Goal: Task Accomplishment & Management: Use online tool/utility

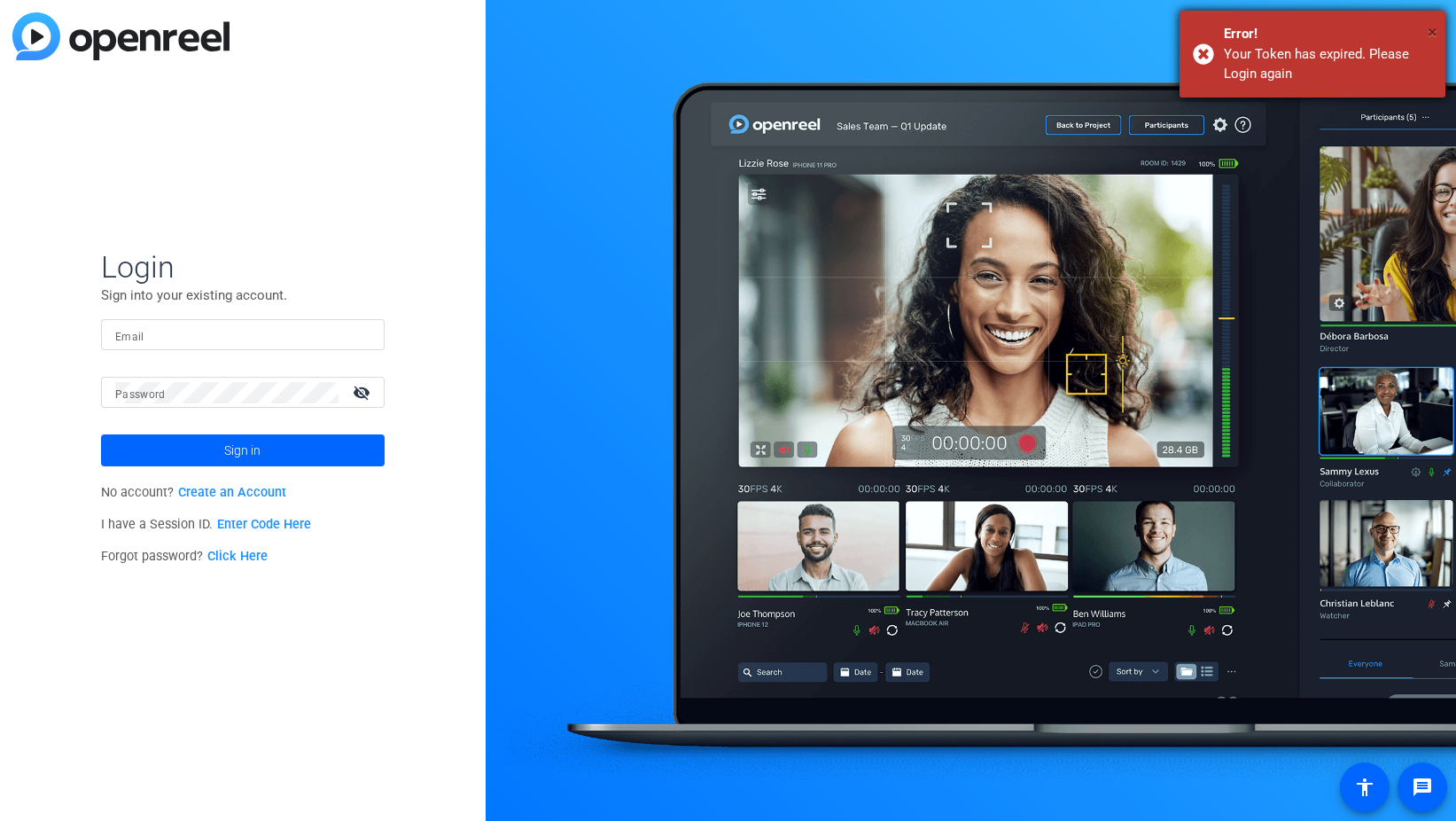
click at [1429, 25] on span "×" at bounding box center [1433, 32] width 10 height 21
type input "tinks@myproxypass.com"
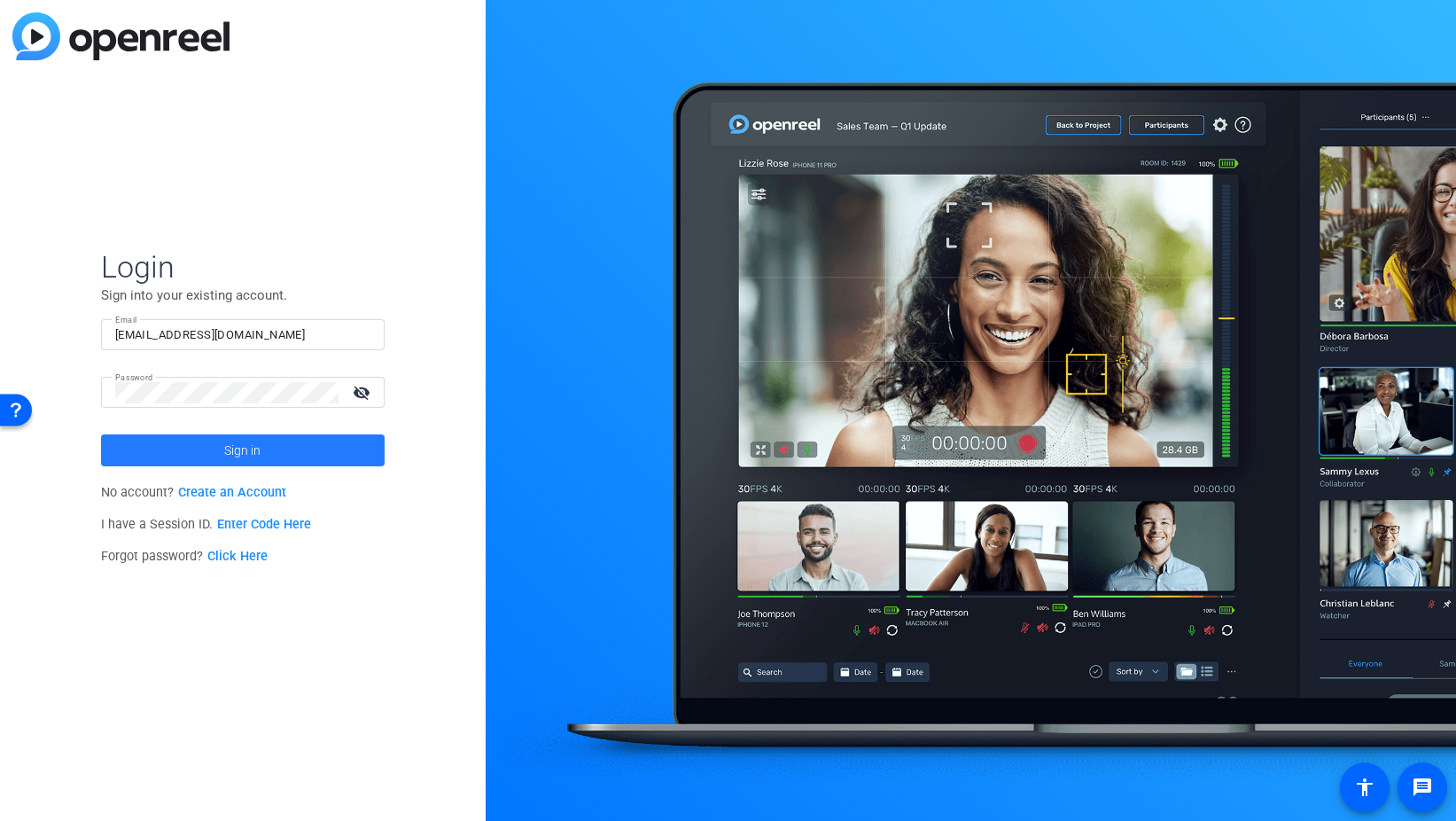
click at [266, 446] on span at bounding box center [243, 450] width 284 height 43
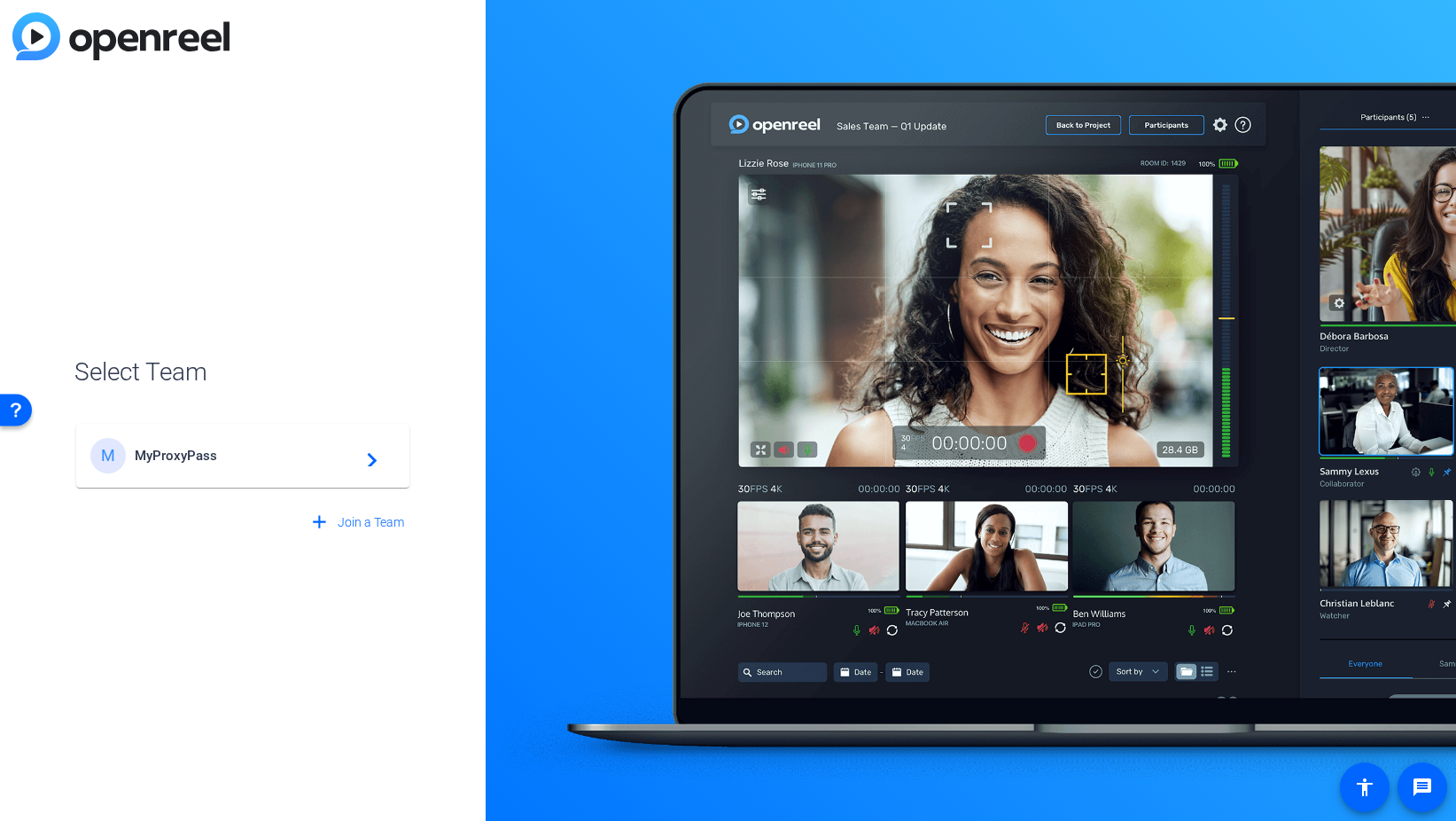
click at [206, 469] on div "M MyProxyPass navigate_next" at bounding box center [243, 455] width 305 height 35
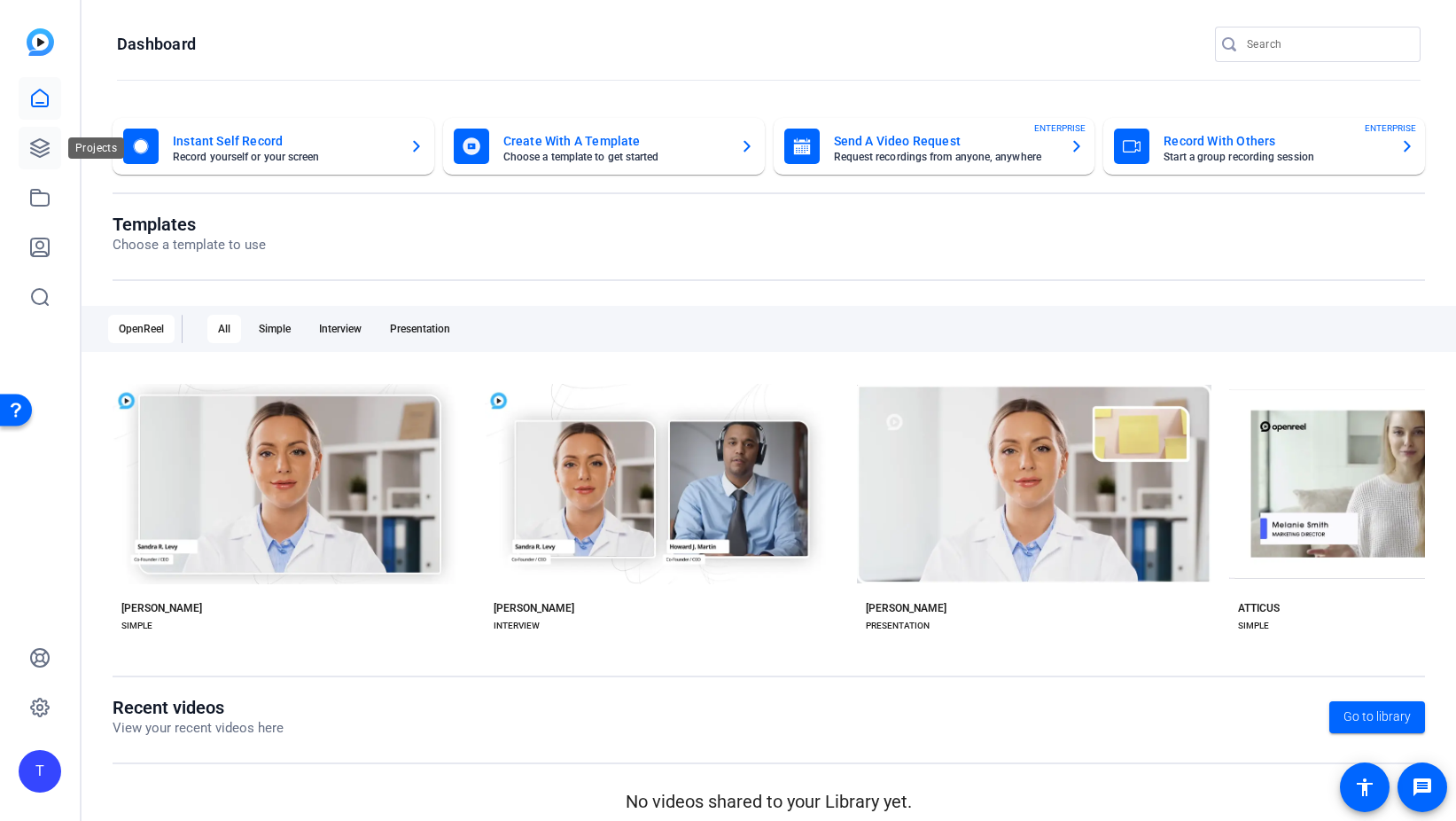
click at [33, 147] on icon at bounding box center [40, 148] width 21 height 21
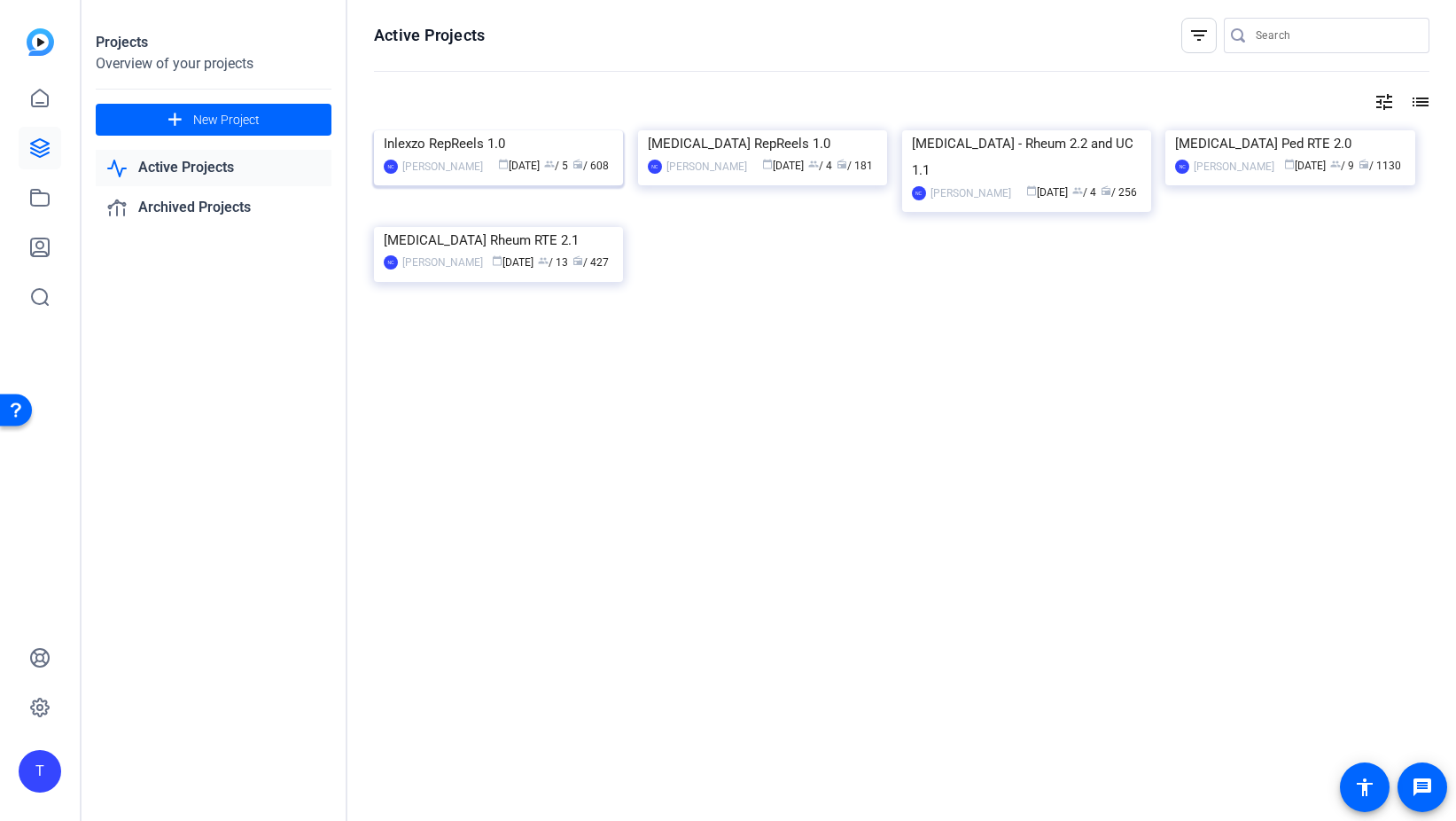
click at [492, 130] on img at bounding box center [499, 130] width 249 height 0
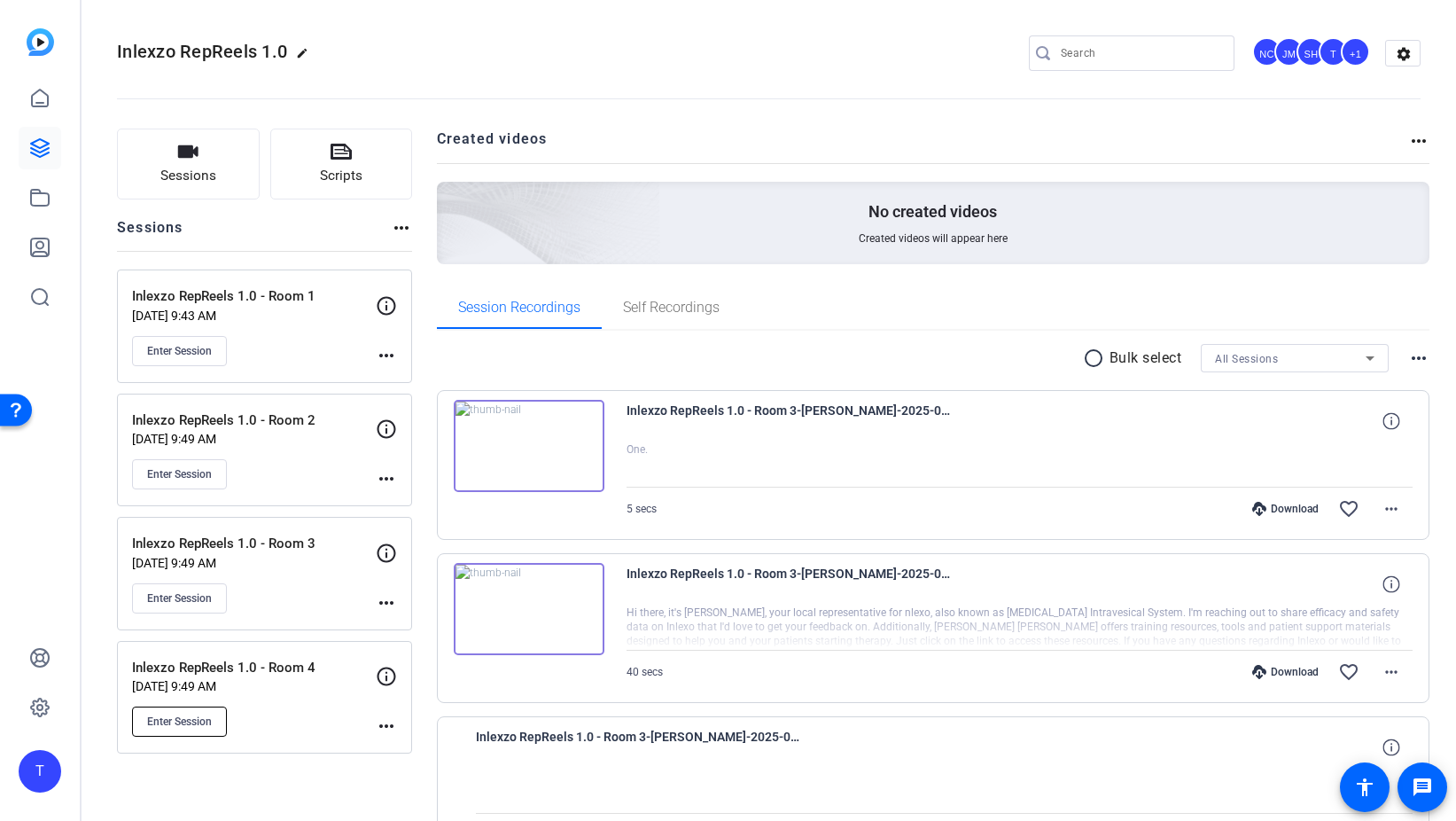
click at [183, 722] on span "Enter Session" at bounding box center [179, 722] width 65 height 15
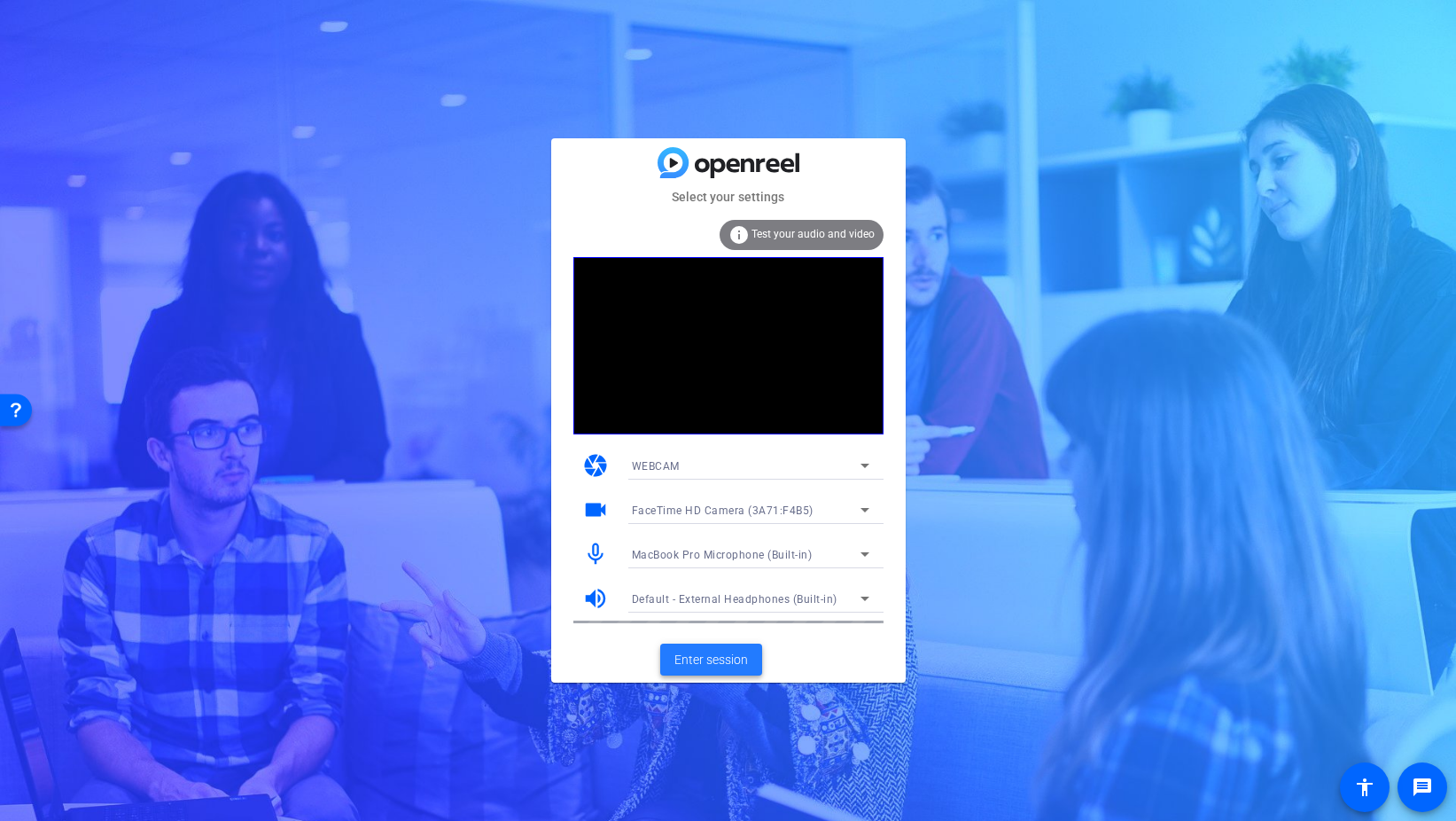
click at [710, 661] on span "Enter session" at bounding box center [712, 660] width 74 height 18
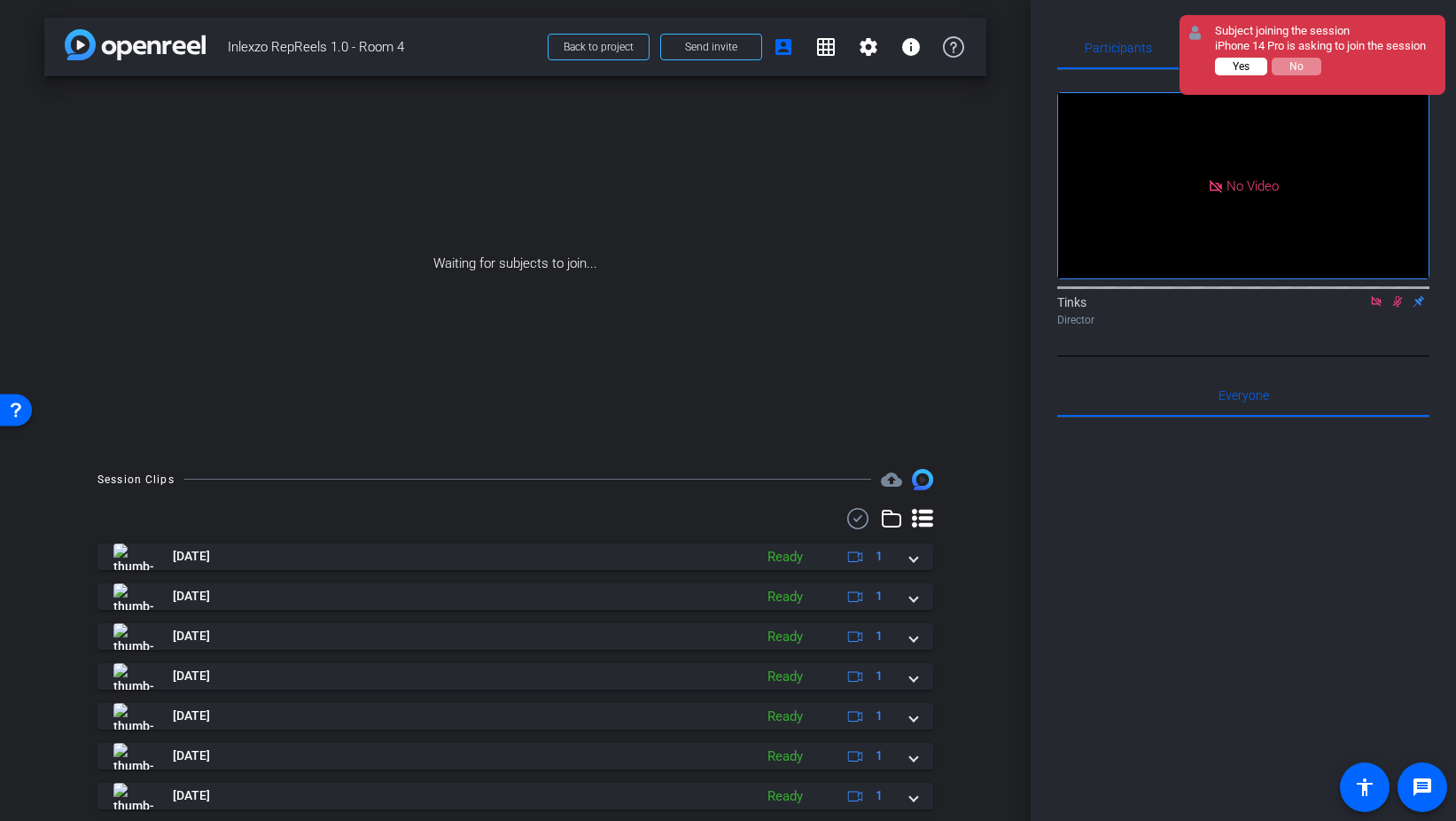
click at [1241, 69] on span "Yes" at bounding box center [1241, 66] width 17 height 13
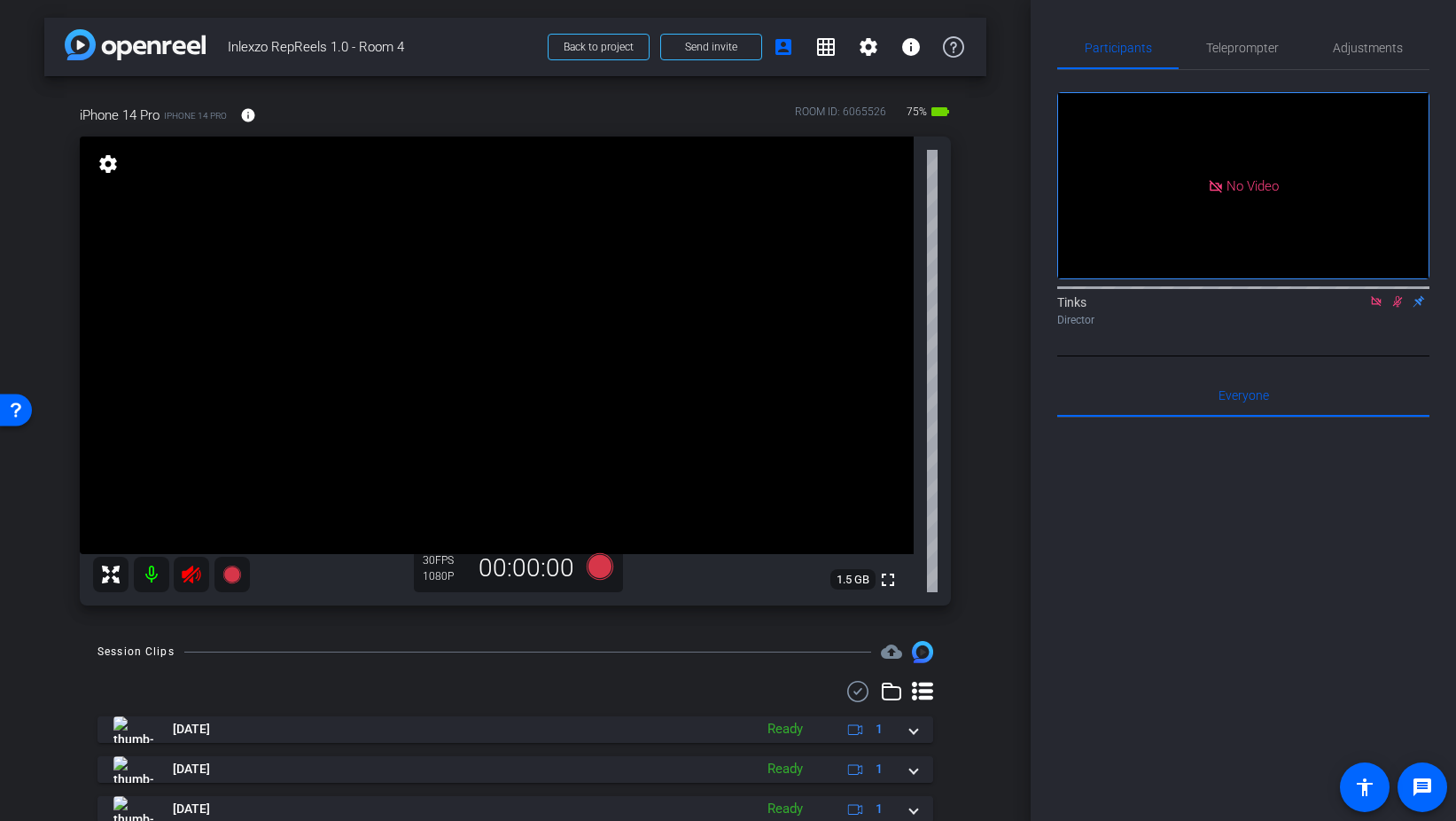
click at [1393, 307] on icon at bounding box center [1398, 301] width 15 height 13
click at [1375, 307] on icon at bounding box center [1376, 301] width 15 height 13
click at [187, 571] on icon at bounding box center [191, 574] width 18 height 18
click at [1236, 53] on span "Teleprompter" at bounding box center [1242, 48] width 73 height 13
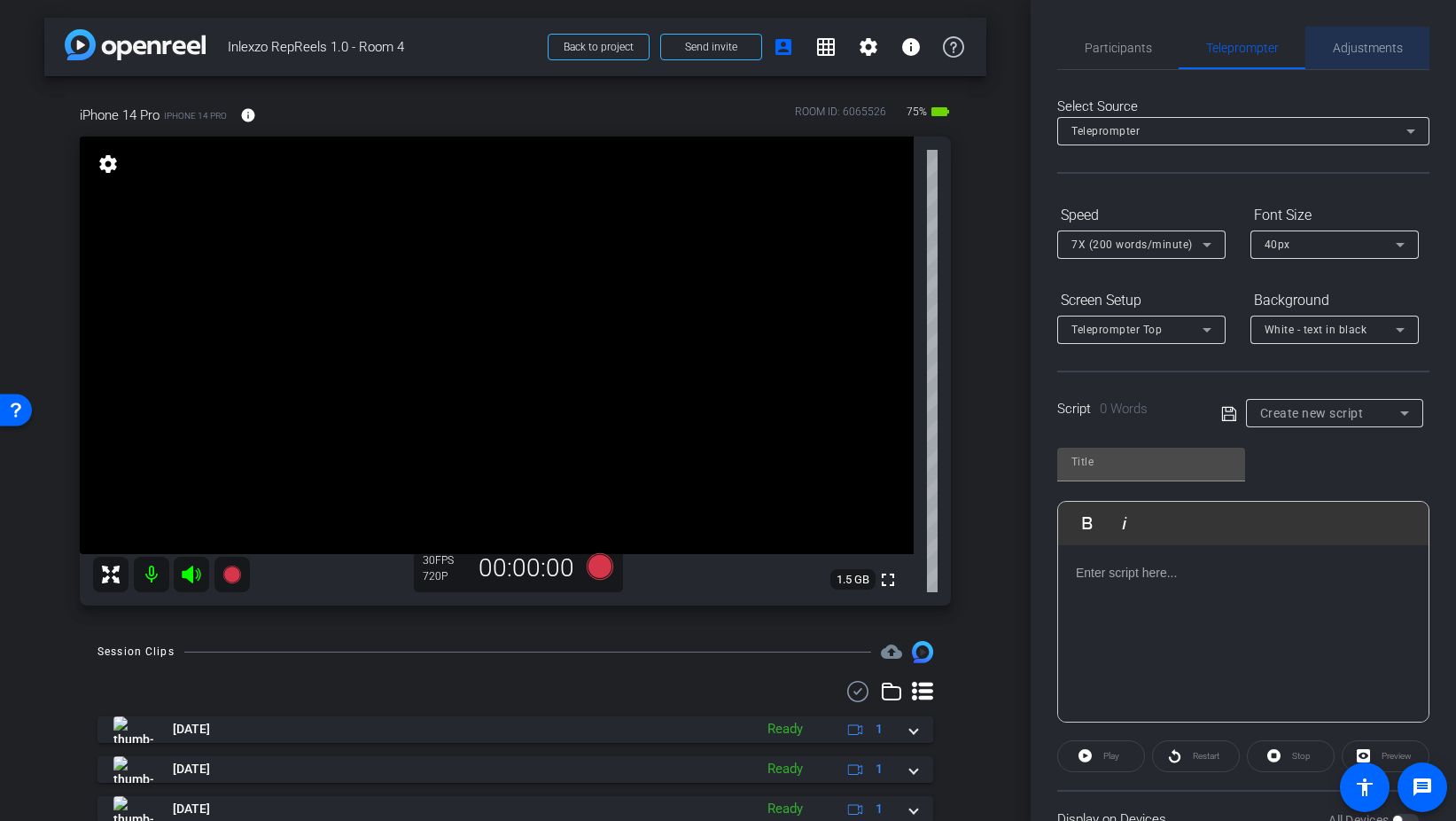
click at [1364, 36] on span "Adjustments" at bounding box center [1368, 48] width 70 height 43
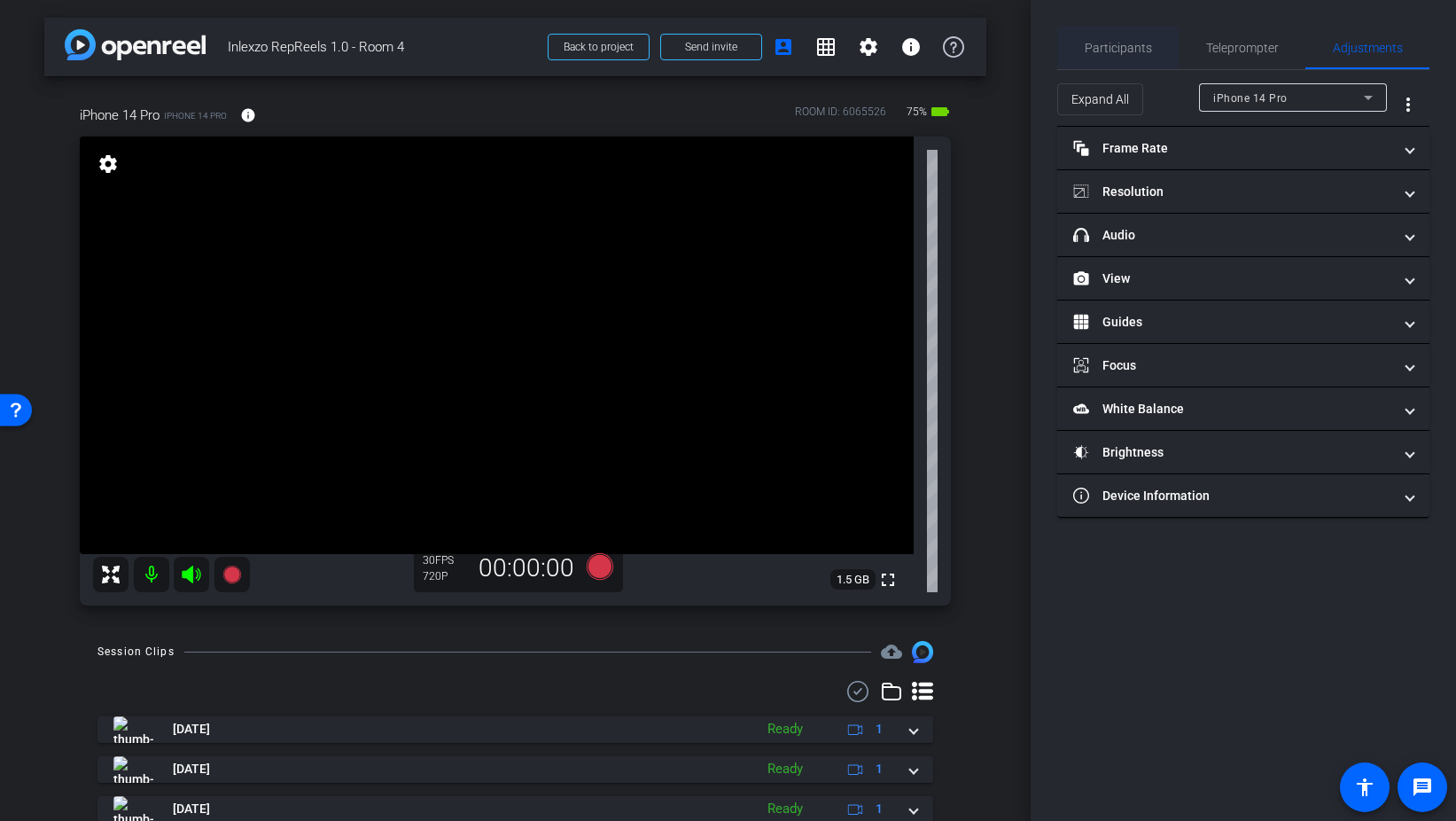
click at [1110, 44] on span "Participants" at bounding box center [1119, 48] width 67 height 13
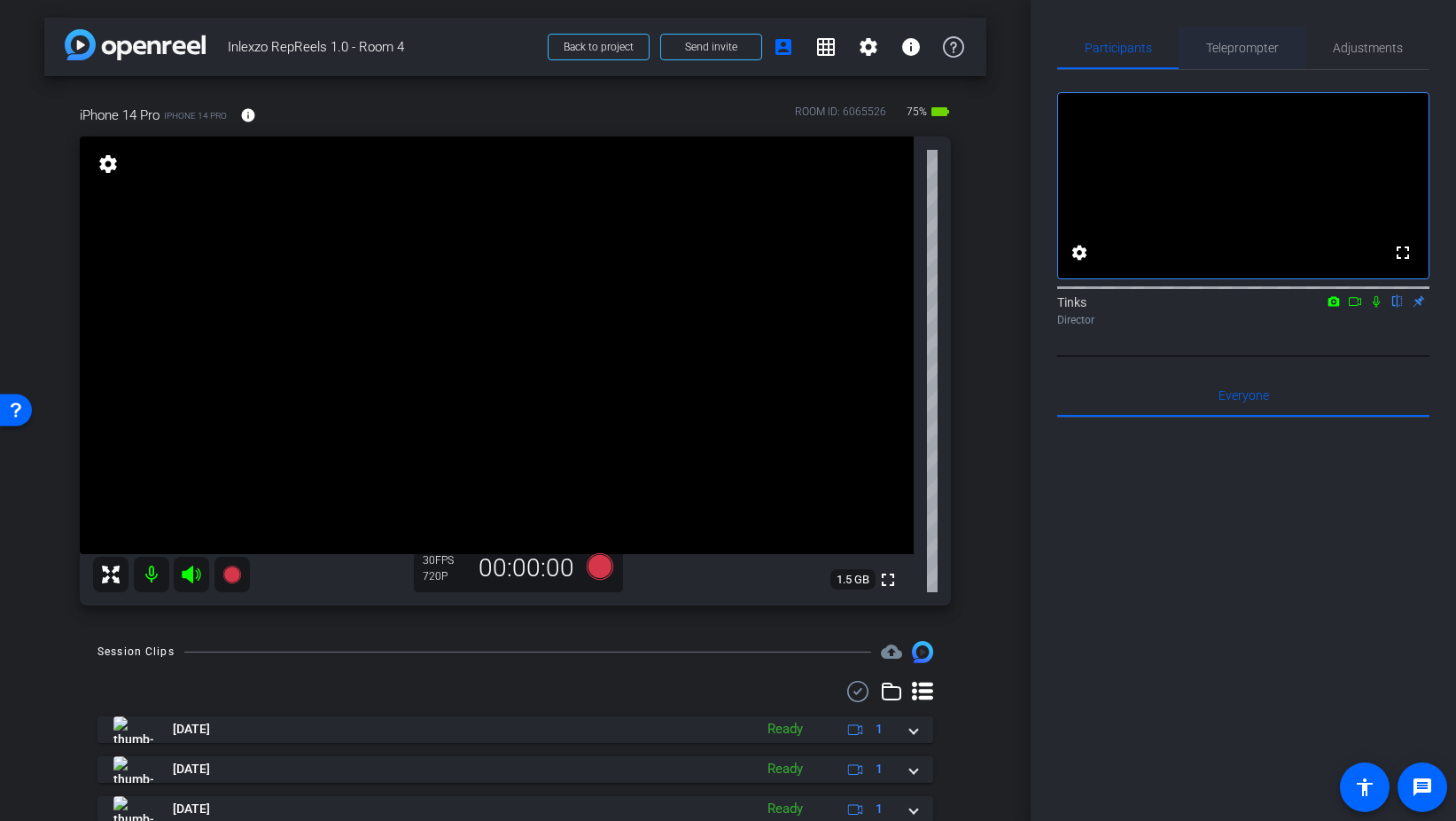
click at [1261, 46] on span "Teleprompter" at bounding box center [1242, 48] width 73 height 13
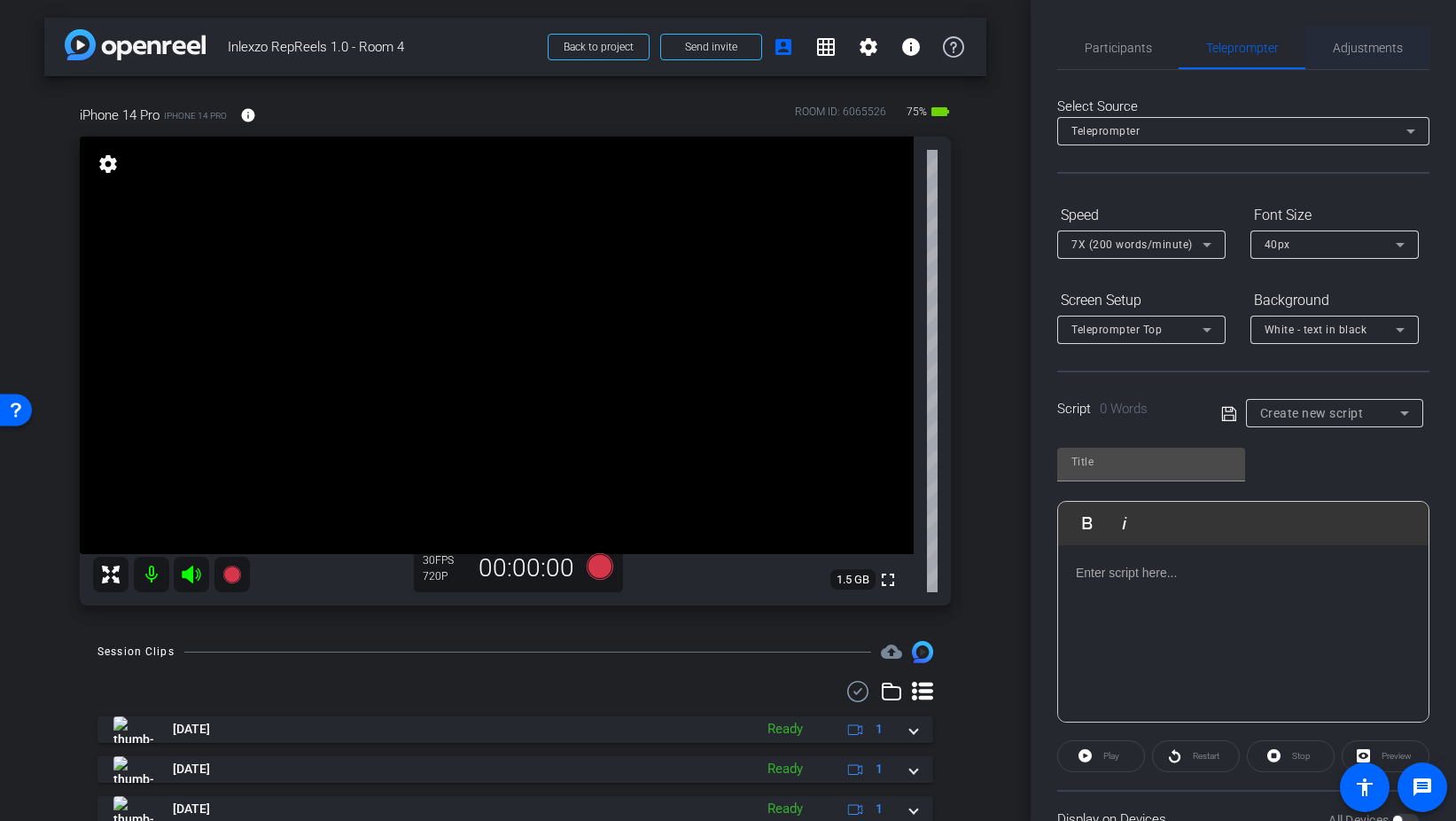
click at [1346, 55] on span "Adjustments" at bounding box center [1368, 48] width 70 height 43
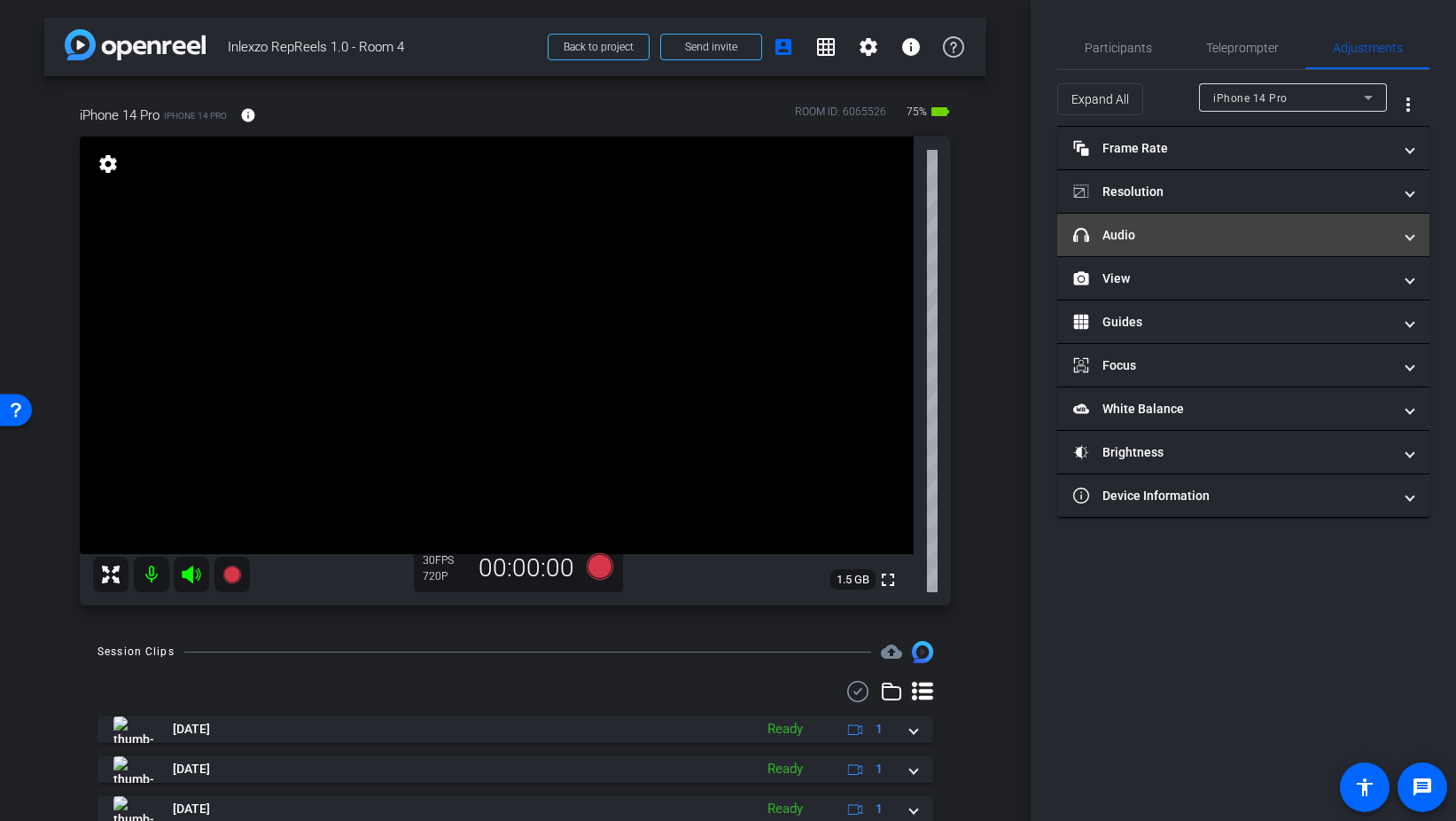
click at [1182, 226] on mat-panel-title "headphone icon Audio" at bounding box center [1233, 234] width 319 height 18
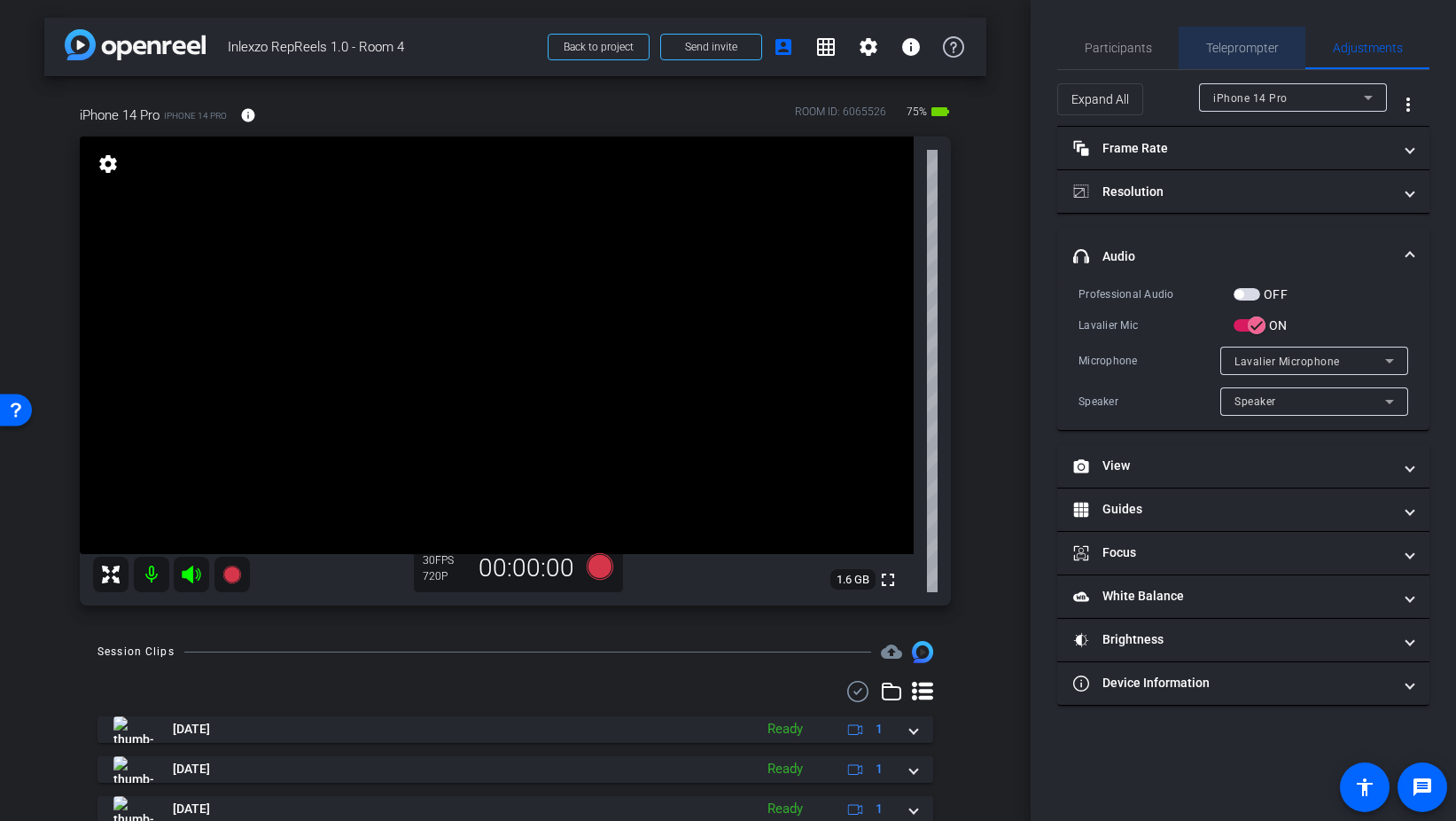
click at [1229, 54] on span "Teleprompter" at bounding box center [1242, 48] width 73 height 13
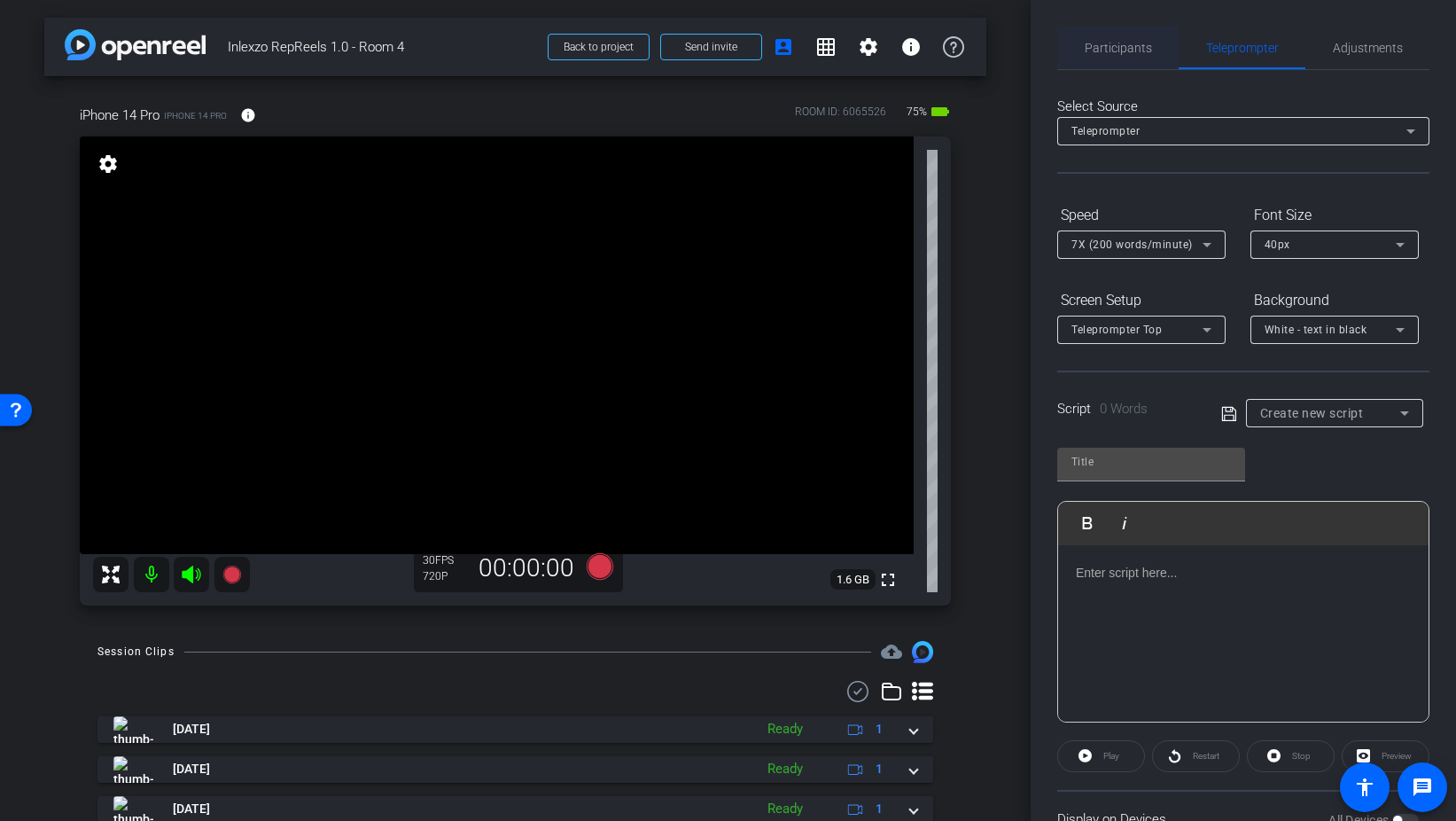
click at [1142, 59] on span "Participants" at bounding box center [1119, 48] width 67 height 43
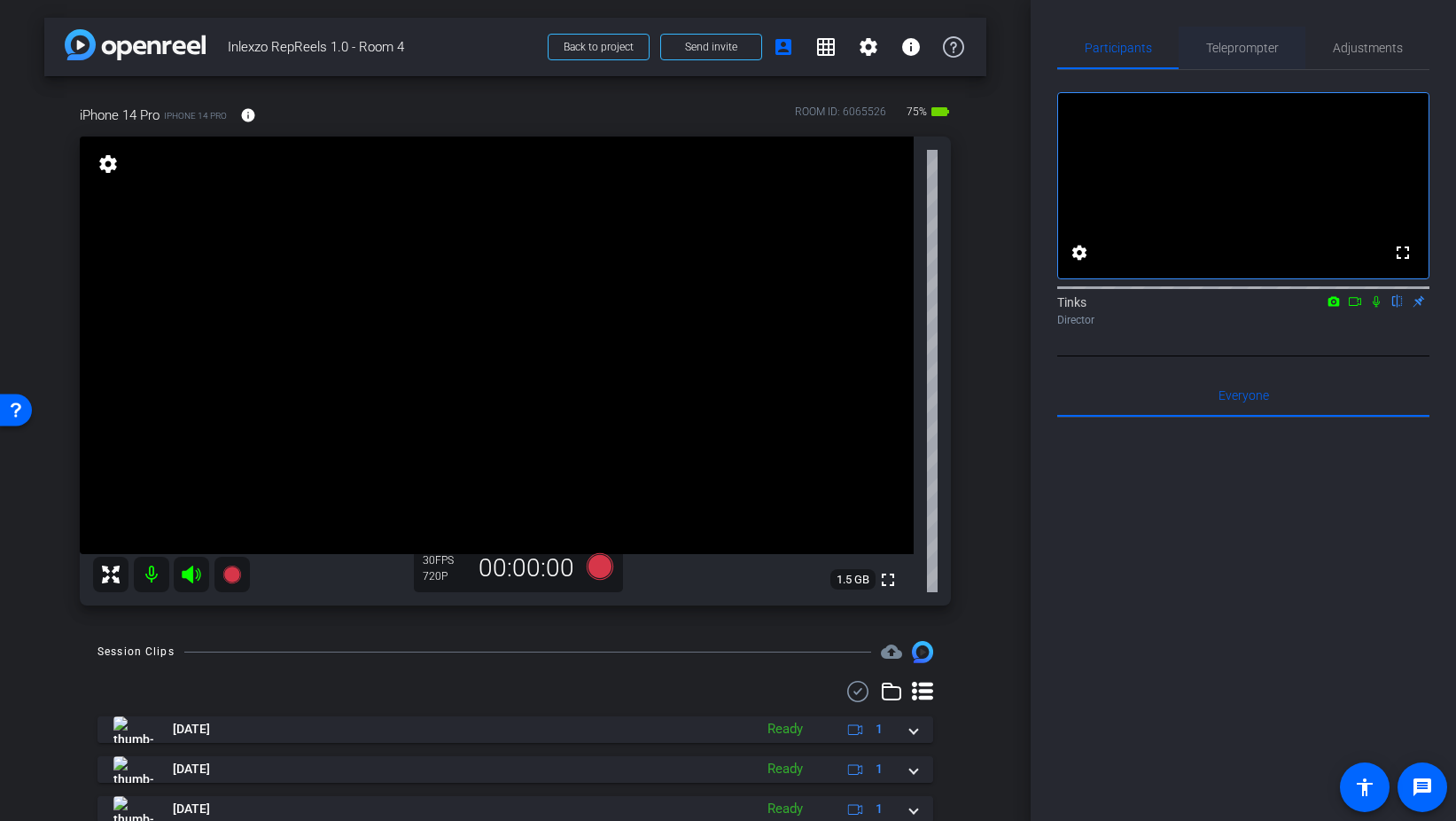
click at [1281, 54] on div "Teleprompter" at bounding box center [1242, 48] width 126 height 43
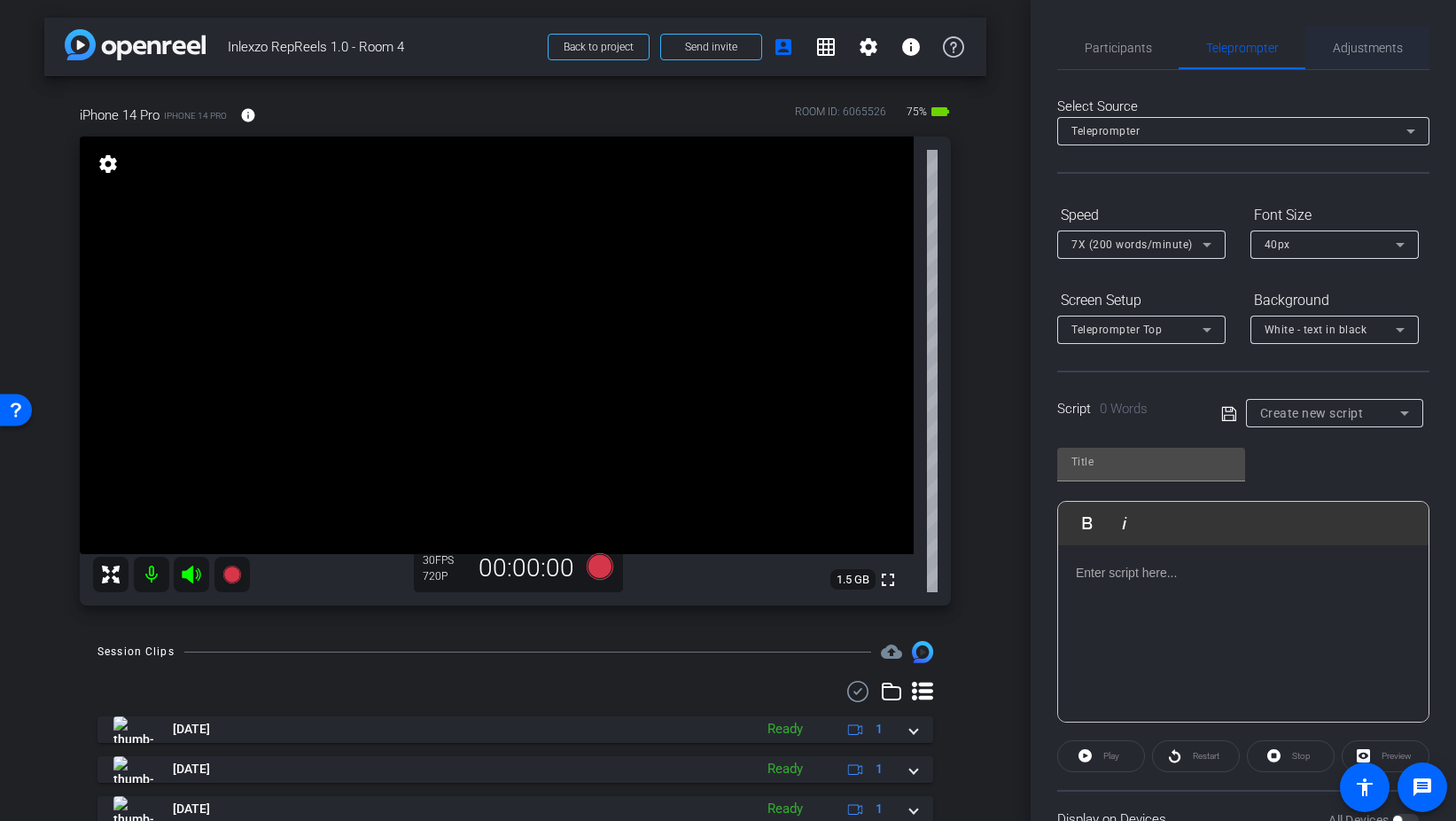
click at [1375, 55] on span "Adjustments" at bounding box center [1368, 48] width 70 height 43
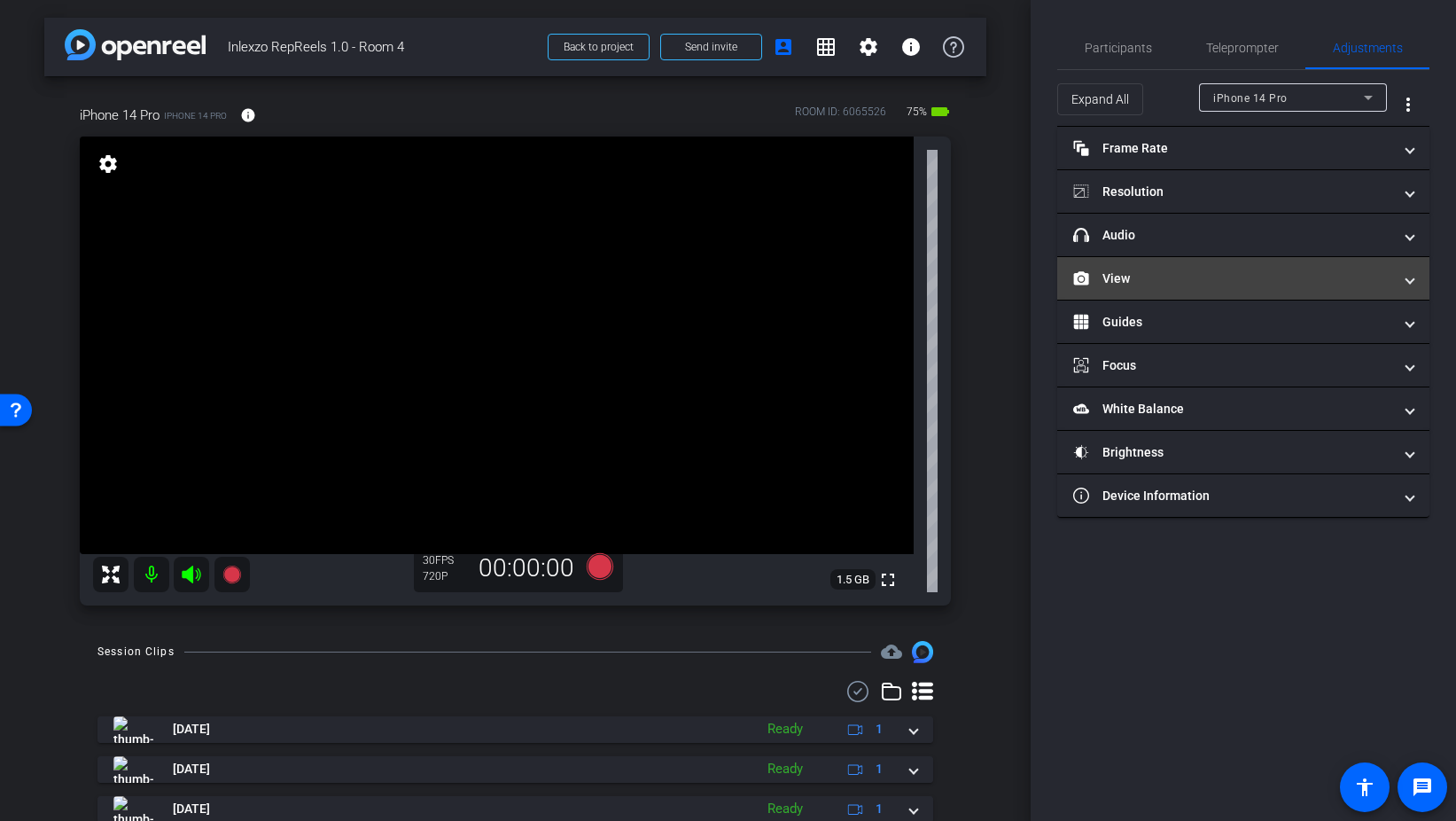
click at [1145, 274] on mat-panel-title "View" at bounding box center [1233, 278] width 319 height 18
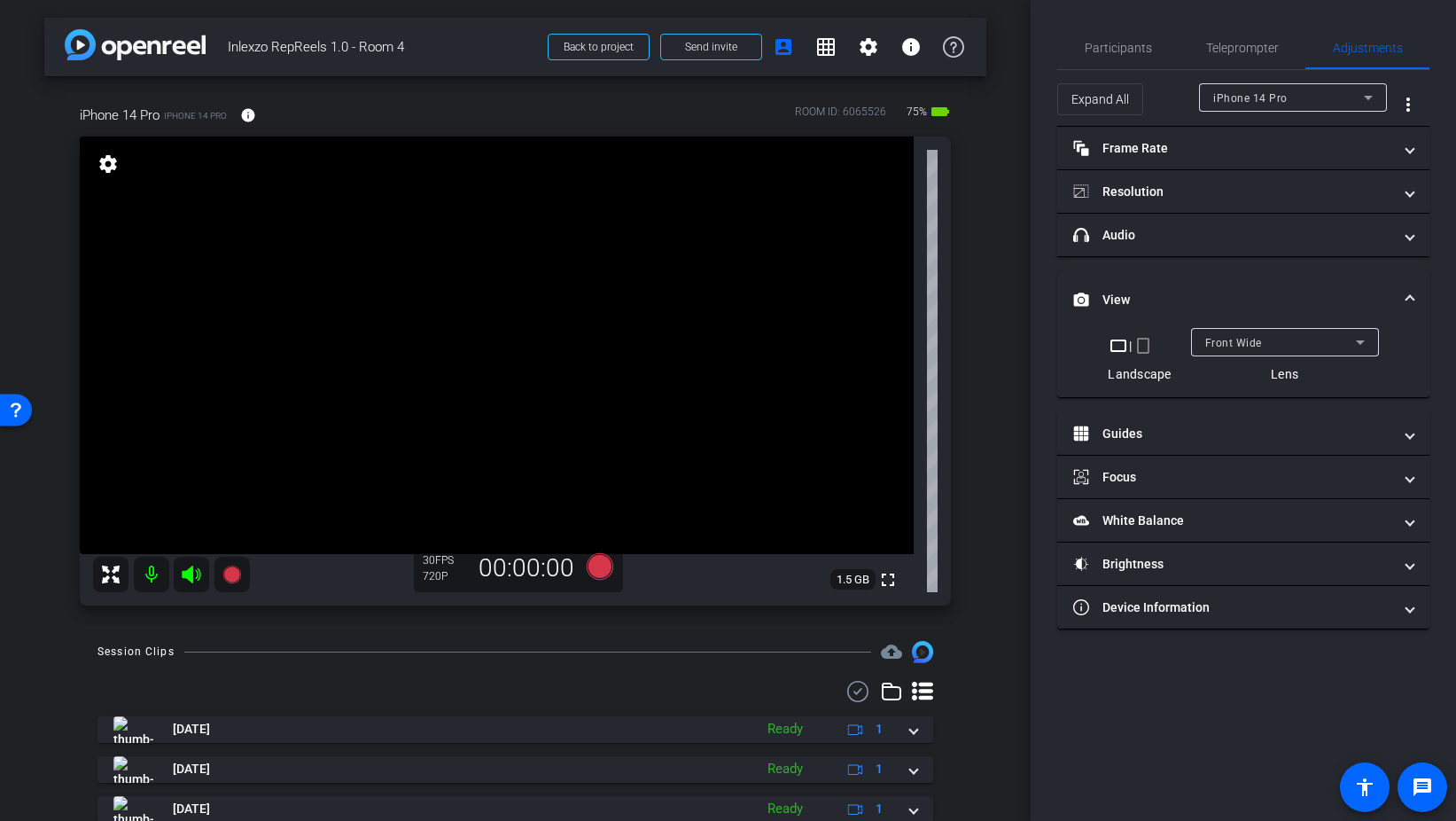
click at [1145, 345] on mat-icon "crop_portrait" at bounding box center [1144, 345] width 21 height 21
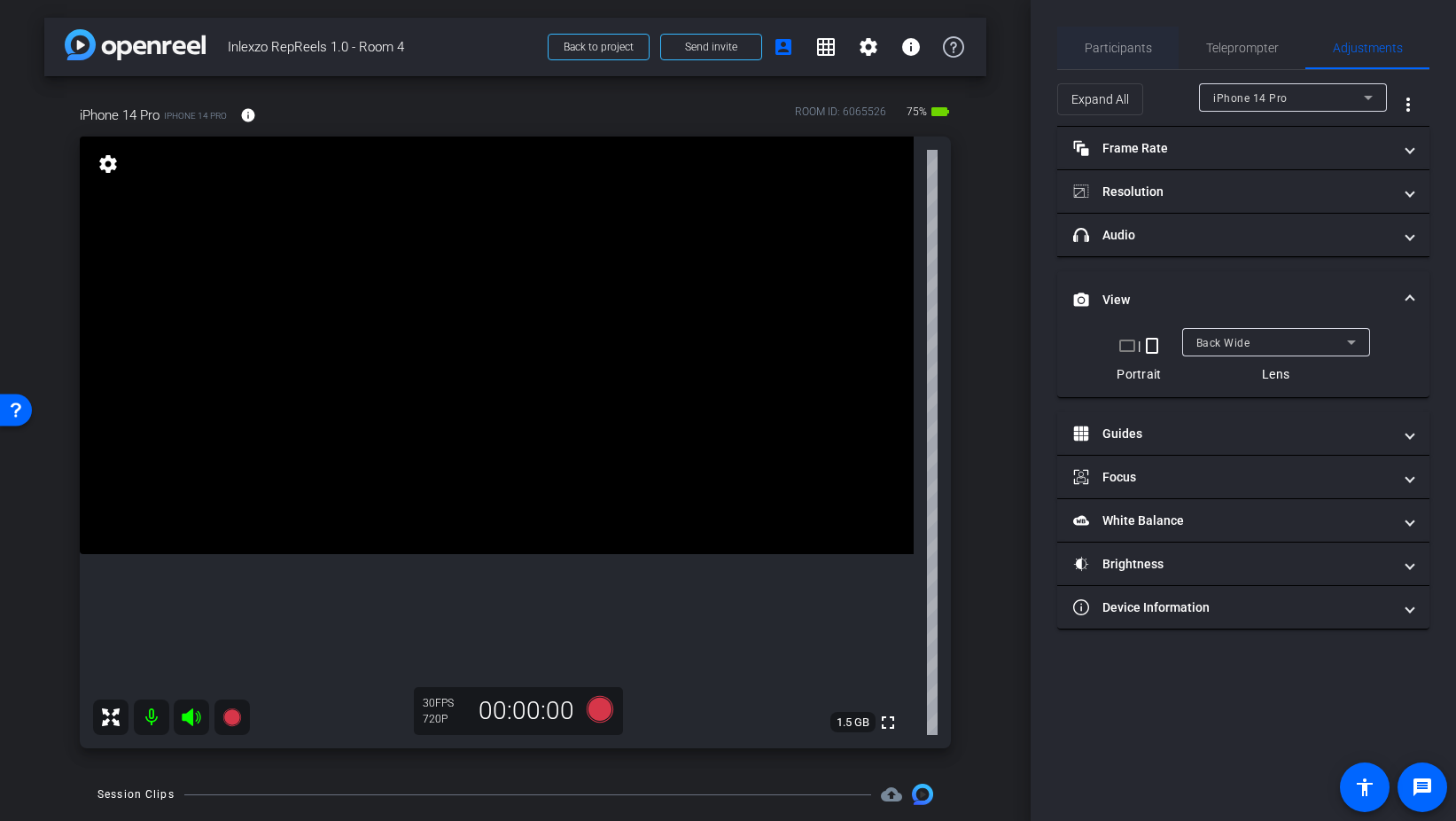
click at [1122, 39] on span "Participants" at bounding box center [1119, 48] width 67 height 43
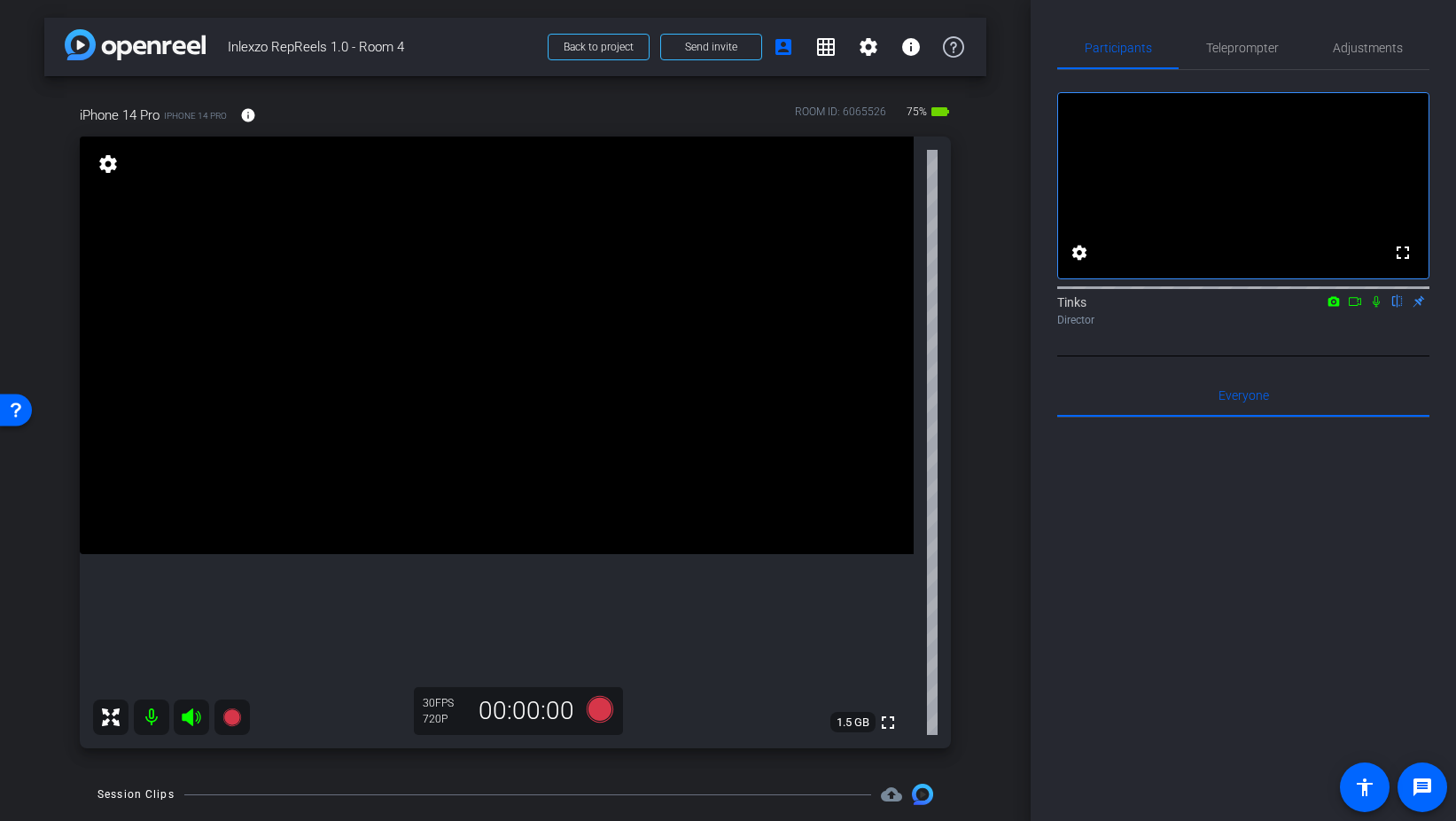
click at [1377, 307] on icon at bounding box center [1376, 302] width 7 height 12
click at [1375, 307] on icon at bounding box center [1376, 301] width 15 height 13
click at [250, 123] on mat-icon "info" at bounding box center [248, 115] width 16 height 16
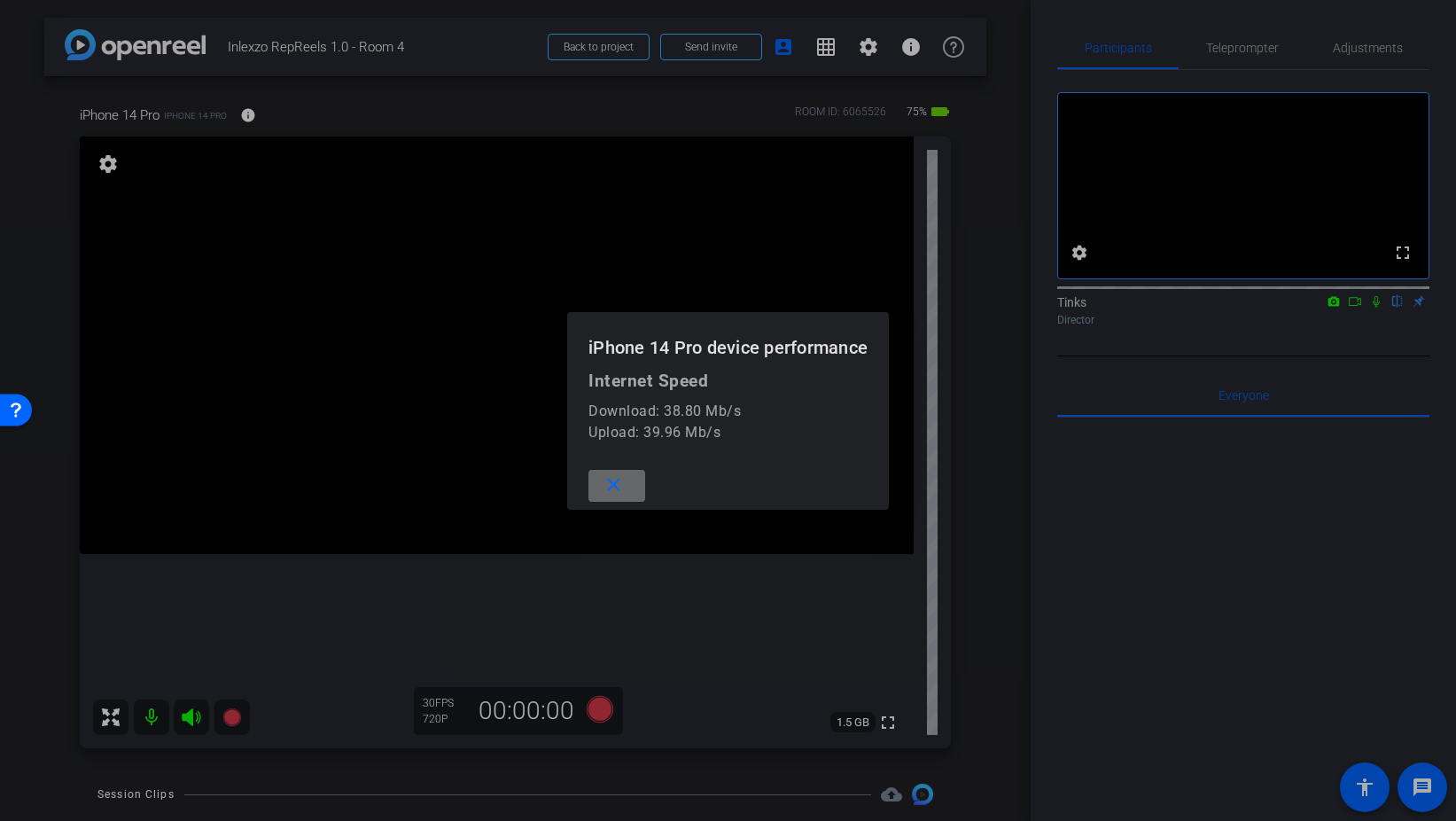
click at [621, 488] on mat-icon "close" at bounding box center [614, 485] width 22 height 22
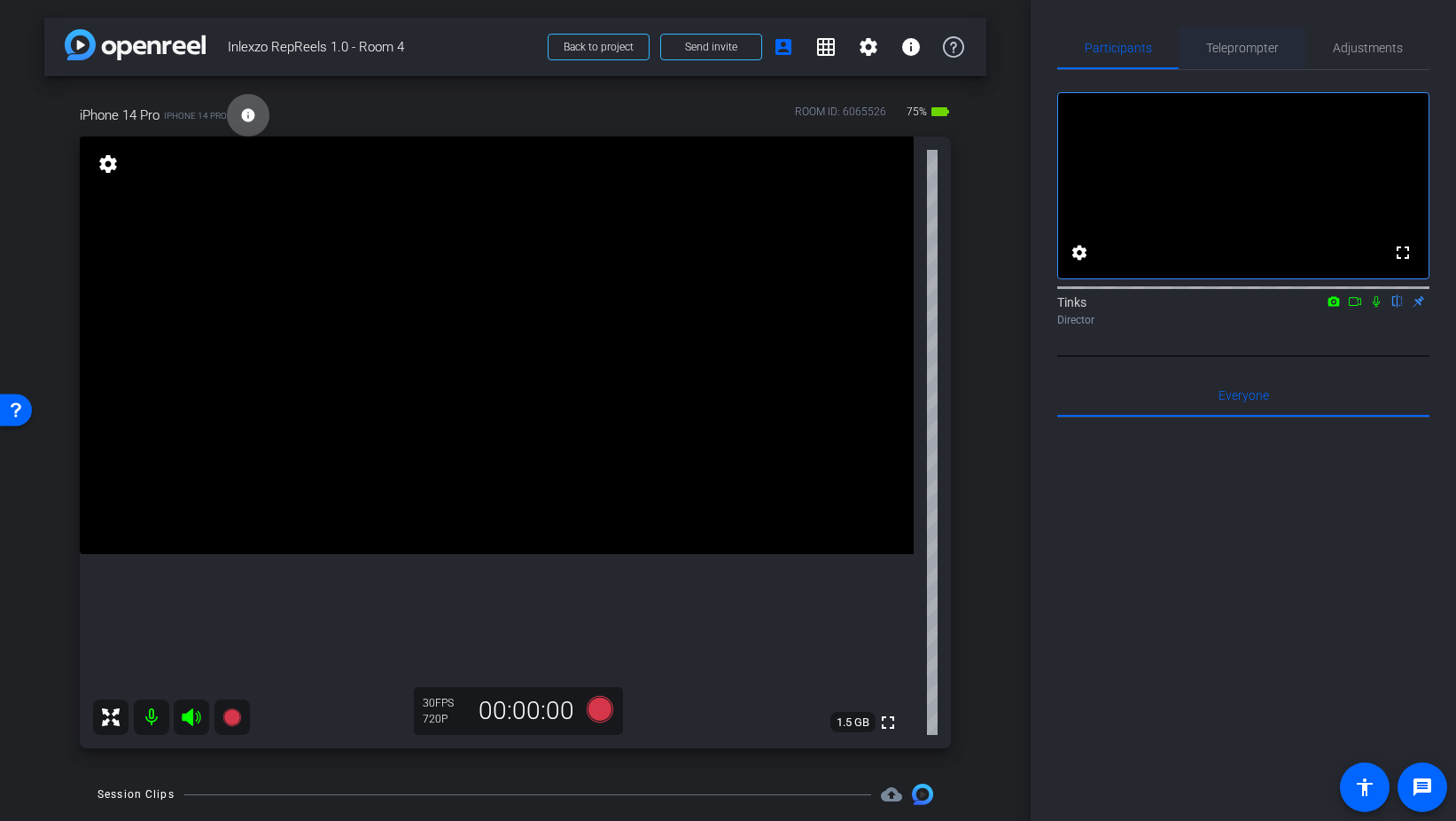
click at [1229, 46] on span "Teleprompter" at bounding box center [1242, 48] width 73 height 13
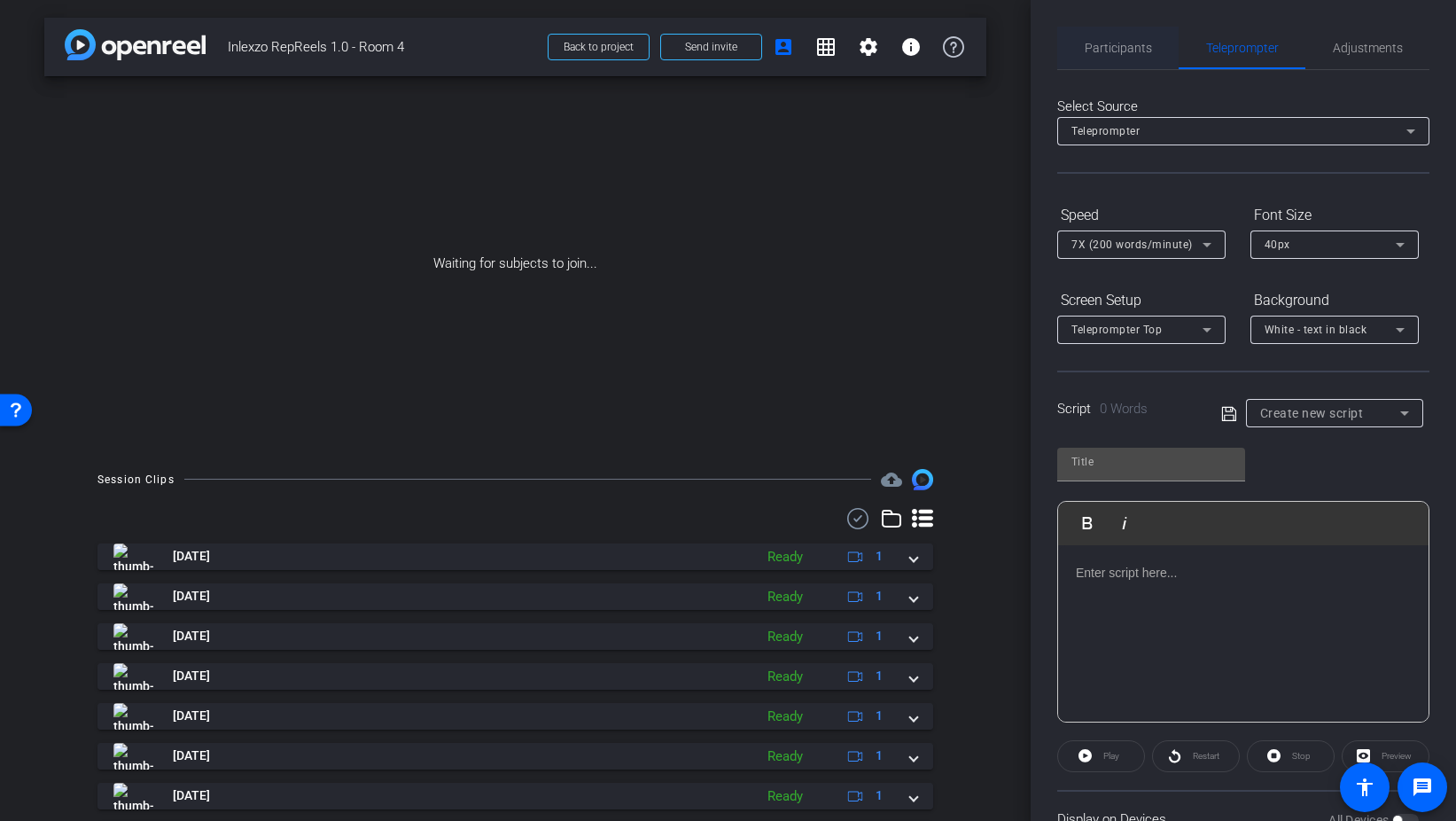
click at [1083, 49] on div "Participants" at bounding box center [1118, 48] width 122 height 43
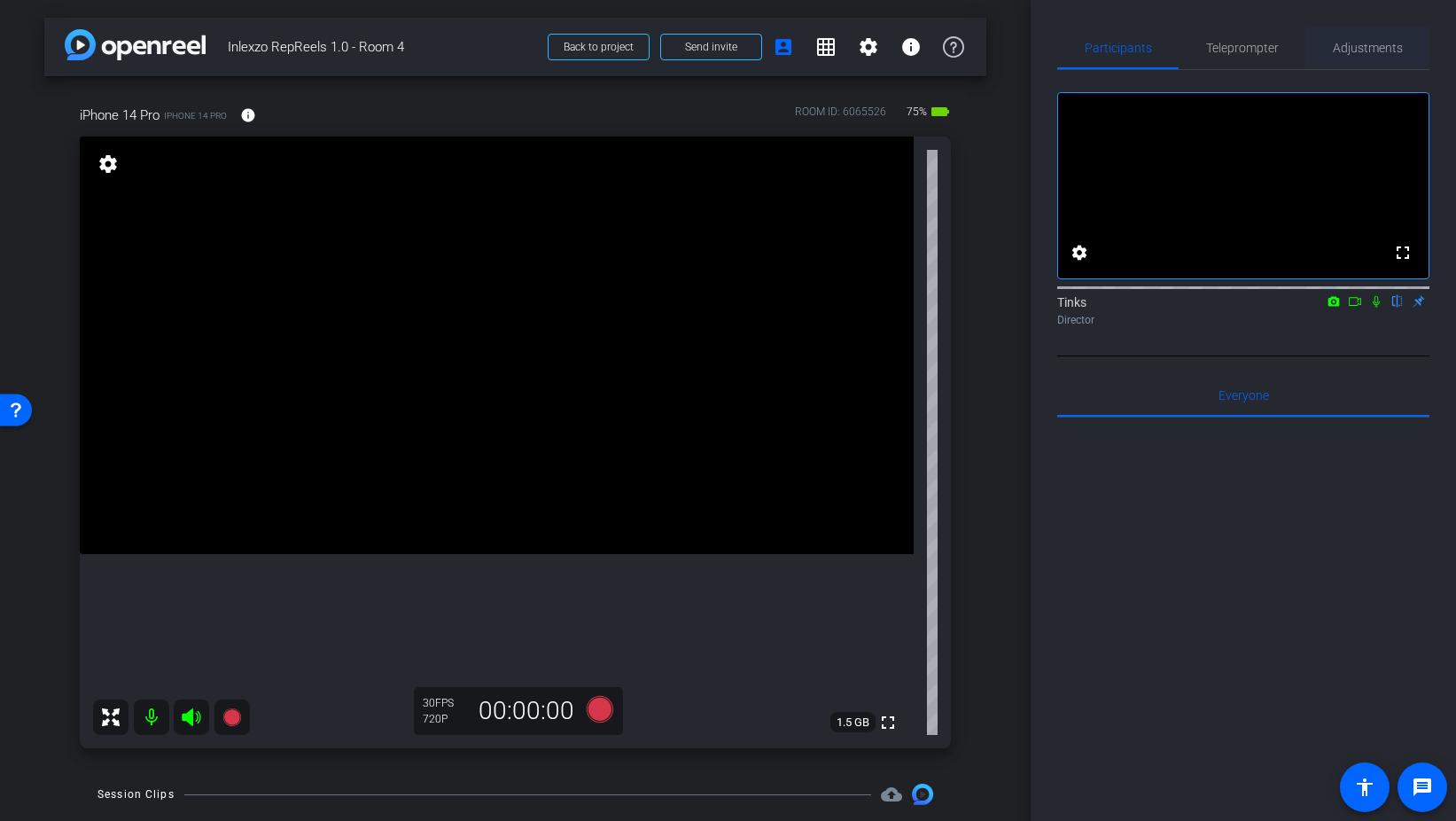
click at [1387, 45] on span "Adjustments" at bounding box center [1368, 48] width 70 height 13
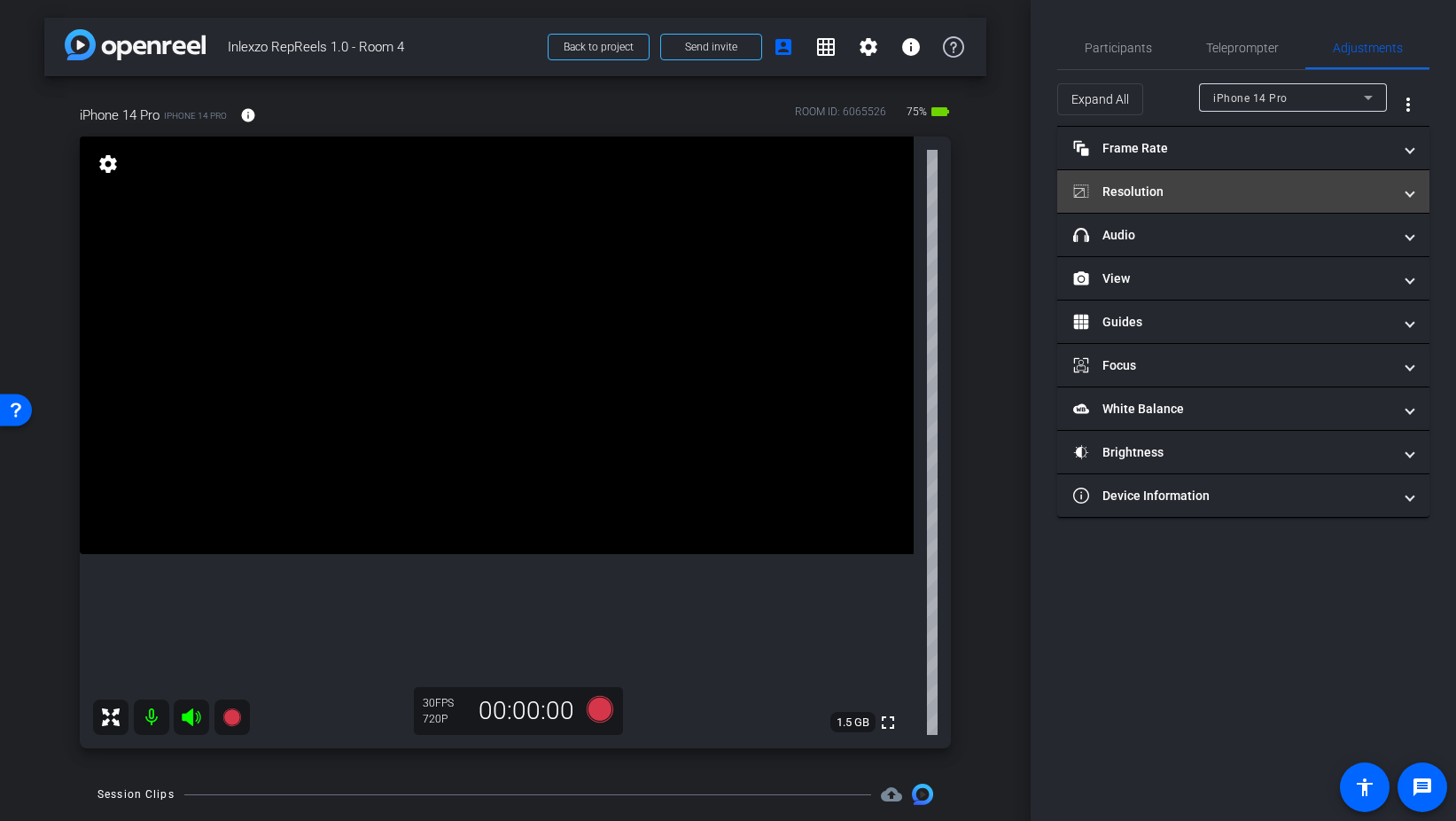
click at [1154, 187] on mat-panel-title "Resolution" at bounding box center [1233, 192] width 319 height 18
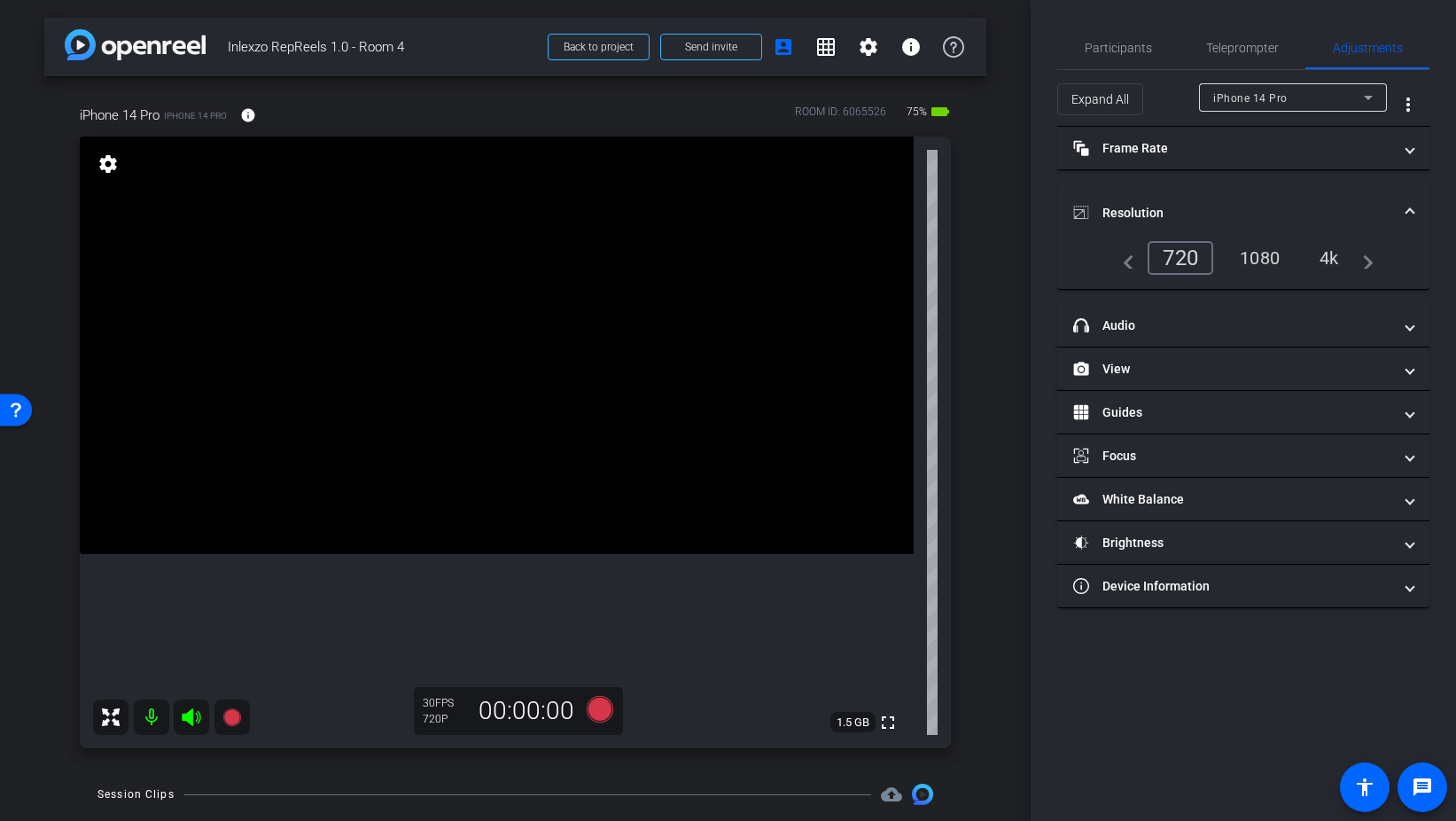
click at [1237, 256] on div "1080" at bounding box center [1260, 258] width 66 height 30
click at [1245, 45] on span "Teleprompter" at bounding box center [1242, 48] width 73 height 13
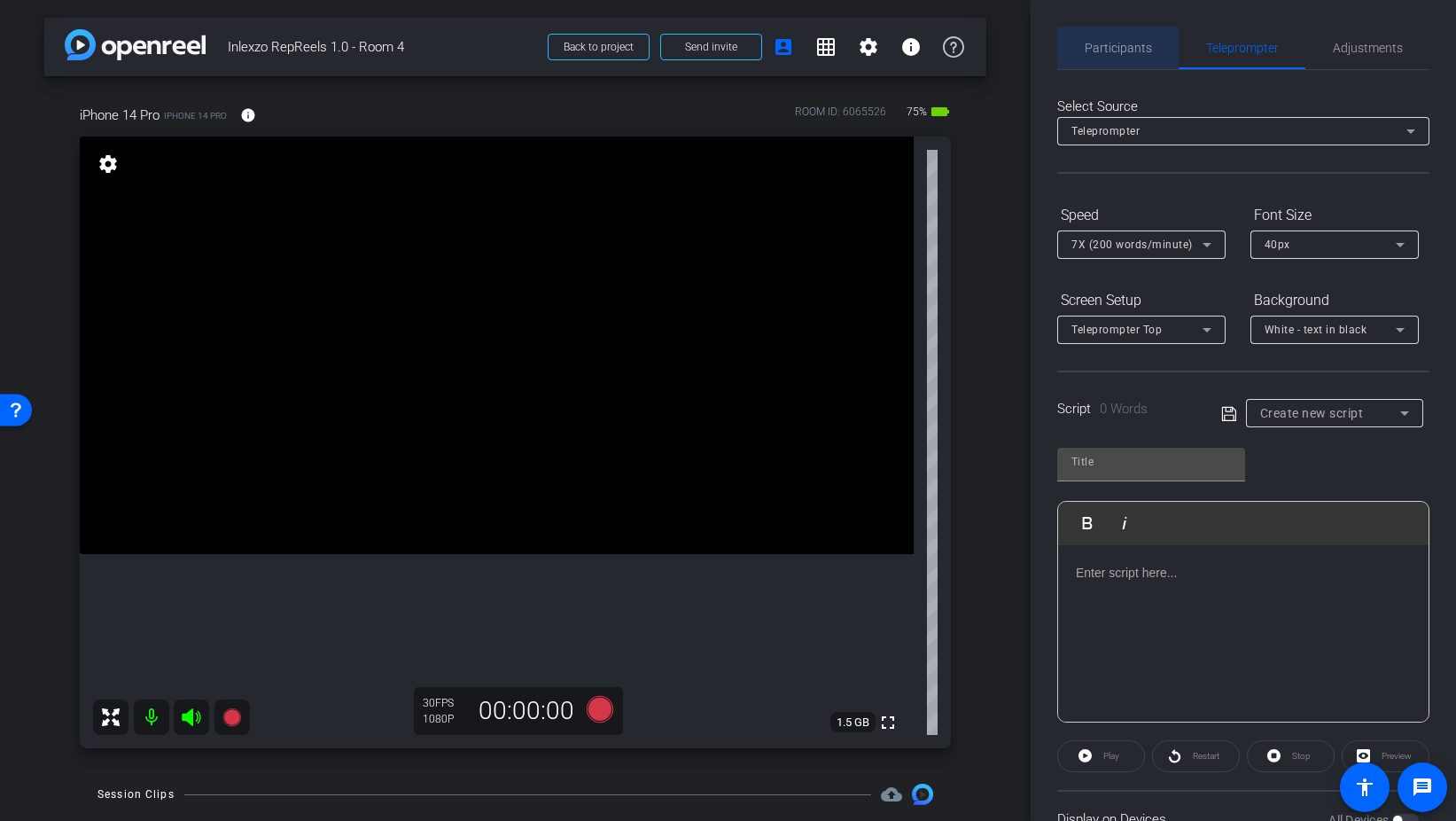
click at [1117, 42] on span "Participants" at bounding box center [1119, 48] width 67 height 13
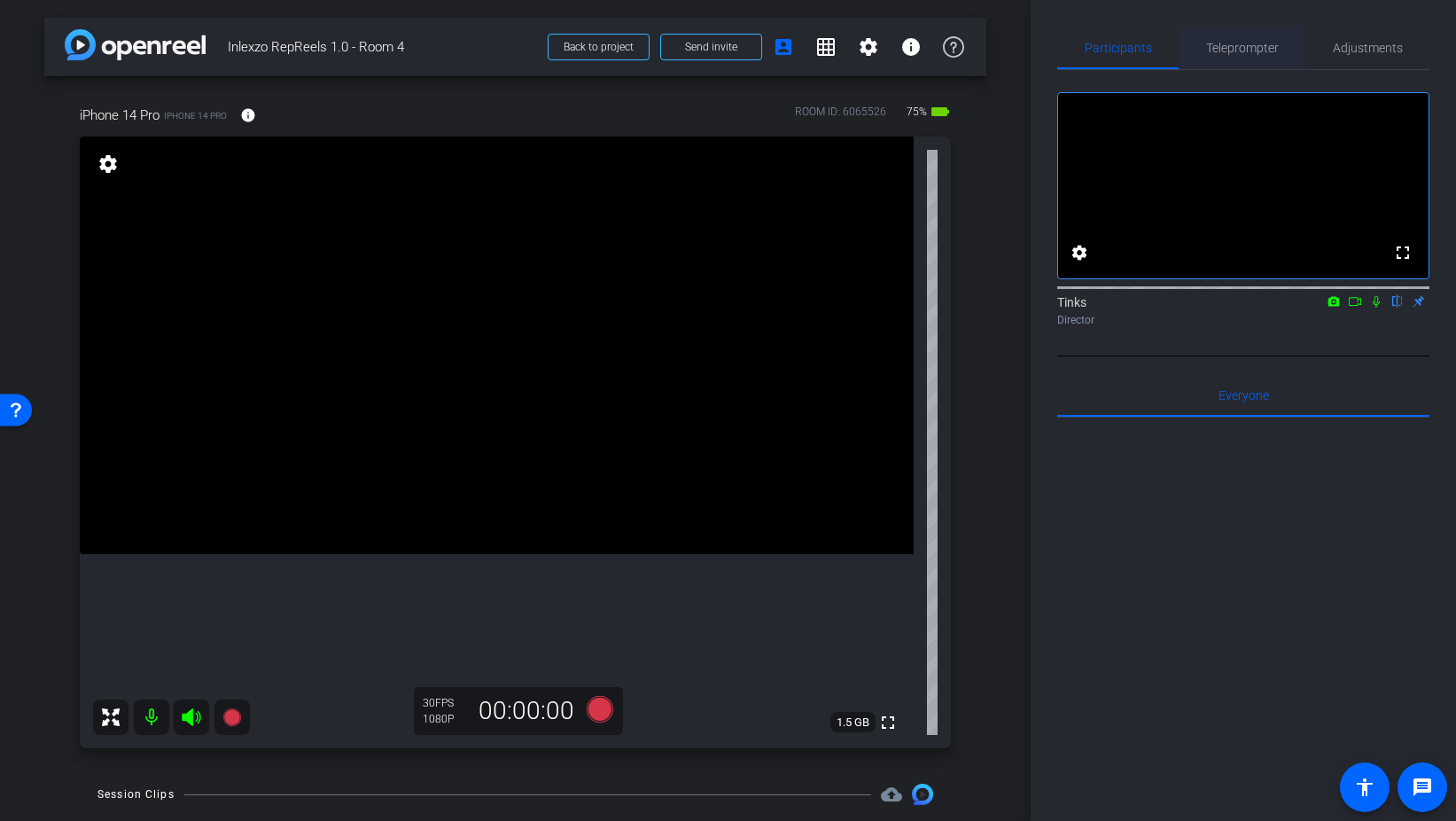
click at [1261, 46] on span "Teleprompter" at bounding box center [1242, 48] width 73 height 13
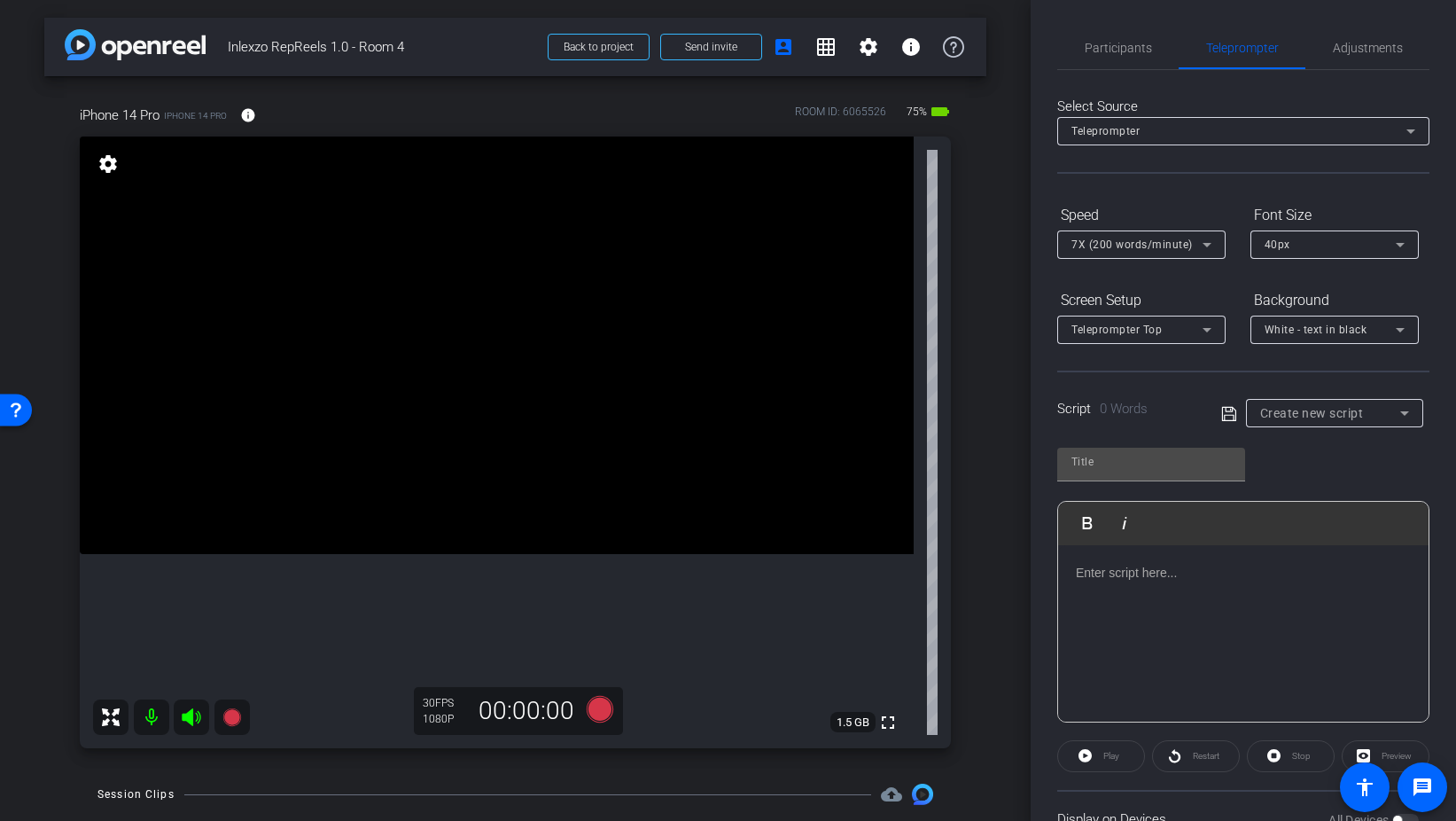
click at [1299, 417] on span "Create new script" at bounding box center [1312, 412] width 104 height 15
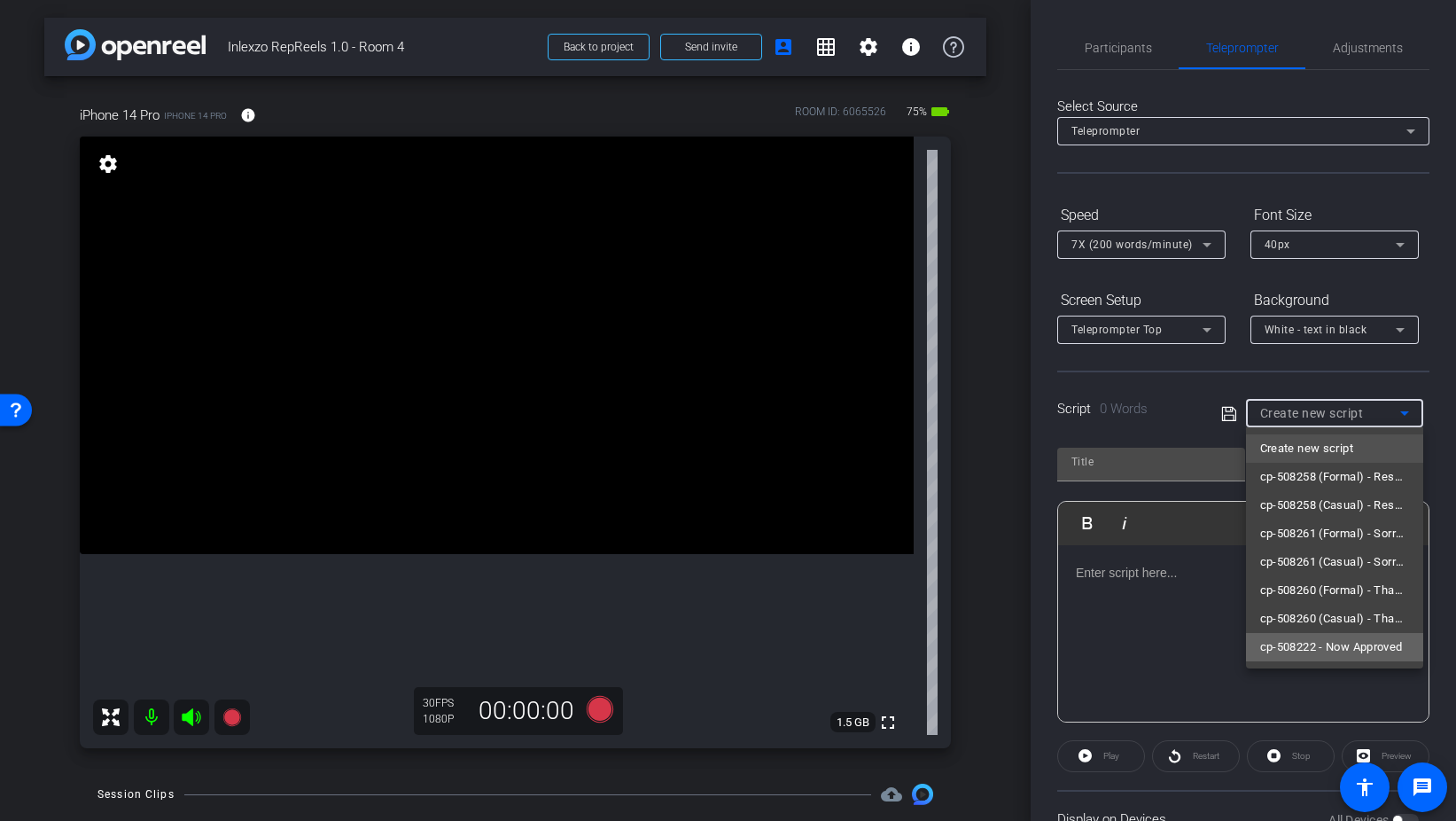
click at [1300, 646] on span "cp-508222 - Now Approved" at bounding box center [1332, 647] width 143 height 21
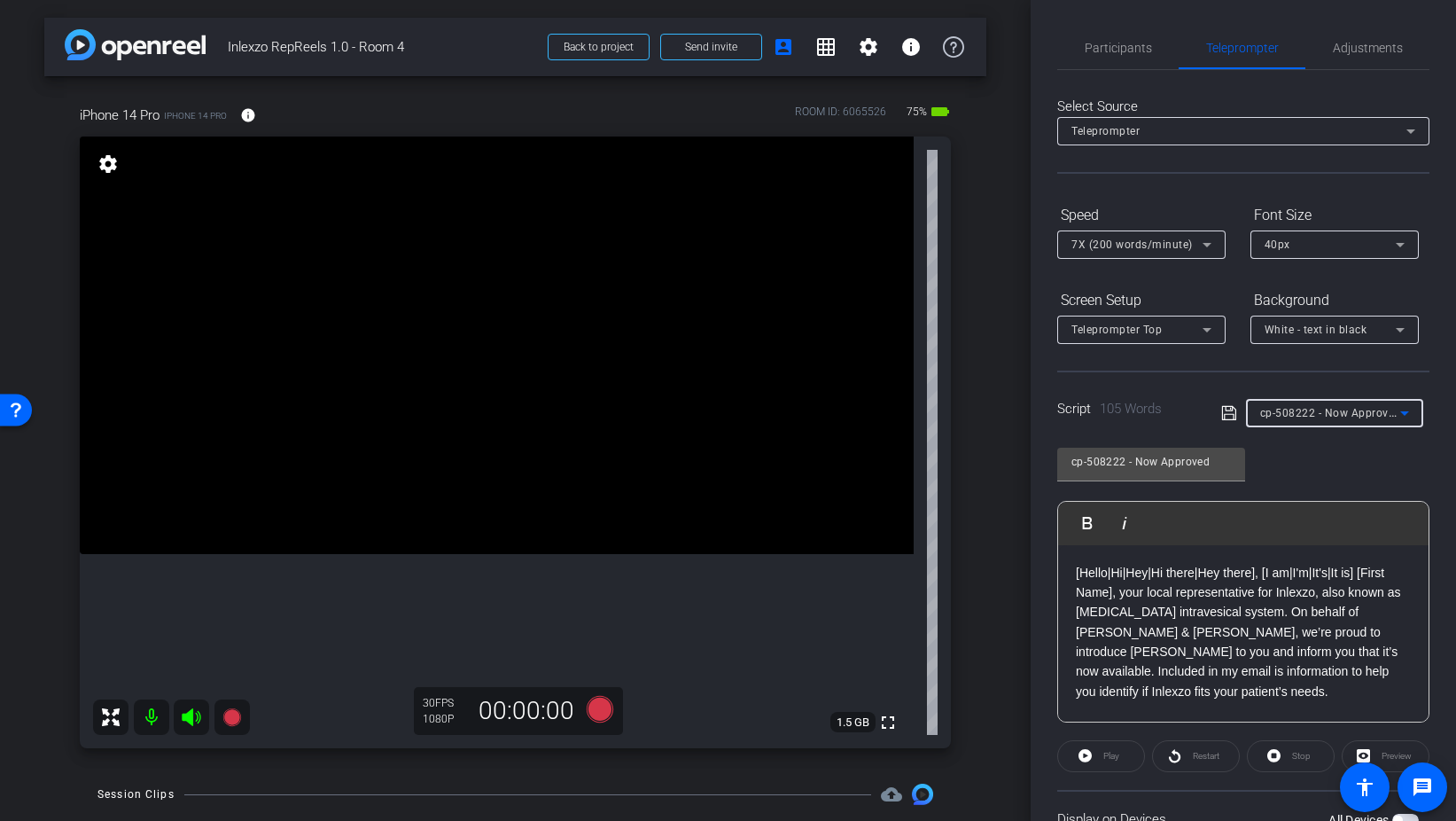
click at [1321, 245] on div "40px" at bounding box center [1331, 244] width 131 height 22
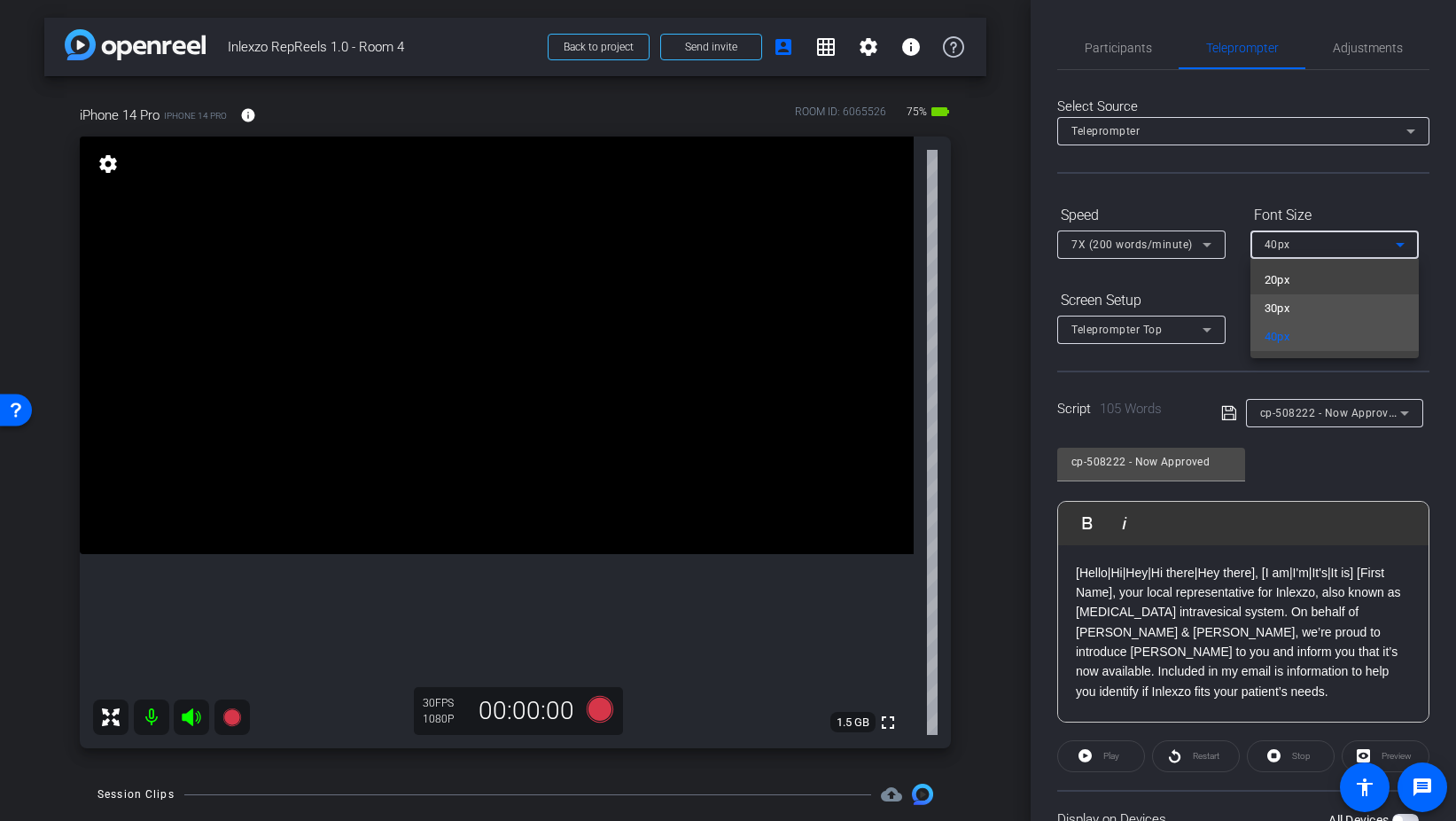
click at [1314, 315] on mat-option "30px" at bounding box center [1334, 308] width 168 height 28
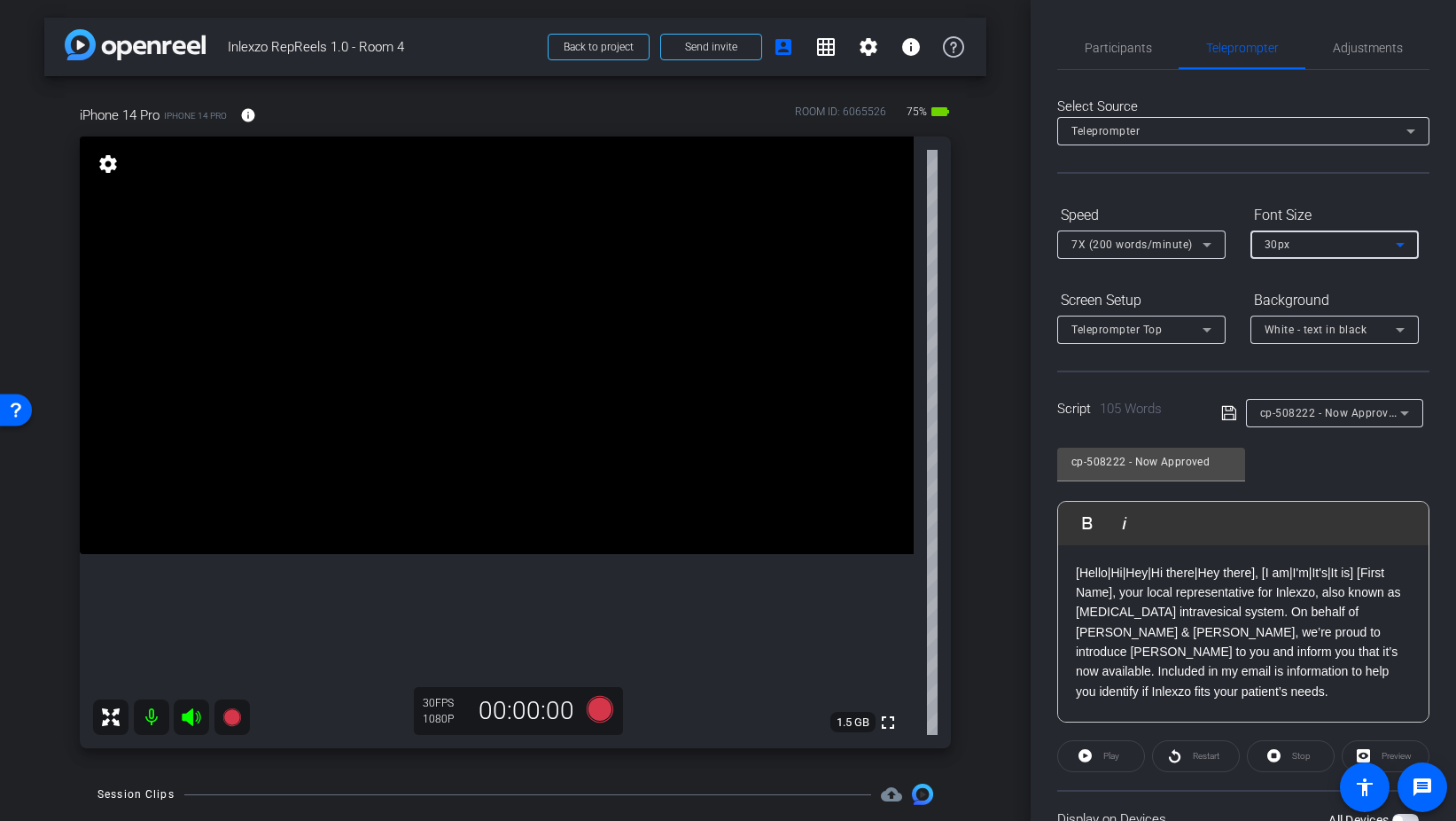
click at [1137, 246] on span "7X (200 words/minute)" at bounding box center [1132, 244] width 122 height 13
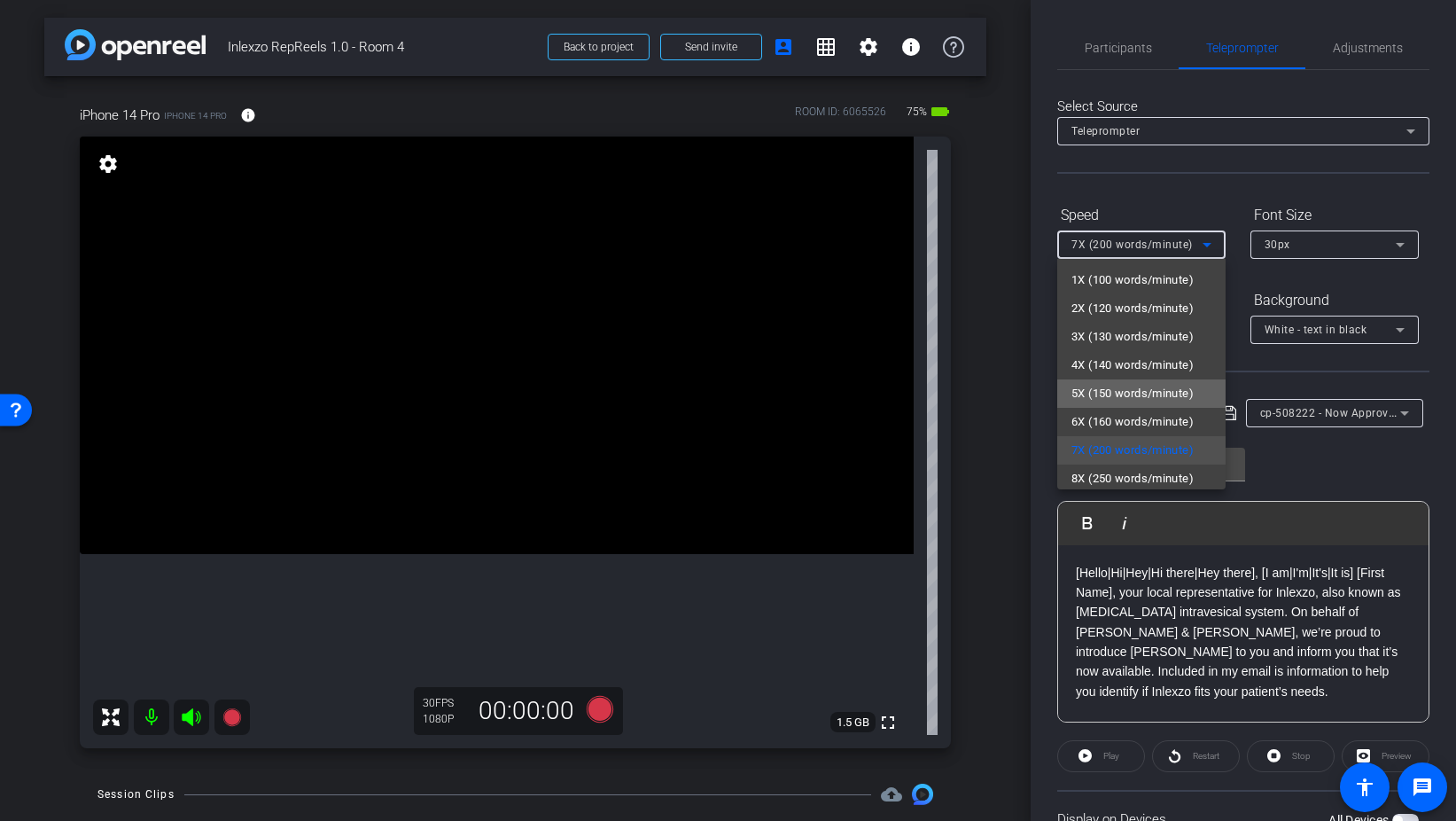
click at [1122, 397] on span "5X (150 words/minute)" at bounding box center [1133, 394] width 123 height 21
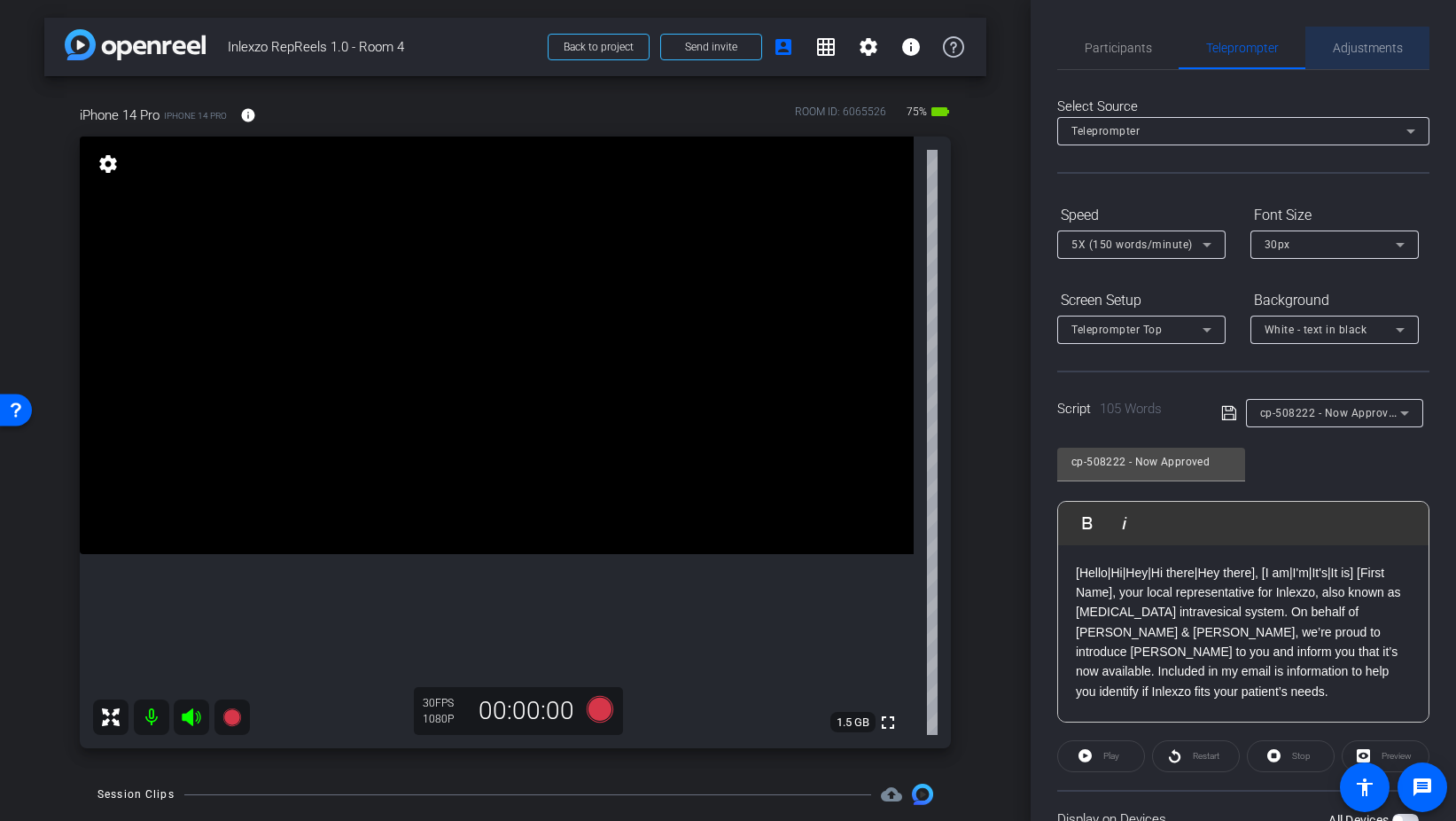
click at [1354, 54] on span "Adjustments" at bounding box center [1368, 48] width 70 height 13
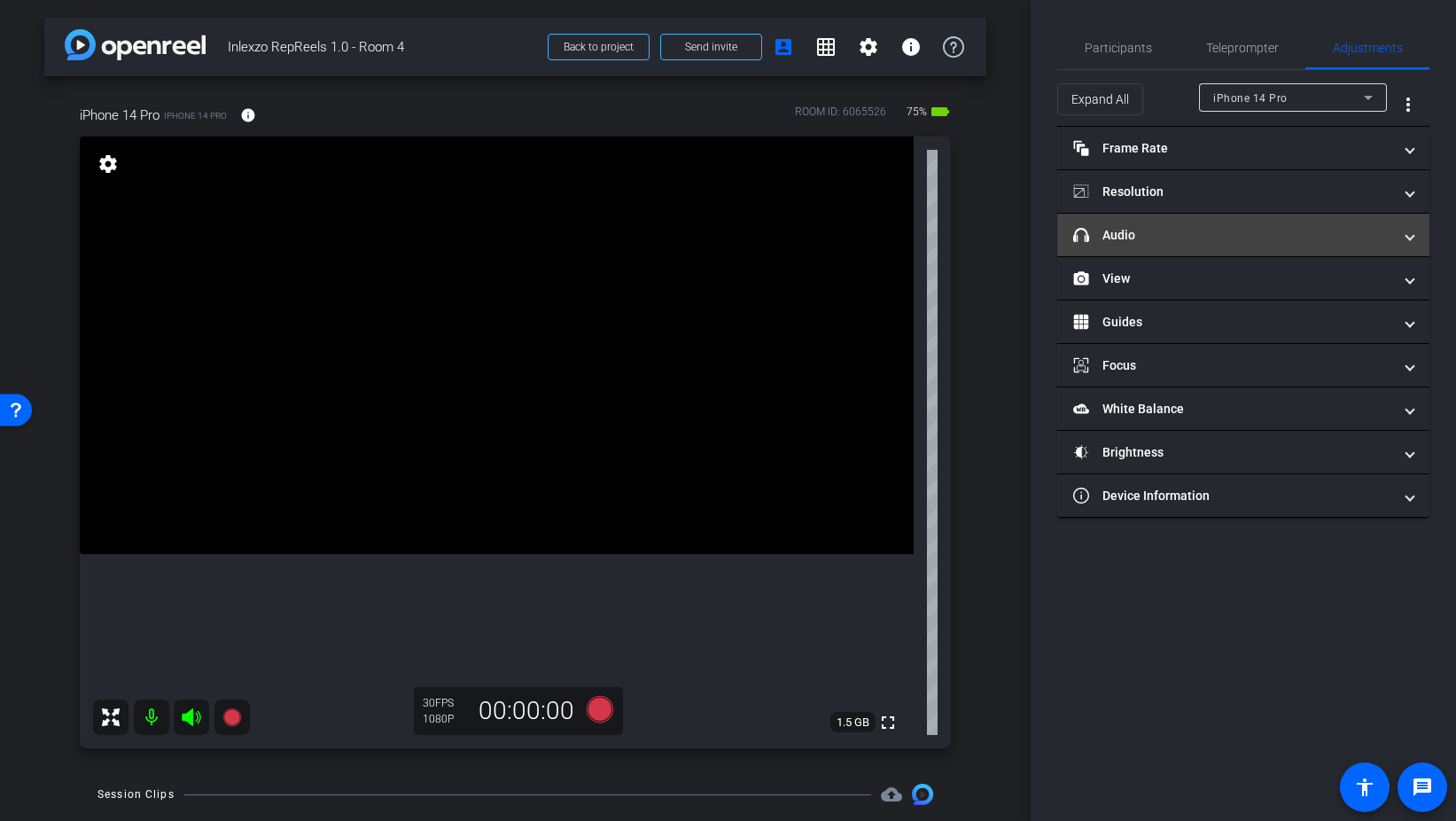
click at [1162, 239] on mat-panel-title "headphone icon Audio" at bounding box center [1233, 234] width 319 height 18
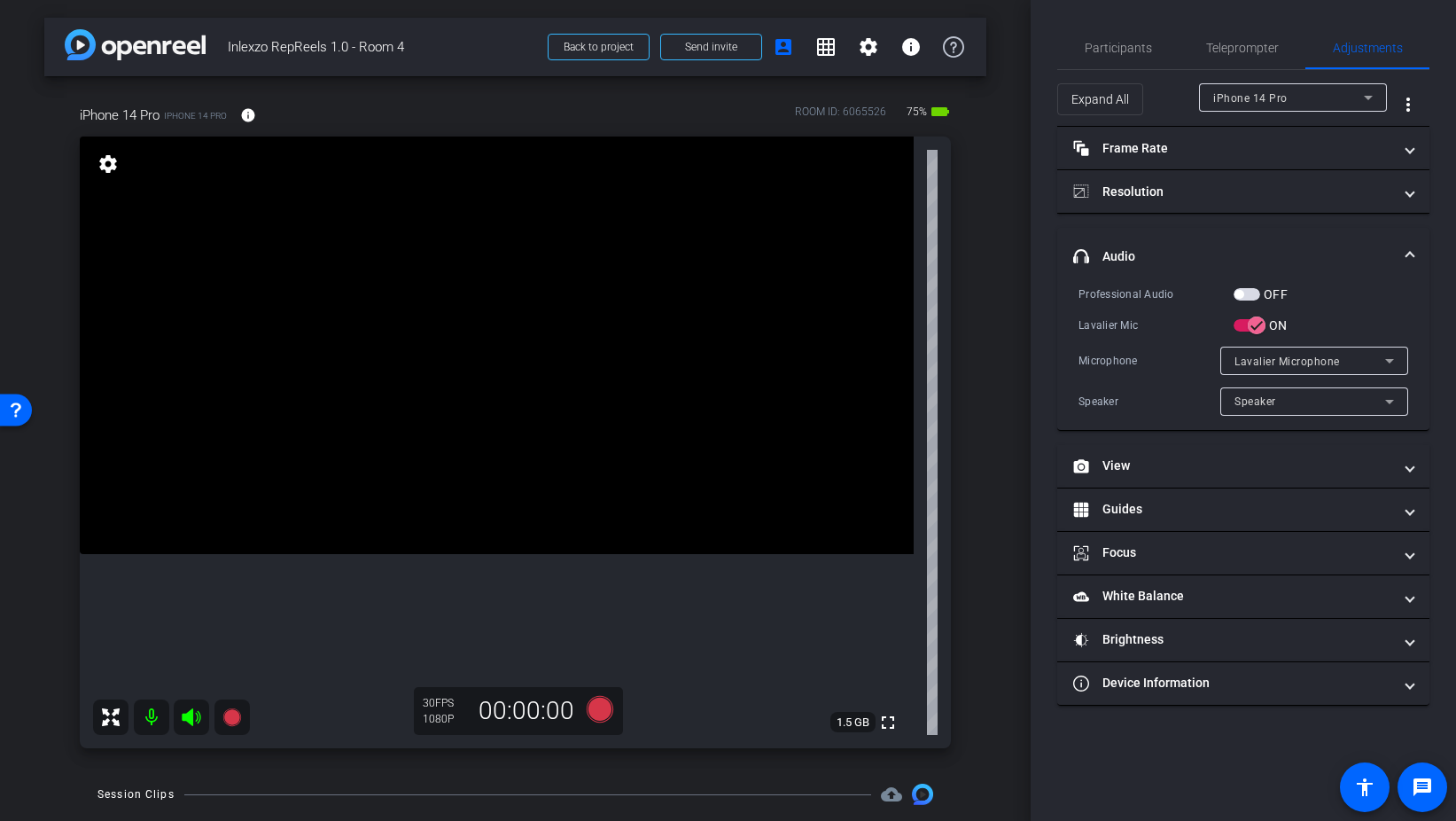
click at [1256, 292] on span "button" at bounding box center [1247, 294] width 26 height 13
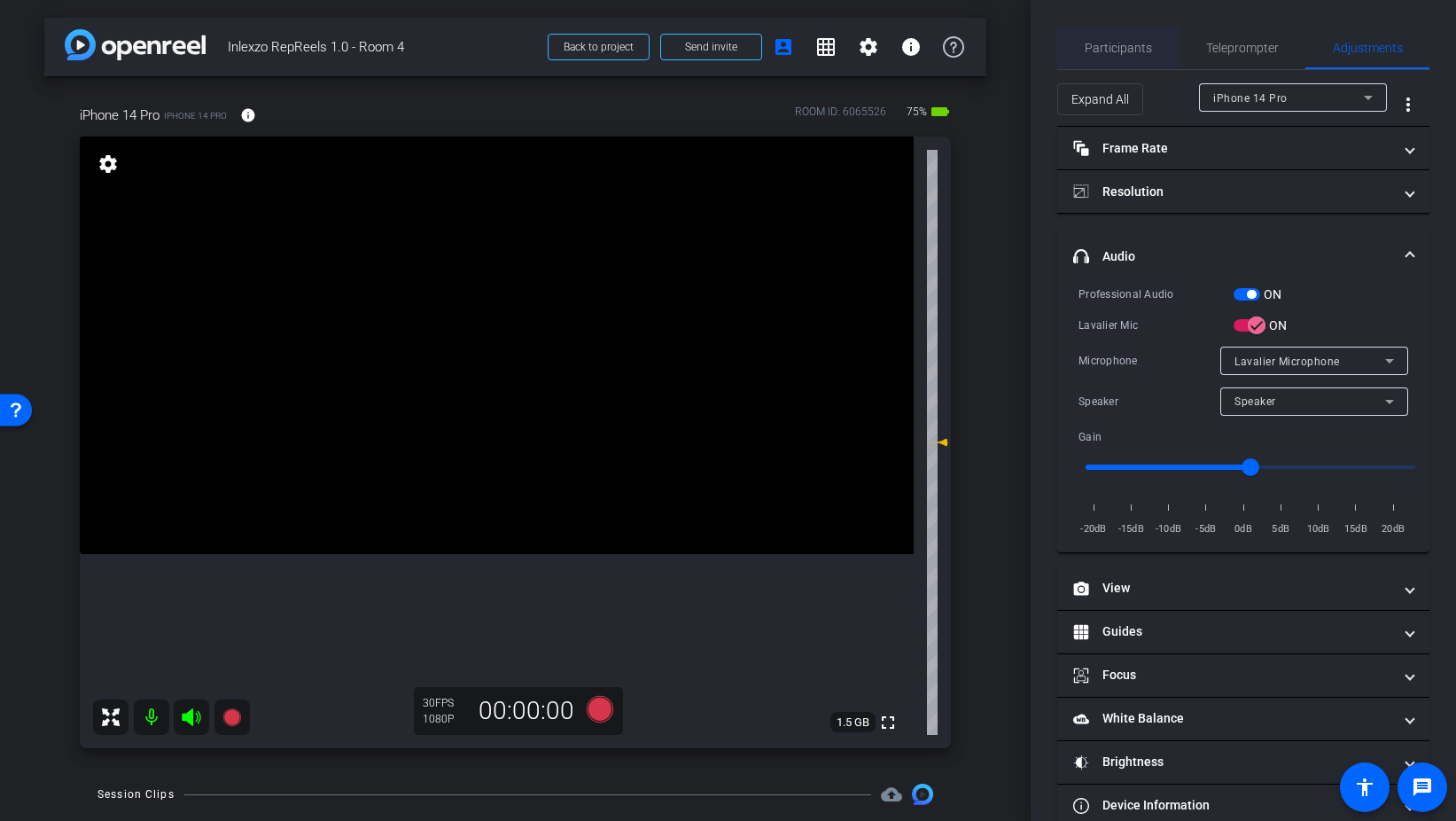
click at [1125, 35] on span "Participants" at bounding box center [1119, 48] width 67 height 43
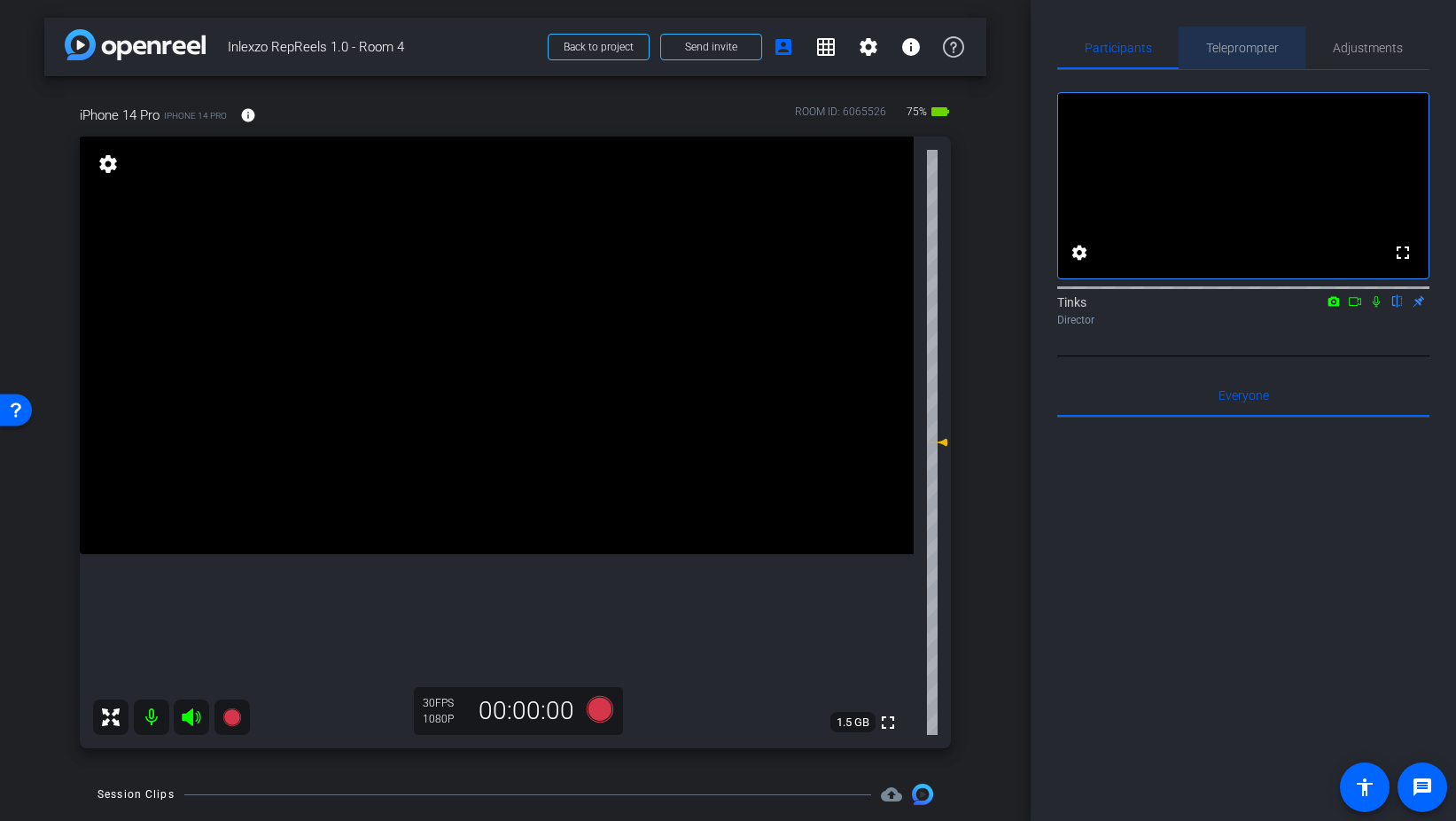
click at [1232, 47] on span "Teleprompter" at bounding box center [1242, 48] width 73 height 13
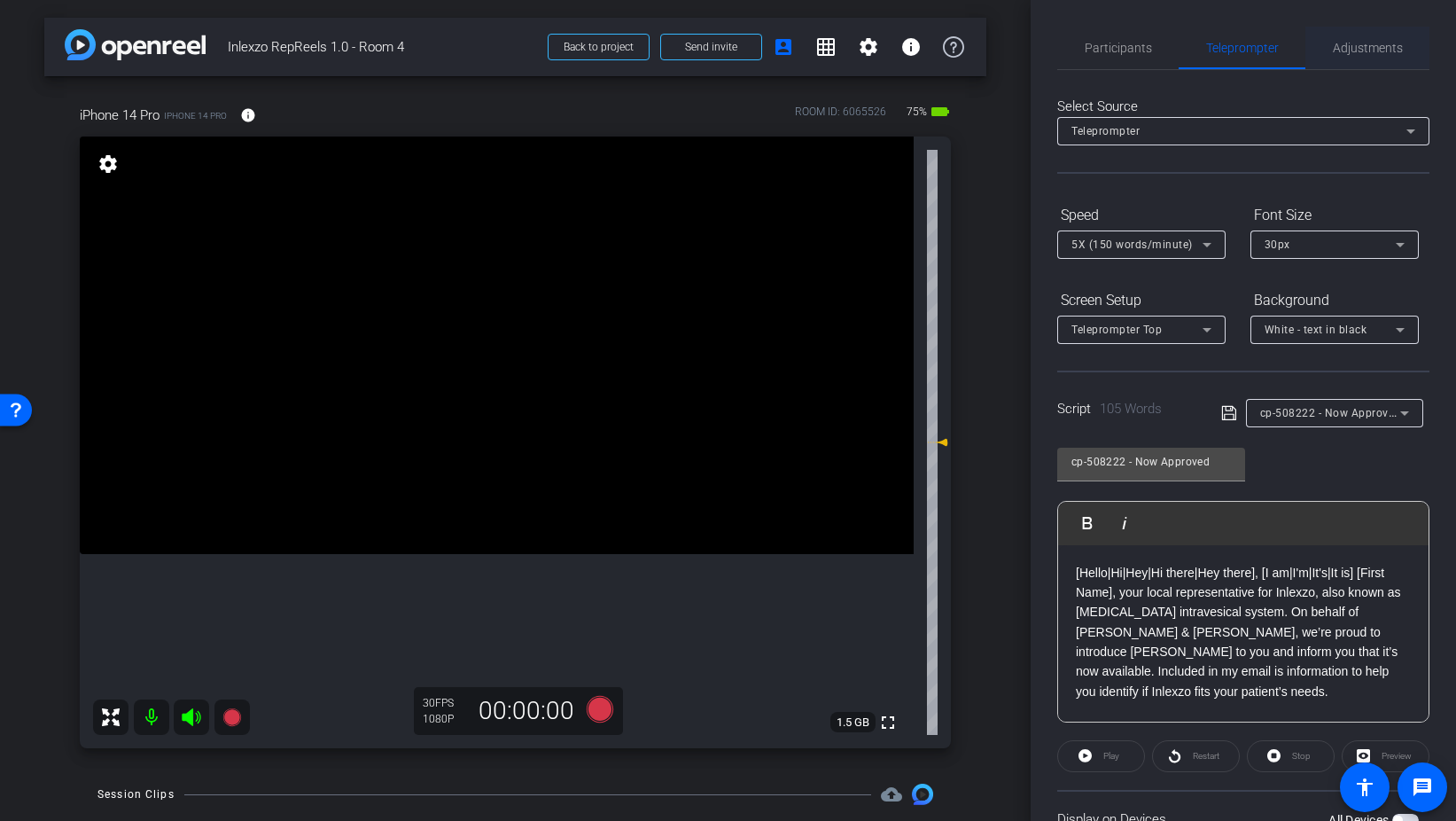
click at [1363, 50] on span "Adjustments" at bounding box center [1368, 48] width 70 height 13
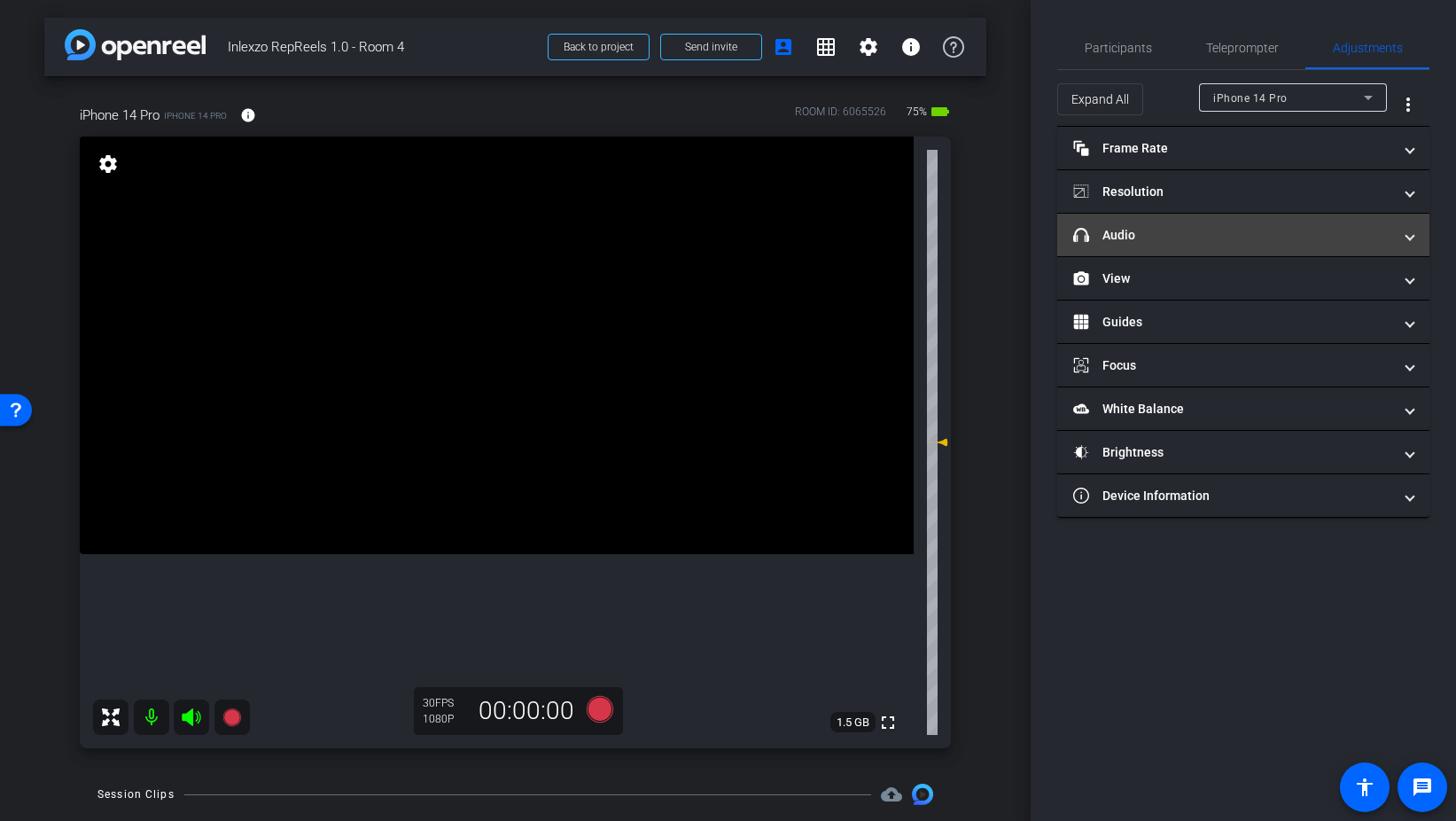
click at [1189, 245] on mat-expansion-panel-header "headphone icon Audio" at bounding box center [1243, 235] width 373 height 43
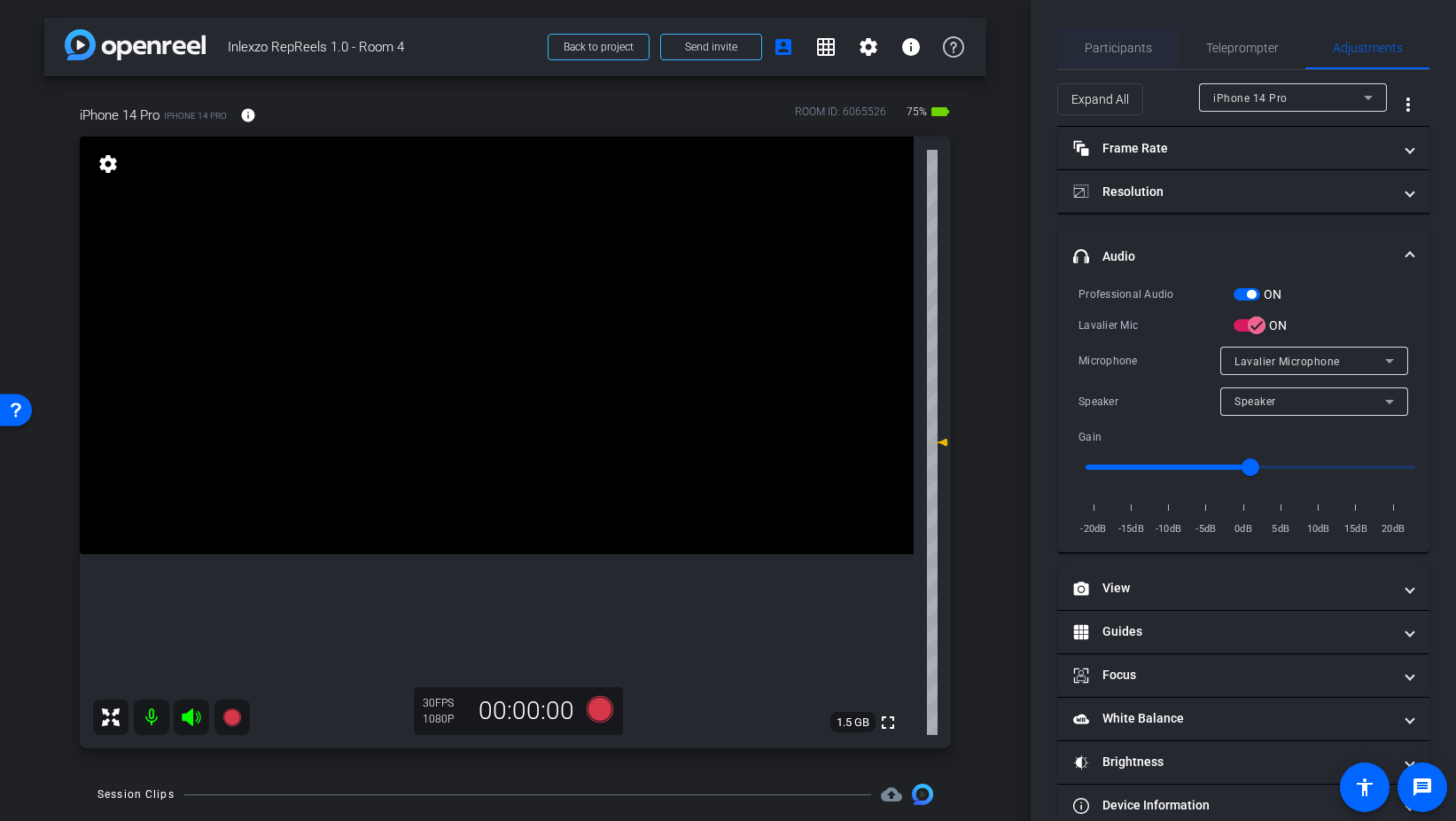
click at [1109, 56] on span "Participants" at bounding box center [1119, 48] width 67 height 43
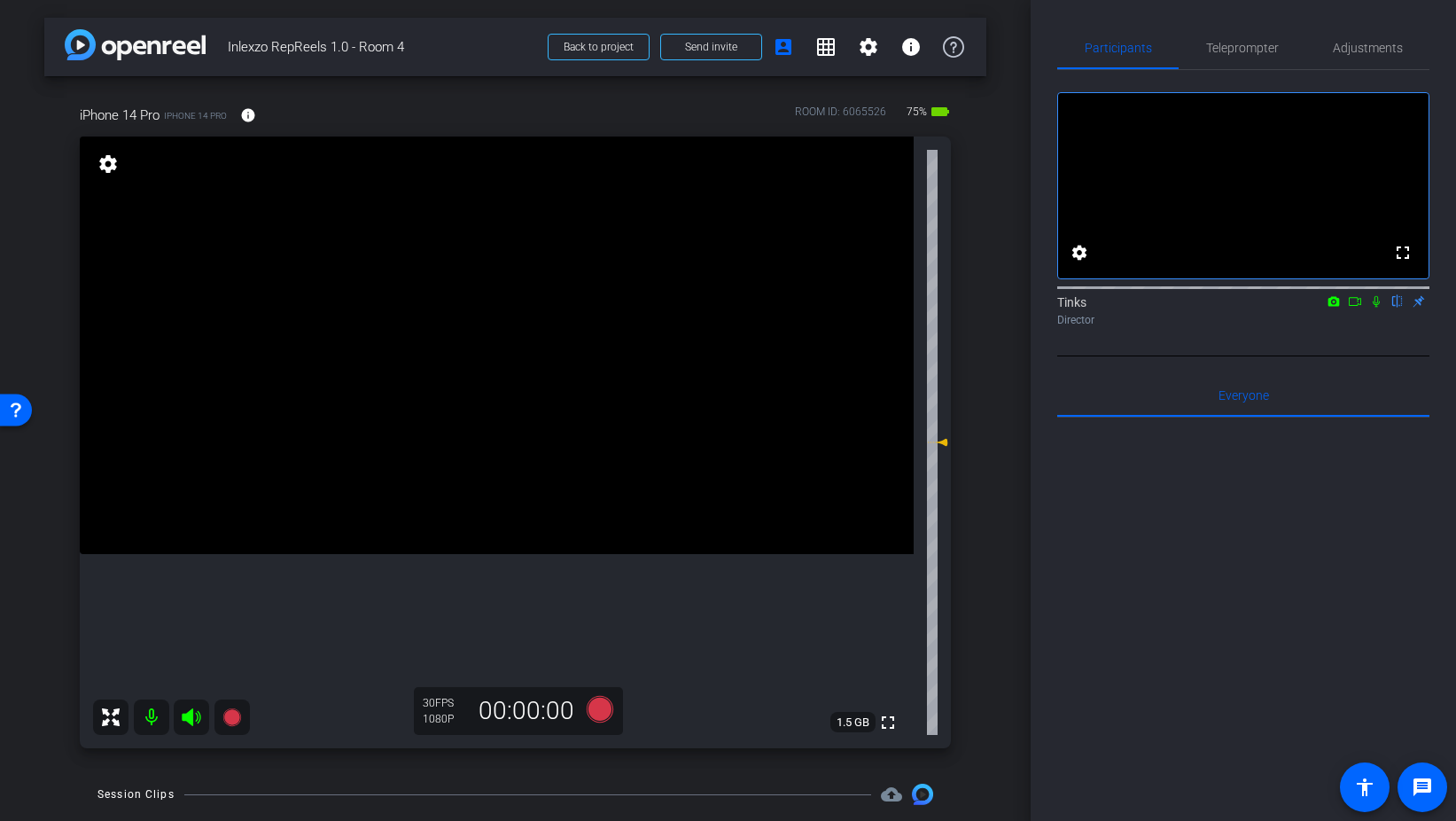
click at [1374, 307] on icon at bounding box center [1376, 301] width 15 height 13
click at [595, 705] on icon at bounding box center [598, 708] width 26 height 26
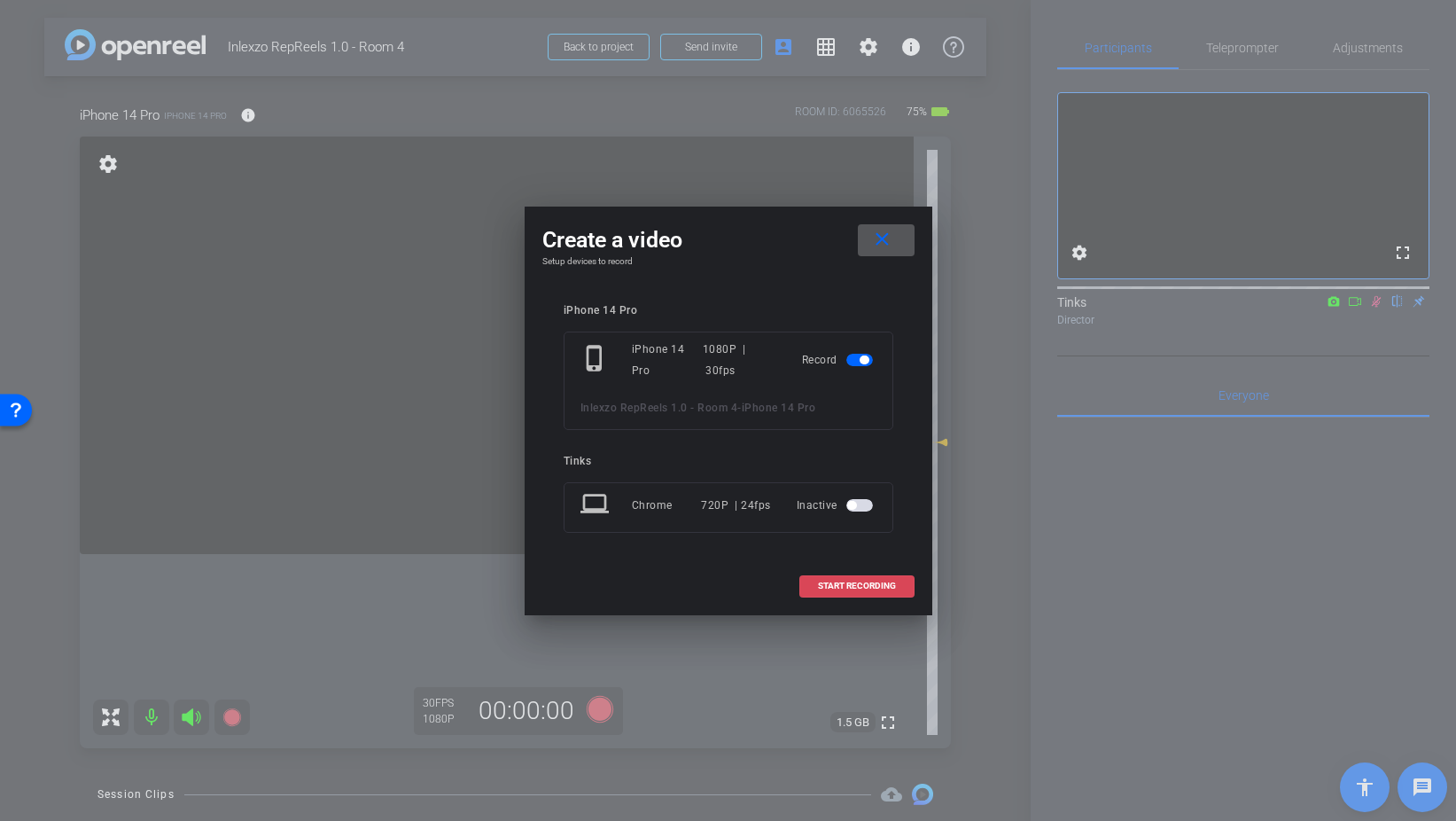
click at [842, 586] on span "START RECORDING" at bounding box center [857, 586] width 78 height 9
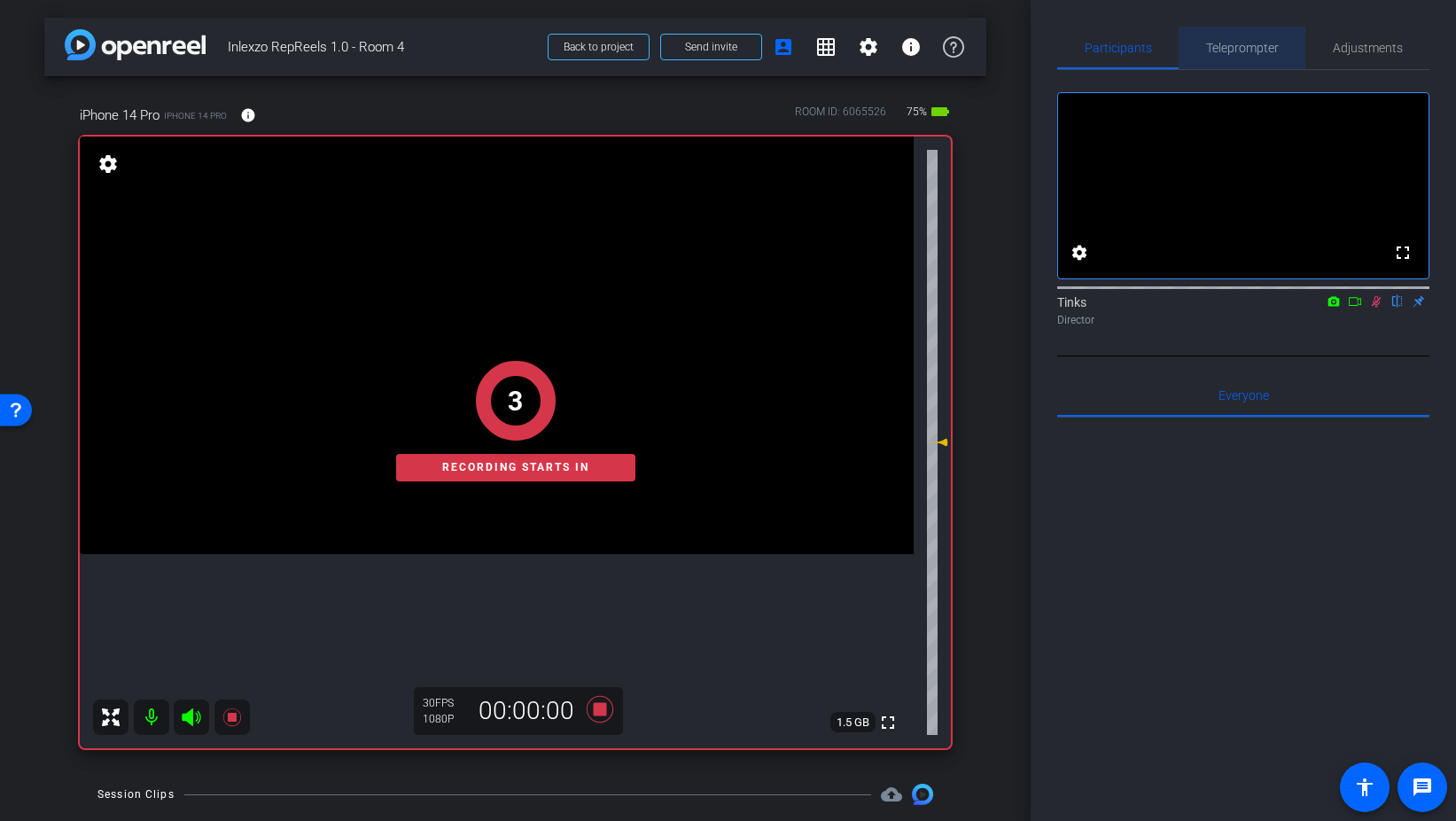
click at [1232, 55] on span "Teleprompter" at bounding box center [1242, 48] width 73 height 43
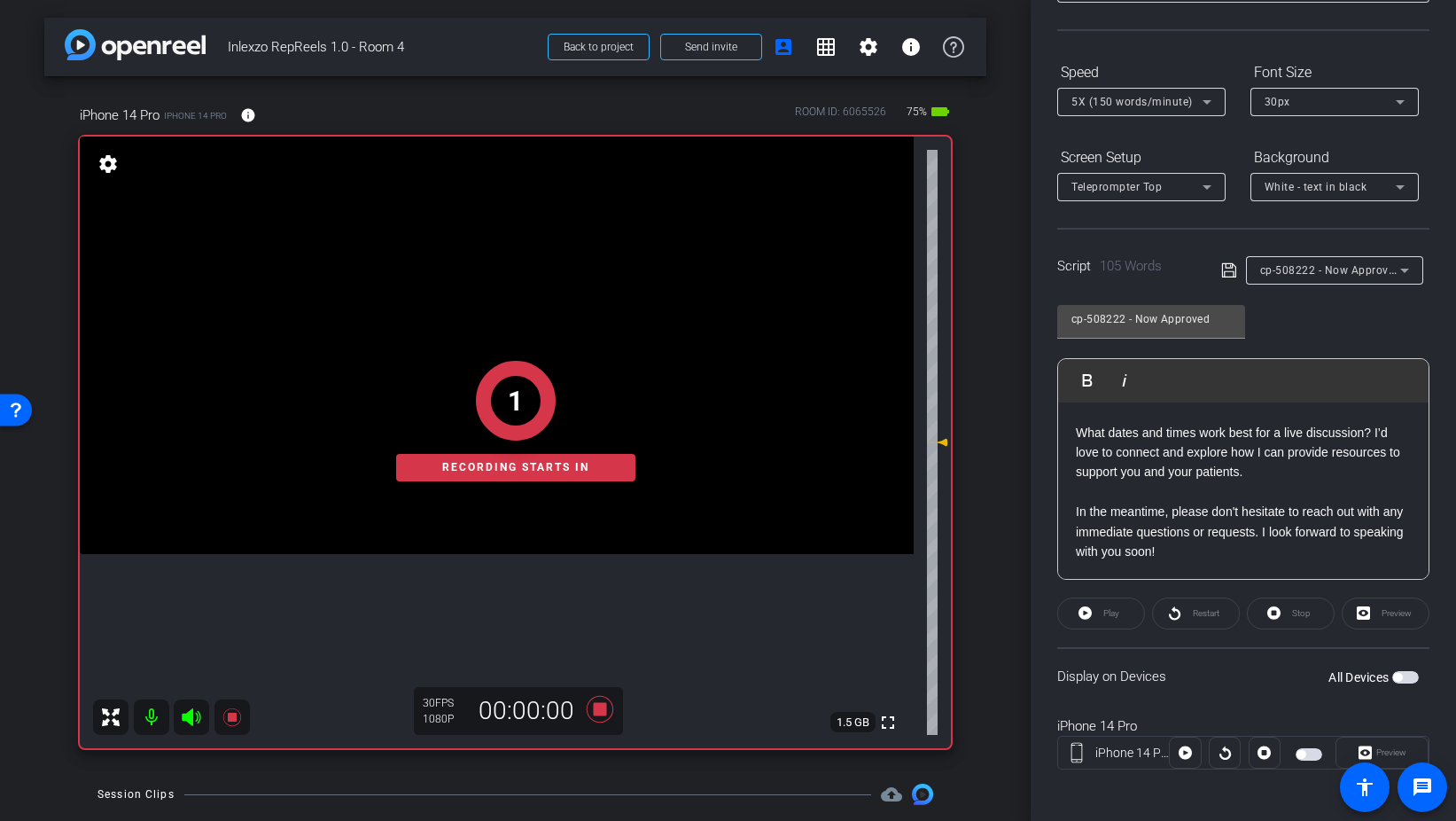
scroll to position [148, 0]
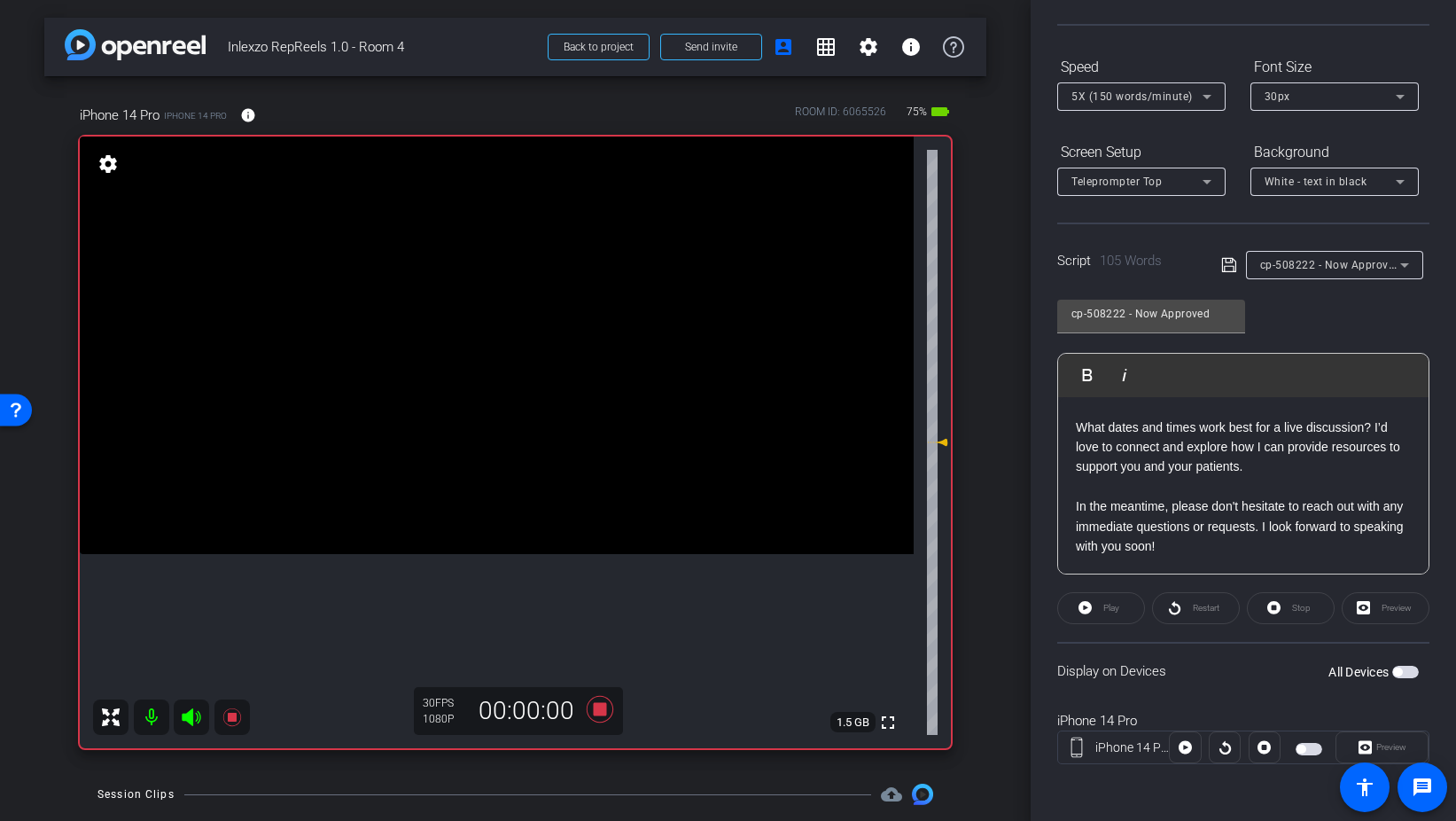
click at [1408, 670] on span "button" at bounding box center [1405, 671] width 26 height 13
click at [1385, 745] on span "Preview" at bounding box center [1391, 747] width 30 height 10
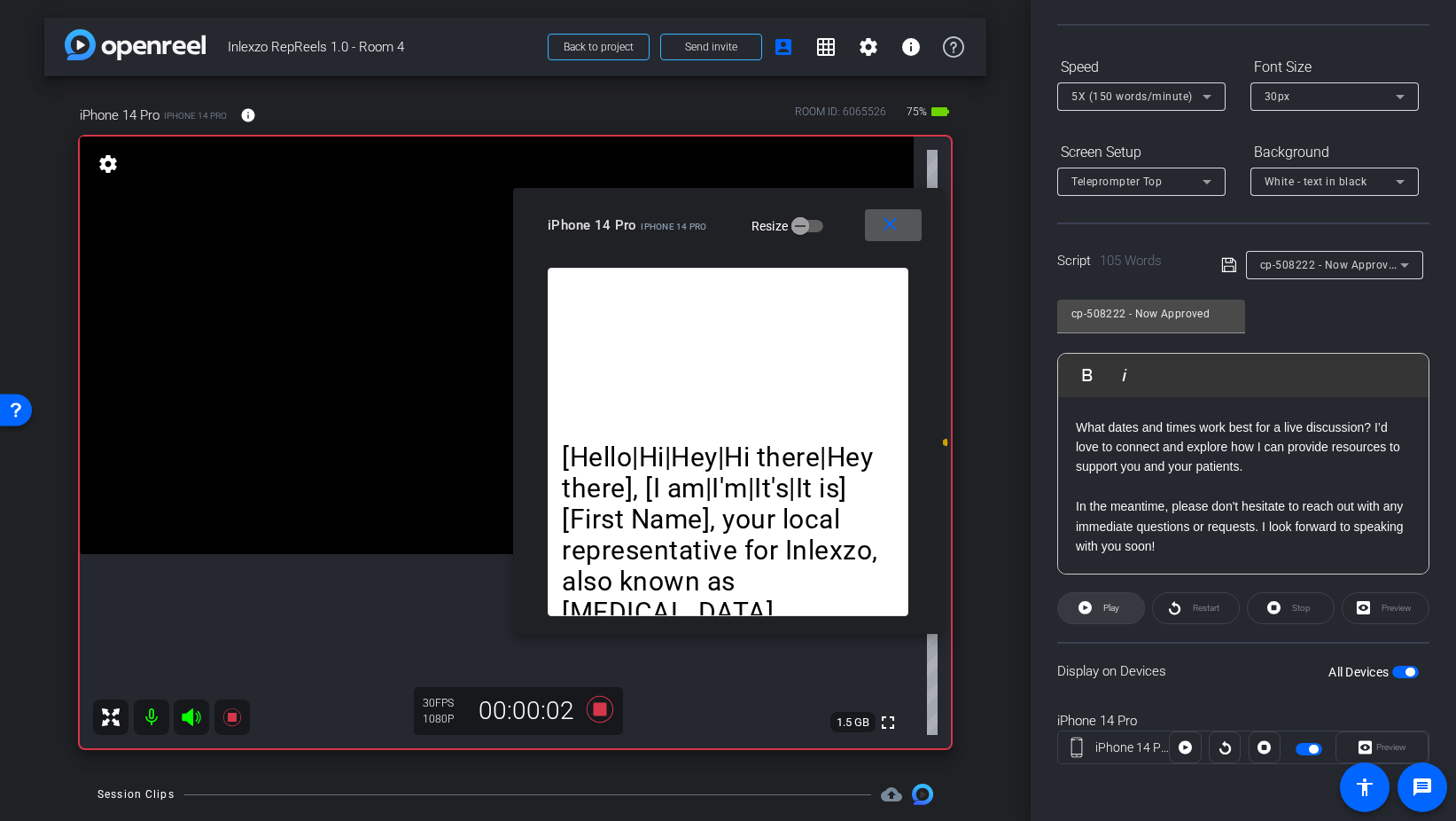
click at [1104, 605] on span "Play" at bounding box center [1112, 608] width 16 height 10
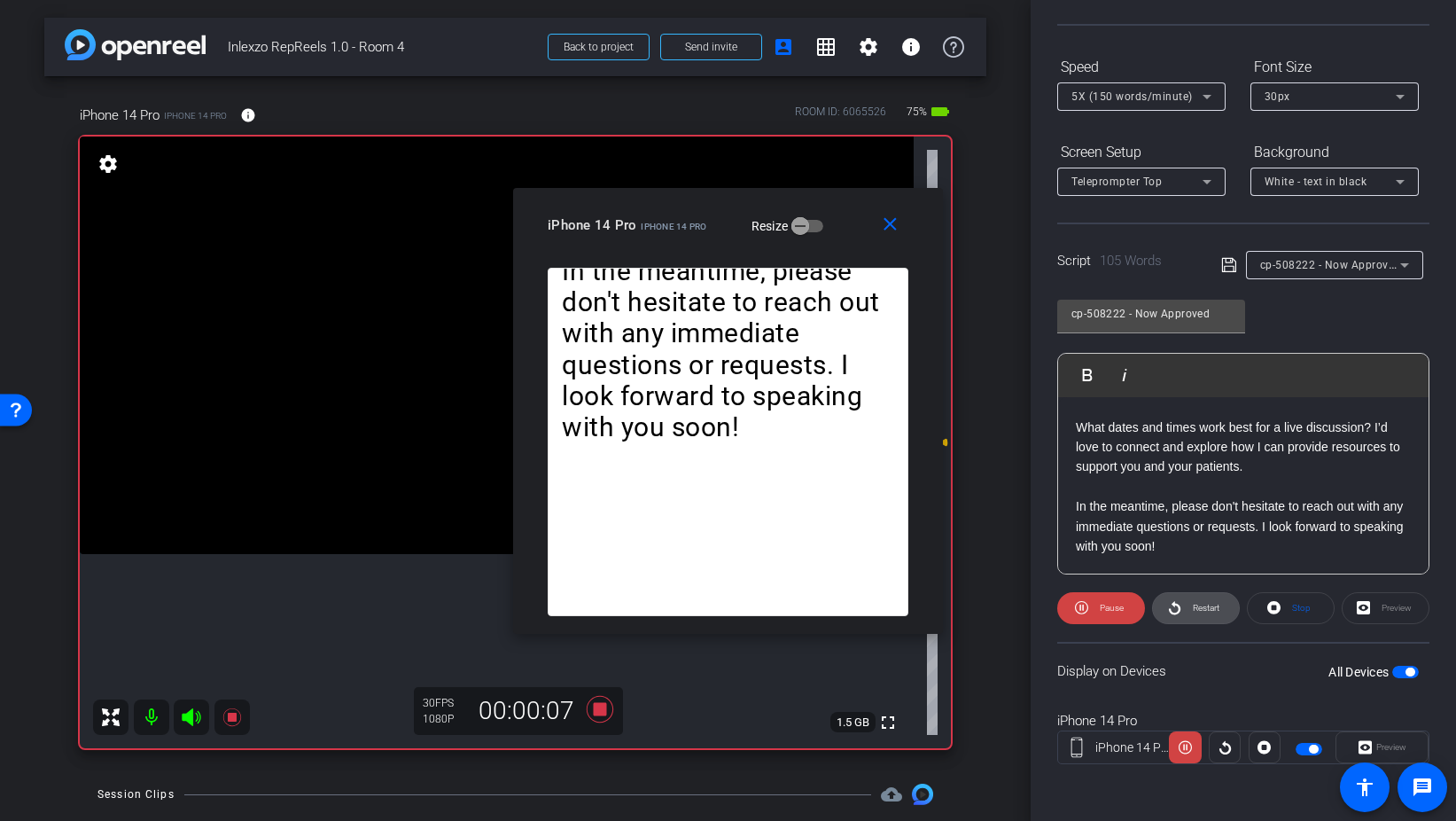
click at [1202, 606] on span "Restart" at bounding box center [1206, 608] width 26 height 10
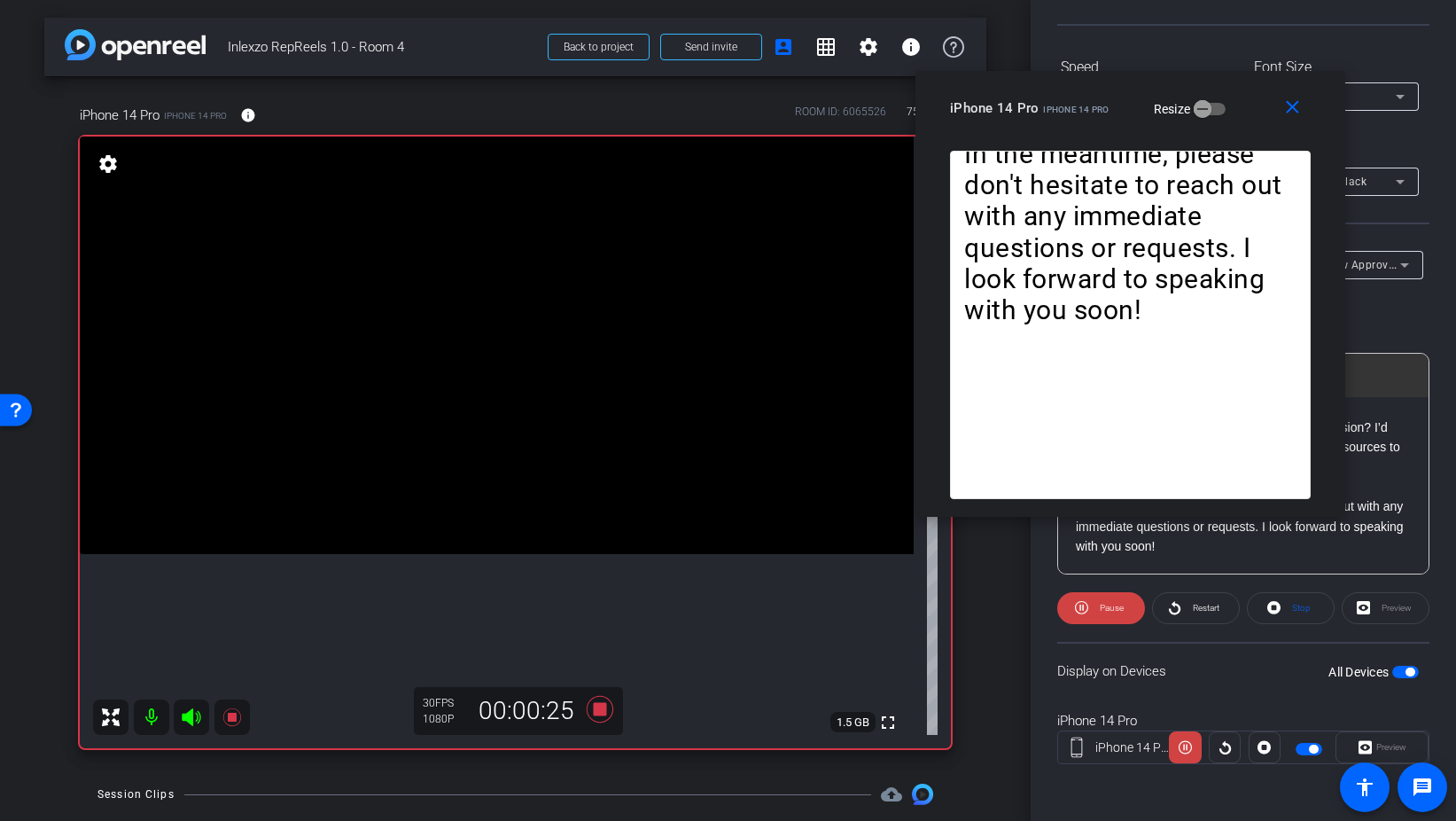
drag, startPoint x: 744, startPoint y: 205, endPoint x: 1146, endPoint y: 83, distance: 420.1
click at [1146, 83] on div "close iPhone 14 Pro iPhone 14 Pro Resize" at bounding box center [1130, 111] width 430 height 80
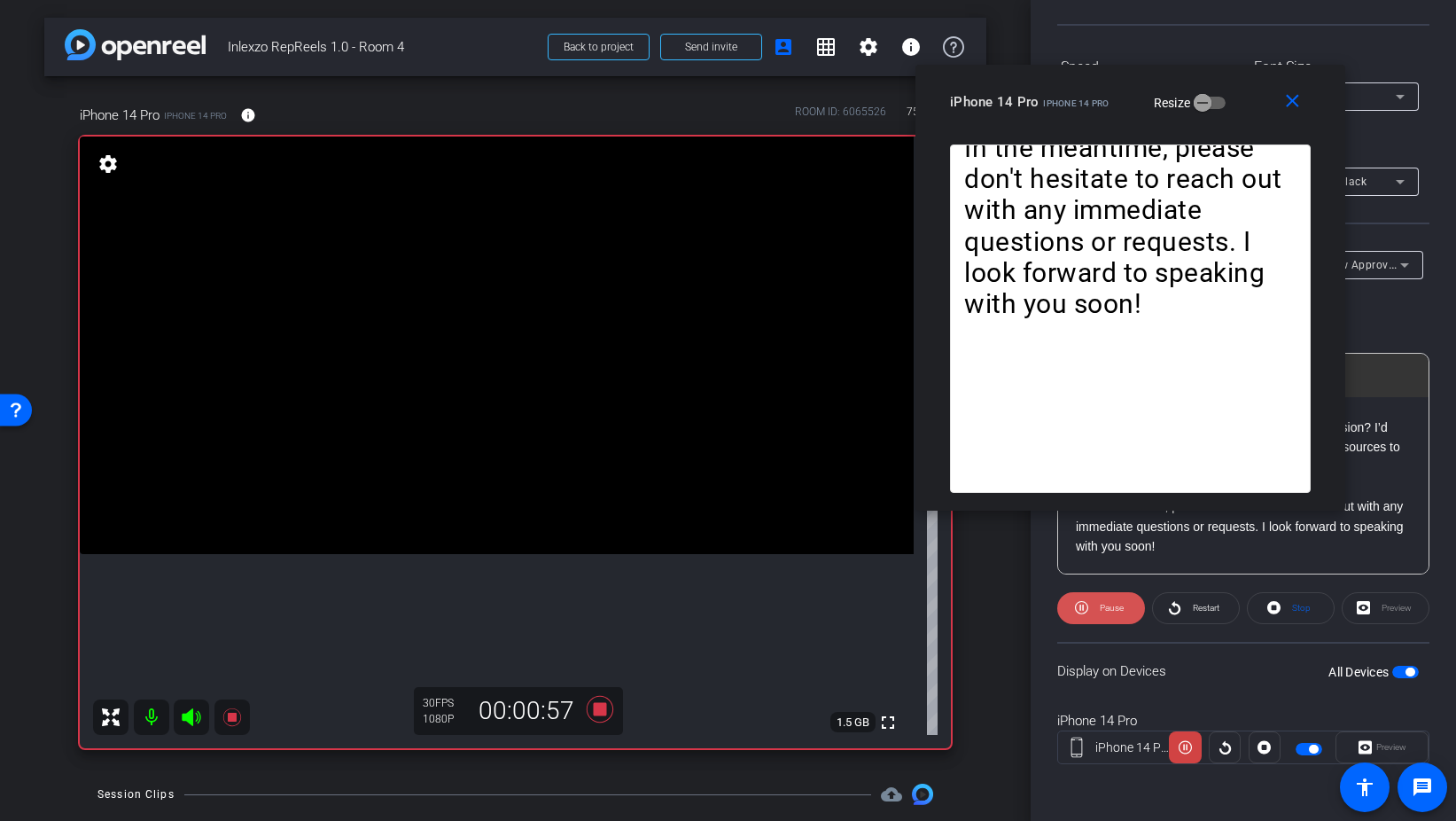
click at [1071, 610] on span at bounding box center [1101, 608] width 88 height 43
click at [1308, 97] on span at bounding box center [1296, 102] width 56 height 43
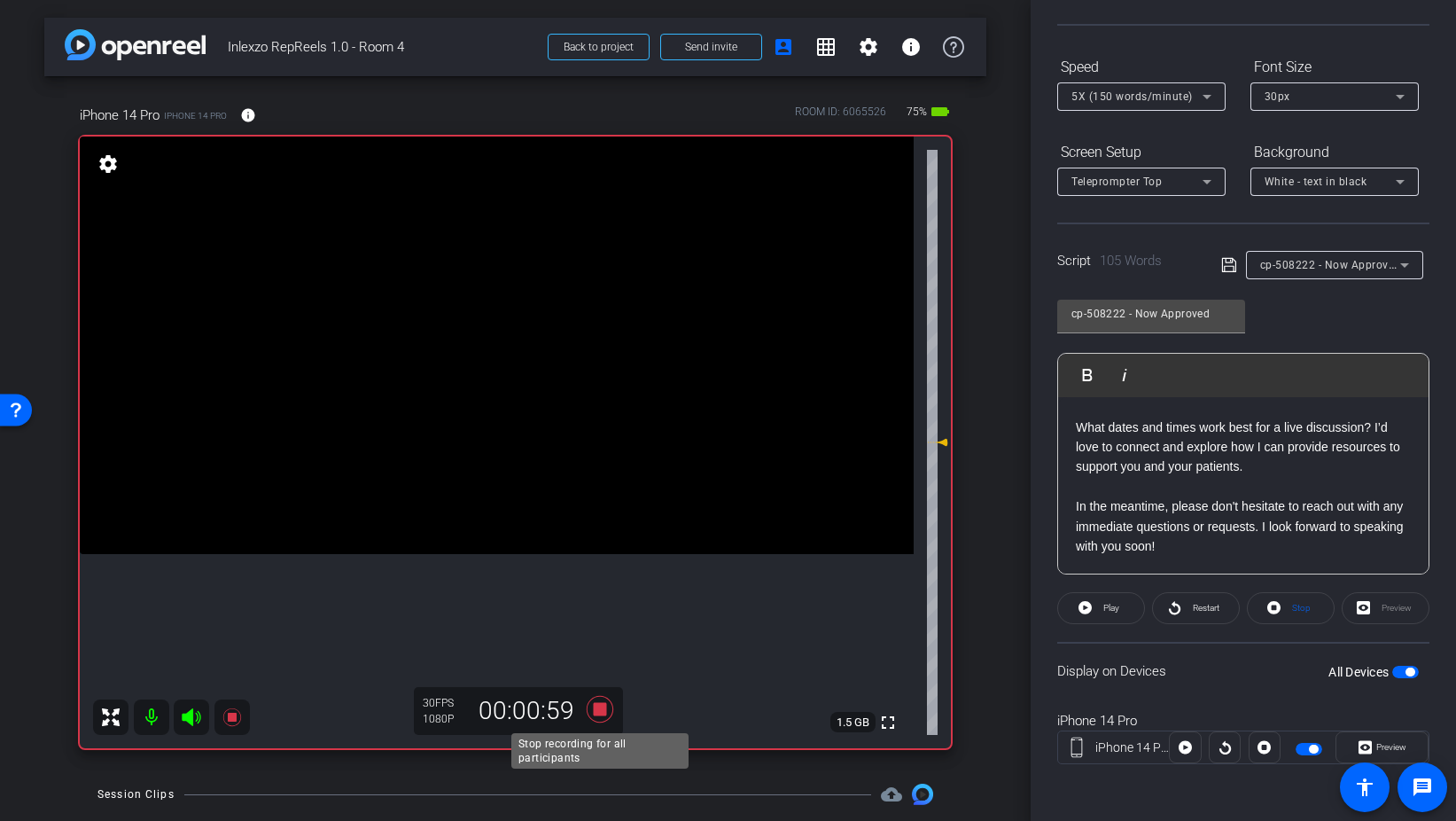
click at [605, 708] on icon at bounding box center [598, 708] width 26 height 26
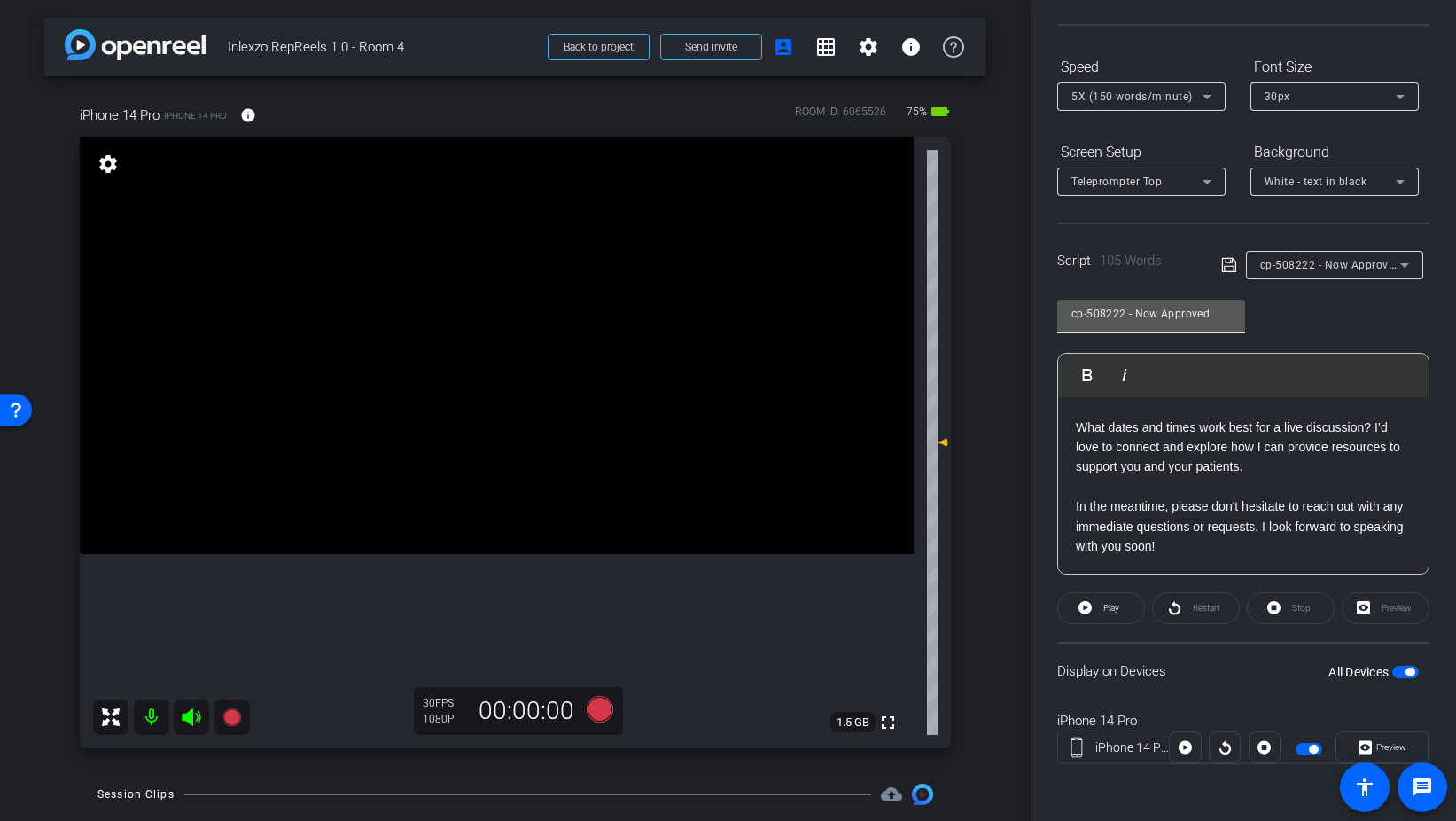
scroll to position [0, 0]
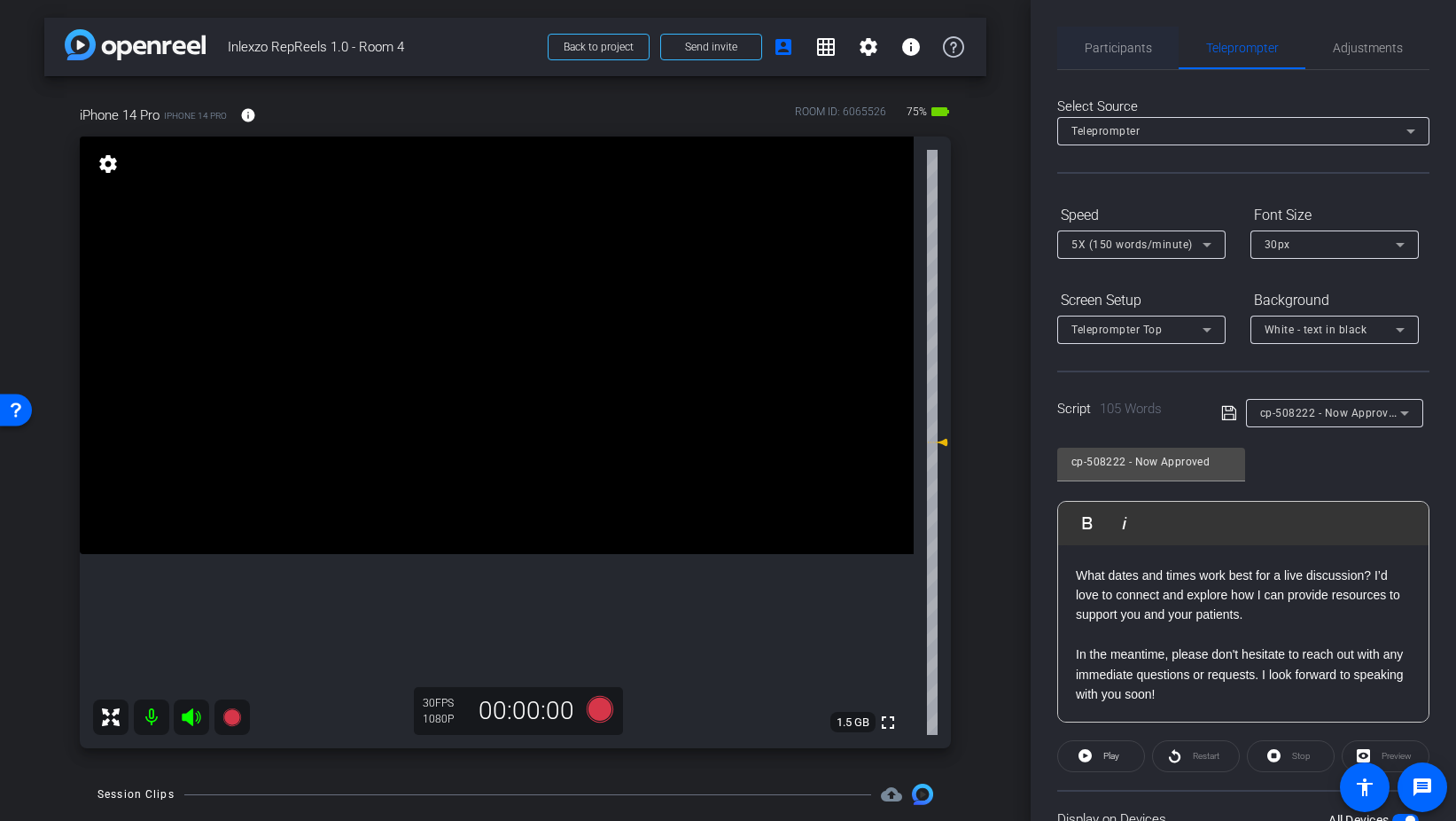
click at [1110, 53] on span "Participants" at bounding box center [1119, 48] width 67 height 13
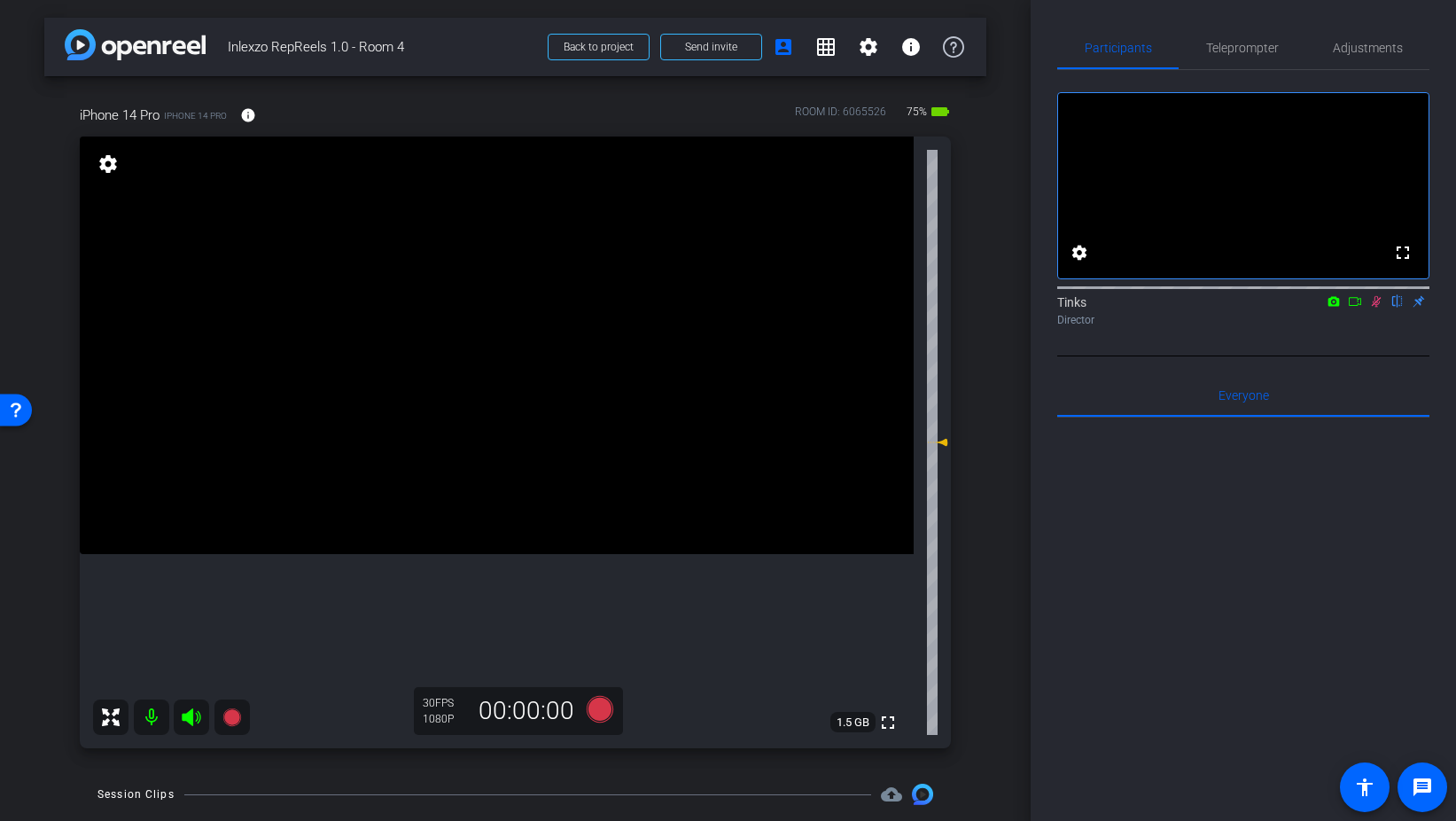
click at [1374, 307] on icon at bounding box center [1376, 301] width 15 height 13
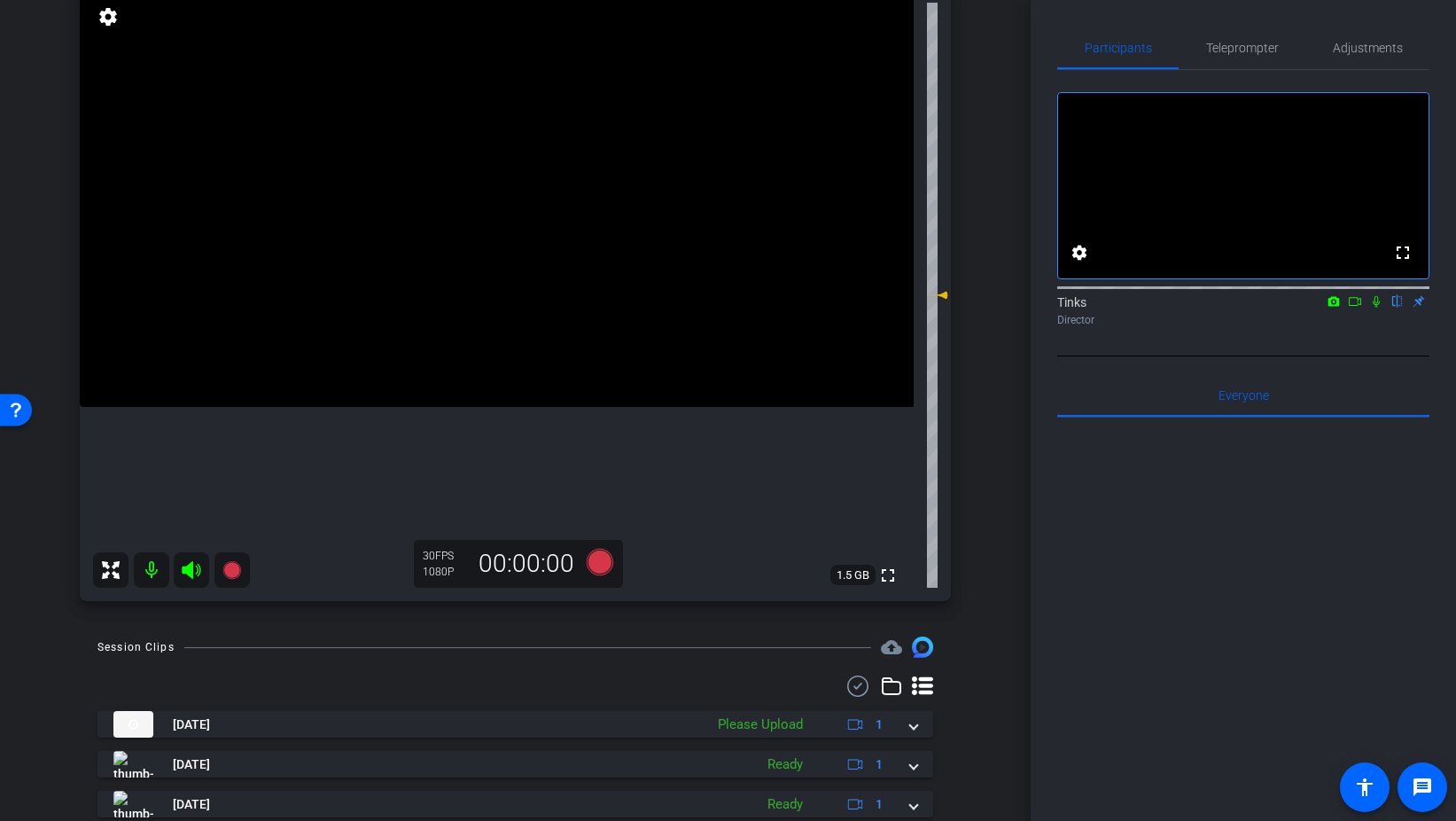
scroll to position [179, 0]
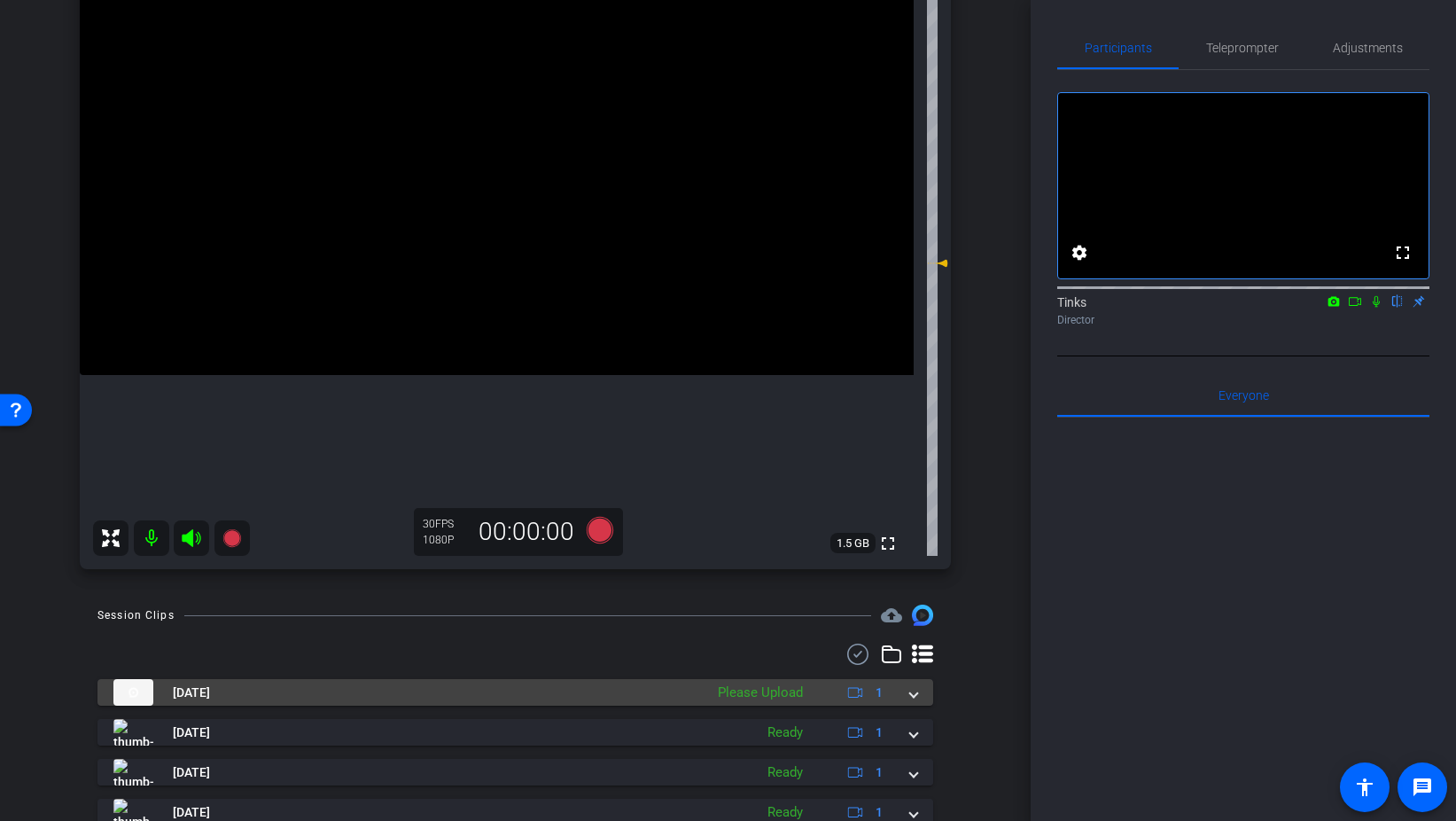
click at [906, 685] on div "[DATE] Please Upload 1" at bounding box center [512, 692] width 797 height 26
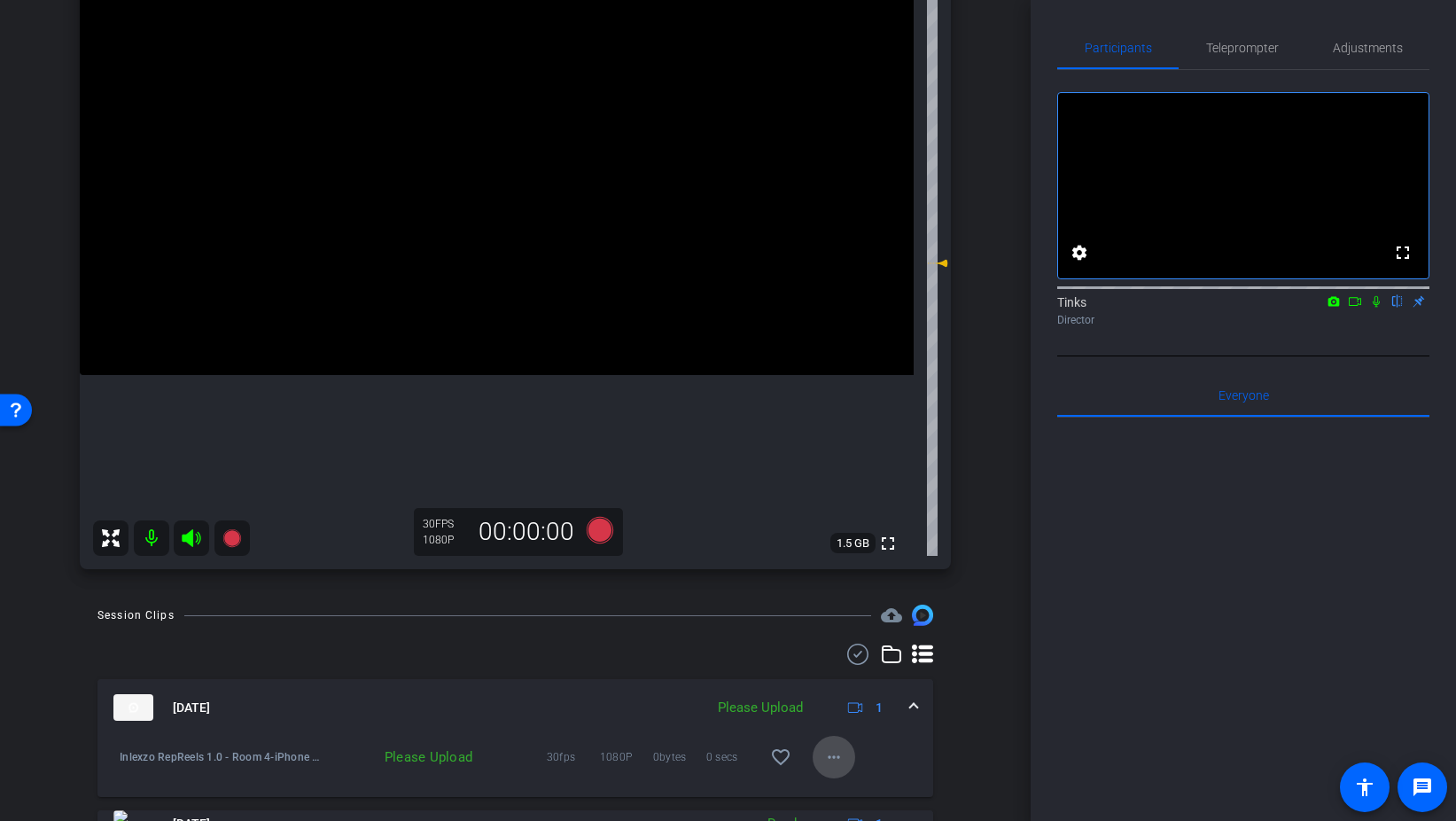
click at [835, 759] on mat-icon "more_horiz" at bounding box center [835, 757] width 21 height 21
click at [865, 676] on span "Upload" at bounding box center [862, 676] width 71 height 21
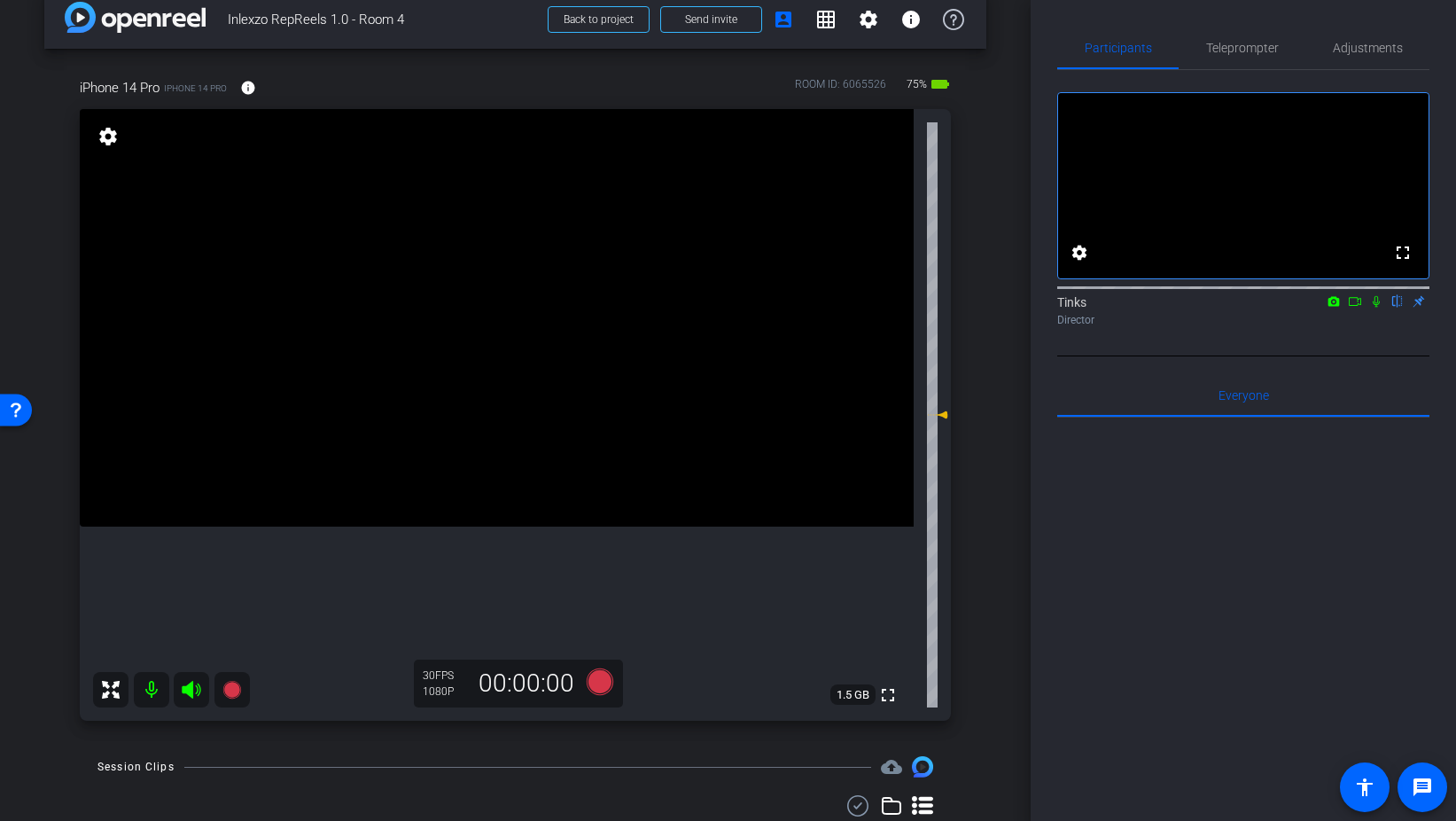
scroll to position [26, 0]
click at [1231, 46] on span "Teleprompter" at bounding box center [1242, 48] width 73 height 13
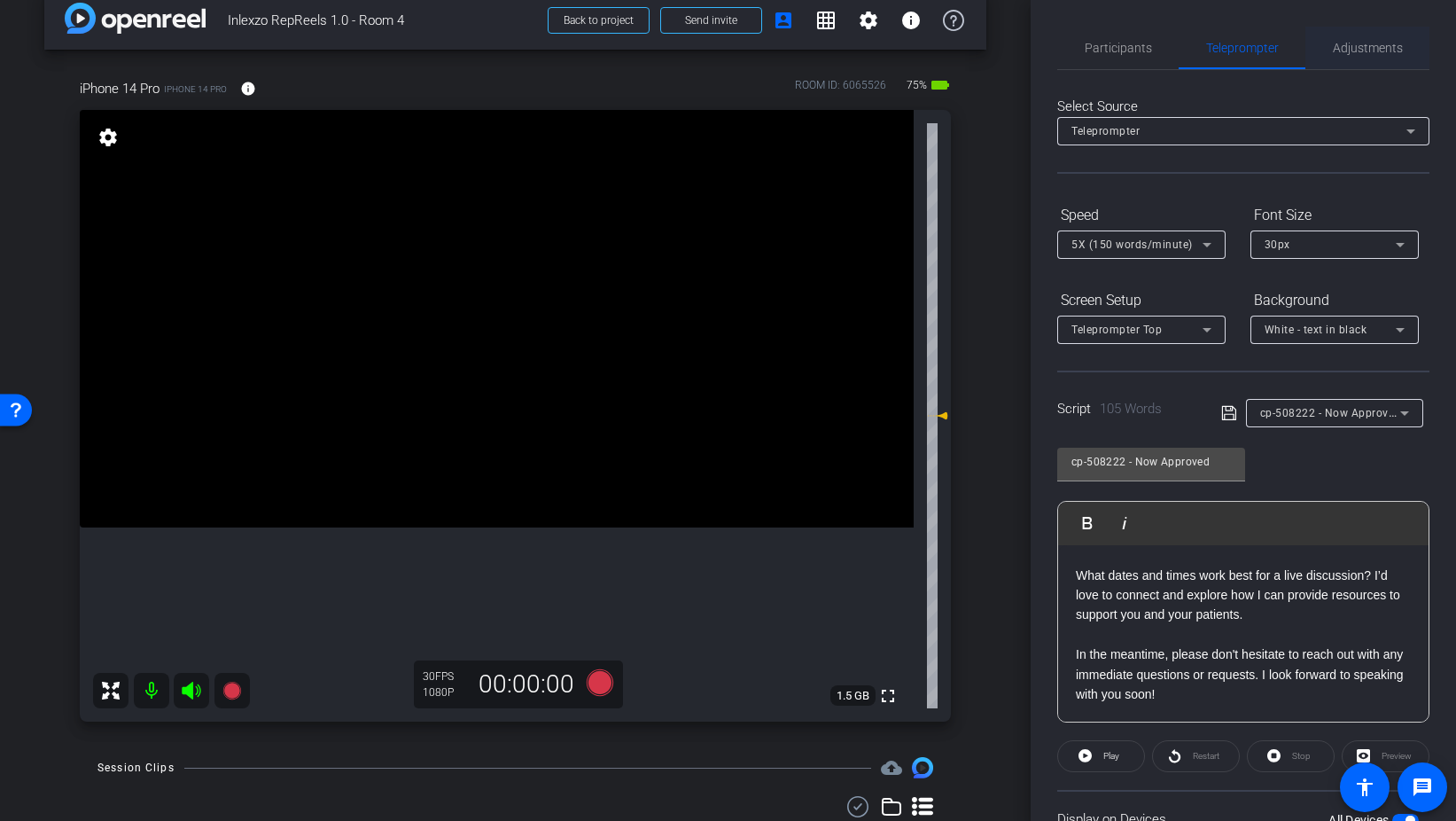
click at [1364, 52] on span "Adjustments" at bounding box center [1368, 48] width 70 height 13
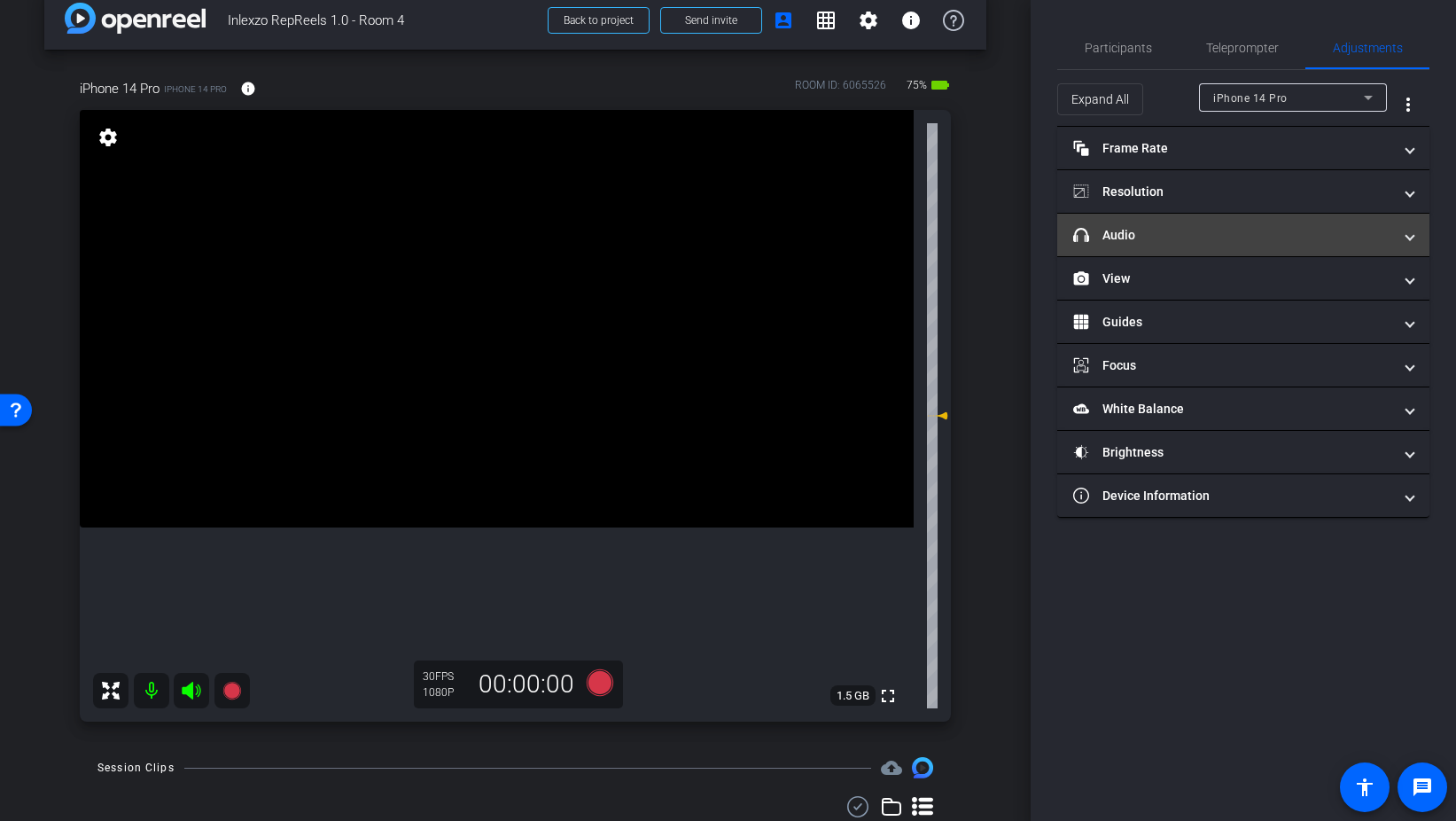
click at [1163, 241] on mat-panel-title "headphone icon Audio" at bounding box center [1233, 234] width 319 height 18
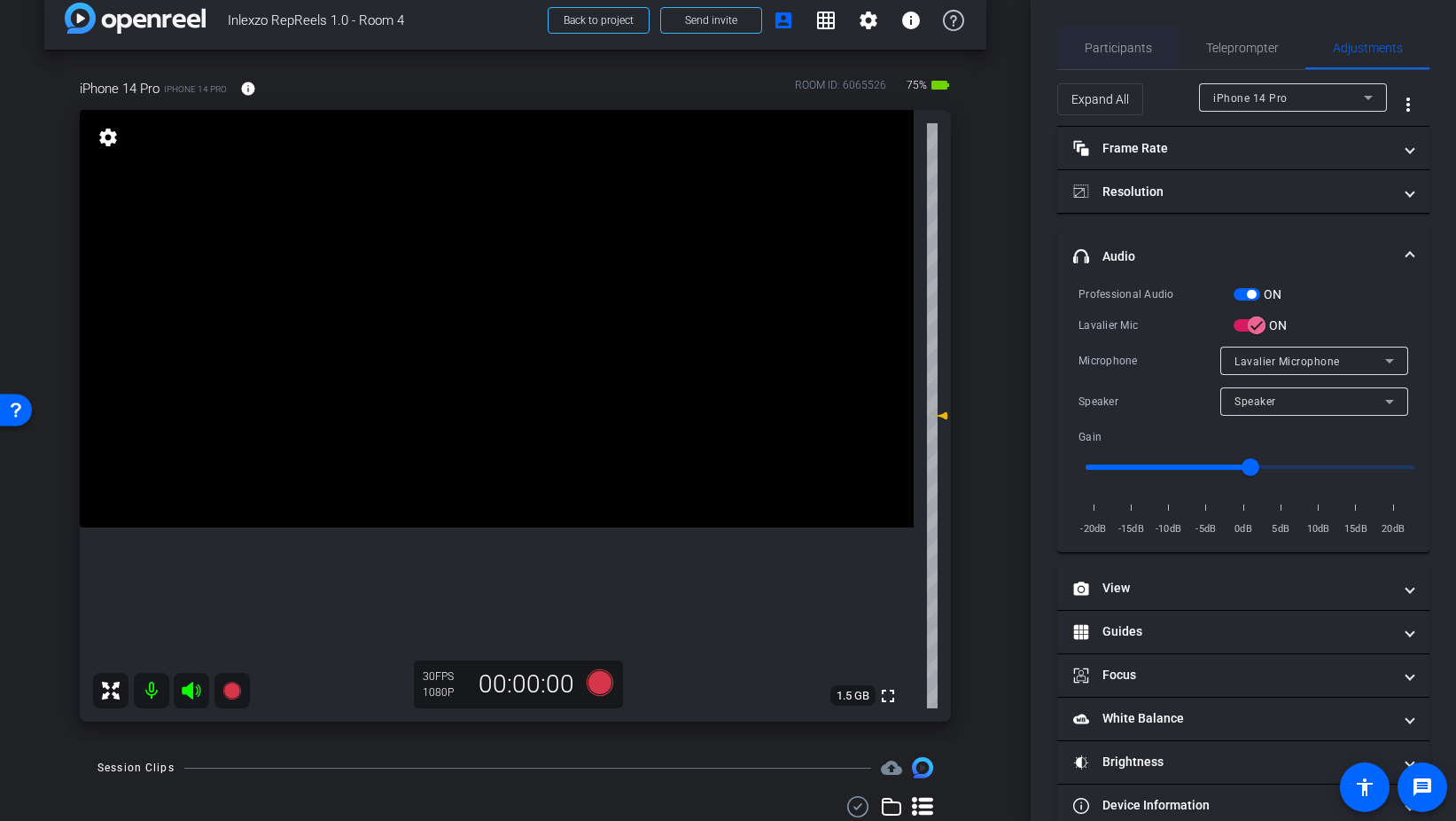
click at [1085, 54] on span "Participants" at bounding box center [1119, 48] width 67 height 13
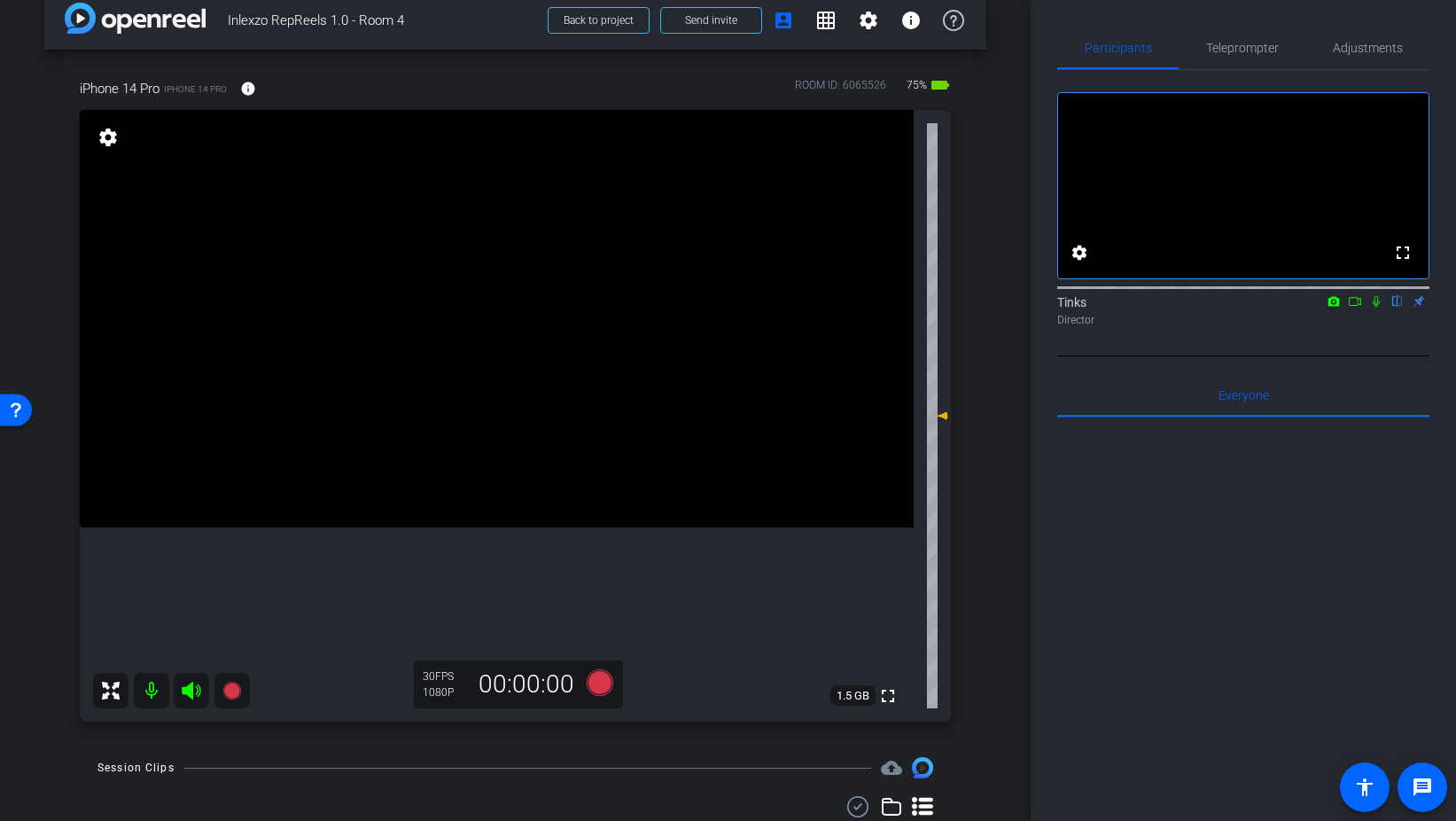
click at [1375, 307] on icon at bounding box center [1376, 301] width 15 height 13
click at [595, 685] on icon at bounding box center [598, 682] width 26 height 26
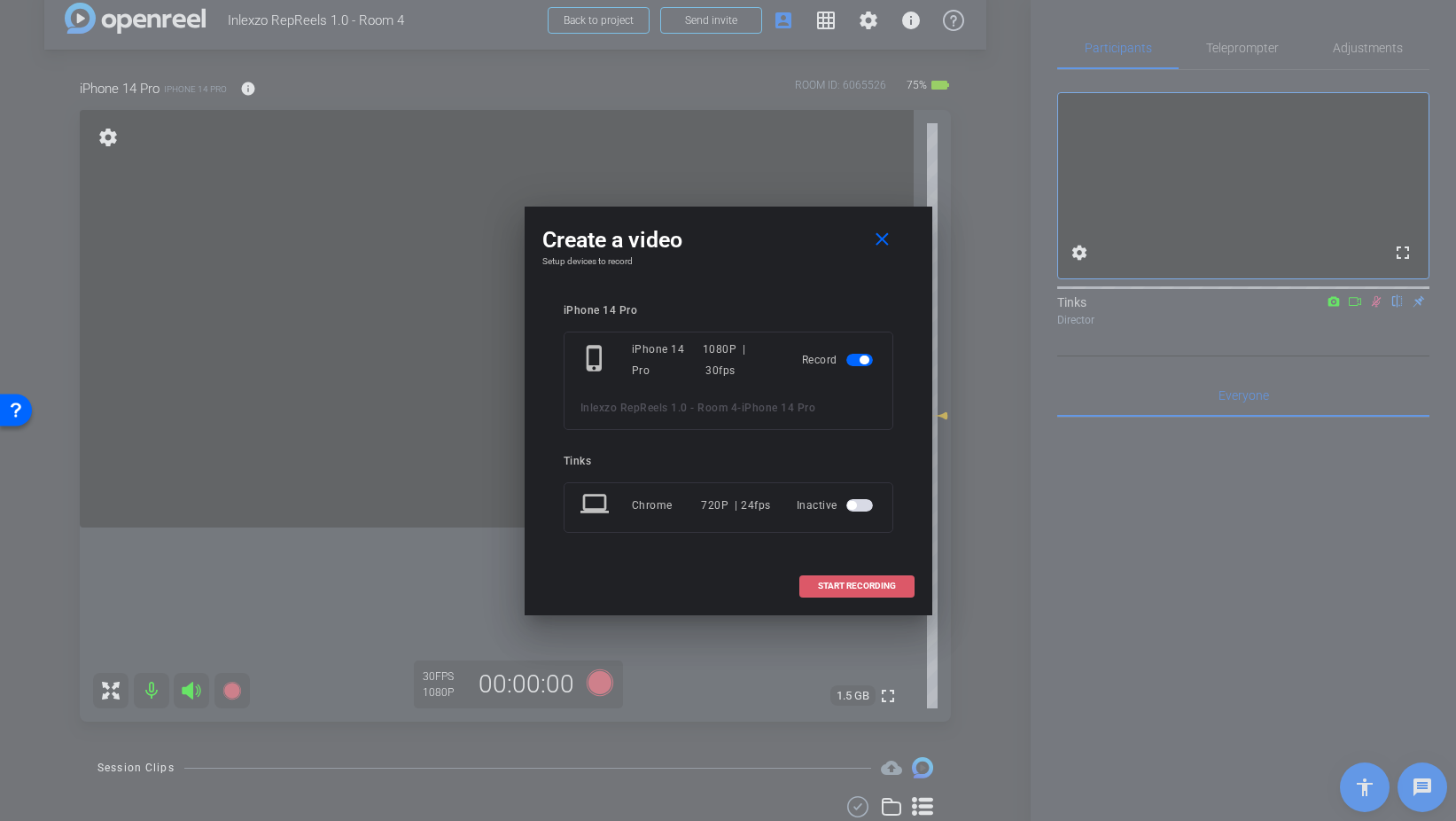
click at [837, 588] on span "START RECORDING" at bounding box center [857, 586] width 78 height 9
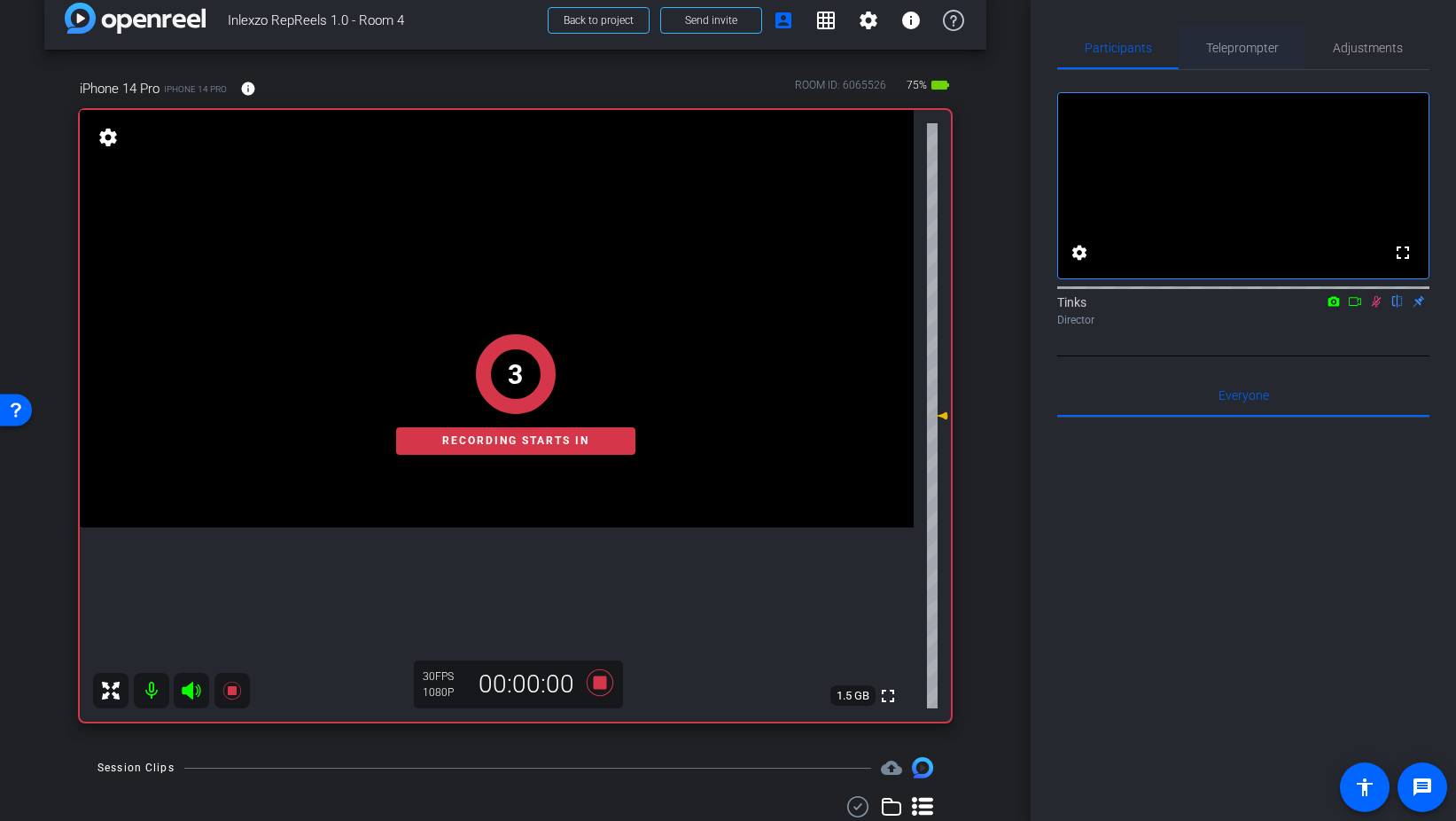
click at [1265, 49] on span "Teleprompter" at bounding box center [1242, 48] width 73 height 13
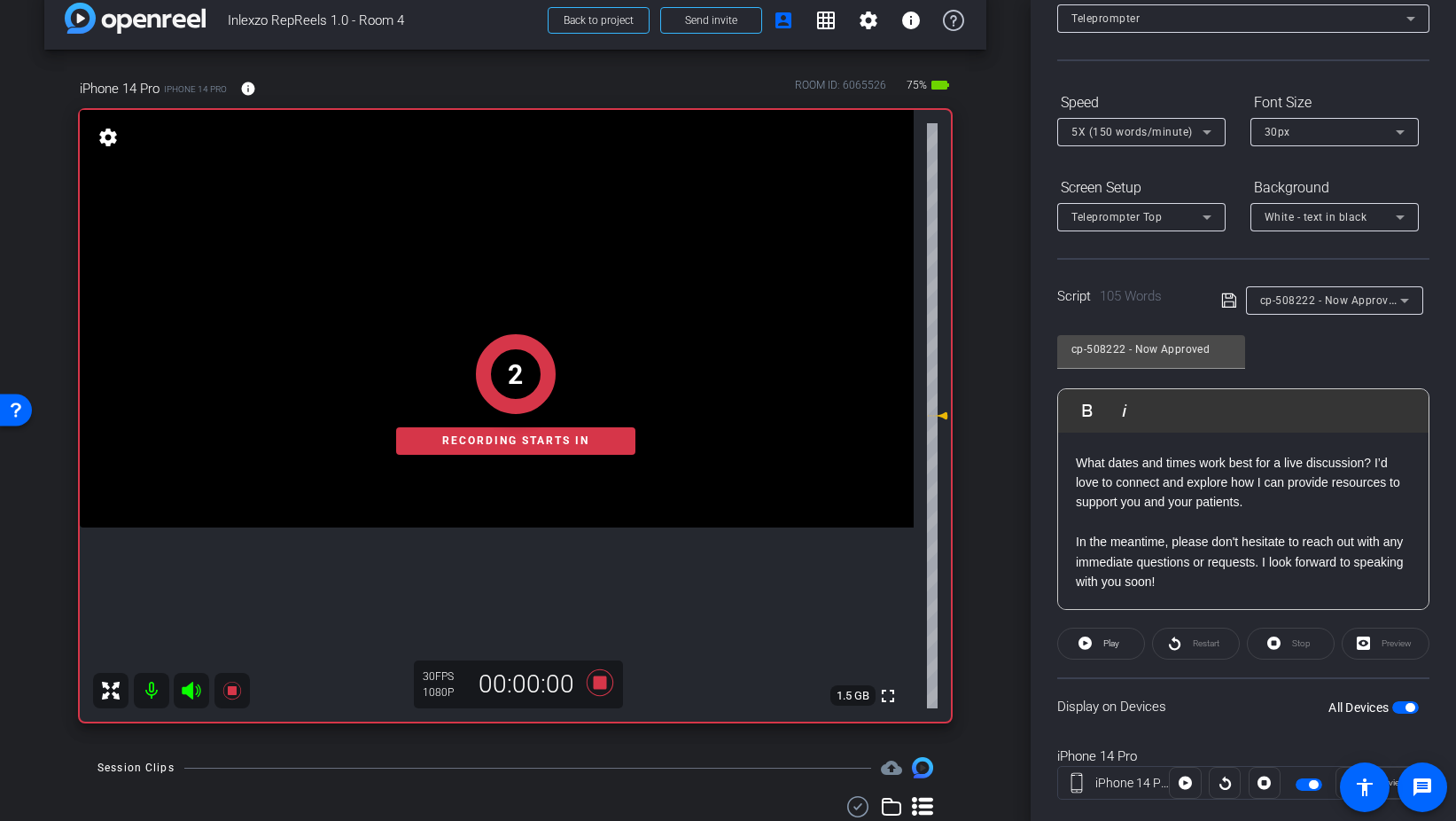
scroll to position [148, 0]
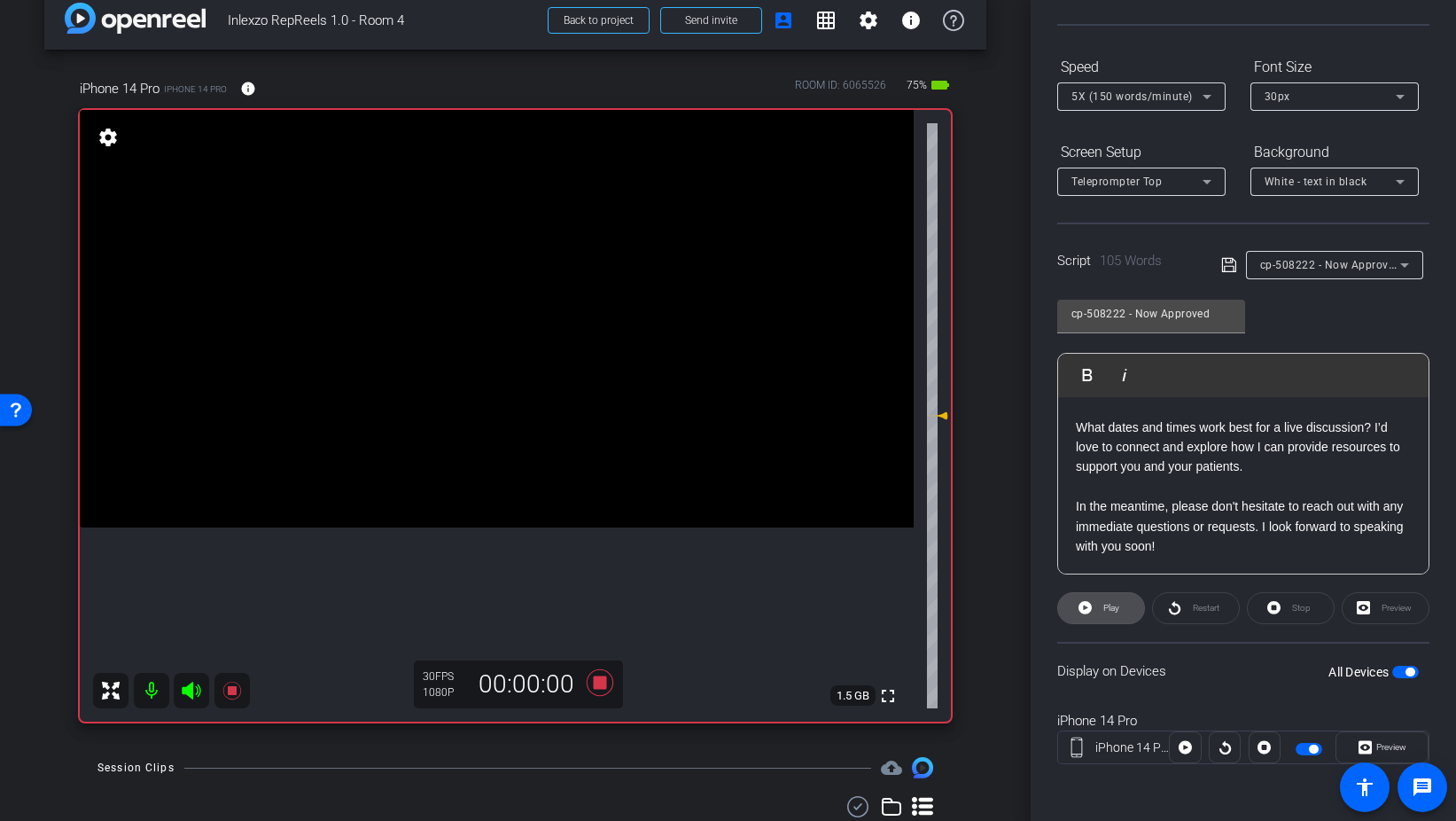
click at [1095, 608] on span at bounding box center [1101, 608] width 86 height 43
click at [1385, 743] on span "Preview" at bounding box center [1391, 747] width 30 height 10
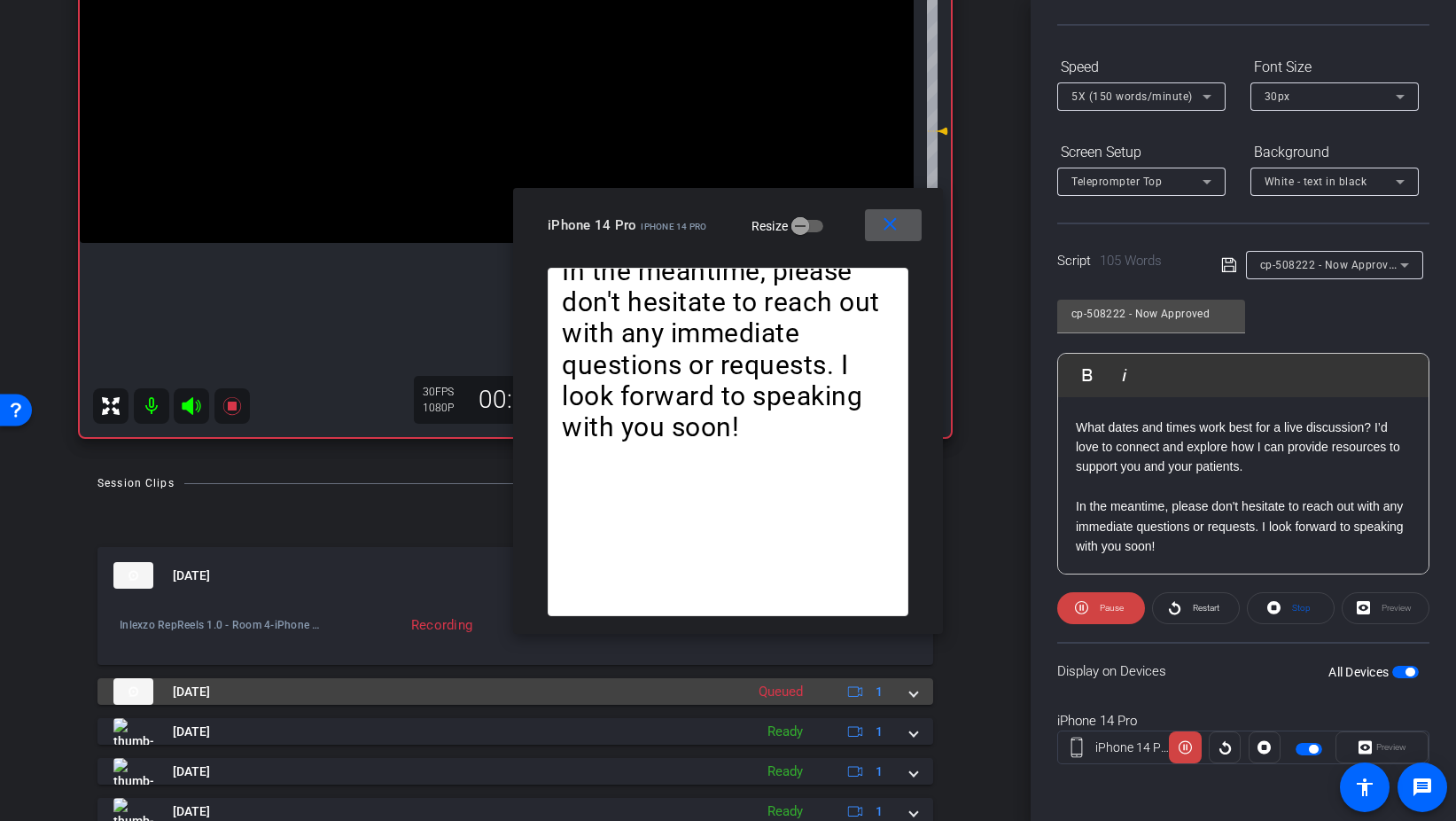
scroll to position [316, 0]
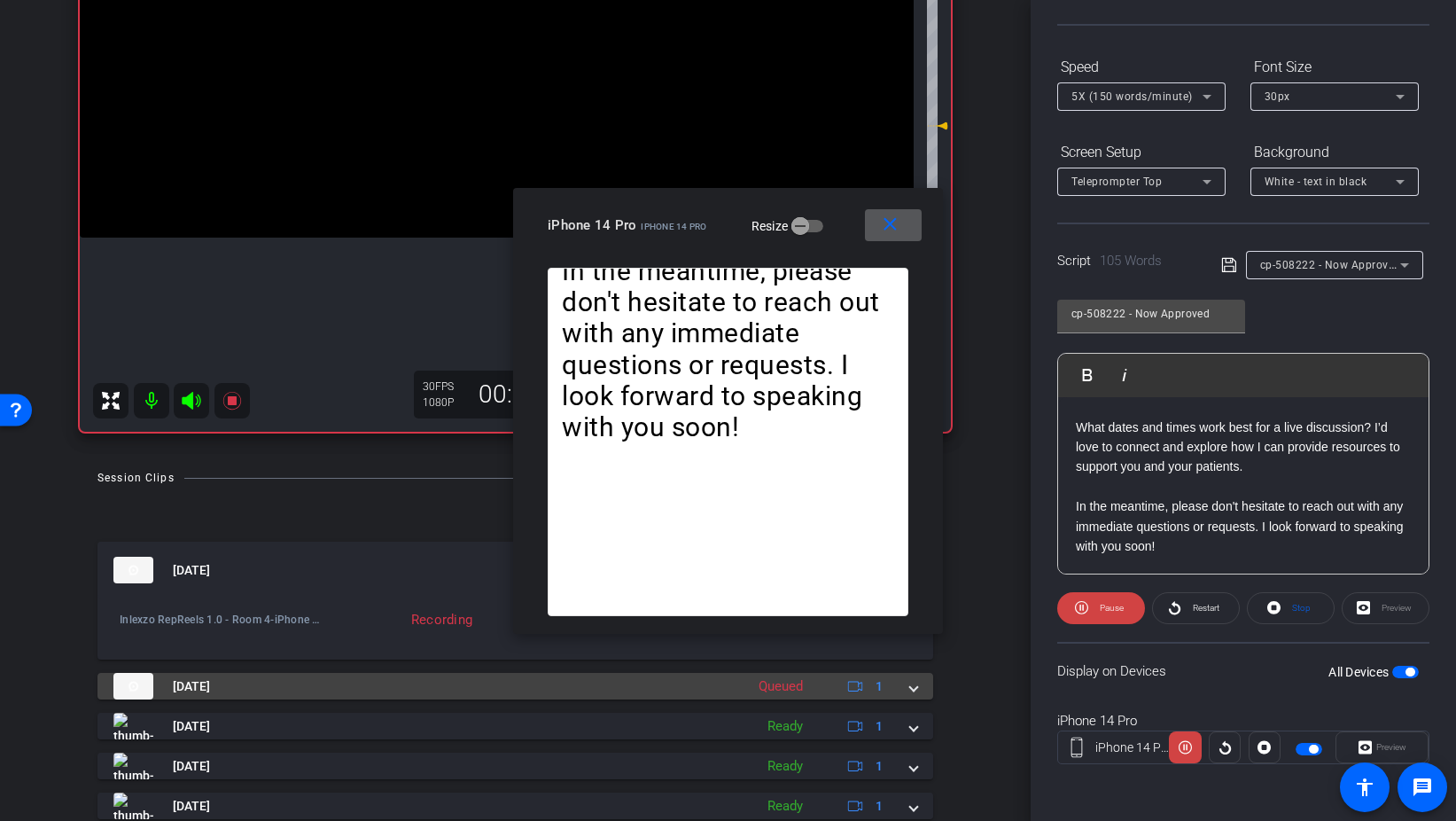
click at [914, 683] on span at bounding box center [913, 686] width 7 height 18
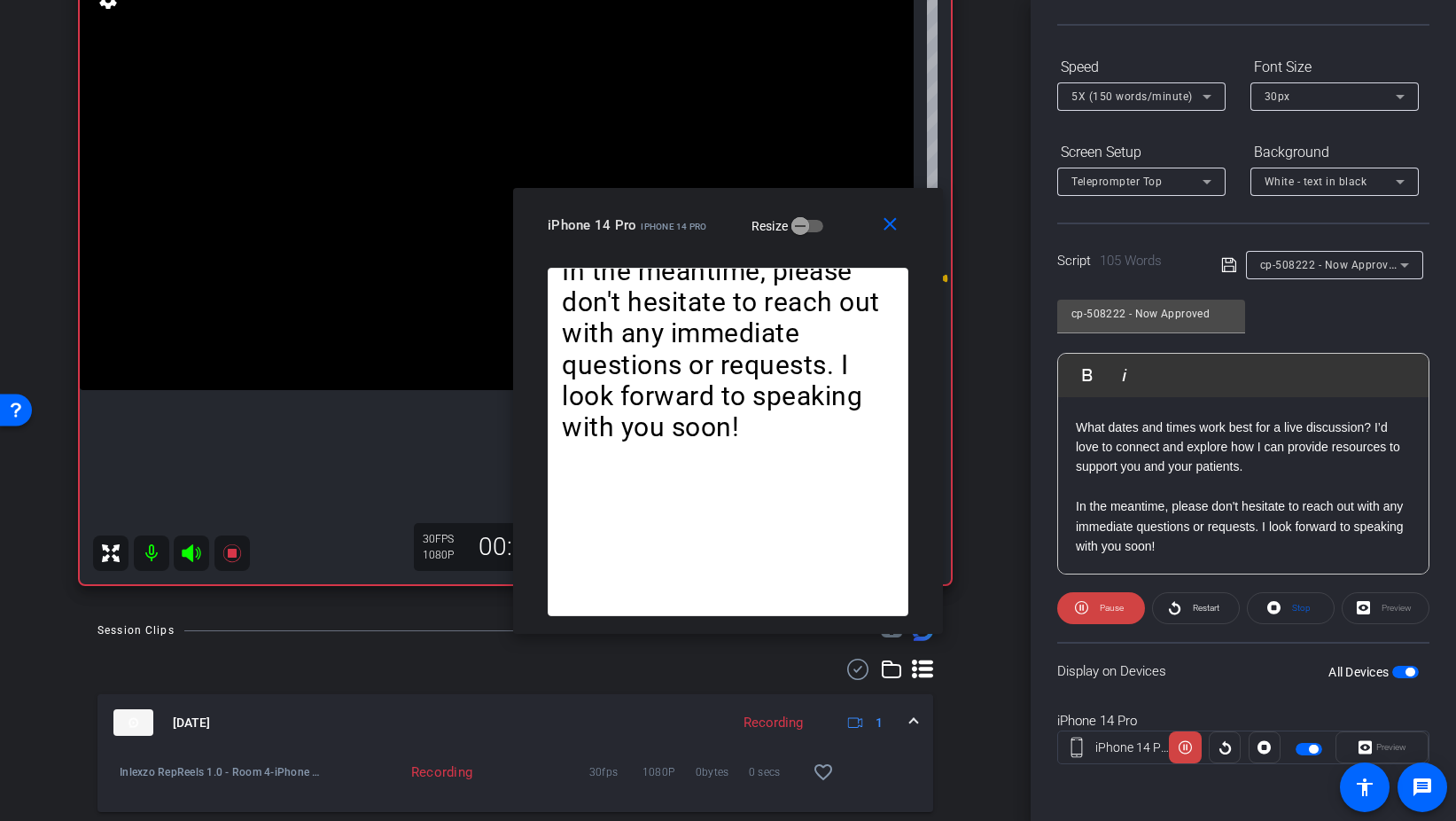
scroll to position [140, 0]
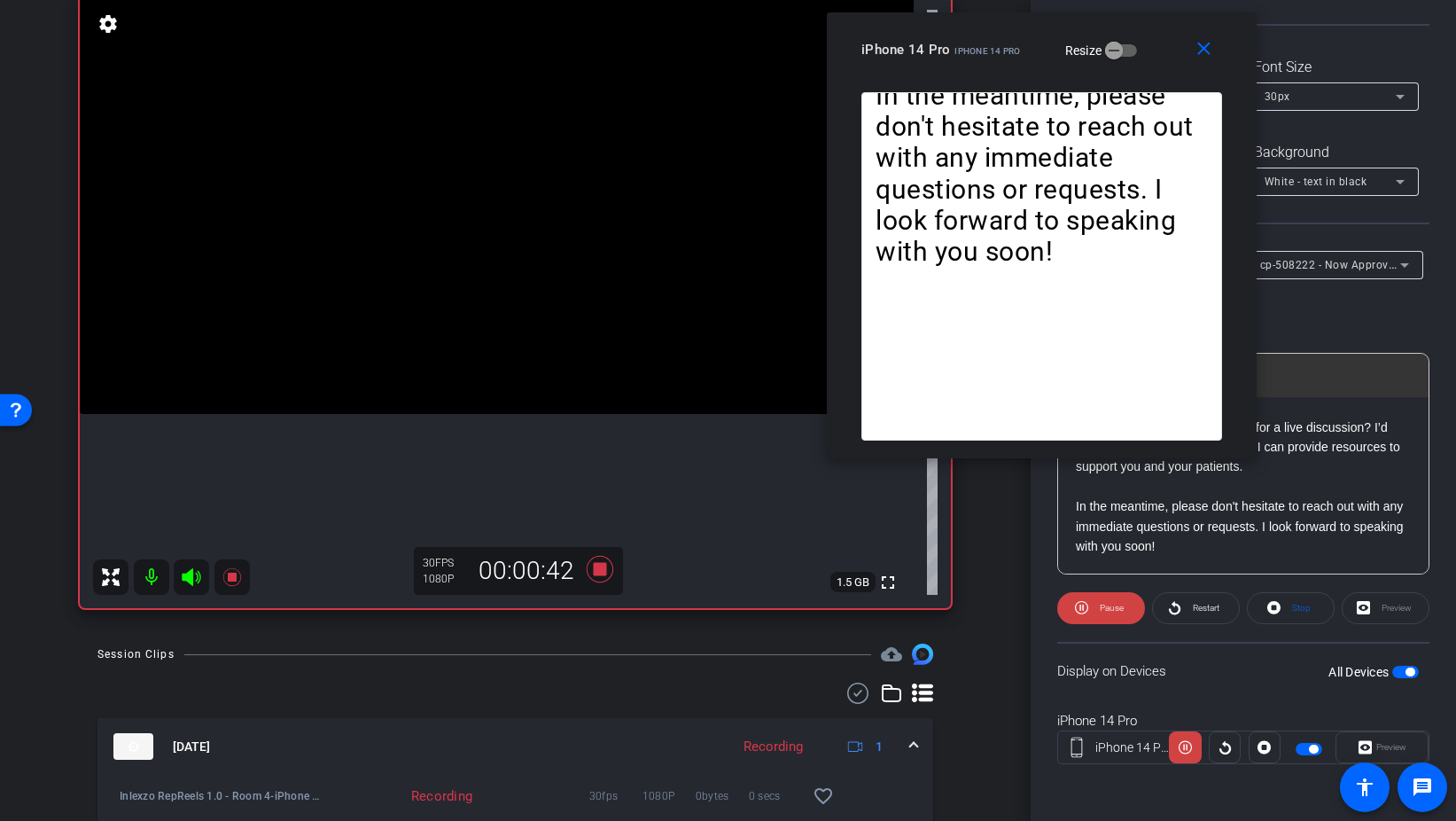
drag, startPoint x: 853, startPoint y: 205, endPoint x: 1166, endPoint y: 31, distance: 358.1
click at [1166, 31] on div "close iPhone 14 Pro iPhone 14 Pro Resize" at bounding box center [1042, 53] width 430 height 80
click at [1187, 609] on span at bounding box center [1196, 608] width 86 height 43
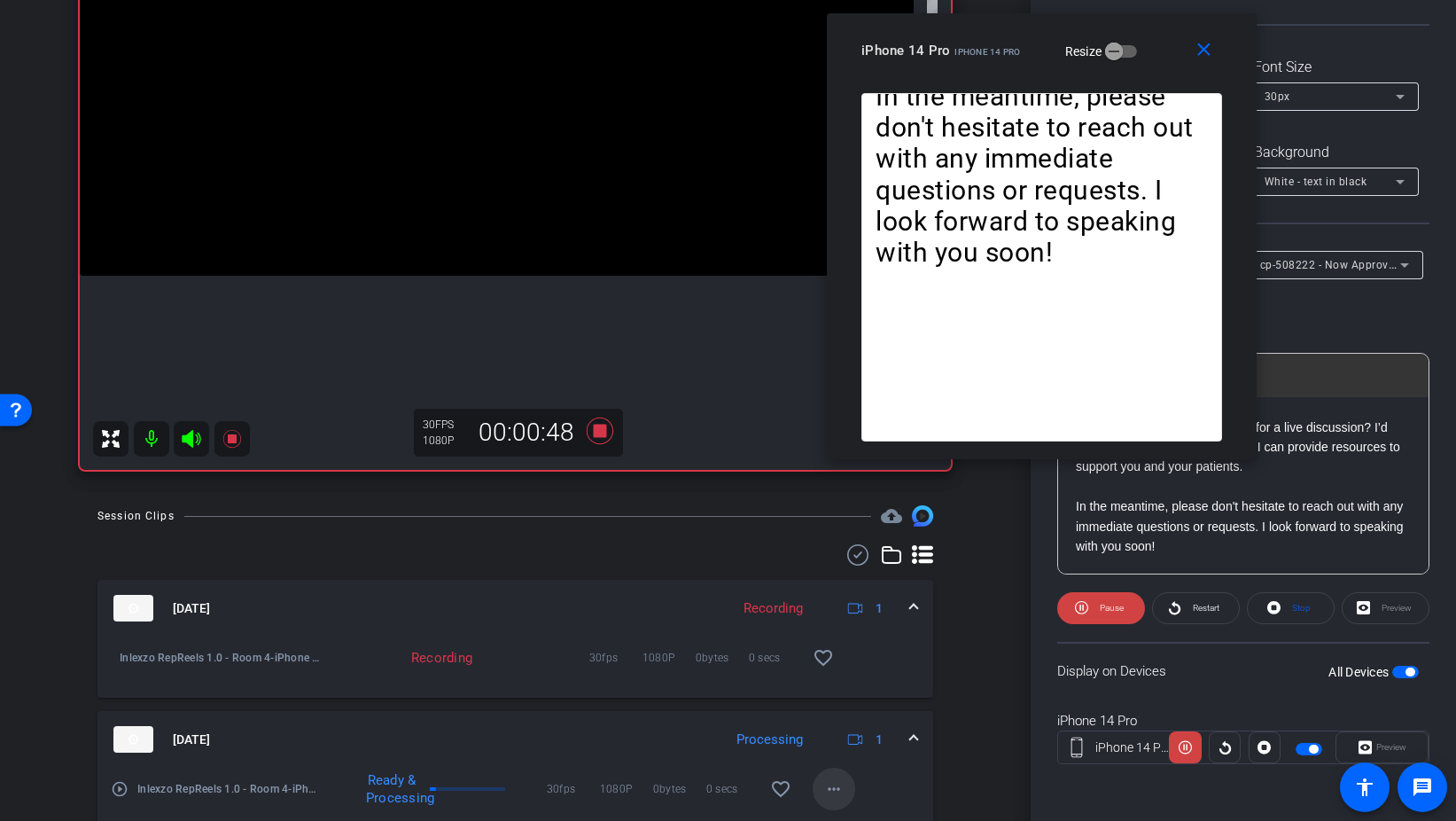
scroll to position [280, 0]
click at [1207, 605] on span "Restart" at bounding box center [1206, 608] width 26 height 10
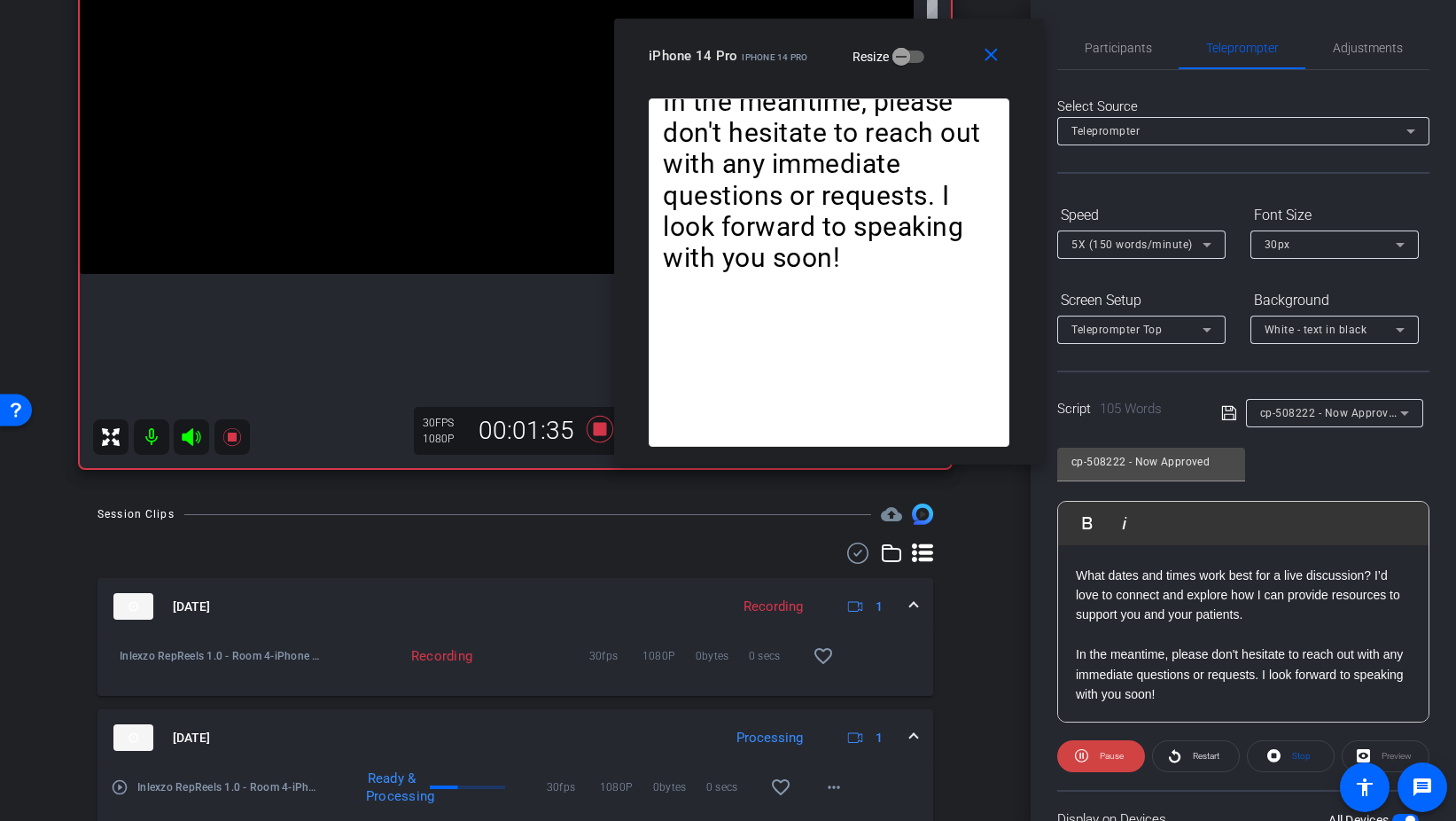
drag, startPoint x: 1145, startPoint y: 21, endPoint x: 933, endPoint y: 26, distance: 212.1
click at [933, 26] on div "close iPhone 14 Pro iPhone 14 Pro Resize" at bounding box center [830, 58] width 430 height 80
click at [1117, 43] on span "Participants" at bounding box center [1119, 48] width 67 height 13
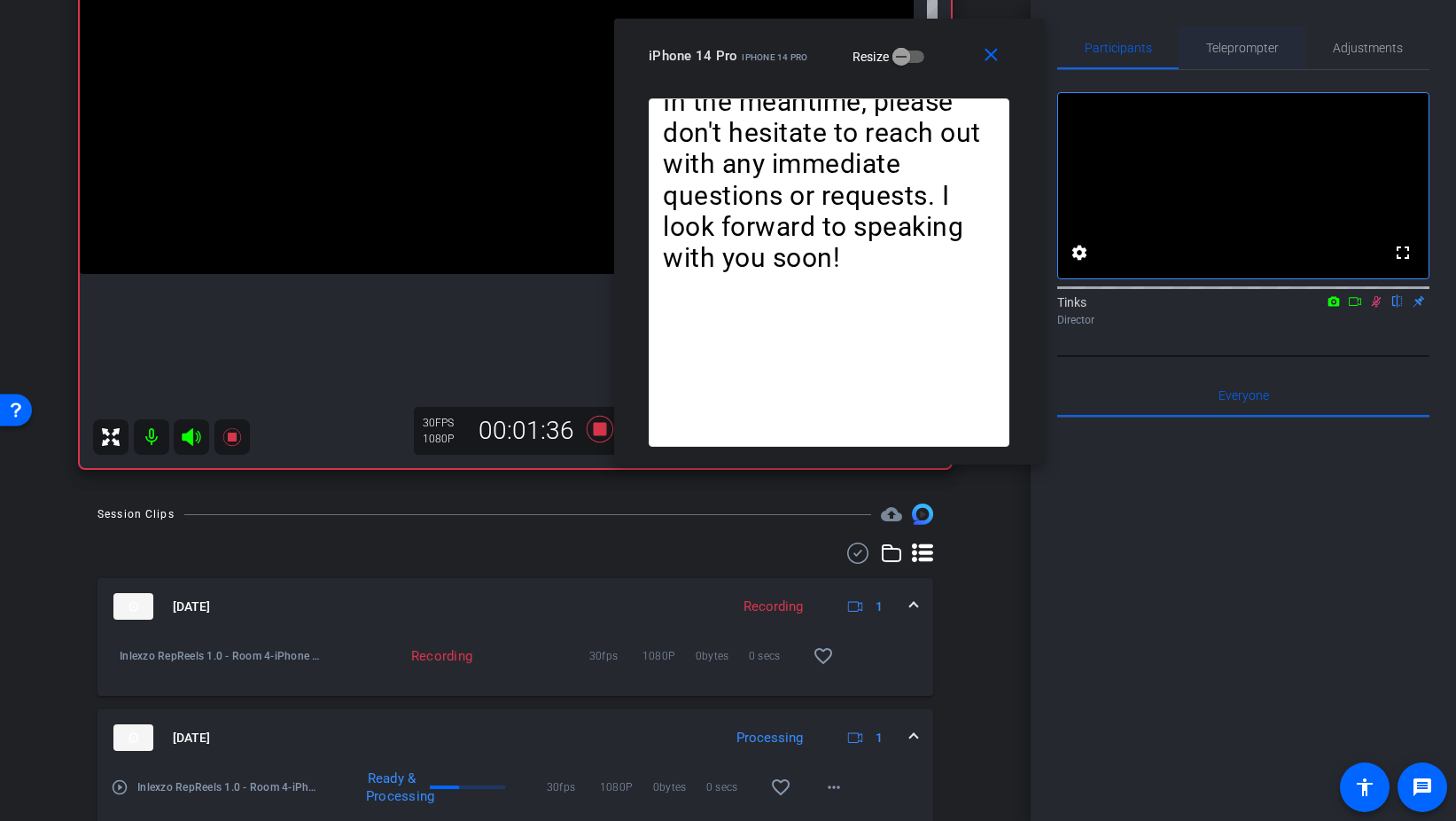
click at [1217, 50] on span "Teleprompter" at bounding box center [1242, 48] width 73 height 13
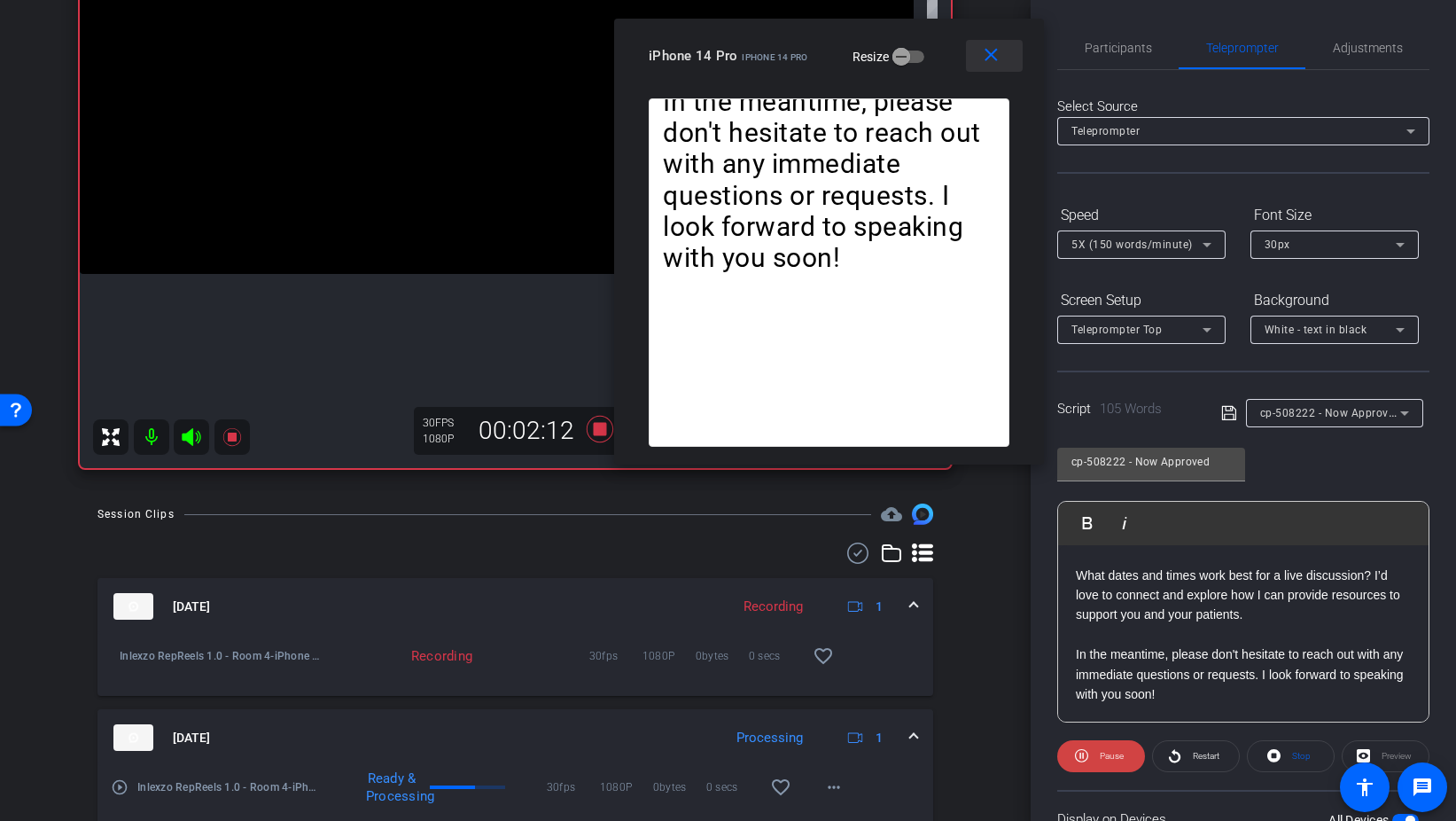
click at [996, 72] on span at bounding box center [994, 56] width 56 height 43
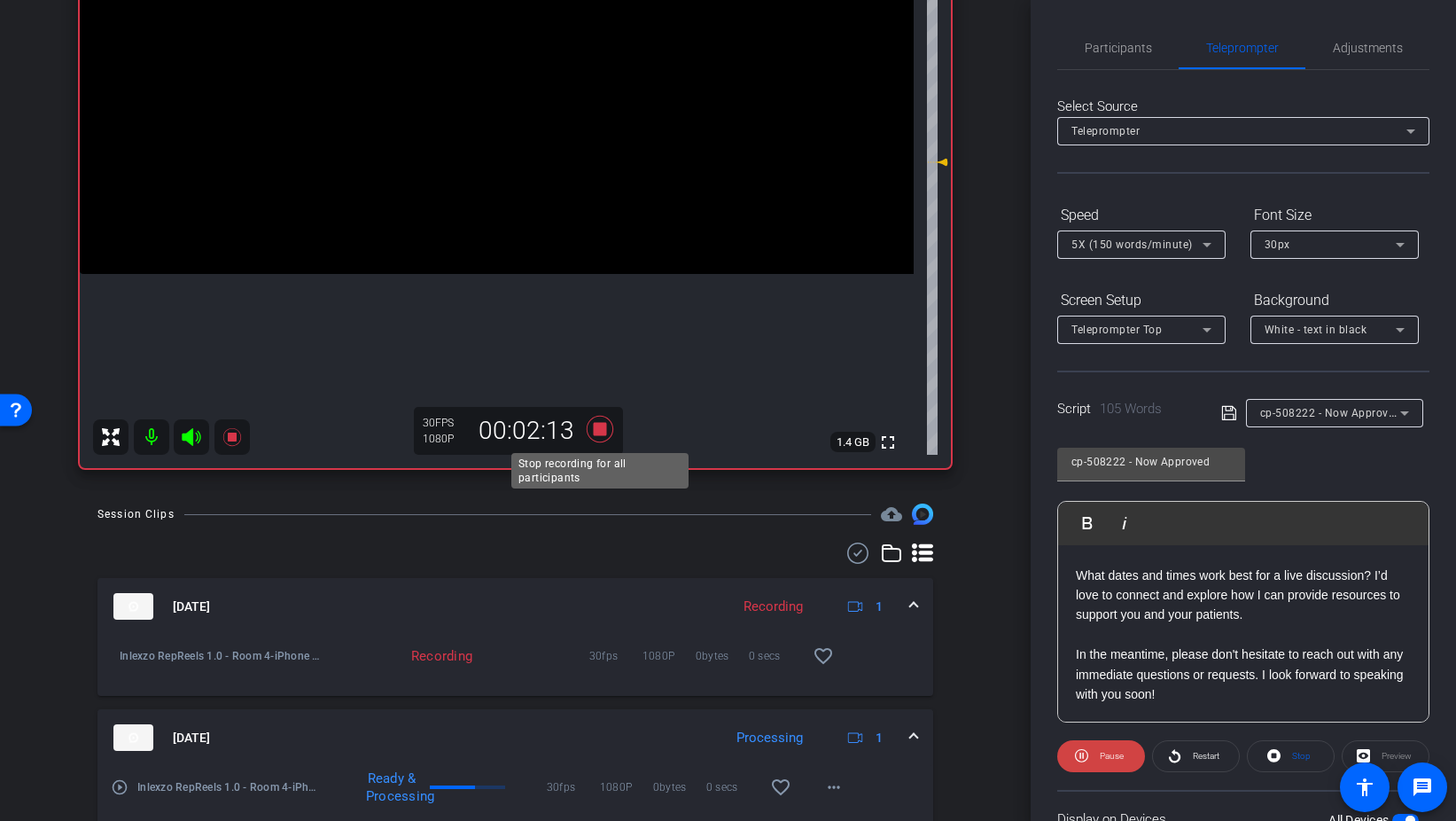
click at [591, 430] on icon at bounding box center [600, 429] width 43 height 32
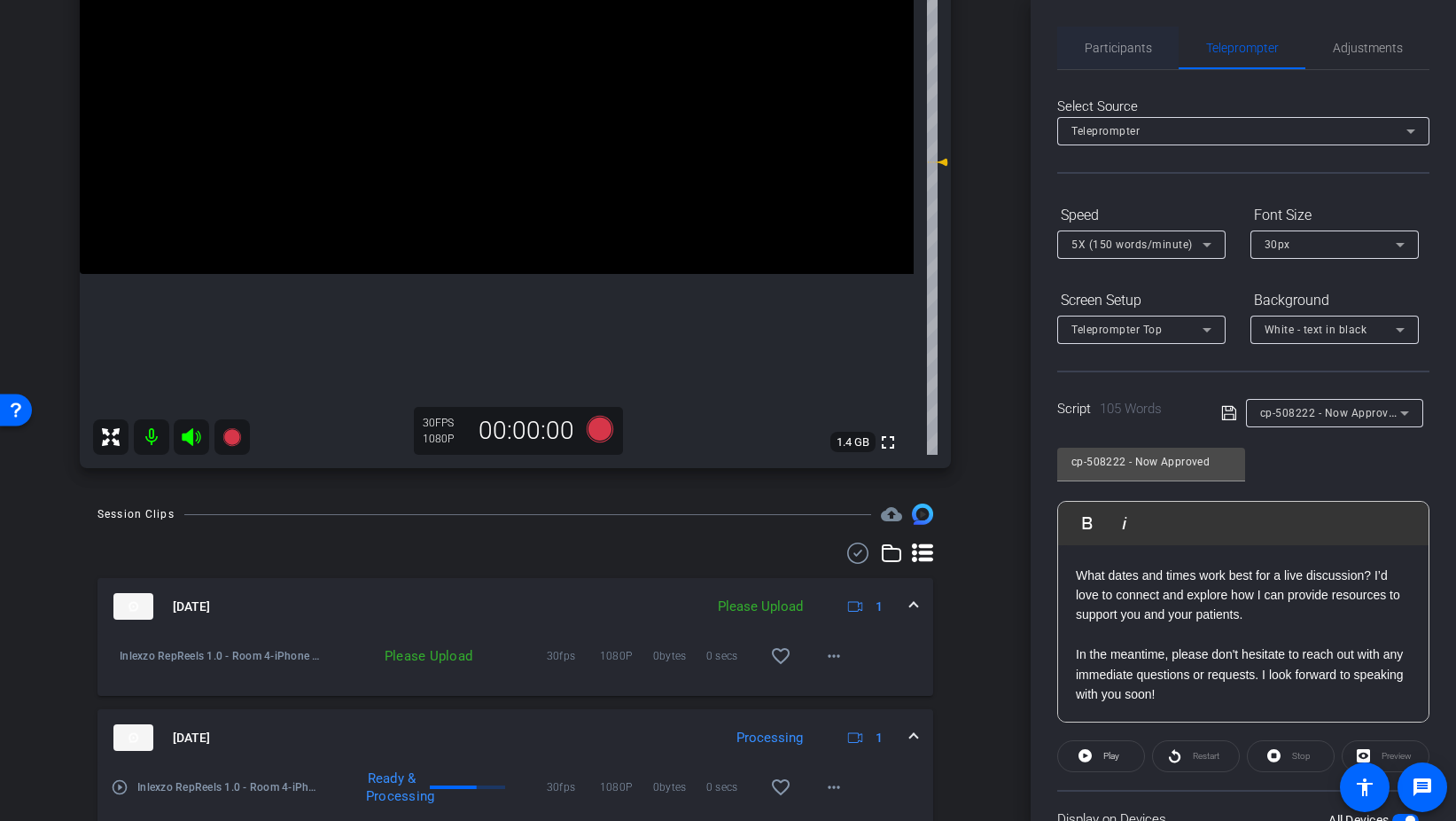
click at [1120, 50] on span "Participants" at bounding box center [1119, 48] width 67 height 13
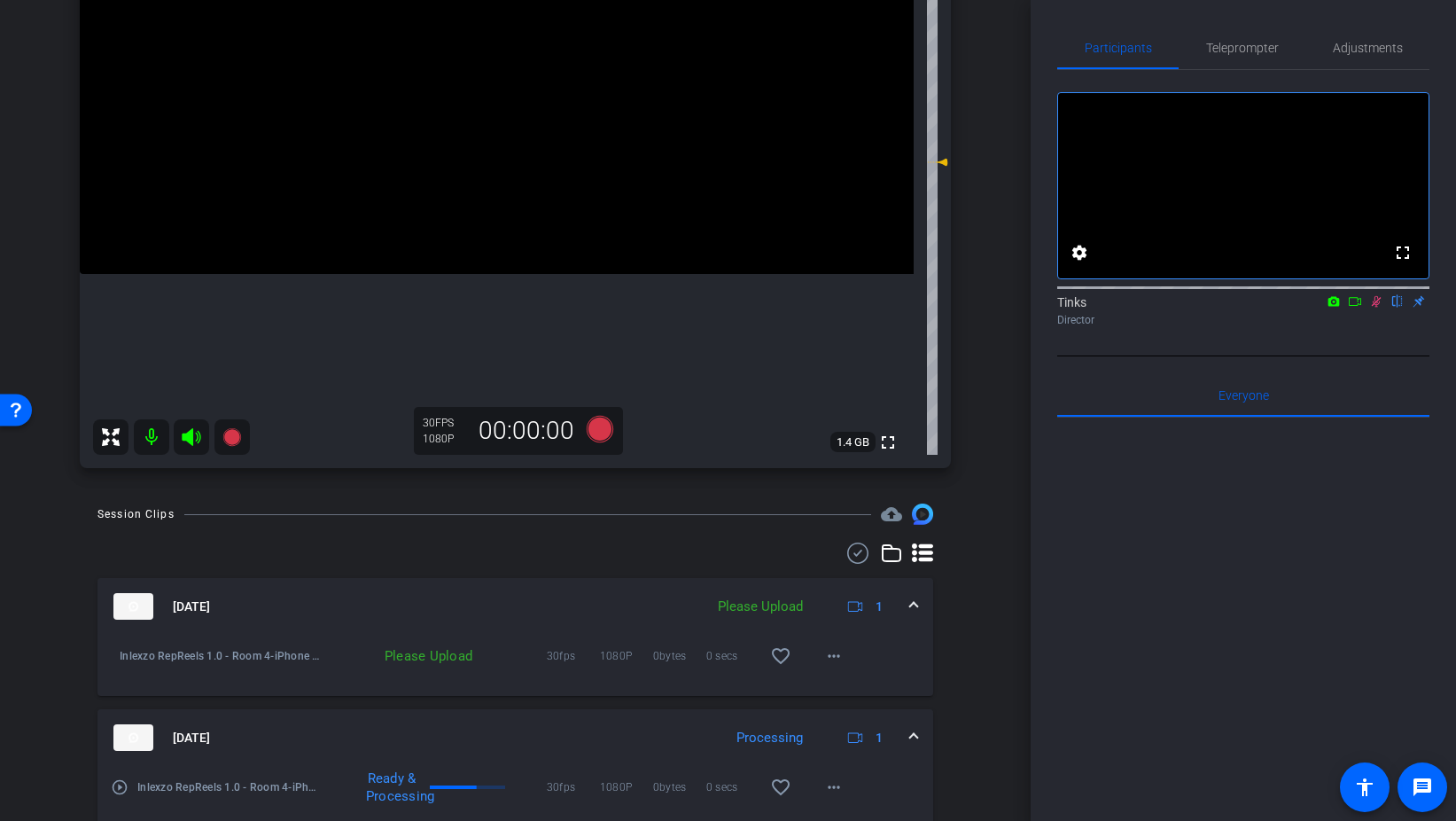
click at [1381, 307] on icon at bounding box center [1376, 301] width 15 height 13
click at [828, 665] on mat-icon "more_horiz" at bounding box center [835, 656] width 21 height 21
click at [863, 688] on span "Upload" at bounding box center [862, 694] width 71 height 21
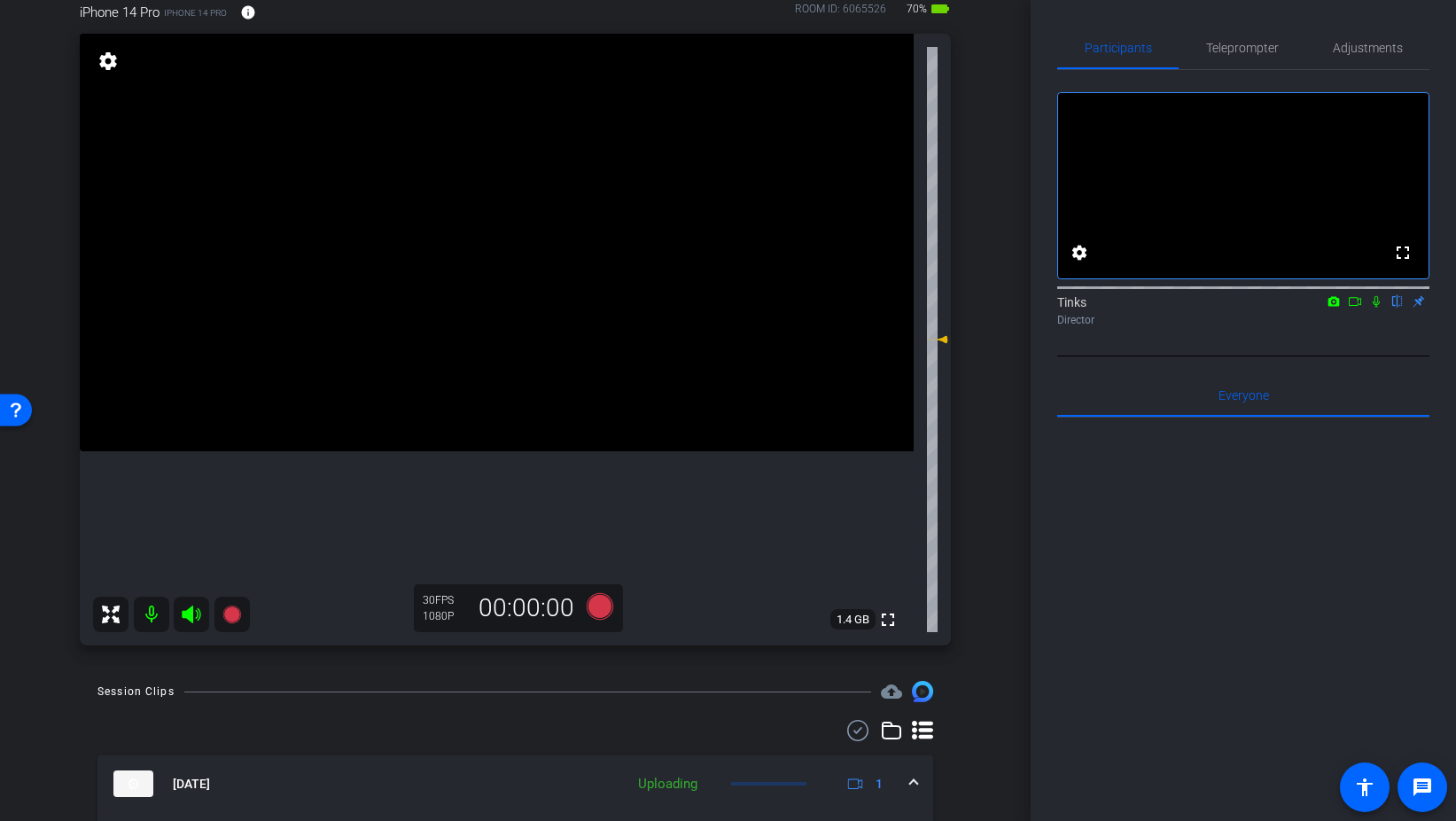
scroll to position [96, 0]
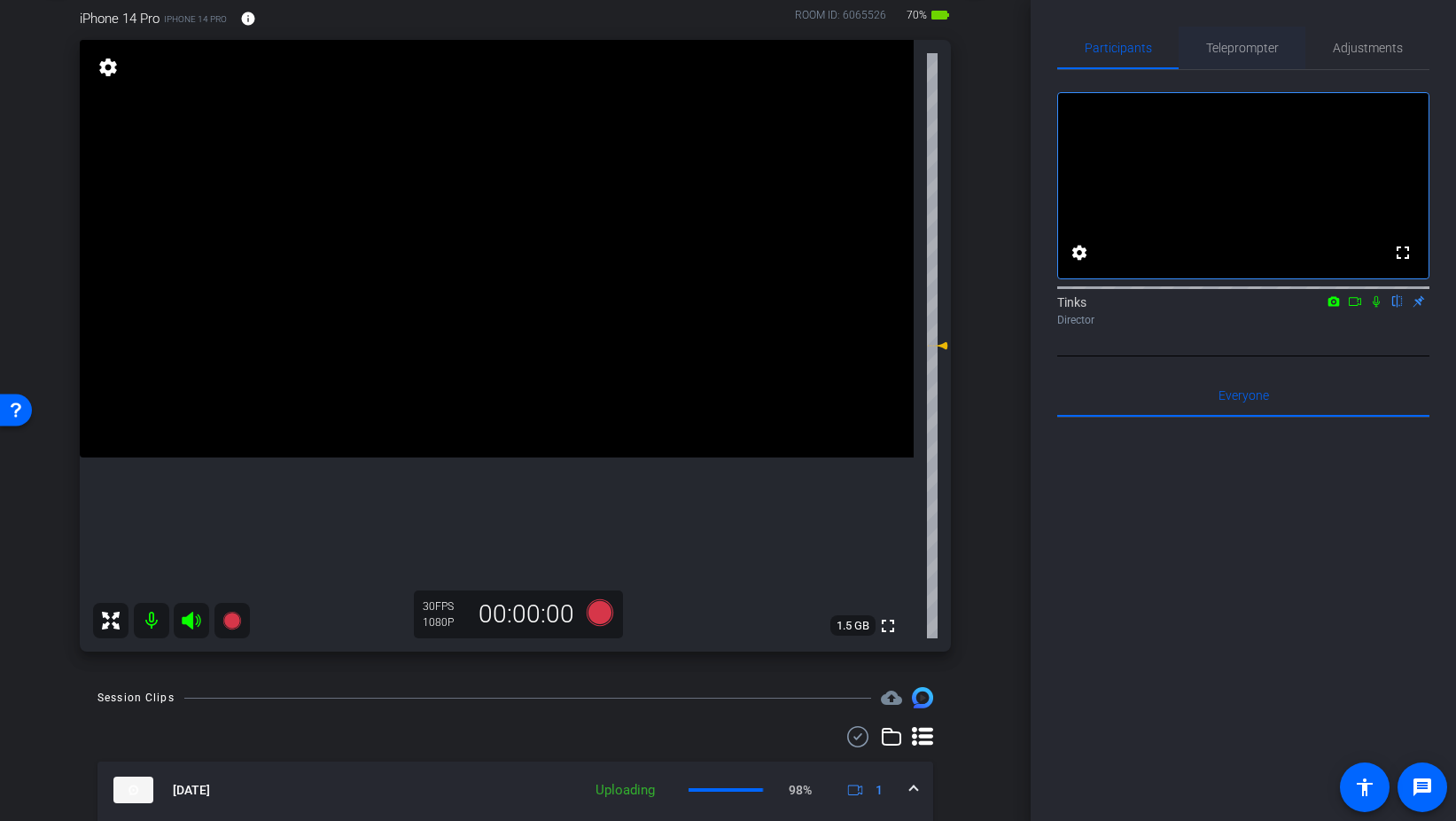
click at [1228, 56] on span "Teleprompter" at bounding box center [1242, 48] width 73 height 43
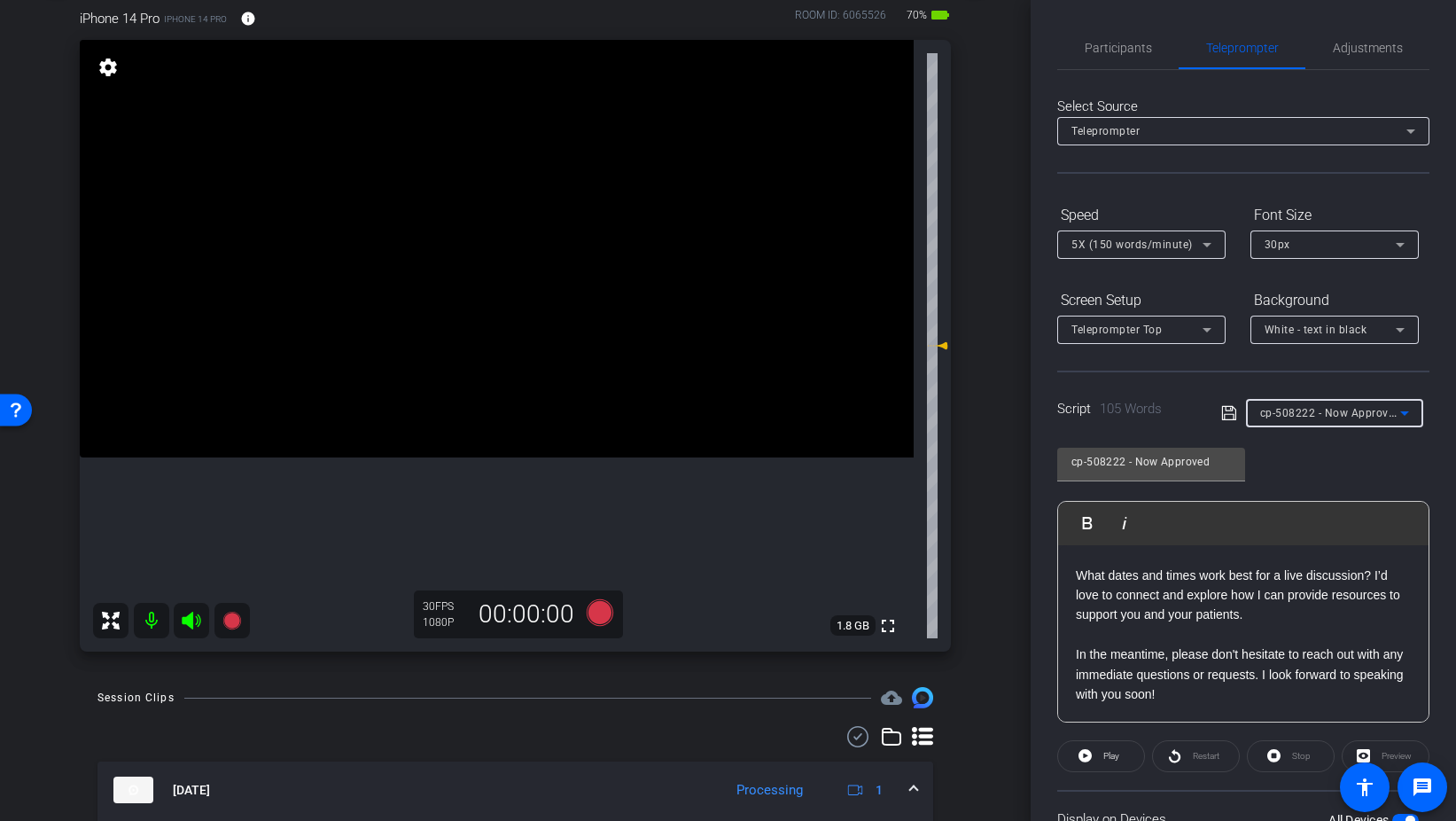
click at [1332, 405] on div "cp-508222 - Now Approved" at bounding box center [1331, 412] width 140 height 22
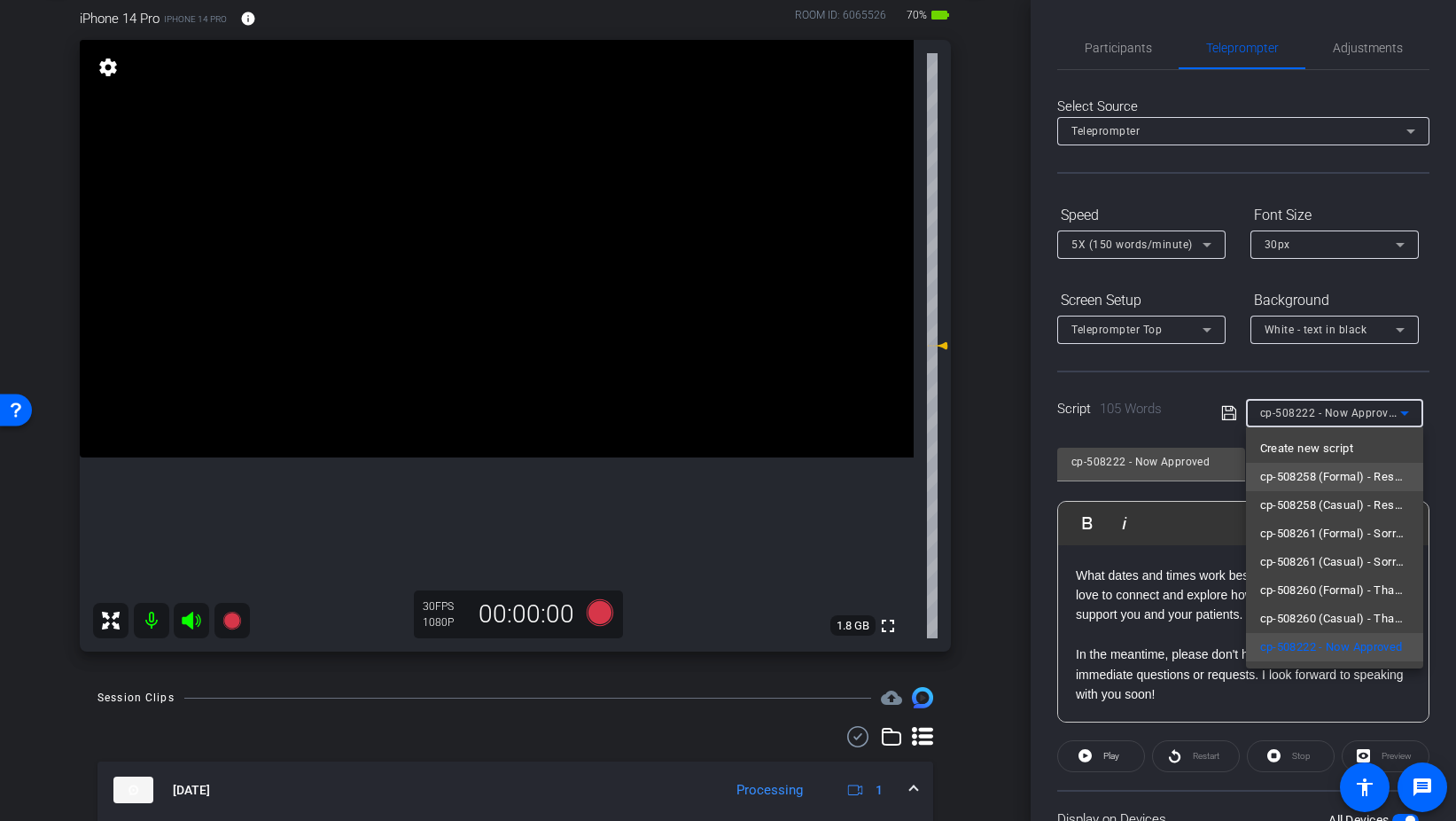
click at [1379, 475] on span "cp-508258 (Formal) - Resources to Share" at bounding box center [1334, 477] width 149 height 21
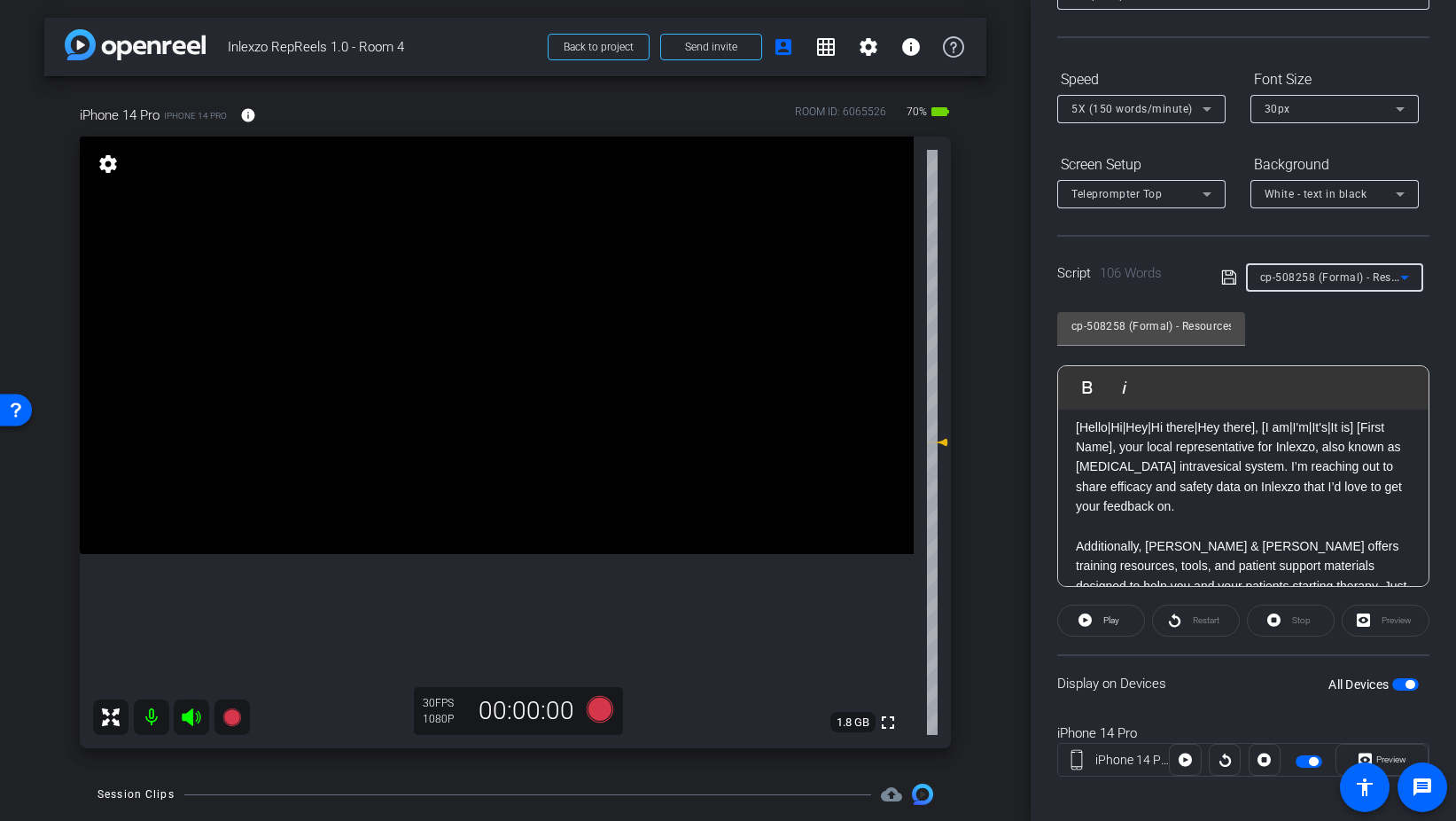
scroll to position [0, 0]
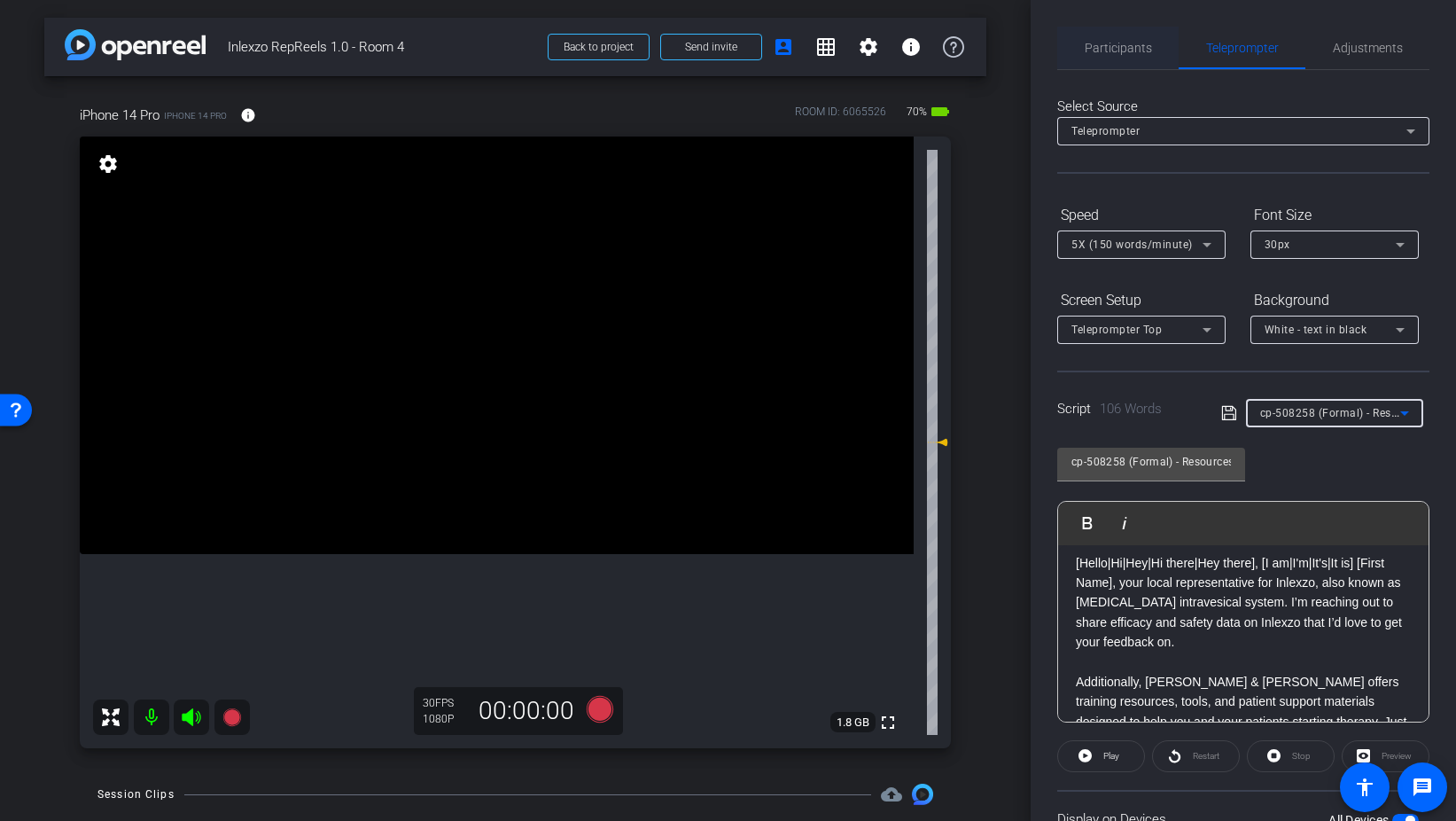
click at [1136, 42] on span "Participants" at bounding box center [1119, 48] width 67 height 13
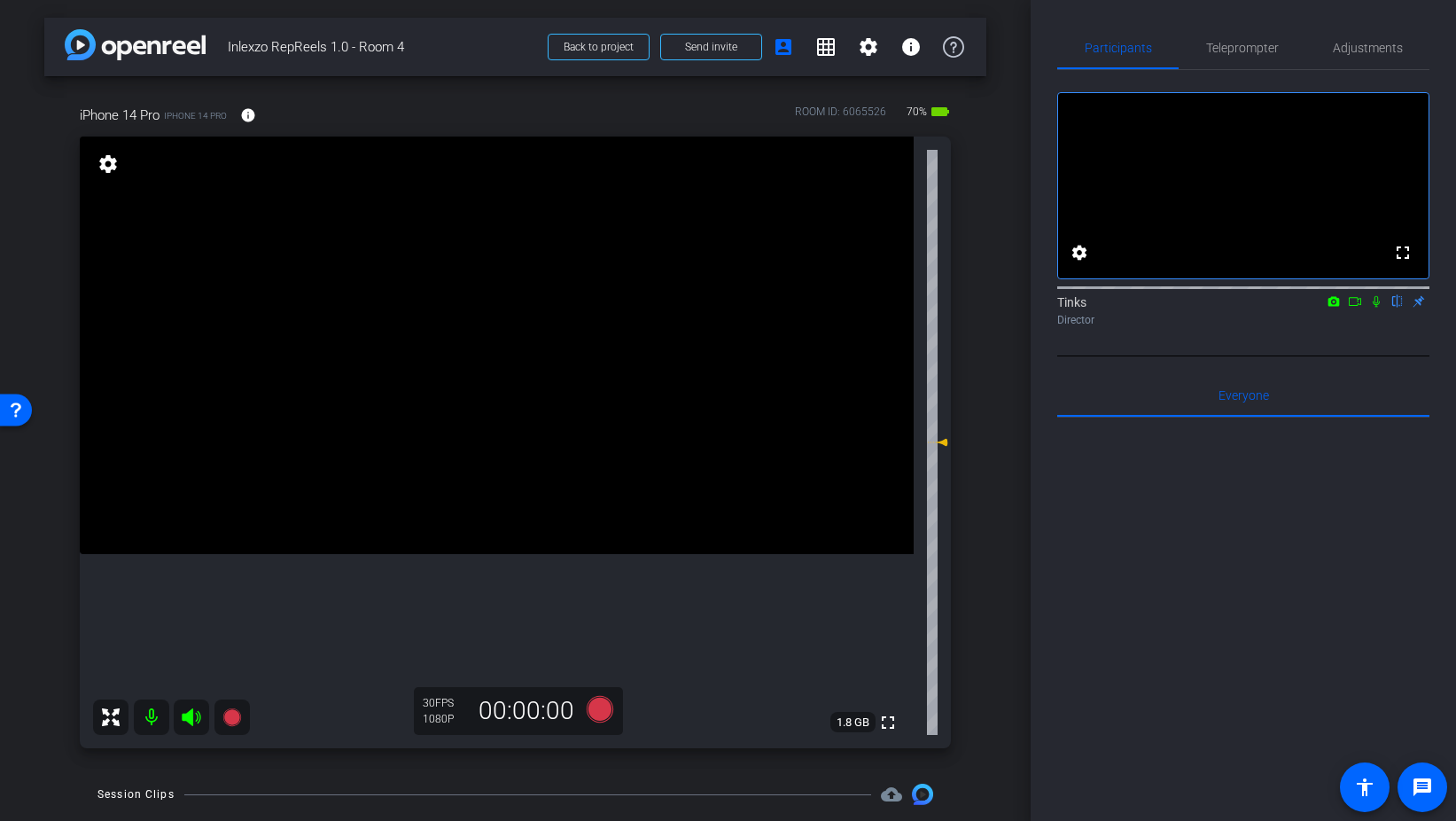
click at [1377, 307] on icon at bounding box center [1376, 302] width 7 height 12
click at [1228, 39] on span "Teleprompter" at bounding box center [1242, 48] width 73 height 43
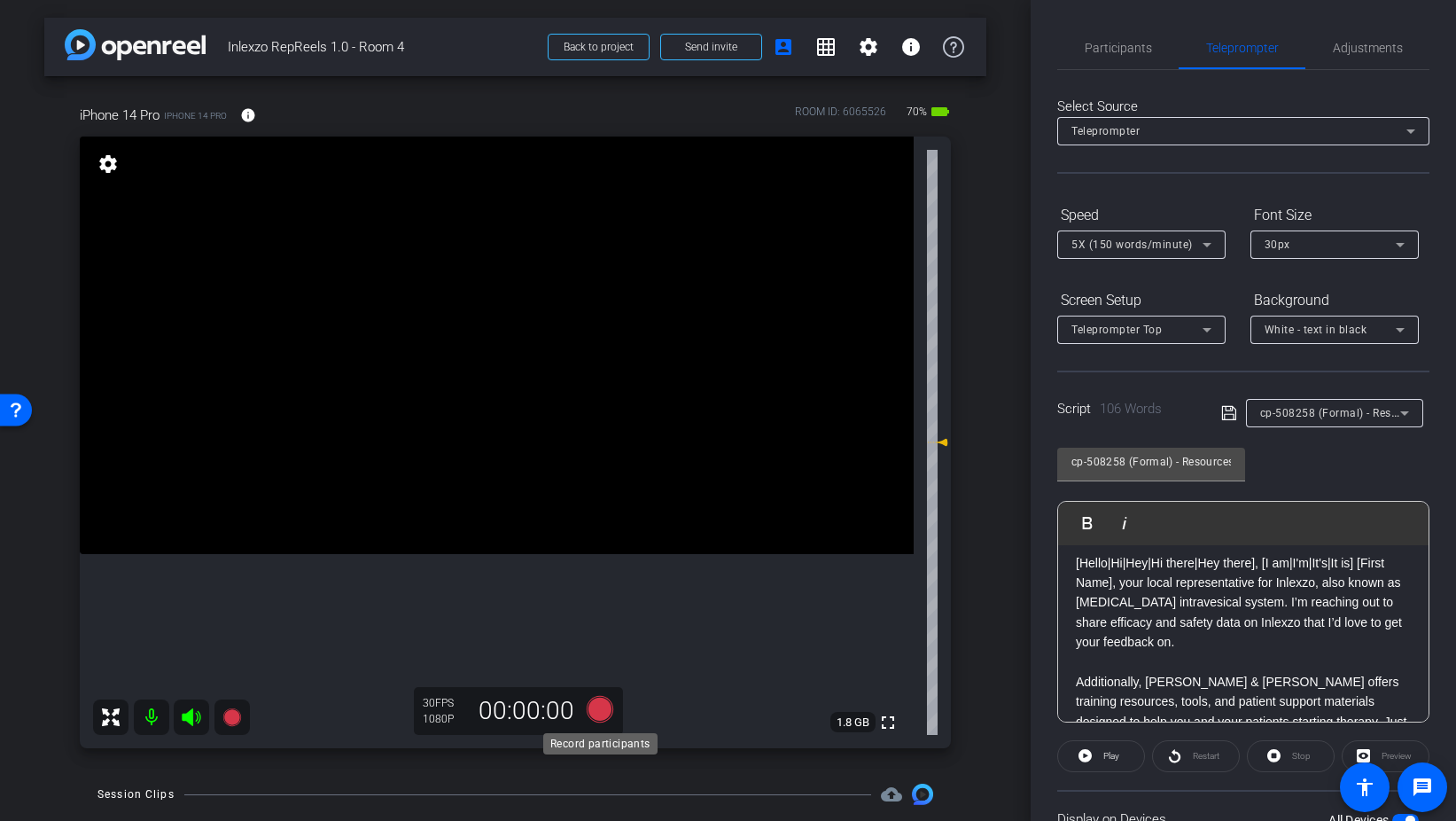
click at [601, 703] on icon at bounding box center [598, 708] width 26 height 26
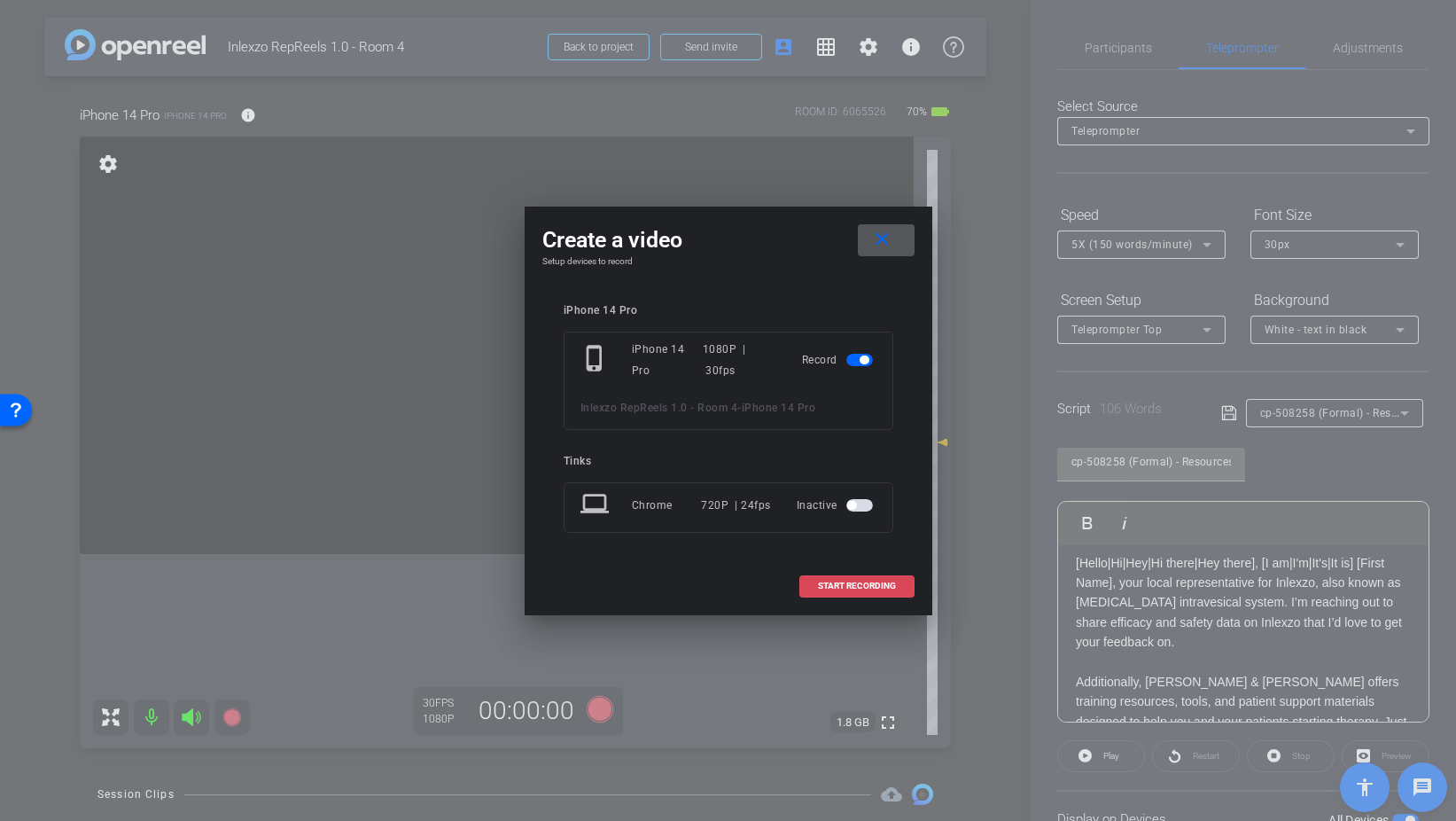
click at [864, 585] on span "START RECORDING" at bounding box center [857, 586] width 78 height 9
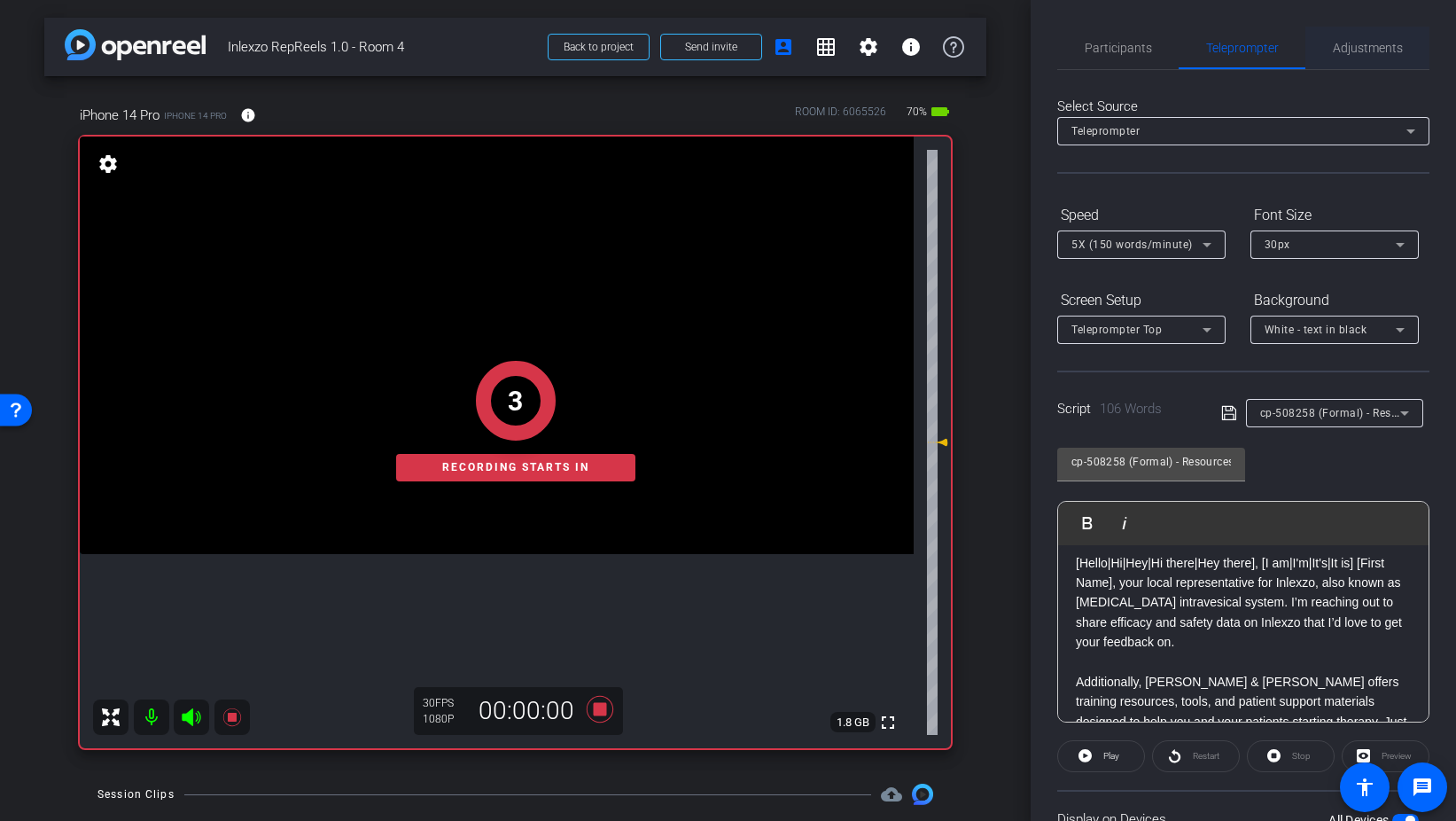
click at [1374, 45] on span "Adjustments" at bounding box center [1368, 48] width 70 height 13
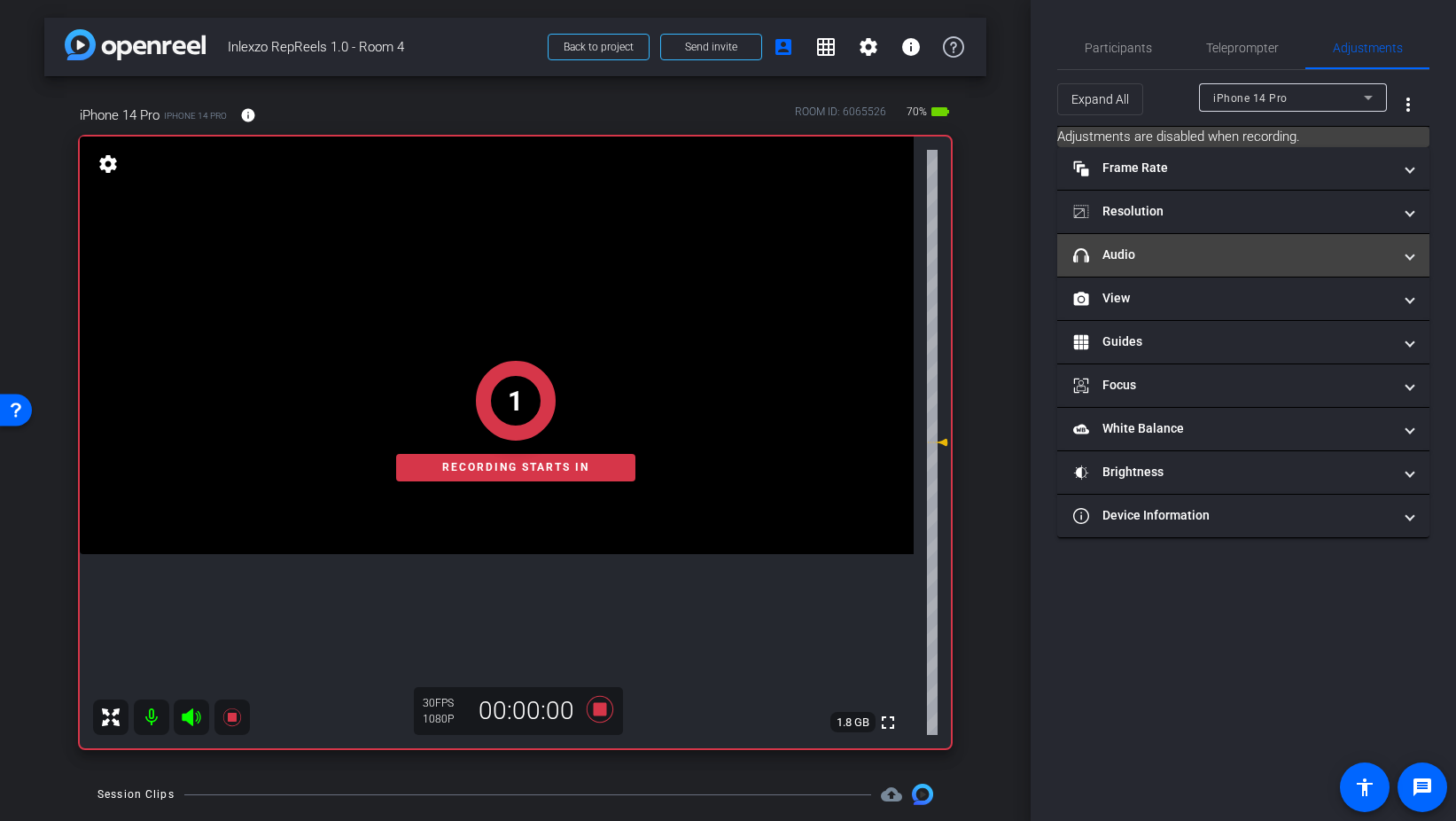
click at [1162, 244] on mat-expansion-panel-header "headphone icon Audio" at bounding box center [1243, 256] width 373 height 43
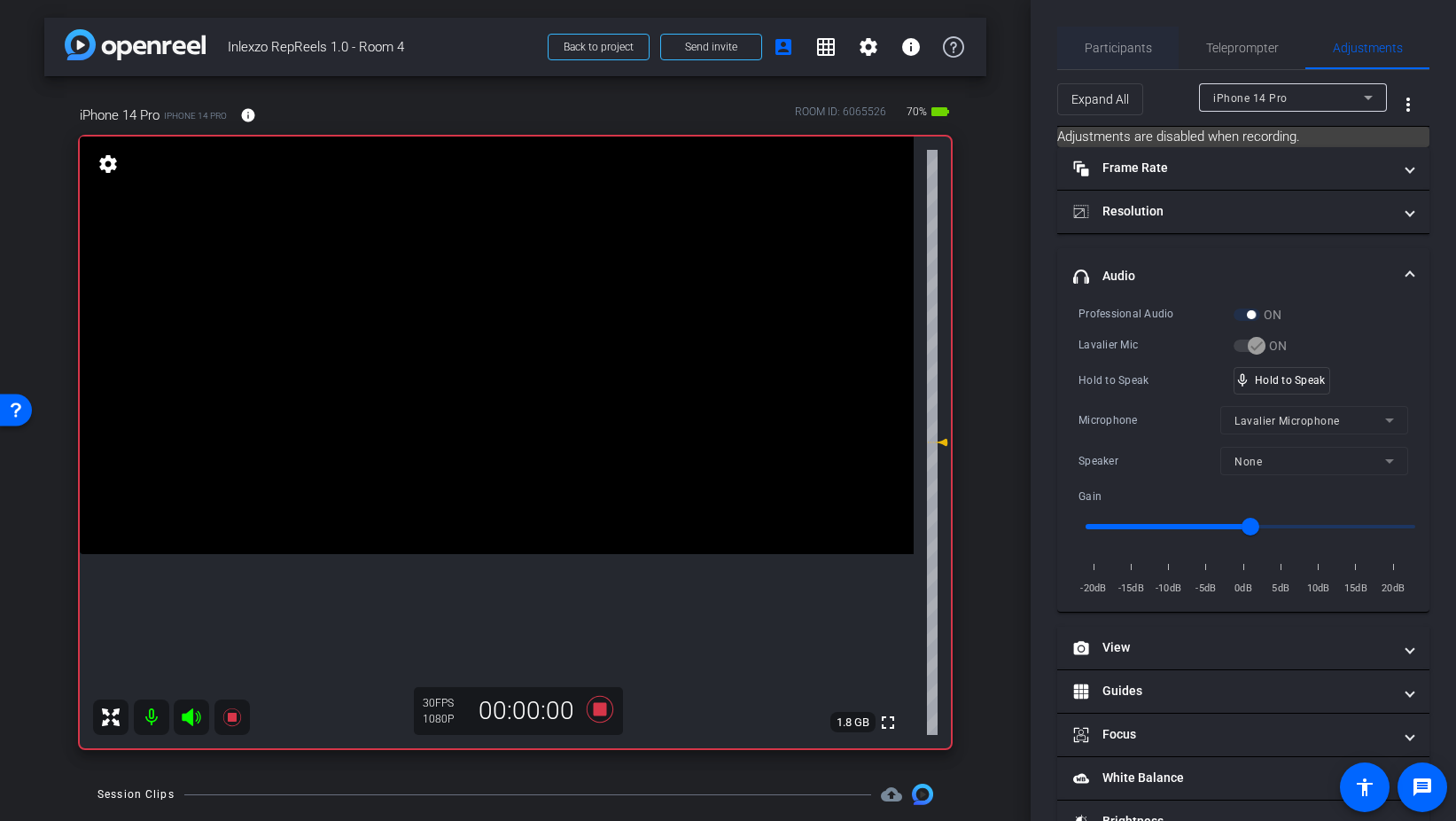
click at [1108, 43] on span "Participants" at bounding box center [1119, 48] width 67 height 13
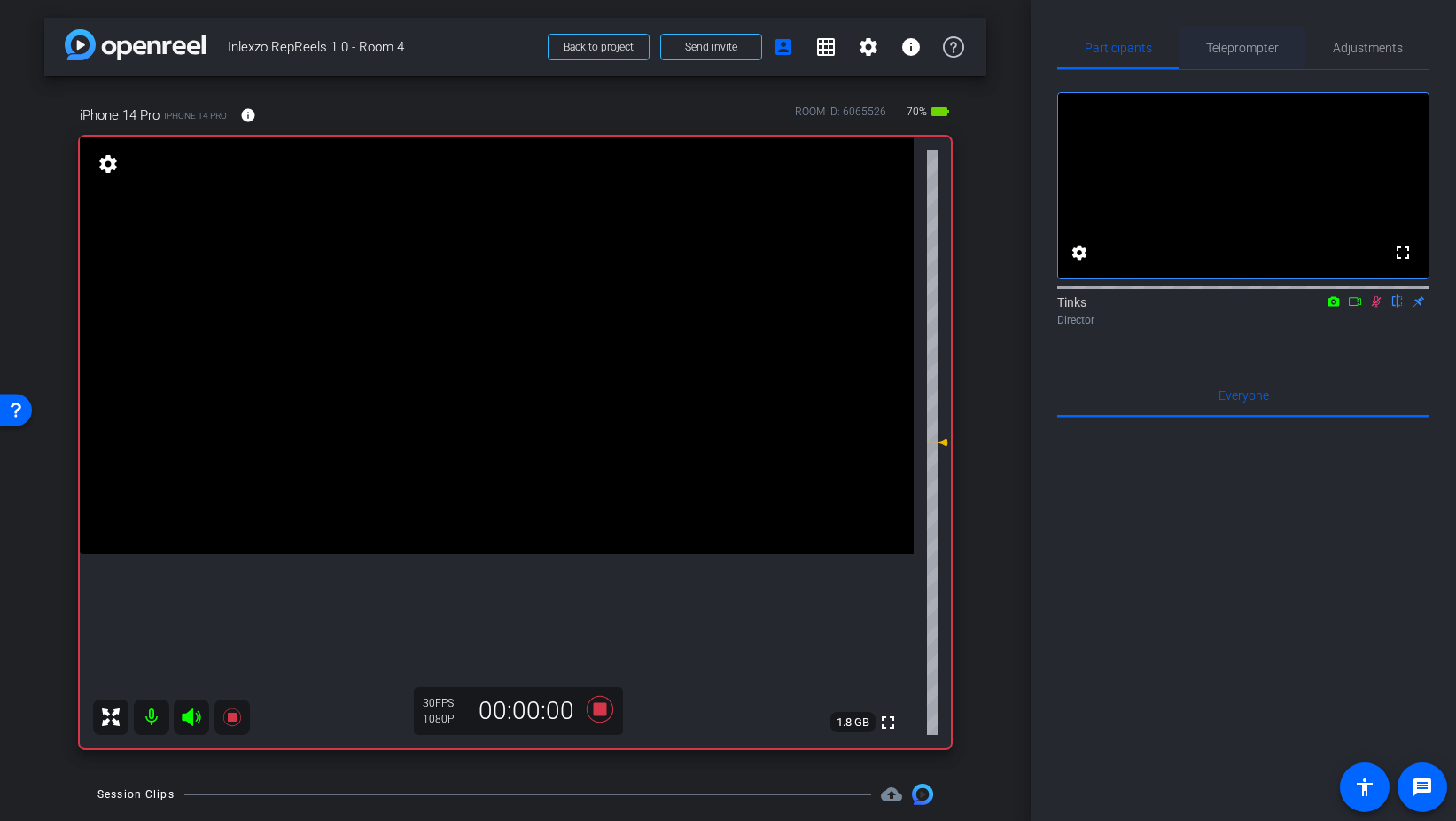
click at [1229, 47] on span "Teleprompter" at bounding box center [1242, 48] width 73 height 13
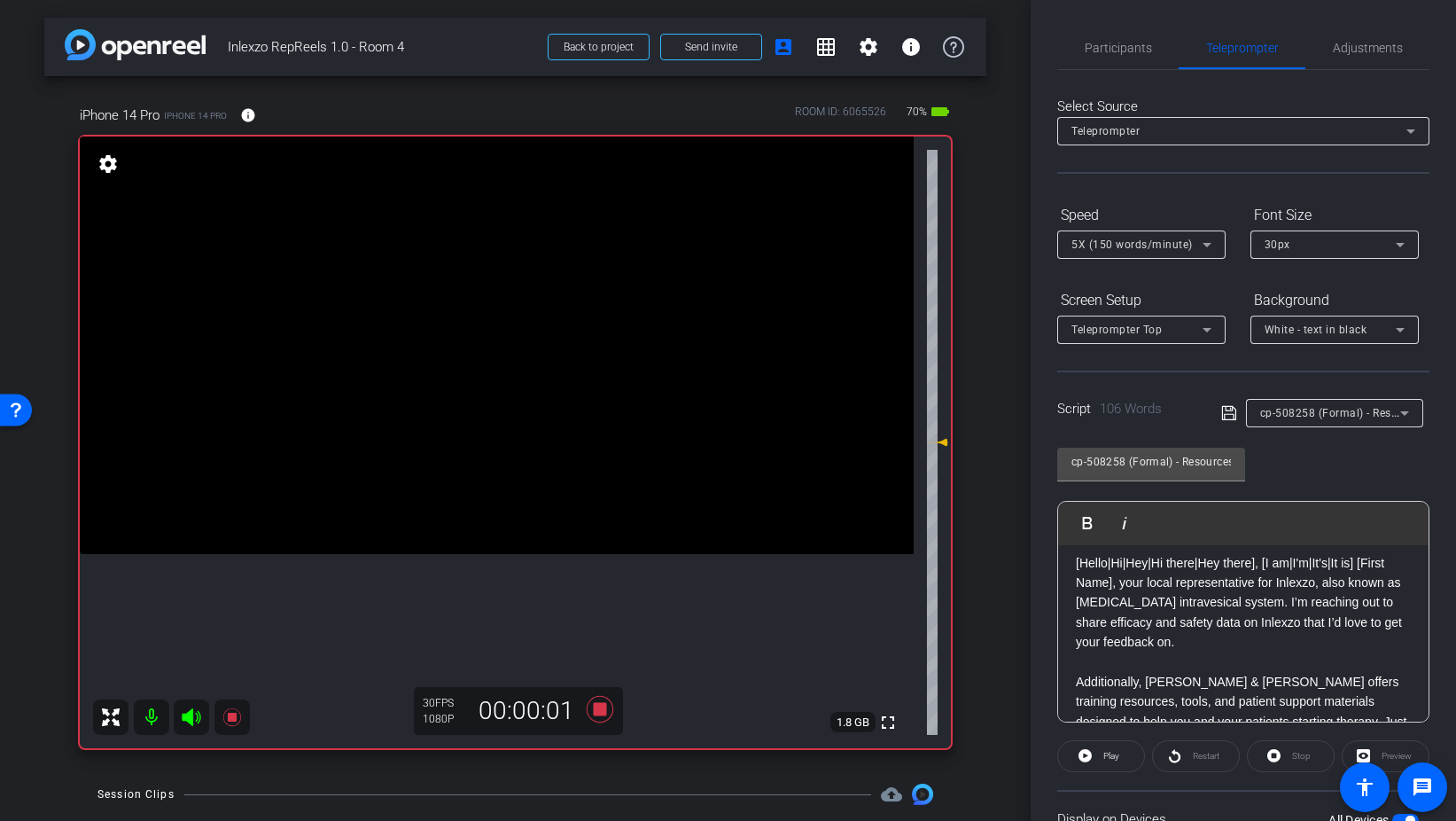
scroll to position [148, 0]
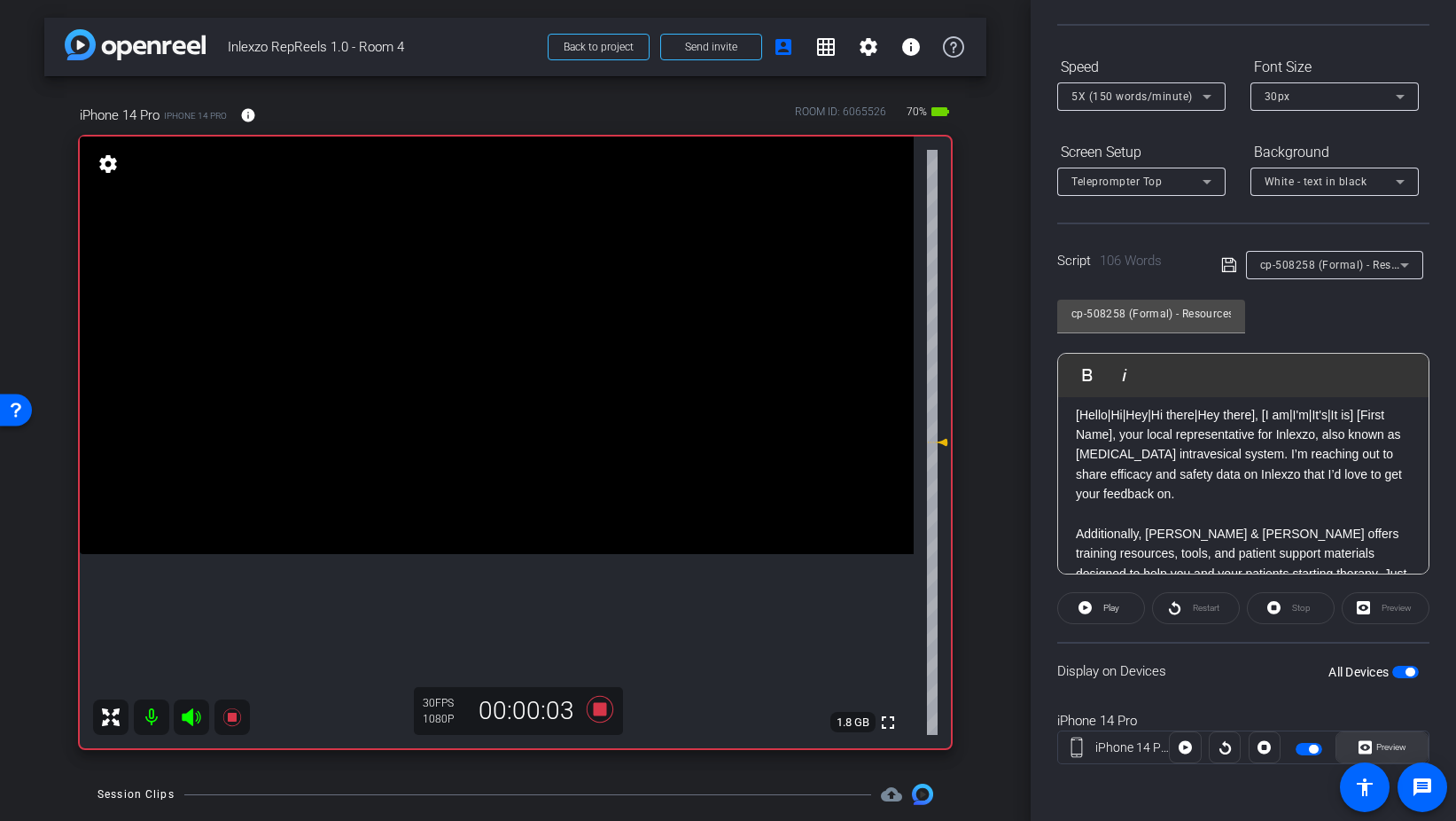
click at [1370, 750] on icon at bounding box center [1366, 748] width 14 height 14
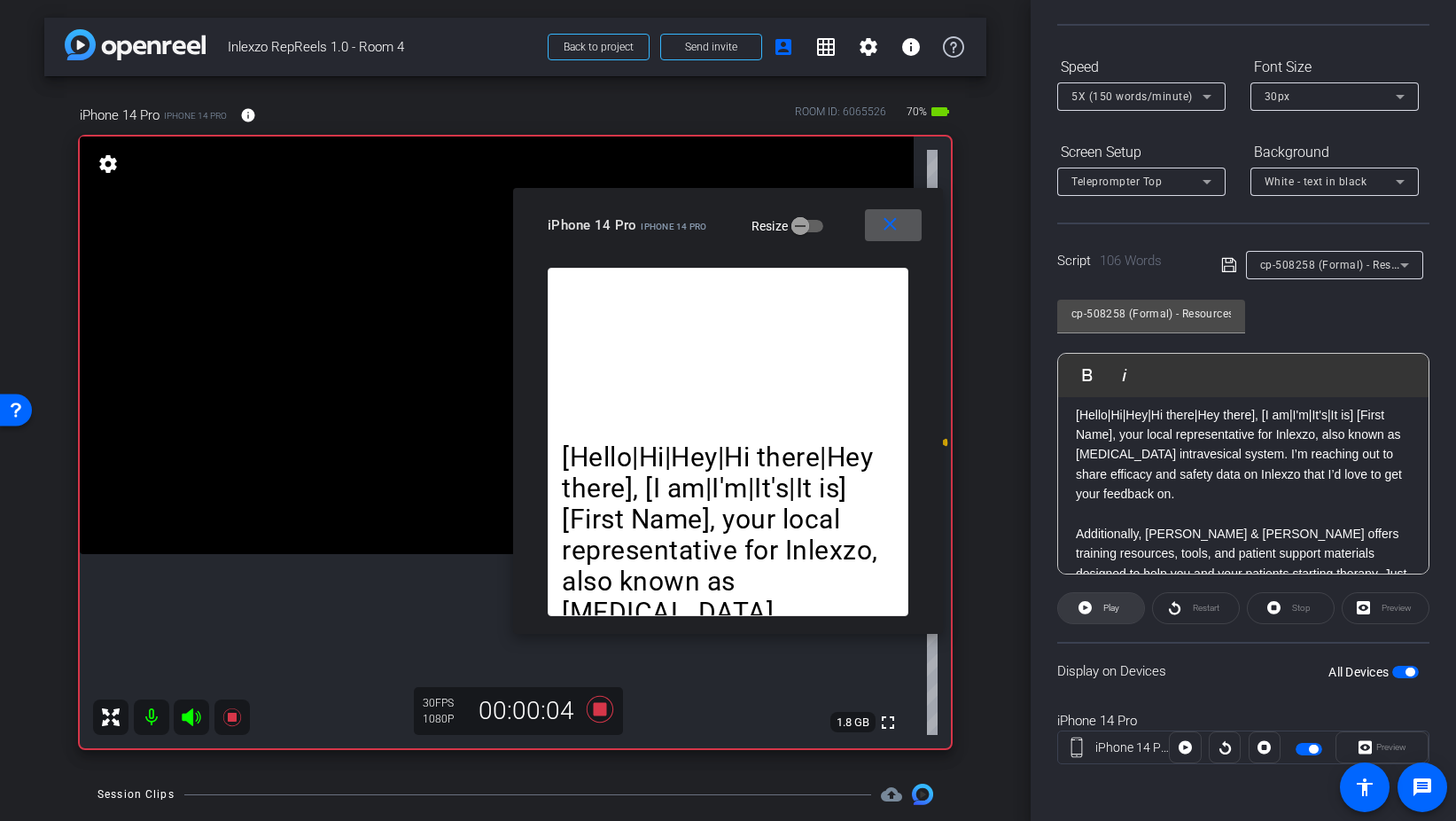
click at [1119, 617] on span "Play" at bounding box center [1109, 608] width 20 height 25
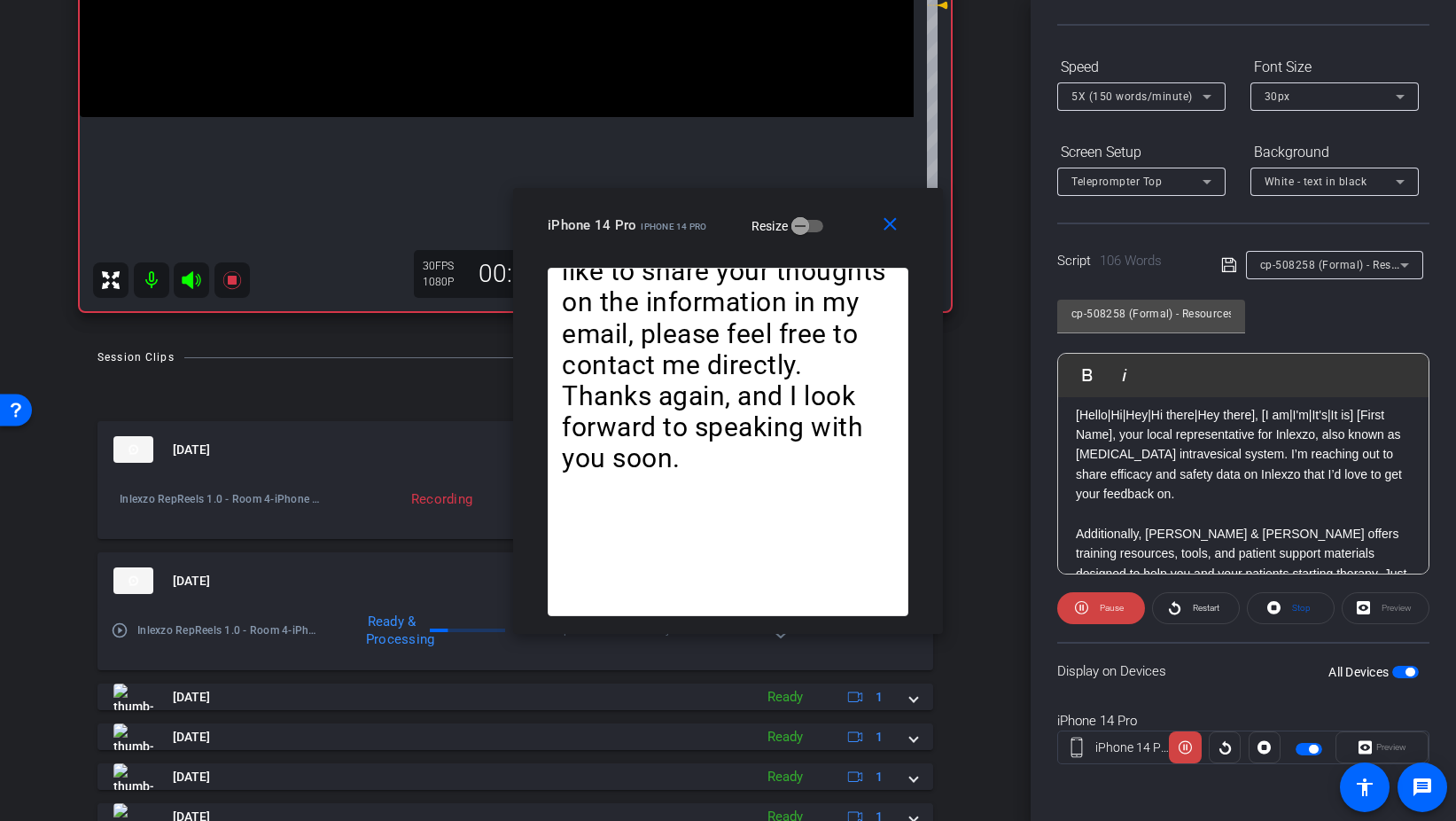
scroll to position [436, 0]
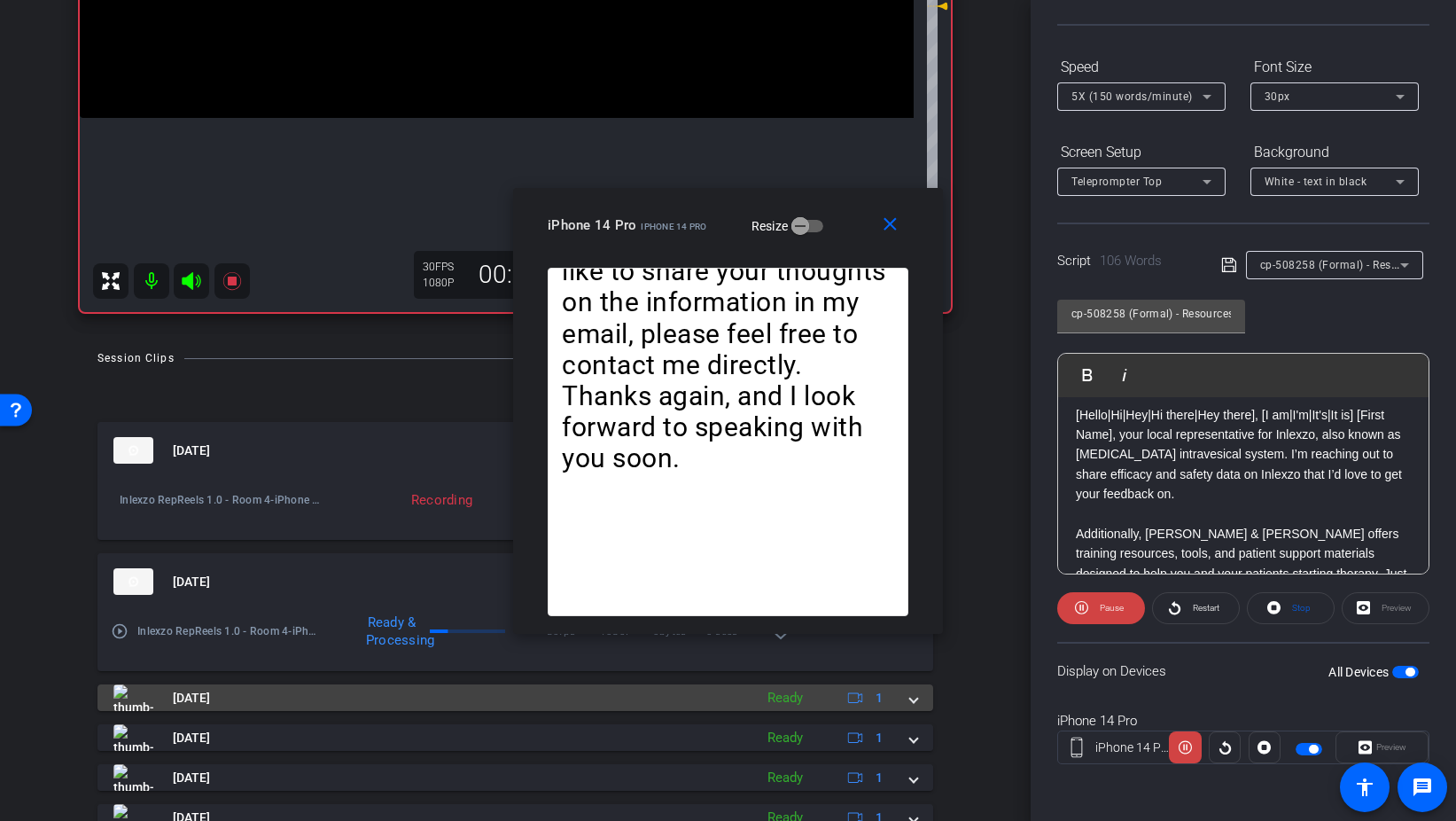
click at [915, 697] on span at bounding box center [913, 697] width 7 height 18
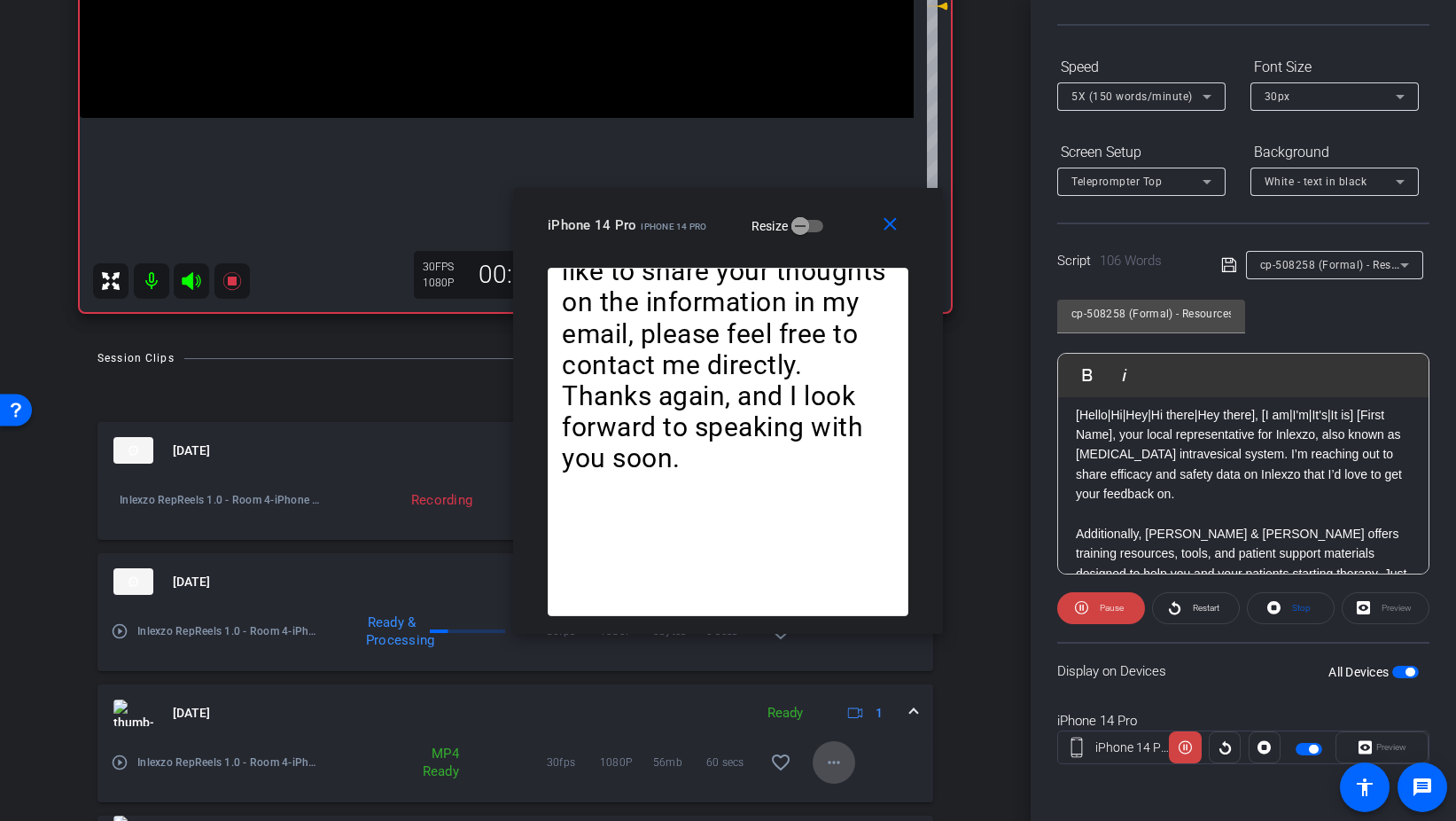
click at [837, 762] on mat-icon "more_horiz" at bounding box center [835, 763] width 21 height 21
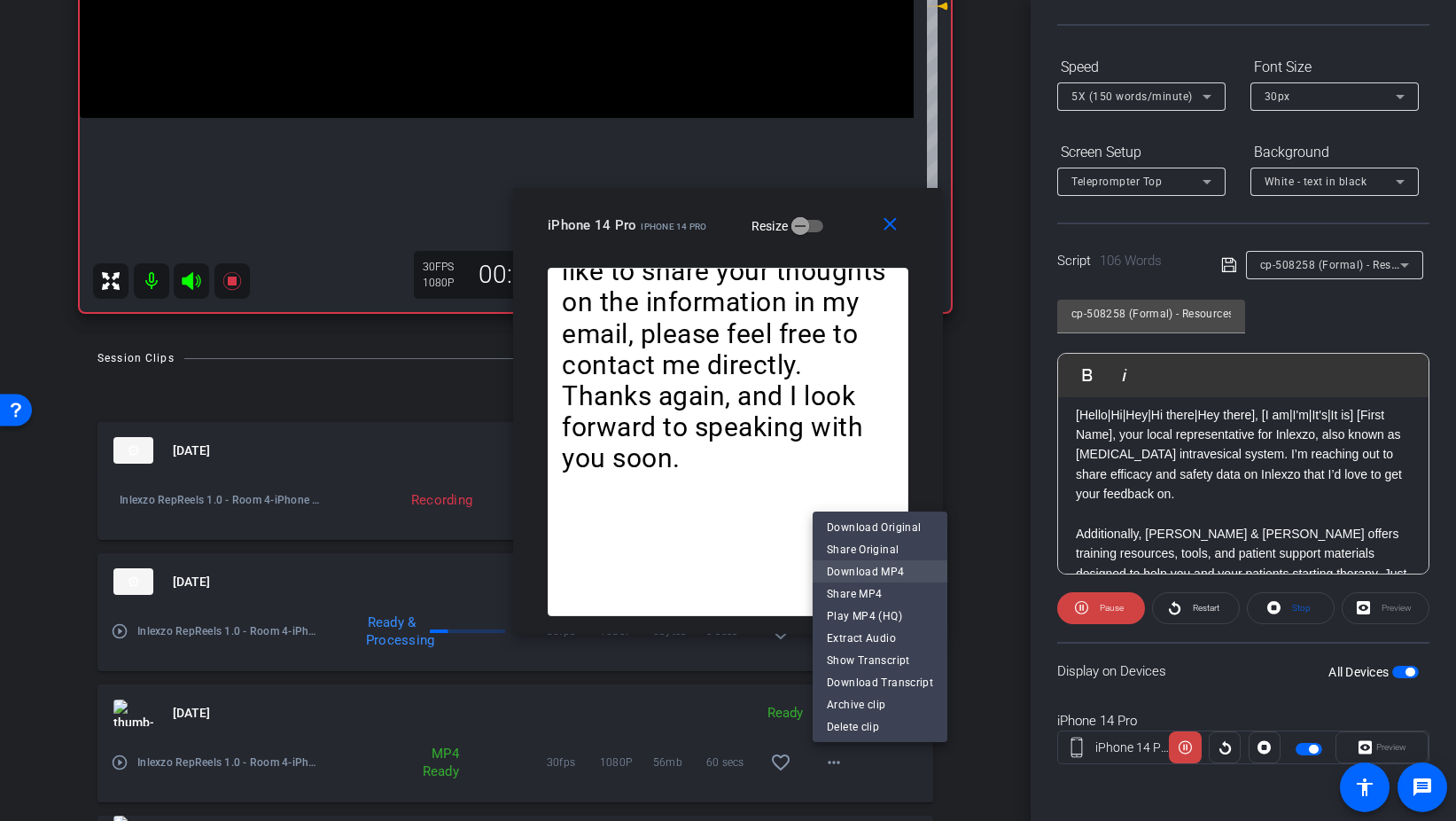
click at [894, 566] on span "Download MP4" at bounding box center [879, 571] width 106 height 21
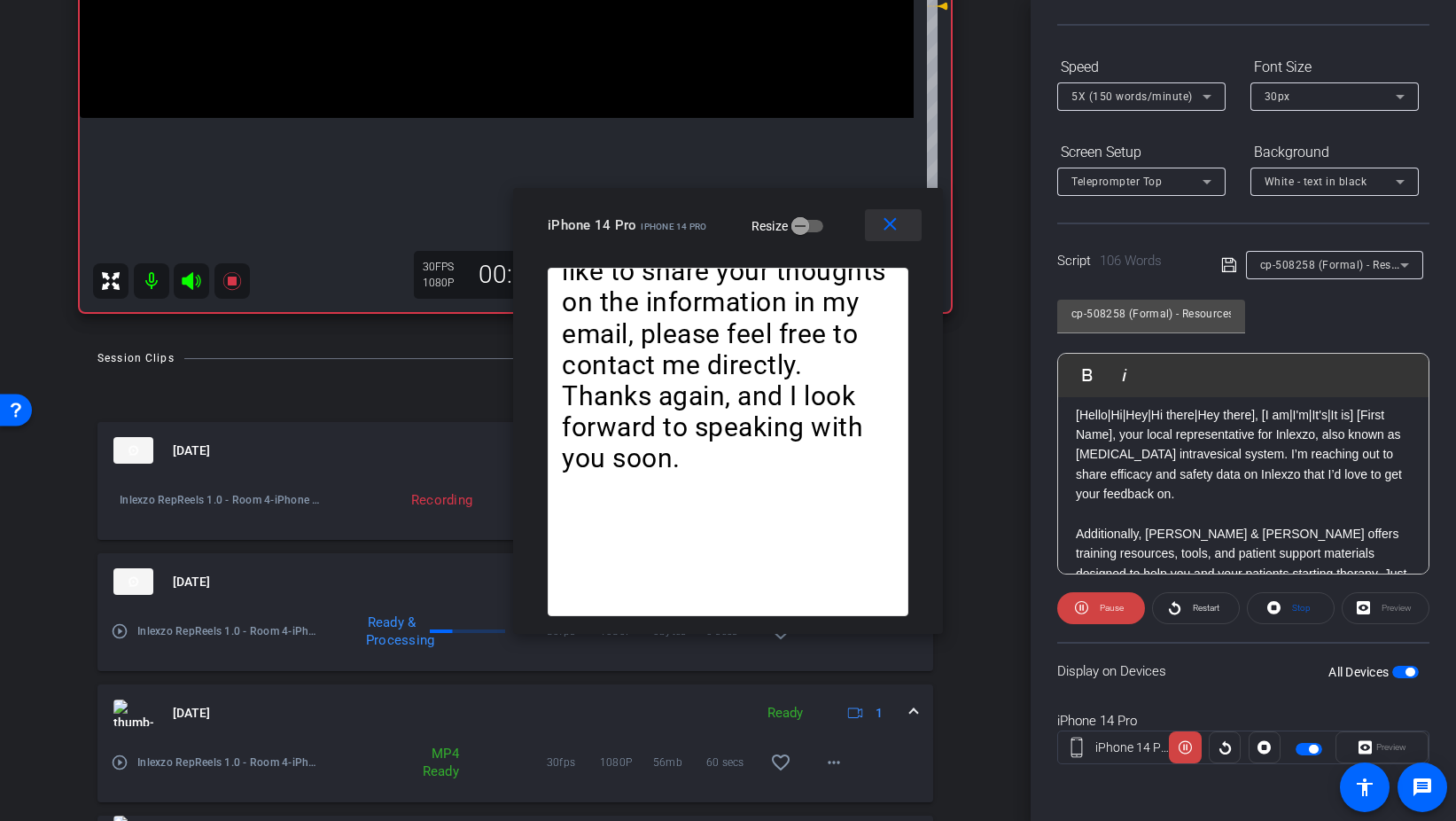
click at [895, 235] on span at bounding box center [893, 226] width 56 height 43
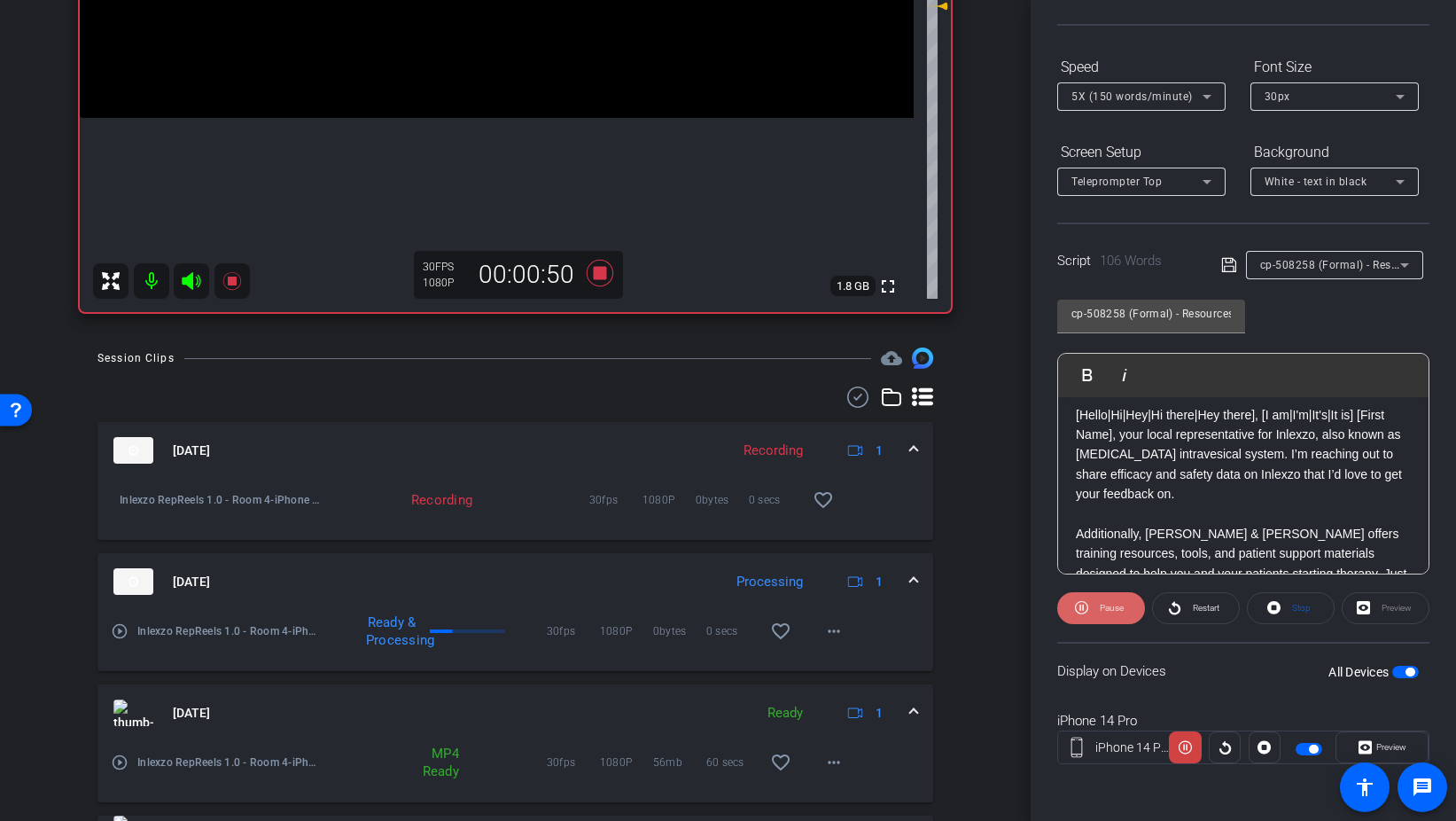
click at [1110, 609] on span "Pause" at bounding box center [1112, 608] width 24 height 10
click at [605, 270] on icon at bounding box center [598, 272] width 26 height 26
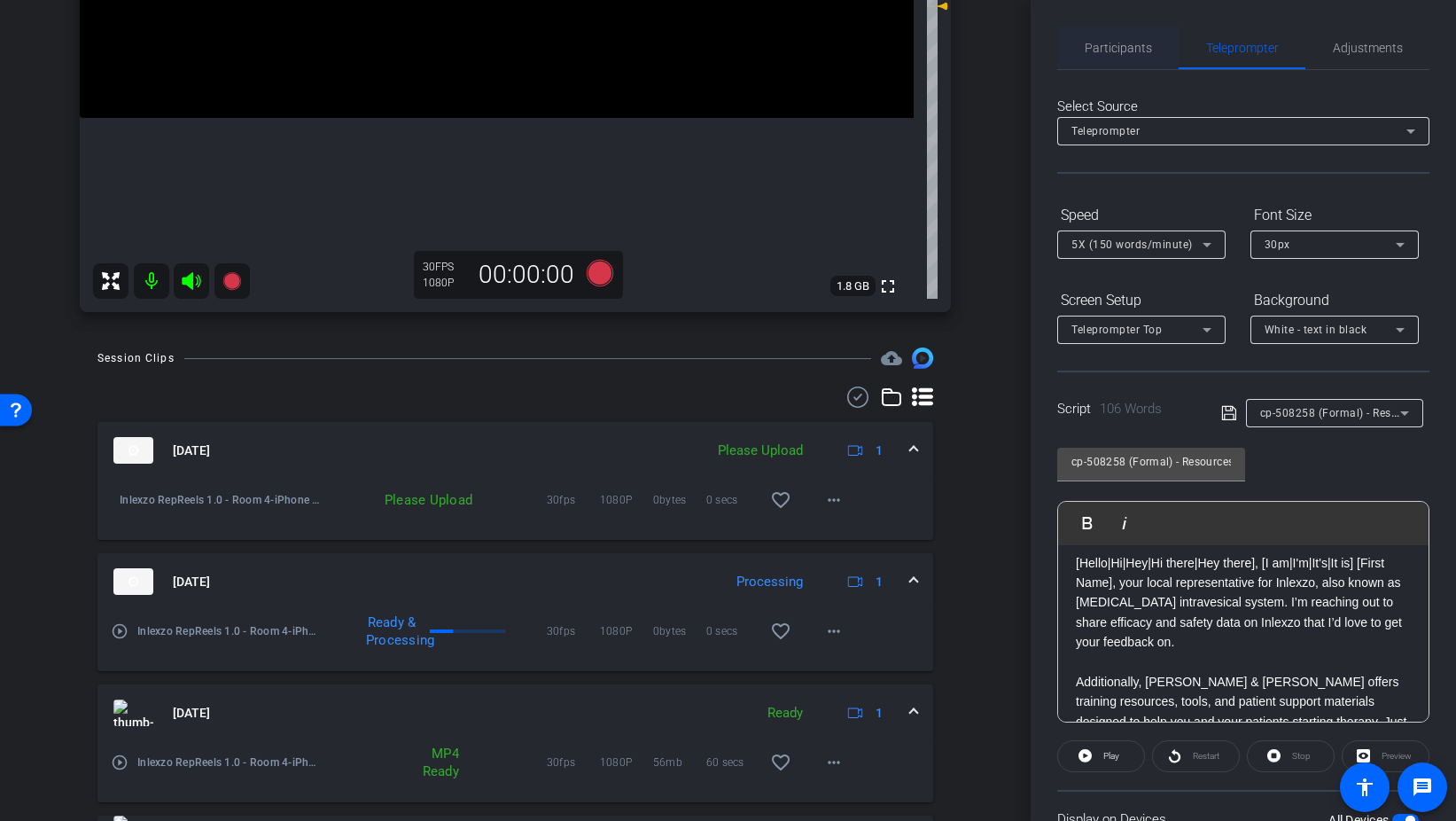
click at [1131, 47] on span "Participants" at bounding box center [1119, 48] width 67 height 13
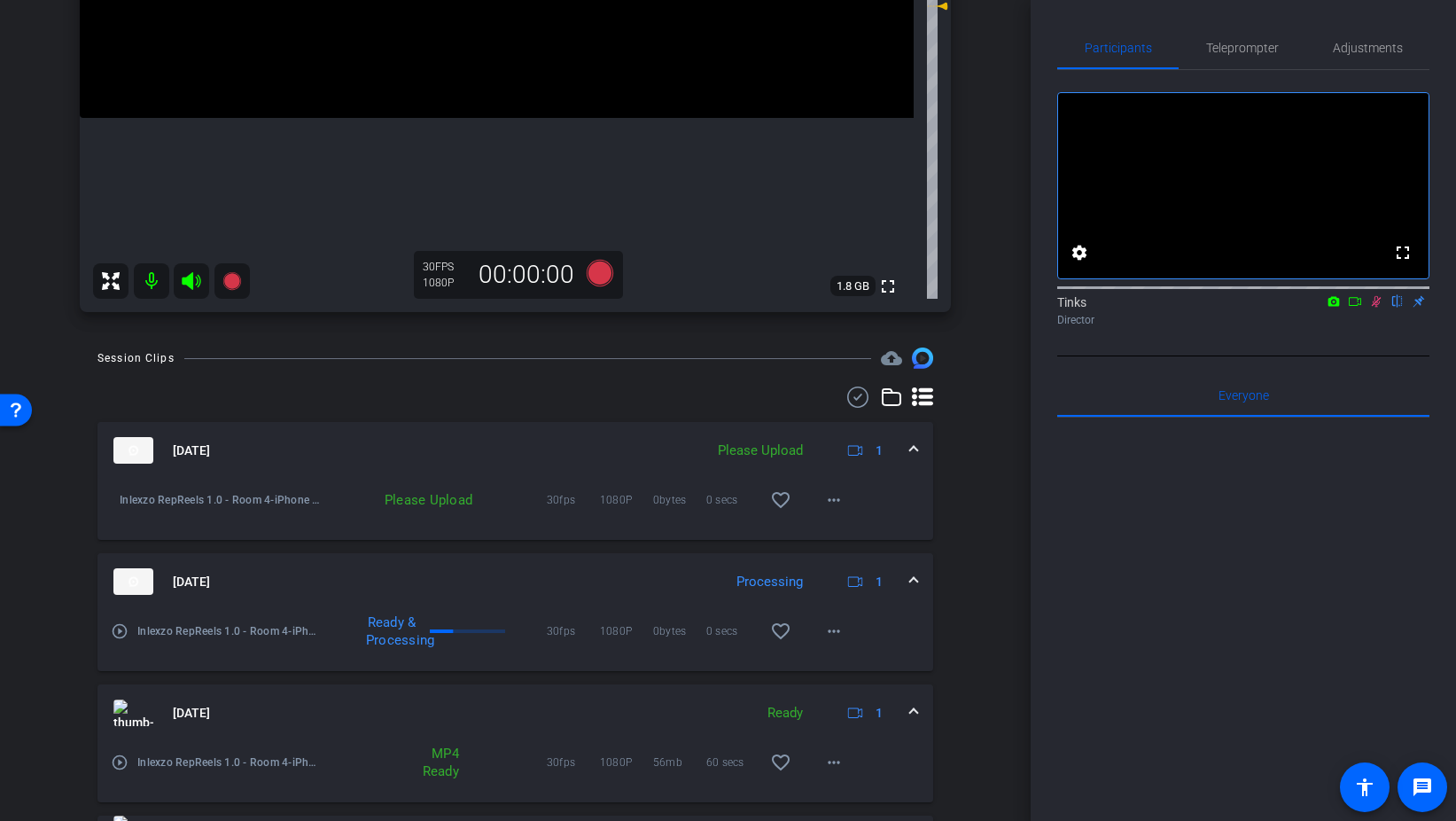
click at [1376, 307] on icon at bounding box center [1377, 302] width 10 height 12
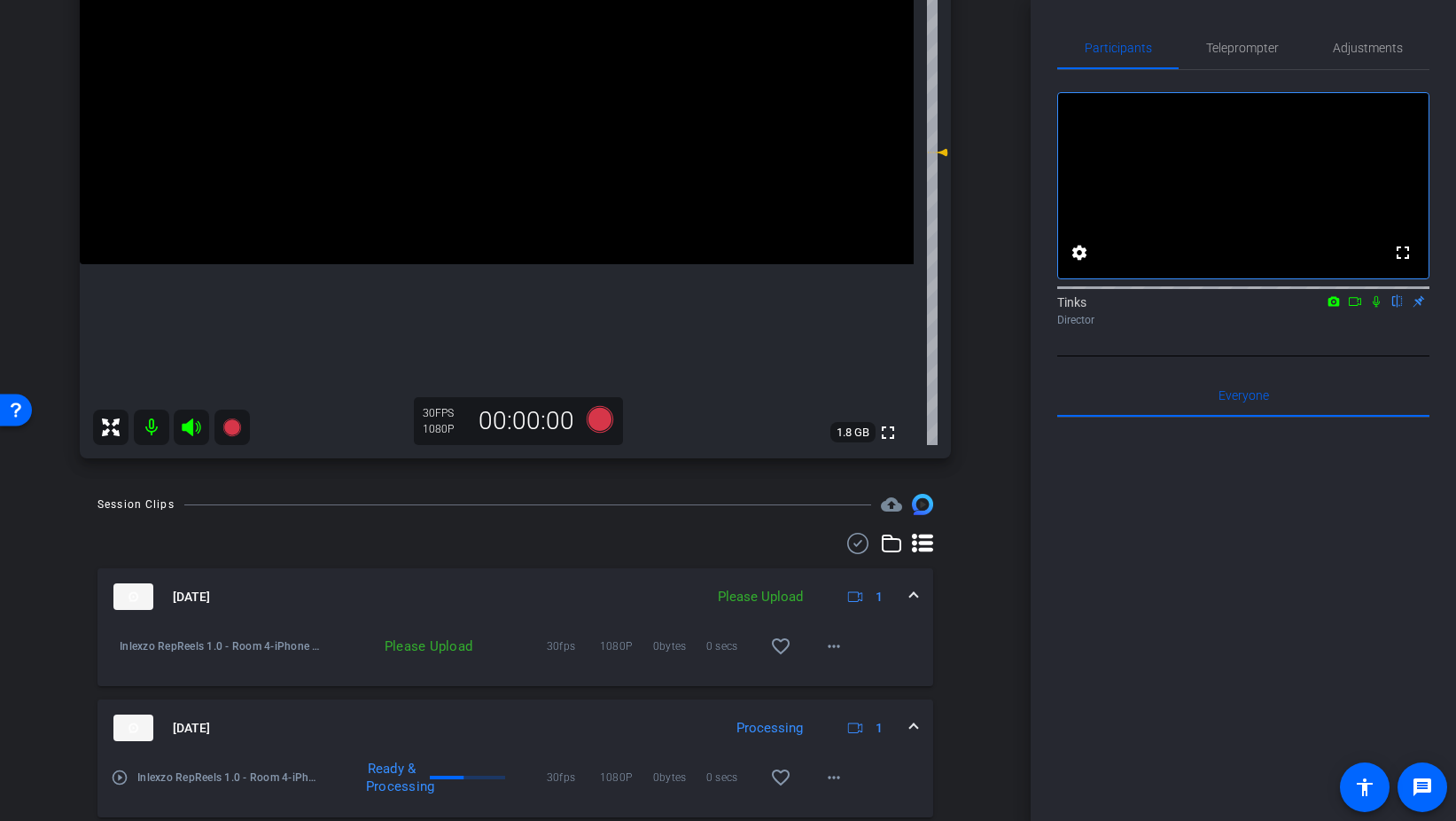
scroll to position [315, 0]
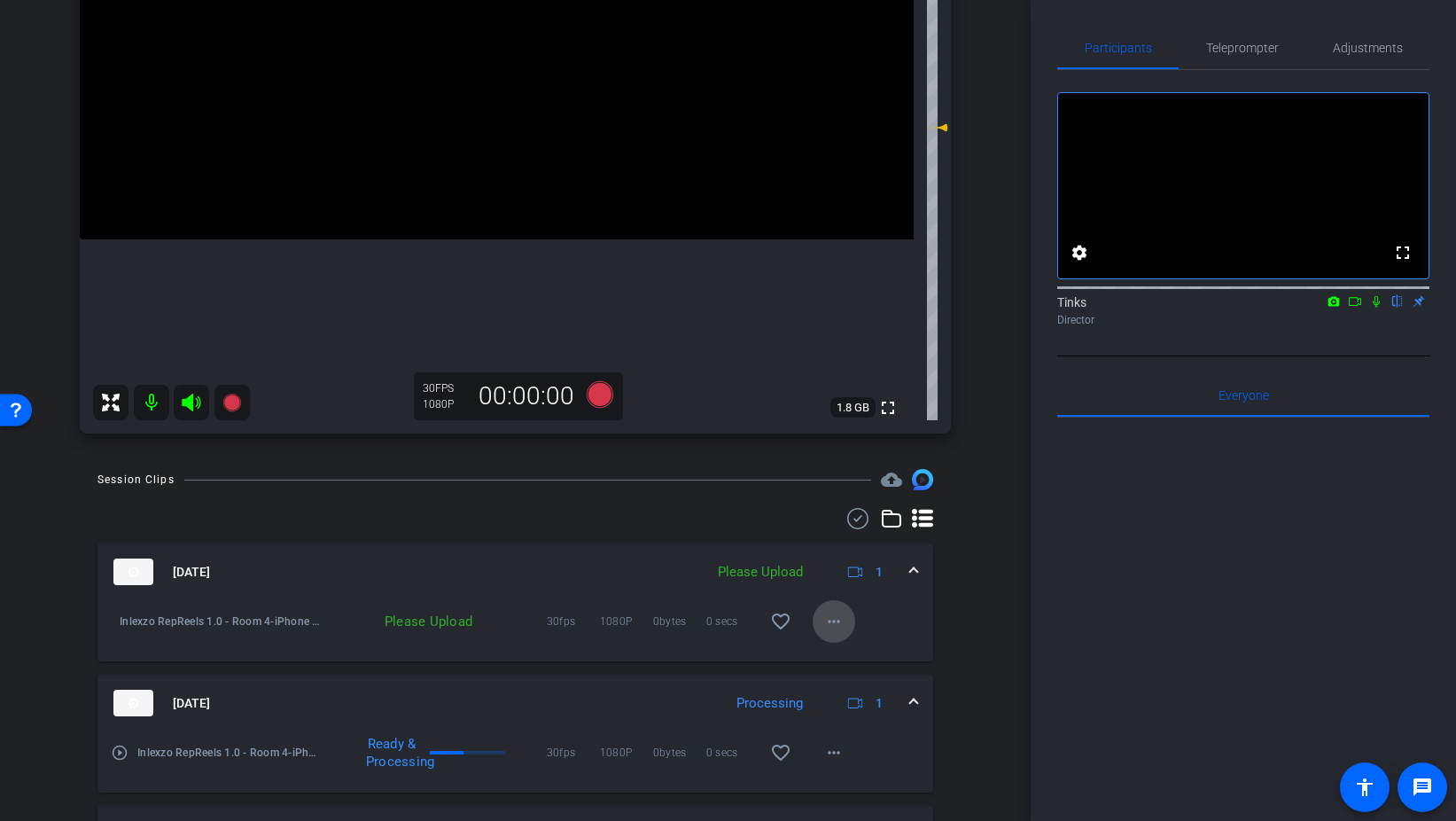
click at [833, 623] on mat-icon "more_horiz" at bounding box center [835, 622] width 21 height 21
click at [855, 651] on span "Upload" at bounding box center [862, 659] width 71 height 21
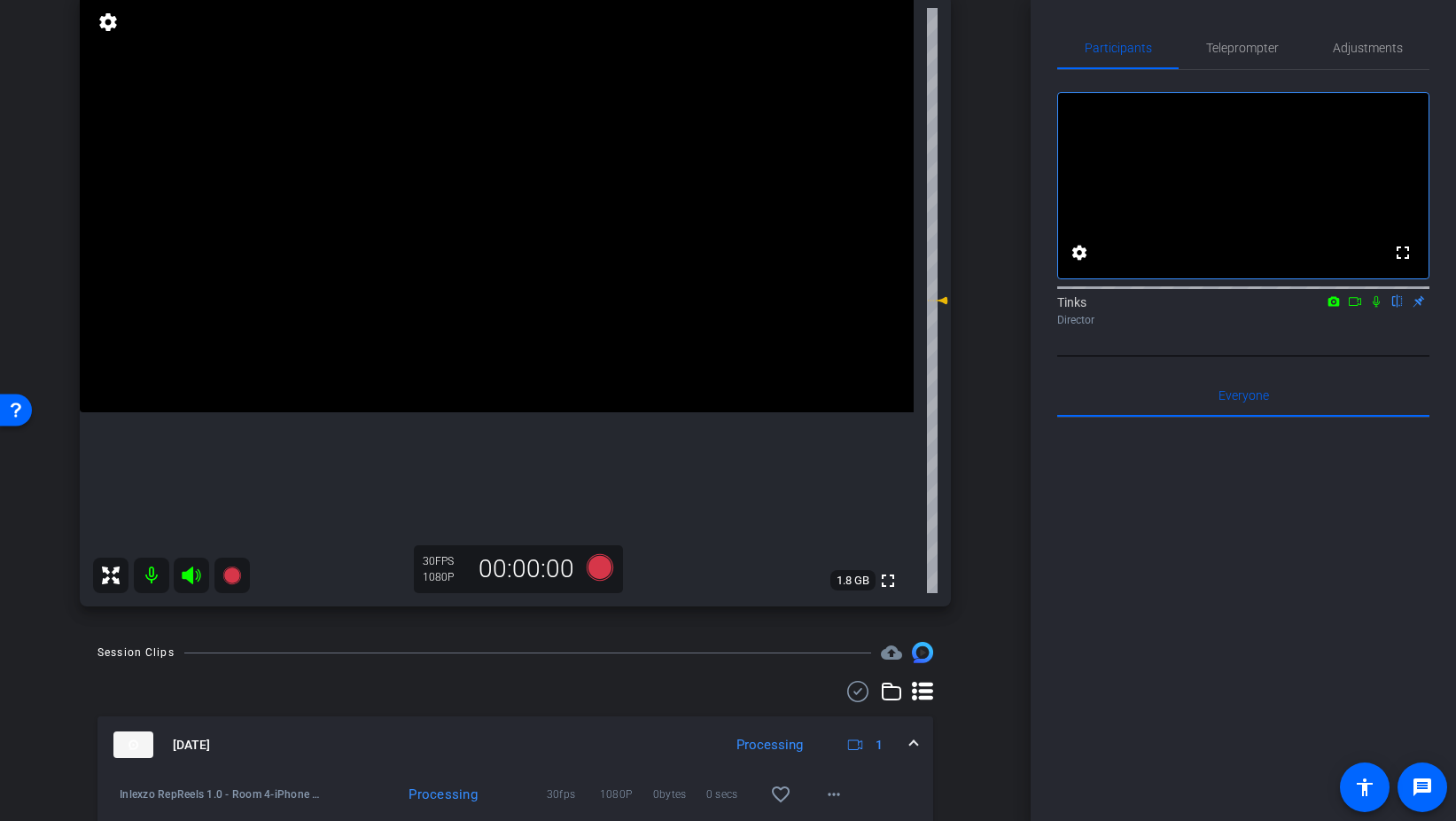
scroll to position [147, 0]
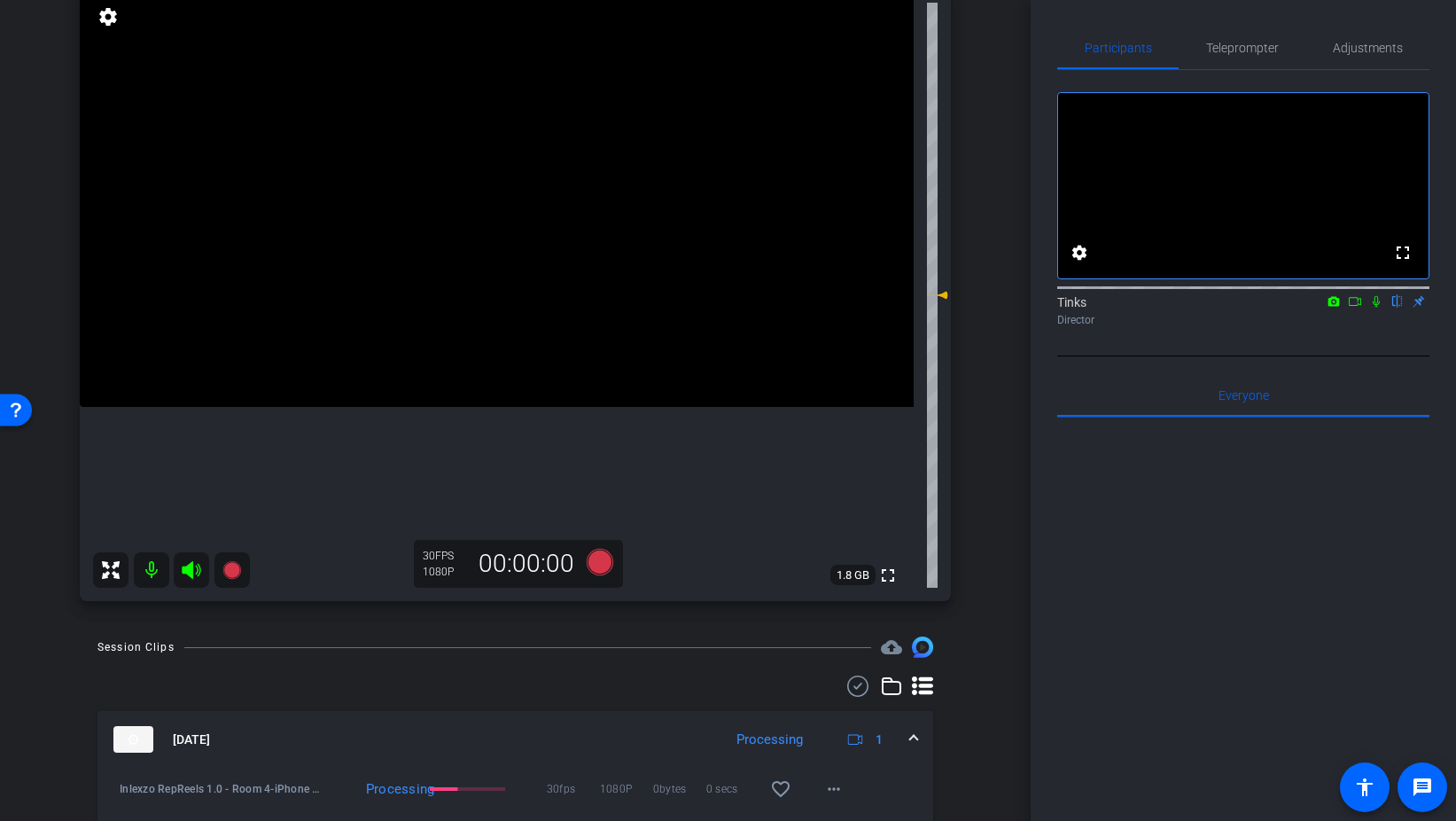
click at [1375, 307] on icon at bounding box center [1376, 301] width 15 height 13
click at [1245, 55] on span "Teleprompter" at bounding box center [1242, 48] width 73 height 43
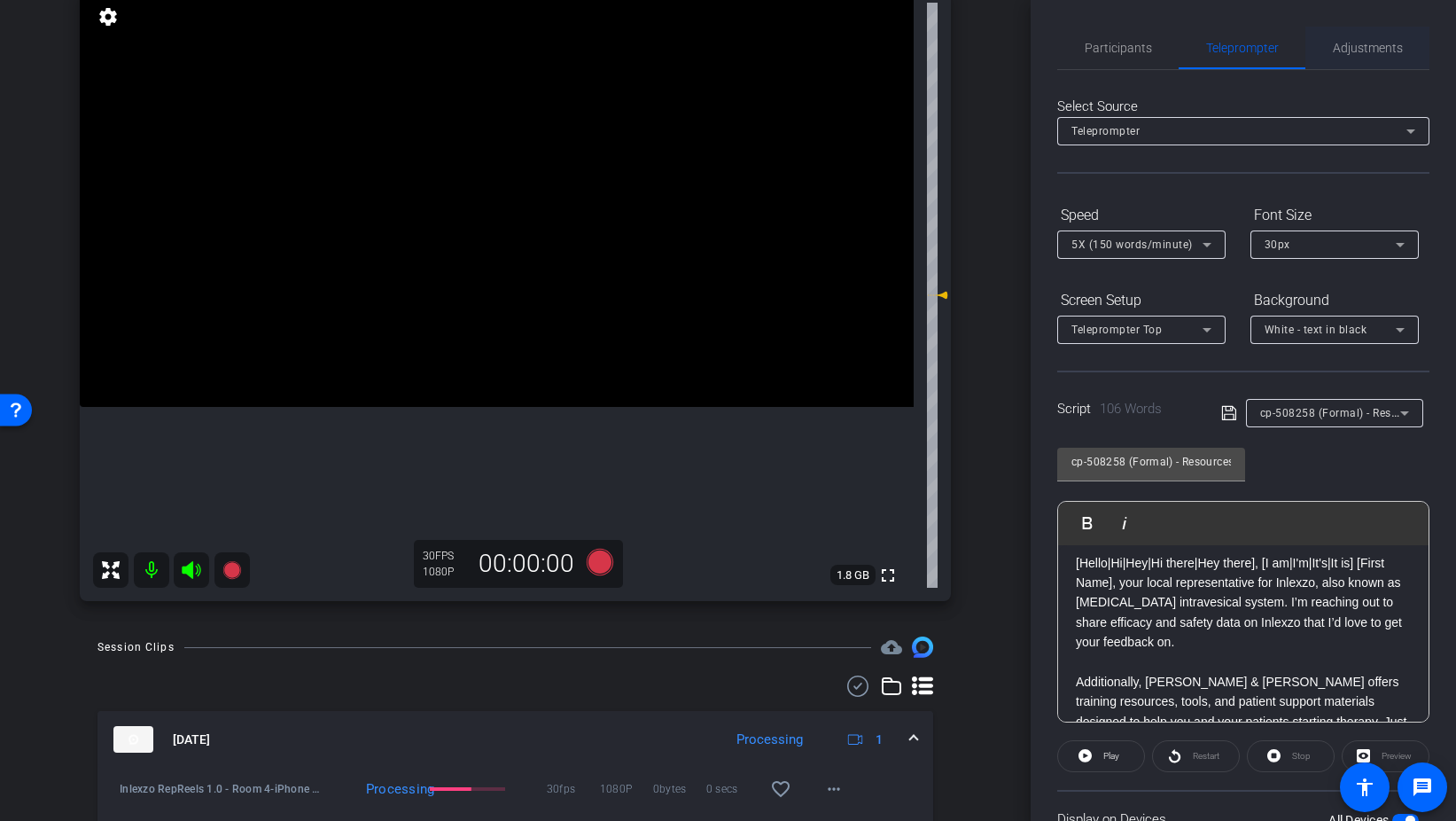
click at [1356, 46] on span "Adjustments" at bounding box center [1368, 48] width 70 height 13
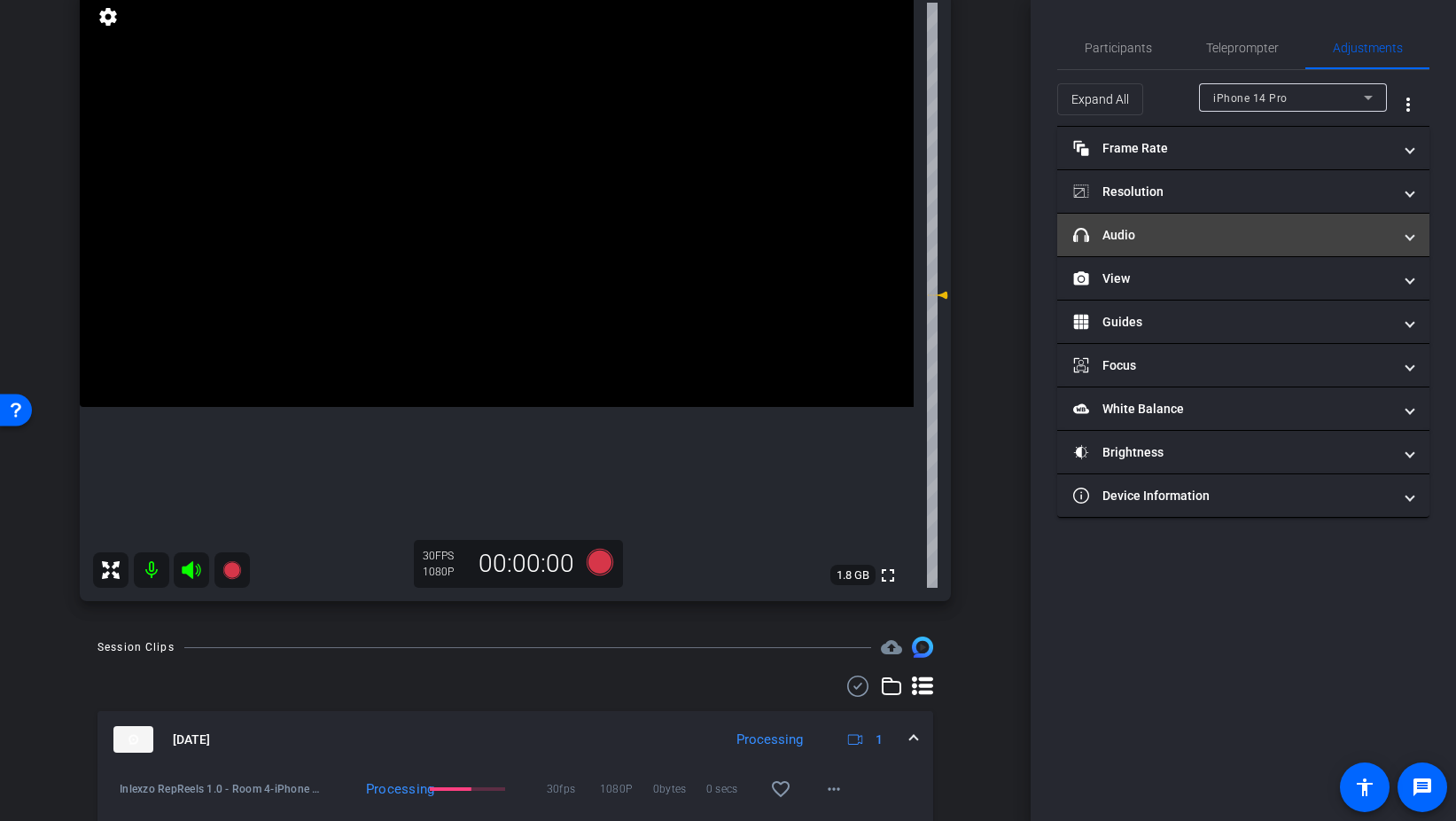
click at [1145, 234] on mat-panel-title "headphone icon Audio" at bounding box center [1233, 234] width 319 height 18
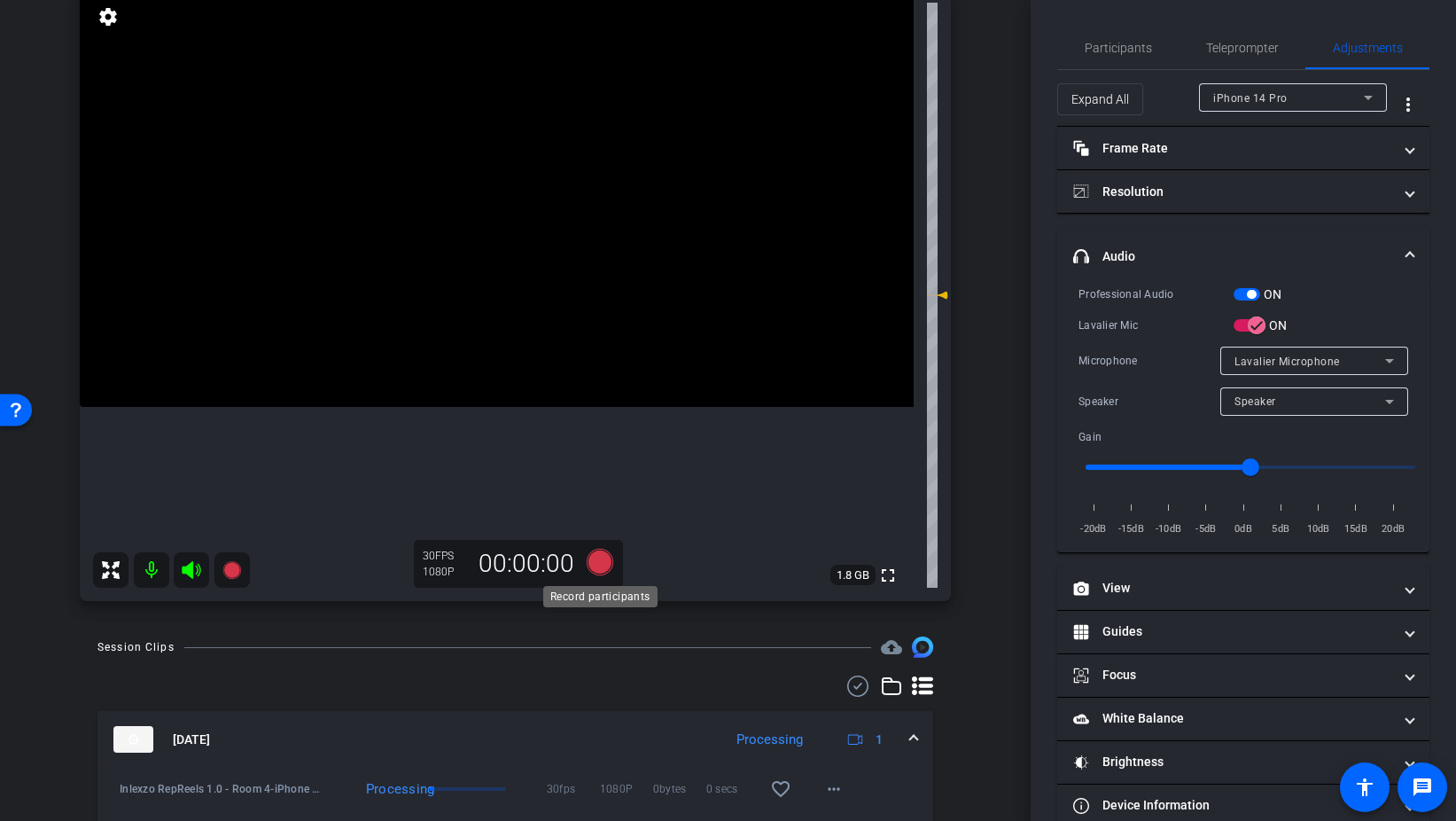
click at [600, 562] on icon at bounding box center [598, 561] width 26 height 26
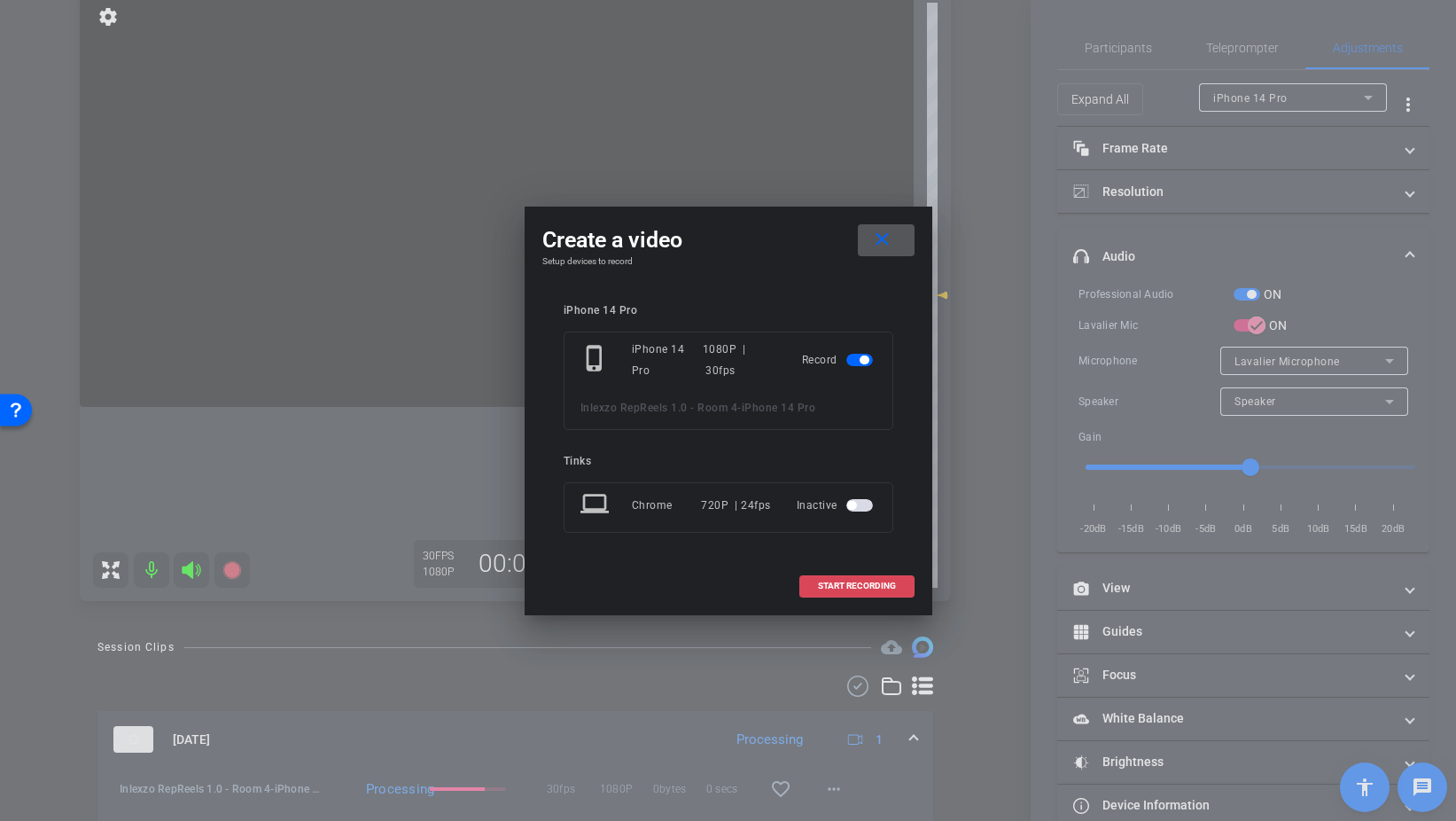
click at [894, 583] on span "START RECORDING" at bounding box center [857, 586] width 78 height 9
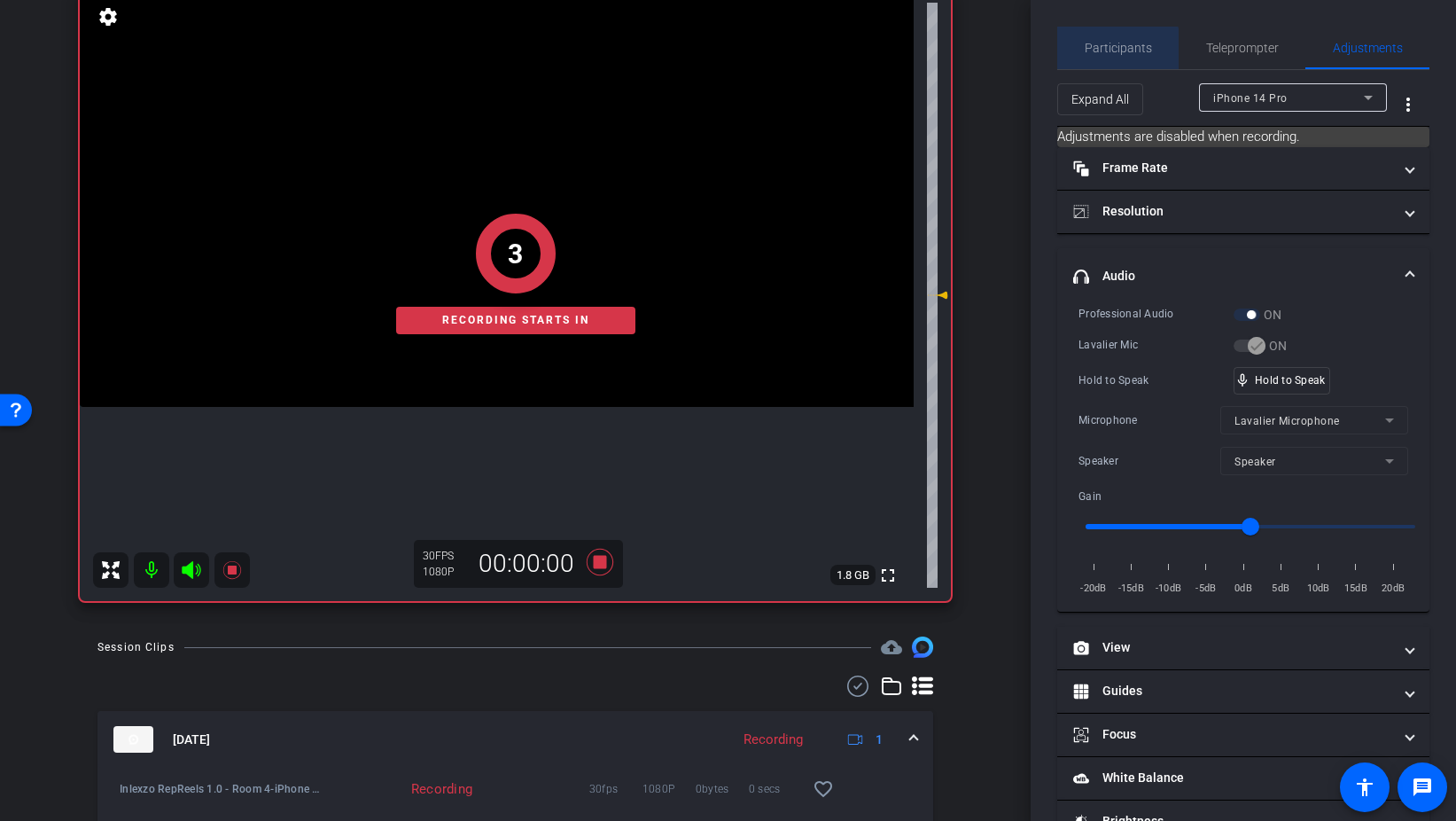
click at [1114, 51] on span "Participants" at bounding box center [1119, 48] width 67 height 13
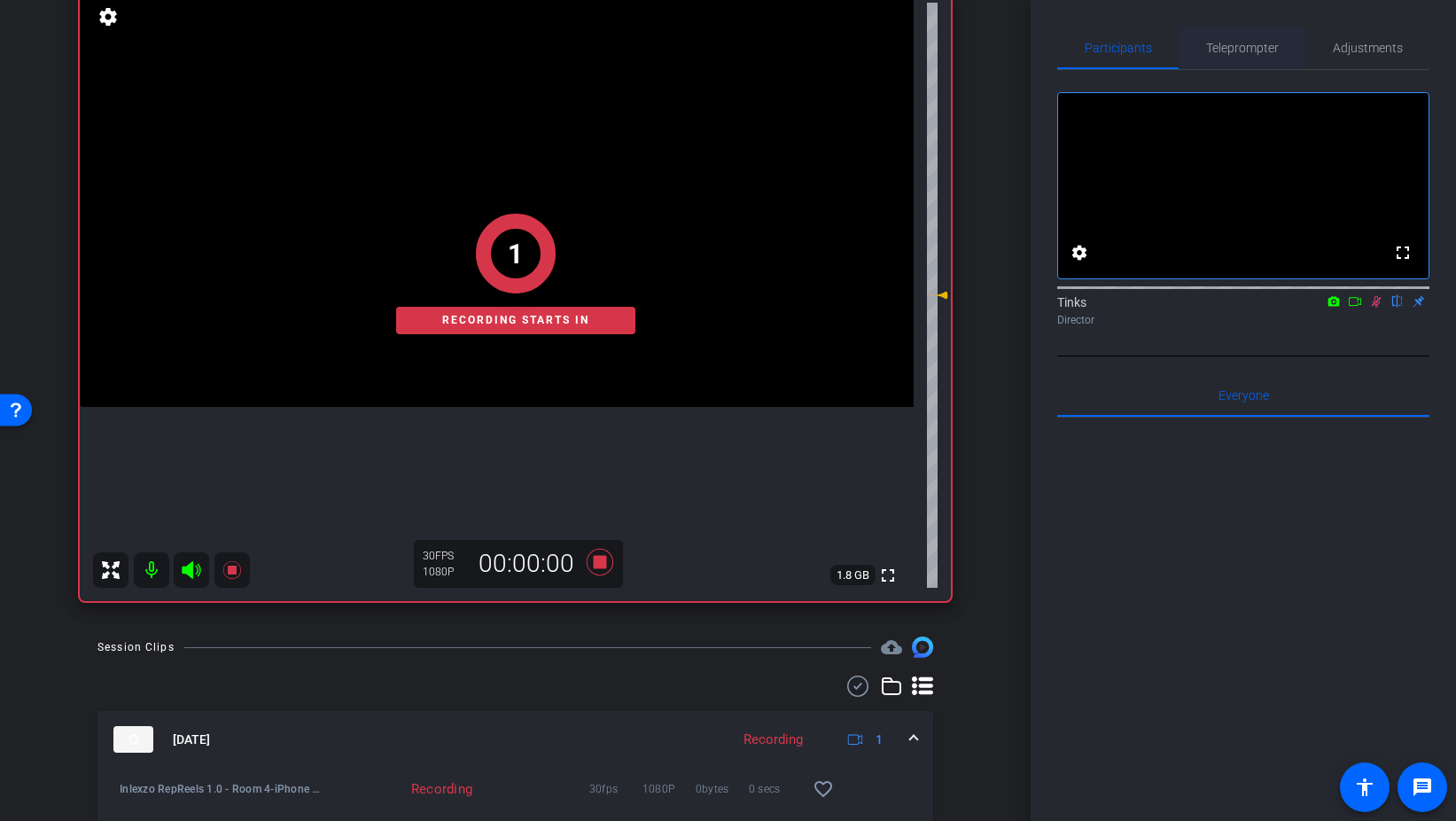
click at [1235, 55] on span "Teleprompter" at bounding box center [1242, 48] width 73 height 43
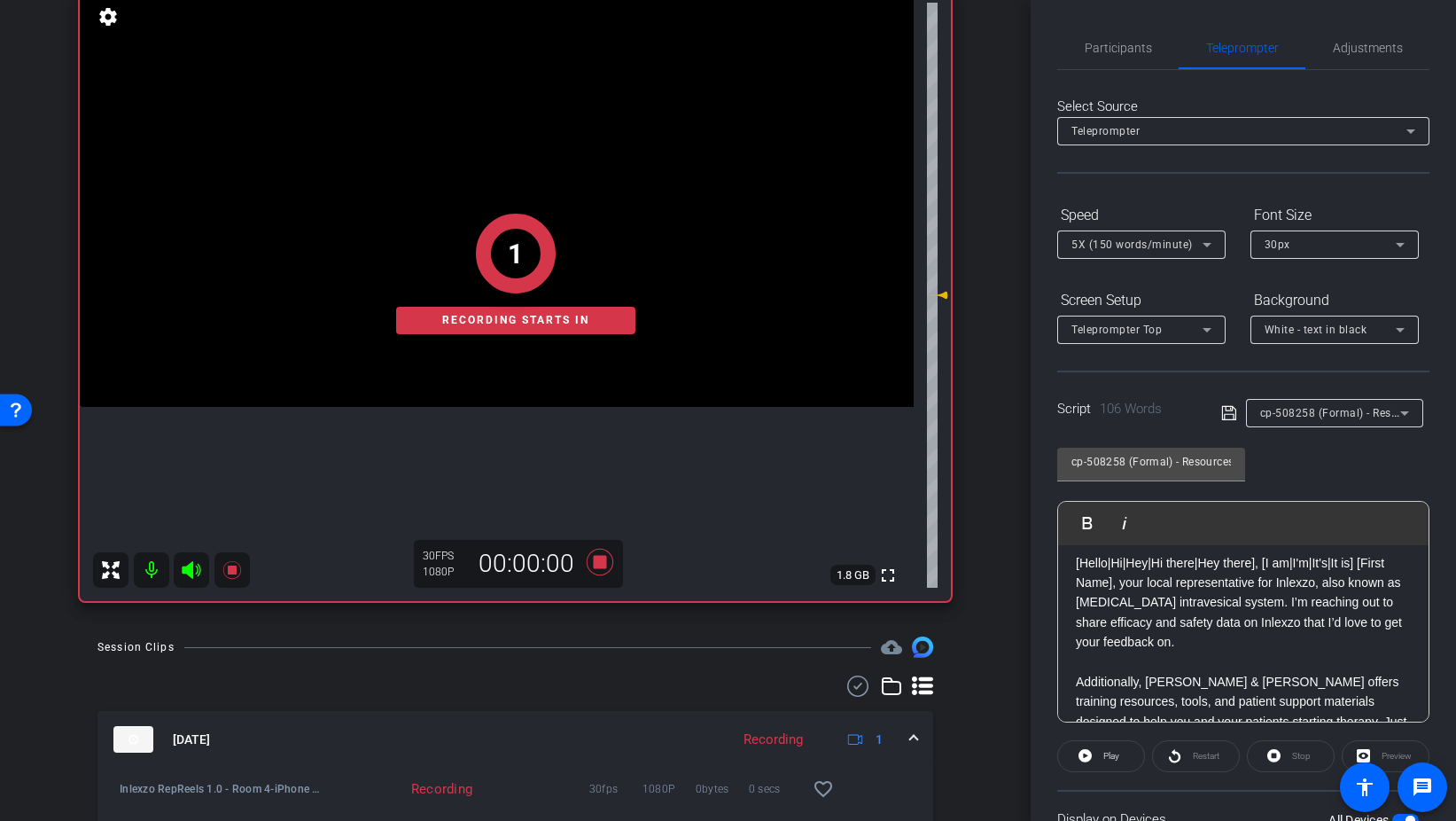
scroll to position [148, 0]
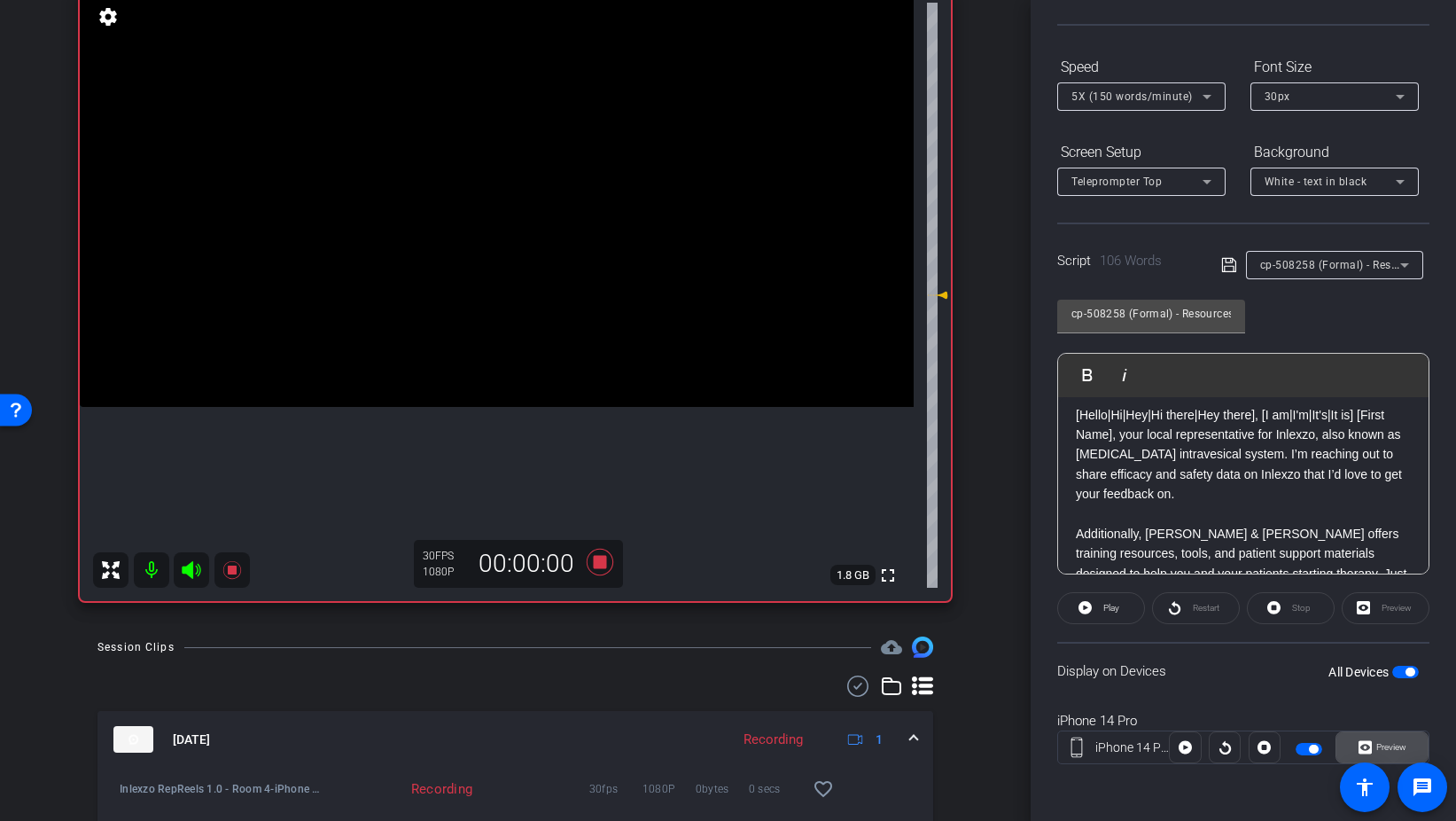
click at [1392, 743] on span "Preview" at bounding box center [1391, 747] width 30 height 10
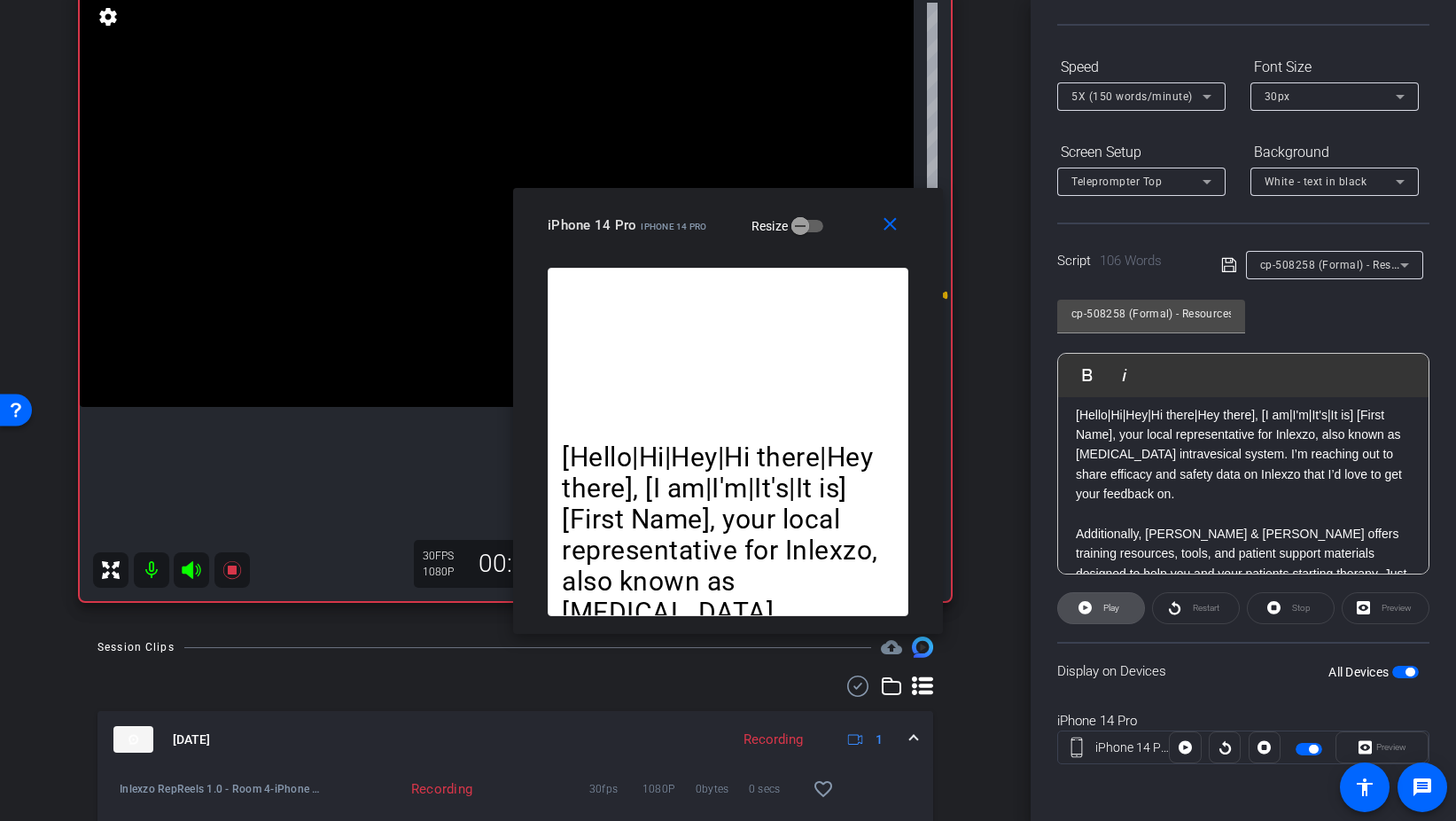
click at [1106, 608] on span "Play" at bounding box center [1112, 608] width 16 height 10
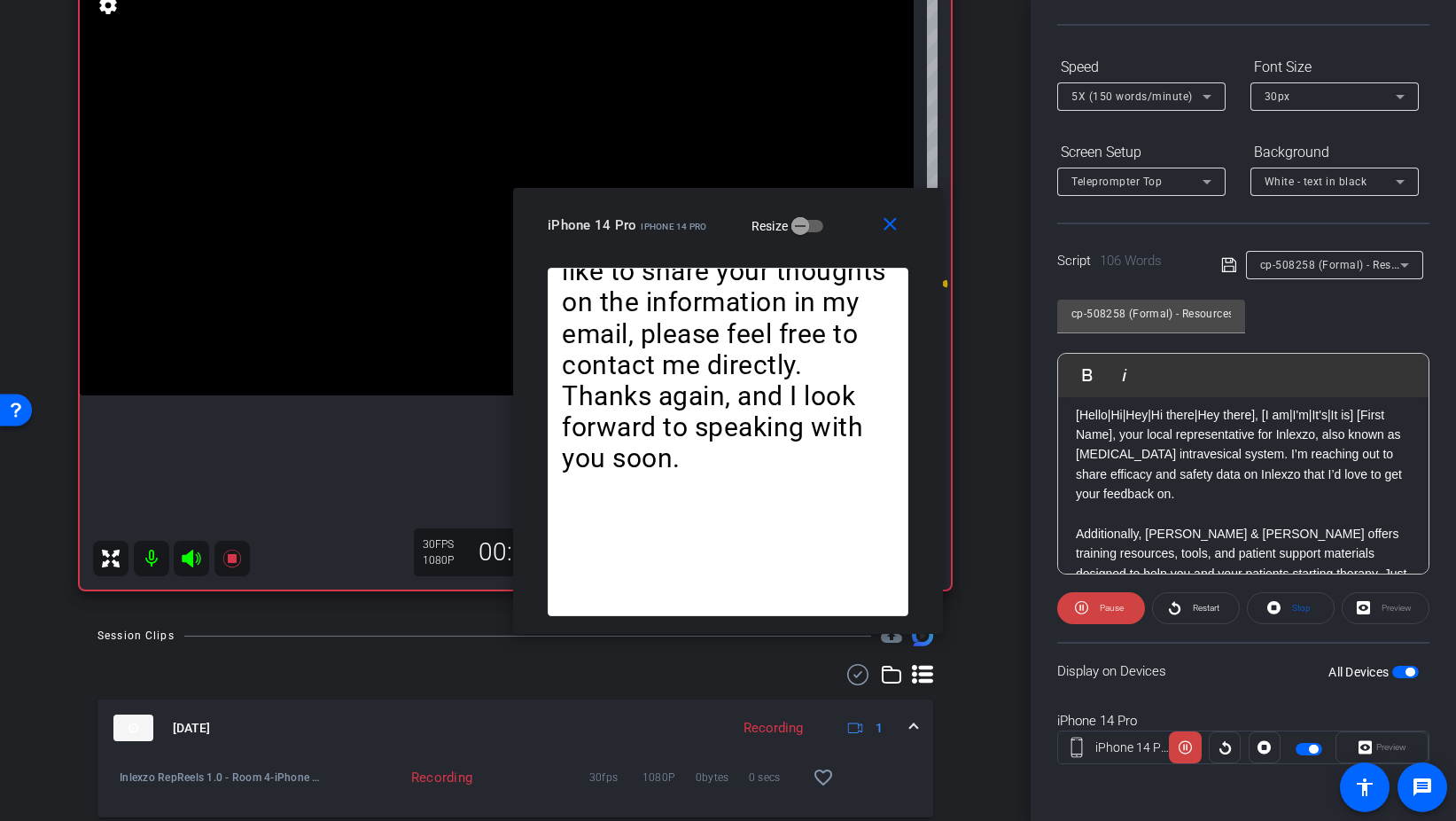
scroll to position [146, 0]
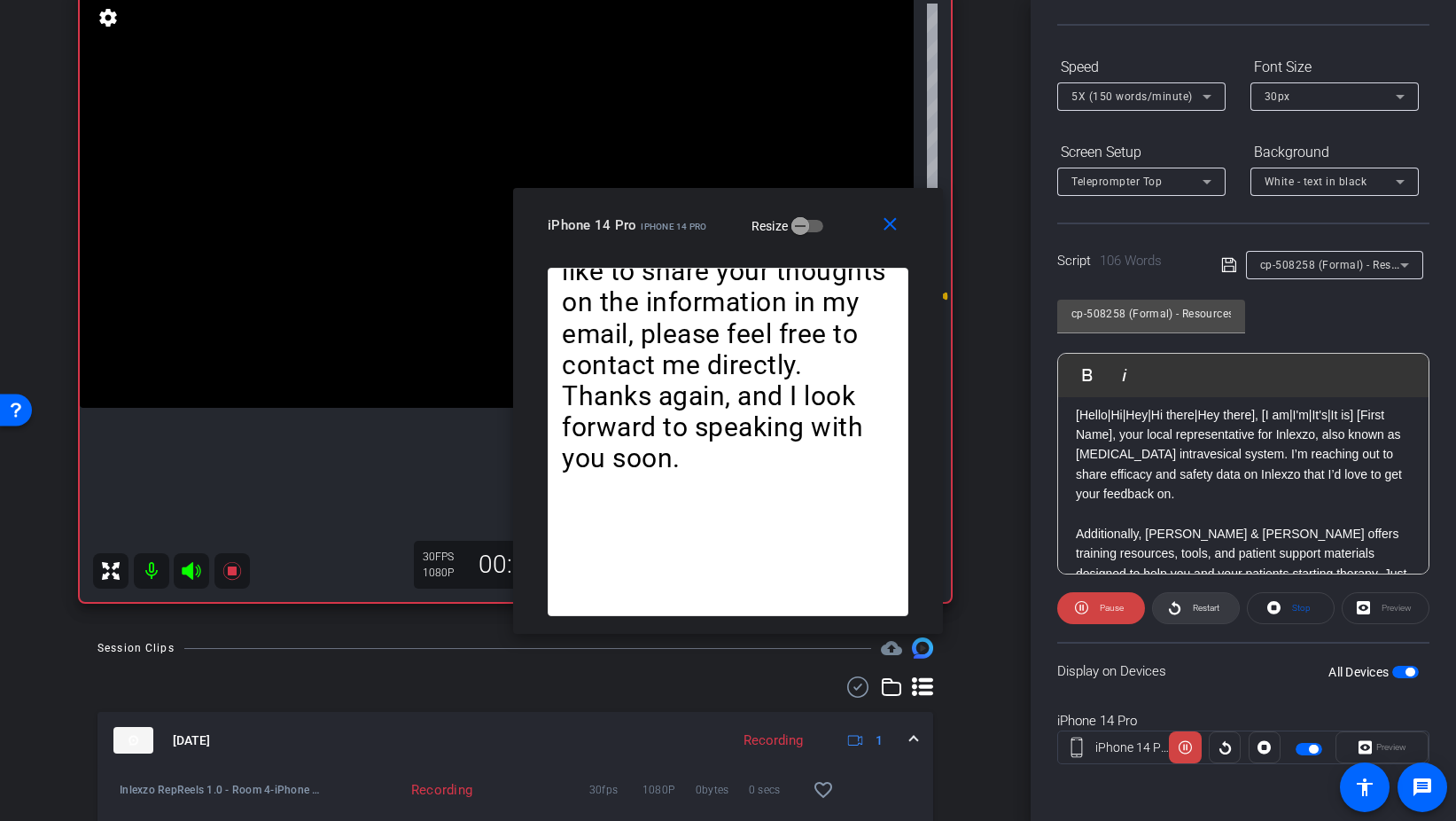
click at [1175, 608] on icon at bounding box center [1175, 607] width 14 height 22
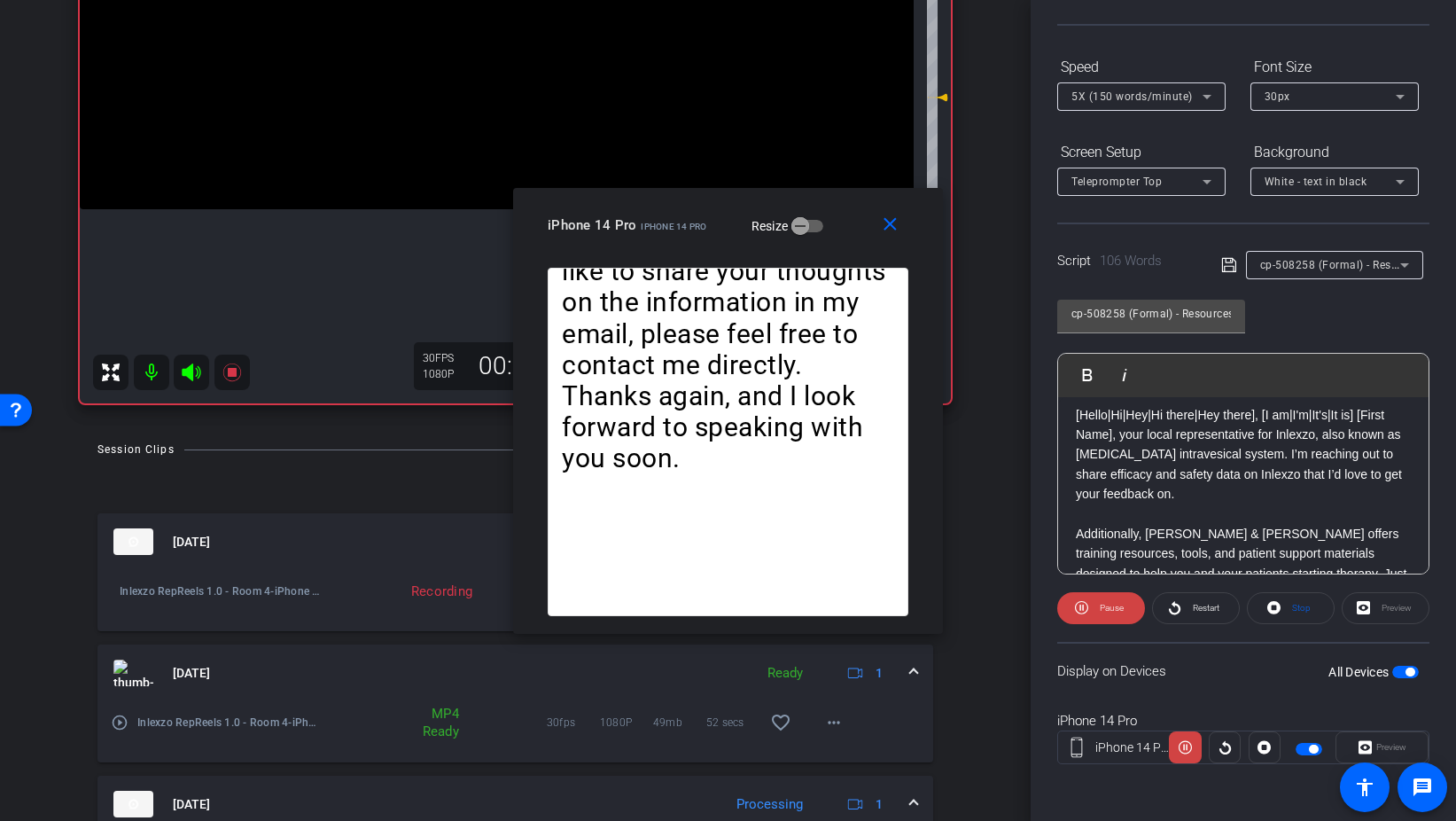
scroll to position [302, 0]
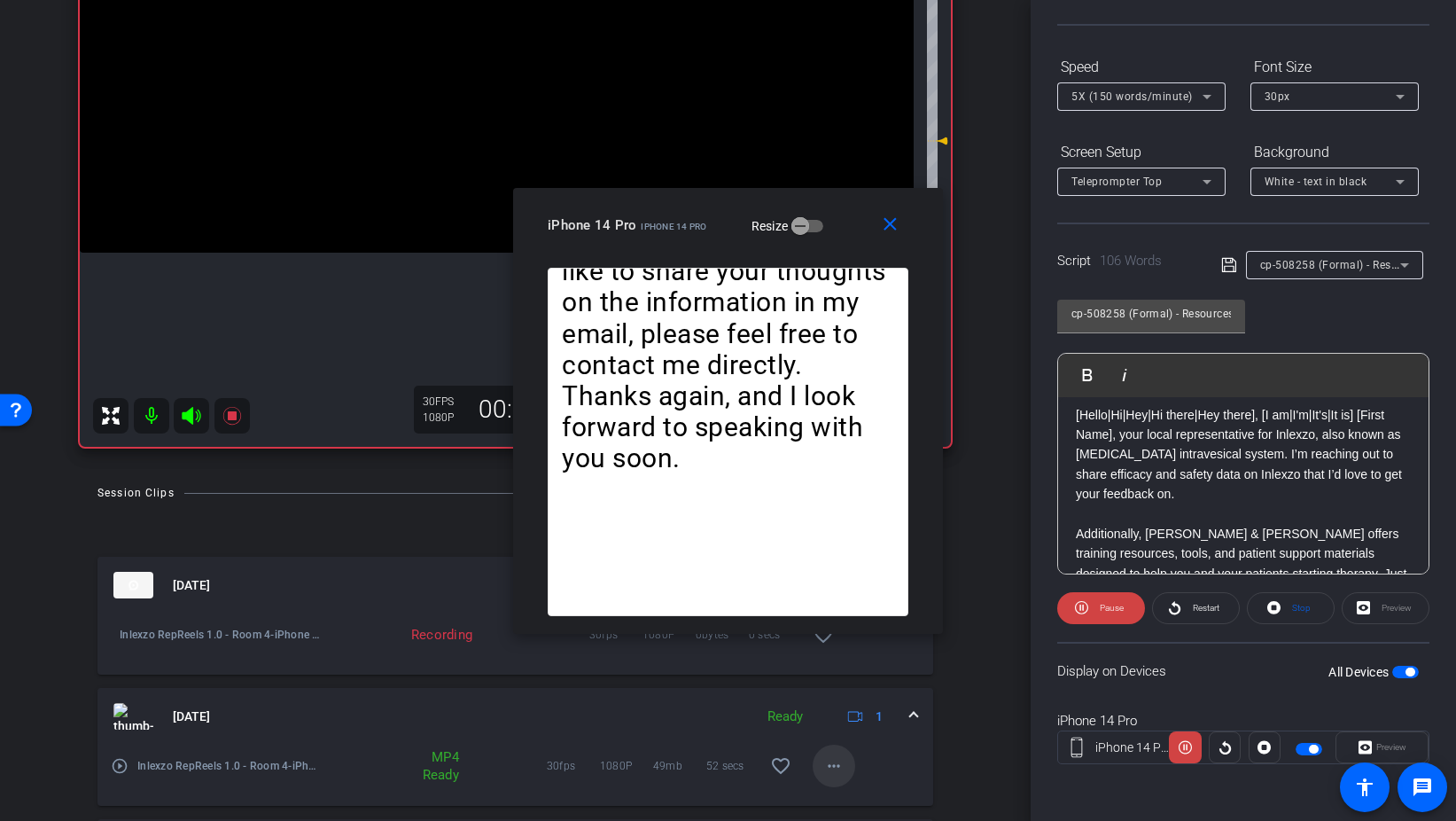
click at [829, 766] on mat-icon "more_horiz" at bounding box center [835, 766] width 21 height 21
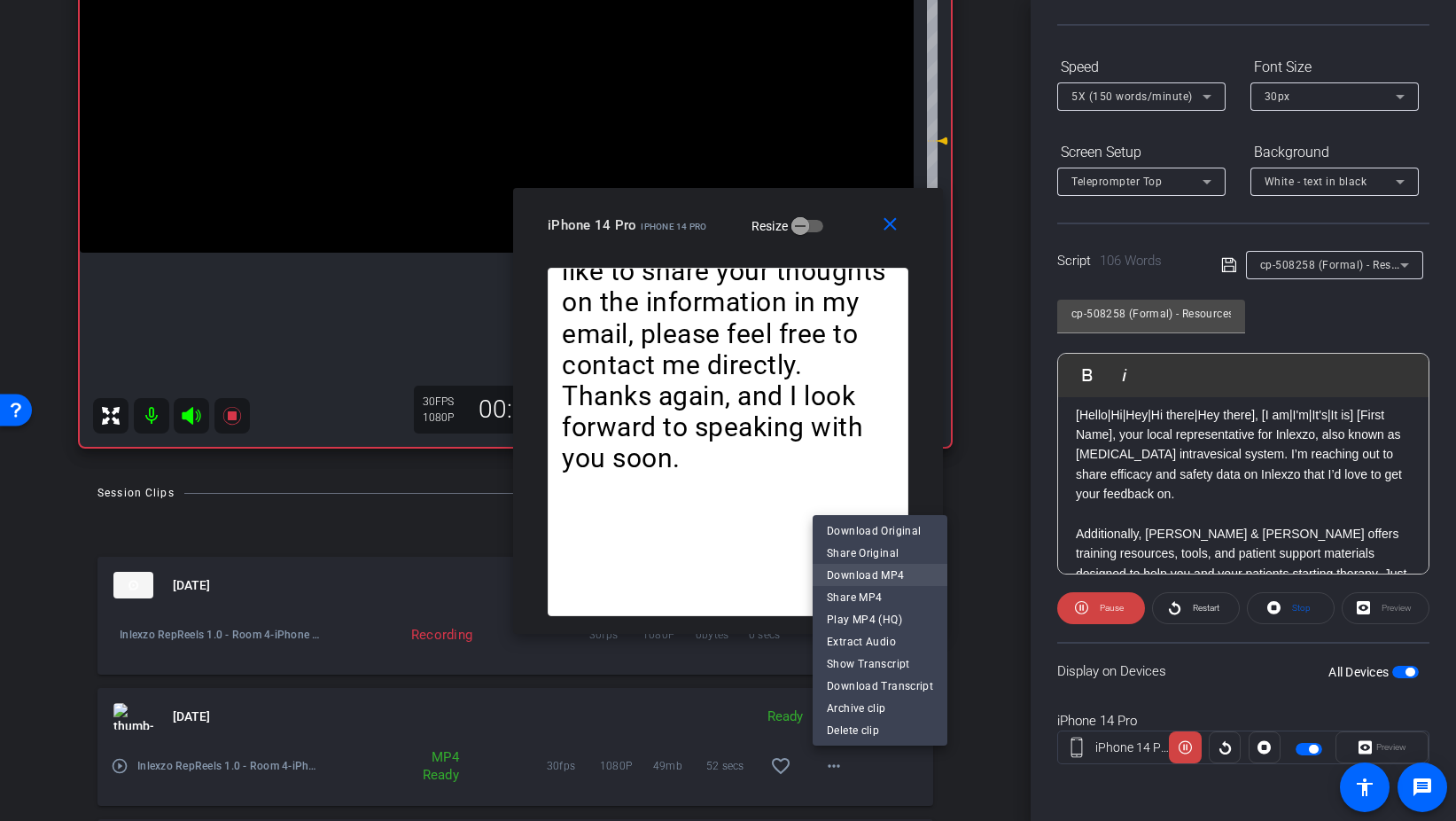
click at [901, 574] on span "Download MP4" at bounding box center [879, 575] width 106 height 21
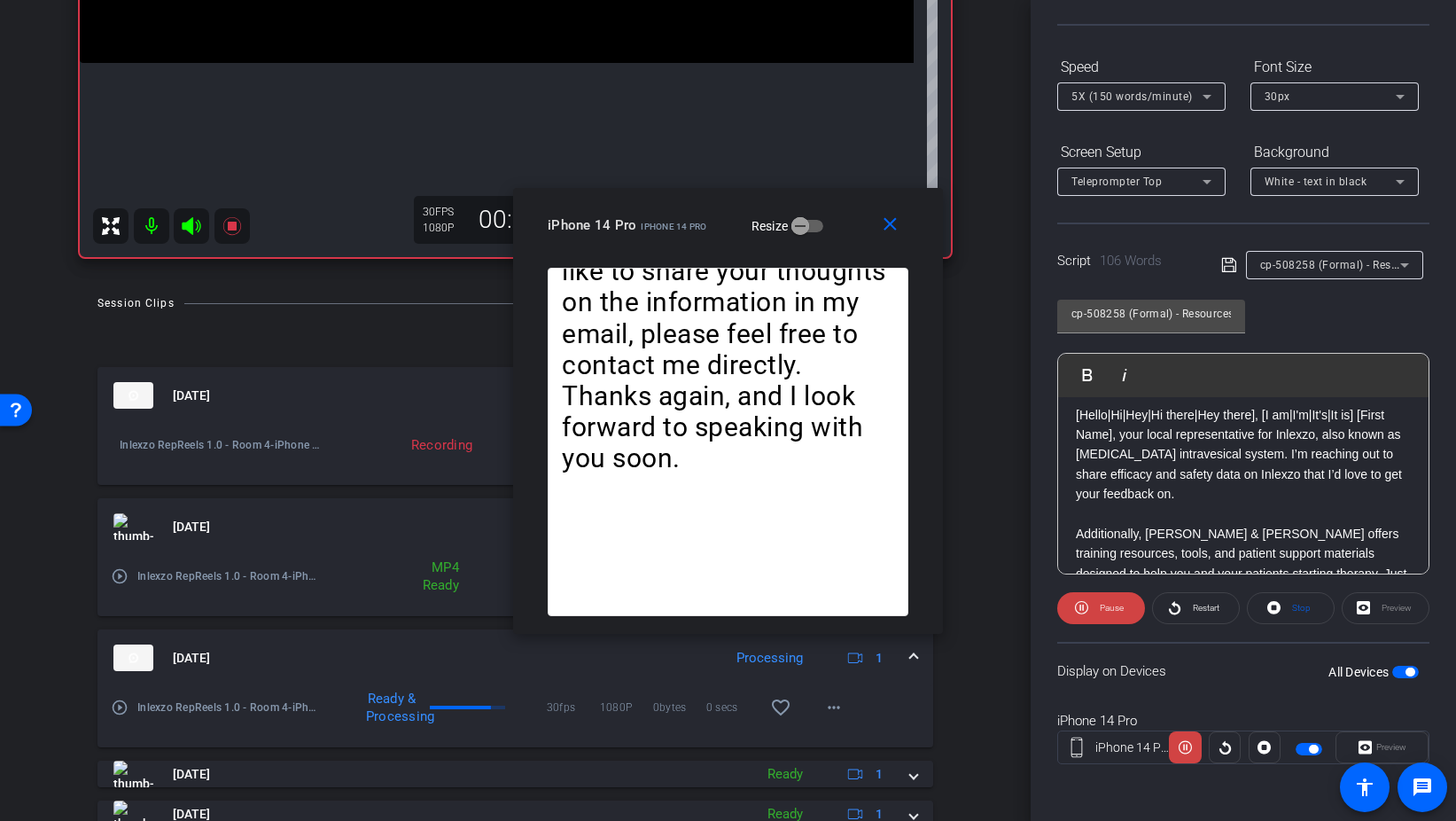
scroll to position [490, 0]
click at [885, 225] on mat-icon "close" at bounding box center [890, 225] width 22 height 22
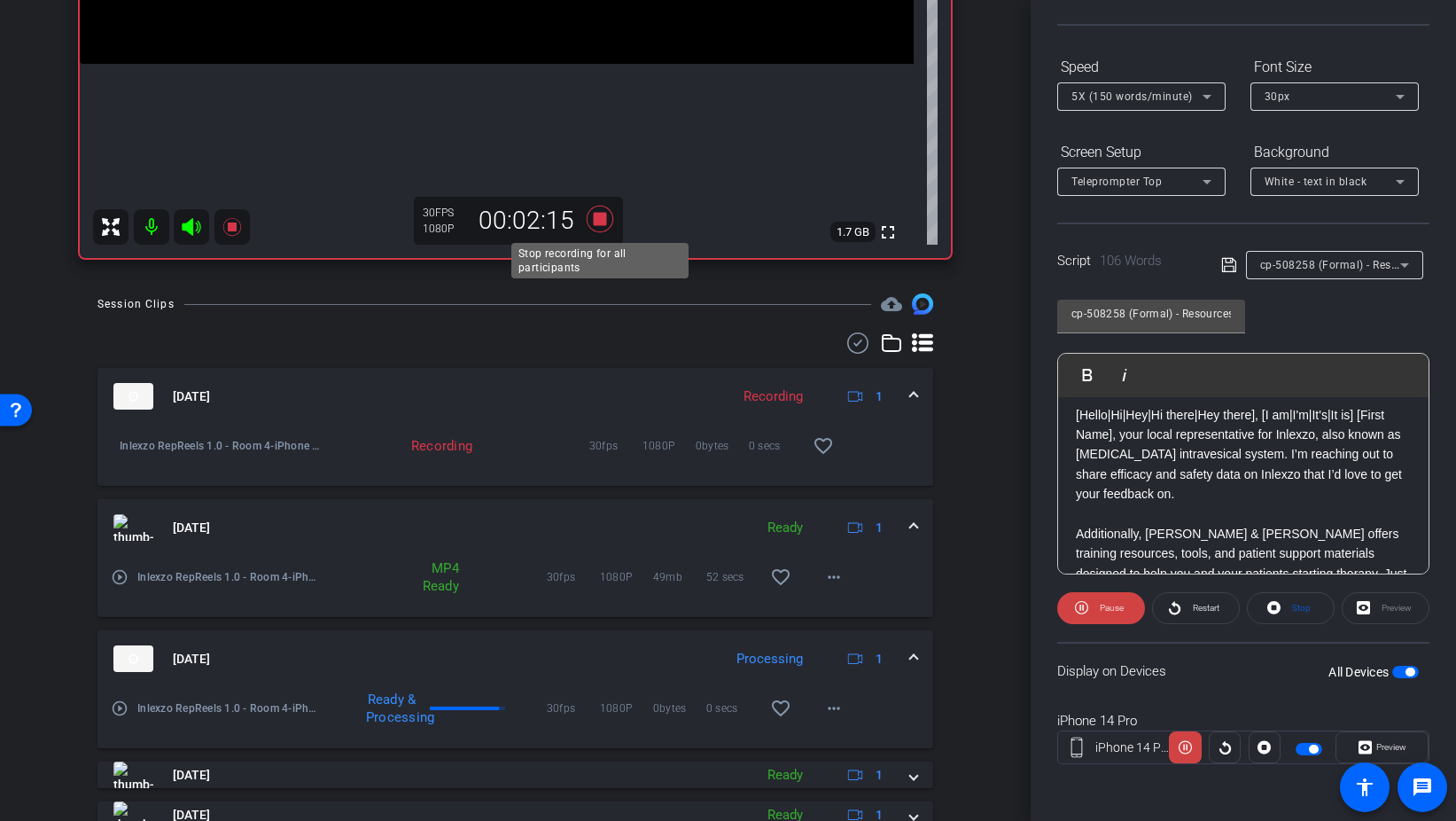
click at [590, 215] on icon at bounding box center [600, 219] width 43 height 32
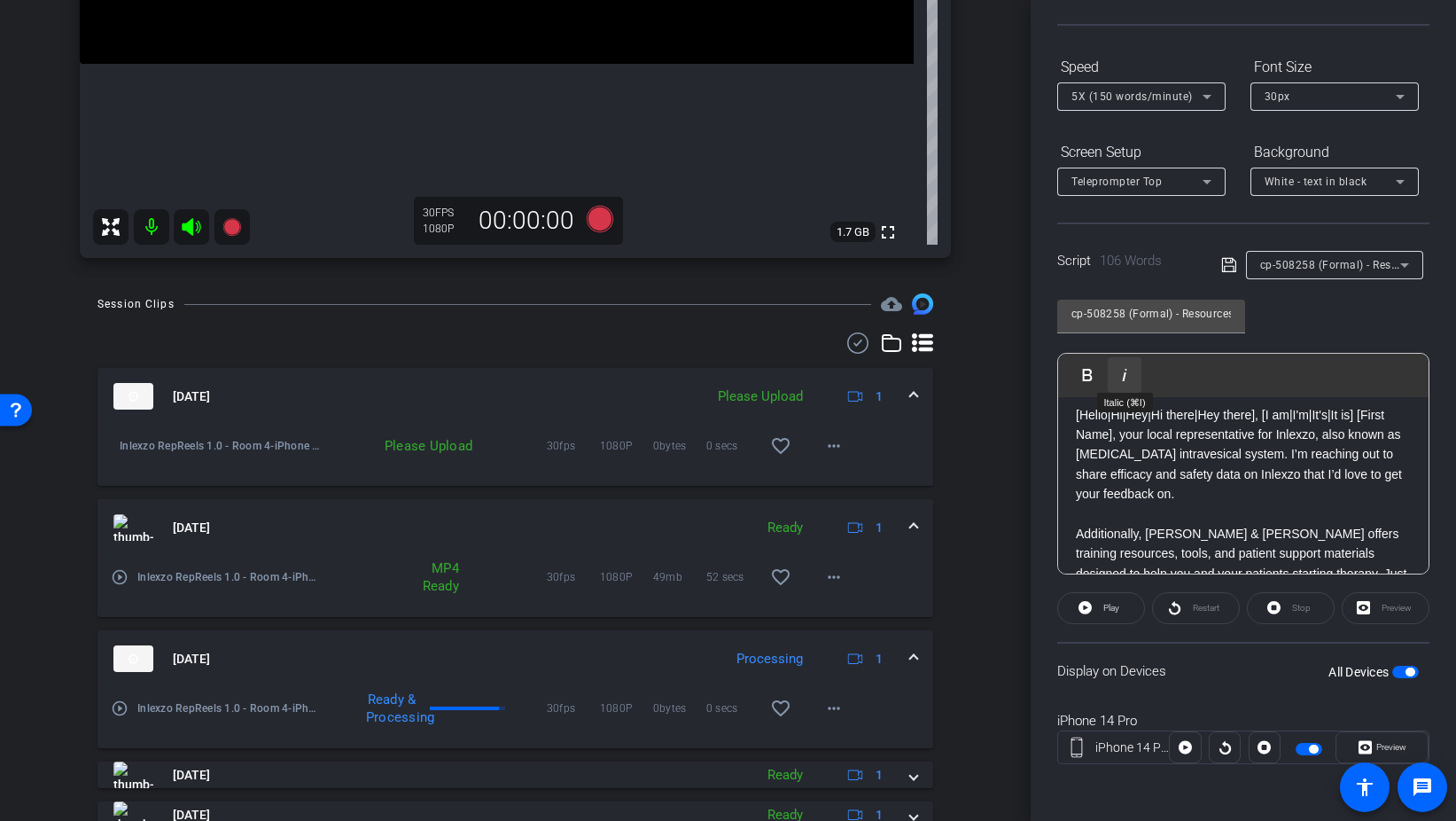
scroll to position [0, 0]
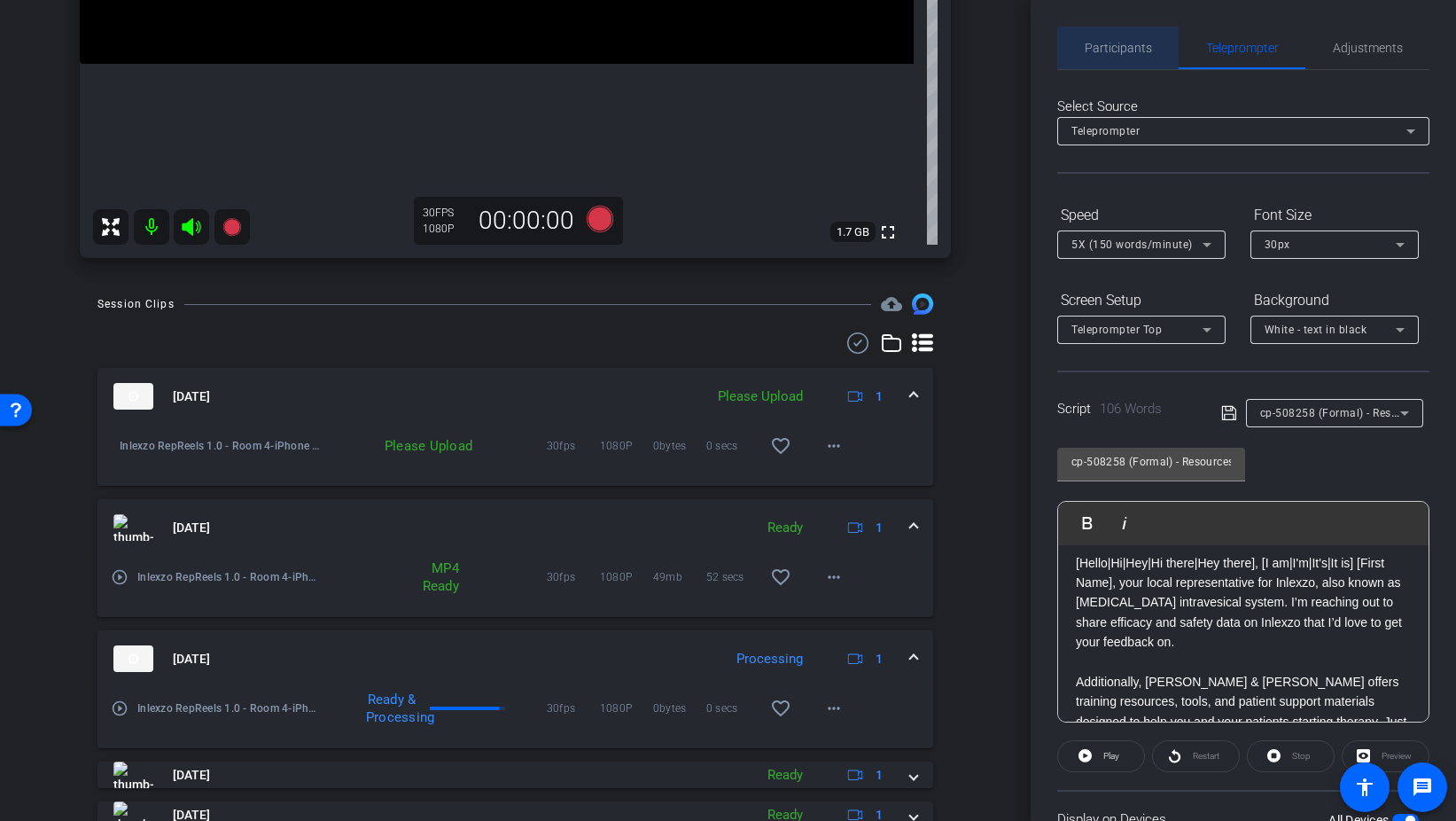
click at [1108, 51] on span "Participants" at bounding box center [1119, 48] width 67 height 13
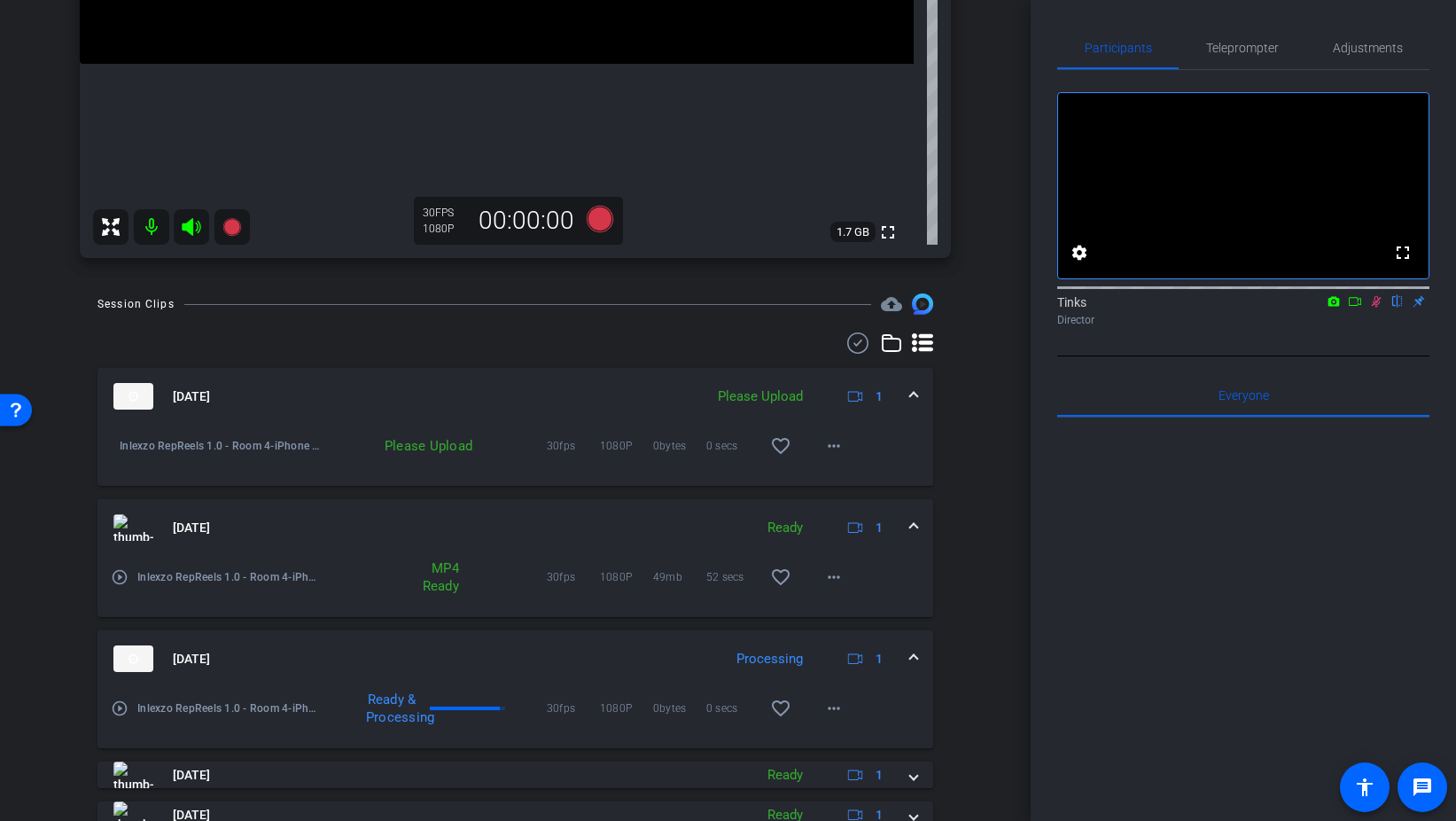
click at [1380, 307] on icon at bounding box center [1376, 301] width 15 height 13
click at [844, 447] on mat-icon "more_horiz" at bounding box center [835, 446] width 21 height 21
click at [865, 482] on span "Upload" at bounding box center [862, 483] width 71 height 21
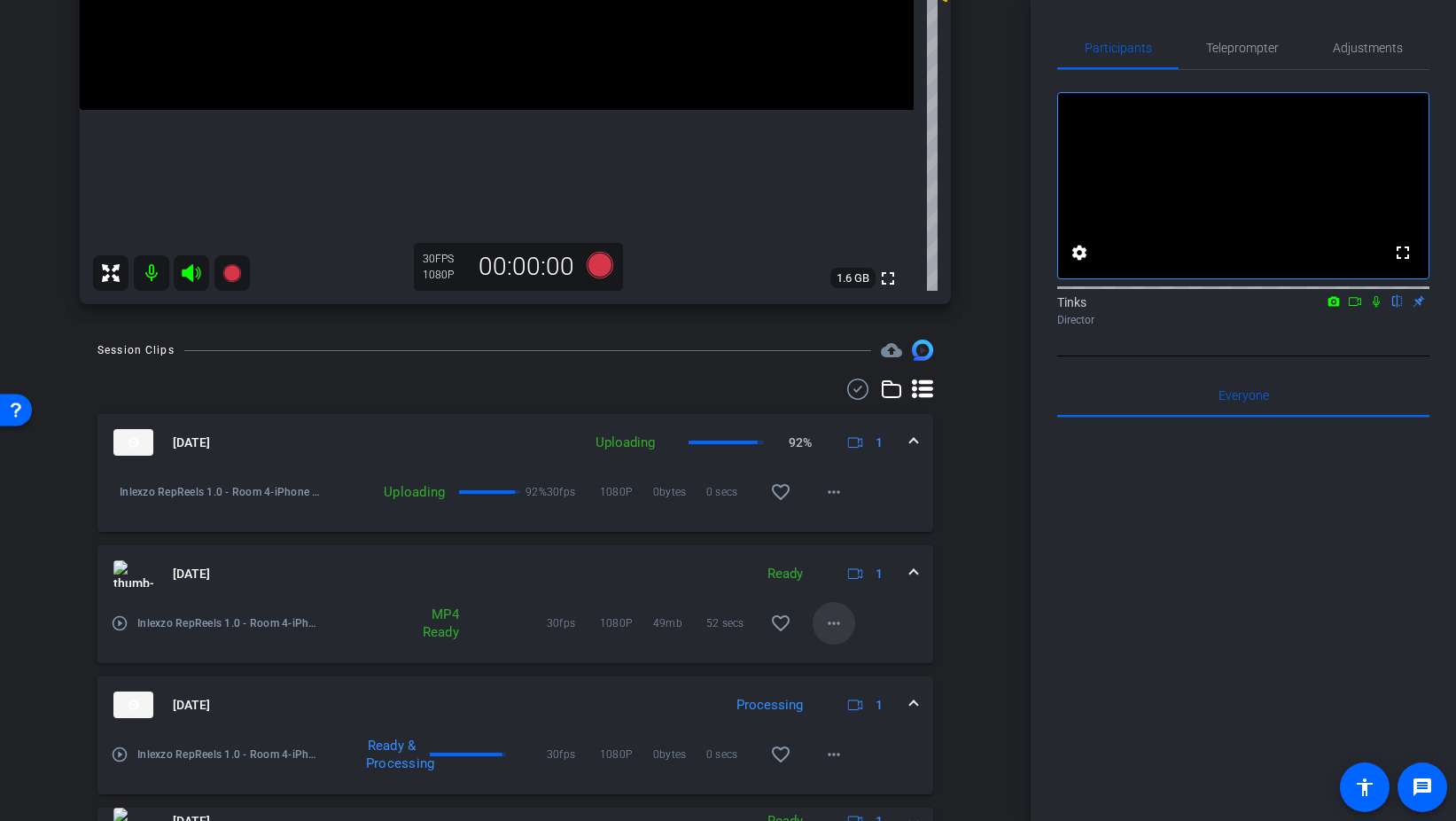
scroll to position [398, 0]
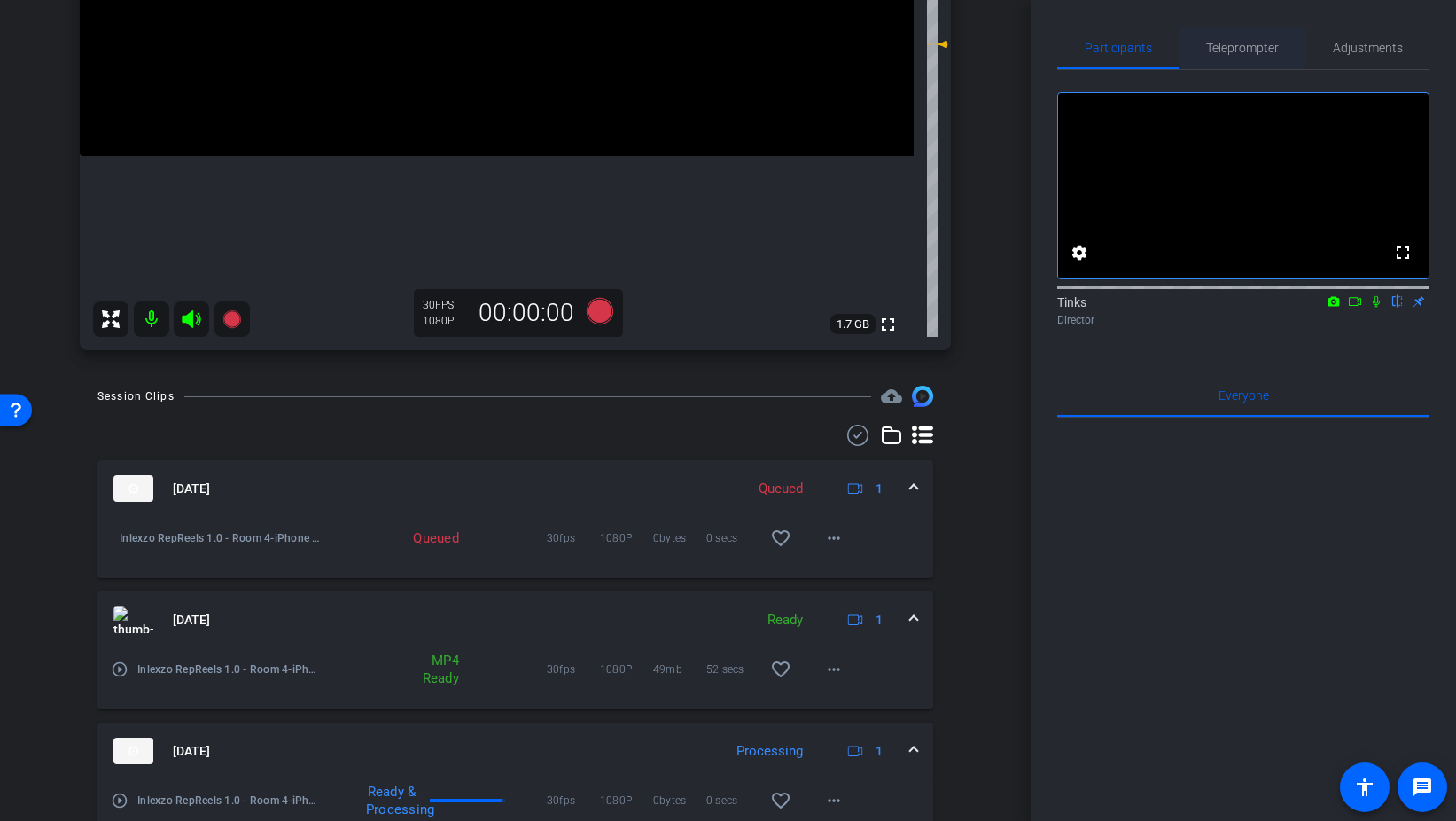
click at [1217, 60] on span "Teleprompter" at bounding box center [1242, 48] width 73 height 43
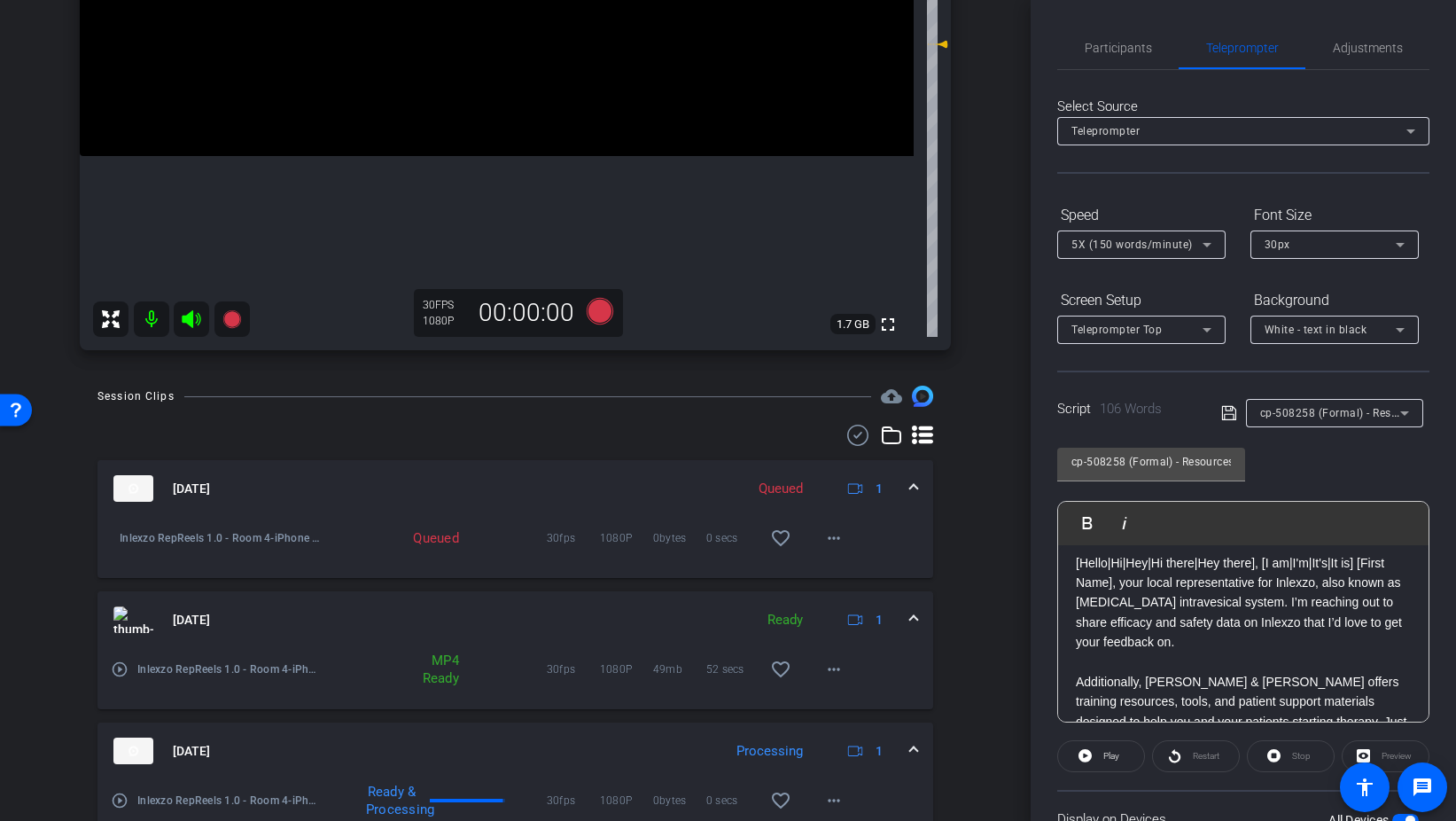
click at [1305, 404] on div "cp-508258 (Formal) - Resources to Share" at bounding box center [1331, 412] width 140 height 22
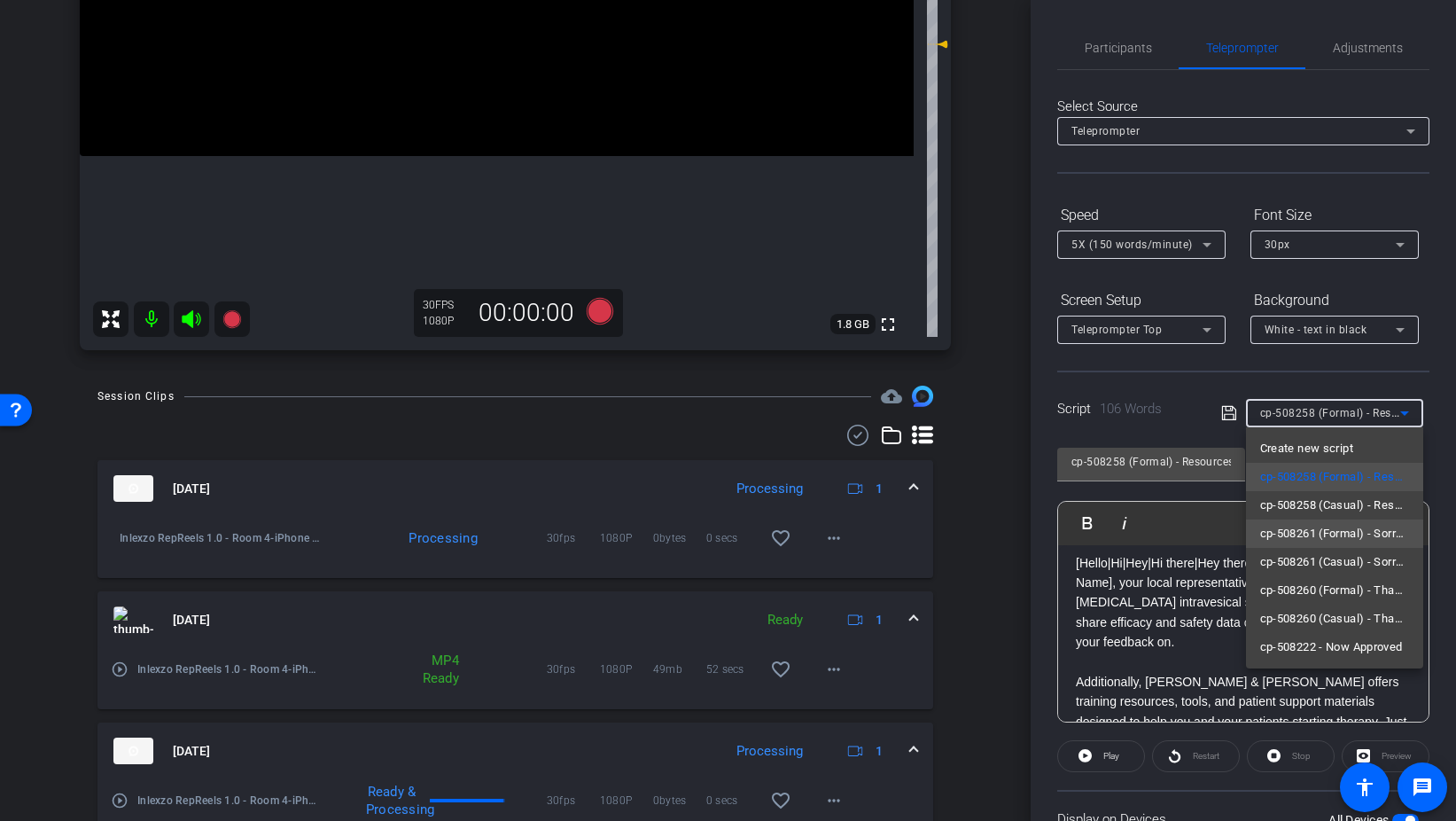
click at [1347, 534] on span "cp-508261 (Formal) - Sorry I Missed You" at bounding box center [1334, 534] width 149 height 21
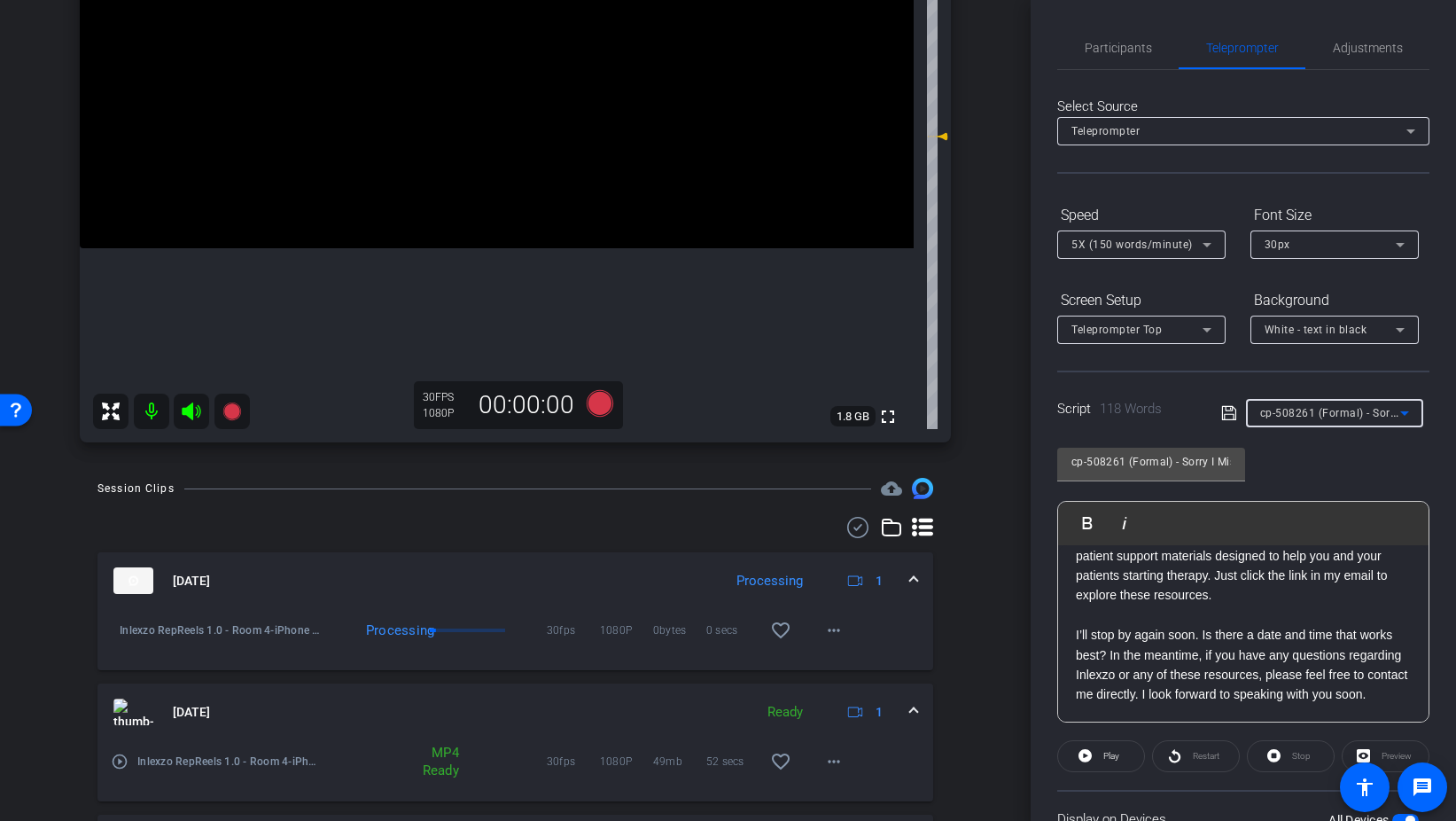
scroll to position [202, 0]
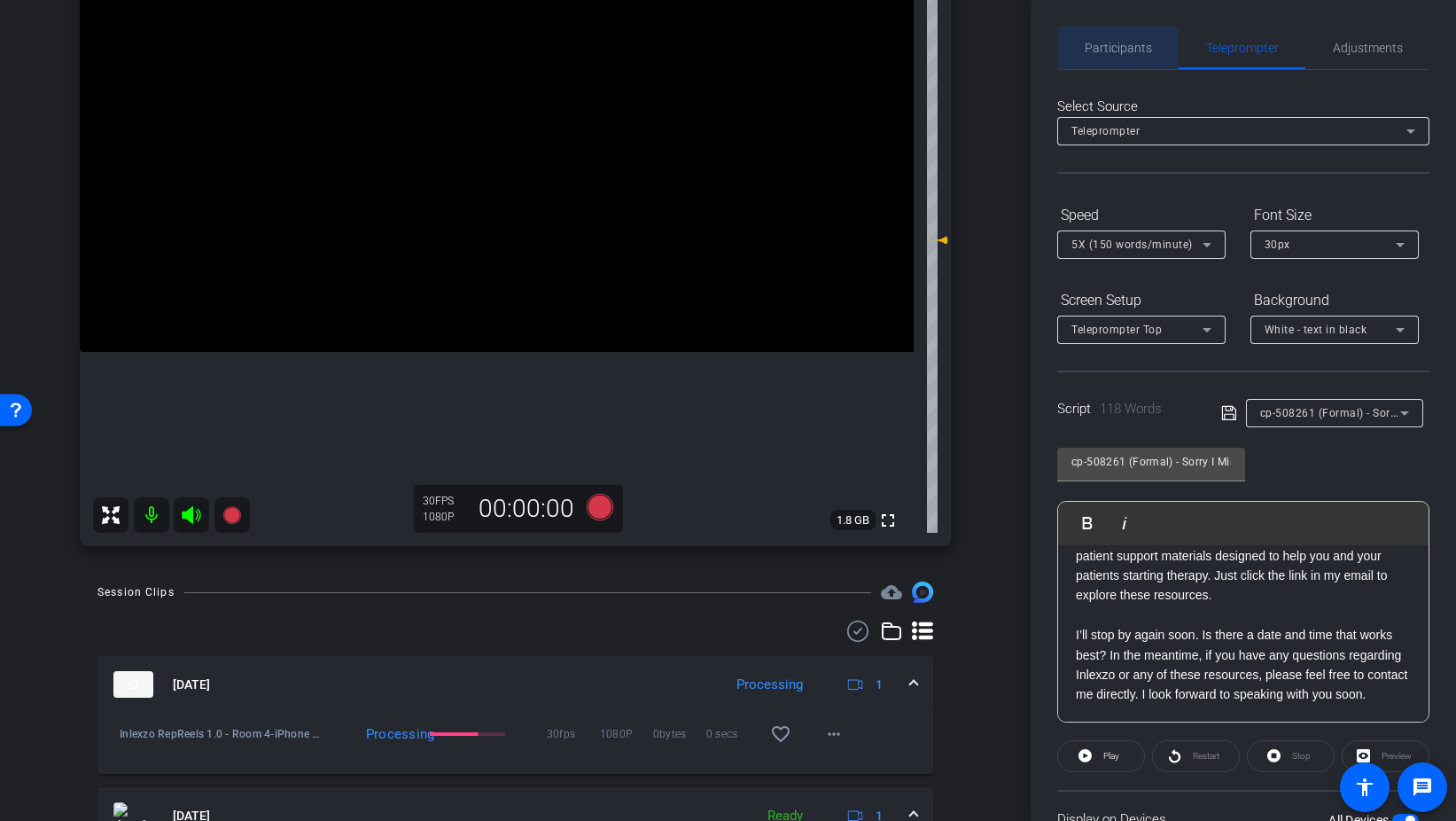
click at [1116, 48] on span "Participants" at bounding box center [1119, 48] width 67 height 13
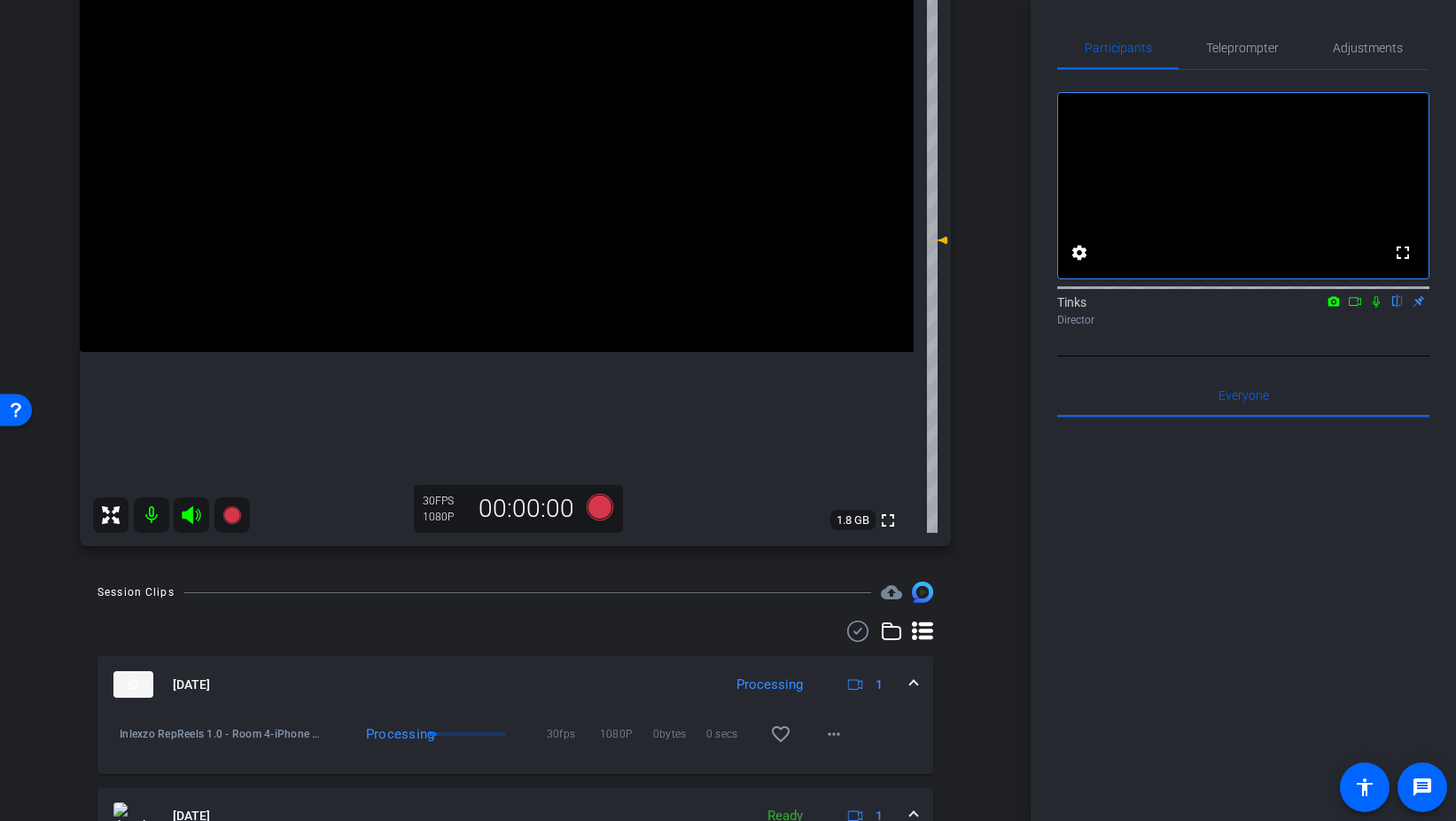
click at [1374, 307] on icon at bounding box center [1376, 301] width 15 height 13
click at [1229, 47] on span "Teleprompter" at bounding box center [1242, 48] width 73 height 13
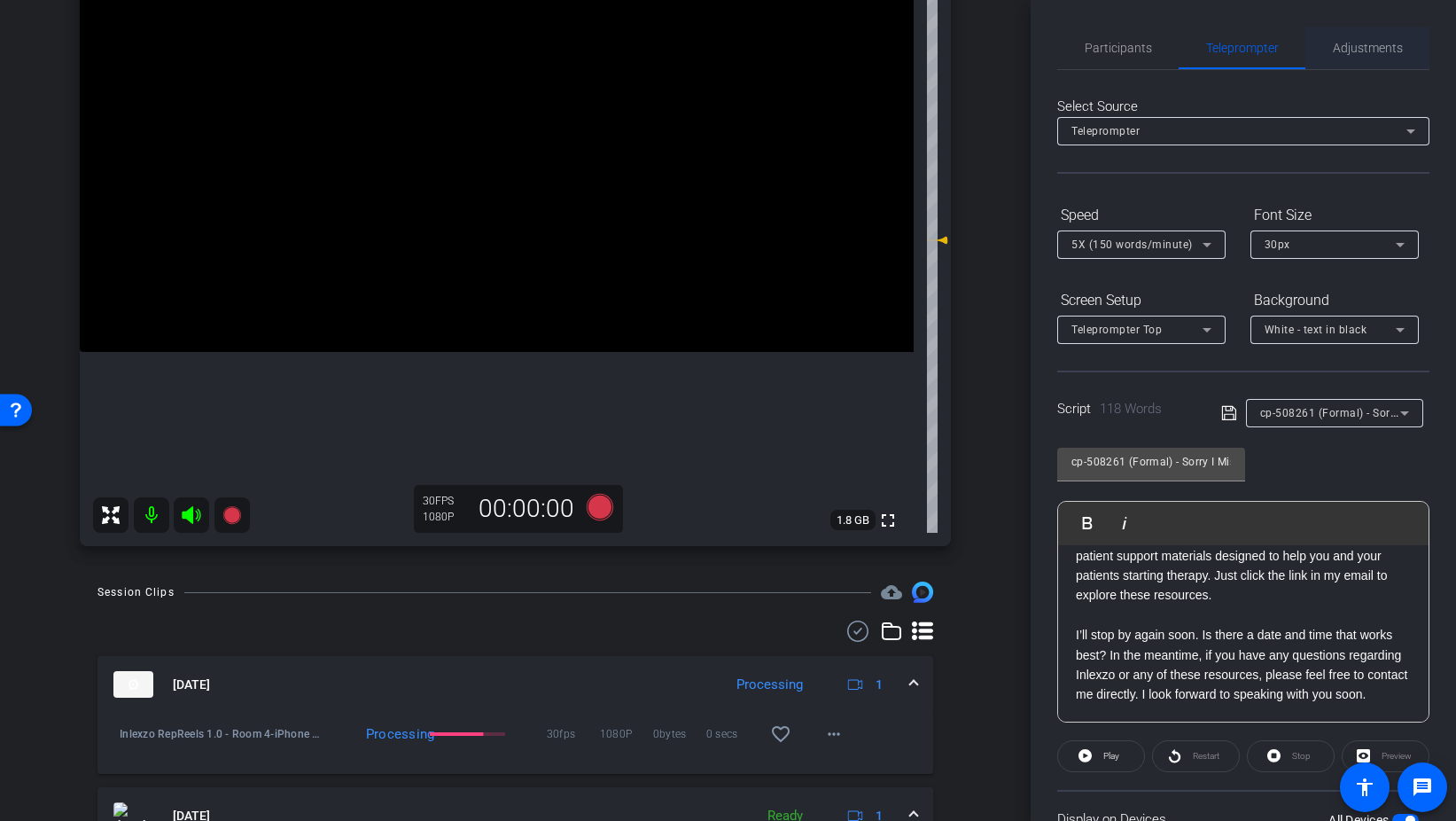
click at [1366, 49] on span "Adjustments" at bounding box center [1368, 48] width 70 height 13
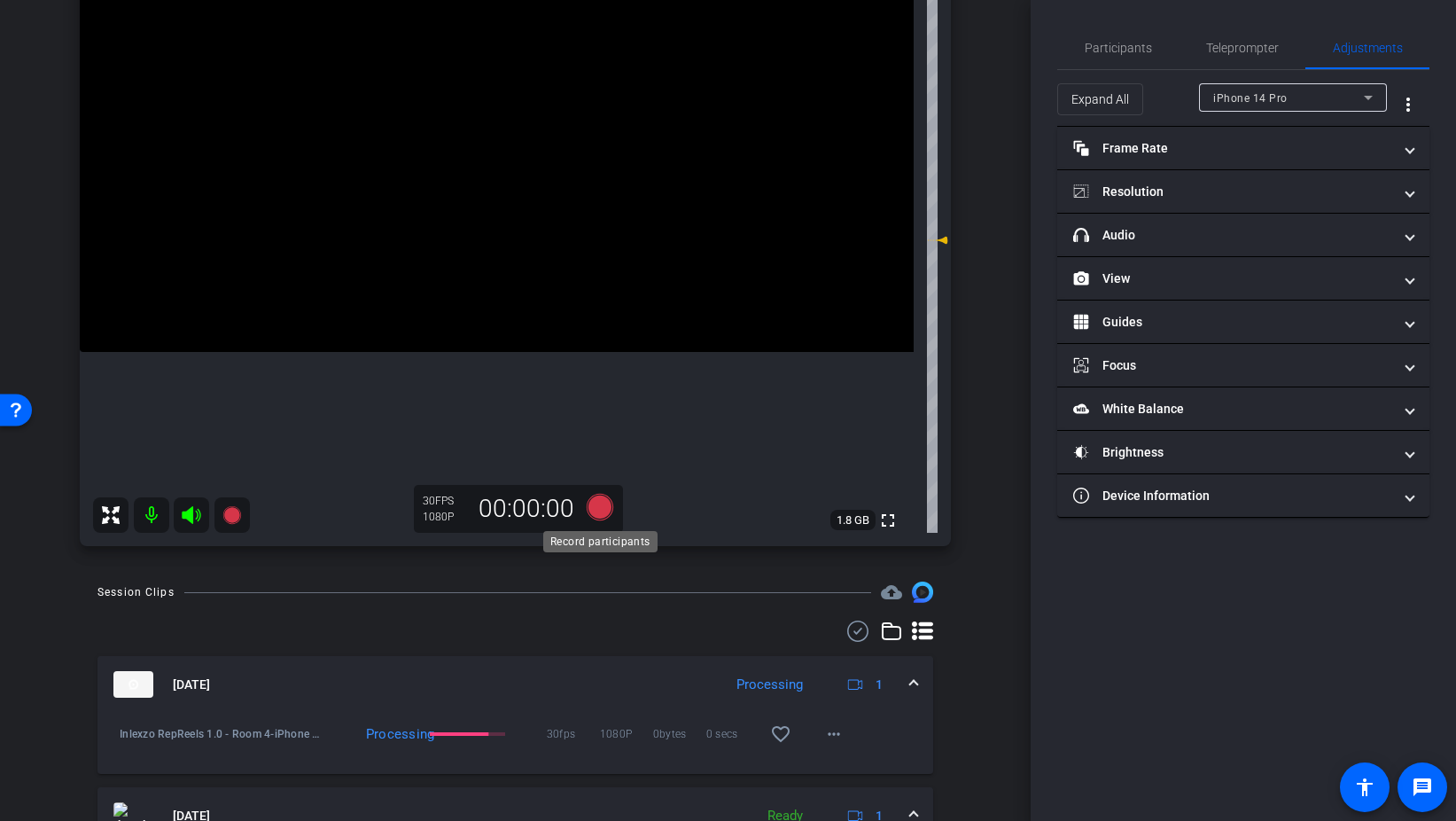
click at [601, 499] on icon at bounding box center [598, 507] width 26 height 26
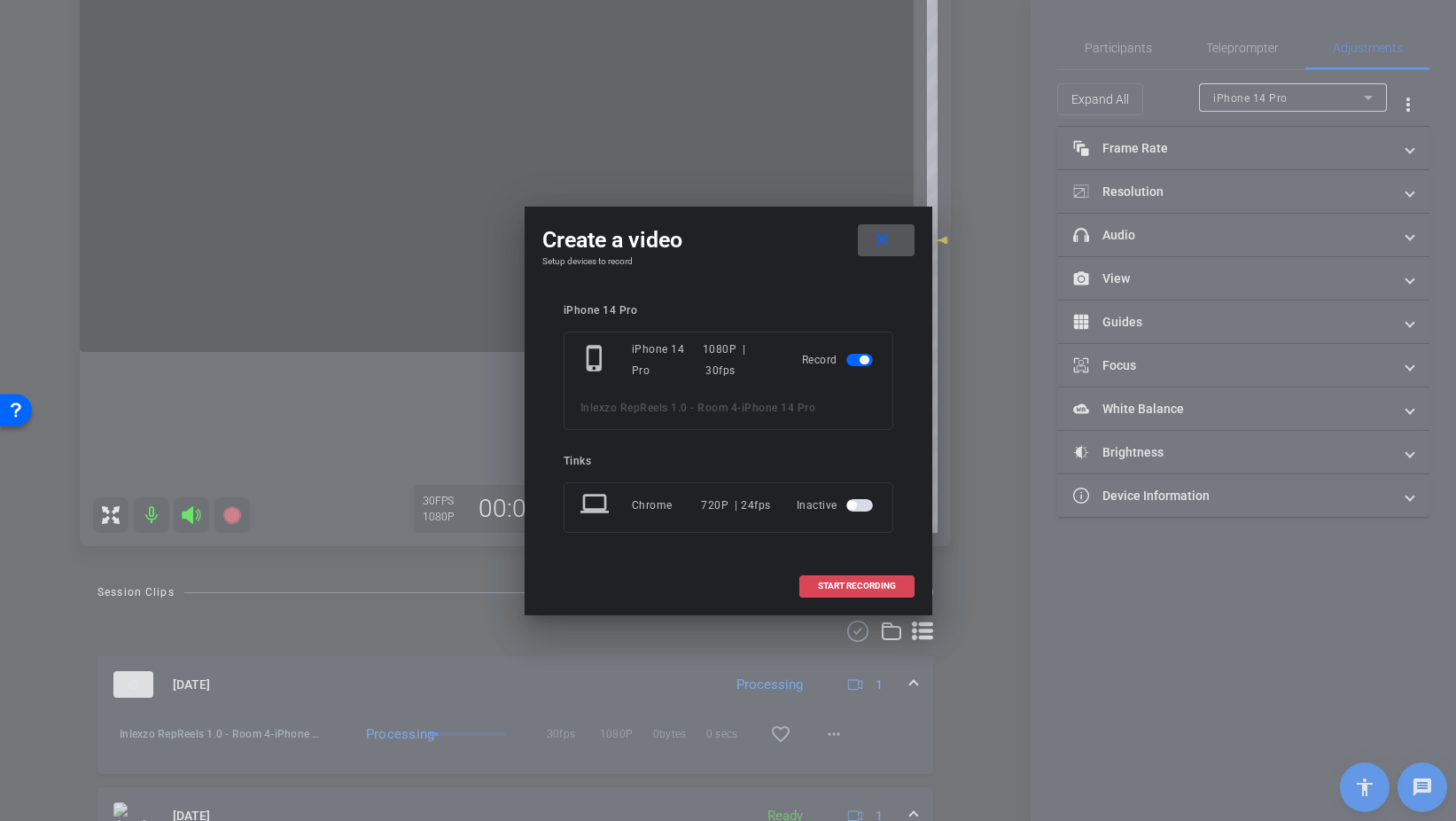
click at [860, 583] on span "START RECORDING" at bounding box center [857, 586] width 78 height 9
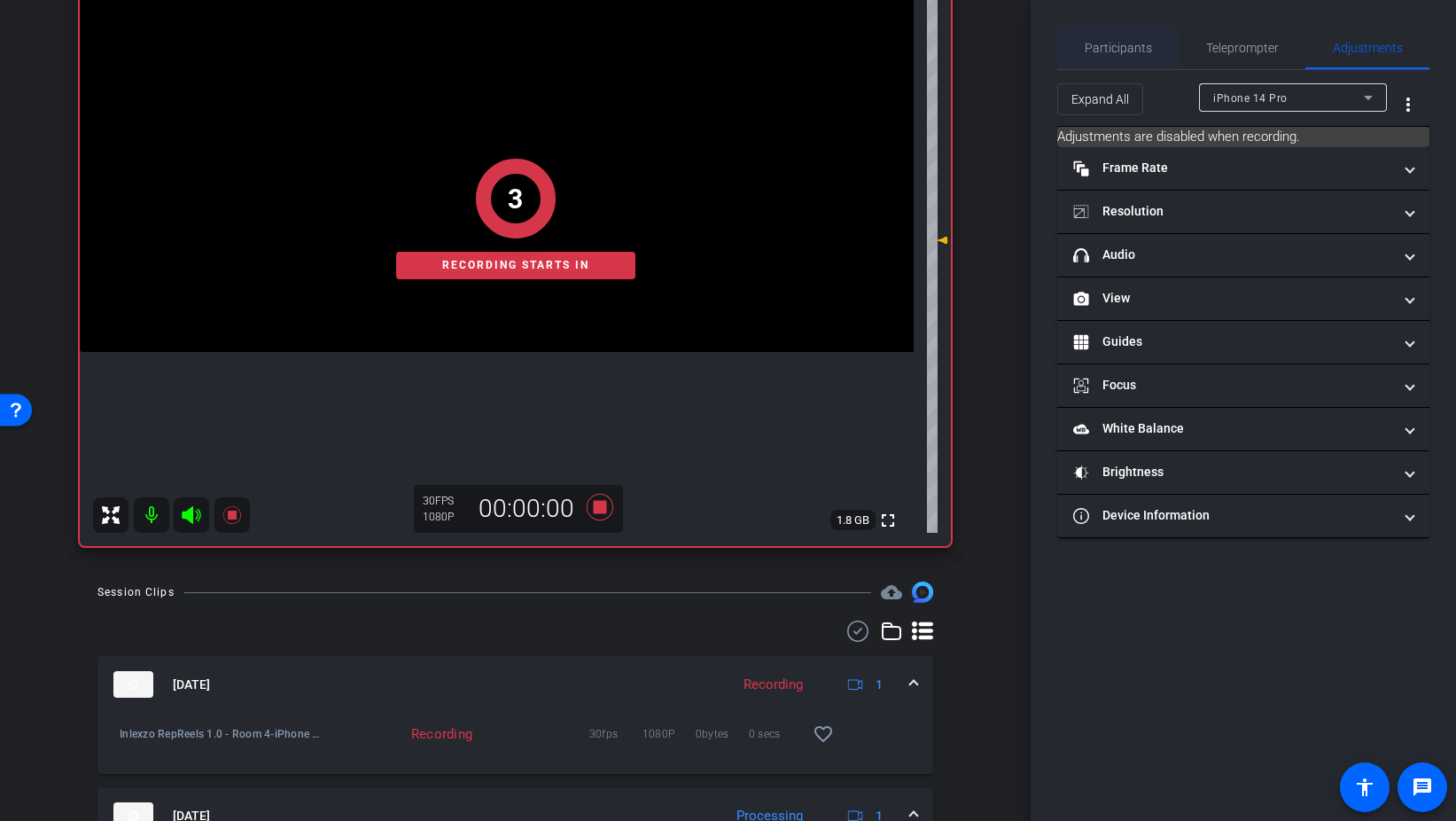
click at [1137, 44] on span "Participants" at bounding box center [1119, 48] width 67 height 13
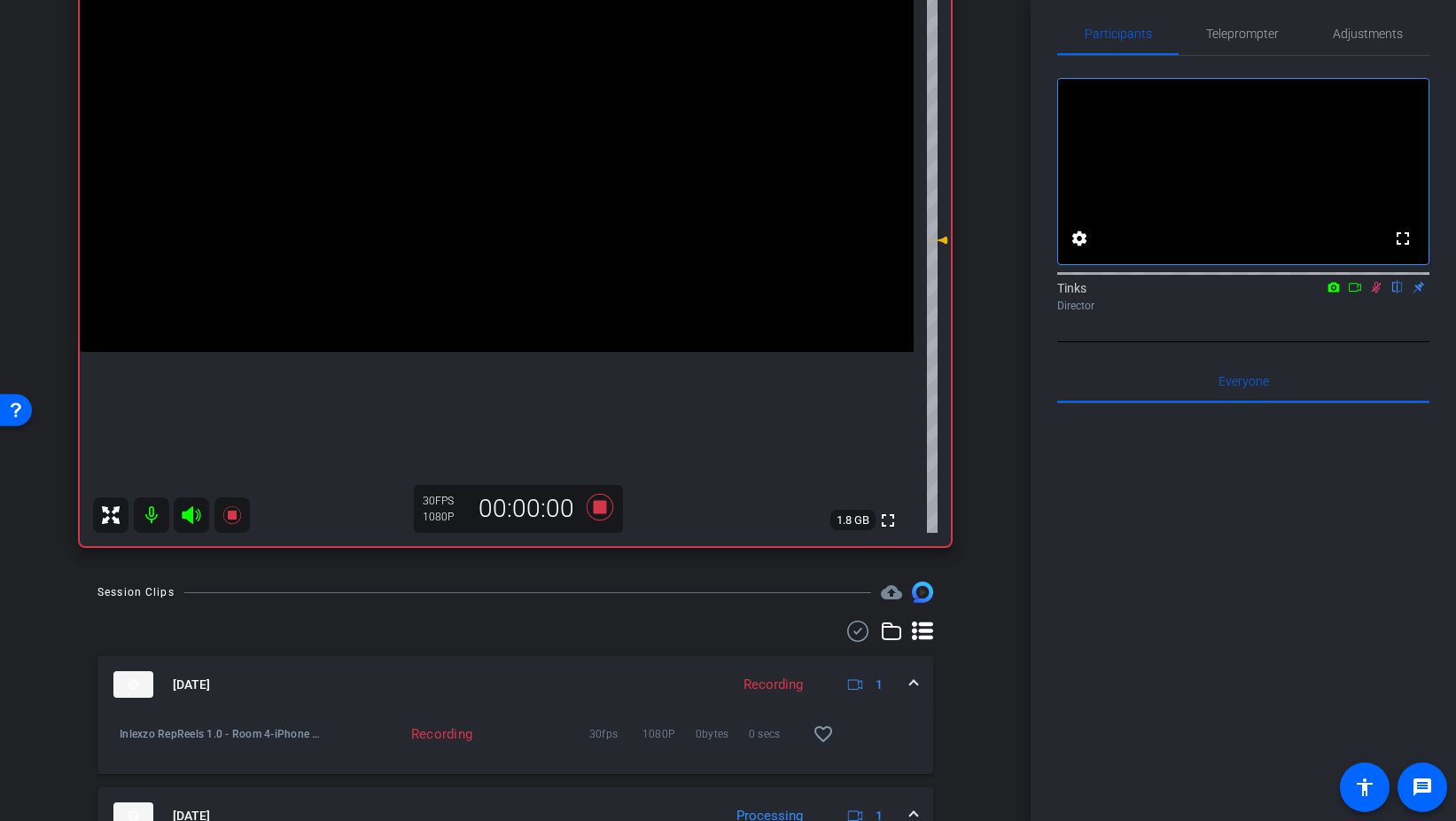
scroll to position [0, 0]
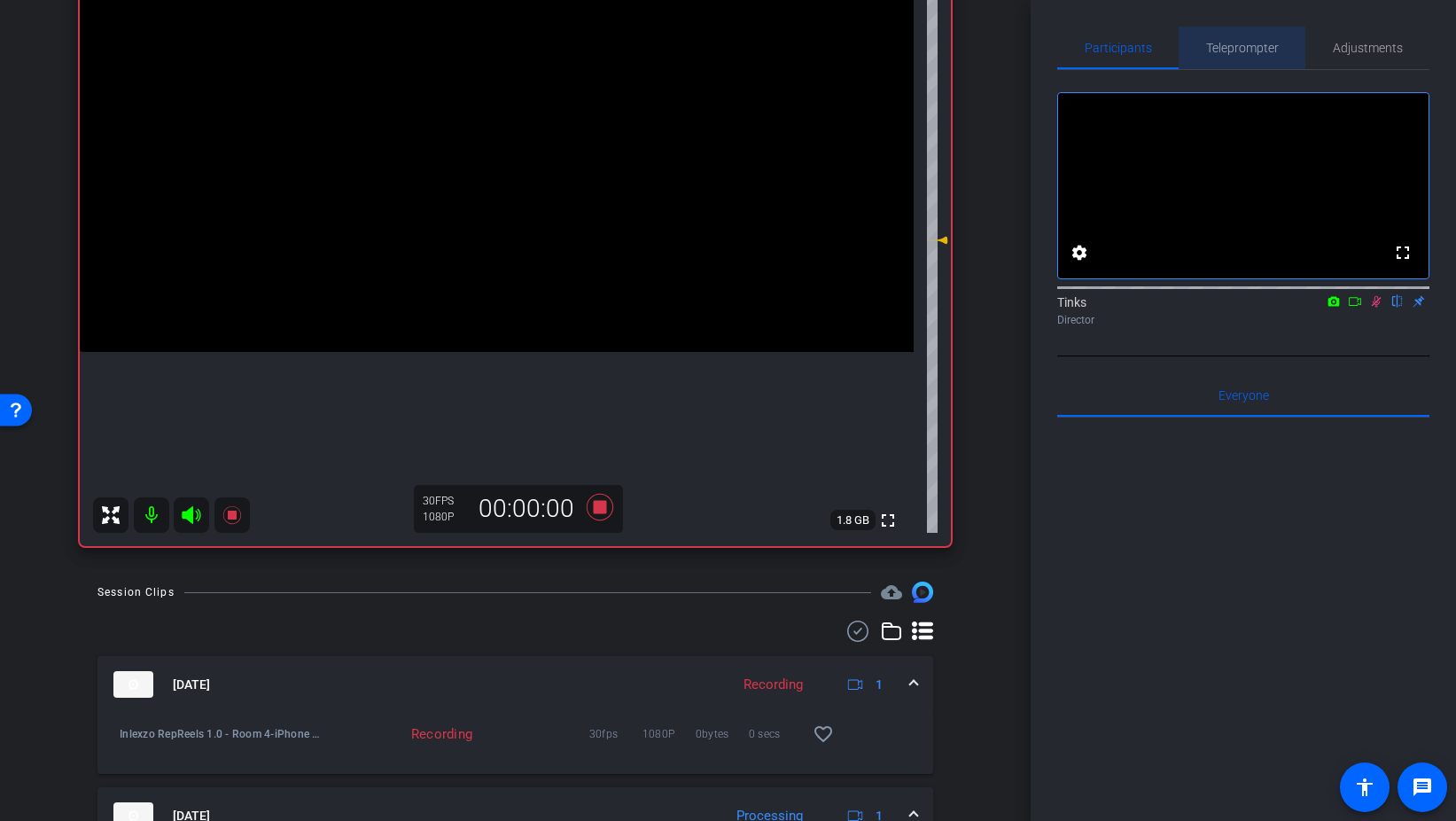
click at [1248, 51] on span "Teleprompter" at bounding box center [1242, 48] width 73 height 13
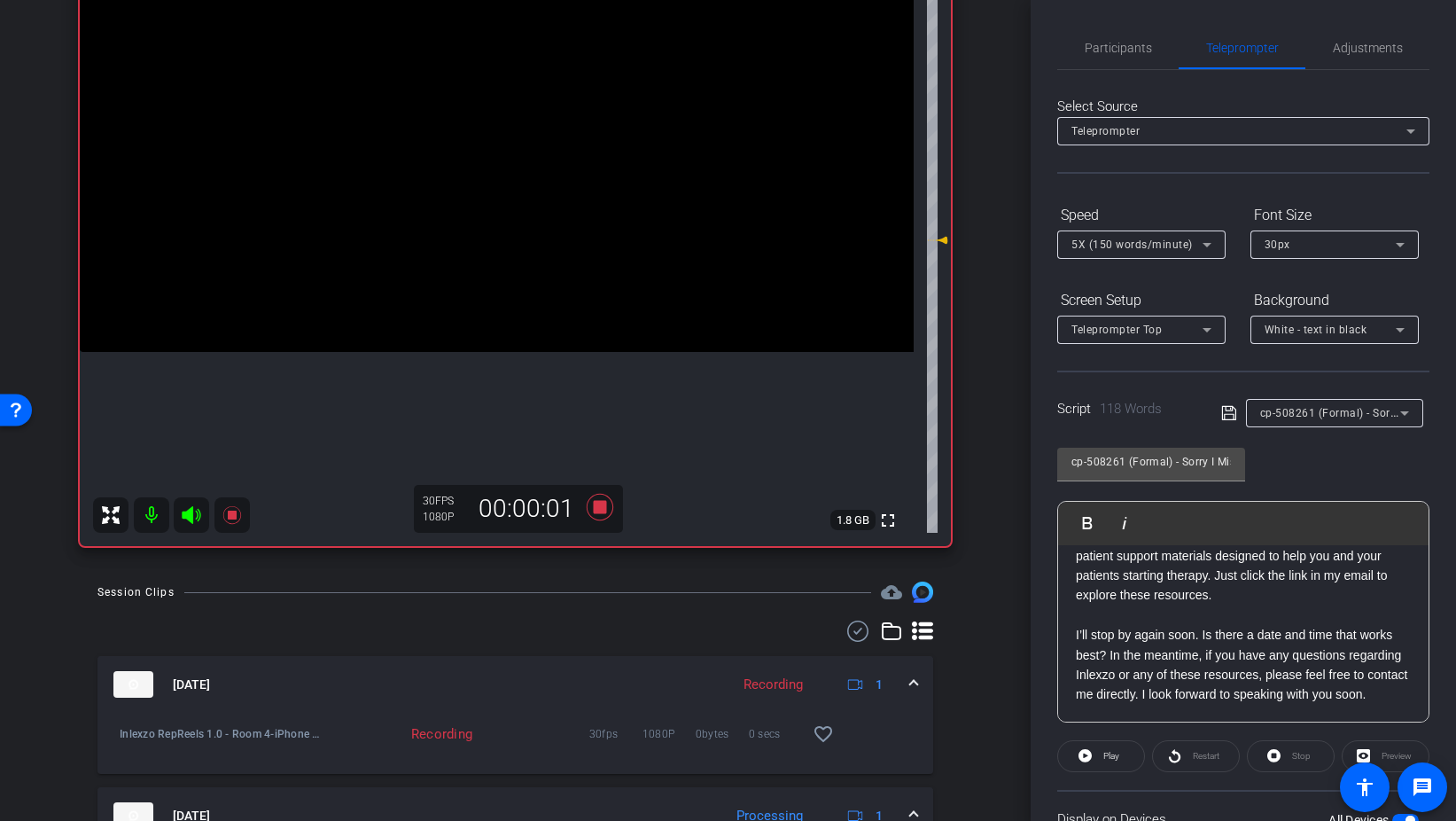
scroll to position [148, 0]
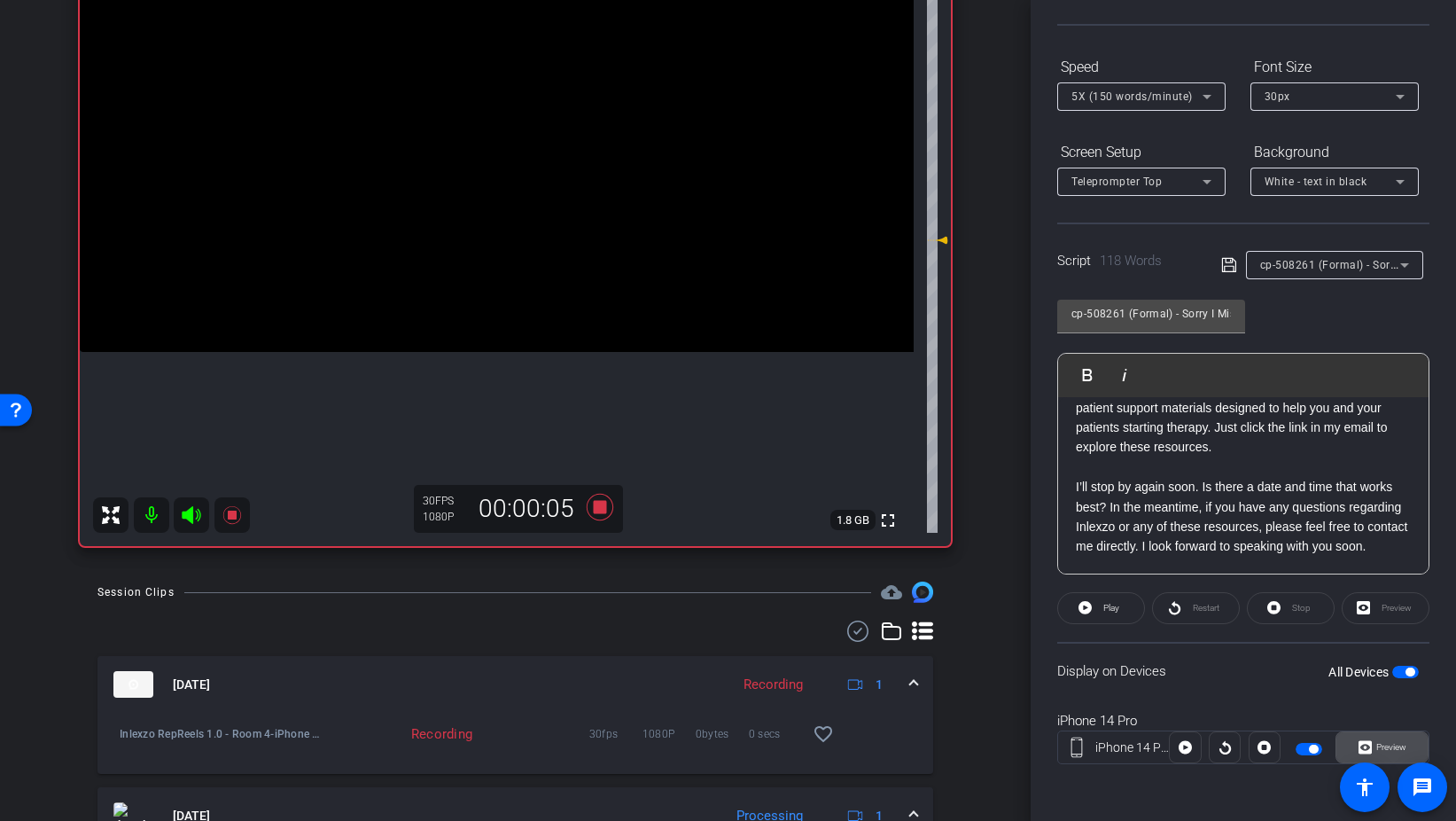
click at [1388, 745] on span "Preview" at bounding box center [1391, 747] width 30 height 10
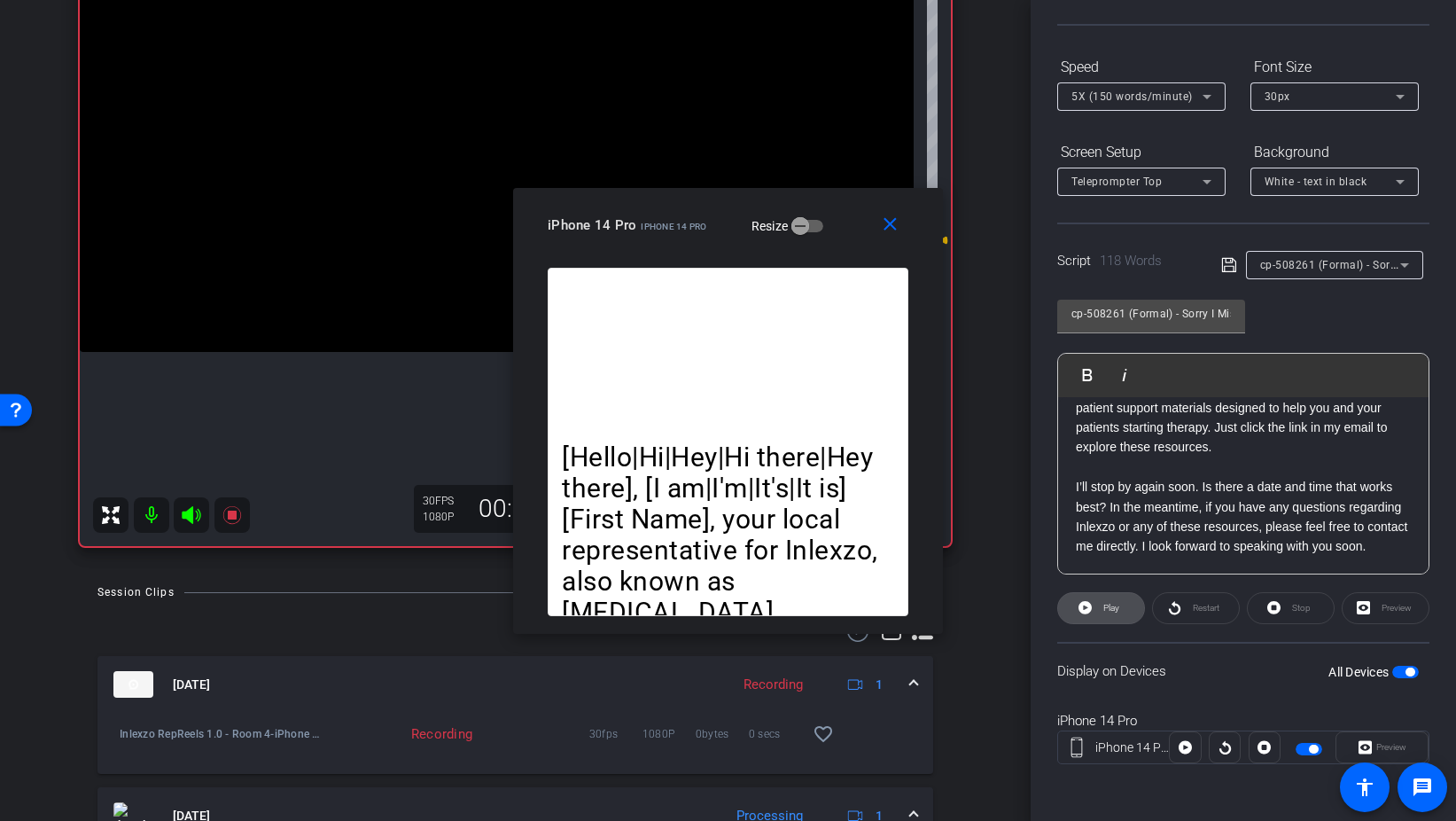
click at [1132, 611] on span at bounding box center [1101, 608] width 86 height 43
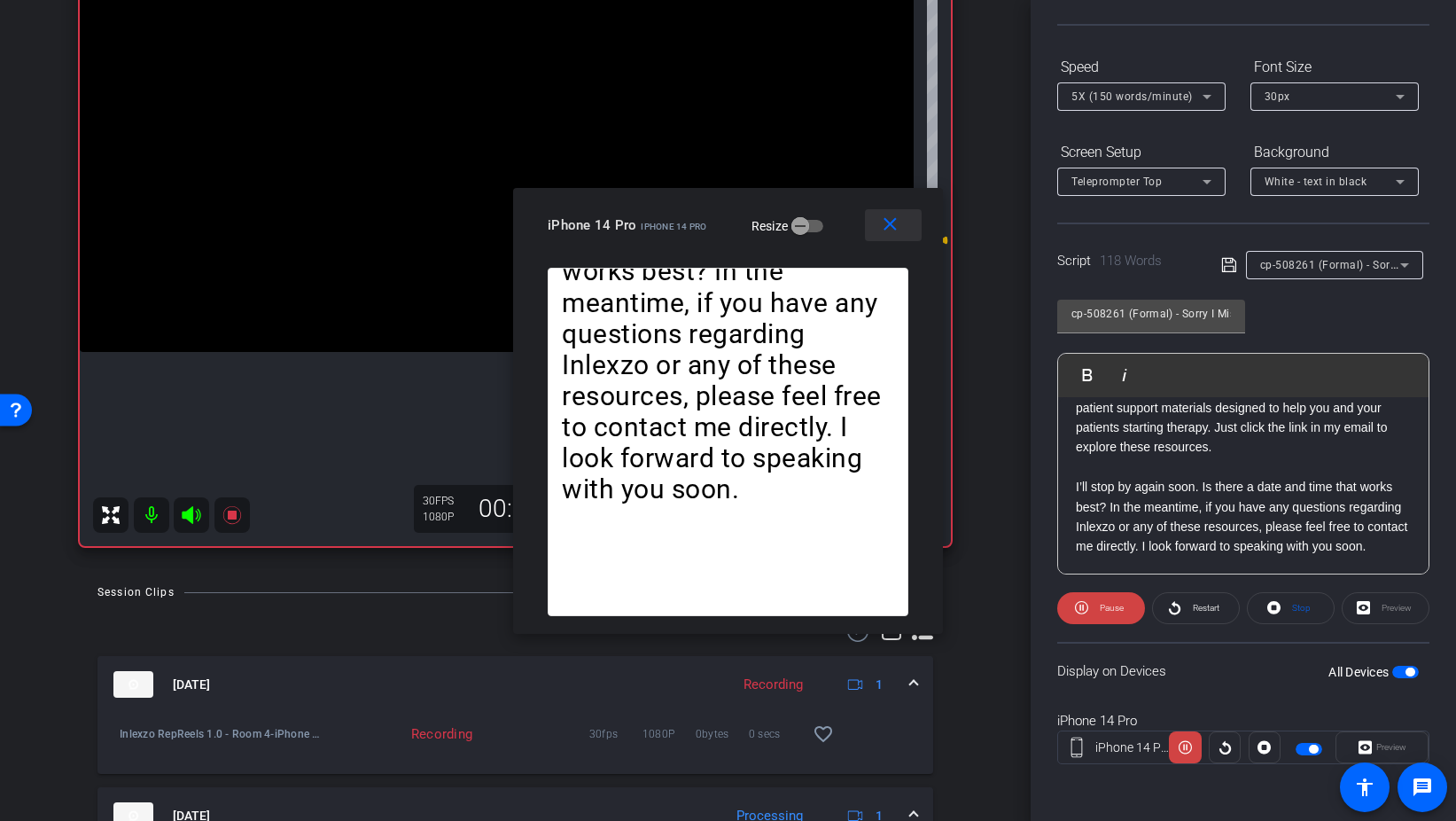
click at [883, 224] on mat-icon "close" at bounding box center [890, 225] width 22 height 22
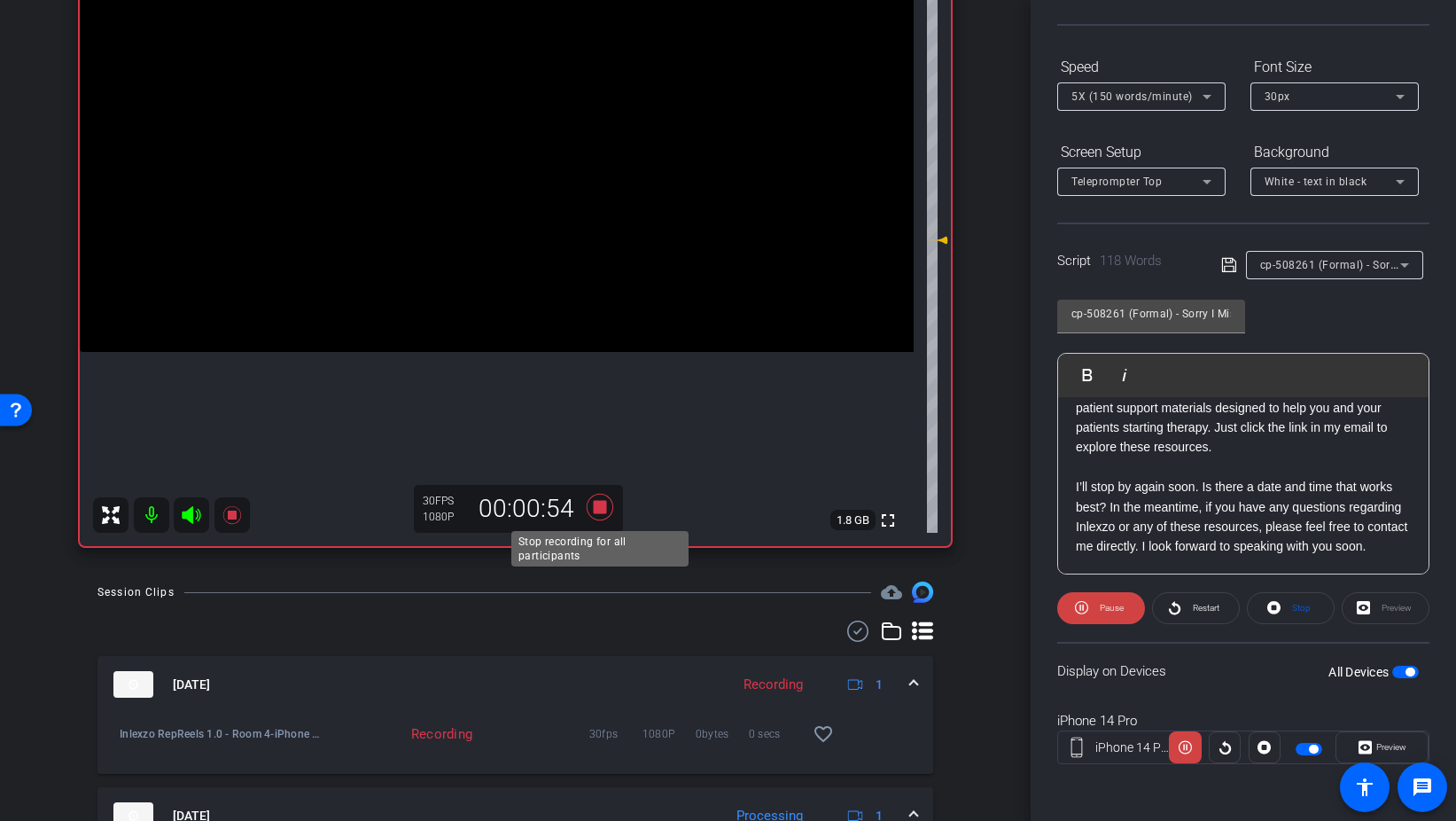
click at [605, 510] on icon at bounding box center [598, 507] width 26 height 26
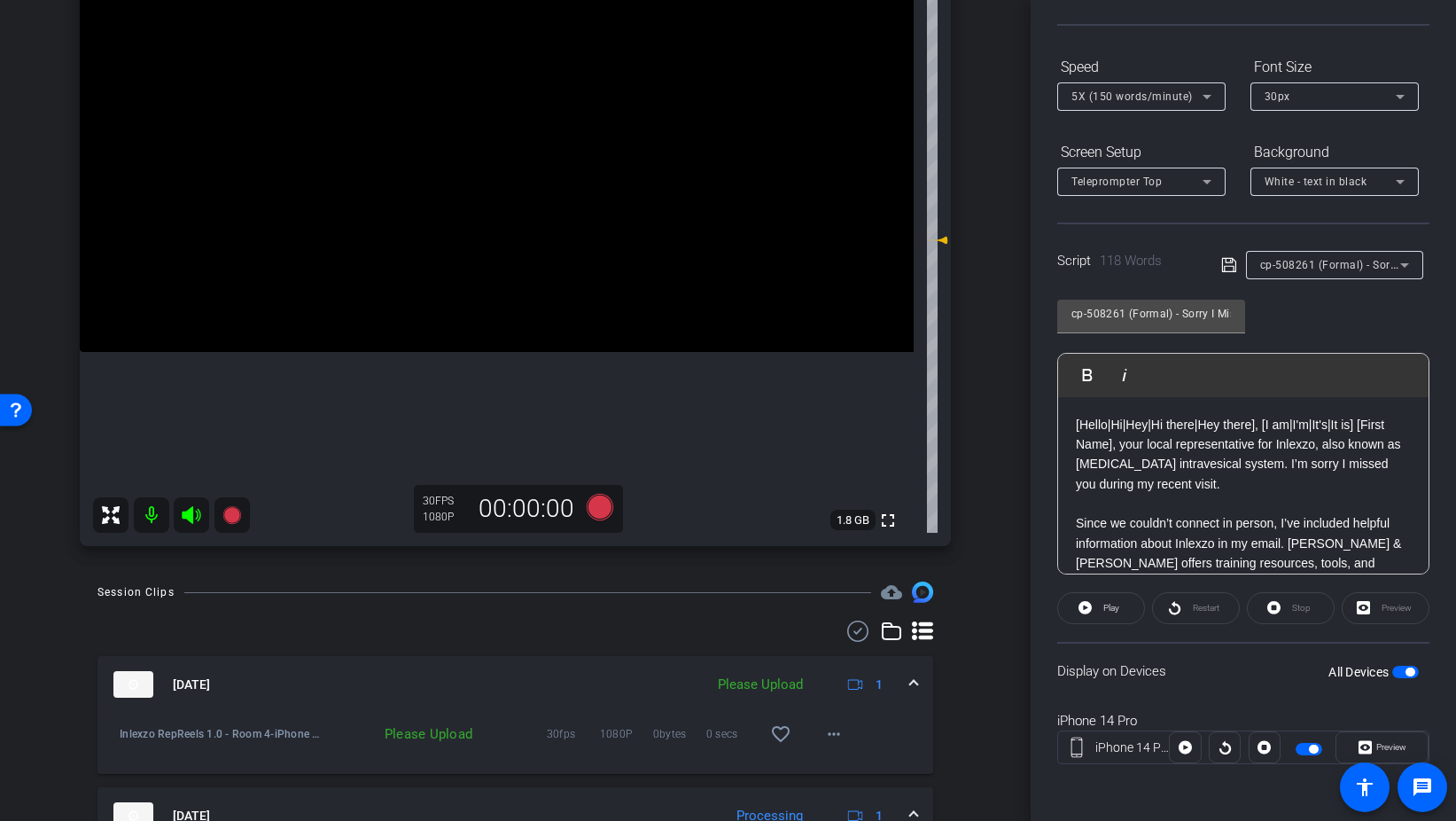
scroll to position [0, 0]
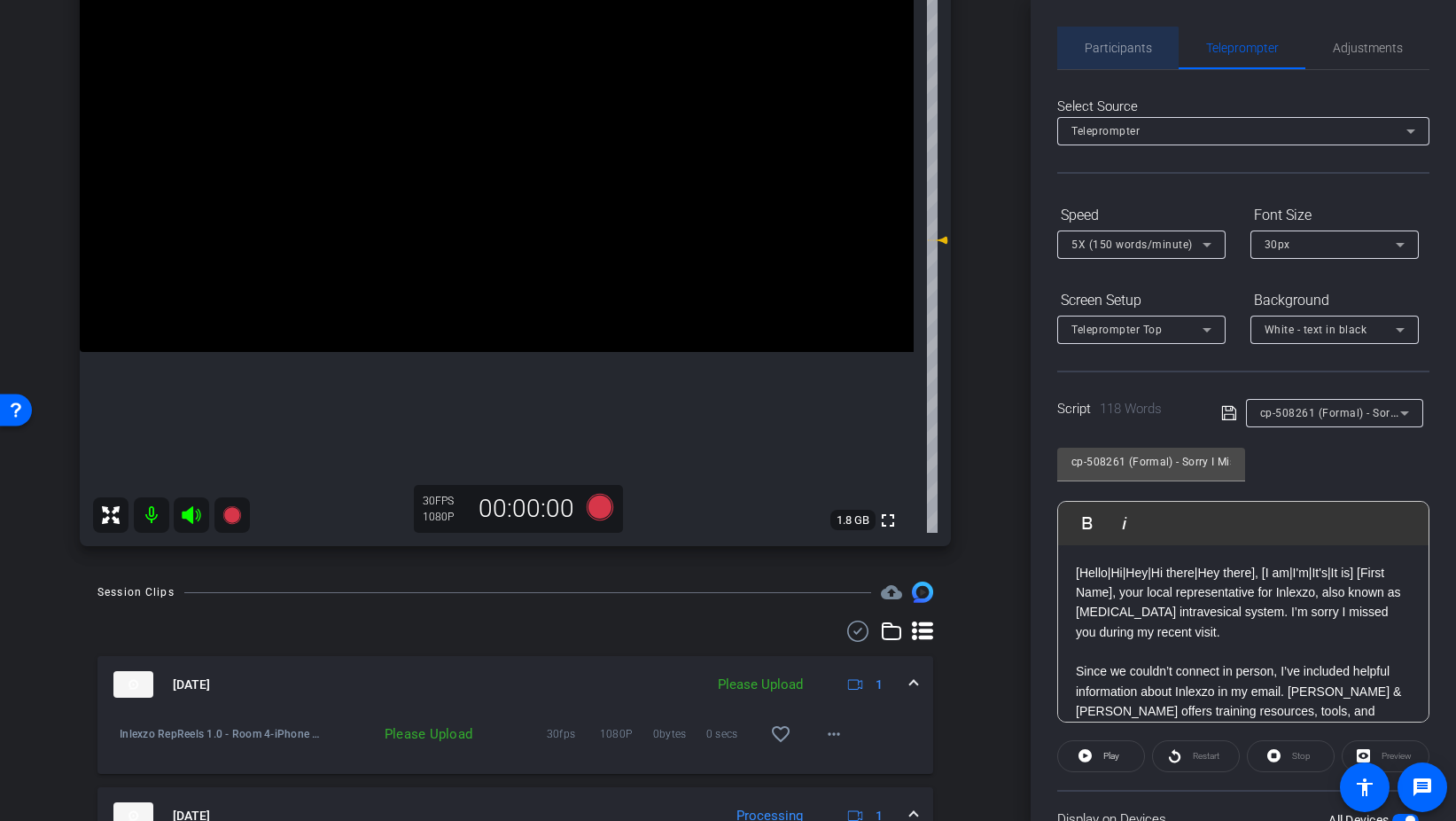
click at [1118, 60] on span "Participants" at bounding box center [1119, 48] width 67 height 43
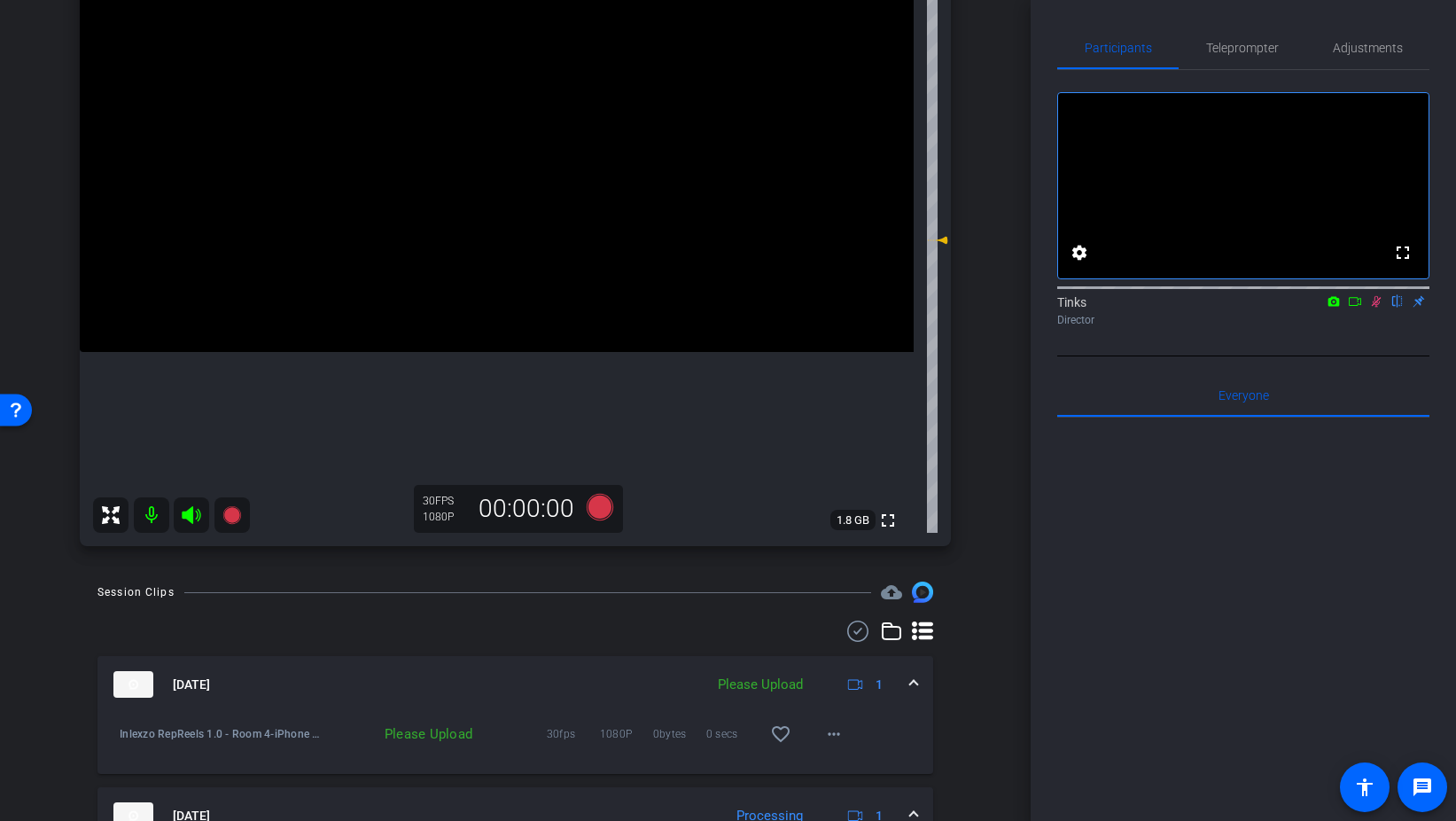
click at [1374, 307] on icon at bounding box center [1377, 302] width 10 height 12
click at [847, 745] on span at bounding box center [835, 734] width 43 height 43
click at [852, 653] on span "Upload" at bounding box center [862, 654] width 71 height 21
click at [1375, 307] on icon at bounding box center [1376, 302] width 7 height 12
click at [1247, 68] on span "Teleprompter" at bounding box center [1242, 48] width 73 height 43
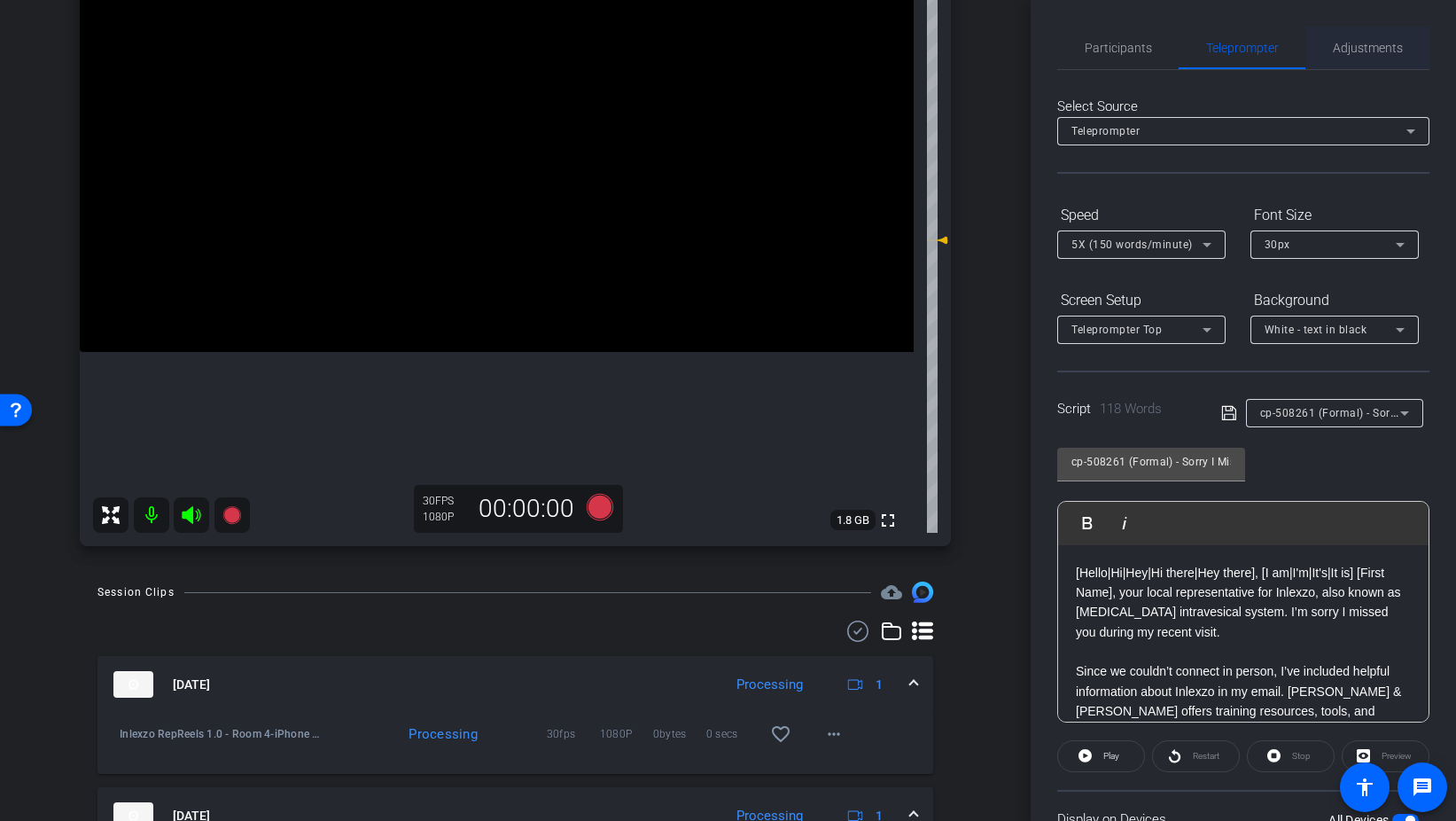
click at [1402, 59] on span "Adjustments" at bounding box center [1368, 48] width 70 height 43
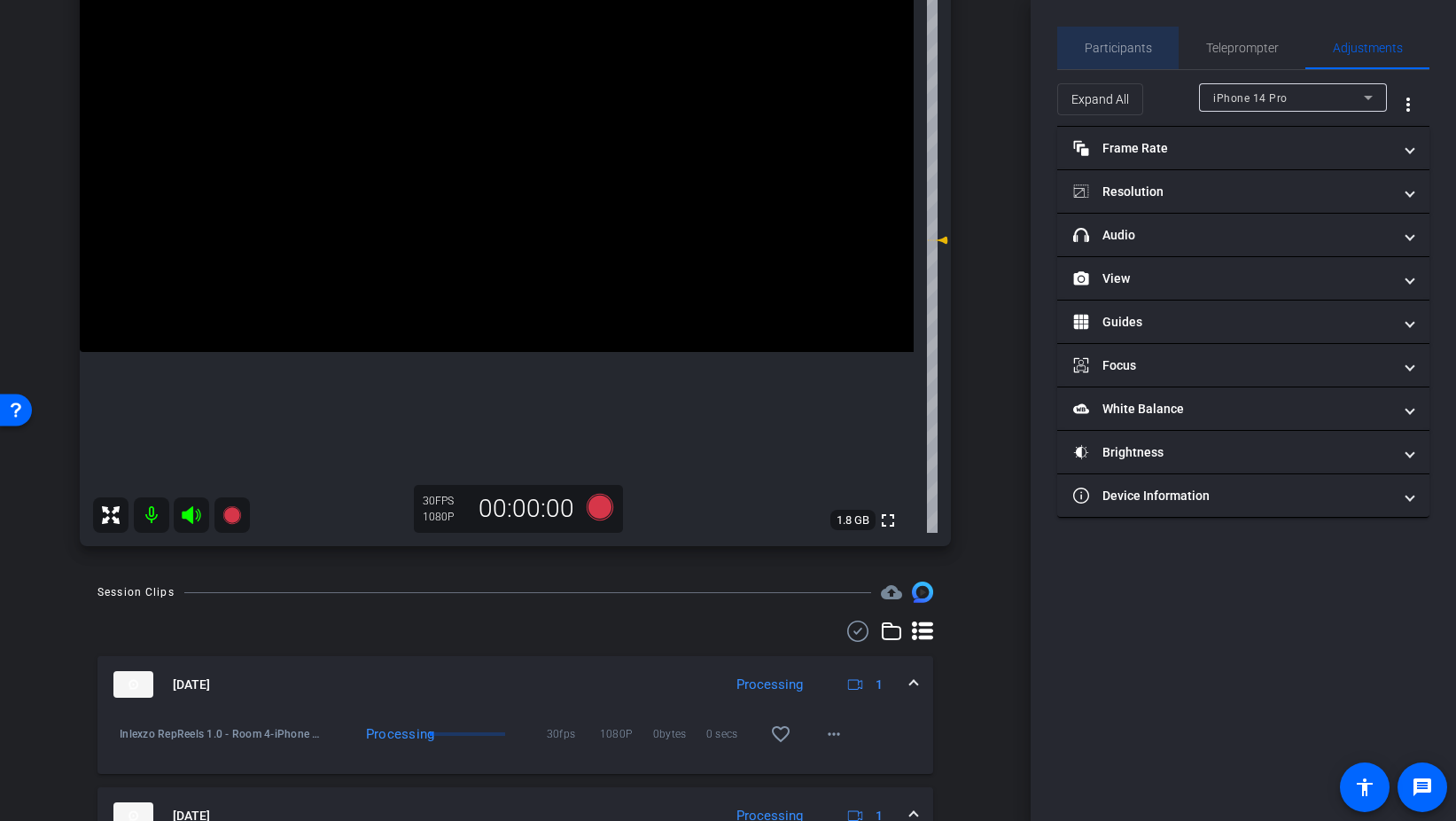
click at [1135, 34] on span "Participants" at bounding box center [1119, 48] width 67 height 43
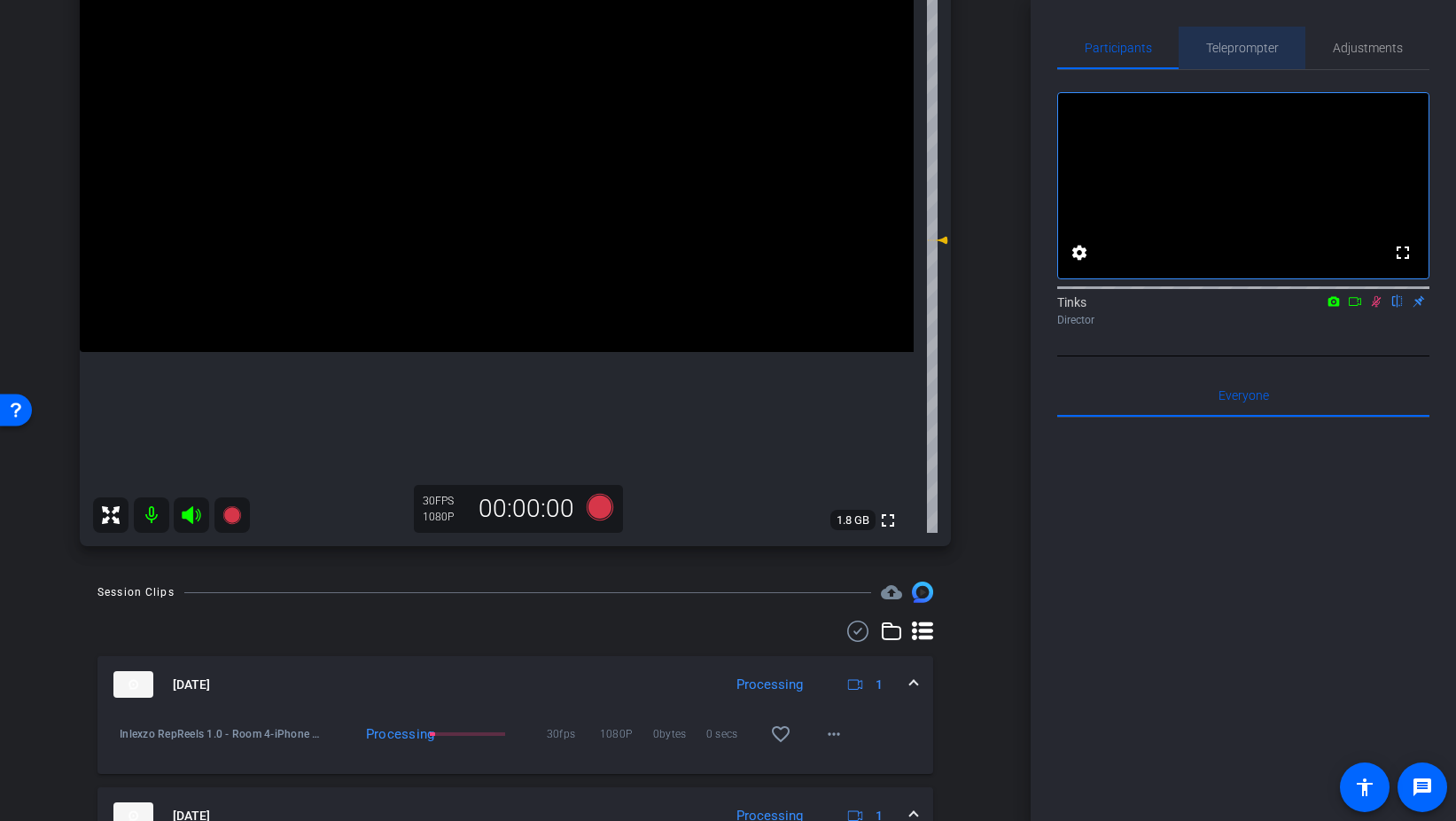
click at [1235, 38] on span "Teleprompter" at bounding box center [1242, 48] width 73 height 43
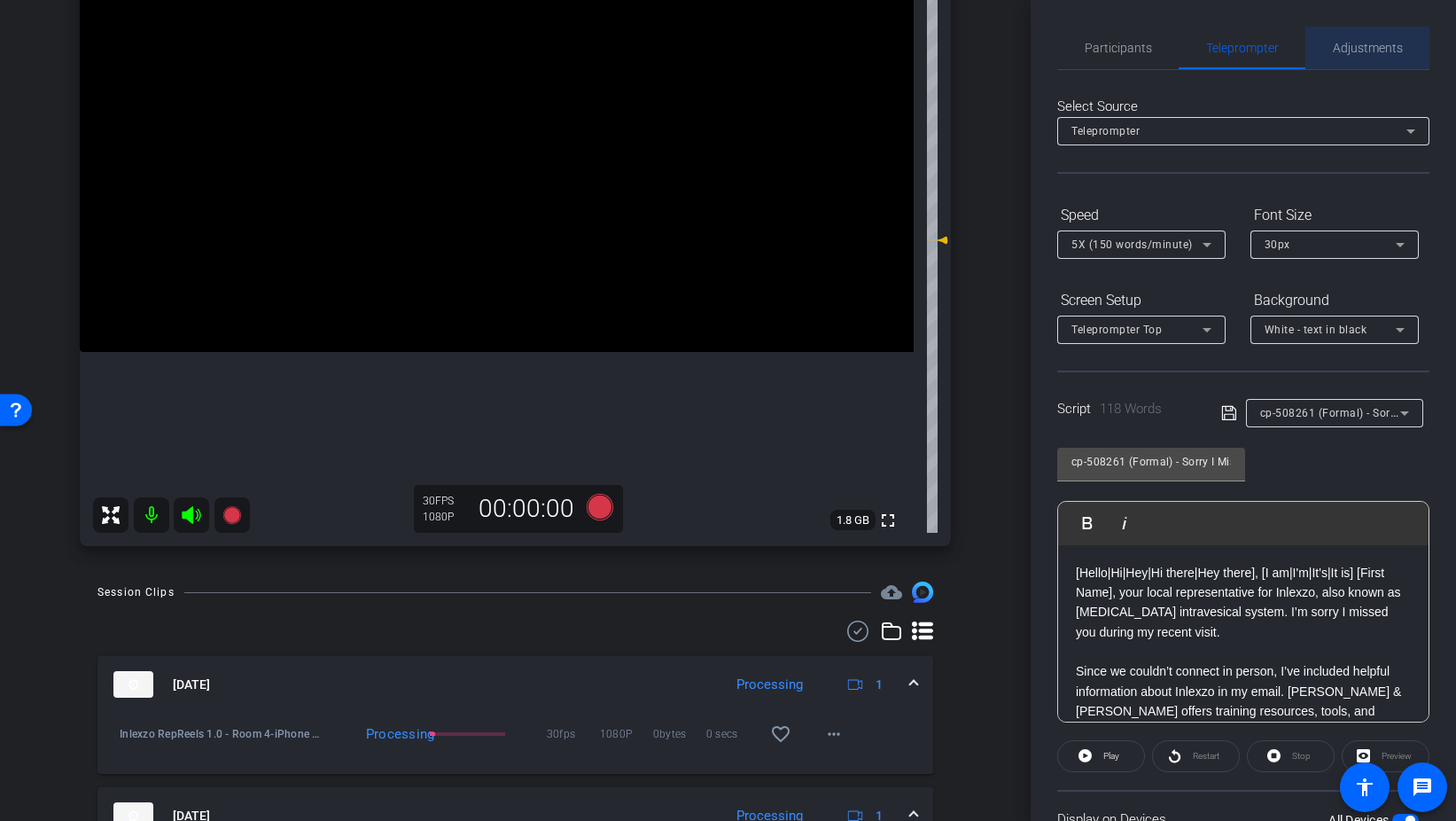
click at [1382, 62] on span "Adjustments" at bounding box center [1368, 48] width 70 height 43
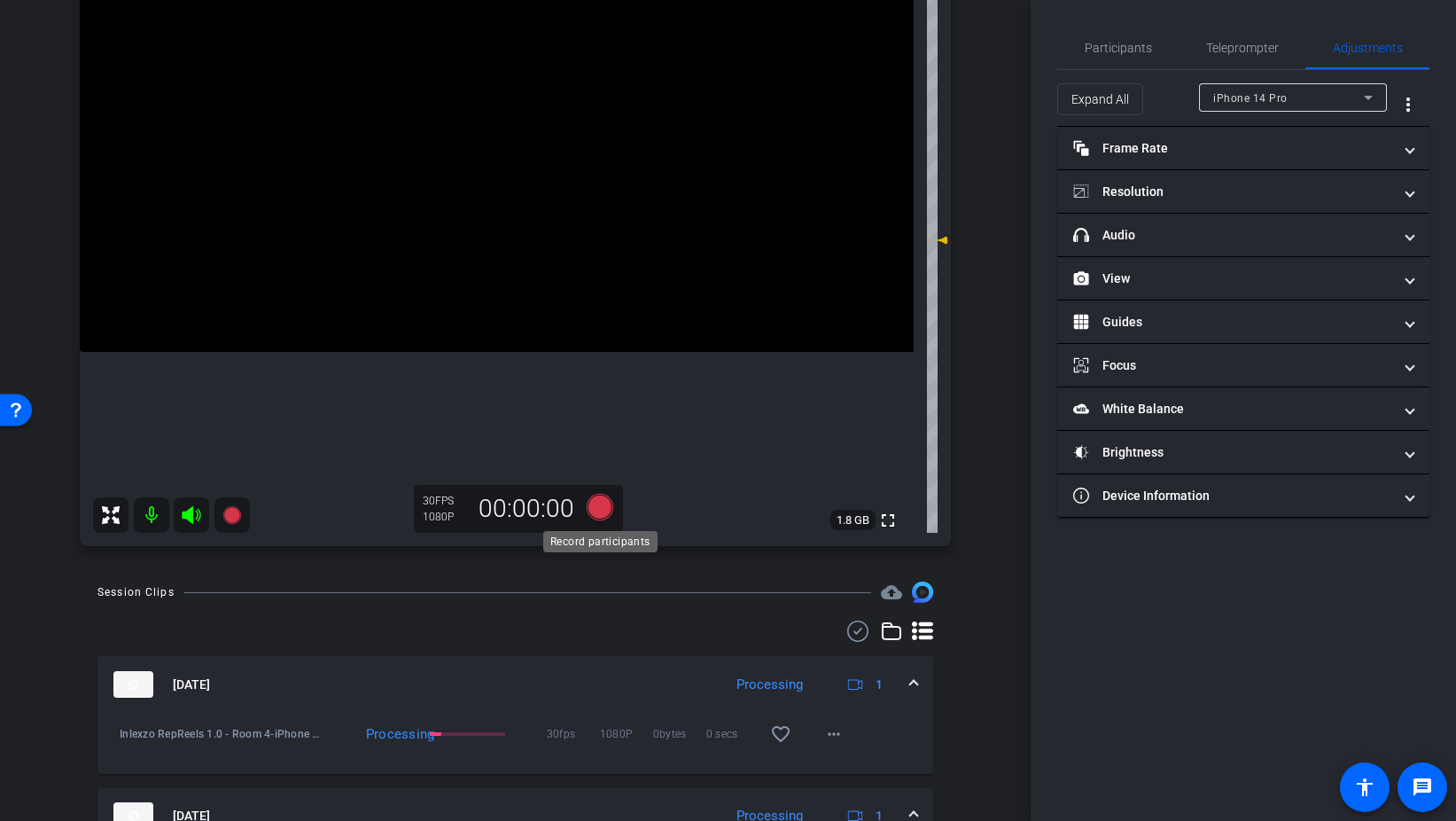
click at [595, 509] on icon at bounding box center [598, 507] width 26 height 26
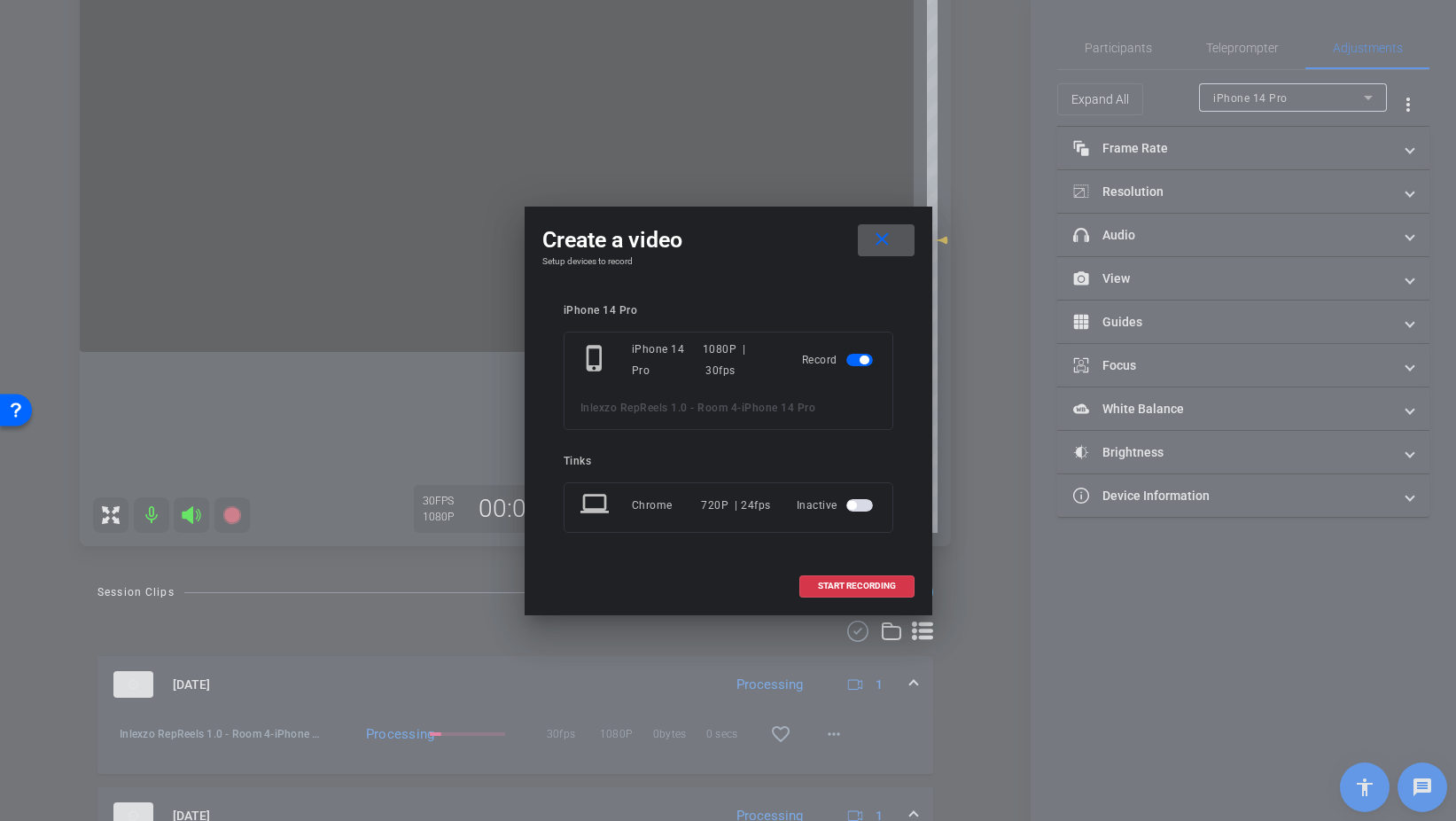
click at [769, 663] on div at bounding box center [728, 410] width 1456 height 821
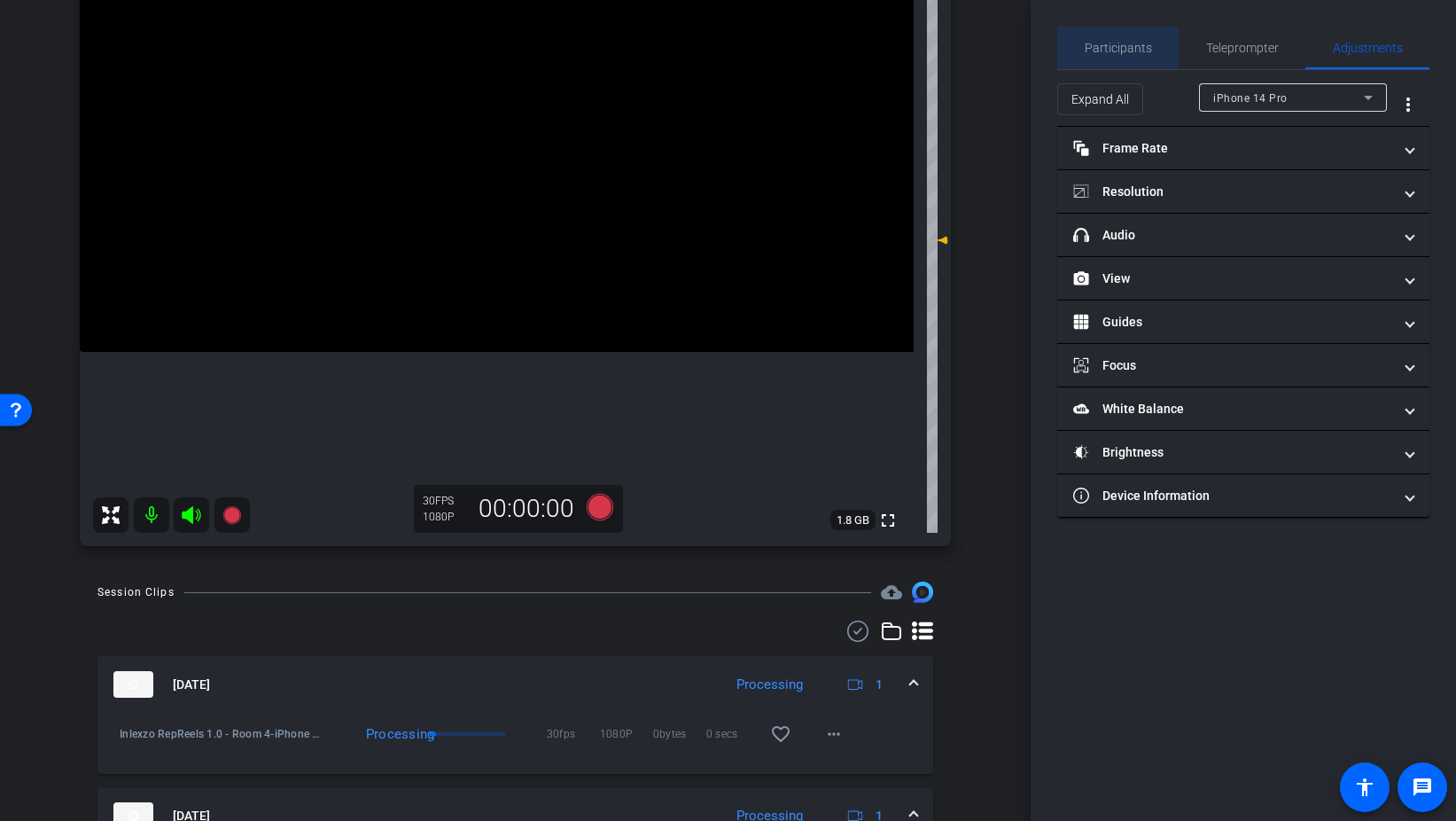
click at [1125, 55] on span "Participants" at bounding box center [1119, 48] width 67 height 43
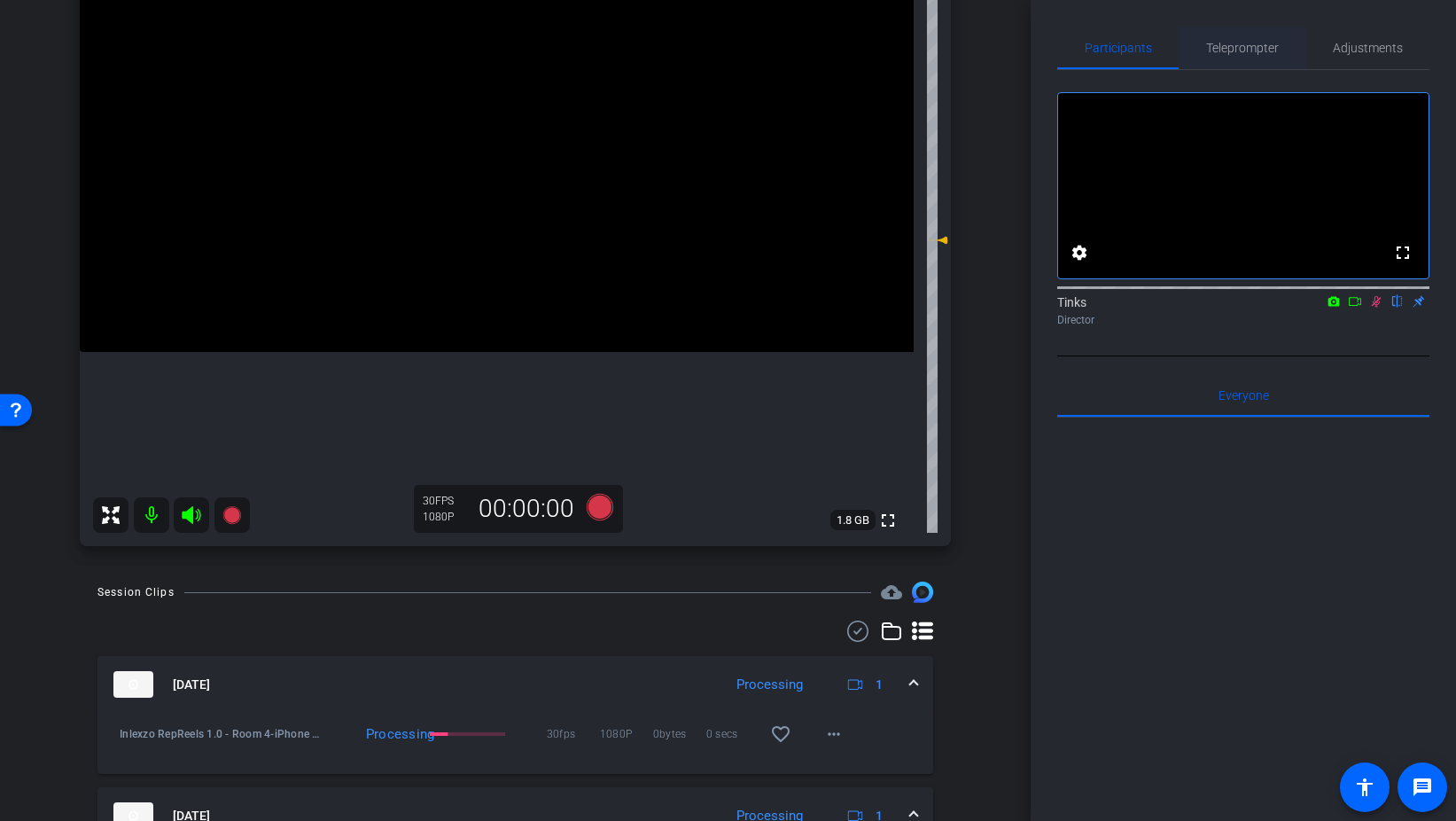
click at [1263, 48] on span "Teleprompter" at bounding box center [1242, 48] width 73 height 13
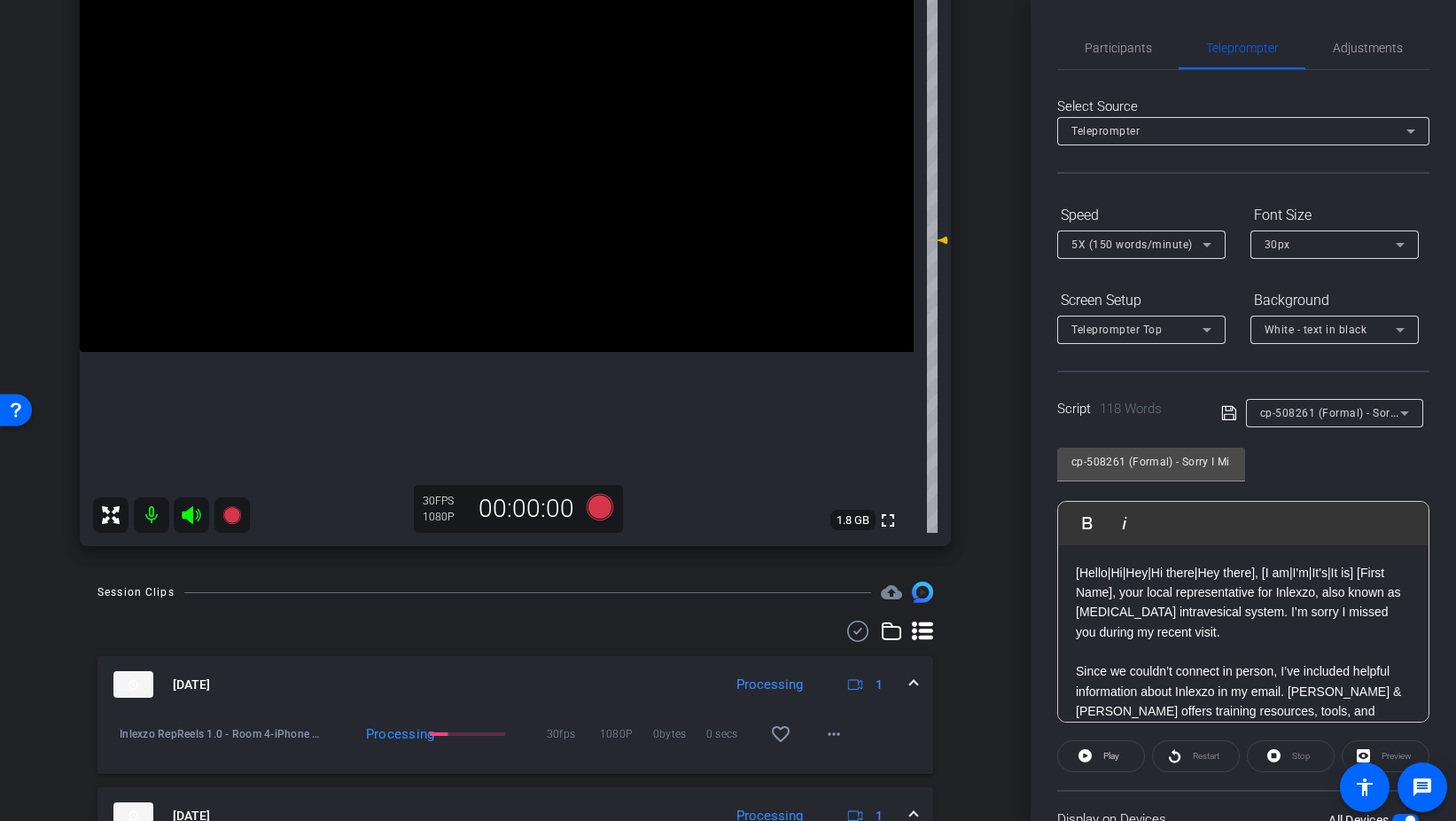
scroll to position [148, 0]
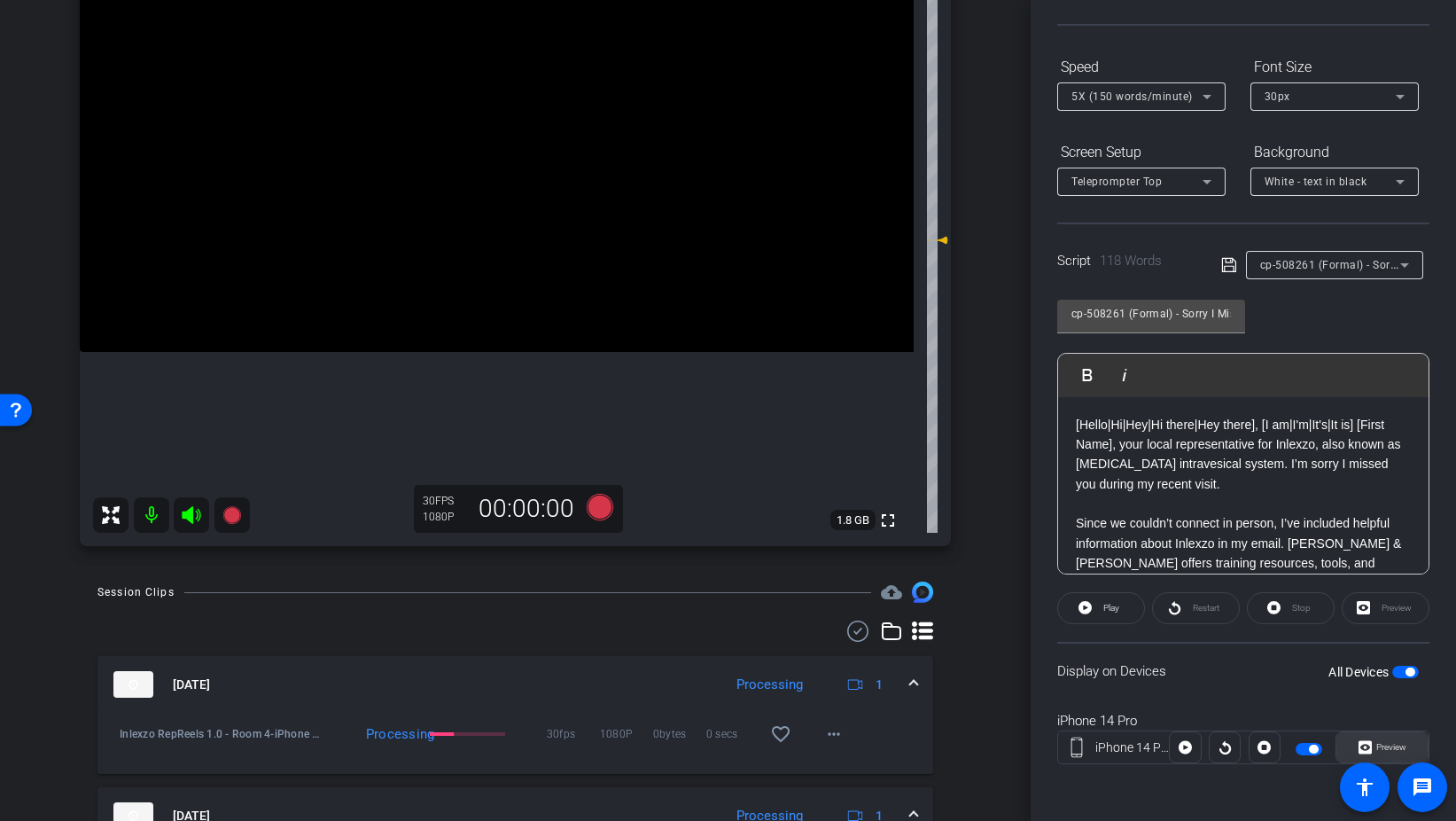
click at [1395, 758] on span "Preview" at bounding box center [1390, 748] width 35 height 25
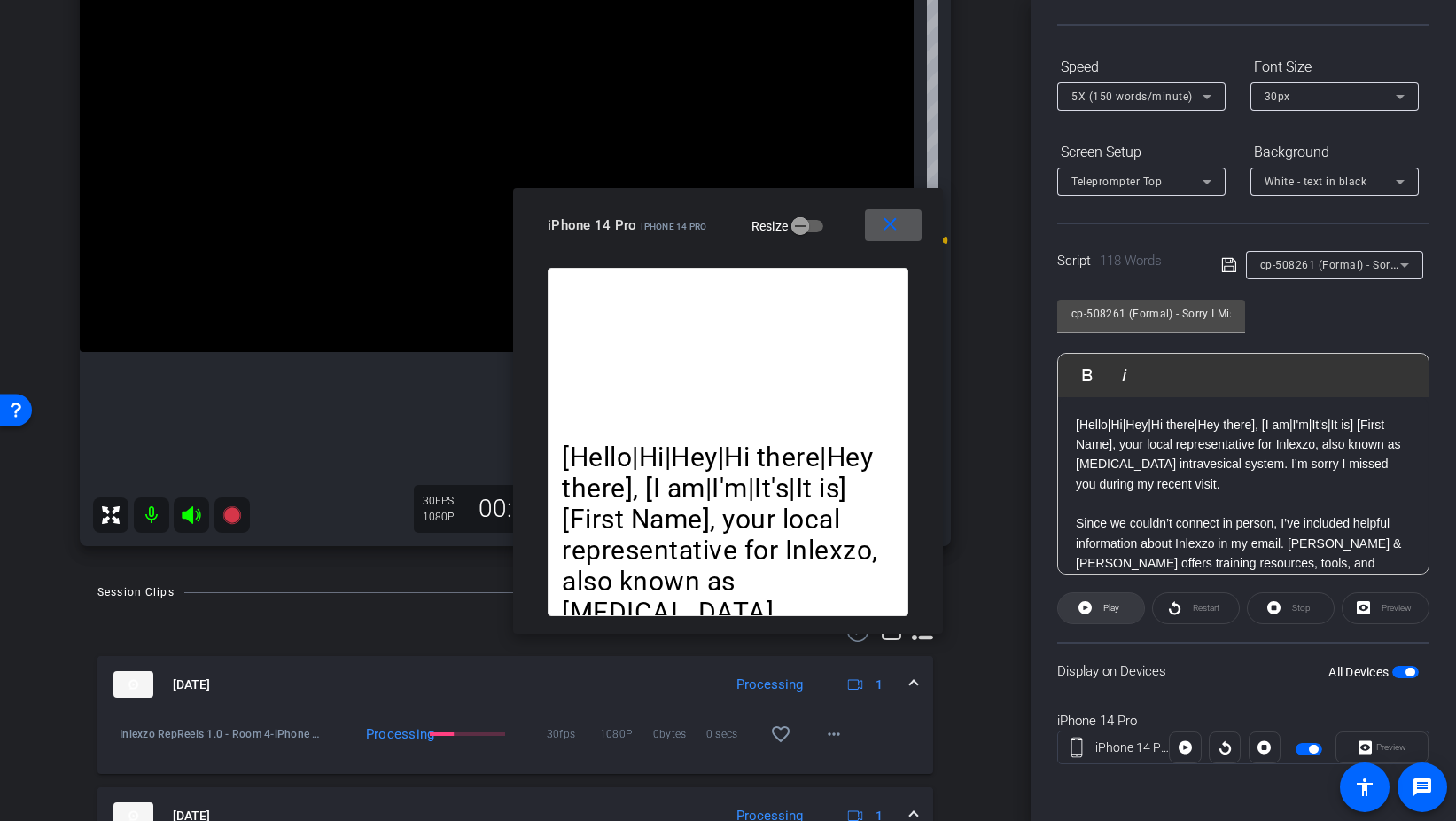
click at [1113, 611] on span "Play" at bounding box center [1112, 608] width 16 height 10
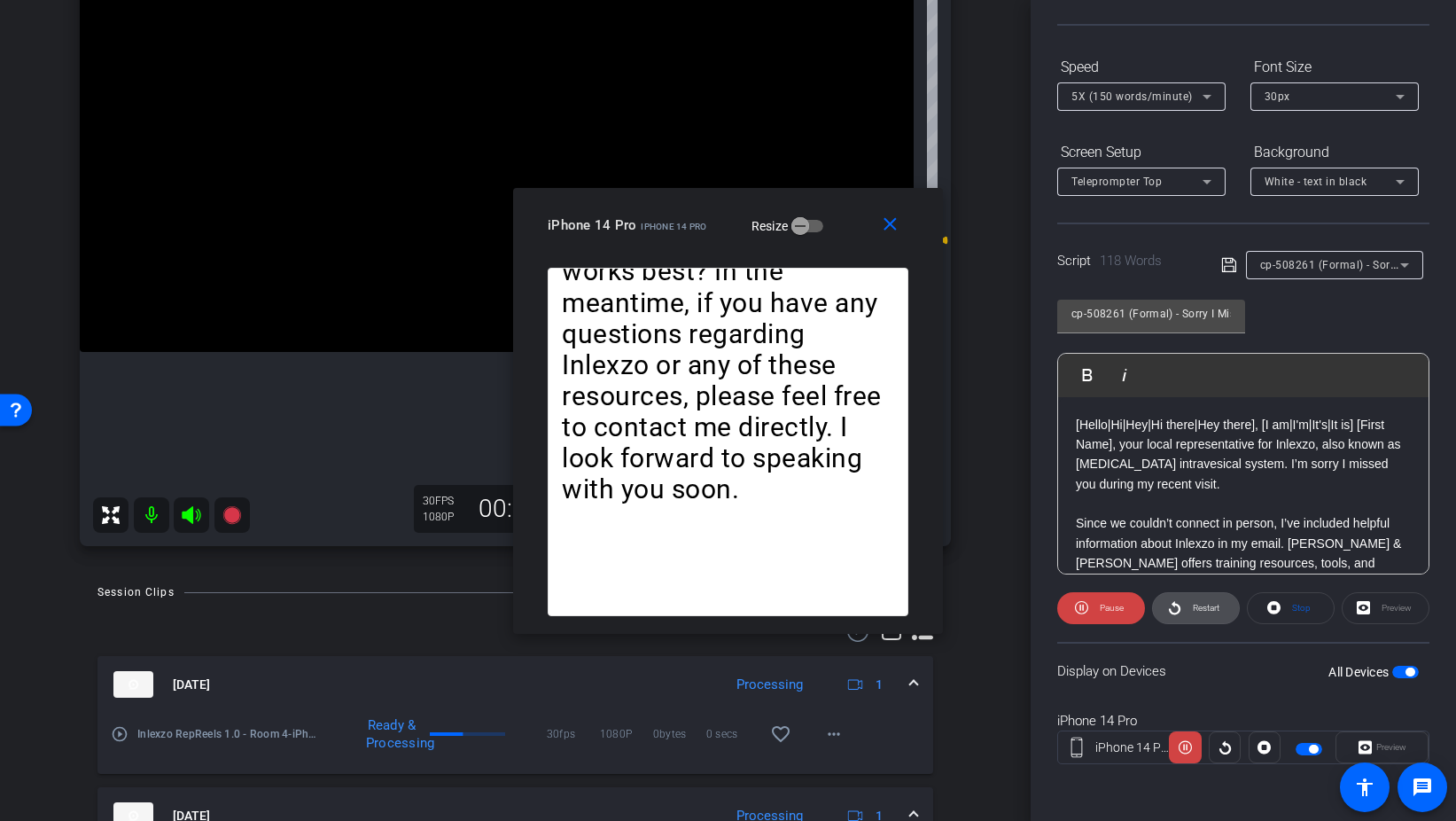
click at [1211, 615] on span "Restart" at bounding box center [1204, 608] width 31 height 25
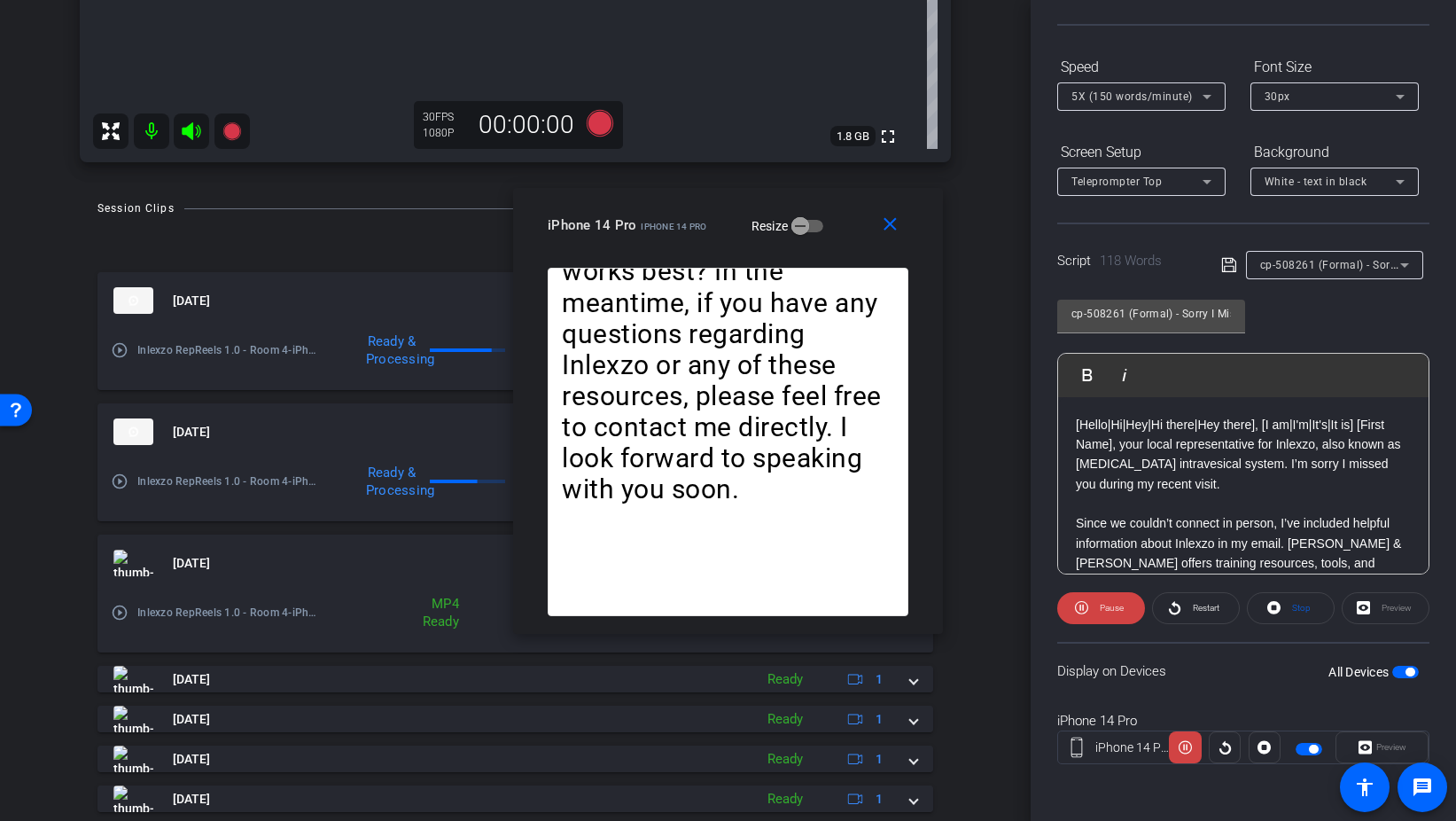
scroll to position [589, 0]
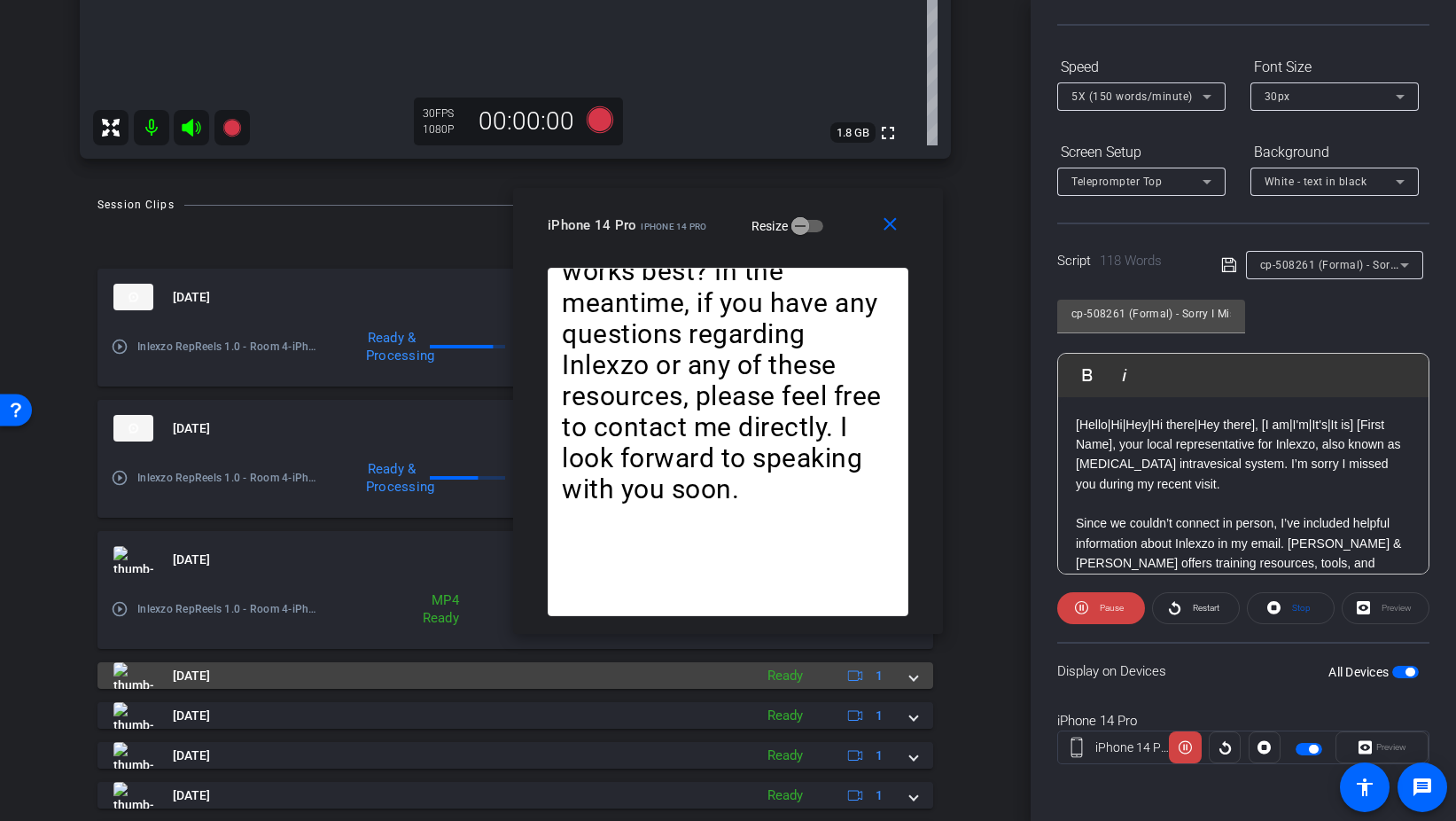
click at [912, 675] on span at bounding box center [913, 675] width 7 height 18
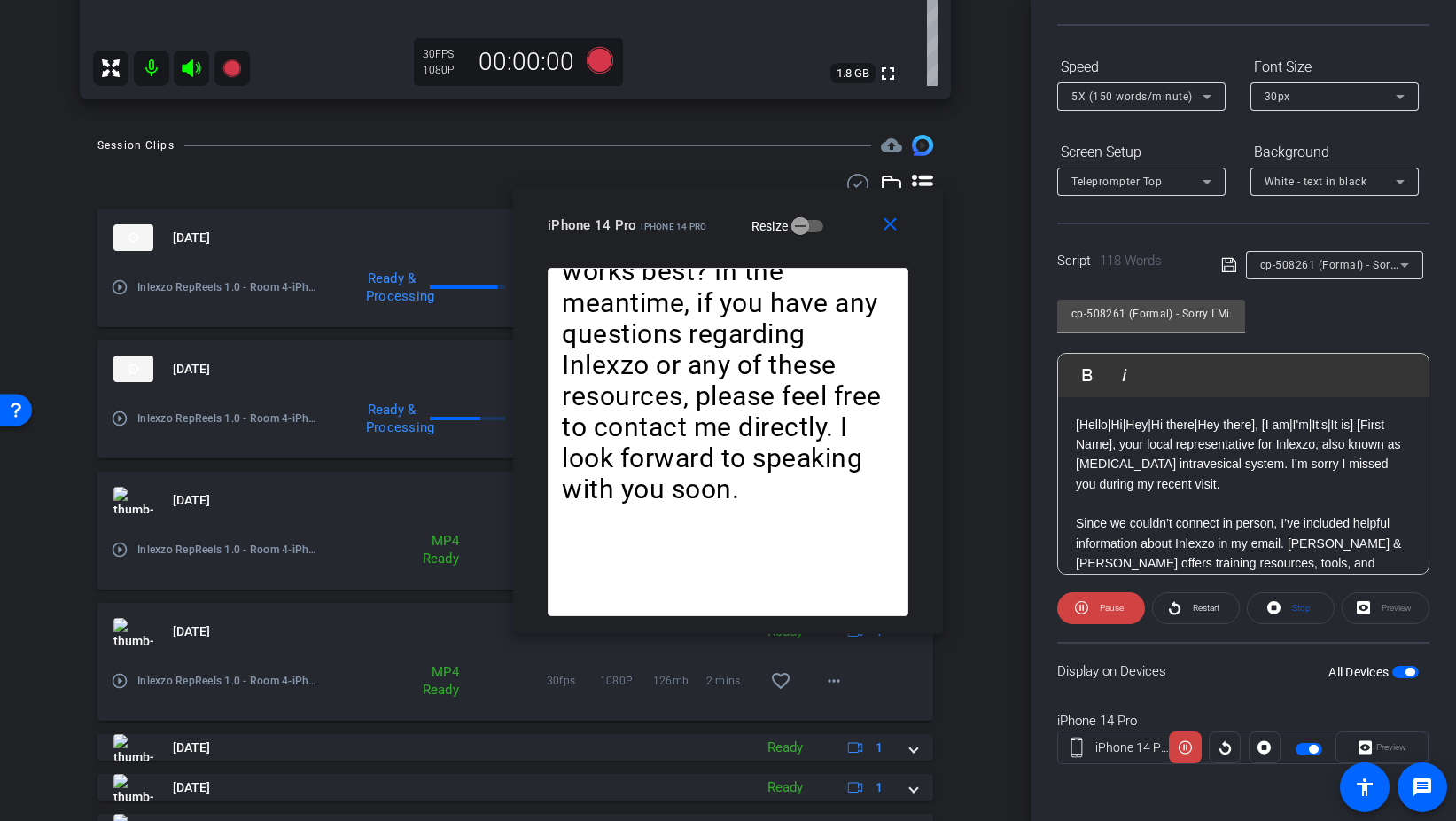
scroll to position [665, 0]
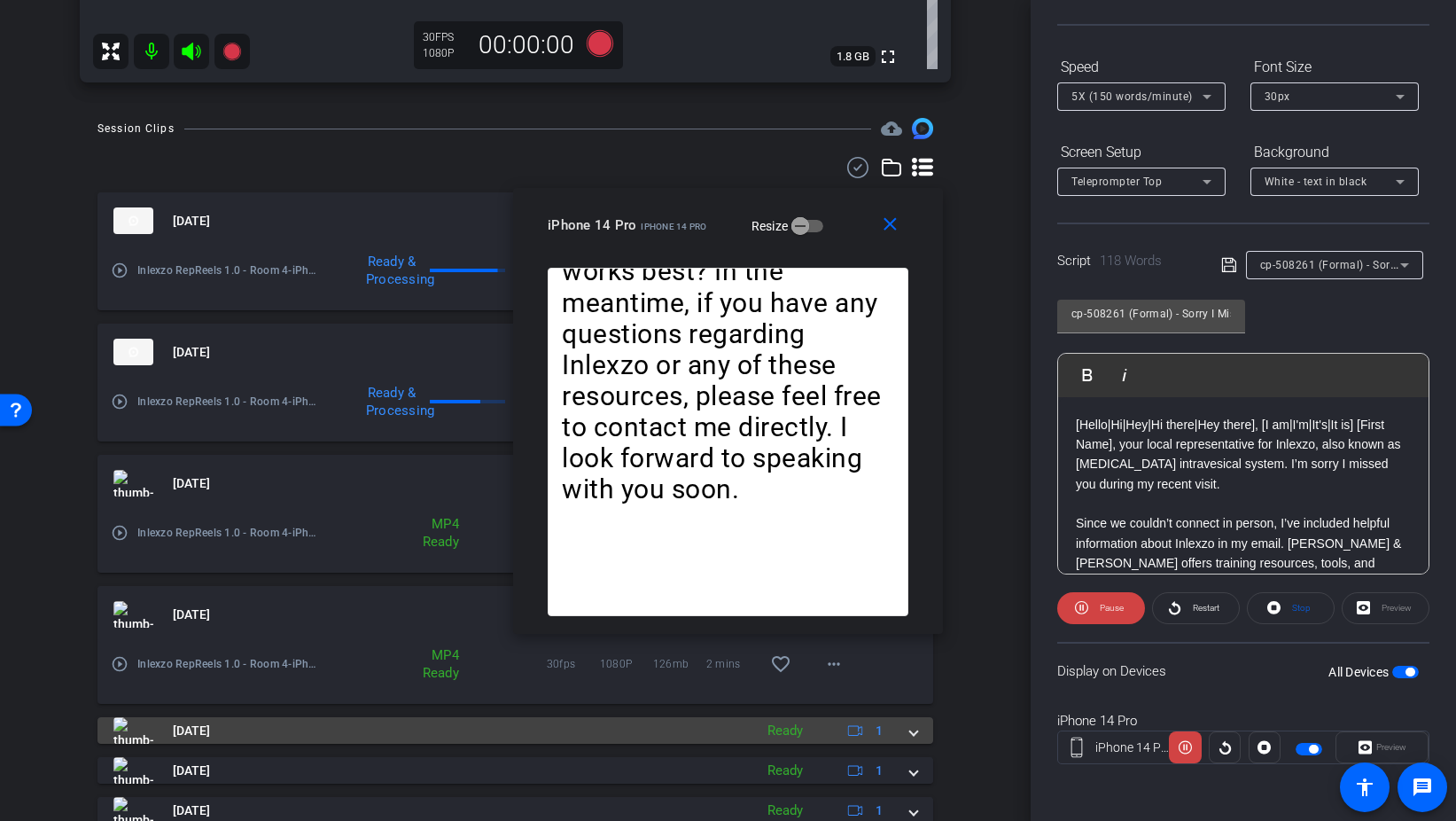
click at [210, 731] on span "[DATE]" at bounding box center [192, 731] width 37 height 18
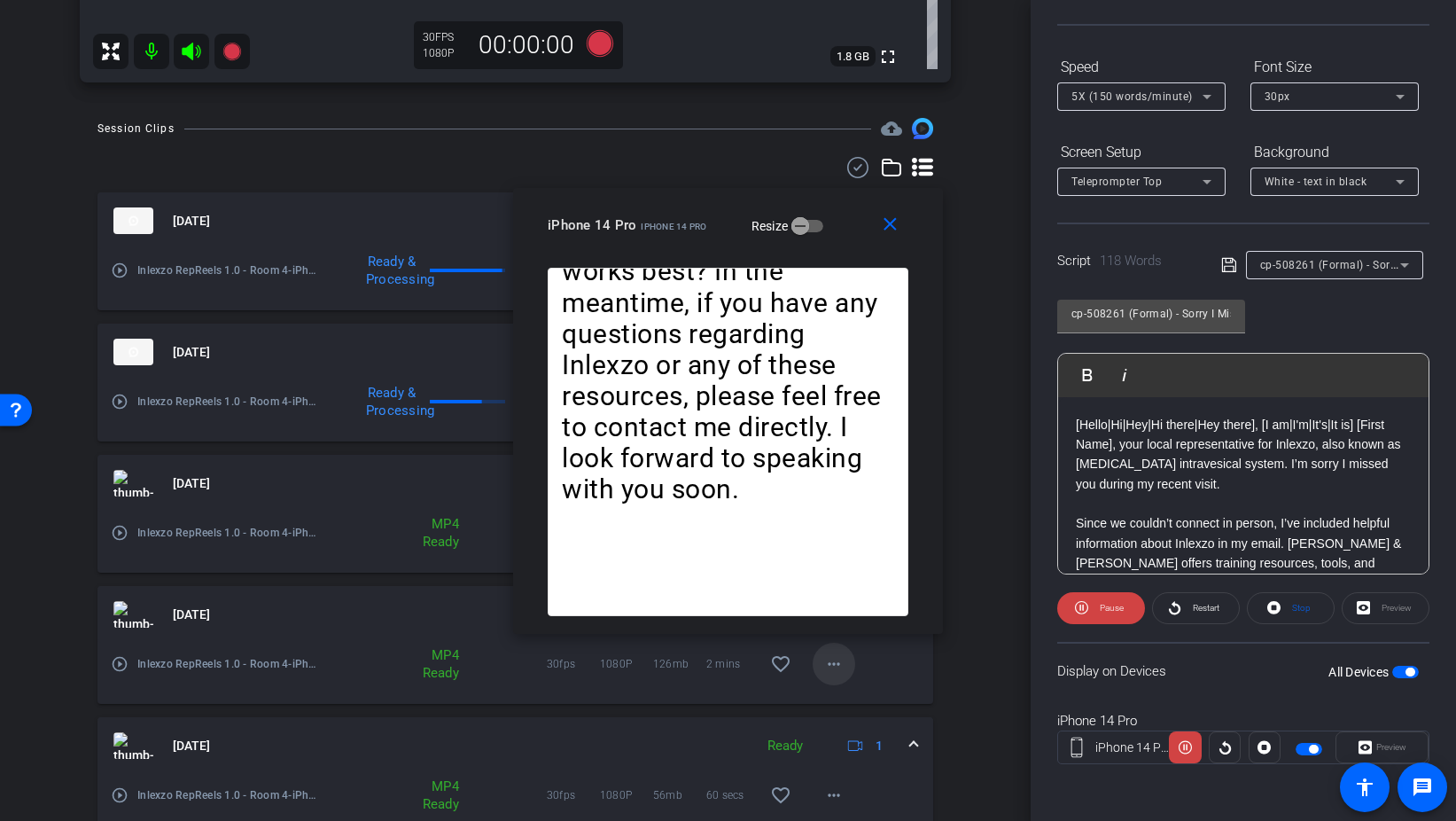
click at [840, 660] on mat-icon "more_horiz" at bounding box center [835, 664] width 21 height 21
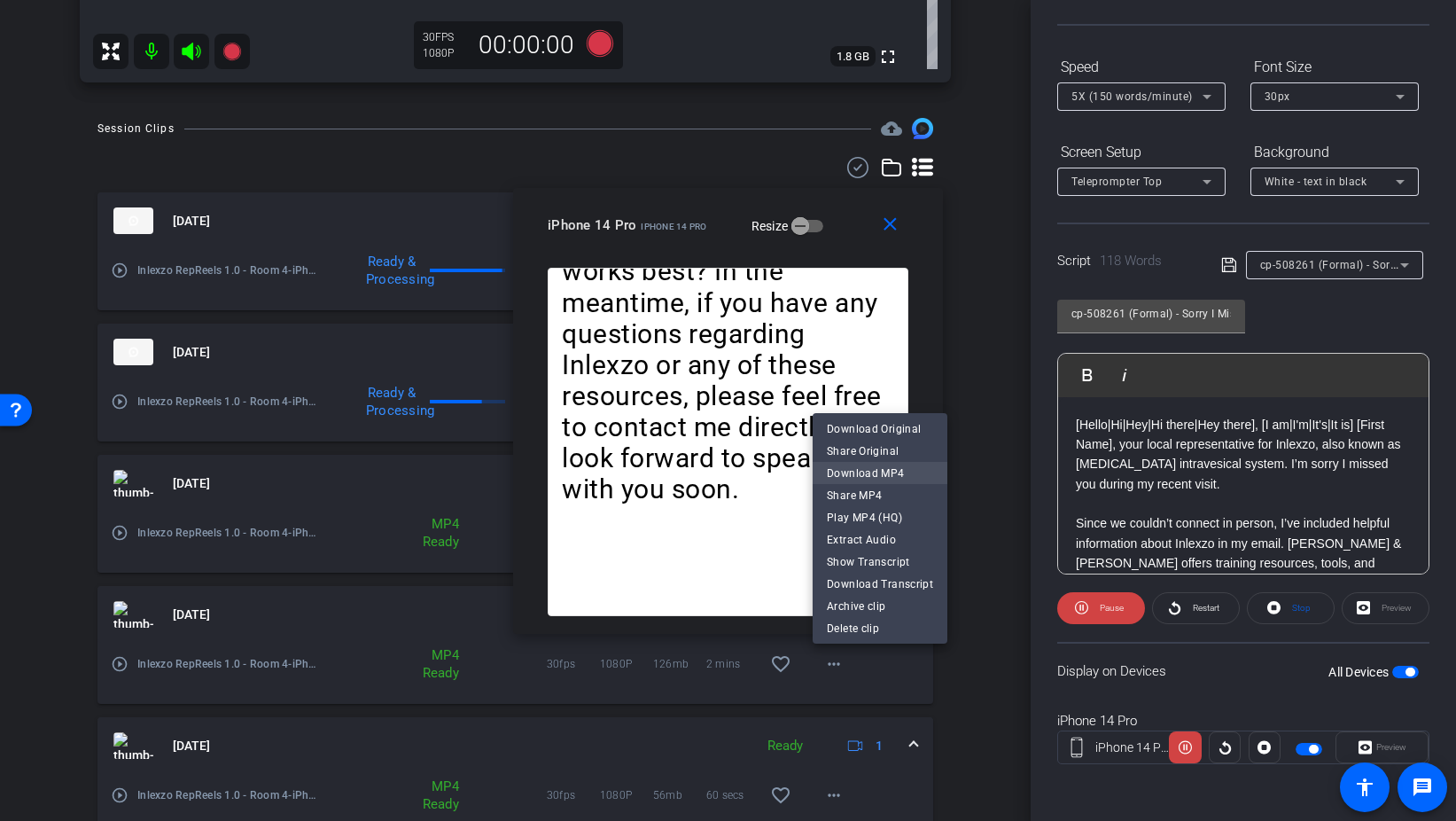
click at [910, 472] on span "Download MP4" at bounding box center [879, 473] width 106 height 21
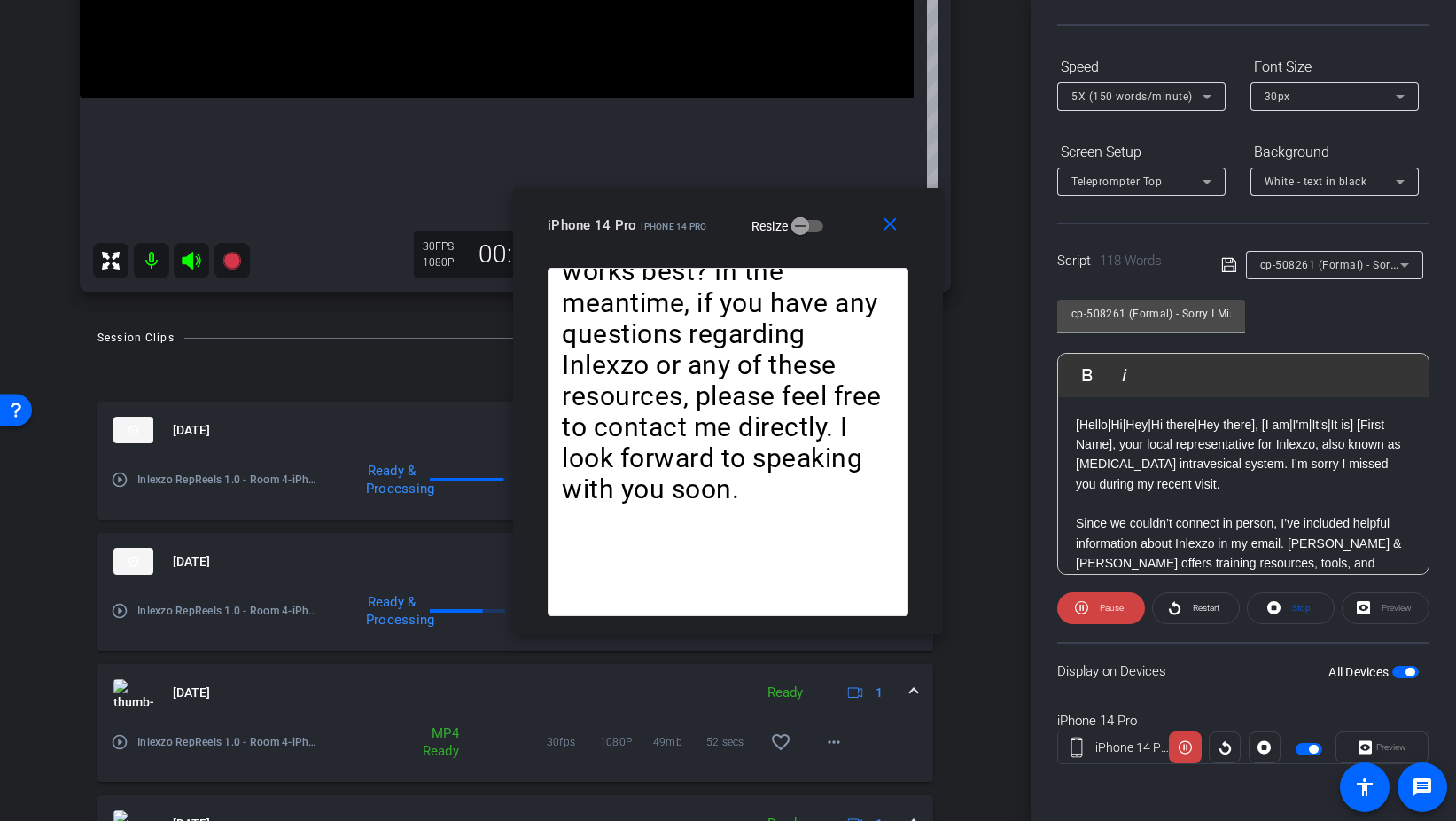
scroll to position [484, 0]
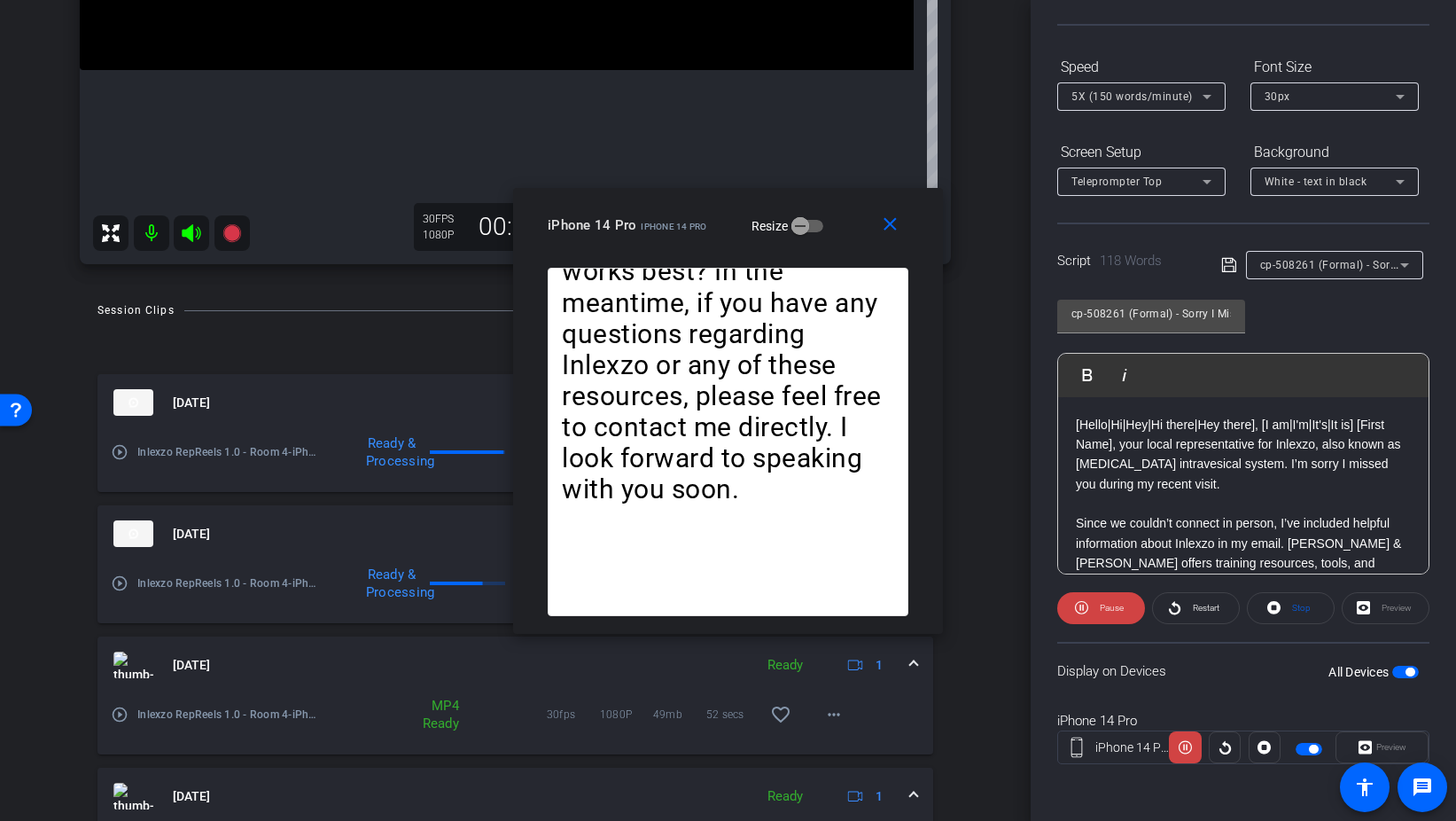
click at [909, 661] on div "[DATE] Ready 1" at bounding box center [512, 664] width 797 height 26
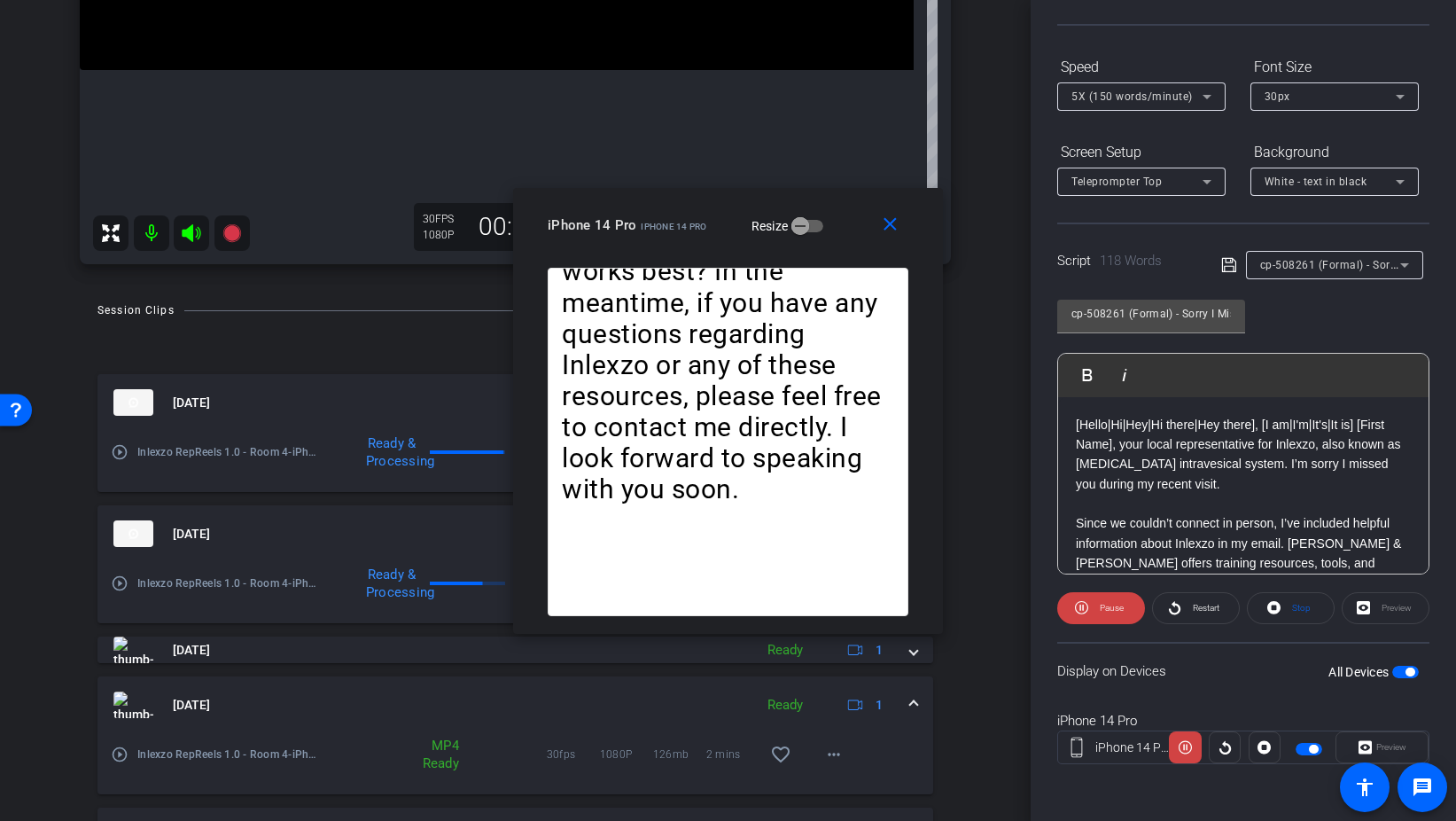
click at [913, 695] on mat-expansion-panel-header "[DATE] Ready 1" at bounding box center [515, 704] width 835 height 56
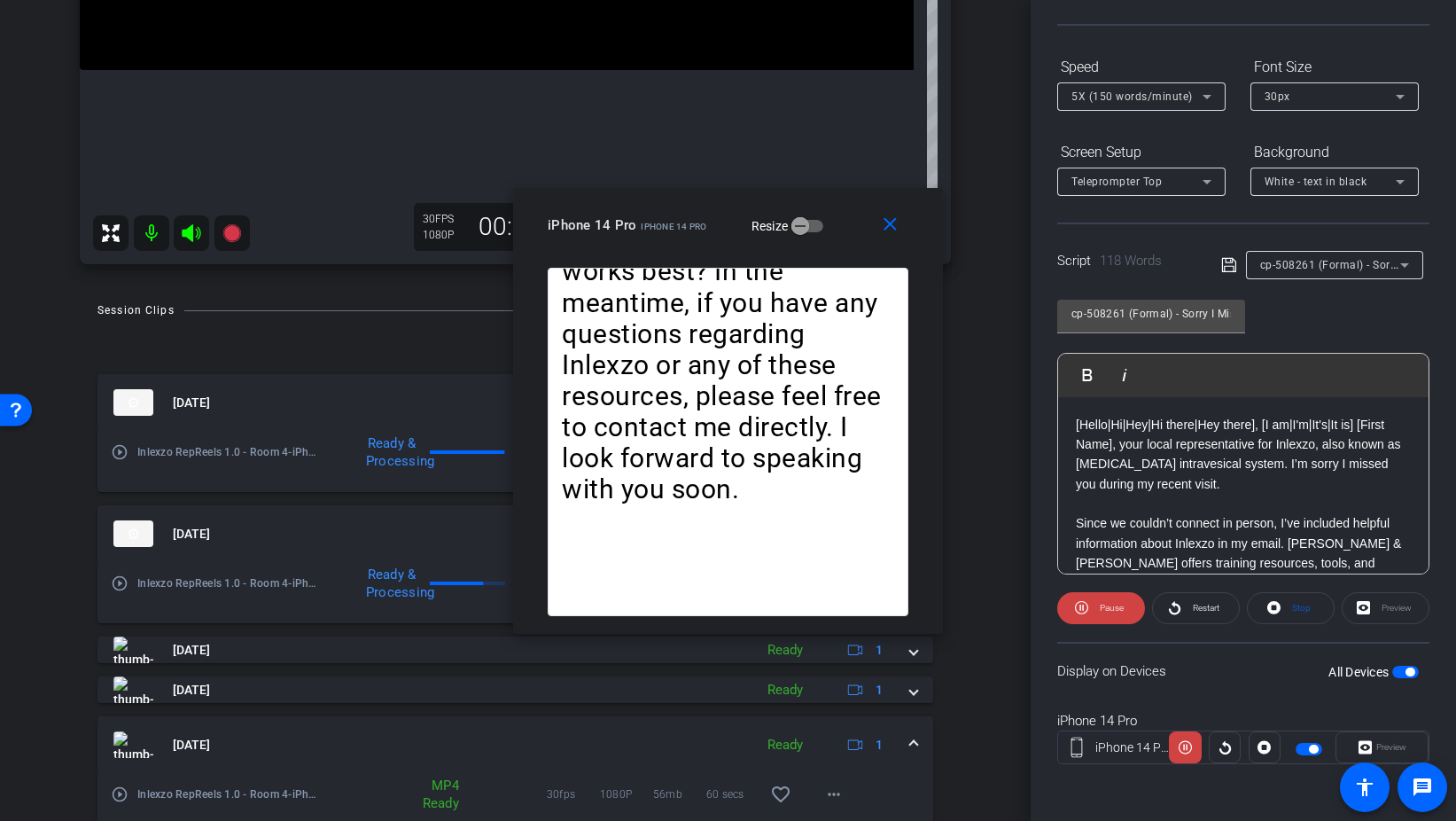
click at [914, 751] on span at bounding box center [913, 744] width 7 height 18
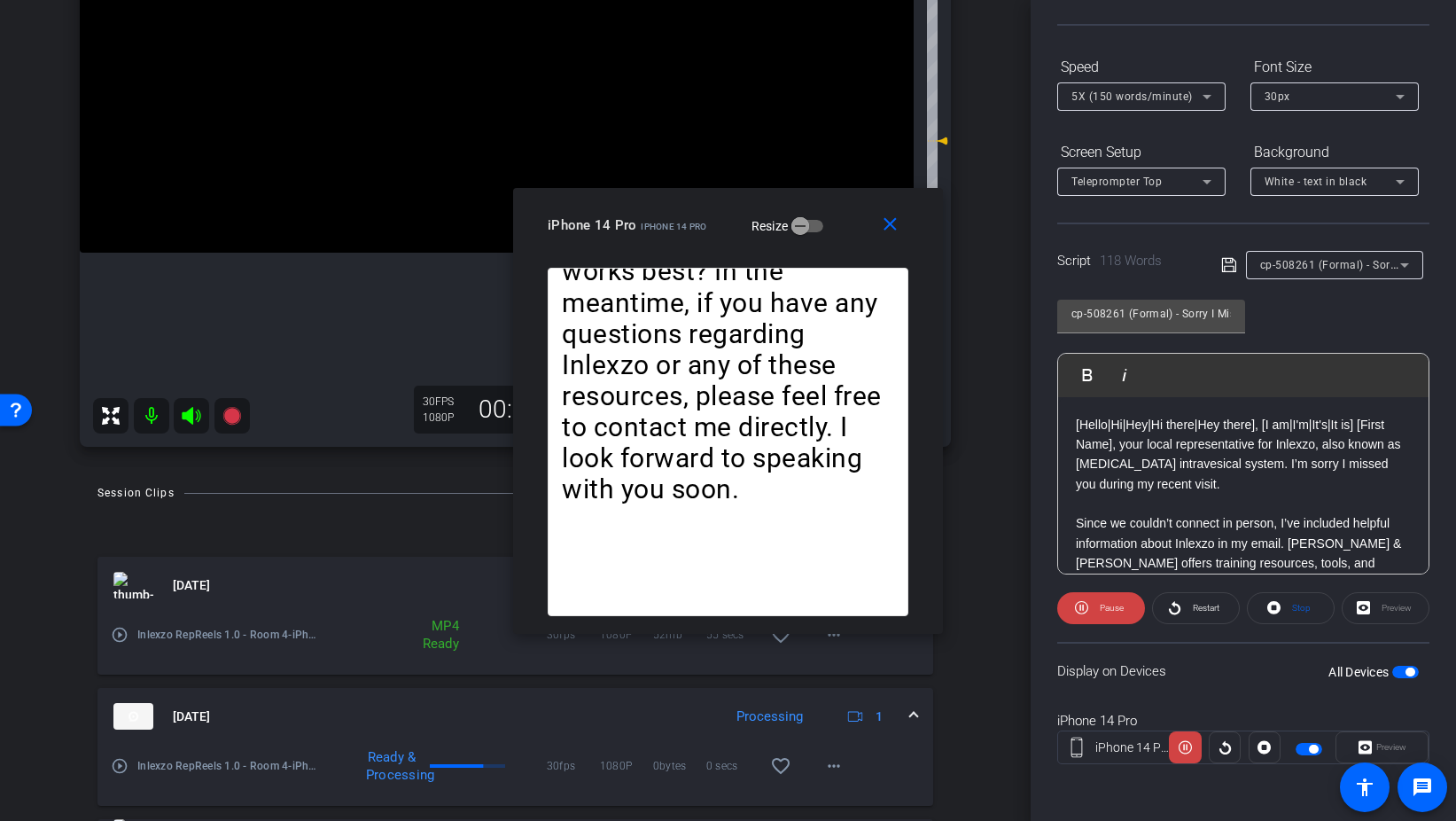
scroll to position [264, 0]
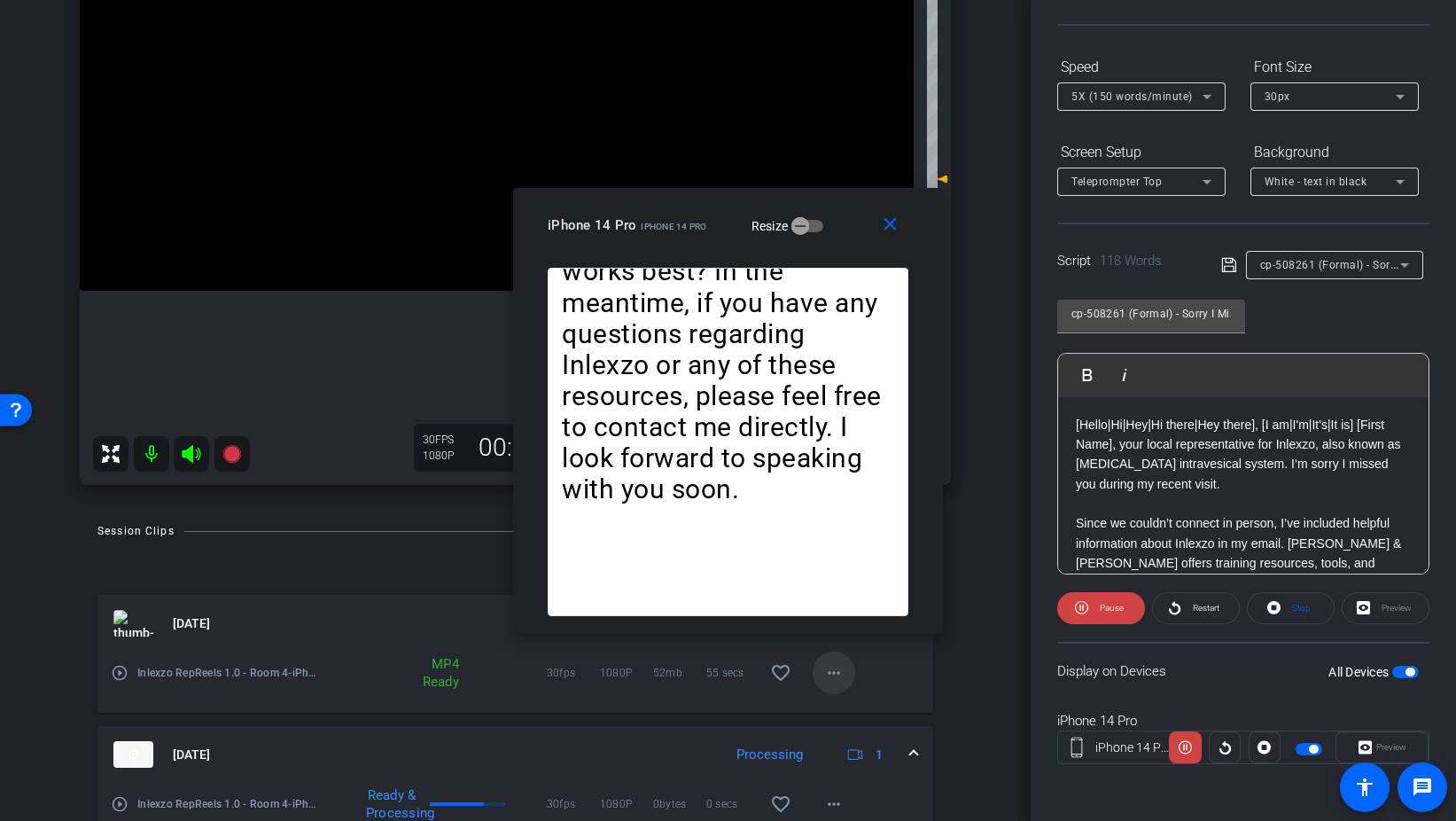
click at [831, 680] on mat-icon "more_horiz" at bounding box center [835, 673] width 21 height 21
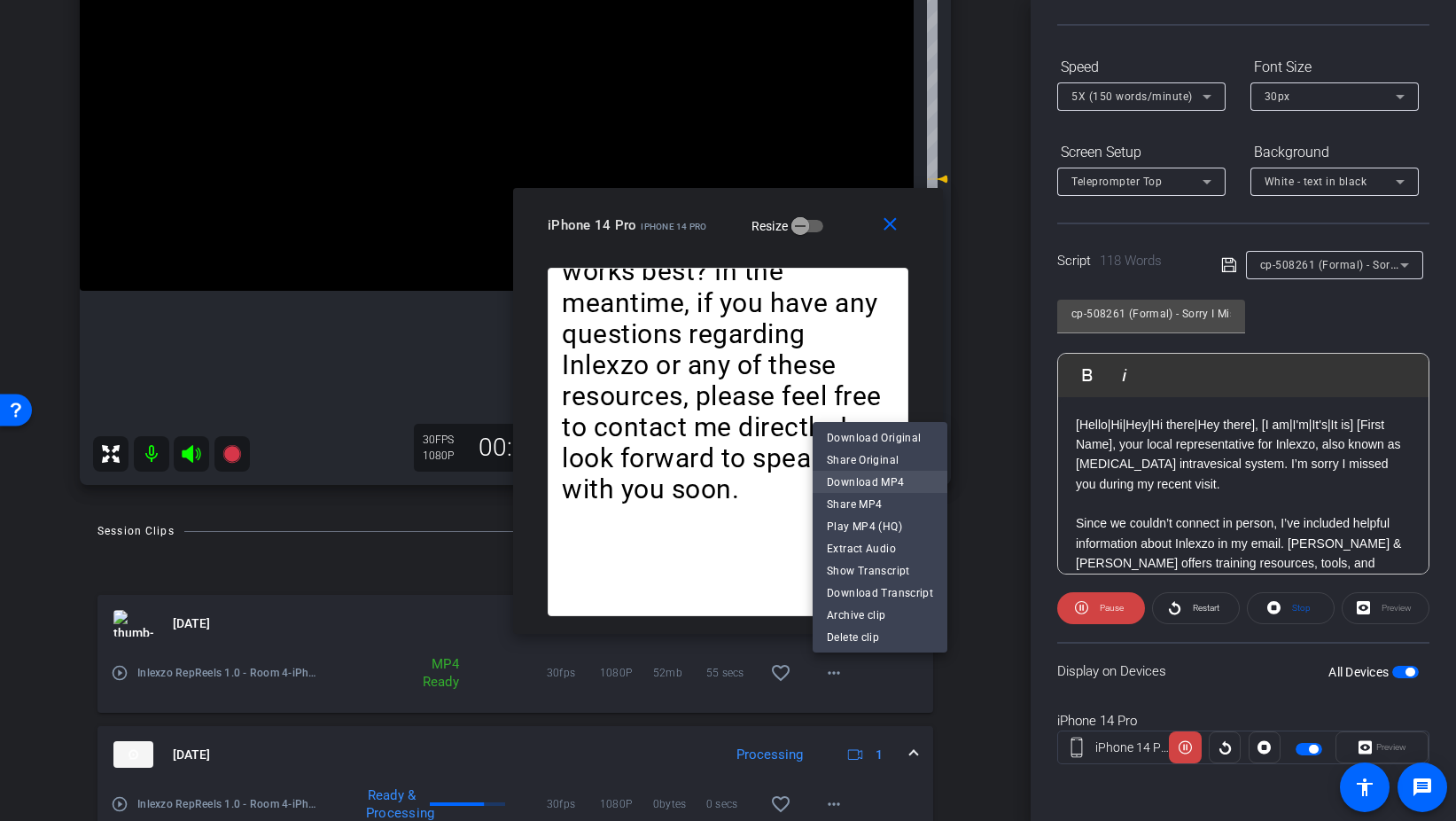
click at [903, 482] on span "Download MP4" at bounding box center [879, 482] width 106 height 21
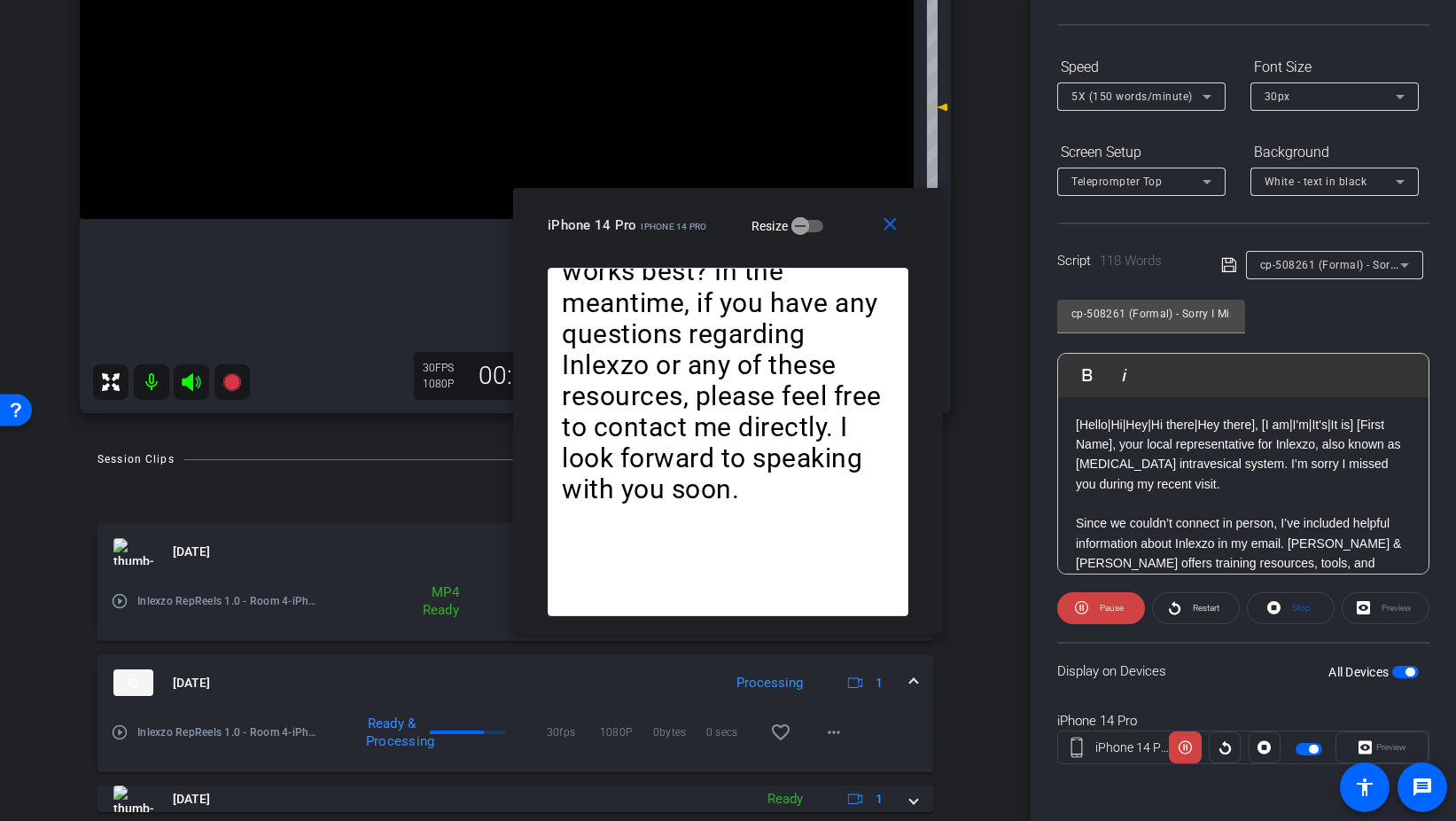
scroll to position [315, 0]
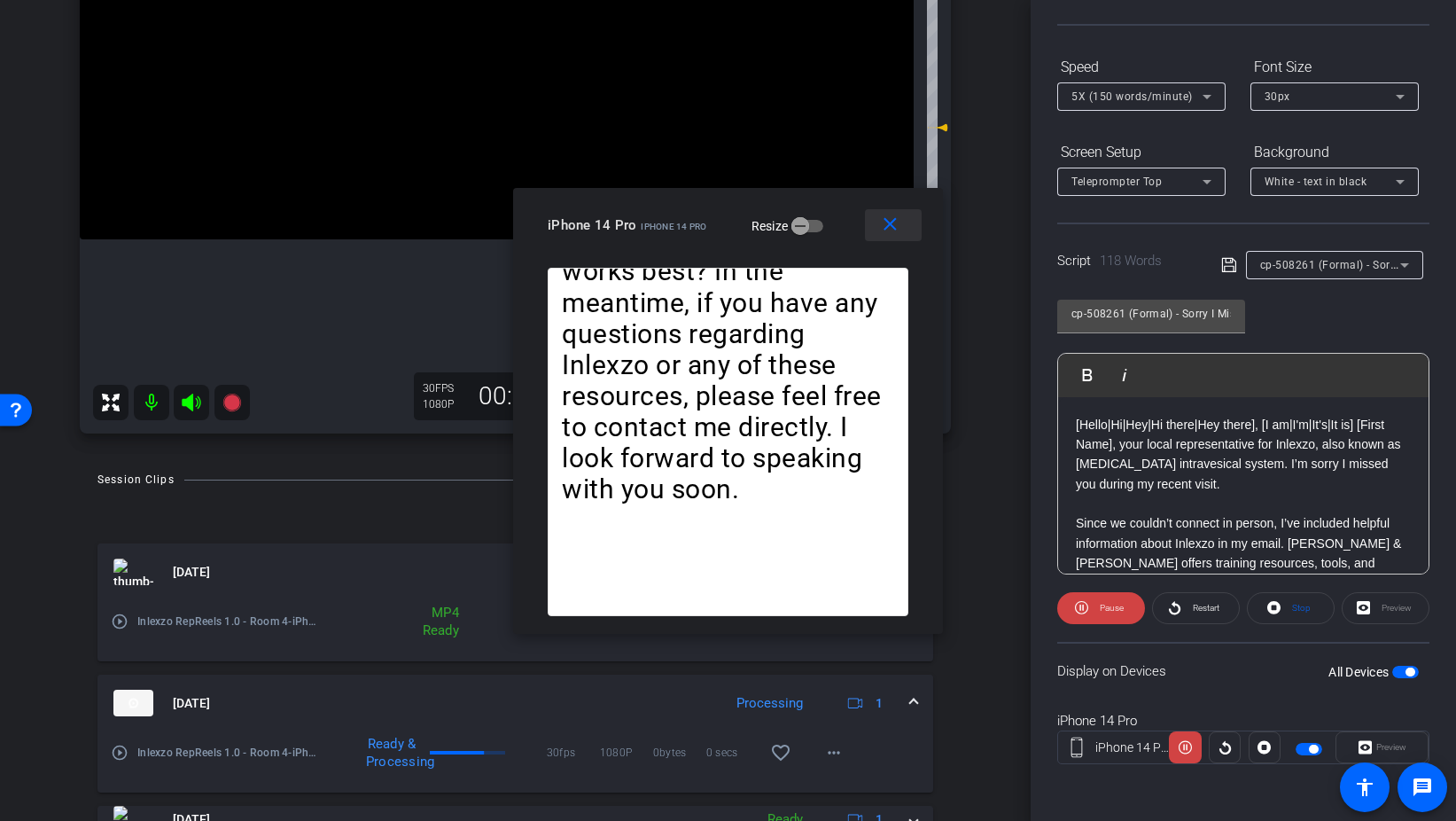
click at [895, 229] on mat-icon "close" at bounding box center [890, 225] width 22 height 22
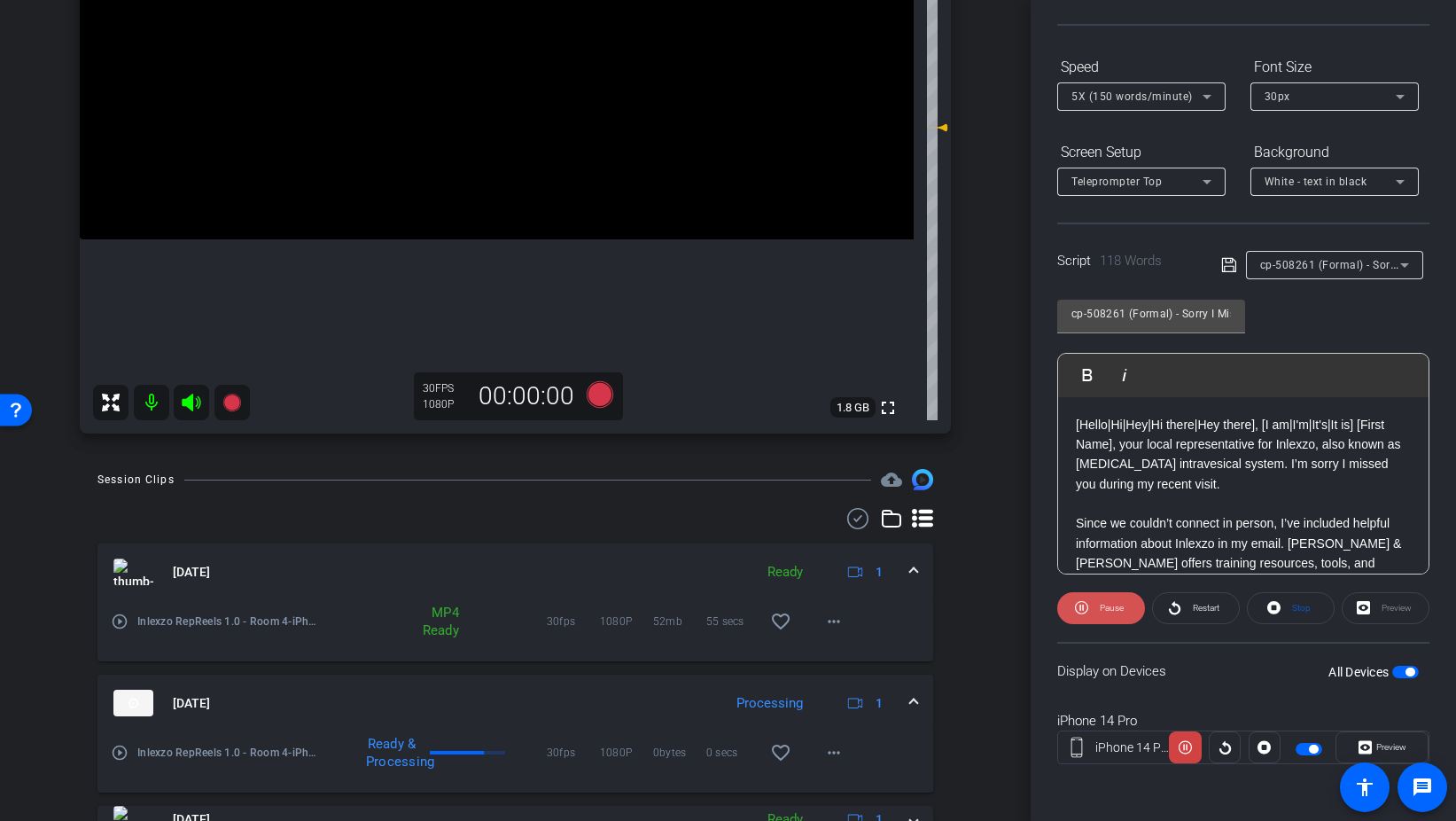
click at [1111, 615] on span "Pause" at bounding box center [1109, 608] width 28 height 25
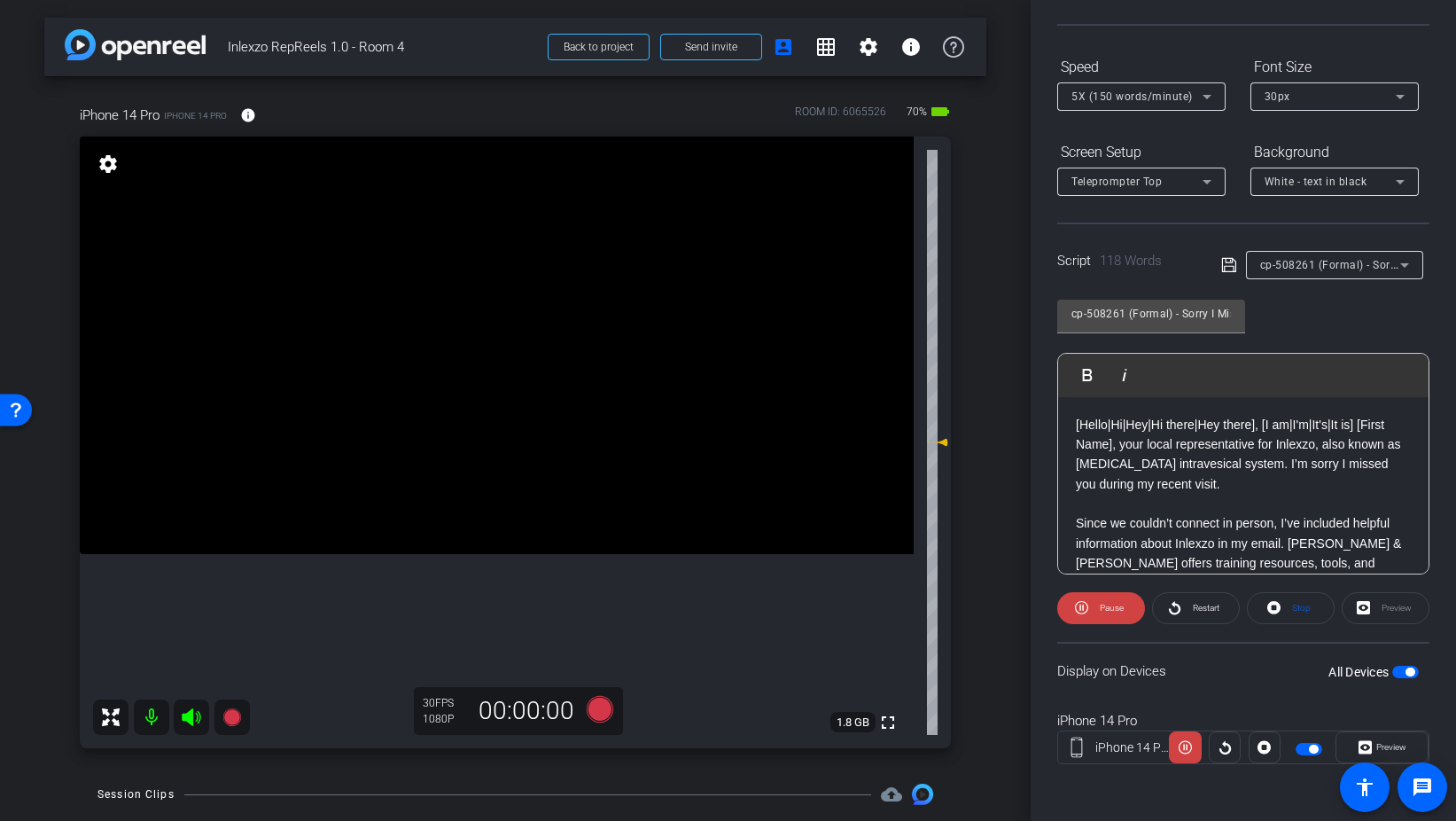
scroll to position [0, 0]
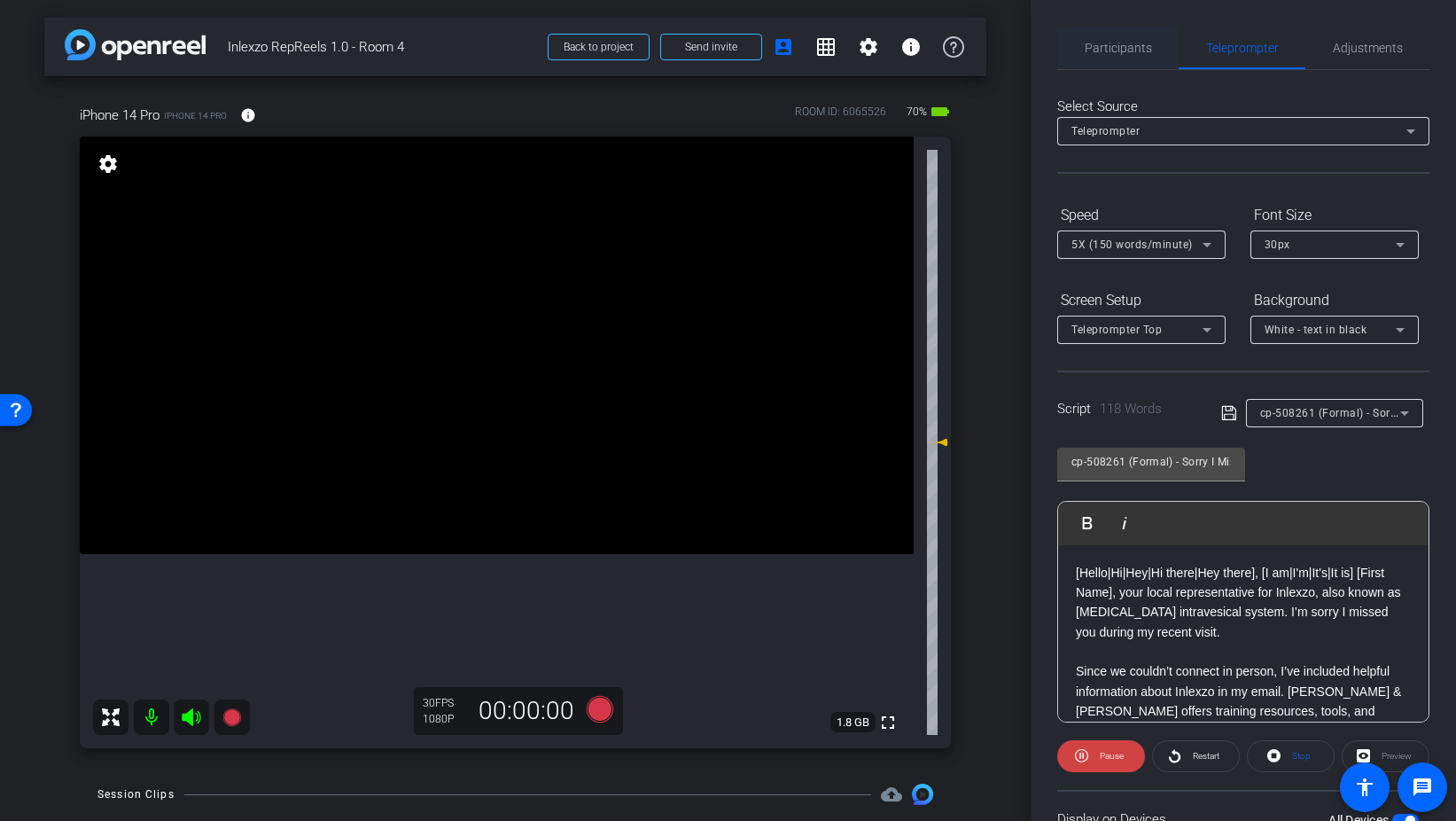
click at [1124, 45] on span "Participants" at bounding box center [1119, 48] width 67 height 13
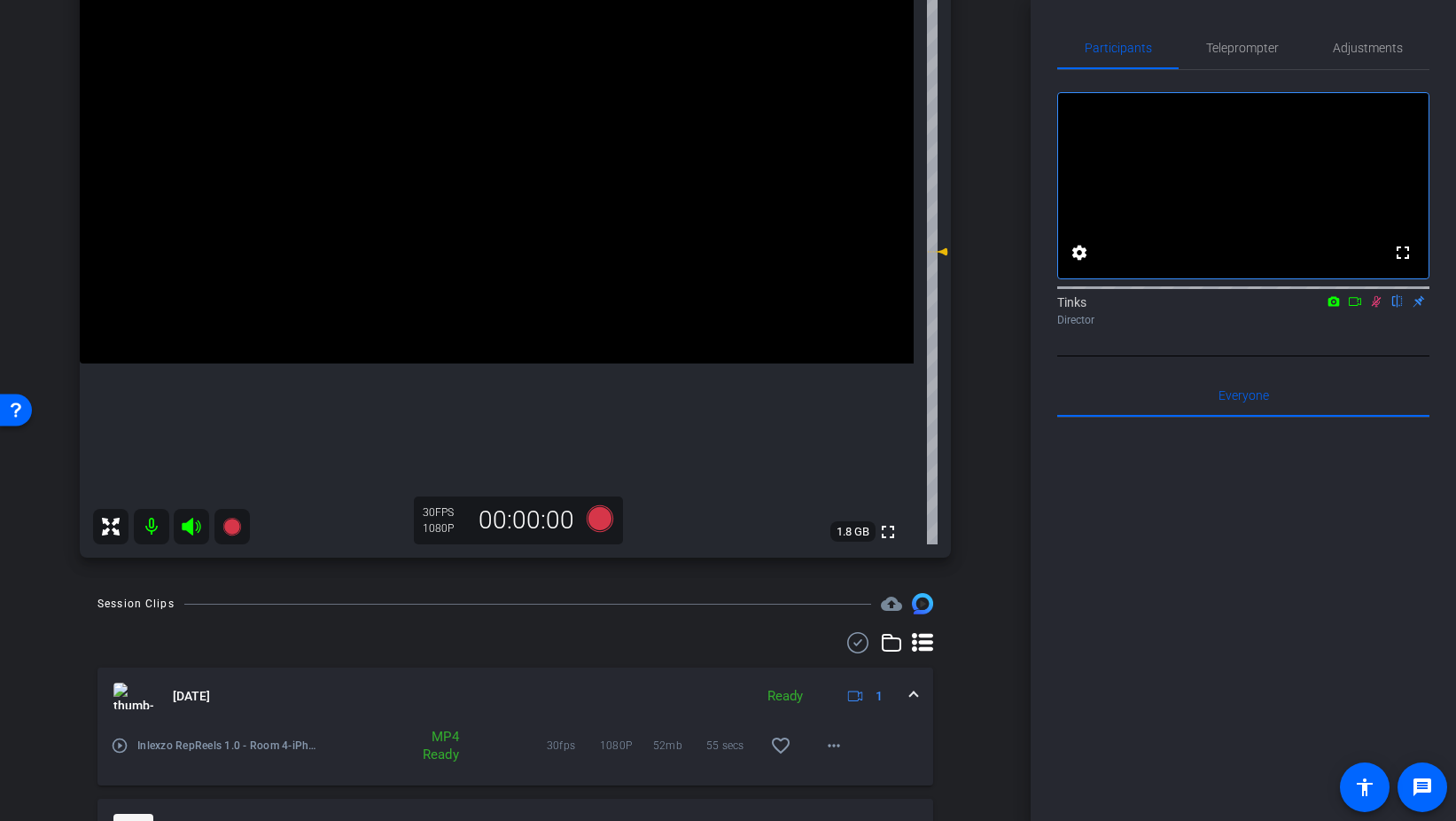
scroll to position [200, 0]
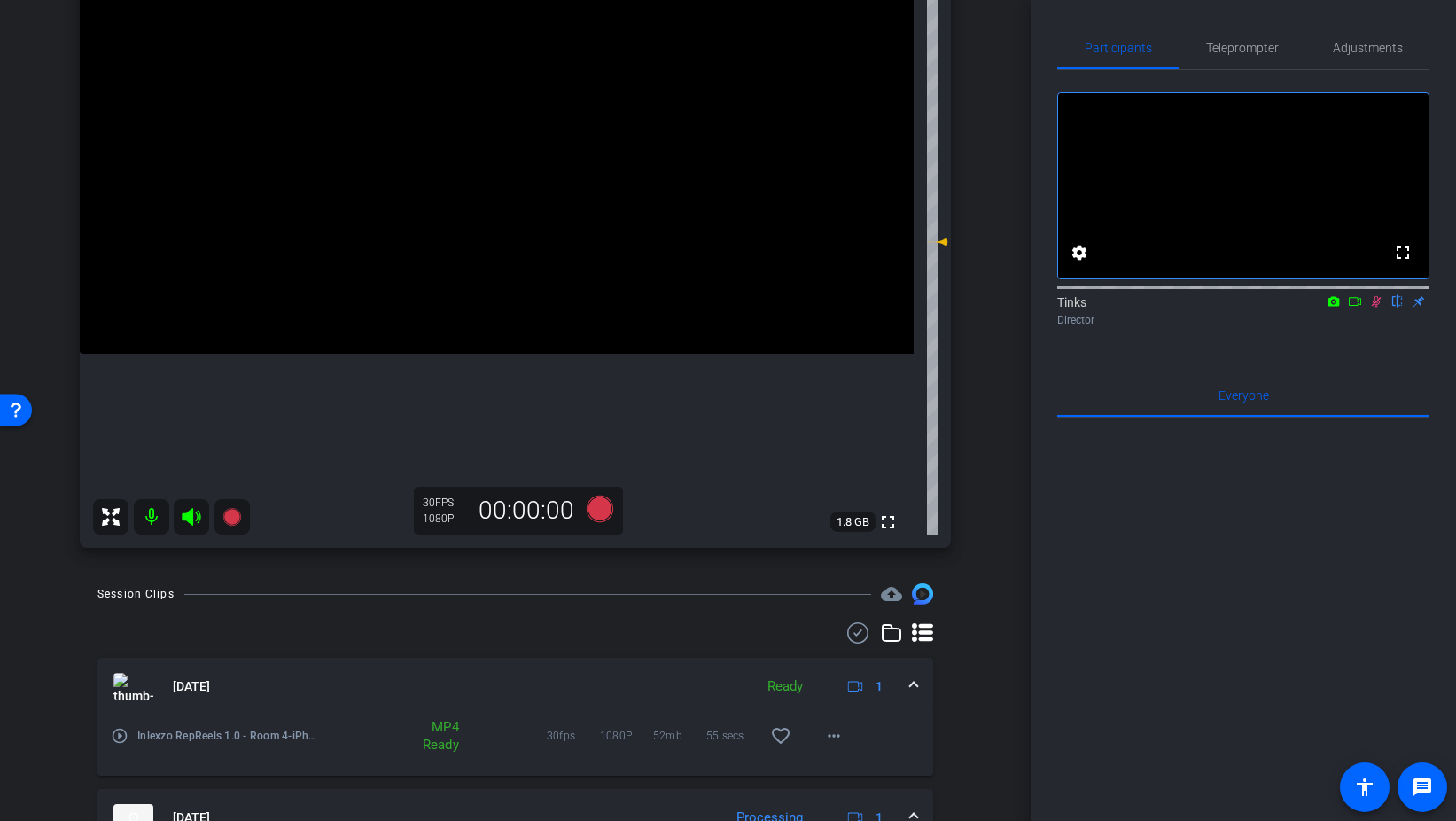
click at [1378, 307] on icon at bounding box center [1377, 302] width 10 height 12
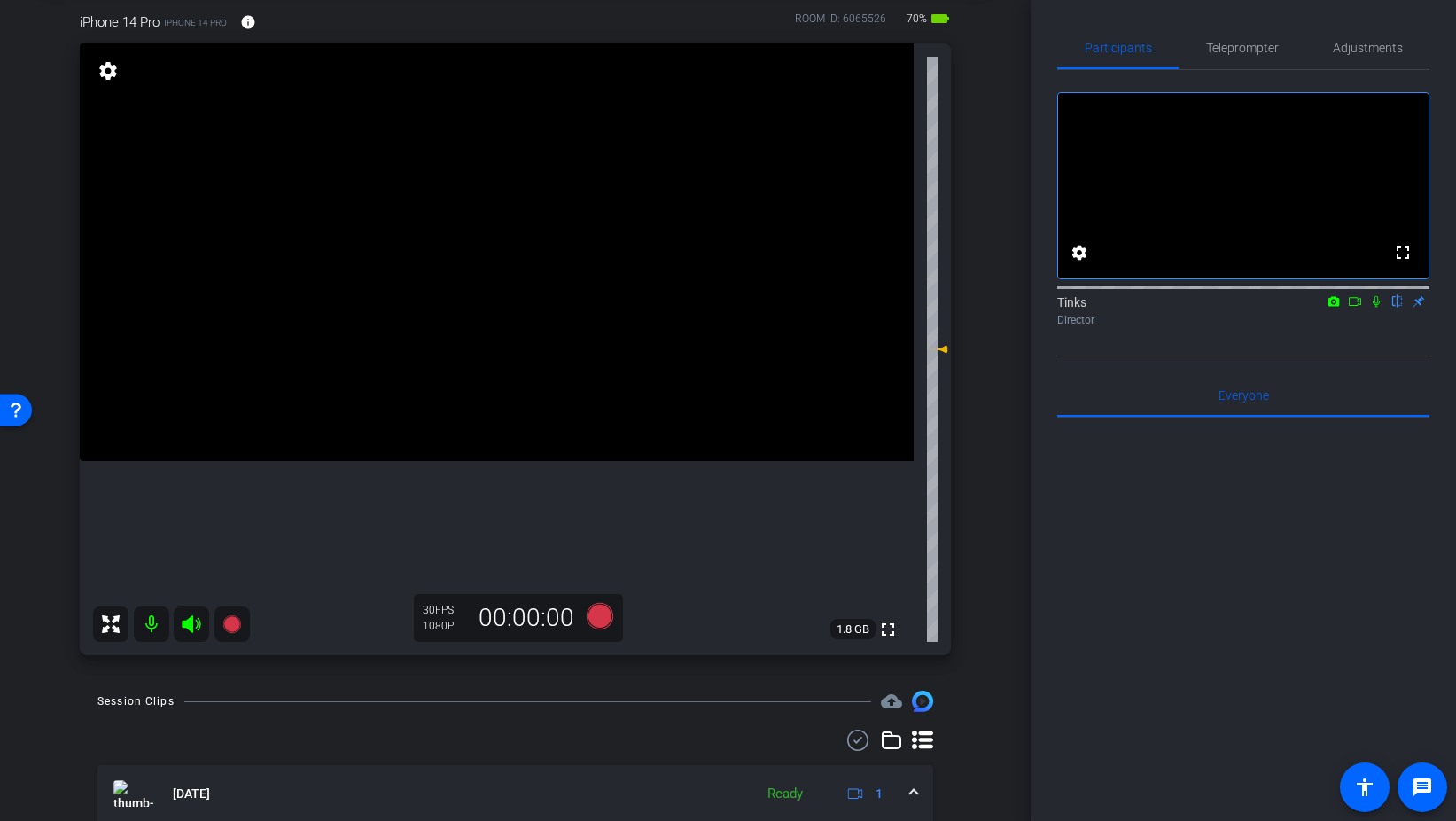
scroll to position [79, 0]
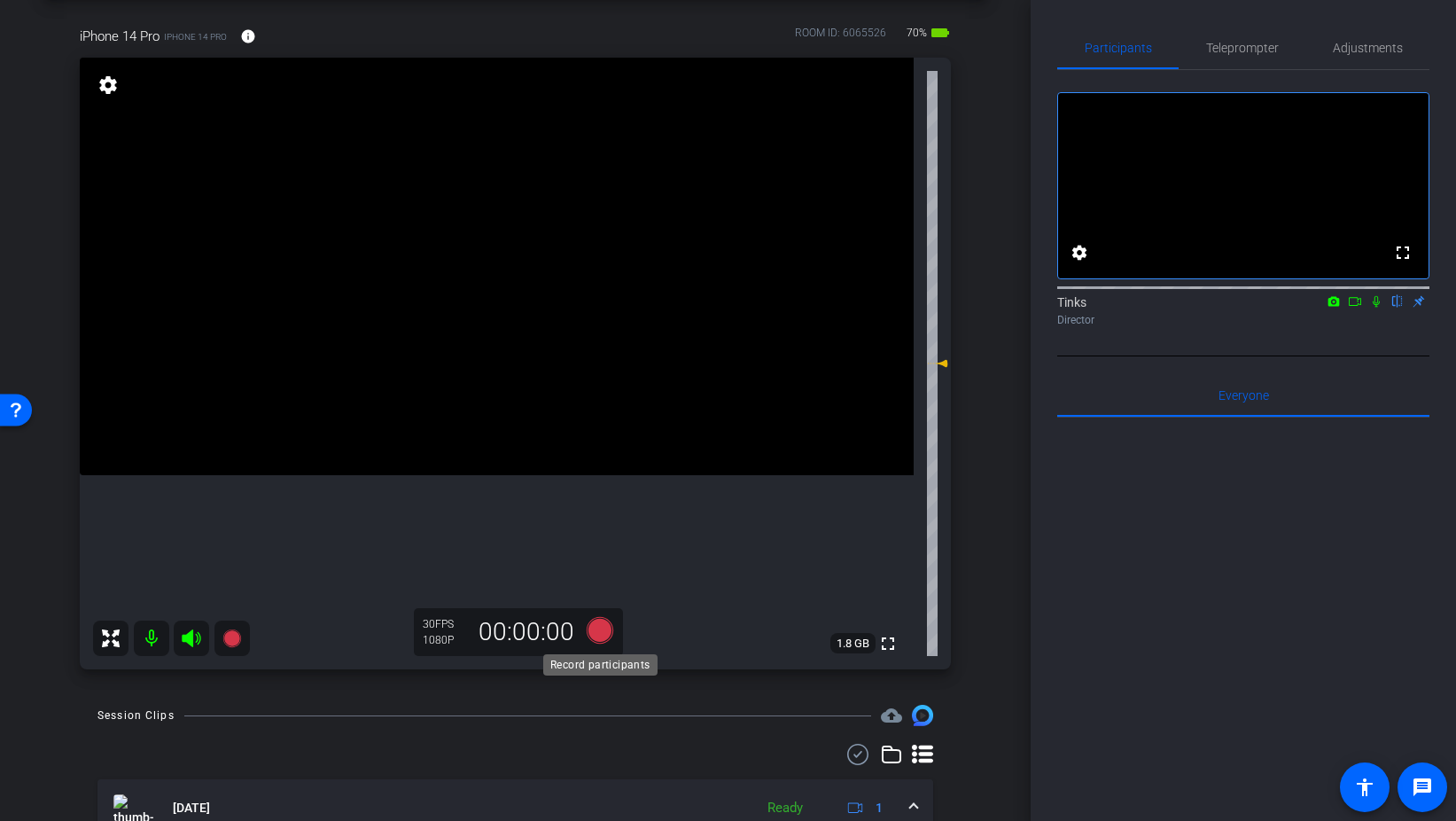
click at [598, 629] on icon at bounding box center [598, 629] width 26 height 26
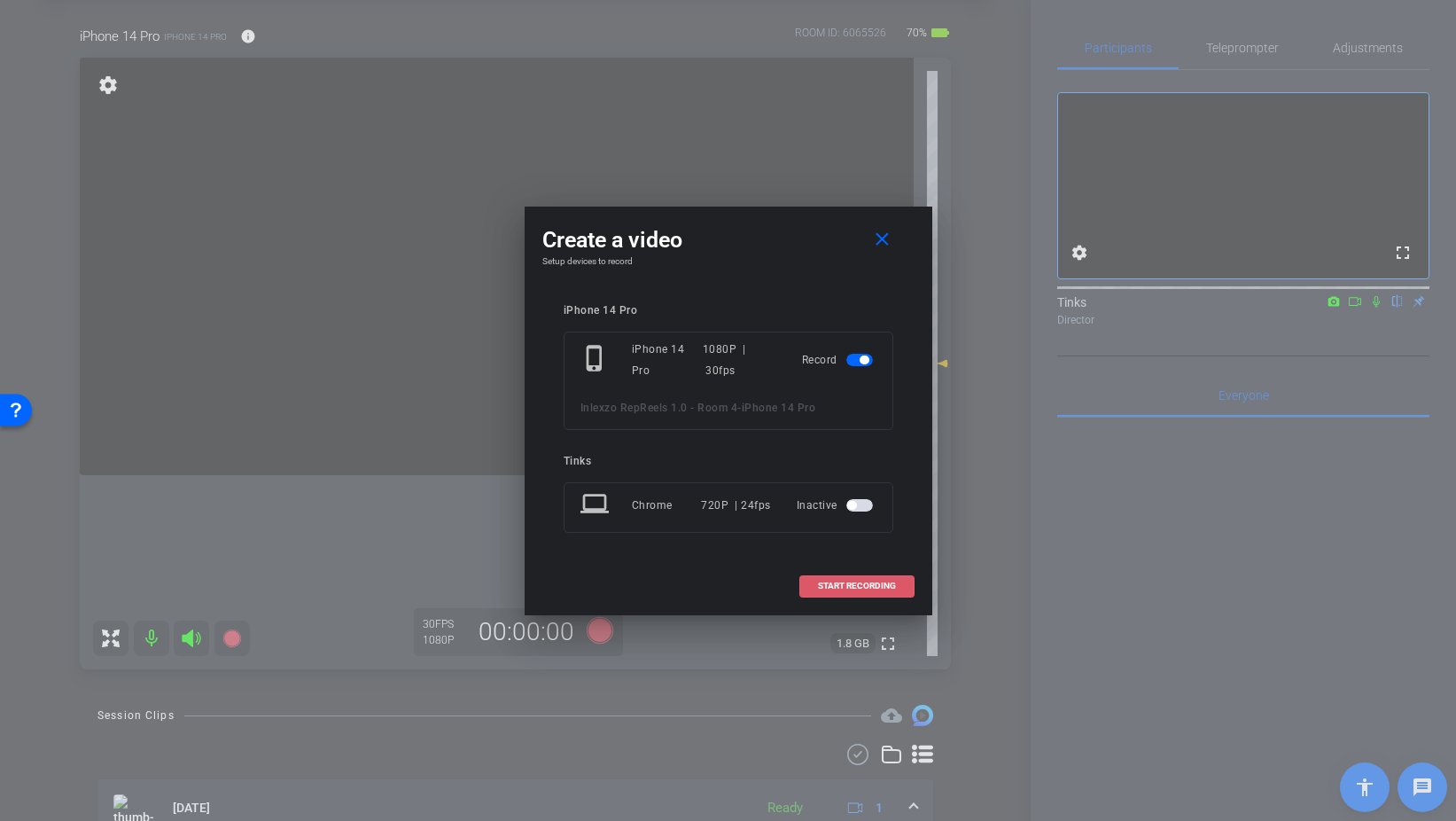
click at [868, 579] on span at bounding box center [857, 587] width 114 height 43
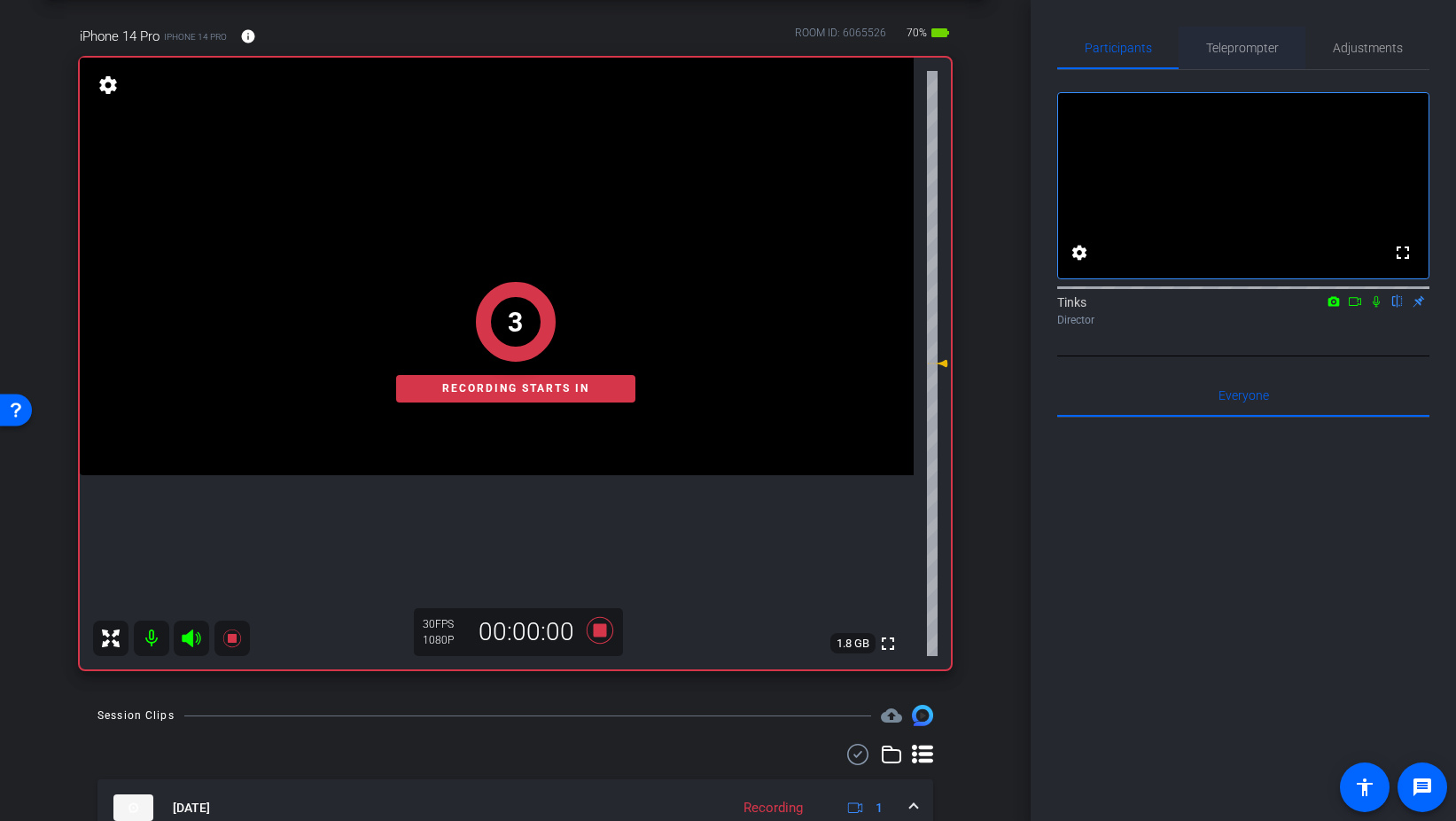
click at [1245, 51] on span "Teleprompter" at bounding box center [1242, 48] width 73 height 13
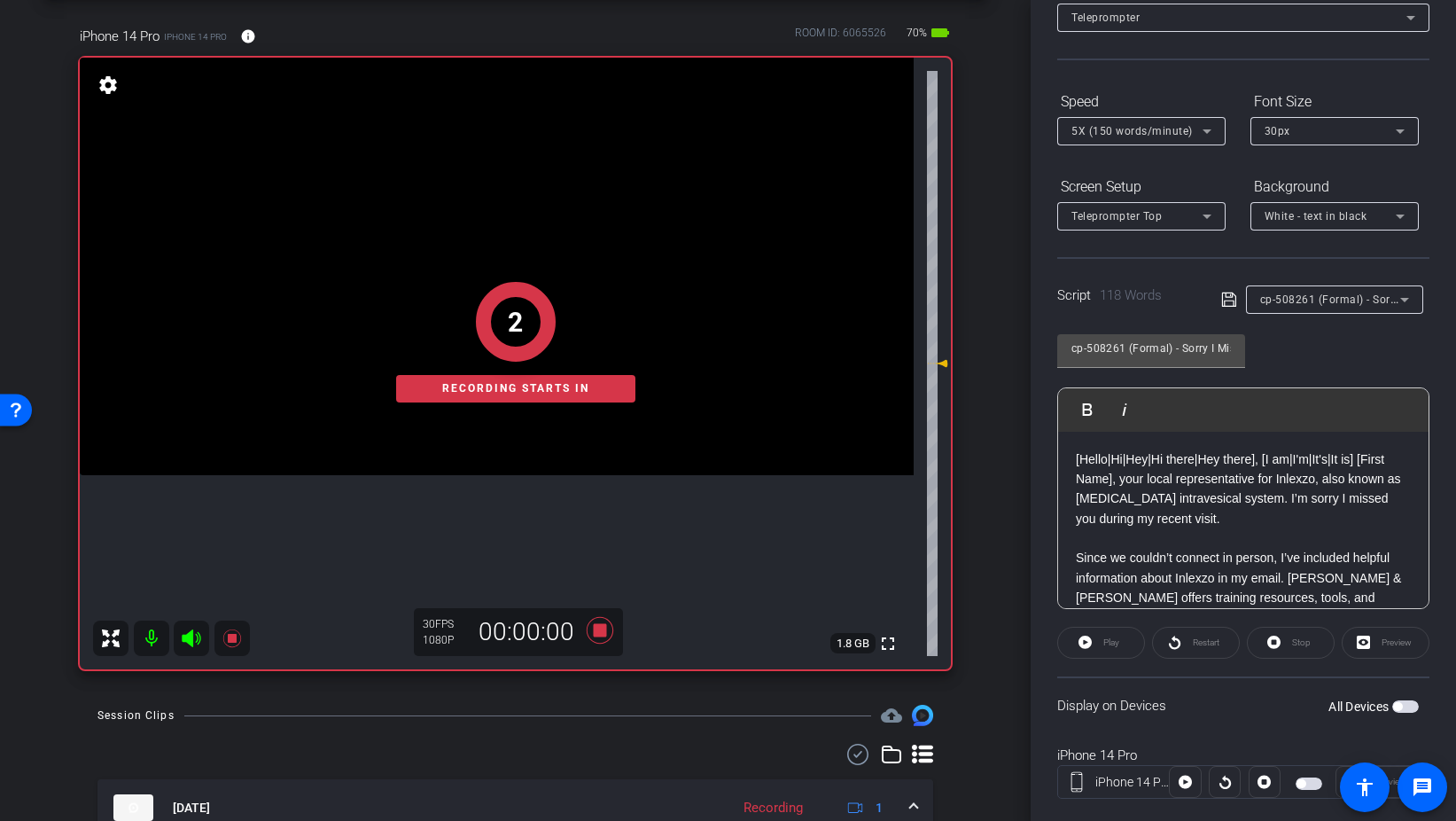
scroll to position [148, 0]
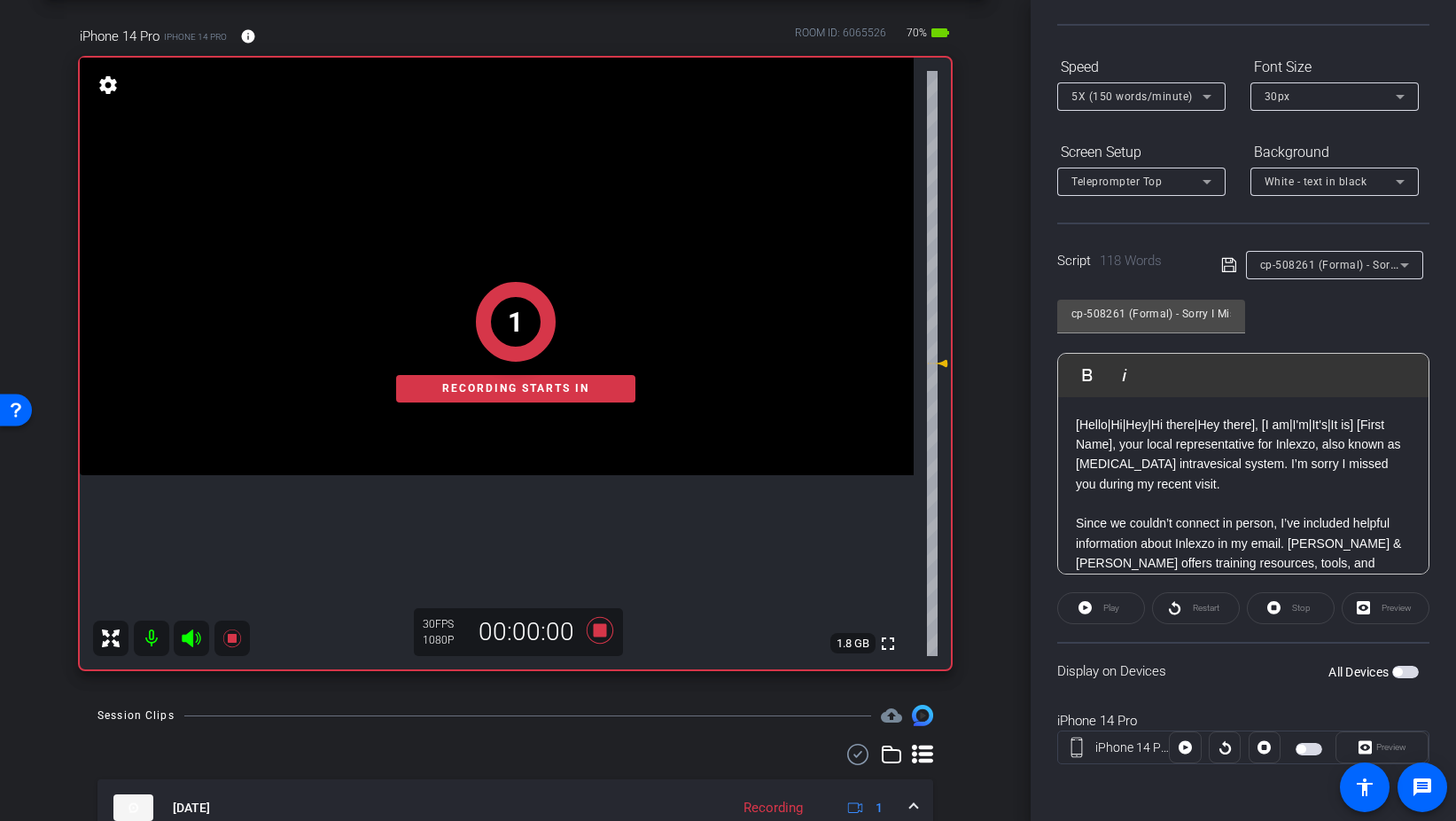
click at [1407, 676] on span "button" at bounding box center [1405, 671] width 26 height 13
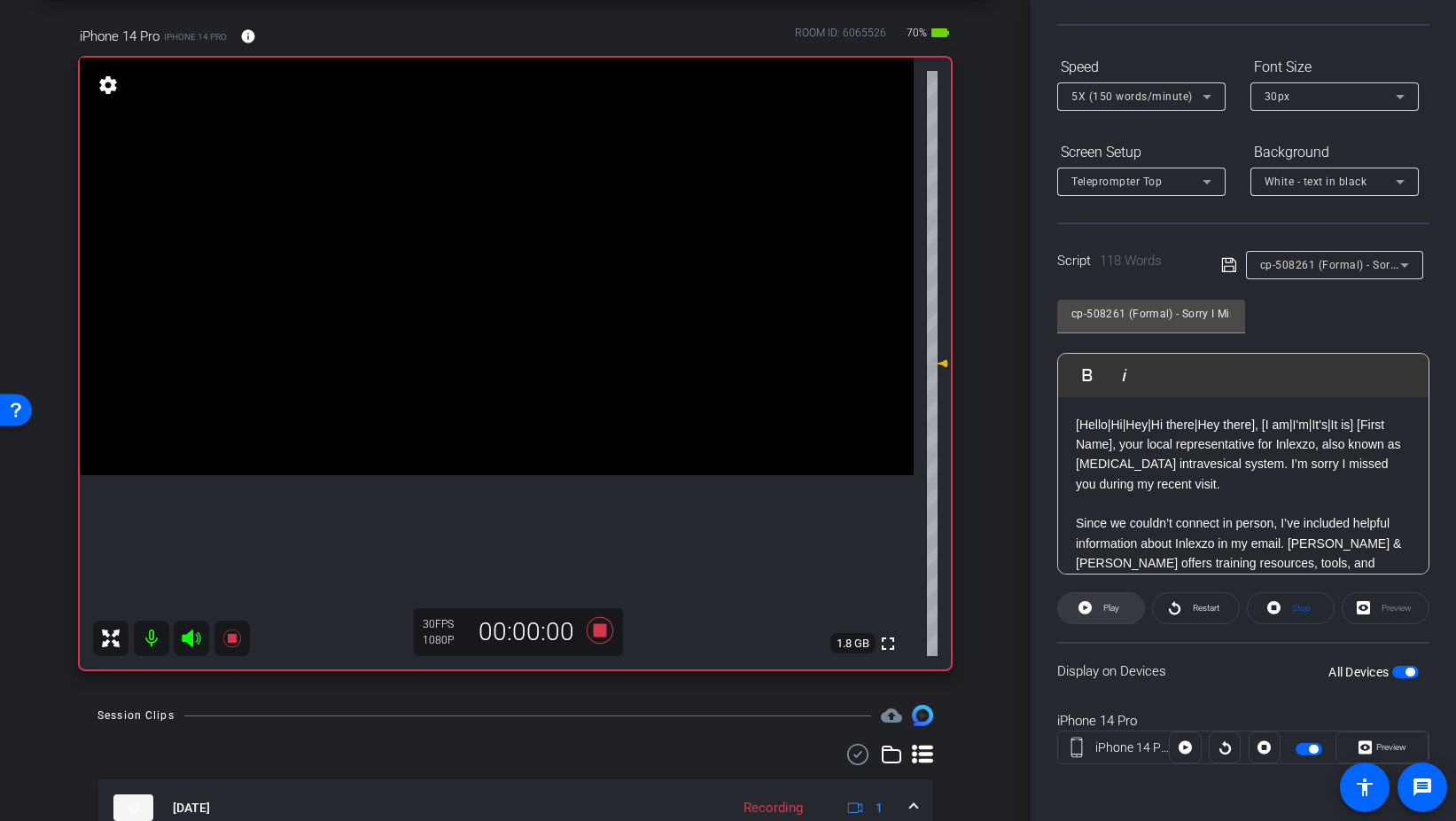
click at [1128, 609] on span at bounding box center [1101, 608] width 86 height 43
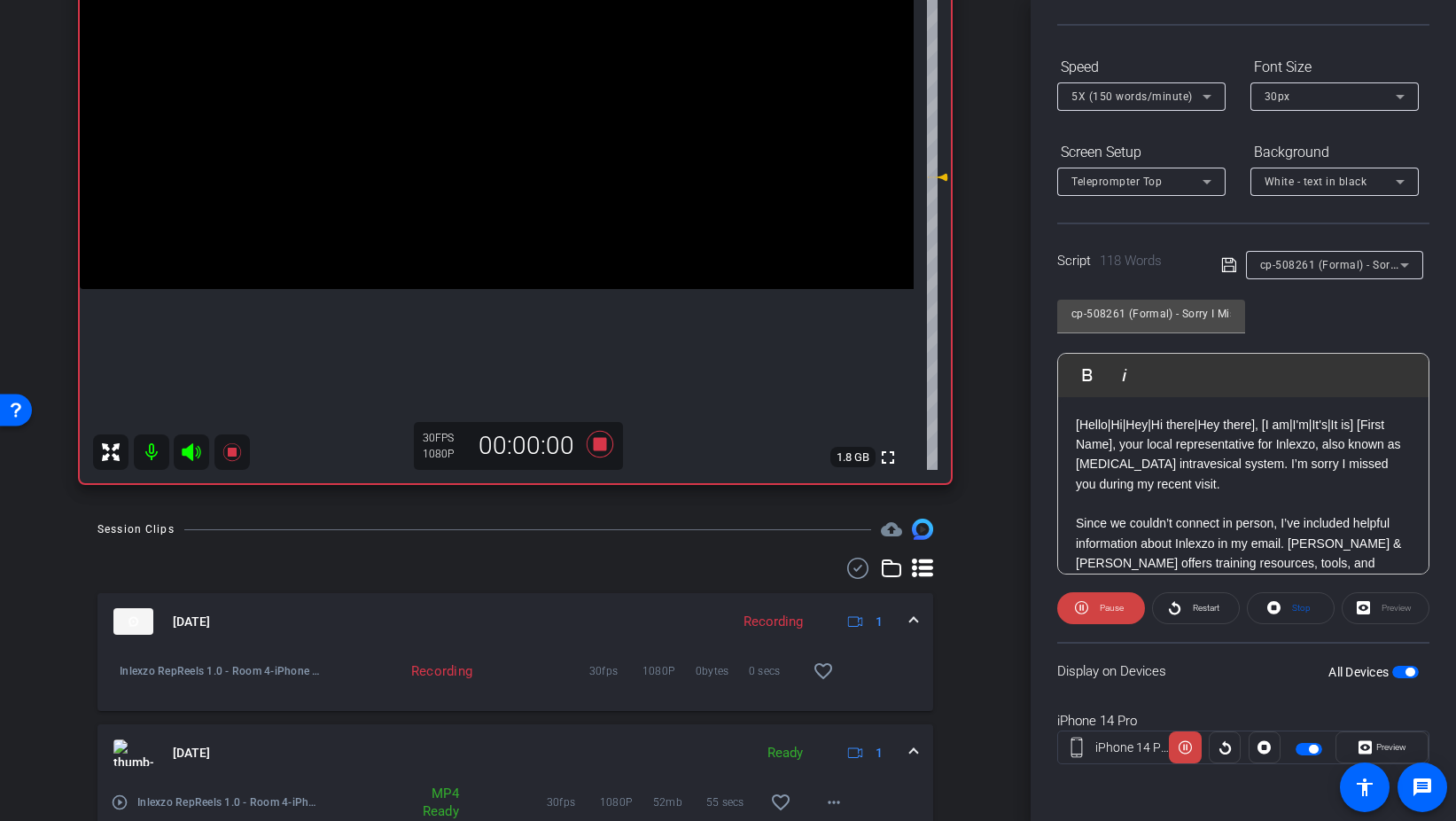
scroll to position [264, 0]
click at [1118, 603] on span "Play" at bounding box center [1112, 608] width 16 height 10
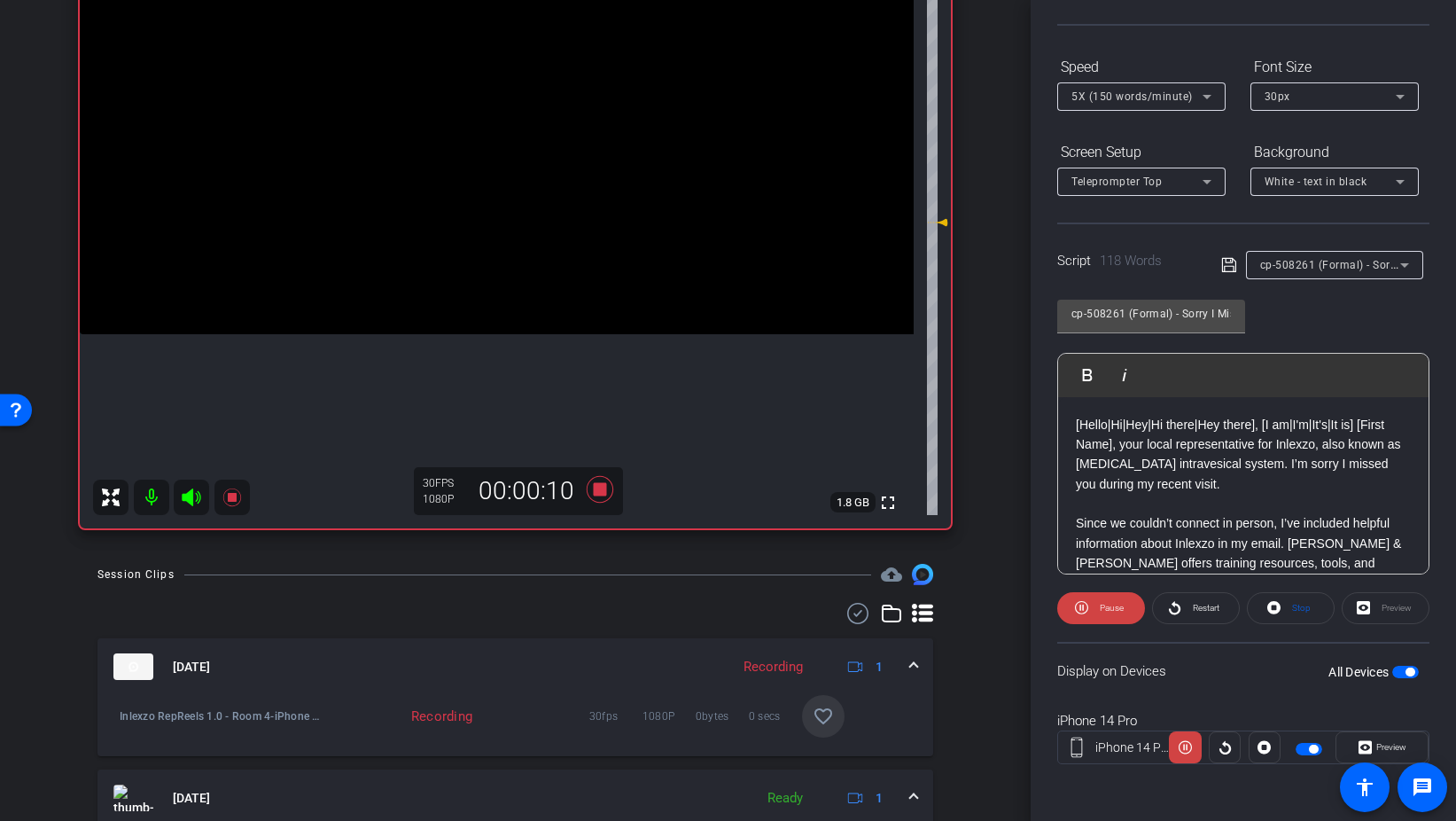
scroll to position [248, 0]
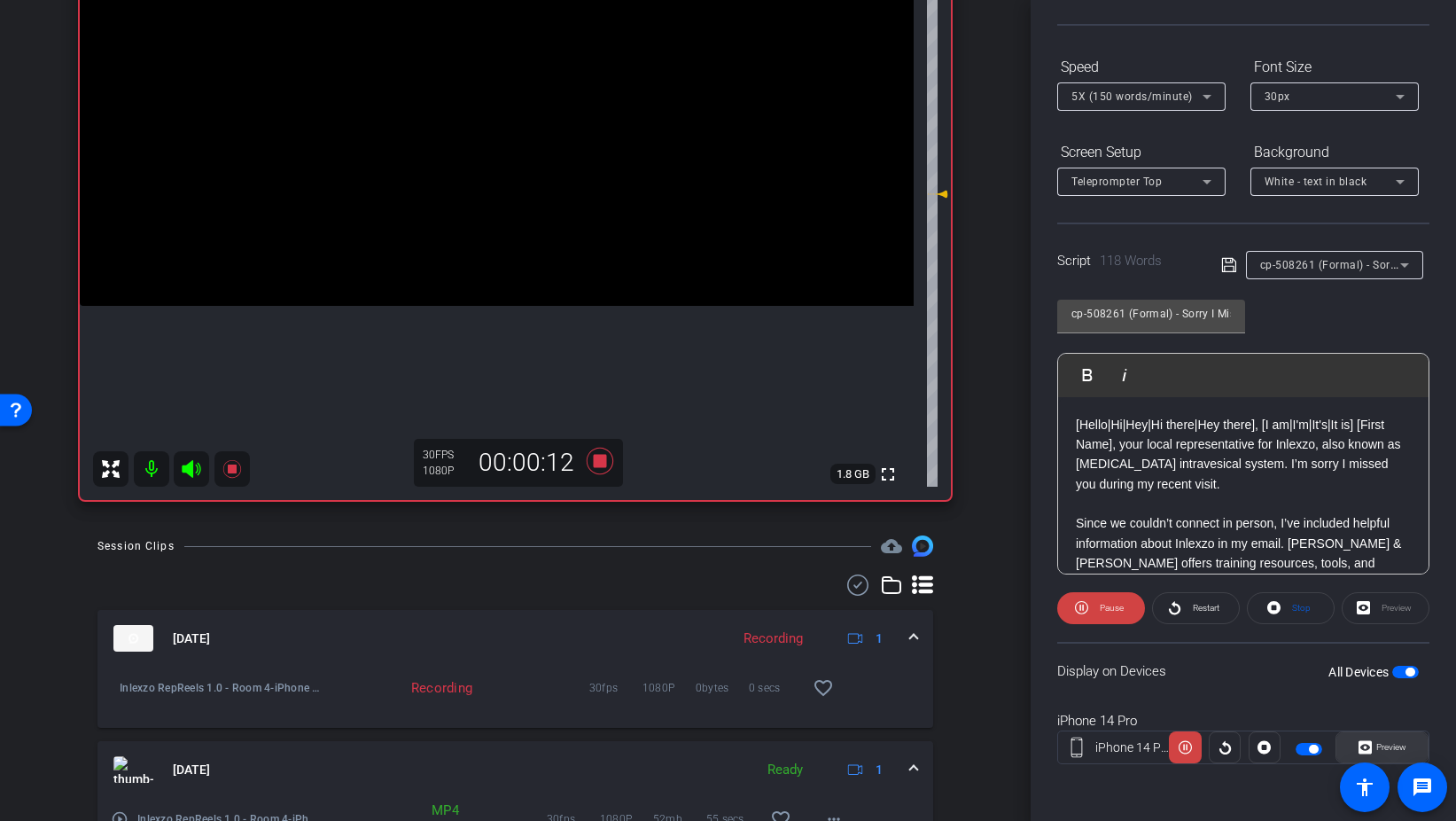
click at [1377, 745] on span "Preview" at bounding box center [1391, 747] width 30 height 10
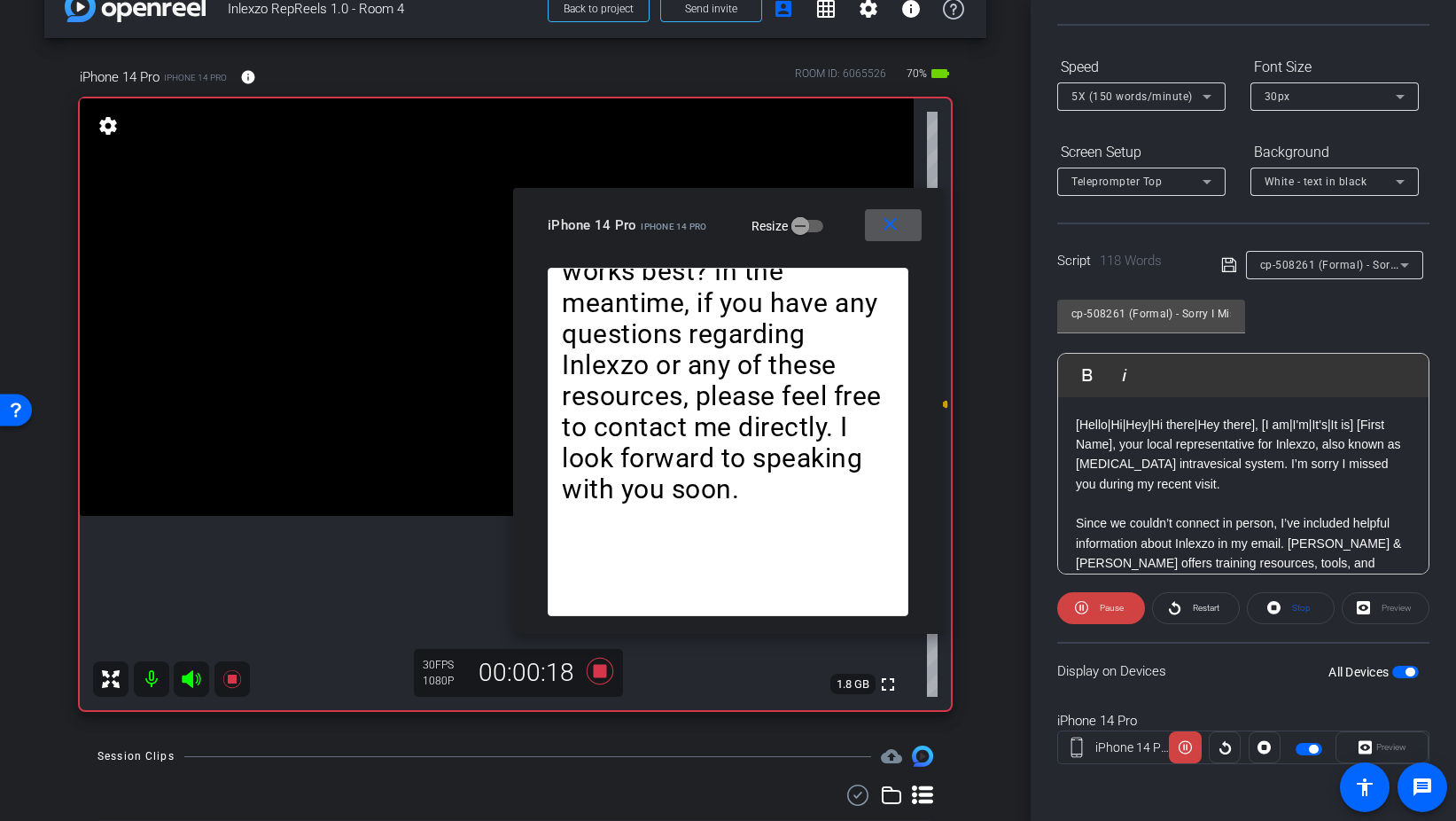
scroll to position [7, 0]
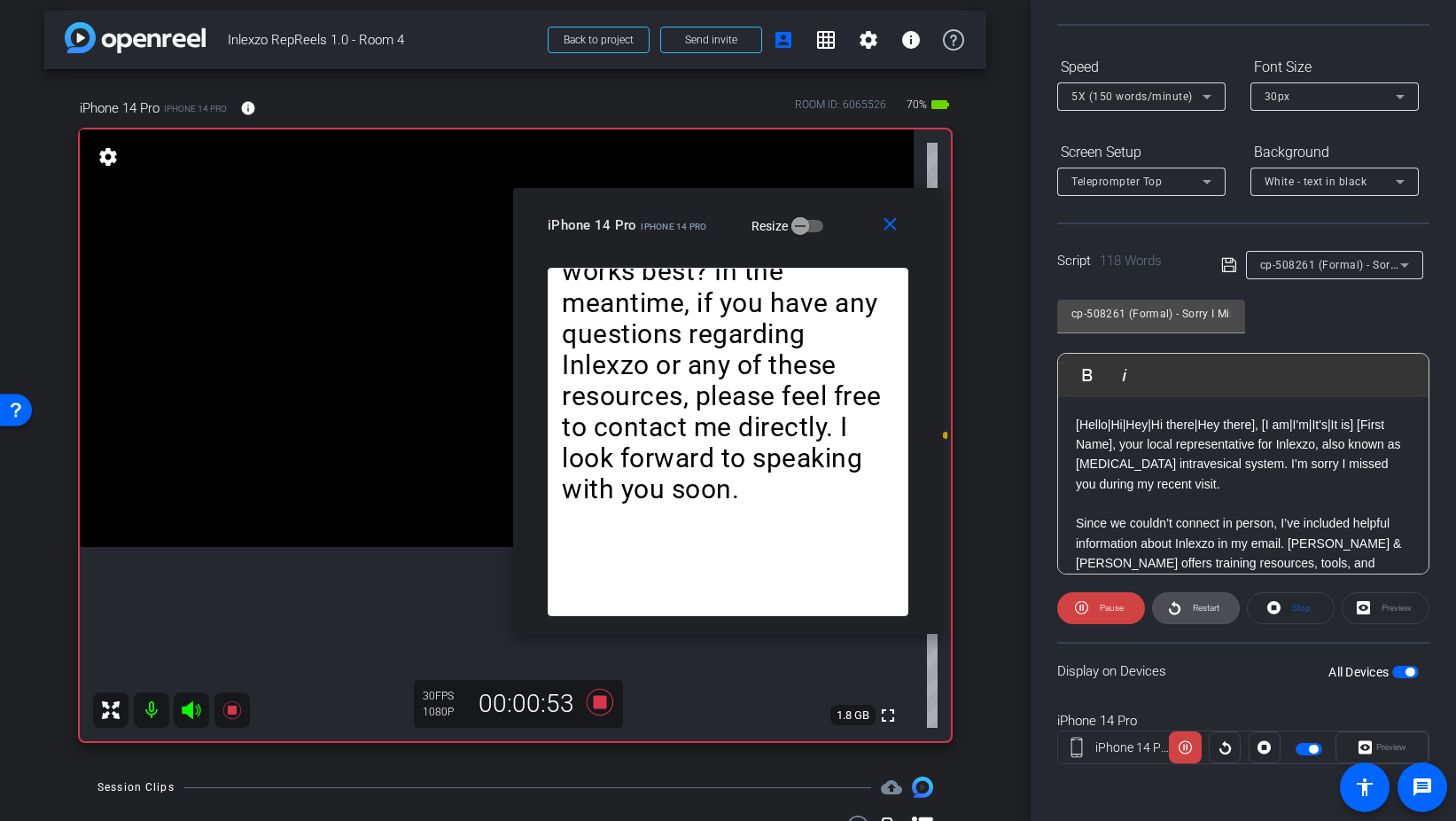
click at [1199, 615] on span "Restart" at bounding box center [1204, 608] width 31 height 25
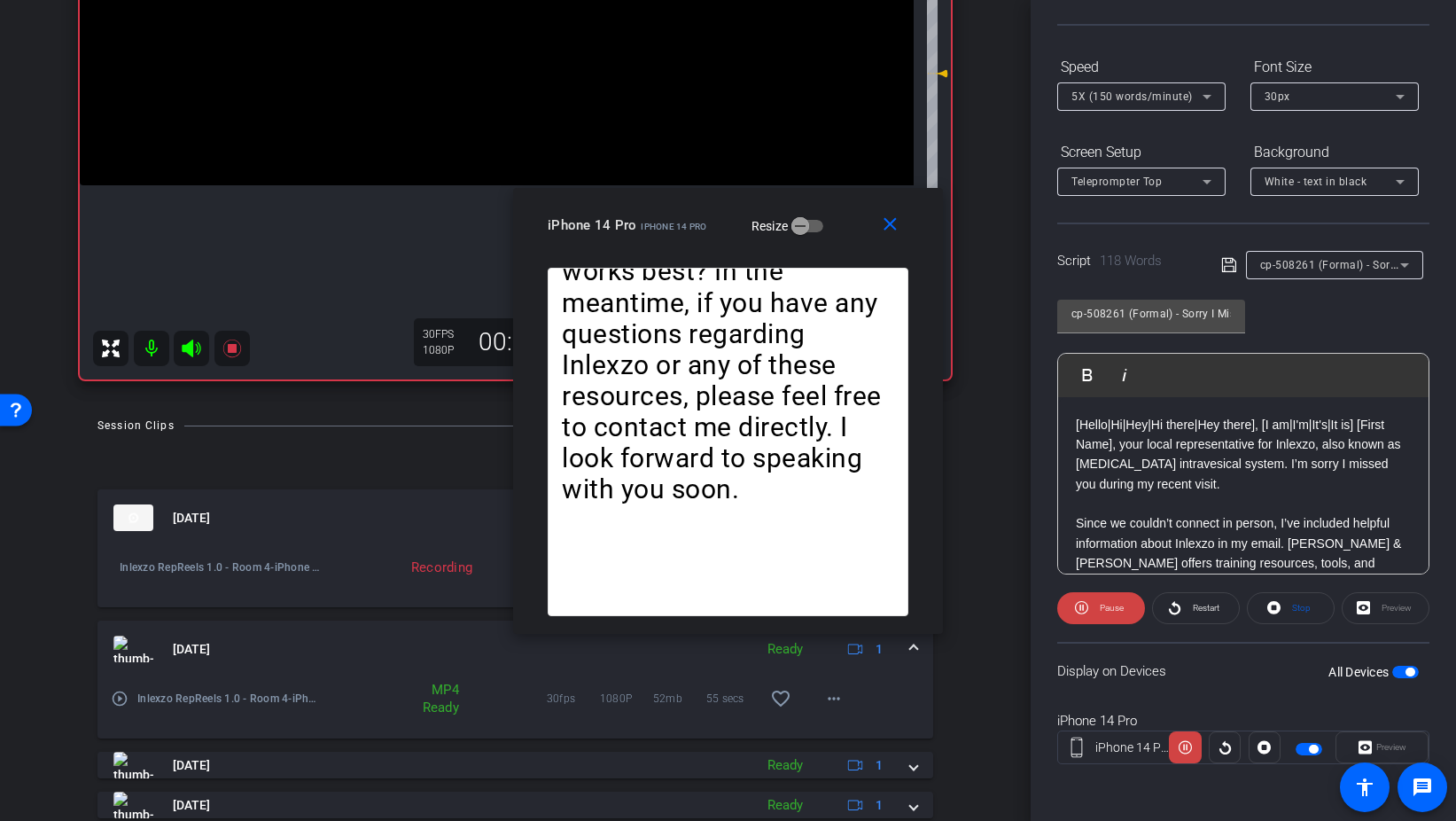
scroll to position [354, 0]
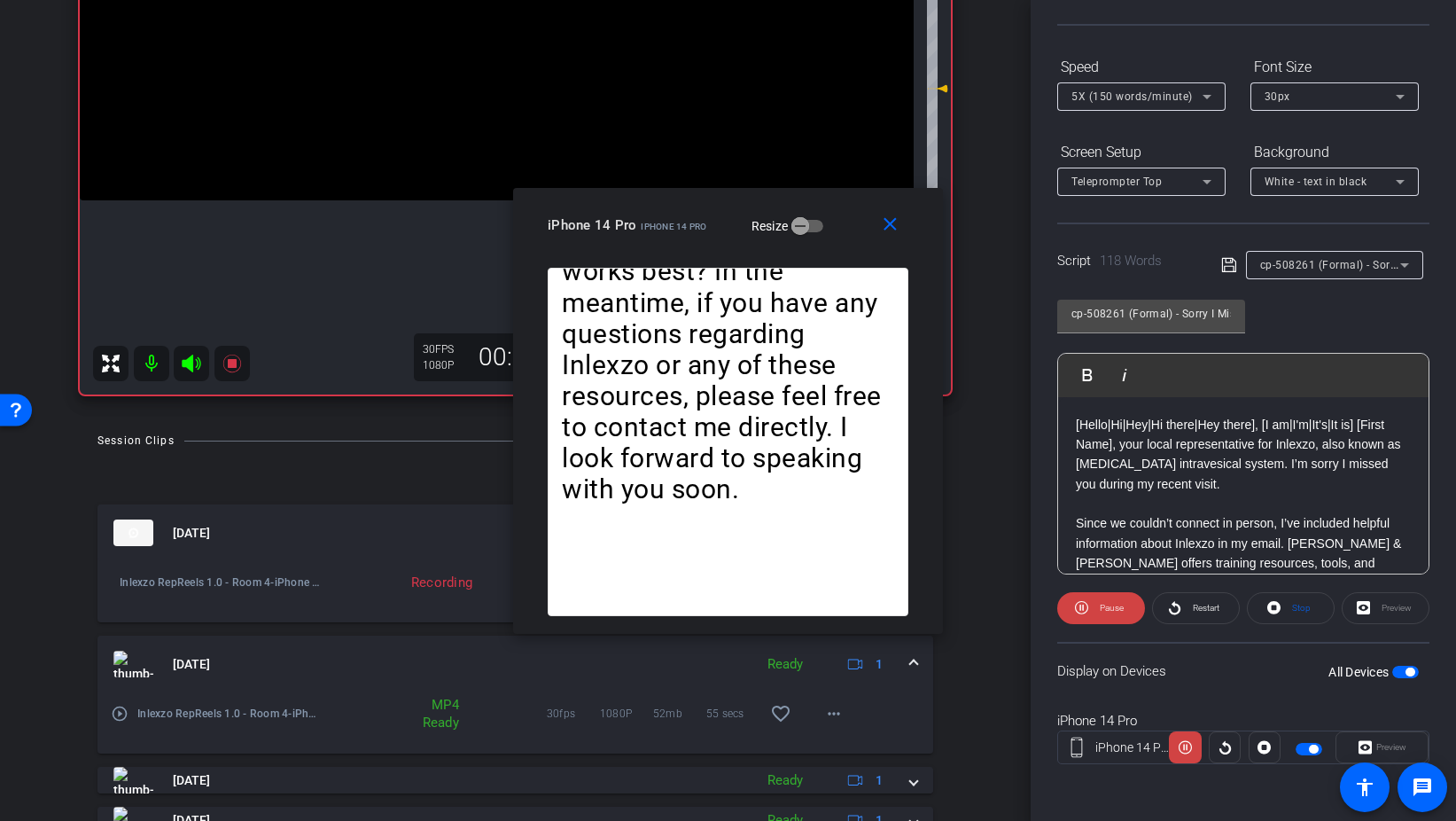
click at [915, 664] on span at bounding box center [913, 664] width 7 height 18
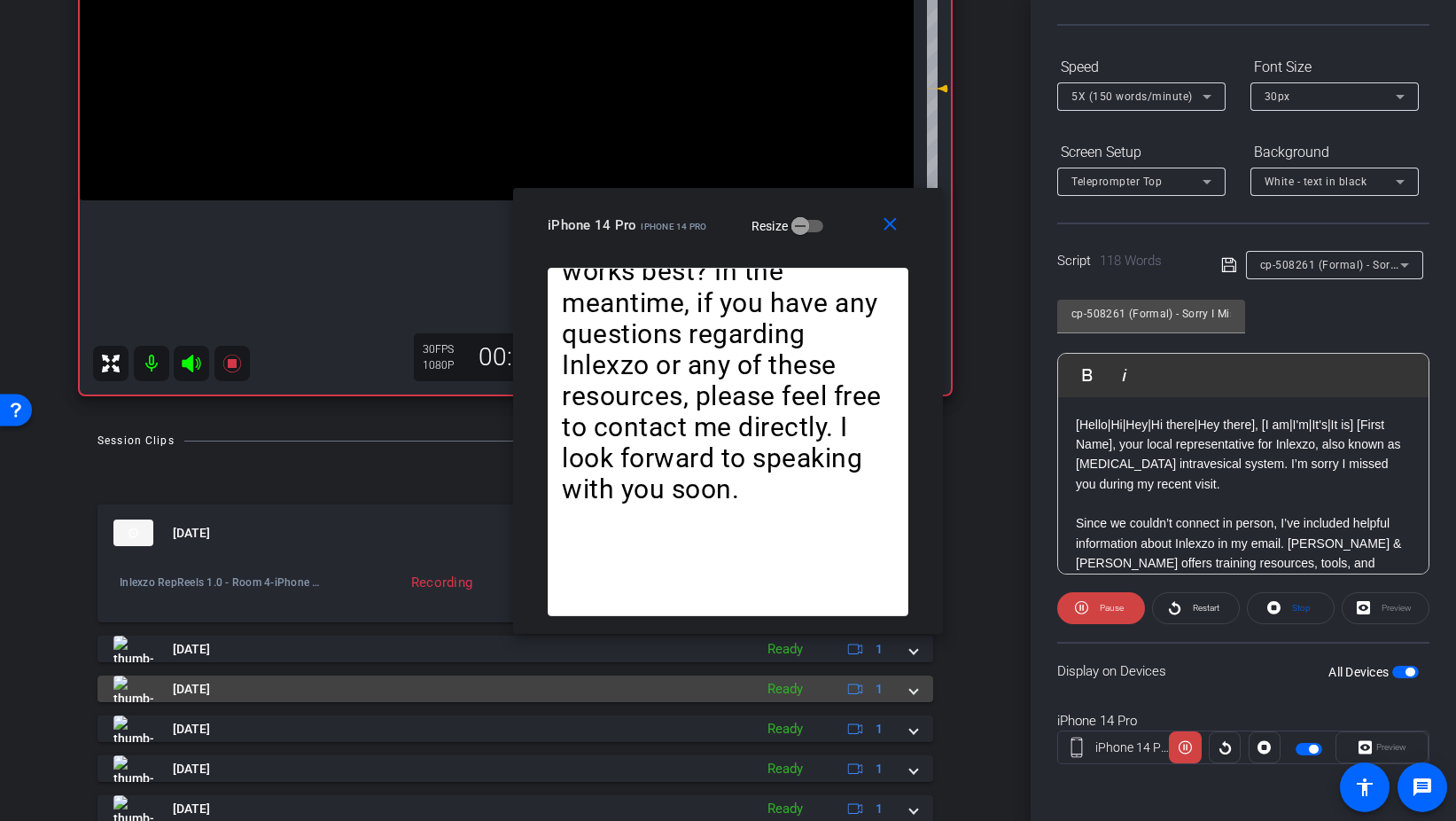
click at [913, 686] on span at bounding box center [913, 689] width 7 height 18
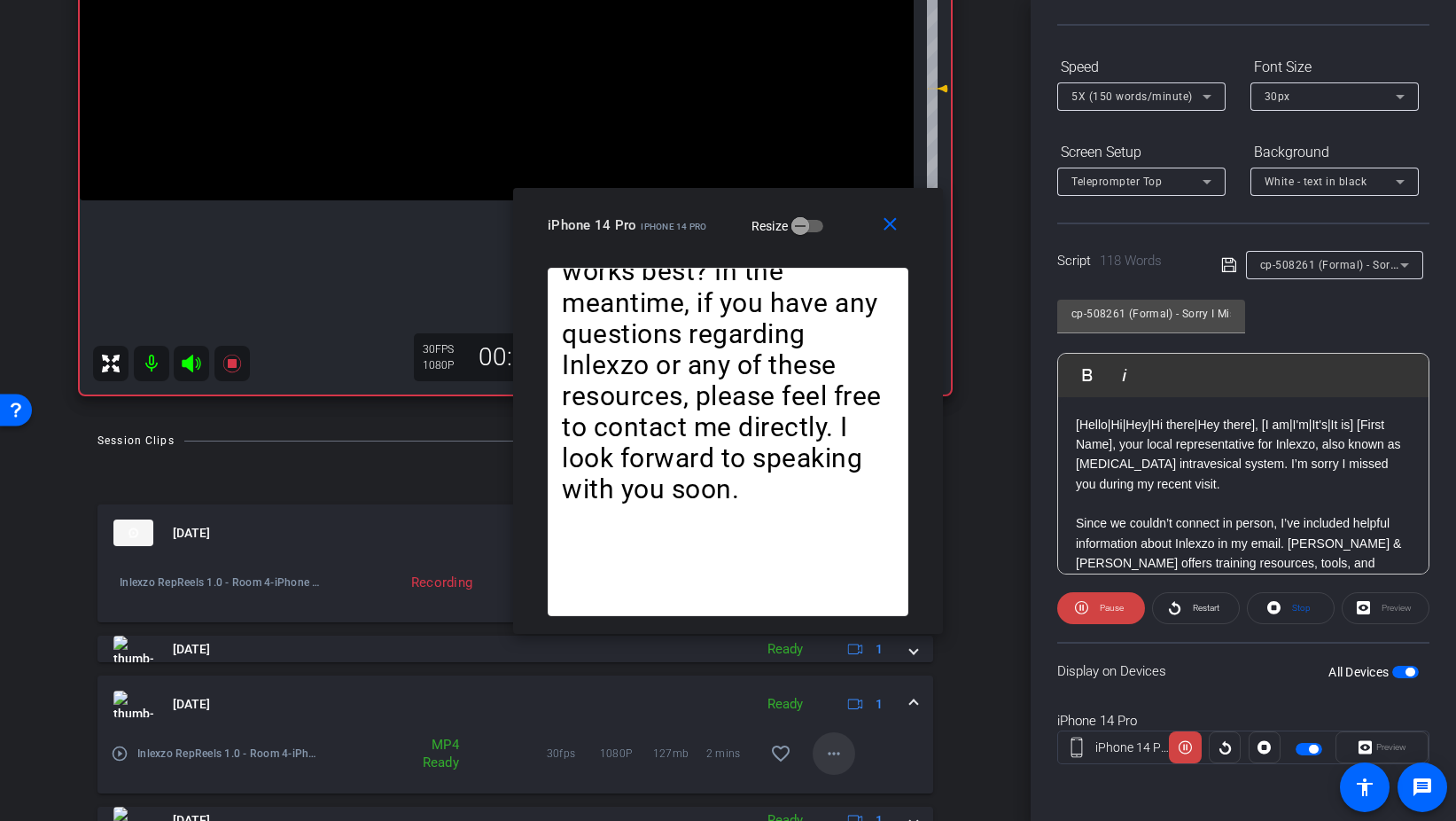
click at [840, 751] on mat-icon "more_horiz" at bounding box center [835, 754] width 21 height 21
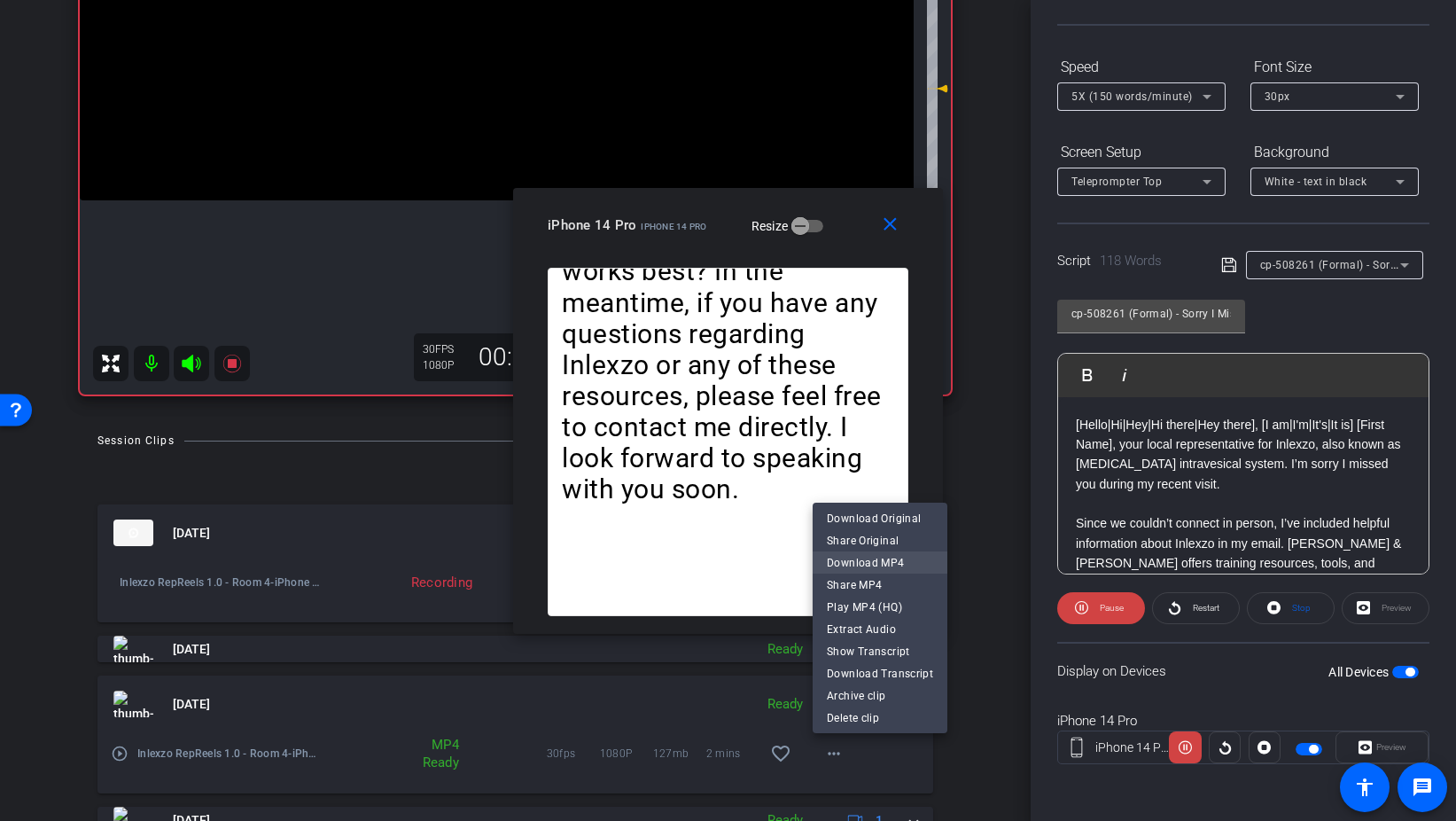
click at [893, 554] on span "Download MP4" at bounding box center [879, 562] width 106 height 21
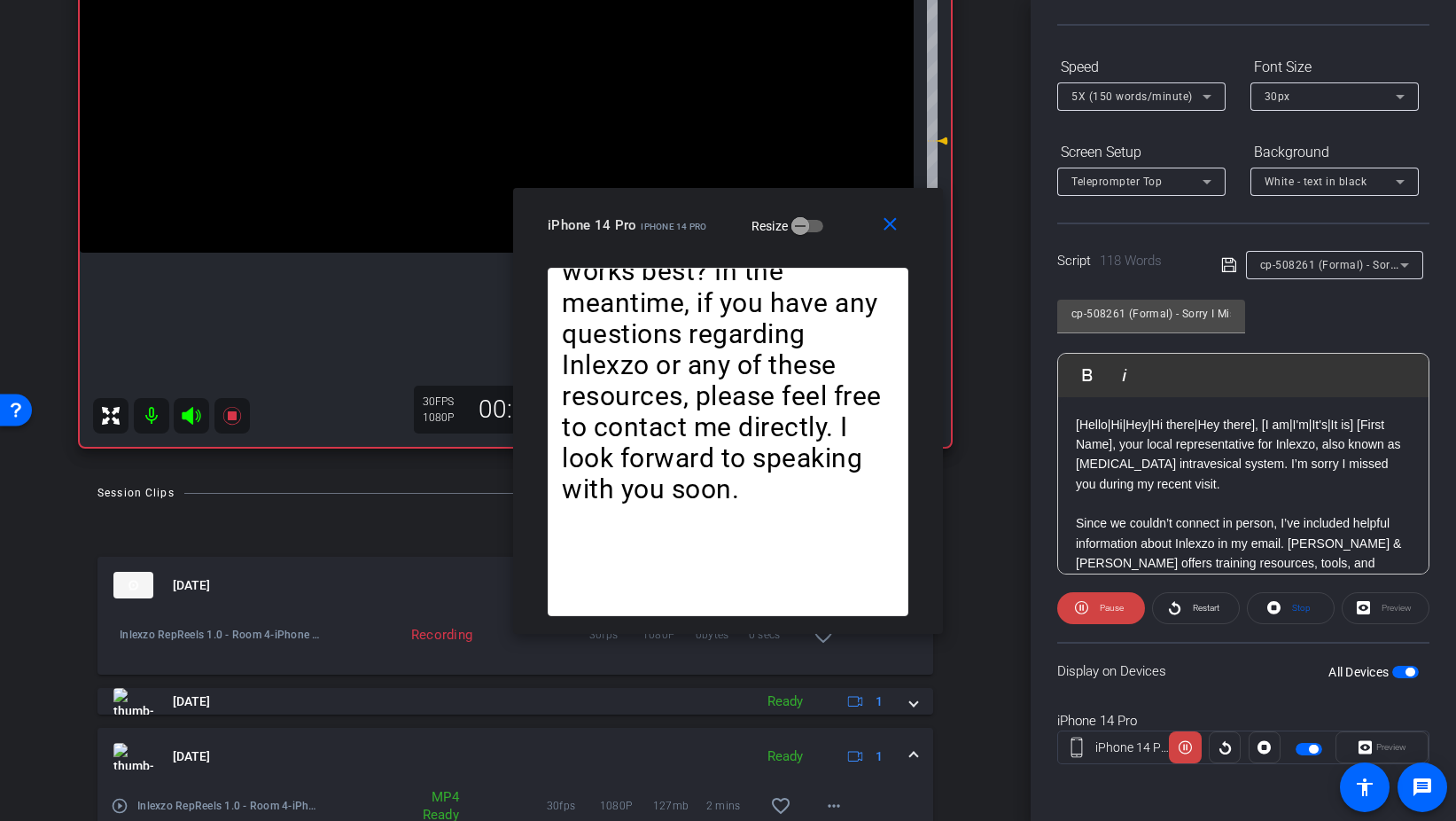
scroll to position [320, 0]
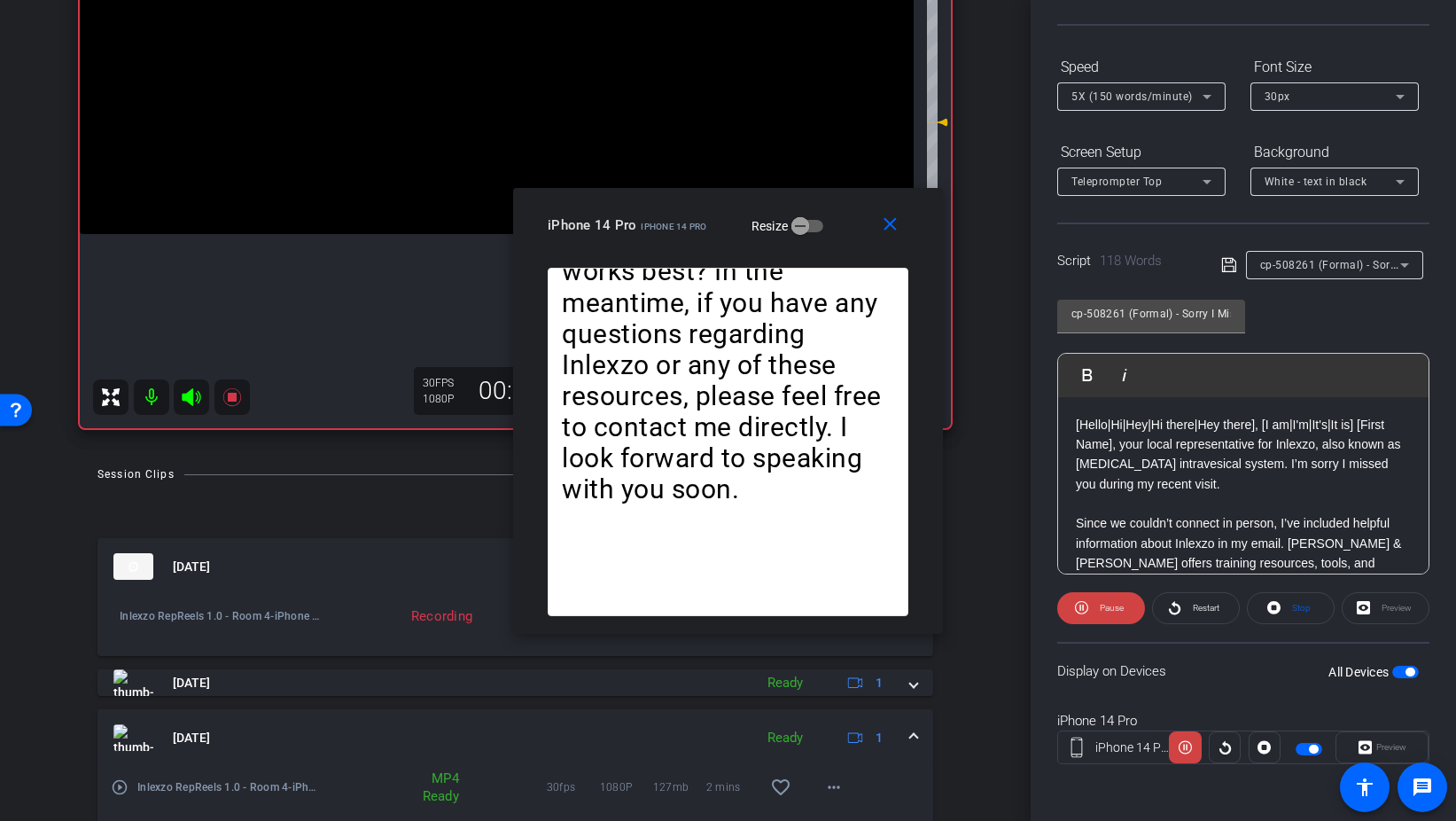
click at [910, 735] on span at bounding box center [913, 737] width 7 height 18
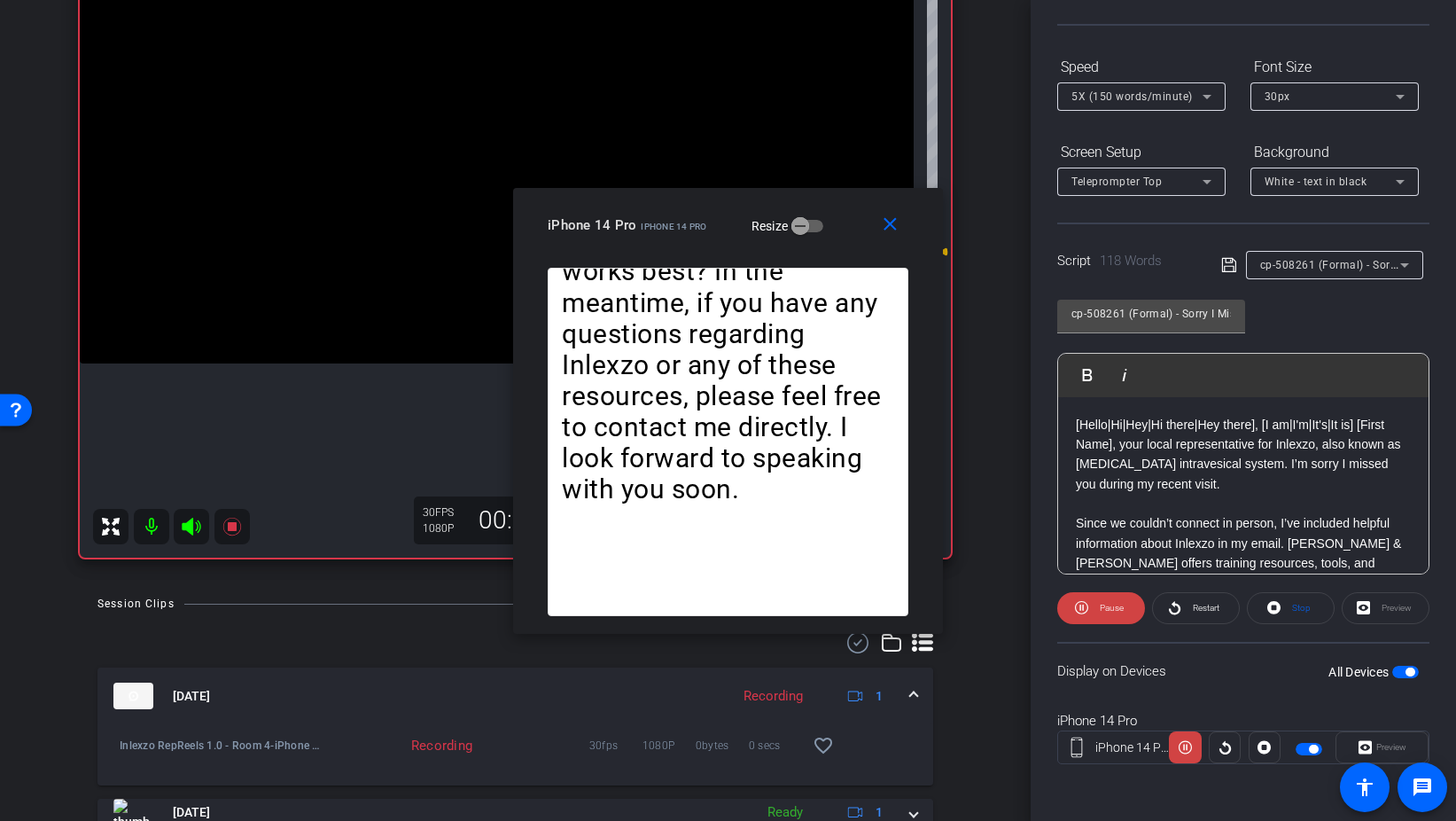
scroll to position [181, 0]
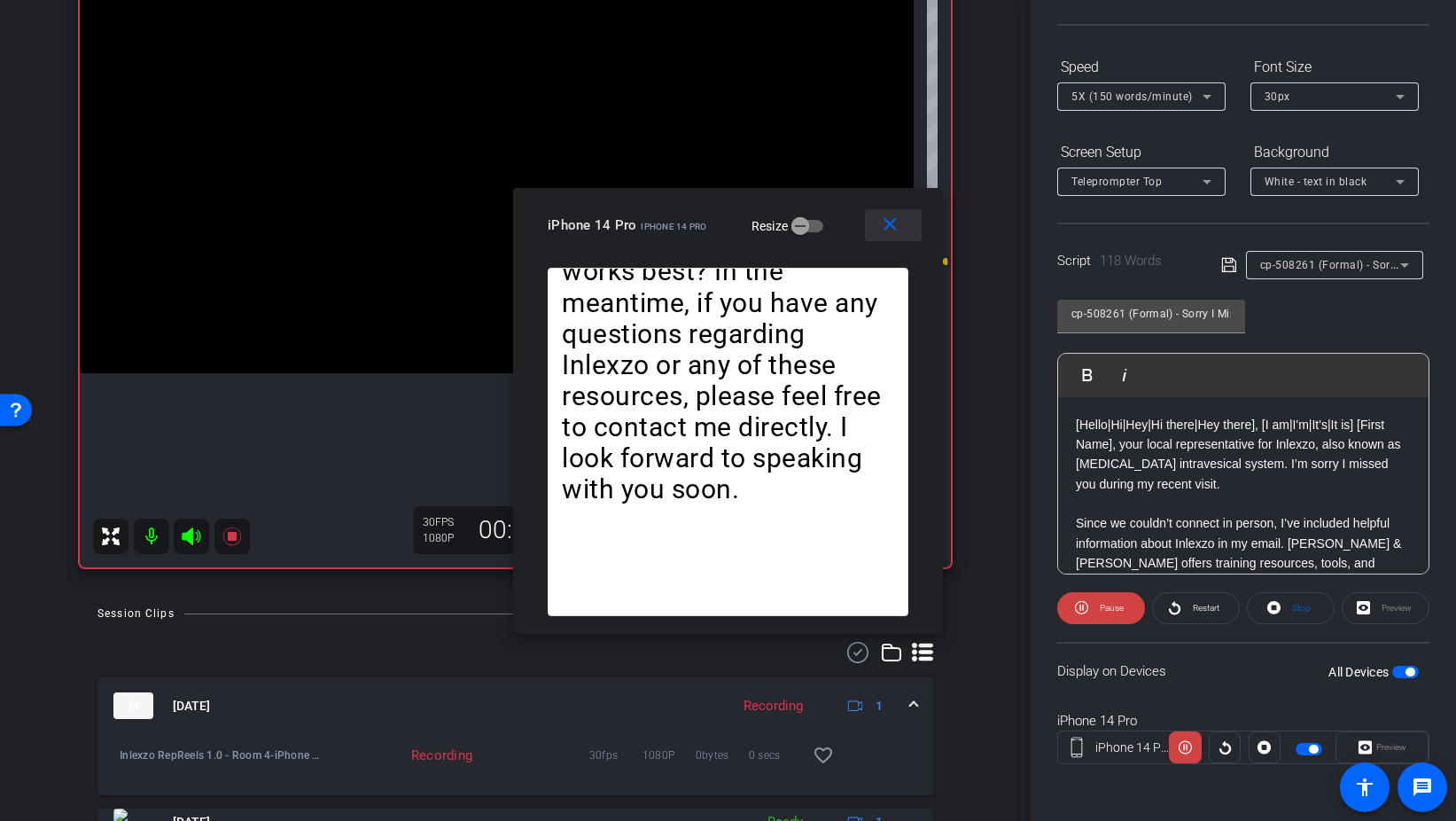
click at [888, 229] on mat-icon "close" at bounding box center [890, 225] width 22 height 22
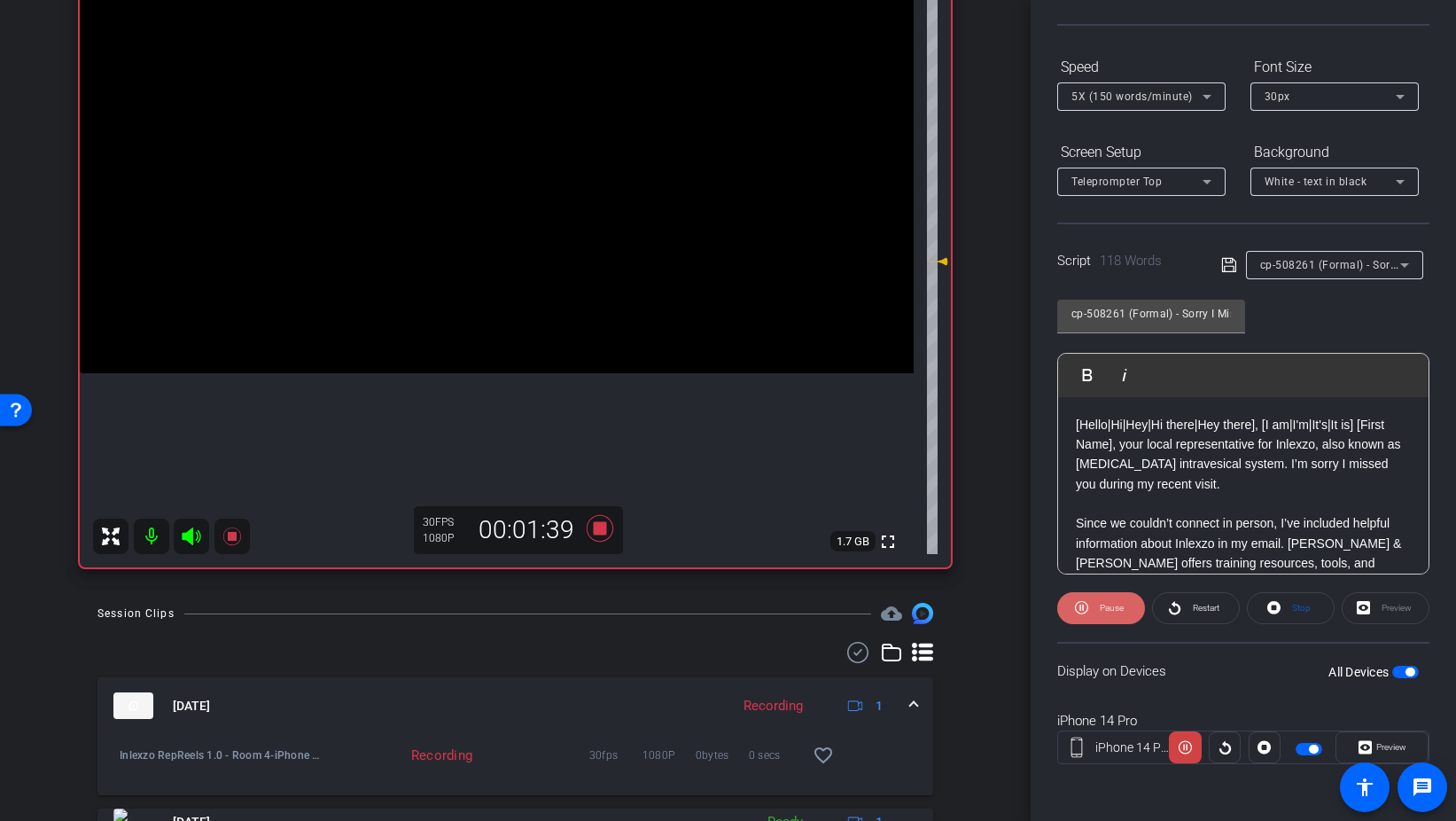
click at [1111, 606] on span "Pause" at bounding box center [1112, 608] width 24 height 10
click at [597, 524] on icon at bounding box center [598, 528] width 26 height 26
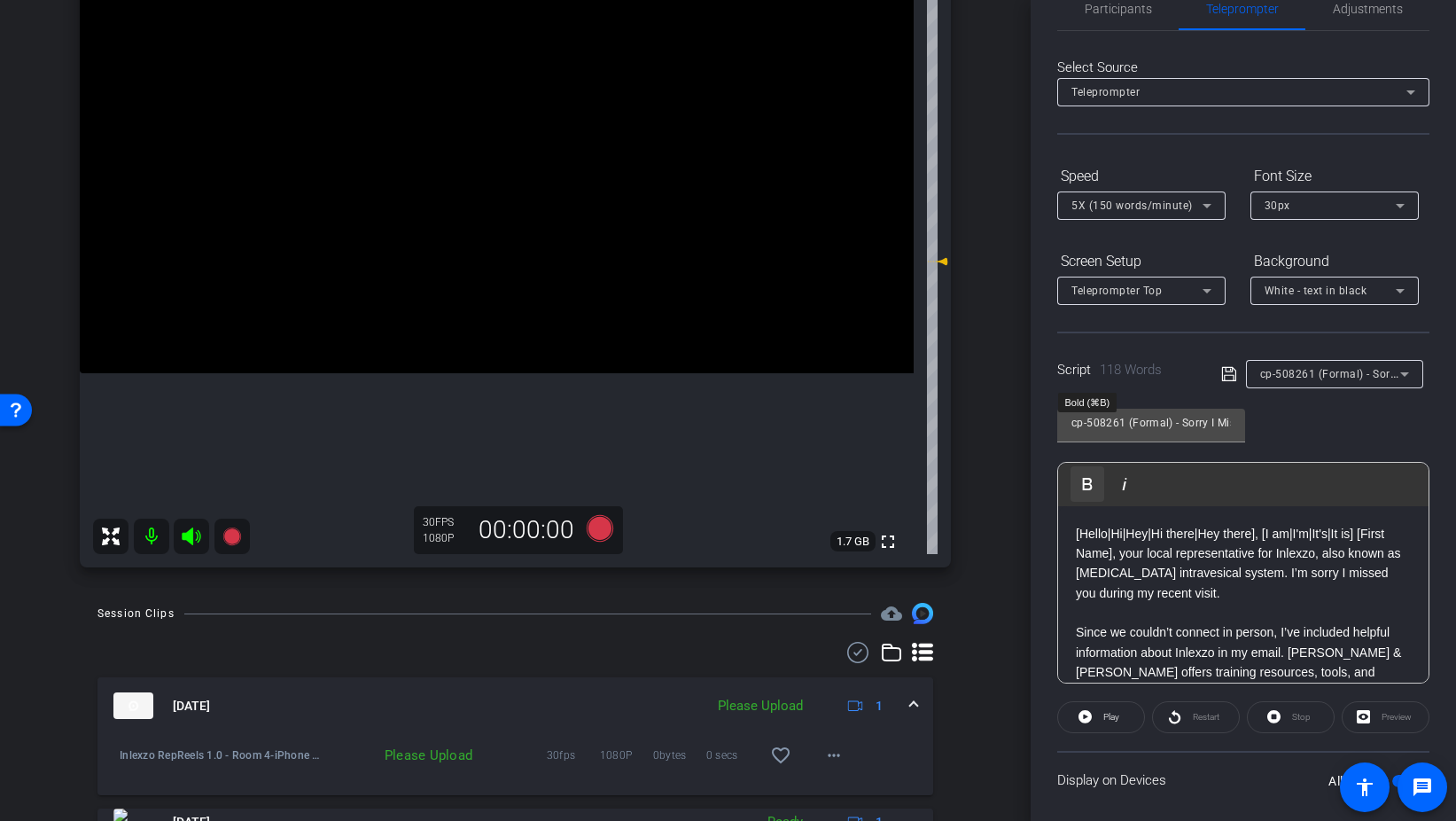
scroll to position [0, 0]
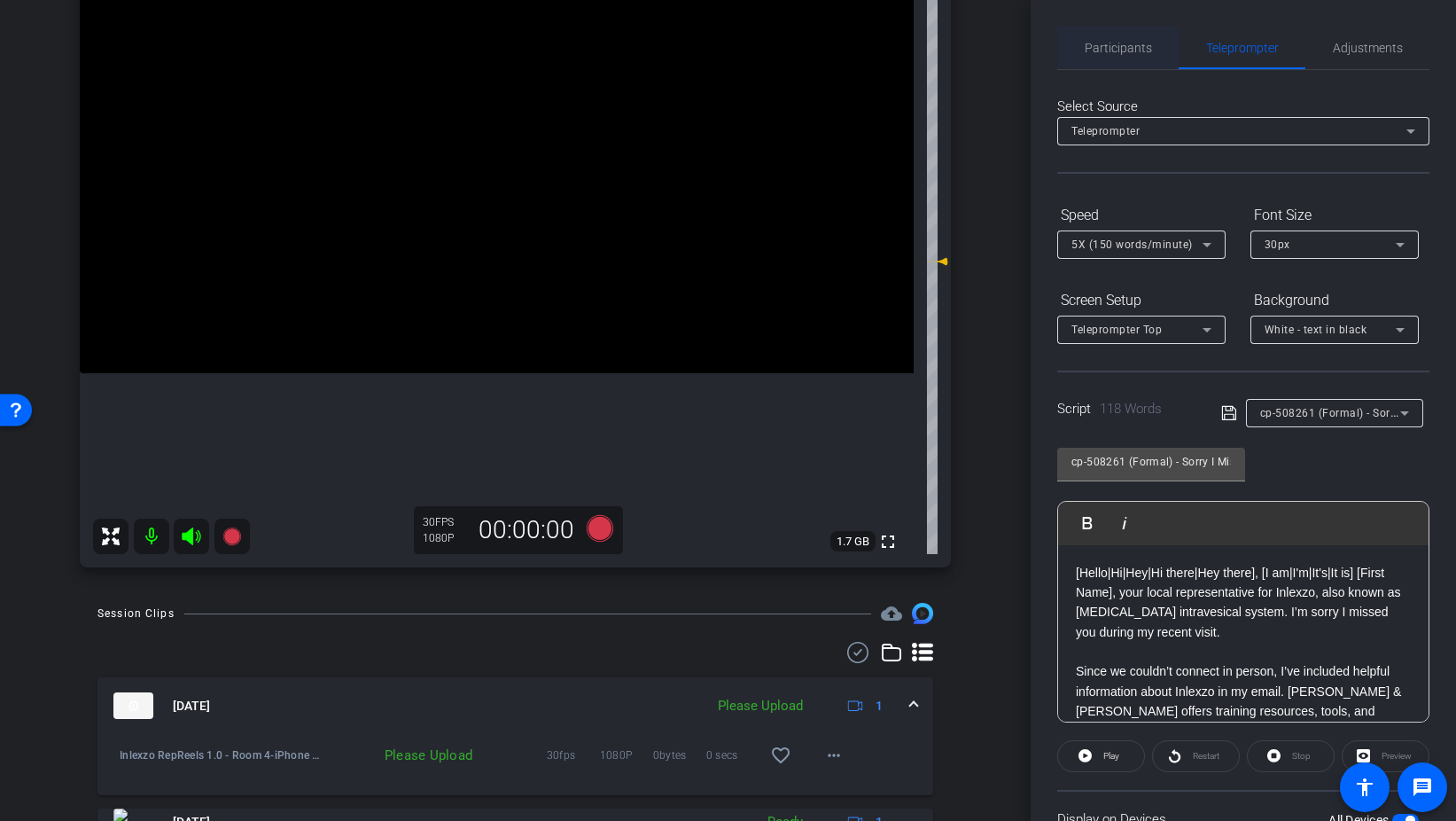
click at [1092, 63] on span "Participants" at bounding box center [1119, 48] width 67 height 43
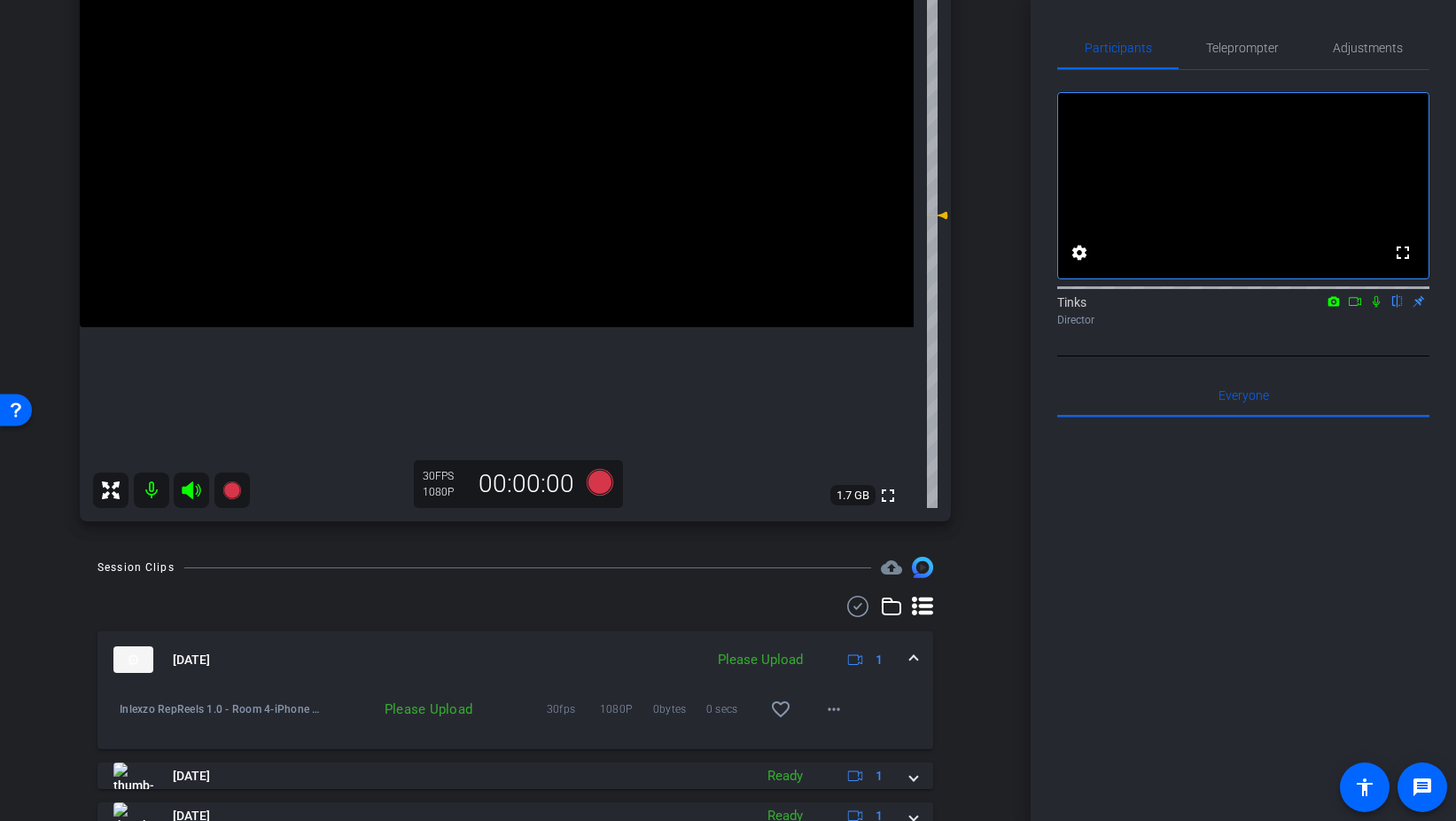
scroll to position [245, 0]
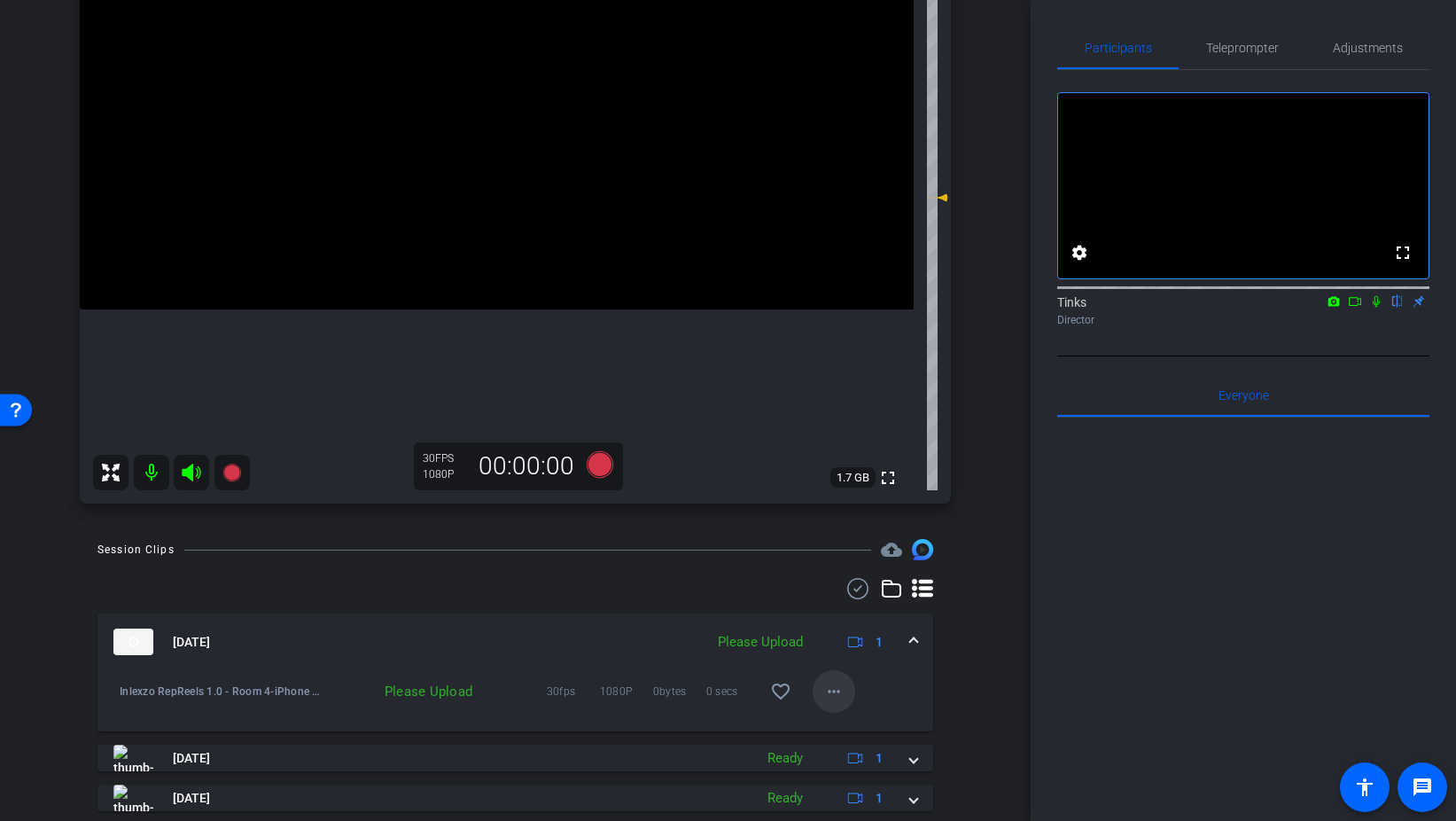
click at [831, 696] on mat-icon "more_horiz" at bounding box center [835, 692] width 21 height 21
click at [686, 595] on div at bounding box center [728, 410] width 1456 height 821
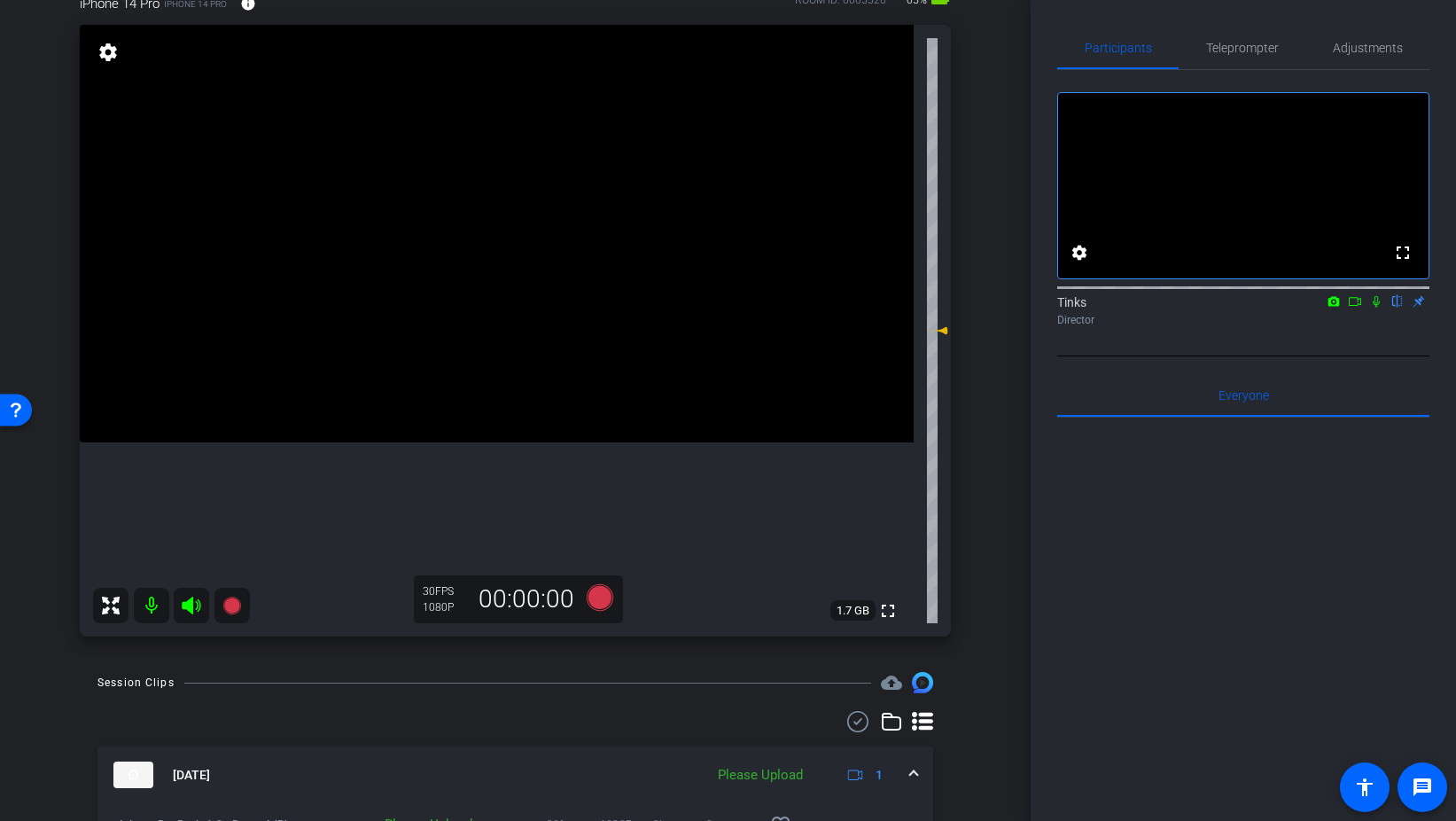
scroll to position [113, 0]
click at [978, 645] on div "iPhone 14 Pro iPhone 14 Pro info ROOM ID: 6065526 65% battery_std fullscreen se…" at bounding box center [515, 308] width 942 height 690
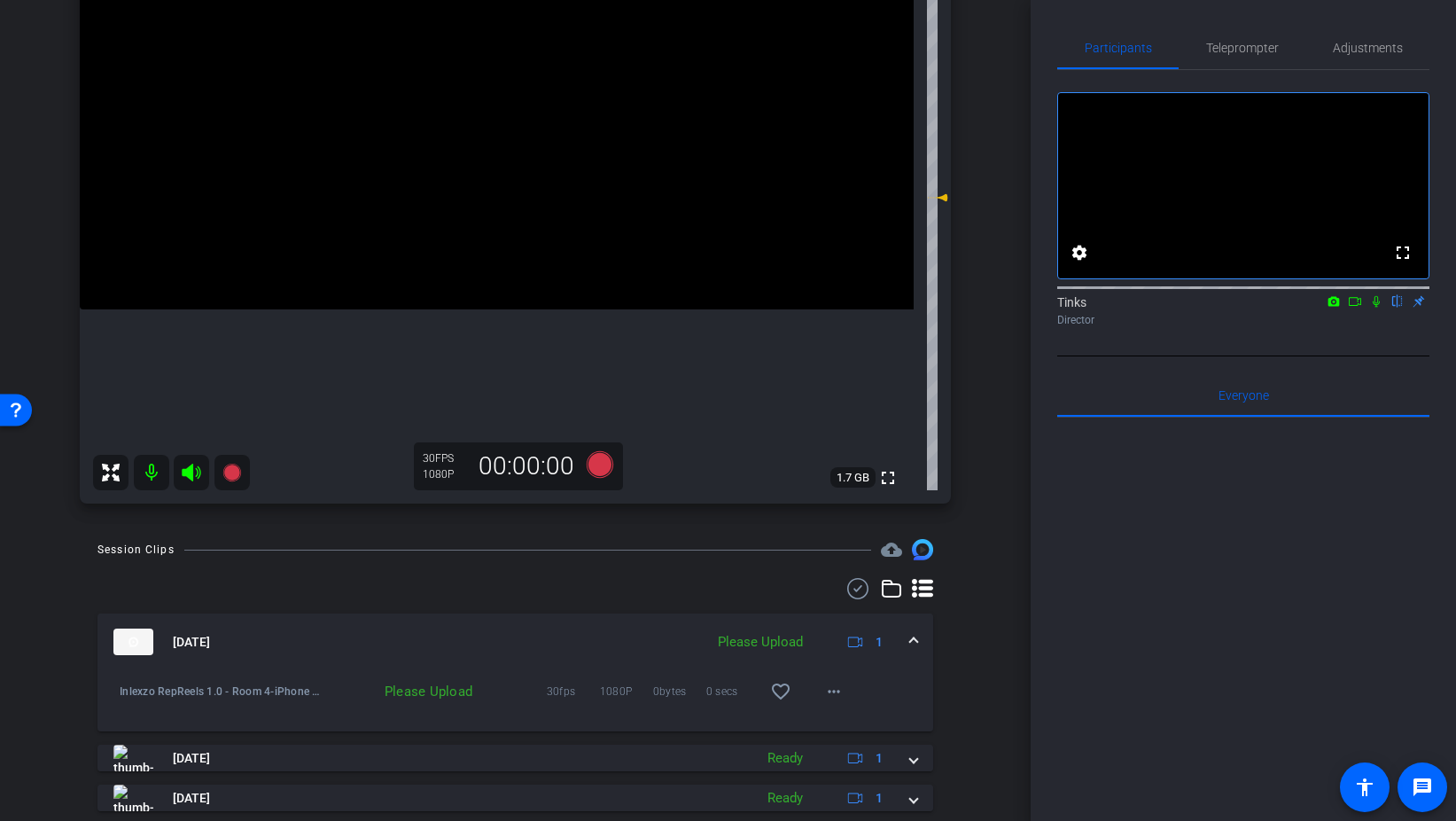
scroll to position [246, 0]
click at [1375, 307] on icon at bounding box center [1376, 301] width 15 height 13
click at [1248, 51] on span "Teleprompter" at bounding box center [1242, 48] width 73 height 13
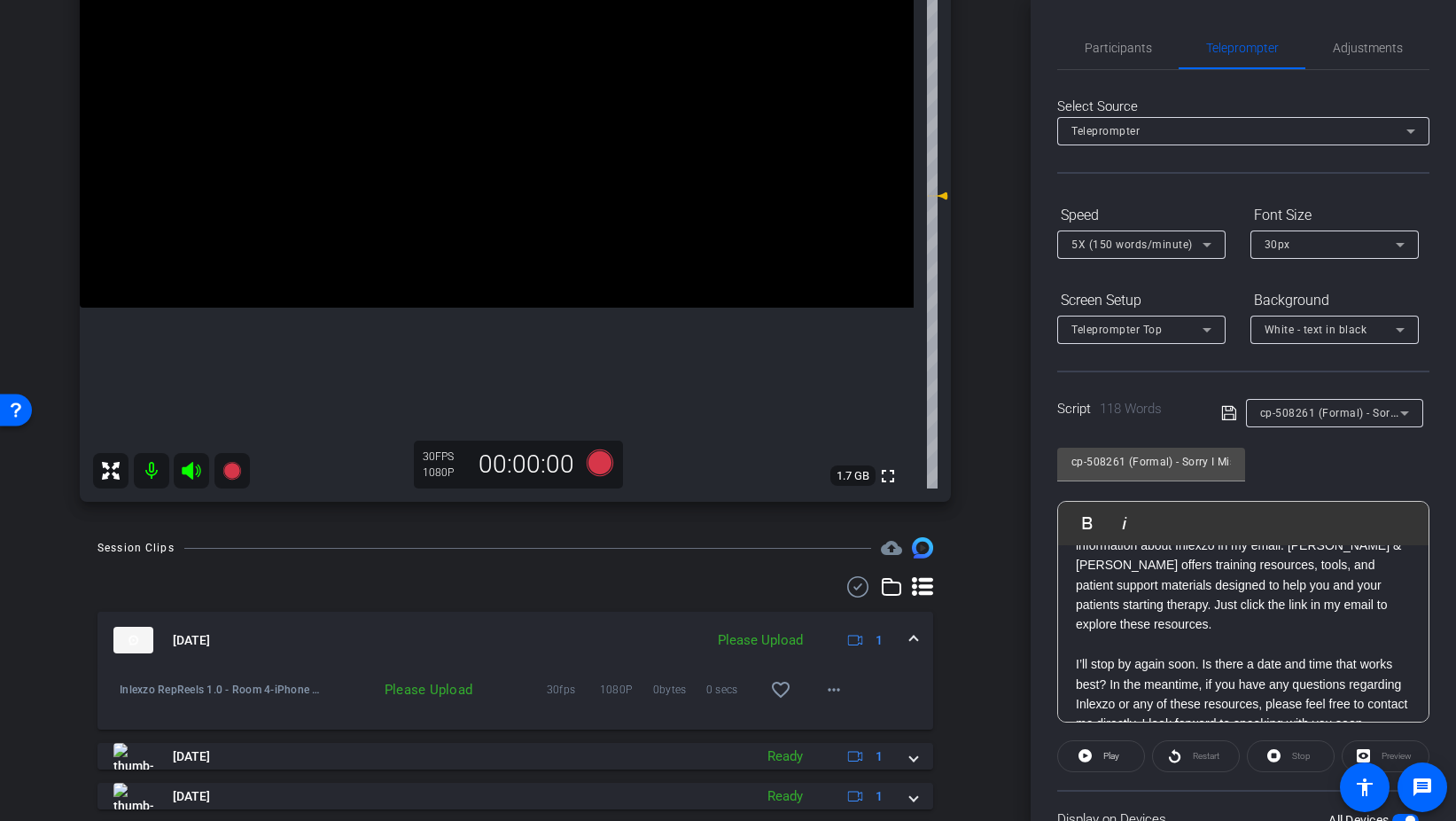
scroll to position [175, 0]
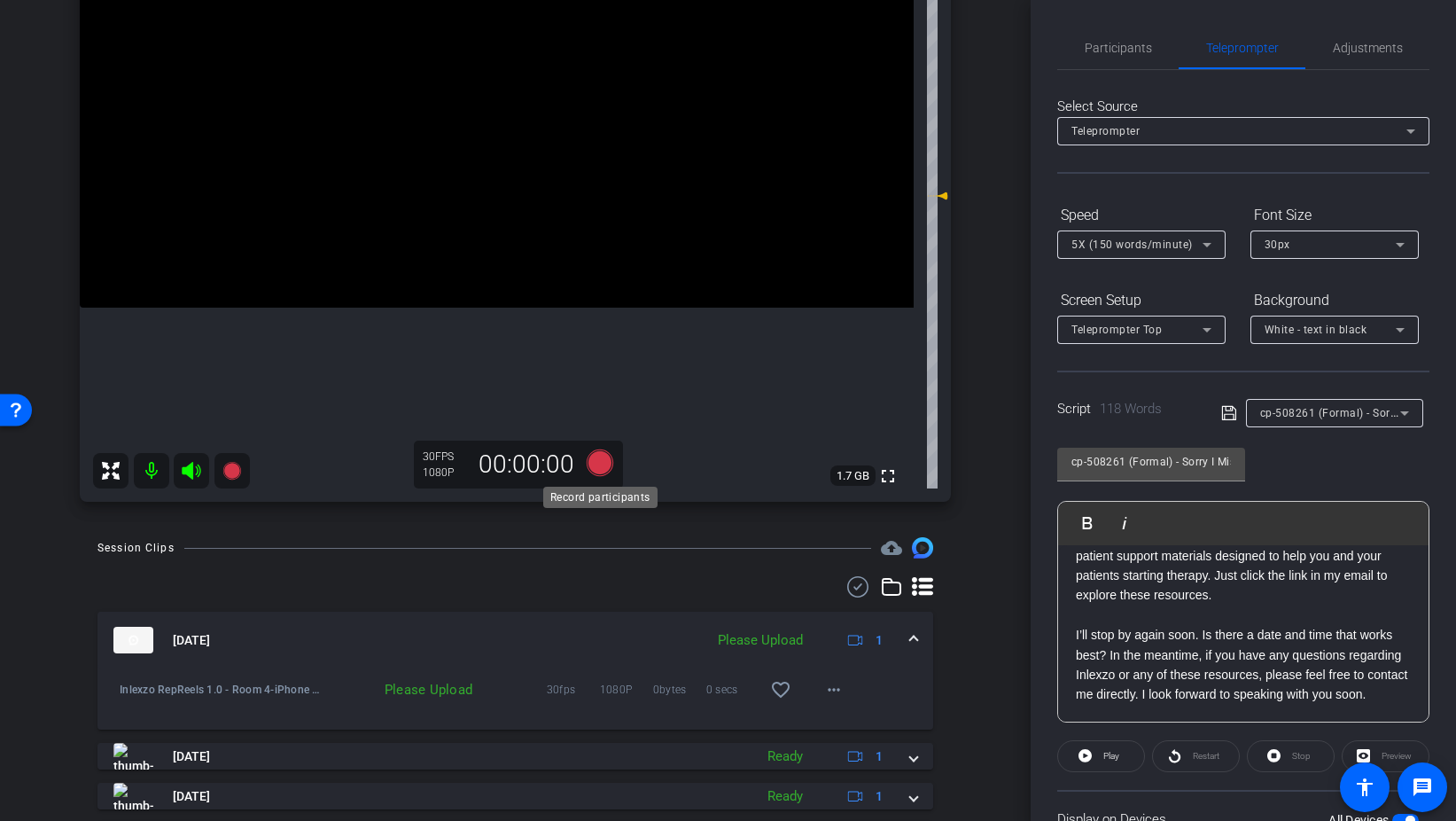
click at [598, 451] on icon at bounding box center [598, 462] width 26 height 26
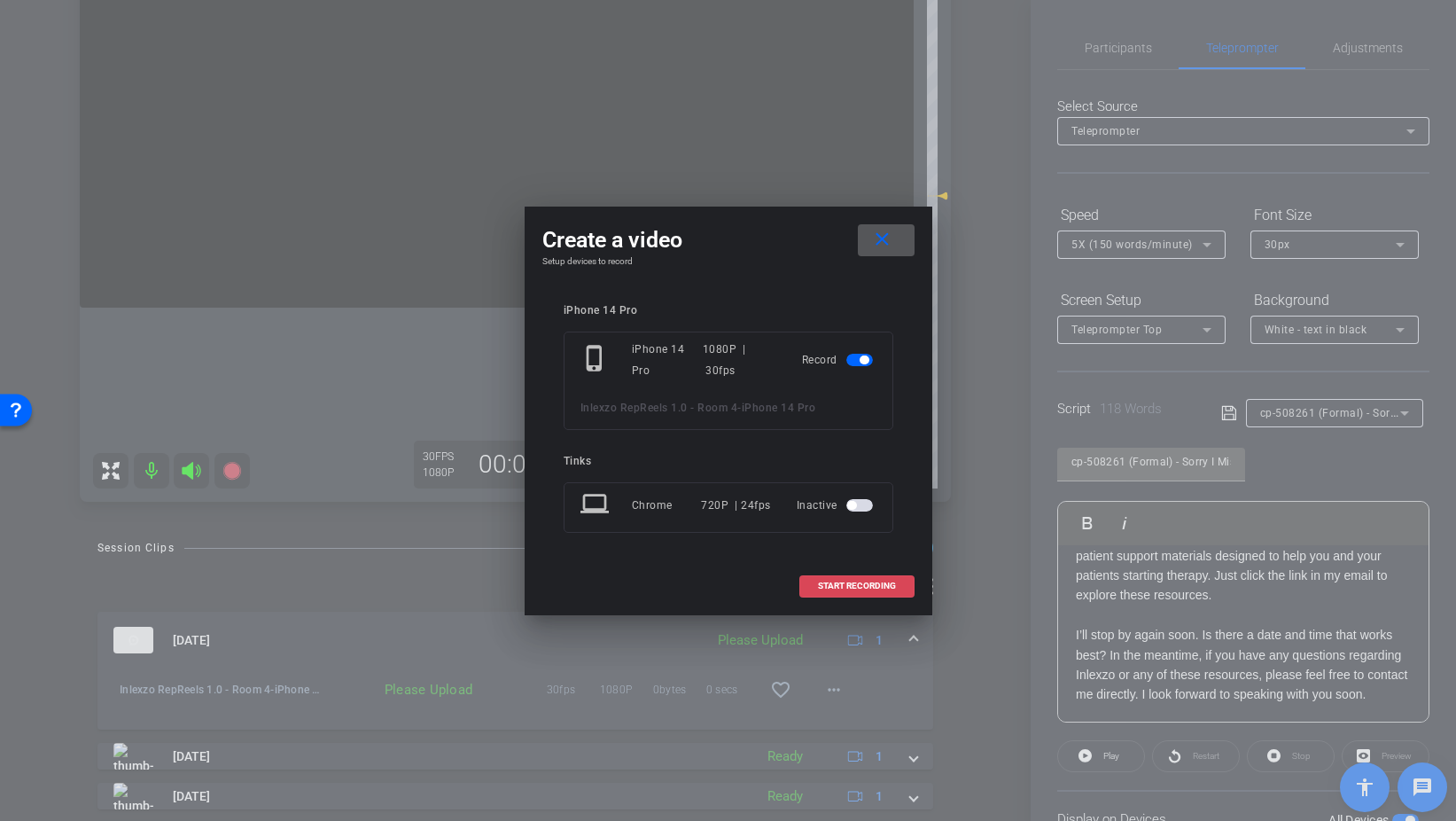
click at [840, 588] on span "START RECORDING" at bounding box center [857, 586] width 78 height 9
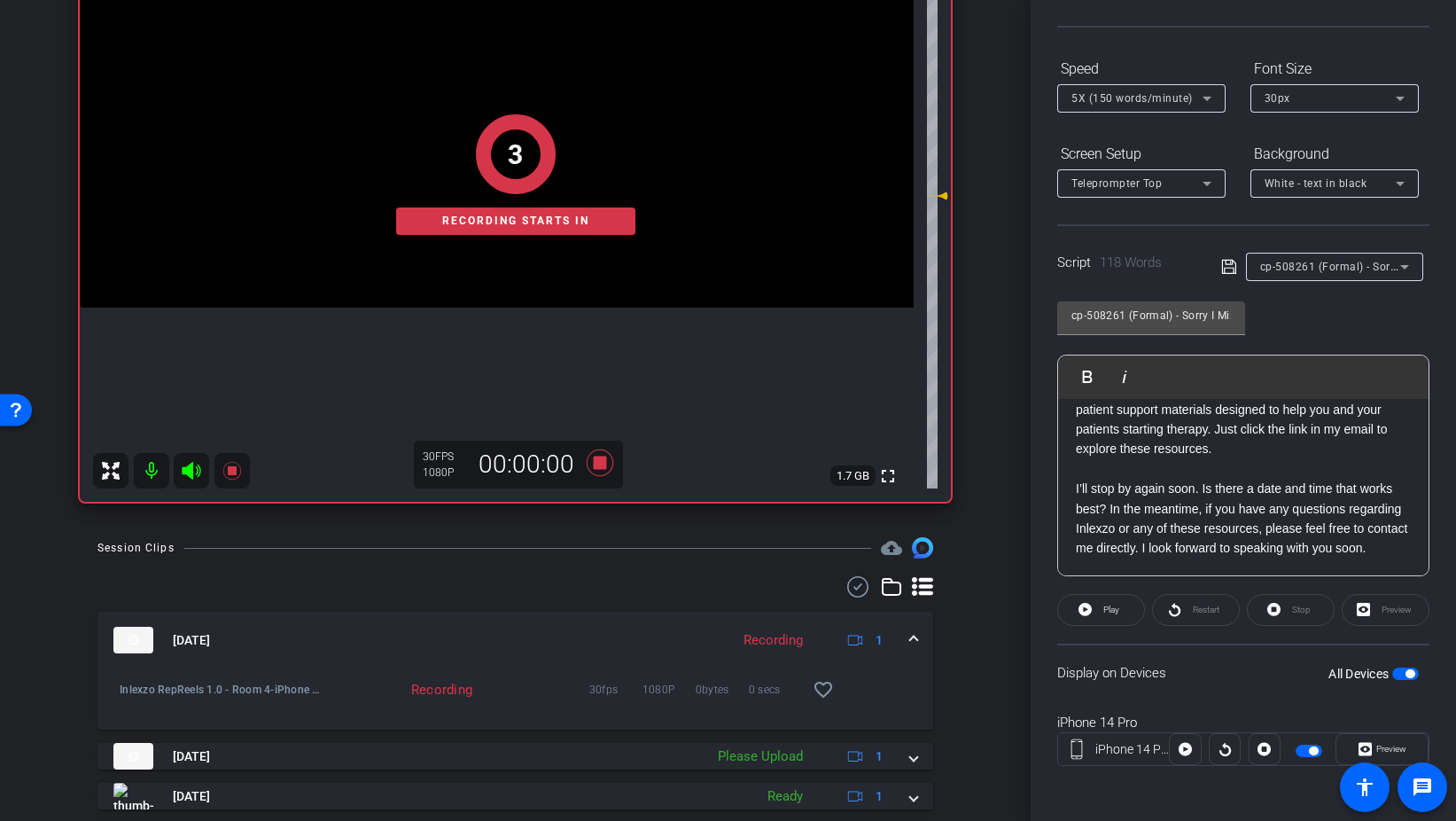
scroll to position [148, 0]
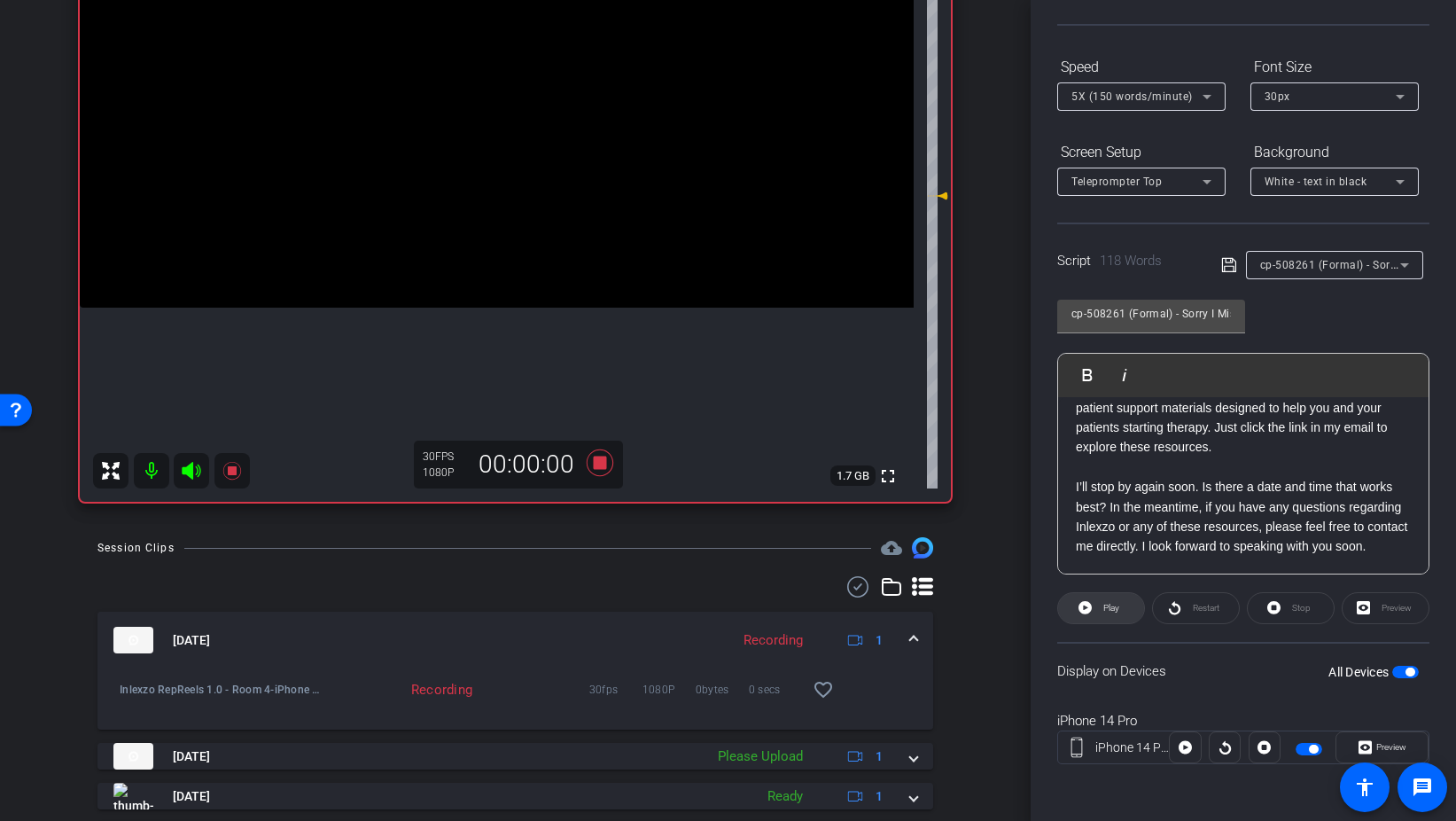
click at [1111, 611] on span "Play" at bounding box center [1112, 608] width 16 height 10
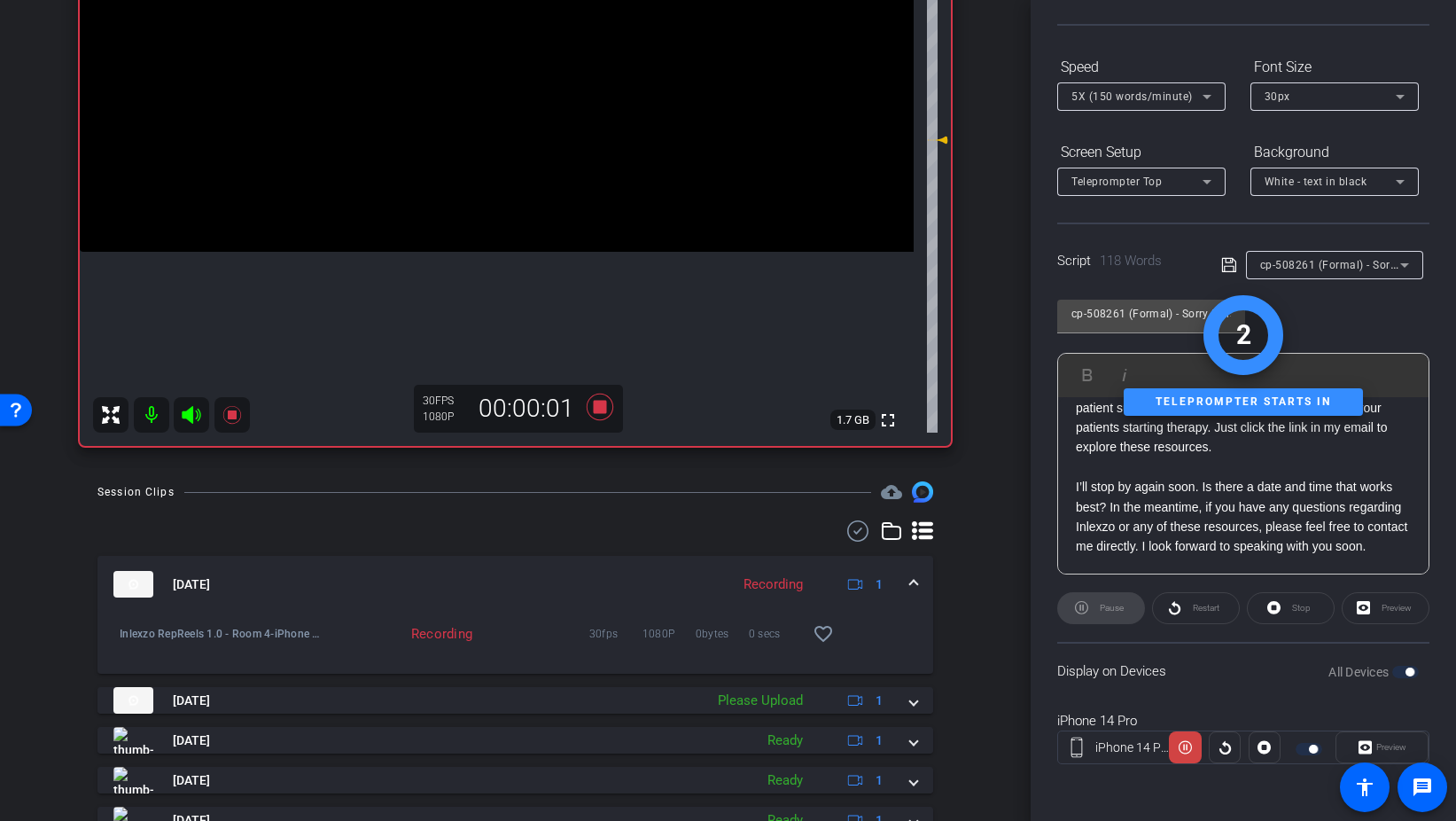
scroll to position [315, 0]
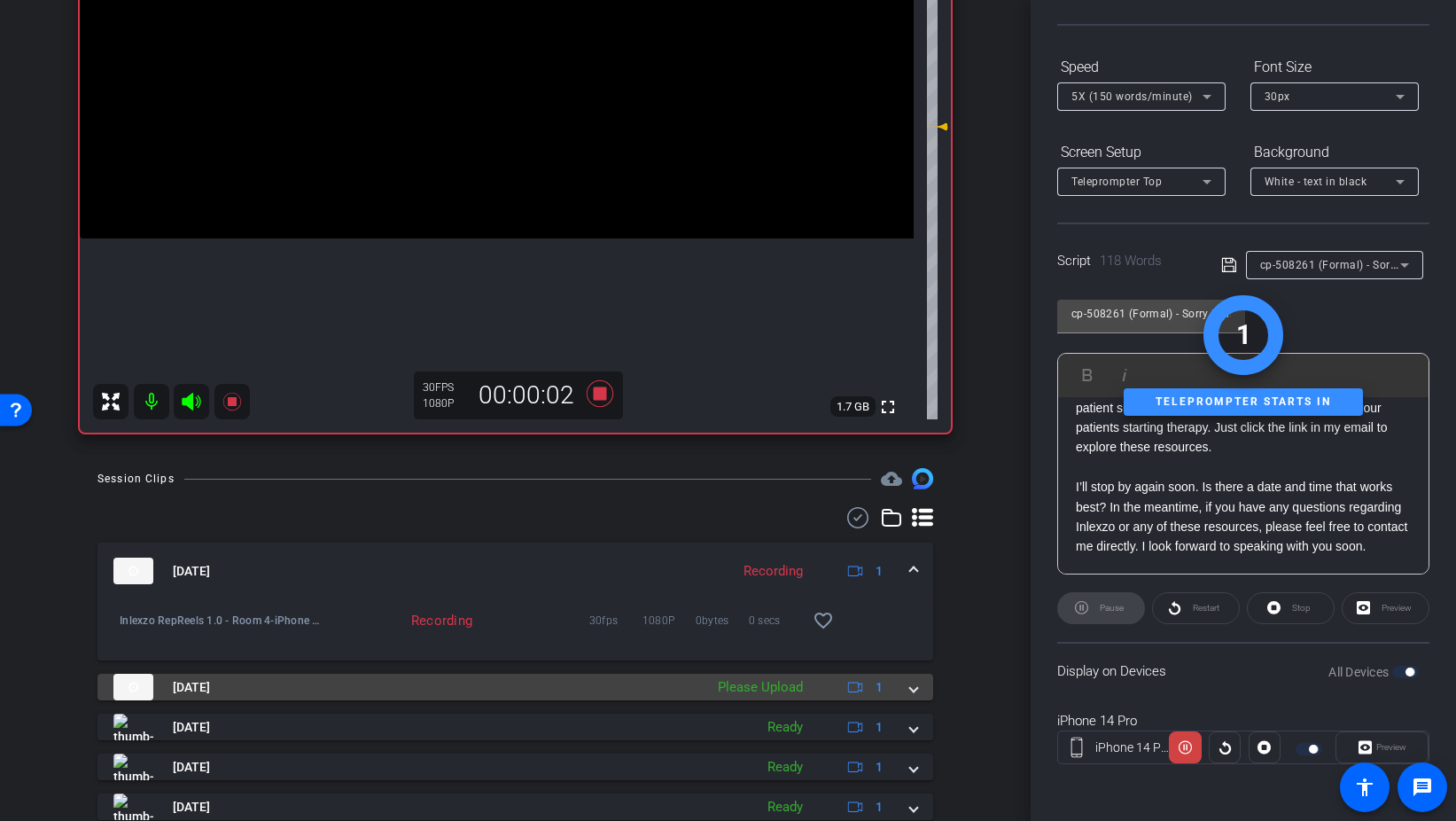
click at [904, 689] on div "[DATE] Please Upload 1" at bounding box center [512, 687] width 797 height 26
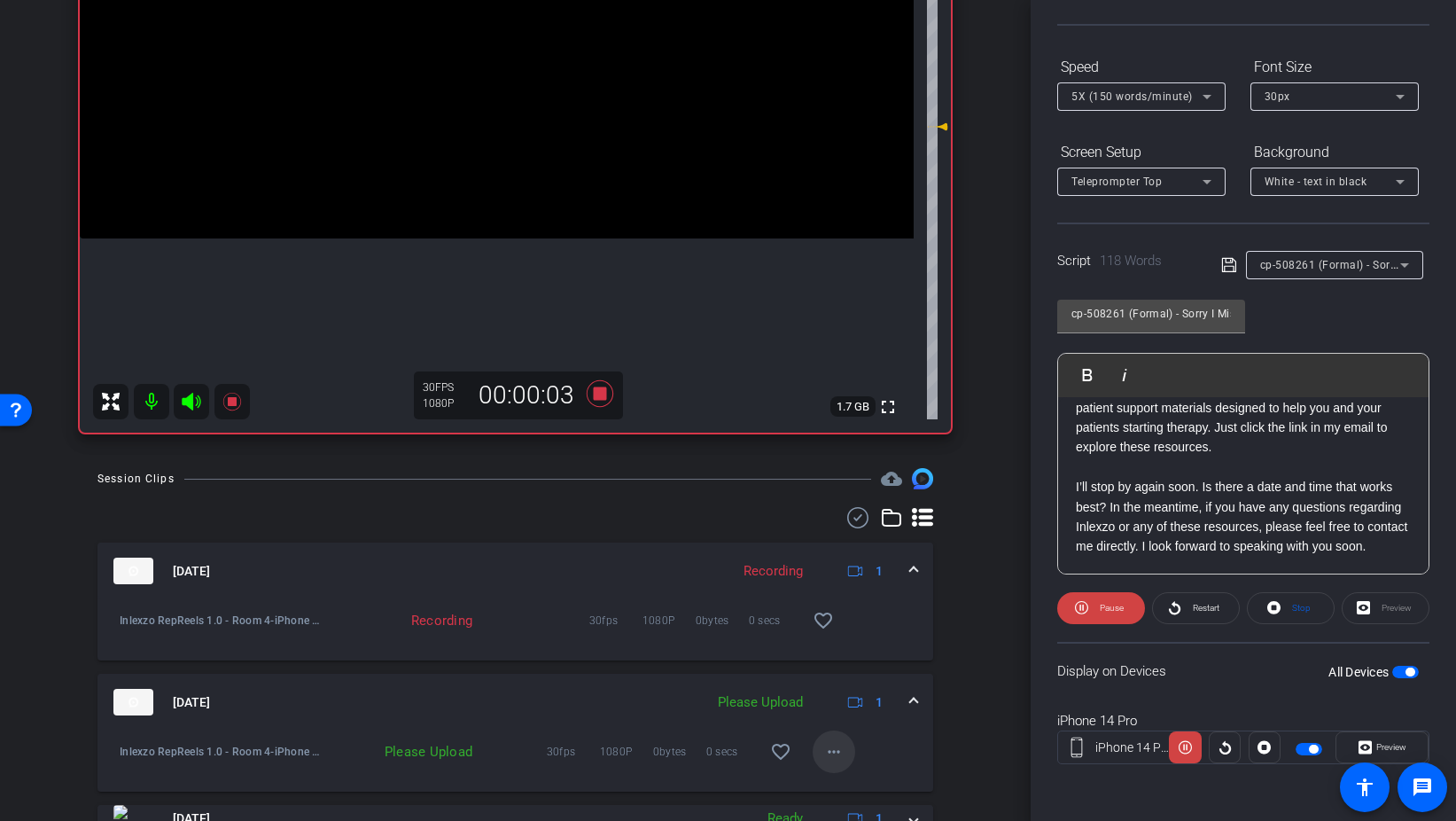
click at [834, 745] on mat-icon "more_horiz" at bounding box center [835, 752] width 21 height 21
click at [863, 663] on span "Upload" at bounding box center [862, 671] width 71 height 21
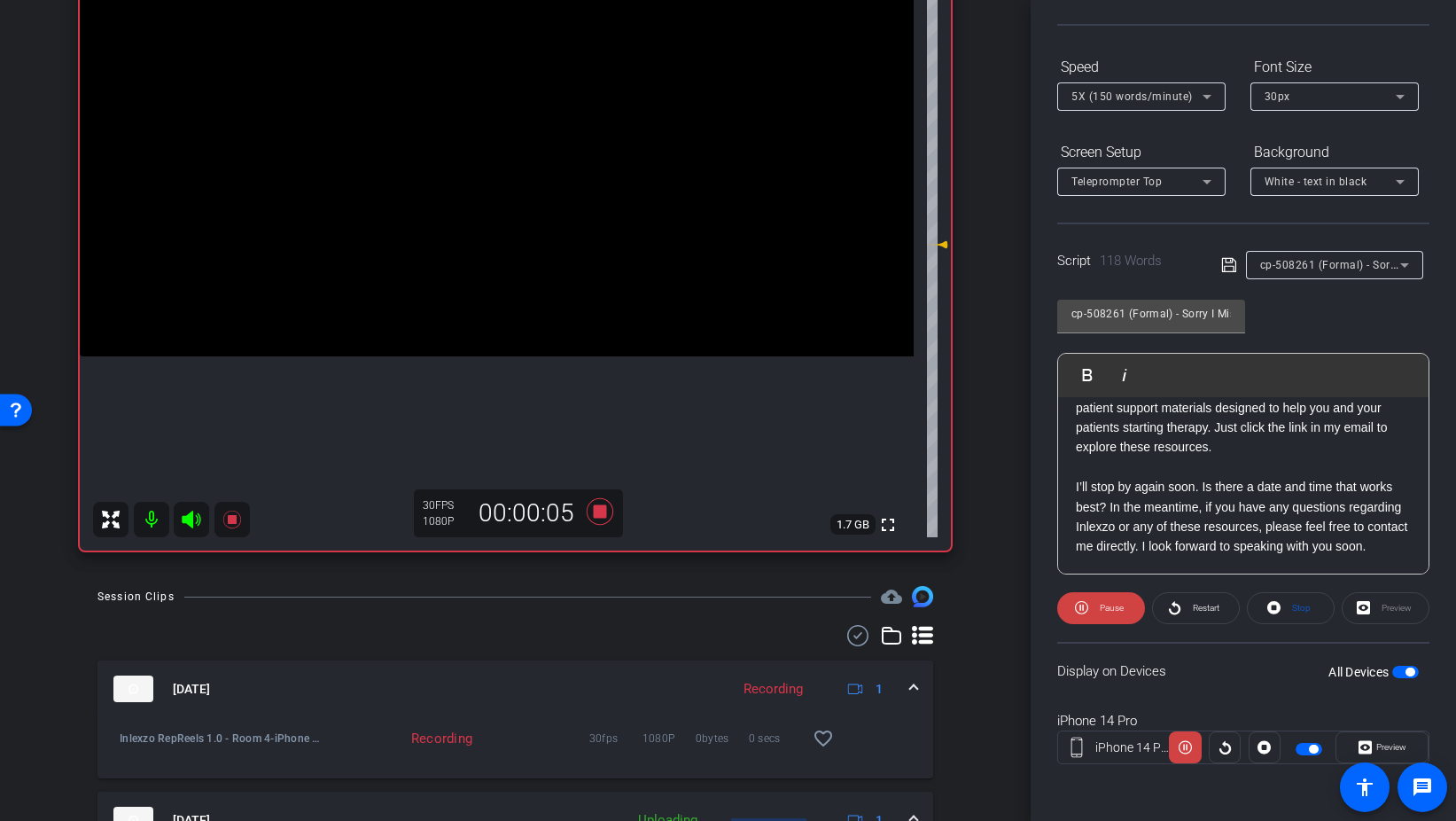
scroll to position [195, 0]
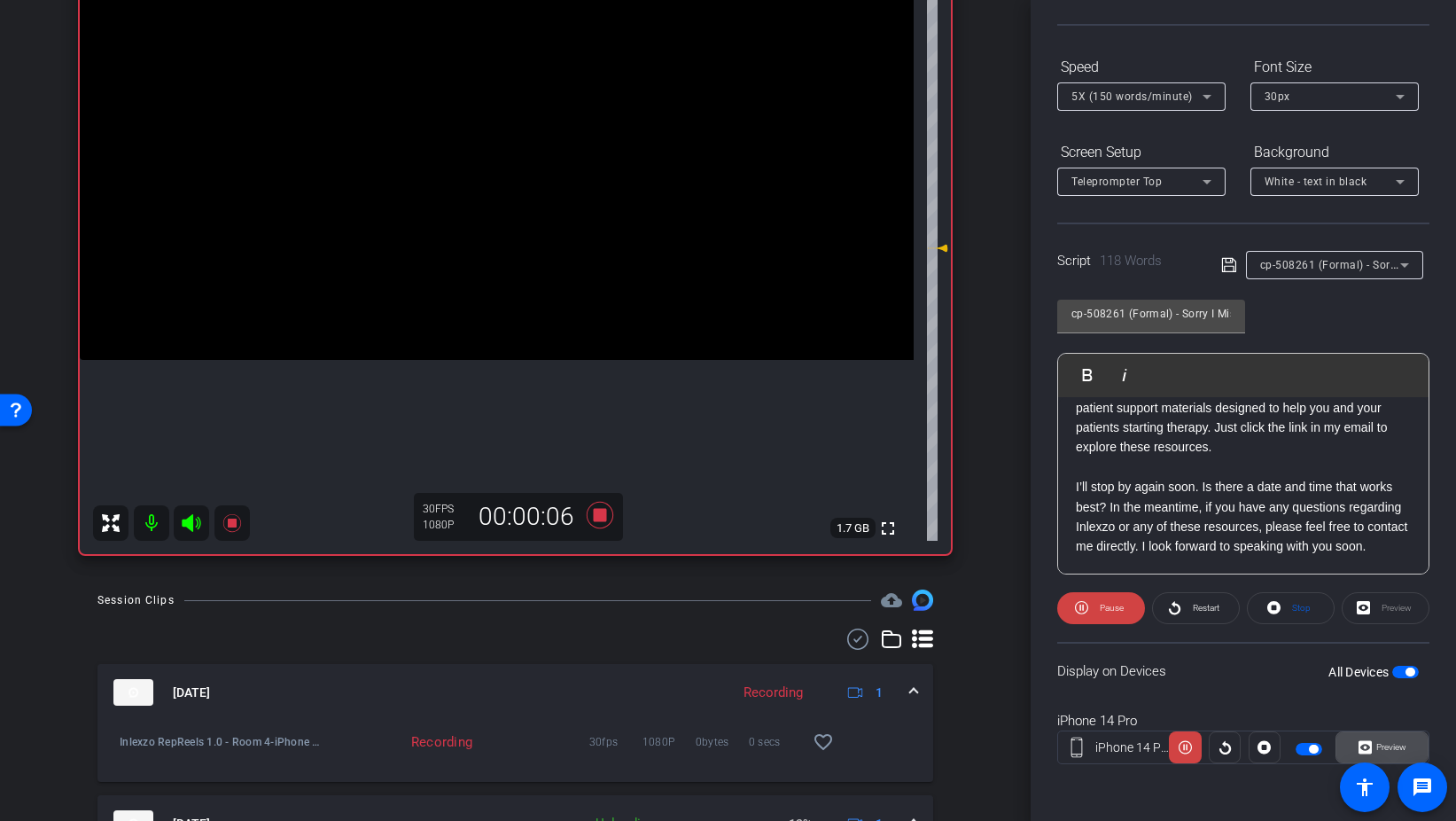
click at [1398, 742] on span "Preview" at bounding box center [1391, 747] width 30 height 10
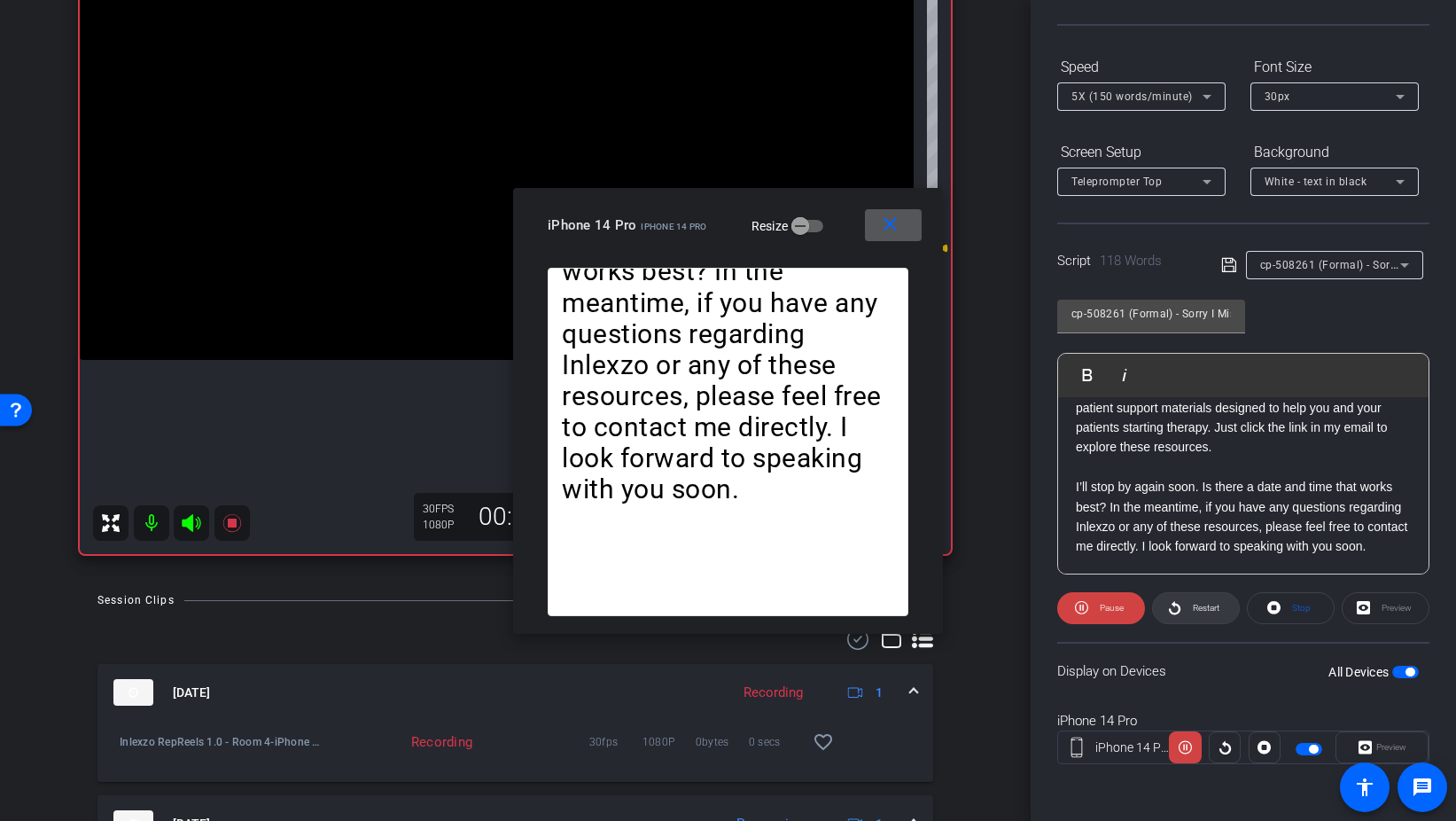
click at [1218, 608] on span "Restart" at bounding box center [1206, 608] width 26 height 10
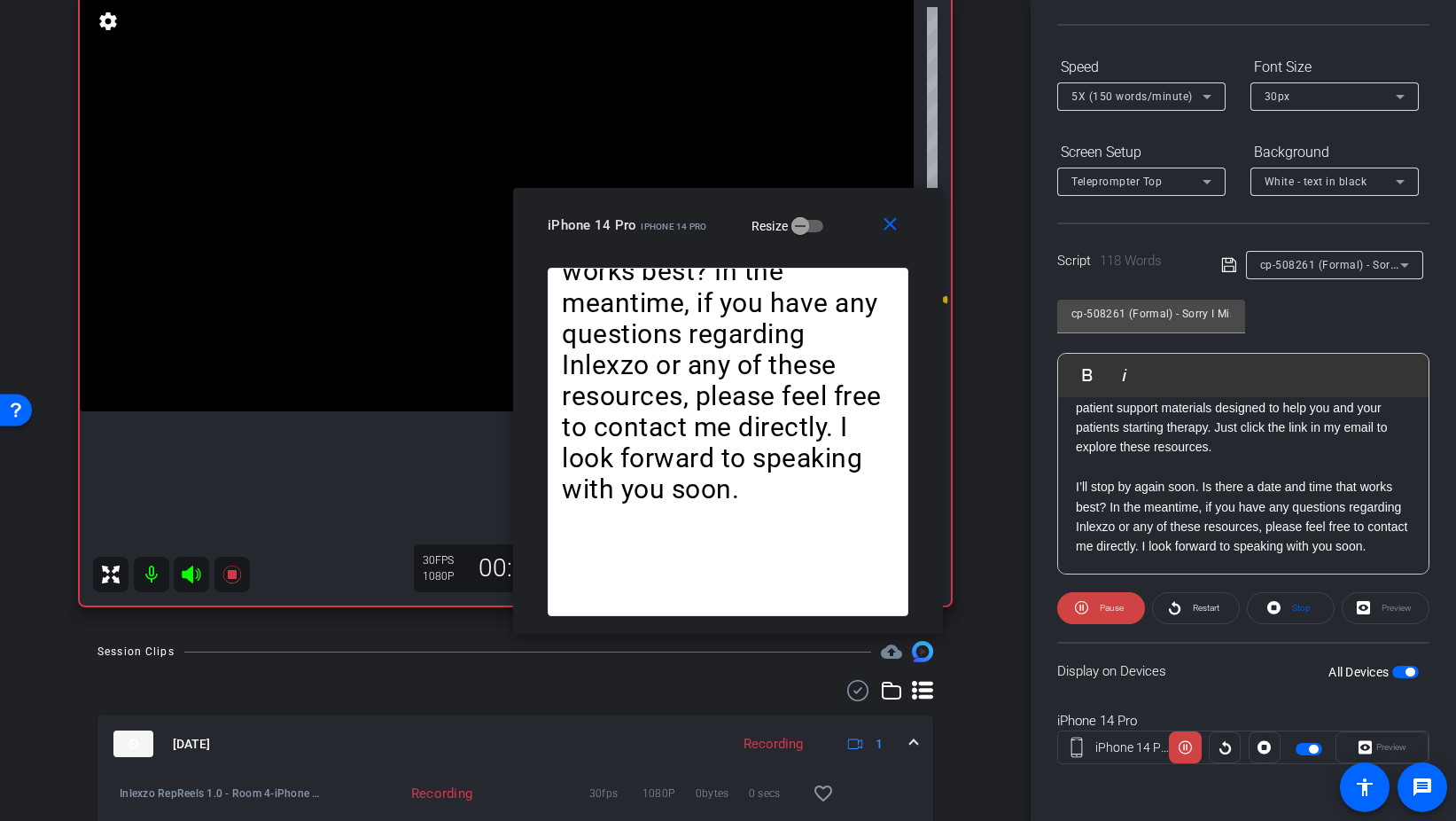
scroll to position [154, 0]
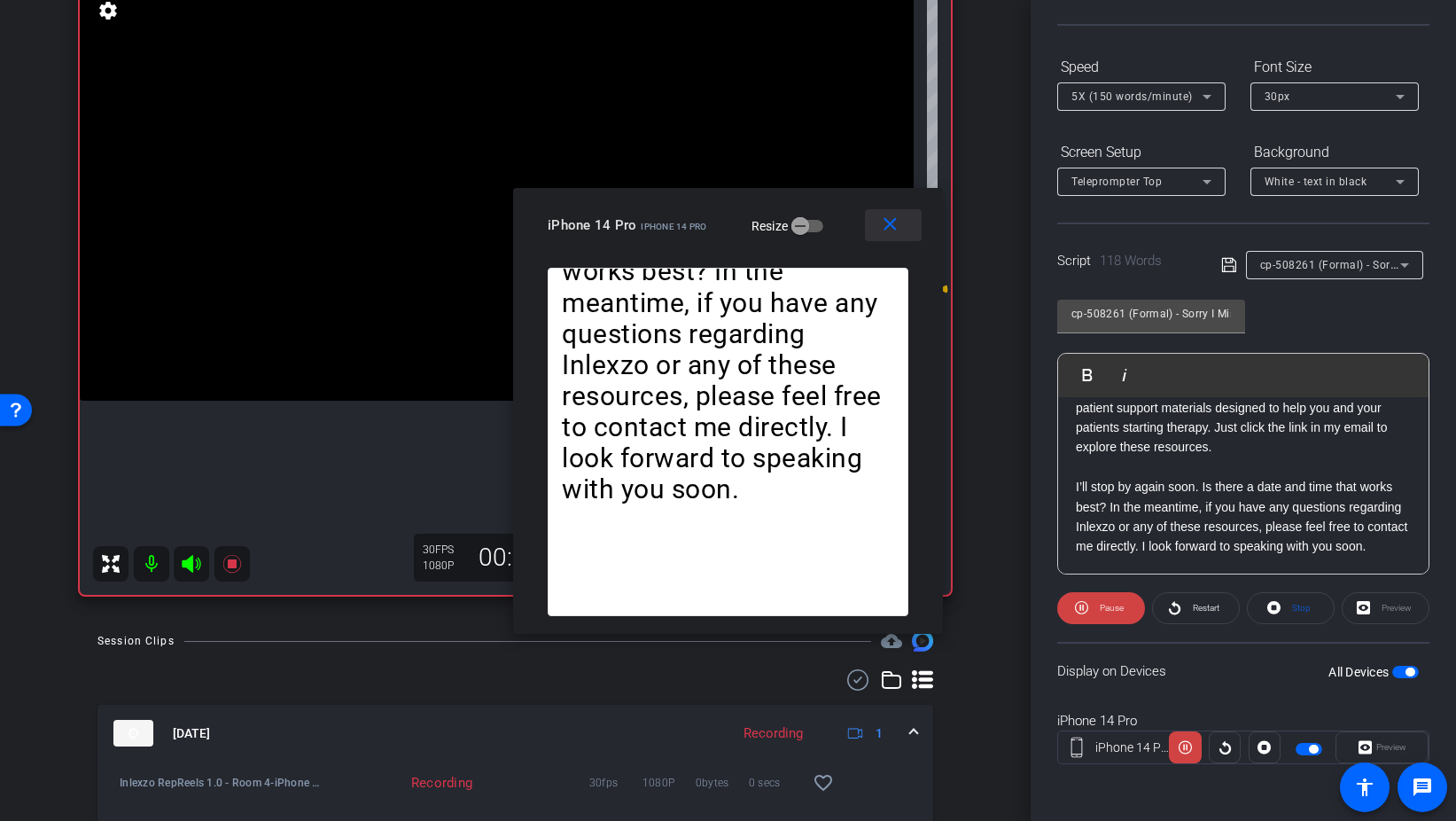
click at [892, 221] on mat-icon "close" at bounding box center [890, 225] width 22 height 22
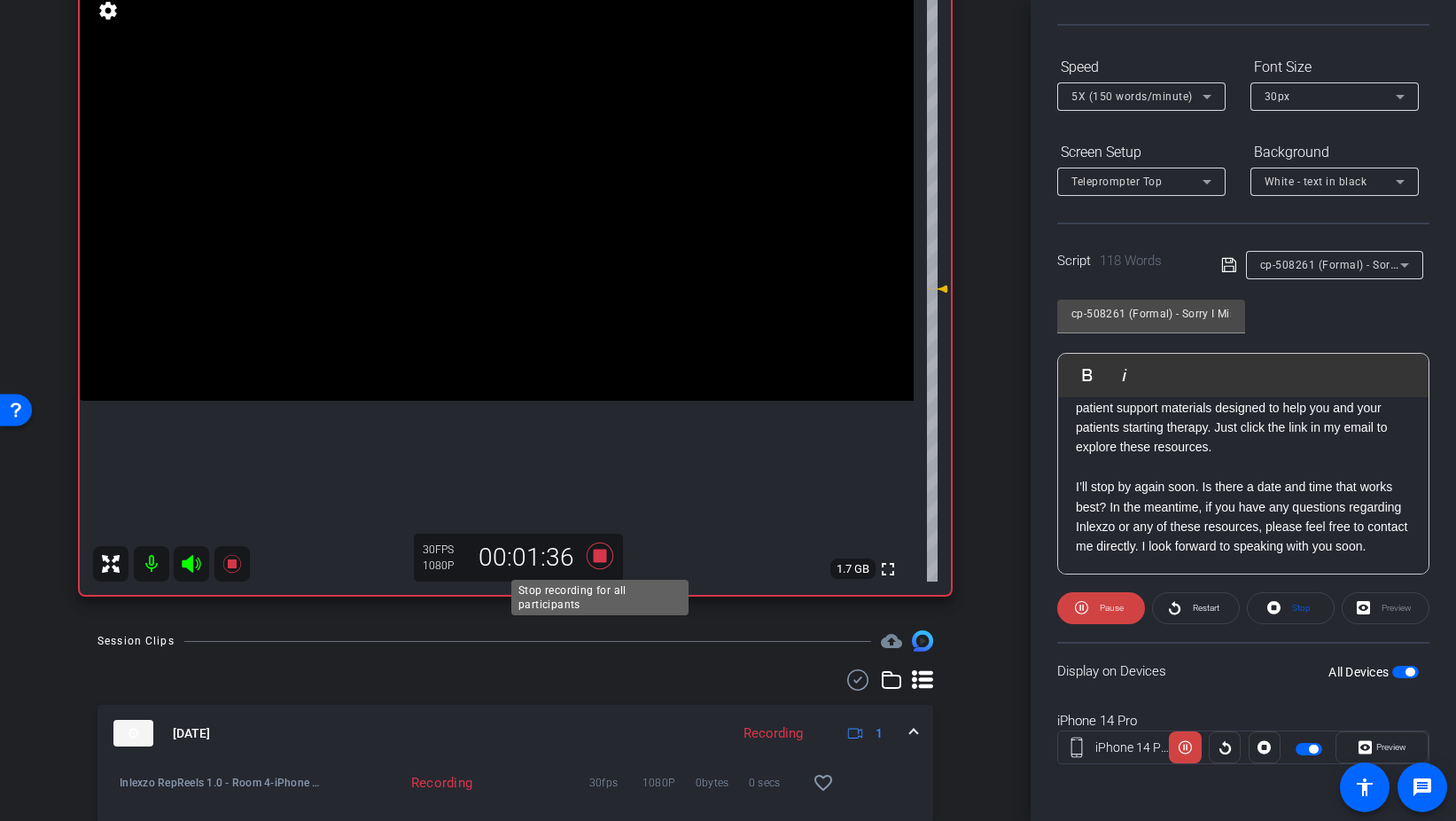
click at [593, 557] on icon at bounding box center [598, 555] width 26 height 26
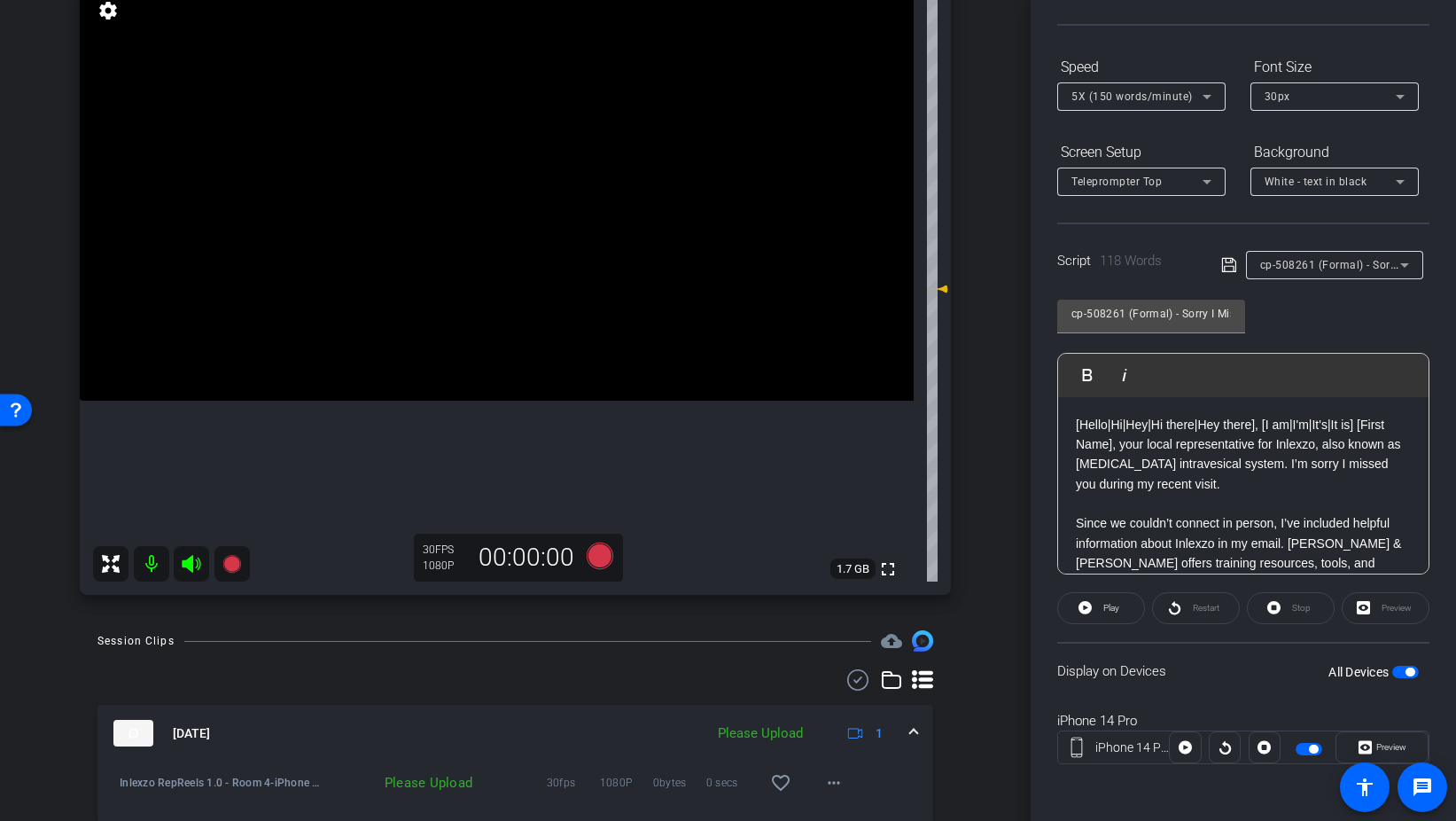
scroll to position [0, 0]
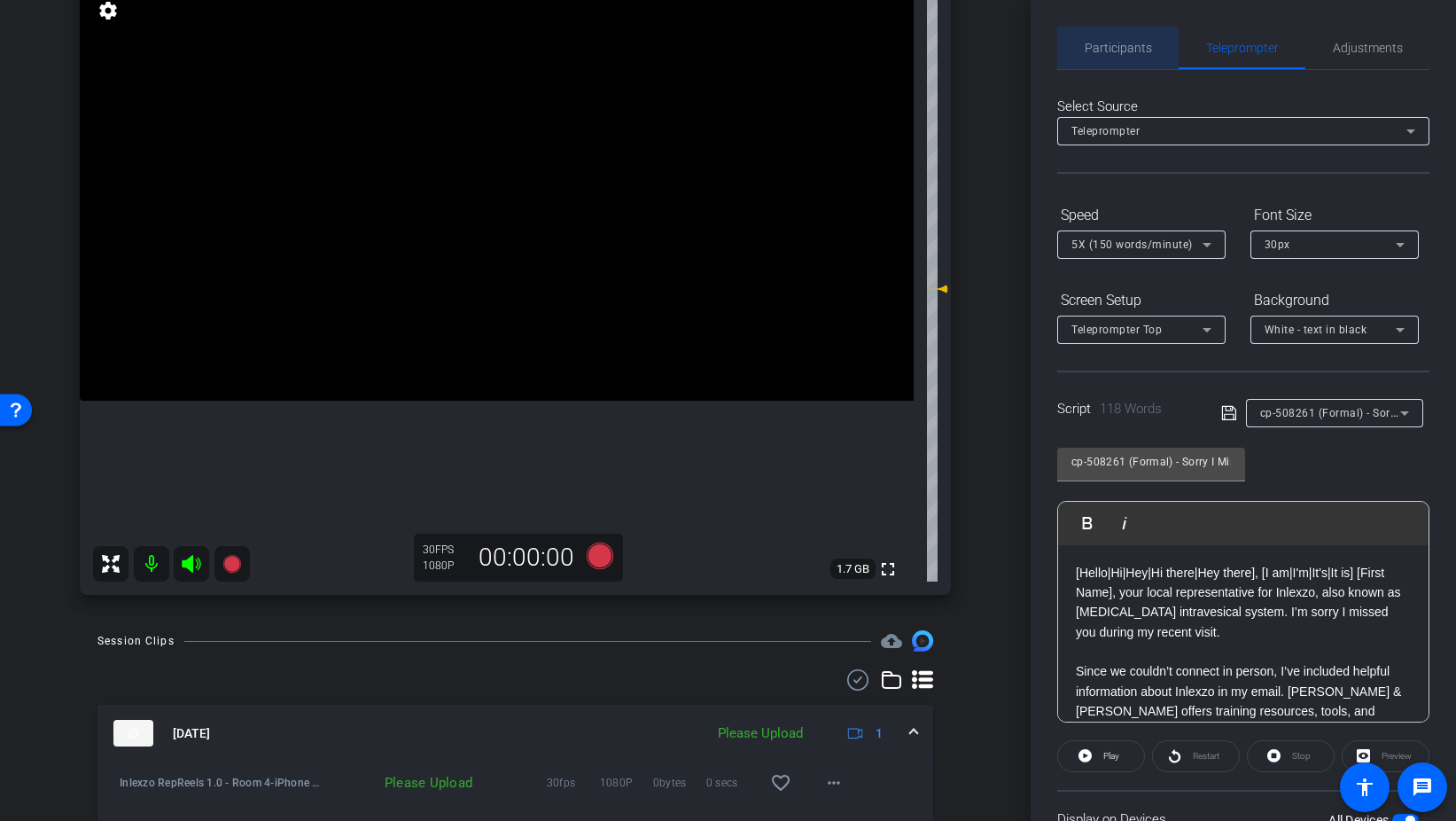
click at [1129, 54] on span "Participants" at bounding box center [1119, 48] width 67 height 13
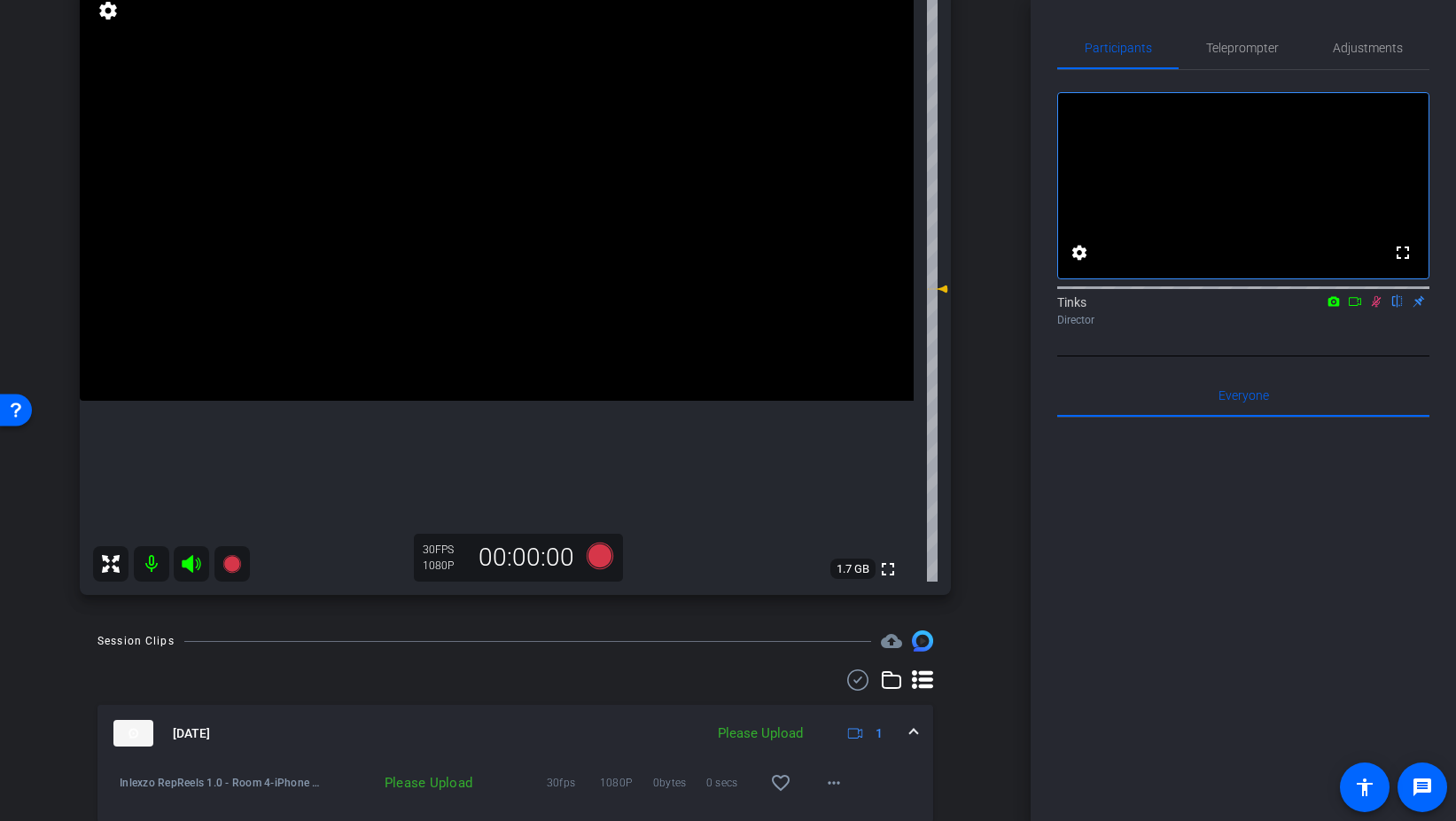
click at [1373, 307] on icon at bounding box center [1376, 301] width 15 height 13
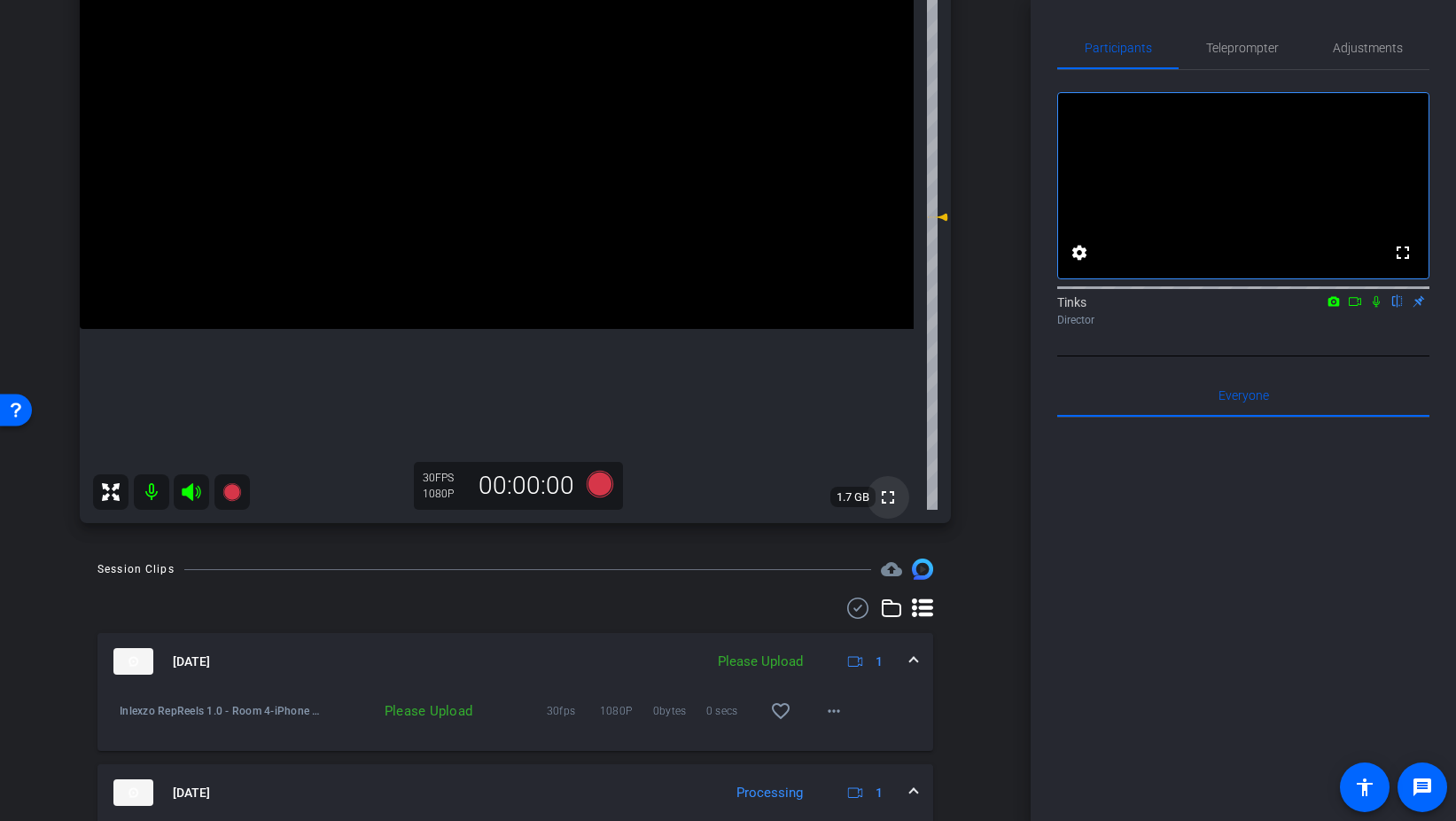
scroll to position [241, 0]
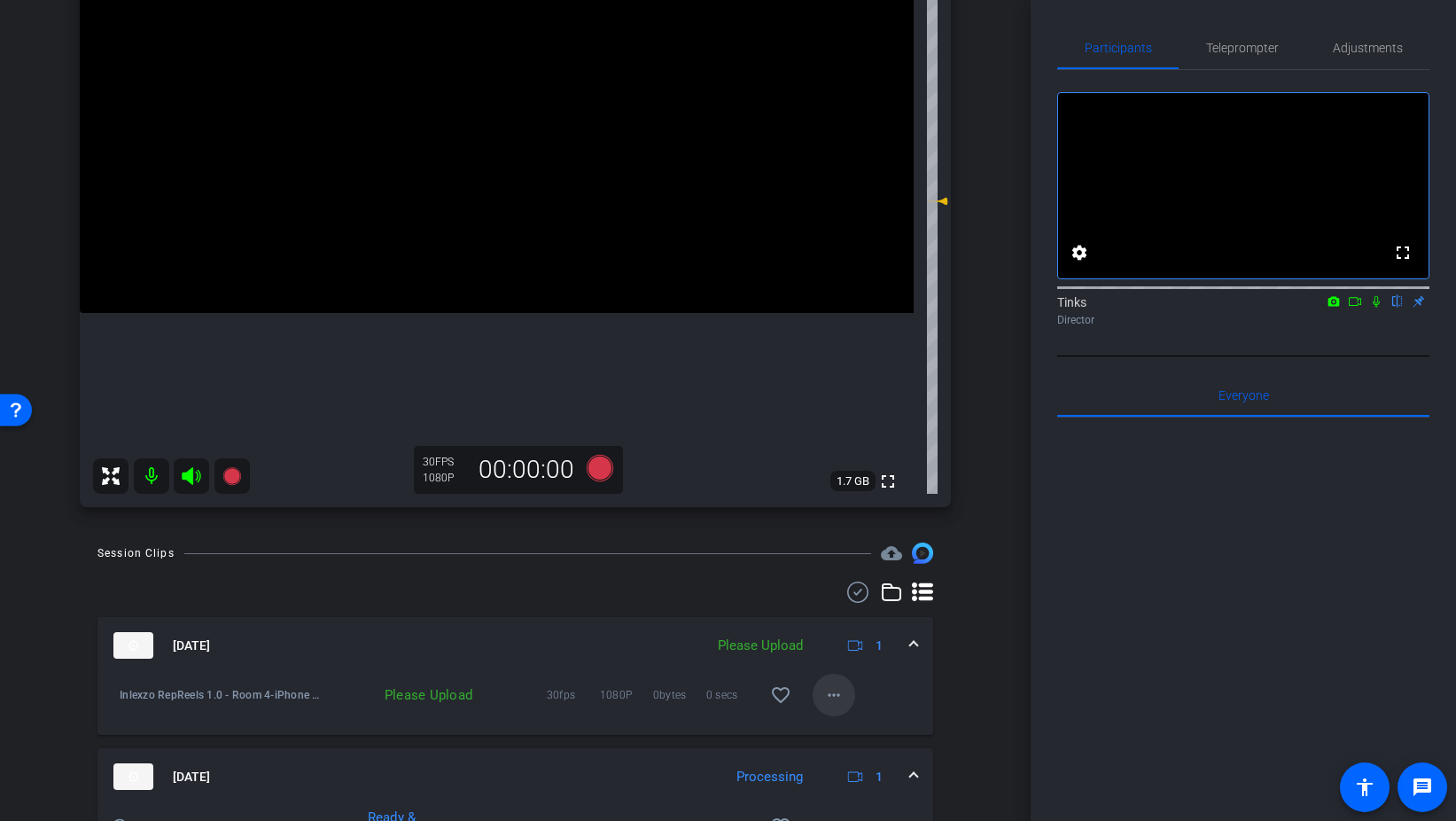
click at [832, 694] on mat-icon "more_horiz" at bounding box center [835, 696] width 21 height 21
click at [847, 731] on span "Upload" at bounding box center [862, 732] width 71 height 21
click at [1233, 46] on span "Teleprompter" at bounding box center [1242, 48] width 73 height 13
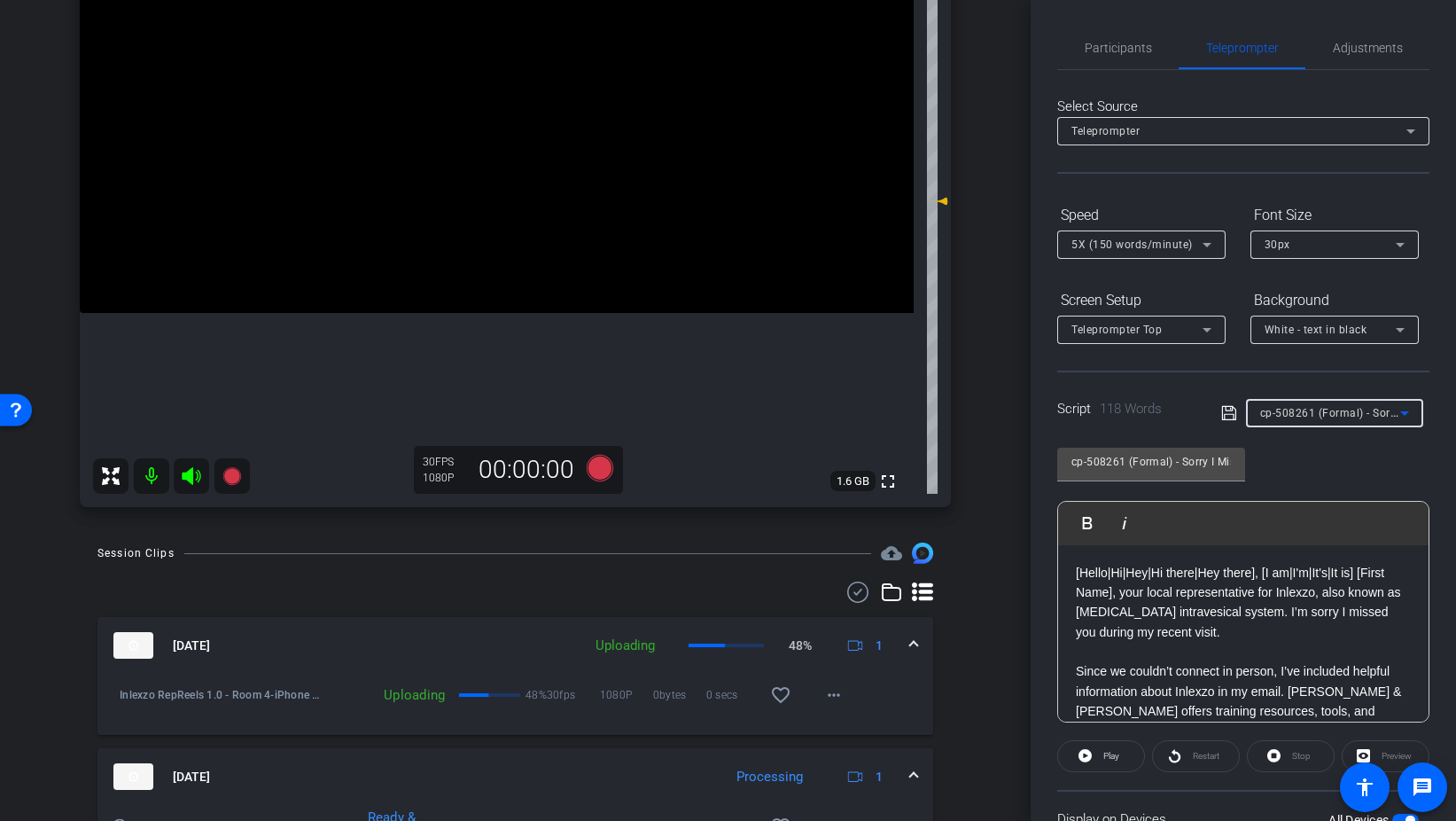
click at [1330, 416] on span "cp-508261 (Formal) - Sorry I Missed You" at bounding box center [1365, 411] width 209 height 15
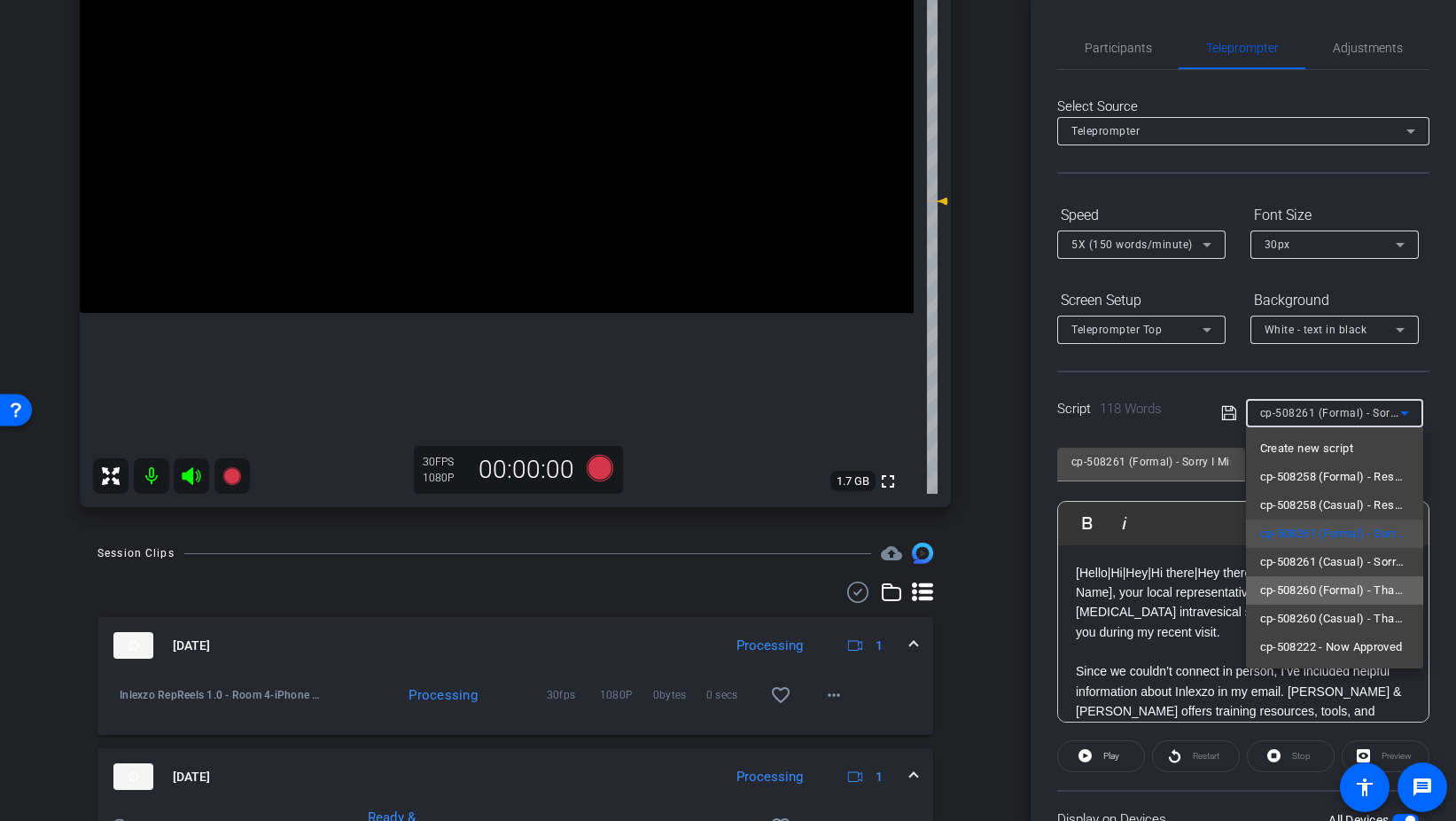
click at [1357, 587] on span "cp-508260 (Formal) - Thanks for Seeing Me" at bounding box center [1334, 590] width 149 height 21
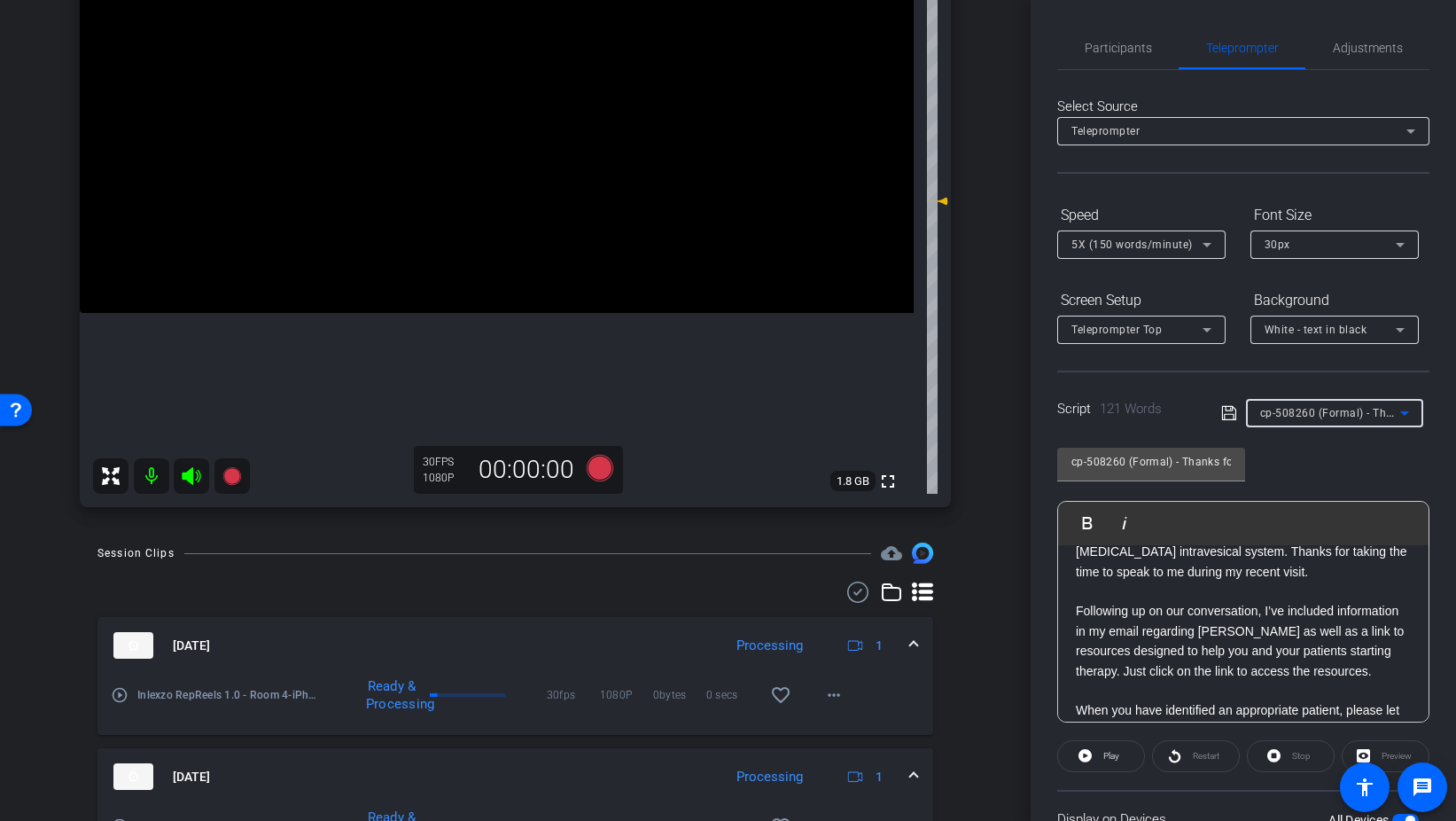
scroll to position [0, 0]
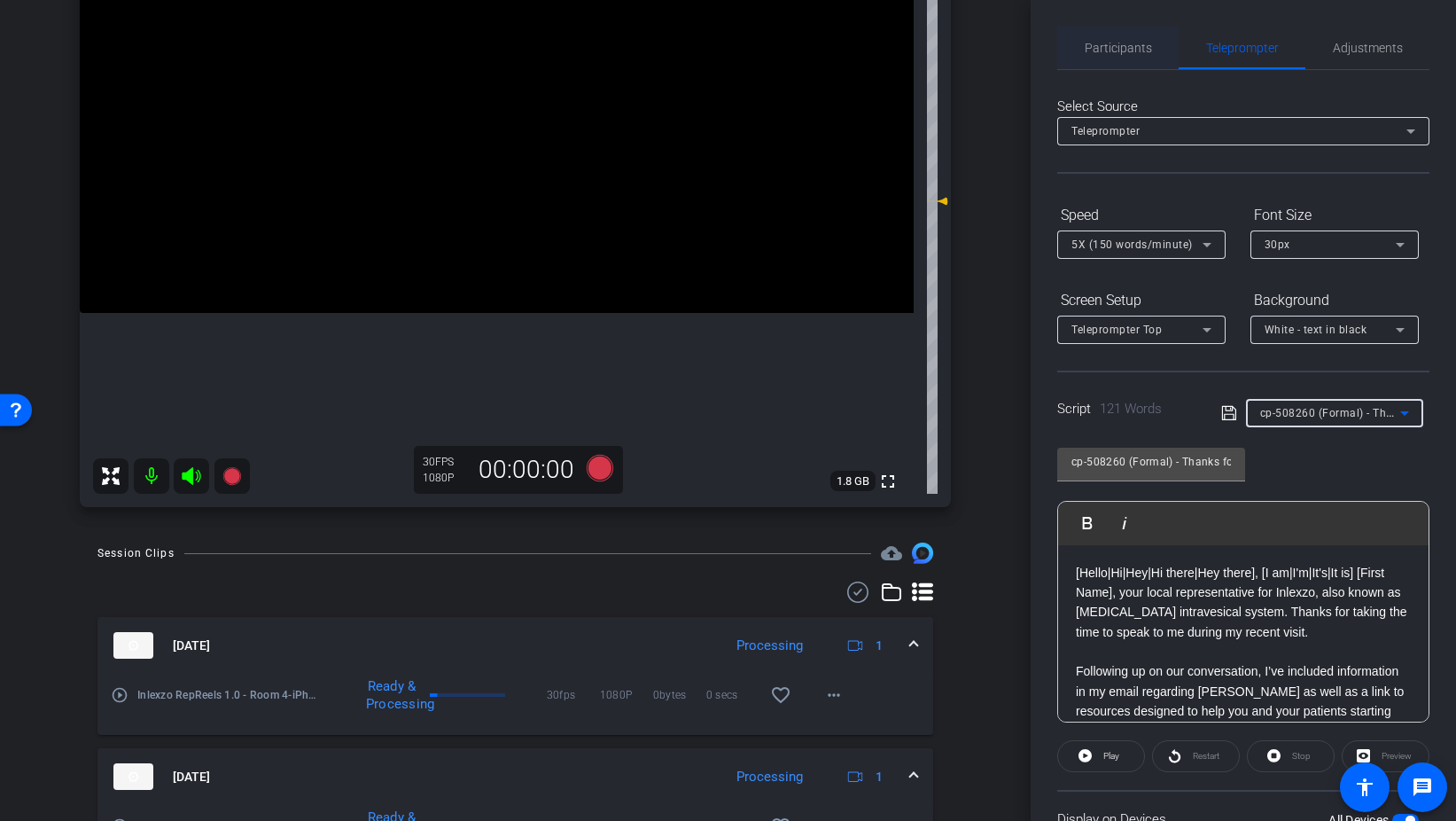
click at [1125, 56] on span "Participants" at bounding box center [1119, 48] width 67 height 43
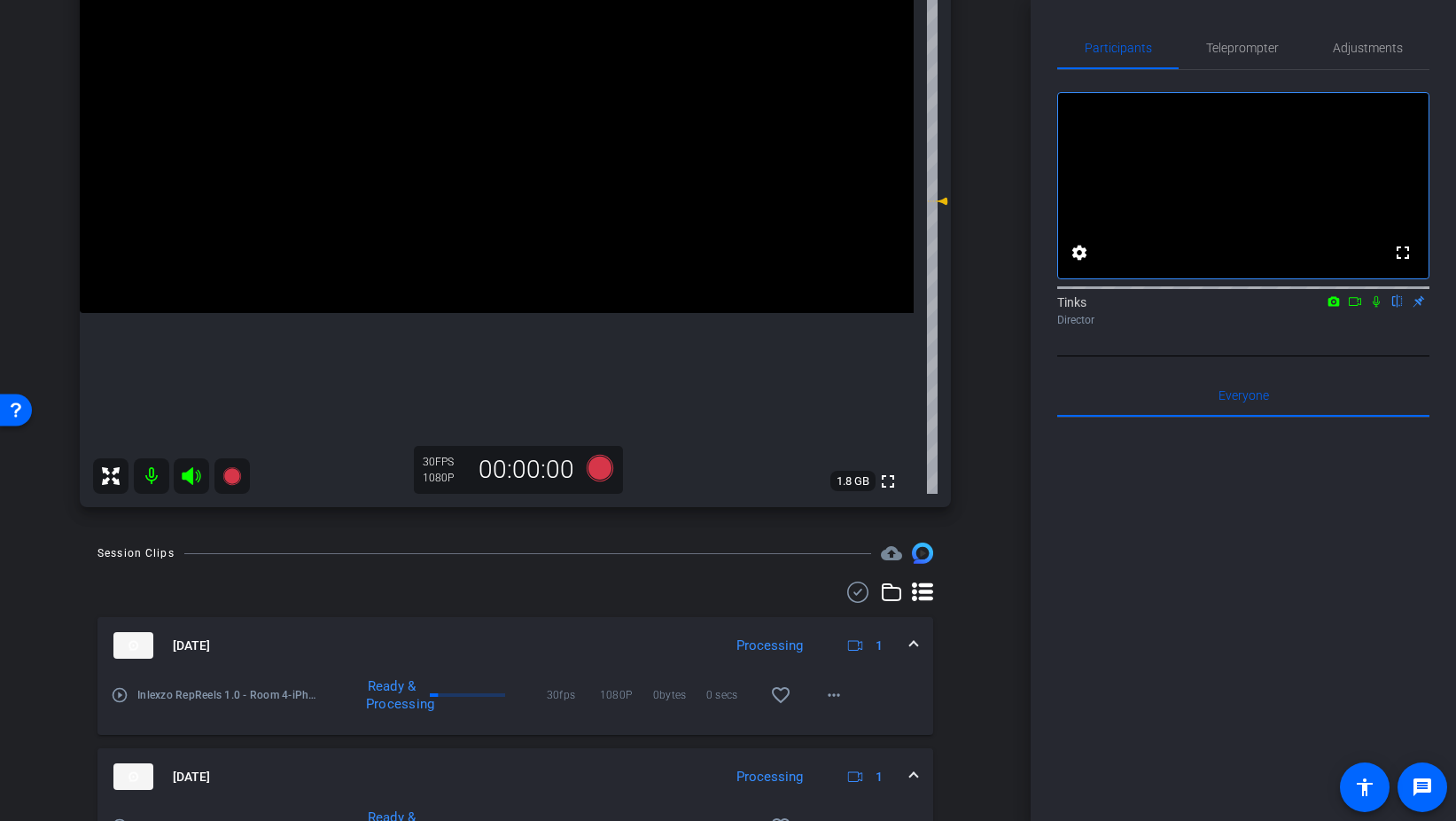
click at [1377, 307] on icon at bounding box center [1376, 301] width 15 height 13
click at [592, 460] on icon at bounding box center [598, 468] width 26 height 26
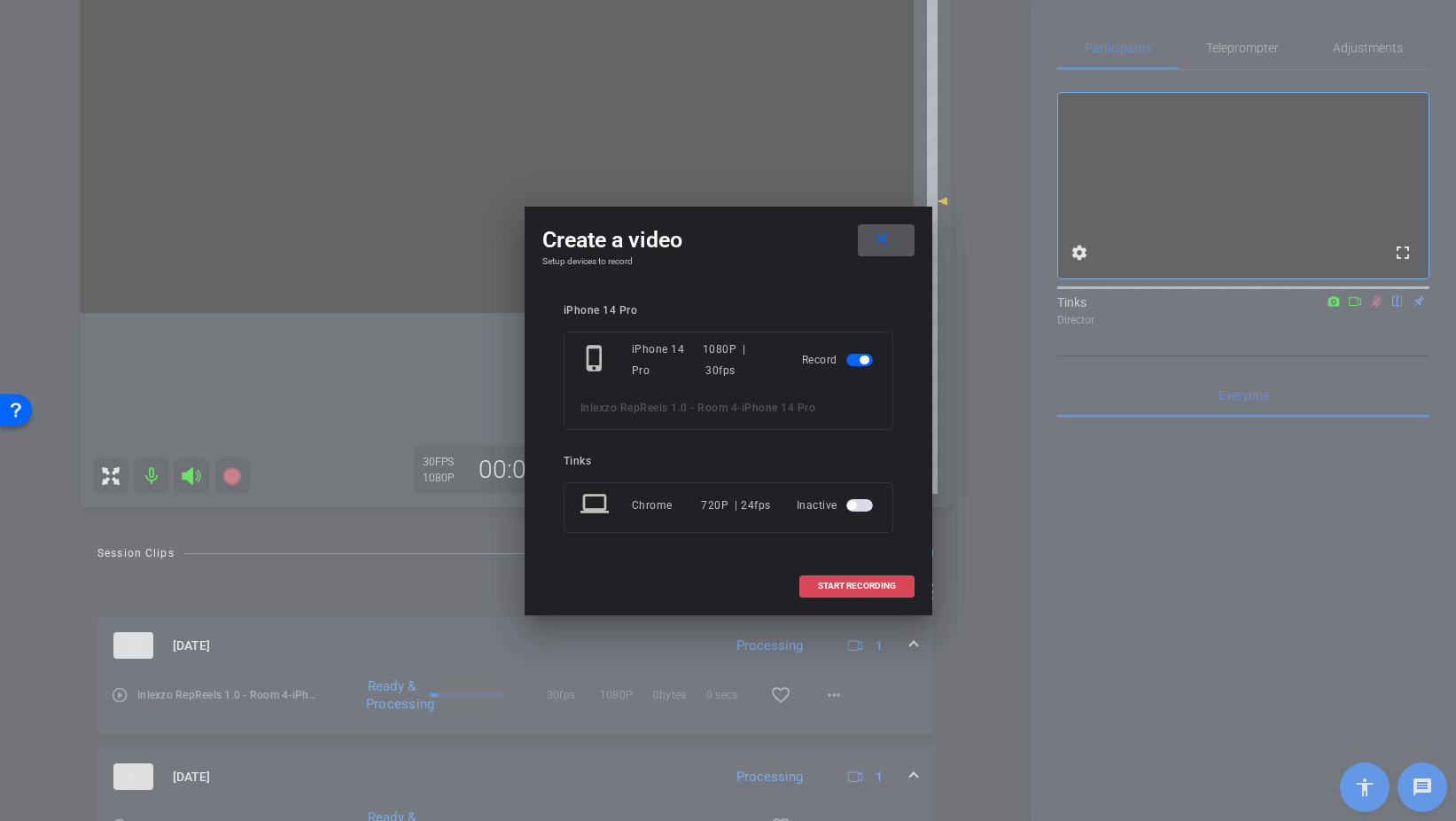
click at [893, 597] on span at bounding box center [857, 587] width 114 height 43
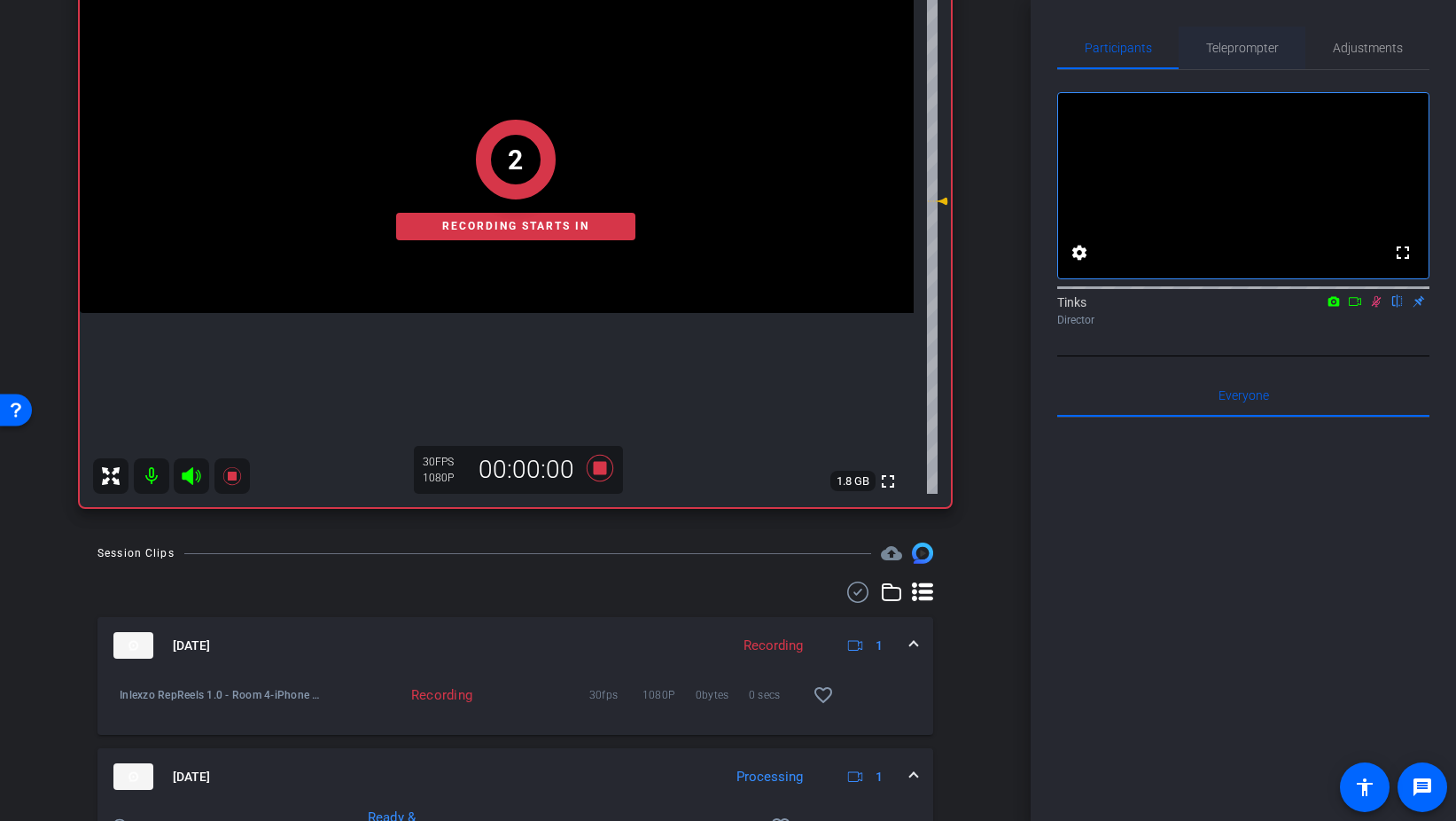
click at [1215, 65] on span "Teleprompter" at bounding box center [1242, 48] width 73 height 43
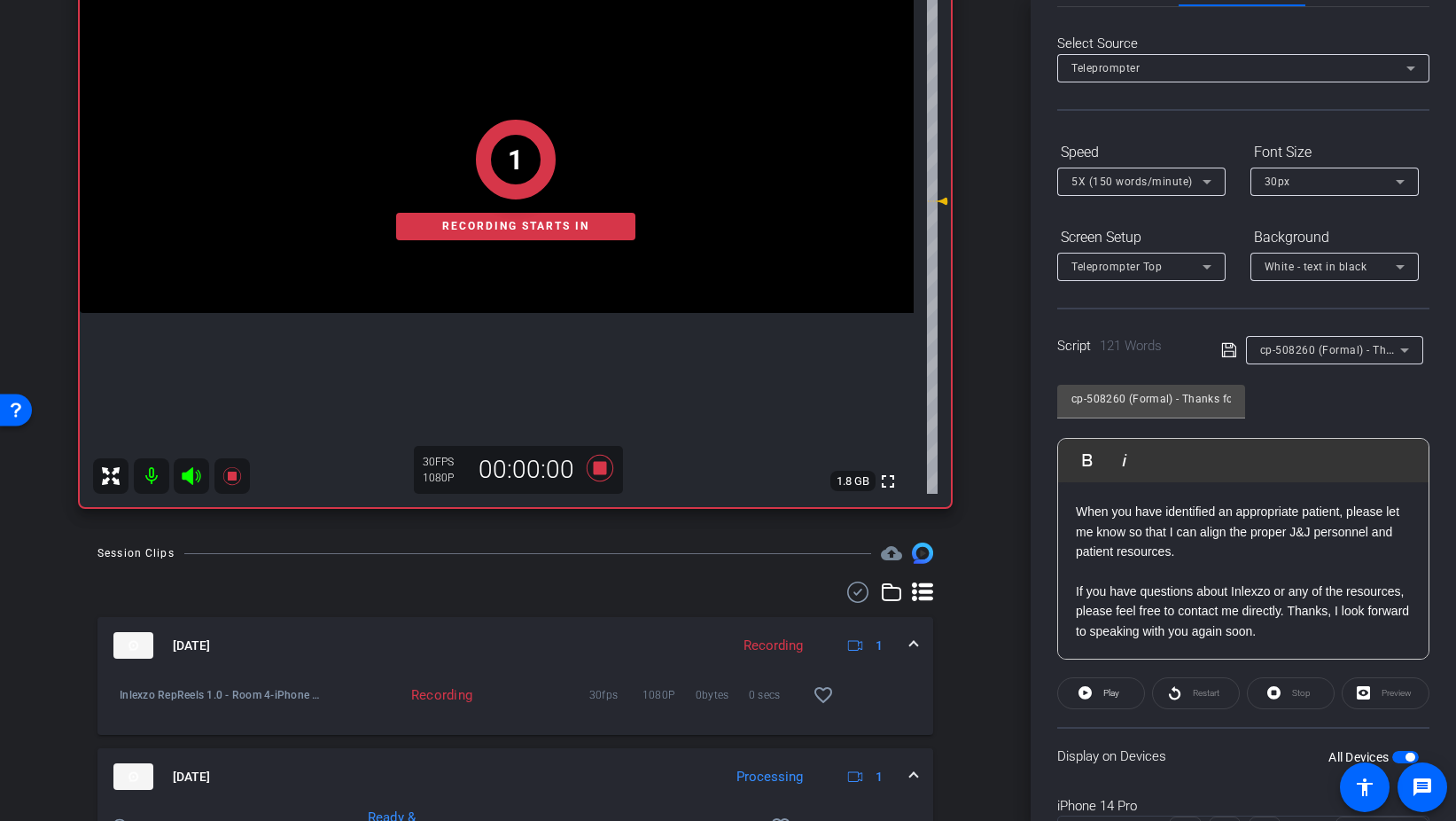
scroll to position [148, 0]
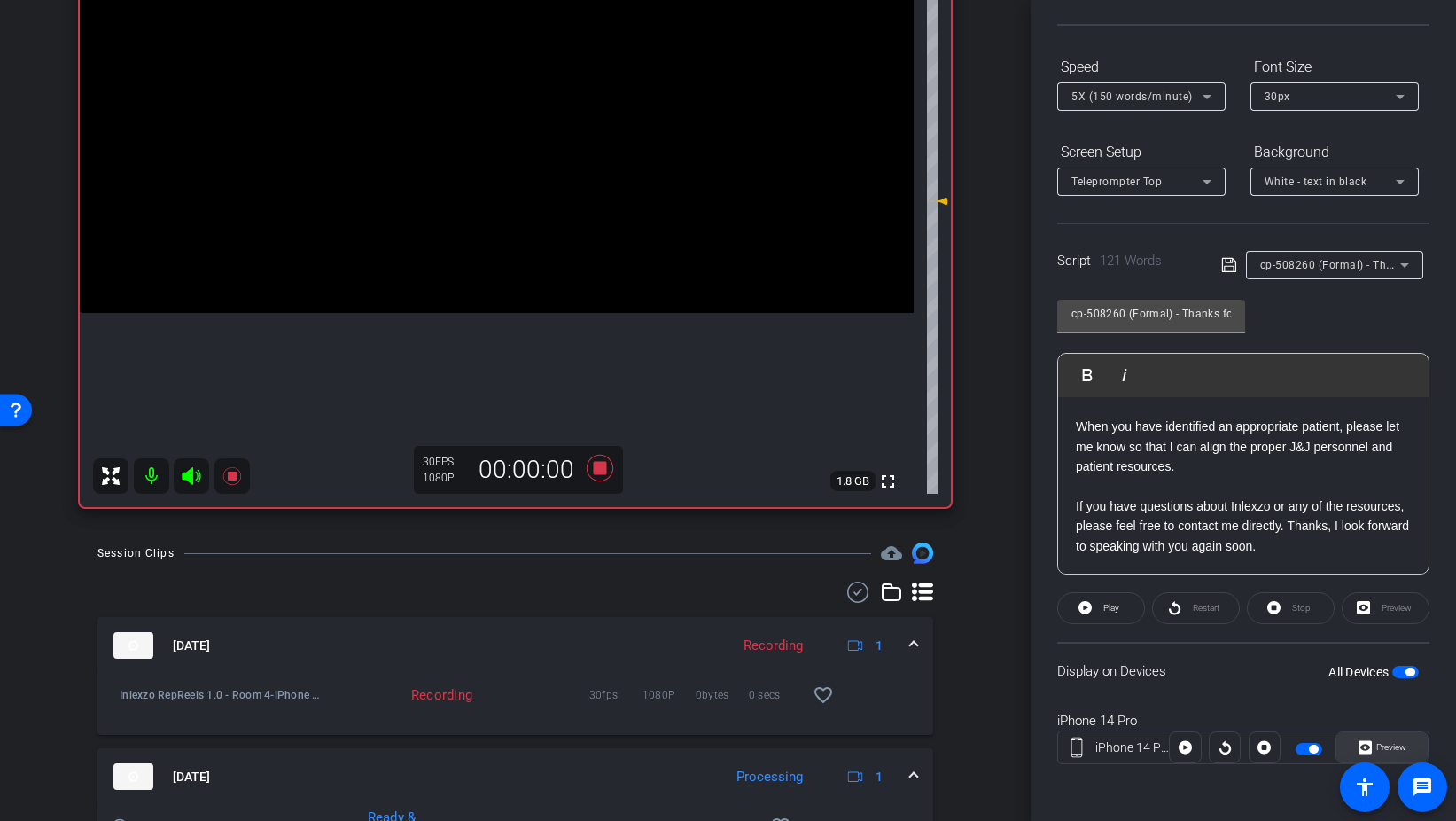
click at [1360, 752] on icon at bounding box center [1366, 748] width 14 height 14
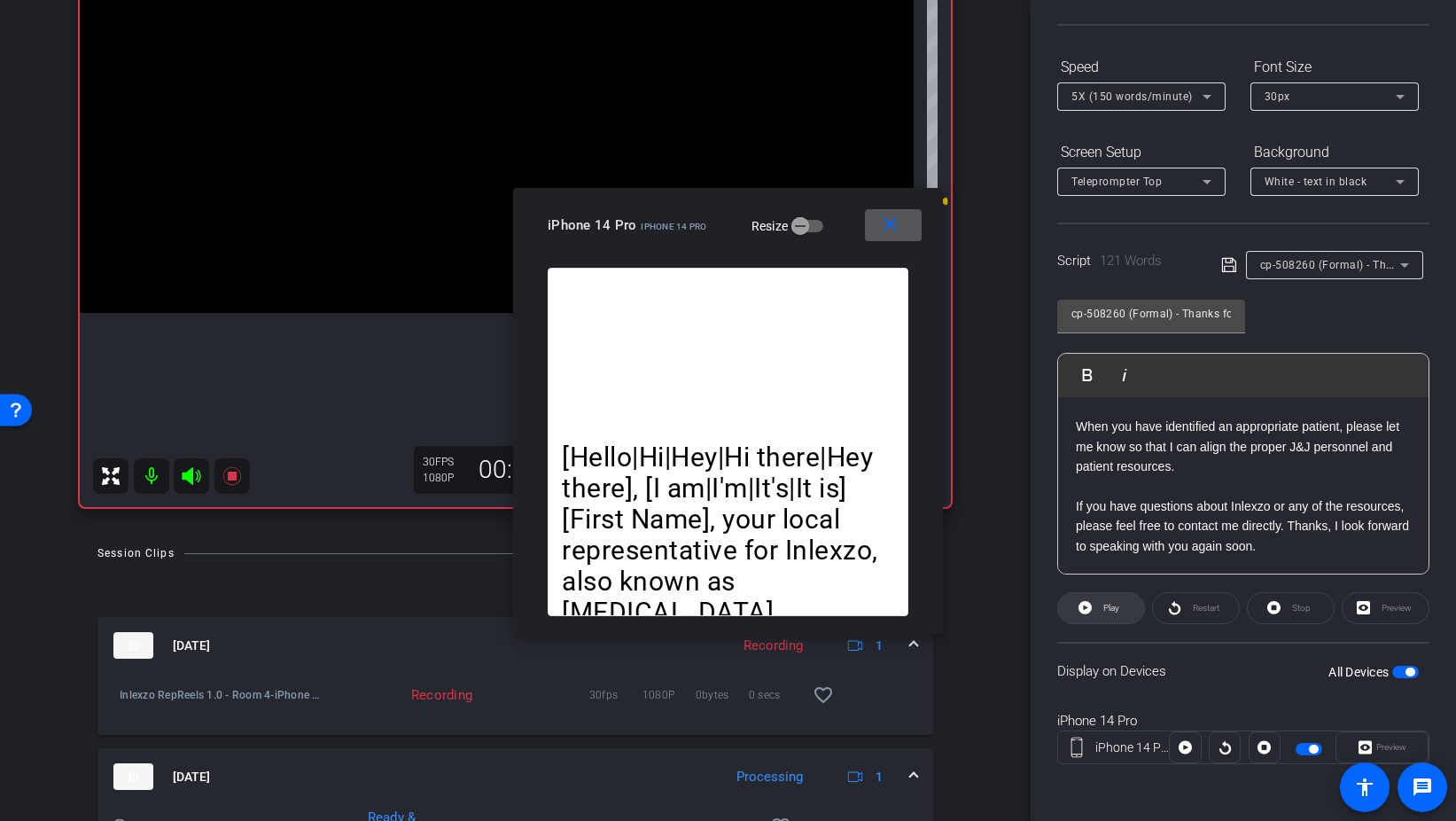
click at [1122, 613] on span at bounding box center [1101, 608] width 86 height 43
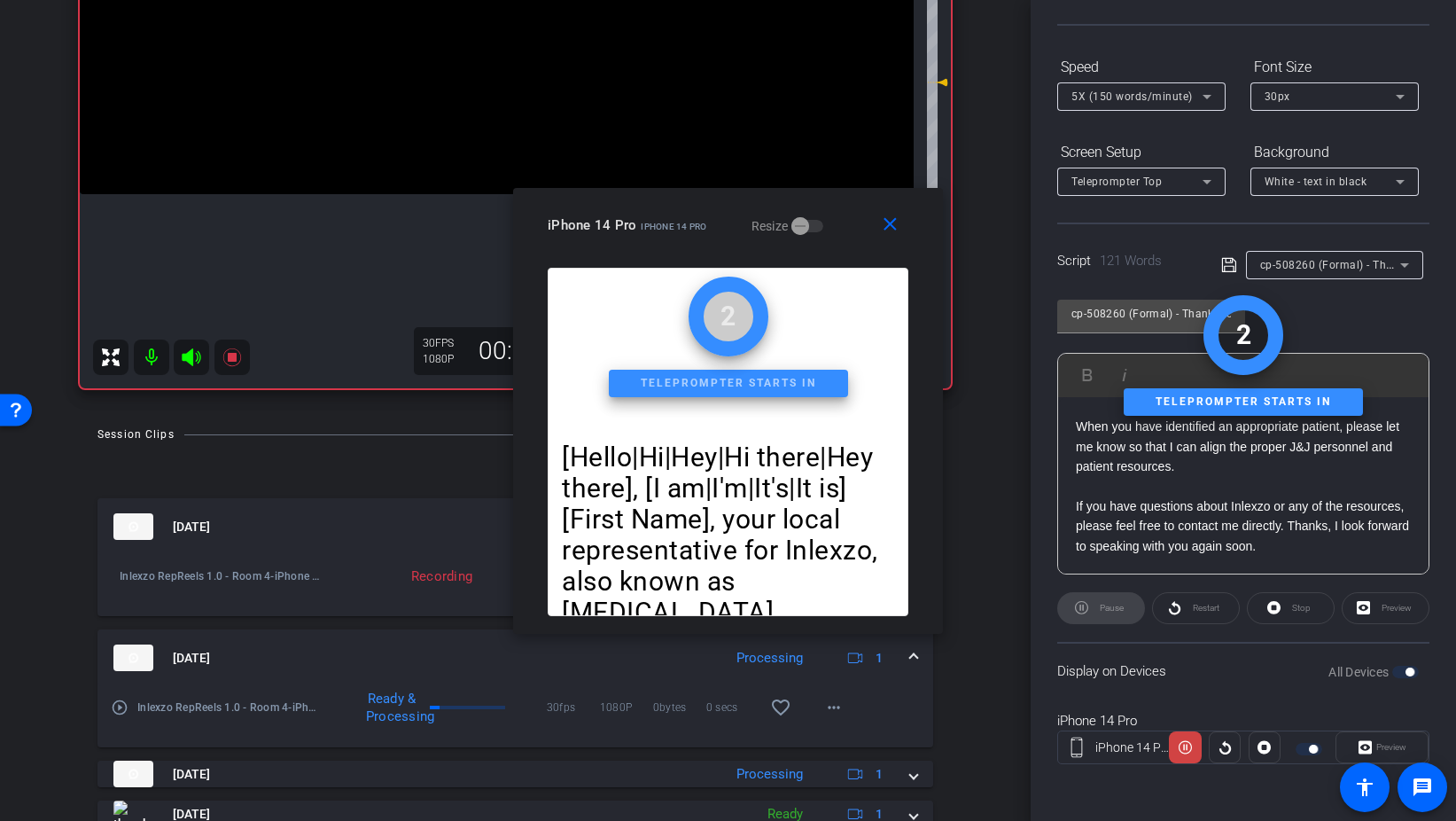
scroll to position [362, 0]
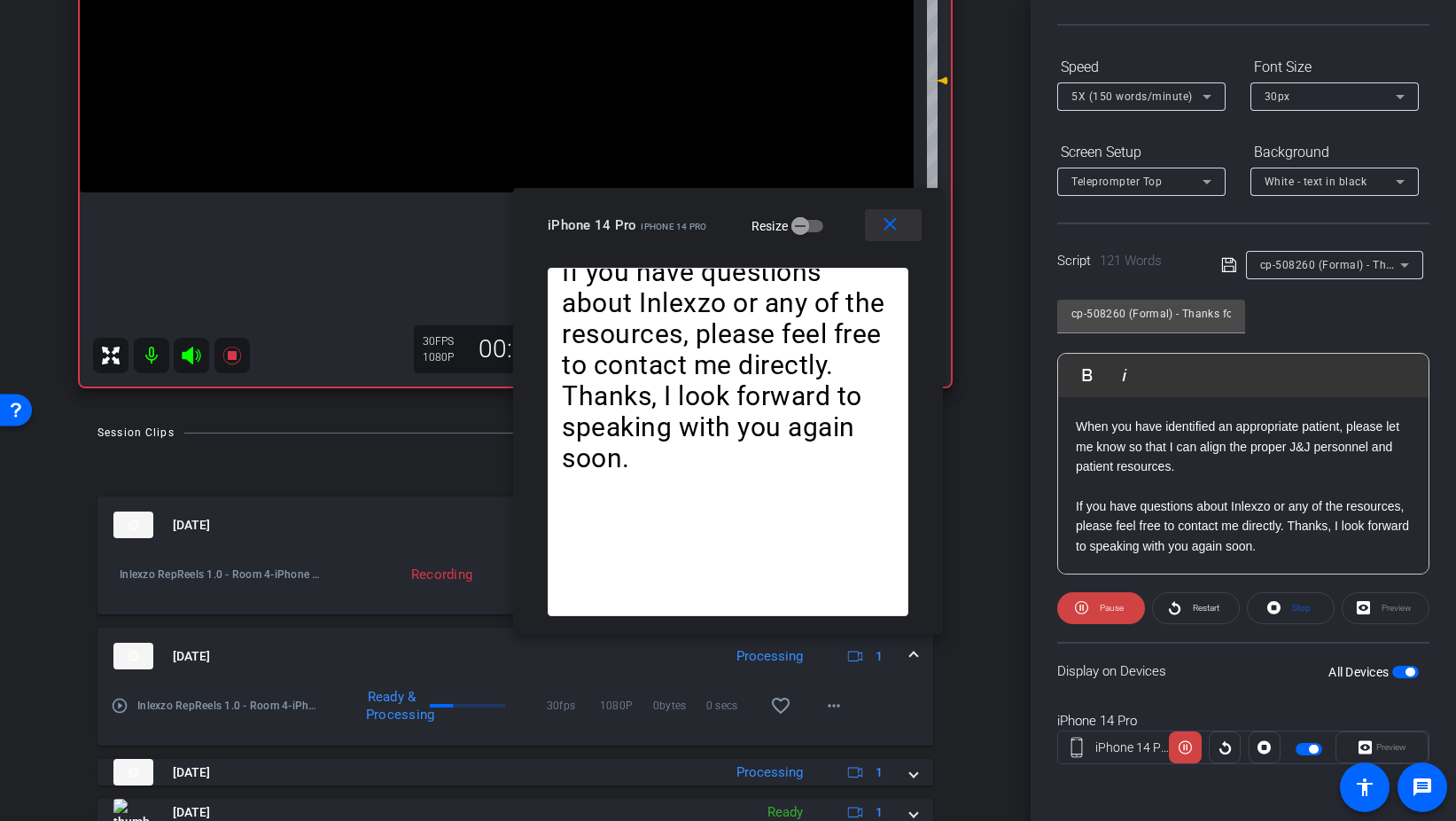
click at [890, 222] on mat-icon "close" at bounding box center [890, 225] width 22 height 22
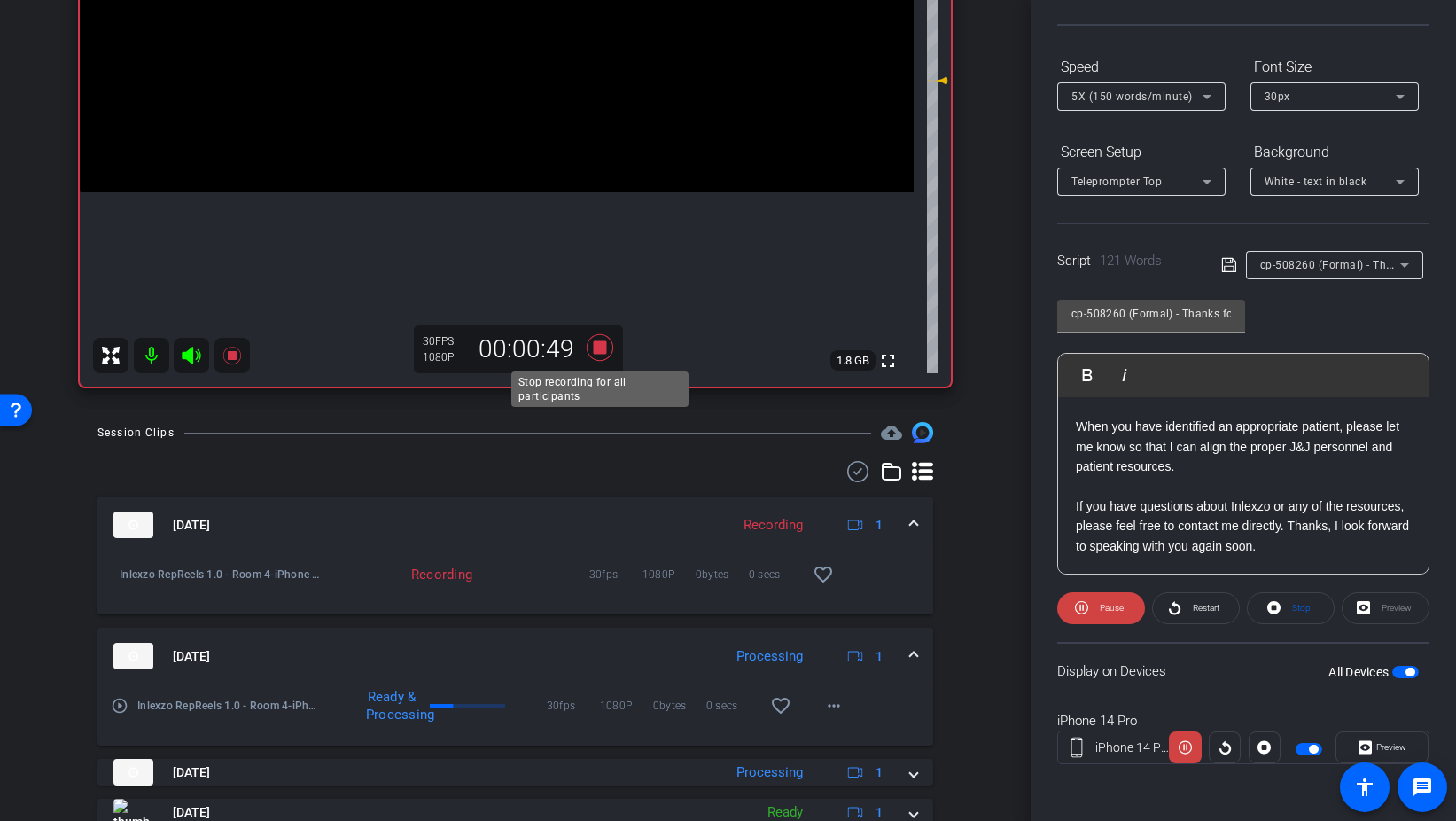
click at [602, 352] on icon at bounding box center [598, 347] width 26 height 26
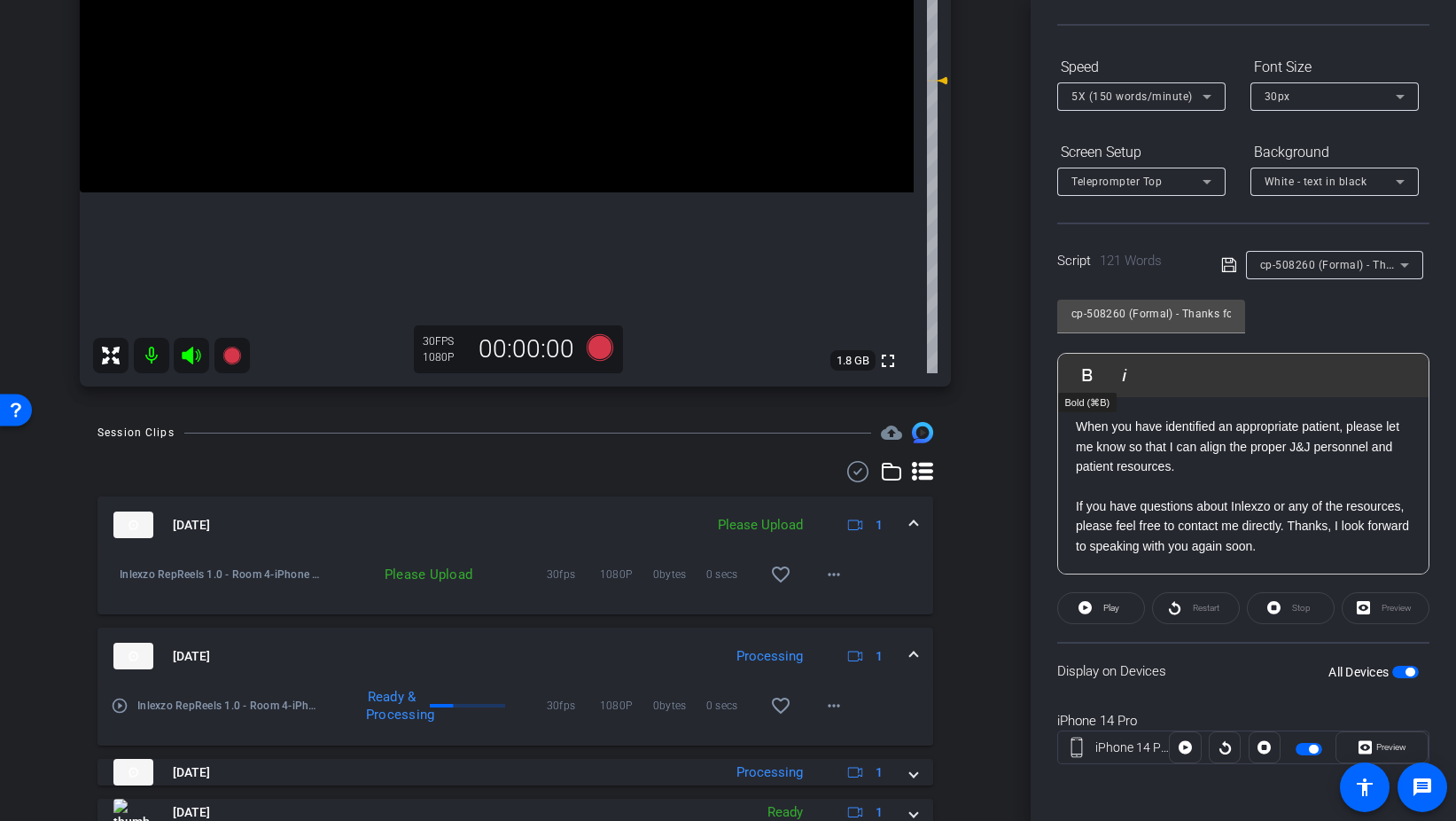
scroll to position [0, 0]
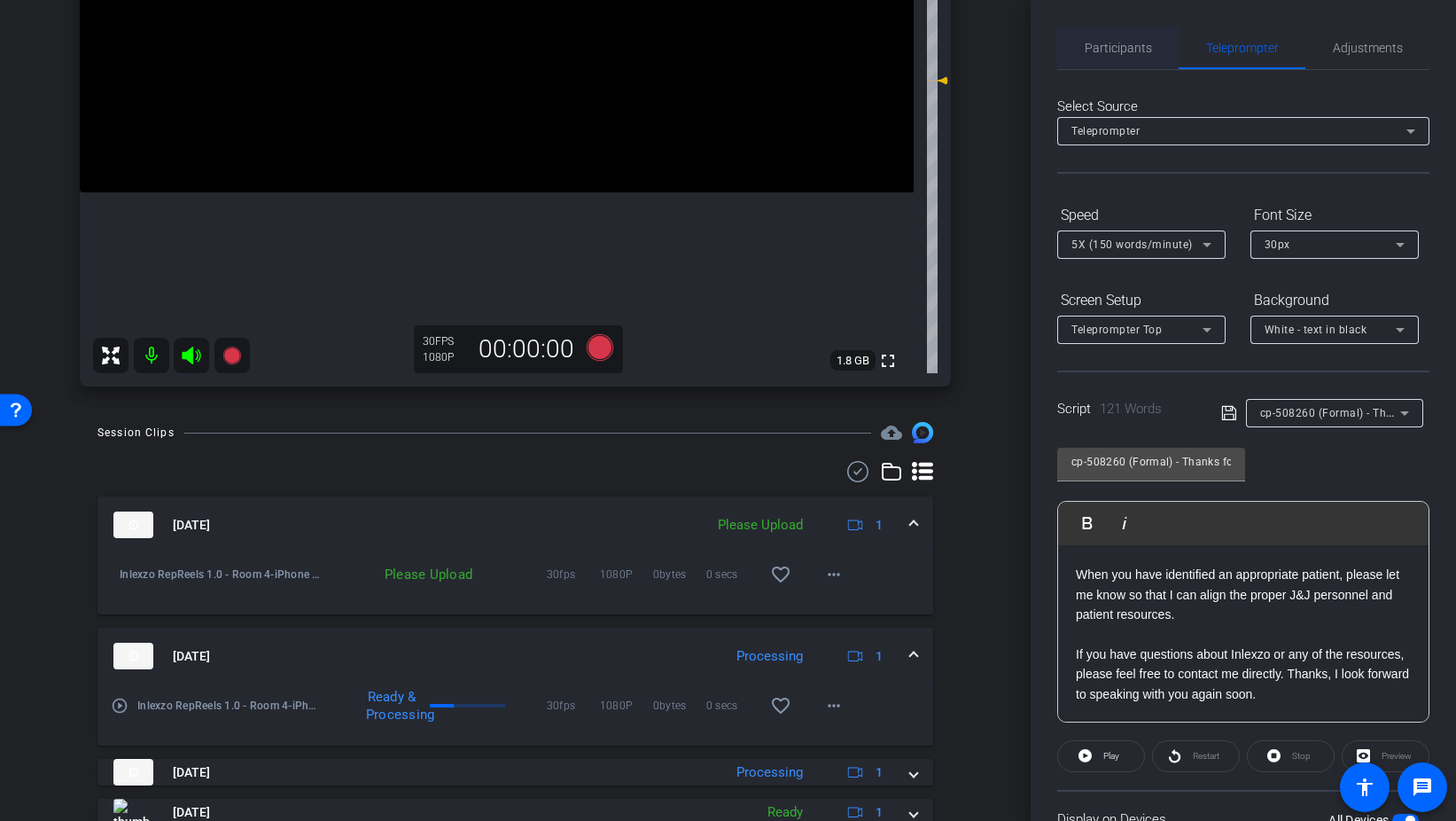
click at [1122, 33] on span "Participants" at bounding box center [1119, 48] width 67 height 43
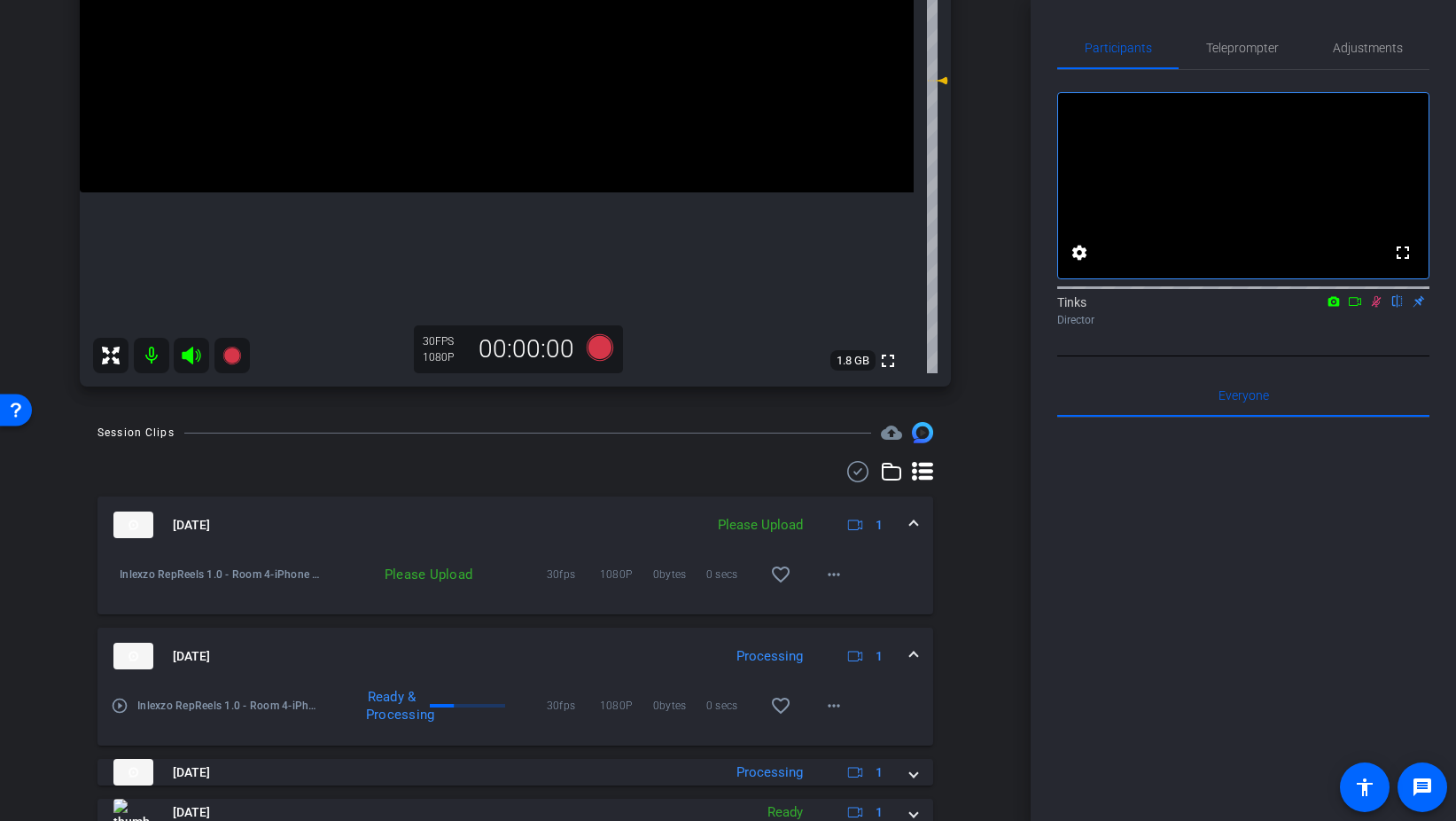
click at [1381, 307] on icon at bounding box center [1376, 301] width 15 height 13
click at [832, 583] on mat-icon "more_horiz" at bounding box center [835, 575] width 21 height 21
click at [849, 611] on span "Upload" at bounding box center [862, 612] width 71 height 21
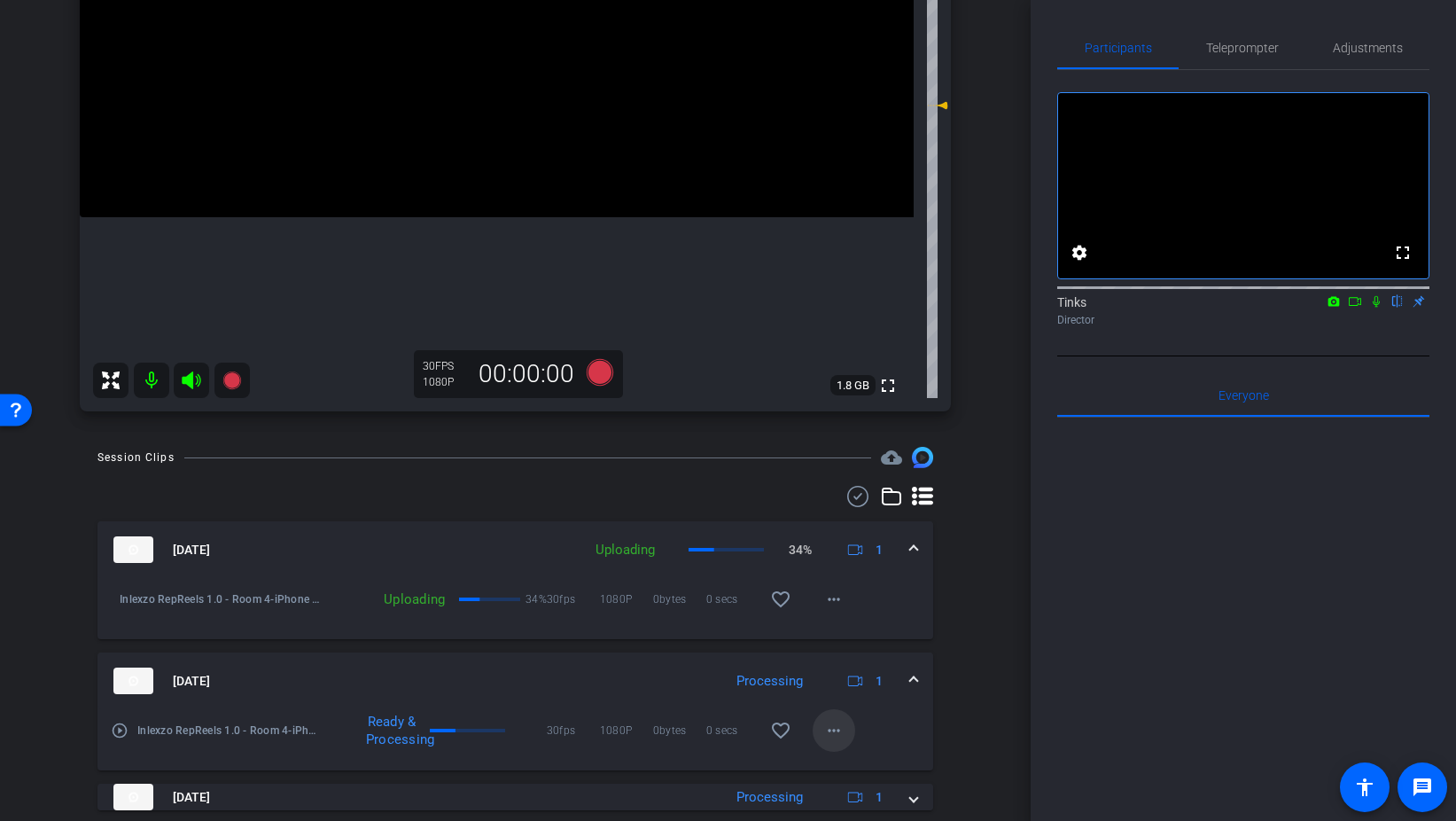
scroll to position [315, 0]
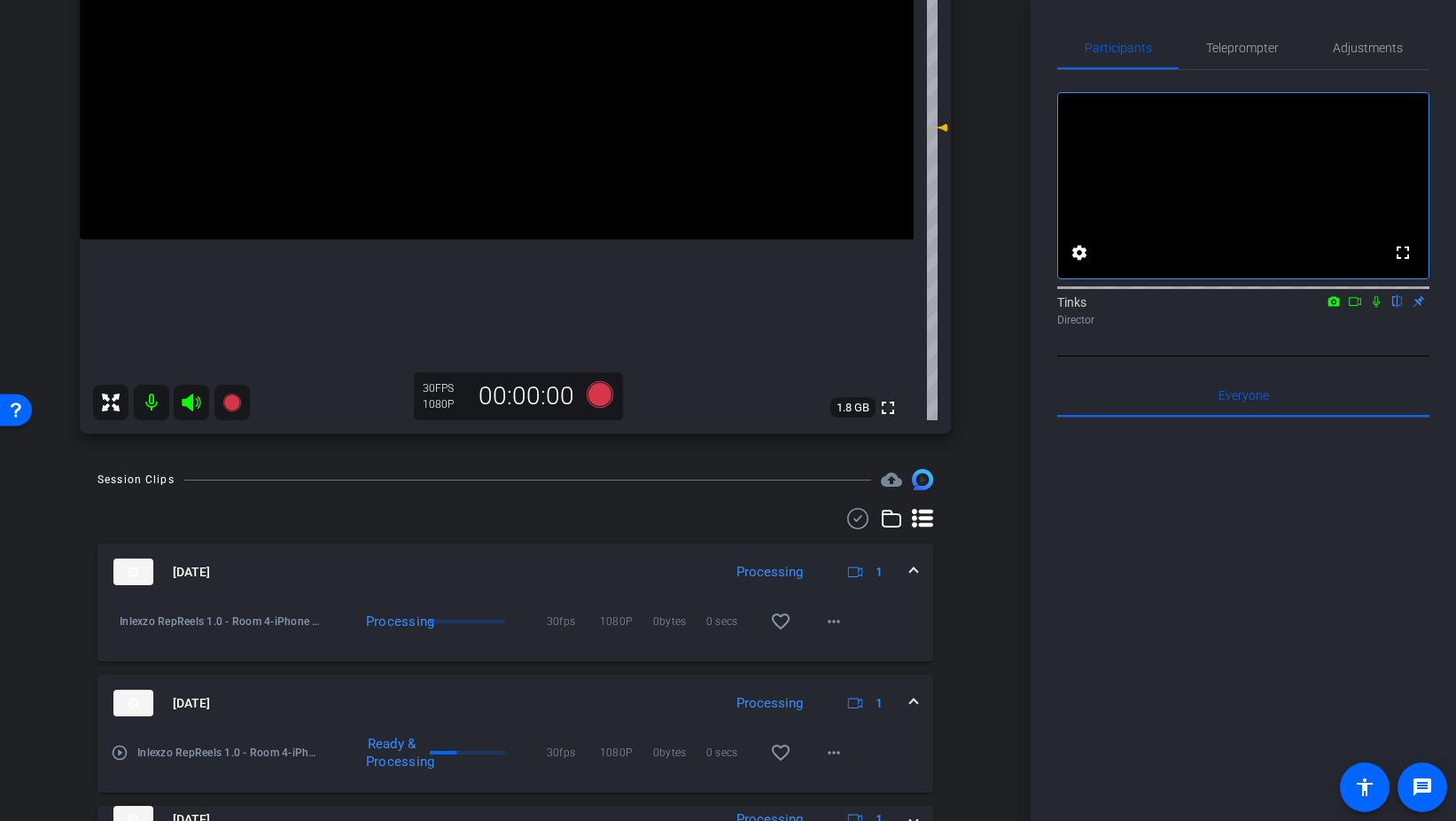
click at [1377, 307] on icon at bounding box center [1376, 302] width 7 height 12
click at [1257, 45] on span "Teleprompter" at bounding box center [1242, 48] width 73 height 13
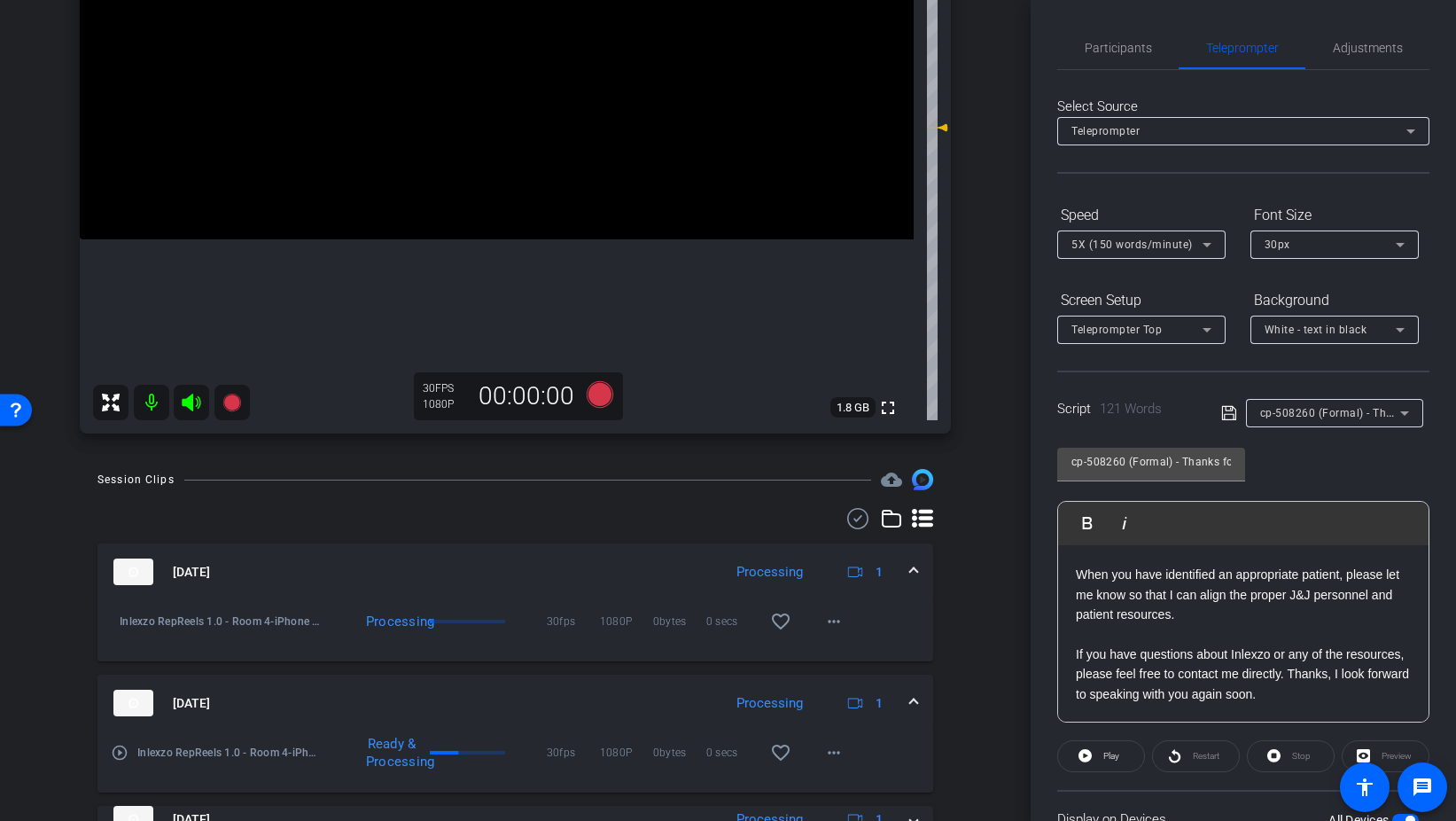
scroll to position [148, 0]
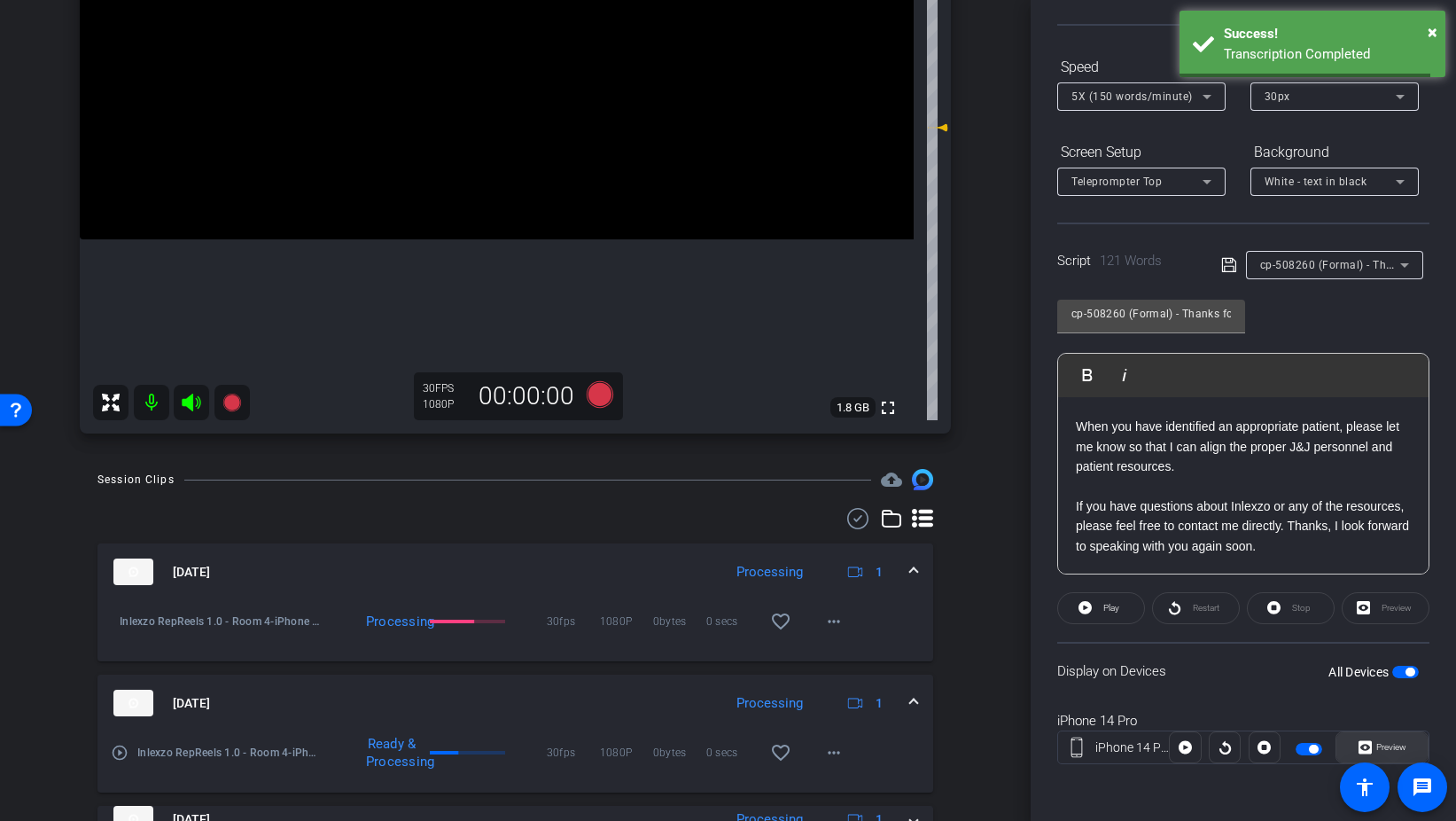
click at [1376, 745] on span "Preview" at bounding box center [1391, 747] width 30 height 10
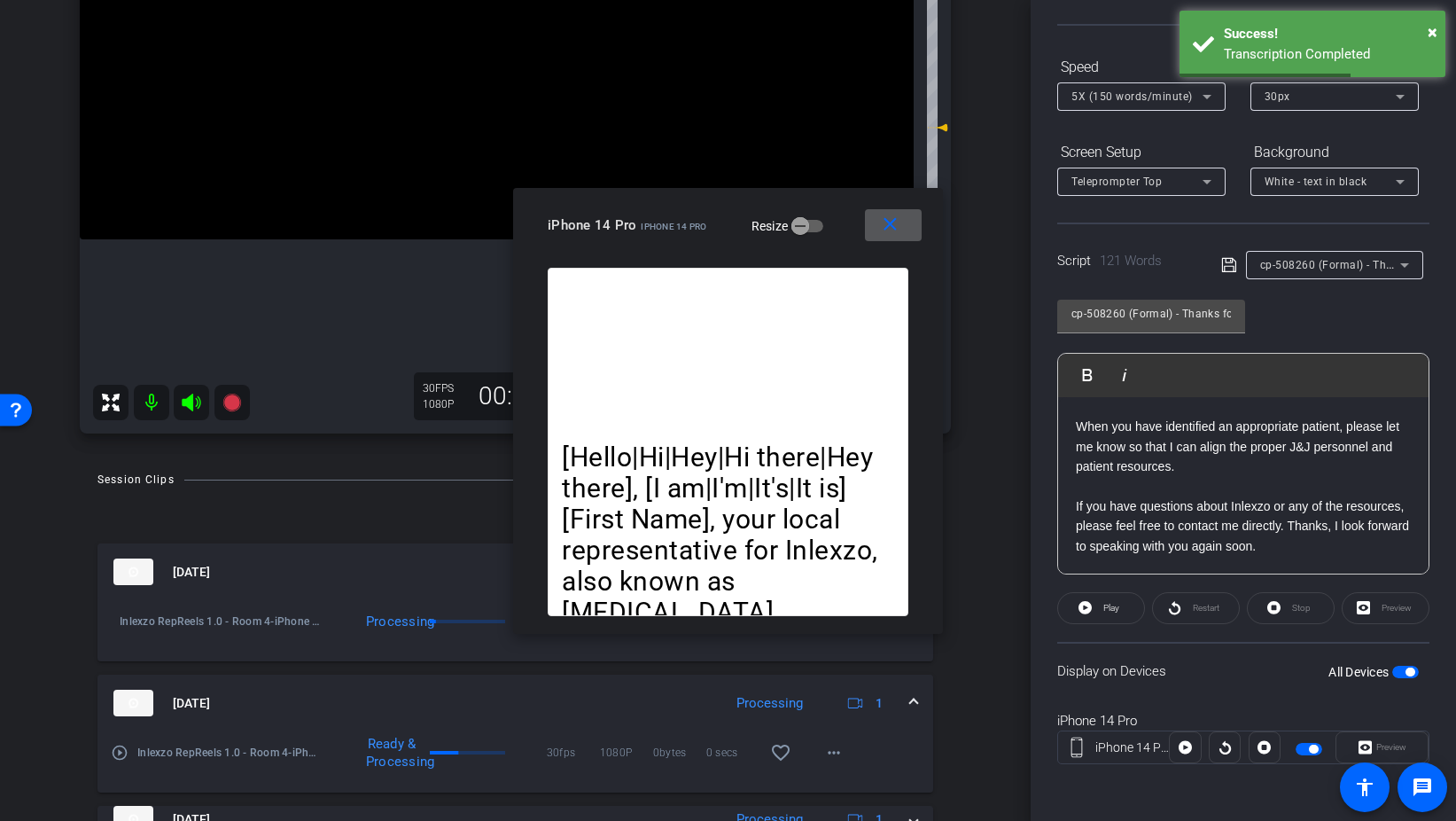
click at [338, 239] on video at bounding box center [497, 30] width 835 height 417
click at [877, 228] on span at bounding box center [893, 226] width 56 height 43
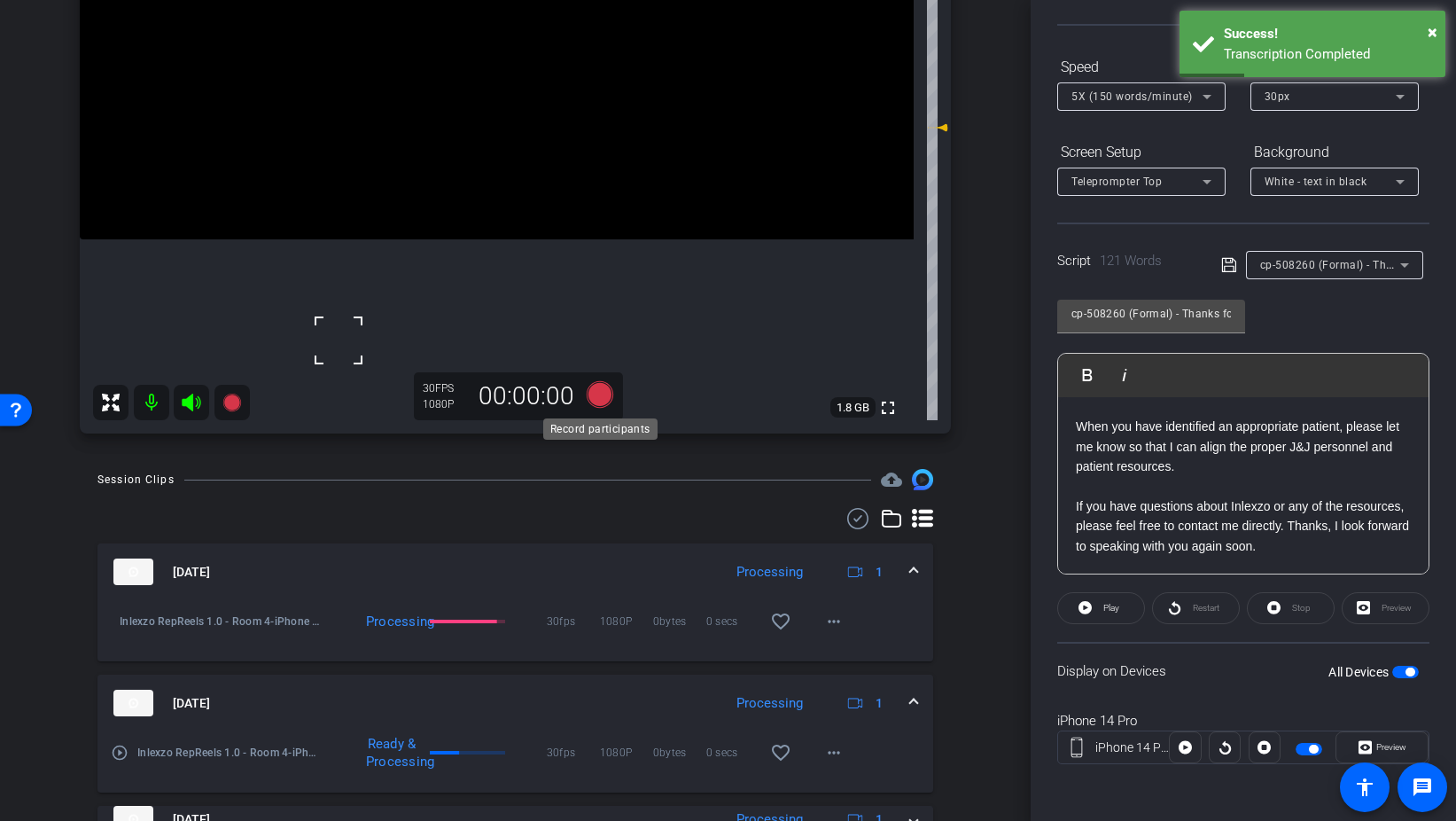
click at [615, 397] on icon at bounding box center [600, 394] width 43 height 32
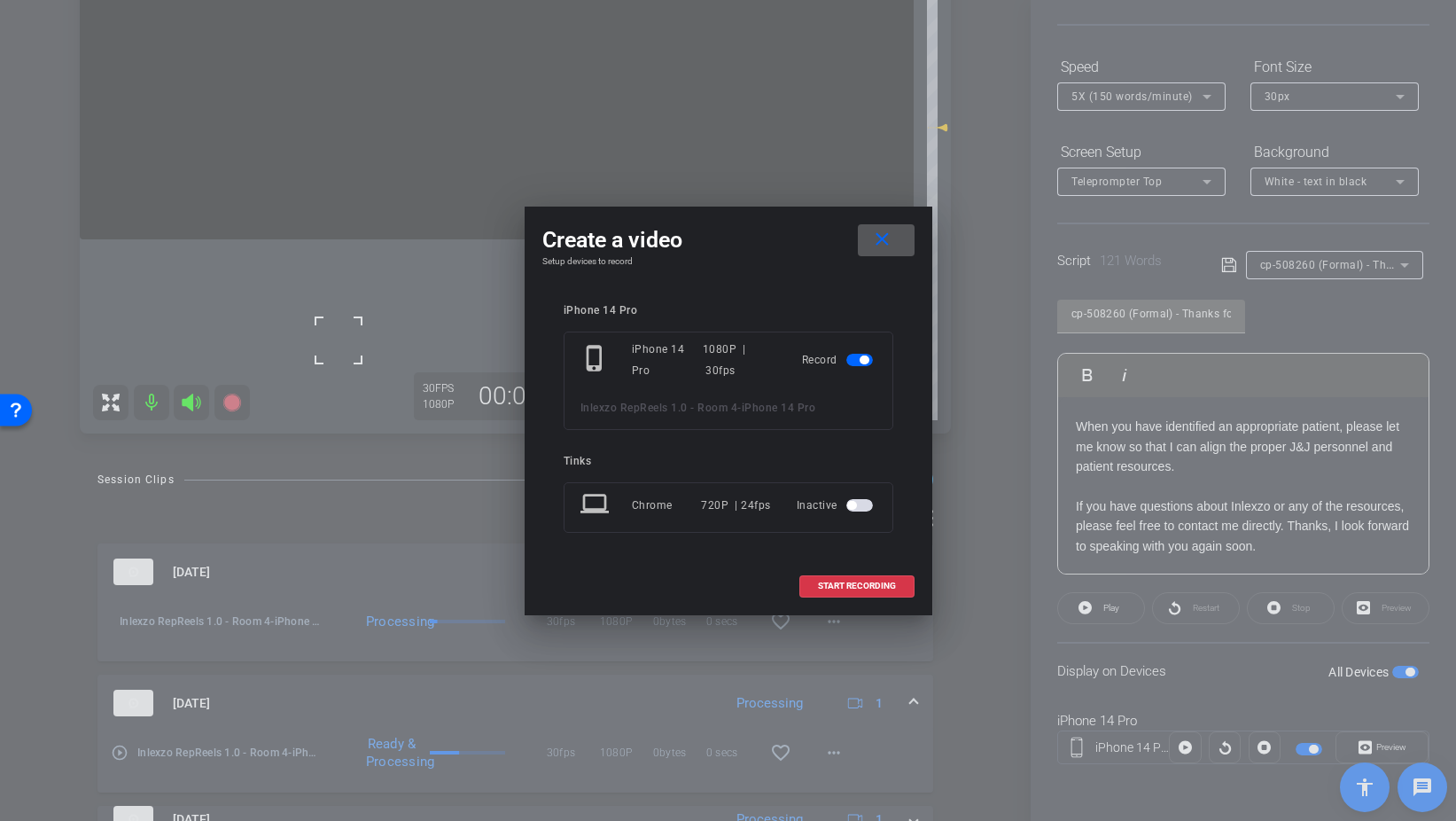
click at [889, 239] on mat-icon "close" at bounding box center [882, 239] width 22 height 22
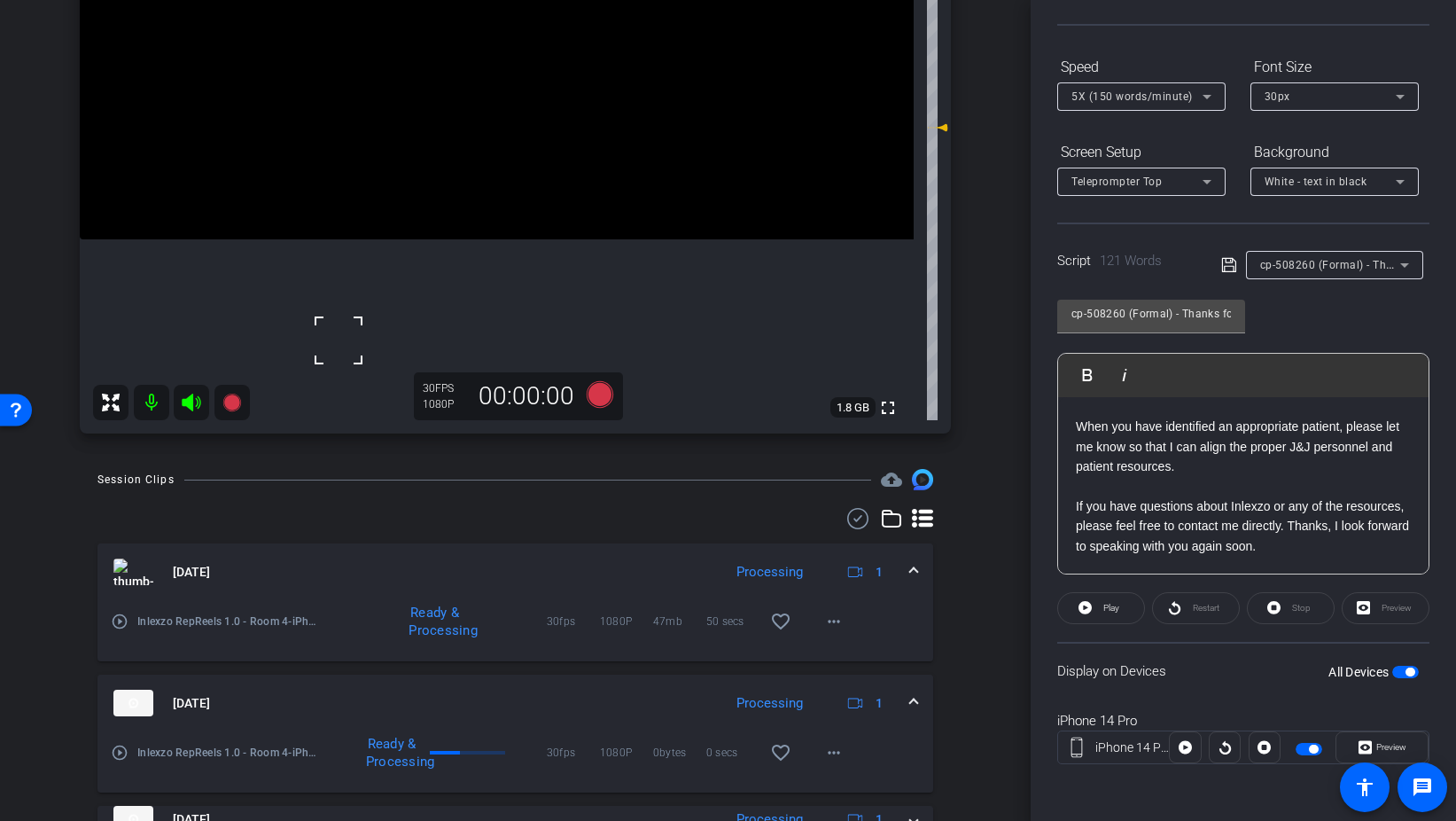
click at [542, 65] on video at bounding box center [497, 30] width 835 height 417
click at [595, 396] on icon at bounding box center [598, 394] width 26 height 26
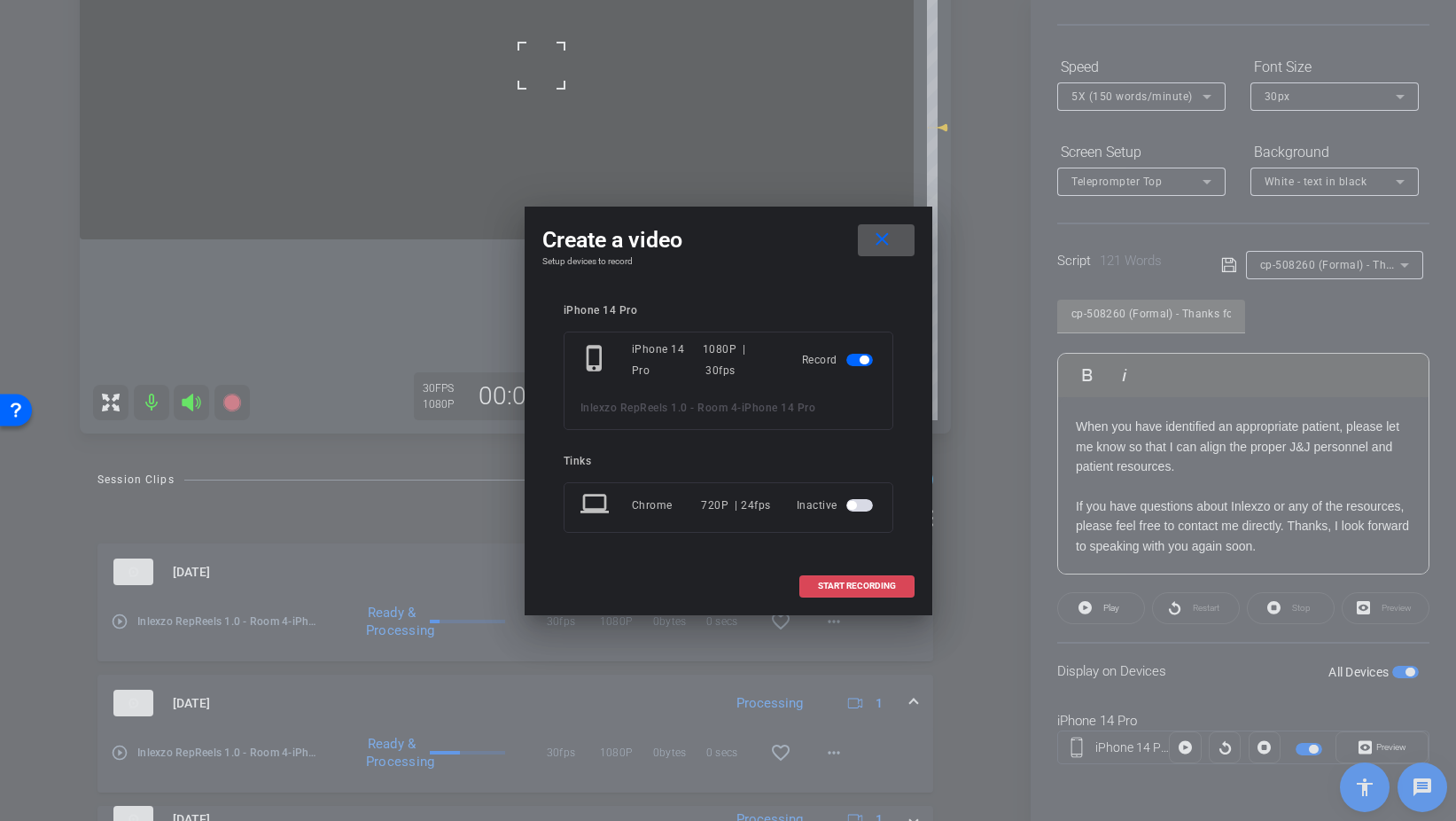
click at [836, 580] on span at bounding box center [857, 587] width 114 height 43
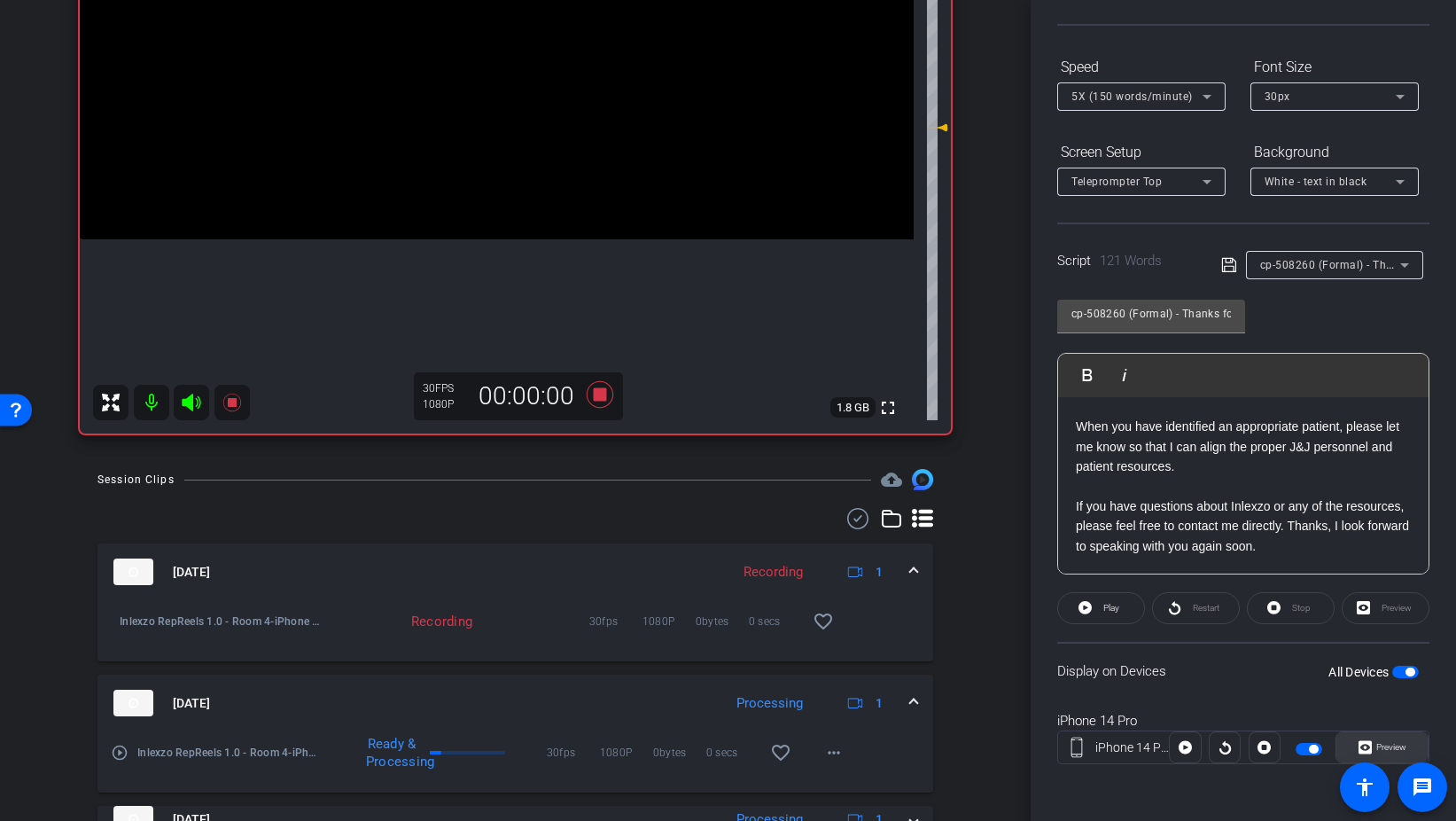
click at [1399, 749] on span "Preview" at bounding box center [1391, 747] width 30 height 10
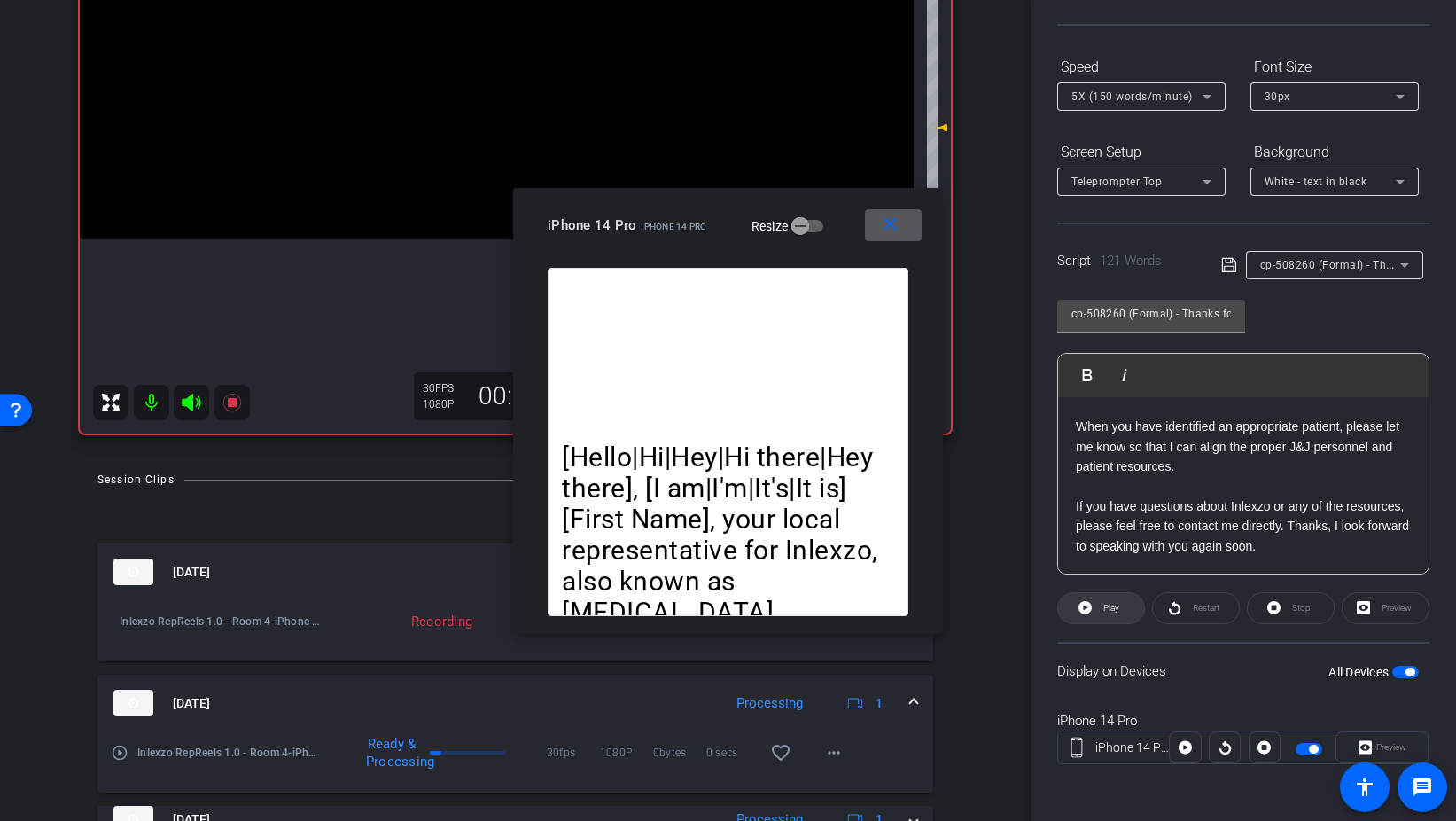
click at [1098, 610] on span at bounding box center [1101, 608] width 86 height 43
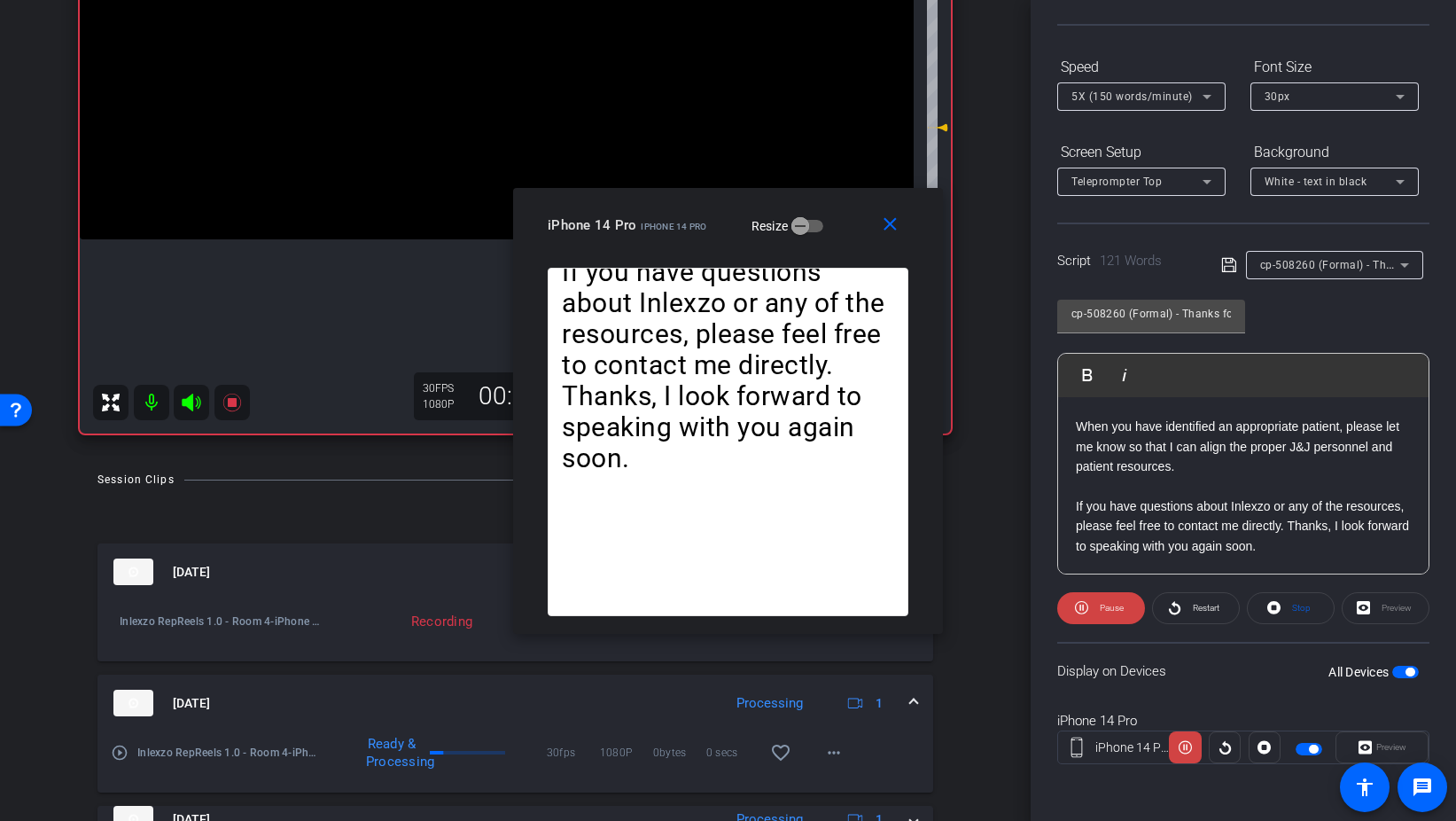
scroll to position [0, 0]
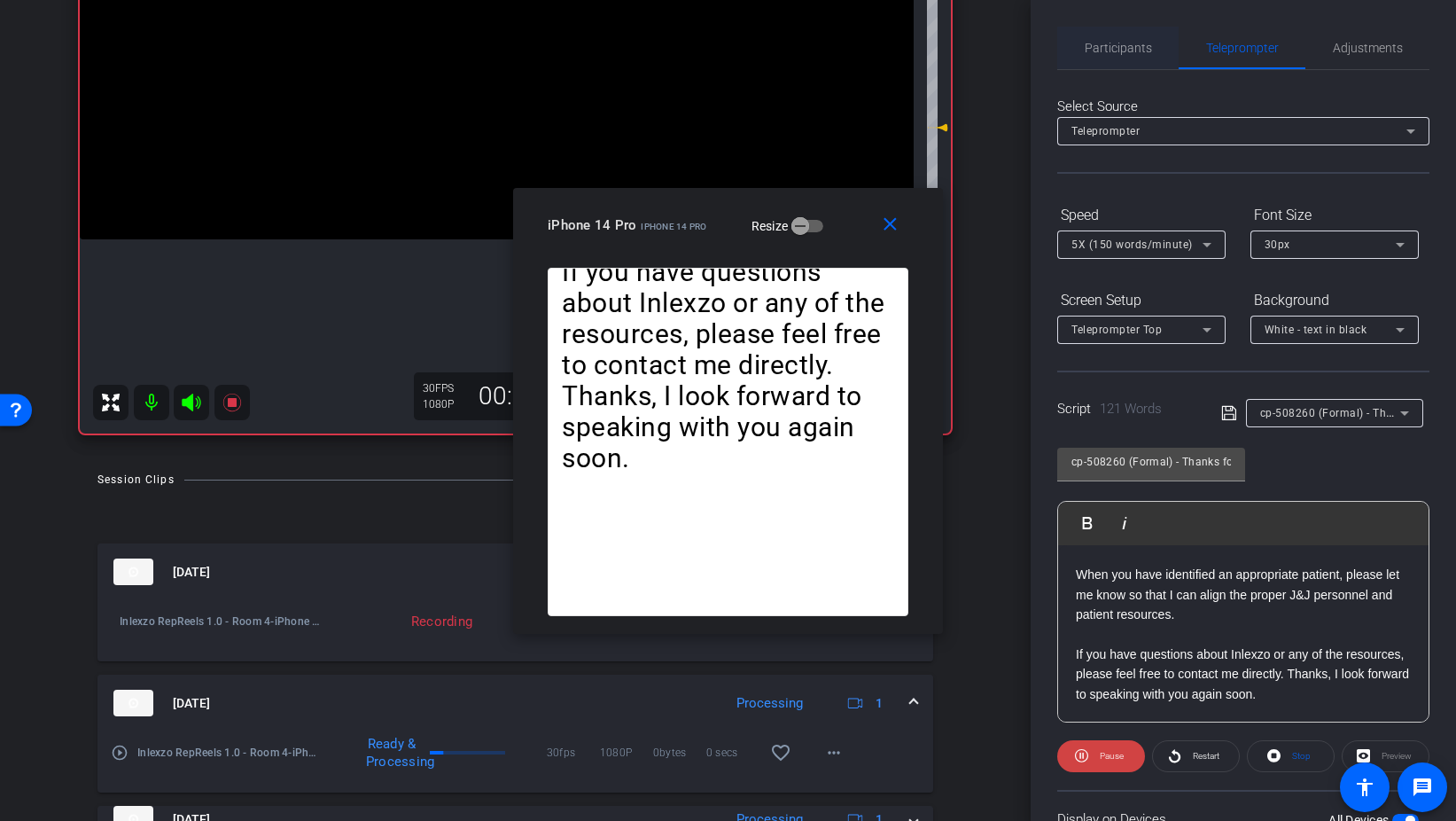
click at [1116, 45] on span "Participants" at bounding box center [1119, 48] width 67 height 13
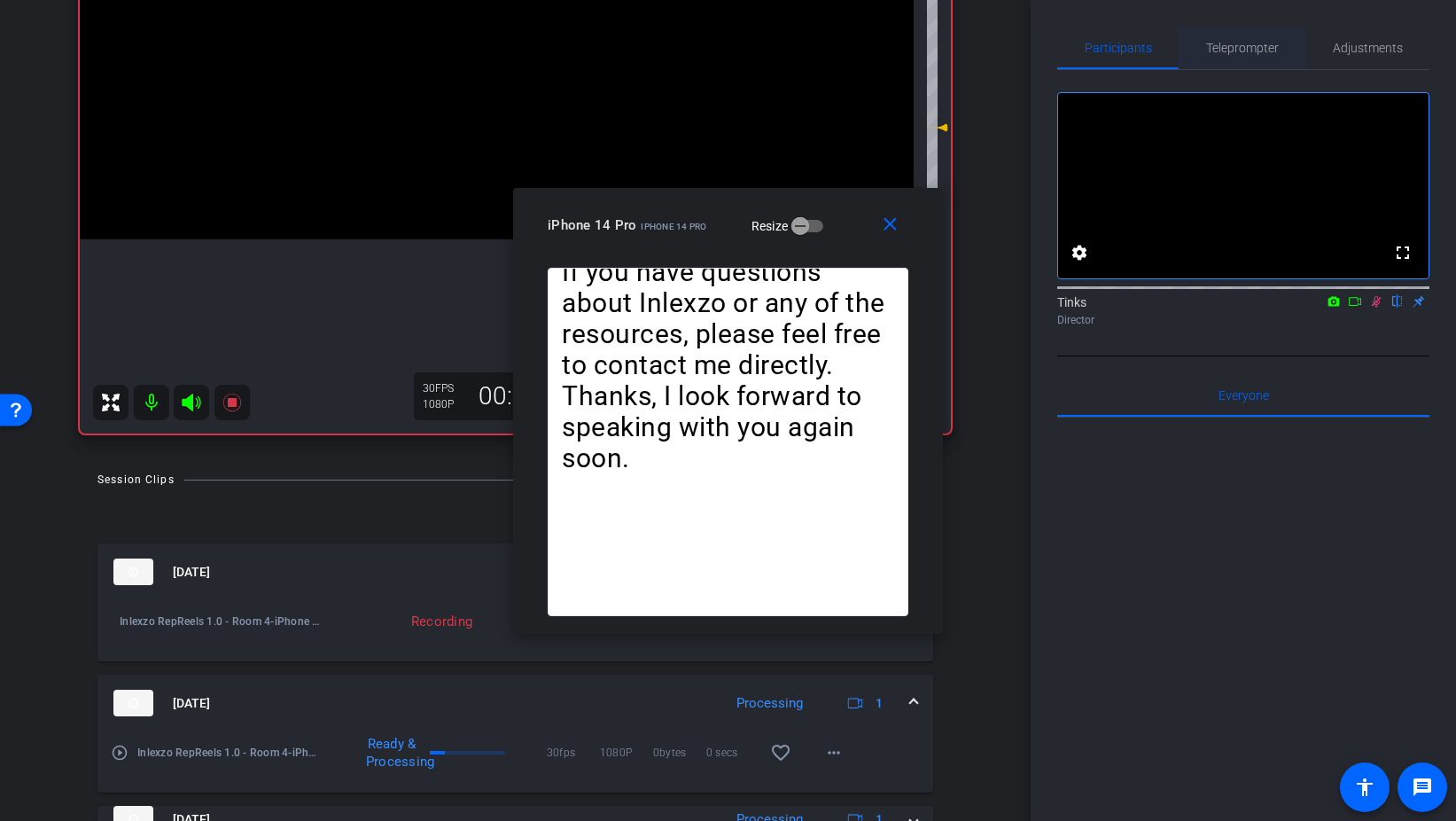
click at [1232, 52] on span "Teleprompter" at bounding box center [1242, 48] width 73 height 13
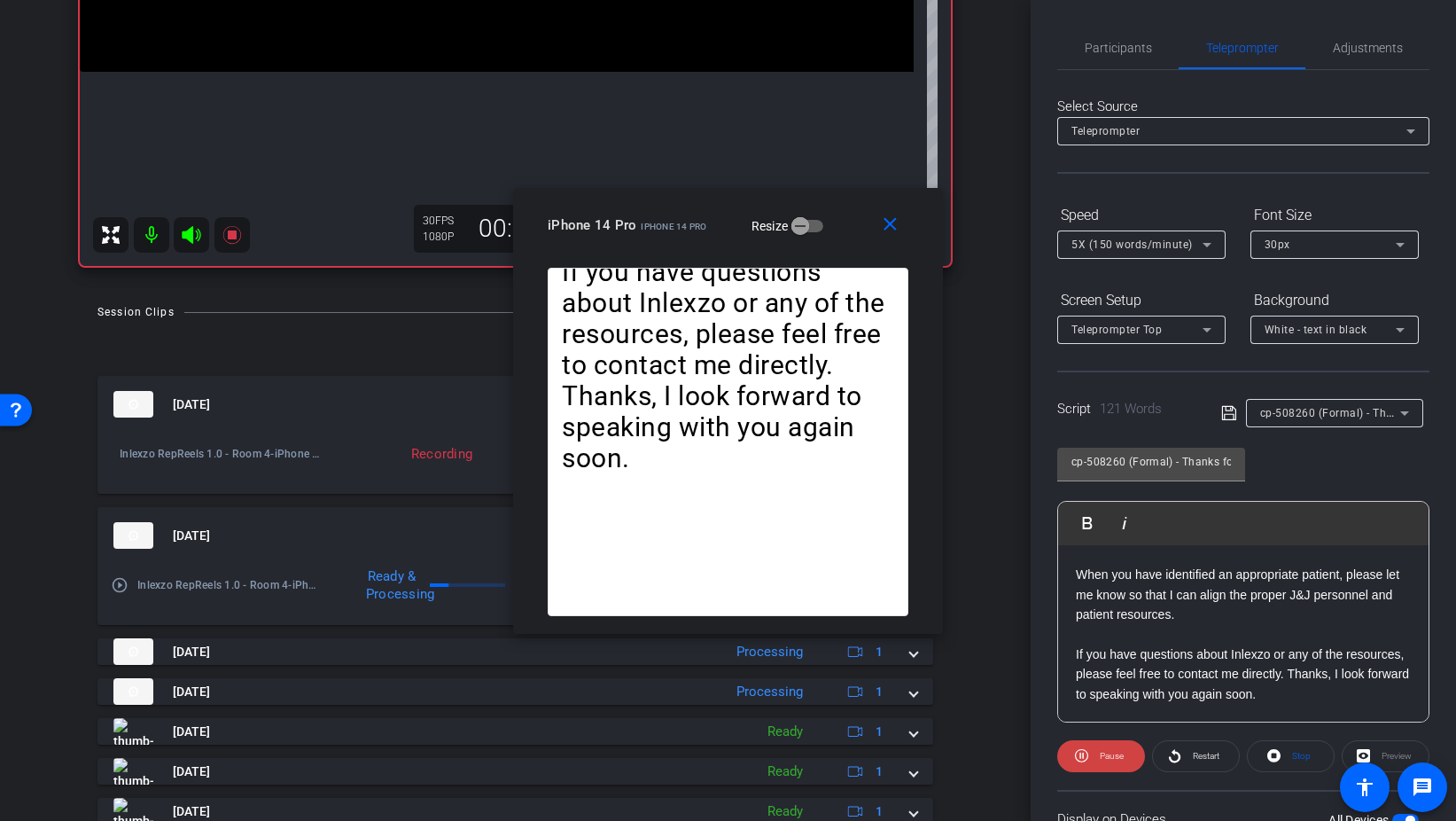
scroll to position [446, 0]
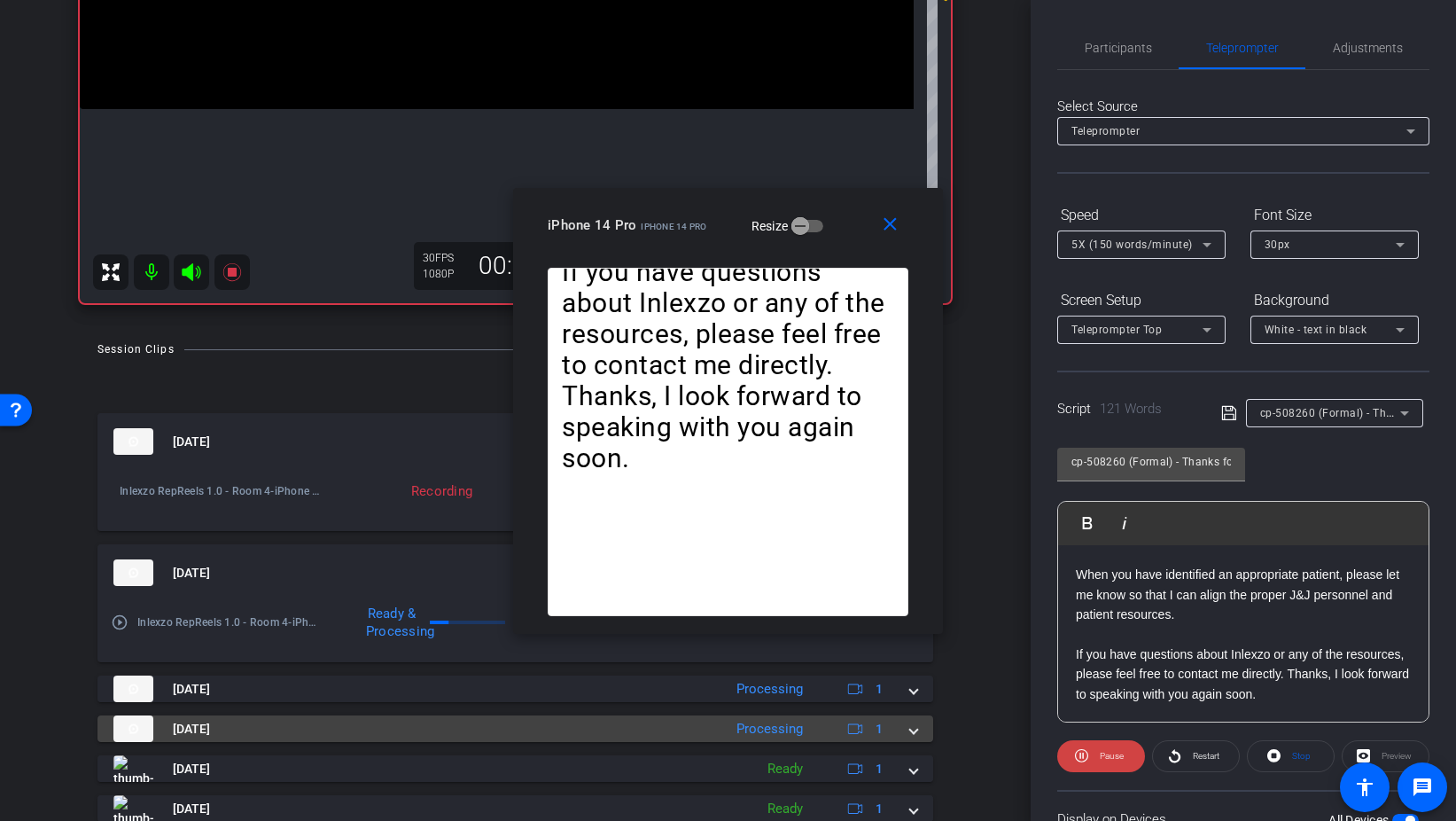
click at [909, 727] on div "Aug 29, 2025 Processing 1" at bounding box center [512, 728] width 797 height 26
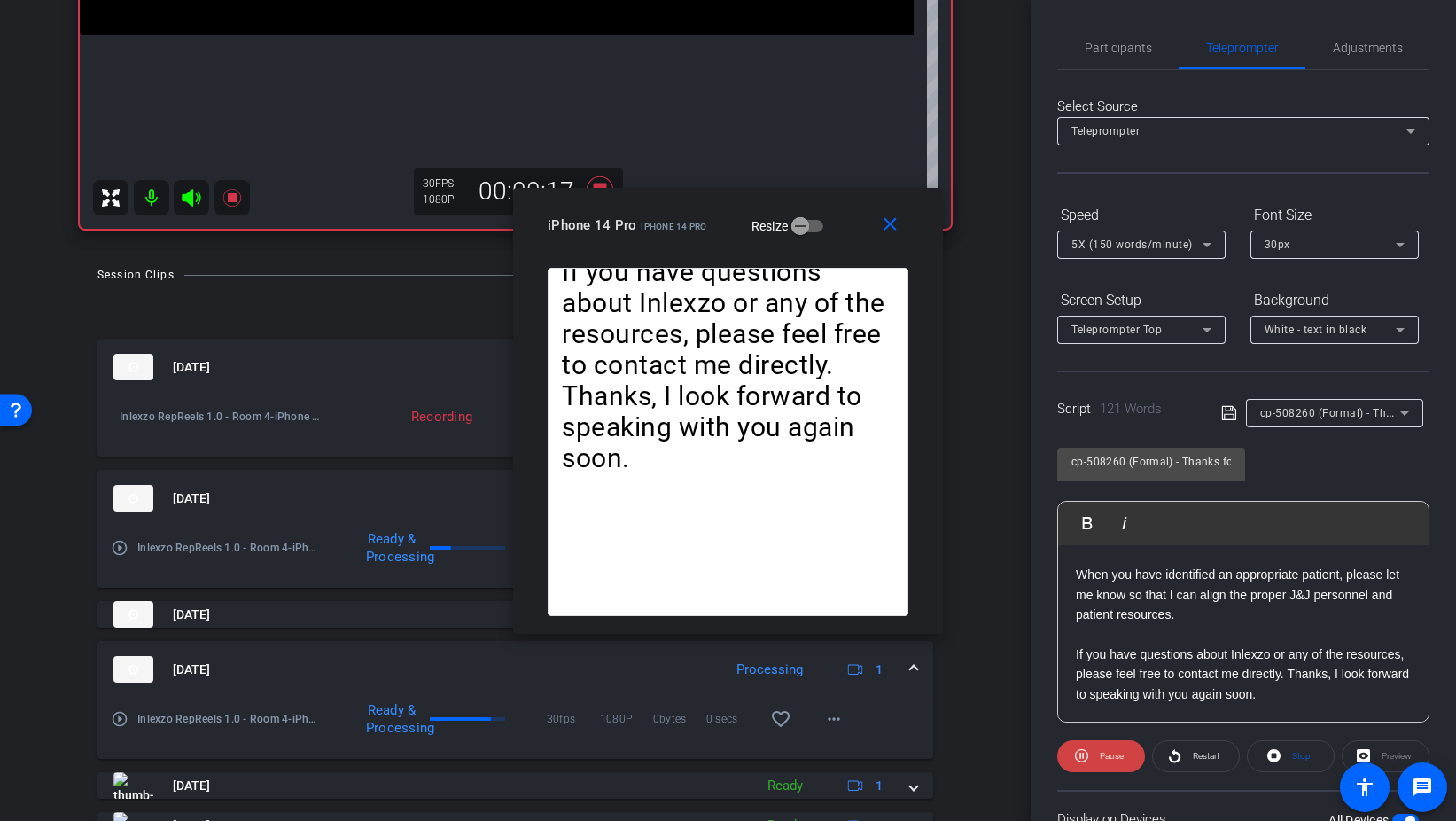
scroll to position [551, 0]
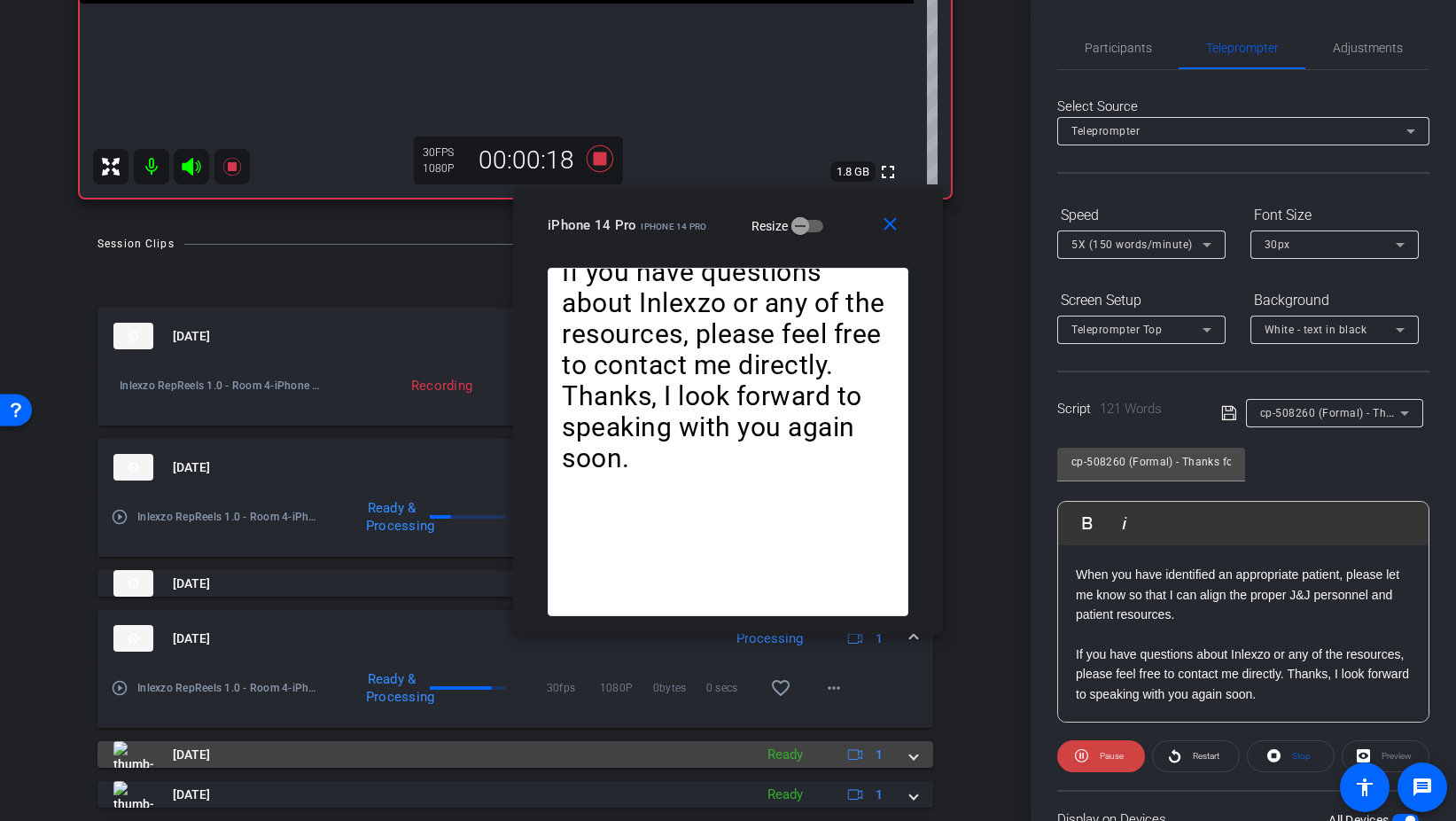
click at [906, 752] on div "Aug 29, 2025 Ready 1" at bounding box center [512, 754] width 797 height 26
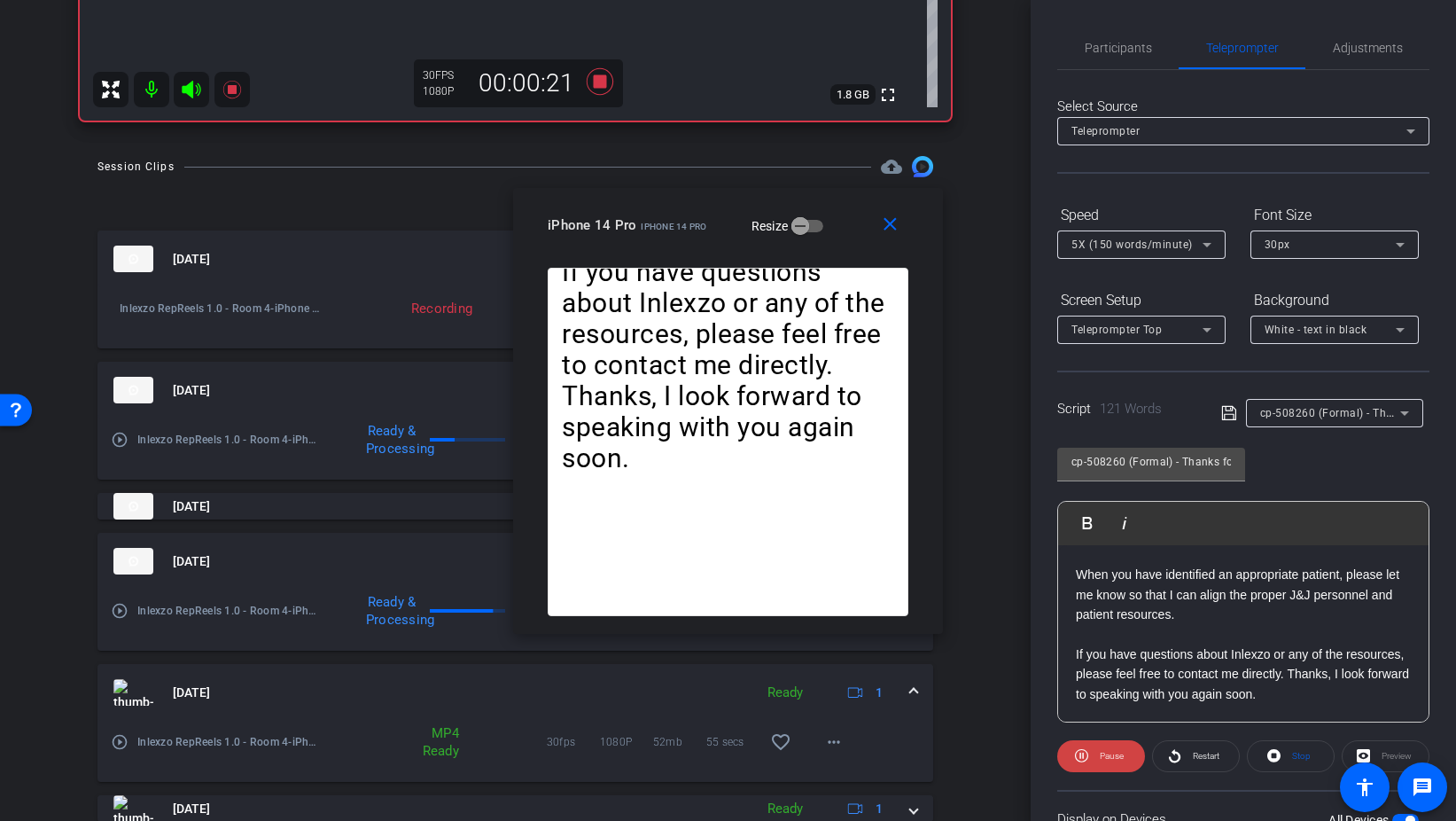
scroll to position [638, 0]
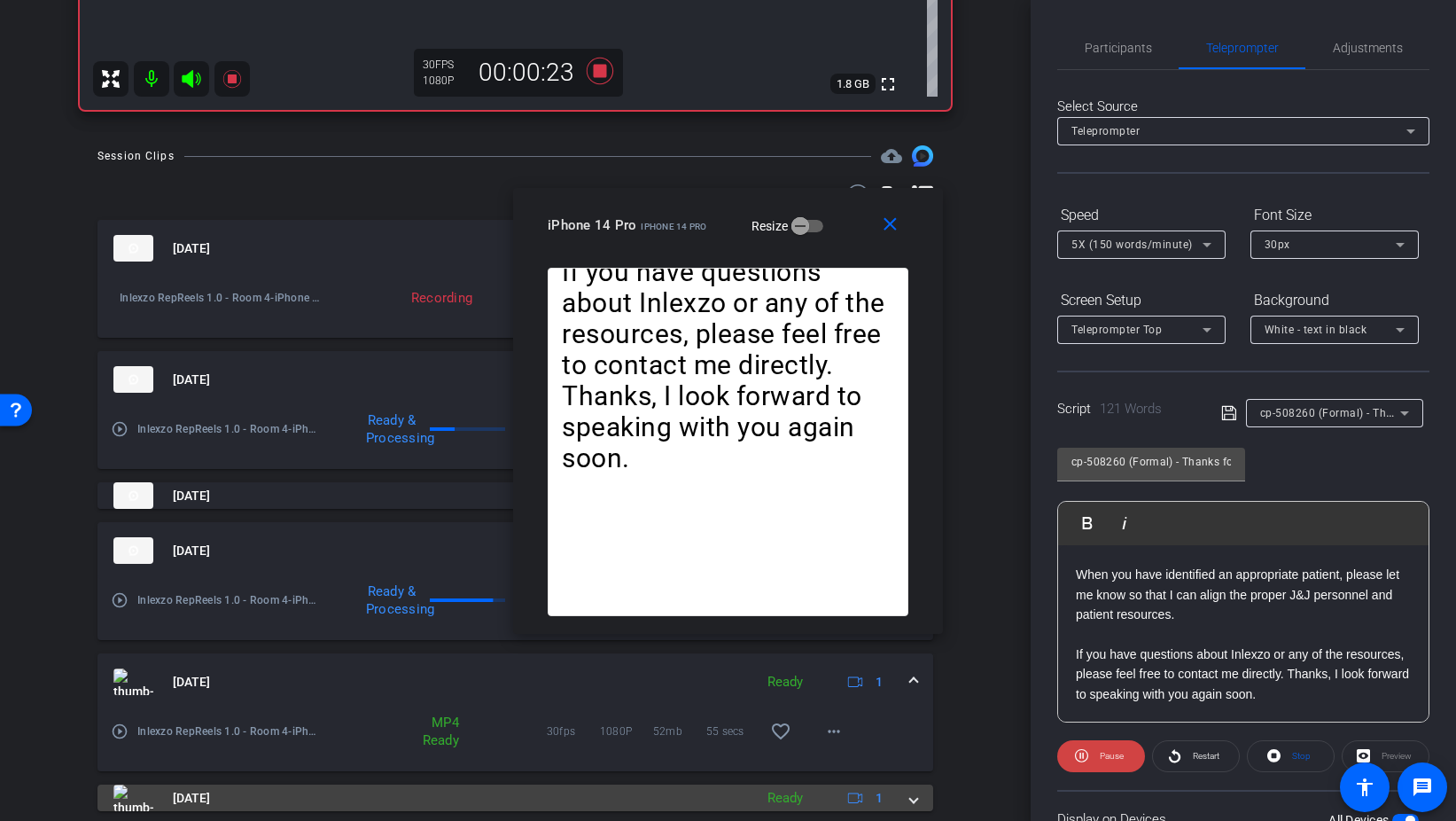
click at [906, 803] on div "Aug 29, 2025 Ready 1" at bounding box center [512, 798] width 797 height 26
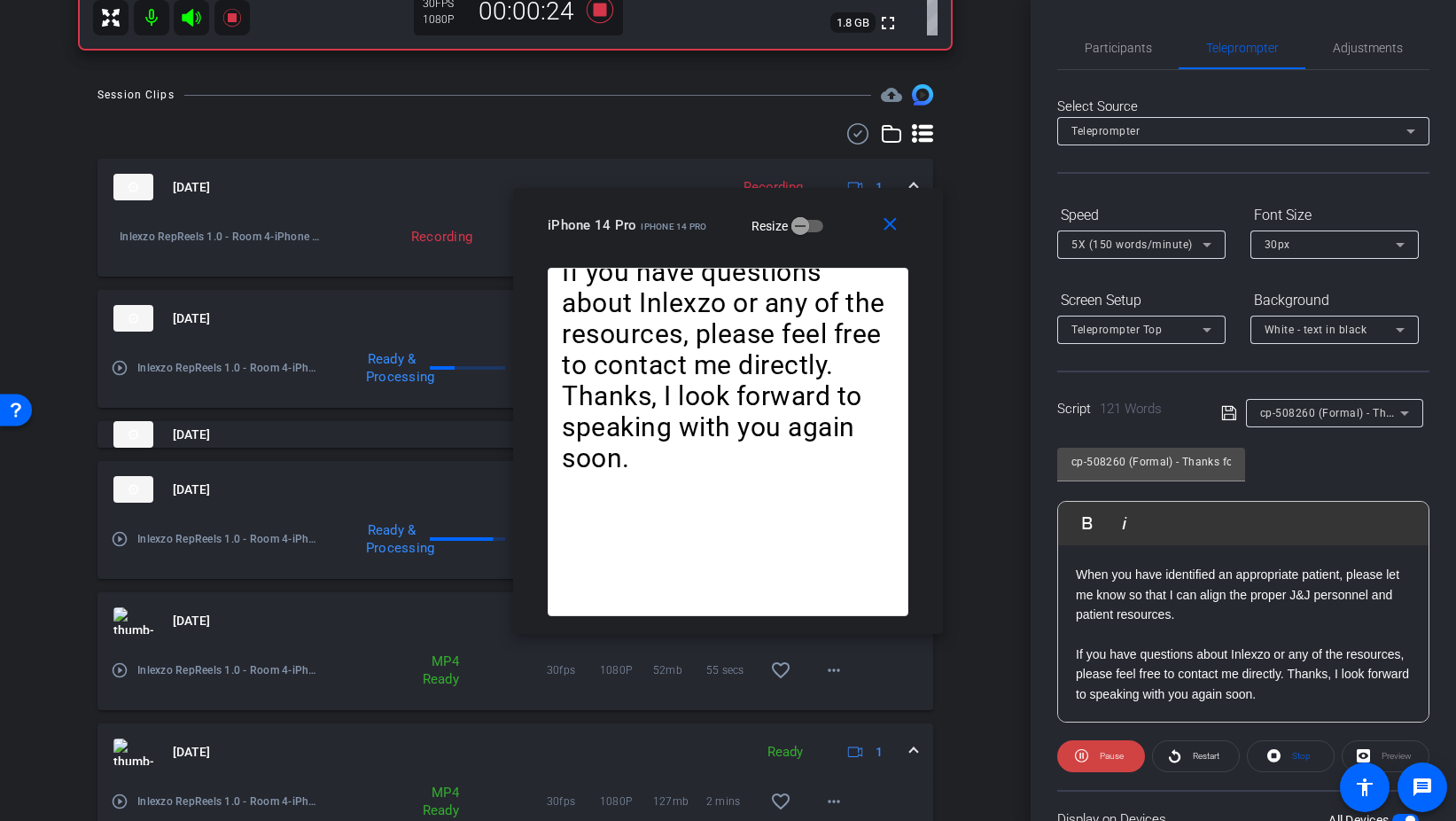
scroll to position [732, 0]
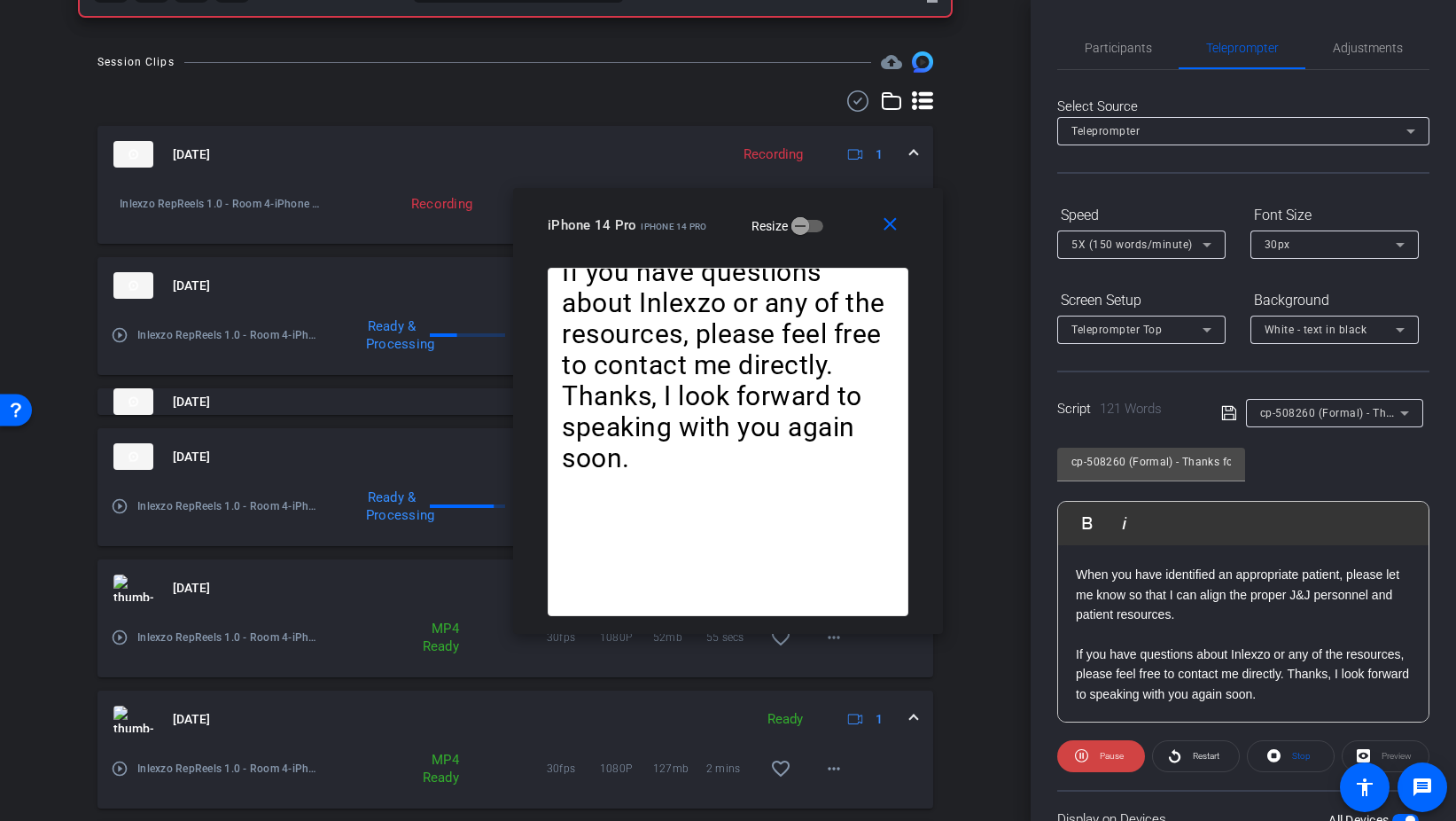
click at [908, 727] on div "Aug 29, 2025 Ready 1" at bounding box center [512, 718] width 797 height 26
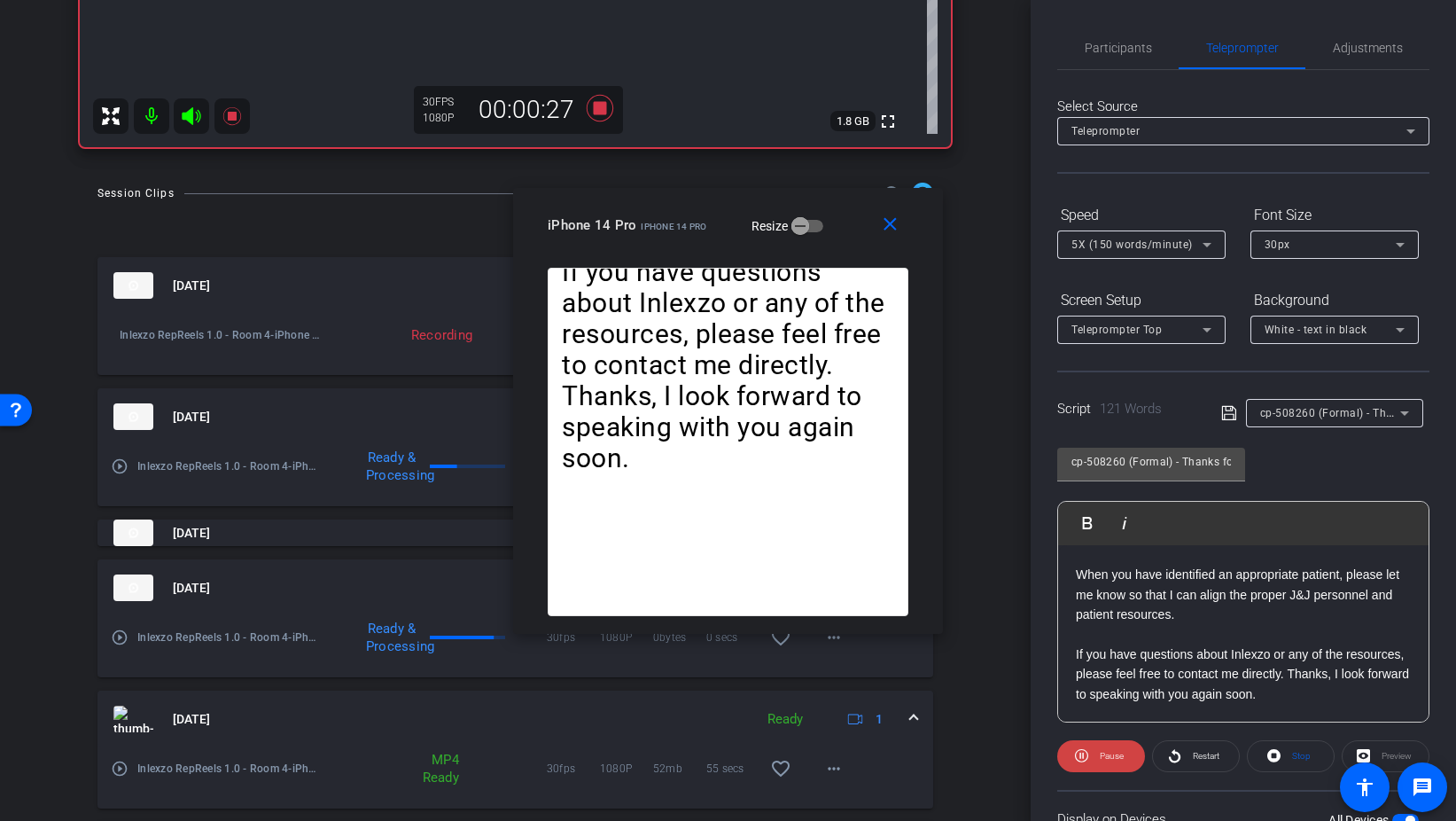
click at [908, 708] on div "Aug 29, 2025 Ready 1" at bounding box center [512, 718] width 797 height 26
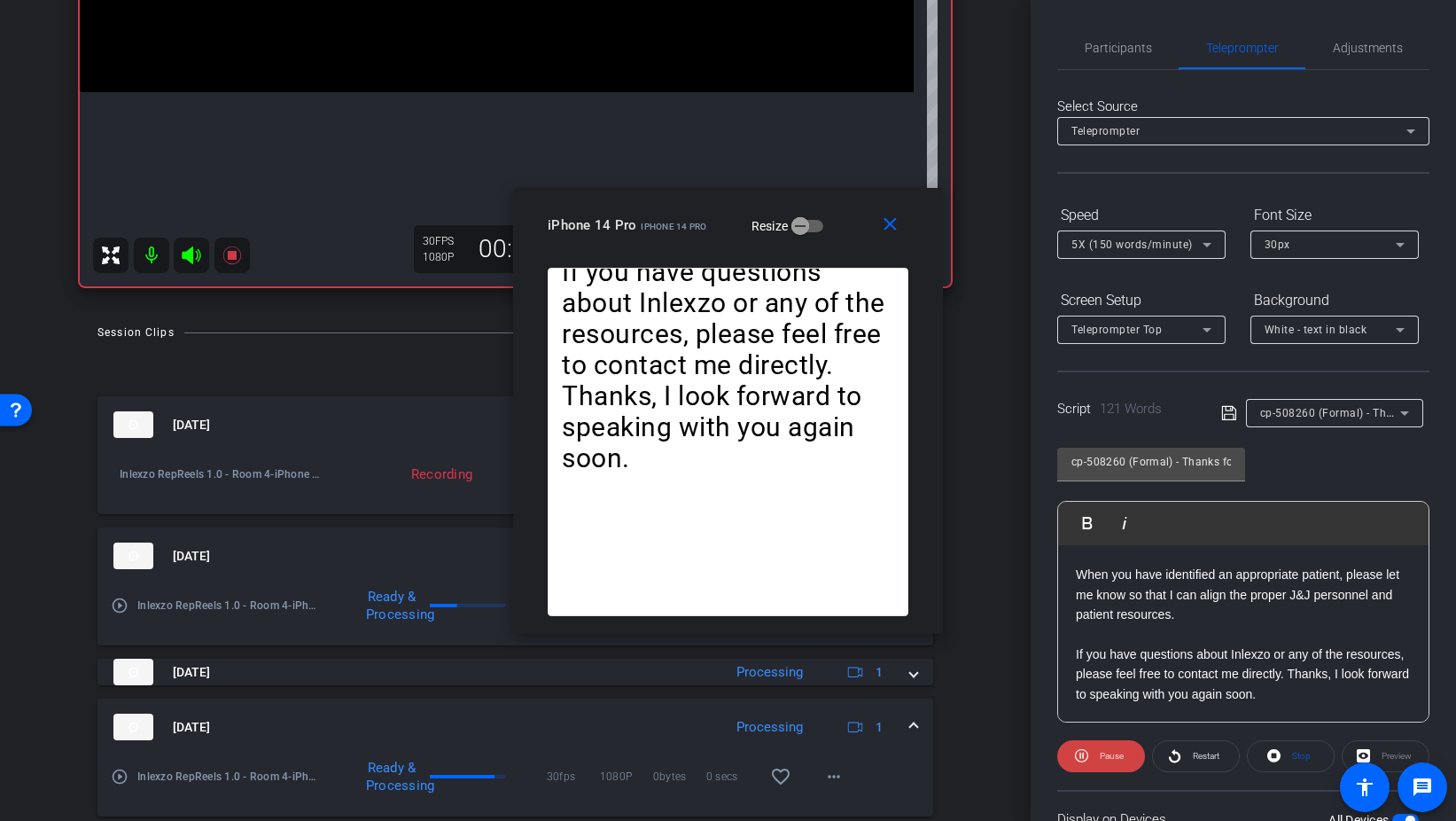
scroll to position [443, 0]
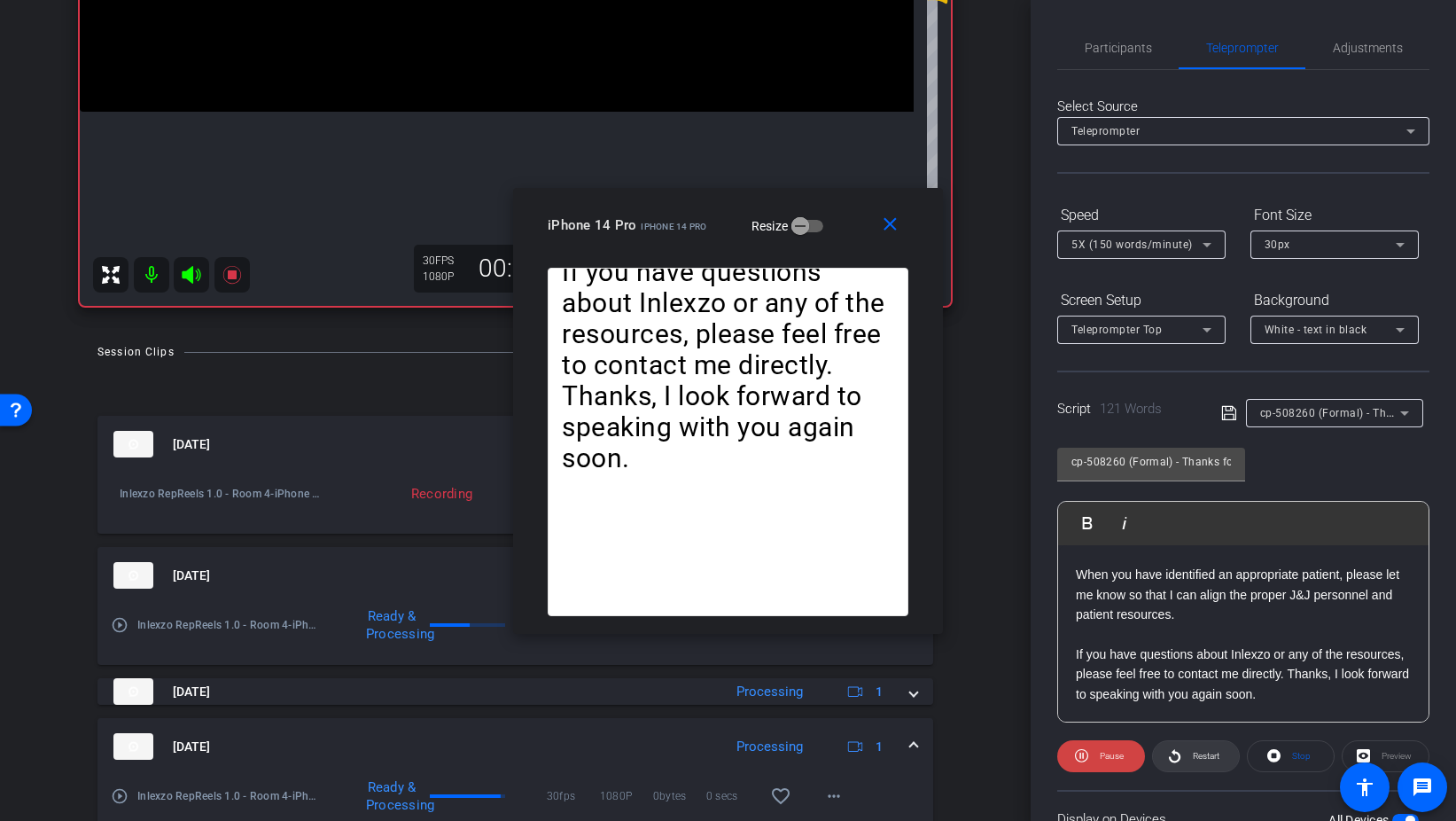
click at [1198, 747] on span "Restart" at bounding box center [1204, 757] width 31 height 25
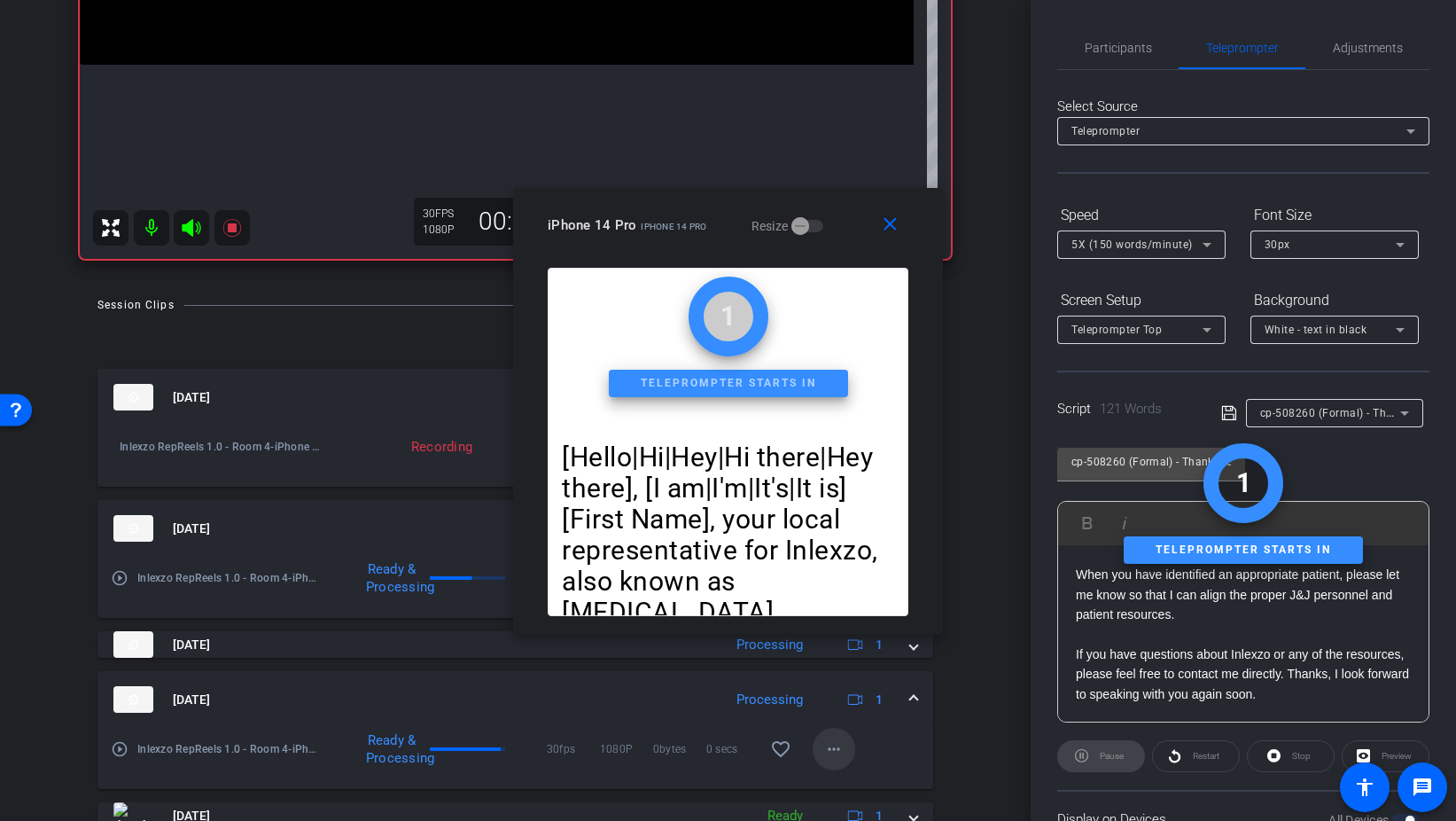
scroll to position [503, 0]
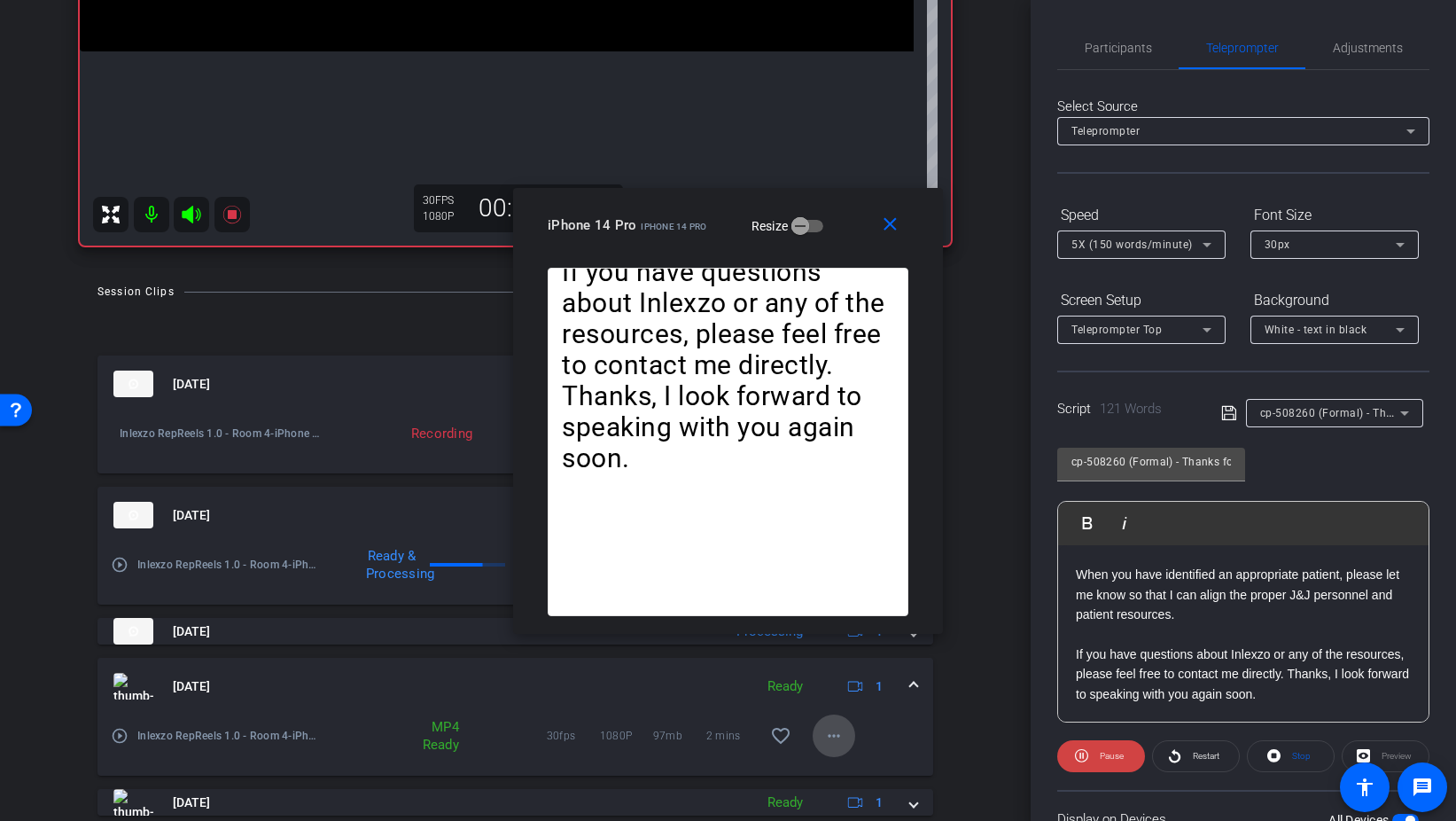
click at [835, 741] on mat-icon "more_horiz" at bounding box center [835, 735] width 21 height 21
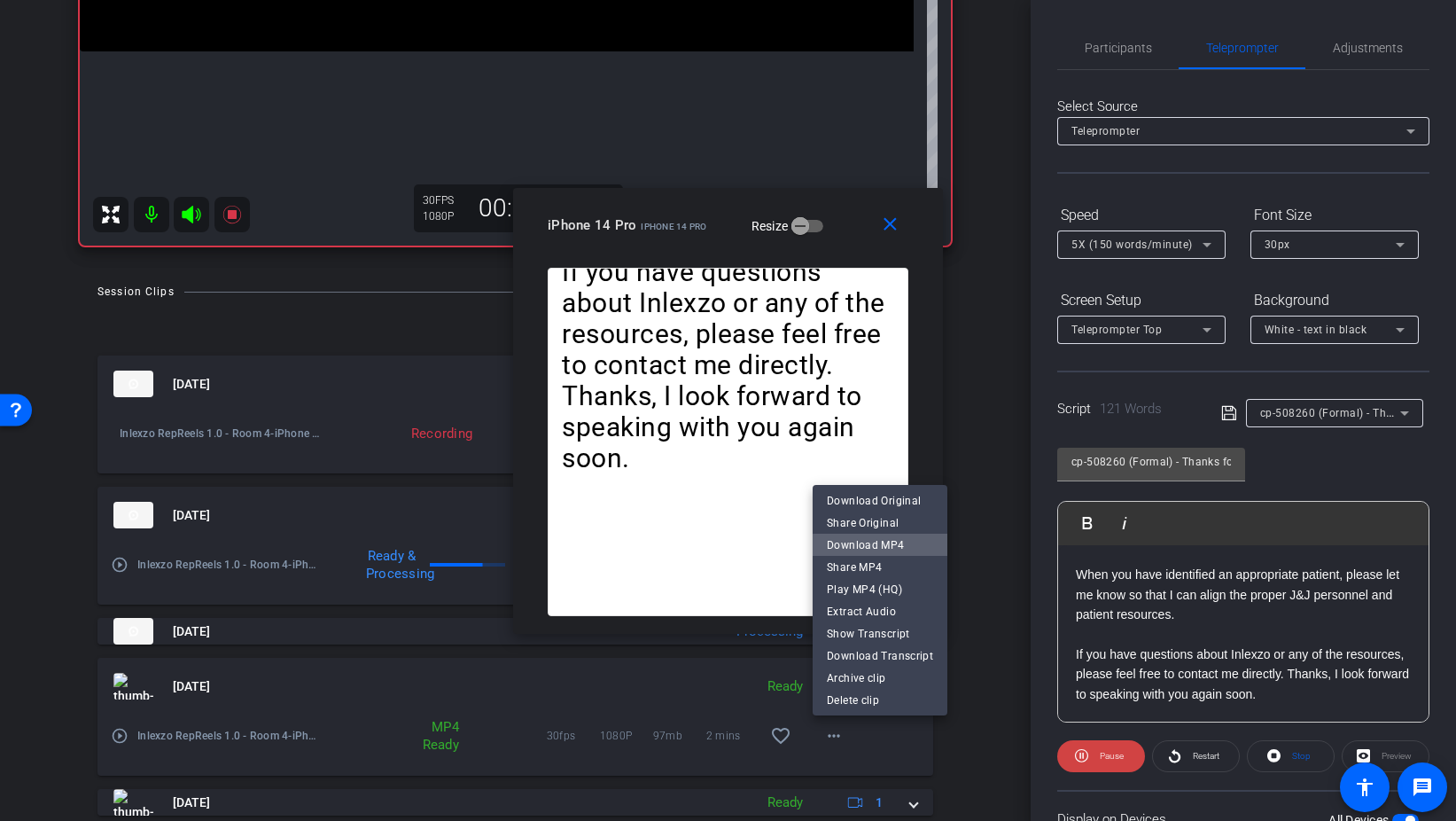
click at [895, 547] on span "Download MP4" at bounding box center [879, 545] width 106 height 21
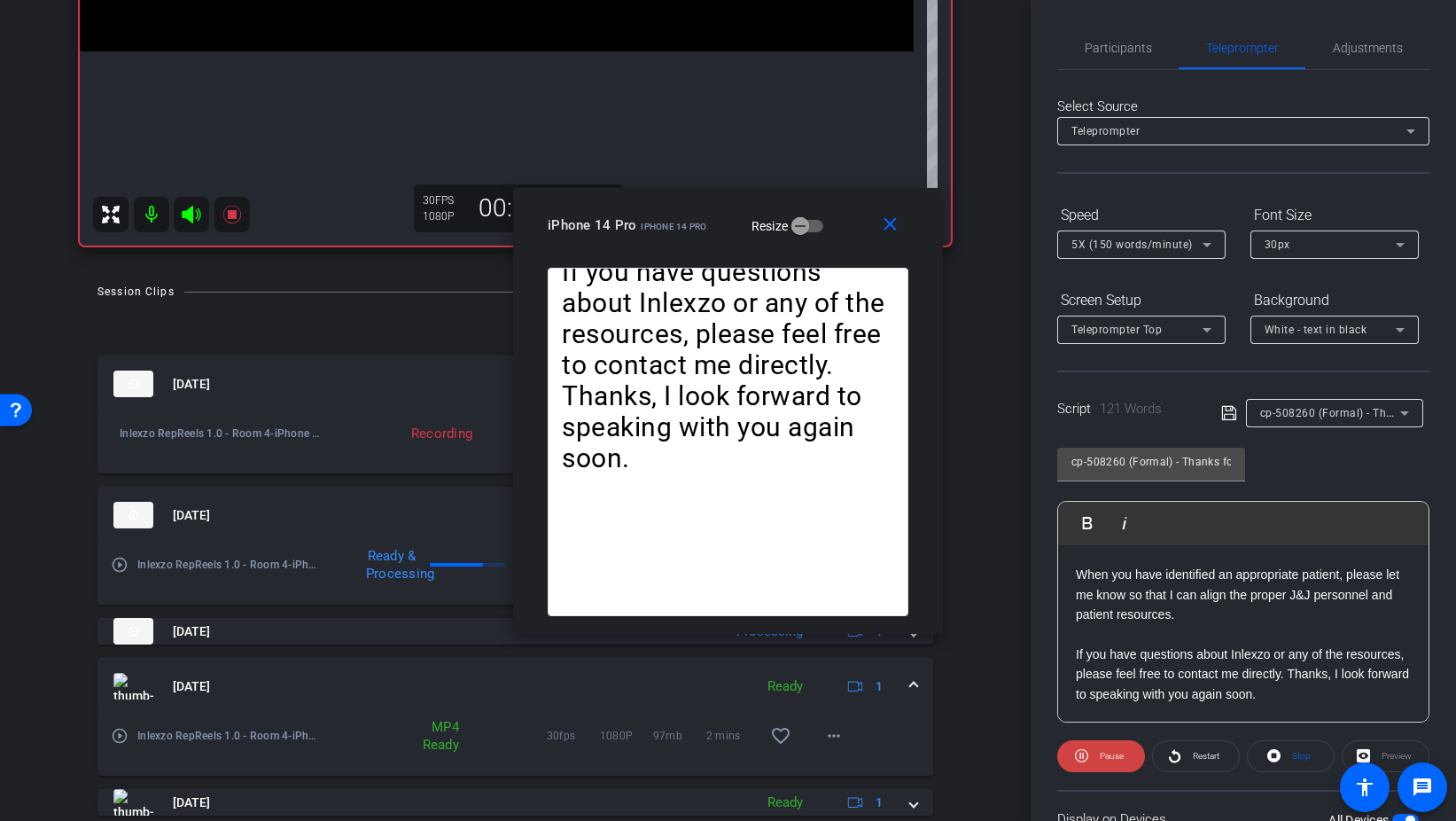
click at [906, 681] on div "Aug 29, 2025 Ready 1" at bounding box center [512, 686] width 797 height 26
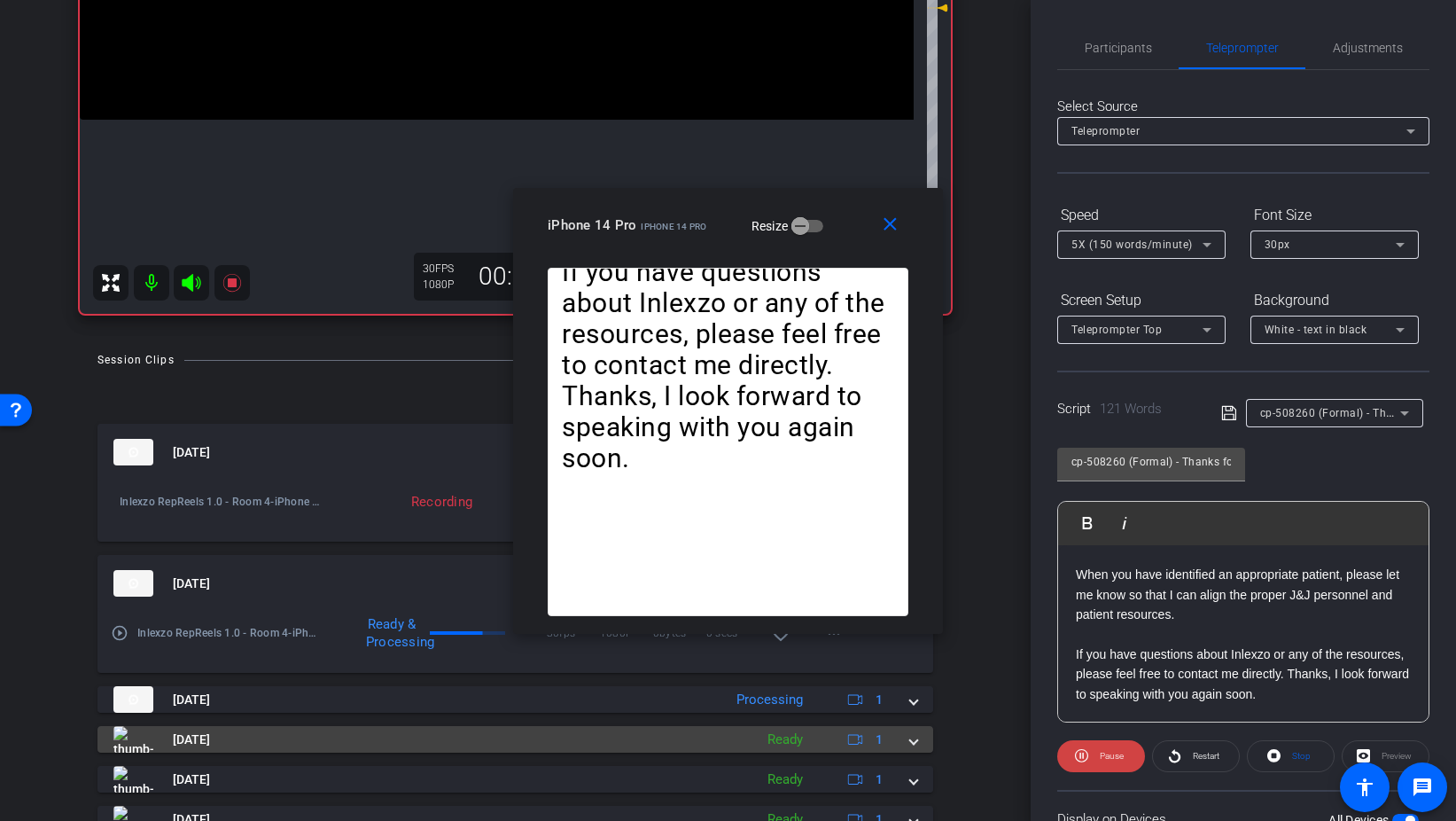
scroll to position [429, 0]
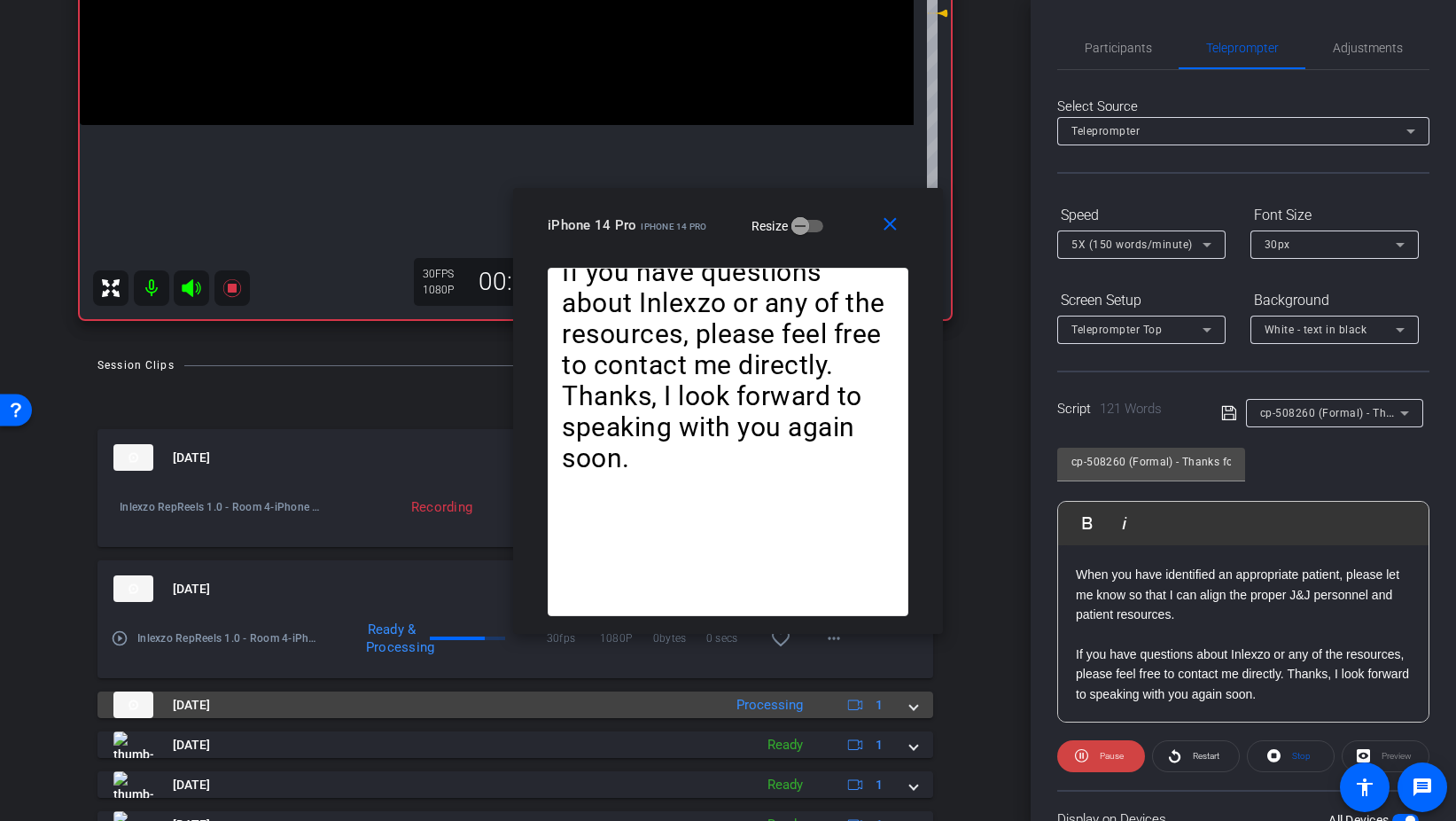
click at [913, 705] on span at bounding box center [913, 704] width 7 height 18
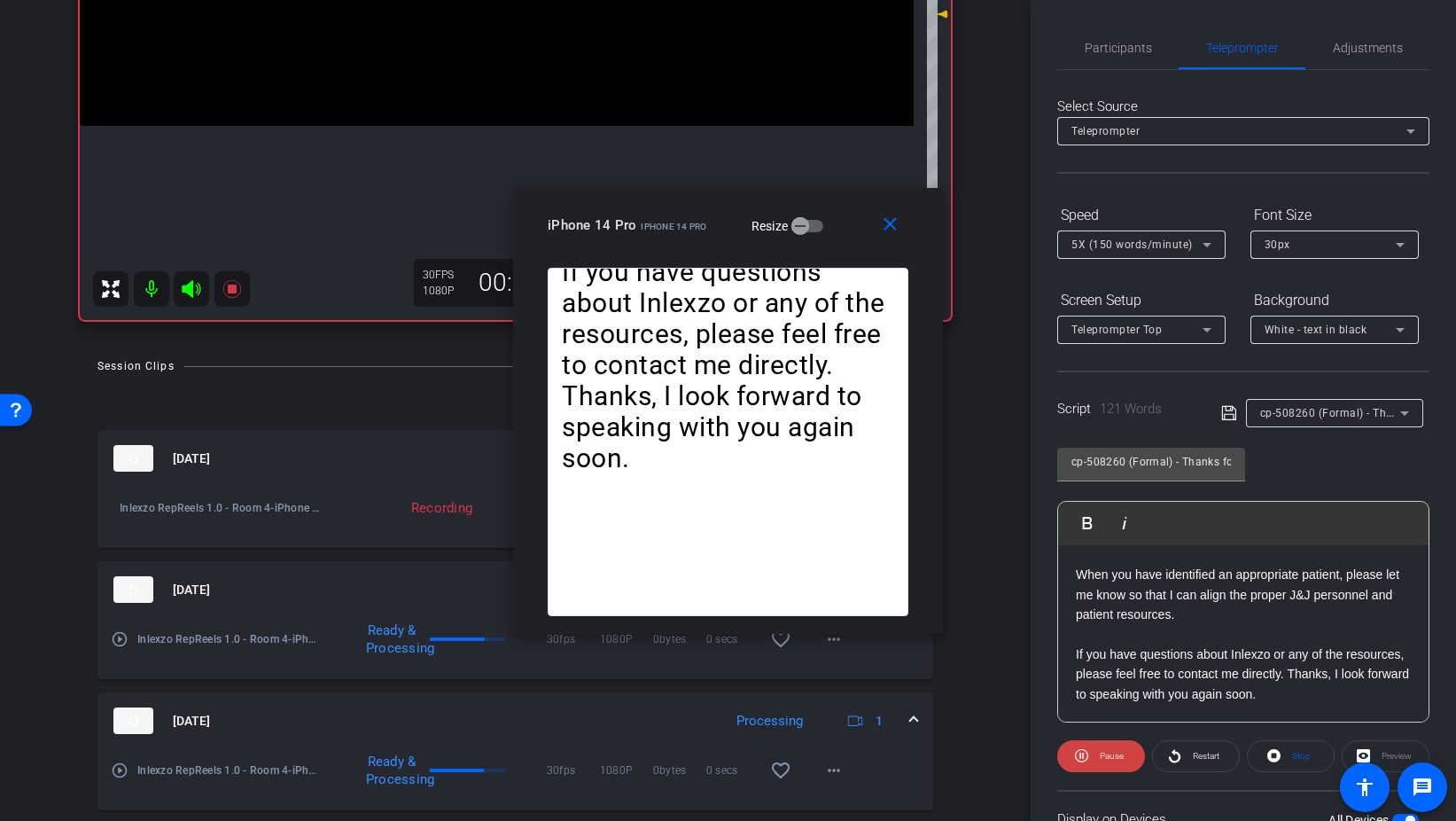
scroll to position [430, 0]
click at [1119, 46] on span "Participants" at bounding box center [1119, 48] width 67 height 13
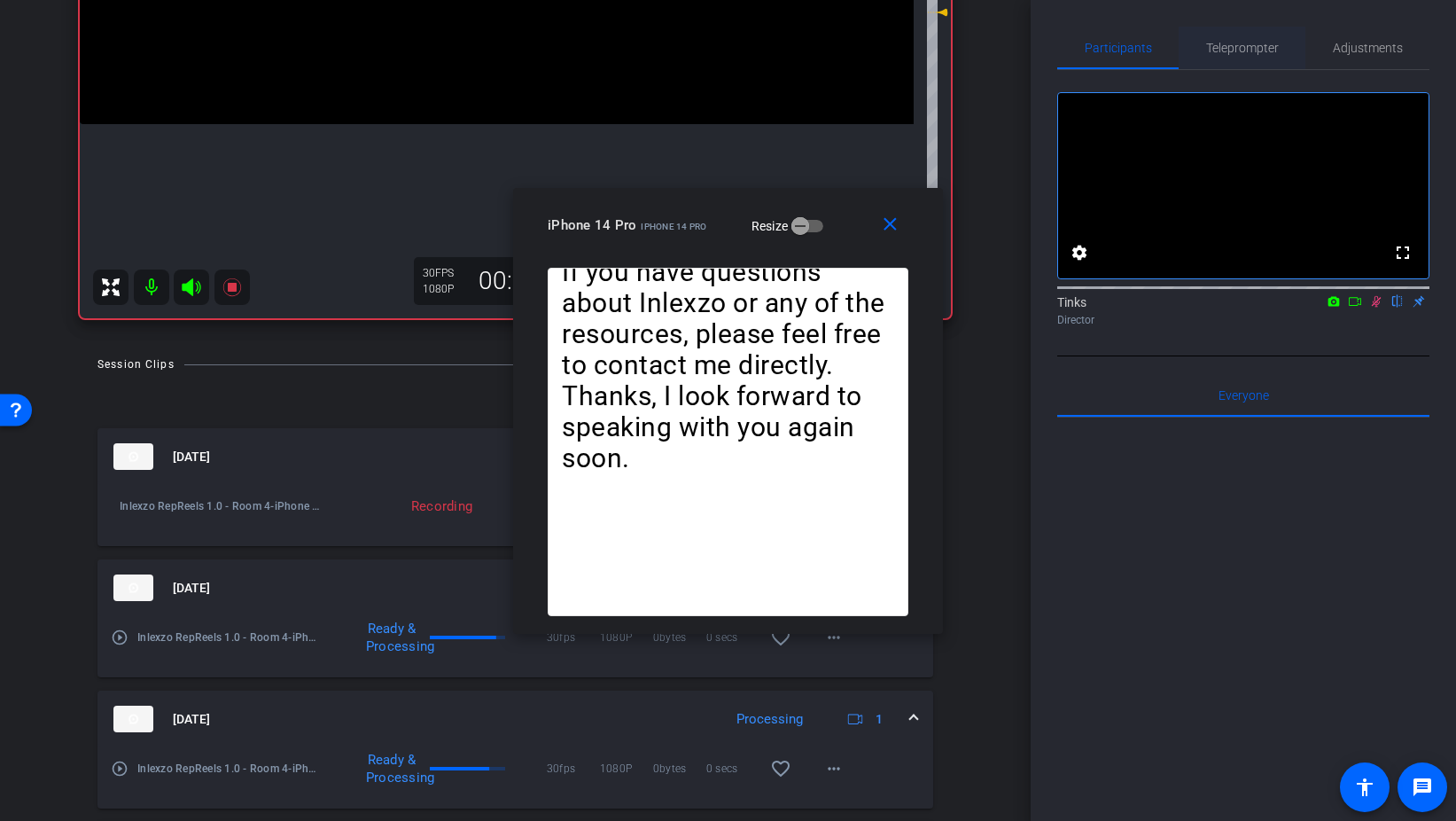
click at [1232, 45] on span "Teleprompter" at bounding box center [1242, 48] width 73 height 13
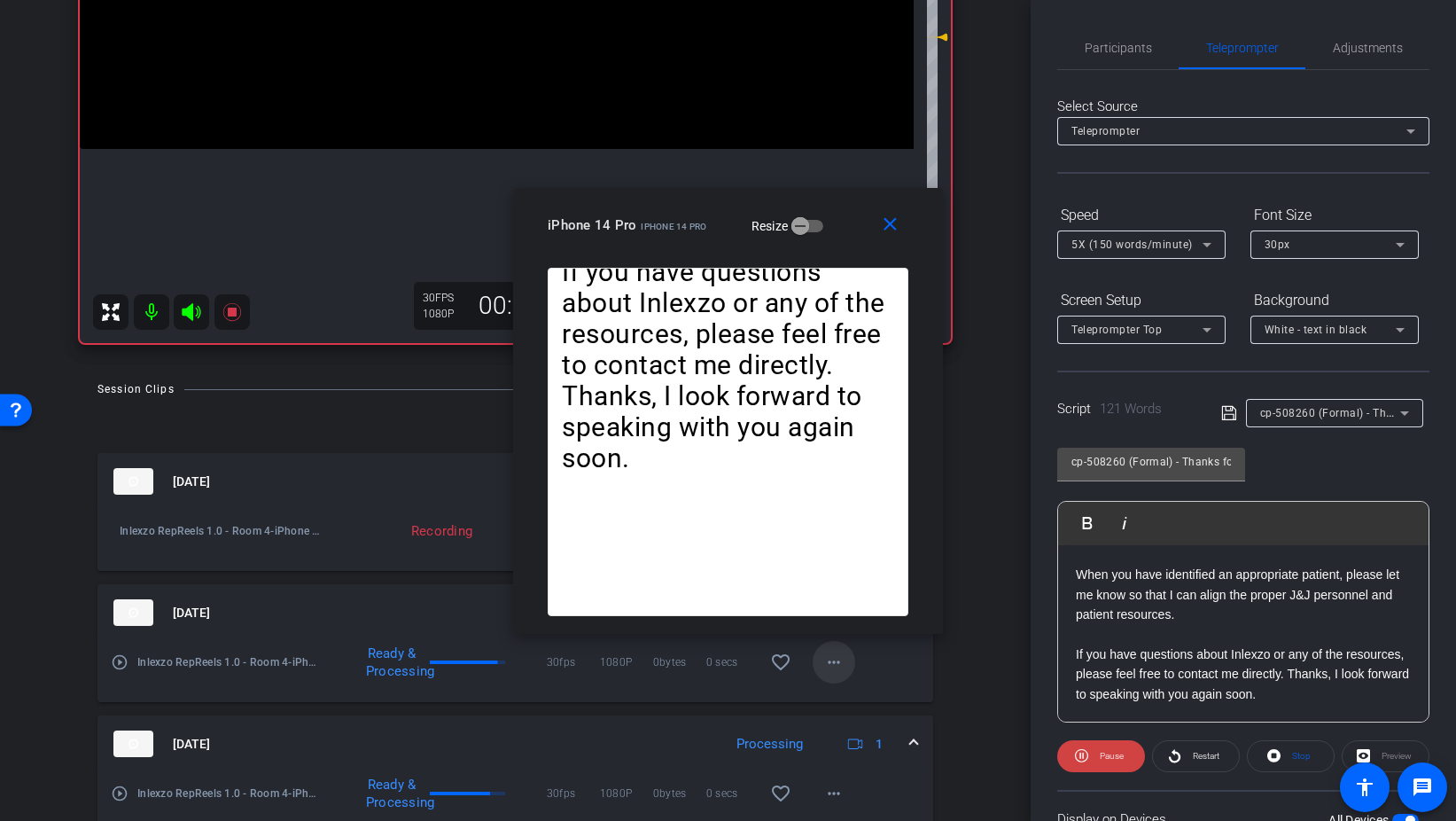
scroll to position [422, 0]
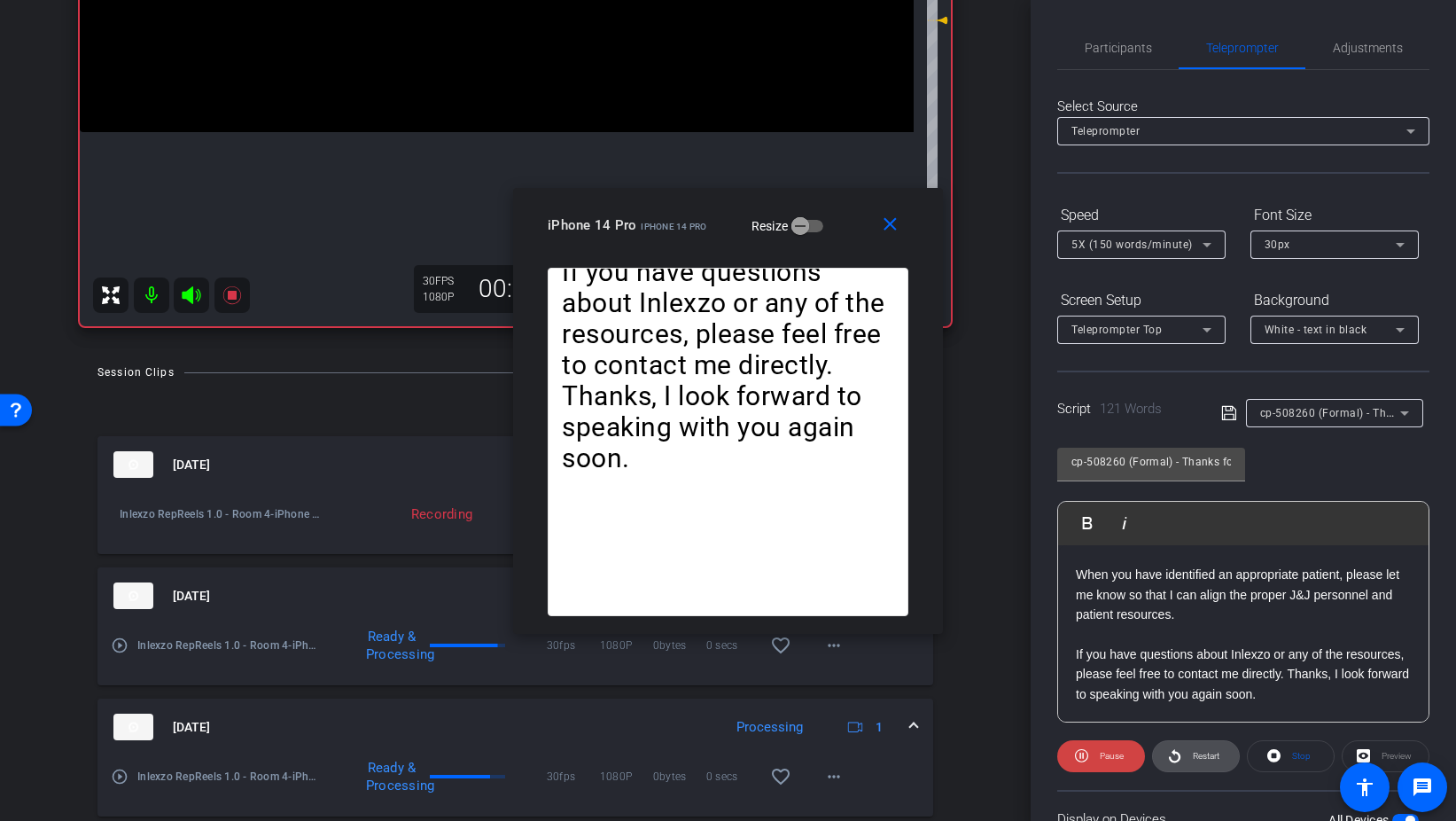
click at [1196, 763] on span "Restart" at bounding box center [1204, 757] width 31 height 25
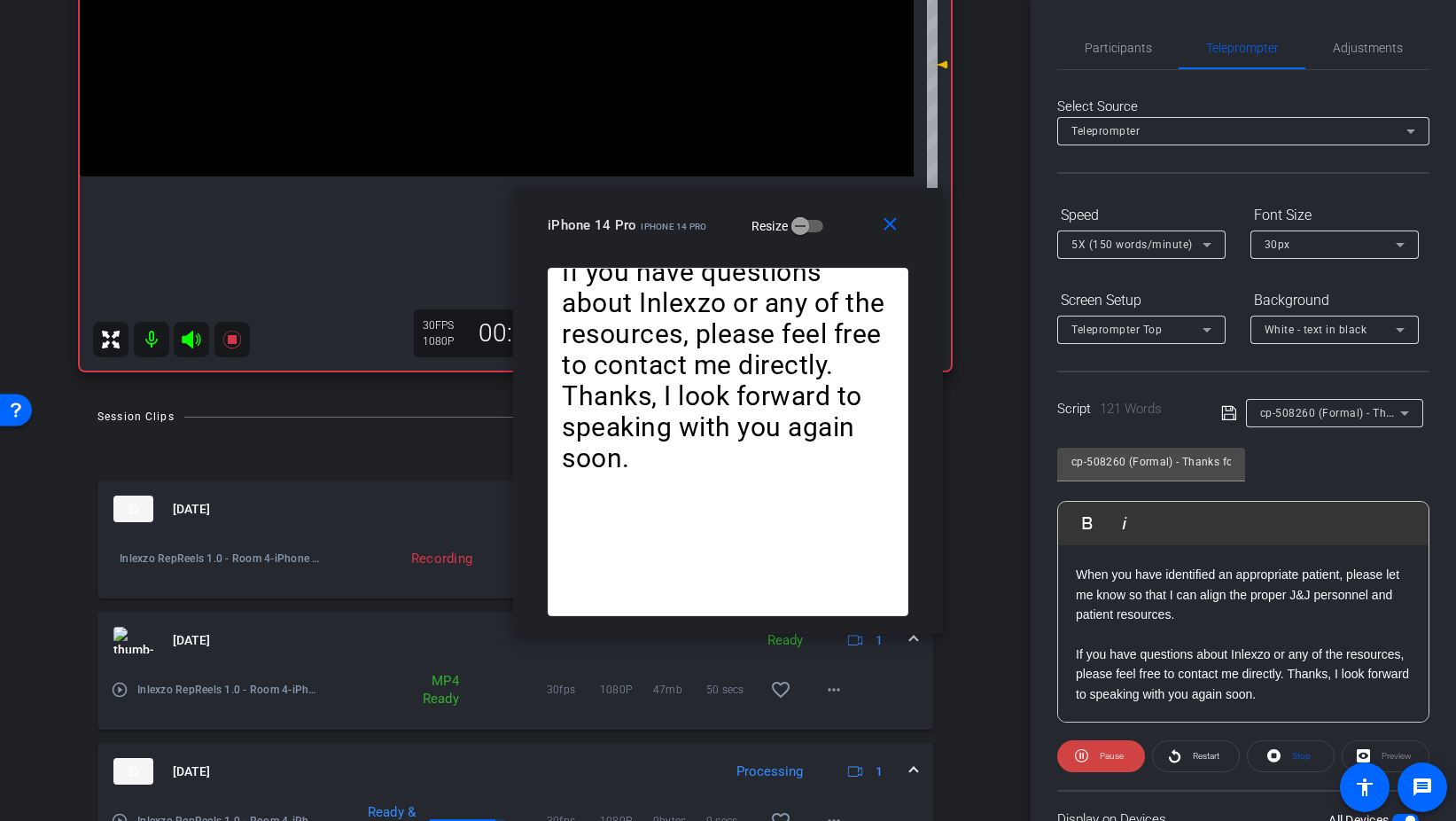
scroll to position [362, 0]
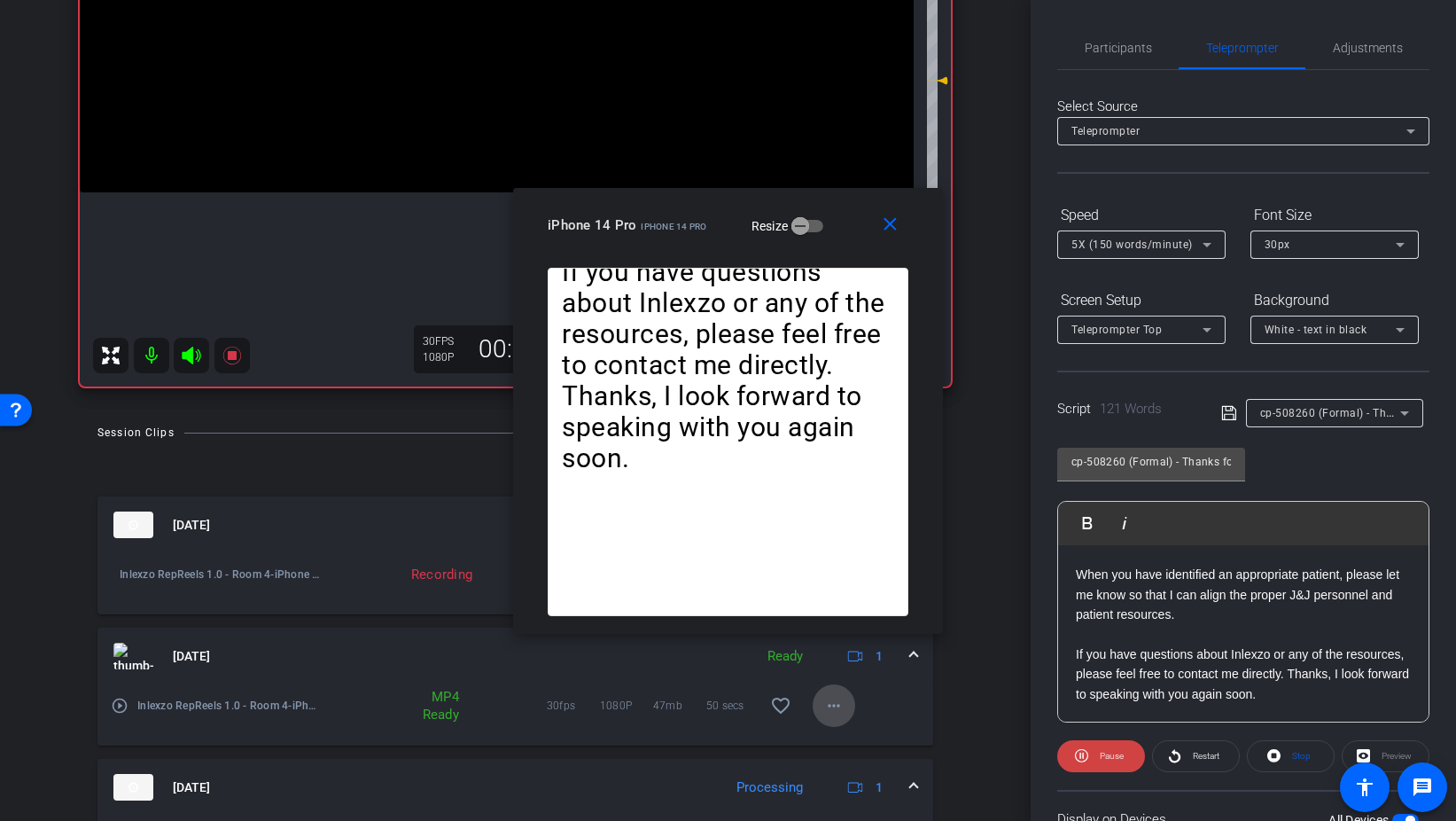
click at [833, 704] on mat-icon "more_horiz" at bounding box center [835, 706] width 21 height 21
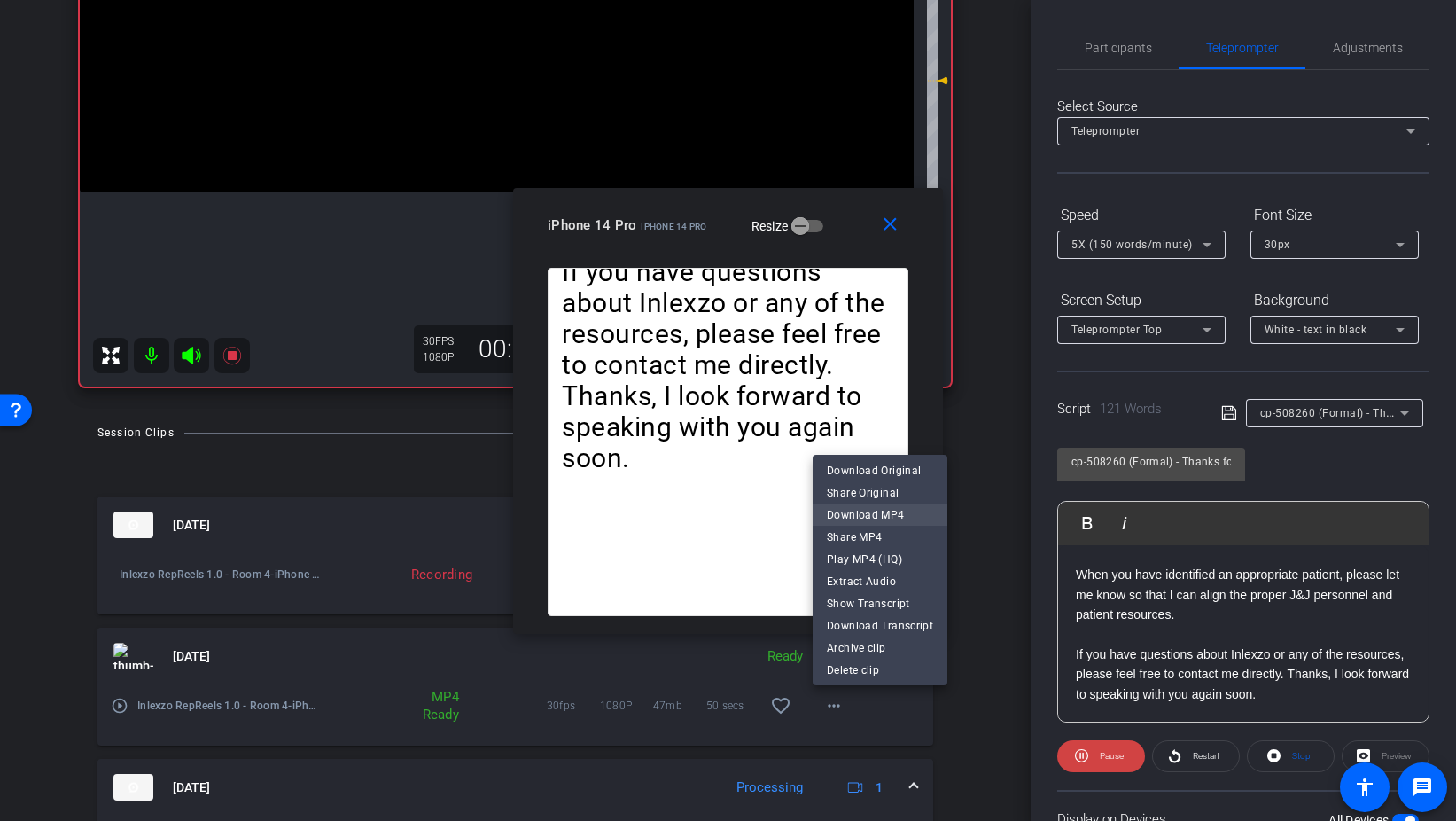
click at [907, 509] on span "Download MP4" at bounding box center [879, 515] width 106 height 21
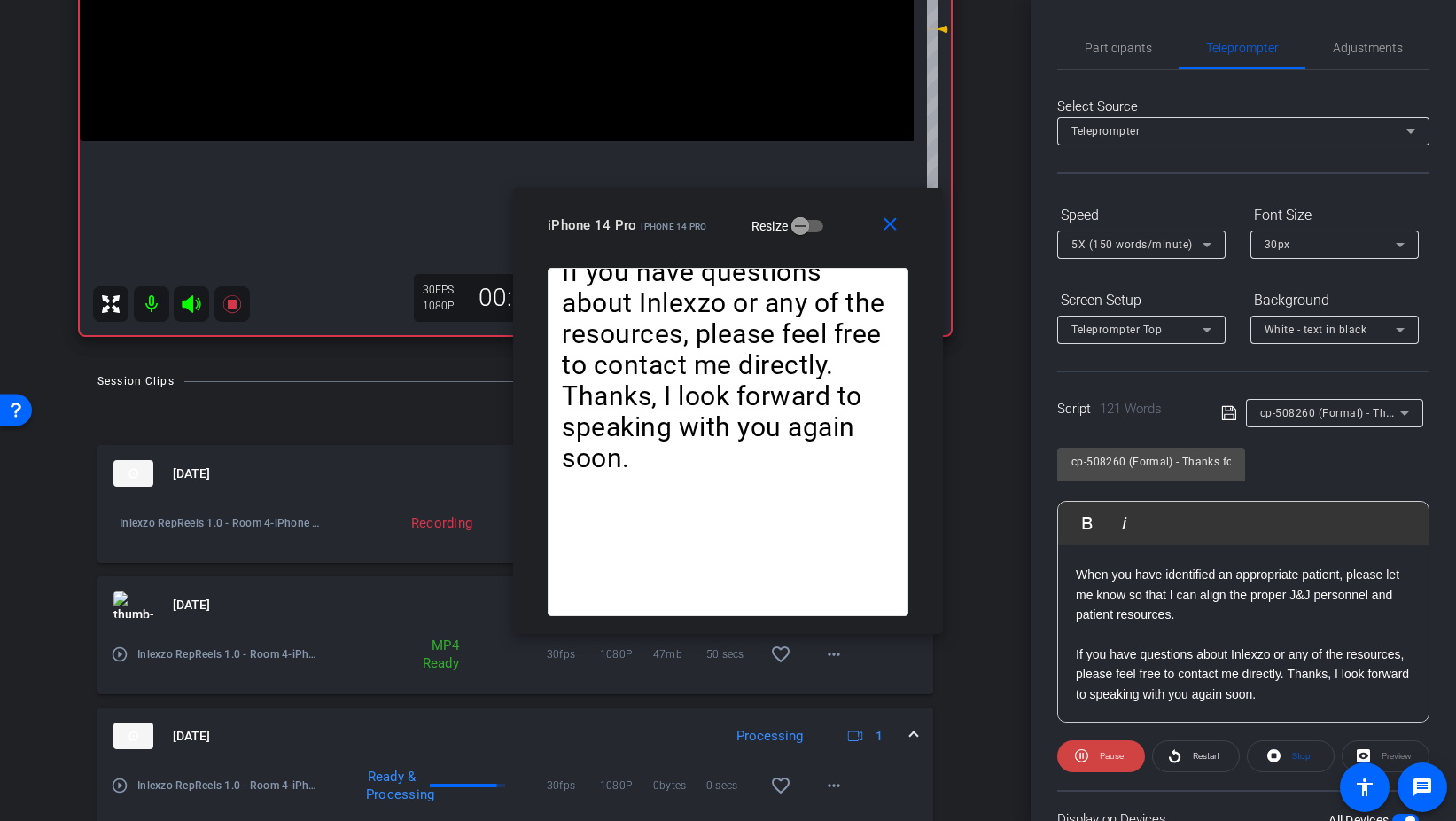
scroll to position [418, 0]
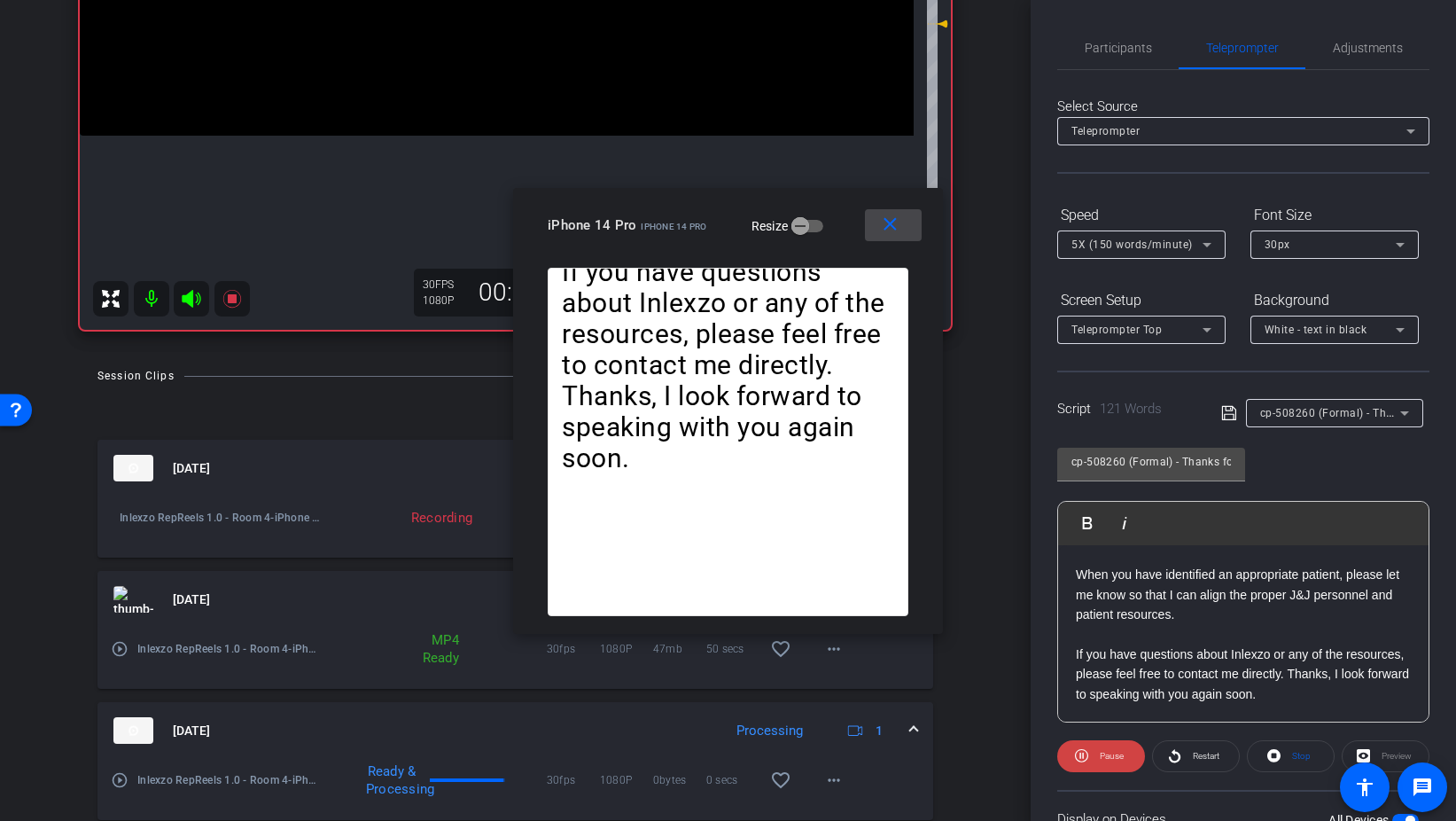
click at [882, 231] on mat-icon "close" at bounding box center [890, 225] width 22 height 22
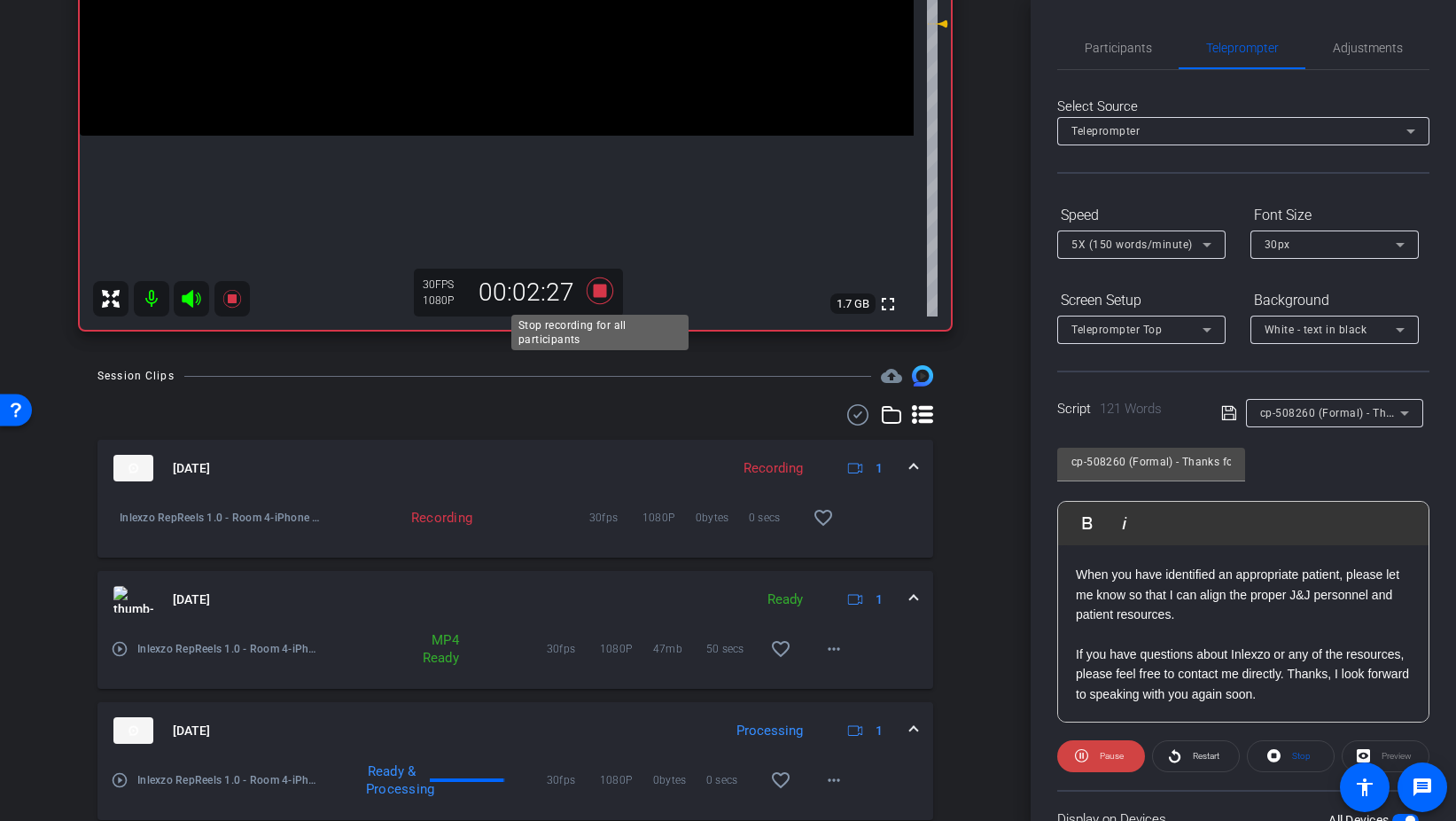
click at [597, 293] on icon at bounding box center [598, 290] width 26 height 26
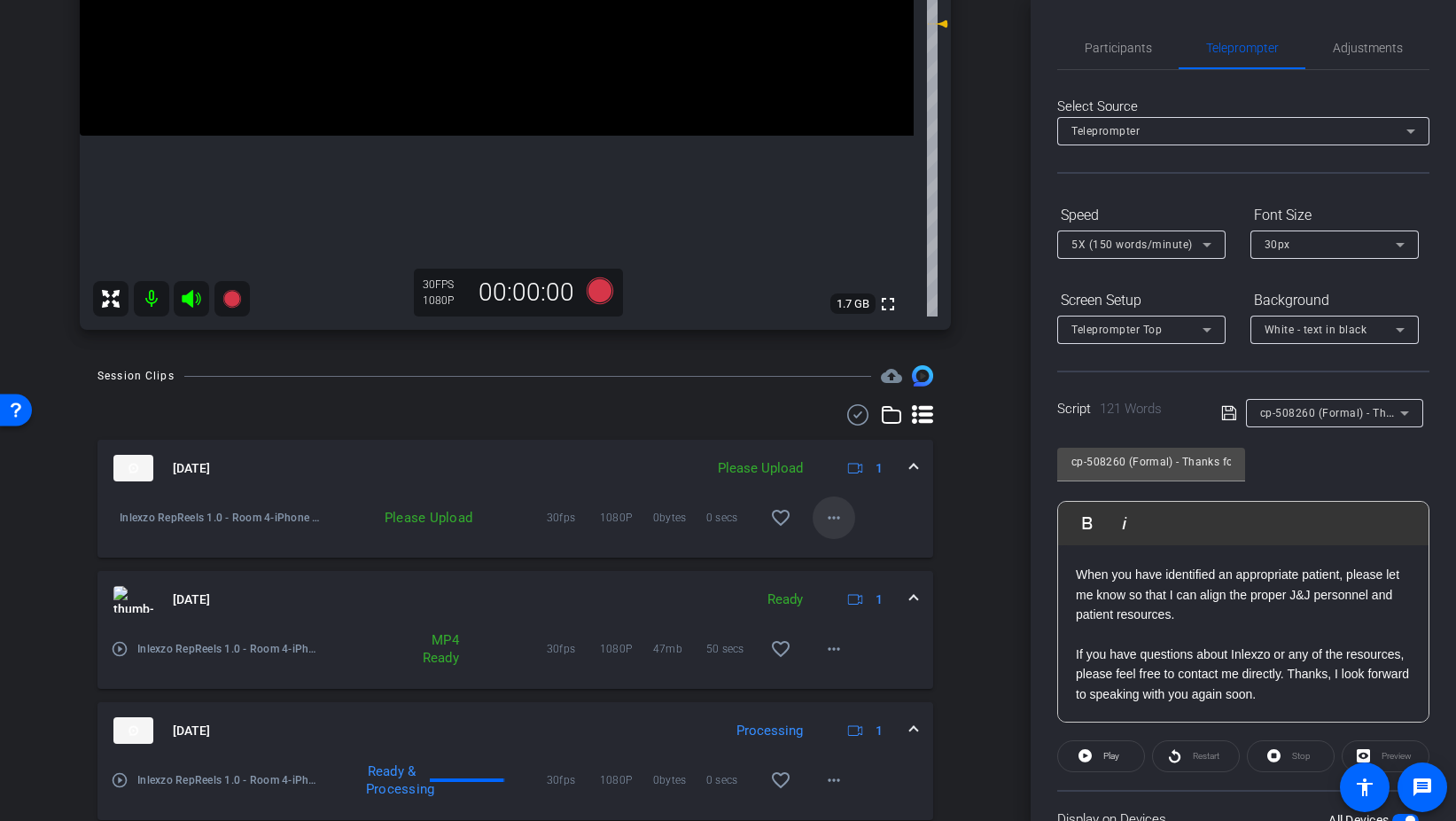
click at [831, 526] on mat-icon "more_horiz" at bounding box center [835, 518] width 21 height 21
click at [870, 557] on span "Upload" at bounding box center [862, 555] width 71 height 21
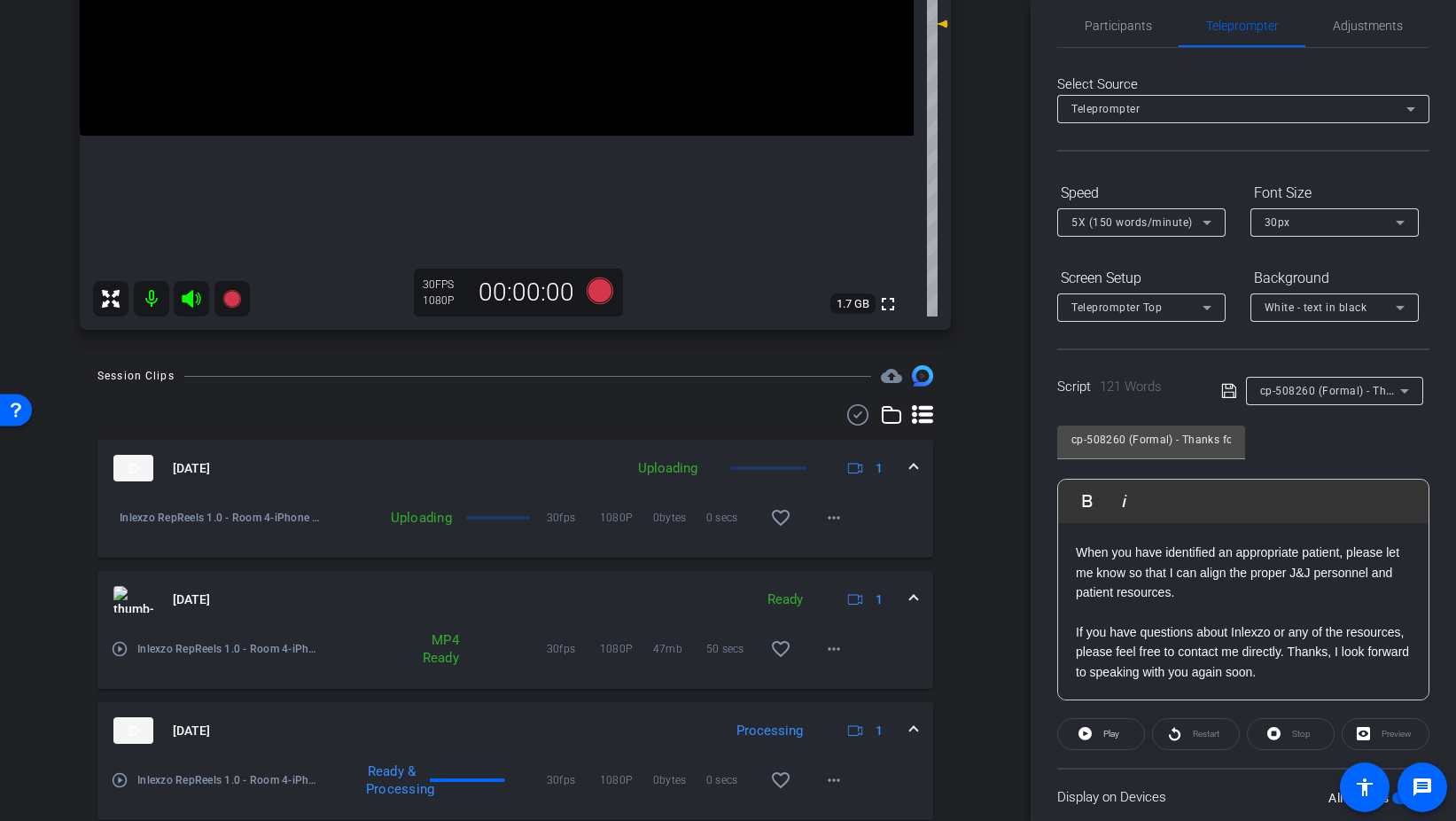
scroll to position [0, 0]
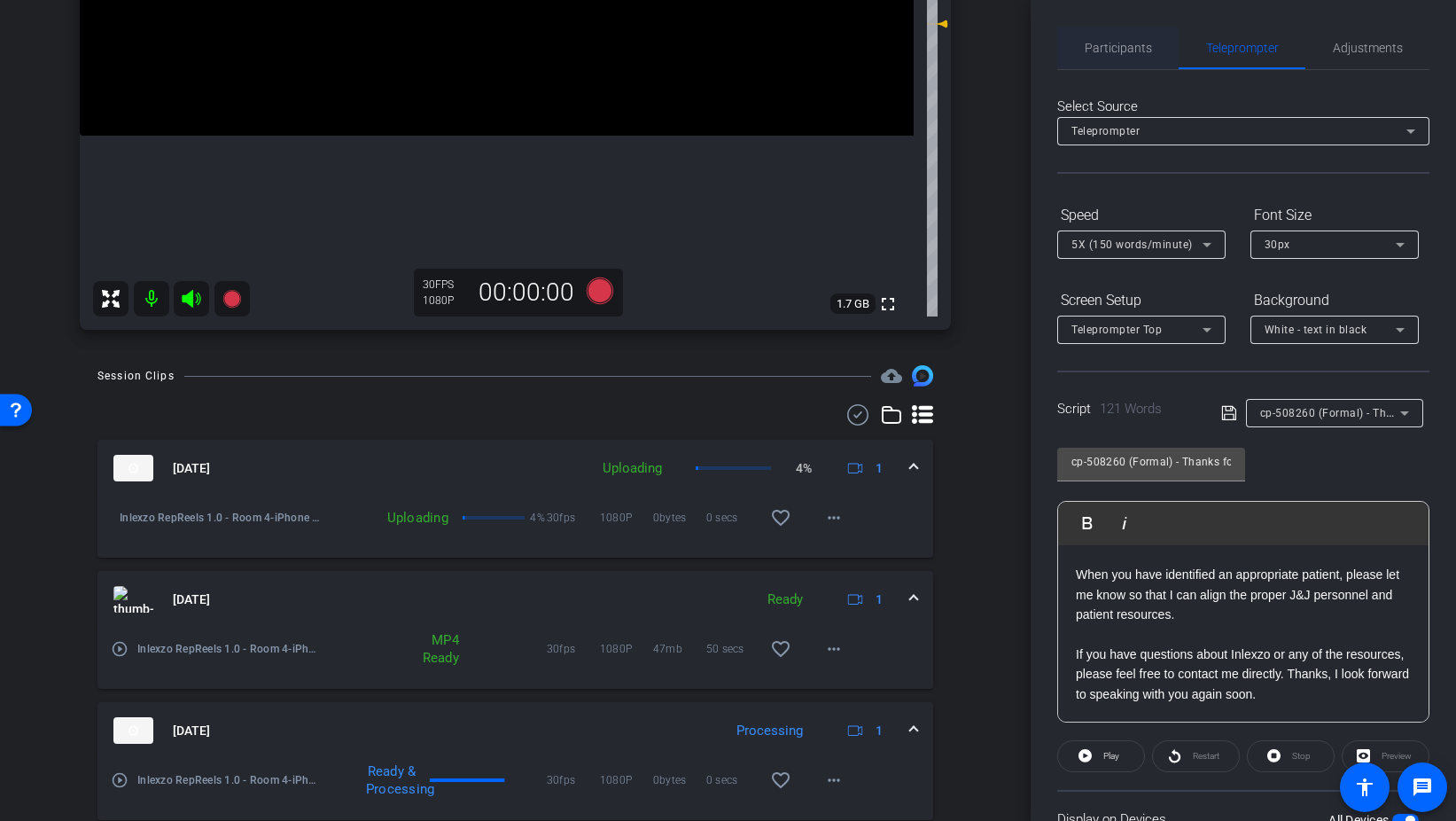
click at [1134, 43] on span "Participants" at bounding box center [1119, 48] width 67 height 13
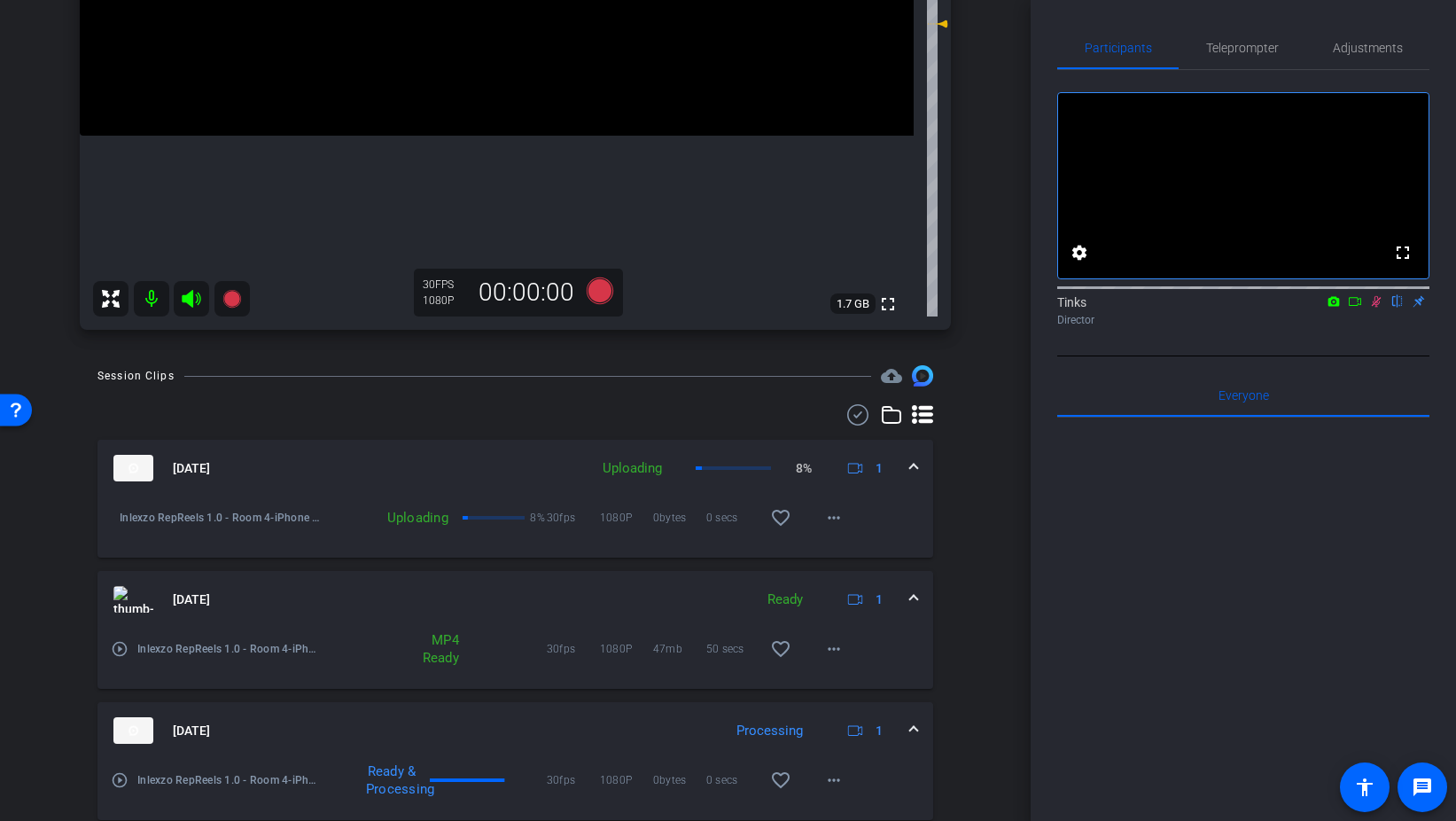
click at [1374, 307] on icon at bounding box center [1376, 301] width 15 height 13
click at [1236, 55] on span "Teleprompter" at bounding box center [1242, 48] width 73 height 43
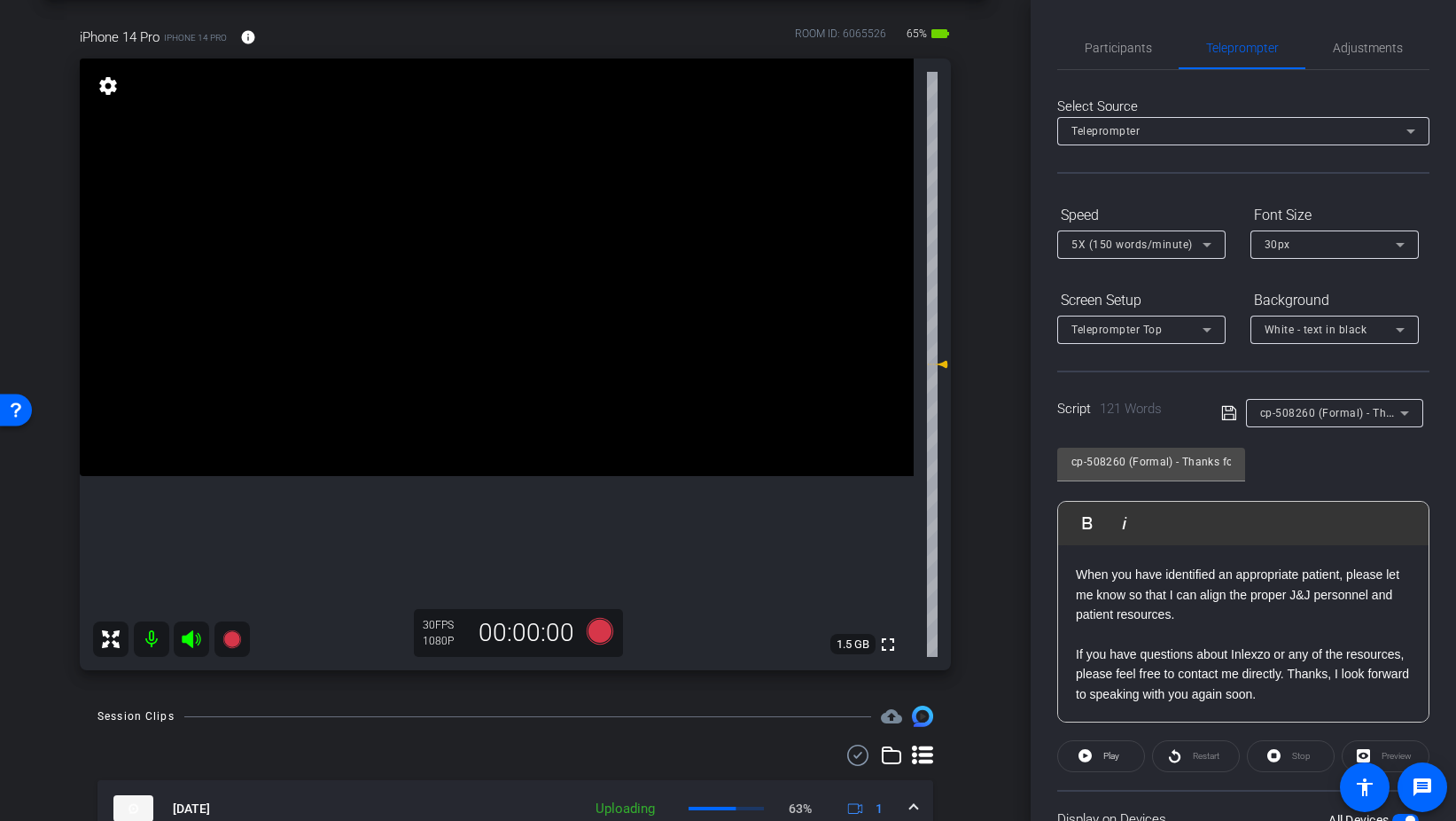
scroll to position [73, 0]
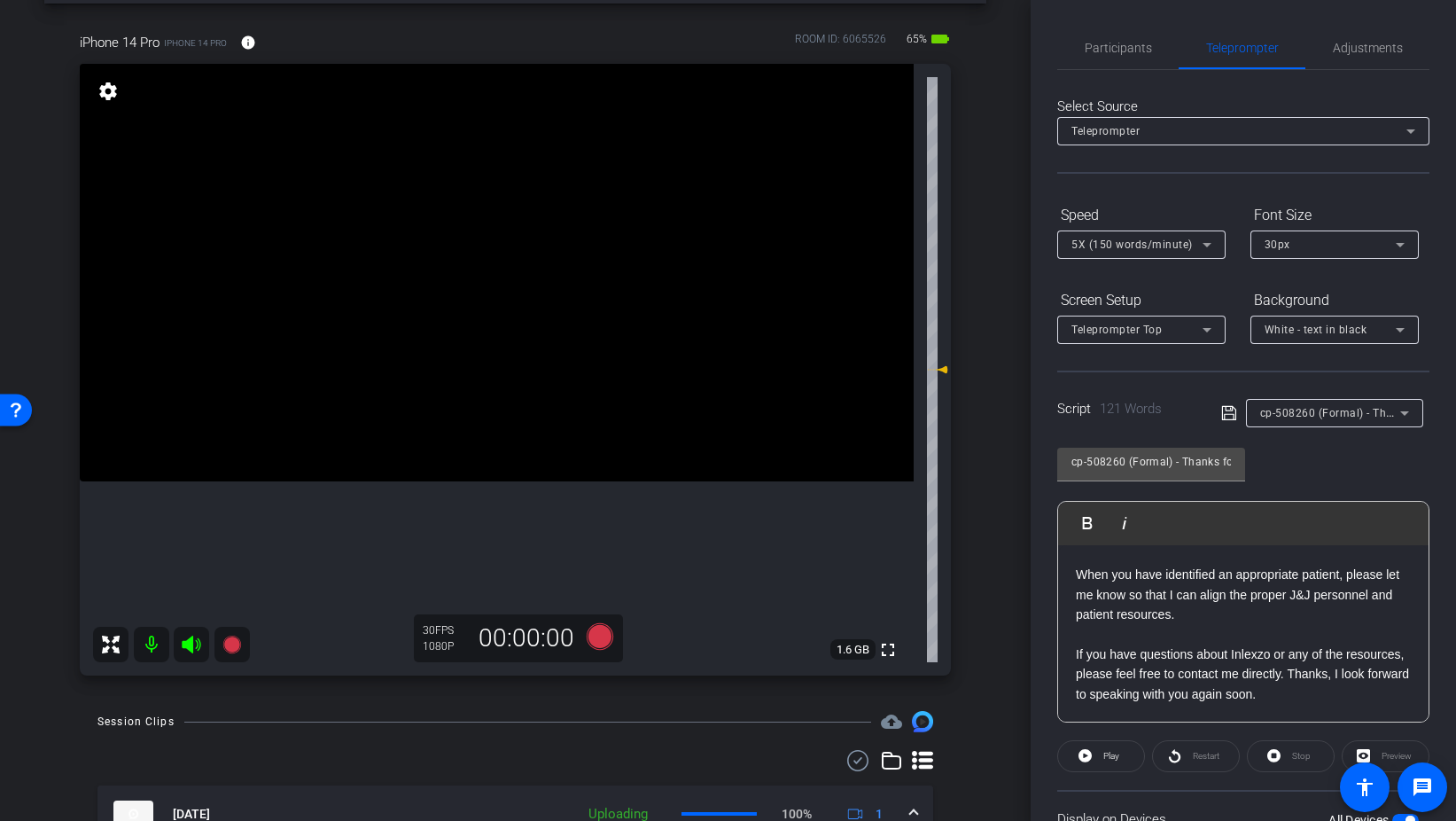
click at [1330, 415] on span "cp-508260 (Formal) - Thanks for Seeing Me" at bounding box center [1372, 411] width 225 height 15
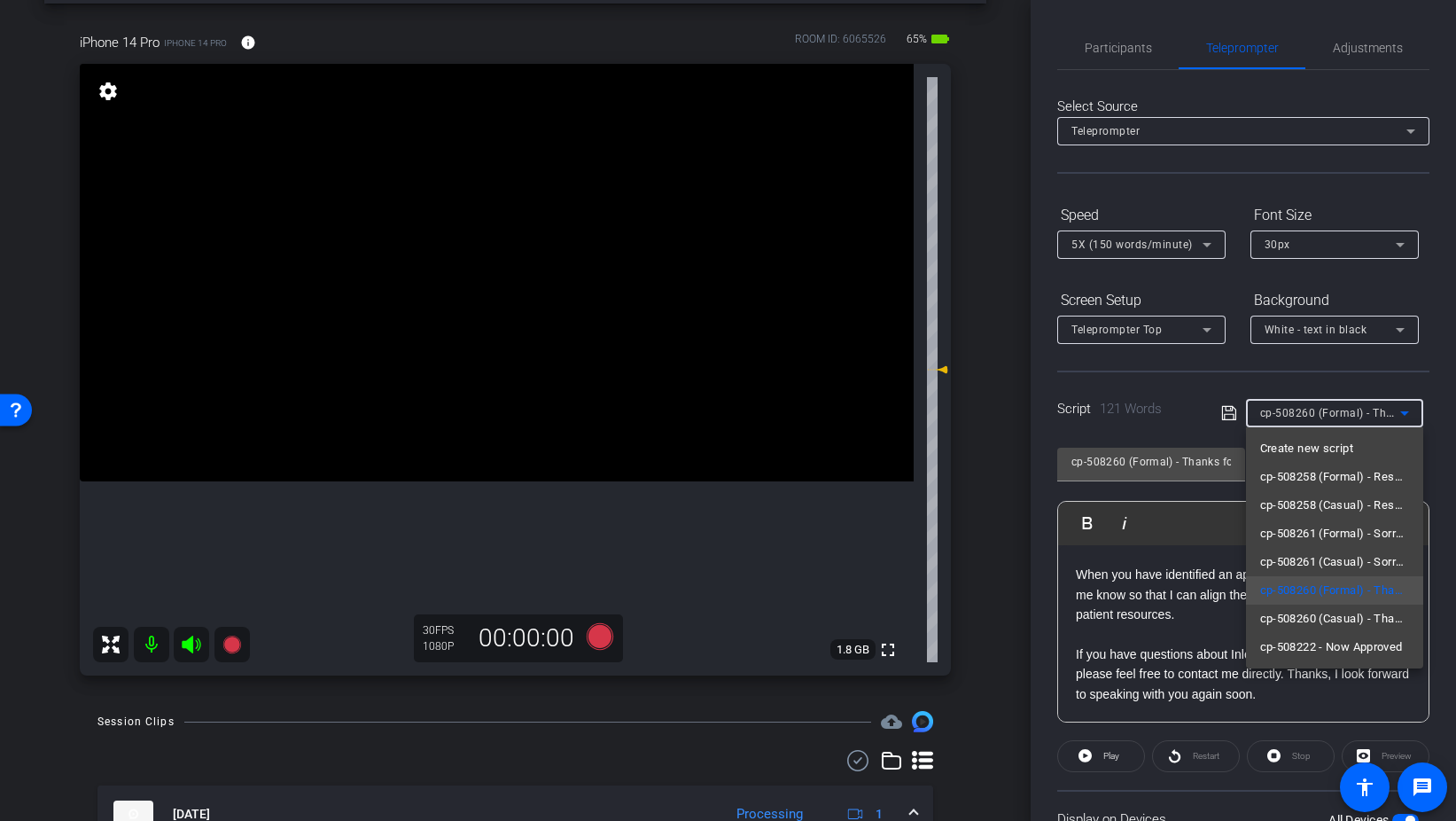
click at [595, 630] on div at bounding box center [728, 410] width 1456 height 821
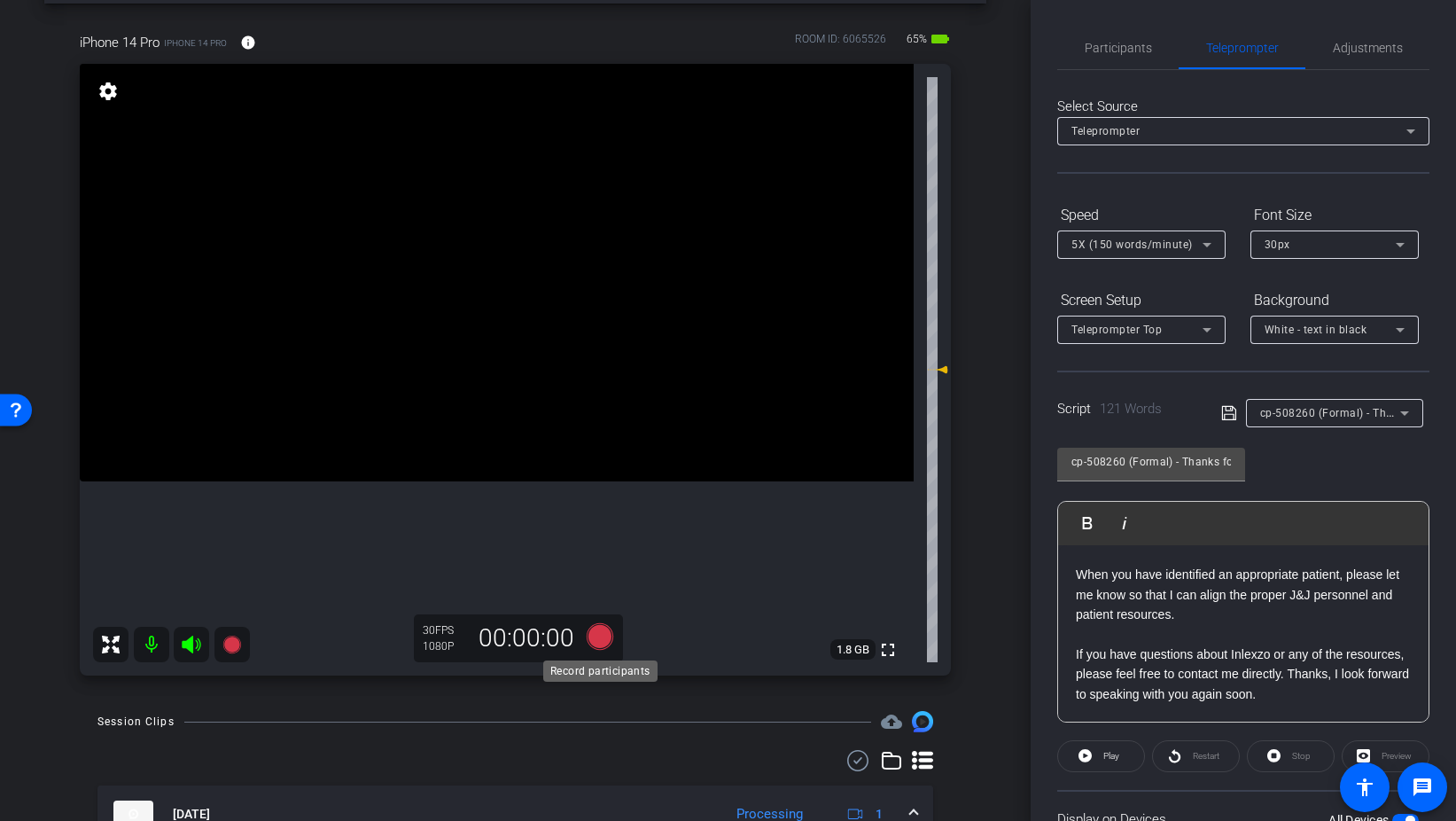
click at [602, 636] on icon at bounding box center [598, 636] width 26 height 26
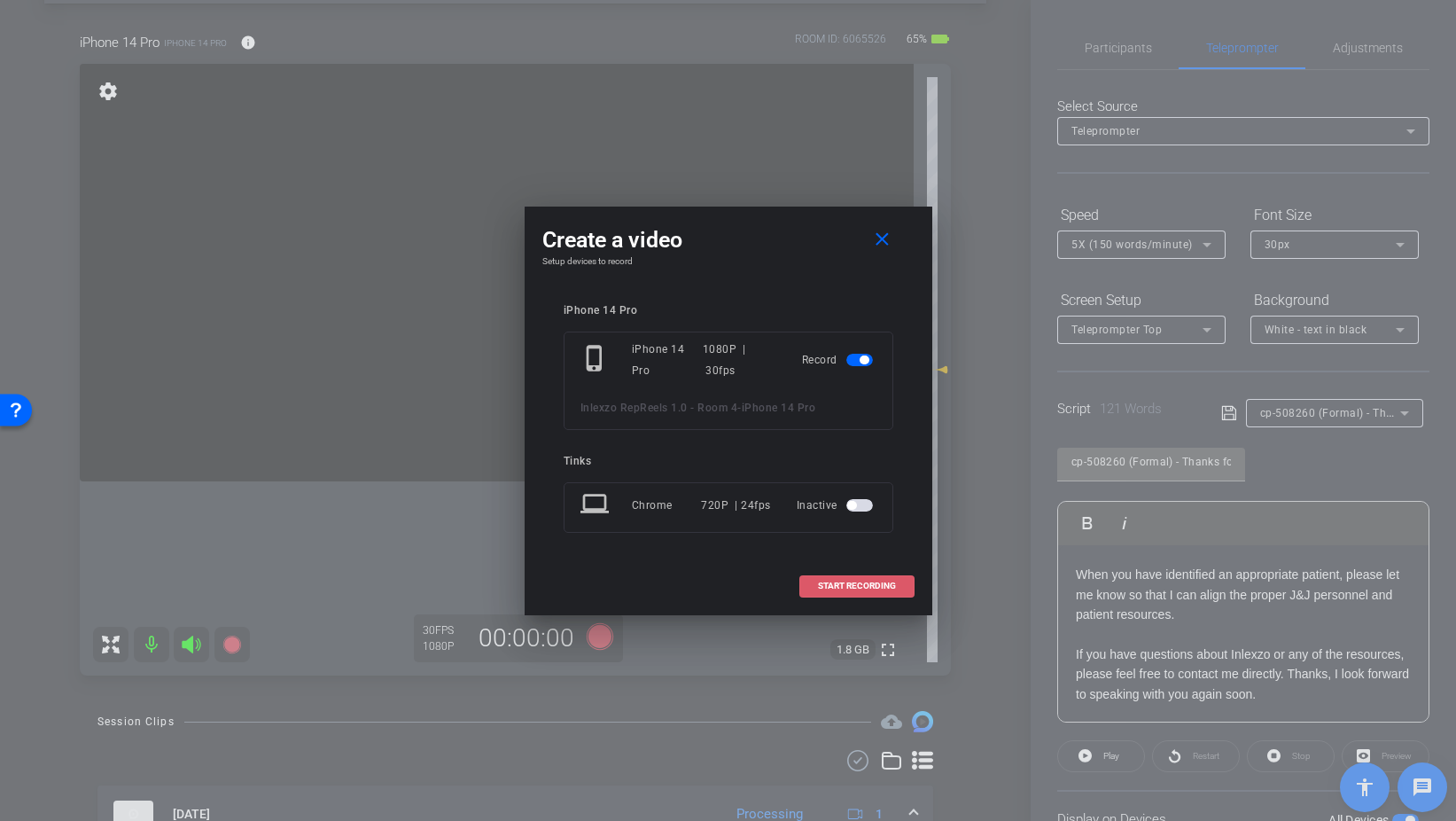
click at [844, 578] on span at bounding box center [857, 587] width 114 height 43
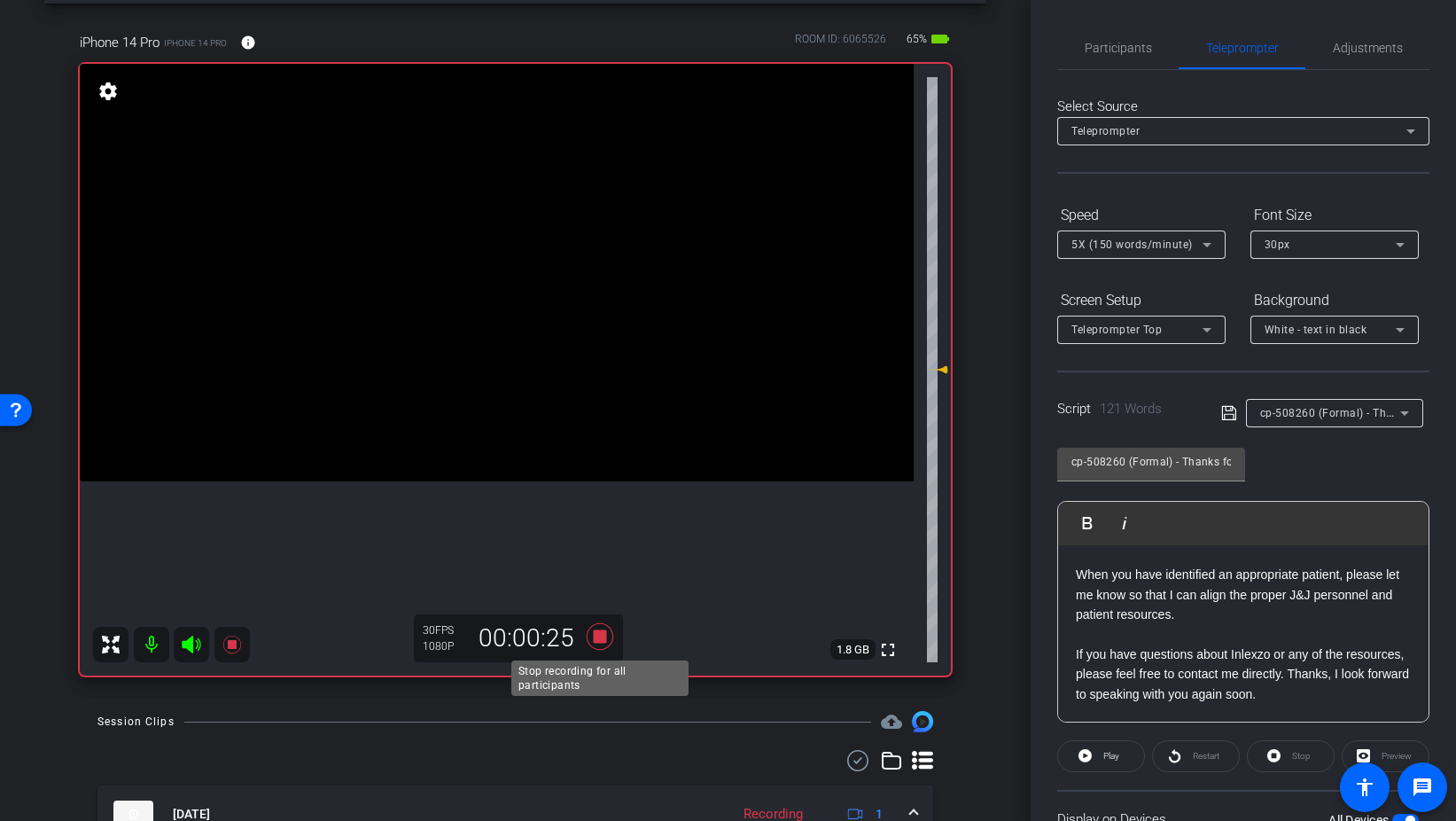
click at [595, 635] on icon at bounding box center [598, 636] width 26 height 26
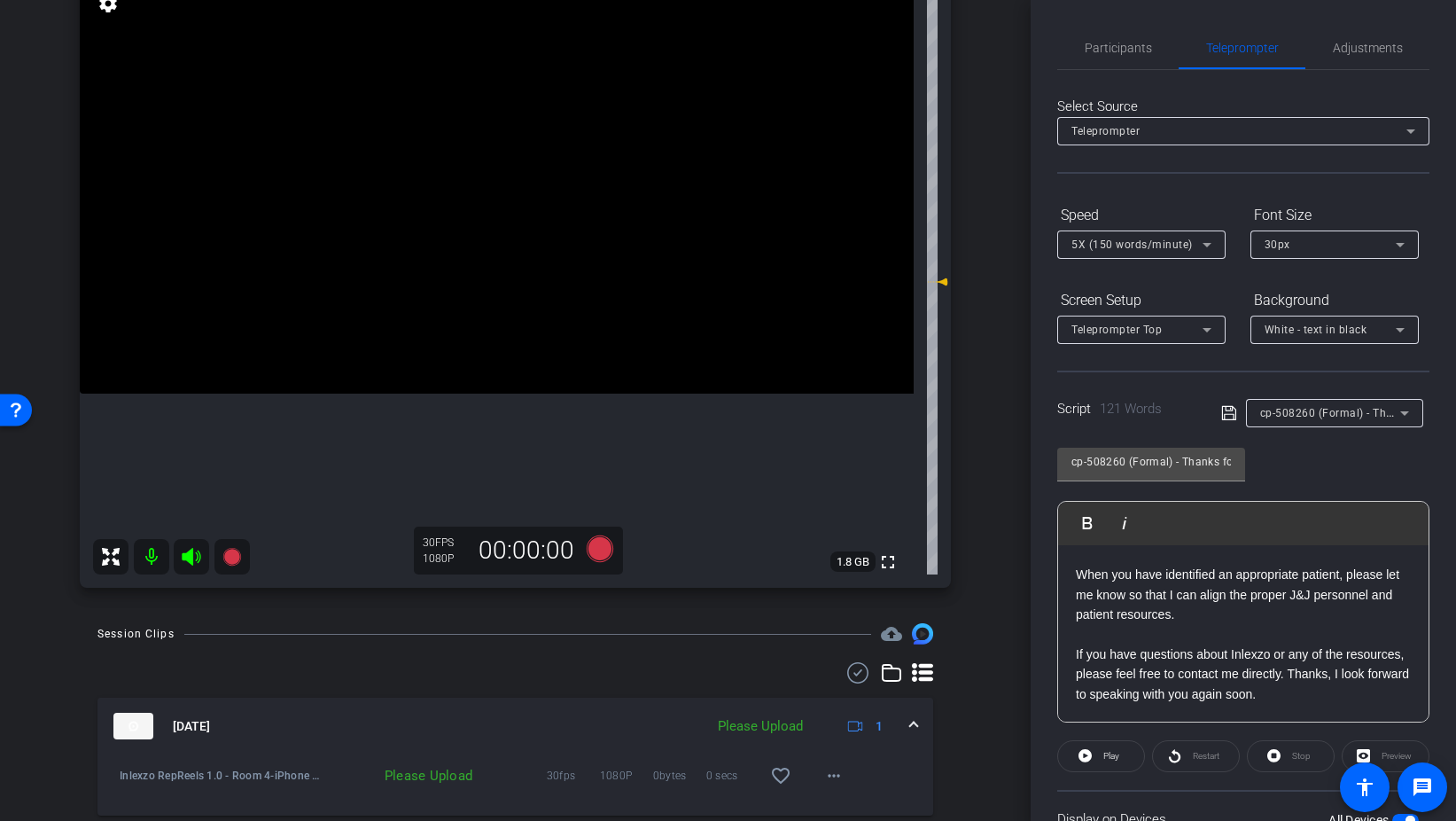
scroll to position [204, 0]
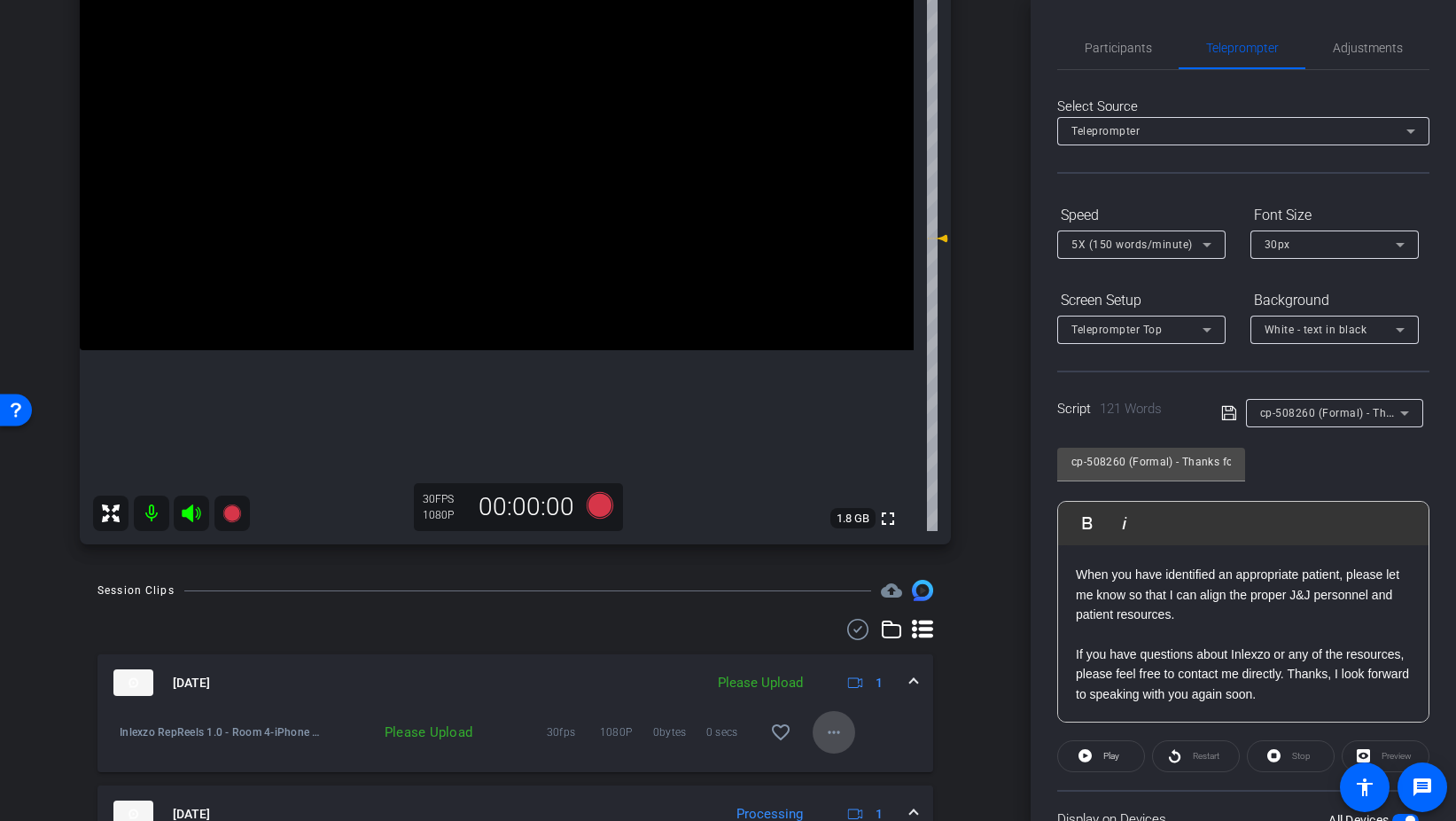
click at [836, 727] on mat-icon "more_horiz" at bounding box center [835, 732] width 21 height 21
click at [866, 655] on span "Upload" at bounding box center [862, 652] width 71 height 21
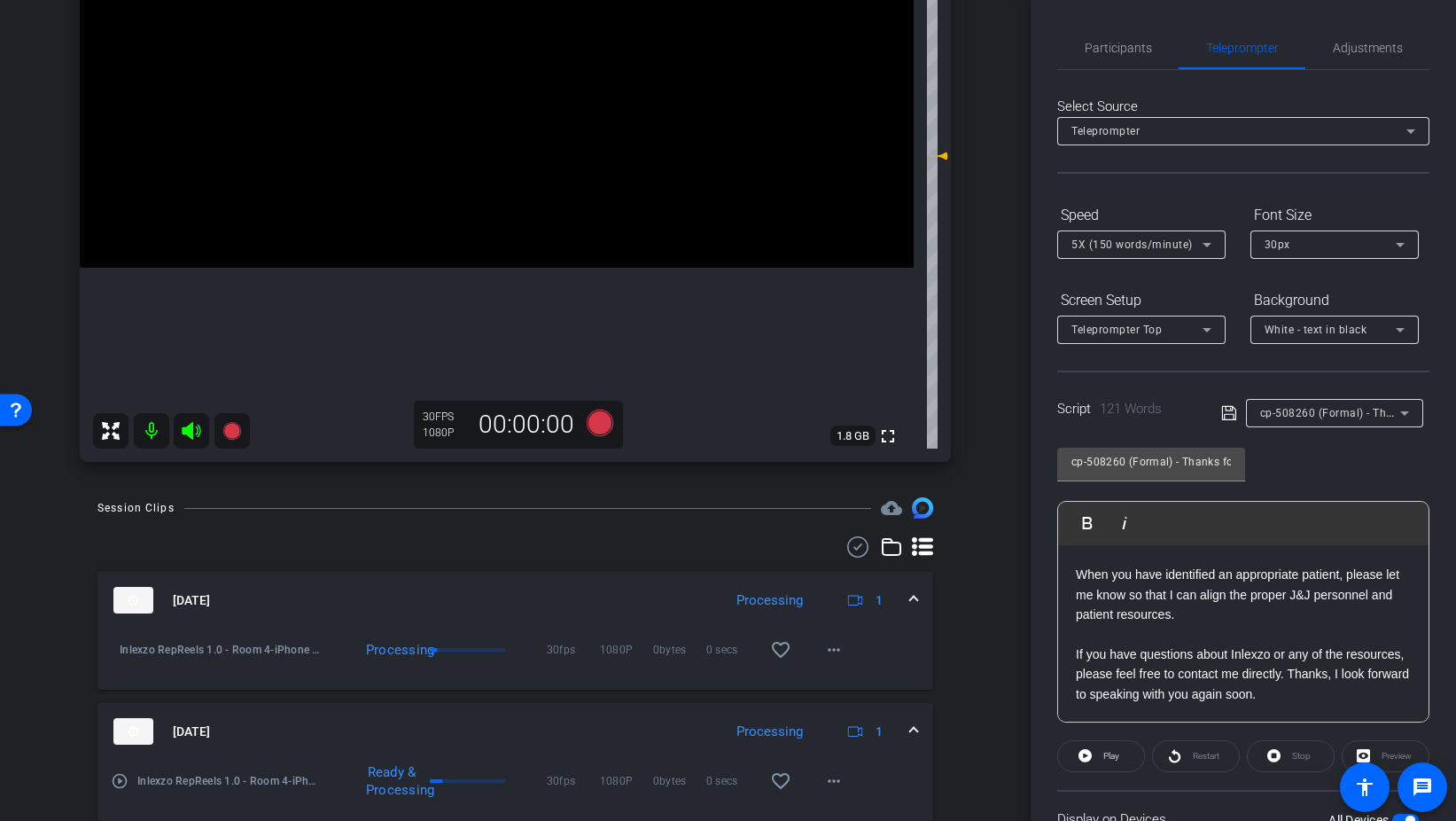
scroll to position [241, 0]
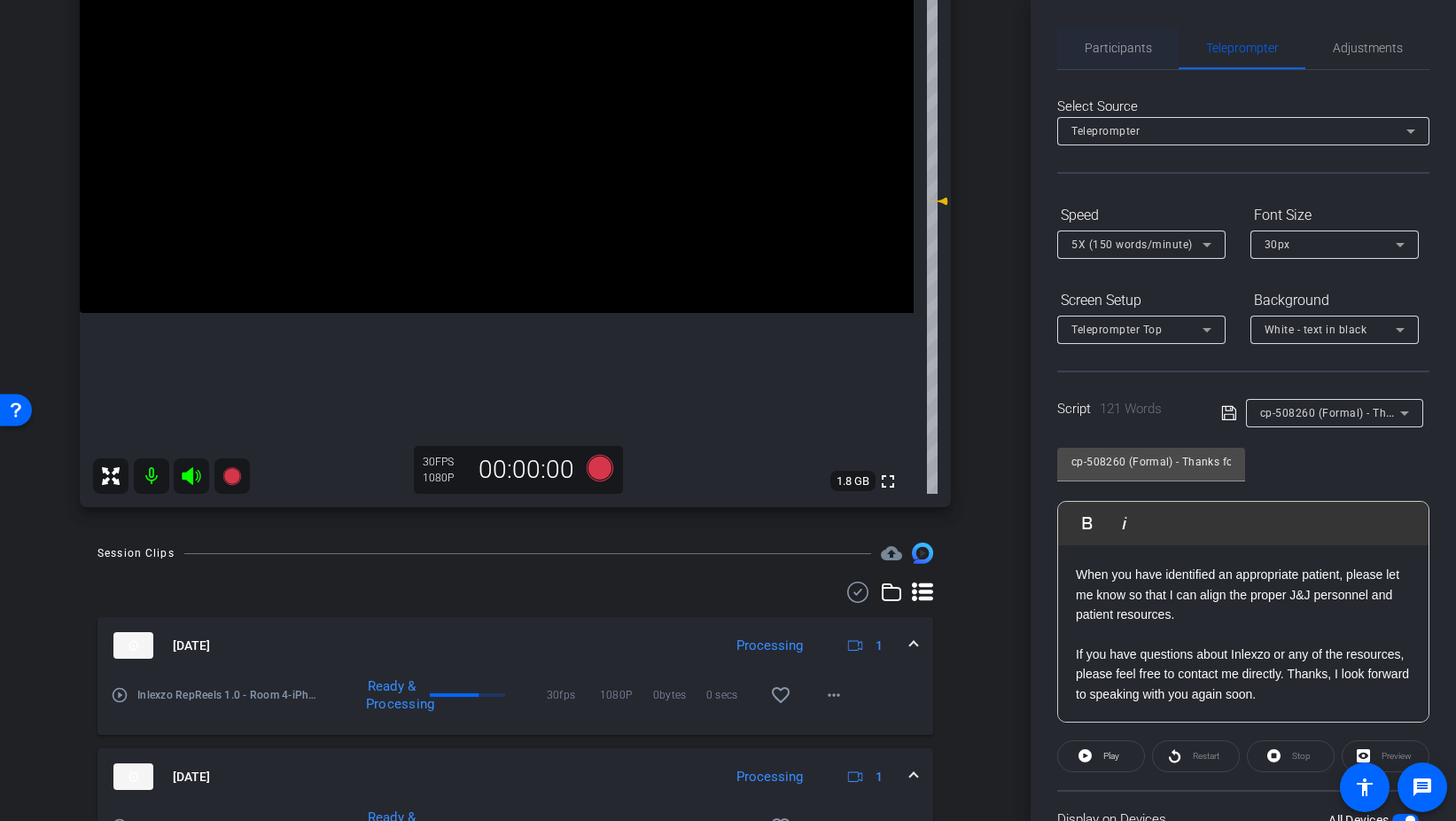
click at [1090, 53] on span "Participants" at bounding box center [1119, 48] width 67 height 13
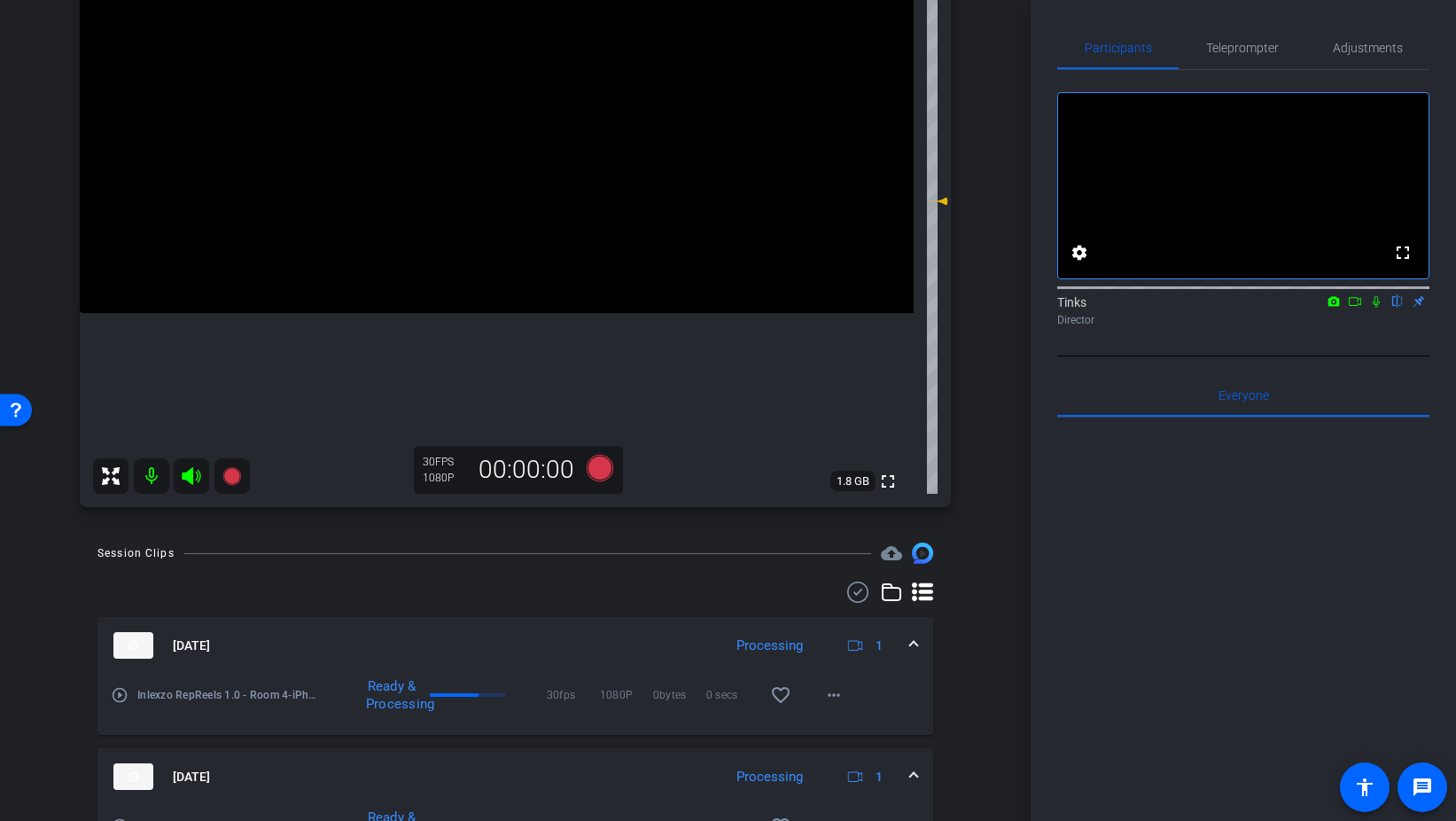
click at [1357, 305] on icon at bounding box center [1355, 301] width 13 height 9
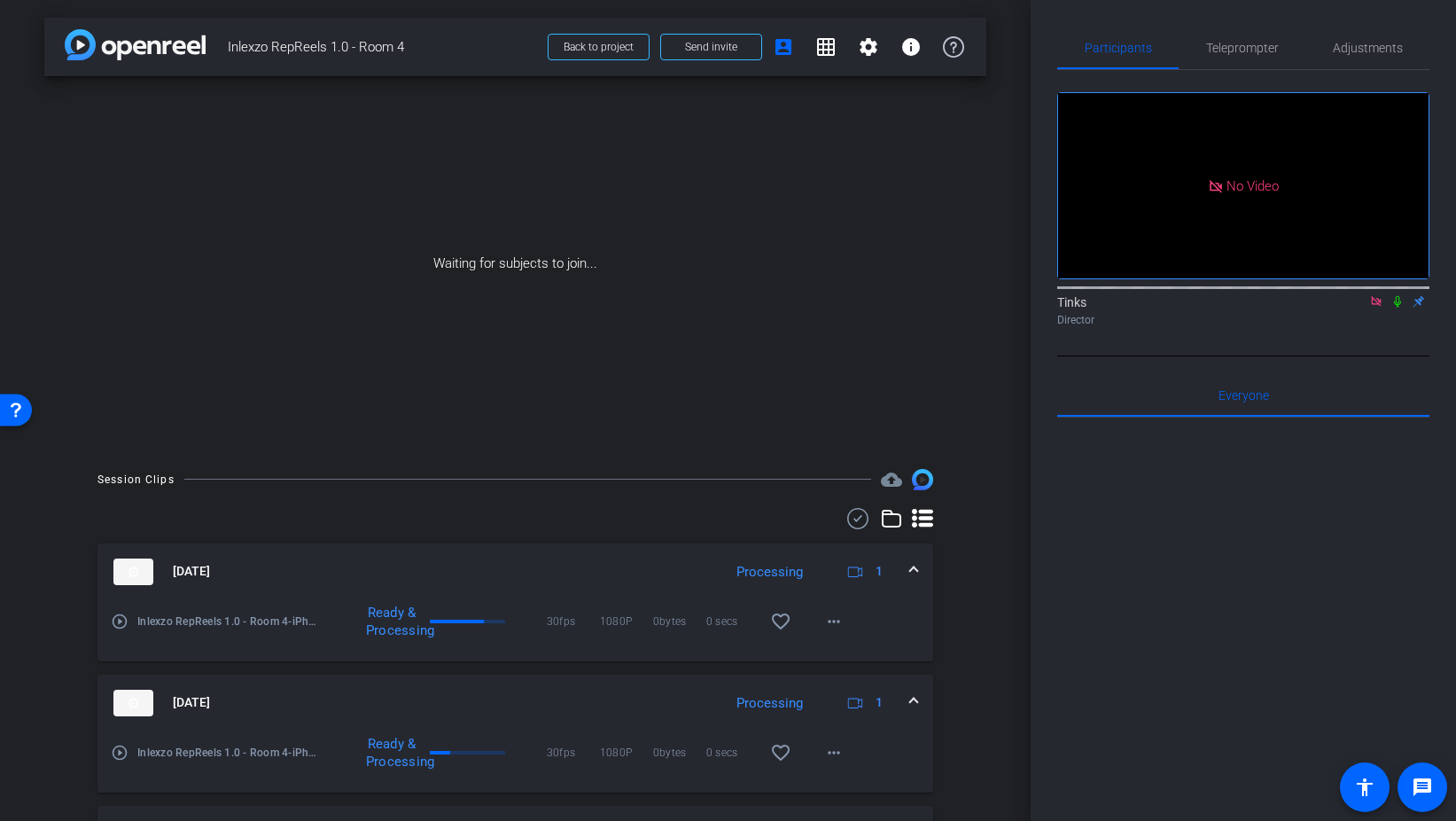
click at [1397, 307] on icon at bounding box center [1398, 301] width 15 height 13
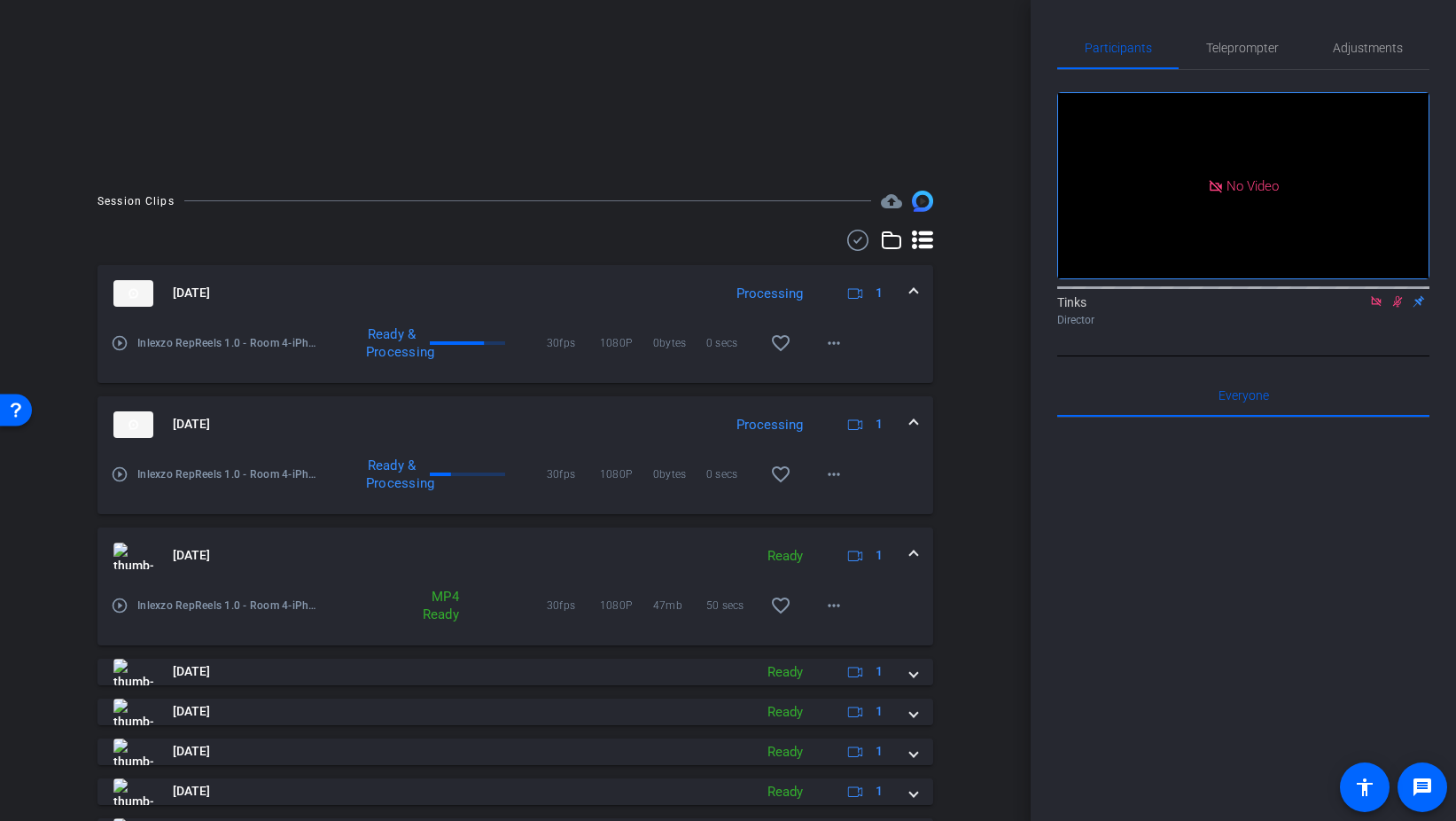
scroll to position [300, 0]
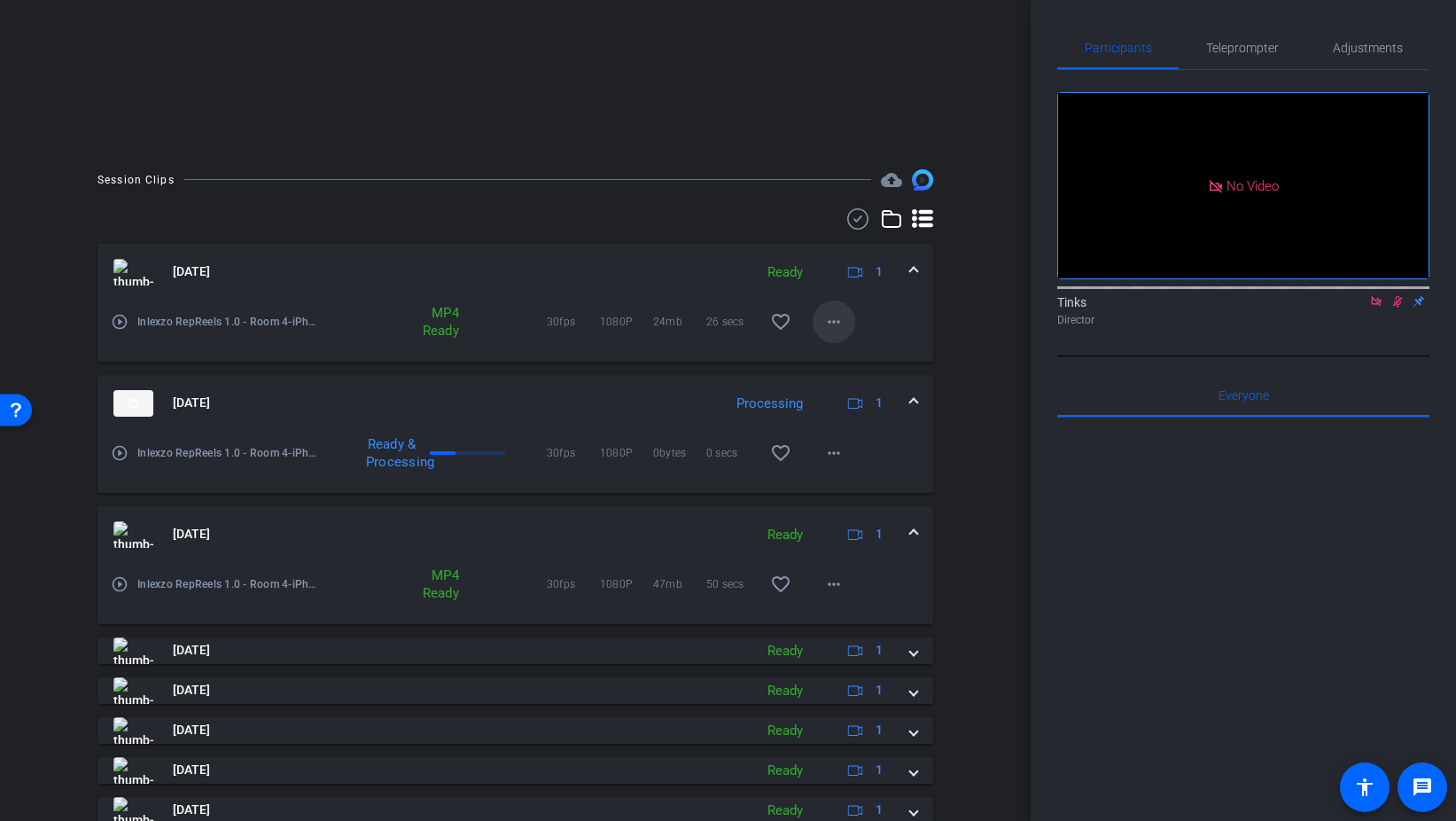
click at [830, 333] on span at bounding box center [835, 322] width 43 height 43
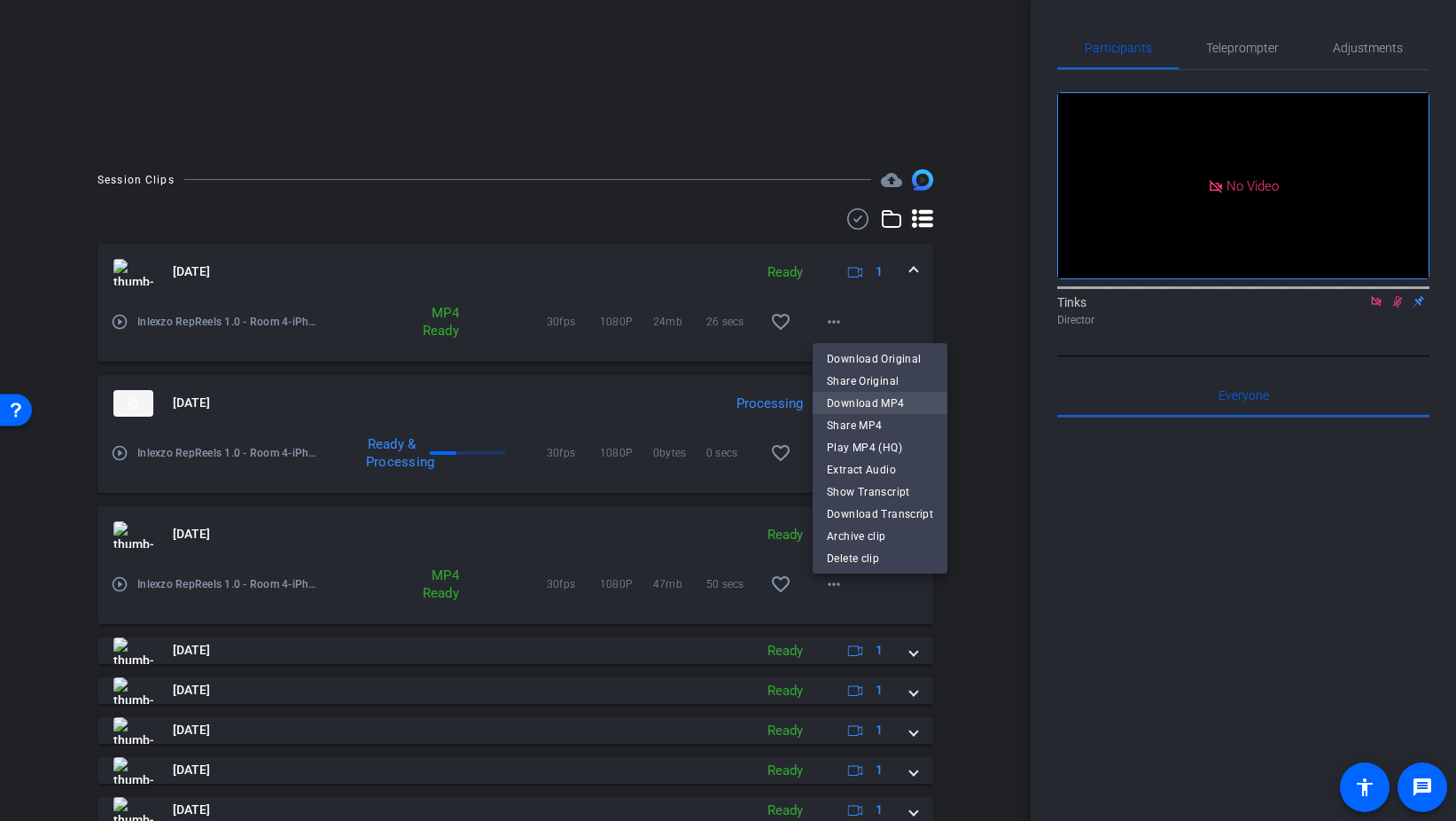
click at [895, 410] on span "Download MP4" at bounding box center [879, 404] width 106 height 21
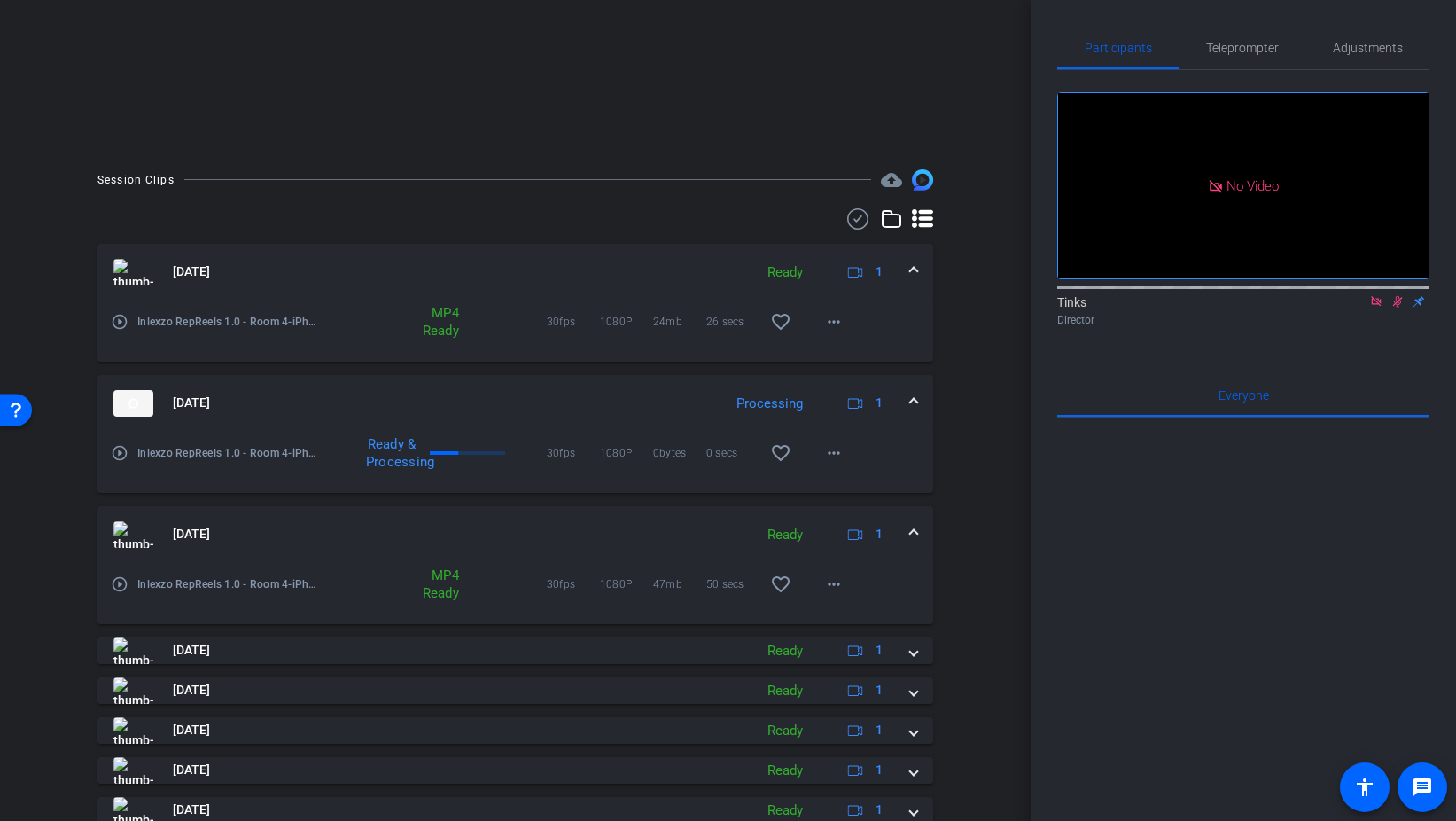
click at [912, 530] on span at bounding box center [913, 534] width 7 height 18
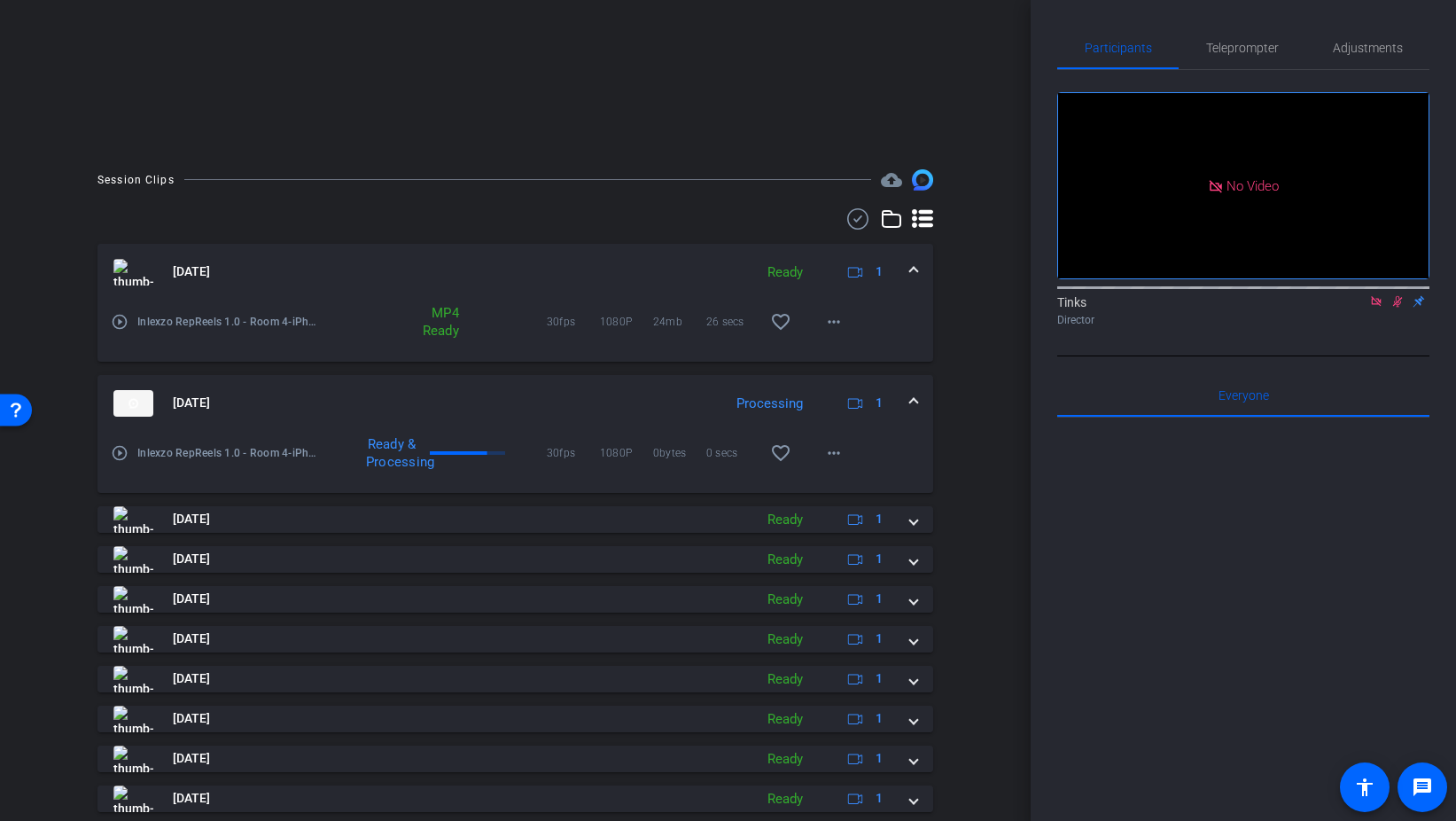
scroll to position [354, 0]
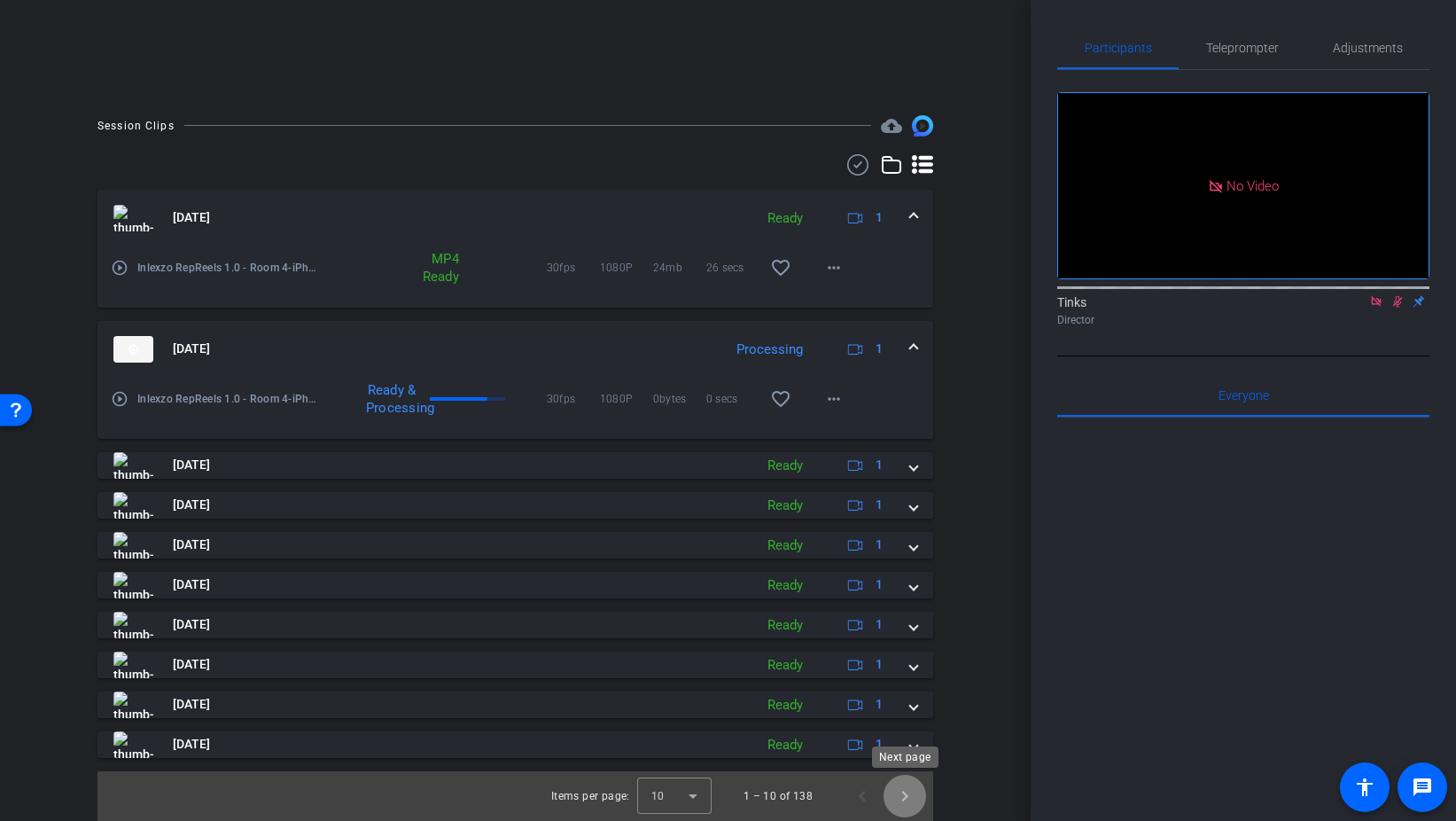
click at [905, 793] on span "Next page" at bounding box center [906, 797] width 43 height 43
click at [856, 795] on span "Previous page" at bounding box center [863, 797] width 43 height 43
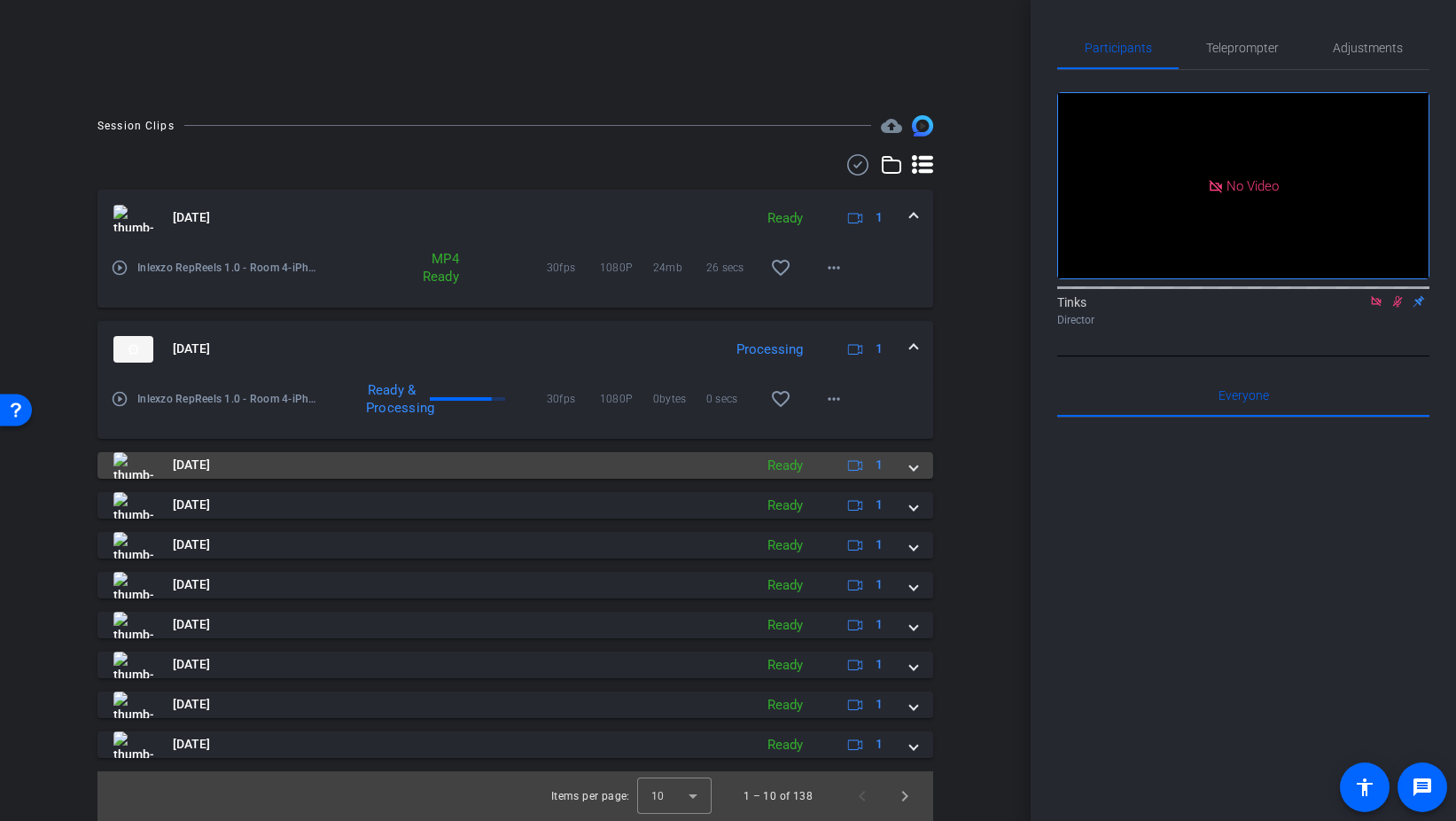
click at [210, 466] on span "[DATE]" at bounding box center [192, 464] width 37 height 18
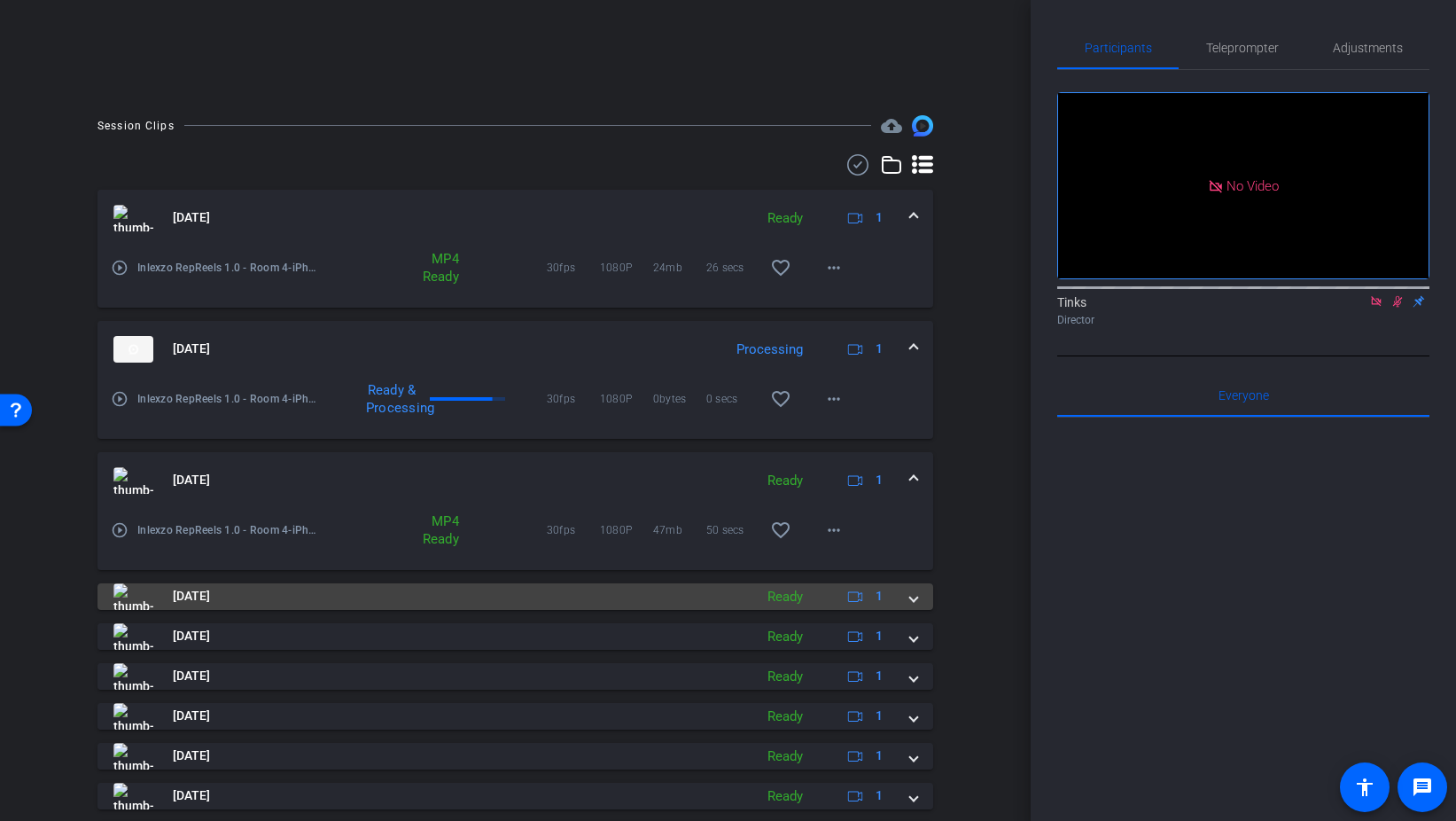
click at [210, 605] on span "[DATE]" at bounding box center [192, 595] width 37 height 18
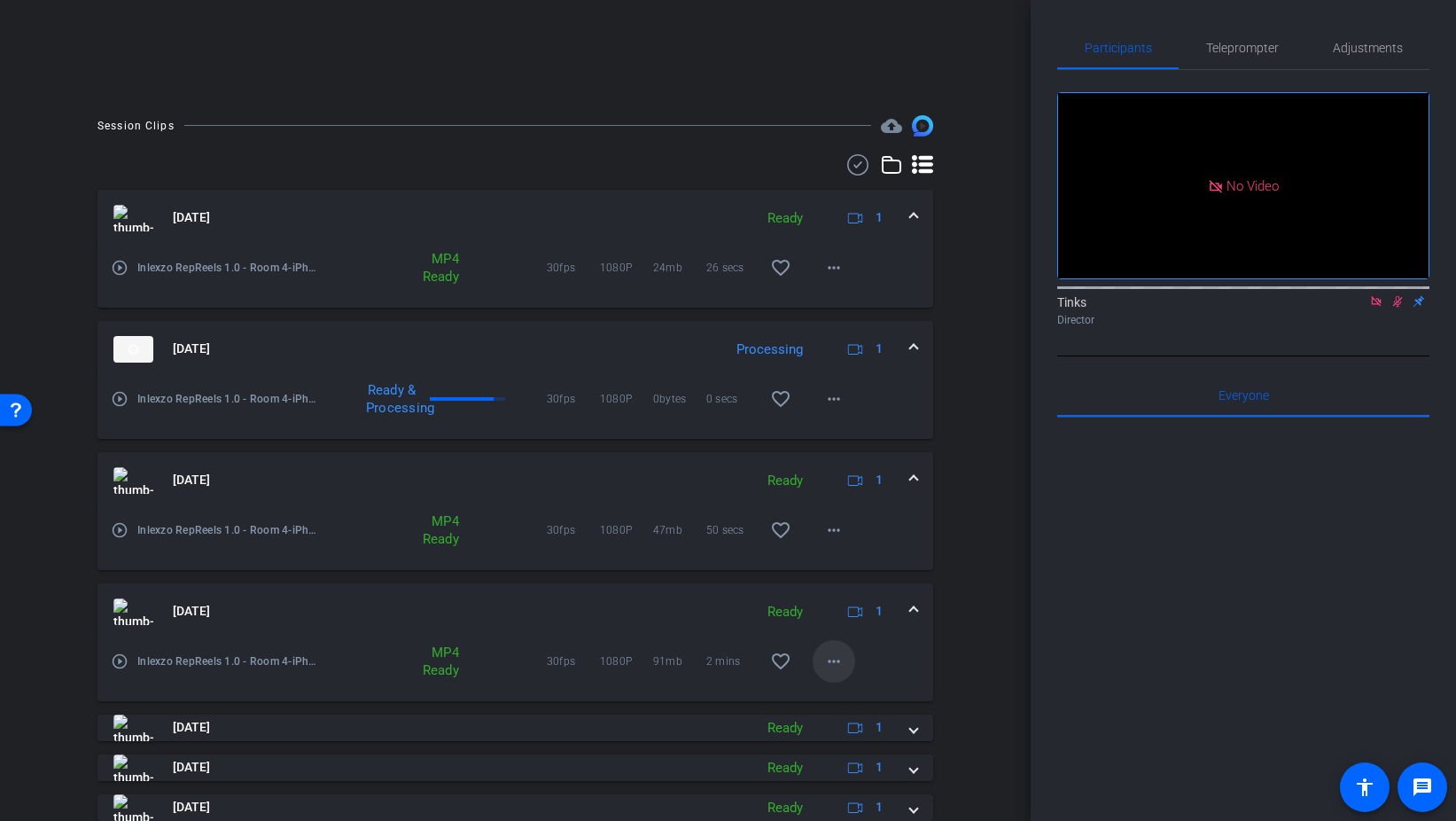
click at [817, 659] on span at bounding box center [835, 661] width 43 height 43
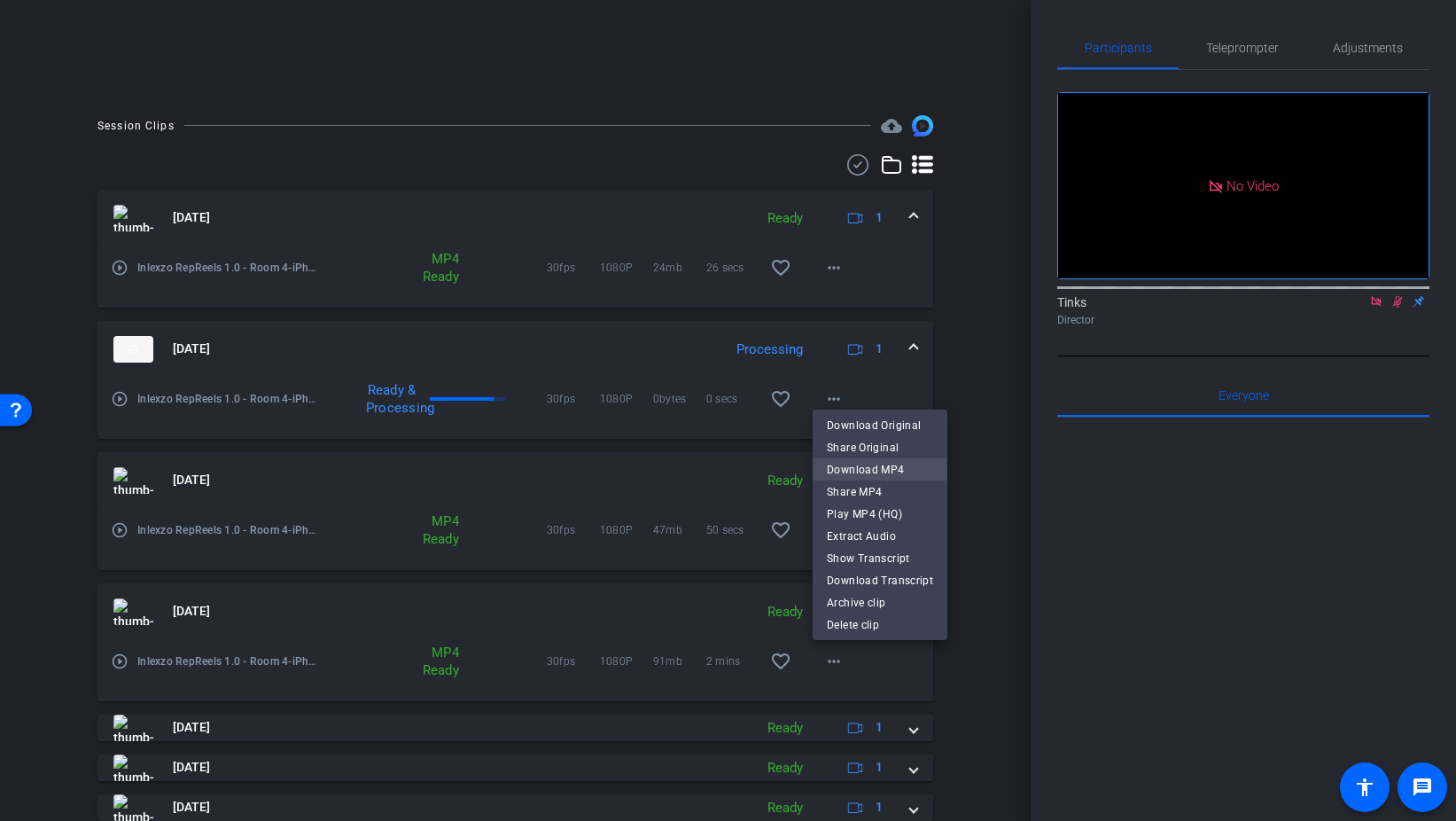
click at [901, 465] on span "Download MP4" at bounding box center [879, 470] width 106 height 21
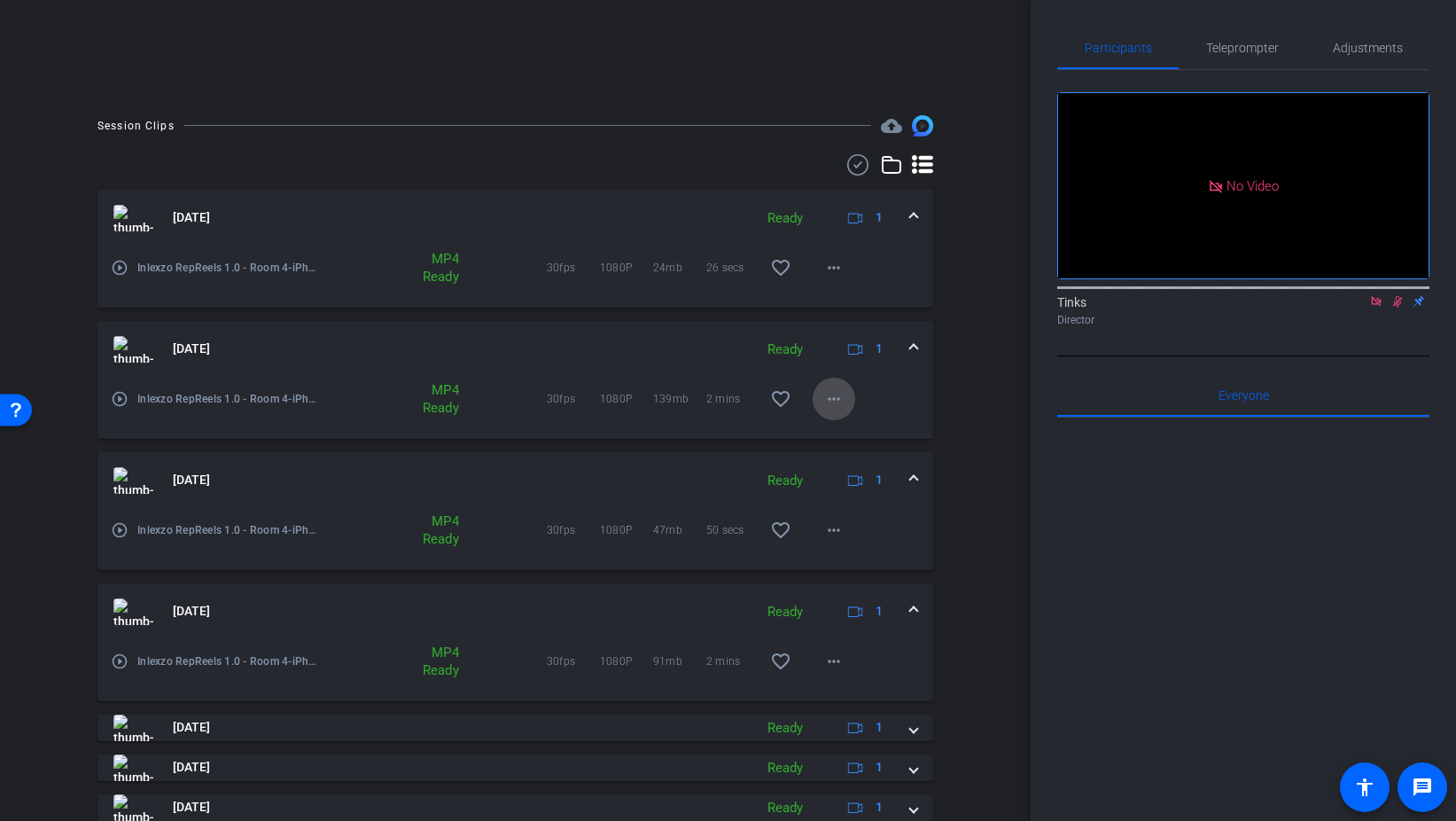
click at [835, 395] on mat-icon "more_horiz" at bounding box center [835, 399] width 21 height 21
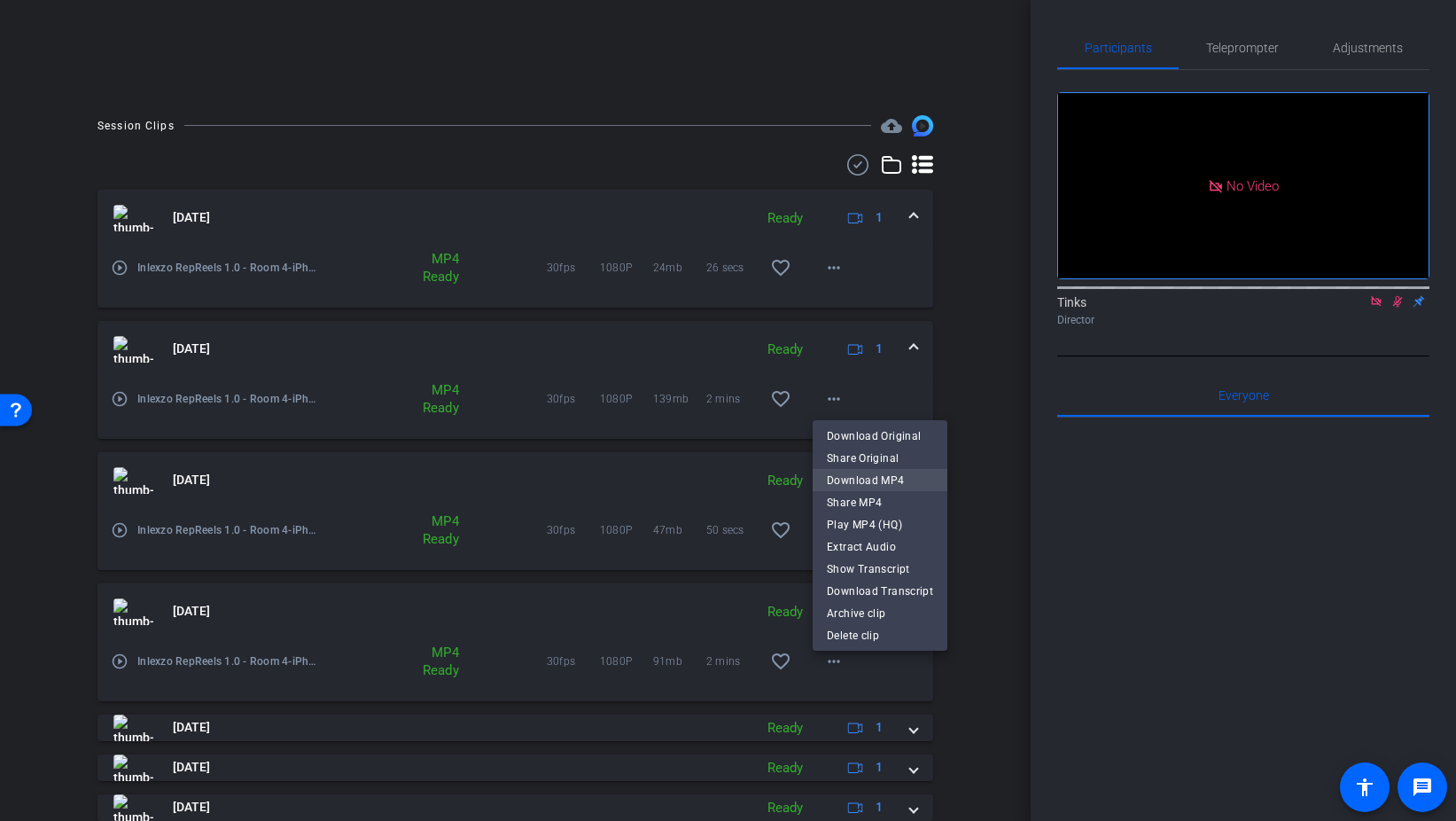
click at [909, 482] on span "Download MP4" at bounding box center [879, 481] width 106 height 21
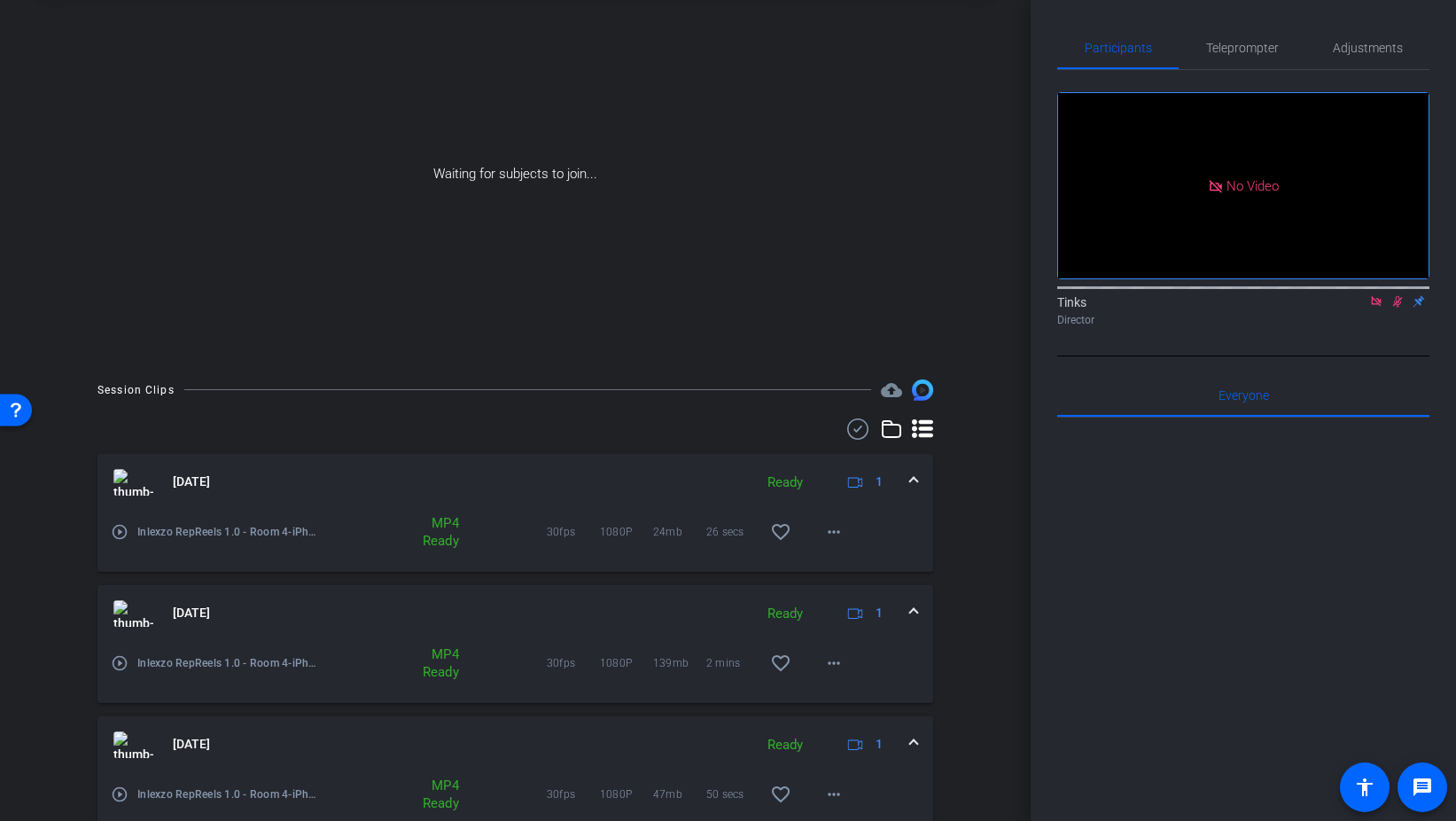
scroll to position [0, 0]
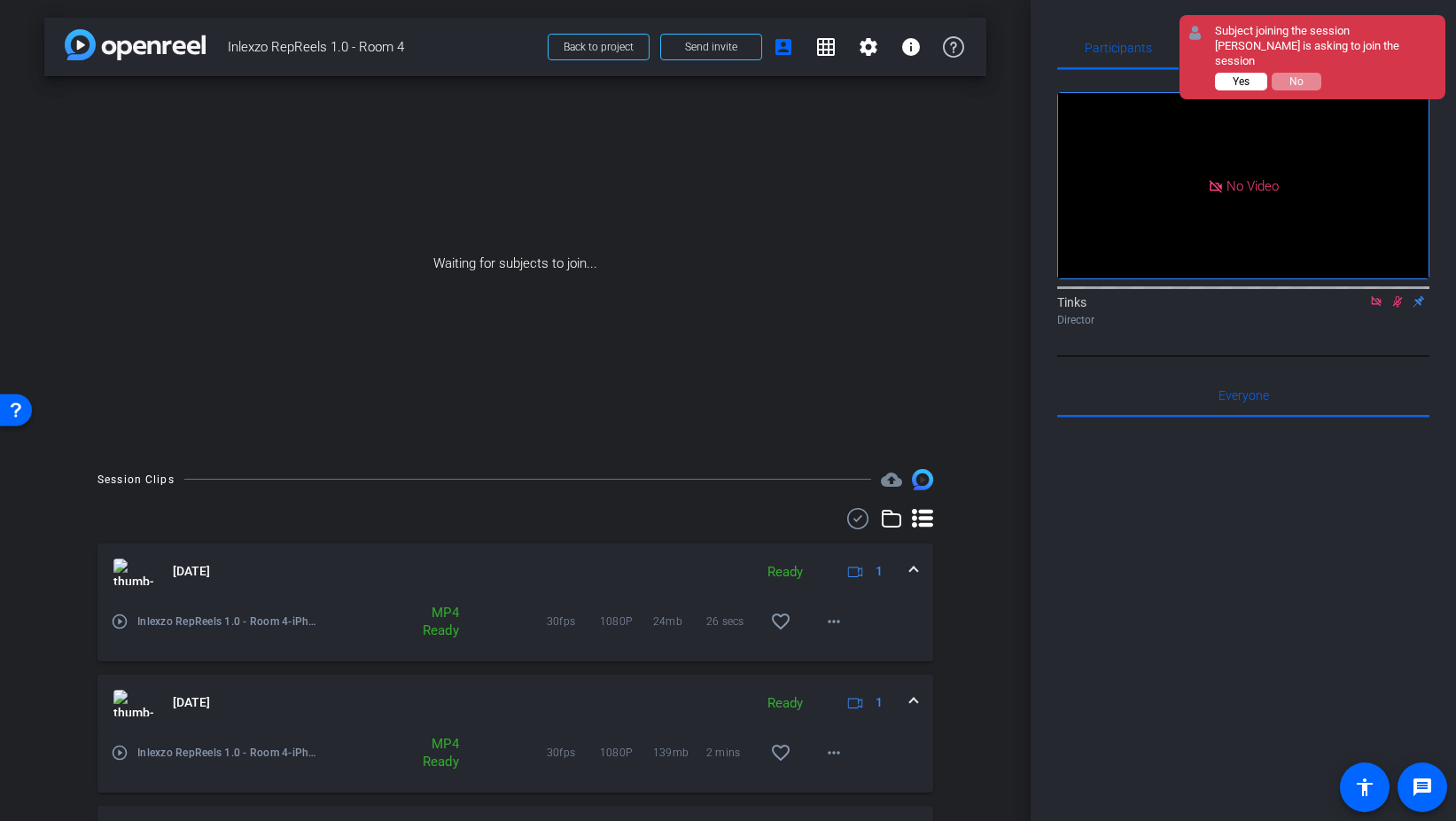
click at [1252, 73] on button "Yes" at bounding box center [1241, 82] width 53 height 18
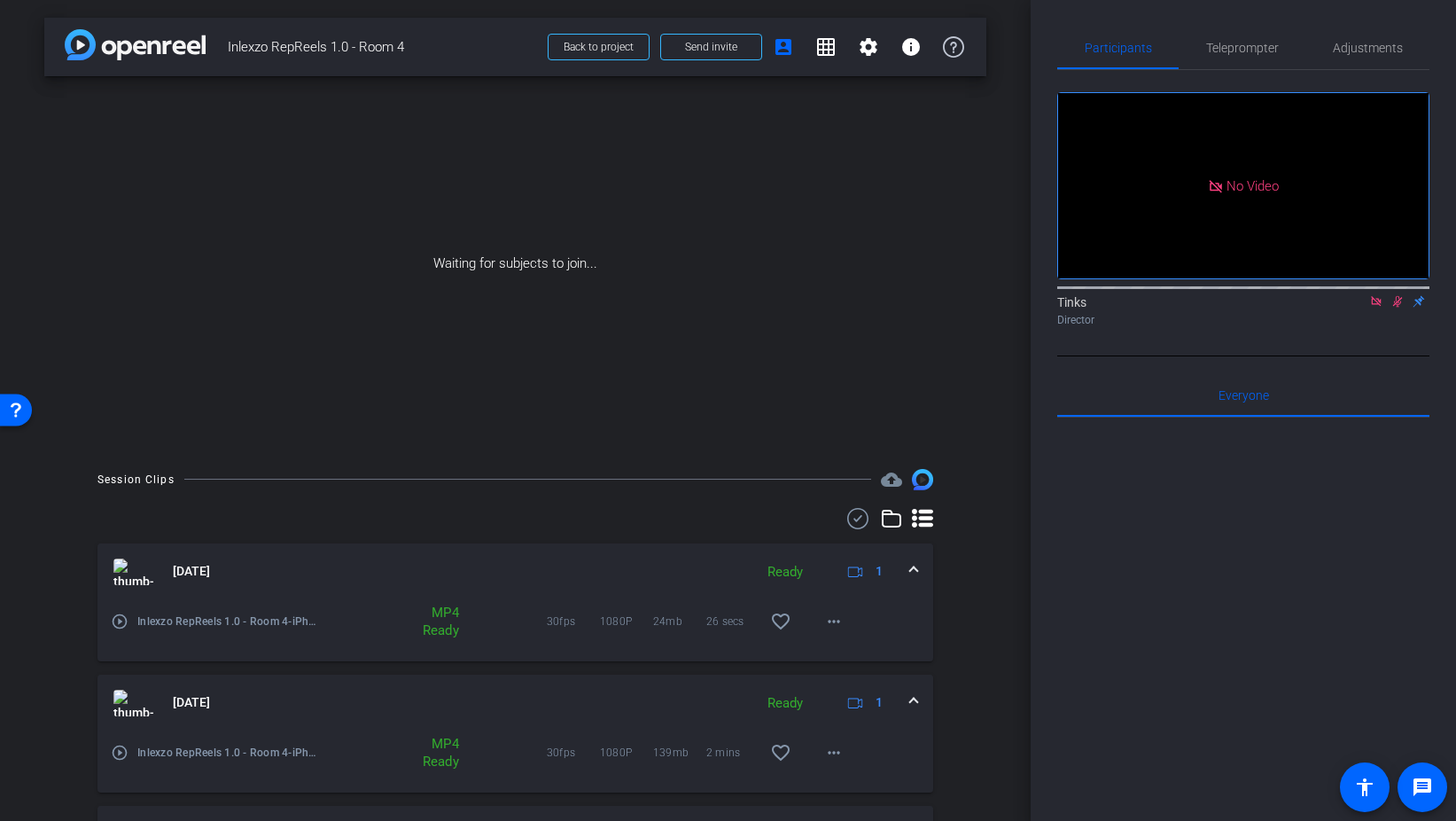
click at [1175, 617] on div at bounding box center [1243, 636] width 373 height 439
click at [1400, 307] on icon at bounding box center [1399, 302] width 10 height 12
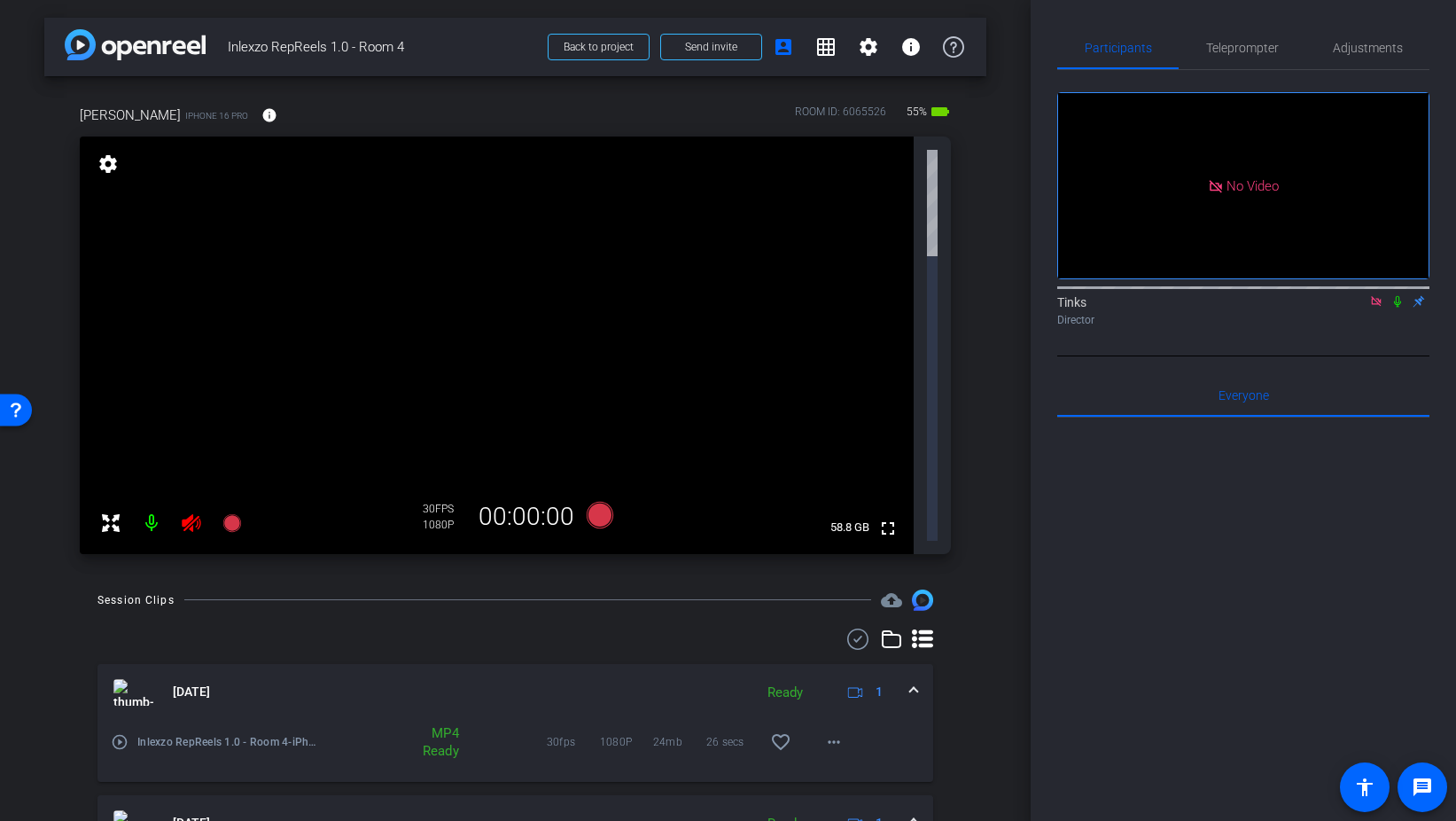
click at [1379, 305] on icon at bounding box center [1376, 301] width 10 height 10
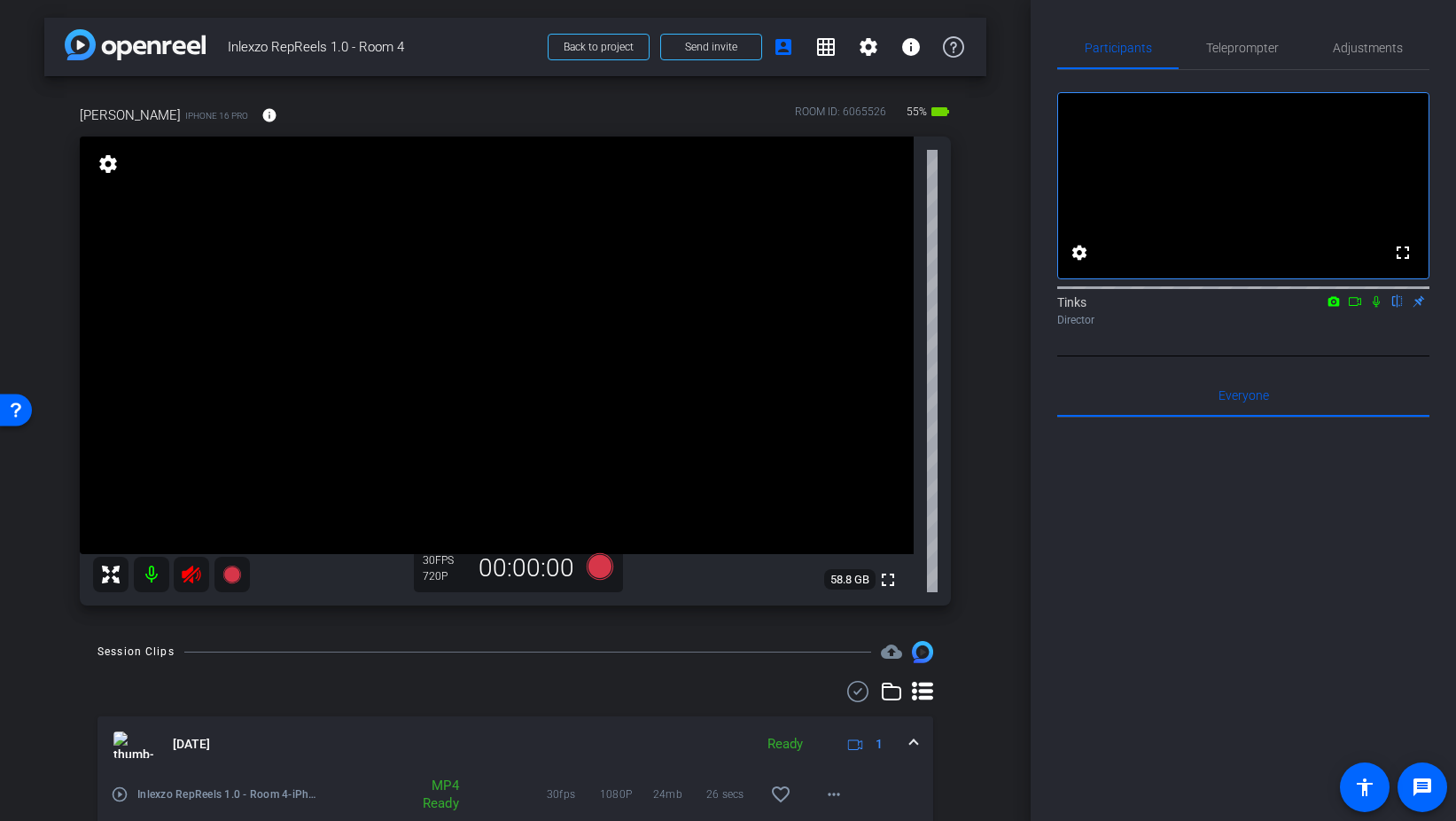
click at [189, 575] on icon at bounding box center [191, 574] width 18 height 18
click at [1255, 57] on span "Teleprompter" at bounding box center [1242, 48] width 73 height 43
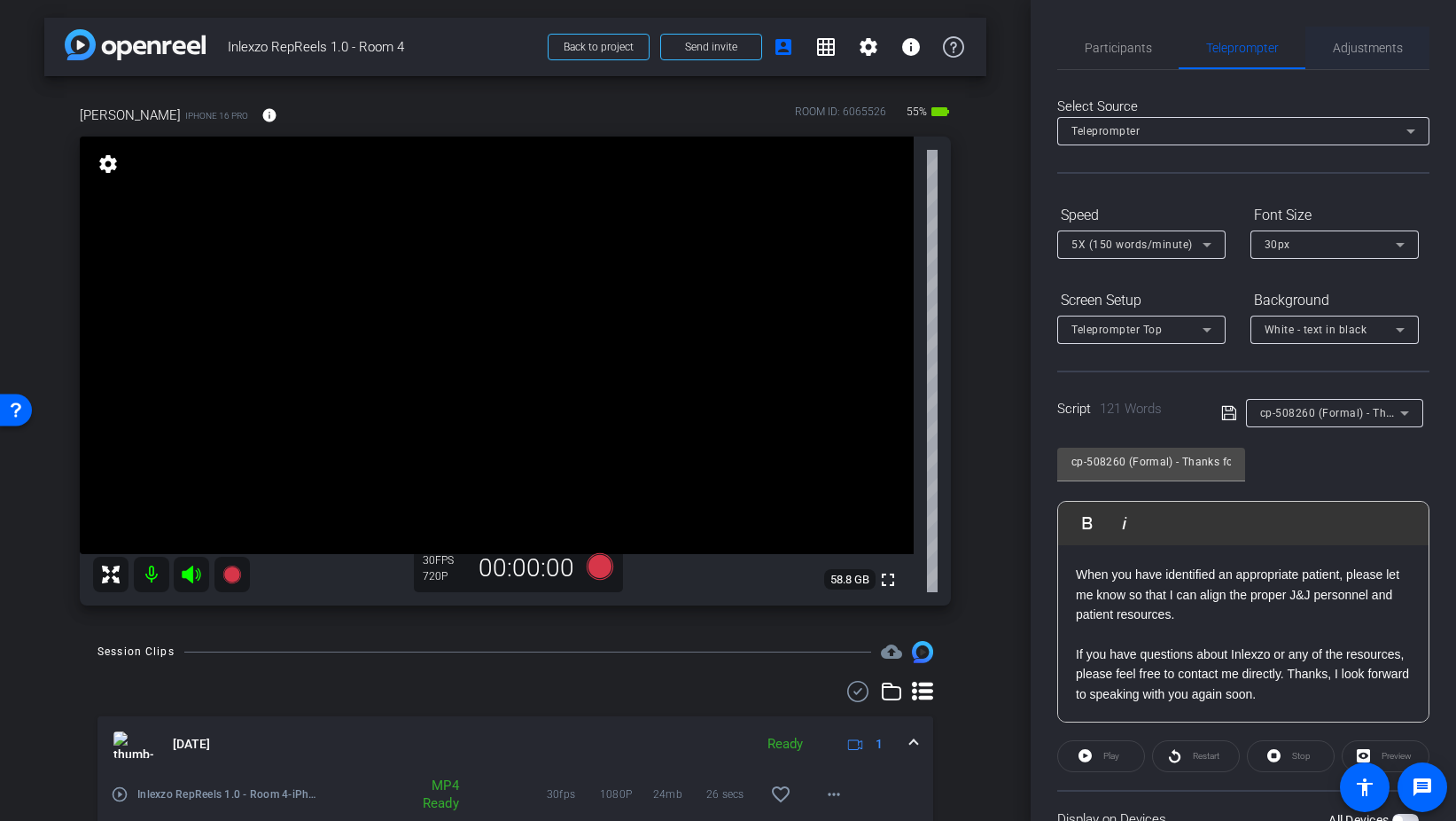
click at [1380, 45] on span "Adjustments" at bounding box center [1368, 48] width 70 height 13
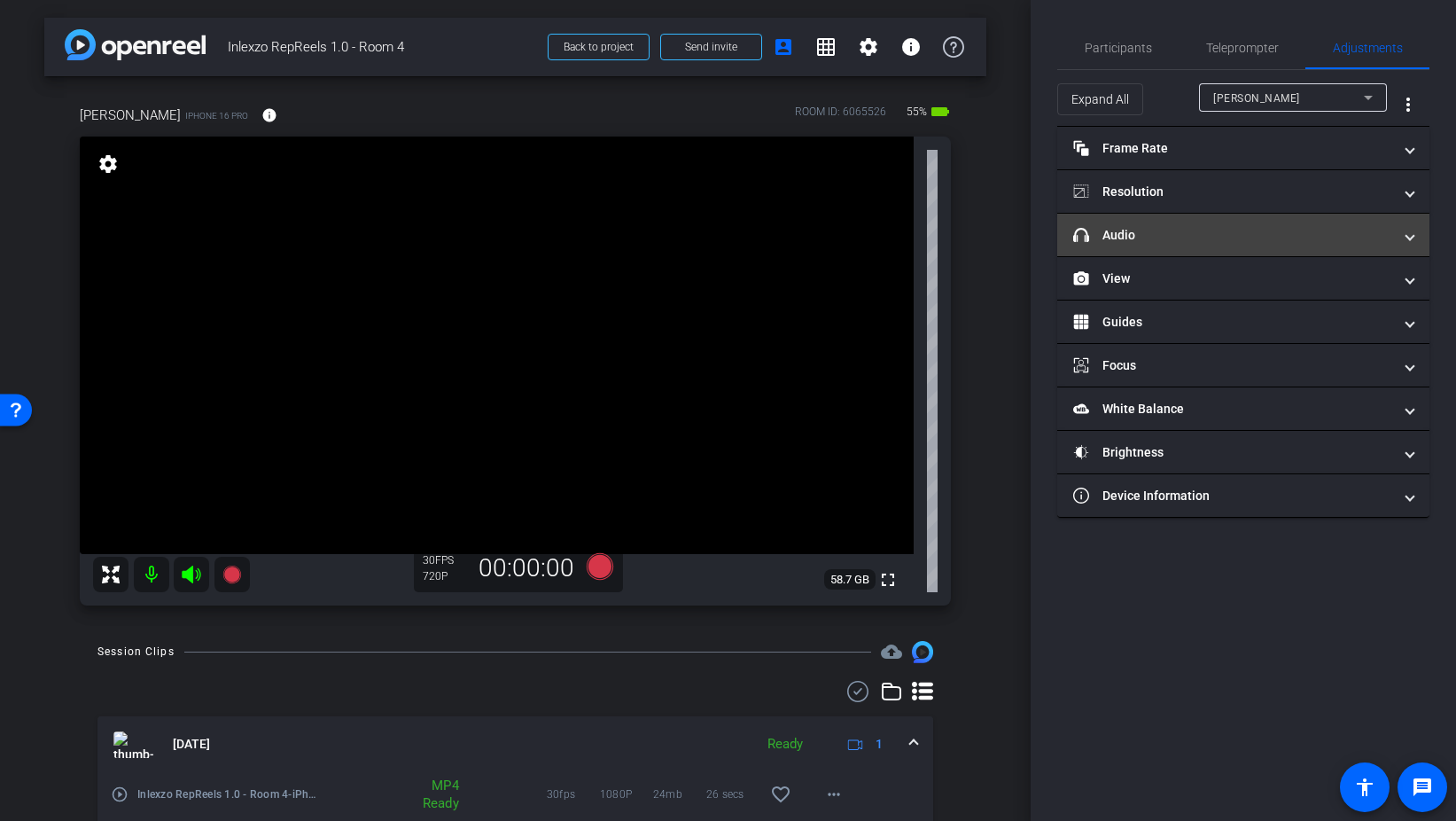
click at [1154, 234] on mat-panel-title "headphone icon Audio" at bounding box center [1233, 234] width 319 height 18
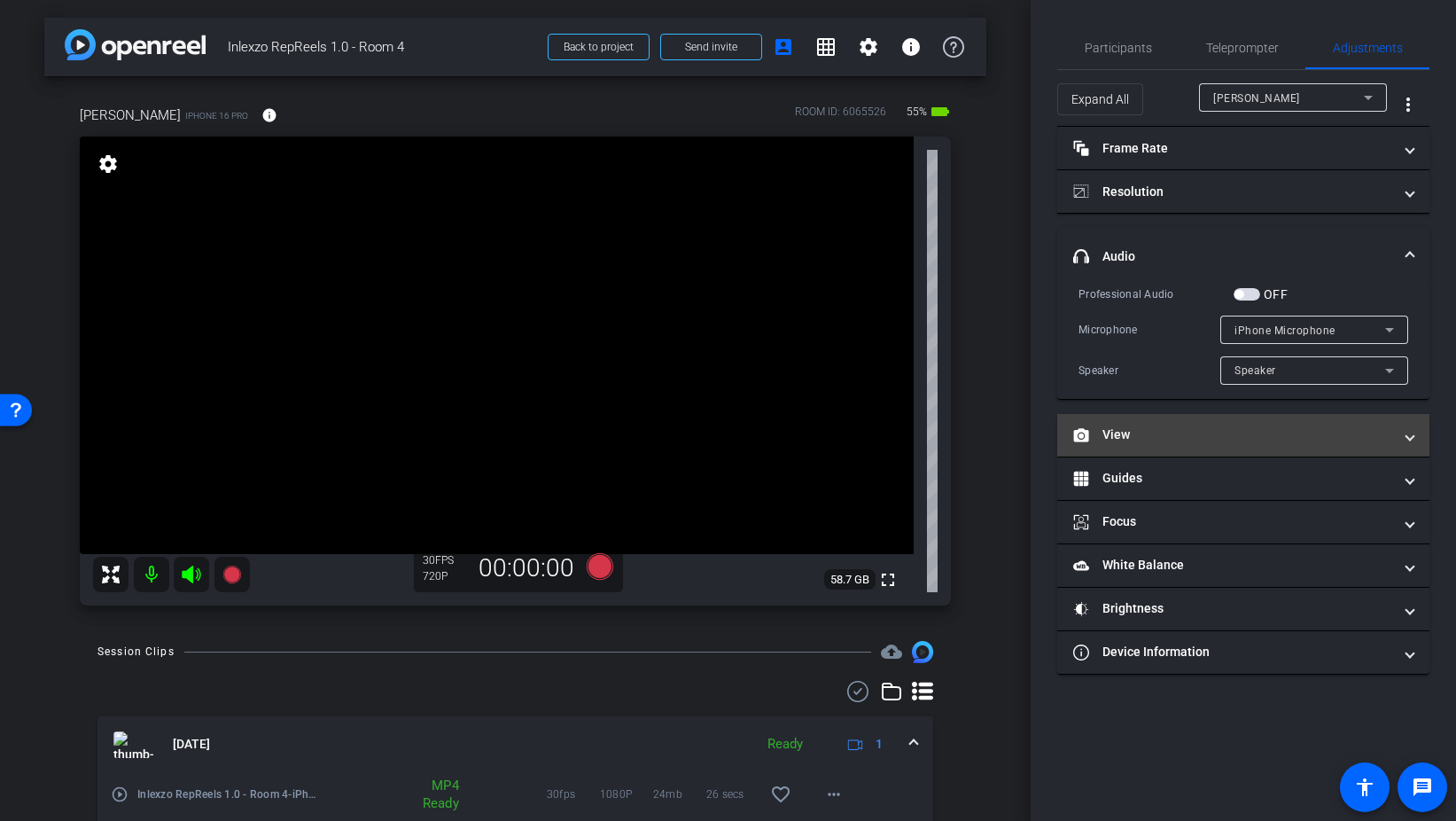
click at [1140, 446] on mat-expansion-panel-header "View" at bounding box center [1243, 436] width 373 height 43
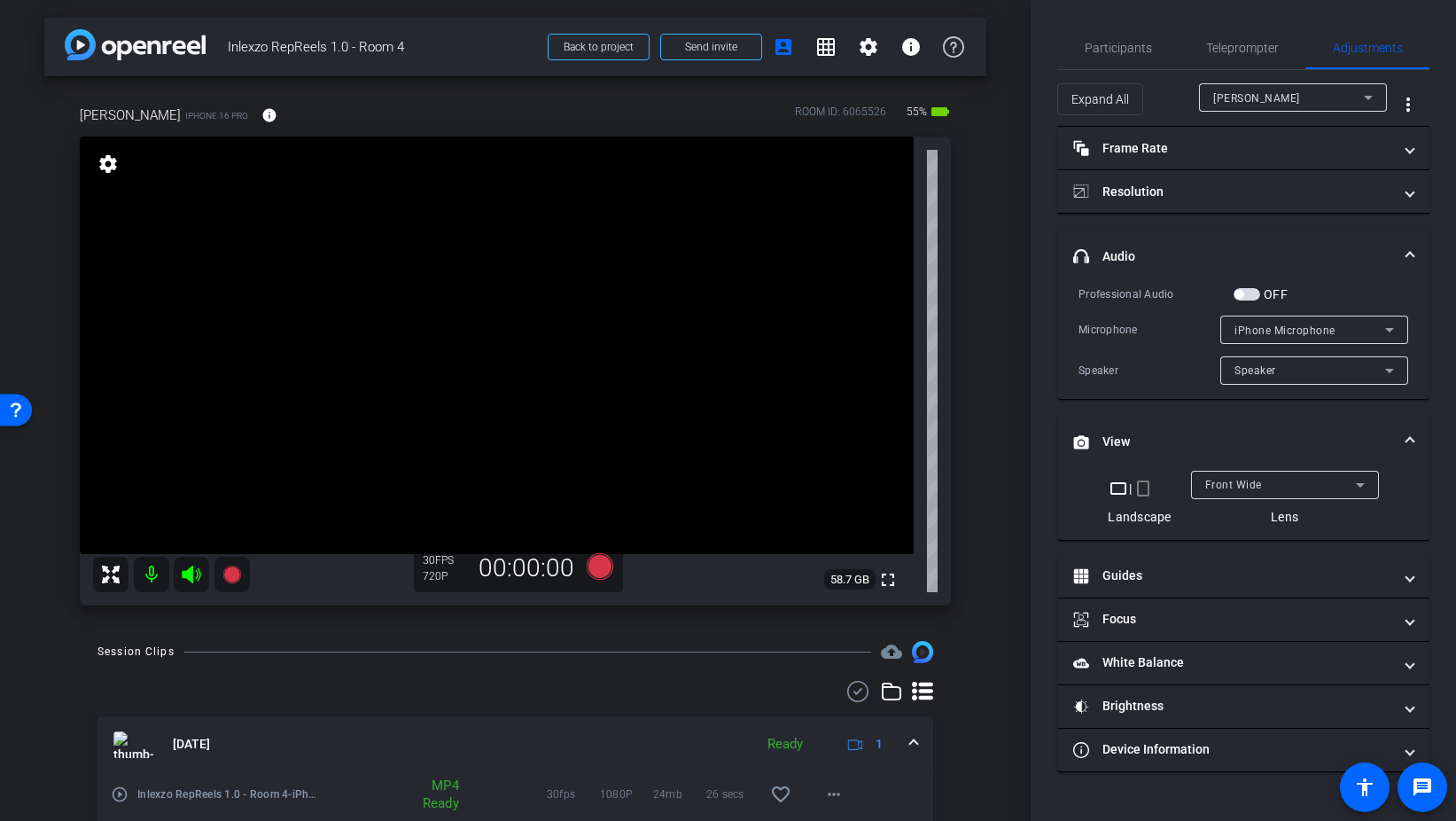
click at [1145, 488] on mat-icon "crop_portrait" at bounding box center [1144, 488] width 21 height 21
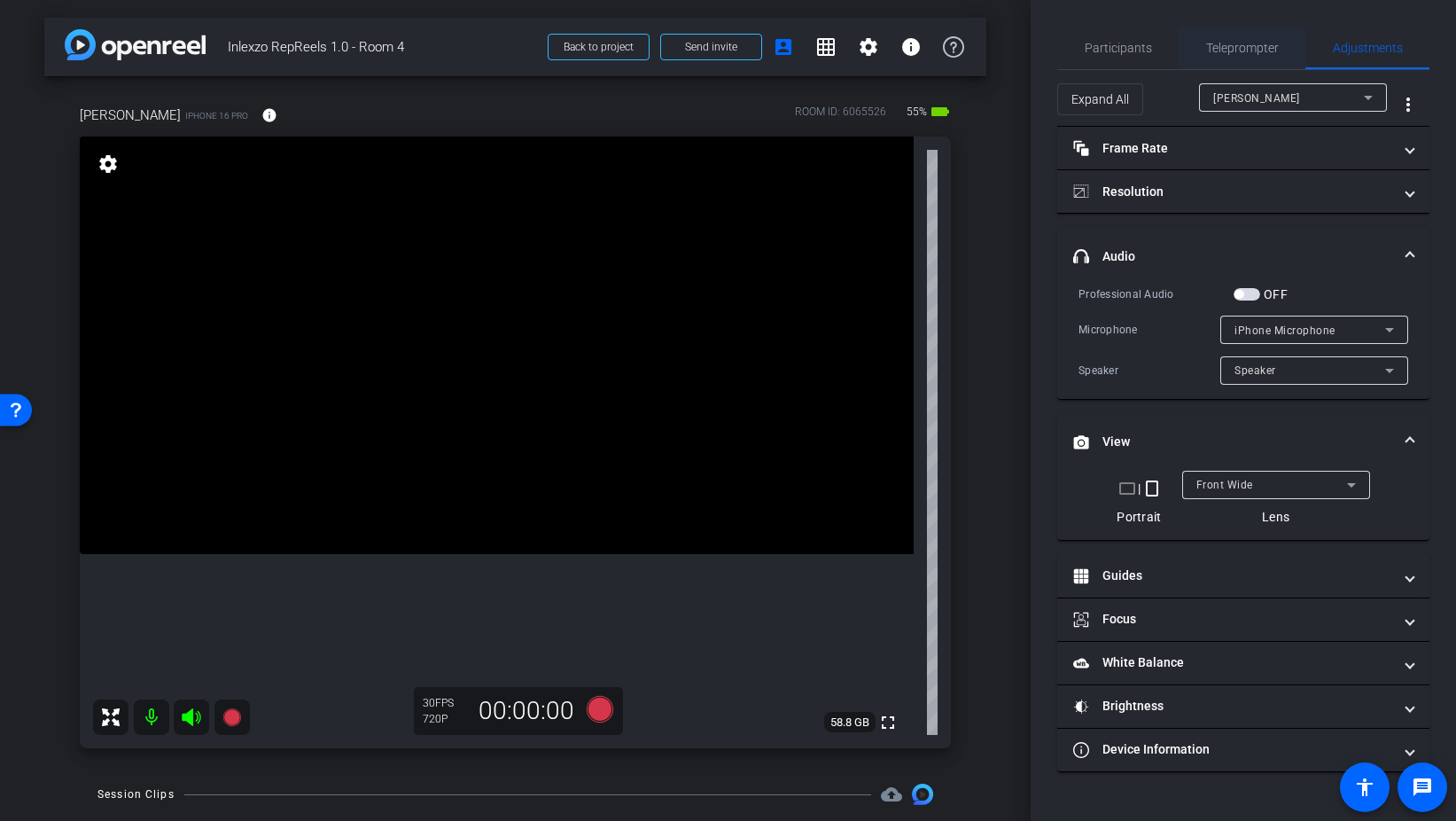
click at [1233, 54] on span "Teleprompter" at bounding box center [1242, 48] width 73 height 13
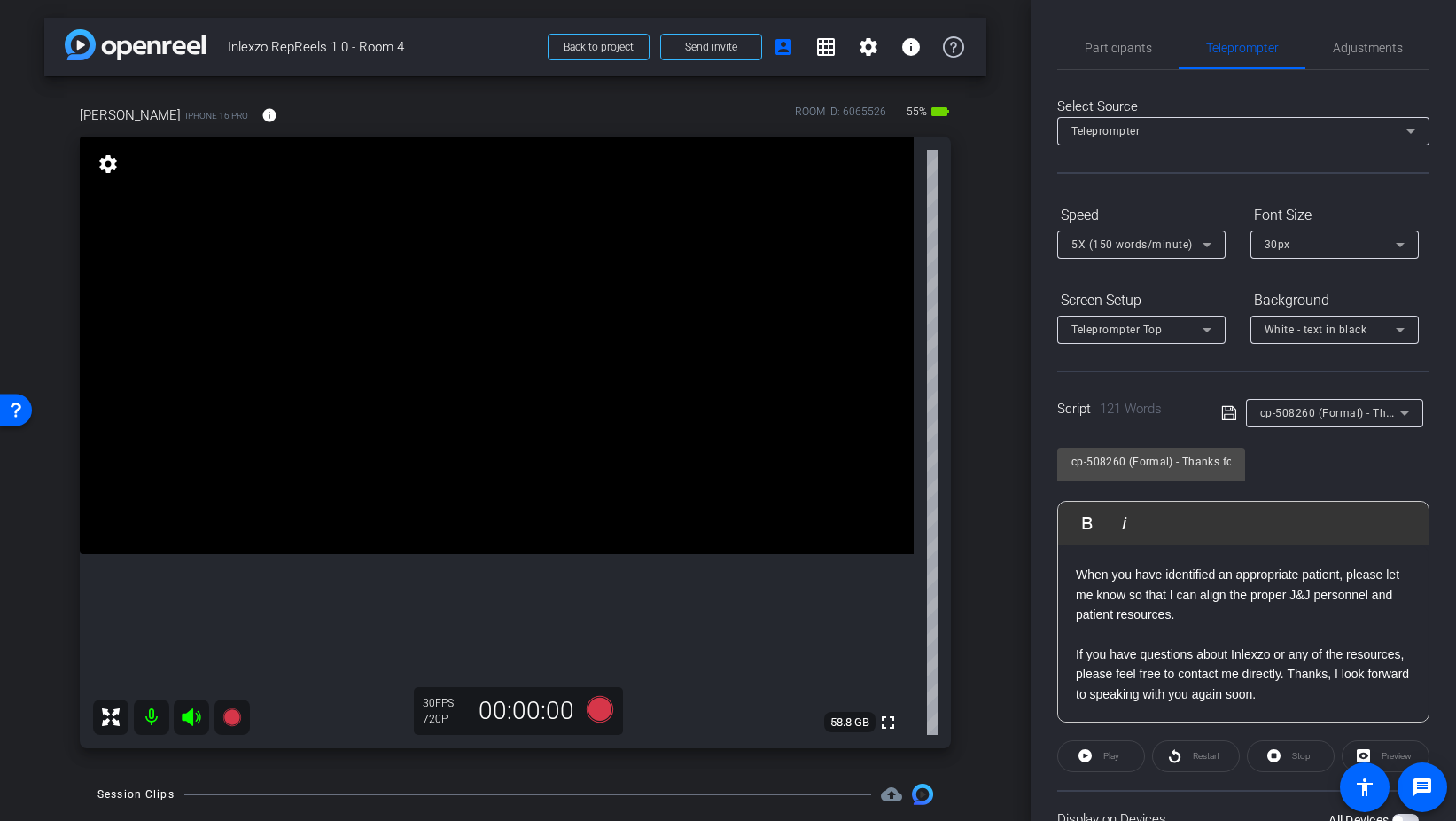
click at [1126, 248] on span "5X (150 words/minute)" at bounding box center [1132, 244] width 122 height 13
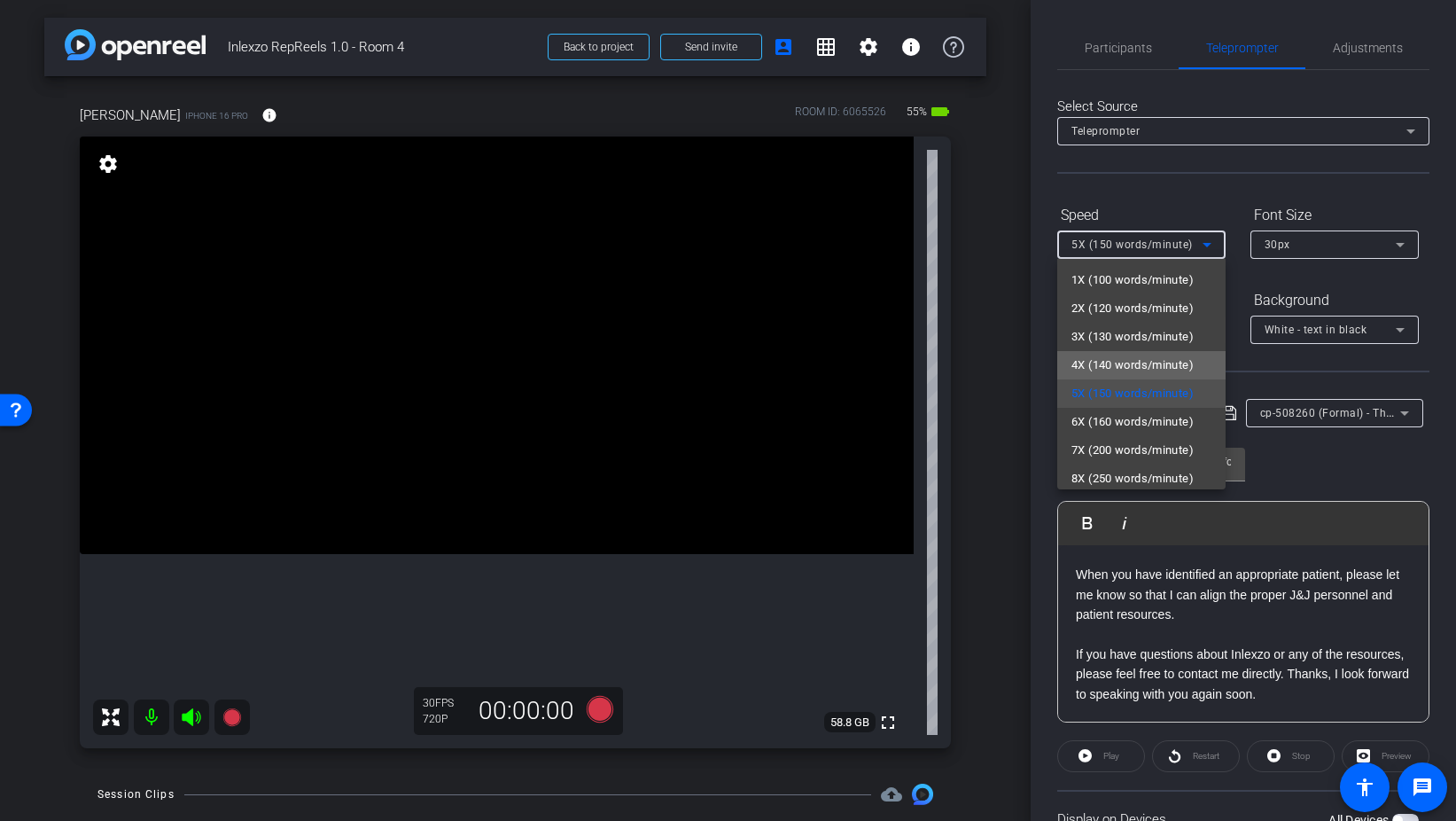
click at [1141, 363] on span "4X (140 words/minute)" at bounding box center [1133, 366] width 123 height 21
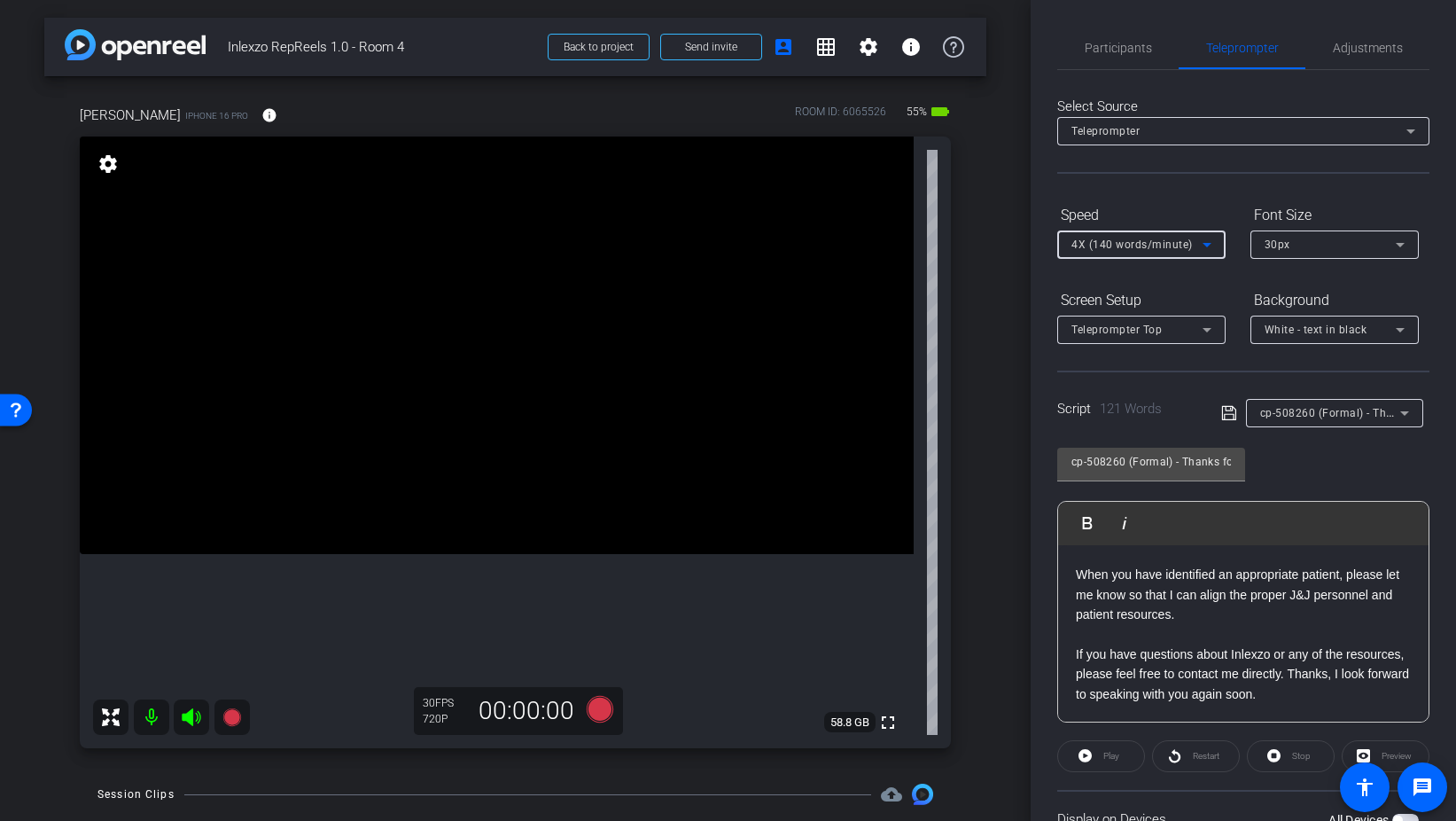
click at [1176, 250] on span "4X (140 words/minute)" at bounding box center [1132, 244] width 122 height 13
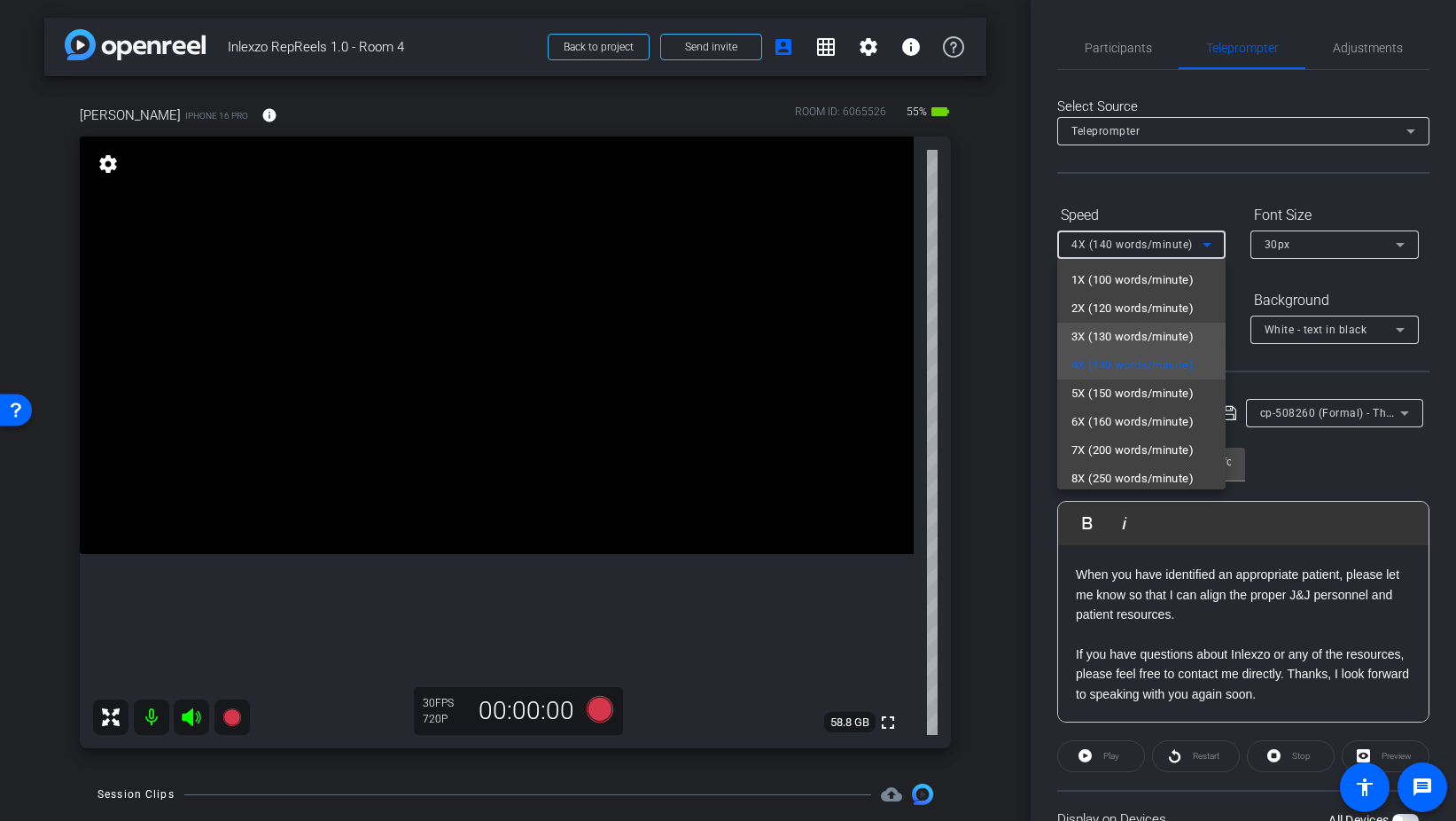
click at [1151, 331] on span "3X (130 words/minute)" at bounding box center [1133, 337] width 123 height 21
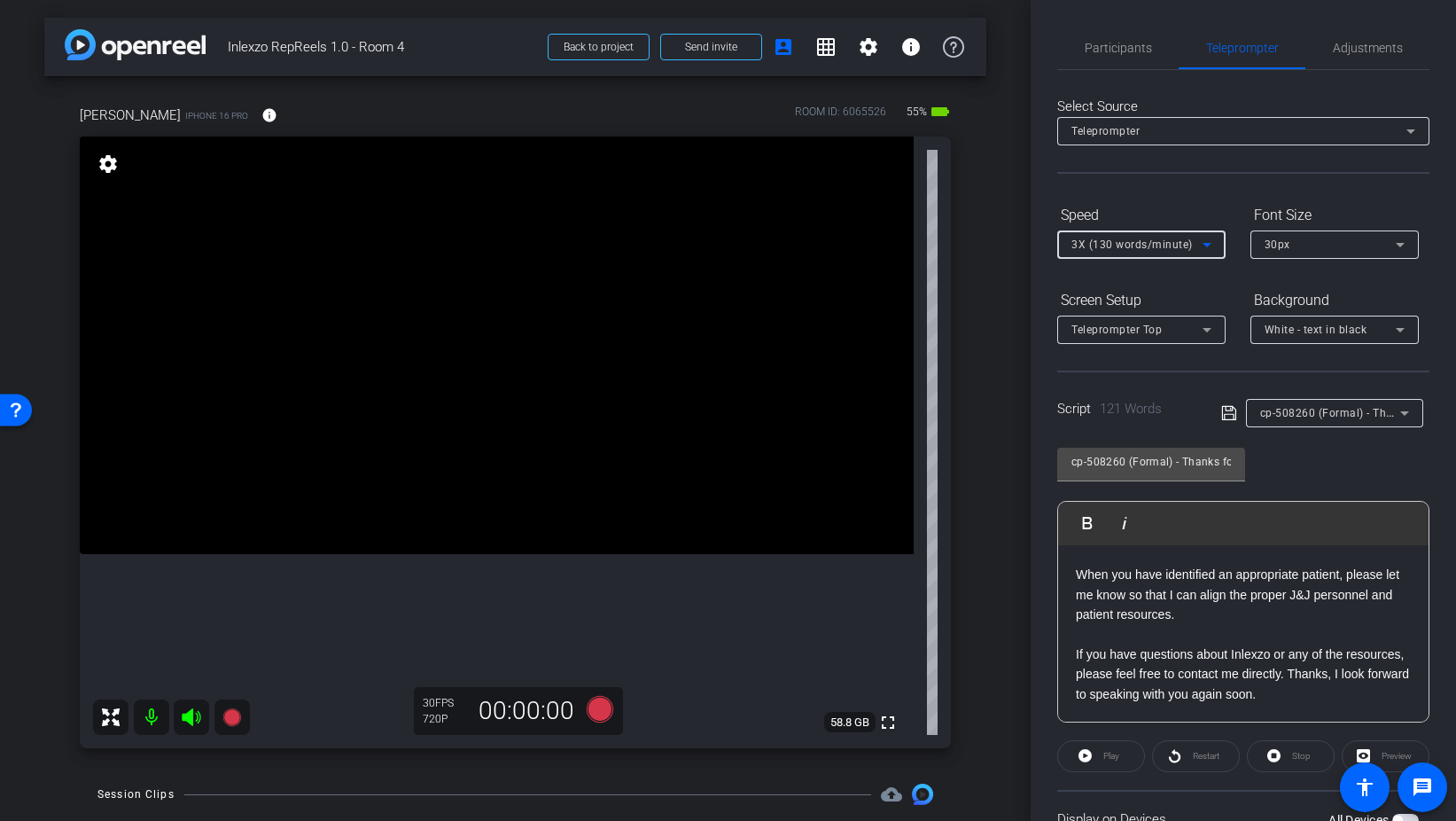
click at [1185, 196] on div "Select Source Teleprompter Speed 3X (130 words/minute) Font Size 30px Screen Se…" at bounding box center [1243, 506] width 373 height 873
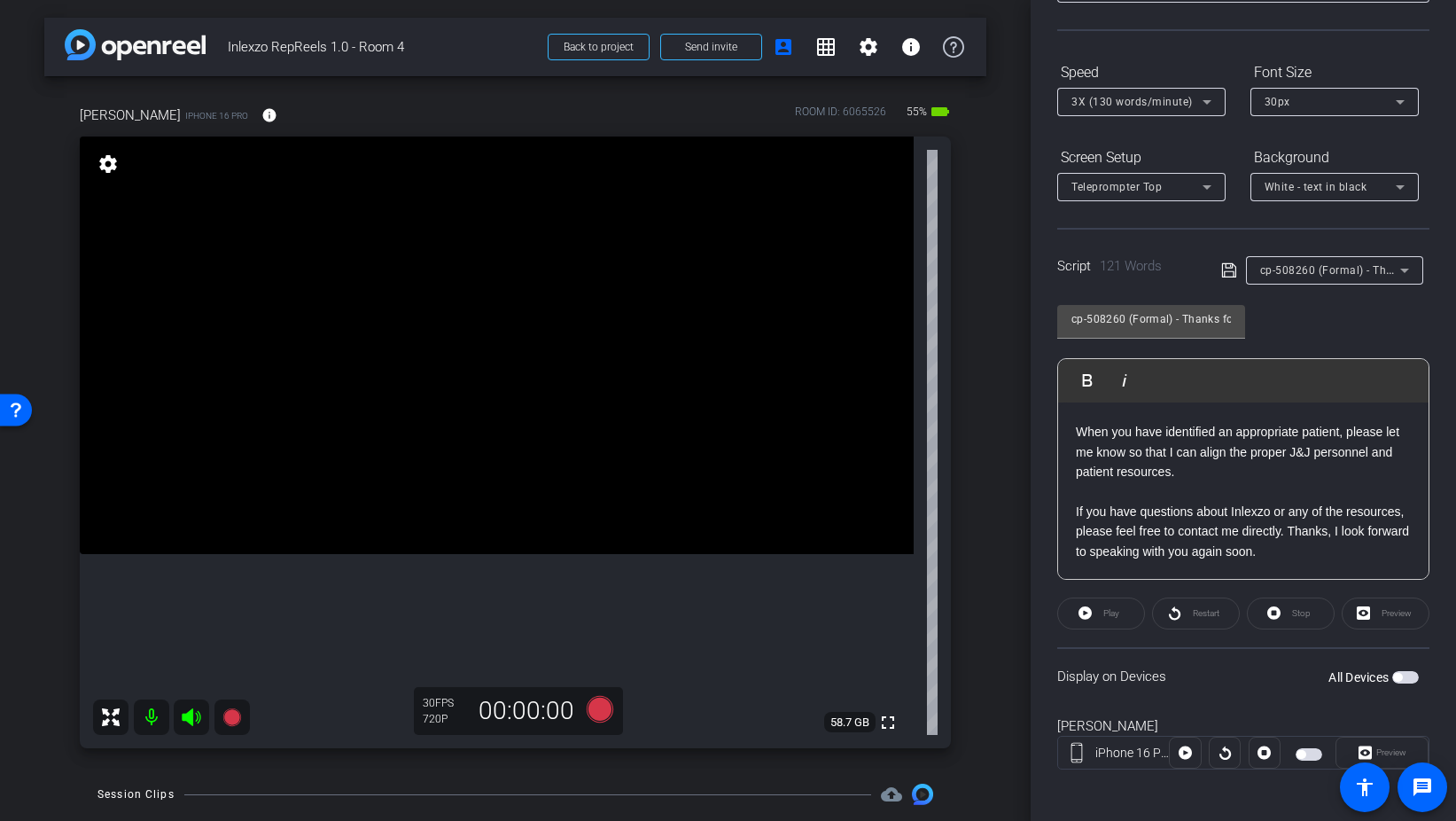
scroll to position [148, 0]
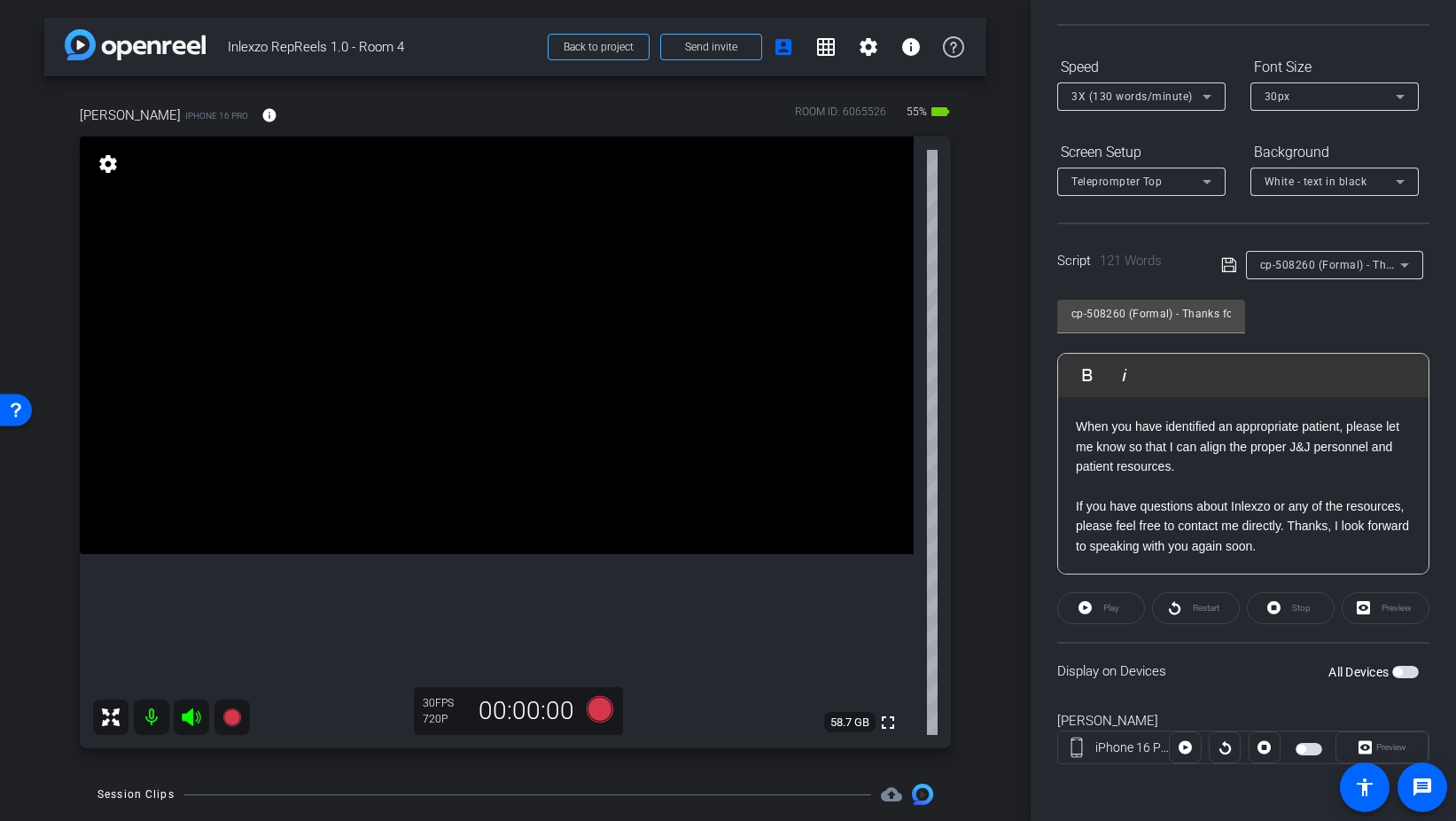
click at [1405, 667] on span "button" at bounding box center [1405, 671] width 26 height 13
click at [1365, 286] on div "cp-508260 (Formal) - Thanks for Seeing Me Play Play from this location Play Sel…" at bounding box center [1243, 430] width 373 height 288
click at [1355, 263] on span "cp-508260 (Formal) - Thanks for Seeing Me" at bounding box center [1372, 264] width 225 height 15
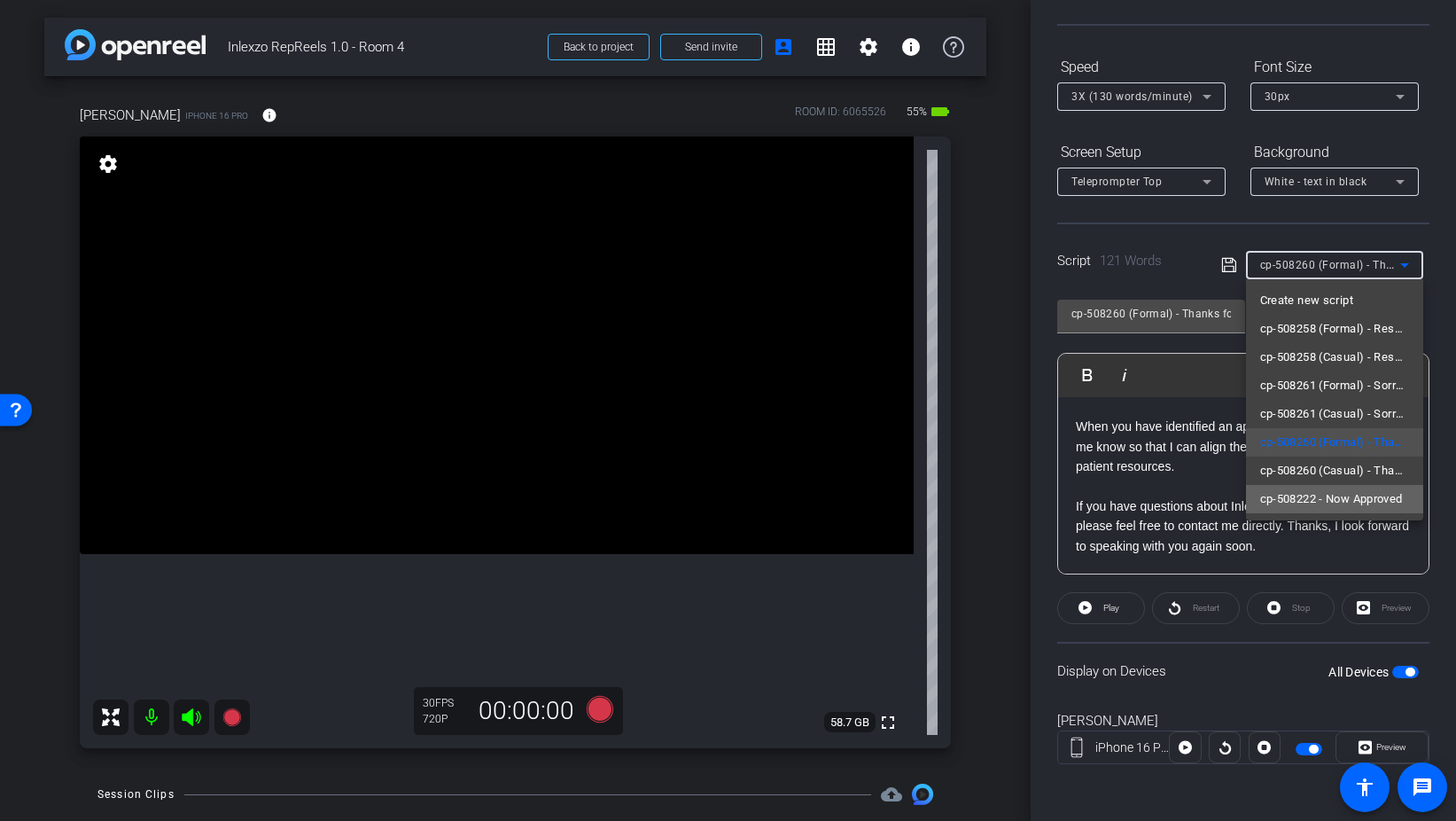
click at [1339, 496] on span "cp-508222 - Now Approved" at bounding box center [1332, 499] width 143 height 21
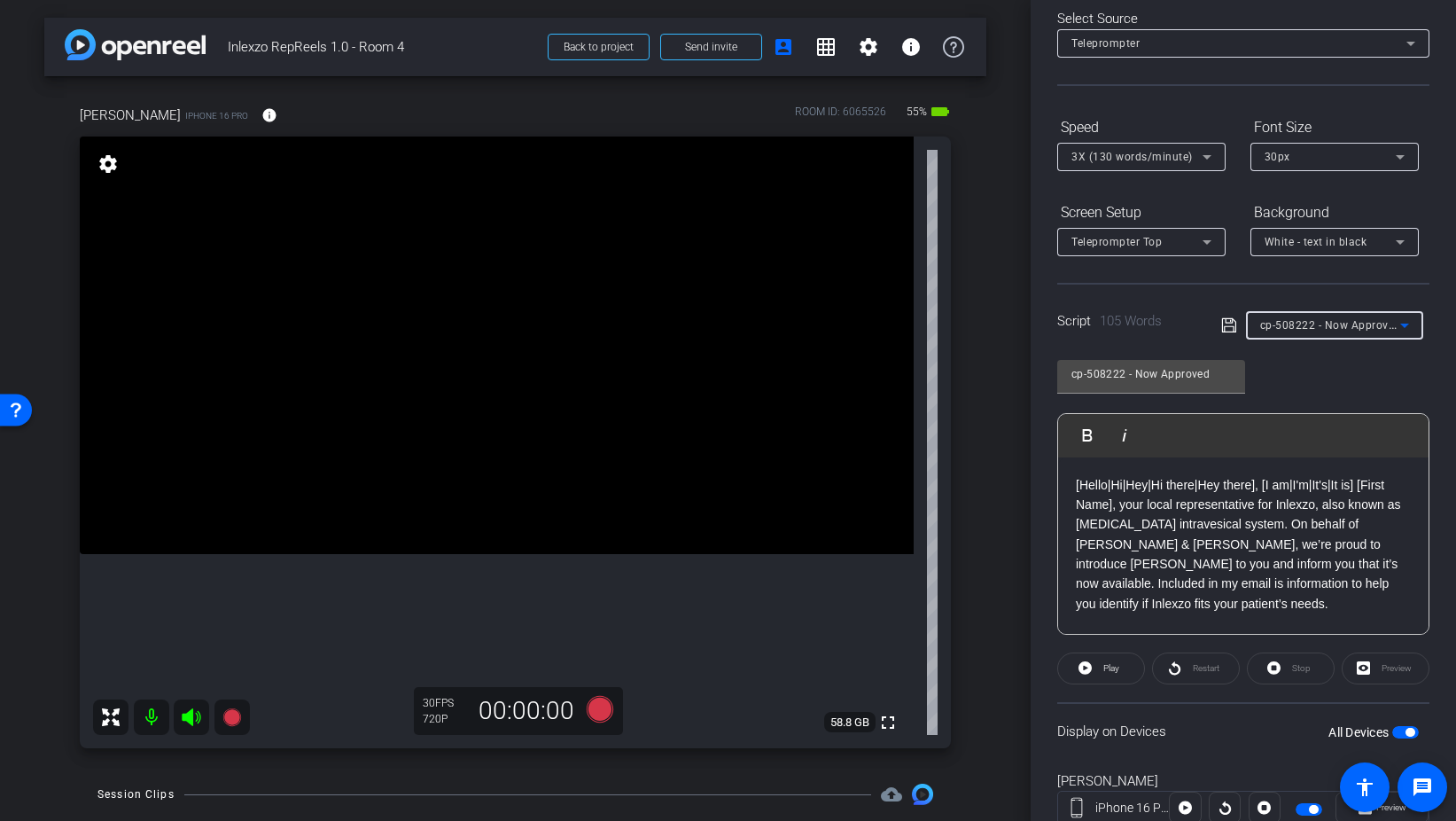
scroll to position [0, 0]
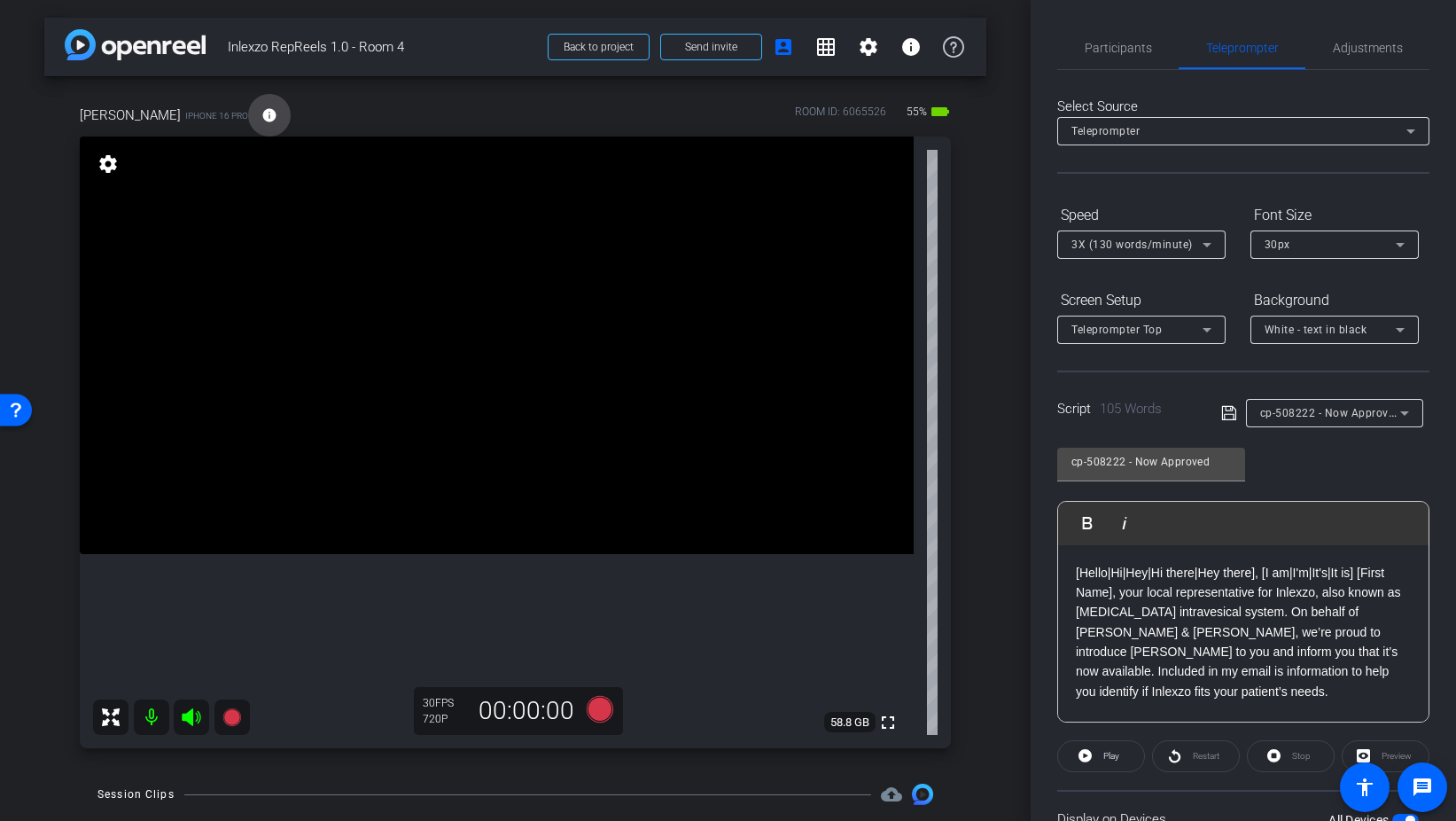
click at [262, 116] on mat-icon "info" at bounding box center [269, 115] width 16 height 16
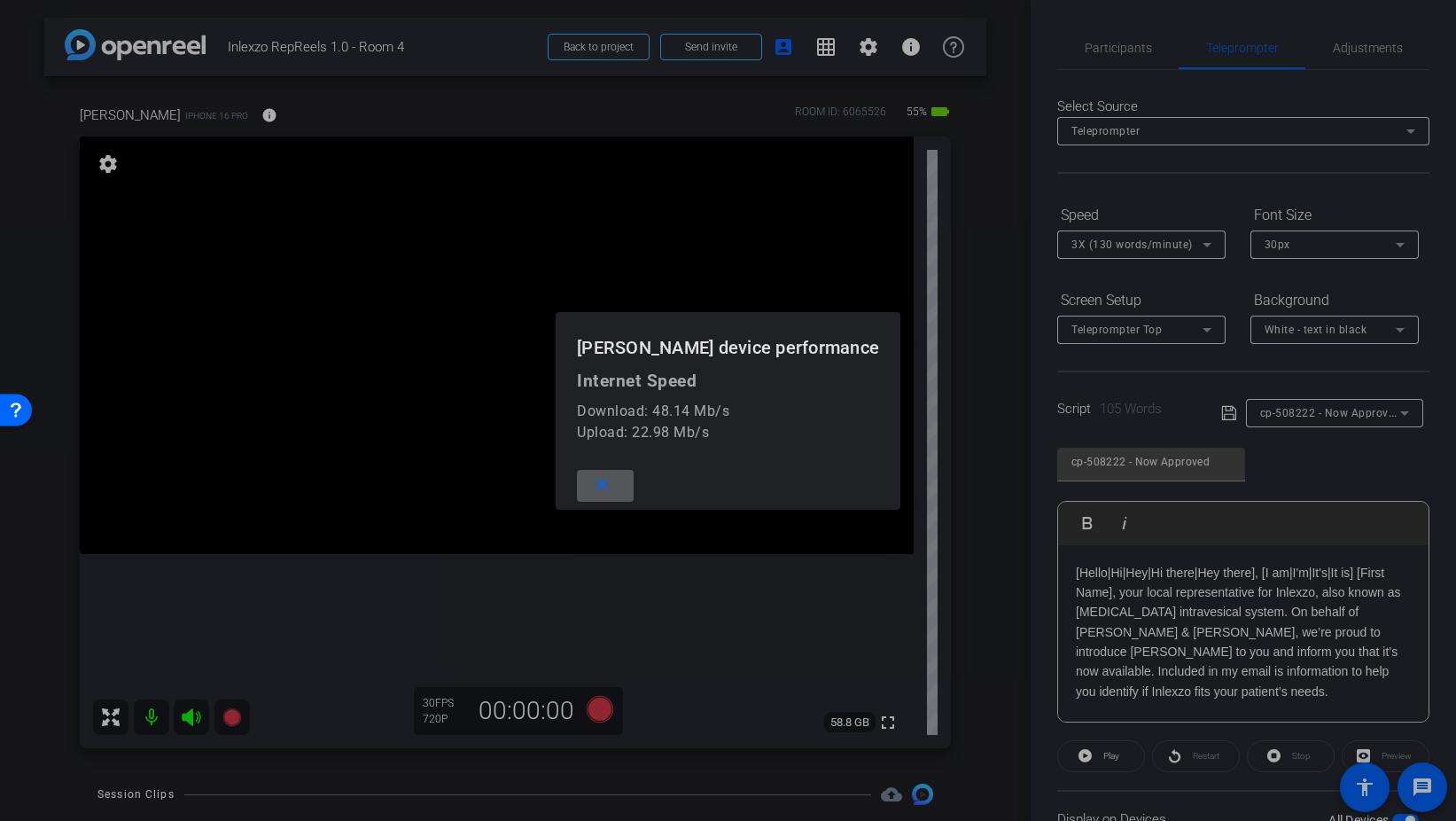
click at [614, 479] on mat-icon "close" at bounding box center [602, 485] width 22 height 22
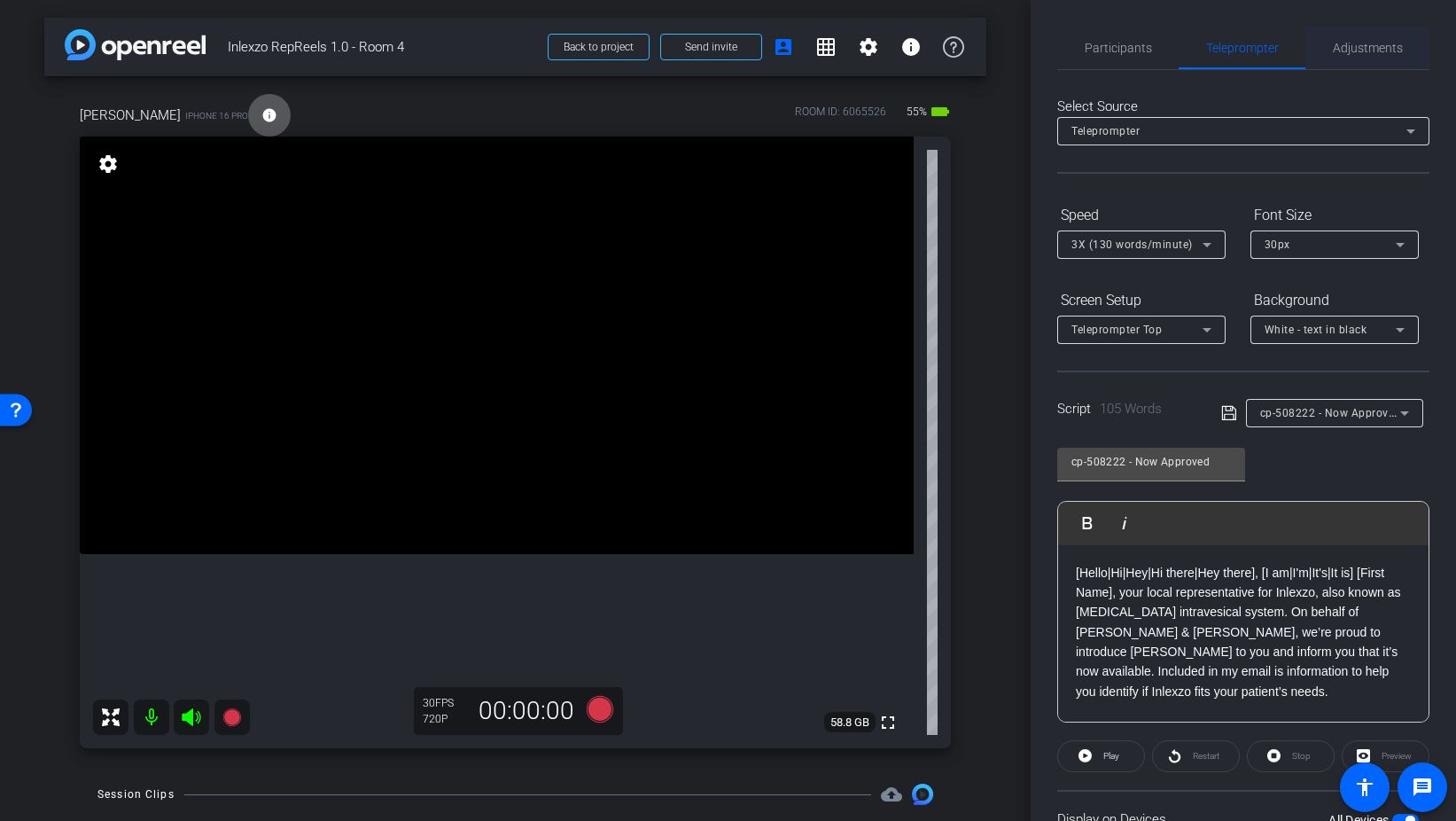
click at [1378, 50] on span "Adjustments" at bounding box center [1368, 48] width 70 height 13
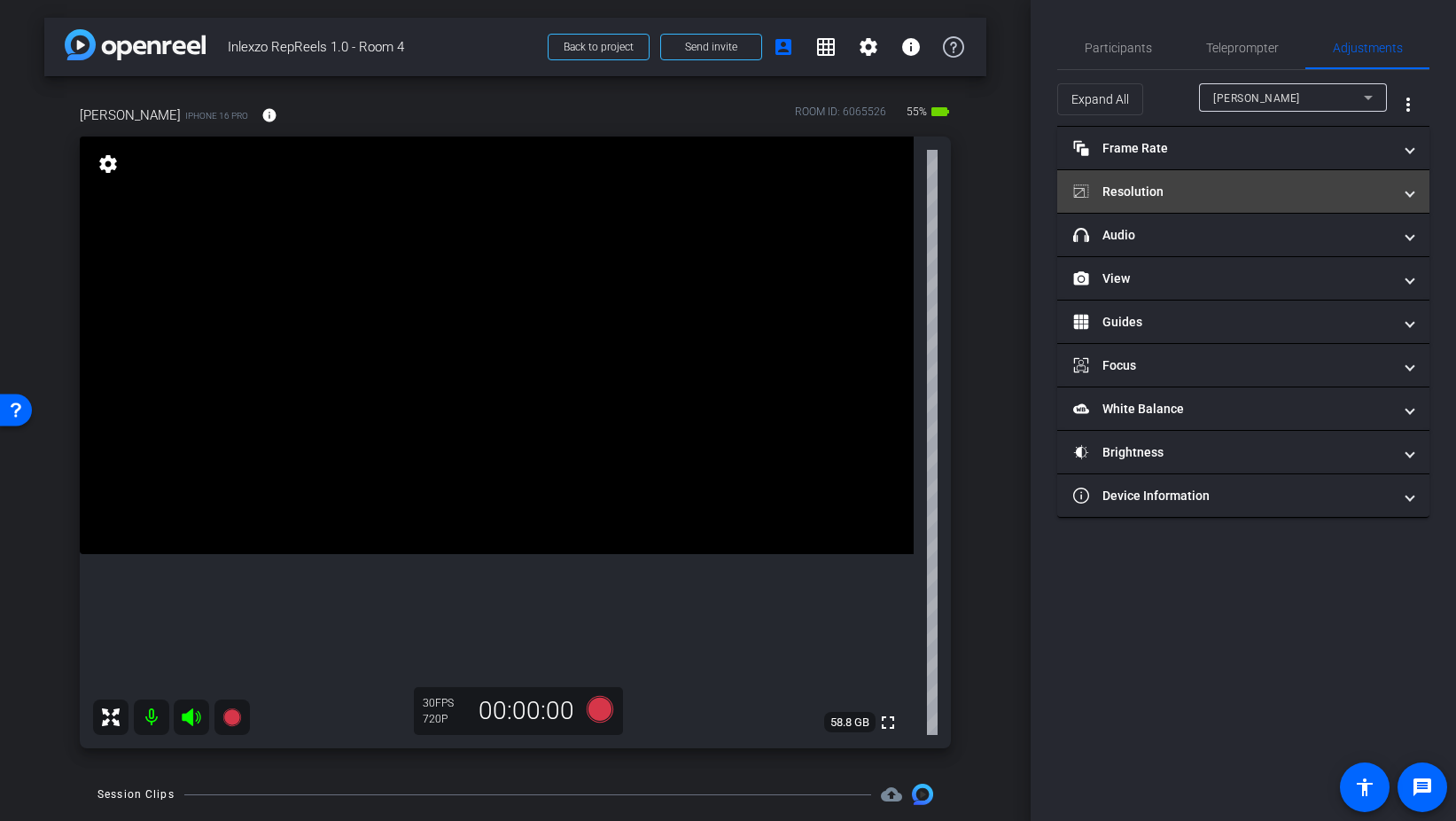
click at [1164, 198] on mat-panel-title "Resolution" at bounding box center [1233, 192] width 319 height 18
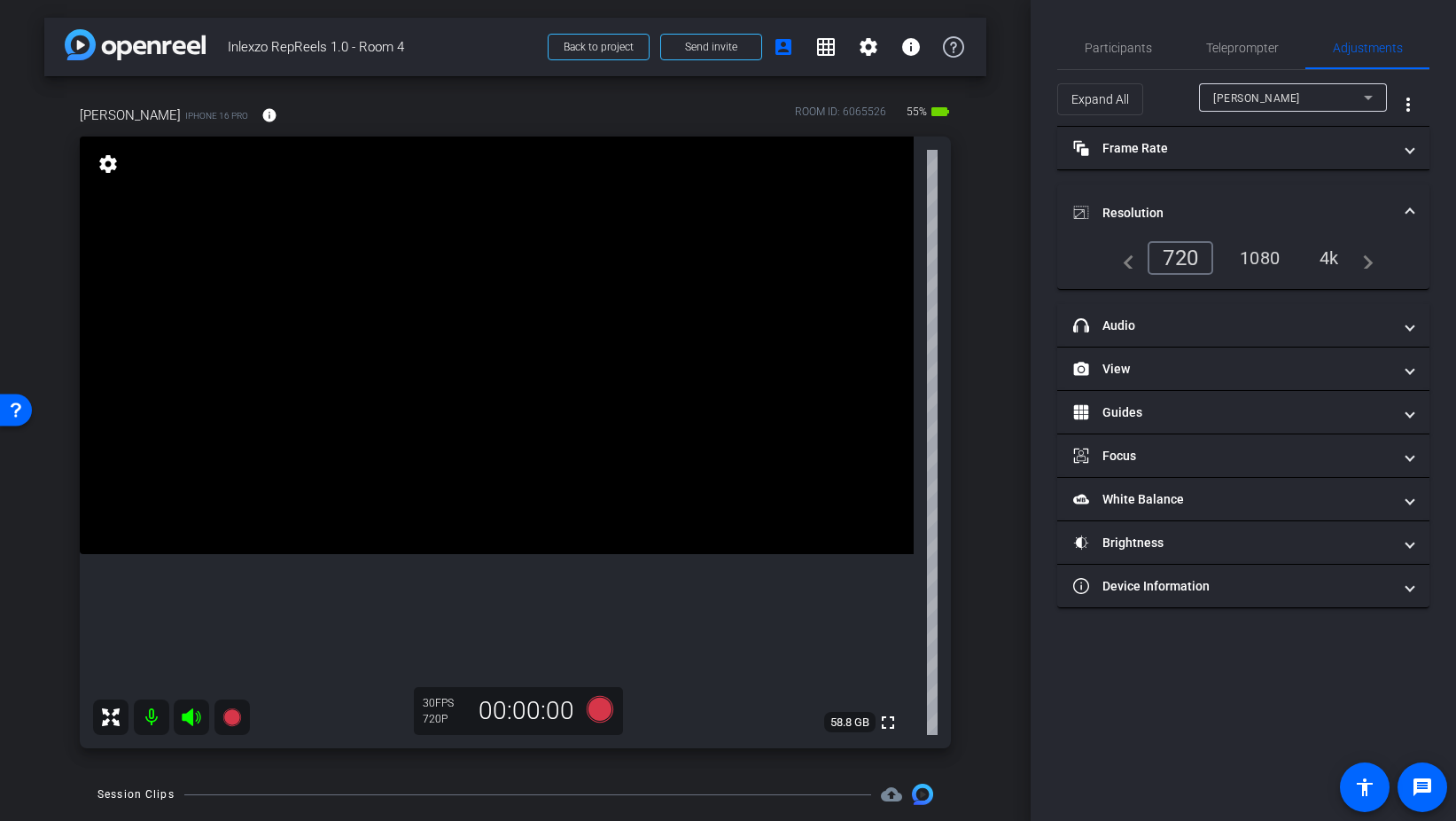
click at [1252, 260] on div "1080" at bounding box center [1260, 258] width 66 height 30
click at [1239, 52] on span "Teleprompter" at bounding box center [1242, 48] width 73 height 13
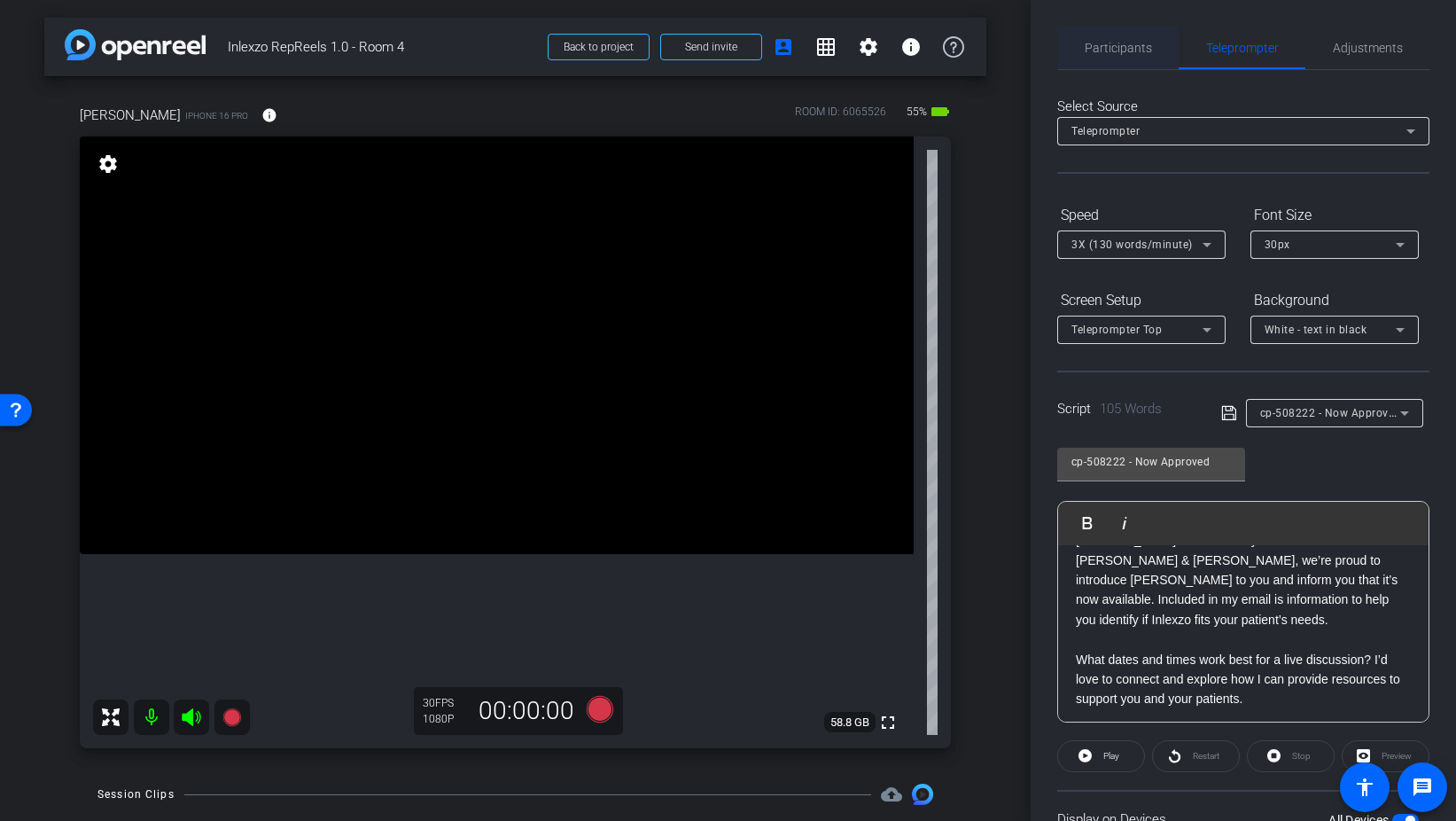
click at [1119, 47] on span "Participants" at bounding box center [1119, 48] width 67 height 13
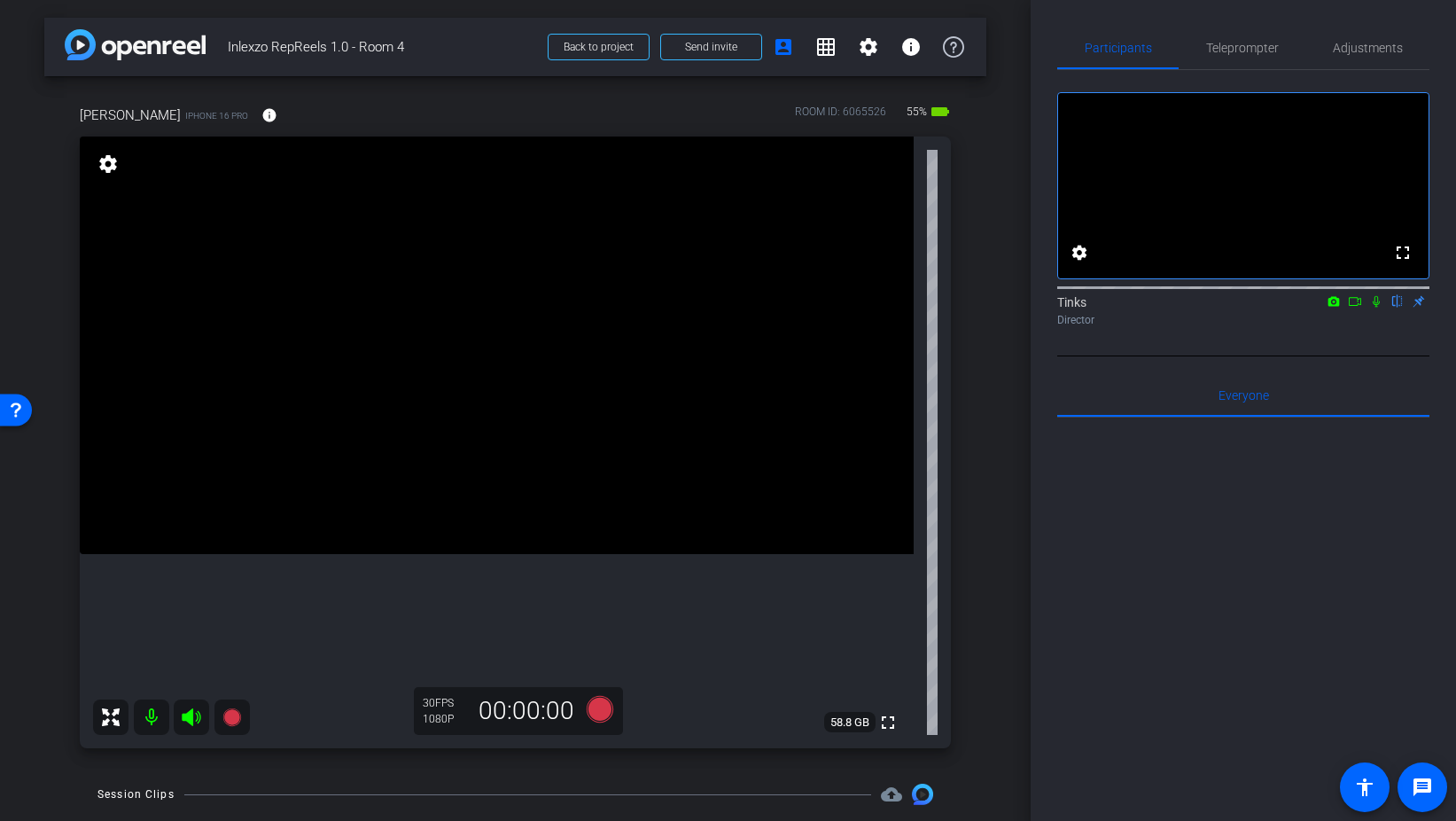
click at [1374, 307] on icon at bounding box center [1376, 301] width 15 height 13
click at [597, 709] on icon at bounding box center [598, 708] width 26 height 26
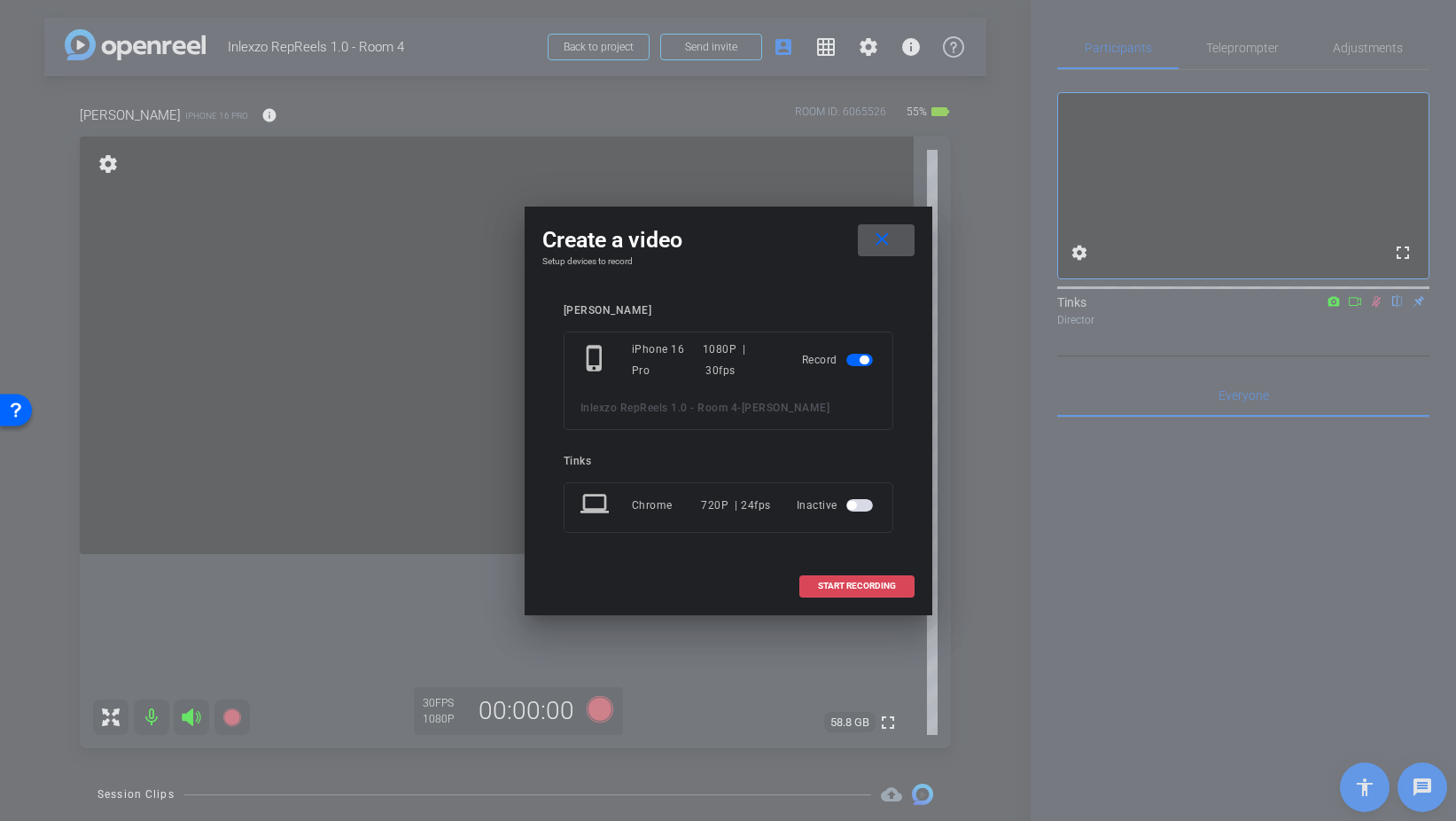
click at [820, 588] on span "START RECORDING" at bounding box center [857, 586] width 78 height 9
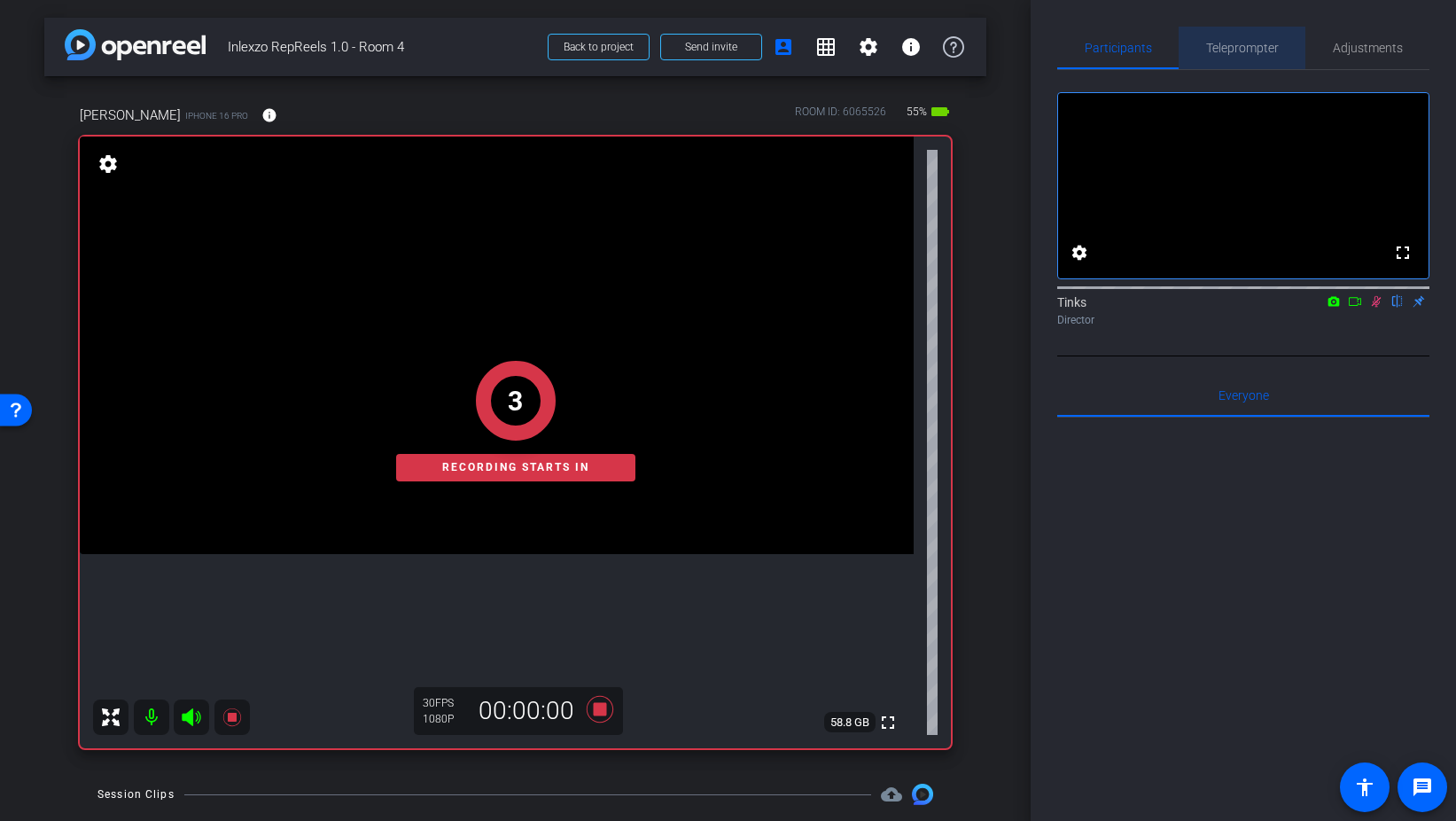
click at [1241, 45] on span "Teleprompter" at bounding box center [1242, 48] width 73 height 13
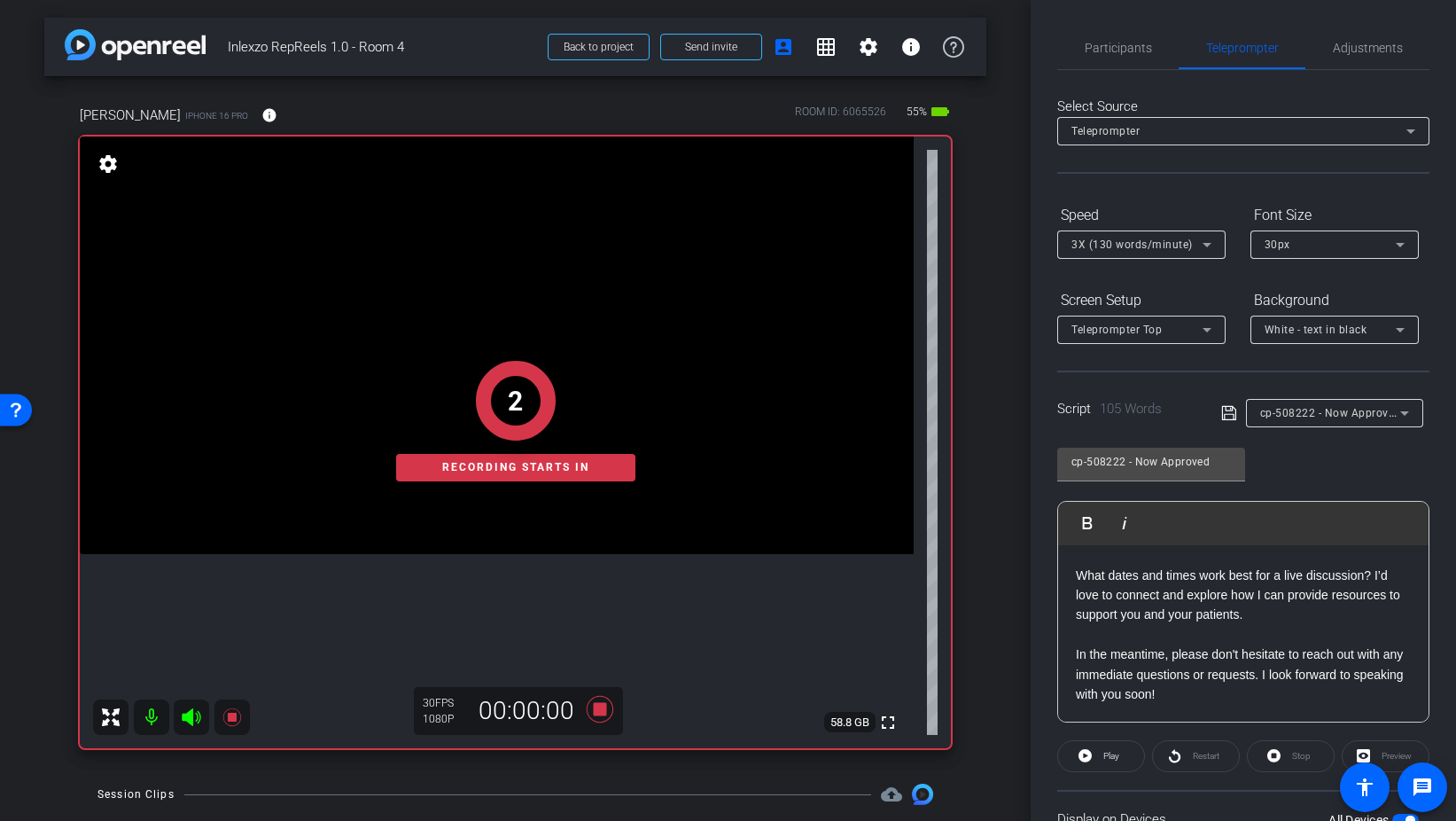
scroll to position [148, 0]
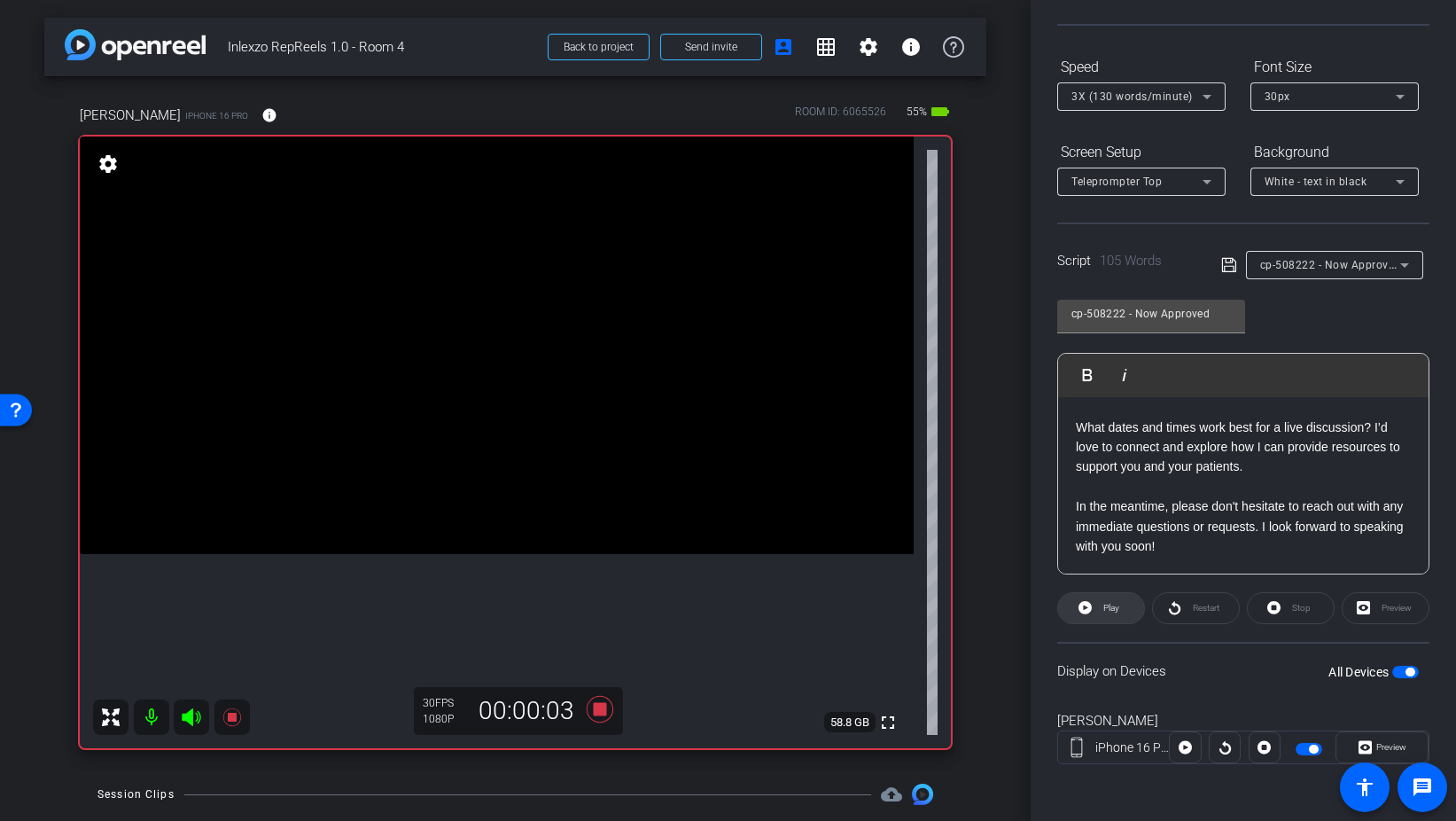
click at [1119, 607] on span "Play" at bounding box center [1112, 608] width 16 height 10
click at [1376, 752] on span "Preview" at bounding box center [1391, 747] width 30 height 10
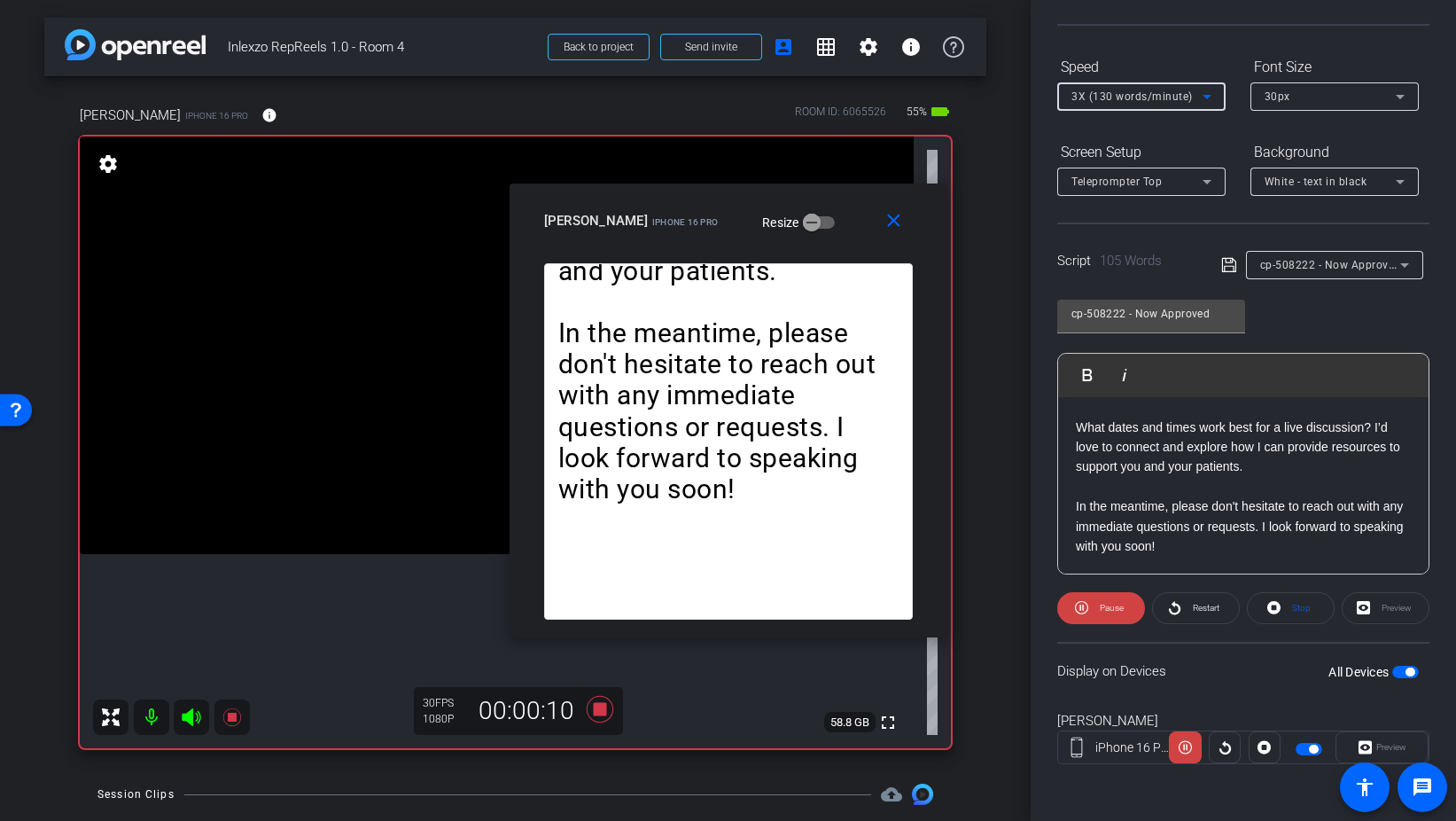
click at [1156, 87] on div "3X (130 words/minute)" at bounding box center [1137, 95] width 131 height 22
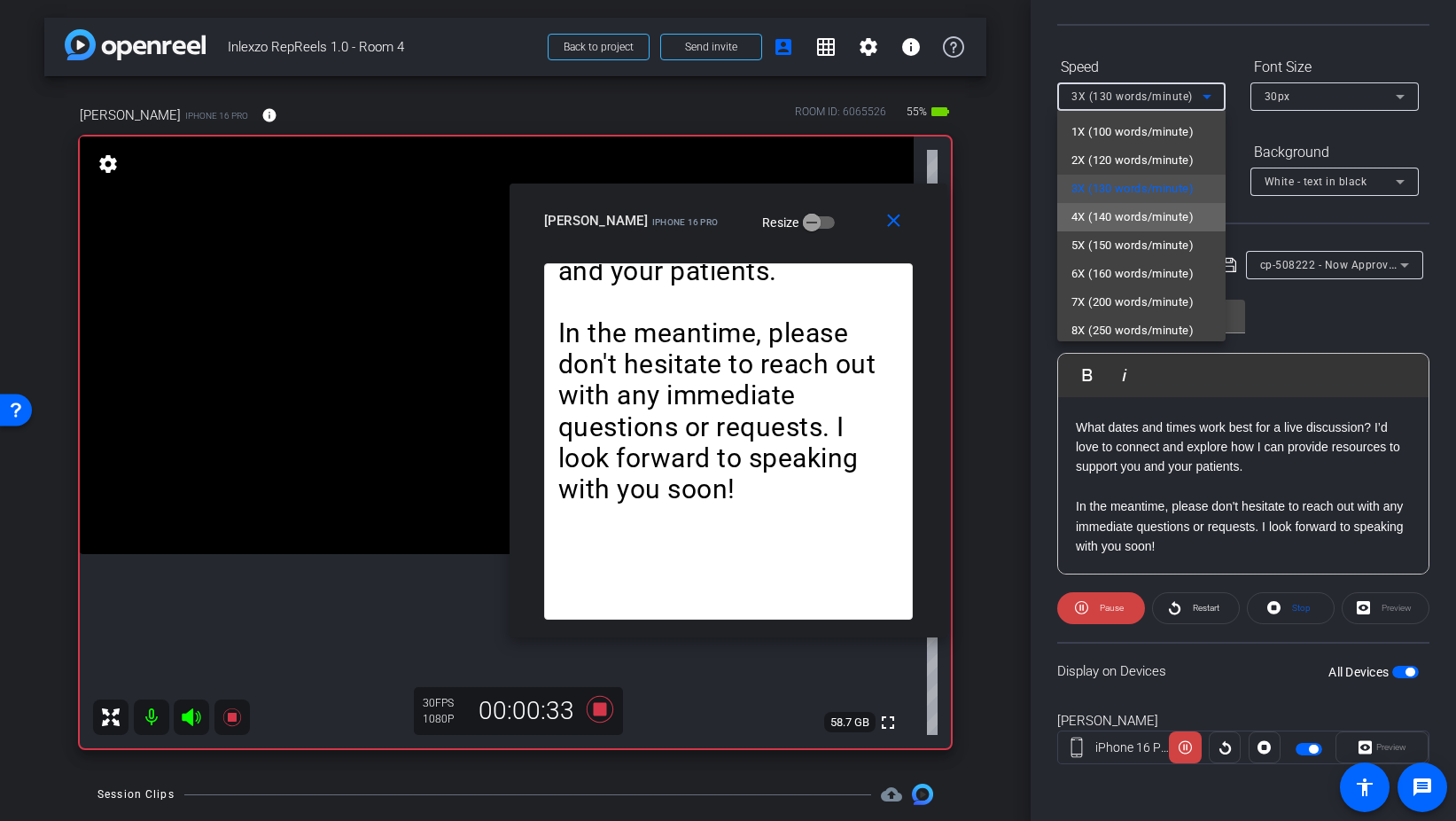
click at [1131, 221] on span "4X (140 words/minute)" at bounding box center [1133, 217] width 123 height 21
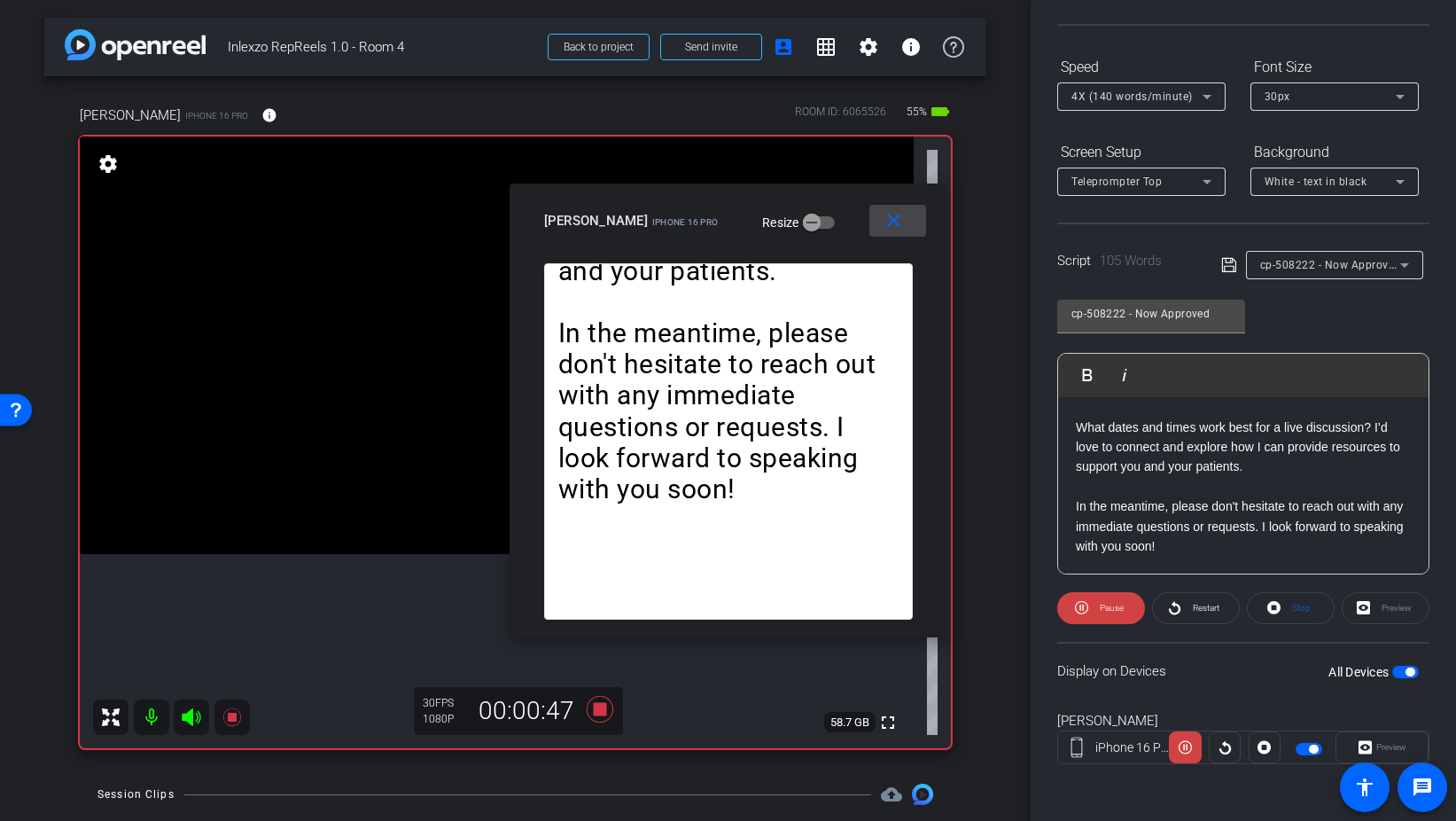
click at [903, 219] on mat-icon "close" at bounding box center [894, 221] width 22 height 22
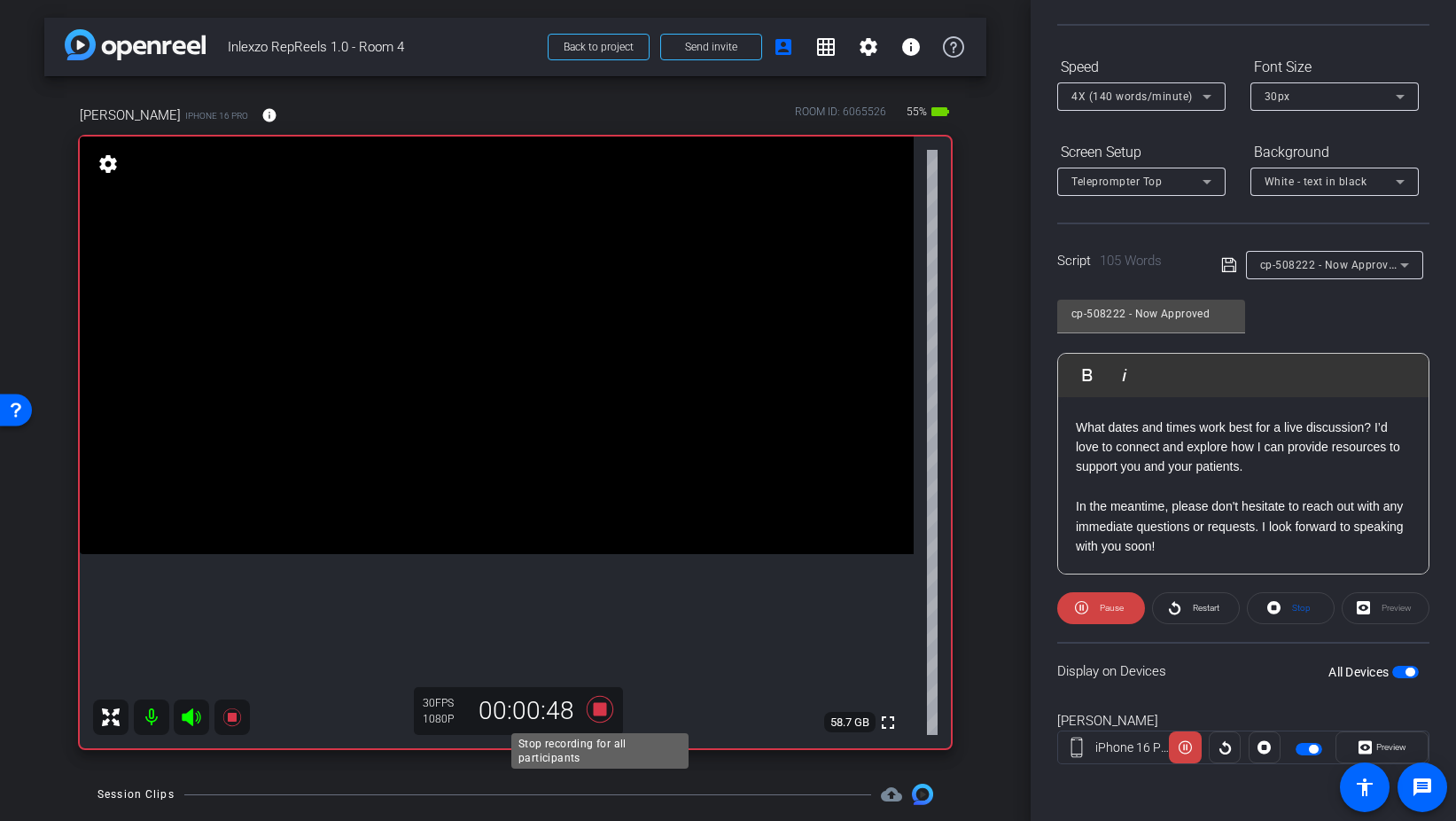
click at [607, 715] on icon at bounding box center [600, 709] width 43 height 32
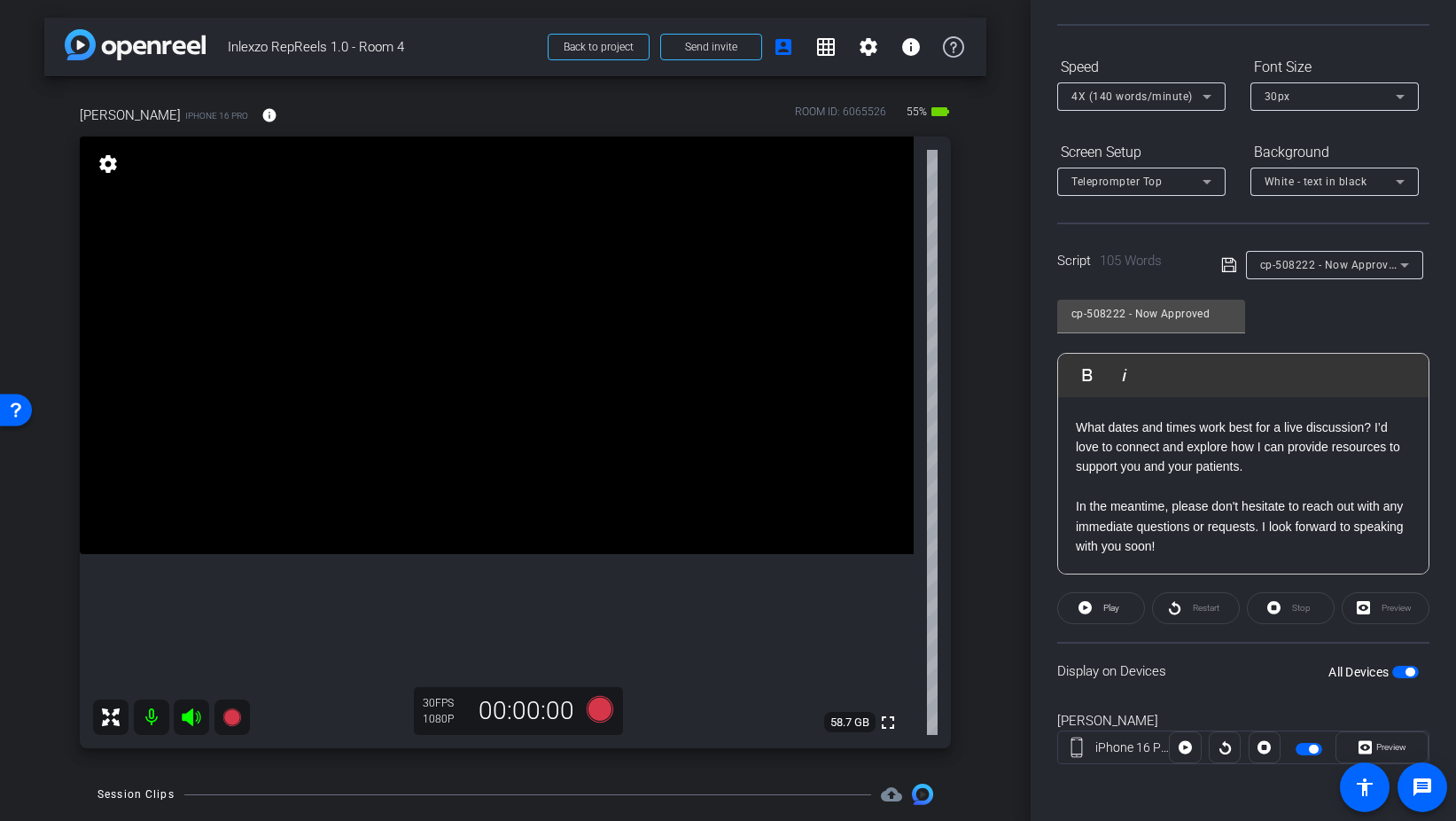
scroll to position [0, 0]
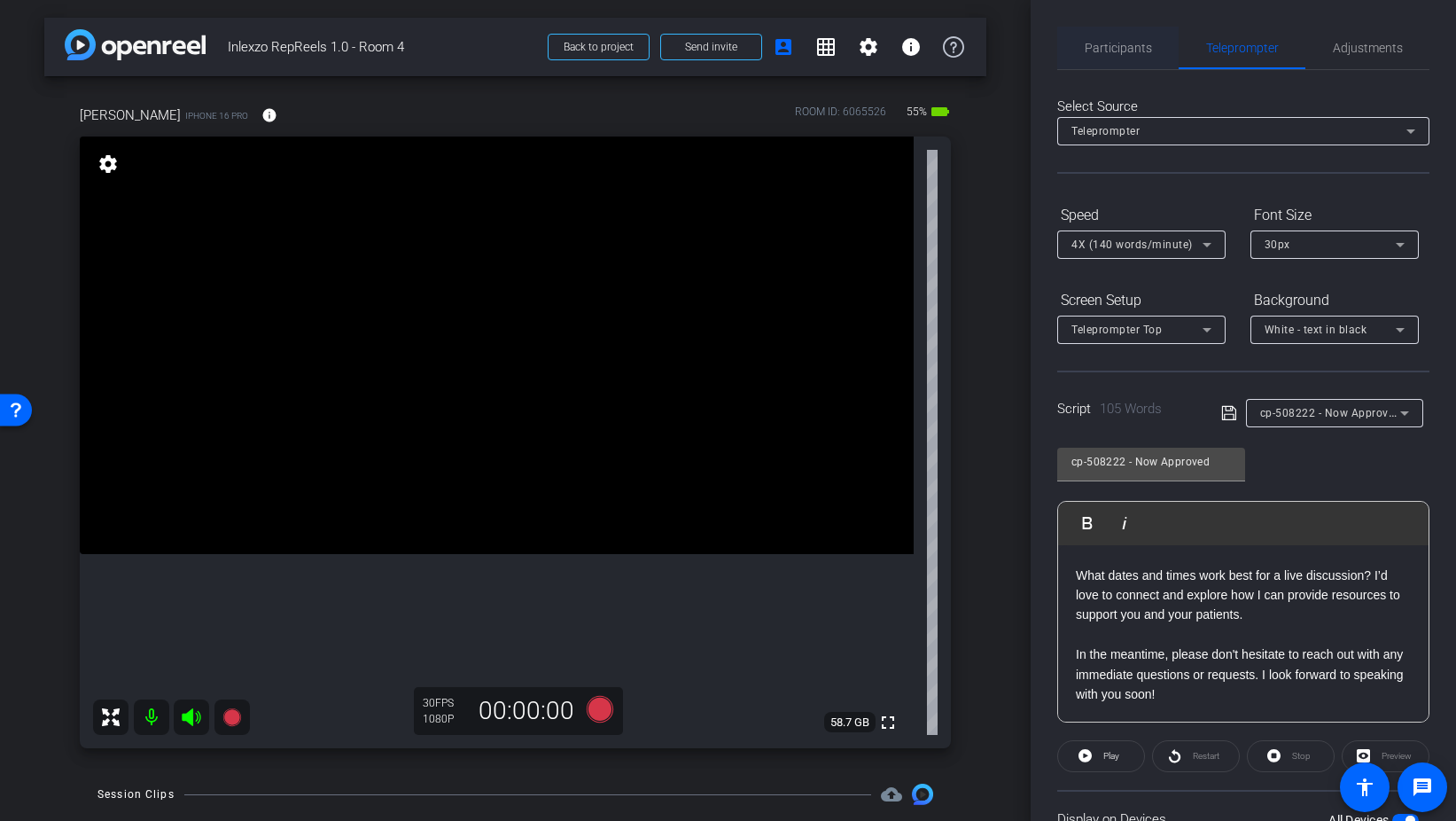
click at [1137, 44] on span "Participants" at bounding box center [1119, 48] width 67 height 13
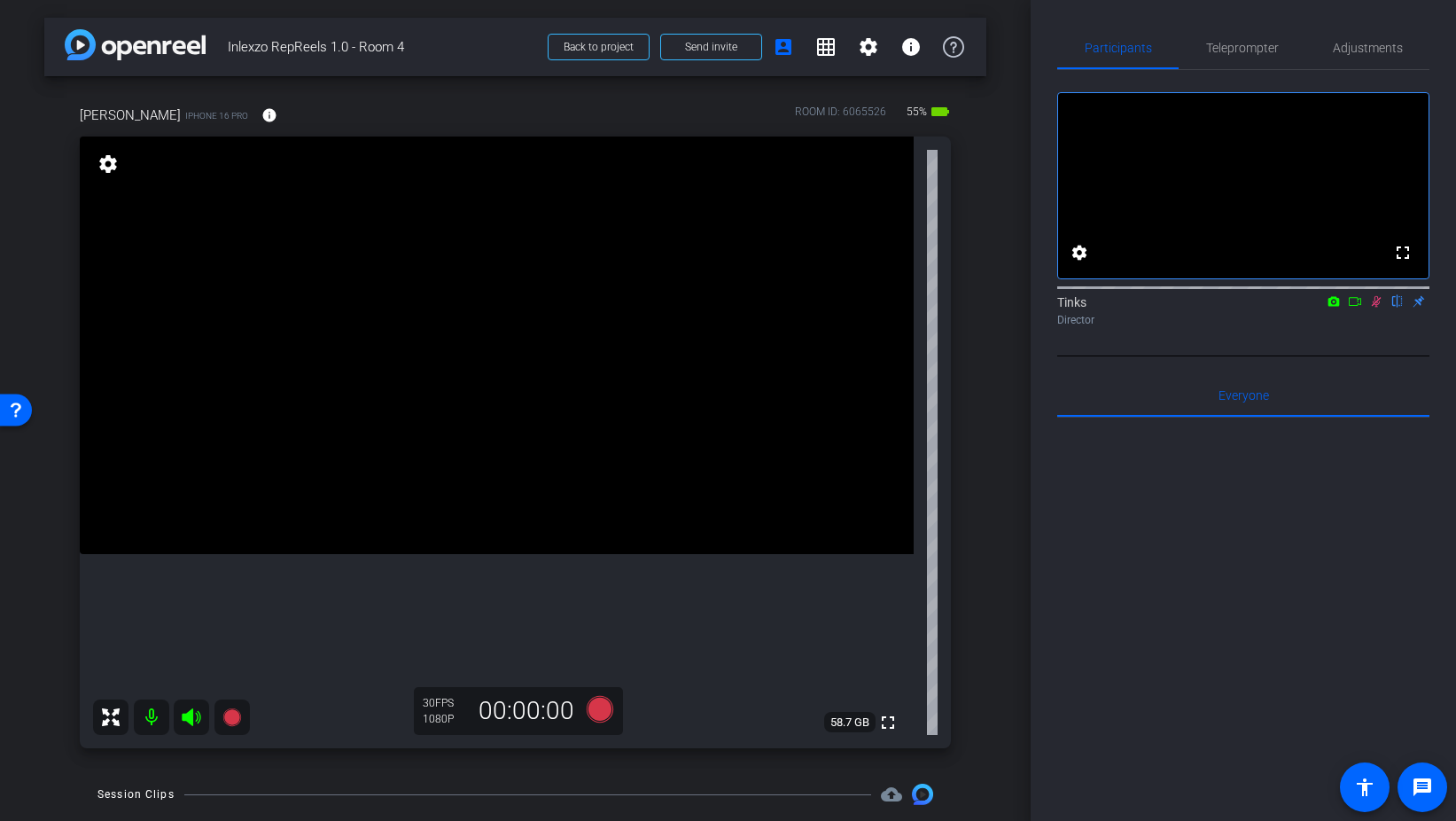
click at [1375, 307] on icon at bounding box center [1377, 302] width 10 height 12
click at [1256, 45] on span "Teleprompter" at bounding box center [1242, 48] width 73 height 13
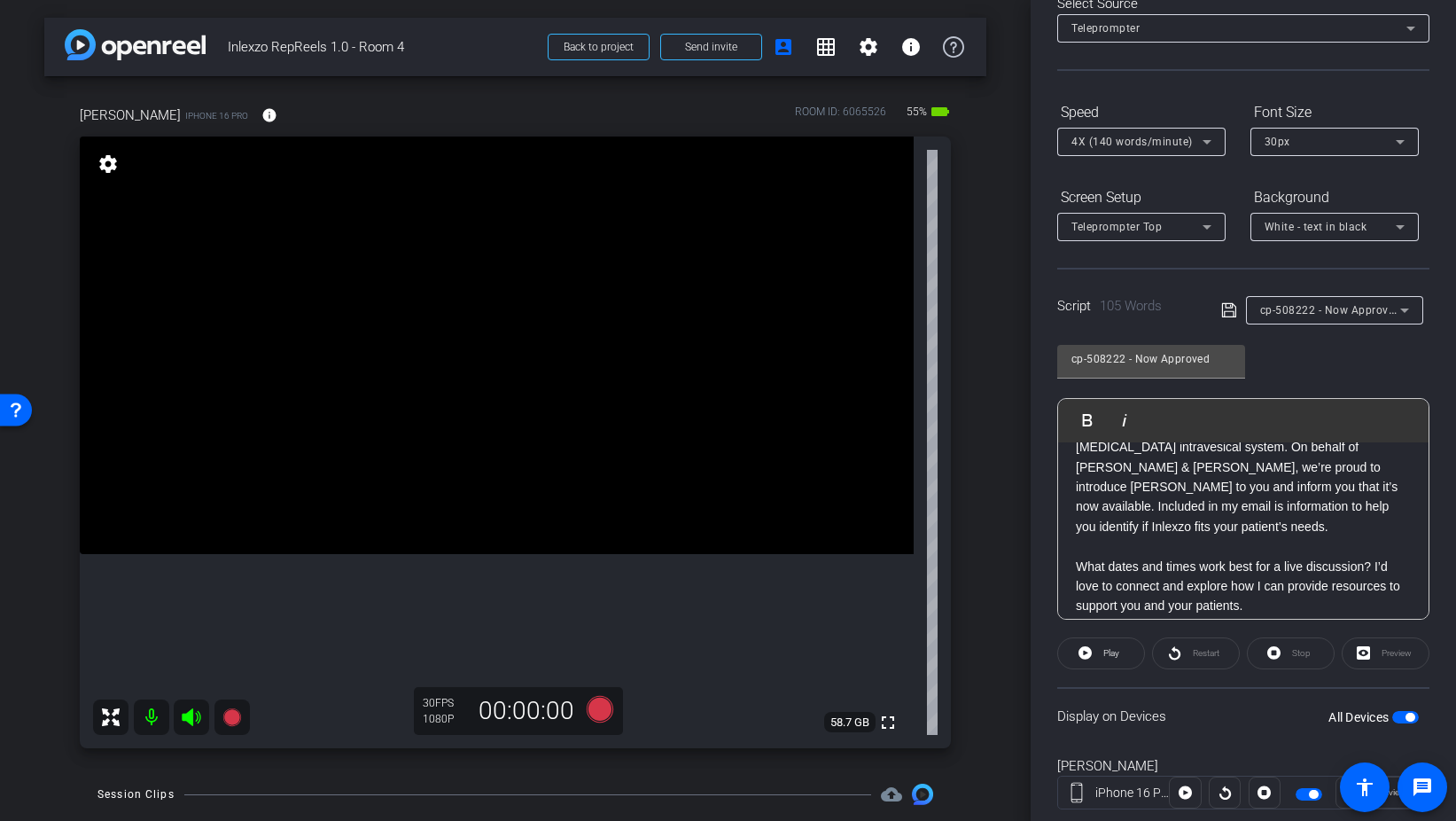
scroll to position [60, 0]
click at [599, 703] on icon at bounding box center [598, 708] width 26 height 26
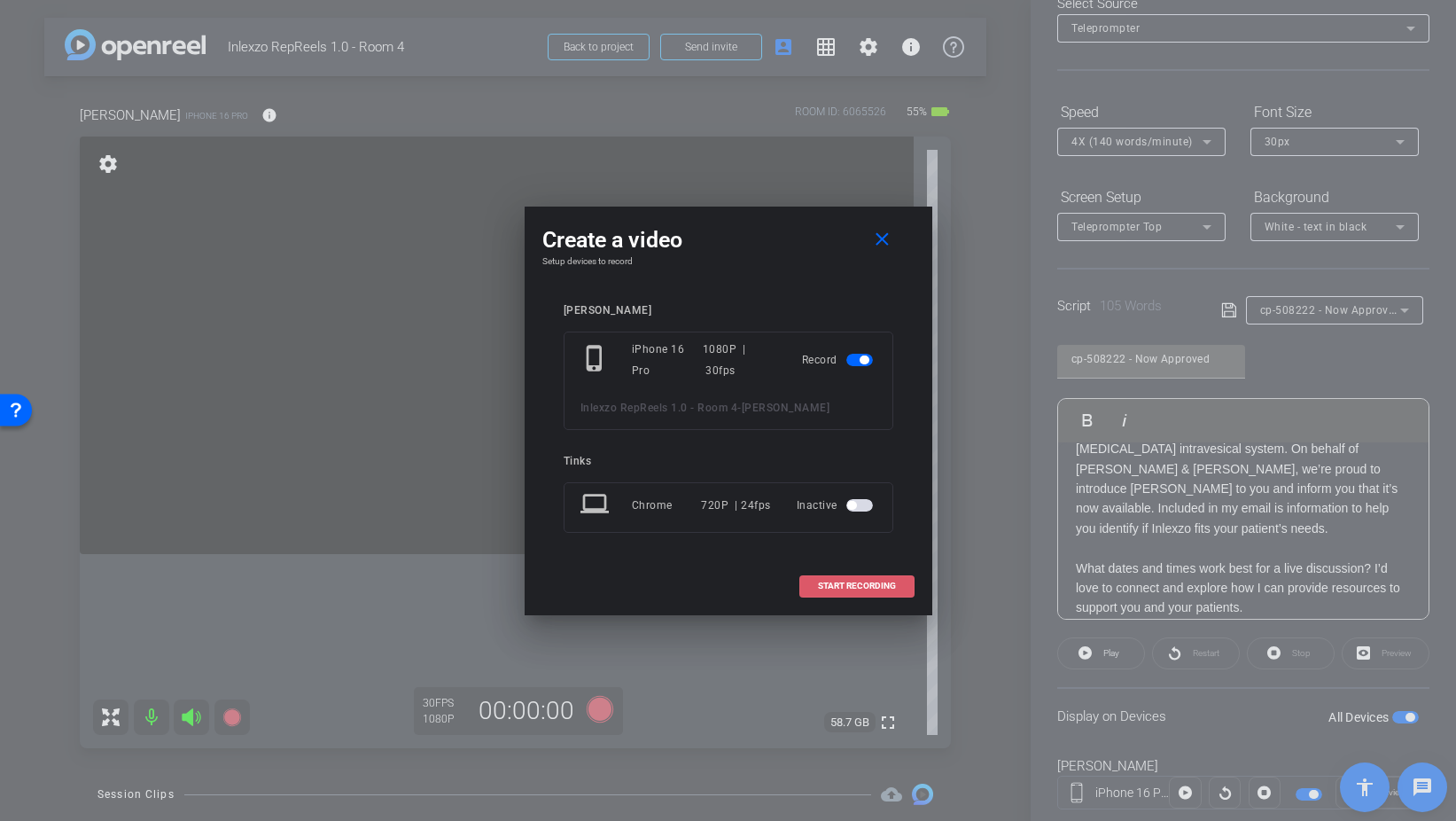
click at [865, 582] on span "START RECORDING" at bounding box center [857, 586] width 78 height 9
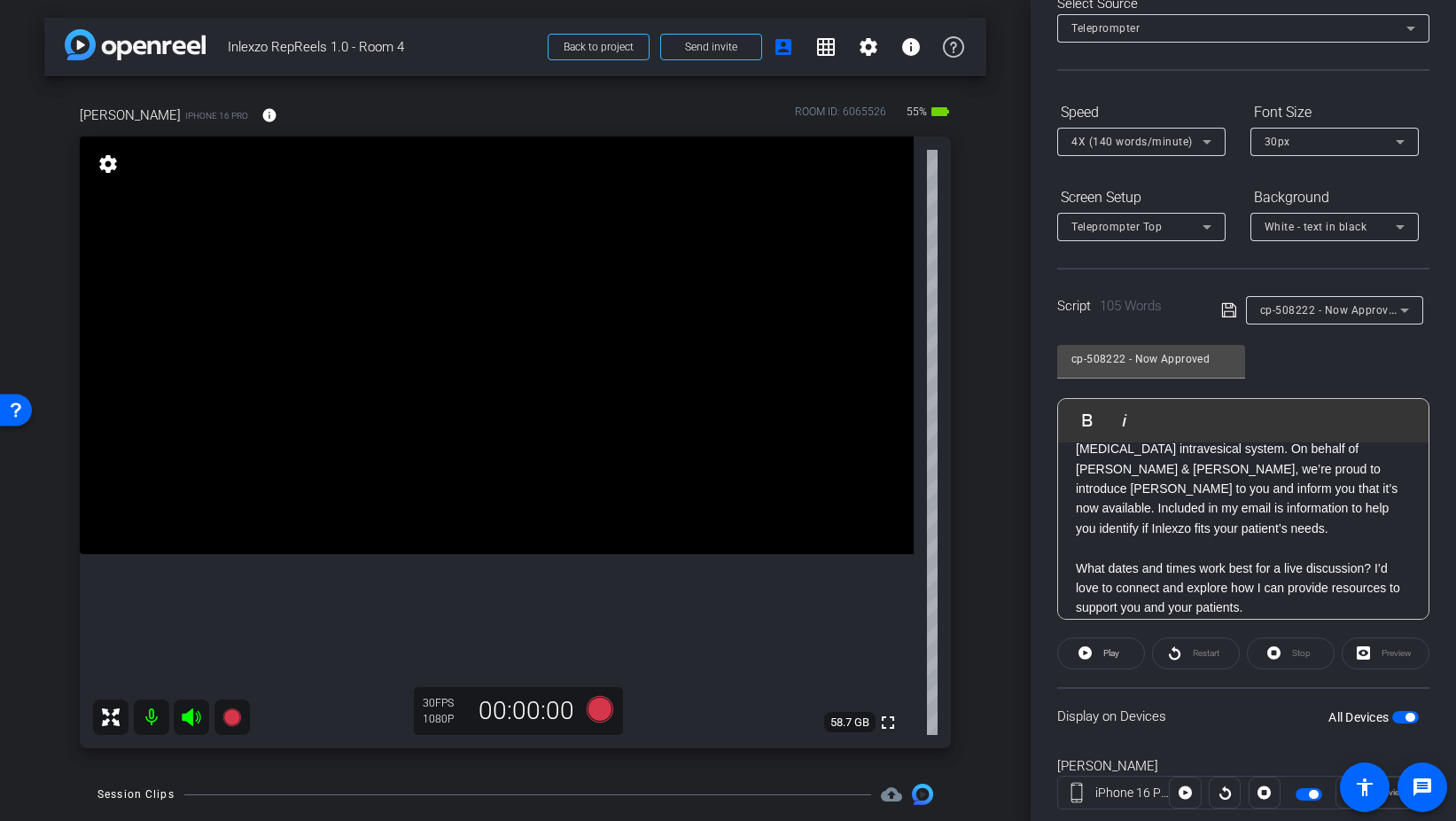
scroll to position [0, 0]
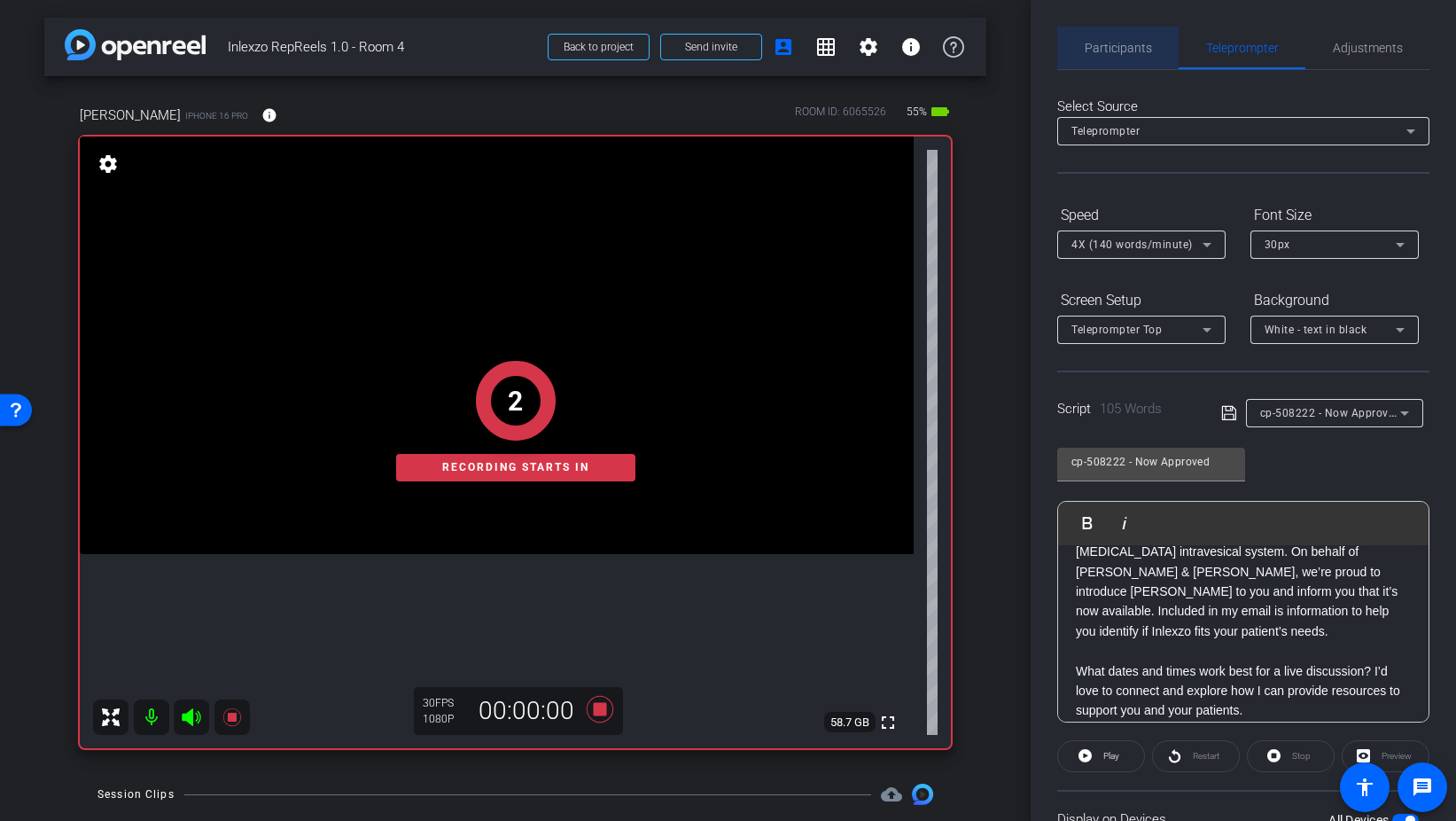
click at [1125, 61] on span "Participants" at bounding box center [1119, 48] width 67 height 43
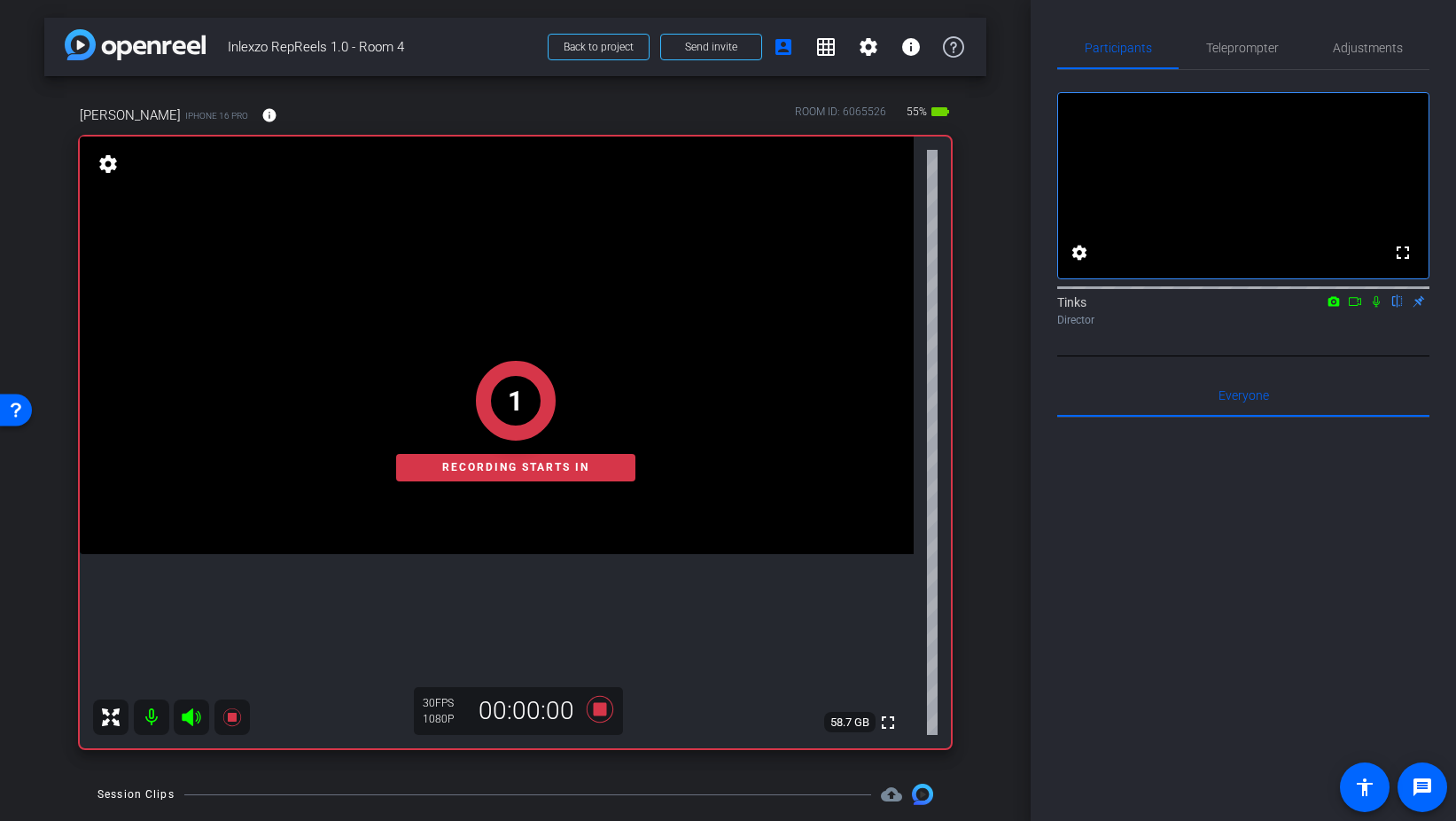
click at [1378, 307] on icon at bounding box center [1376, 301] width 15 height 13
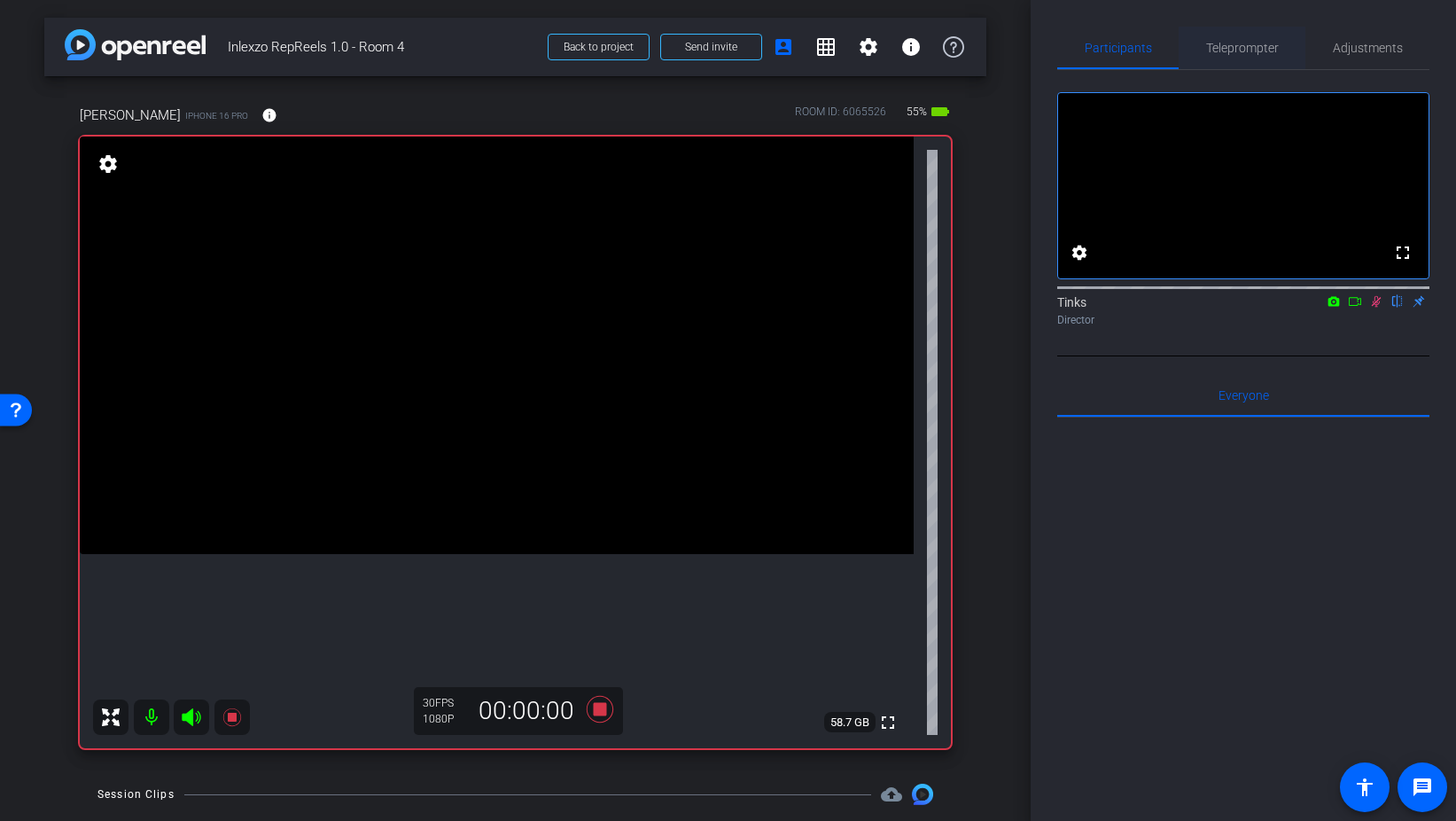
click at [1232, 43] on span "Teleprompter" at bounding box center [1242, 48] width 73 height 13
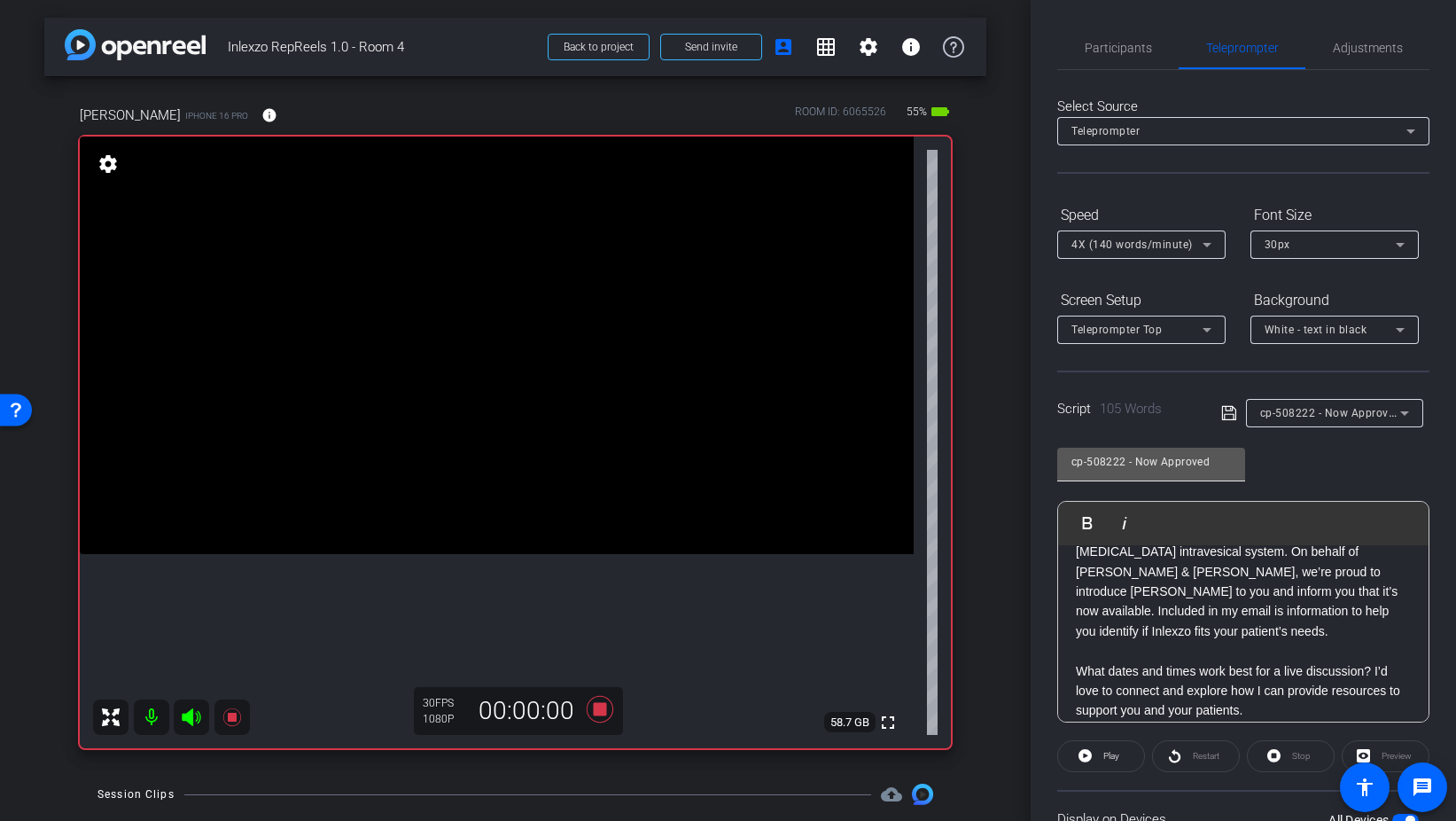
scroll to position [148, 0]
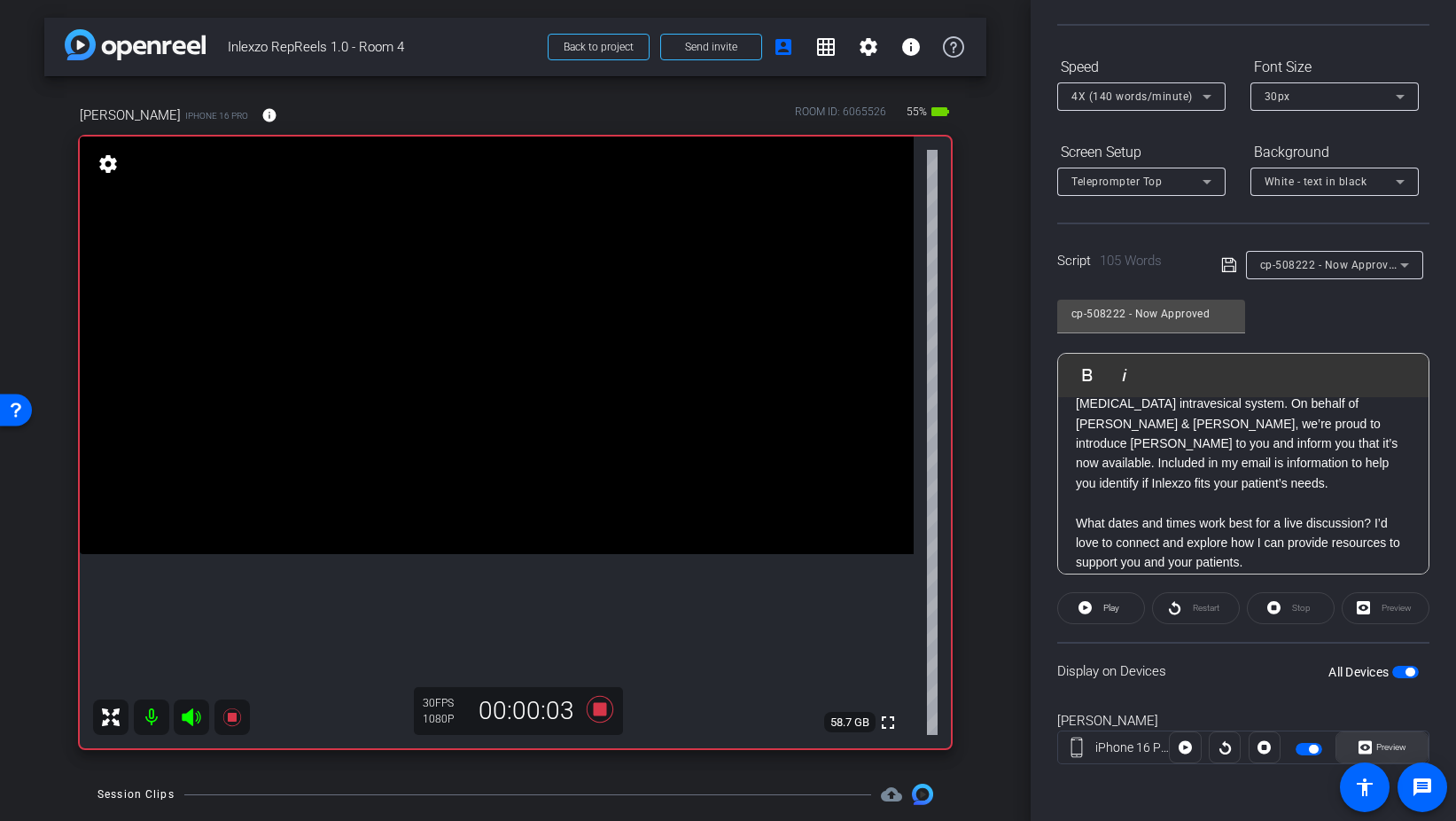
click at [1388, 752] on span "Preview" at bounding box center [1391, 747] width 30 height 10
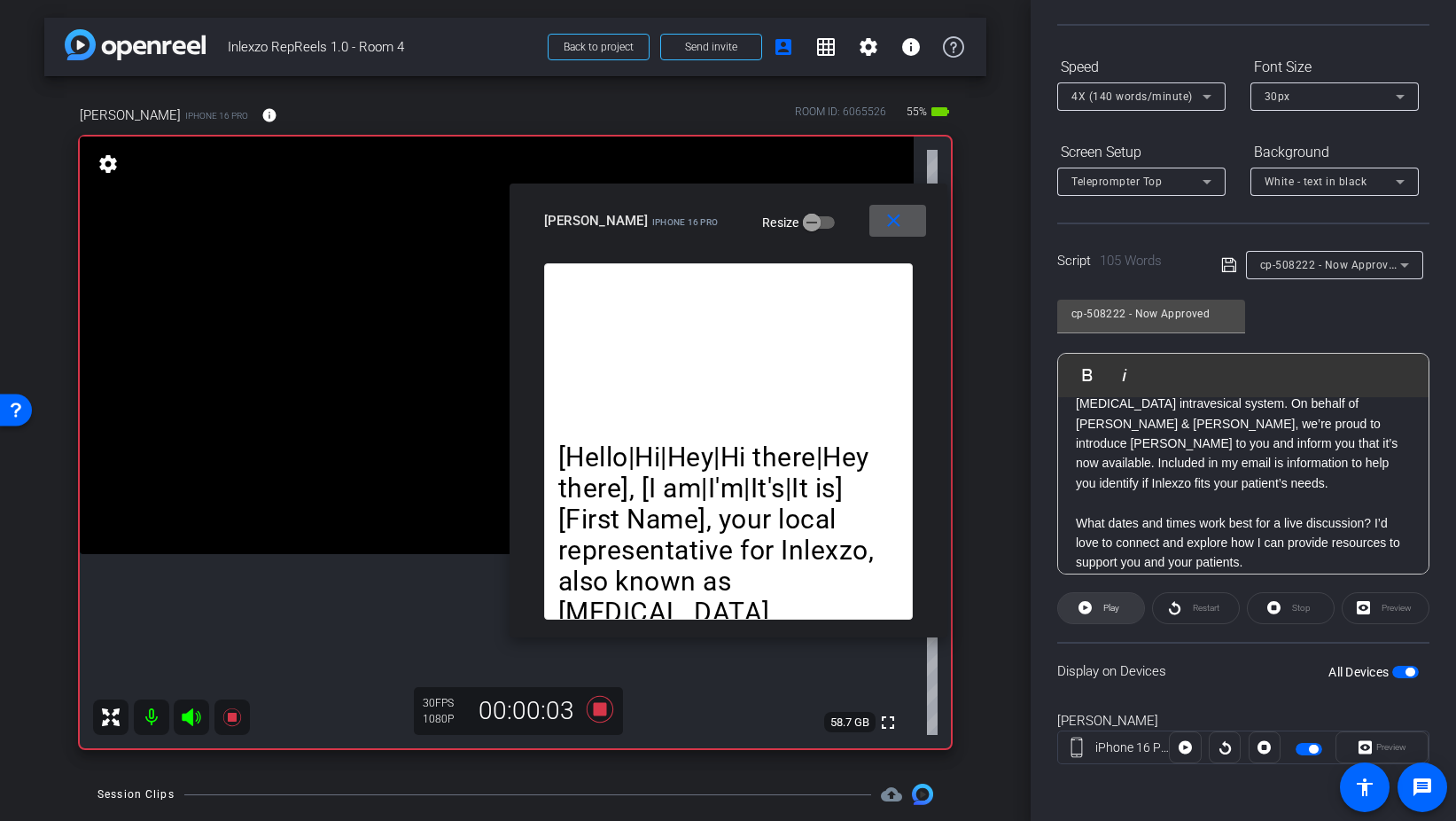
click at [1109, 601] on span "Play" at bounding box center [1109, 608] width 20 height 25
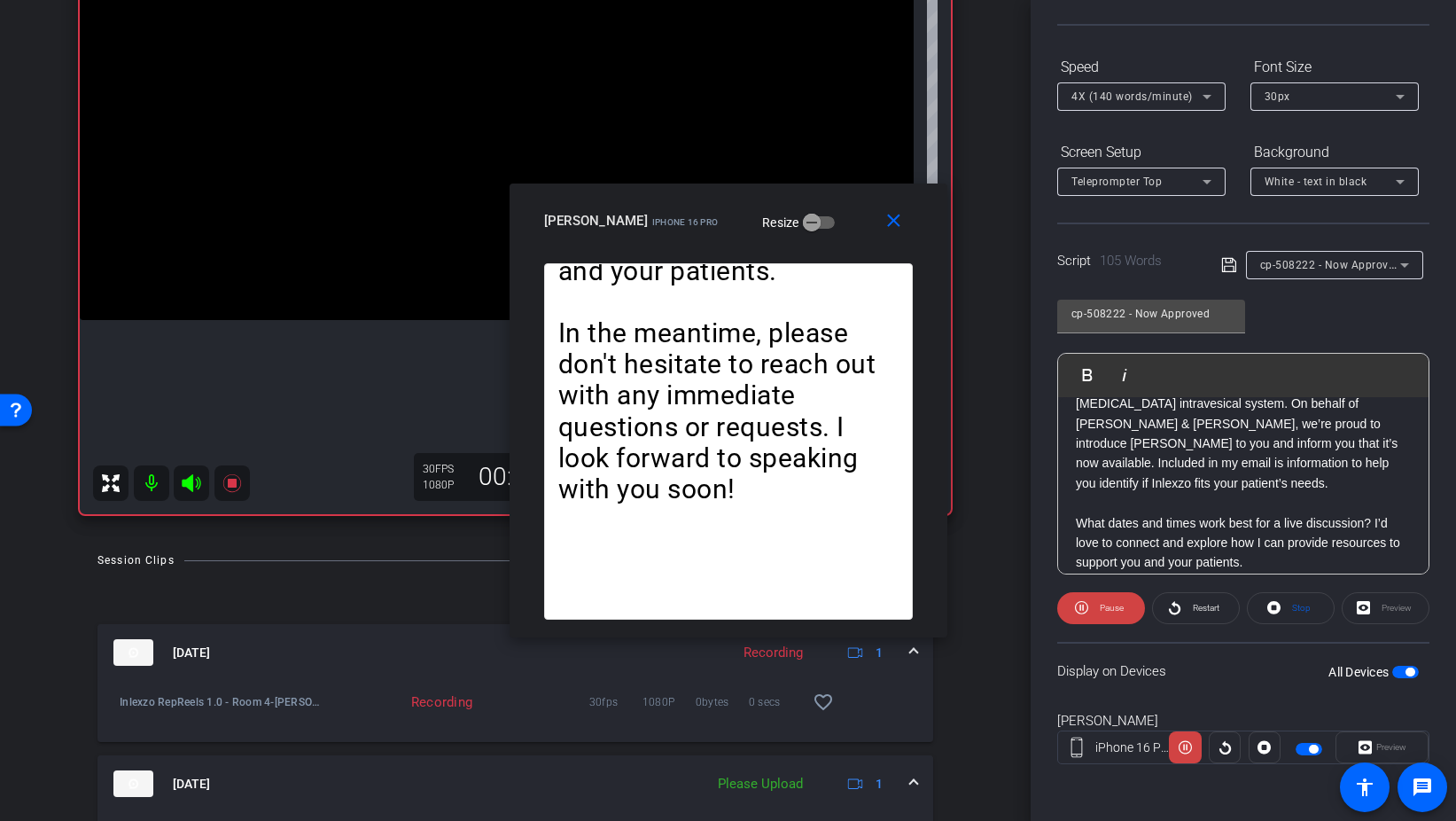
scroll to position [291, 0]
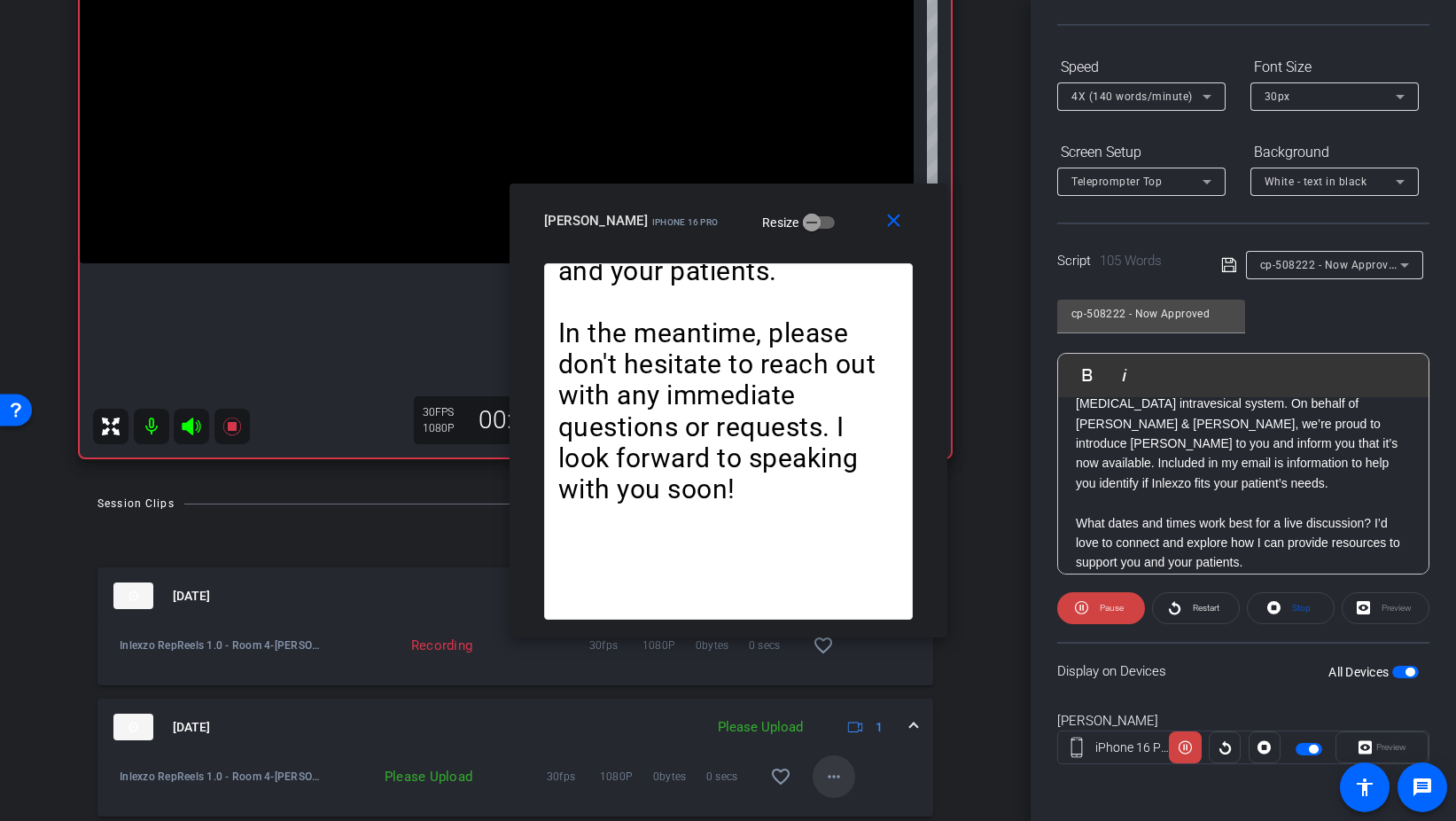
click at [839, 777] on mat-icon "more_horiz" at bounding box center [835, 776] width 21 height 21
click at [862, 694] on span "Upload" at bounding box center [862, 696] width 71 height 21
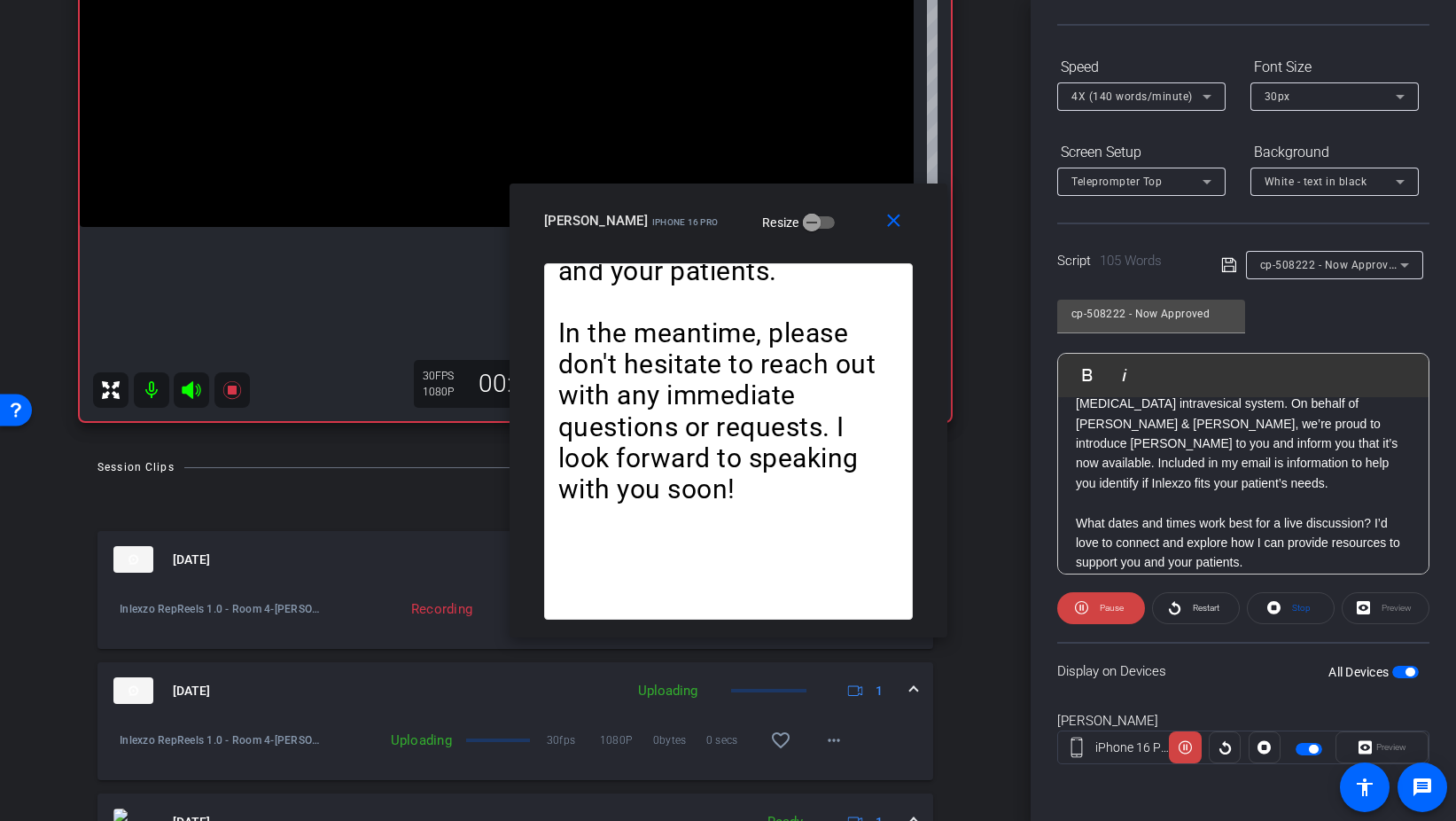
scroll to position [334, 0]
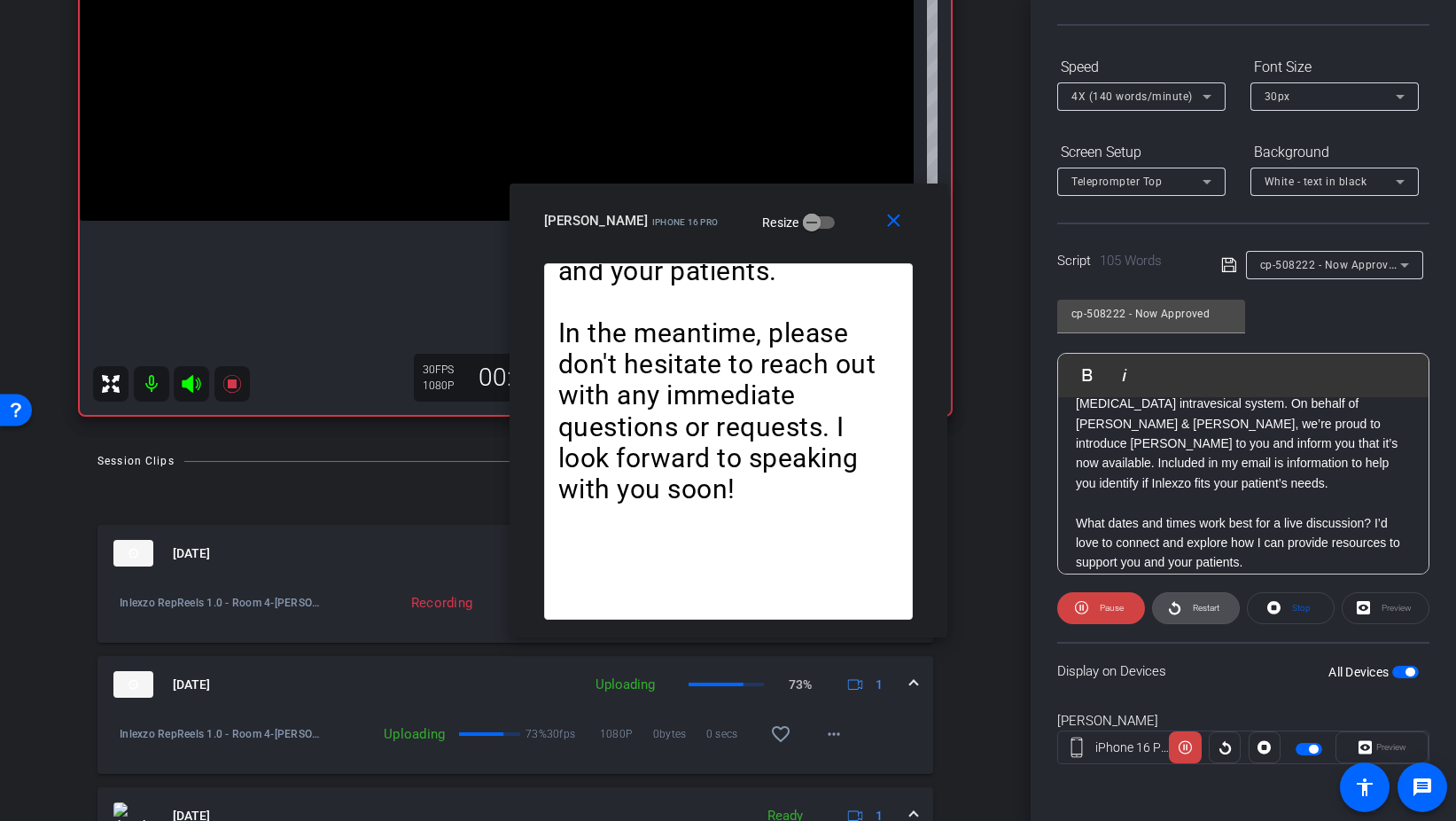
click at [1191, 606] on span "Restart" at bounding box center [1204, 608] width 31 height 25
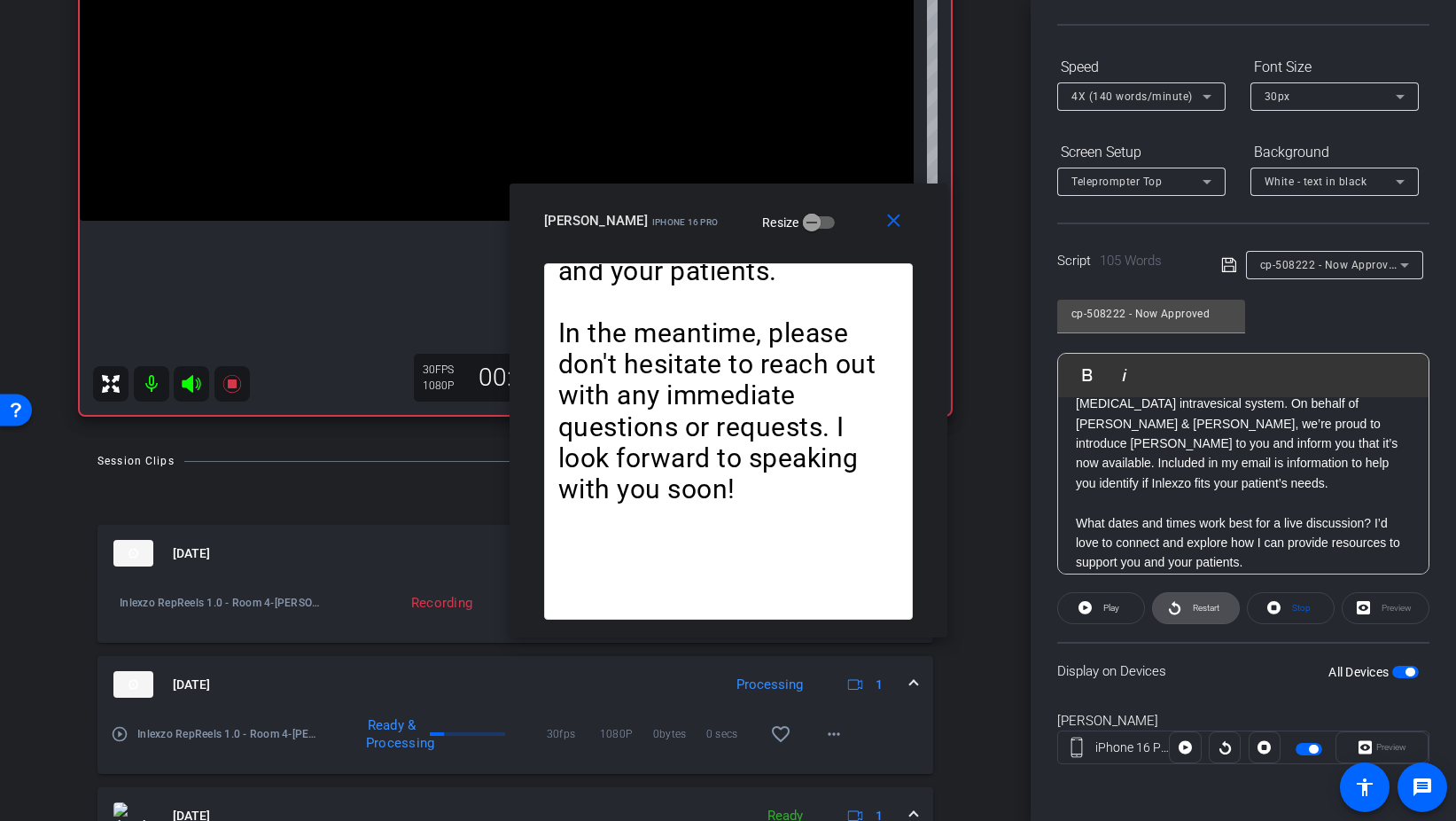
click at [1193, 608] on span "Restart" at bounding box center [1206, 608] width 26 height 10
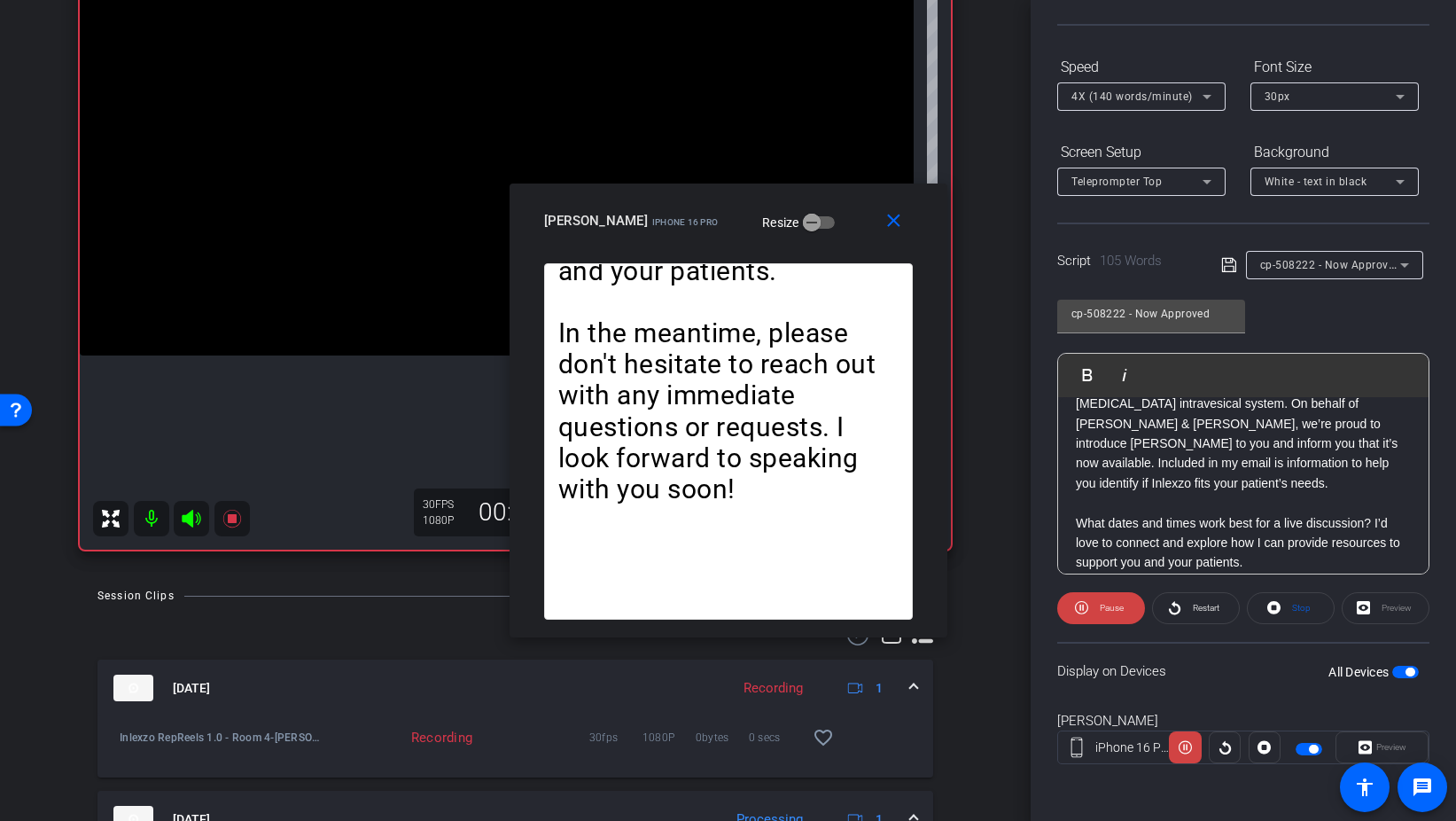
scroll to position [200, 0]
click at [889, 215] on mat-icon "close" at bounding box center [894, 221] width 22 height 22
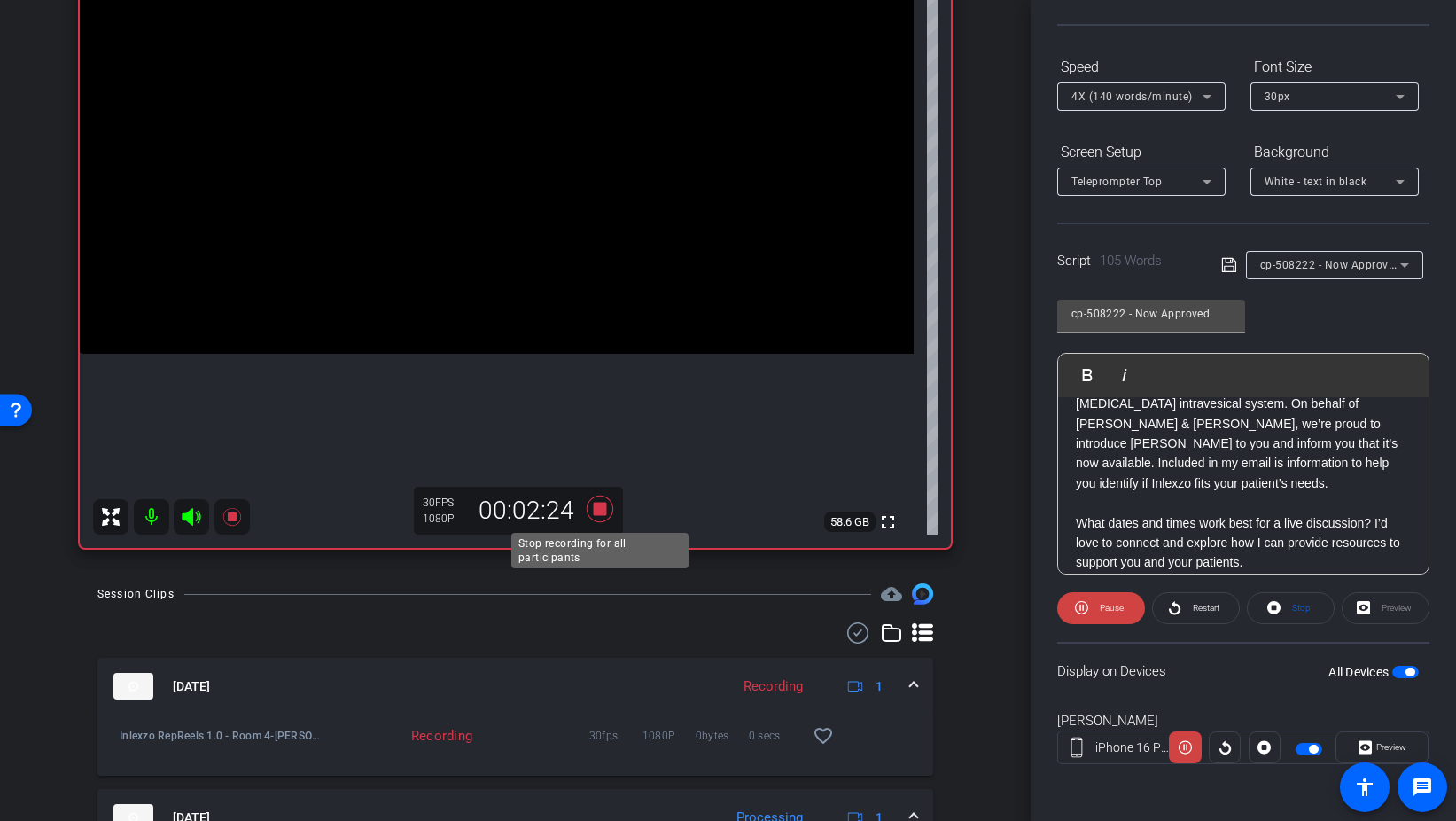
click at [597, 505] on icon at bounding box center [598, 508] width 26 height 26
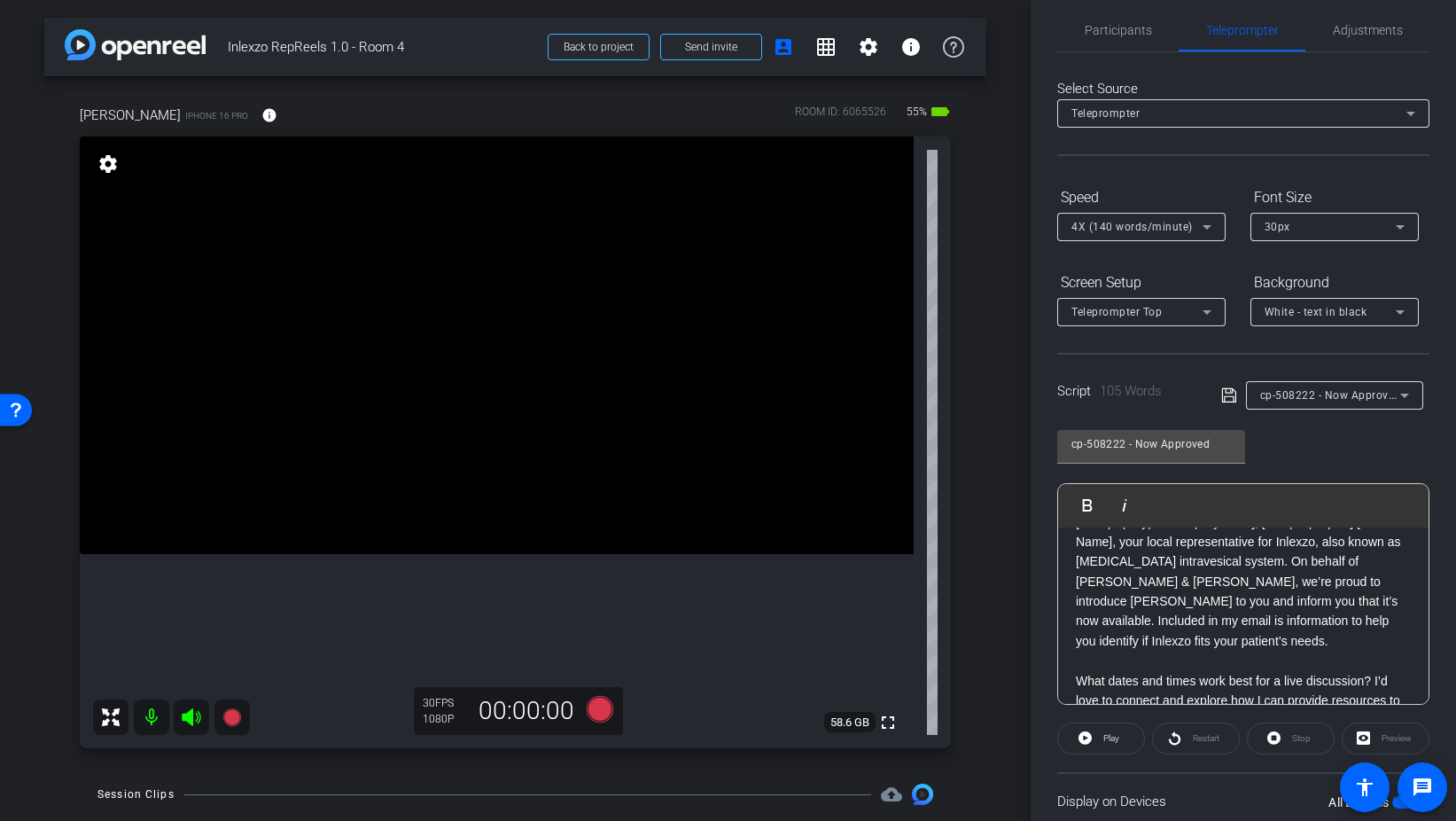
scroll to position [0, 0]
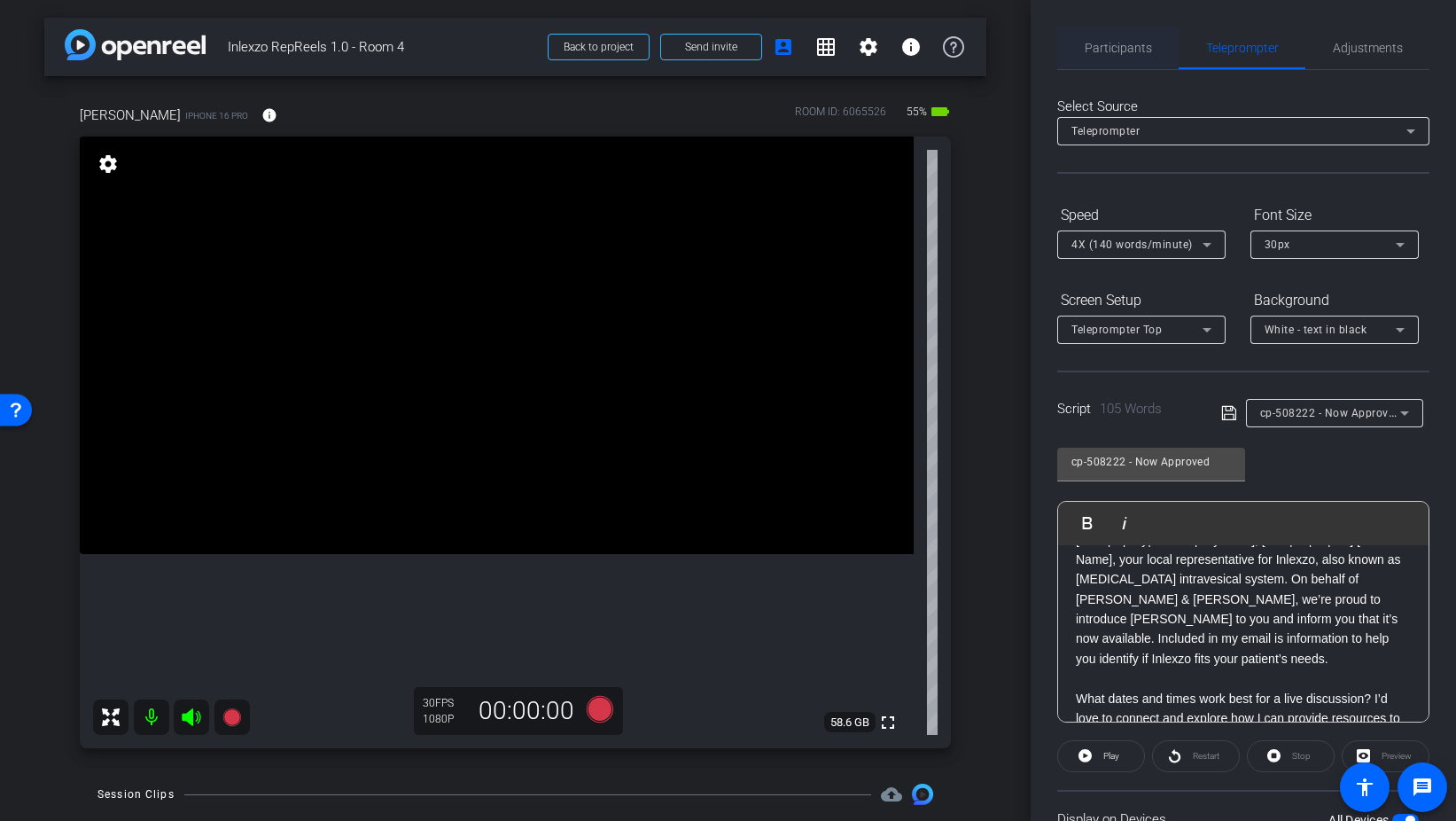
click at [1104, 55] on span "Participants" at bounding box center [1119, 48] width 67 height 43
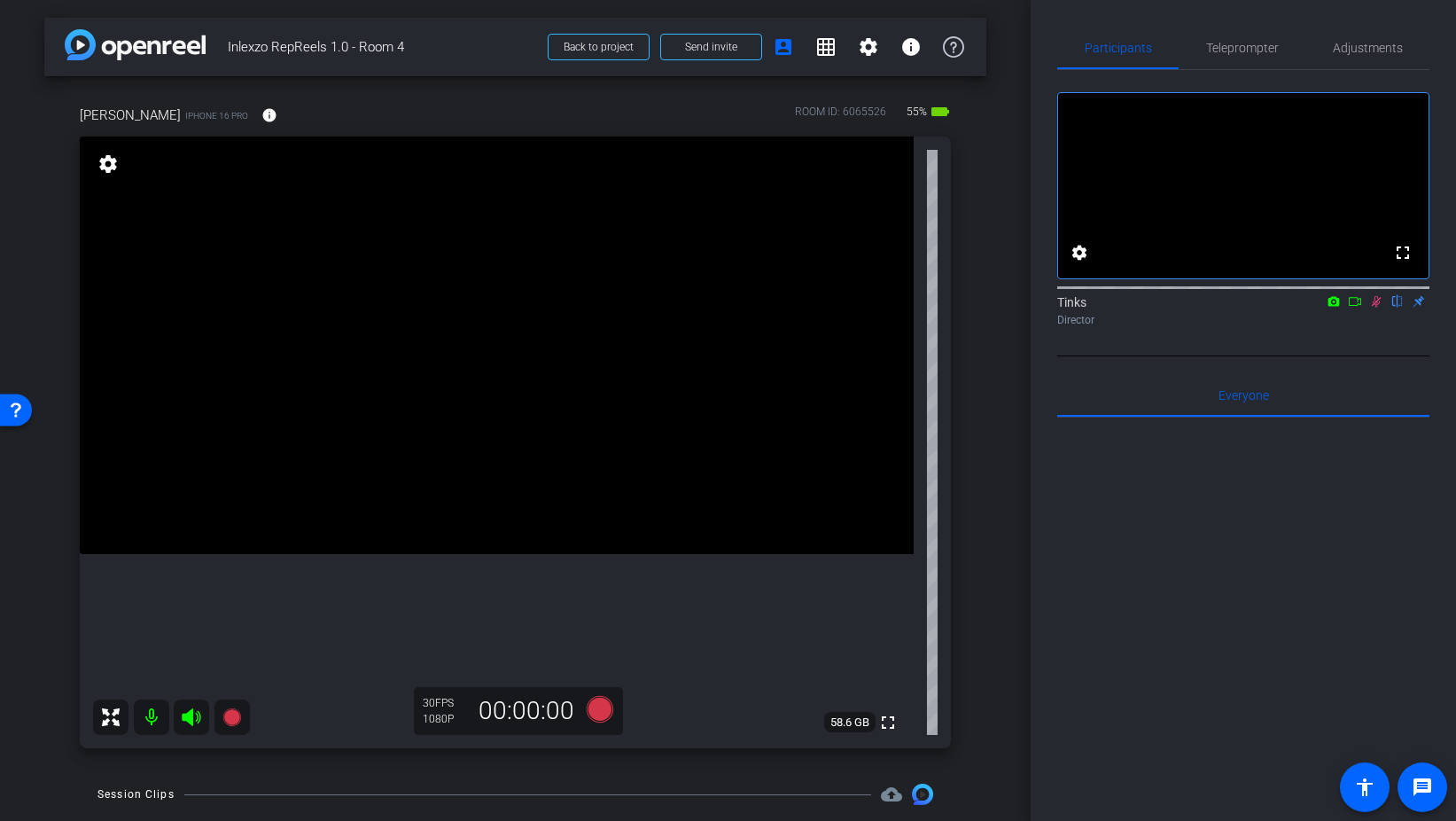
click at [1092, 637] on div at bounding box center [1243, 636] width 373 height 439
click at [1372, 307] on icon at bounding box center [1376, 301] width 15 height 13
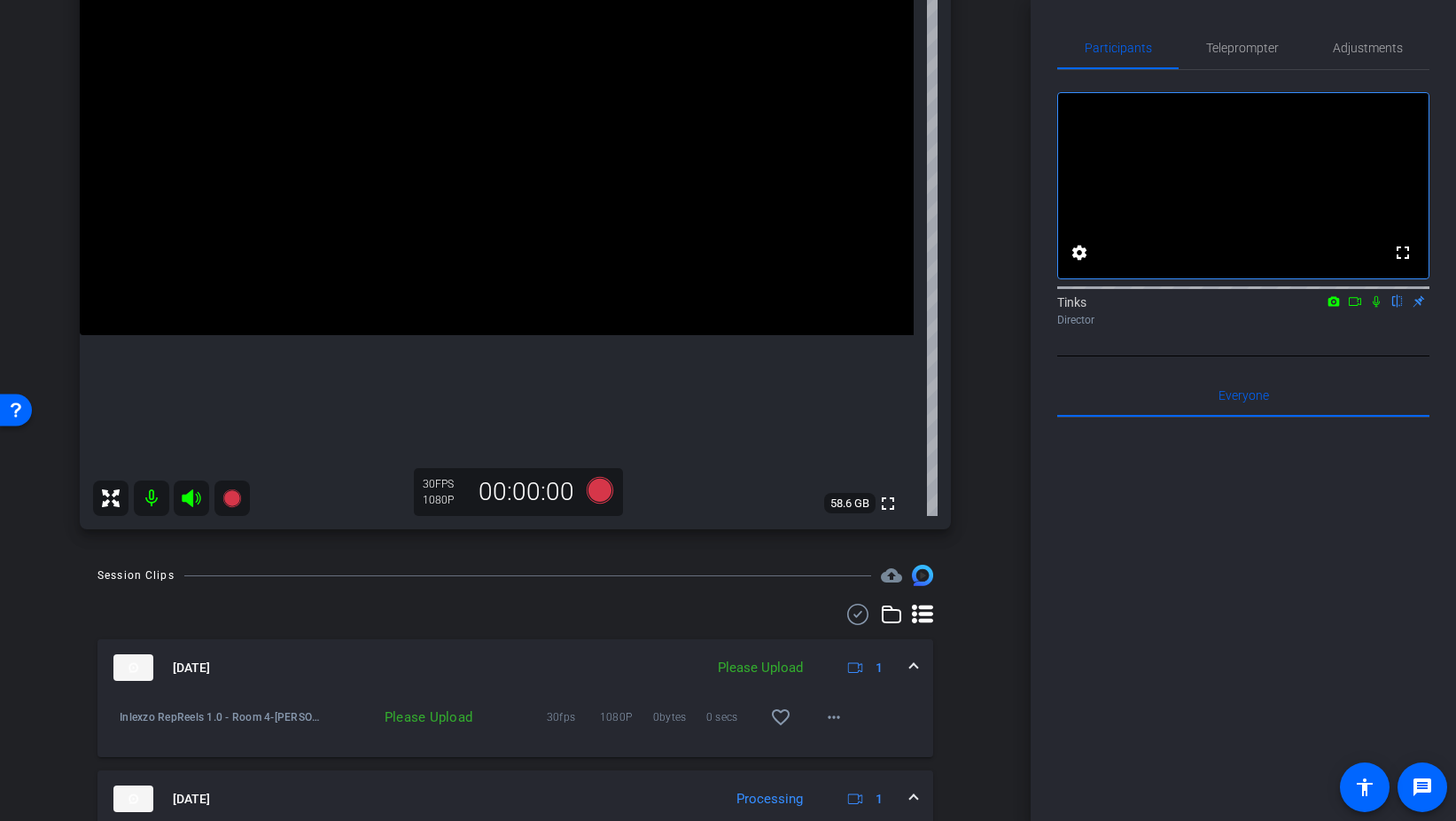
scroll to position [237, 0]
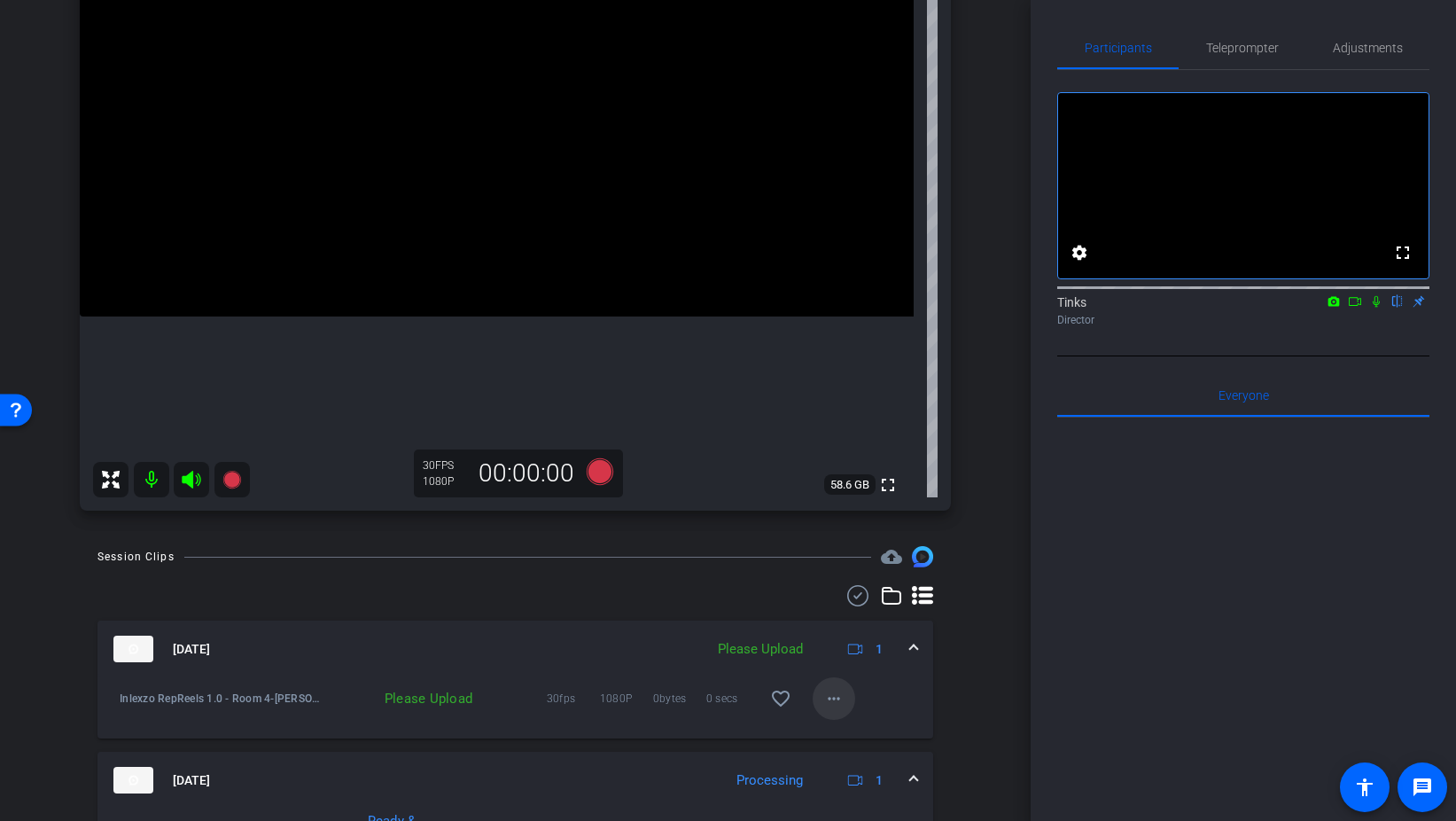
click at [841, 691] on mat-icon "more_horiz" at bounding box center [835, 698] width 21 height 21
click at [879, 731] on span "Upload" at bounding box center [862, 735] width 71 height 21
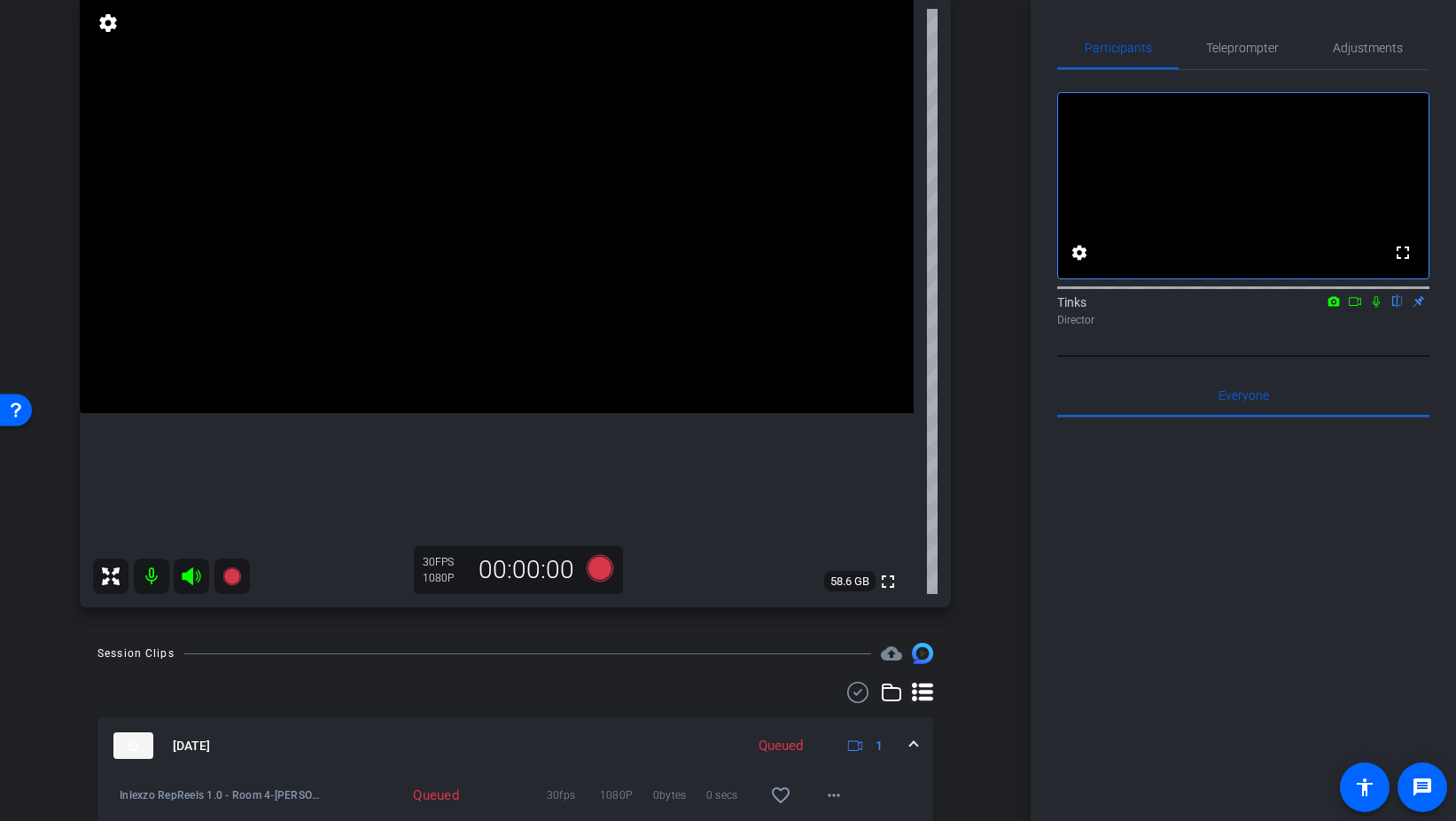
scroll to position [0, 0]
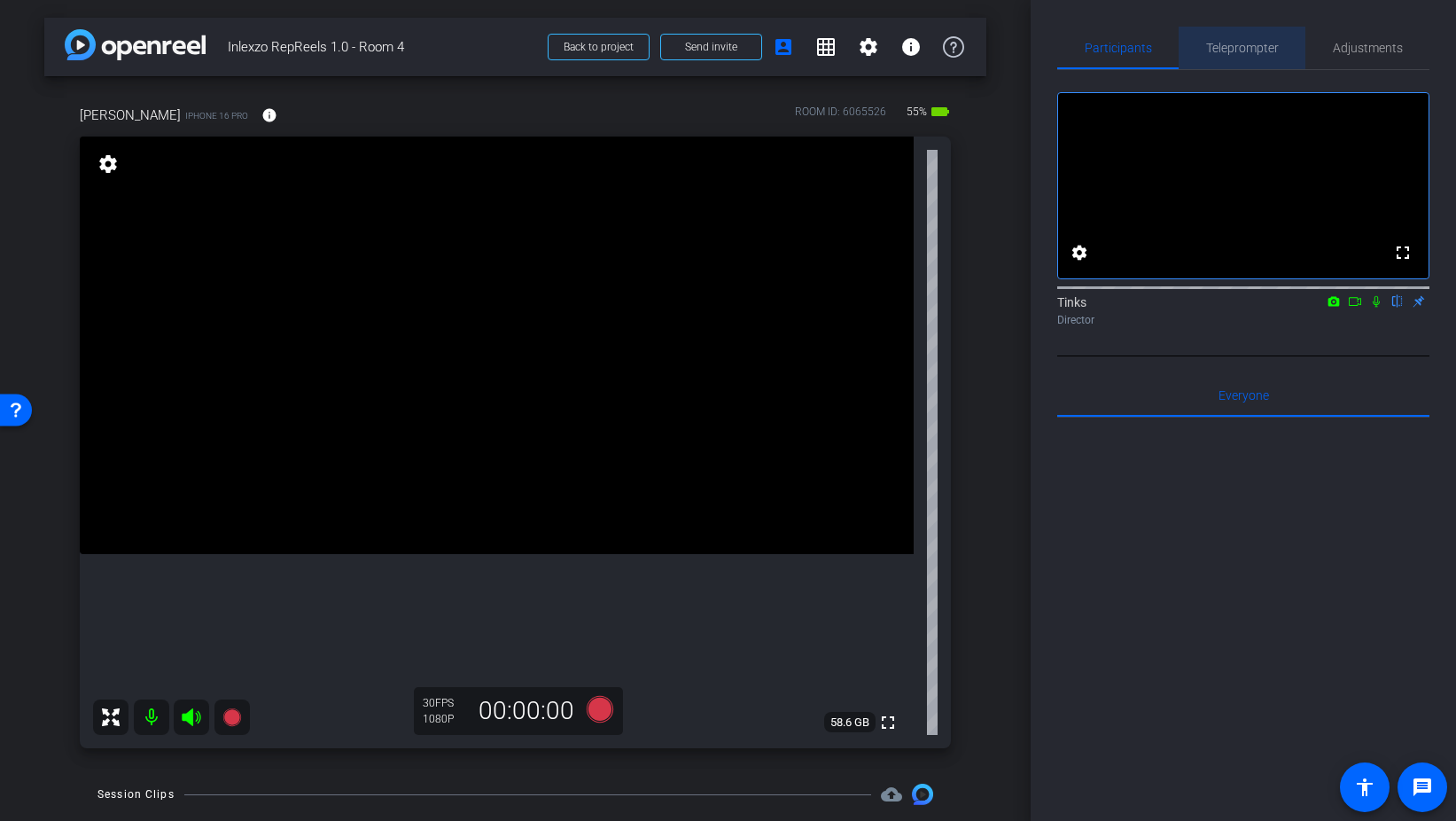
click at [1252, 63] on span "Teleprompter" at bounding box center [1242, 48] width 73 height 43
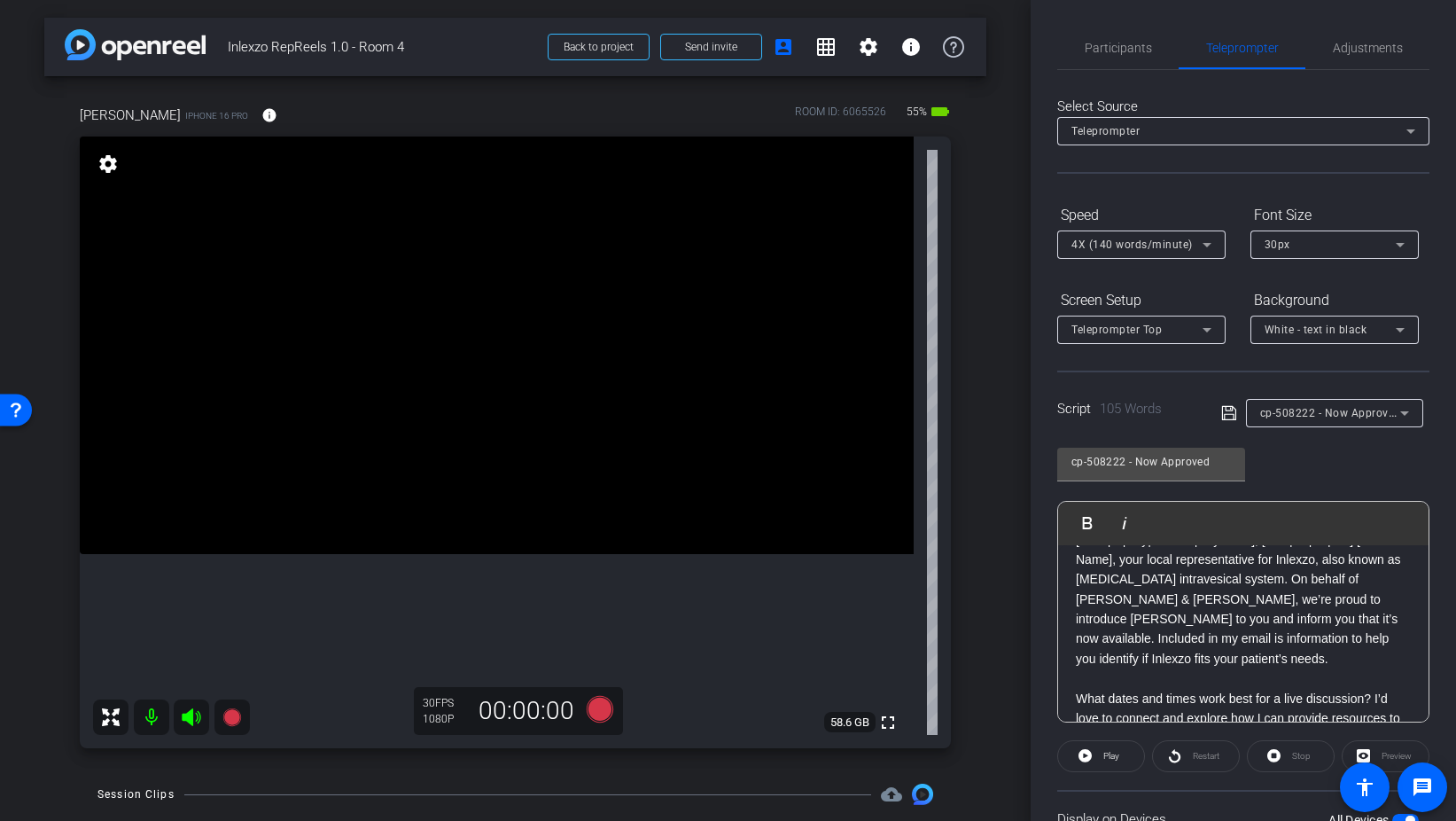
click at [1345, 406] on span "cp-508222 - Now Approved" at bounding box center [1331, 411] width 141 height 15
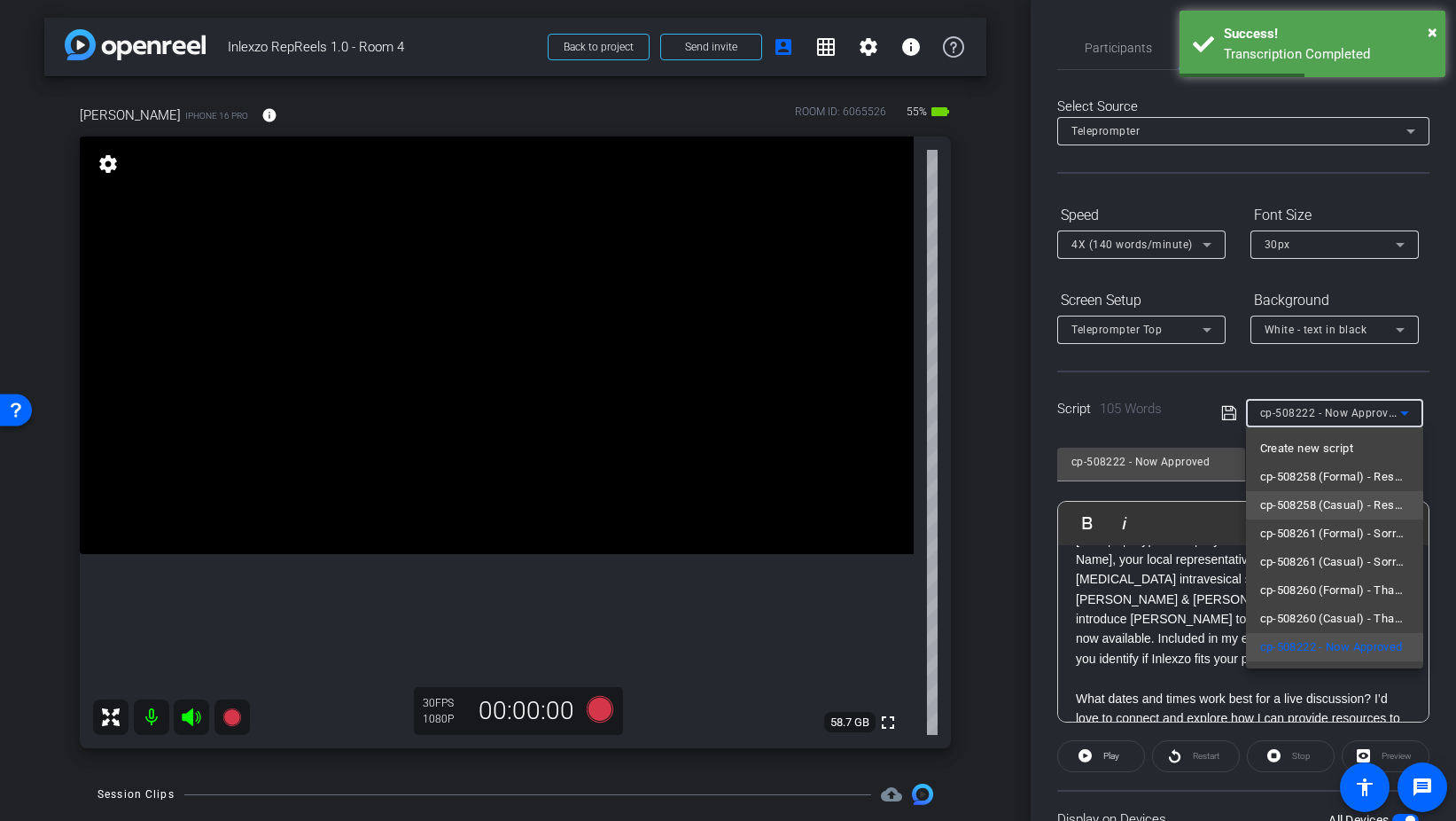
click at [1314, 504] on span "cp-508258 (Casual) - Resources to Share" at bounding box center [1334, 506] width 149 height 21
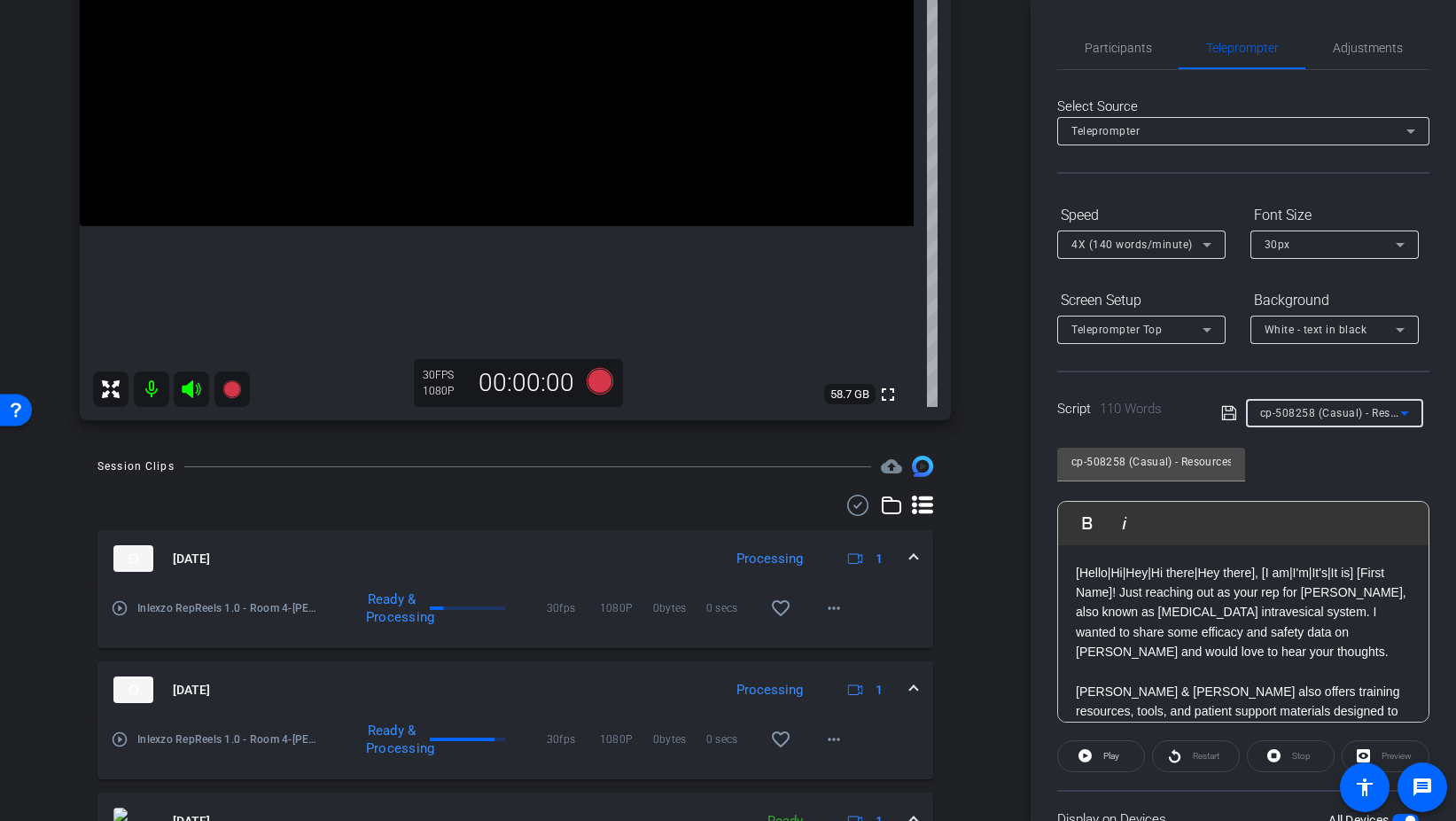
scroll to position [336, 0]
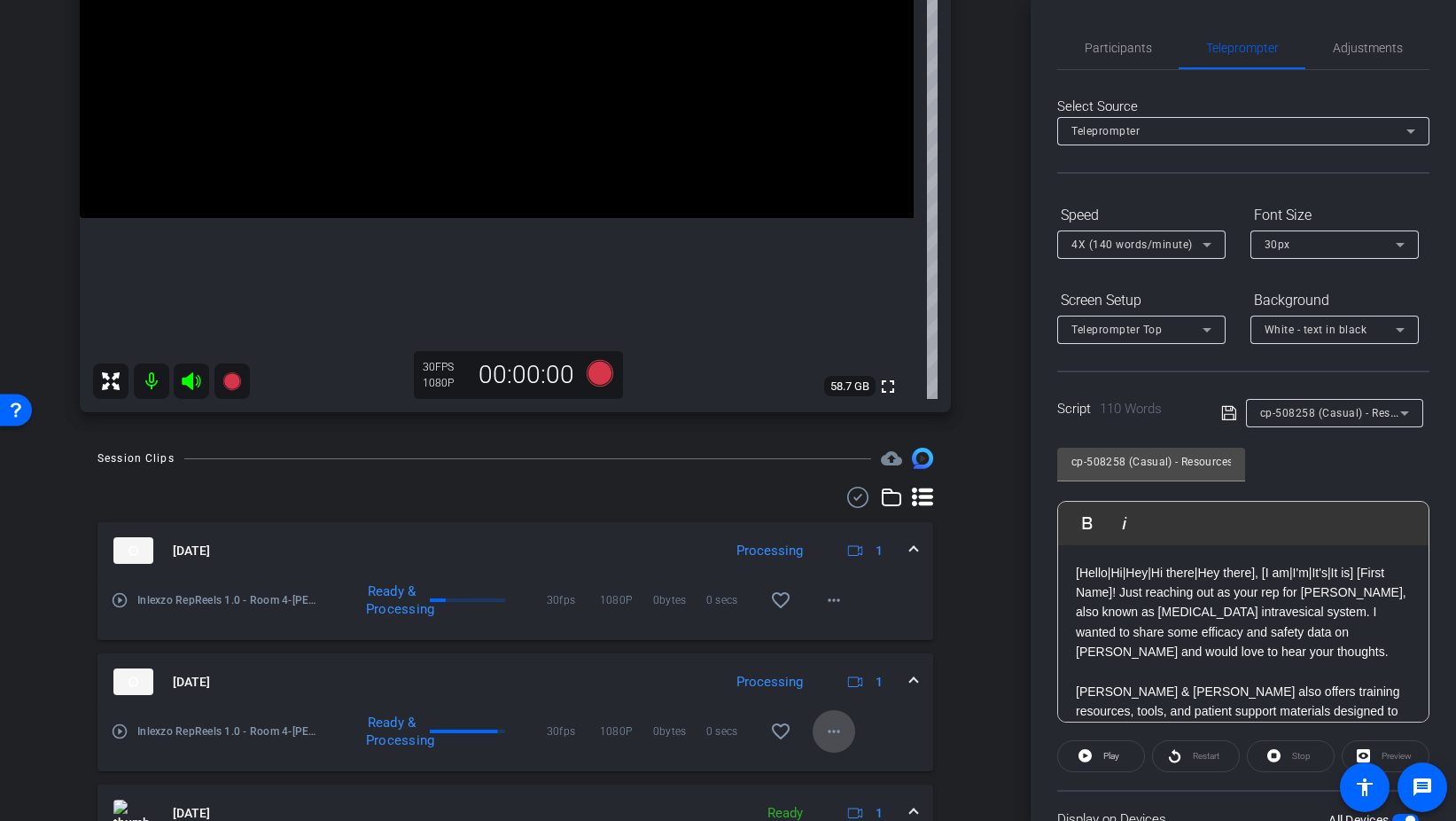
click at [825, 729] on mat-icon "more_horiz" at bounding box center [835, 732] width 21 height 21
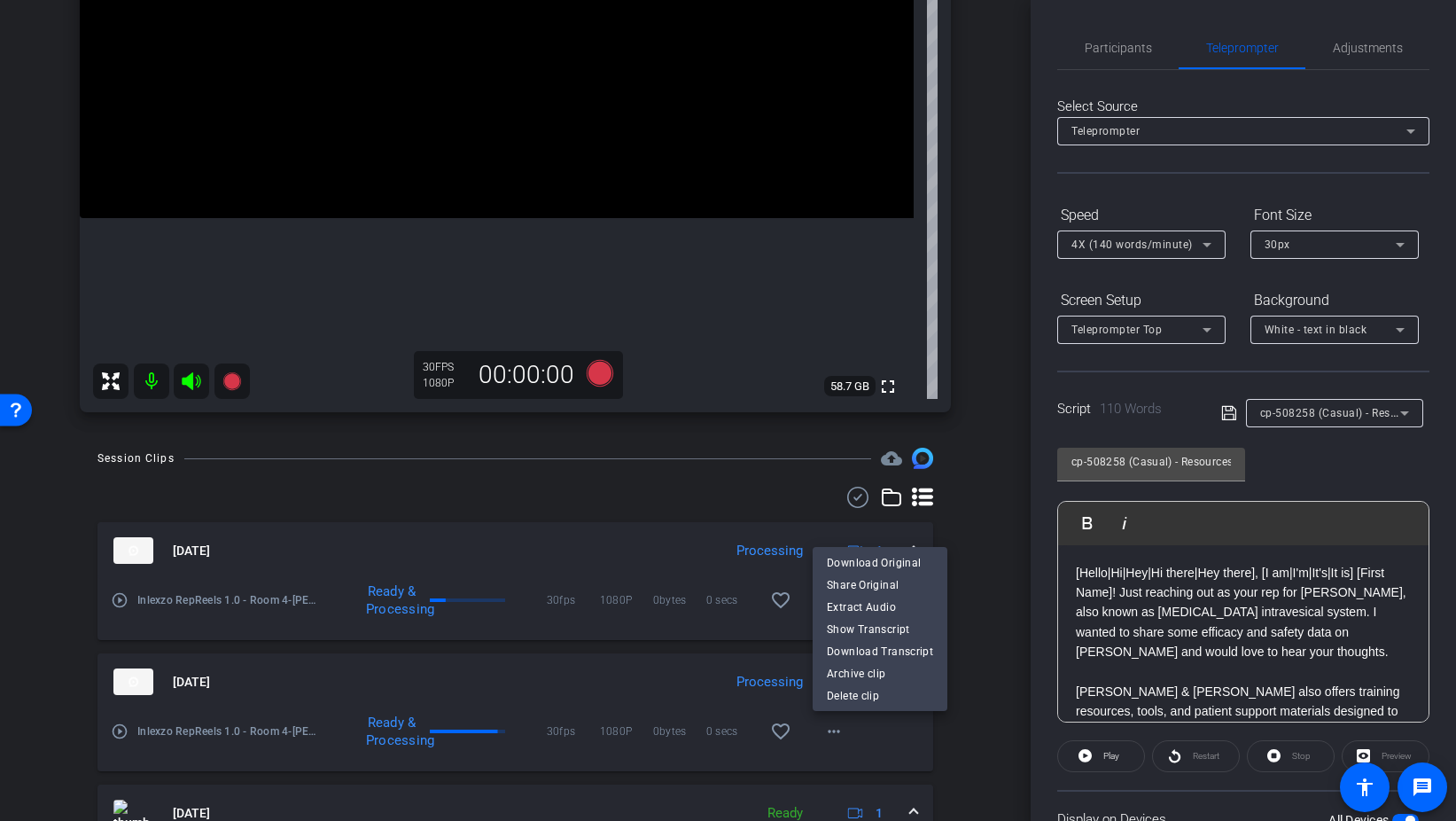
click at [897, 754] on div at bounding box center [728, 410] width 1456 height 821
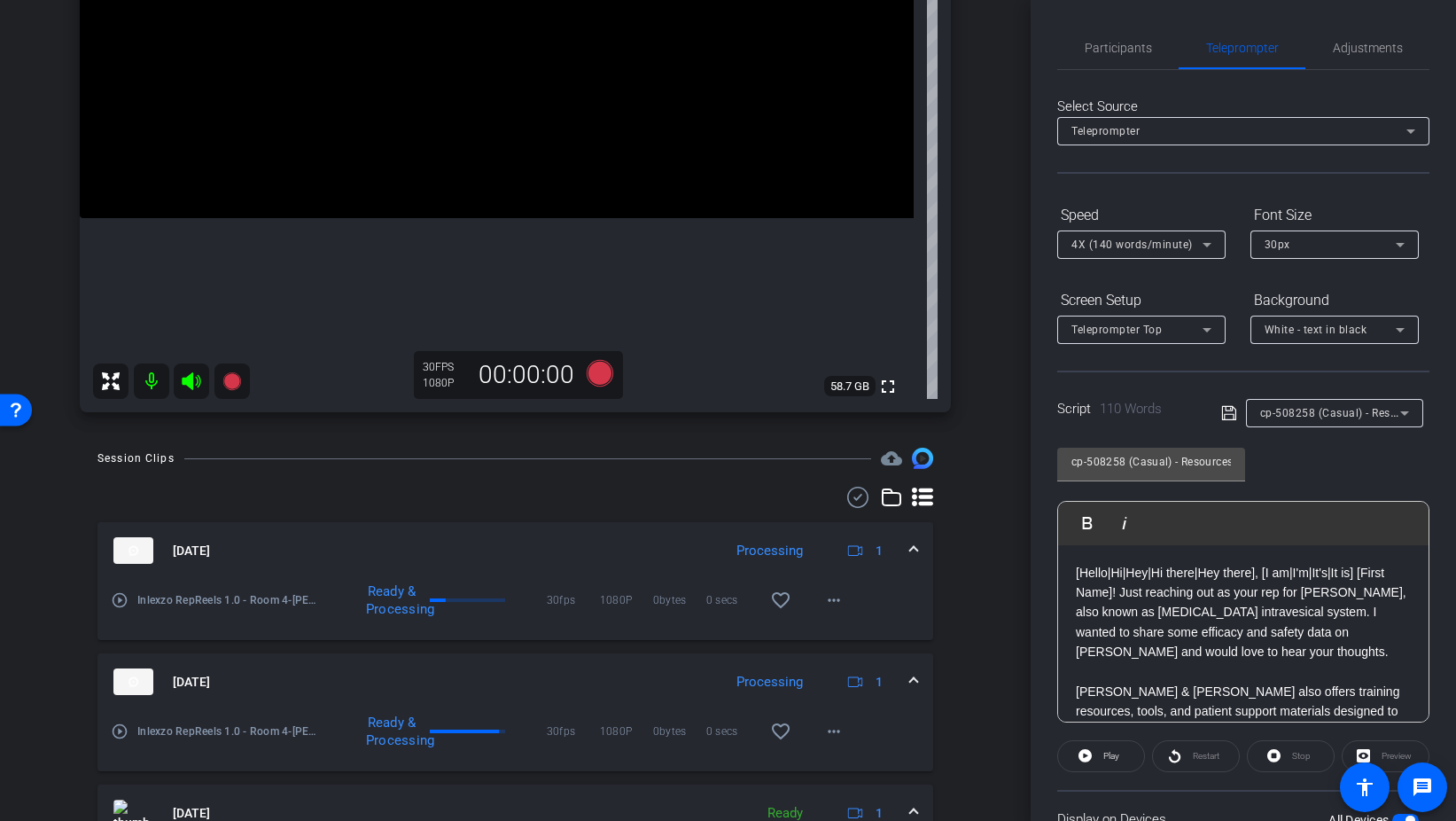
scroll to position [325, 0]
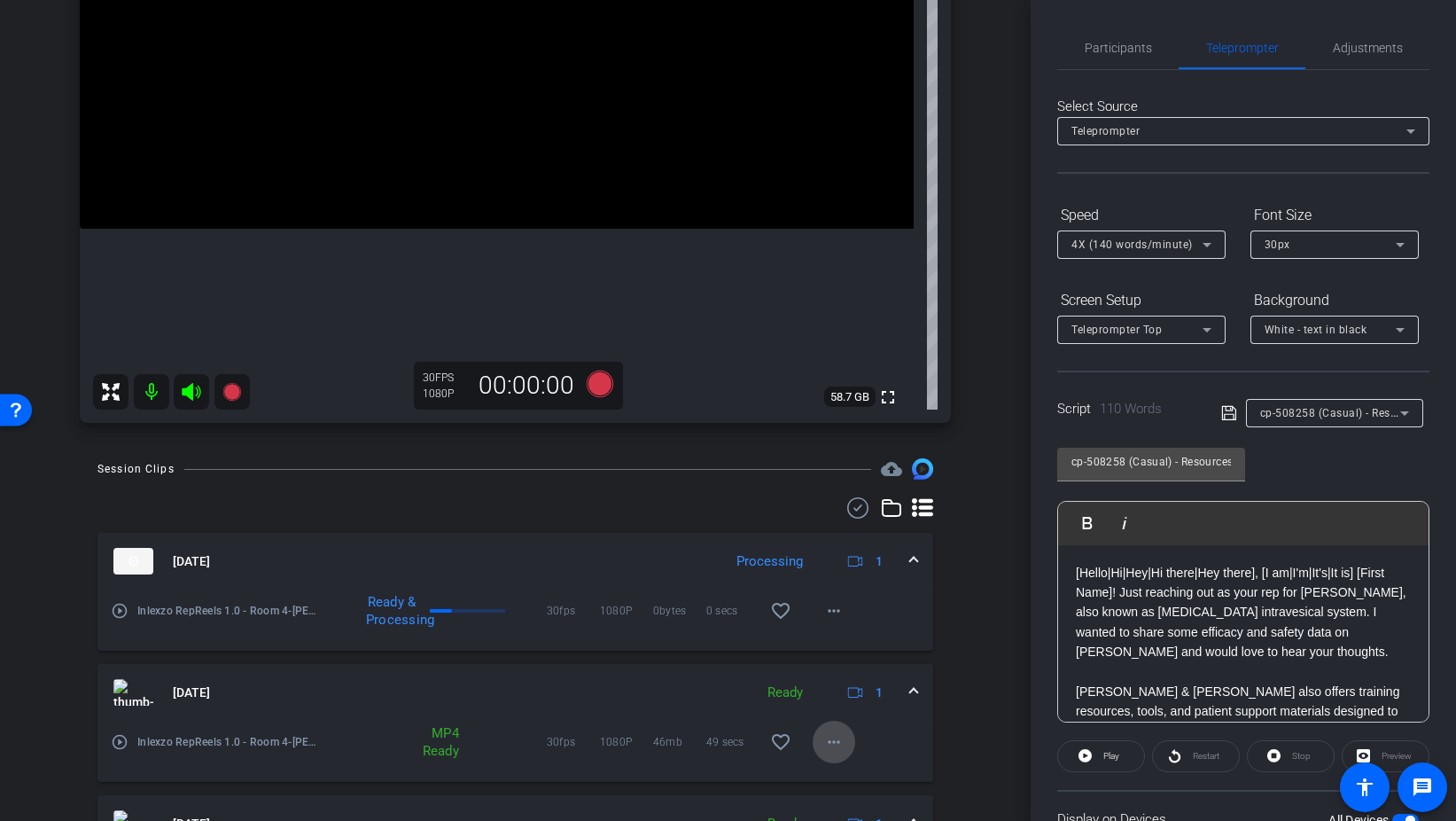
click at [832, 743] on mat-icon "more_horiz" at bounding box center [835, 742] width 21 height 21
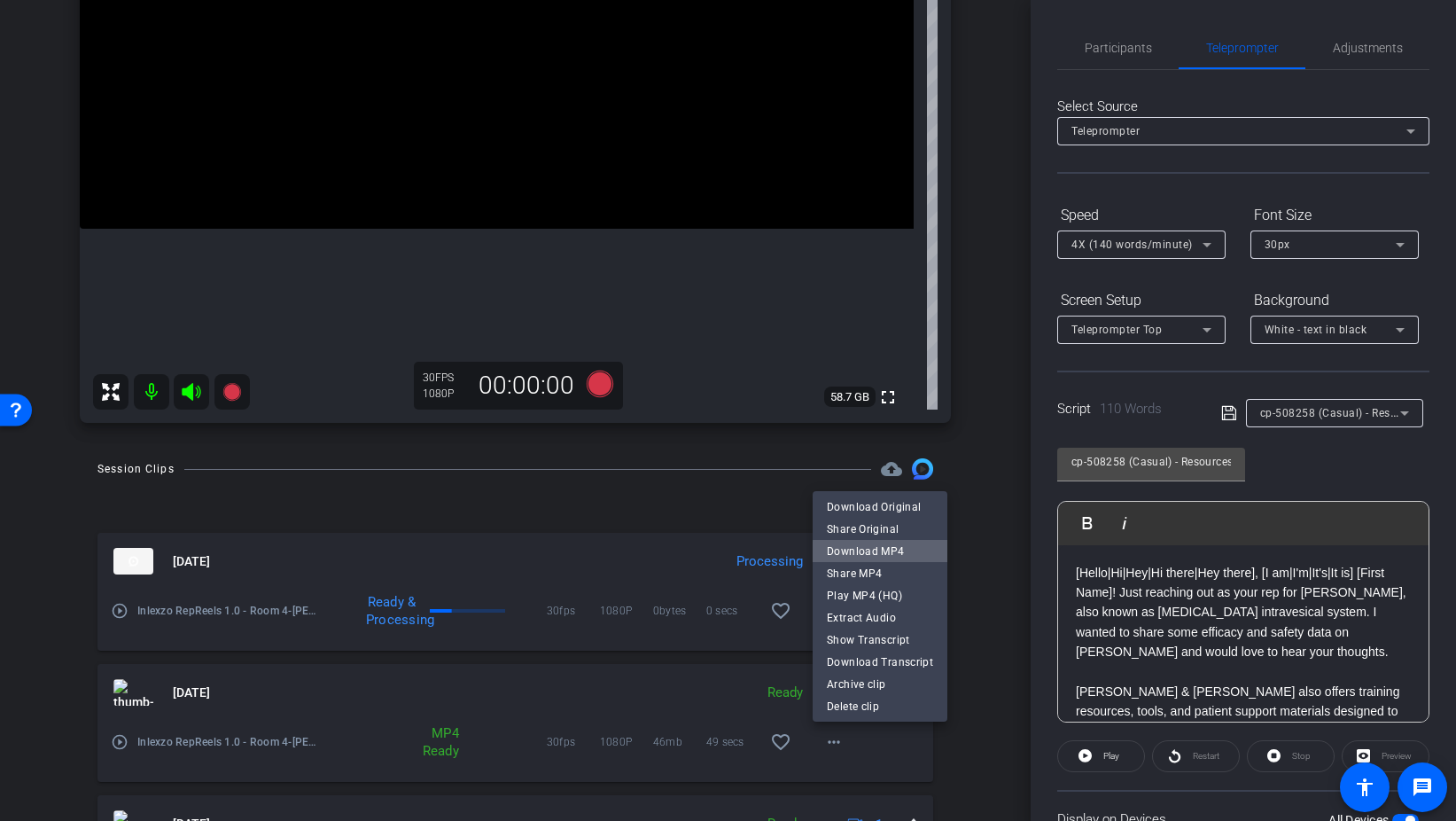
click at [893, 553] on span "Download MP4" at bounding box center [879, 551] width 106 height 21
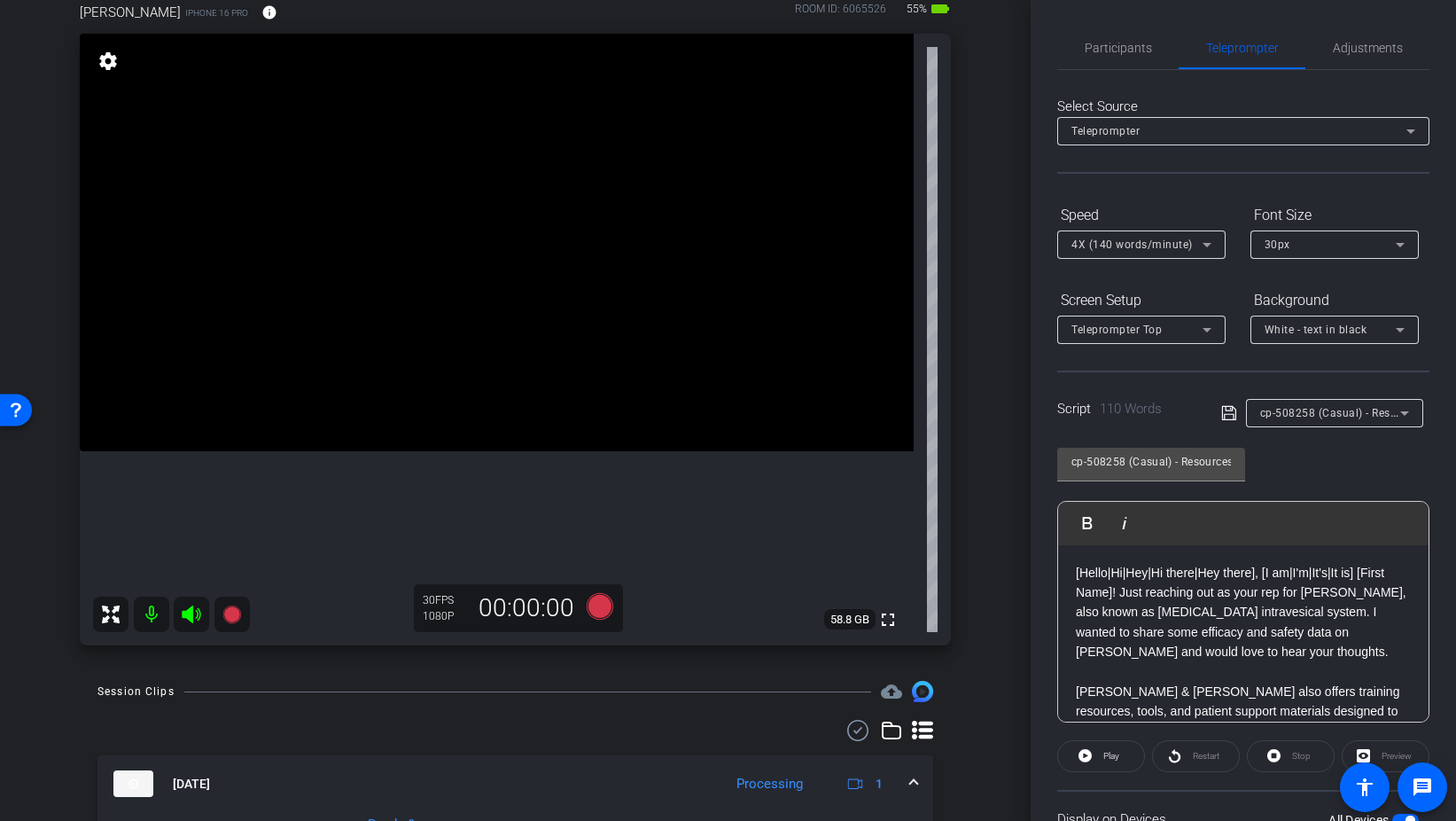
scroll to position [96, 0]
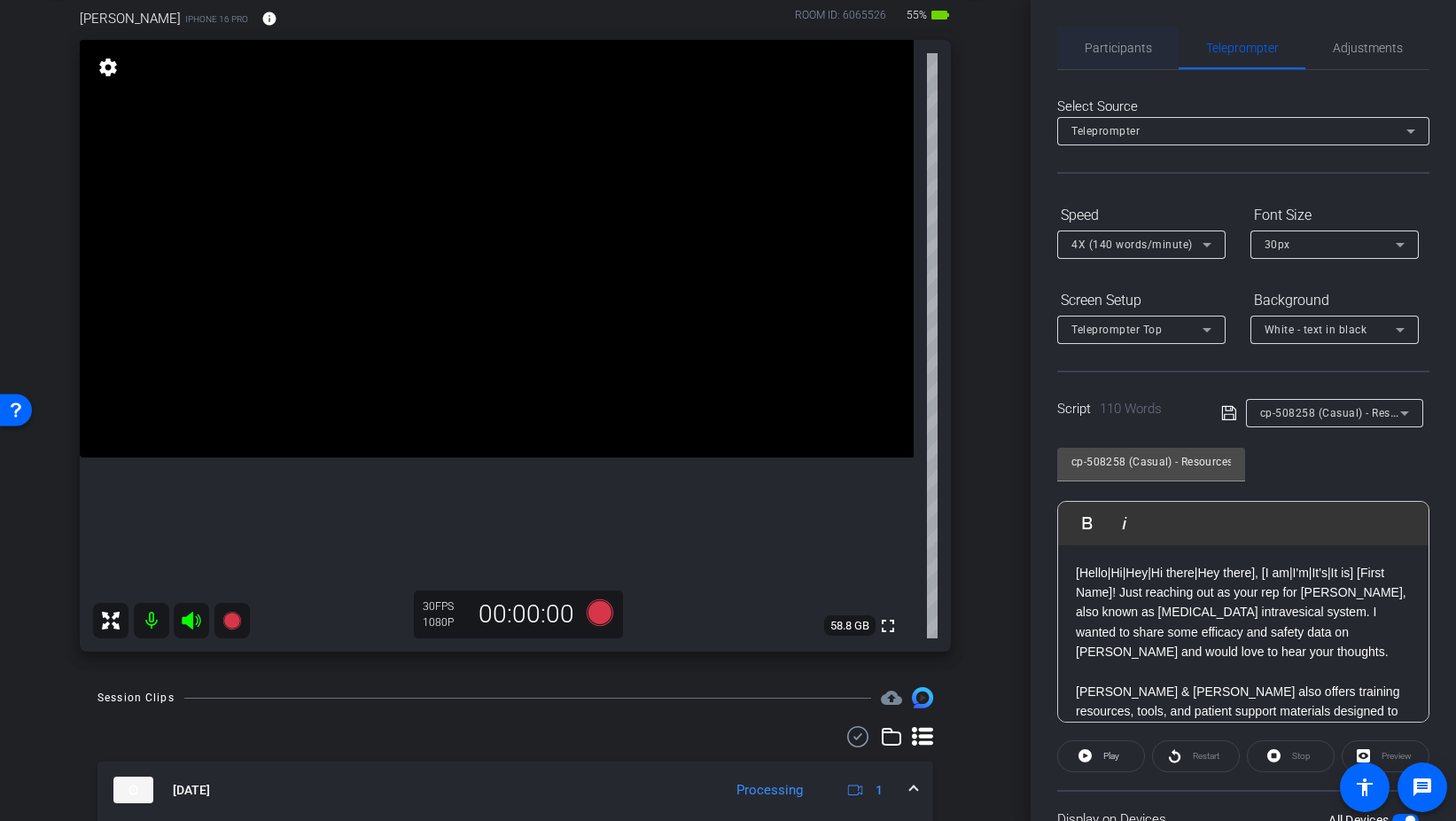
click at [1143, 54] on span "Participants" at bounding box center [1119, 48] width 67 height 13
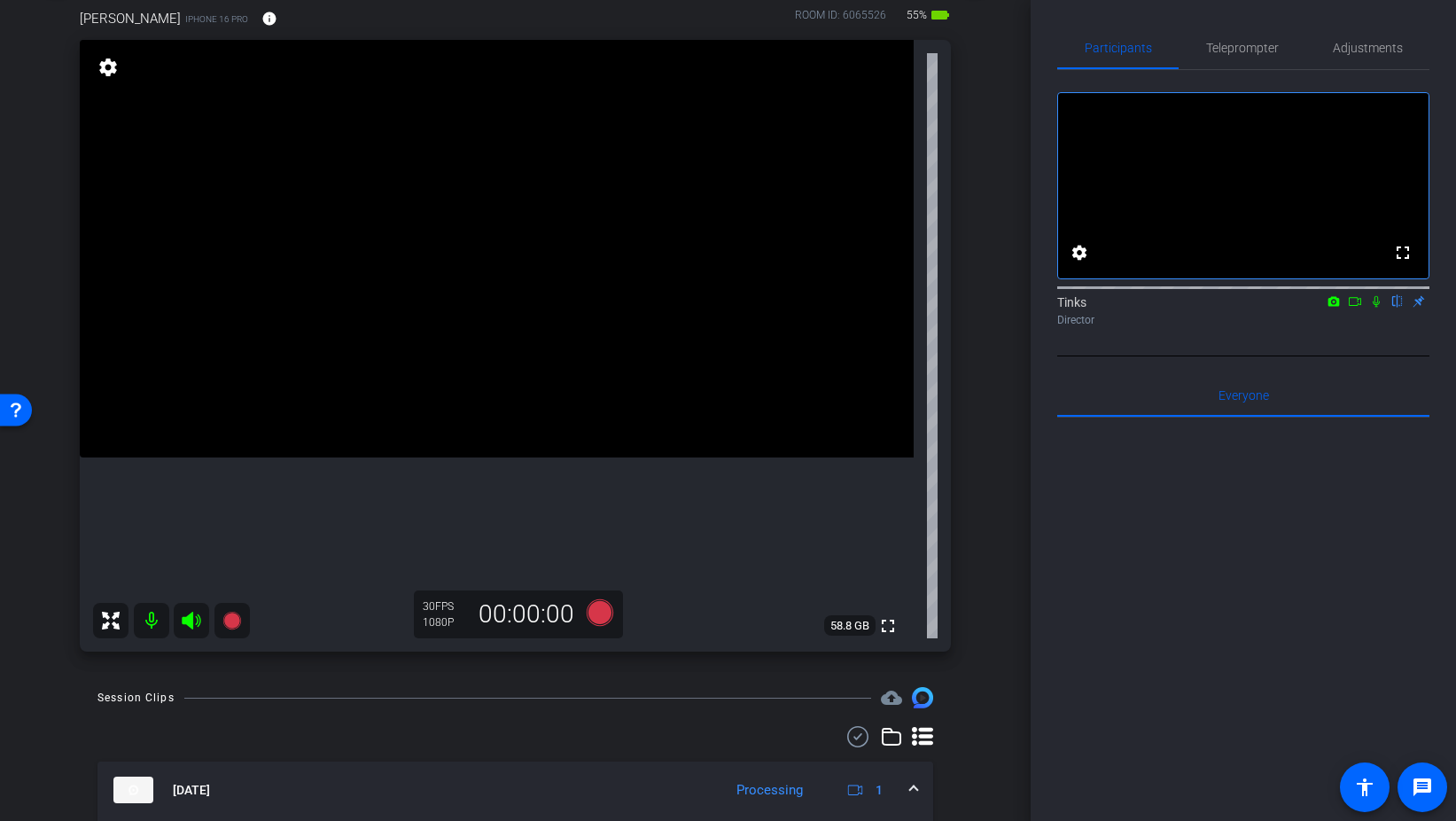
click at [1070, 589] on div at bounding box center [1243, 636] width 373 height 439
click at [1373, 307] on icon at bounding box center [1376, 301] width 15 height 13
click at [610, 606] on icon at bounding box center [600, 612] width 43 height 32
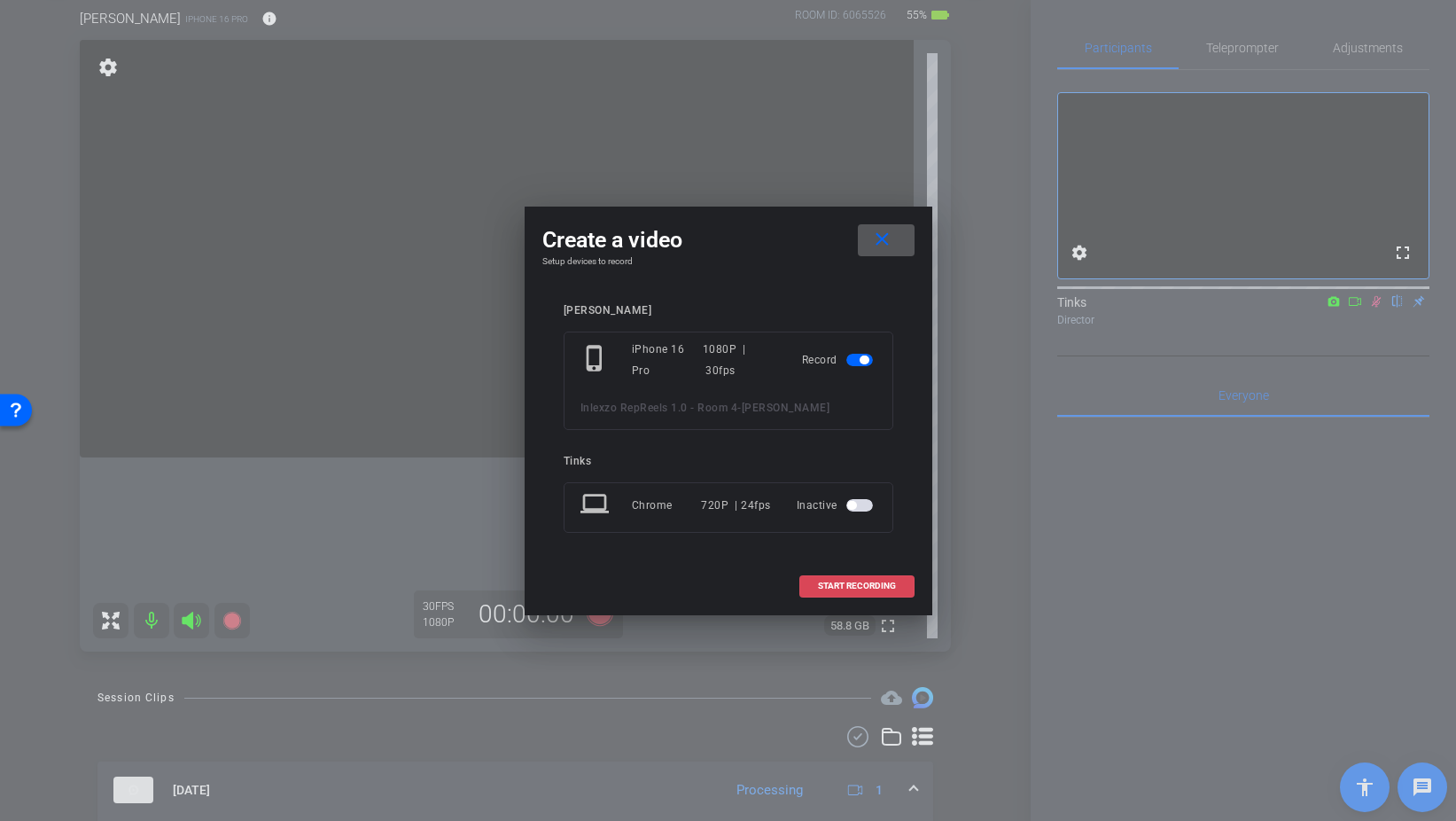
click at [854, 589] on span "START RECORDING" at bounding box center [857, 586] width 78 height 9
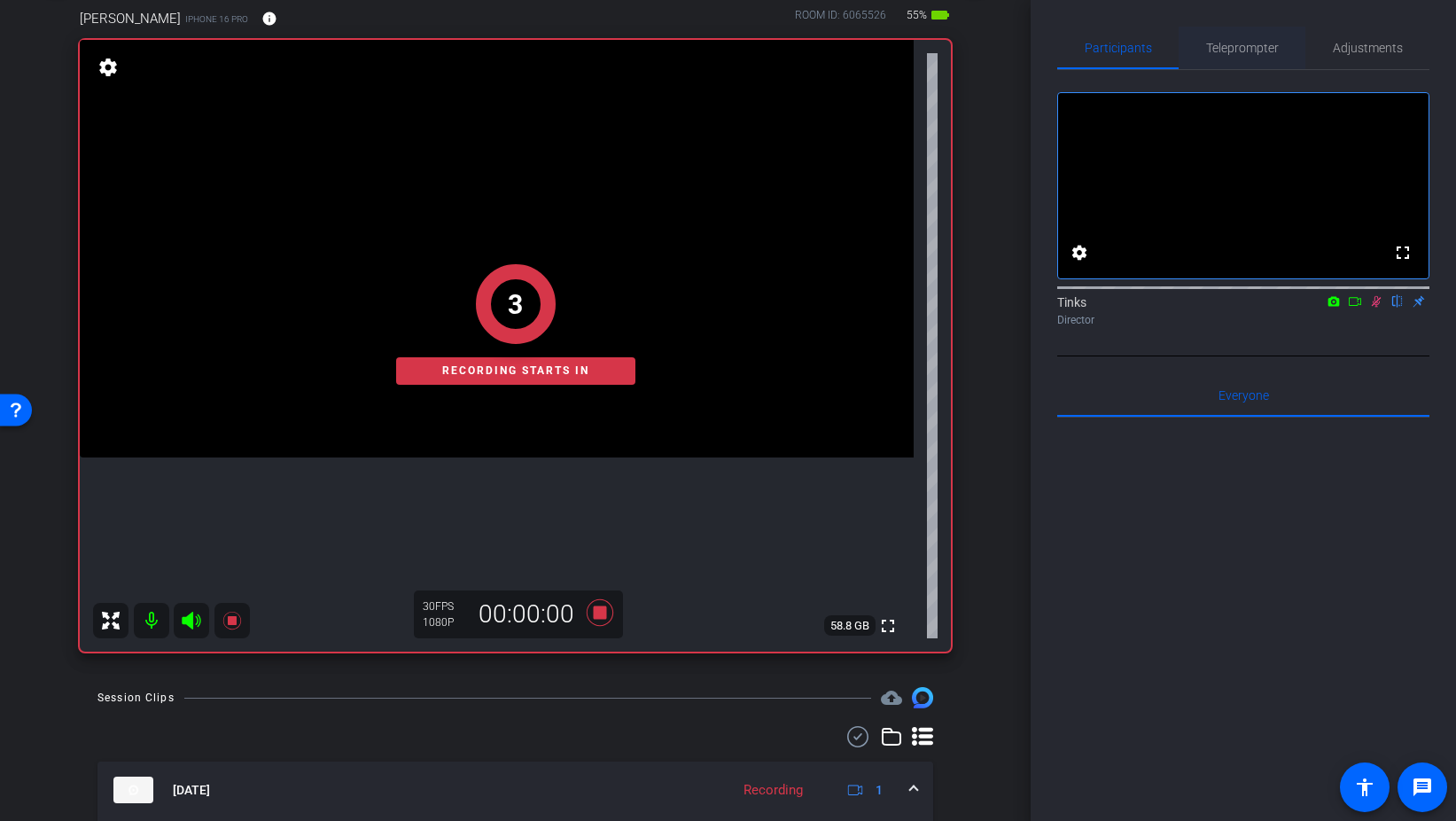
click at [1259, 58] on span "Teleprompter" at bounding box center [1242, 48] width 73 height 43
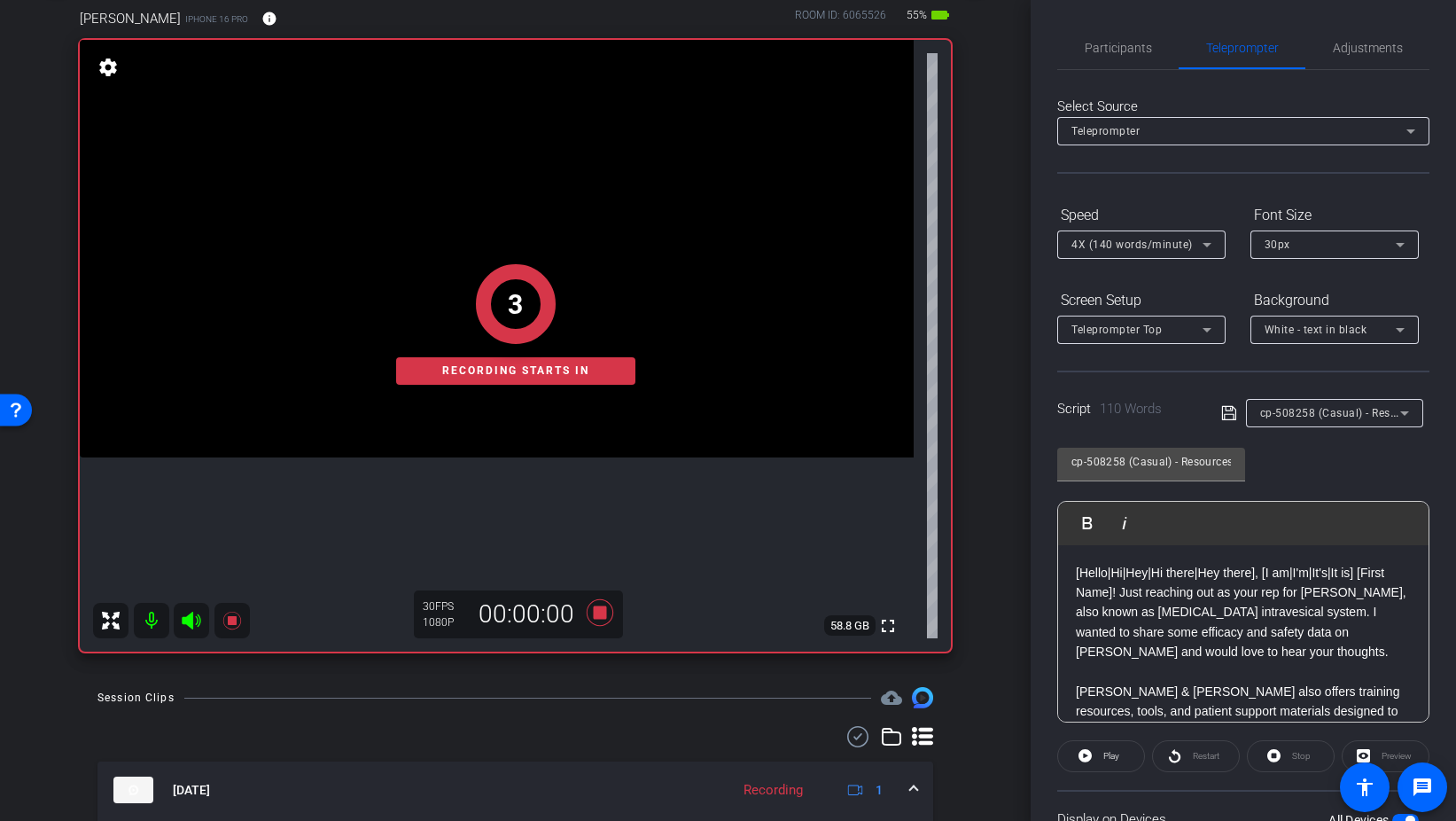
scroll to position [148, 0]
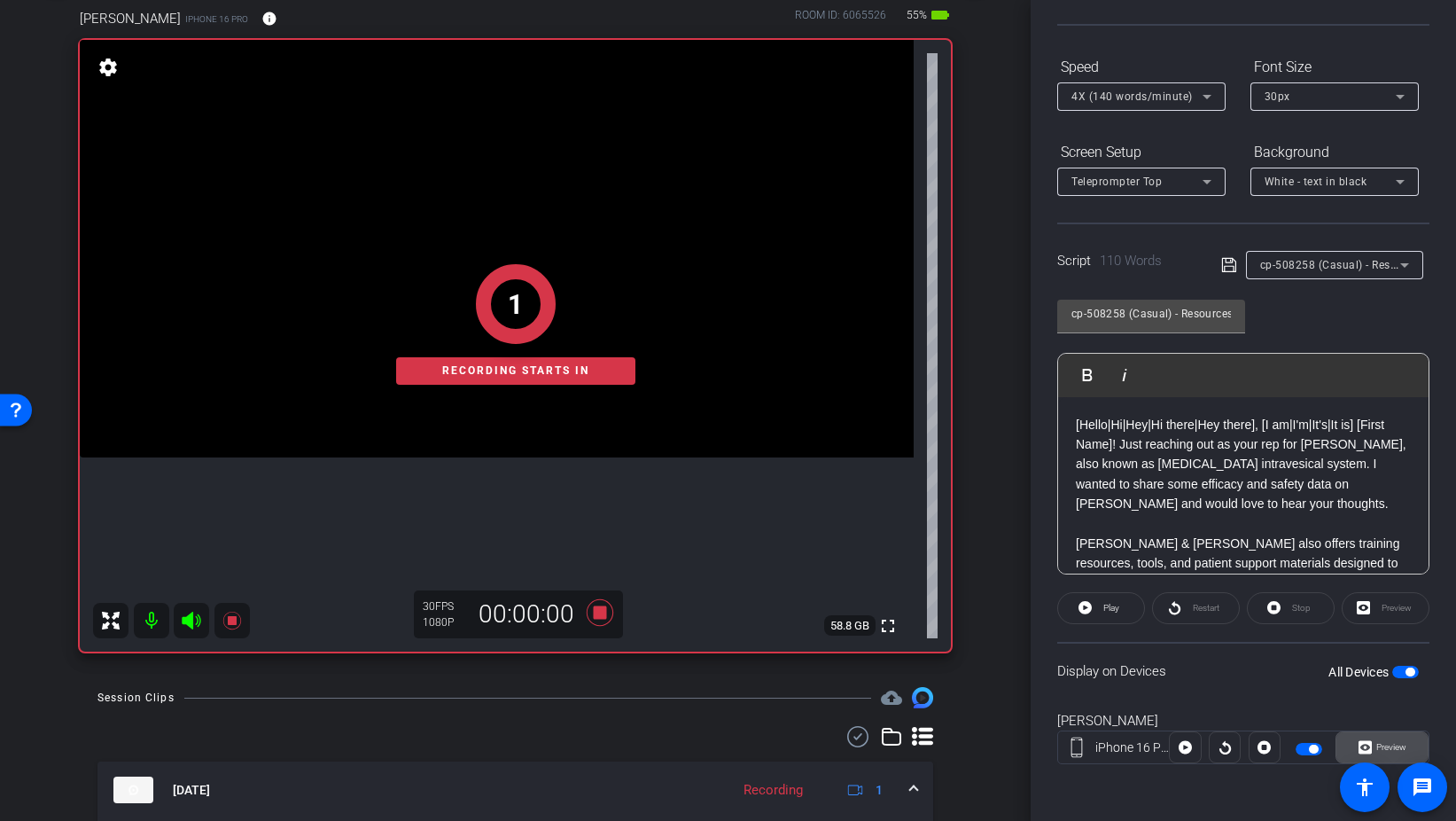
click at [1372, 745] on span "Preview" at bounding box center [1390, 748] width 35 height 25
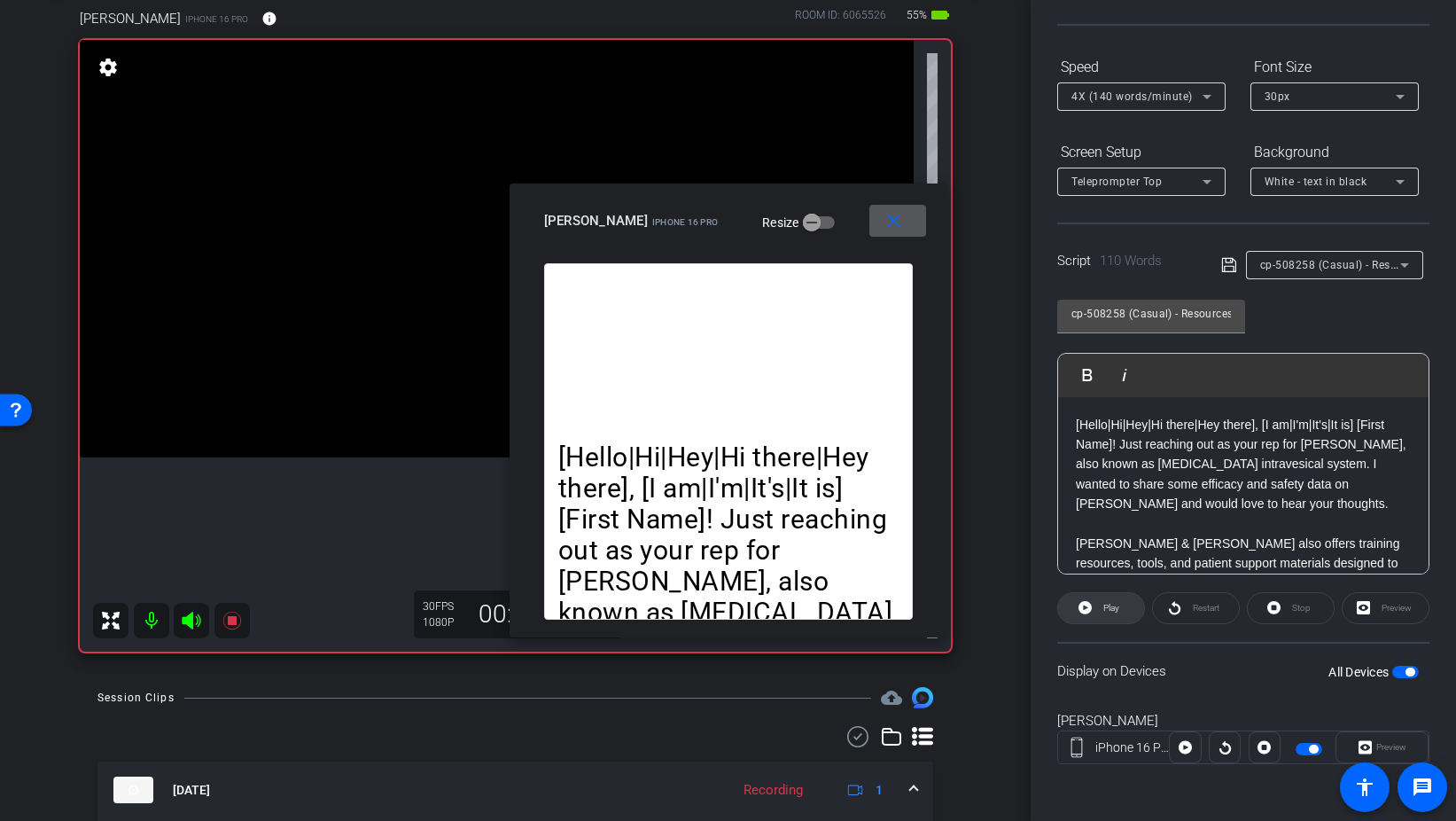
click at [1119, 614] on span "Play" at bounding box center [1109, 608] width 20 height 25
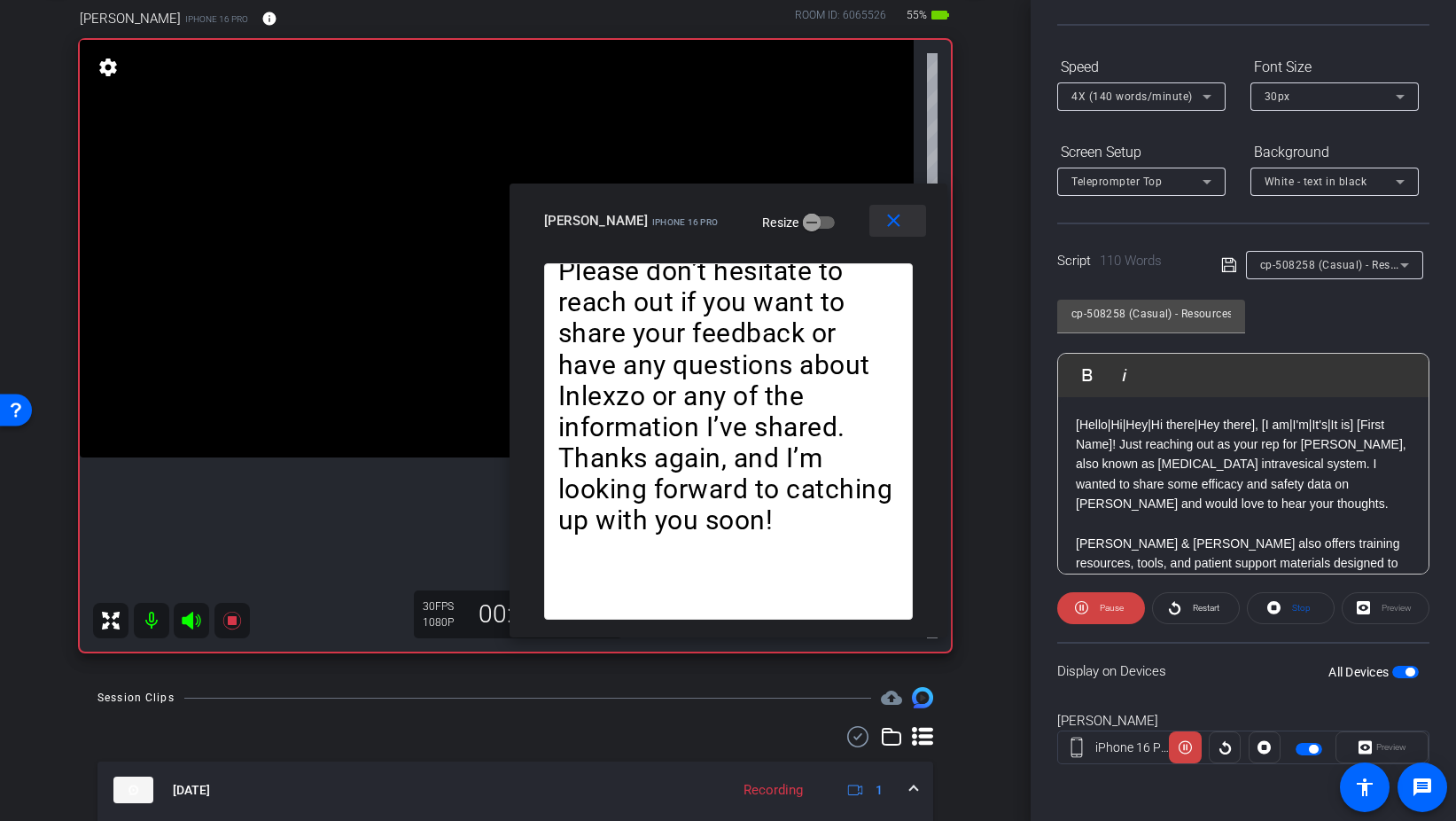
click at [894, 224] on mat-icon "close" at bounding box center [894, 221] width 22 height 22
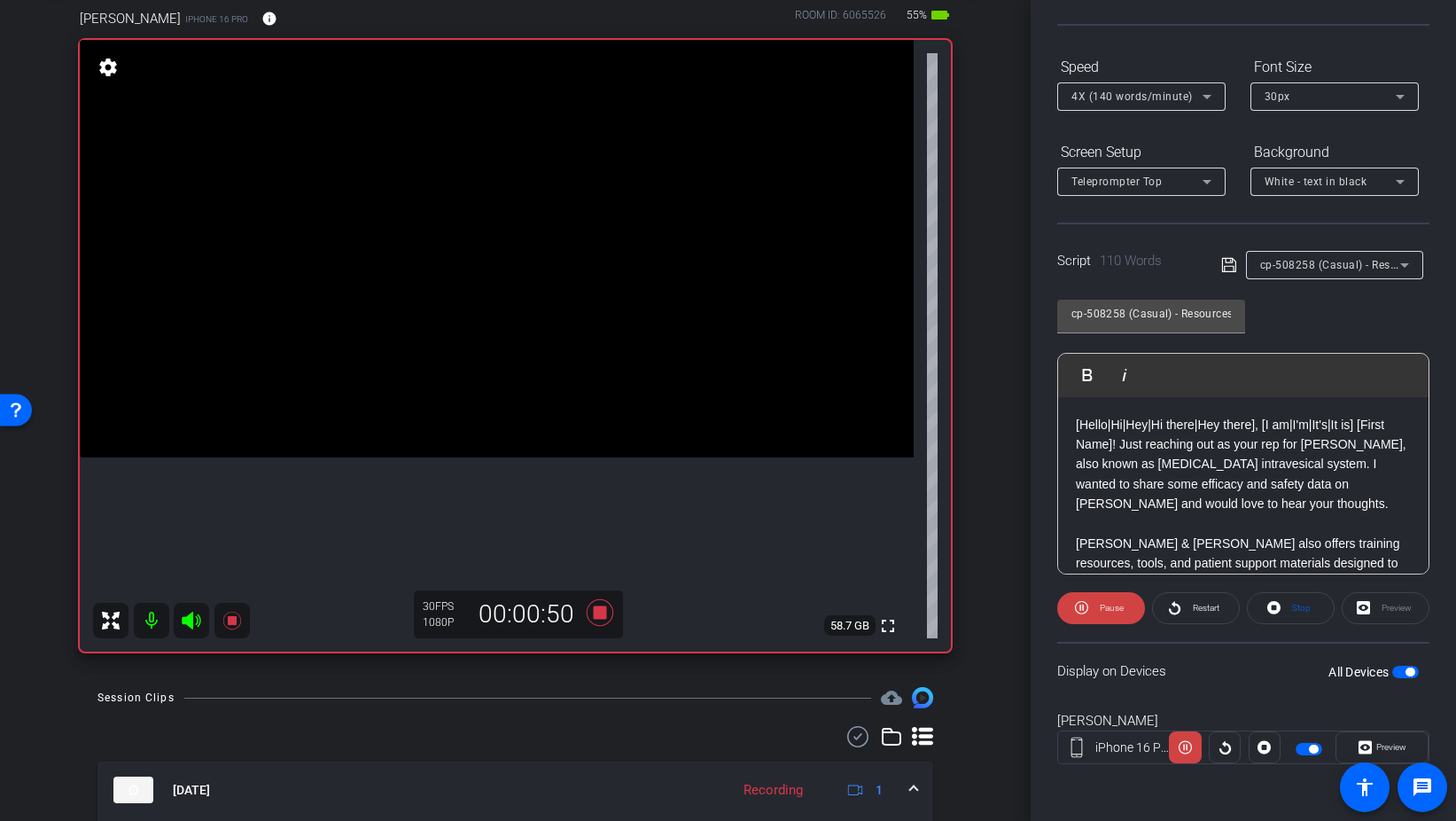
click at [1125, 590] on openreel-capture-teleprompter "Speed 4X (140 words/minute) Font Size 30px Screen Setup Teleprompter Top Backgr…" at bounding box center [1243, 424] width 373 height 743
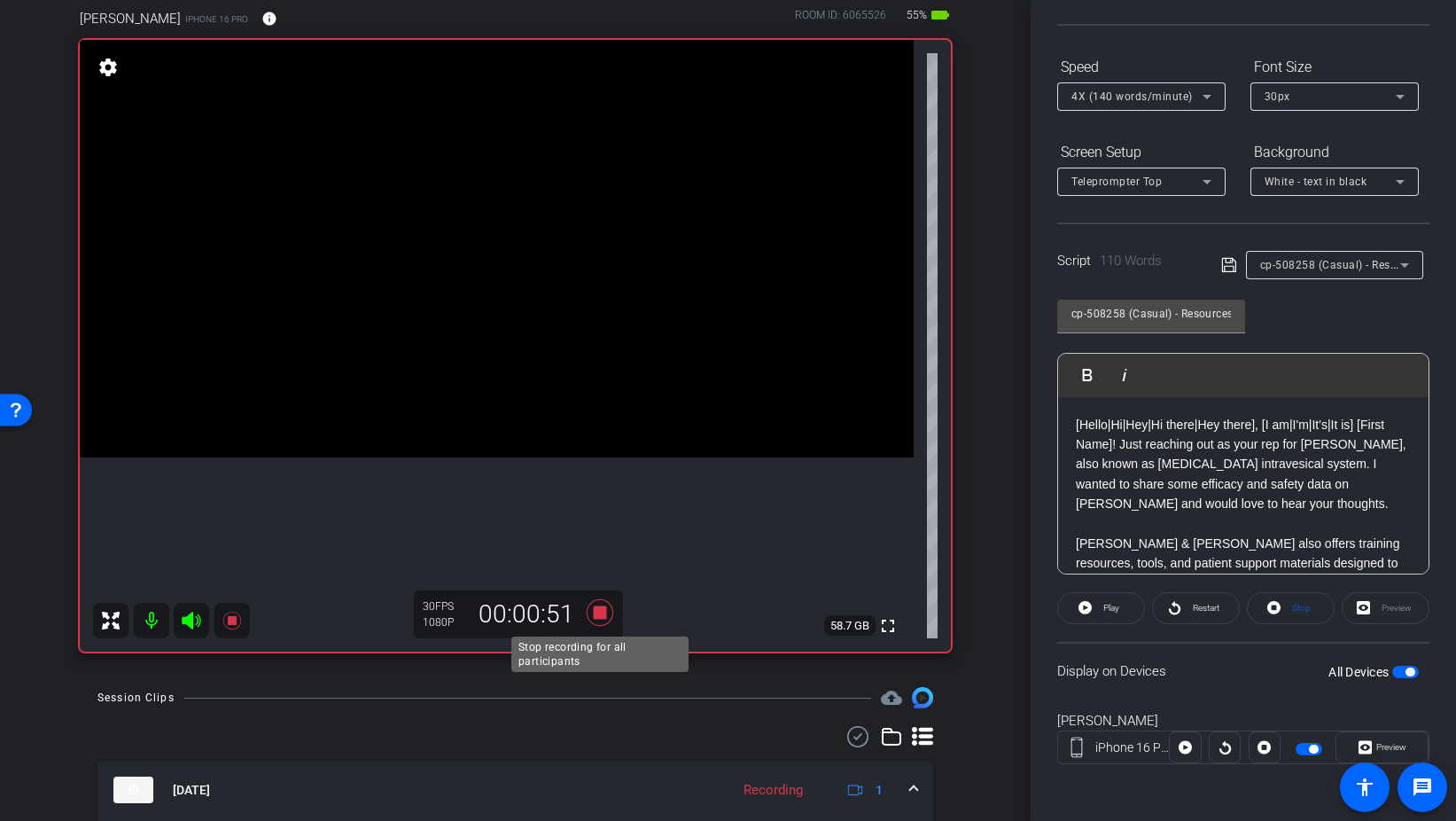
click at [605, 605] on icon at bounding box center [600, 612] width 43 height 32
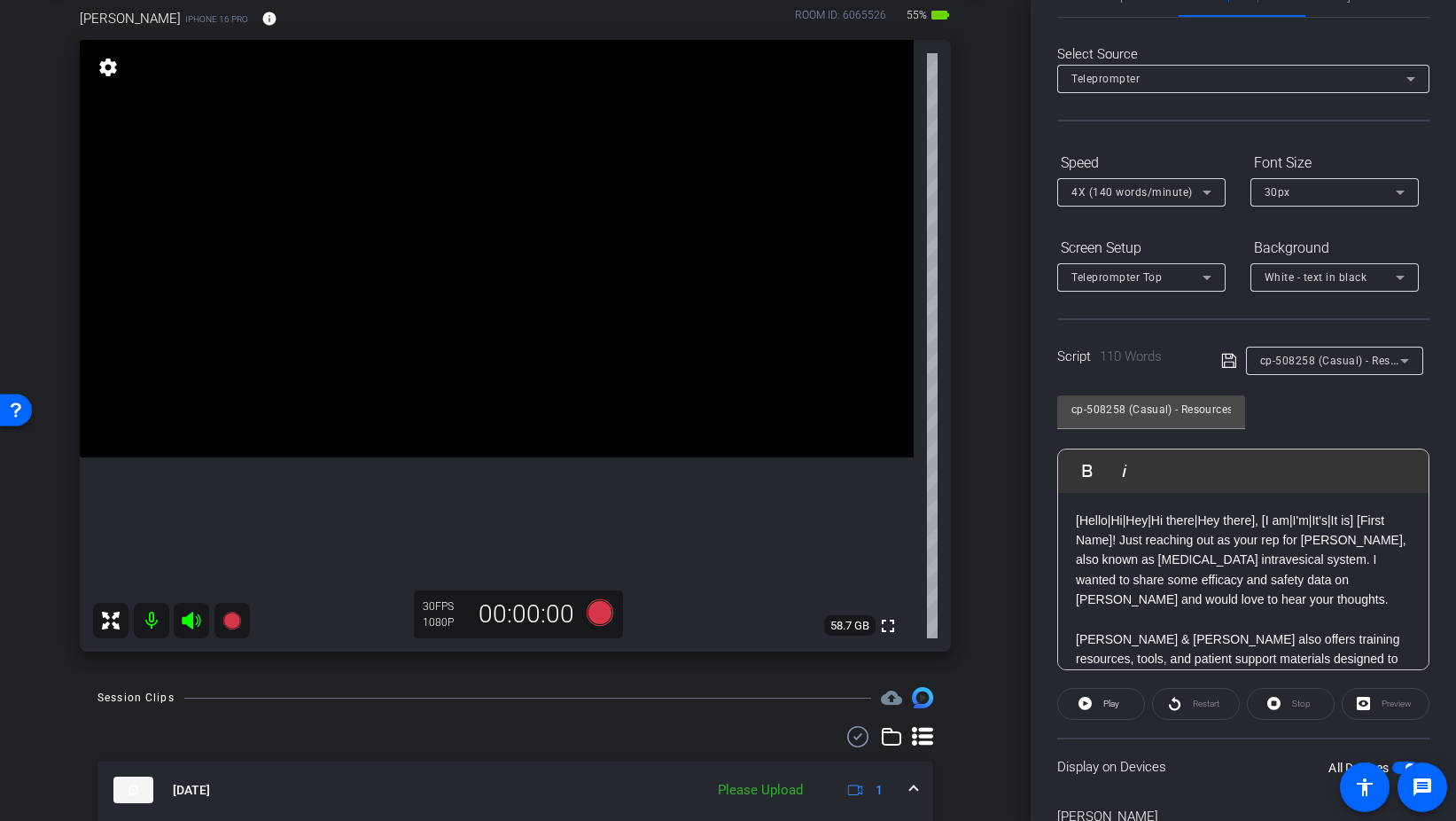
scroll to position [0, 0]
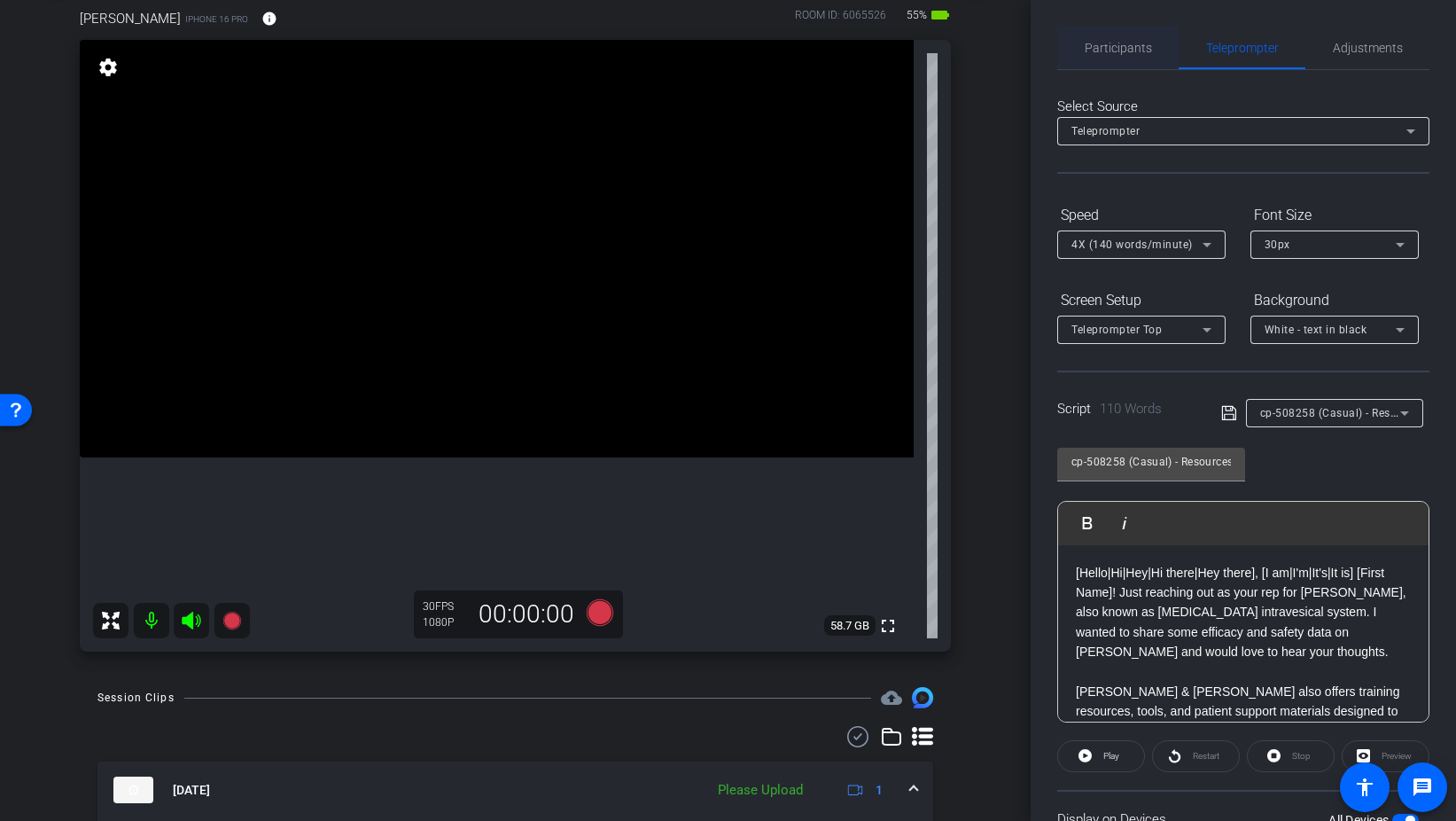
click at [1118, 42] on span "Participants" at bounding box center [1119, 48] width 67 height 13
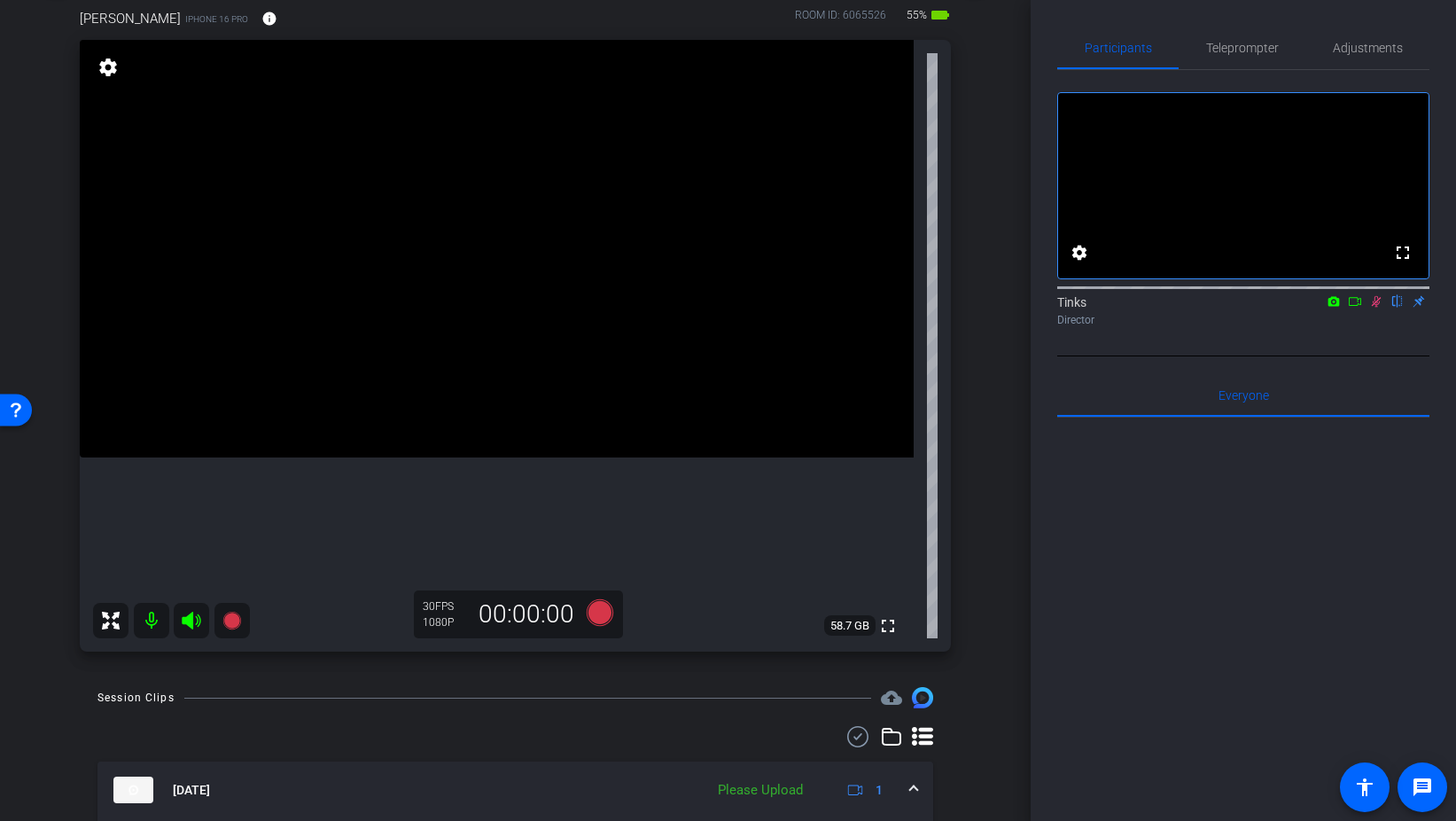
click at [1376, 307] on icon at bounding box center [1377, 302] width 10 height 12
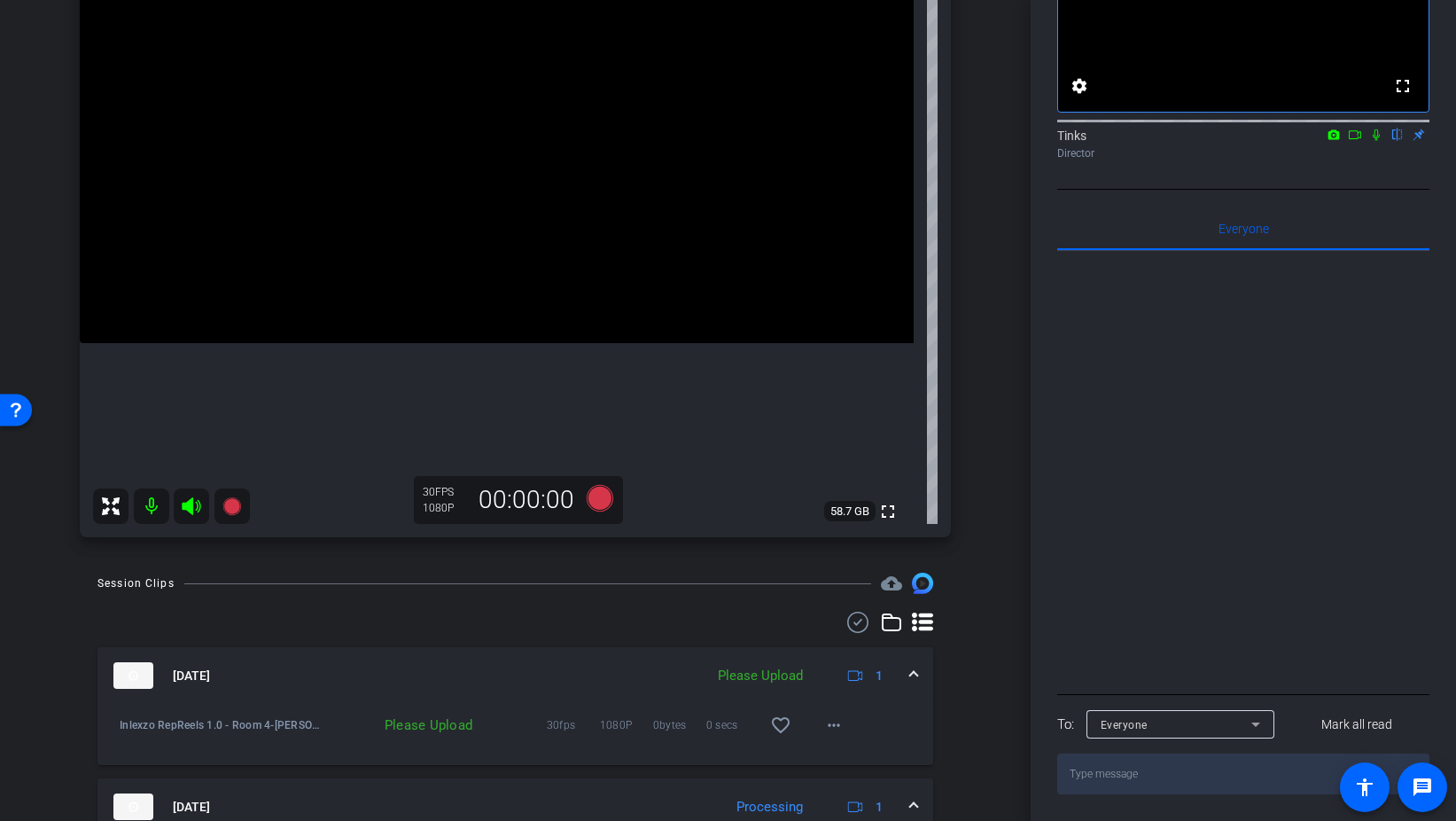
scroll to position [277, 0]
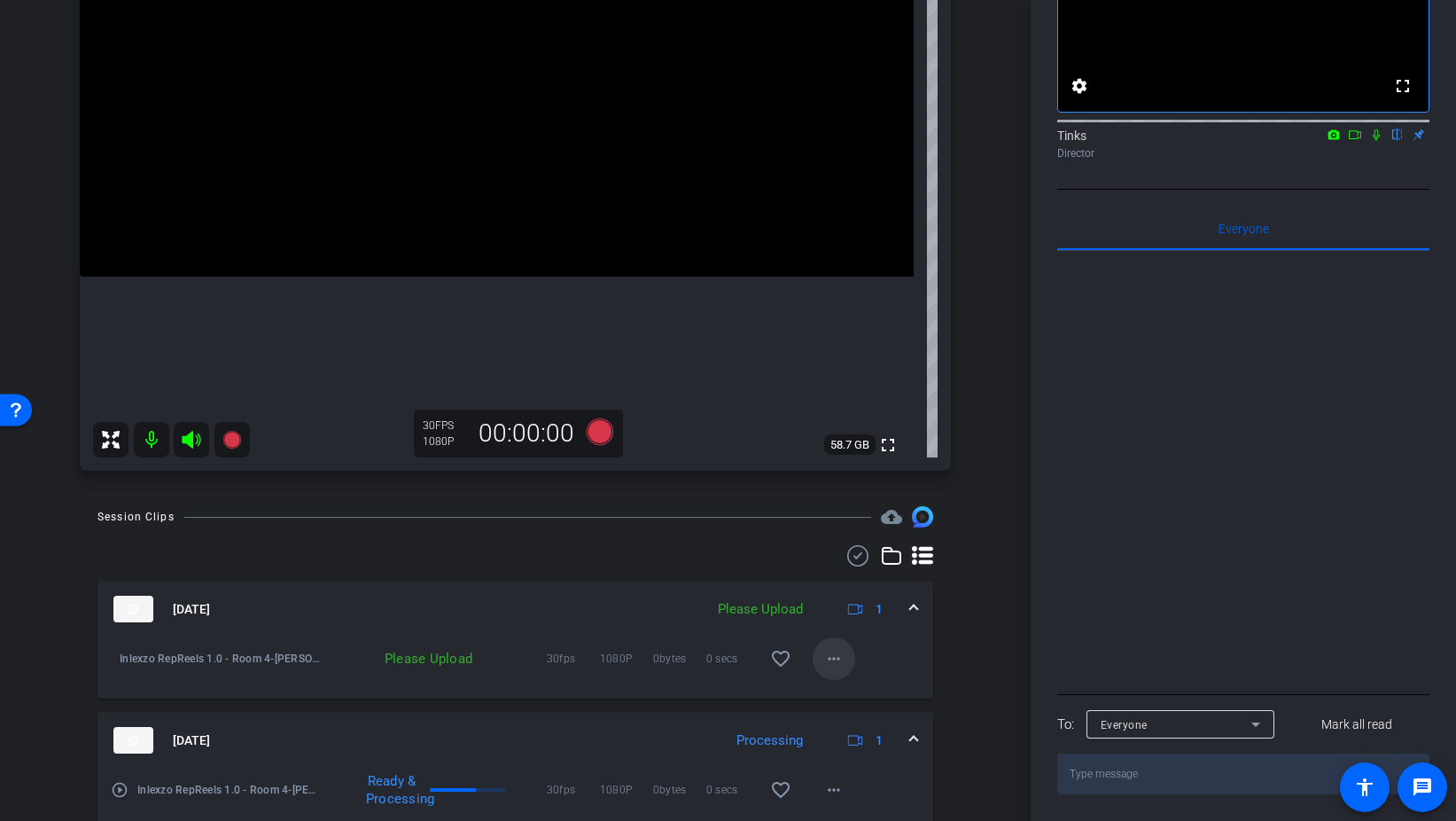
click at [831, 651] on mat-icon "more_horiz" at bounding box center [835, 659] width 21 height 21
click at [865, 692] on span "Upload" at bounding box center [862, 696] width 71 height 21
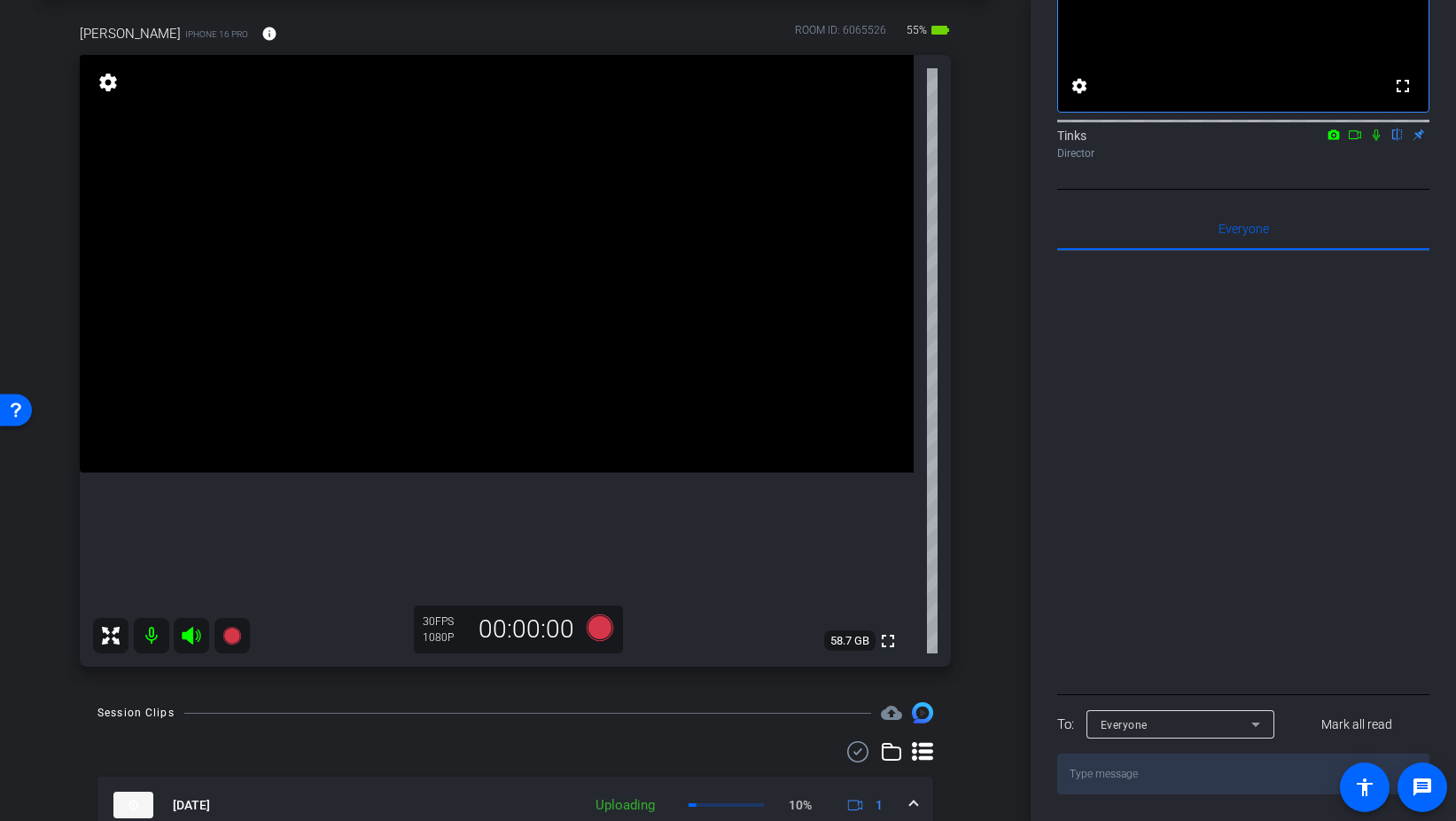
scroll to position [0, 0]
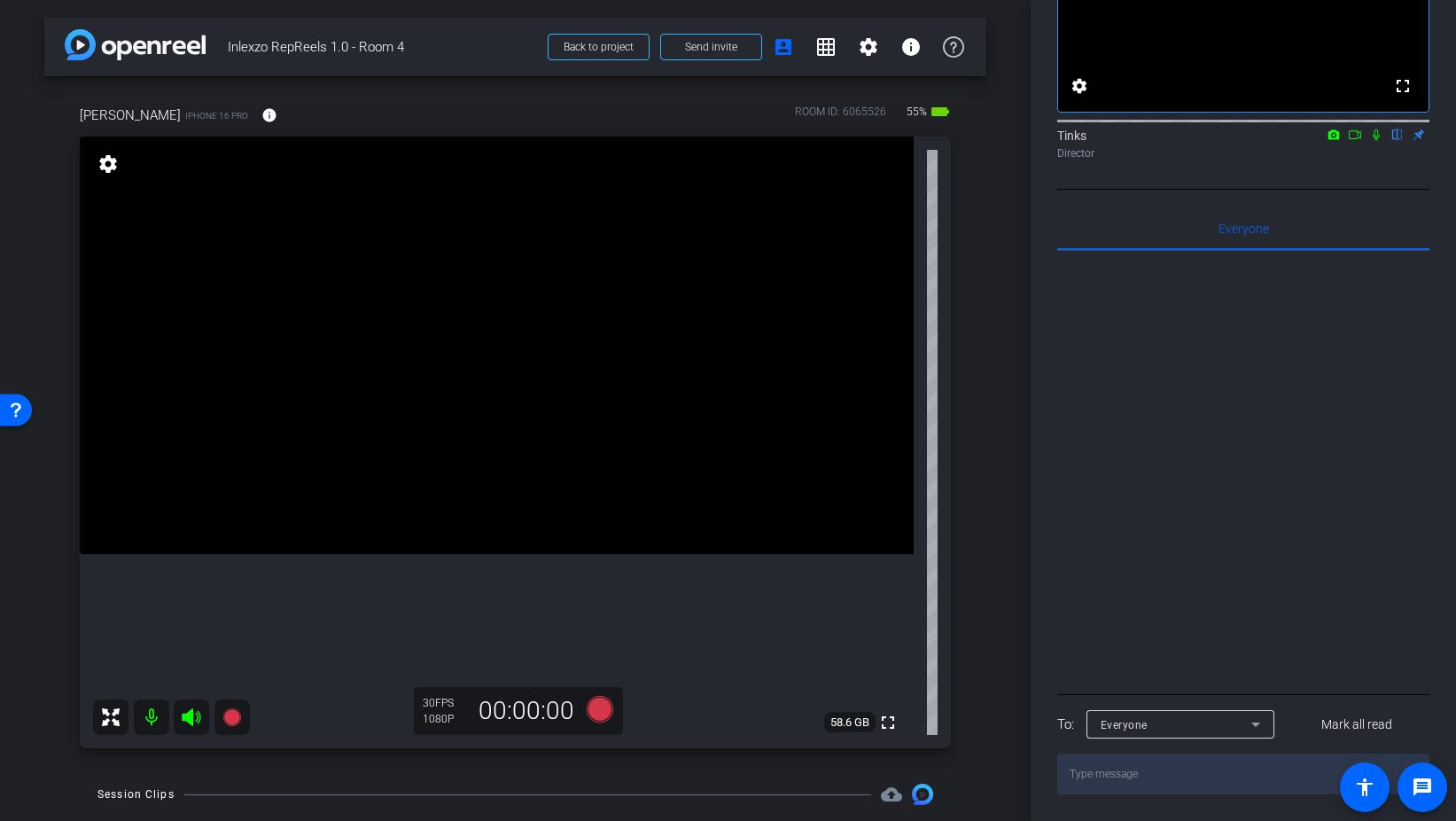
click at [1371, 137] on icon at bounding box center [1376, 134] width 15 height 13
click at [606, 709] on icon at bounding box center [598, 708] width 26 height 26
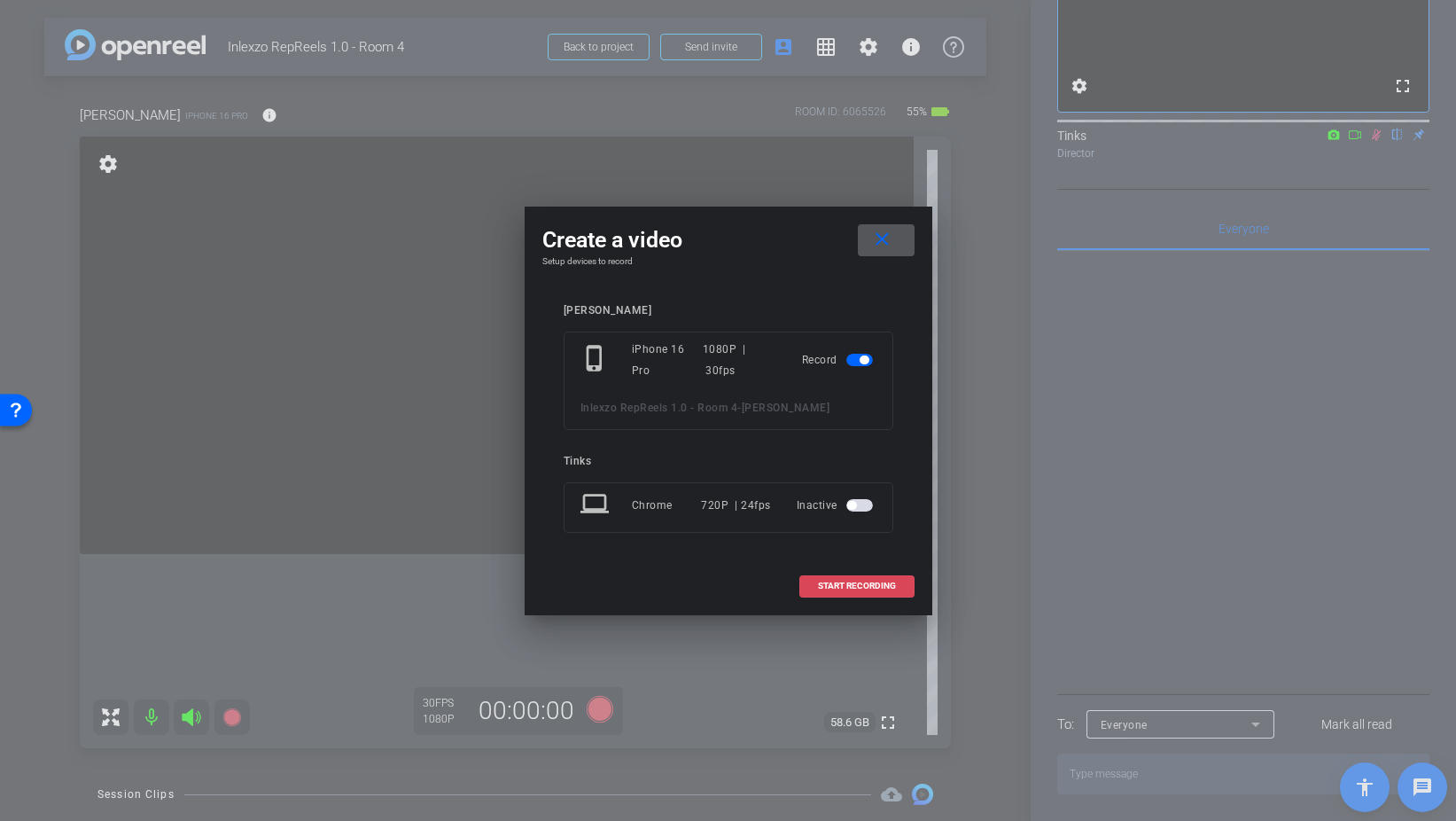
click at [868, 589] on span "START RECORDING" at bounding box center [857, 586] width 78 height 9
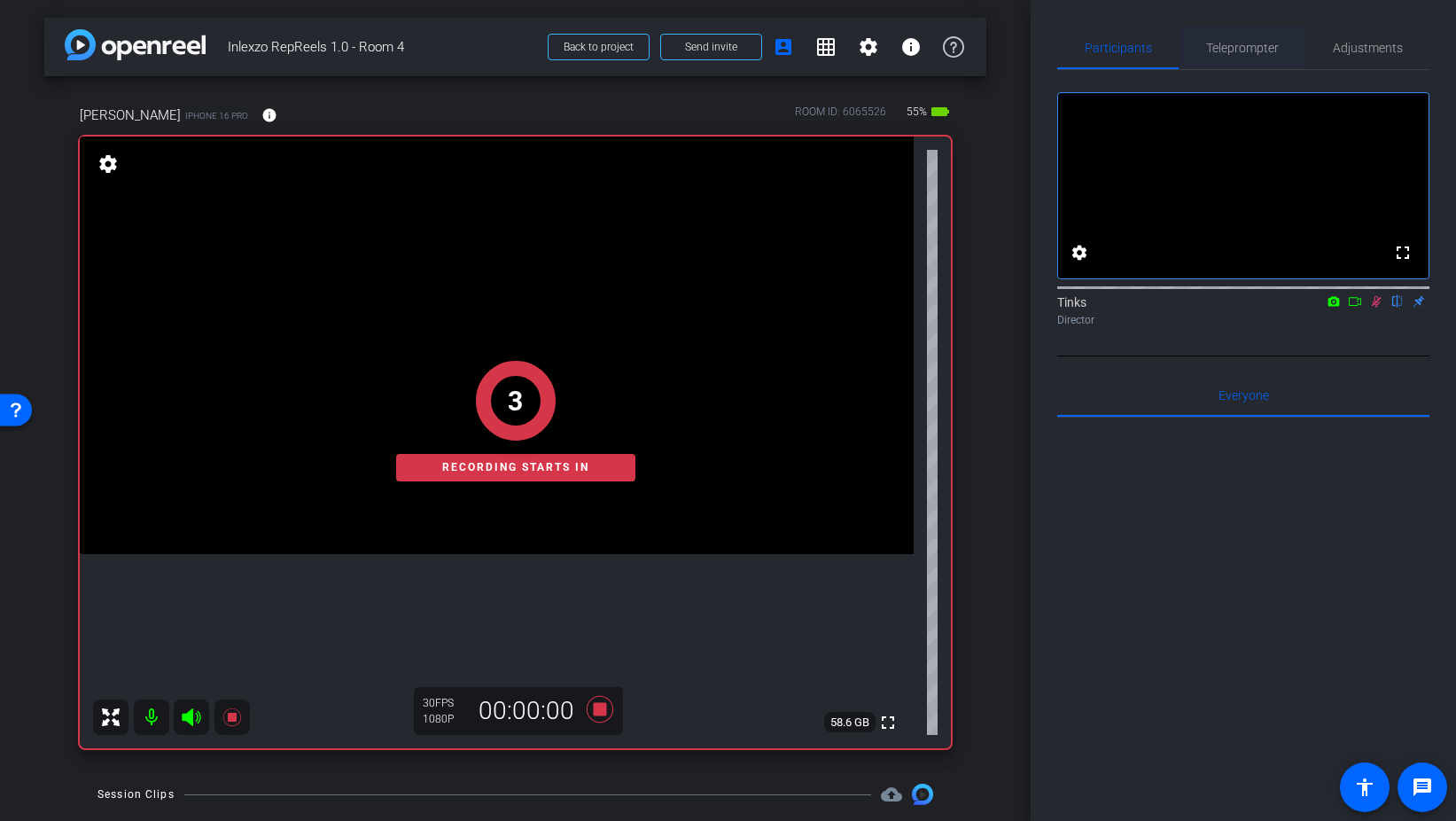
click at [1267, 38] on span "Teleprompter" at bounding box center [1242, 48] width 73 height 43
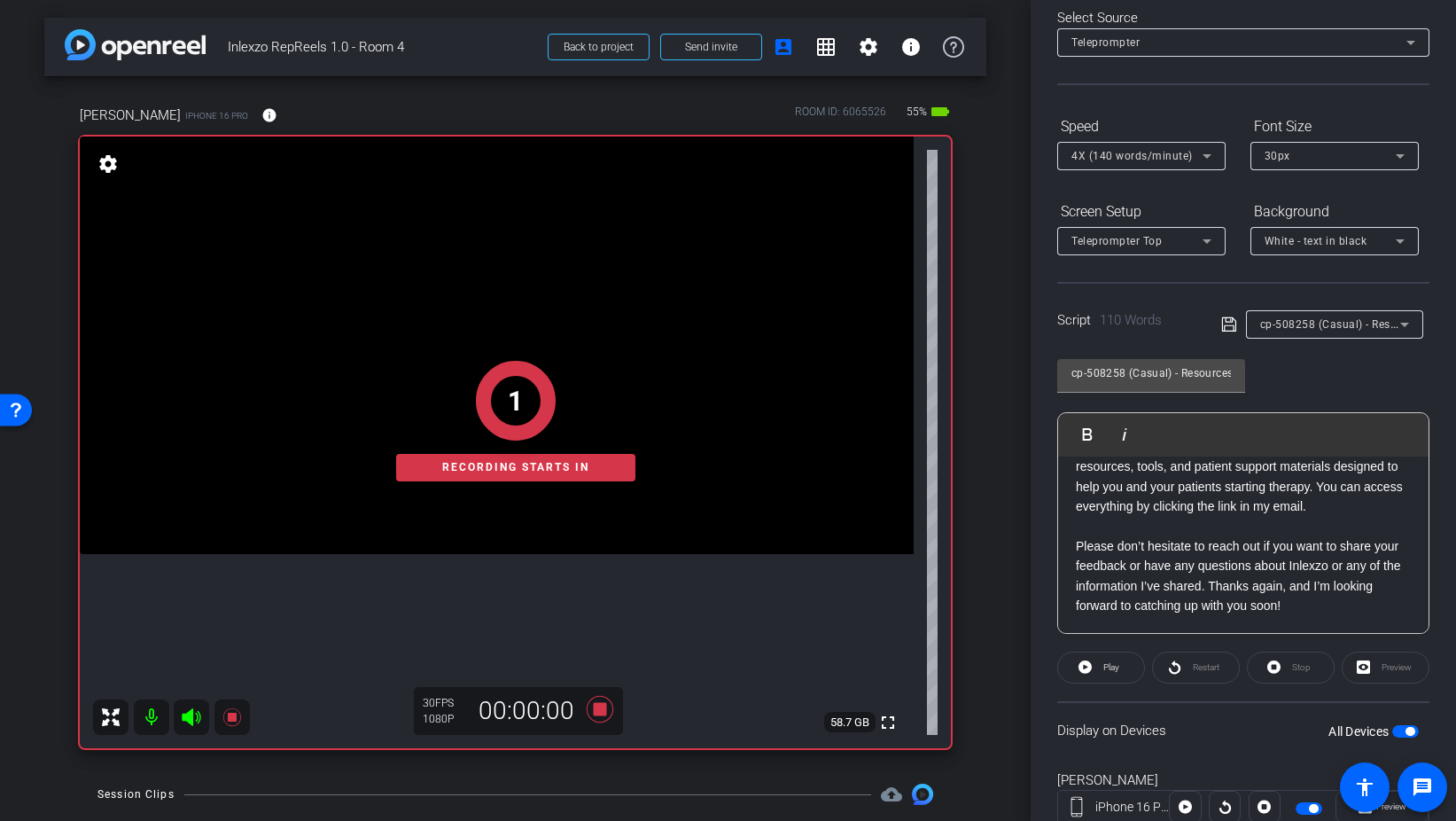
scroll to position [148, 0]
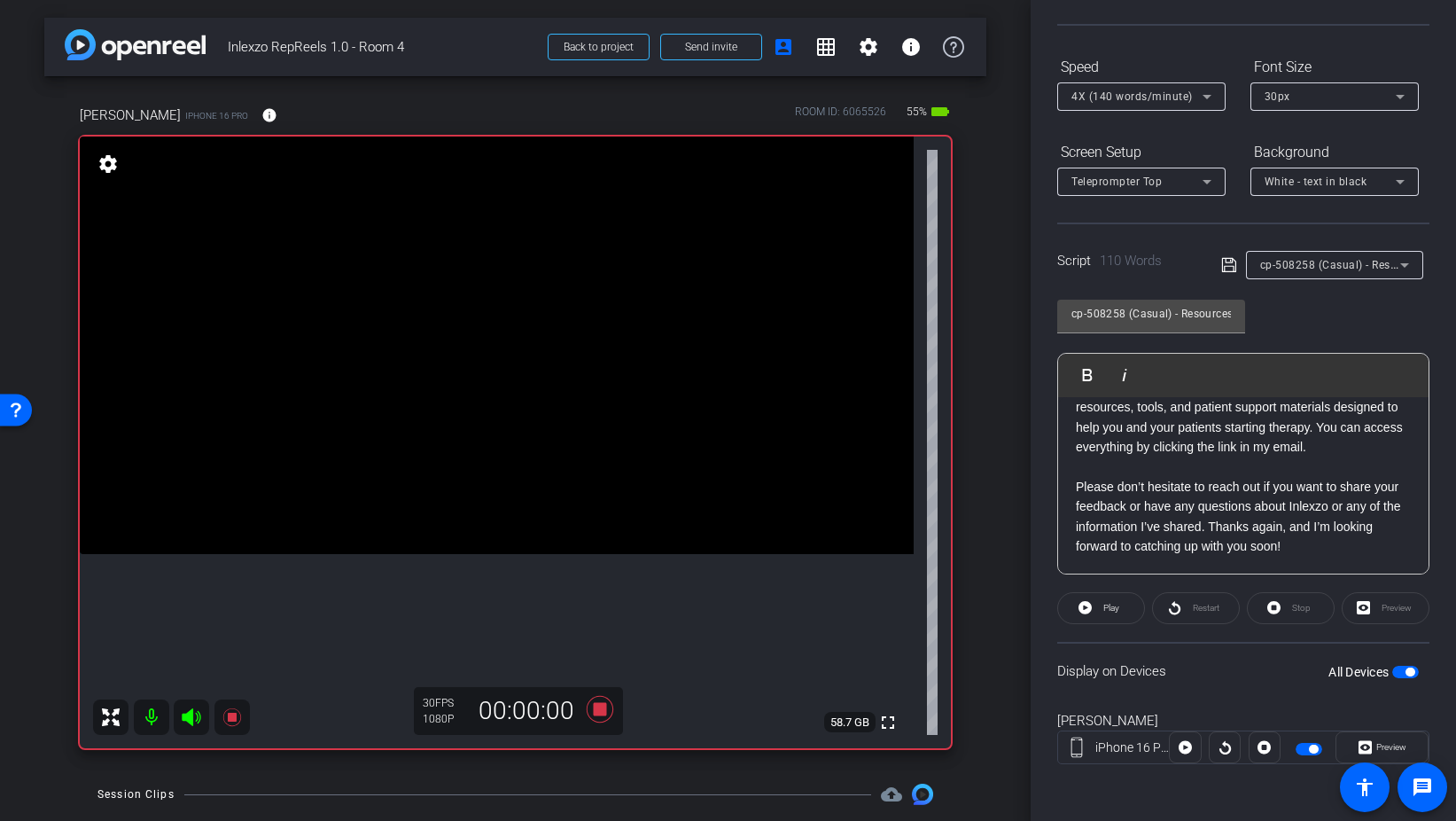
click at [1382, 605] on div "Preview" at bounding box center [1386, 608] width 88 height 32
click at [1391, 745] on span "Preview" at bounding box center [1391, 747] width 30 height 10
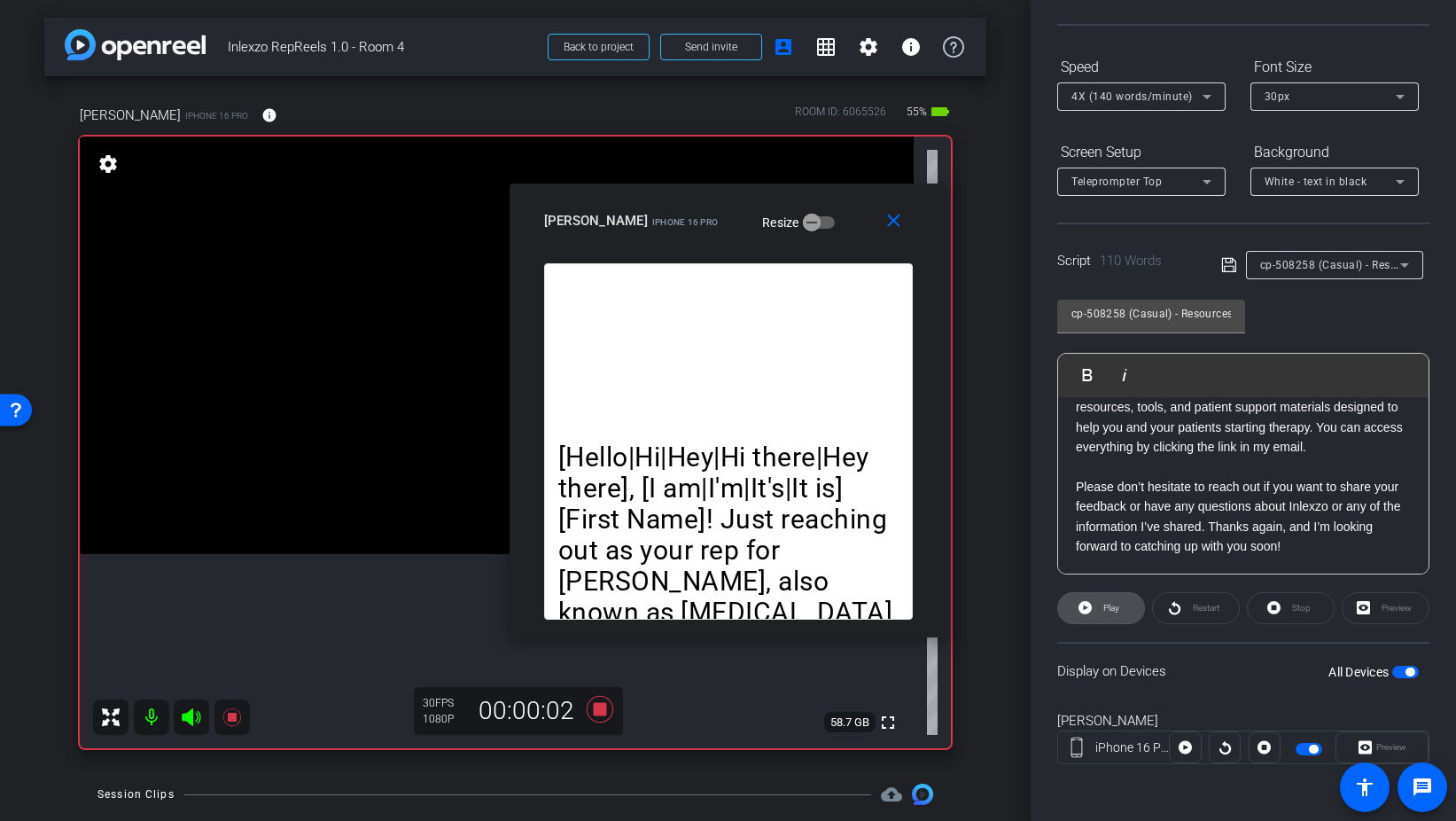
click at [1098, 604] on span at bounding box center [1101, 608] width 86 height 43
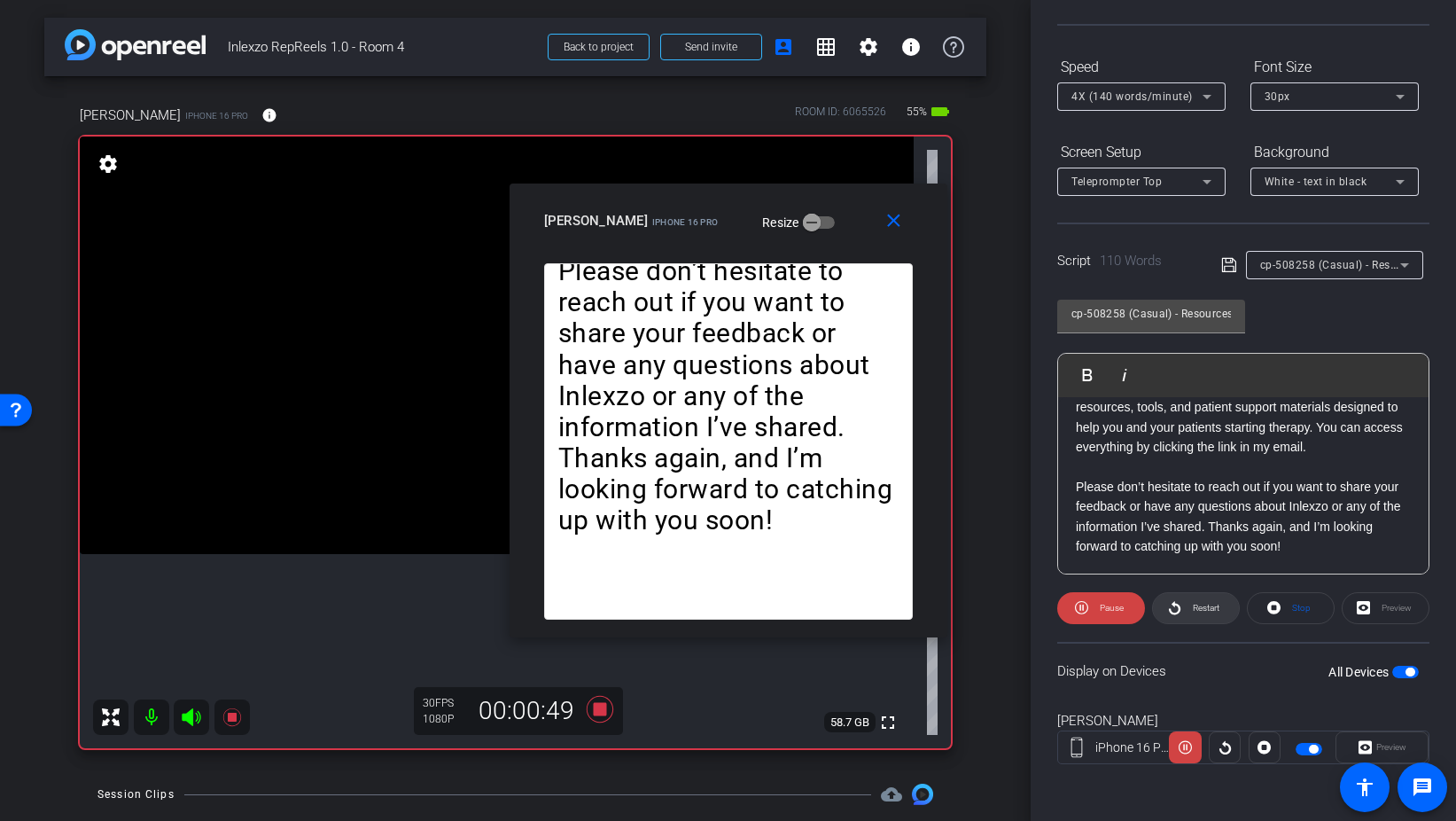
click at [1193, 610] on span "Restart" at bounding box center [1206, 608] width 26 height 10
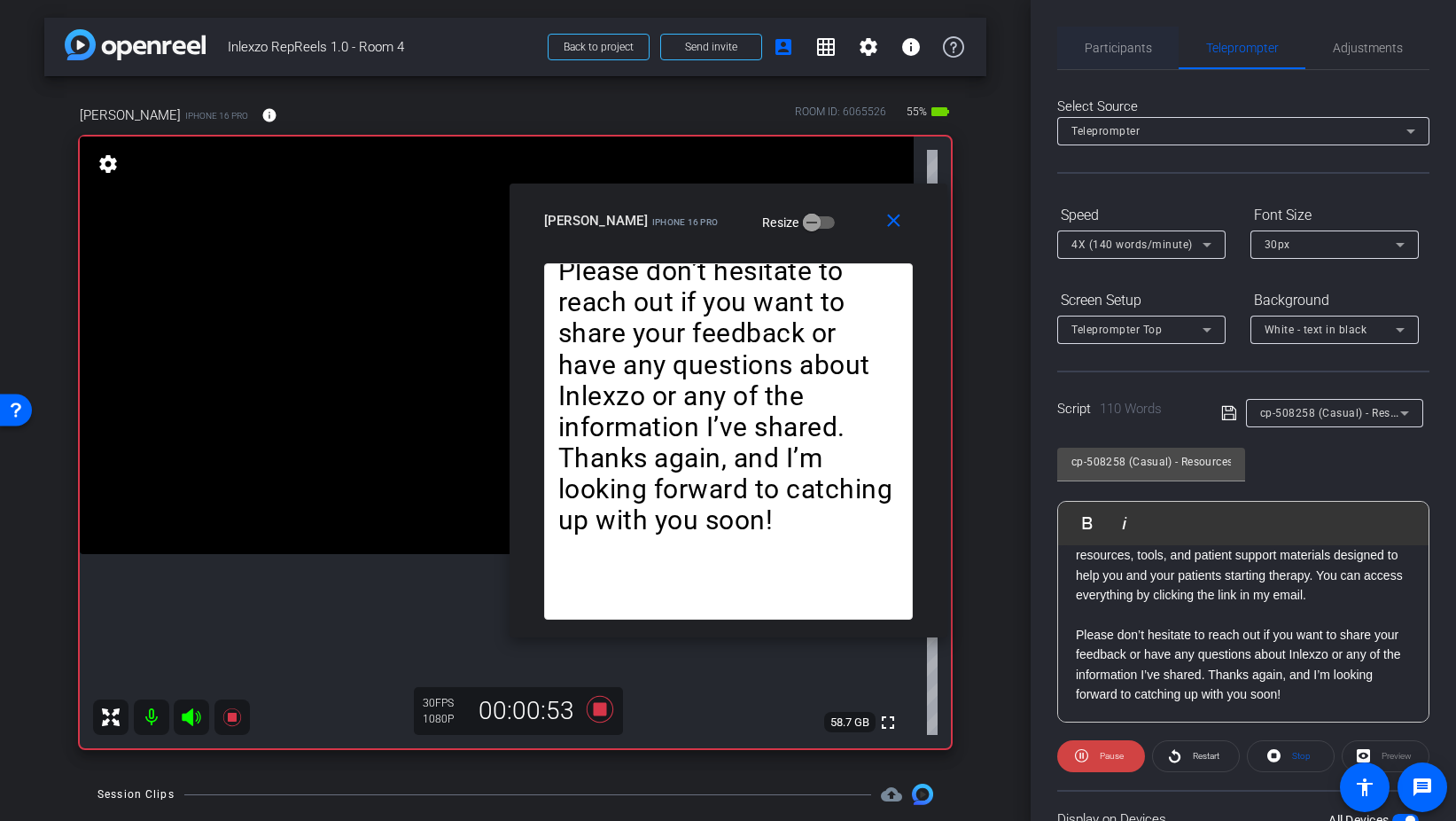
click at [1105, 60] on span "Participants" at bounding box center [1119, 48] width 67 height 43
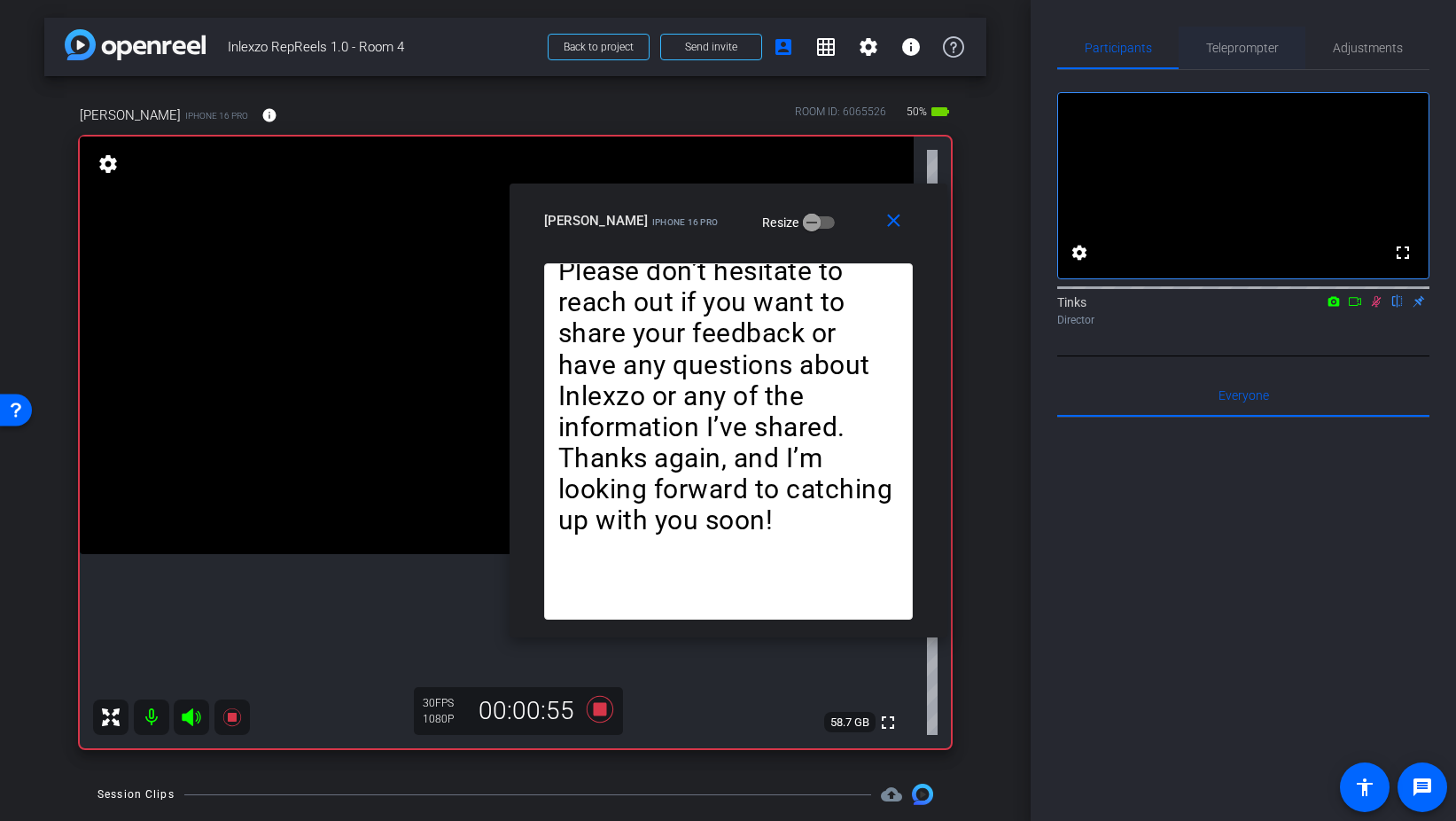
click at [1226, 55] on span "Teleprompter" at bounding box center [1242, 48] width 73 height 43
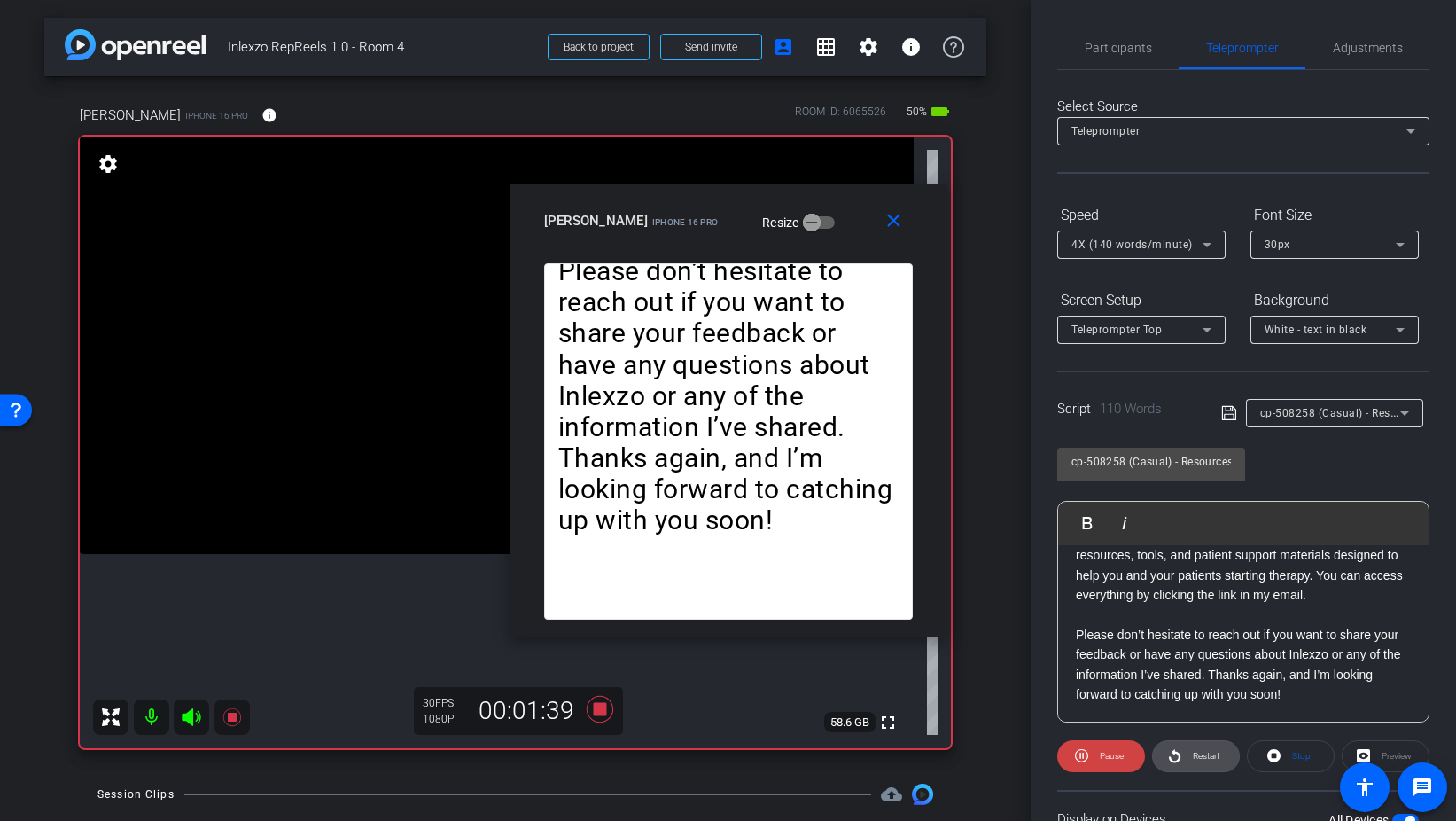
click at [1187, 760] on span at bounding box center [1196, 757] width 86 height 43
click at [881, 224] on span at bounding box center [898, 221] width 56 height 43
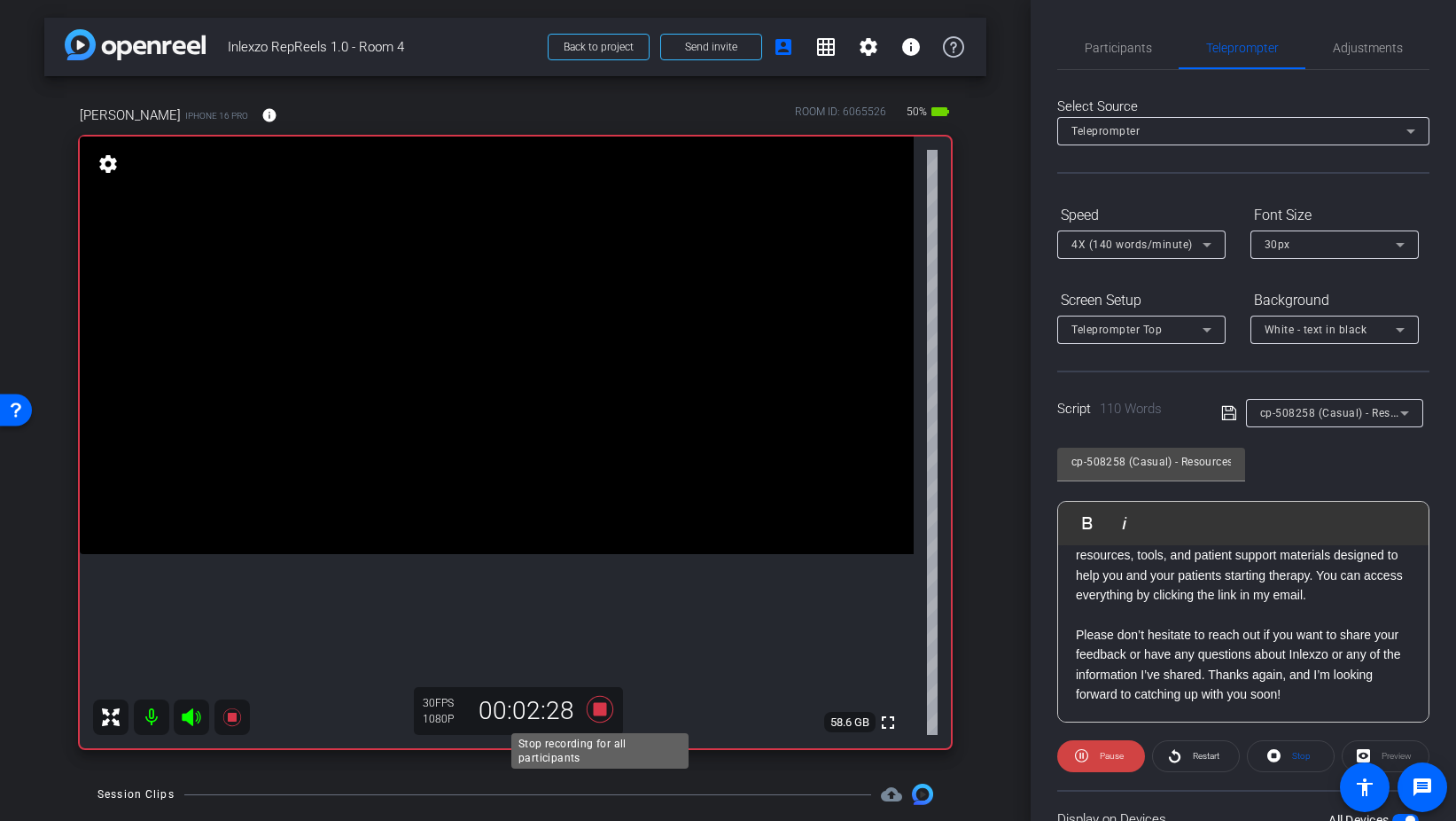
click at [598, 704] on icon at bounding box center [598, 708] width 26 height 26
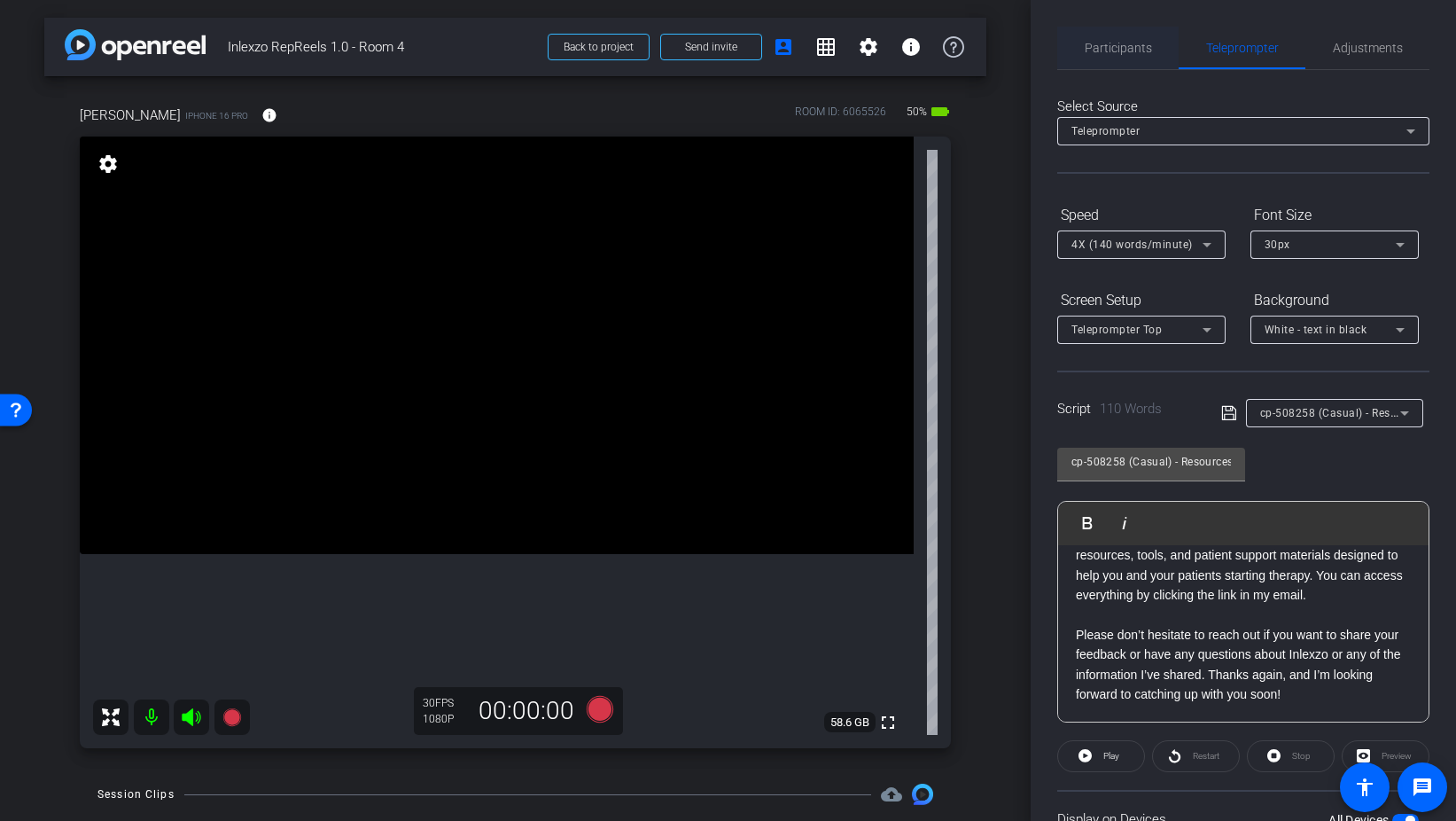
click at [1130, 51] on span "Participants" at bounding box center [1119, 48] width 67 height 13
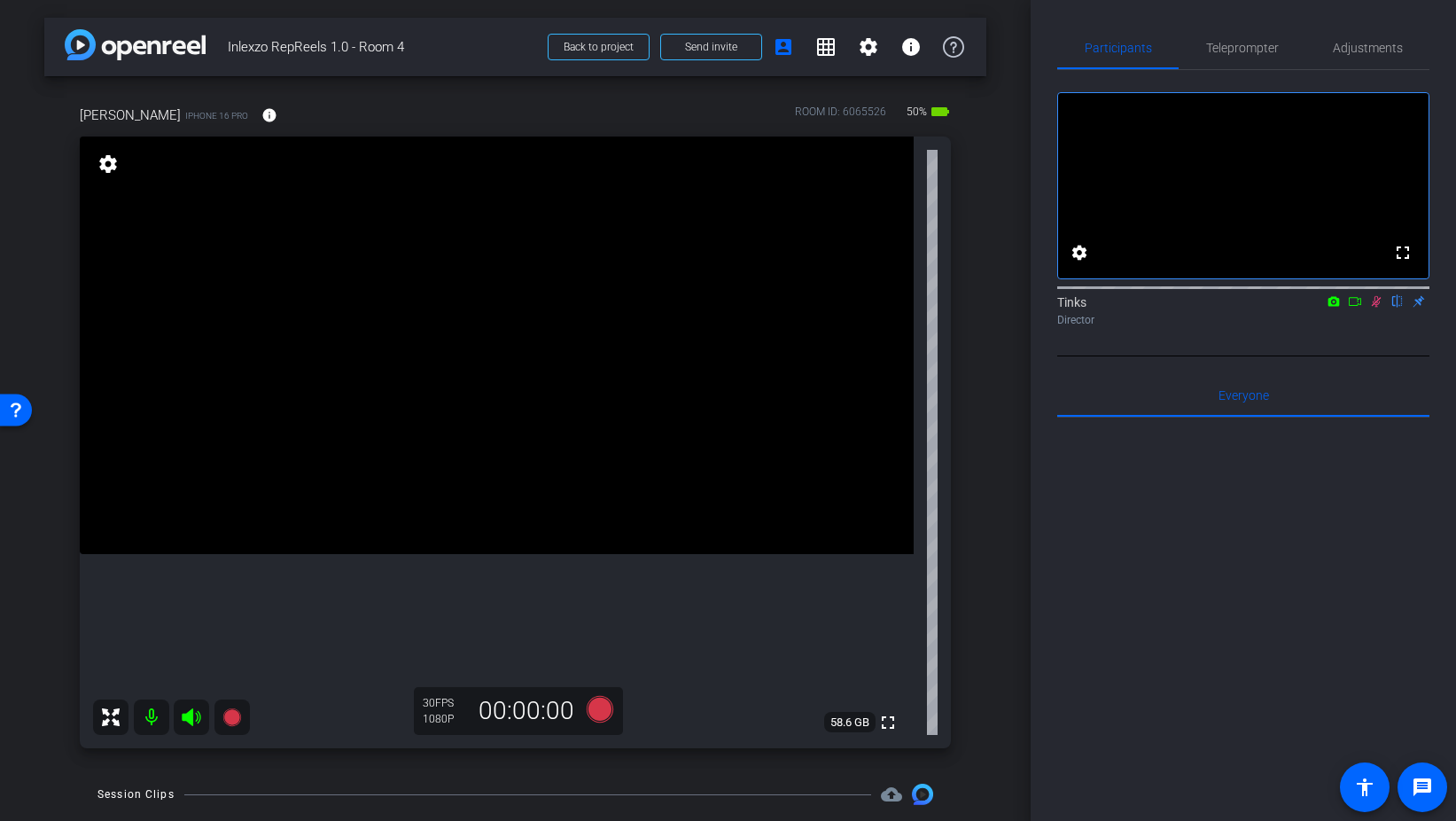
click at [1375, 307] on icon at bounding box center [1376, 301] width 15 height 13
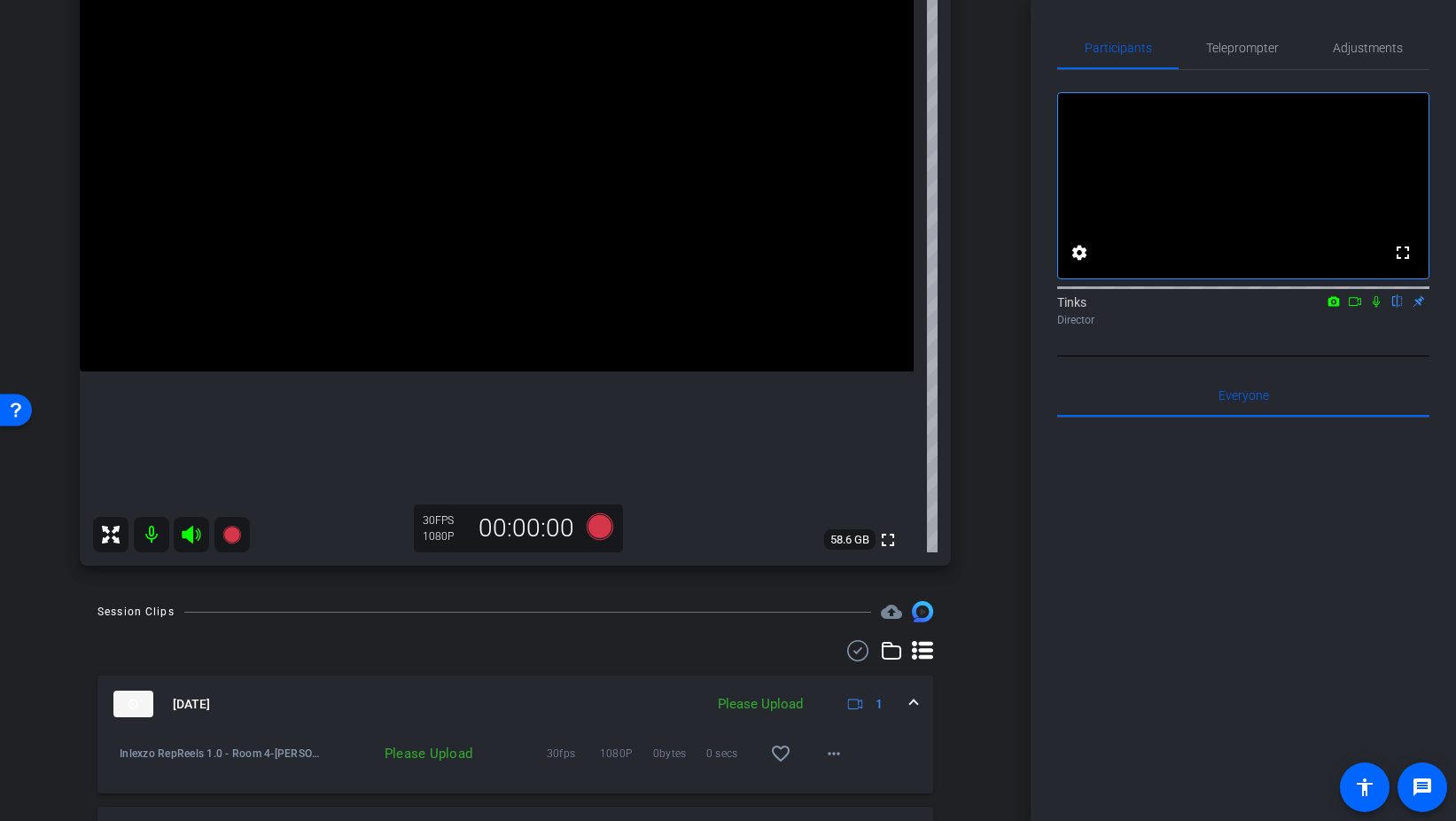
scroll to position [212, 0]
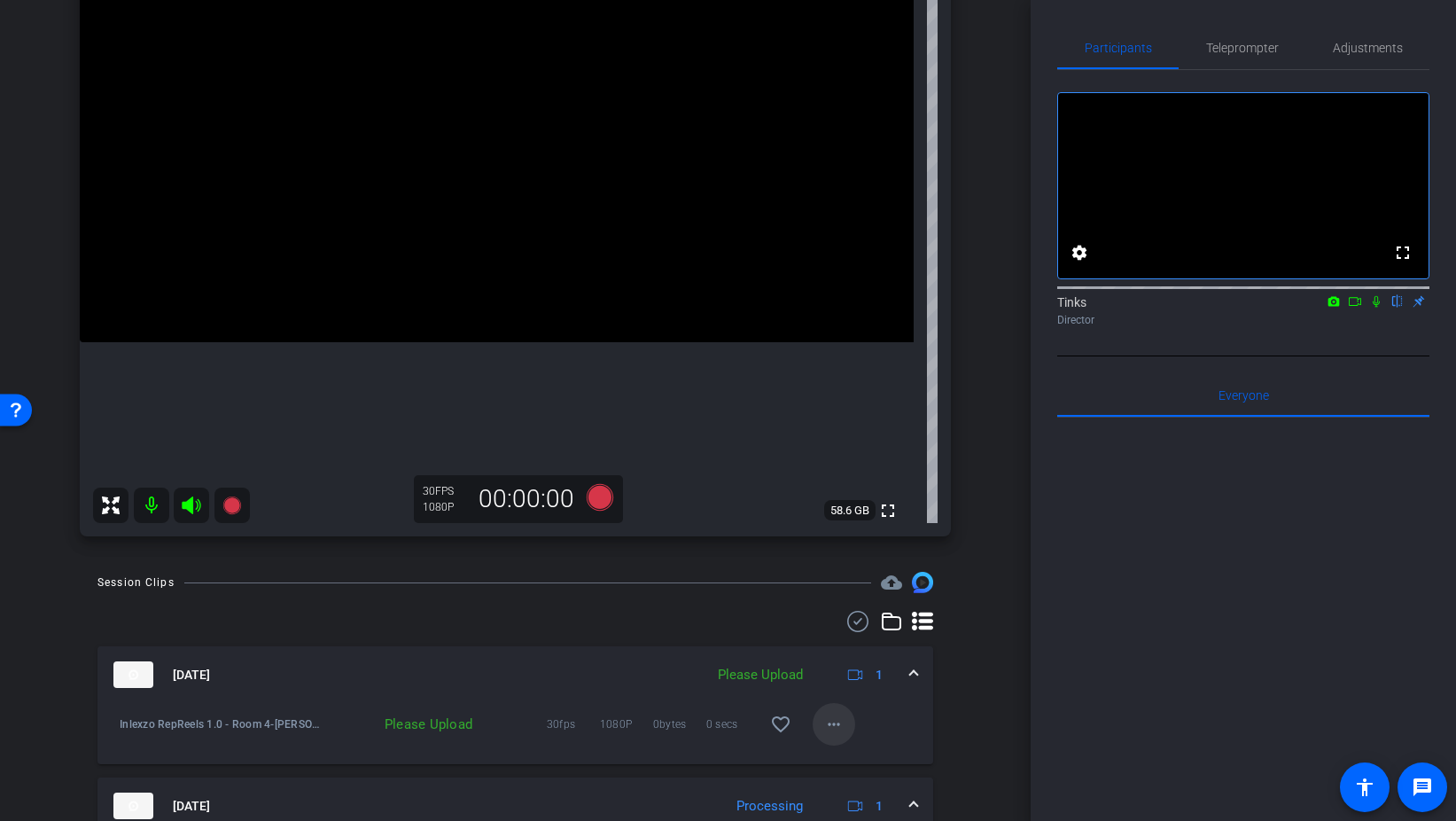
click at [840, 717] on mat-icon "more_horiz" at bounding box center [835, 725] width 21 height 21
click at [864, 647] on span "Upload" at bounding box center [862, 644] width 71 height 21
click at [1232, 53] on span "Teleprompter" at bounding box center [1242, 48] width 73 height 13
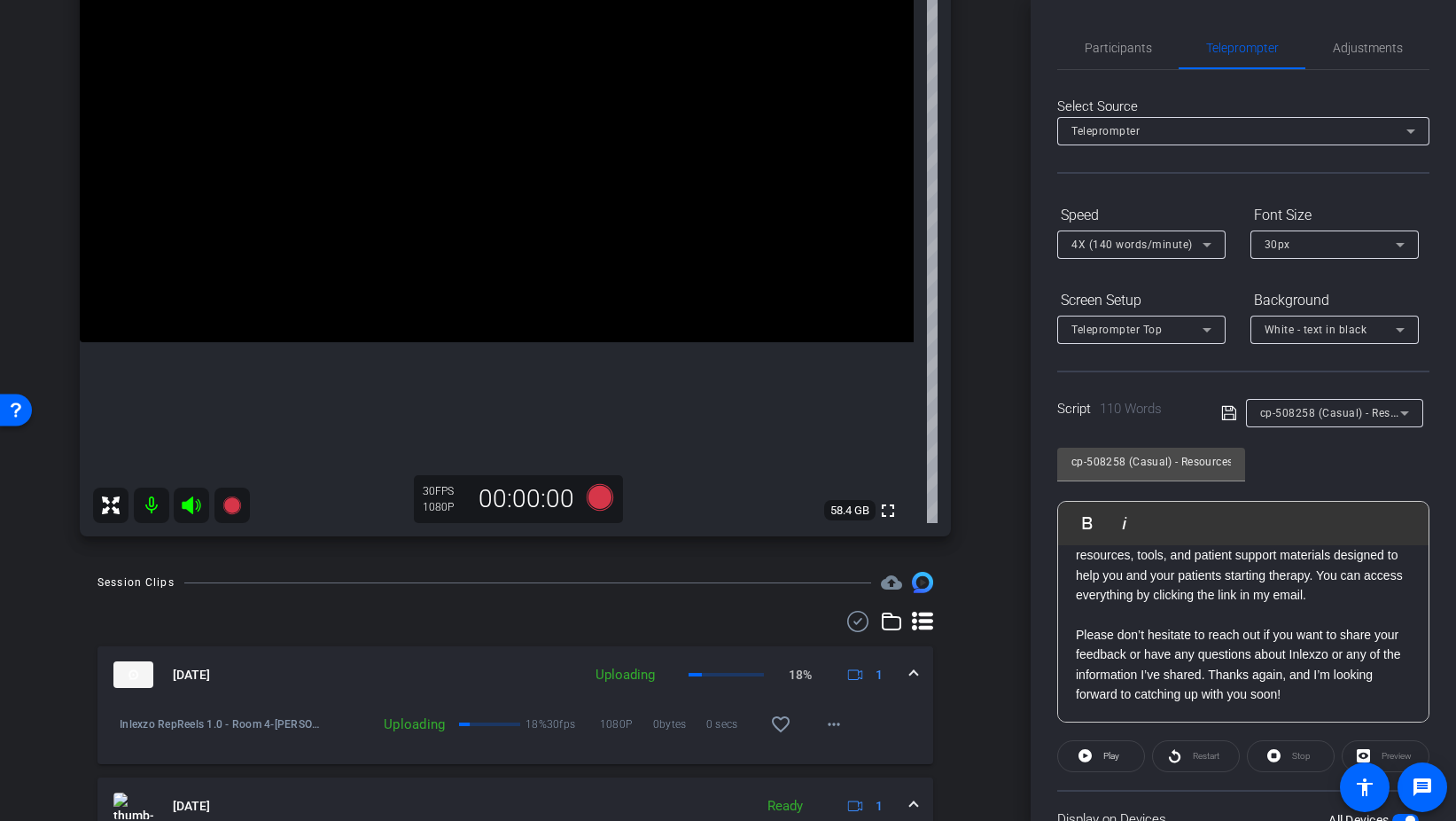
click at [1341, 412] on span "cp-508258 (Casual) - Resources to Share" at bounding box center [1367, 411] width 212 height 15
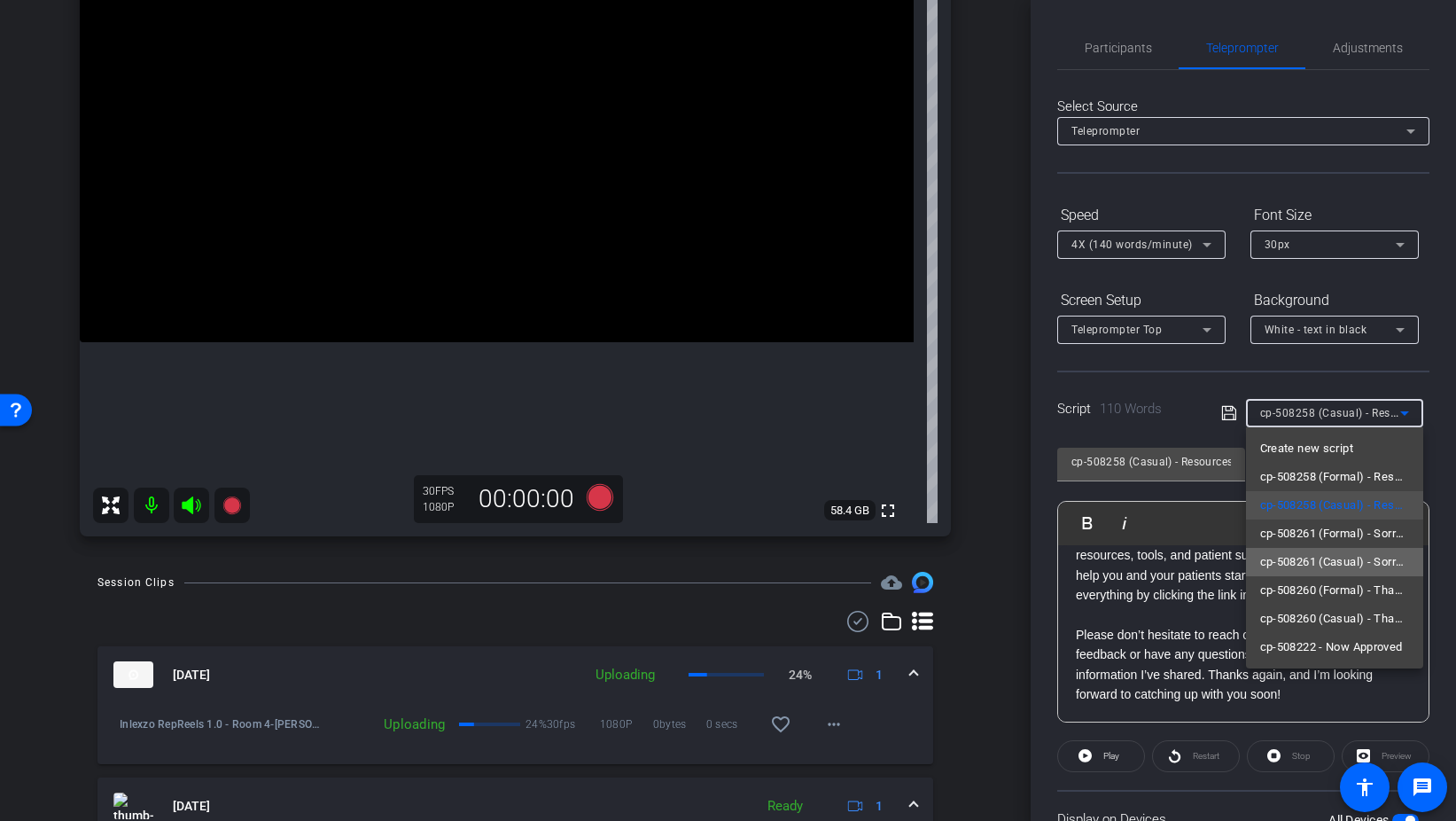
click at [1353, 559] on span "cp-508261 (Casual) - Sorry I Missed You" at bounding box center [1334, 562] width 149 height 21
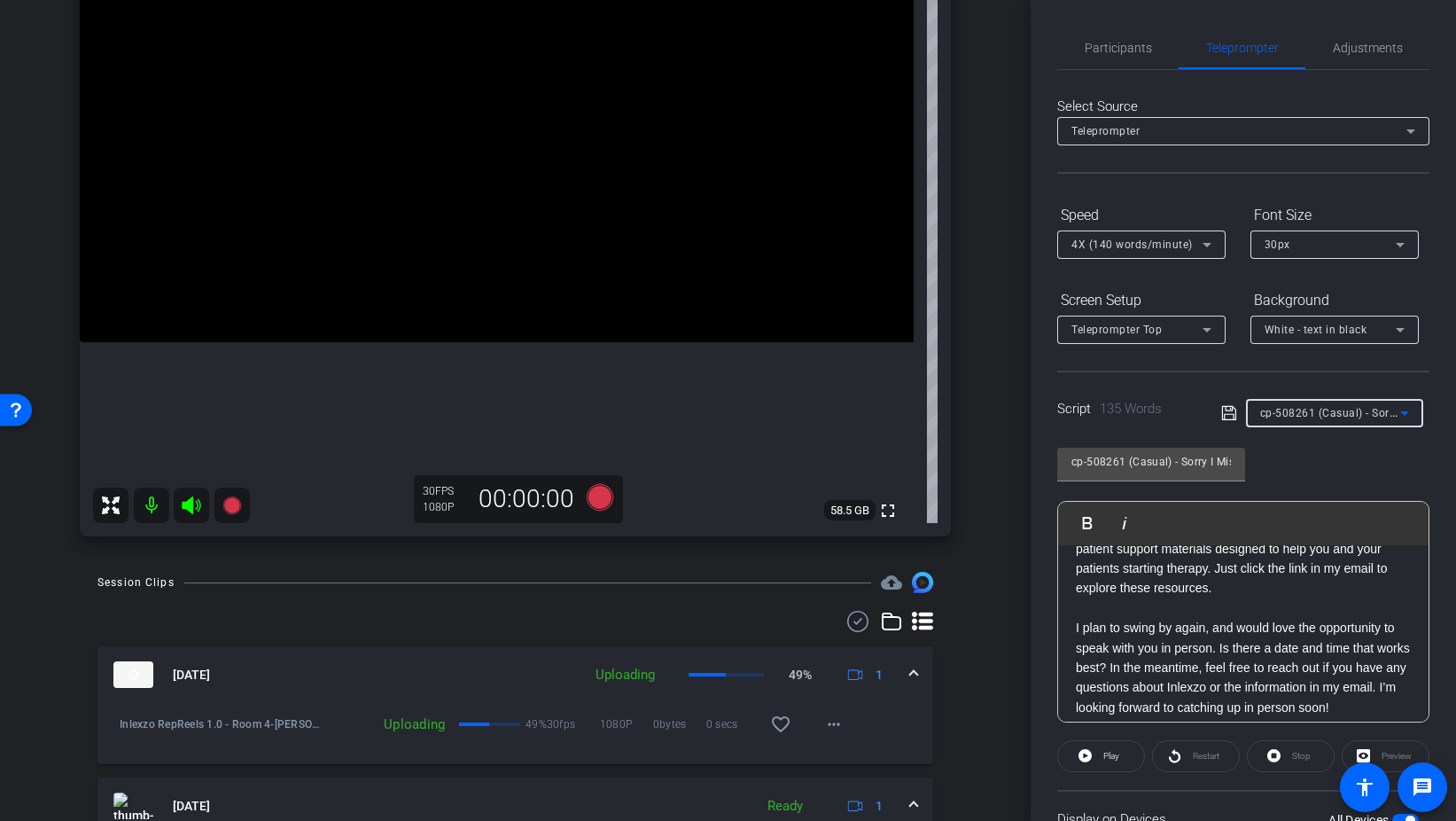
scroll to position [196, 0]
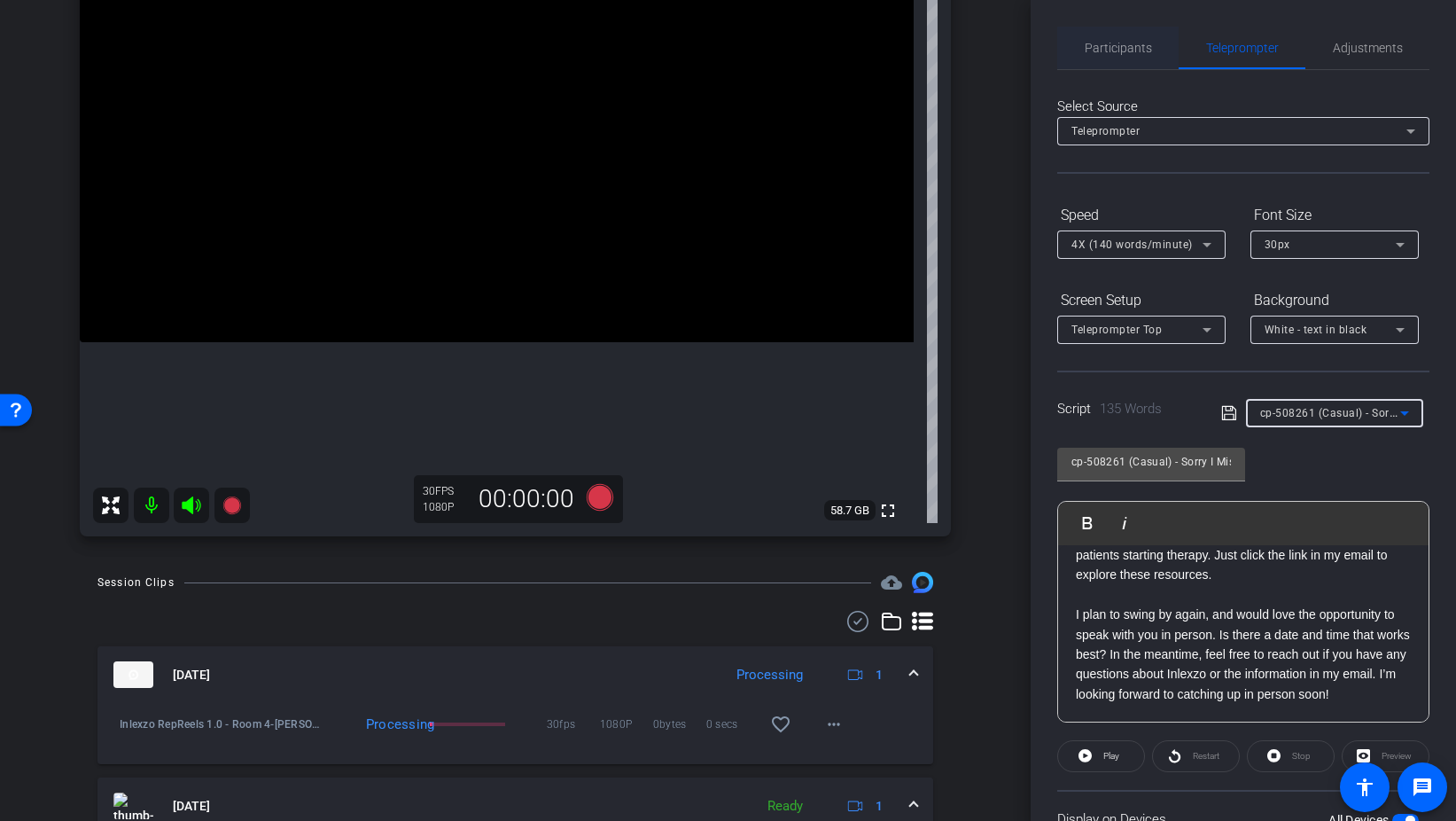
click at [1148, 49] on span "Participants" at bounding box center [1119, 48] width 67 height 13
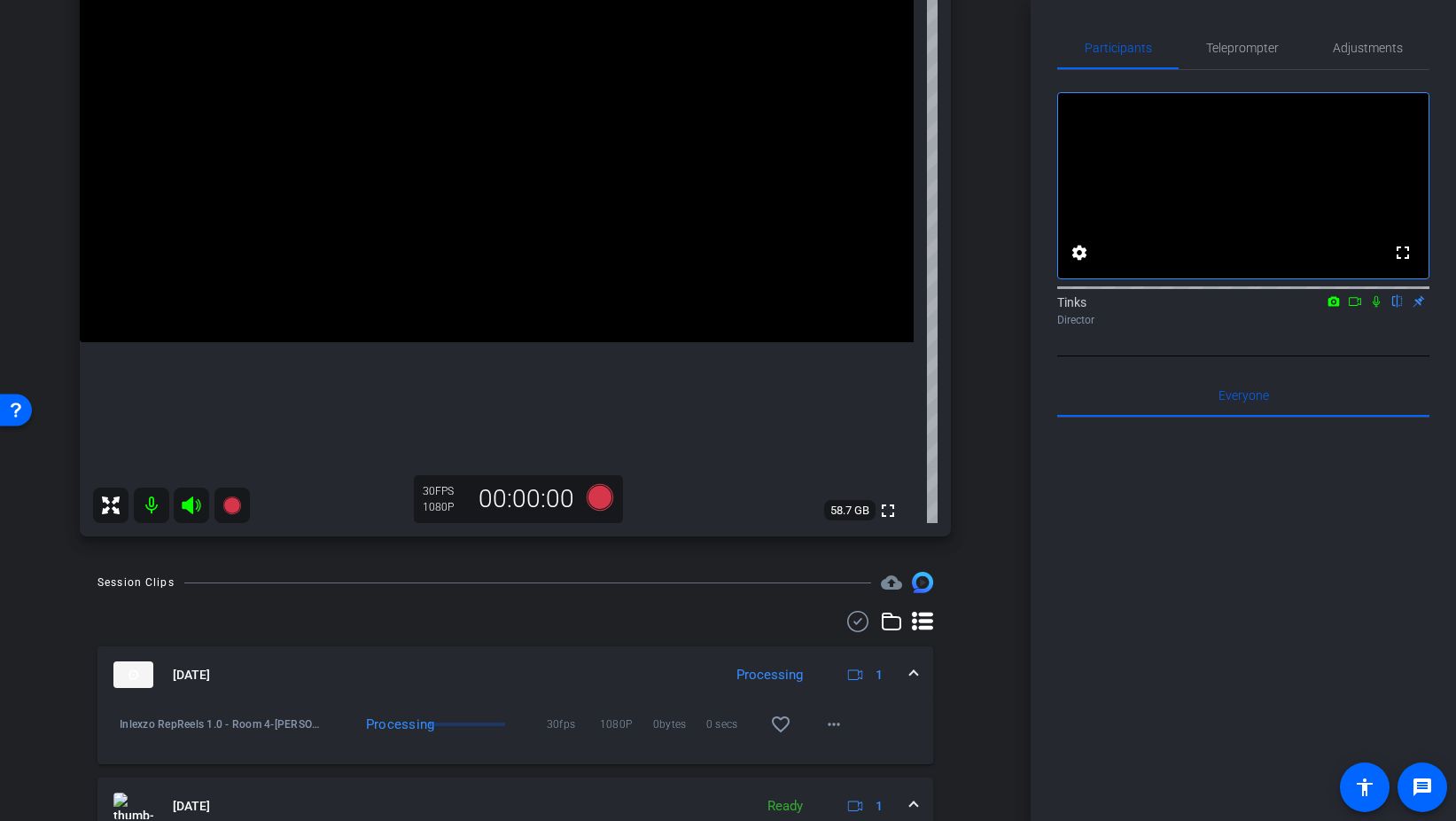
click at [1375, 307] on icon at bounding box center [1376, 302] width 7 height 12
click at [598, 495] on icon at bounding box center [598, 497] width 26 height 26
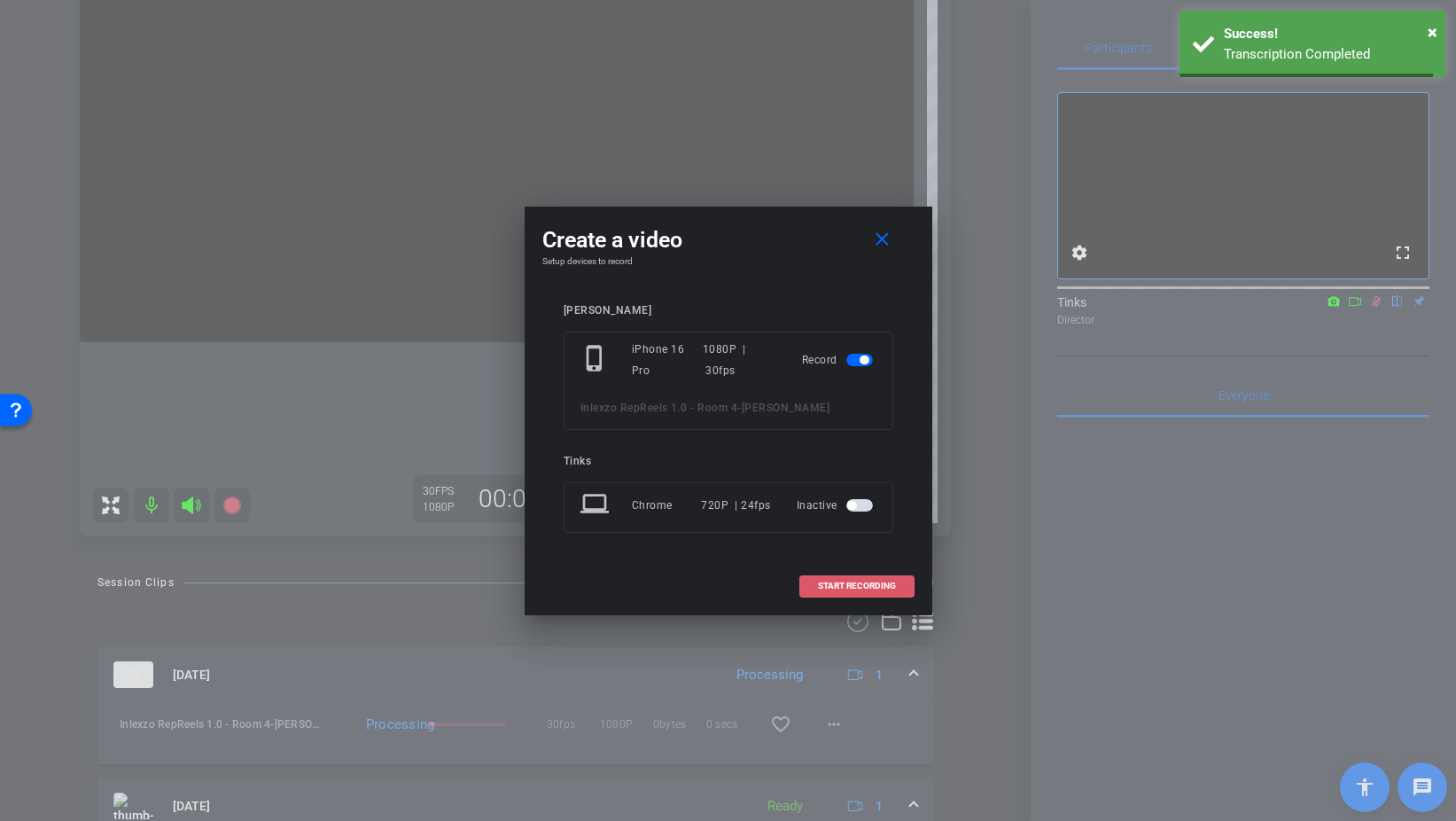
click at [895, 591] on span at bounding box center [857, 587] width 114 height 43
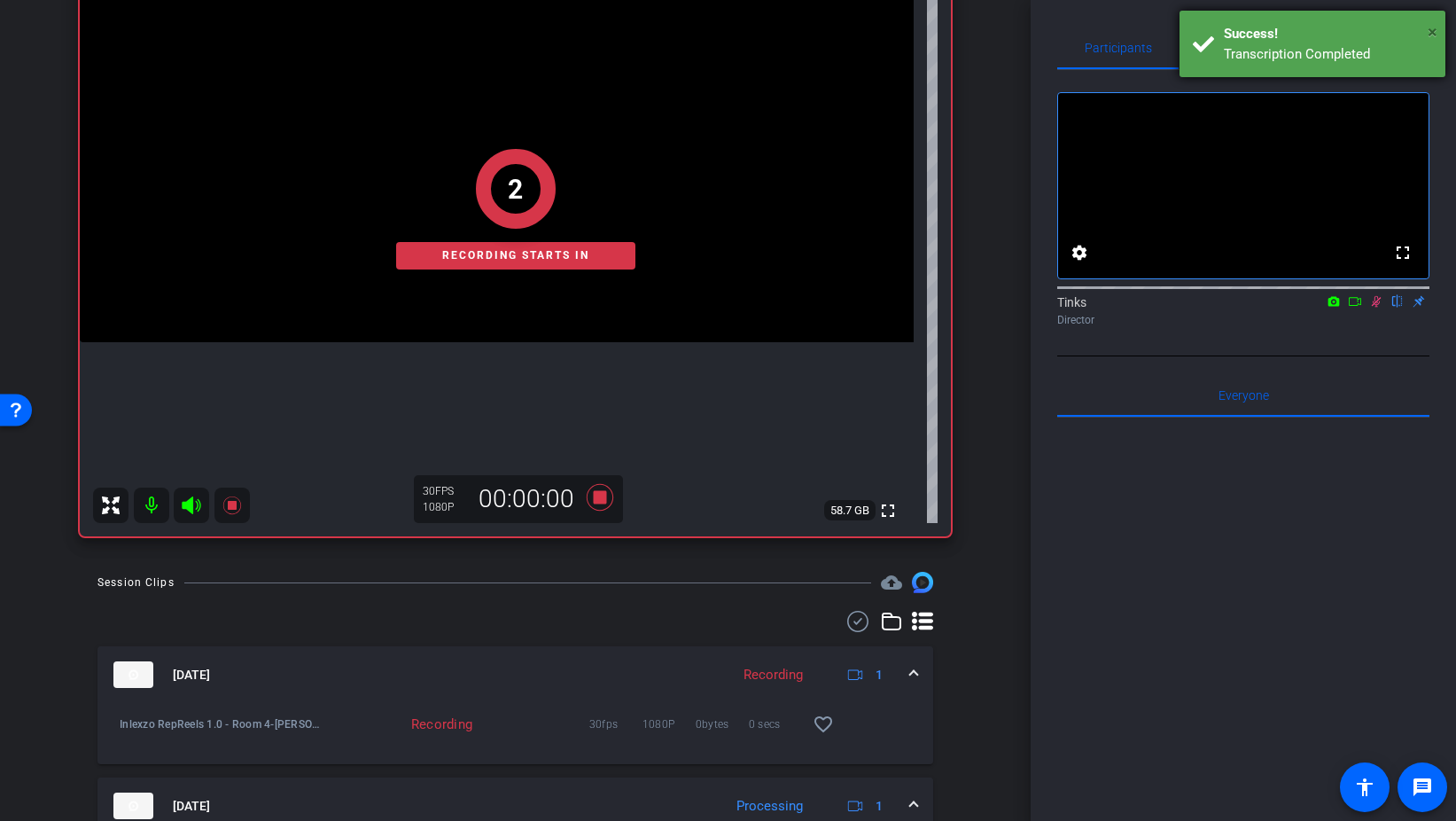
click at [1436, 31] on span "×" at bounding box center [1433, 32] width 10 height 21
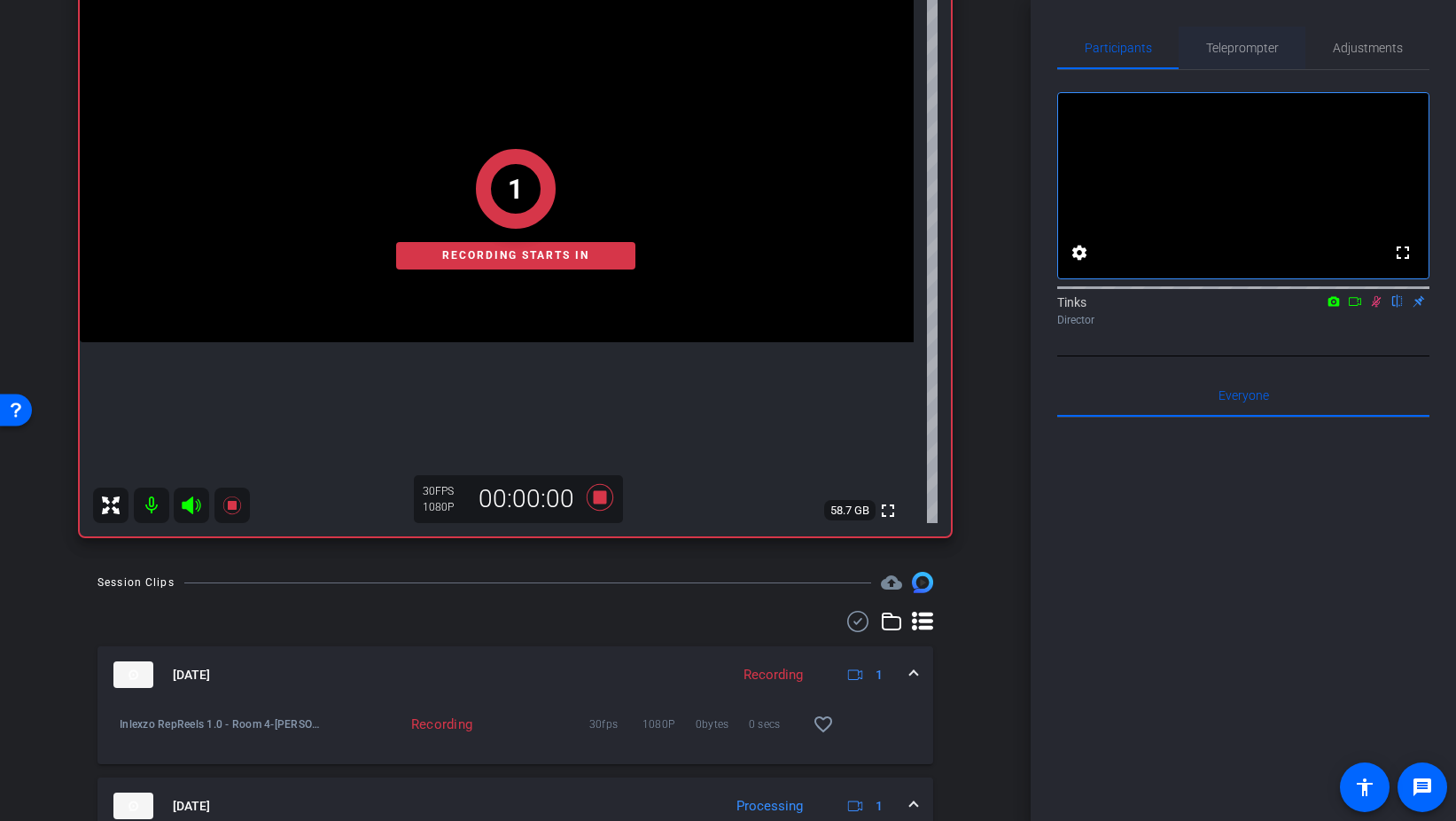
click at [1235, 51] on span "Teleprompter" at bounding box center [1242, 48] width 73 height 13
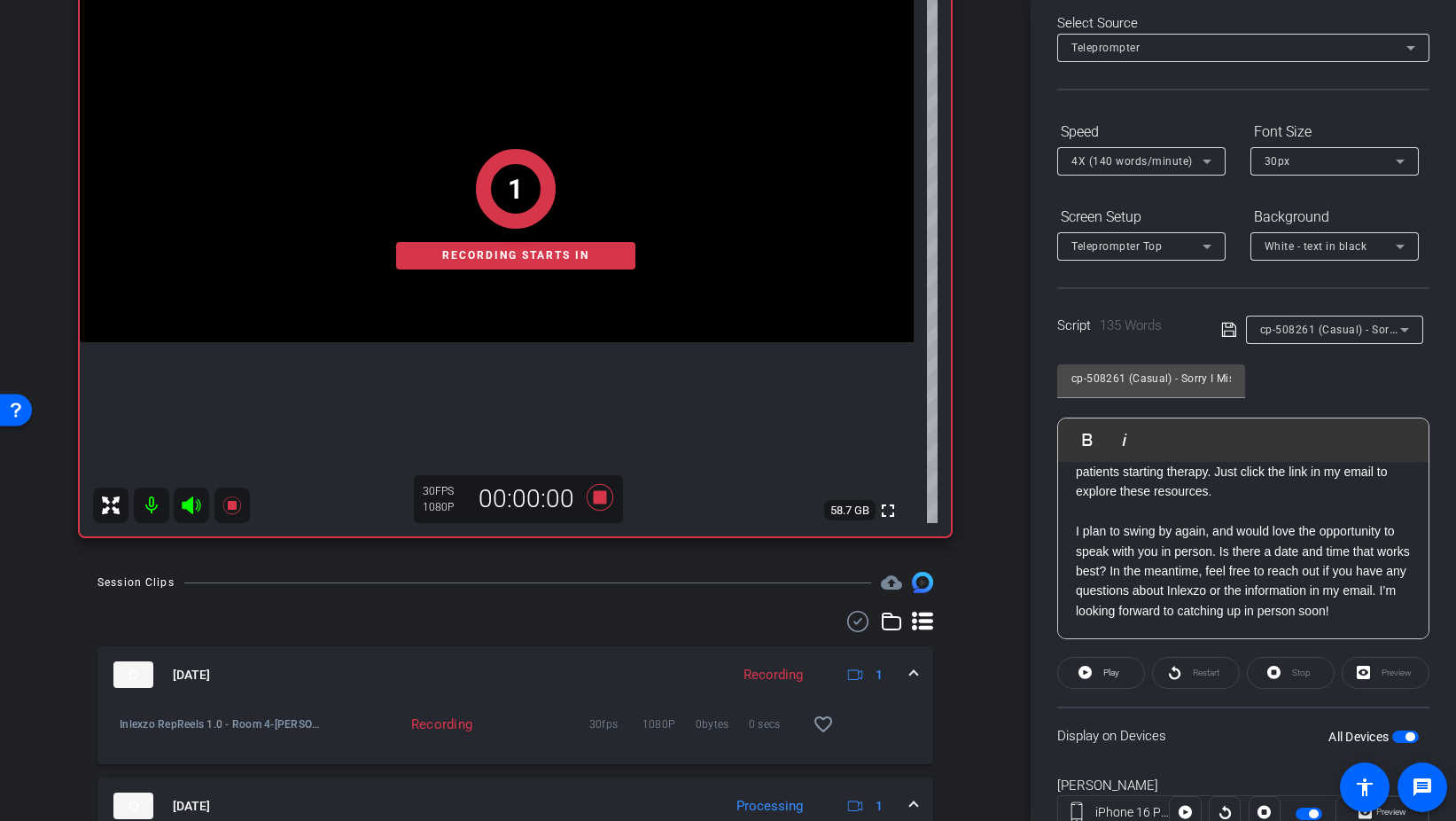
scroll to position [148, 0]
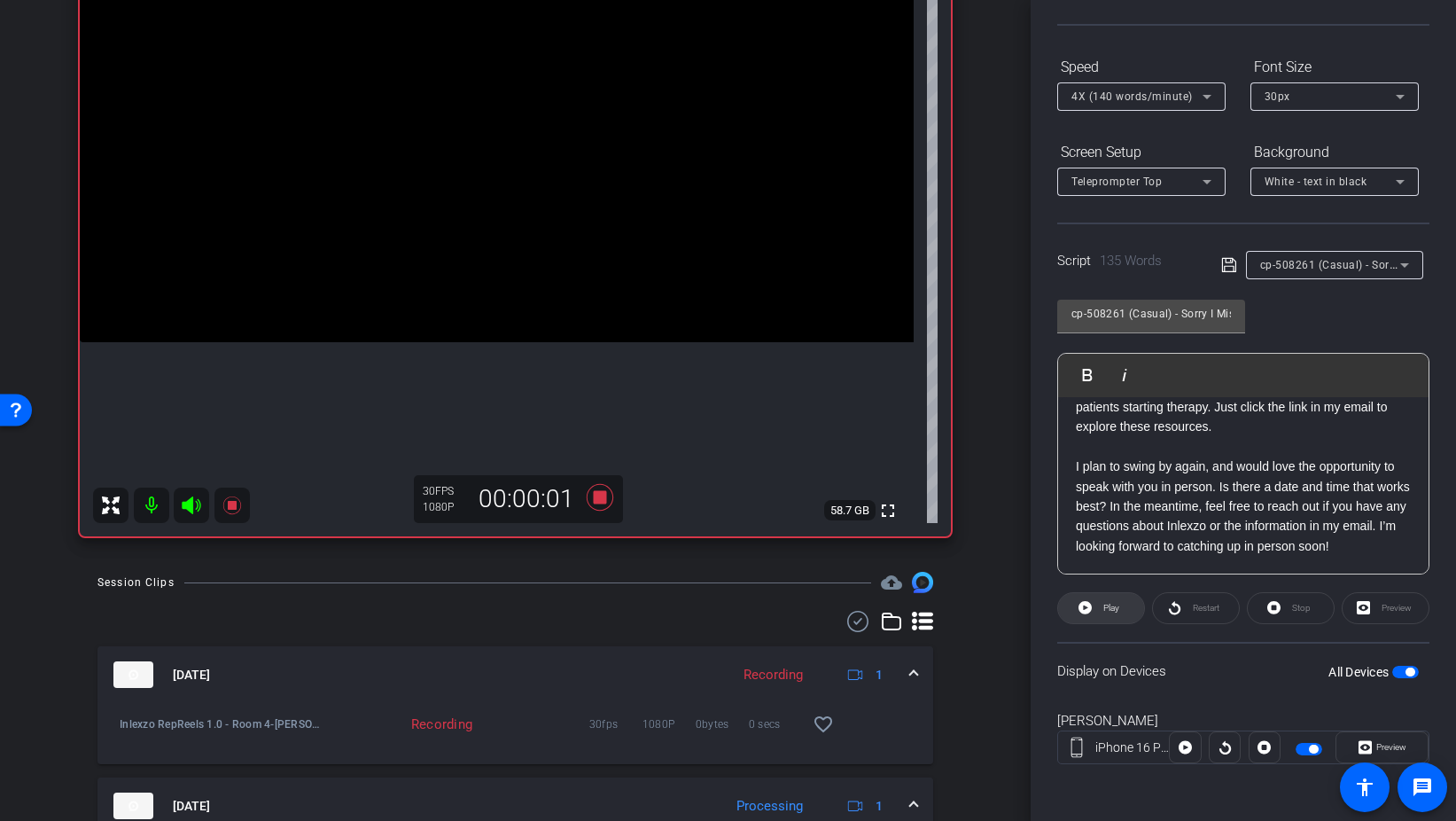
click at [1087, 612] on icon at bounding box center [1085, 608] width 14 height 14
click at [1103, 603] on span "Pause" at bounding box center [1112, 608] width 24 height 10
click at [608, 497] on icon at bounding box center [600, 497] width 43 height 32
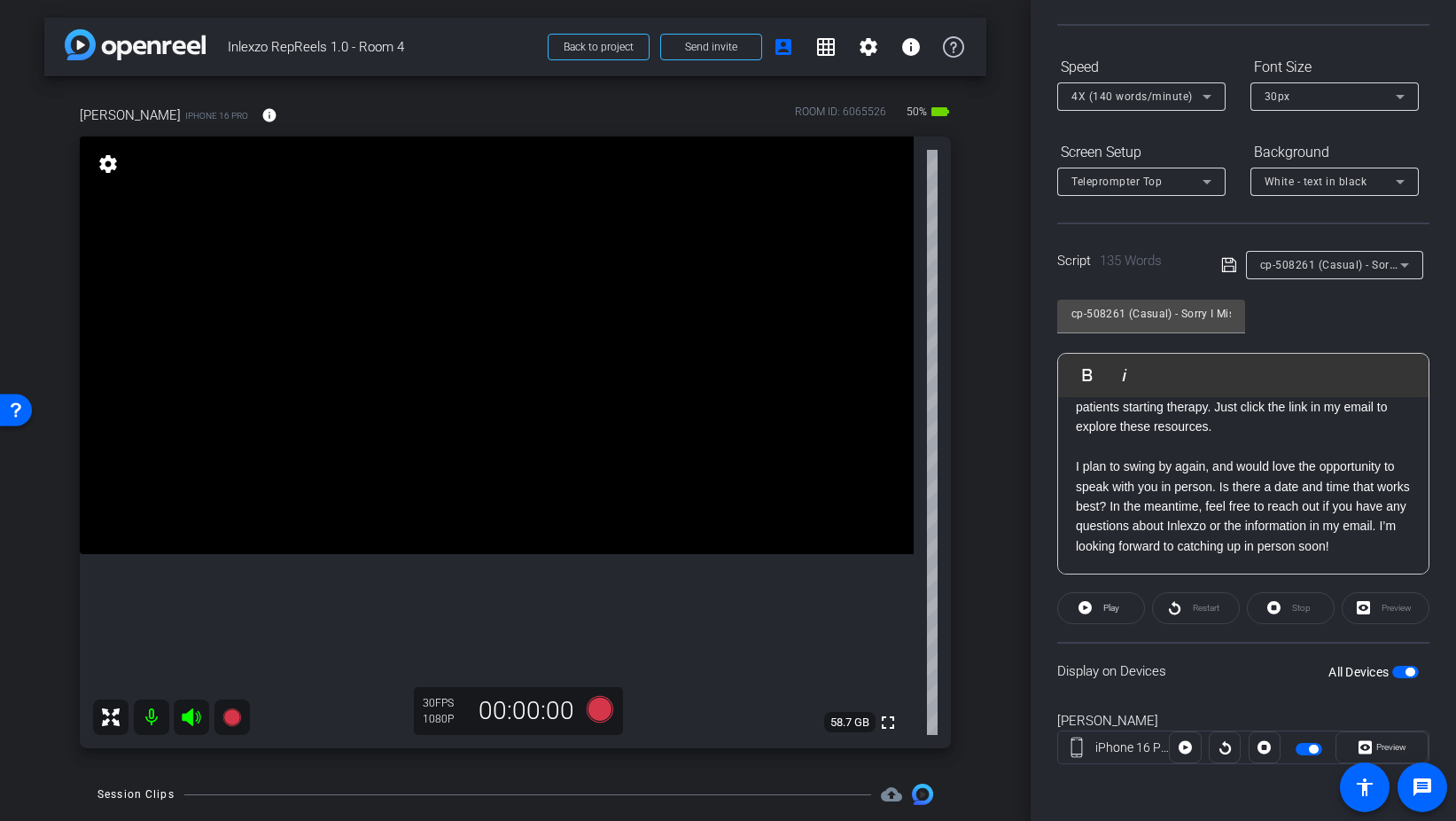
scroll to position [0, 0]
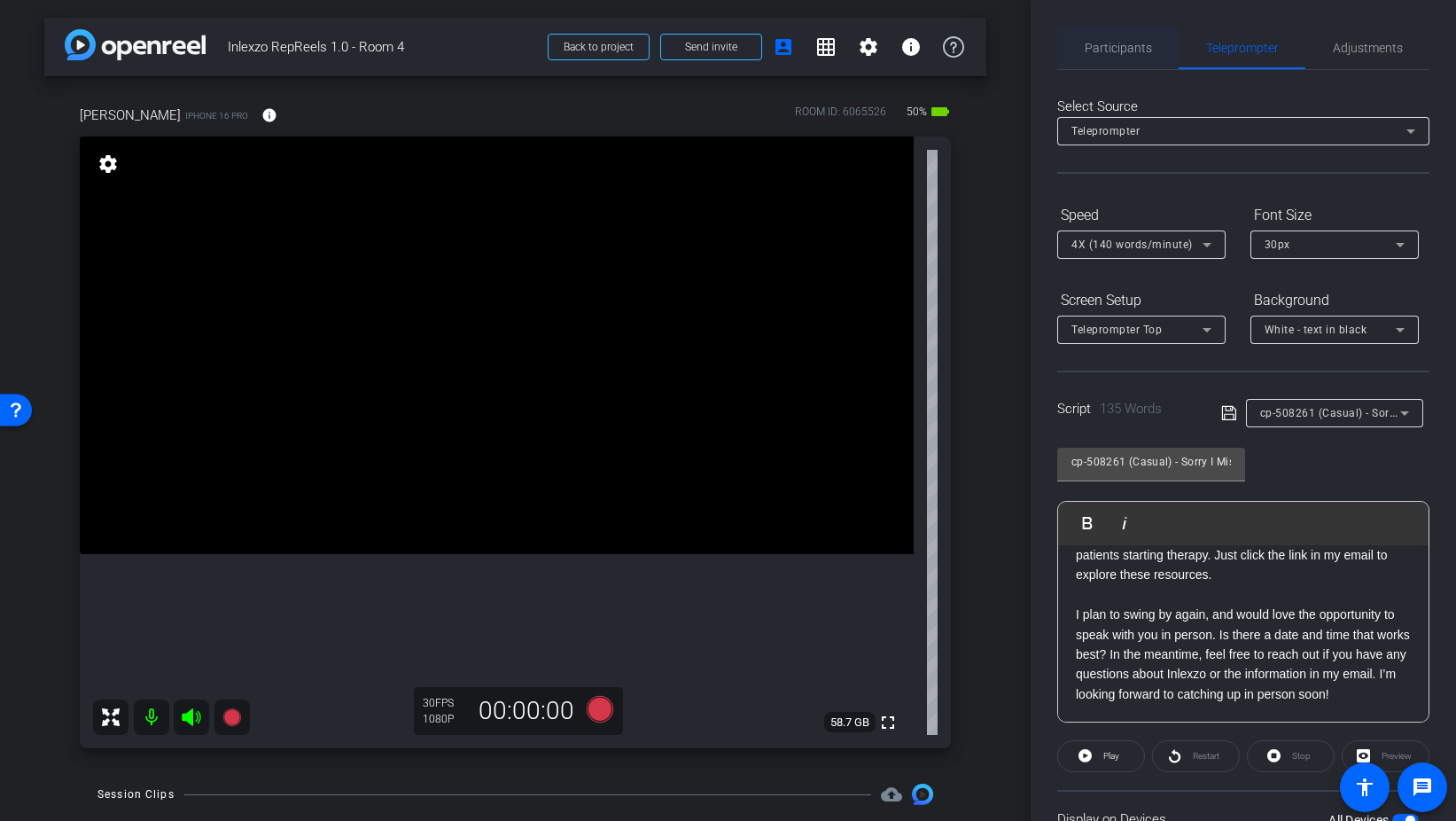
click at [1114, 64] on span "Participants" at bounding box center [1119, 48] width 67 height 43
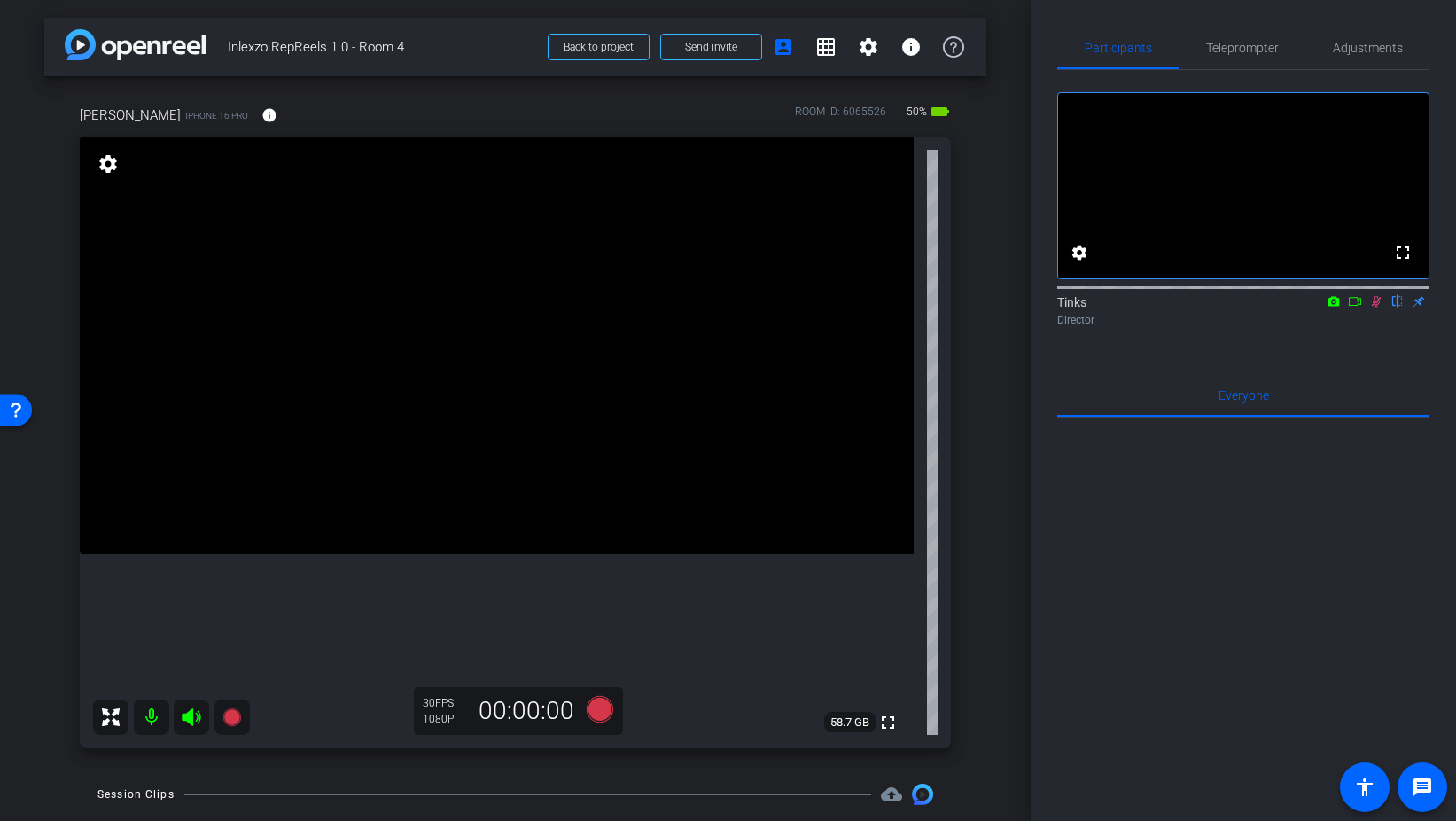
click at [1377, 307] on icon at bounding box center [1376, 301] width 15 height 13
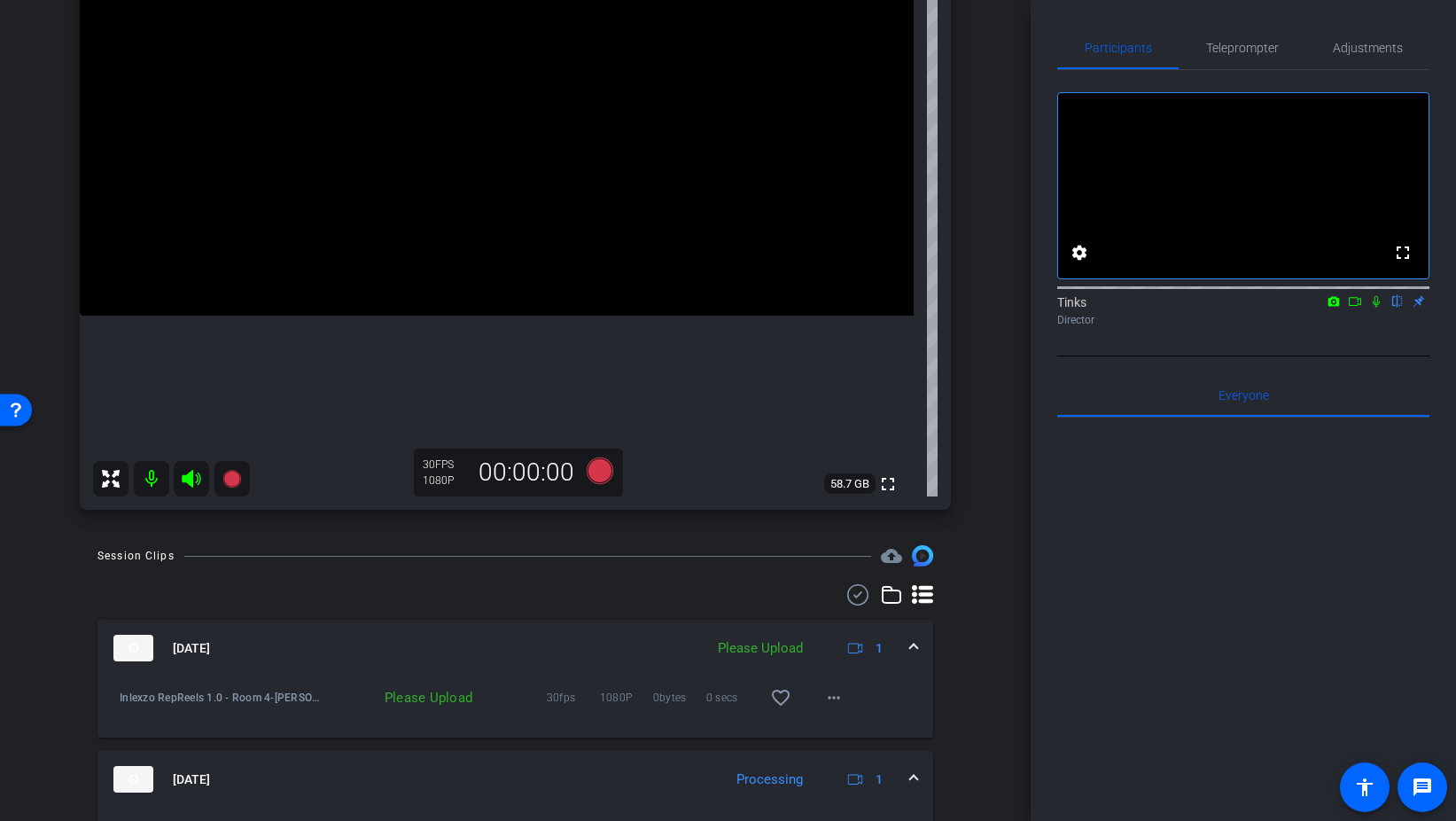
scroll to position [249, 0]
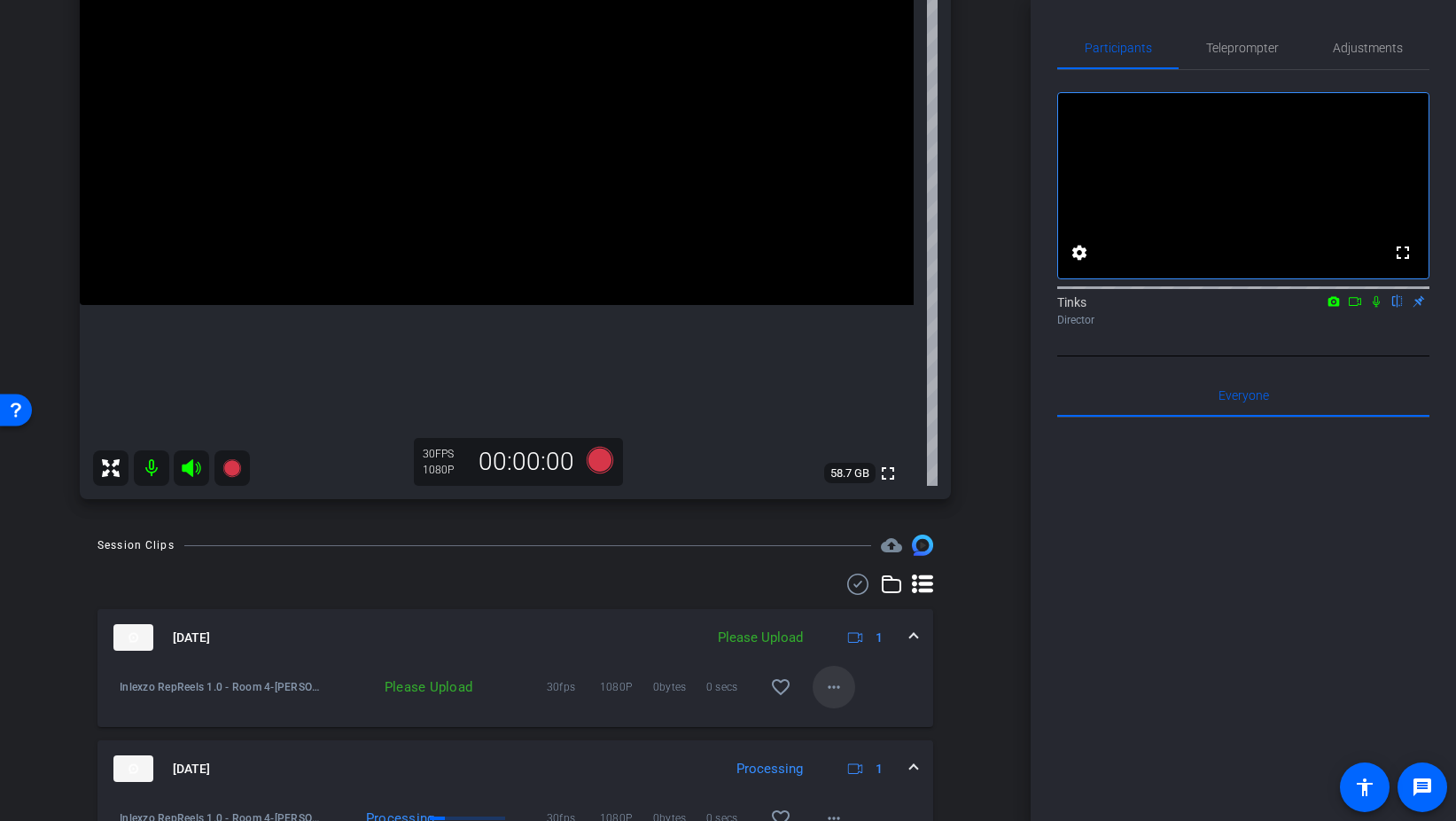
click at [832, 697] on mat-icon "more_horiz" at bounding box center [835, 687] width 21 height 21
click at [841, 731] on span "Upload" at bounding box center [862, 725] width 71 height 21
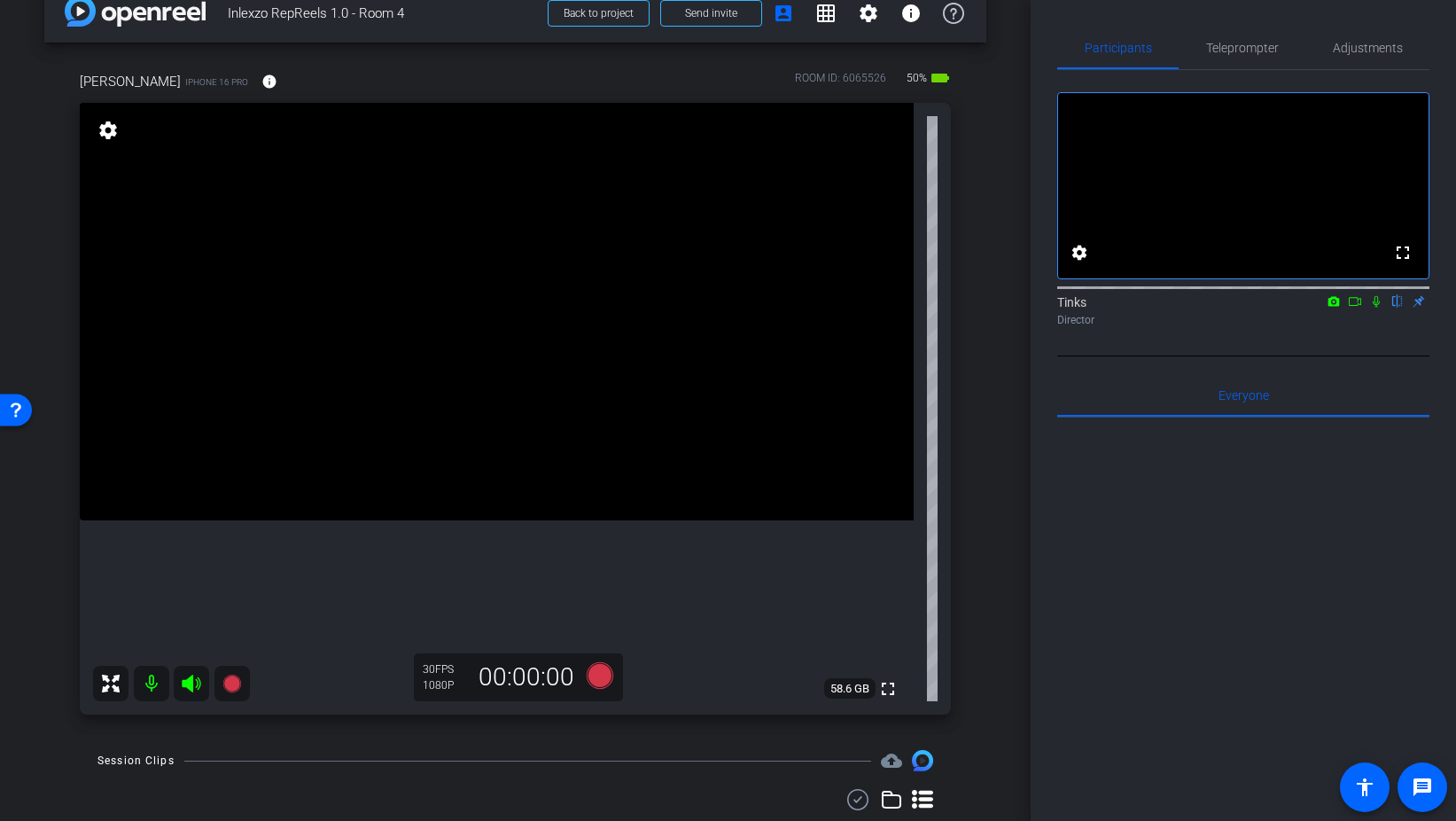
scroll to position [58, 0]
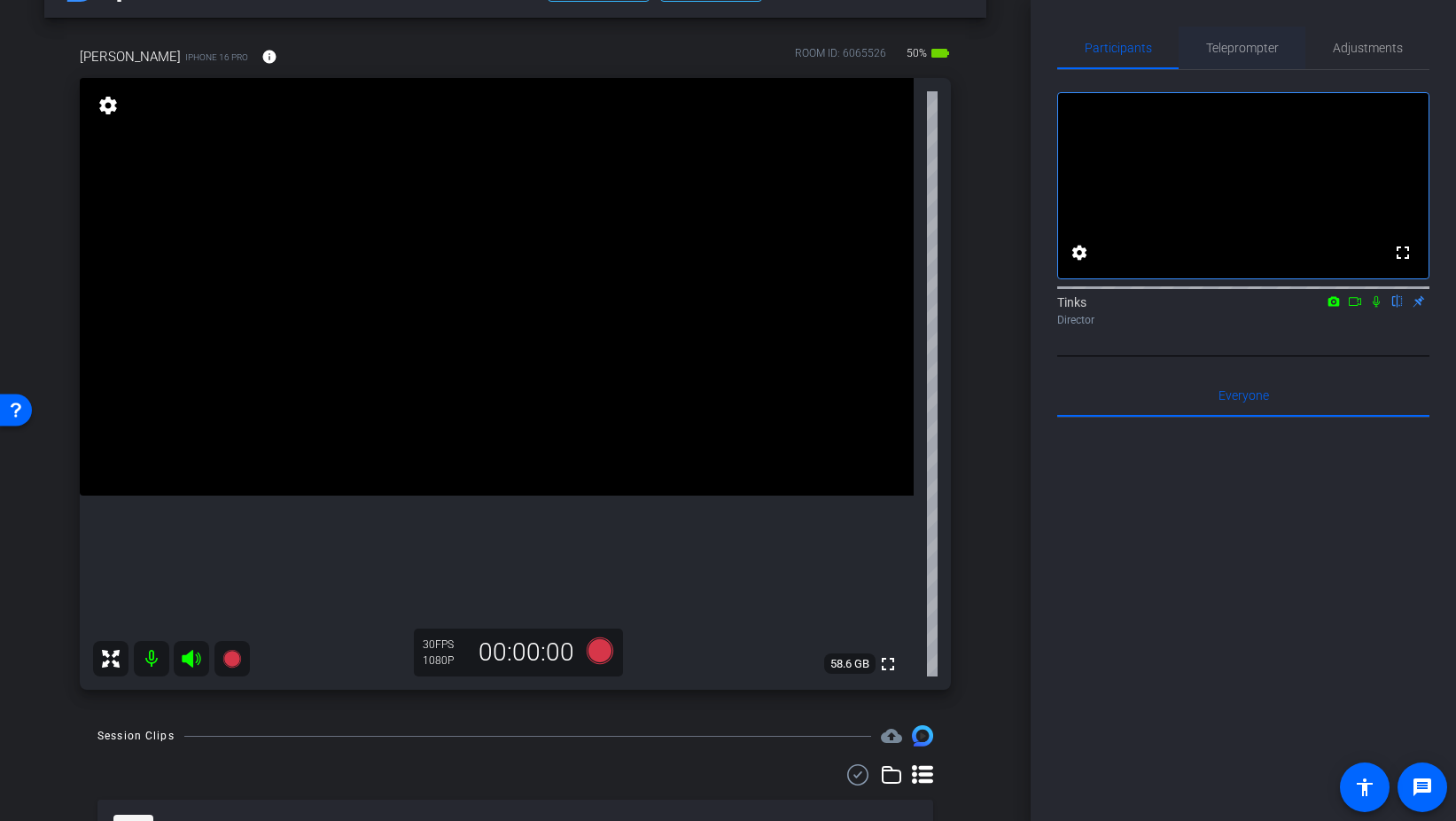
click at [1245, 50] on span "Teleprompter" at bounding box center [1242, 48] width 73 height 13
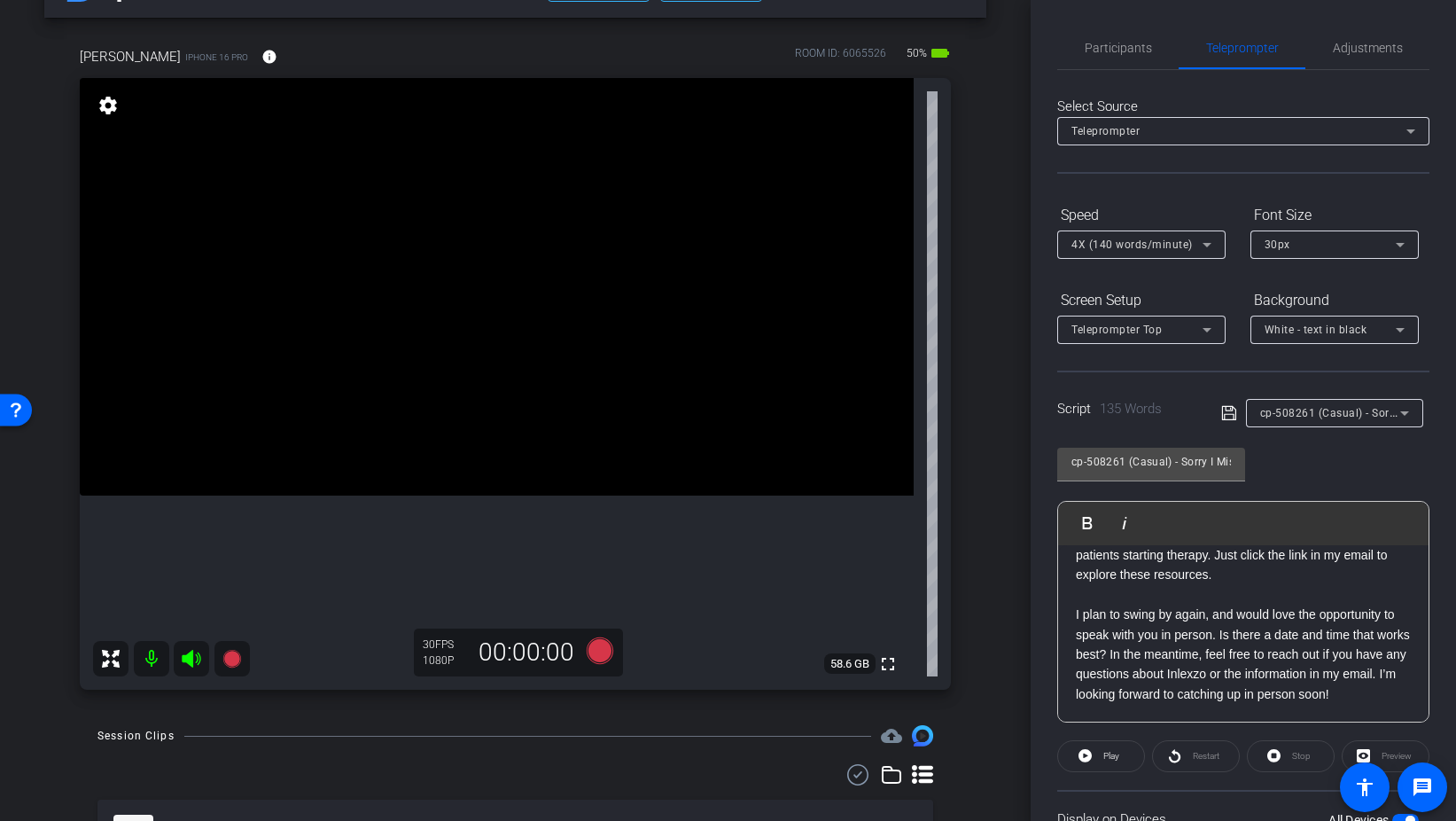
click at [1119, 236] on div "4X (140 words/minute)" at bounding box center [1137, 244] width 131 height 22
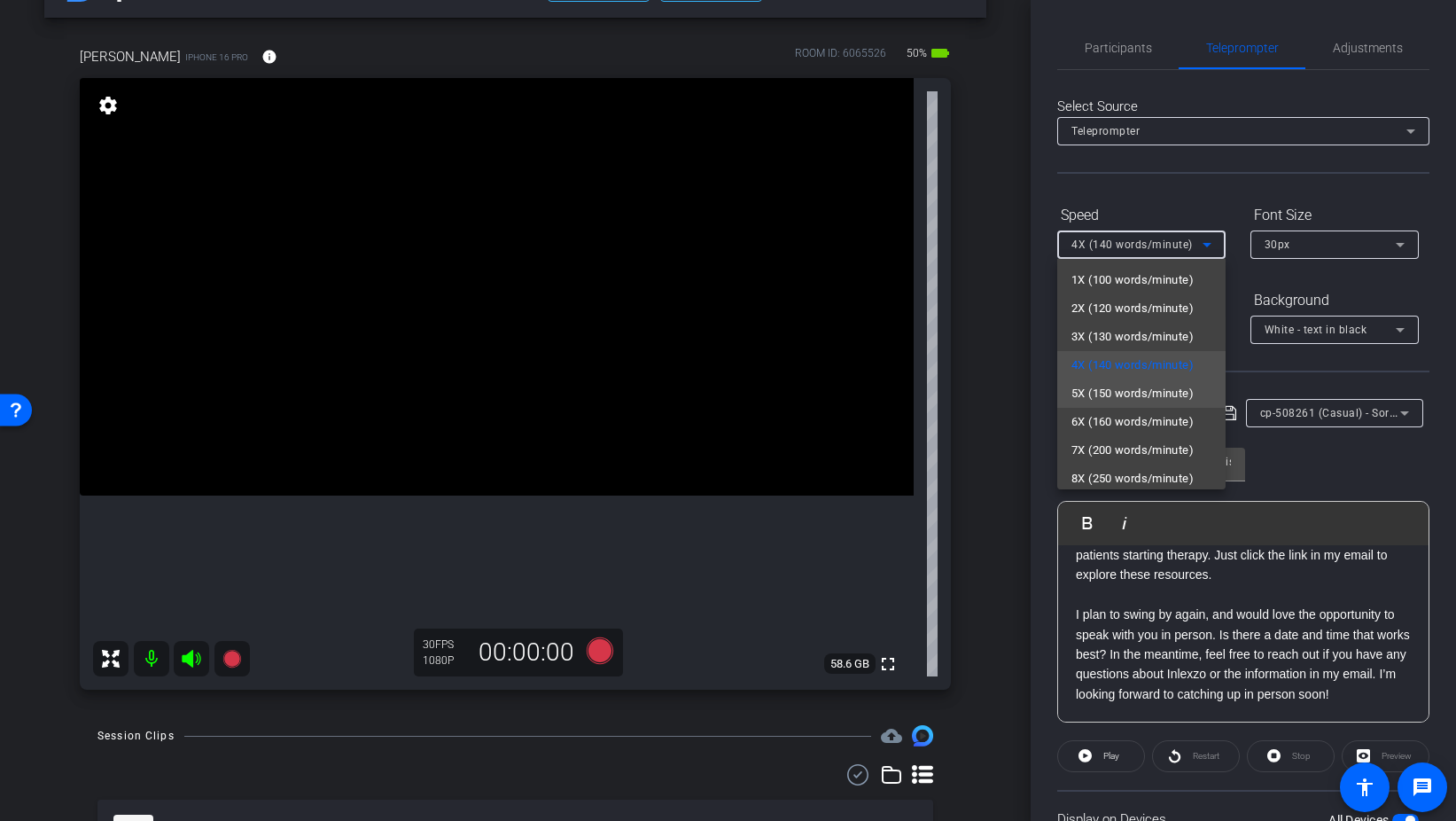
click at [1138, 389] on span "5X (150 words/minute)" at bounding box center [1133, 394] width 123 height 21
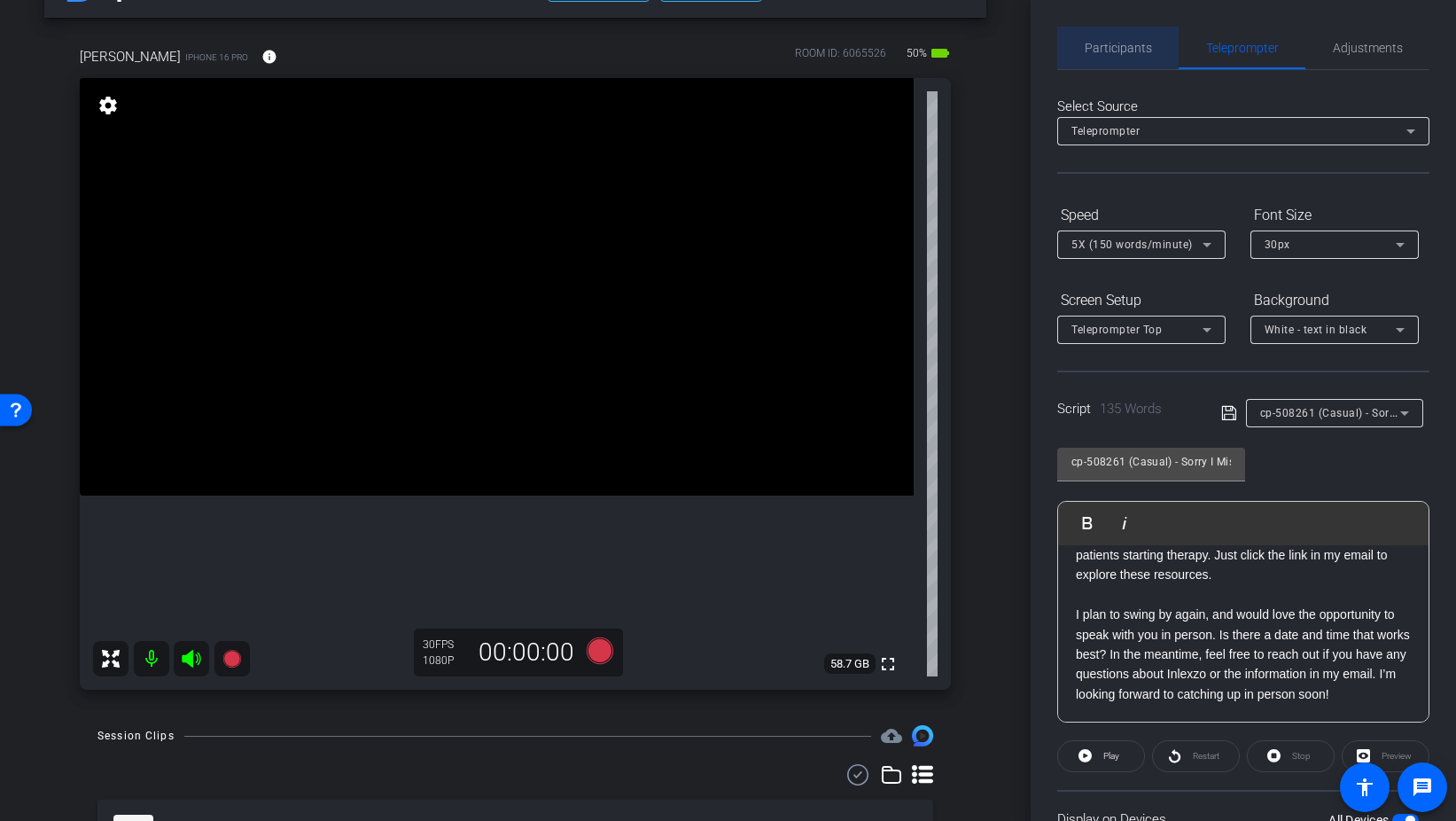
click at [1122, 56] on span "Participants" at bounding box center [1119, 48] width 67 height 43
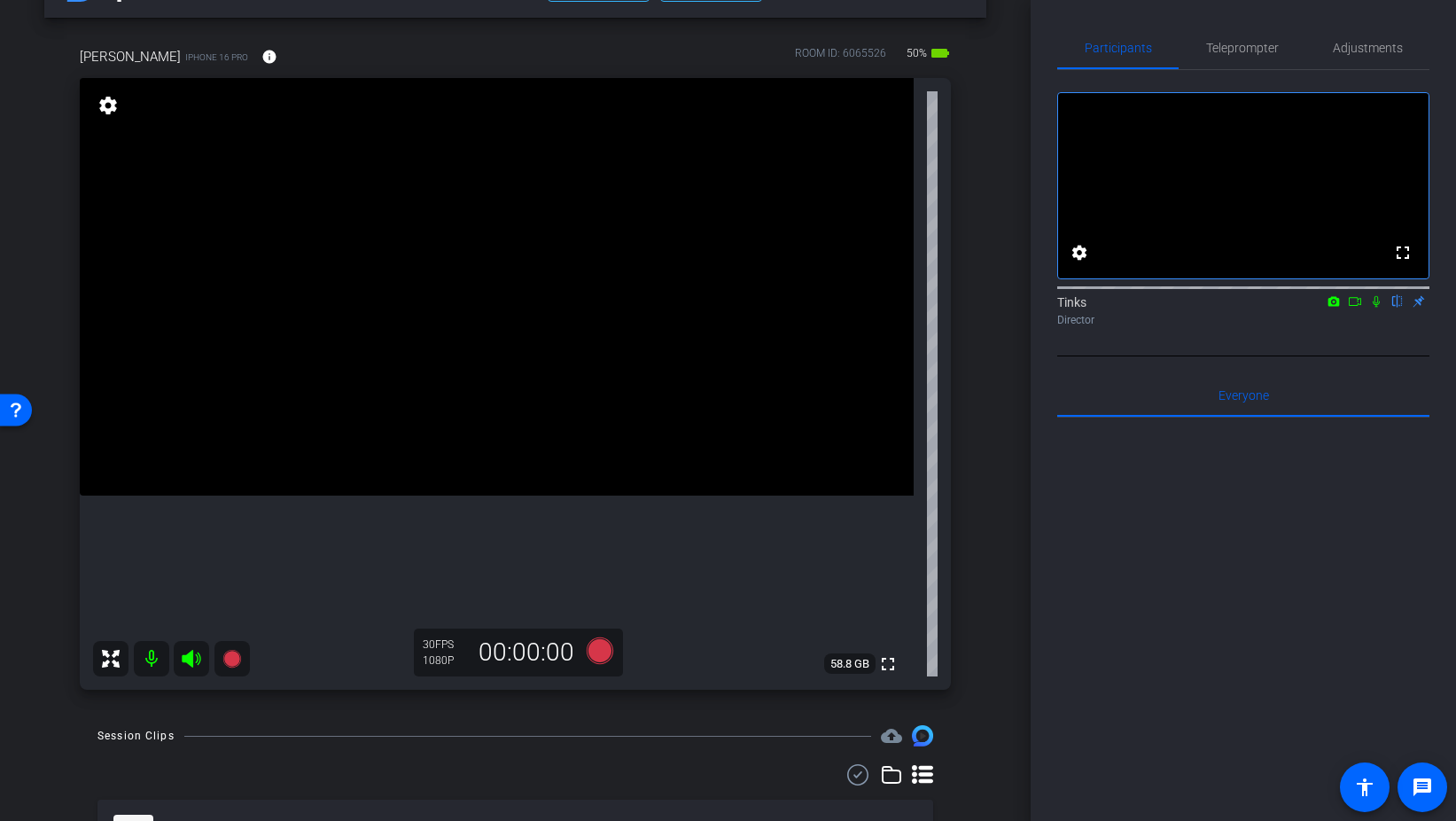
click at [1379, 307] on icon at bounding box center [1376, 301] width 15 height 13
click at [595, 646] on icon at bounding box center [598, 650] width 26 height 26
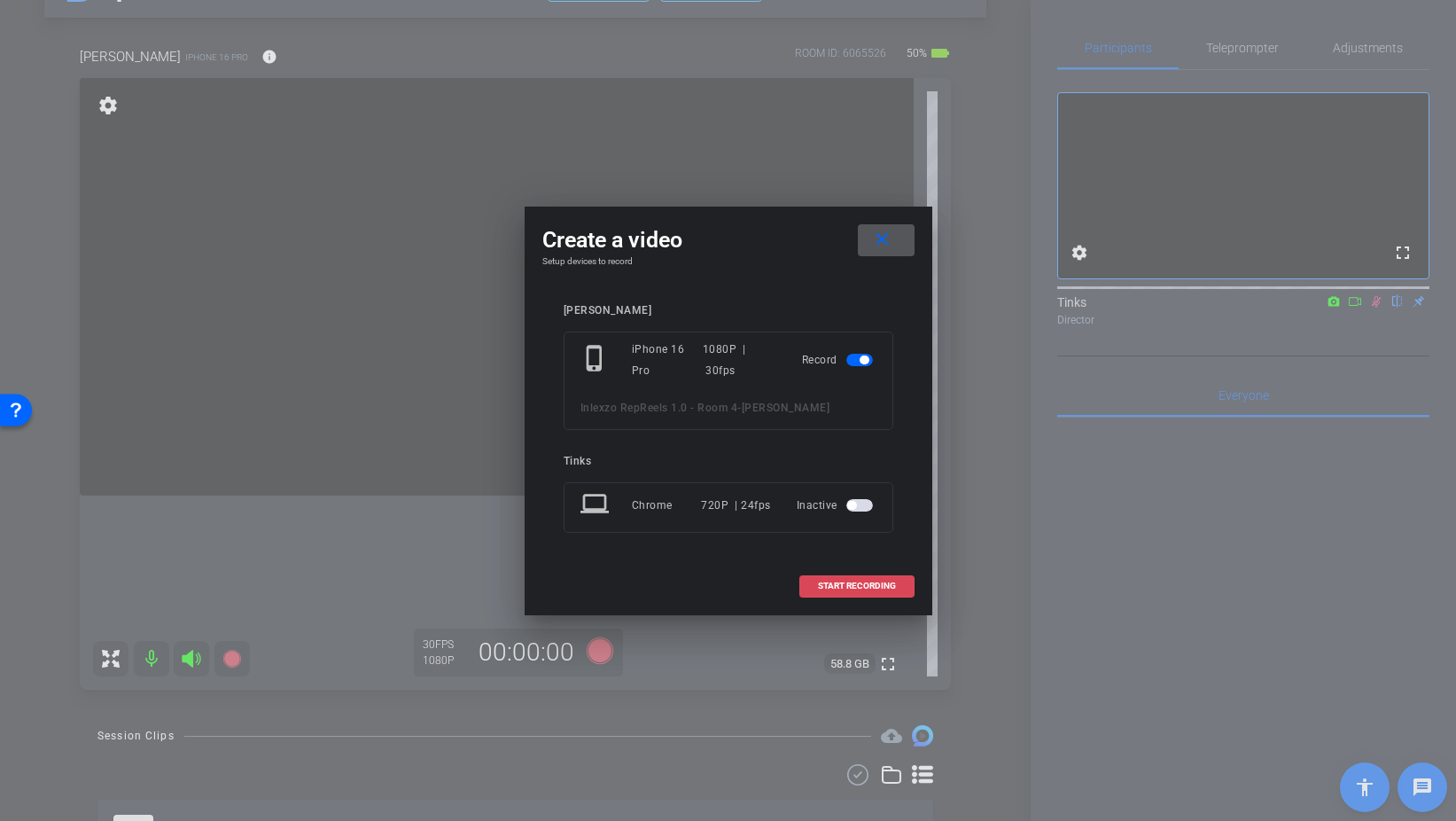
click at [895, 583] on span "START RECORDING" at bounding box center [857, 586] width 78 height 9
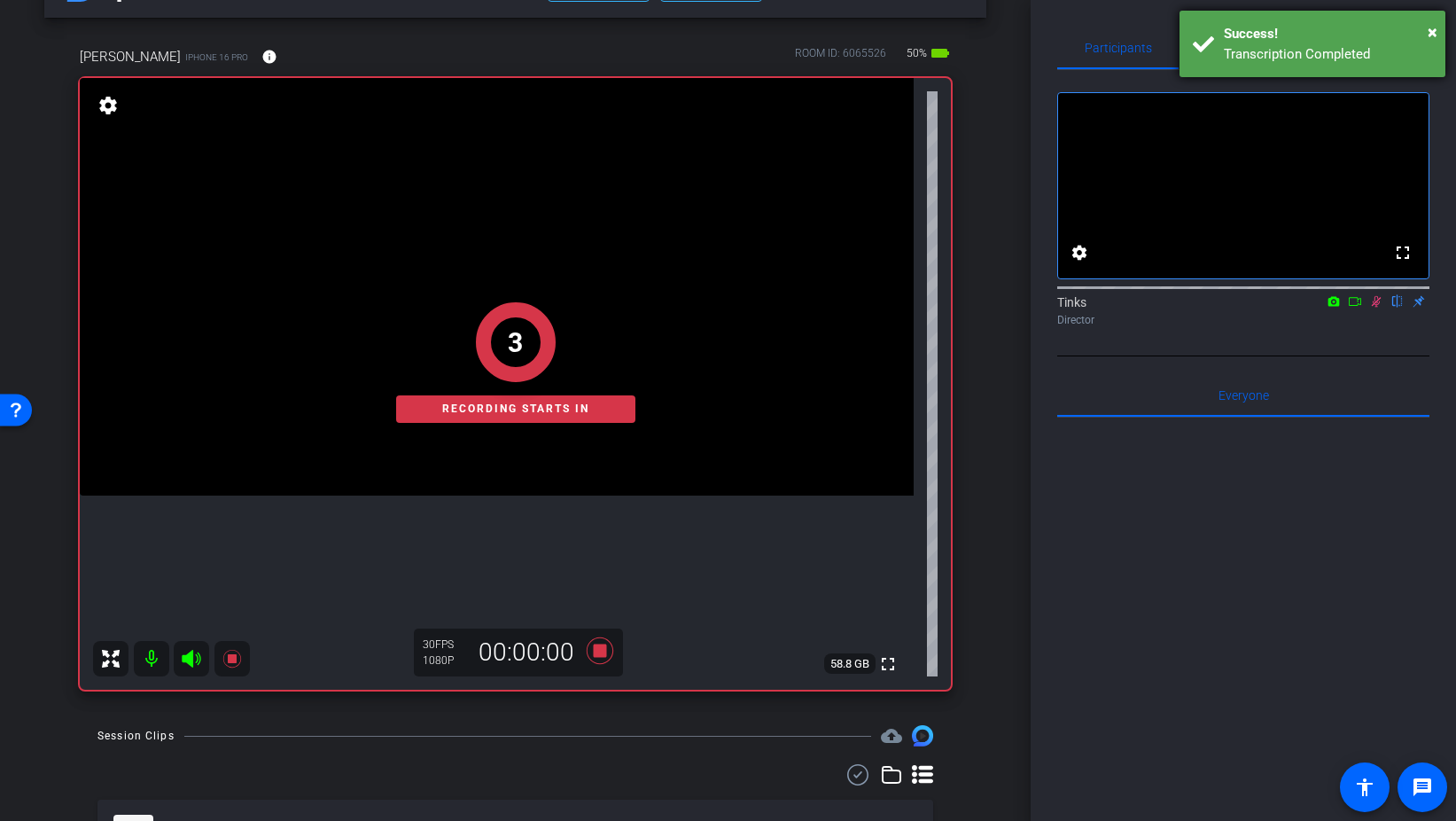
click at [1255, 46] on div "Transcription Completed" at bounding box center [1329, 54] width 208 height 20
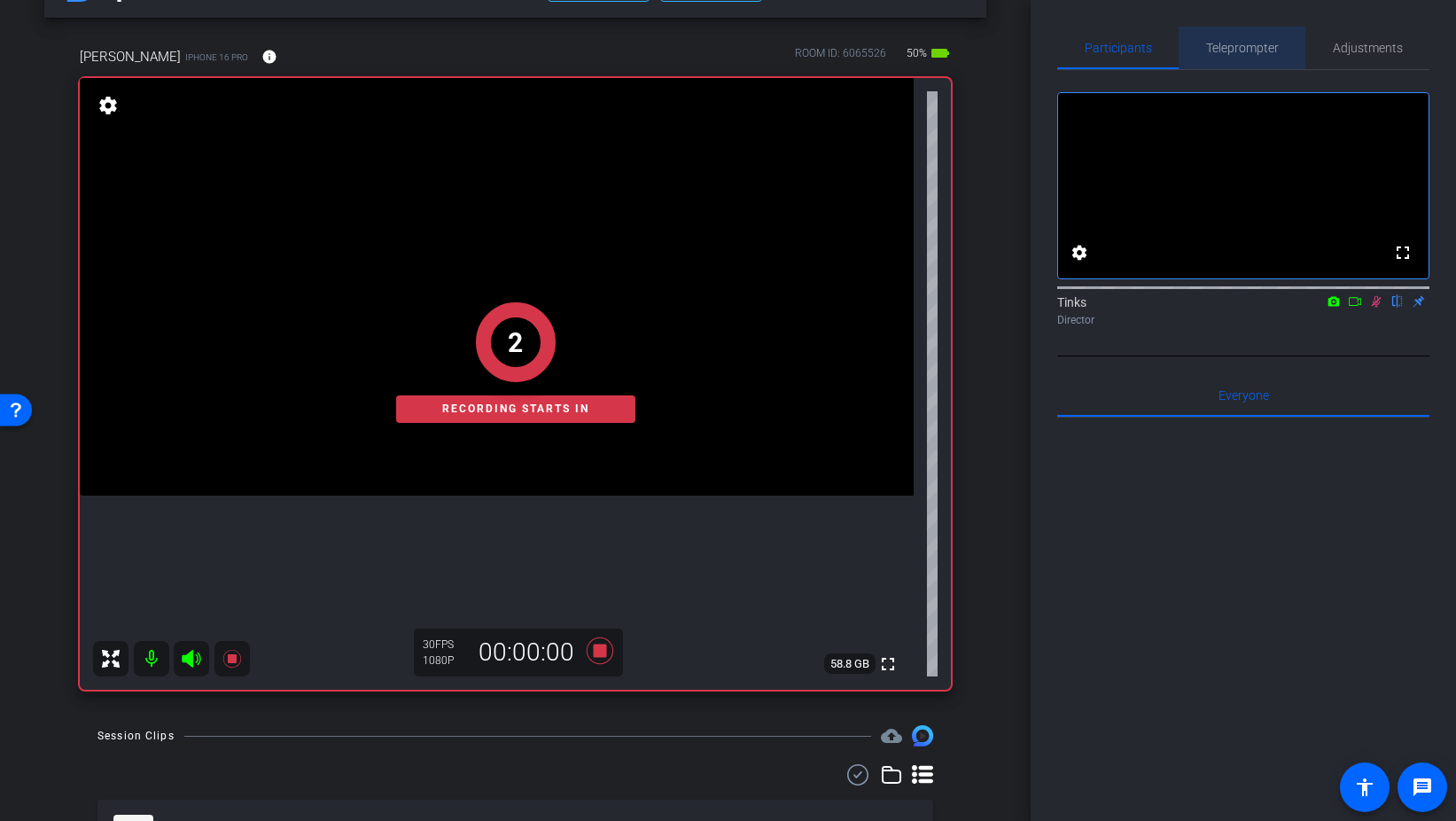
click at [1257, 45] on span "Teleprompter" at bounding box center [1242, 48] width 73 height 13
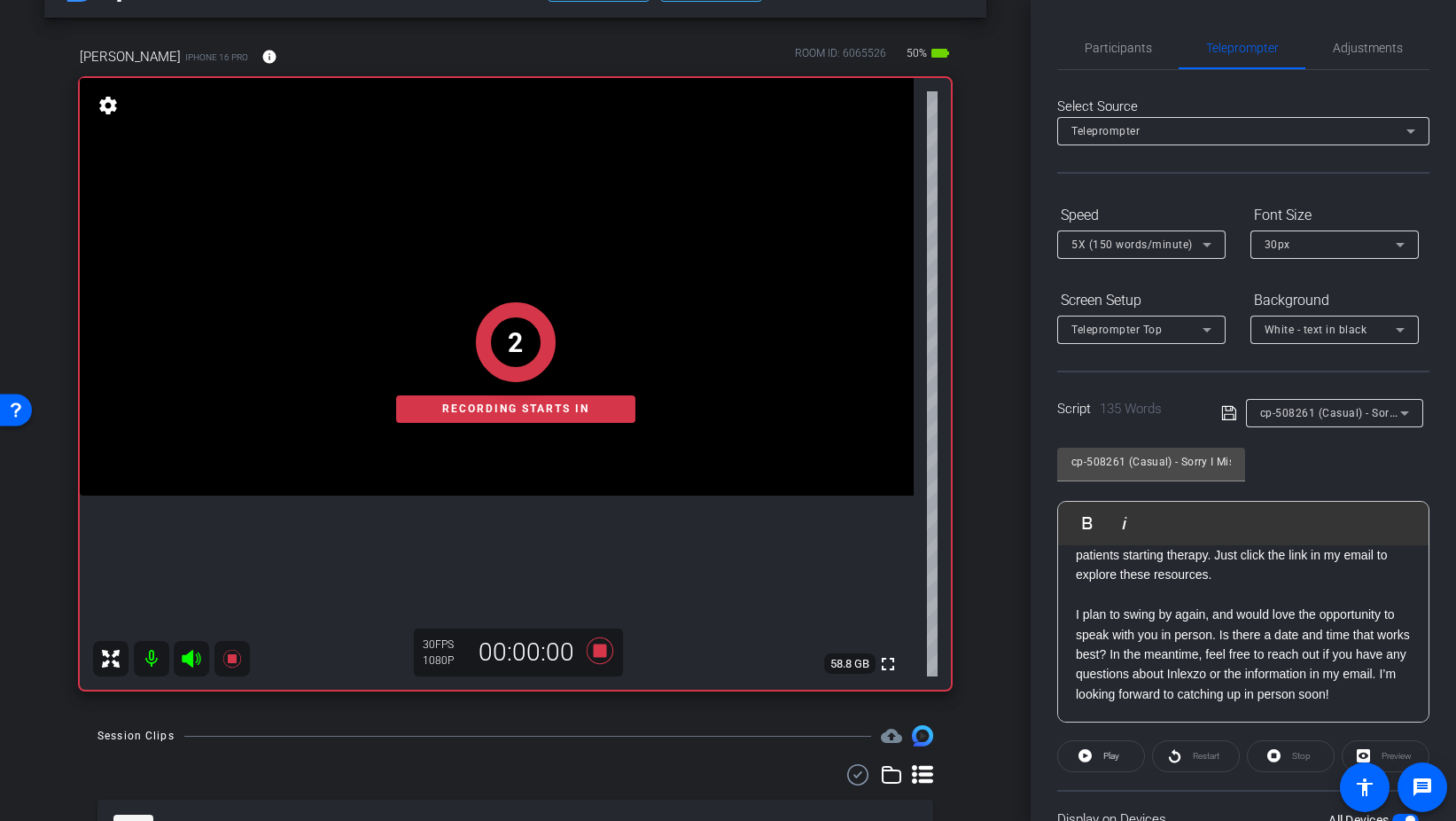
scroll to position [148, 0]
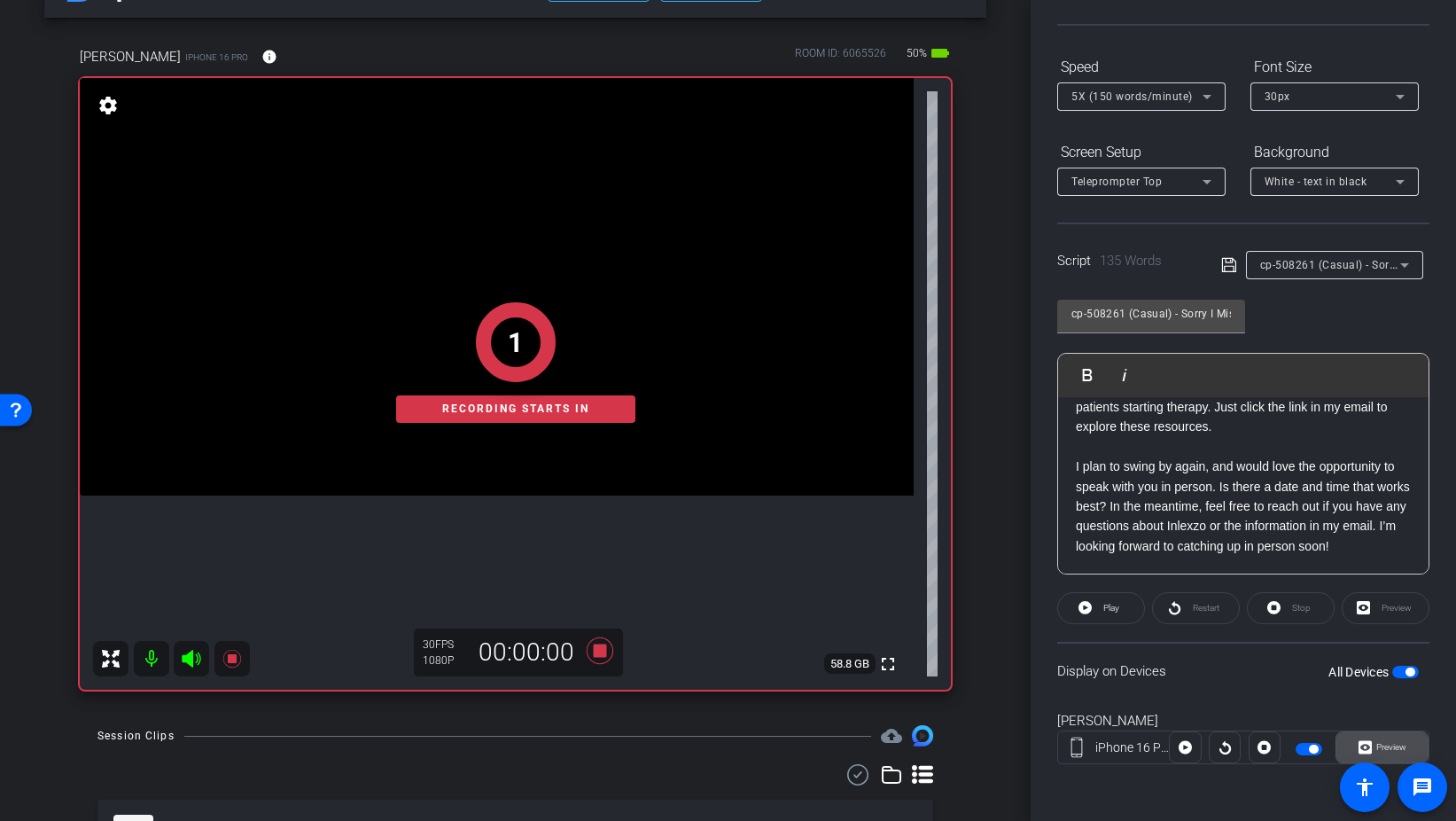
click at [1388, 756] on span "Preview" at bounding box center [1390, 748] width 35 height 25
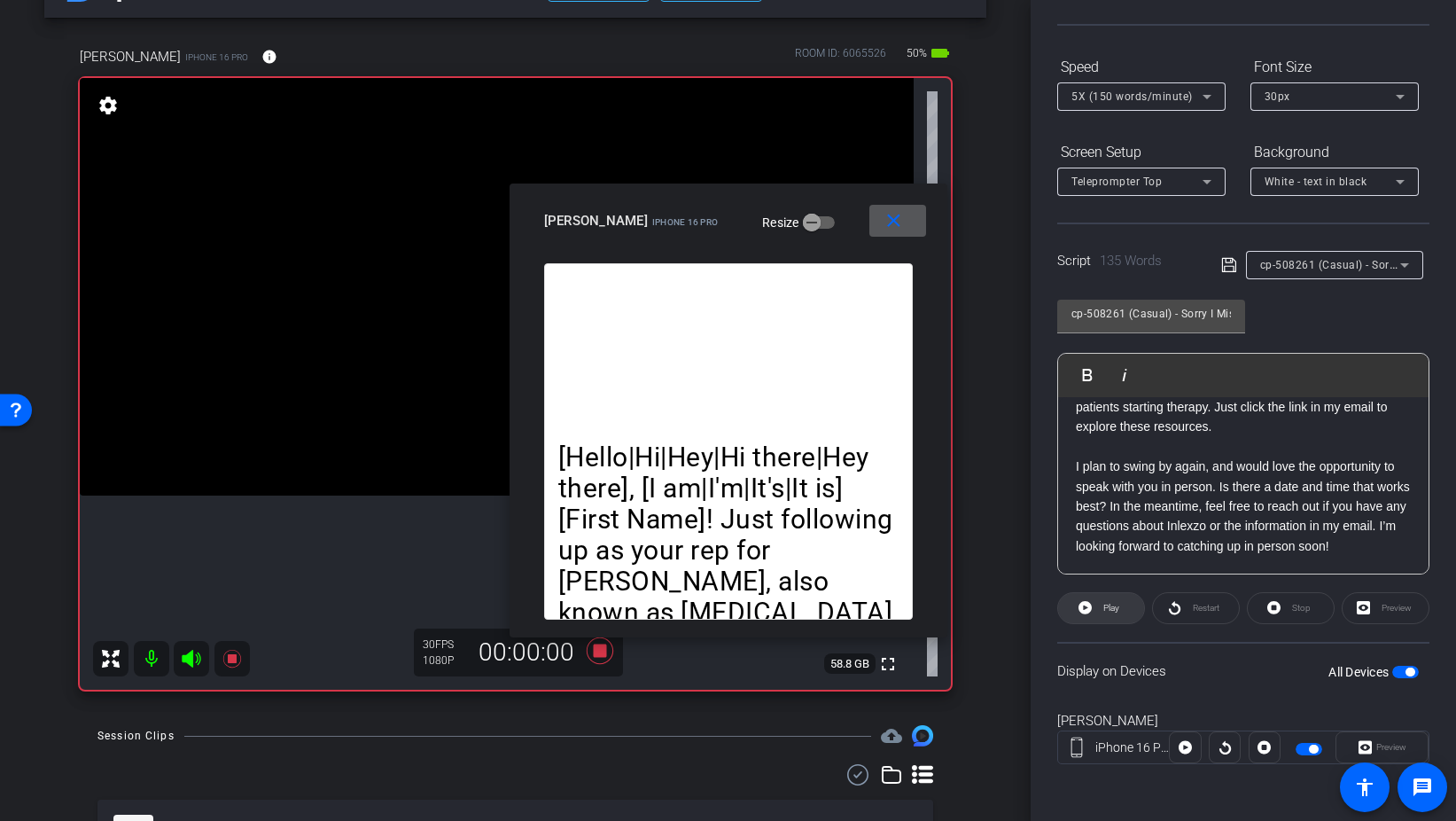
click at [1115, 605] on span "Play" at bounding box center [1112, 608] width 16 height 10
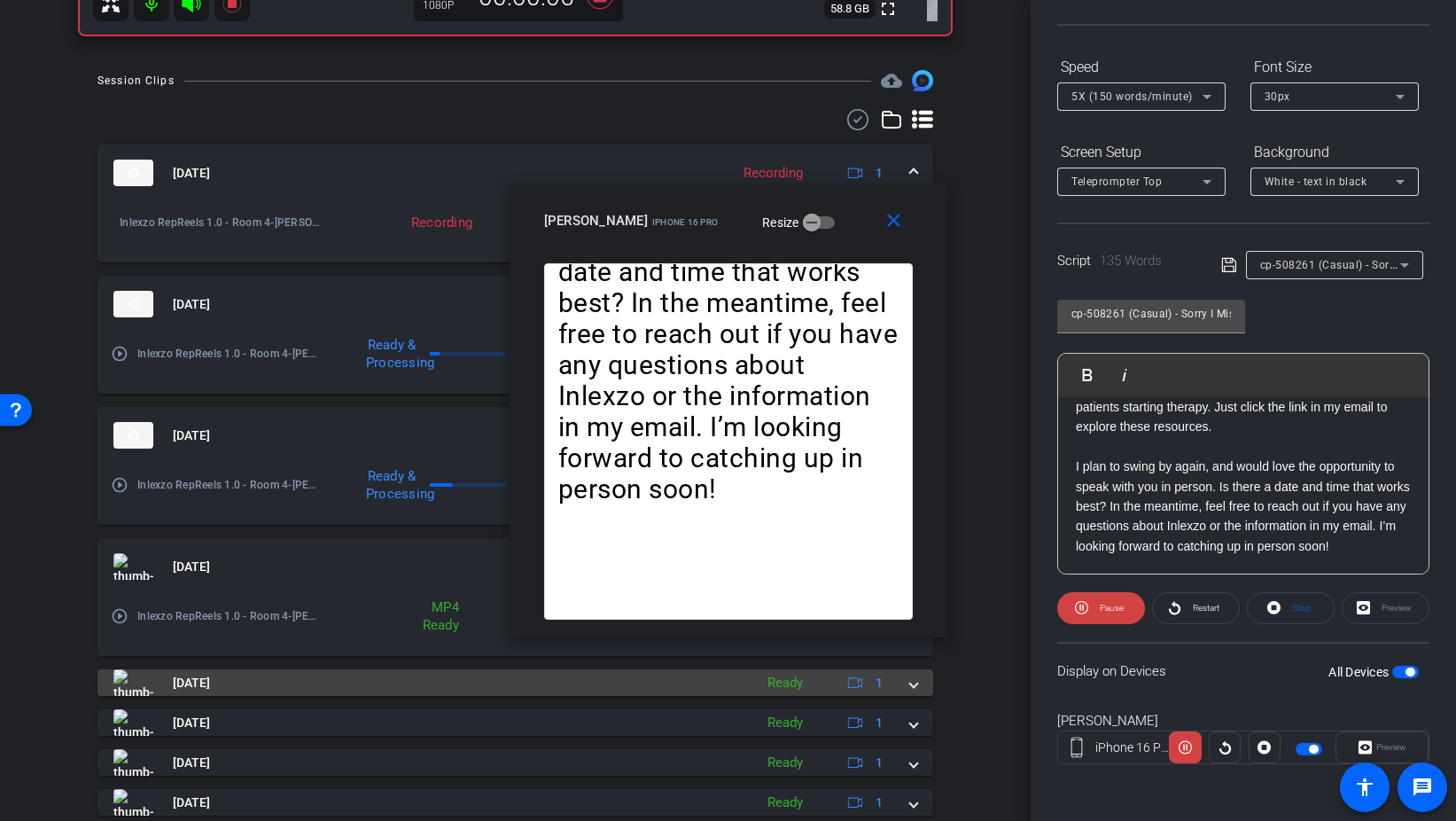
scroll to position [720, 0]
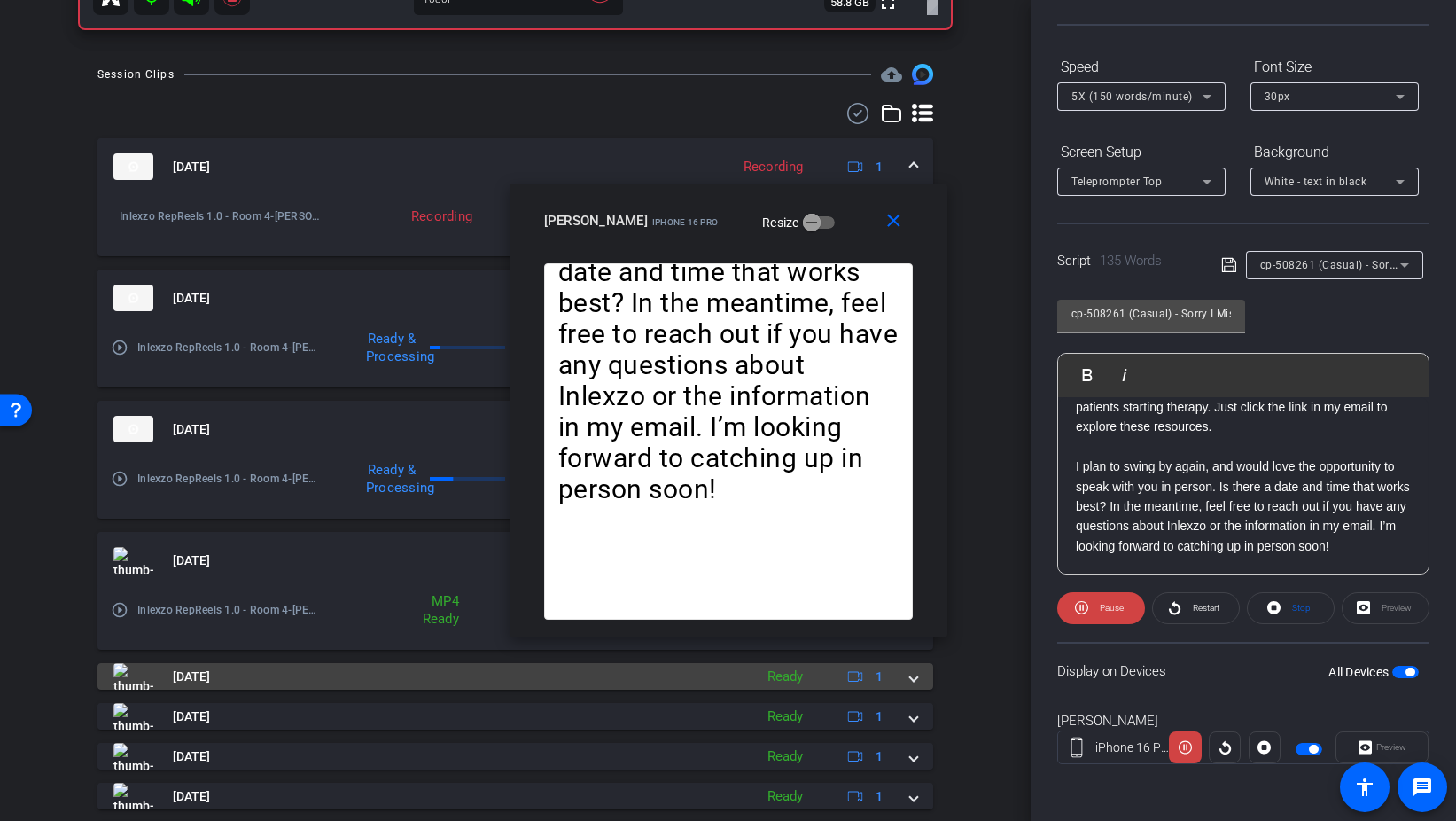
click at [914, 680] on span at bounding box center [913, 676] width 7 height 18
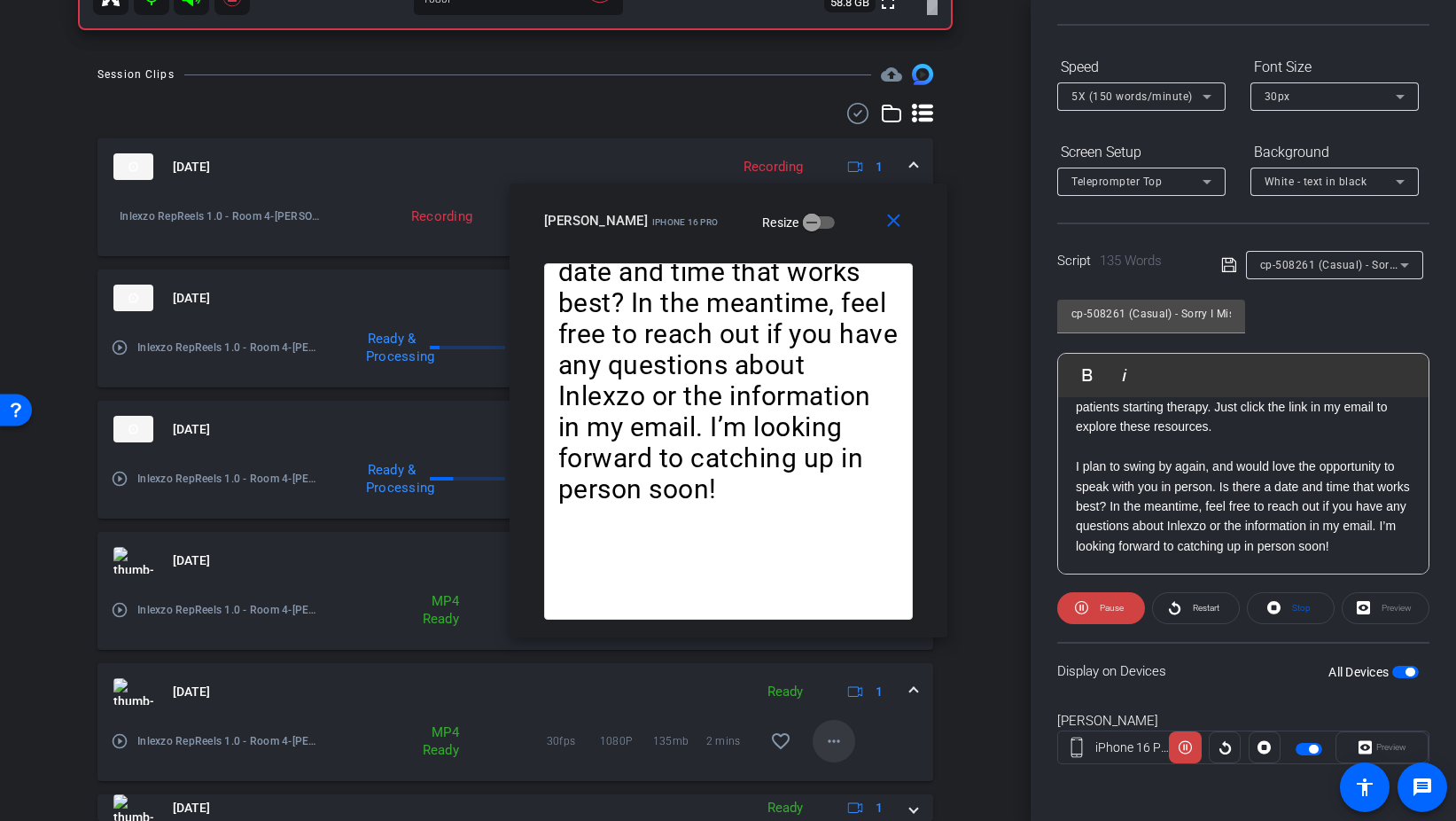
click at [827, 746] on mat-icon "more_horiz" at bounding box center [835, 741] width 21 height 21
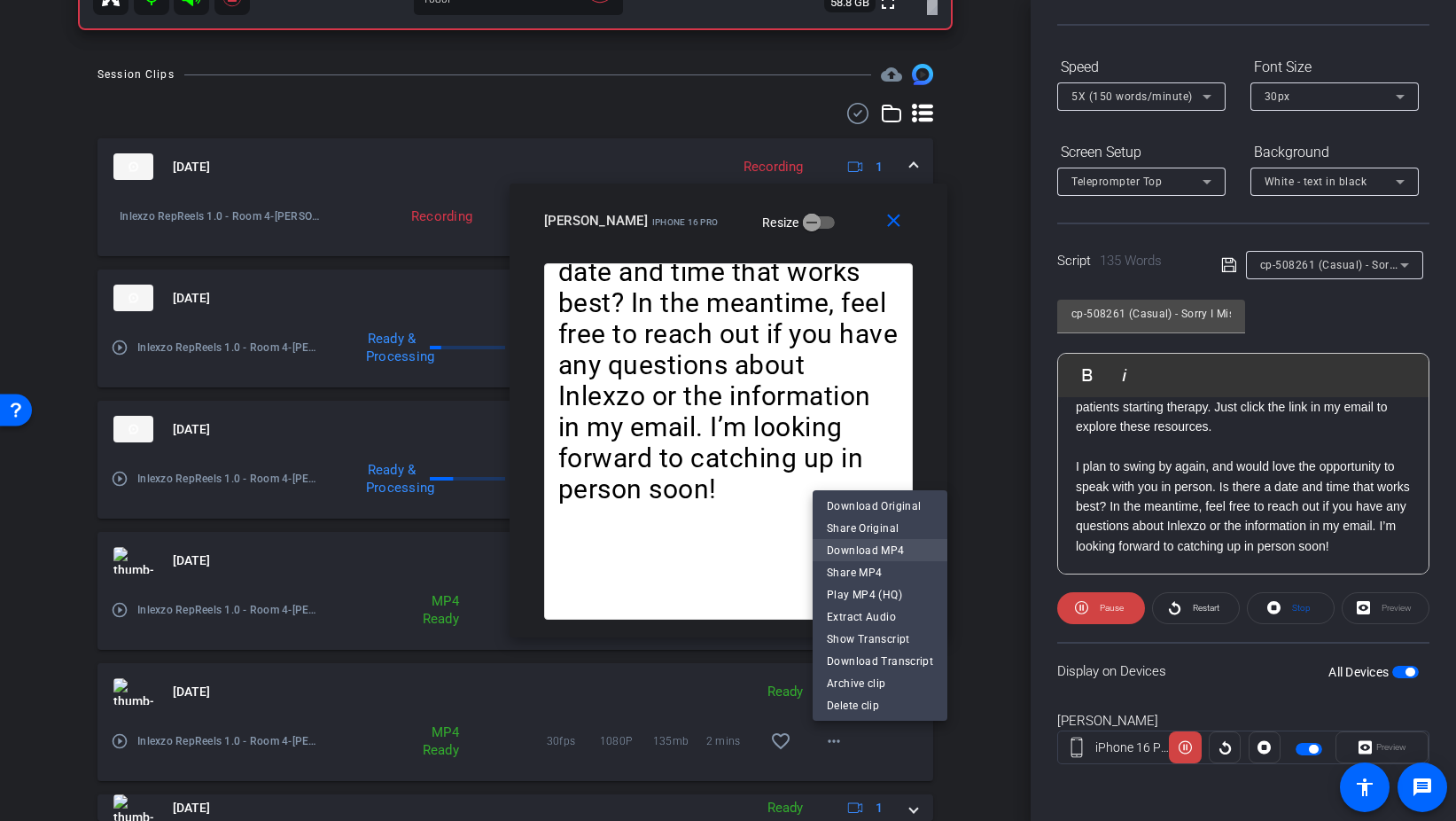
click at [894, 546] on span "Download MP4" at bounding box center [879, 550] width 106 height 21
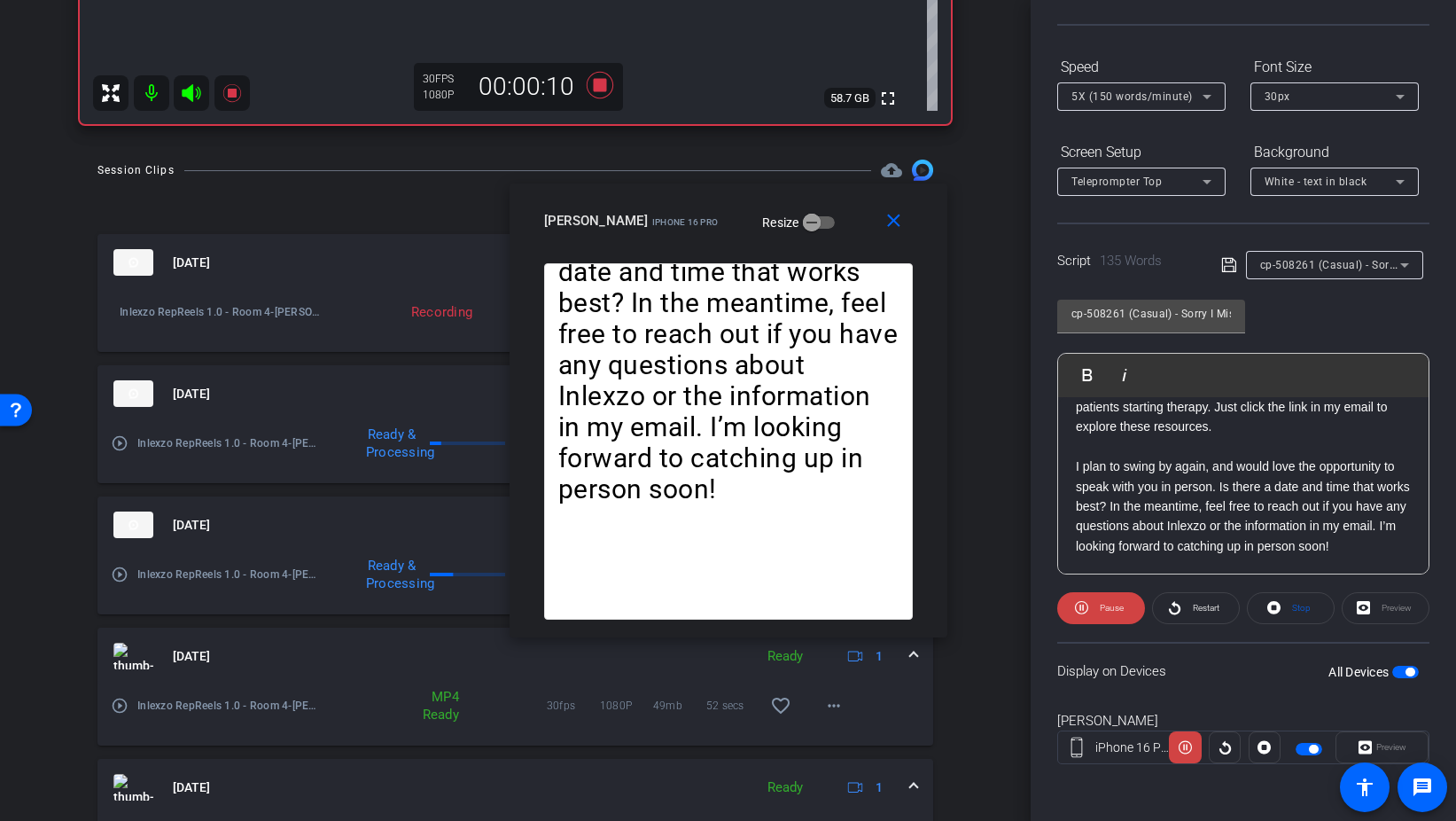
scroll to position [625, 0]
click at [839, 705] on mat-icon "more_horiz" at bounding box center [835, 704] width 21 height 21
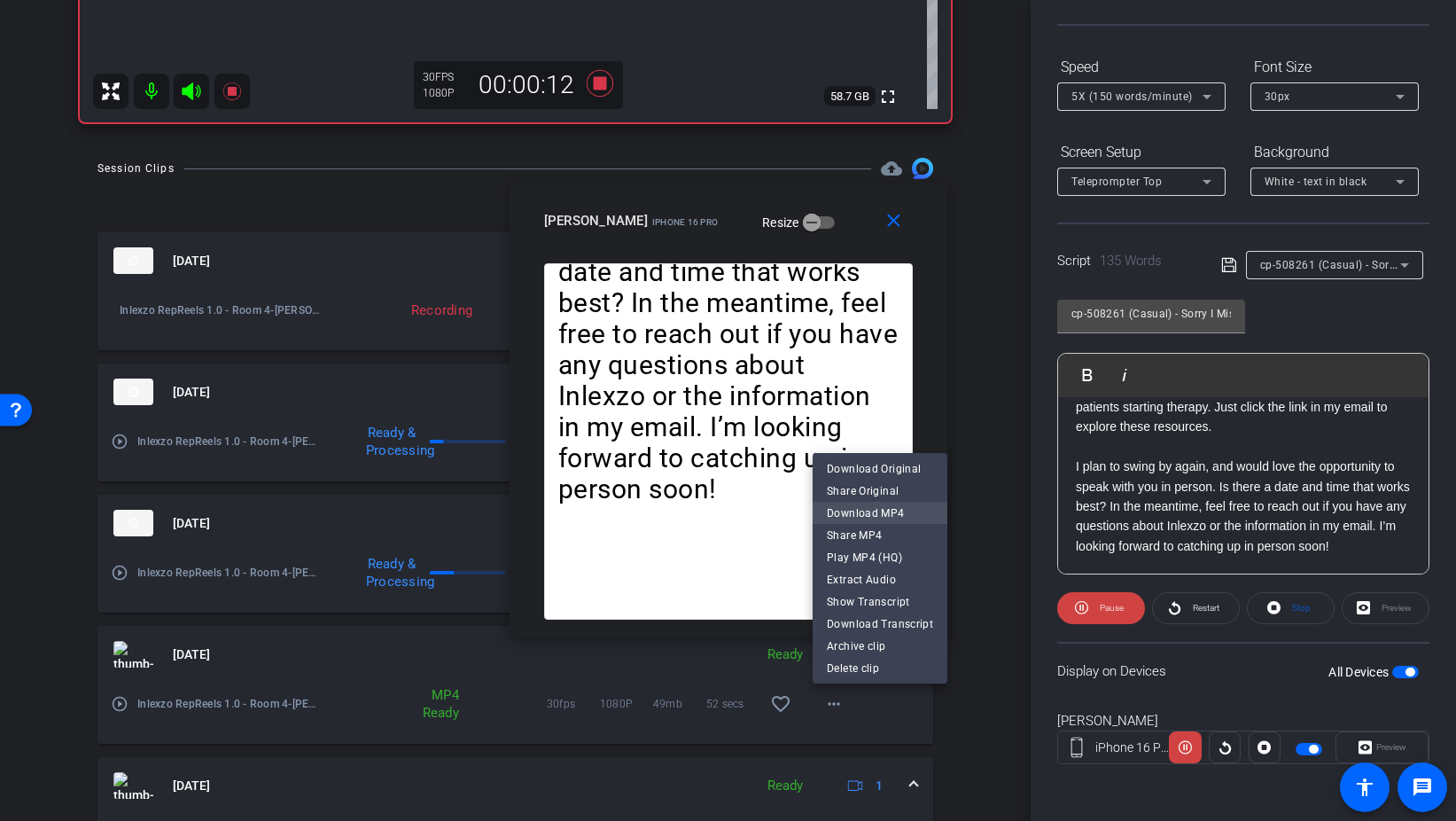
click at [894, 520] on span "Download MP4" at bounding box center [879, 513] width 106 height 21
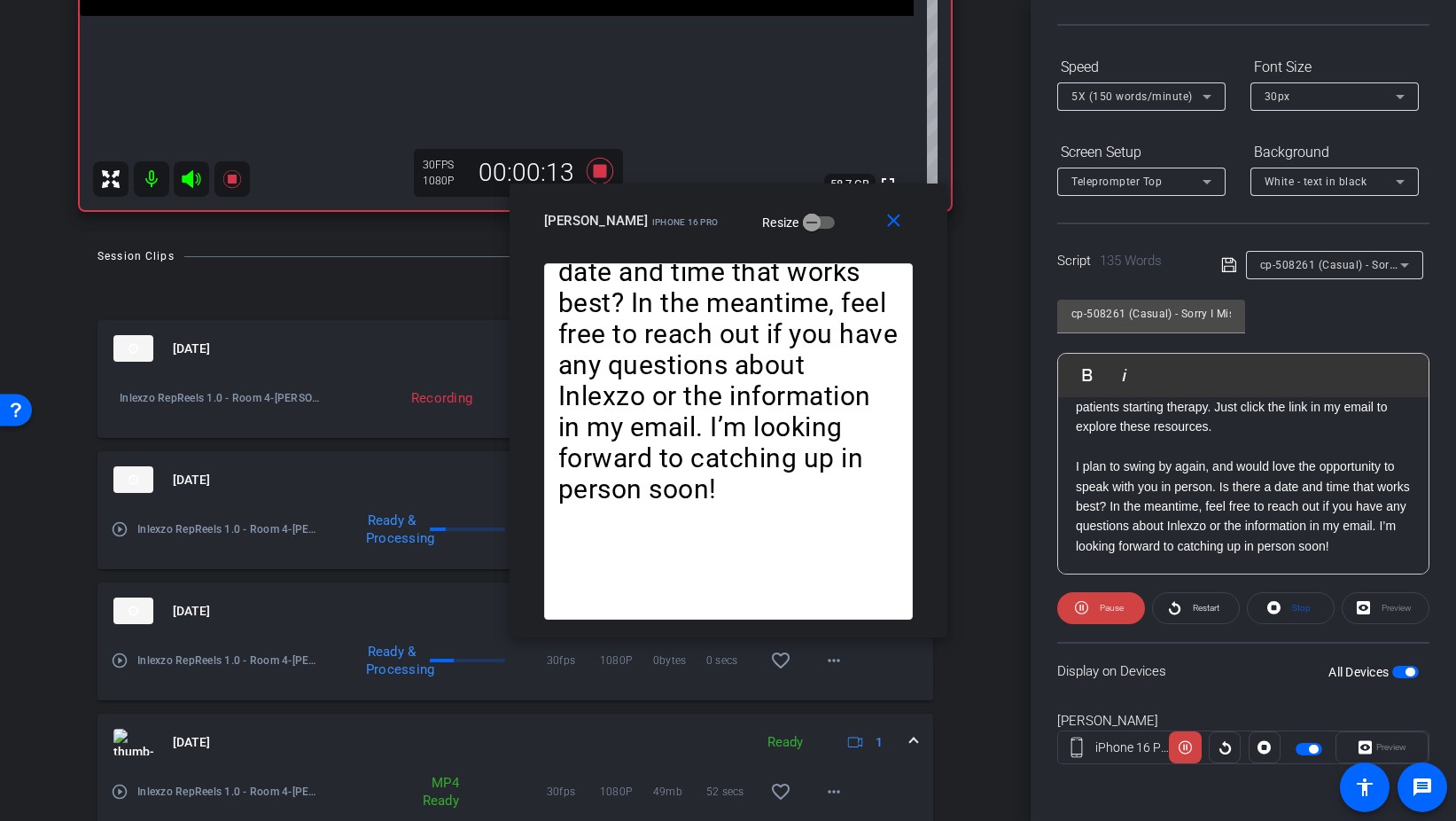
scroll to position [552, 0]
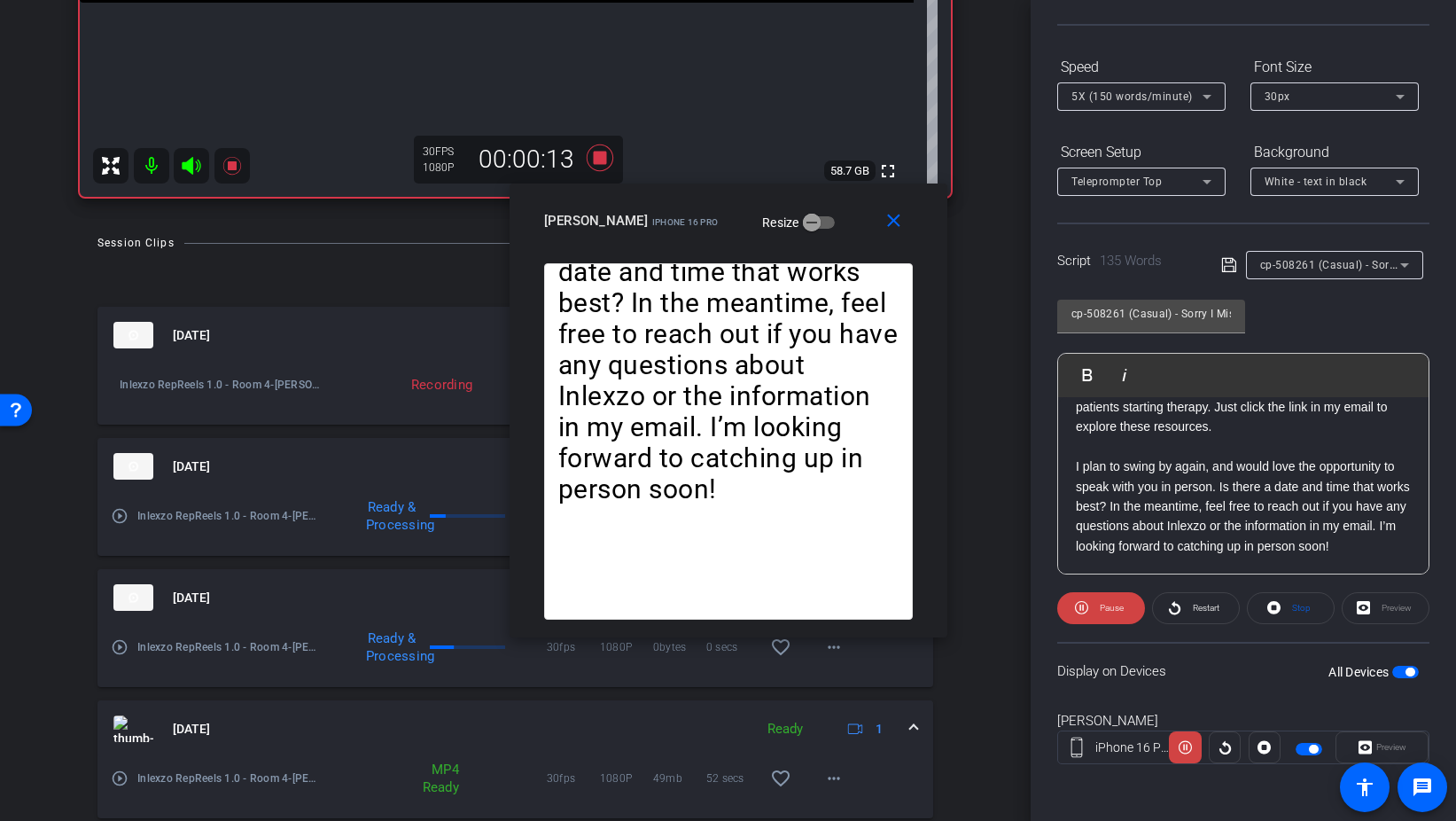
click at [906, 725] on div "Aug 29, 2025 Ready 1" at bounding box center [512, 728] width 797 height 26
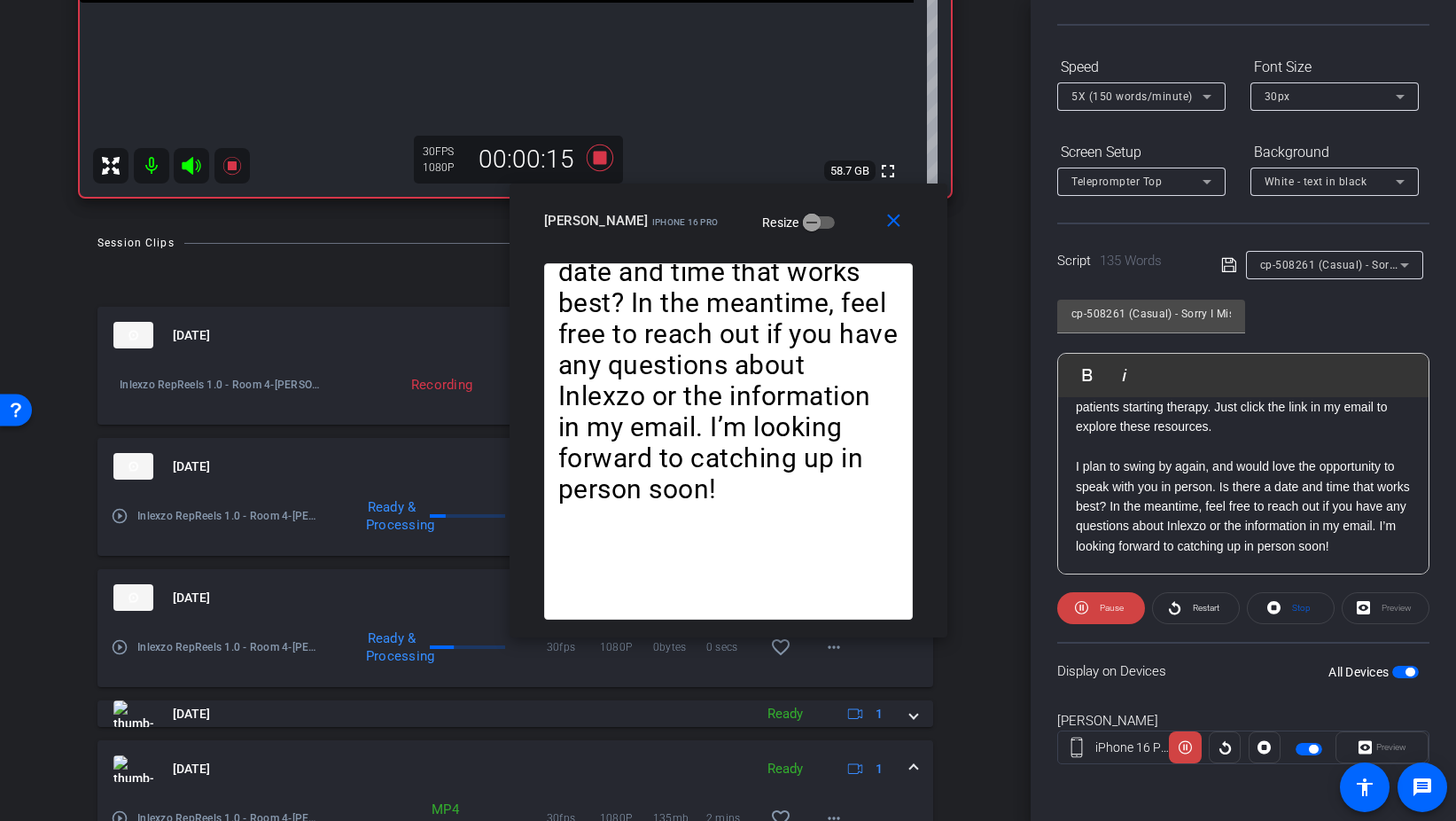
click at [915, 760] on span at bounding box center [913, 768] width 7 height 18
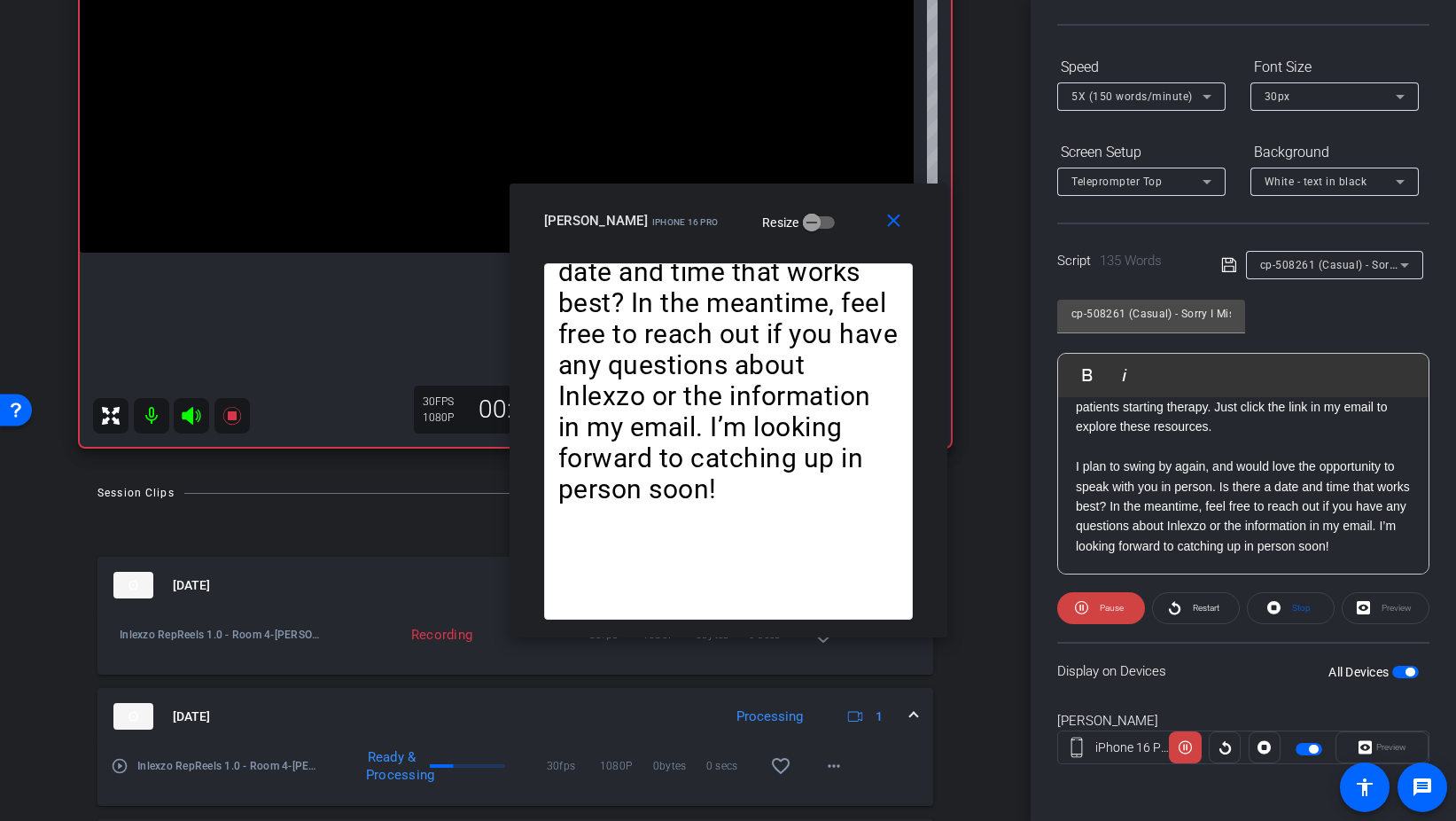
scroll to position [226, 0]
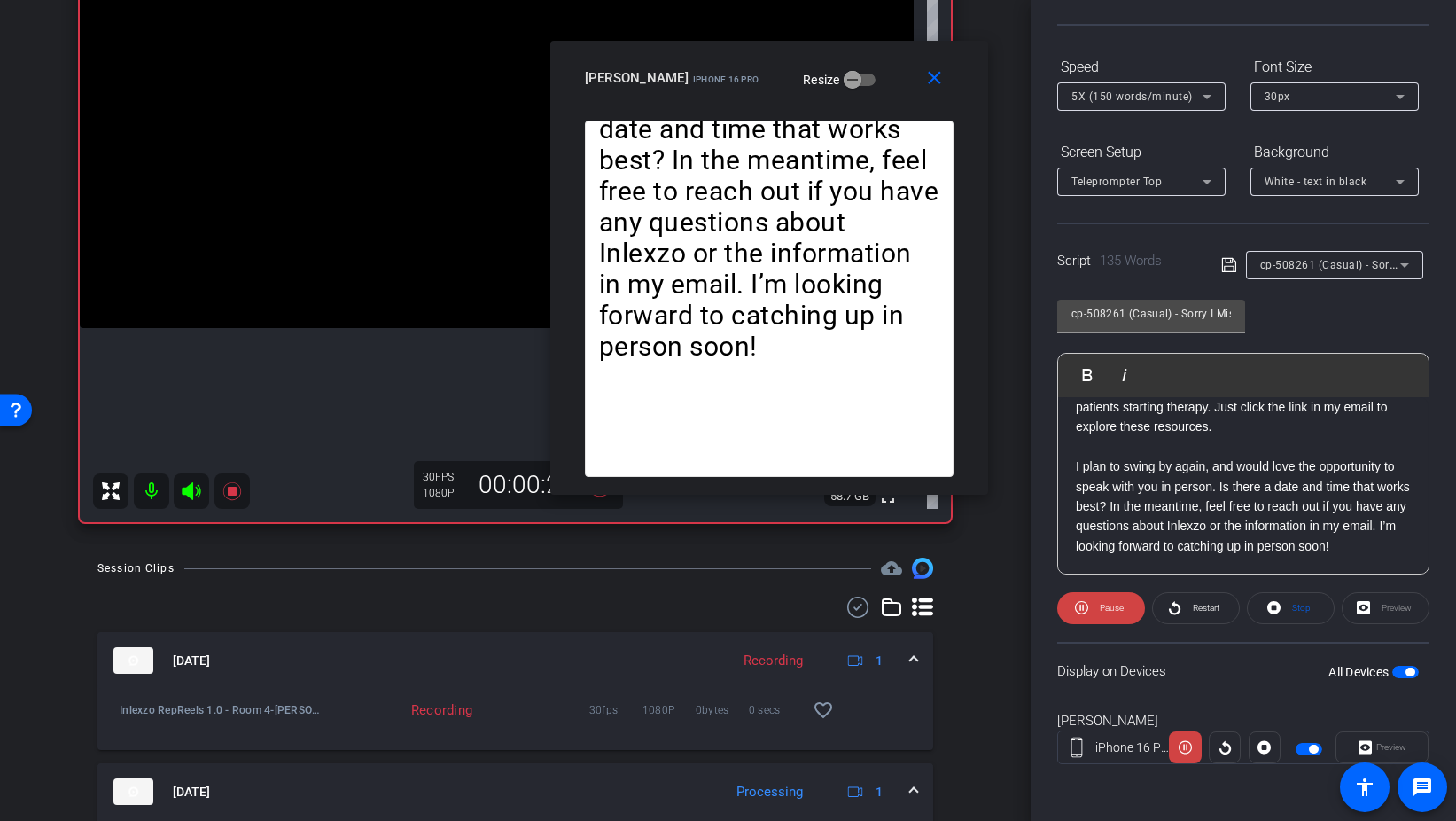
drag, startPoint x: 817, startPoint y: 206, endPoint x: 859, endPoint y: 56, distance: 155.8
click at [859, 62] on div "keith iPhone 16 Pro Resize" at bounding box center [776, 78] width 382 height 32
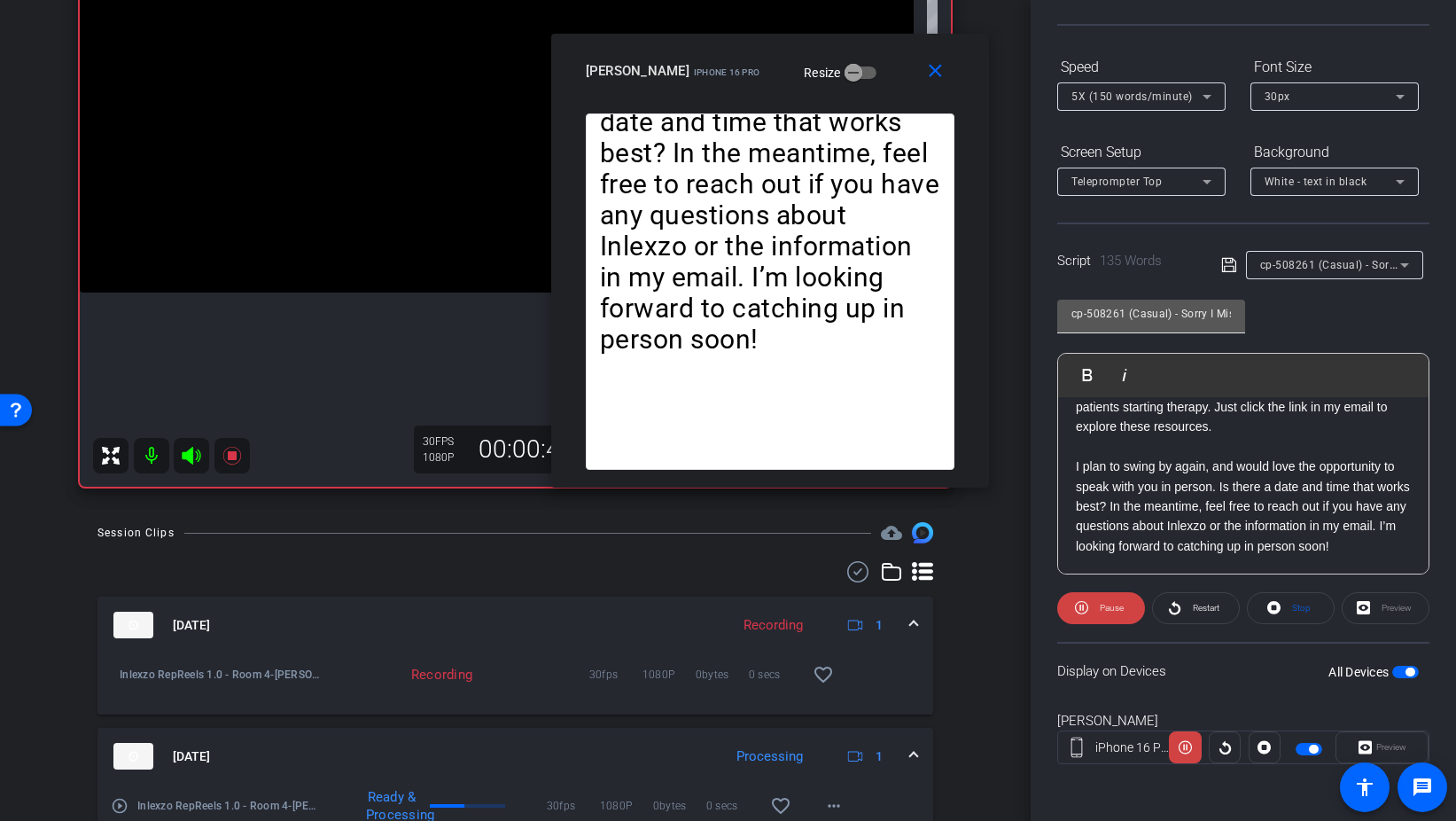
scroll to position [0, 0]
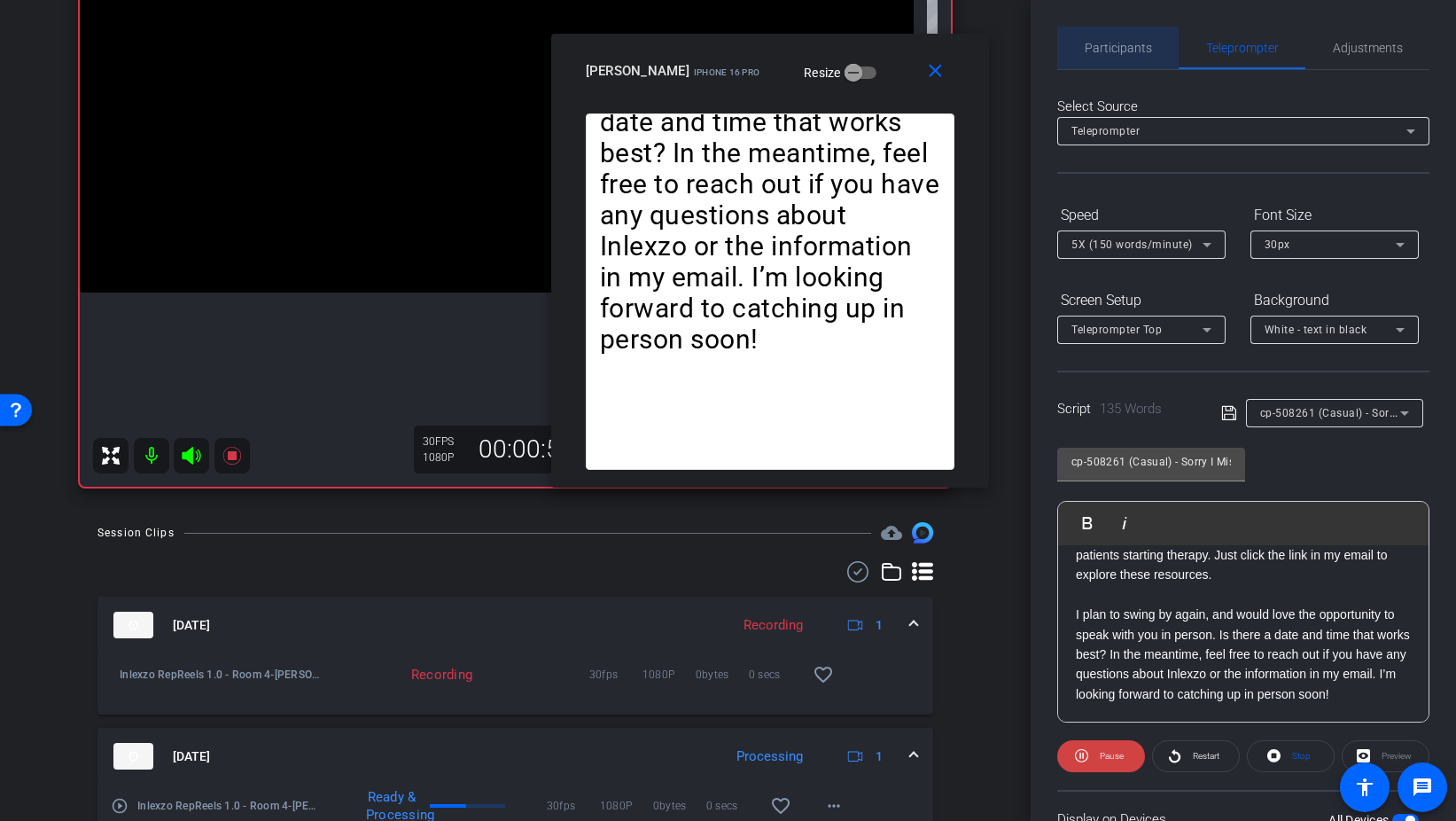
click at [1093, 48] on span "Participants" at bounding box center [1119, 48] width 67 height 13
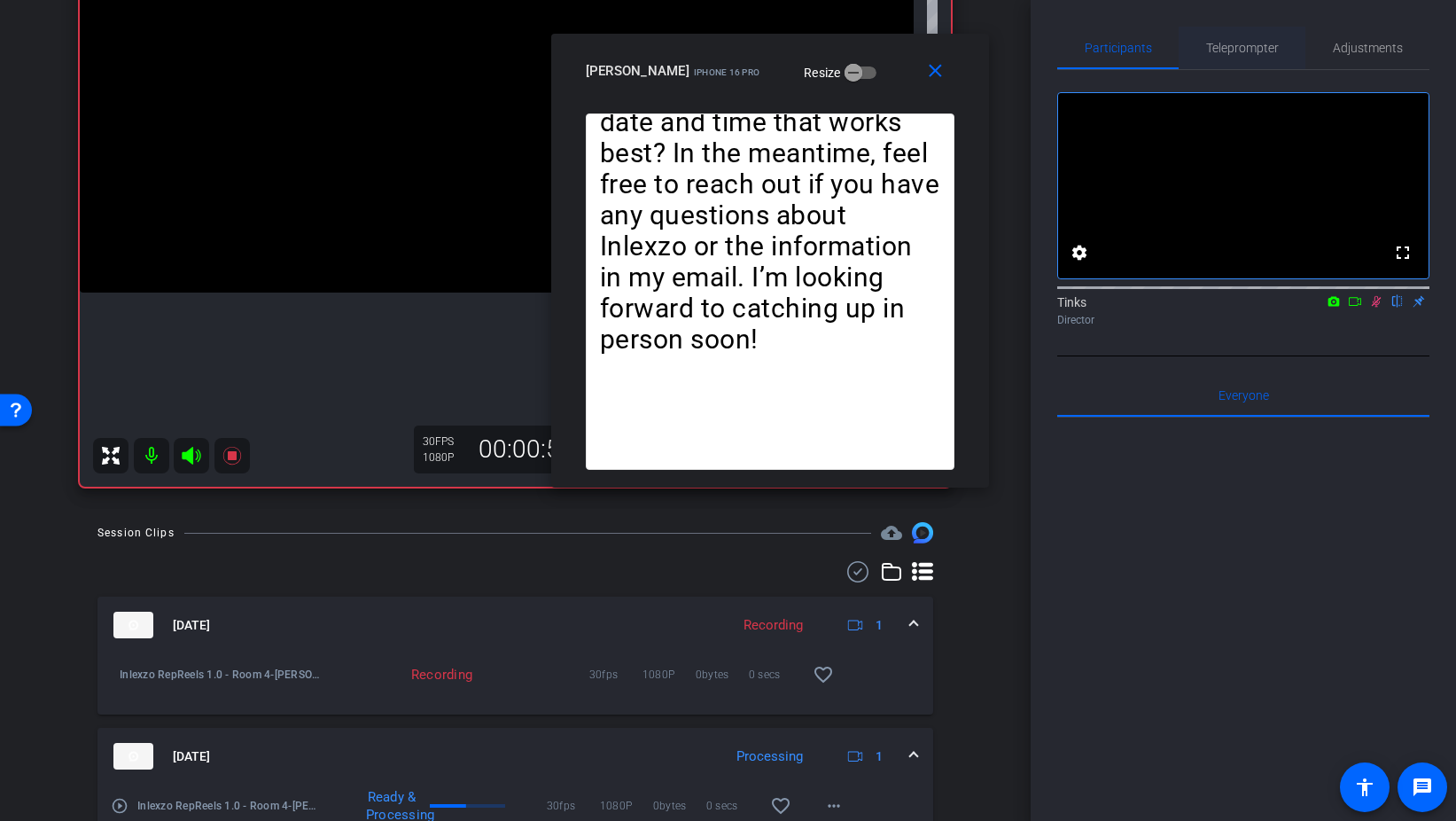
click at [1226, 50] on span "Teleprompter" at bounding box center [1242, 48] width 73 height 13
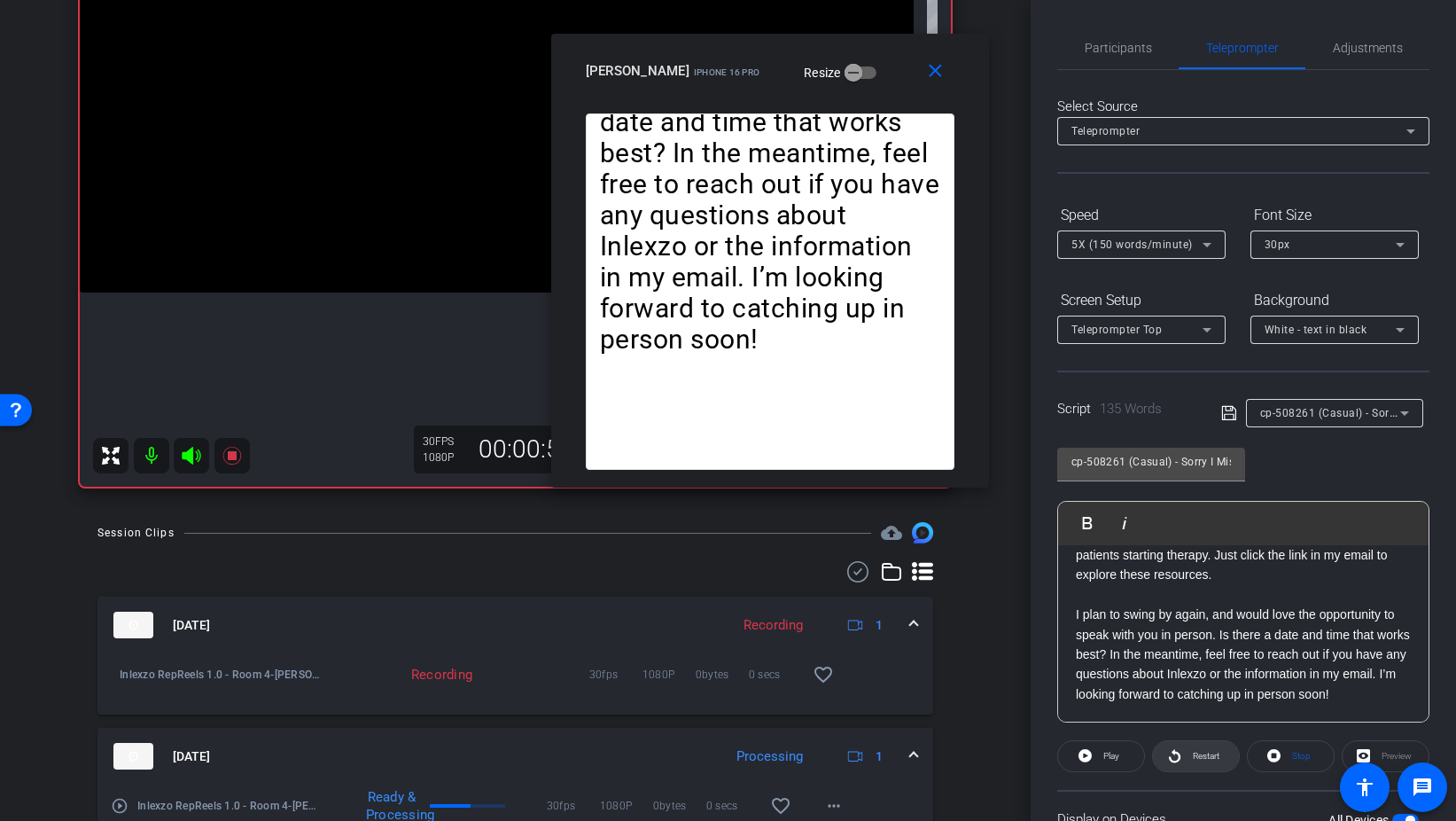
click at [1194, 749] on span "Restart" at bounding box center [1204, 757] width 31 height 25
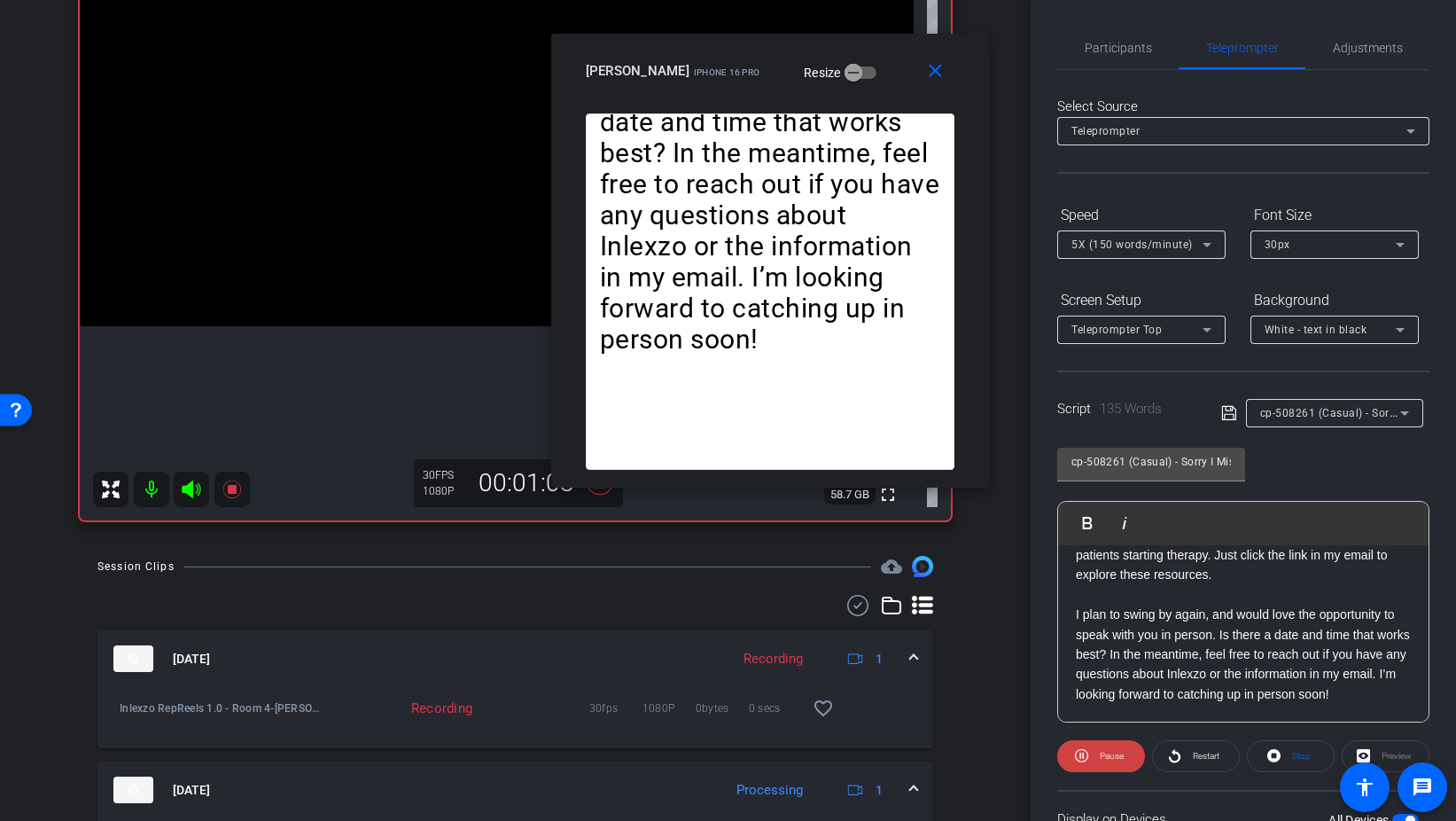
scroll to position [219, 0]
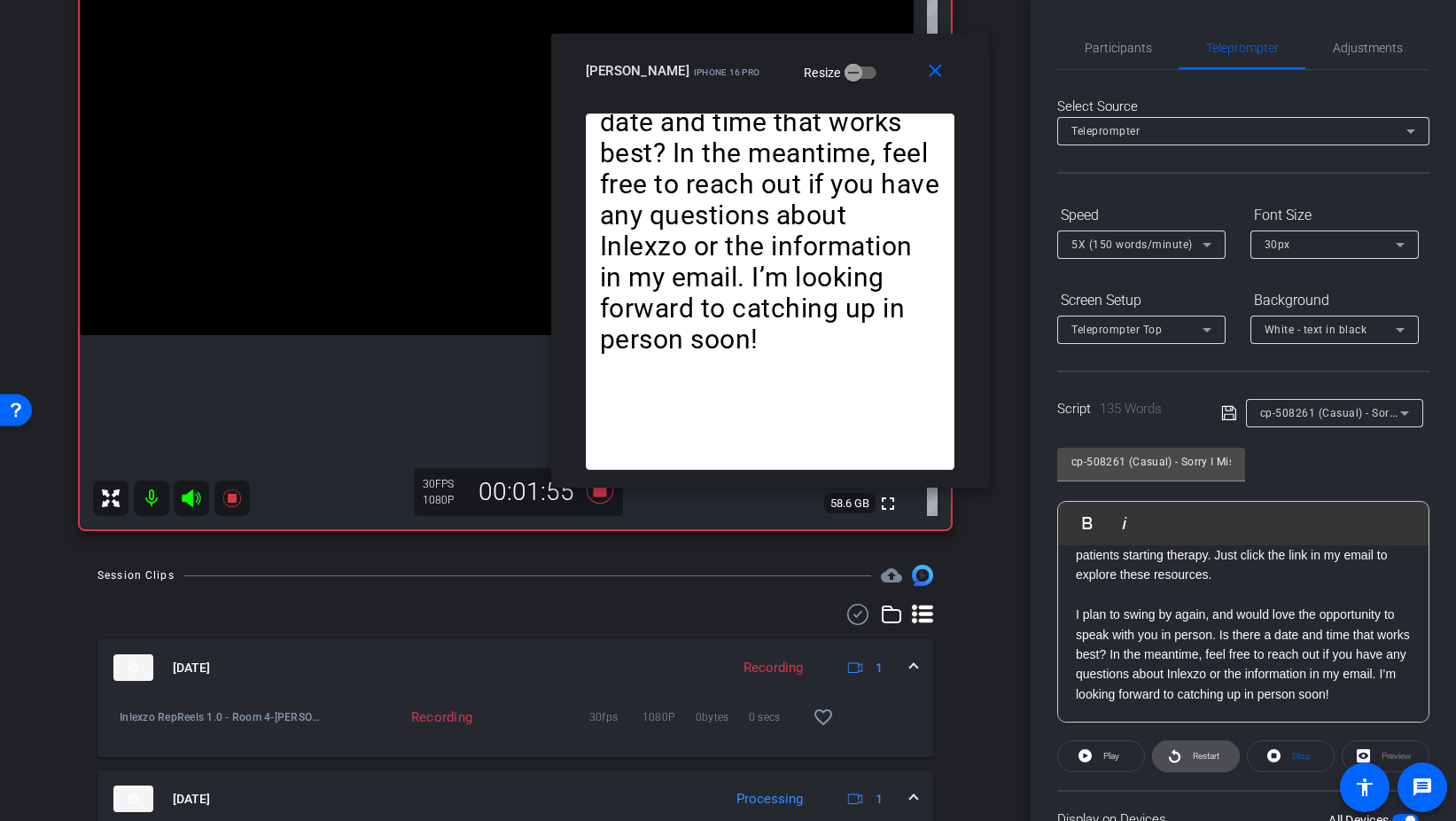
click at [1209, 764] on span "Restart" at bounding box center [1204, 757] width 31 height 25
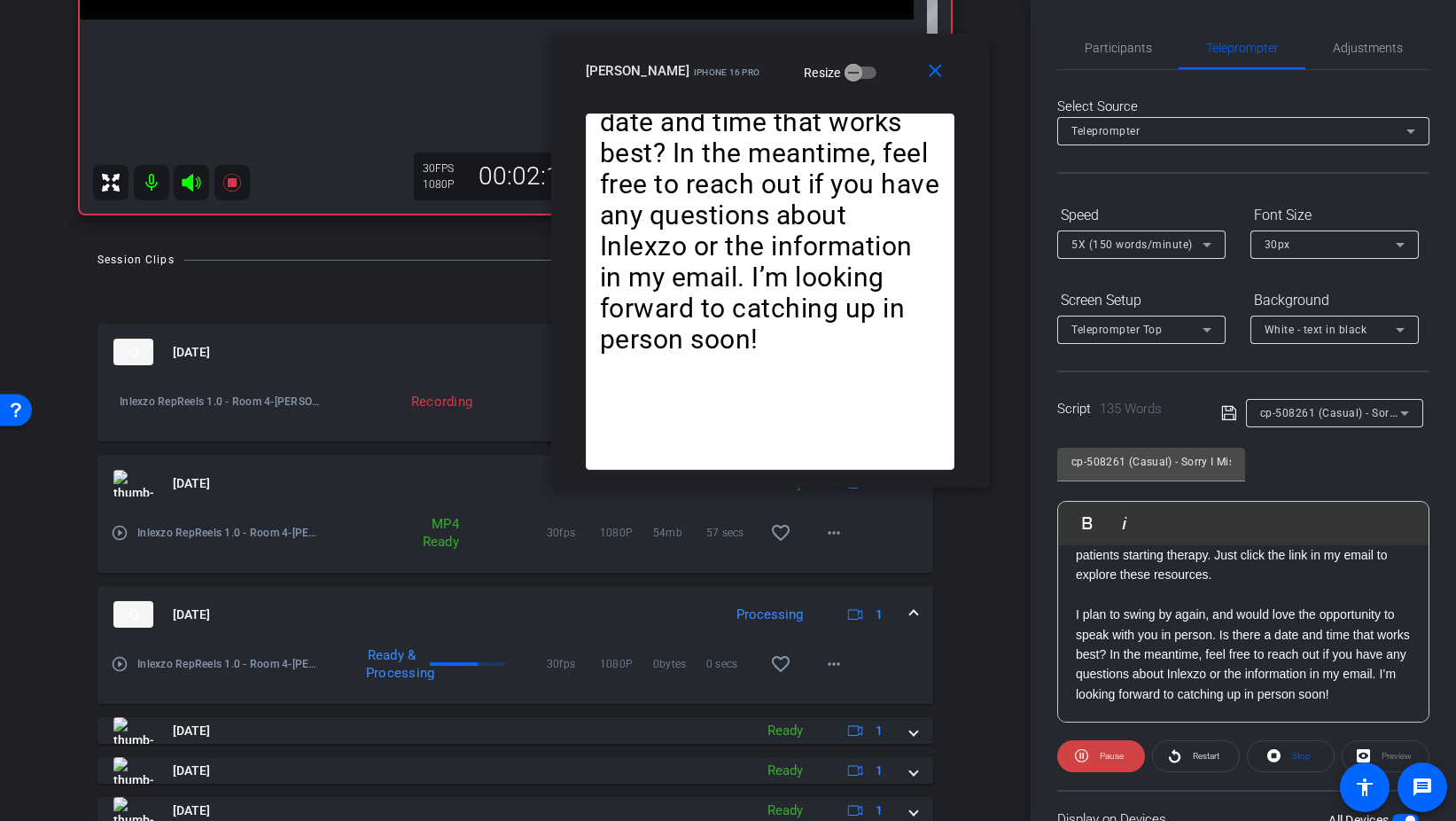
scroll to position [500, 0]
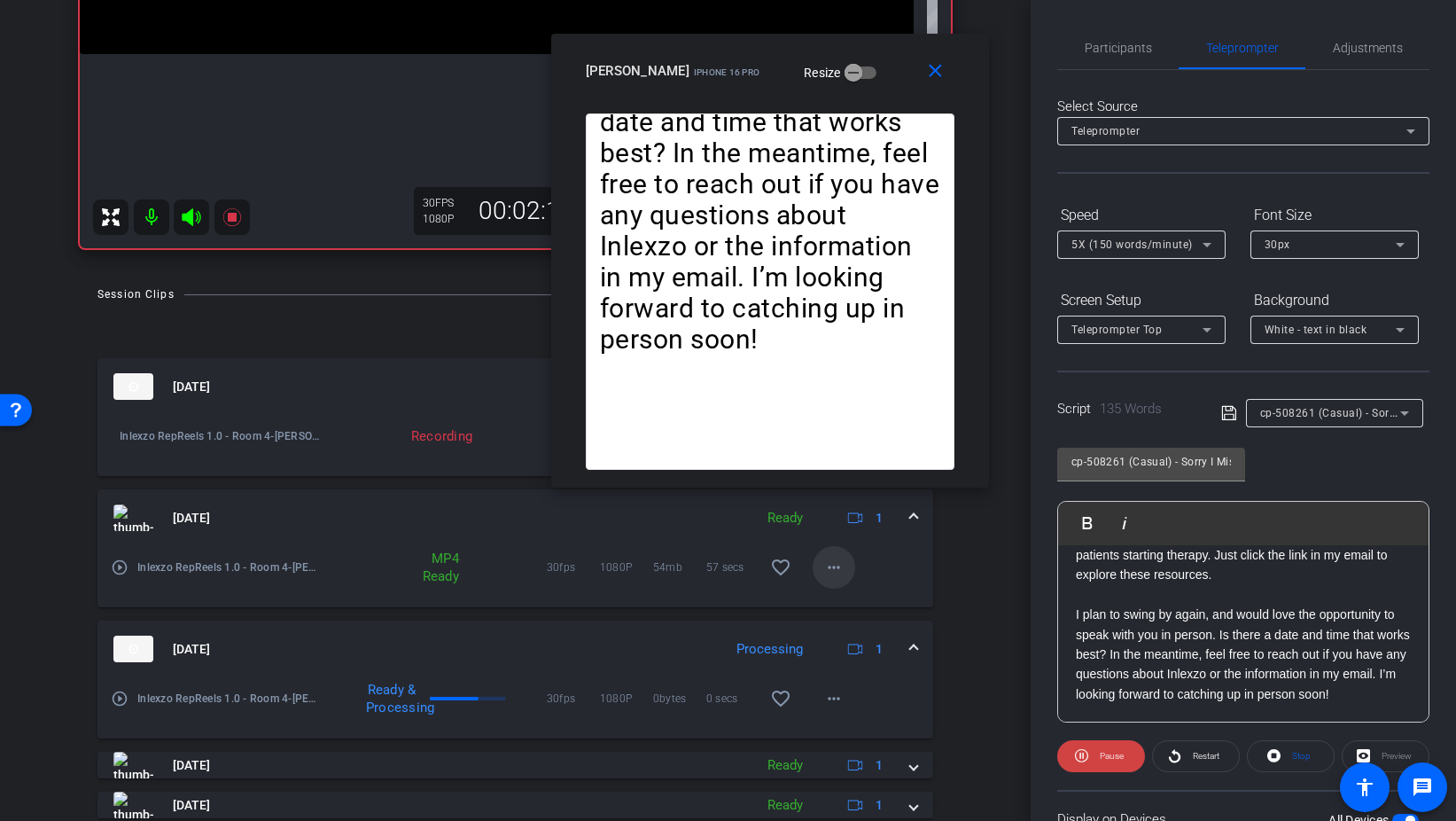
click at [835, 574] on mat-icon "more_horiz" at bounding box center [835, 567] width 21 height 21
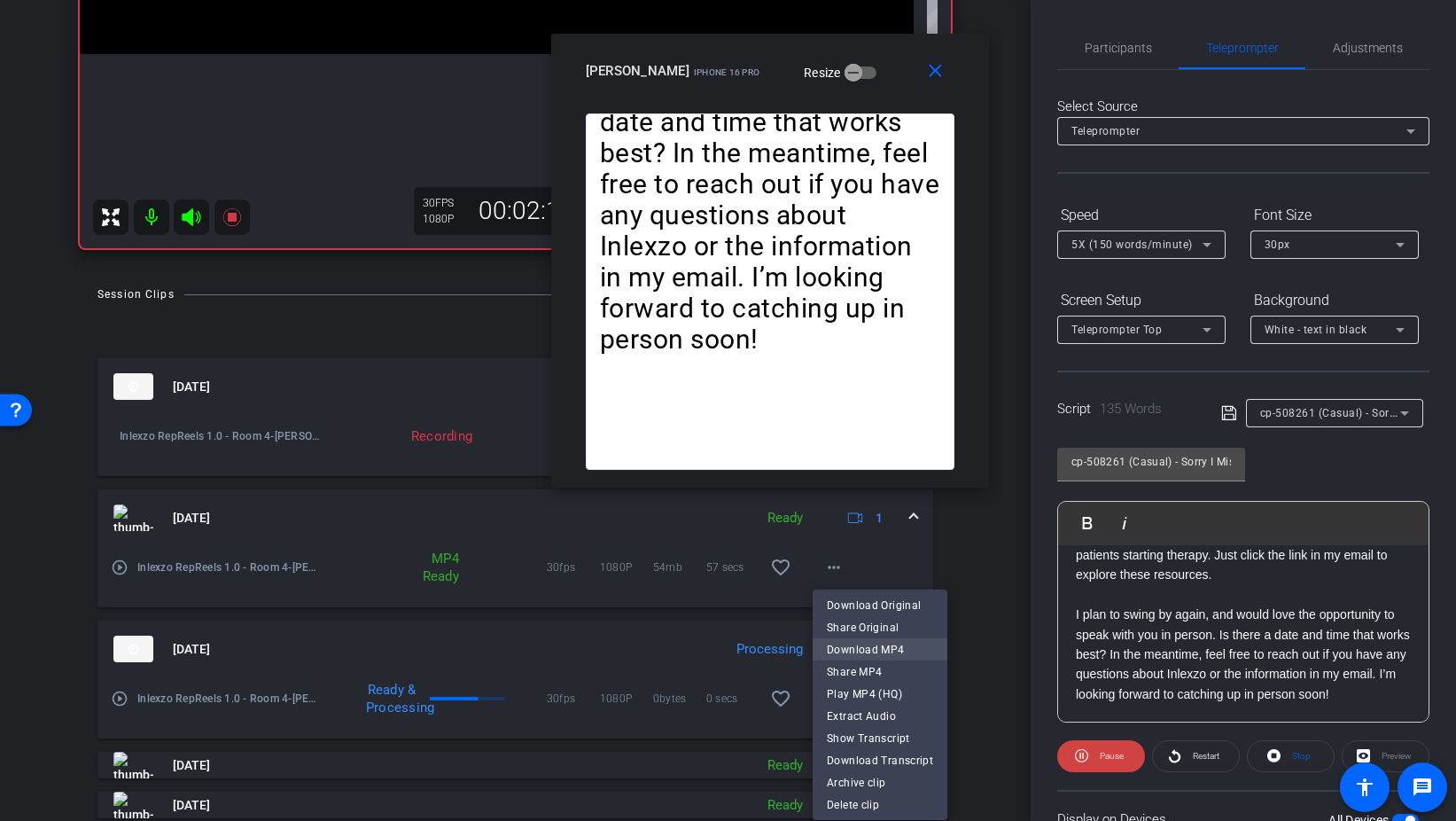
click at [889, 654] on span "Download MP4" at bounding box center [879, 649] width 106 height 21
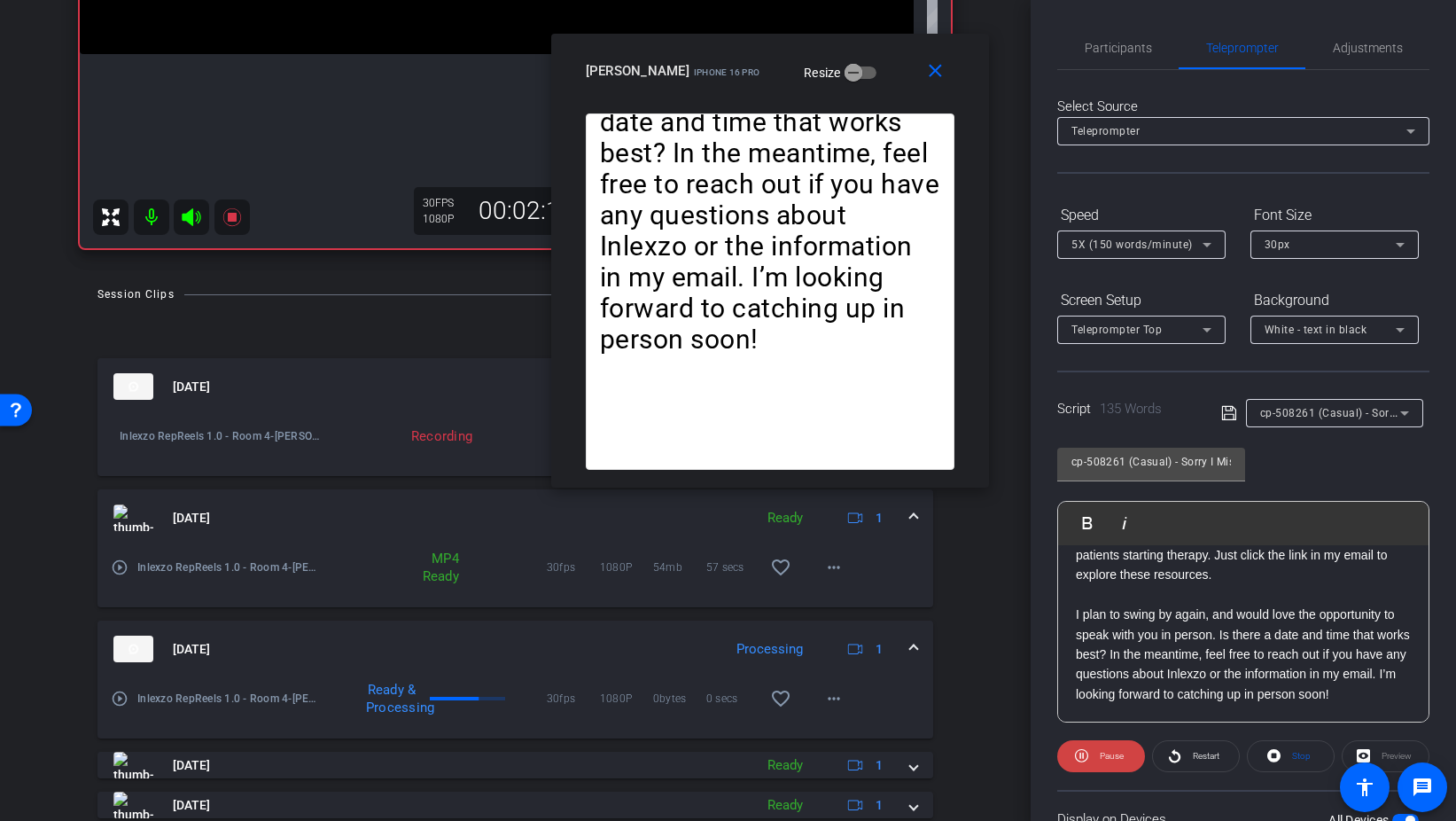
click at [920, 520] on mat-expansion-panel-header "Aug 29, 2025 Ready 1" at bounding box center [515, 518] width 835 height 56
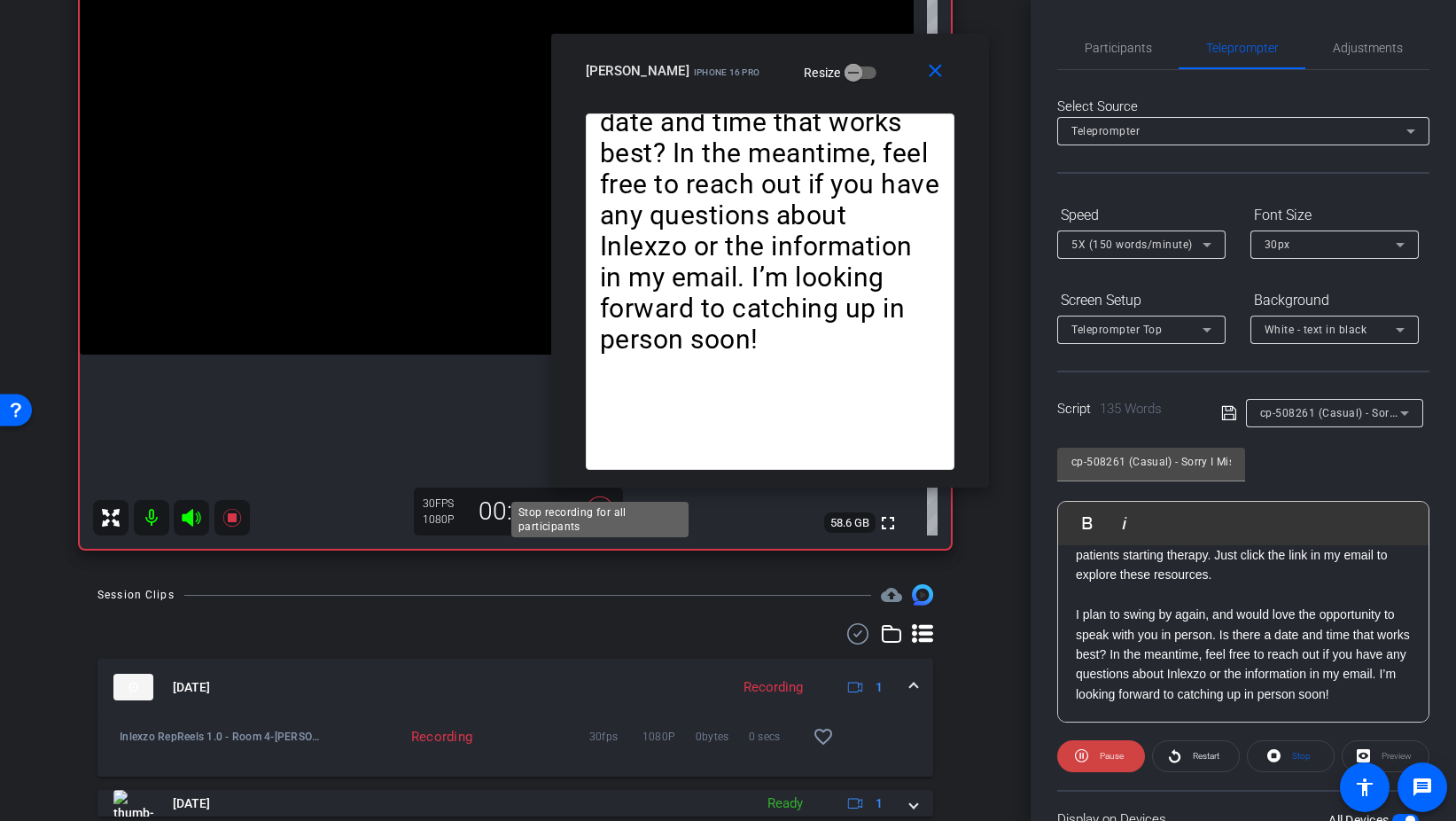
scroll to position [205, 0]
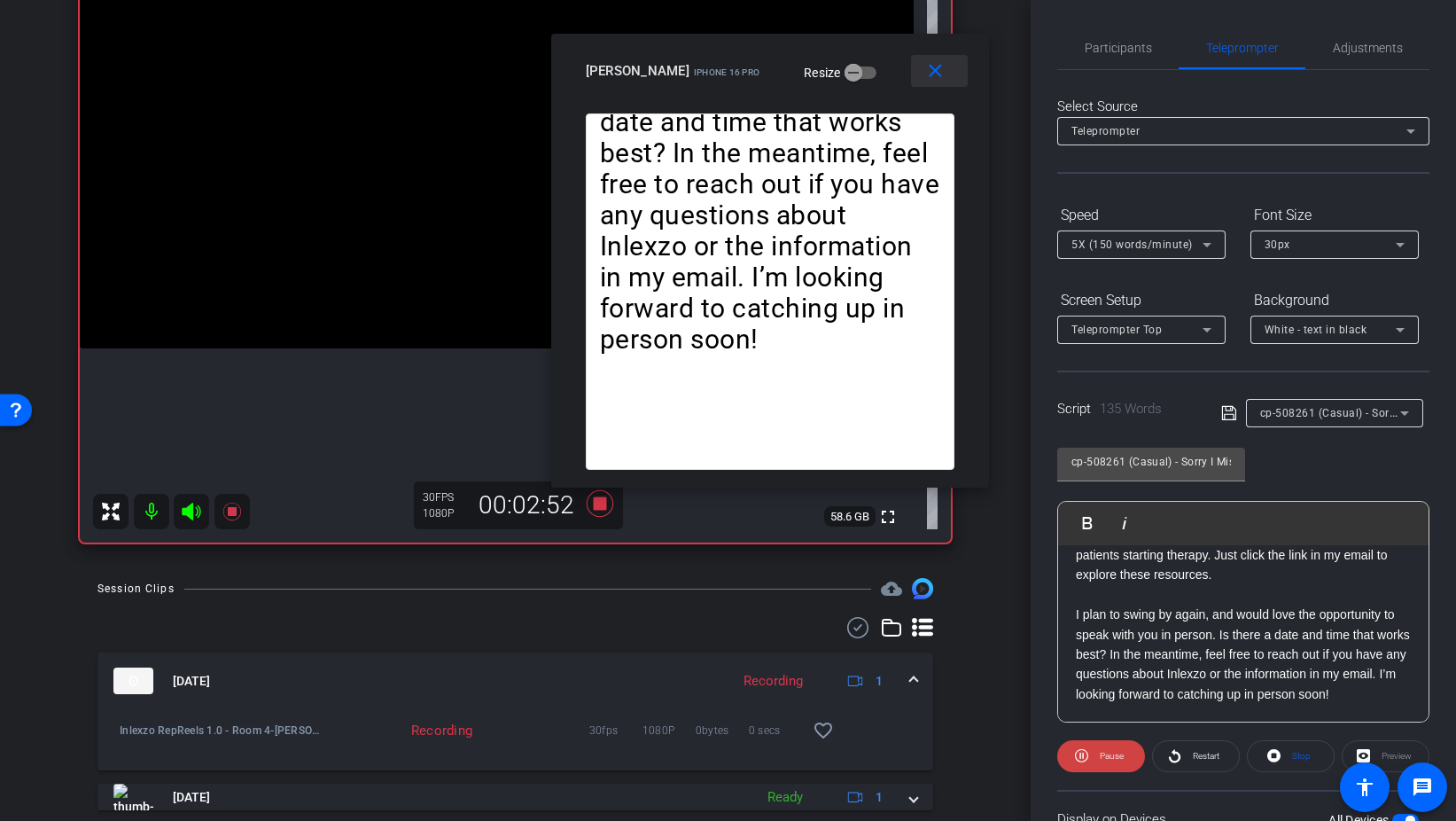
click at [925, 70] on mat-icon "close" at bounding box center [936, 71] width 22 height 22
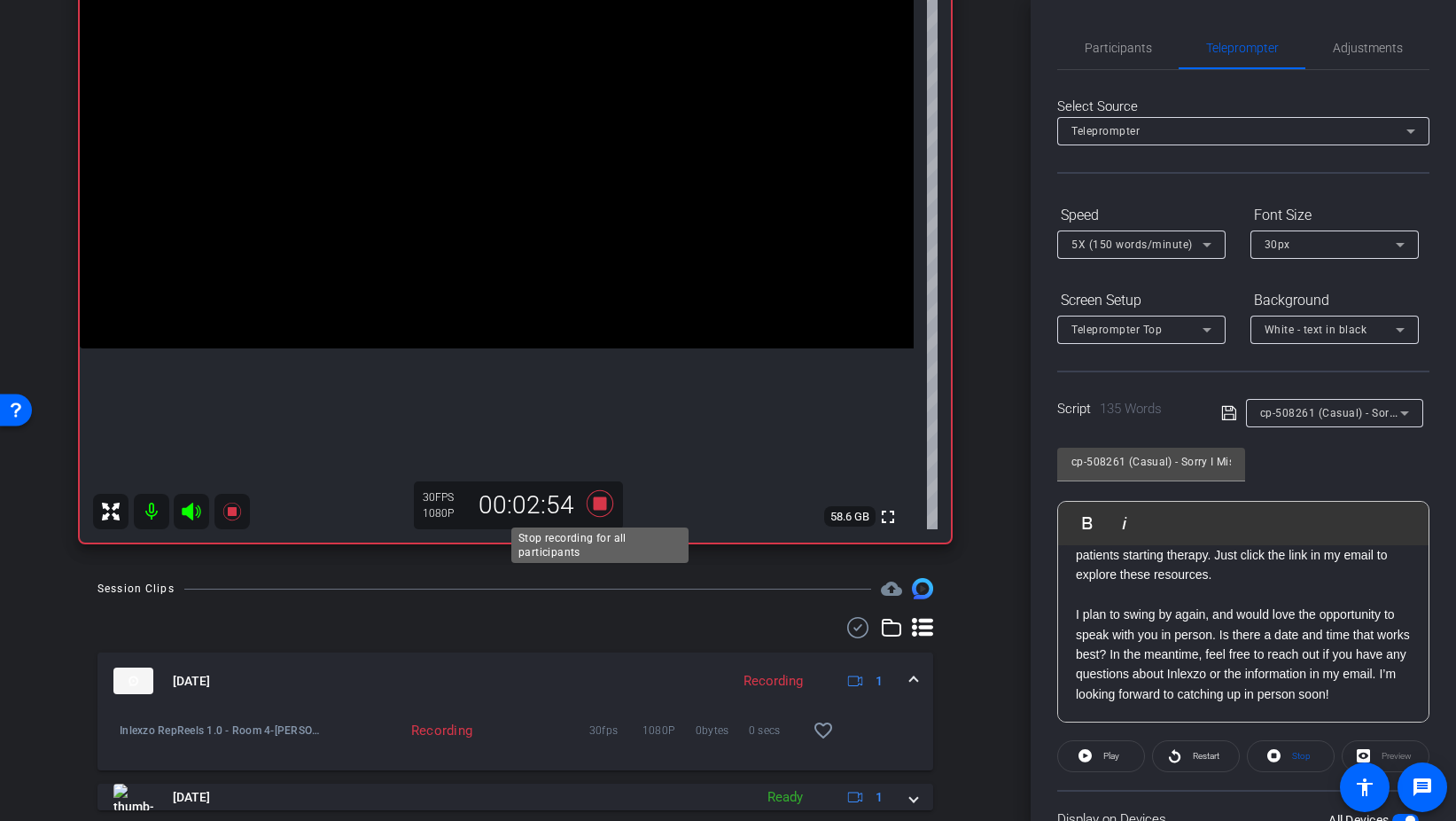
click at [605, 491] on icon at bounding box center [600, 503] width 43 height 32
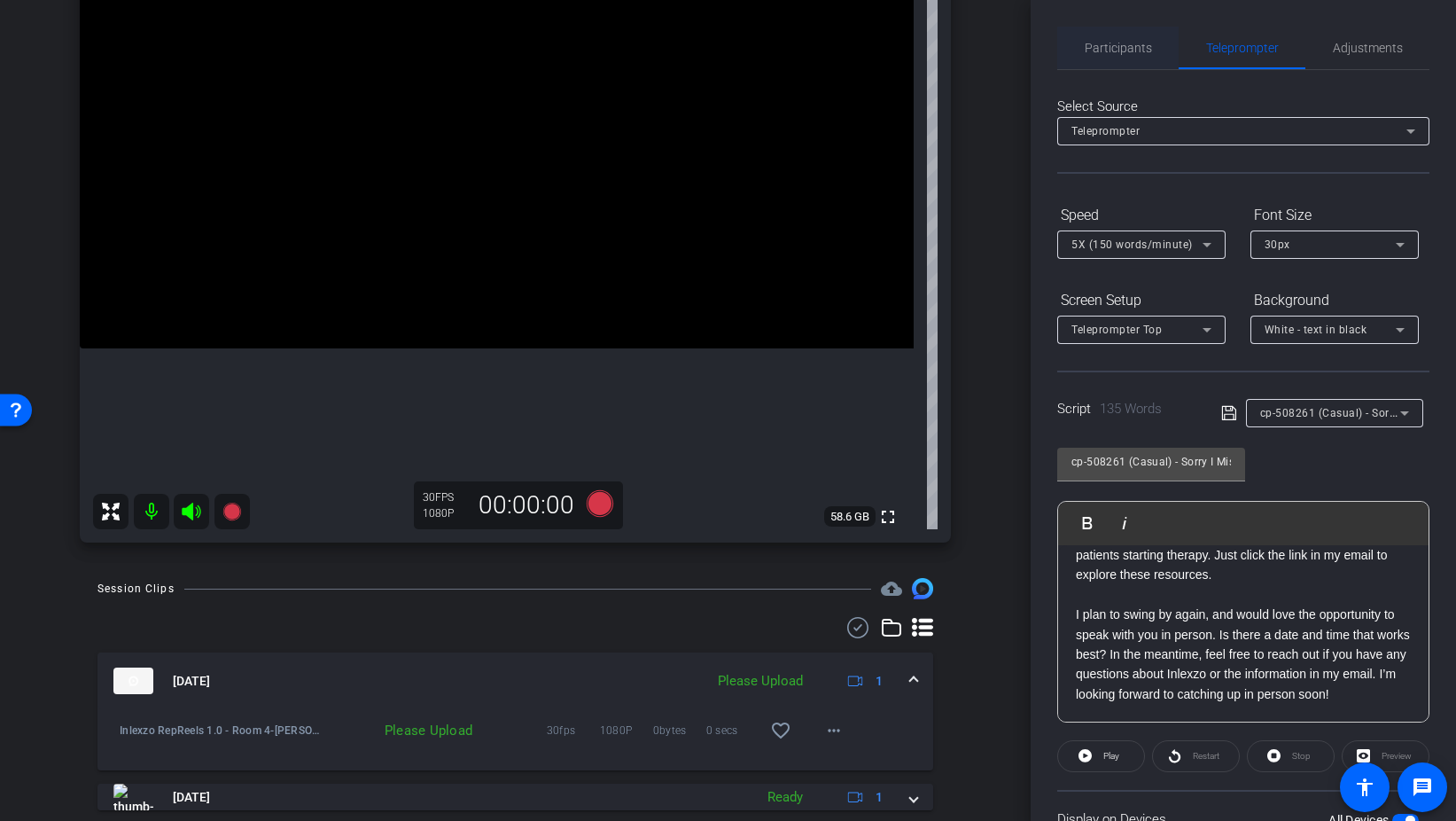
click at [1136, 44] on span "Participants" at bounding box center [1119, 48] width 67 height 13
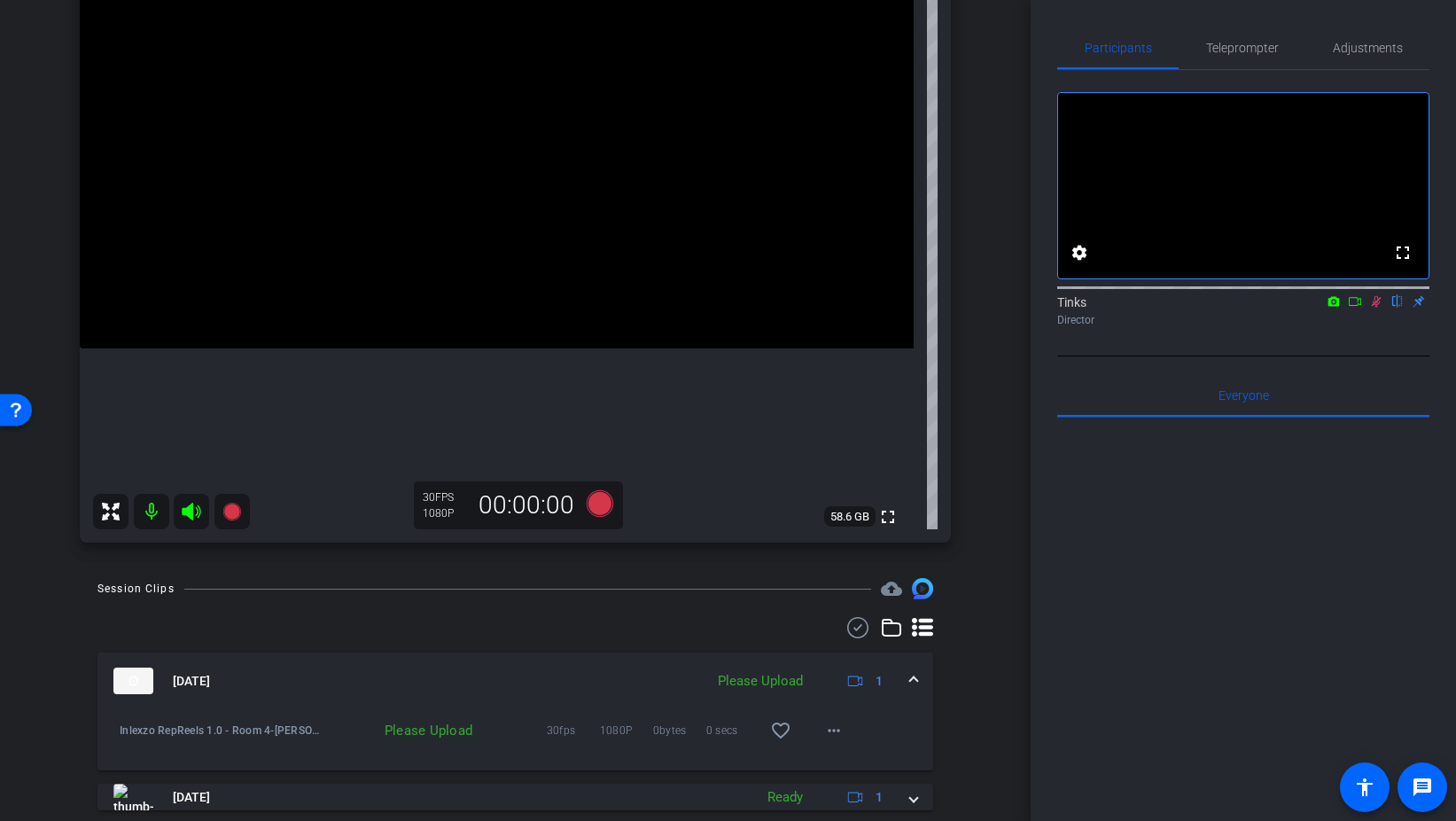
click at [1382, 307] on icon at bounding box center [1376, 301] width 15 height 13
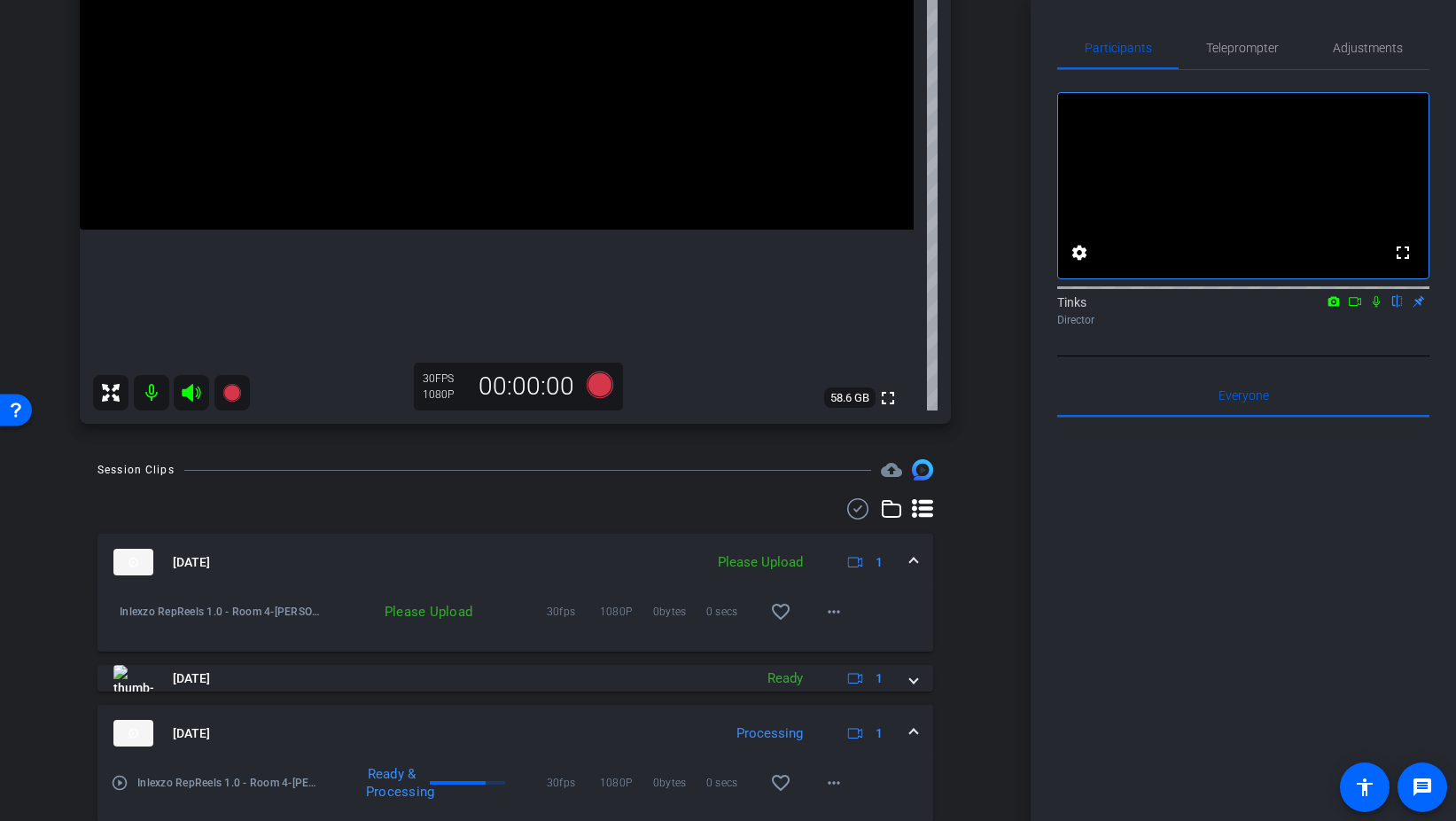
scroll to position [361, 0]
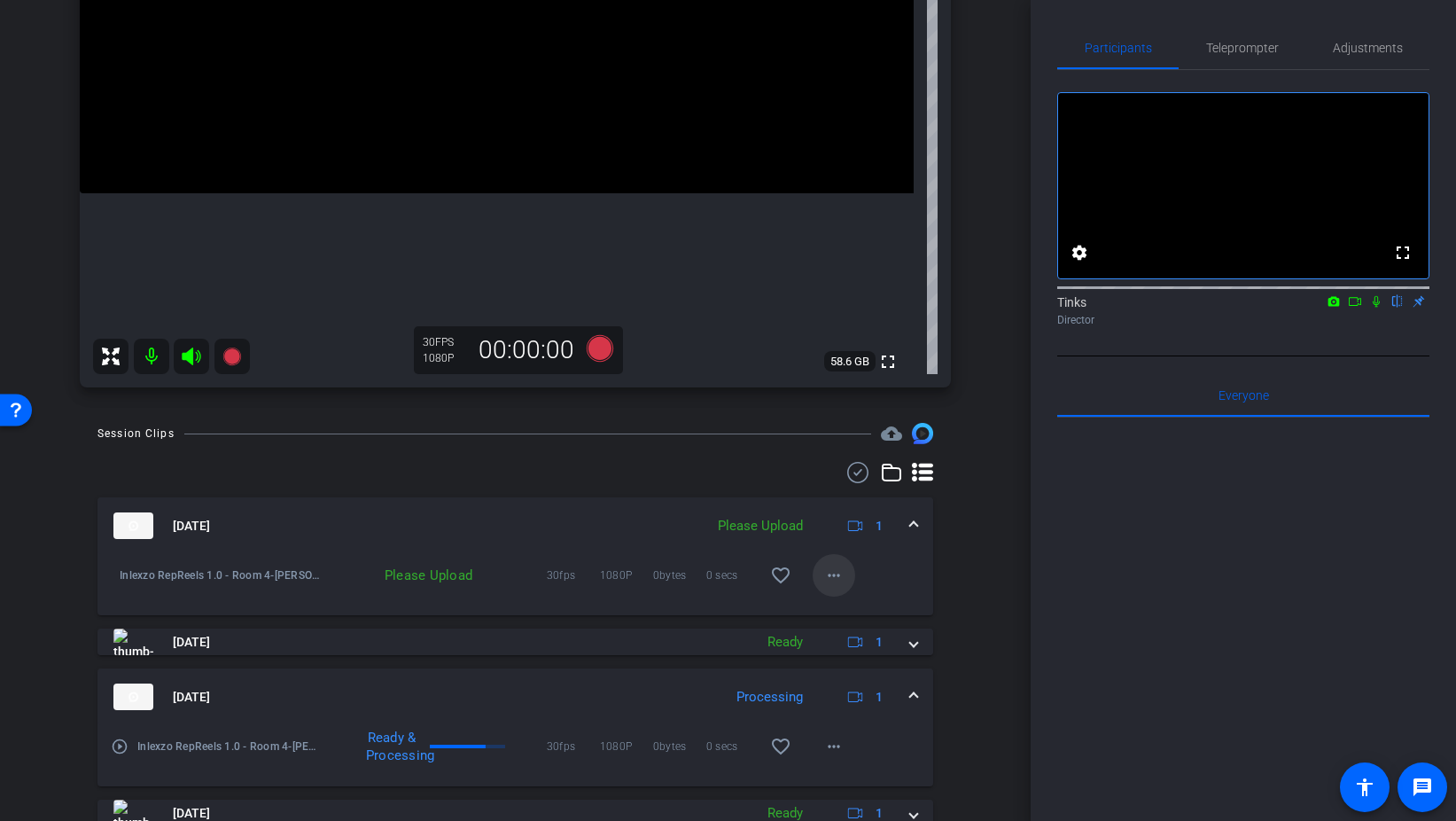
click at [829, 585] on mat-icon "more_horiz" at bounding box center [835, 576] width 21 height 21
click at [883, 610] on span "Upload" at bounding box center [862, 613] width 71 height 21
click at [1357, 48] on span "Adjustments" at bounding box center [1368, 48] width 70 height 13
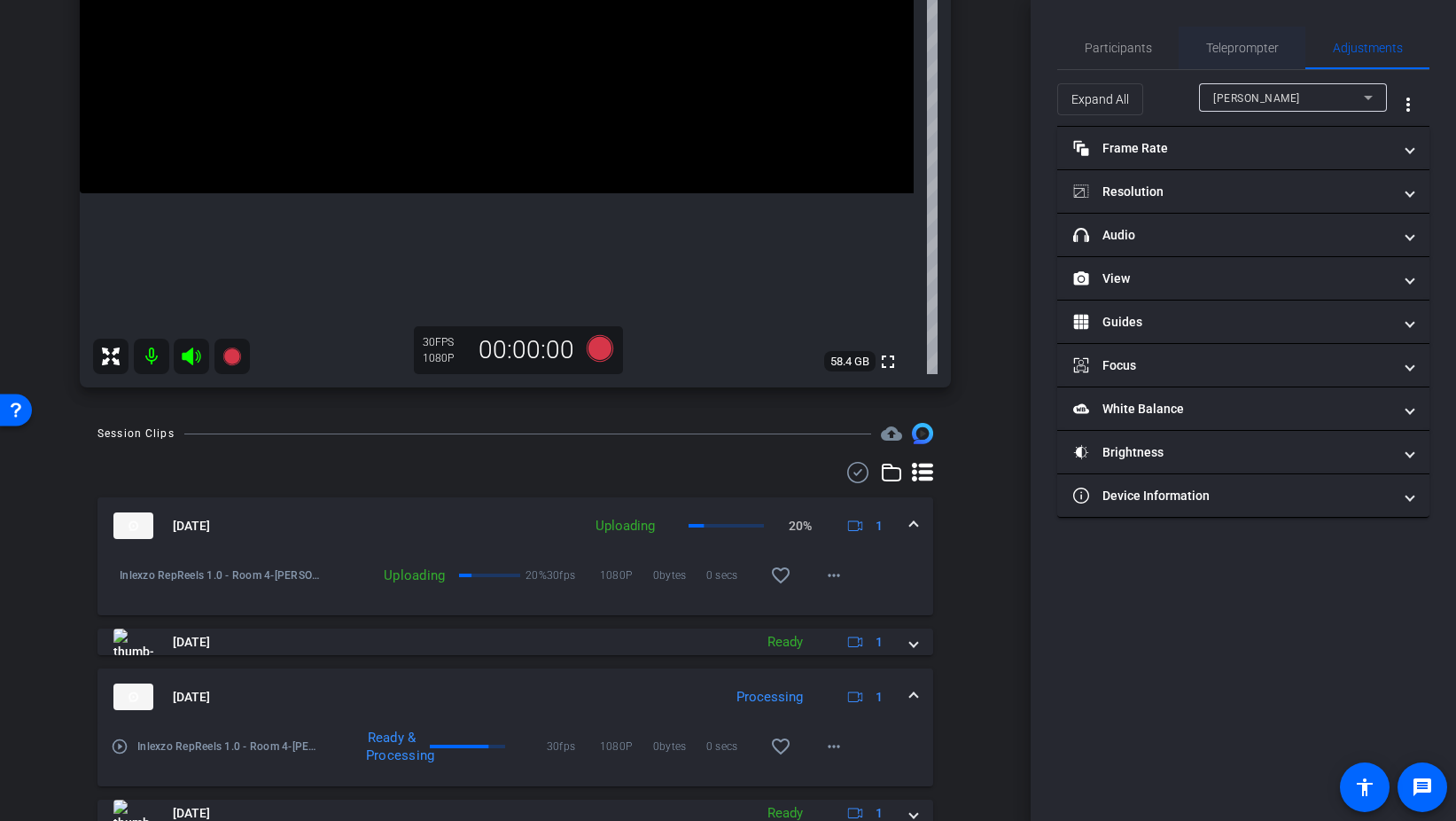
click at [1230, 43] on span "Teleprompter" at bounding box center [1242, 48] width 73 height 13
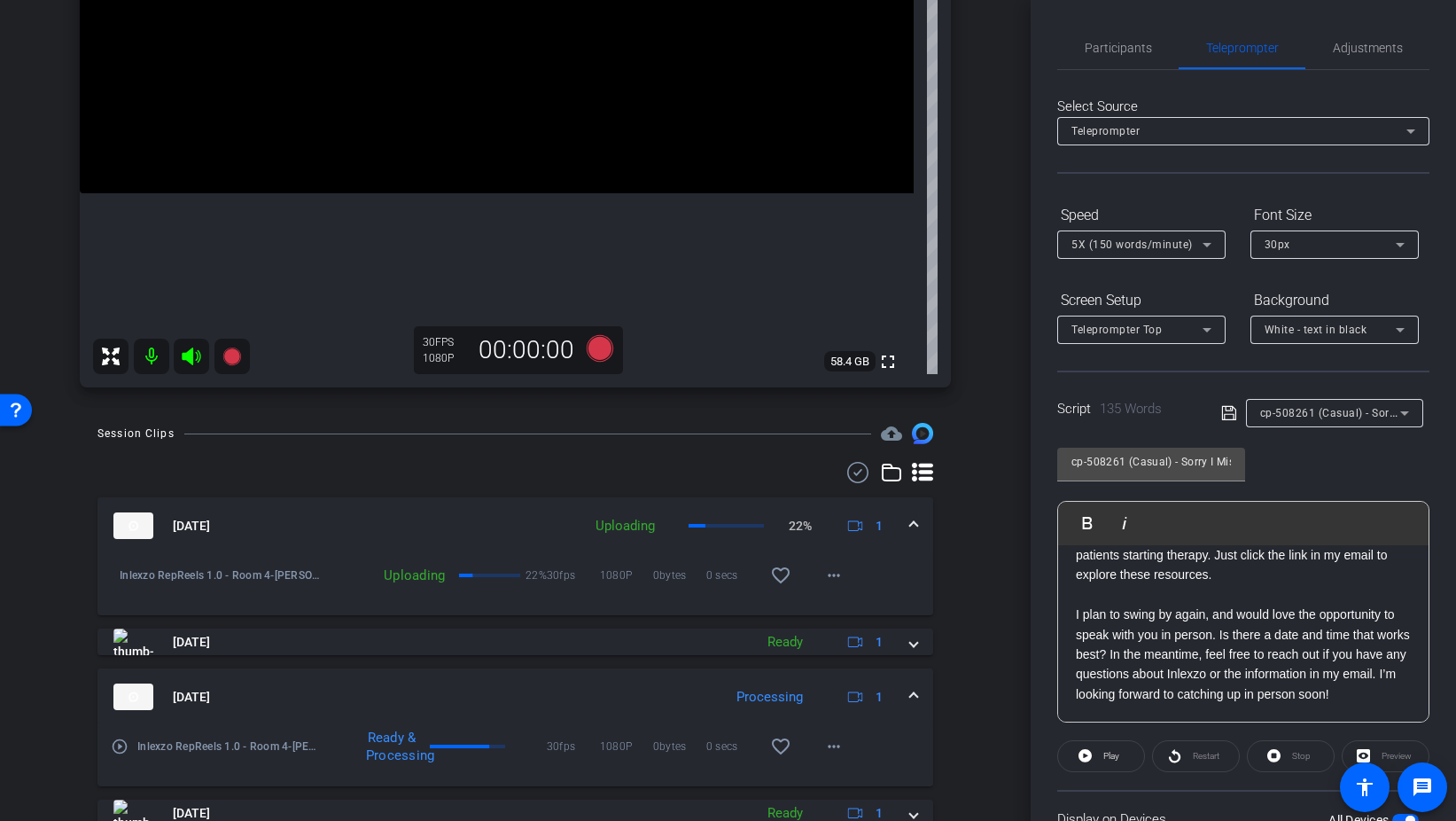
click at [1326, 406] on div "cp-508261 (Casual) - Sorry I Missed You" at bounding box center [1331, 412] width 140 height 22
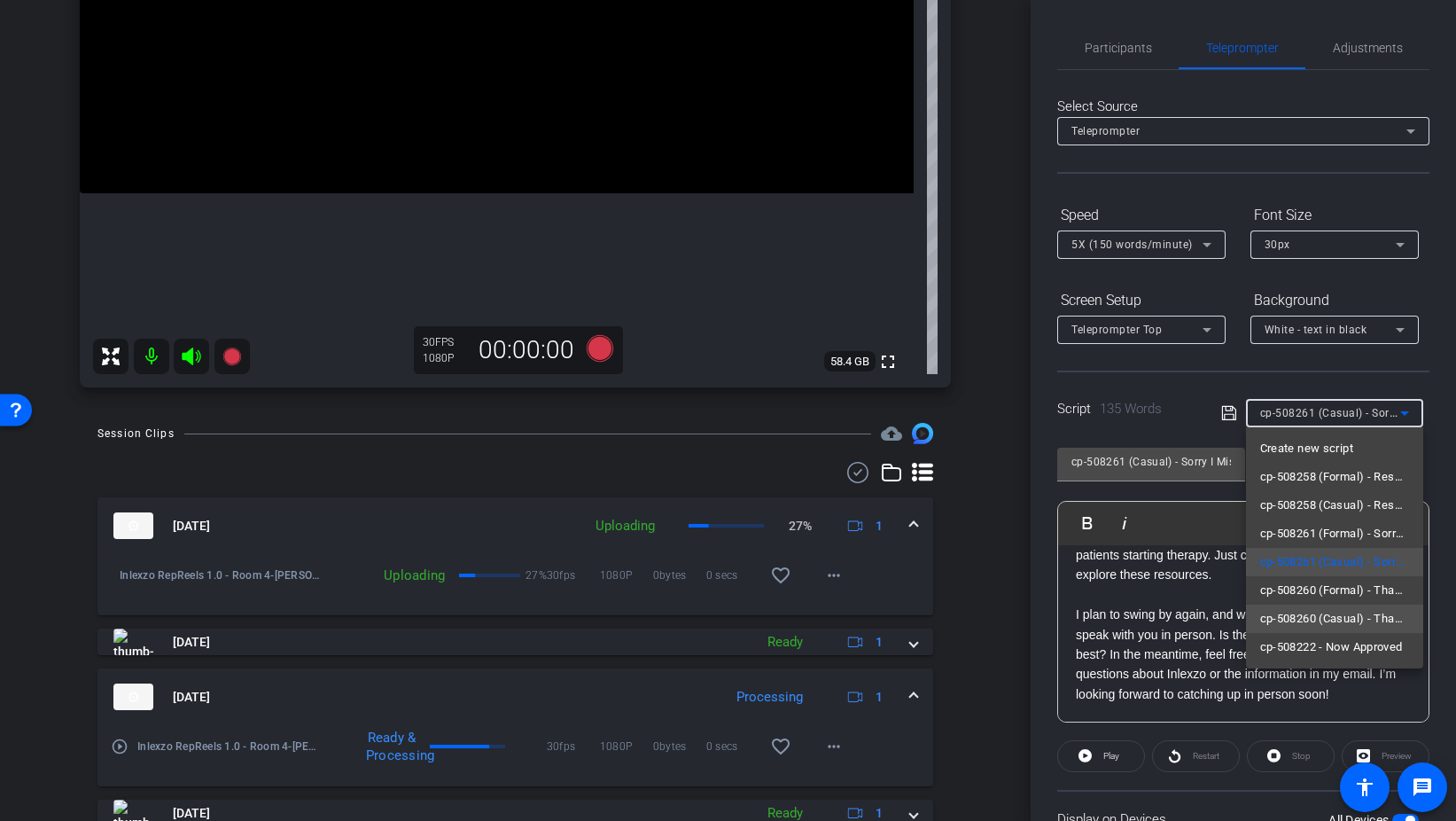
click at [1343, 625] on span "cp-508260 (Casual) - Thanks for Seeing Me" at bounding box center [1334, 619] width 149 height 21
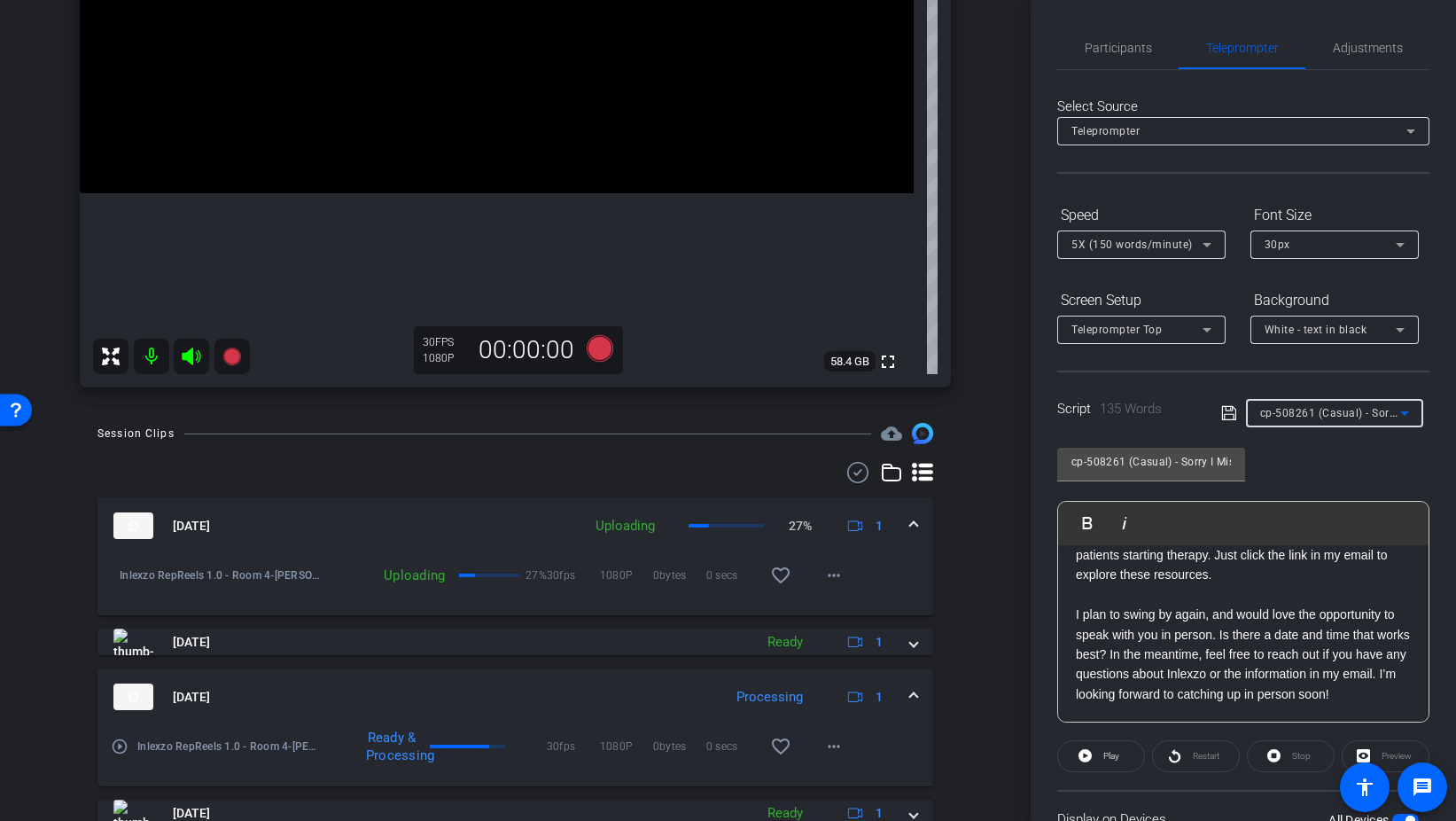
type input "cp-508260 (Casual) - Thanks for Seeing Me"
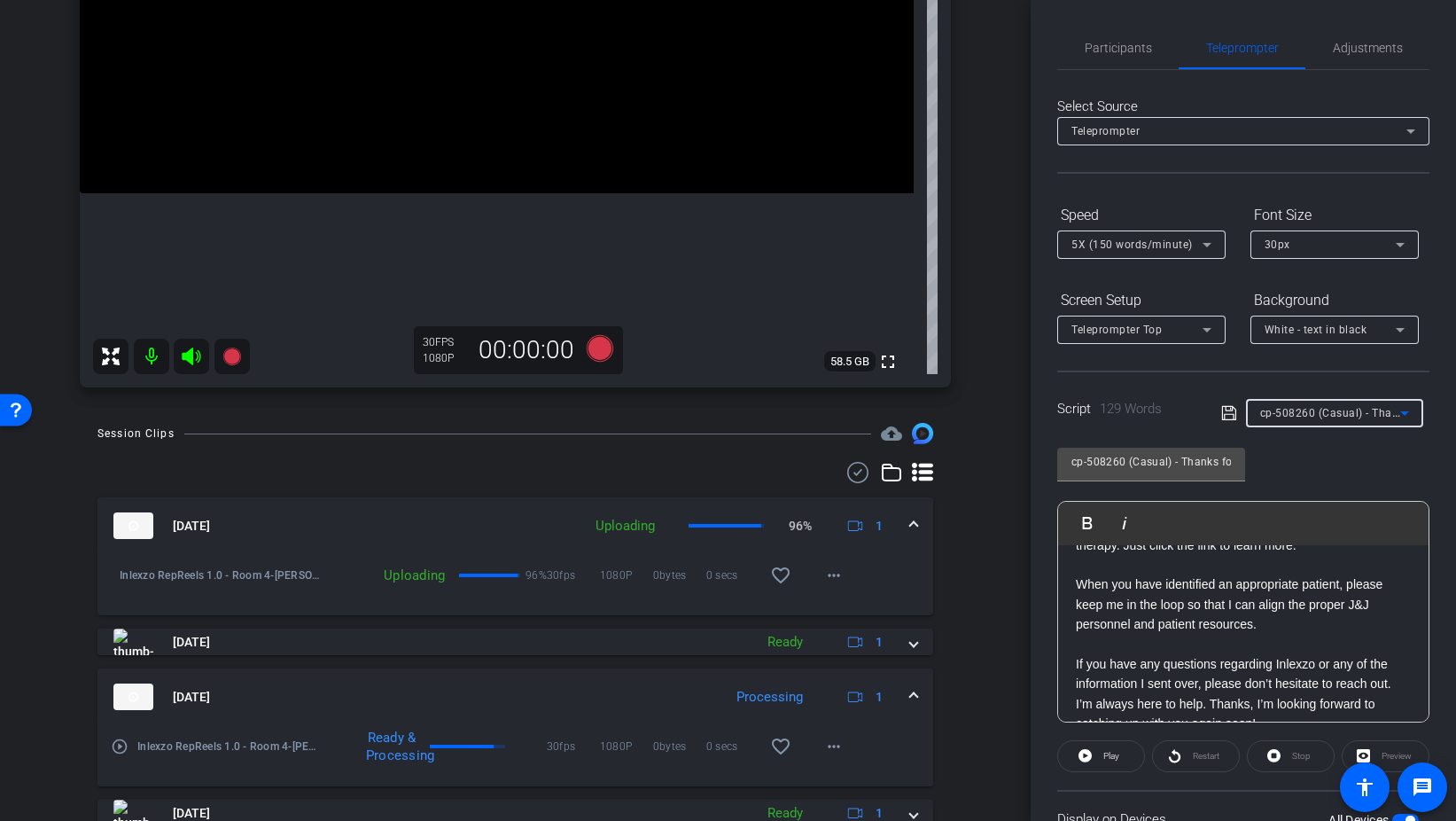
scroll to position [196, 0]
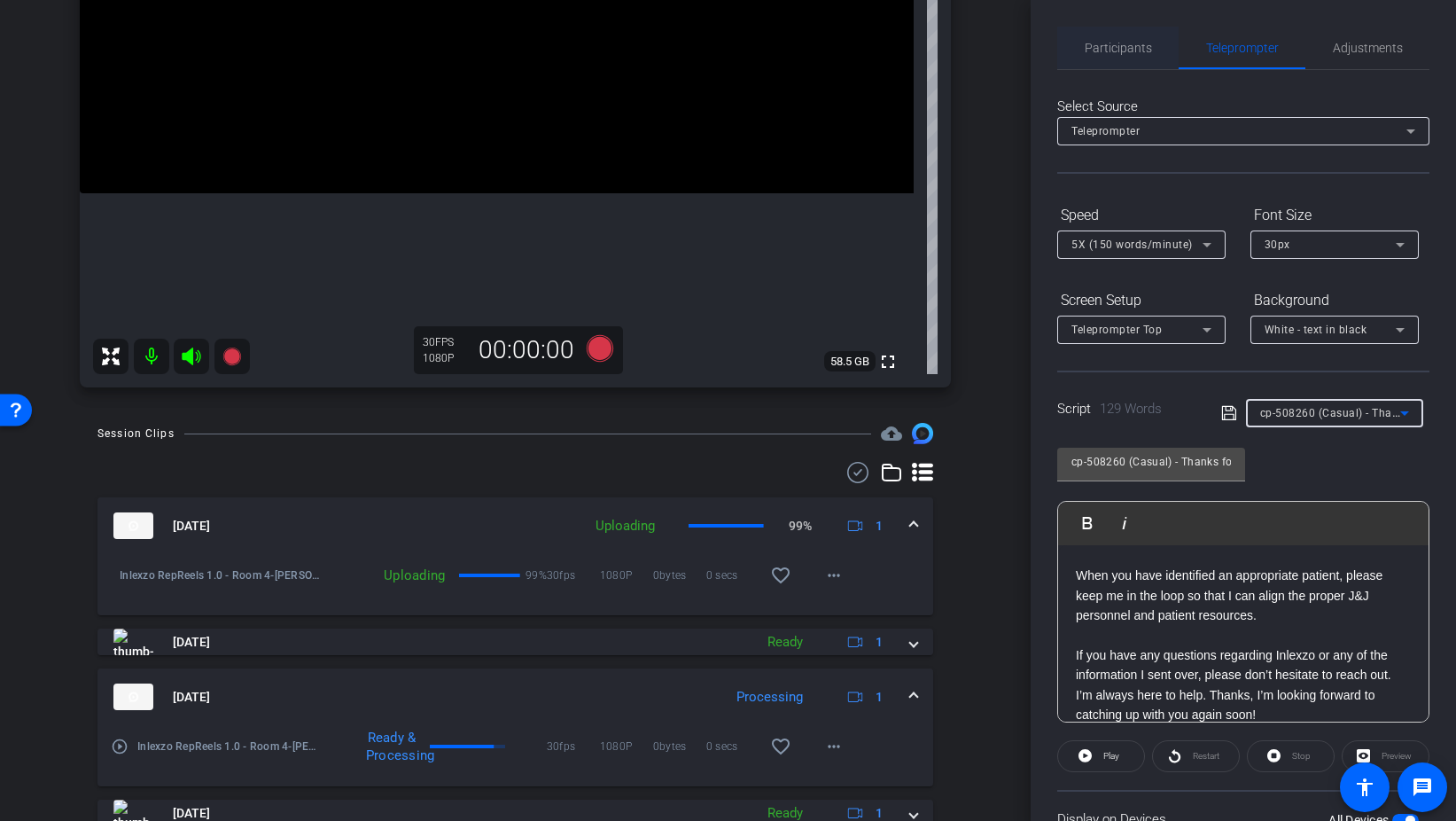
click at [1119, 54] on span "Participants" at bounding box center [1119, 48] width 67 height 13
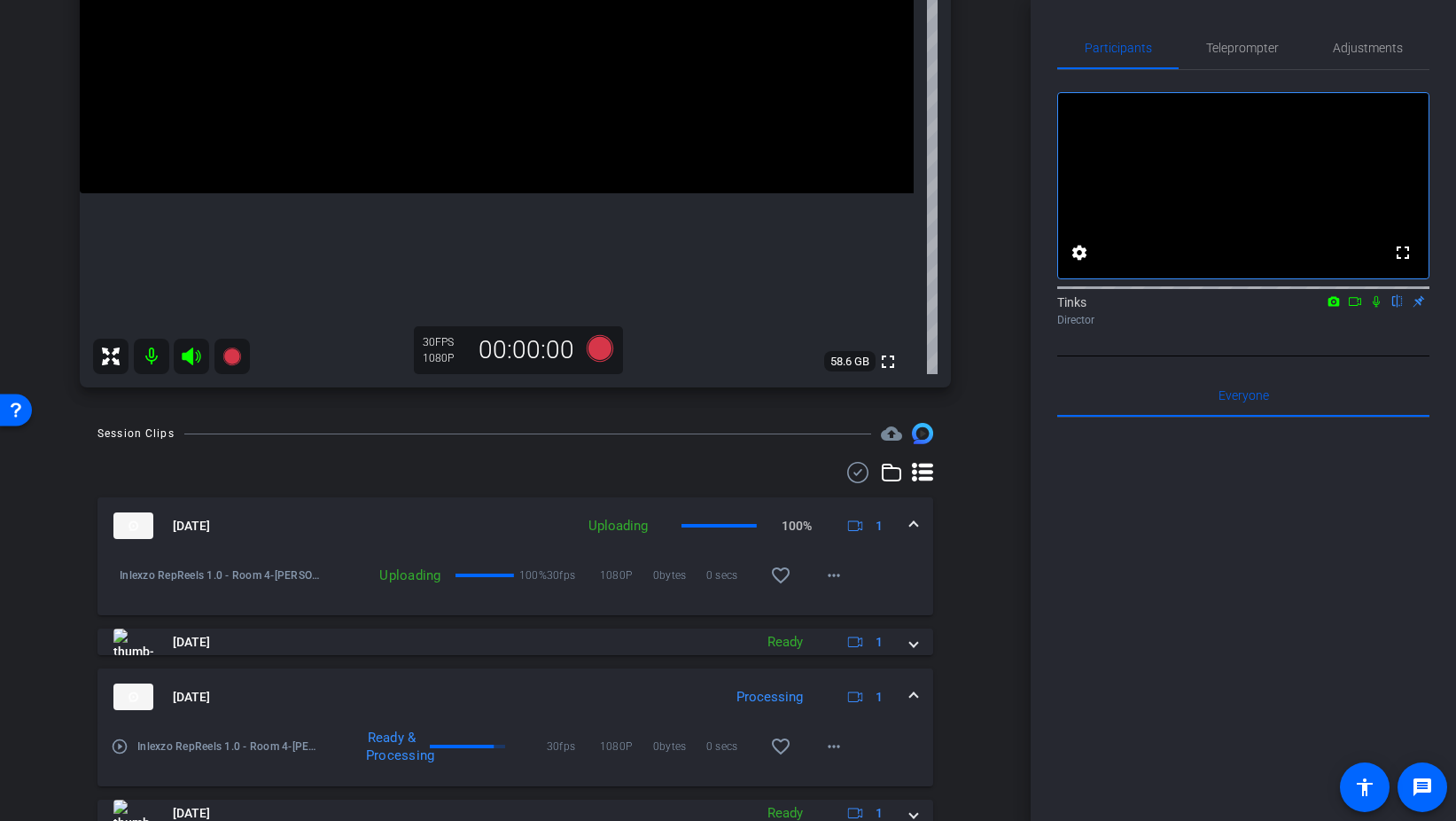
click at [1373, 307] on icon at bounding box center [1376, 301] width 15 height 13
click at [601, 355] on icon at bounding box center [598, 347] width 26 height 26
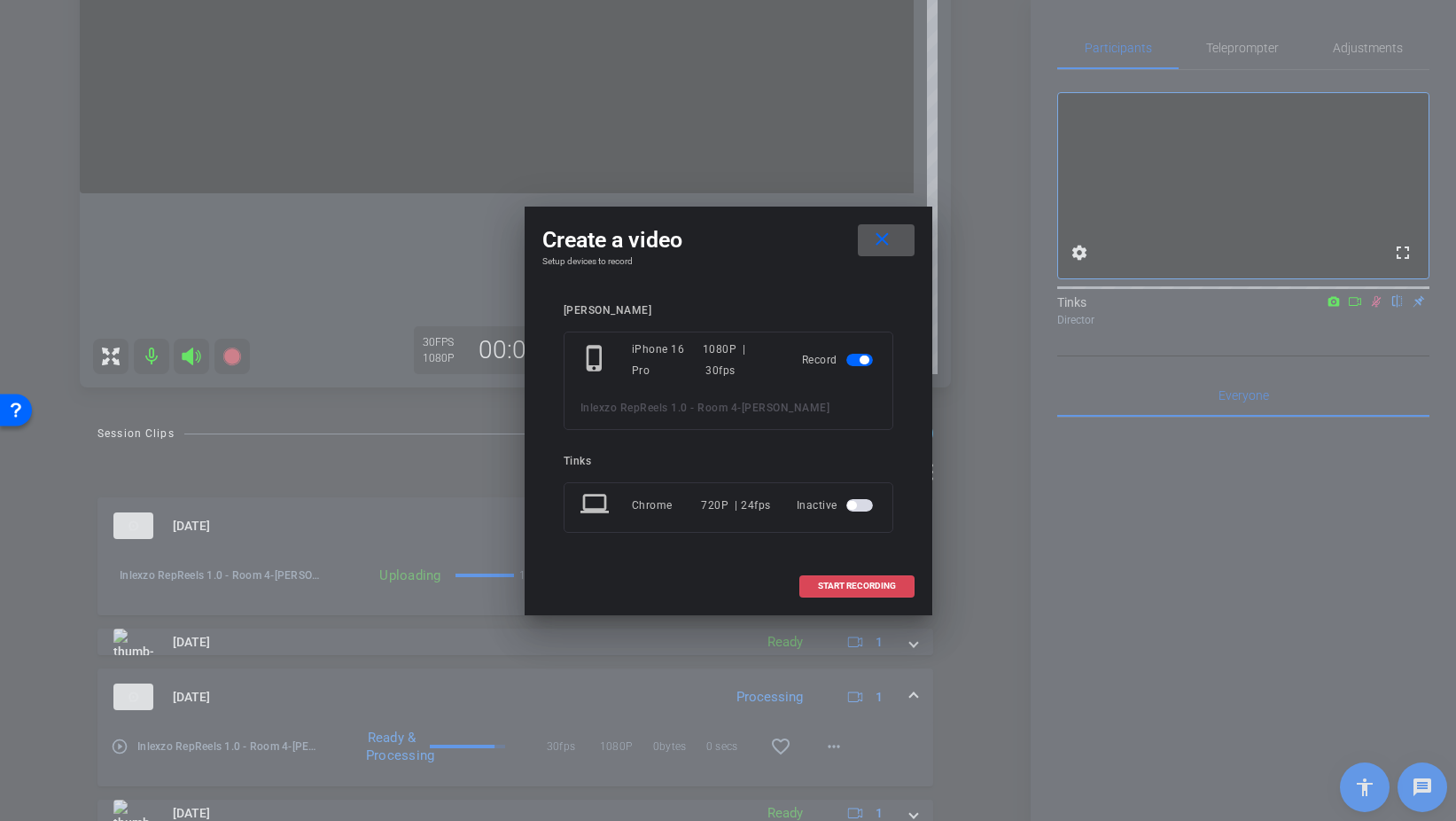
click at [906, 589] on span at bounding box center [857, 587] width 114 height 43
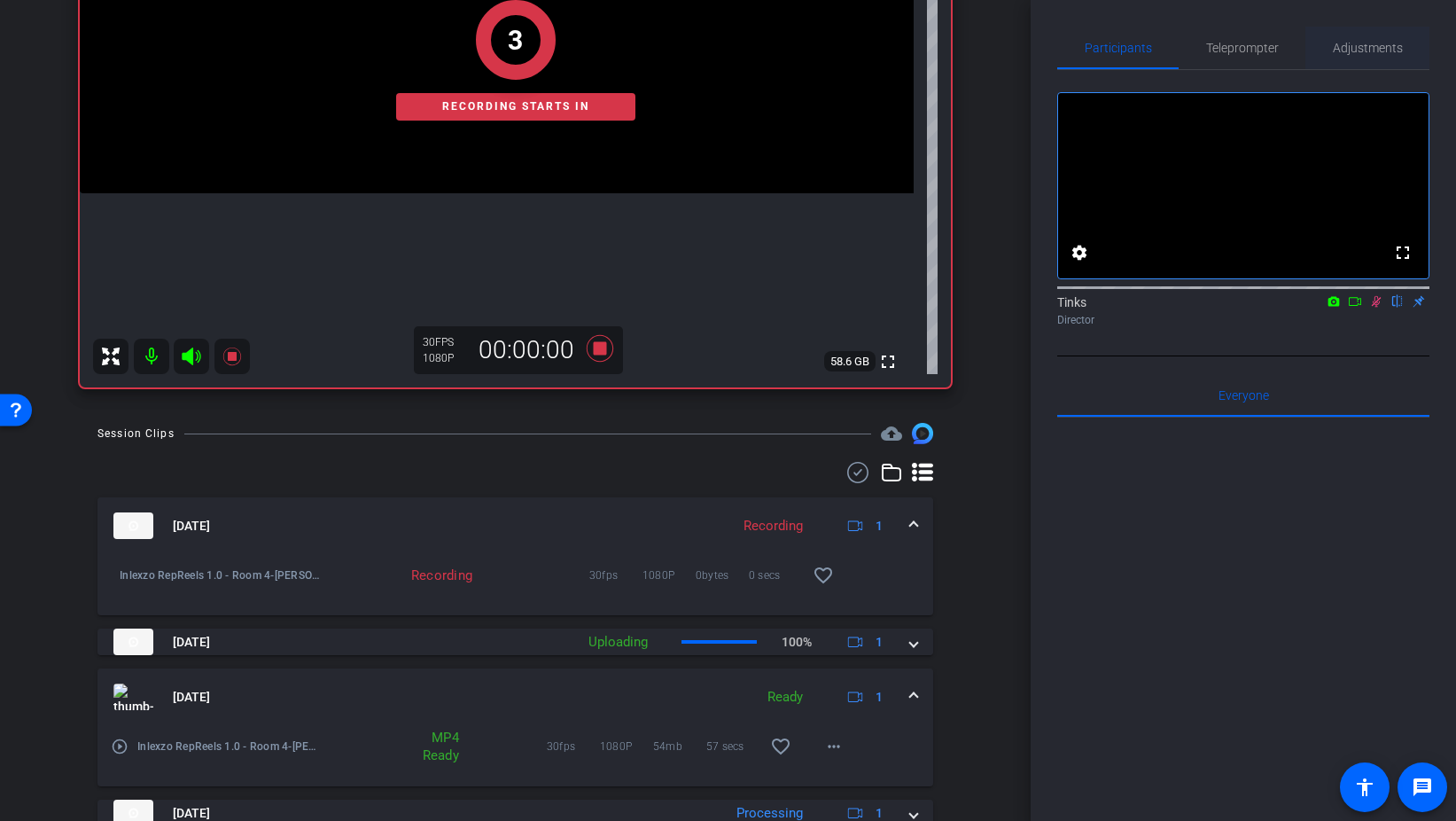
click at [1367, 48] on span "Adjustments" at bounding box center [1368, 48] width 70 height 13
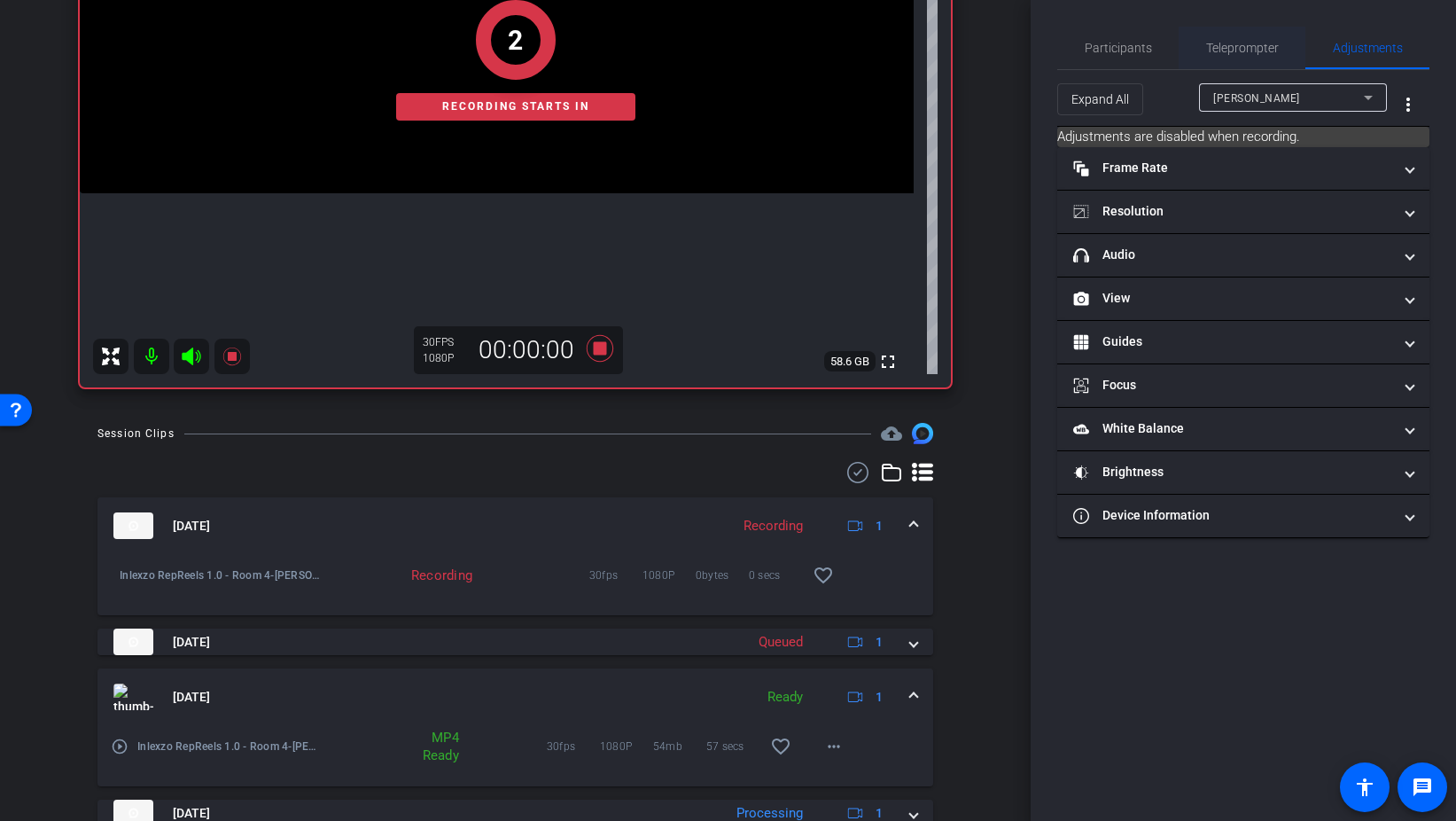
click at [1239, 50] on span "Teleprompter" at bounding box center [1242, 48] width 73 height 13
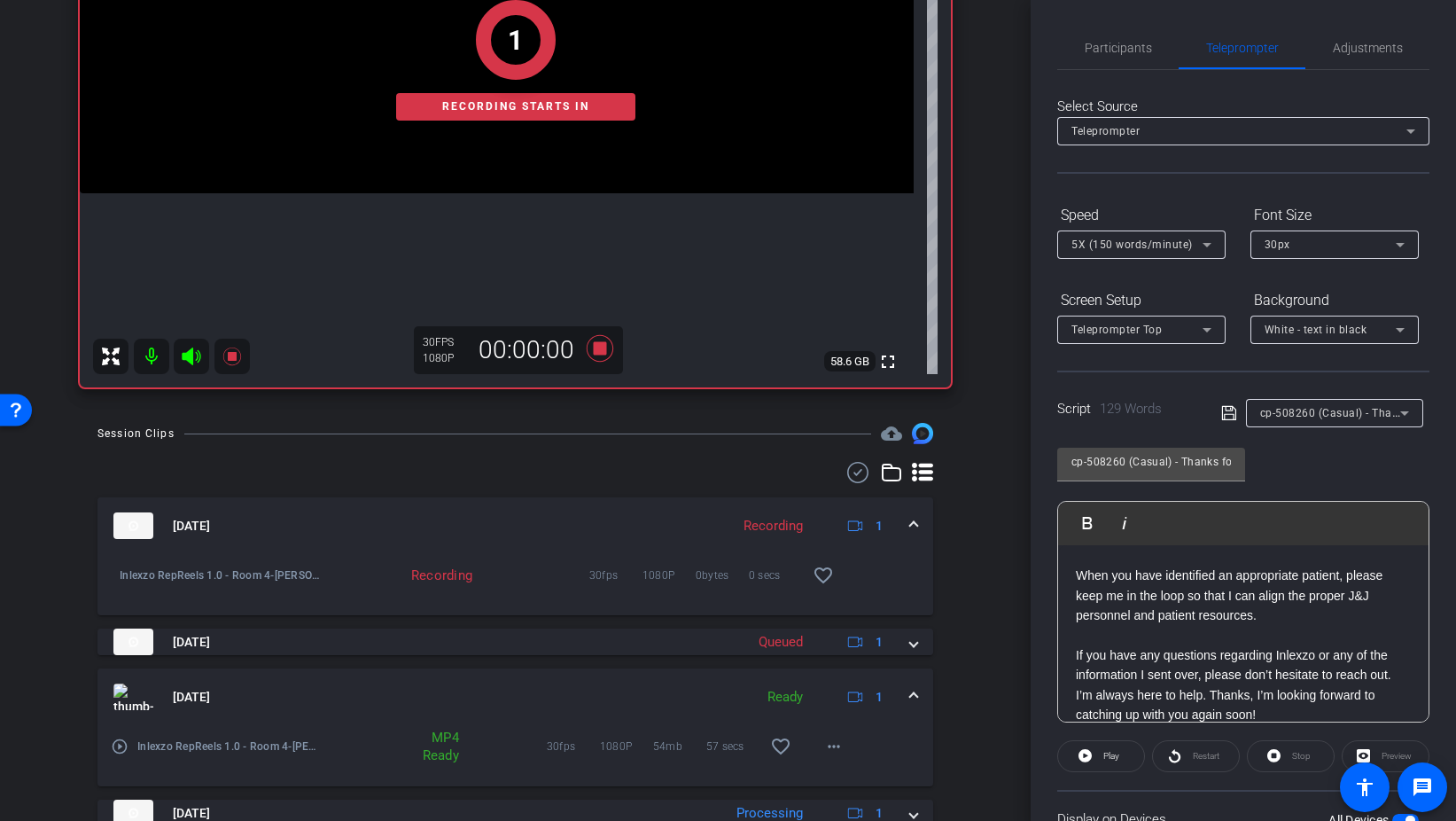
scroll to position [148, 0]
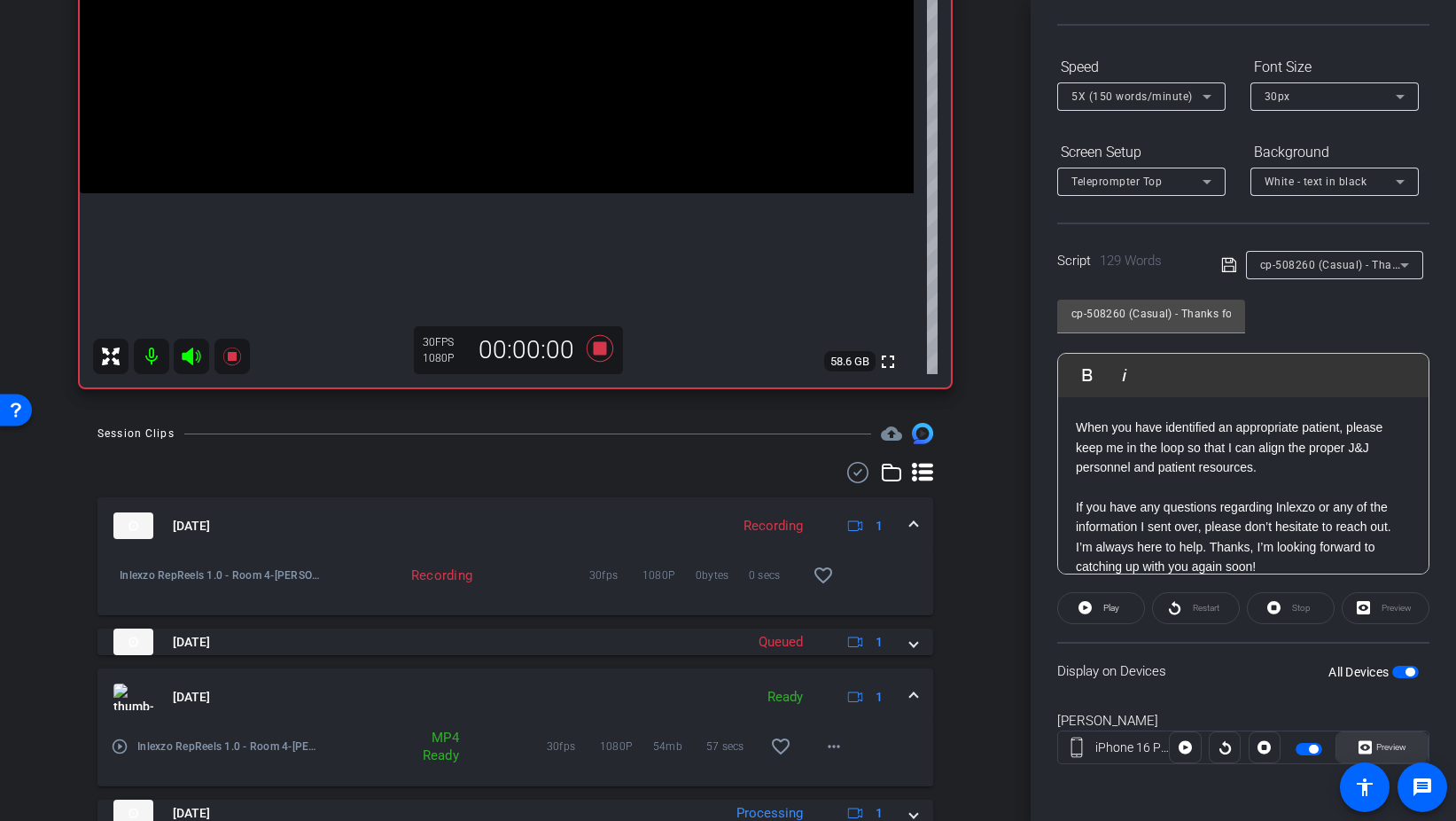
click at [1375, 744] on span "Preview" at bounding box center [1390, 748] width 35 height 25
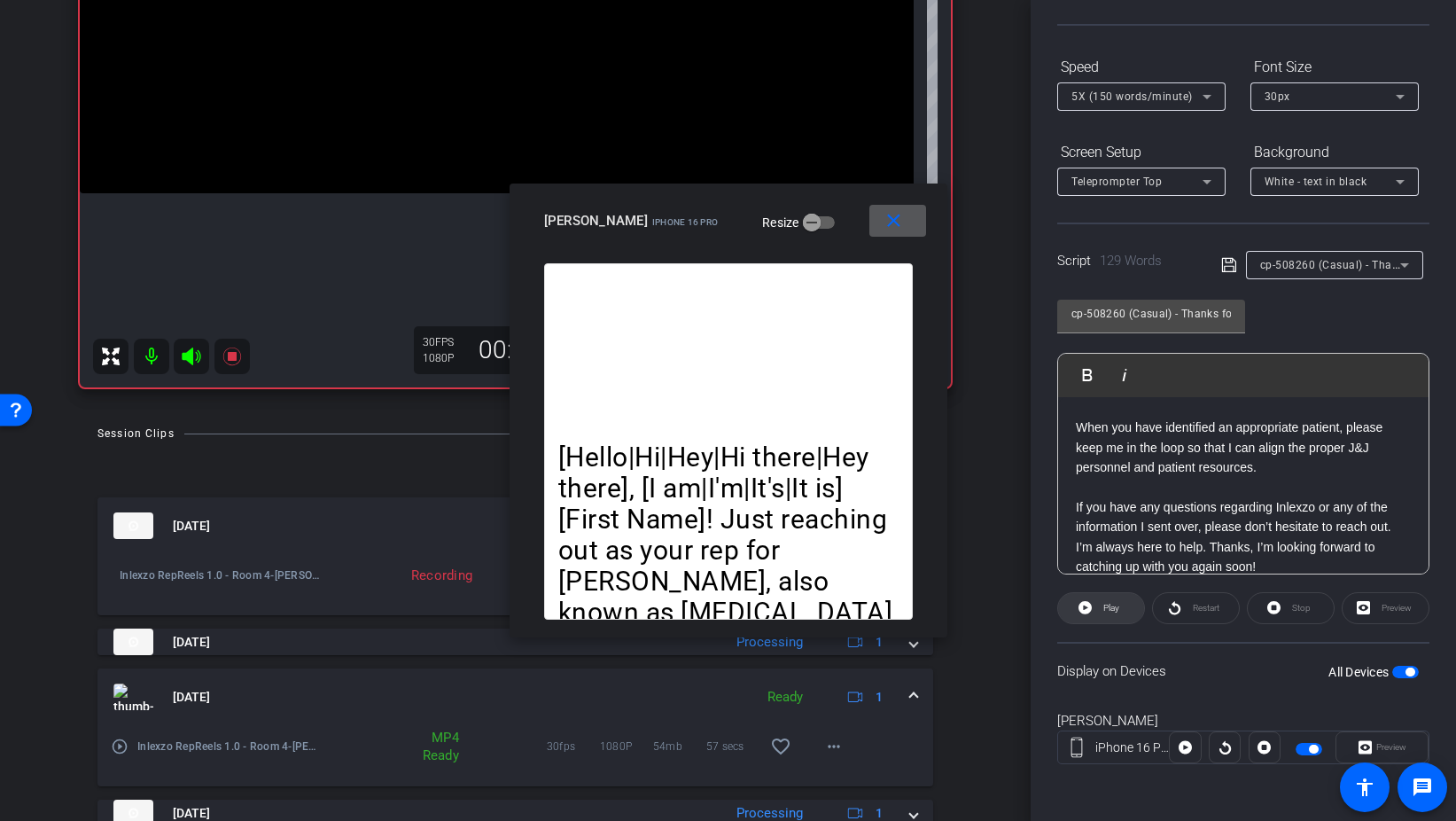
click at [1108, 601] on span "Play" at bounding box center [1109, 608] width 20 height 25
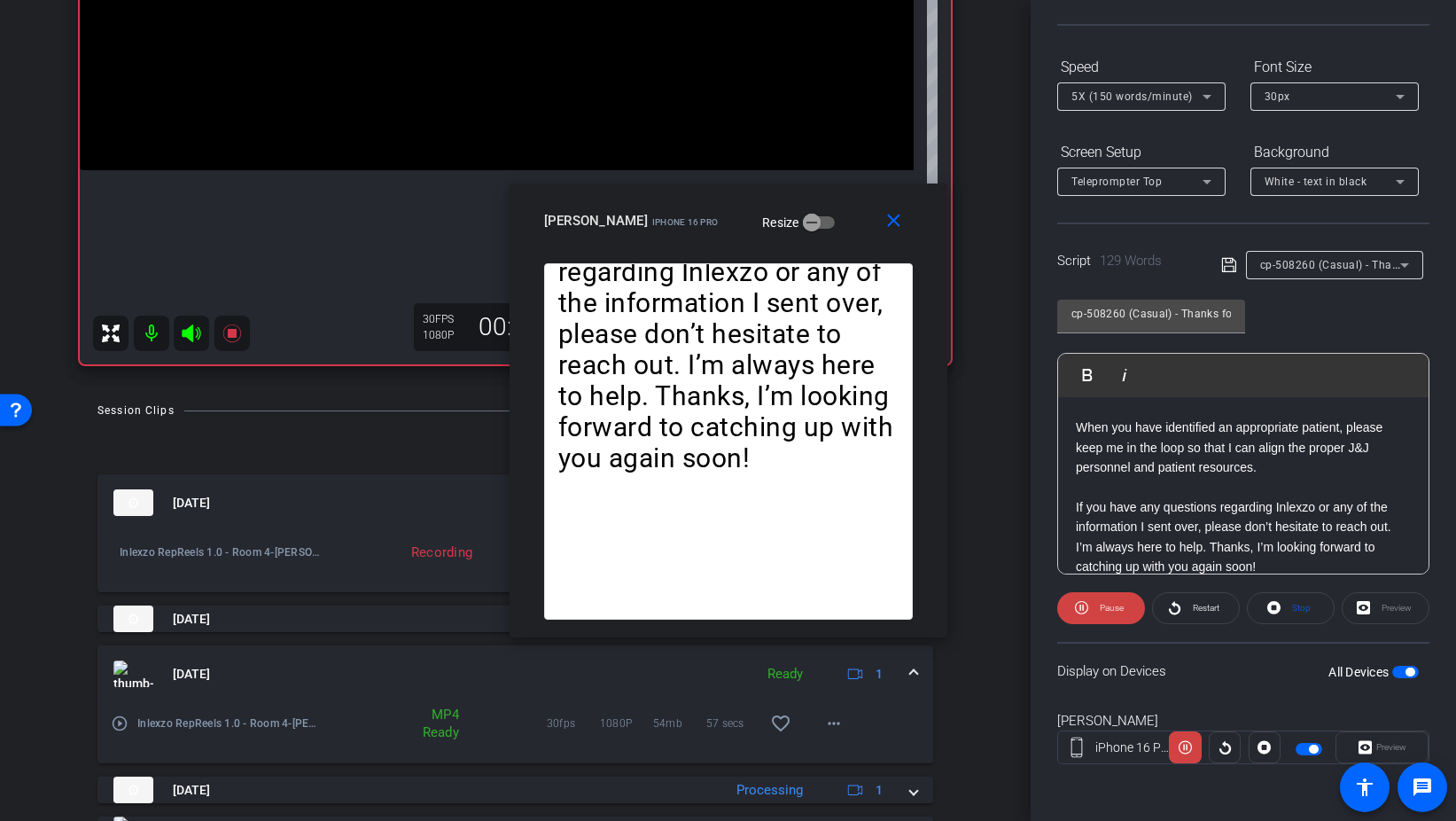
scroll to position [380, 0]
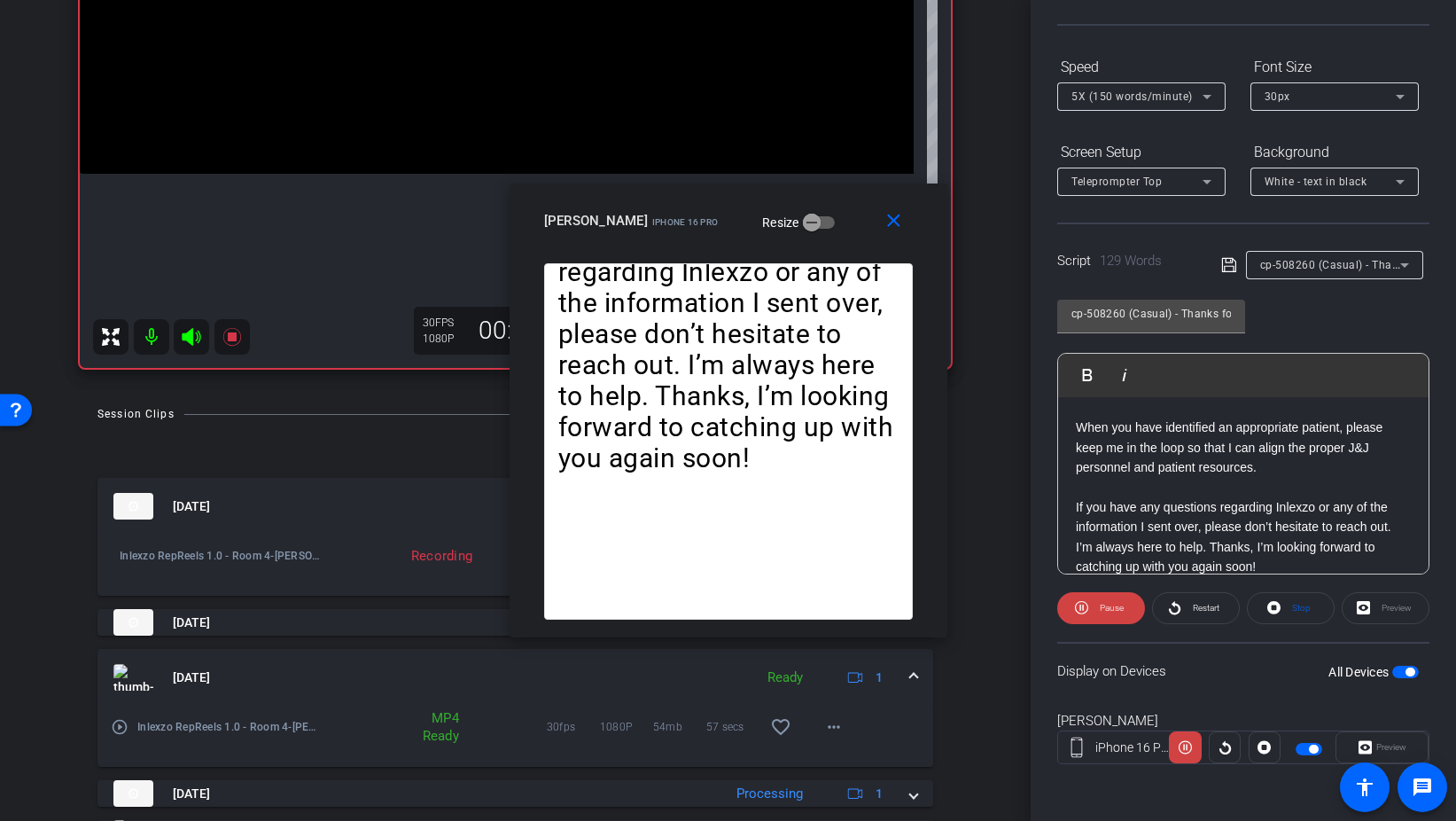
click at [905, 678] on div "Aug 29, 2025 Ready 1" at bounding box center [512, 677] width 797 height 26
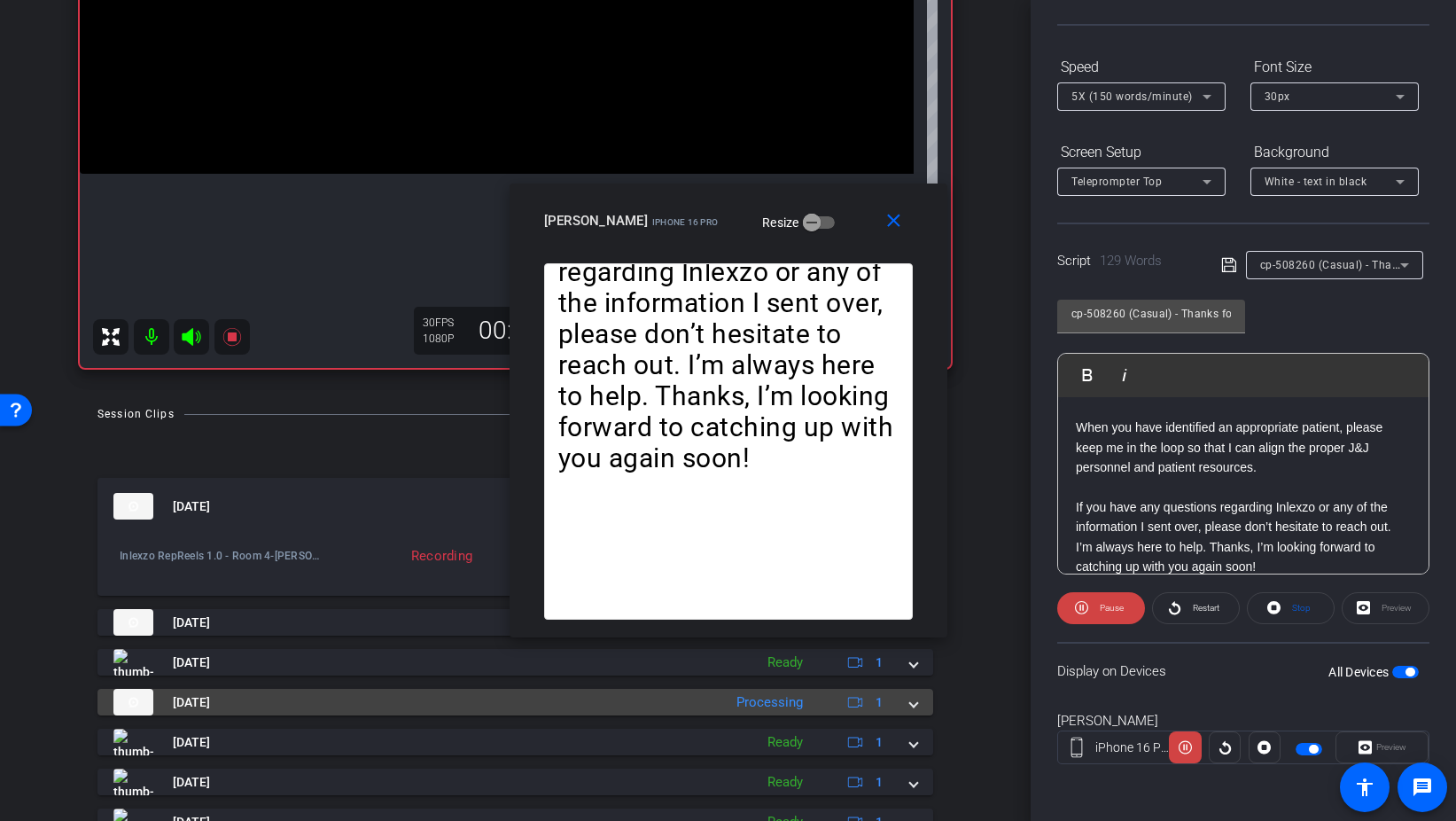
click at [914, 705] on span at bounding box center [913, 702] width 7 height 18
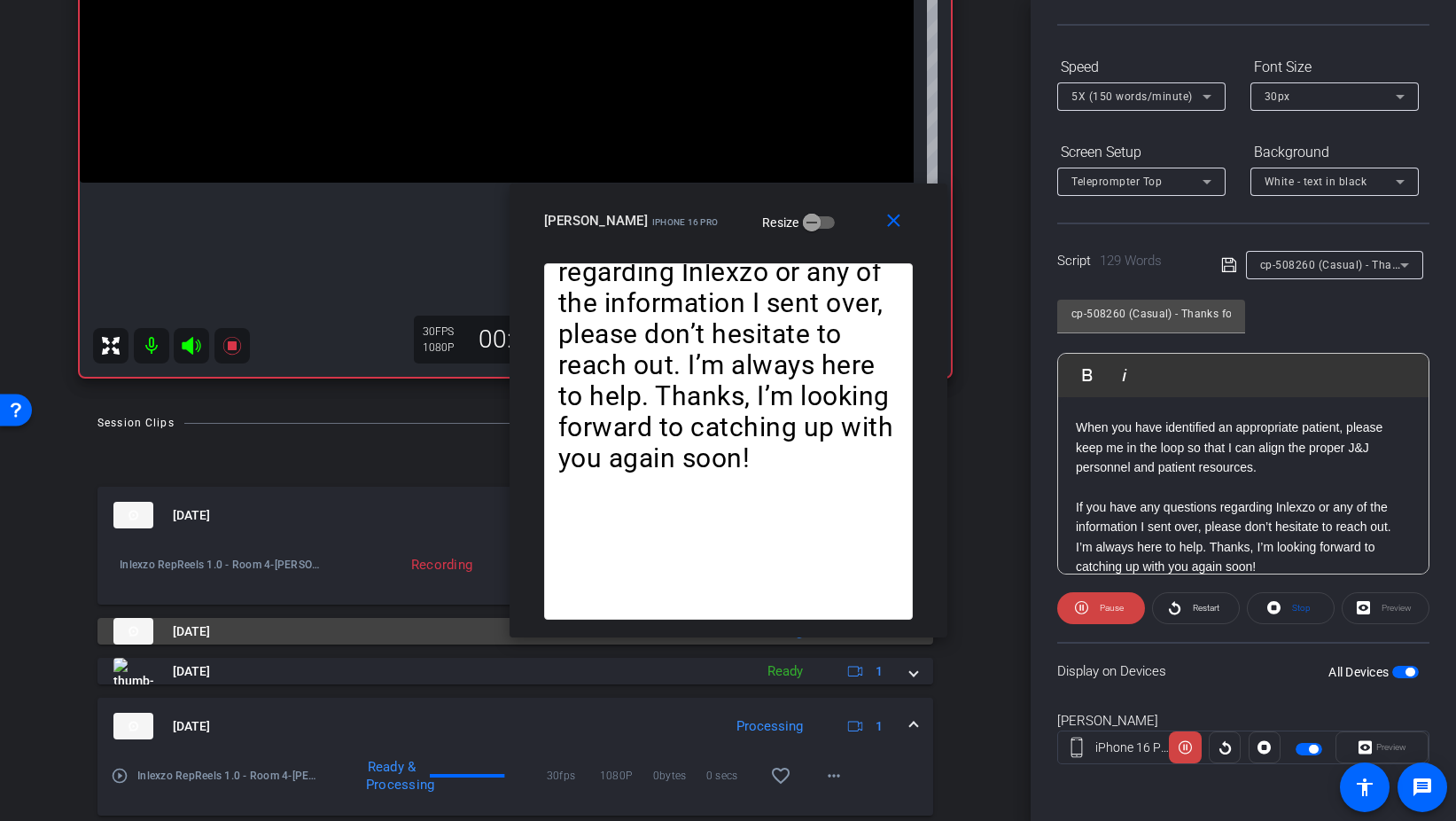
scroll to position [359, 0]
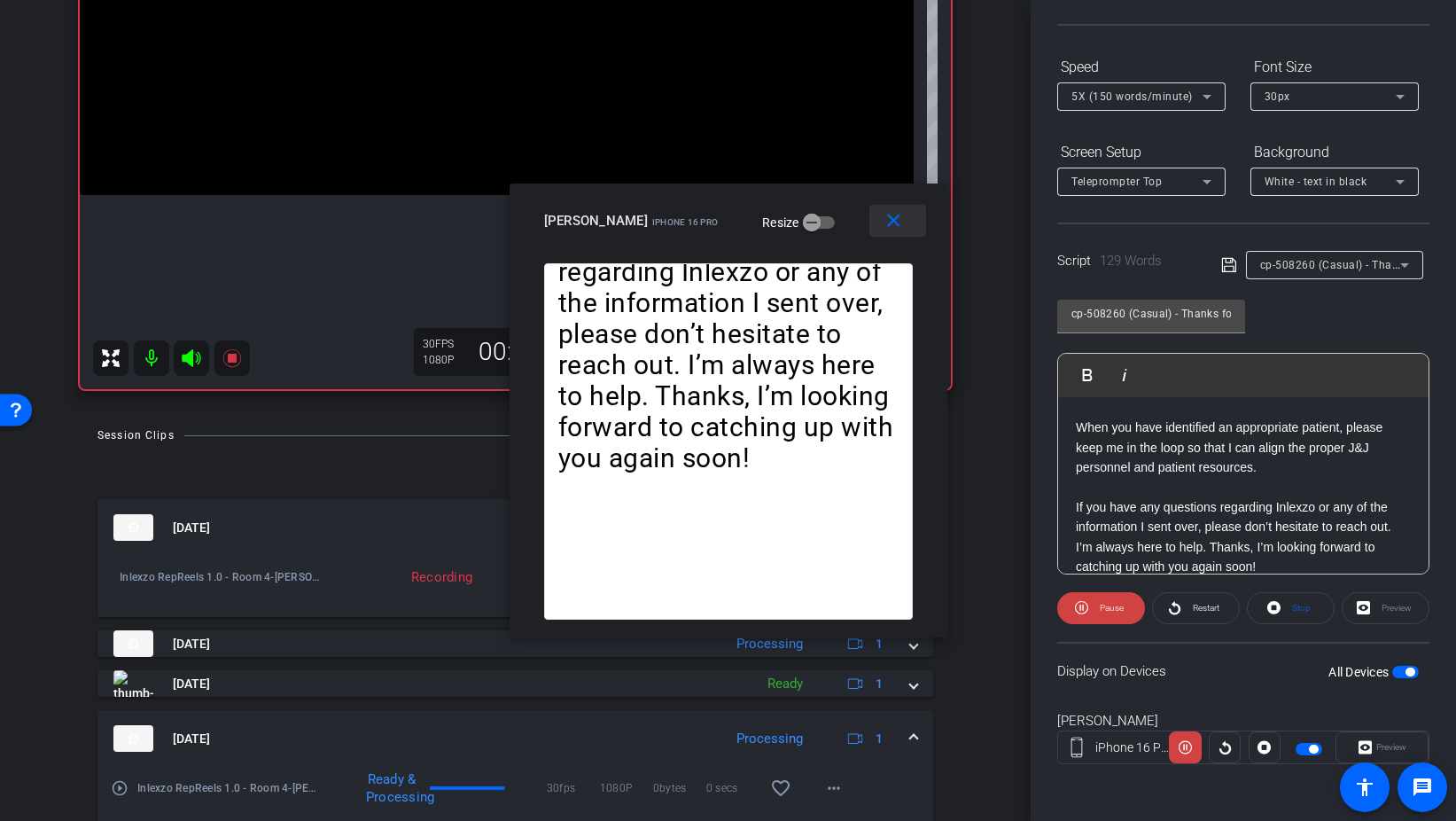
click at [913, 220] on span at bounding box center [898, 221] width 56 height 43
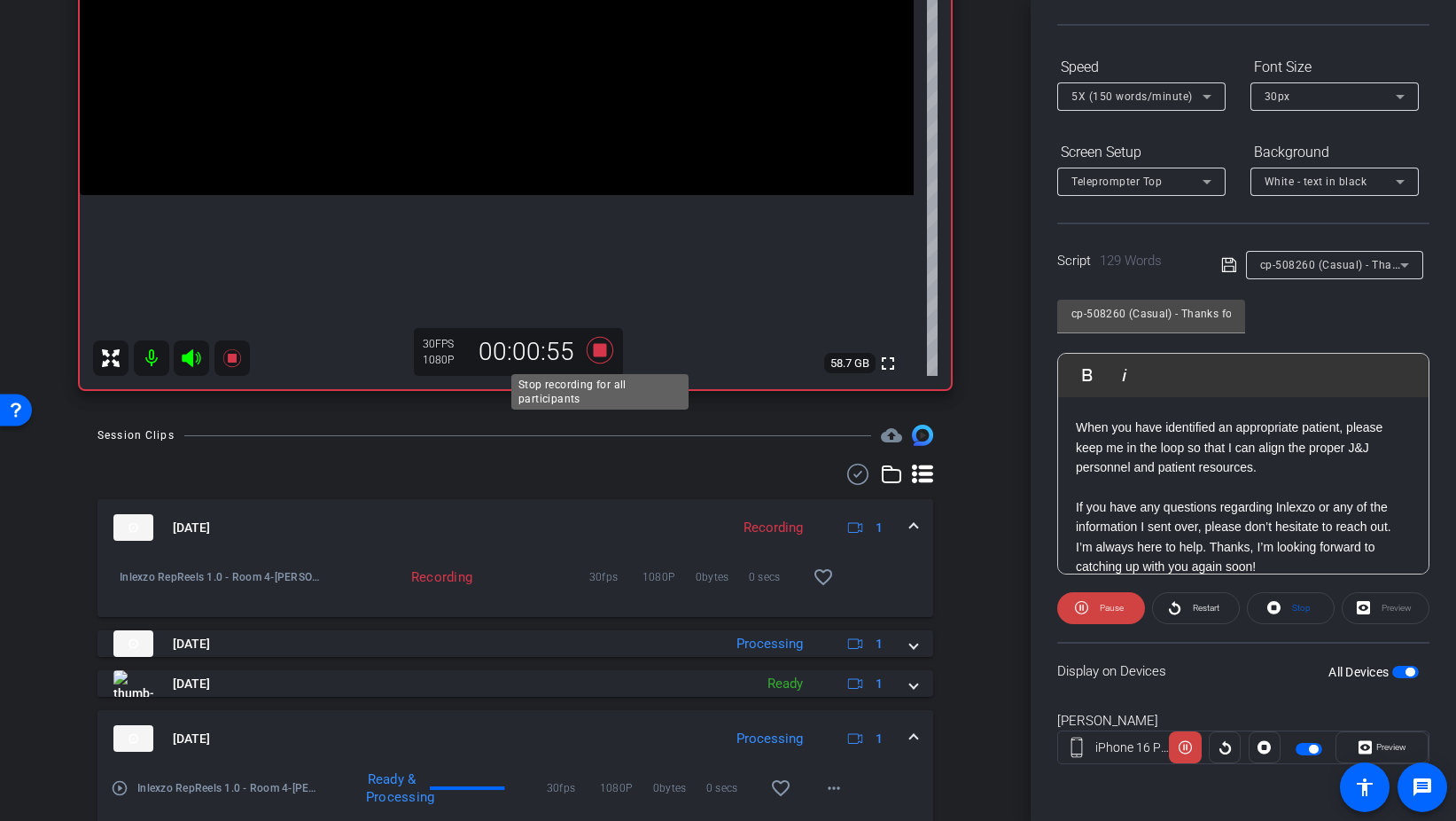
click at [597, 340] on icon at bounding box center [600, 350] width 43 height 32
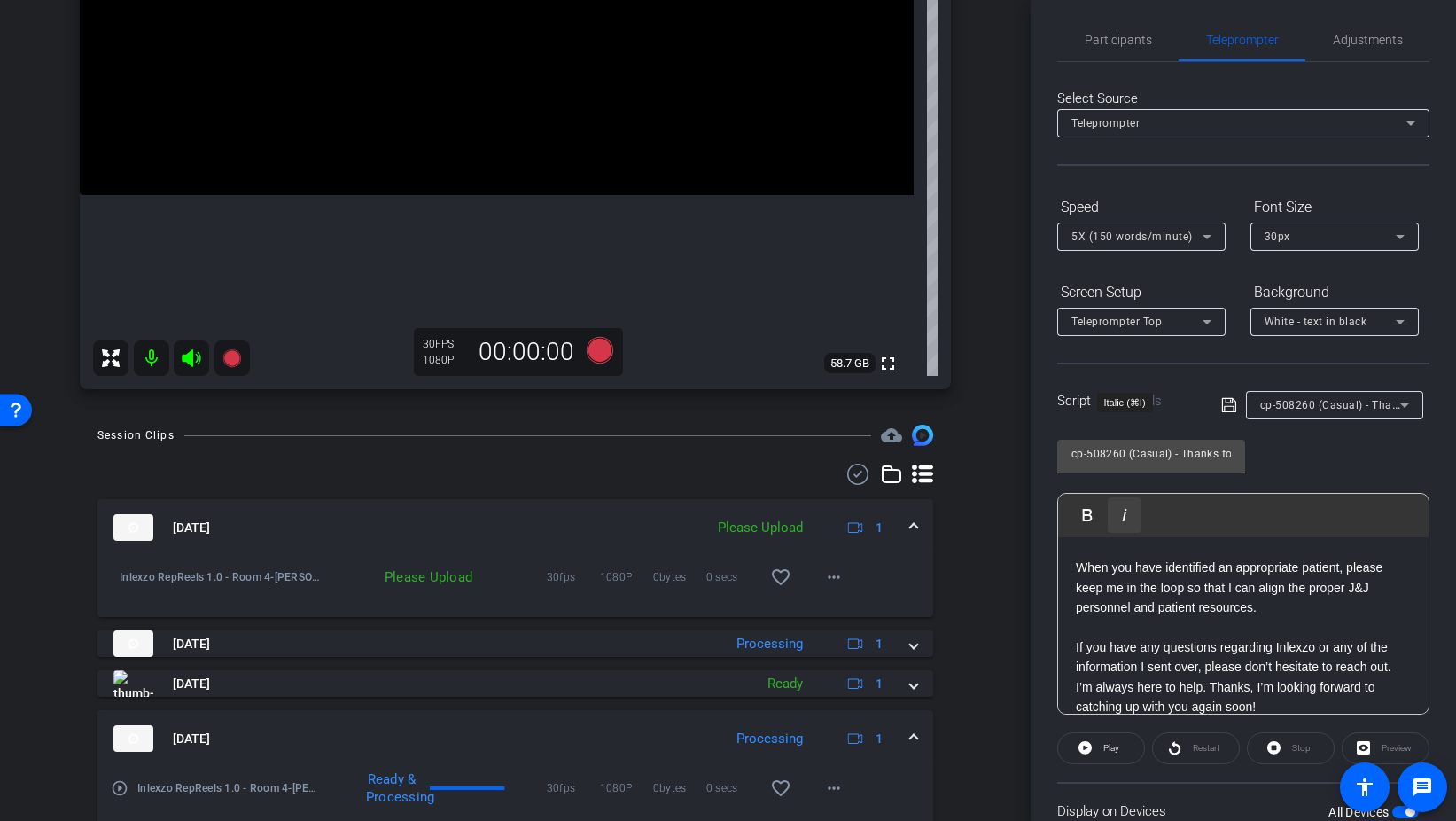
scroll to position [0, 0]
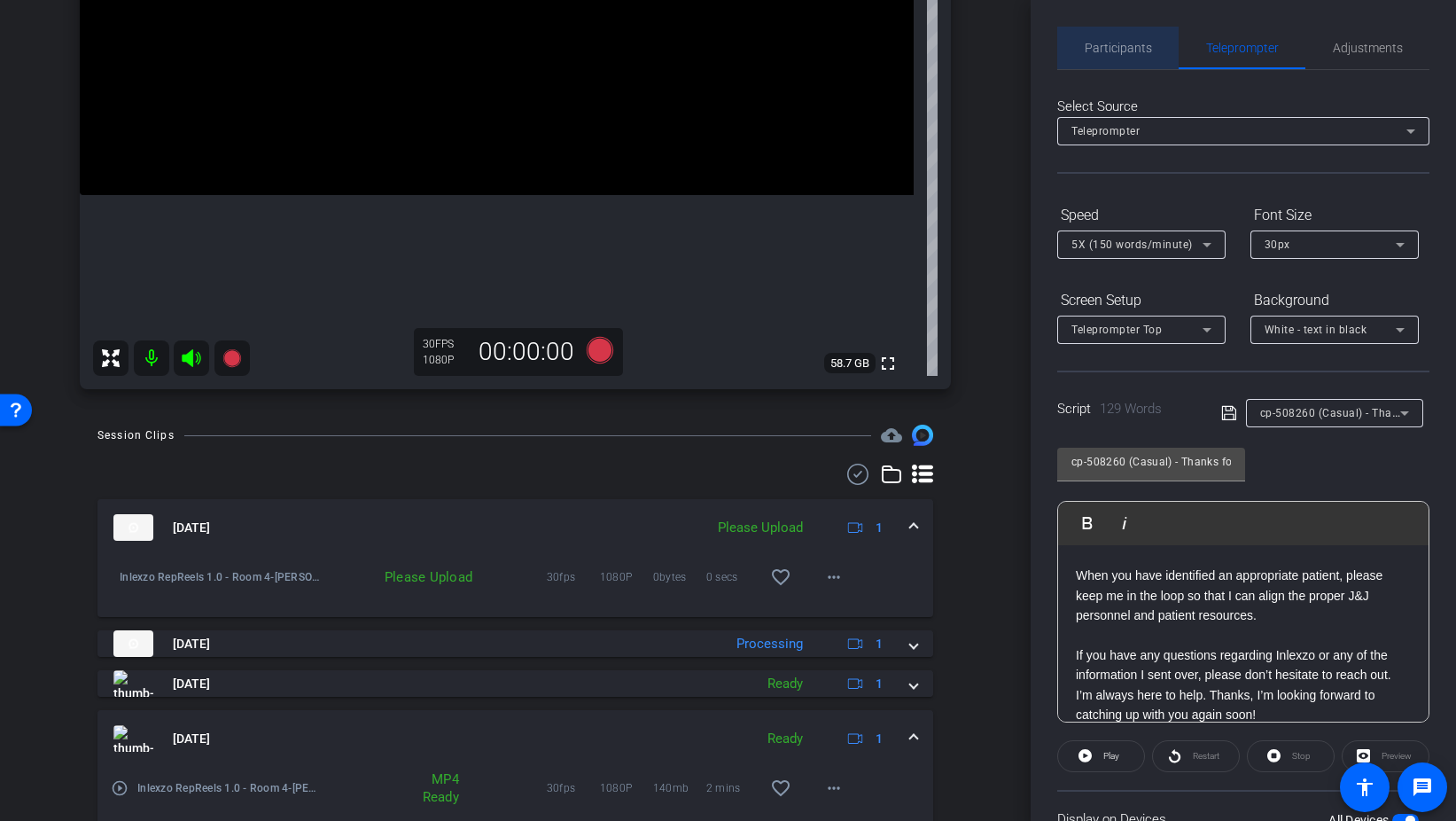
click at [1125, 45] on span "Participants" at bounding box center [1119, 48] width 67 height 13
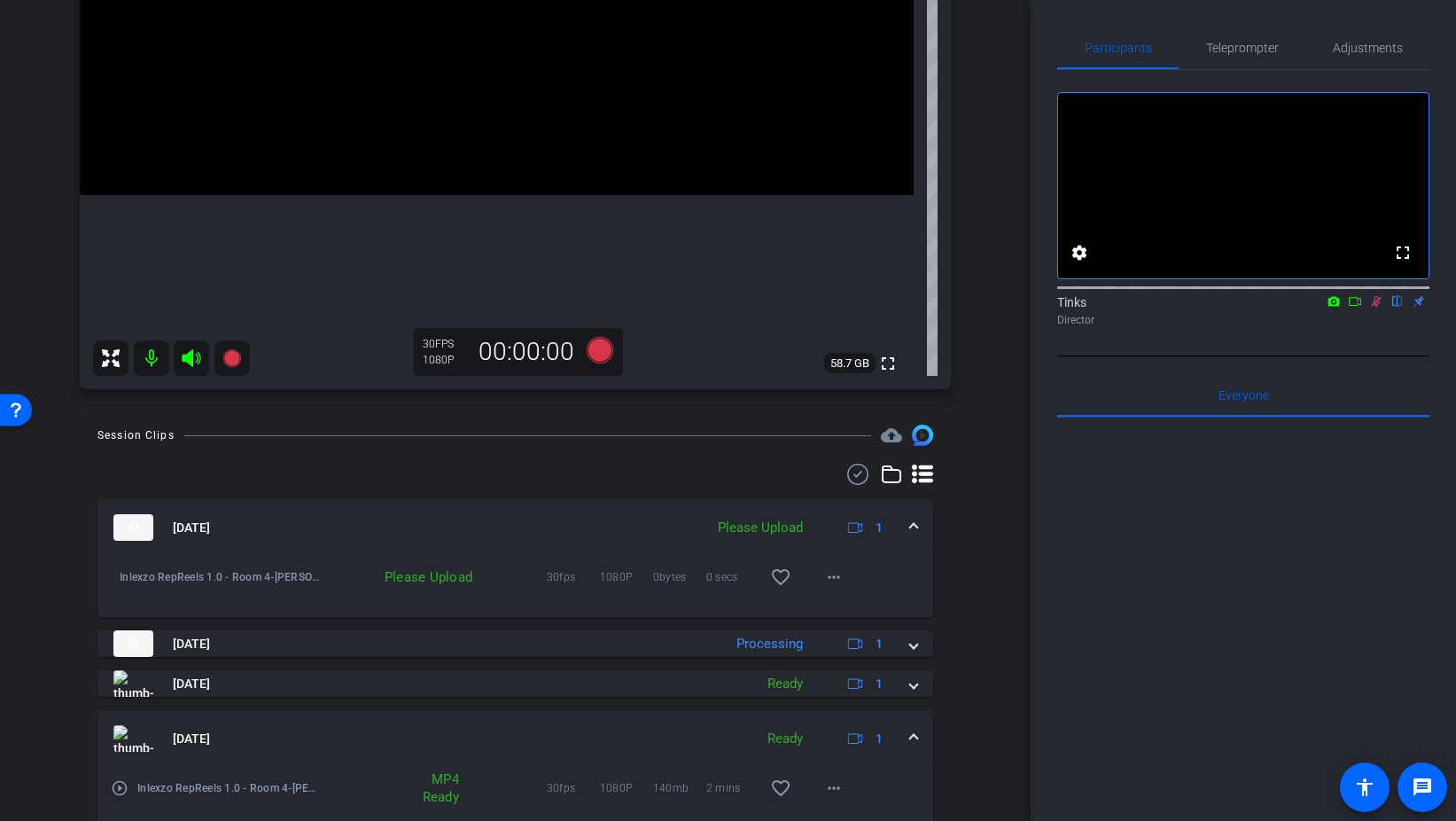
click at [1376, 307] on icon at bounding box center [1376, 301] width 15 height 13
click at [827, 577] on mat-icon "more_horiz" at bounding box center [835, 577] width 21 height 21
click at [861, 612] on span "Upload" at bounding box center [862, 615] width 71 height 21
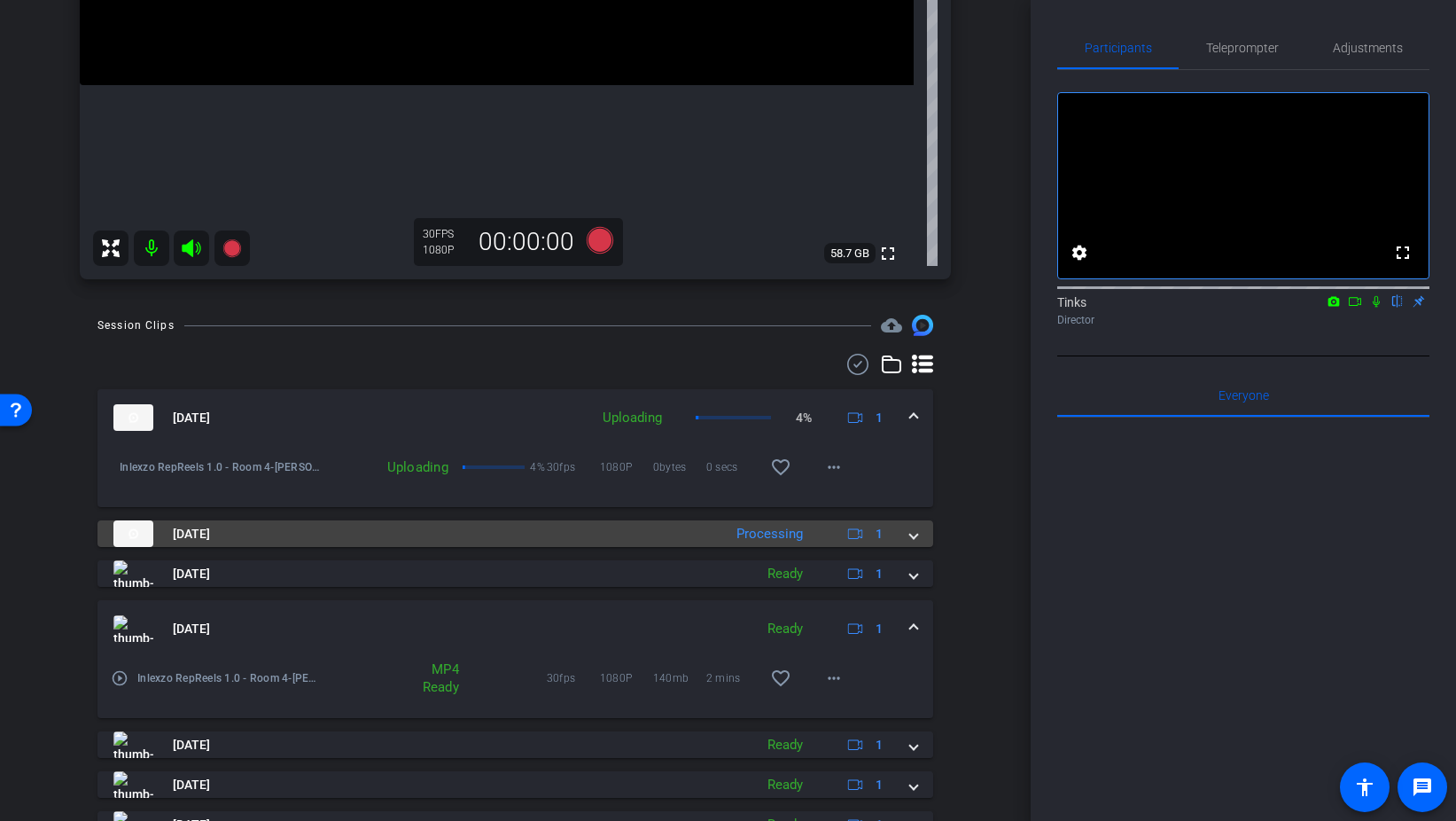
scroll to position [535, 0]
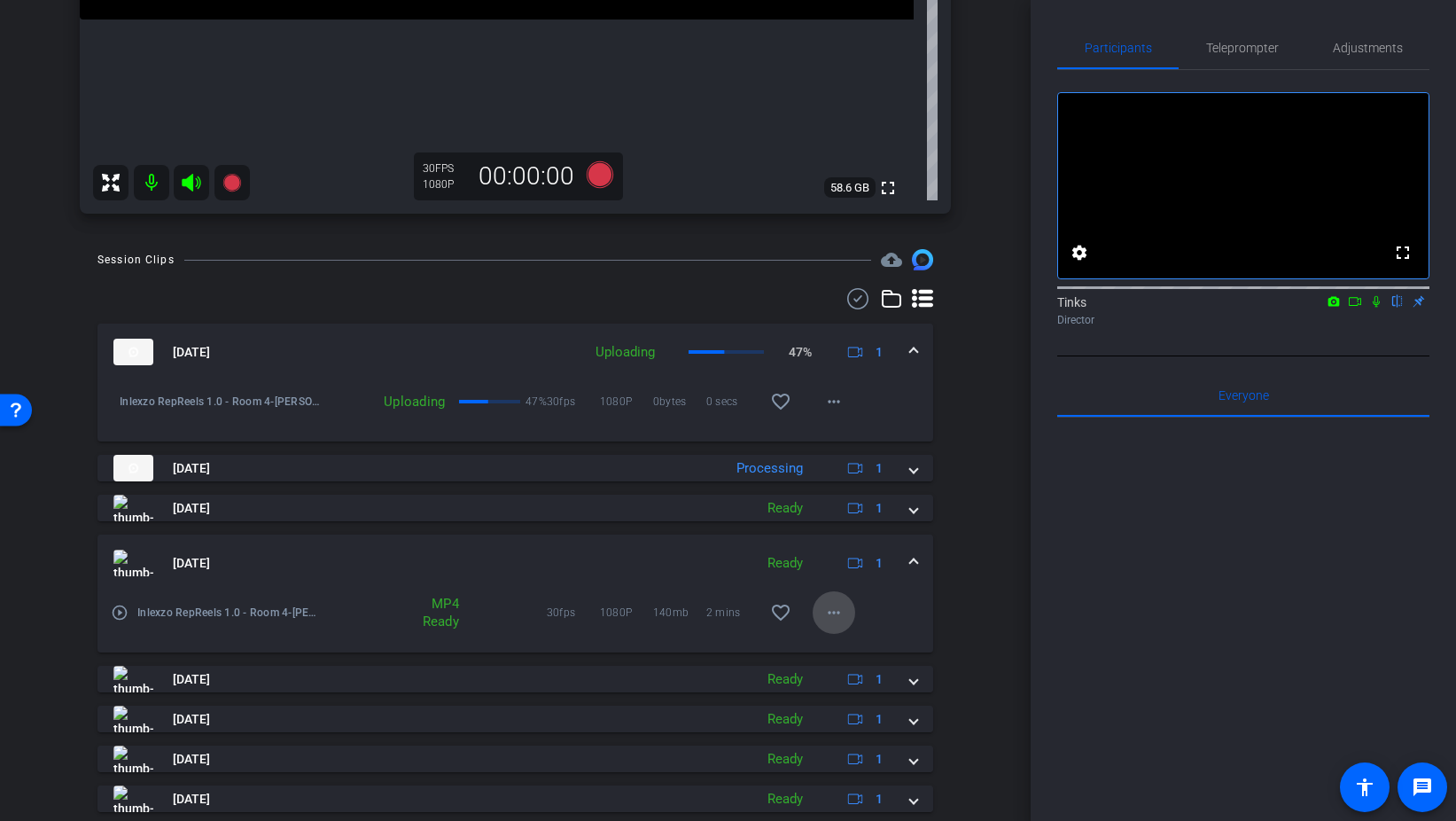
click at [844, 615] on span at bounding box center [835, 613] width 43 height 43
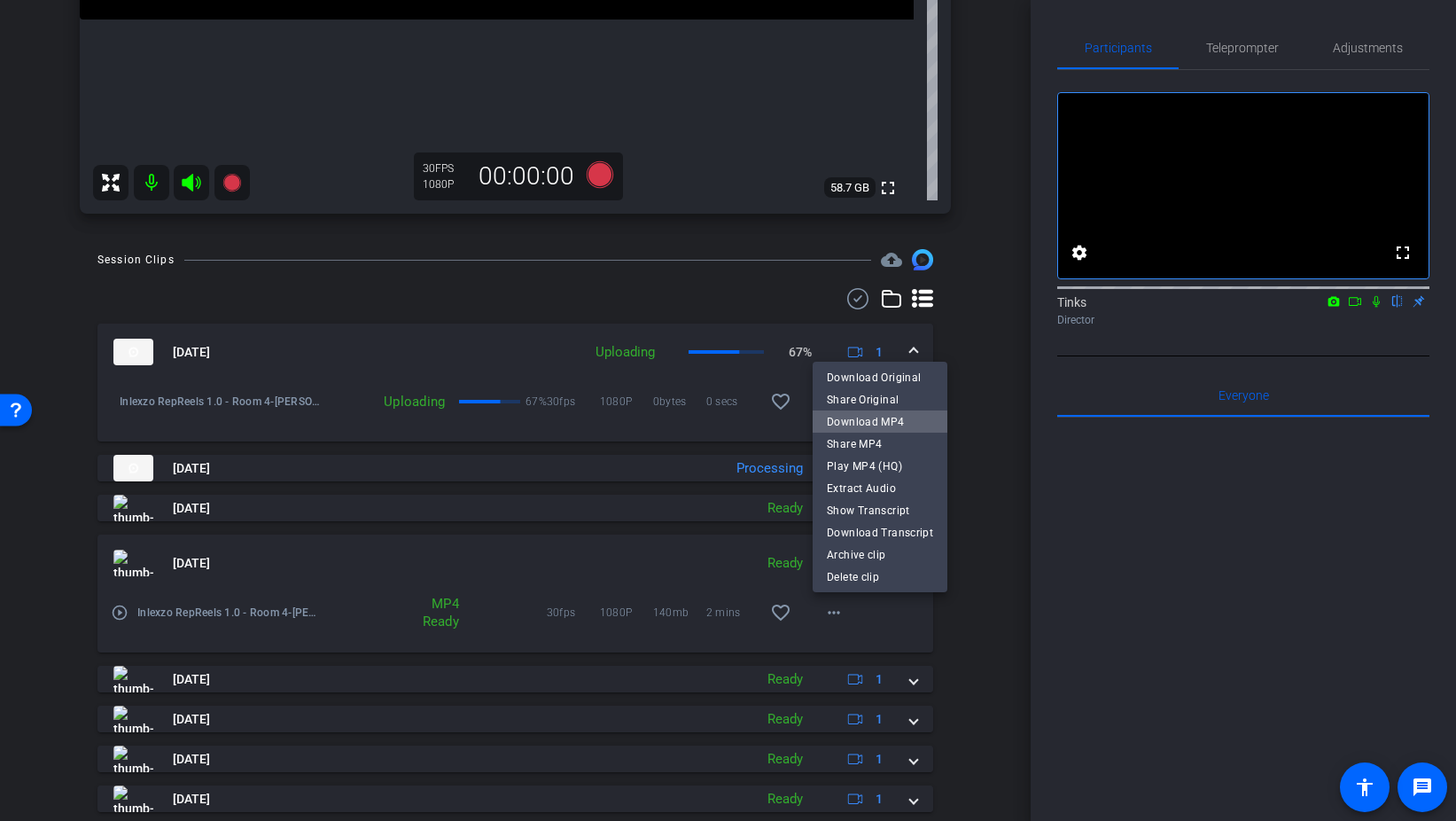
click at [891, 421] on span "Download MP4" at bounding box center [879, 421] width 106 height 21
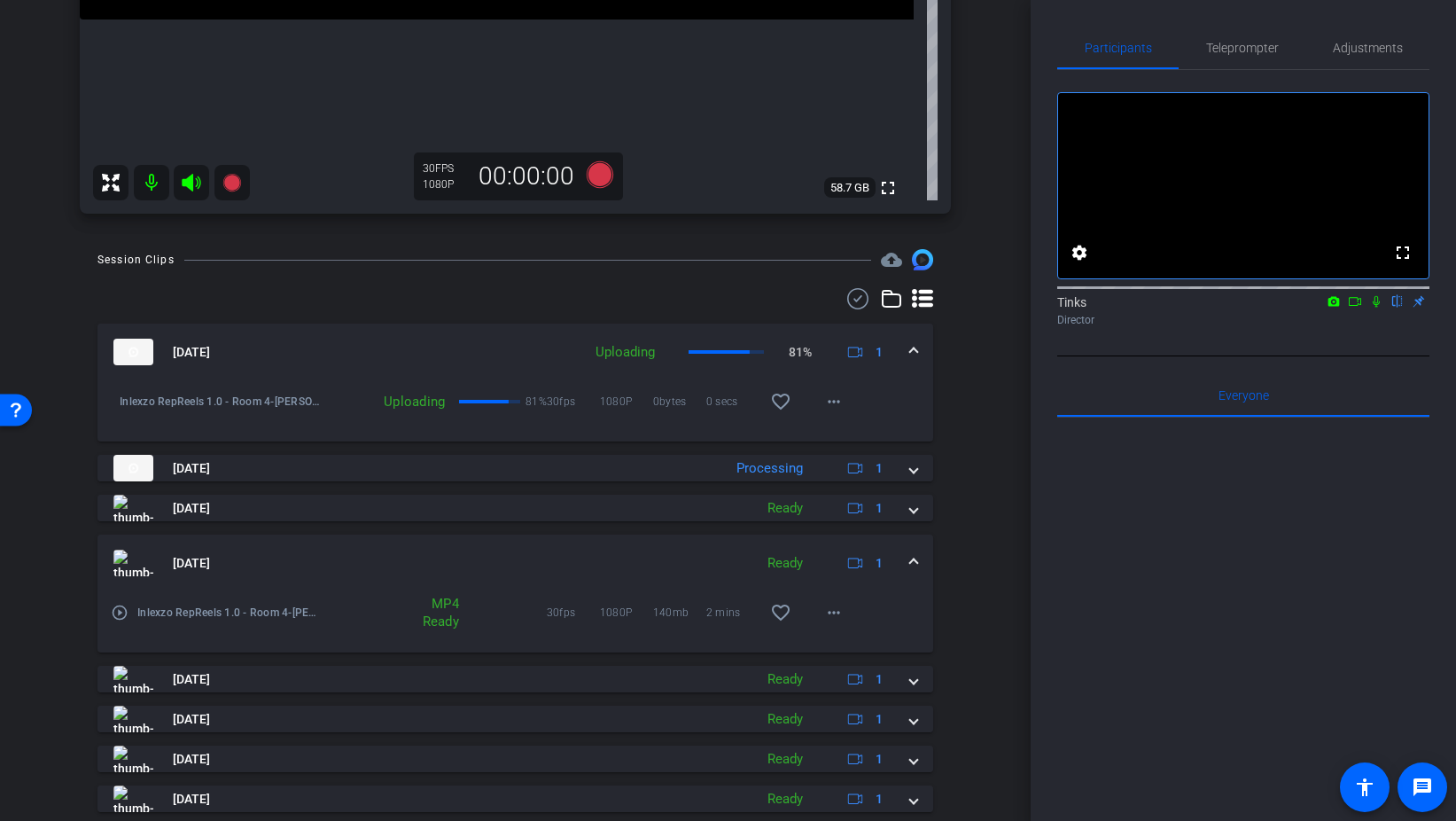
click at [914, 559] on span at bounding box center [913, 563] width 7 height 18
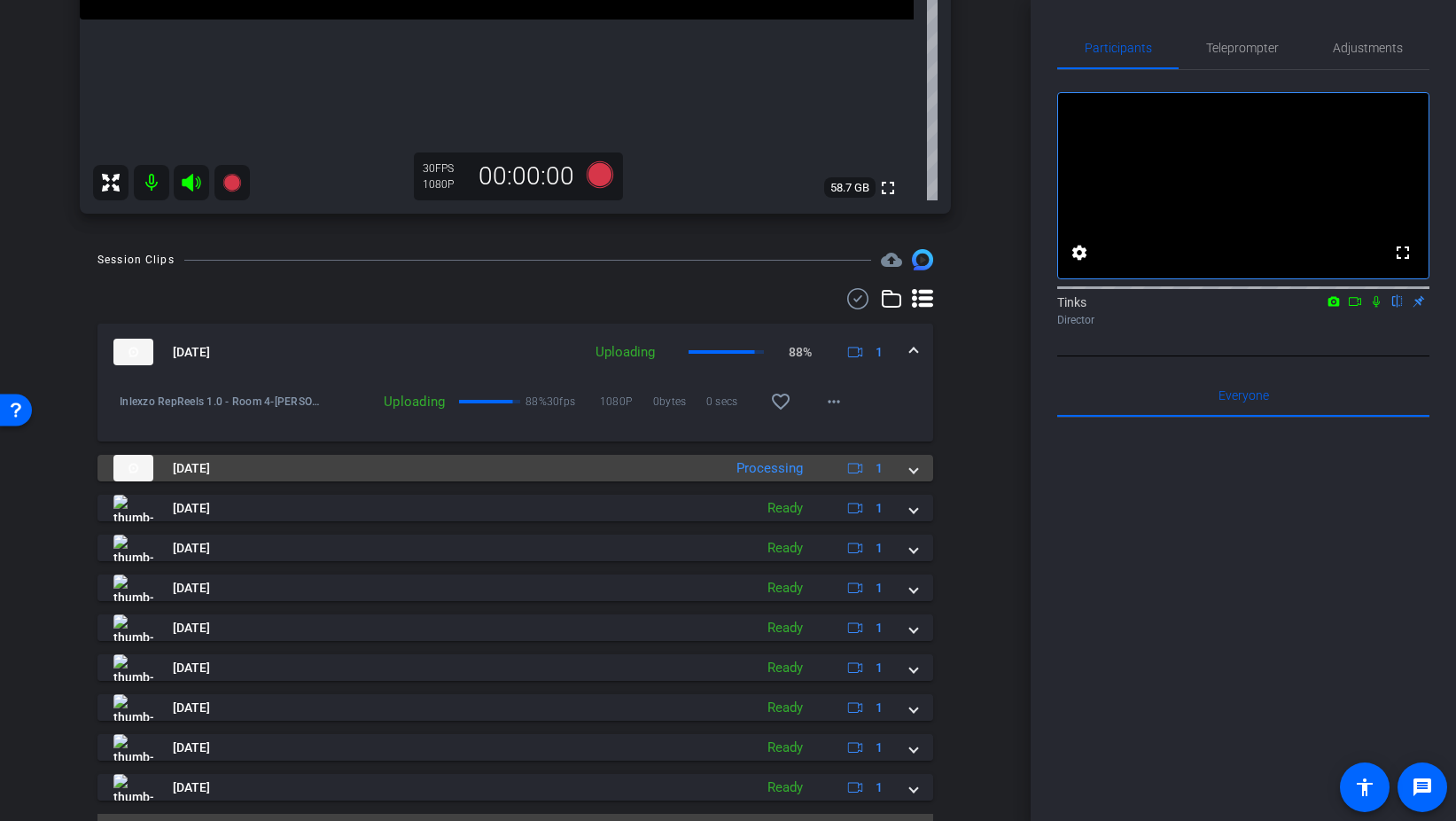
click at [915, 461] on span at bounding box center [913, 468] width 7 height 18
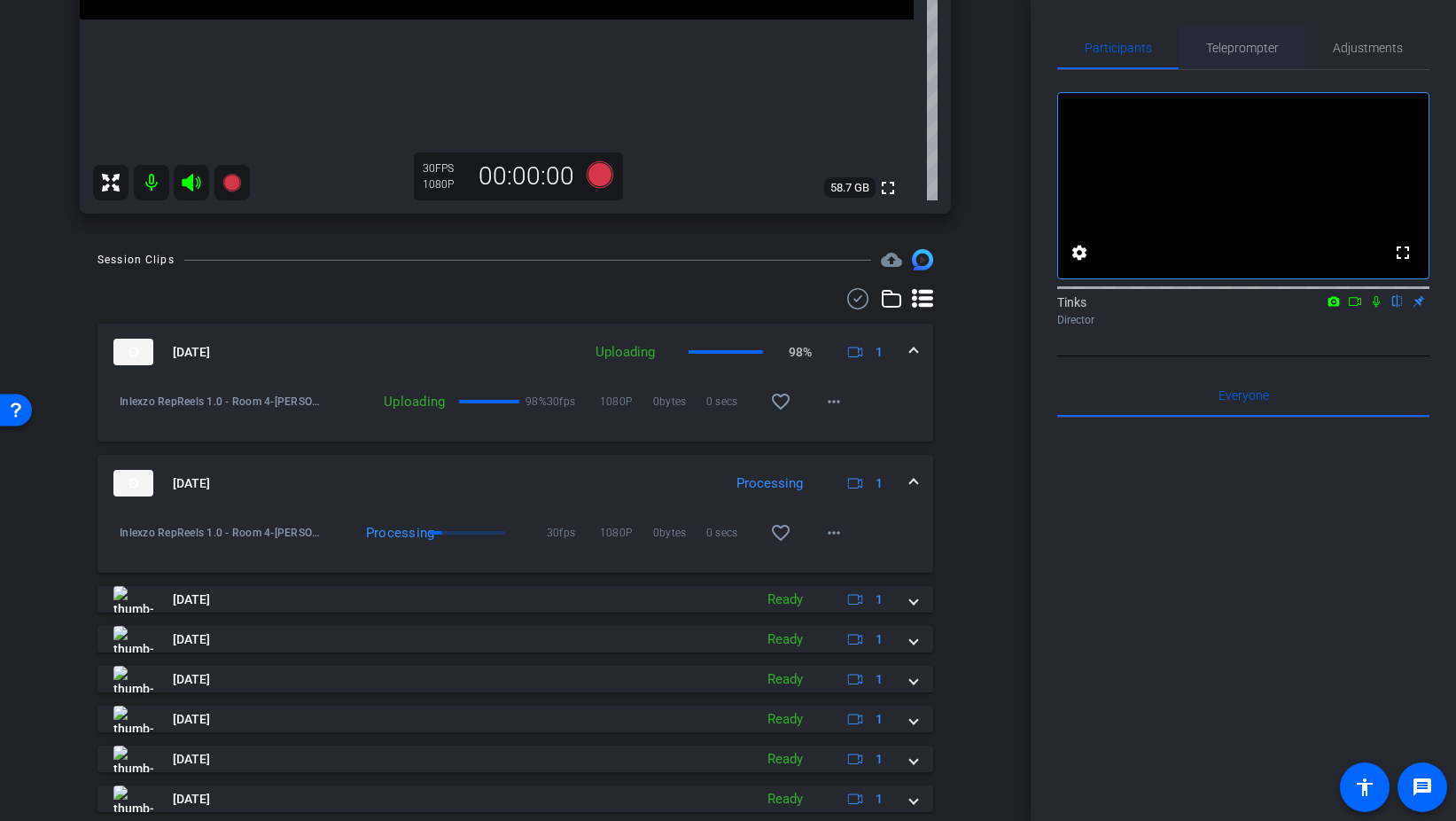
click at [1259, 46] on span "Teleprompter" at bounding box center [1242, 48] width 73 height 13
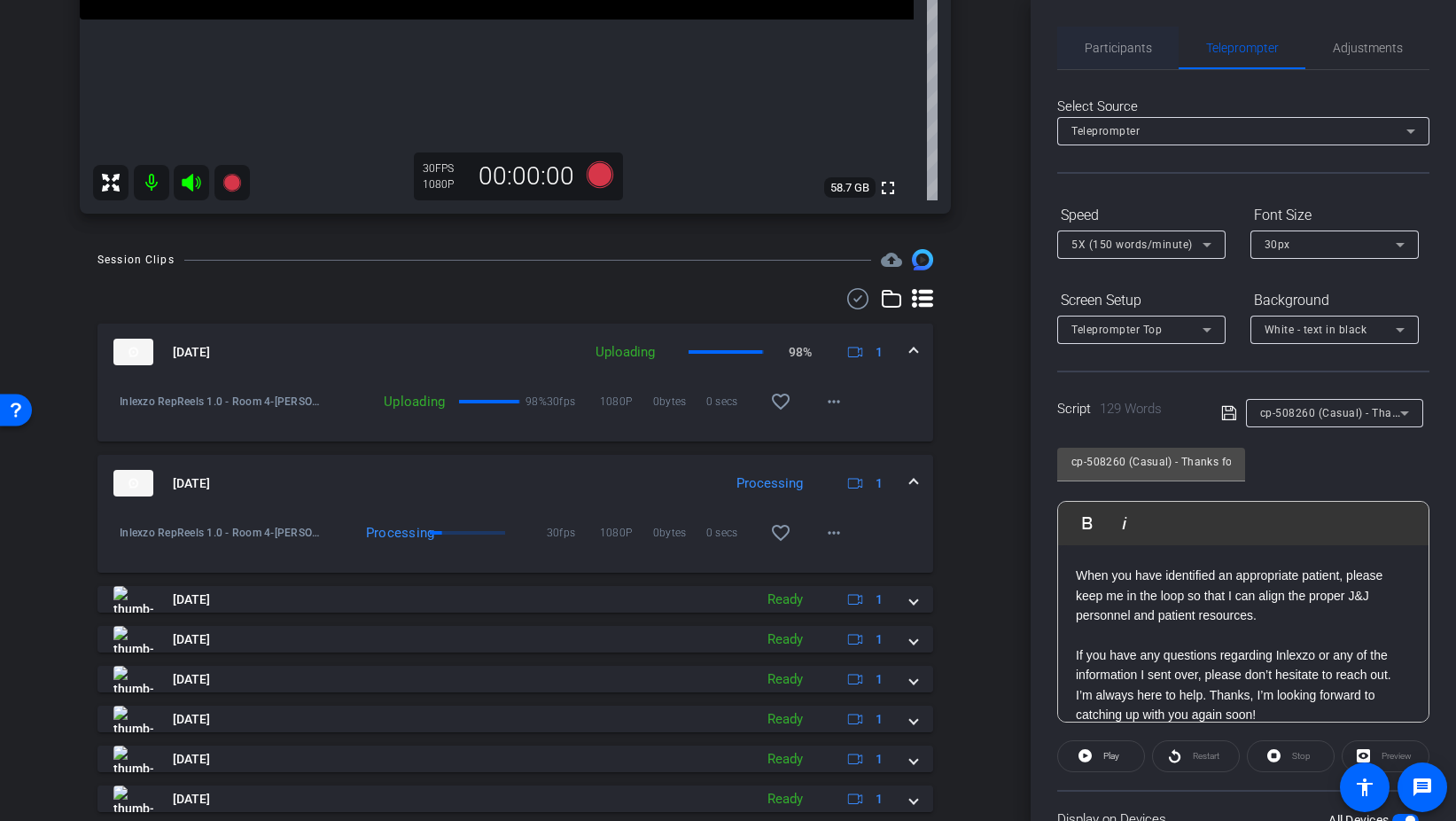
click at [1136, 51] on span "Participants" at bounding box center [1119, 48] width 67 height 13
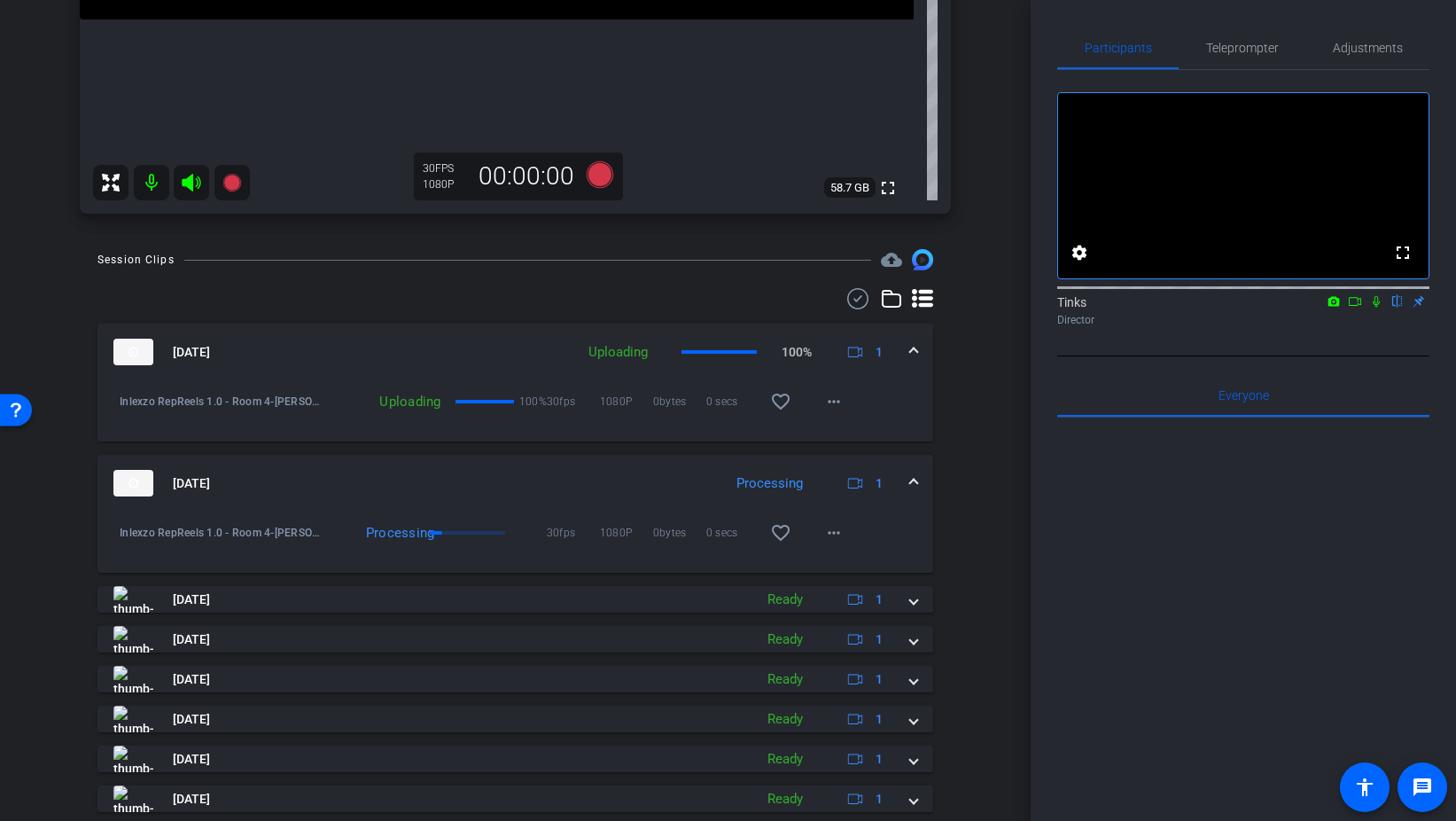
click at [1376, 307] on icon at bounding box center [1376, 301] width 15 height 13
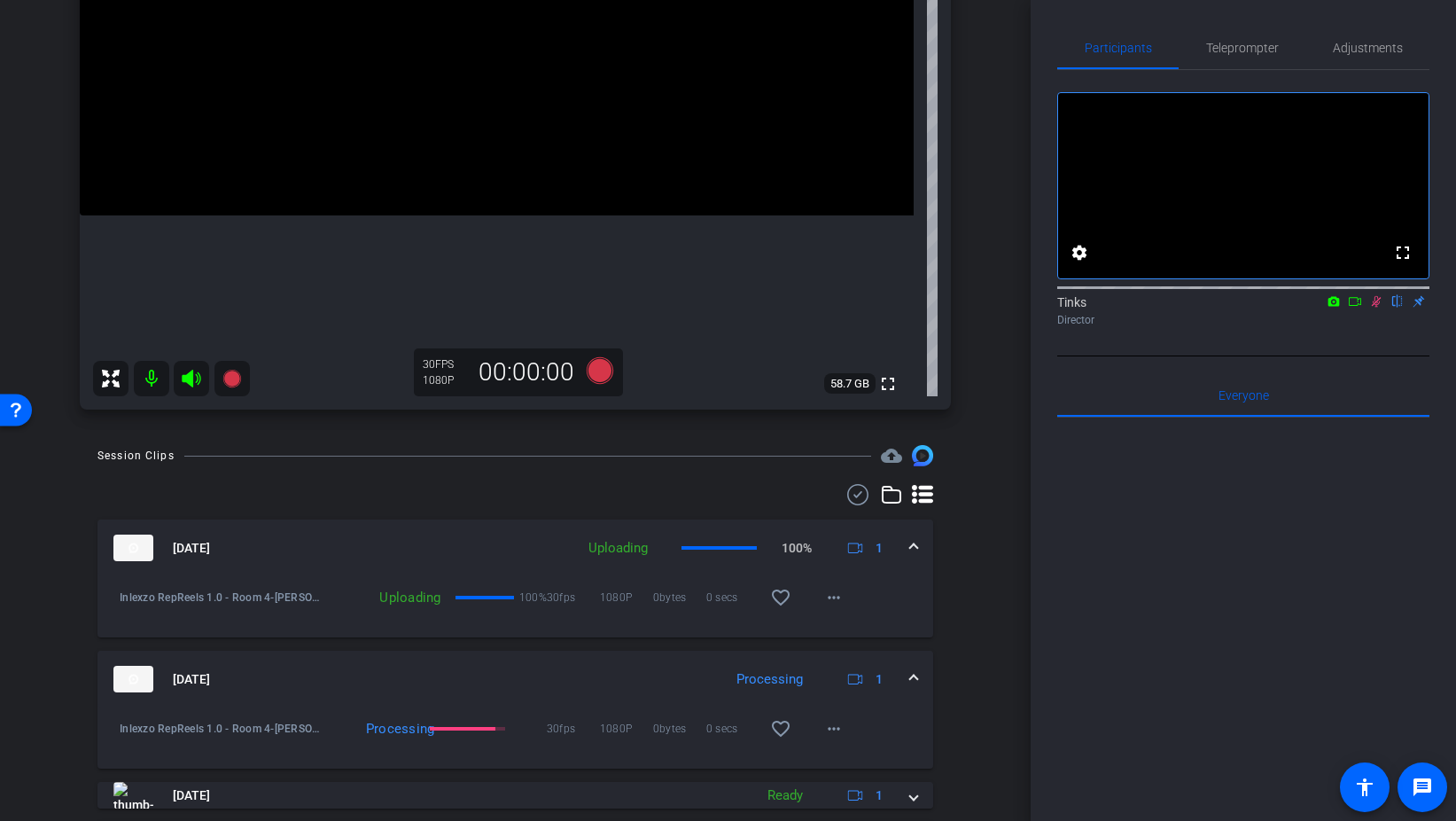
scroll to position [351, 0]
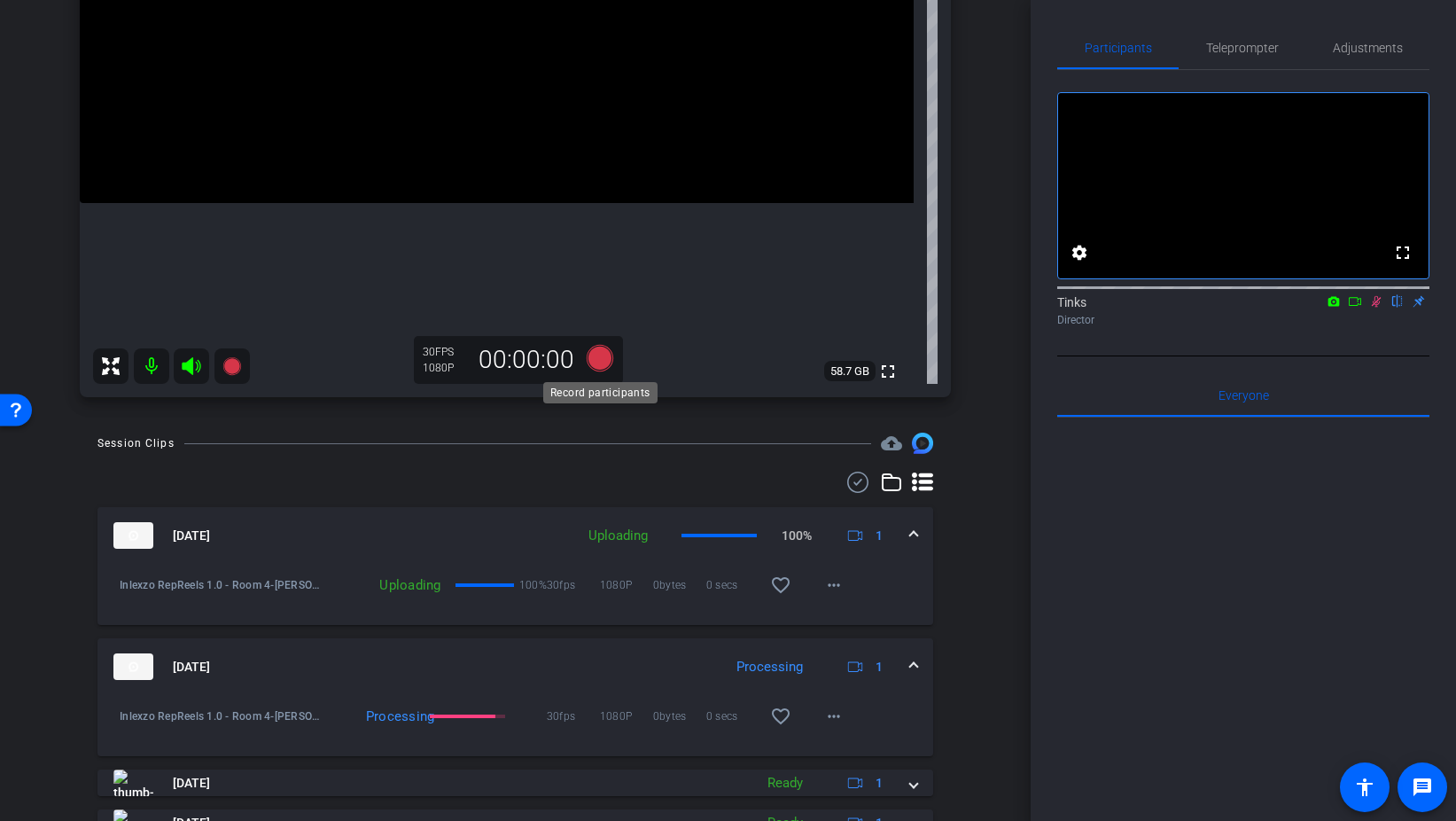
click at [608, 355] on icon at bounding box center [598, 358] width 26 height 26
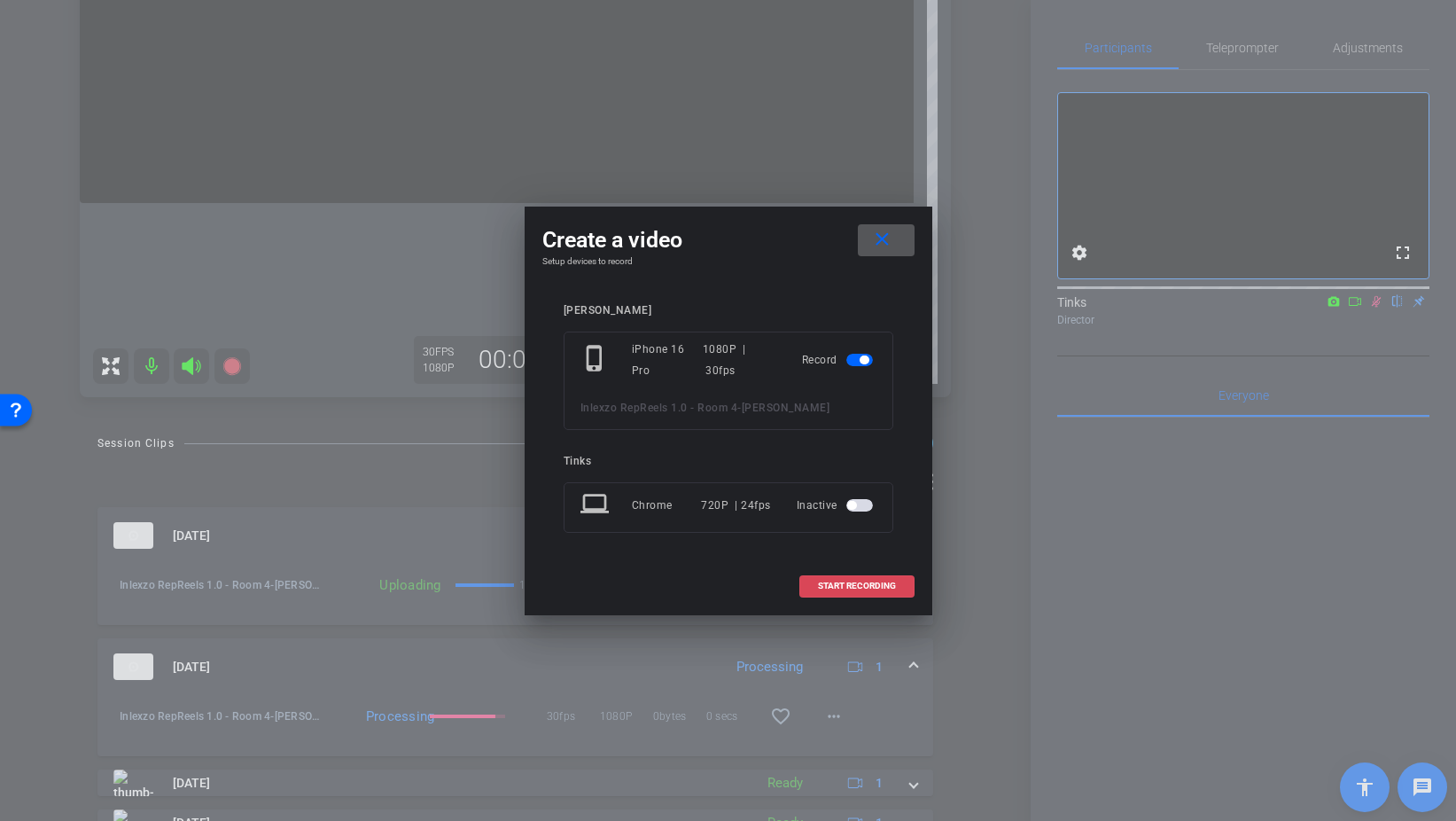
click at [895, 595] on span at bounding box center [857, 587] width 114 height 43
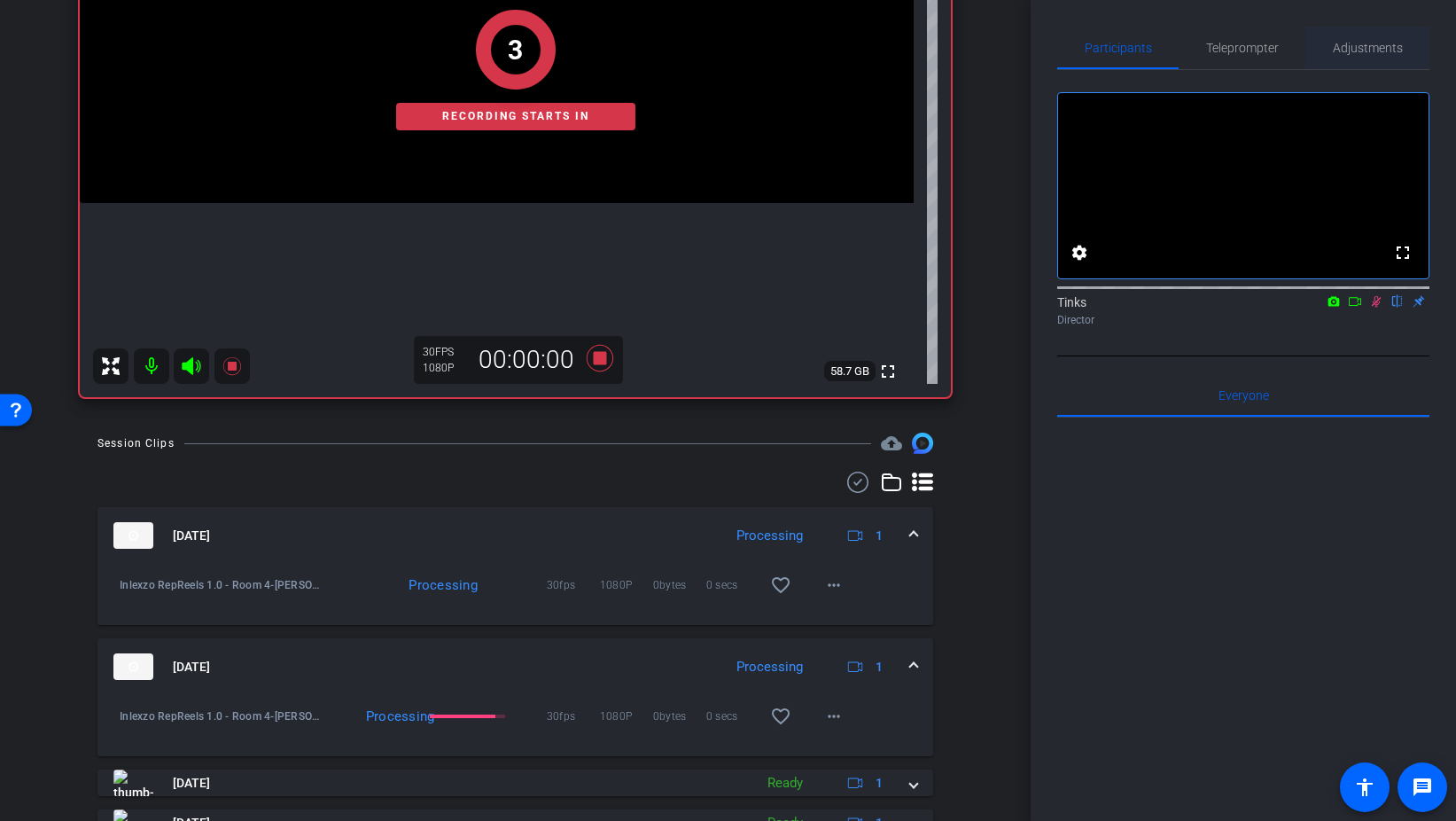
click at [1362, 55] on span "Adjustments" at bounding box center [1368, 48] width 70 height 43
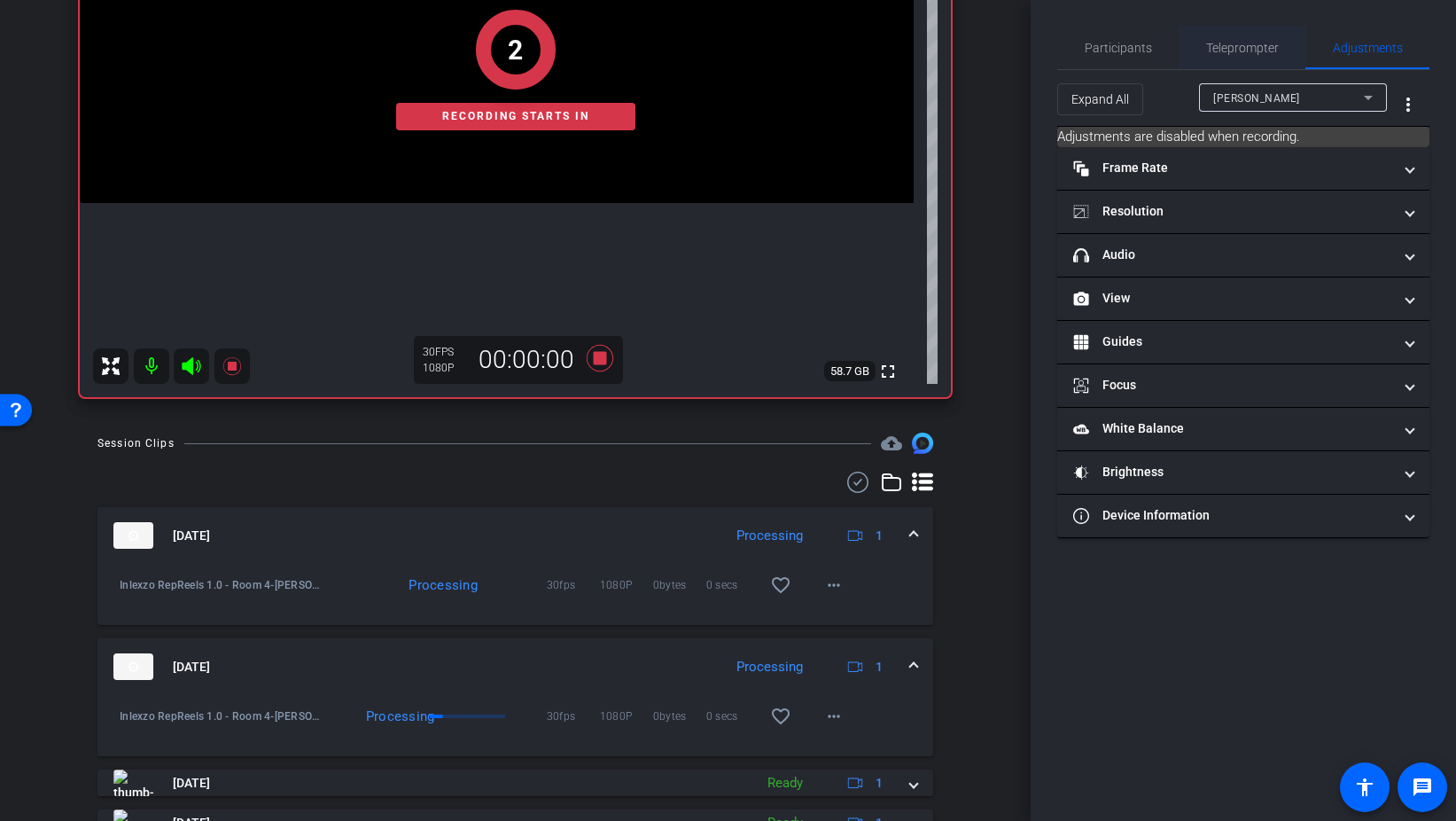
click at [1242, 51] on span "Teleprompter" at bounding box center [1242, 48] width 73 height 13
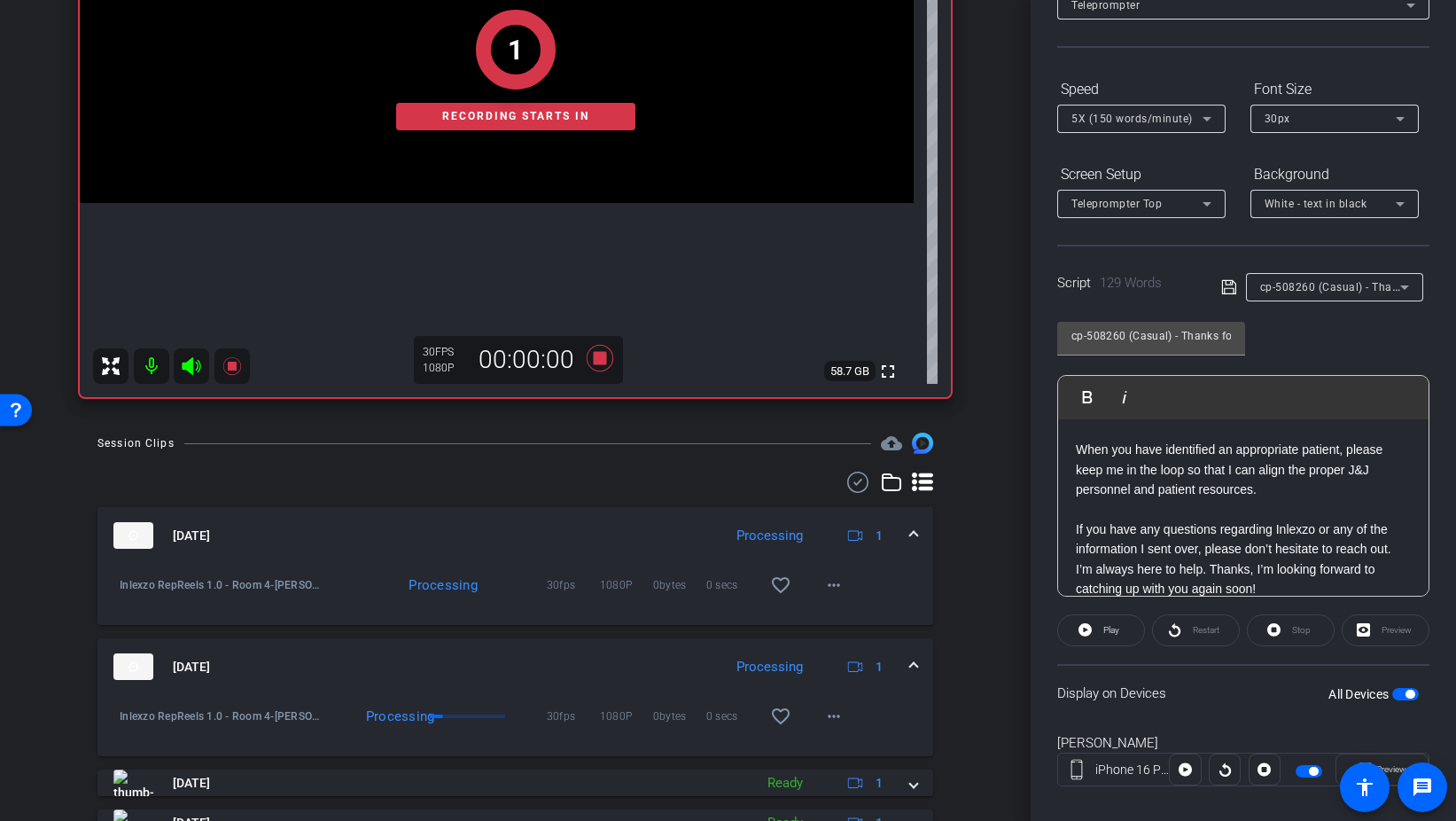
scroll to position [148, 0]
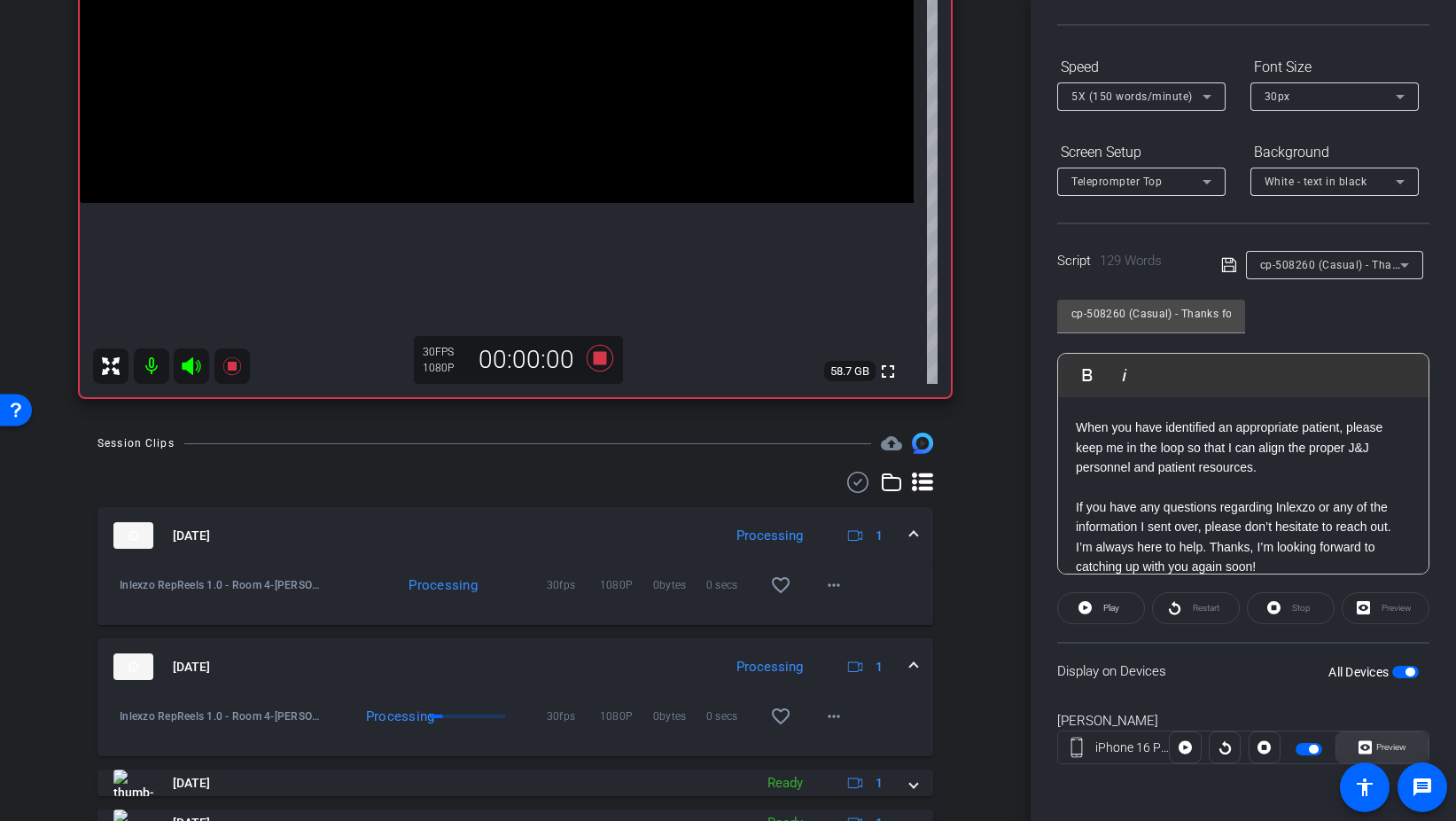
click at [1394, 747] on span "Preview" at bounding box center [1391, 747] width 30 height 10
click at [1383, 751] on span "Preview" at bounding box center [1391, 747] width 30 height 10
click at [1105, 610] on span "Play" at bounding box center [1112, 608] width 16 height 10
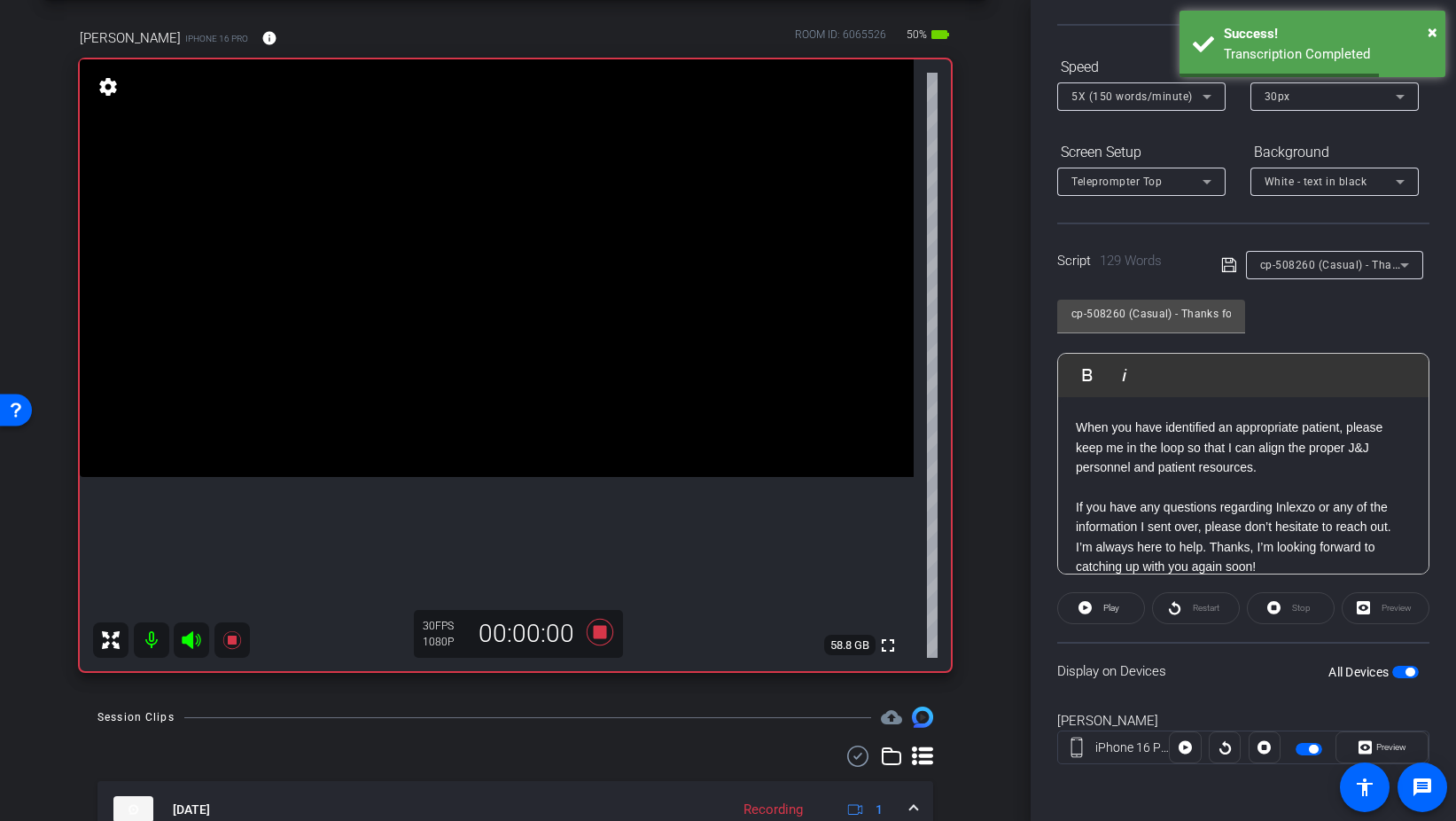
scroll to position [0, 0]
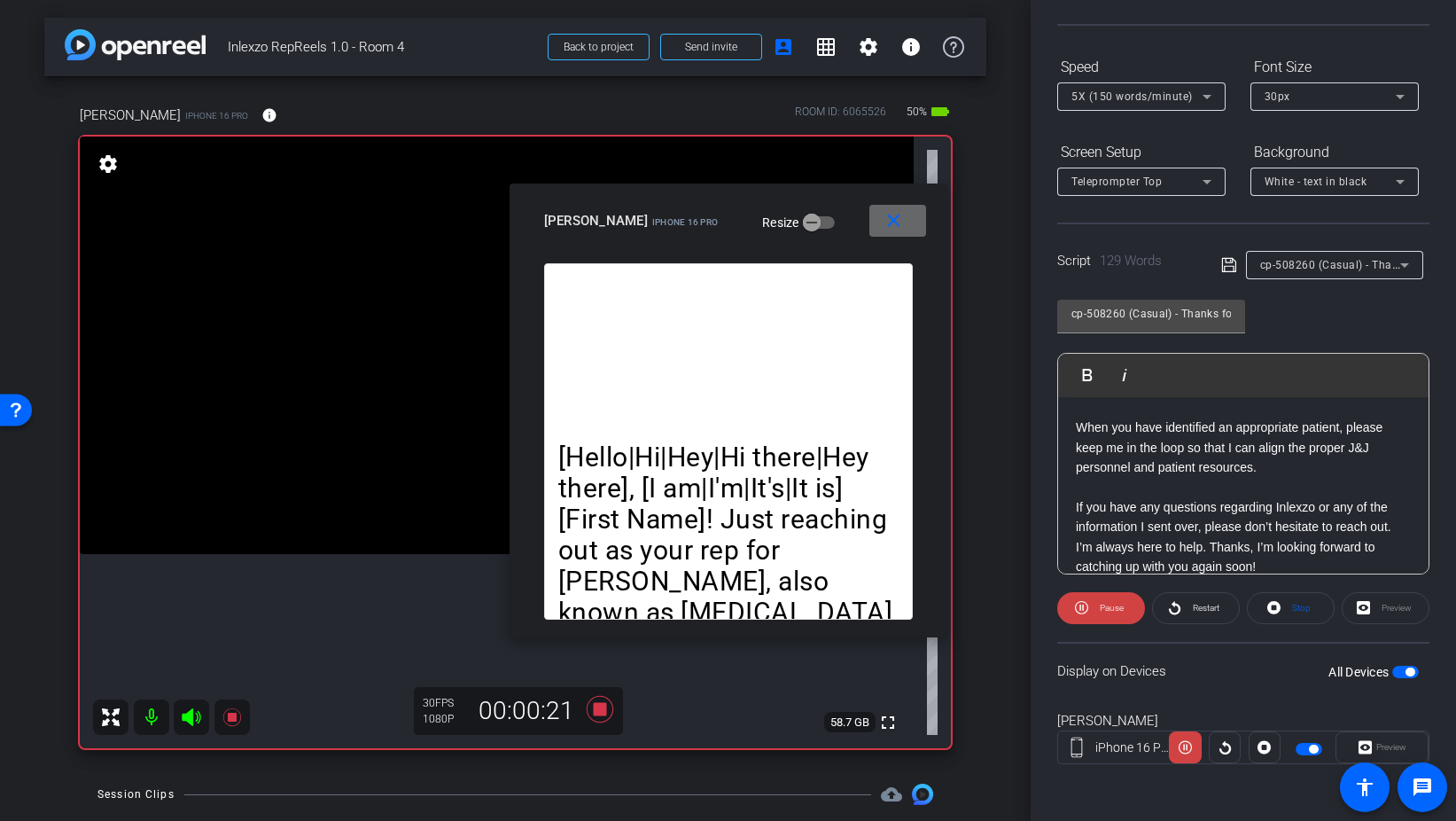
click at [894, 221] on mat-icon "close" at bounding box center [894, 221] width 22 height 22
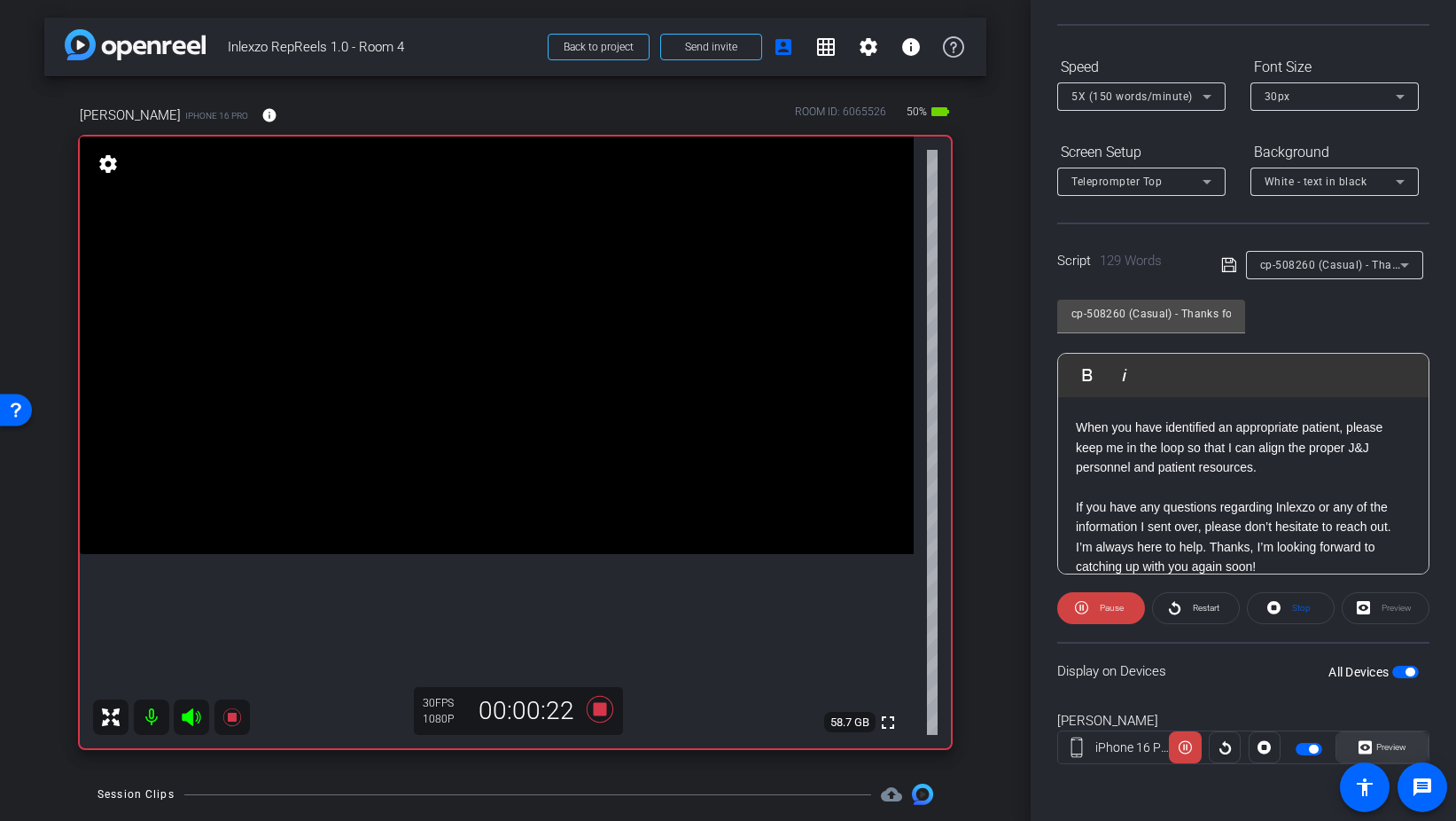
click at [1383, 745] on span "Preview" at bounding box center [1391, 747] width 30 height 10
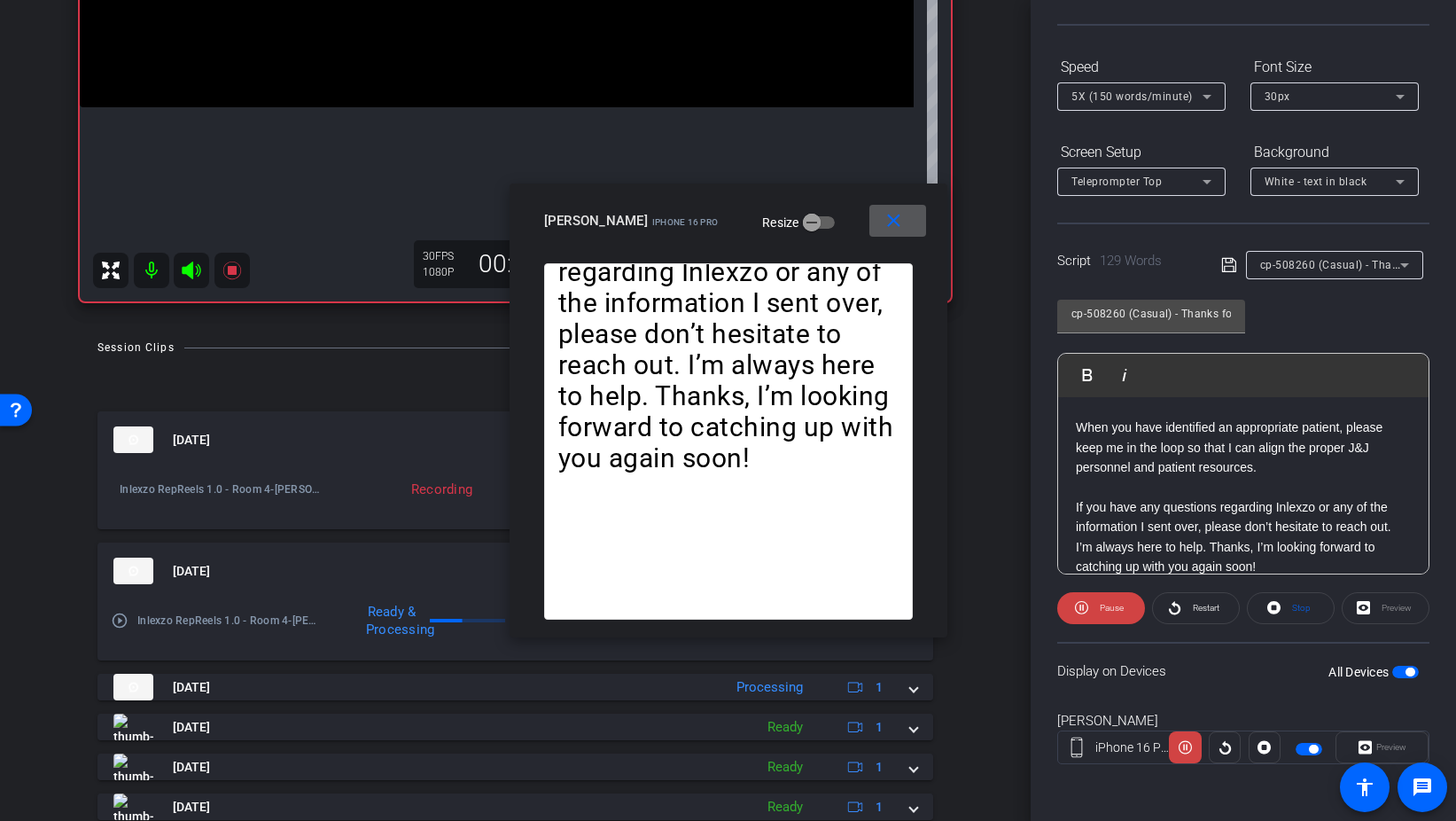
scroll to position [446, 0]
click at [1183, 612] on span at bounding box center [1196, 608] width 86 height 43
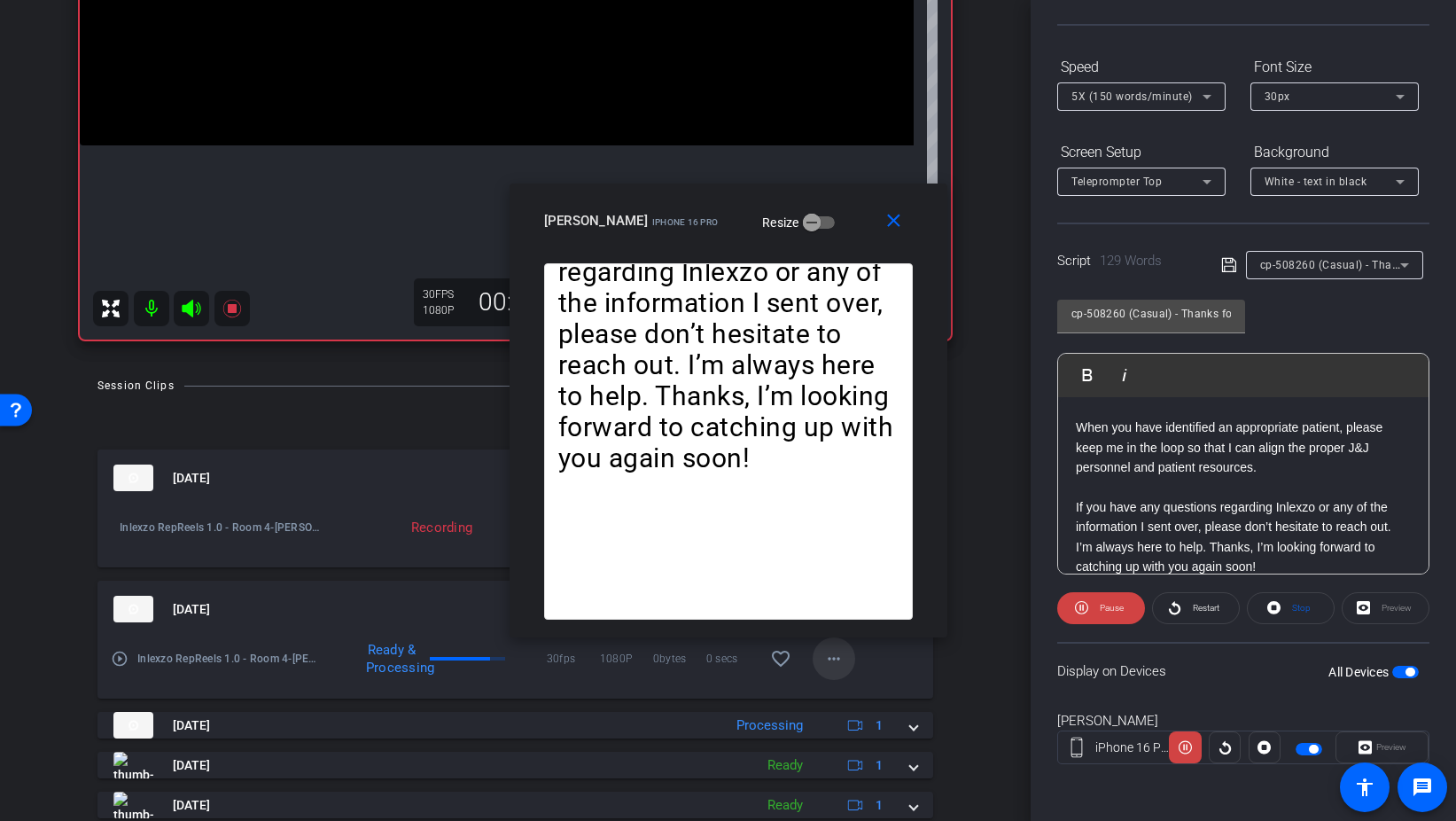
scroll to position [370, 0]
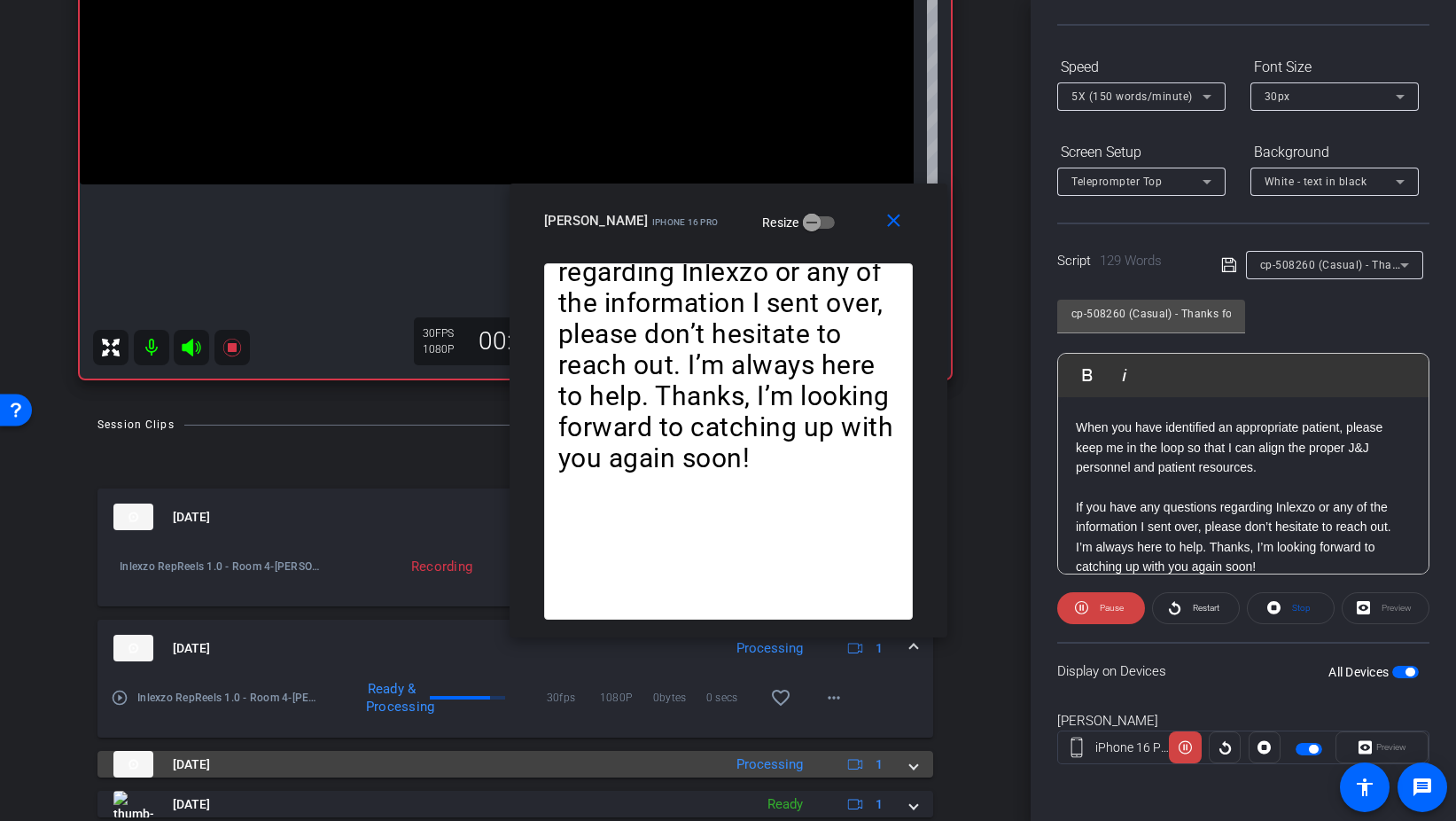
click at [918, 762] on mat-expansion-panel-header "Aug 29, 2025 Processing 1" at bounding box center [515, 764] width 835 height 26
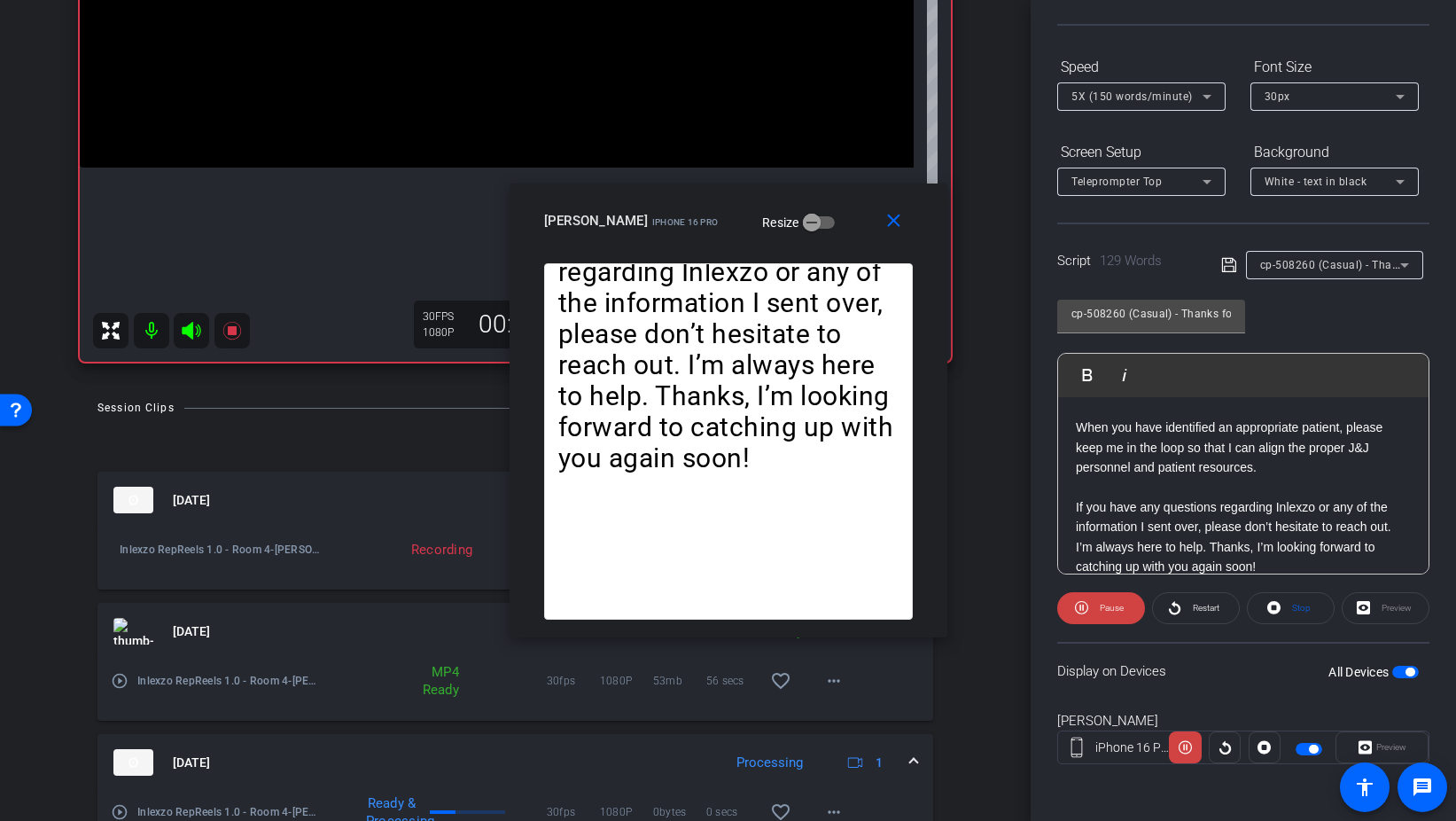
scroll to position [366, 0]
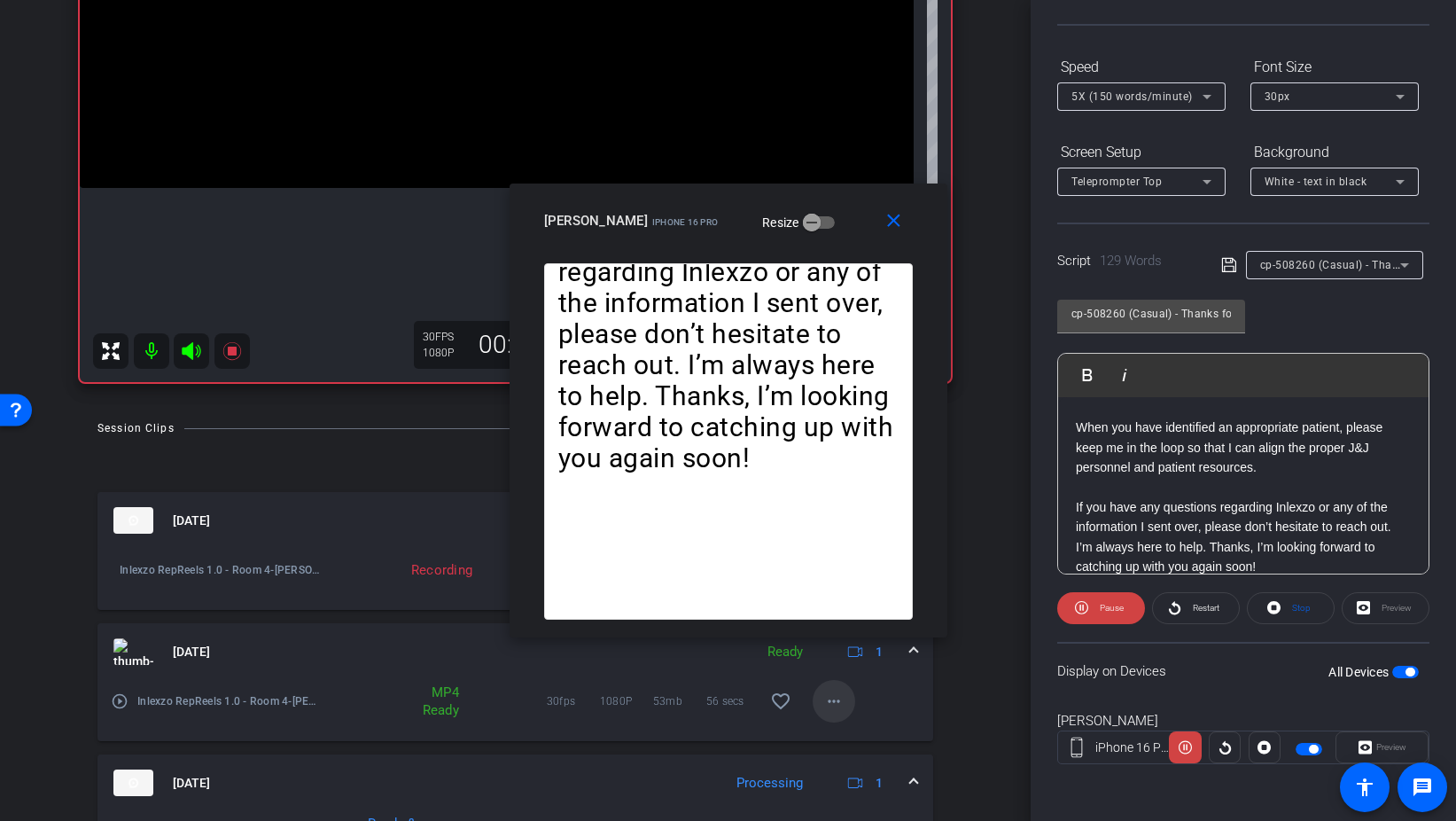
click at [836, 695] on mat-icon "more_horiz" at bounding box center [835, 701] width 21 height 21
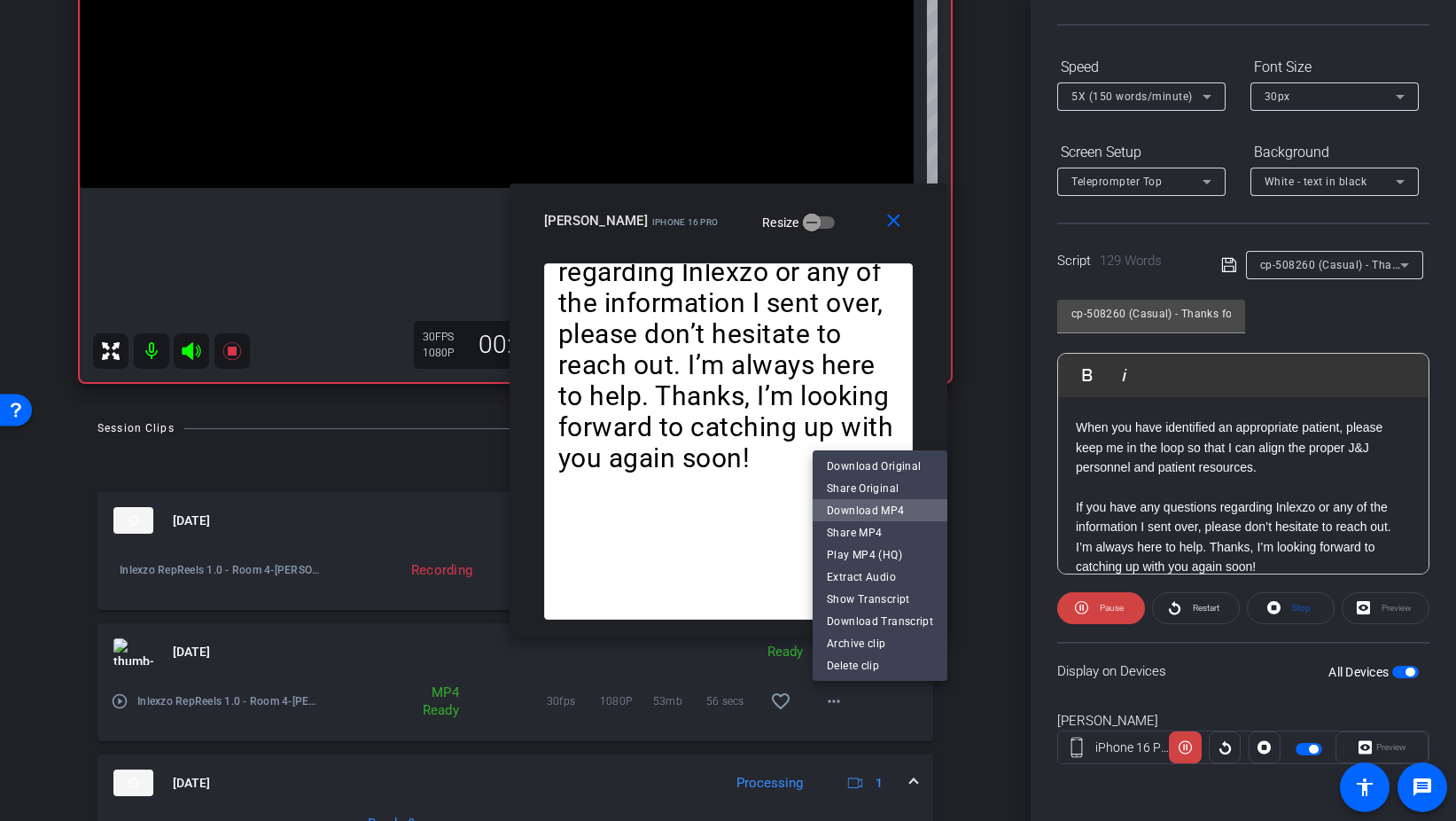
click at [888, 505] on span "Download MP4" at bounding box center [879, 510] width 106 height 21
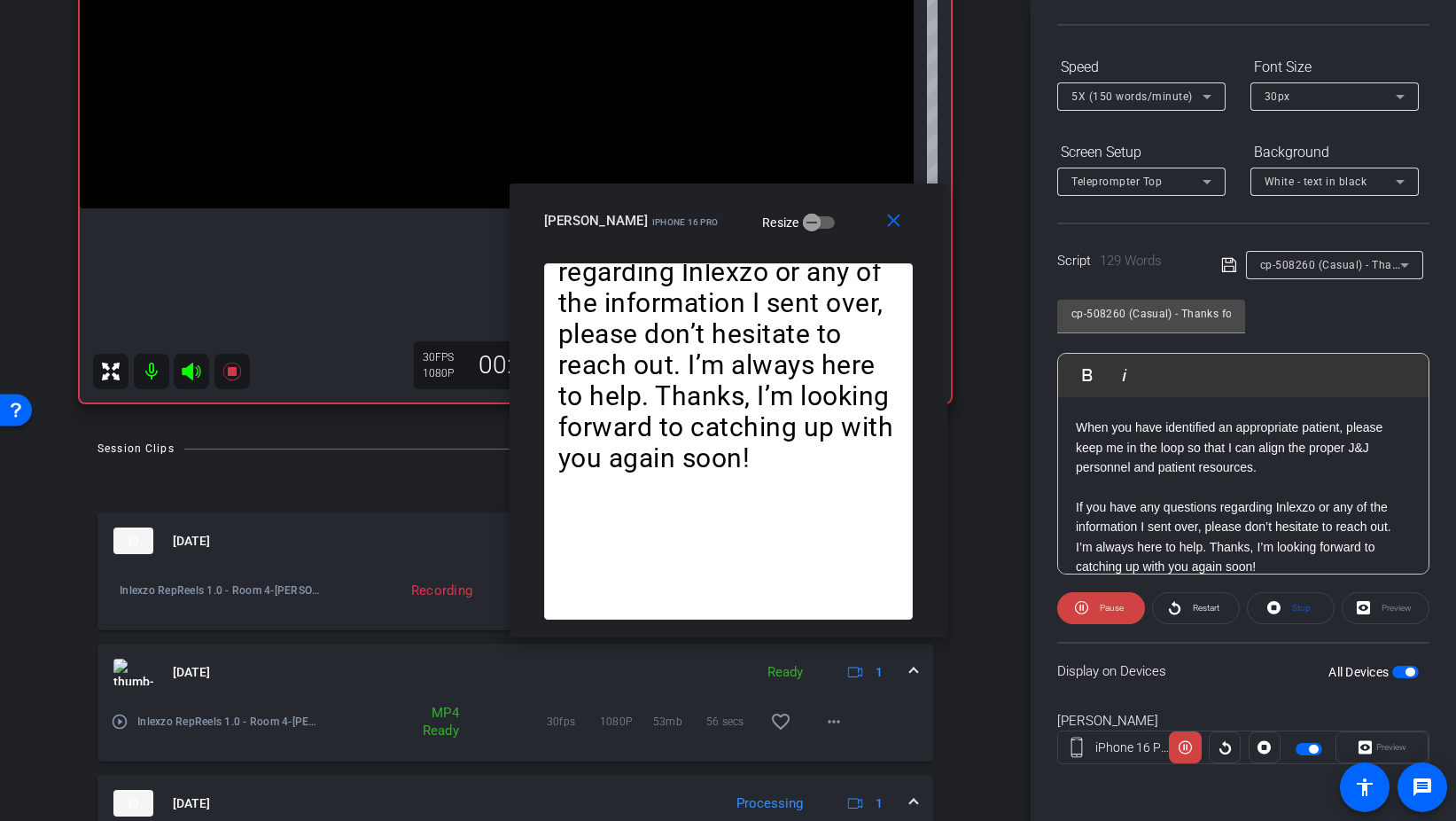
scroll to position [338, 0]
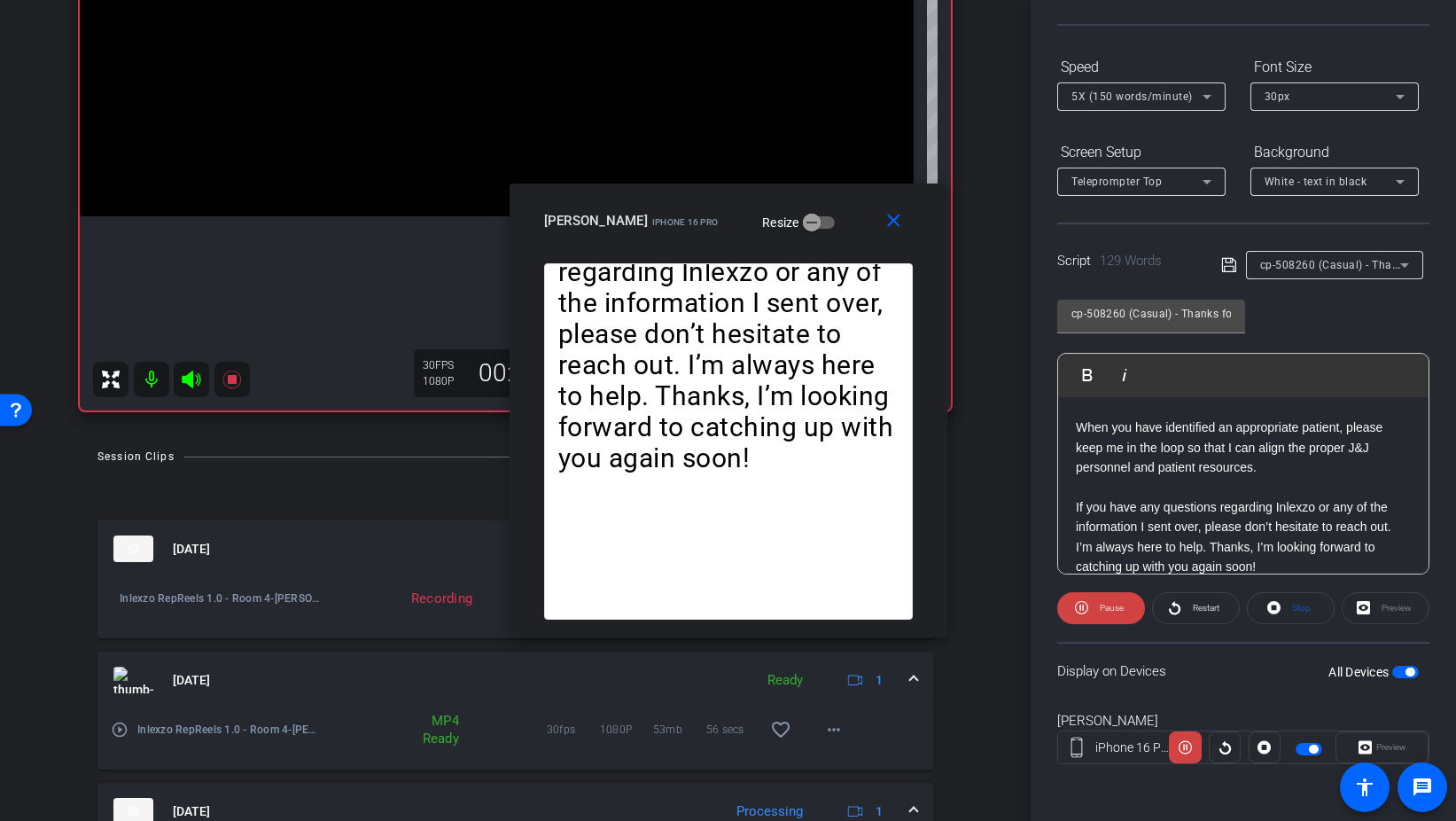
click at [909, 675] on div "Aug 29, 2025 Ready 1" at bounding box center [512, 679] width 797 height 26
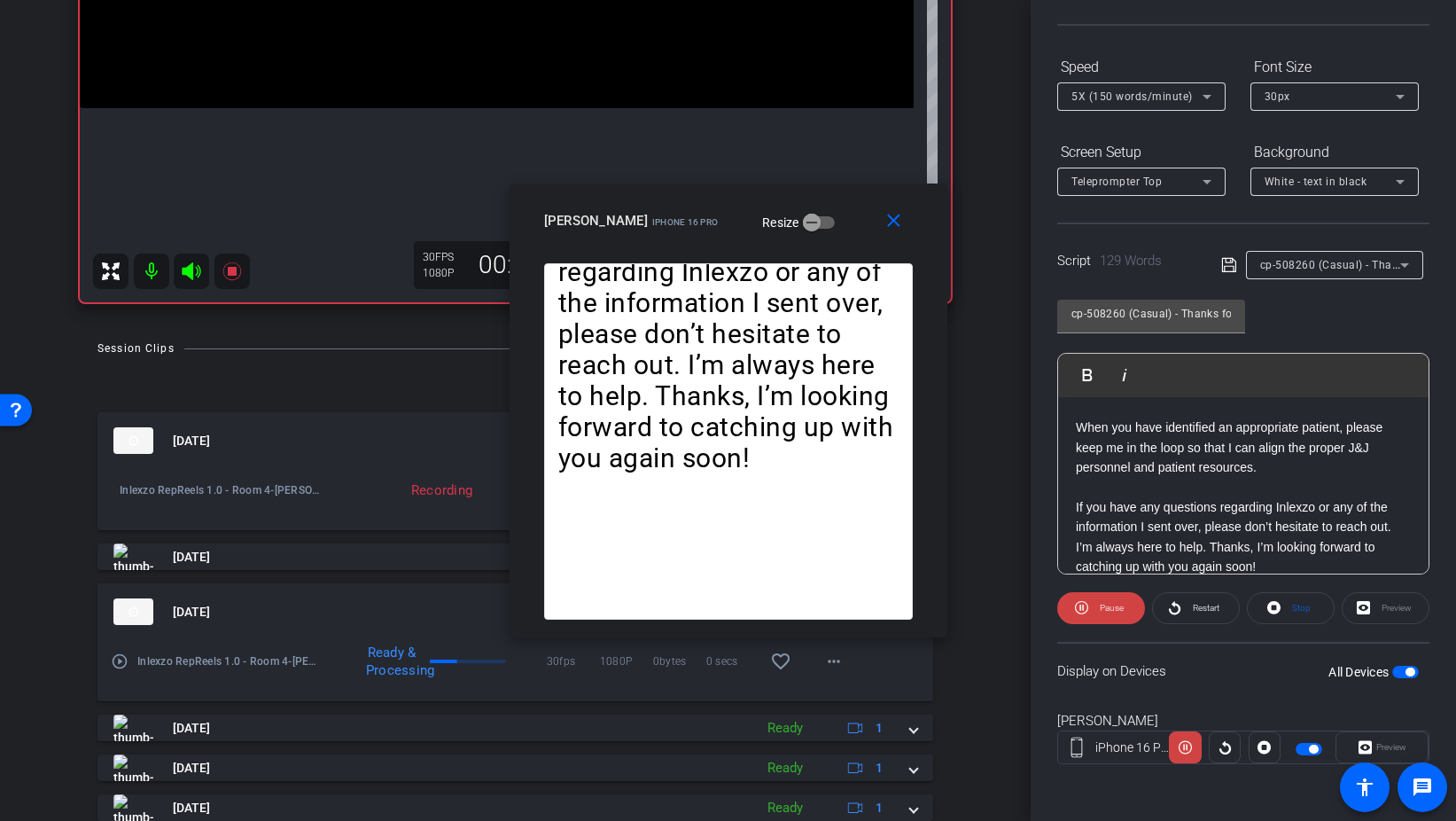
scroll to position [479, 0]
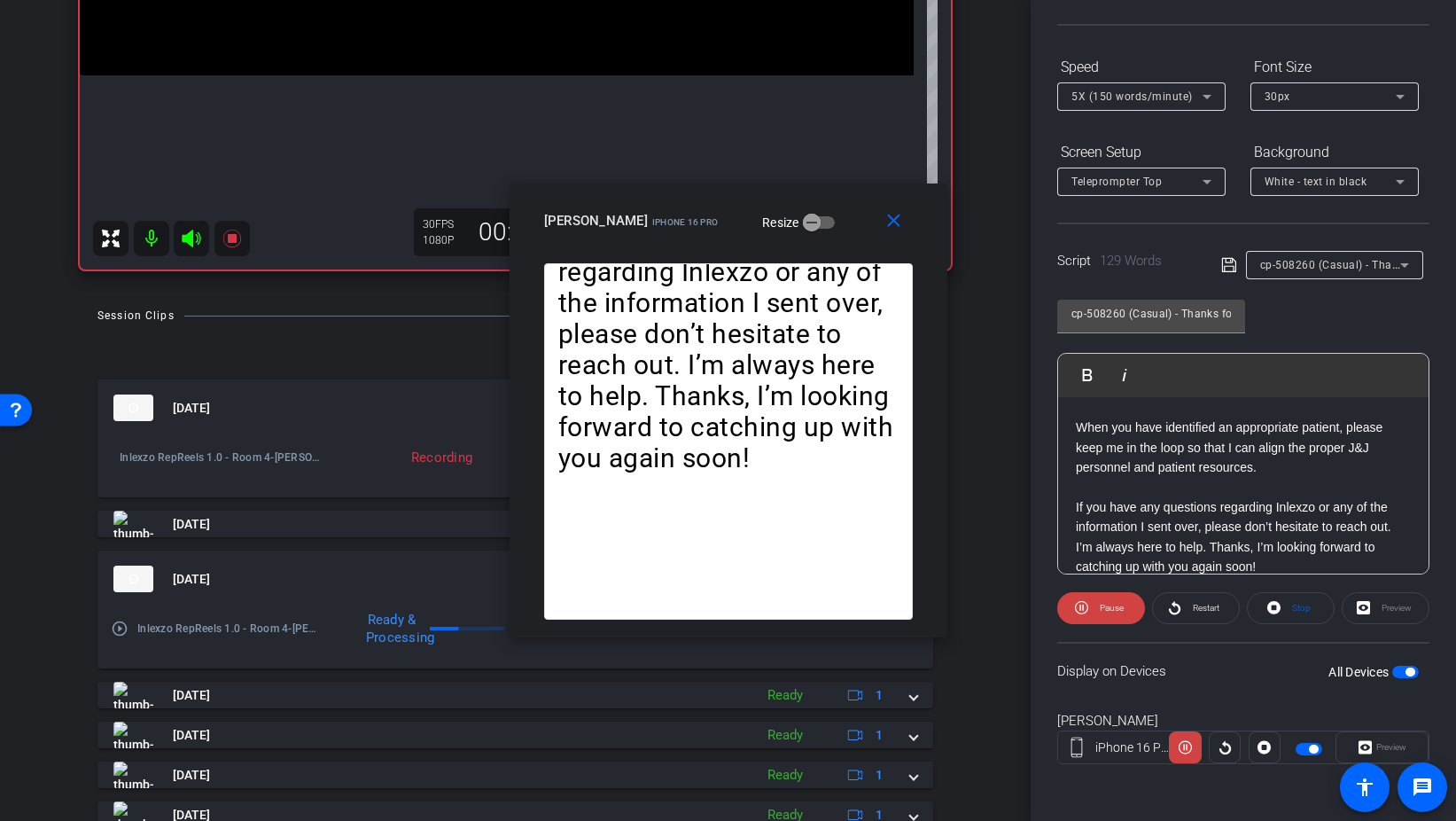
click at [748, 417] on p "If you have any questions regarding Inlexzo or any of the information I sent ov…" at bounding box center [728, 349] width 340 height 249
click at [743, 386] on p "If you have any questions regarding Inlexzo or any of the information I sent ov…" at bounding box center [728, 349] width 340 height 249
click at [892, 224] on mat-icon "close" at bounding box center [894, 221] width 22 height 22
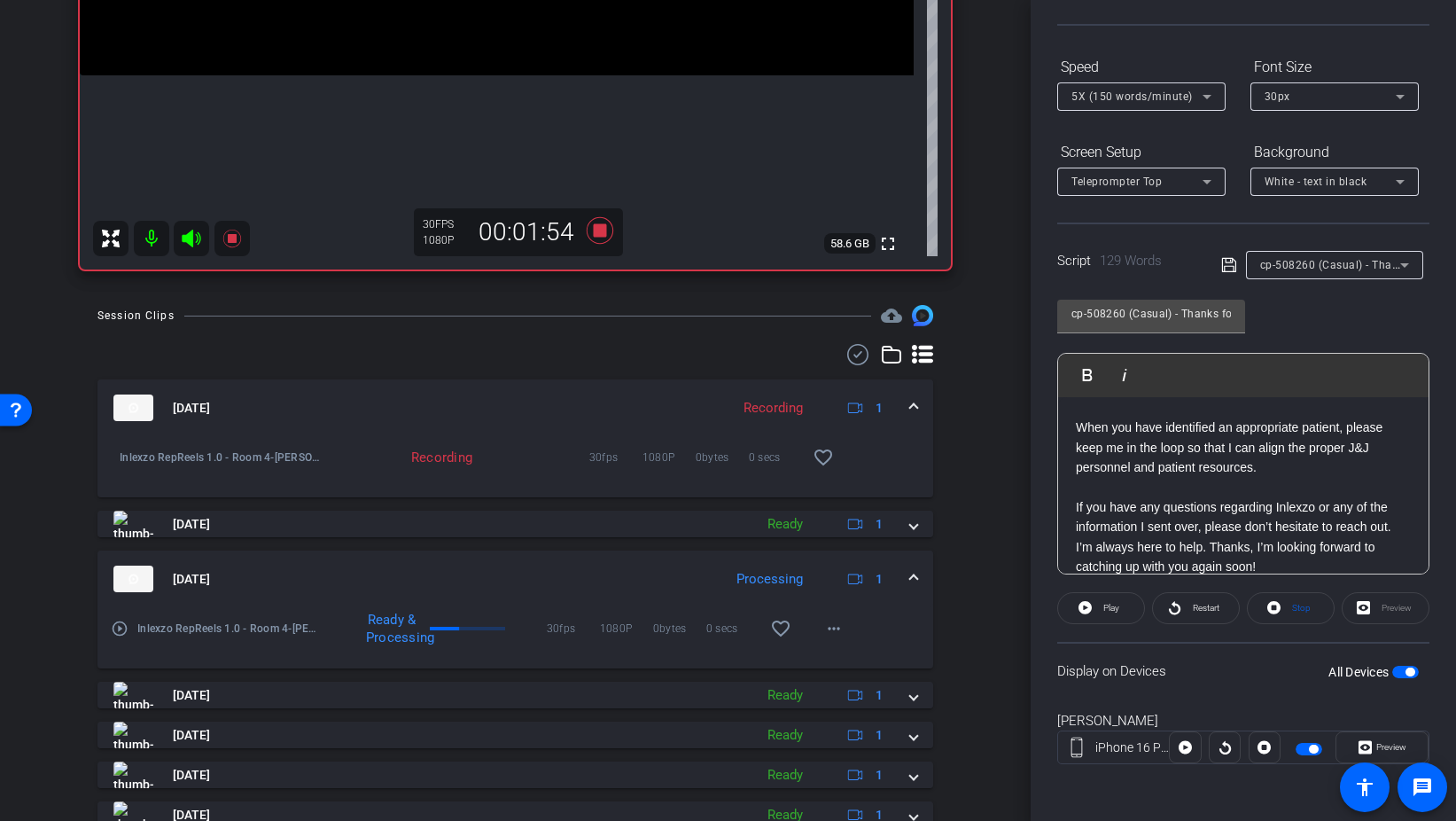
scroll to position [215, 0]
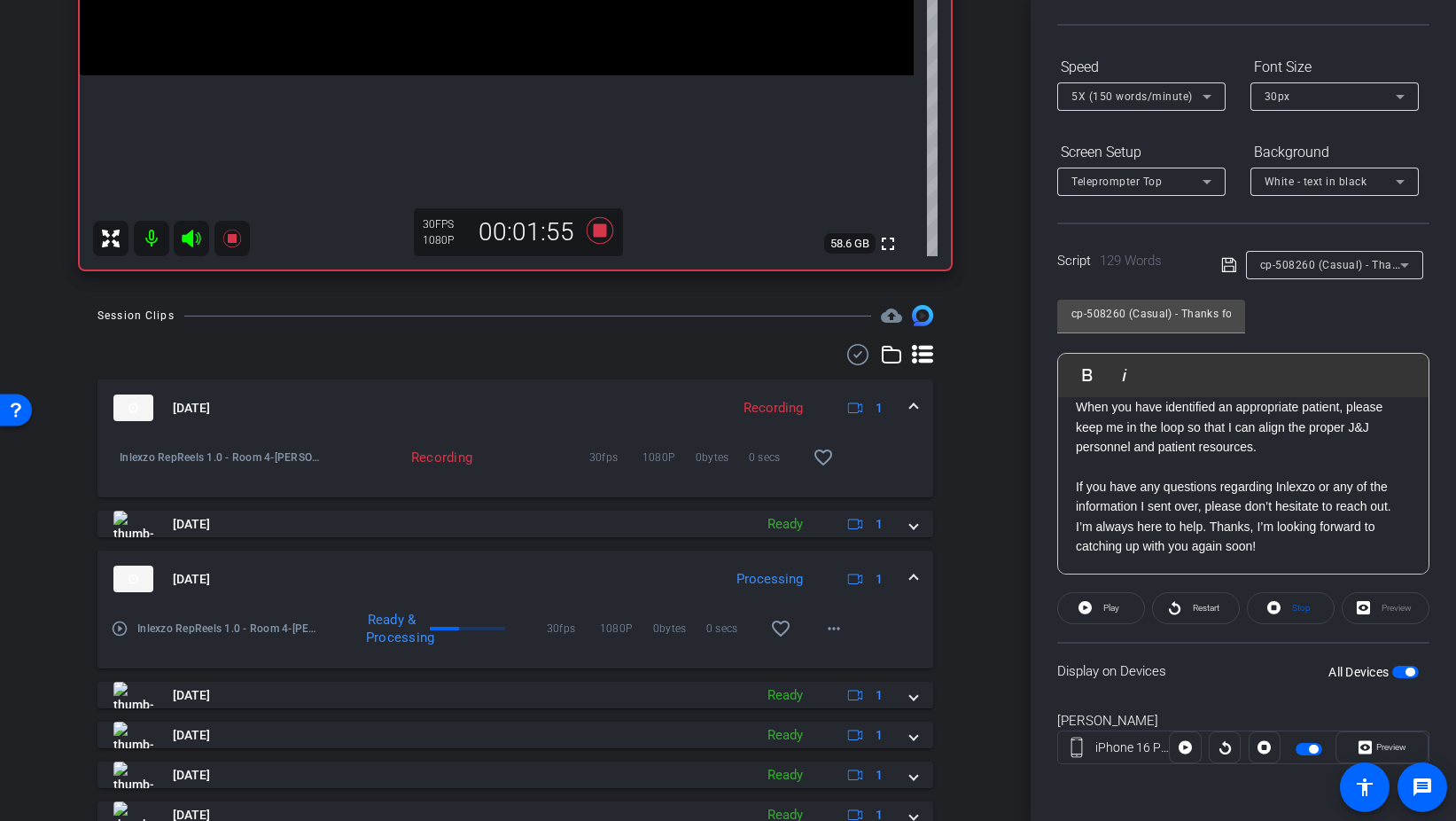
click at [1257, 525] on p "If you have any questions regarding Inlexzo or any of the information I sent ov…" at bounding box center [1243, 517] width 335 height 80
click at [1391, 740] on span "Preview" at bounding box center [1390, 748] width 35 height 25
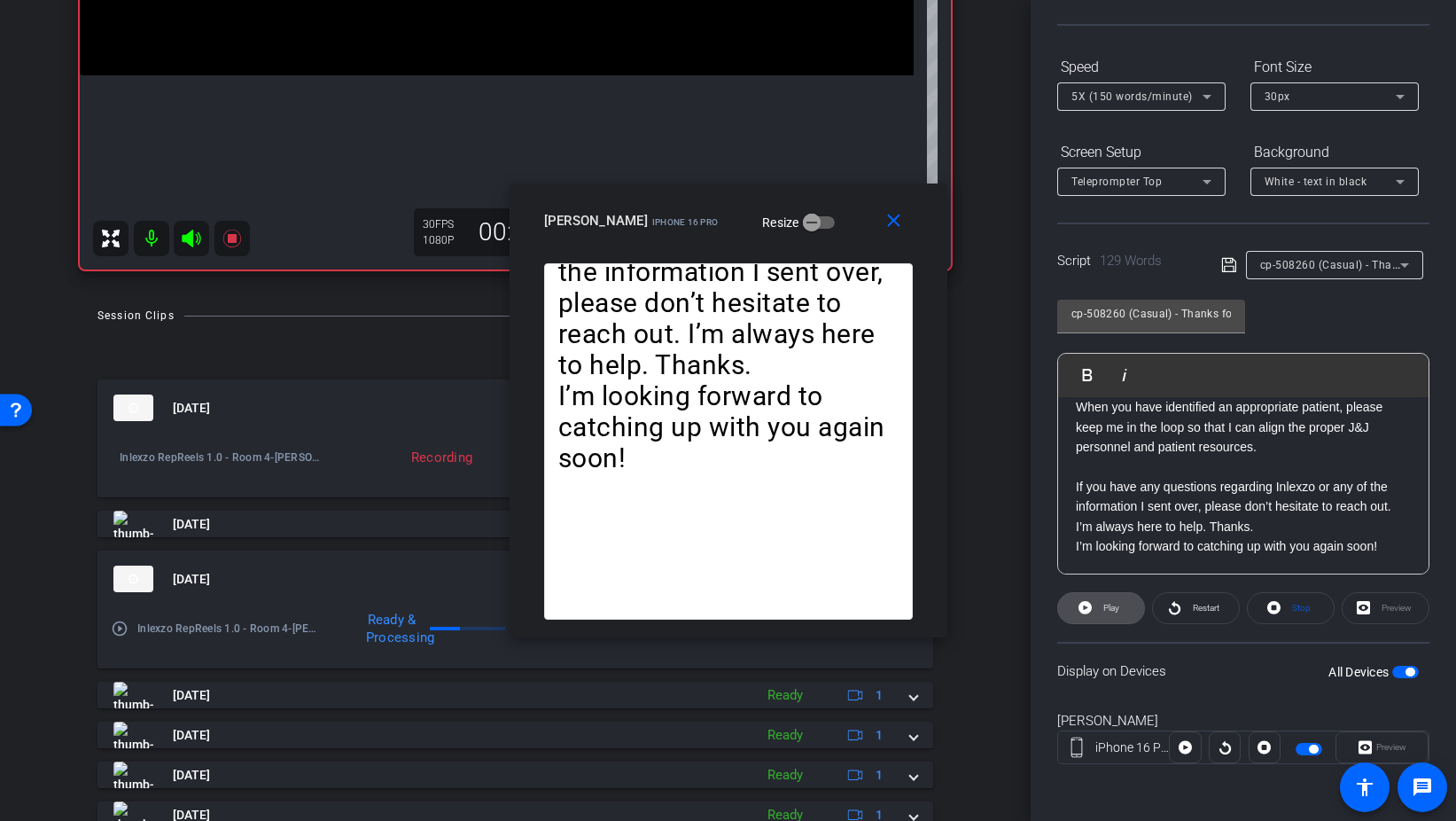
click at [1113, 615] on span "Play" at bounding box center [1109, 608] width 20 height 25
click at [1195, 606] on span "Restart" at bounding box center [1206, 608] width 26 height 10
click at [894, 226] on mat-icon "close" at bounding box center [894, 221] width 22 height 22
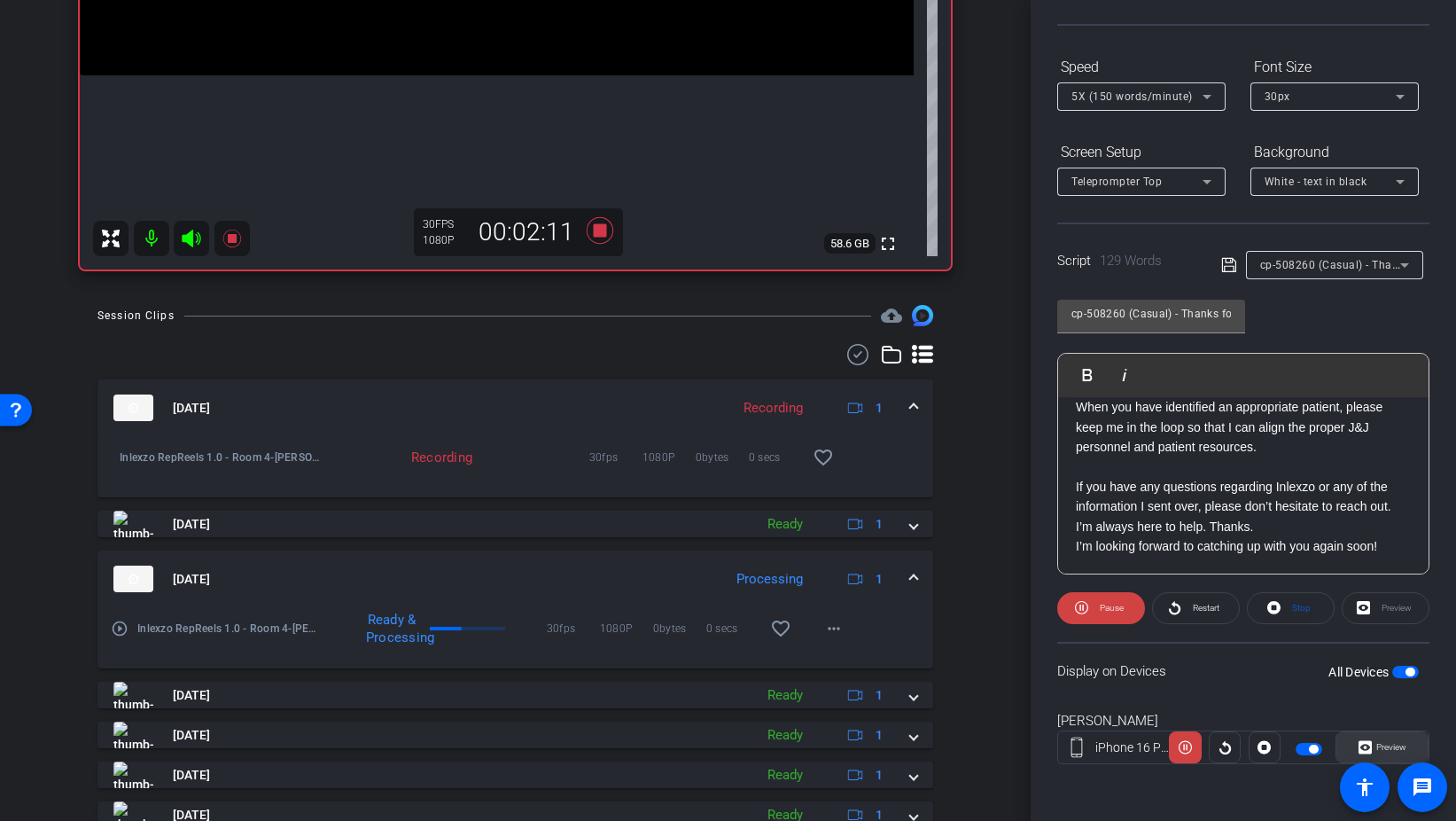
click at [1379, 745] on span "Preview" at bounding box center [1391, 747] width 30 height 10
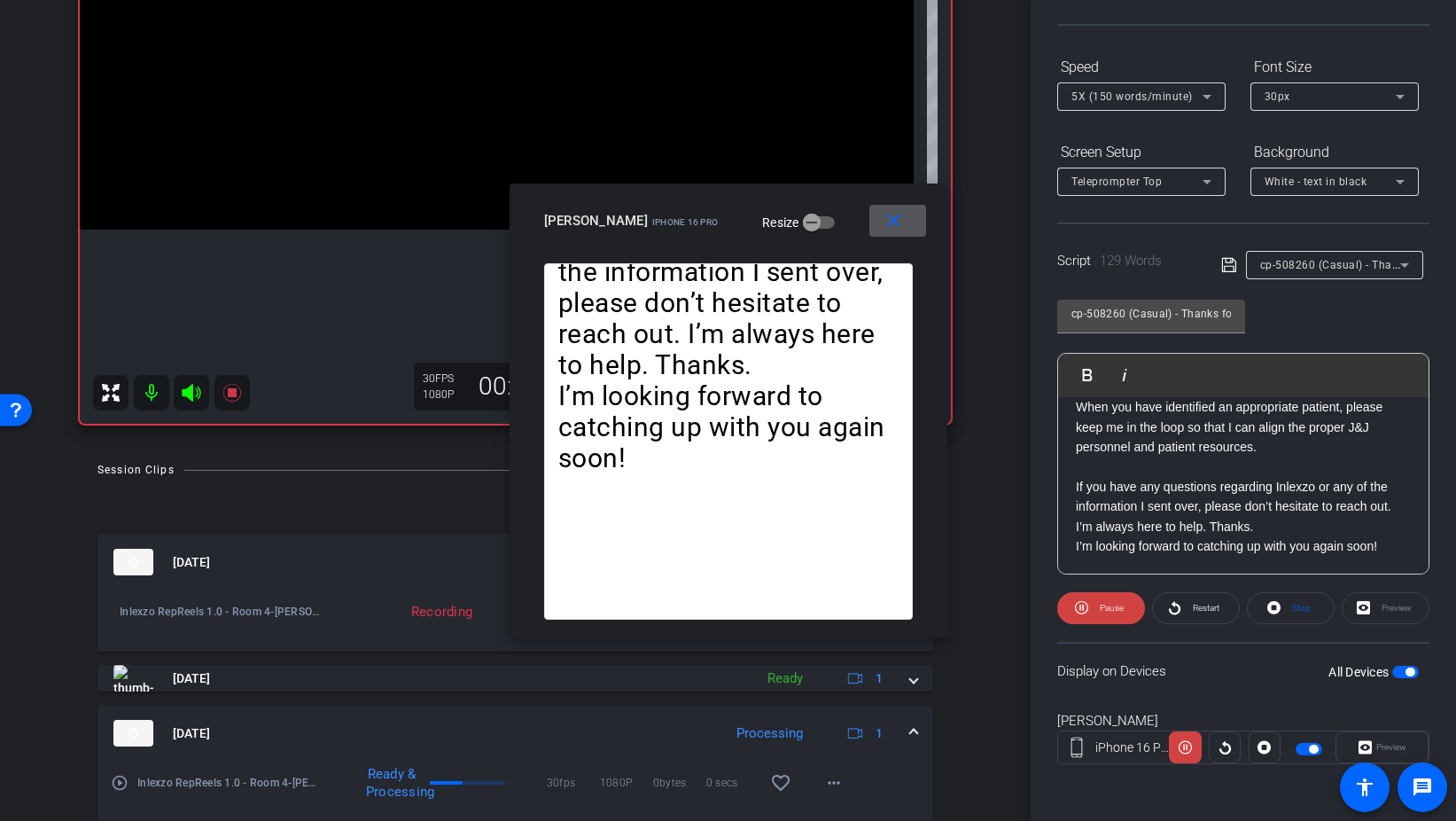
scroll to position [329, 0]
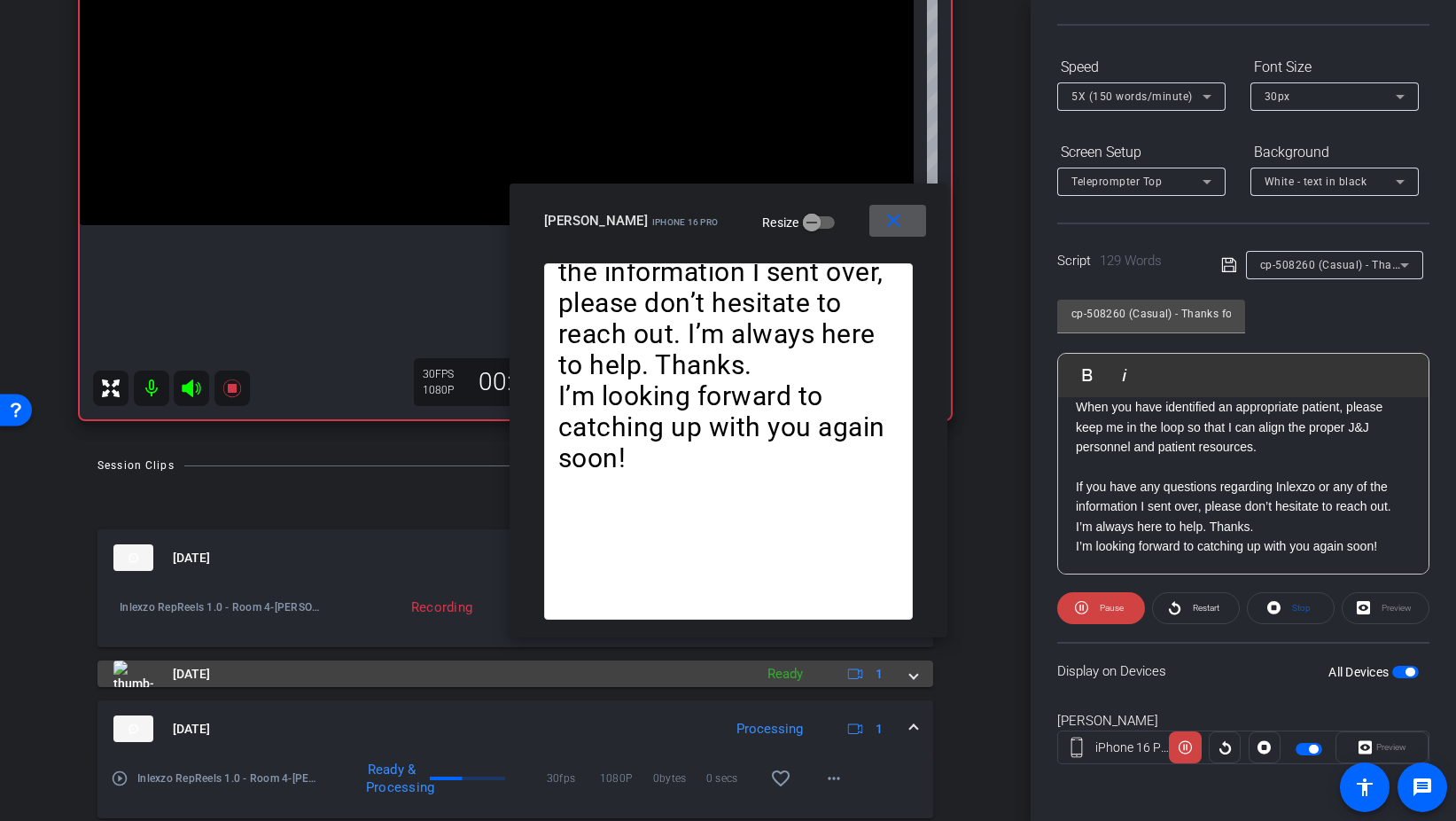
click at [910, 677] on span at bounding box center [913, 674] width 7 height 18
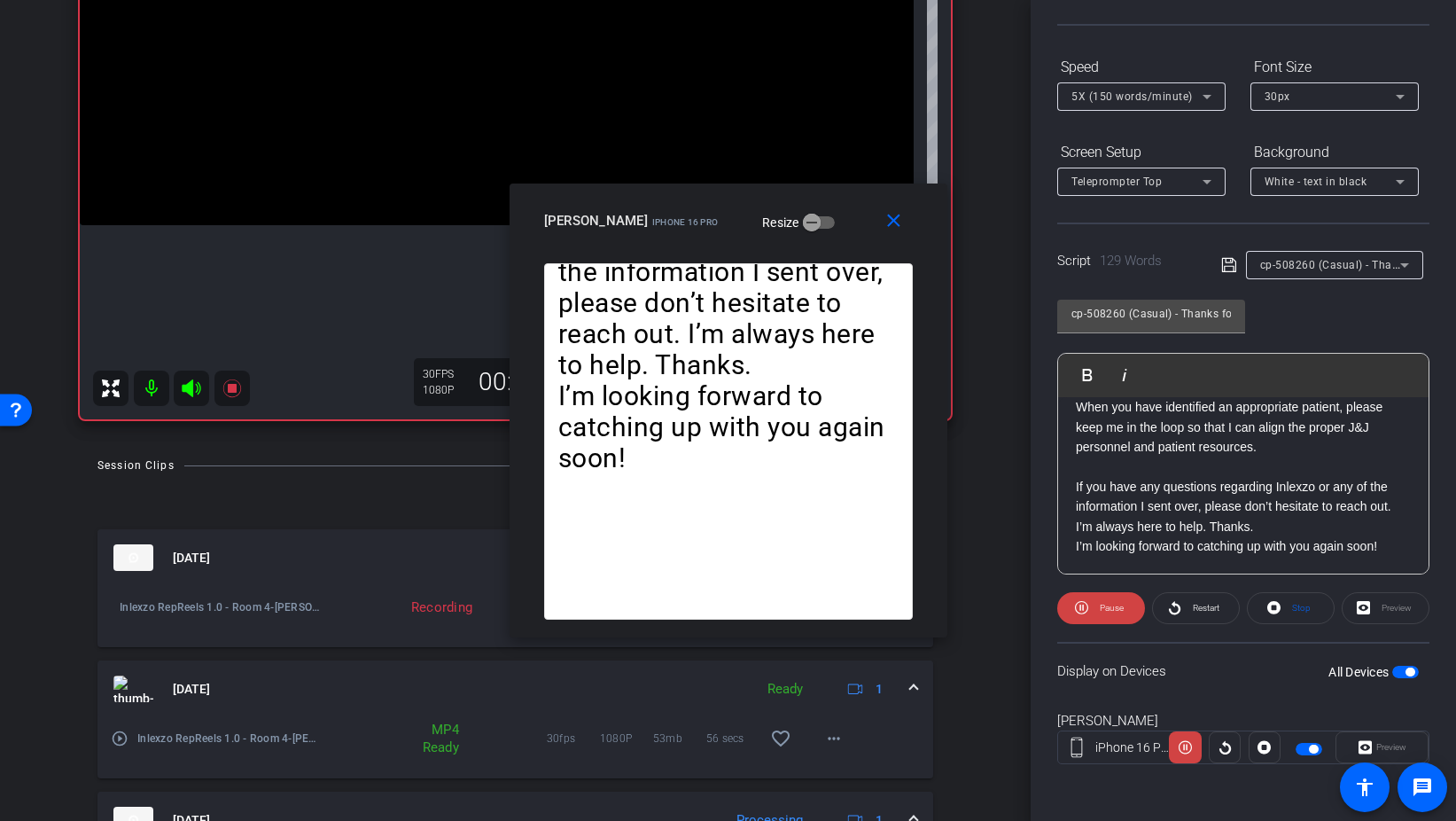
click at [915, 685] on span at bounding box center [913, 689] width 7 height 18
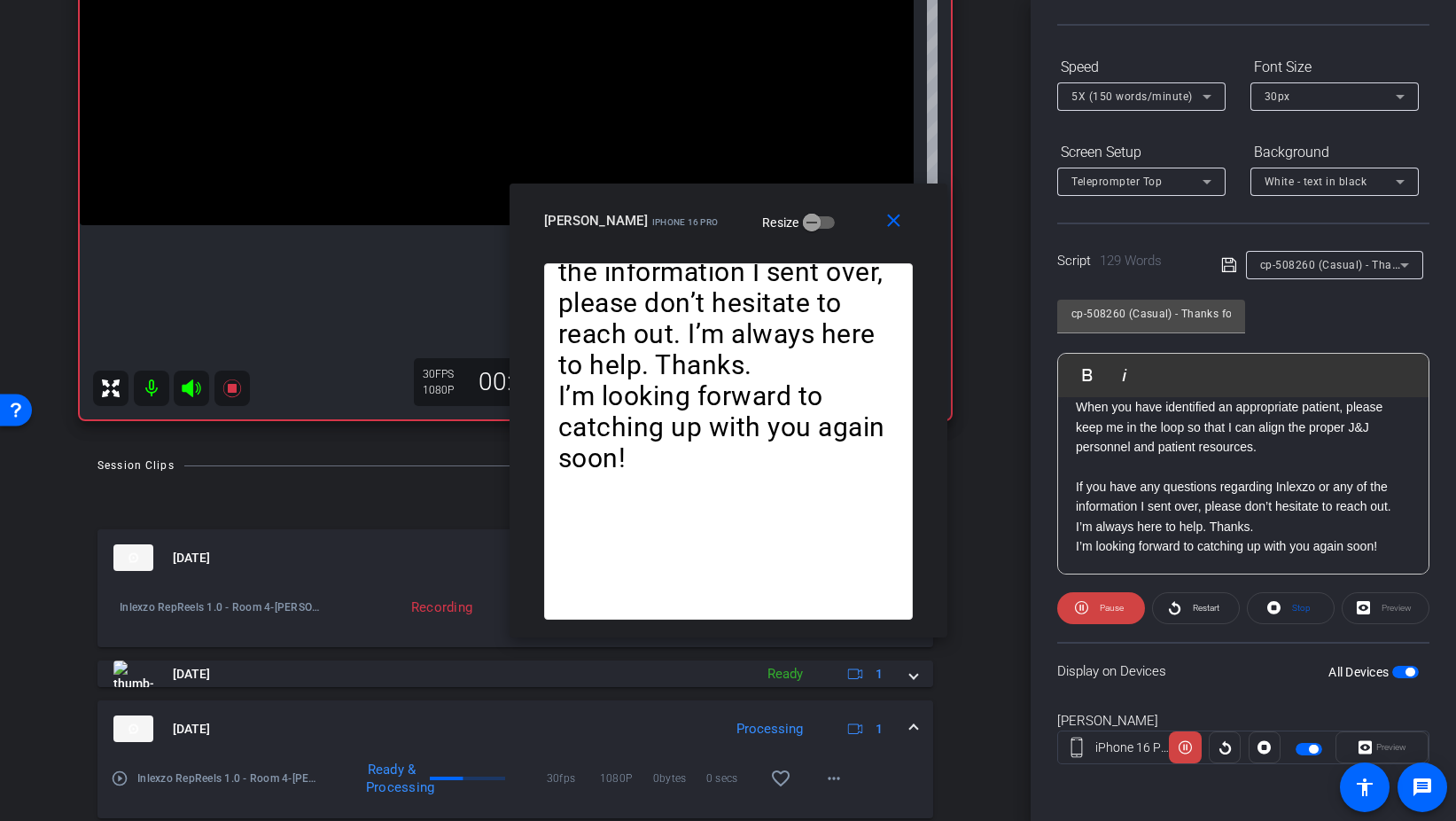
scroll to position [356, 0]
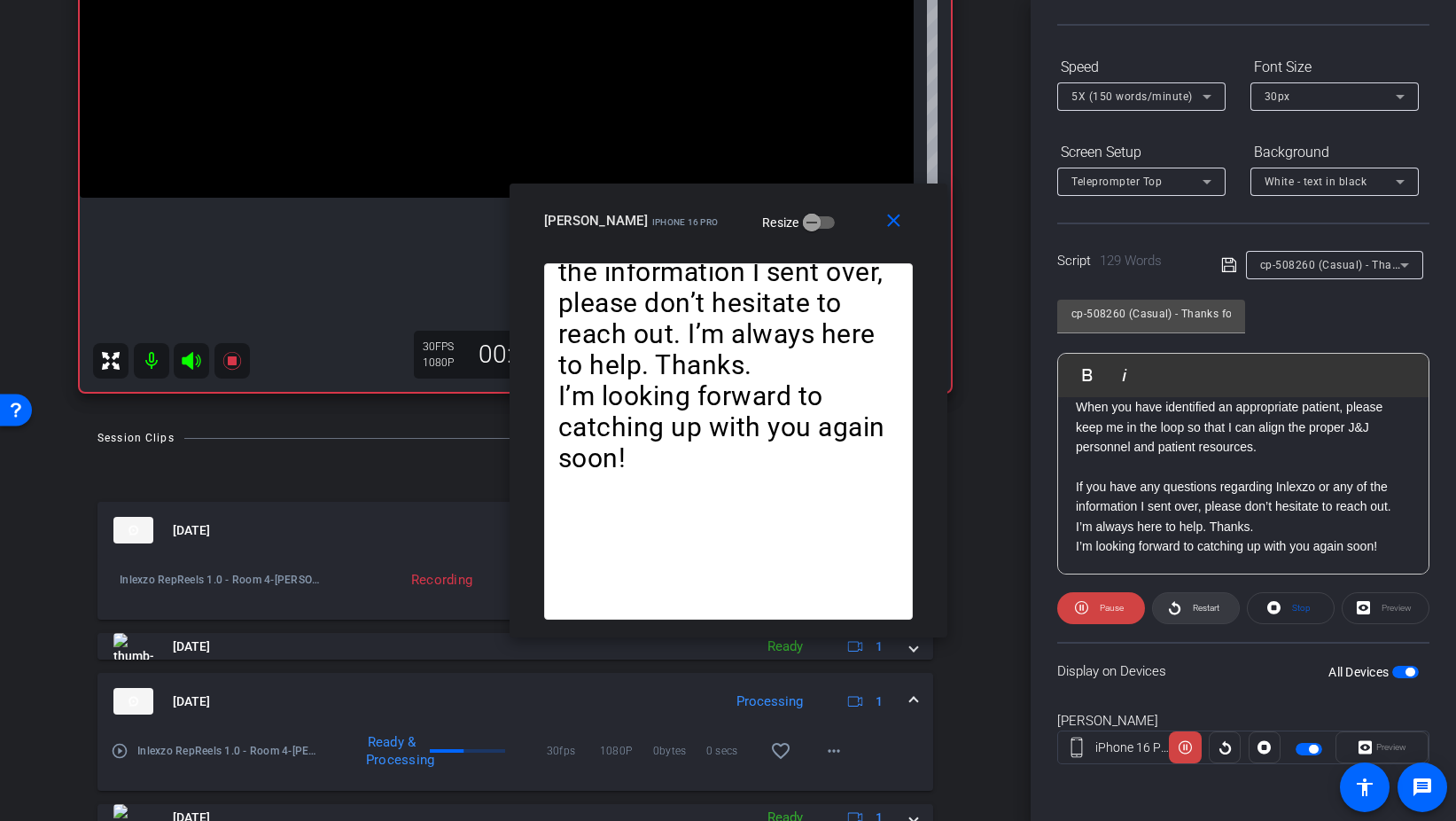
click at [1186, 605] on span at bounding box center [1196, 608] width 86 height 43
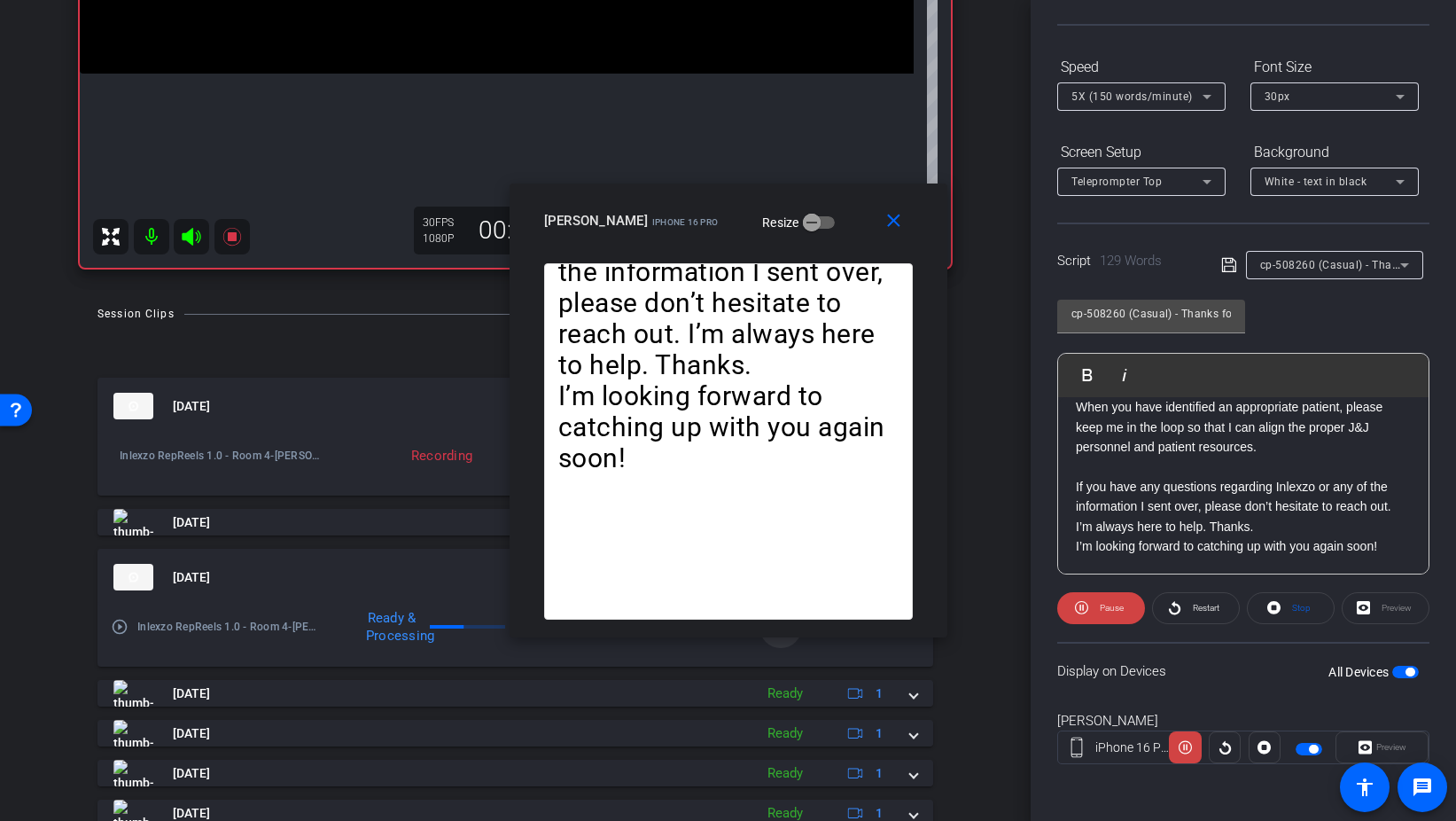
scroll to position [489, 0]
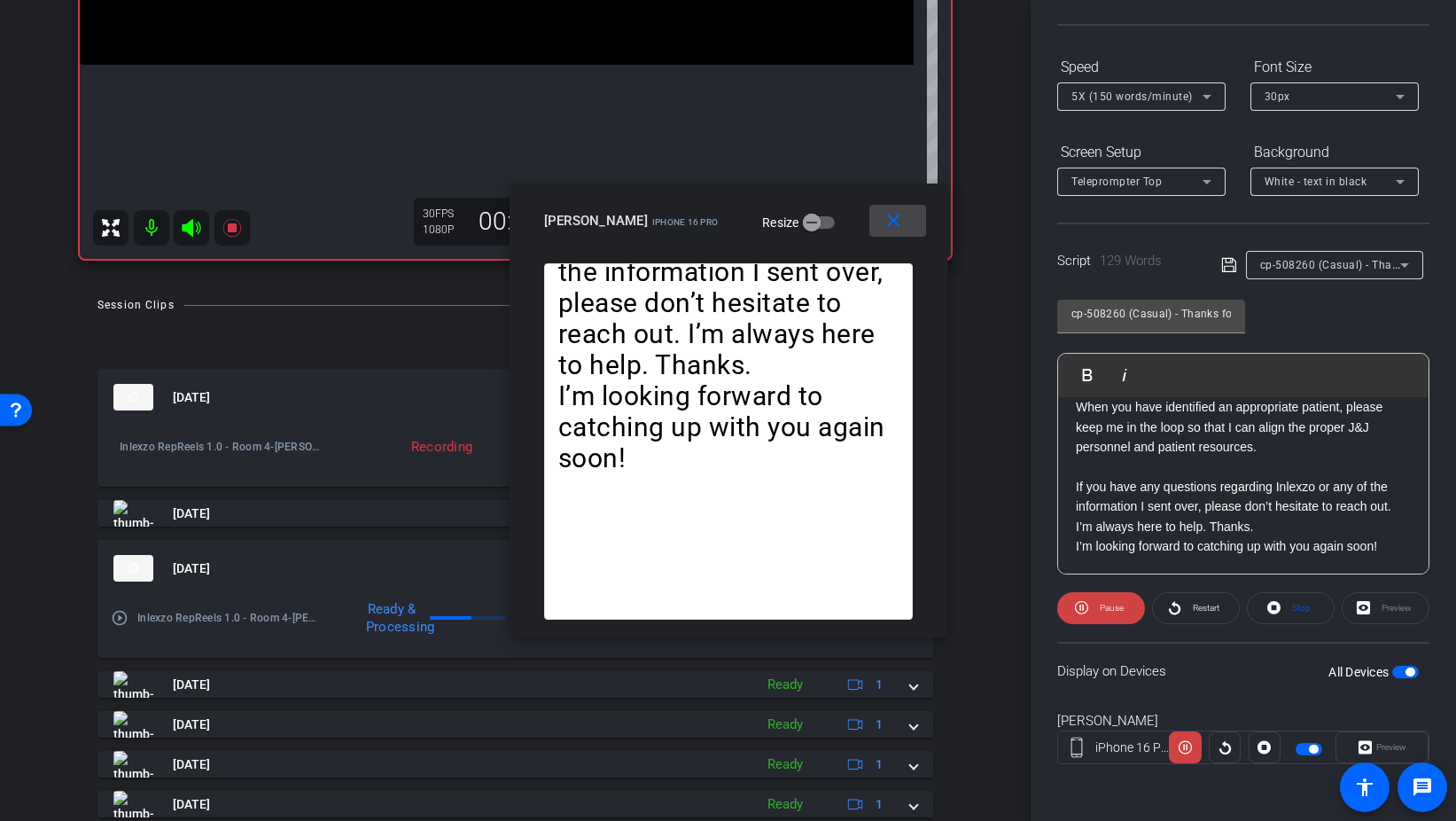
click at [892, 225] on mat-icon "close" at bounding box center [894, 221] width 22 height 22
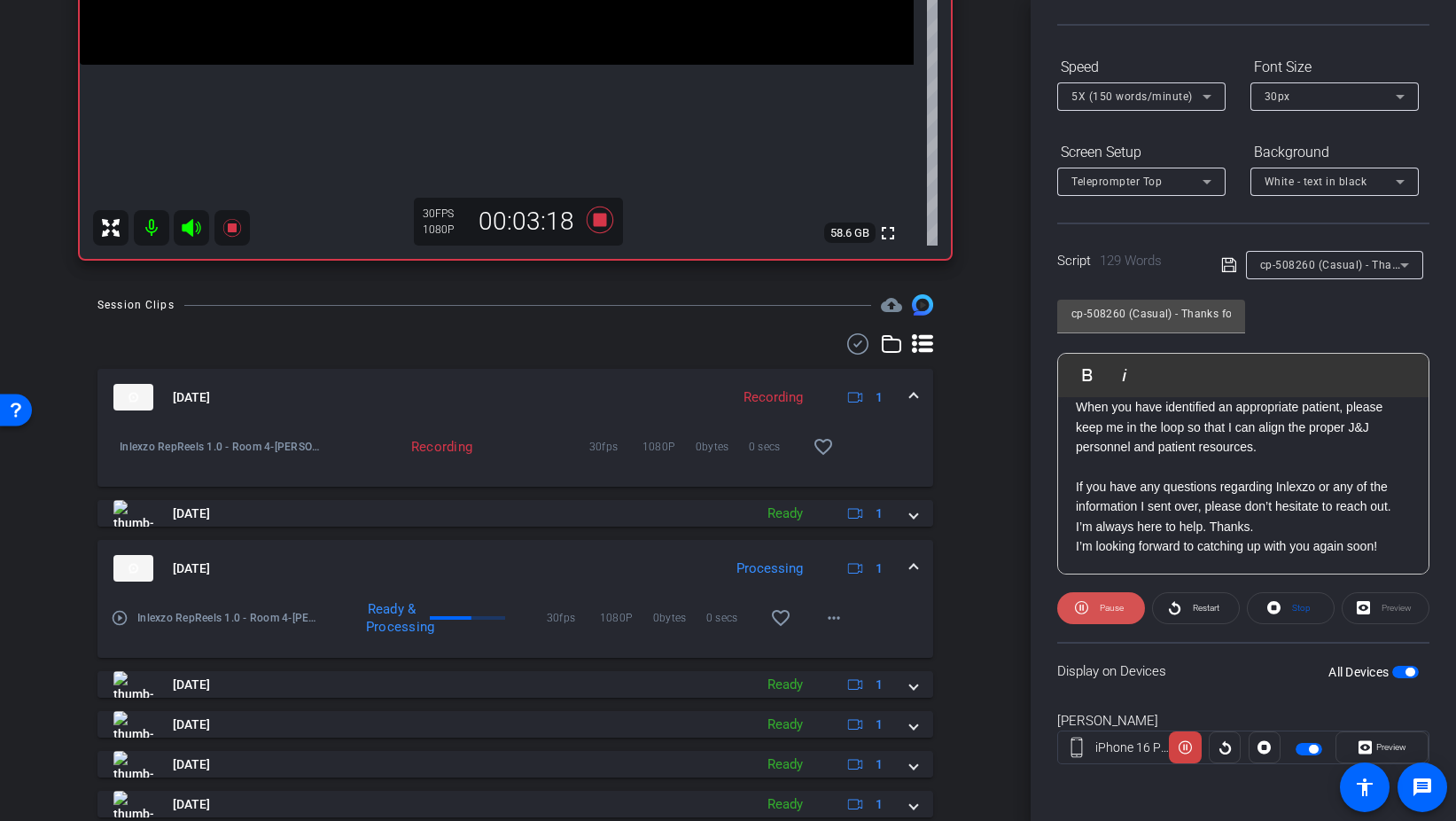
click at [1088, 615] on span at bounding box center [1101, 608] width 88 height 43
click at [592, 214] on icon at bounding box center [600, 220] width 43 height 32
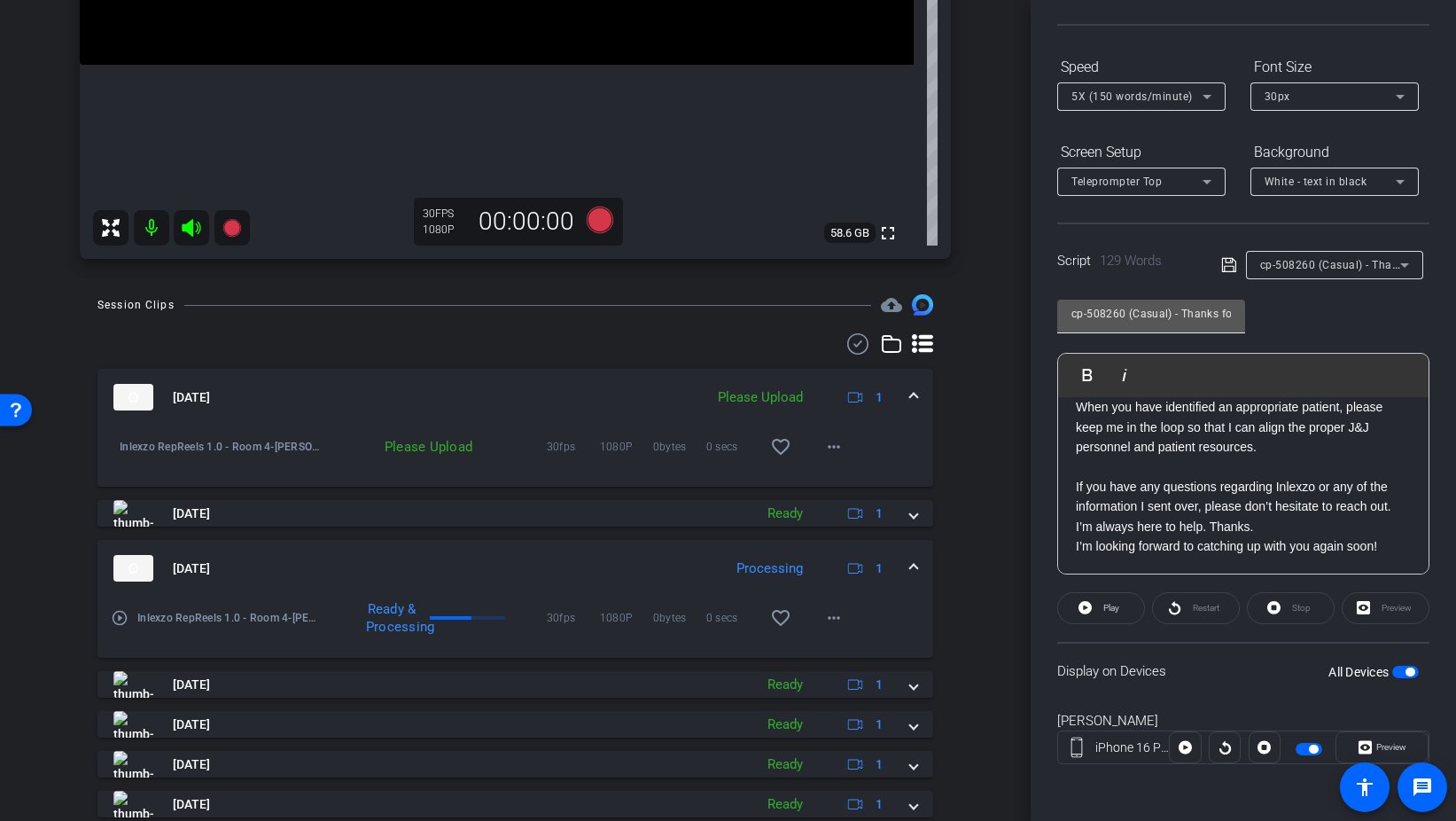
scroll to position [0, 0]
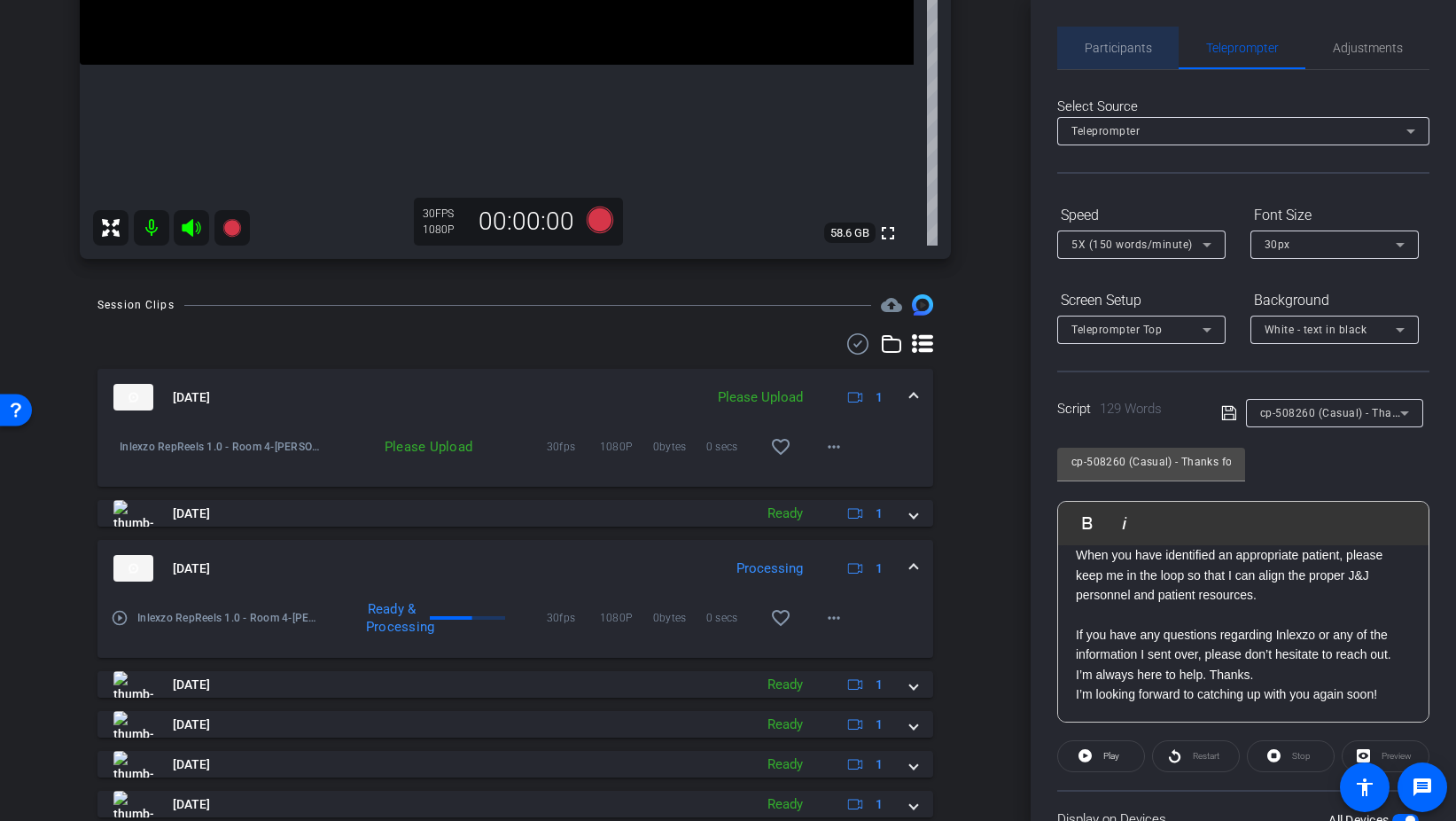
click at [1132, 37] on span "Participants" at bounding box center [1119, 48] width 67 height 43
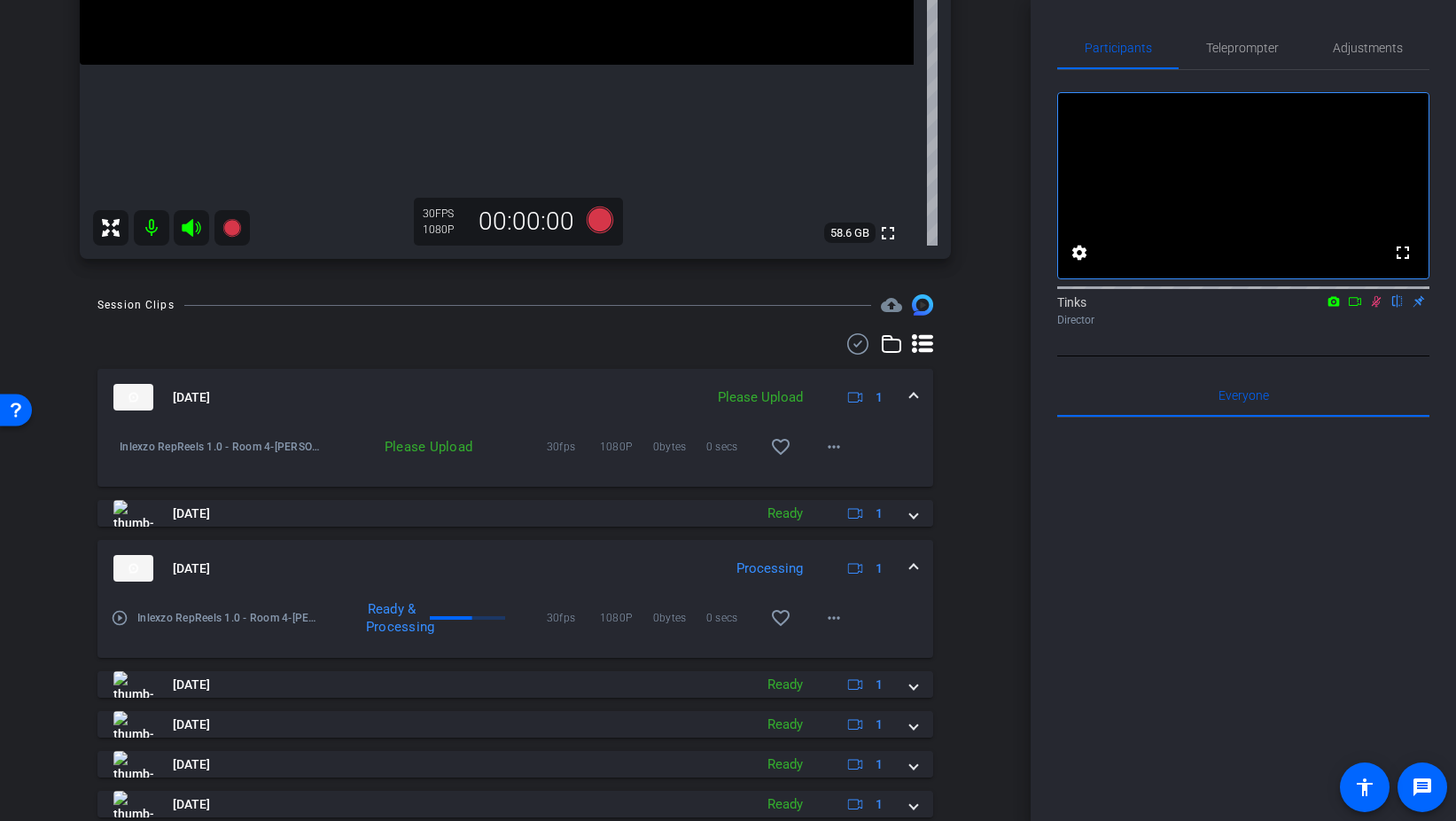
click at [1373, 307] on icon at bounding box center [1376, 301] width 15 height 13
click at [846, 449] on span at bounding box center [835, 446] width 43 height 43
click at [864, 483] on span "Upload" at bounding box center [862, 484] width 71 height 21
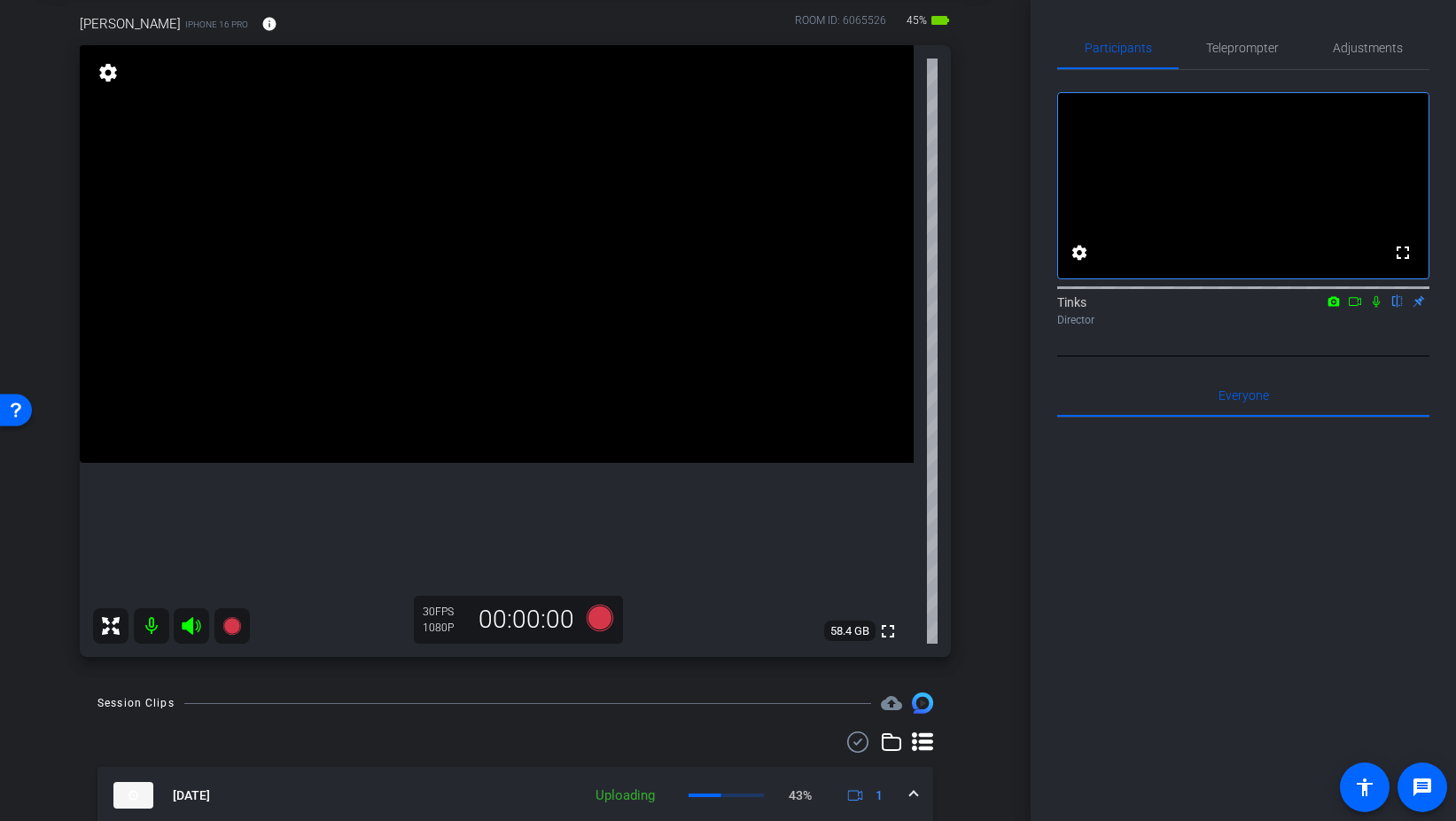
scroll to position [89, 0]
click at [599, 619] on icon at bounding box center [598, 619] width 26 height 26
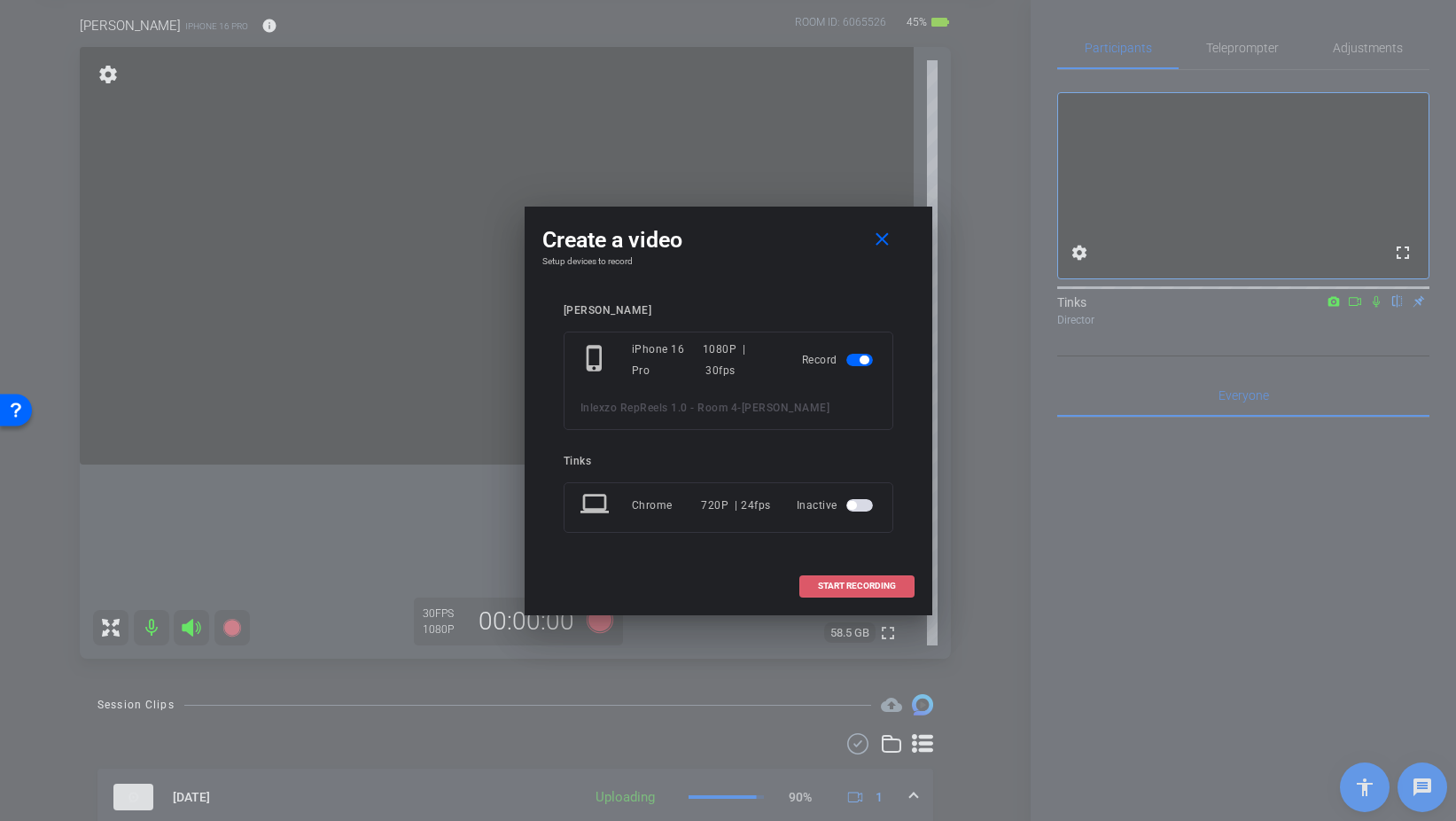
click at [858, 601] on span at bounding box center [857, 587] width 114 height 43
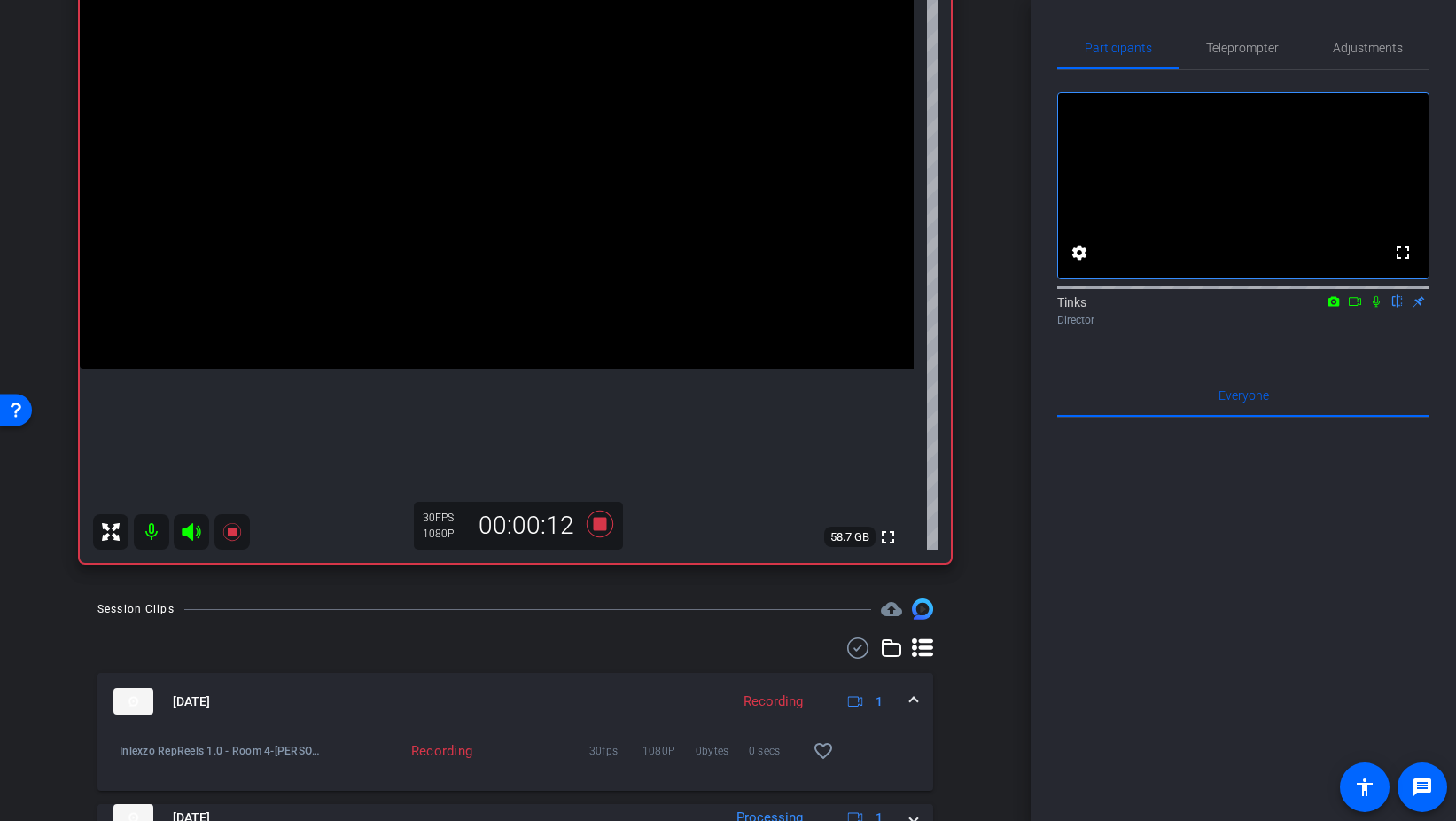
scroll to position [155, 0]
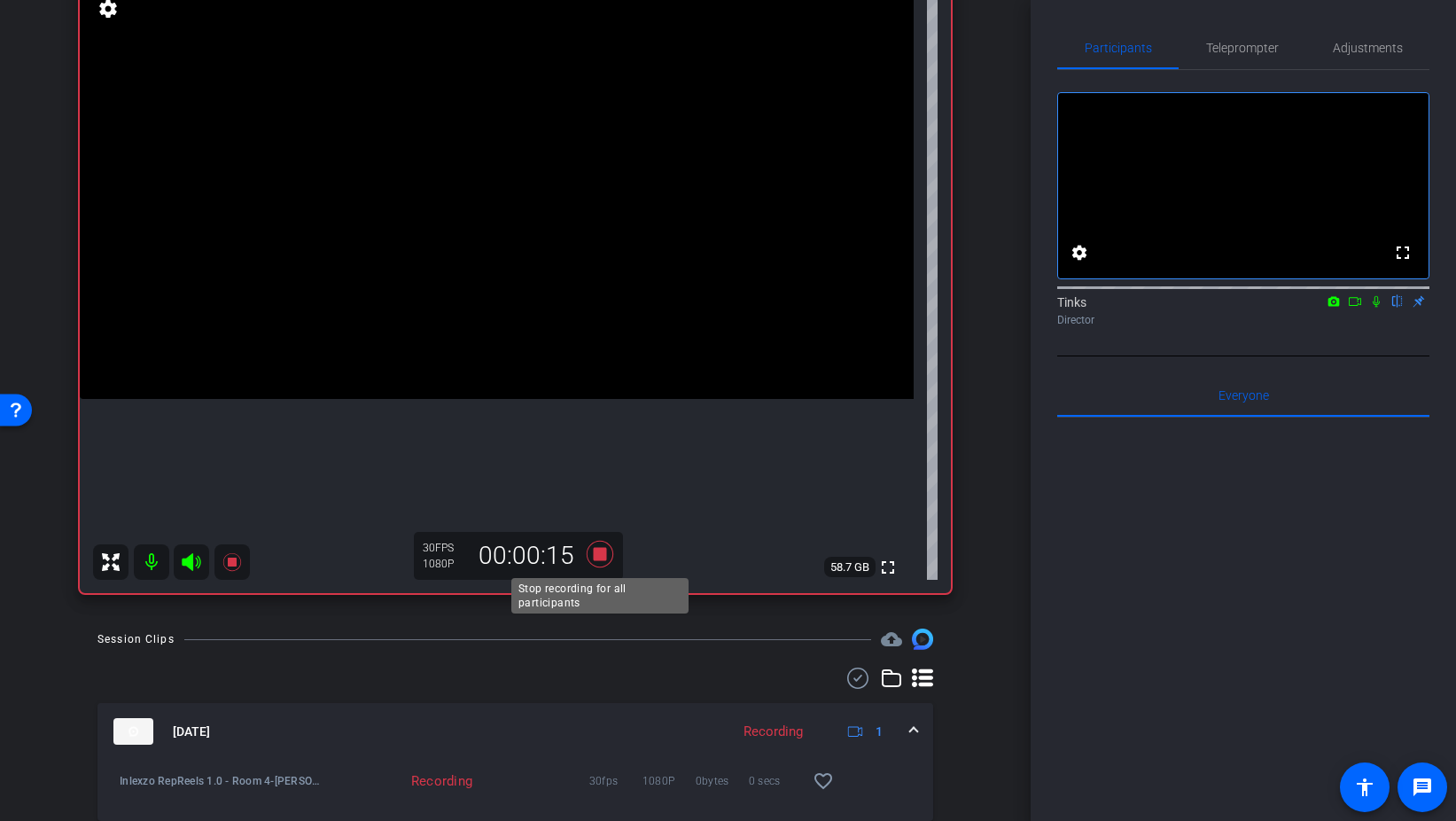
click at [599, 554] on icon at bounding box center [598, 553] width 26 height 26
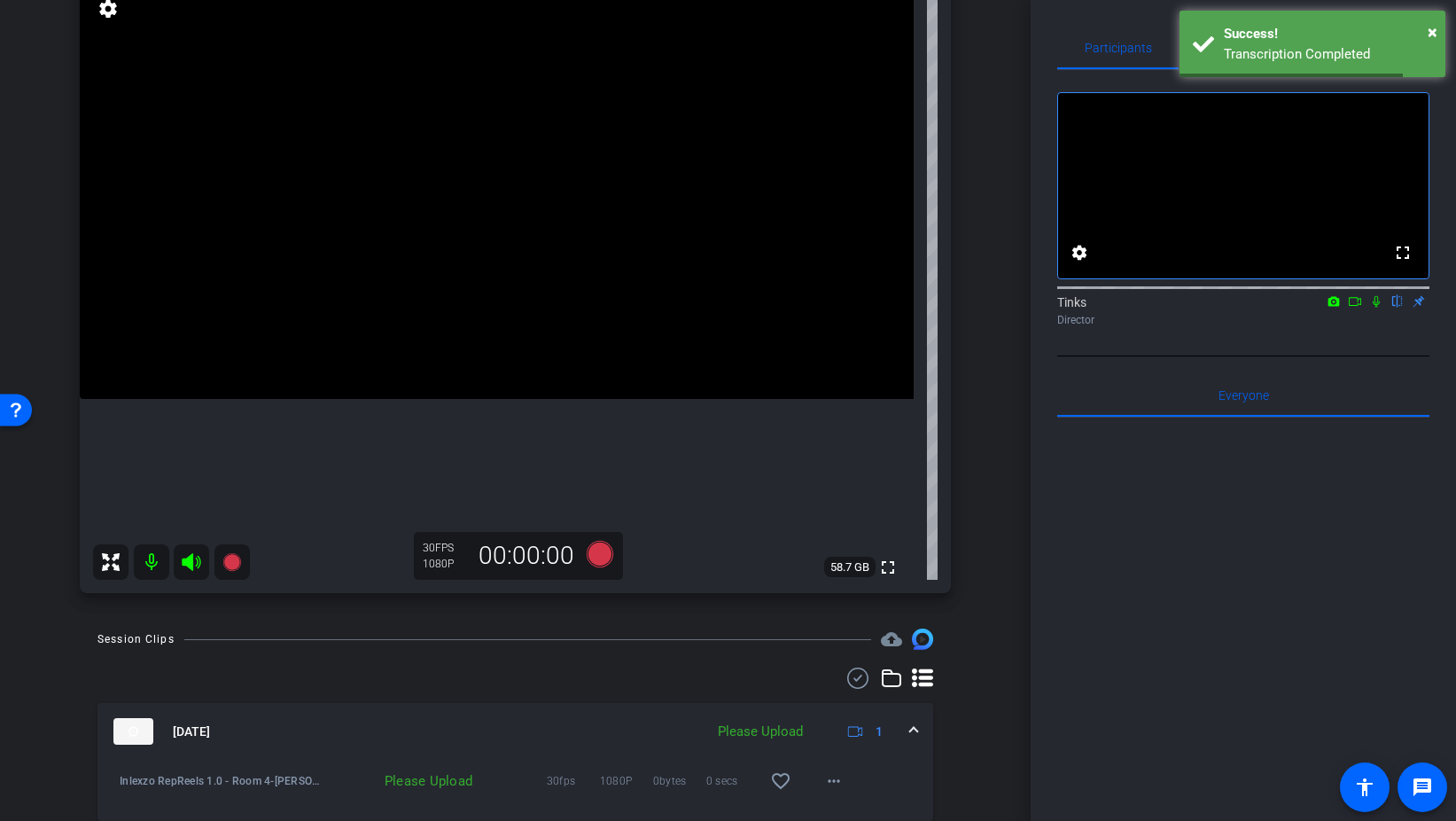
scroll to position [173, 0]
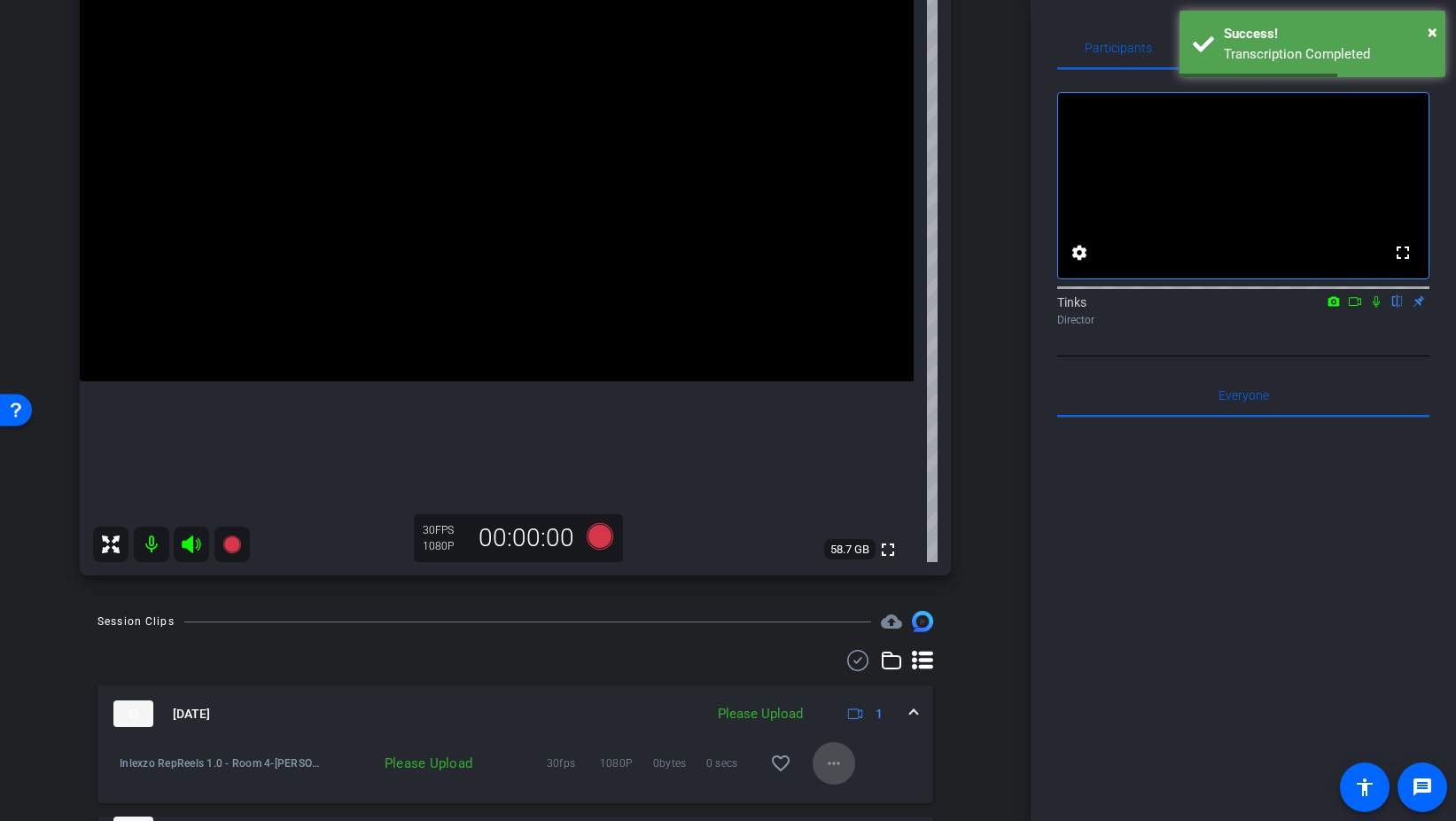
click at [830, 756] on mat-icon "more_horiz" at bounding box center [835, 764] width 21 height 21
click at [851, 675] on span "Upload" at bounding box center [862, 683] width 71 height 21
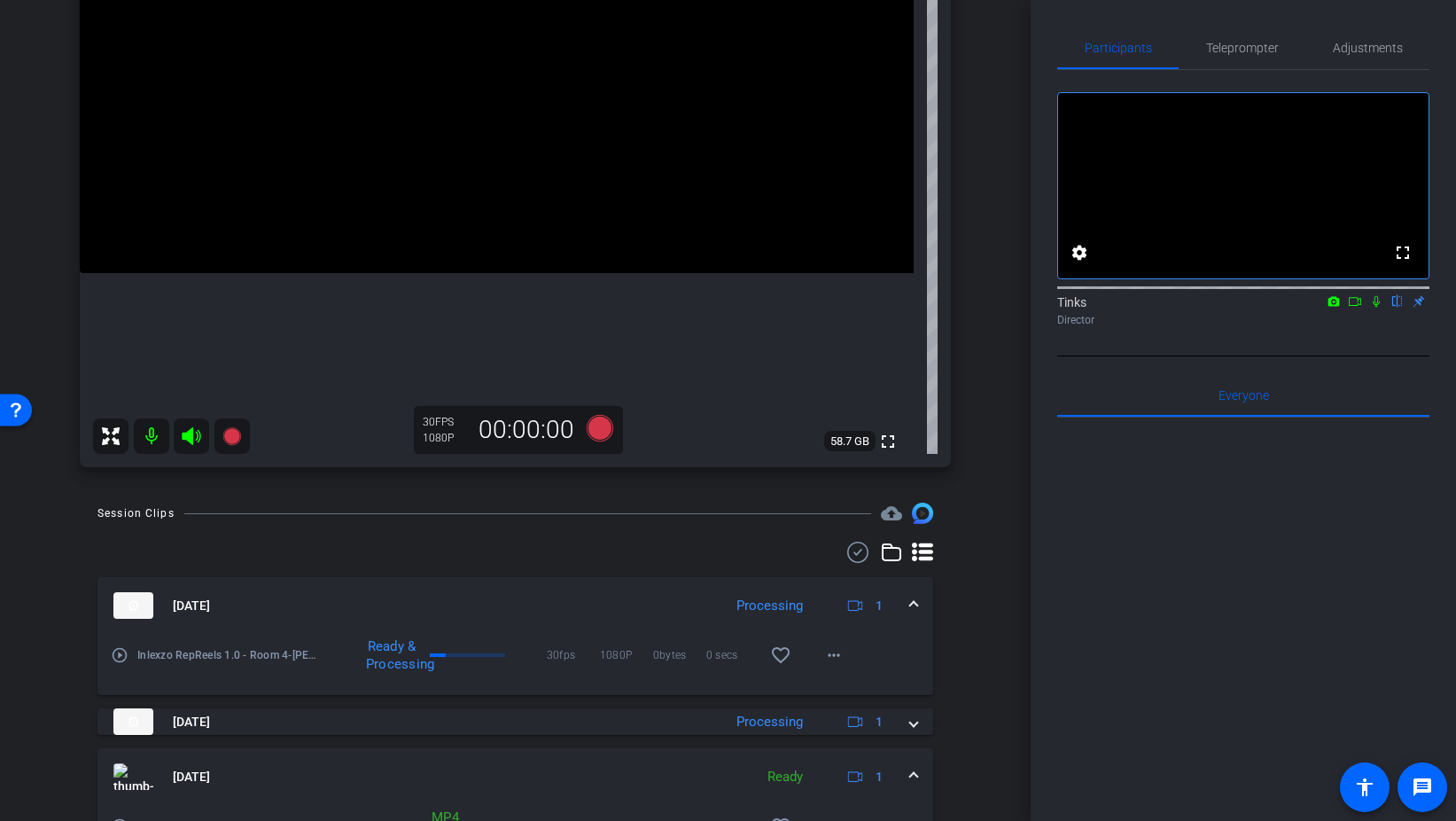
scroll to position [239, 0]
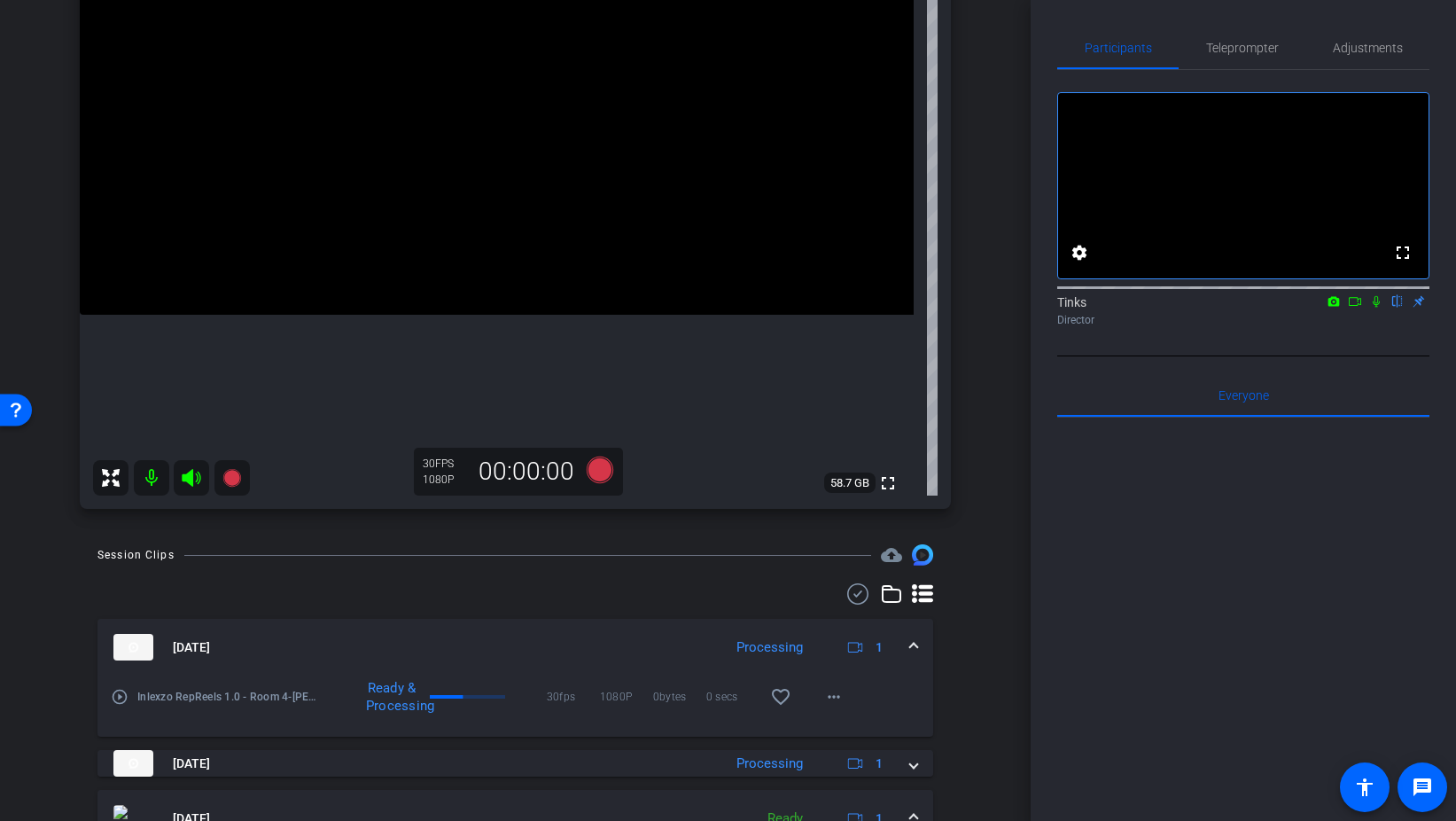
click at [1376, 307] on icon at bounding box center [1376, 302] width 7 height 12
click at [1353, 307] on icon at bounding box center [1355, 301] width 15 height 13
click at [190, 479] on icon at bounding box center [191, 478] width 18 height 18
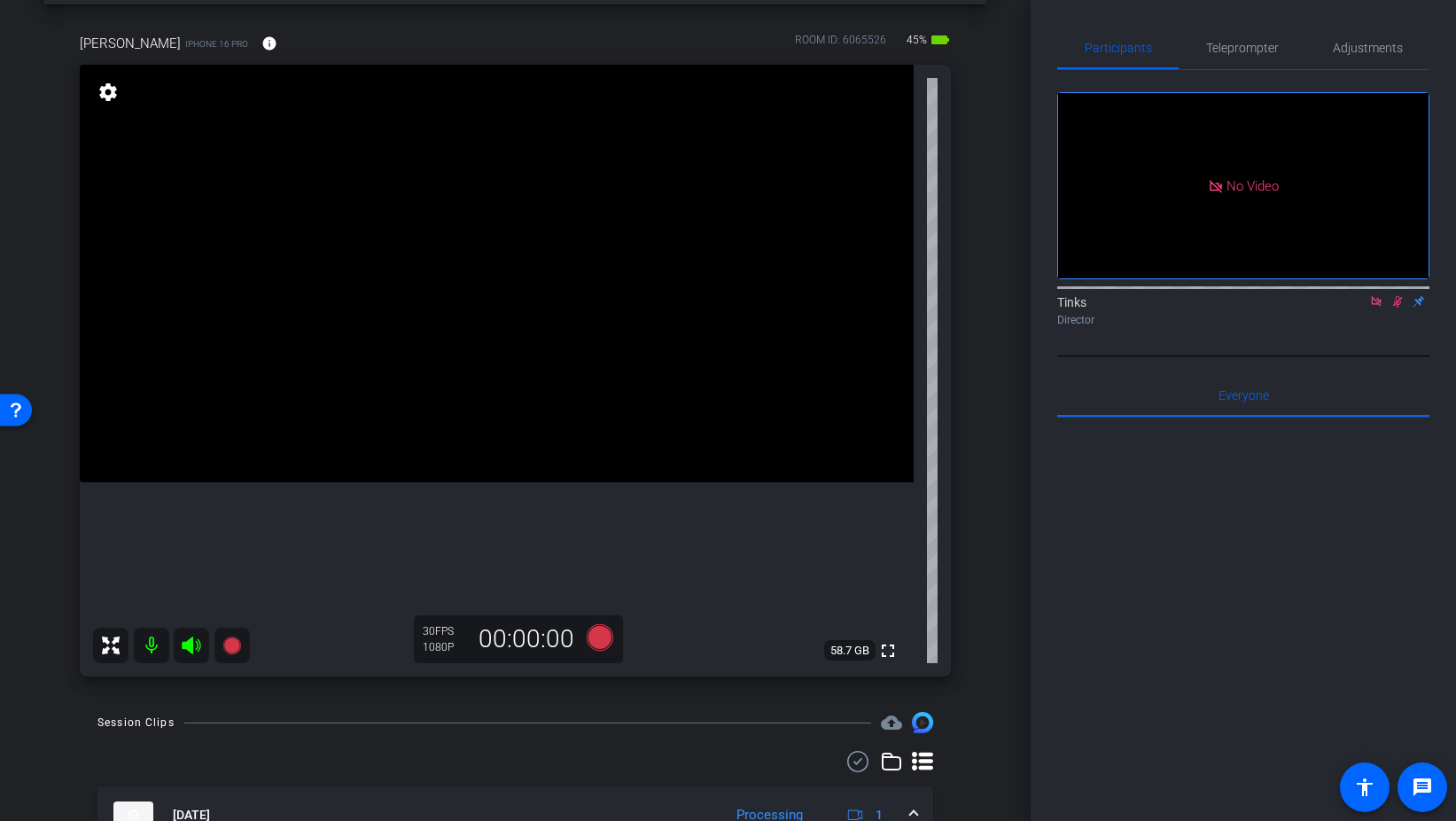
scroll to position [0, 0]
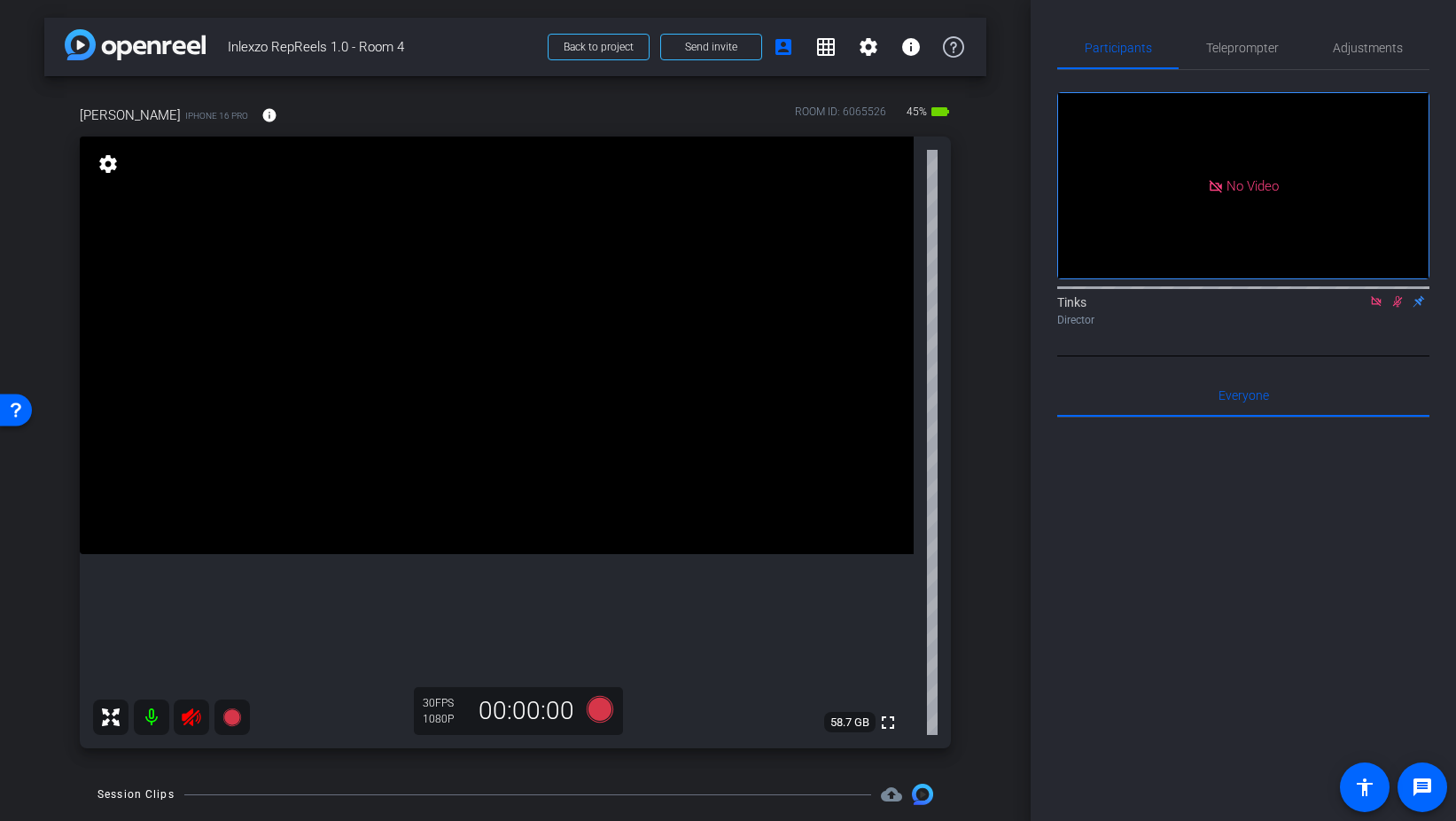
click at [152, 715] on mat-icon at bounding box center [152, 717] width 35 height 35
click at [872, 49] on mat-icon "settings" at bounding box center [869, 47] width 21 height 21
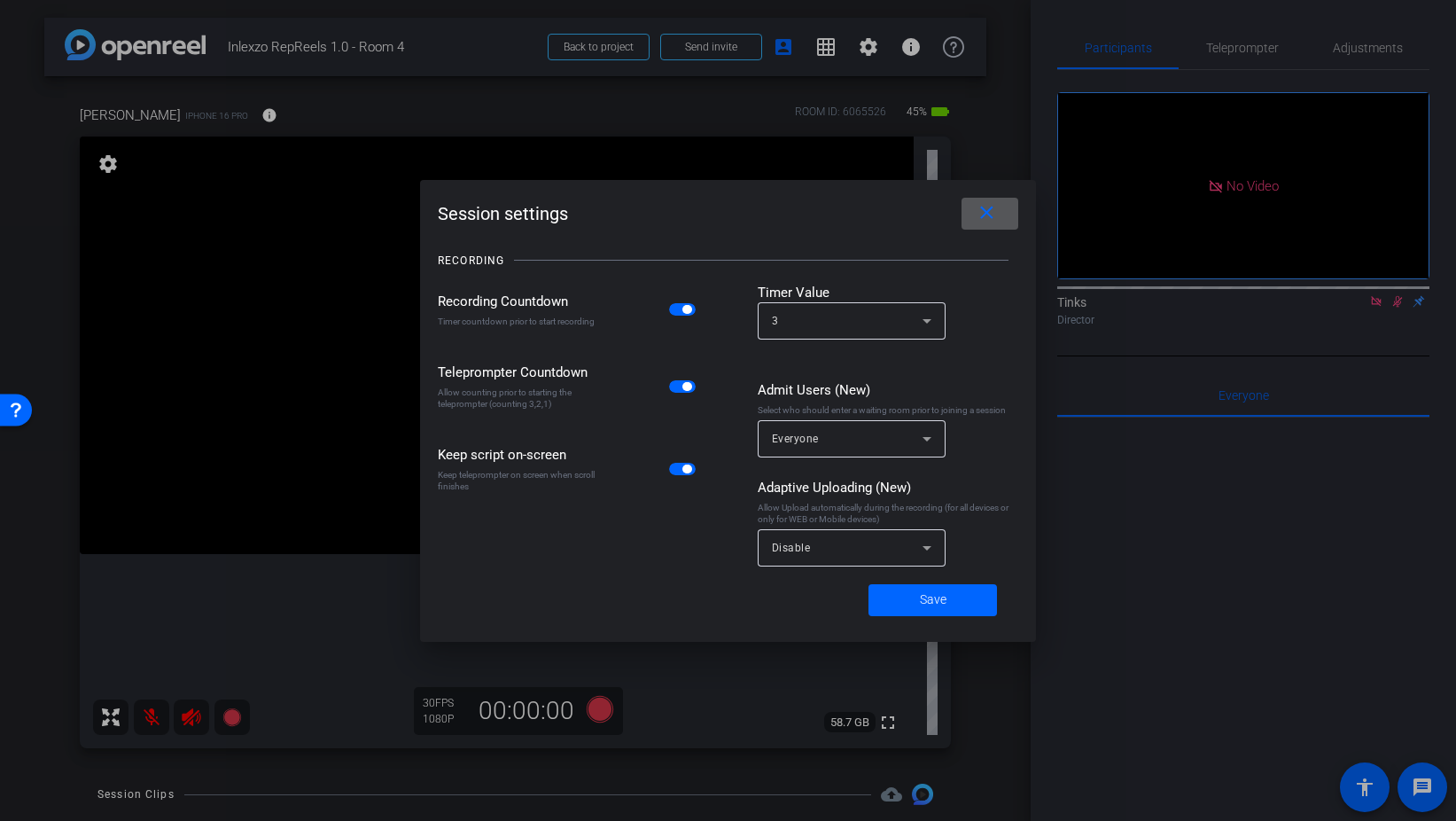
click at [748, 112] on div at bounding box center [728, 410] width 1456 height 821
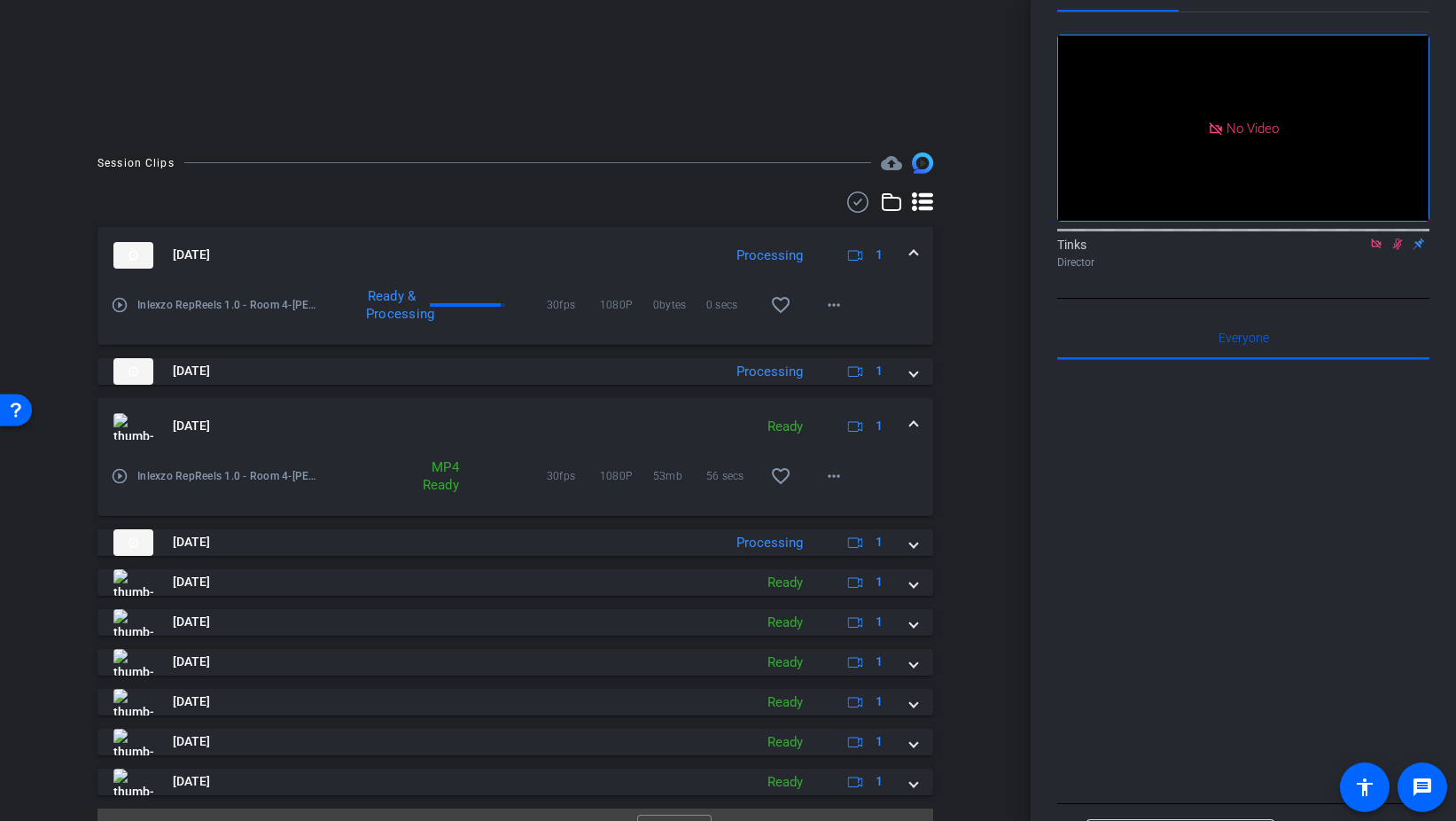
scroll to position [354, 0]
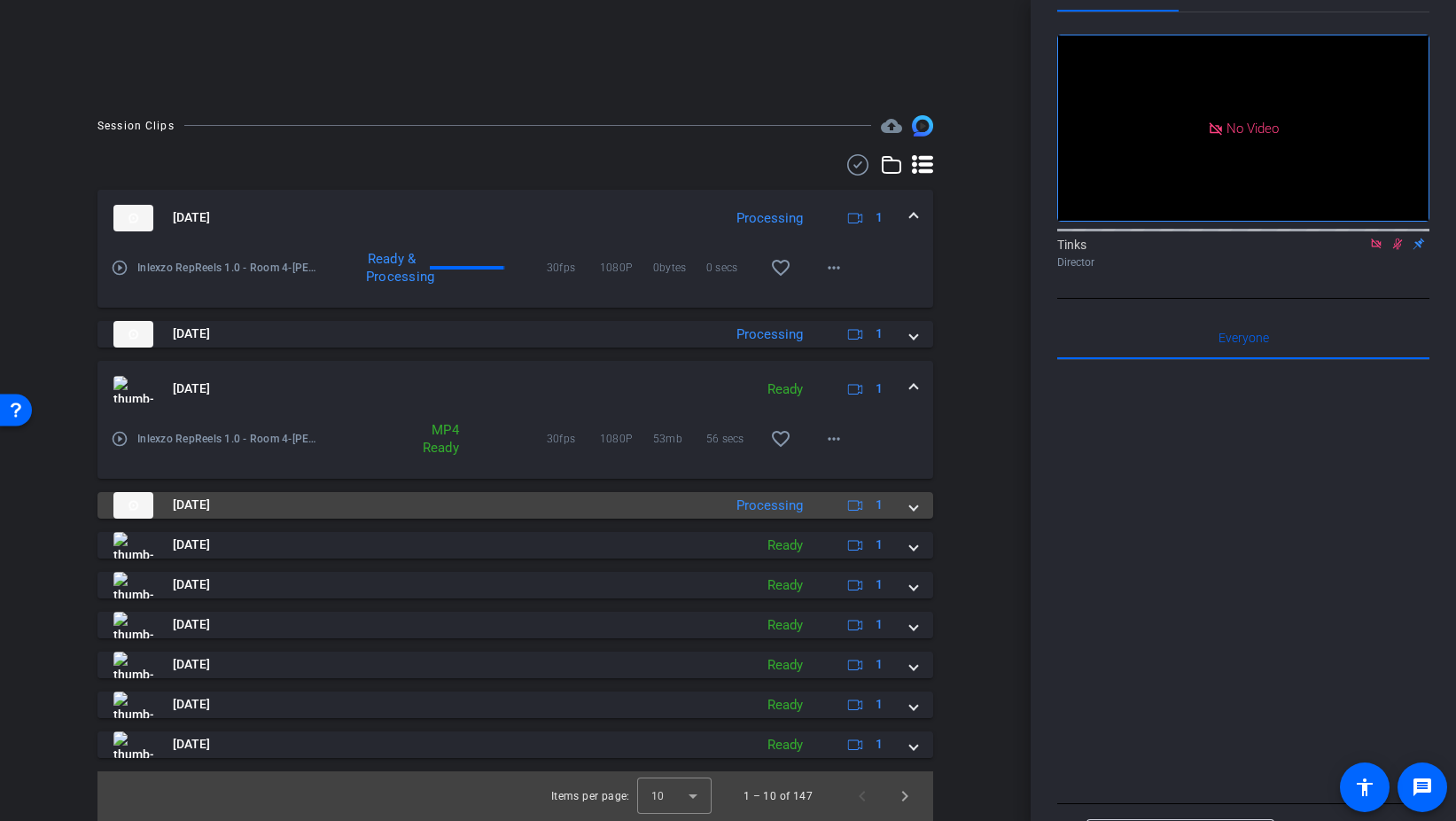
click at [904, 505] on div "Aug 29, 2025 Processing 1" at bounding box center [512, 505] width 797 height 26
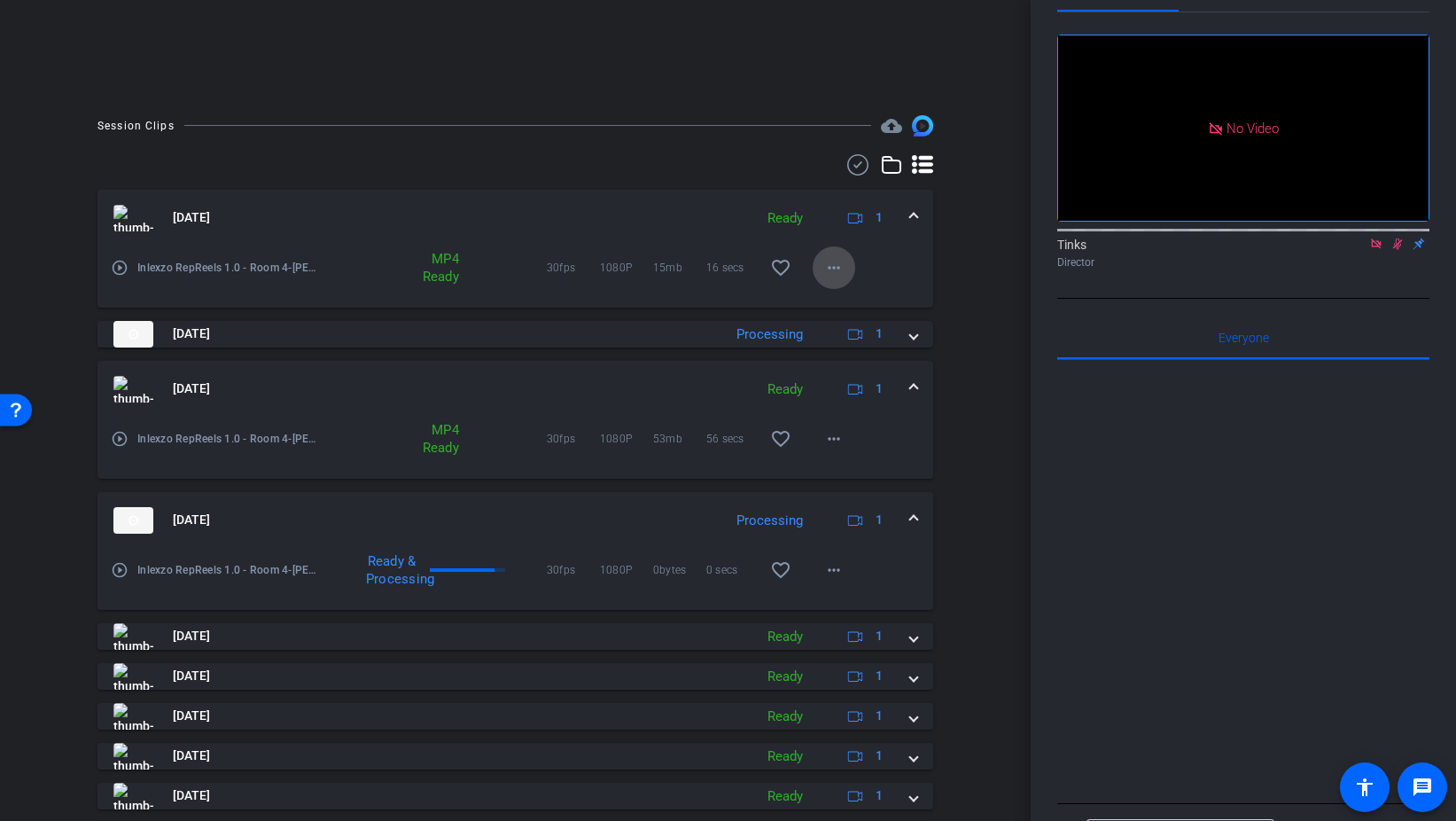
click at [835, 271] on mat-icon "more_horiz" at bounding box center [835, 268] width 21 height 21
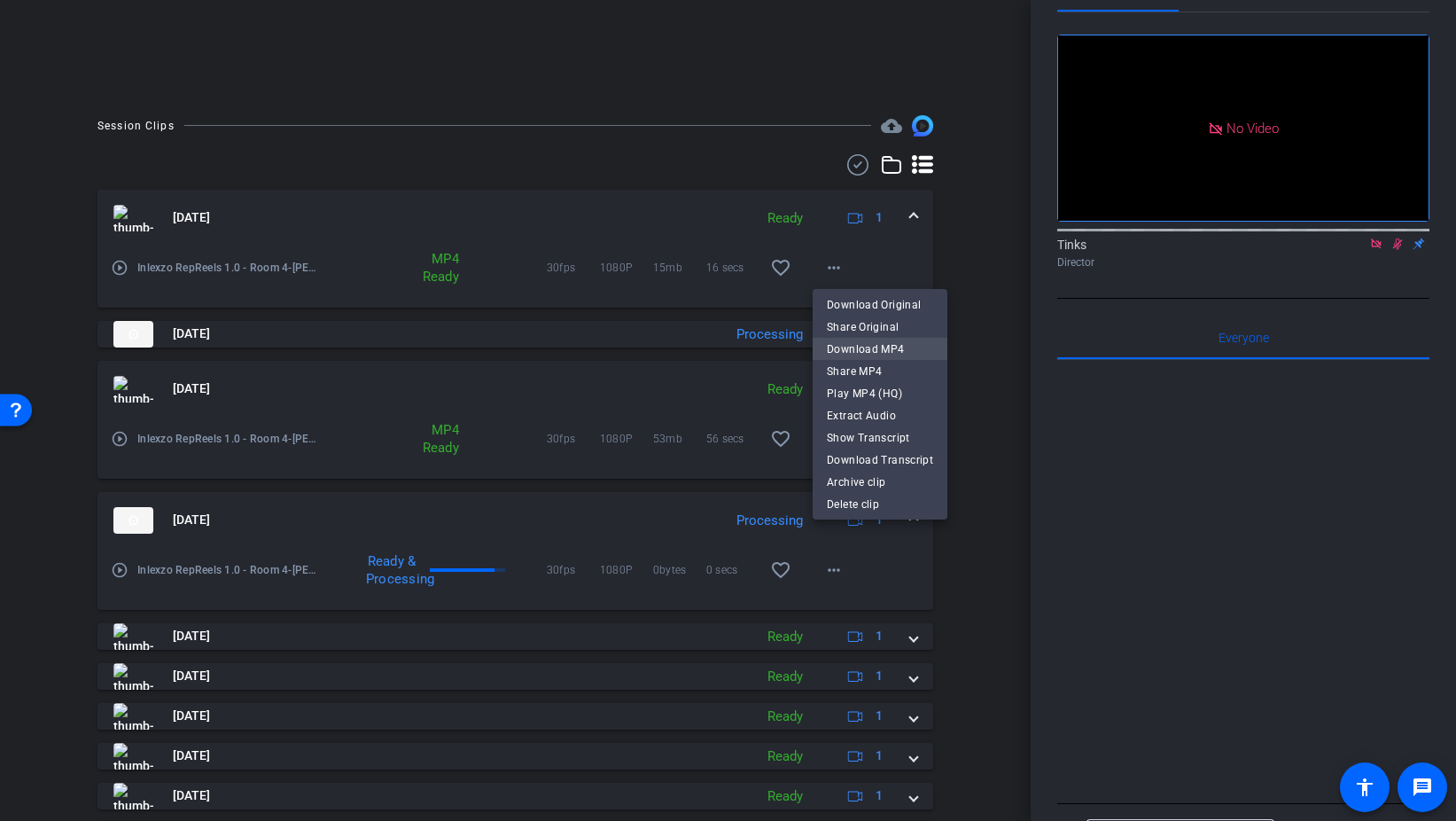
click at [886, 344] on span "Download MP4" at bounding box center [879, 349] width 106 height 21
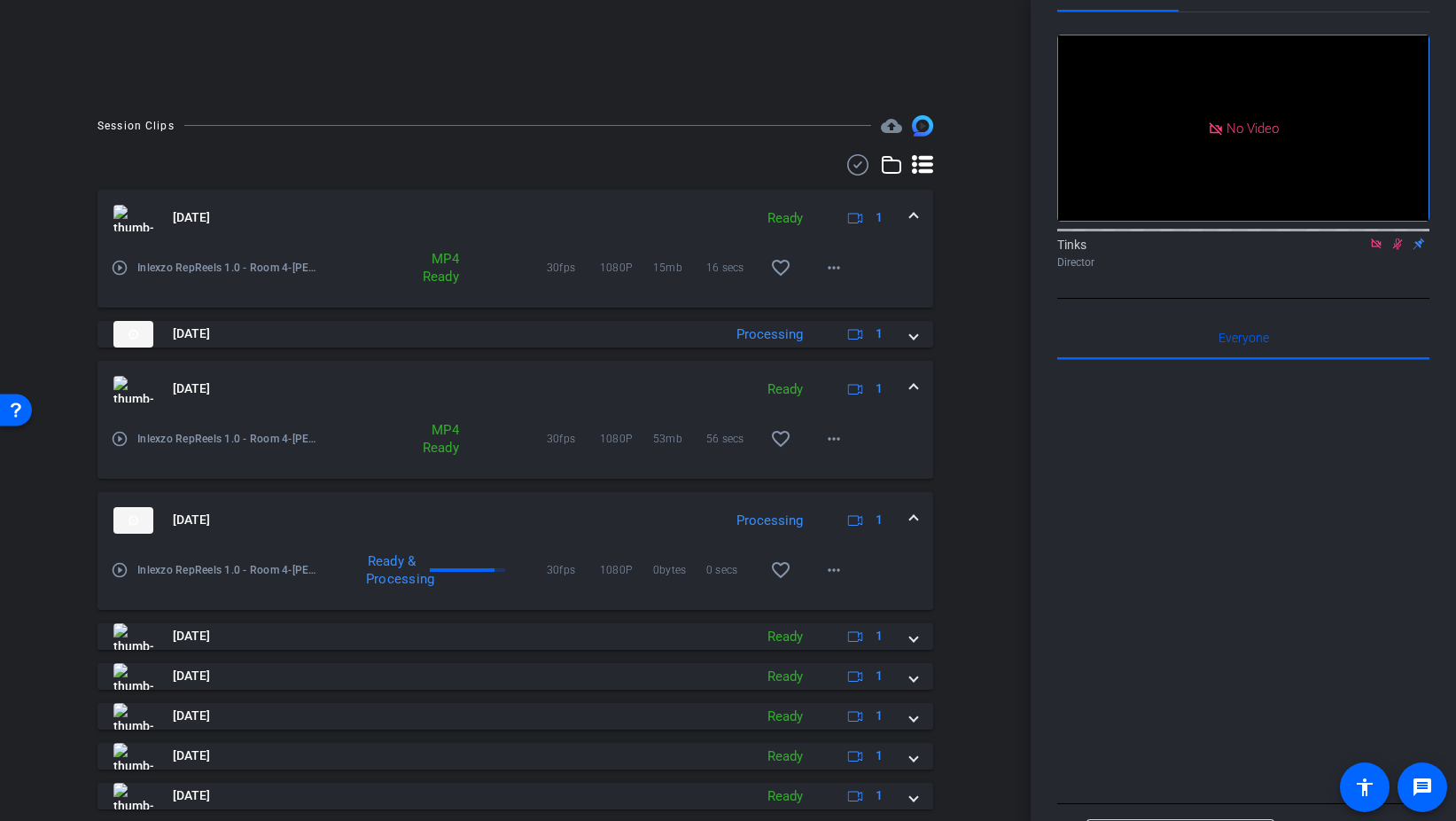
click at [915, 212] on span at bounding box center [913, 217] width 7 height 18
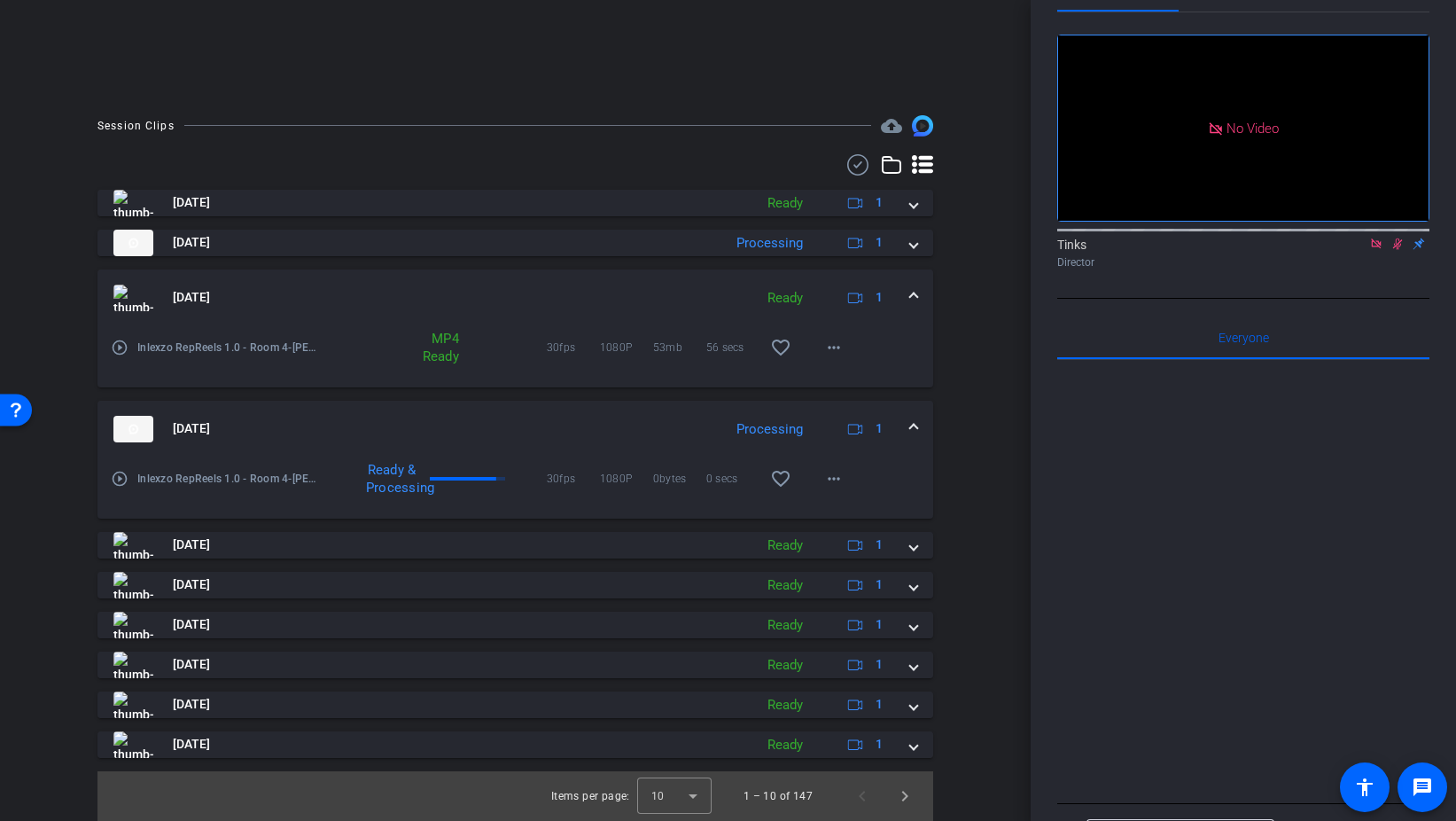
click at [911, 294] on span at bounding box center [913, 297] width 7 height 18
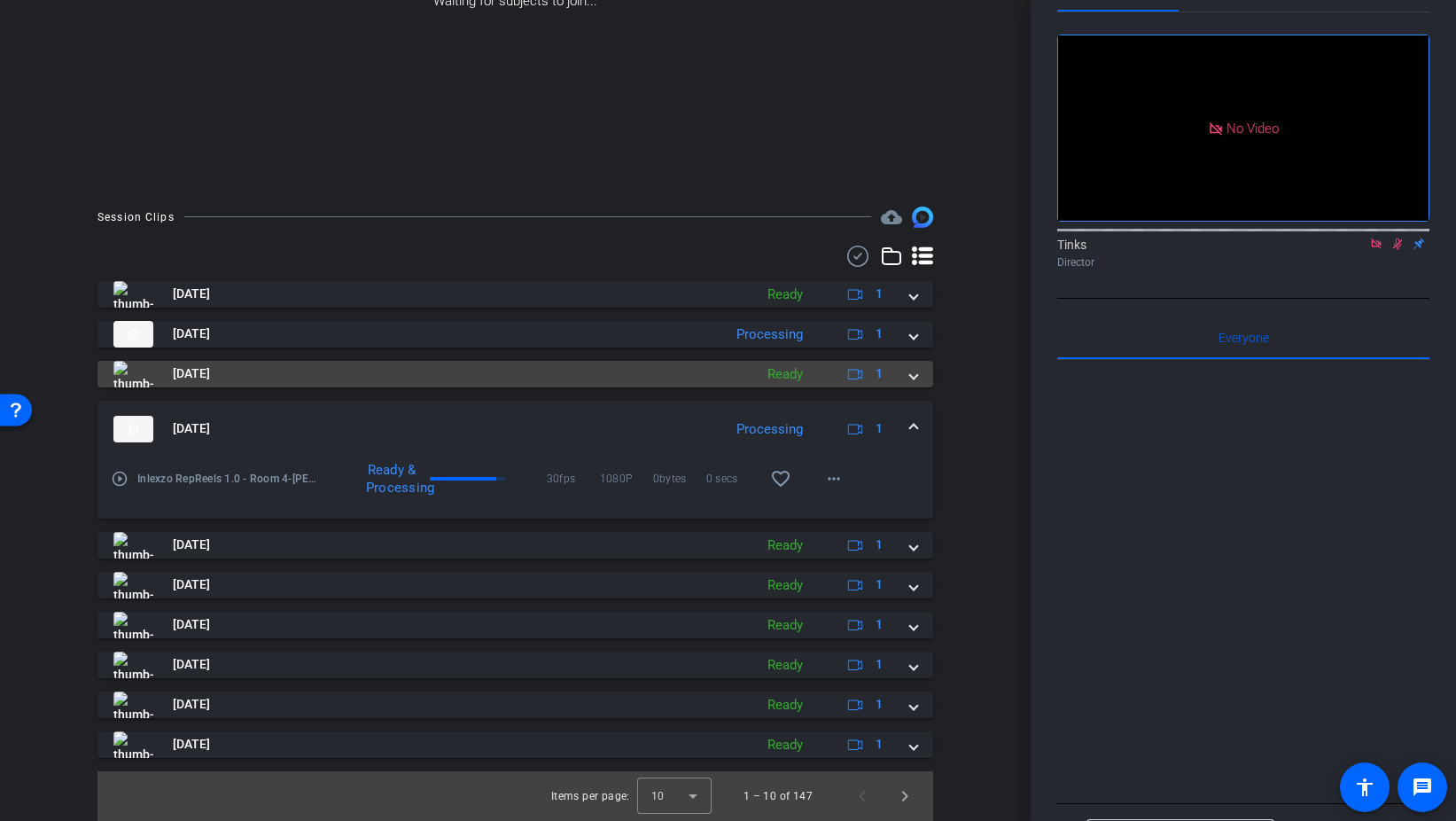
scroll to position [263, 0]
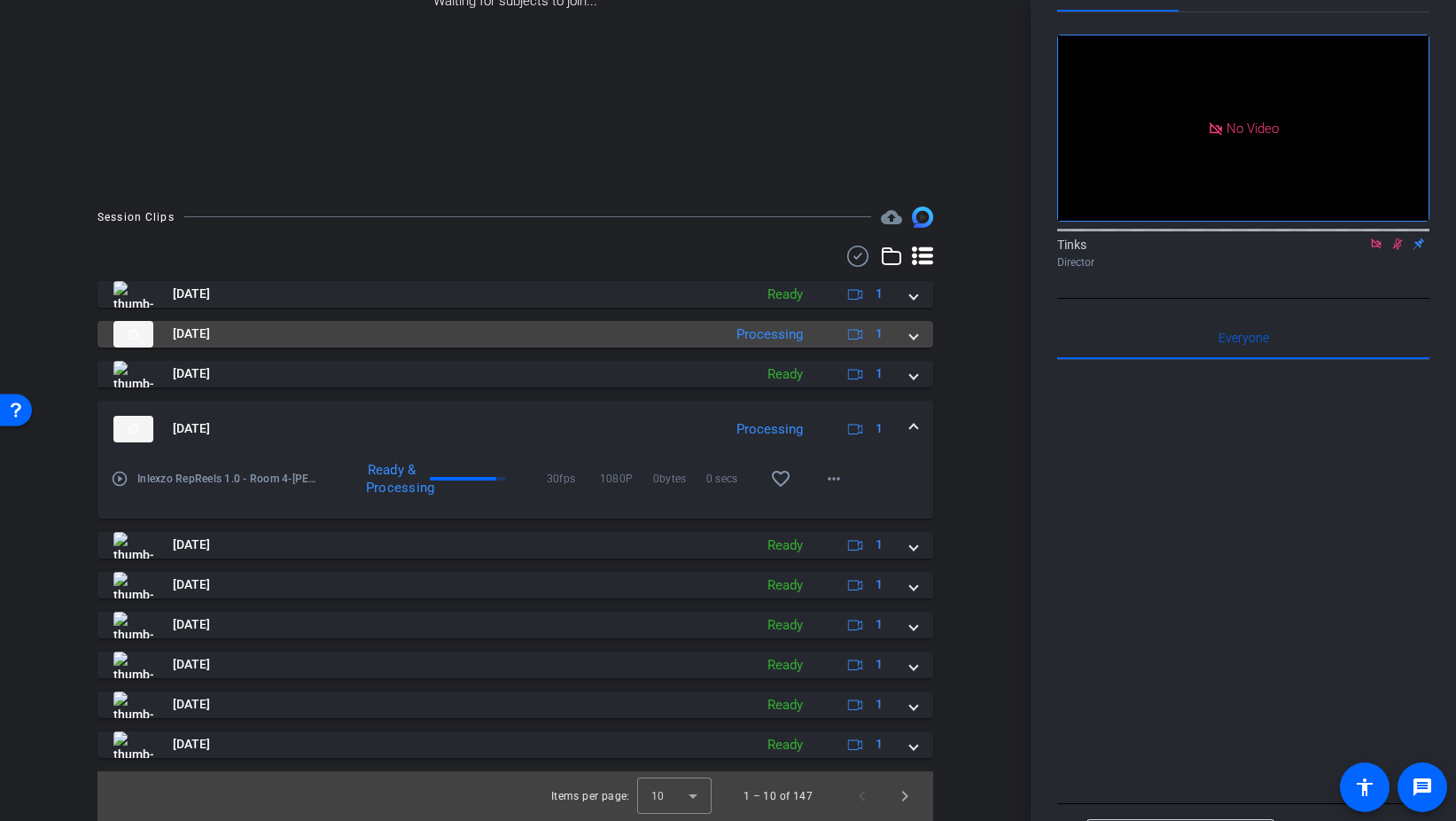
click at [907, 330] on div "Aug 29, 2025 Processing 1" at bounding box center [512, 334] width 797 height 26
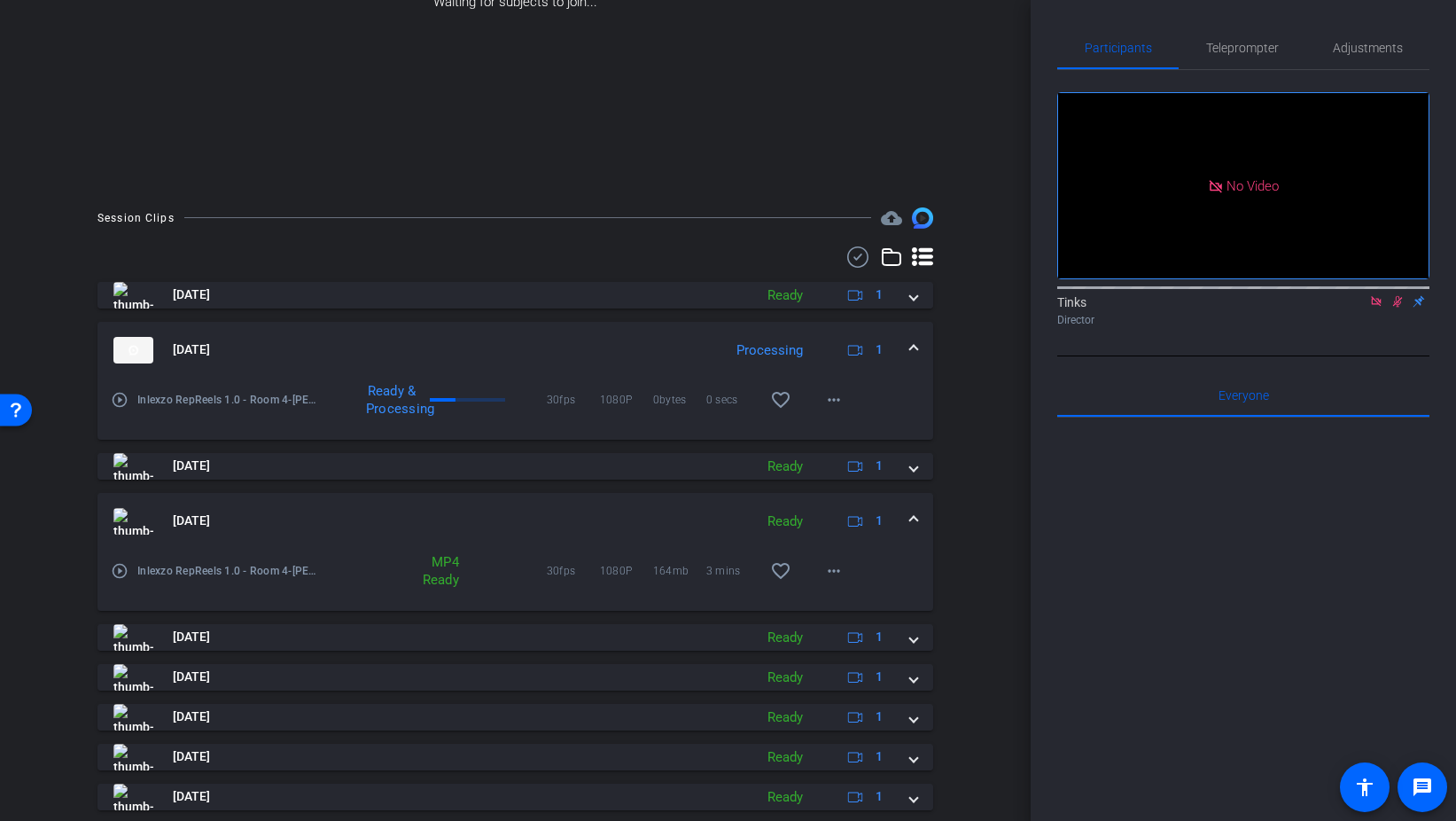
scroll to position [265, 0]
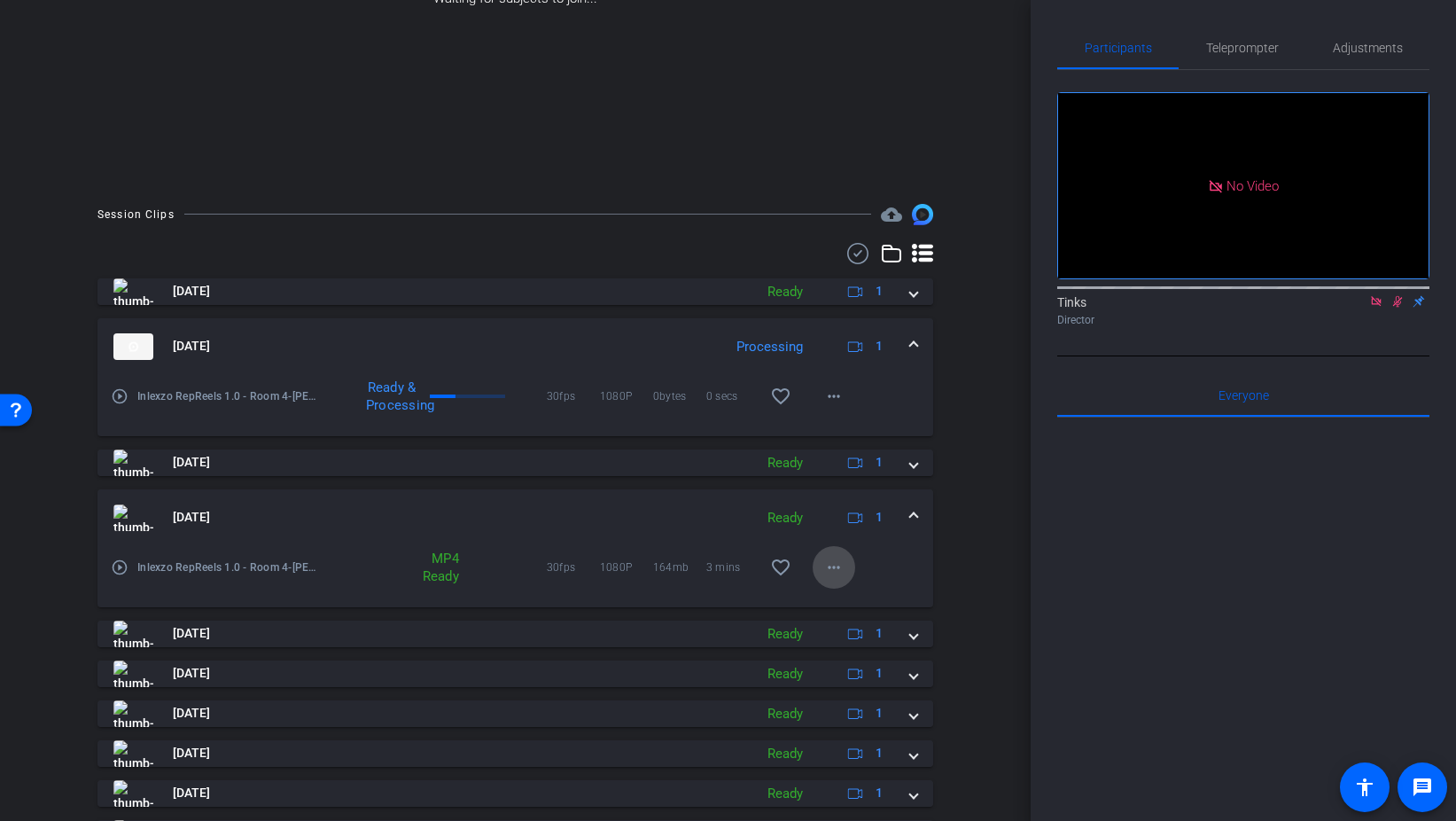
click at [824, 571] on mat-icon "more_horiz" at bounding box center [835, 567] width 21 height 21
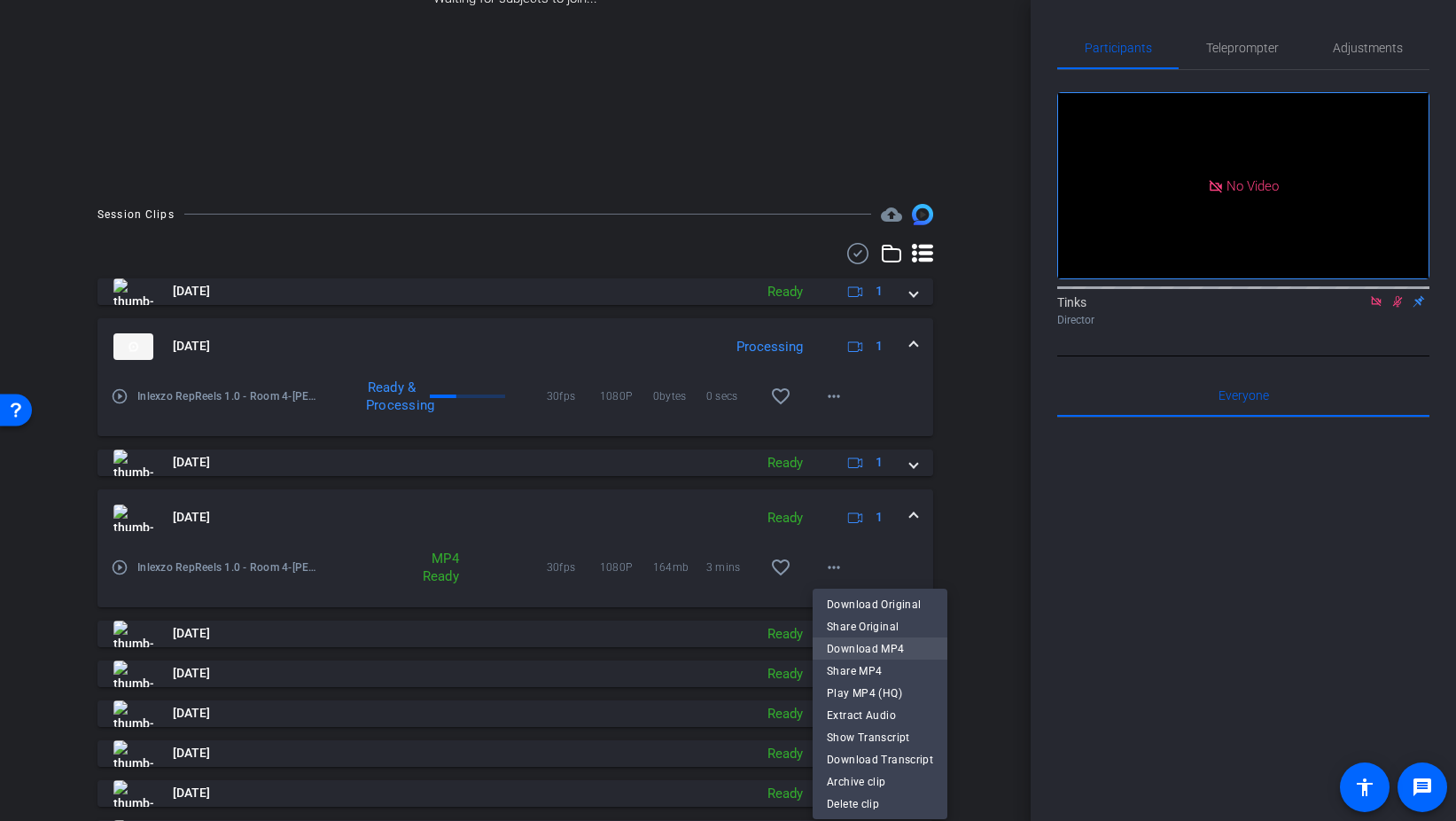
click at [899, 645] on span "Download MP4" at bounding box center [879, 649] width 106 height 21
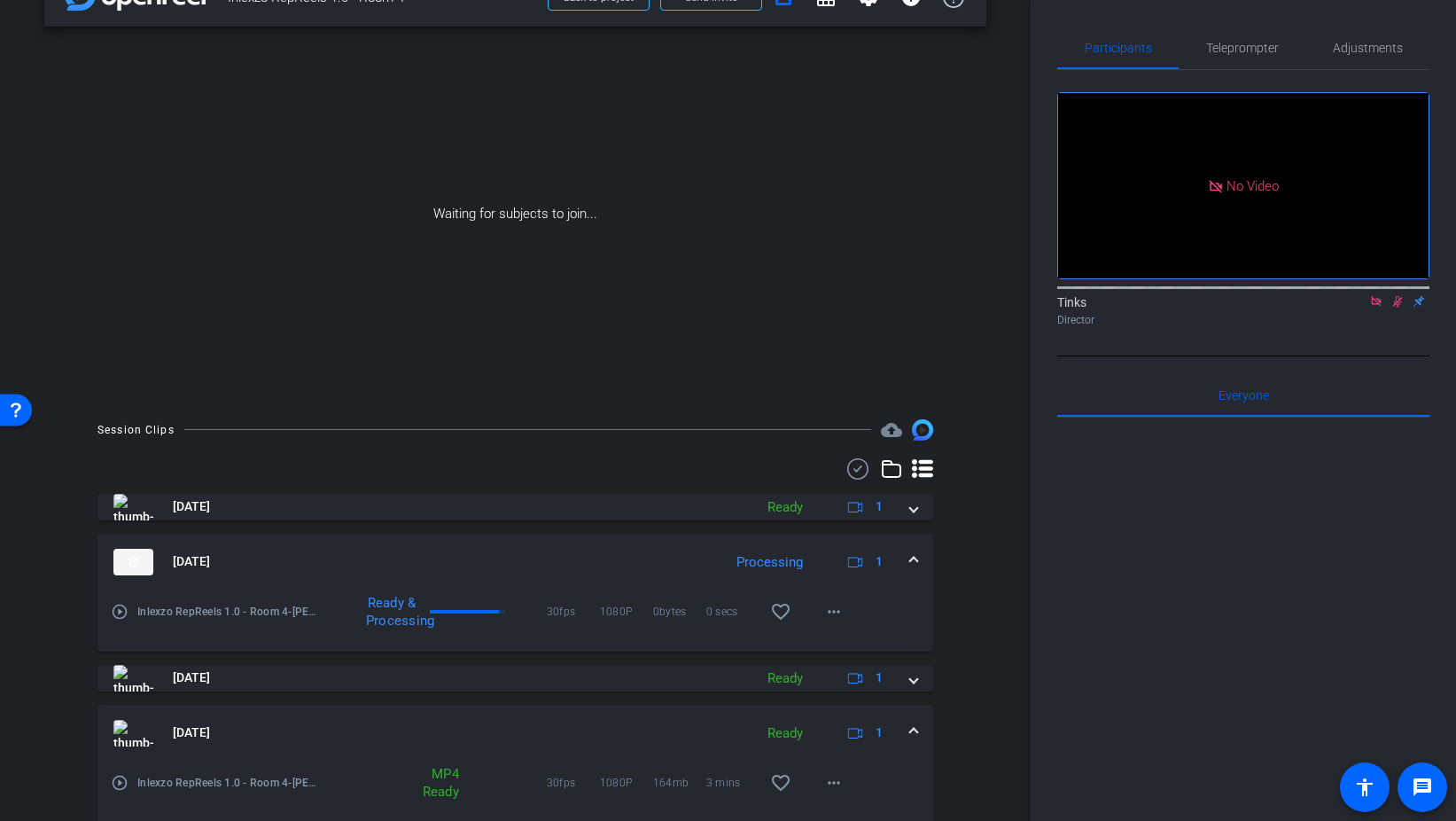
scroll to position [0, 0]
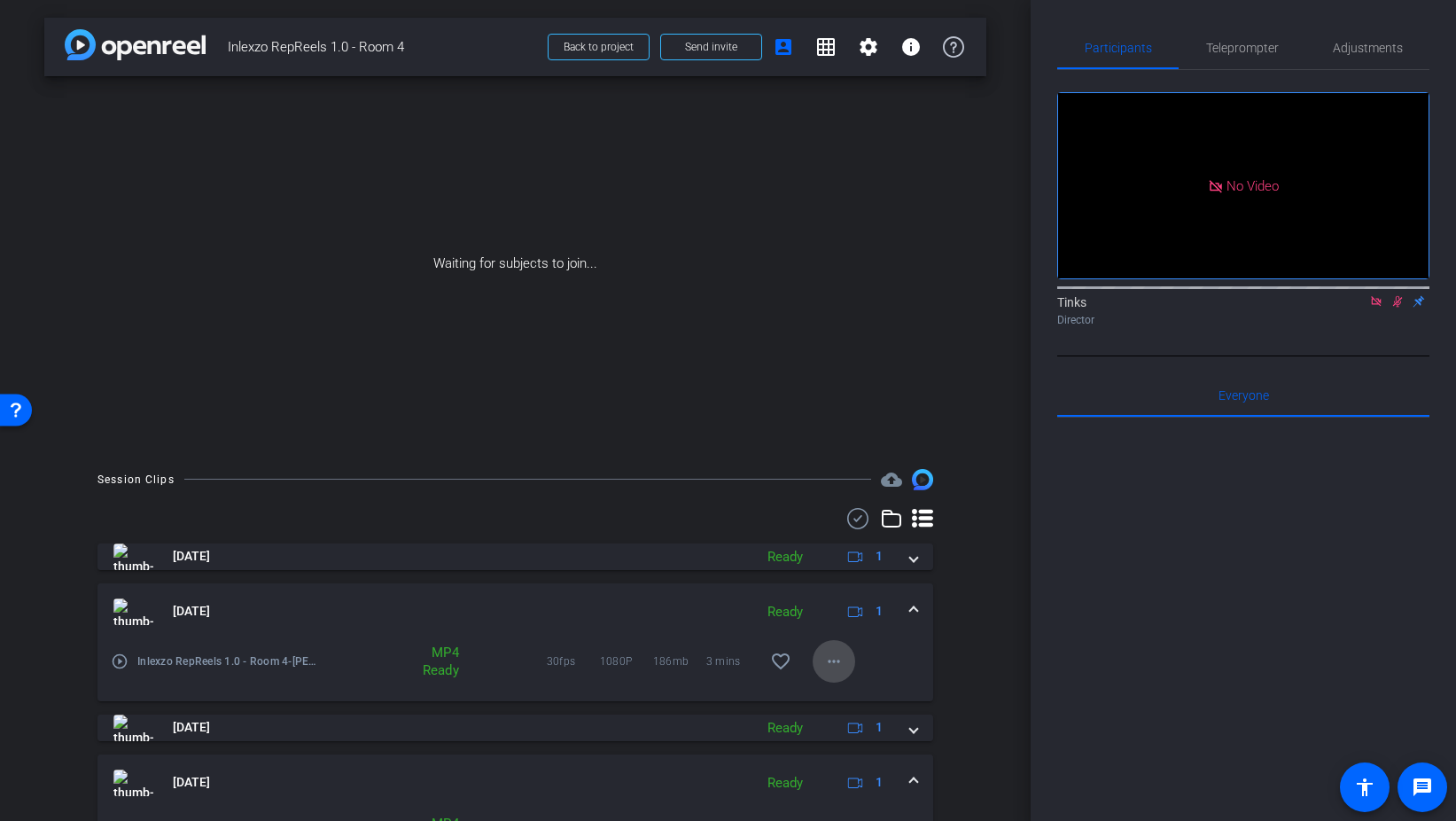
click at [838, 665] on mat-icon "more_horiz" at bounding box center [835, 661] width 21 height 21
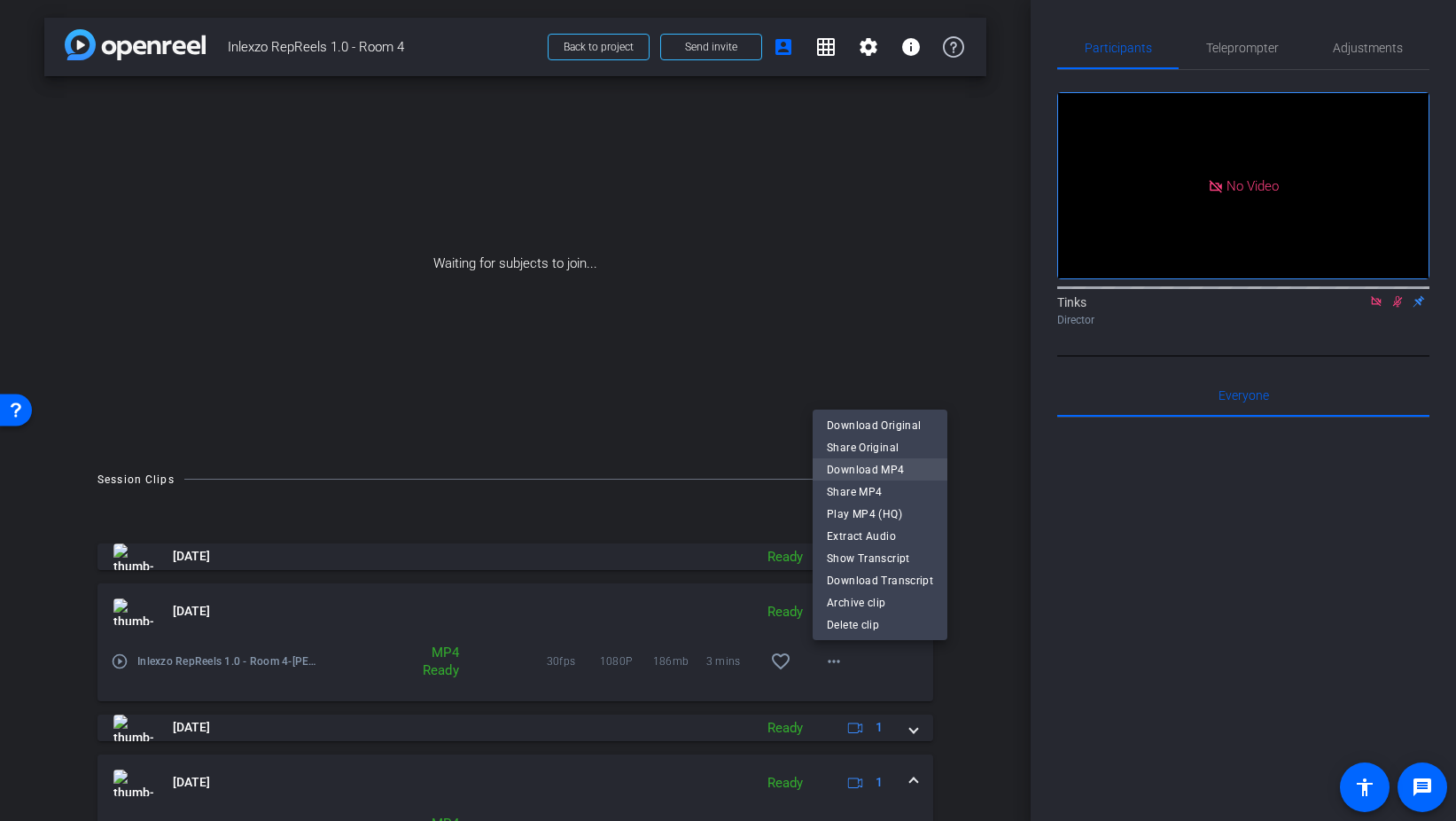
click at [903, 472] on span "Download MP4" at bounding box center [879, 470] width 106 height 21
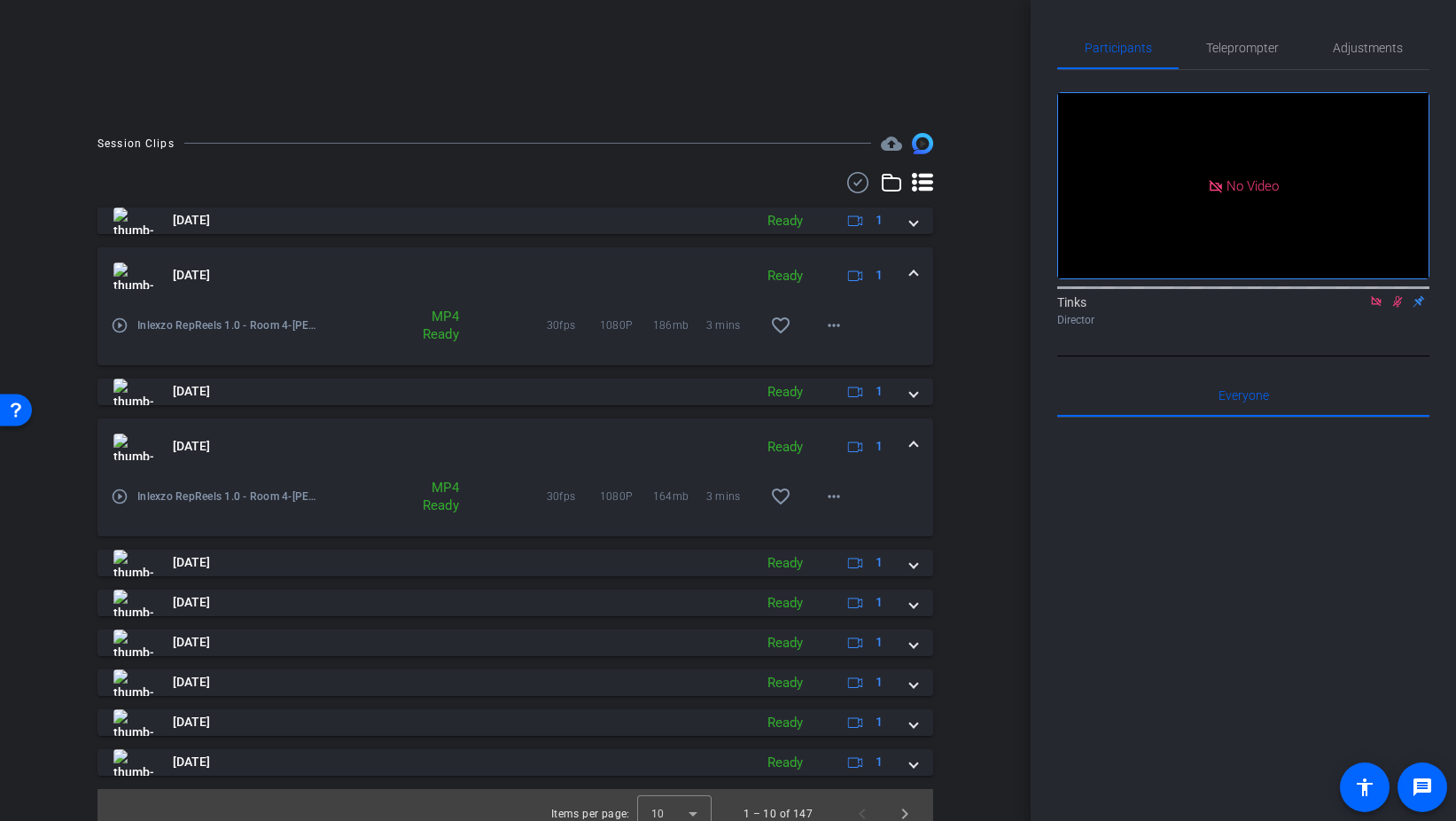
scroll to position [345, 0]
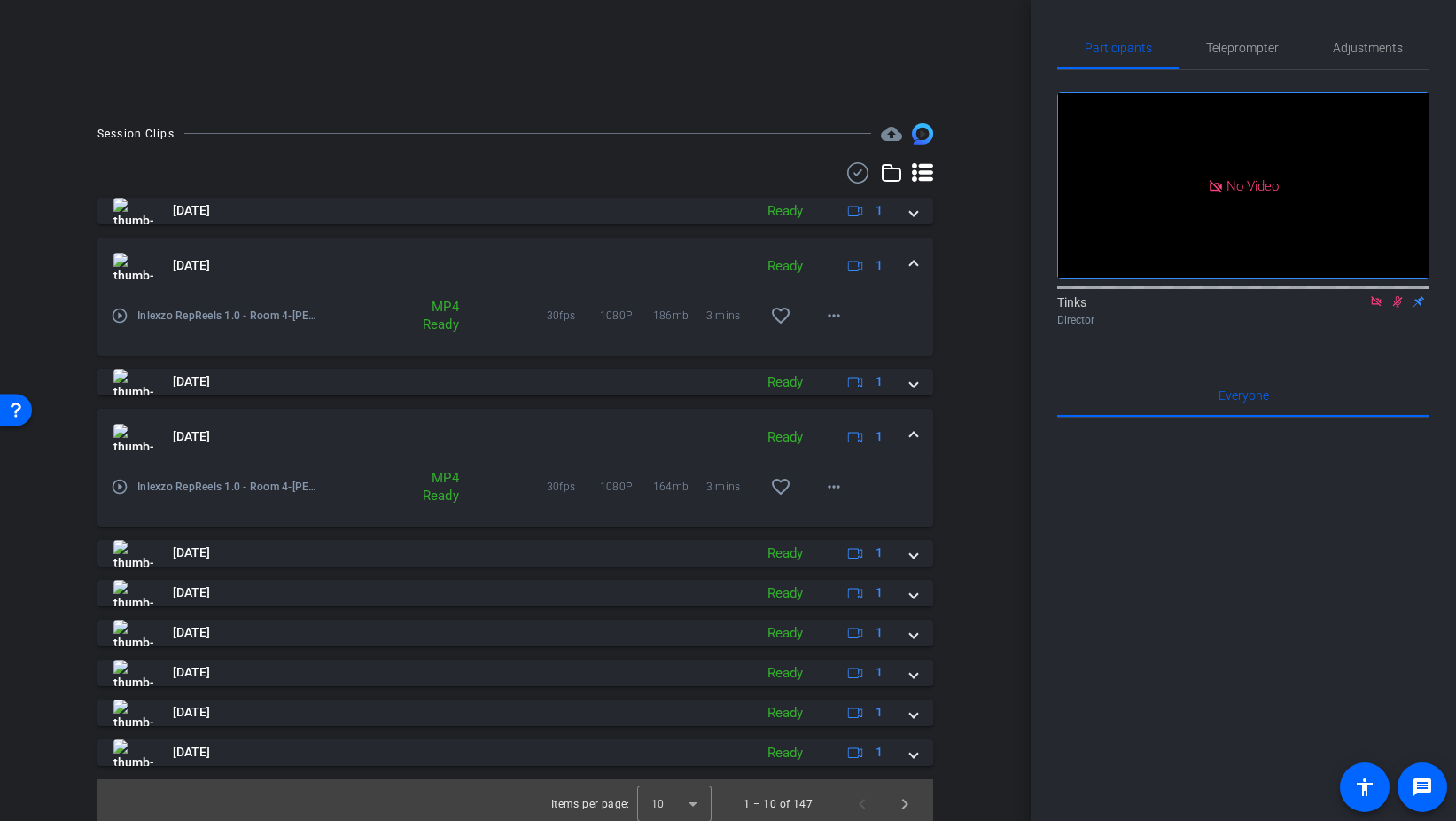
click at [1176, 653] on div at bounding box center [1243, 636] width 373 height 439
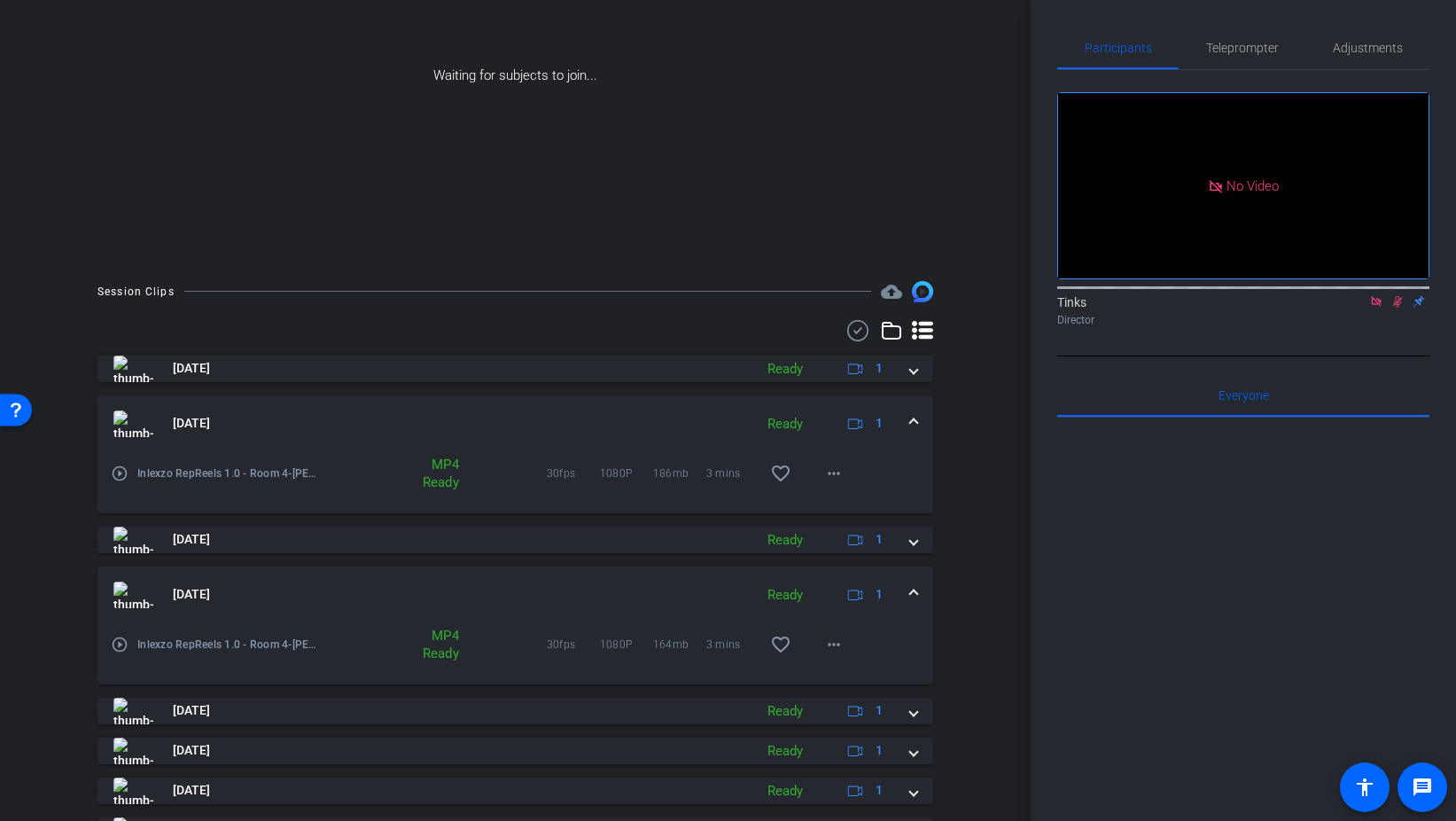
scroll to position [190, 0]
click at [915, 419] on span at bounding box center [913, 421] width 7 height 18
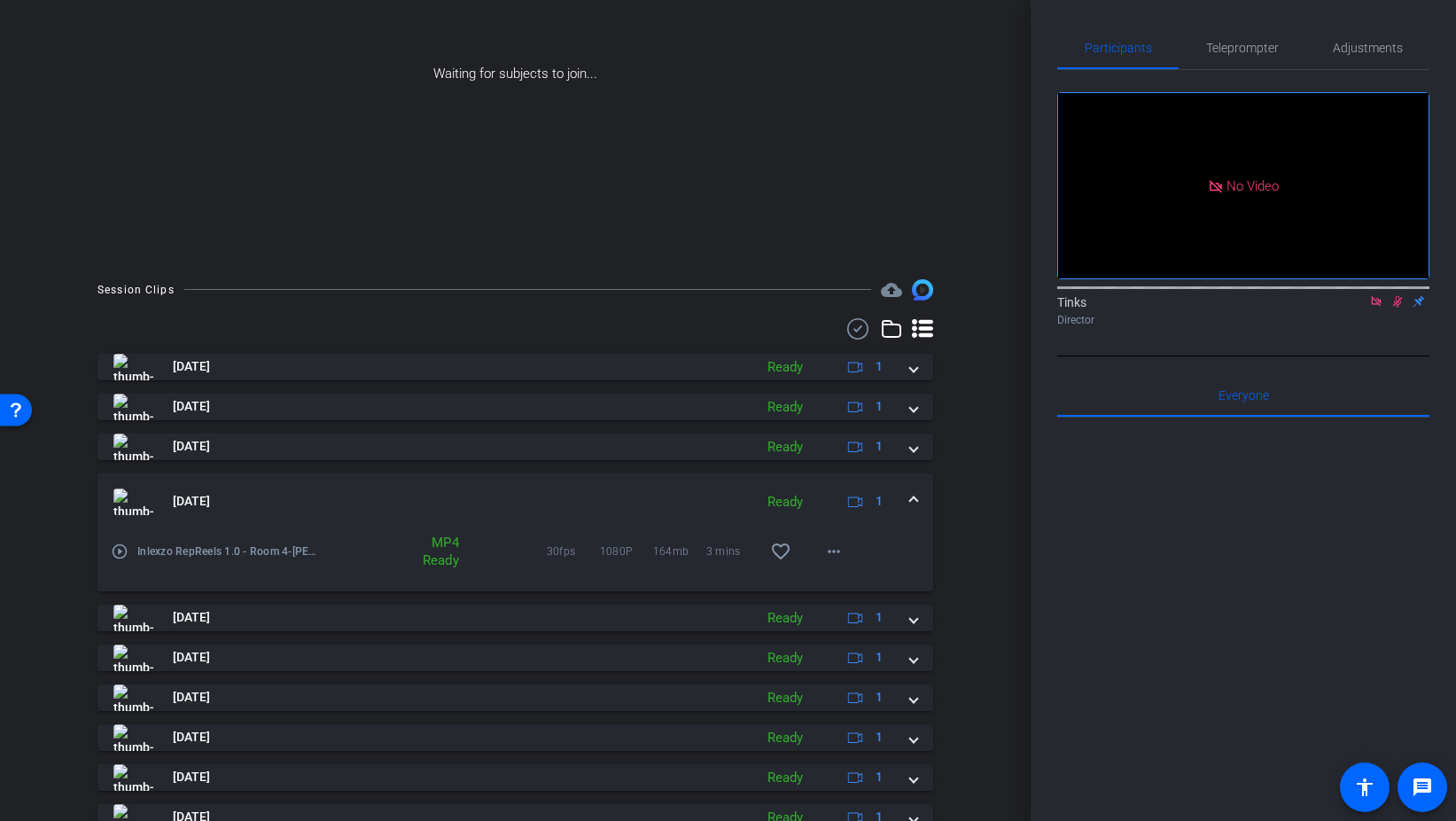
click at [915, 489] on mat-expansion-panel-header "Aug 29, 2025 Ready 1" at bounding box center [515, 502] width 835 height 56
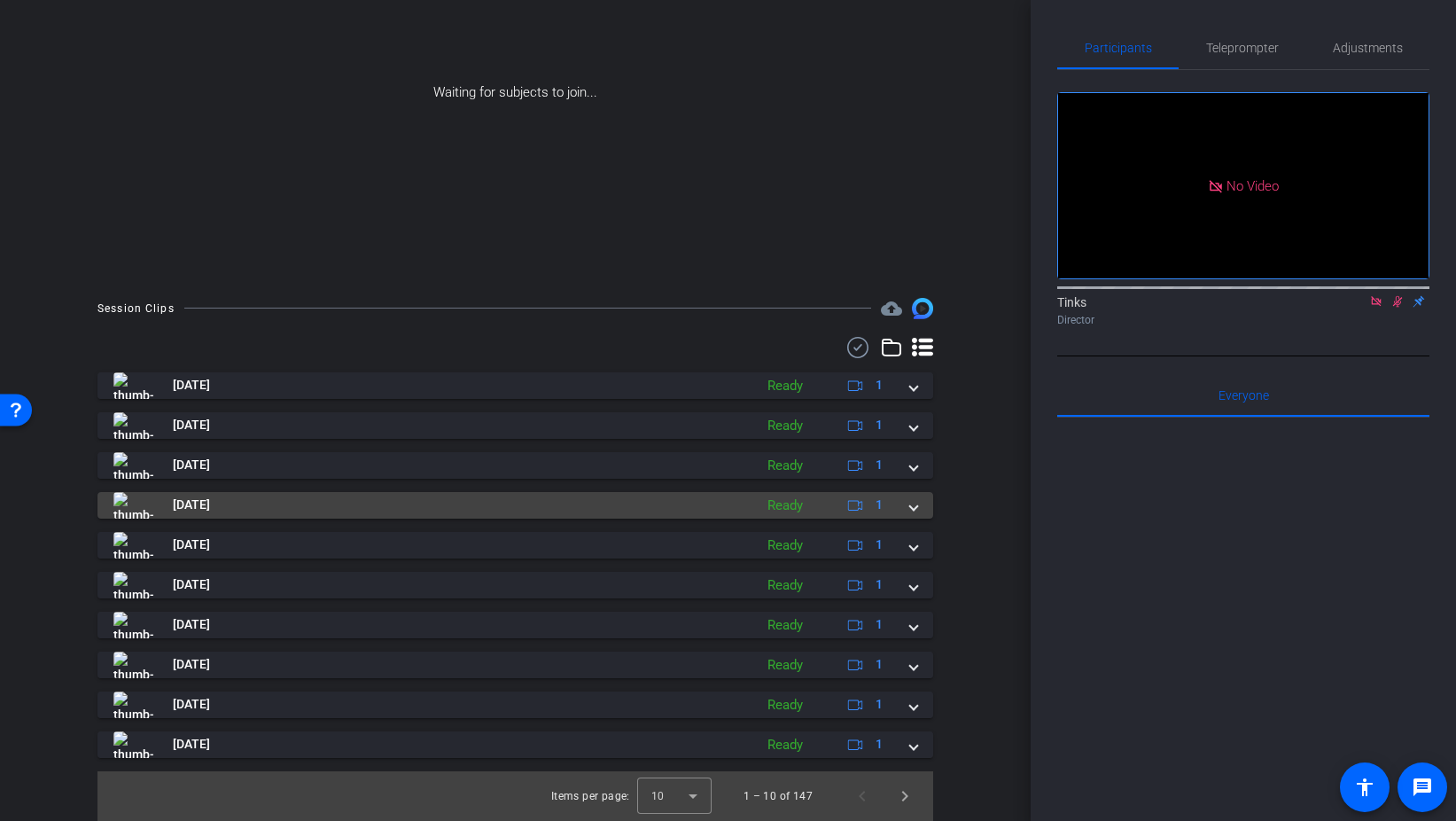
scroll to position [0, 0]
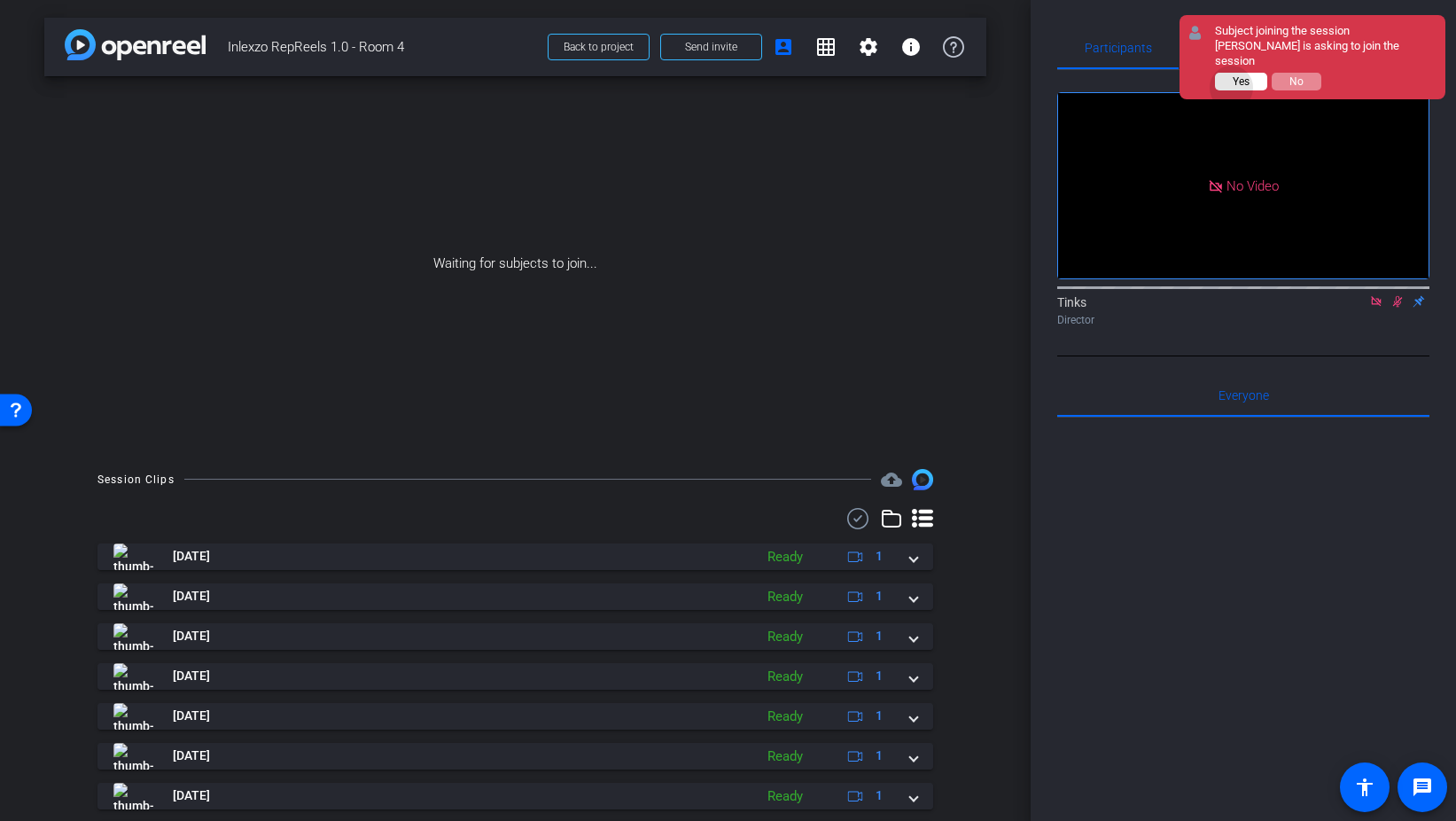
click at [1232, 88] on button "Yes" at bounding box center [1241, 82] width 53 height 18
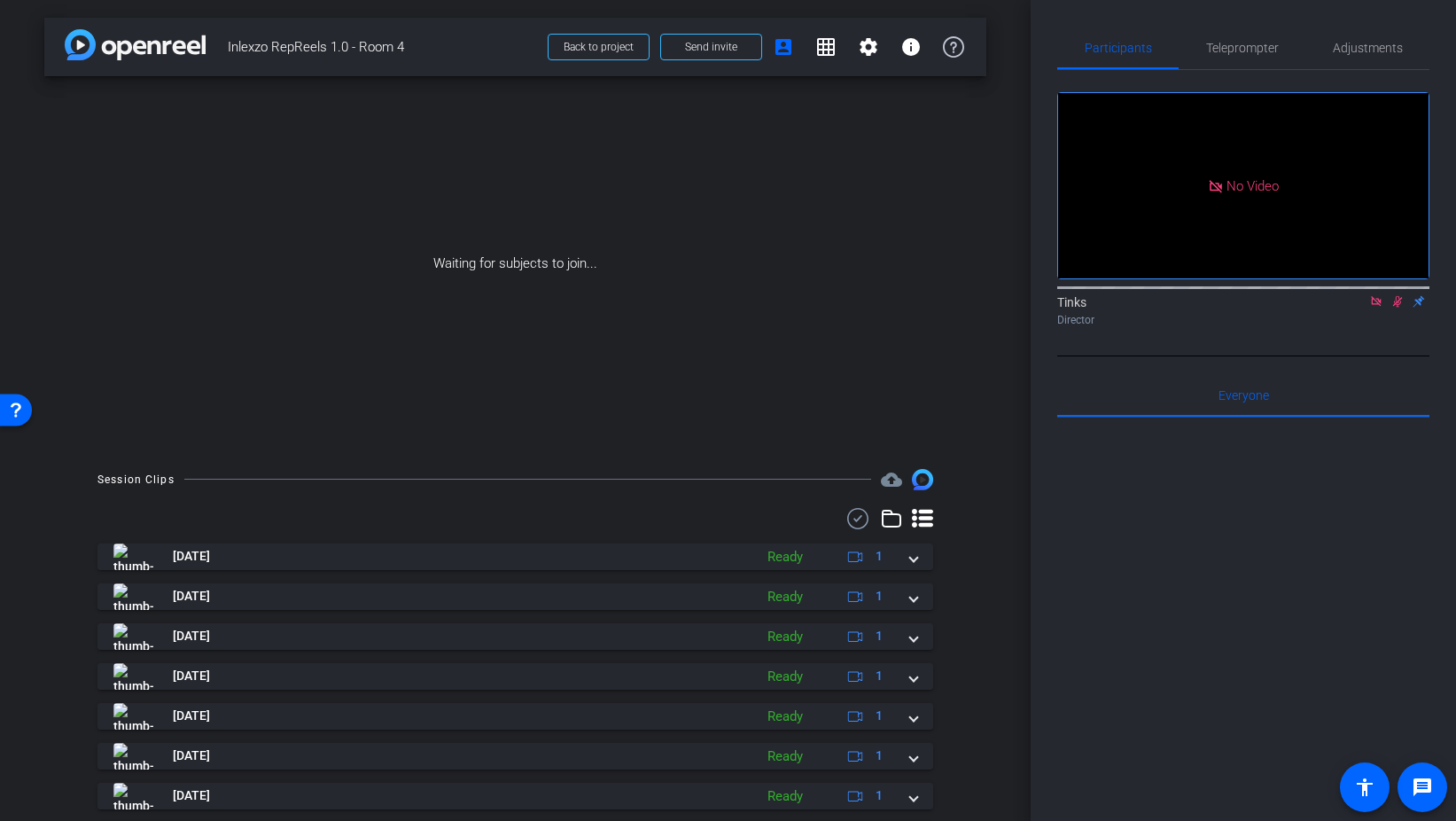
click at [1375, 307] on icon at bounding box center [1376, 301] width 15 height 13
click at [1378, 307] on icon at bounding box center [1376, 301] width 15 height 13
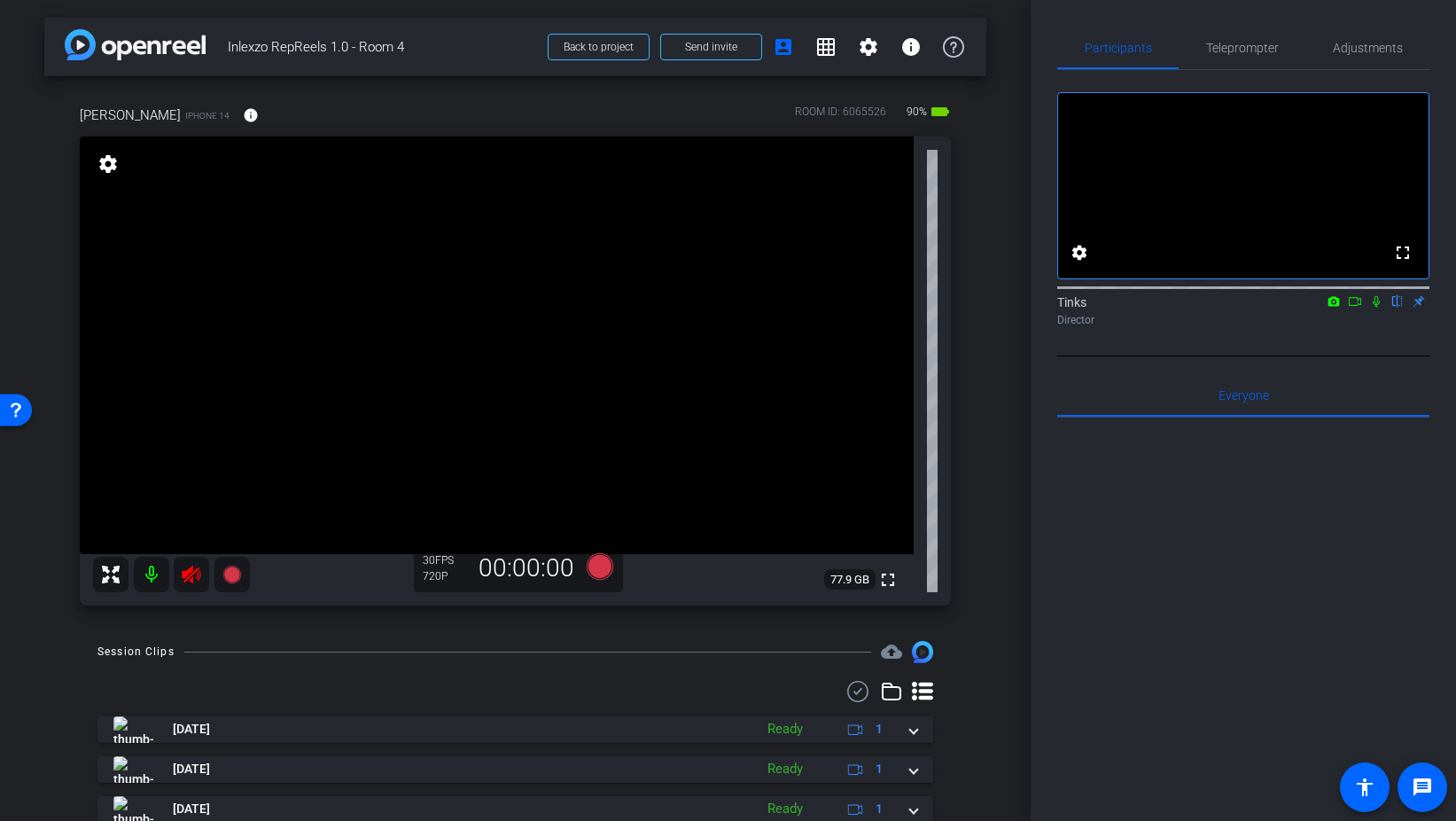
click at [198, 568] on icon at bounding box center [191, 574] width 18 height 18
click at [1258, 42] on span "Teleprompter" at bounding box center [1242, 48] width 73 height 13
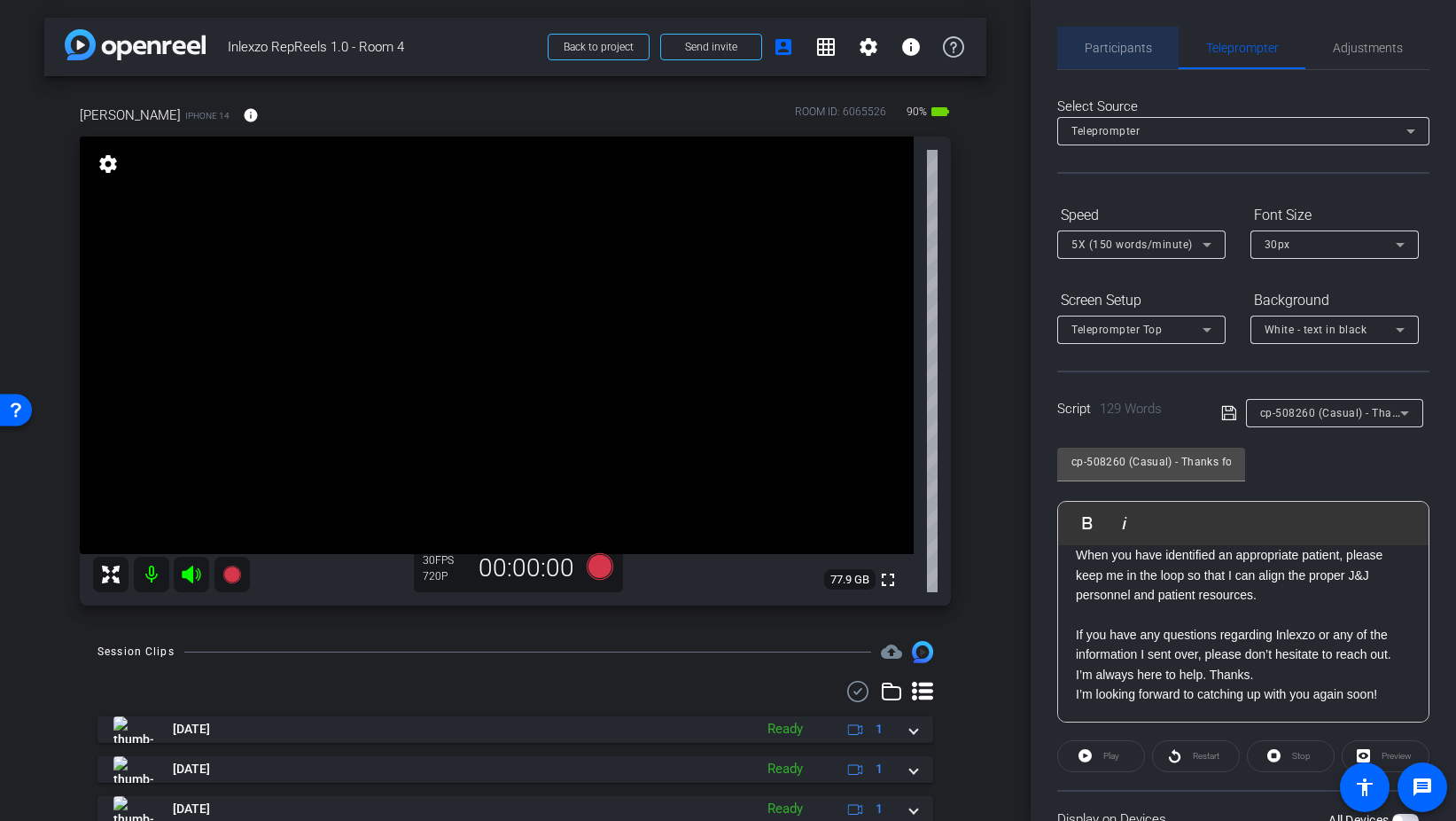
click at [1137, 50] on span "Participants" at bounding box center [1119, 48] width 67 height 13
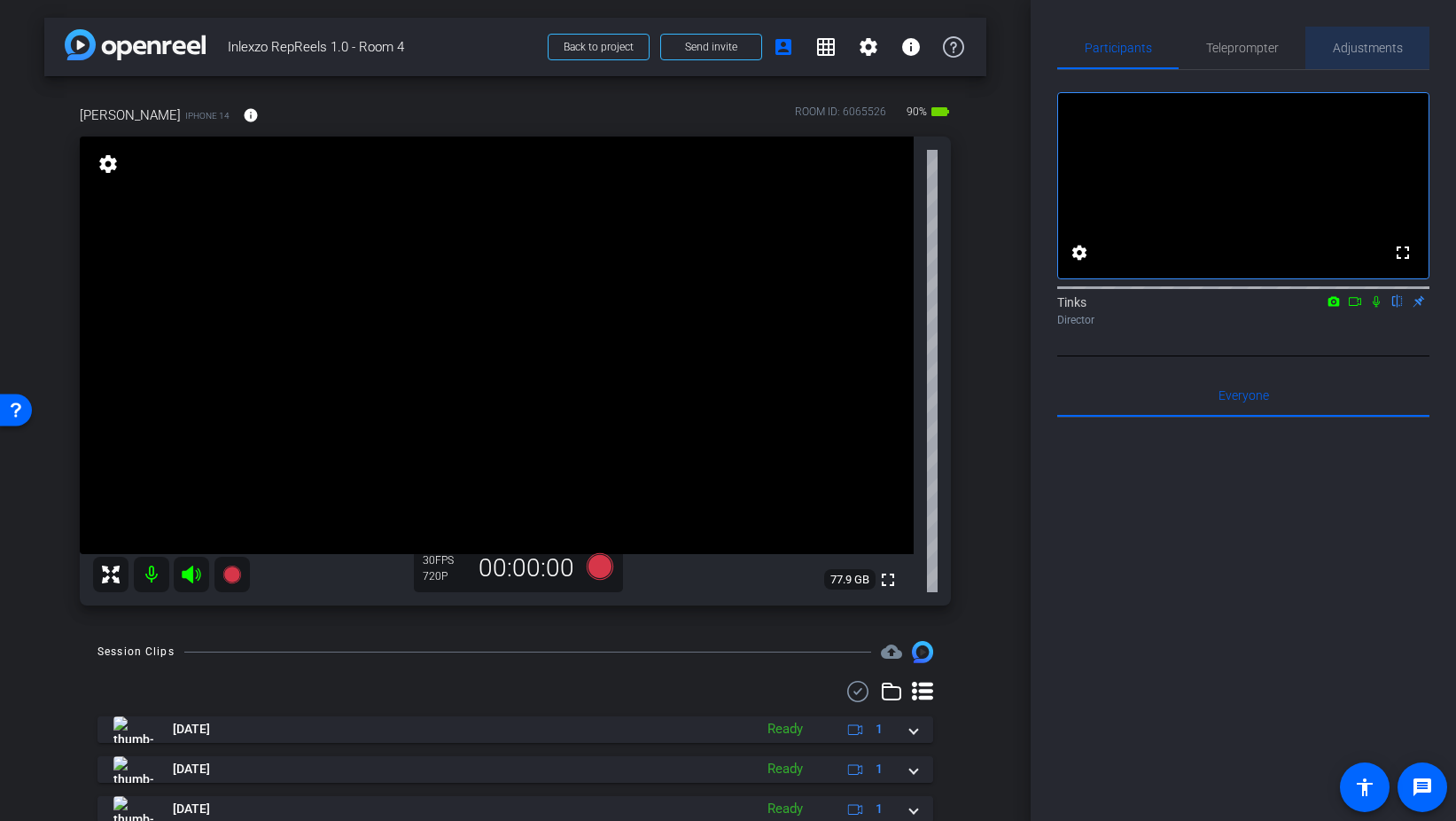
click at [1340, 54] on span "Adjustments" at bounding box center [1368, 48] width 70 height 13
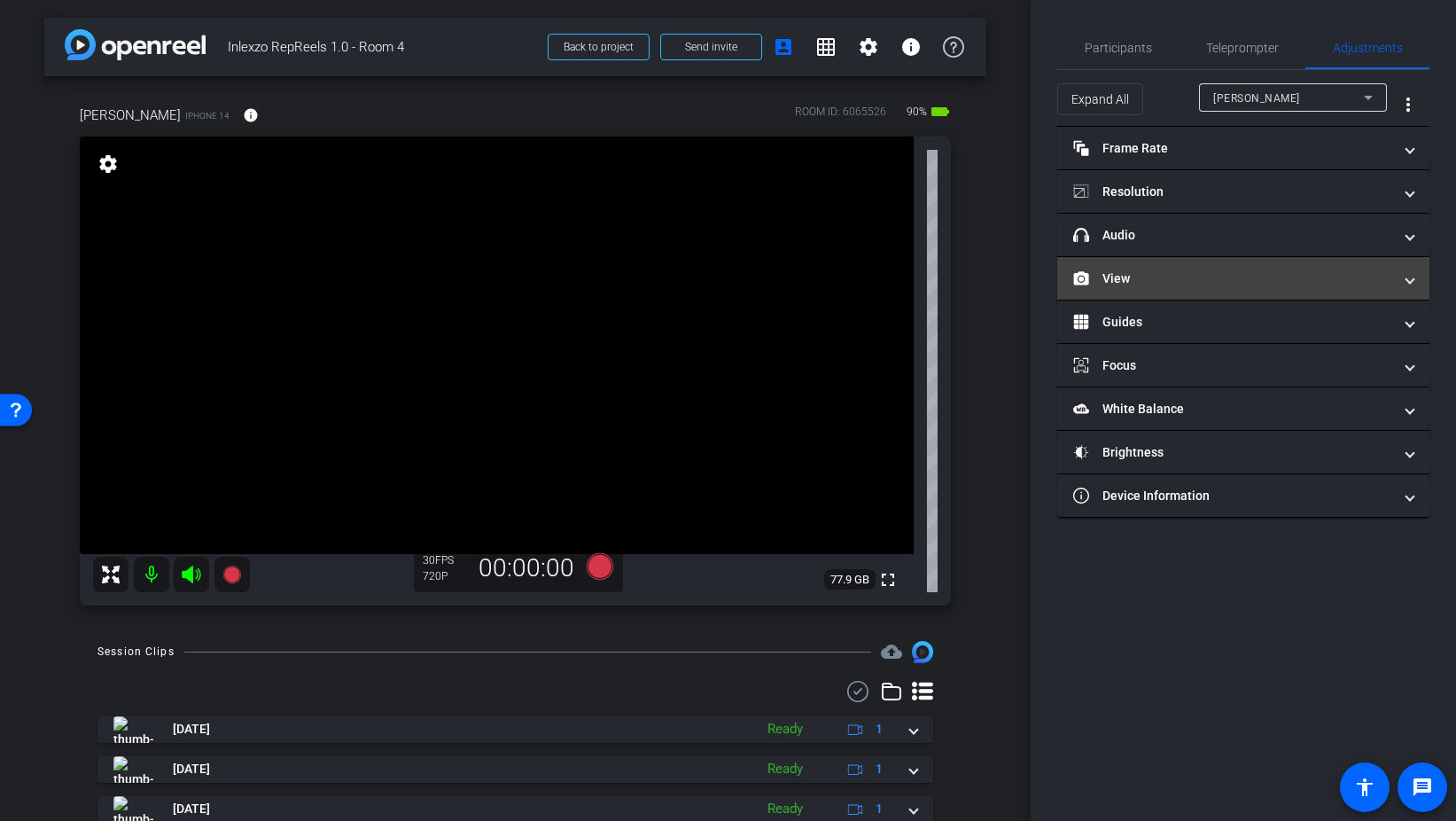
click at [1163, 278] on mat-panel-title "View" at bounding box center [1233, 278] width 319 height 18
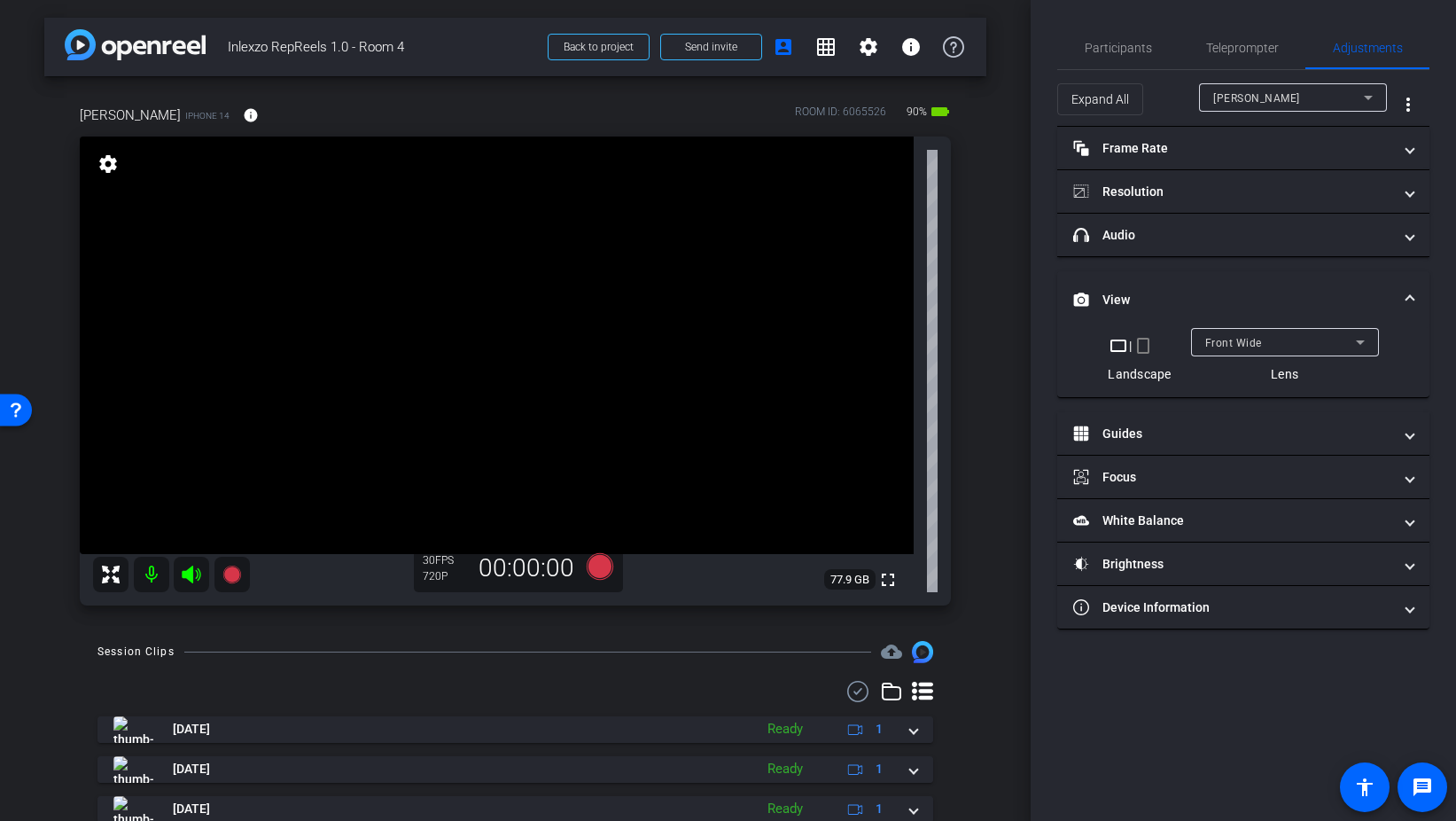
click at [1145, 346] on mat-icon "crop_portrait" at bounding box center [1144, 345] width 21 height 21
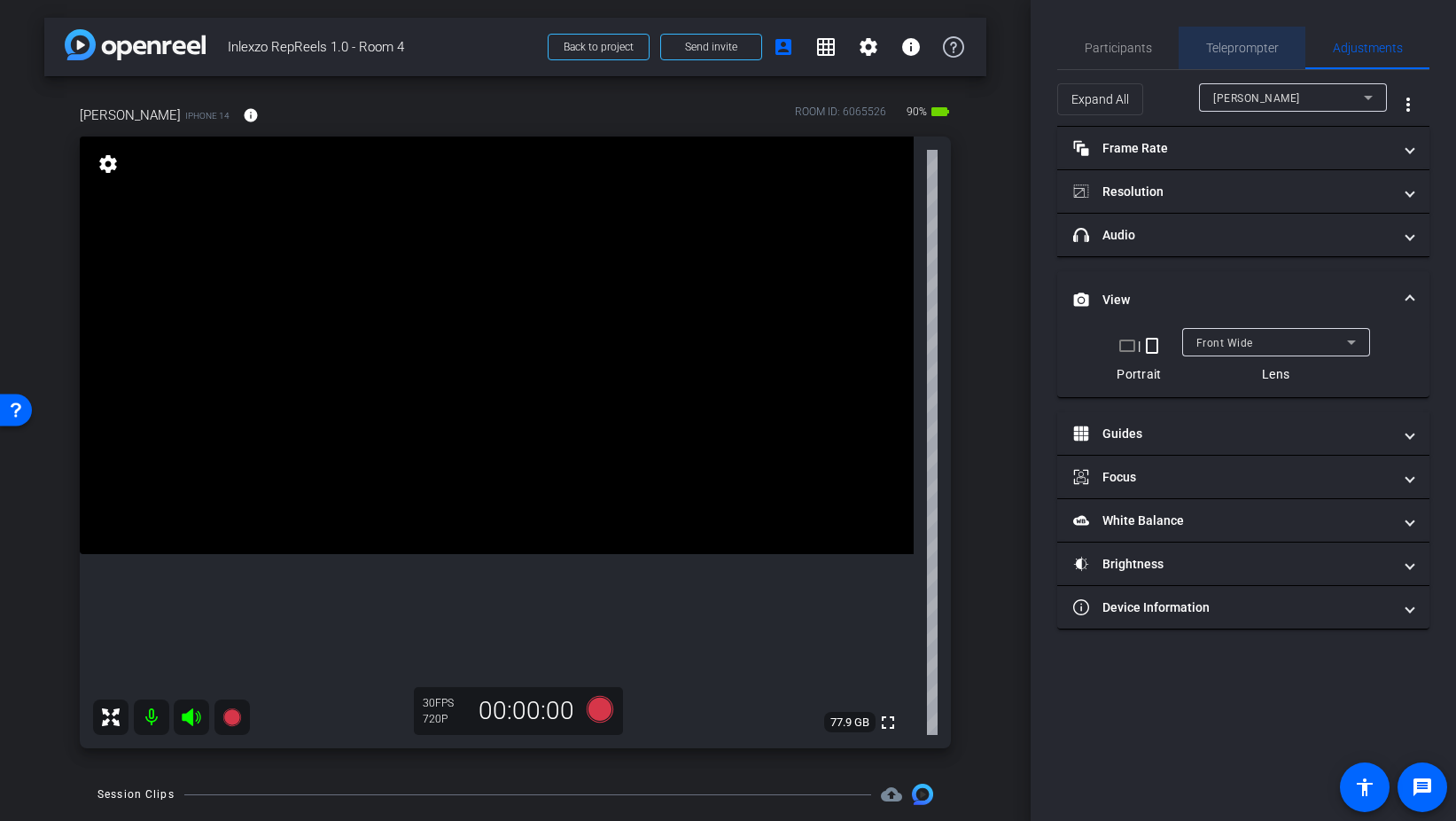
click at [1244, 54] on span "Teleprompter" at bounding box center [1242, 48] width 73 height 13
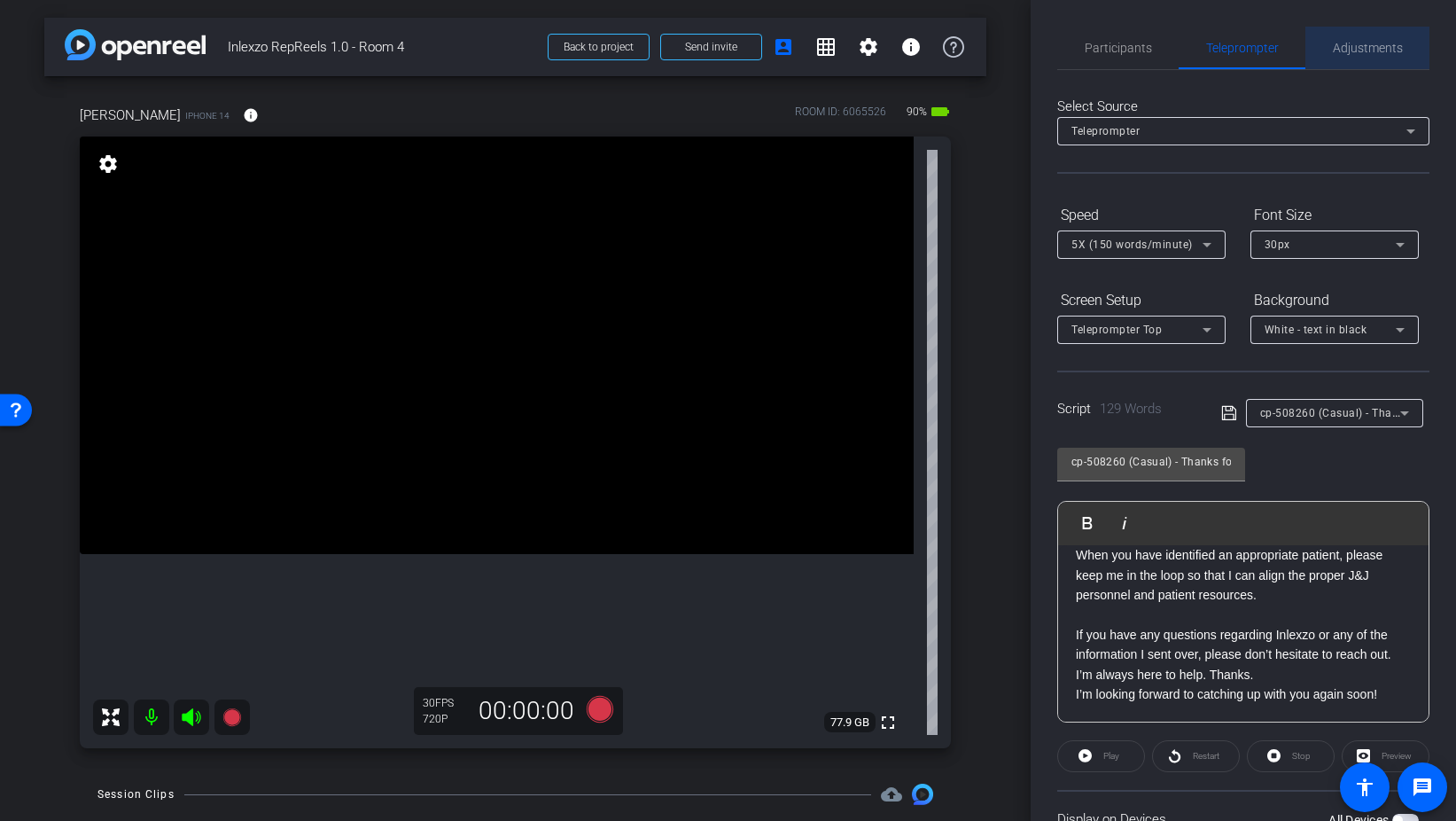
click at [1350, 46] on span "Adjustments" at bounding box center [1368, 48] width 70 height 13
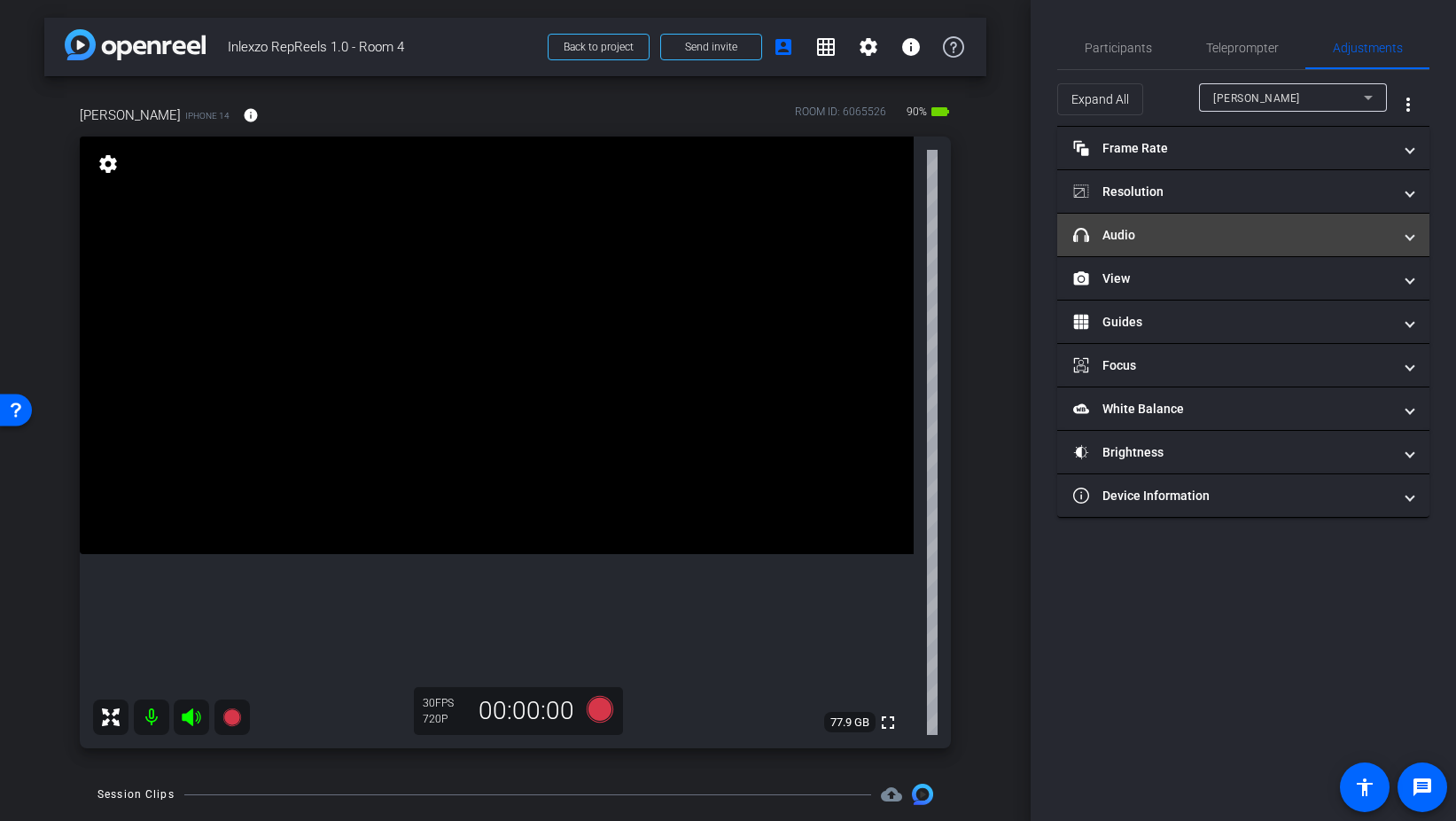
click at [1222, 236] on mat-panel-title "headphone icon Audio" at bounding box center [1233, 234] width 319 height 18
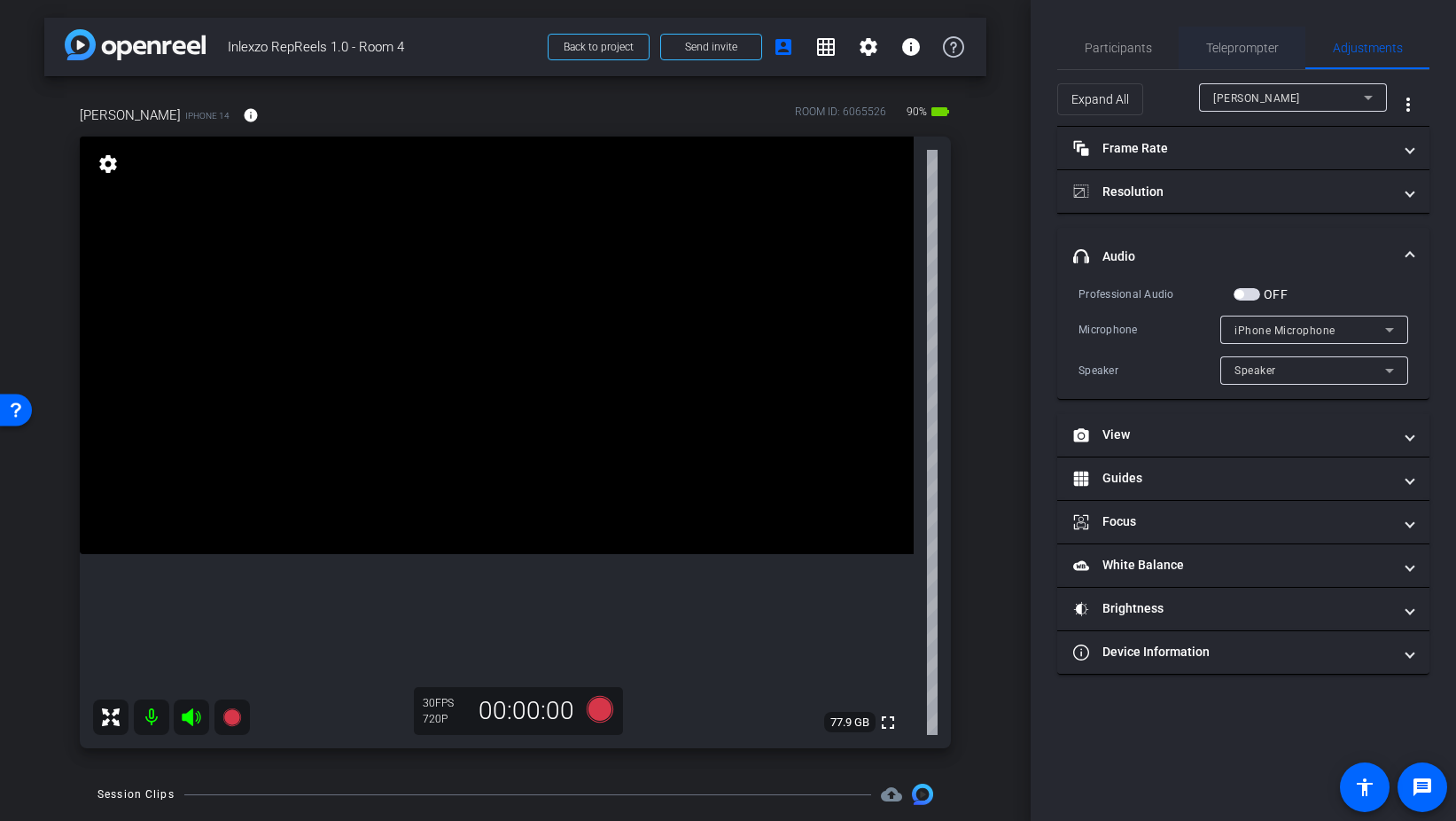
click at [1246, 58] on span "Teleprompter" at bounding box center [1242, 48] width 73 height 43
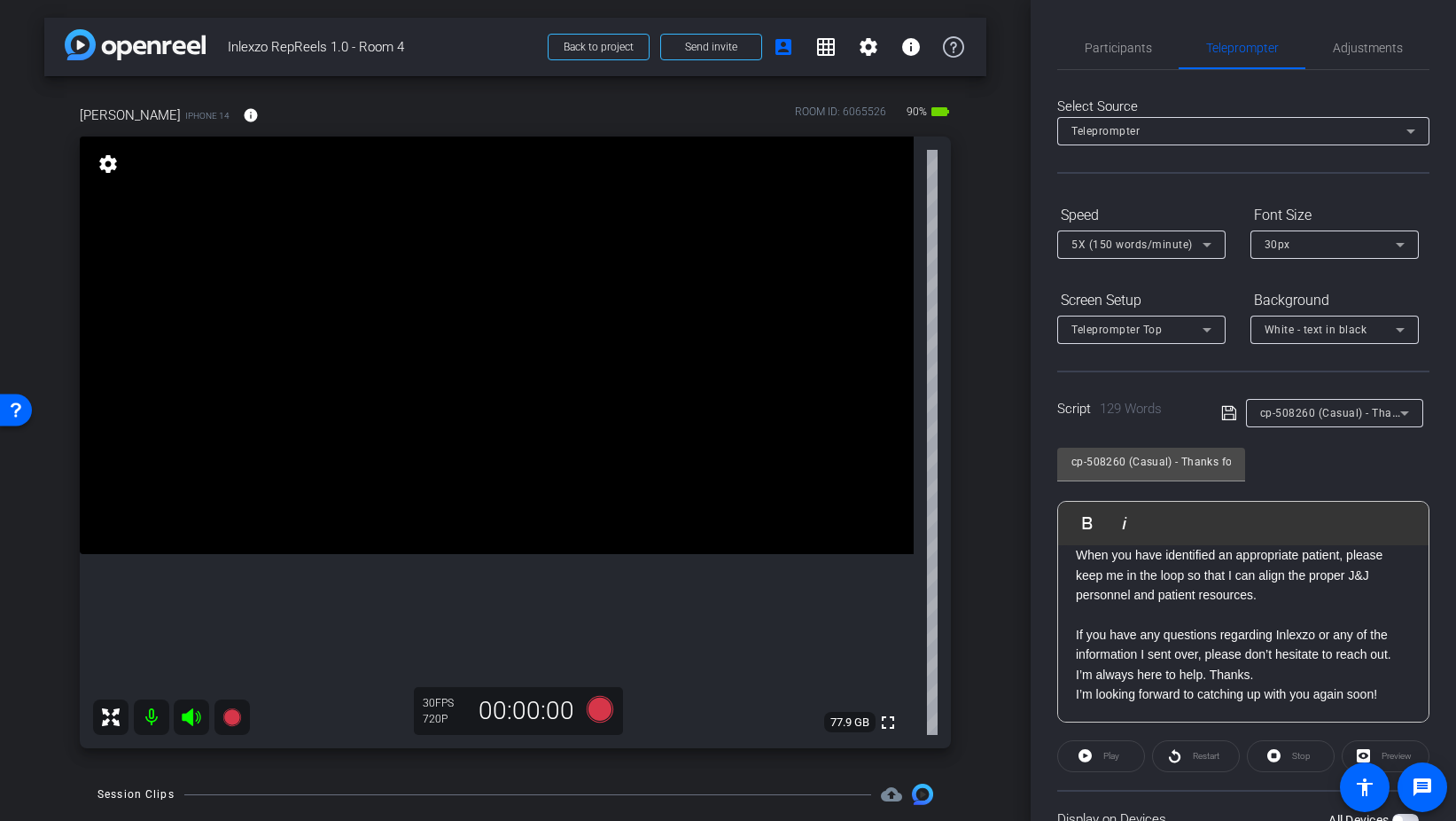
click at [1366, 417] on span "cp-508260 (Casual) - Thanks for Seeing Me" at bounding box center [1372, 411] width 225 height 15
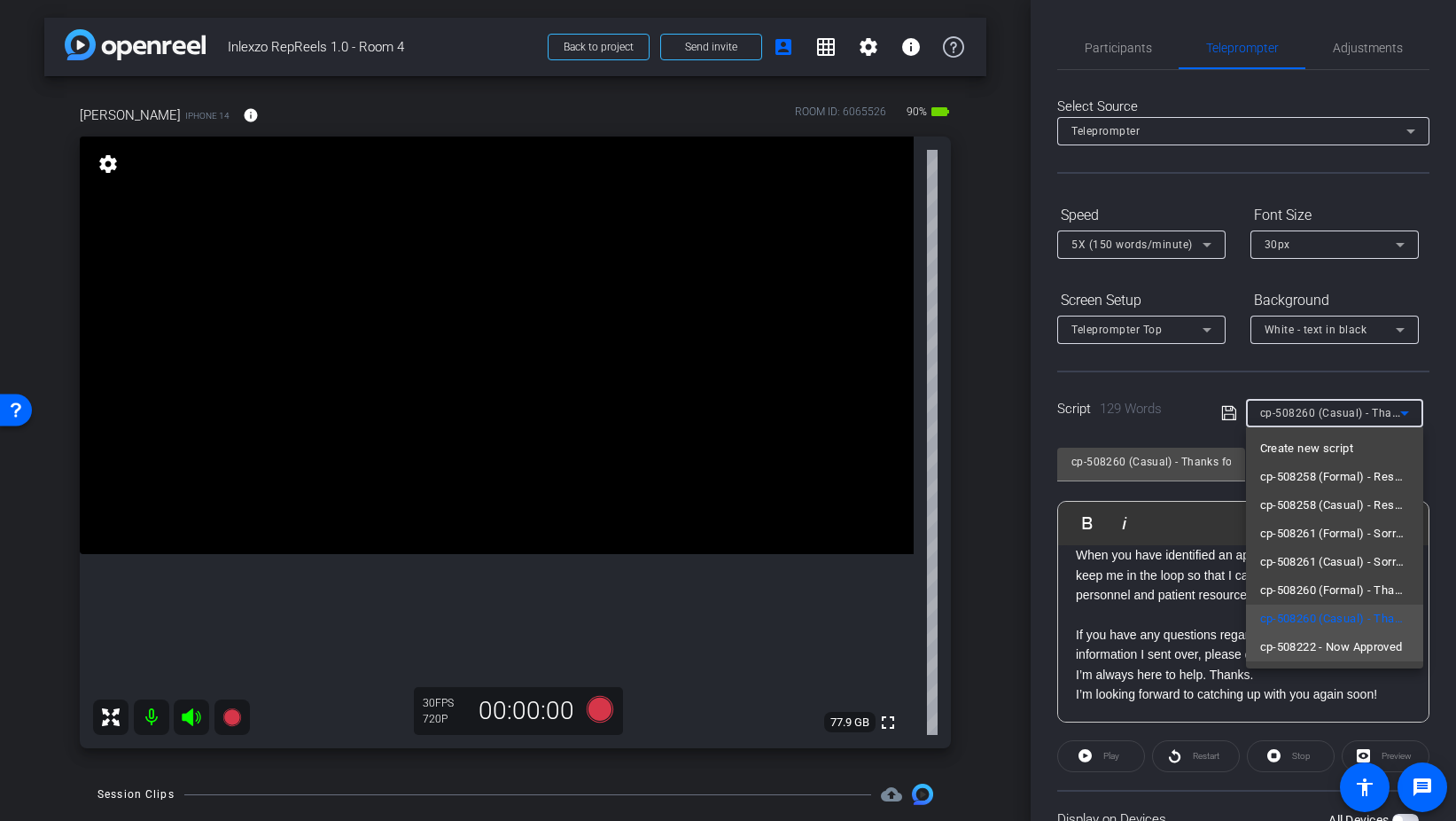
click at [1355, 645] on span "cp-508222 - Now Approved" at bounding box center [1332, 647] width 143 height 21
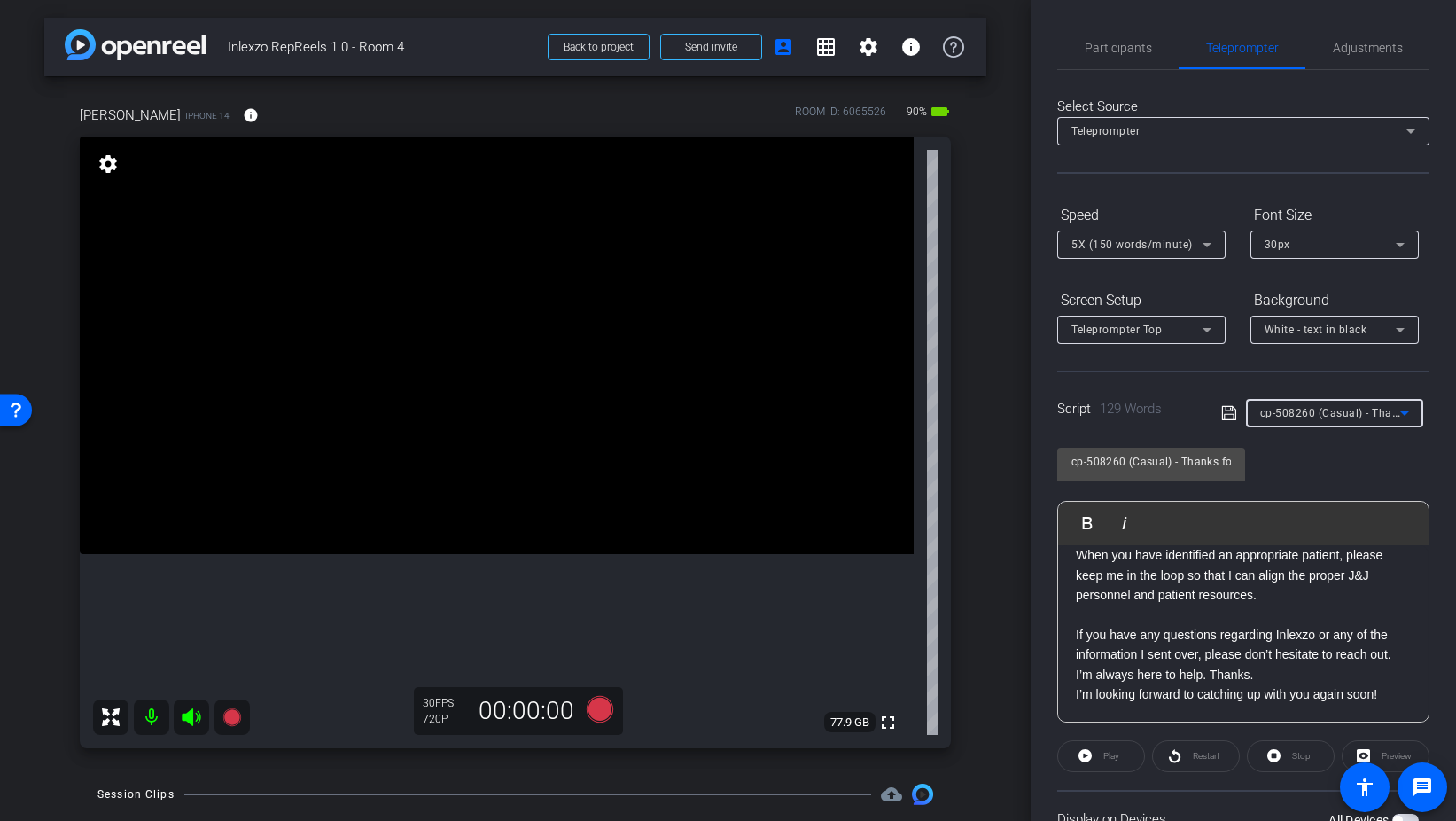
type input "cp-508222 - Now Approved"
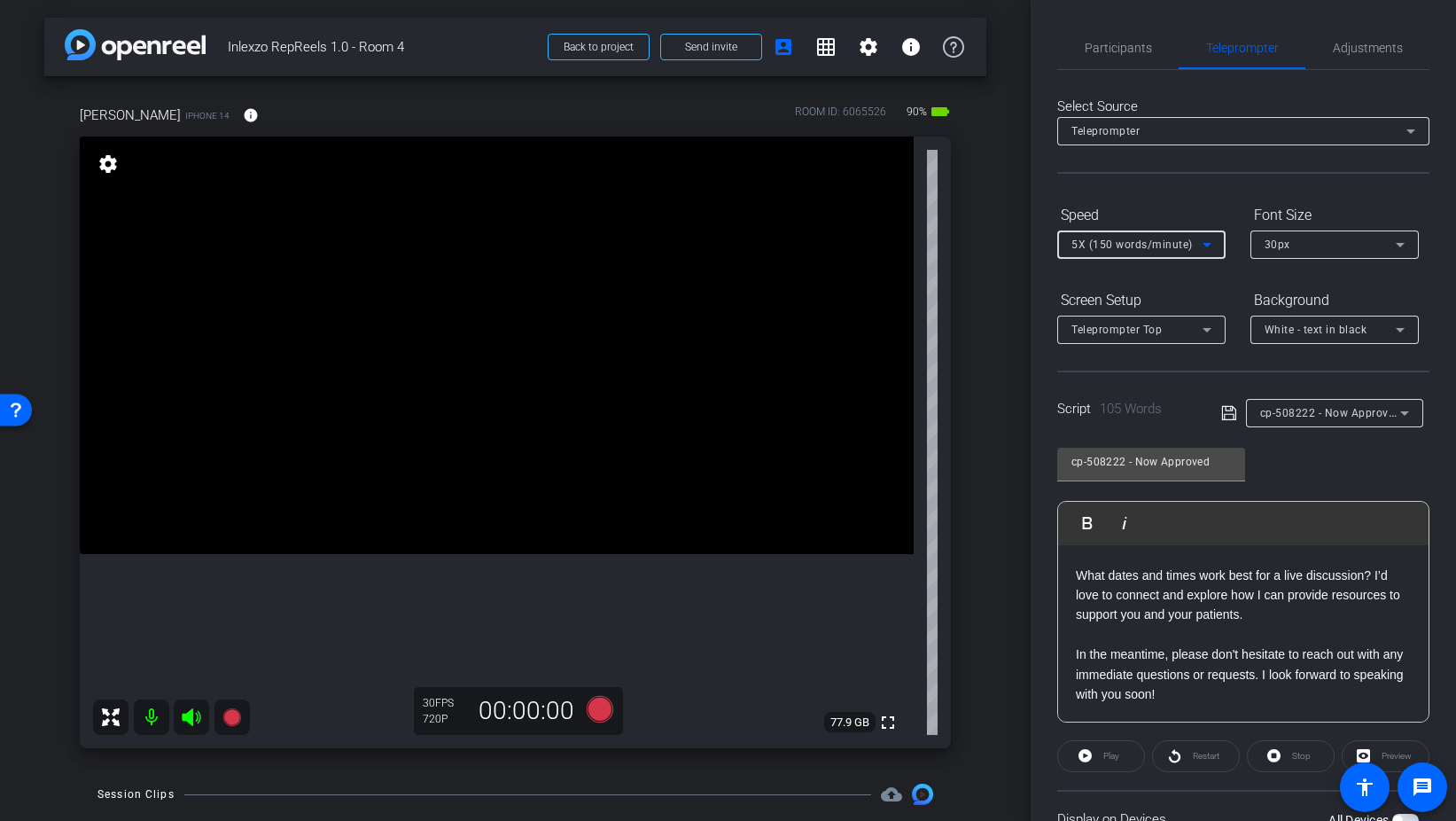
click at [1175, 247] on span "5X (150 words/minute)" at bounding box center [1132, 244] width 122 height 13
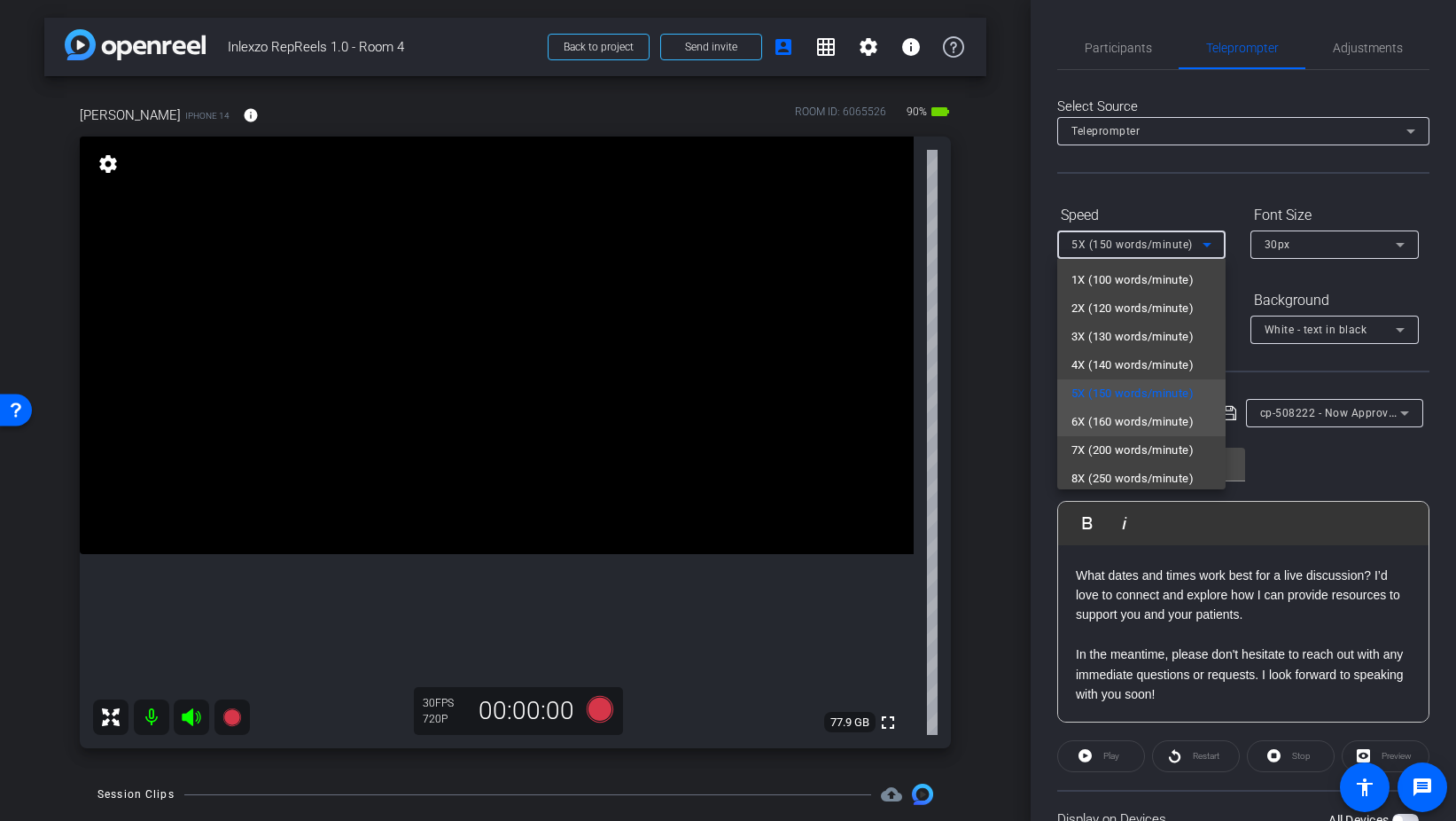
click at [1125, 423] on span "6X (160 words/minute)" at bounding box center [1133, 422] width 123 height 21
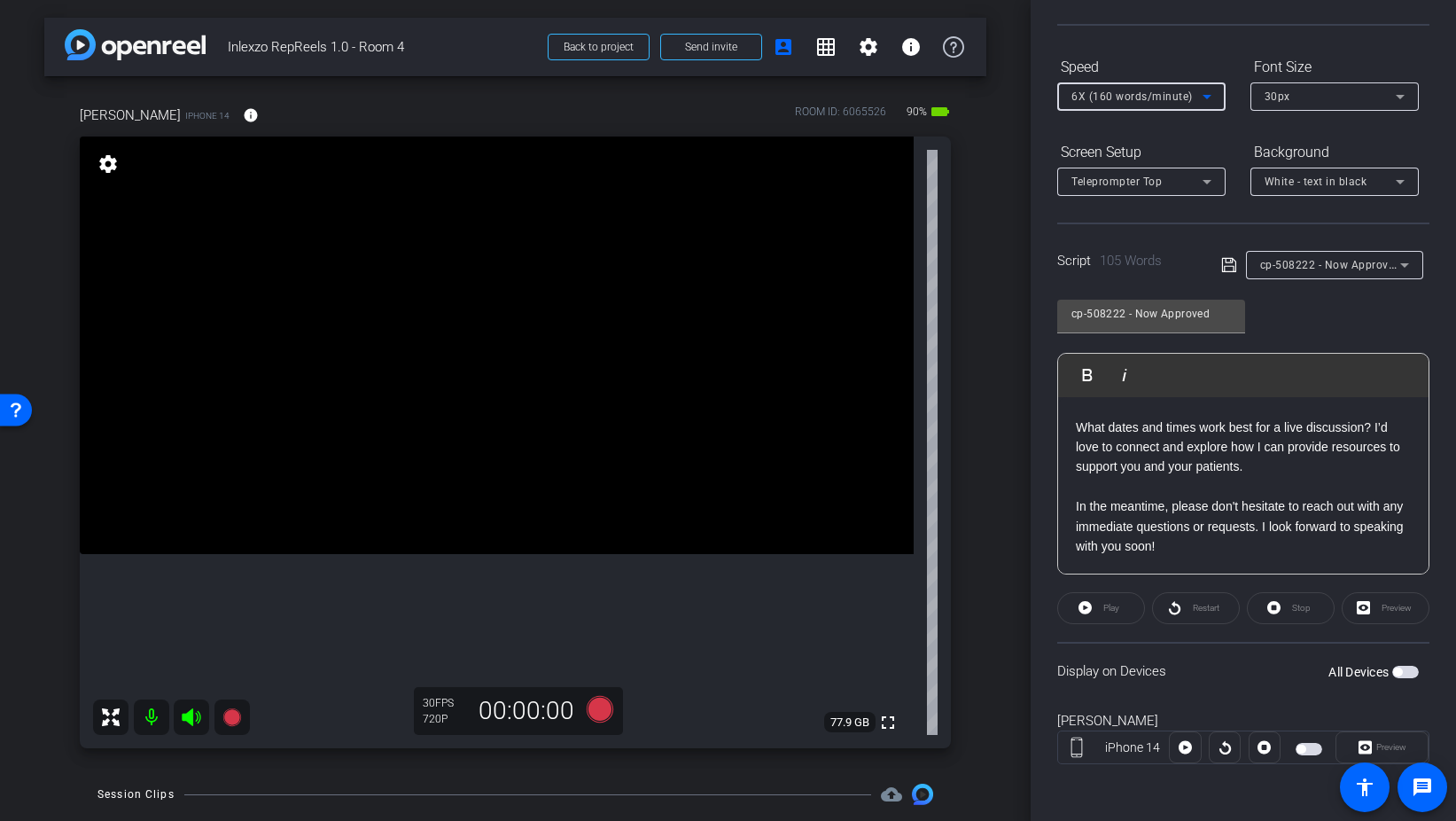
scroll to position [0, 0]
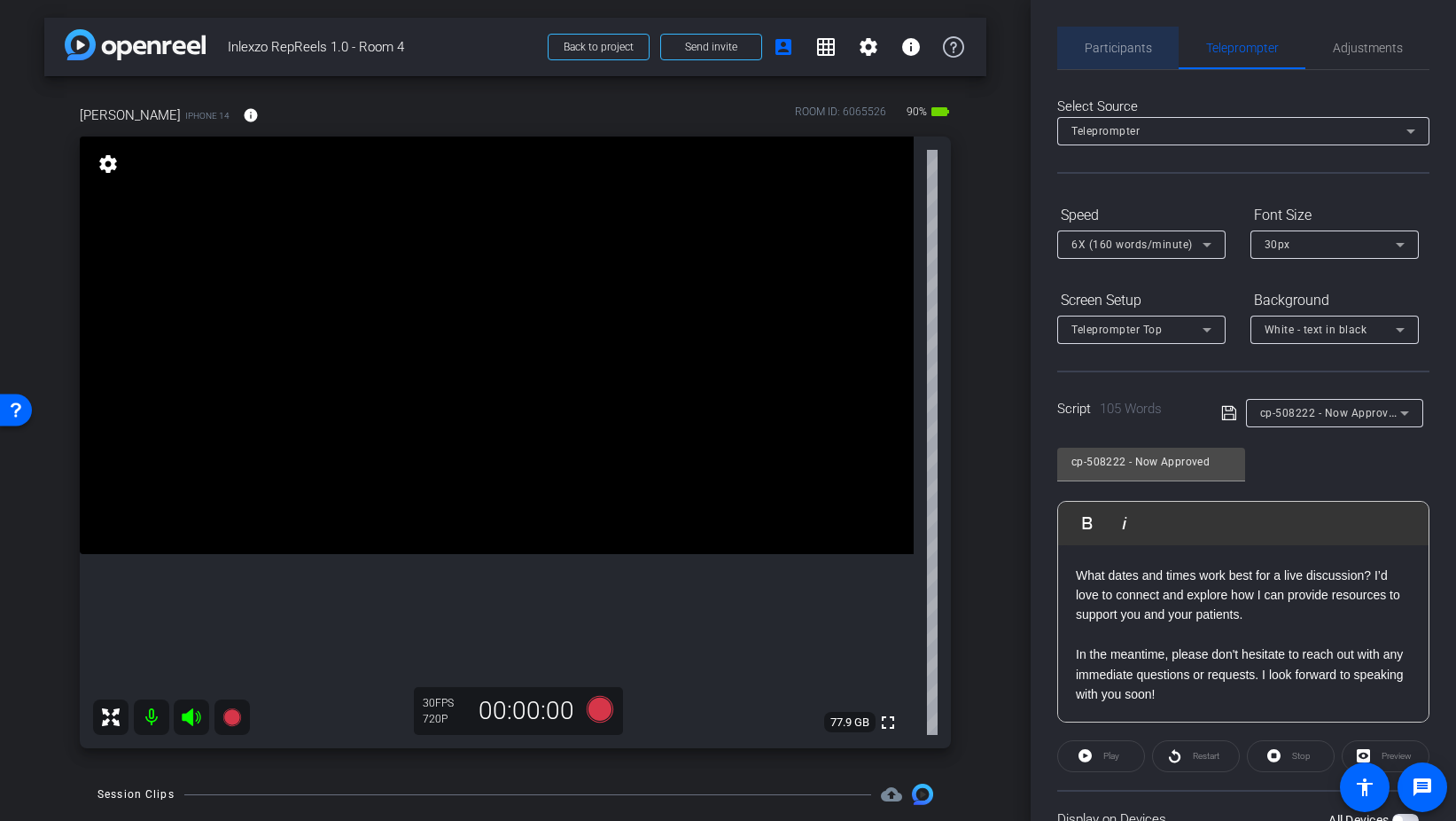
click at [1127, 59] on span "Participants" at bounding box center [1119, 48] width 67 height 43
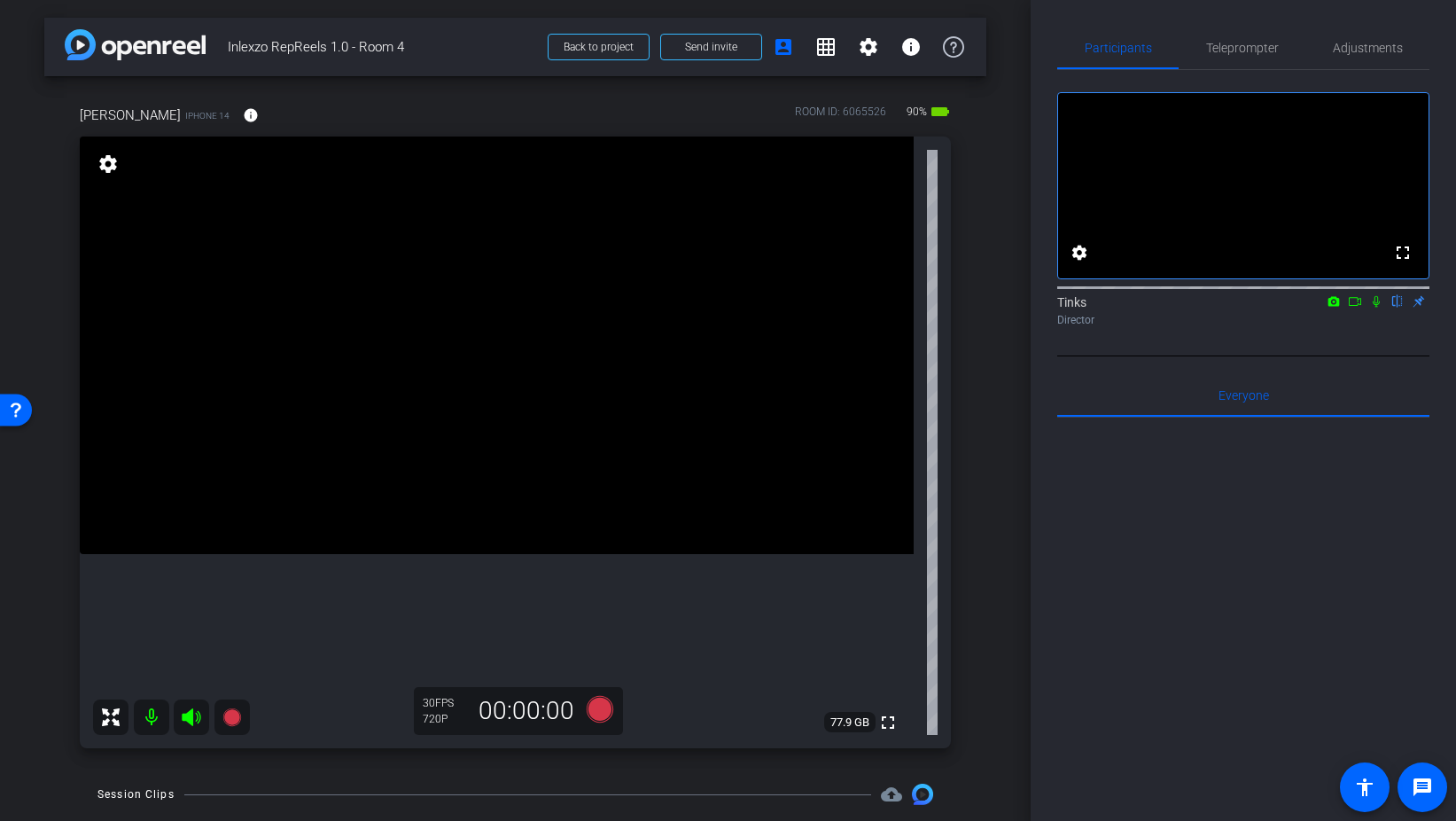
click at [1379, 307] on icon at bounding box center [1376, 301] width 15 height 13
click at [589, 707] on icon at bounding box center [598, 708] width 26 height 26
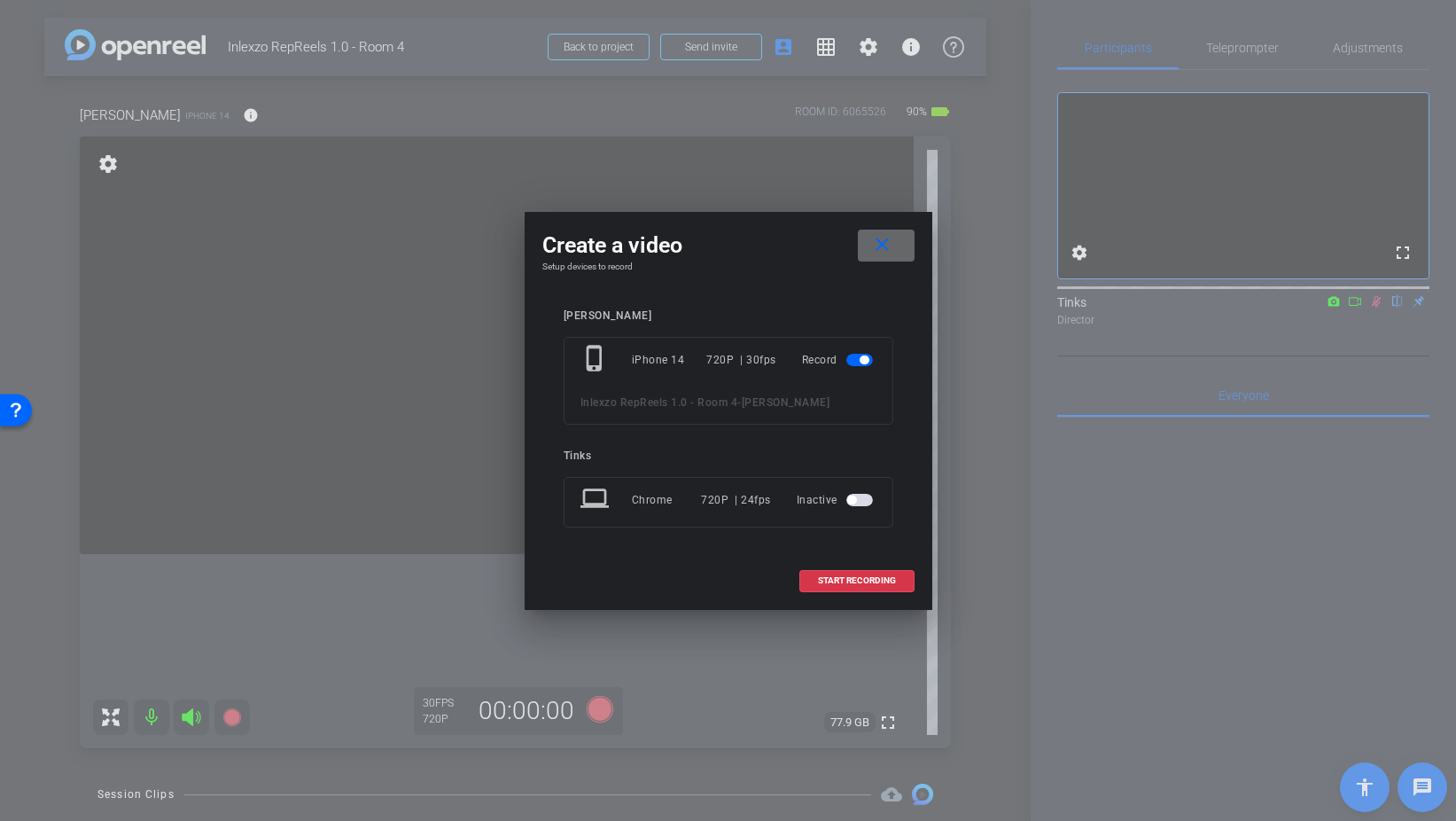
click at [892, 235] on mat-icon "close" at bounding box center [882, 245] width 22 height 22
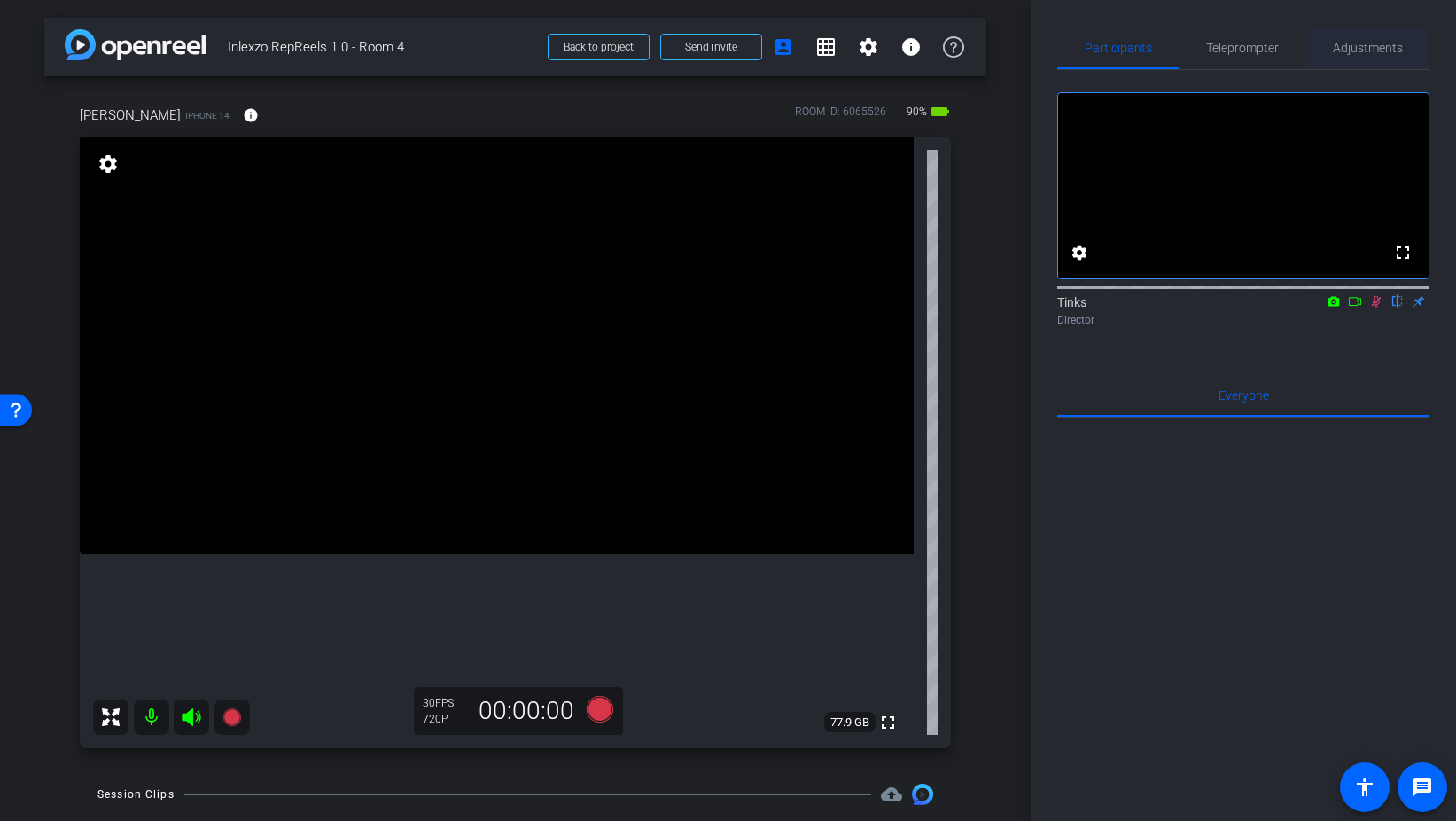
click at [1389, 52] on span "Adjustments" at bounding box center [1368, 48] width 70 height 13
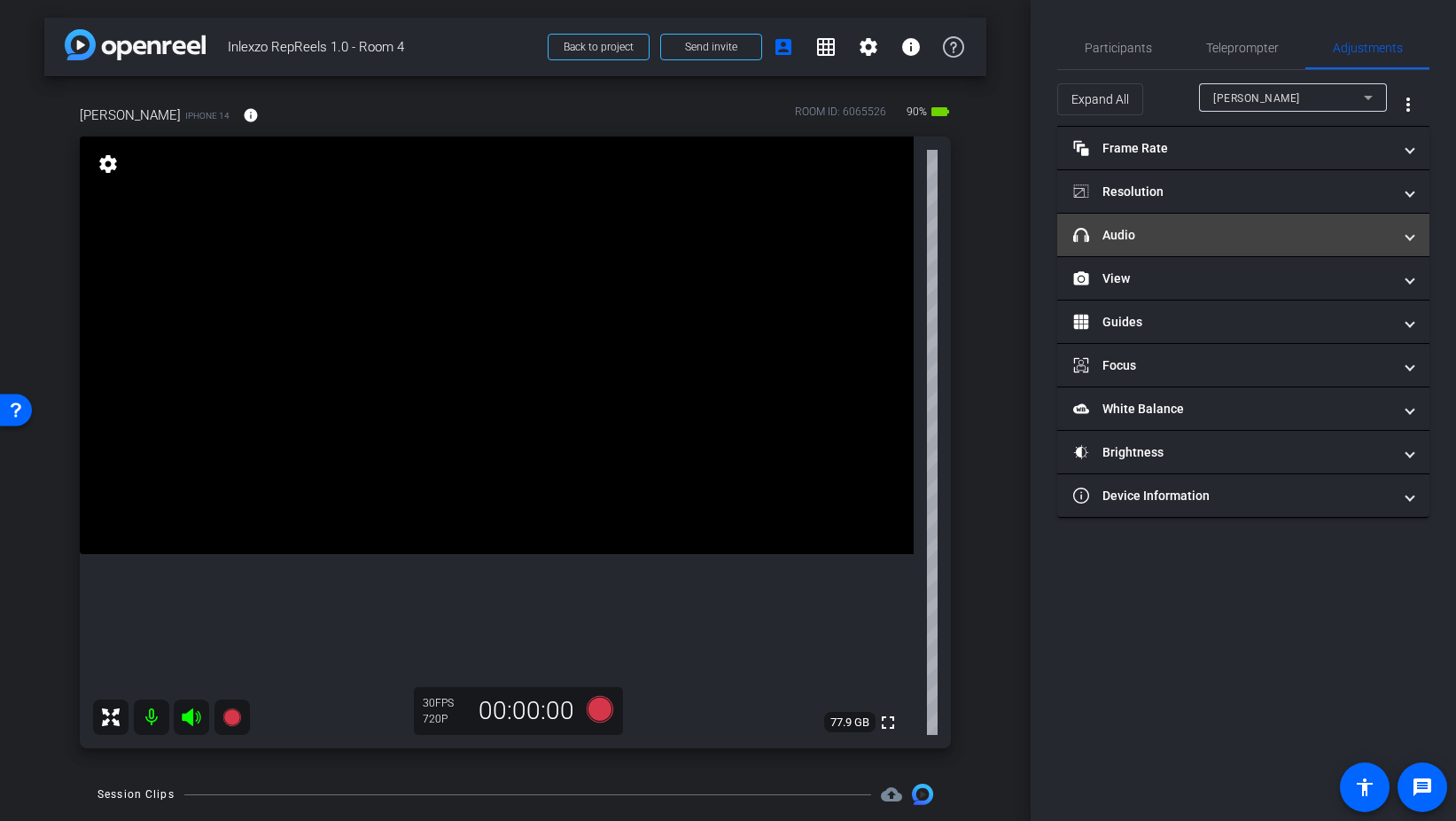
click at [1198, 236] on mat-panel-title "headphone icon Audio" at bounding box center [1233, 234] width 319 height 18
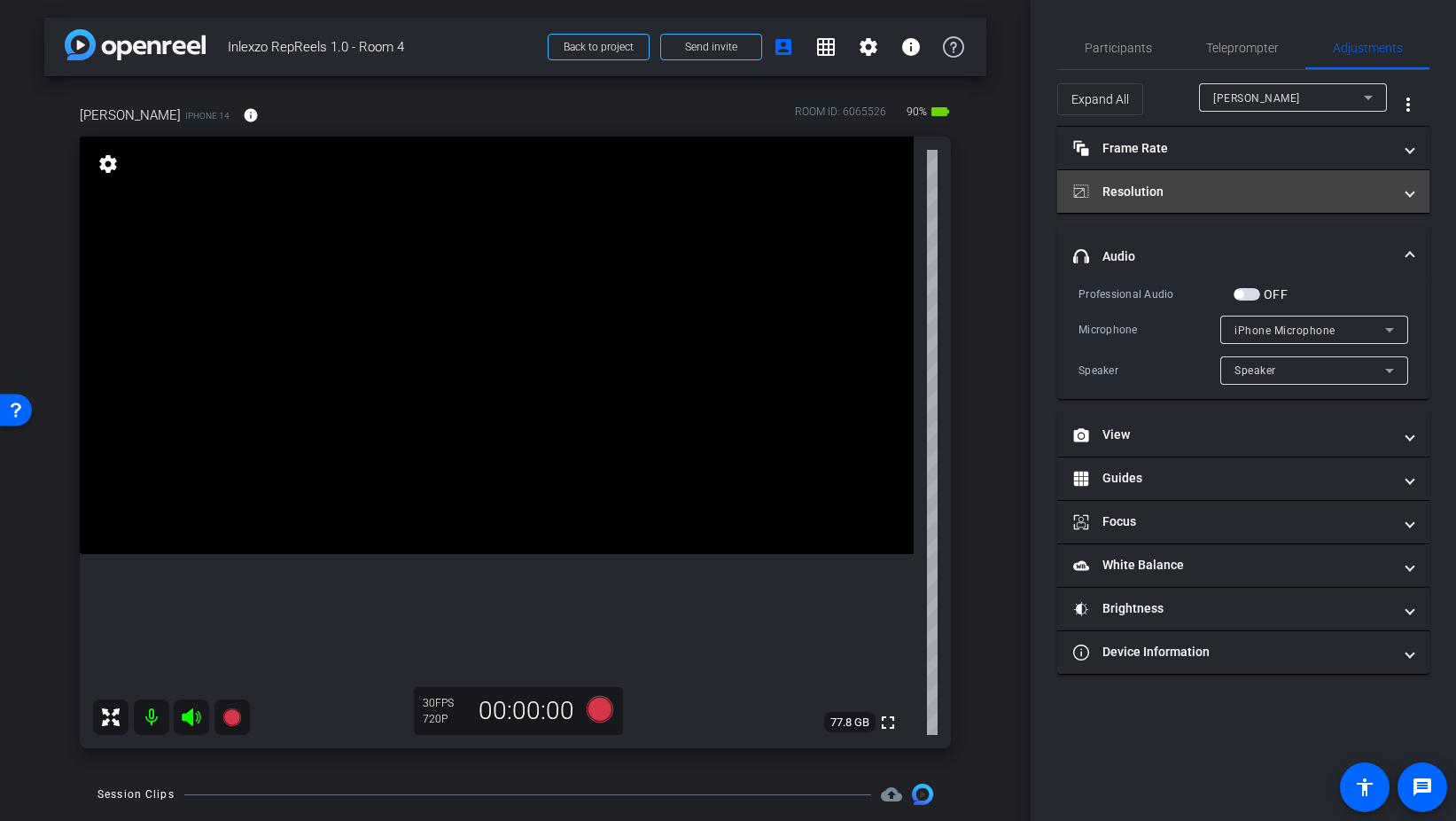
click at [1164, 193] on mat-panel-title "Resolution" at bounding box center [1233, 192] width 319 height 18
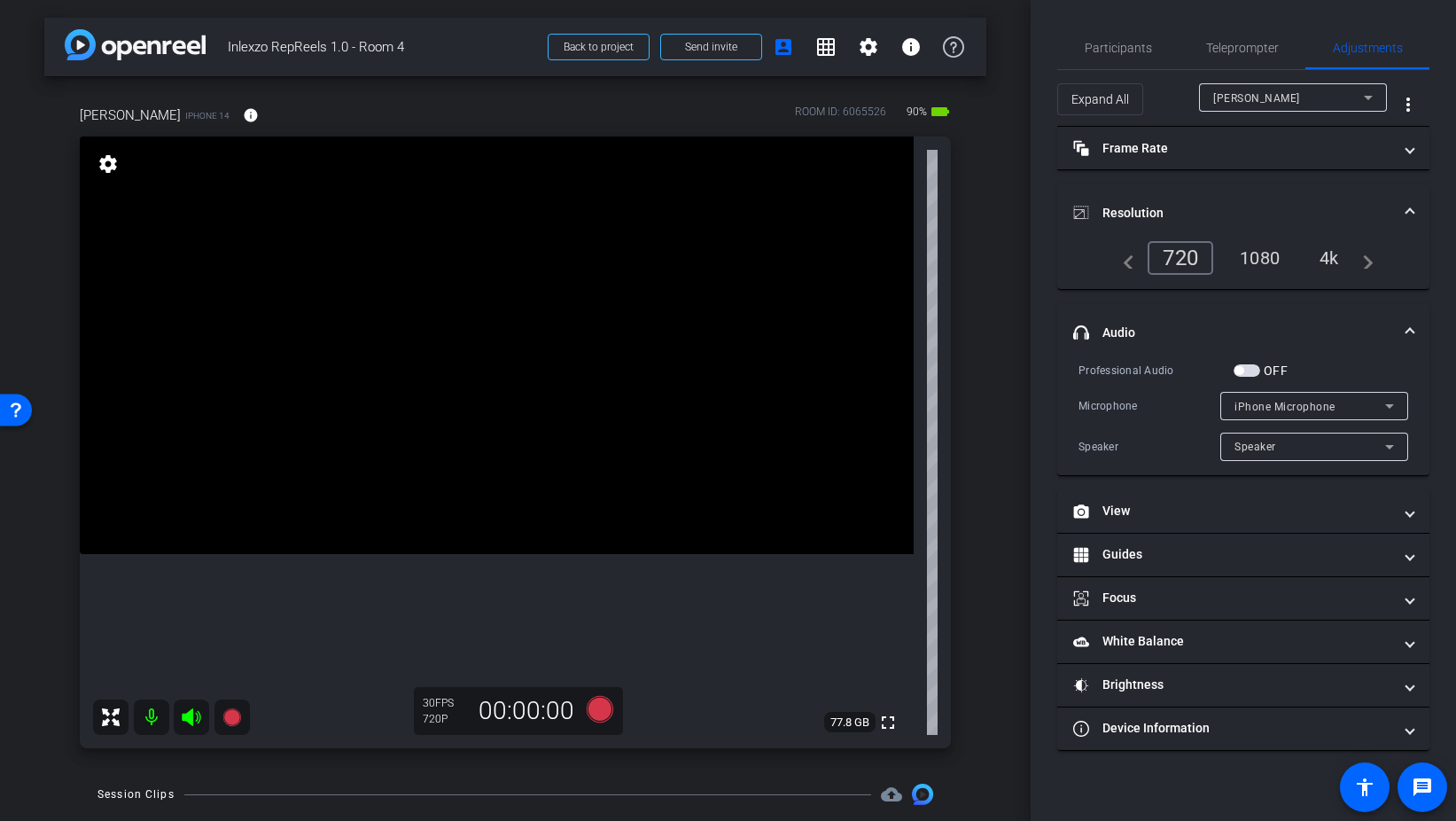
click at [1256, 253] on div "1080" at bounding box center [1260, 258] width 66 height 30
click at [243, 118] on mat-icon "info" at bounding box center [251, 115] width 16 height 16
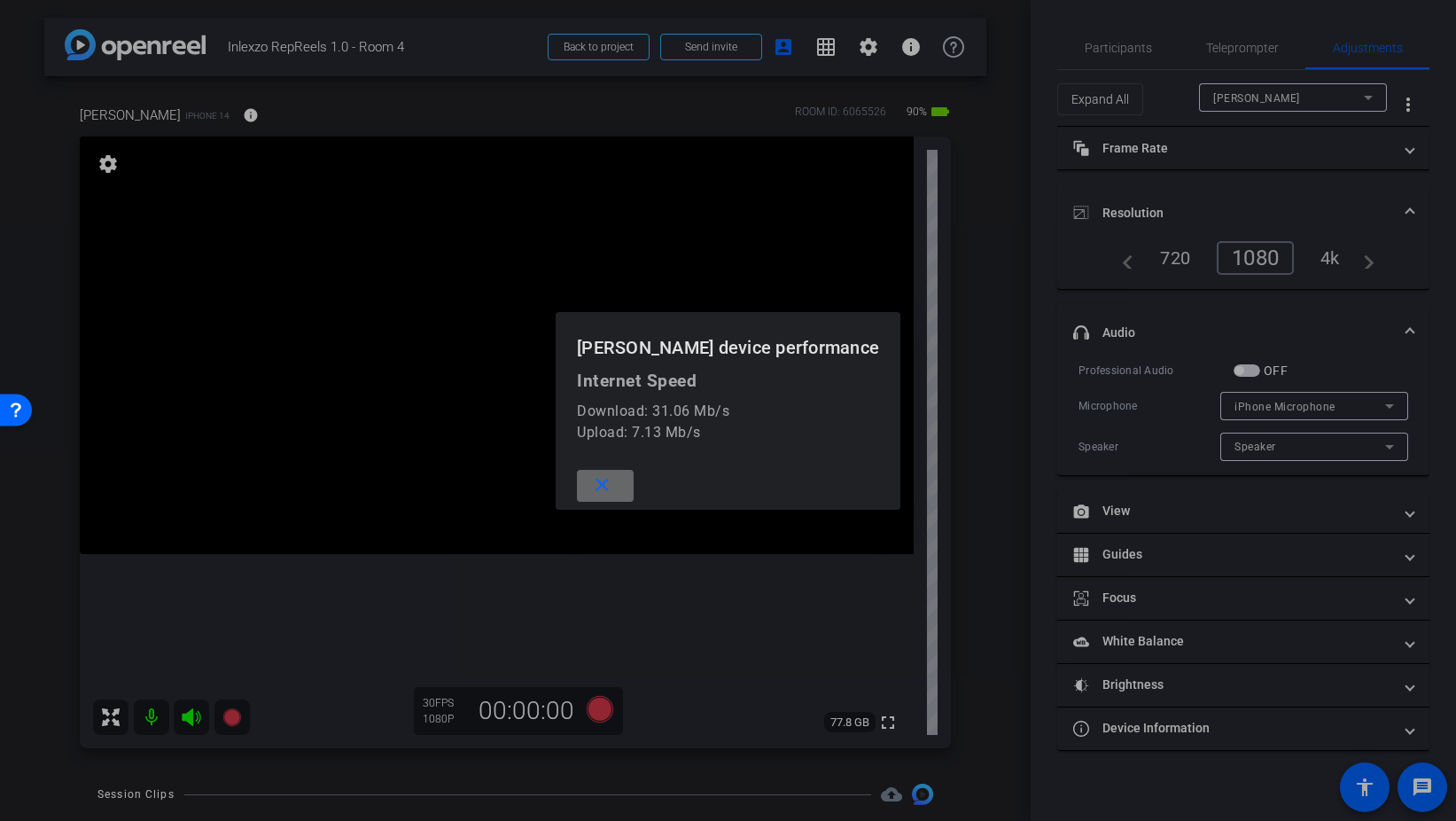
click at [615, 487] on span at bounding box center [605, 486] width 56 height 43
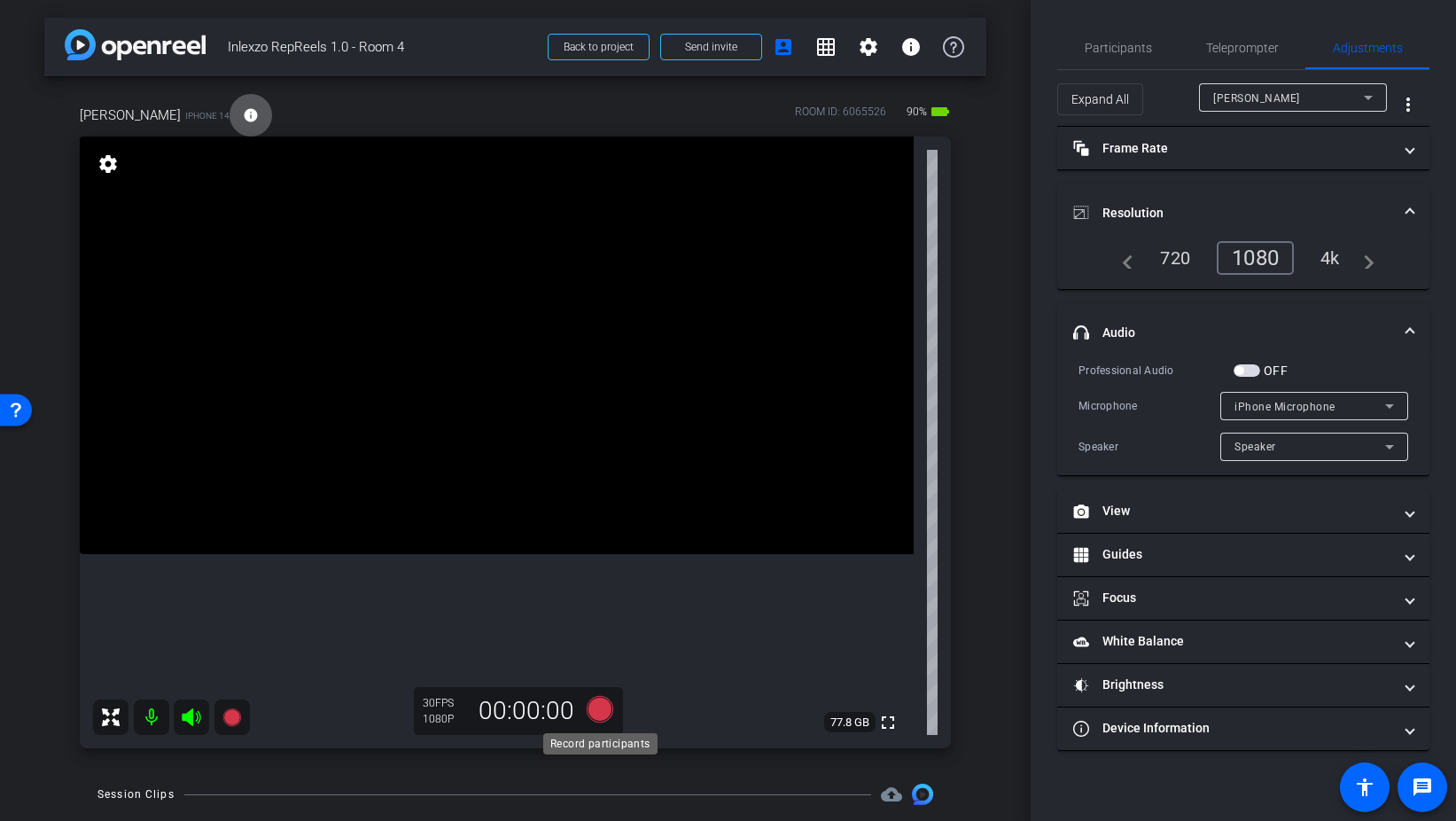
click at [601, 705] on icon at bounding box center [598, 708] width 26 height 26
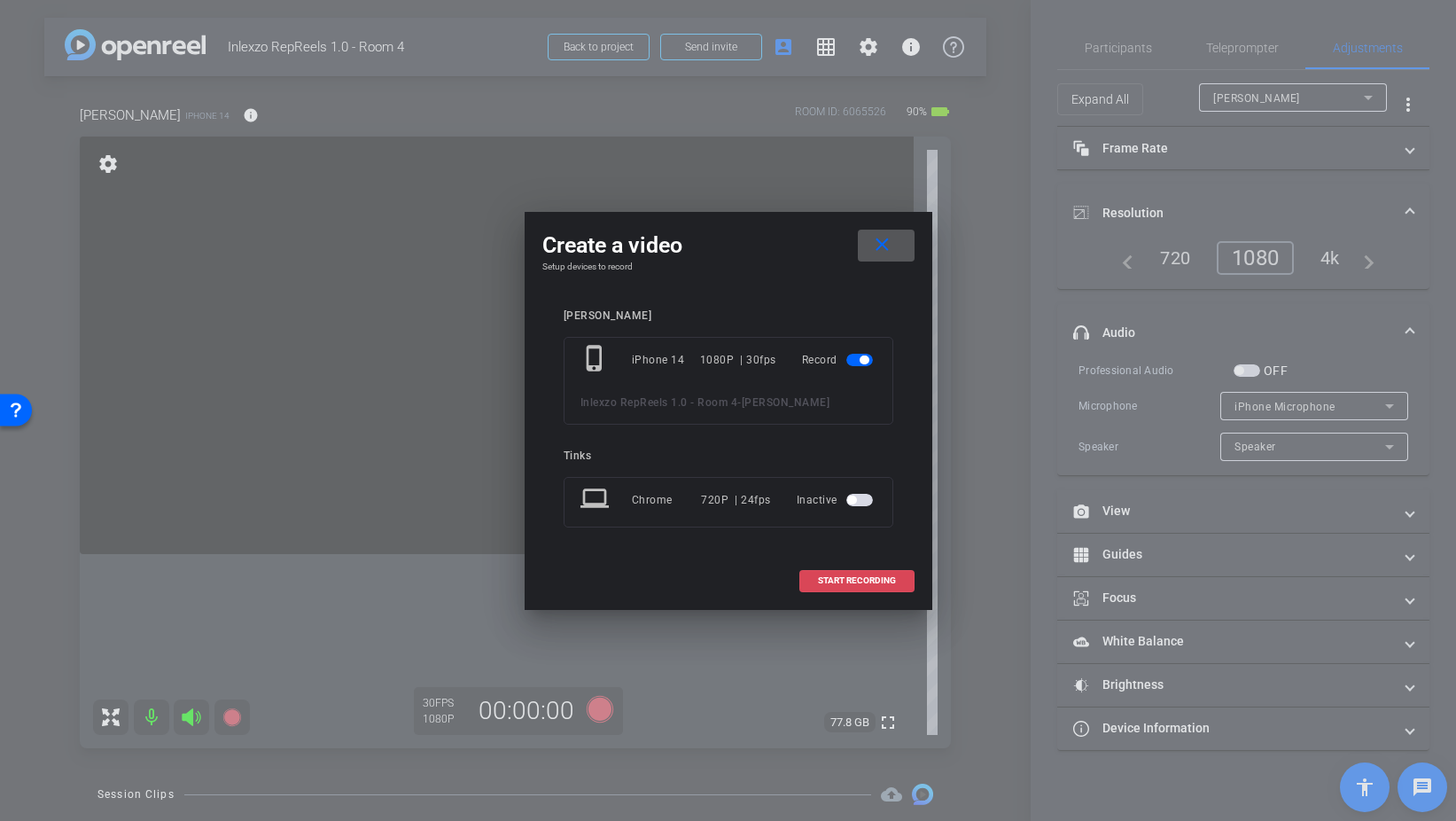
click at [895, 580] on span "START RECORDING" at bounding box center [857, 580] width 78 height 9
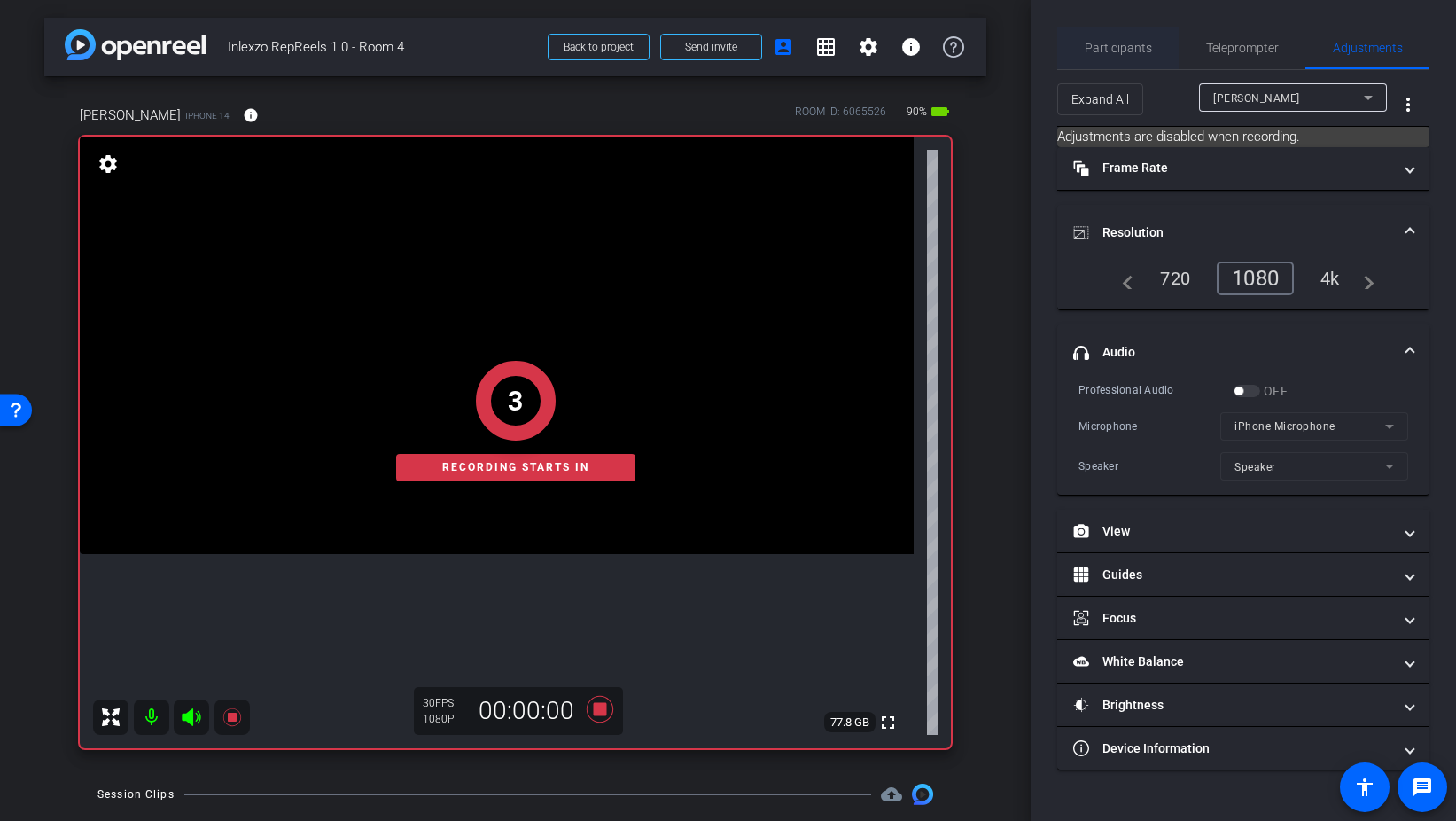
click at [1119, 42] on span "Participants" at bounding box center [1119, 48] width 67 height 13
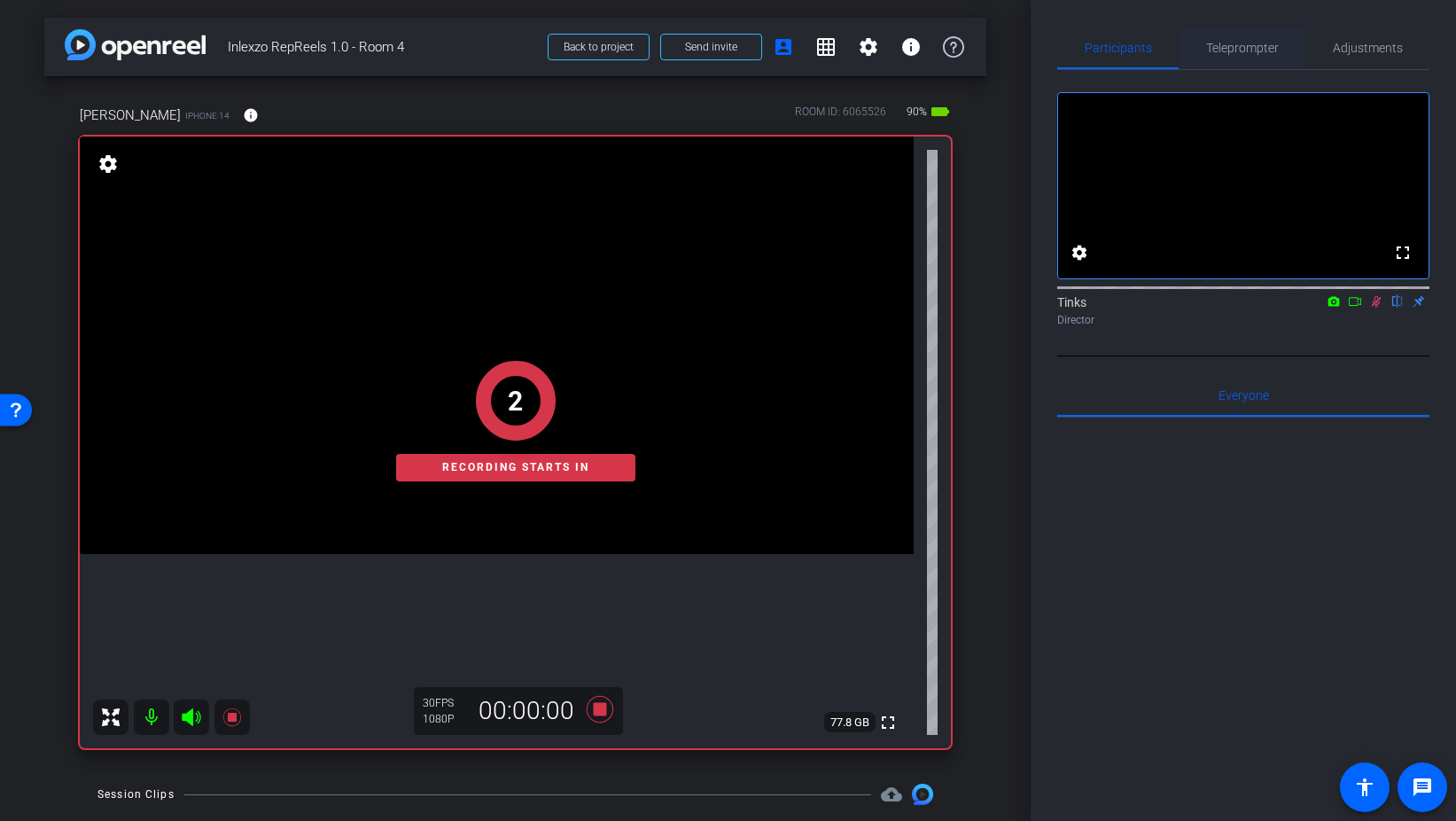
click at [1245, 53] on span "Teleprompter" at bounding box center [1242, 48] width 73 height 13
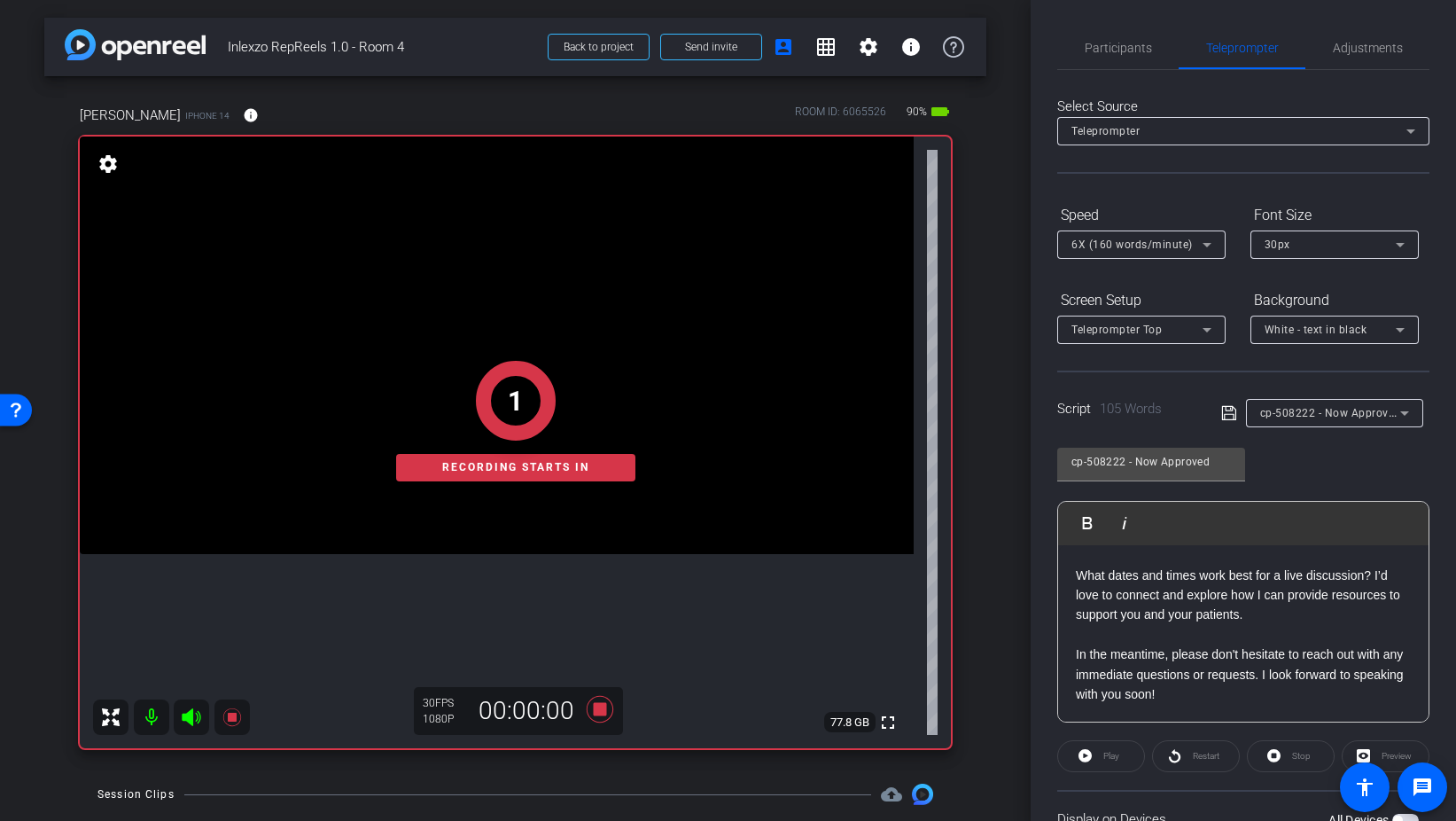
scroll to position [148, 0]
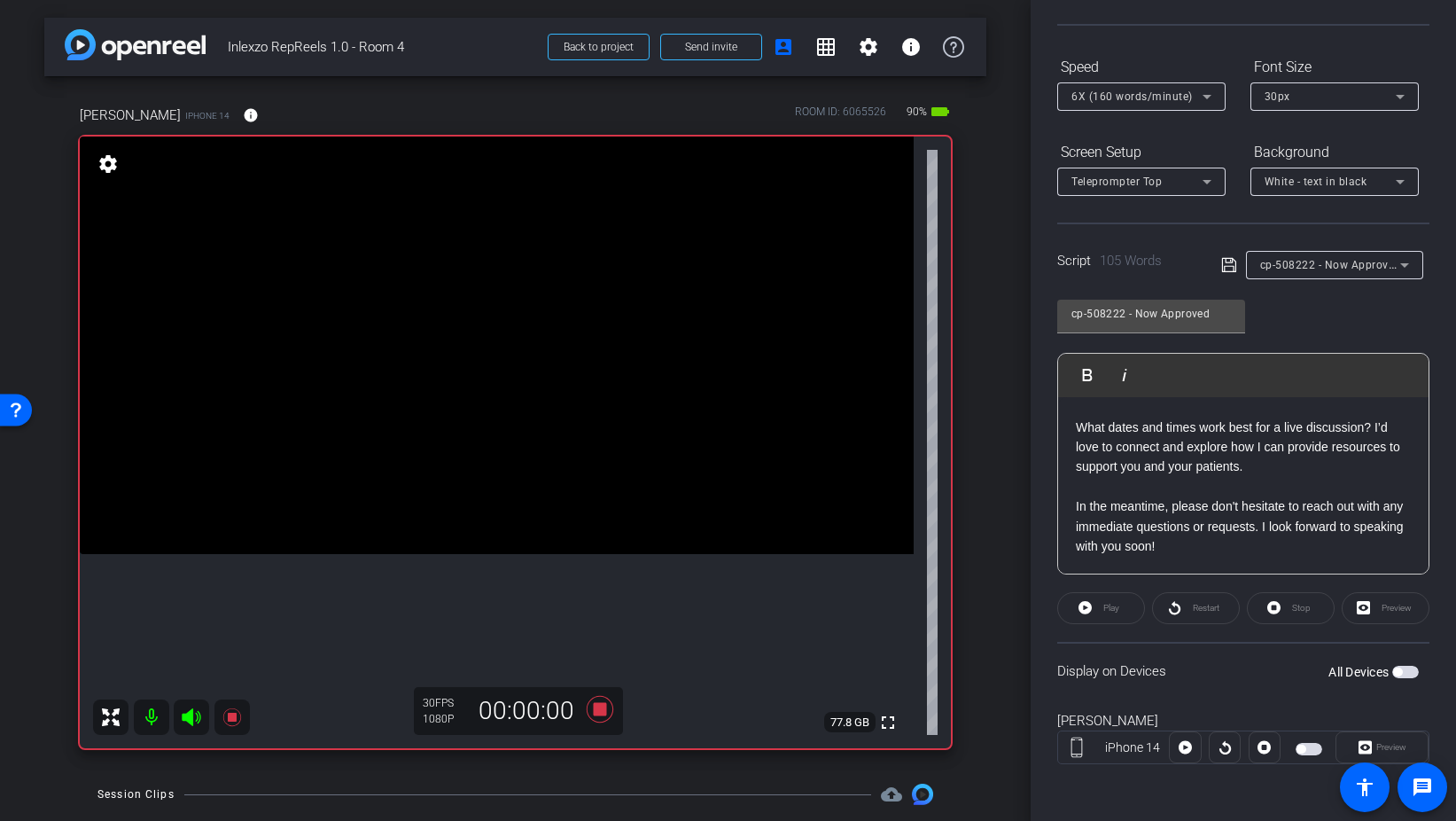
click at [1414, 668] on span "button" at bounding box center [1405, 671] width 26 height 13
click at [1382, 754] on span "Preview" at bounding box center [1390, 748] width 35 height 25
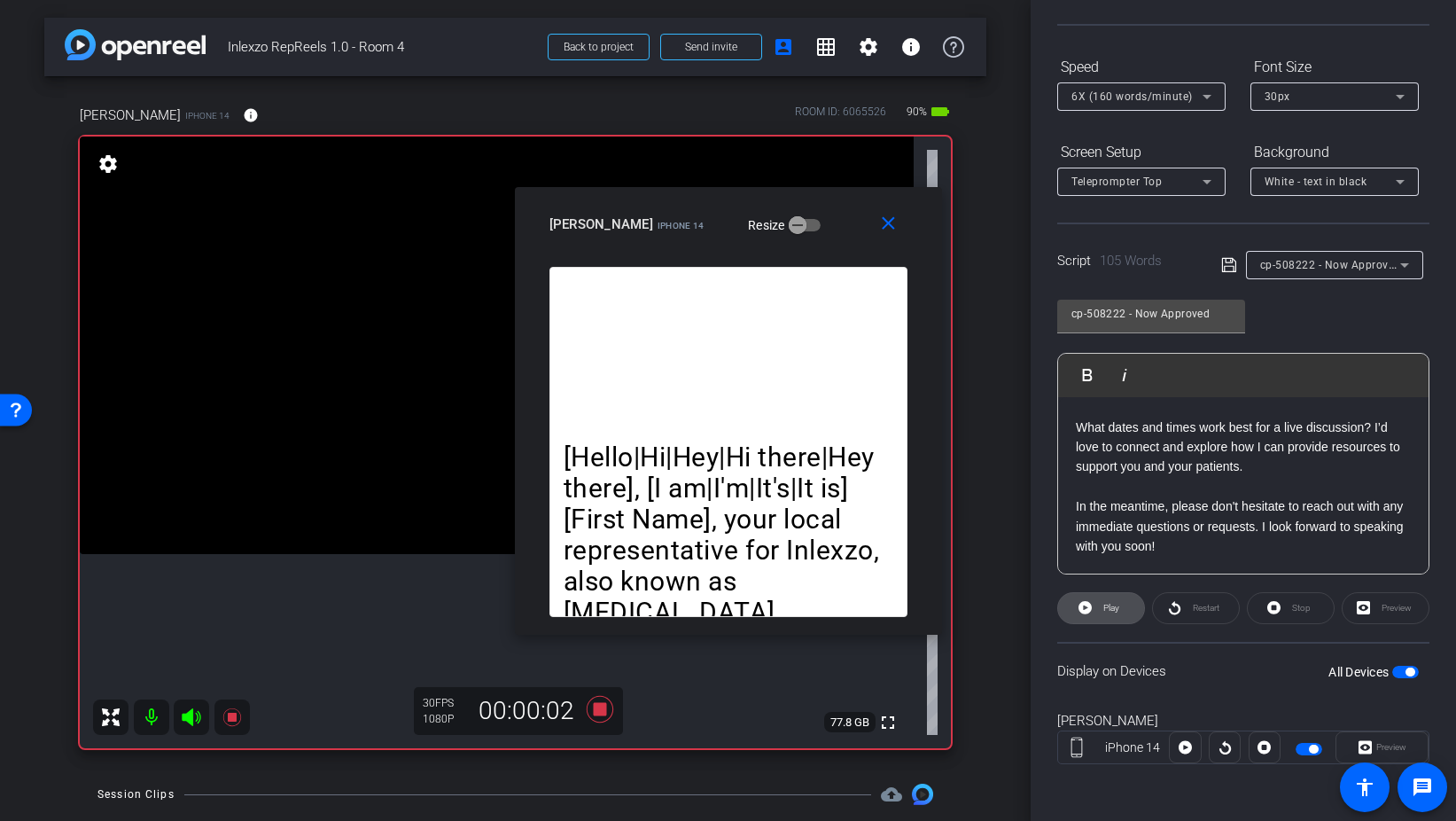
click at [1105, 615] on span "Play" at bounding box center [1109, 608] width 20 height 25
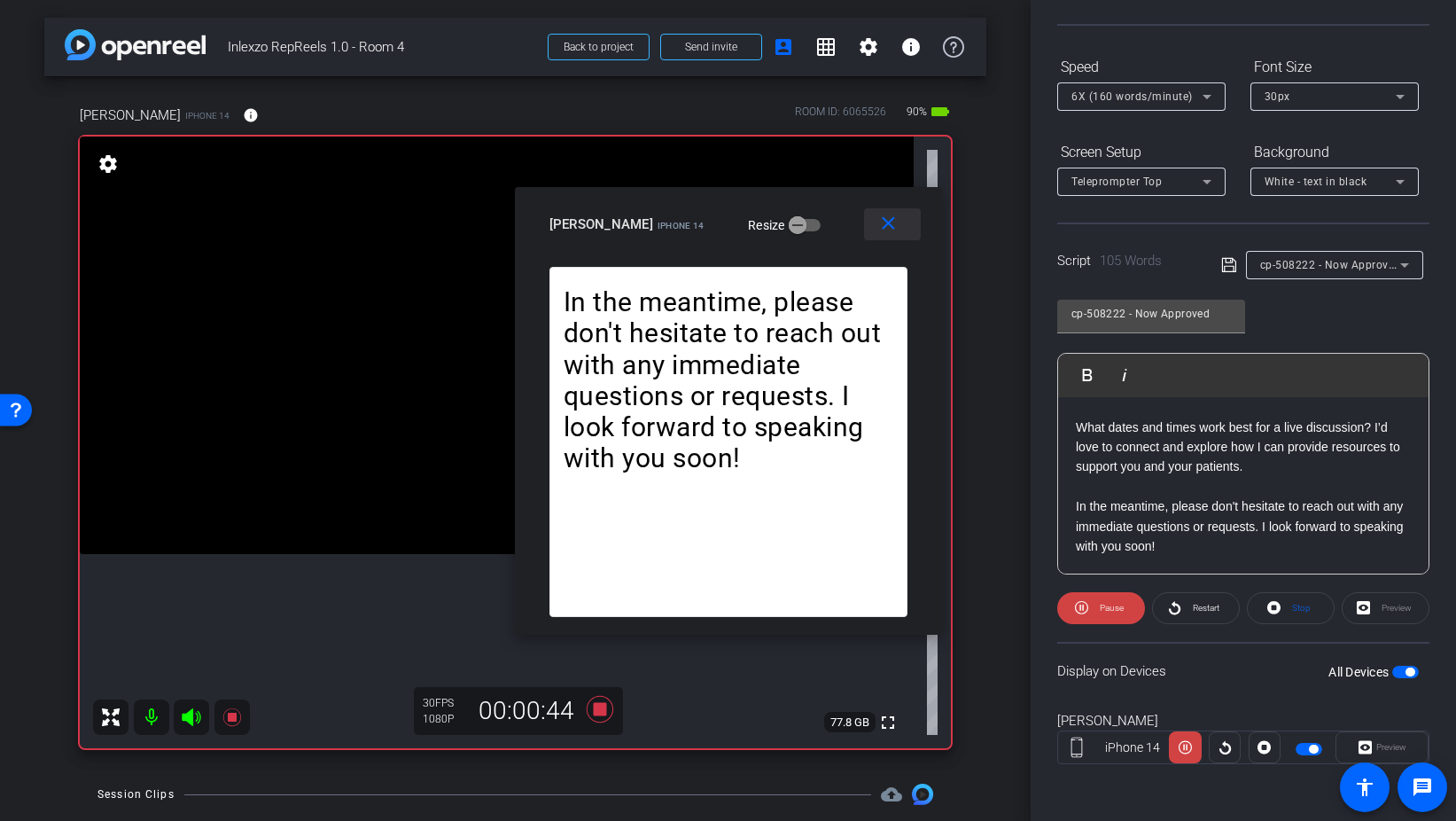
click at [875, 225] on span at bounding box center [893, 225] width 56 height 43
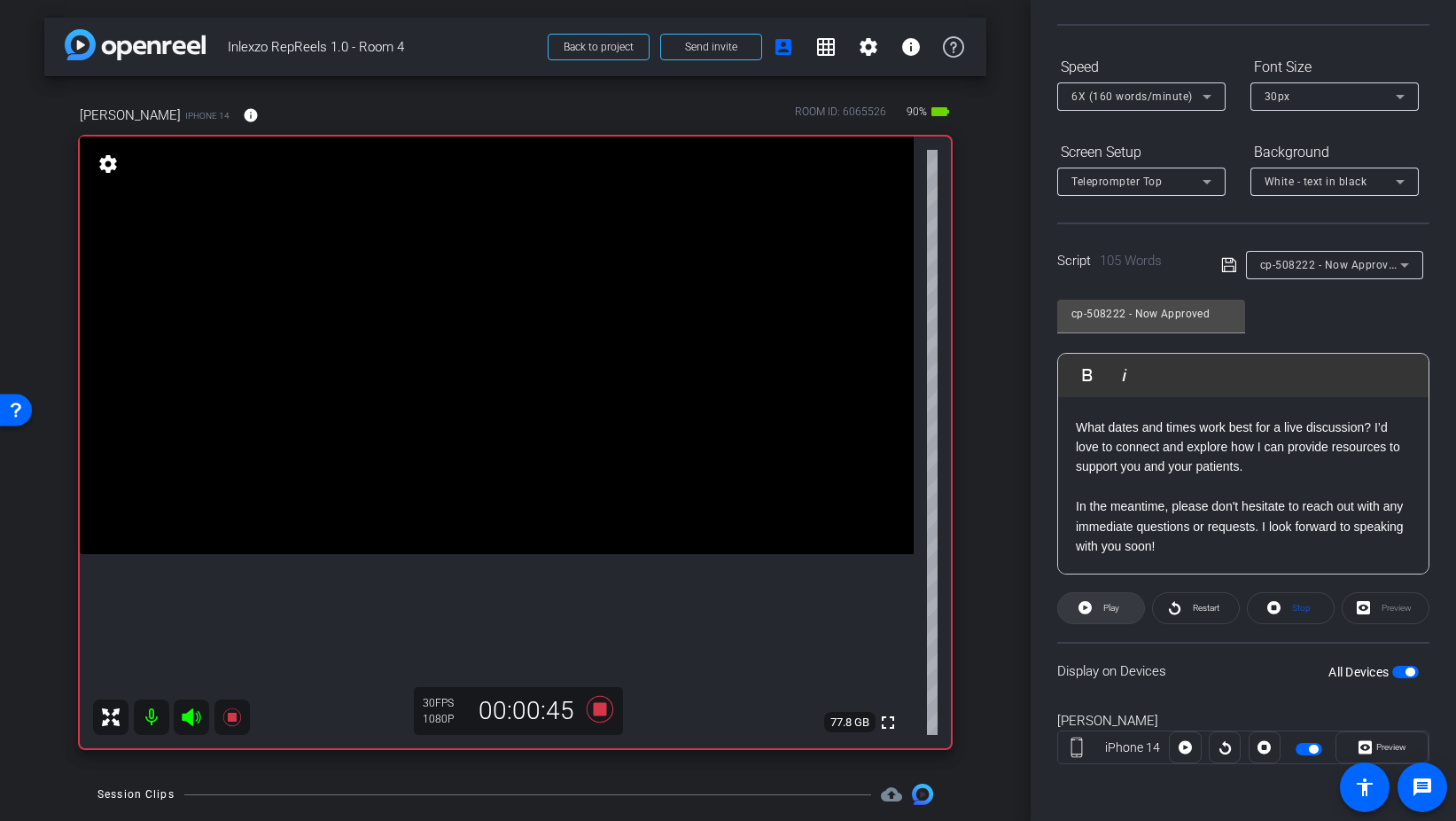
click at [1075, 605] on span at bounding box center [1101, 608] width 86 height 43
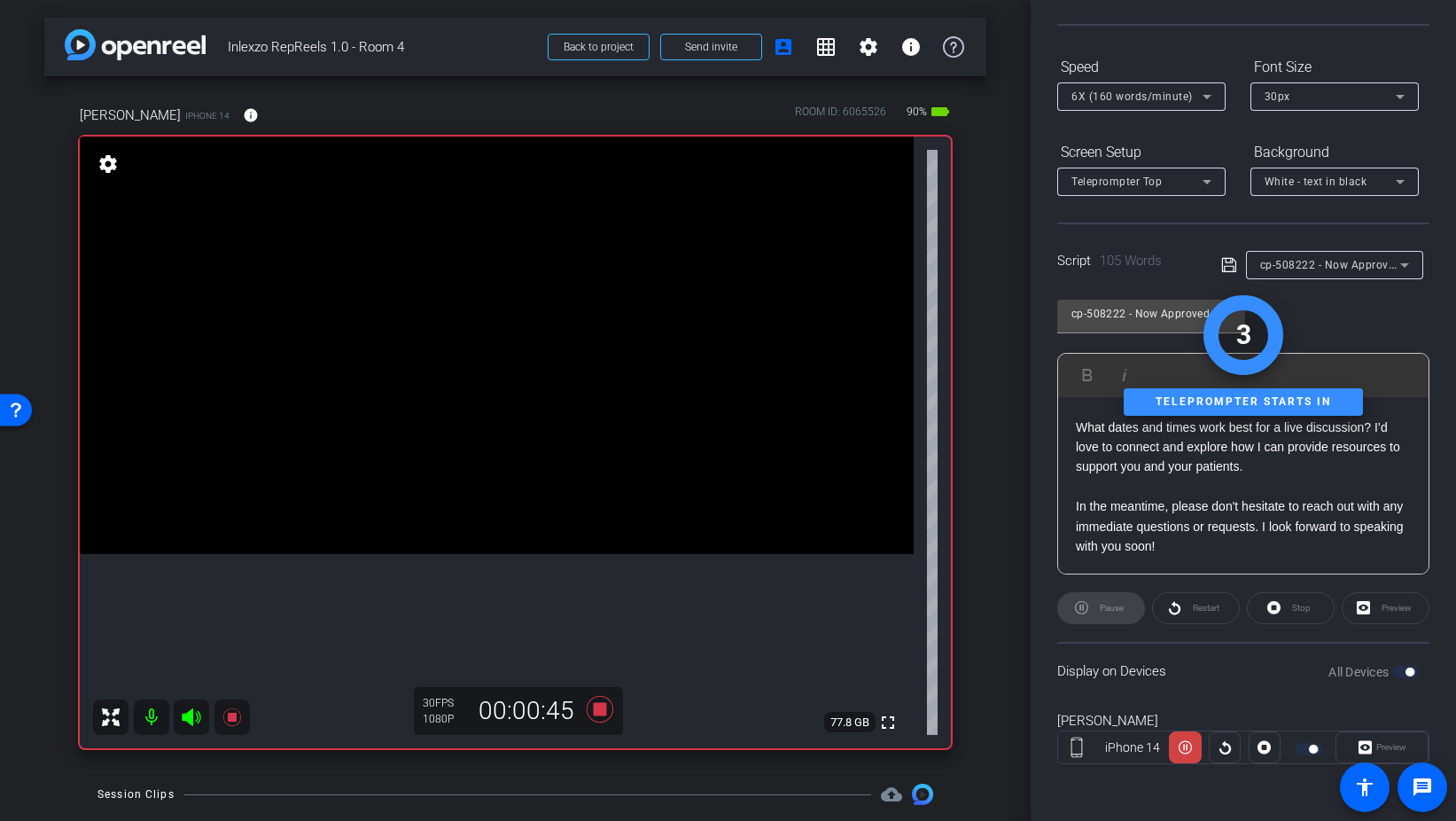
click at [1075, 605] on div "Pause" at bounding box center [1101, 608] width 88 height 32
click at [595, 714] on icon at bounding box center [598, 708] width 26 height 26
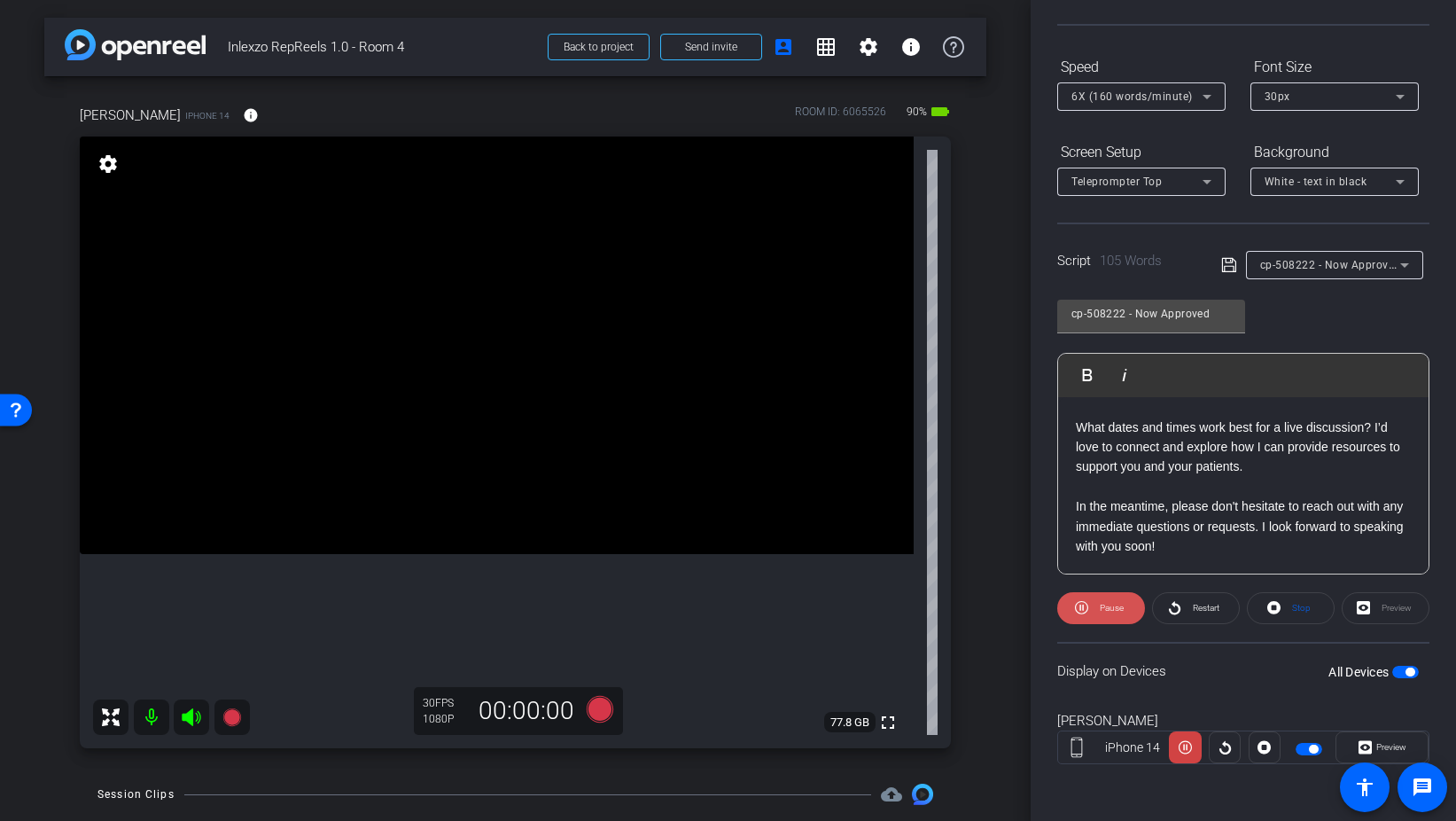
click at [1111, 610] on span "Pause" at bounding box center [1112, 608] width 24 height 10
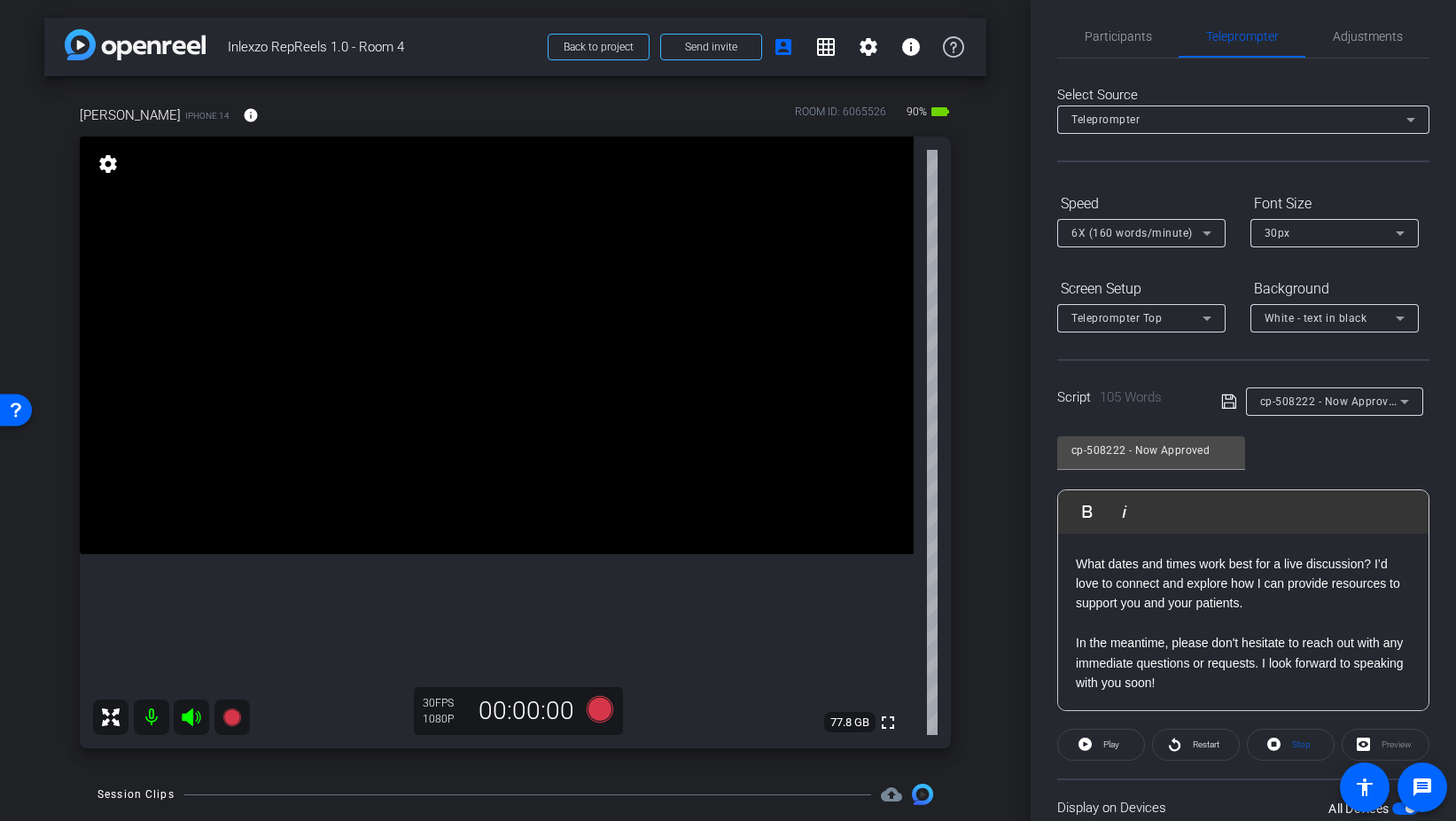
scroll to position [0, 0]
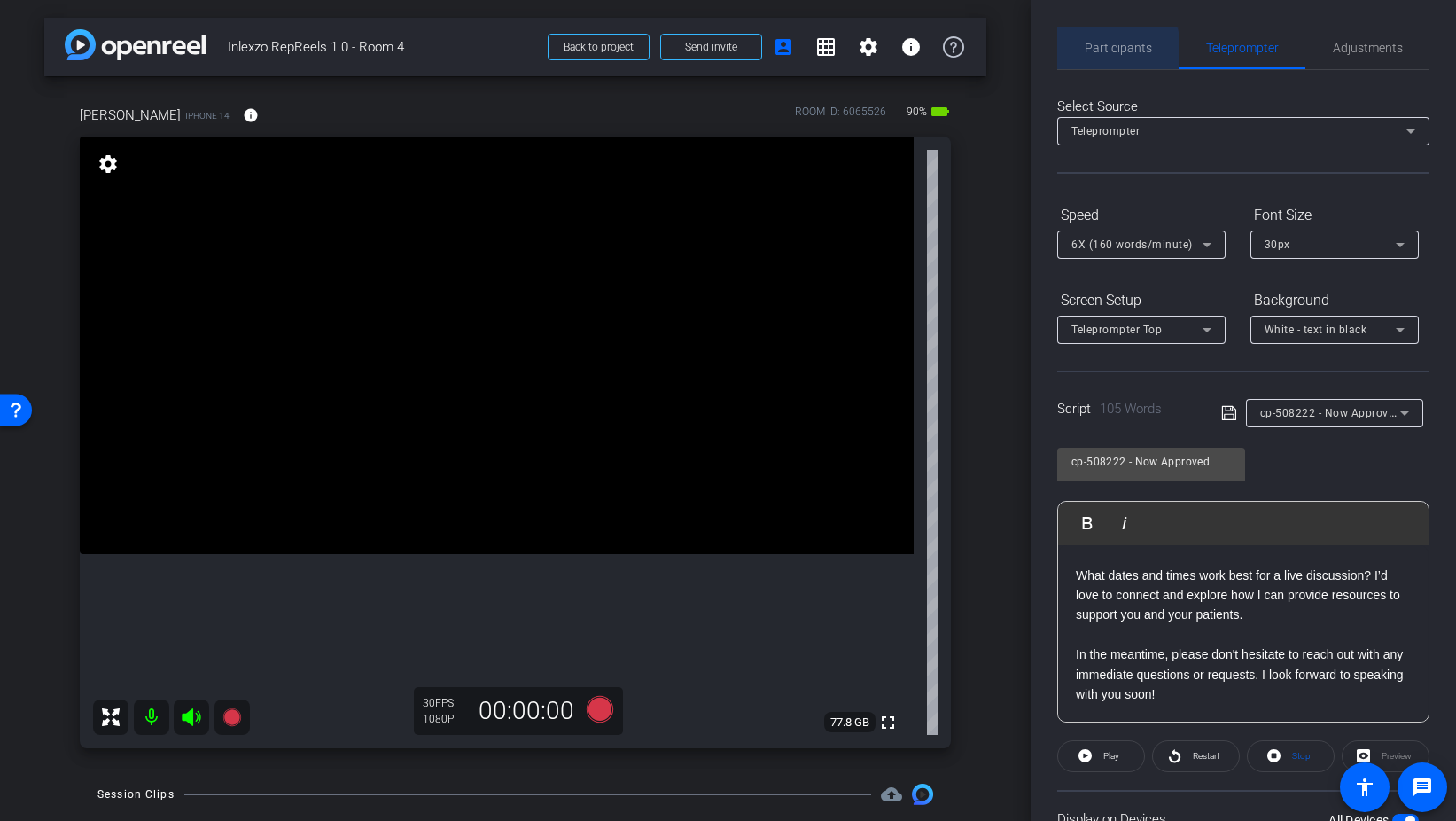
click at [1106, 52] on span "Participants" at bounding box center [1119, 48] width 67 height 13
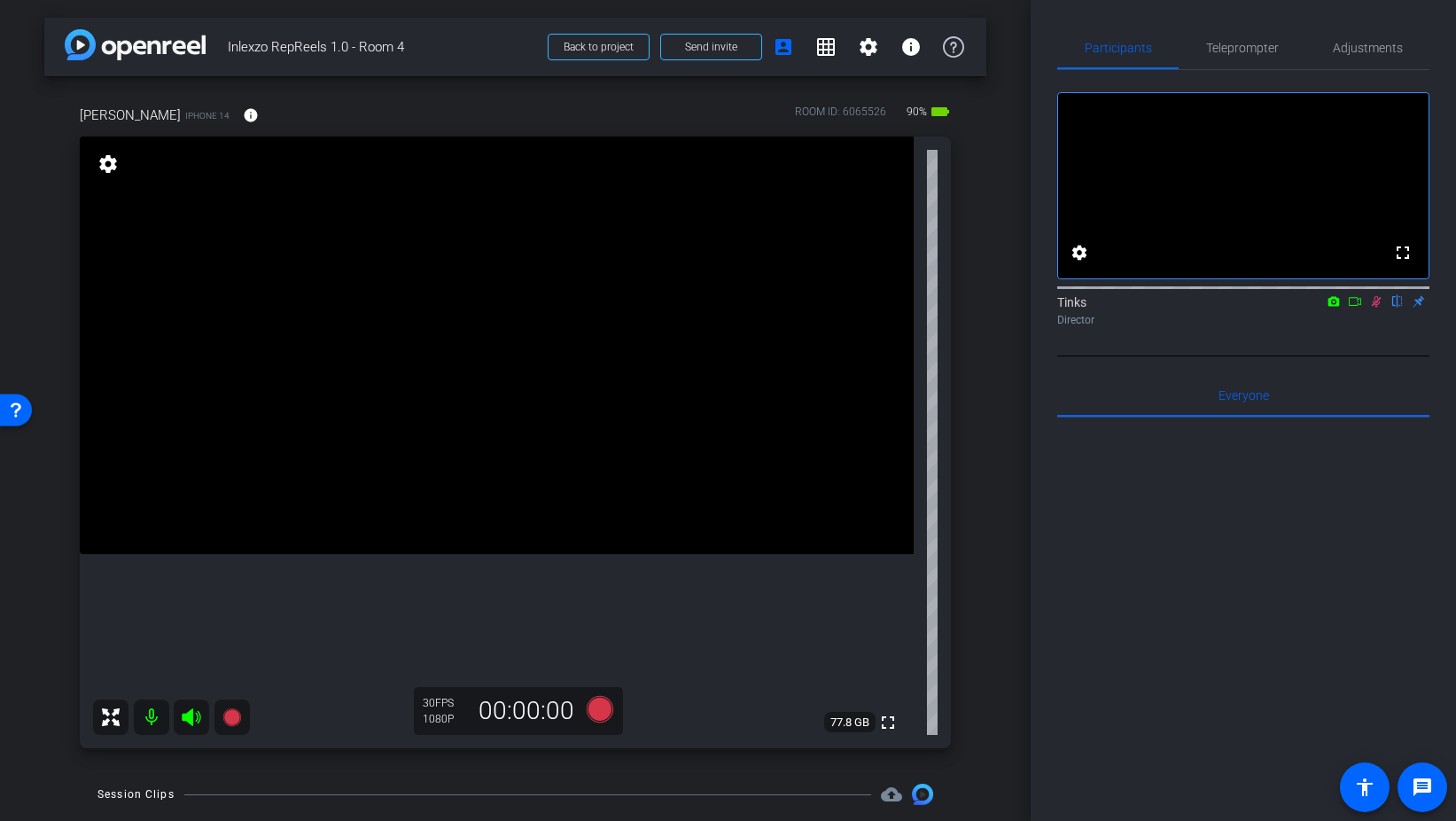
click at [1379, 307] on icon at bounding box center [1376, 301] width 15 height 13
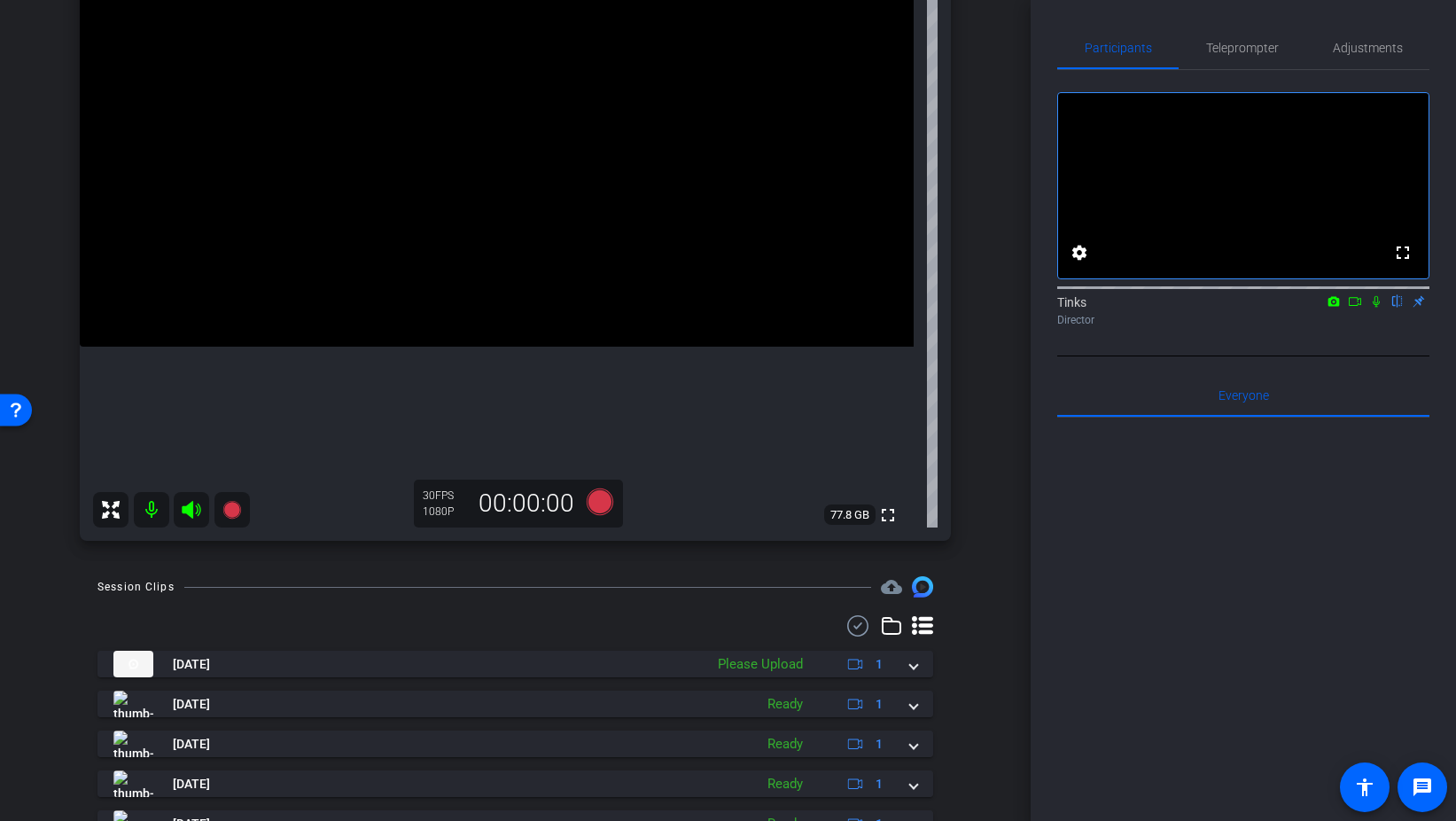
scroll to position [213, 0]
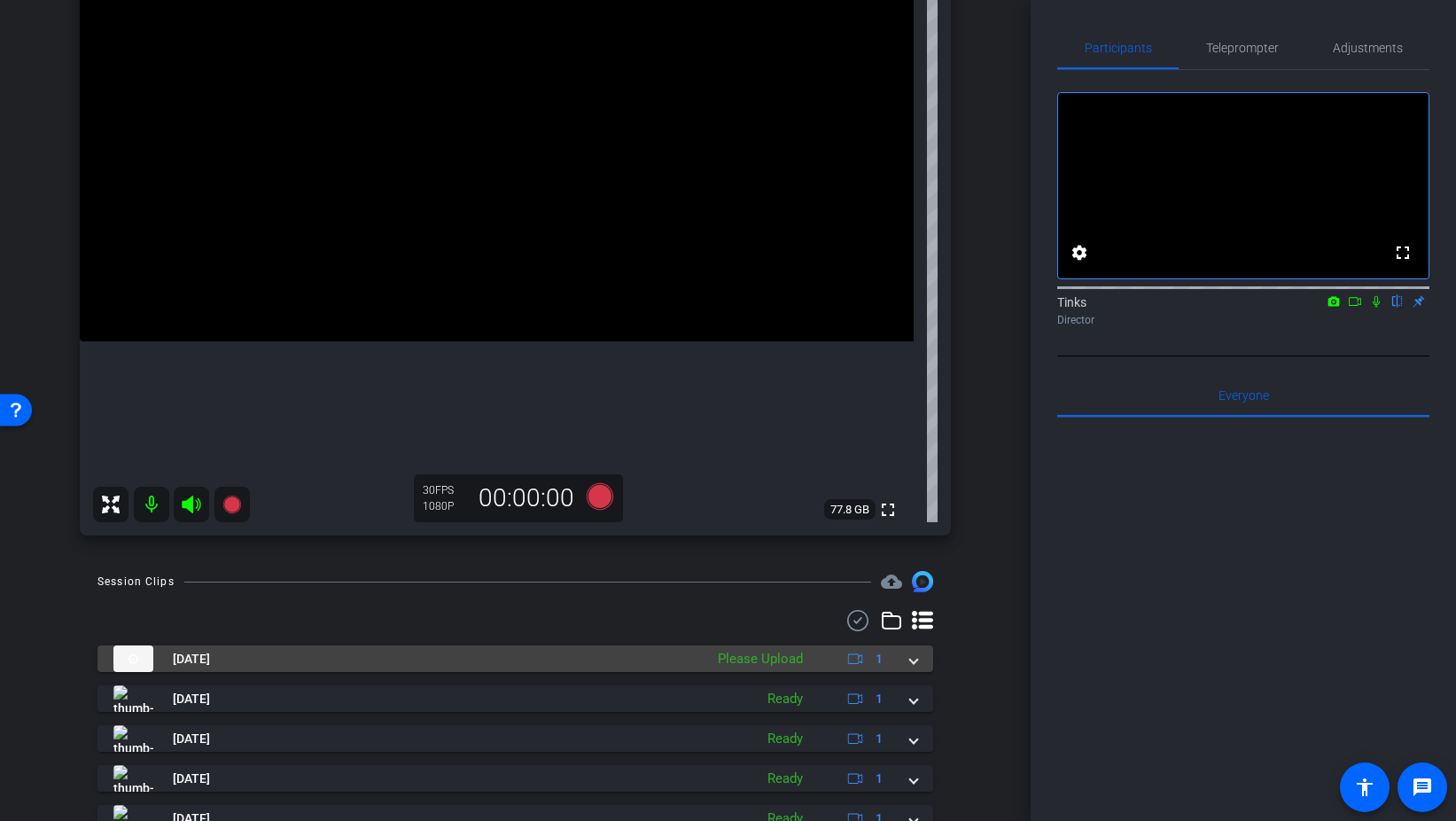
click at [911, 658] on span at bounding box center [913, 659] width 7 height 18
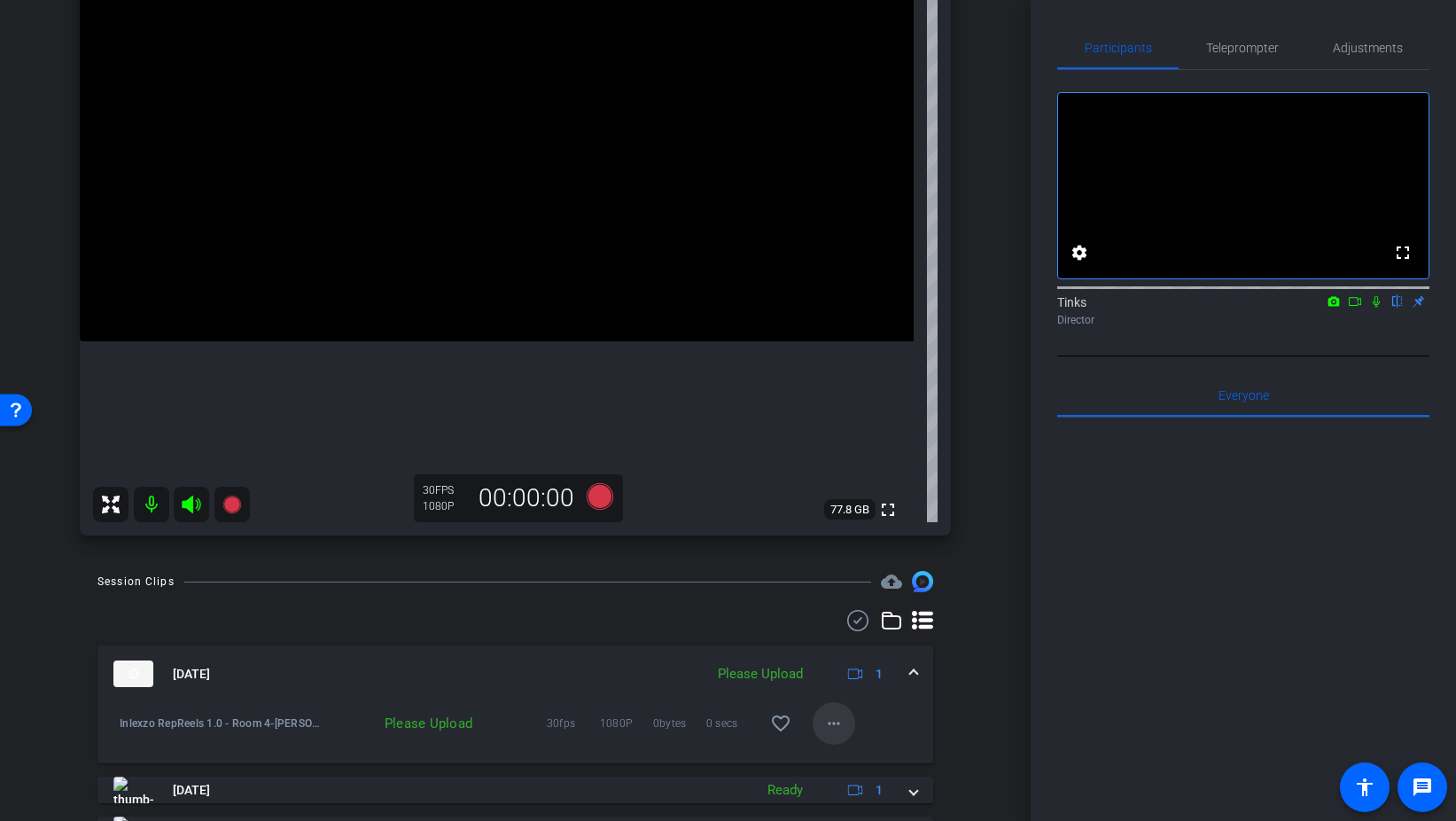
click at [825, 725] on mat-icon "more_horiz" at bounding box center [835, 724] width 21 height 21
click at [860, 756] on span "Upload" at bounding box center [862, 761] width 71 height 21
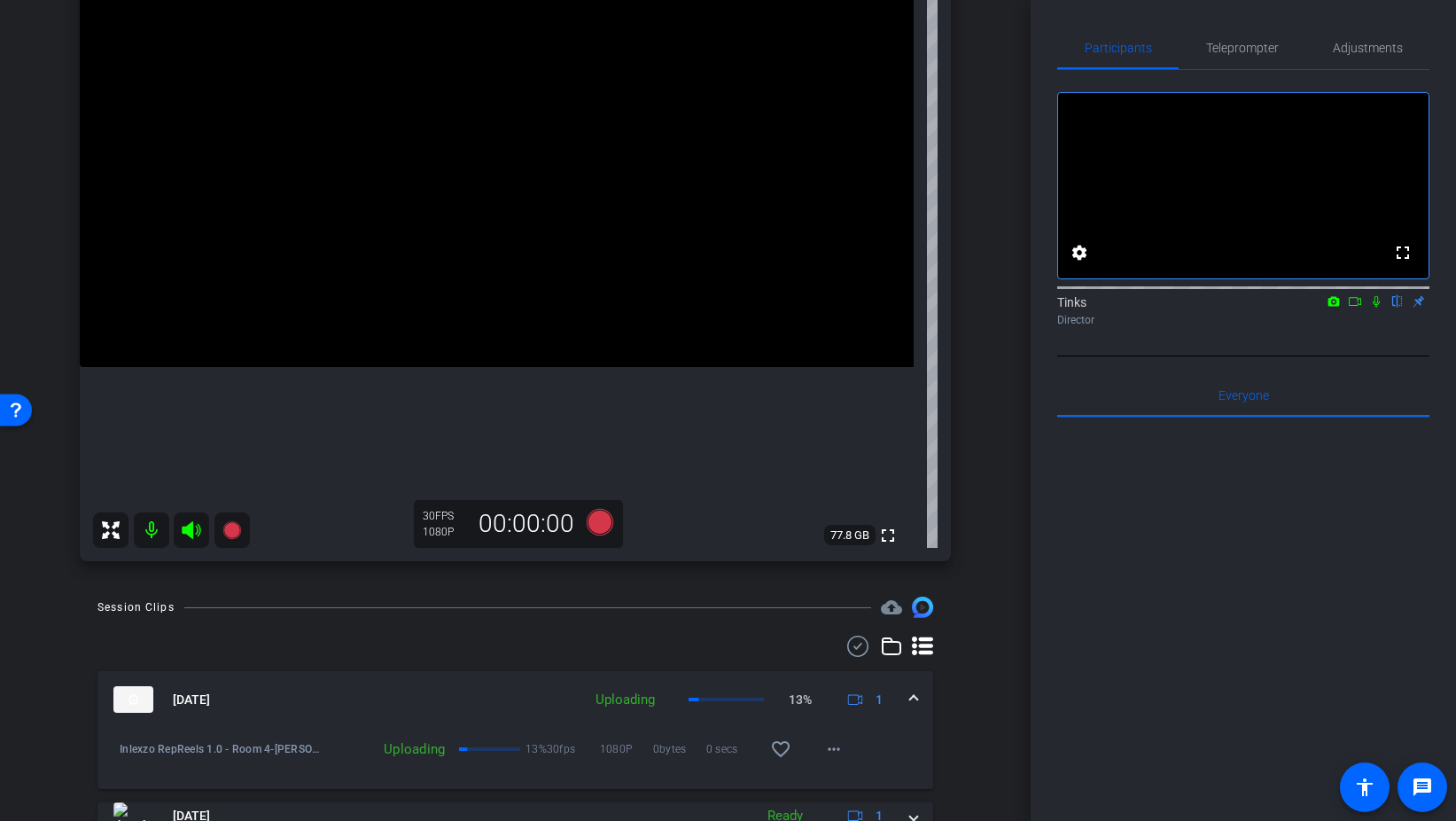
scroll to position [0, 0]
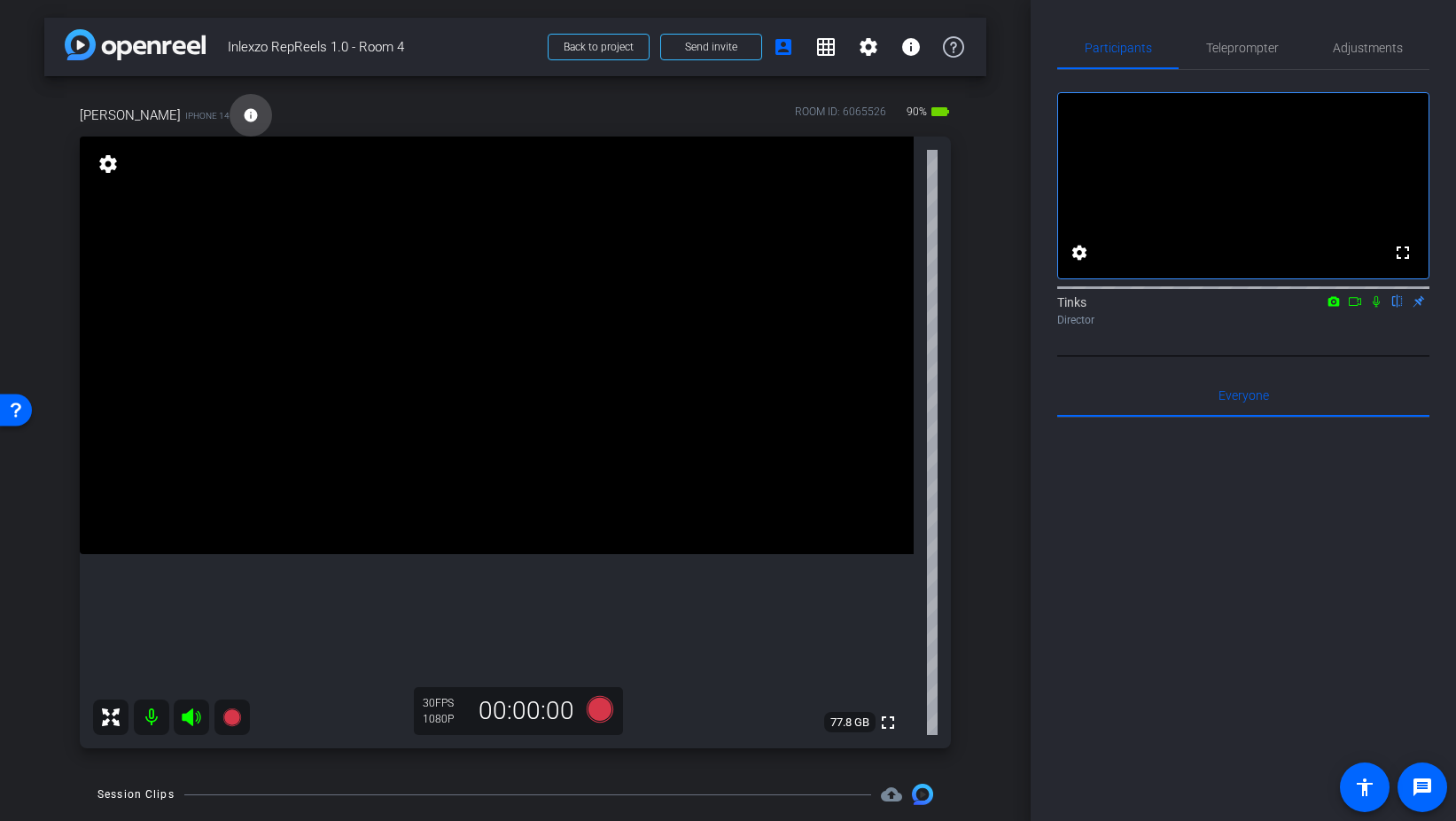
click at [243, 113] on mat-icon "info" at bounding box center [251, 115] width 16 height 16
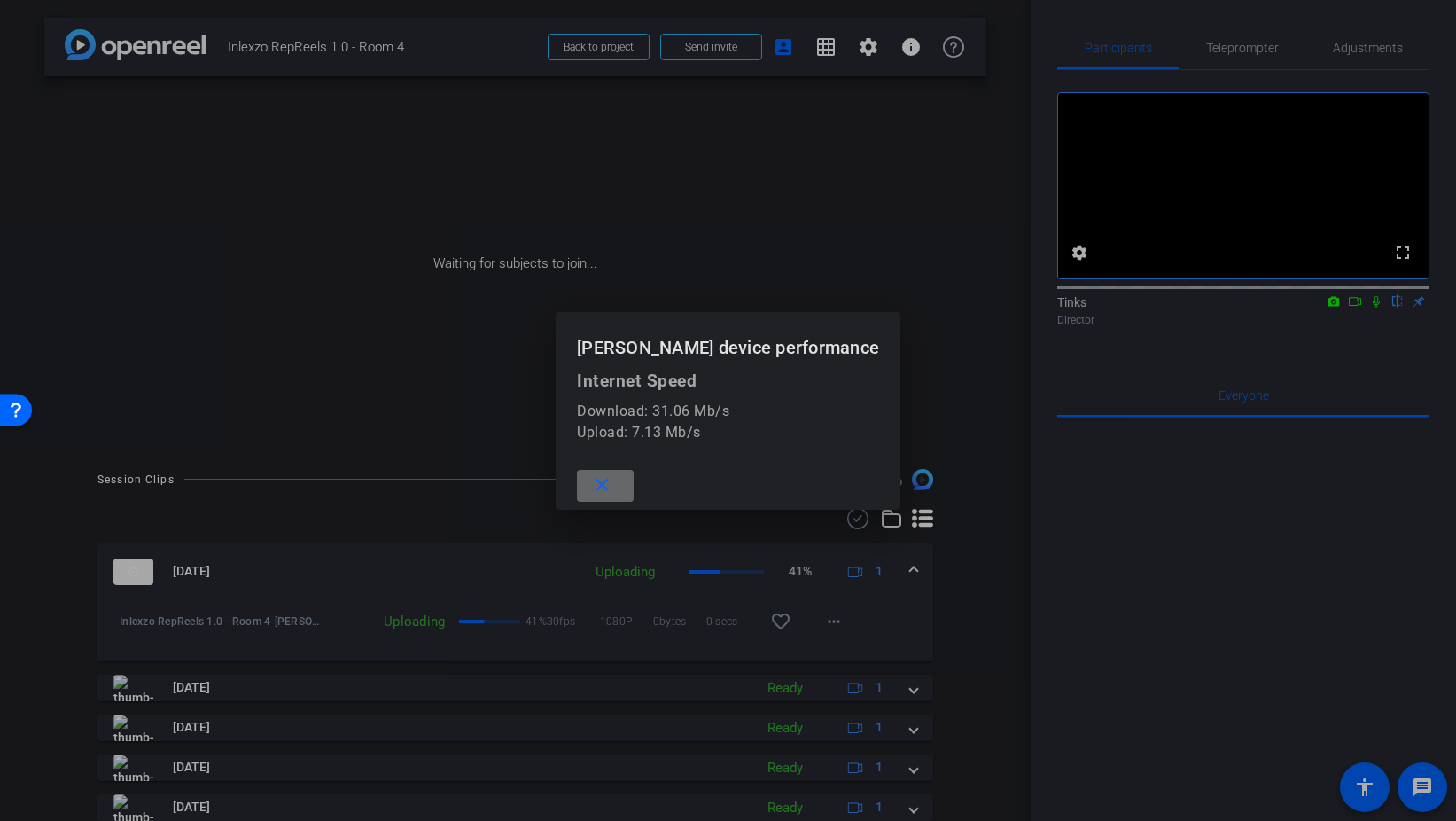
click at [608, 477] on mat-icon "close" at bounding box center [602, 485] width 22 height 22
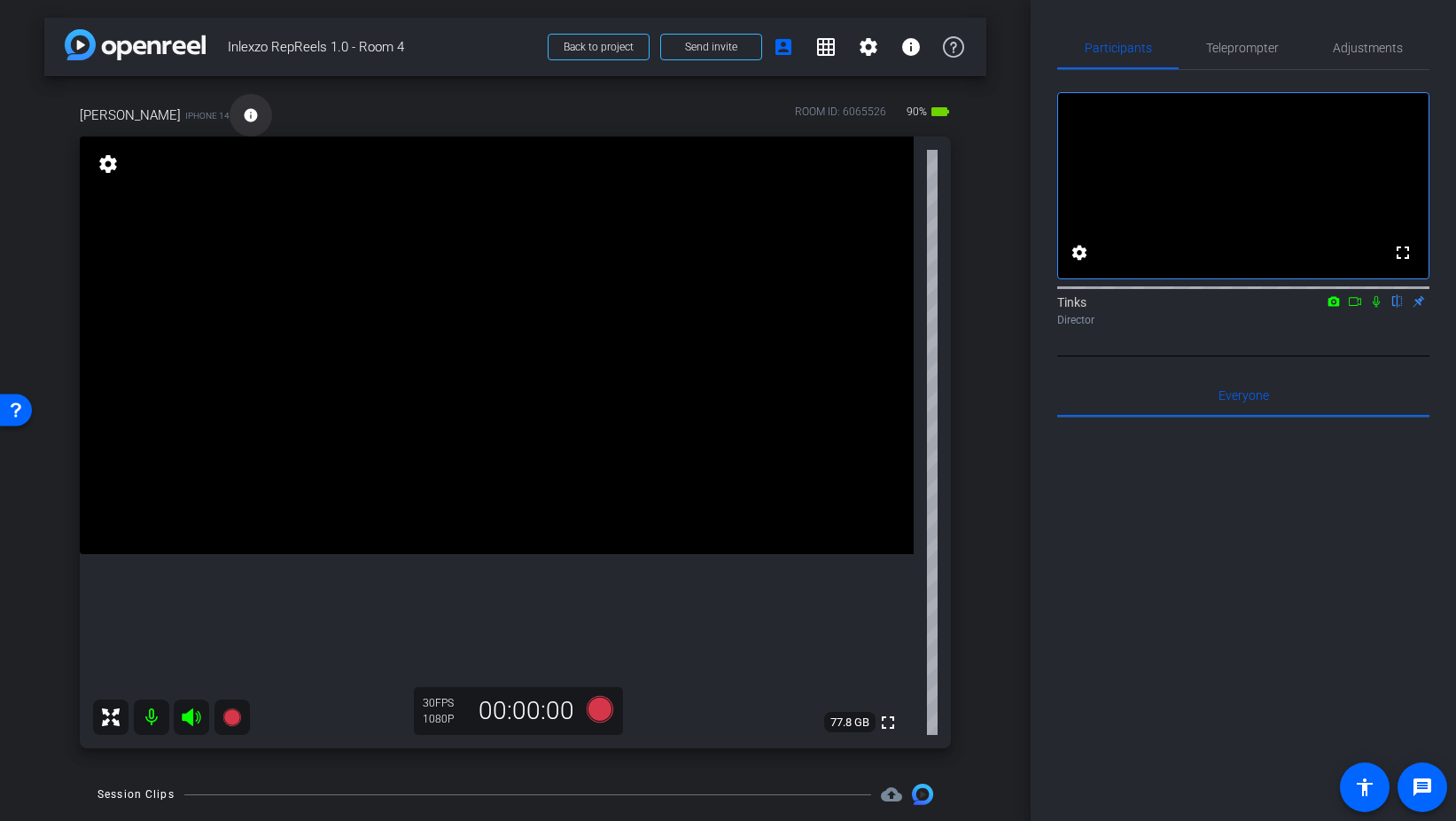
click at [243, 120] on mat-icon "info" at bounding box center [251, 115] width 16 height 16
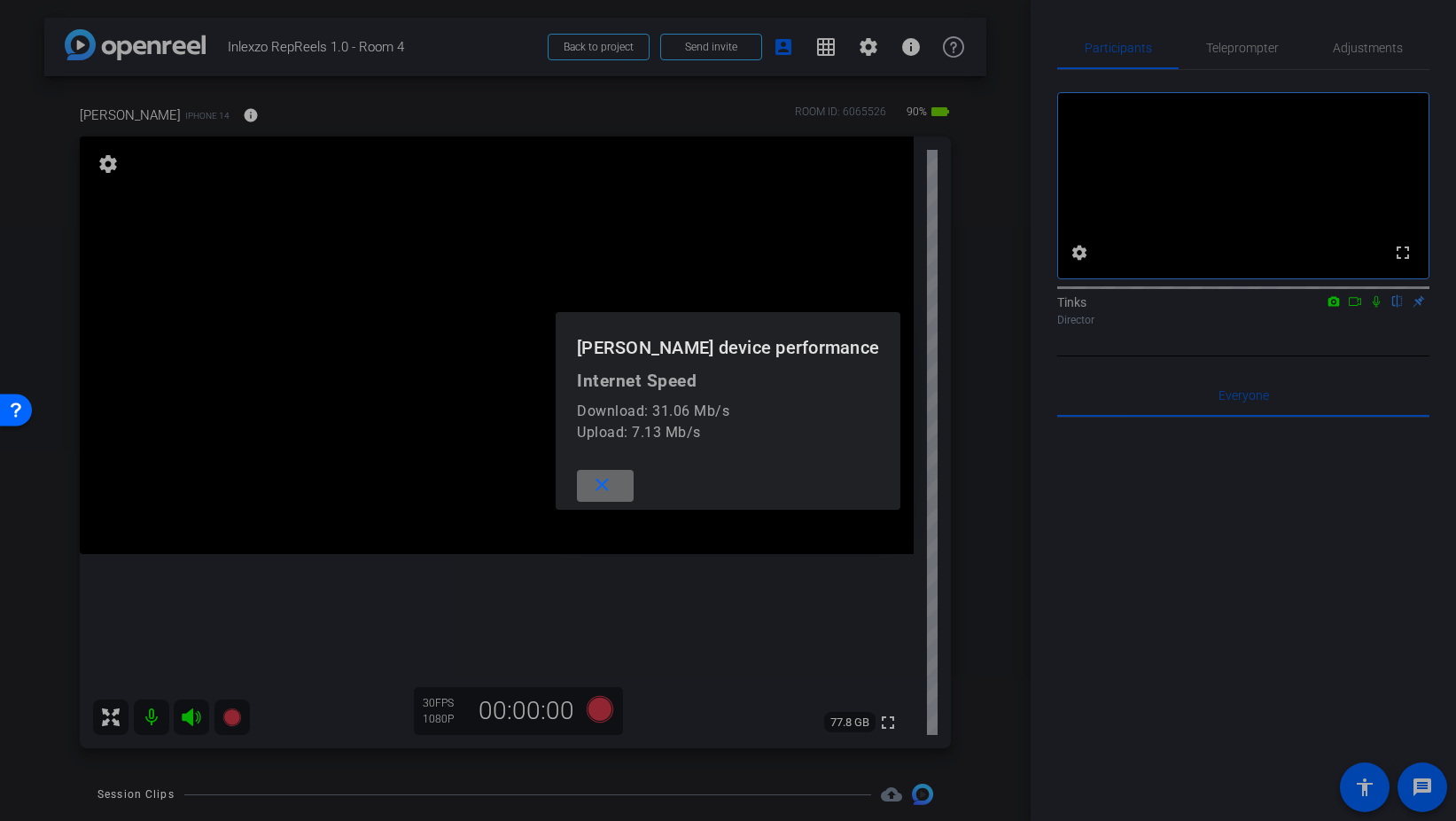
click at [614, 487] on mat-icon "close" at bounding box center [602, 485] width 22 height 22
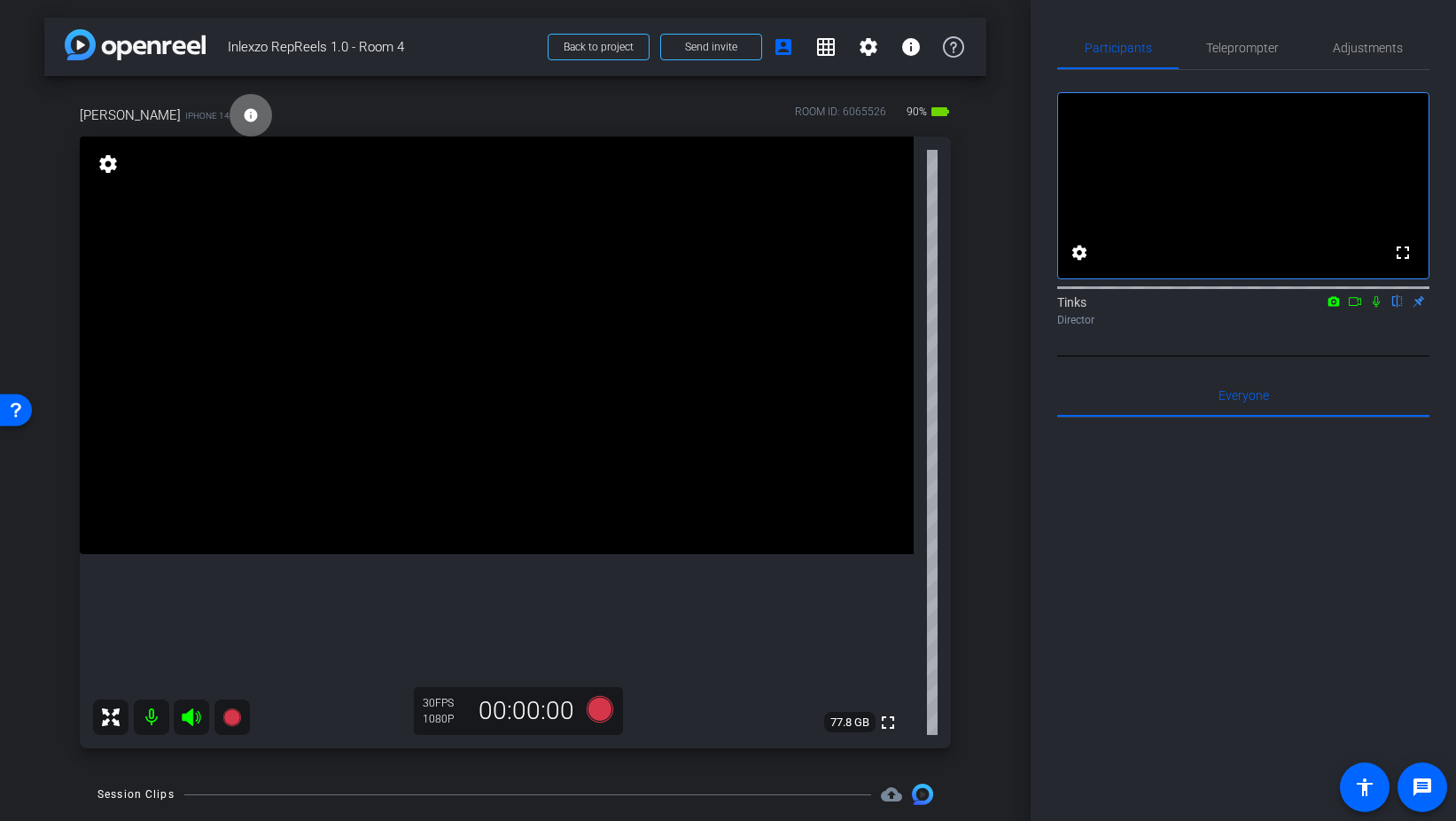
click at [246, 126] on span at bounding box center [251, 116] width 43 height 43
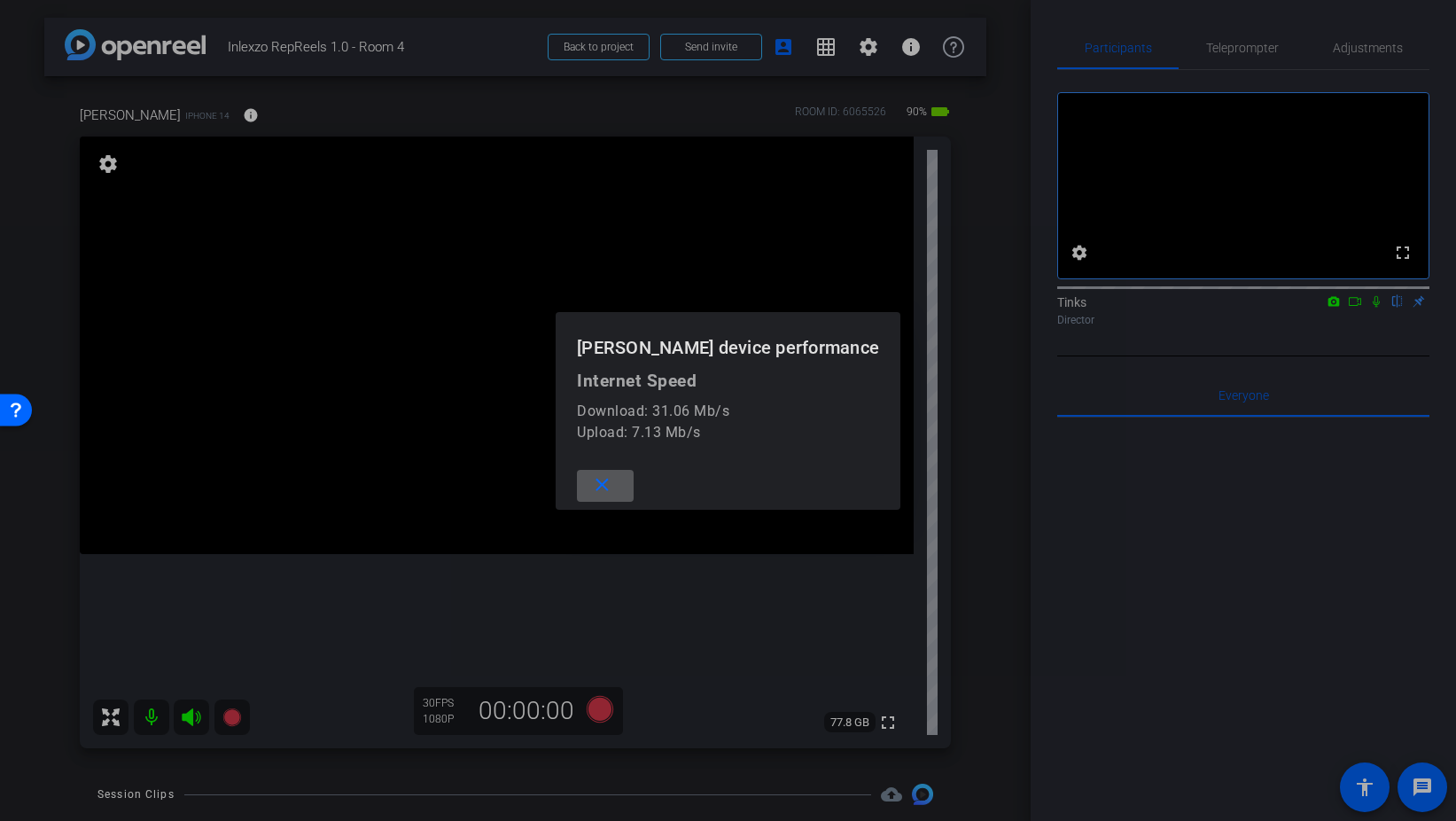
click at [607, 483] on mat-icon "close" at bounding box center [602, 485] width 22 height 22
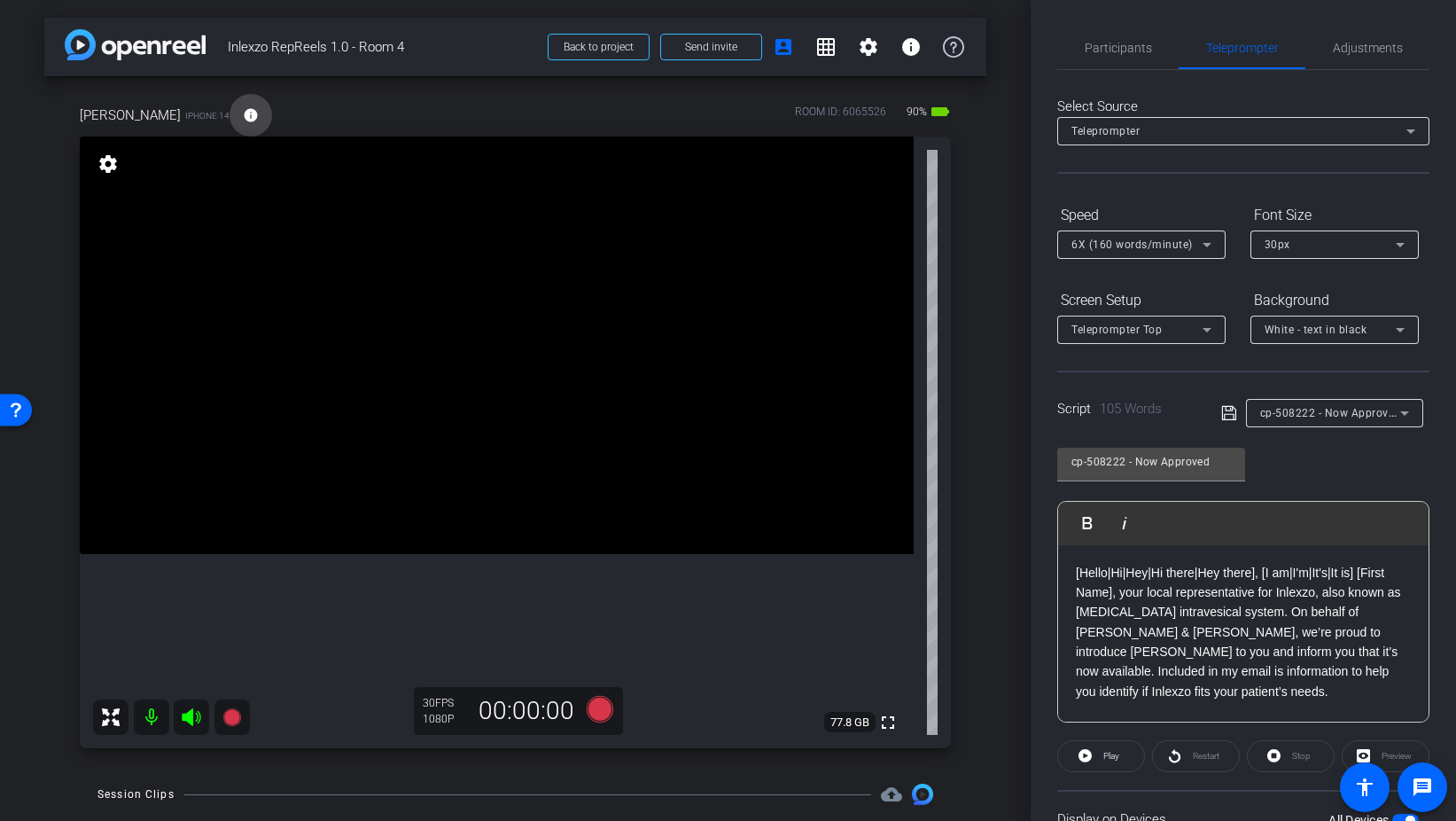
click at [253, 113] on span at bounding box center [251, 116] width 43 height 43
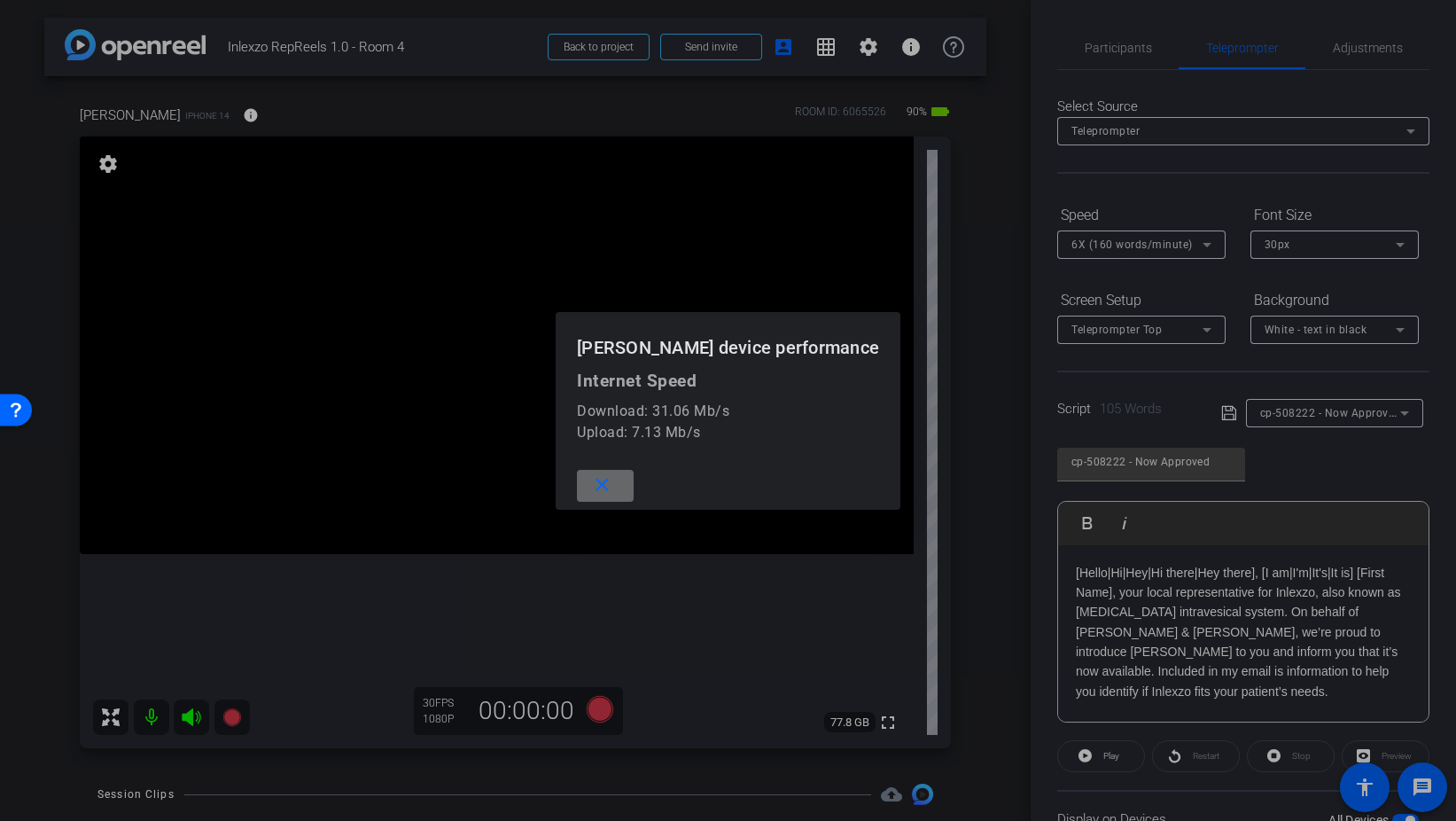
click at [594, 479] on mat-icon "close" at bounding box center [602, 485] width 22 height 22
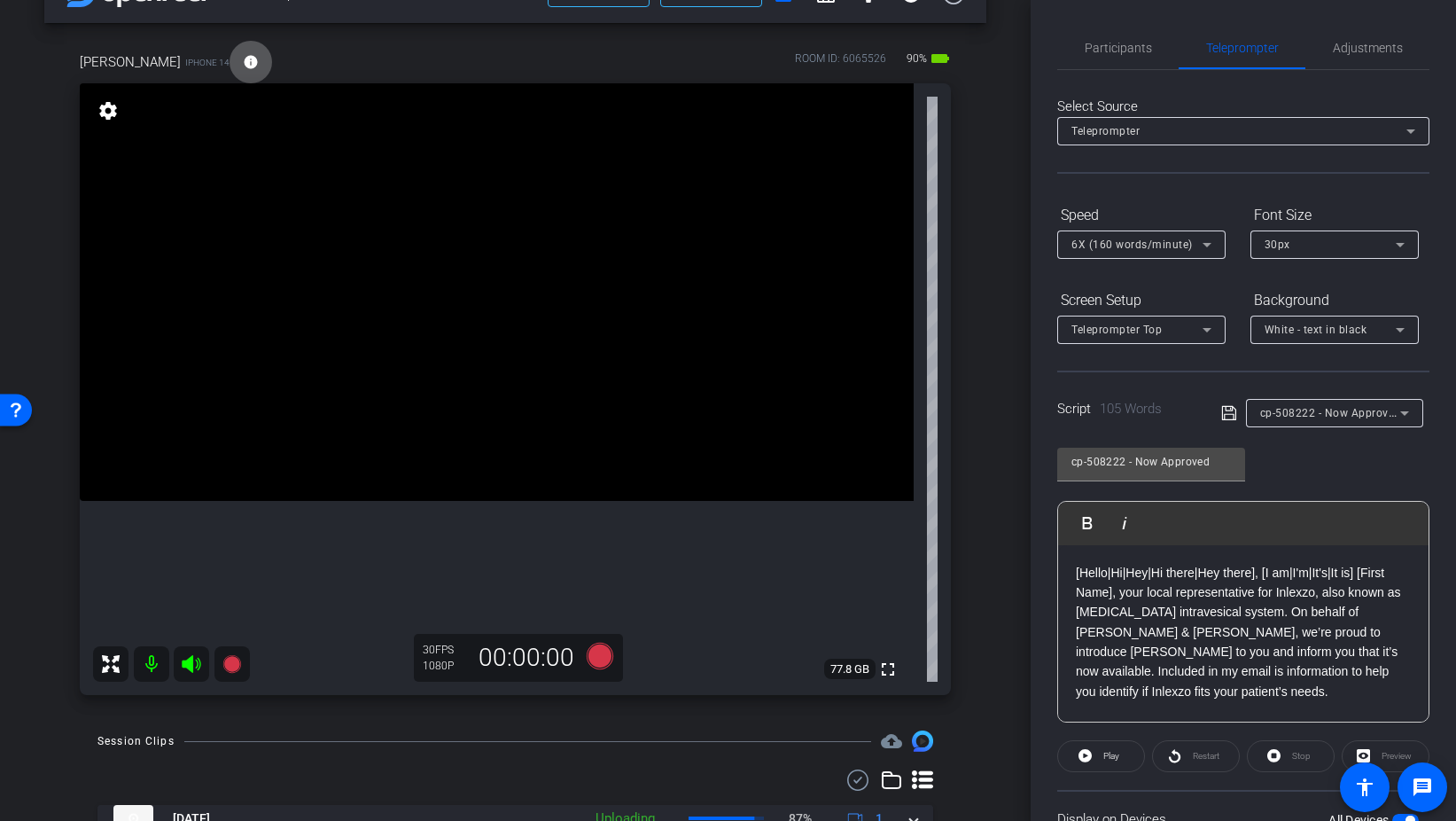
scroll to position [45, 0]
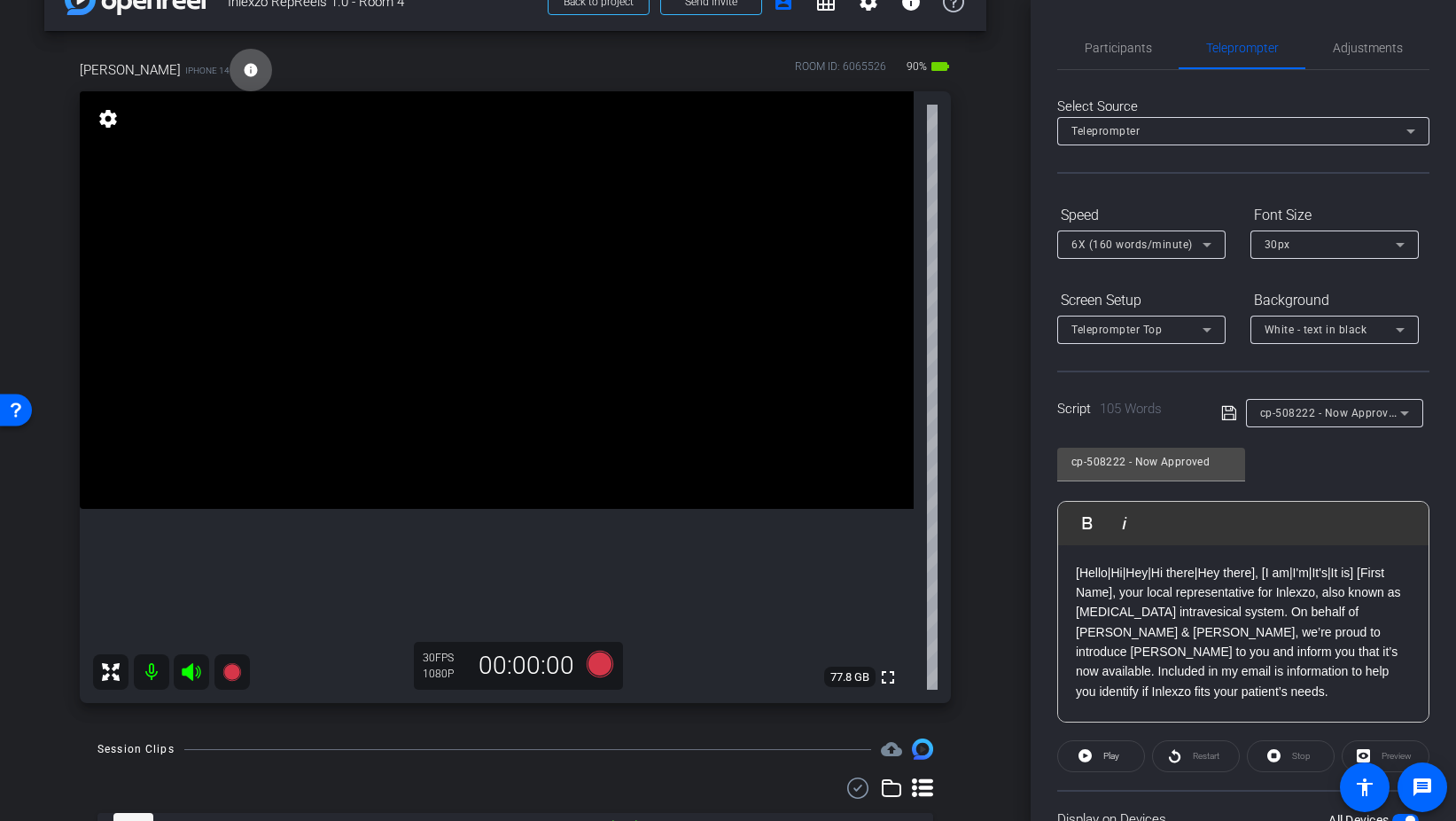
click at [243, 63] on mat-icon "info" at bounding box center [251, 70] width 16 height 16
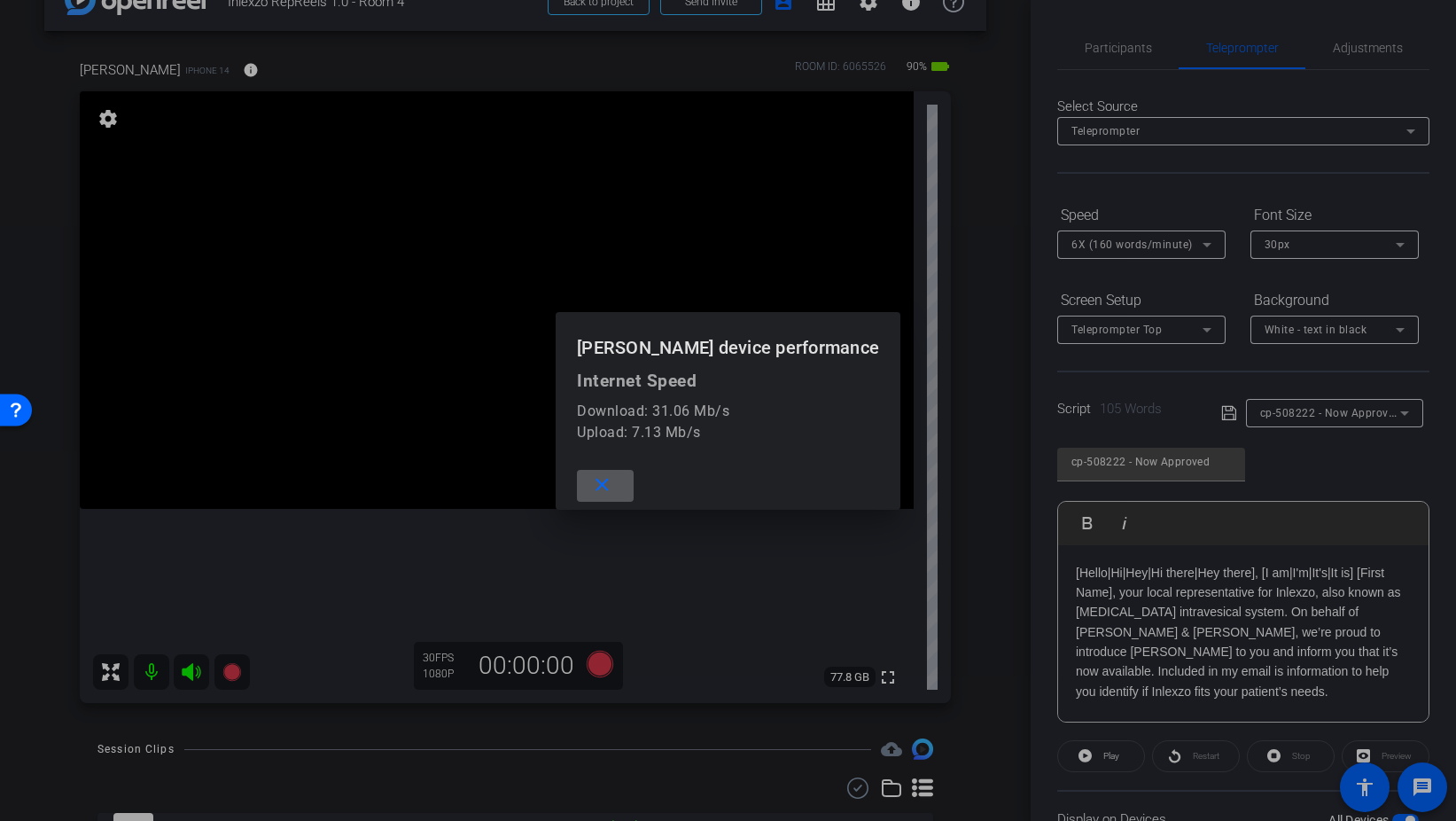
click at [611, 483] on mat-icon "close" at bounding box center [602, 485] width 22 height 22
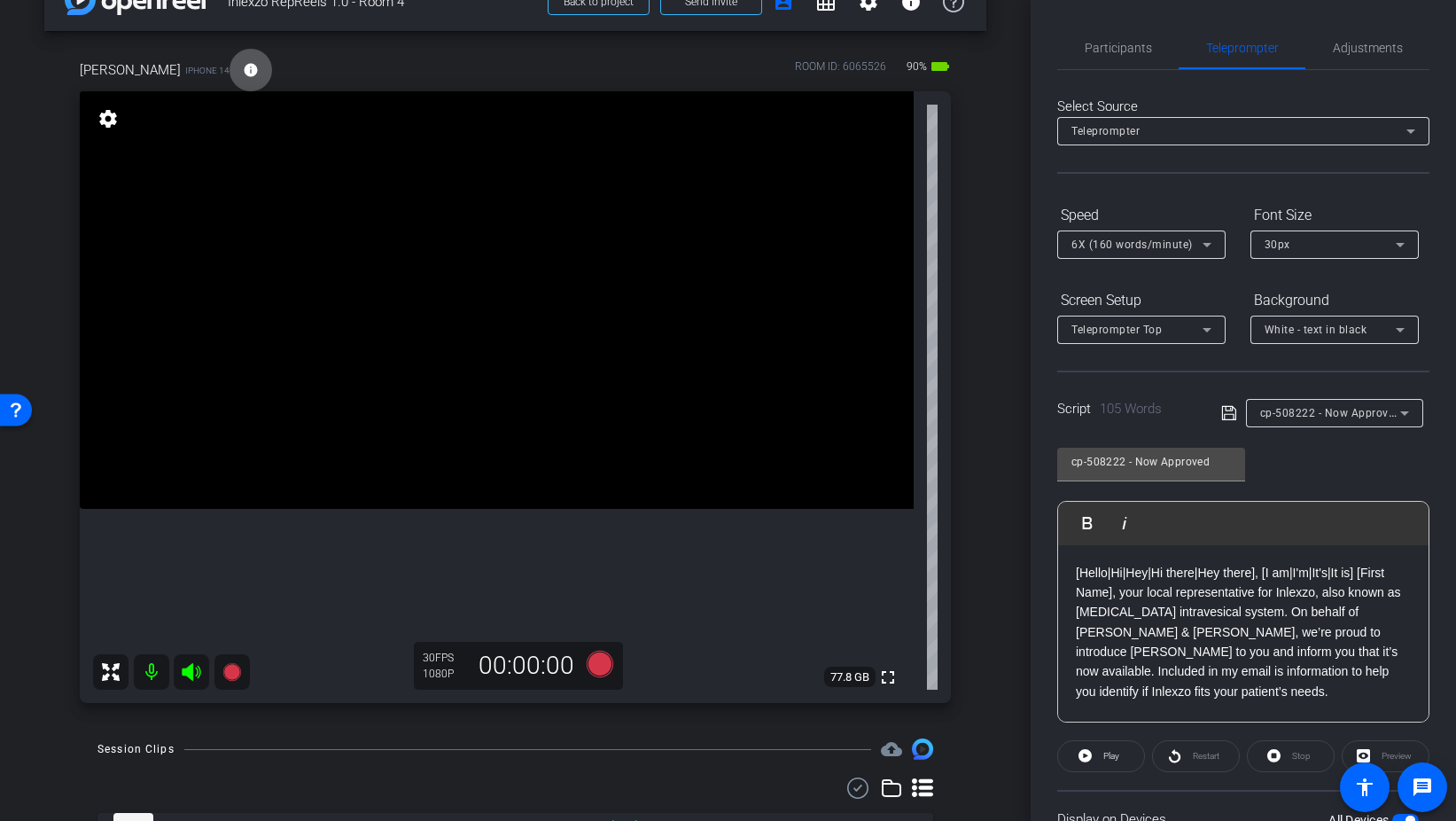
scroll to position [0, 0]
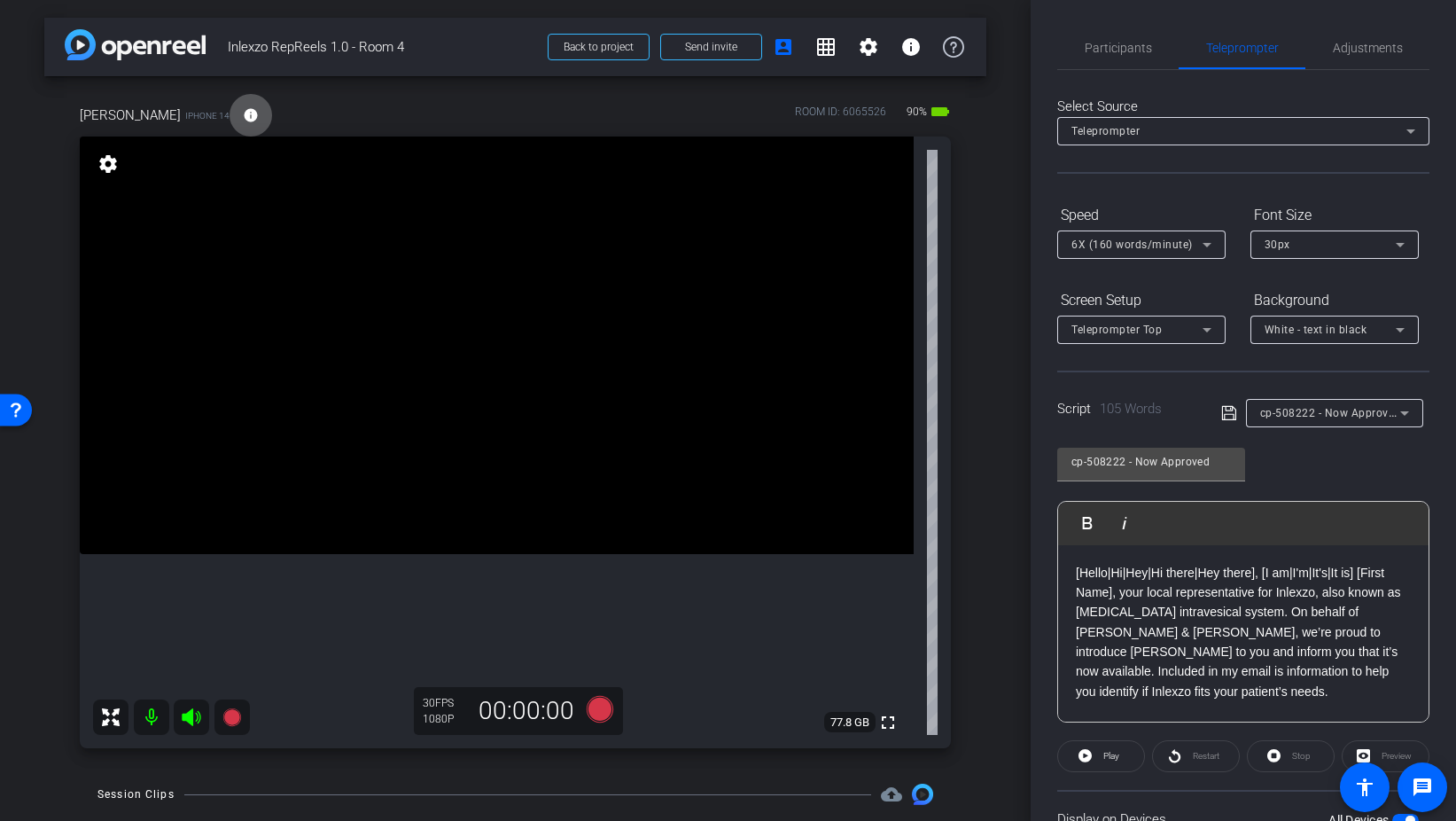
click at [245, 113] on mat-icon "info" at bounding box center [251, 115] width 16 height 16
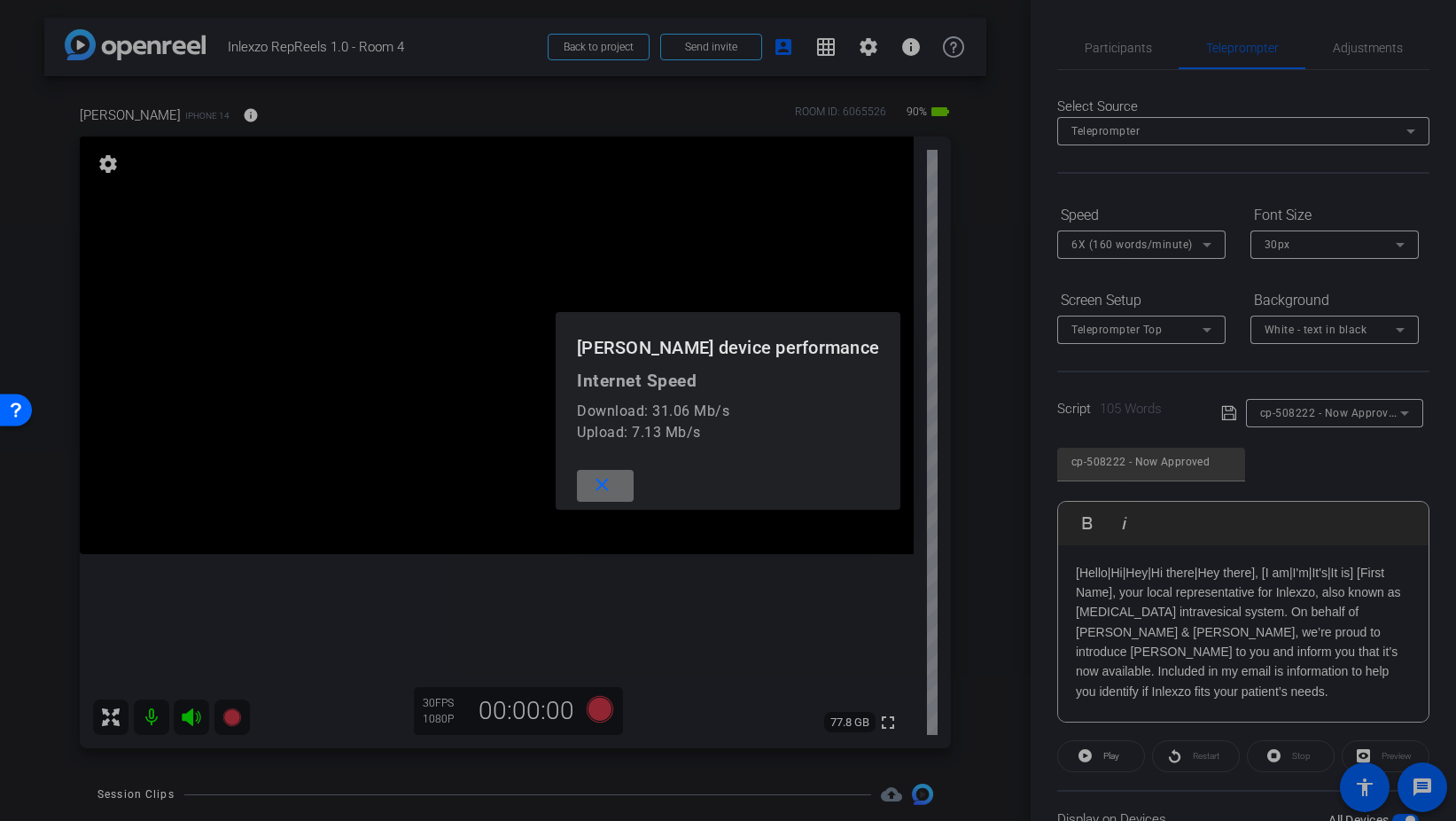
click at [615, 479] on span at bounding box center [605, 486] width 56 height 43
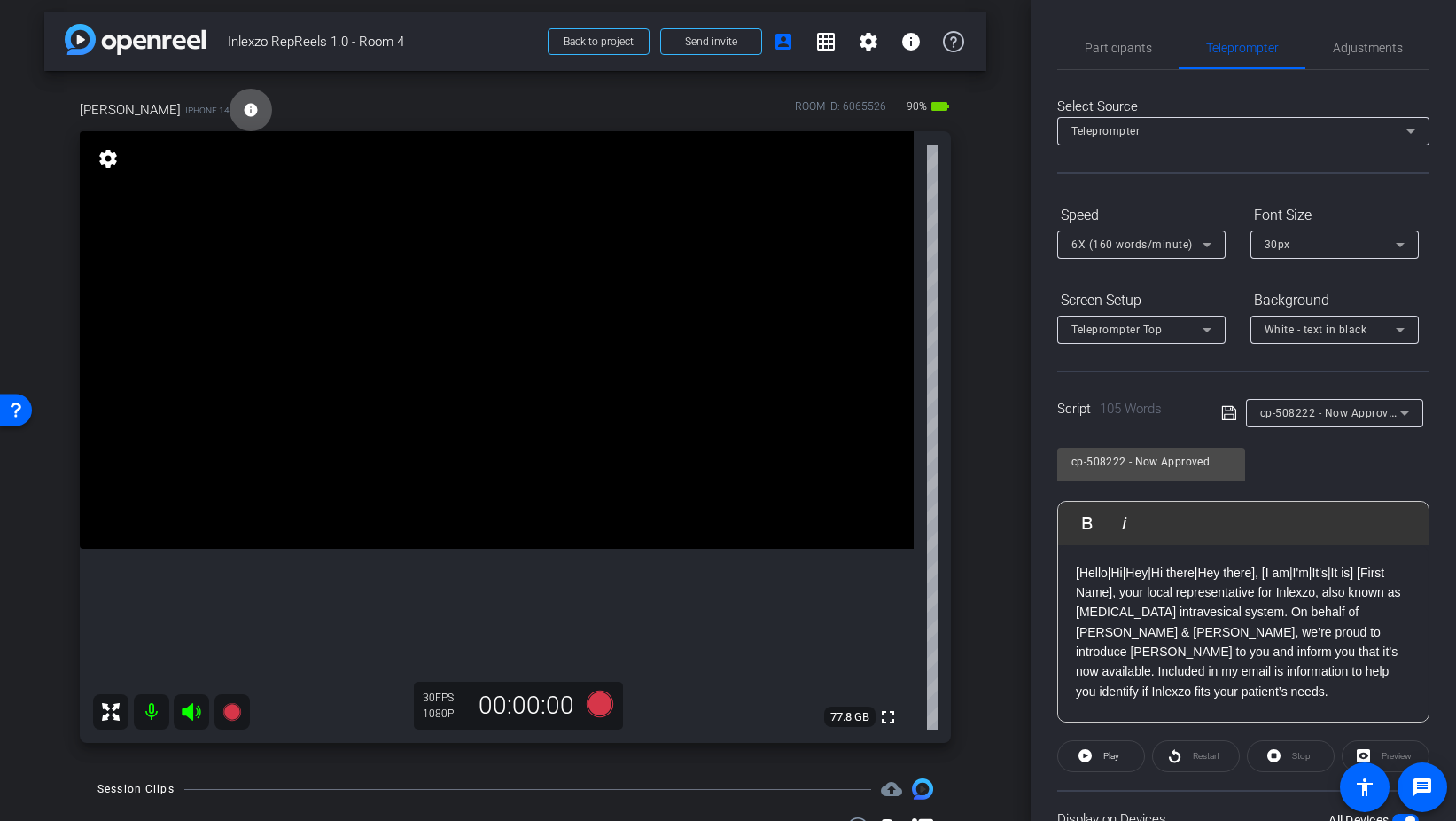
scroll to position [26, 0]
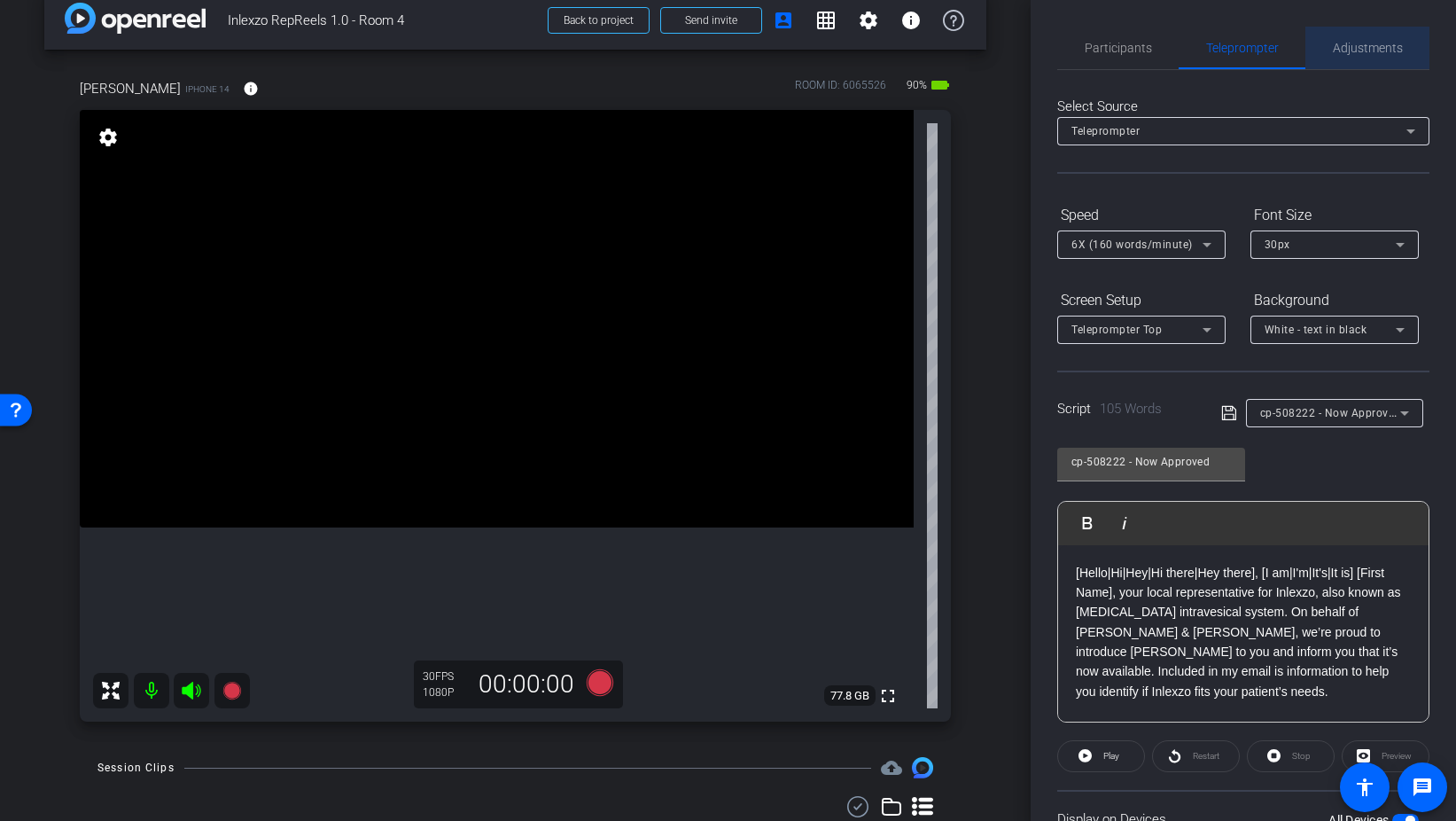
click at [1354, 51] on span "Adjustments" at bounding box center [1368, 48] width 70 height 13
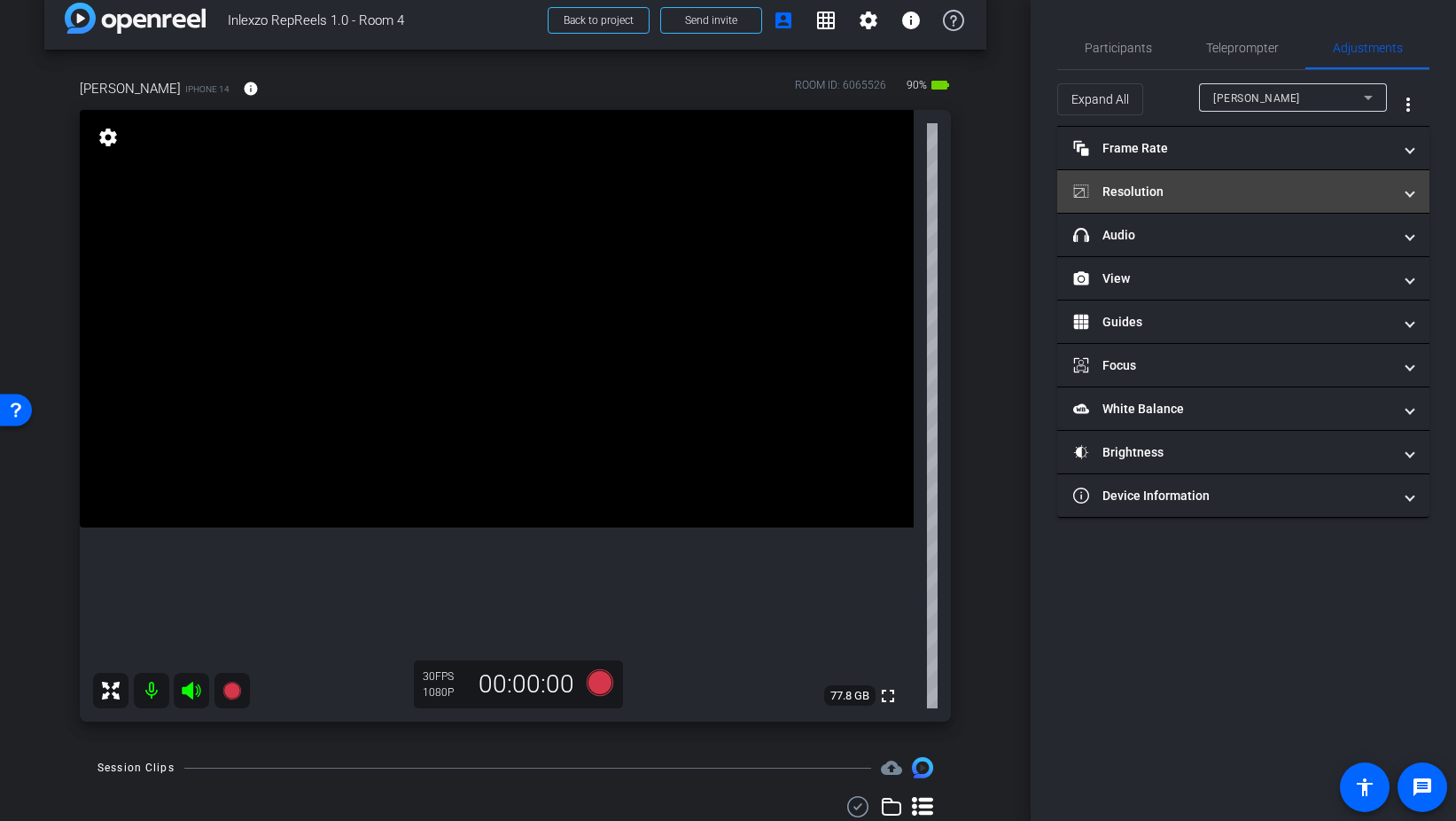
click at [1202, 189] on mat-panel-title "Resolution" at bounding box center [1233, 192] width 319 height 18
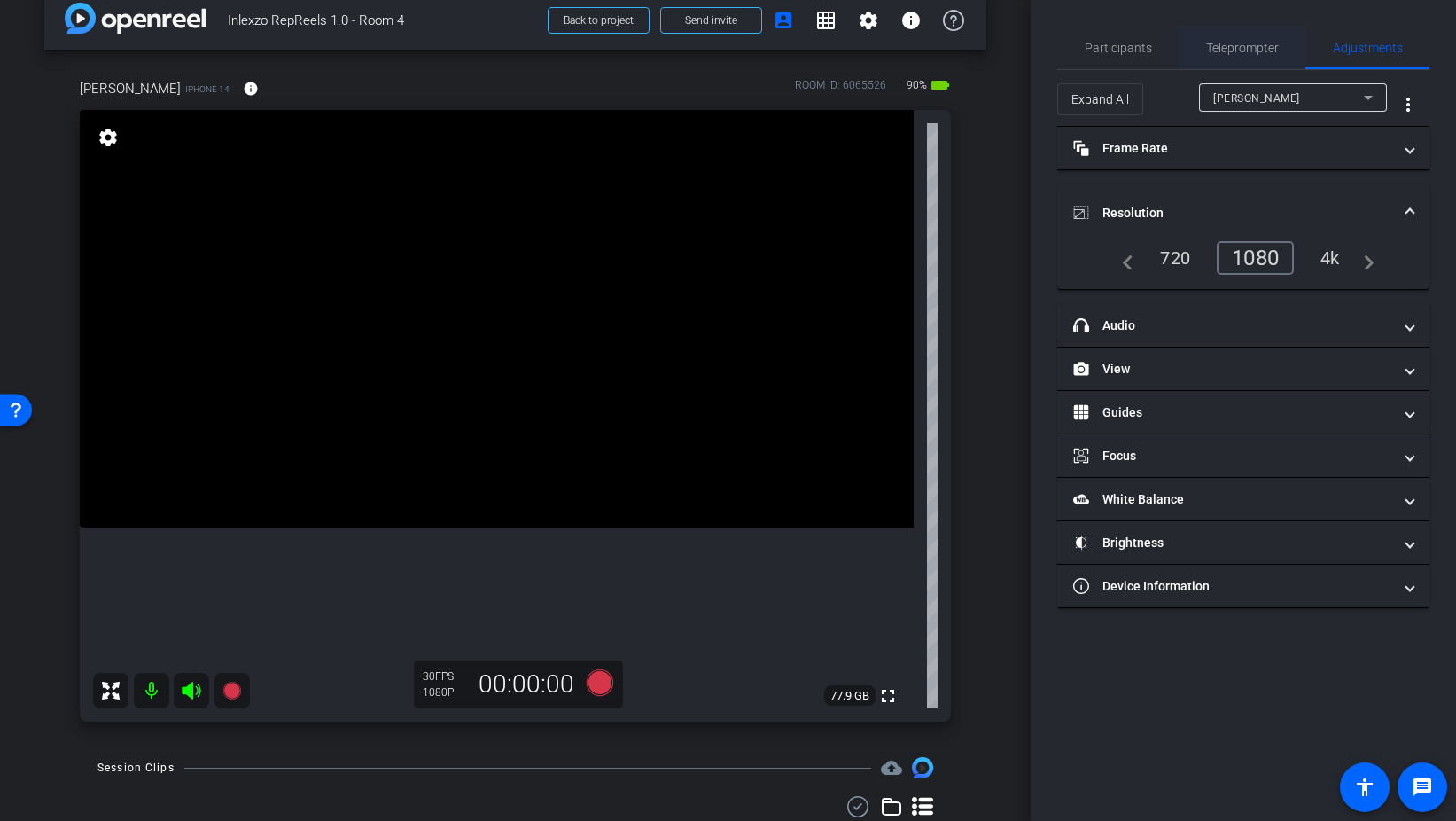
click at [1259, 59] on span "Teleprompter" at bounding box center [1242, 48] width 73 height 43
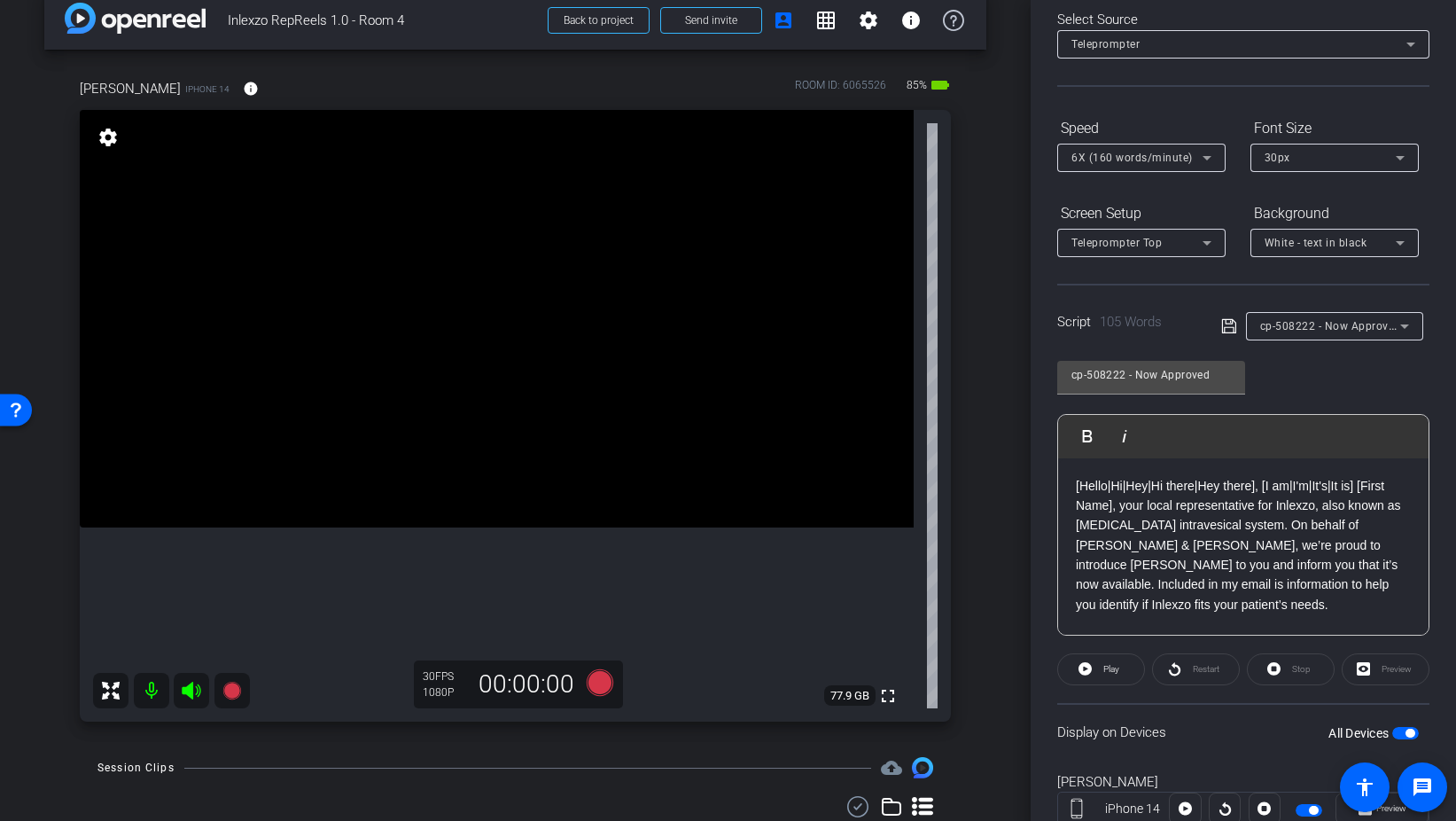
scroll to position [0, 0]
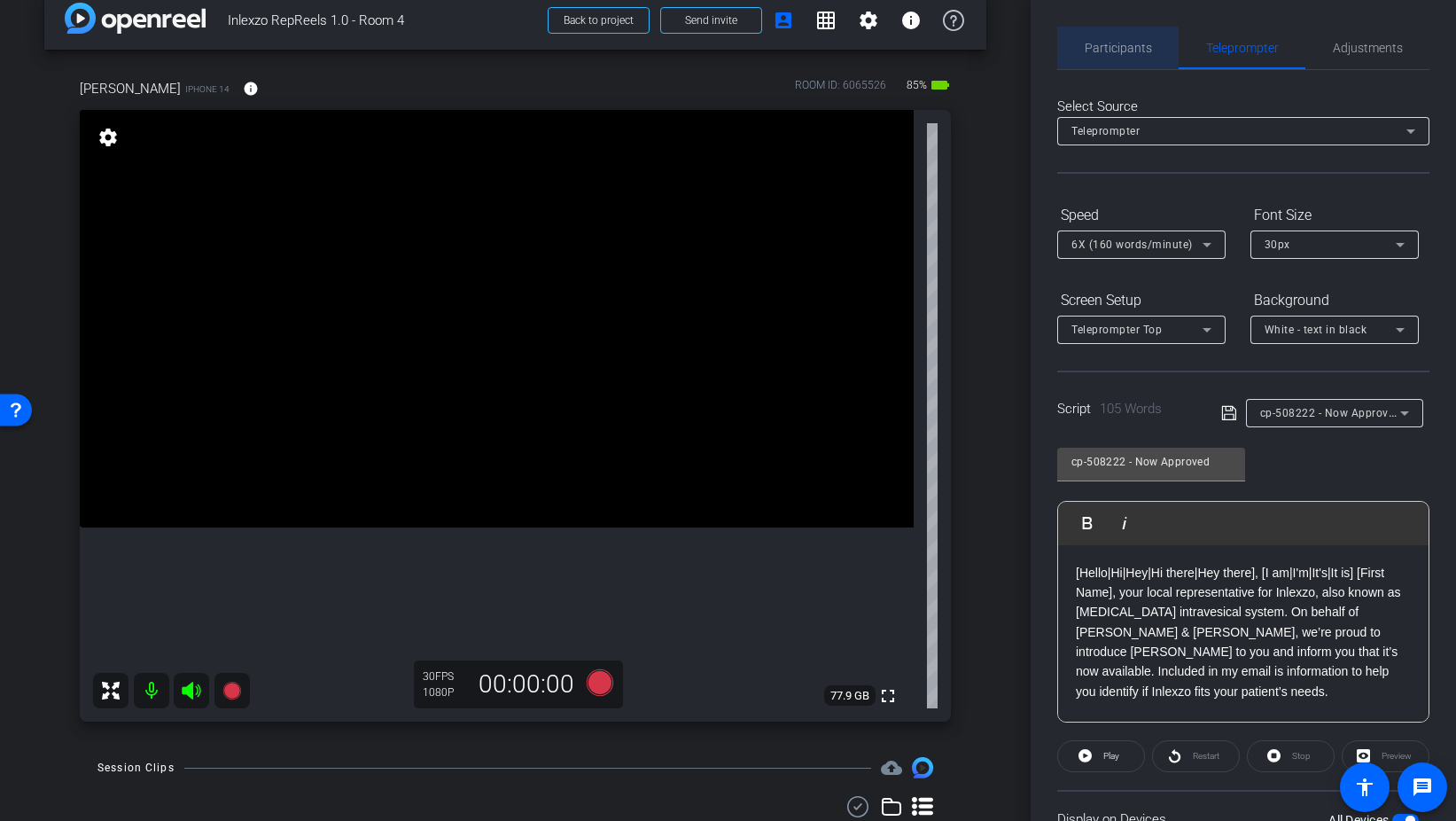
click at [1117, 44] on span "Participants" at bounding box center [1119, 48] width 67 height 13
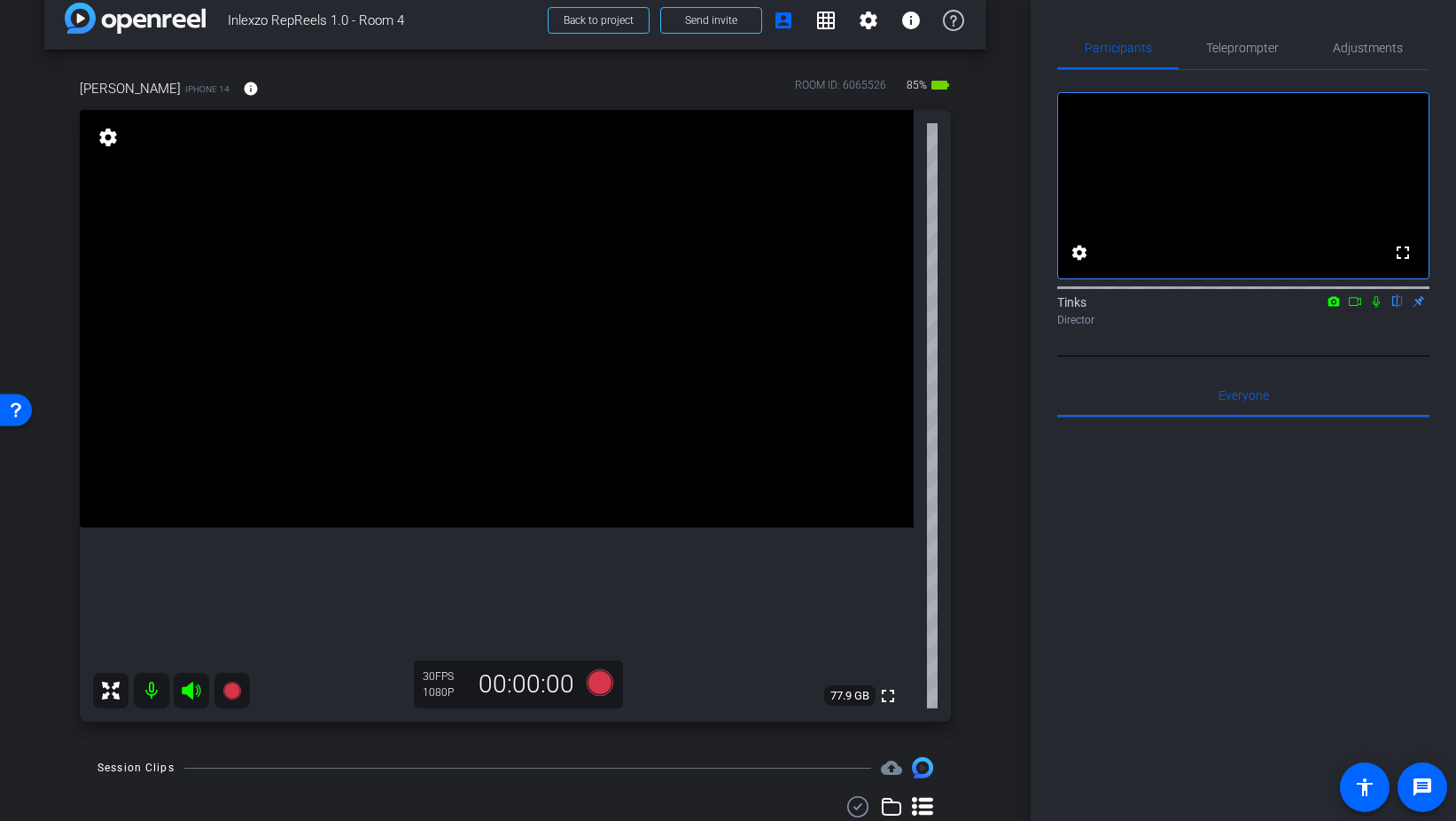
click at [1375, 307] on icon at bounding box center [1376, 302] width 7 height 12
click at [595, 685] on icon at bounding box center [598, 682] width 26 height 26
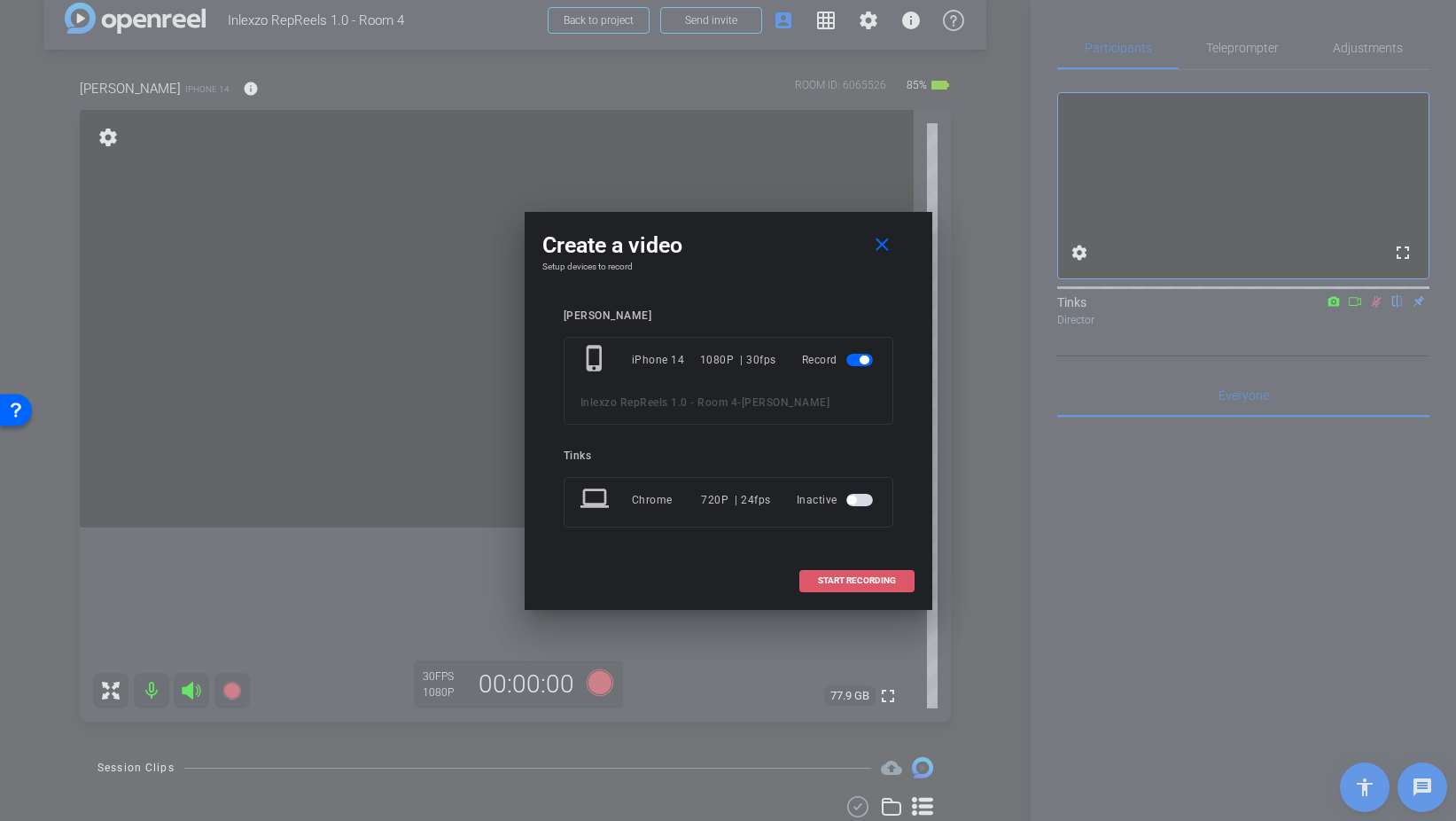
click at [887, 587] on span at bounding box center [857, 581] width 114 height 43
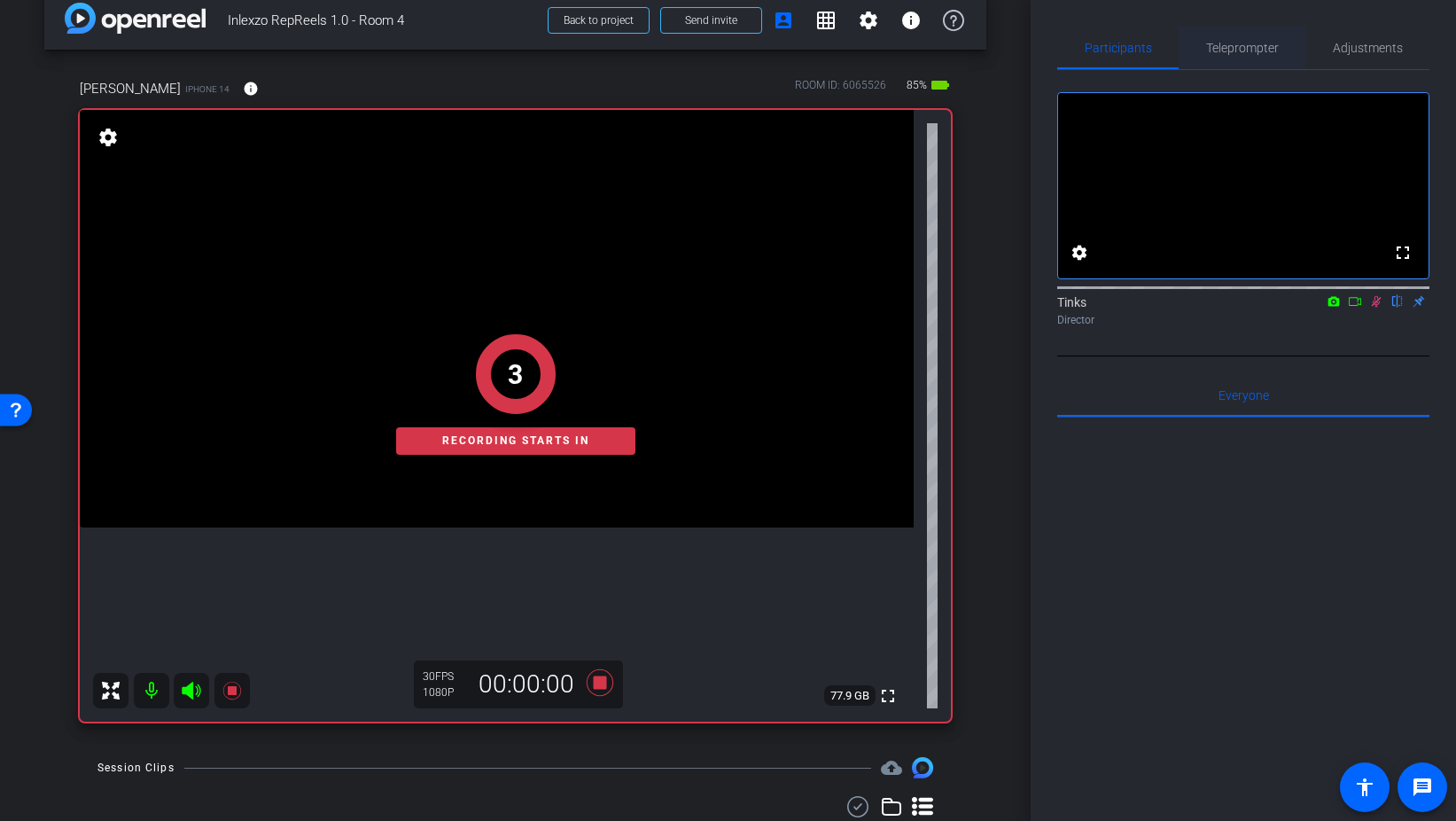
click at [1260, 49] on span "Teleprompter" at bounding box center [1242, 48] width 73 height 13
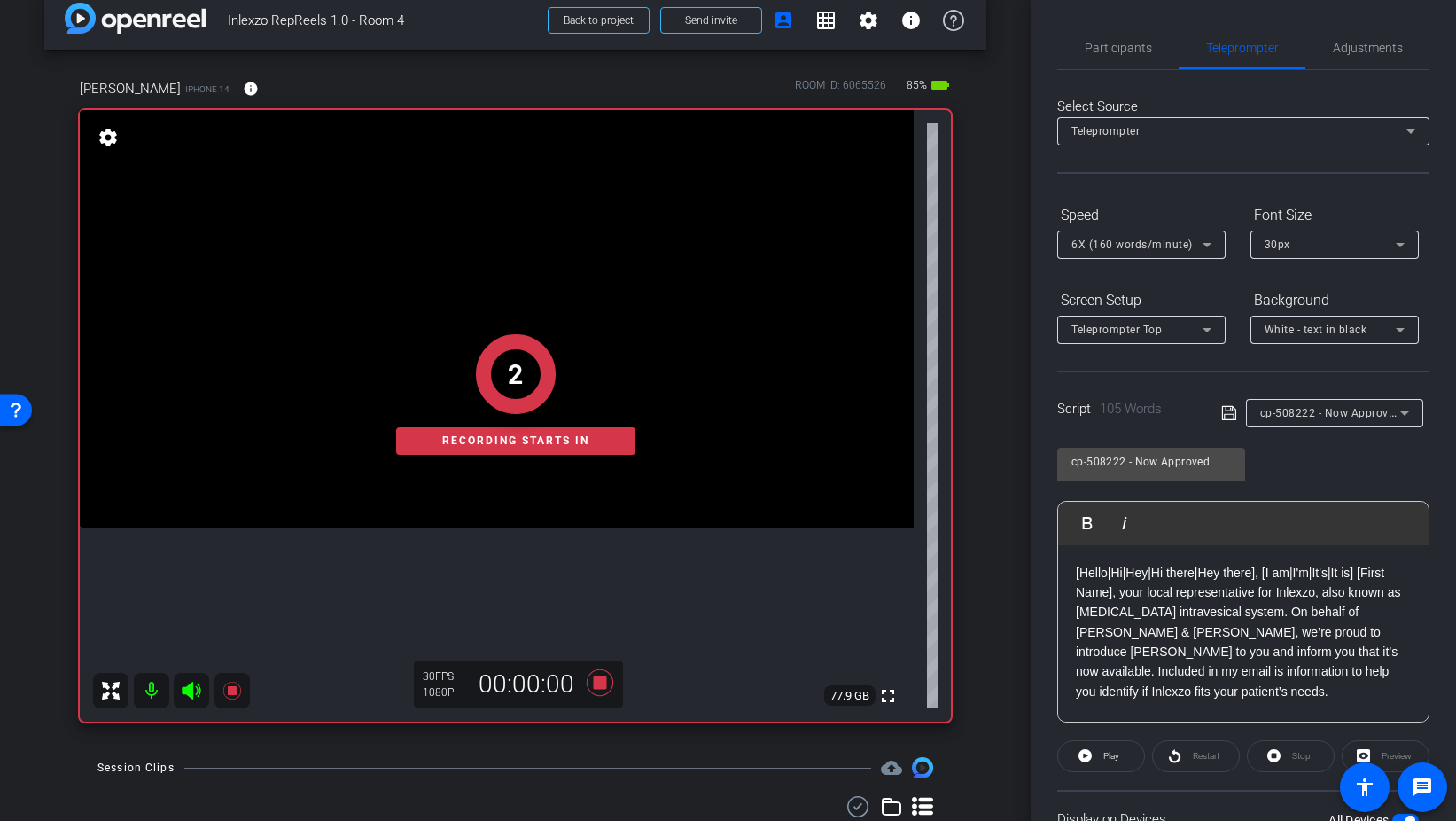
scroll to position [148, 0]
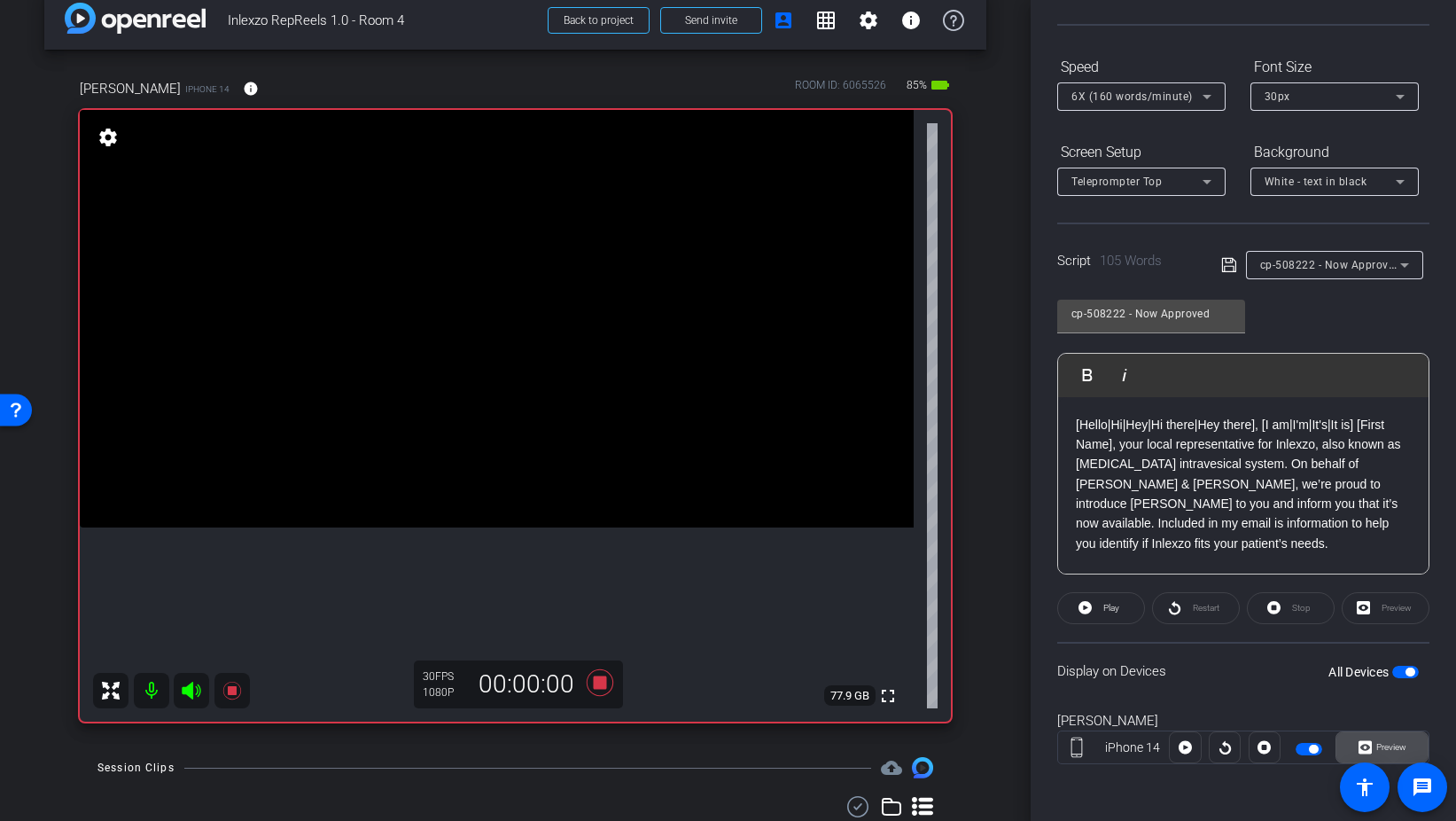
click at [1386, 744] on span "Preview" at bounding box center [1391, 747] width 30 height 10
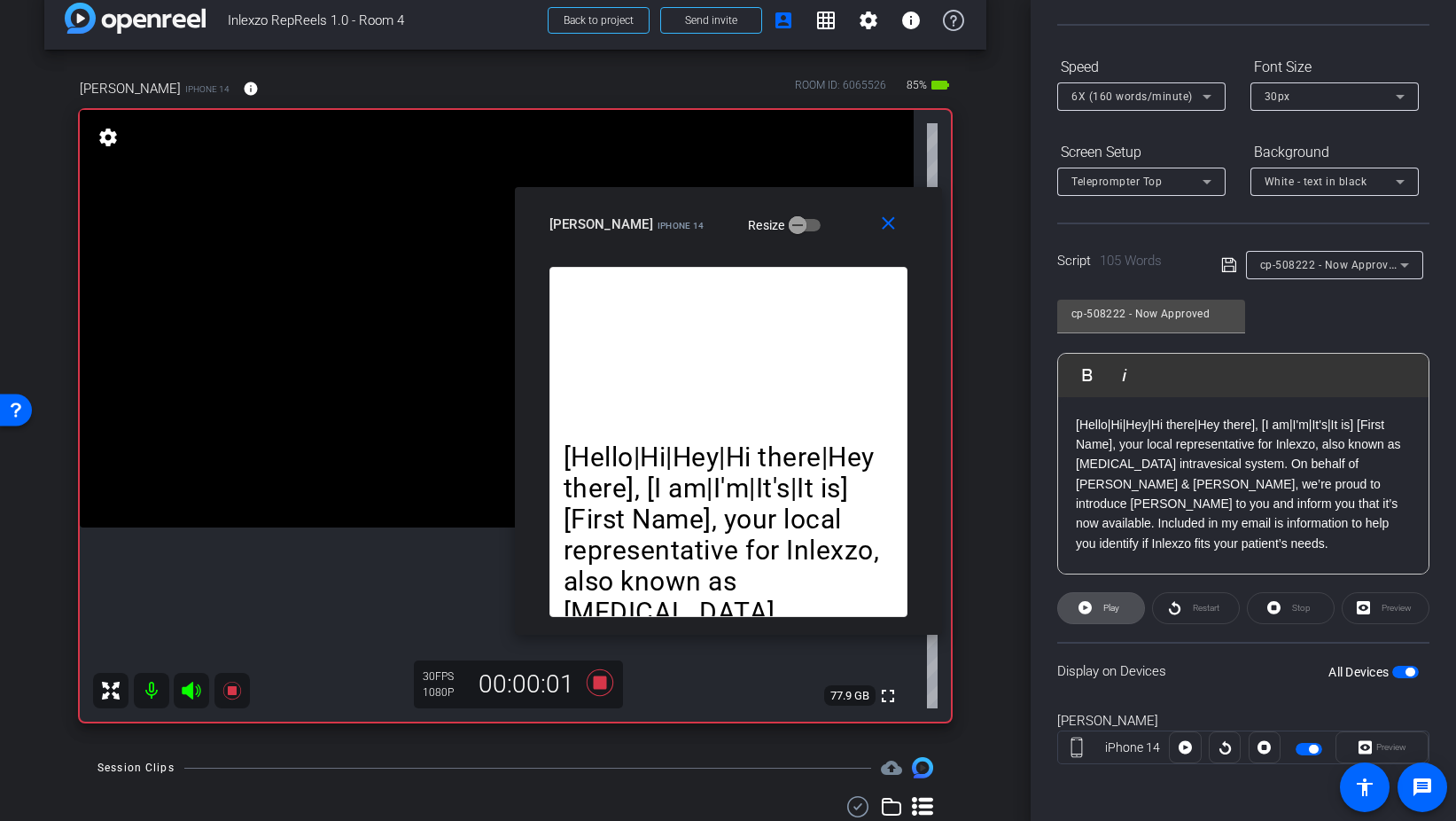
click at [1104, 603] on span "Play" at bounding box center [1112, 608] width 16 height 10
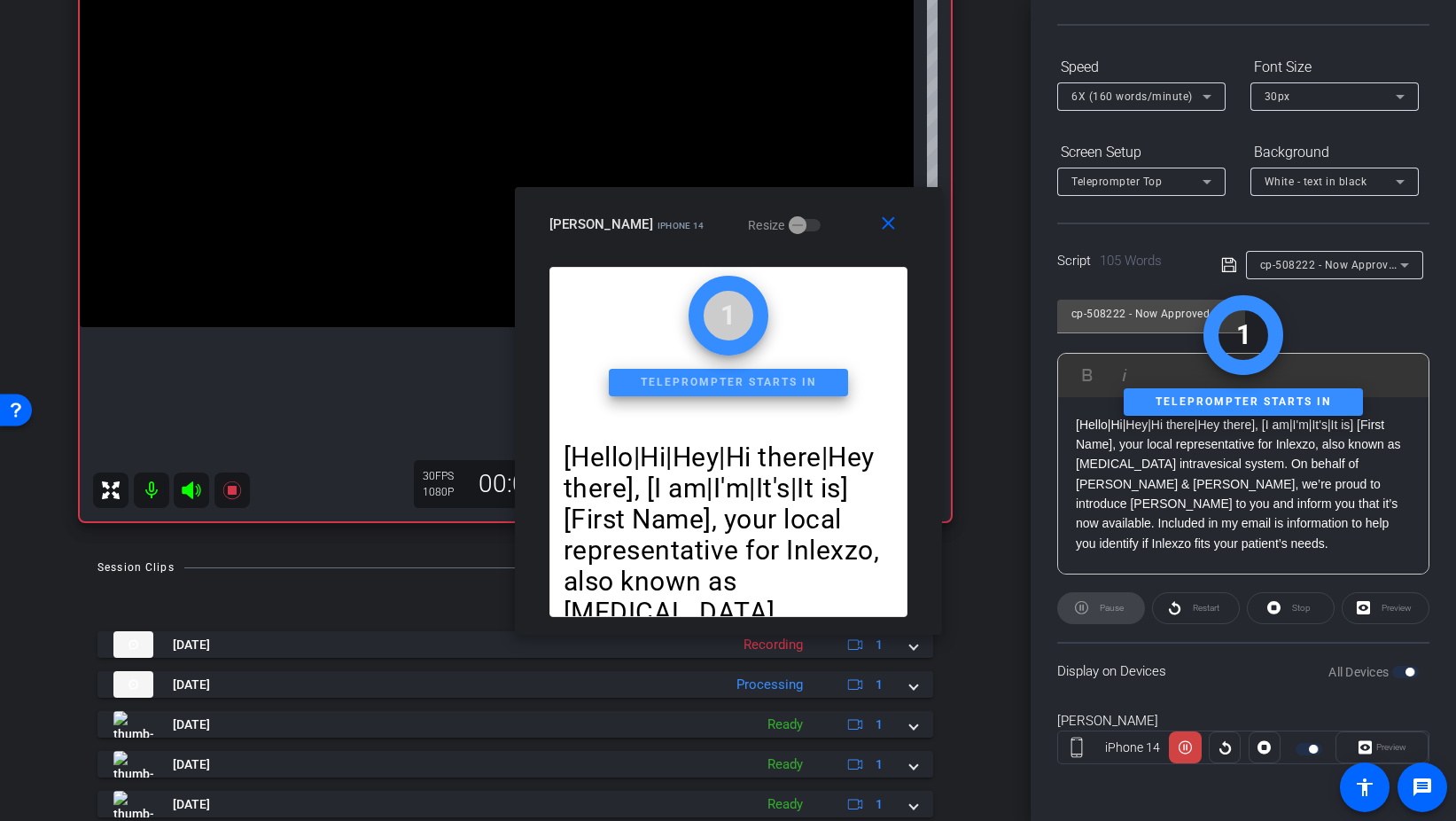
scroll to position [202, 0]
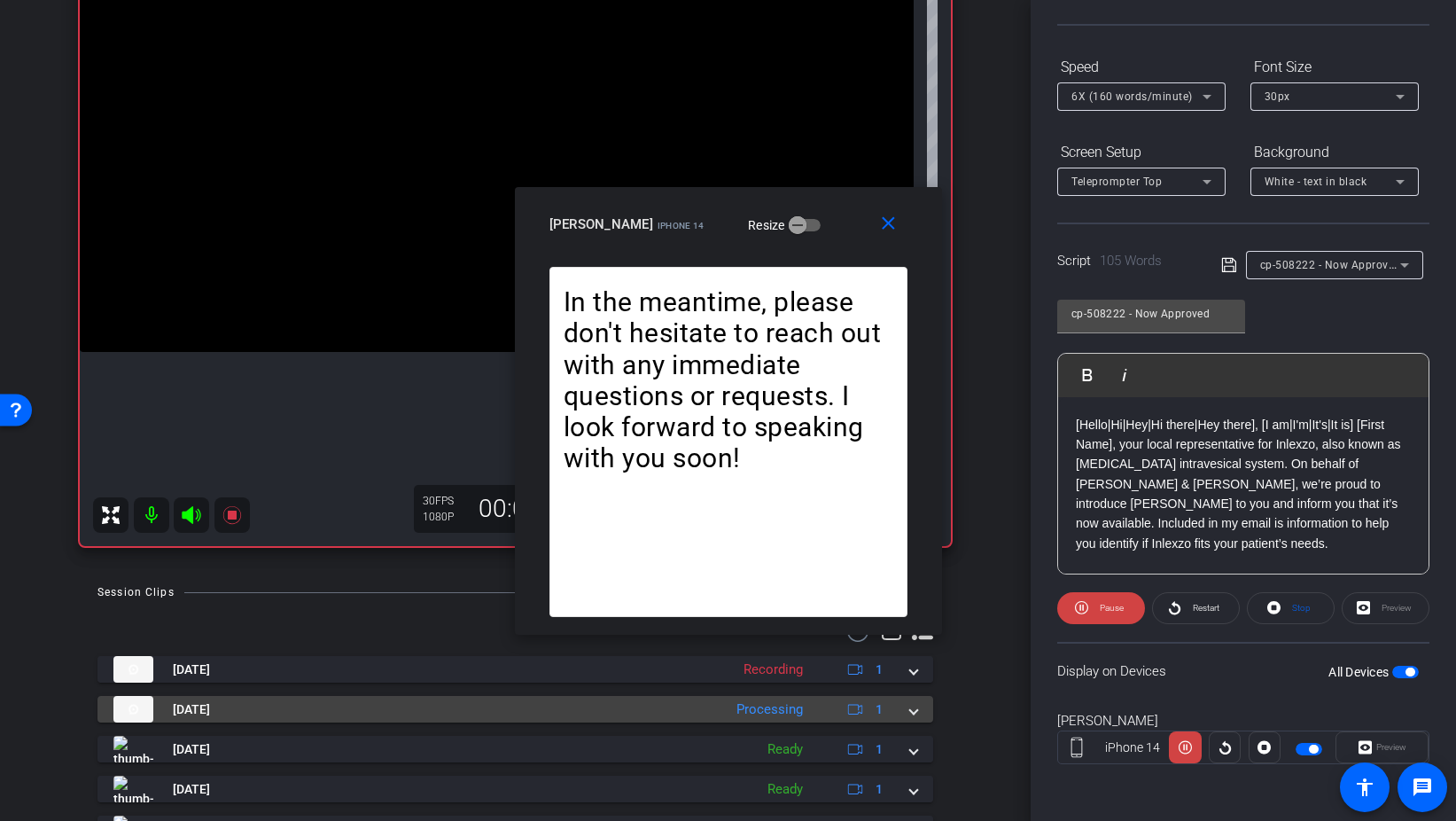
click at [911, 712] on span at bounding box center [913, 709] width 7 height 18
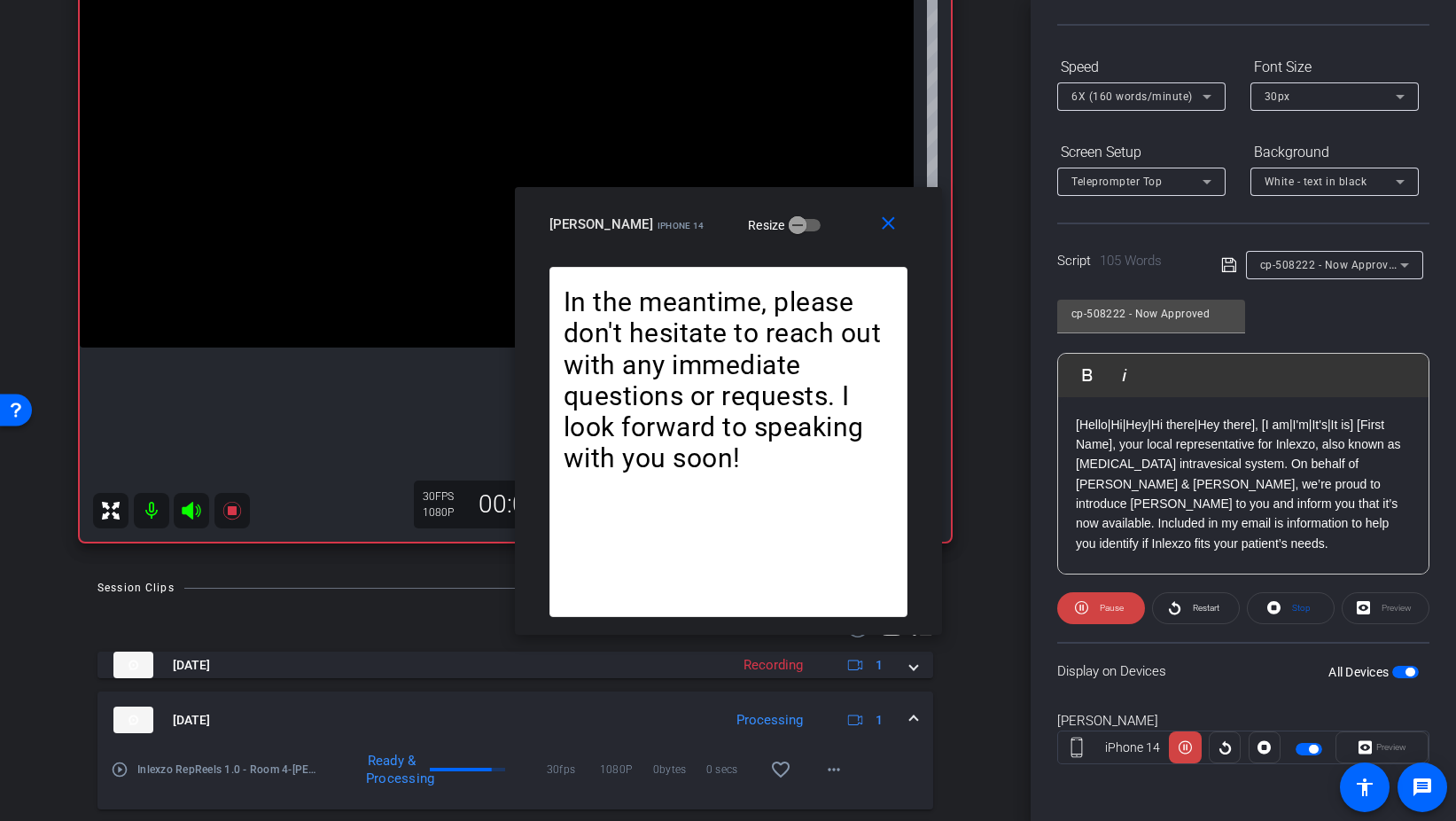
scroll to position [210, 0]
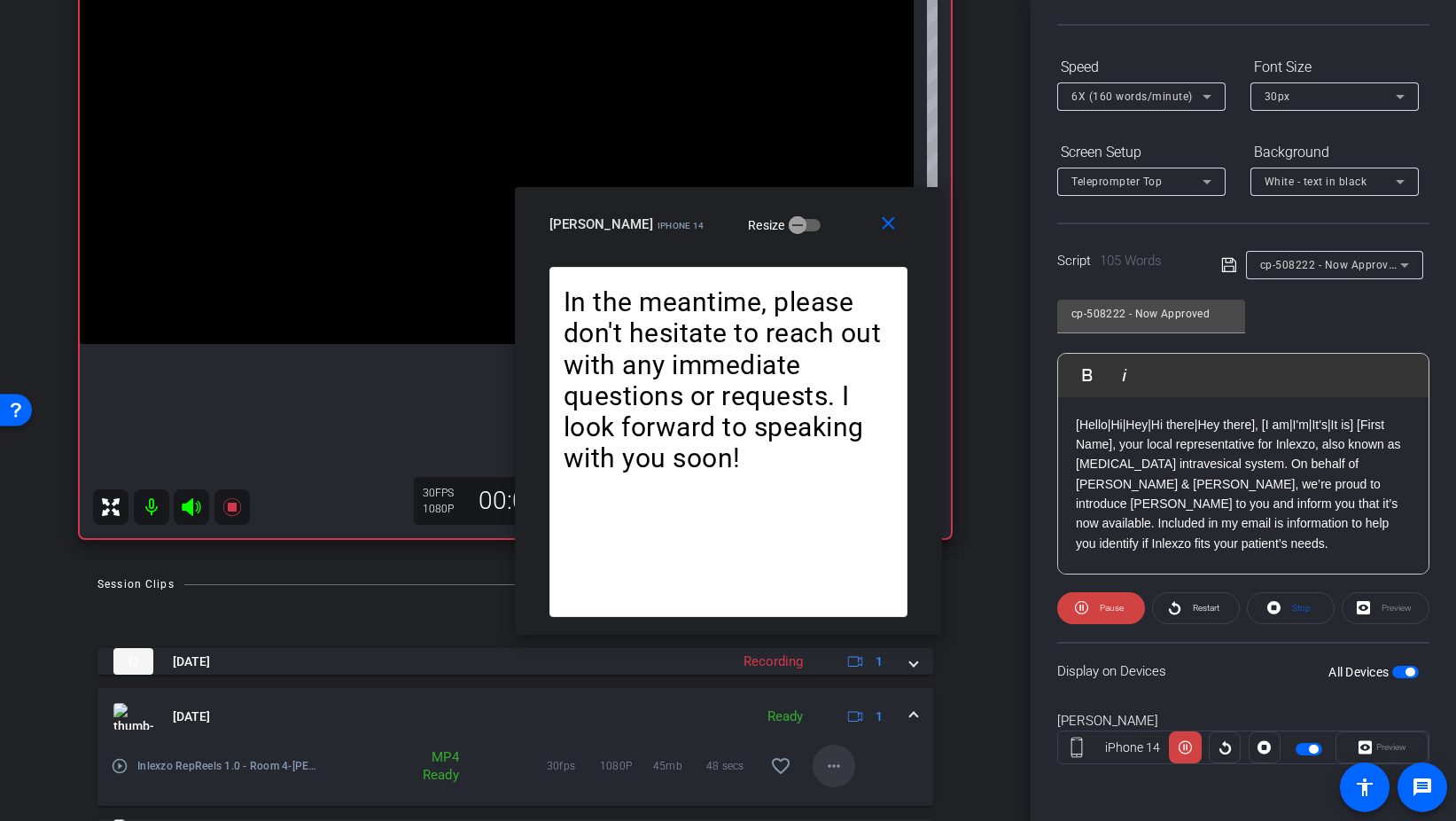
click at [828, 776] on span at bounding box center [835, 767] width 43 height 43
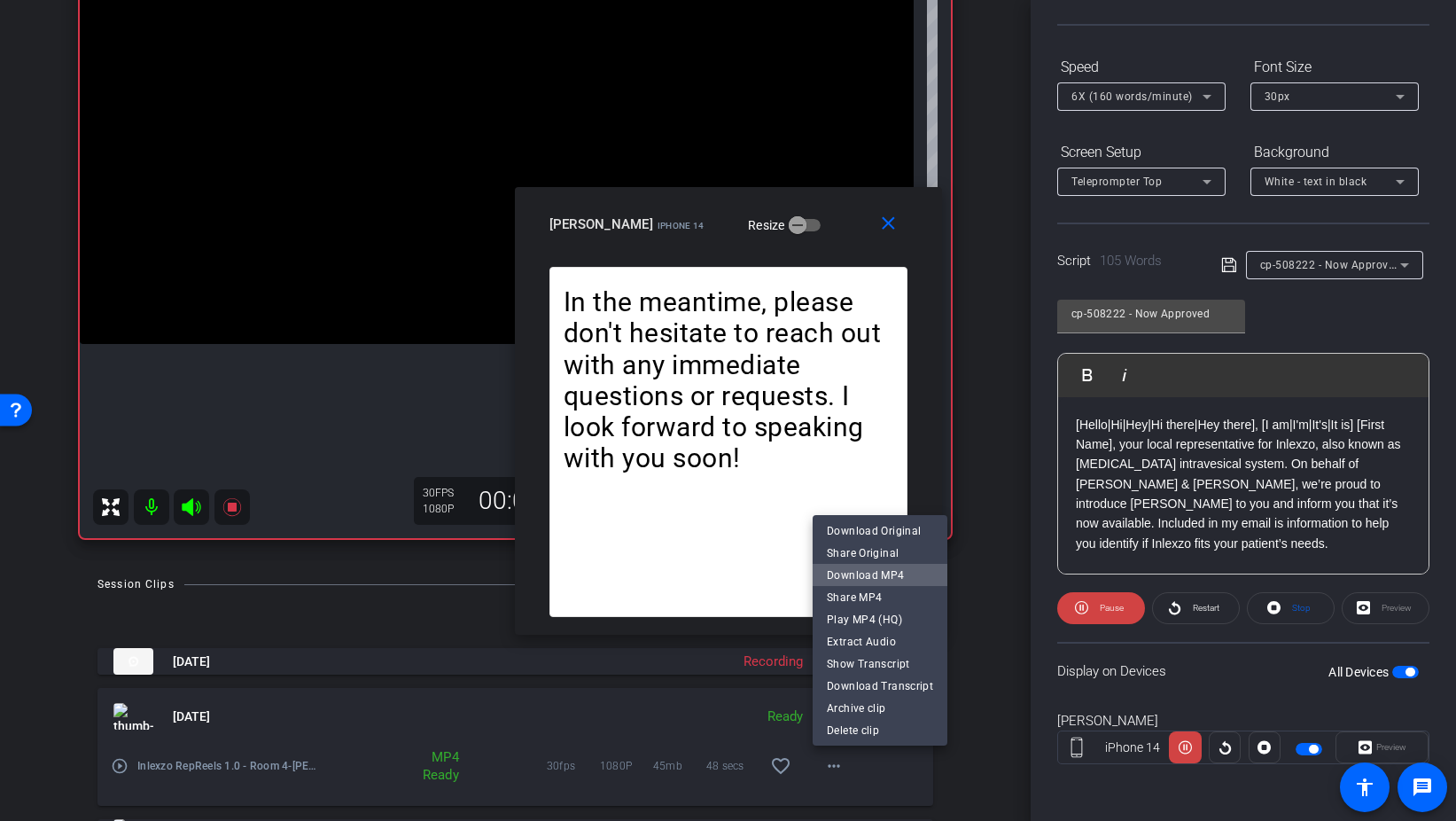
click at [897, 574] on span "Download MP4" at bounding box center [879, 575] width 106 height 21
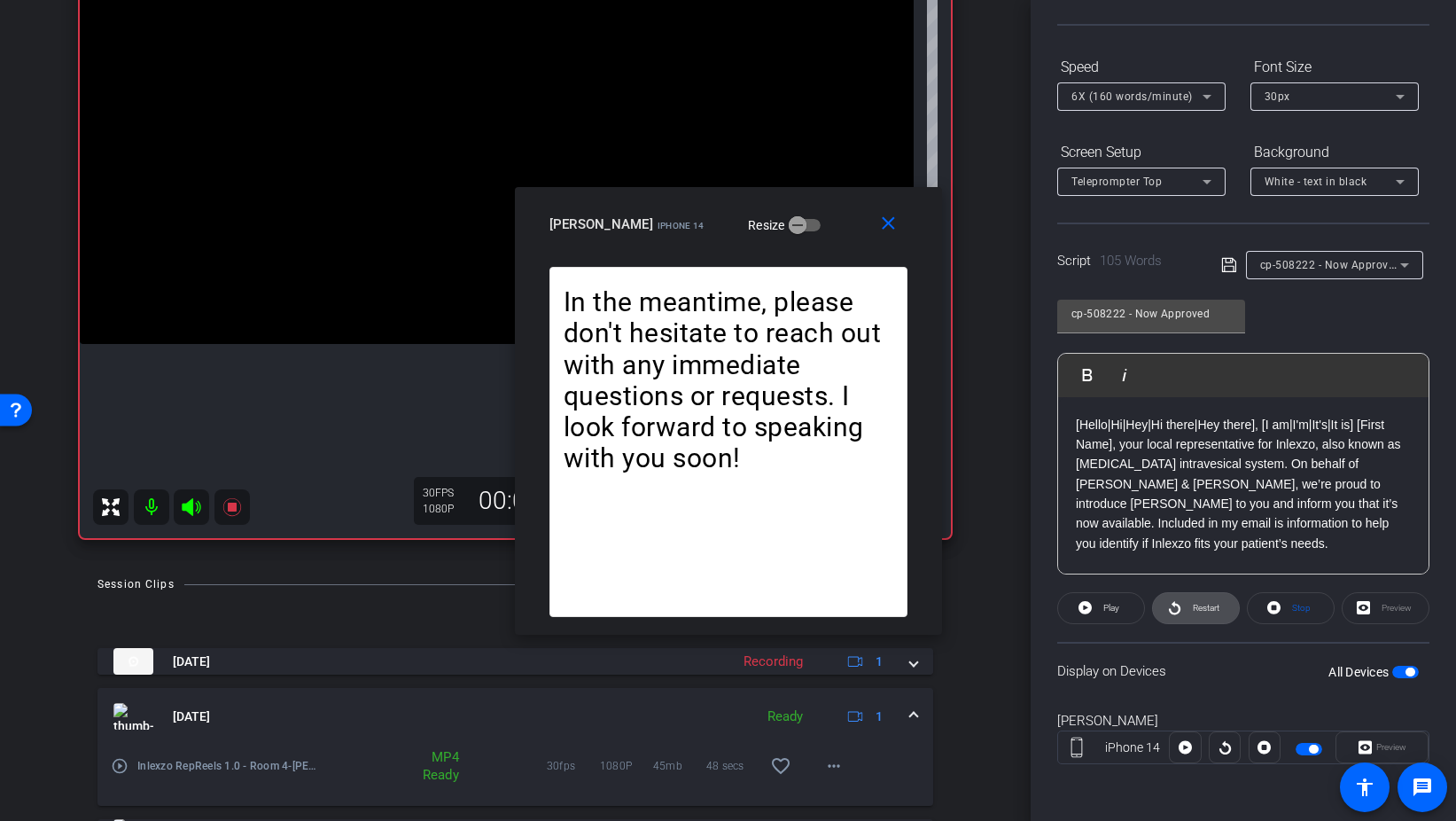
click at [1190, 602] on span "Restart" at bounding box center [1204, 608] width 31 height 25
click at [885, 223] on mat-icon "close" at bounding box center [888, 224] width 22 height 22
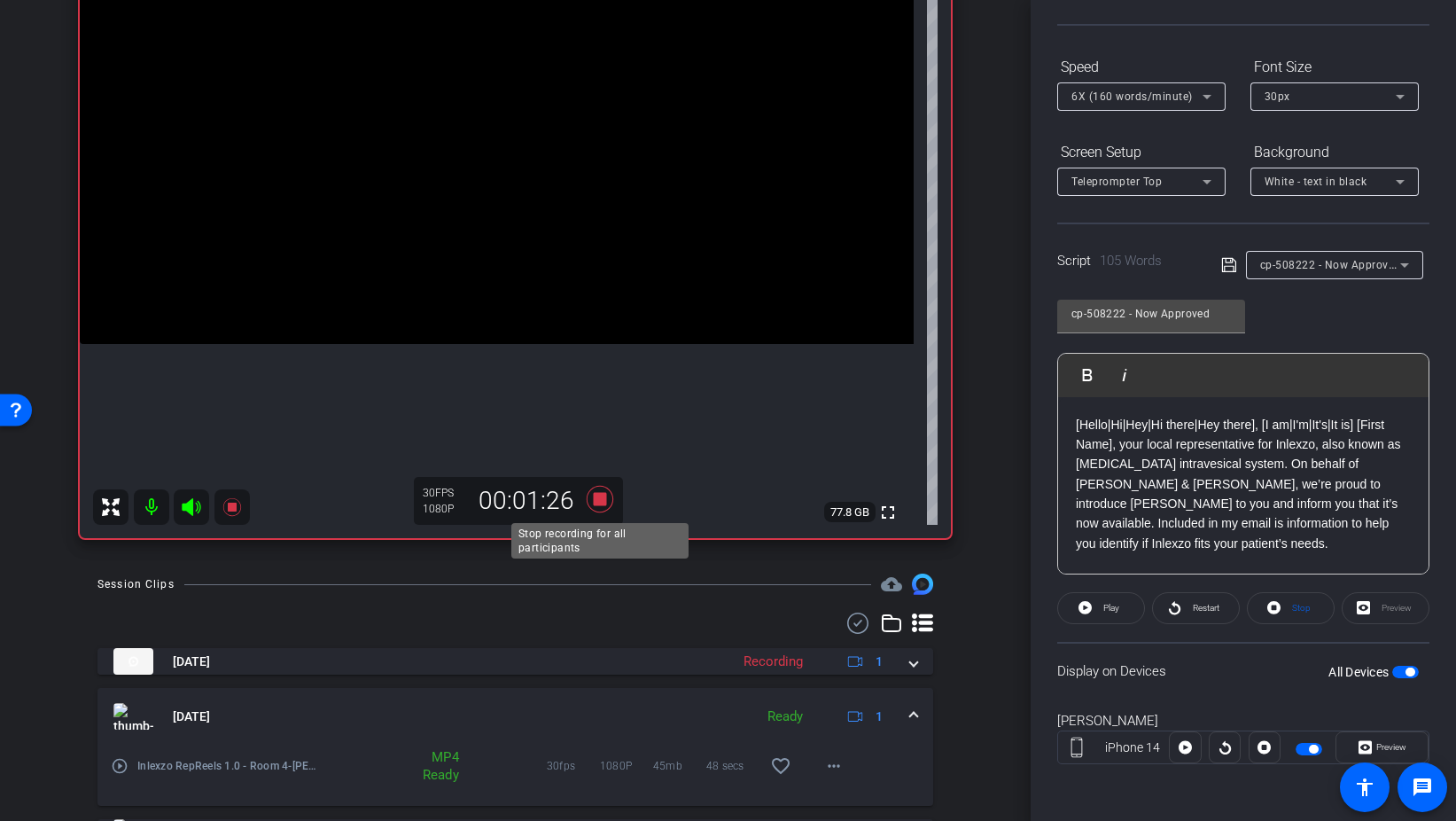
click at [594, 501] on icon at bounding box center [598, 498] width 26 height 26
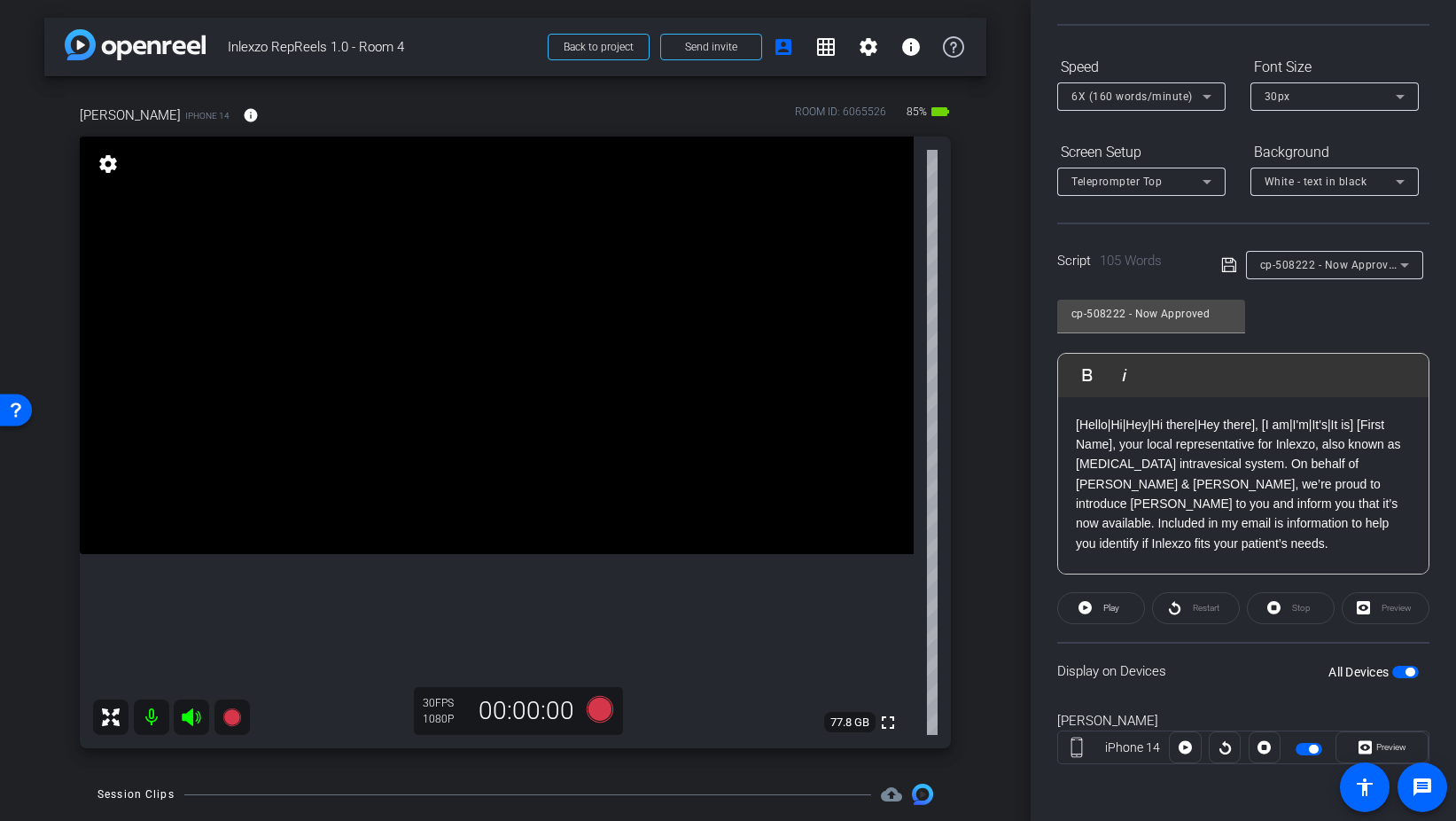
scroll to position [150, 0]
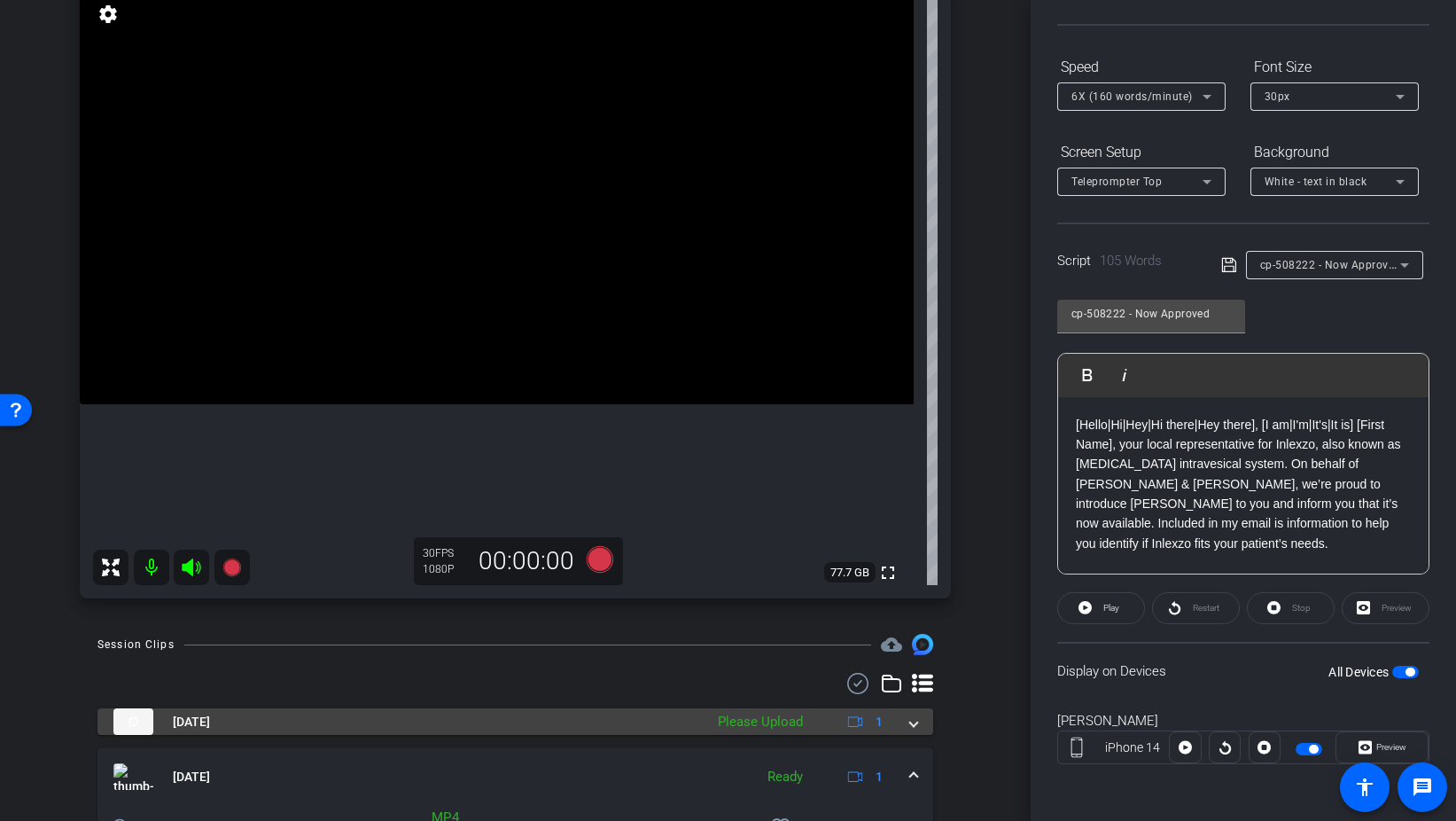
click at [913, 723] on span at bounding box center [913, 722] width 7 height 18
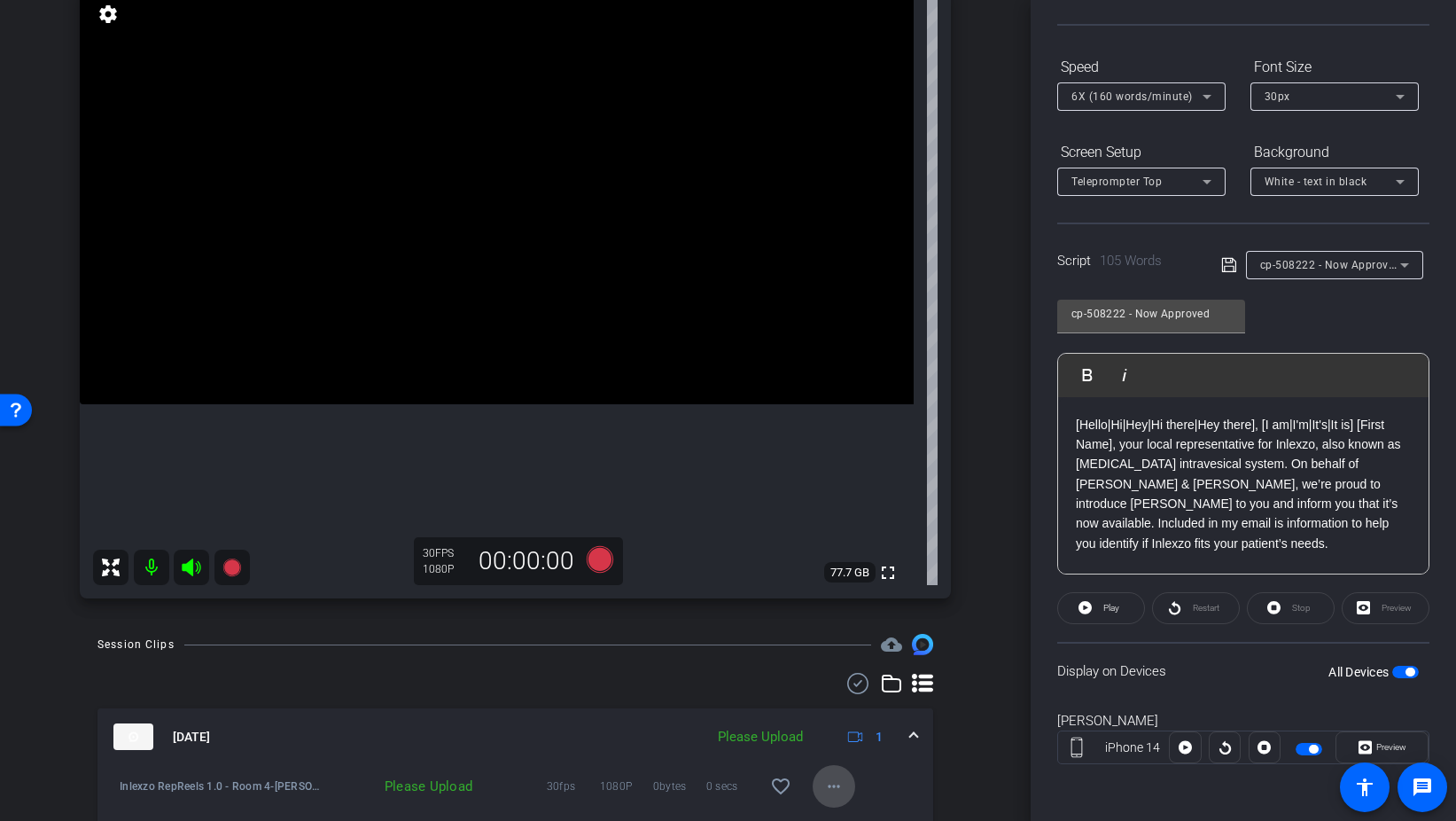
click at [843, 785] on mat-icon "more_horiz" at bounding box center [835, 786] width 21 height 21
click at [872, 710] on span "Upload" at bounding box center [862, 706] width 71 height 21
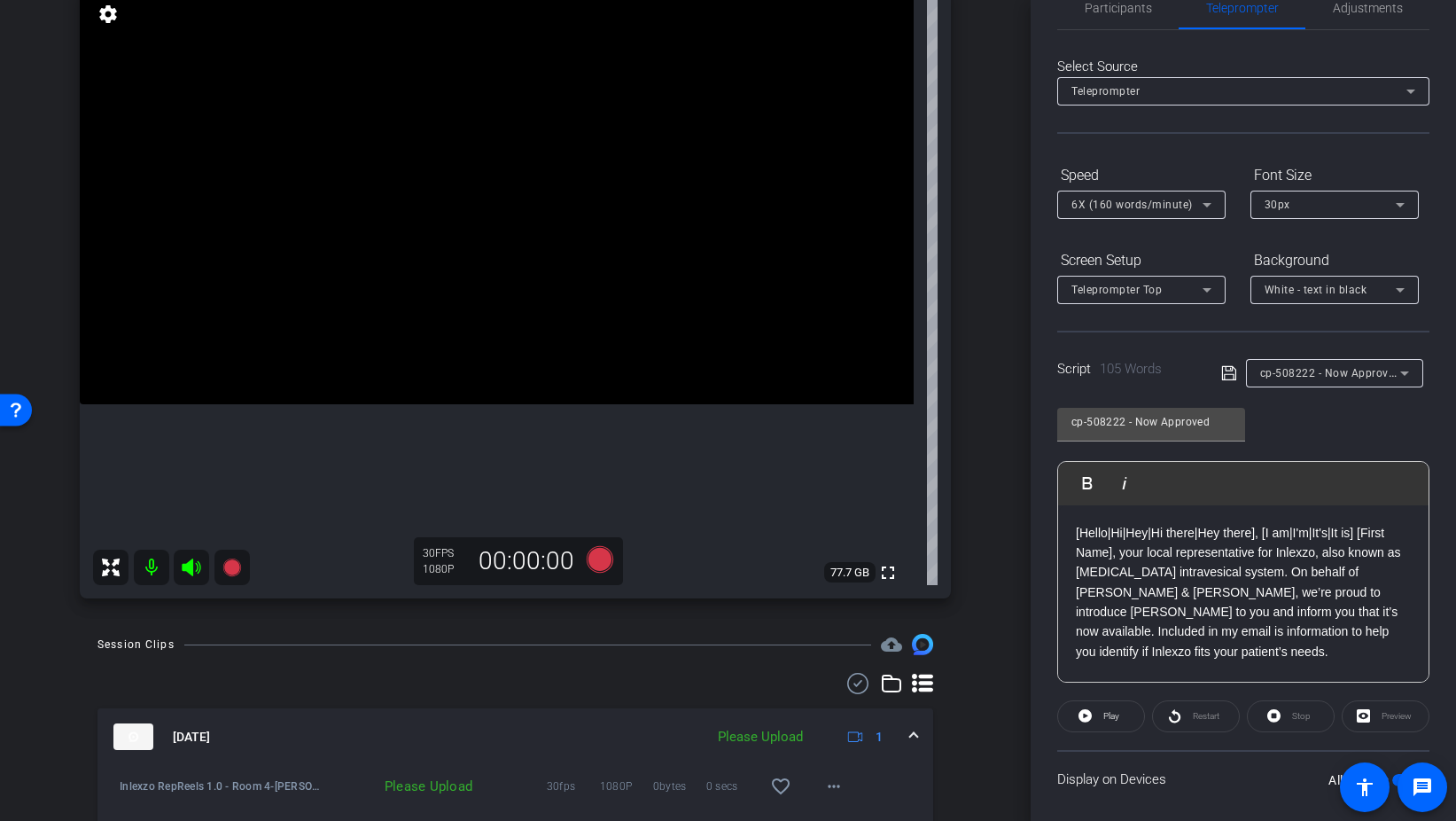
scroll to position [0, 0]
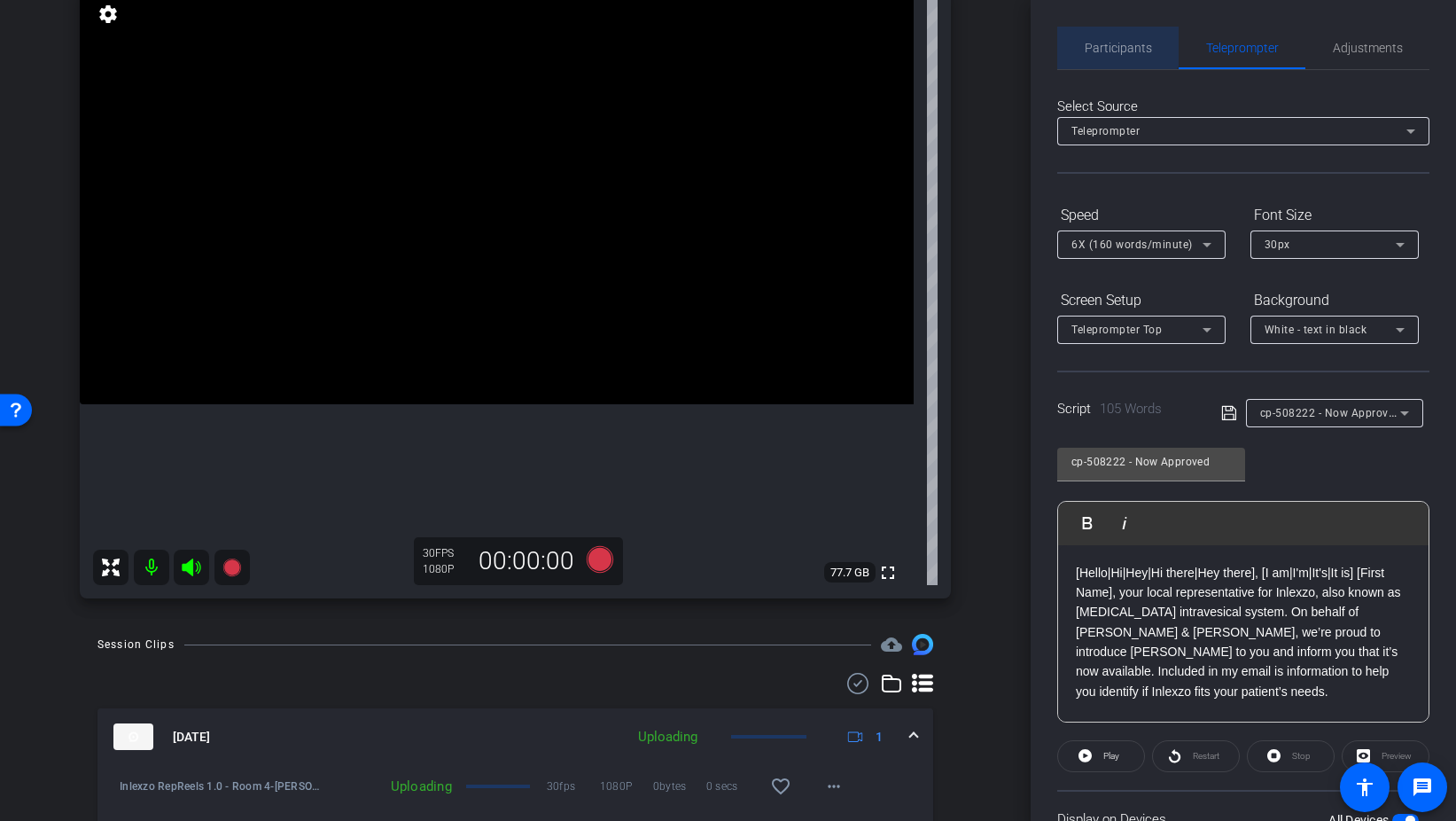
click at [1106, 37] on span "Participants" at bounding box center [1119, 48] width 67 height 43
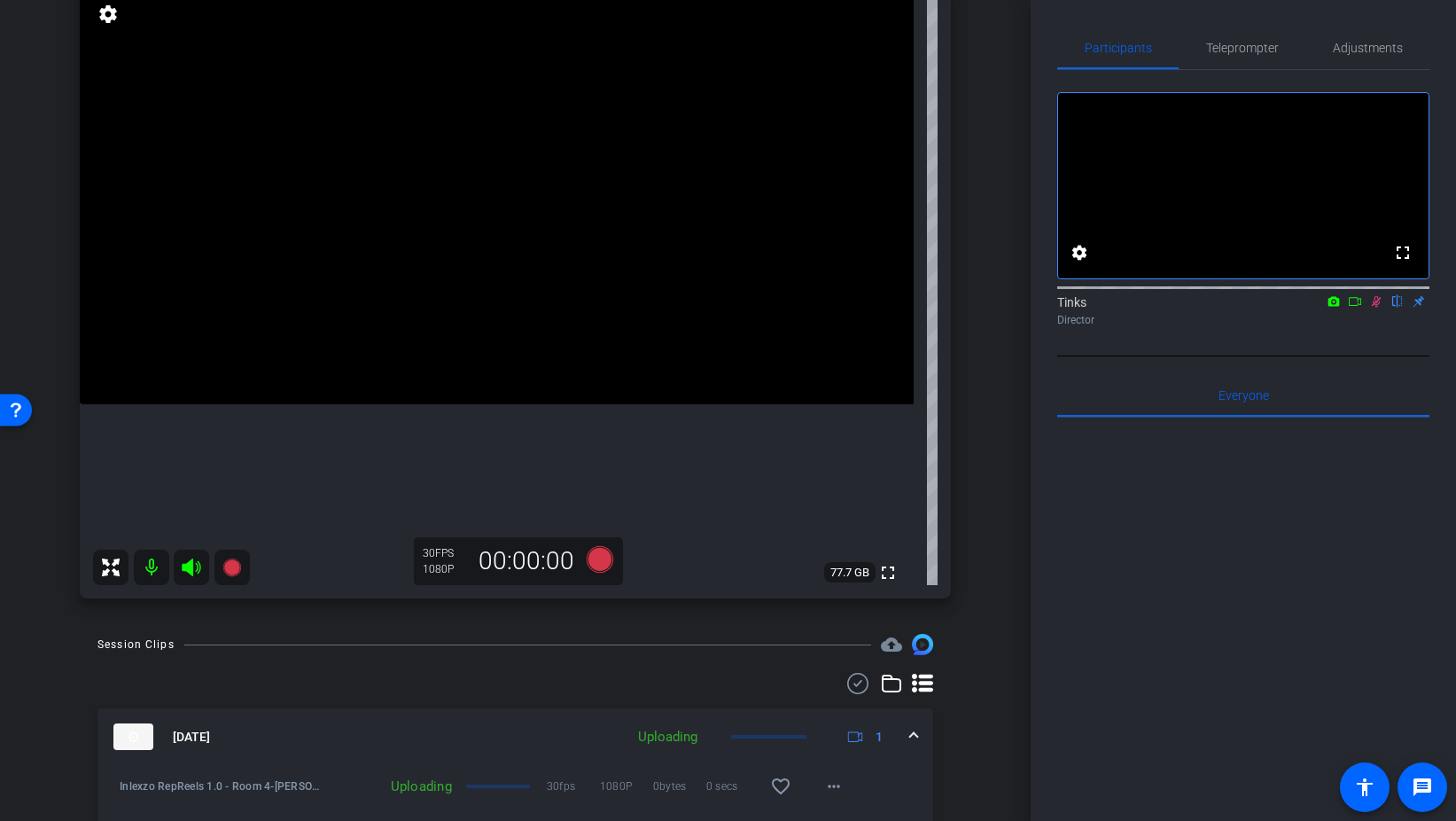
click at [1378, 307] on icon at bounding box center [1376, 301] width 15 height 13
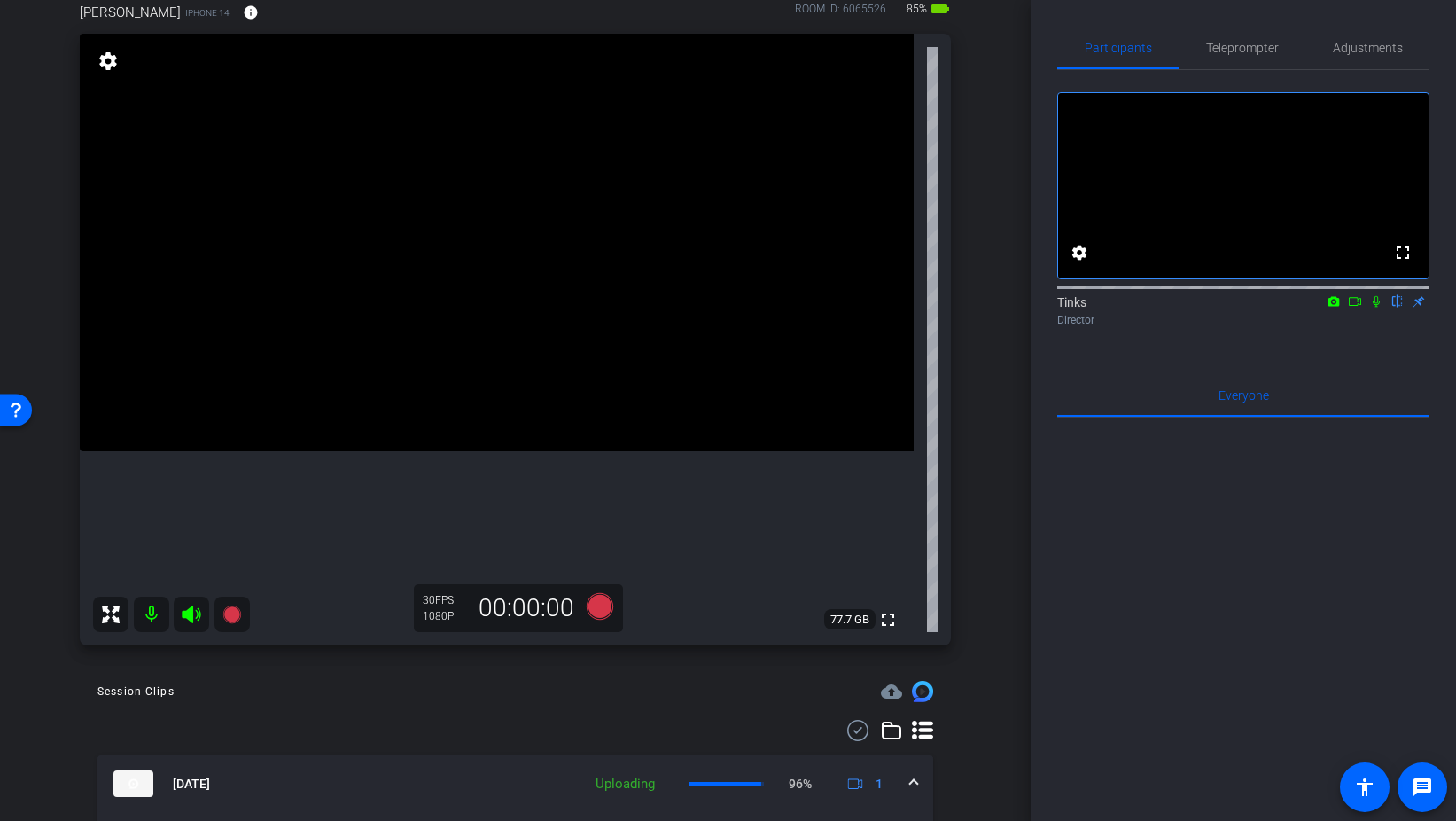
scroll to position [97, 0]
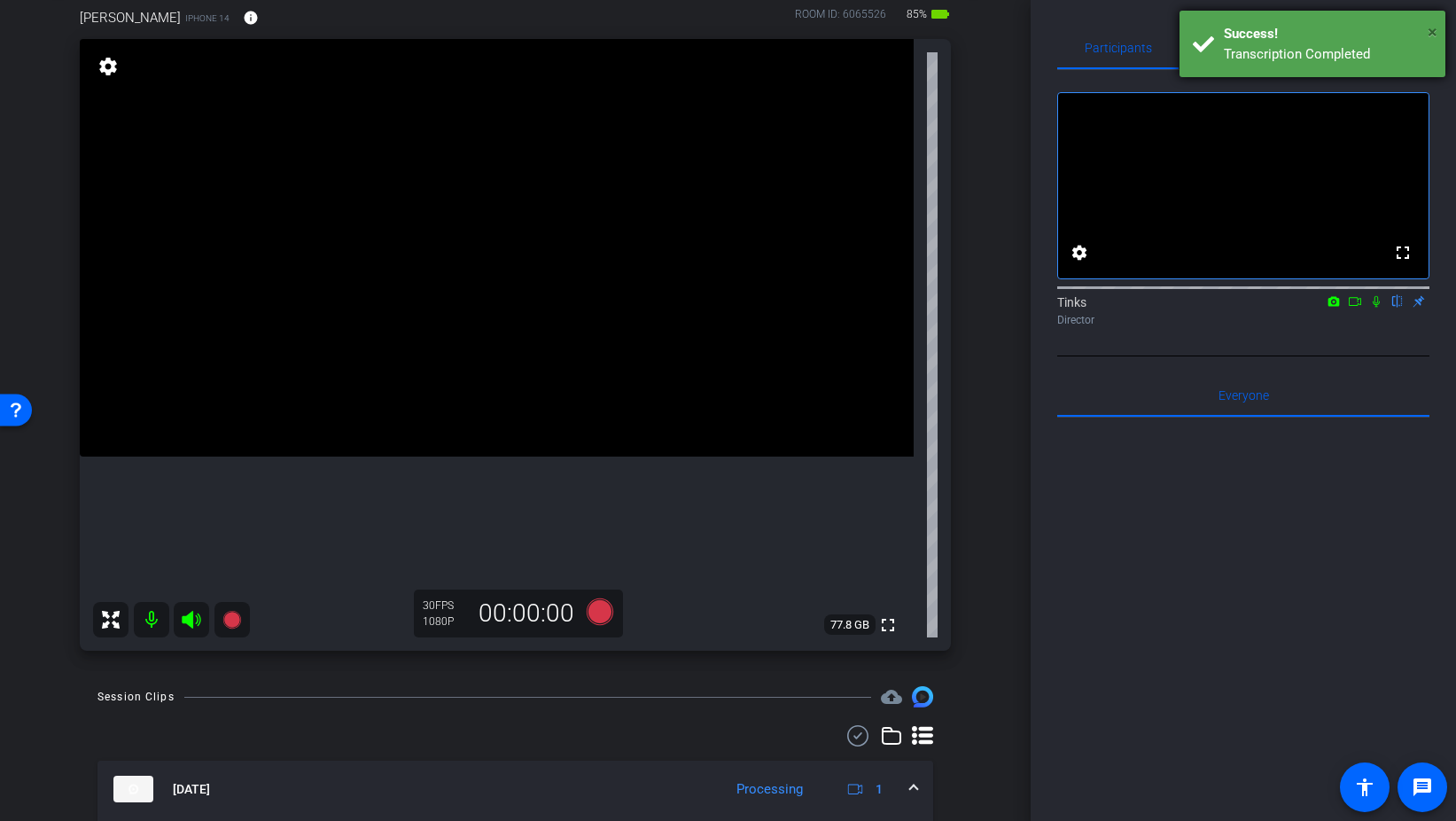
click at [1435, 35] on span "×" at bounding box center [1433, 32] width 10 height 21
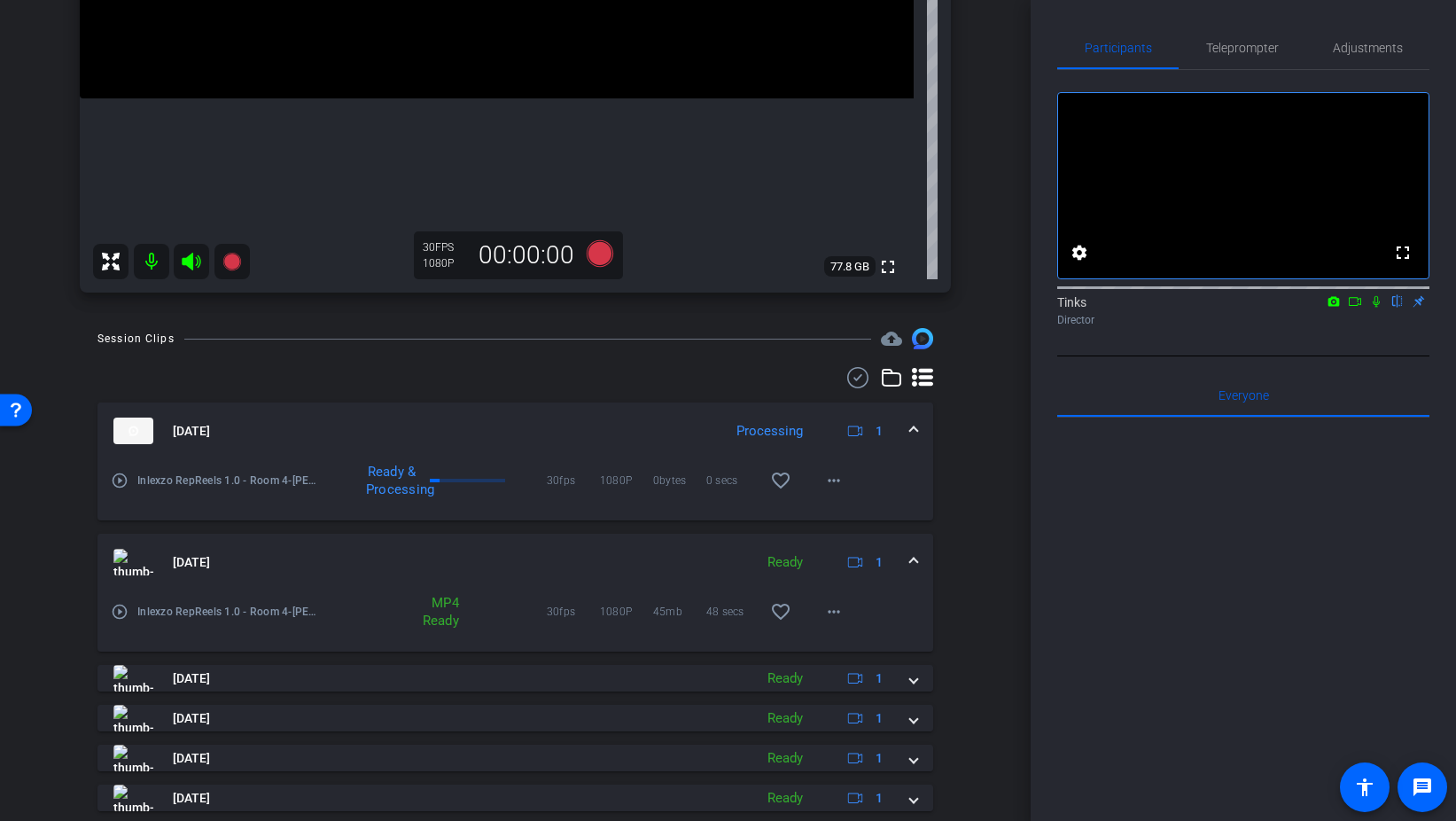
scroll to position [0, 0]
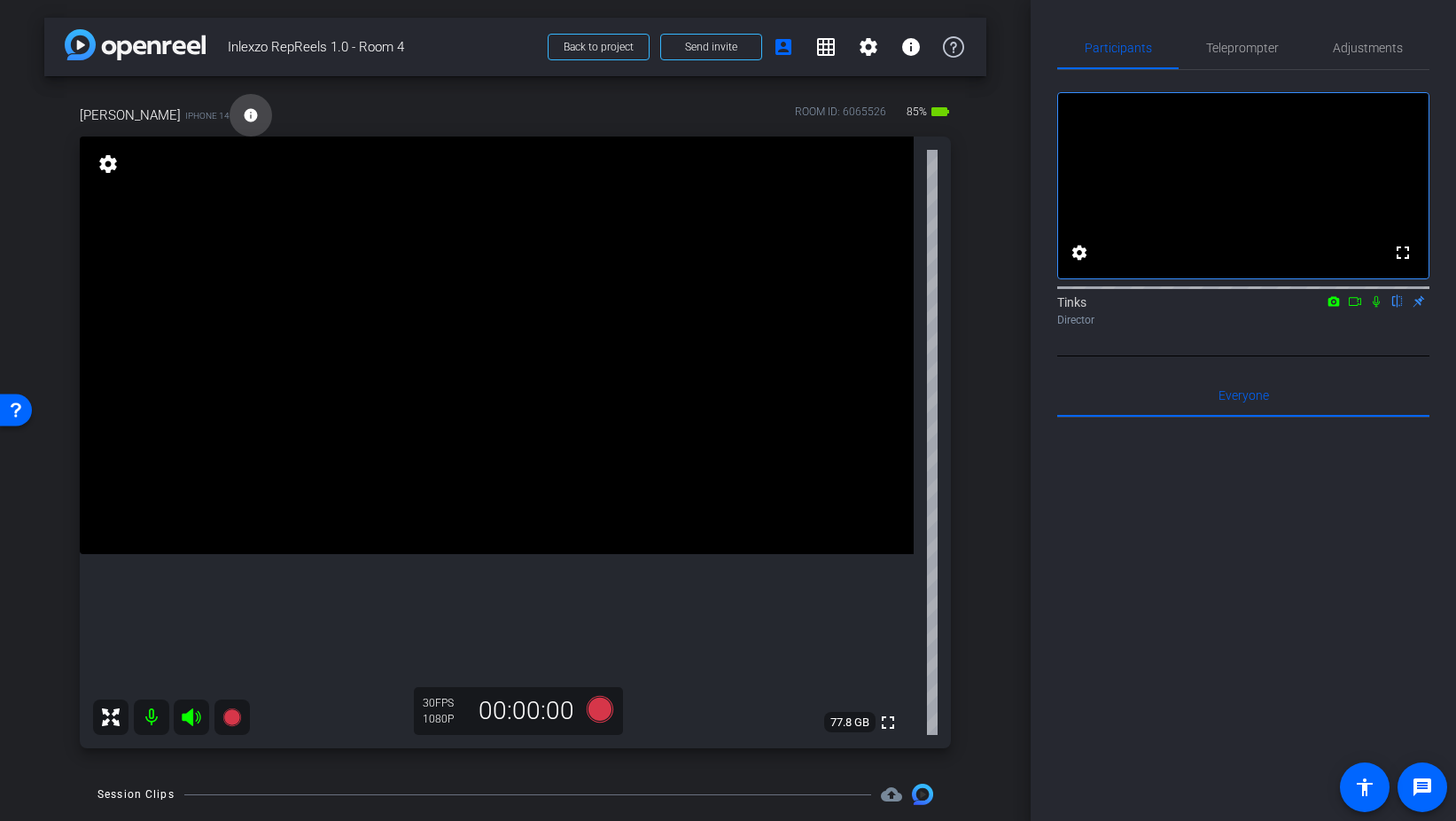
click at [243, 108] on mat-icon "info" at bounding box center [251, 115] width 16 height 16
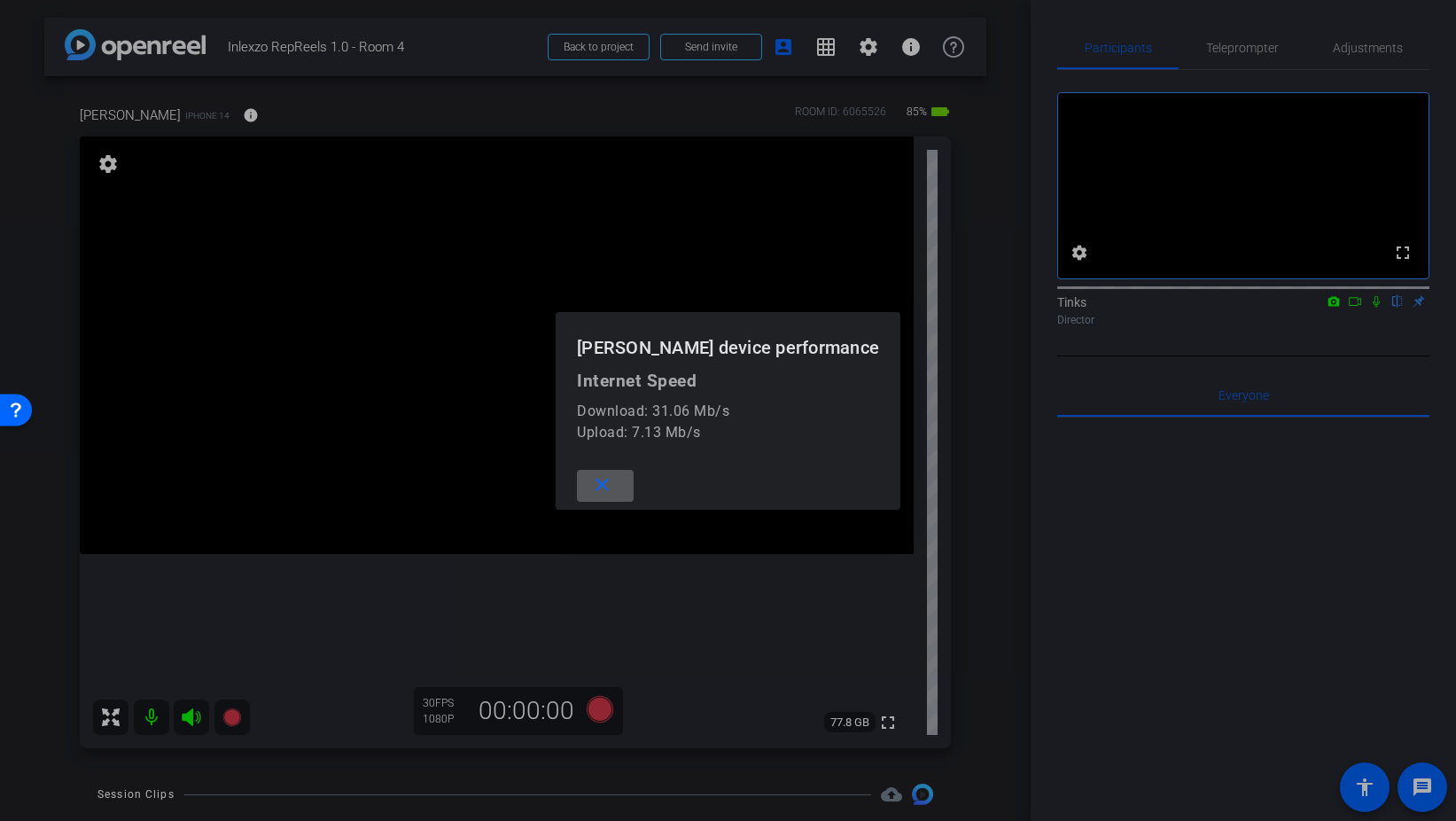
click at [624, 490] on span at bounding box center [605, 486] width 56 height 43
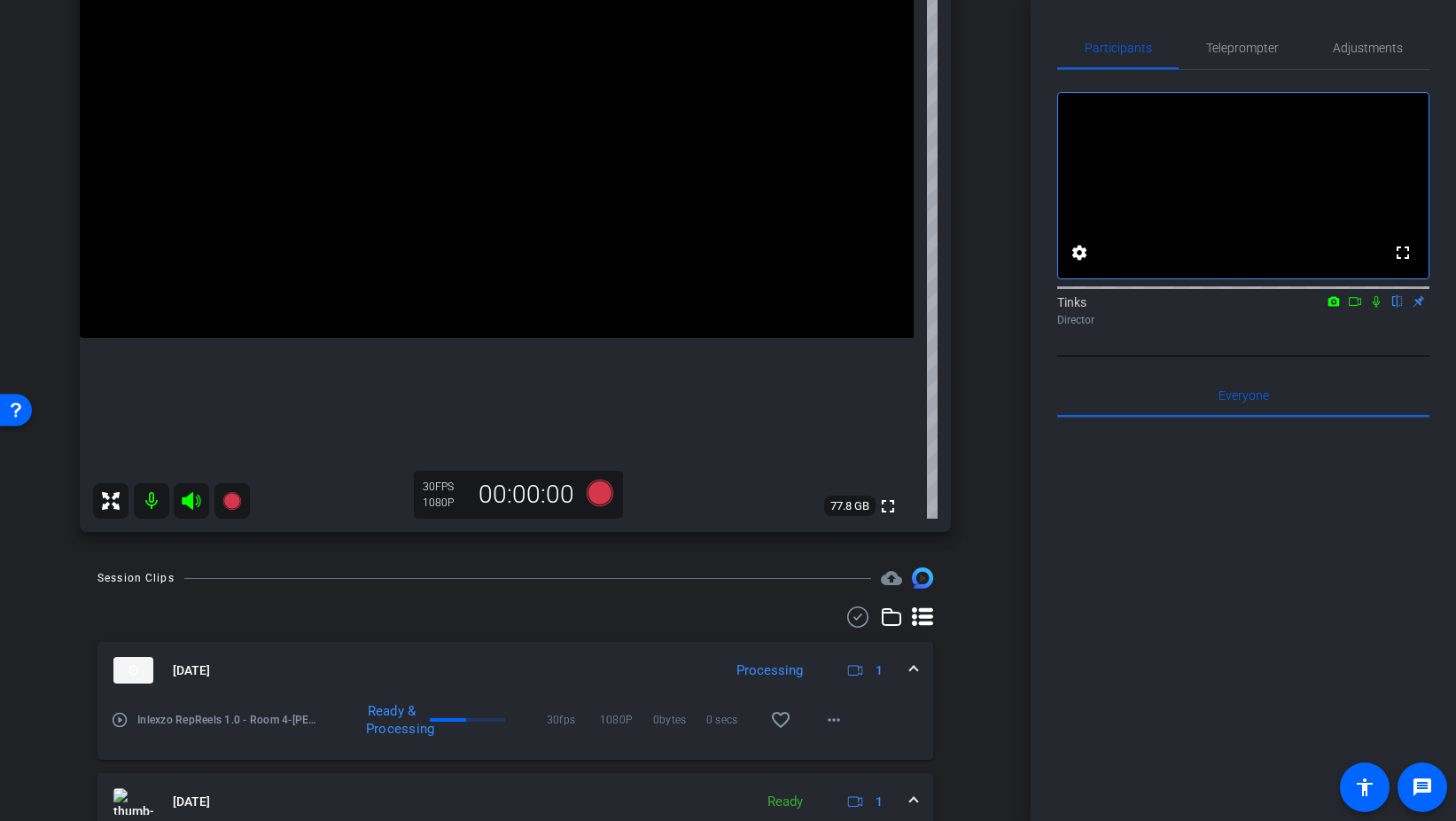
scroll to position [214, 0]
click at [1251, 48] on span "Teleprompter" at bounding box center [1242, 48] width 73 height 13
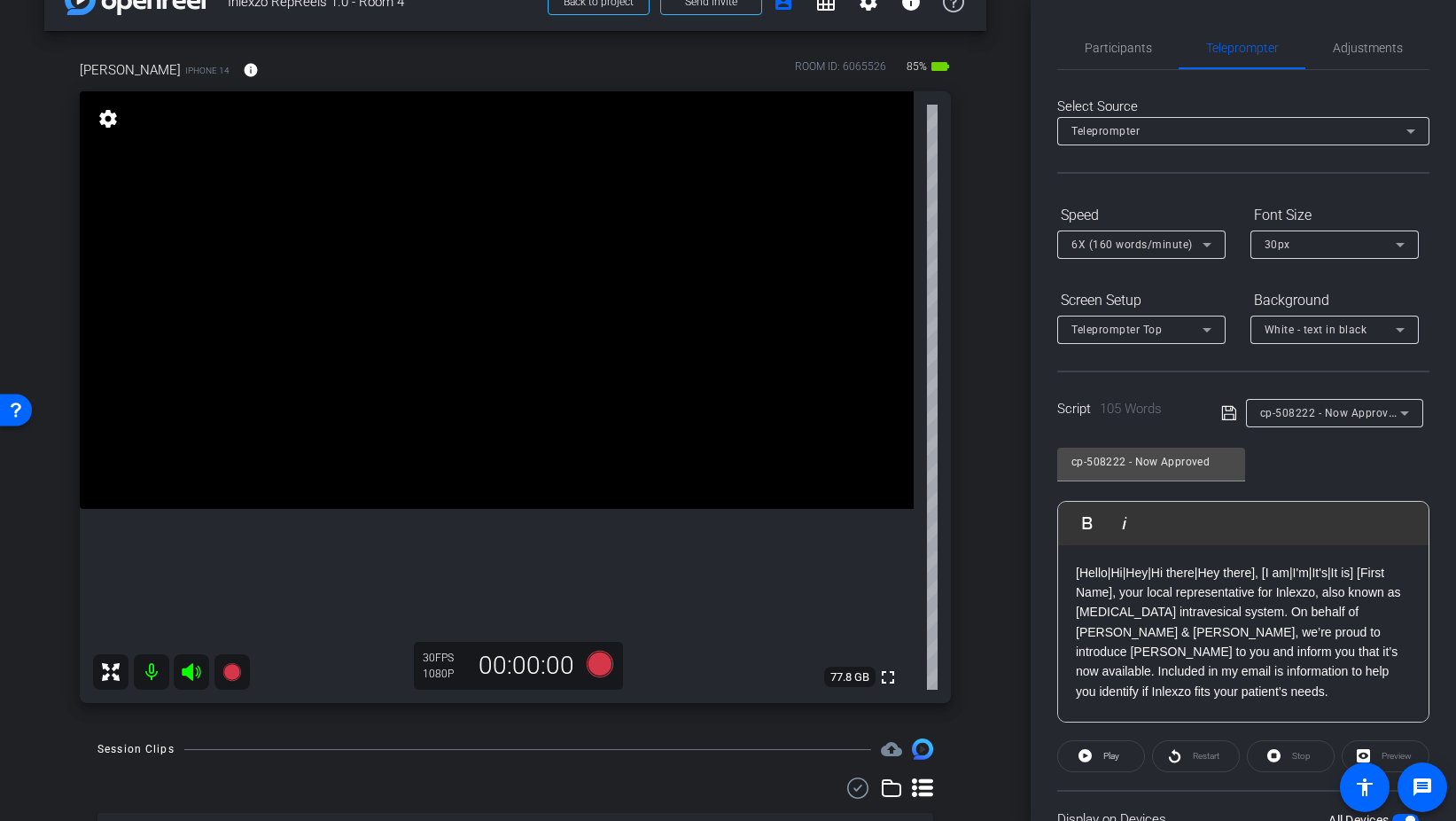
scroll to position [38, 0]
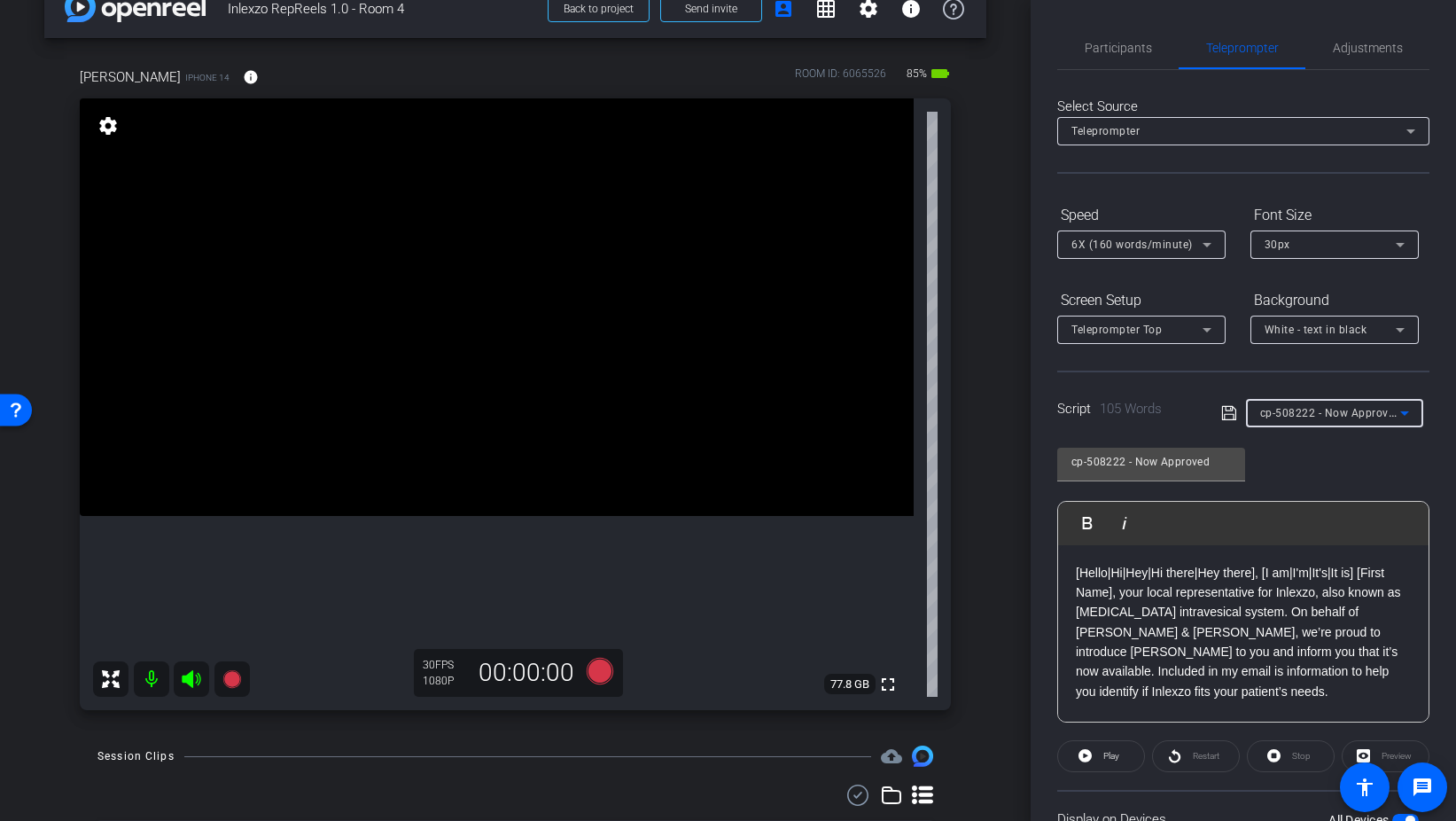
click at [1375, 407] on span "cp-508222 - Now Approved" at bounding box center [1331, 411] width 141 height 15
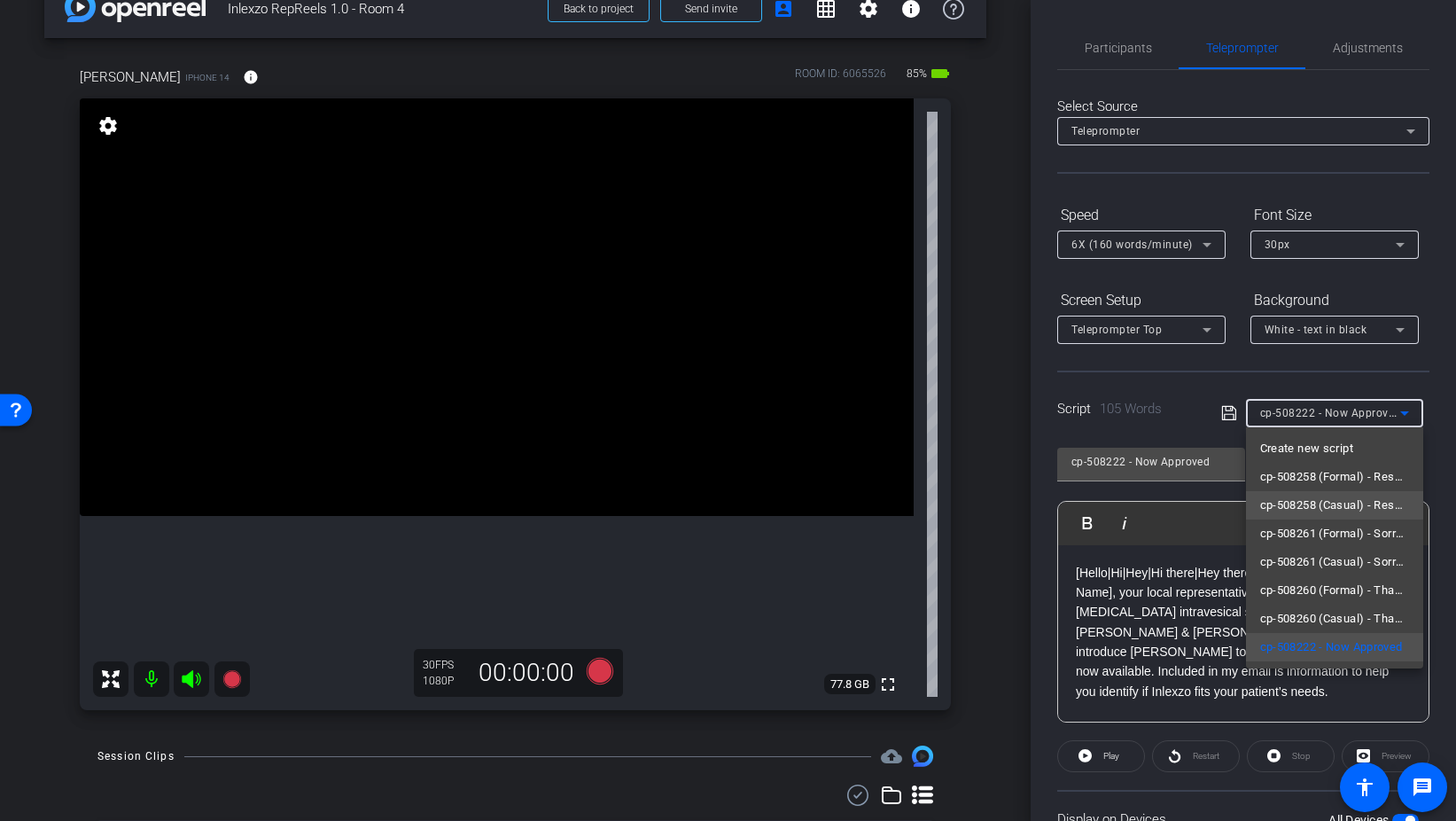
click at [1337, 504] on span "cp-508258 (Casual) - Resources to Share" at bounding box center [1334, 506] width 149 height 21
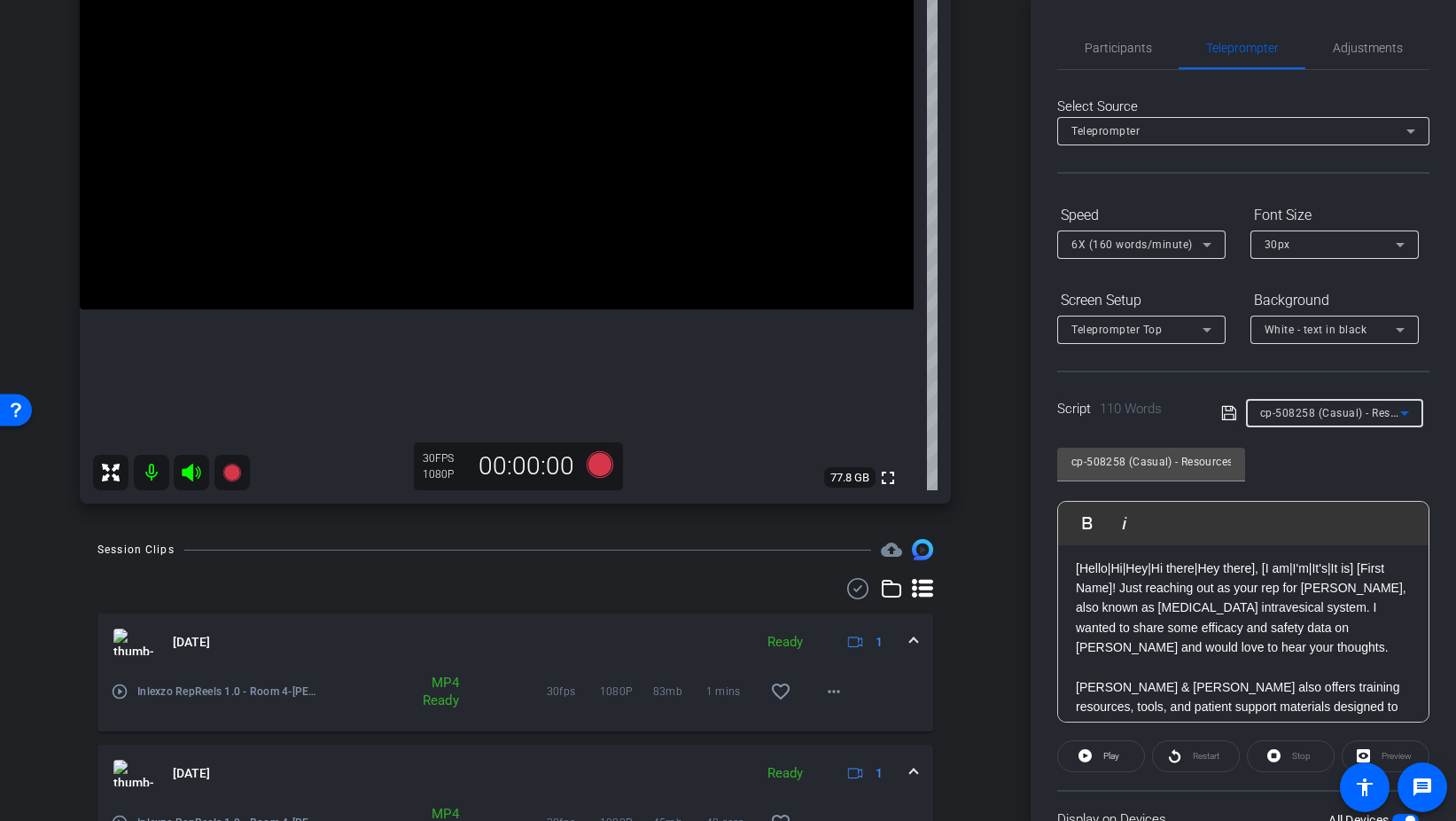
scroll to position [245, 0]
click at [1130, 51] on span "Participants" at bounding box center [1119, 48] width 67 height 13
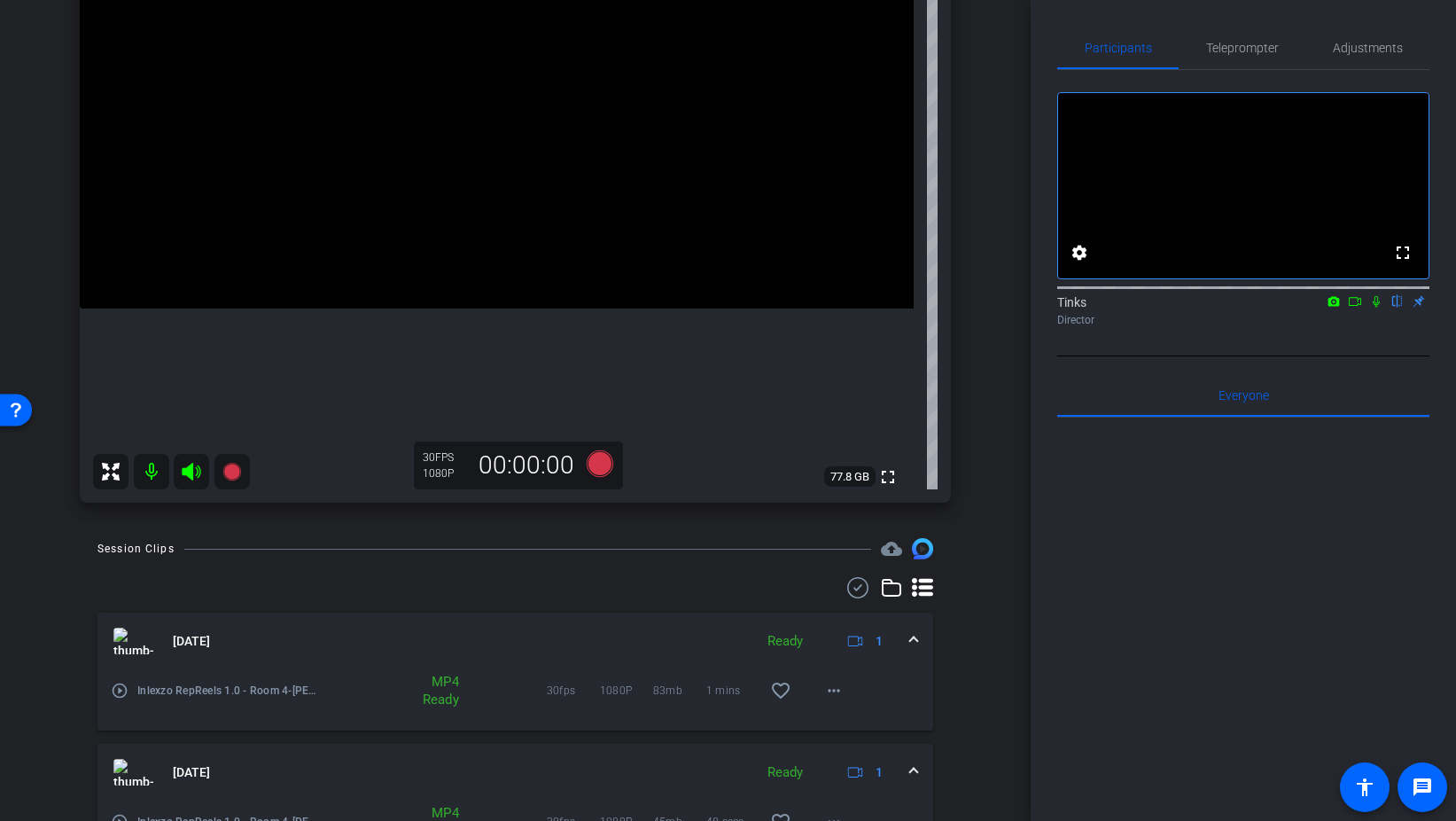
click at [1376, 307] on icon at bounding box center [1376, 301] width 15 height 13
click at [607, 462] on icon at bounding box center [598, 463] width 26 height 26
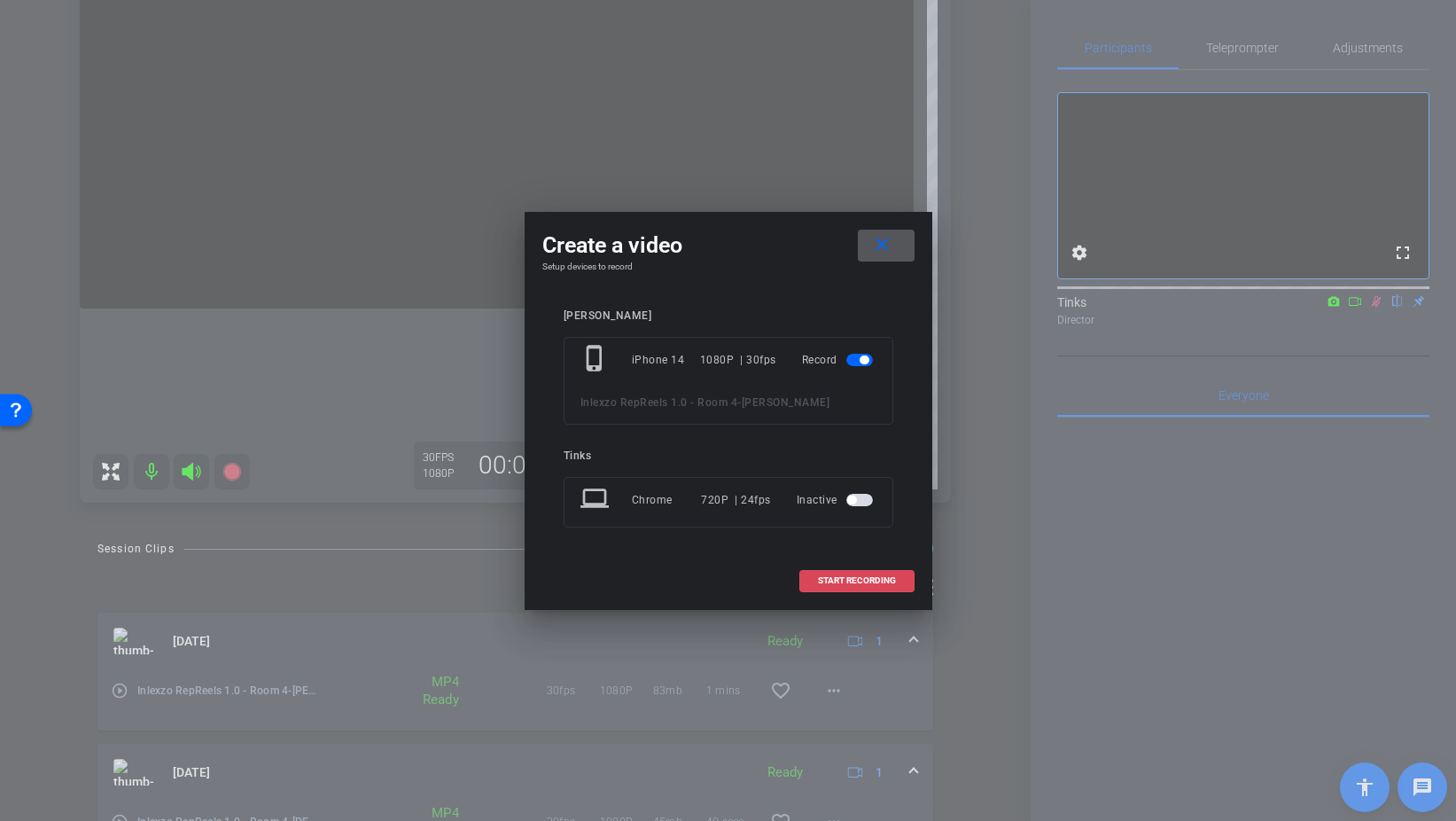
click at [845, 574] on span at bounding box center [857, 581] width 114 height 43
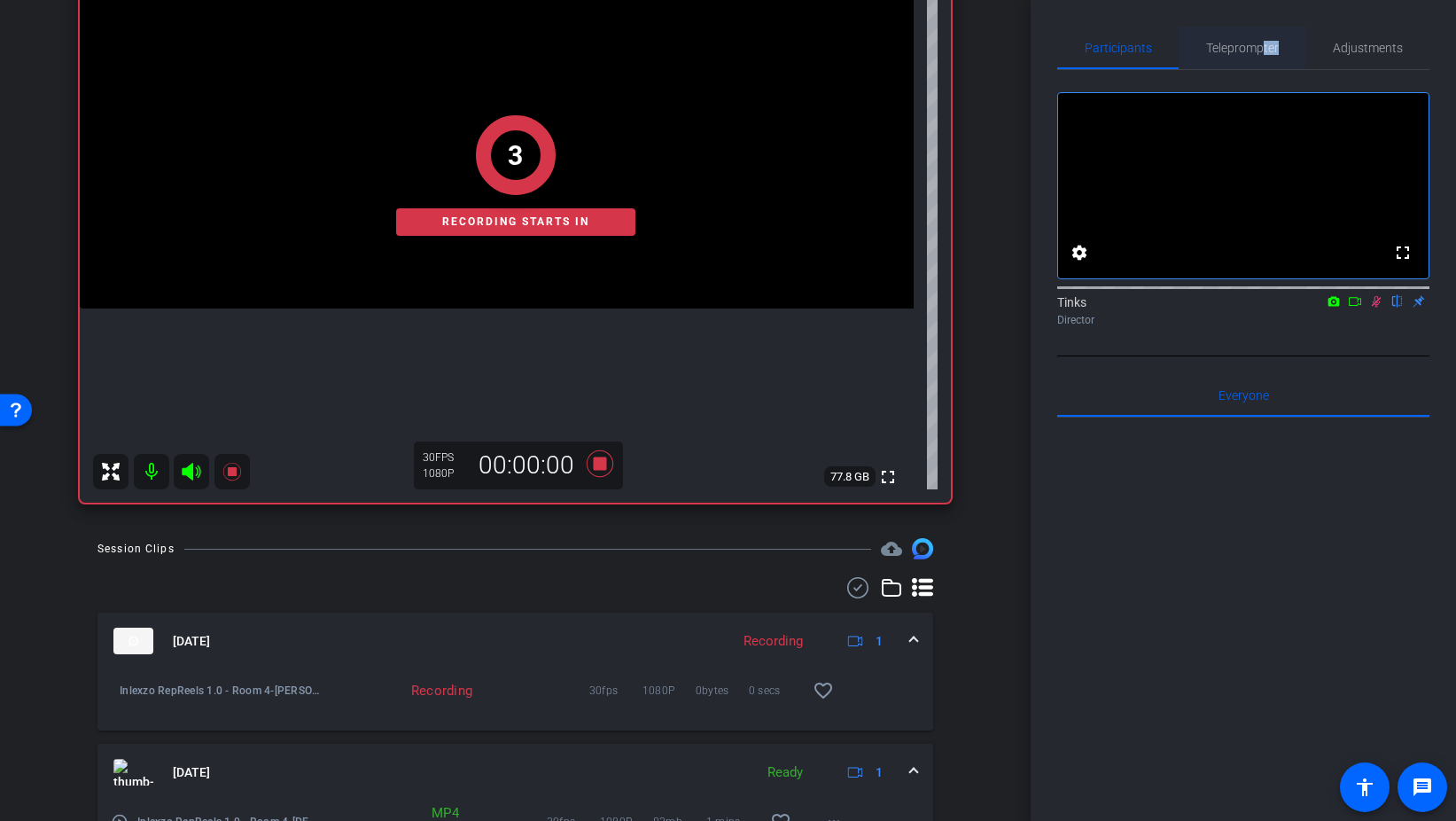
click at [1262, 55] on span "Teleprompter" at bounding box center [1242, 48] width 73 height 43
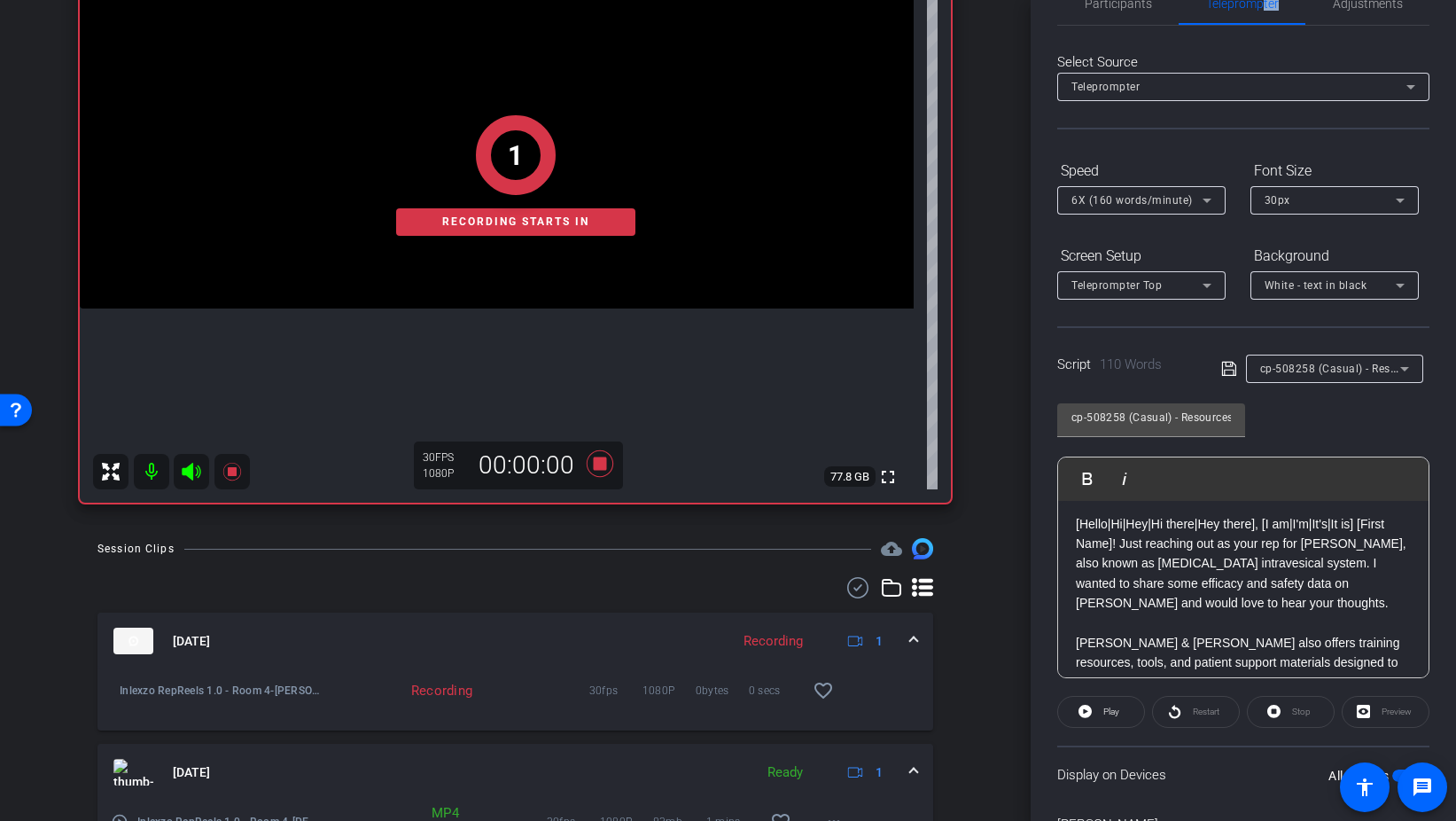
scroll to position [0, 0]
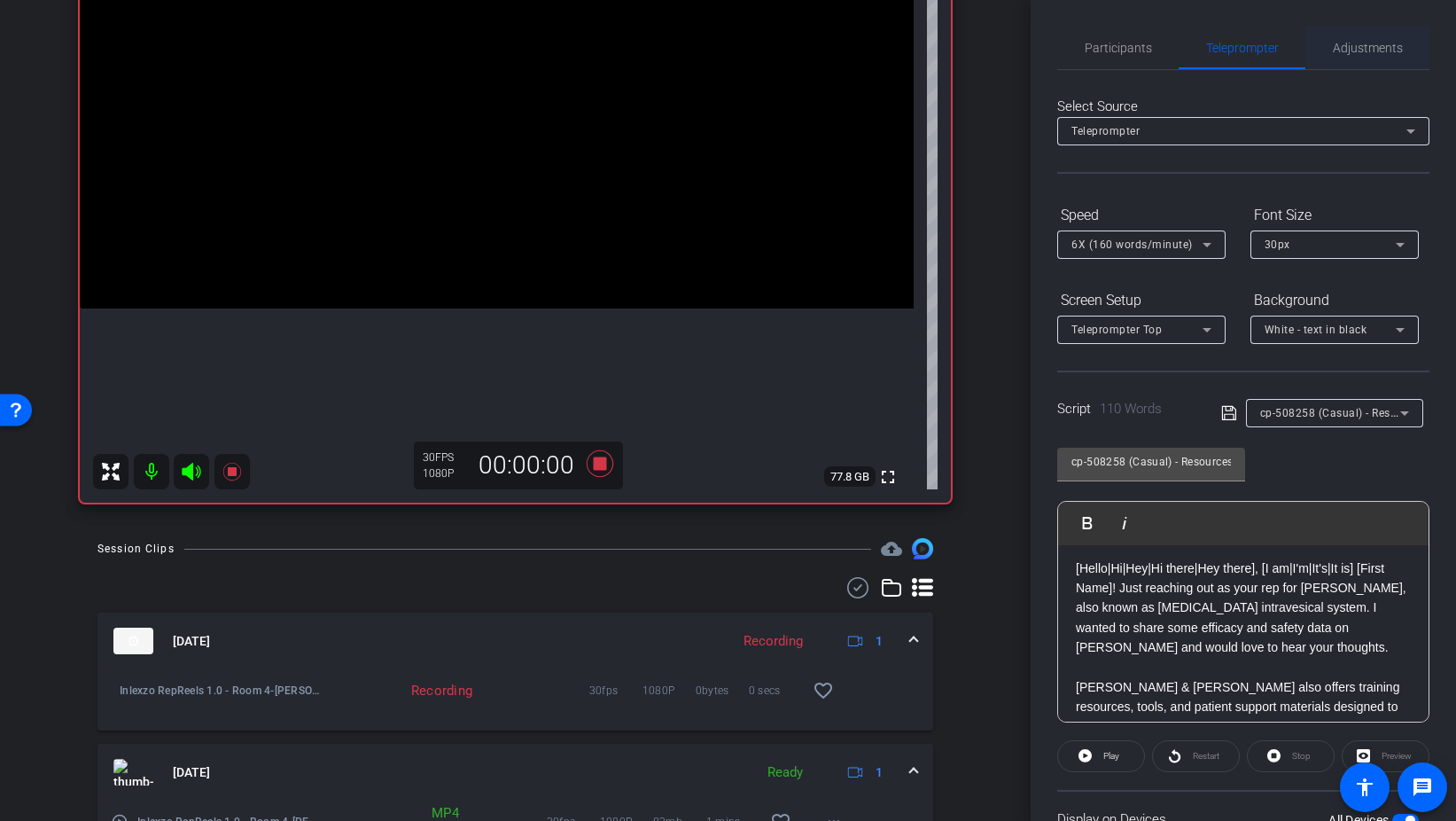
click at [1357, 43] on span "Adjustments" at bounding box center [1368, 48] width 70 height 13
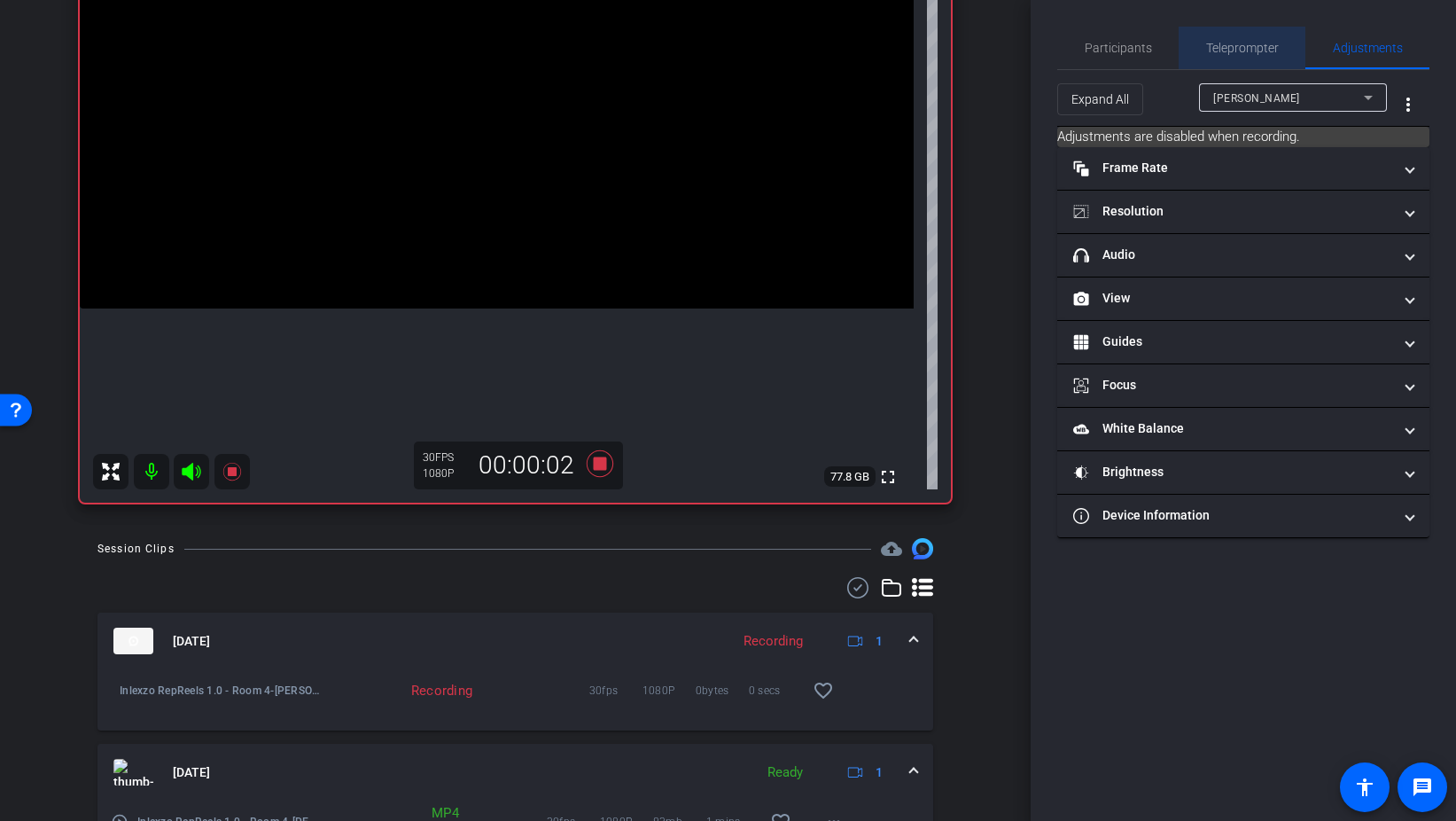
click at [1227, 53] on span "Teleprompter" at bounding box center [1242, 48] width 73 height 13
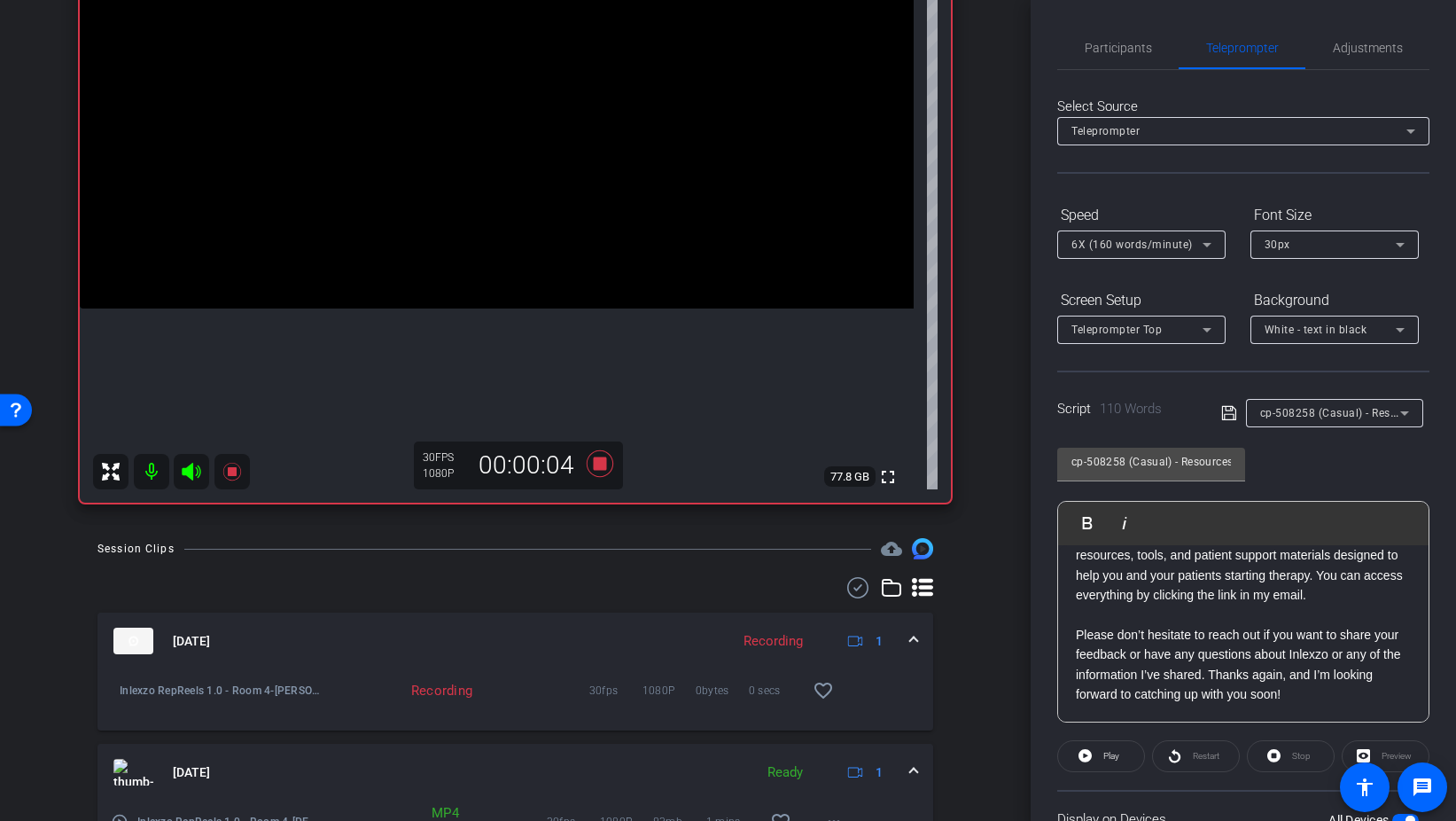
scroll to position [148, 0]
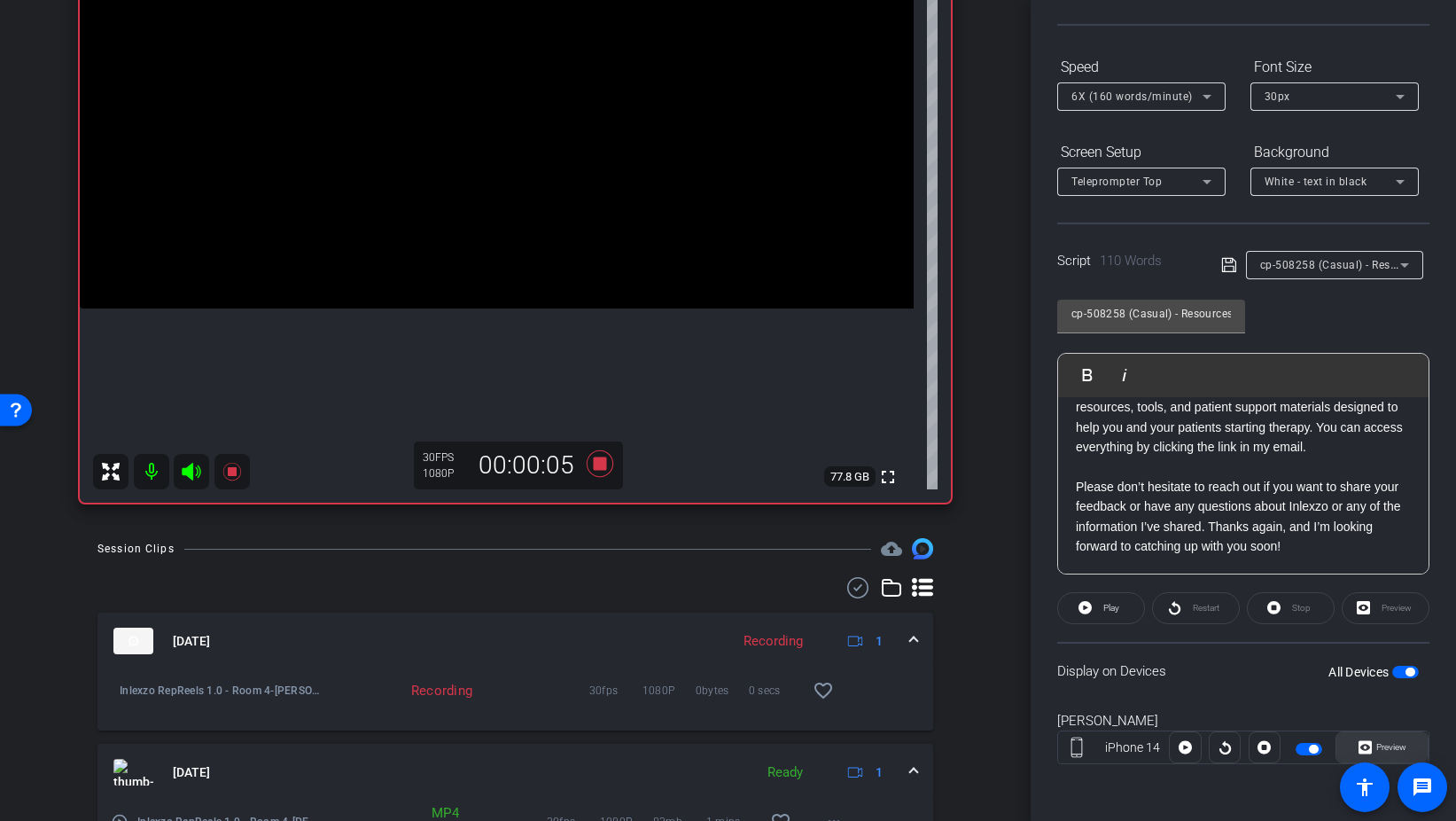
click at [1387, 742] on span "Preview" at bounding box center [1391, 747] width 30 height 10
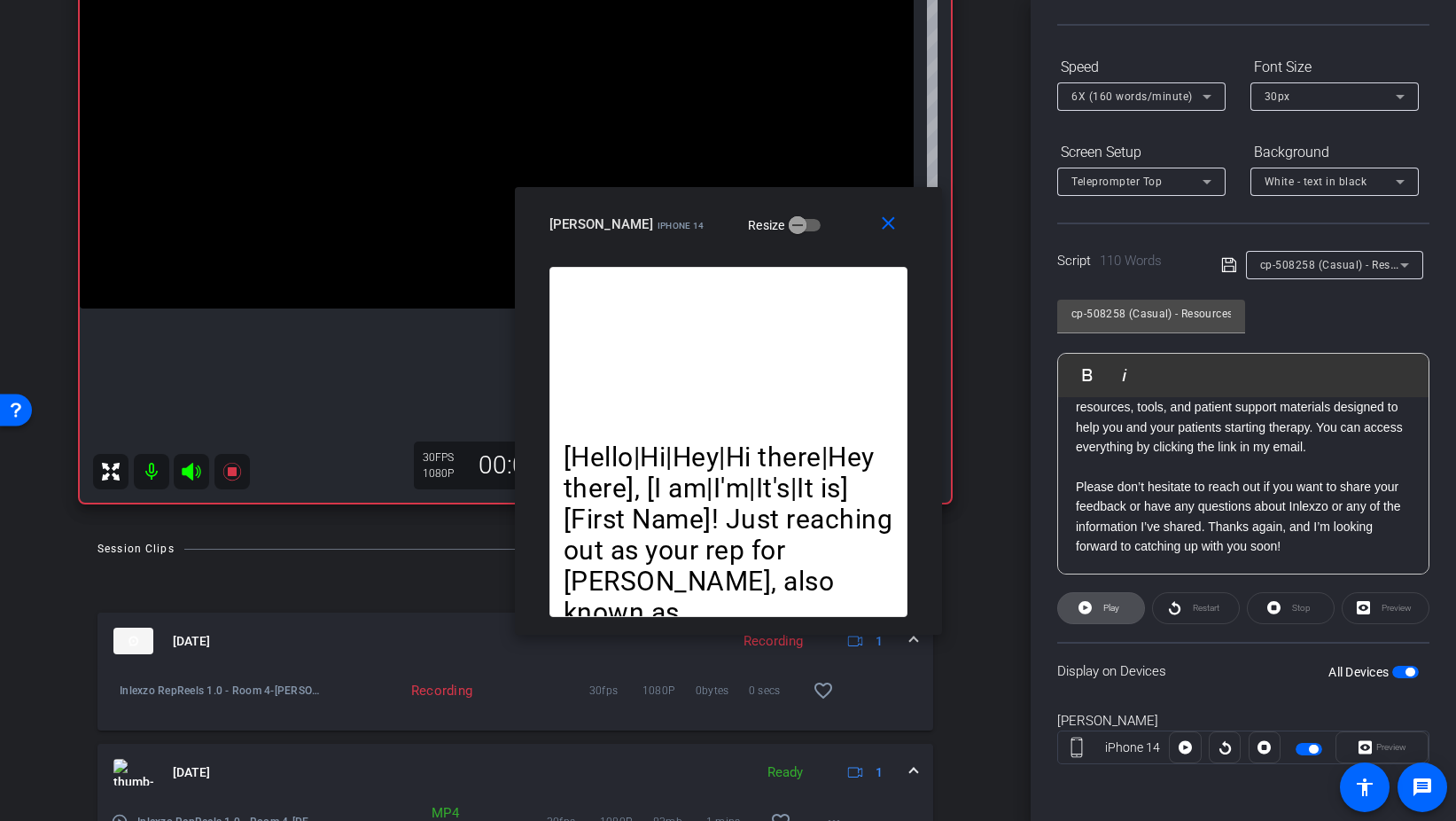
click at [1121, 605] on span at bounding box center [1101, 608] width 86 height 43
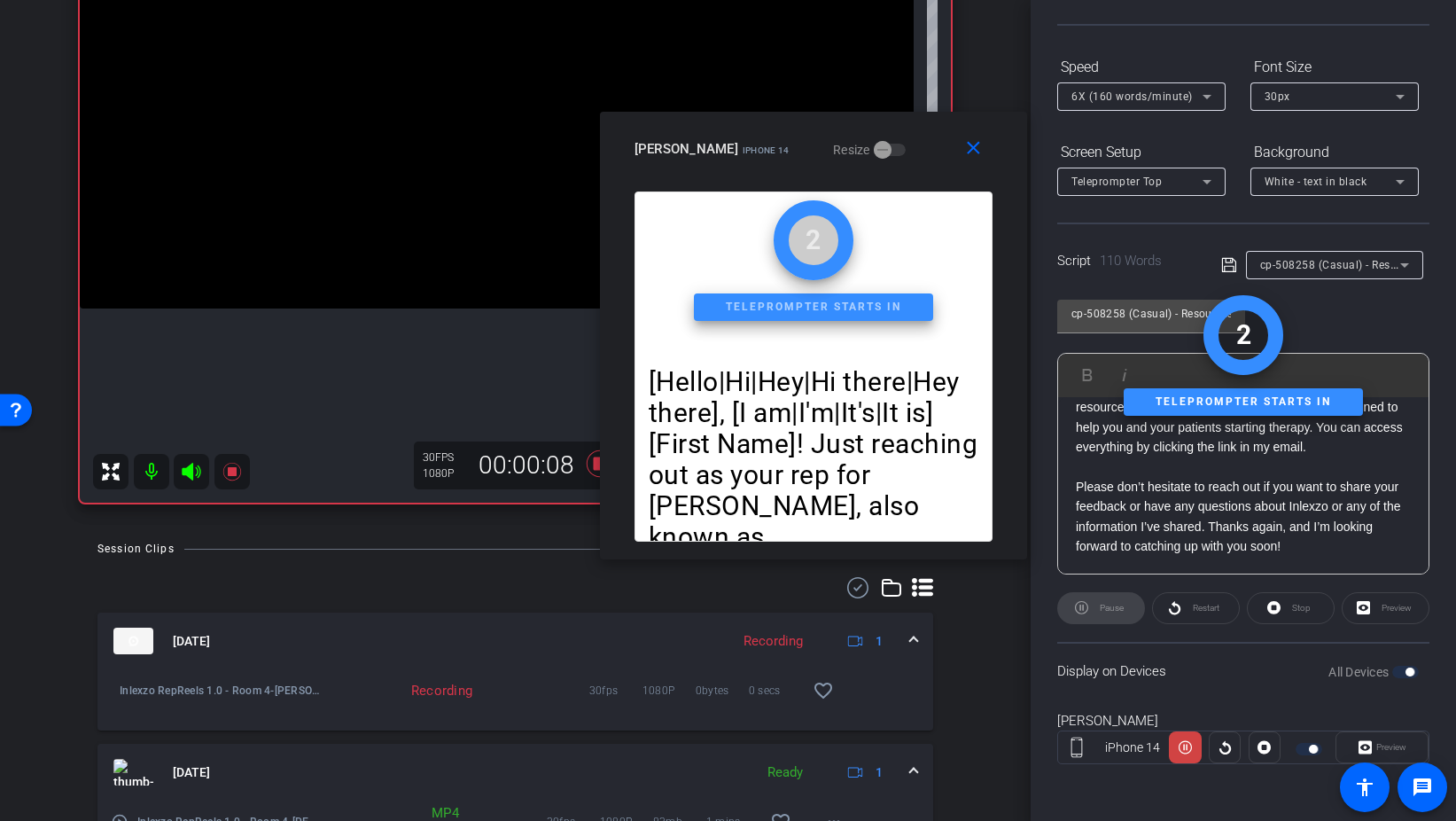
drag, startPoint x: 849, startPoint y: 211, endPoint x: 958, endPoint y: 111, distance: 147.9
click at [958, 133] on div "Michelle Murray iPhone 14 Resize" at bounding box center [821, 149] width 372 height 32
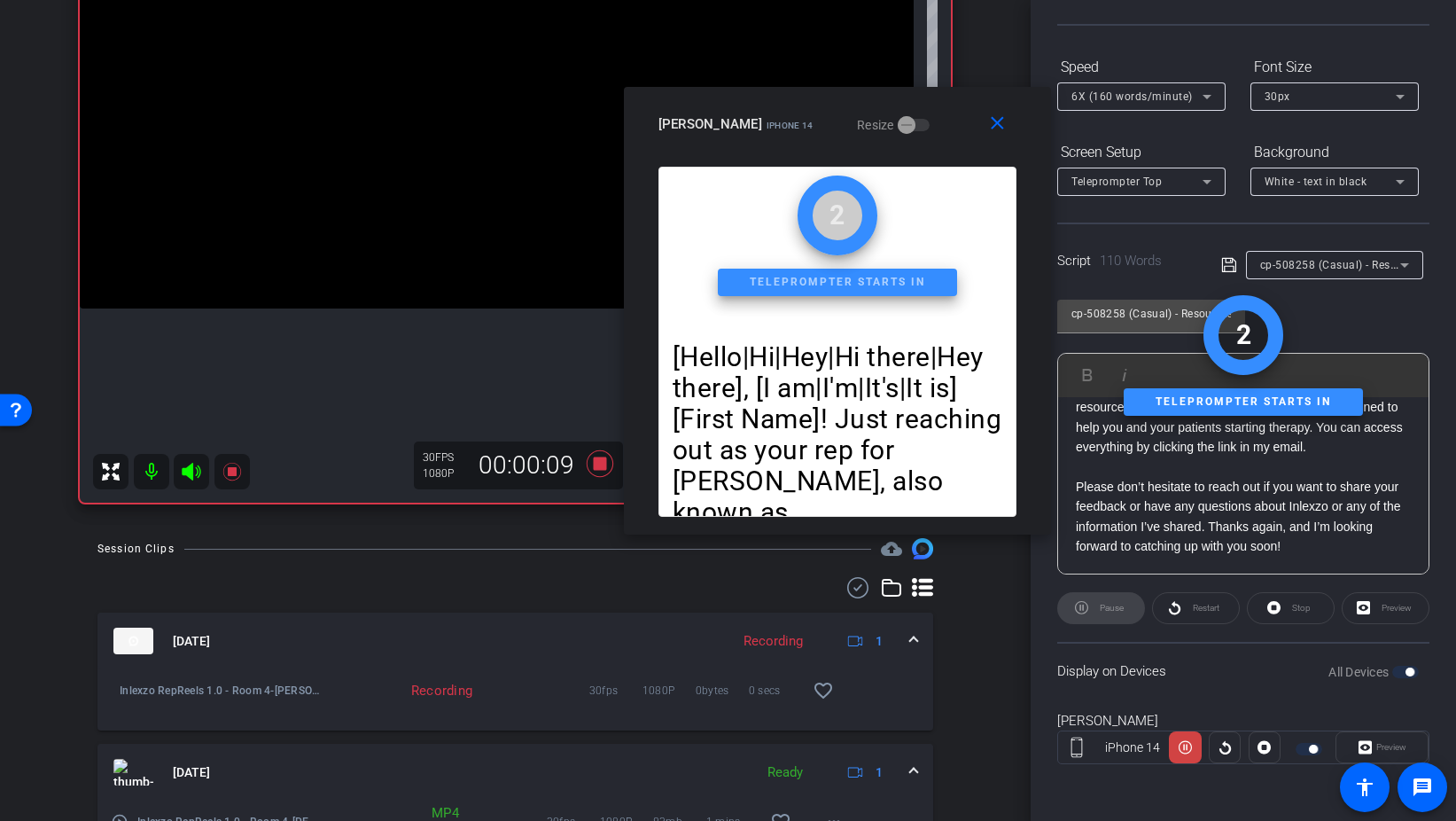
scroll to position [0, 0]
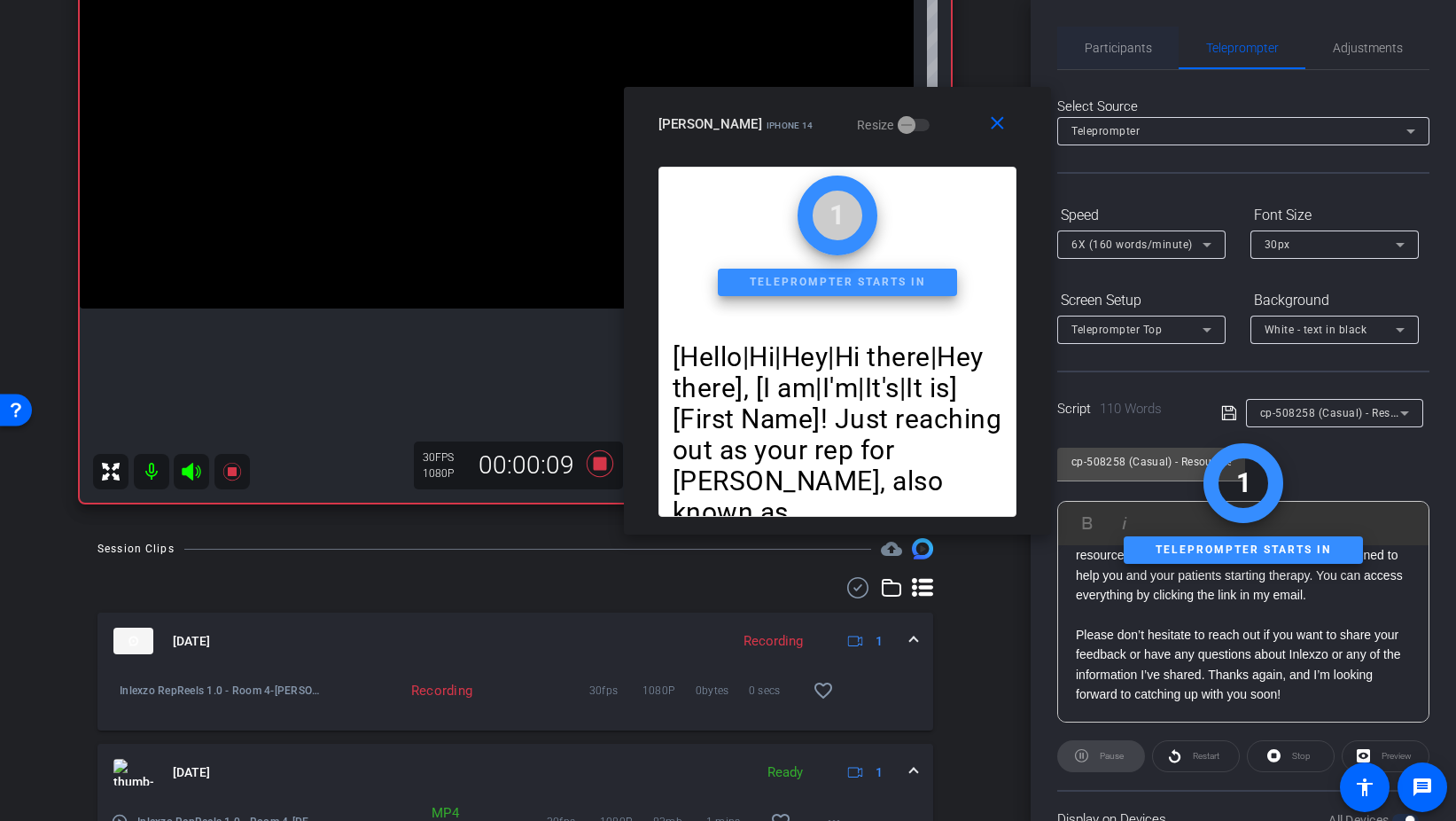
click at [1135, 45] on span "Participants" at bounding box center [1119, 48] width 67 height 13
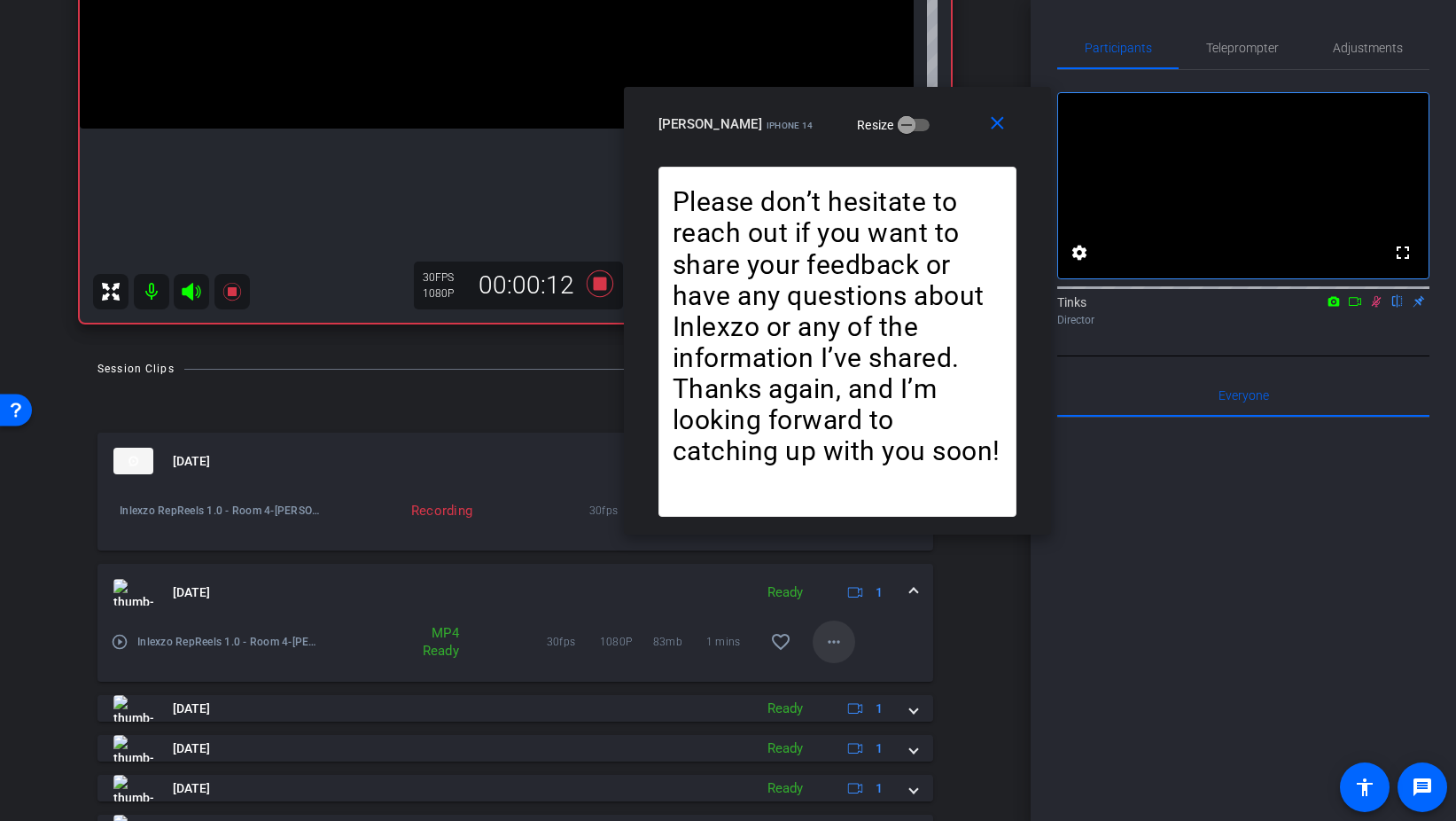
scroll to position [442, 0]
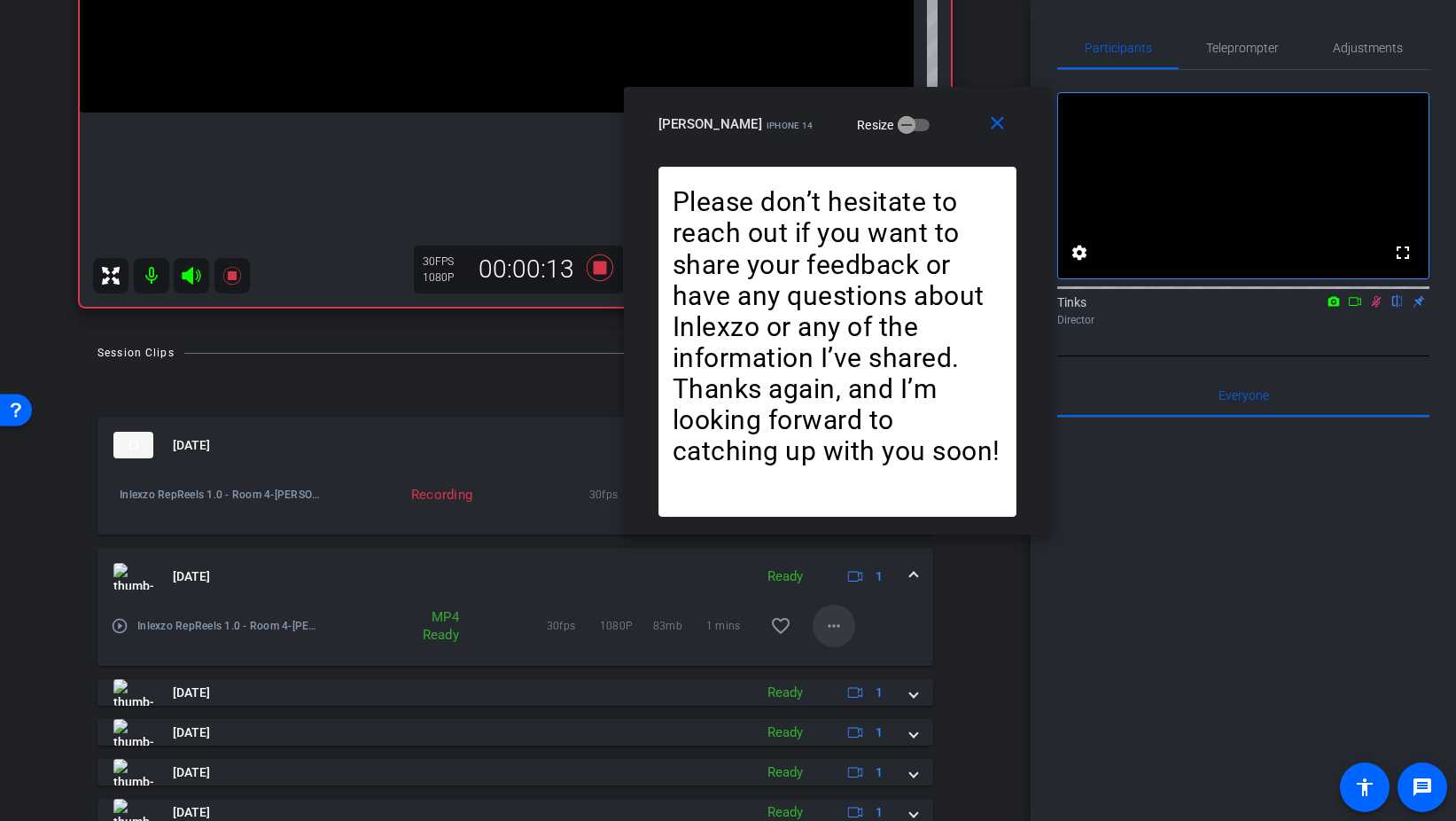
click at [830, 634] on mat-icon "more_horiz" at bounding box center [835, 625] width 21 height 21
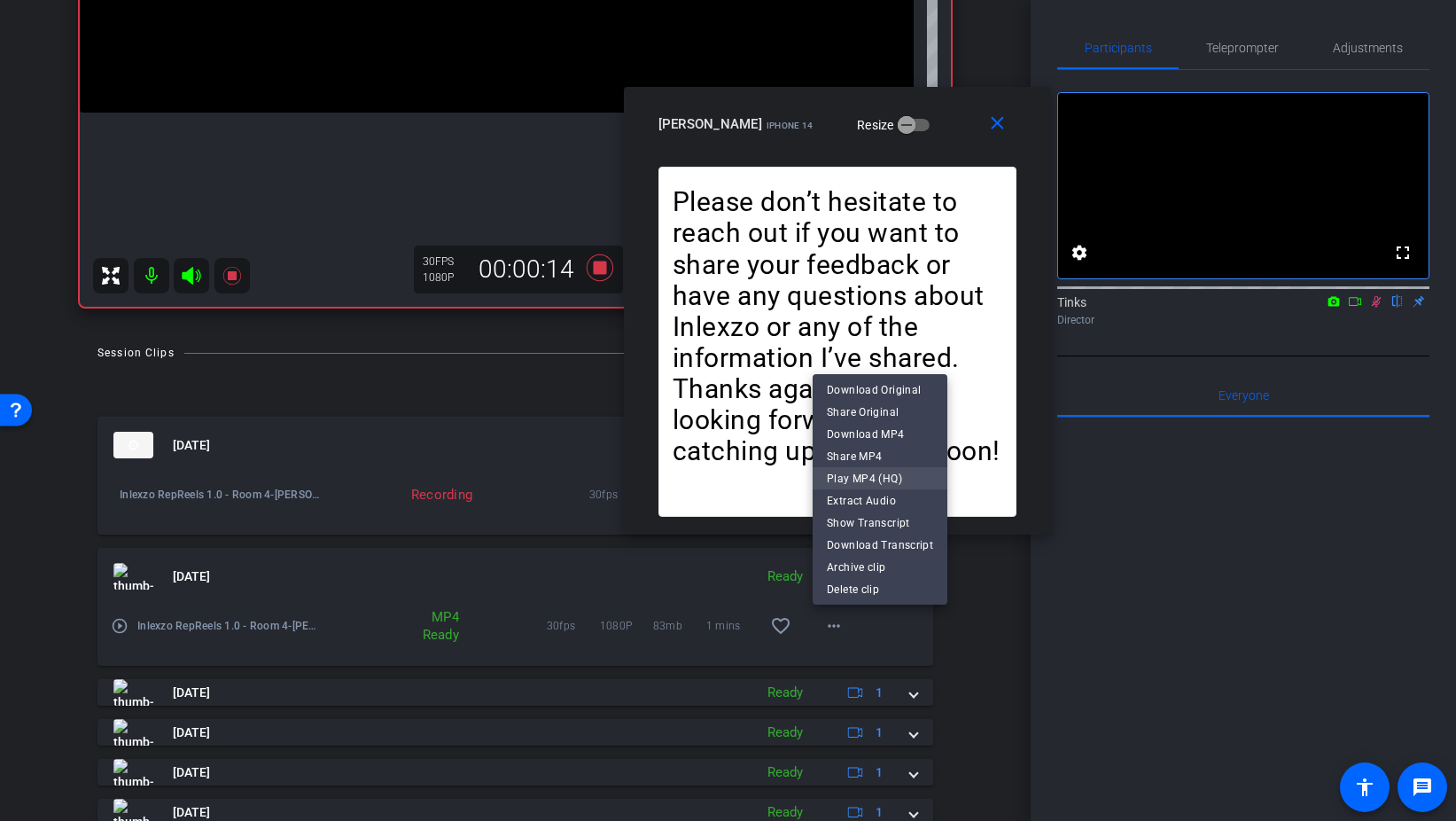
click at [908, 474] on span "Play MP4 (HQ)" at bounding box center [879, 479] width 106 height 21
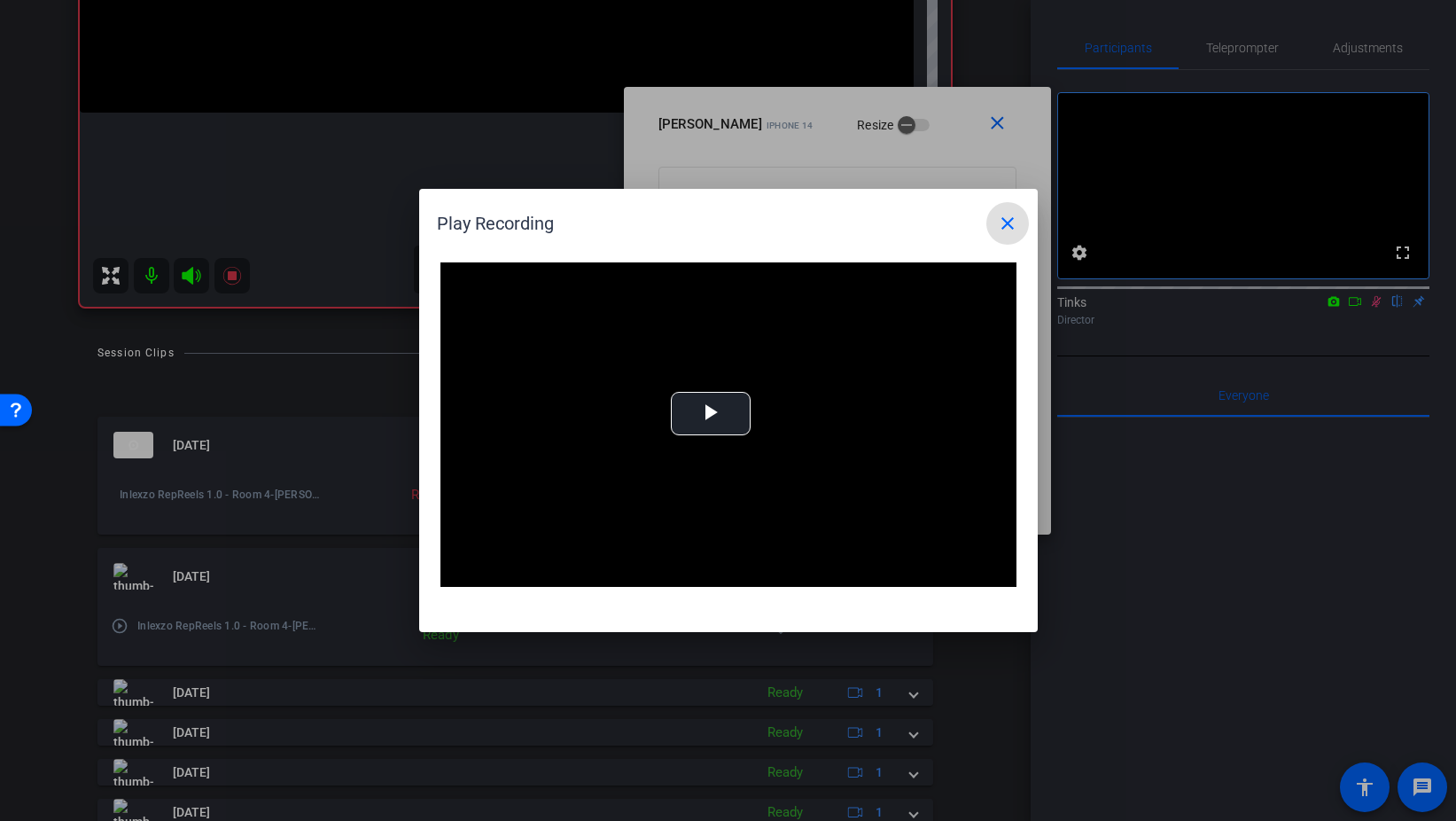
click at [1002, 223] on mat-icon "close" at bounding box center [1008, 224] width 21 height 21
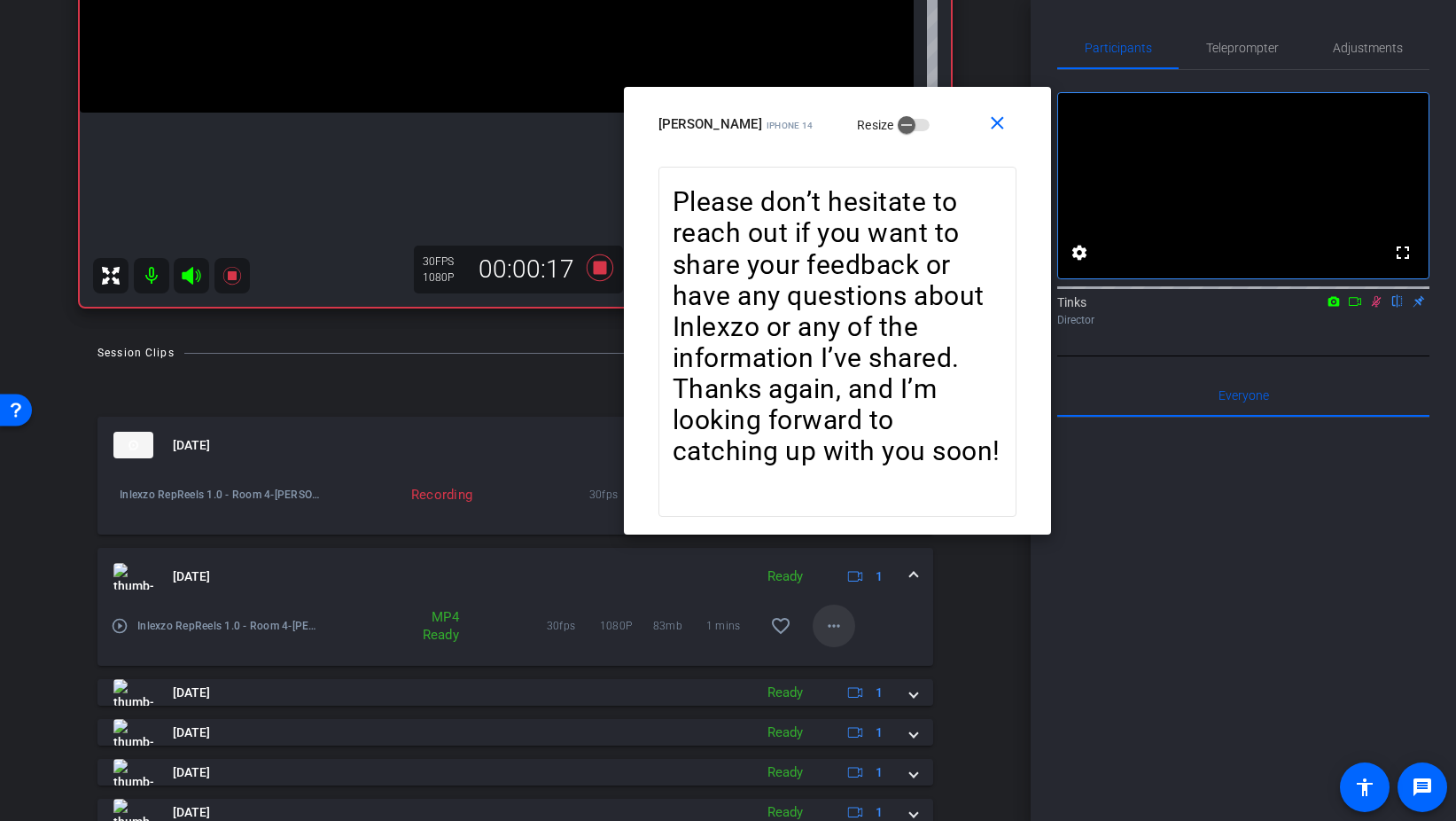
click at [835, 625] on mat-icon "more_horiz" at bounding box center [835, 625] width 21 height 21
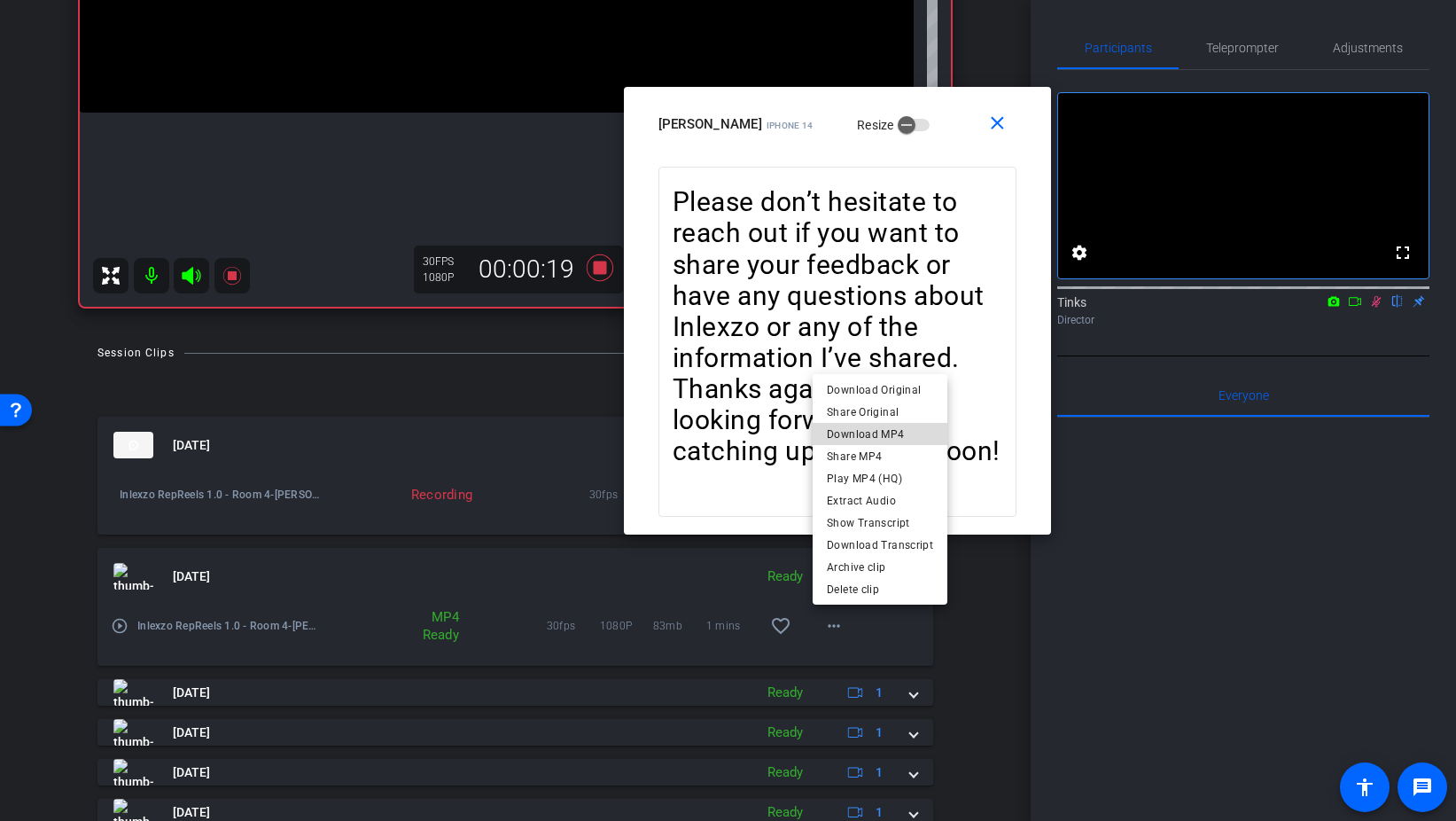
click at [898, 436] on span "Download MP4" at bounding box center [879, 435] width 106 height 21
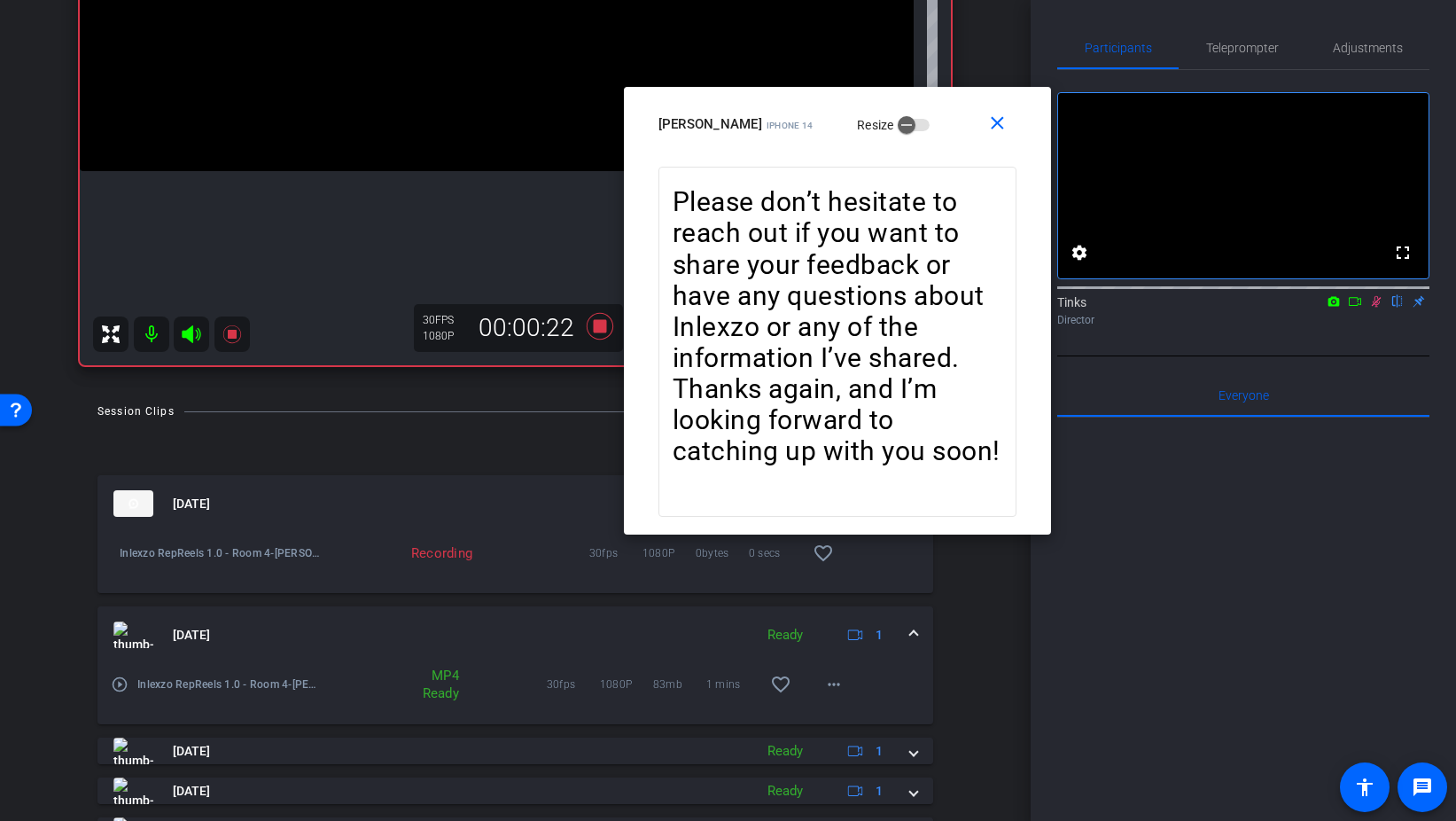
scroll to position [400, 0]
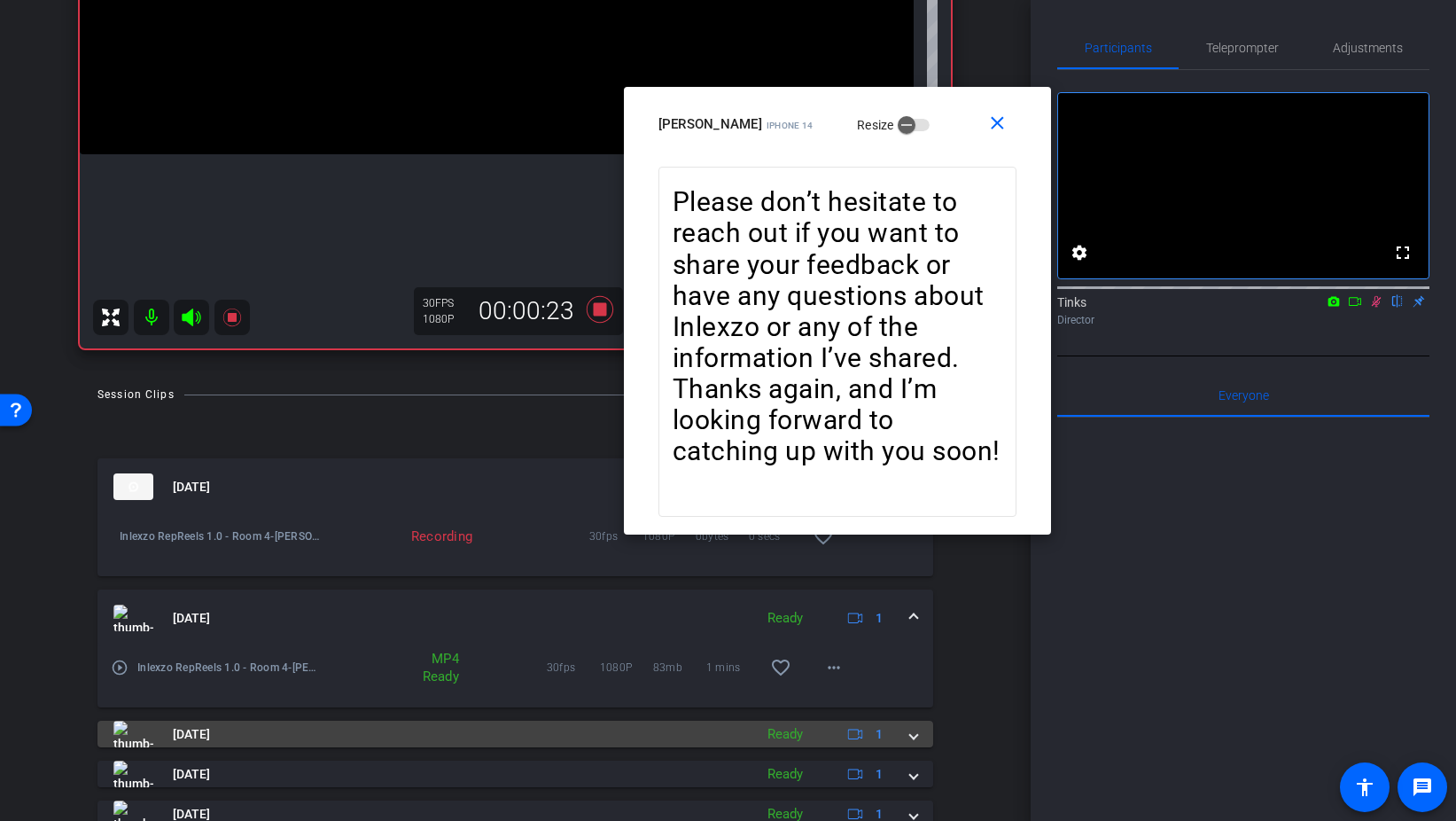
click at [910, 735] on span at bounding box center [913, 733] width 7 height 18
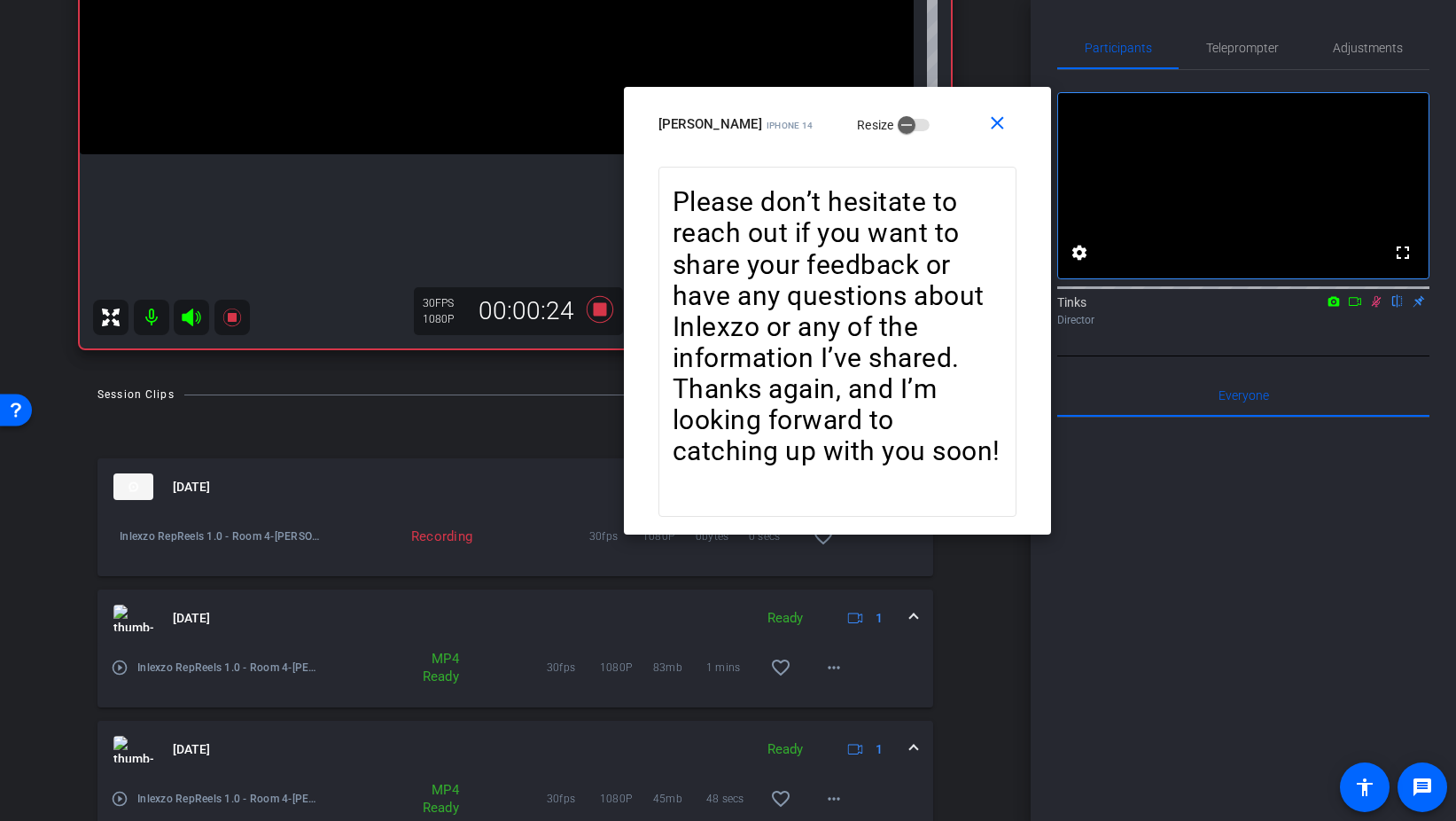
click at [910, 740] on span at bounding box center [913, 749] width 7 height 18
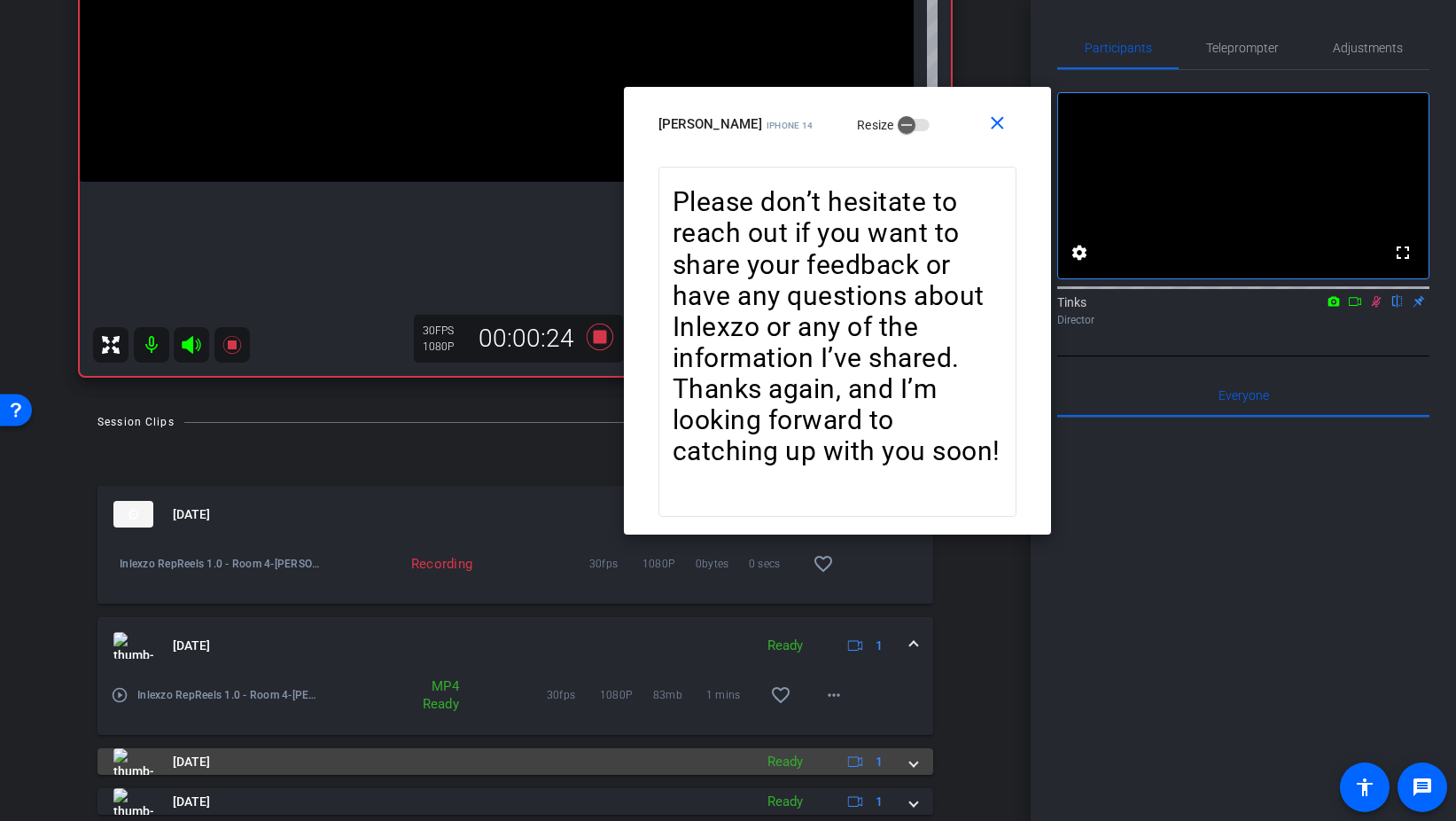
scroll to position [356, 0]
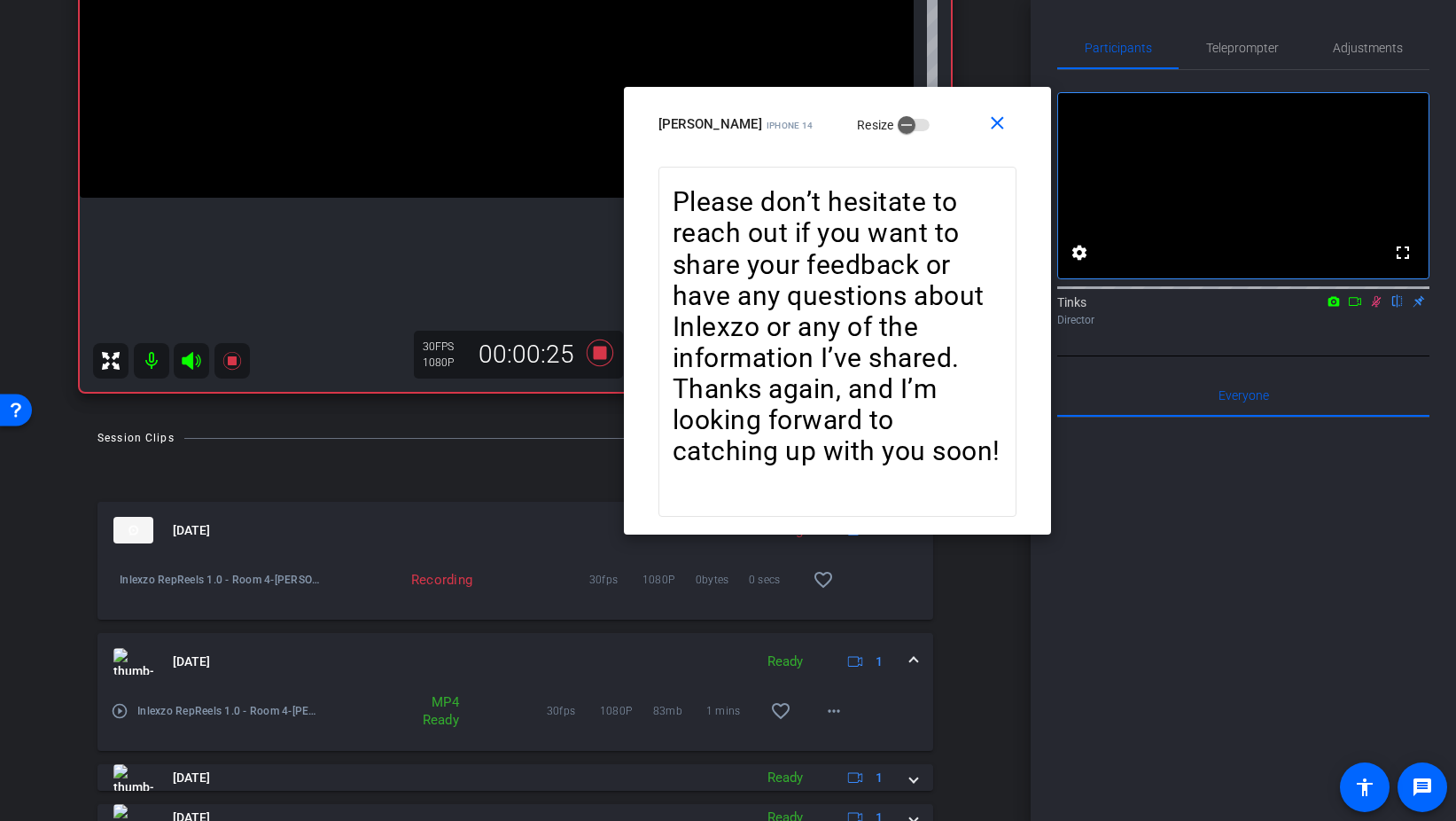
click at [906, 660] on div "[DATE] Ready 1" at bounding box center [512, 660] width 797 height 26
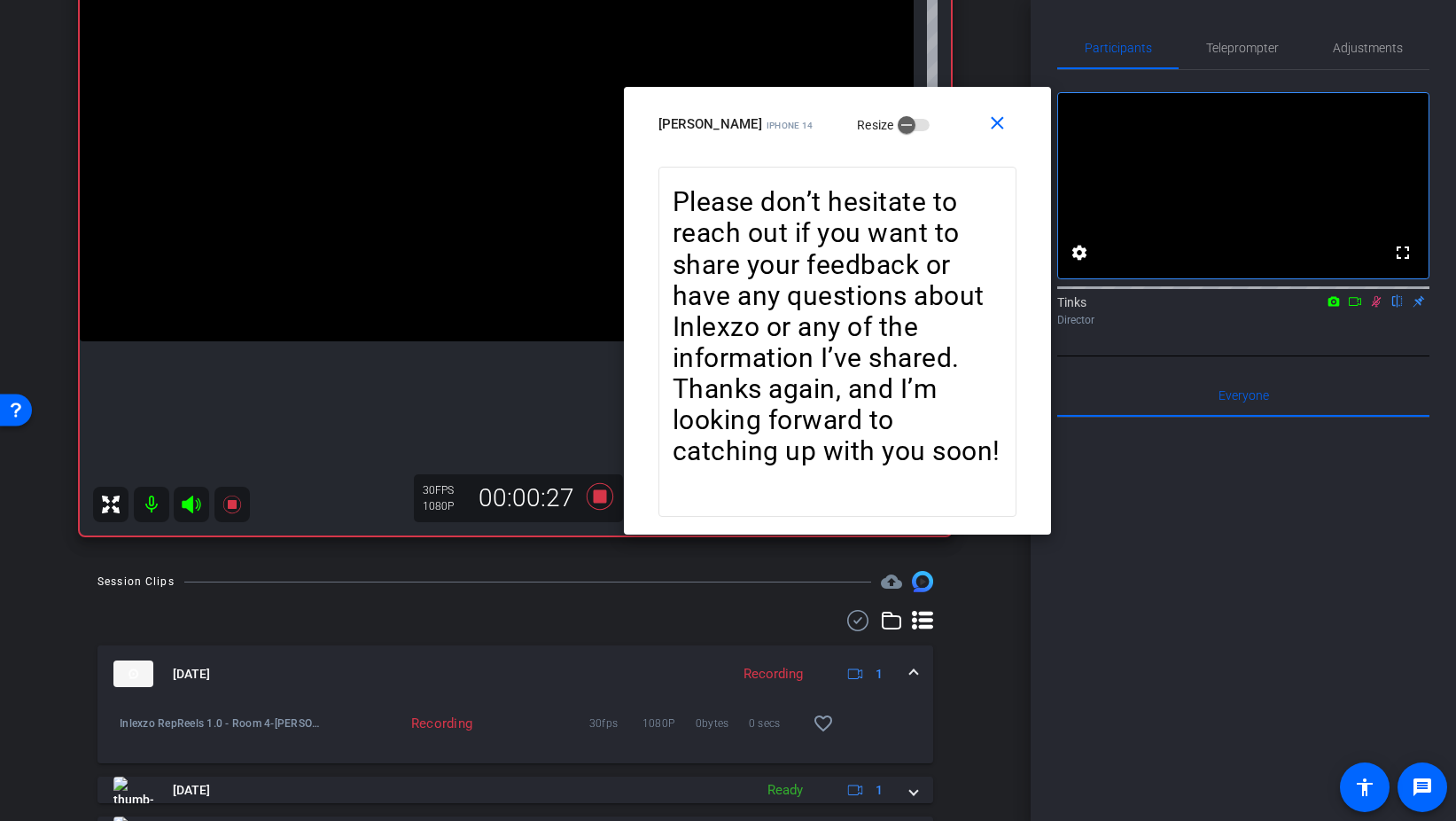
scroll to position [199, 0]
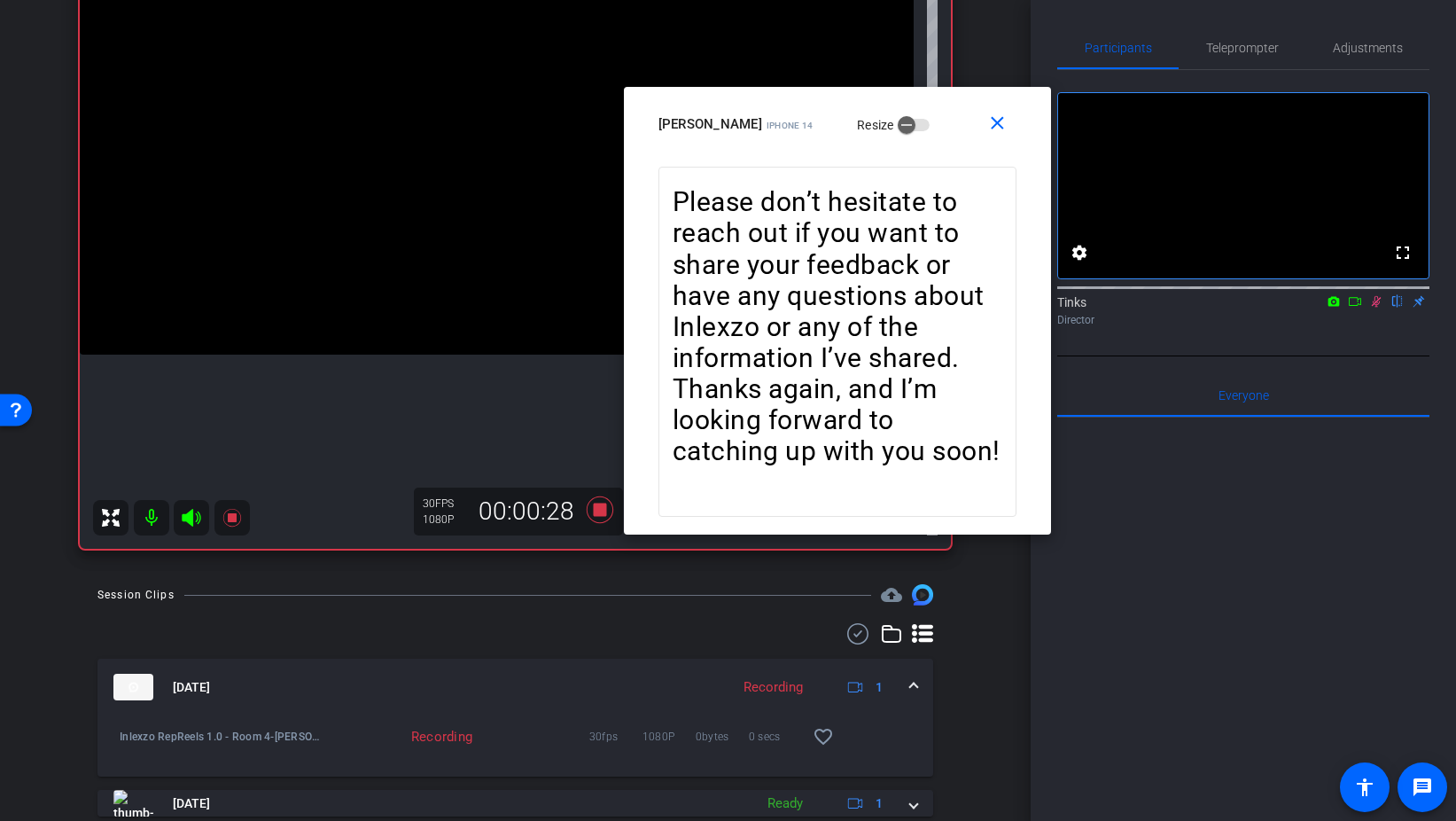
click at [958, 98] on div "close Michelle Murray iPhone 14 Resize" at bounding box center [837, 126] width 427 height 80
click at [1231, 55] on span "Teleprompter" at bounding box center [1242, 48] width 73 height 43
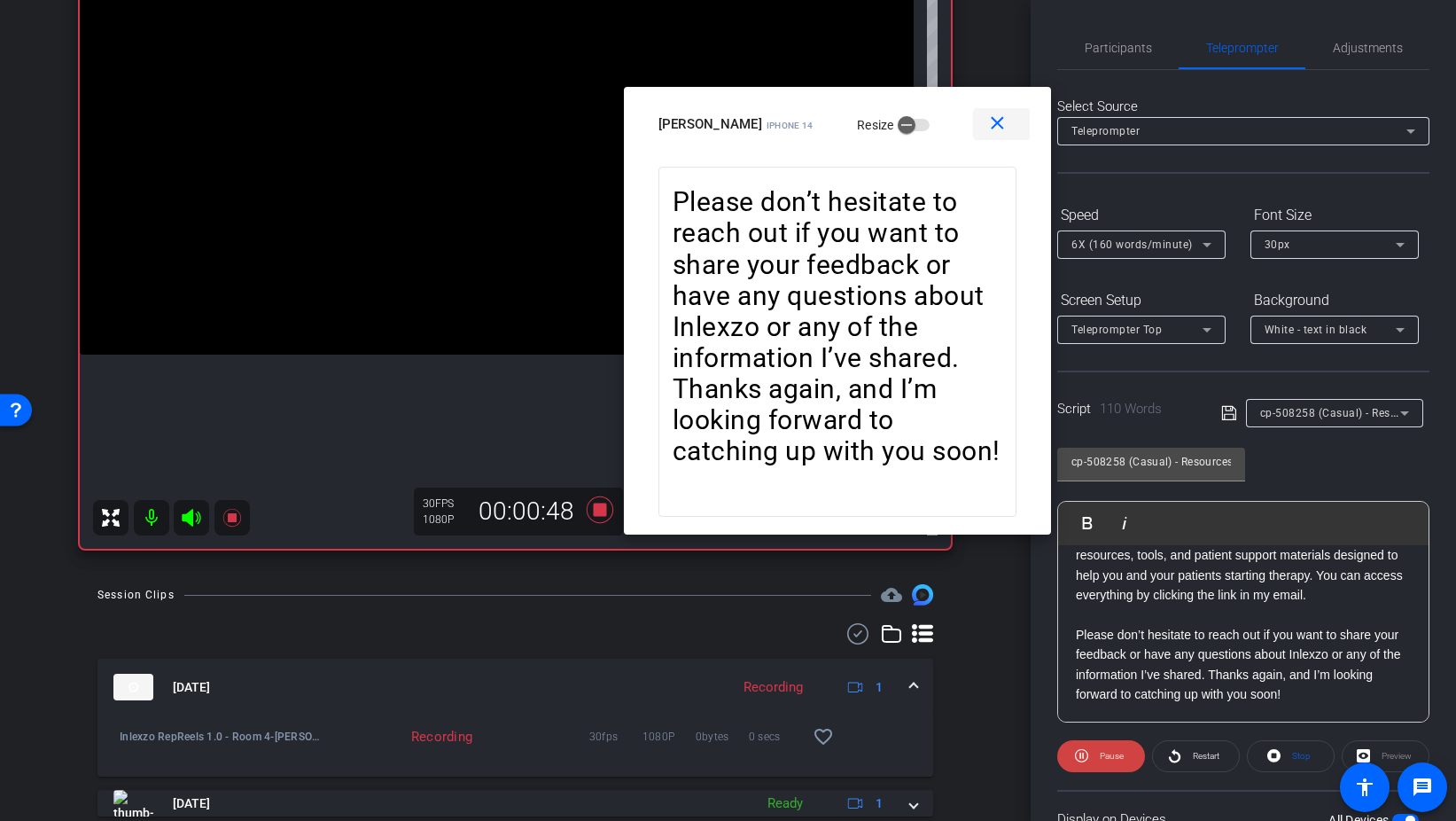
click at [999, 125] on mat-icon "close" at bounding box center [997, 124] width 22 height 22
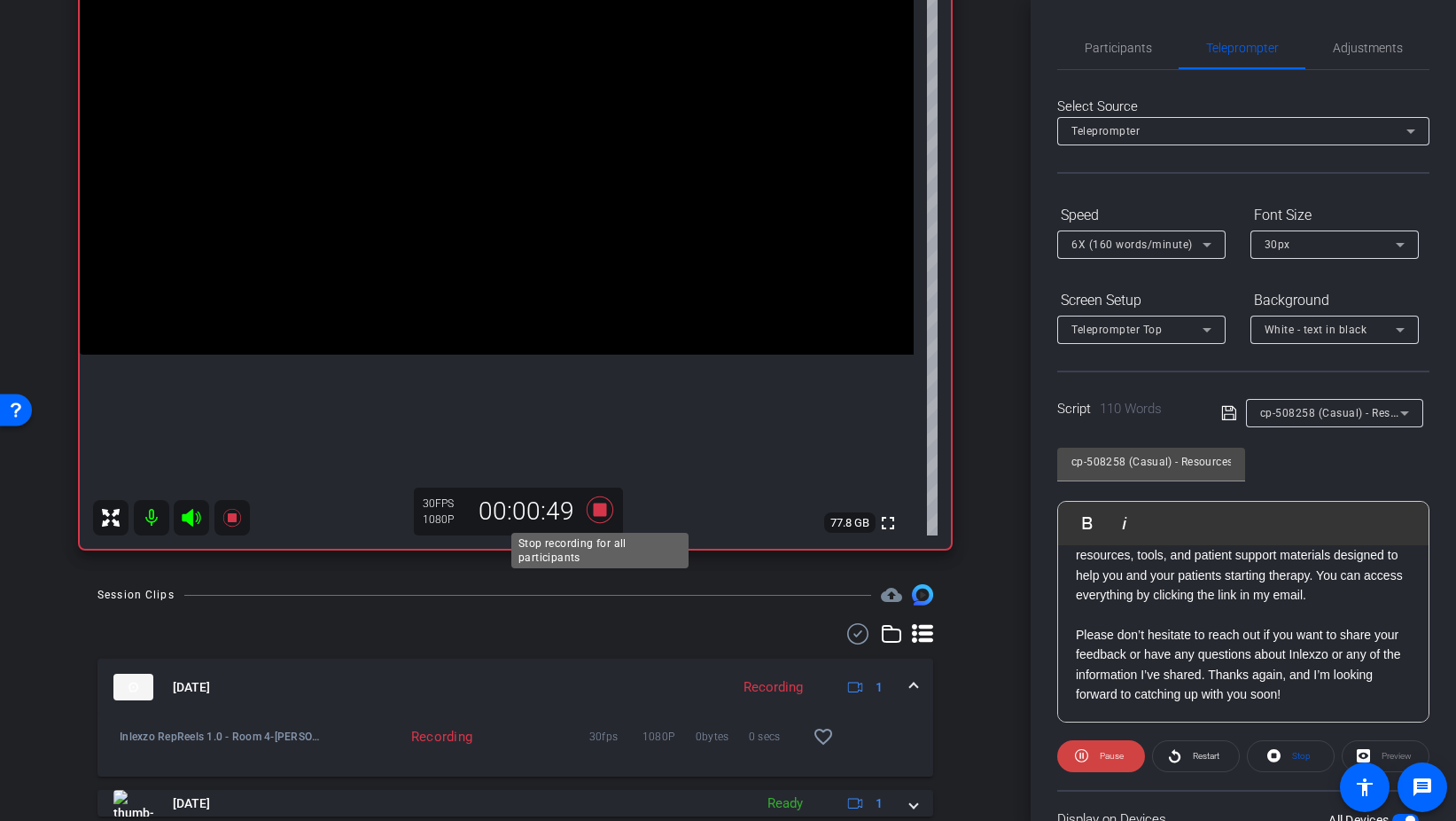
click at [599, 513] on icon at bounding box center [598, 509] width 26 height 26
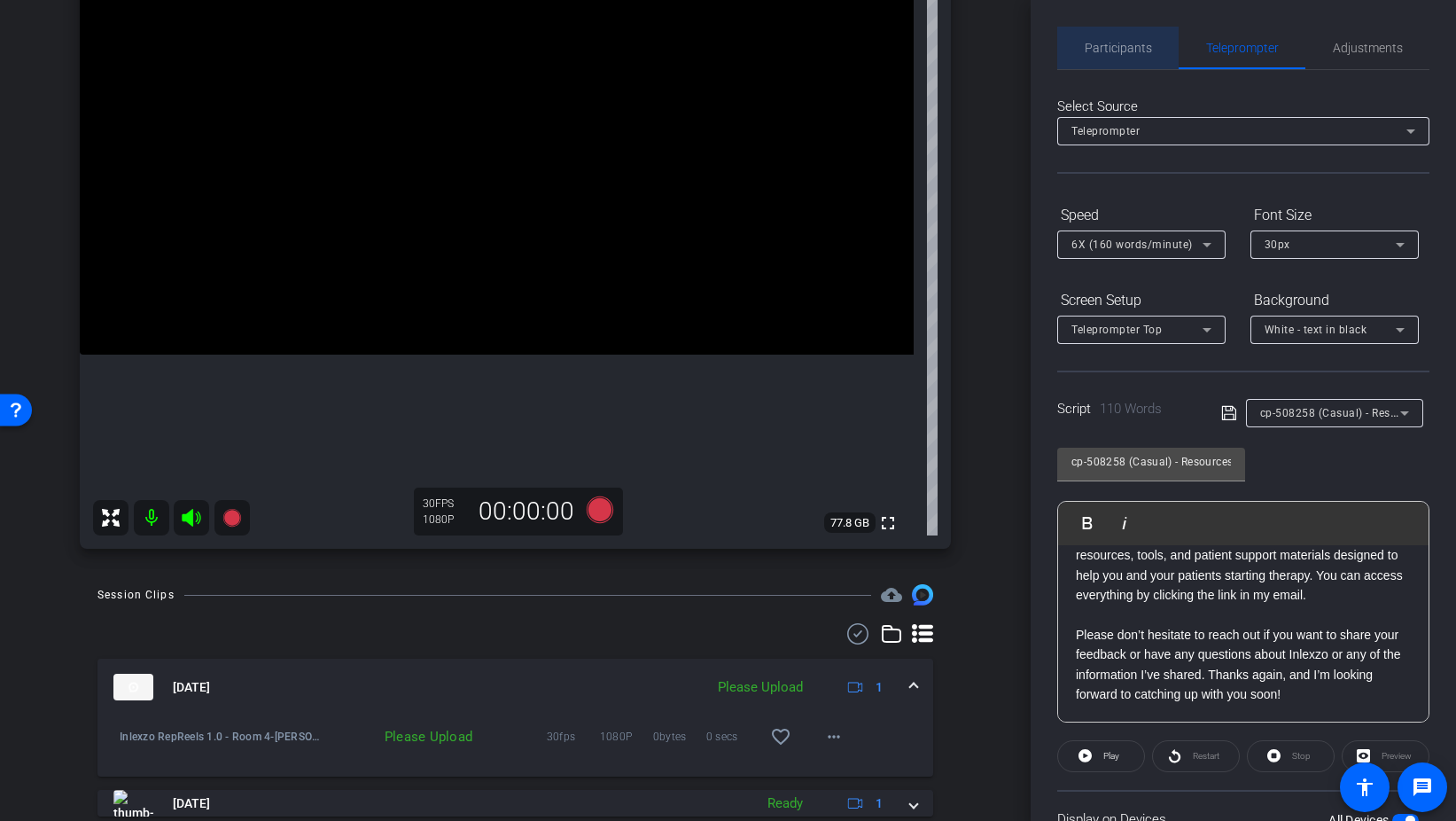
click at [1132, 44] on span "Participants" at bounding box center [1119, 48] width 67 height 13
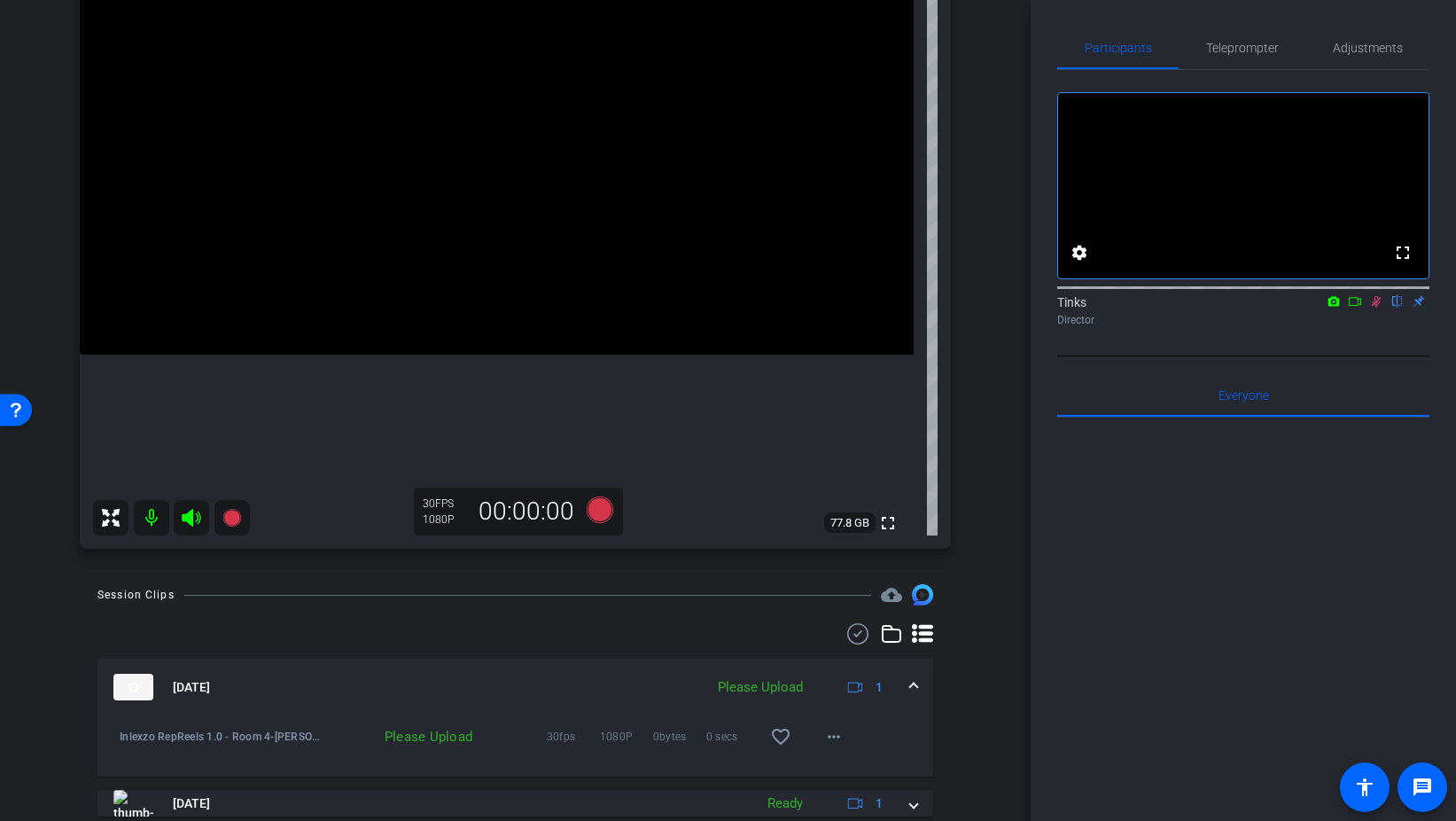
click at [1378, 307] on icon at bounding box center [1376, 301] width 15 height 13
click at [1242, 57] on span "Teleprompter" at bounding box center [1242, 48] width 73 height 43
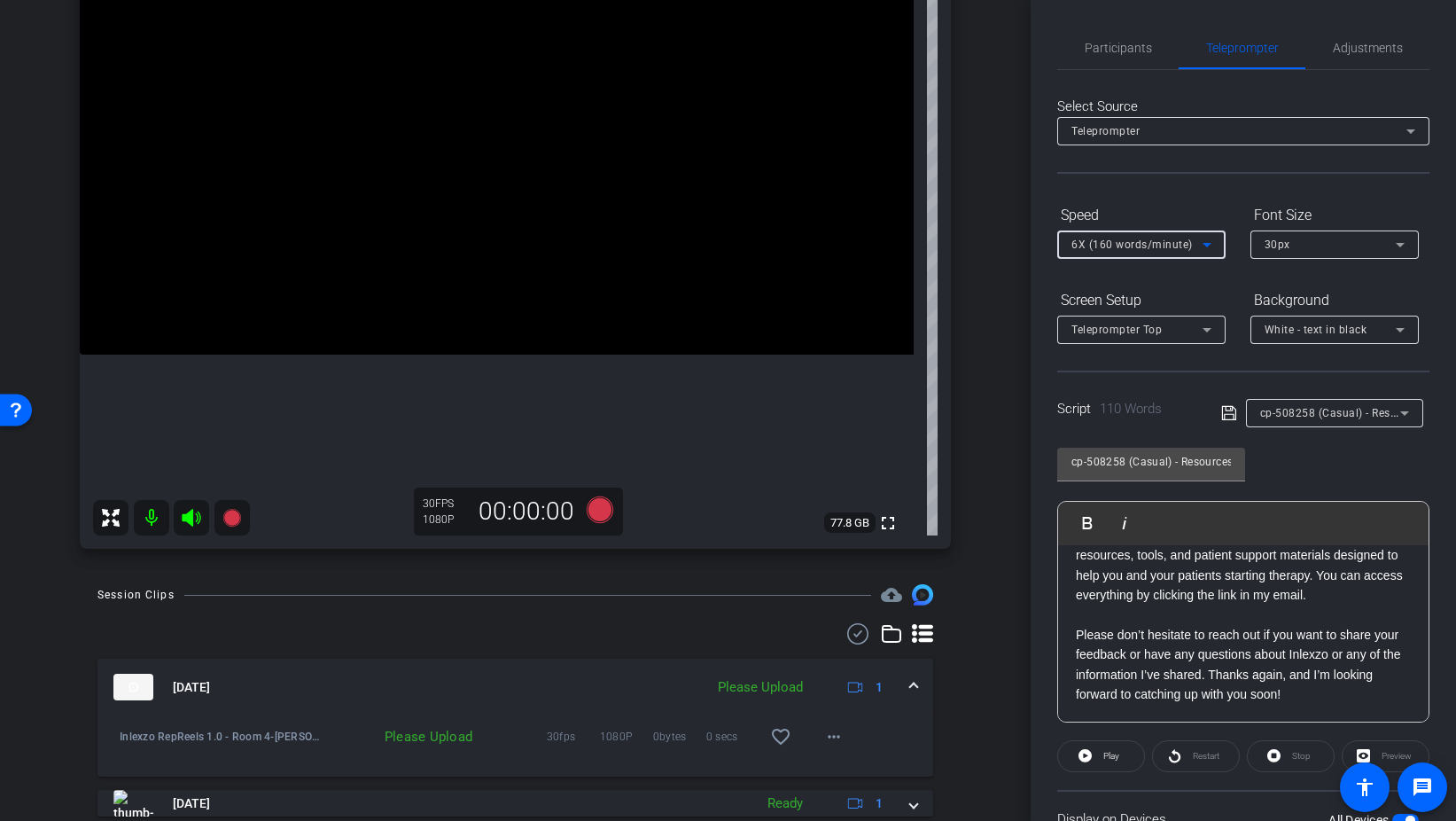
click at [1160, 253] on div "6X (160 words/minute)" at bounding box center [1137, 244] width 131 height 22
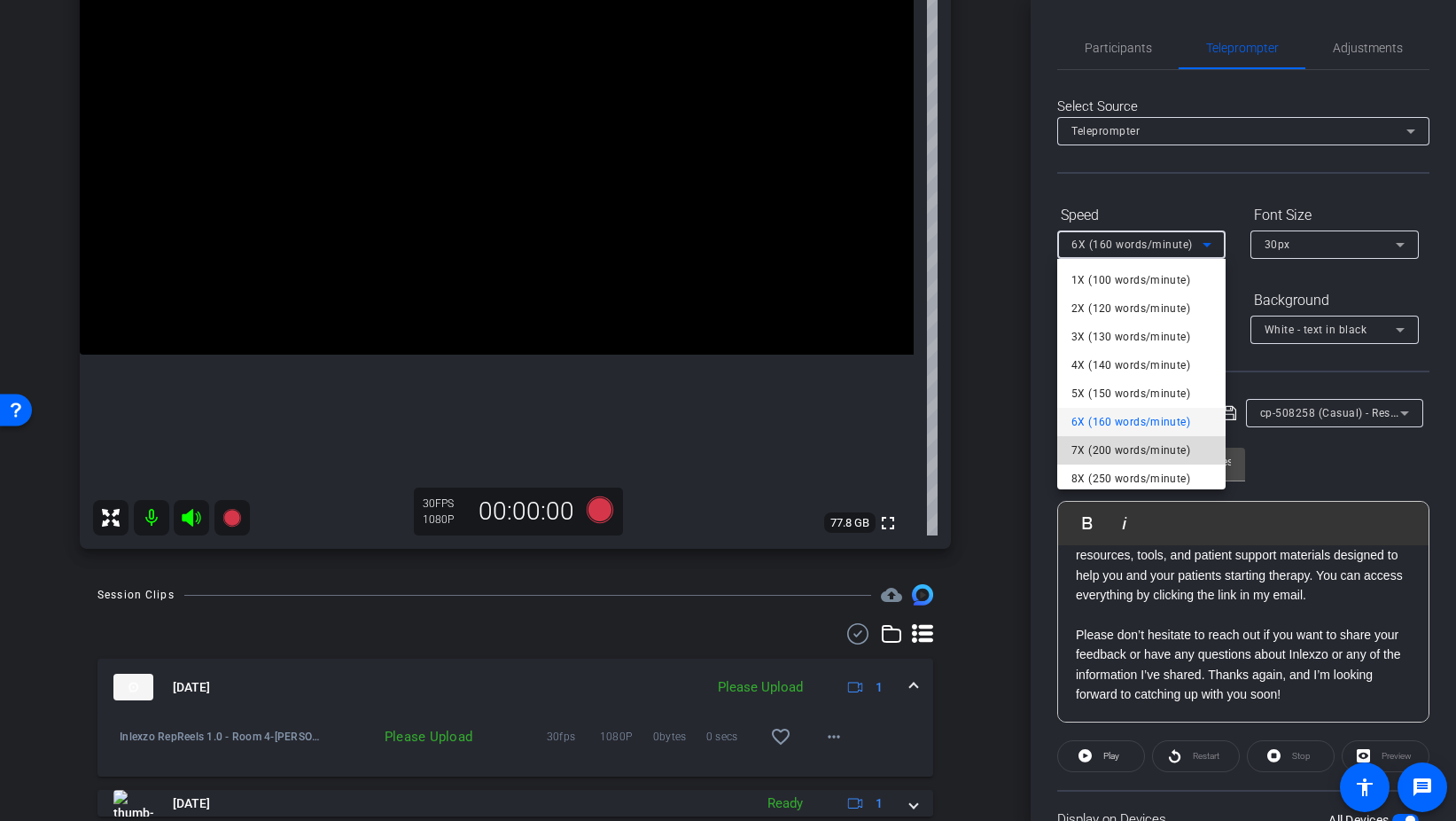
click at [1142, 459] on span "7X (200 words/minute)" at bounding box center [1131, 450] width 119 height 21
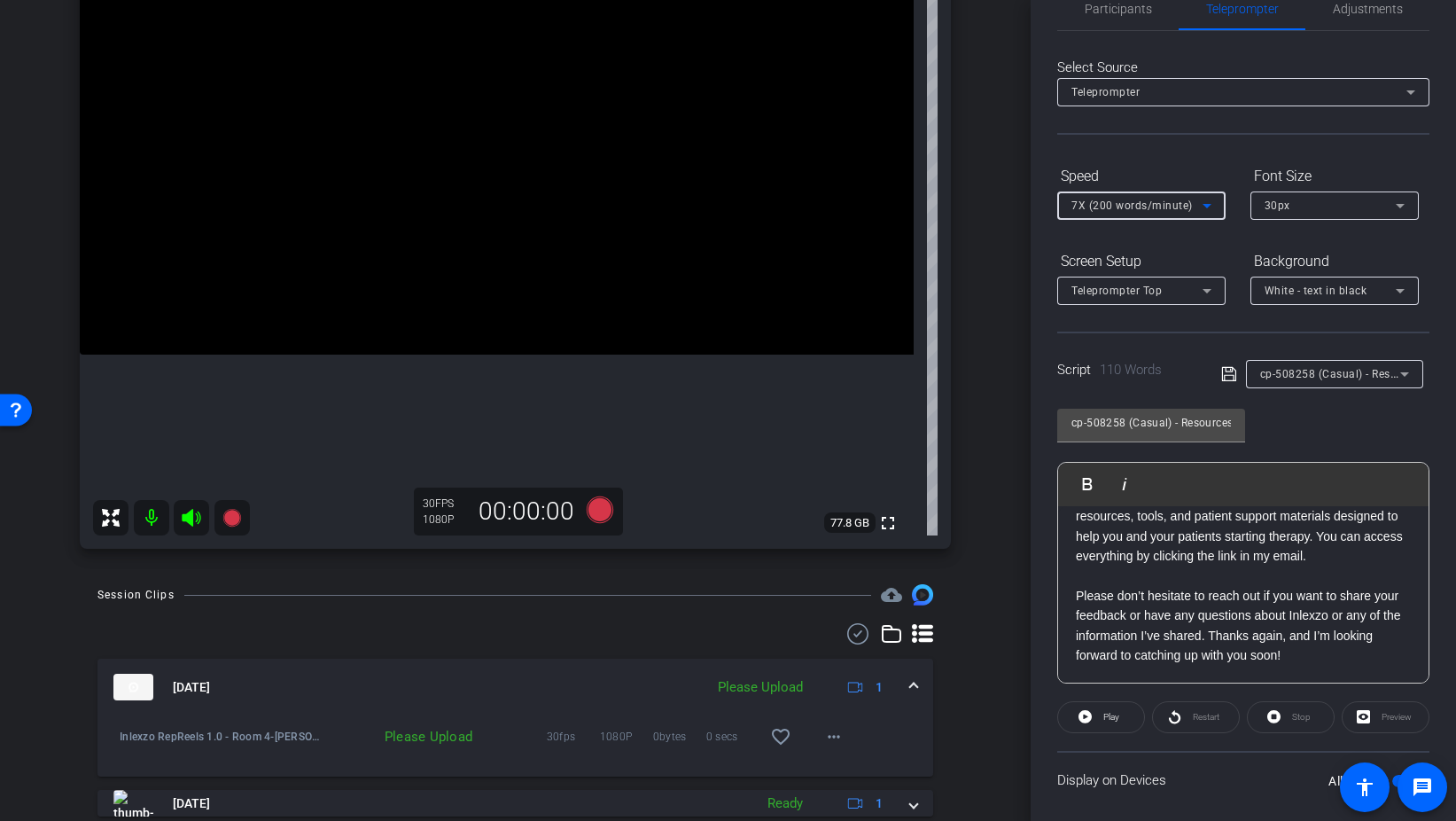
scroll to position [148, 0]
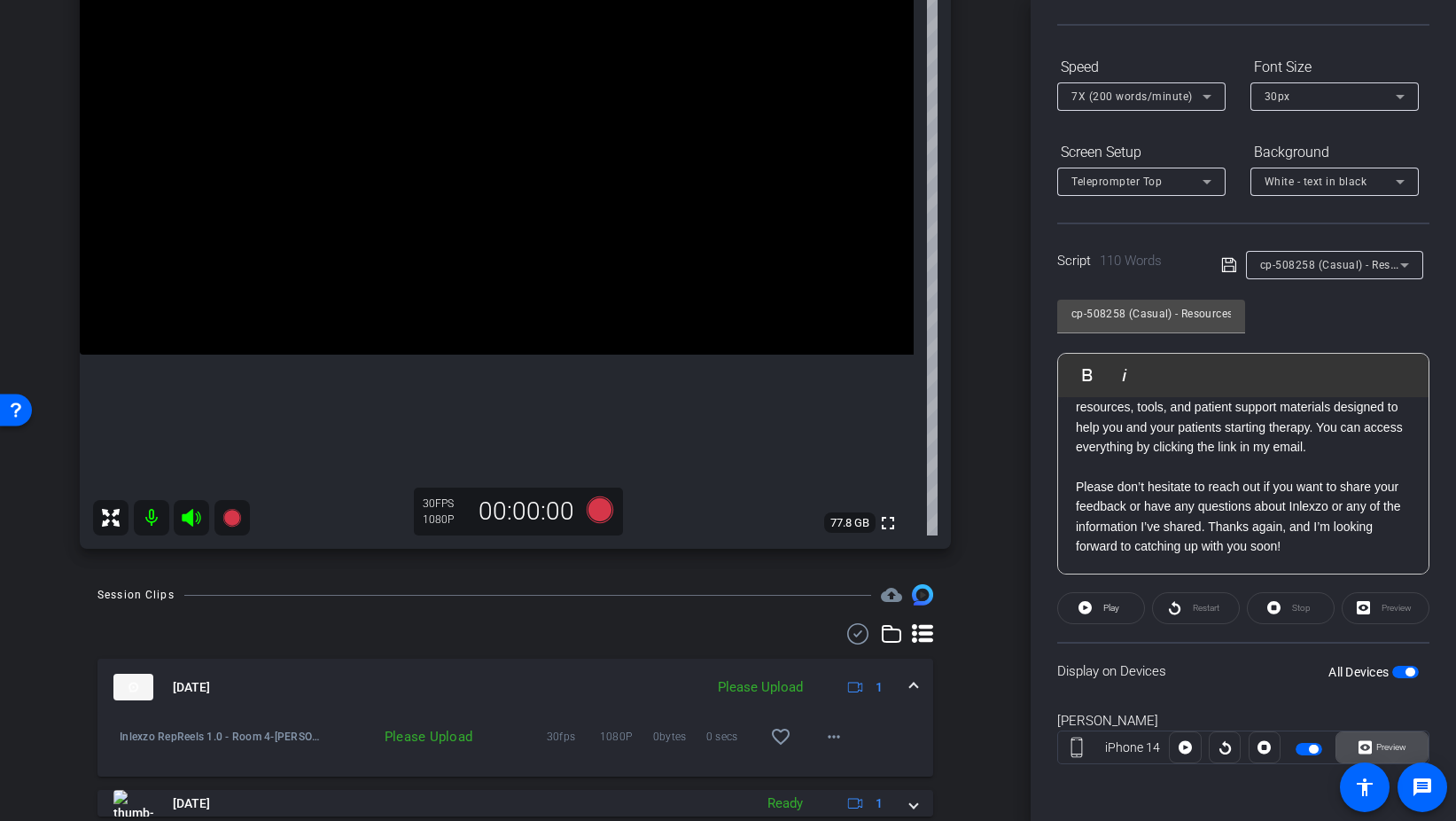
click at [1382, 751] on span "Preview" at bounding box center [1391, 747] width 30 height 10
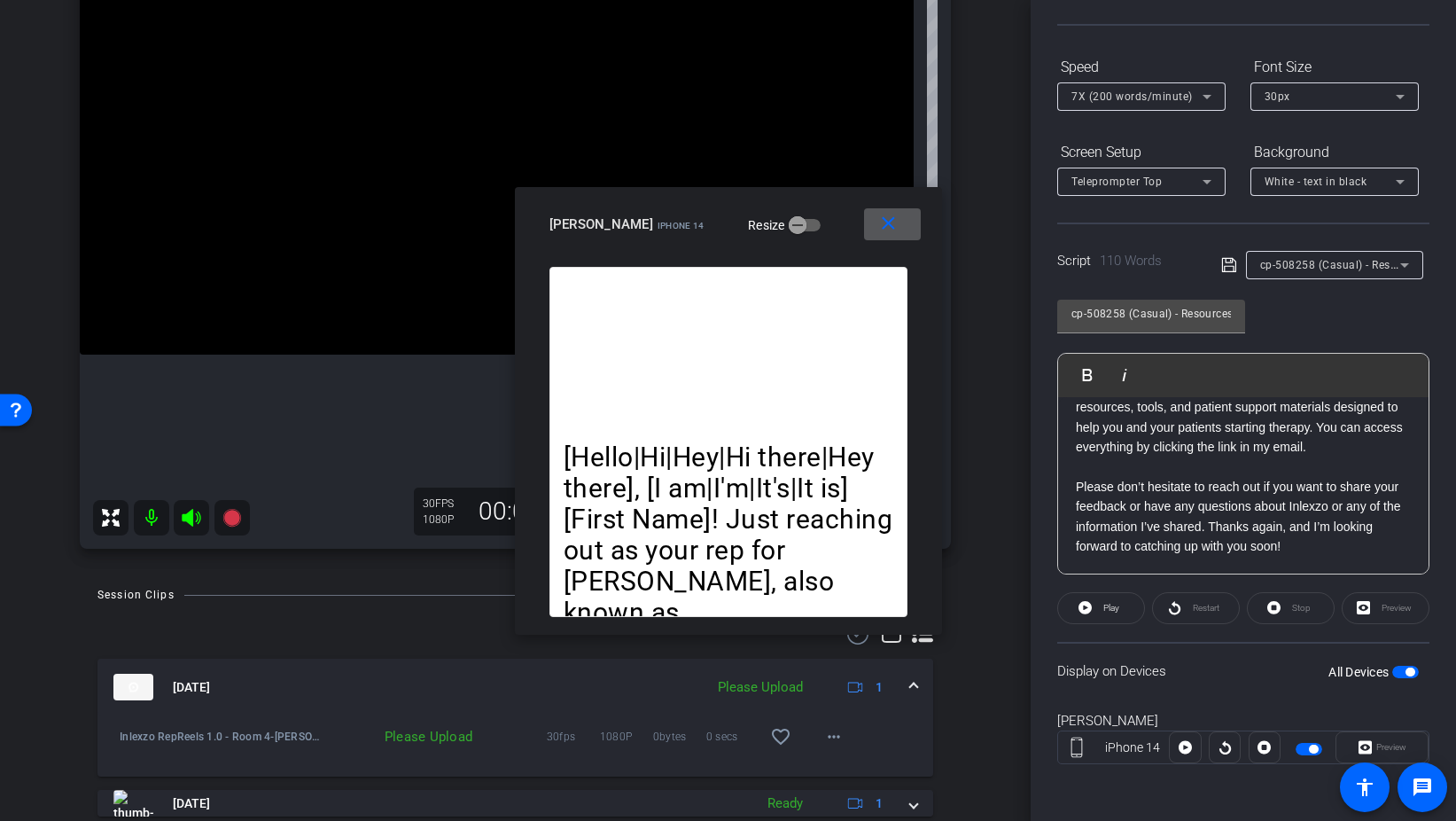
click at [905, 221] on span at bounding box center [893, 225] width 56 height 43
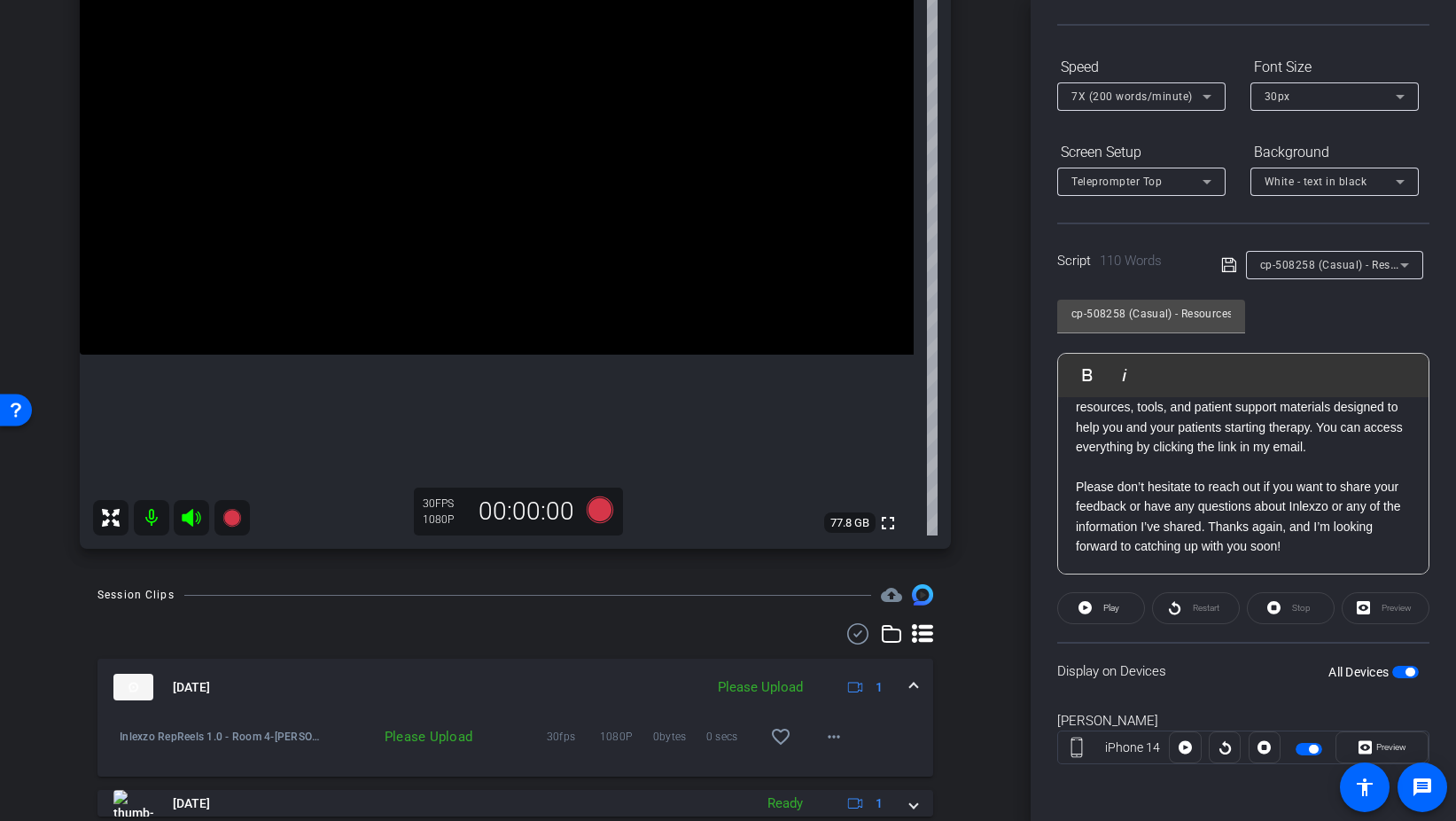
click at [1328, 440] on p "[PERSON_NAME] & [PERSON_NAME] also offers training resources, tools, and patien…" at bounding box center [1243, 417] width 335 height 80
click at [1309, 446] on p "[PERSON_NAME] & [PERSON_NAME] also offers training resources, tools, and patien…" at bounding box center [1243, 417] width 335 height 80
click at [1310, 298] on div "cp-508258 (Casual) - Resources to Share Play Play from this location Play Selec…" at bounding box center [1243, 430] width 373 height 288
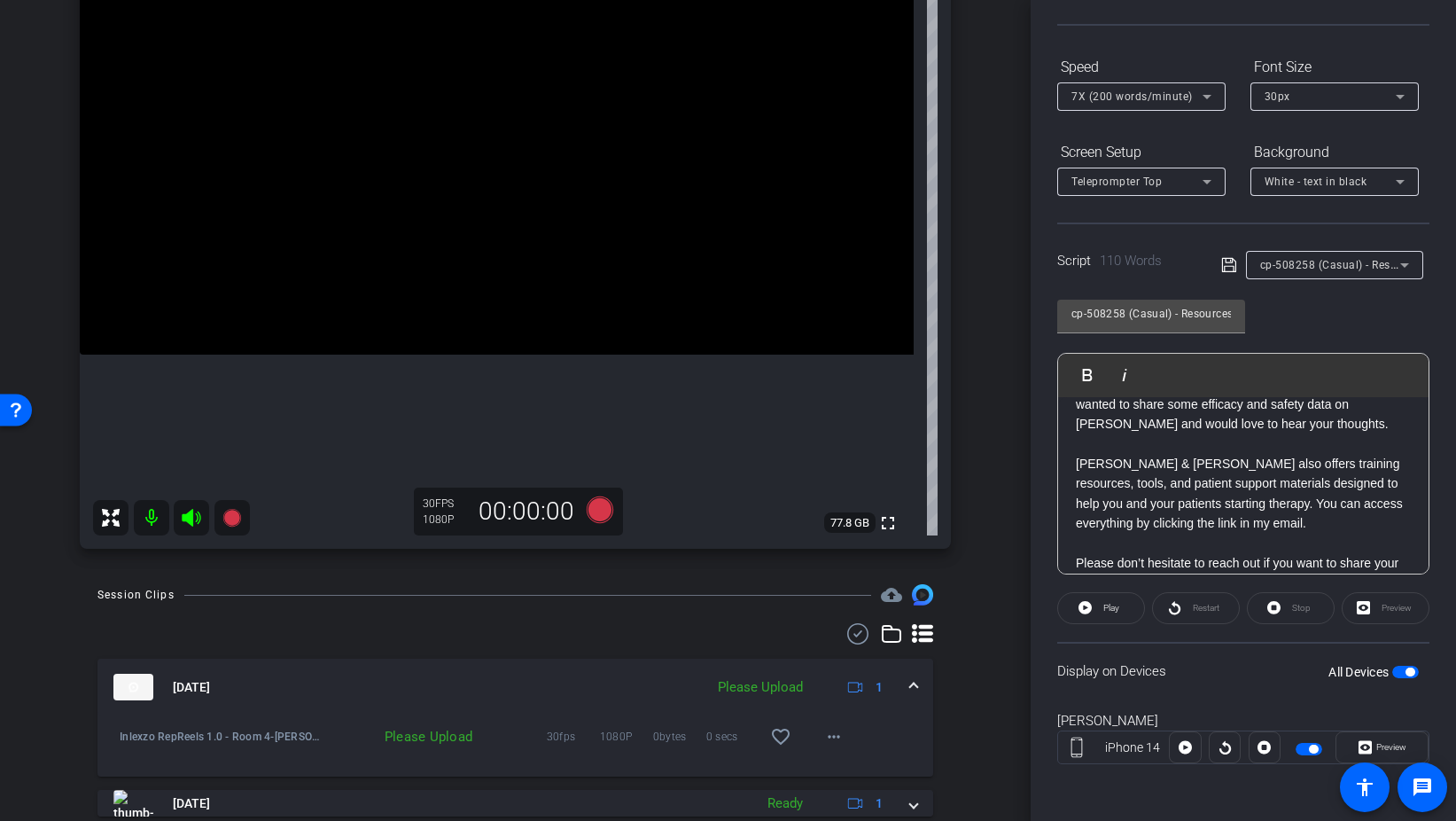
scroll to position [83, 0]
click at [839, 743] on mat-icon "more_horiz" at bounding box center [835, 736] width 21 height 21
click at [875, 651] on span "Upload" at bounding box center [862, 656] width 71 height 21
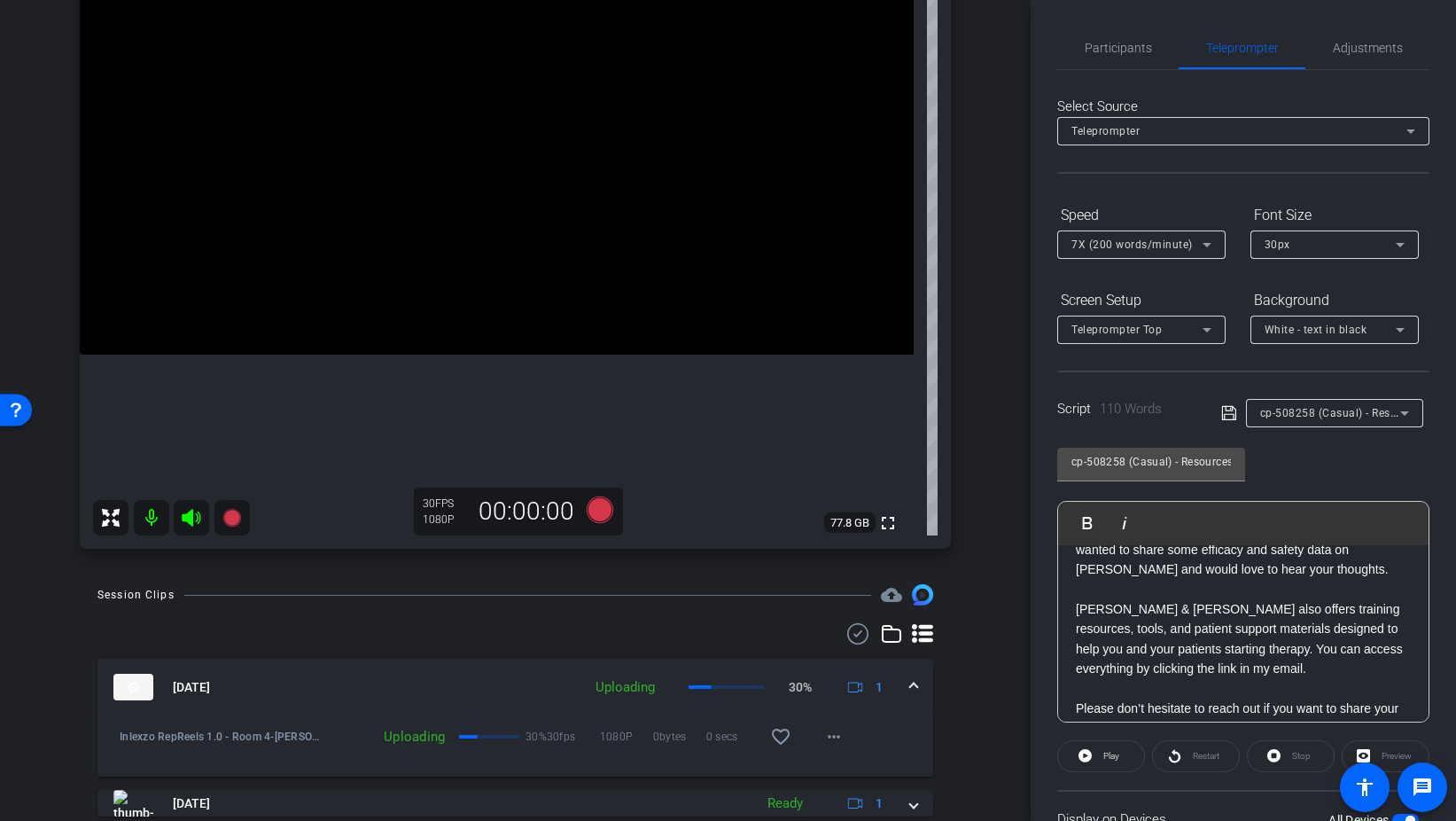
click at [1088, 70] on div "Select Source Teleprompter Speed 7X (200 words/minute) Font Size 30px Screen Se…" at bounding box center [1243, 506] width 373 height 873
click at [1125, 64] on span "Participants" at bounding box center [1119, 48] width 67 height 43
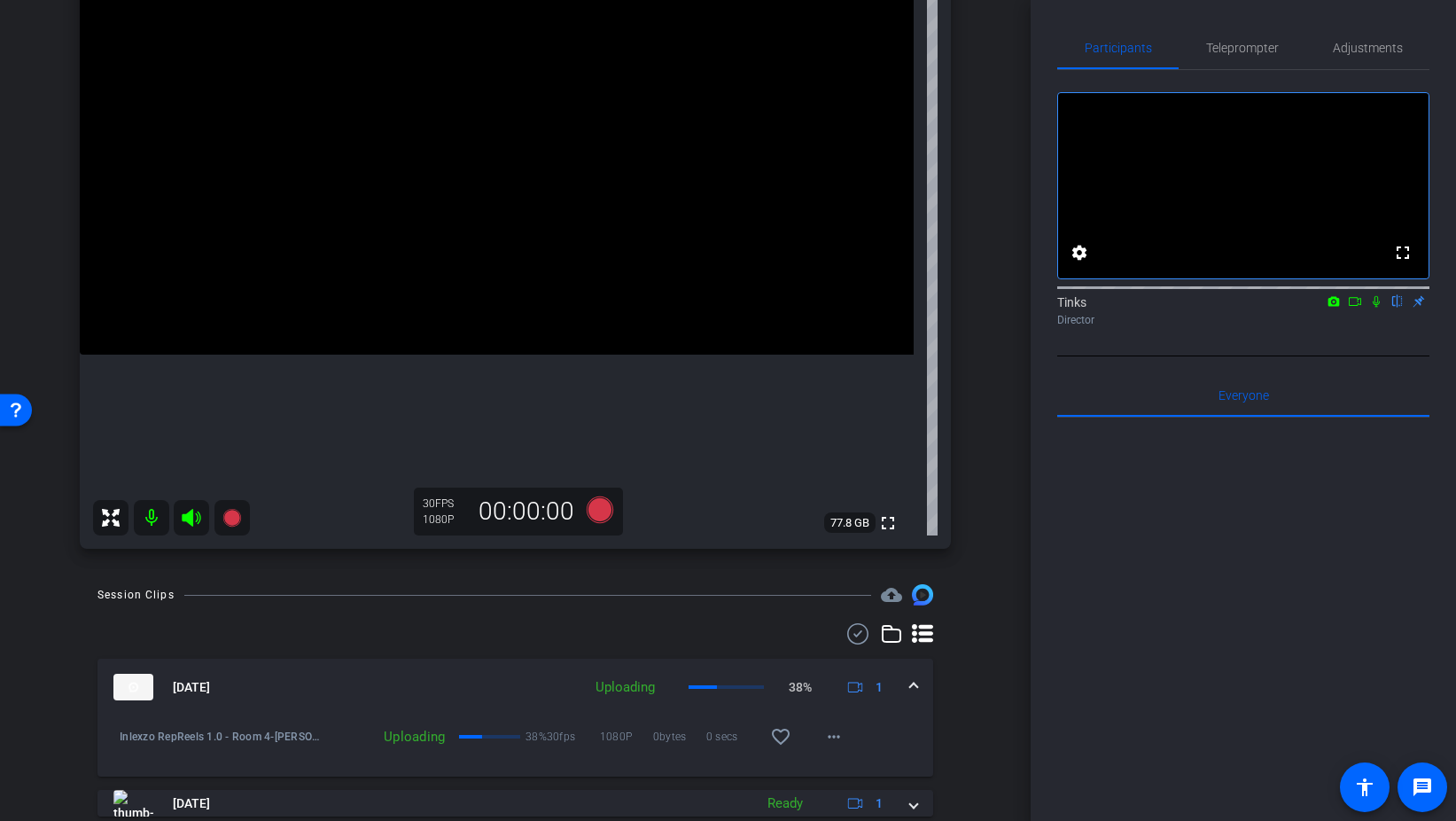
click at [1375, 307] on icon at bounding box center [1376, 301] width 15 height 13
click at [601, 513] on icon at bounding box center [598, 509] width 26 height 26
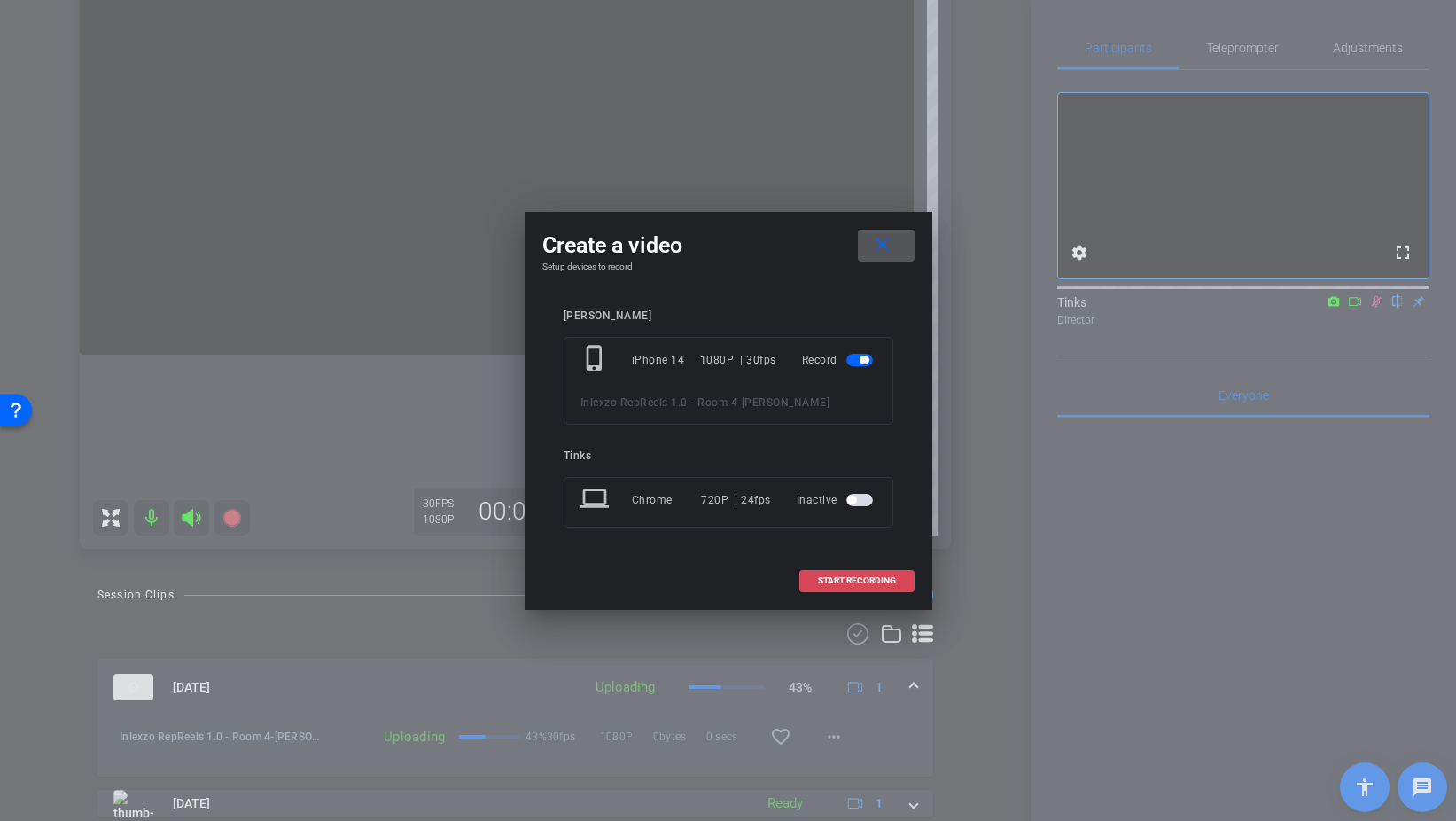
click at [876, 582] on span "START RECORDING" at bounding box center [857, 580] width 78 height 9
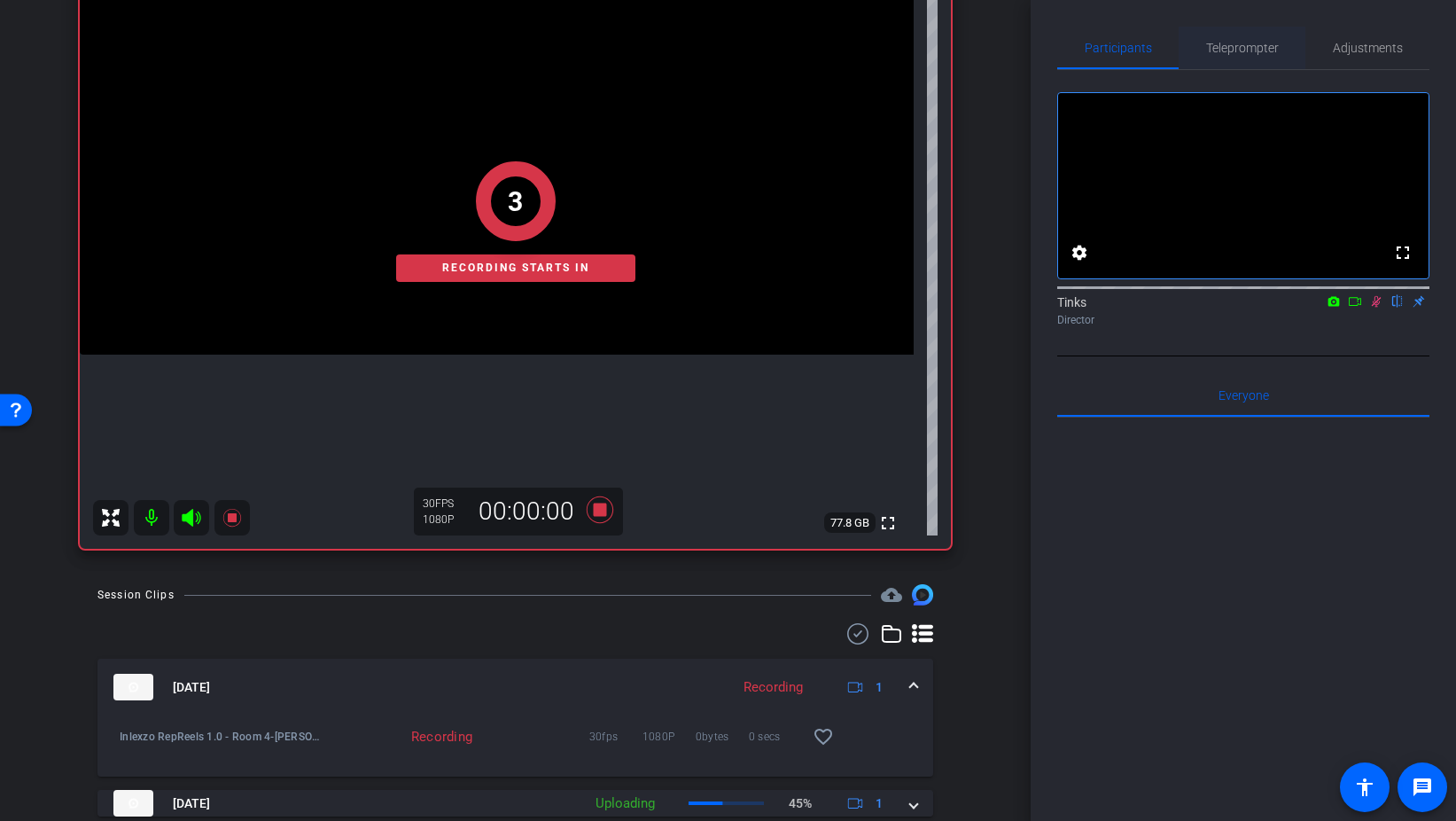
click at [1245, 45] on span "Teleprompter" at bounding box center [1242, 48] width 73 height 13
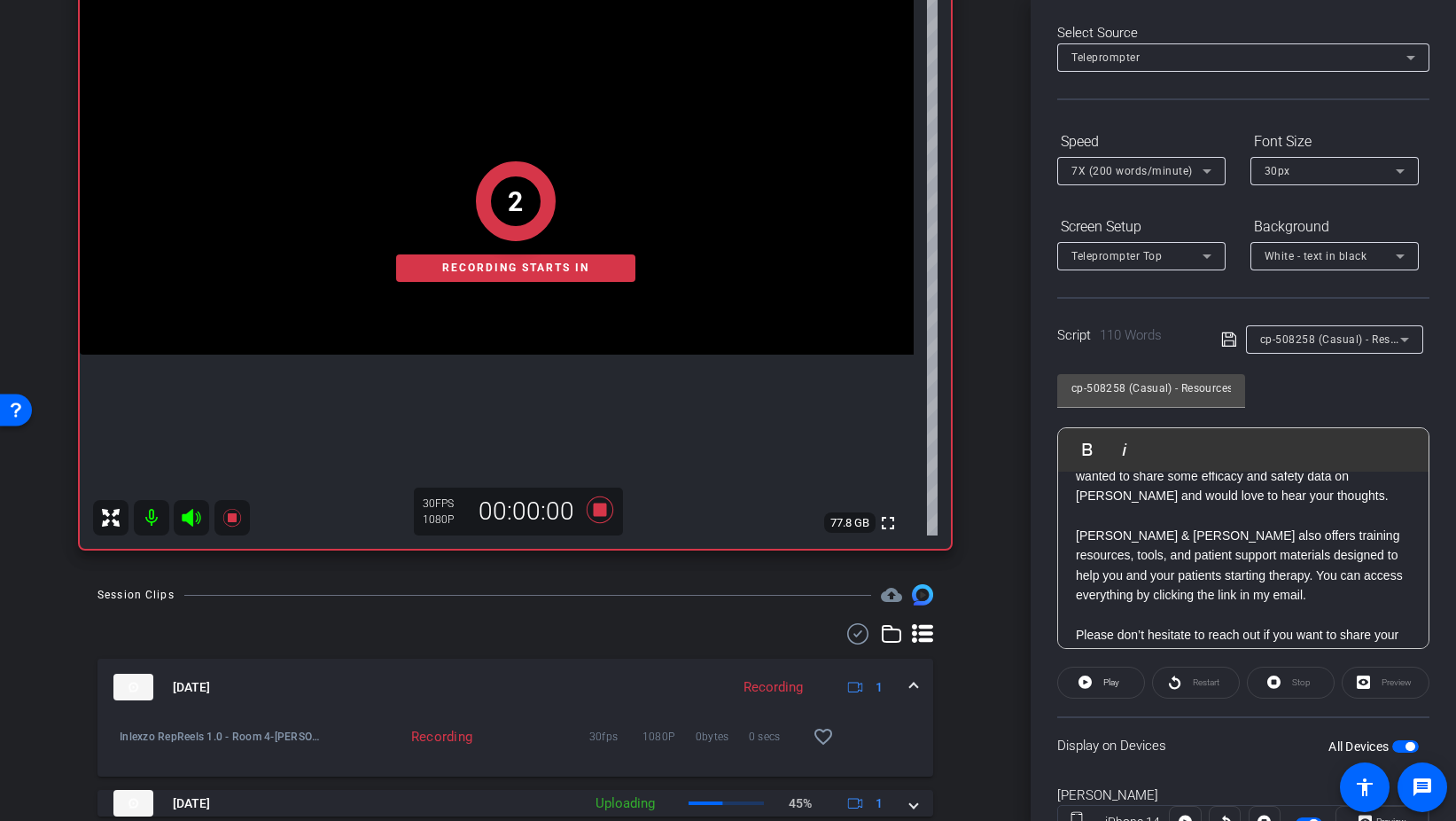
scroll to position [148, 0]
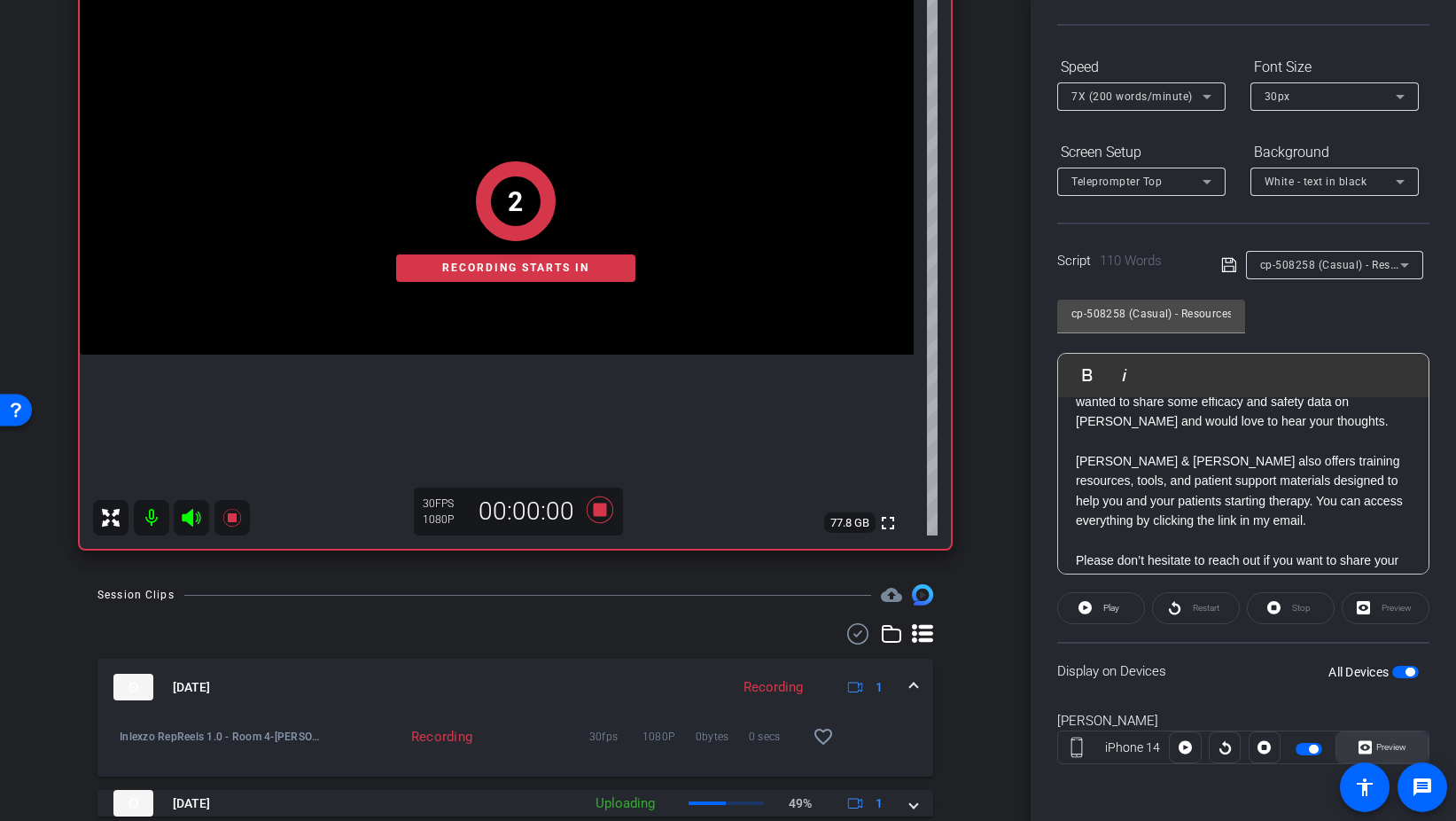
click at [1391, 738] on span "Preview" at bounding box center [1390, 748] width 35 height 25
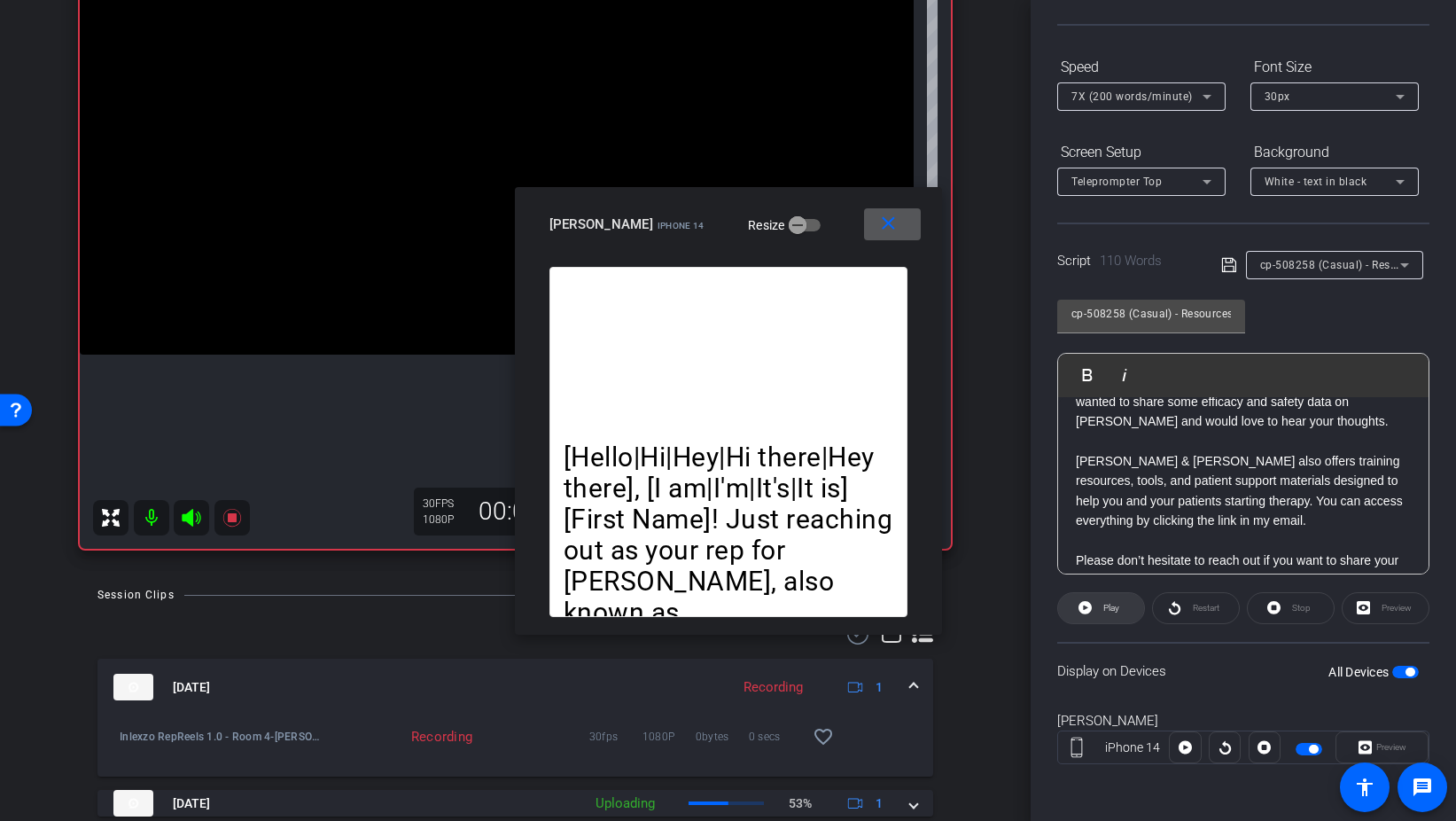
click at [1113, 609] on span "Play" at bounding box center [1112, 608] width 16 height 10
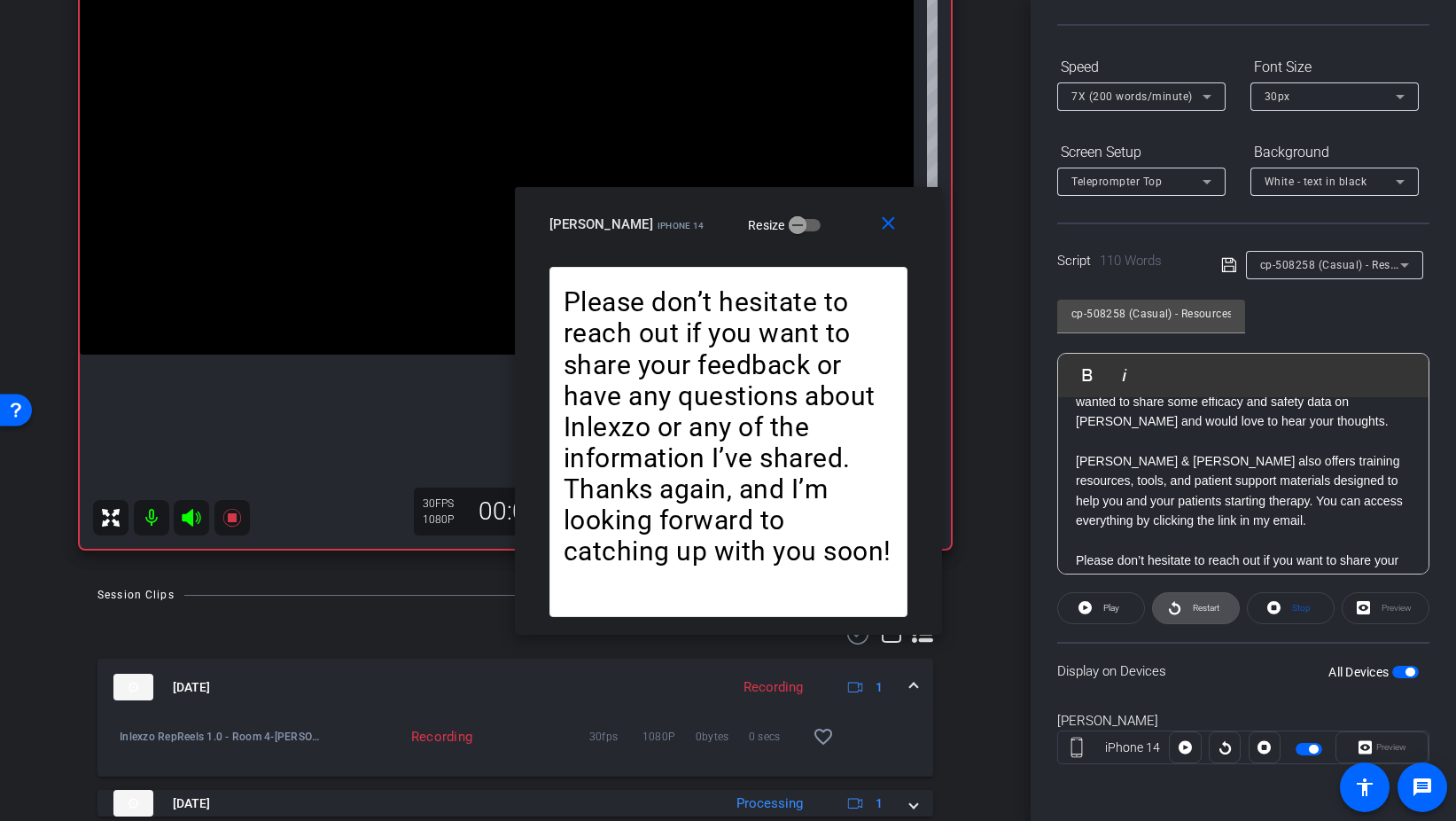
click at [1165, 607] on span at bounding box center [1196, 608] width 86 height 43
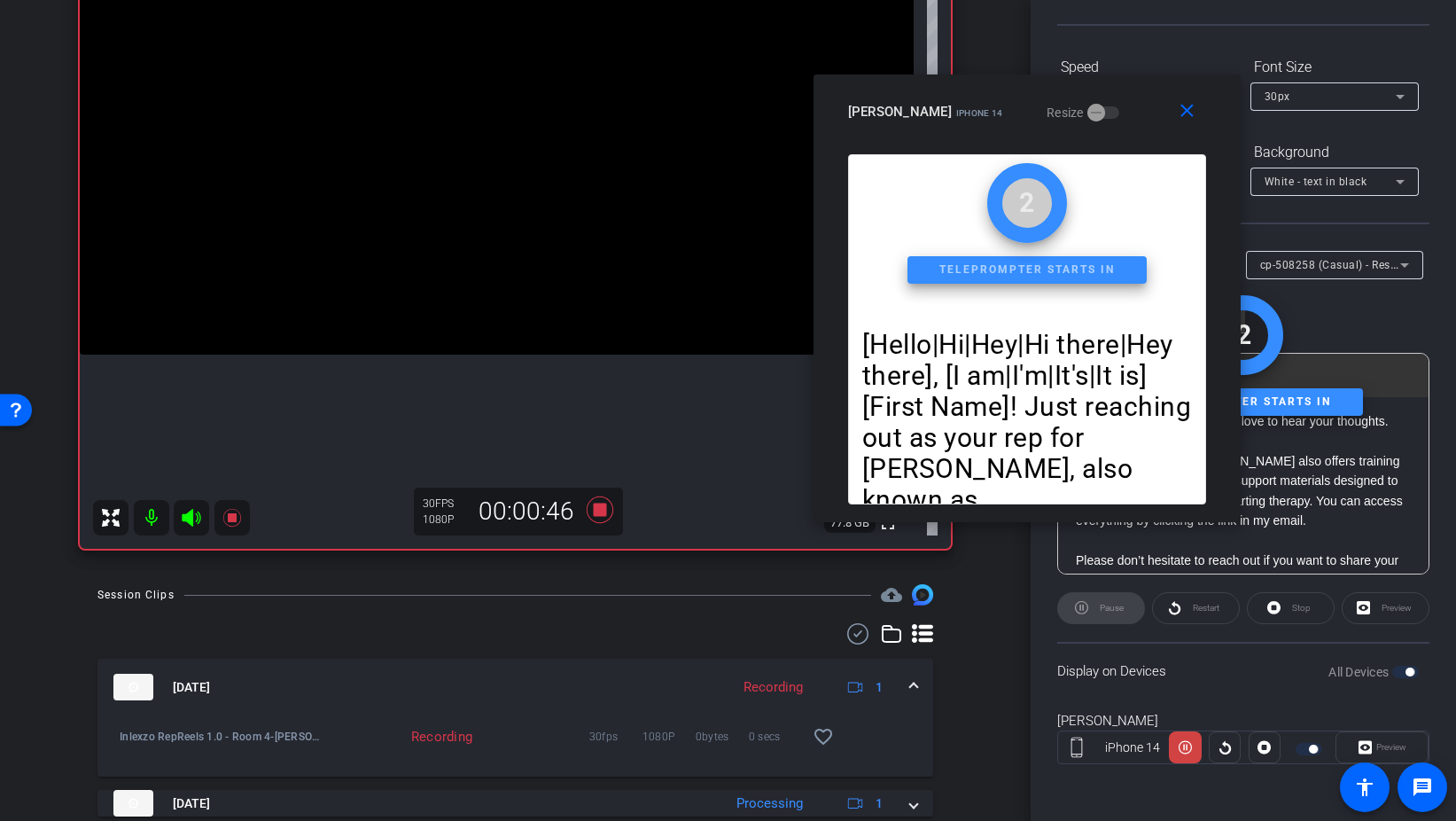
drag, startPoint x: 836, startPoint y: 206, endPoint x: 1117, endPoint y: 87, distance: 305.2
click at [1117, 87] on div "close Michelle Murray iPhone 14 Resize" at bounding box center [1027, 115] width 427 height 80
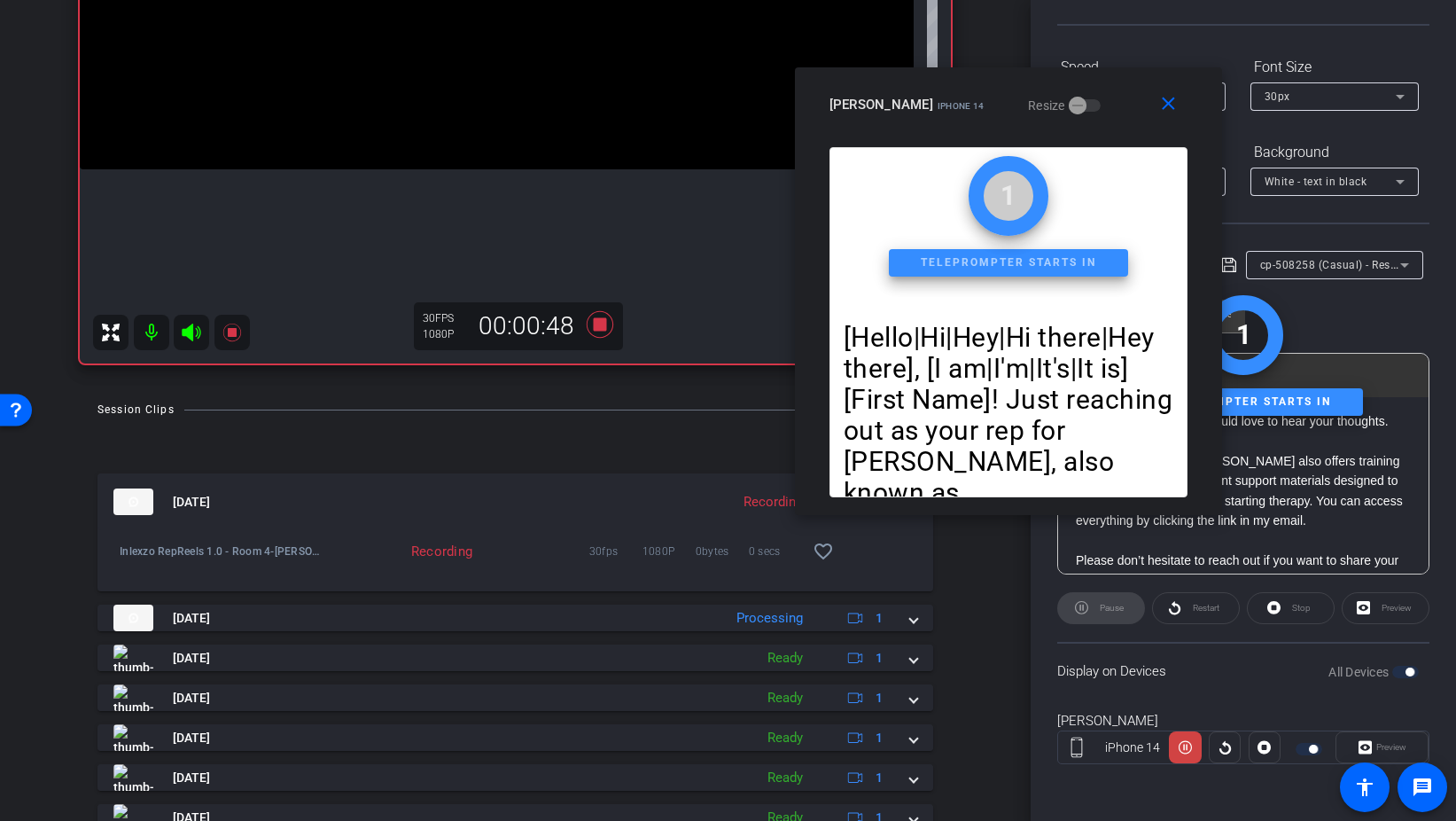
scroll to position [379, 0]
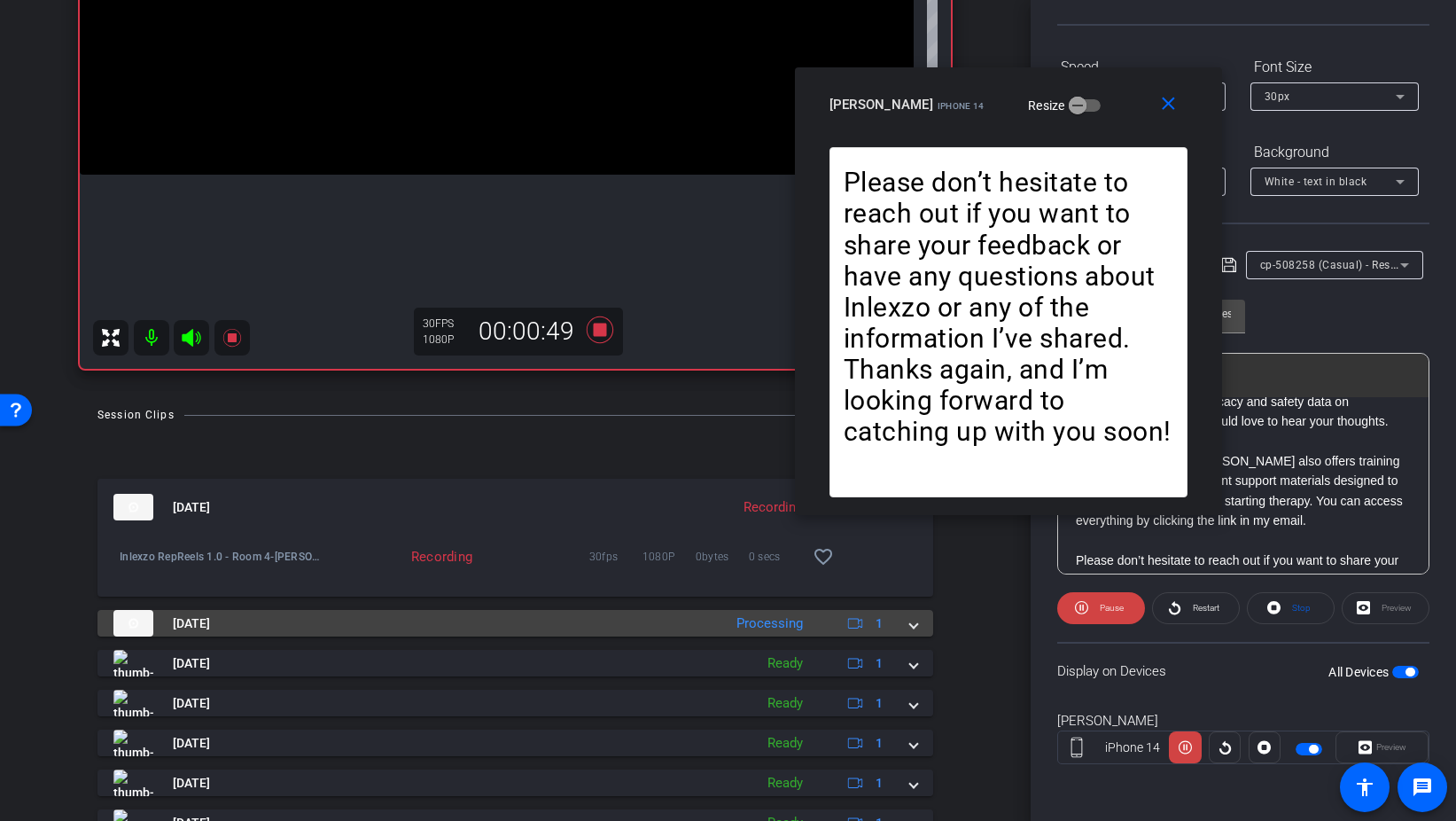
click at [901, 627] on div "[DATE] Processing 1" at bounding box center [512, 623] width 797 height 26
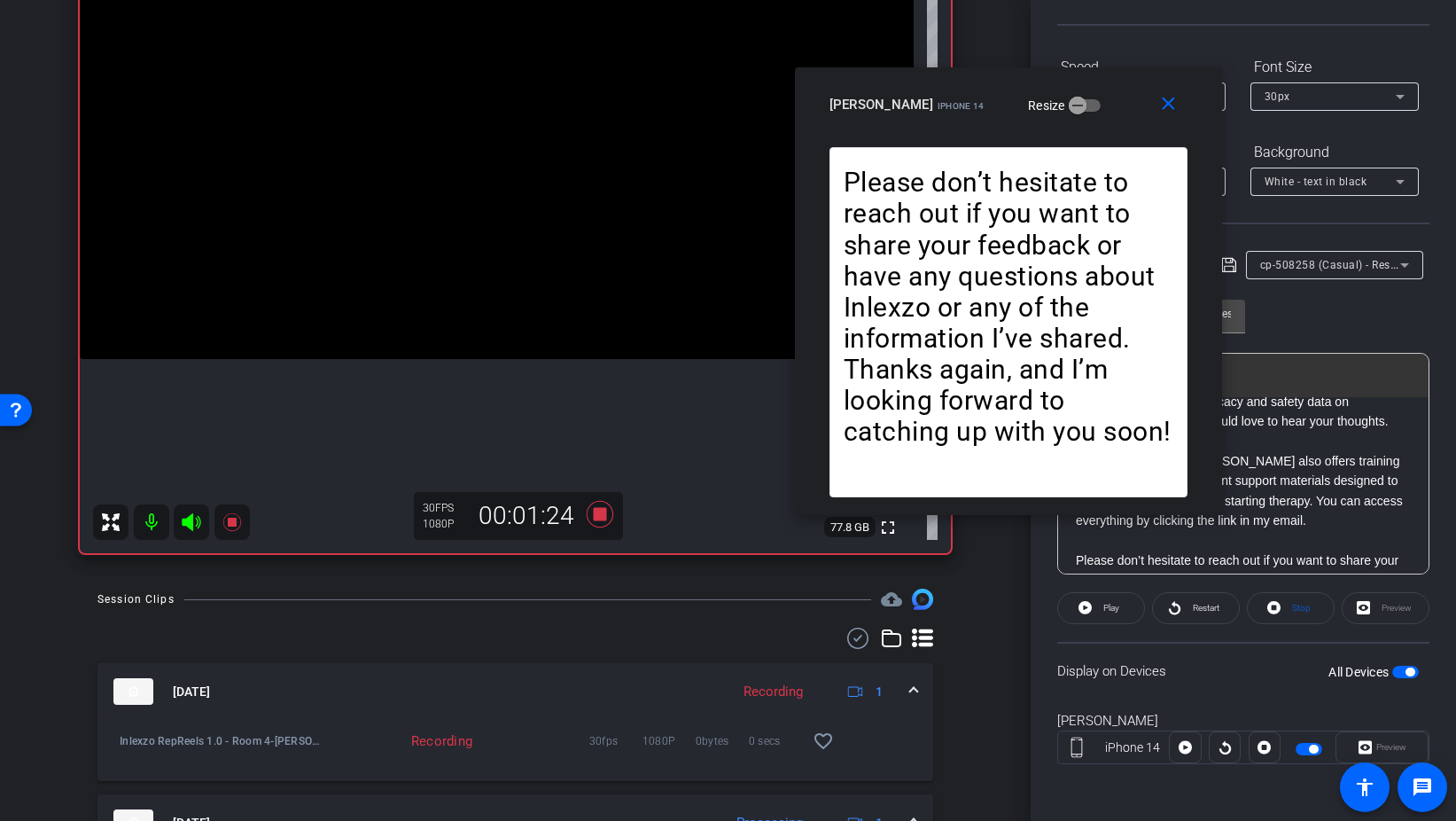
scroll to position [195, 0]
click at [599, 518] on icon at bounding box center [598, 515] width 26 height 26
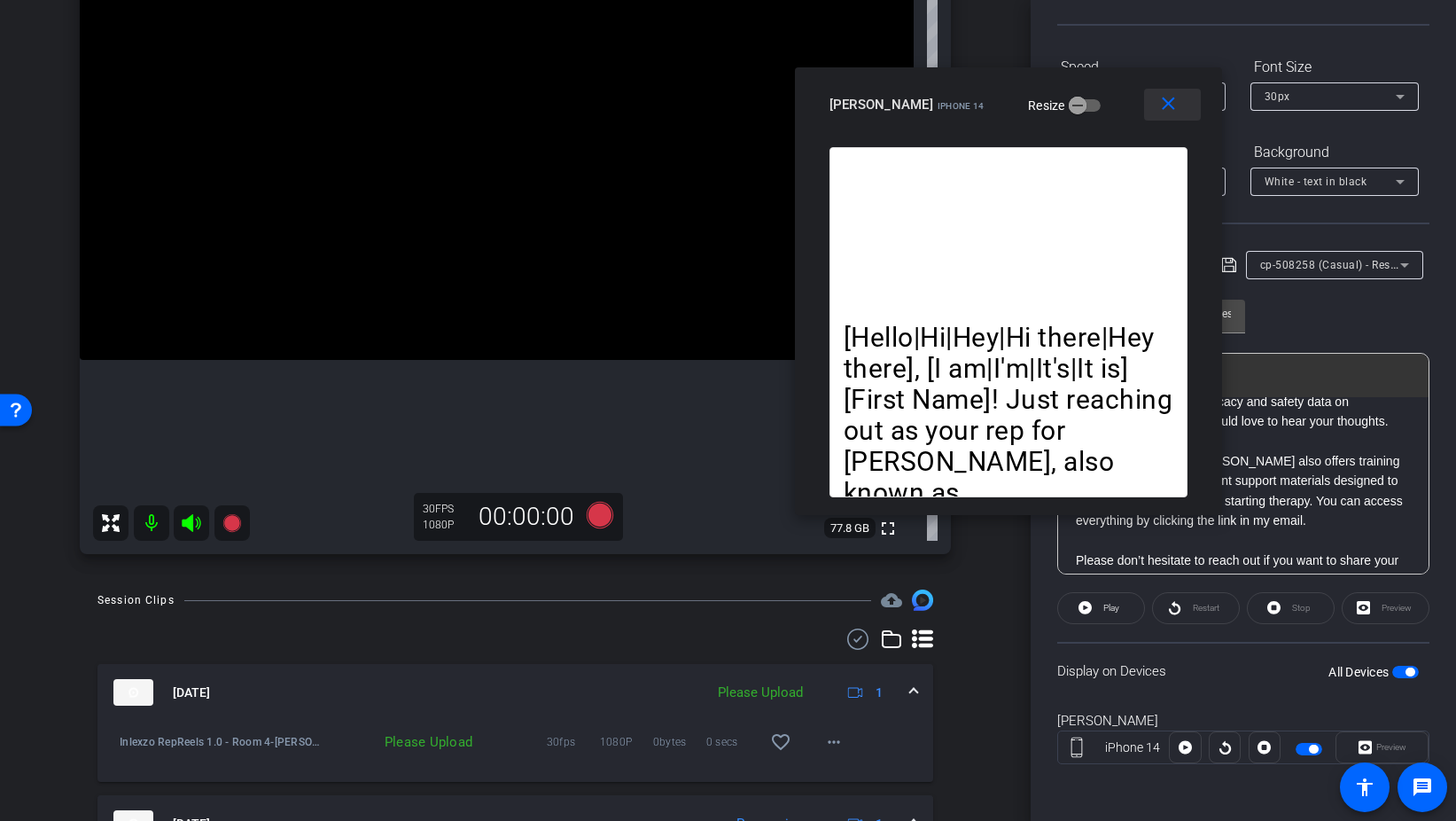
click at [1175, 106] on mat-icon "close" at bounding box center [1168, 104] width 22 height 22
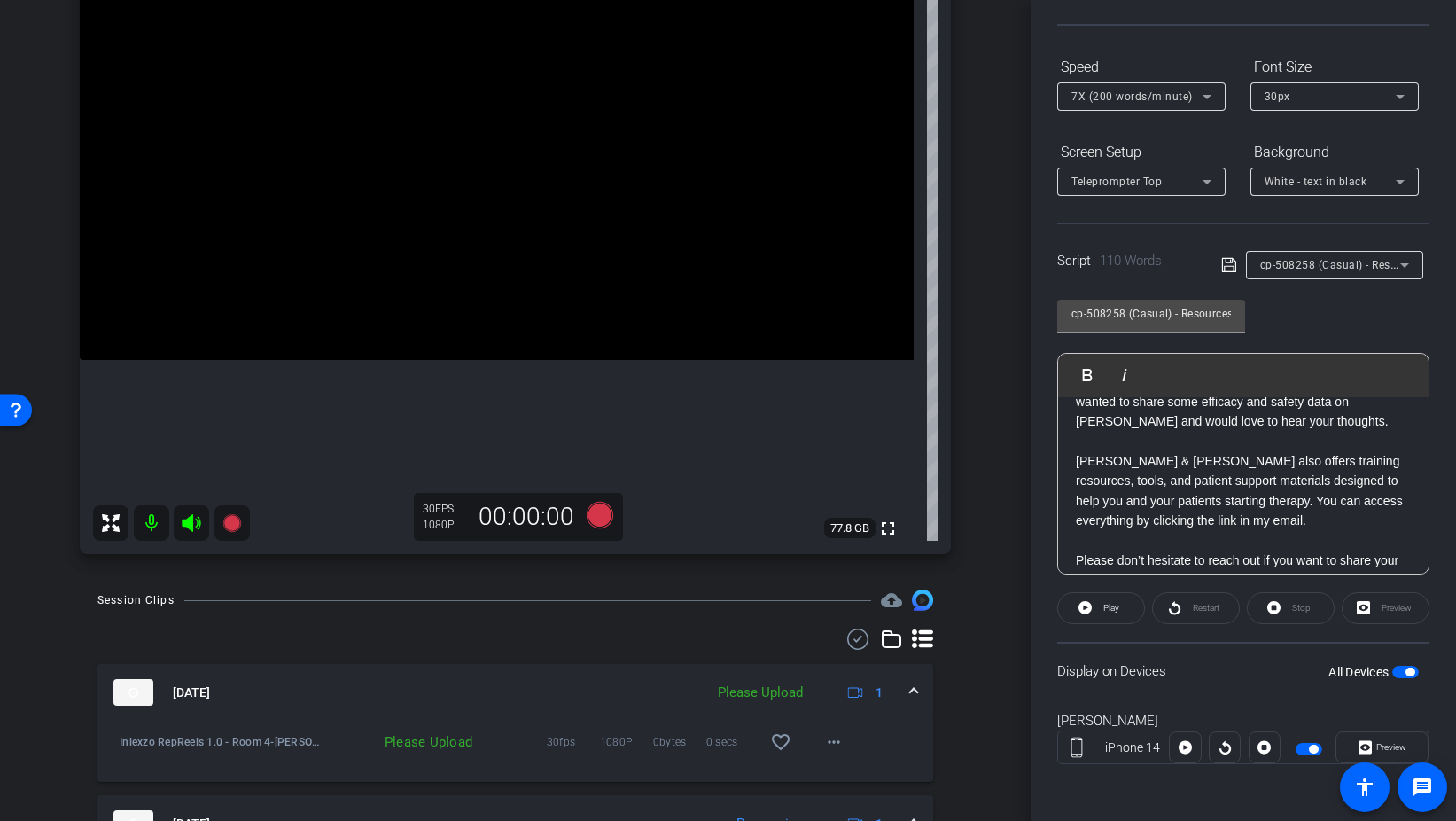
scroll to position [0, 0]
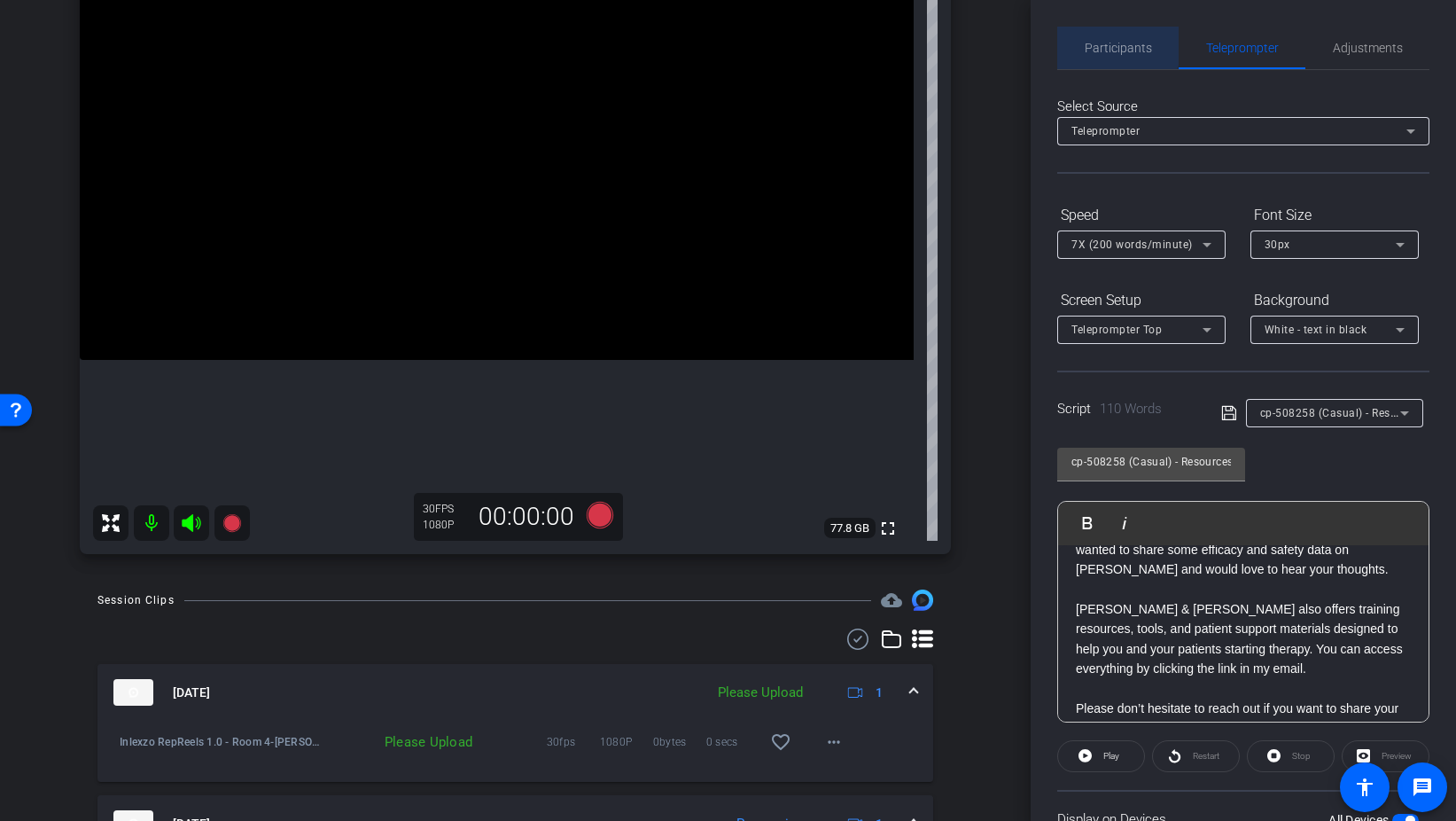
click at [1094, 44] on span "Participants" at bounding box center [1119, 48] width 67 height 13
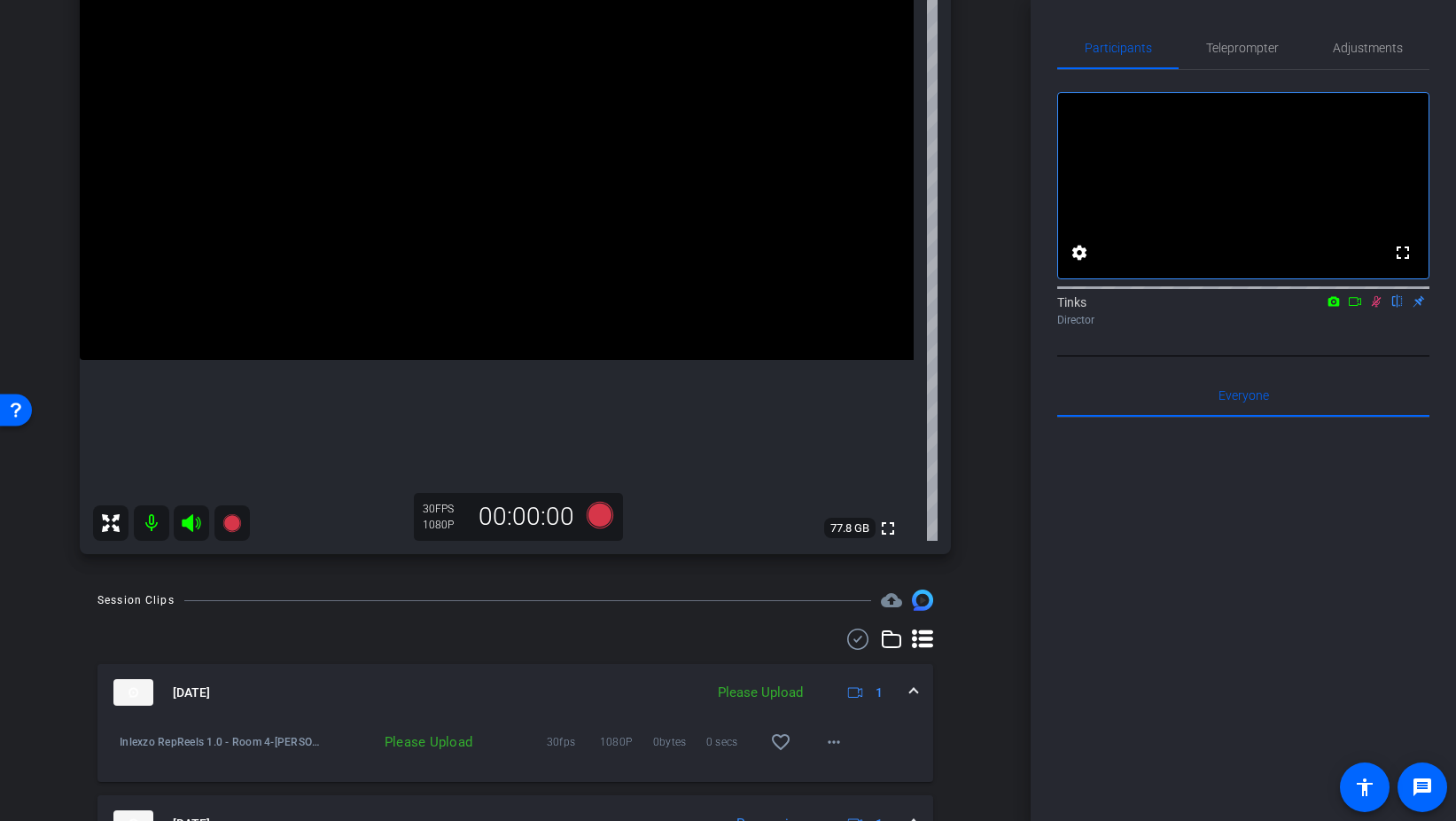
click at [1381, 307] on icon at bounding box center [1376, 301] width 15 height 13
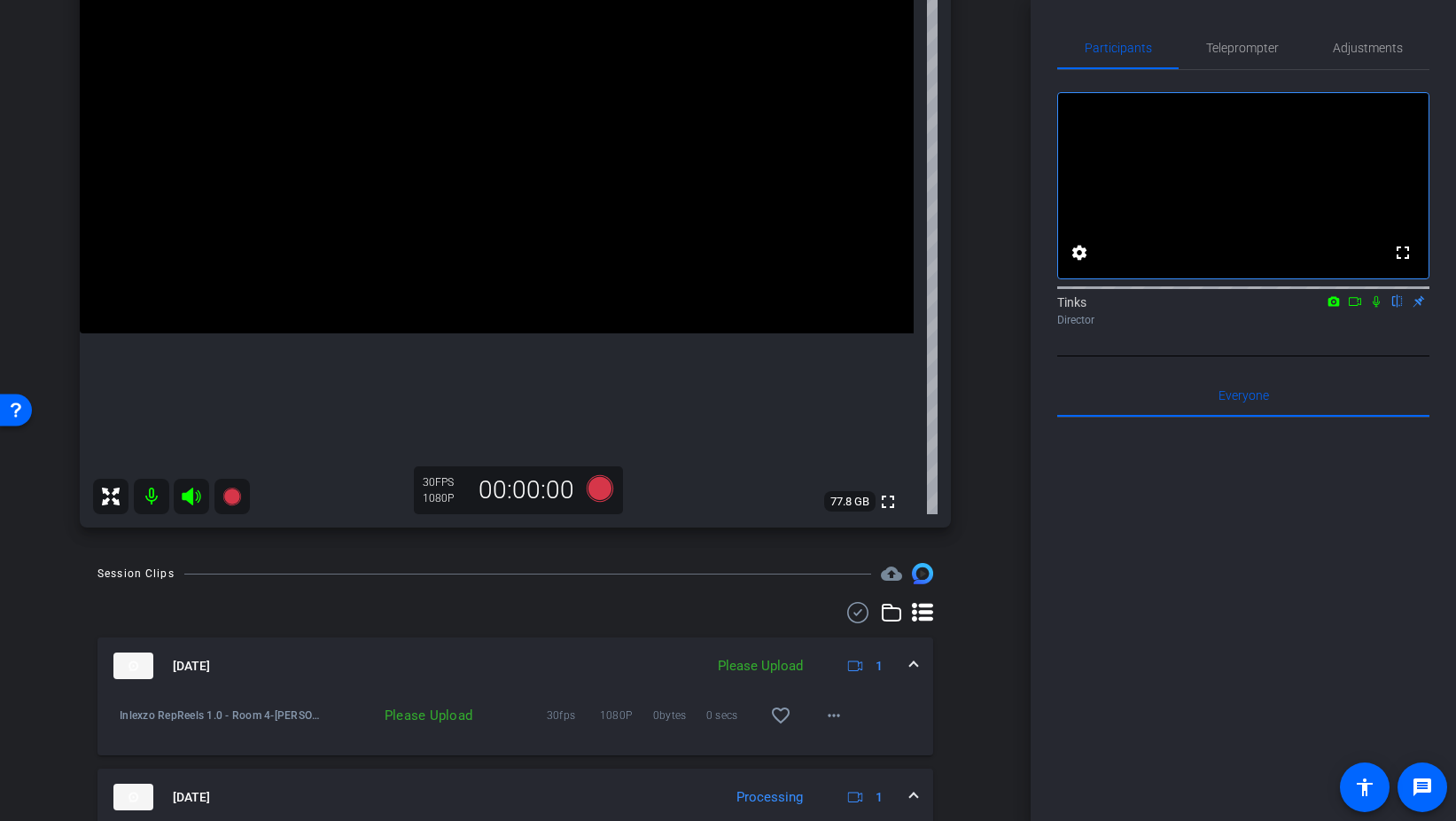
scroll to position [235, 0]
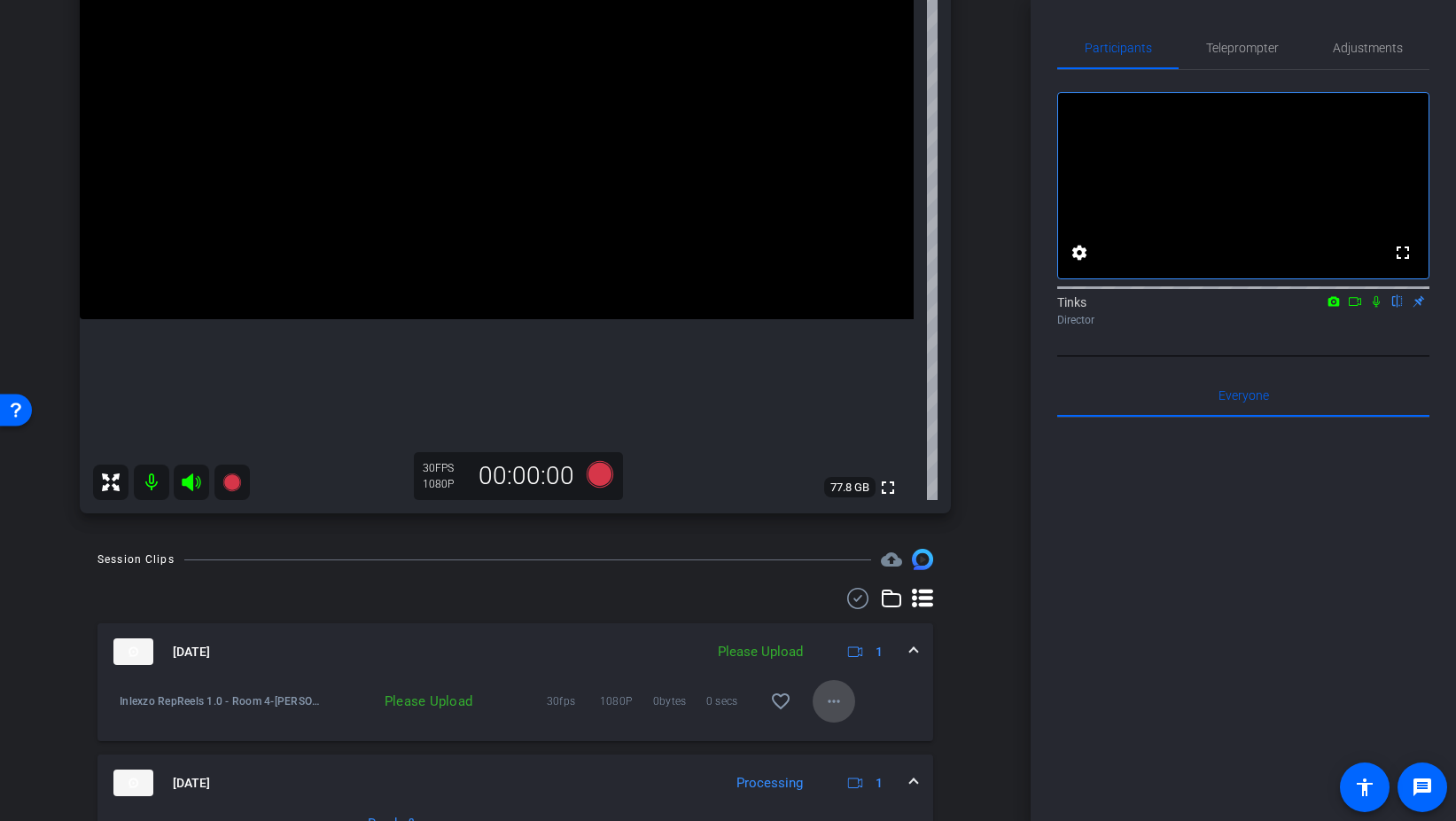
click at [829, 693] on mat-icon "more_horiz" at bounding box center [835, 701] width 21 height 21
click at [861, 728] on span "Upload" at bounding box center [862, 738] width 71 height 21
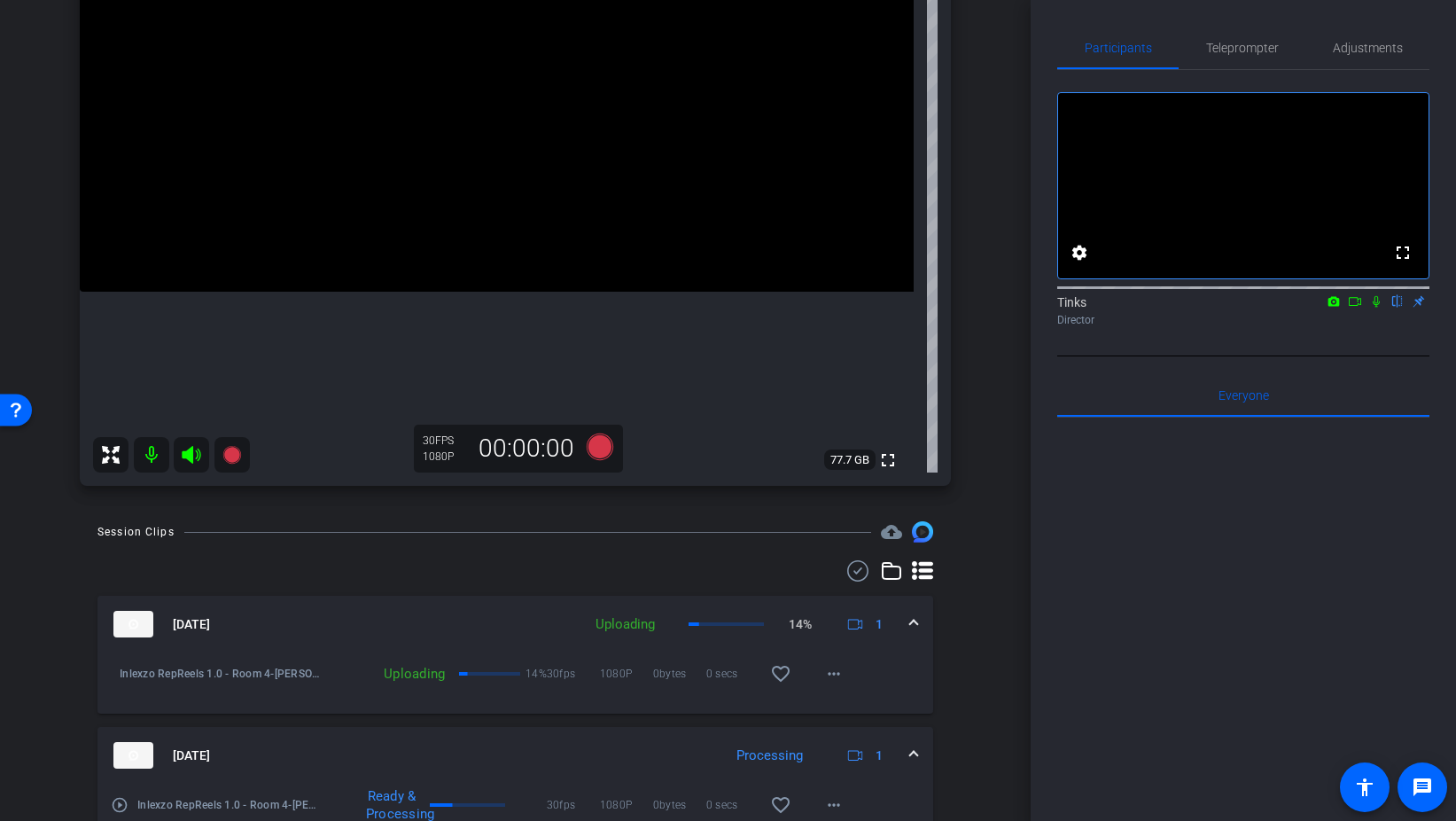
scroll to position [218, 0]
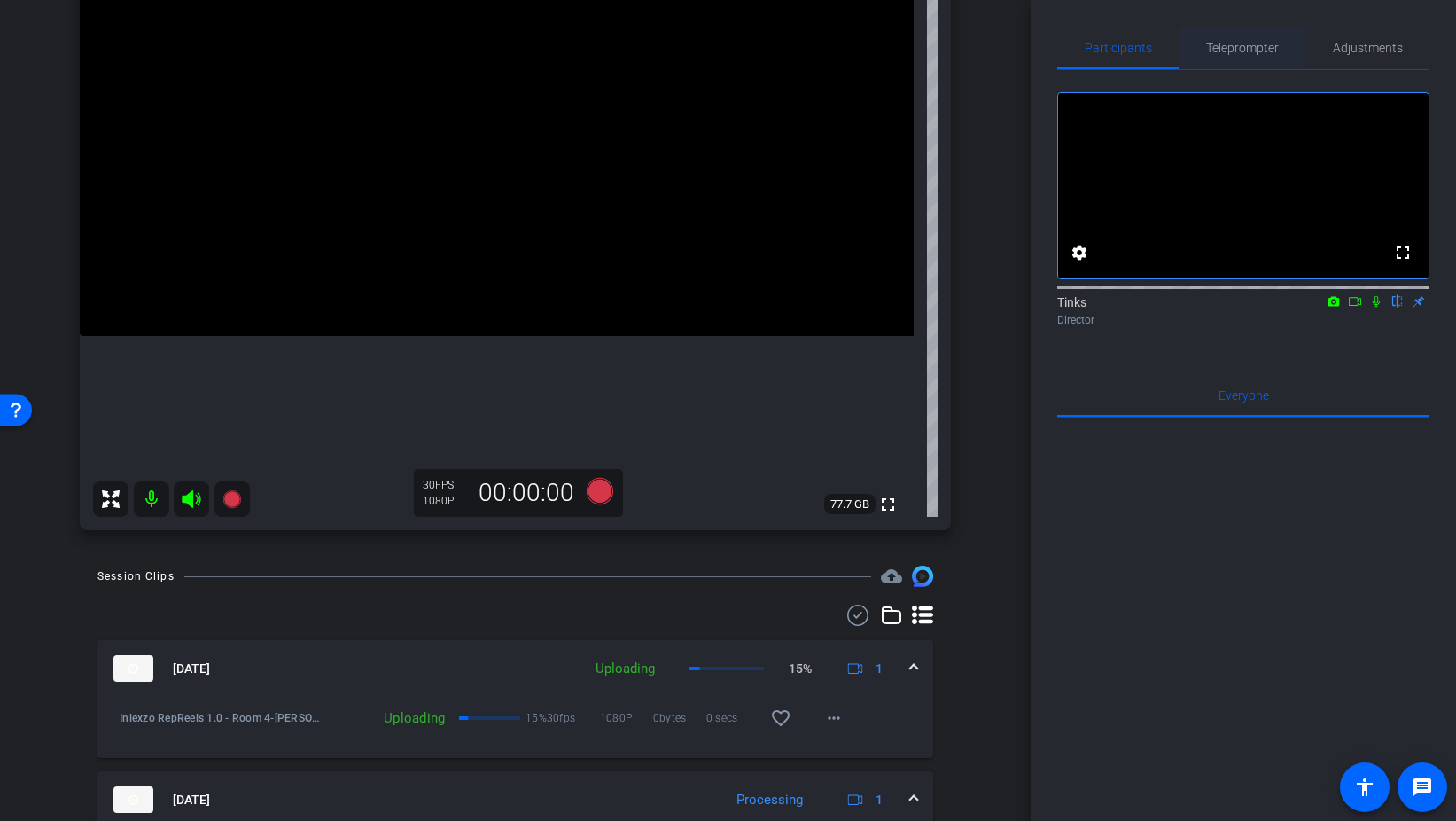
click at [1247, 47] on span "Teleprompter" at bounding box center [1242, 48] width 73 height 13
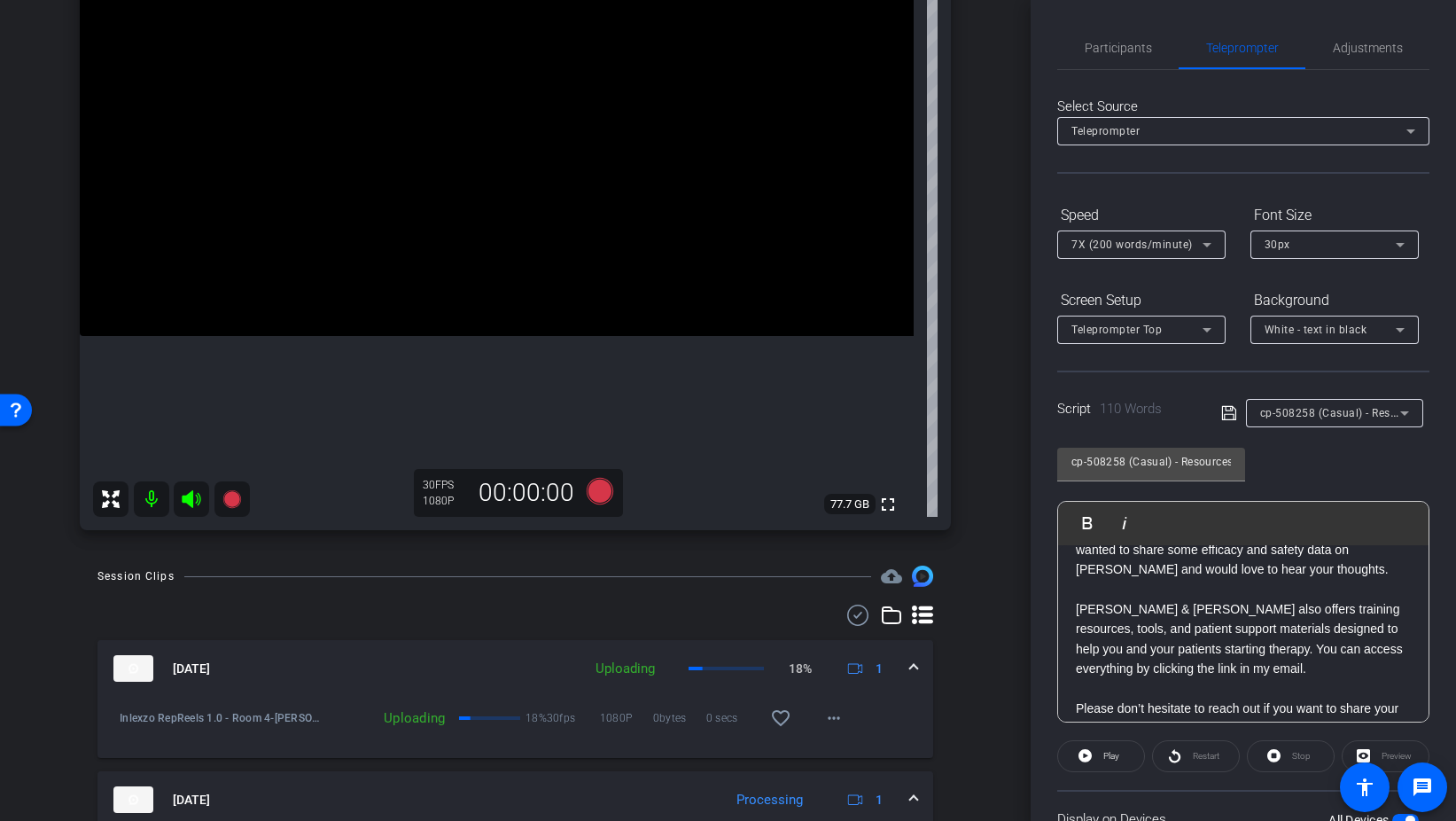
click at [1341, 405] on div "cp-508258 (Casual) - Resources to Share" at bounding box center [1331, 412] width 140 height 22
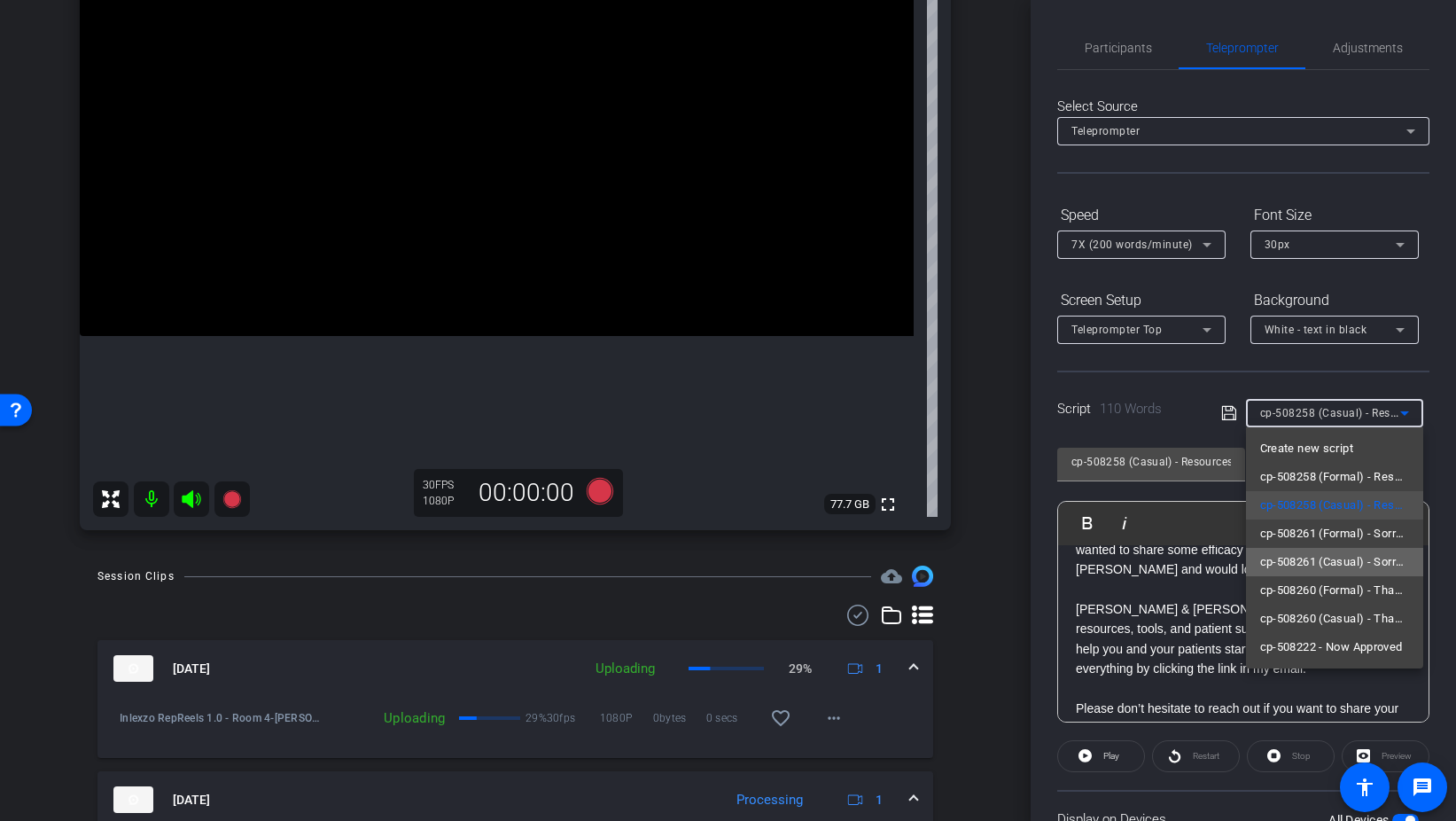
click at [1341, 564] on span "cp-508261 (Casual) - Sorry I Missed You" at bounding box center [1334, 562] width 149 height 21
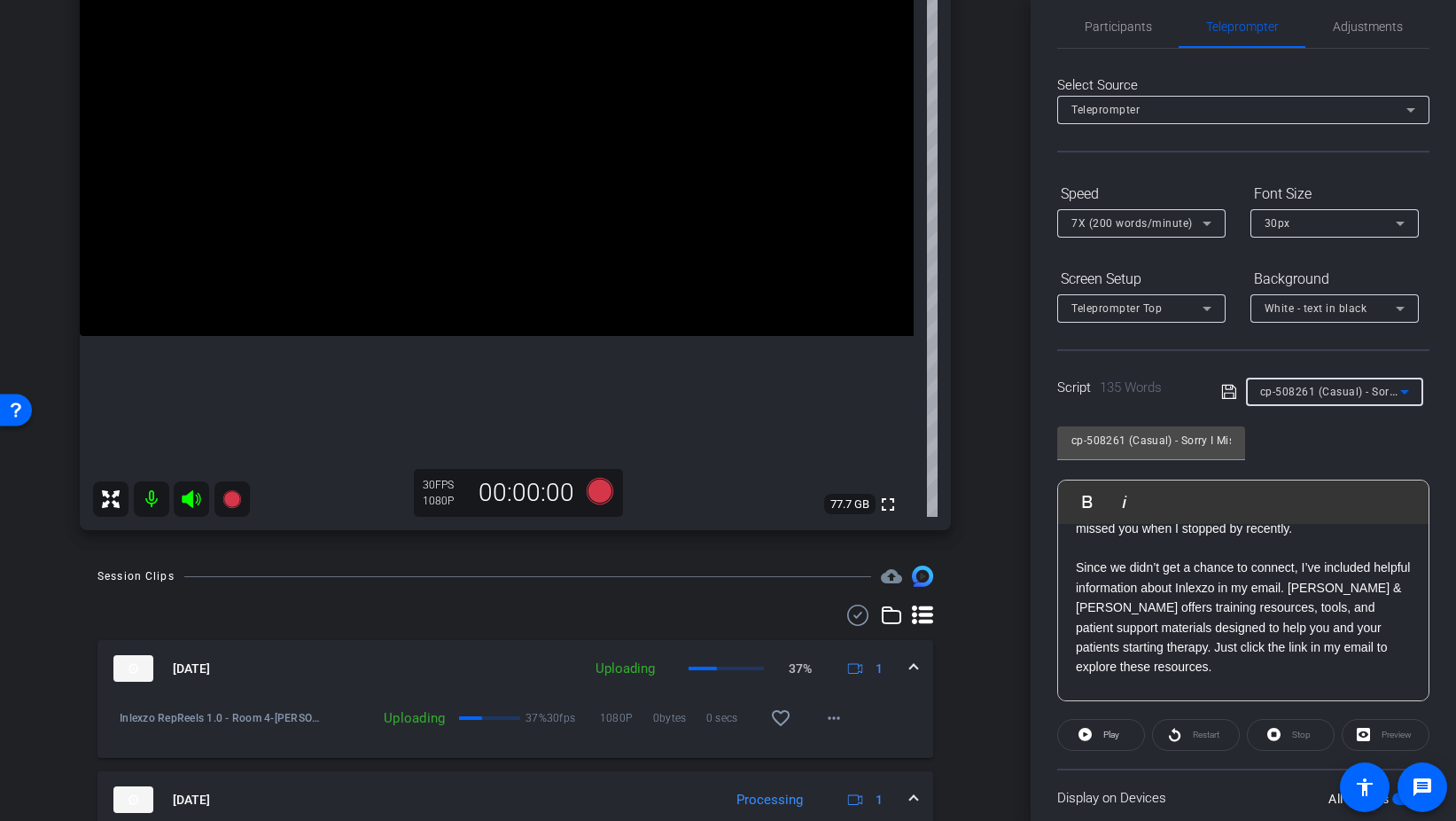
scroll to position [0, 0]
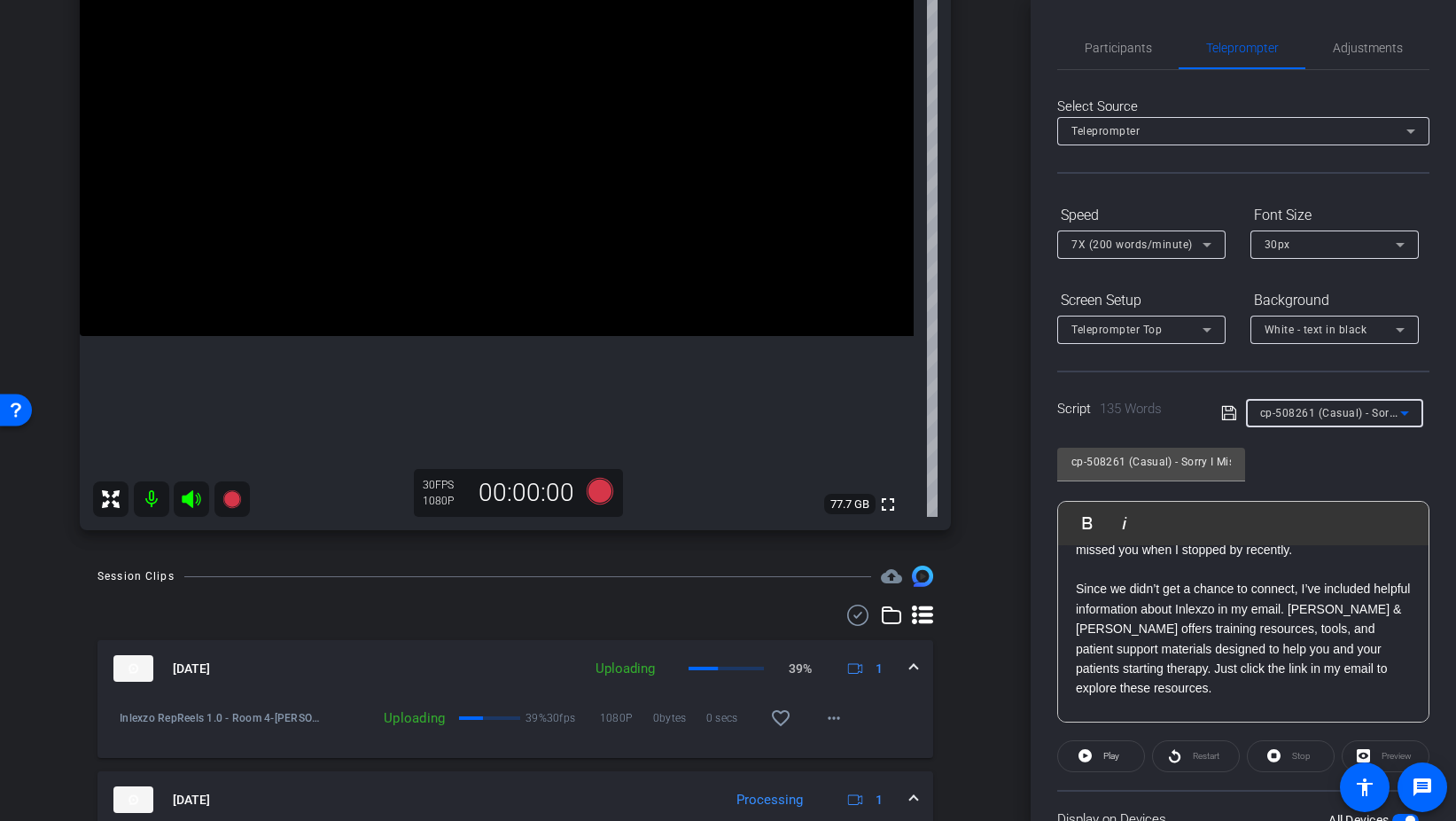
click at [1296, 589] on p "Since we didn’t get a chance to connect, I’ve included helpful information abou…" at bounding box center [1243, 638] width 335 height 119
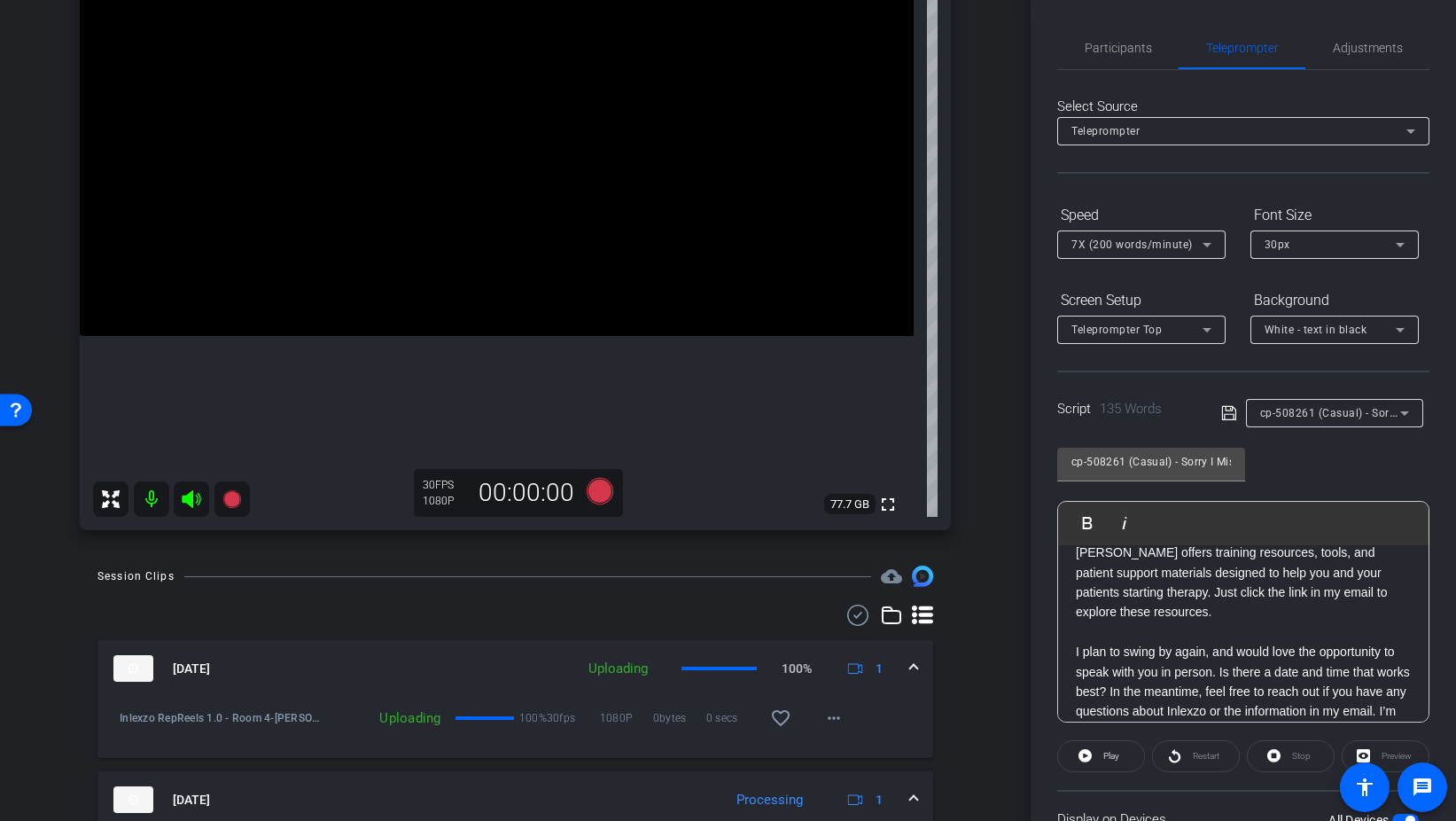
scroll to position [196, 0]
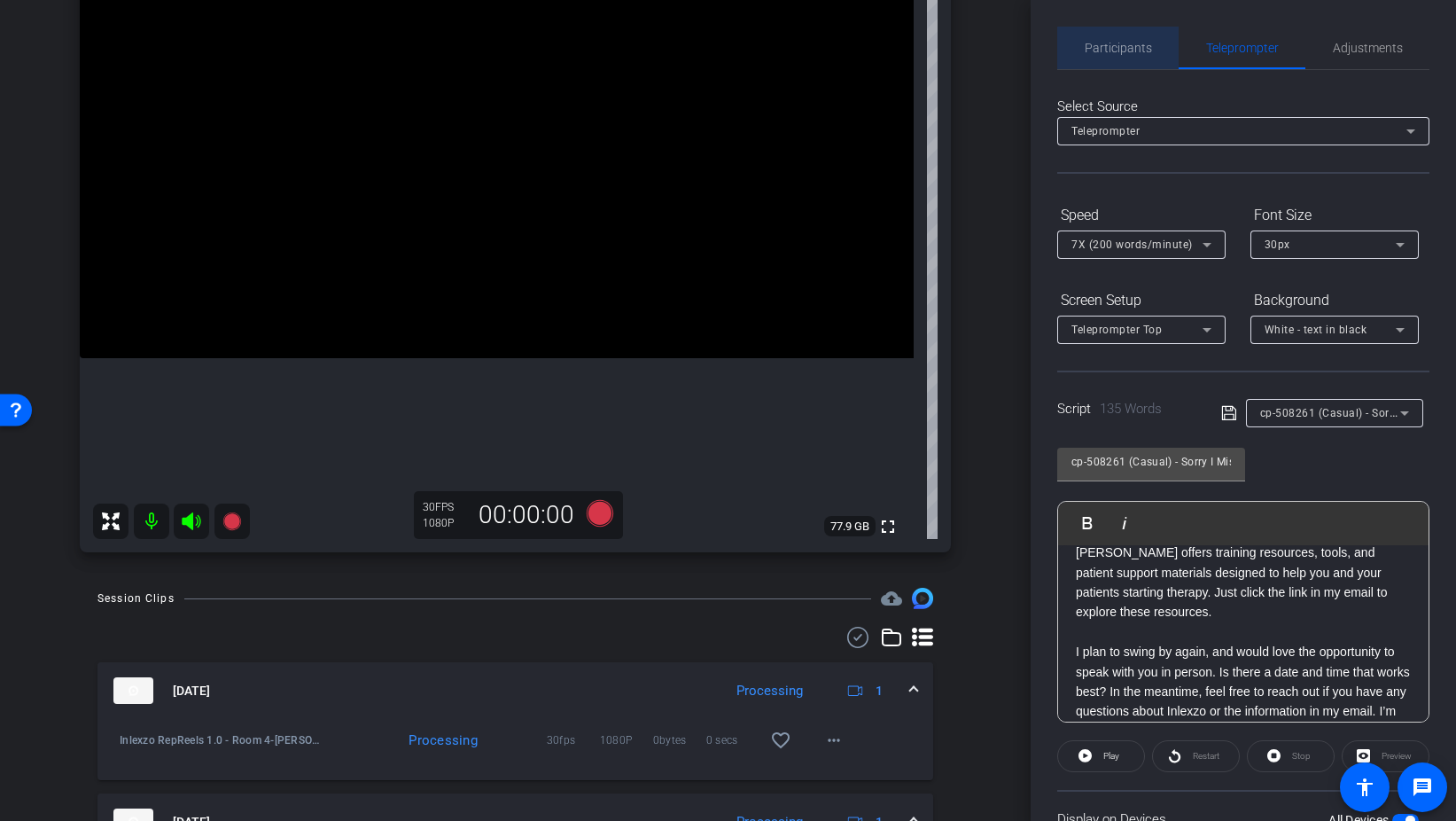
click at [1119, 55] on span "Participants" at bounding box center [1119, 48] width 67 height 43
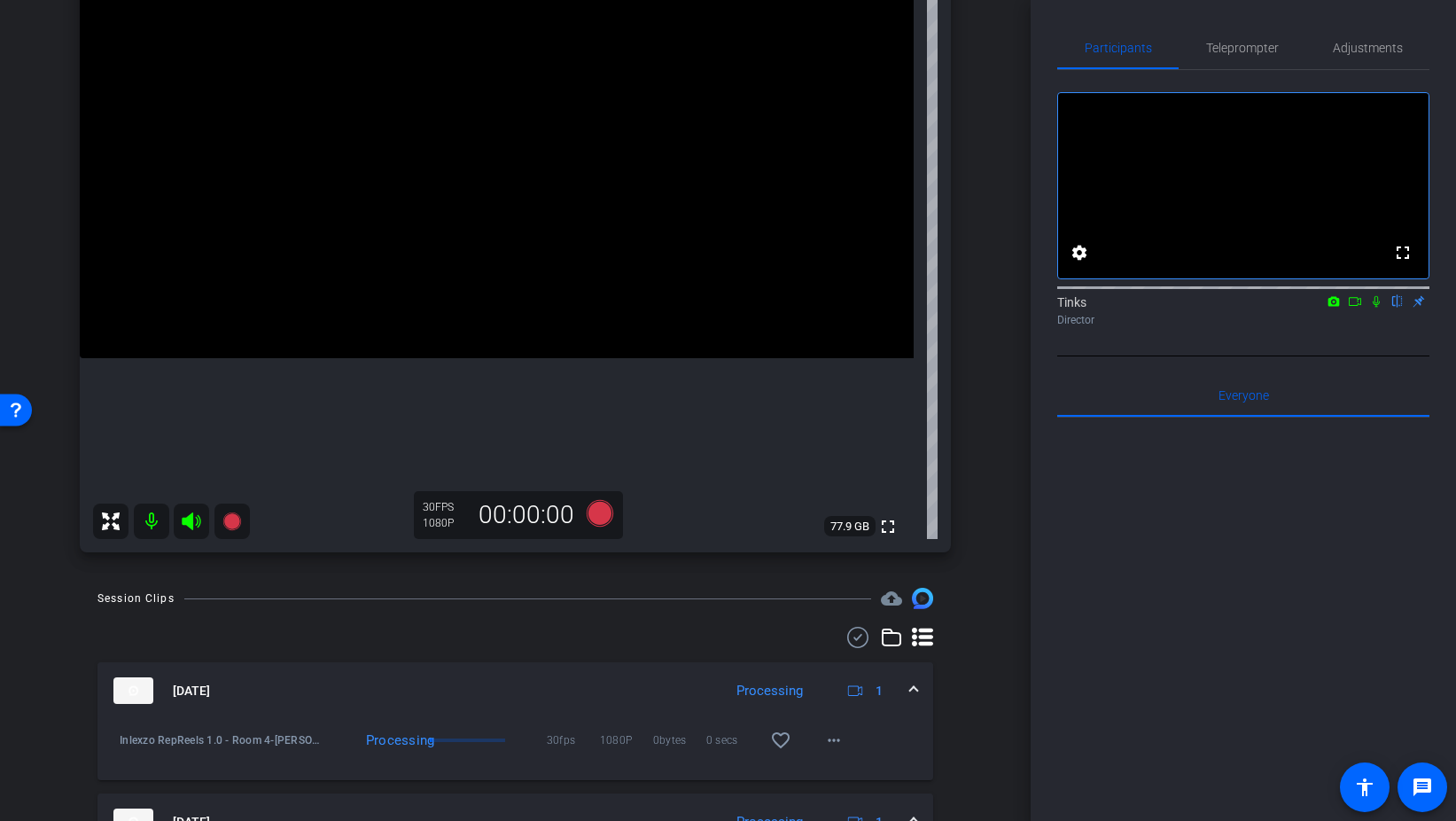
click at [1379, 307] on icon at bounding box center [1376, 302] width 7 height 12
click at [606, 510] on icon at bounding box center [598, 513] width 26 height 26
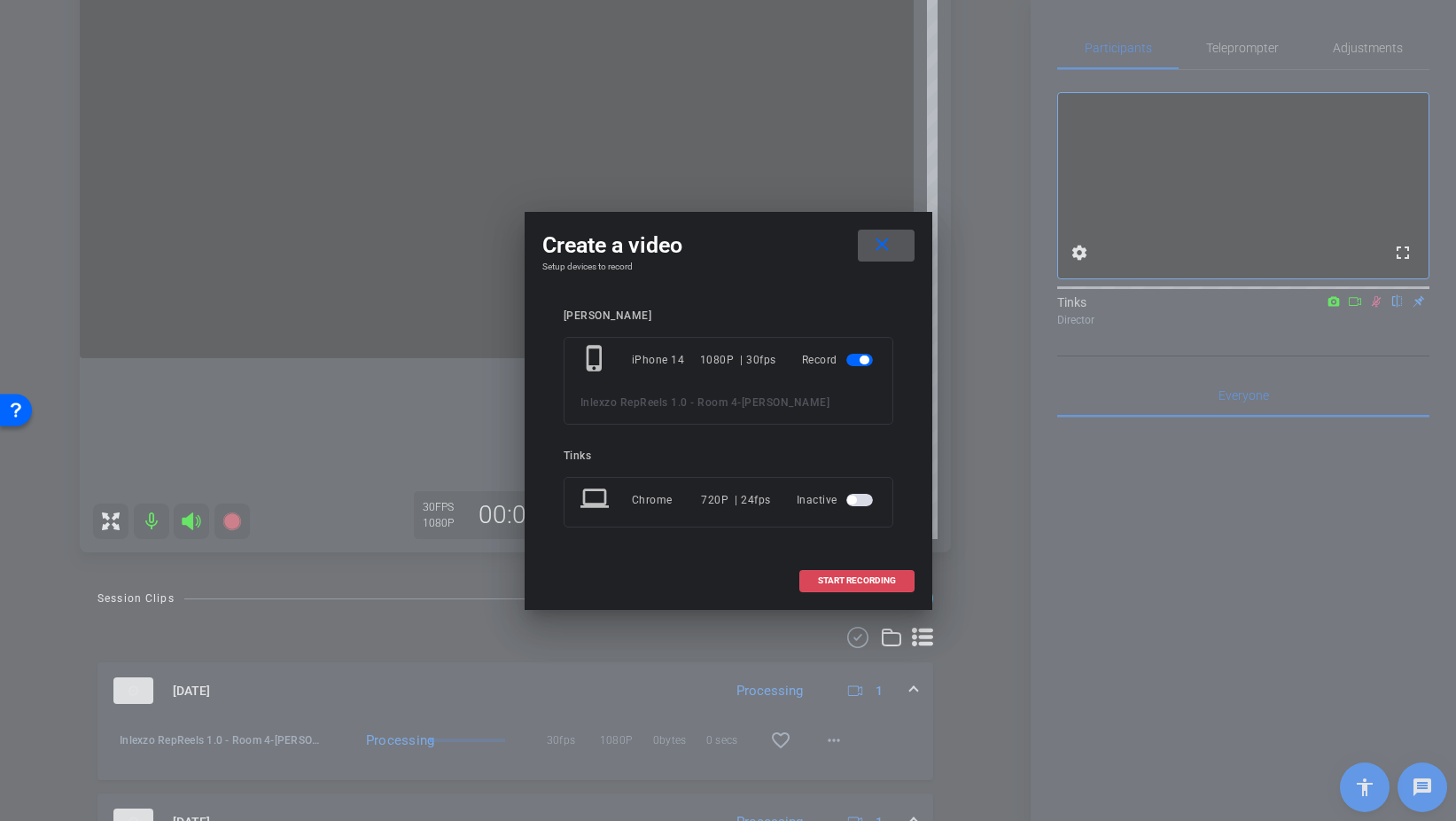
click at [867, 587] on span at bounding box center [857, 581] width 114 height 43
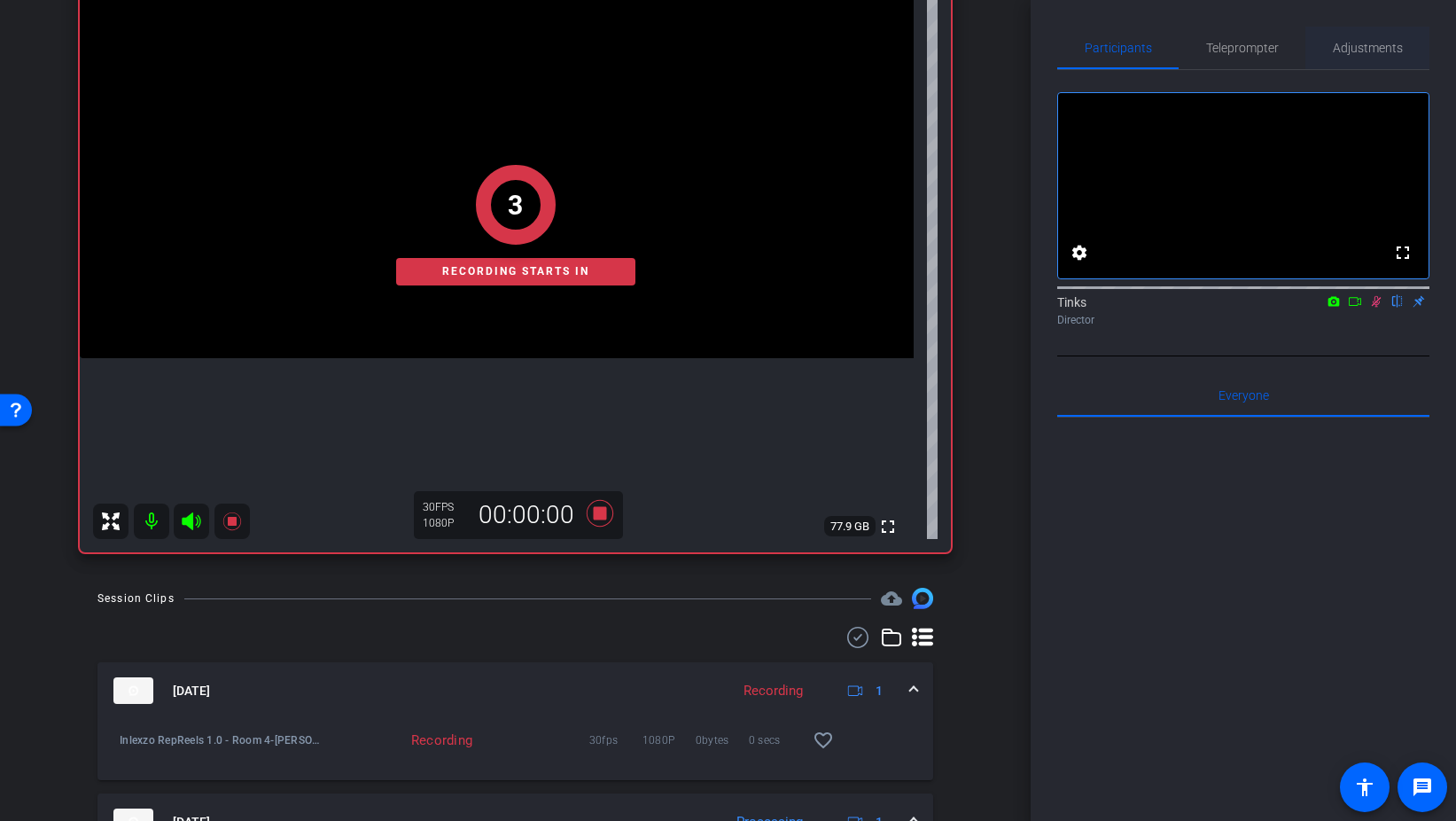
click at [1371, 51] on span "Adjustments" at bounding box center [1368, 48] width 70 height 13
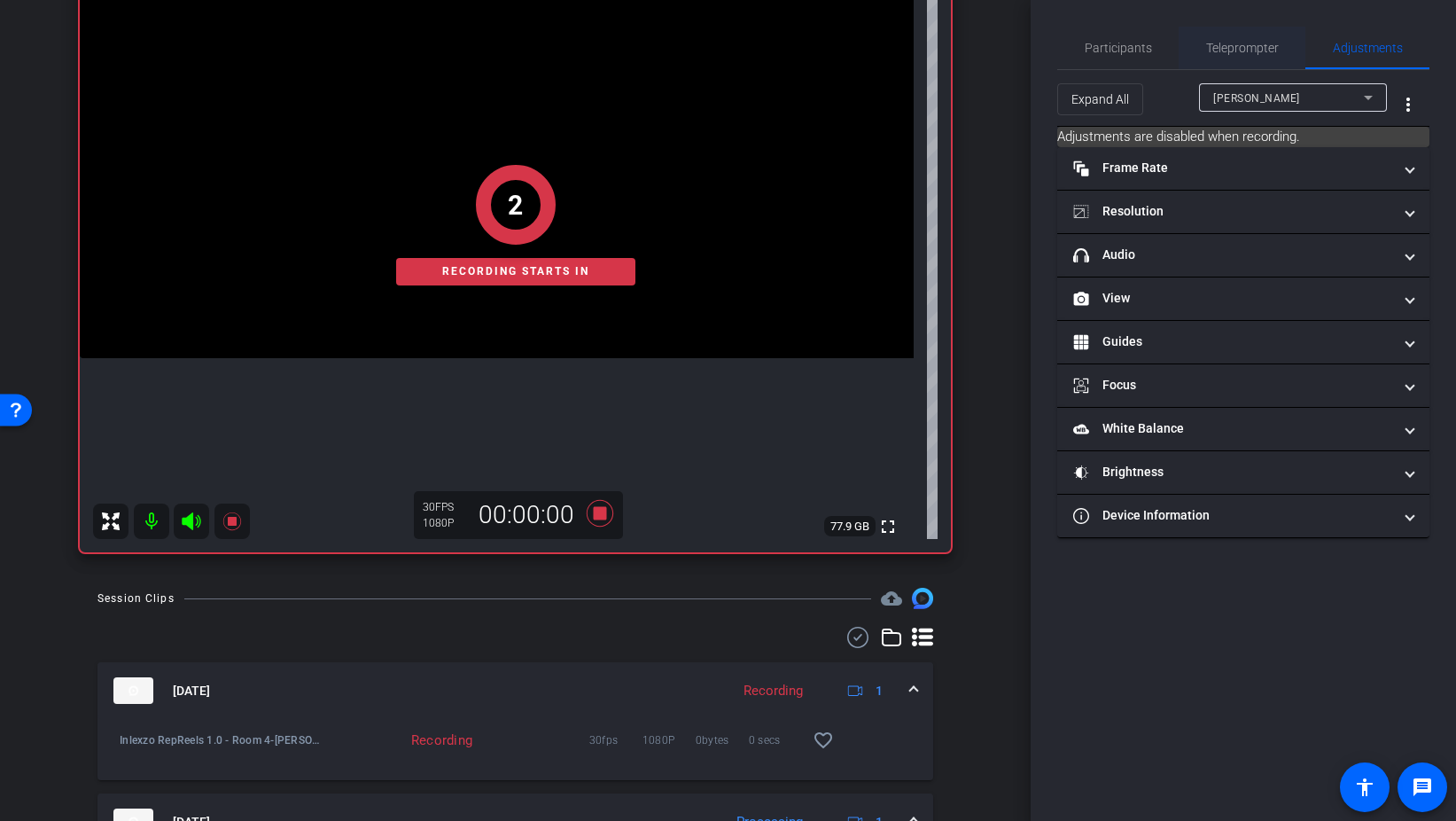
click at [1247, 45] on span "Teleprompter" at bounding box center [1242, 48] width 73 height 13
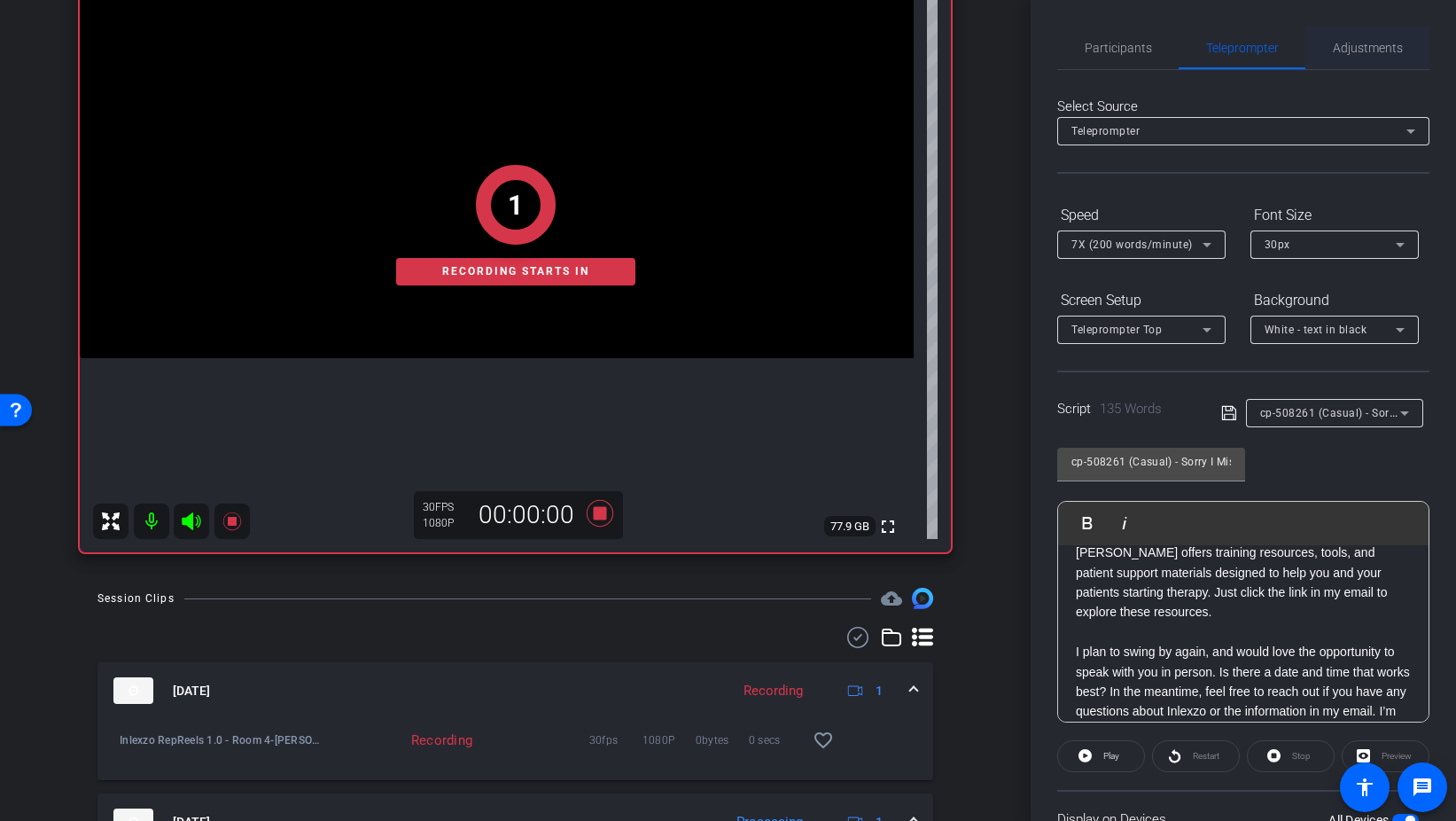
click at [1410, 44] on div "Adjustments" at bounding box center [1367, 48] width 124 height 43
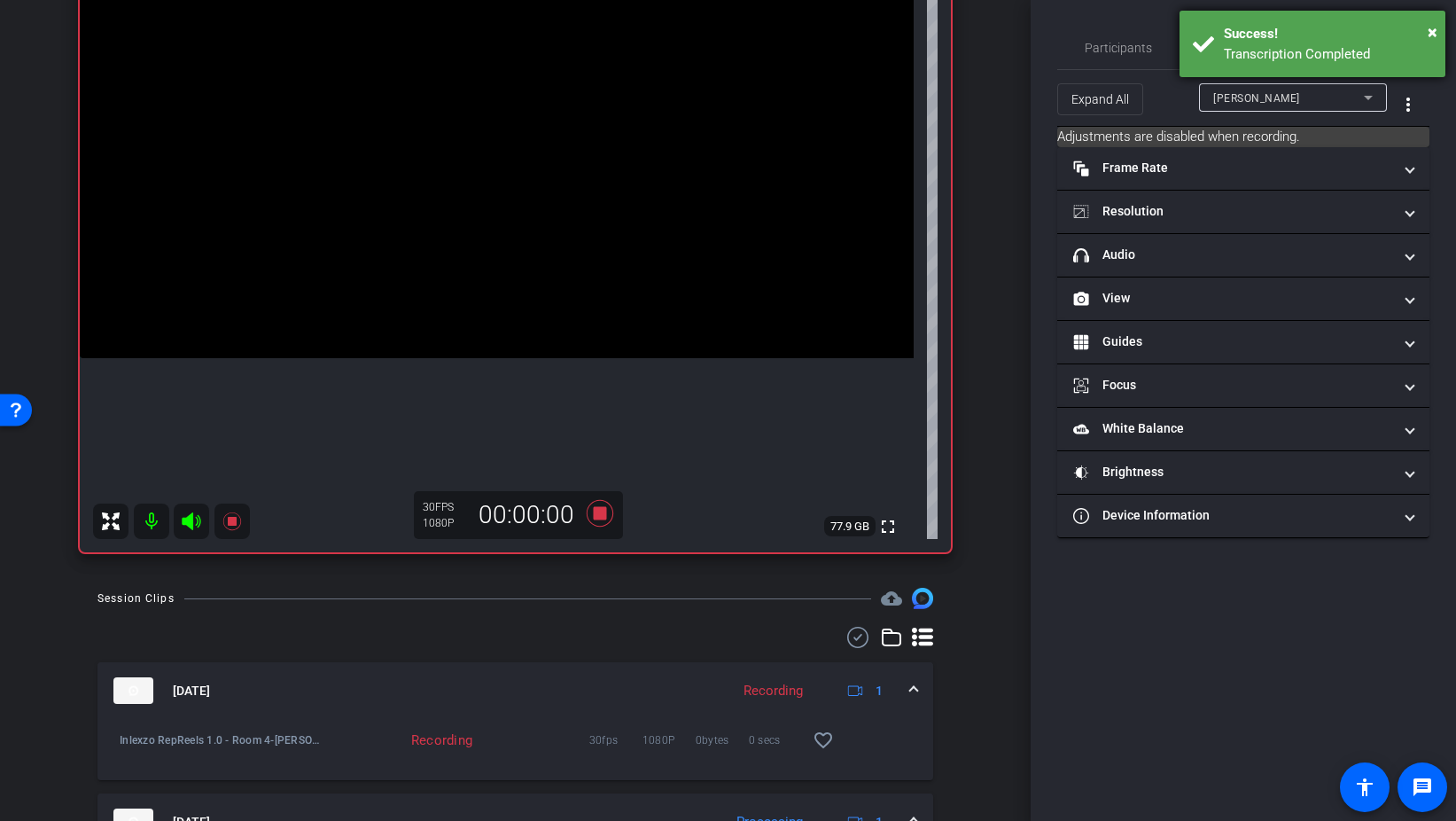
click at [1244, 48] on div "Transcription Completed" at bounding box center [1329, 54] width 208 height 20
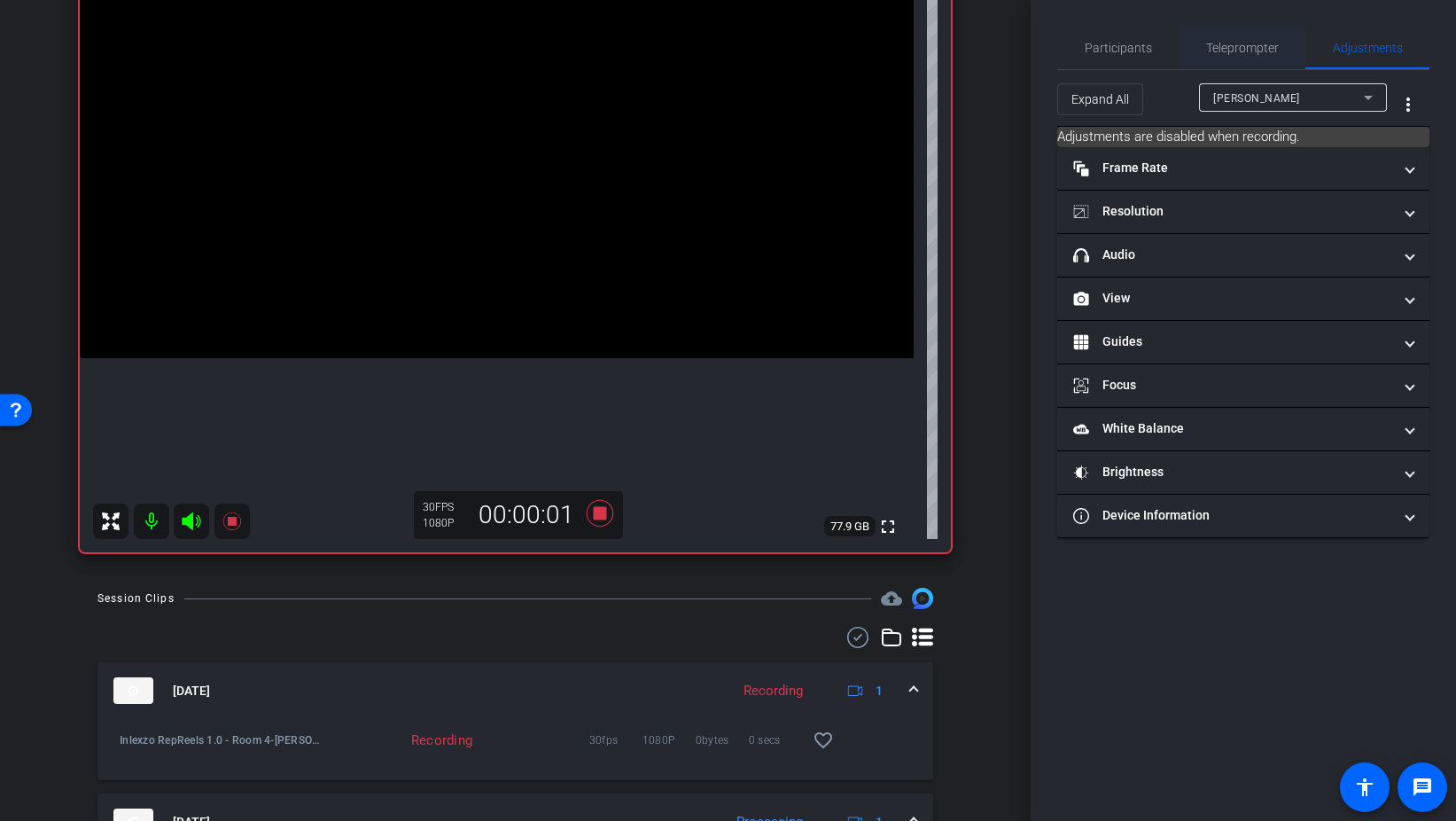
click at [1264, 42] on span "Teleprompter" at bounding box center [1242, 48] width 73 height 13
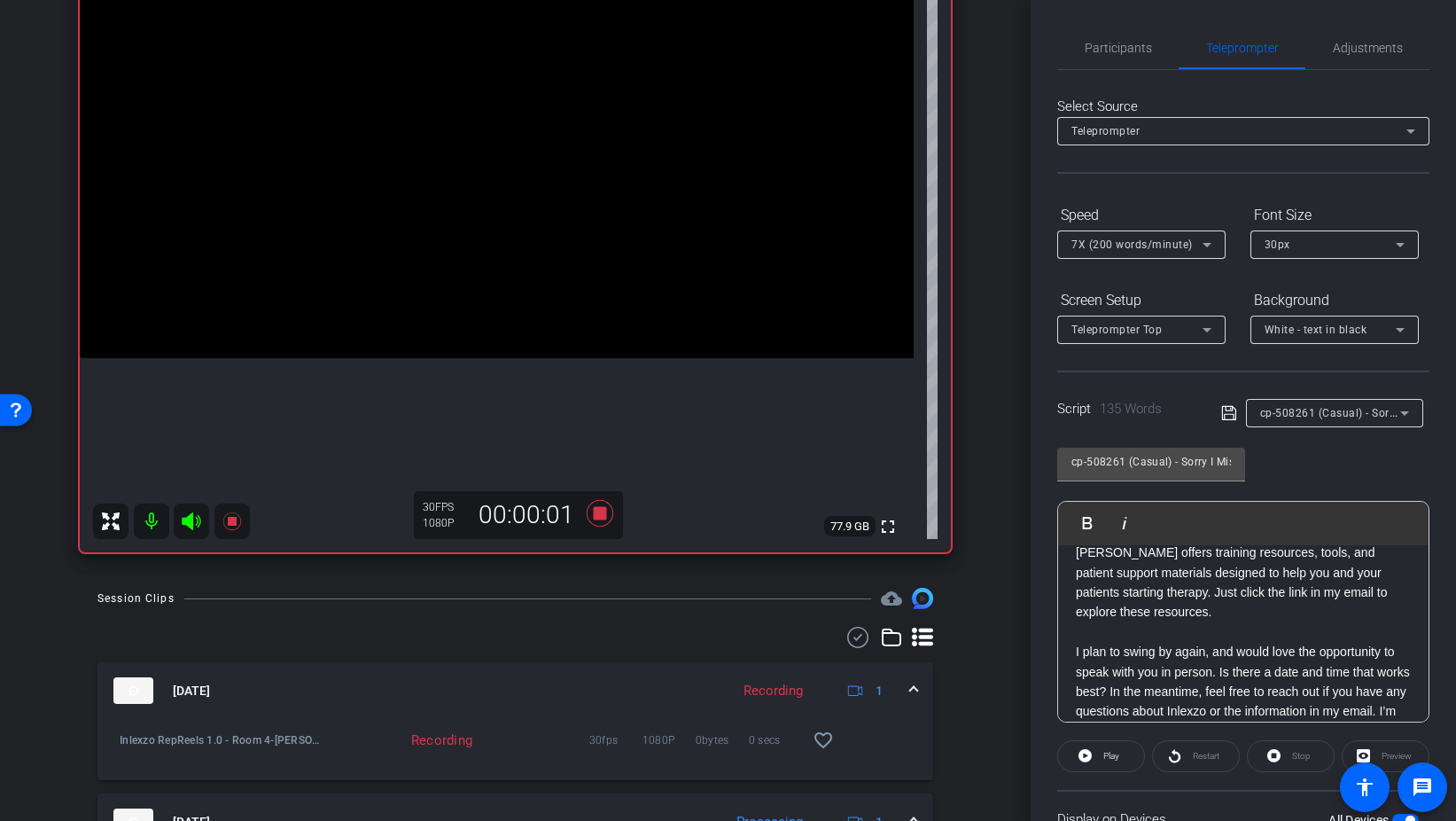
scroll to position [148, 0]
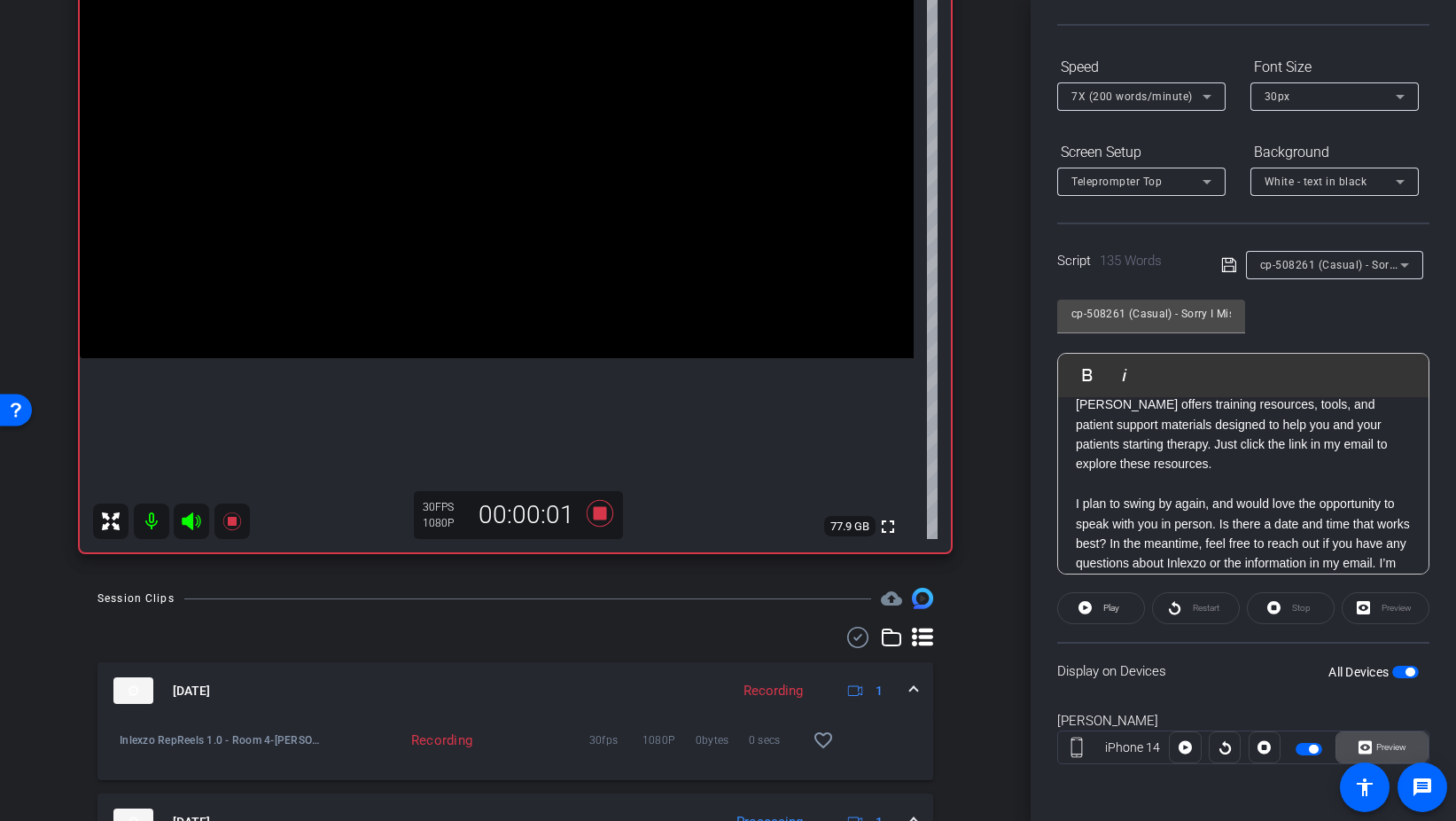
click at [1378, 745] on span "Preview" at bounding box center [1391, 747] width 30 height 10
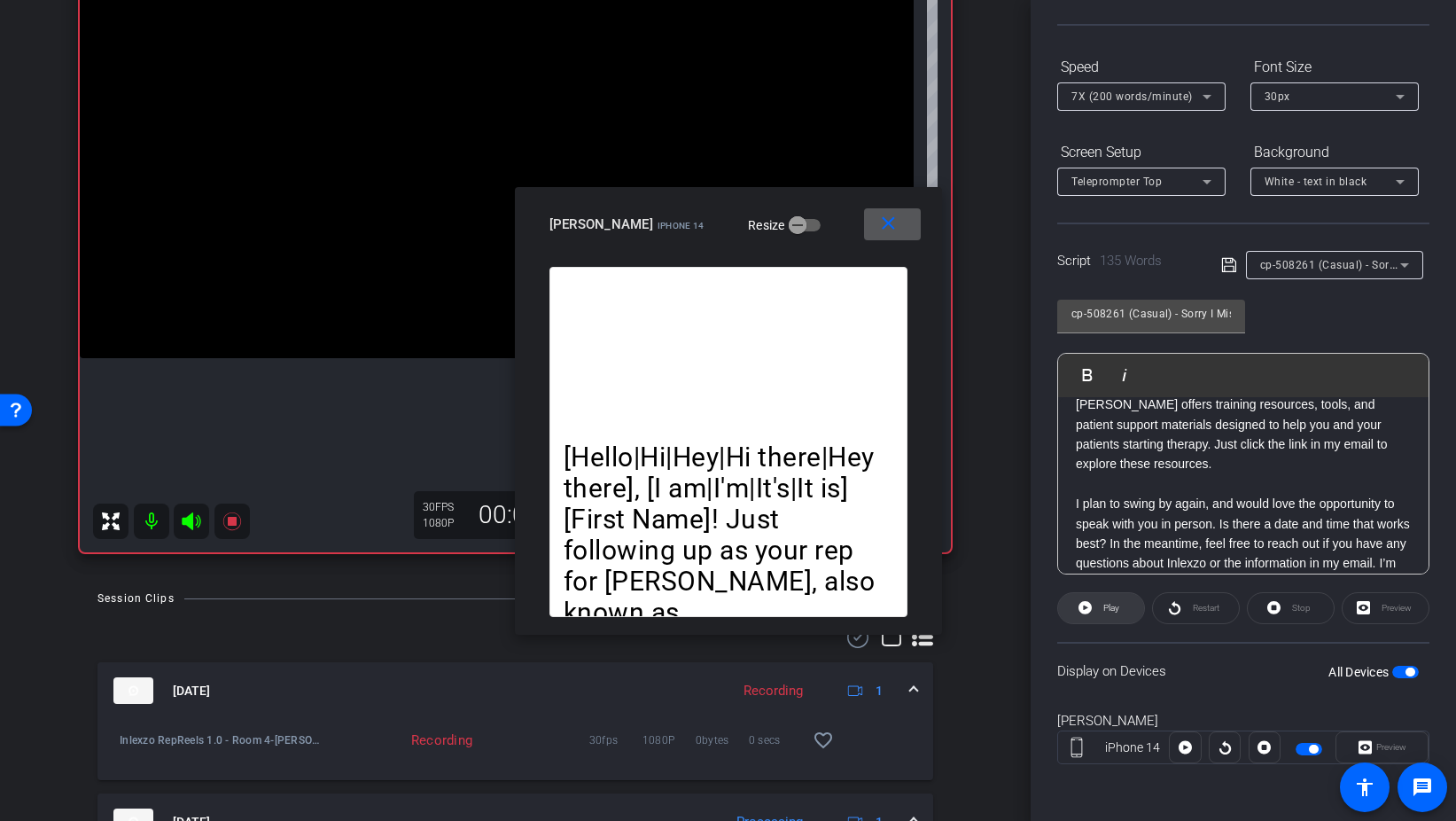
click at [1121, 608] on span at bounding box center [1101, 608] width 86 height 43
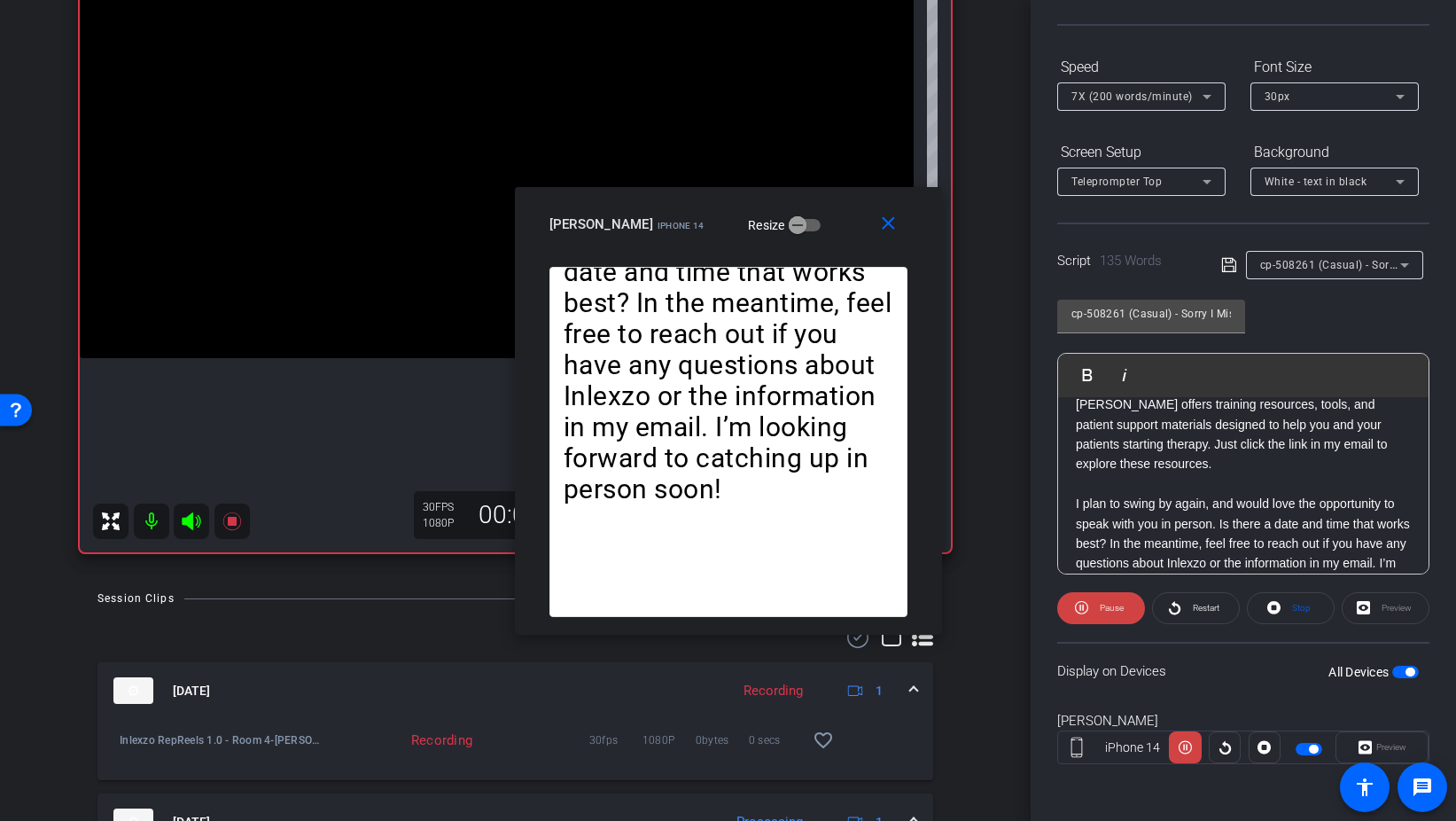
scroll to position [0, 0]
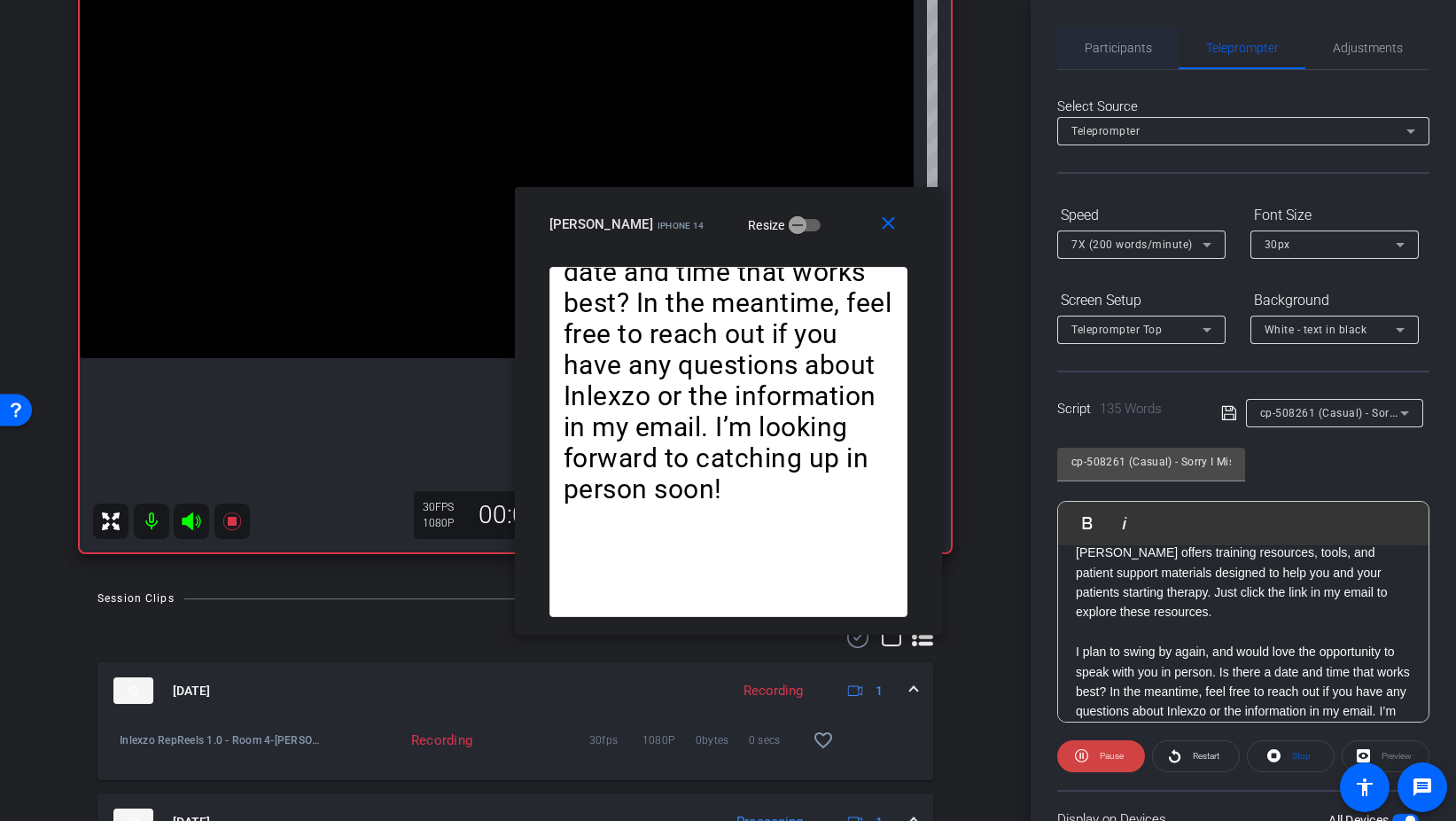
click at [1109, 49] on span "Participants" at bounding box center [1119, 48] width 67 height 13
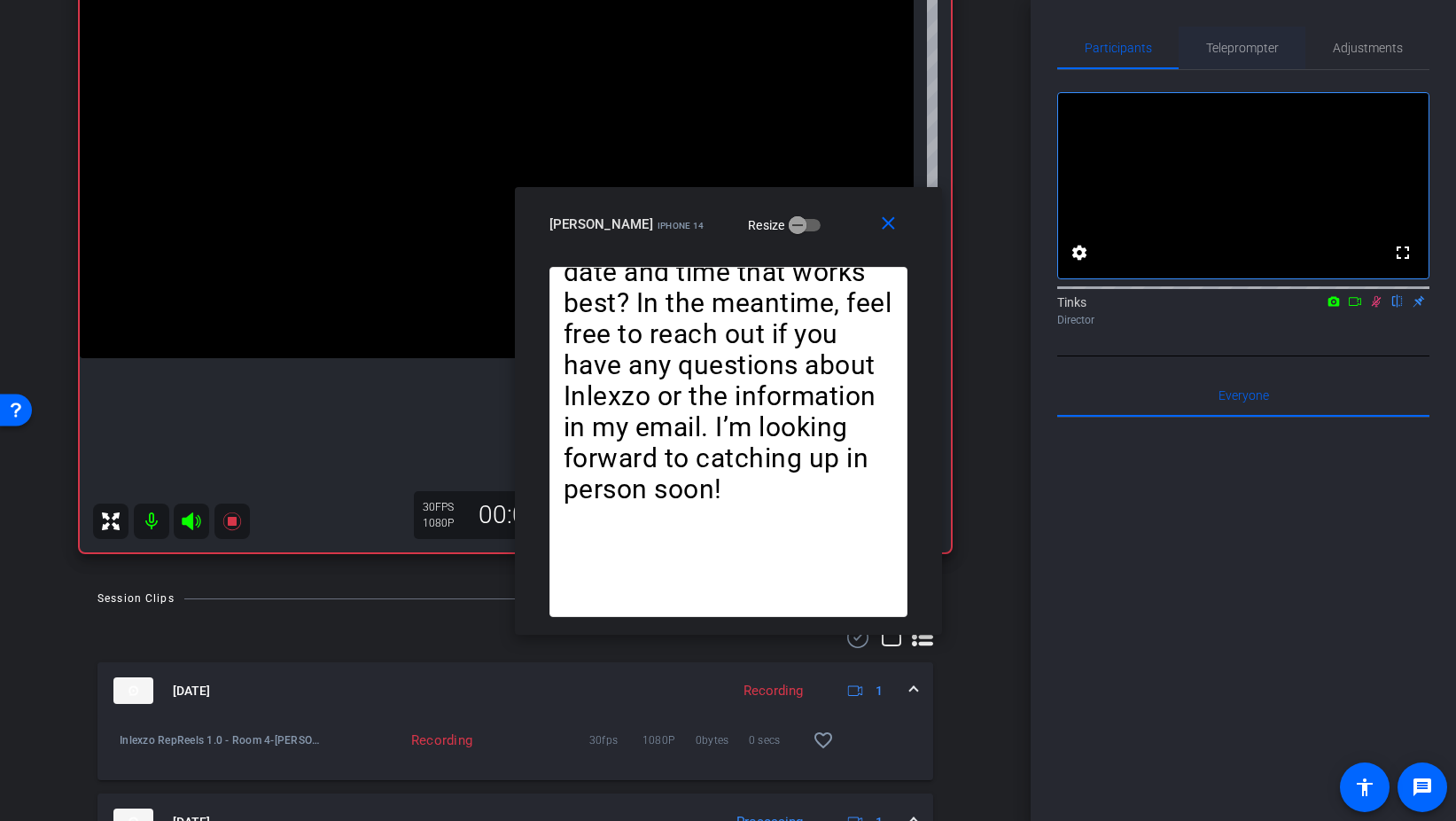
click at [1232, 46] on span "Teleprompter" at bounding box center [1242, 48] width 73 height 13
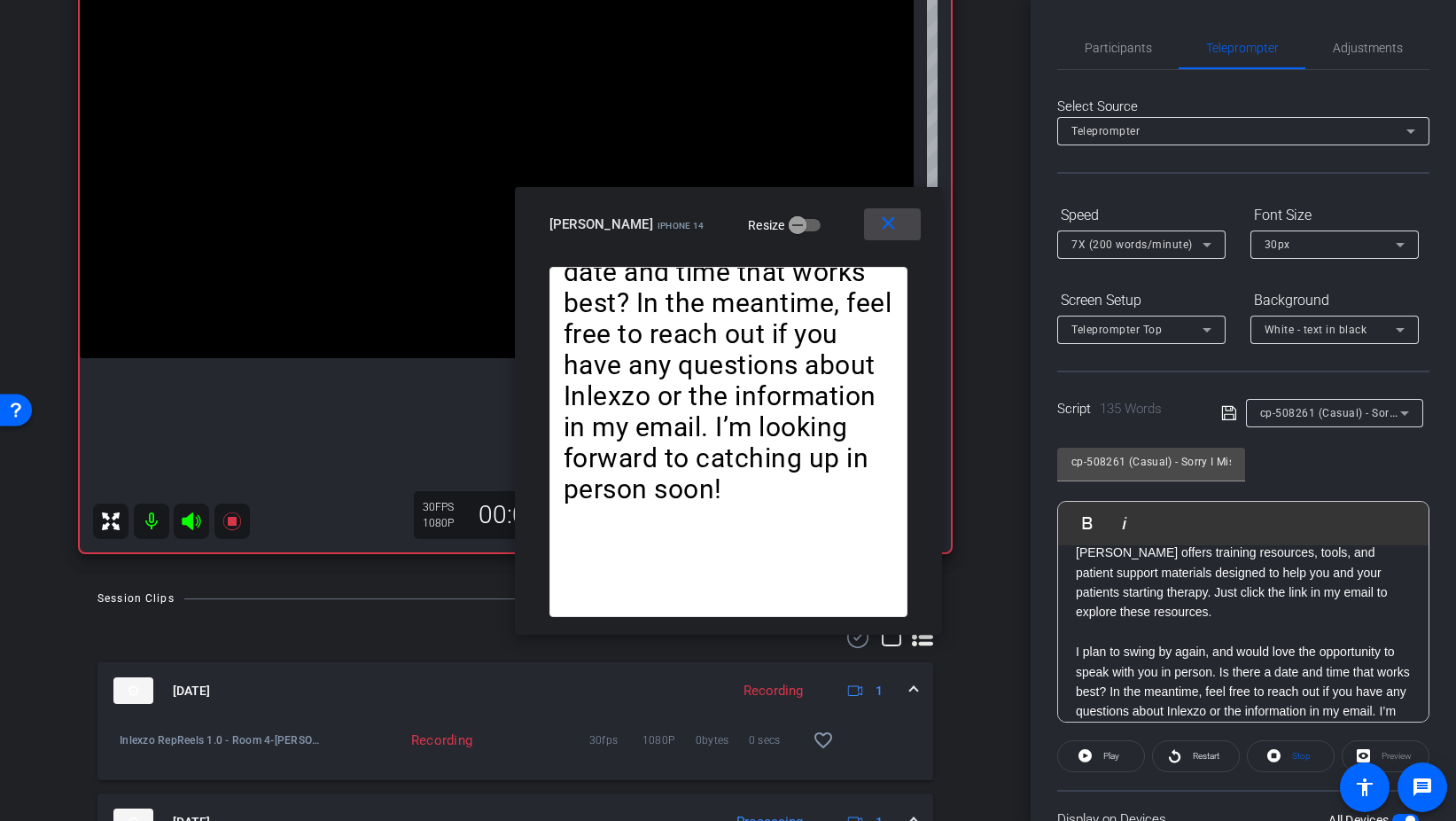
click at [885, 231] on mat-icon "close" at bounding box center [888, 224] width 22 height 22
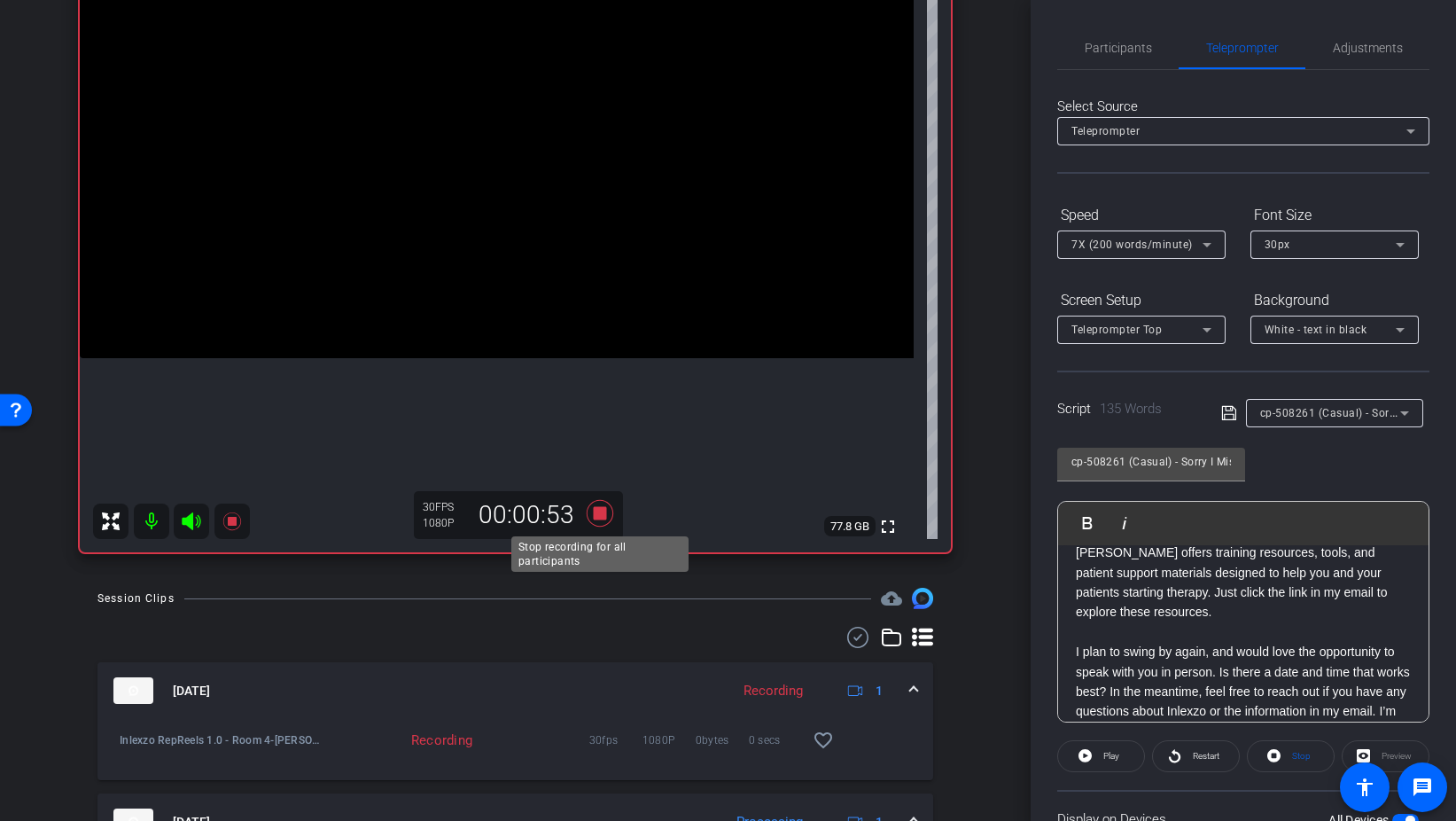
click at [592, 525] on icon at bounding box center [600, 513] width 43 height 32
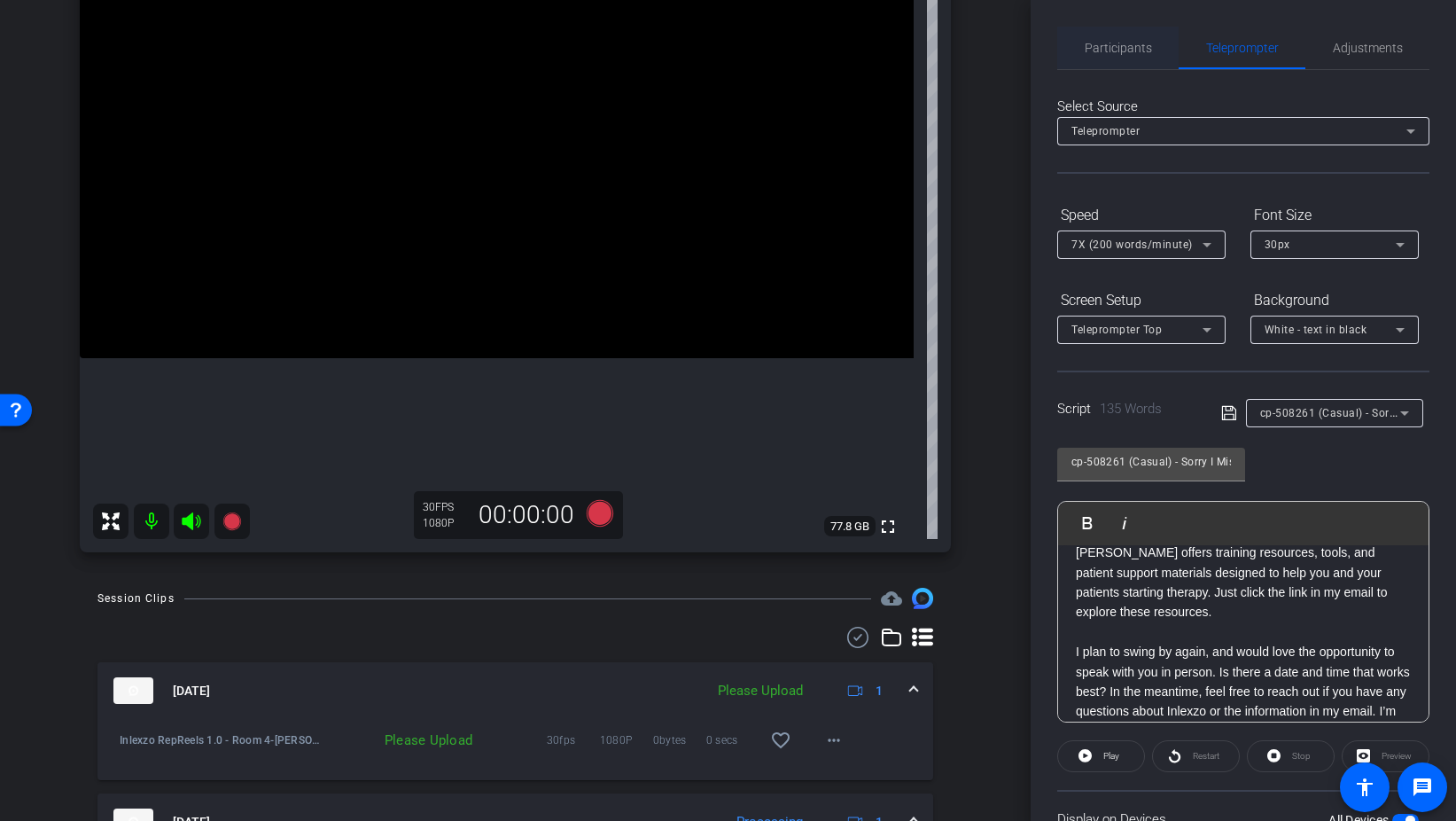
click at [1103, 43] on span "Participants" at bounding box center [1119, 48] width 67 height 13
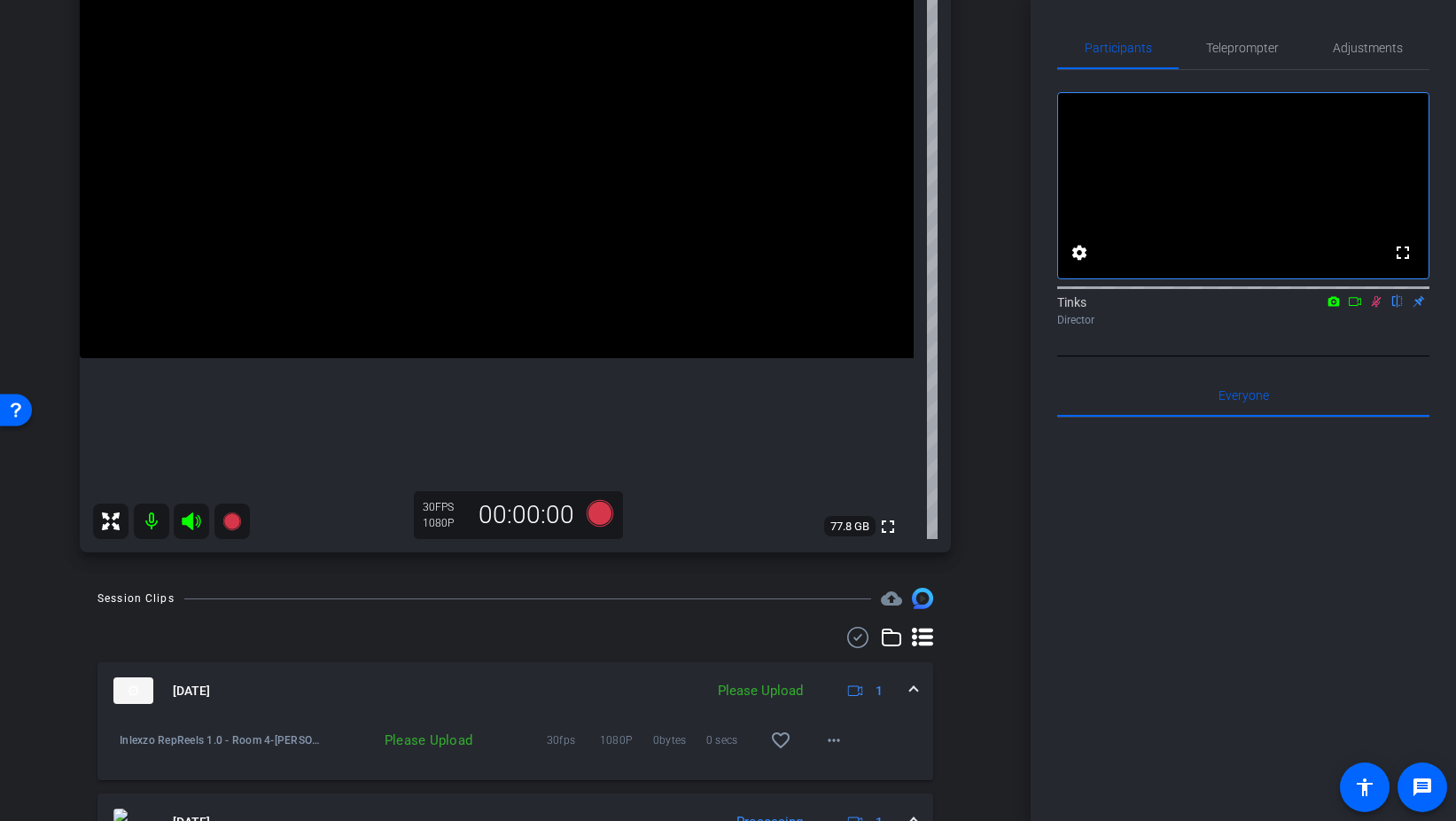
click at [1374, 307] on icon at bounding box center [1377, 302] width 10 height 12
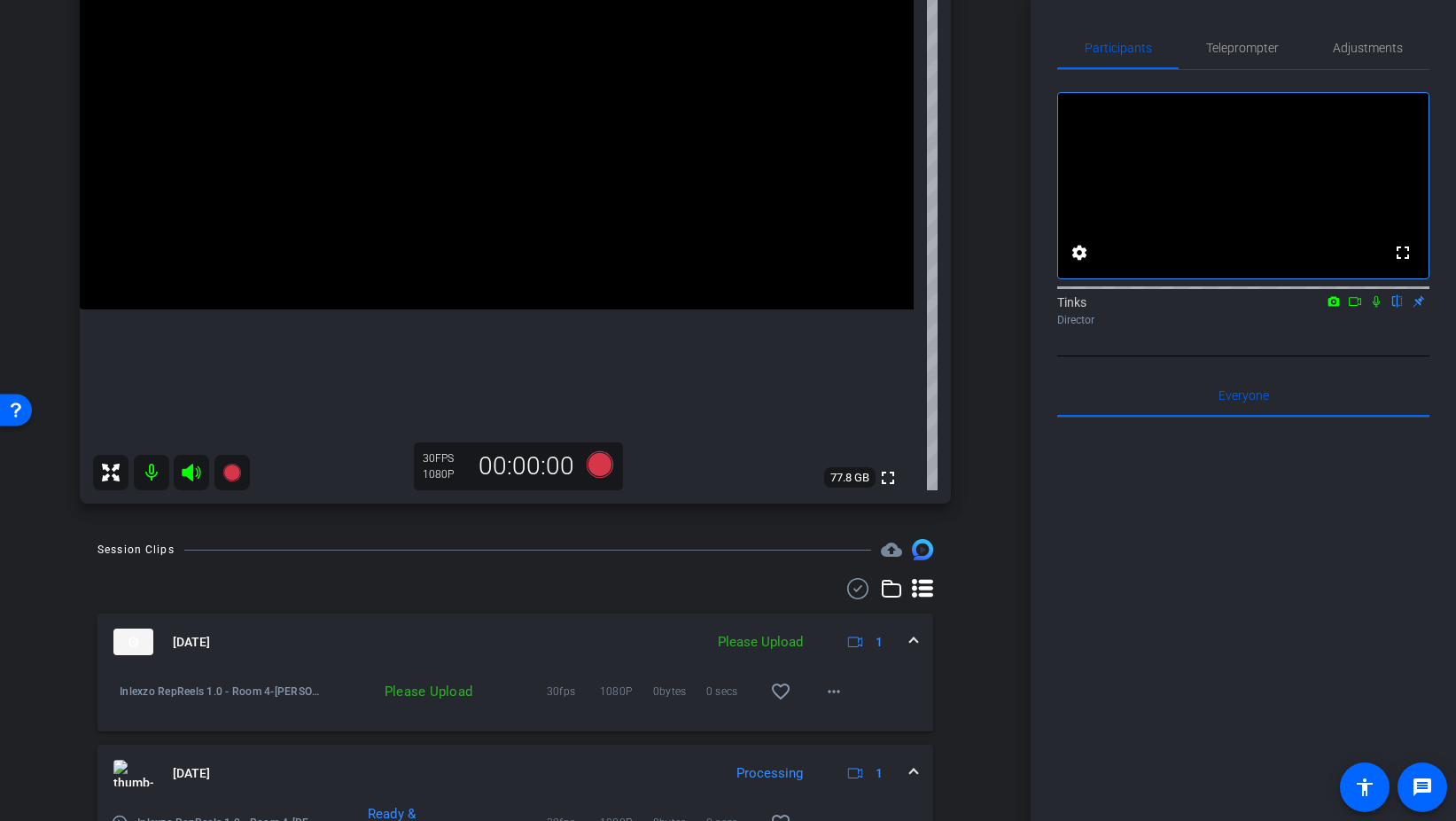
scroll to position [255, 0]
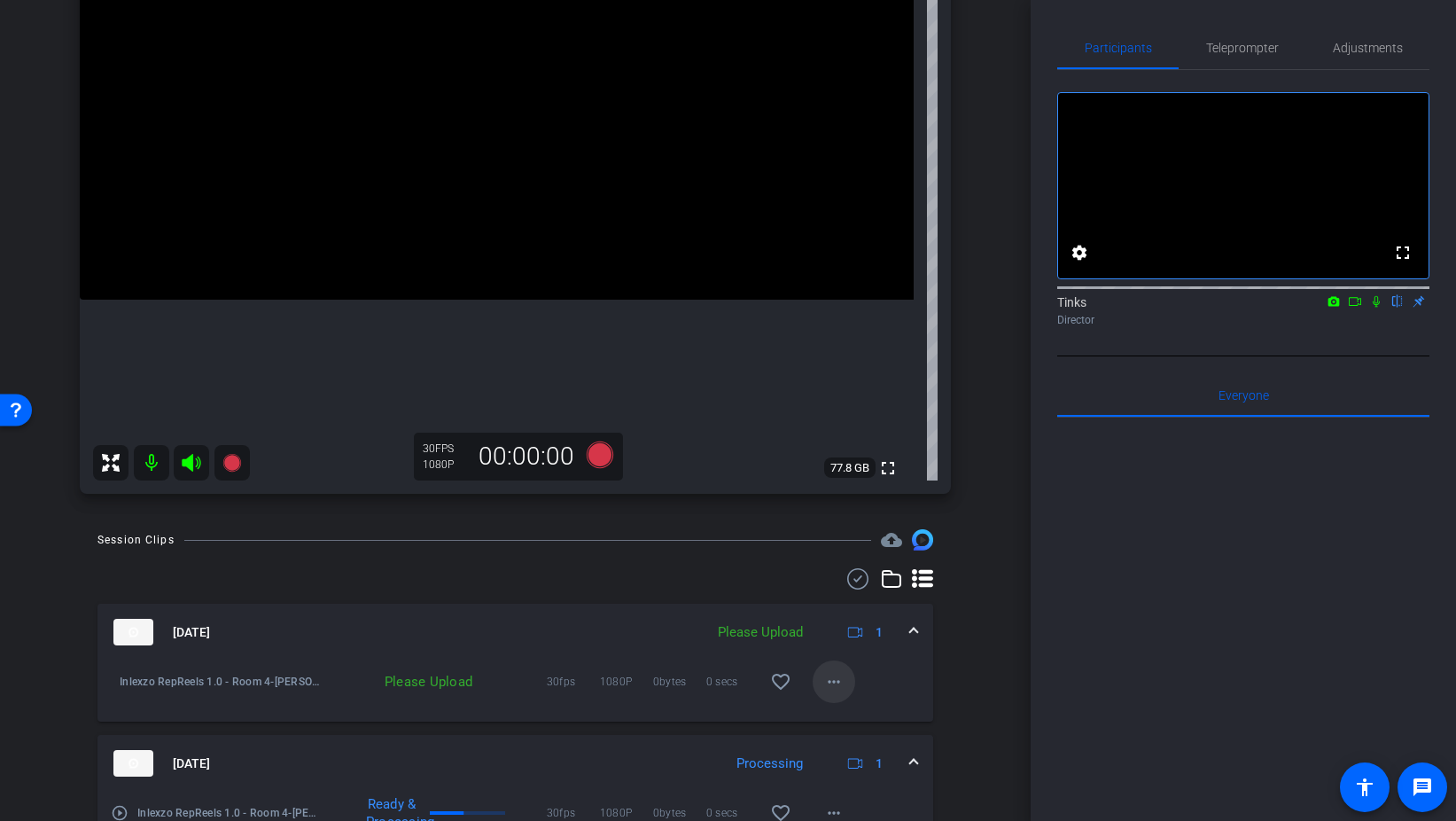
click at [835, 685] on mat-icon "more_horiz" at bounding box center [835, 682] width 21 height 21
click at [869, 722] on span "Upload" at bounding box center [862, 719] width 71 height 21
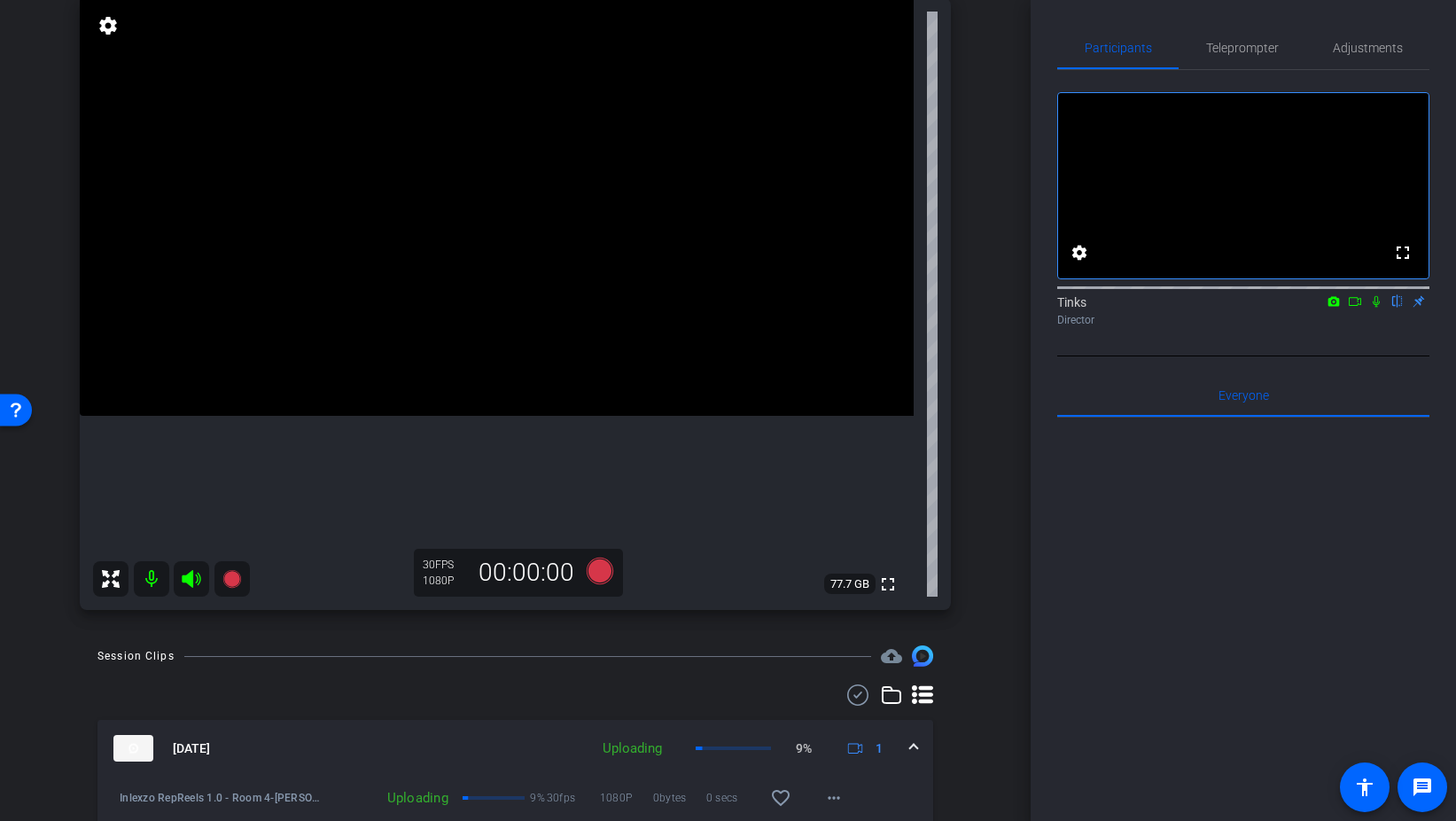
scroll to position [123, 0]
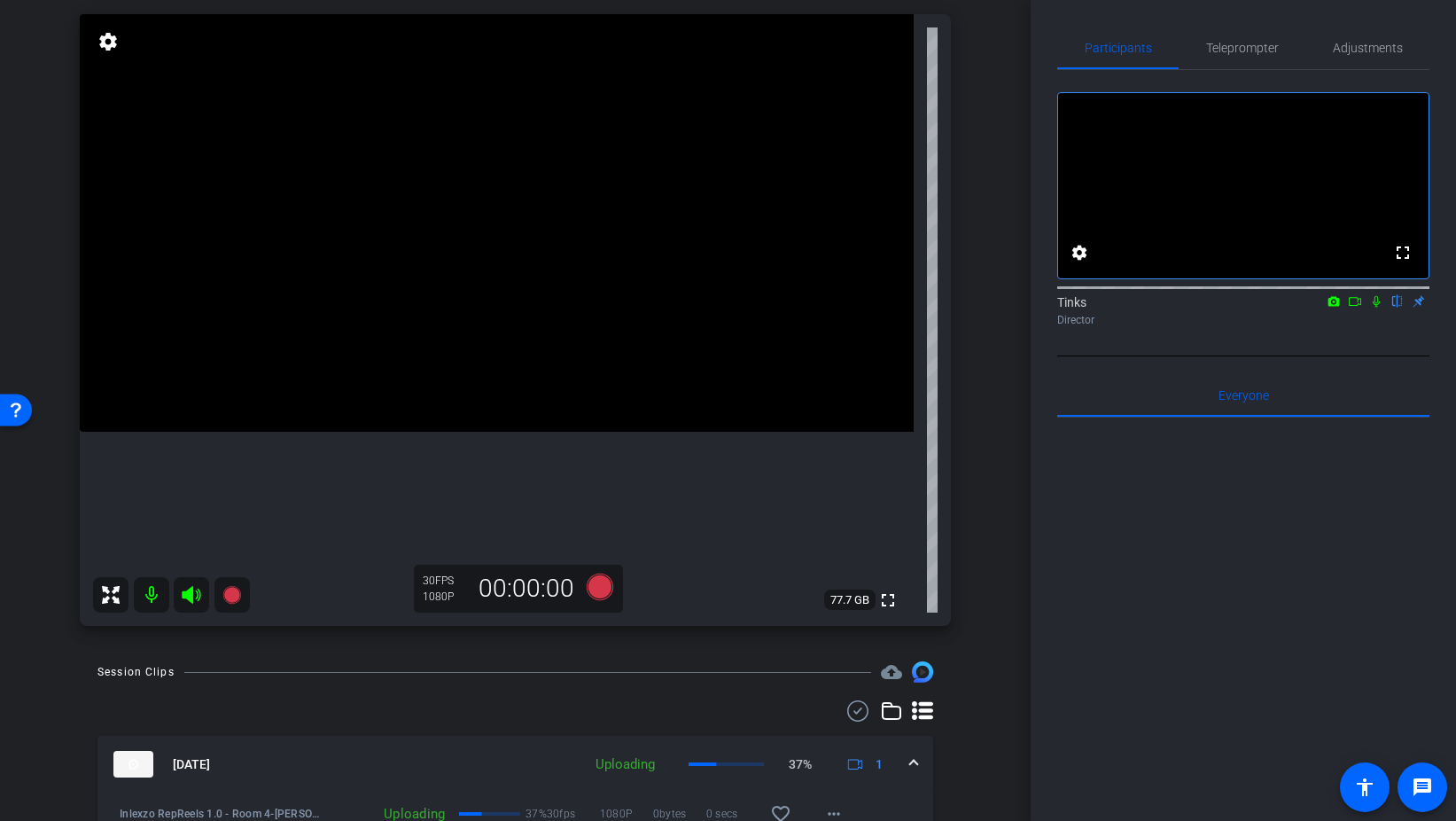
click at [1377, 307] on icon at bounding box center [1376, 302] width 7 height 12
click at [1259, 55] on span "Teleprompter" at bounding box center [1242, 48] width 73 height 43
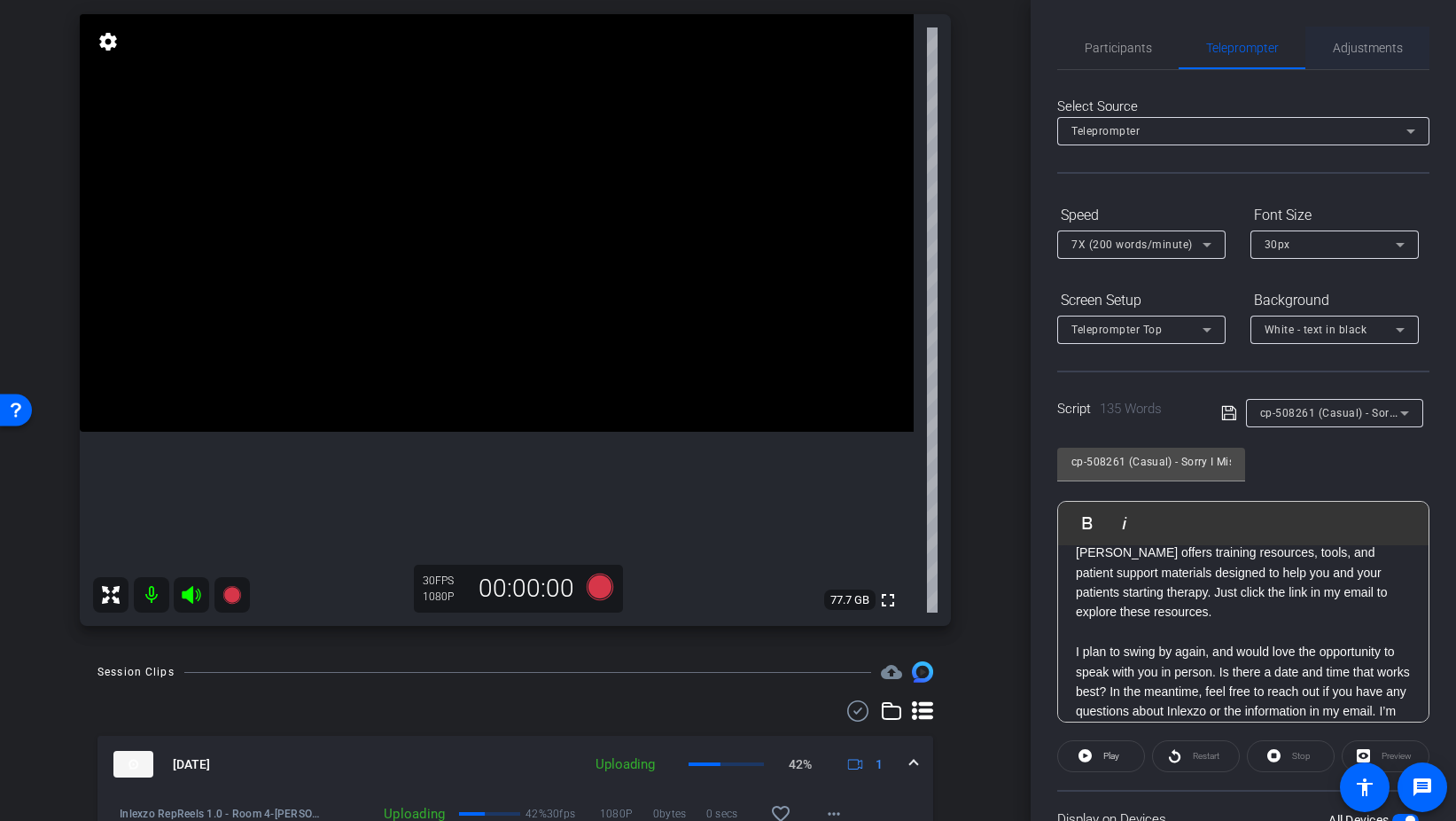
click at [1374, 37] on span "Adjustments" at bounding box center [1368, 48] width 70 height 43
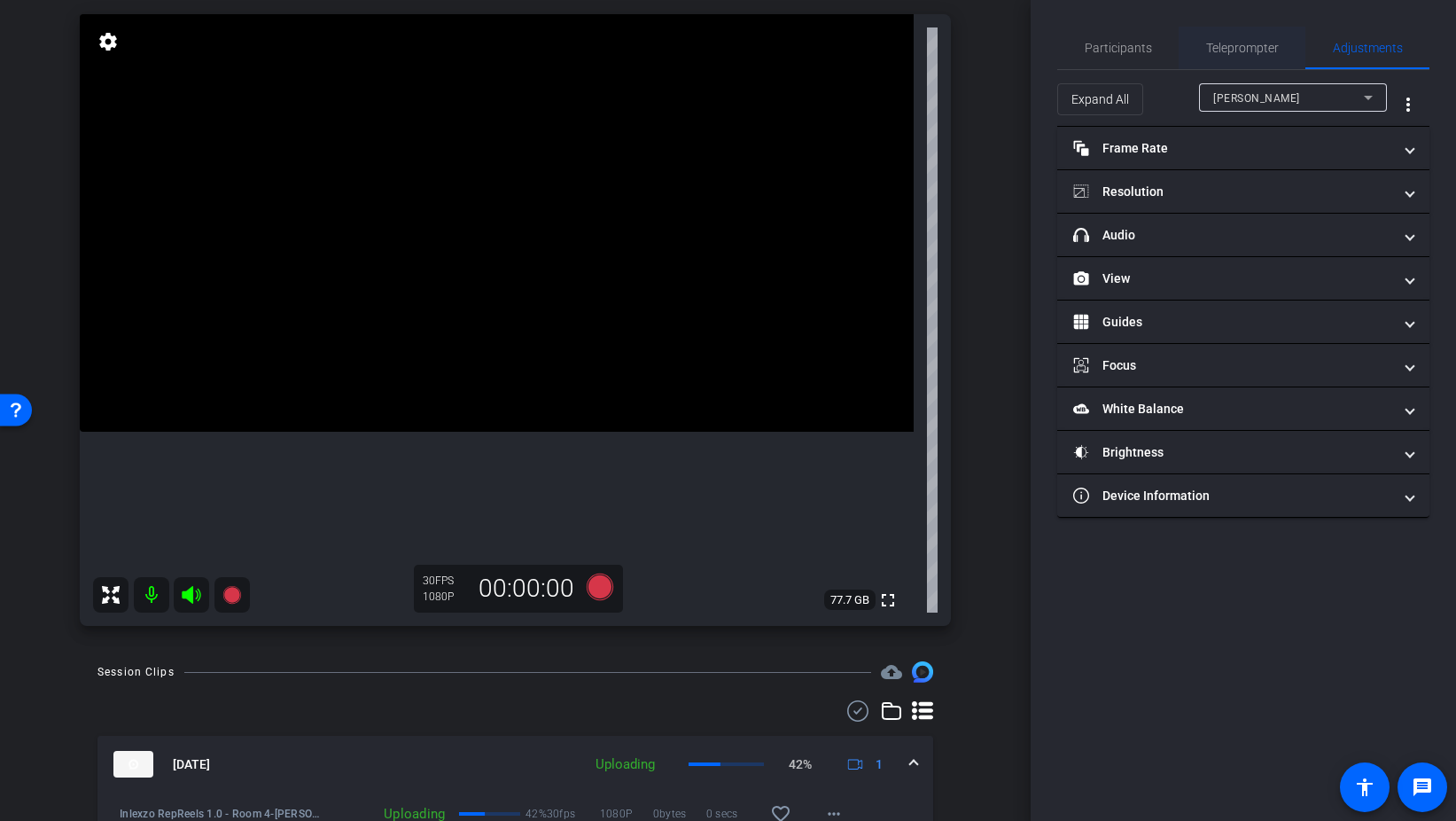
click at [1252, 43] on span "Teleprompter" at bounding box center [1242, 48] width 73 height 13
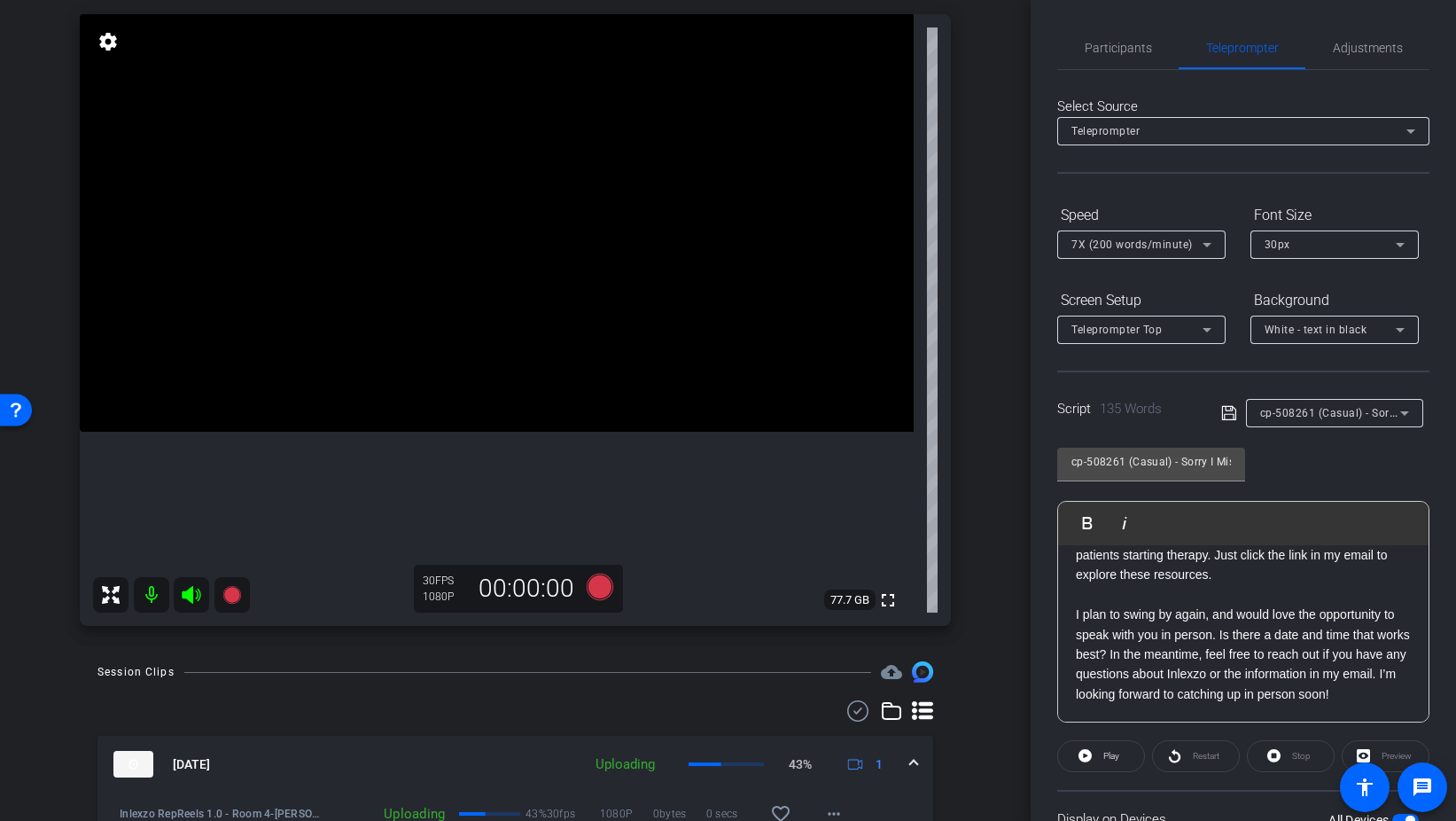
scroll to position [148, 0]
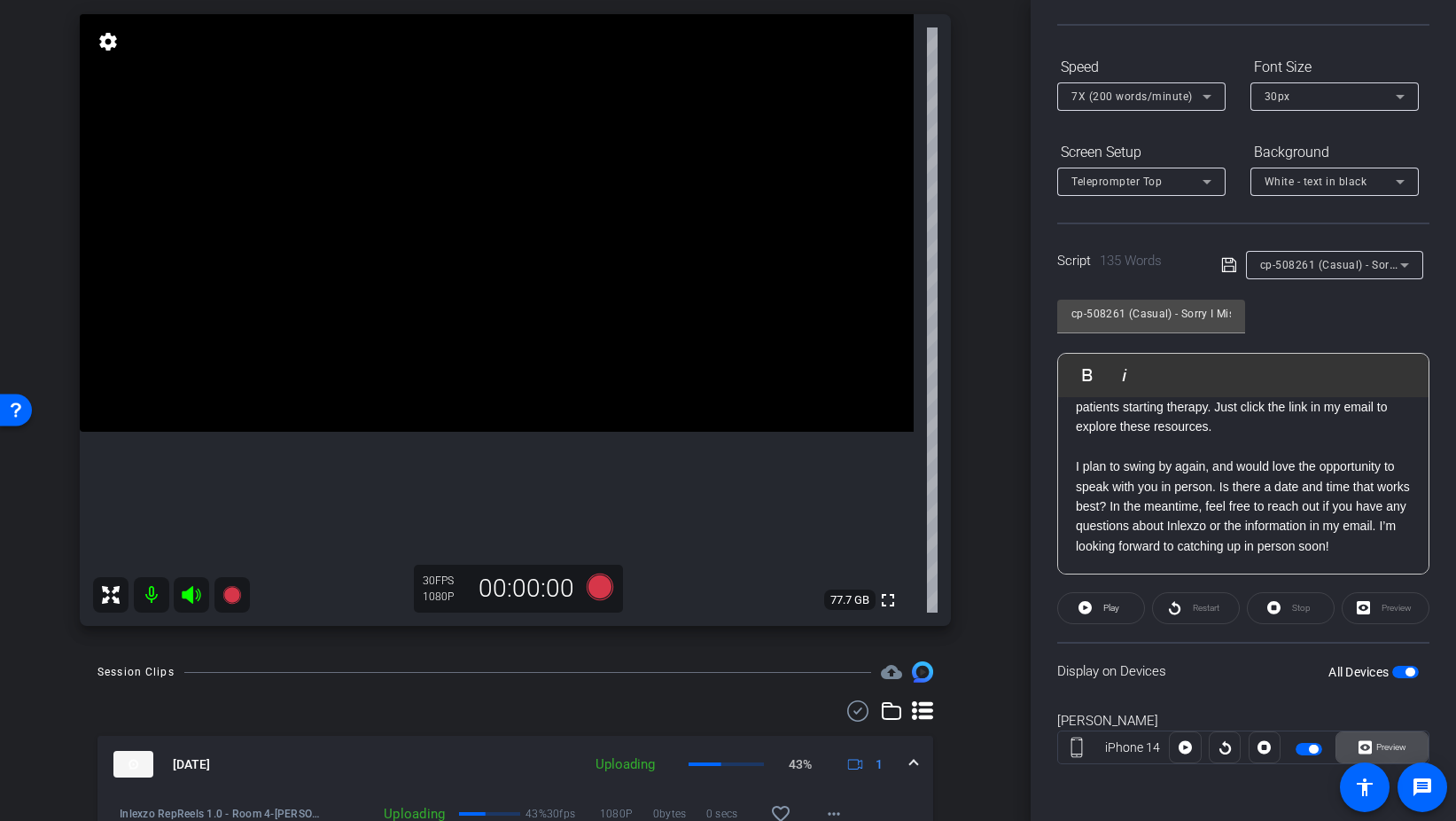
click at [1397, 748] on span "Preview" at bounding box center [1391, 747] width 30 height 10
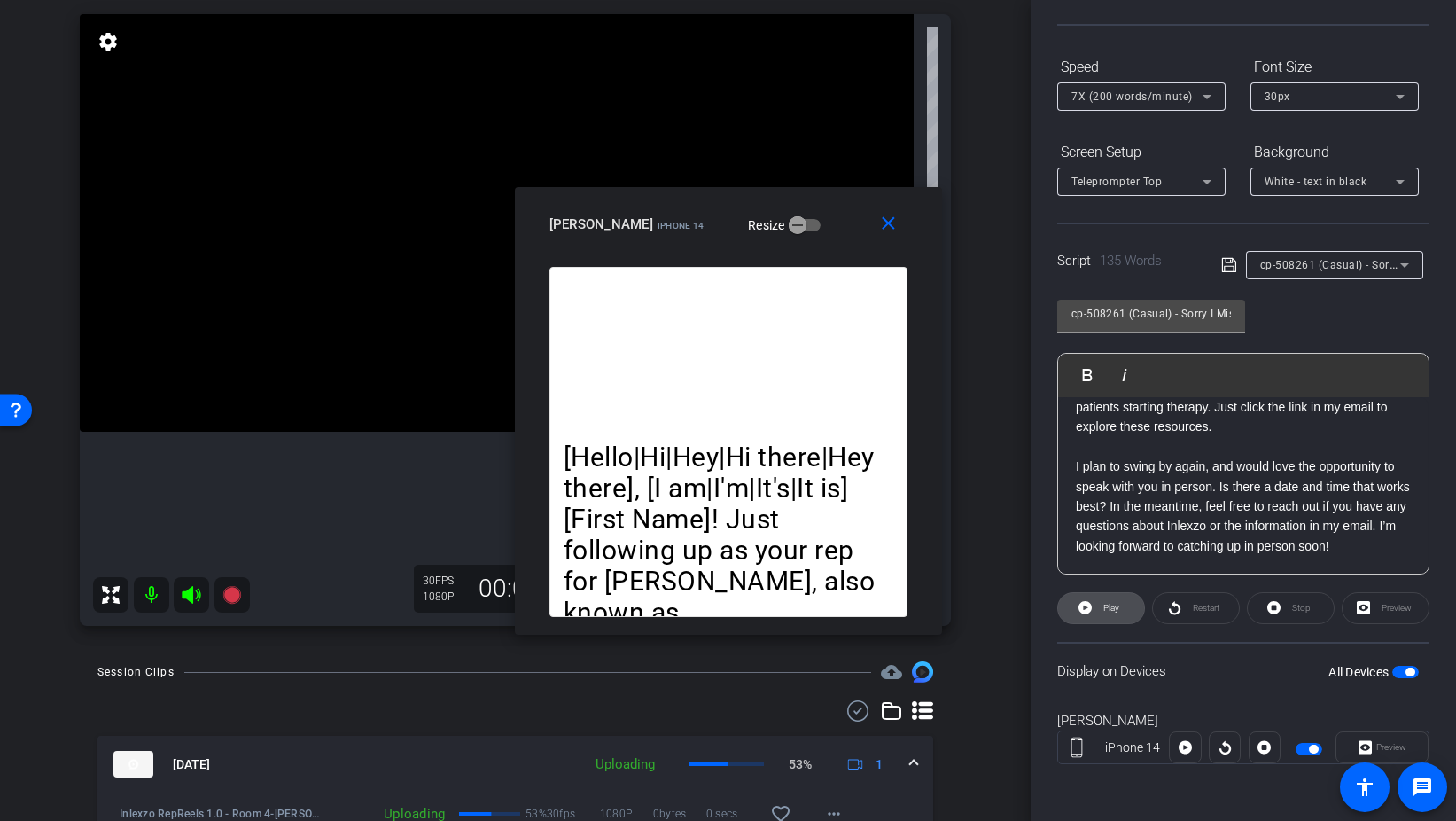
click at [1112, 614] on span "Play" at bounding box center [1109, 608] width 20 height 25
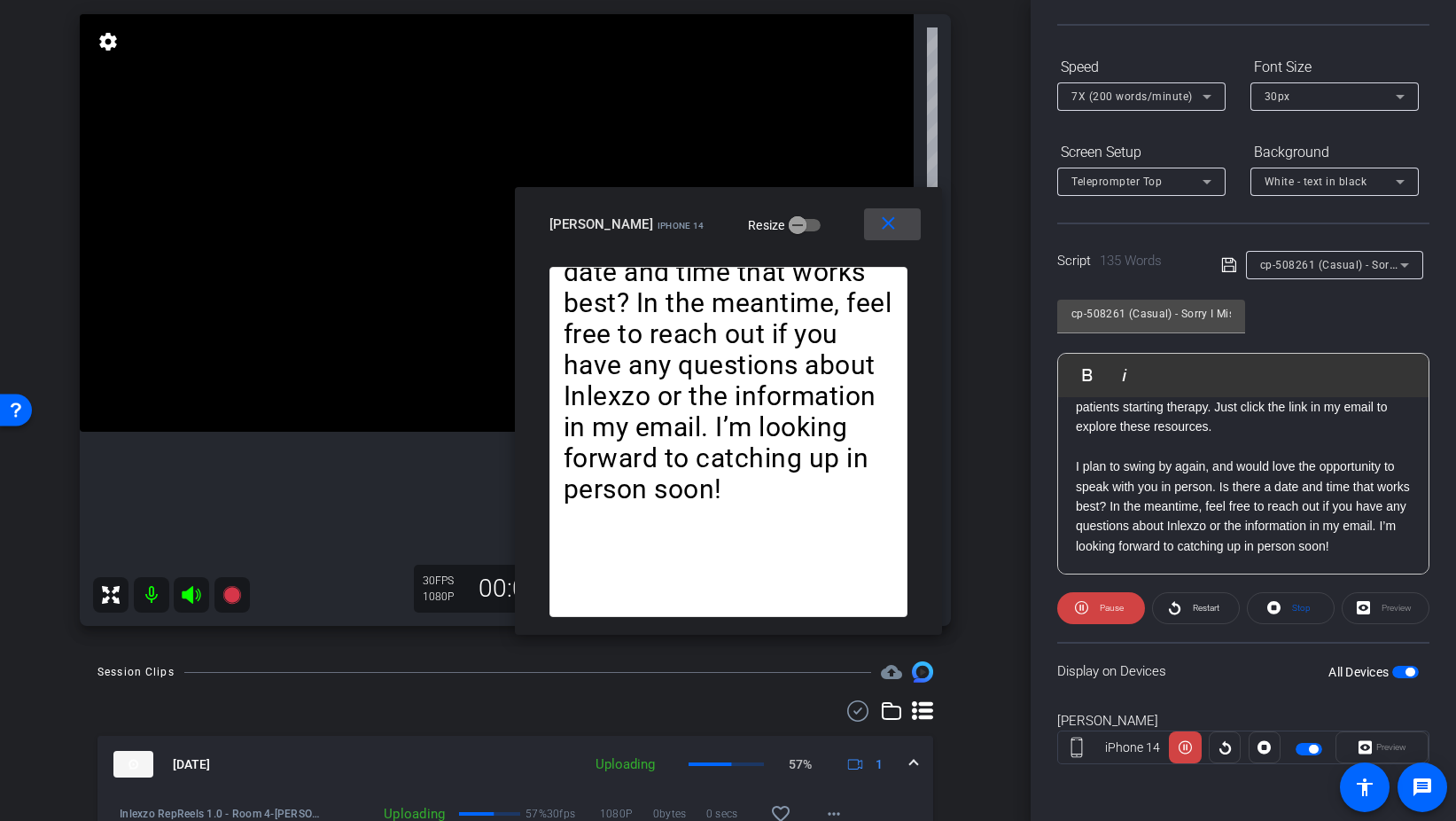
click at [906, 235] on span at bounding box center [893, 225] width 56 height 43
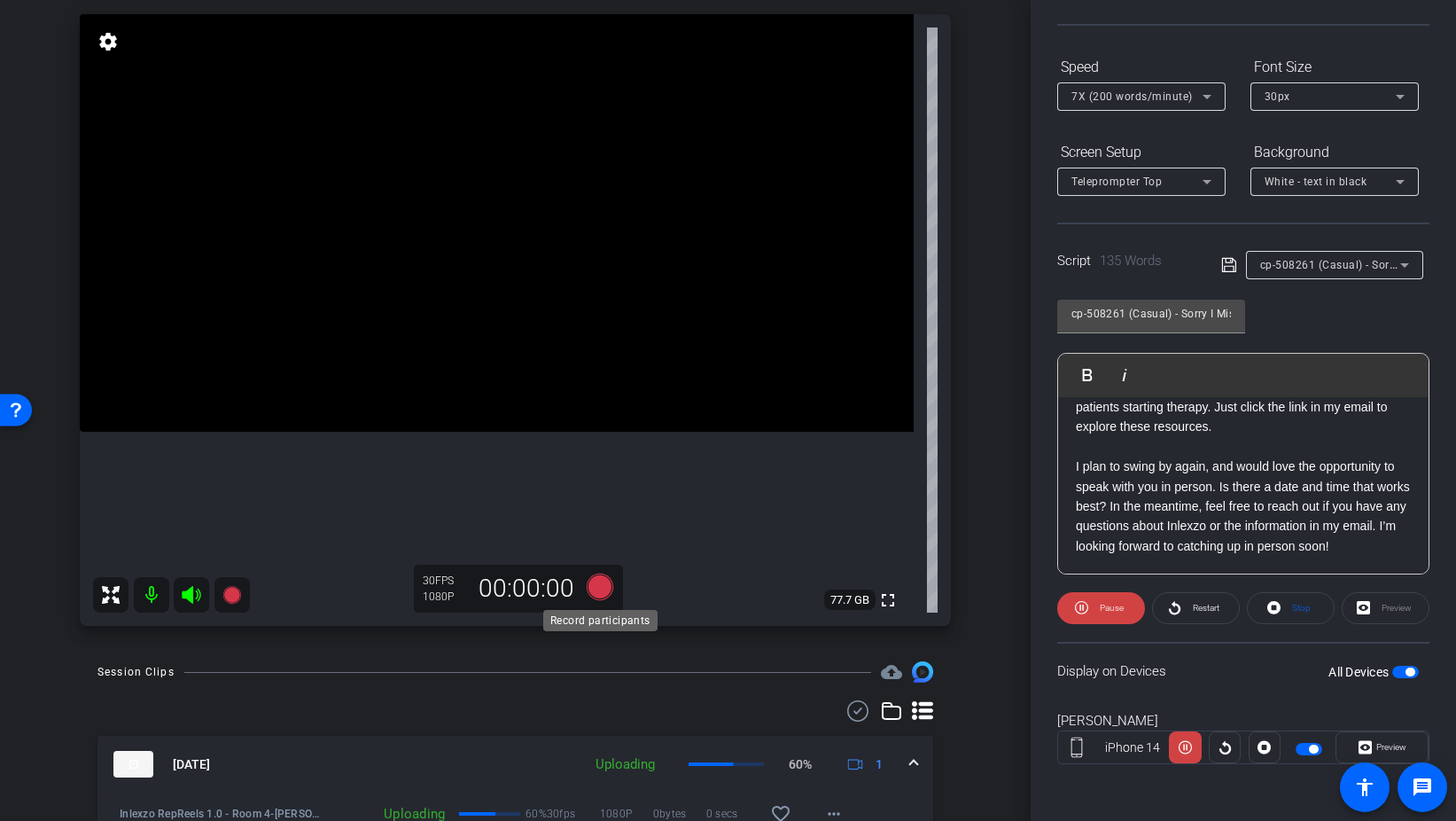
click at [595, 586] on icon at bounding box center [598, 587] width 26 height 26
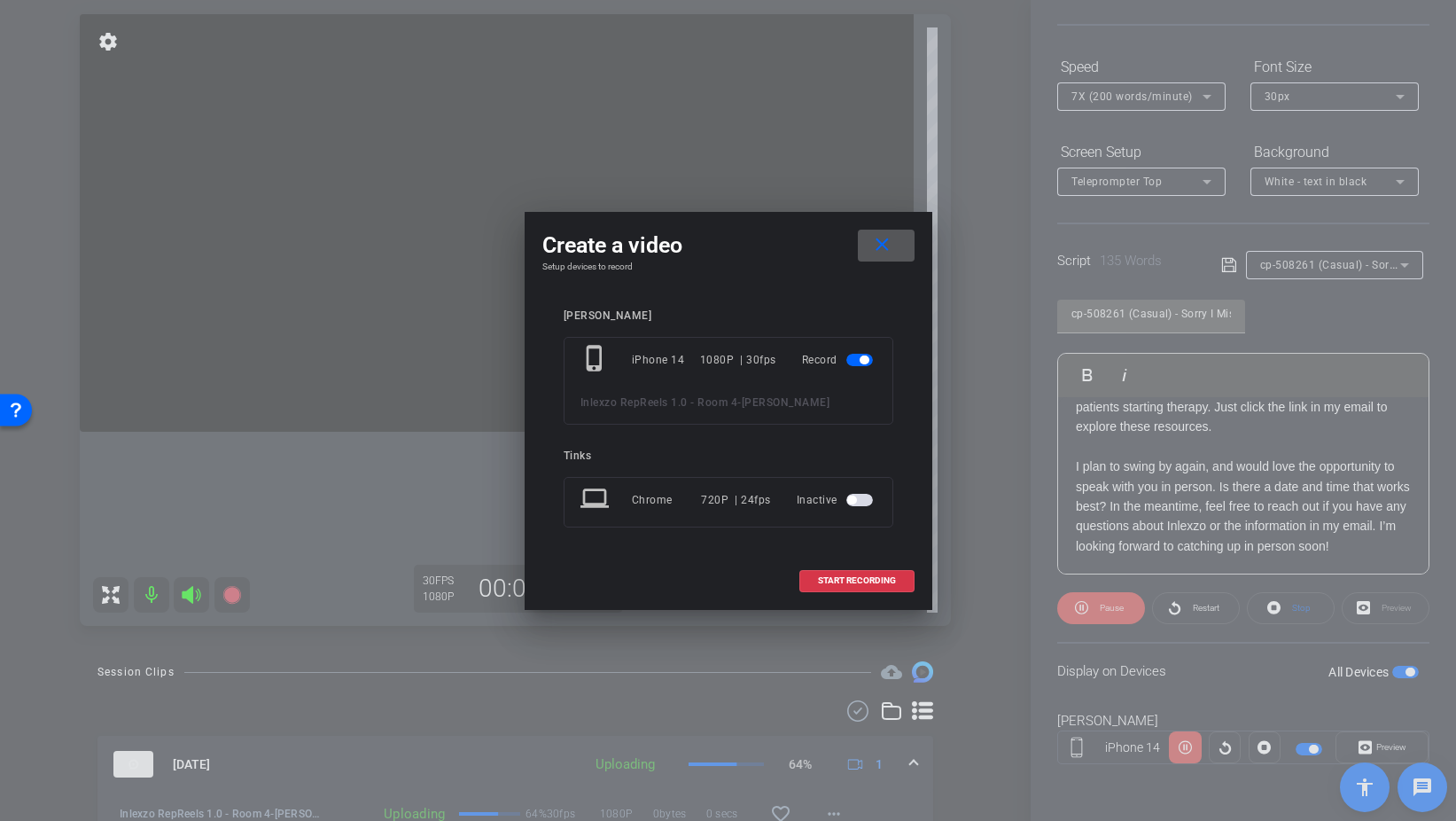
click at [889, 251] on mat-icon "close" at bounding box center [882, 245] width 22 height 22
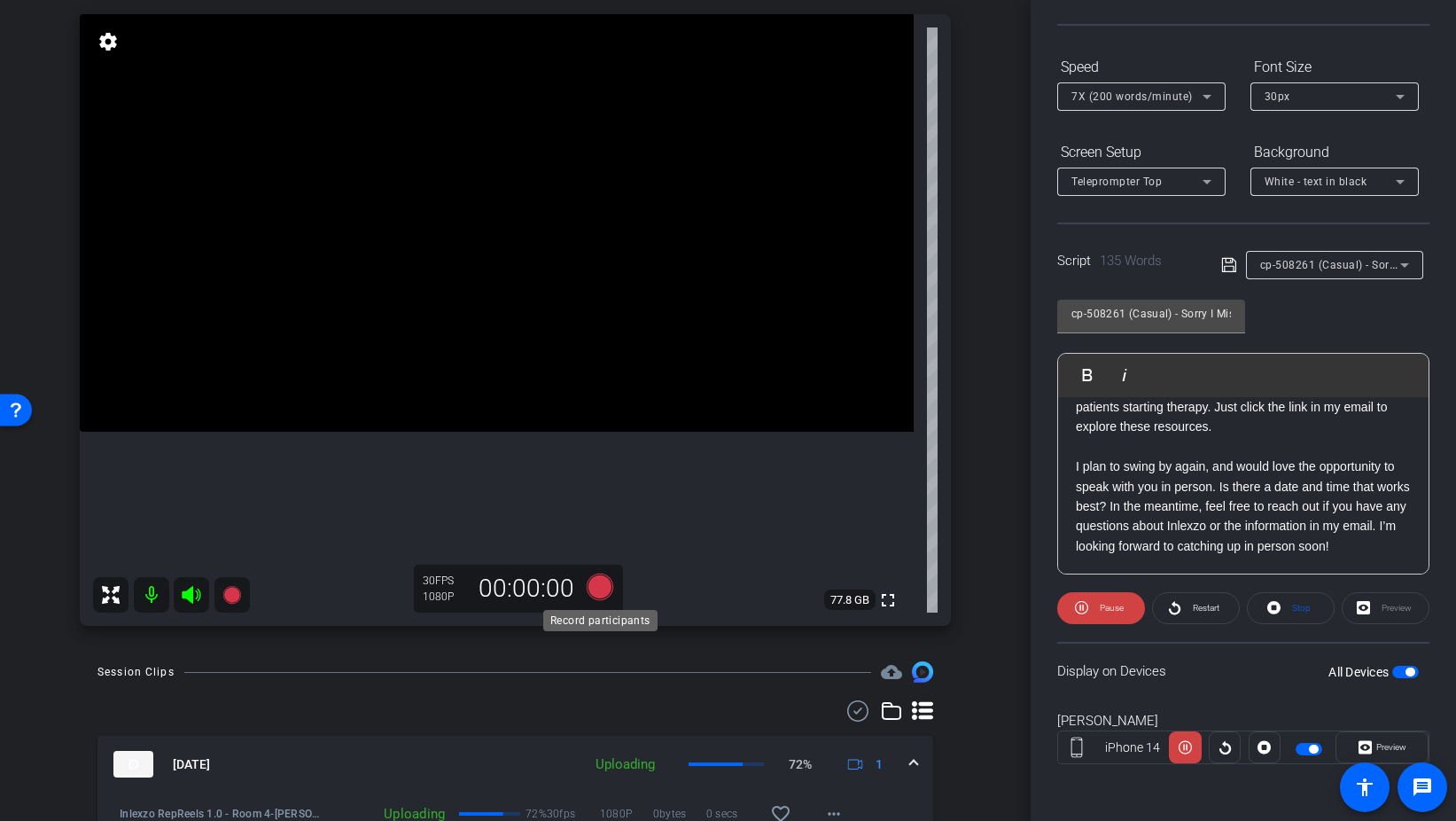
click at [598, 585] on icon at bounding box center [598, 587] width 26 height 26
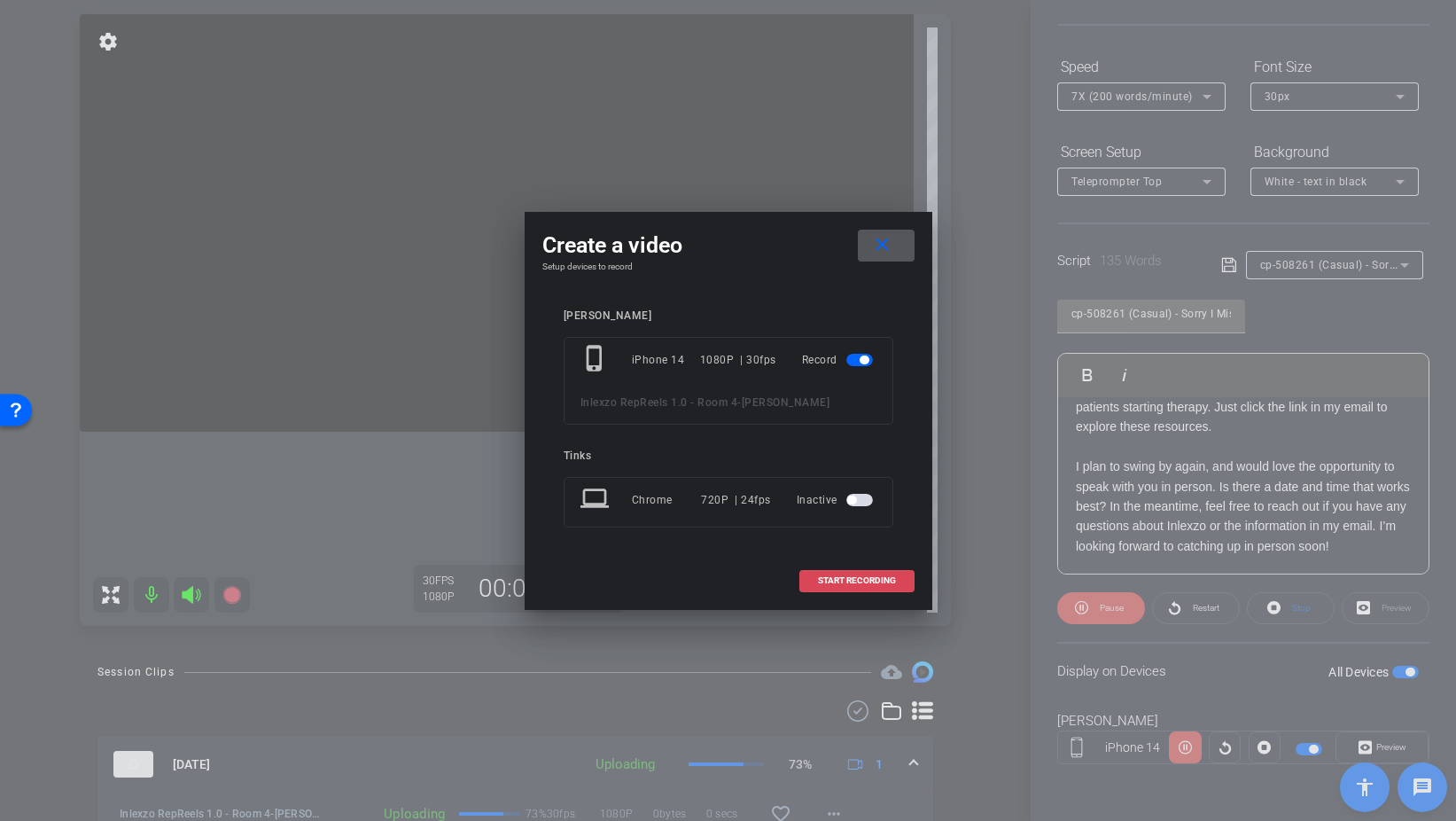
click at [835, 576] on span "START RECORDING" at bounding box center [857, 580] width 78 height 9
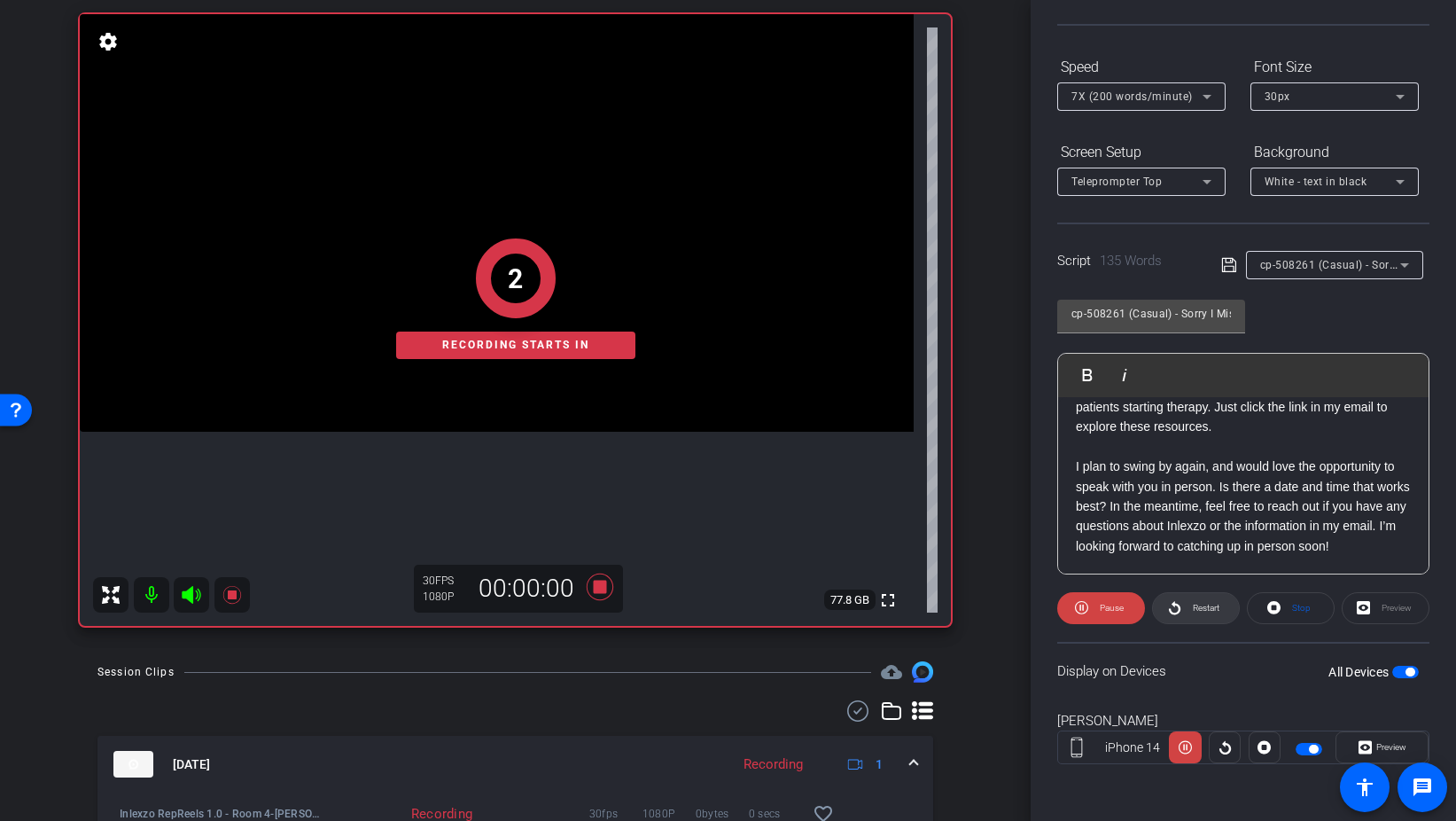
click at [1190, 597] on span "Restart" at bounding box center [1204, 608] width 31 height 25
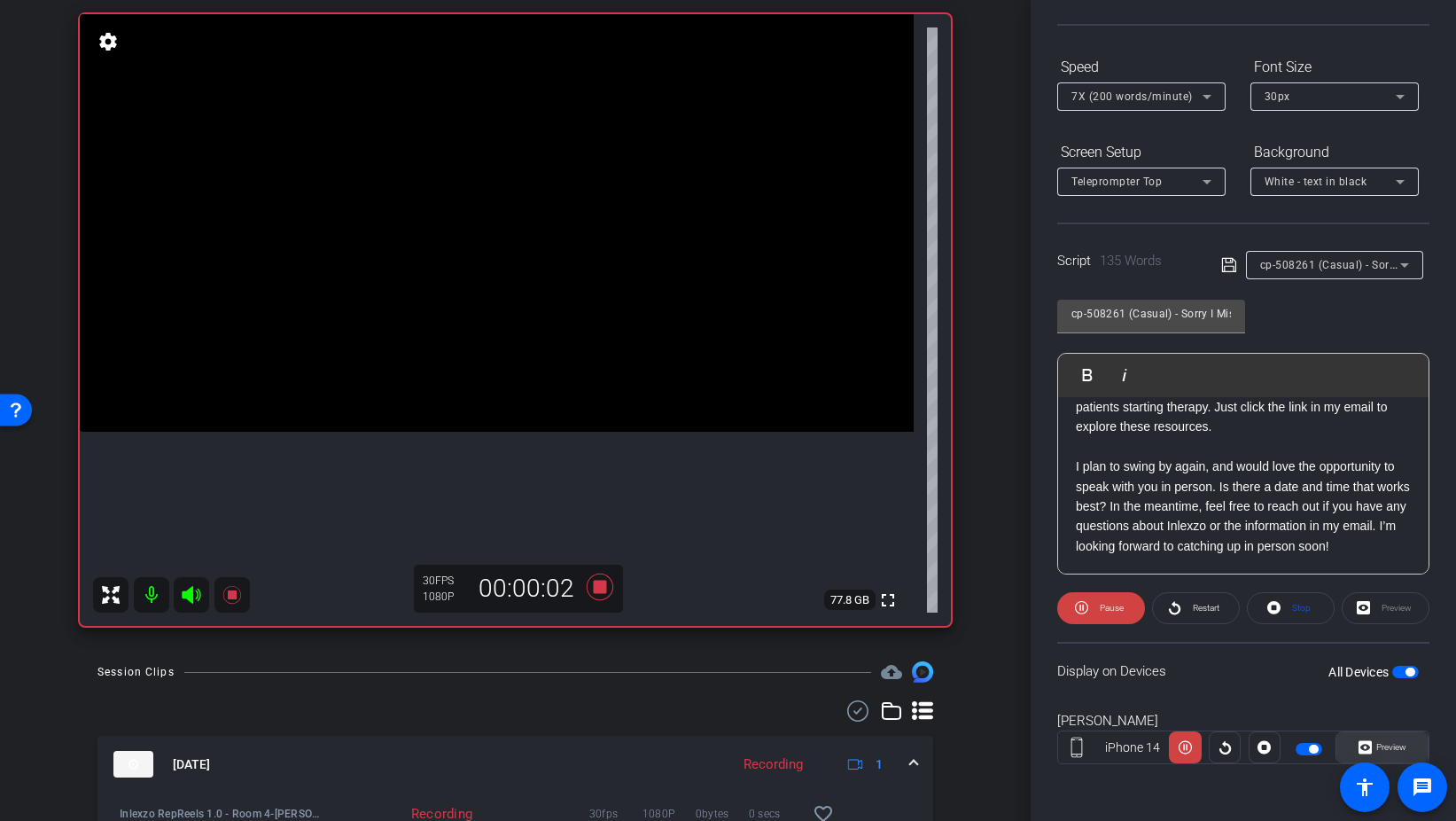
click at [1391, 748] on span "Preview" at bounding box center [1391, 747] width 30 height 10
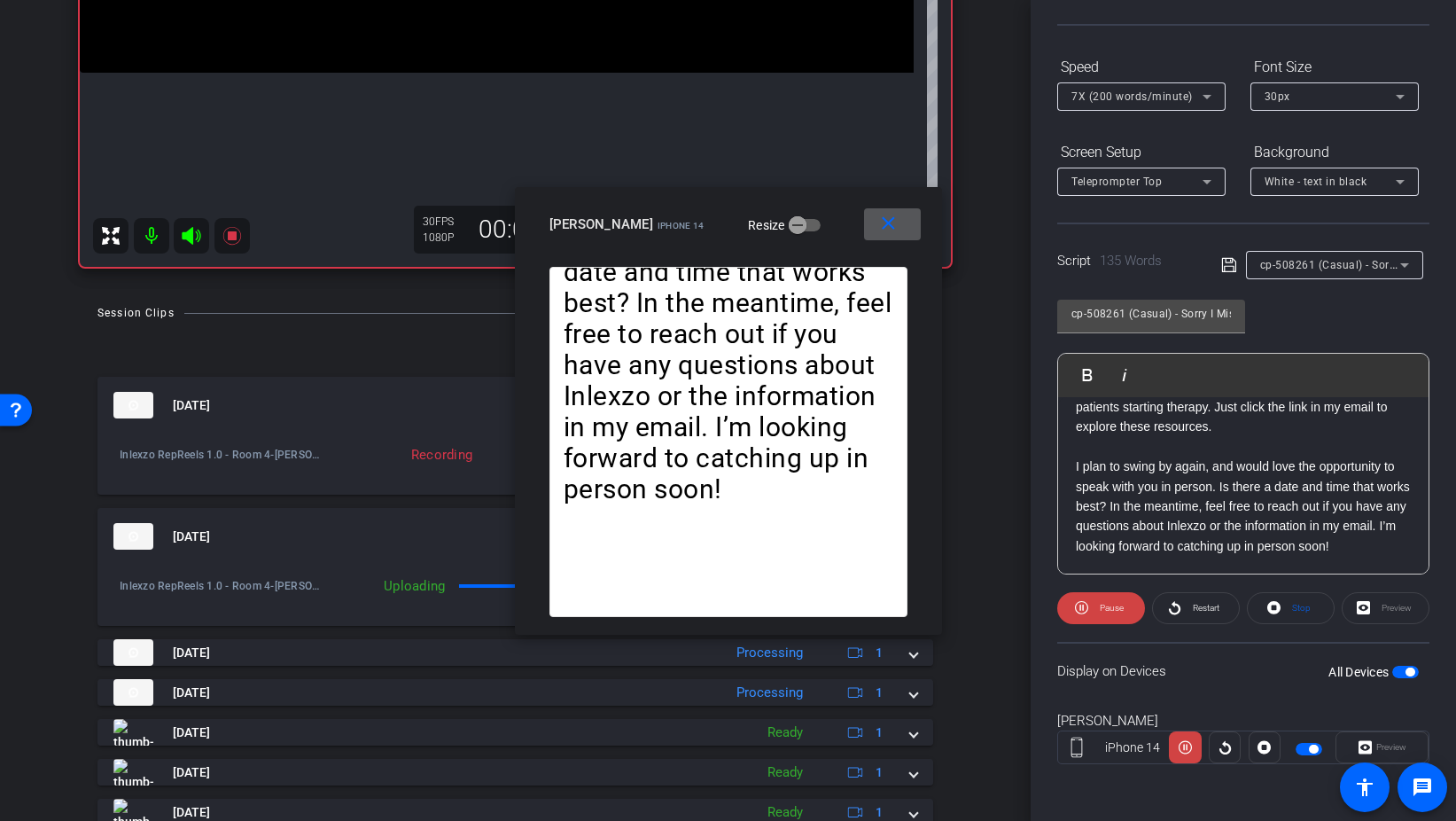
scroll to position [477, 0]
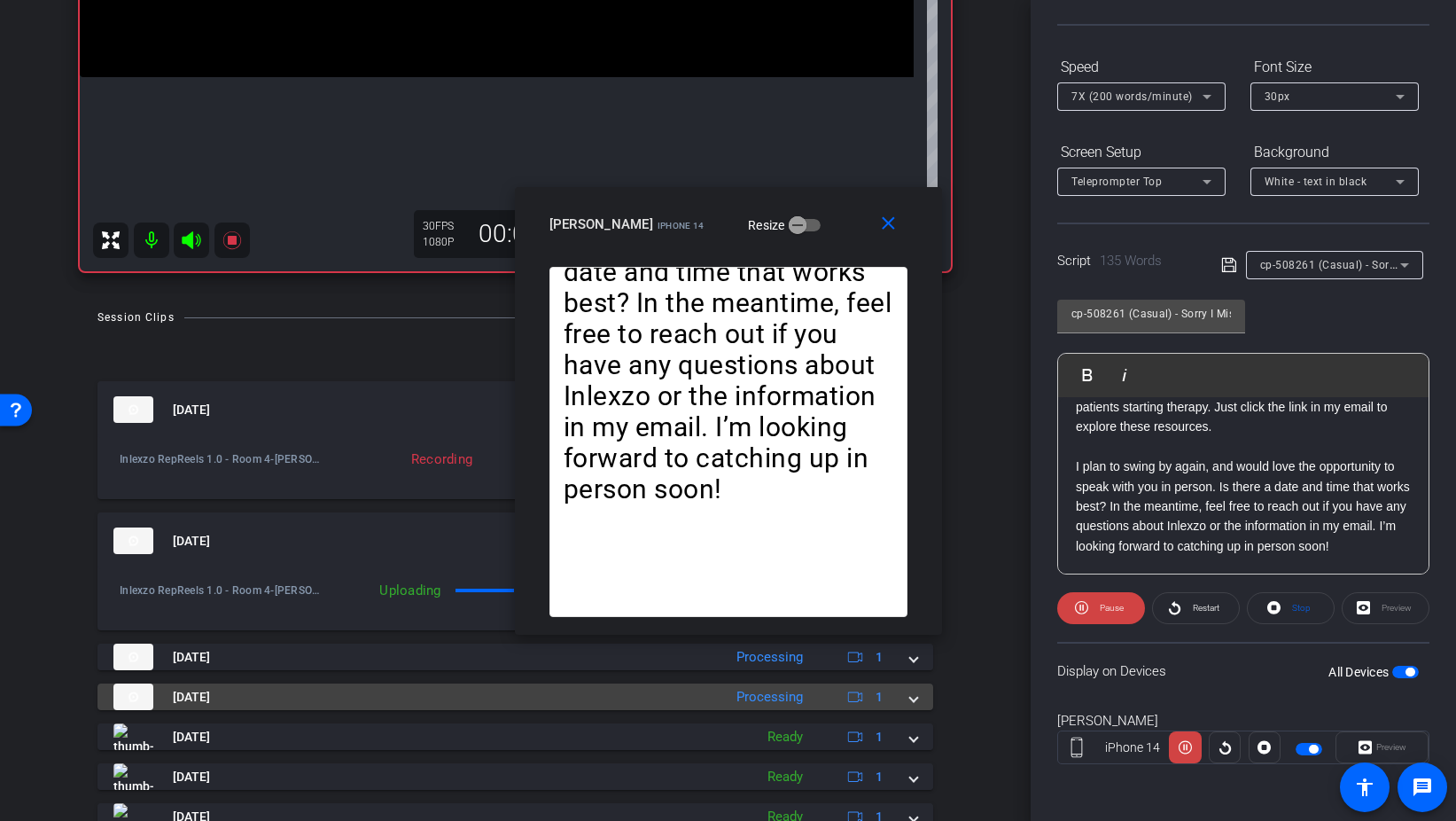
click at [910, 705] on span at bounding box center [913, 696] width 7 height 18
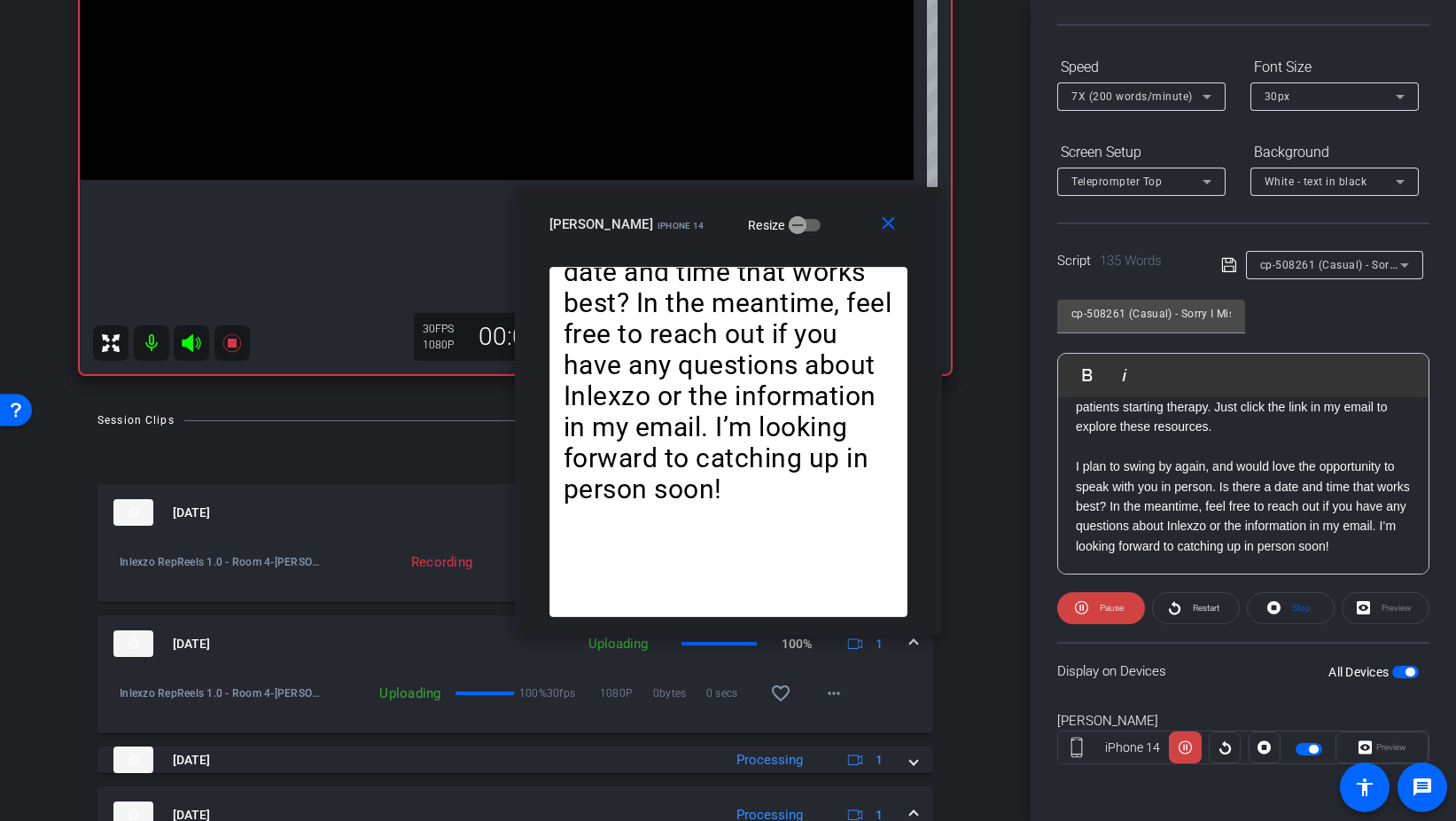
scroll to position [365, 0]
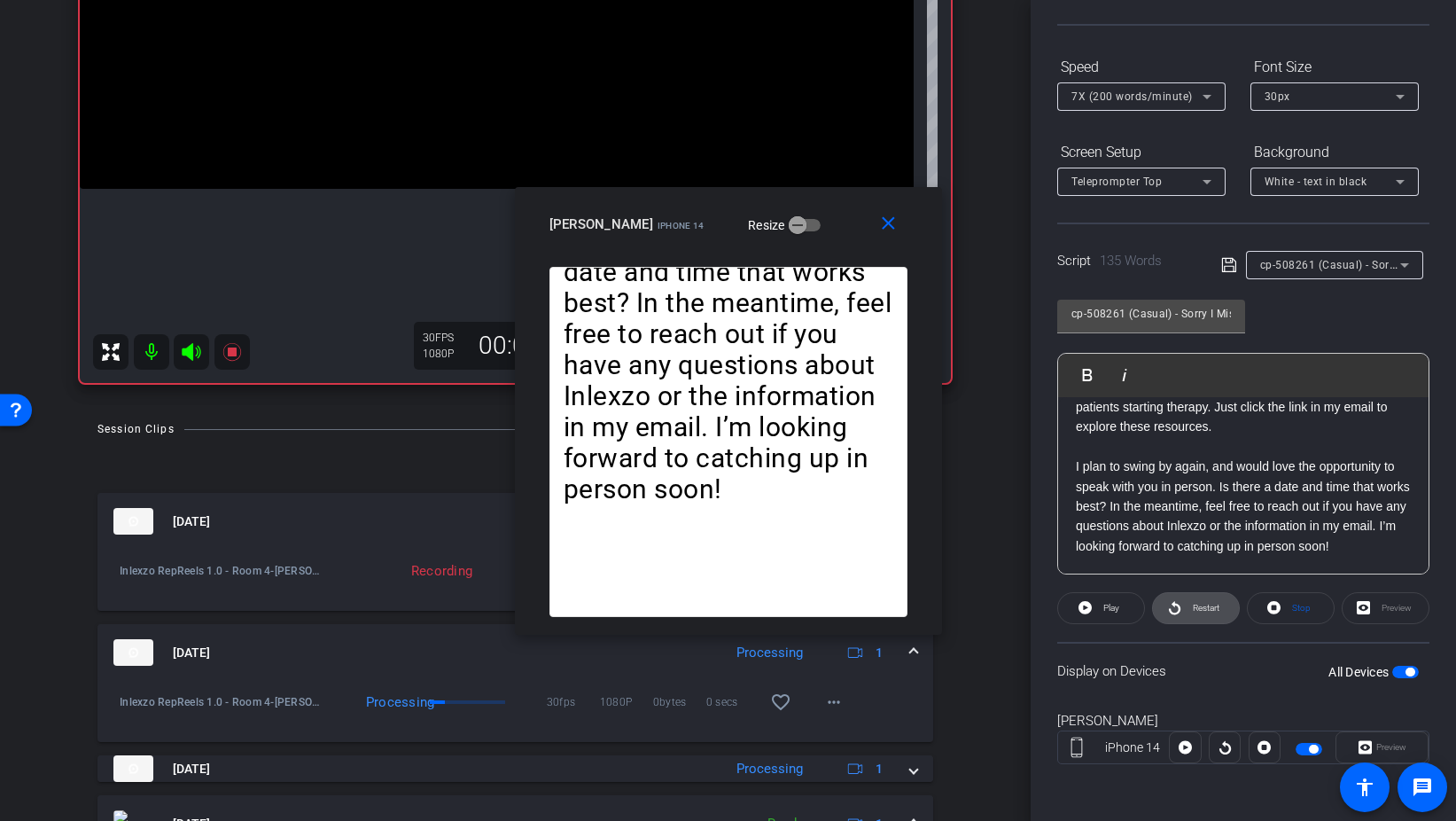
click at [1205, 609] on span "Restart" at bounding box center [1206, 608] width 26 height 10
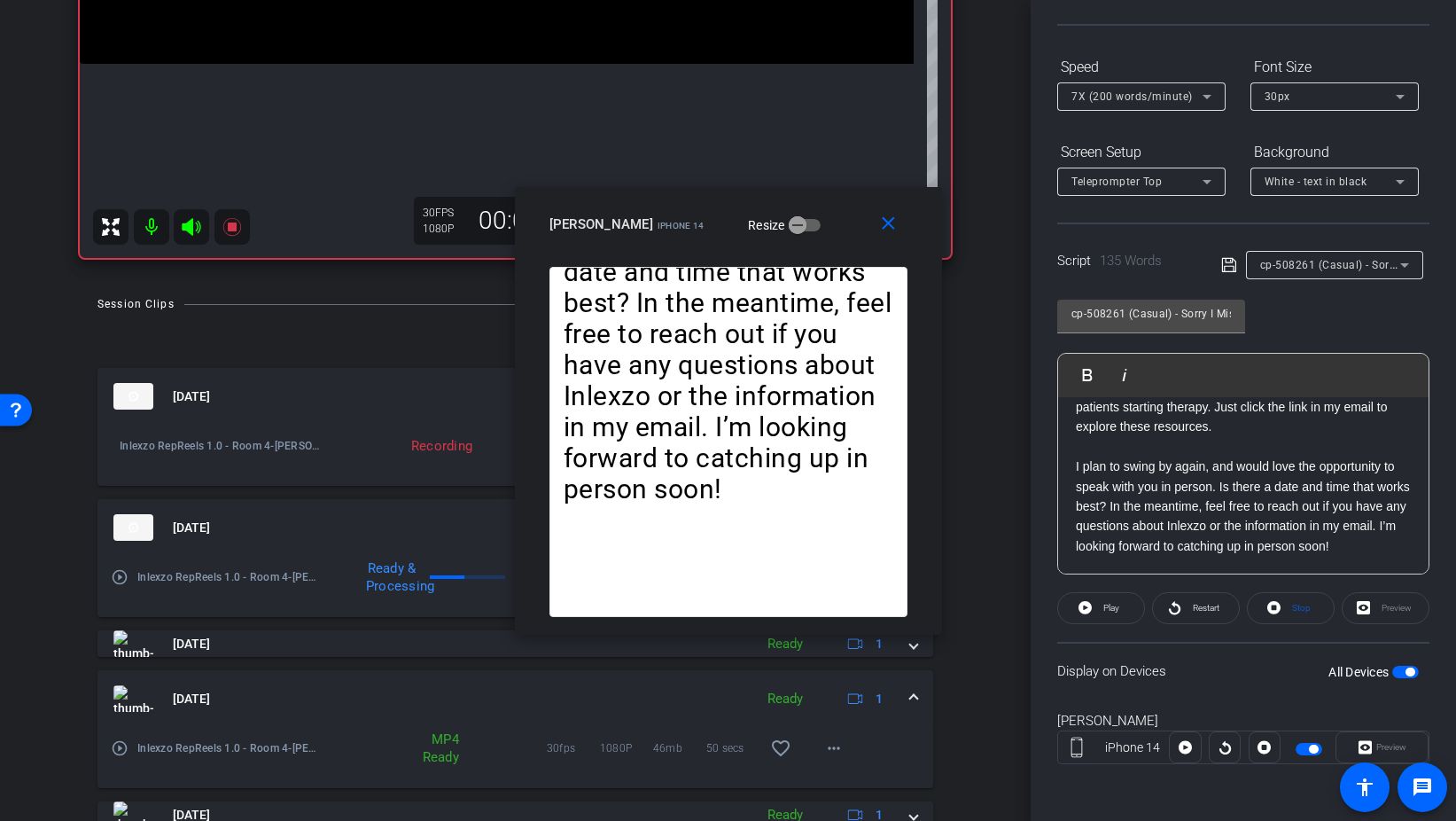
scroll to position [455, 0]
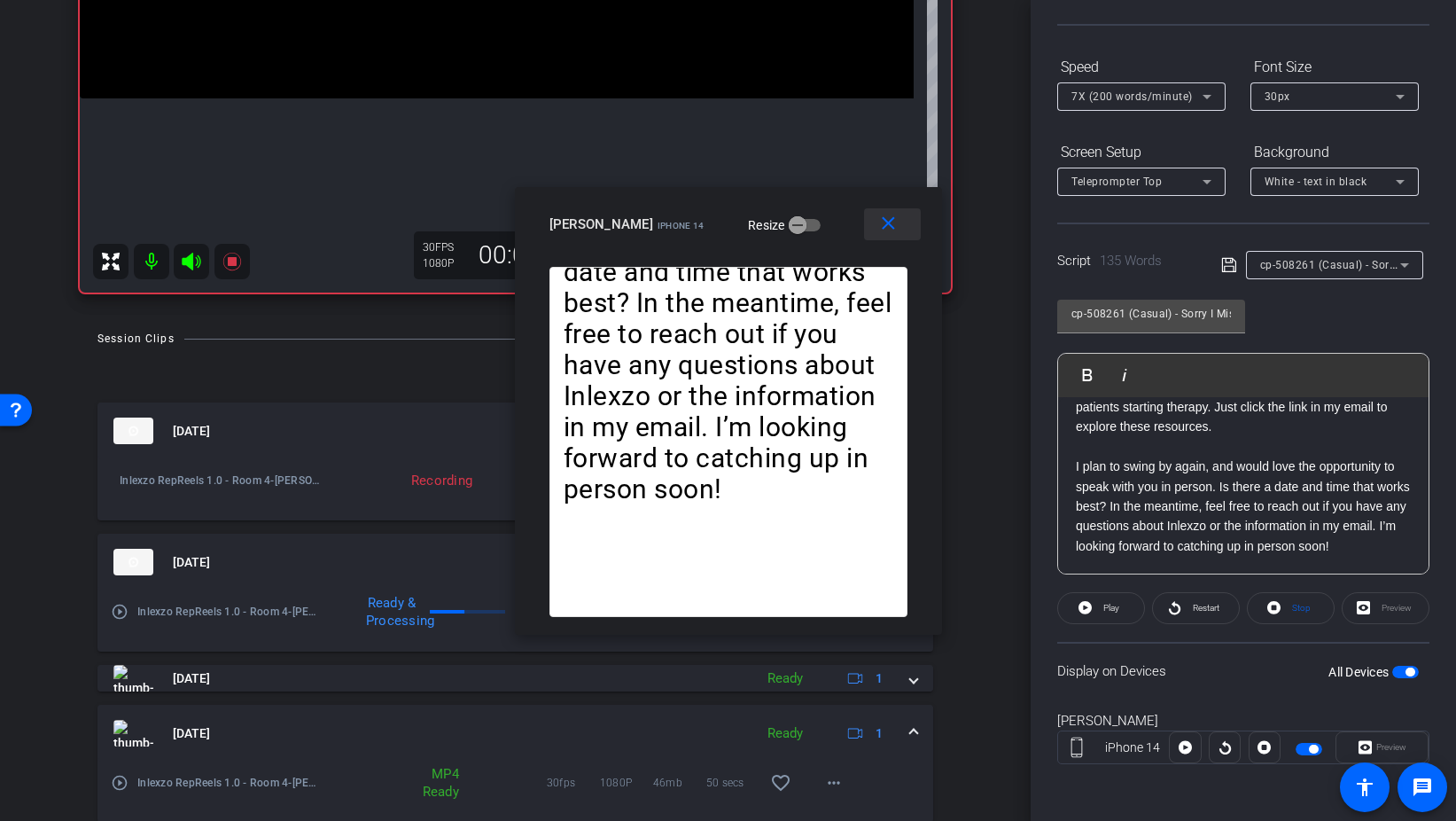
click at [895, 215] on mat-icon "close" at bounding box center [888, 224] width 22 height 22
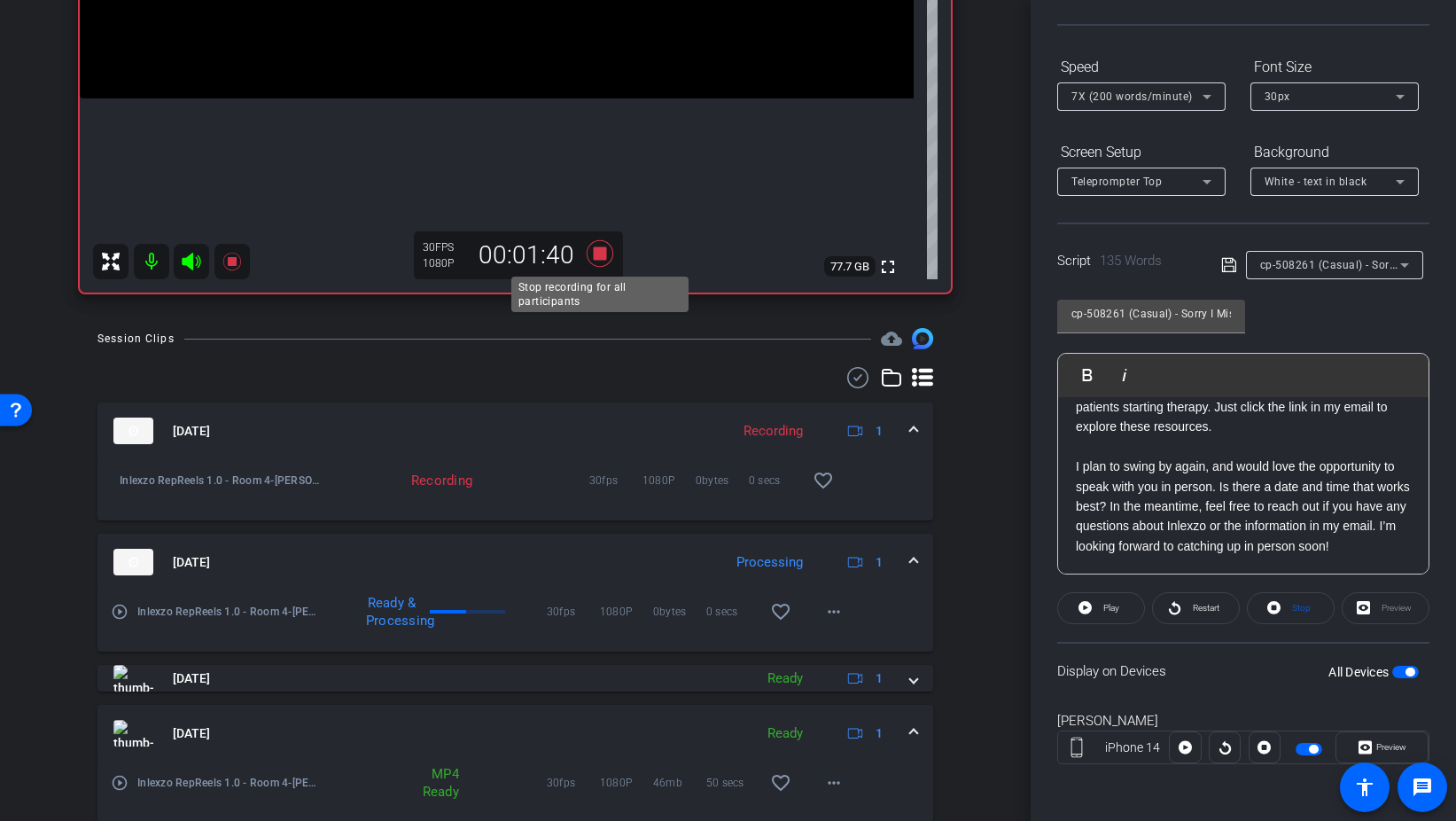
click at [595, 252] on icon at bounding box center [598, 253] width 26 height 26
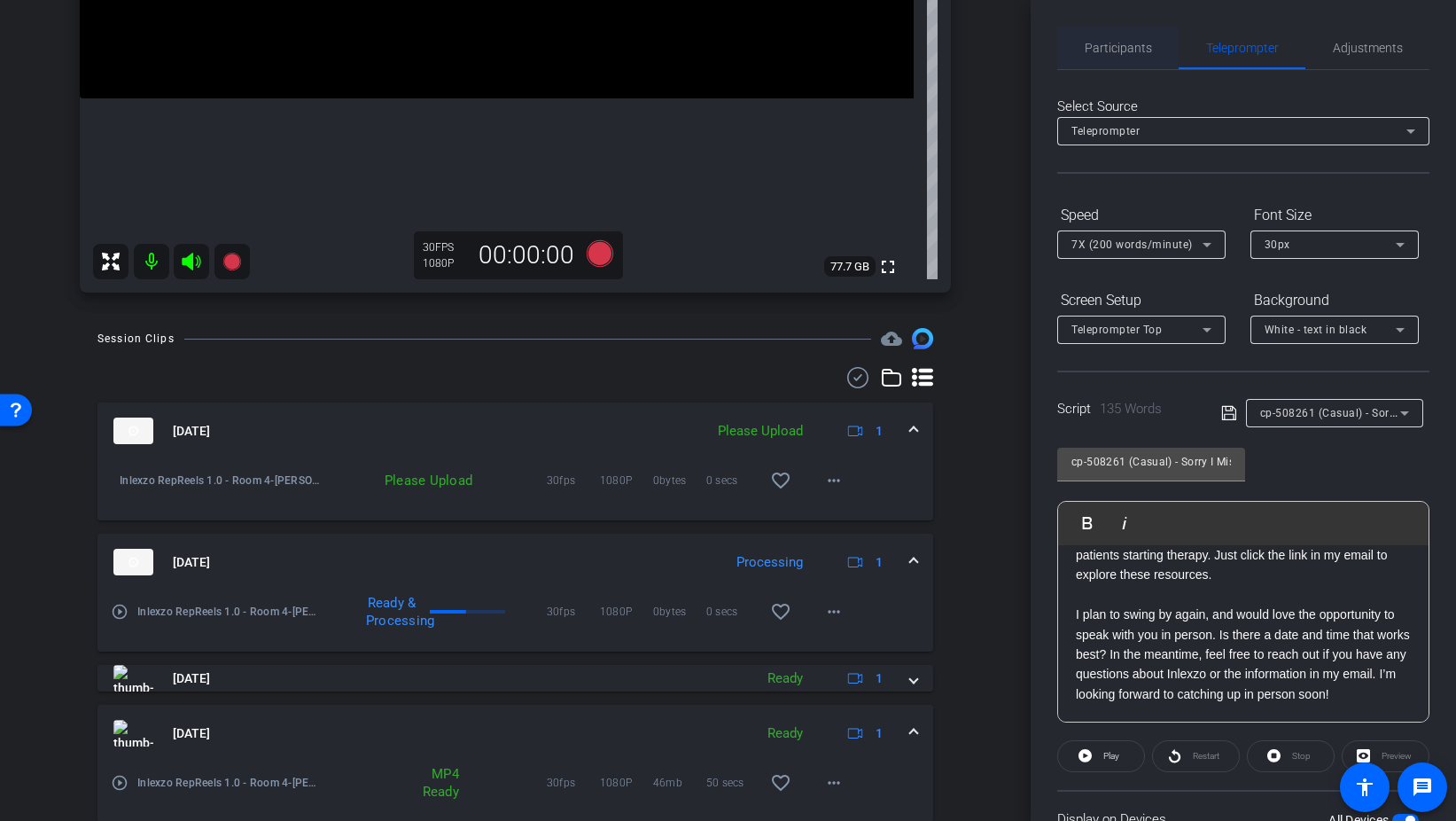
click at [1095, 42] on span "Participants" at bounding box center [1119, 48] width 67 height 13
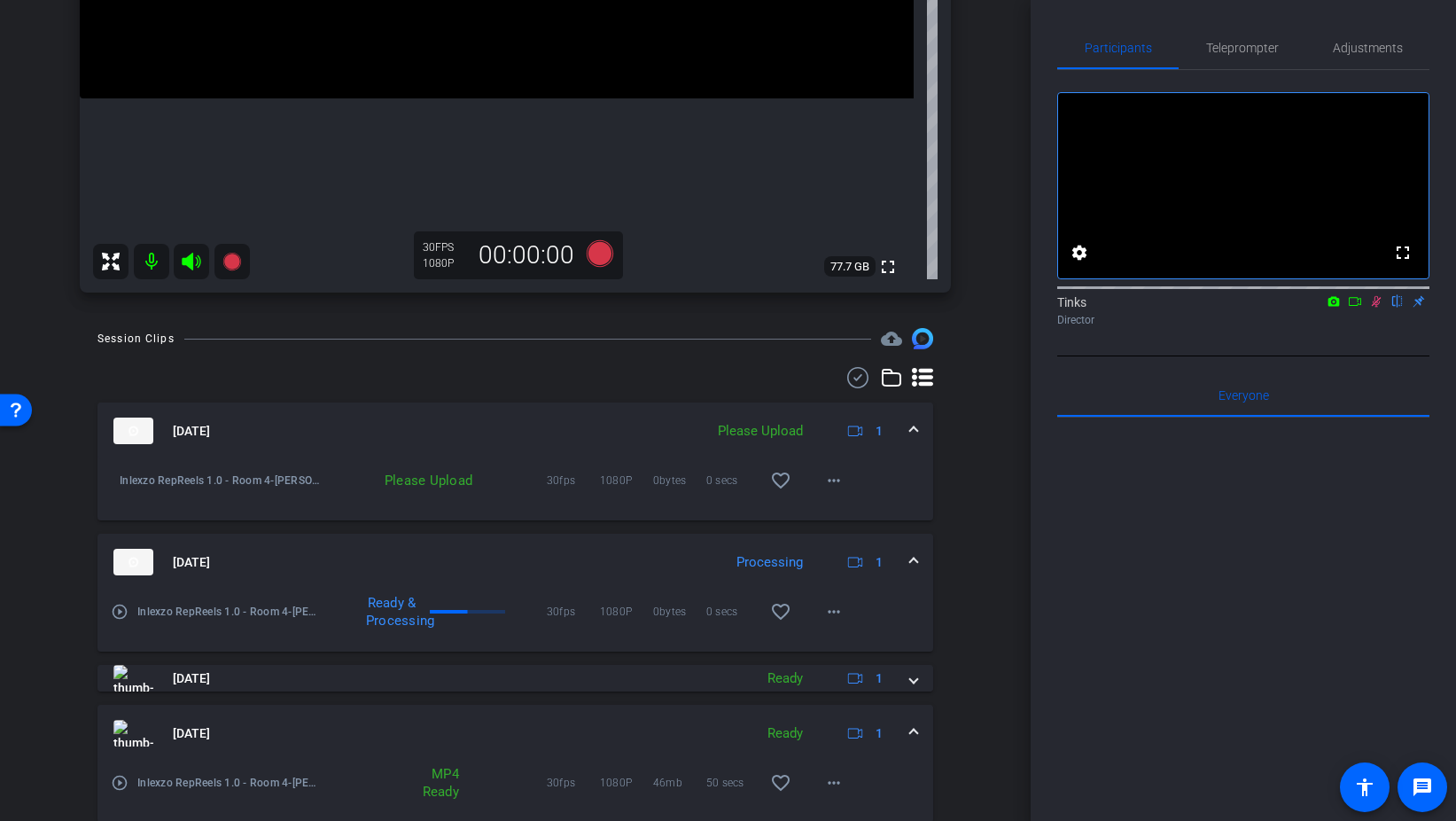
click at [1379, 307] on icon at bounding box center [1376, 301] width 15 height 13
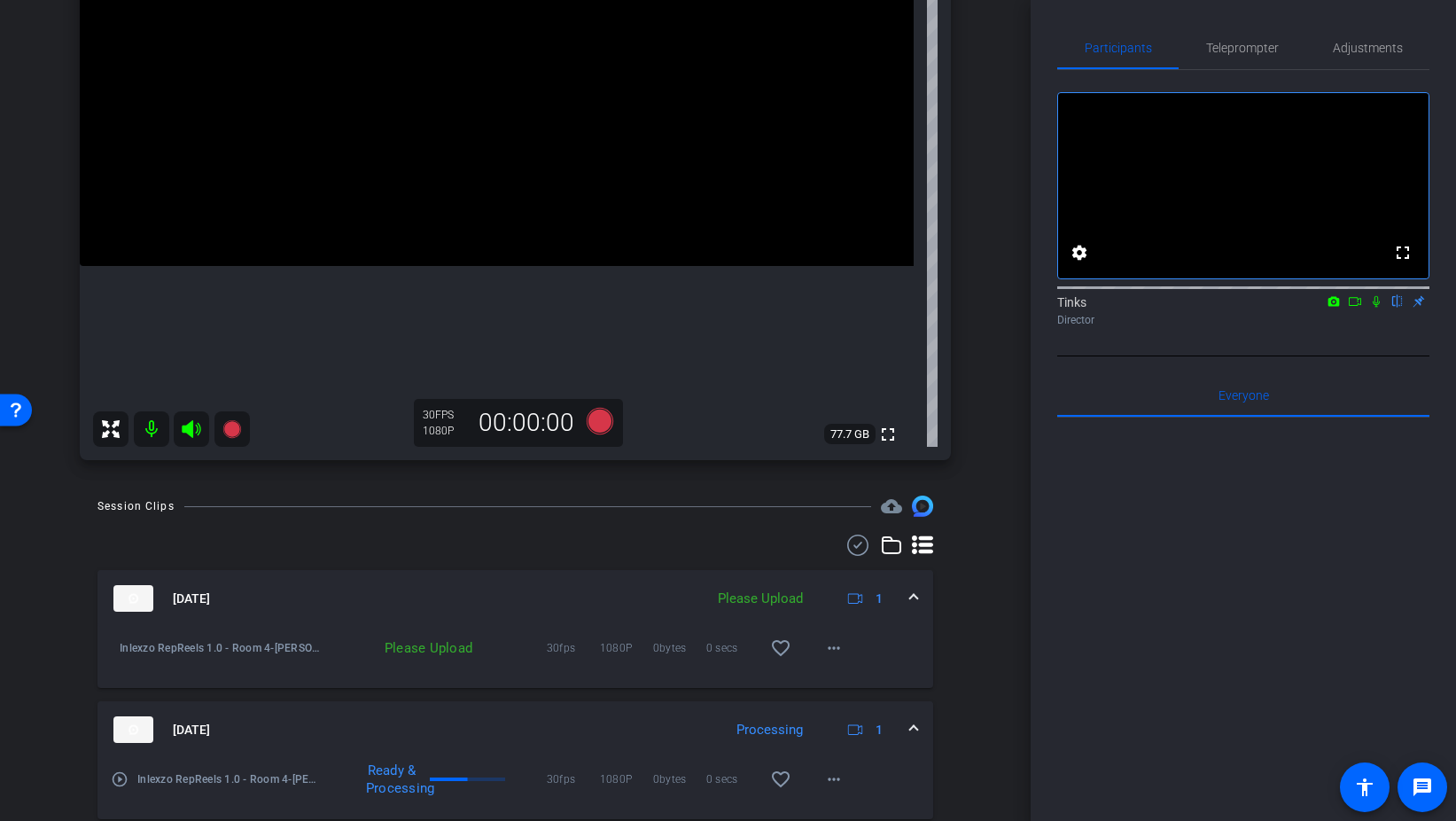
scroll to position [342, 0]
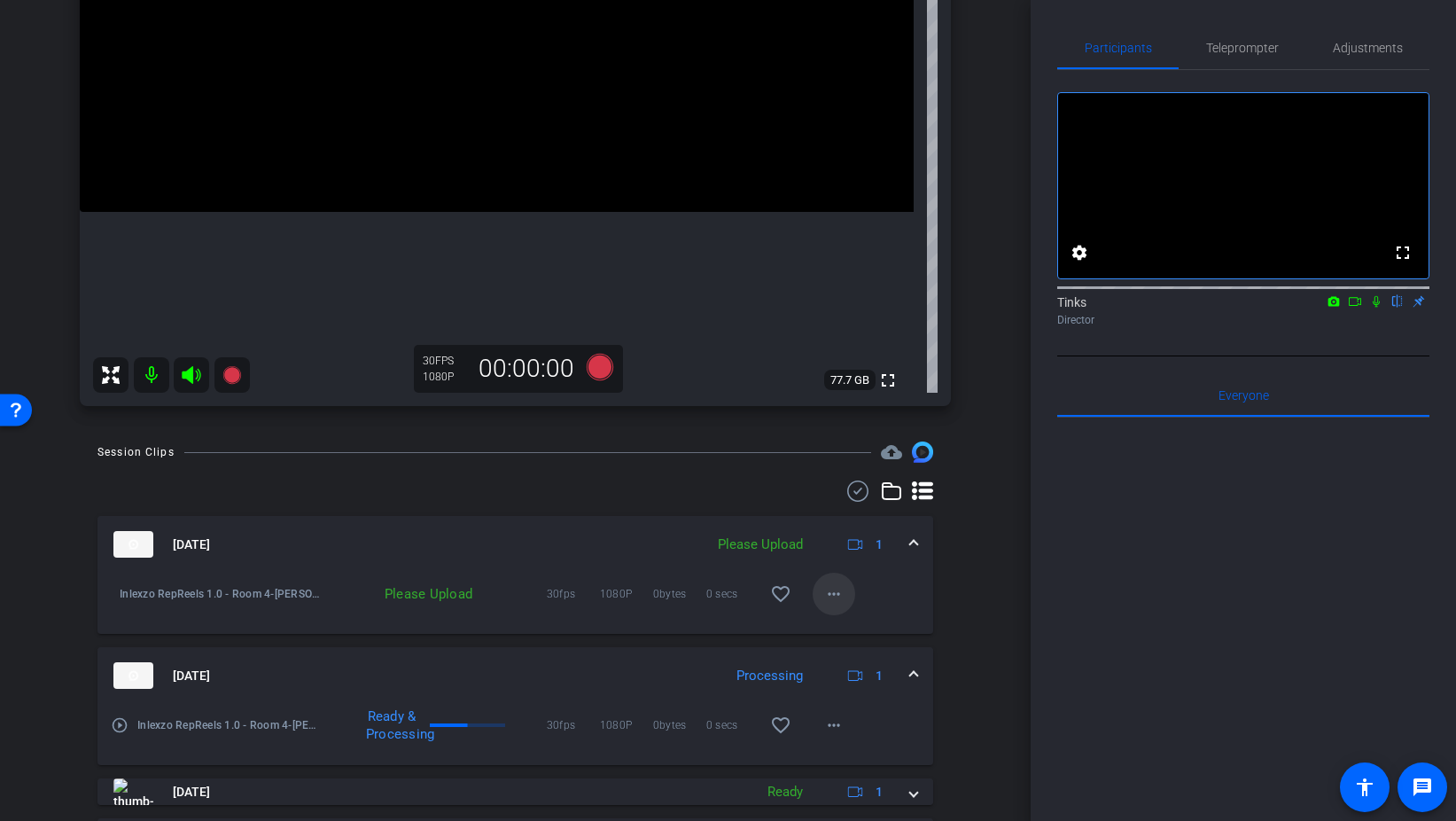
click at [847, 598] on span at bounding box center [835, 594] width 43 height 43
click at [849, 625] on span "Upload" at bounding box center [862, 631] width 71 height 21
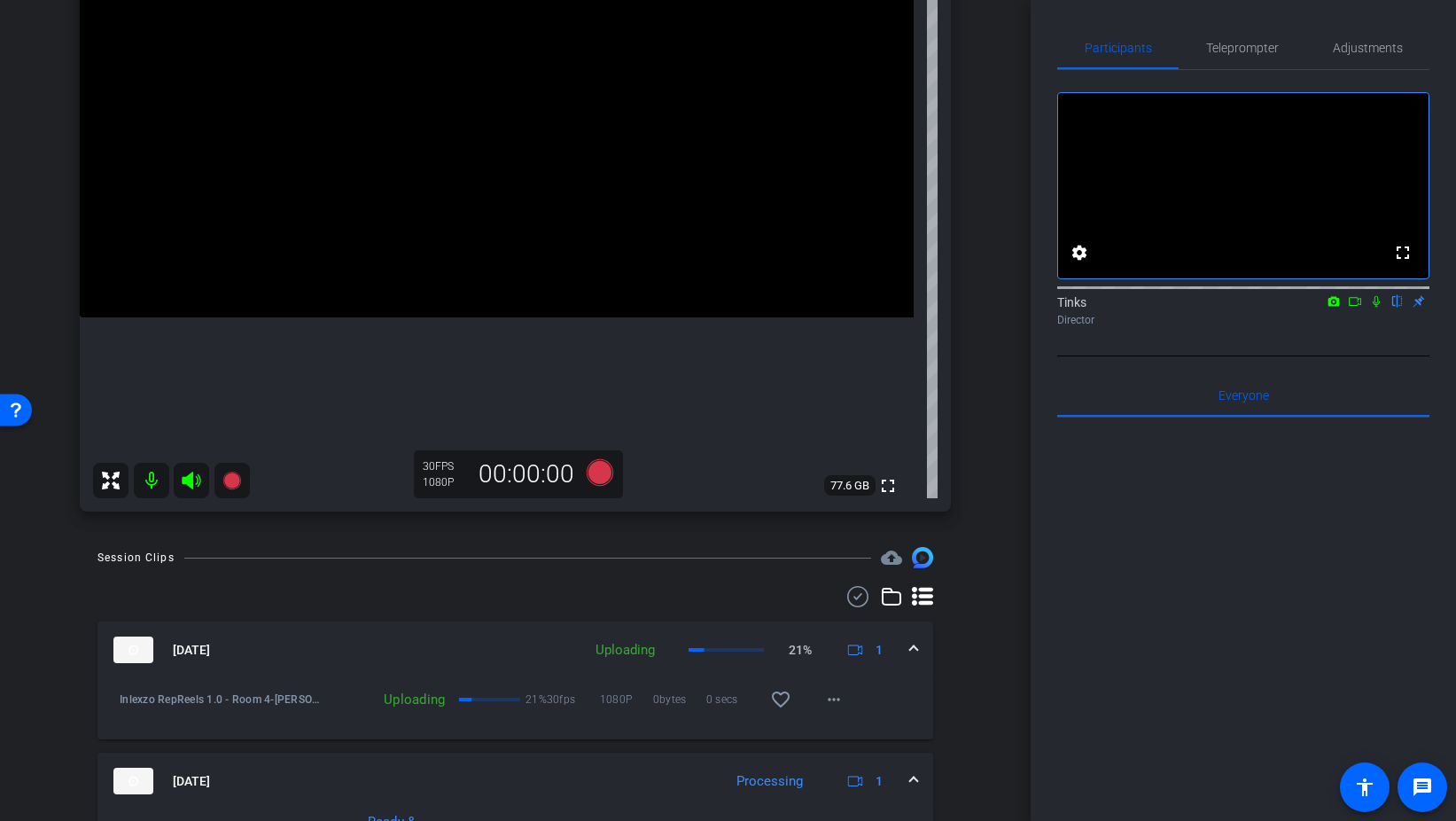
scroll to position [65, 0]
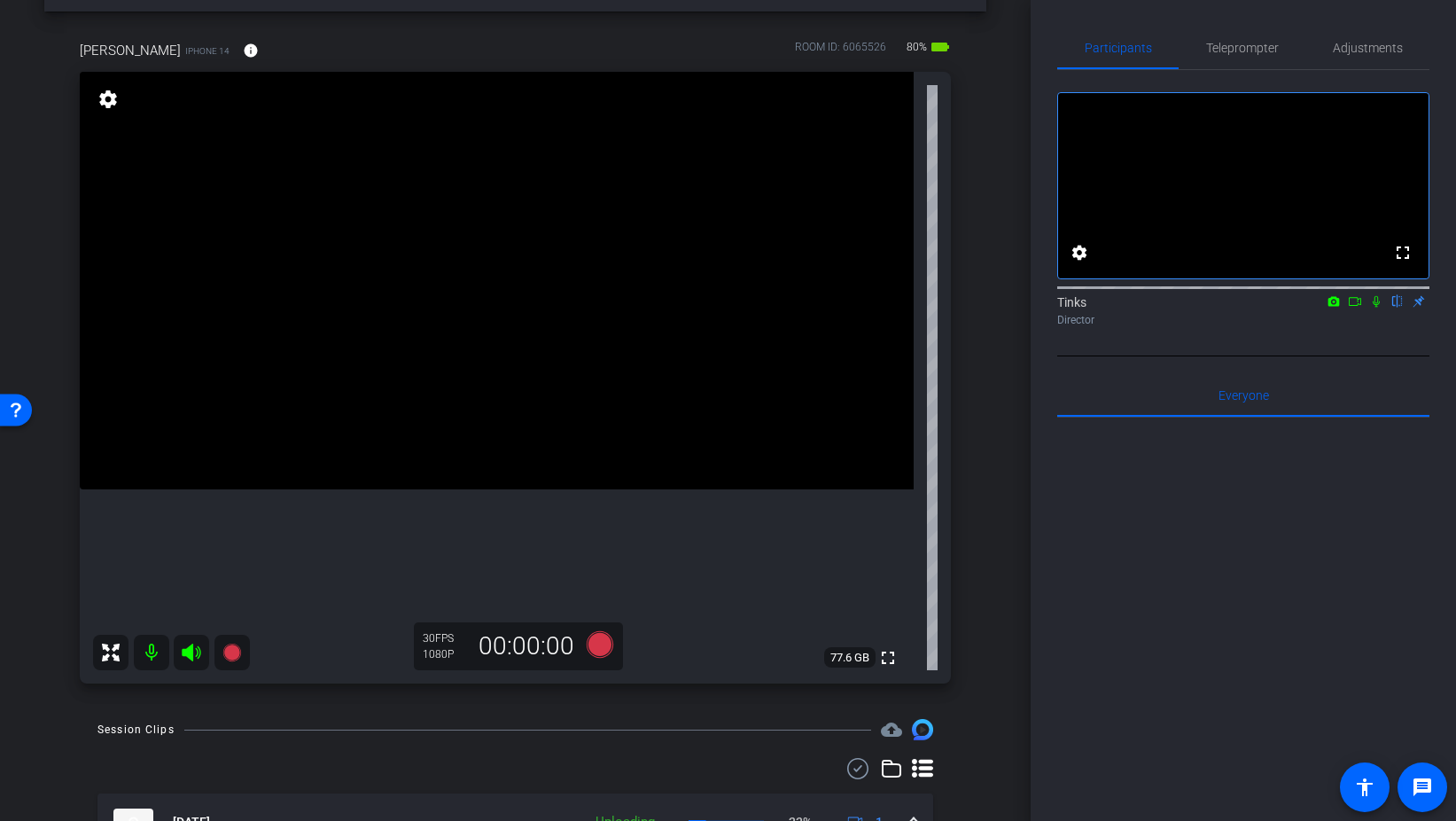
click at [1377, 307] on icon at bounding box center [1376, 301] width 15 height 13
click at [597, 646] on icon at bounding box center [598, 644] width 26 height 26
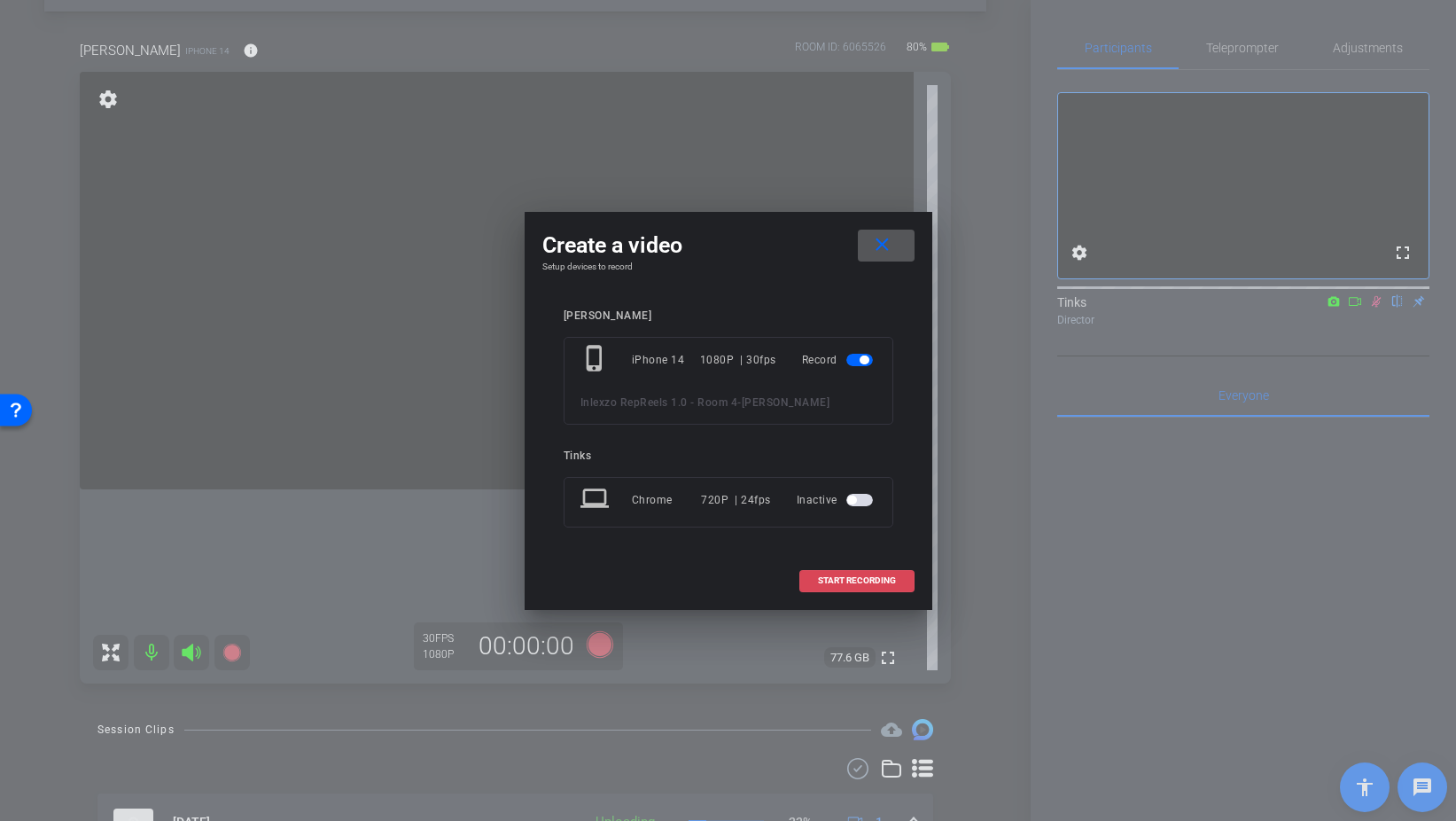
click at [847, 588] on span at bounding box center [857, 581] width 114 height 43
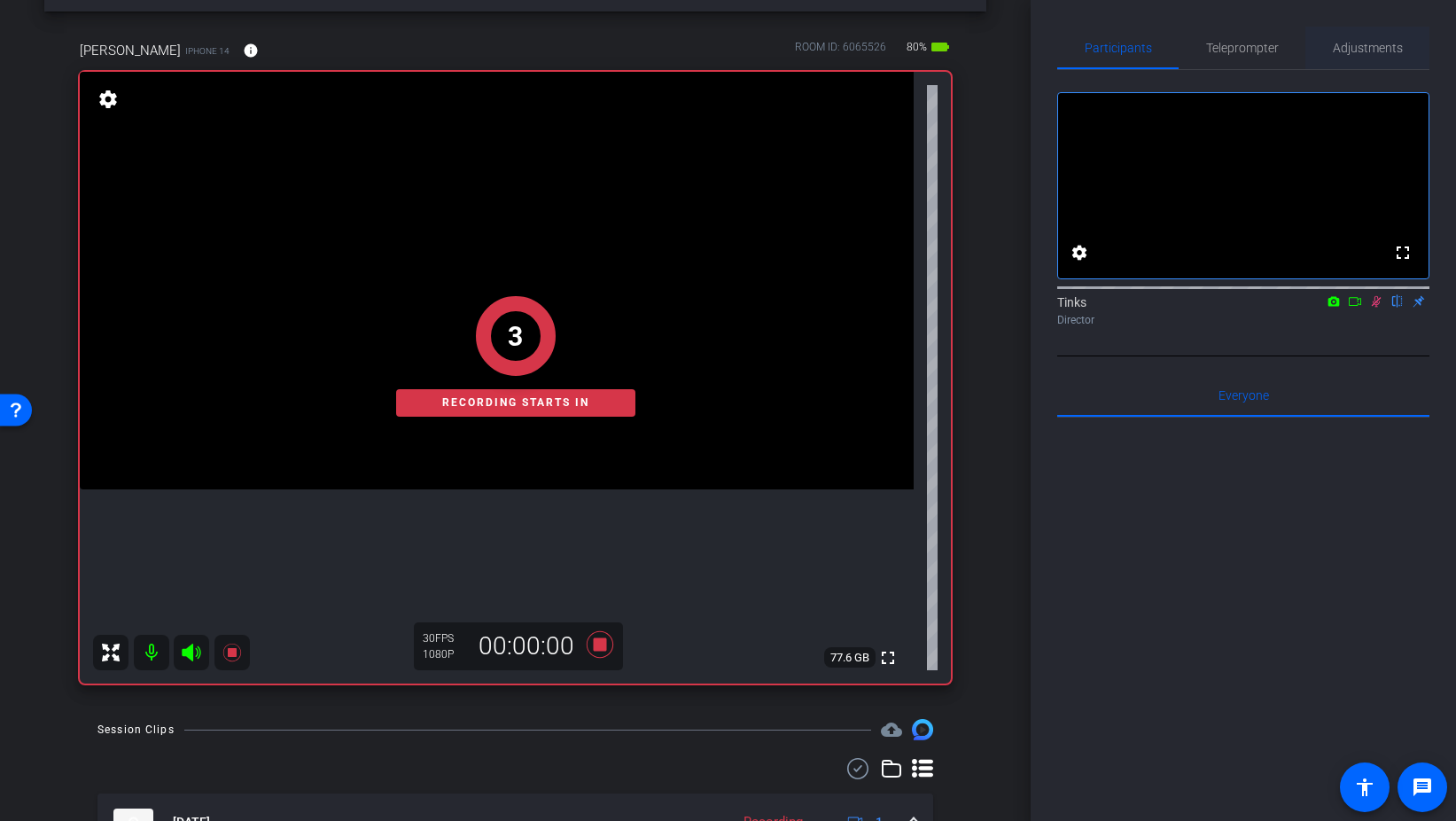
click at [1369, 42] on span "Adjustments" at bounding box center [1368, 48] width 70 height 13
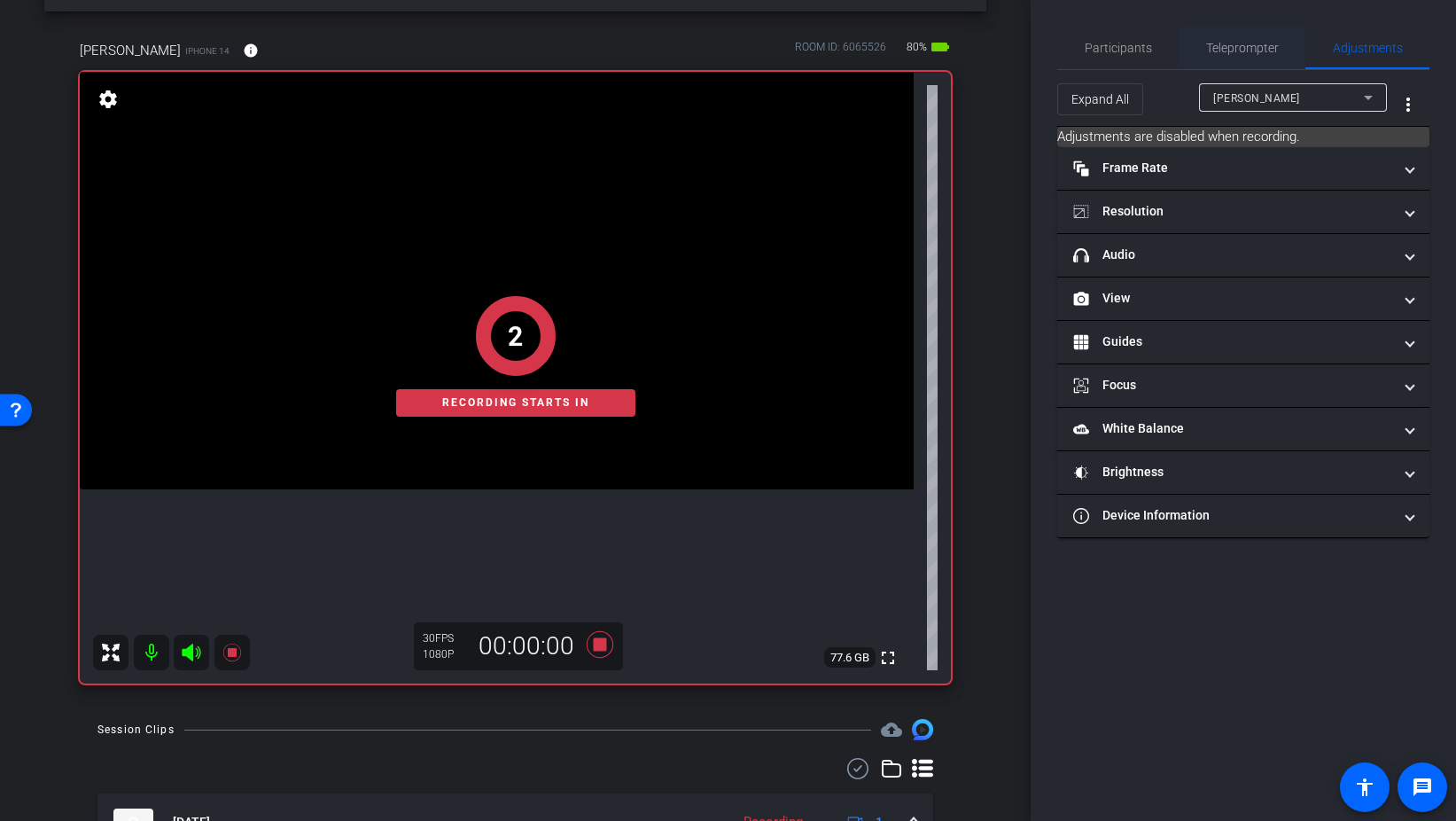
click at [1249, 39] on span "Teleprompter" at bounding box center [1242, 48] width 73 height 43
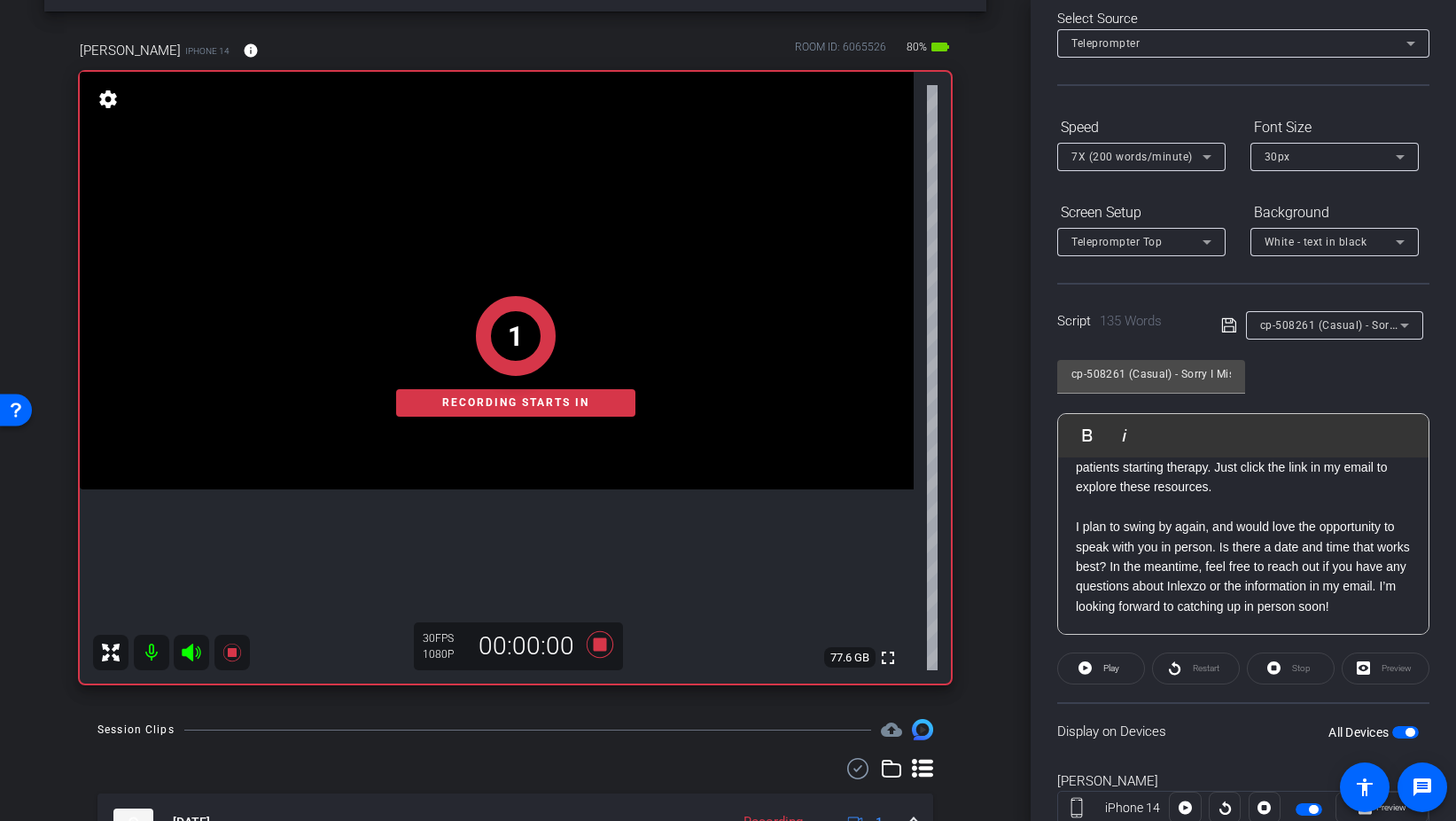
scroll to position [148, 0]
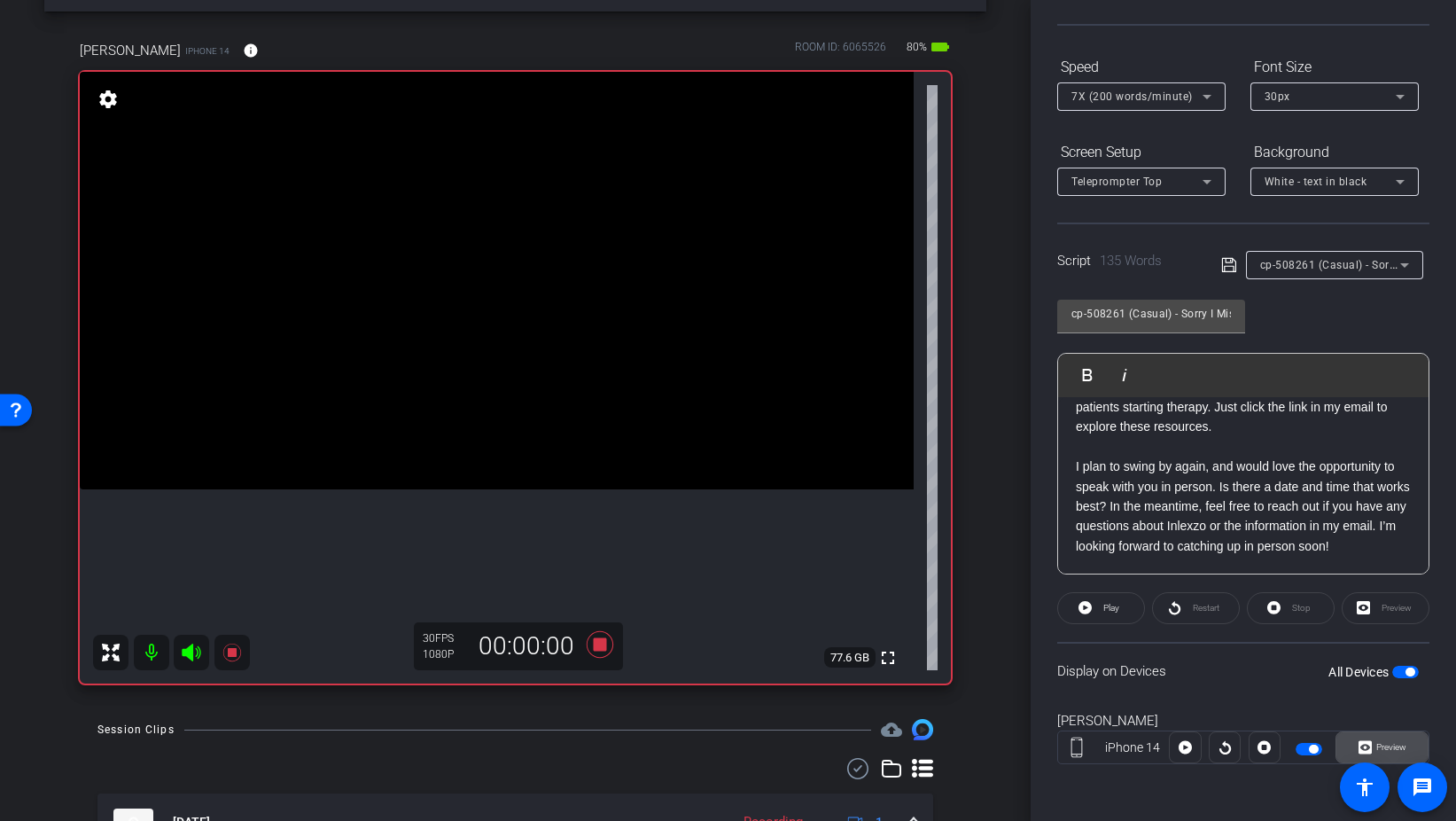
click at [1375, 746] on span "Preview" at bounding box center [1390, 748] width 35 height 25
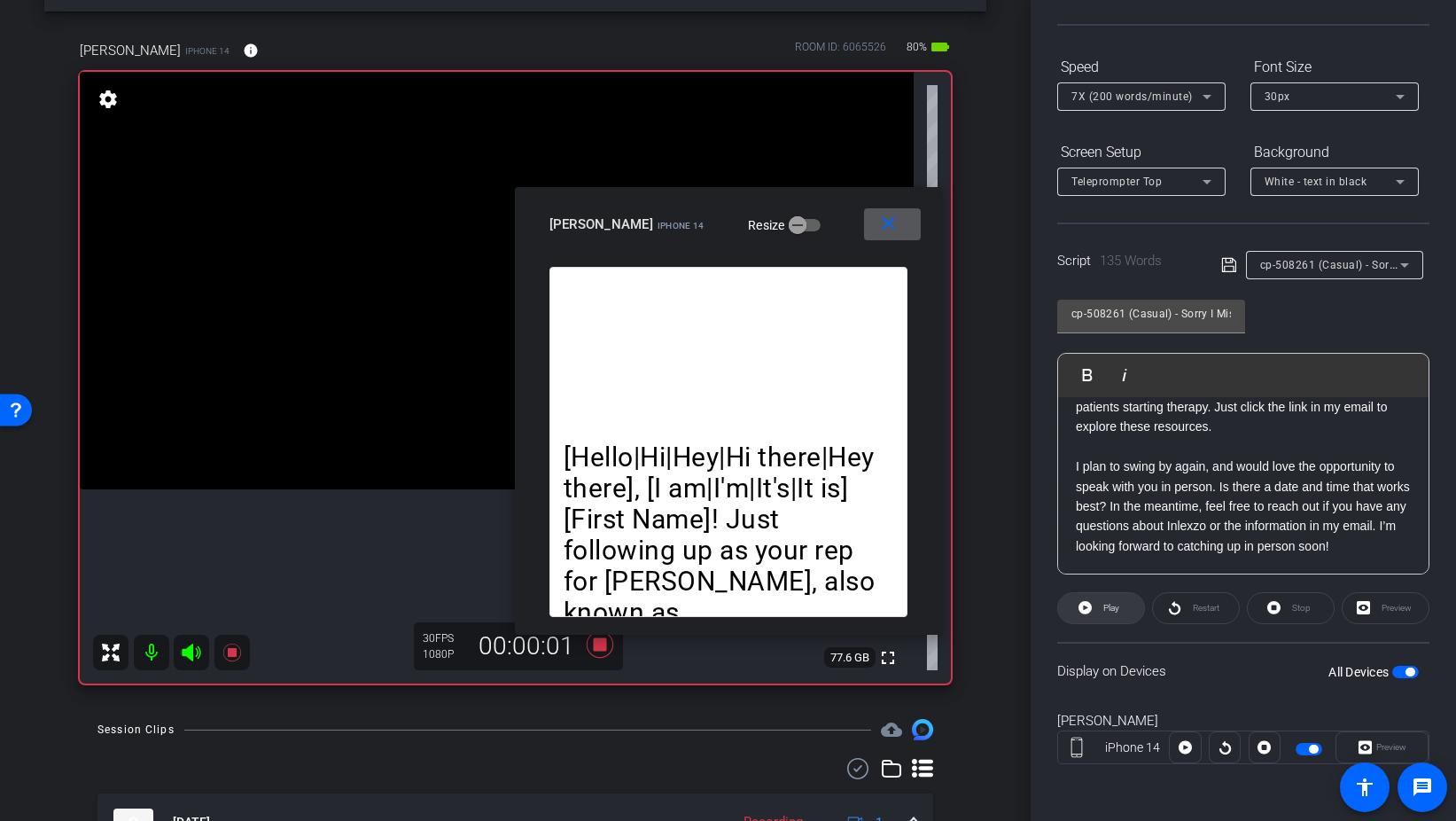
click at [1106, 604] on span "Play" at bounding box center [1112, 608] width 16 height 10
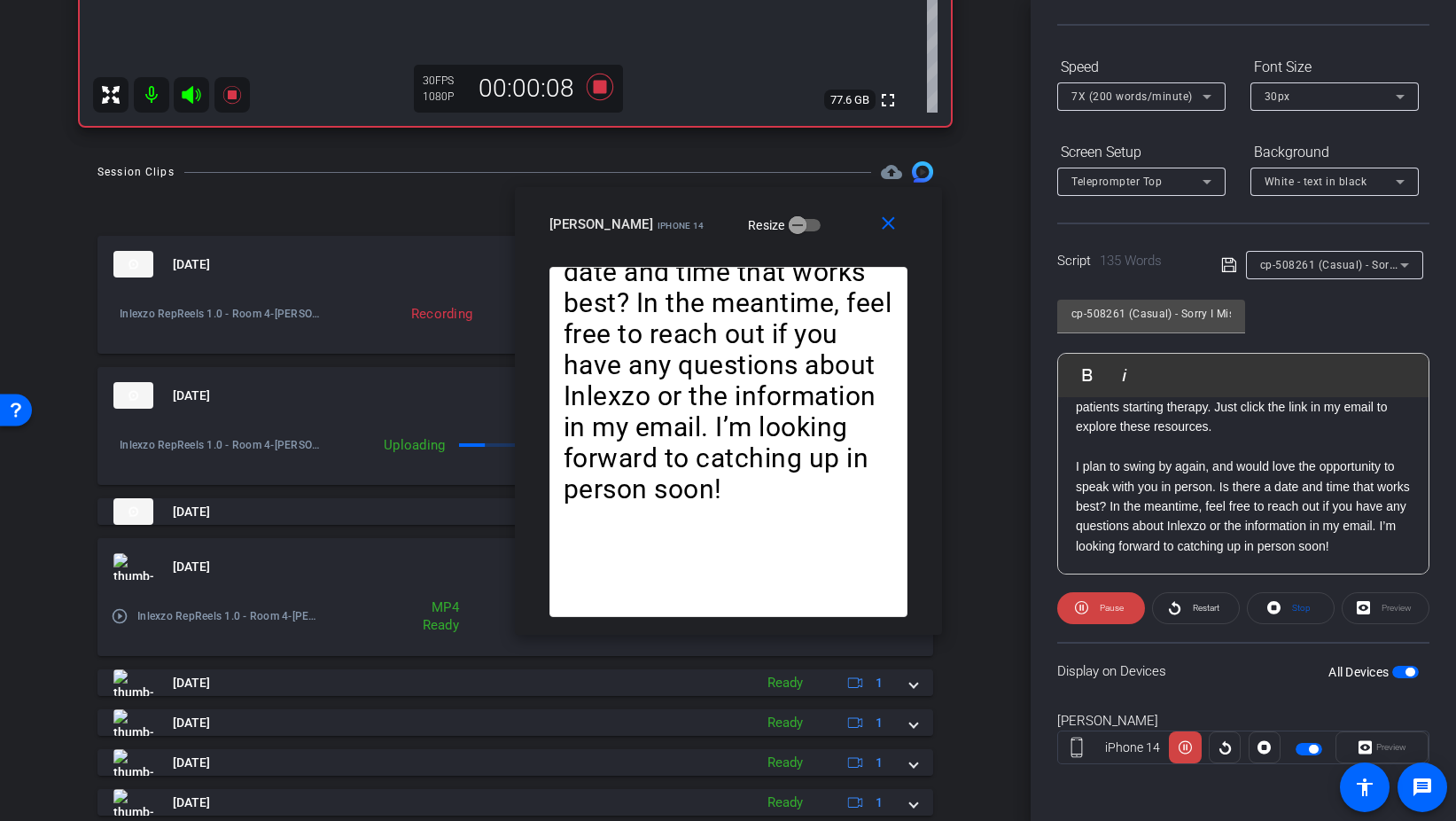
scroll to position [658, 0]
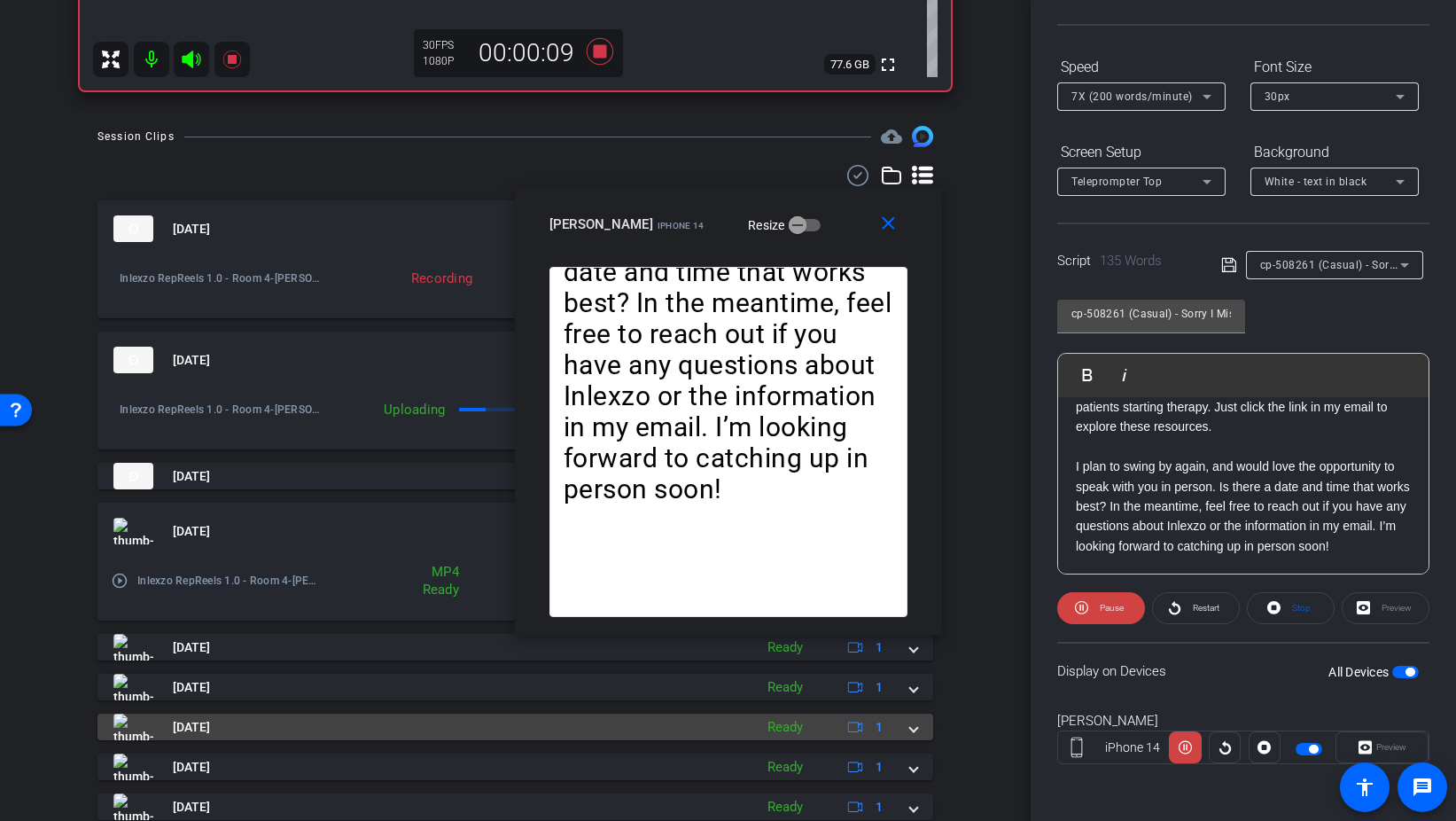
click at [210, 724] on span "[DATE]" at bounding box center [192, 727] width 37 height 18
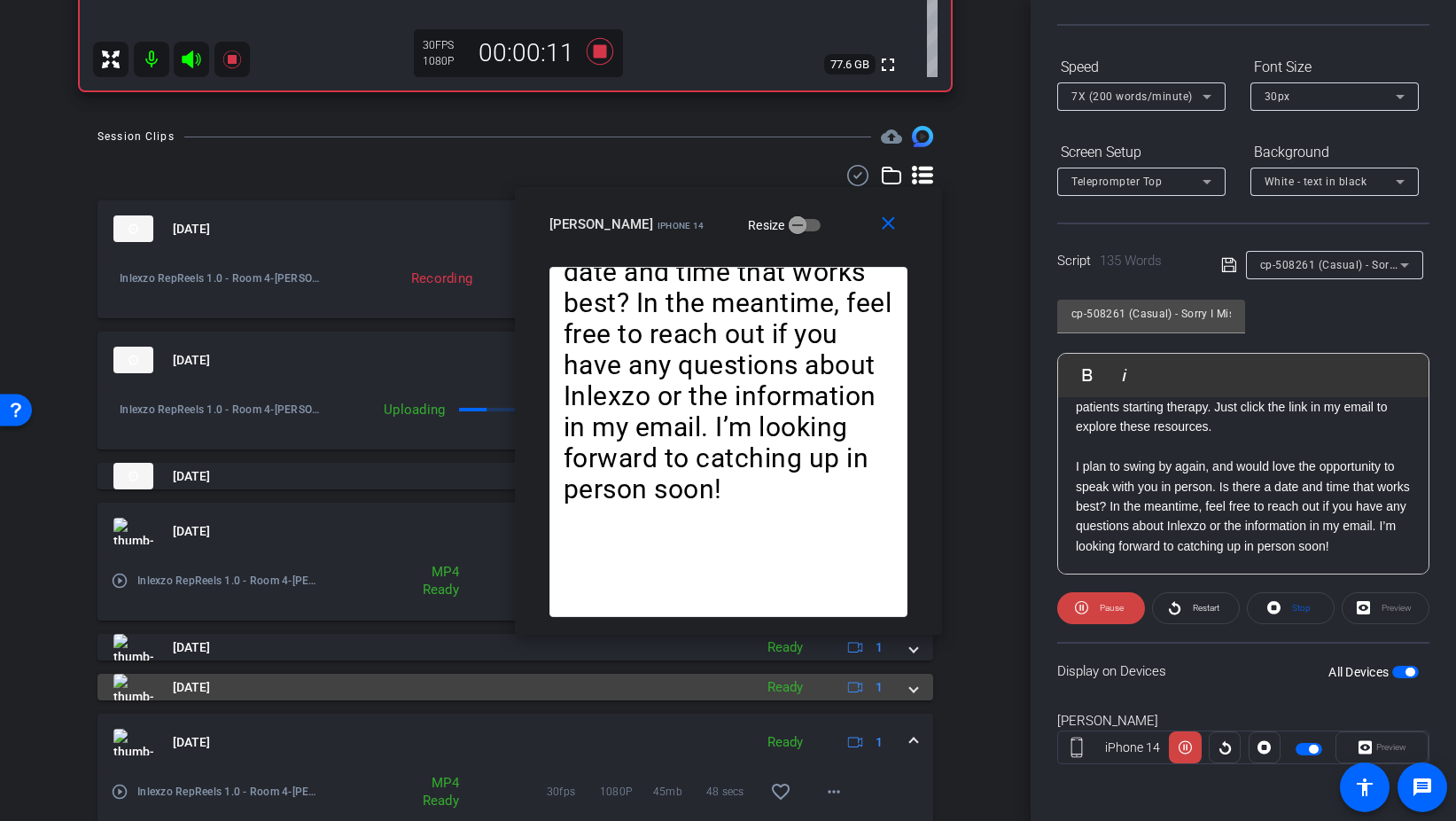
click at [210, 683] on span "[DATE]" at bounding box center [192, 687] width 37 height 18
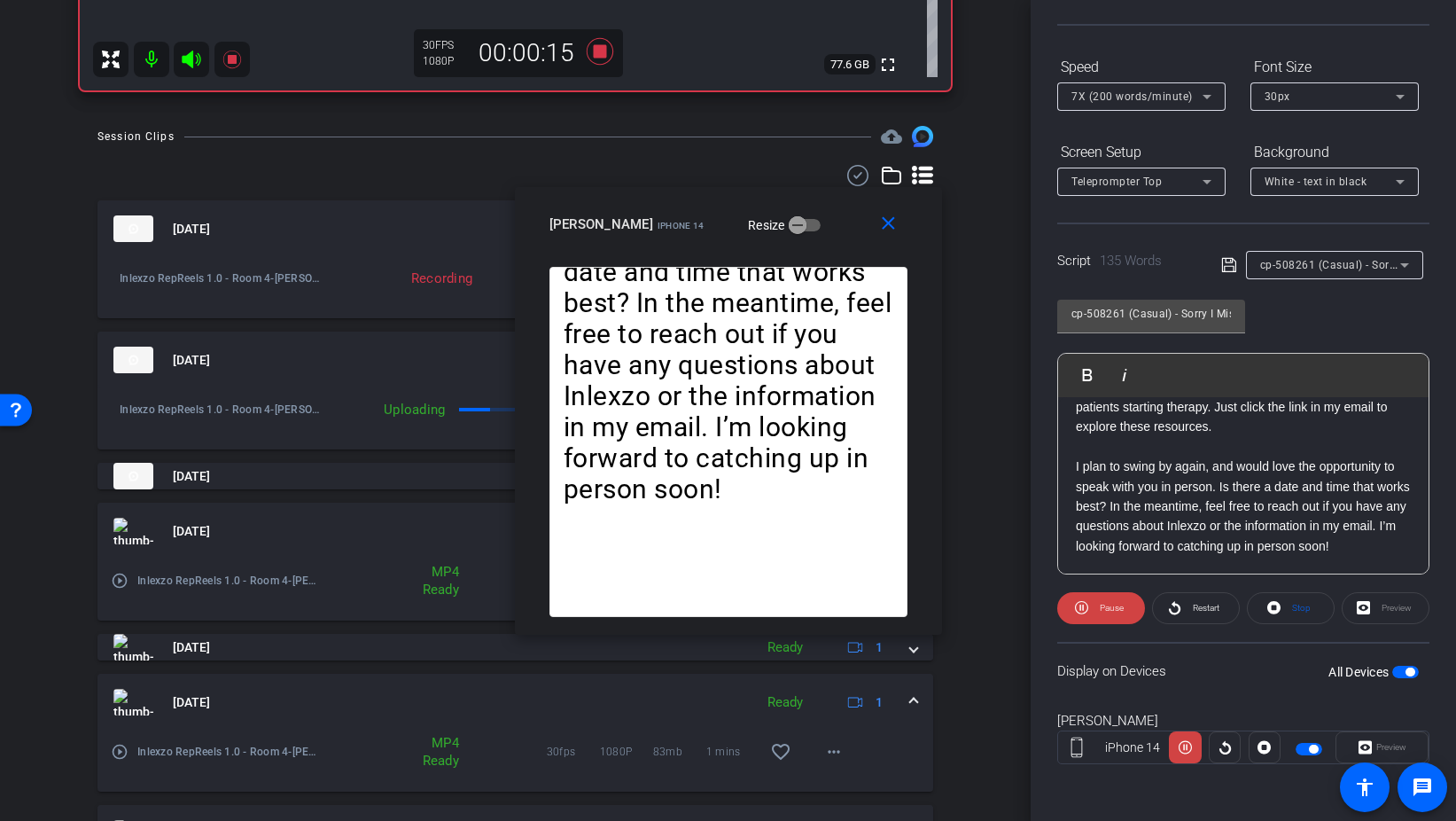
click at [906, 703] on div "[DATE] Ready 1" at bounding box center [512, 701] width 797 height 26
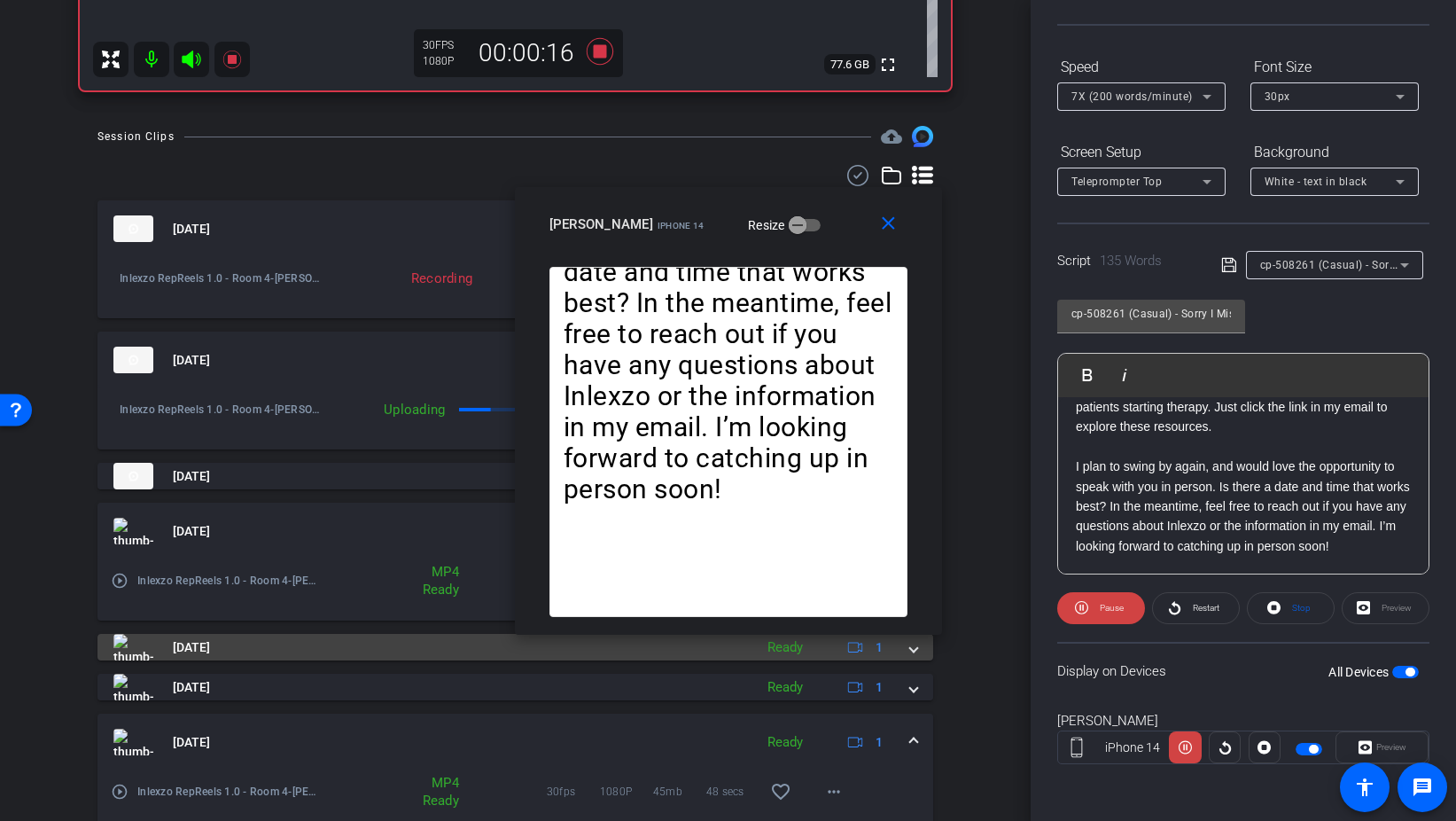
click at [407, 649] on mat-panel-title "[DATE]" at bounding box center [429, 647] width 631 height 26
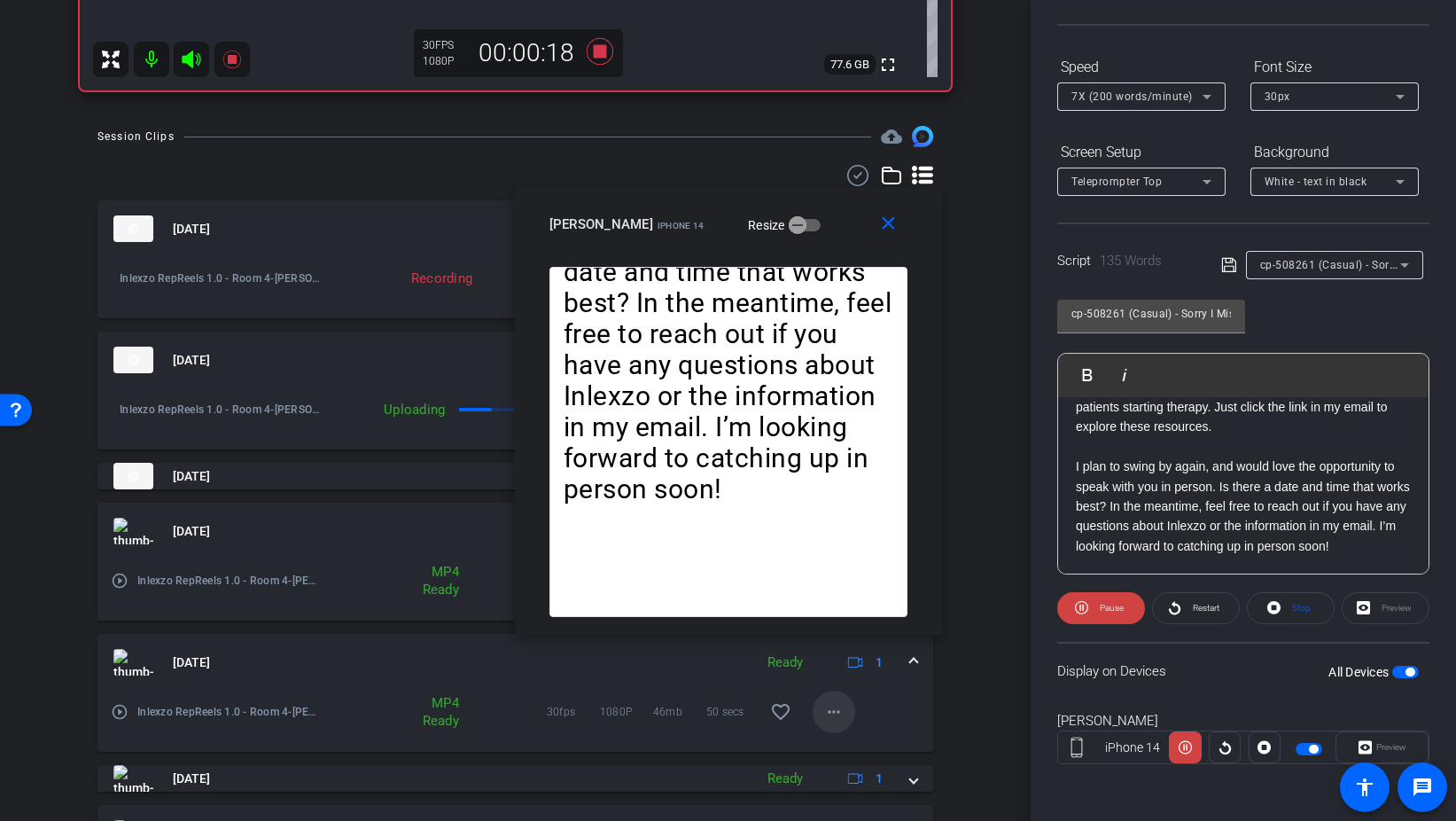
click at [823, 709] on span at bounding box center [835, 712] width 43 height 43
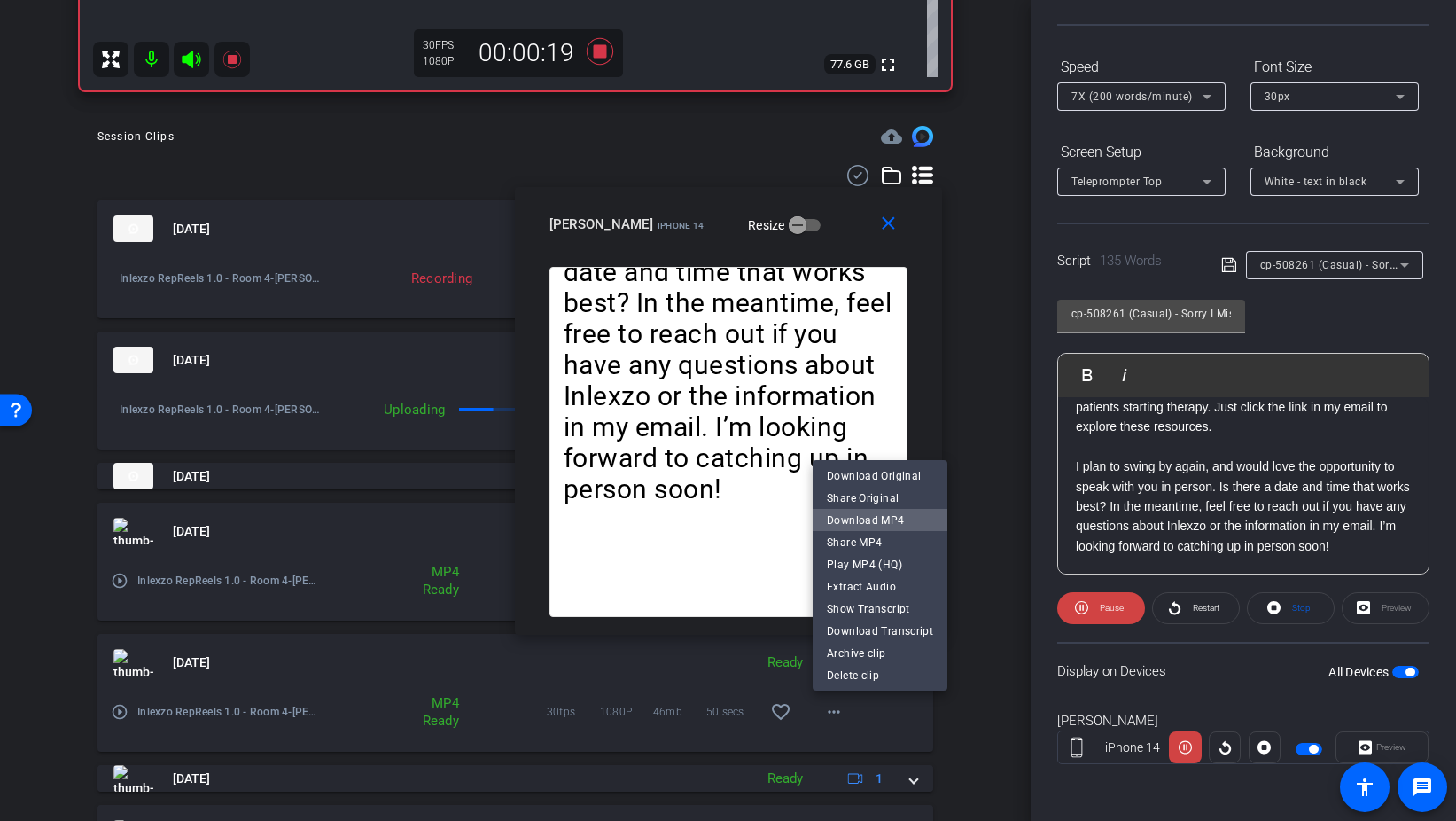
click at [888, 516] on span "Download MP4" at bounding box center [879, 520] width 106 height 21
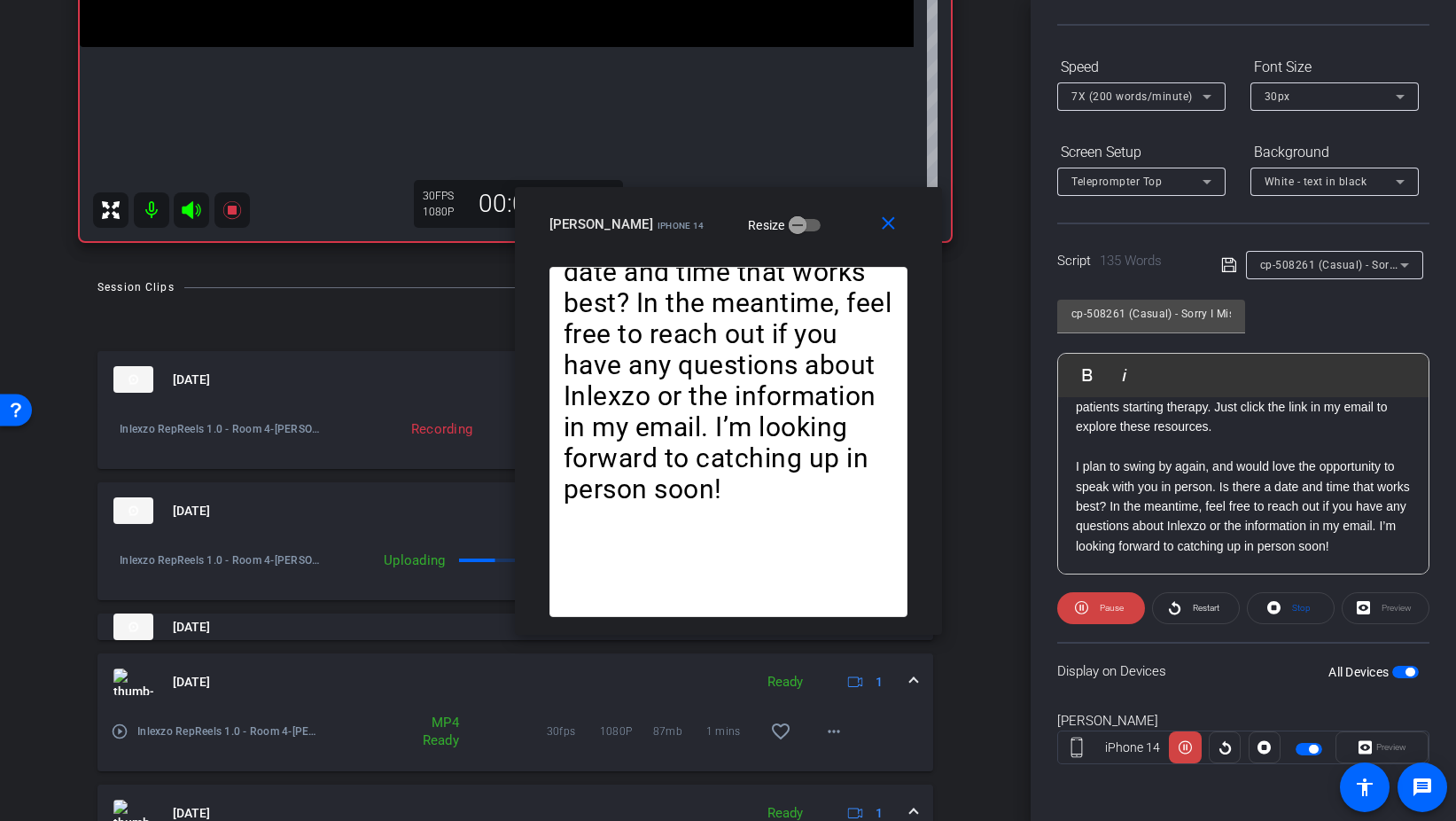
scroll to position [486, 0]
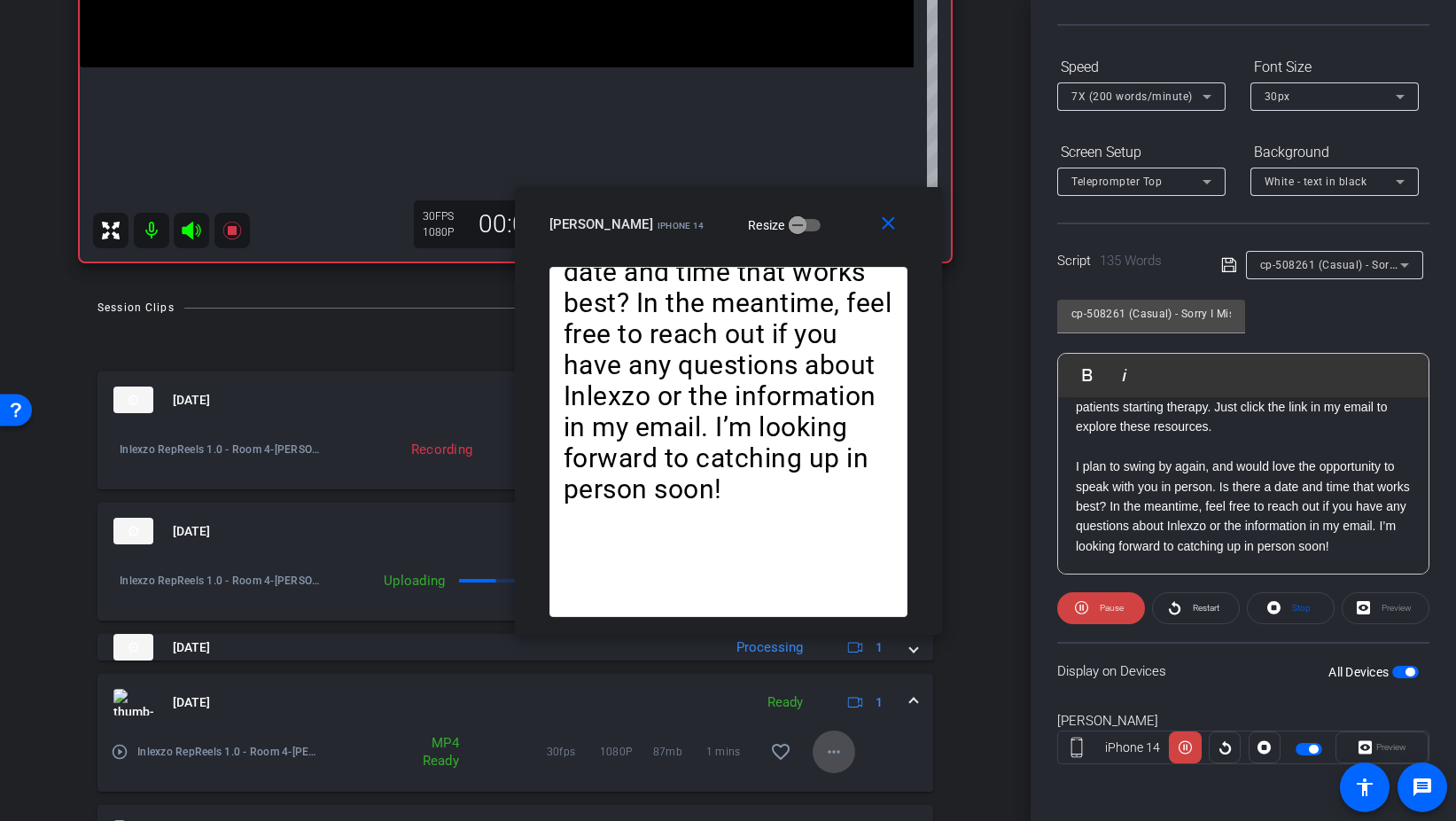
click at [836, 749] on mat-icon "more_horiz" at bounding box center [835, 752] width 21 height 21
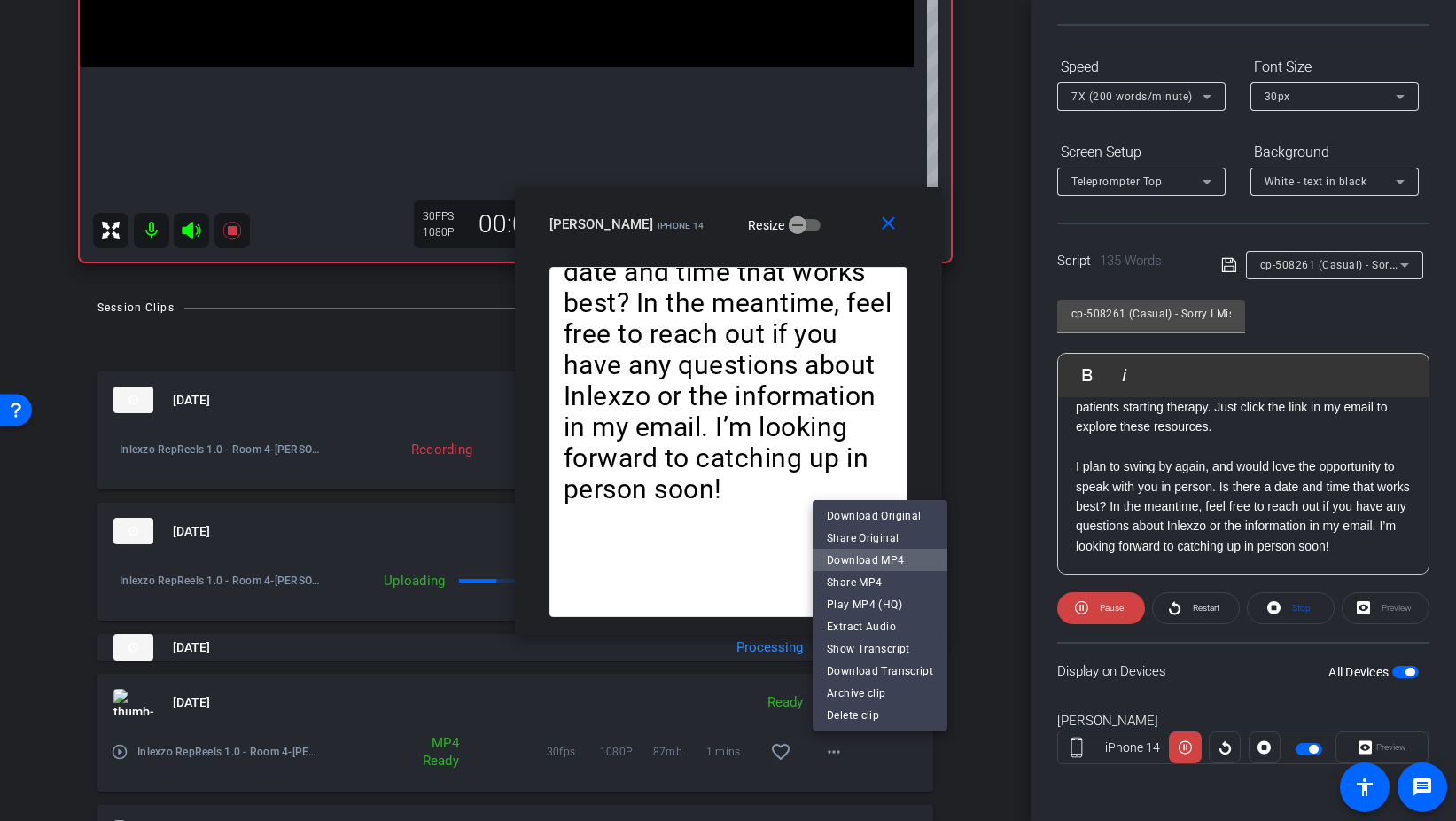
click at [895, 553] on span "Download MP4" at bounding box center [879, 560] width 106 height 21
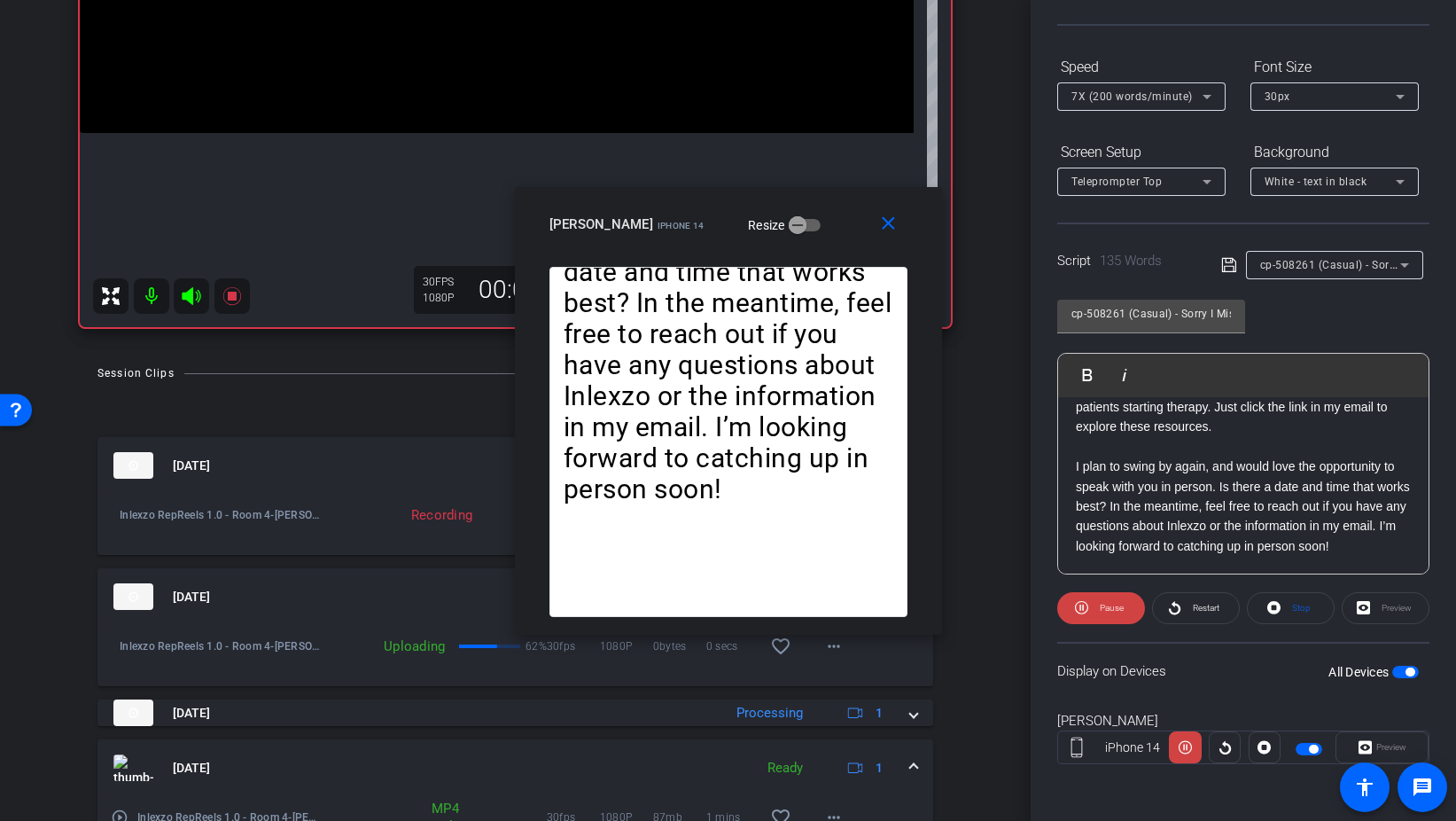
scroll to position [439, 0]
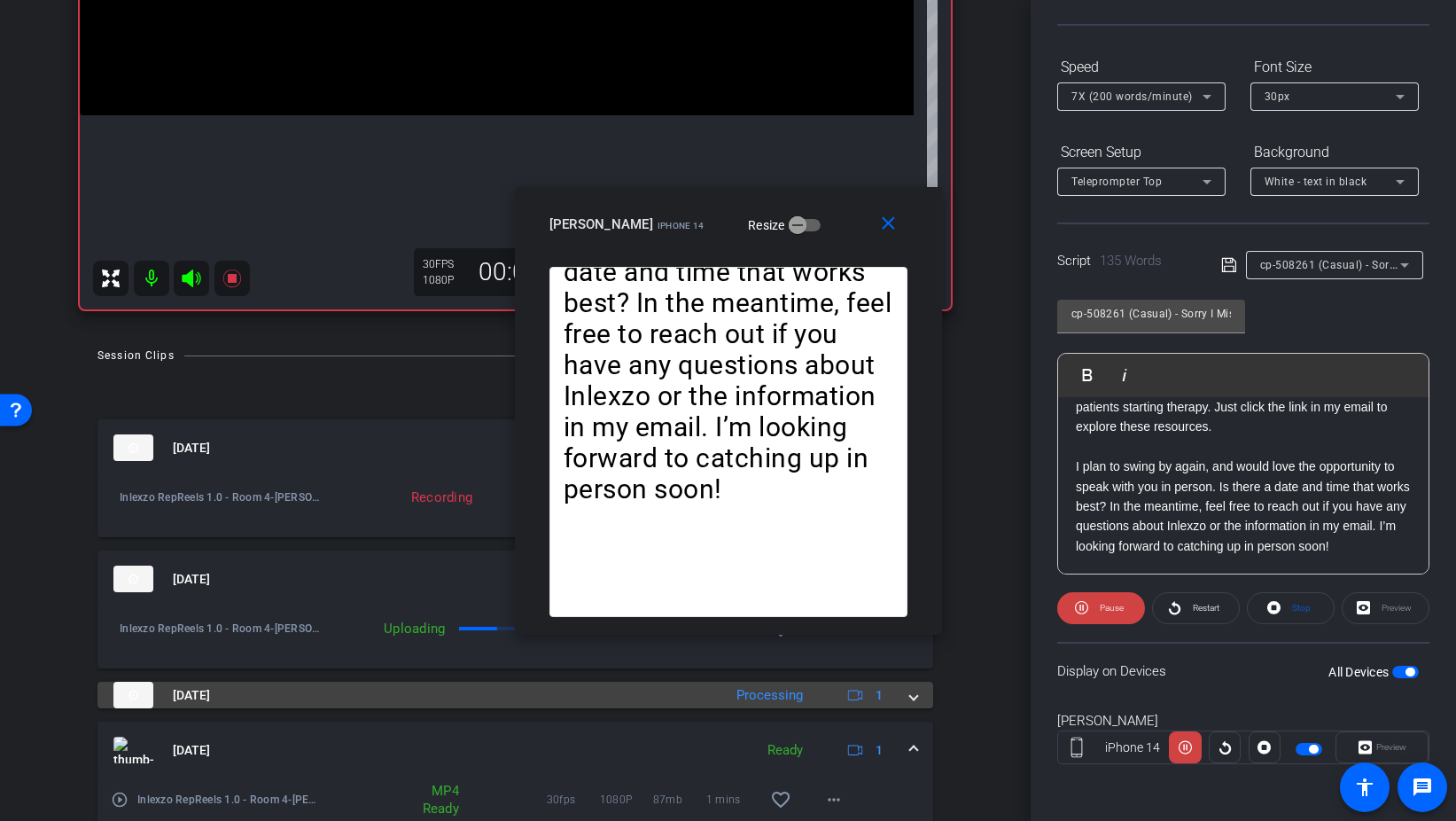
click at [910, 696] on span at bounding box center [913, 695] width 7 height 18
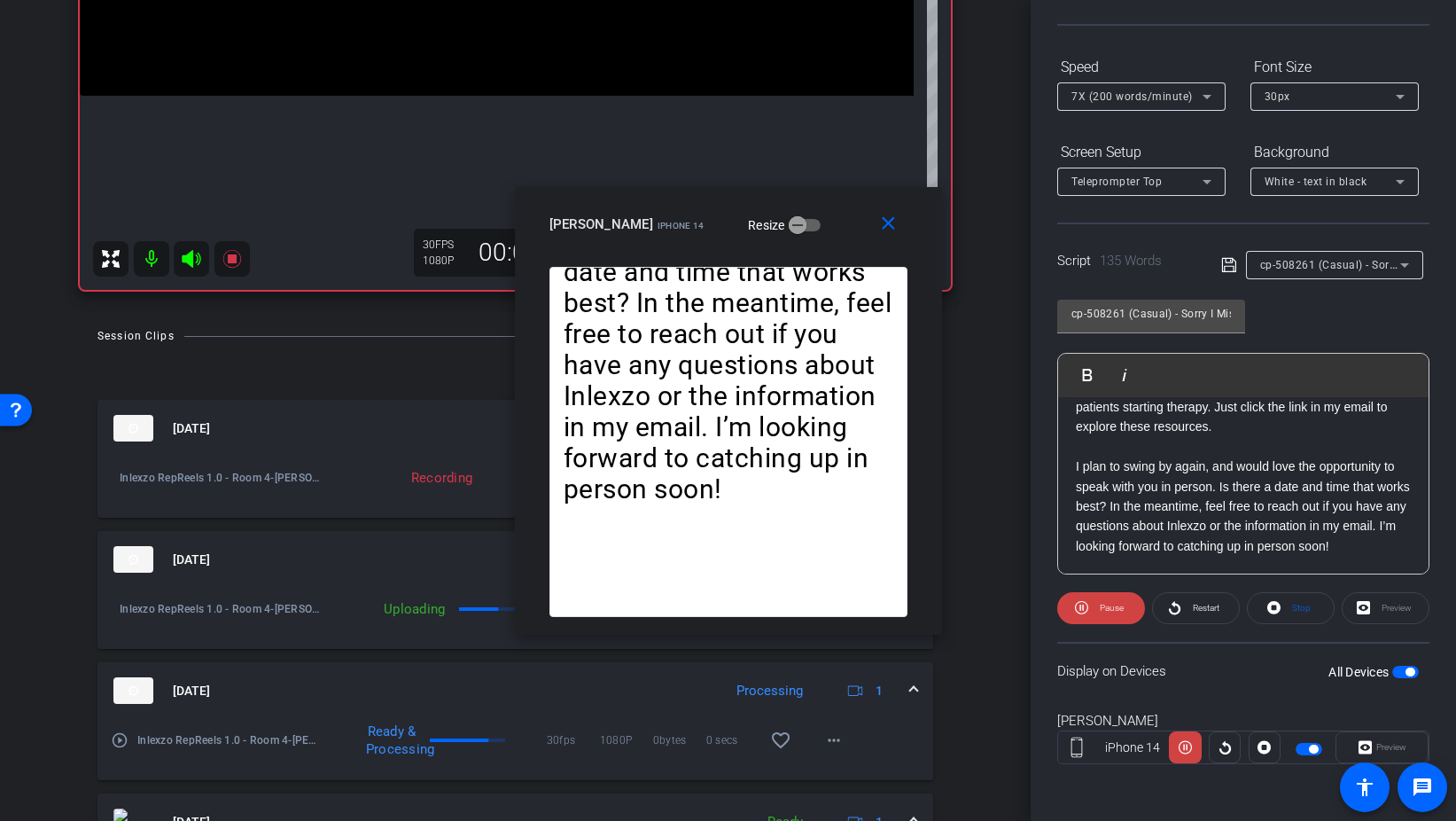
click at [916, 688] on span at bounding box center [913, 691] width 7 height 18
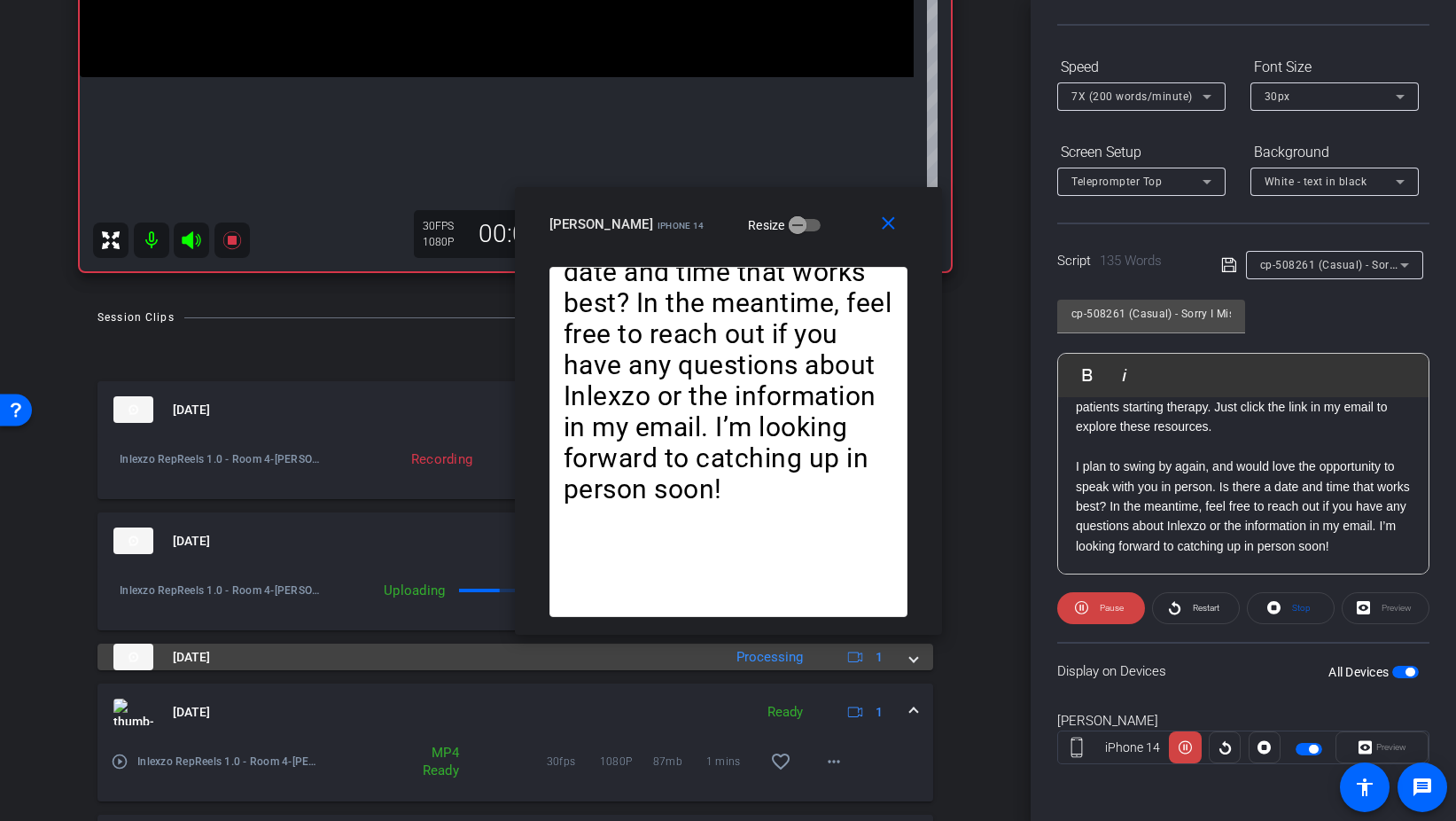
scroll to position [449, 0]
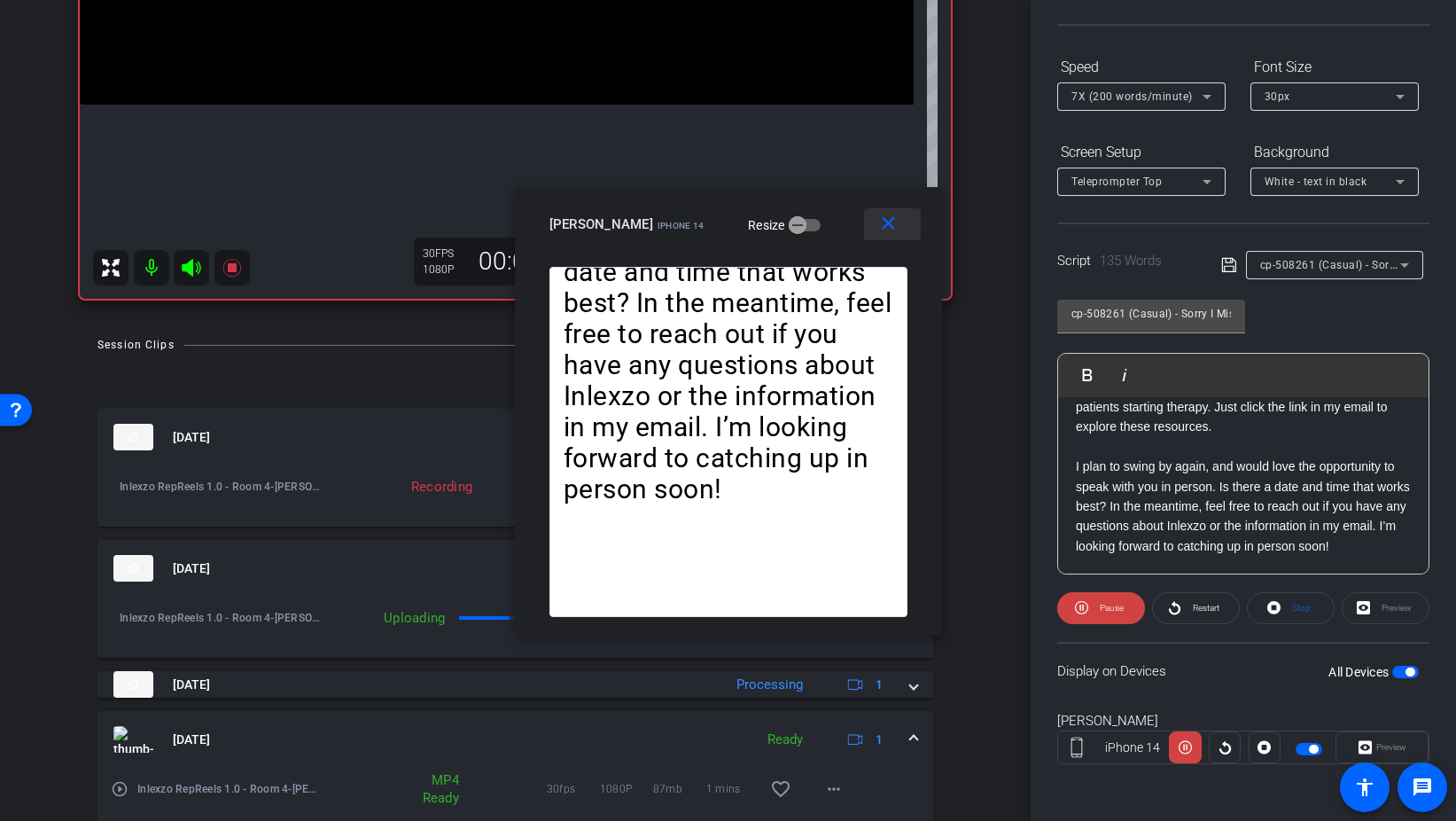
click at [892, 231] on mat-icon "close" at bounding box center [888, 224] width 22 height 22
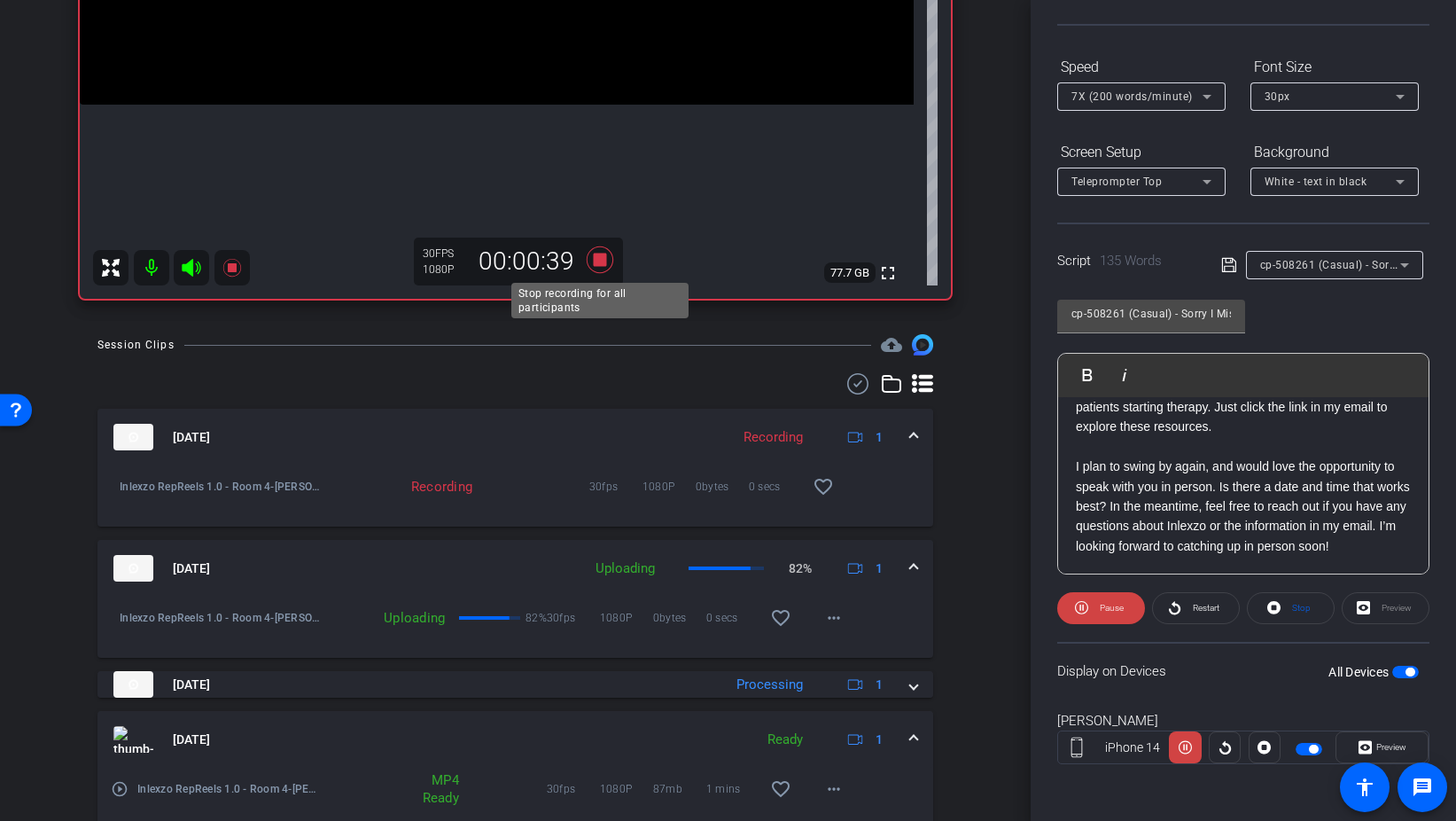
click at [605, 254] on icon at bounding box center [598, 259] width 26 height 26
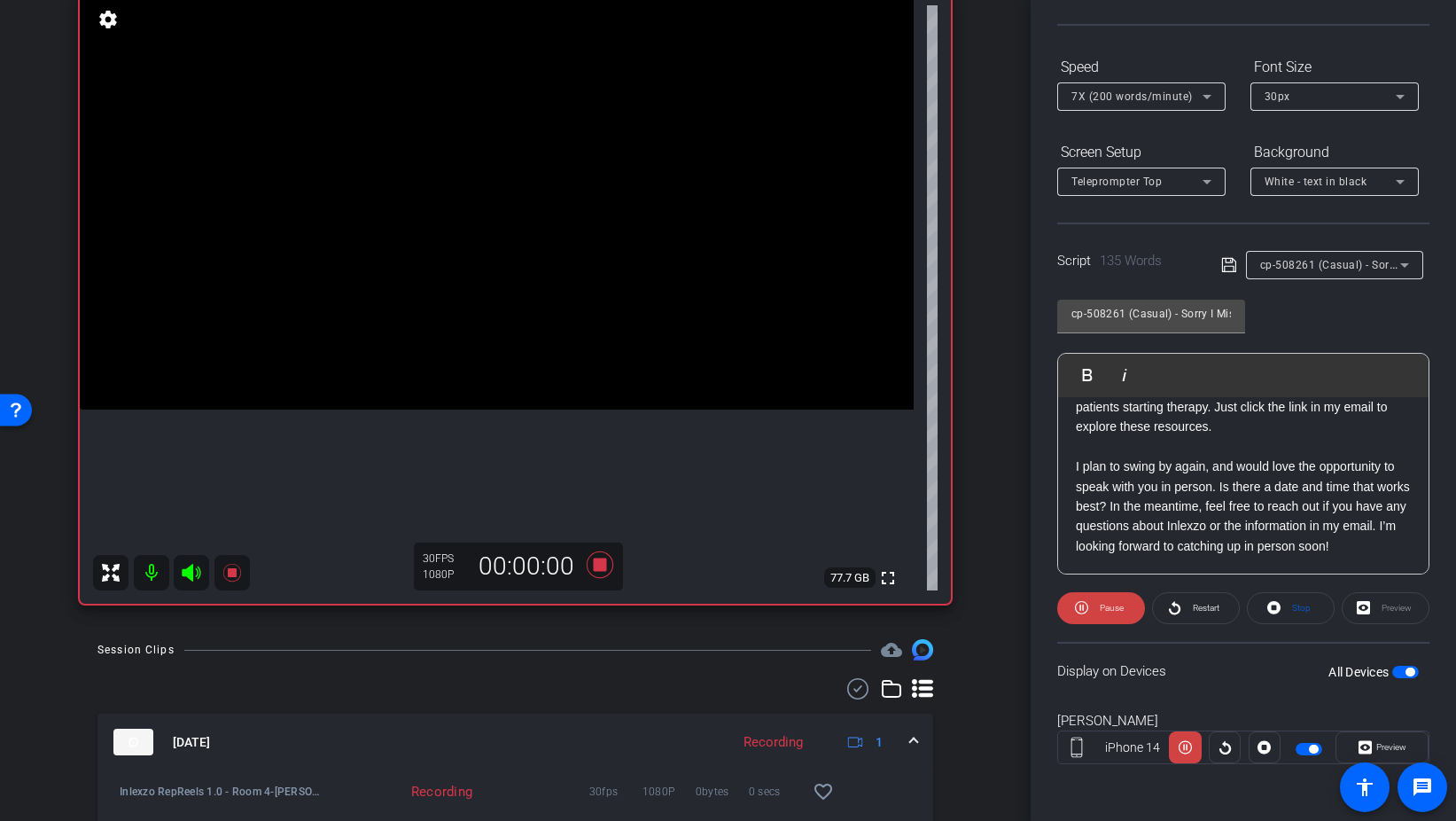
scroll to position [167, 0]
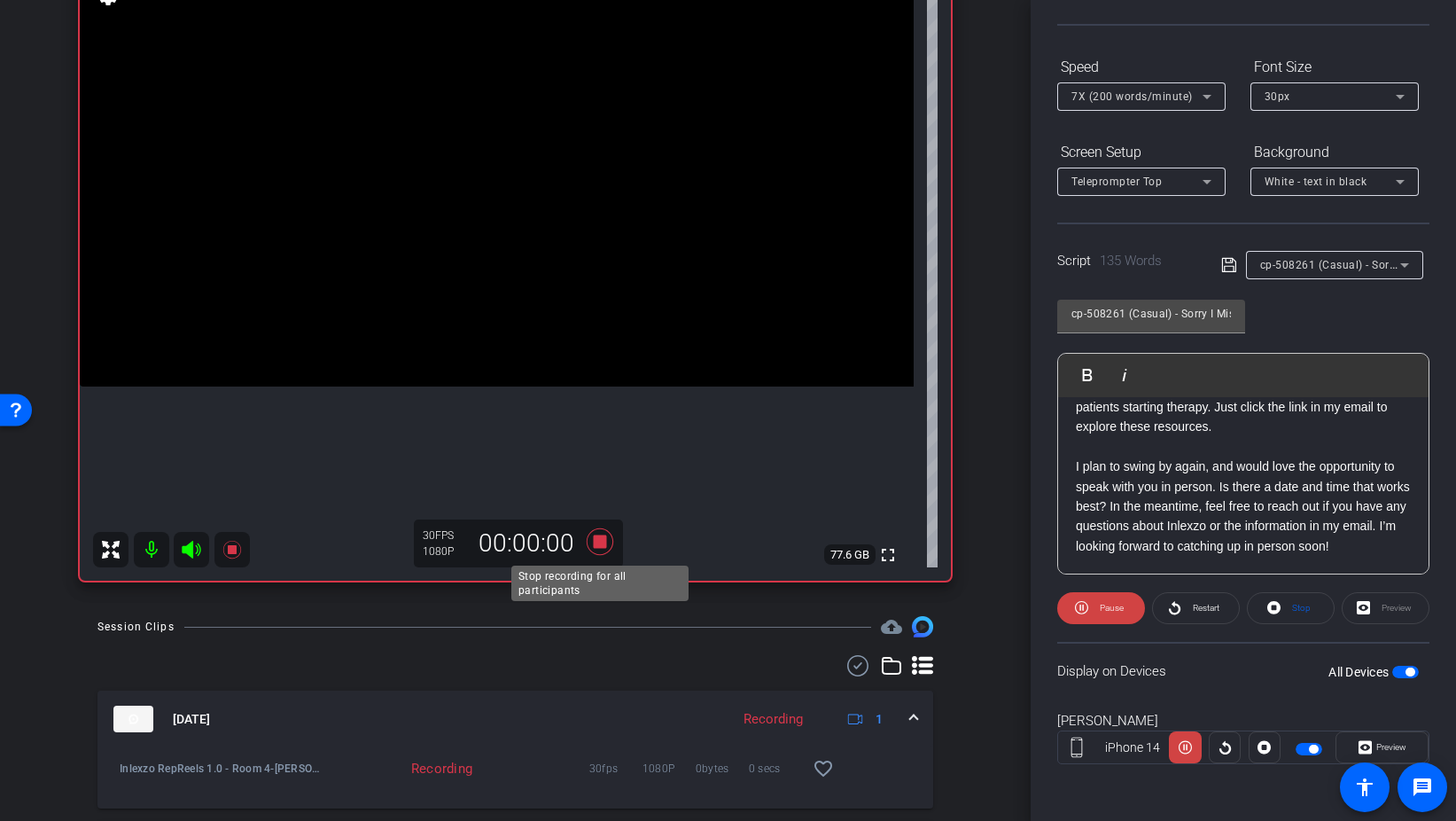
click at [597, 540] on icon at bounding box center [598, 541] width 26 height 26
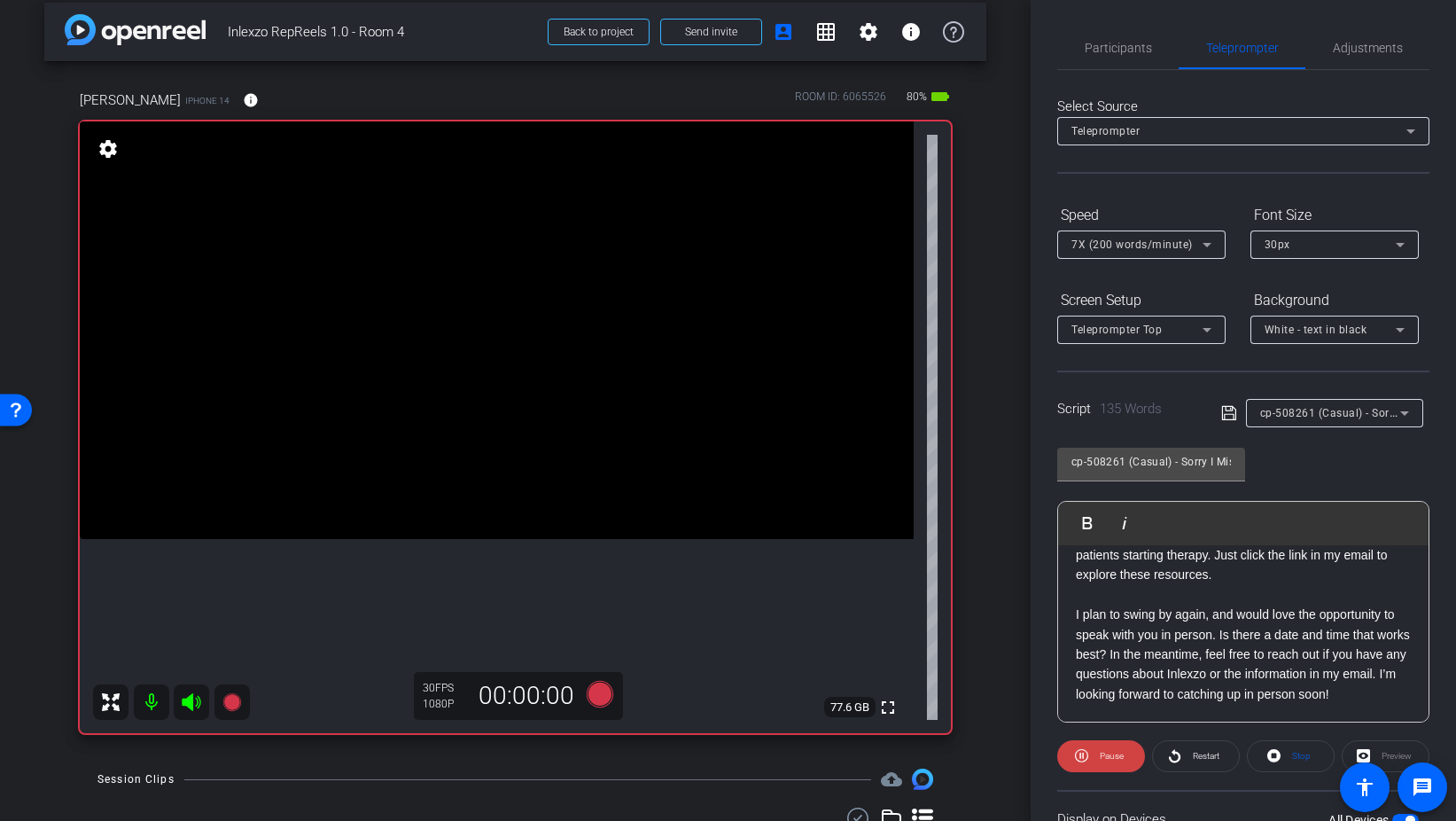
scroll to position [148, 0]
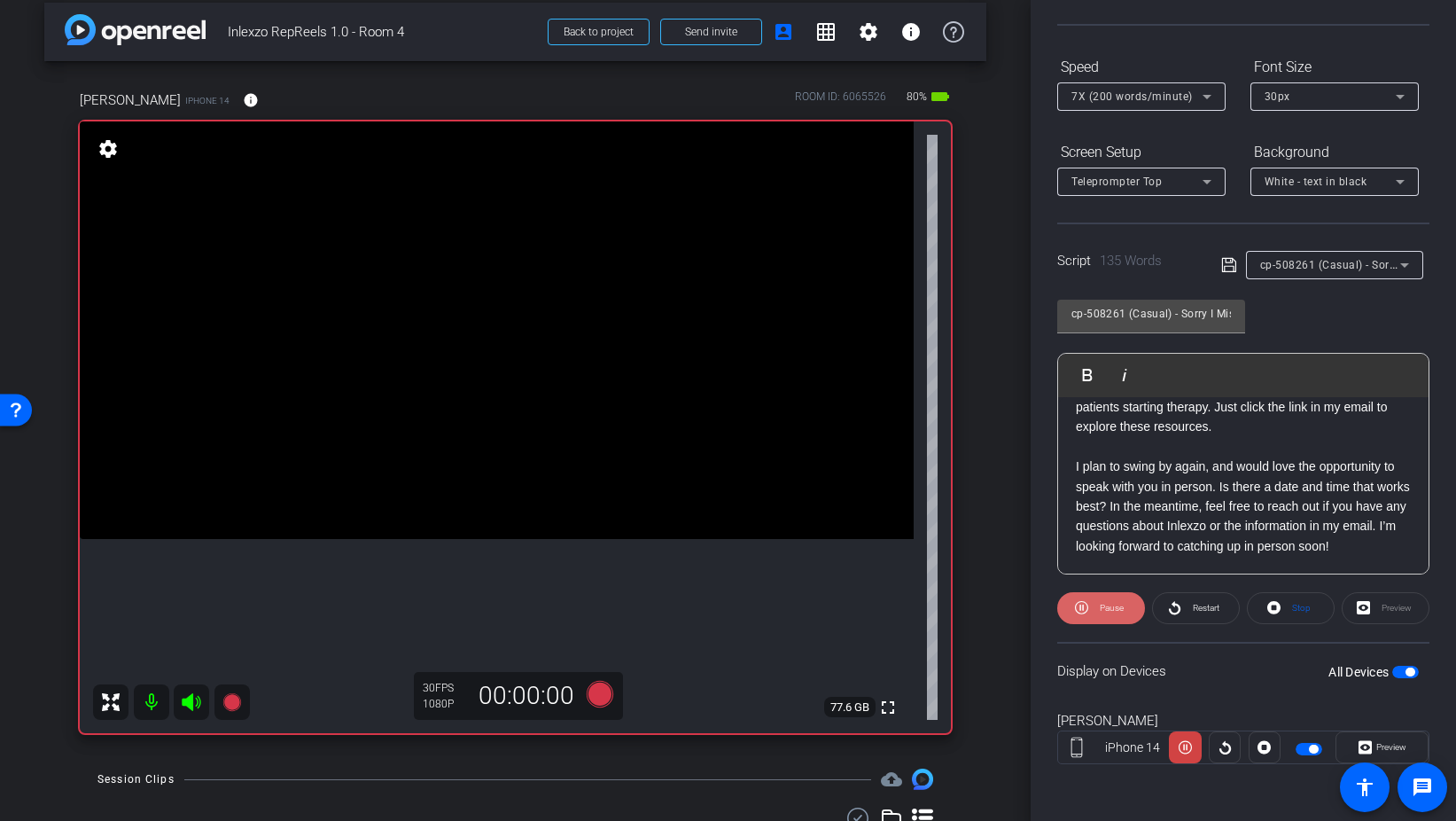
click at [1110, 619] on span "Pause" at bounding box center [1109, 608] width 28 height 25
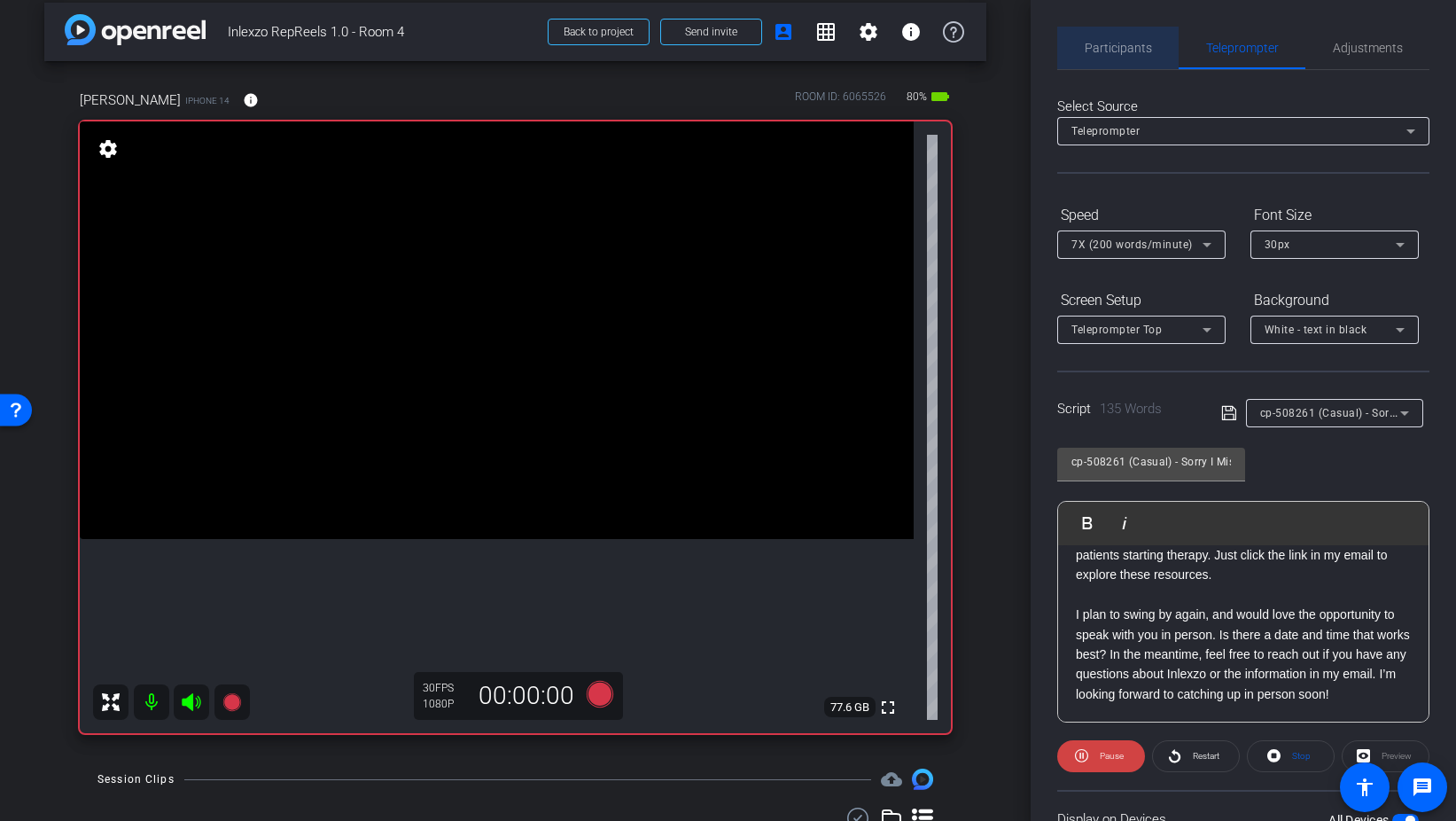
click at [1124, 47] on span "Participants" at bounding box center [1119, 48] width 67 height 13
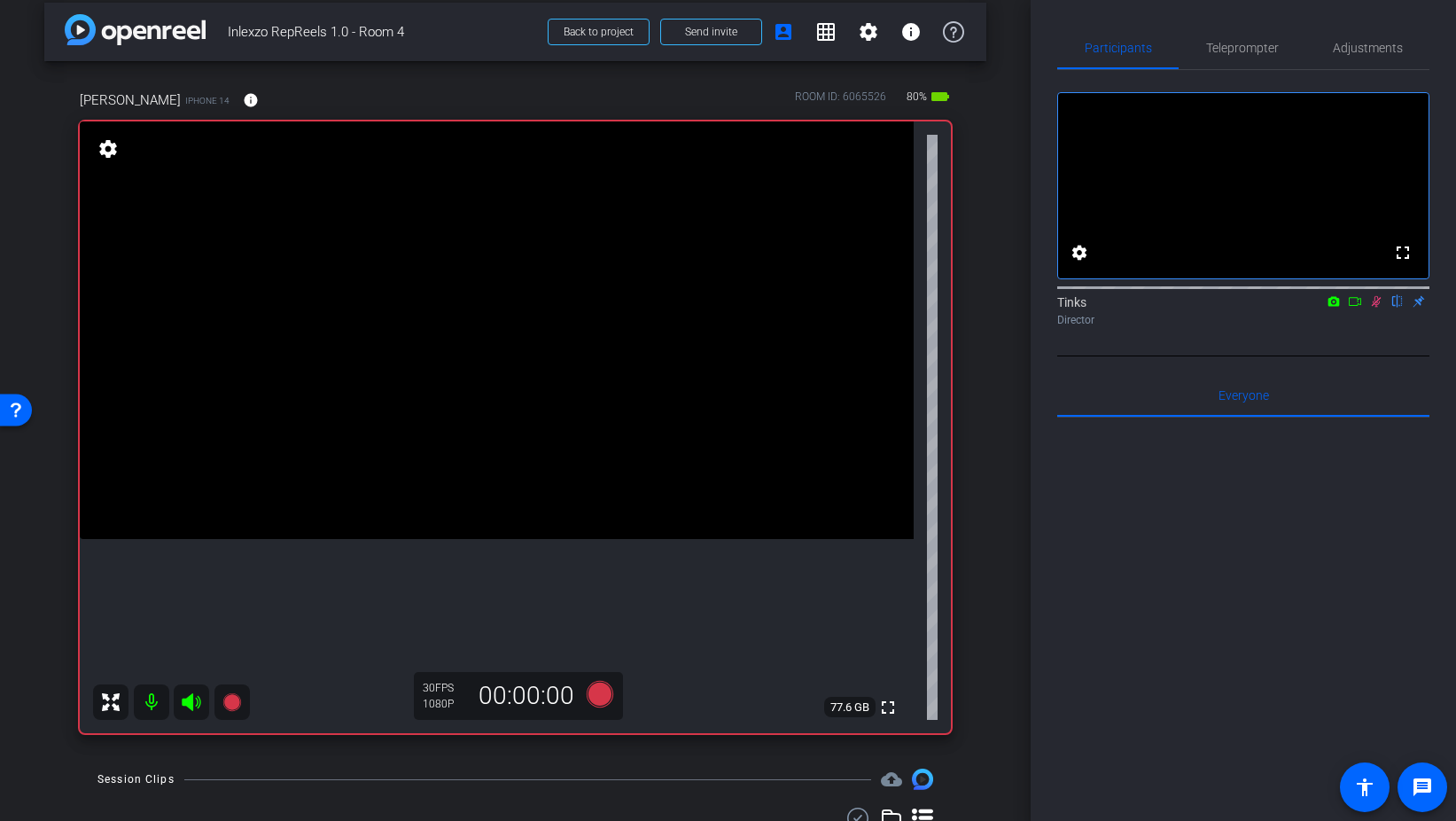
click at [1379, 307] on icon at bounding box center [1376, 301] width 15 height 13
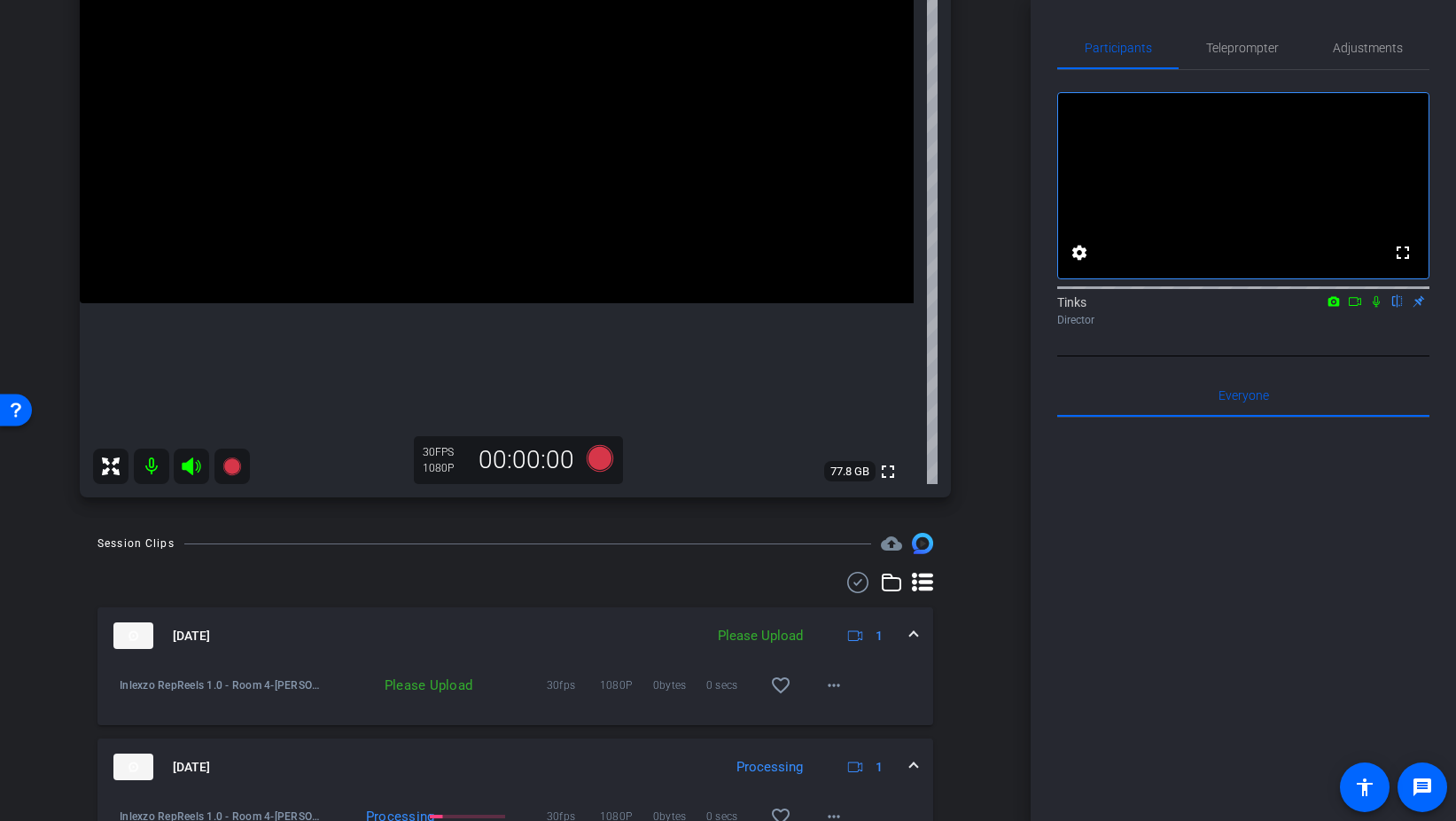
scroll to position [279, 0]
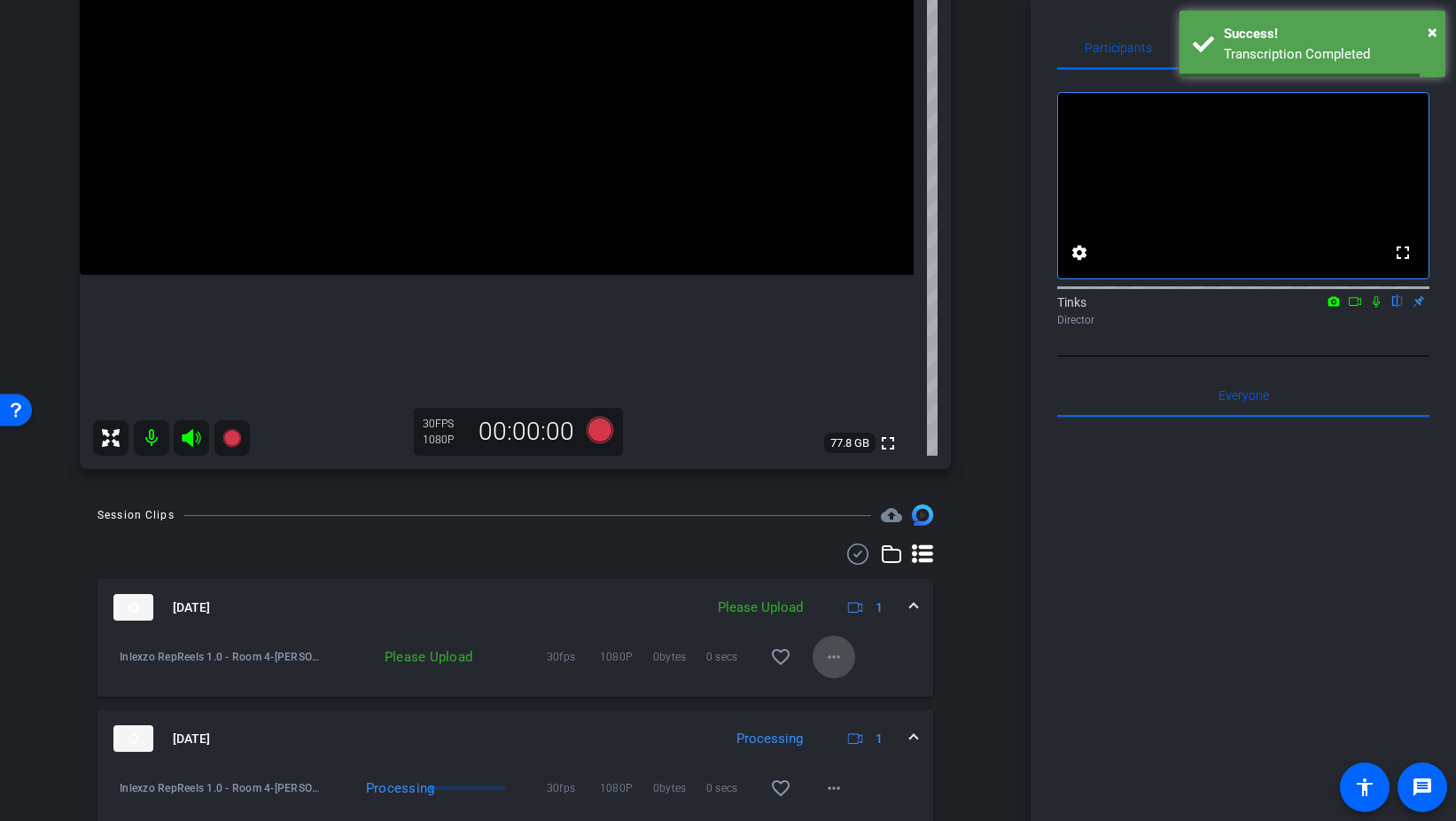
click at [831, 651] on mat-icon "more_horiz" at bounding box center [835, 657] width 21 height 21
click at [871, 696] on span "Upload" at bounding box center [862, 695] width 71 height 21
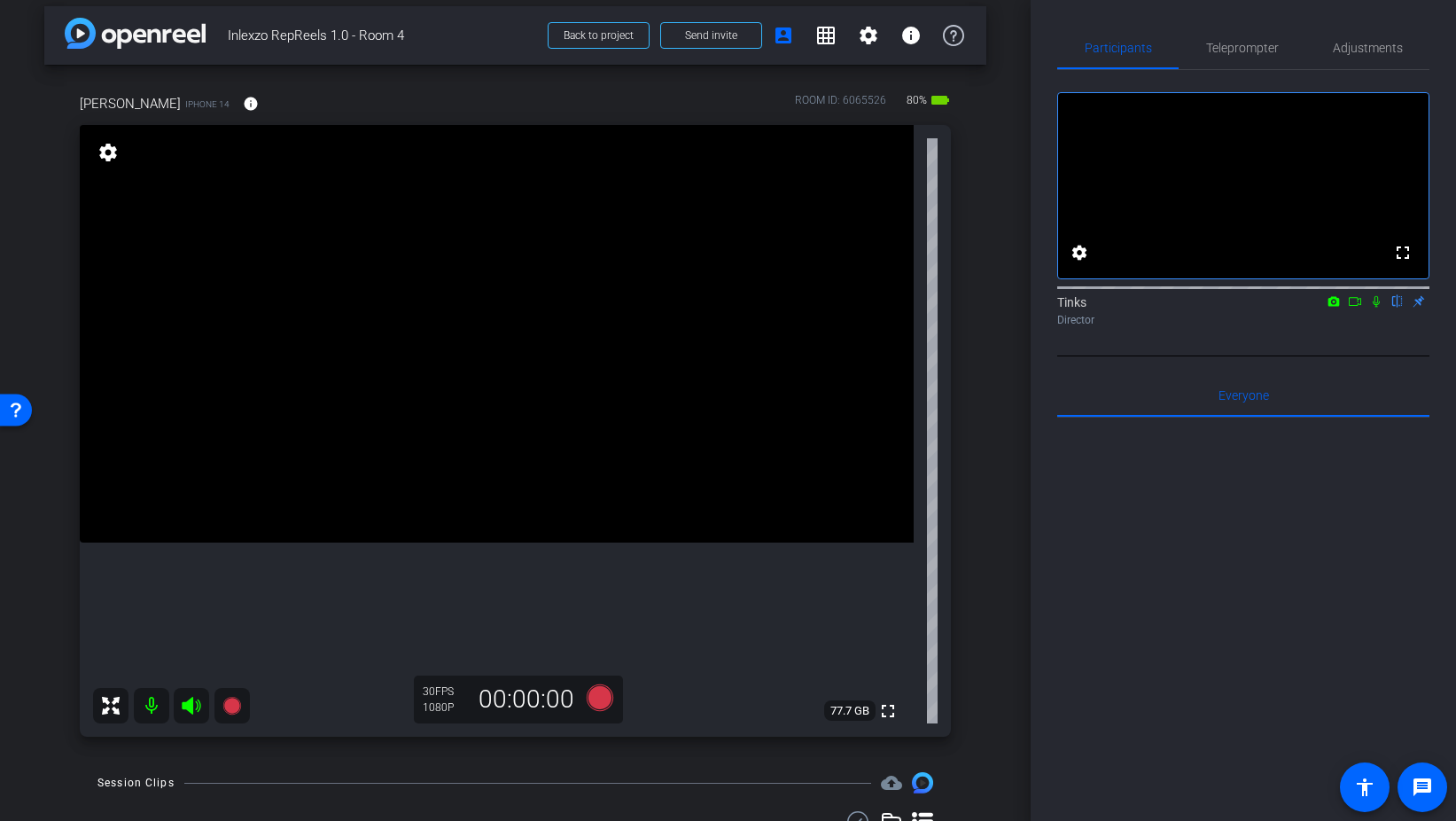
scroll to position [0, 0]
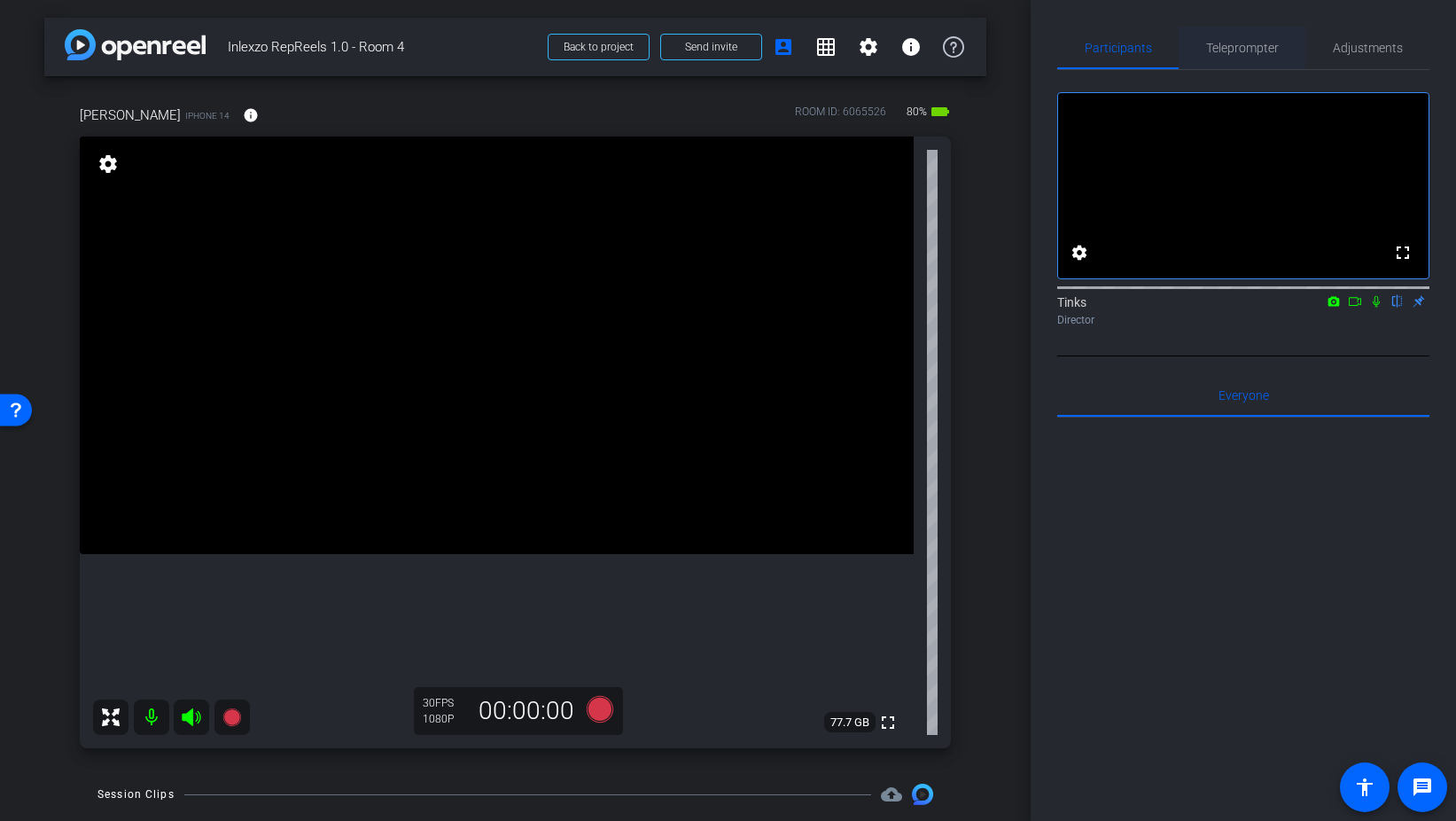
click at [1244, 43] on span "Teleprompter" at bounding box center [1242, 48] width 73 height 13
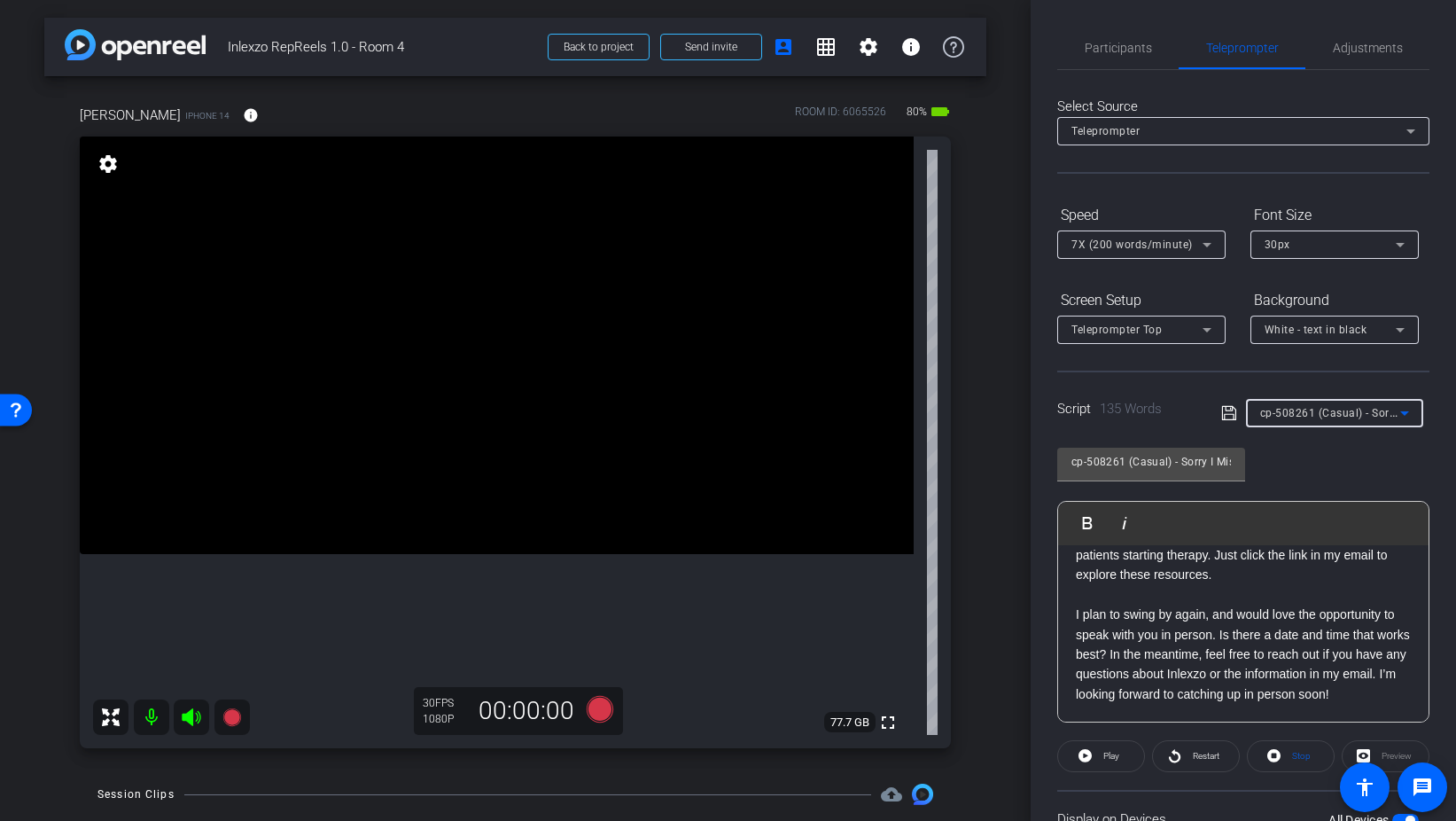
click at [1356, 413] on span "cp-508261 (Casual) - Sorry I Missed You" at bounding box center [1365, 411] width 208 height 15
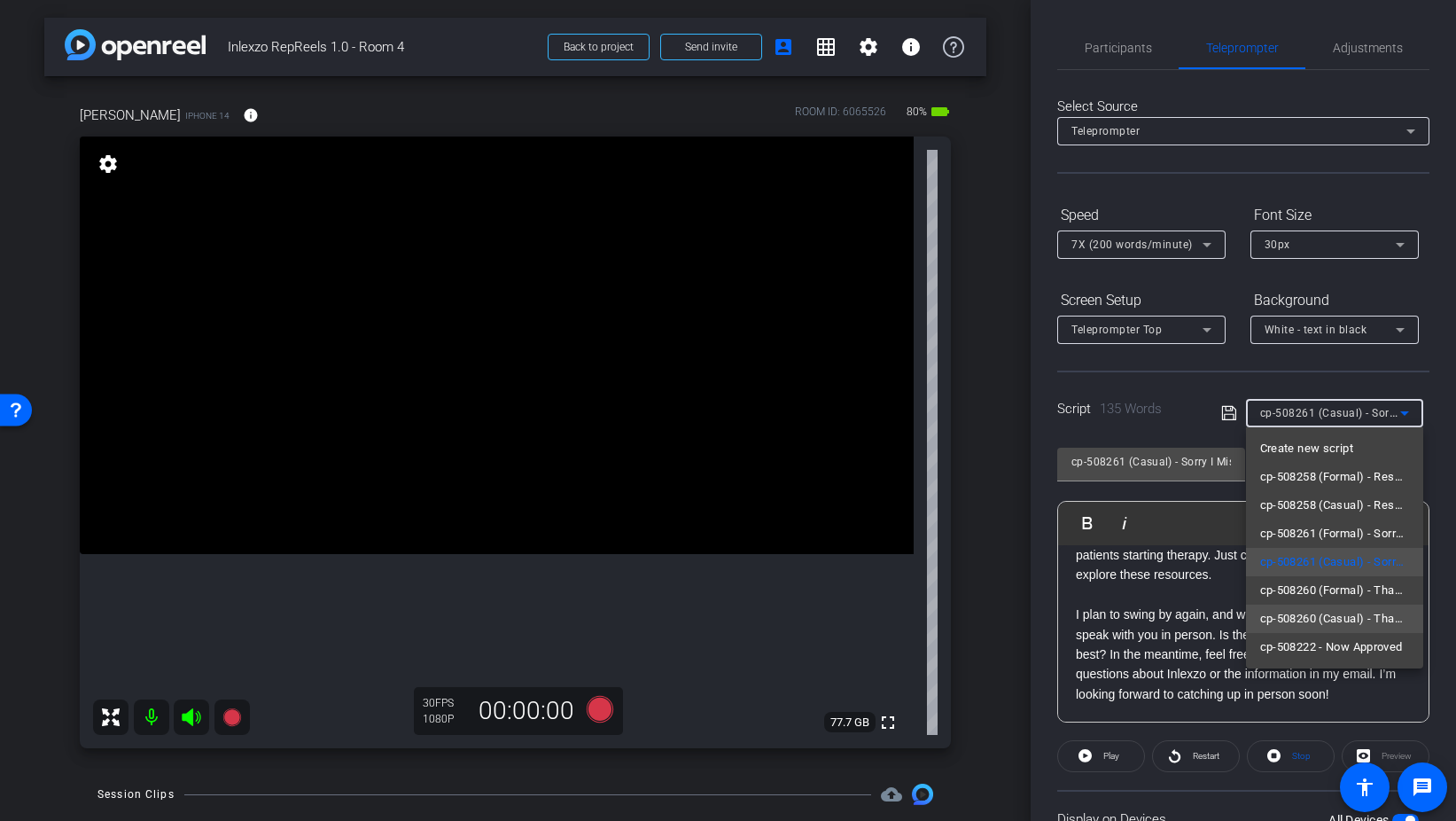
click at [1349, 622] on span "cp-508260 (Casual) - Thanks for Seeing Me" at bounding box center [1334, 619] width 149 height 21
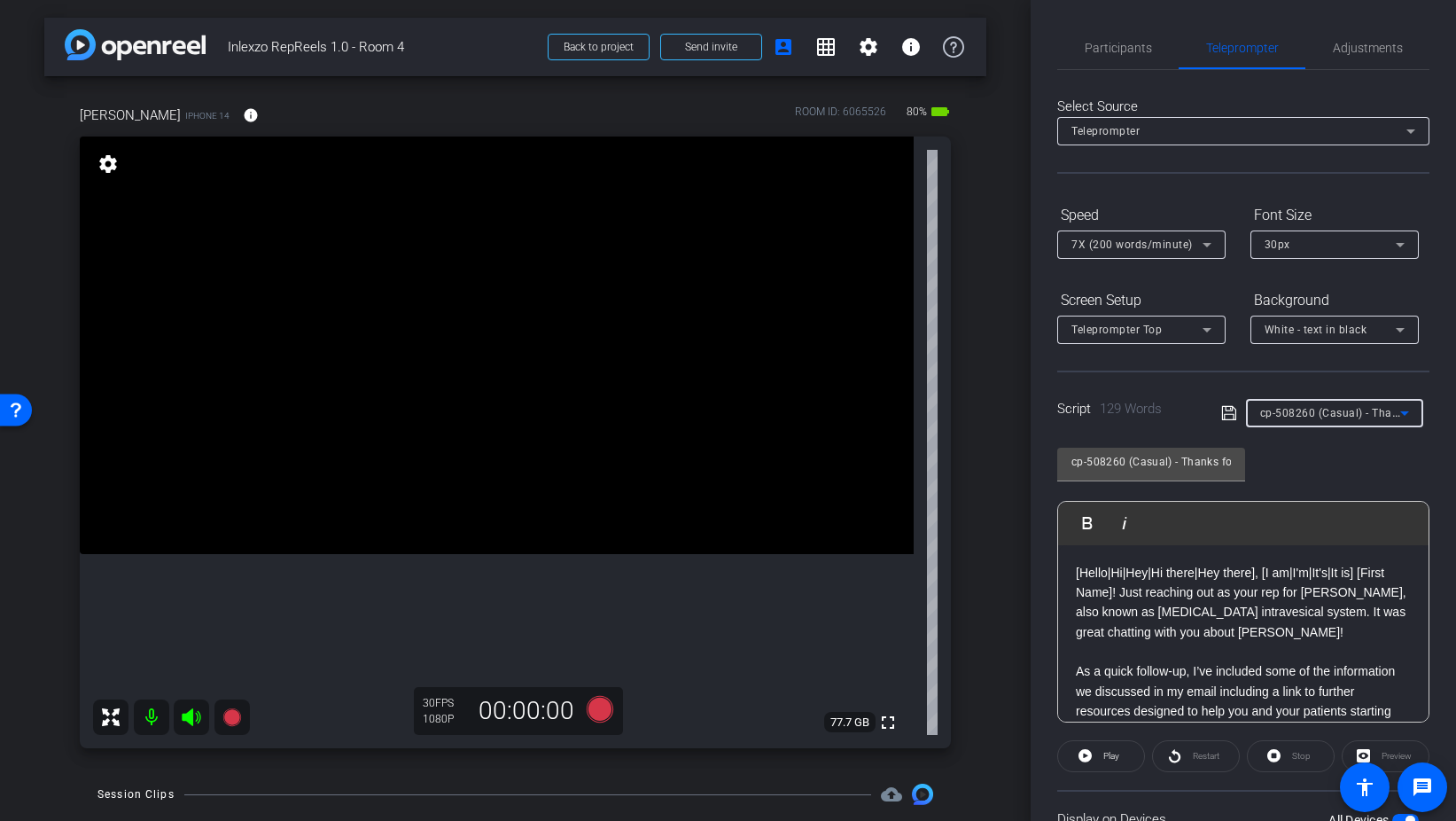
click at [1282, 625] on p "[Hello|Hi|Hey|Hi there|Hey there], [I am|I'm|It's|It is] [First Name]! Just rea…" at bounding box center [1243, 603] width 335 height 80
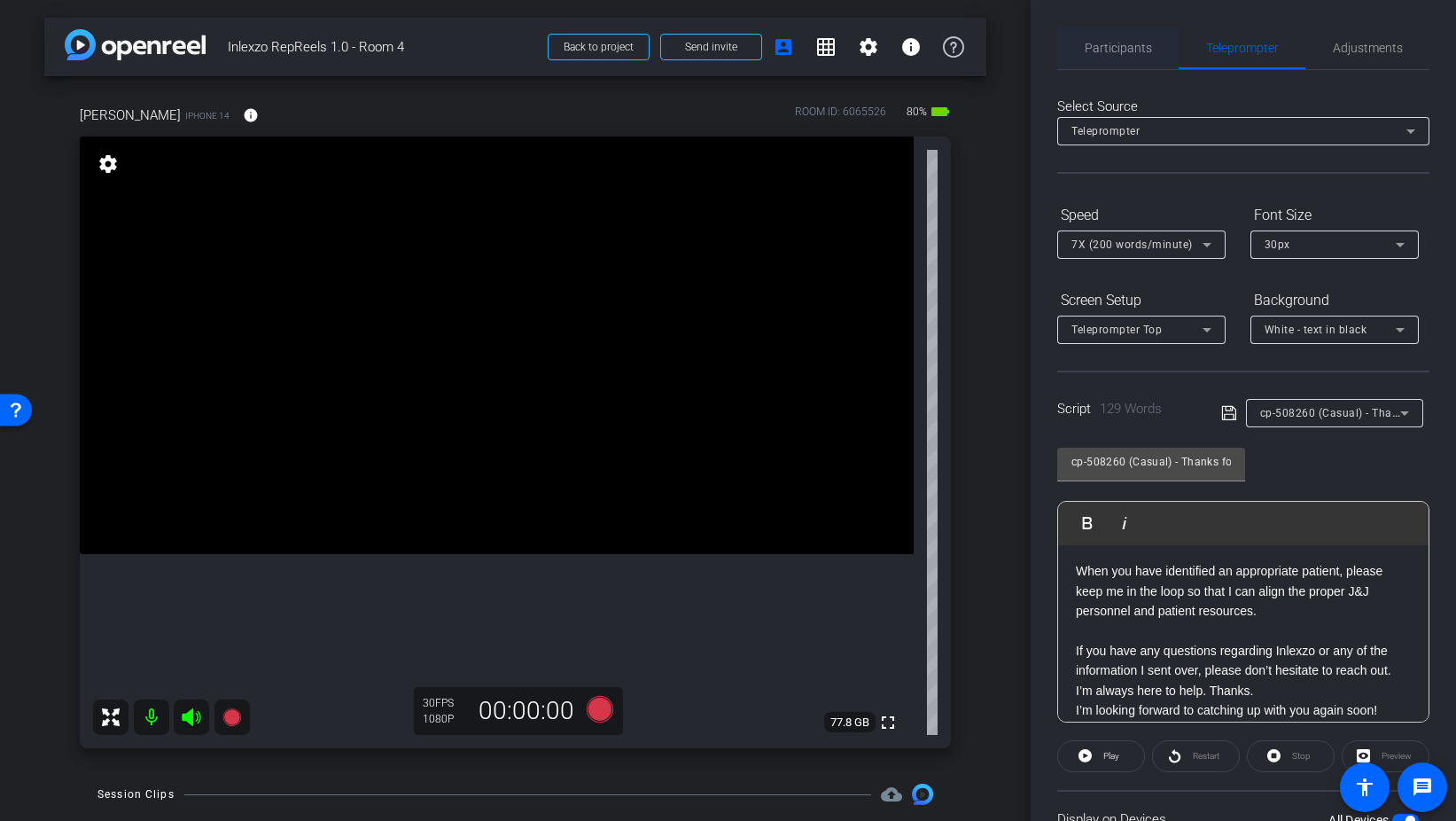
click at [1118, 56] on span "Participants" at bounding box center [1119, 48] width 67 height 43
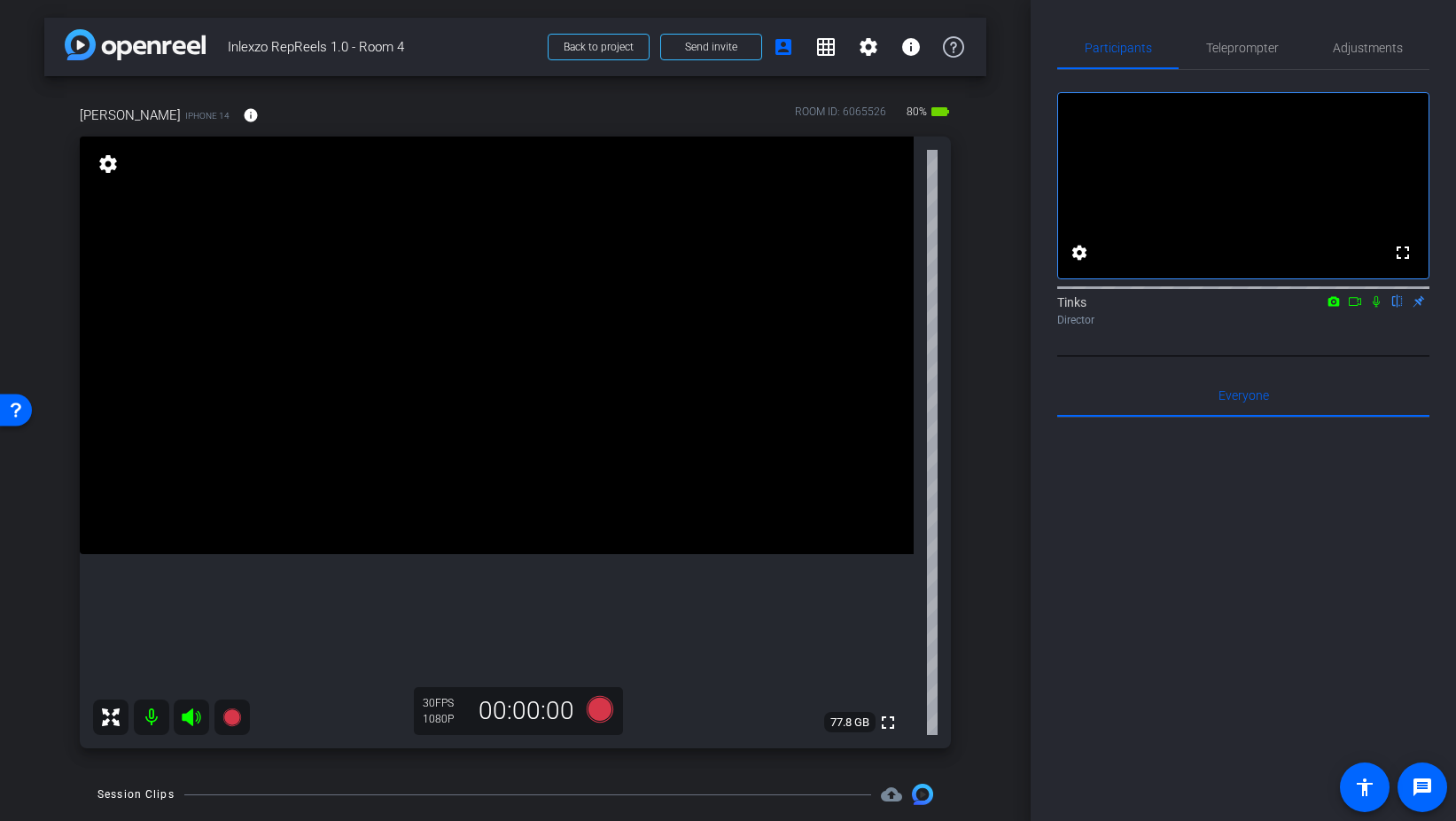
click at [1375, 307] on icon at bounding box center [1376, 301] width 15 height 13
click at [587, 711] on icon at bounding box center [598, 708] width 26 height 26
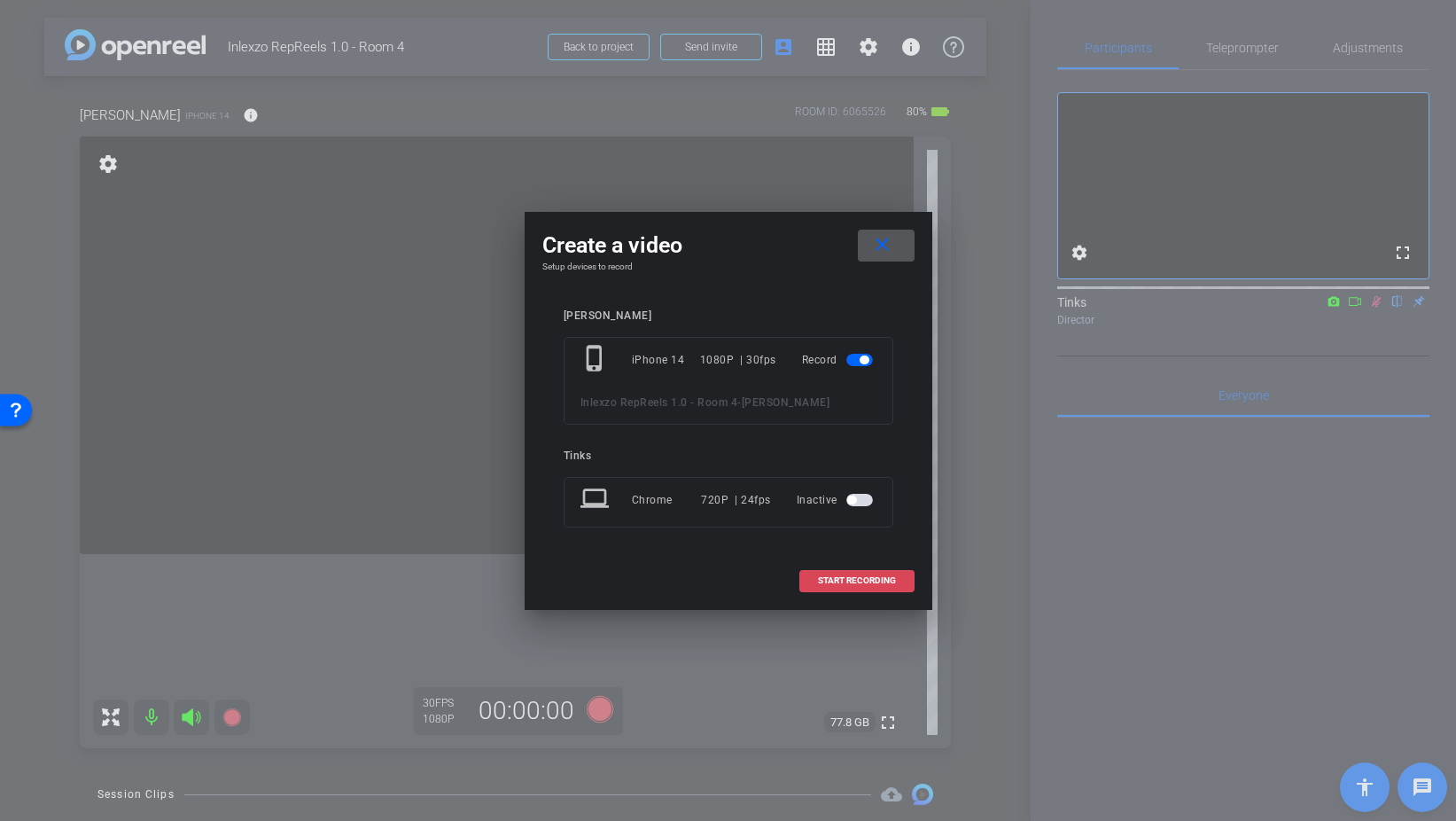
click at [865, 585] on span "START RECORDING" at bounding box center [857, 580] width 78 height 9
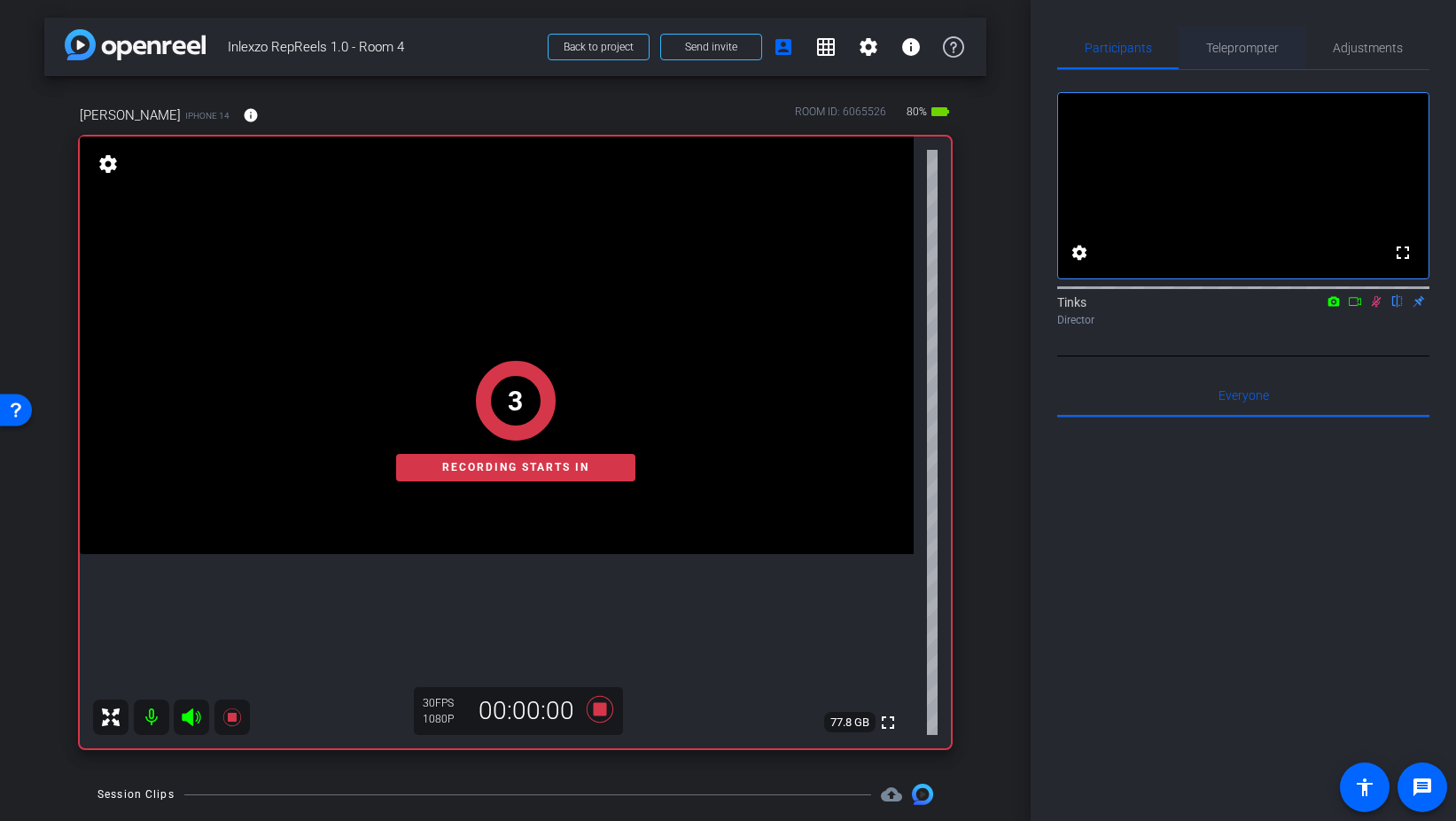
click at [1251, 43] on span "Teleprompter" at bounding box center [1242, 48] width 73 height 13
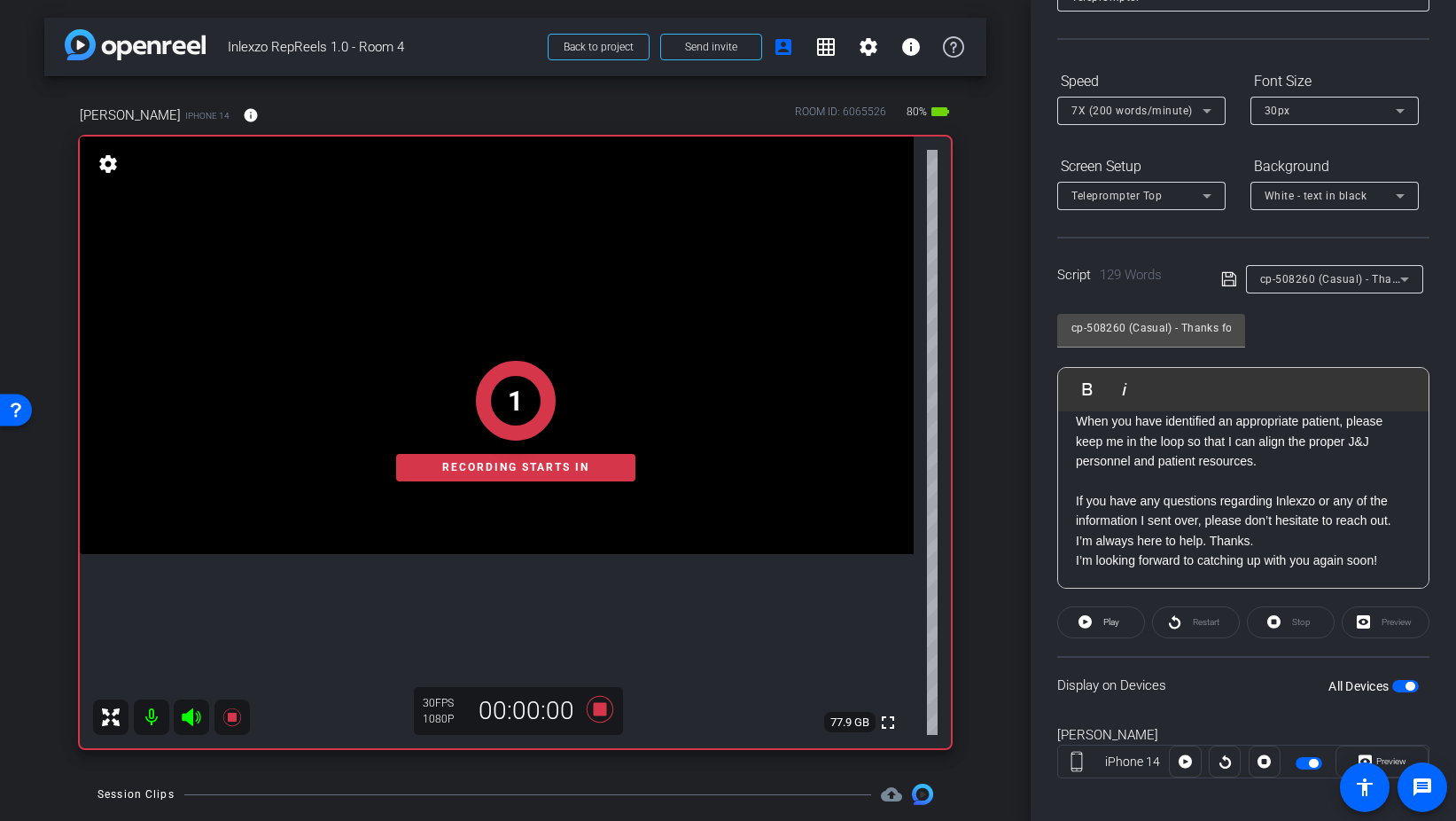
scroll to position [148, 0]
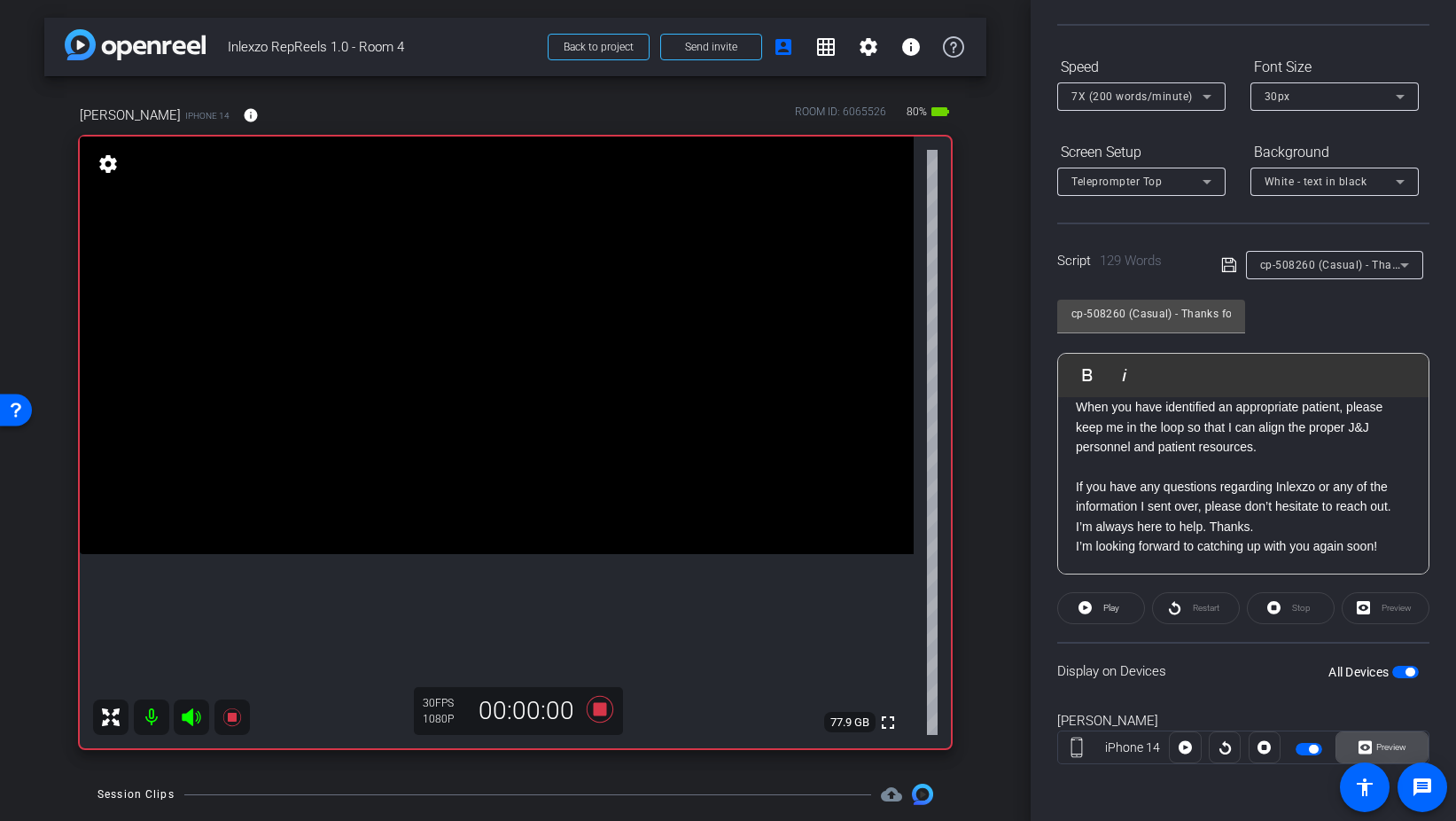
click at [1388, 749] on span "Preview" at bounding box center [1391, 747] width 30 height 10
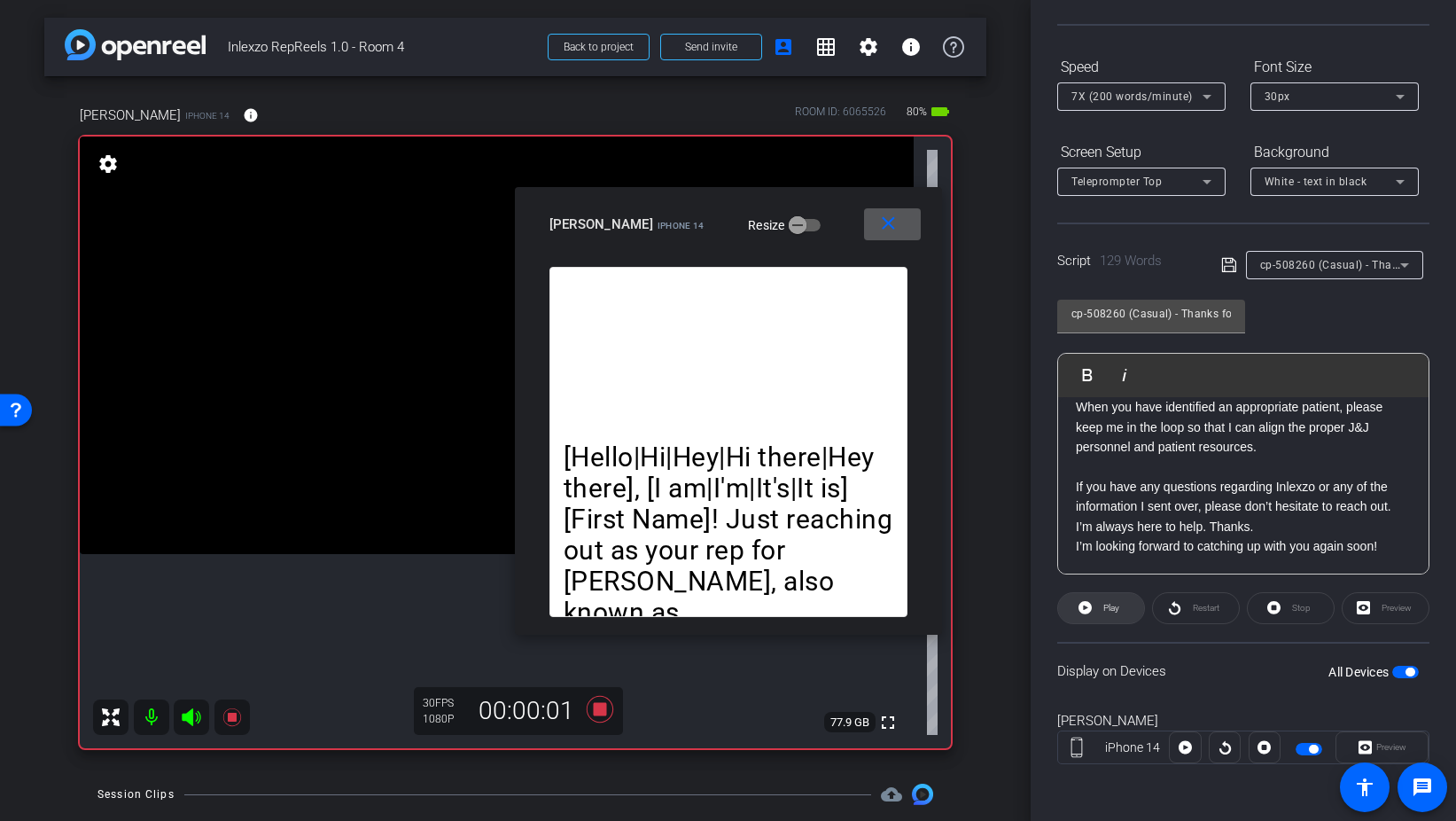
click at [1104, 609] on span "Play" at bounding box center [1112, 608] width 16 height 10
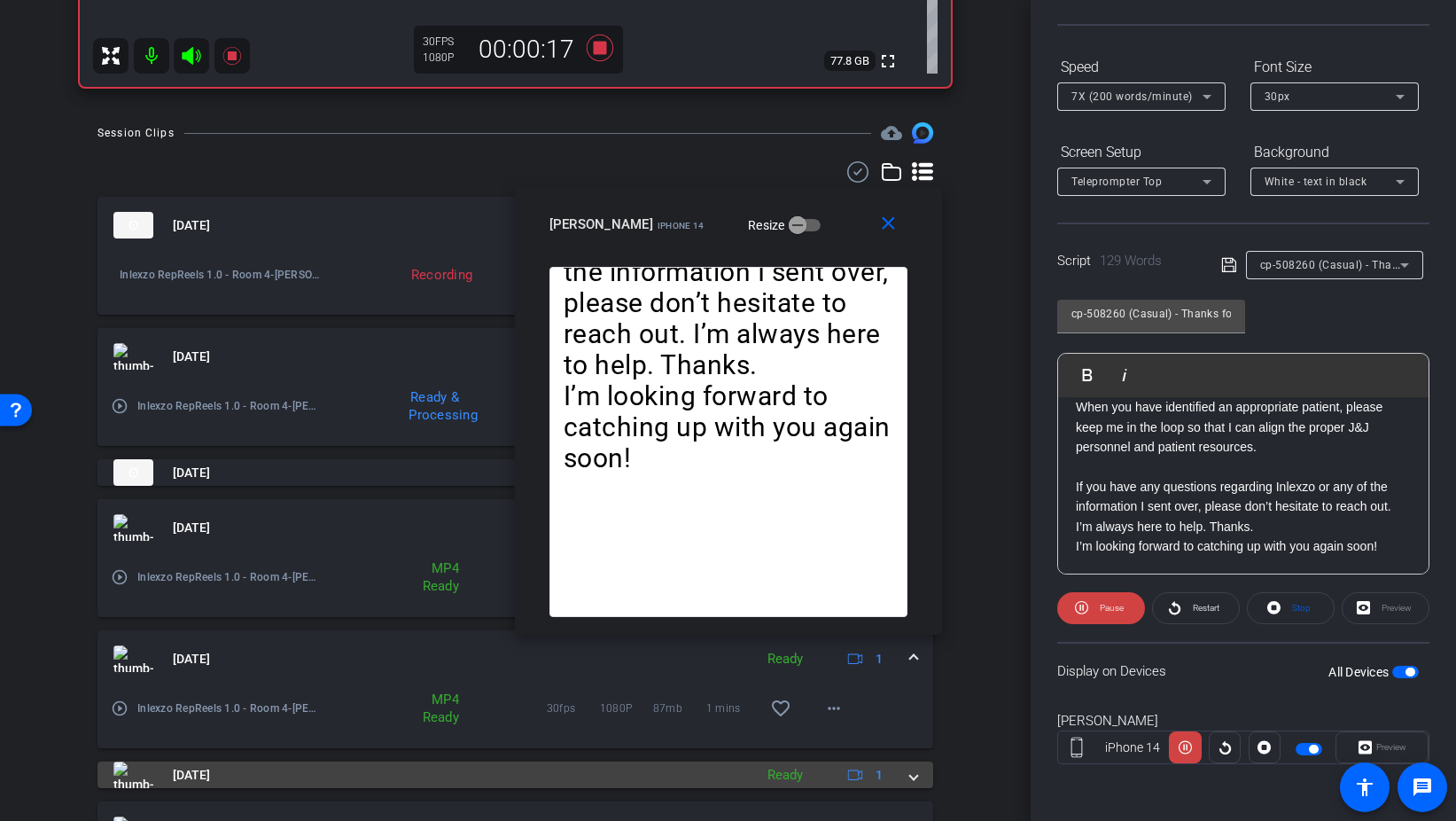
scroll to position [663, 0]
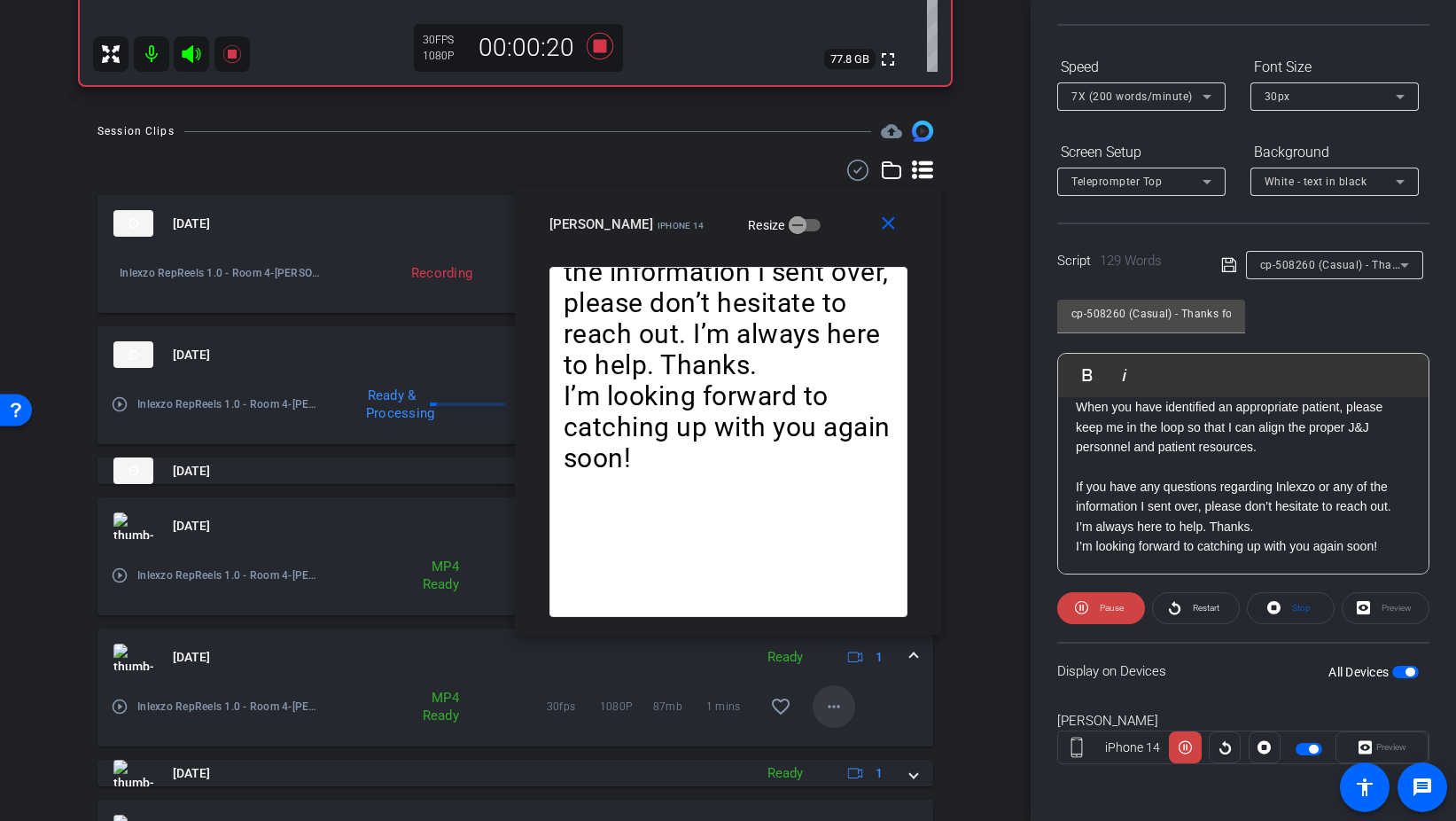
click at [854, 711] on span at bounding box center [835, 706] width 43 height 43
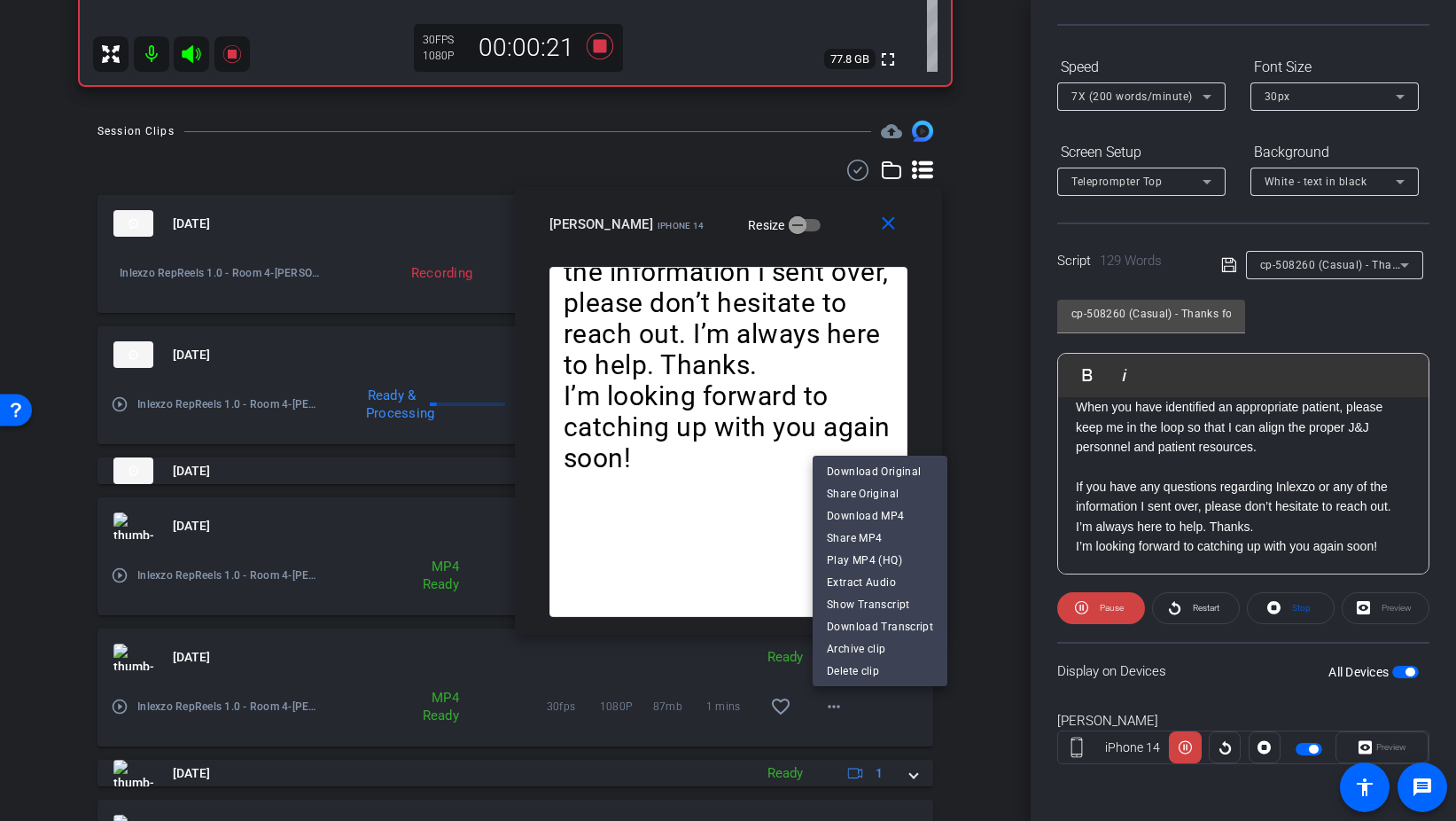
click at [881, 715] on div at bounding box center [728, 410] width 1456 height 821
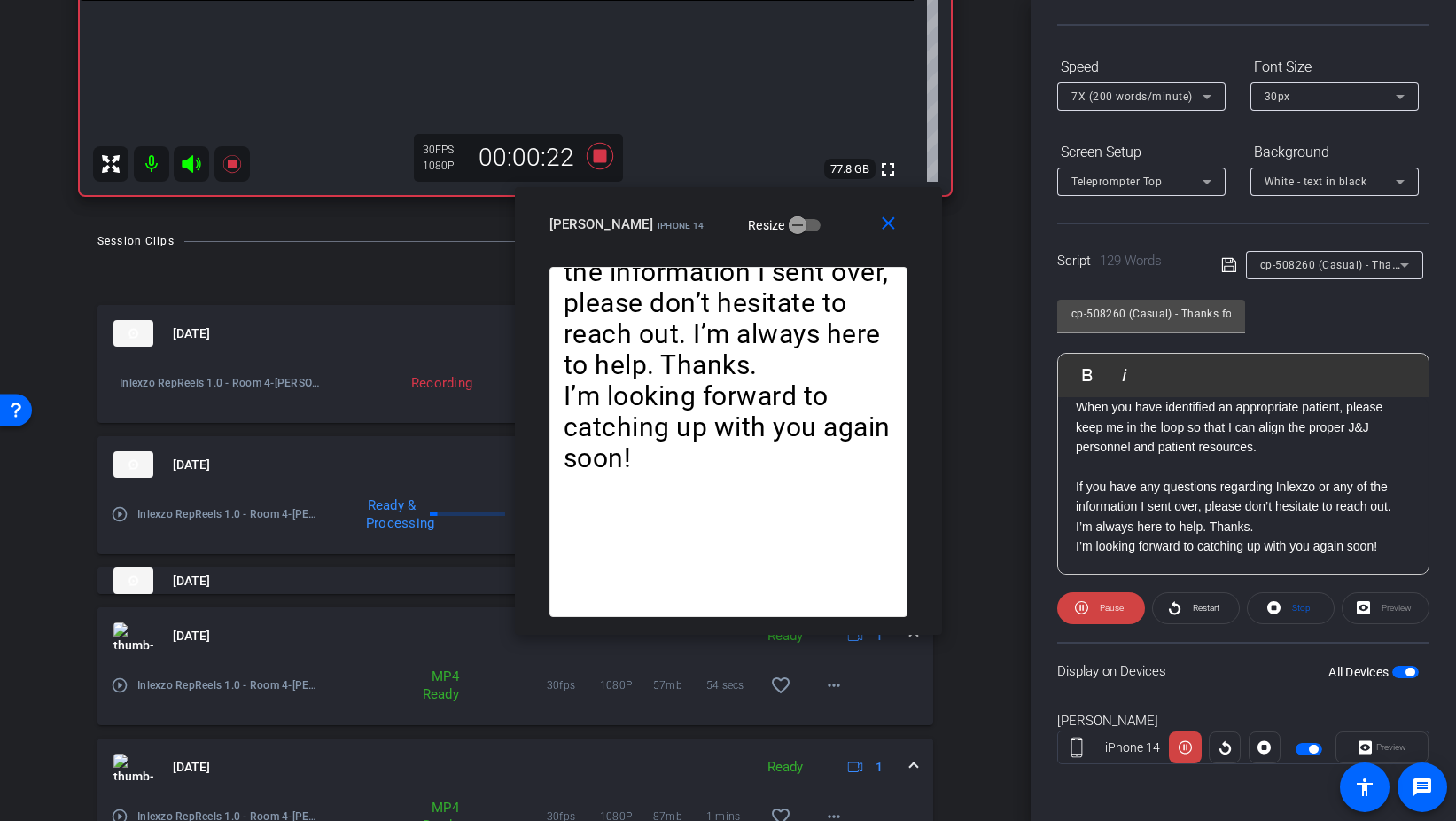
scroll to position [552, 0]
click at [910, 773] on span at bounding box center [913, 768] width 7 height 18
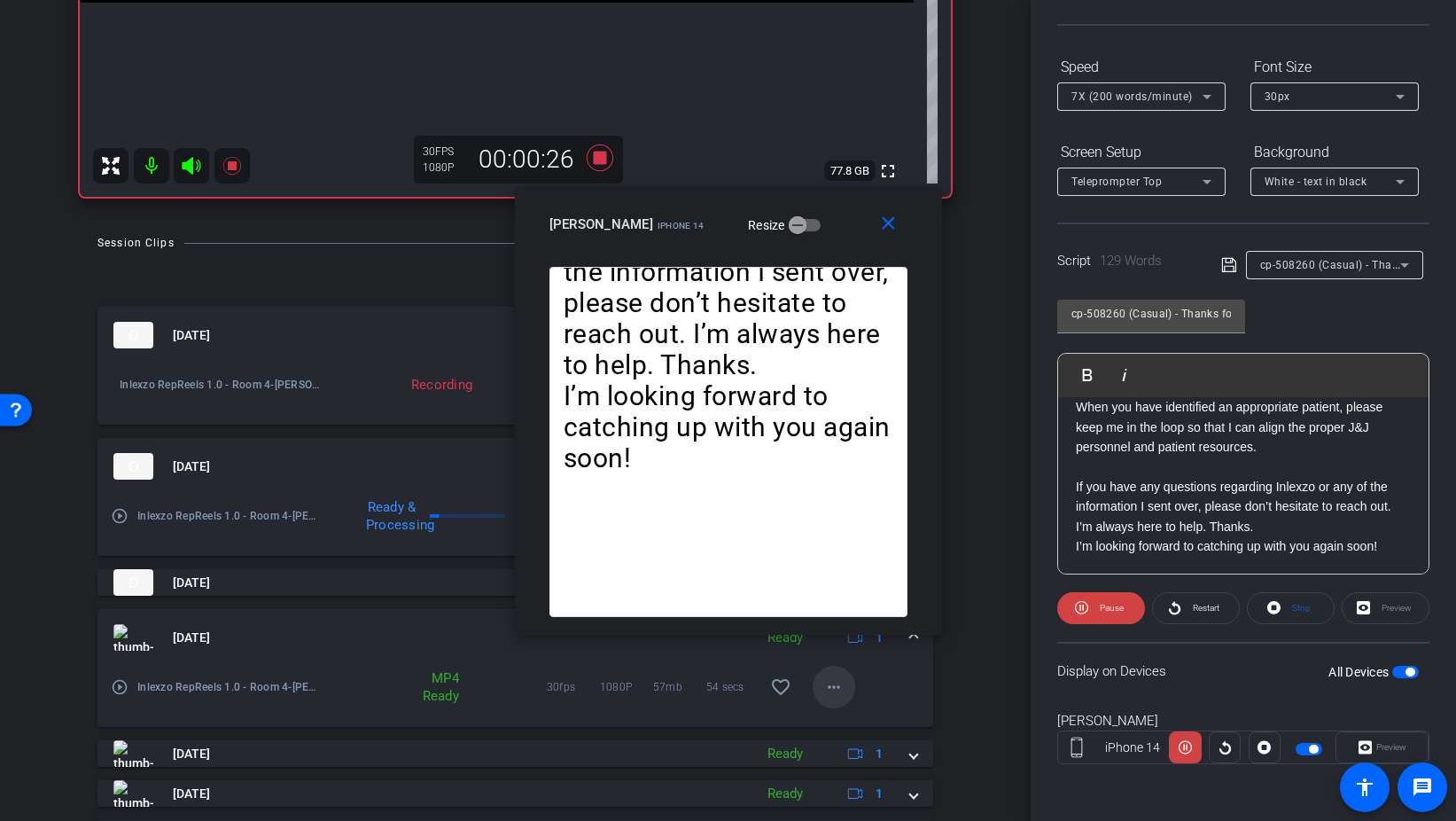
click at [833, 682] on mat-icon "more_horiz" at bounding box center [835, 687] width 21 height 21
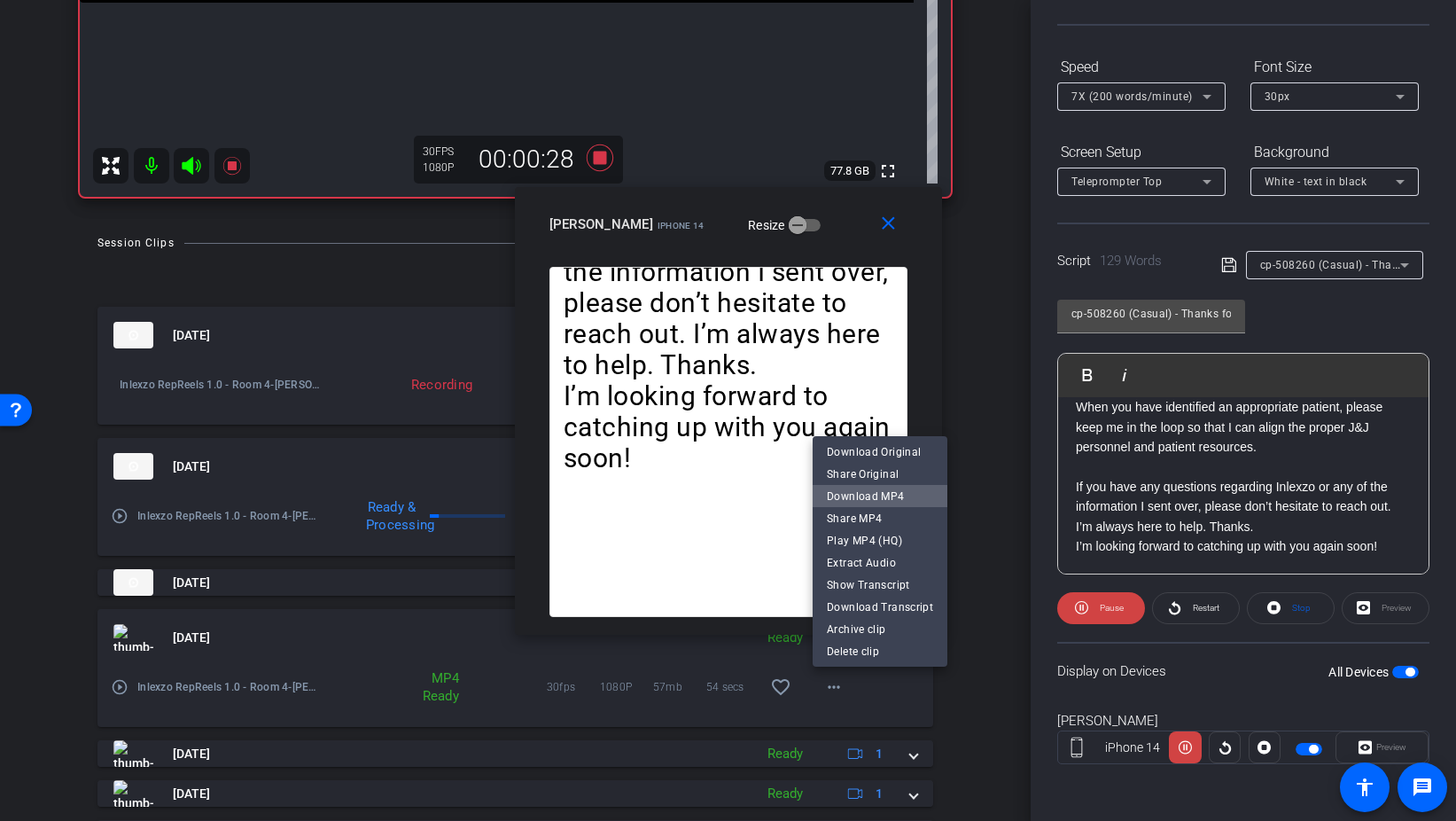
click at [902, 502] on span "Download MP4" at bounding box center [879, 496] width 106 height 21
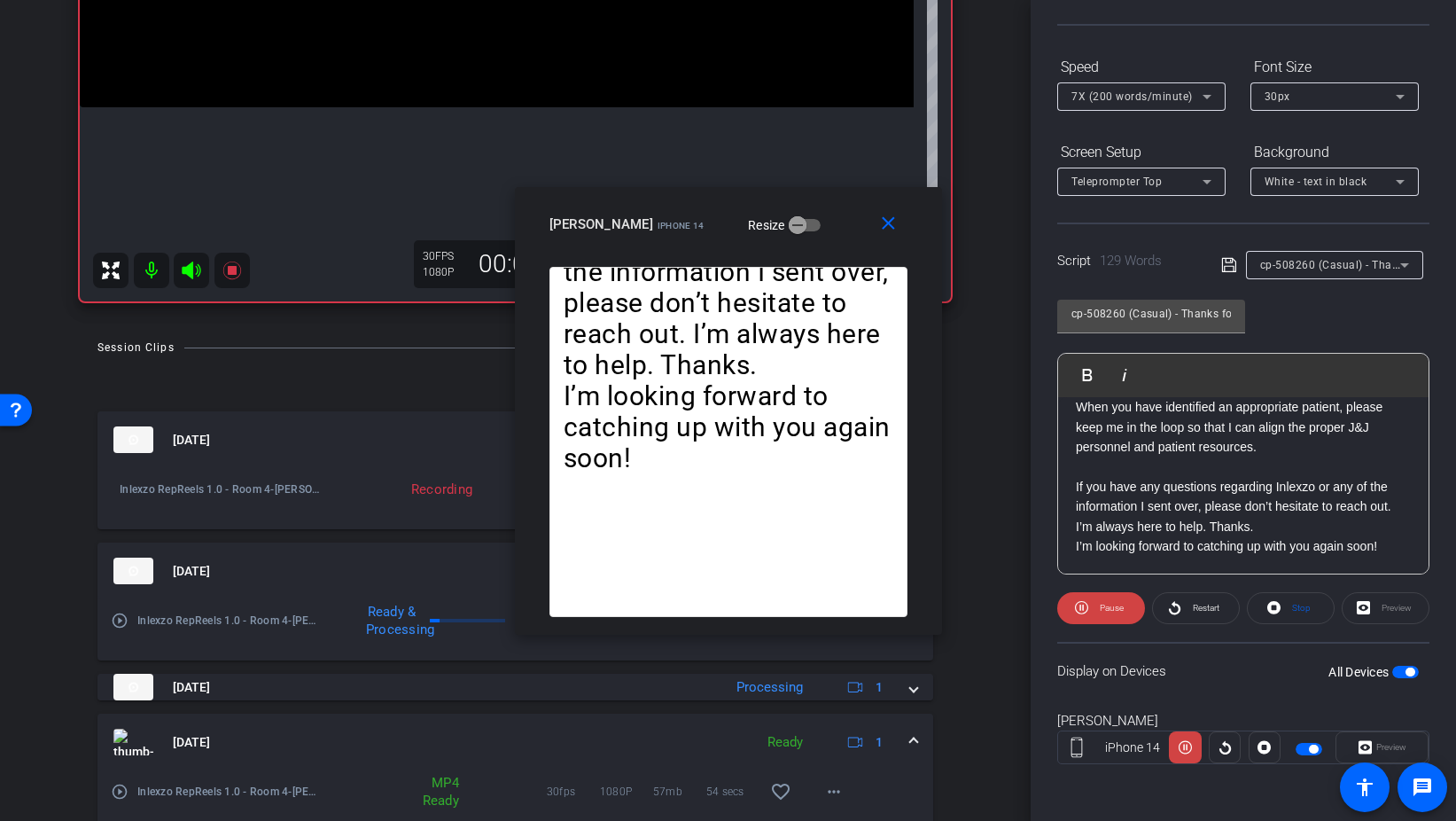
scroll to position [464, 0]
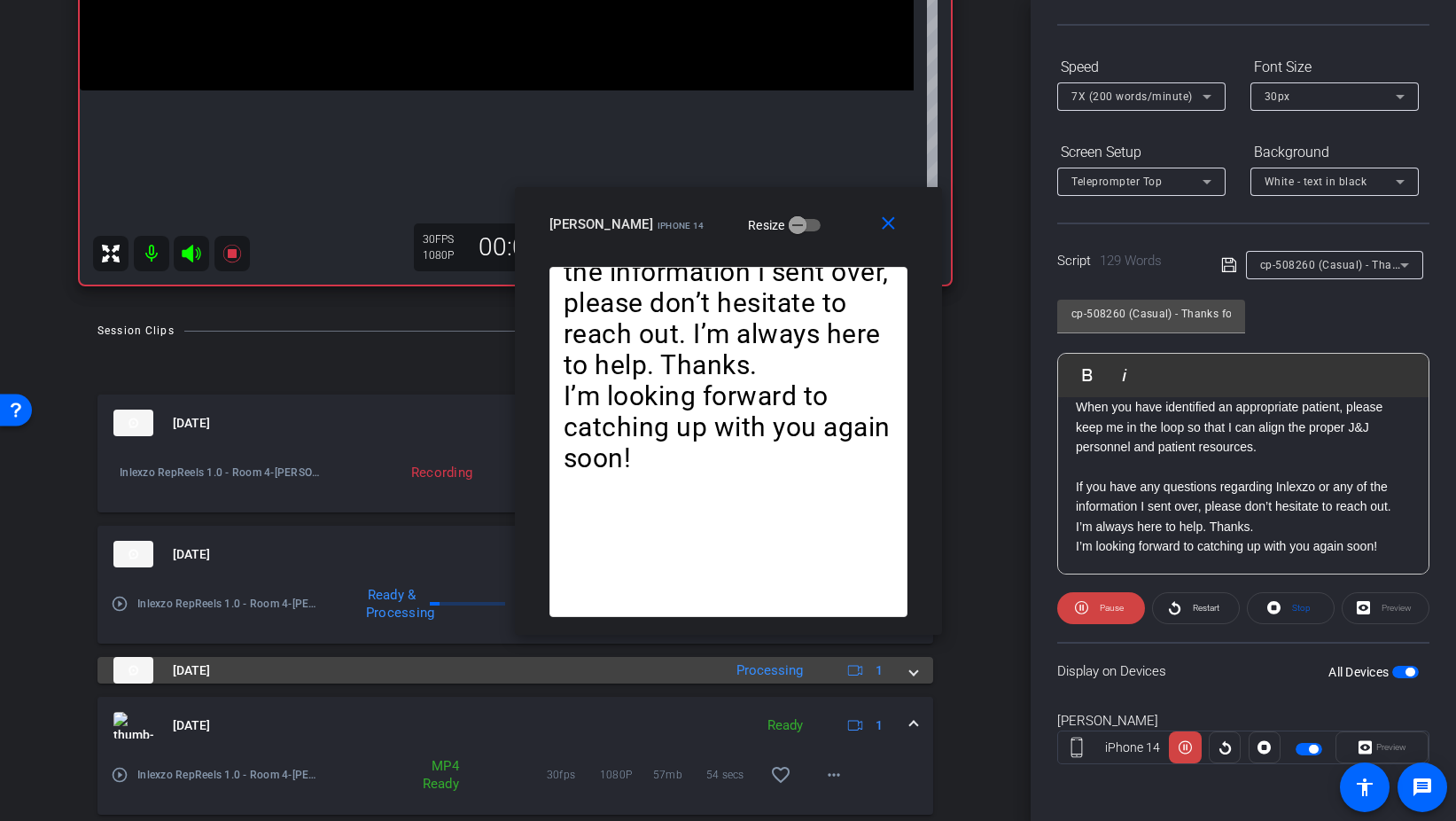
click at [915, 674] on span at bounding box center [913, 670] width 7 height 18
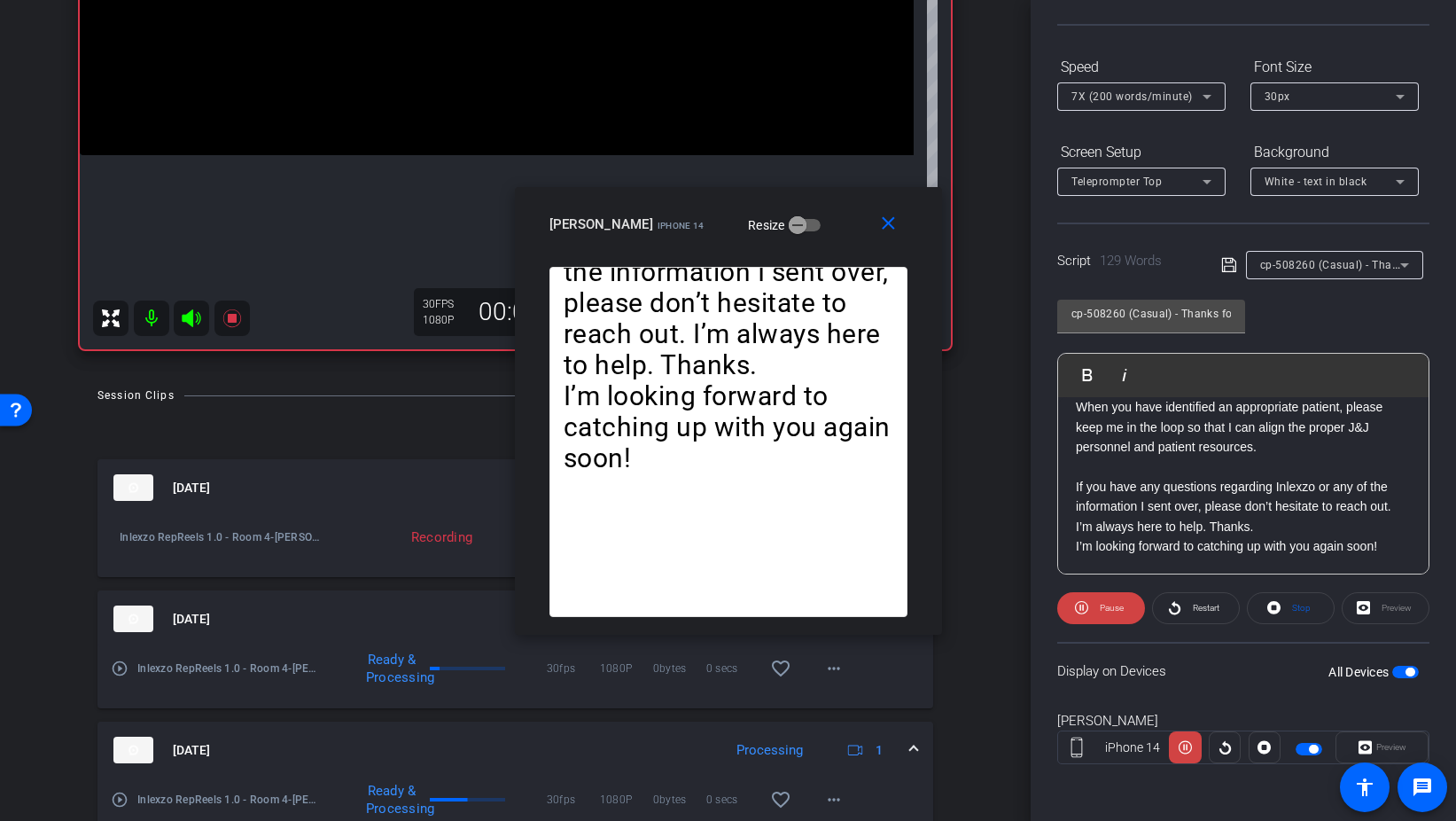
scroll to position [374, 0]
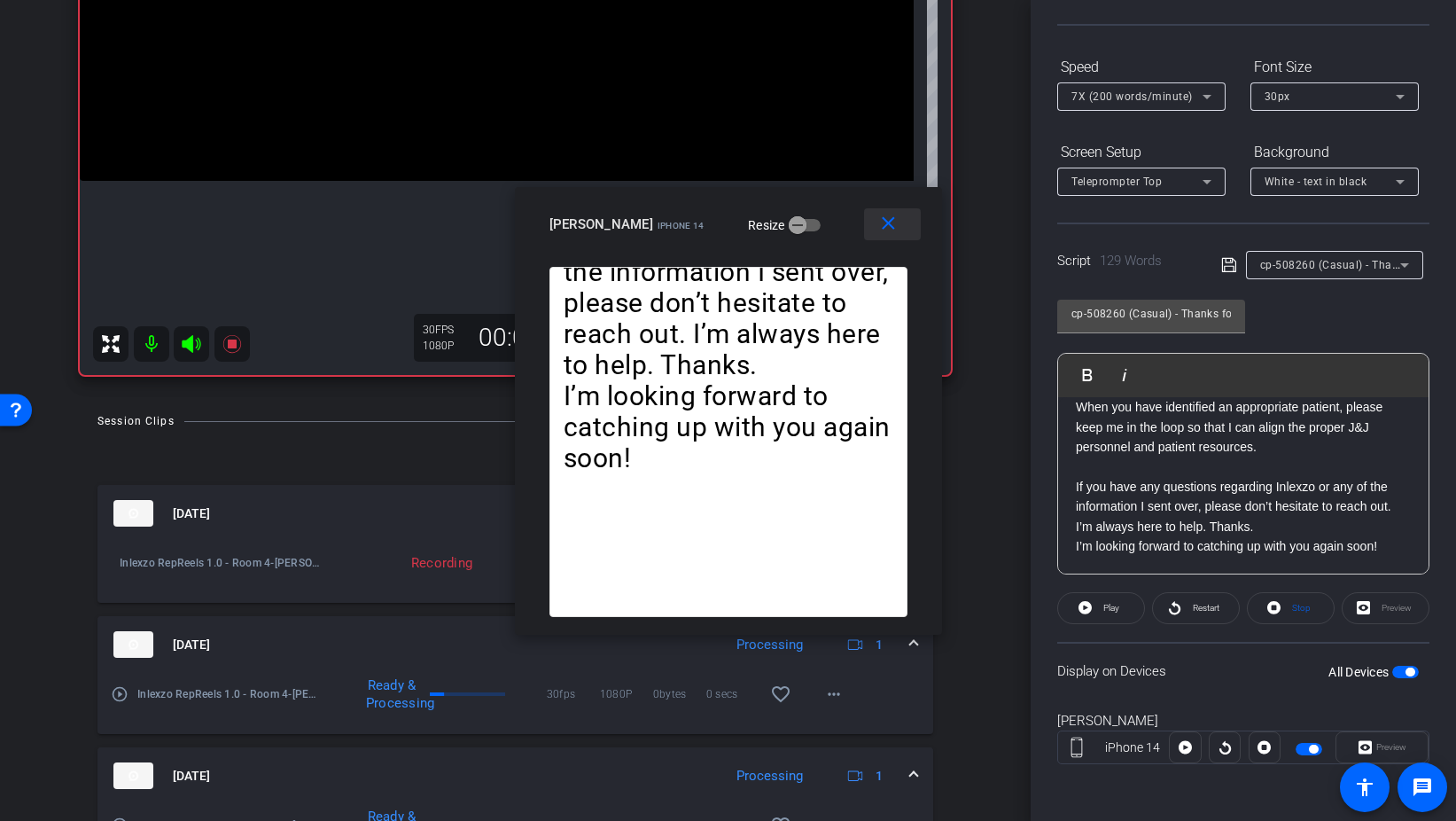
click at [906, 229] on span at bounding box center [893, 225] width 56 height 43
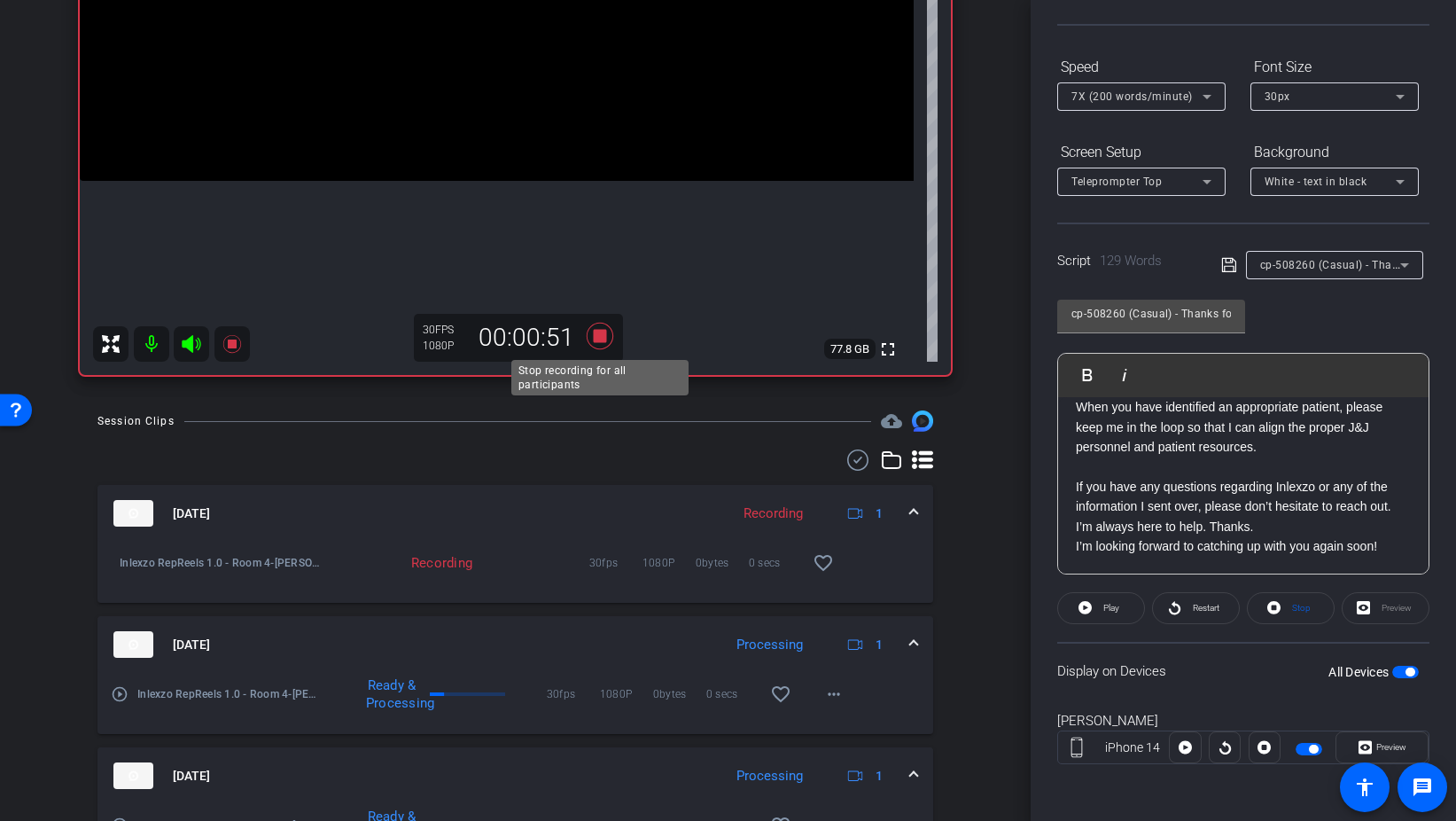
click at [609, 337] on icon at bounding box center [600, 336] width 43 height 32
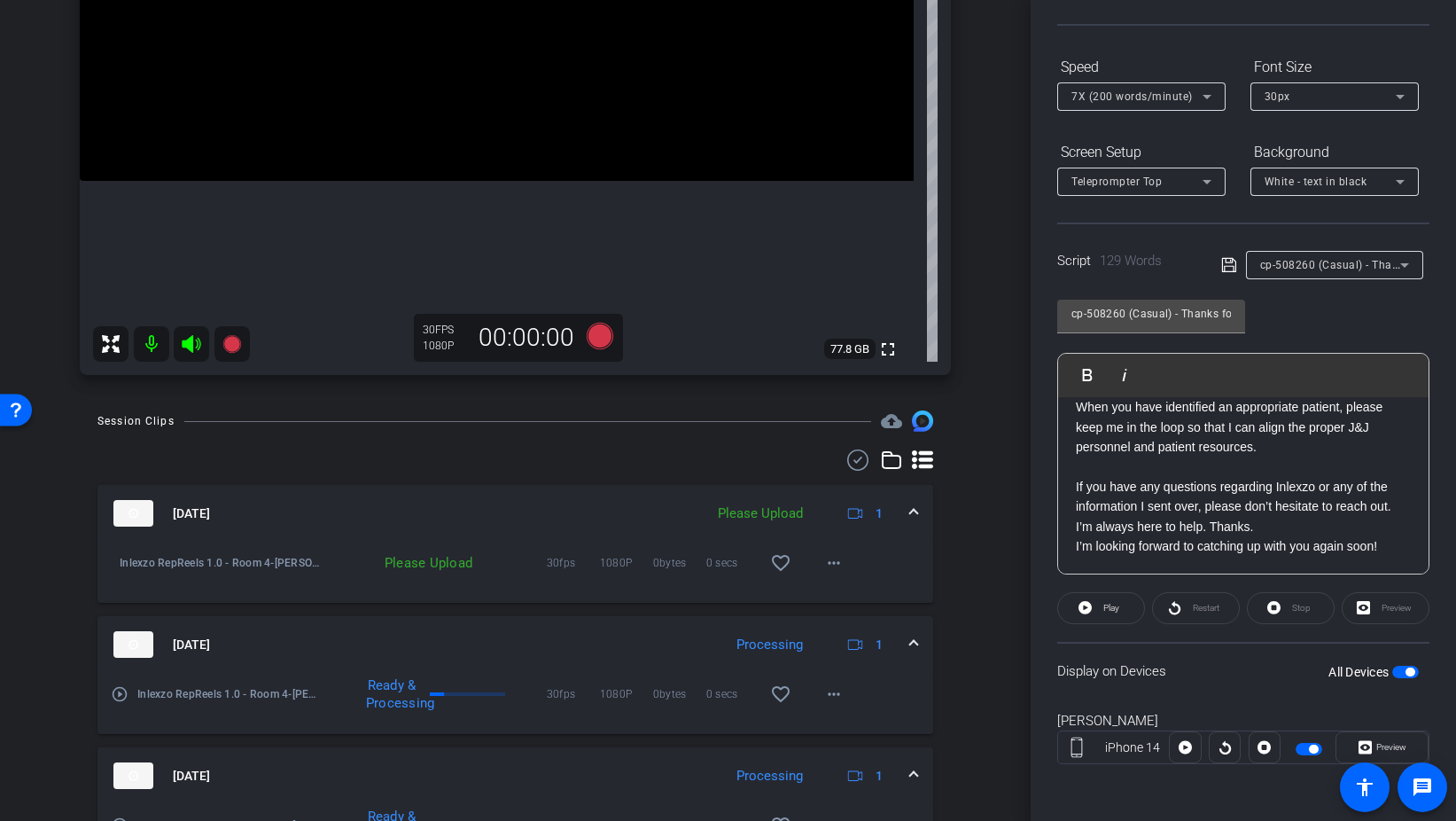
scroll to position [0, 0]
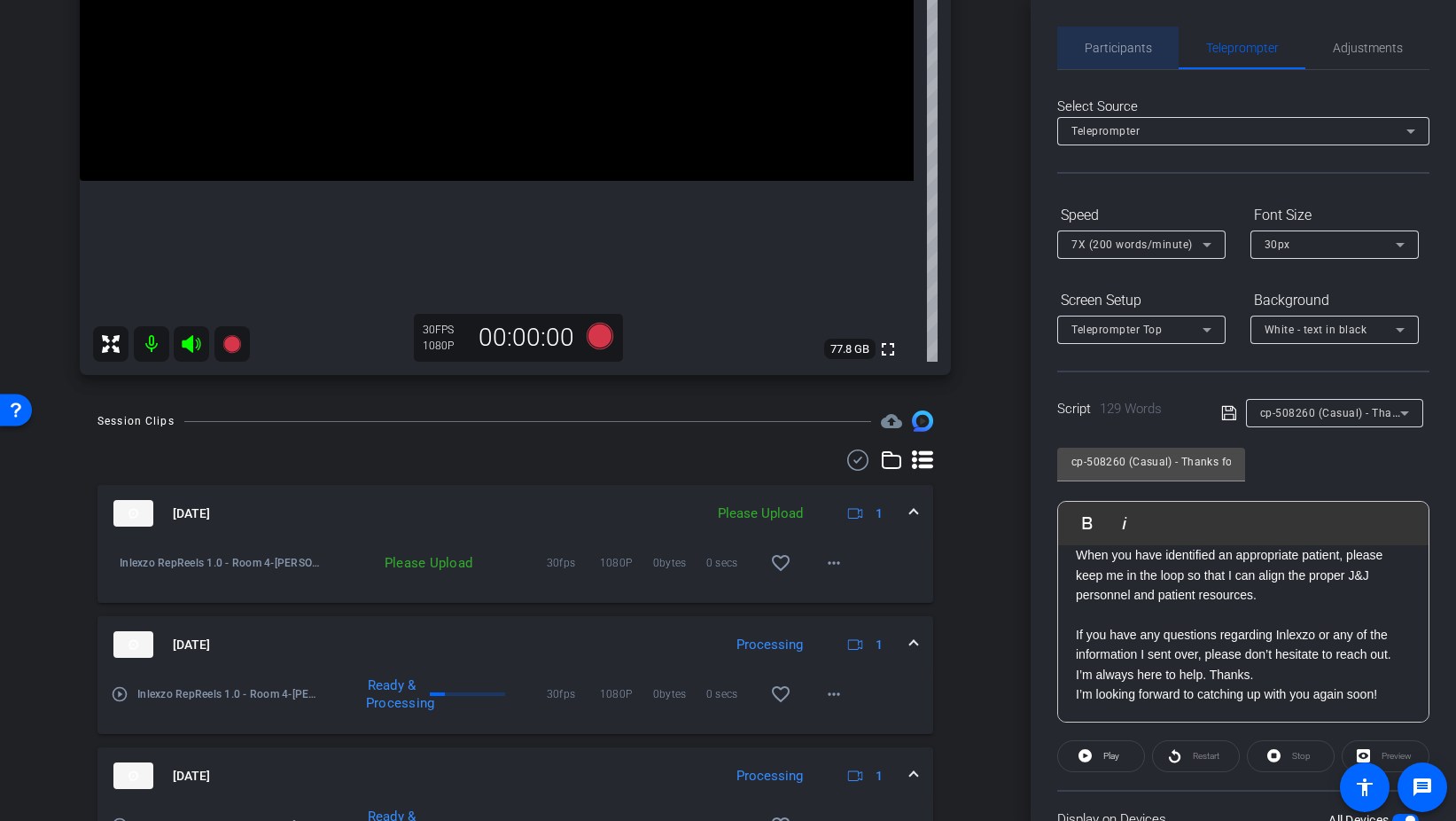
click at [1136, 45] on span "Participants" at bounding box center [1119, 48] width 67 height 13
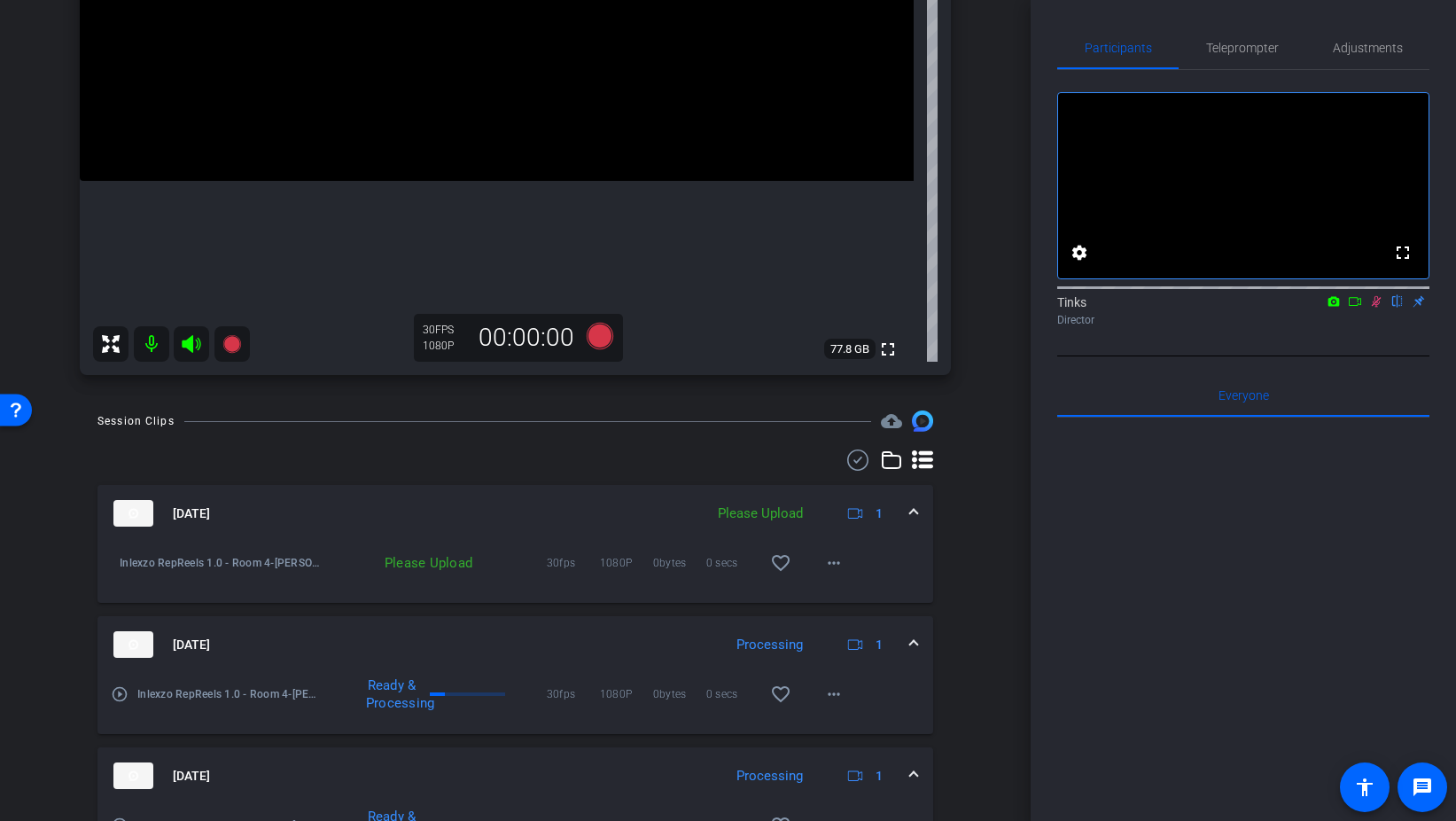
click at [1378, 307] on icon at bounding box center [1376, 301] width 15 height 13
click at [835, 567] on mat-icon "more_horiz" at bounding box center [835, 563] width 21 height 21
click at [865, 609] on span "Upload" at bounding box center [862, 600] width 71 height 21
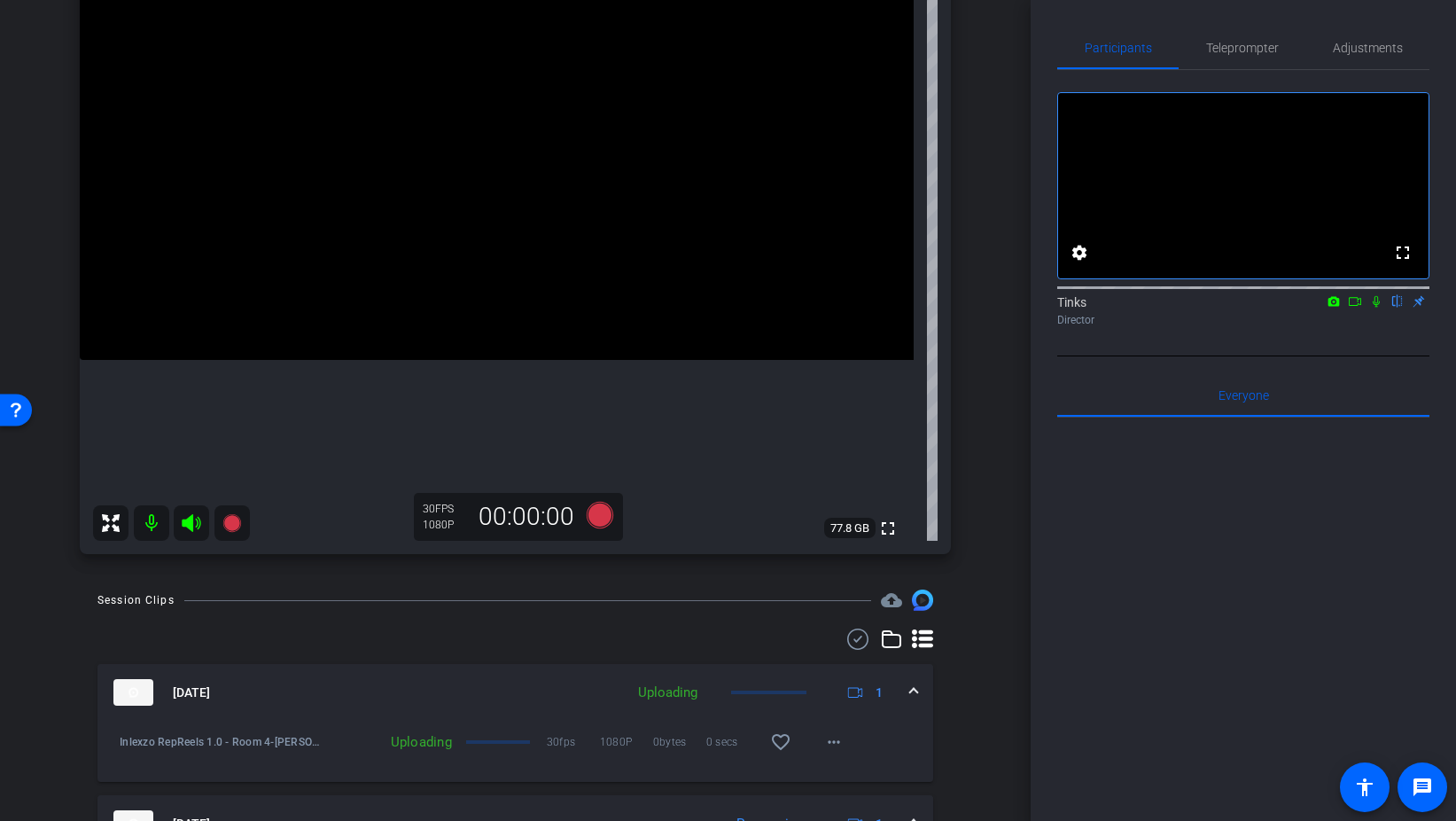
scroll to position [190, 0]
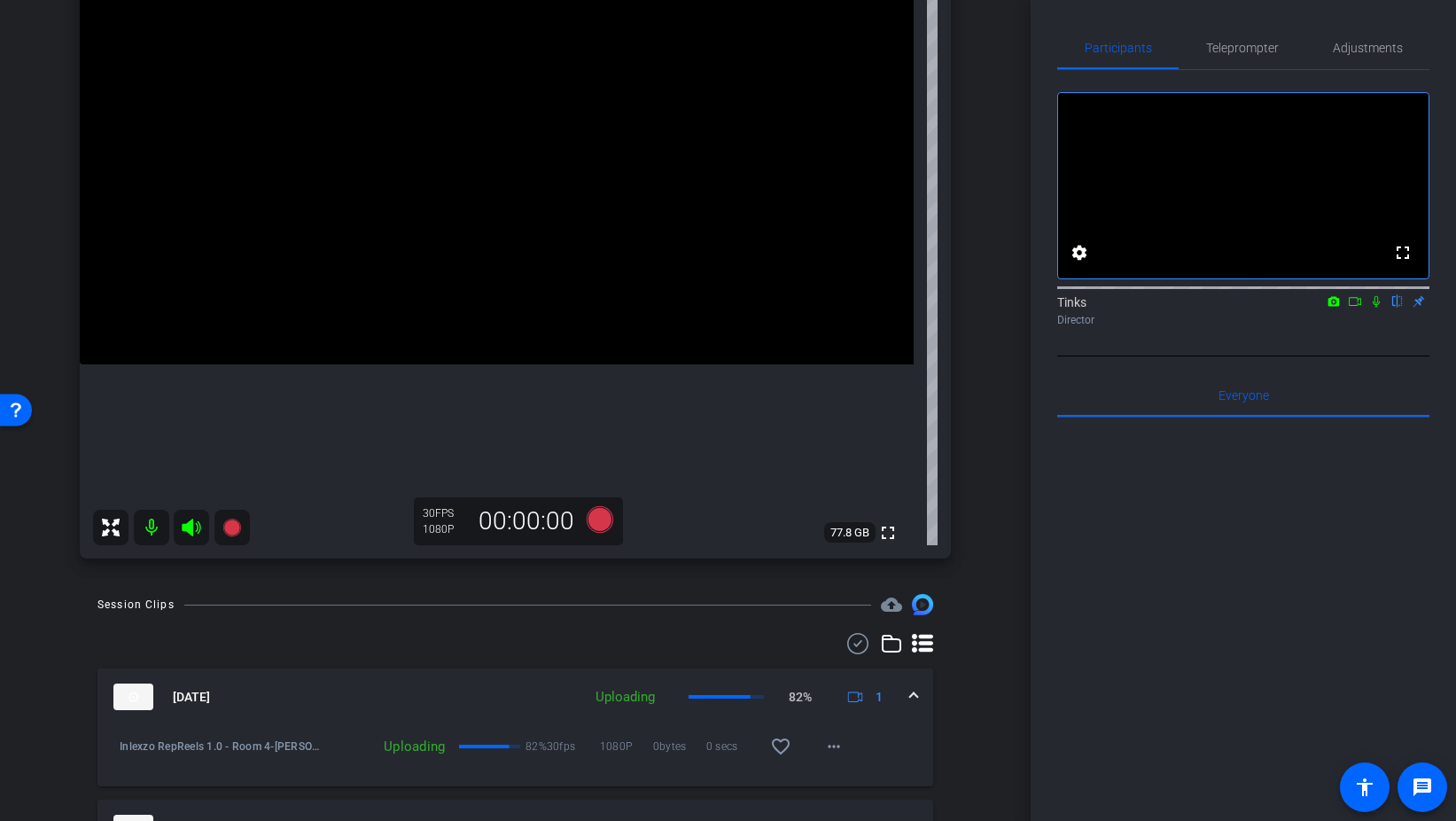
click at [1380, 307] on icon at bounding box center [1376, 301] width 15 height 13
click at [594, 525] on icon at bounding box center [598, 518] width 26 height 26
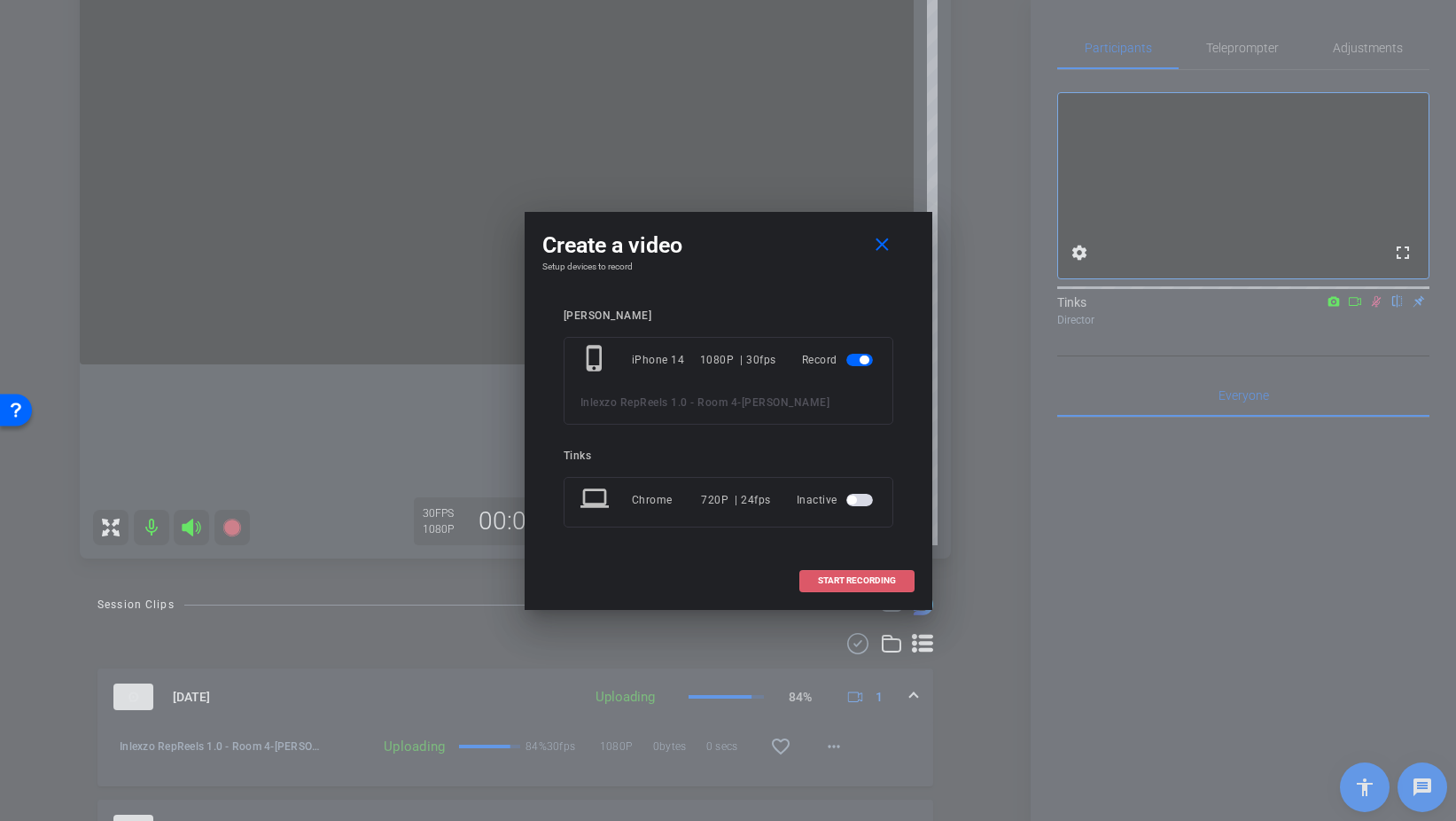
click at [865, 585] on span "START RECORDING" at bounding box center [857, 580] width 78 height 9
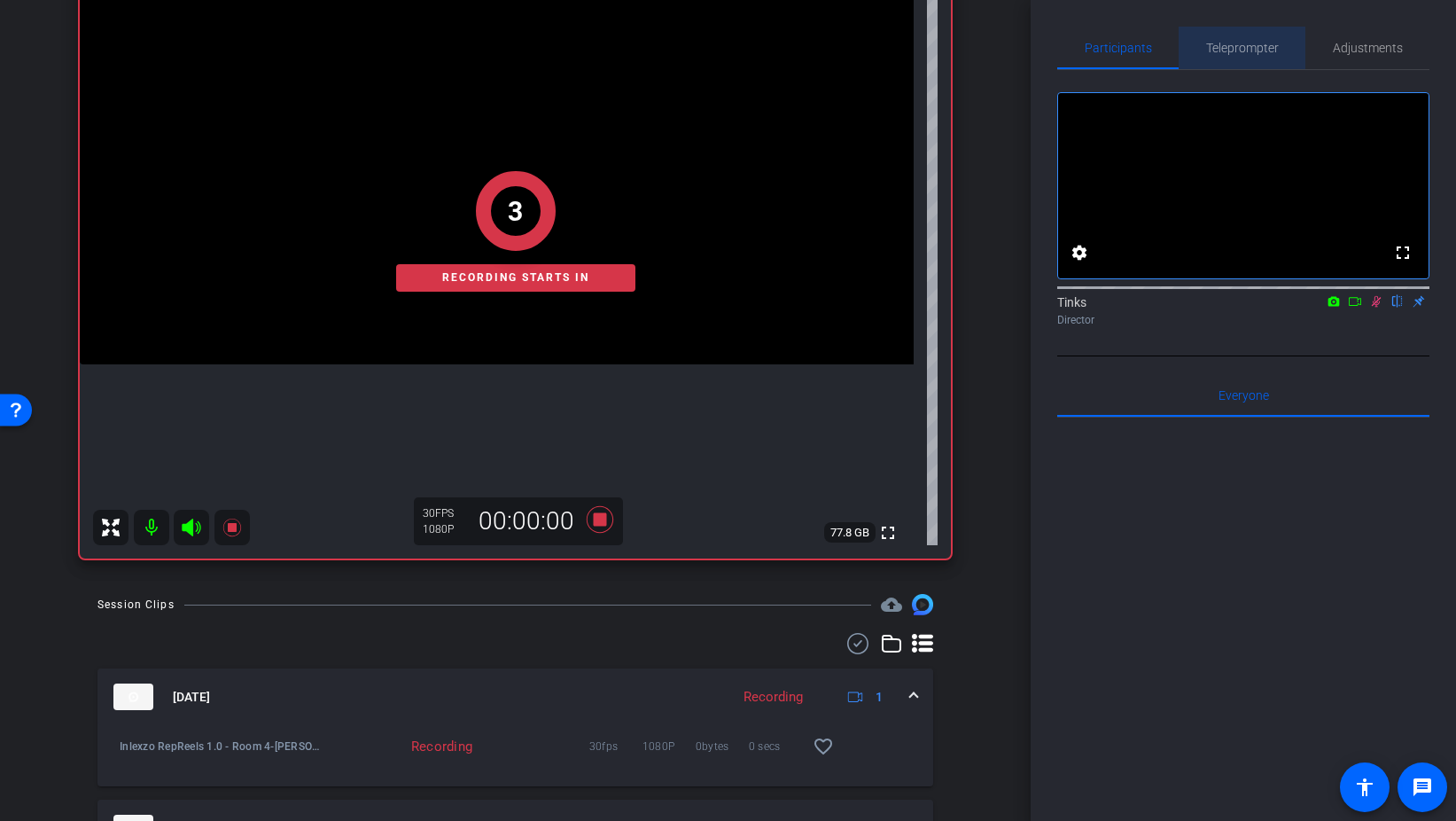
click at [1271, 44] on span "Teleprompter" at bounding box center [1242, 48] width 73 height 13
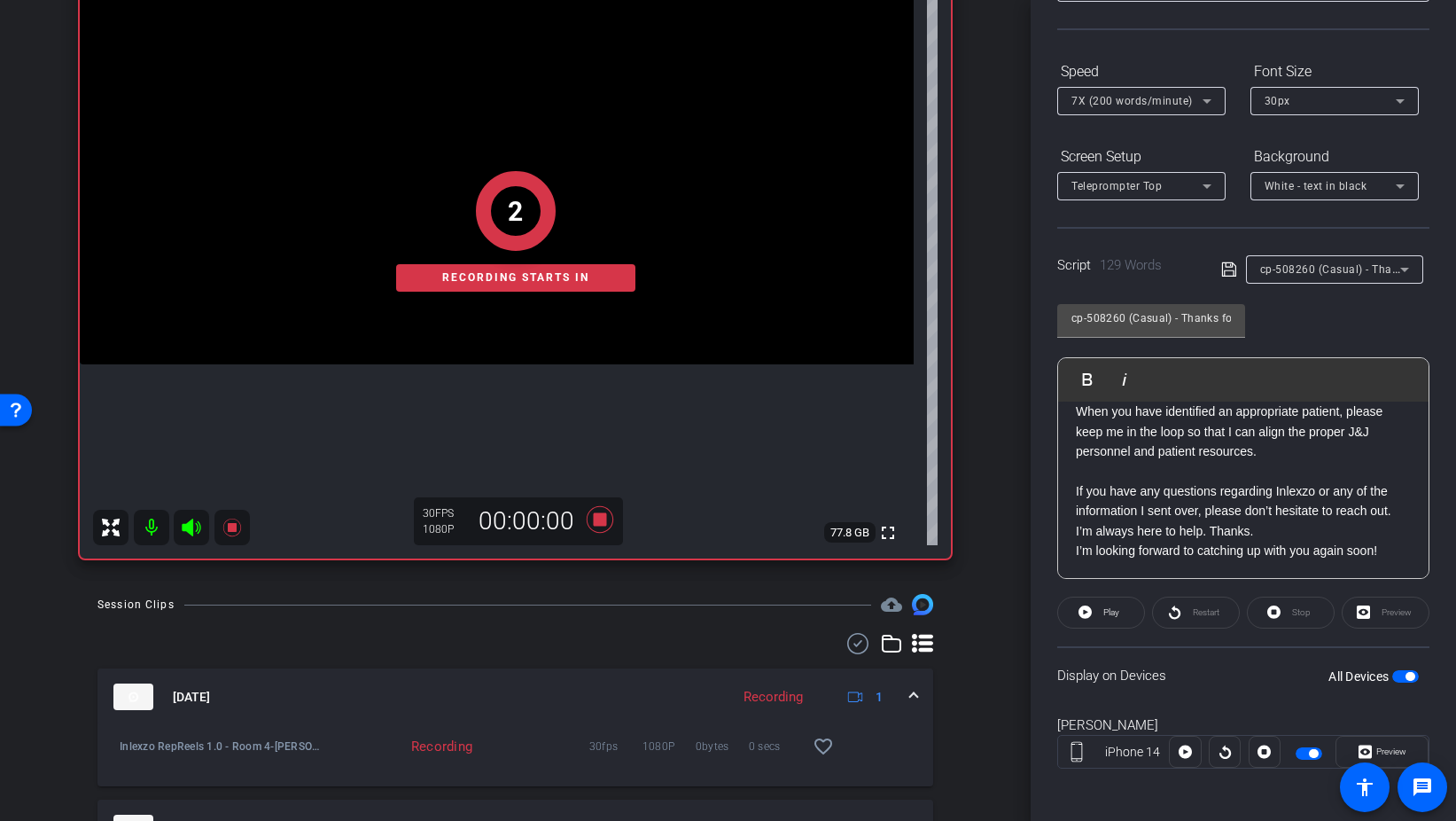
scroll to position [148, 0]
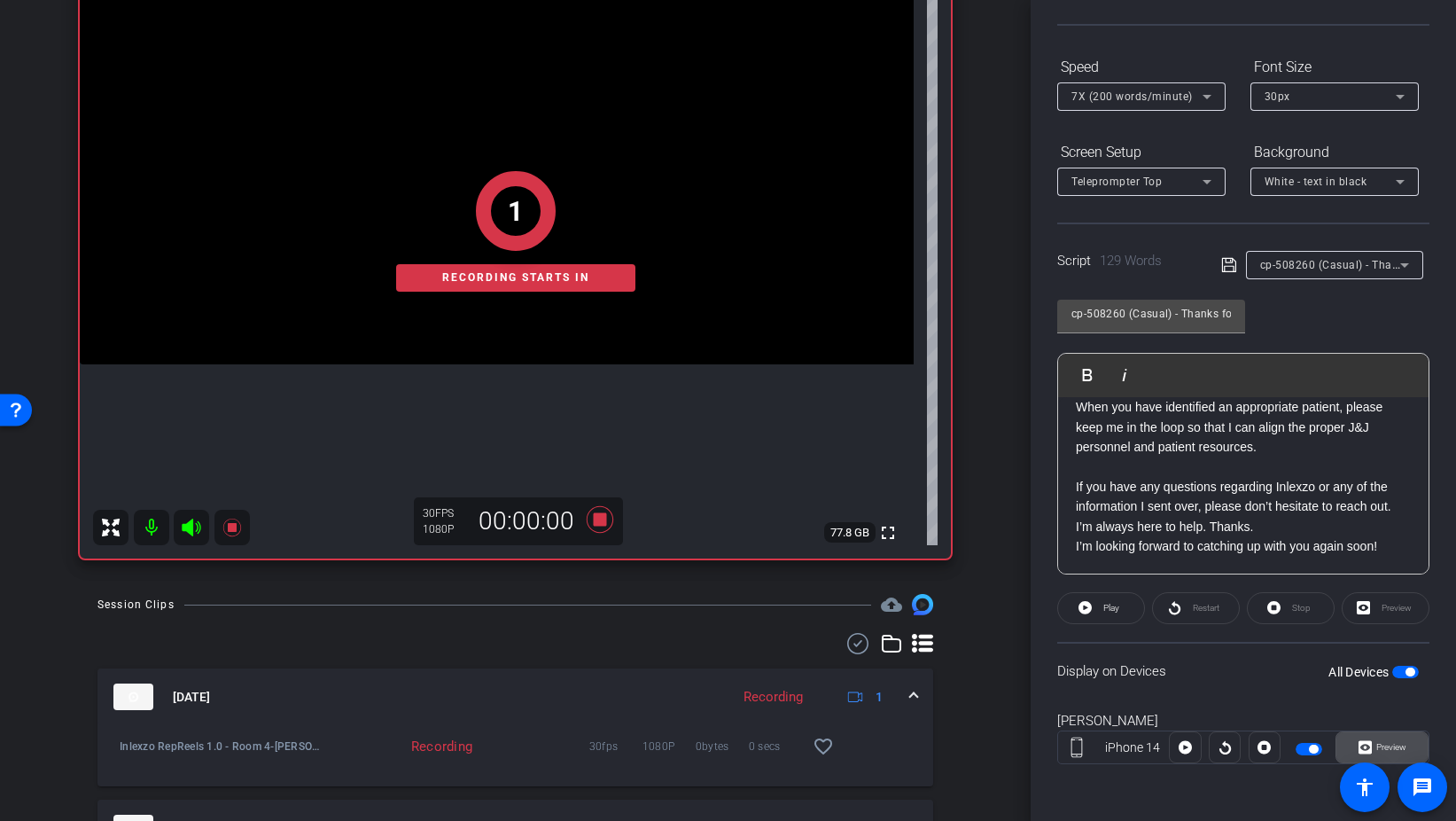
click at [1386, 761] on span at bounding box center [1382, 747] width 91 height 43
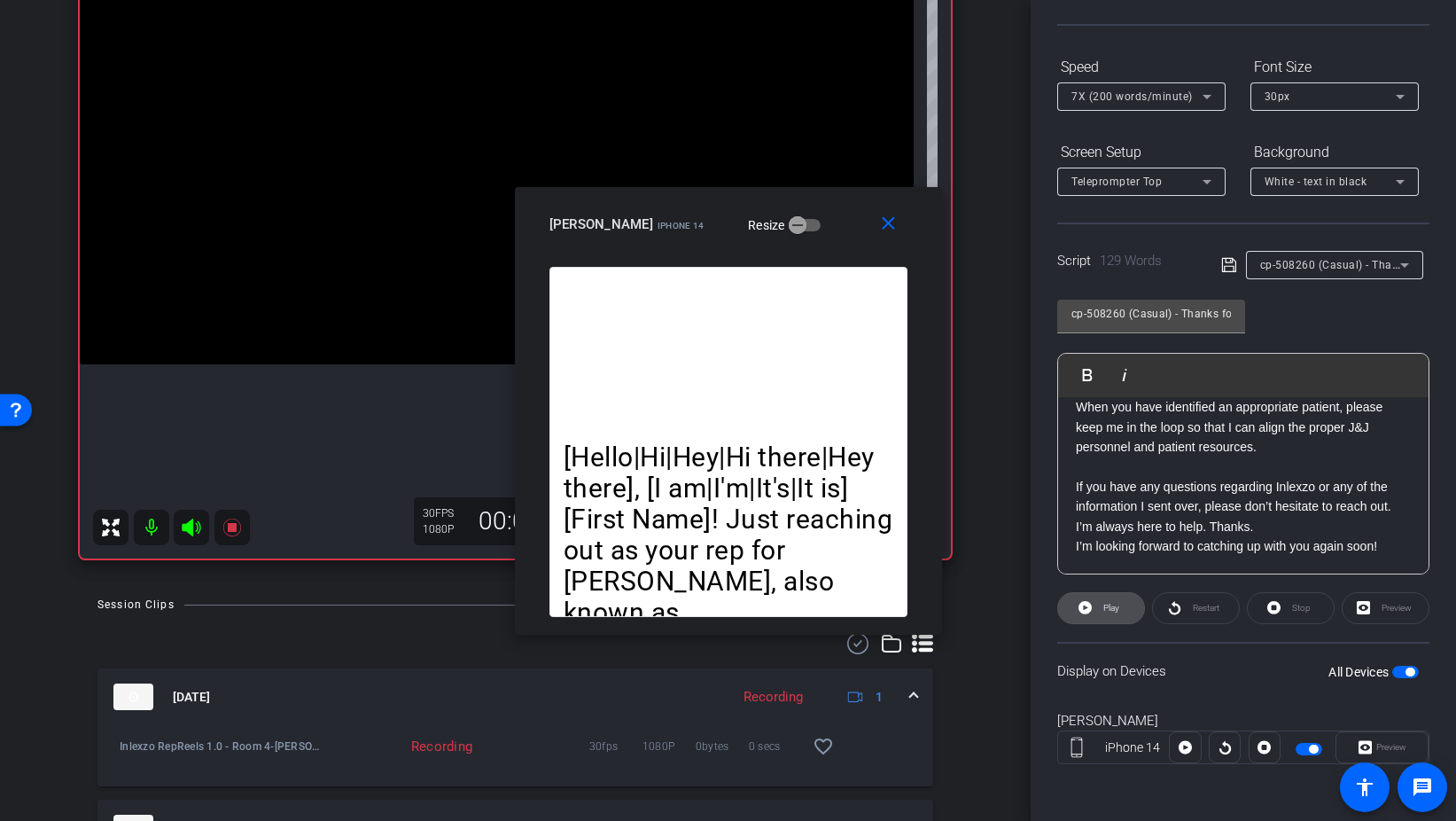
click at [1101, 620] on span "Play" at bounding box center [1109, 608] width 20 height 25
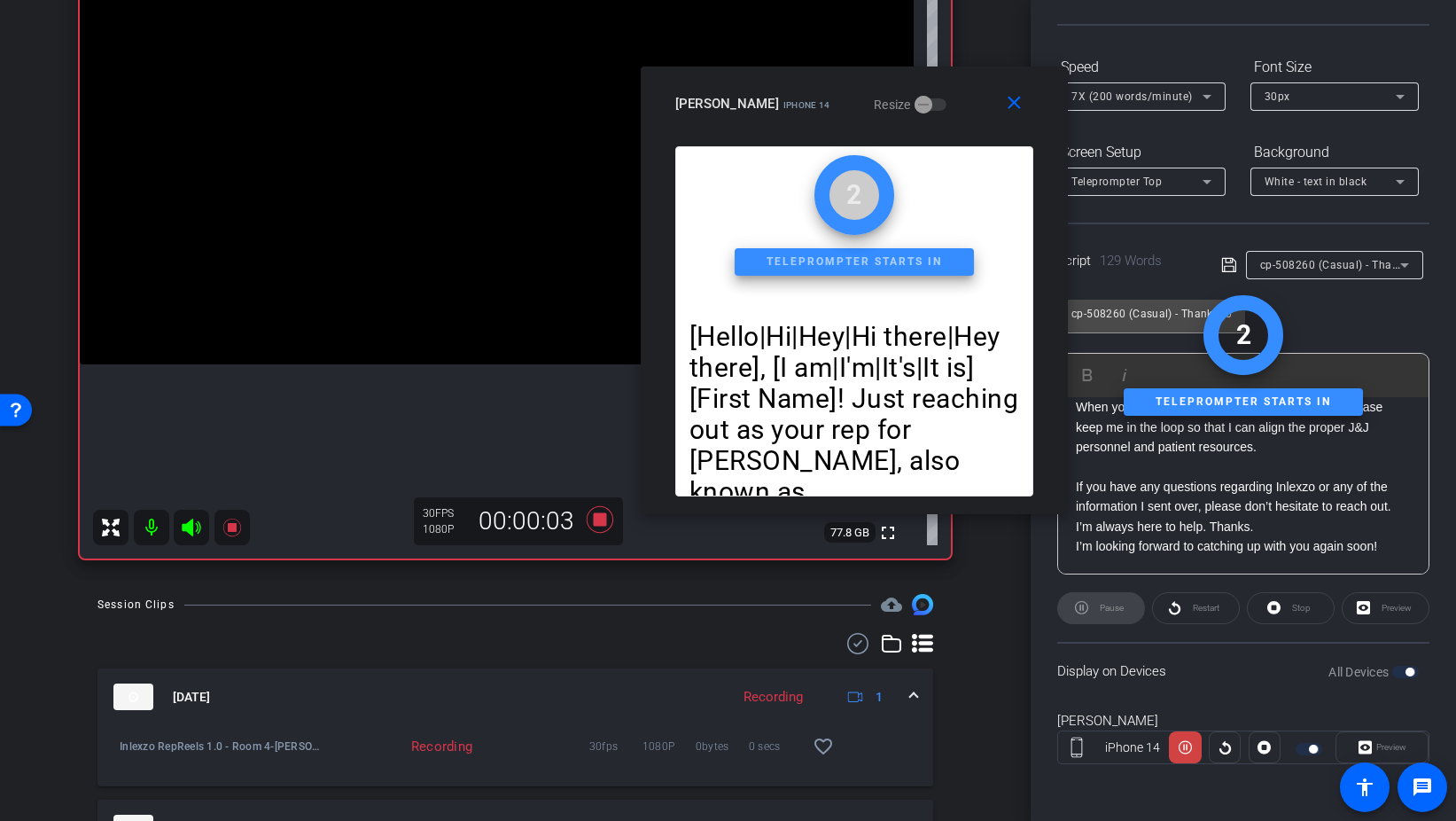
drag, startPoint x: 692, startPoint y: 196, endPoint x: 817, endPoint y: 83, distance: 168.5
click at [818, 75] on div "close Michelle Murray iPhone 14 Resize" at bounding box center [854, 106] width 427 height 80
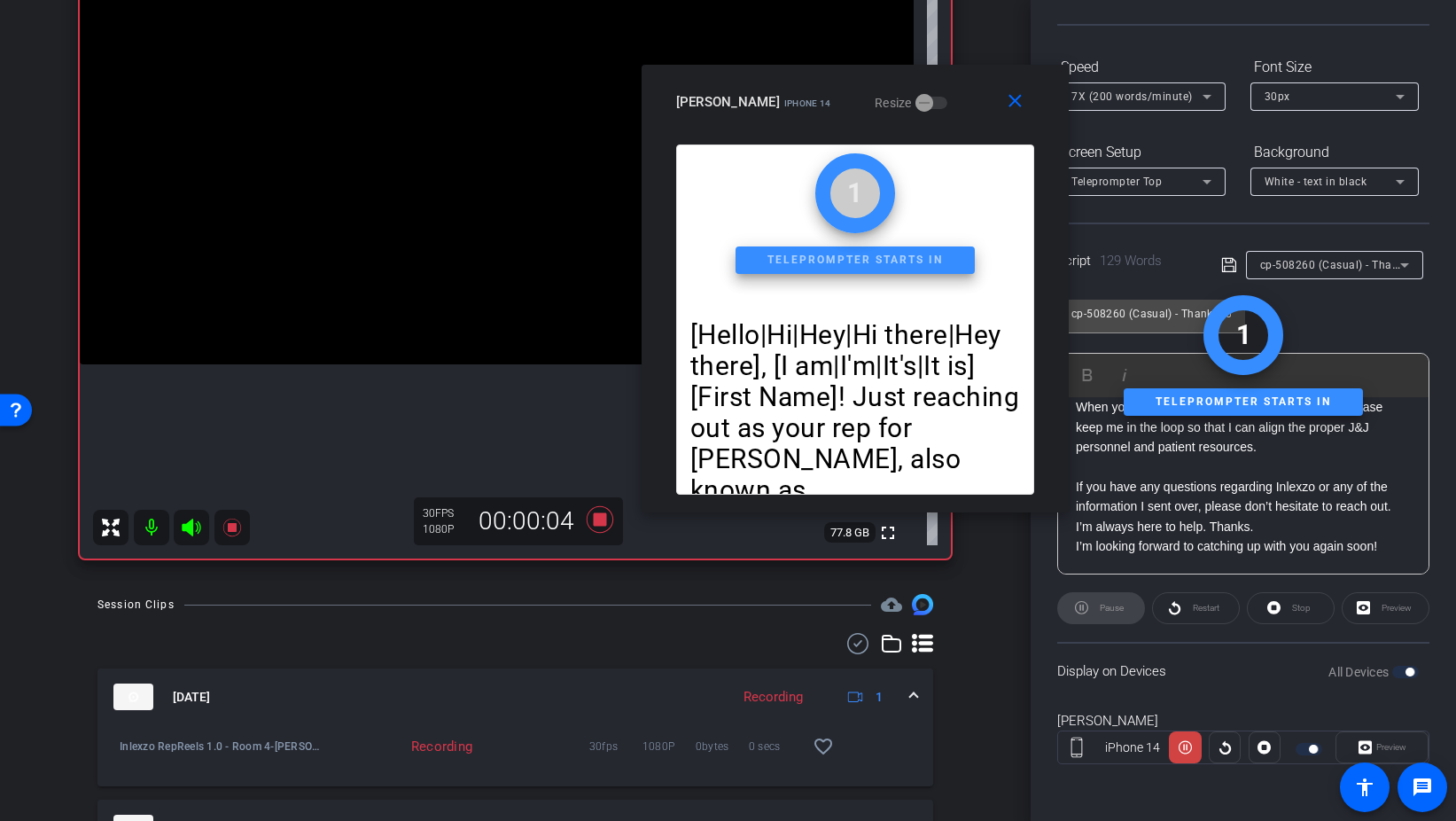
scroll to position [0, 0]
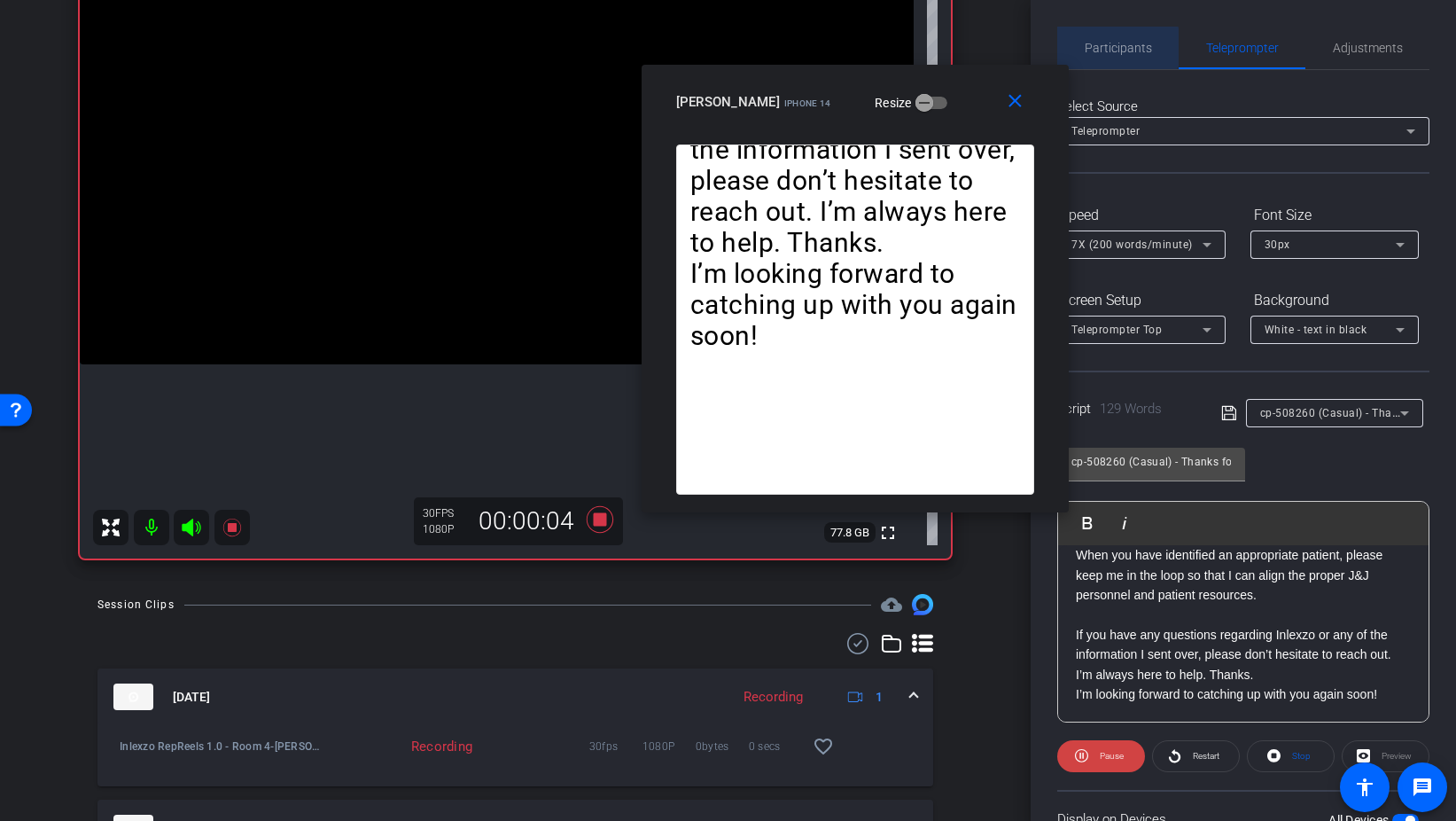
click at [1116, 47] on span "Participants" at bounding box center [1119, 48] width 67 height 13
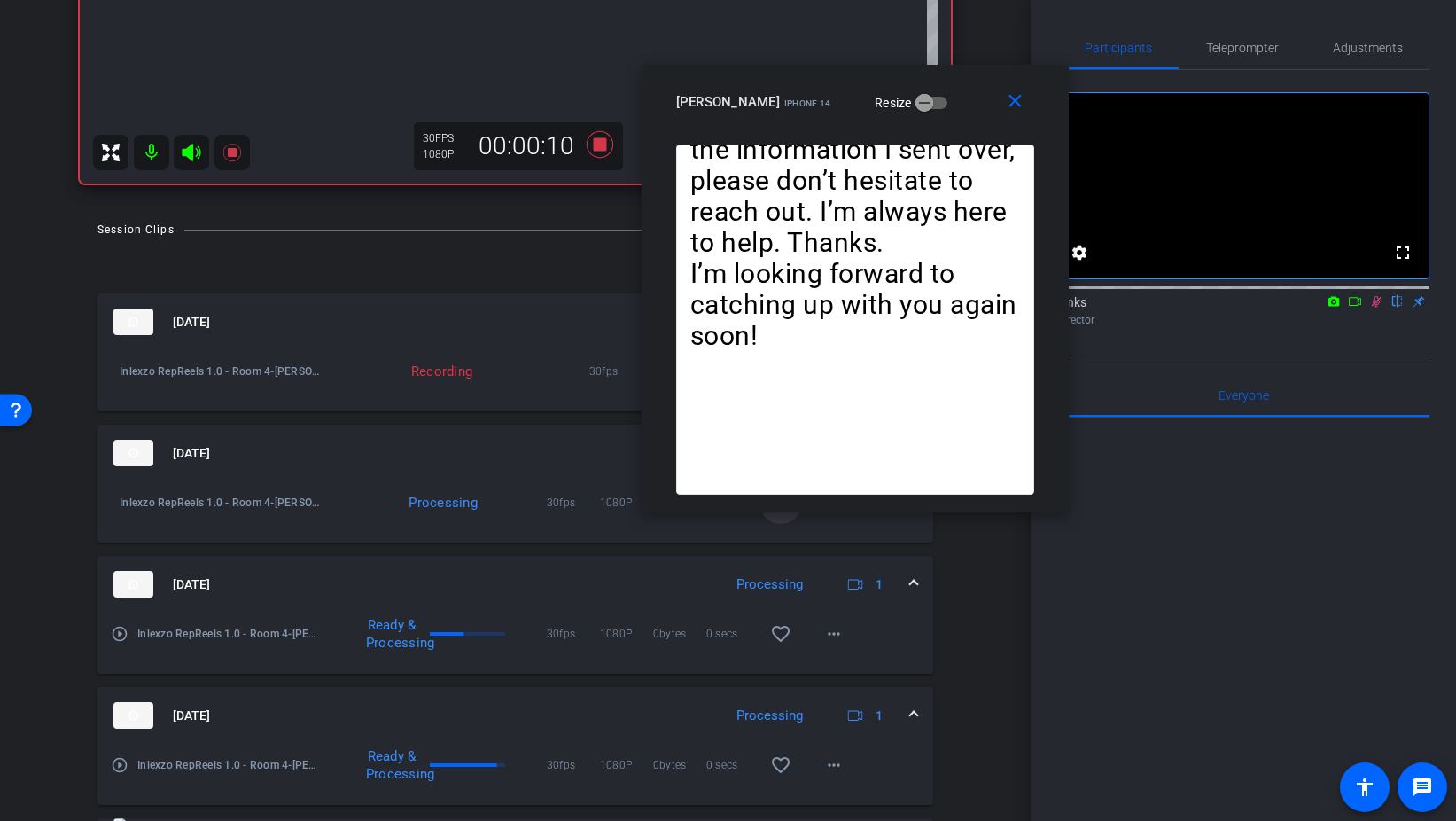
scroll to position [570, 0]
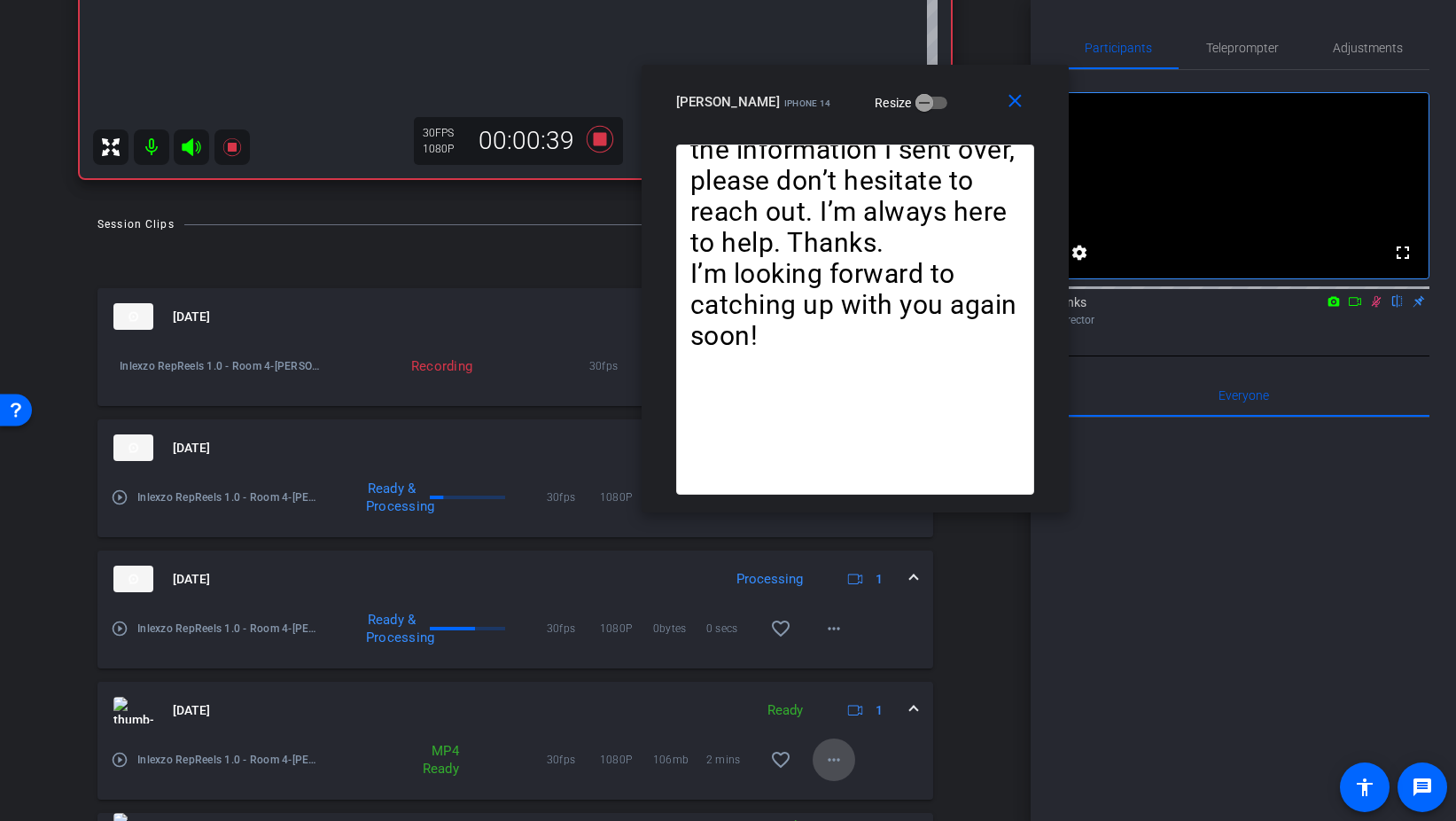
click at [835, 757] on mat-icon "more_horiz" at bounding box center [835, 760] width 21 height 21
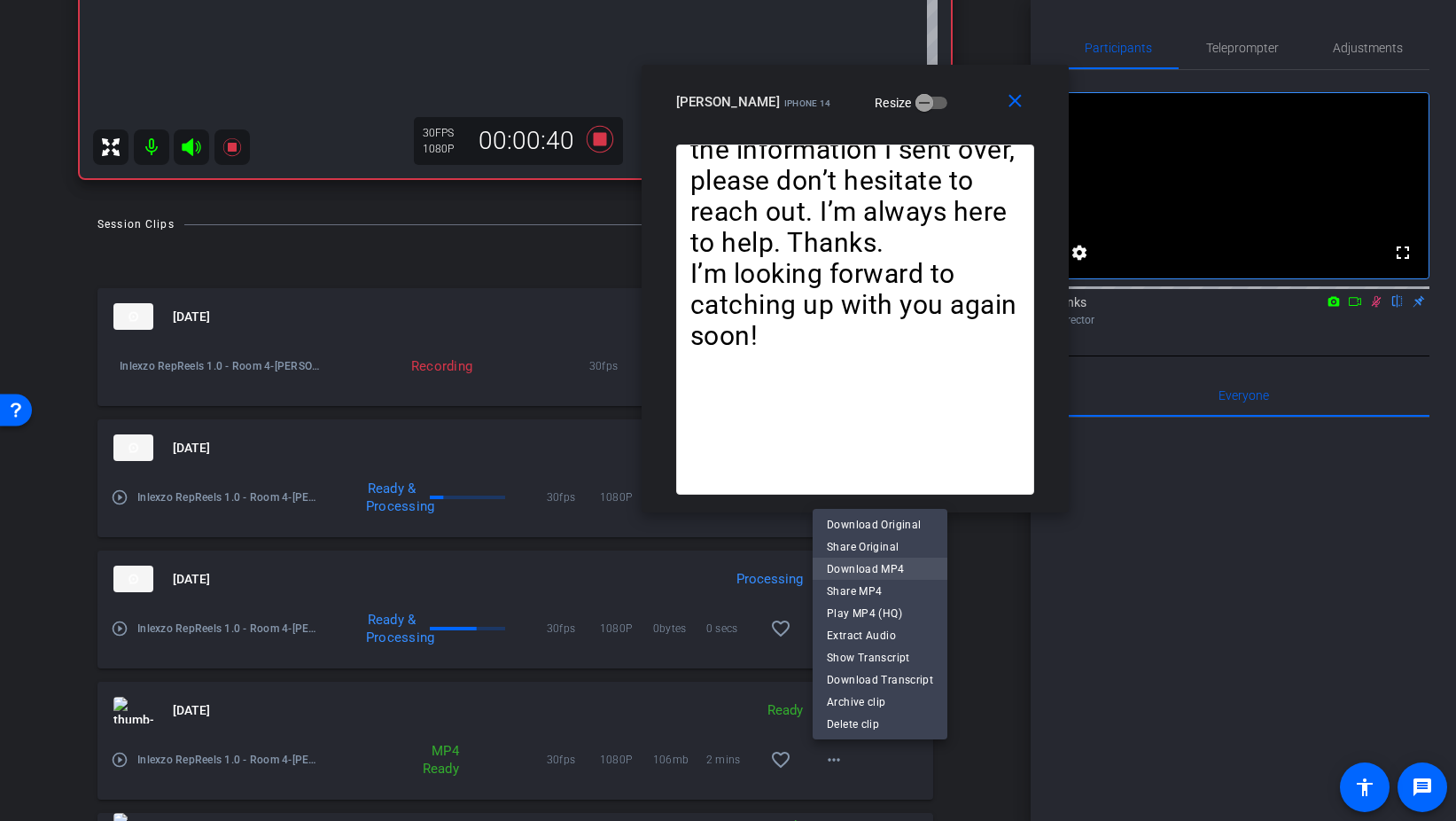
click at [902, 565] on span "Download MP4" at bounding box center [879, 568] width 106 height 21
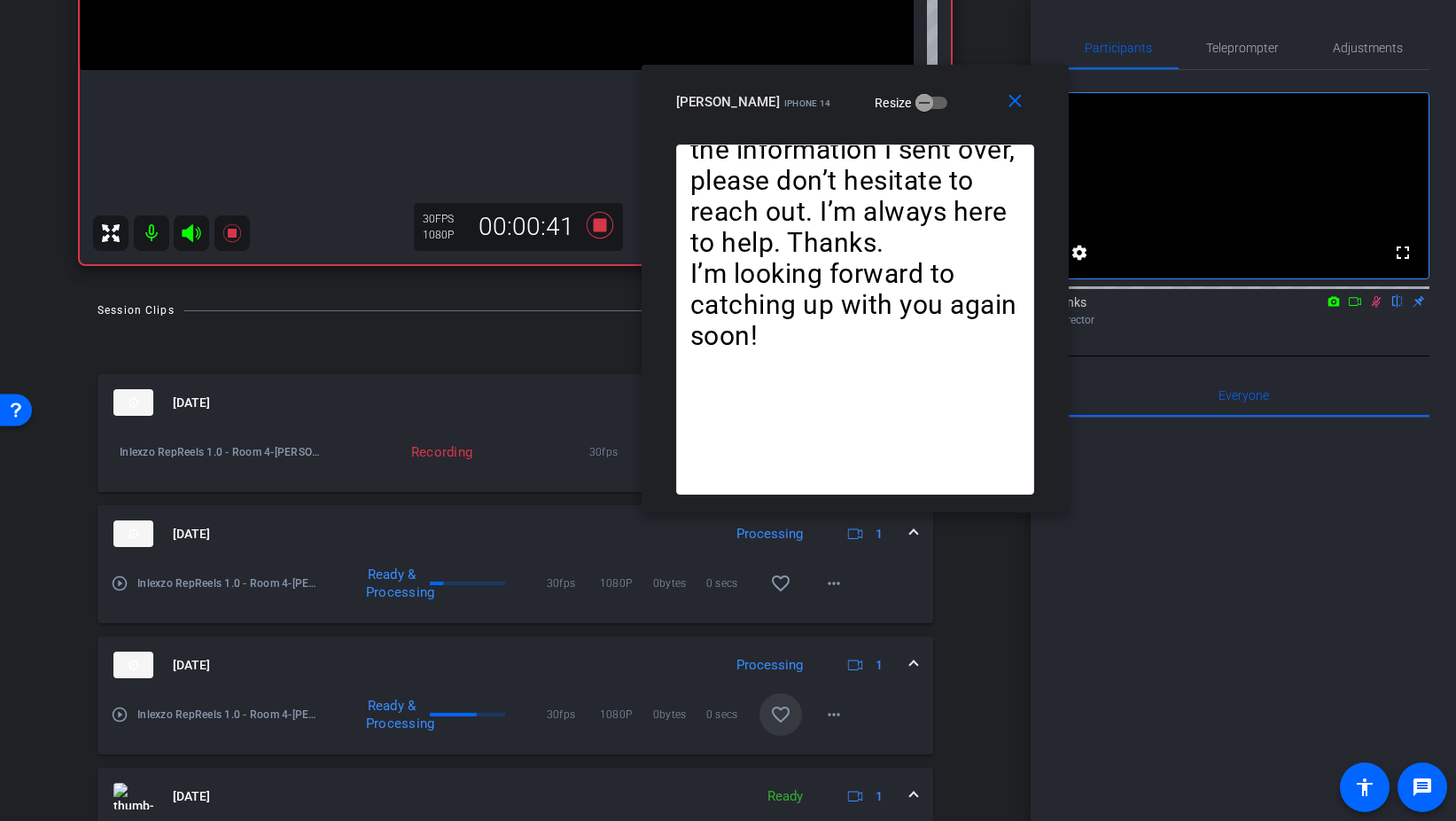
scroll to position [507, 0]
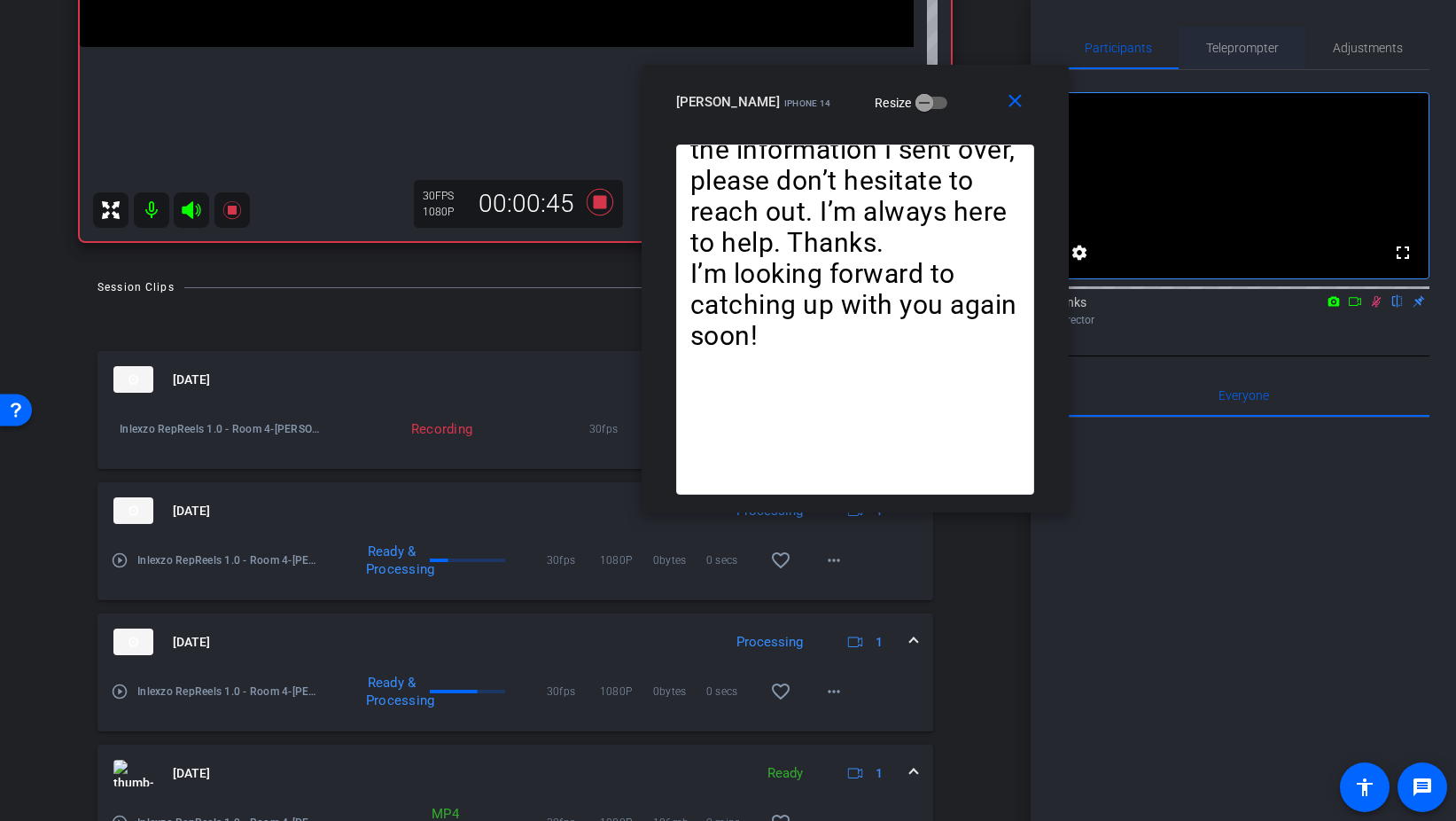
click at [1235, 48] on span "Teleprompter" at bounding box center [1242, 48] width 73 height 13
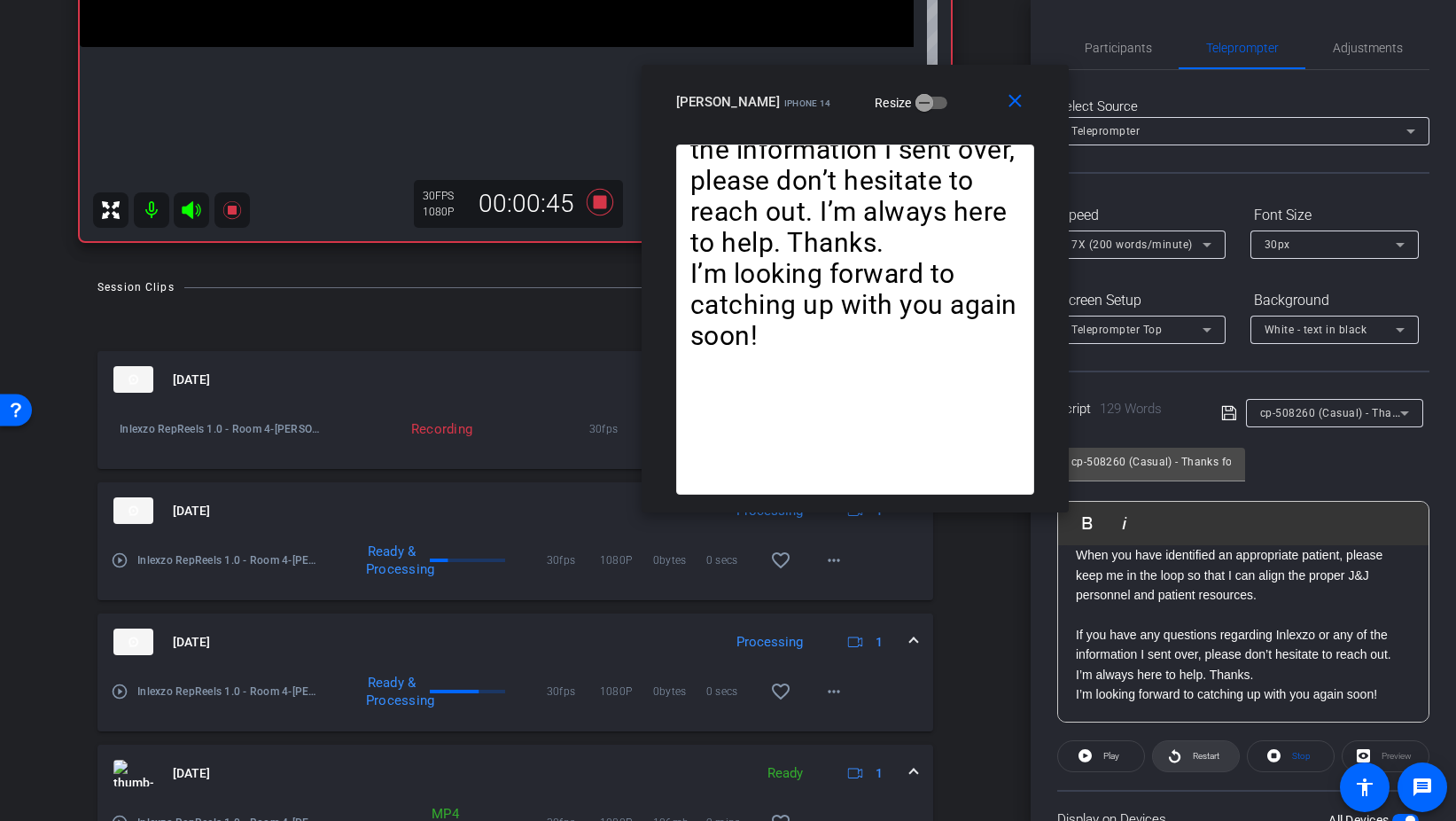
click at [1165, 761] on span at bounding box center [1196, 757] width 86 height 43
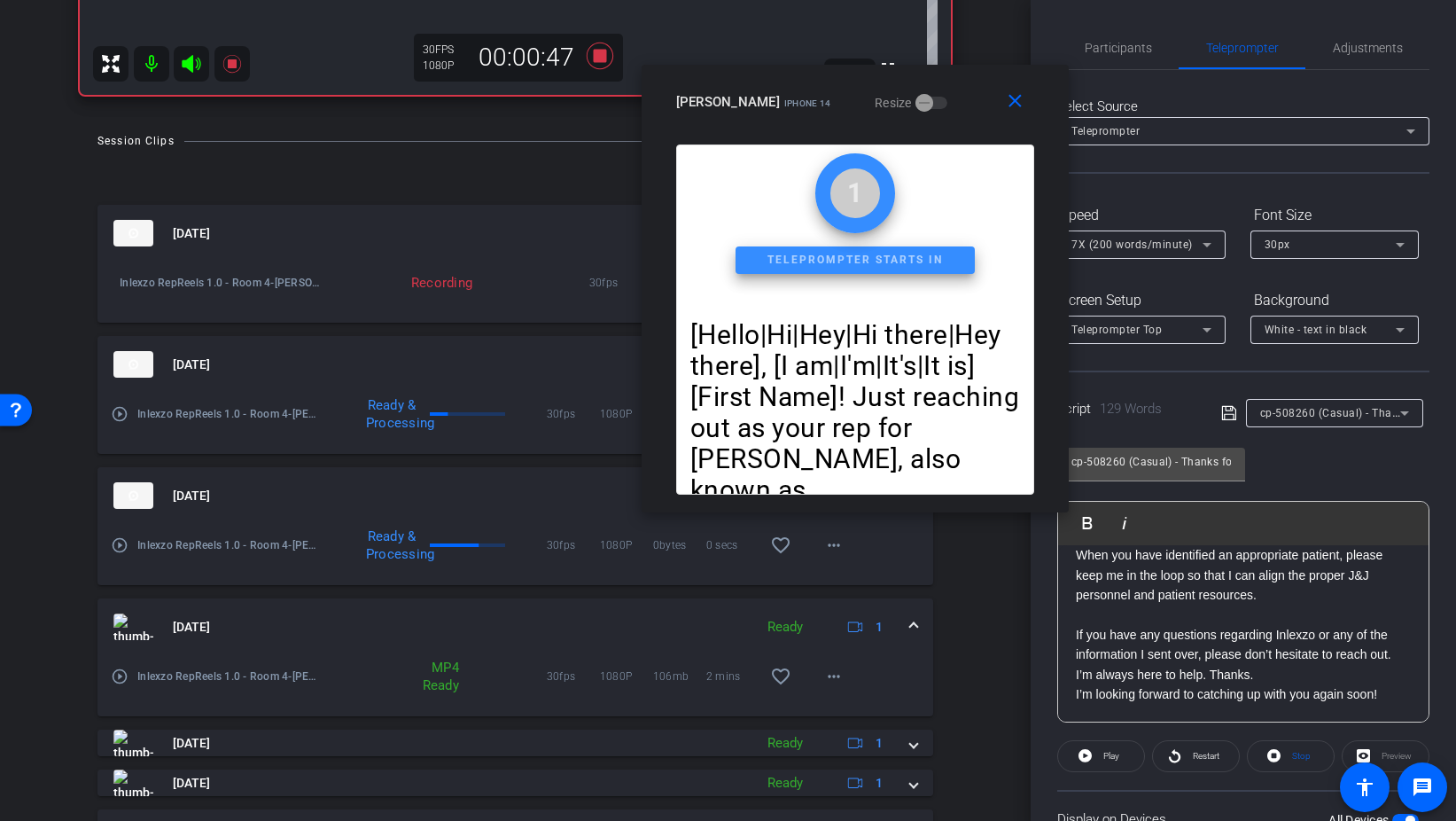
scroll to position [699, 0]
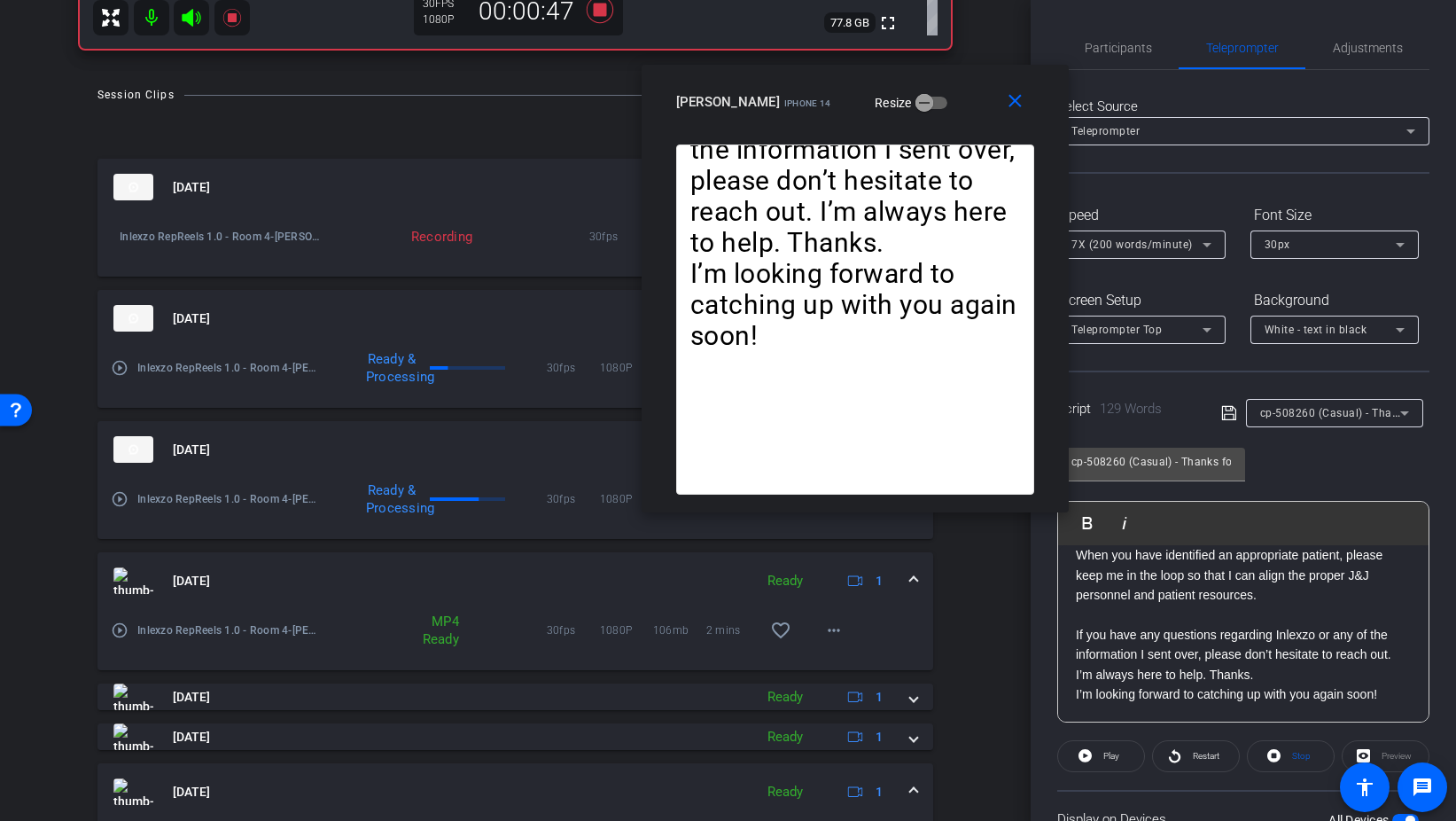
click at [915, 579] on span at bounding box center [913, 581] width 7 height 18
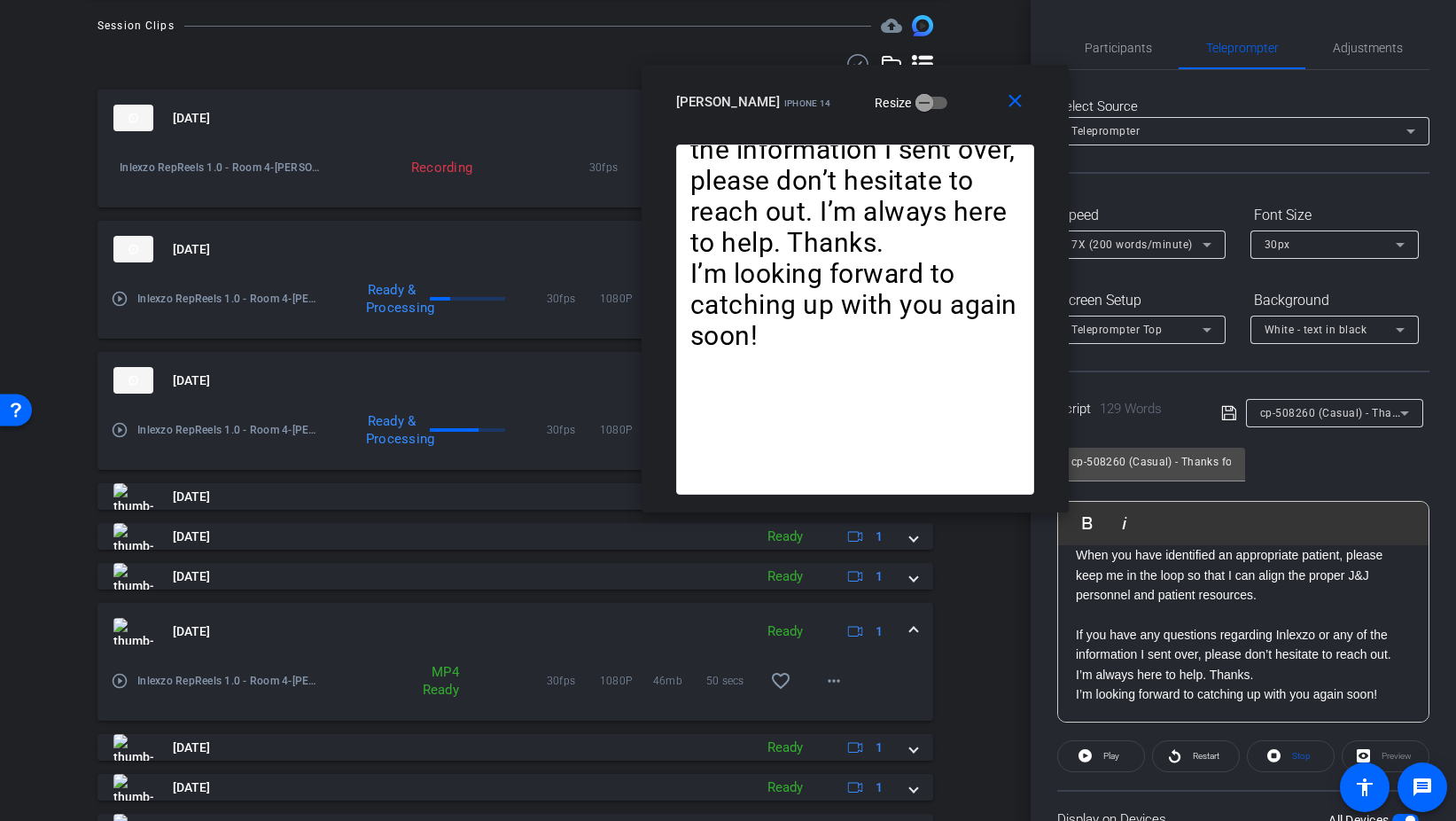
scroll to position [769, 0]
click at [909, 624] on div "[DATE] Ready 1" at bounding box center [512, 629] width 797 height 26
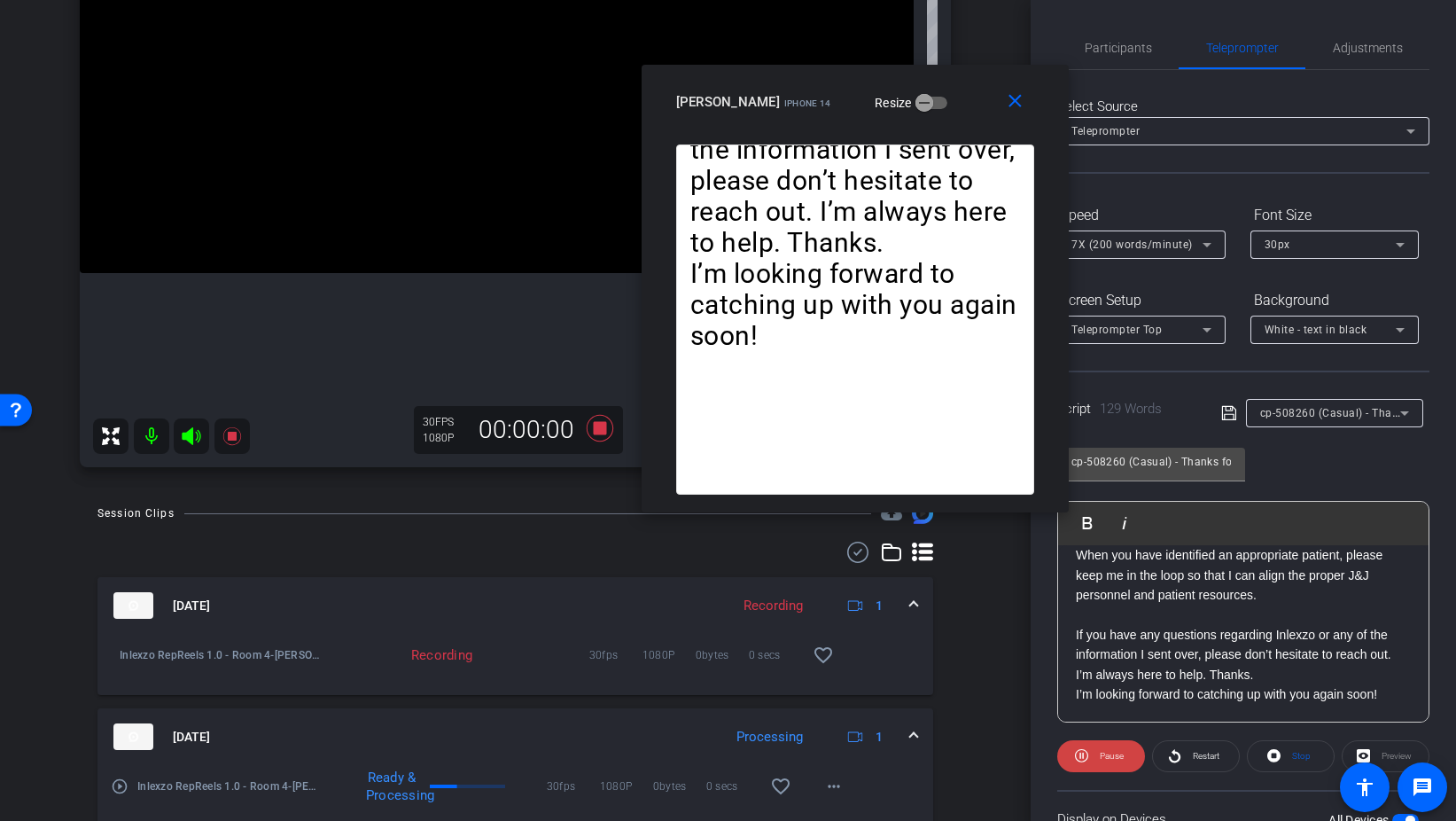
scroll to position [490, 0]
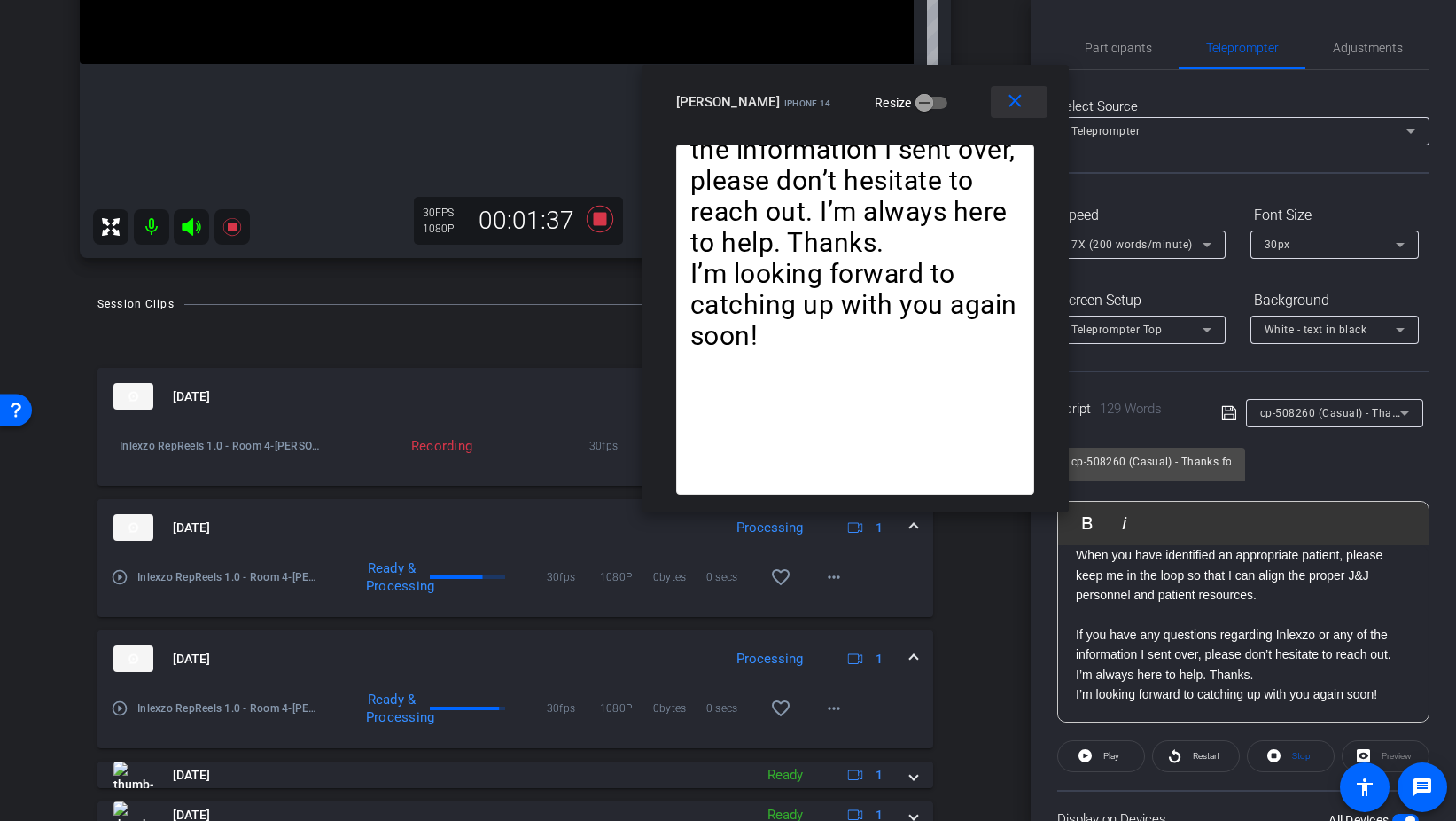
click at [1023, 103] on mat-icon "close" at bounding box center [1015, 101] width 22 height 22
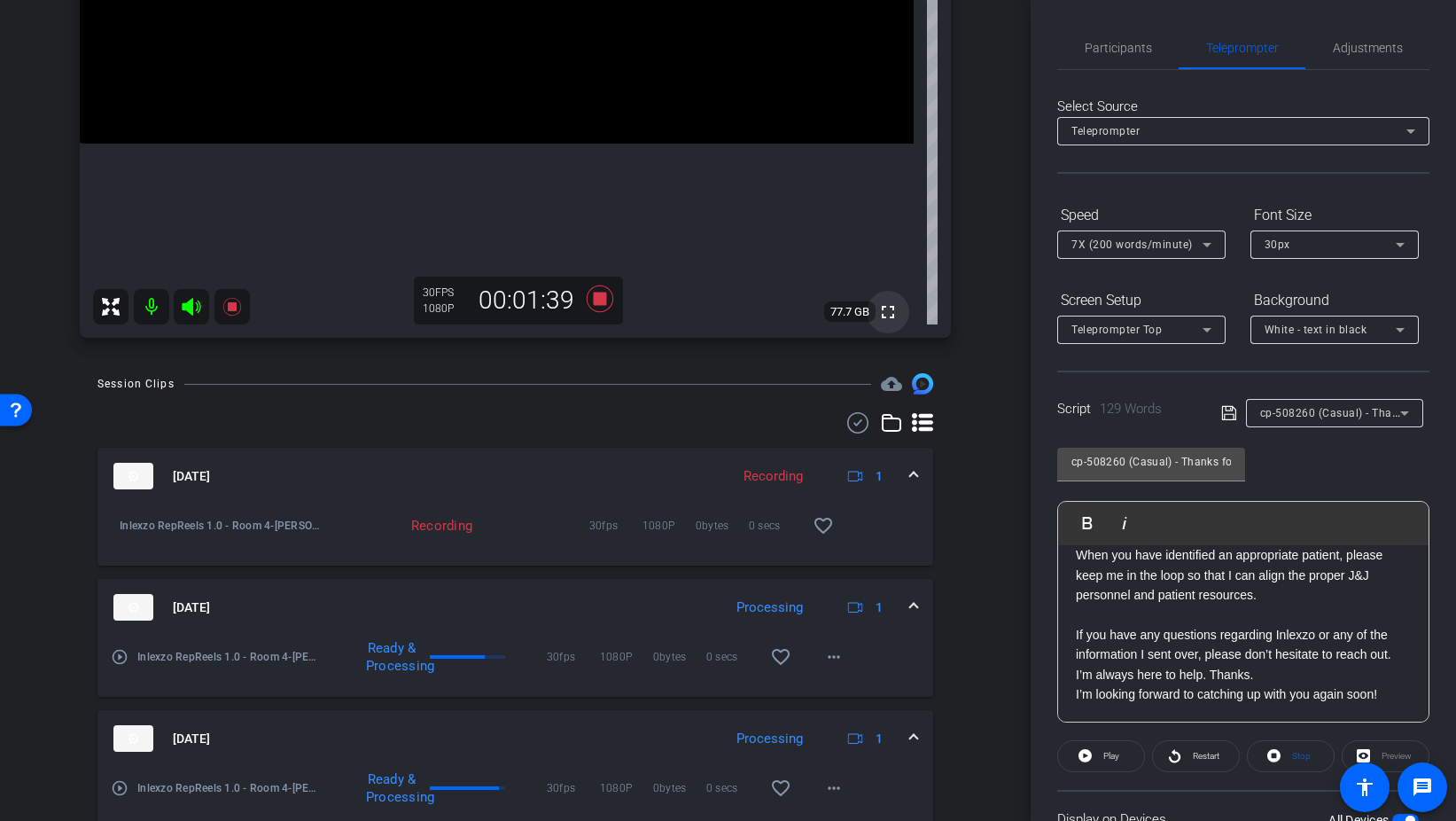
scroll to position [398, 0]
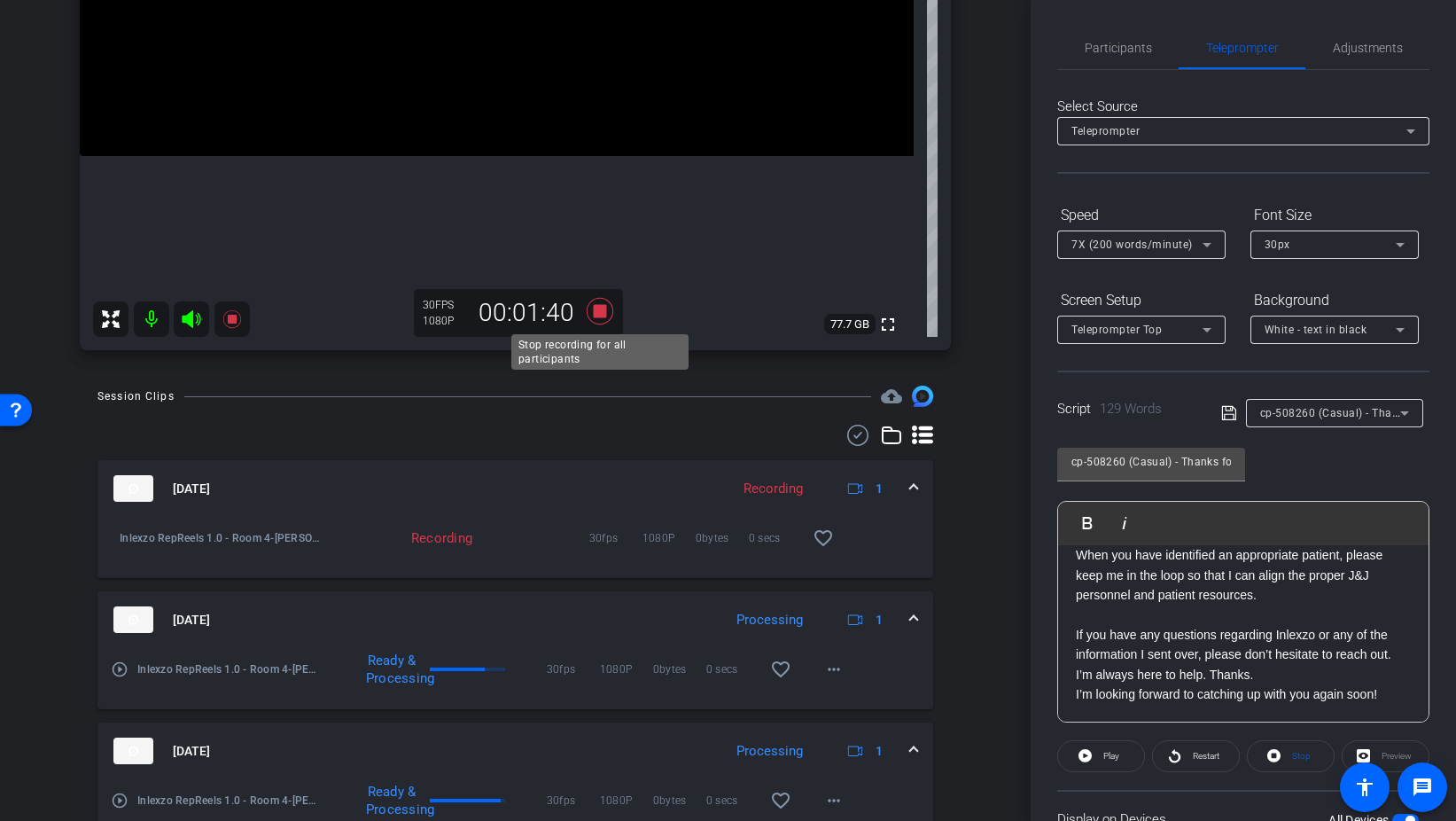
click at [600, 310] on icon at bounding box center [598, 310] width 26 height 26
click at [1117, 42] on span "Participants" at bounding box center [1119, 48] width 67 height 13
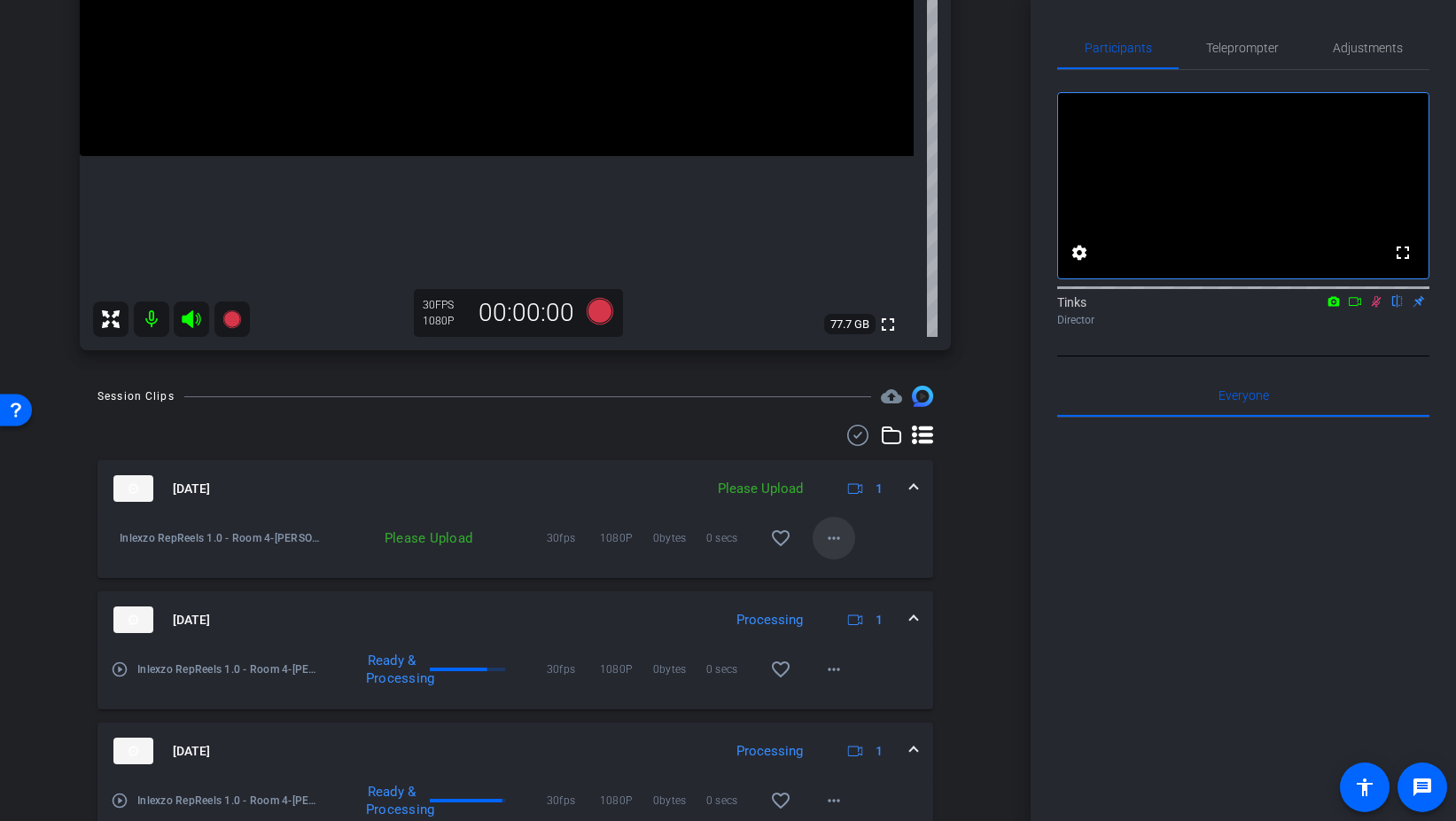
click at [835, 539] on mat-icon "more_horiz" at bounding box center [835, 538] width 21 height 21
click at [860, 575] on span "Upload" at bounding box center [862, 576] width 71 height 21
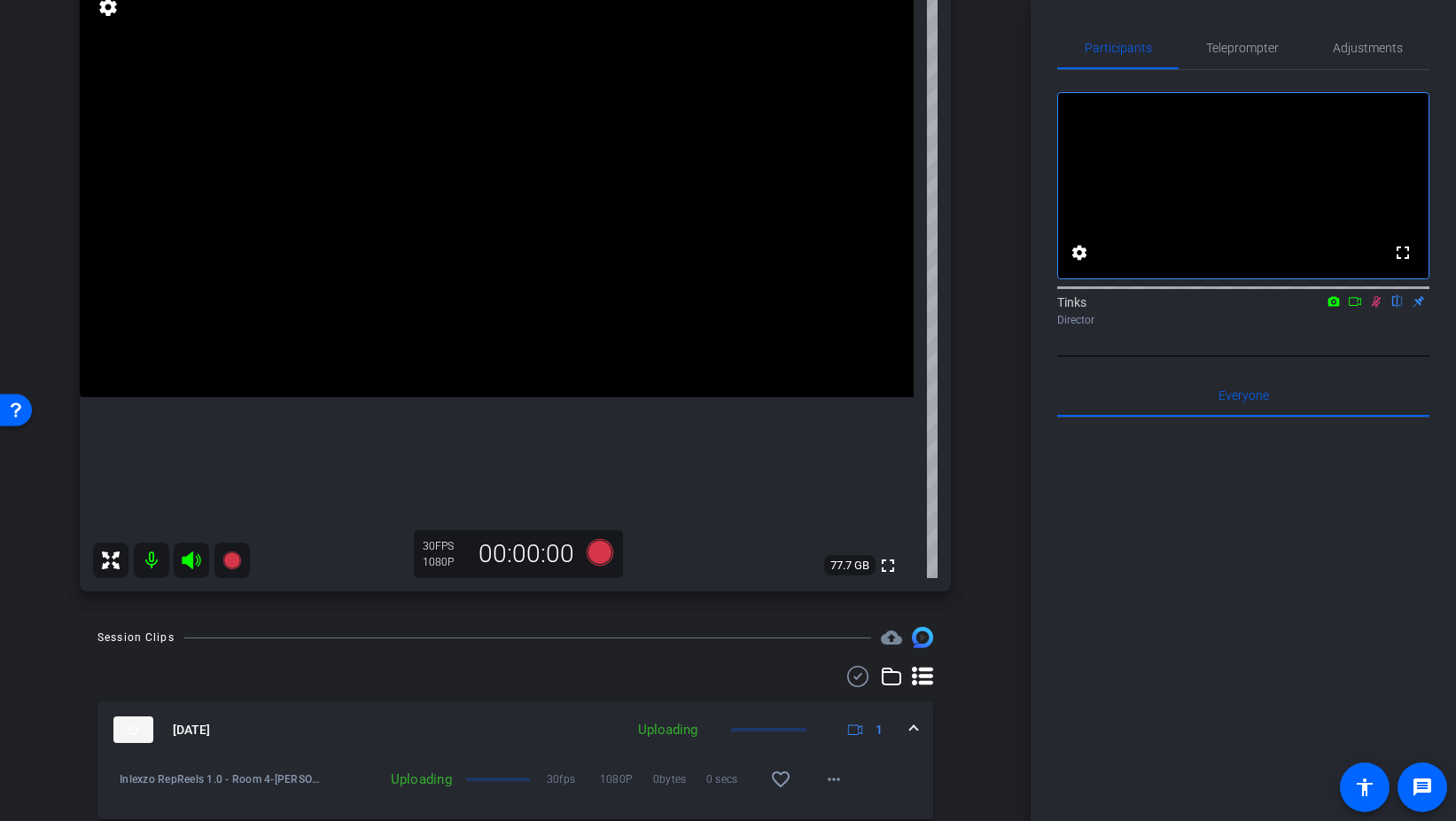
scroll to position [176, 0]
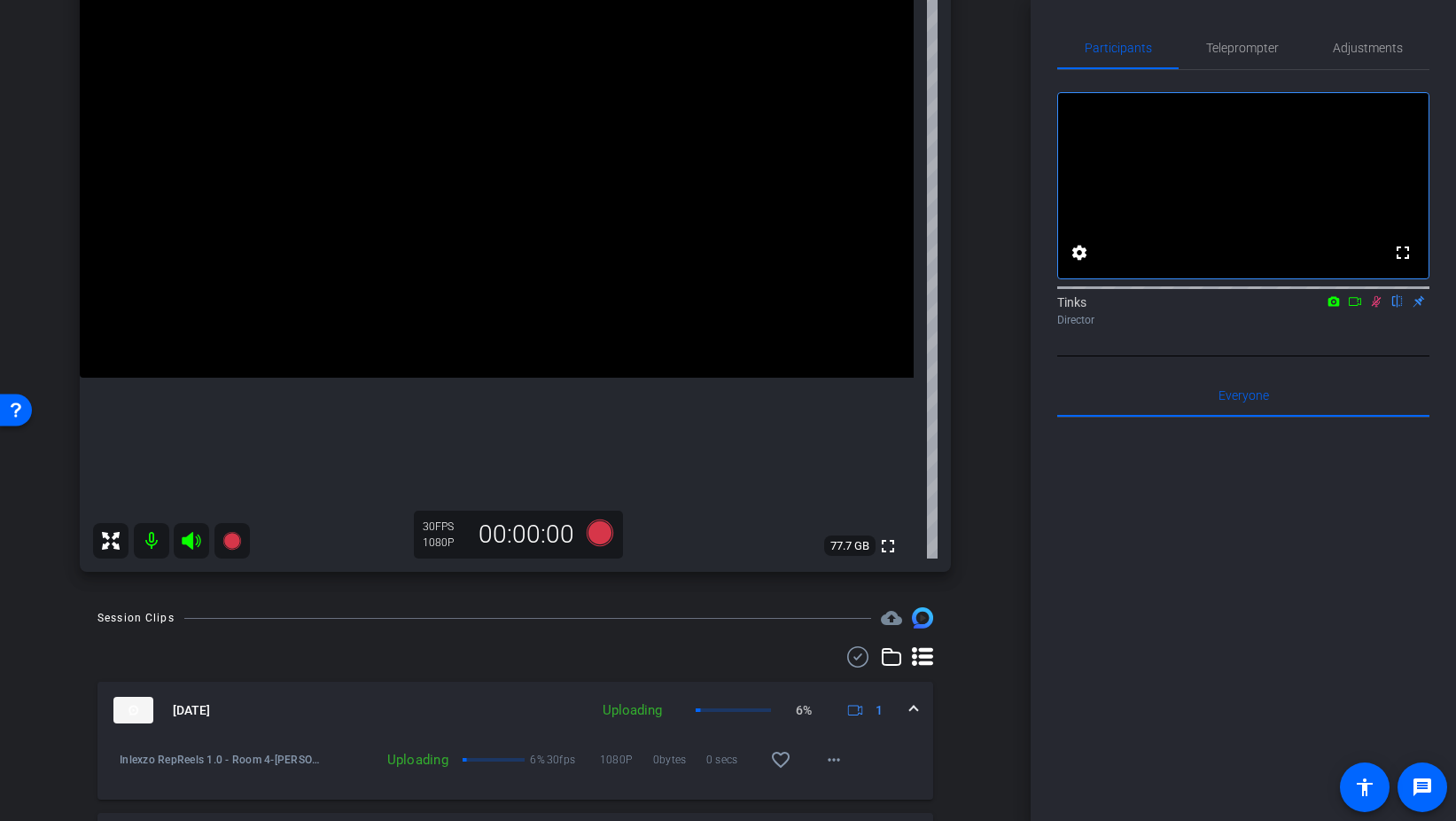
click at [1375, 307] on icon at bounding box center [1376, 301] width 15 height 13
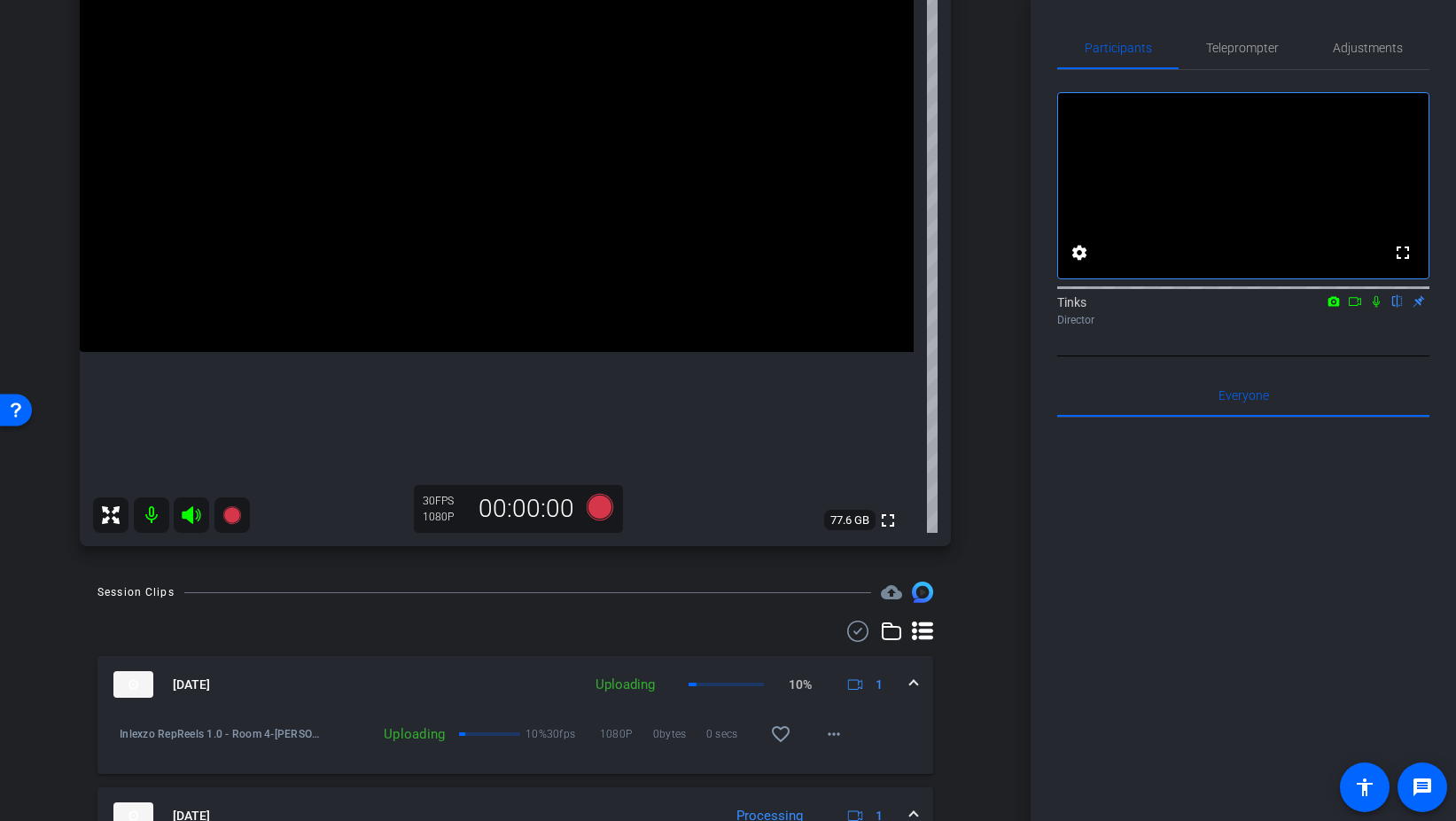
scroll to position [201, 0]
click at [1377, 307] on icon at bounding box center [1376, 301] width 15 height 13
click at [608, 505] on icon at bounding box center [598, 508] width 26 height 26
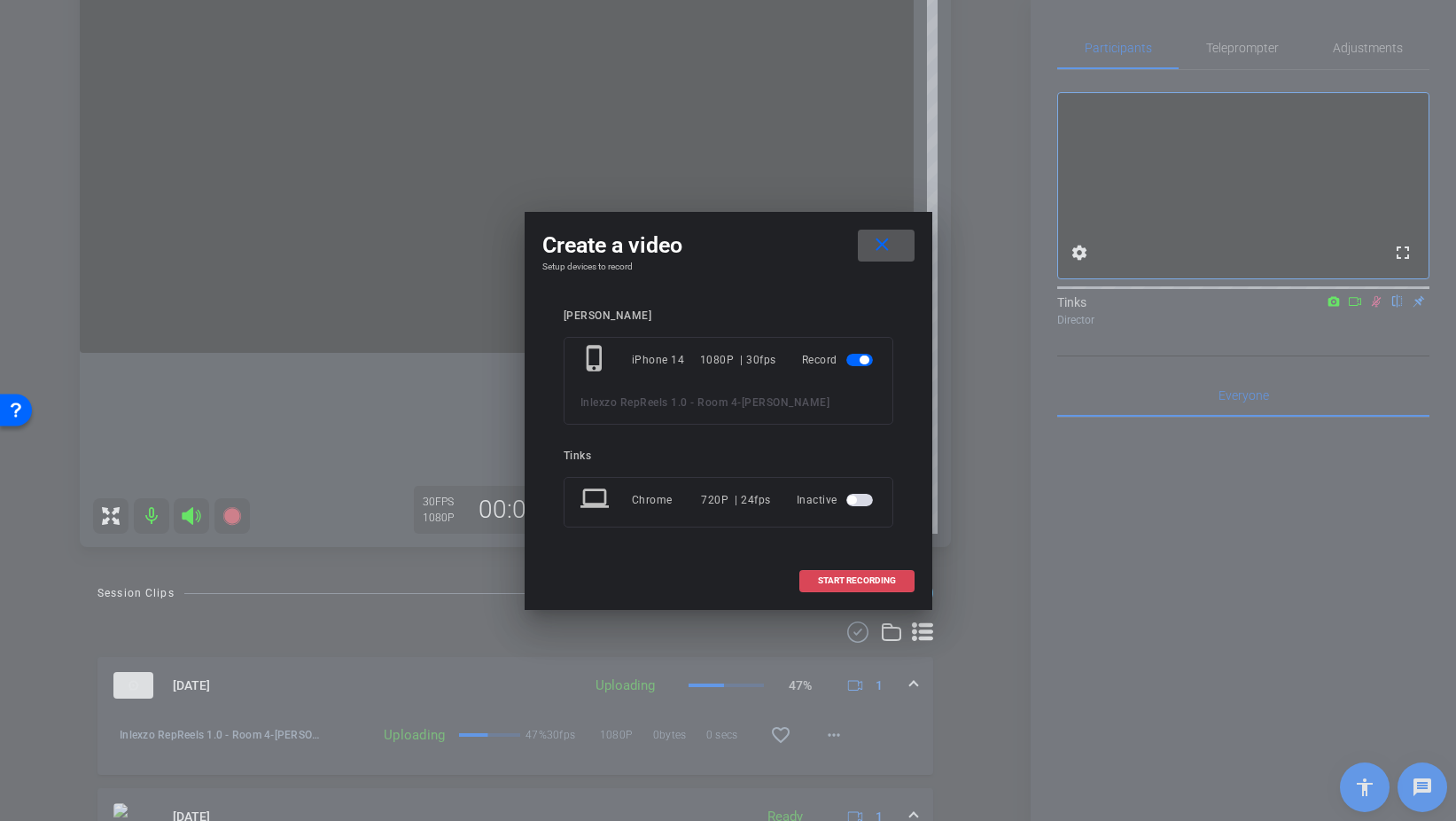
click at [878, 577] on span "START RECORDING" at bounding box center [857, 580] width 78 height 9
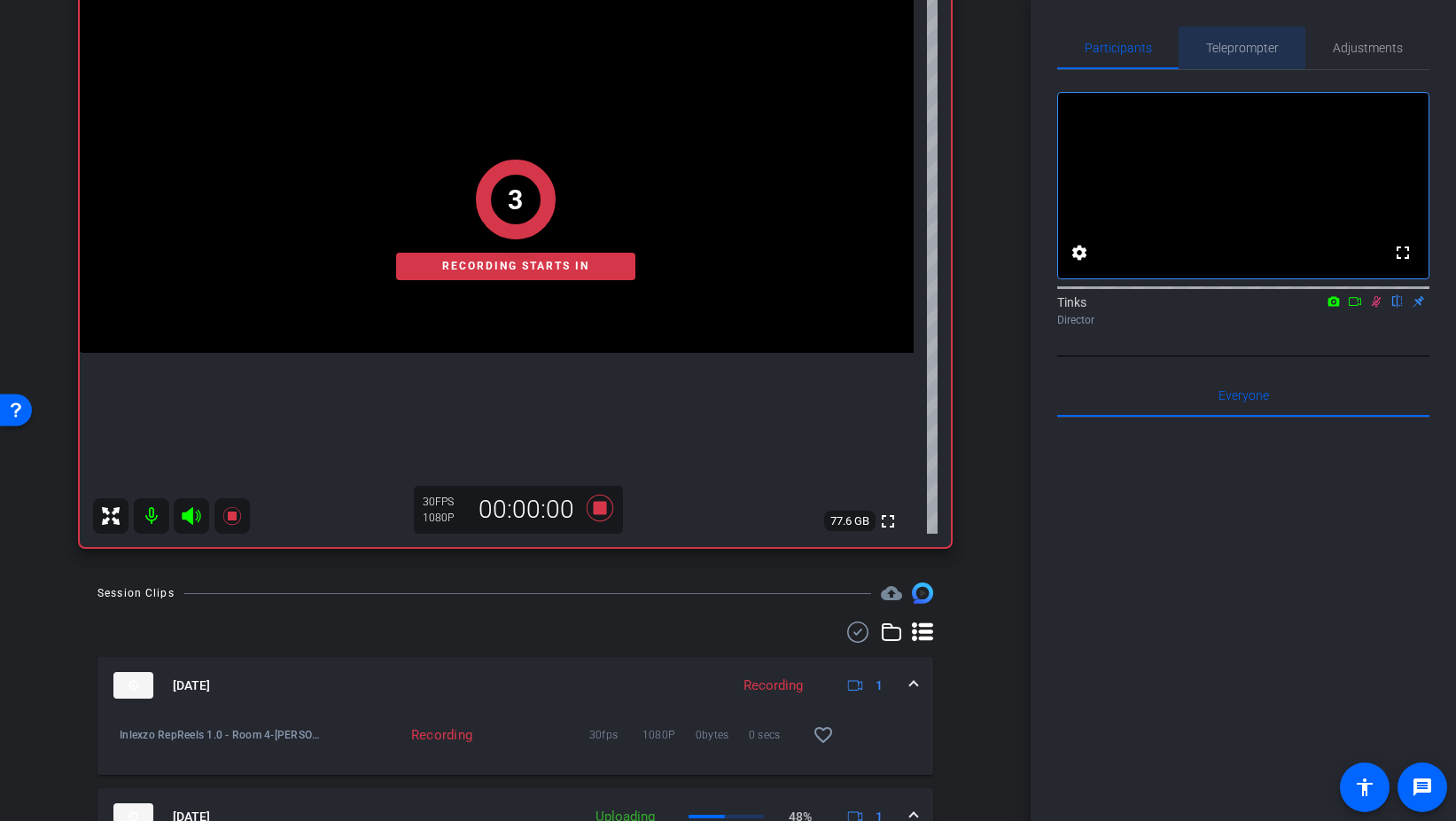
click at [1253, 55] on span "Teleprompter" at bounding box center [1242, 48] width 73 height 43
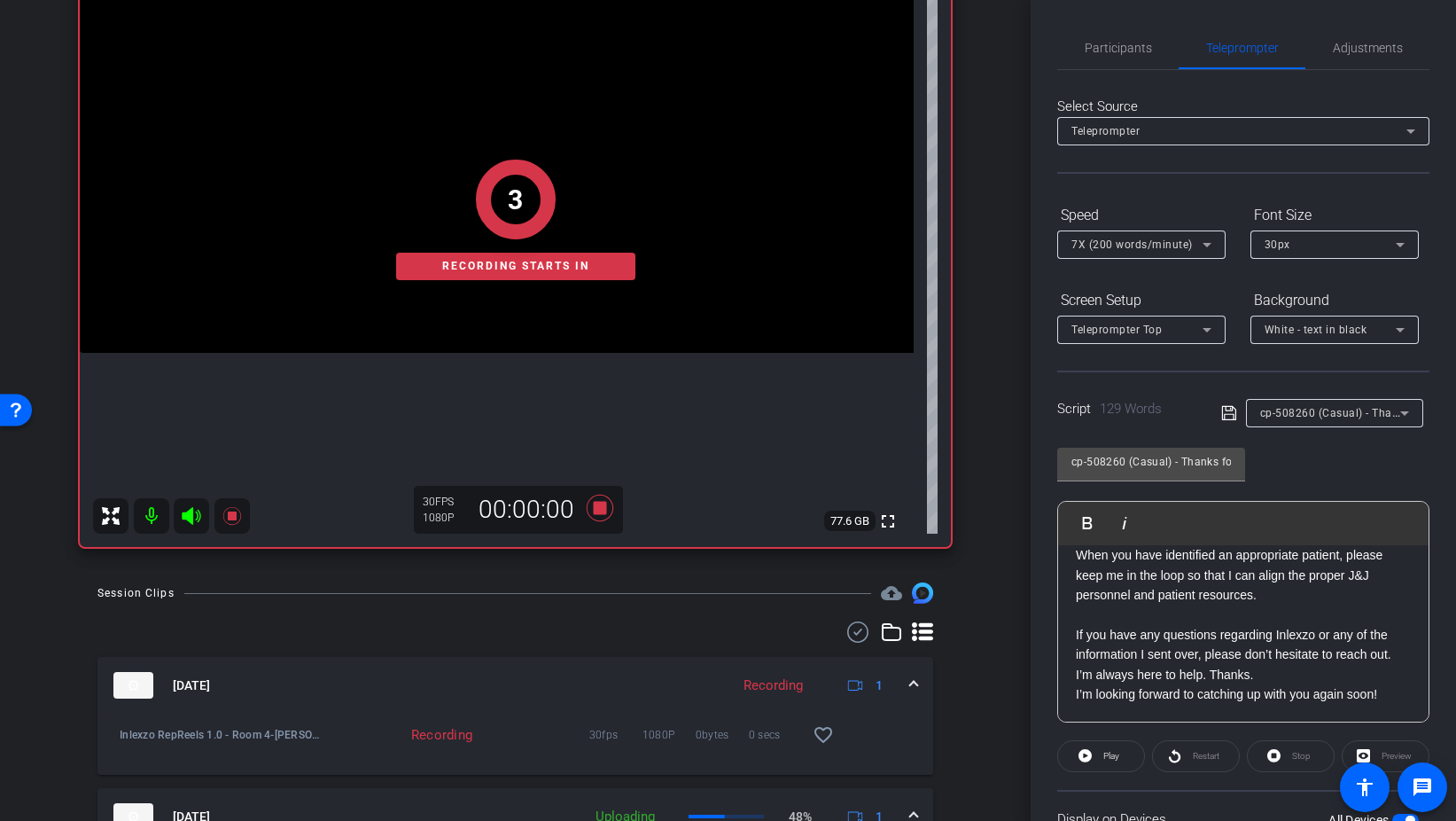
scroll to position [148, 0]
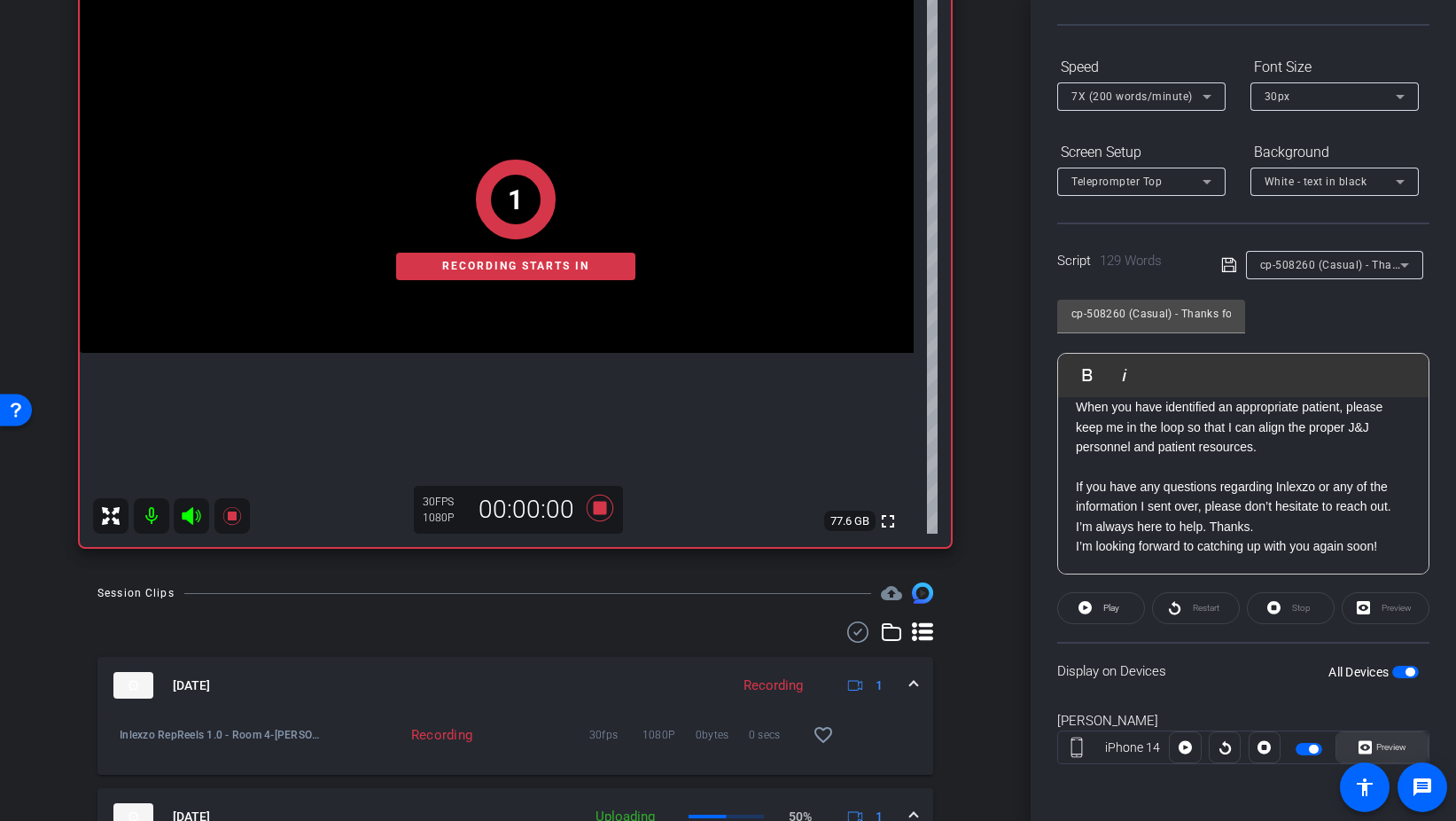
click at [1382, 750] on span "Preview" at bounding box center [1391, 747] width 30 height 10
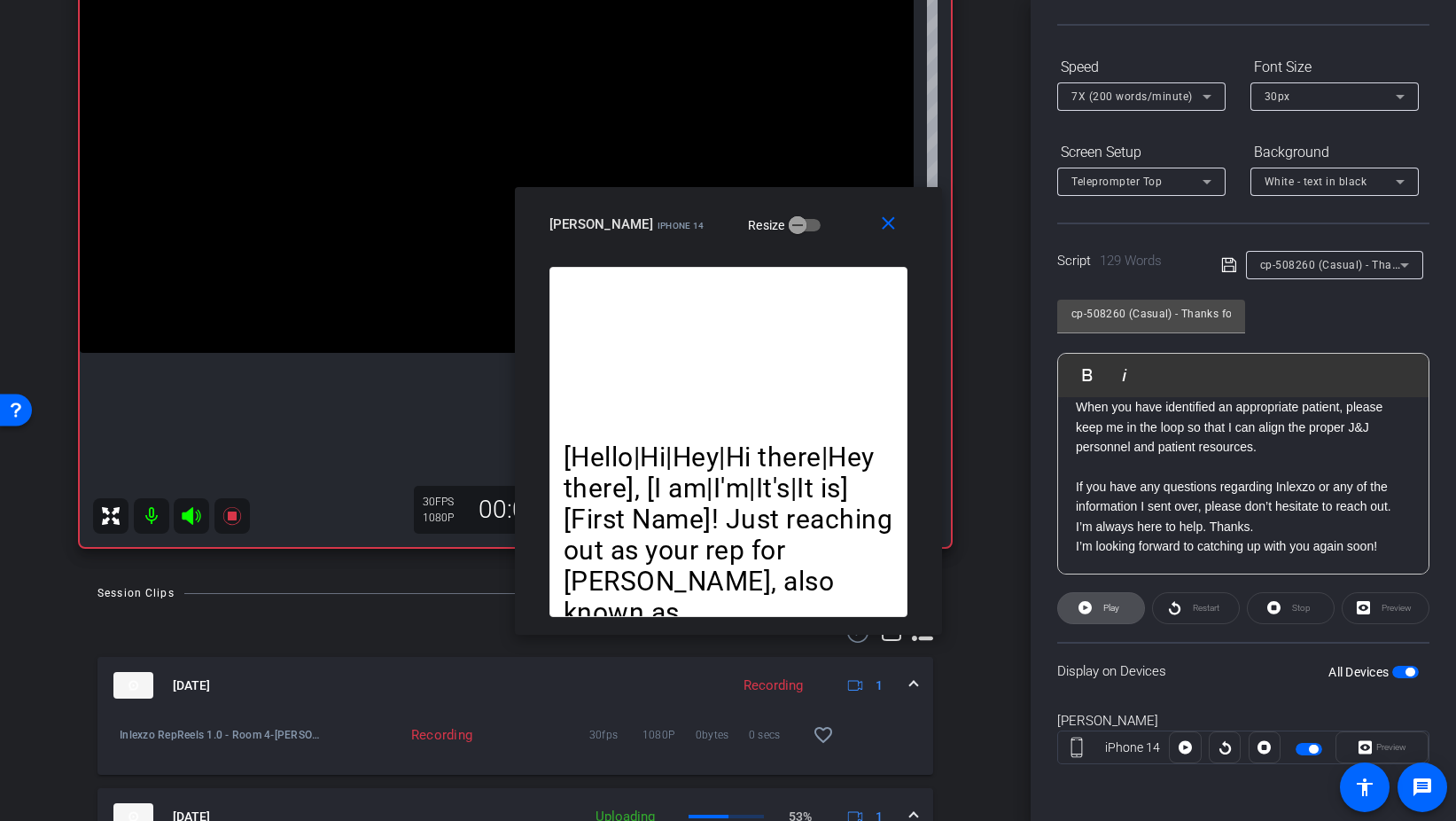
click at [1111, 605] on span "Play" at bounding box center [1112, 608] width 16 height 10
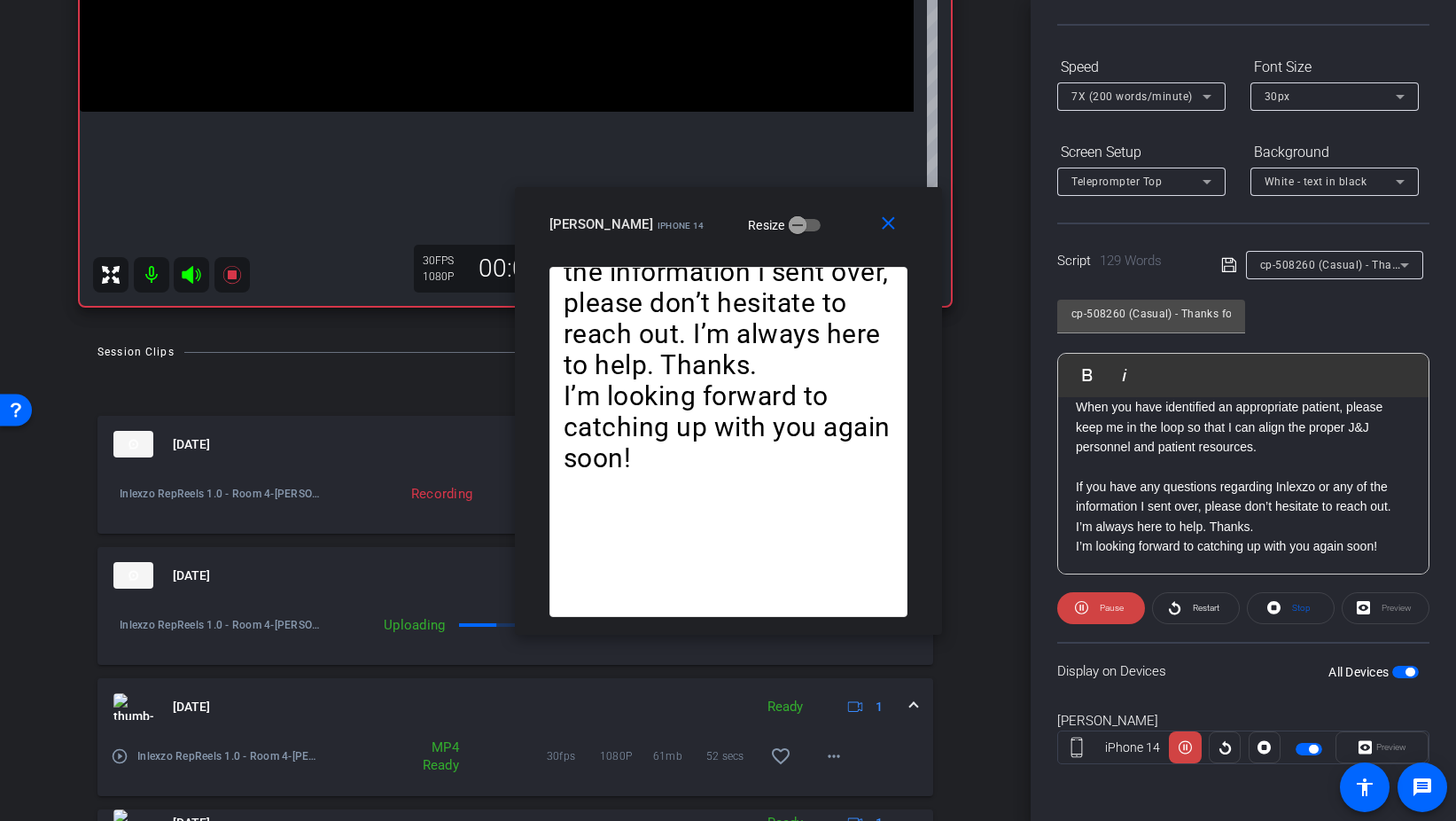
scroll to position [469, 0]
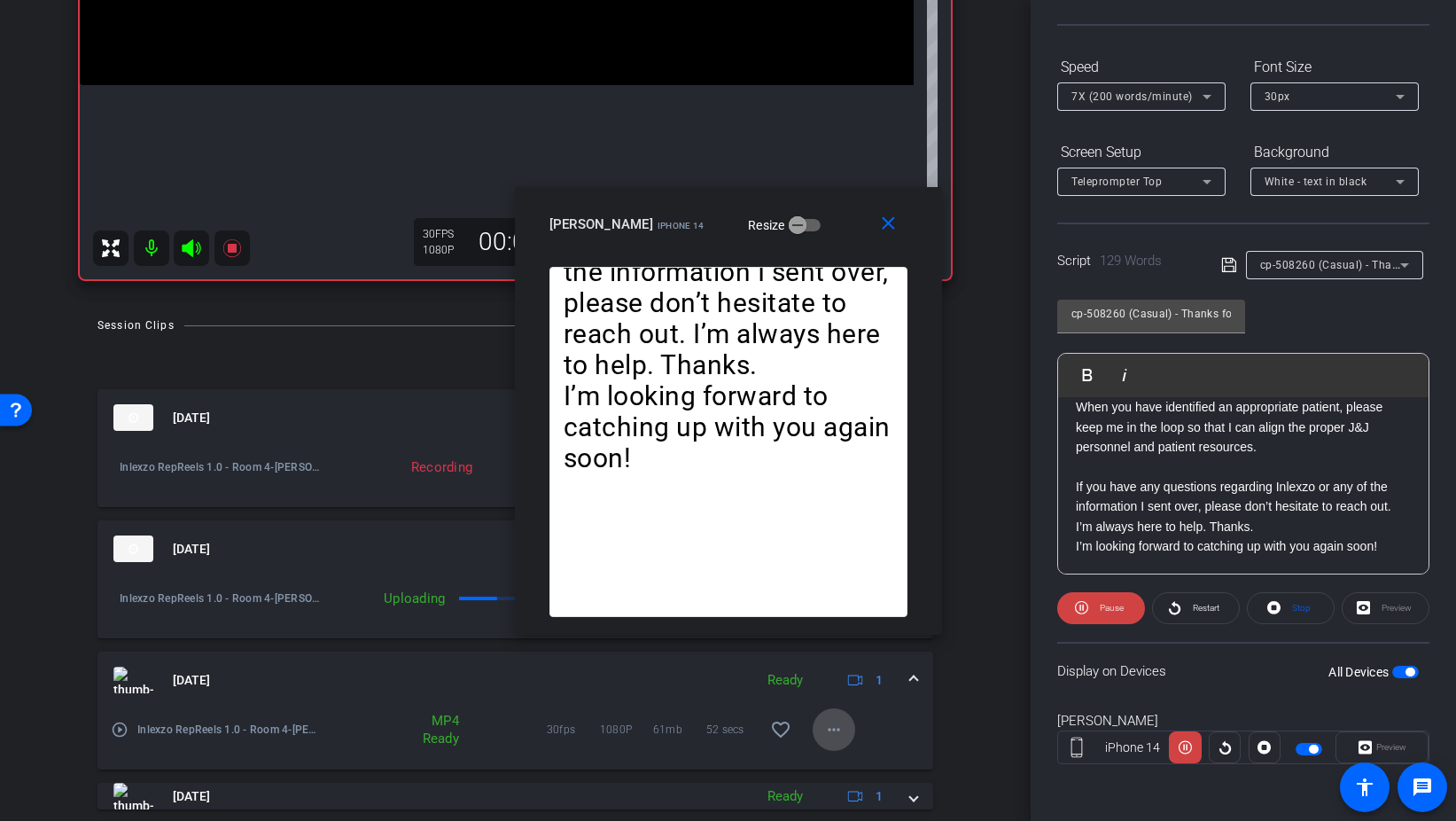
click at [834, 720] on mat-icon "more_horiz" at bounding box center [835, 730] width 21 height 21
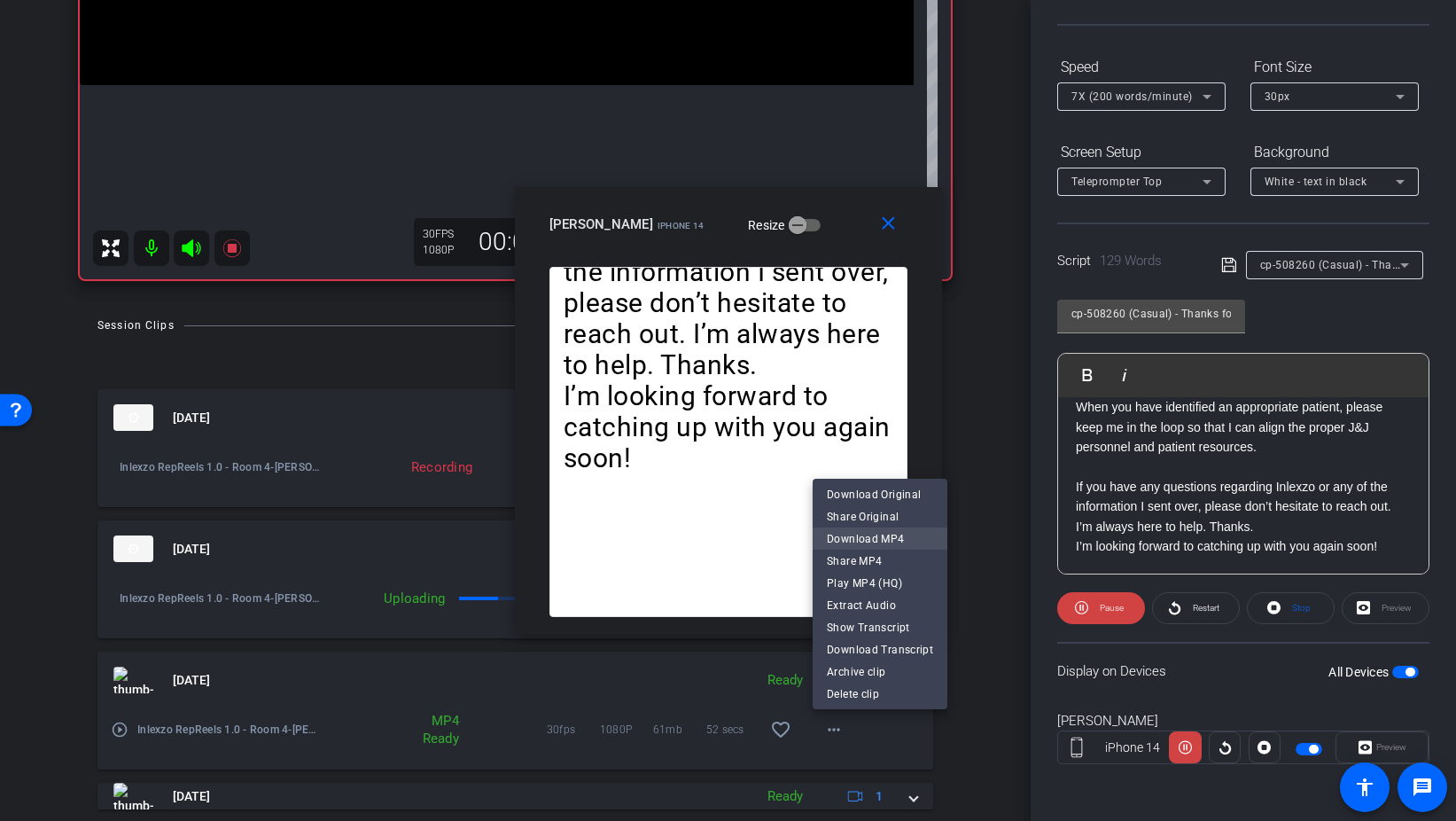
click at [906, 540] on span "Download MP4" at bounding box center [879, 538] width 106 height 21
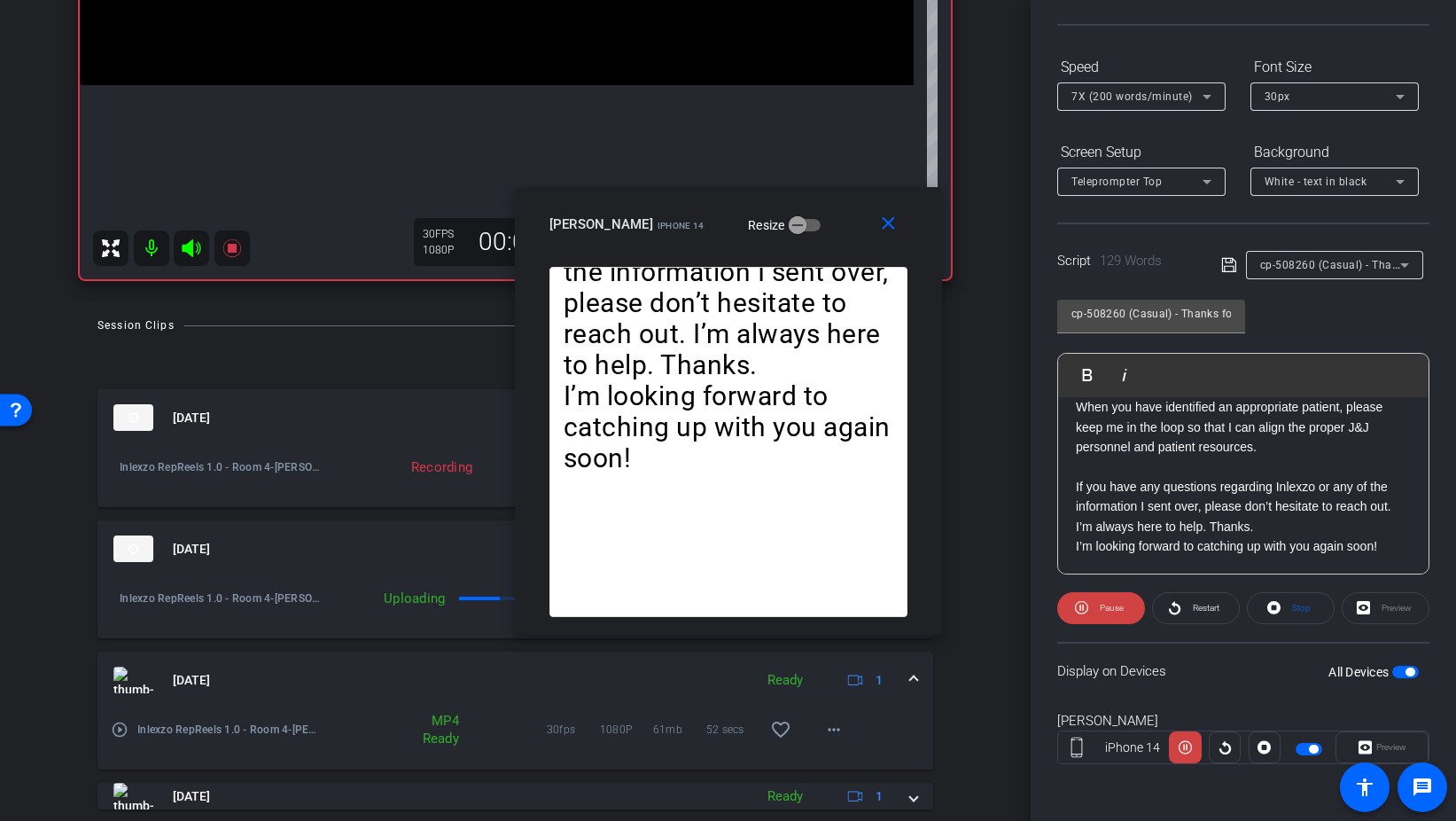
click at [908, 672] on div "[DATE] Ready 1" at bounding box center [512, 679] width 797 height 26
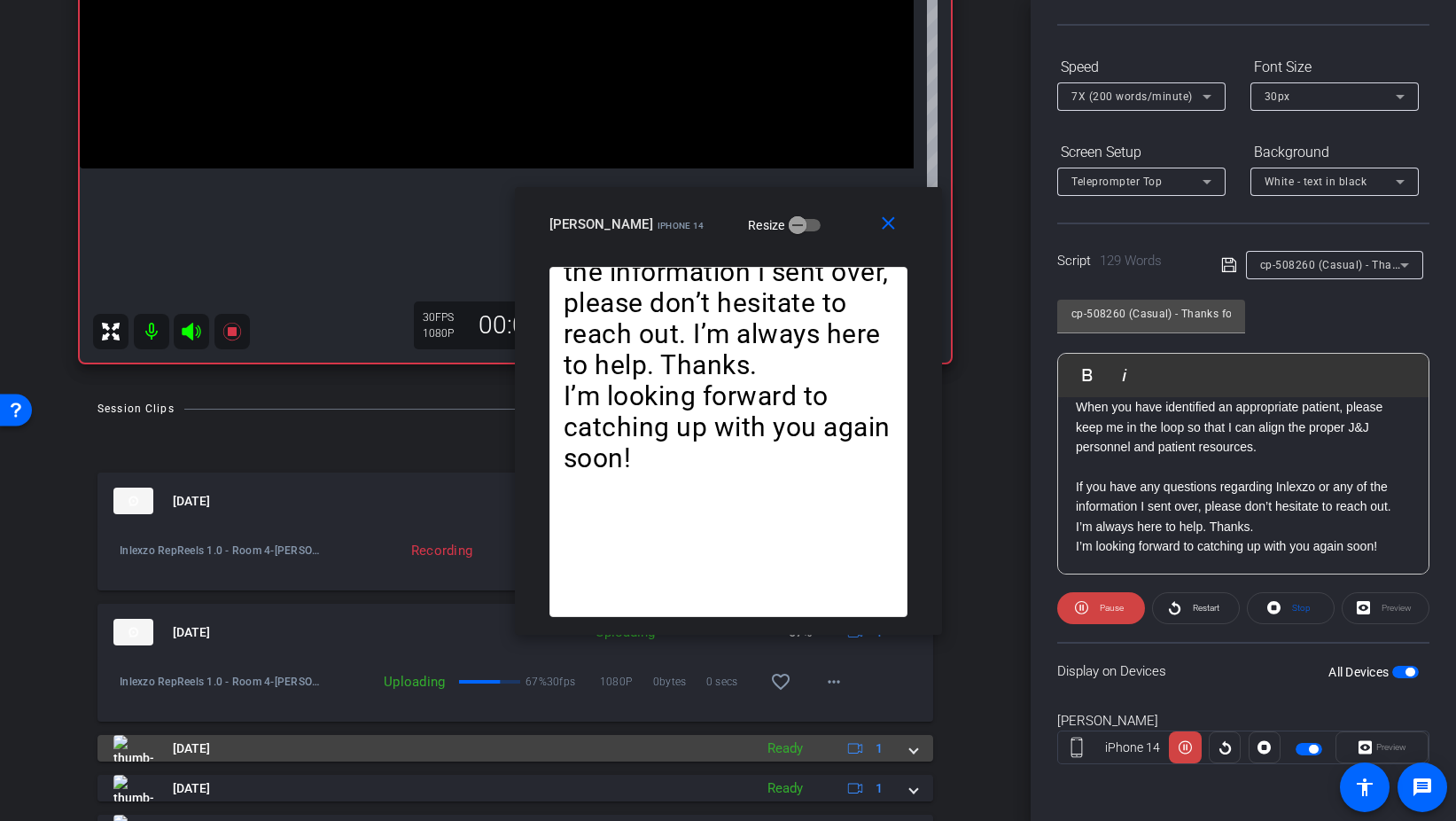
scroll to position [371, 0]
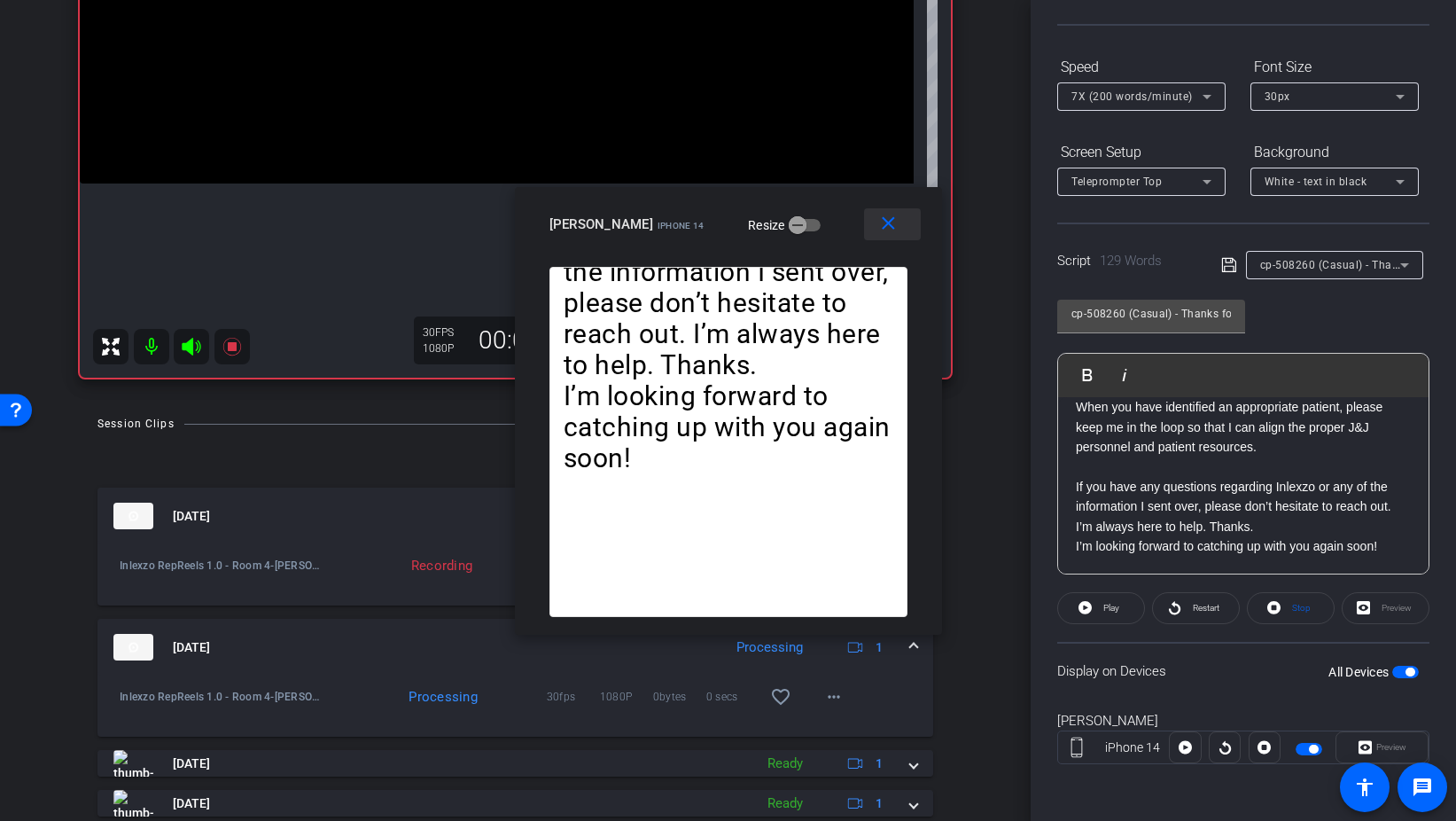
click at [878, 225] on mat-icon "close" at bounding box center [888, 224] width 22 height 22
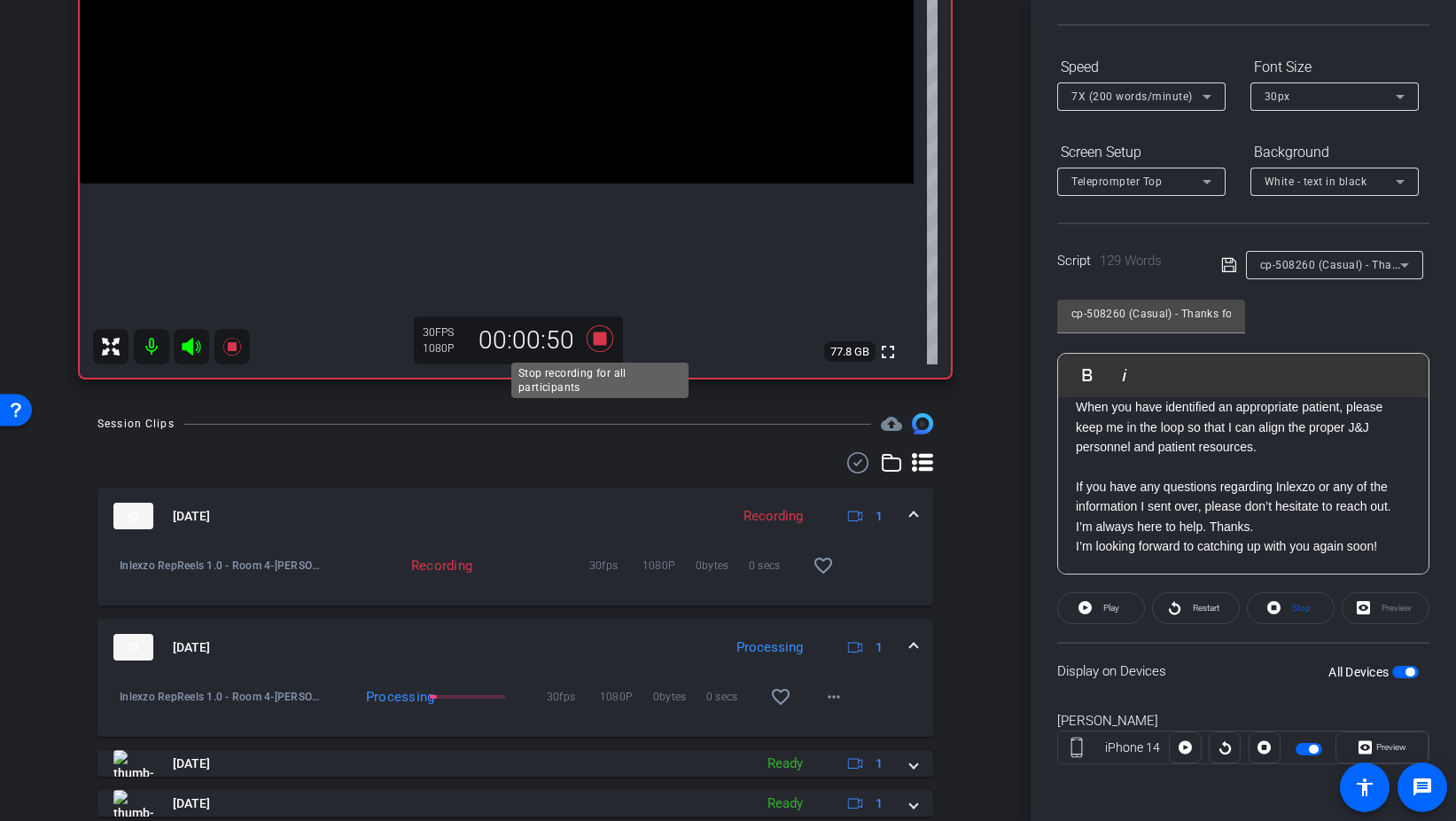
click at [593, 338] on icon at bounding box center [598, 338] width 26 height 26
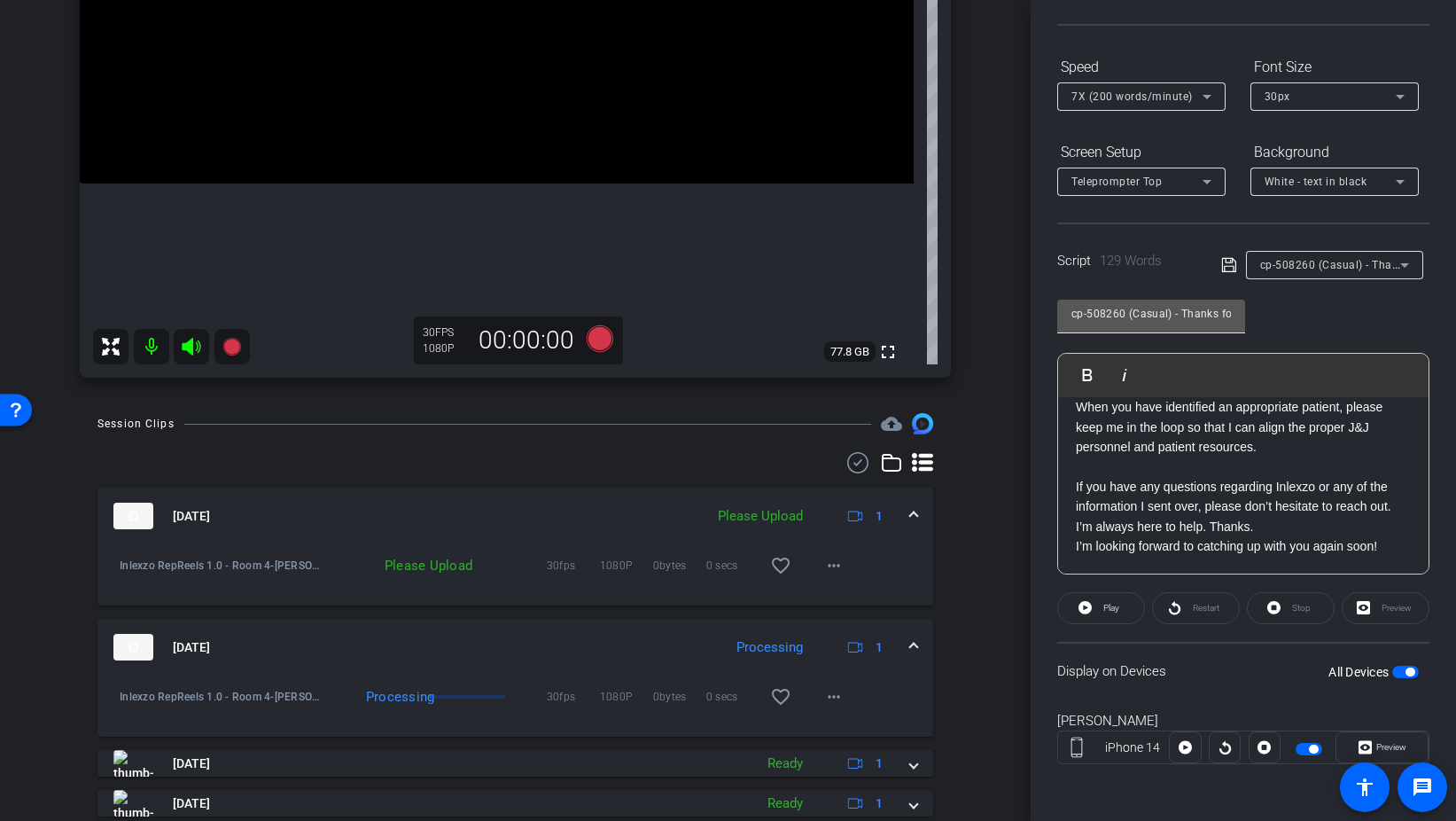
scroll to position [0, 0]
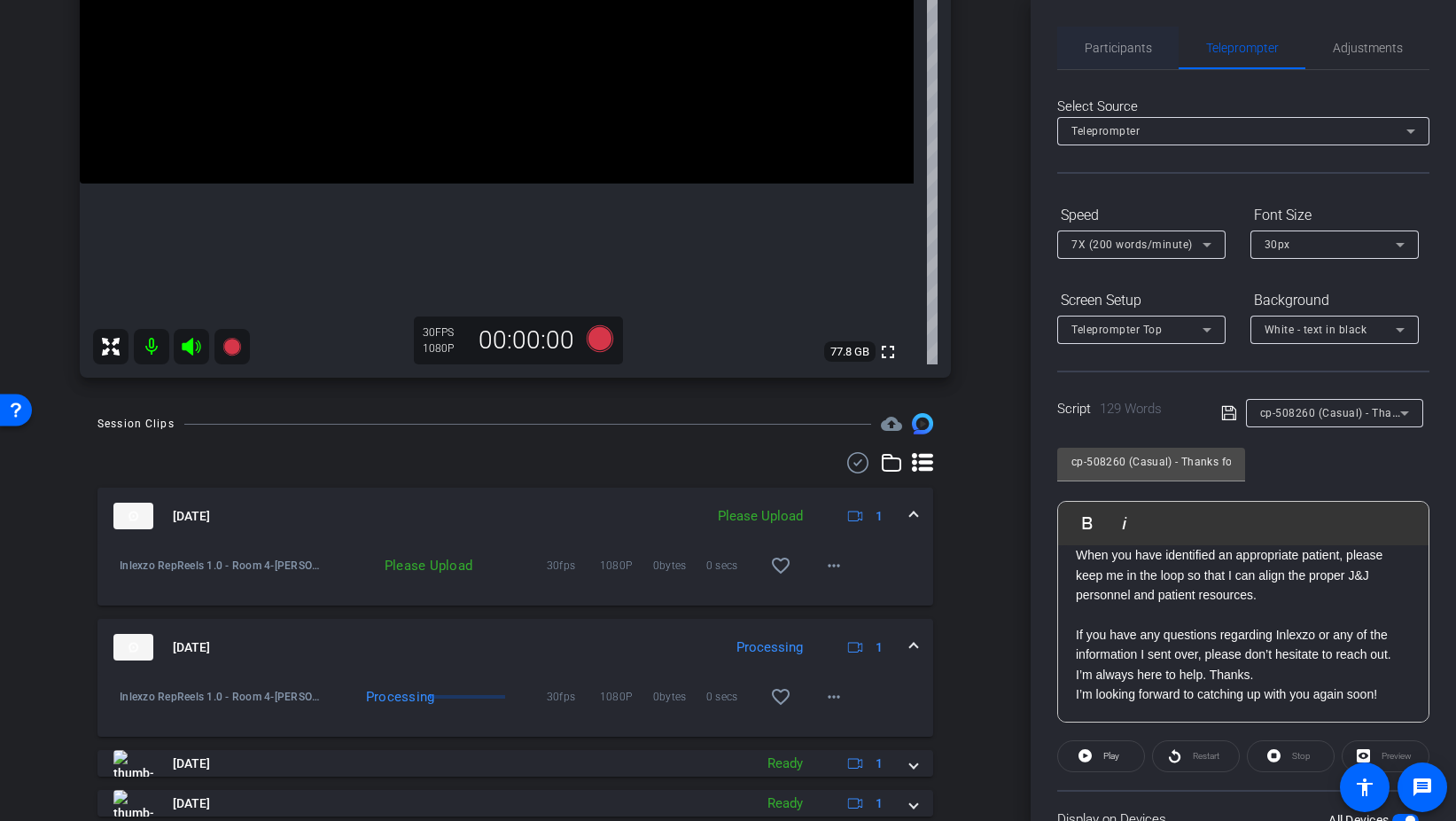
click at [1135, 61] on span "Participants" at bounding box center [1119, 48] width 67 height 43
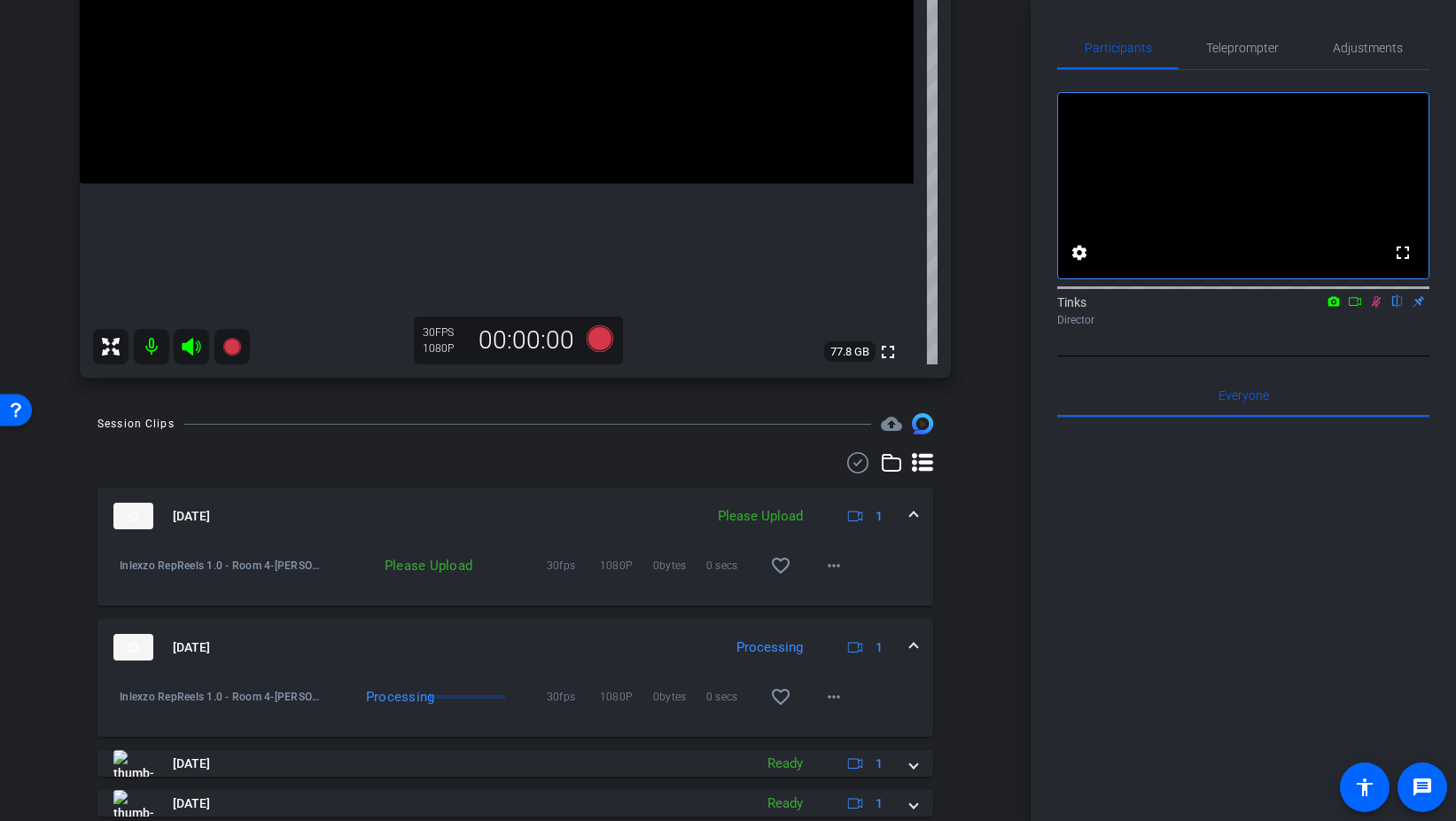
click at [1381, 307] on icon at bounding box center [1376, 301] width 15 height 13
click at [829, 569] on mat-icon "more_horiz" at bounding box center [835, 566] width 21 height 21
click at [870, 601] on span "Upload" at bounding box center [862, 603] width 71 height 21
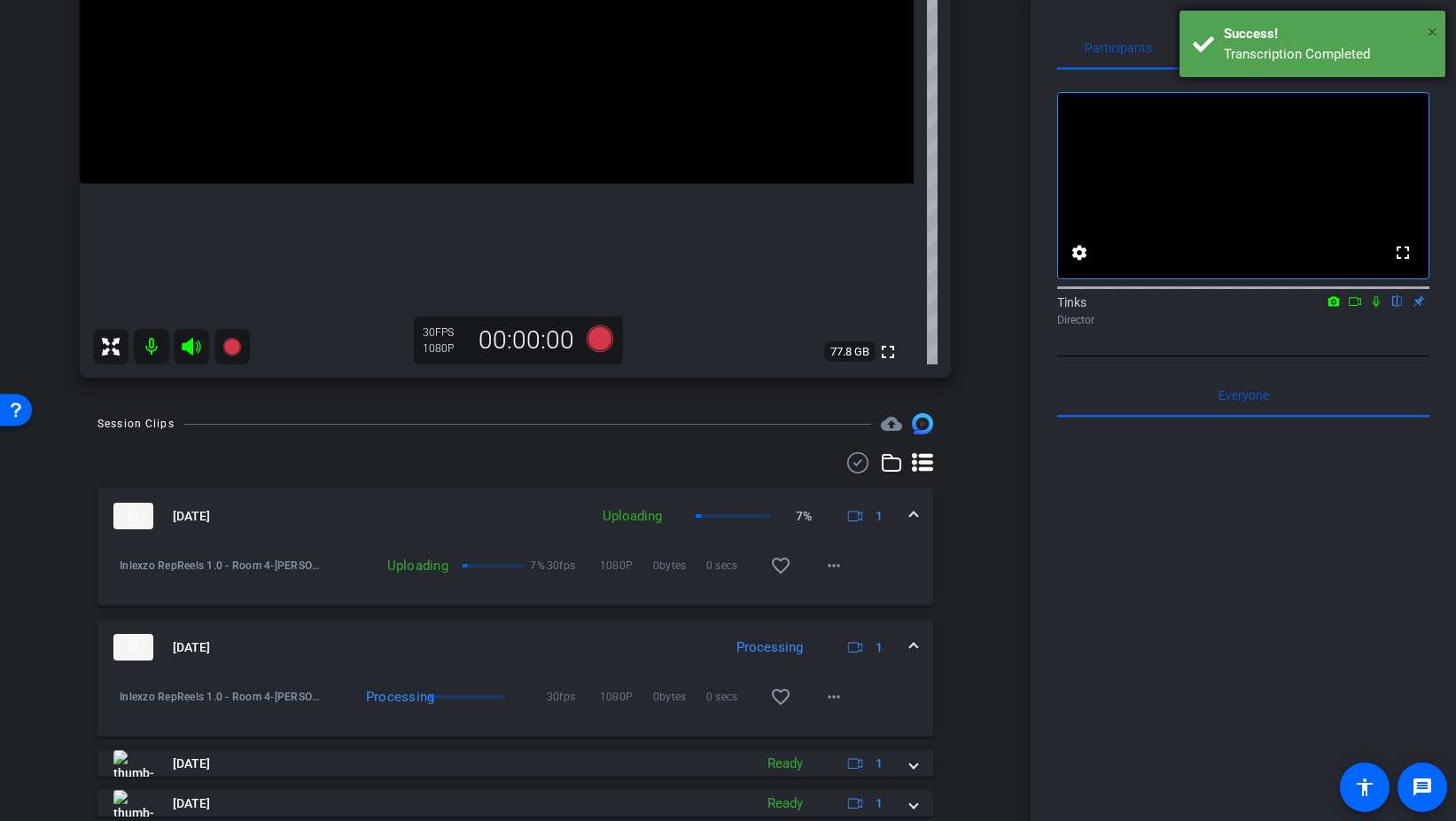
click at [1435, 25] on span "×" at bounding box center [1433, 32] width 10 height 21
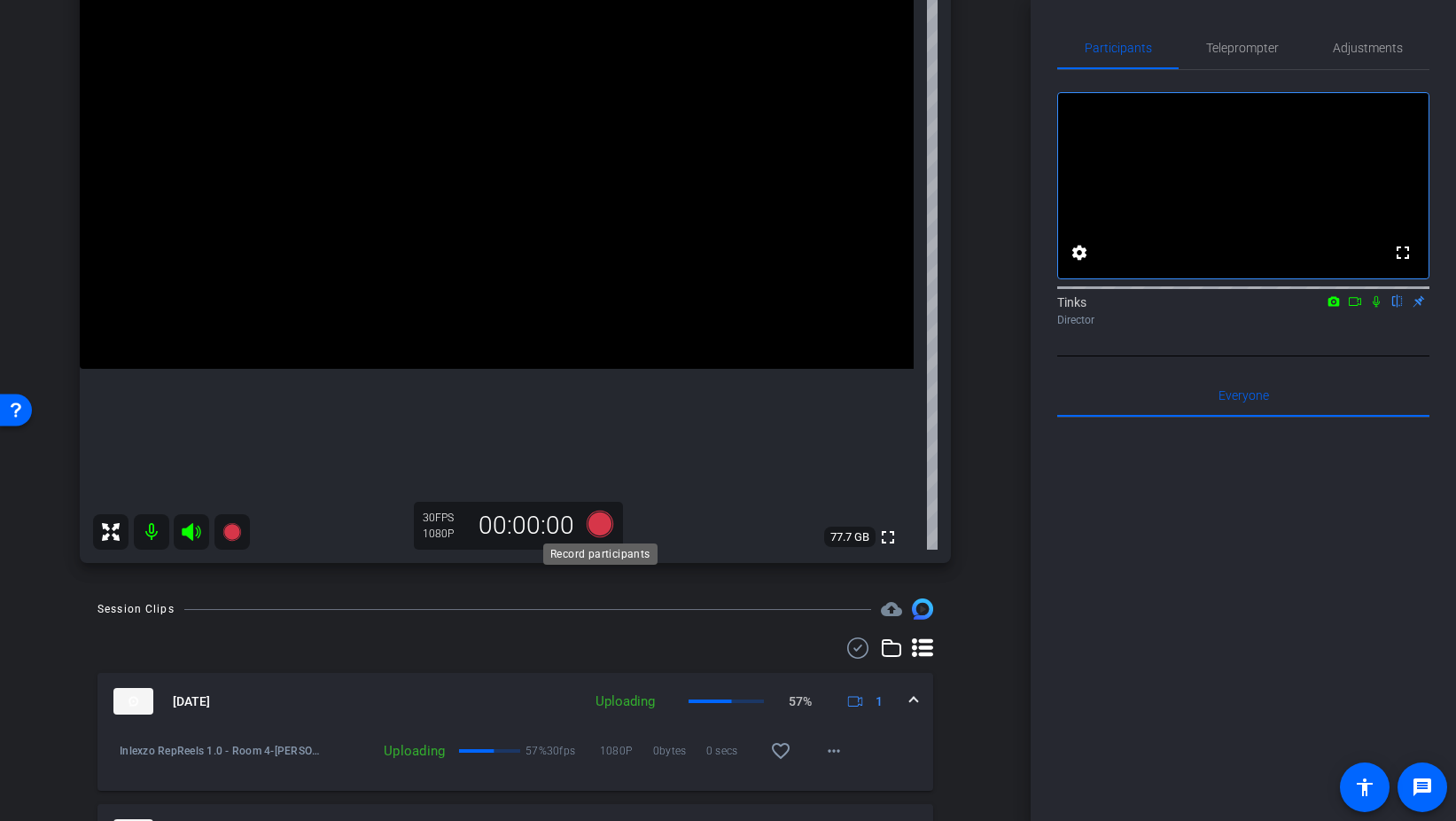
scroll to position [154, 0]
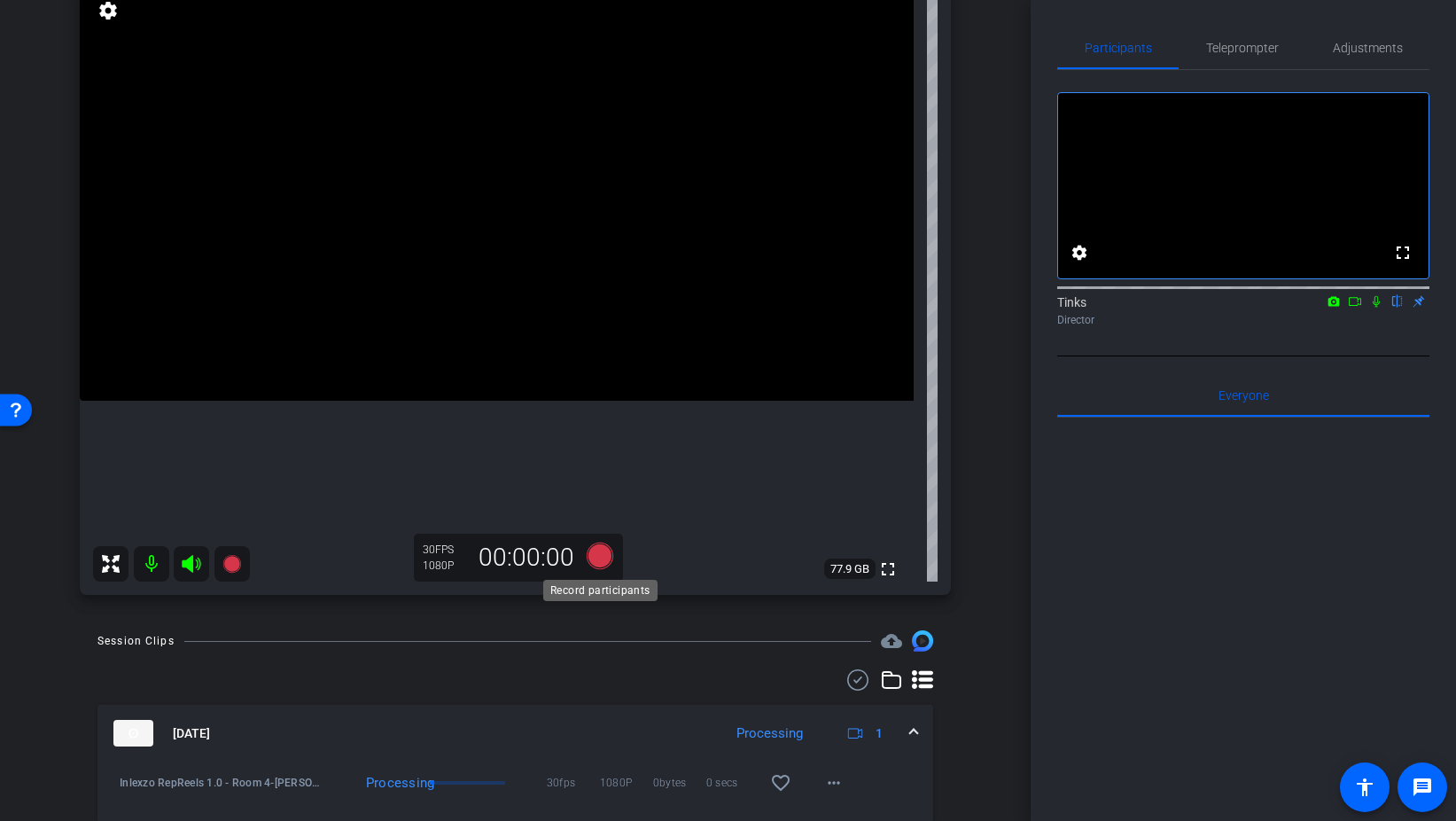
click at [603, 557] on icon at bounding box center [598, 555] width 26 height 26
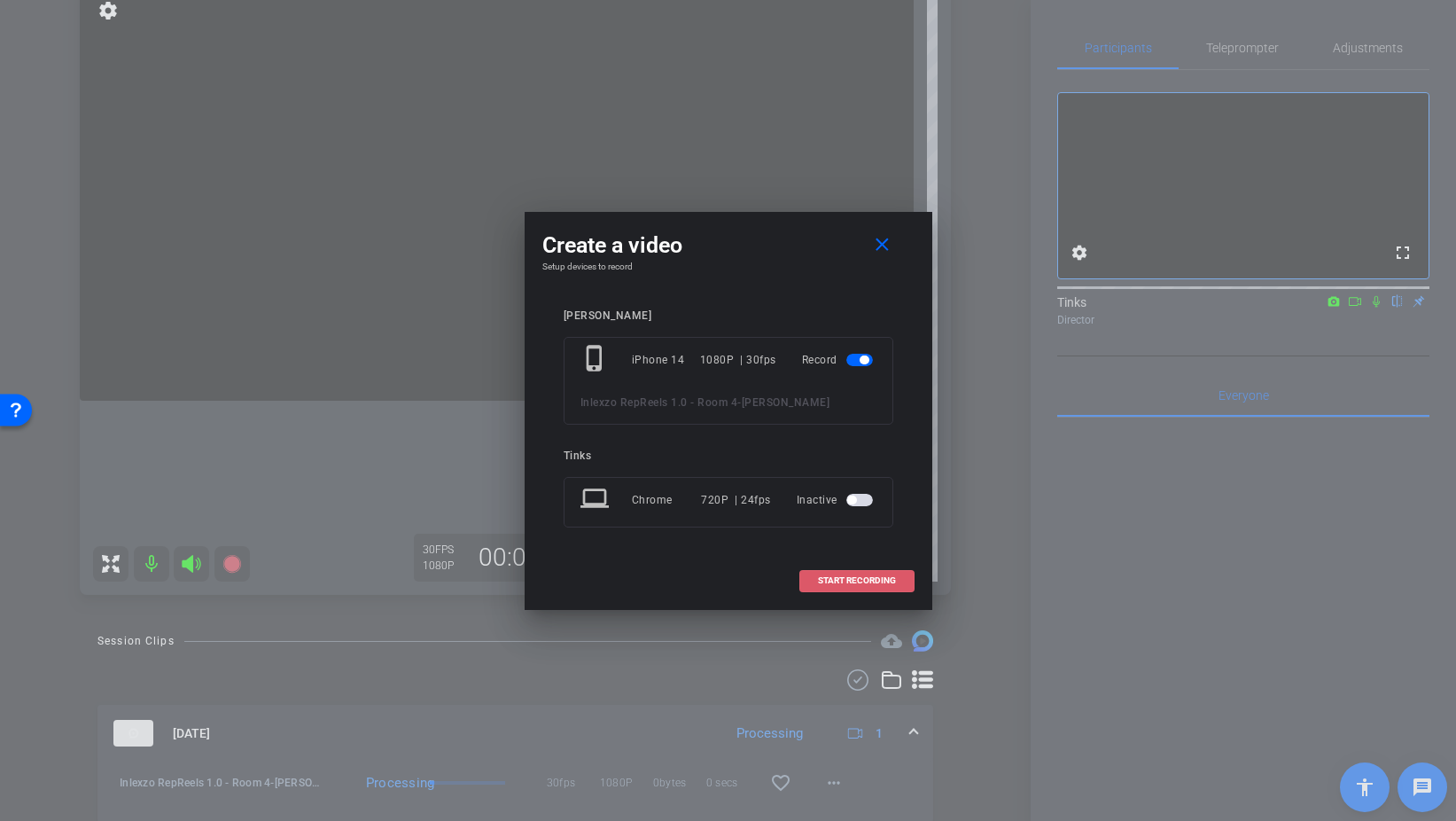
click at [866, 578] on span "START RECORDING" at bounding box center [857, 580] width 78 height 9
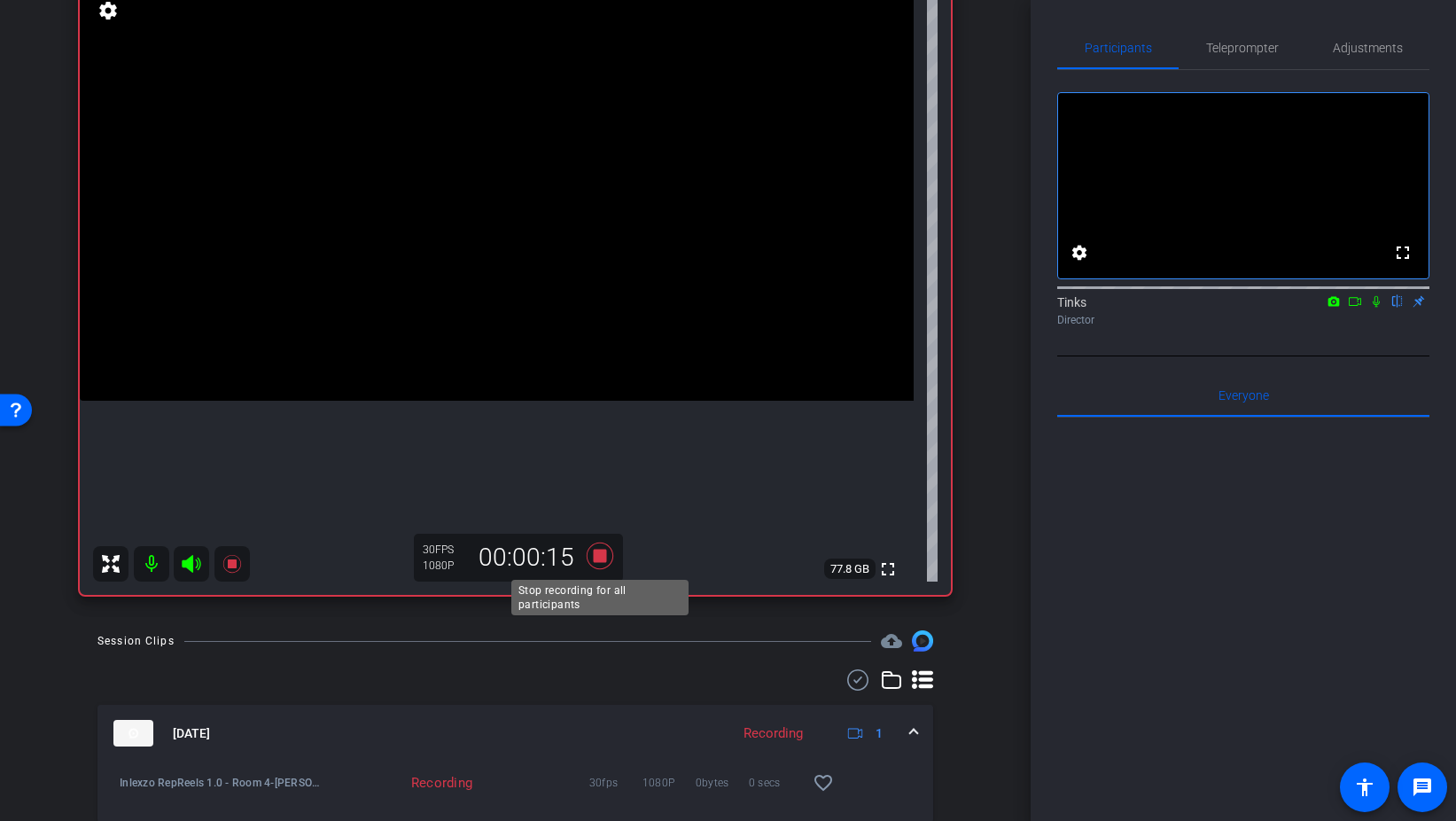
click at [599, 547] on icon at bounding box center [600, 555] width 43 height 32
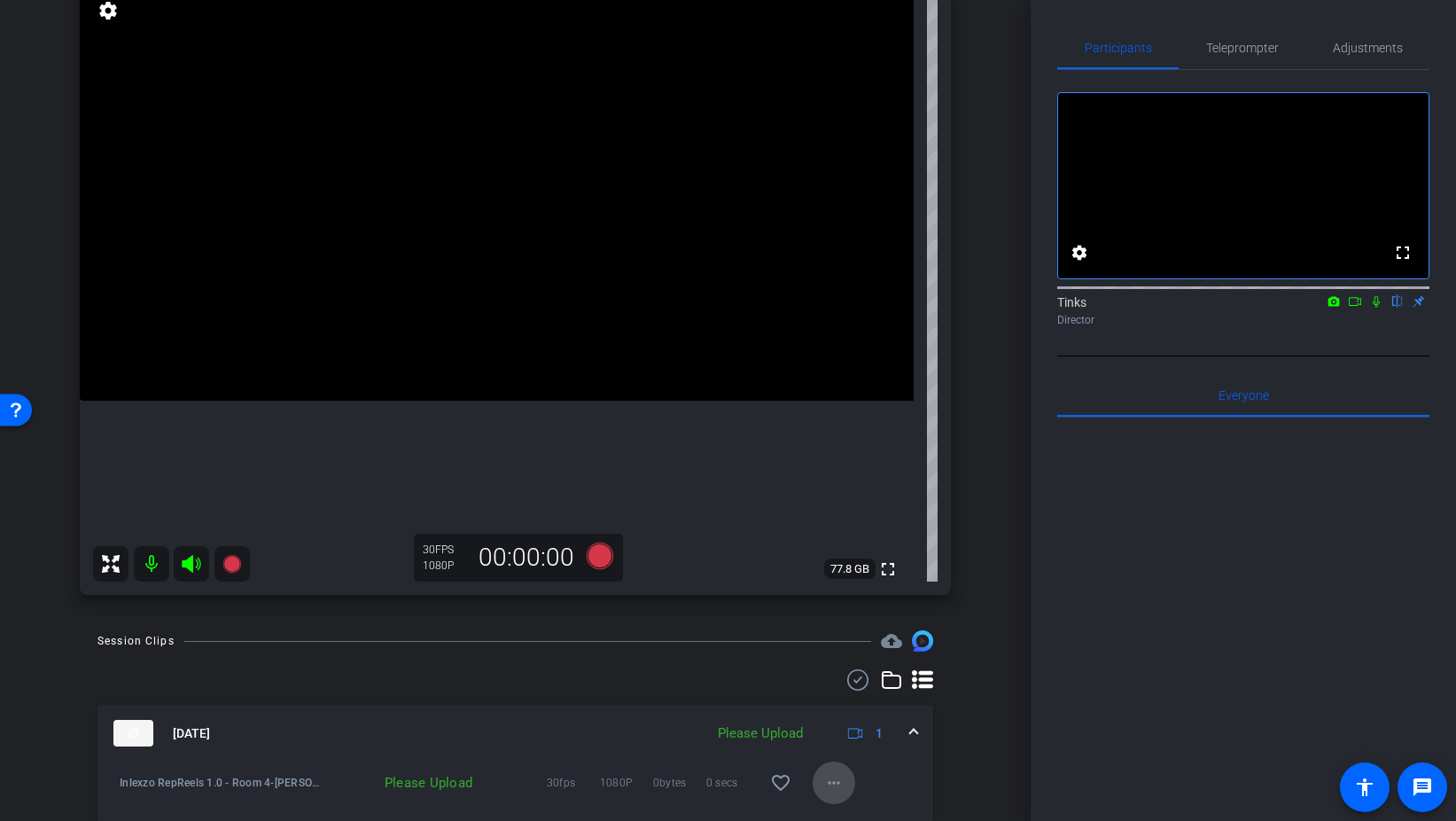
click at [828, 779] on mat-icon "more_horiz" at bounding box center [835, 783] width 21 height 21
click at [867, 701] on span "Upload" at bounding box center [862, 702] width 71 height 21
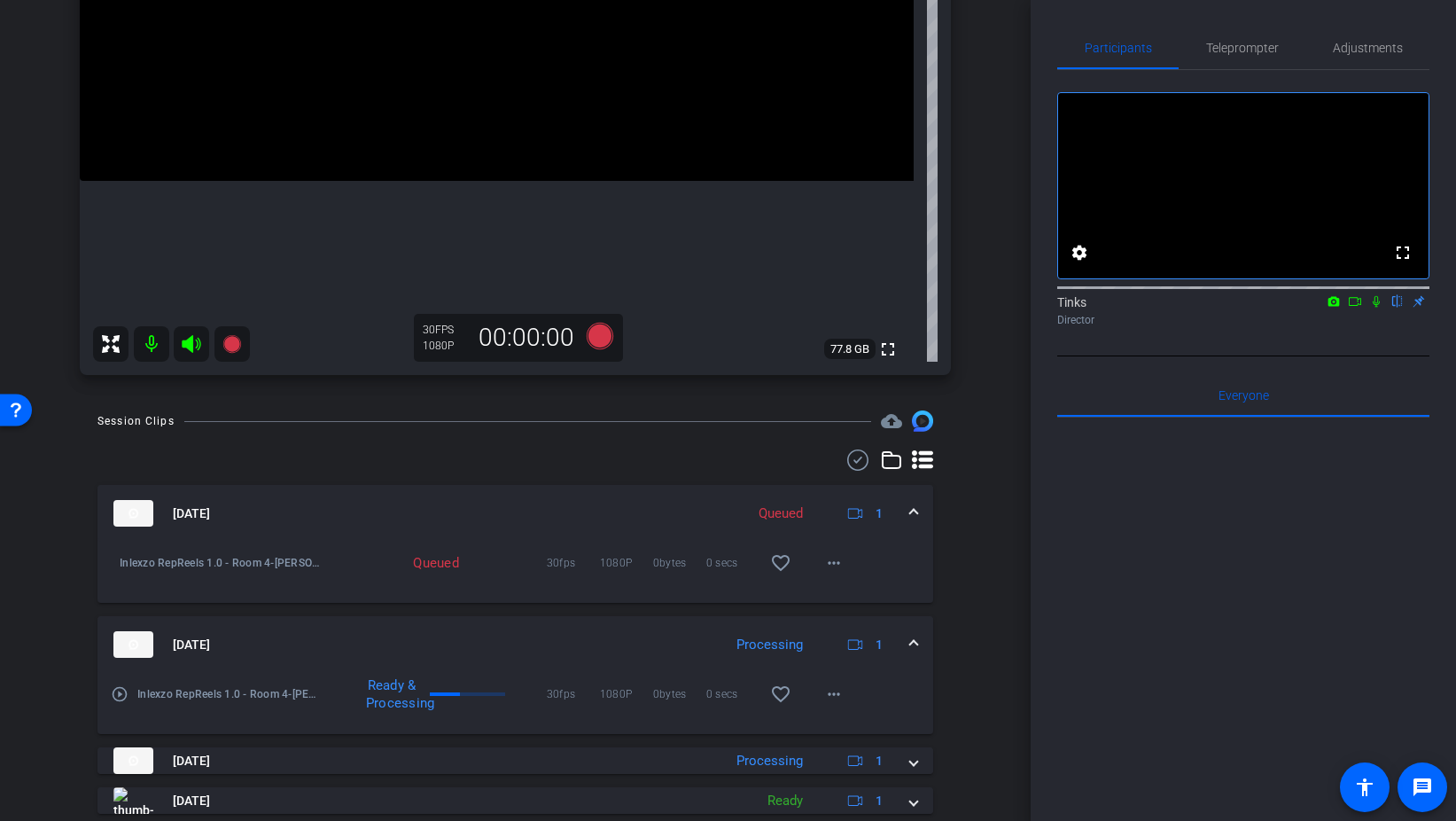
scroll to position [375, 0]
click at [845, 557] on span at bounding box center [835, 561] width 43 height 43
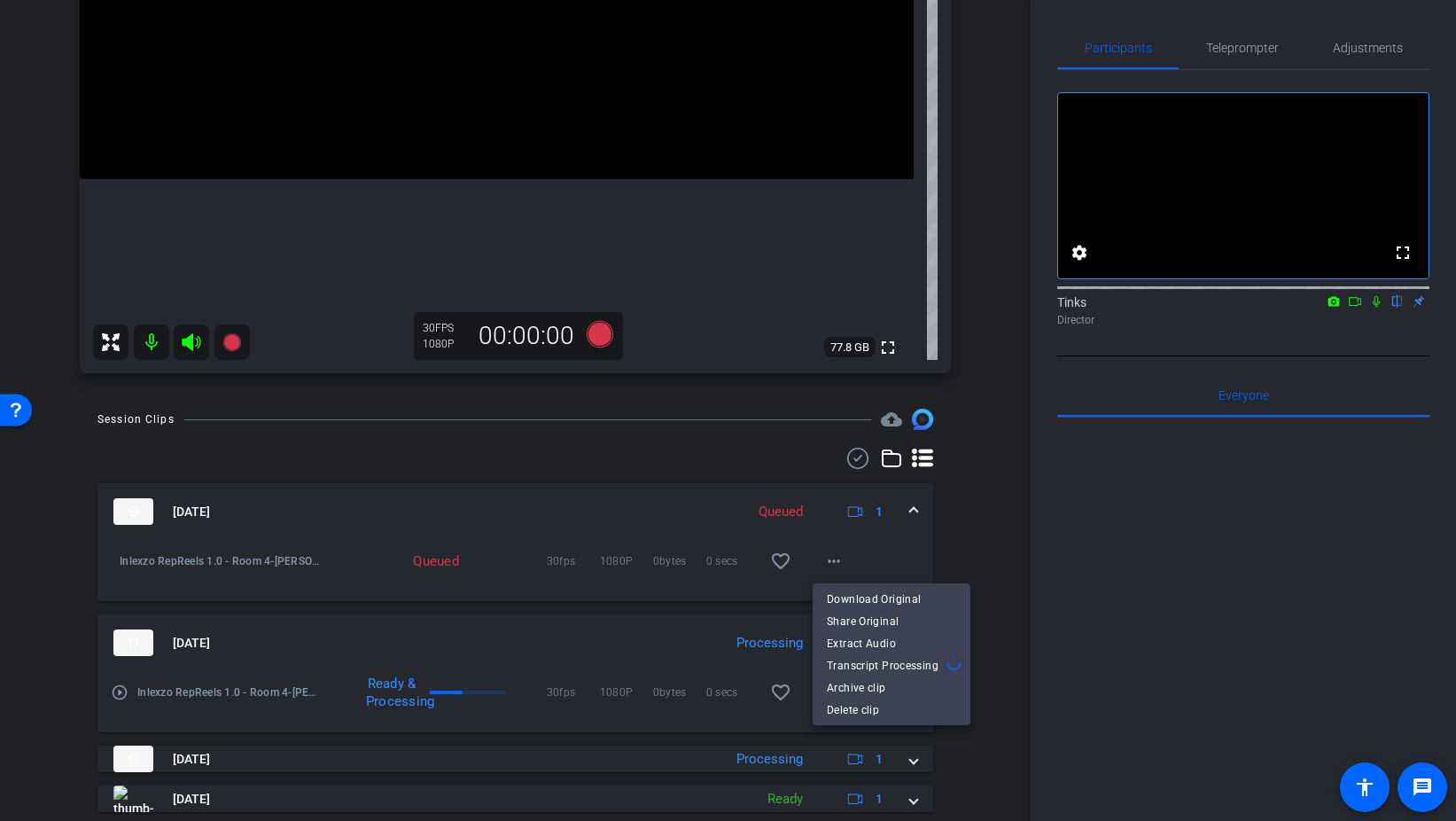
click at [925, 557] on div at bounding box center [728, 410] width 1456 height 821
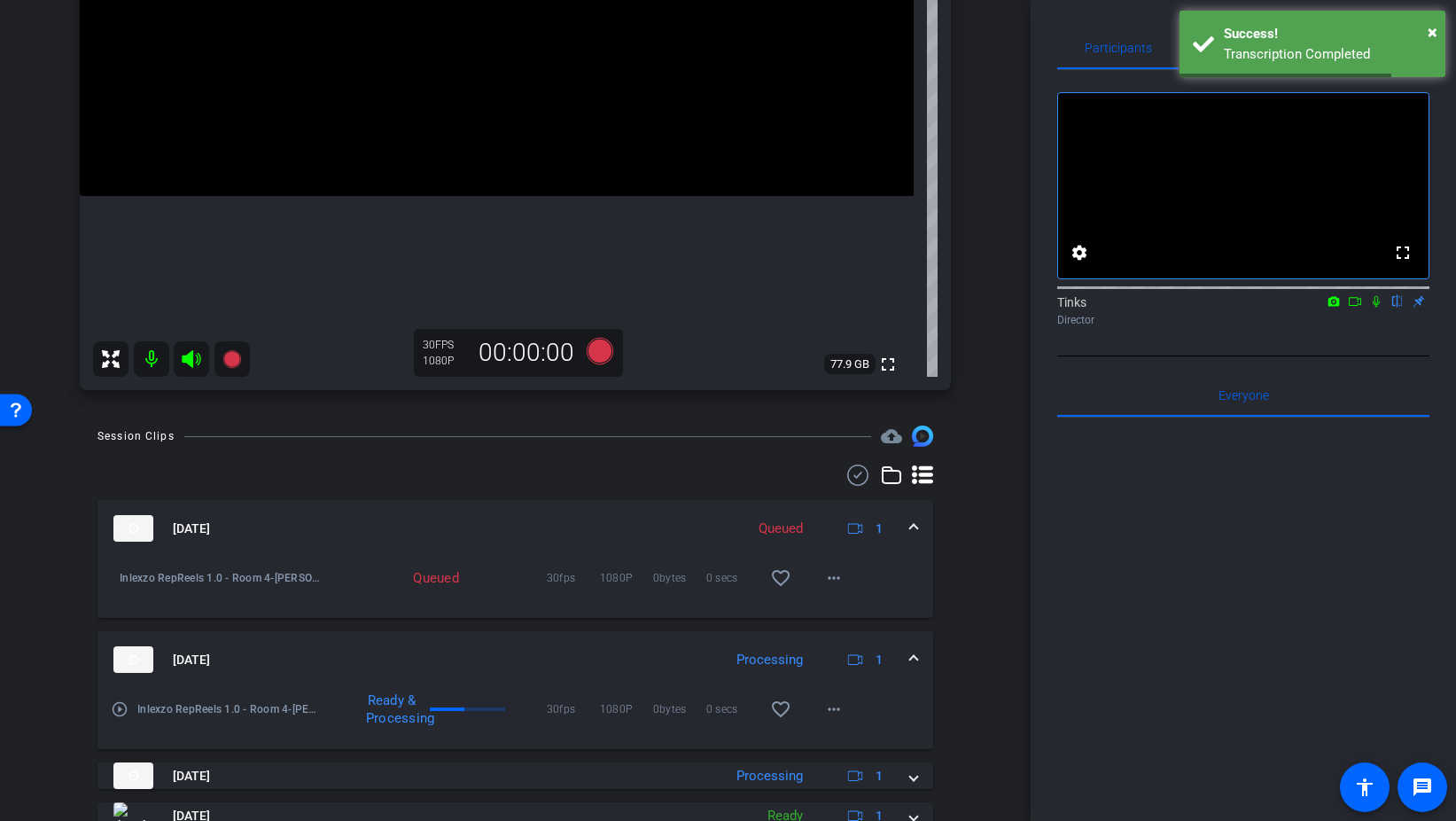
scroll to position [329, 0]
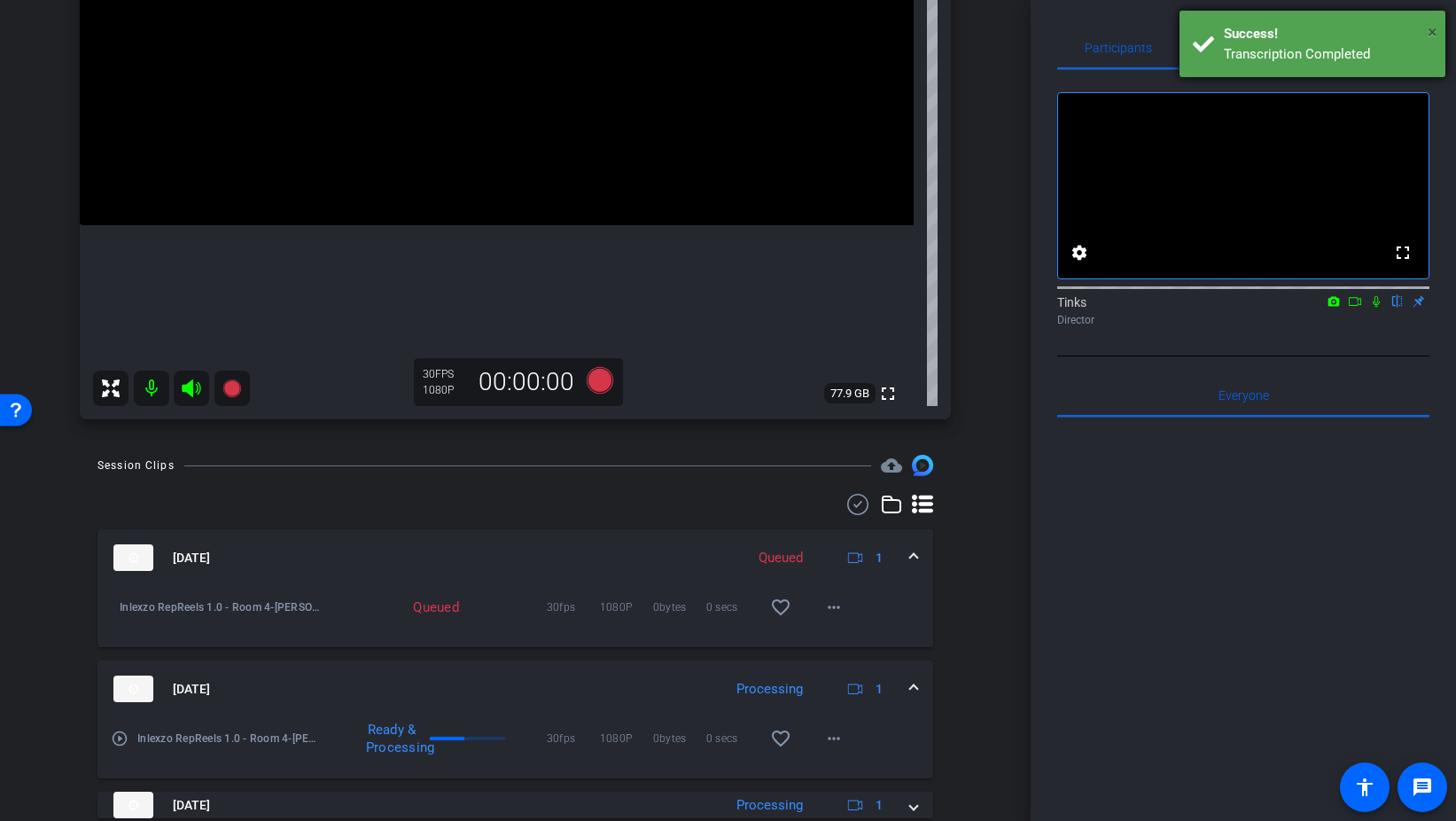
click at [1431, 29] on span "×" at bounding box center [1433, 32] width 10 height 21
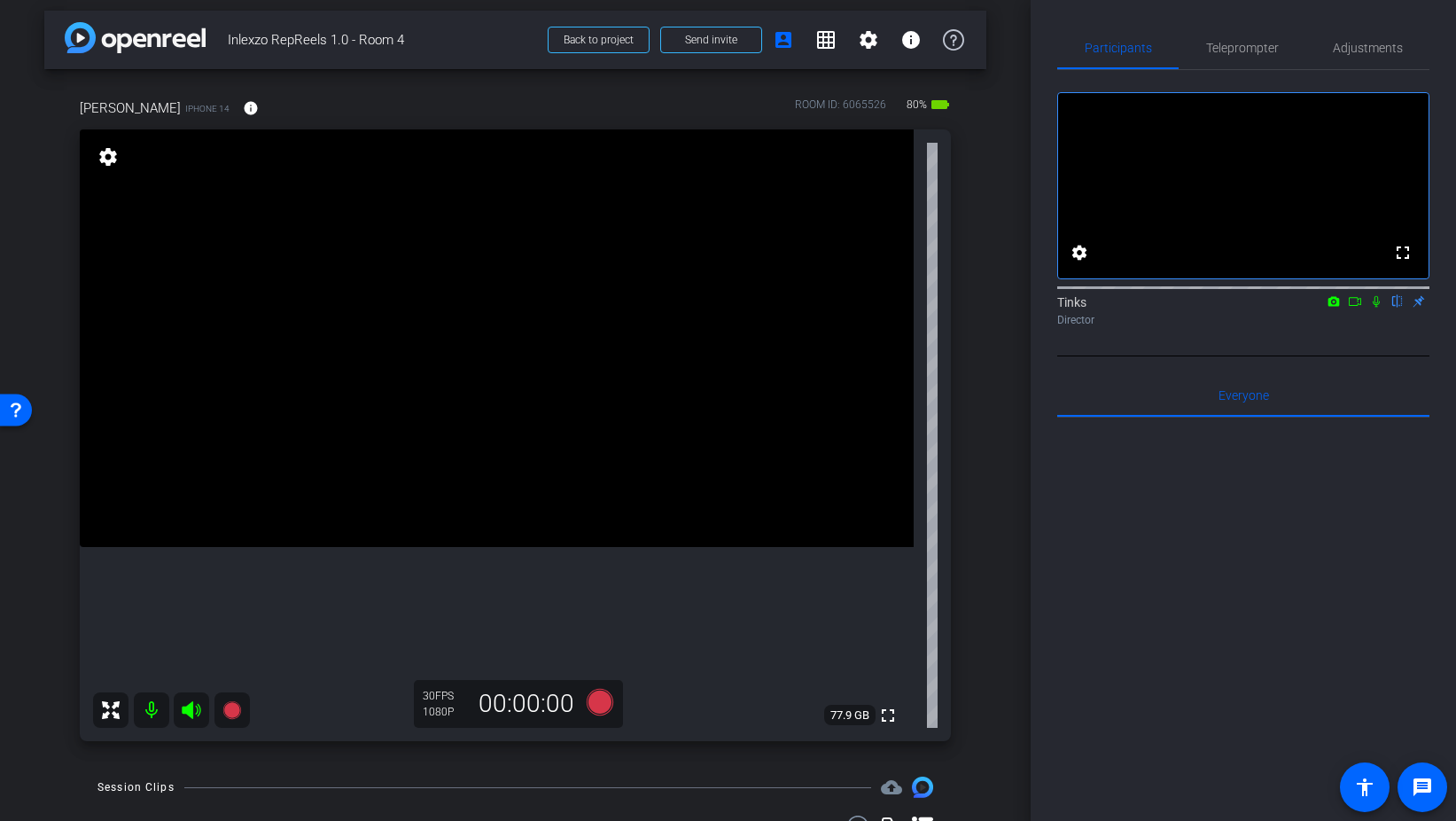
scroll to position [6, 0]
click at [1356, 307] on icon at bounding box center [1355, 301] width 15 height 13
click at [1397, 307] on icon at bounding box center [1398, 301] width 15 height 13
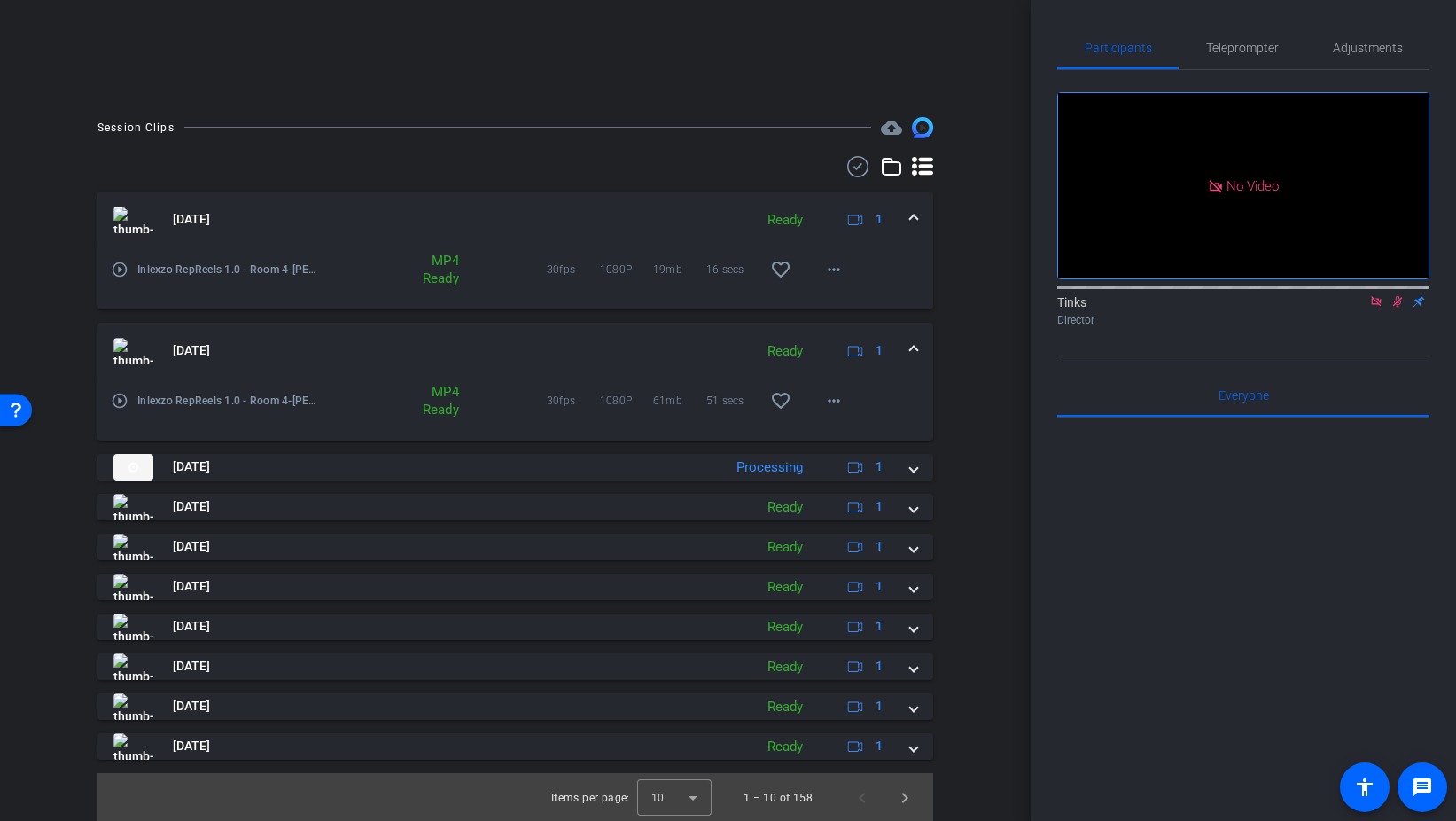
scroll to position [354, 0]
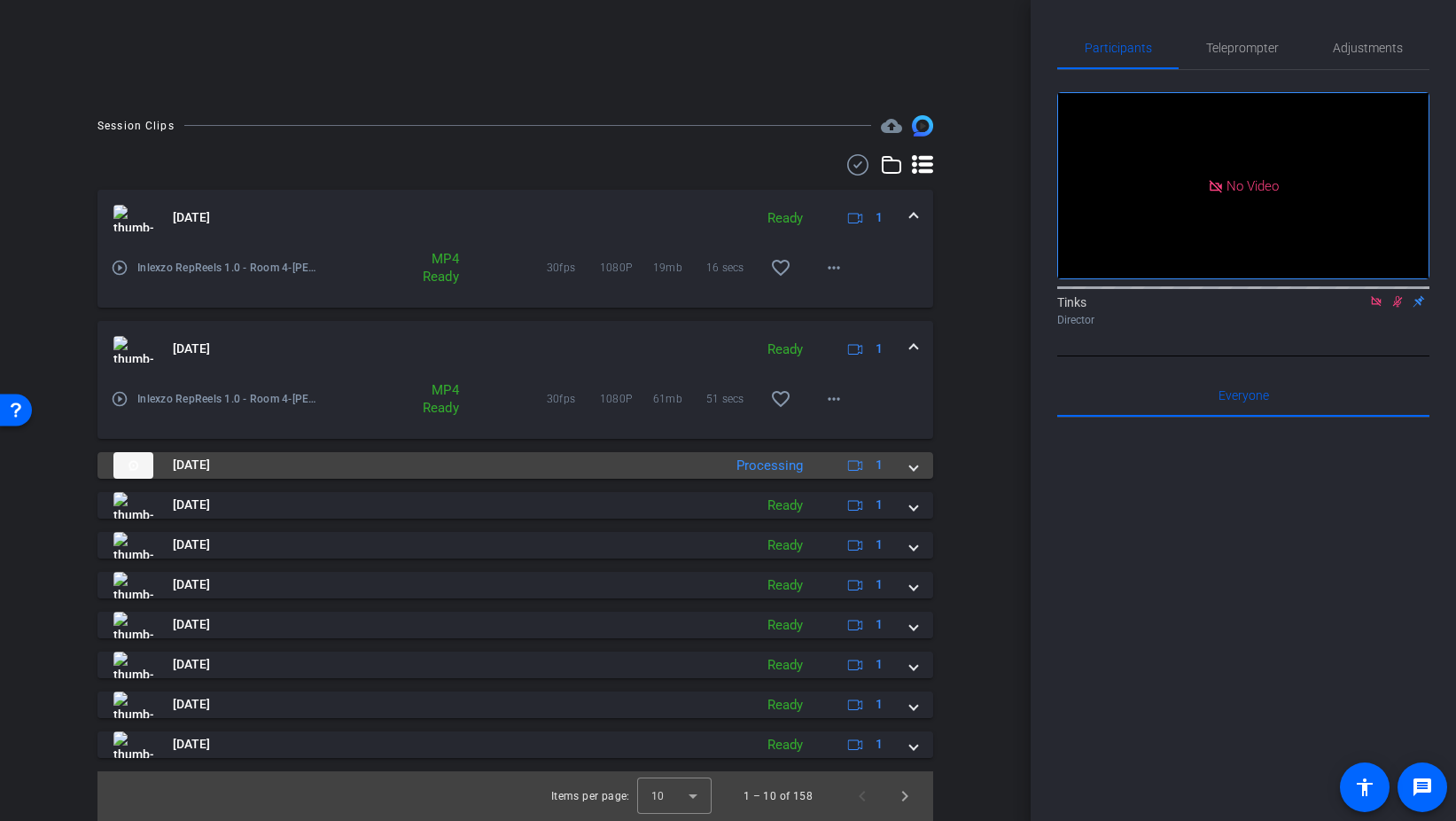
click at [914, 464] on span at bounding box center [913, 464] width 7 height 18
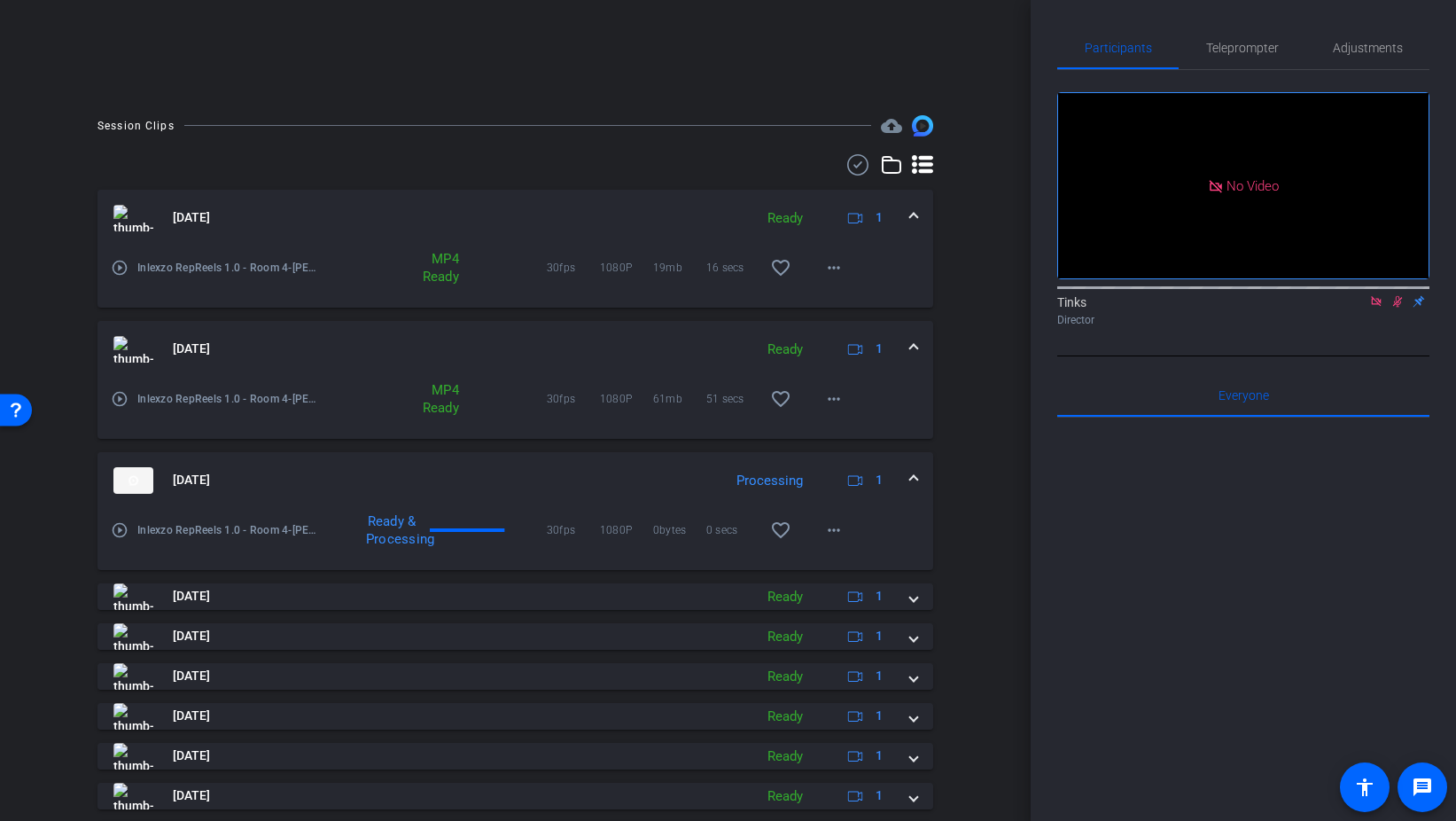
scroll to position [446, 0]
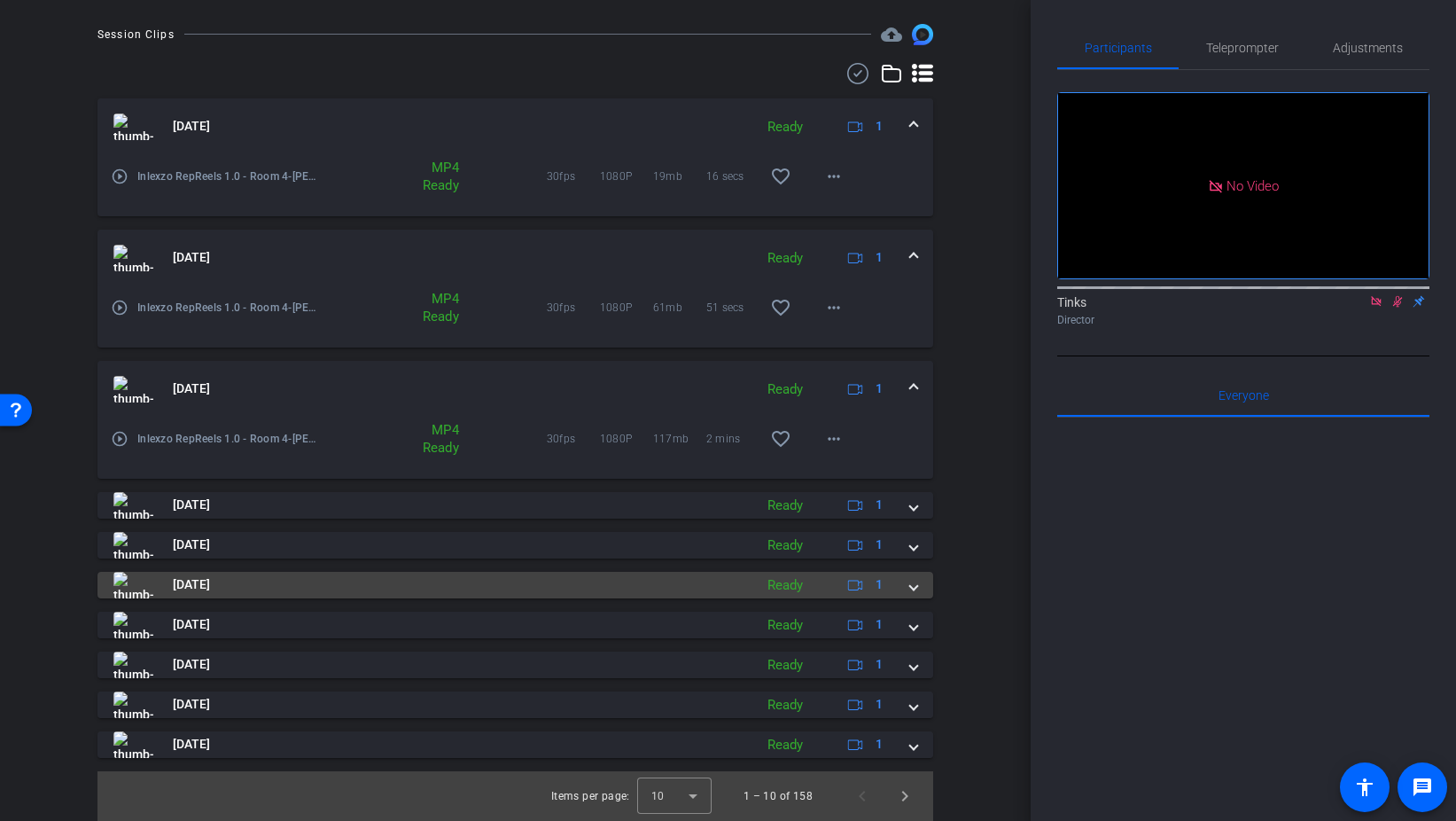
click at [913, 580] on span at bounding box center [913, 584] width 7 height 18
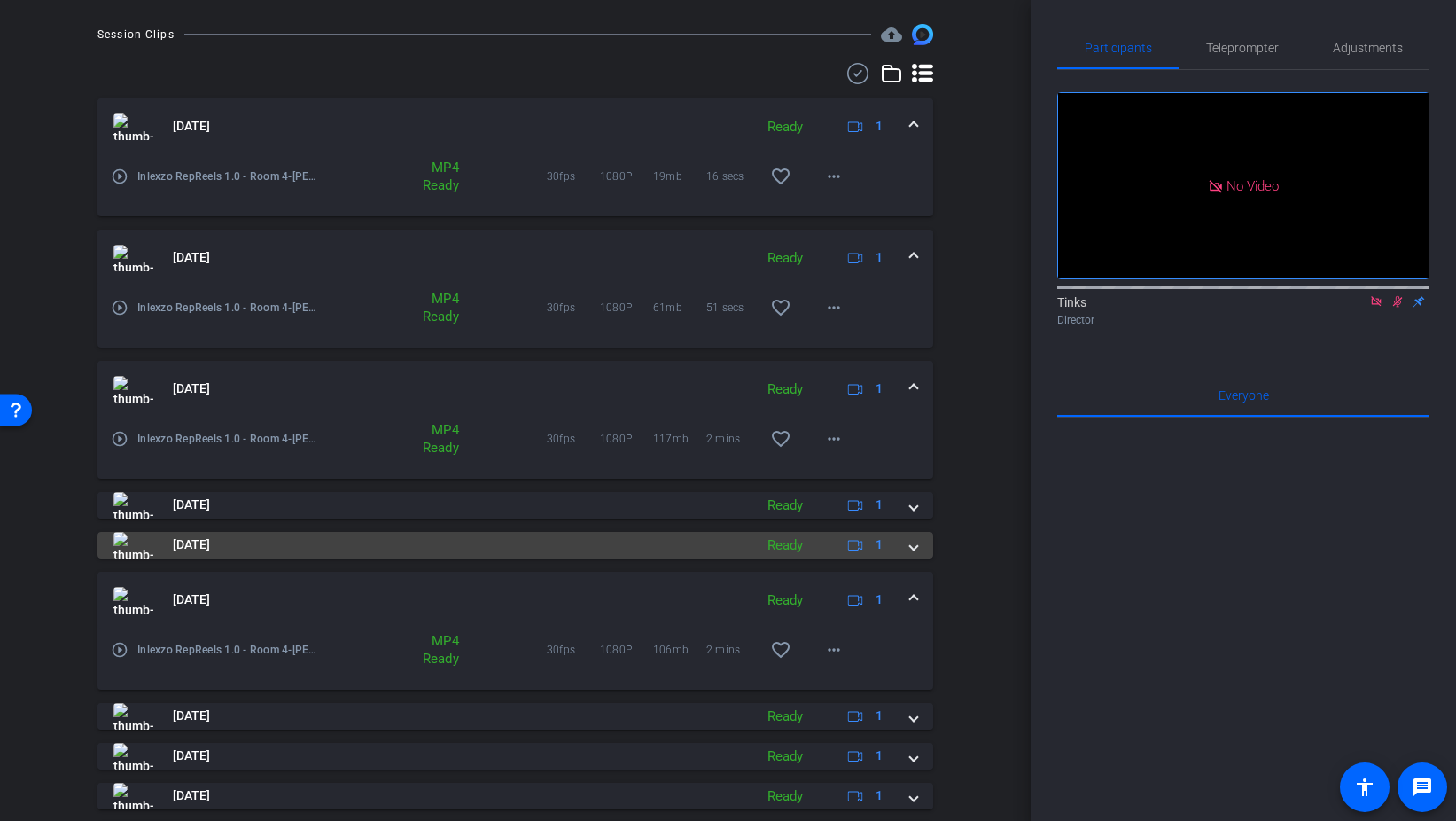
click at [925, 546] on mat-expansion-panel-header "[DATE] Ready 1" at bounding box center [515, 545] width 835 height 26
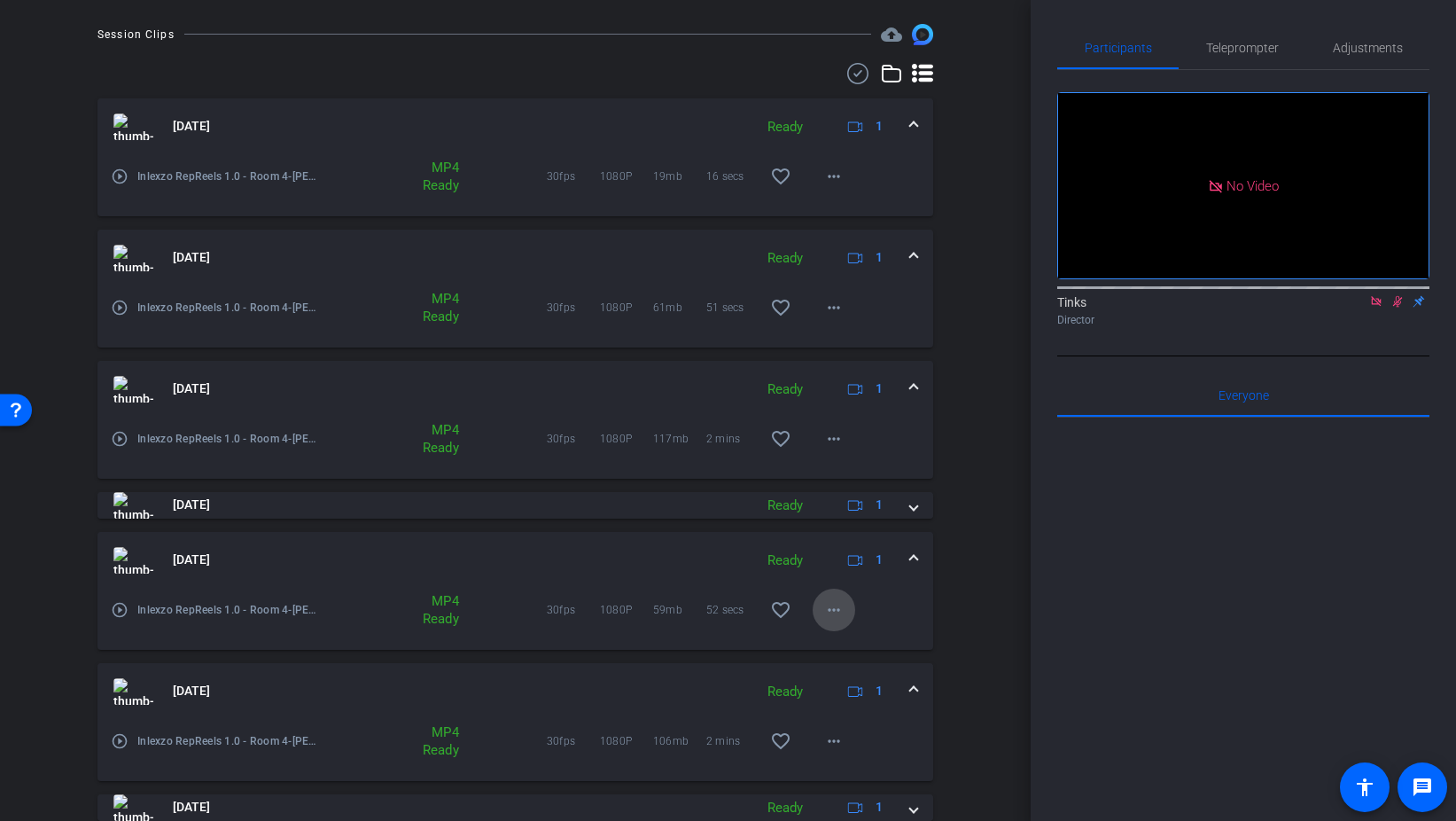
click at [839, 611] on mat-icon "more_horiz" at bounding box center [835, 610] width 21 height 21
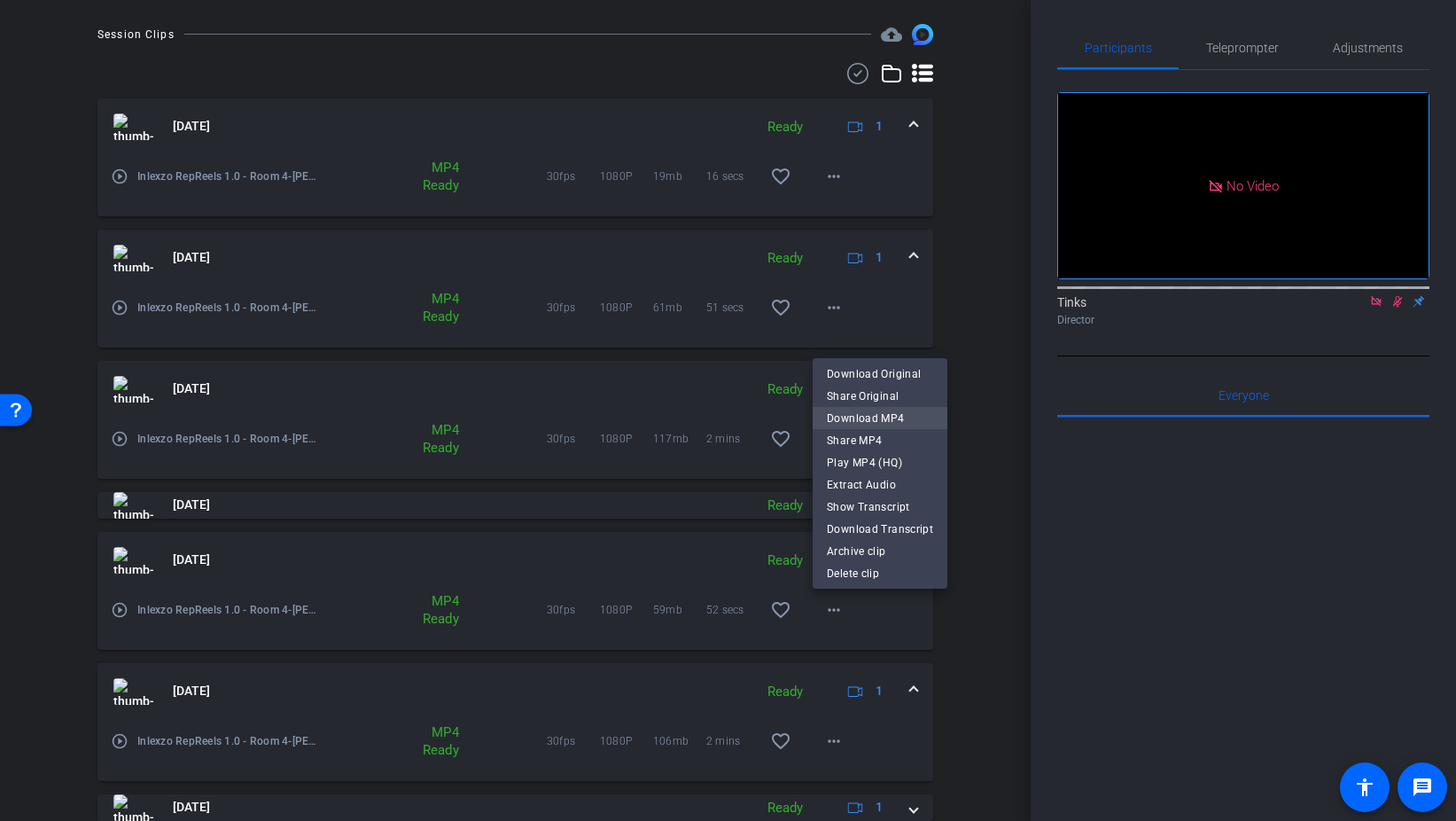
click at [884, 421] on span "Download MP4" at bounding box center [879, 418] width 106 height 21
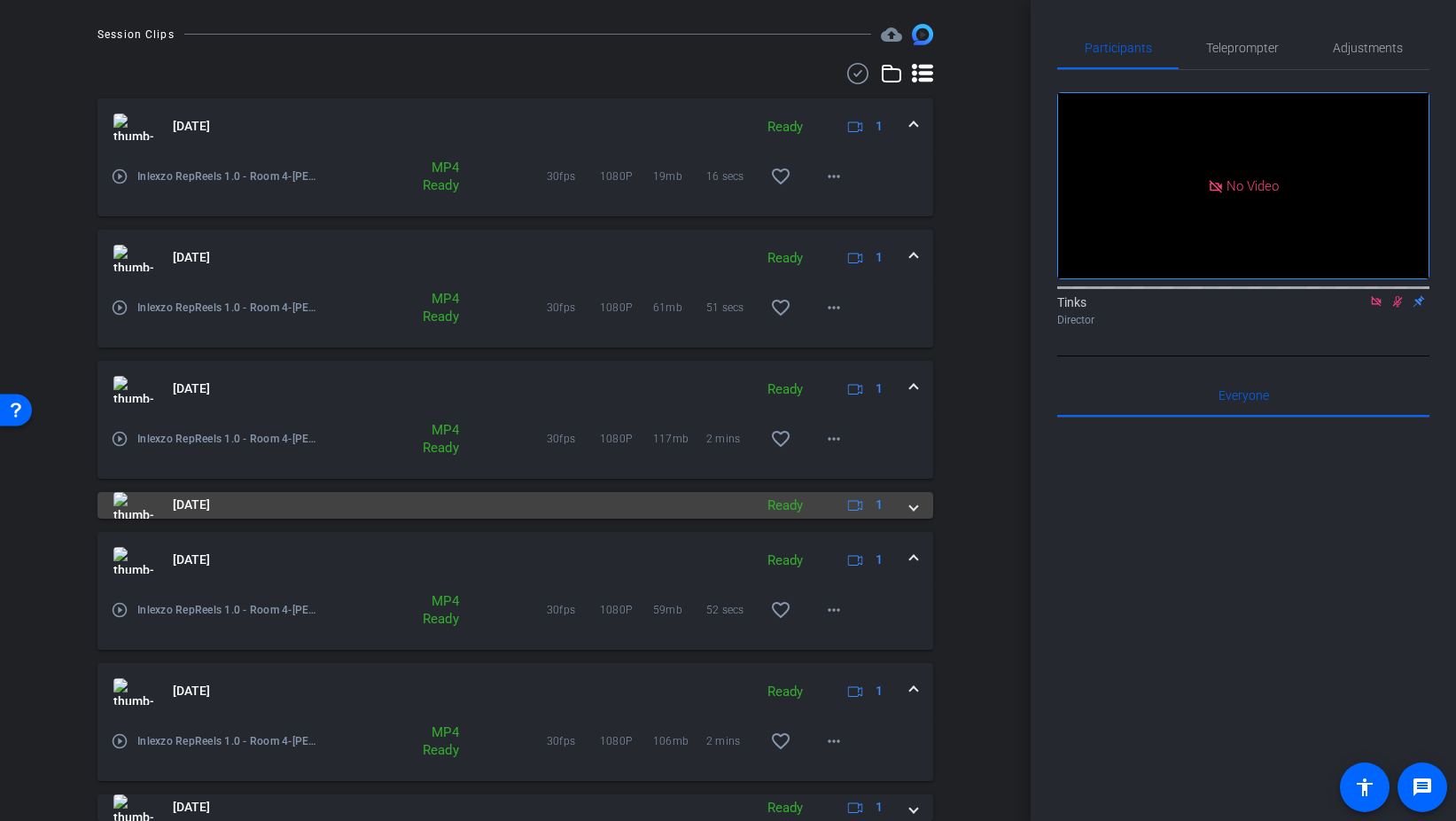
click at [906, 507] on div "[DATE] Ready 1" at bounding box center [512, 505] width 797 height 26
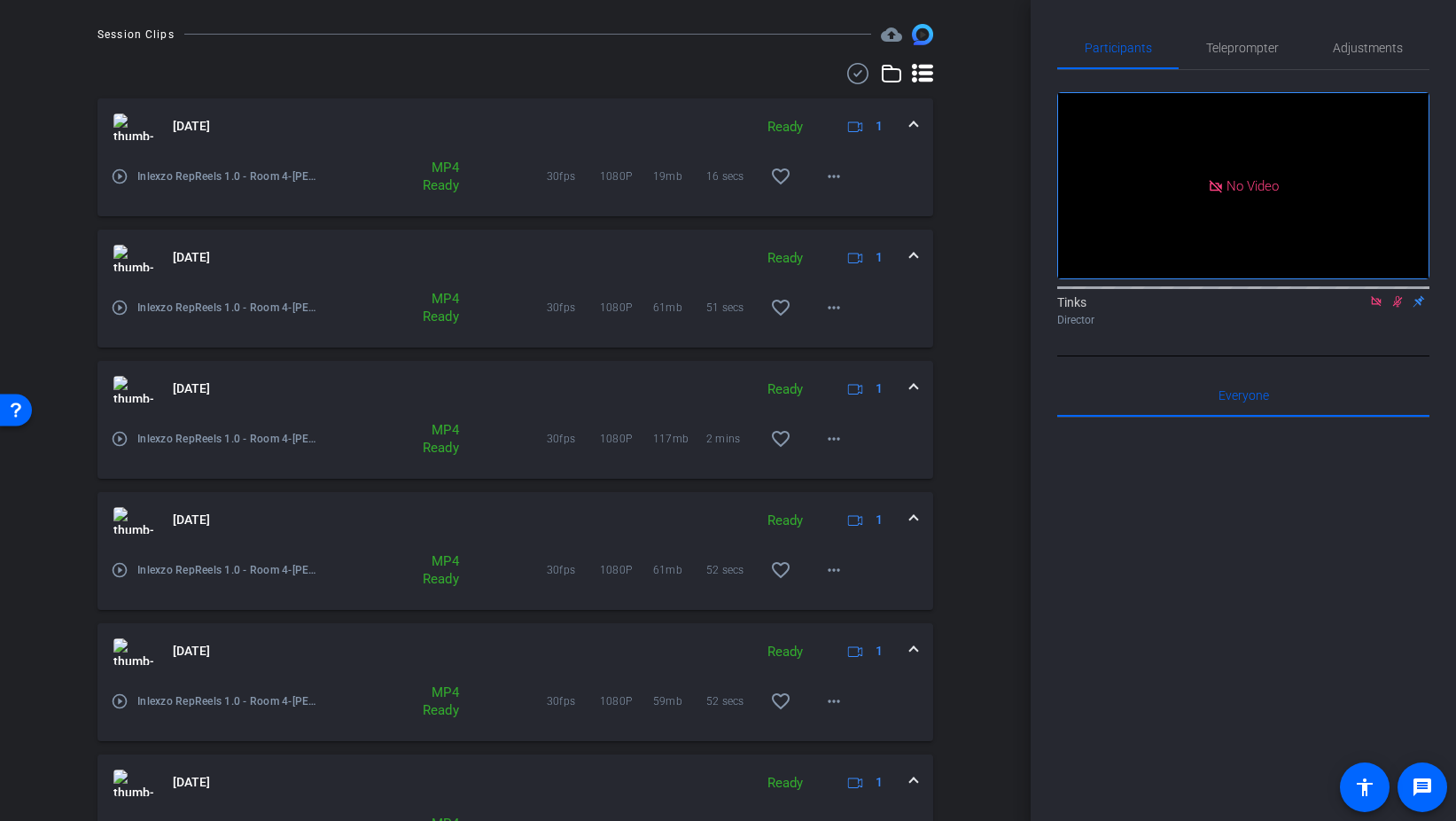
click at [913, 516] on span at bounding box center [913, 519] width 7 height 18
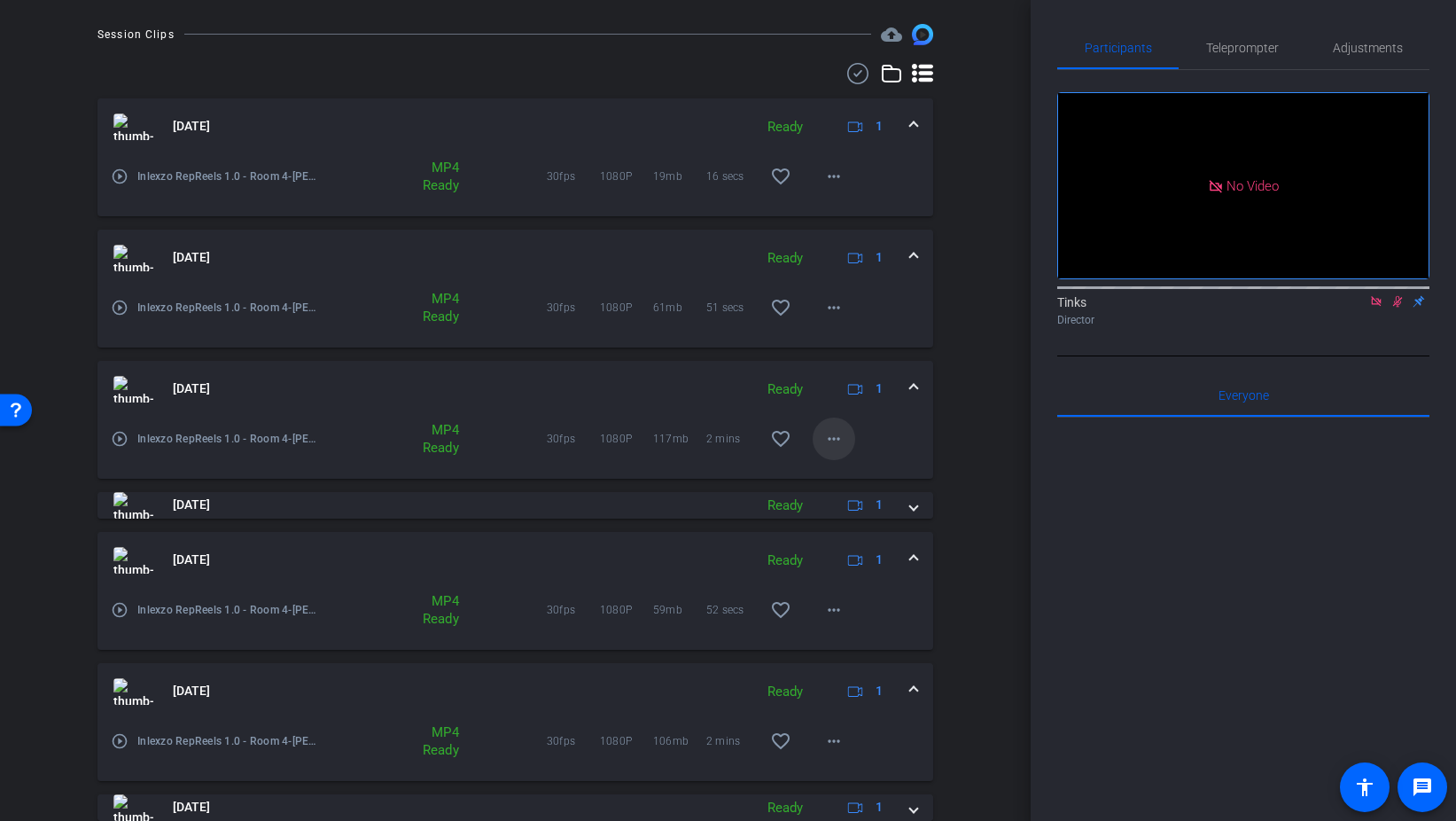
click at [835, 435] on mat-icon "more_horiz" at bounding box center [835, 439] width 21 height 21
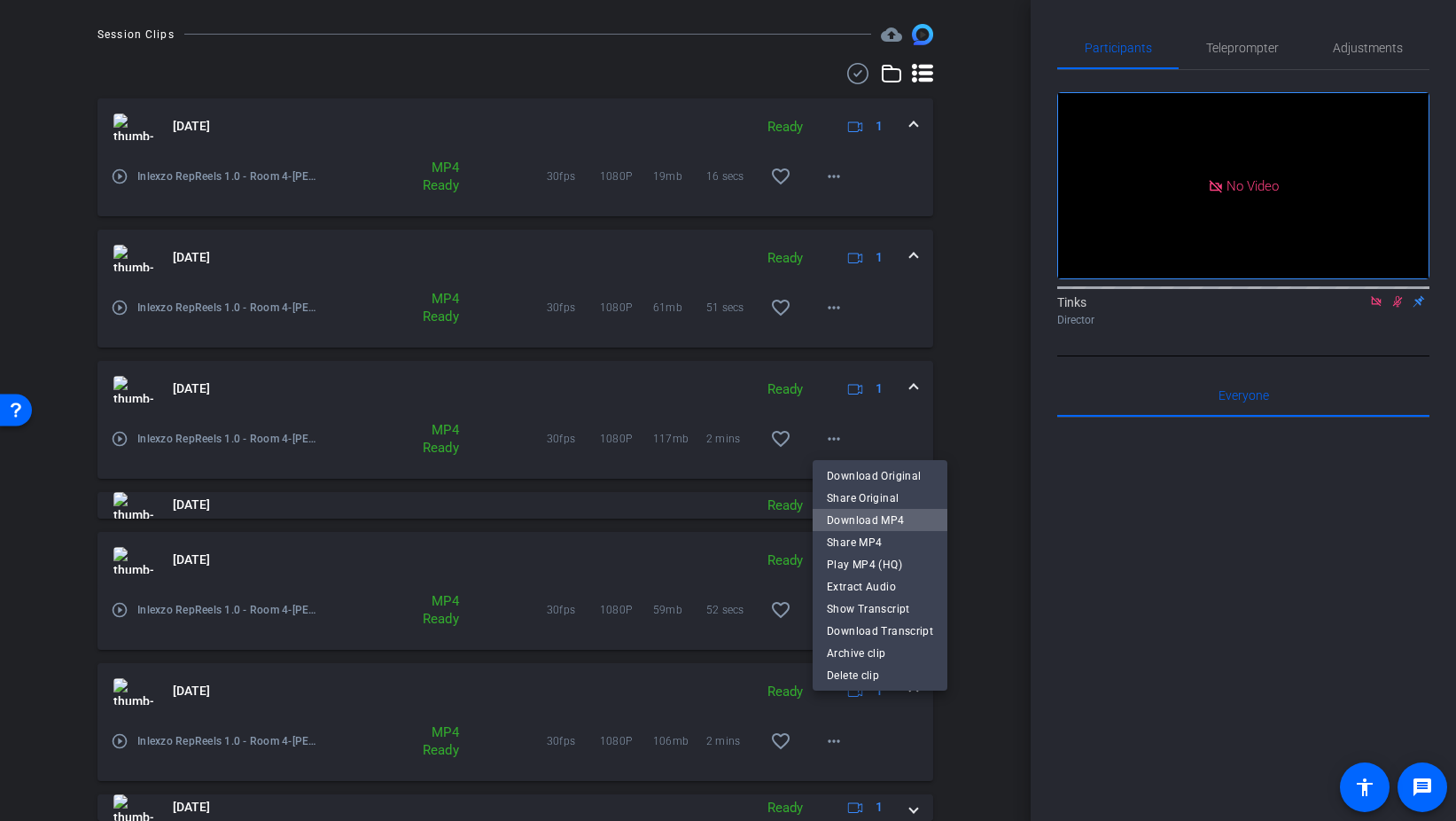
click at [904, 519] on span "Download MP4" at bounding box center [879, 520] width 106 height 21
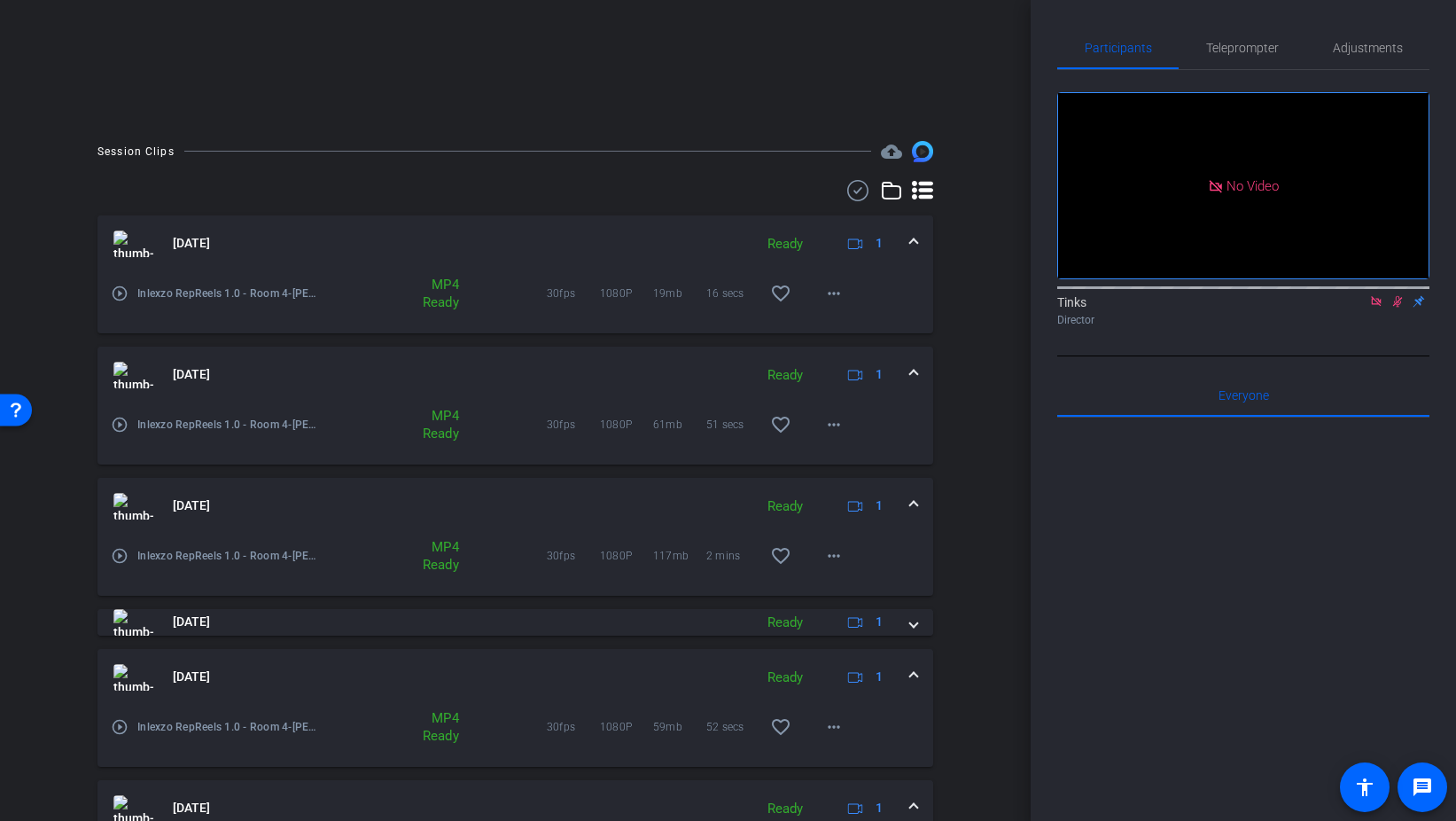
scroll to position [263, 0]
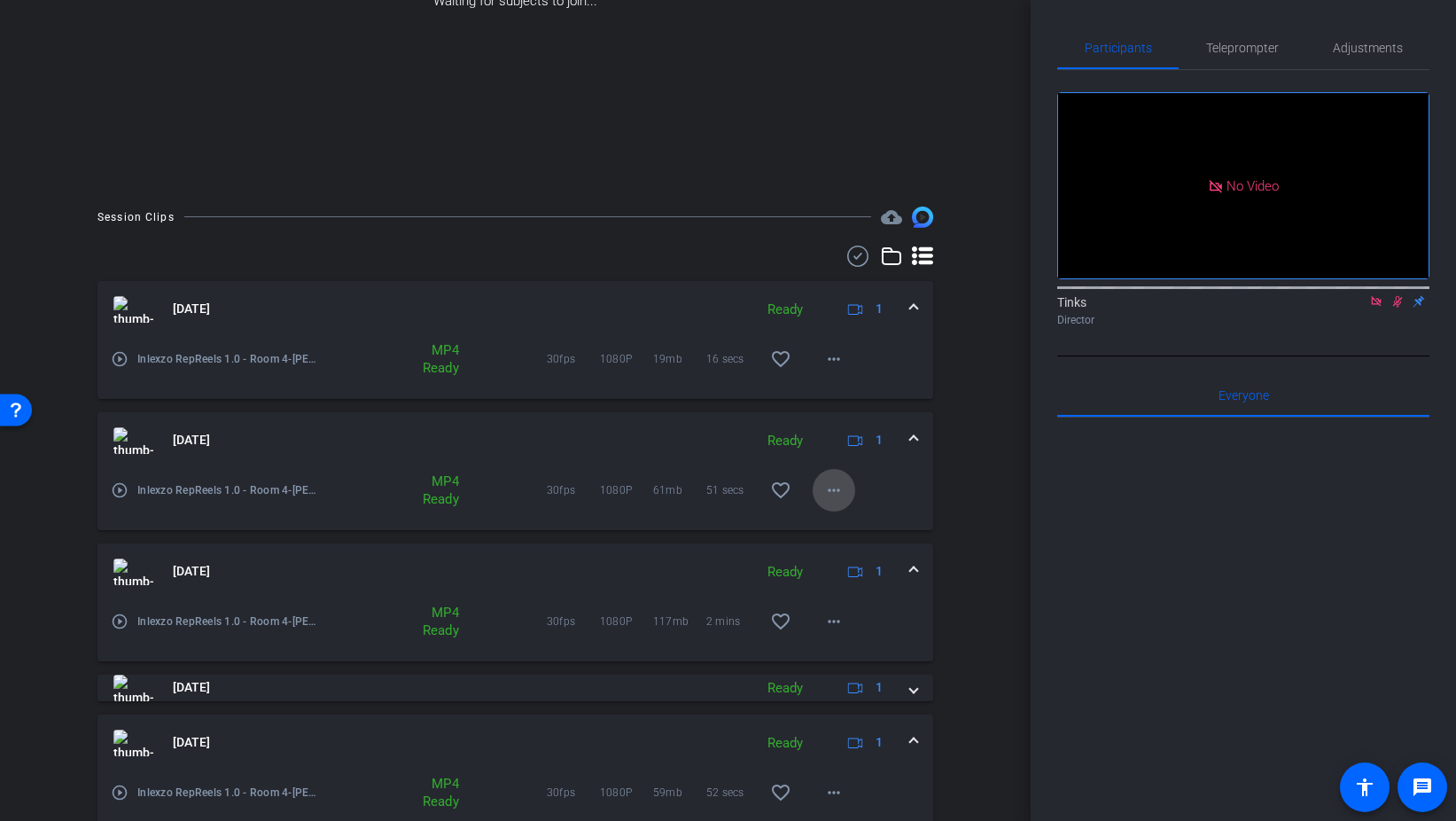
click at [835, 487] on mat-icon "more_horiz" at bounding box center [835, 490] width 21 height 21
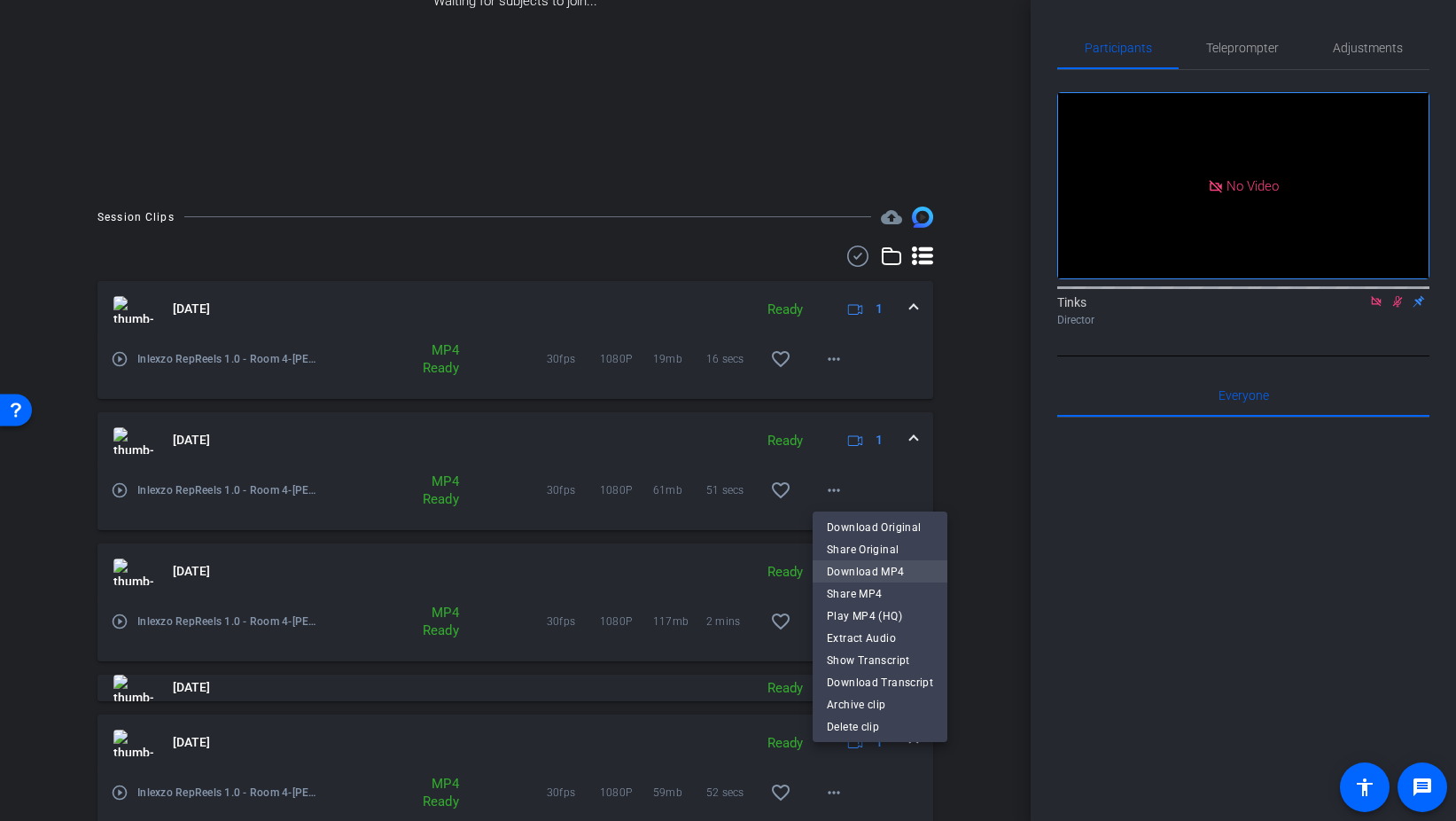
click at [904, 575] on span "Download MP4" at bounding box center [879, 572] width 106 height 21
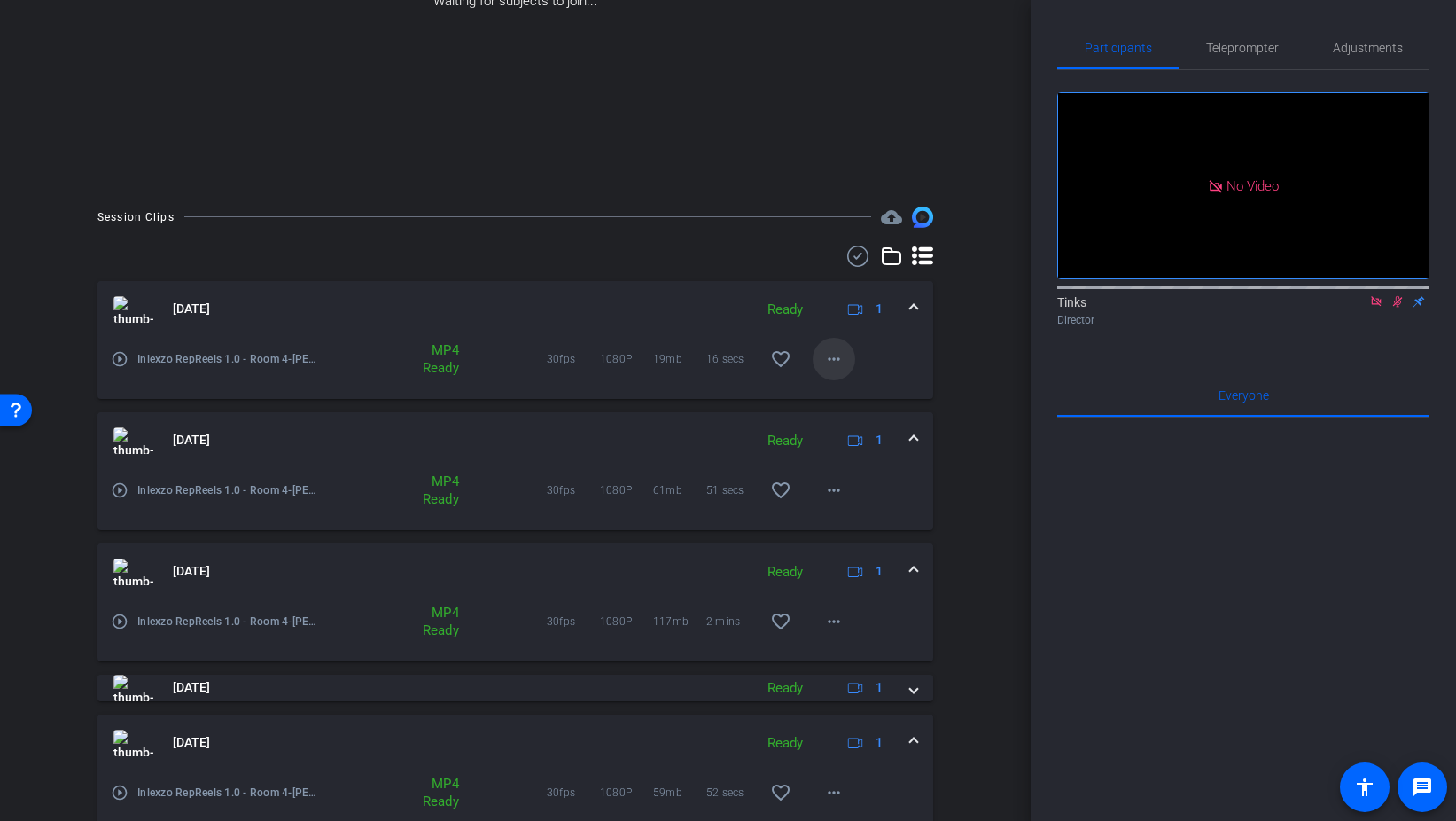
click at [836, 364] on mat-icon "more_horiz" at bounding box center [835, 359] width 21 height 21
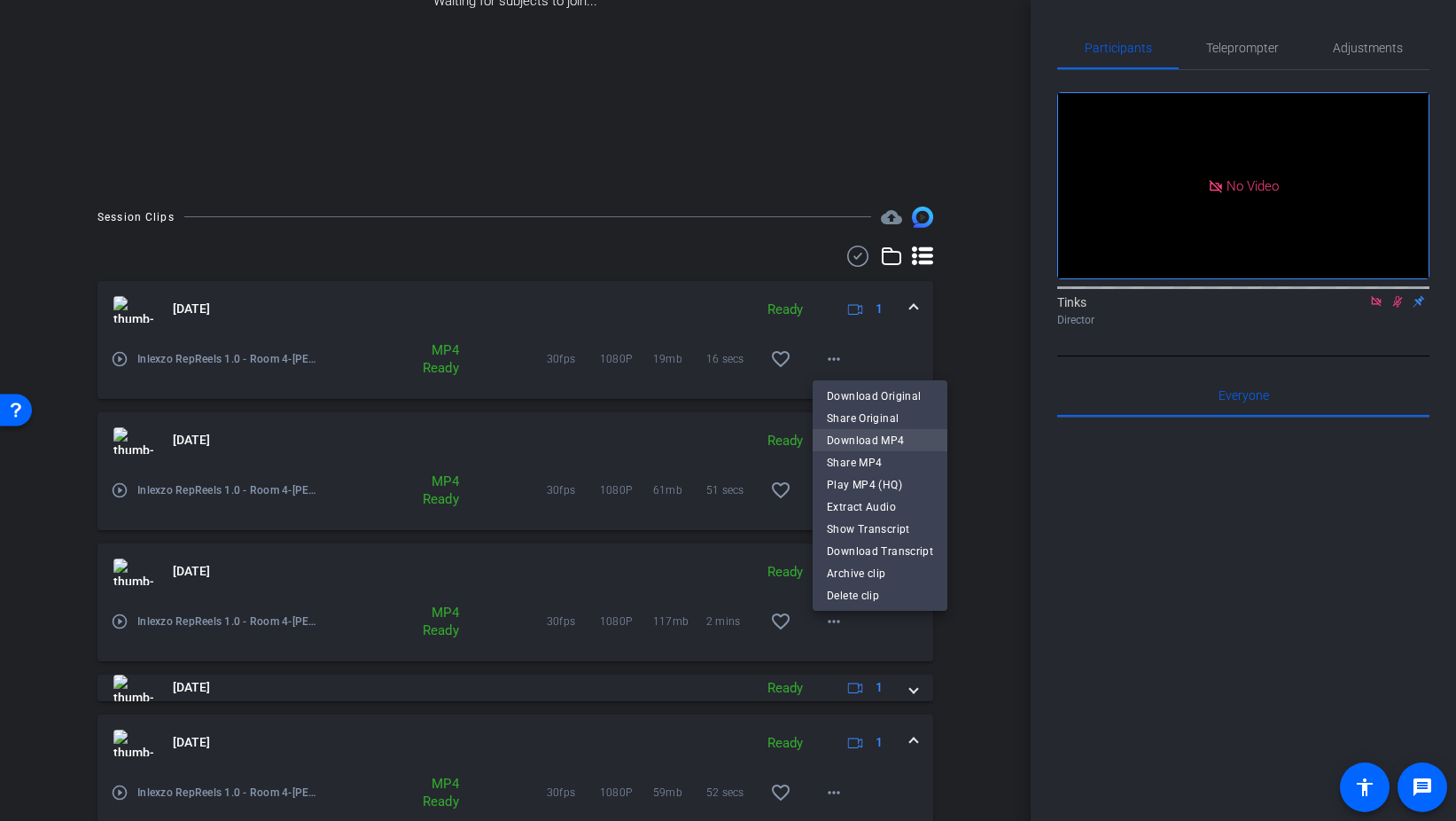
click at [905, 450] on span "Download MP4" at bounding box center [879, 441] width 106 height 21
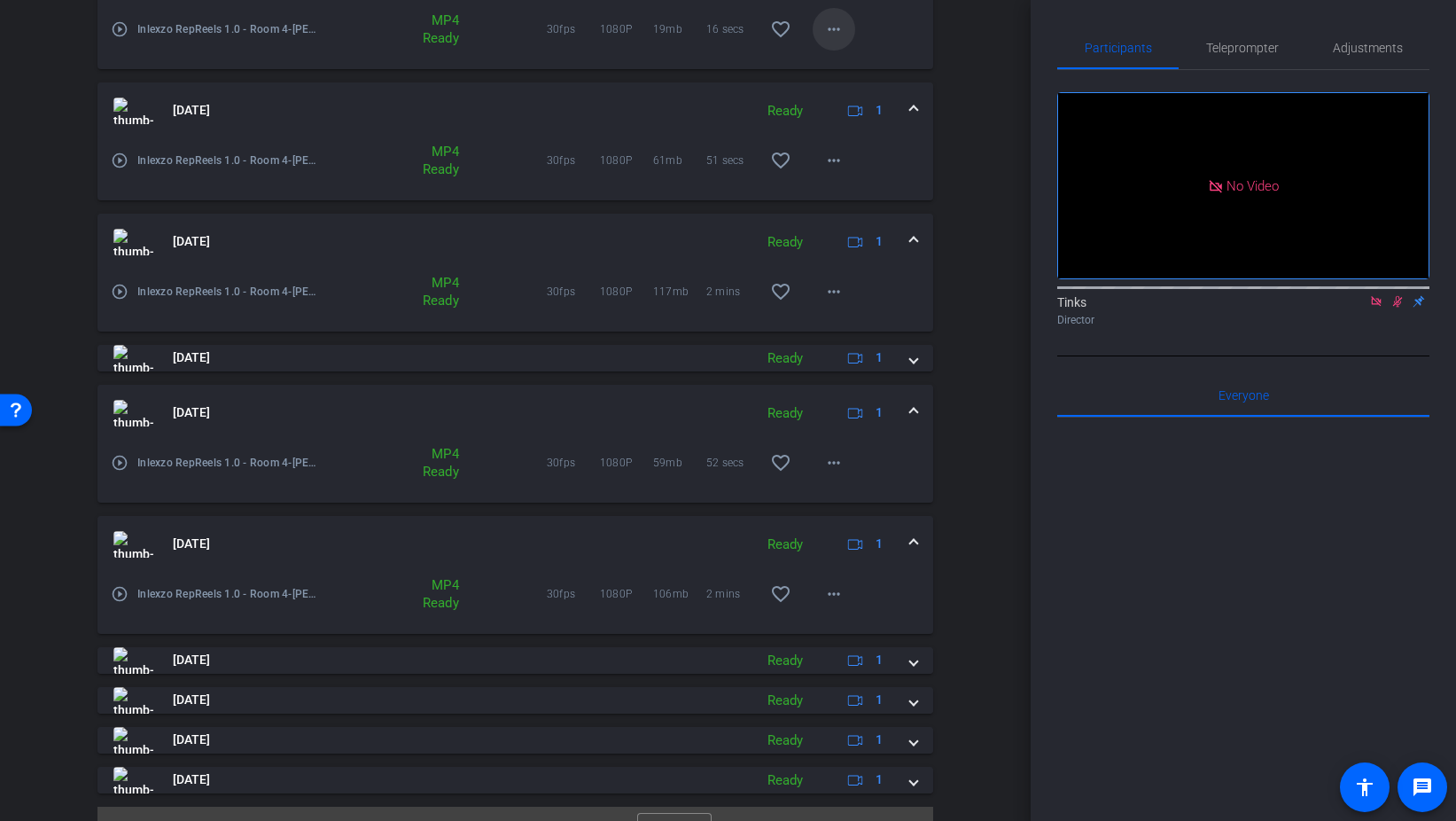
scroll to position [627, 0]
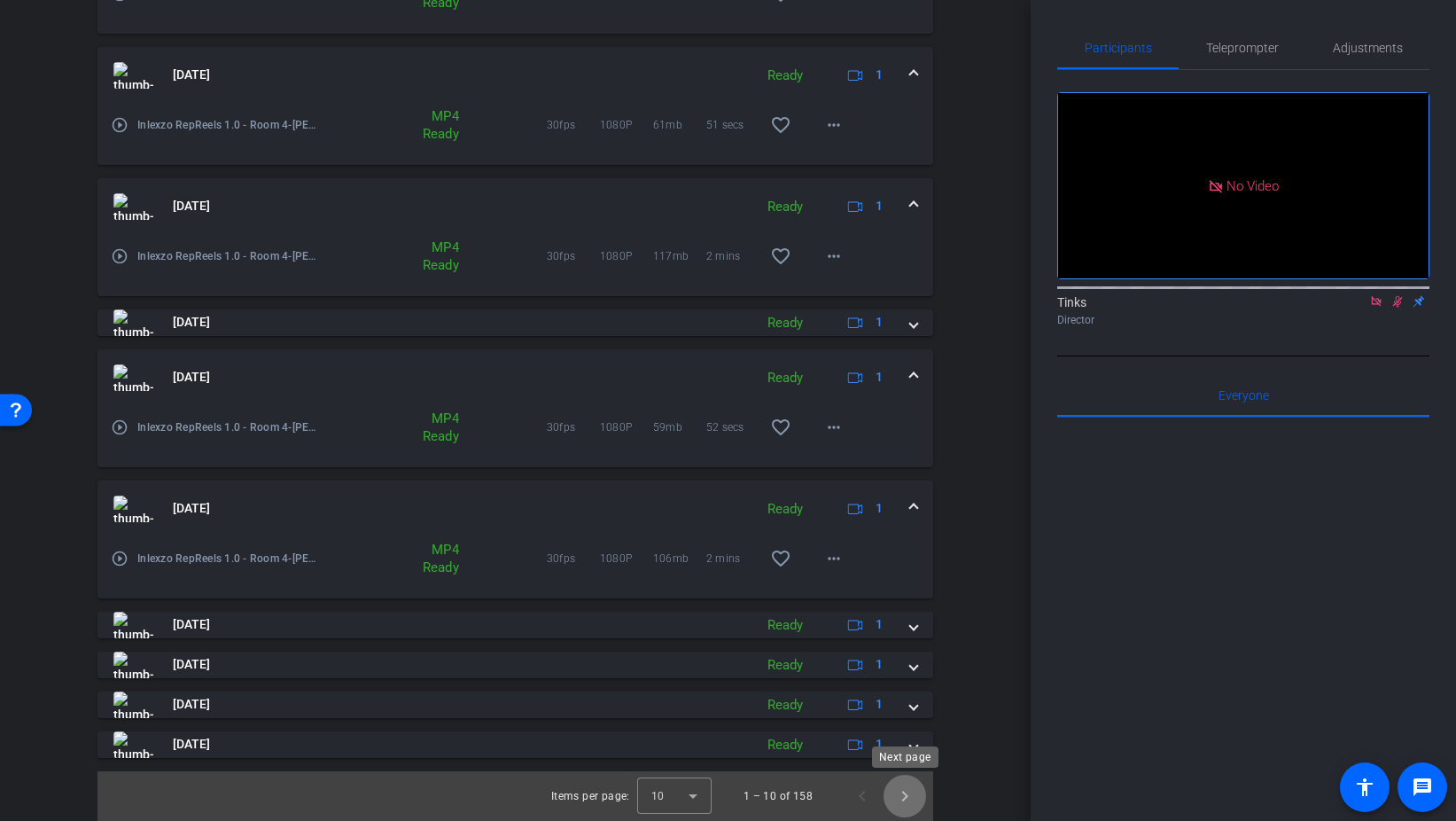
click at [920, 799] on span "Next page" at bounding box center [906, 797] width 43 height 43
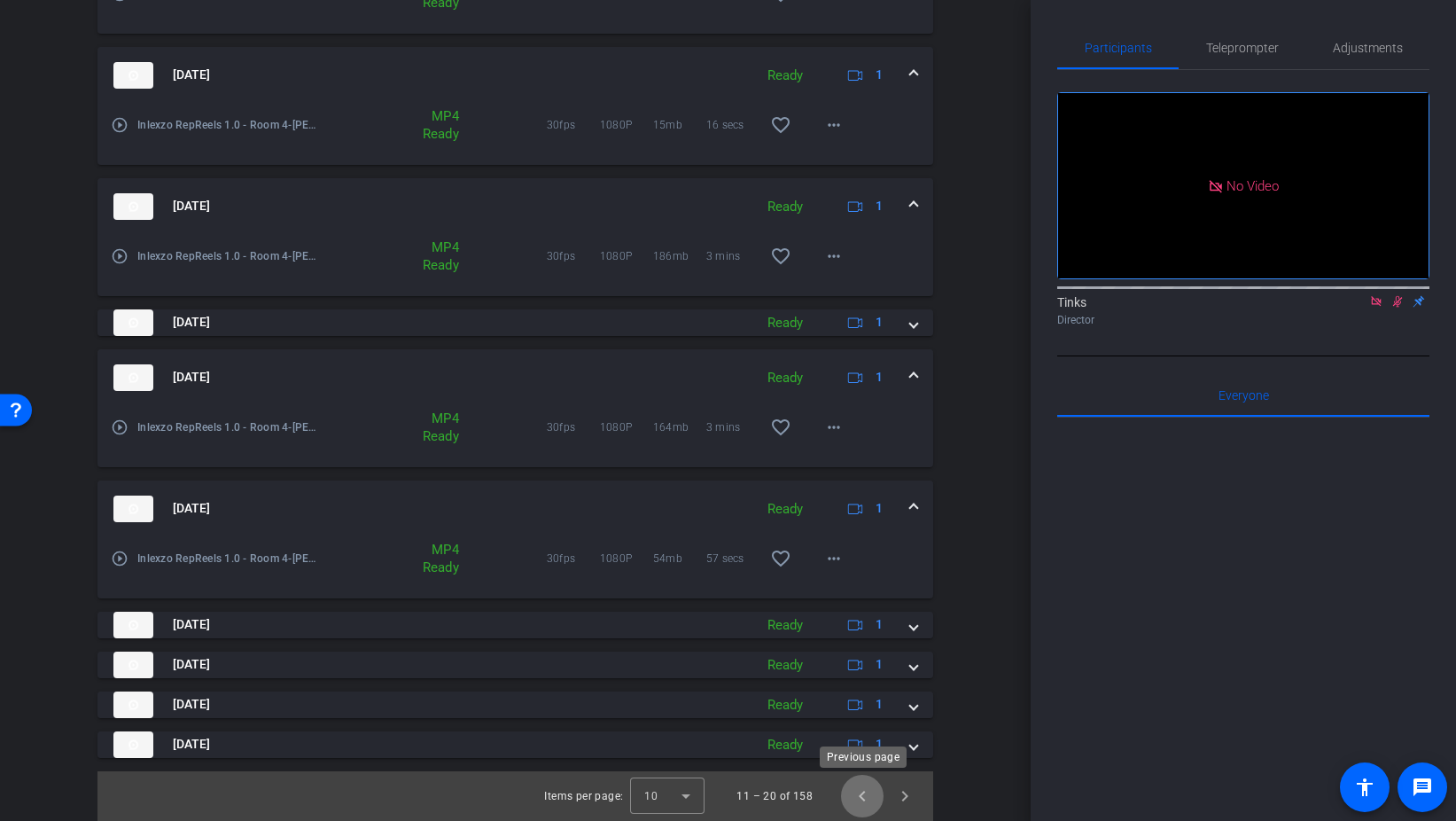
click at [865, 793] on span "Previous page" at bounding box center [863, 797] width 43 height 43
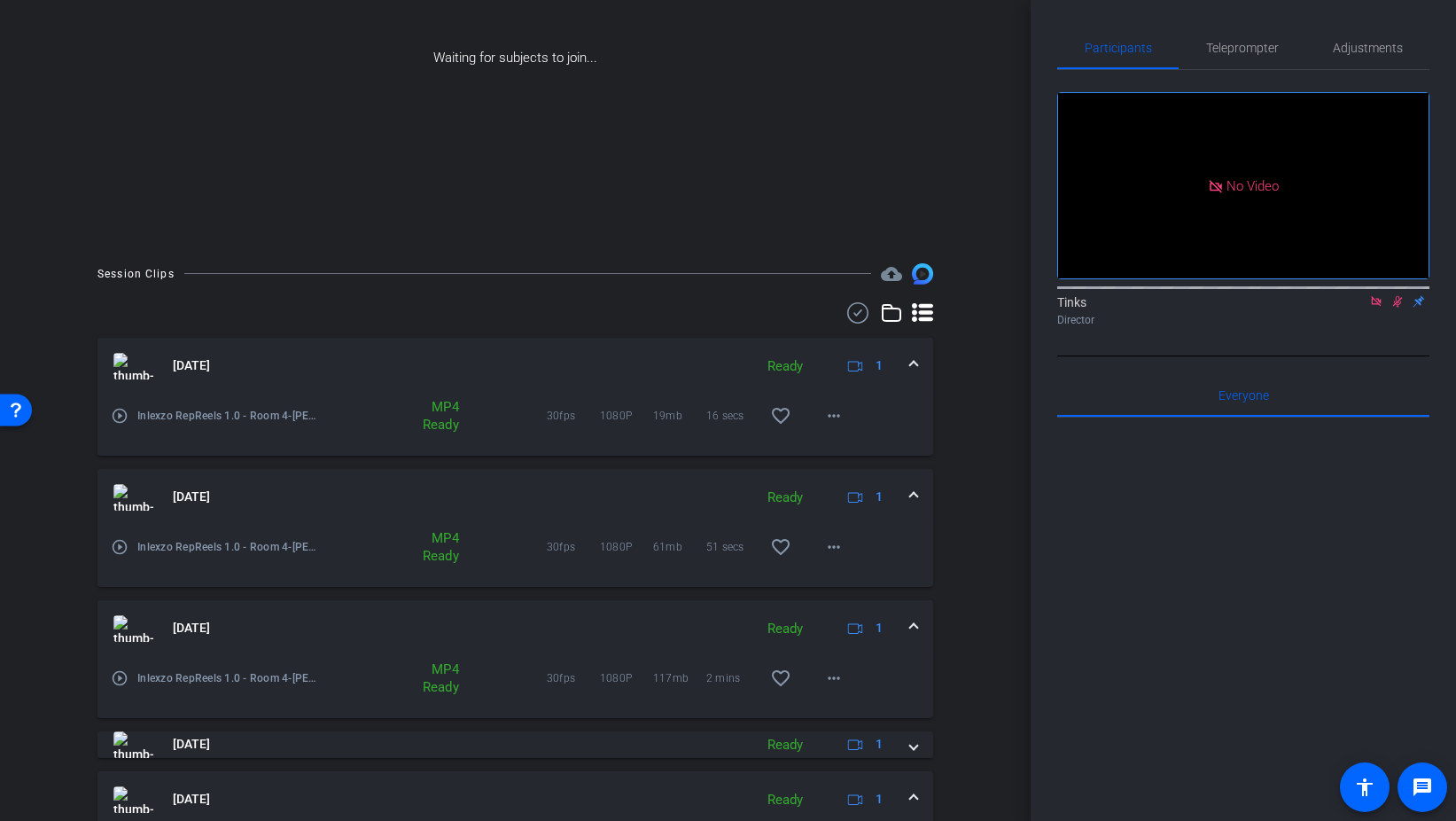
scroll to position [0, 0]
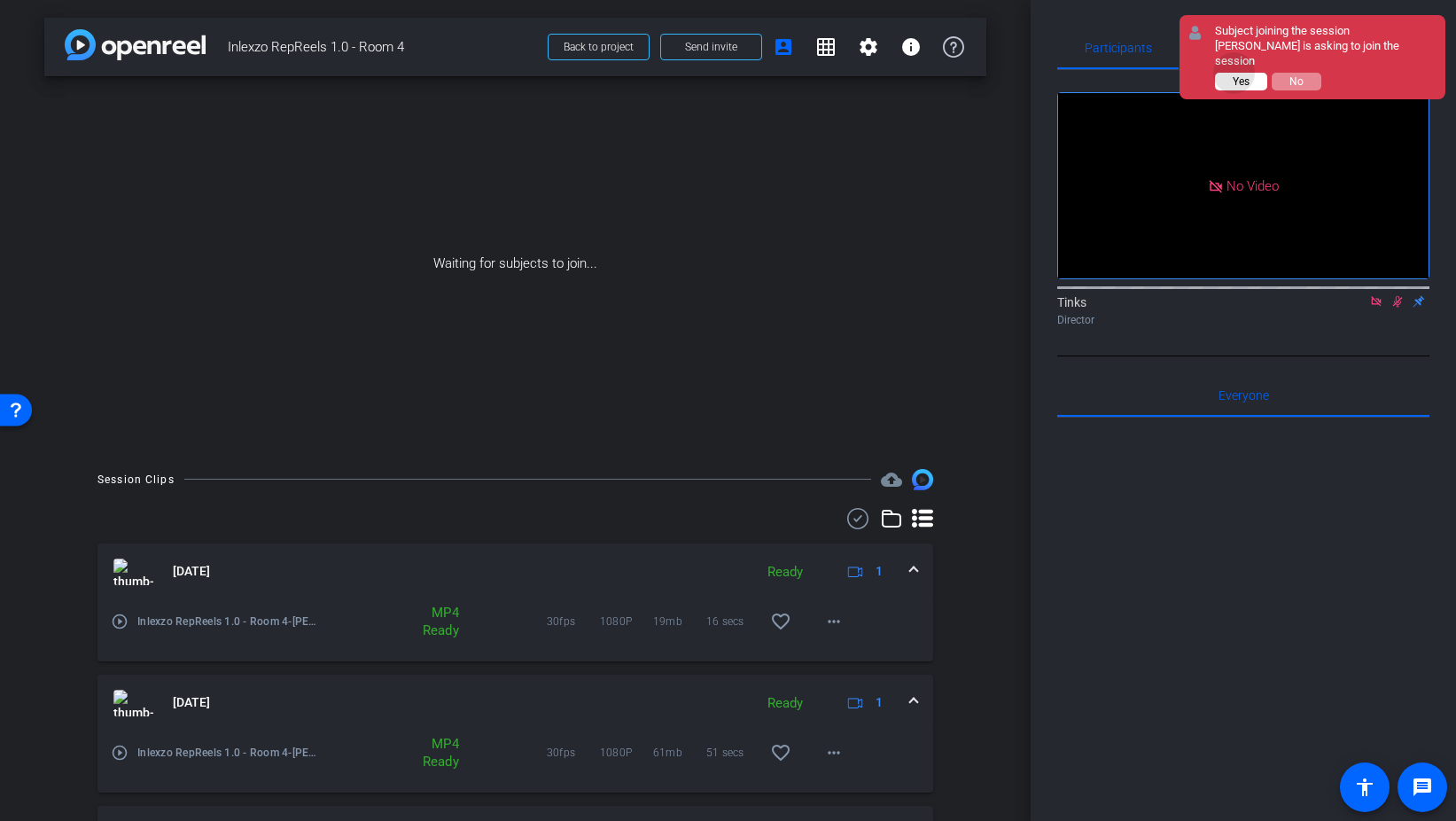
click at [1235, 73] on button "Yes" at bounding box center [1241, 82] width 53 height 18
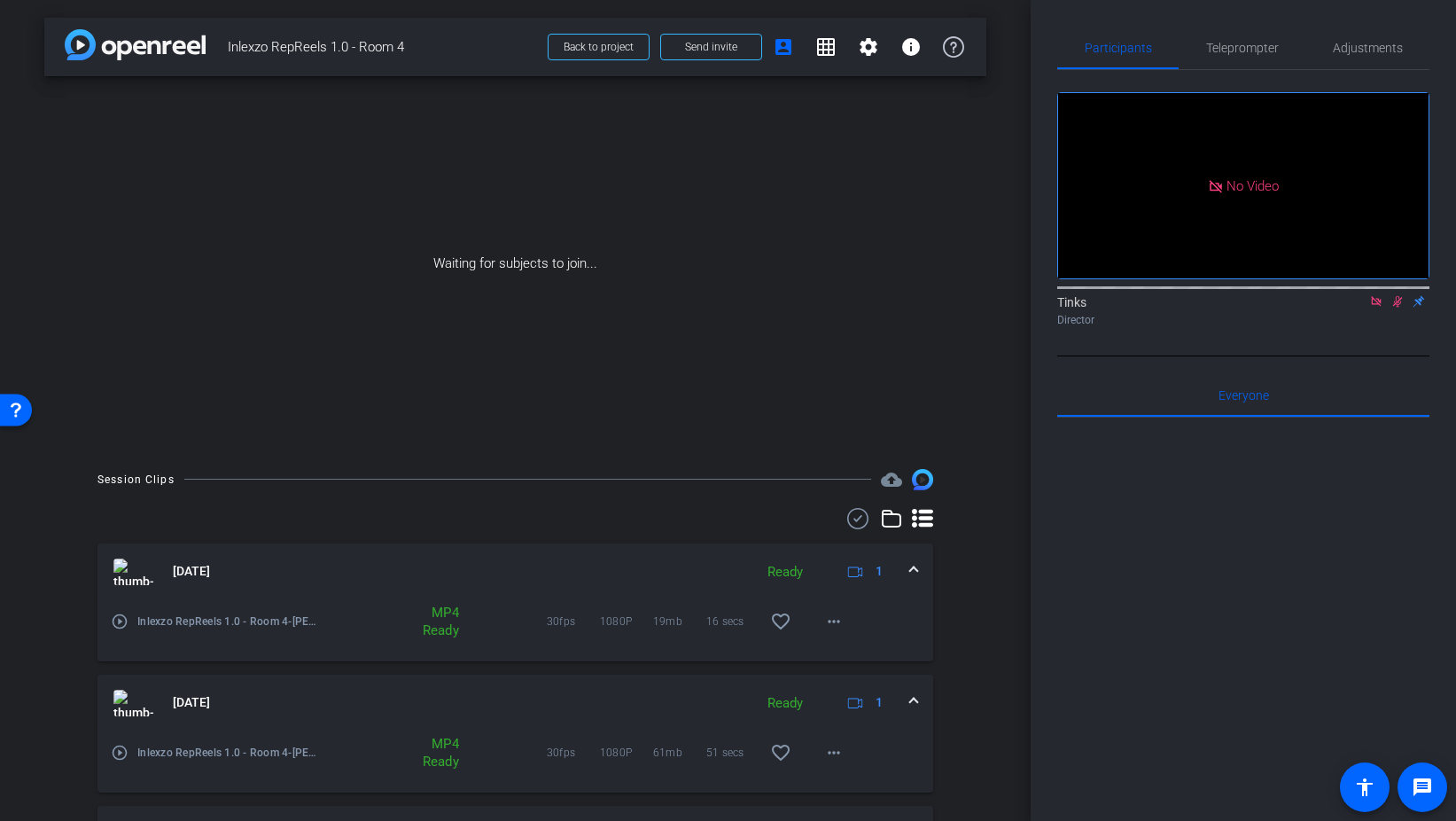
click at [1376, 305] on icon at bounding box center [1376, 301] width 10 height 10
click at [1377, 307] on icon at bounding box center [1376, 301] width 15 height 13
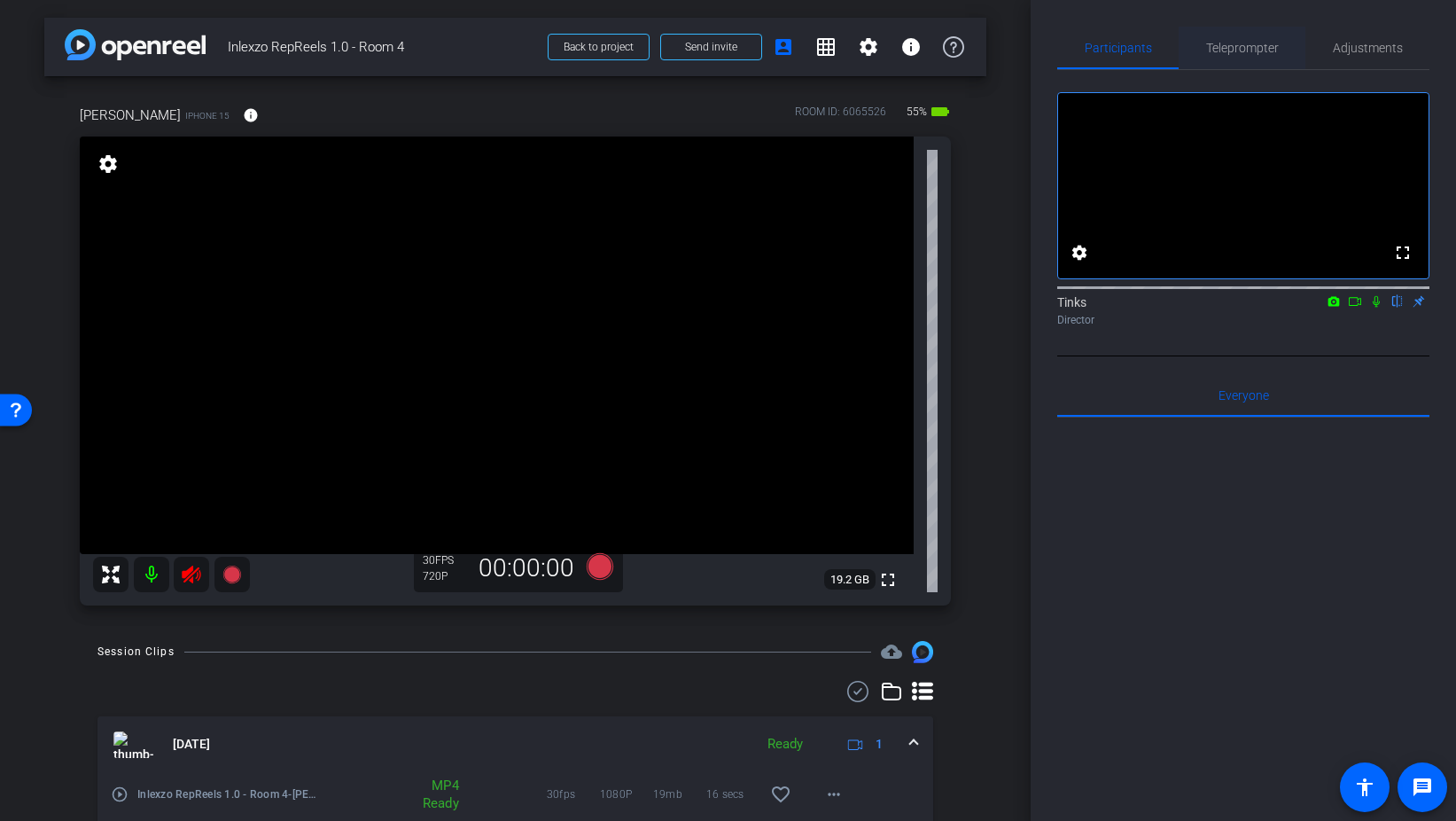
click at [1229, 49] on span "Teleprompter" at bounding box center [1242, 48] width 73 height 13
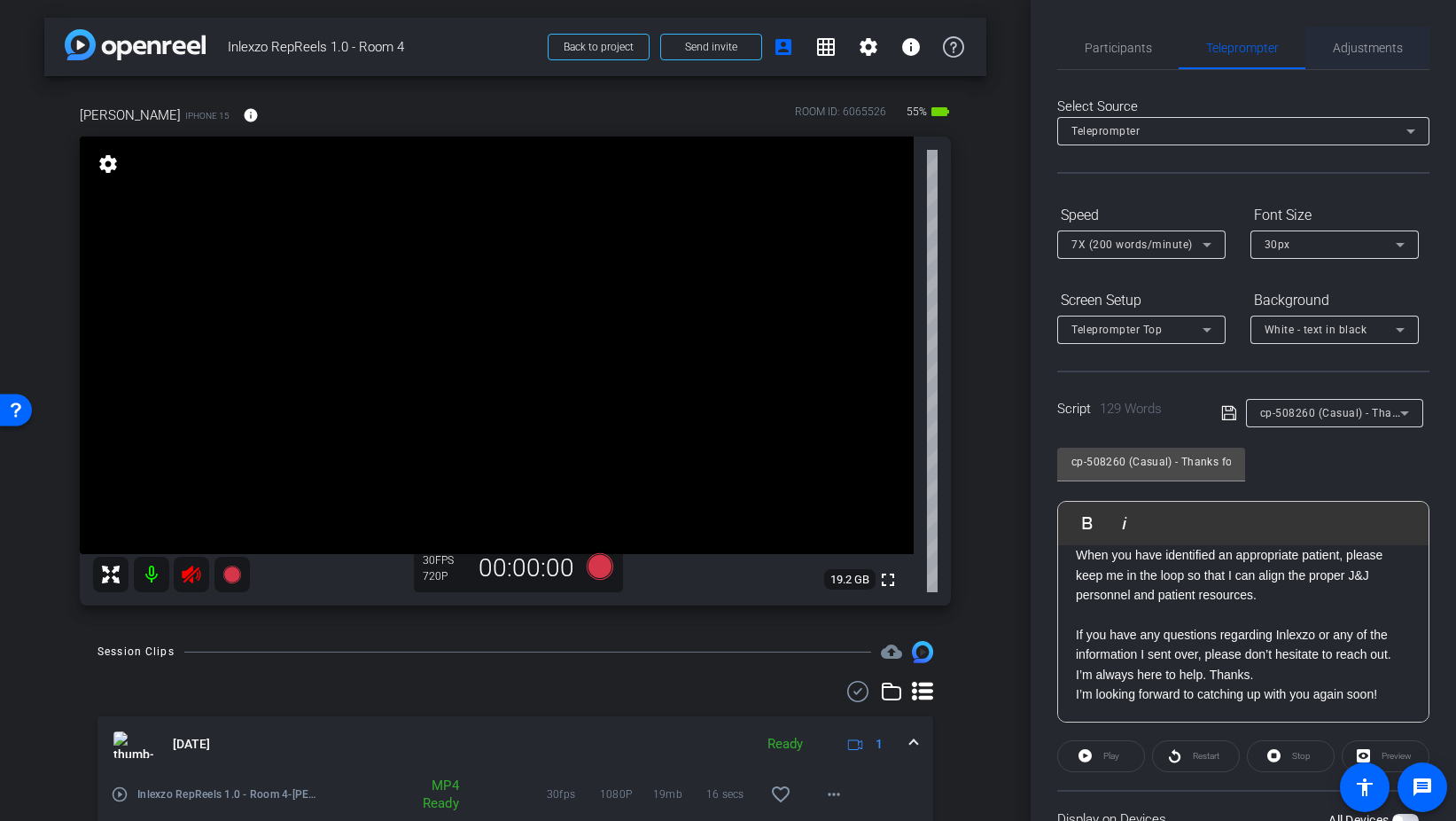
click at [1344, 59] on span "Adjustments" at bounding box center [1368, 48] width 70 height 43
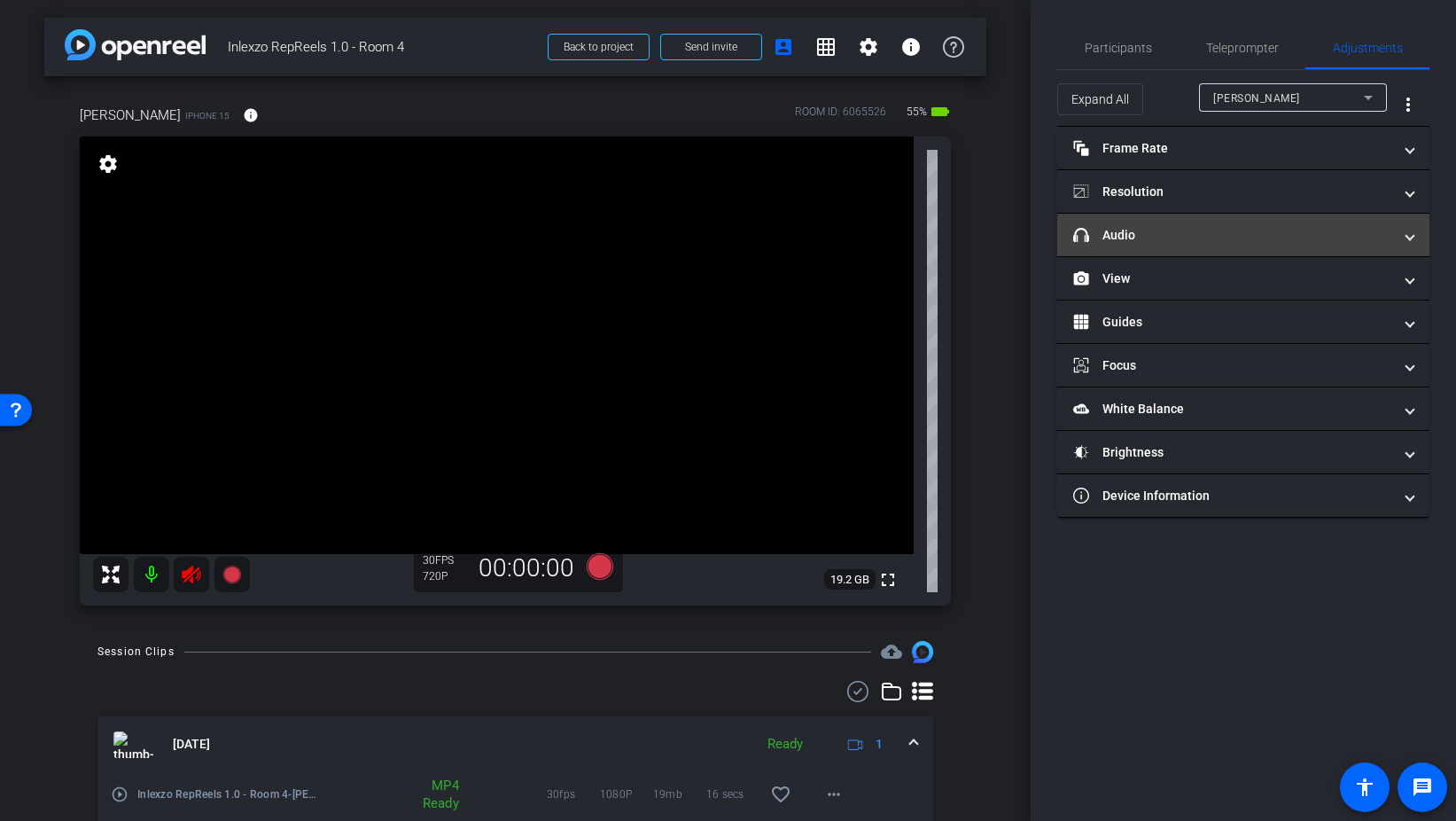
click at [1225, 222] on mat-expansion-panel-header "headphone icon Audio" at bounding box center [1243, 235] width 373 height 43
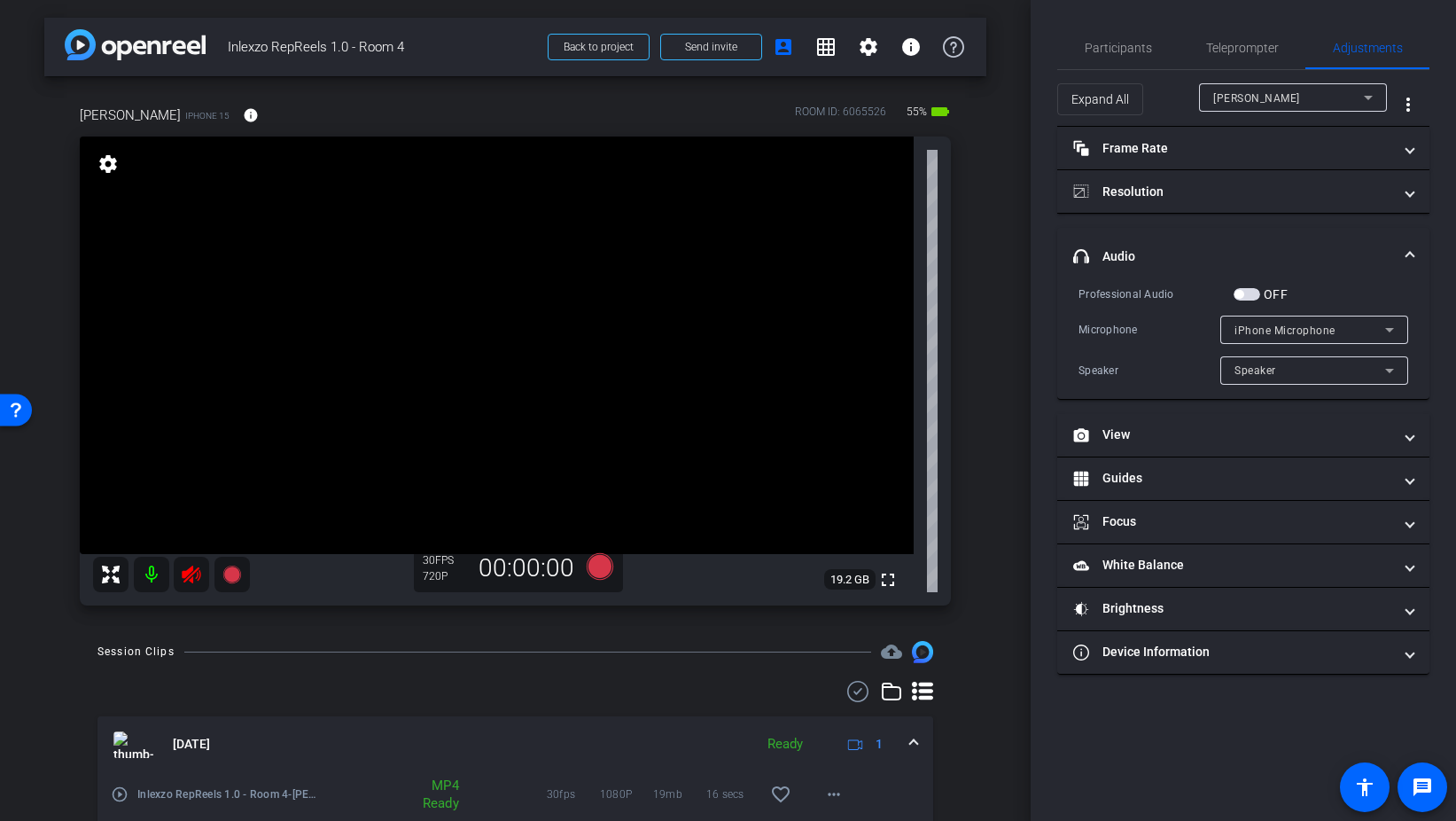
click at [182, 573] on icon at bounding box center [191, 574] width 18 height 18
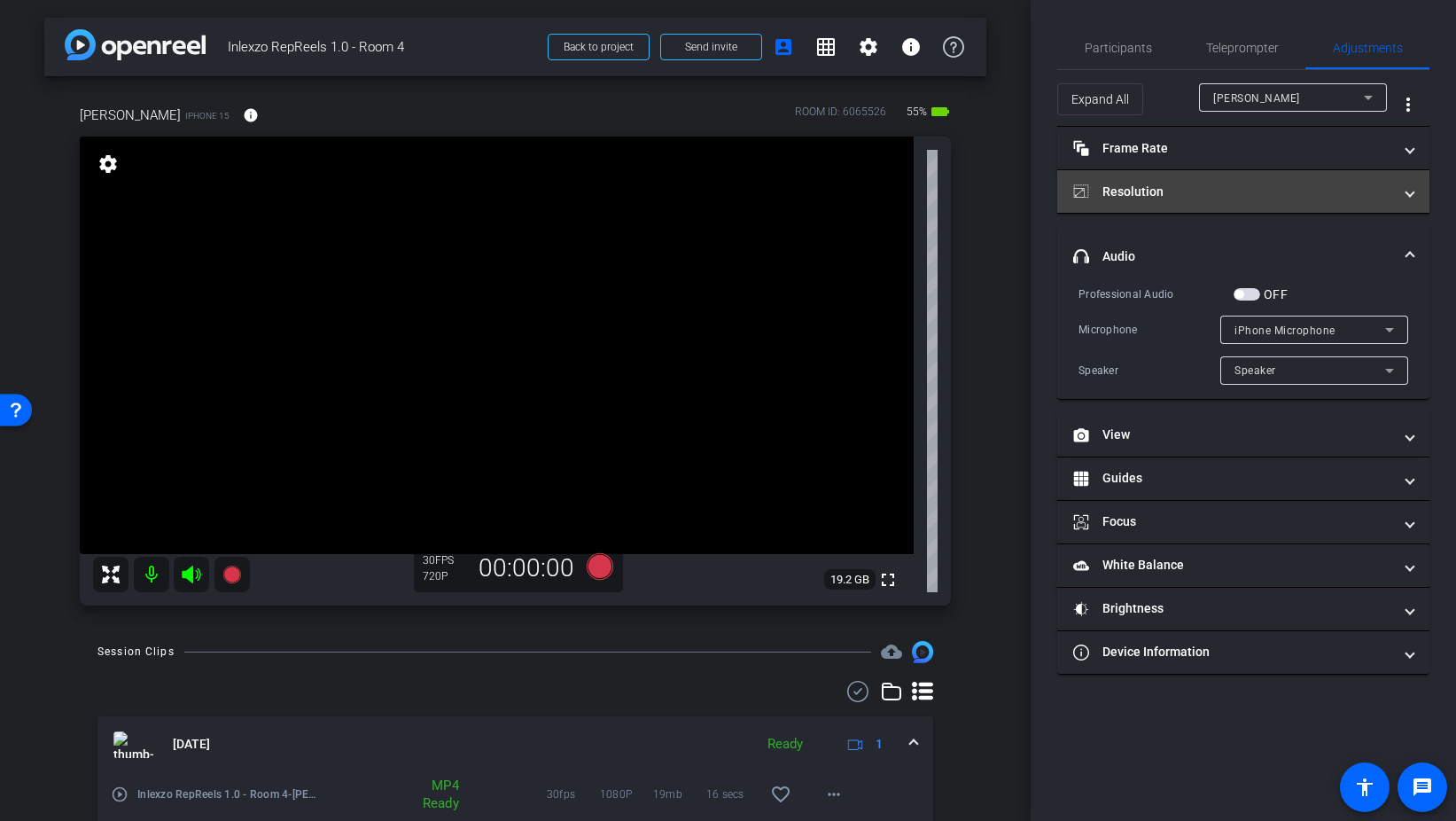
click at [1172, 196] on mat-panel-title "Resolution" at bounding box center [1233, 192] width 319 height 18
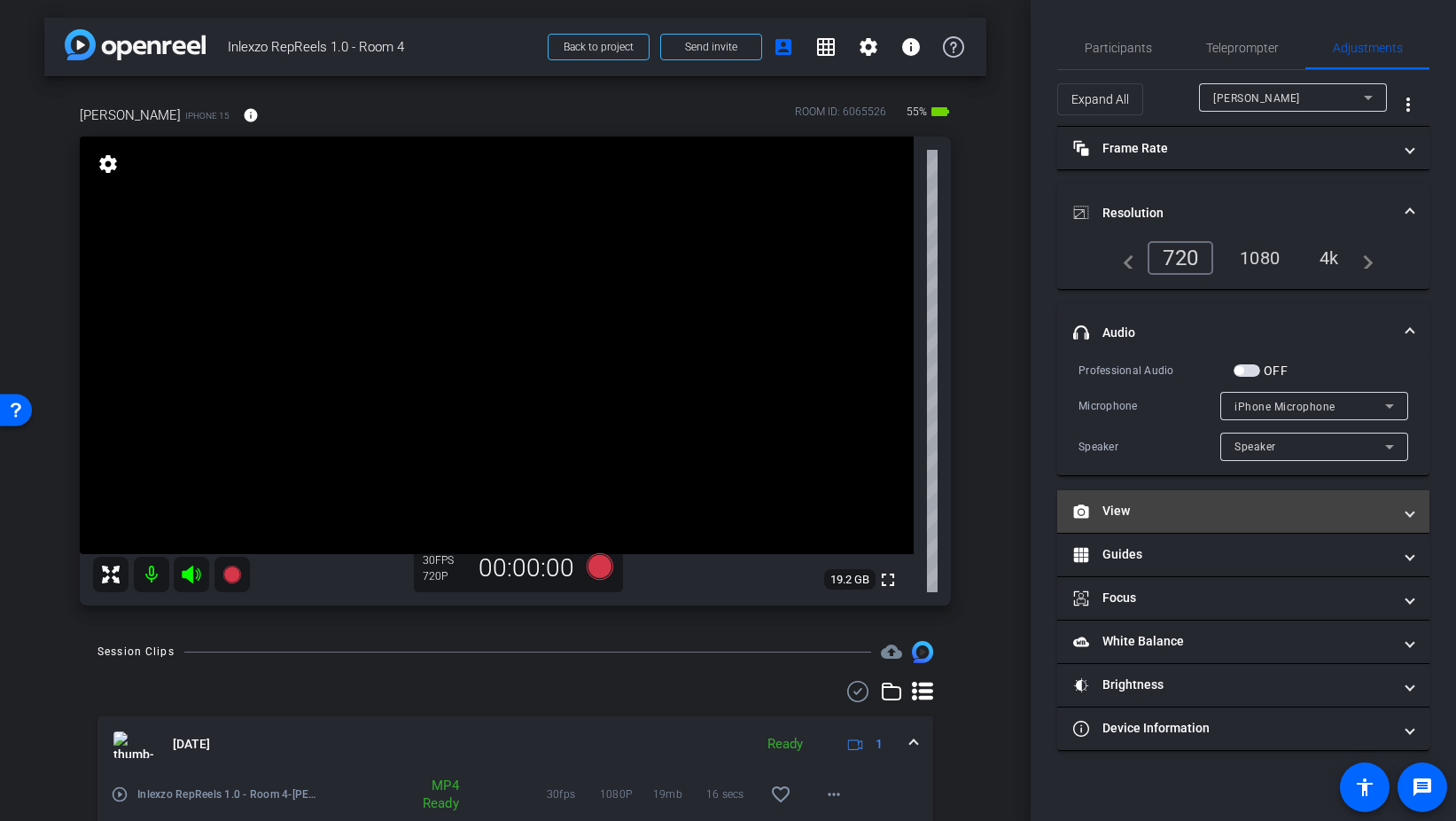
click at [1135, 522] on mat-expansion-panel-header "View" at bounding box center [1243, 512] width 373 height 43
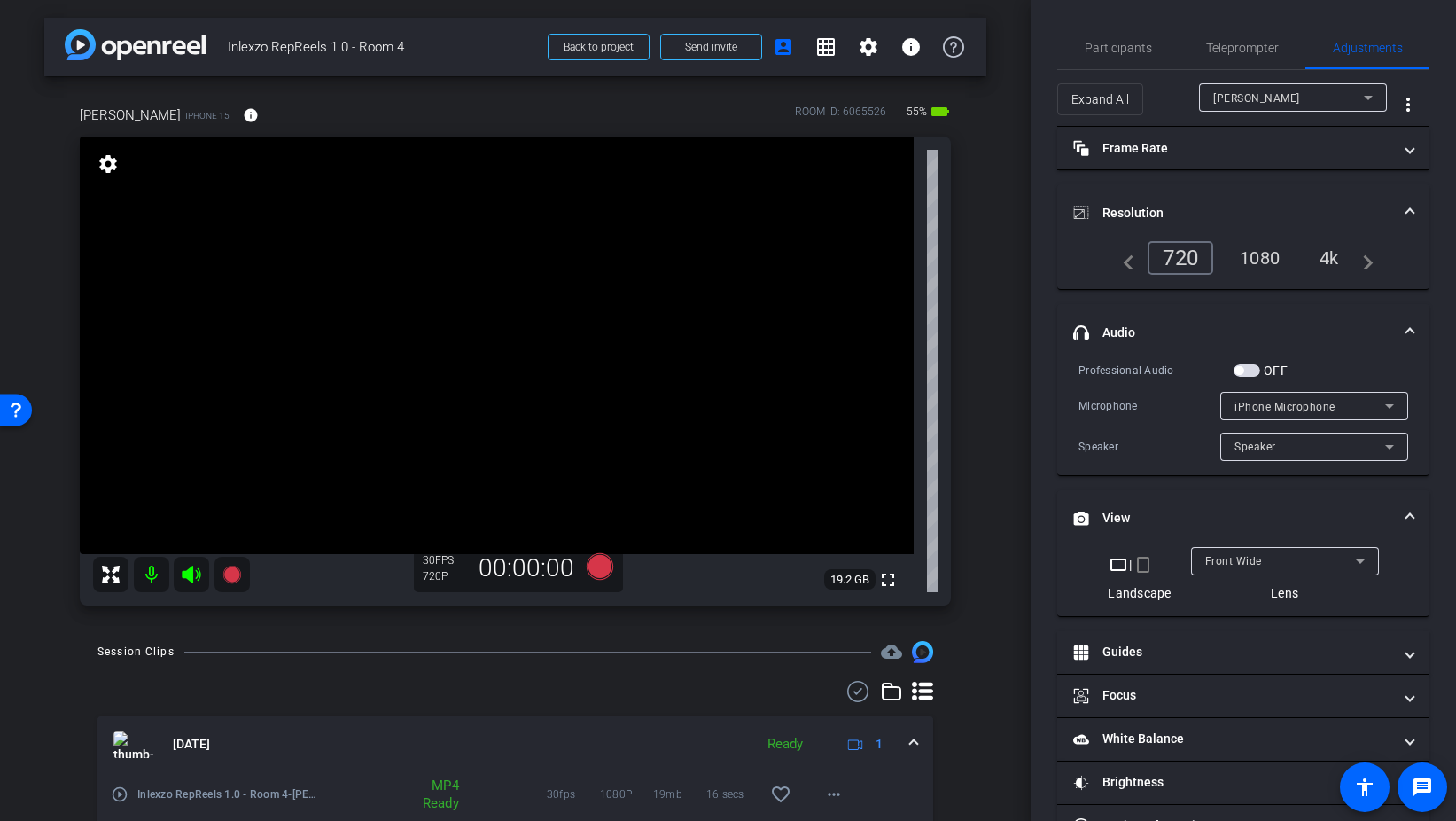
click at [1147, 567] on mat-icon "crop_portrait" at bounding box center [1144, 565] width 21 height 21
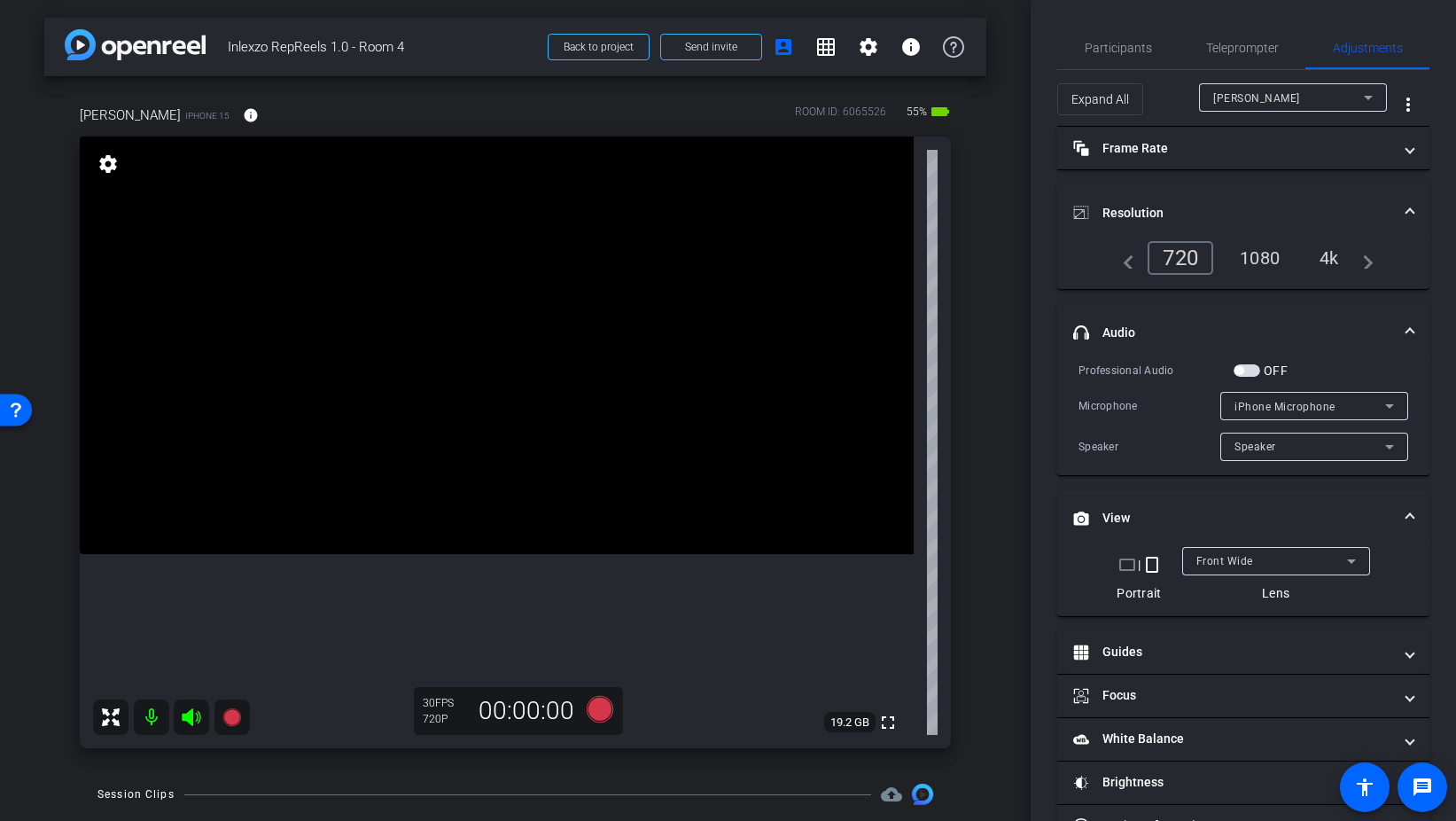
click at [1261, 248] on div "1080" at bounding box center [1260, 258] width 66 height 30
click at [243, 113] on mat-icon "info" at bounding box center [251, 115] width 16 height 16
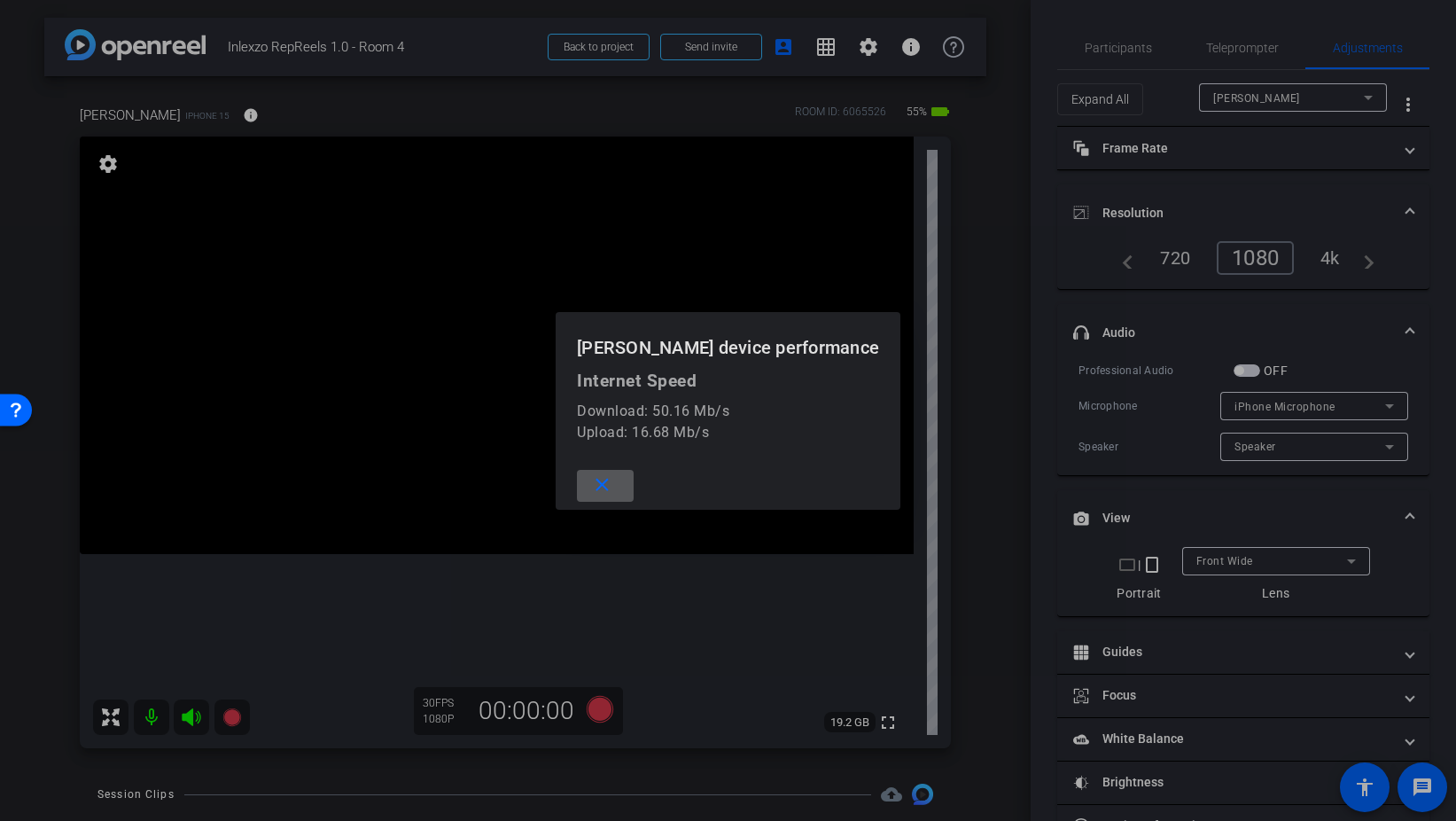
click at [614, 485] on mat-icon "close" at bounding box center [602, 485] width 22 height 22
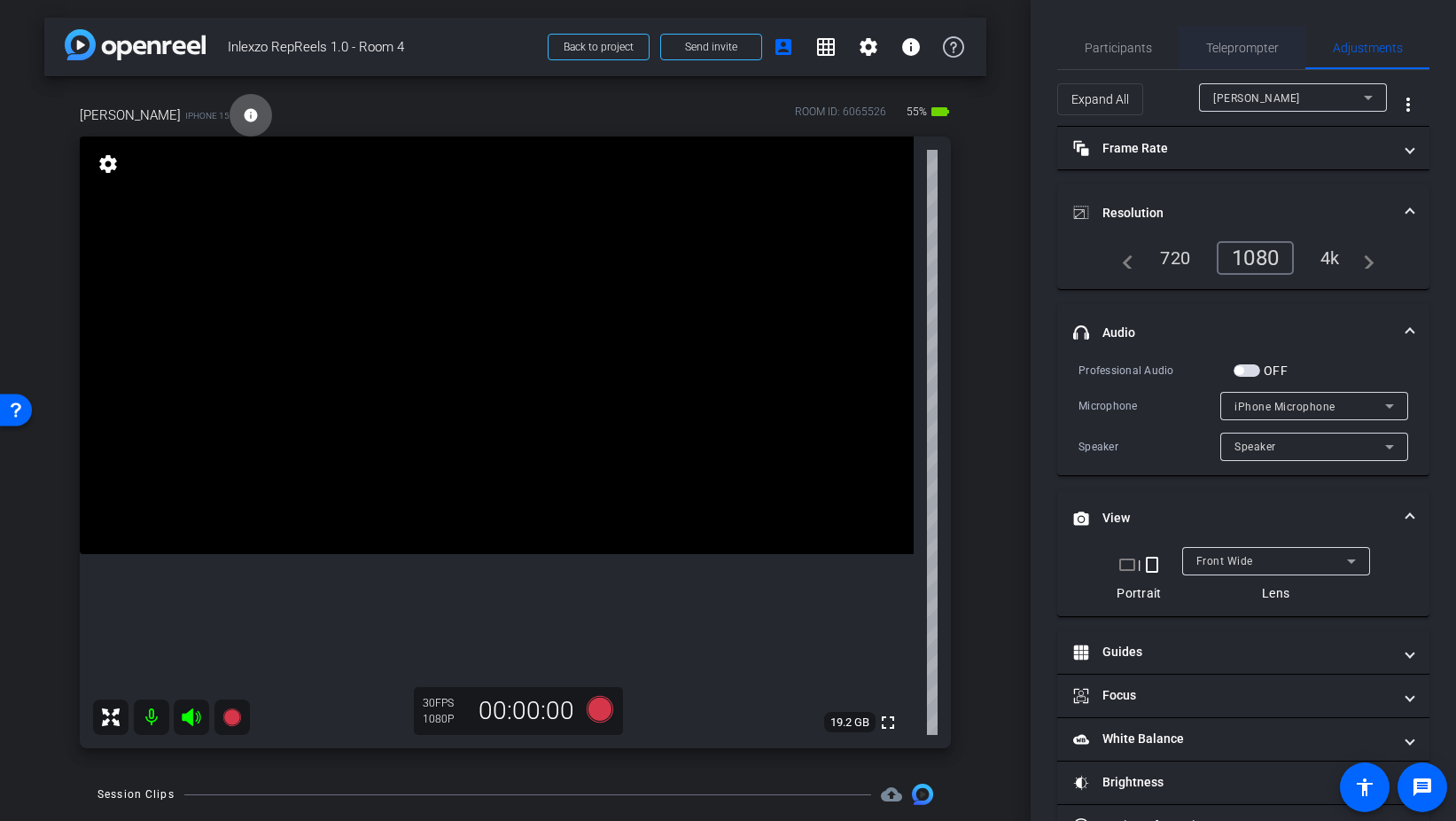
click at [1241, 55] on span "Teleprompter" at bounding box center [1242, 48] width 73 height 43
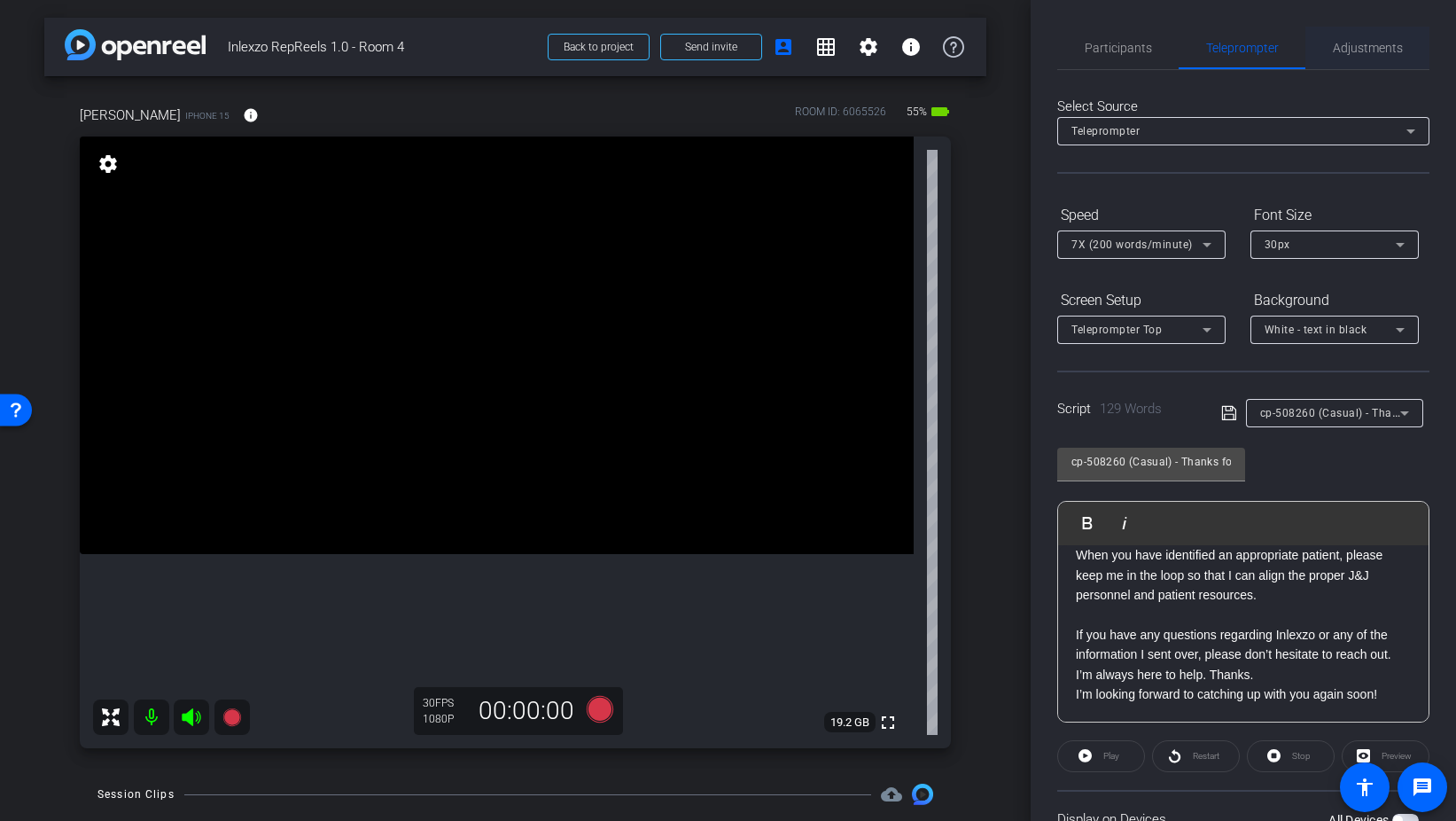
click at [1369, 51] on span "Adjustments" at bounding box center [1368, 48] width 70 height 13
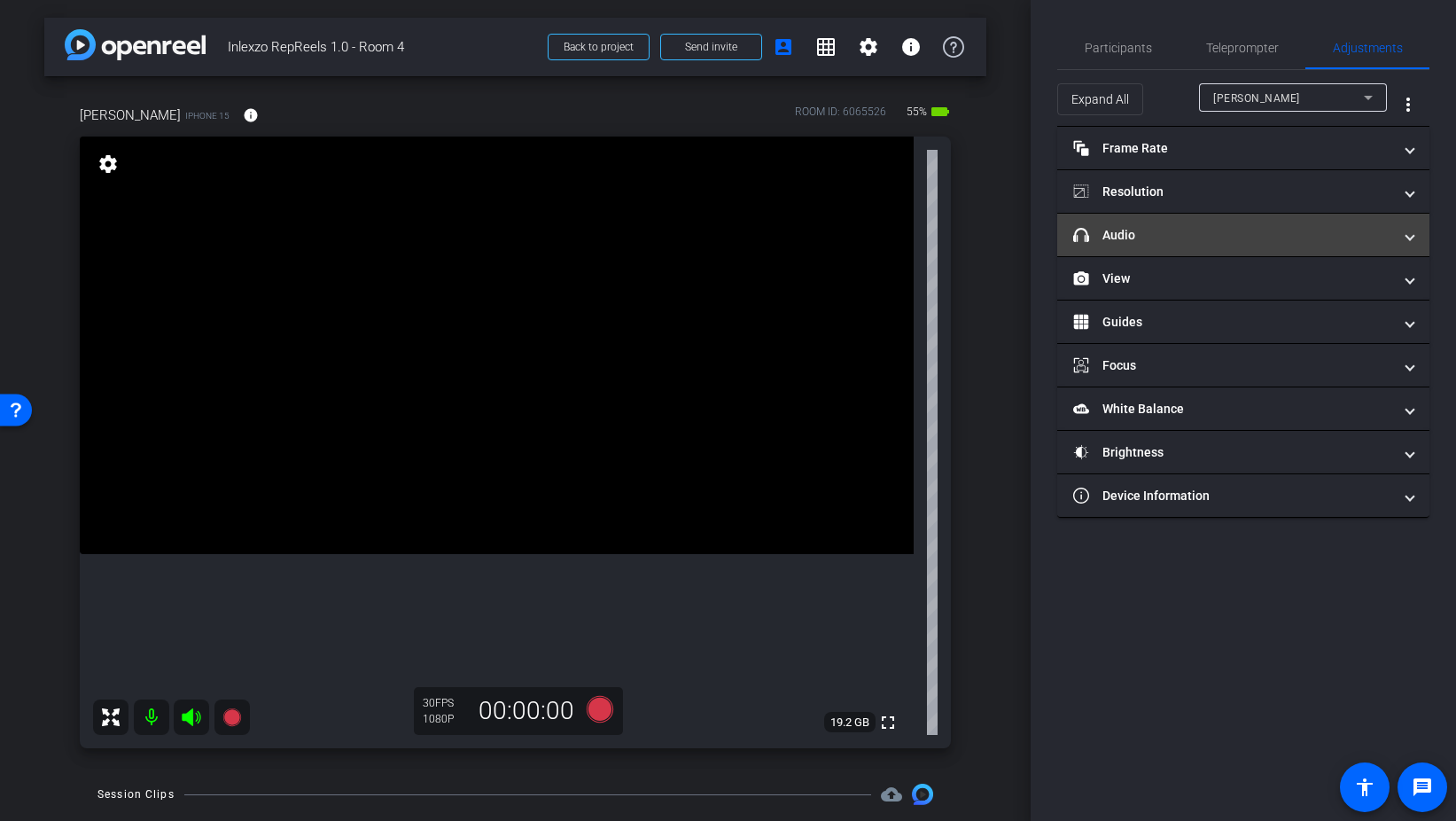
click at [1185, 234] on mat-panel-title "headphone icon Audio" at bounding box center [1233, 234] width 319 height 18
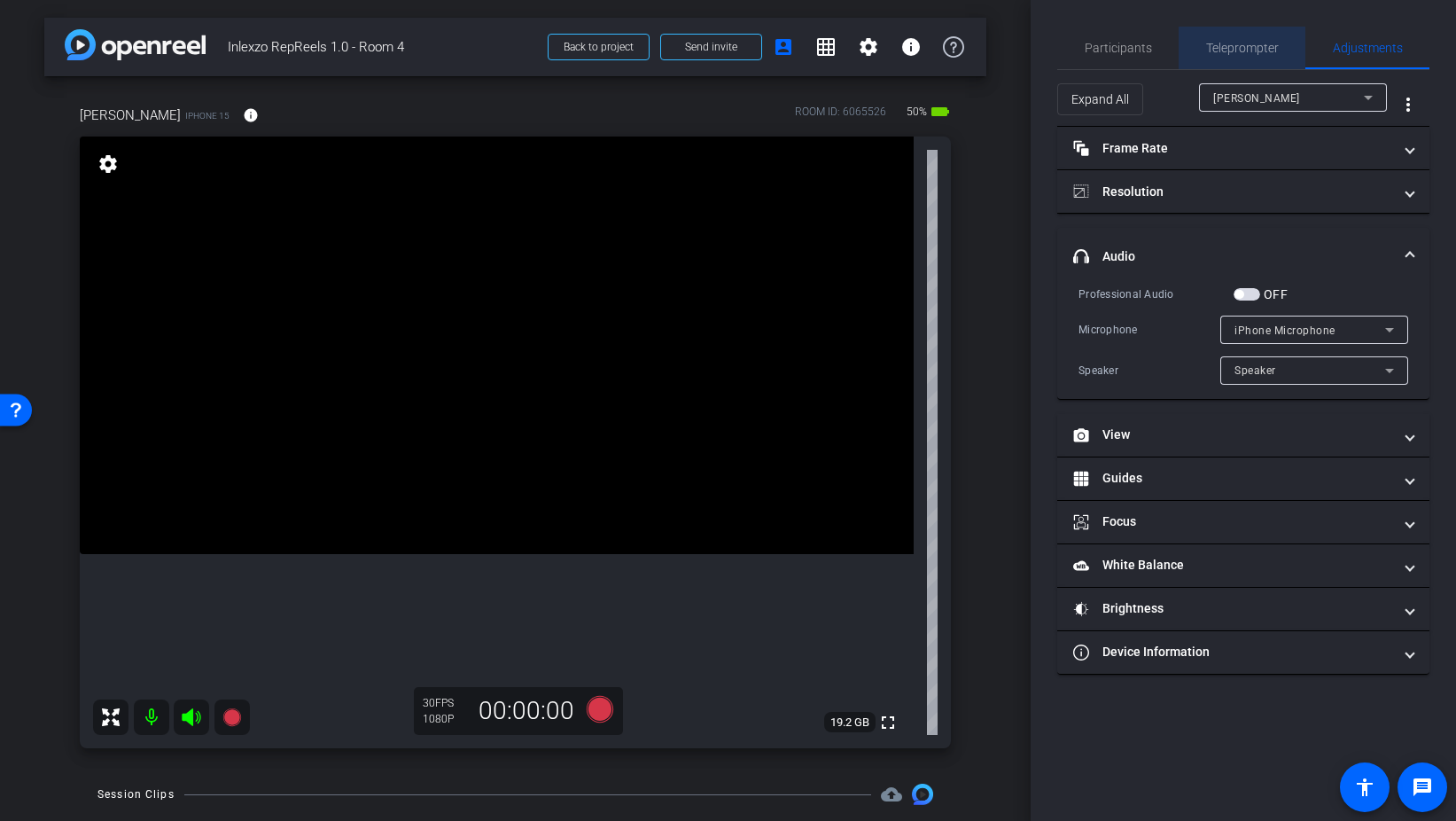
click at [1244, 53] on span "Teleprompter" at bounding box center [1242, 48] width 73 height 13
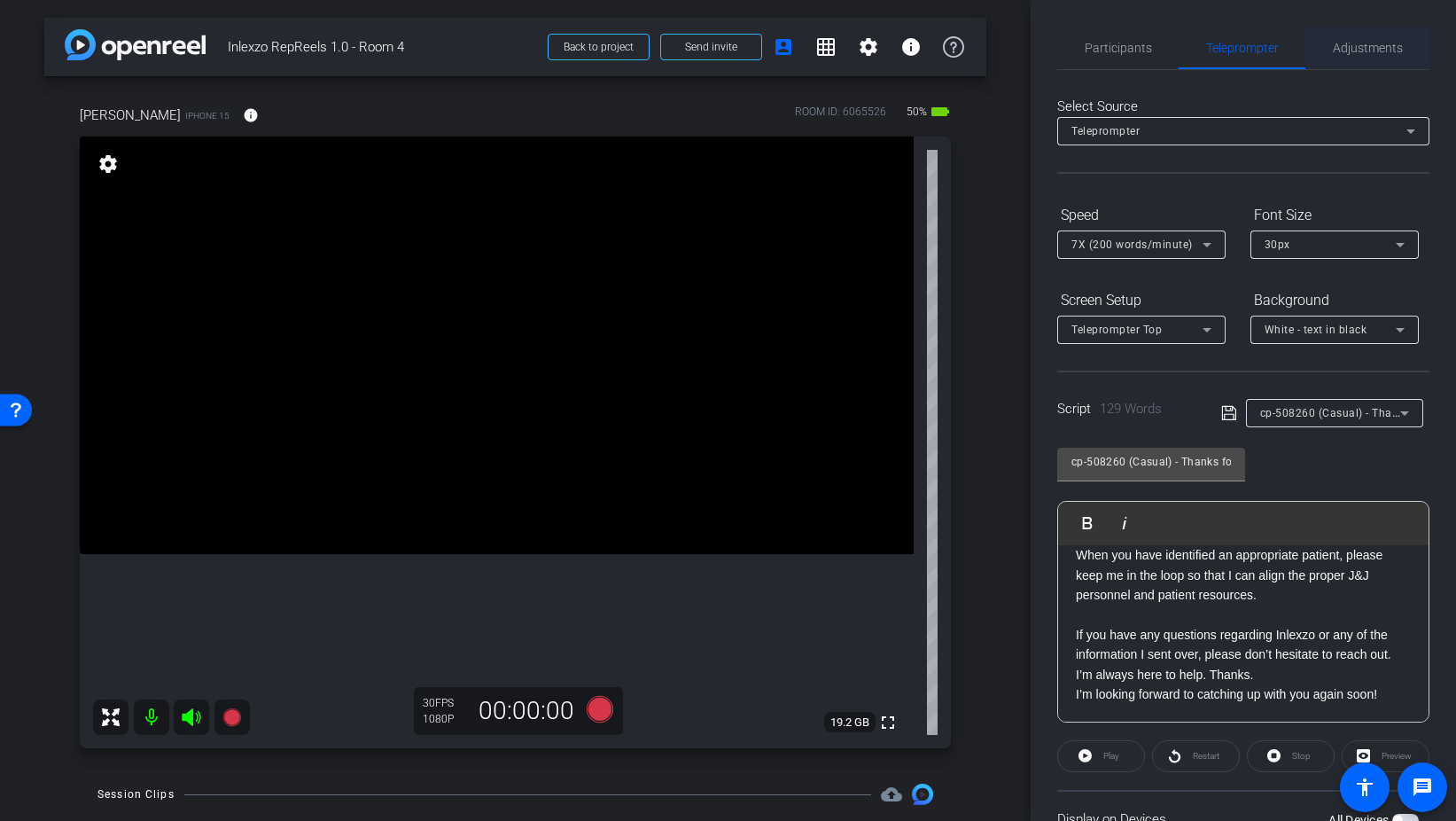
click at [1345, 55] on span "Adjustments" at bounding box center [1368, 48] width 70 height 43
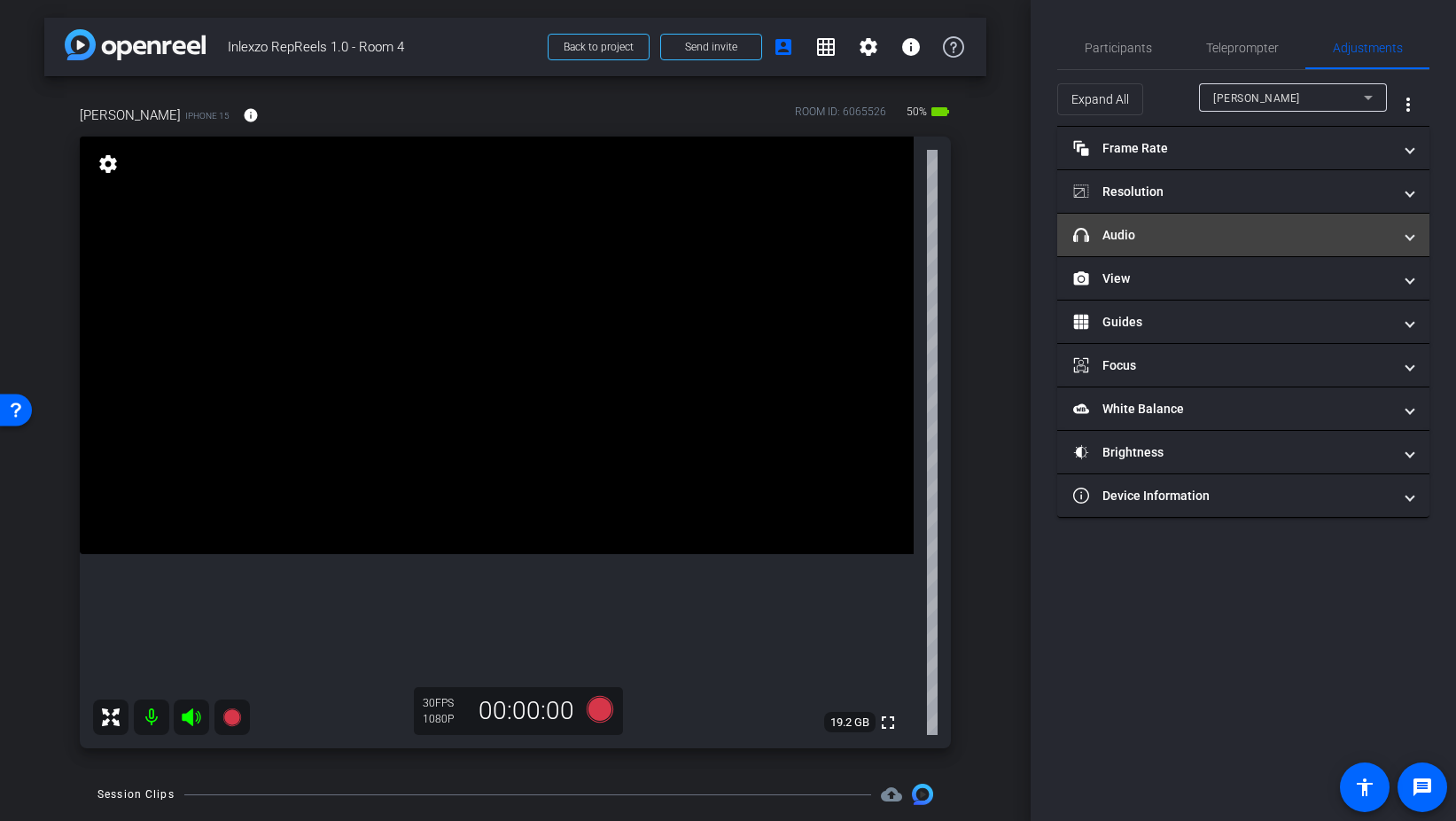
click at [1189, 241] on mat-panel-title "headphone icon Audio" at bounding box center [1233, 234] width 319 height 18
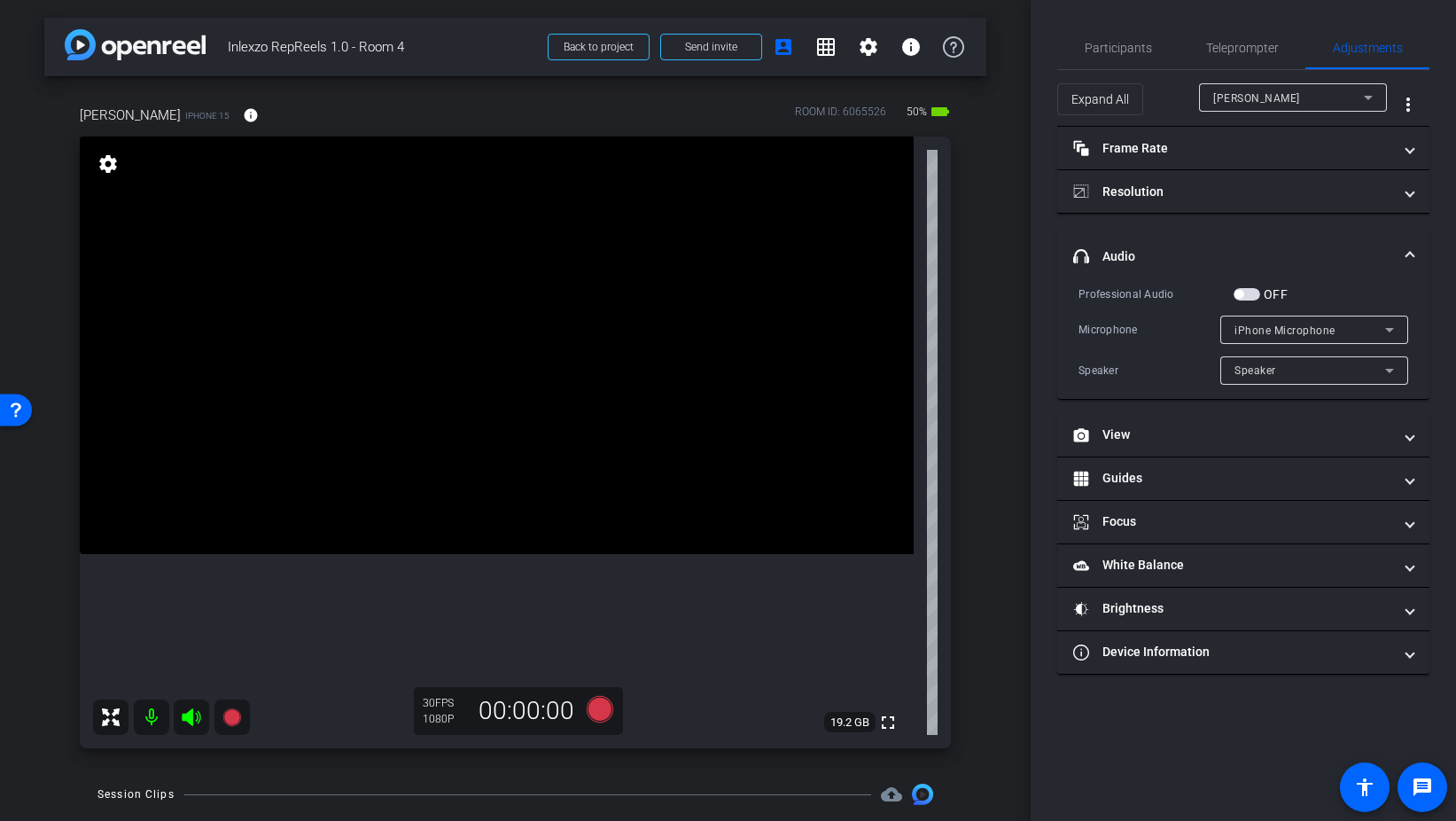
click at [1254, 296] on span "button" at bounding box center [1247, 294] width 26 height 13
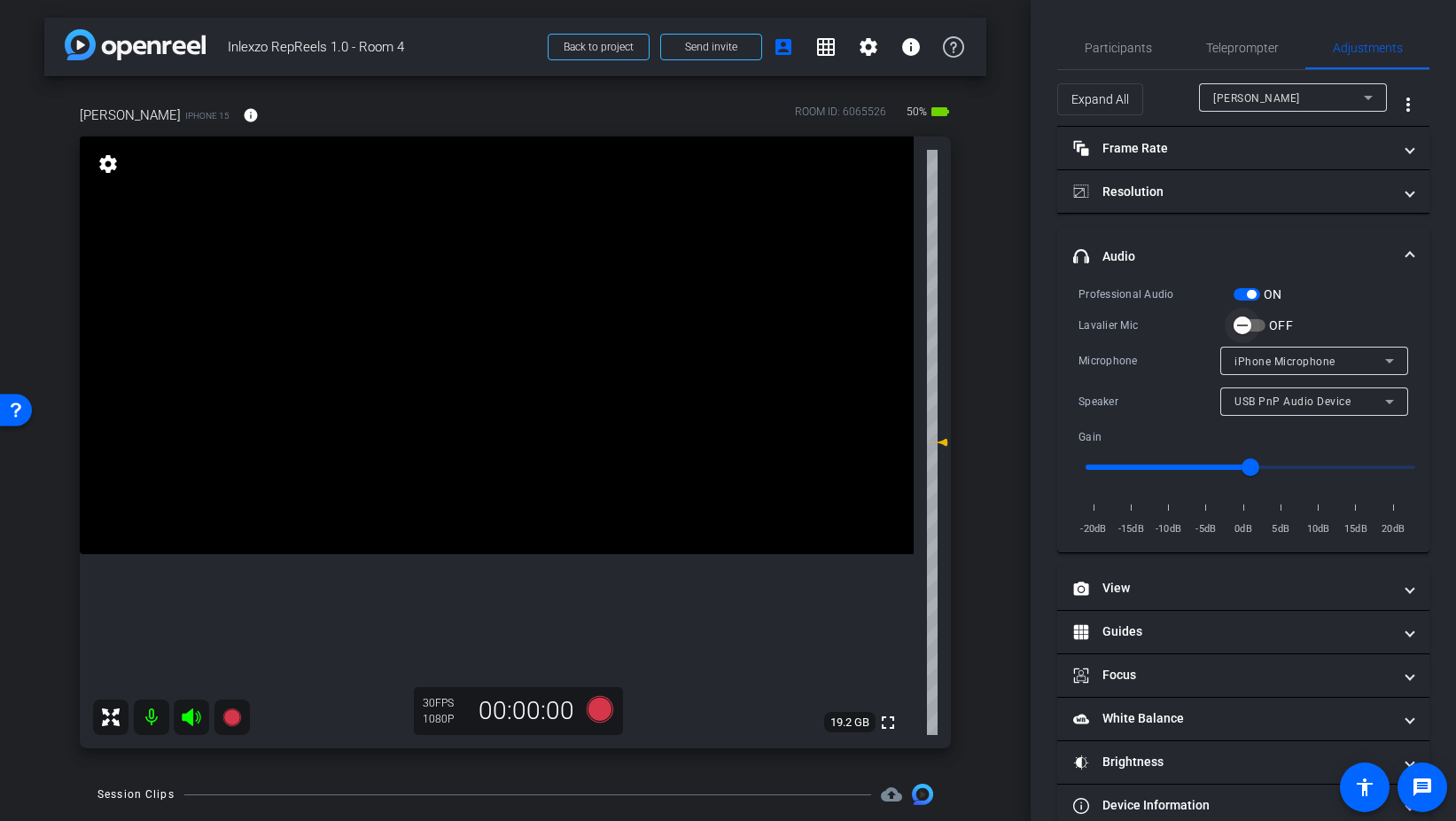
click at [1261, 323] on span "button" at bounding box center [1250, 325] width 32 height 13
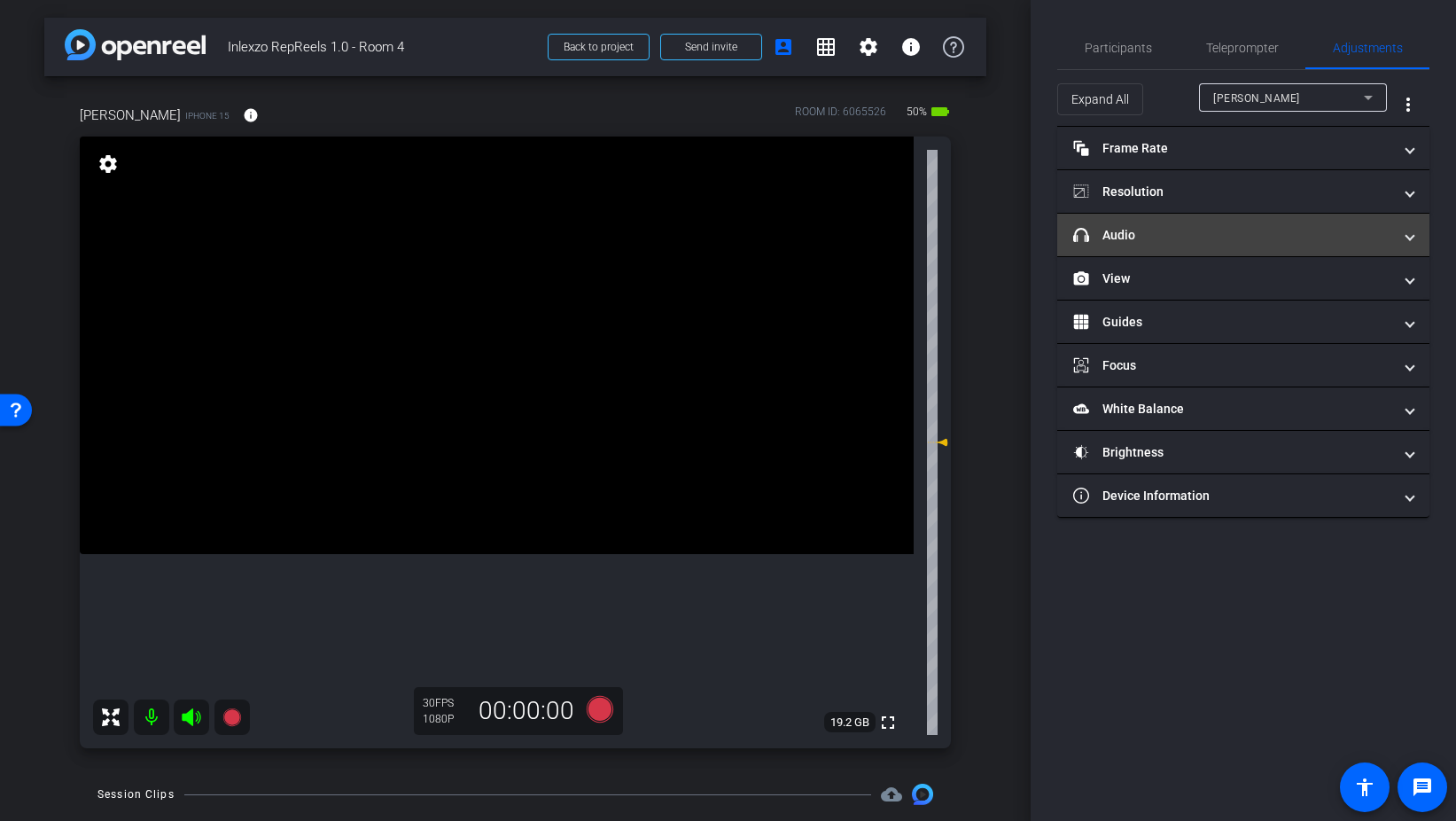
click at [1185, 233] on mat-panel-title "headphone icon Audio" at bounding box center [1233, 234] width 319 height 18
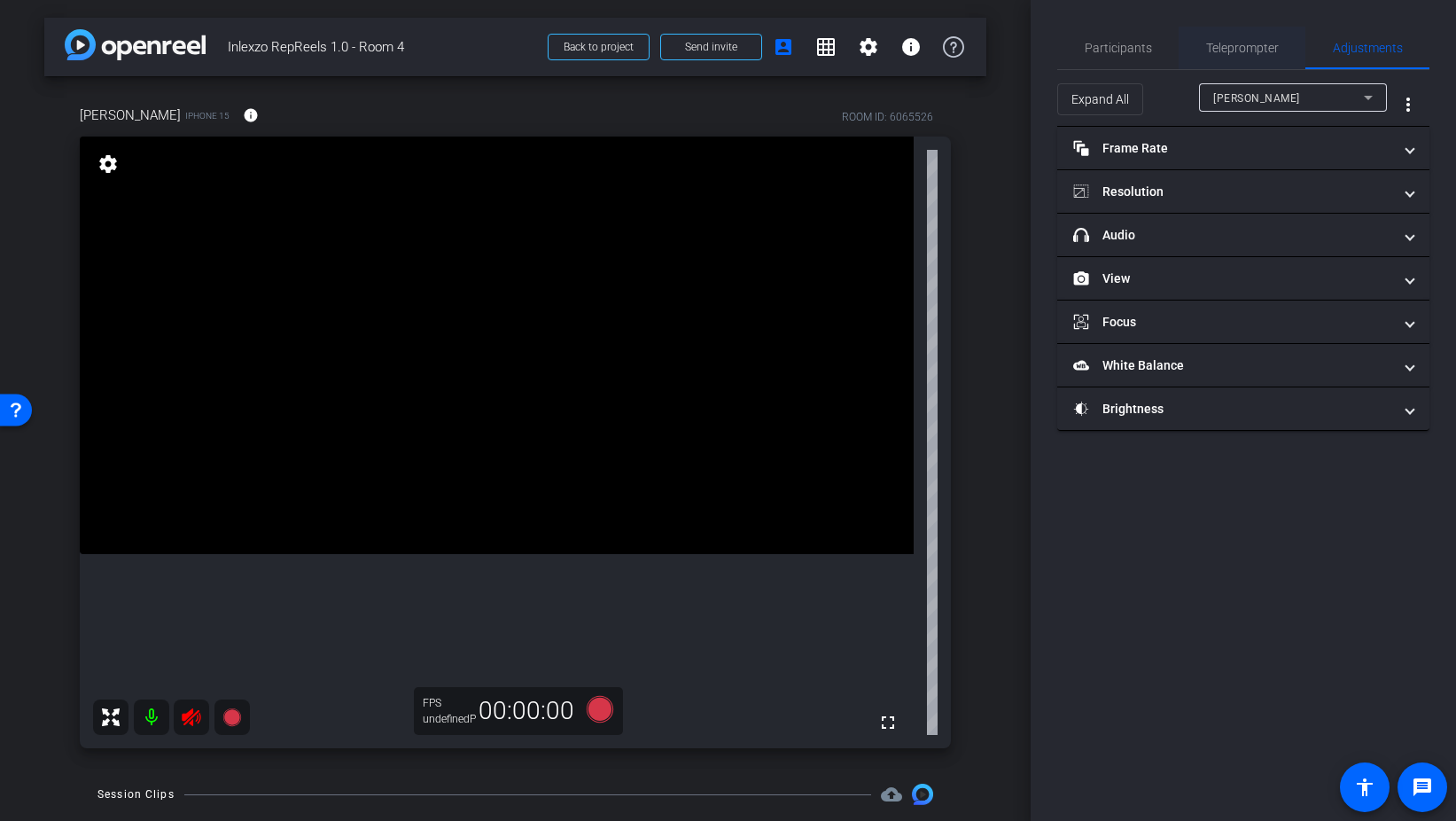
click at [1254, 45] on span "Teleprompter" at bounding box center [1242, 48] width 73 height 13
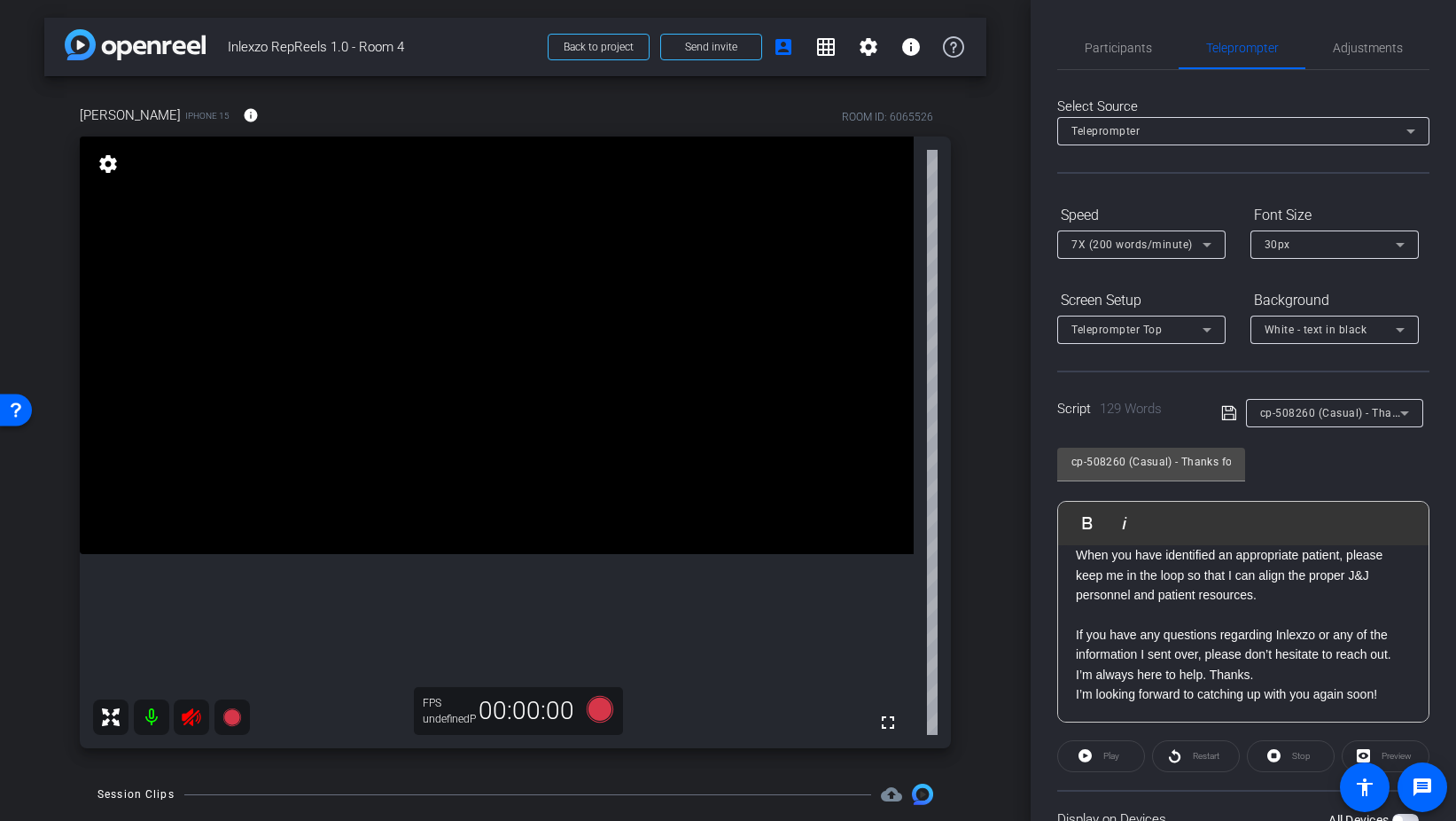
click at [1372, 416] on span "cp-508260 (Casual) - Thanks for Seeing Me" at bounding box center [1372, 411] width 225 height 15
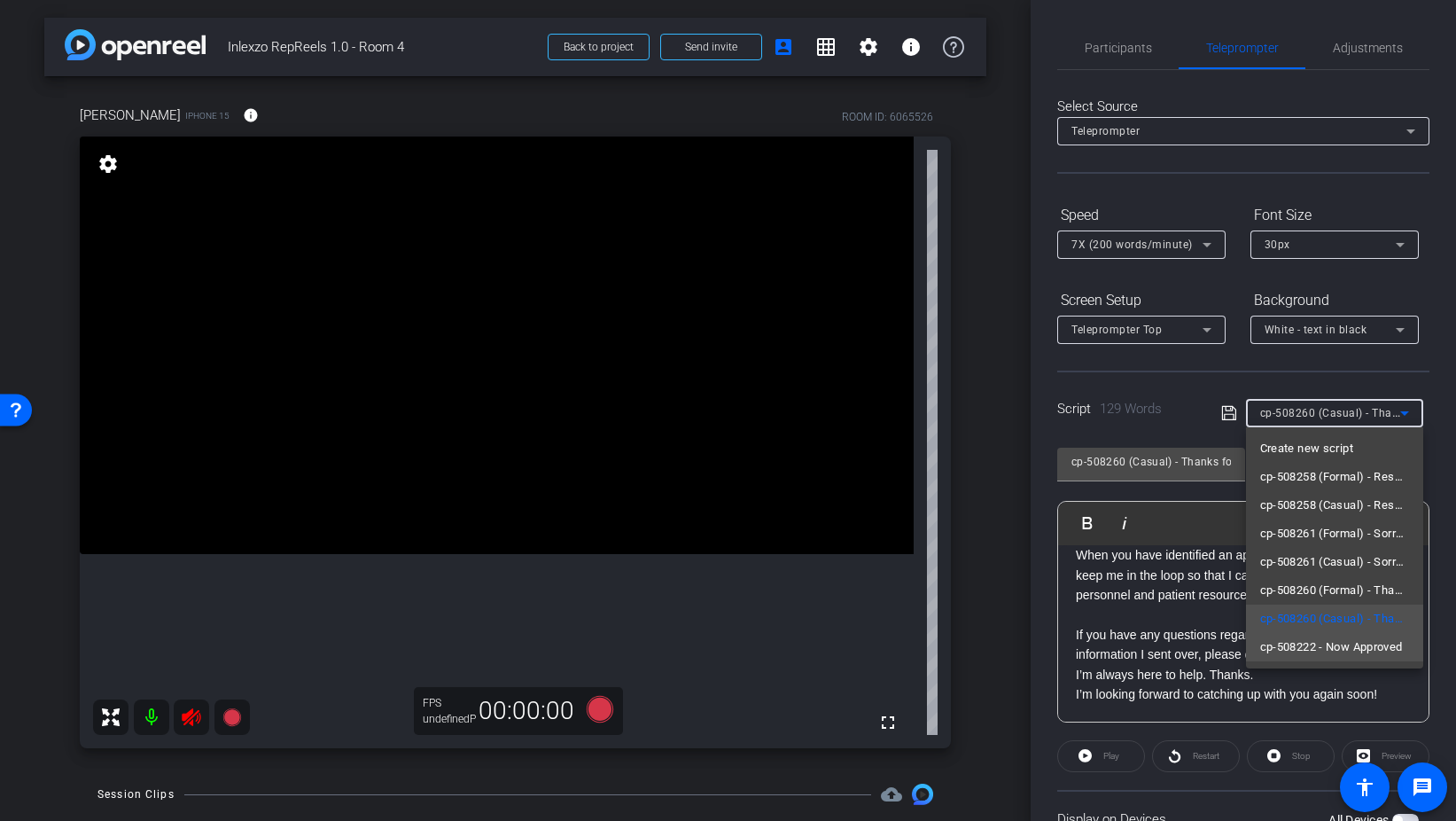
click at [1371, 652] on span "cp-508222 - Now Approved" at bounding box center [1332, 647] width 143 height 21
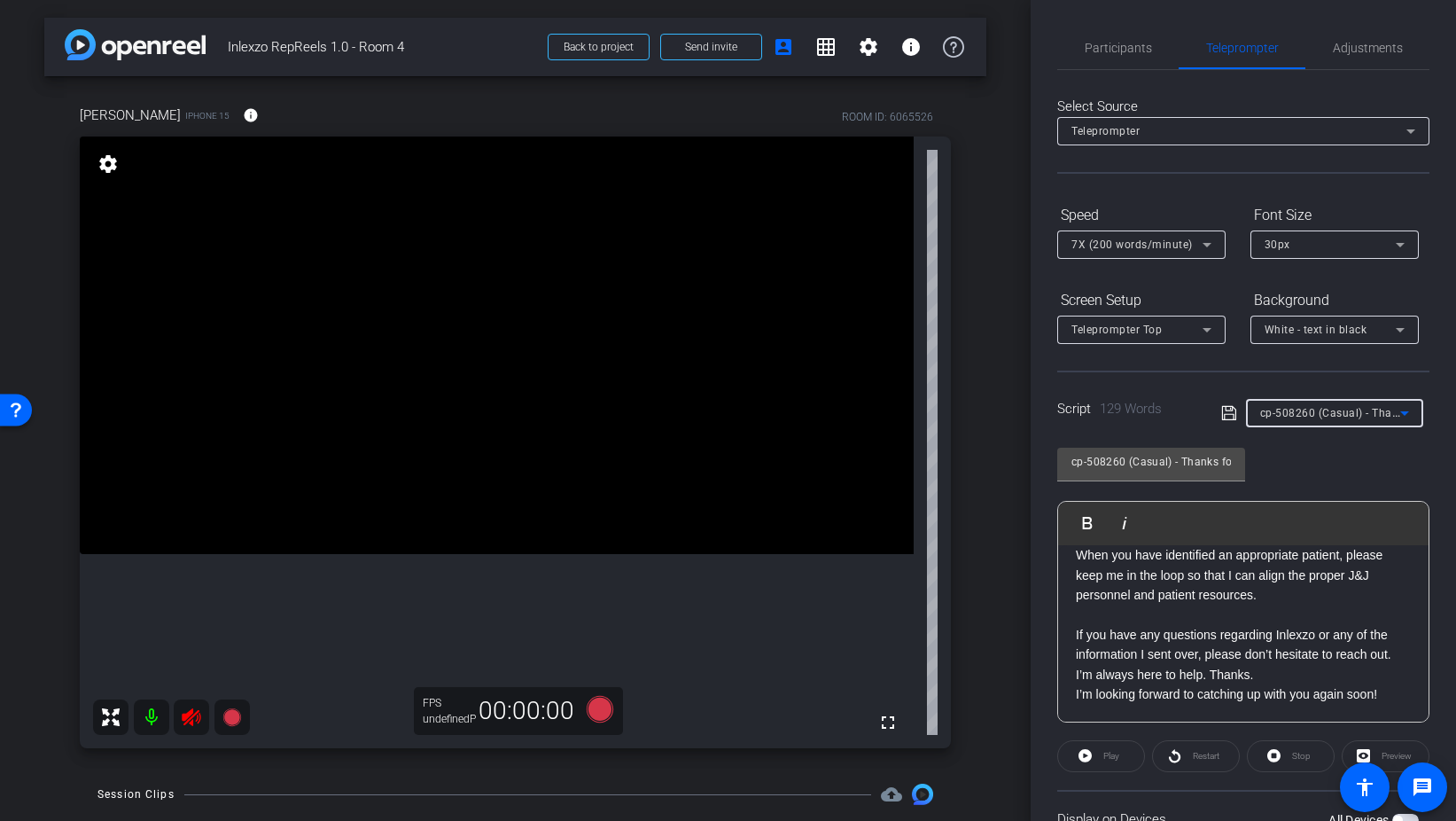
type input "cp-508222 - Now Approved"
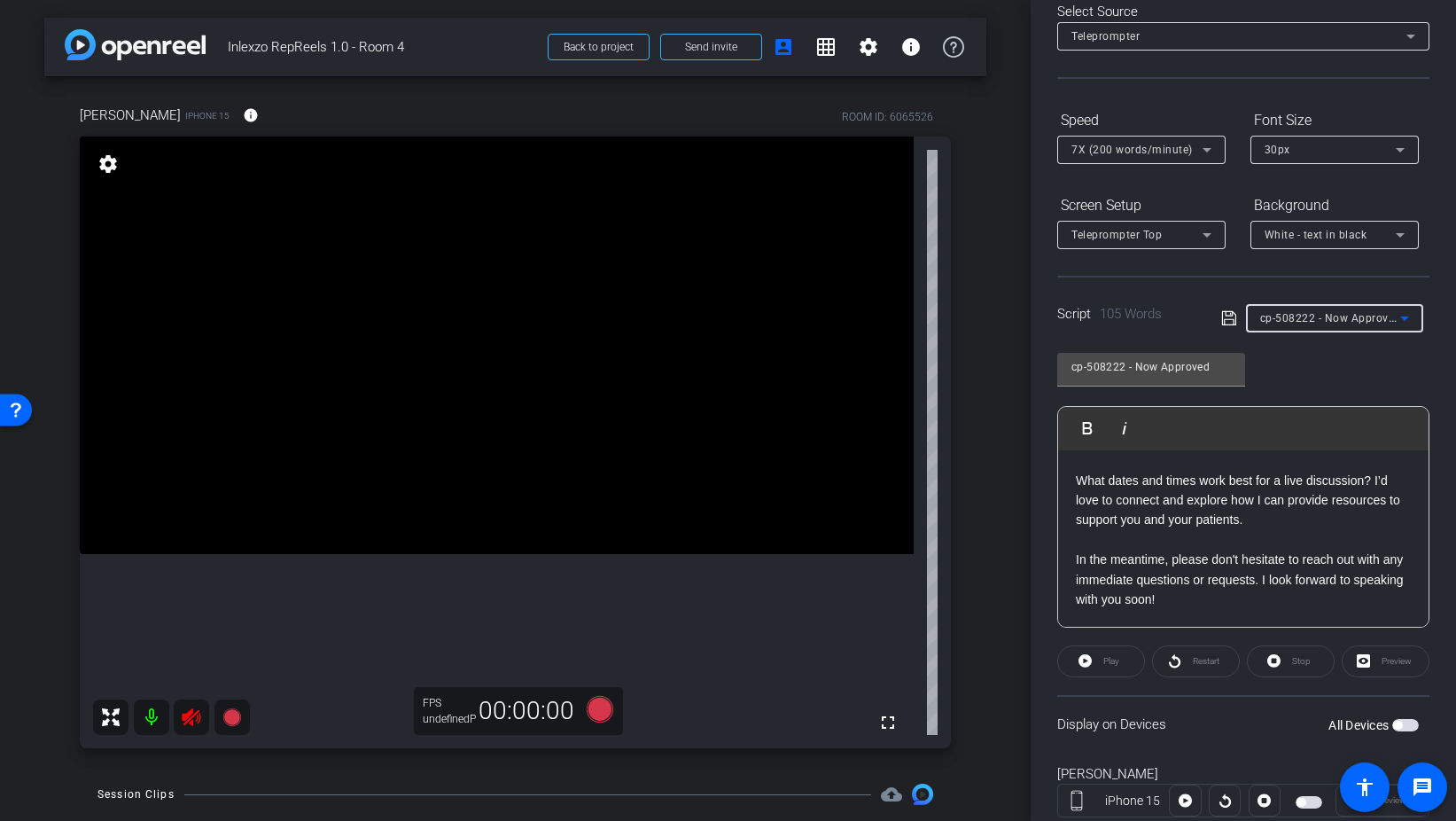
scroll to position [148, 0]
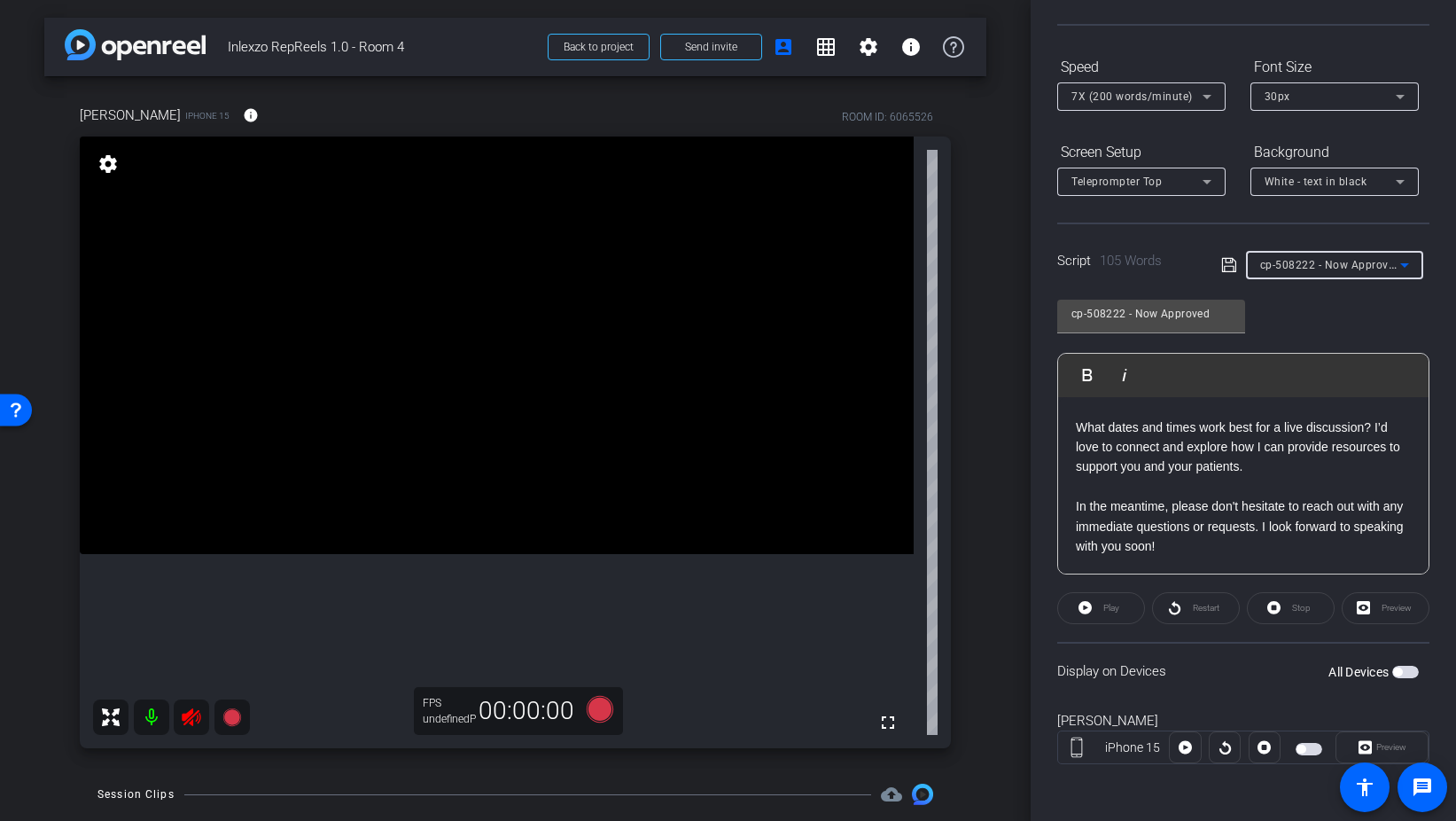
click at [1413, 673] on span "button" at bounding box center [1405, 671] width 26 height 13
click at [1119, 106] on div "7X (200 words/minute)" at bounding box center [1137, 95] width 131 height 22
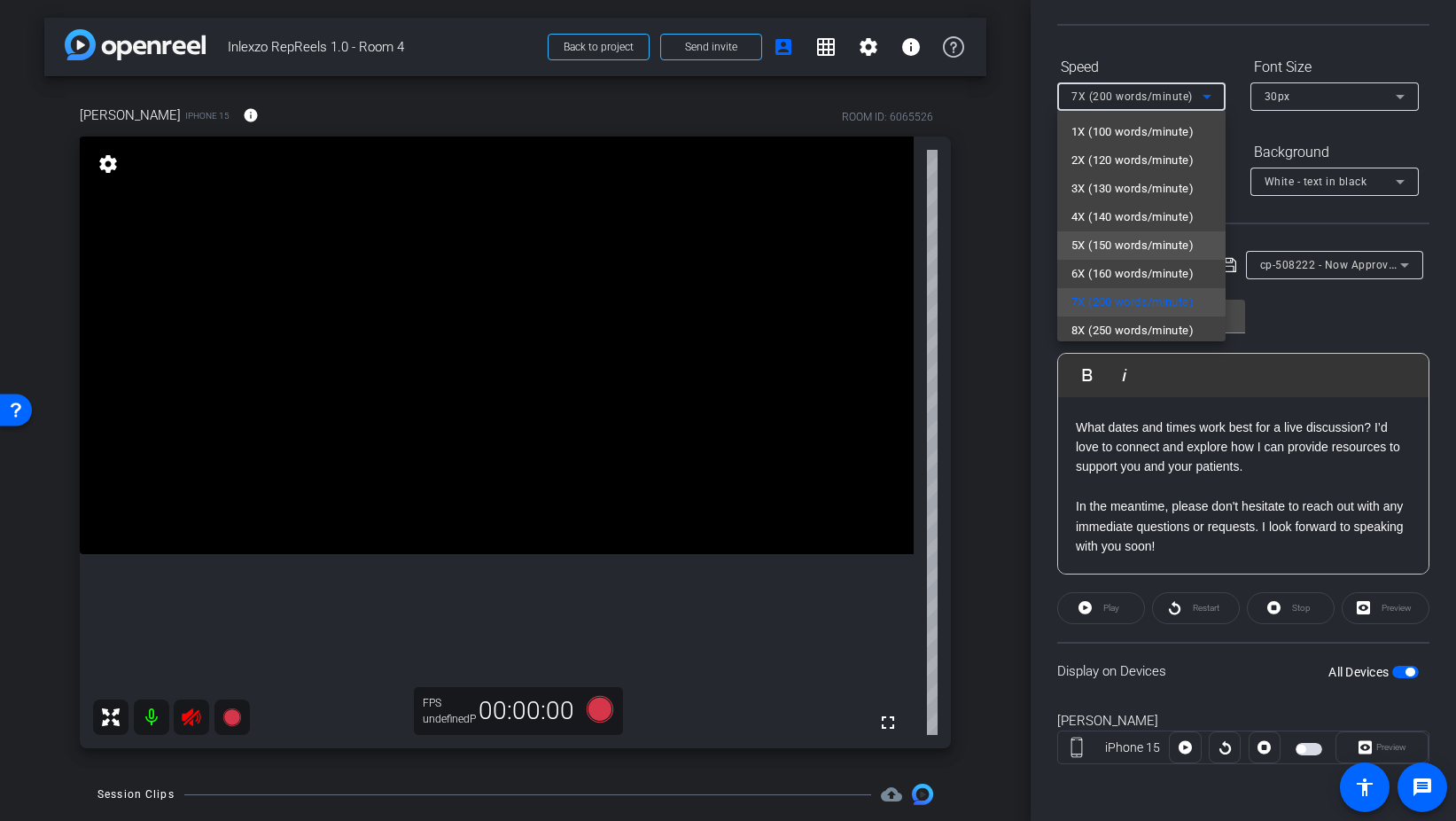
click at [1112, 255] on span "5X (150 words/minute)" at bounding box center [1133, 246] width 123 height 21
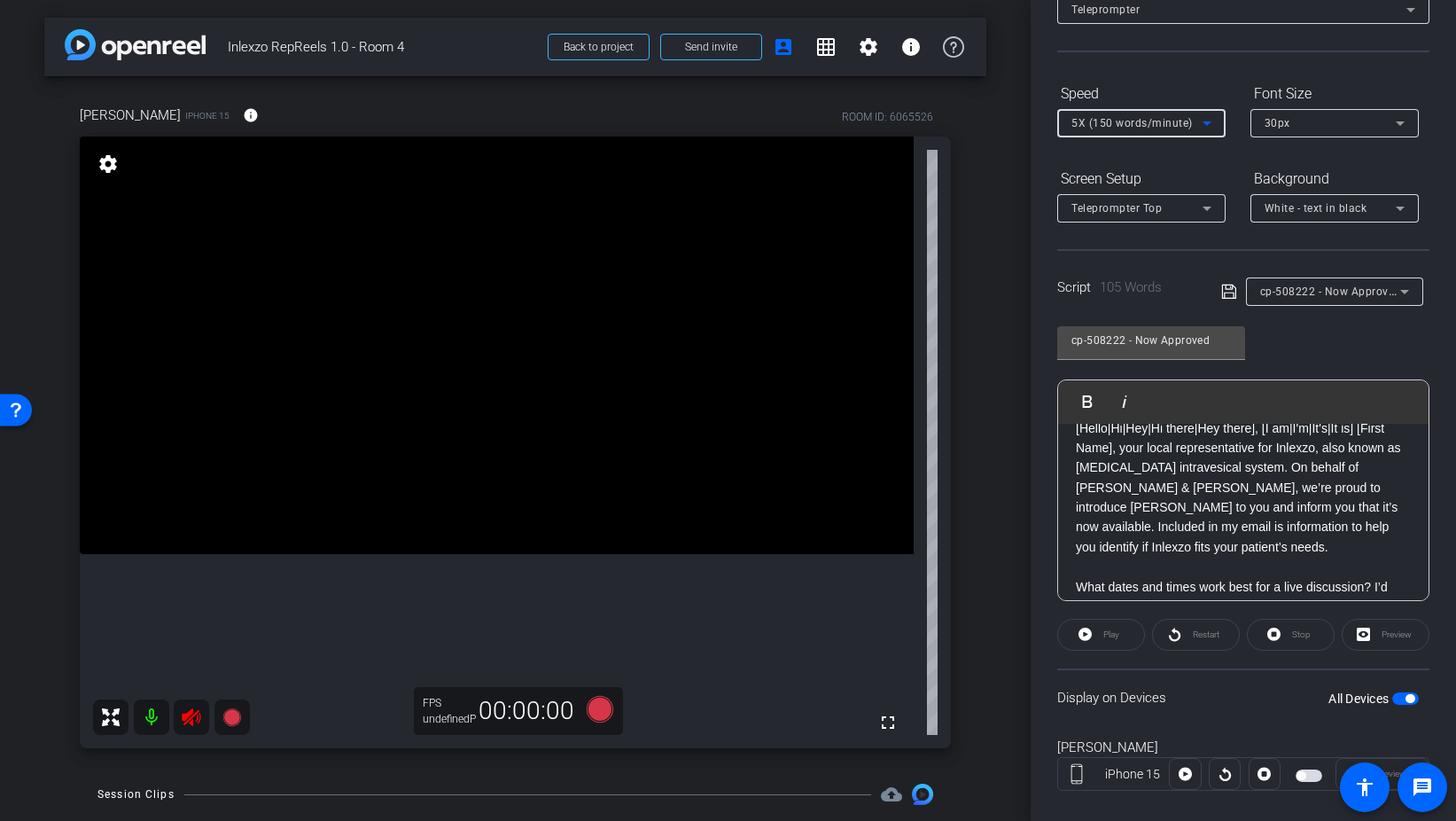
scroll to position [69, 0]
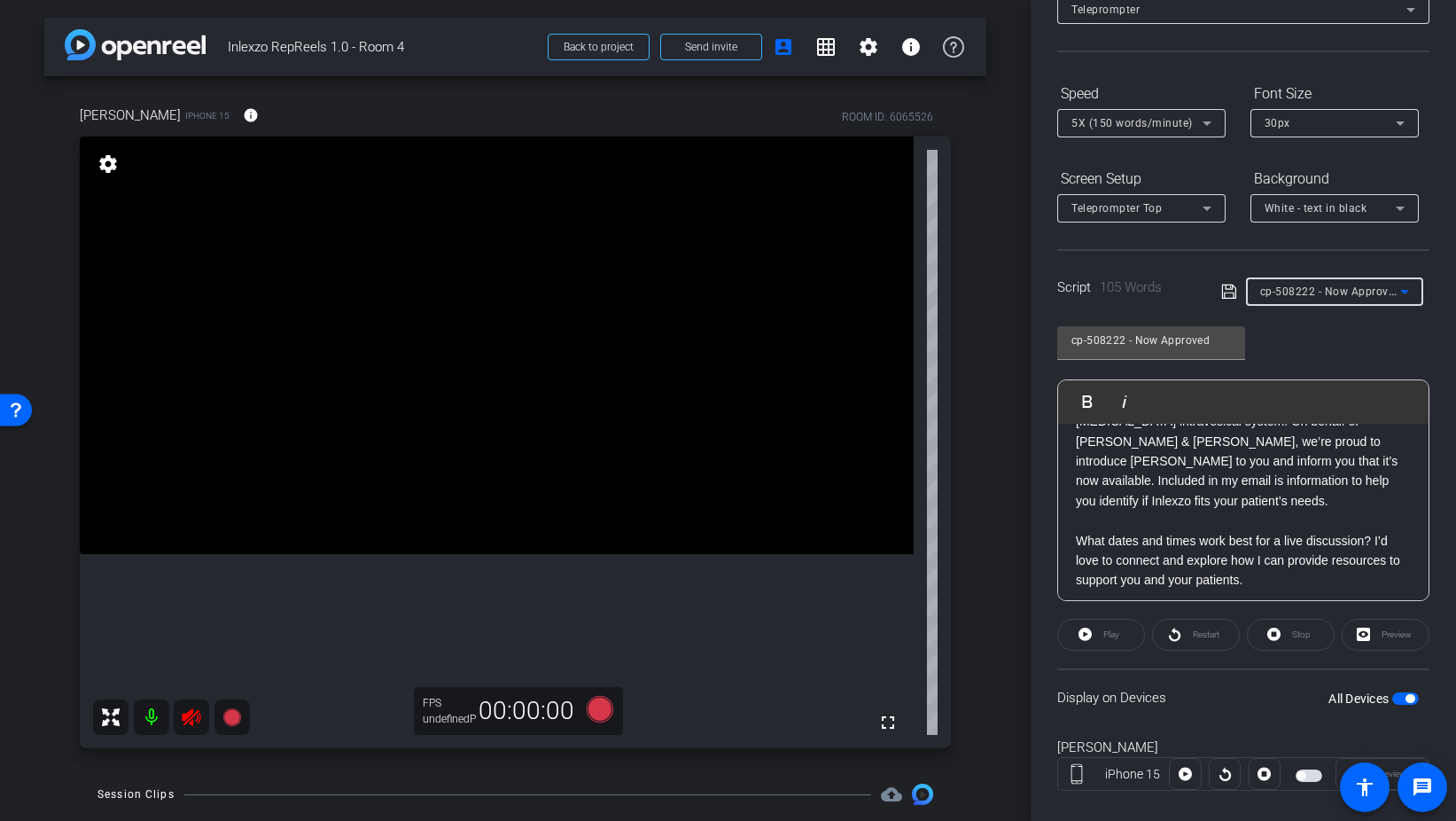
click at [1305, 292] on span "cp-508222 - Now Approved" at bounding box center [1331, 291] width 141 height 15
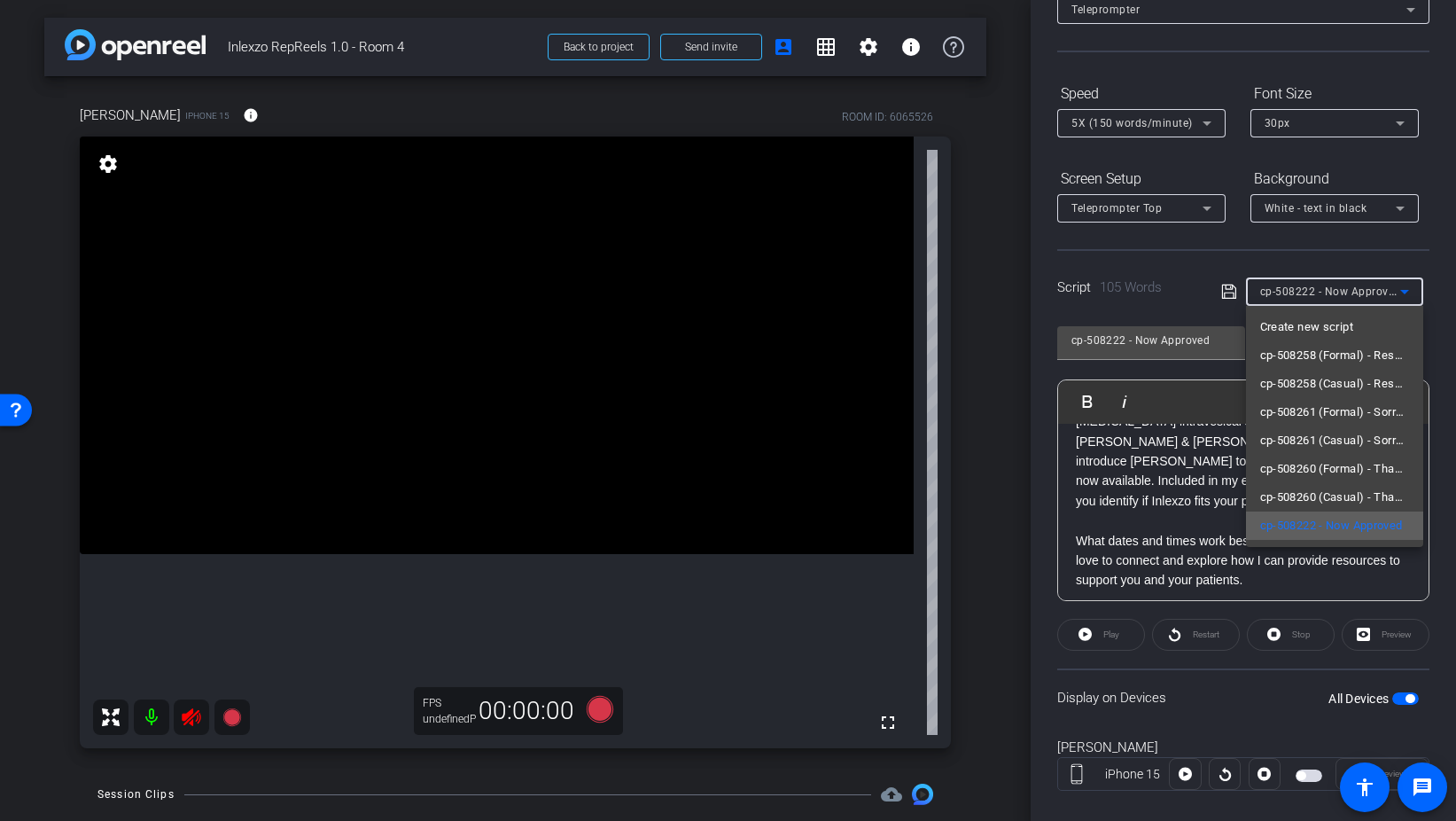
click at [1325, 526] on span "cp-508222 - Now Approved" at bounding box center [1332, 526] width 143 height 21
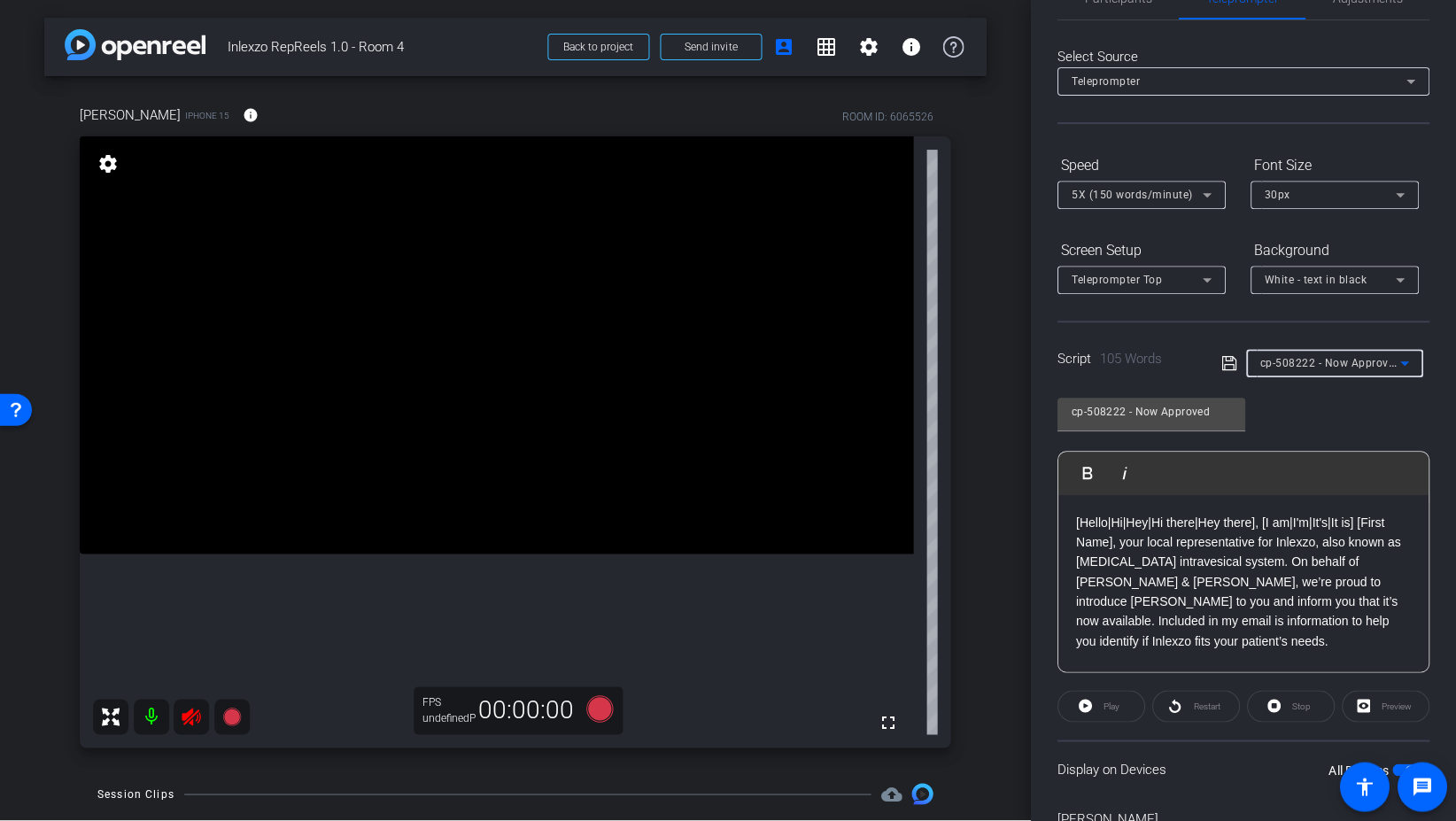
scroll to position [0, 0]
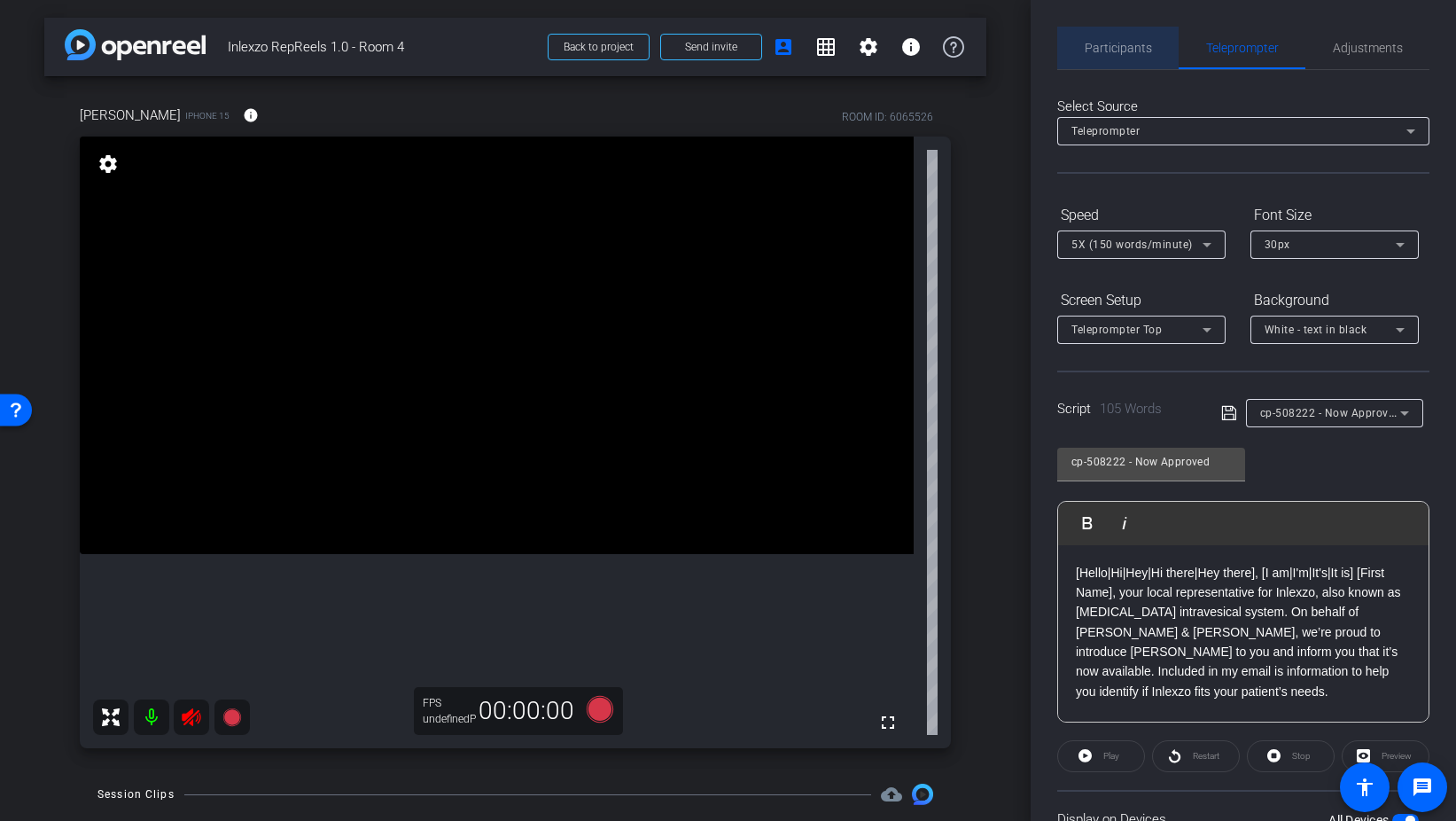
click at [1125, 48] on span "Participants" at bounding box center [1119, 48] width 67 height 13
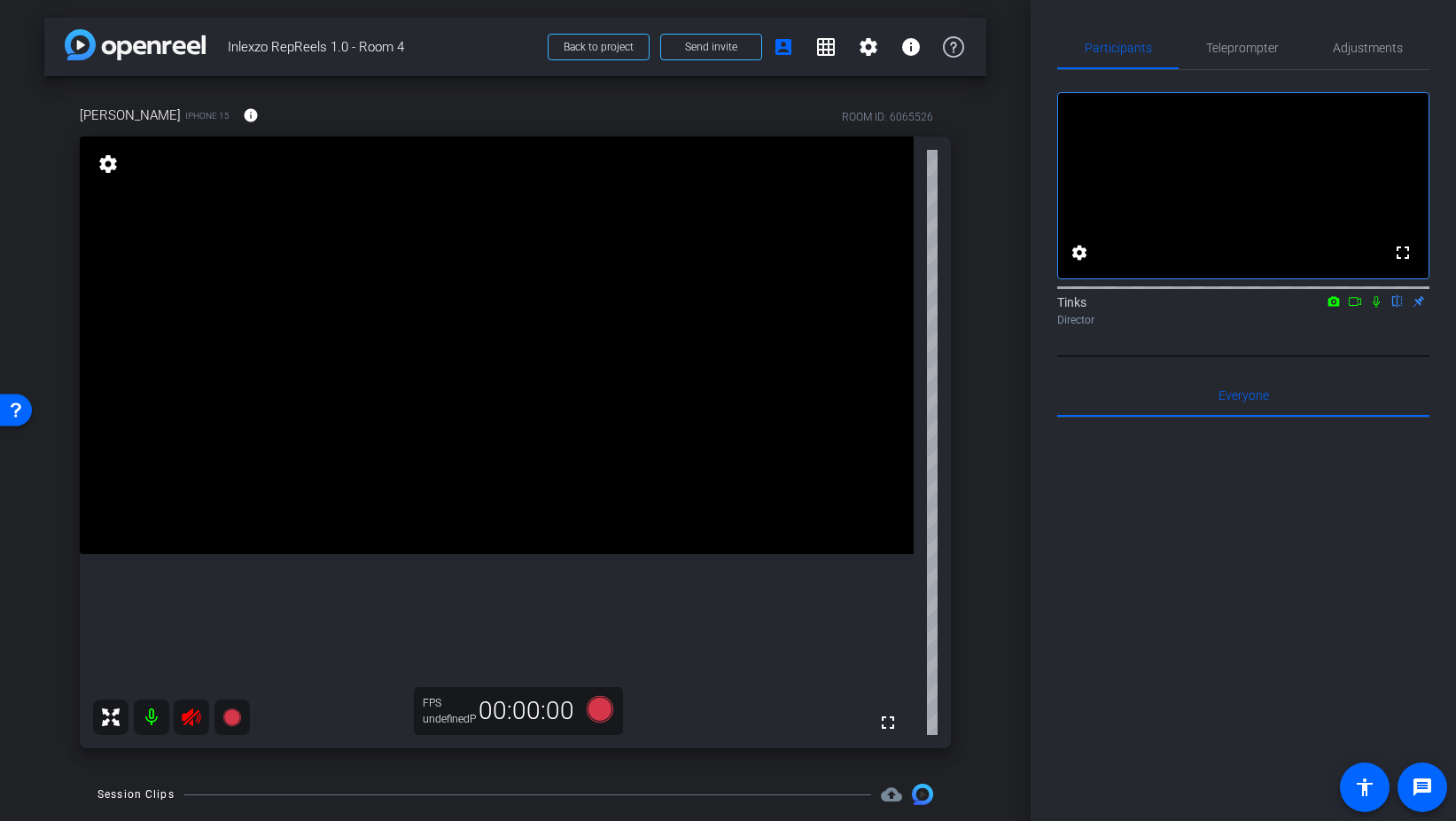
click at [1372, 307] on icon at bounding box center [1376, 301] width 15 height 13
click at [597, 706] on icon at bounding box center [598, 708] width 26 height 26
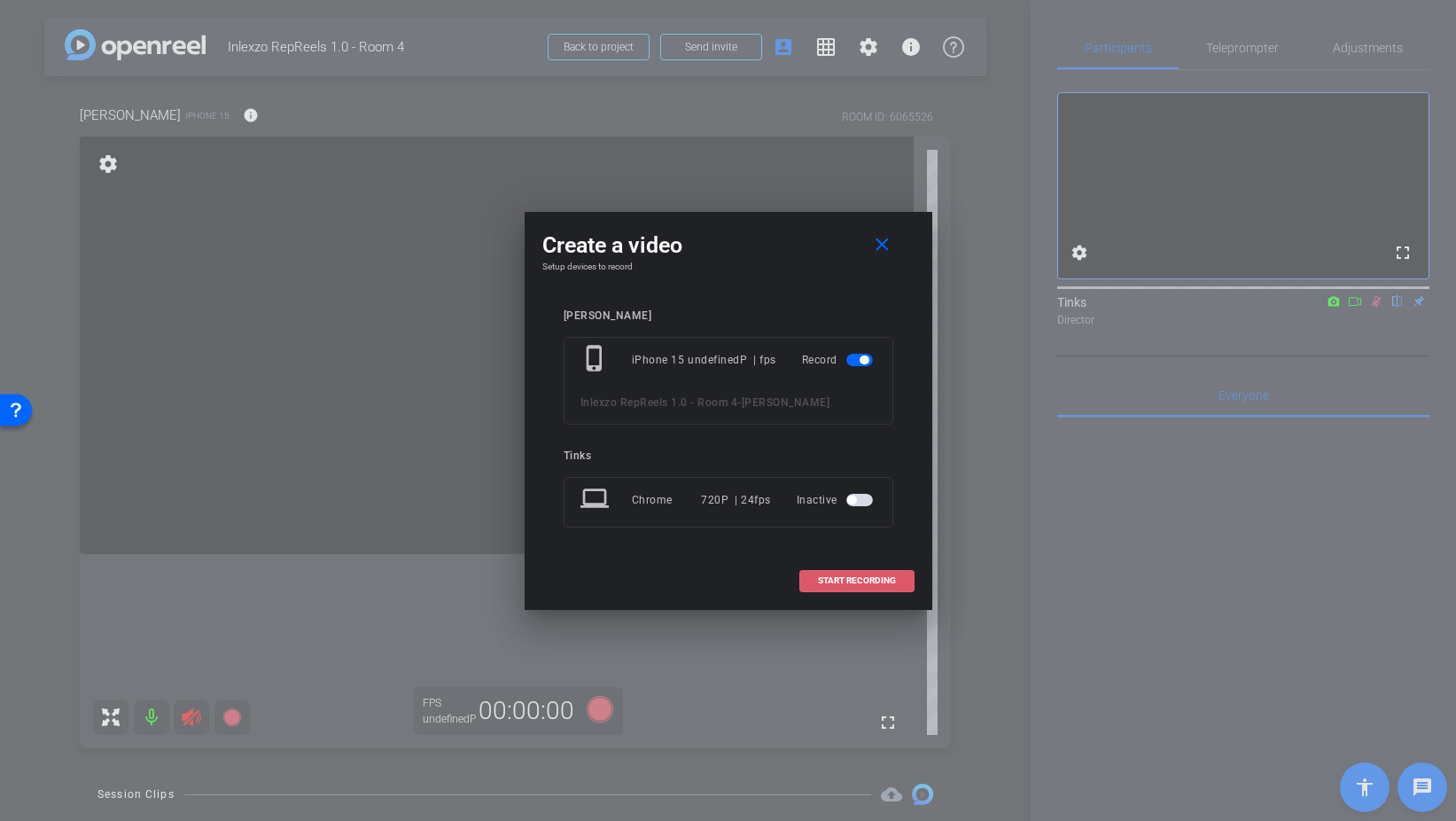
click at [888, 595] on span at bounding box center [857, 581] width 114 height 43
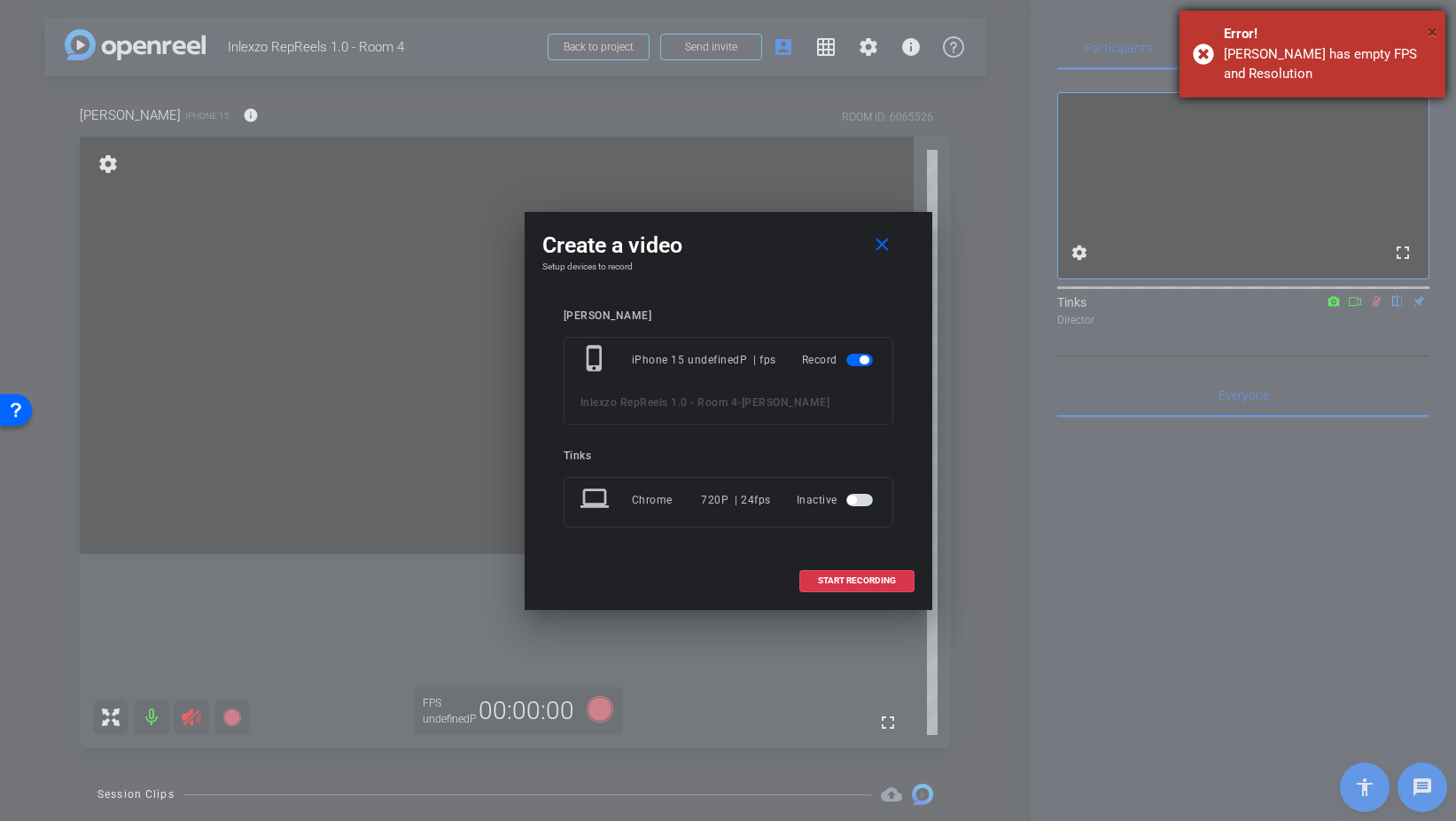
click at [1436, 29] on span "×" at bounding box center [1433, 32] width 10 height 21
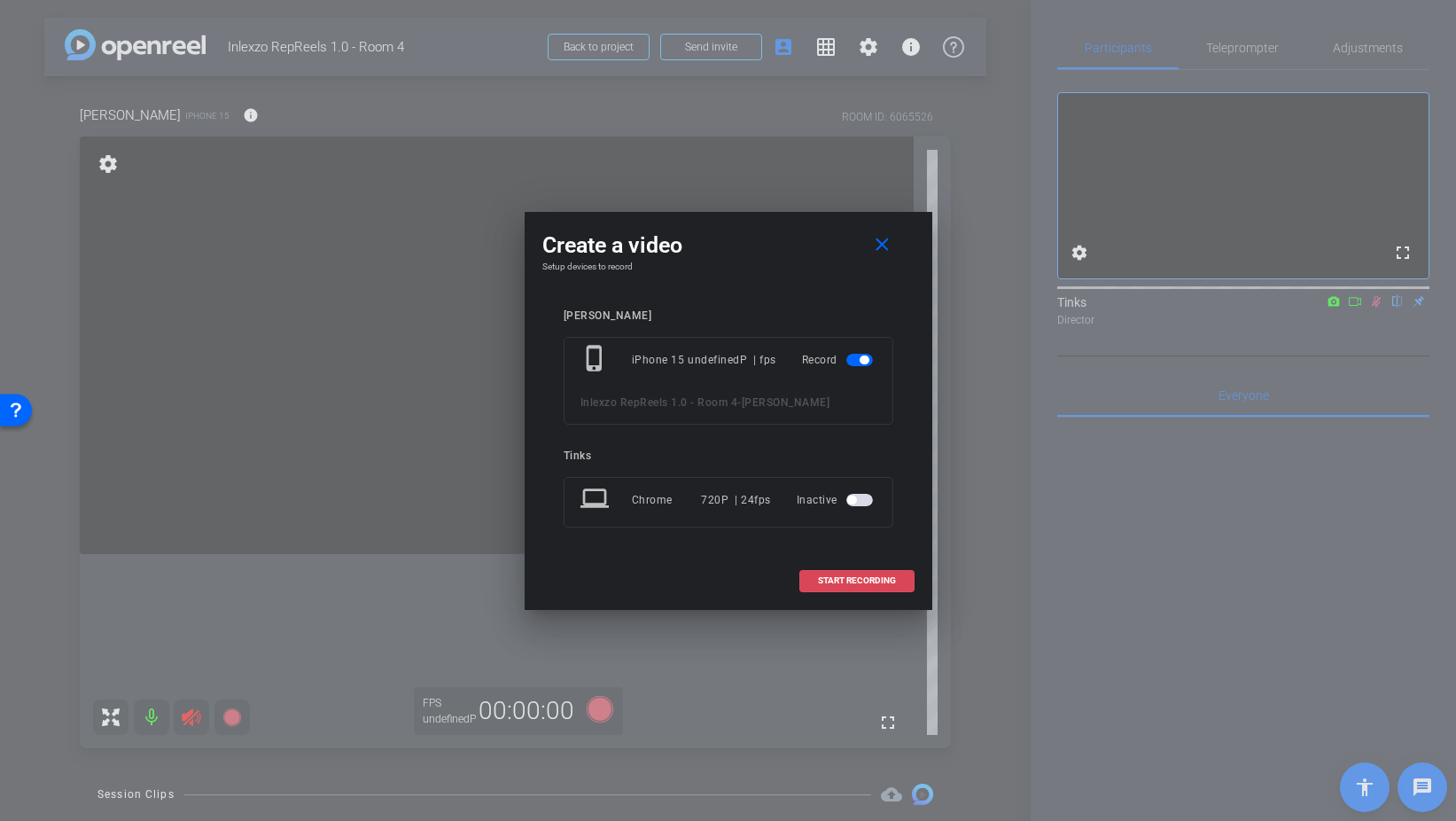
click at [863, 580] on span "START RECORDING" at bounding box center [857, 580] width 78 height 9
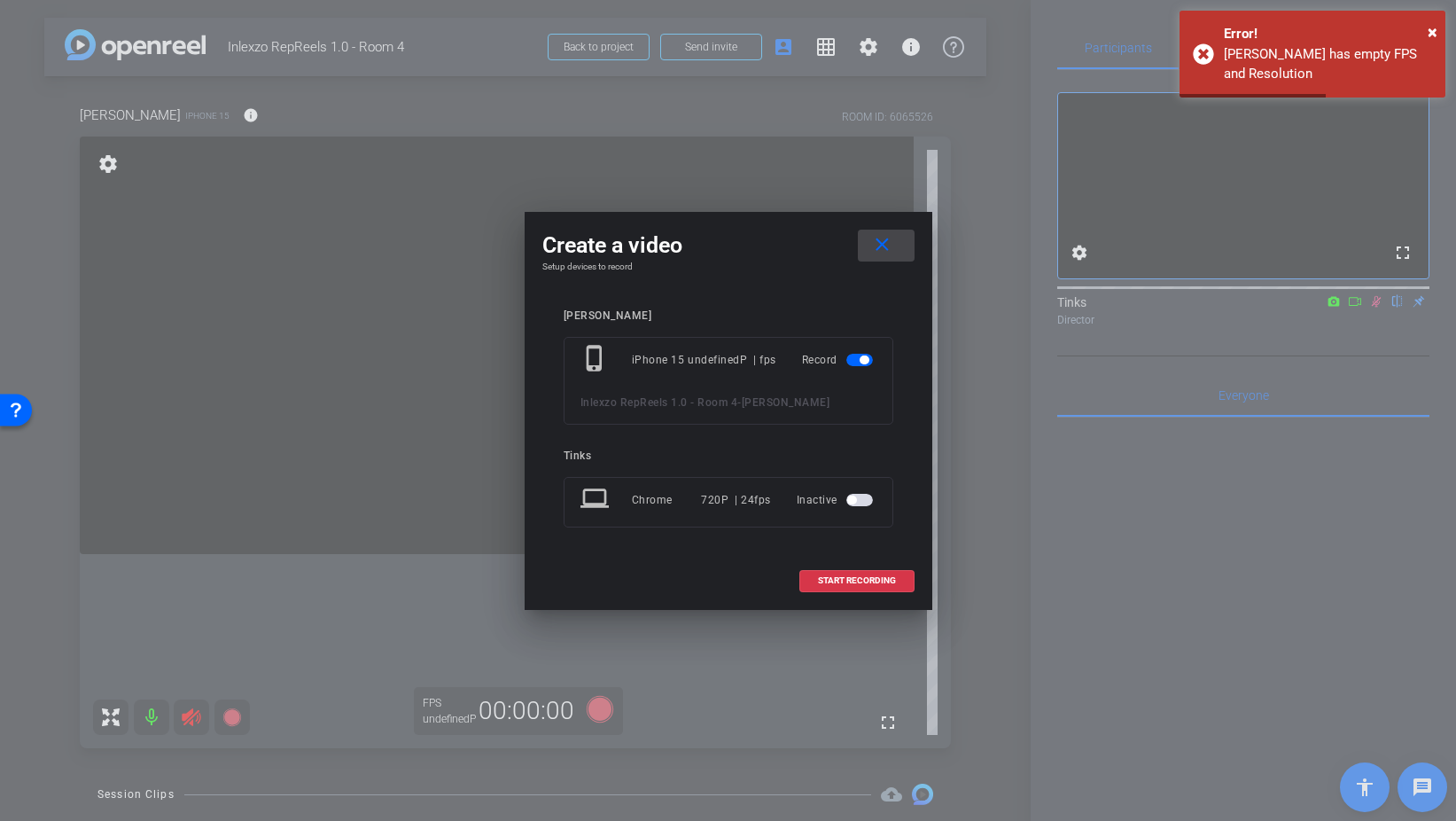
click at [899, 241] on span at bounding box center [886, 246] width 56 height 43
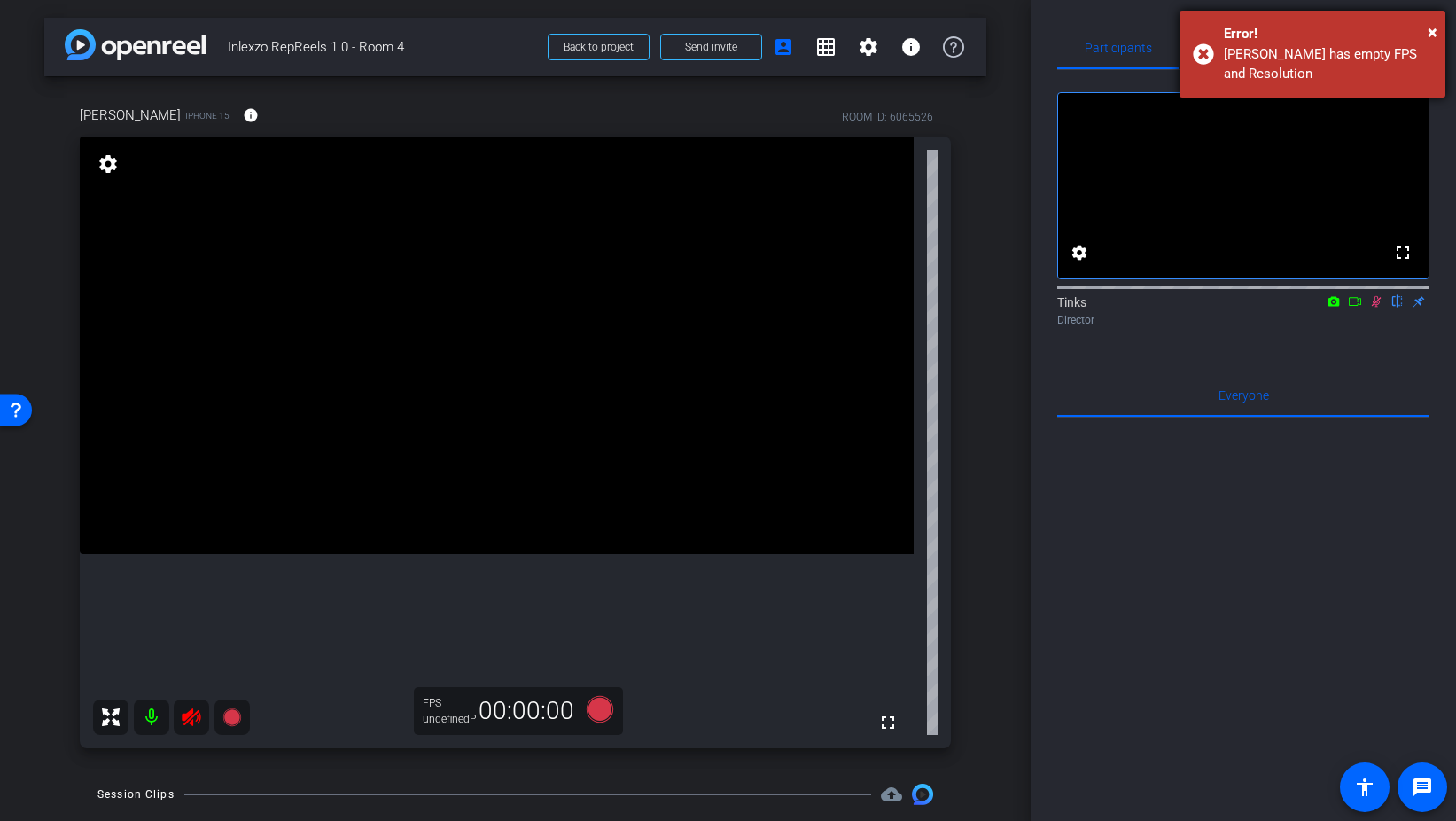
click at [1425, 32] on div "Error!" at bounding box center [1329, 34] width 208 height 20
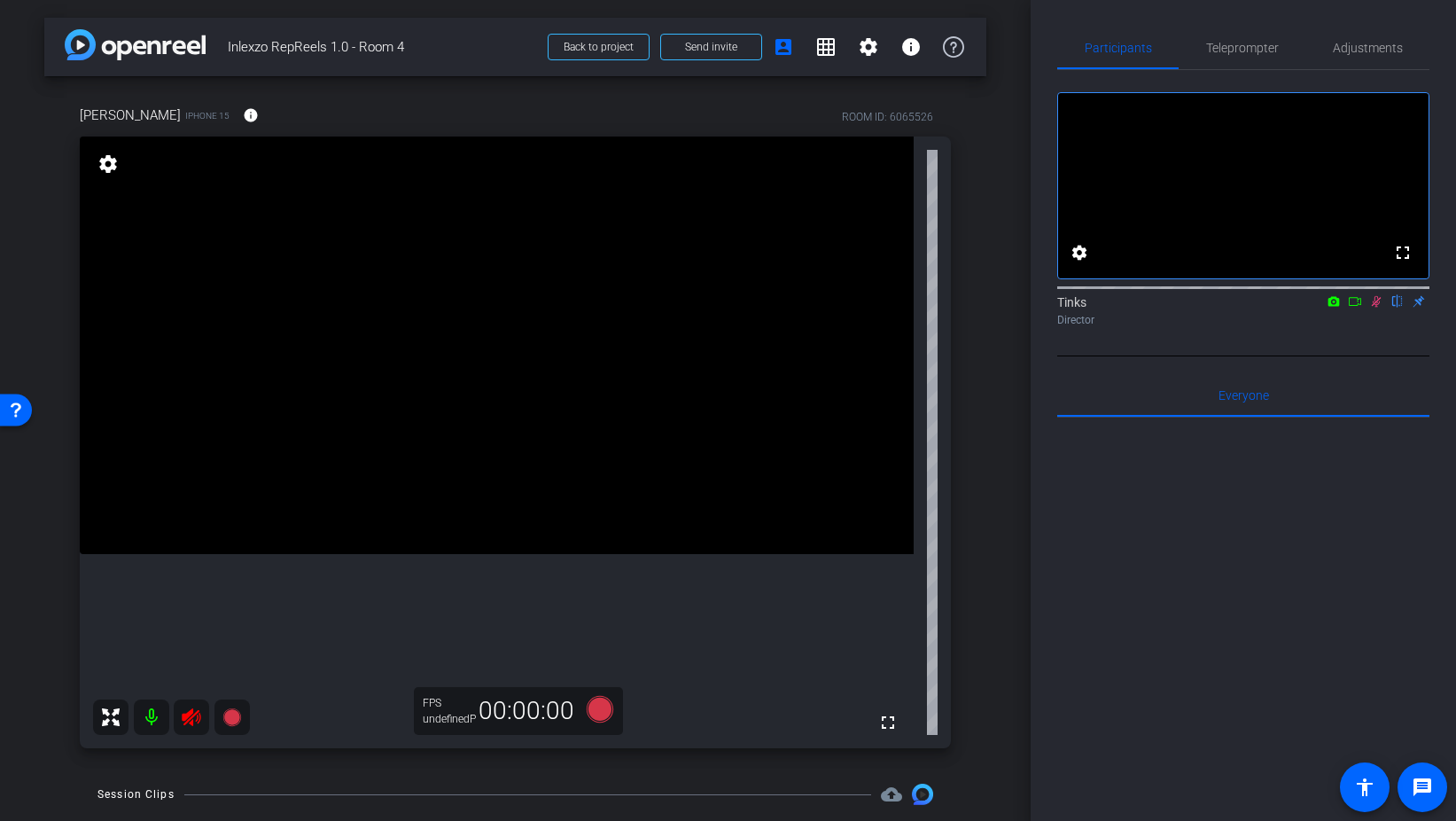
click at [1379, 307] on icon at bounding box center [1376, 301] width 15 height 13
click at [614, 714] on icon at bounding box center [600, 709] width 43 height 32
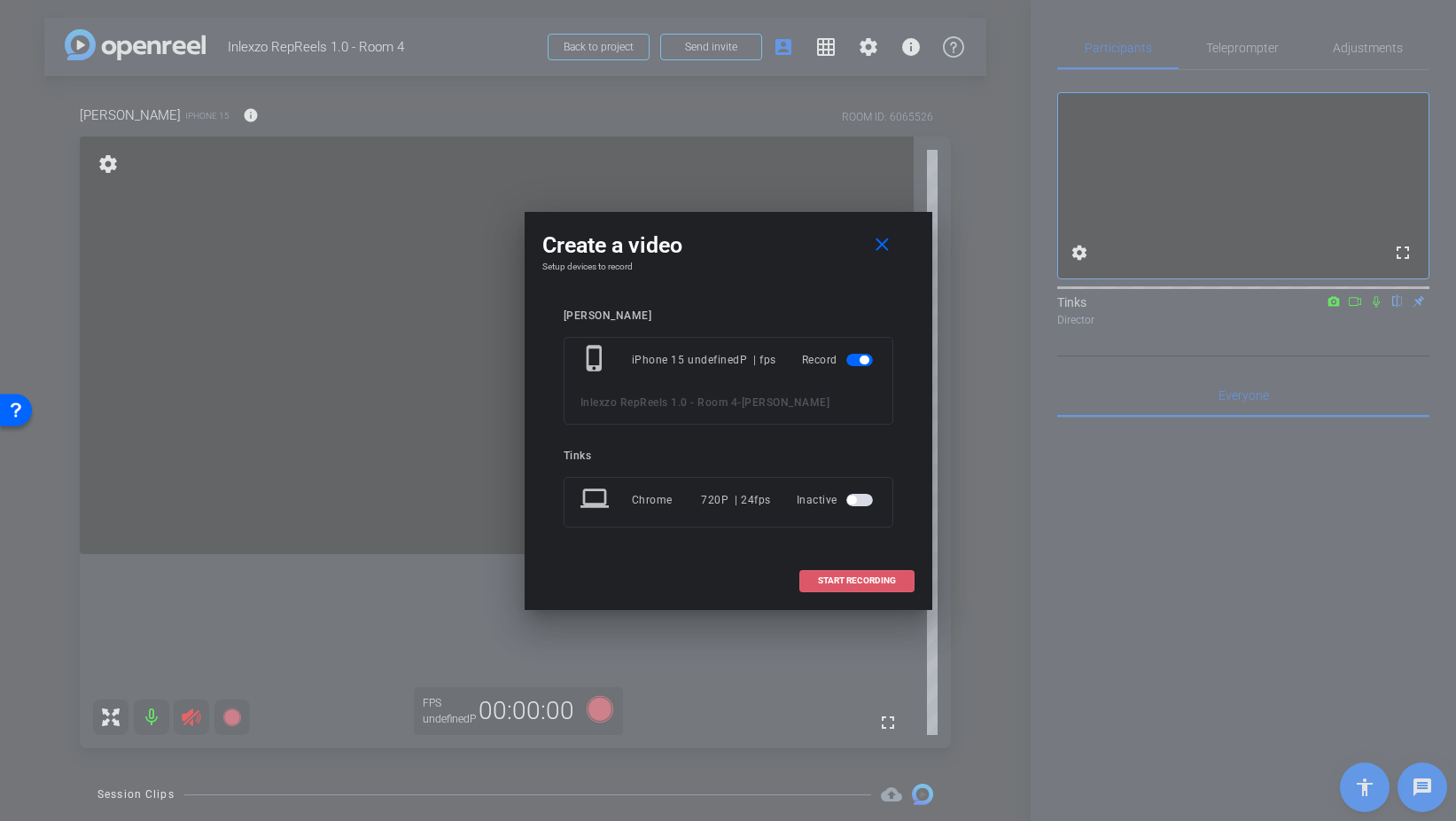
click at [850, 587] on span at bounding box center [857, 581] width 114 height 43
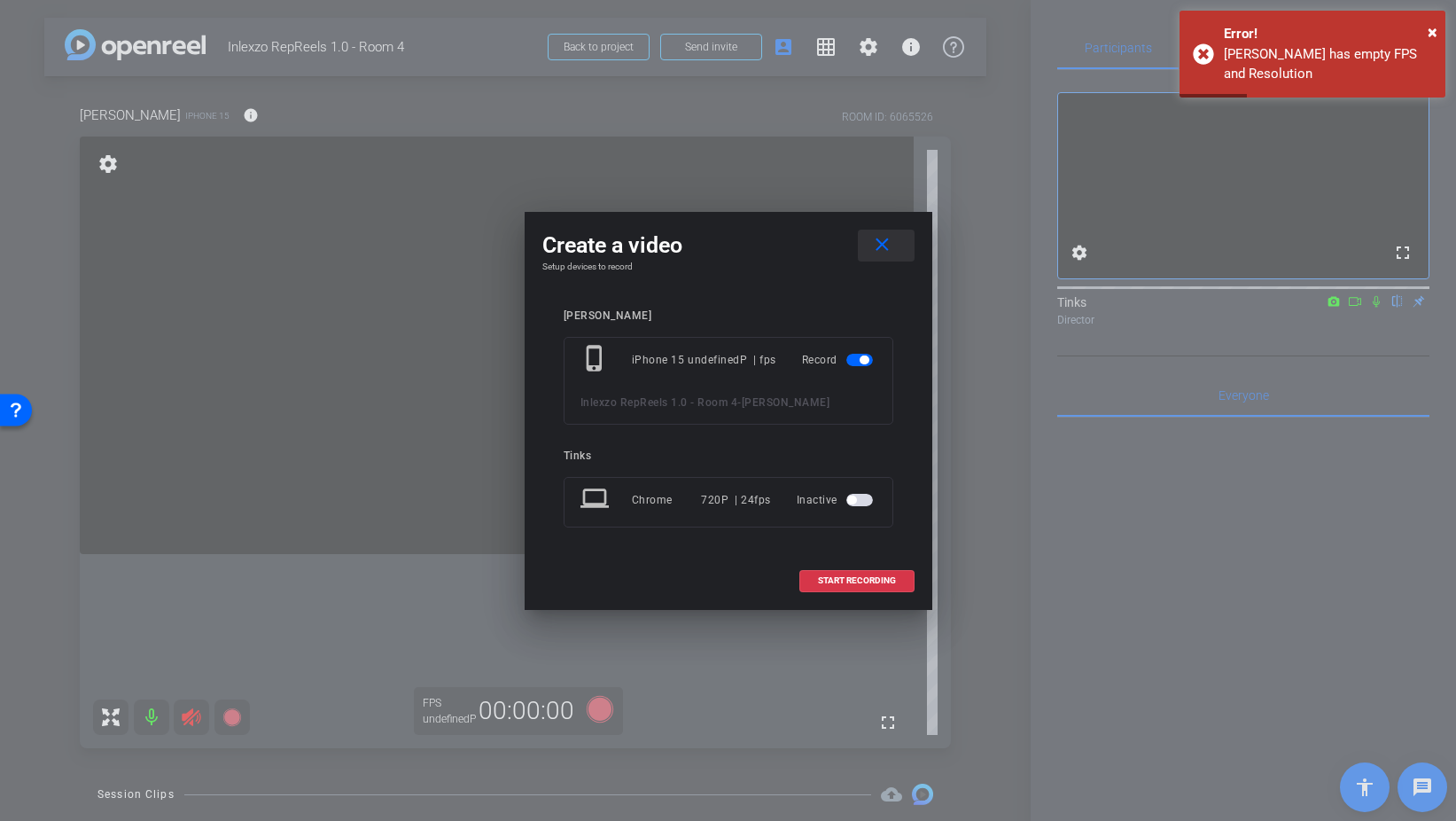
click at [874, 249] on mat-icon "close" at bounding box center [882, 245] width 22 height 22
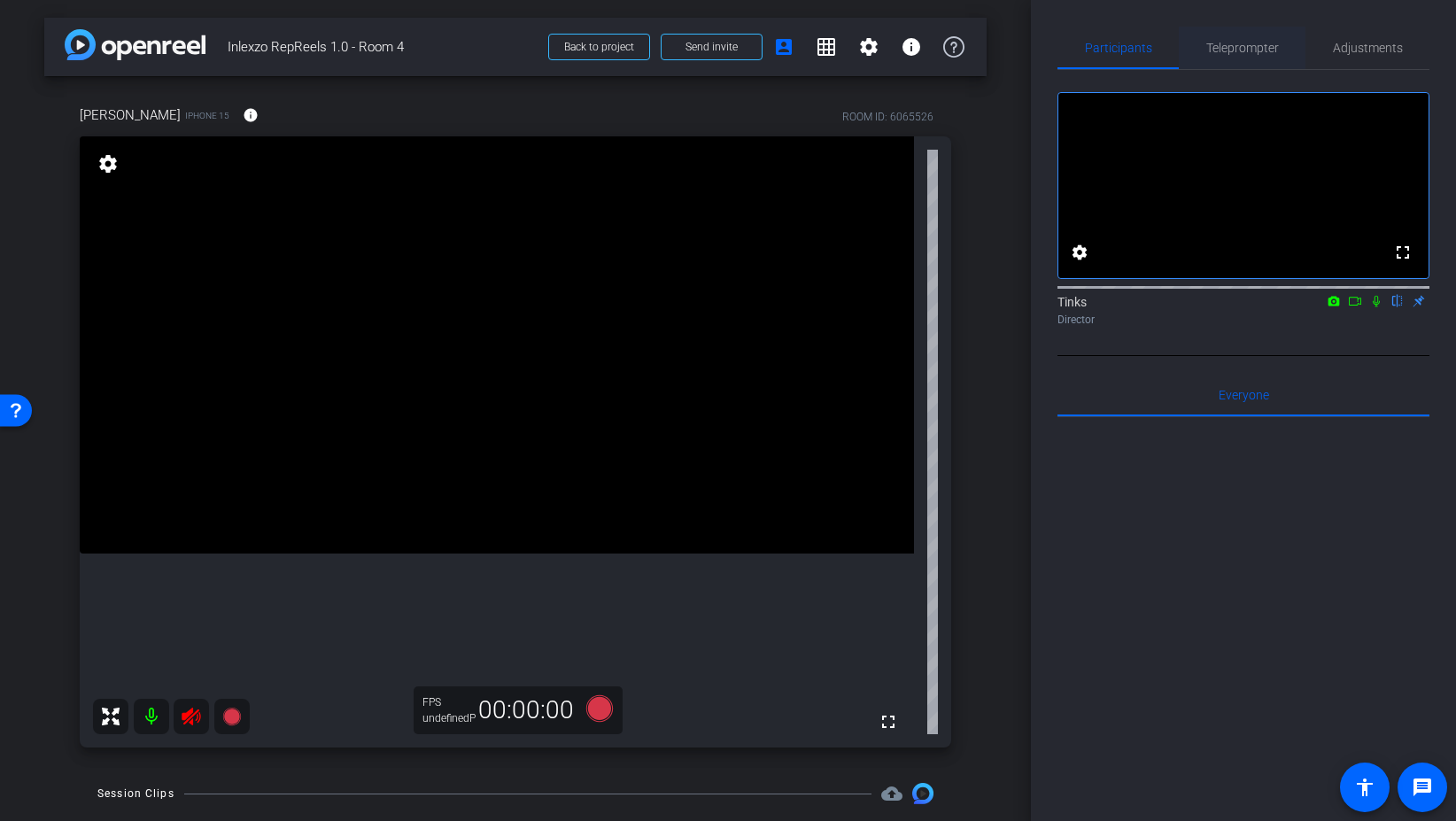
click at [1255, 48] on span "Teleprompter" at bounding box center [1242, 48] width 73 height 13
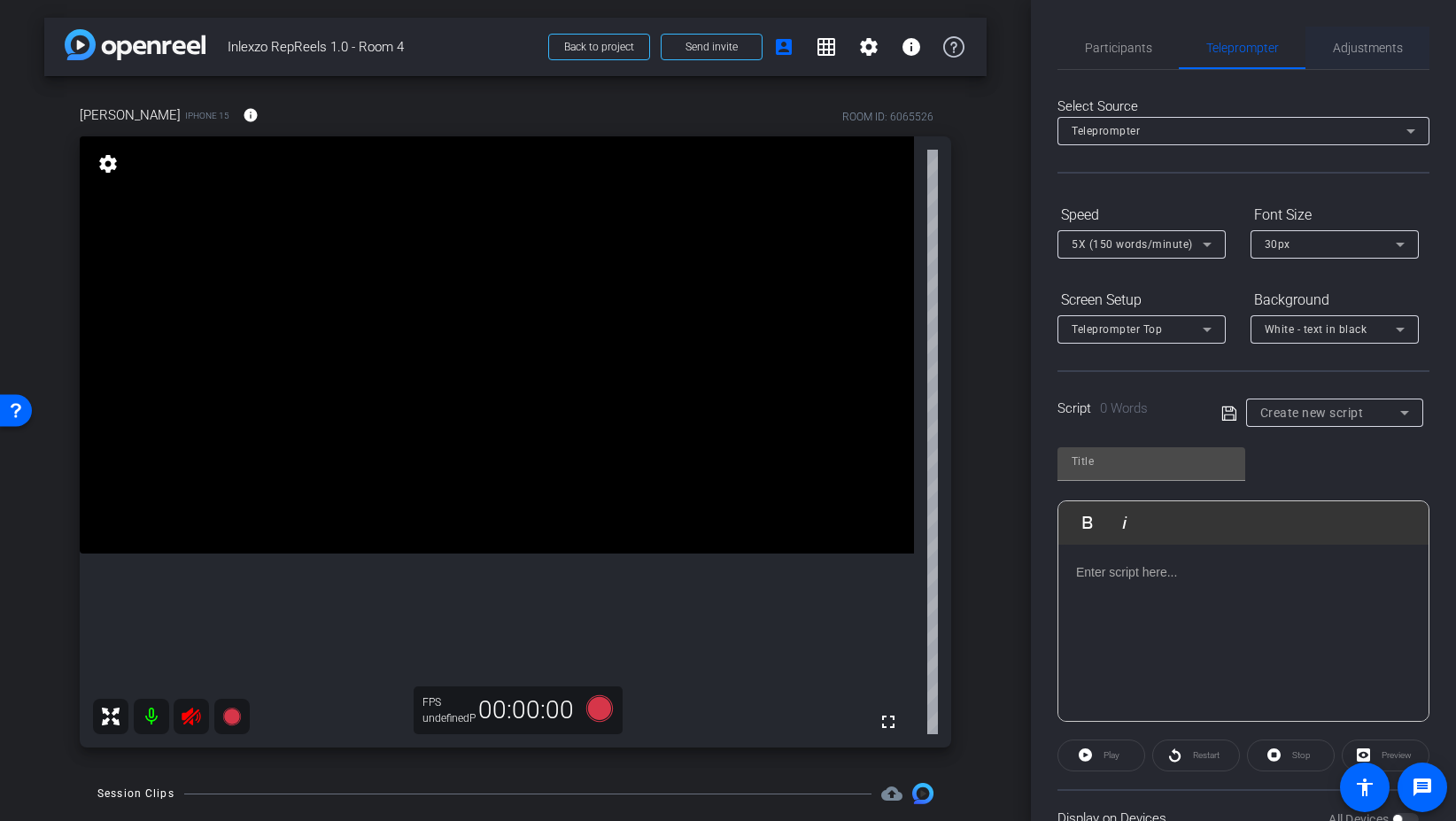
click at [1361, 46] on span "Adjustments" at bounding box center [1369, 48] width 70 height 13
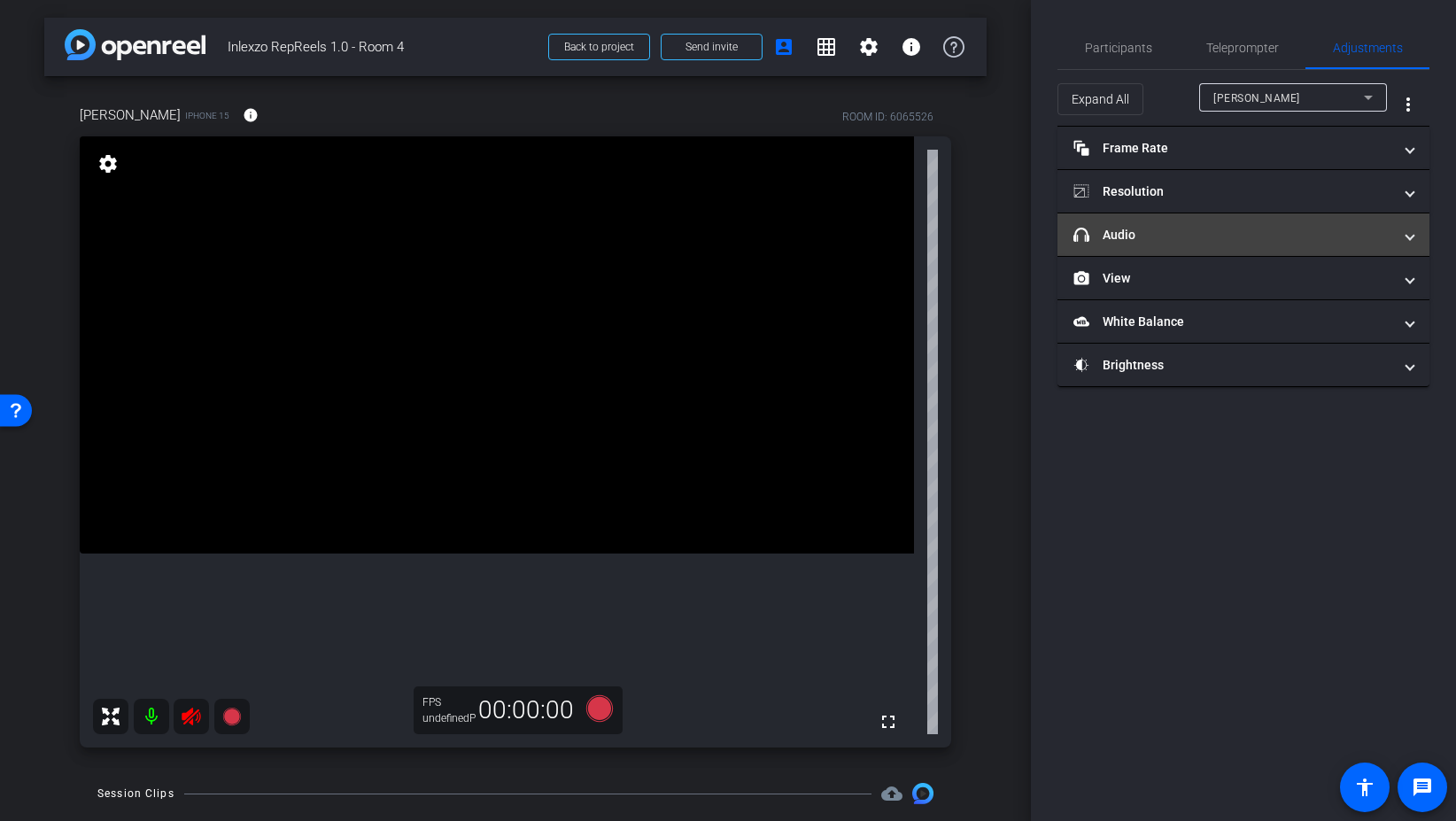
click at [1200, 234] on mat-panel-title "headphone icon Audio" at bounding box center [1233, 234] width 319 height 18
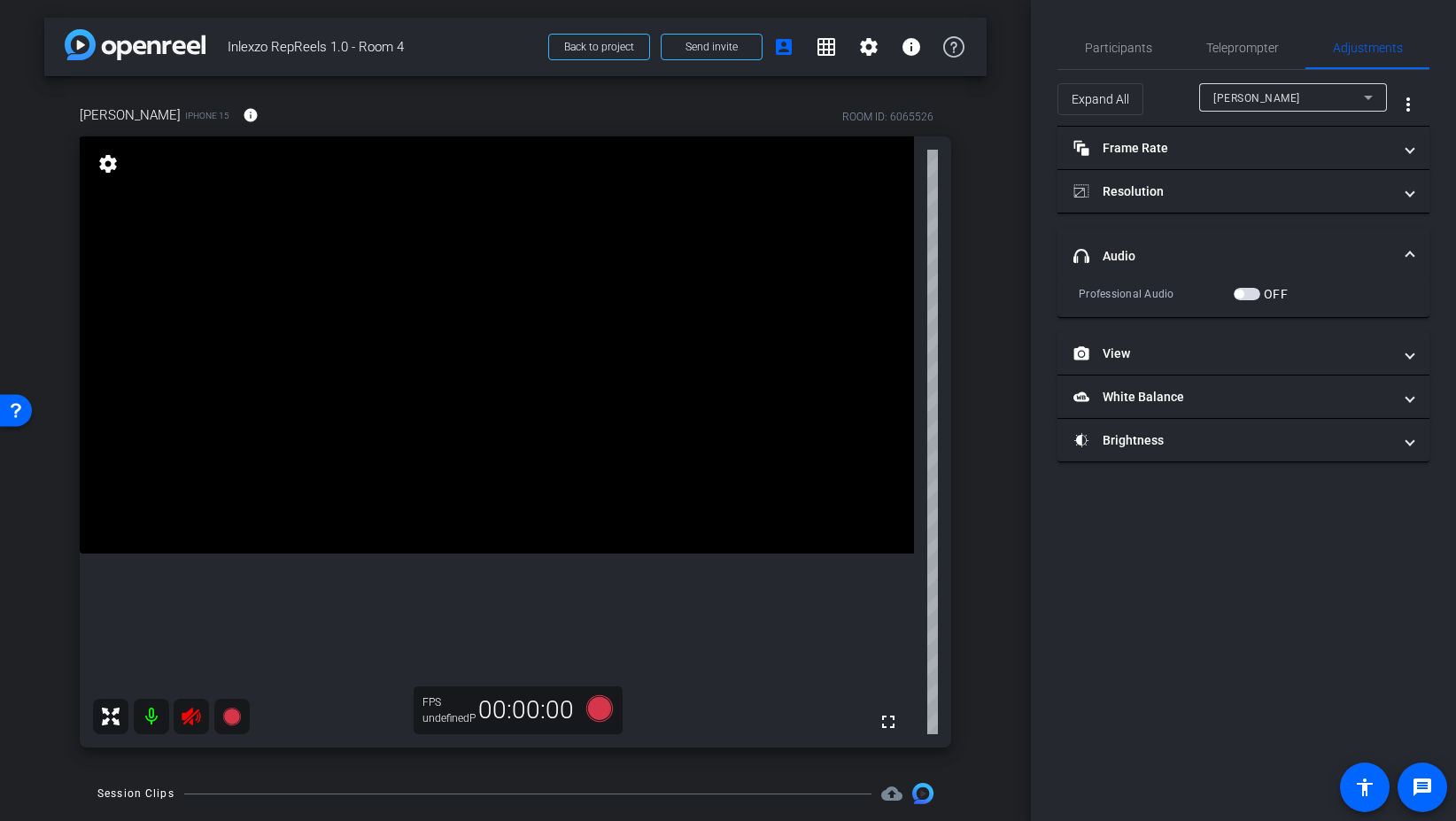
click at [1259, 288] on button "OFF" at bounding box center [1247, 293] width 26 height 13
click at [1247, 290] on span "button" at bounding box center [1247, 293] width 26 height 13
click at [1254, 294] on span "button" at bounding box center [1247, 293] width 26 height 13
click at [603, 709] on icon at bounding box center [599, 707] width 26 height 26
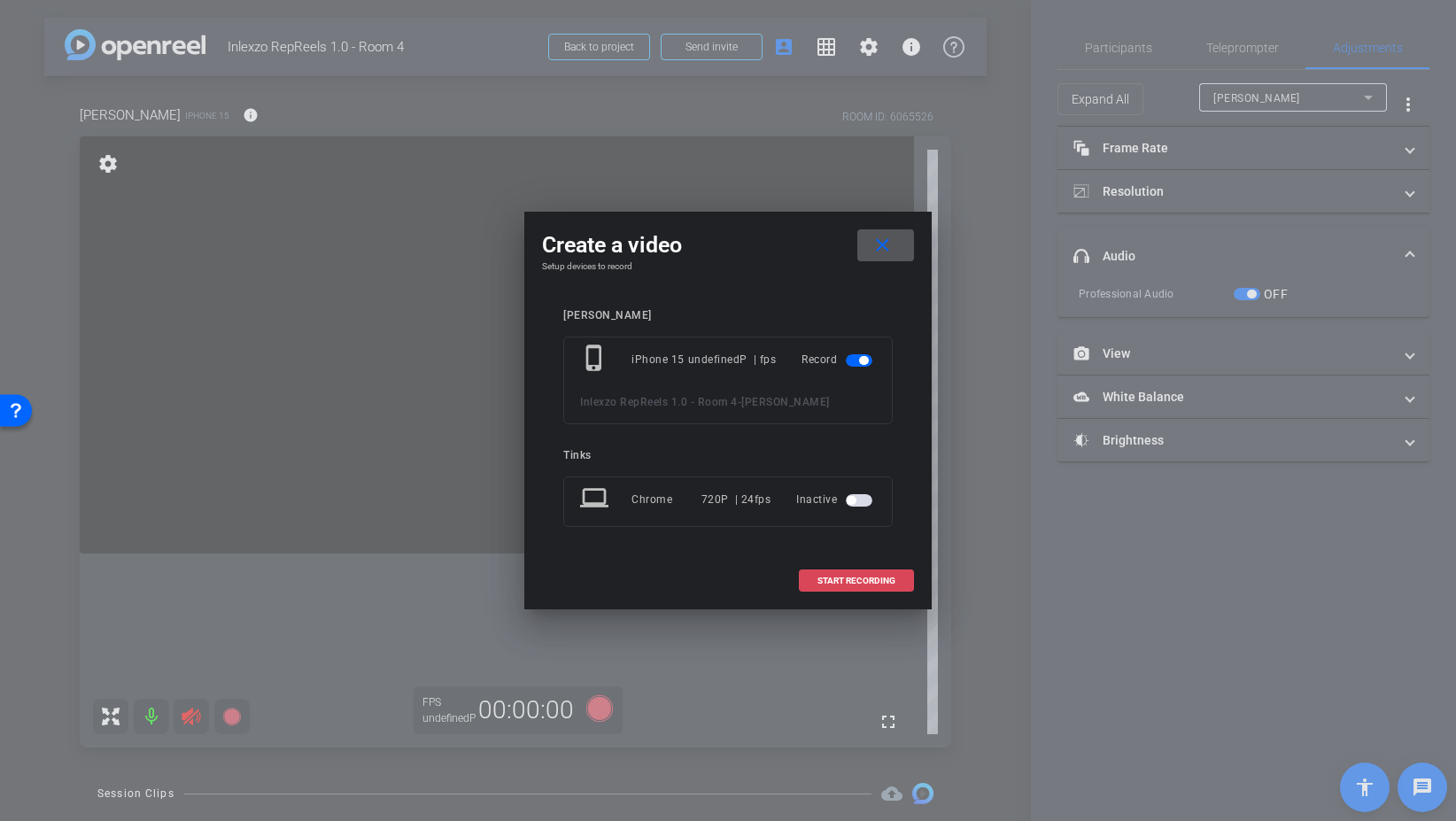
click at [884, 576] on span "START RECORDING" at bounding box center [856, 580] width 78 height 9
click at [904, 242] on span at bounding box center [885, 246] width 56 height 43
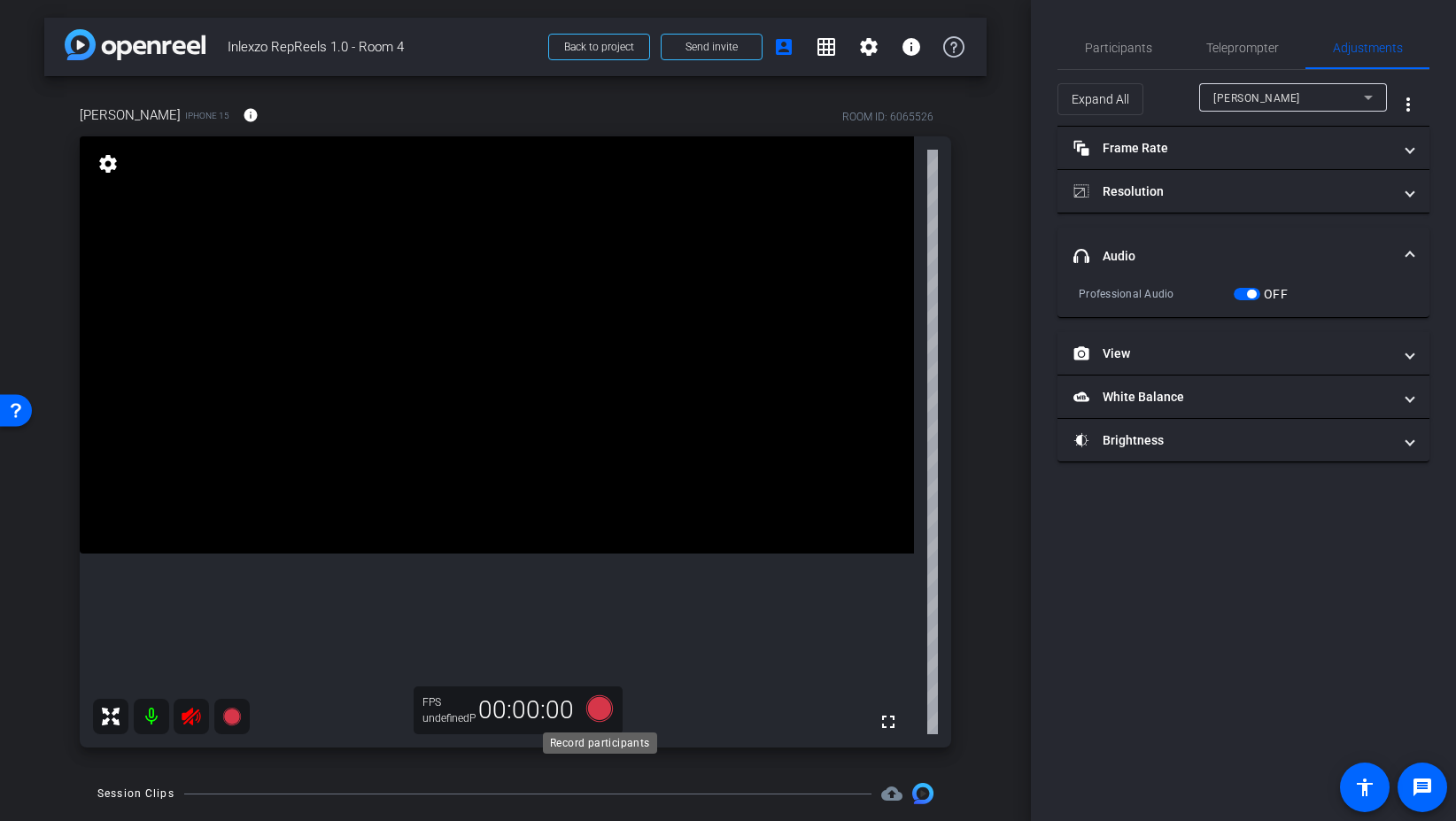
click at [586, 697] on icon at bounding box center [600, 708] width 43 height 32
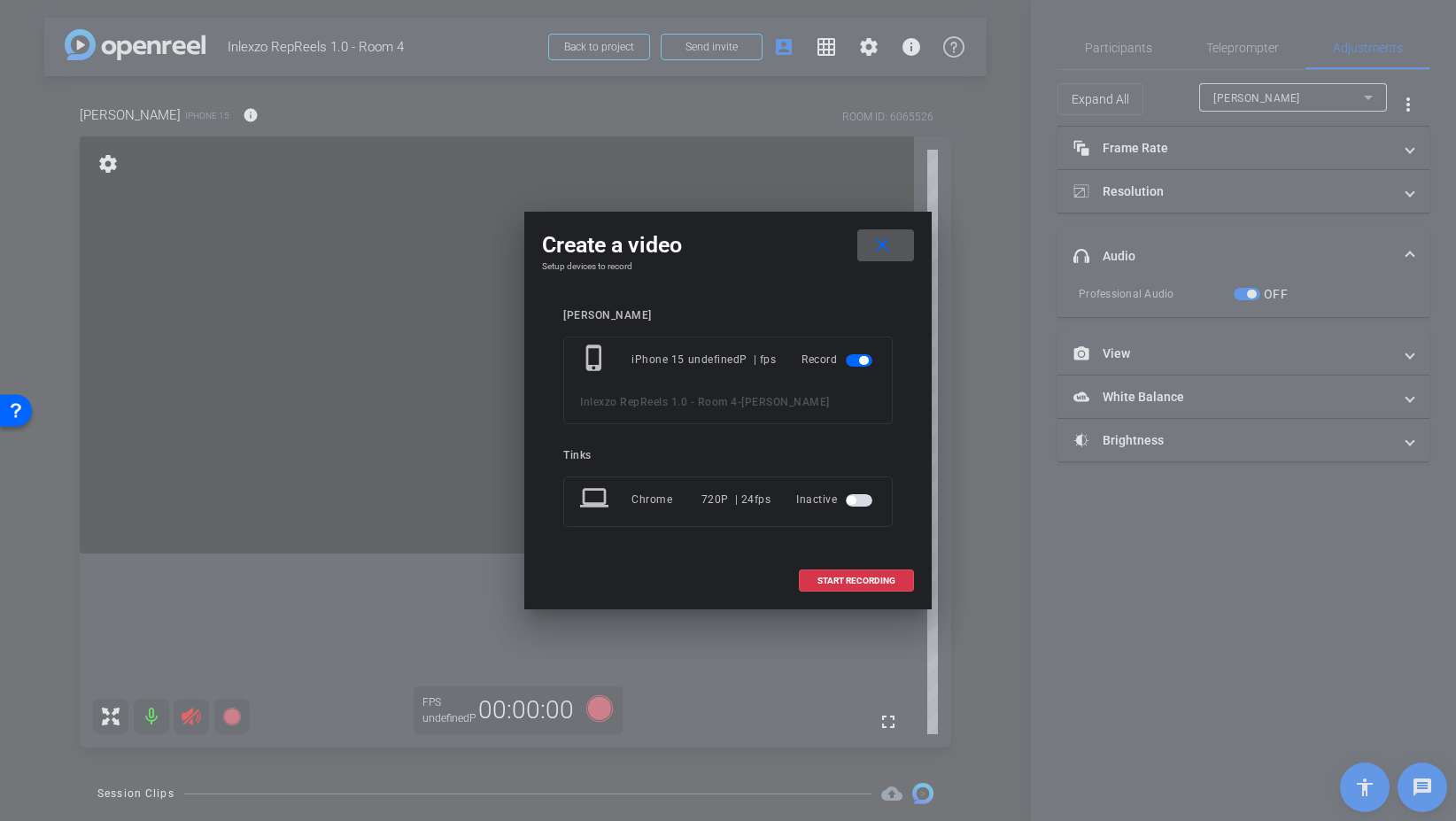
click at [878, 252] on mat-icon "close" at bounding box center [883, 246] width 22 height 22
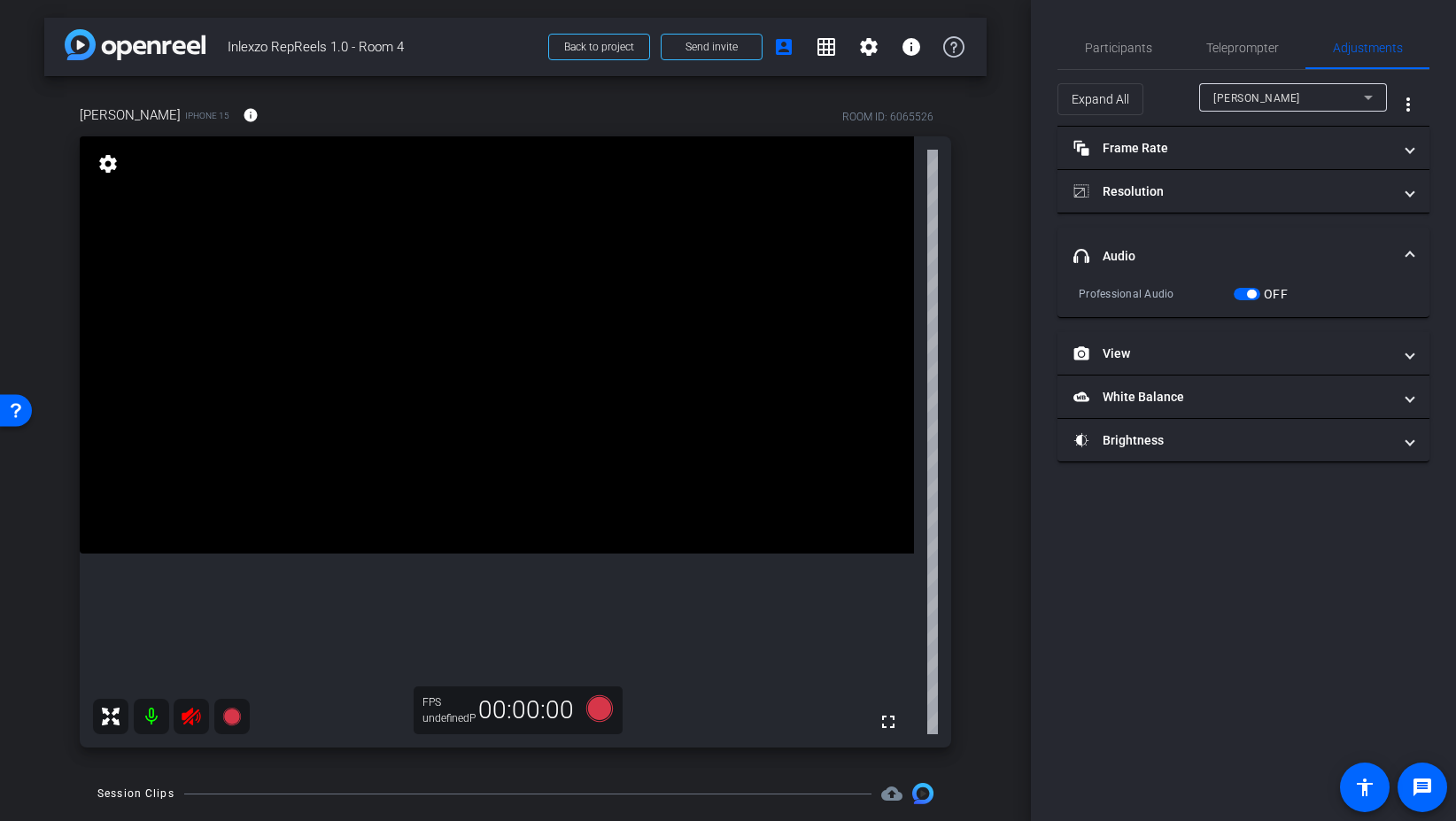
click at [188, 719] on icon at bounding box center [191, 716] width 18 height 17
click at [191, 718] on div at bounding box center [171, 716] width 156 height 35
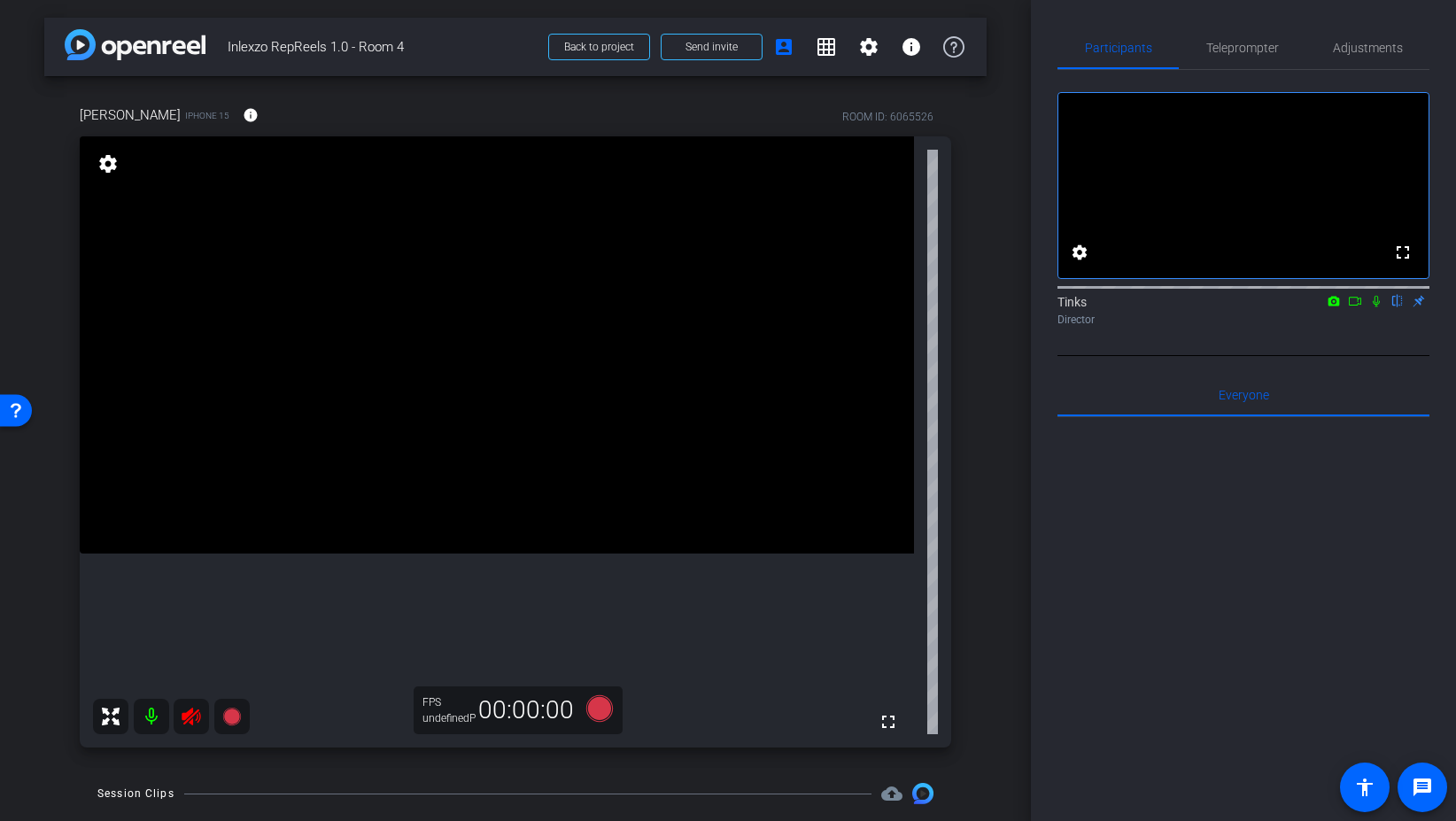
click at [193, 714] on icon at bounding box center [191, 716] width 18 height 17
click at [196, 717] on div at bounding box center [171, 716] width 156 height 35
click at [194, 717] on div at bounding box center [171, 716] width 156 height 35
click at [1242, 39] on span "Teleprompter" at bounding box center [1242, 48] width 73 height 43
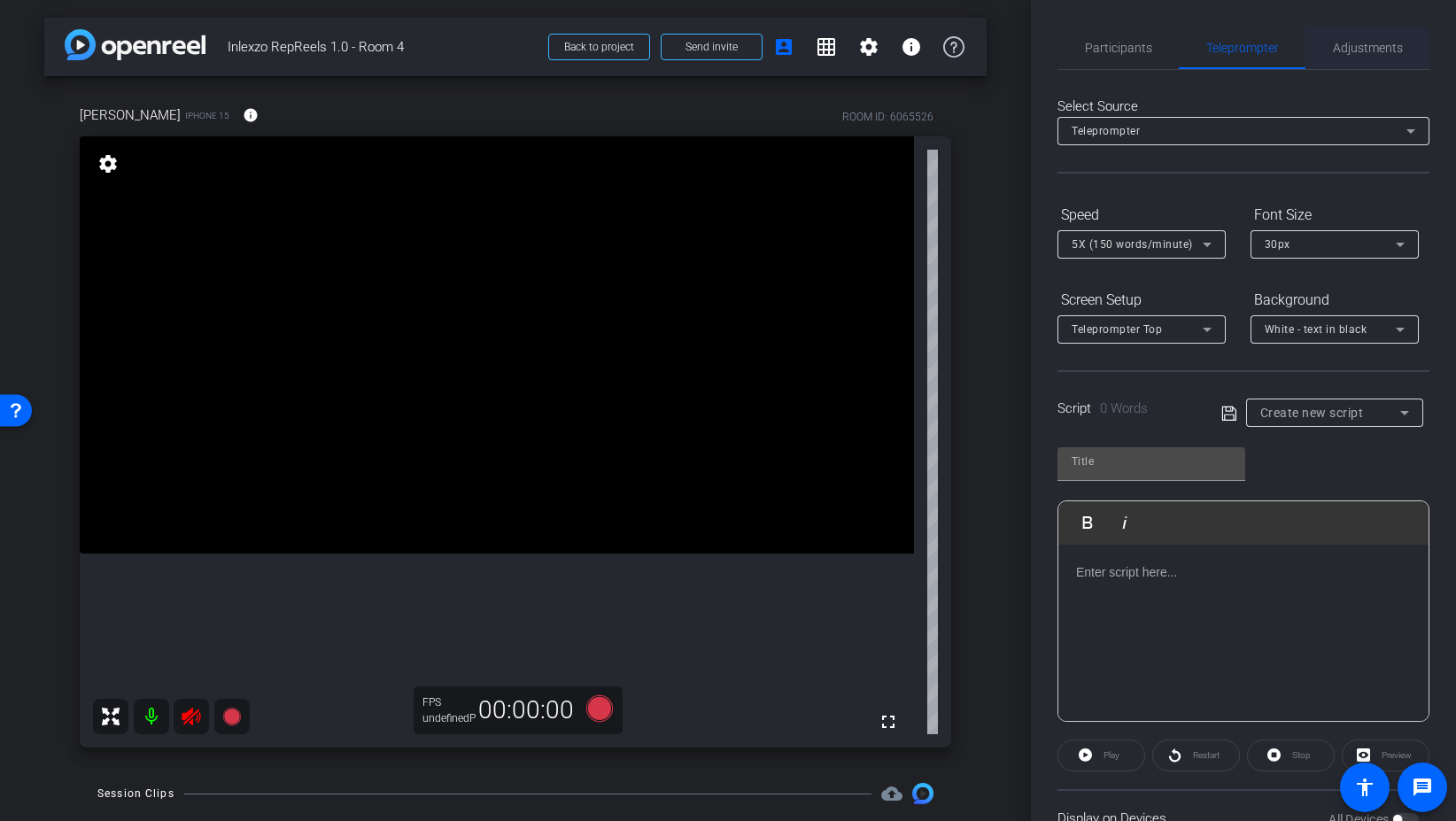
click at [1379, 37] on span "Adjustments" at bounding box center [1369, 48] width 70 height 43
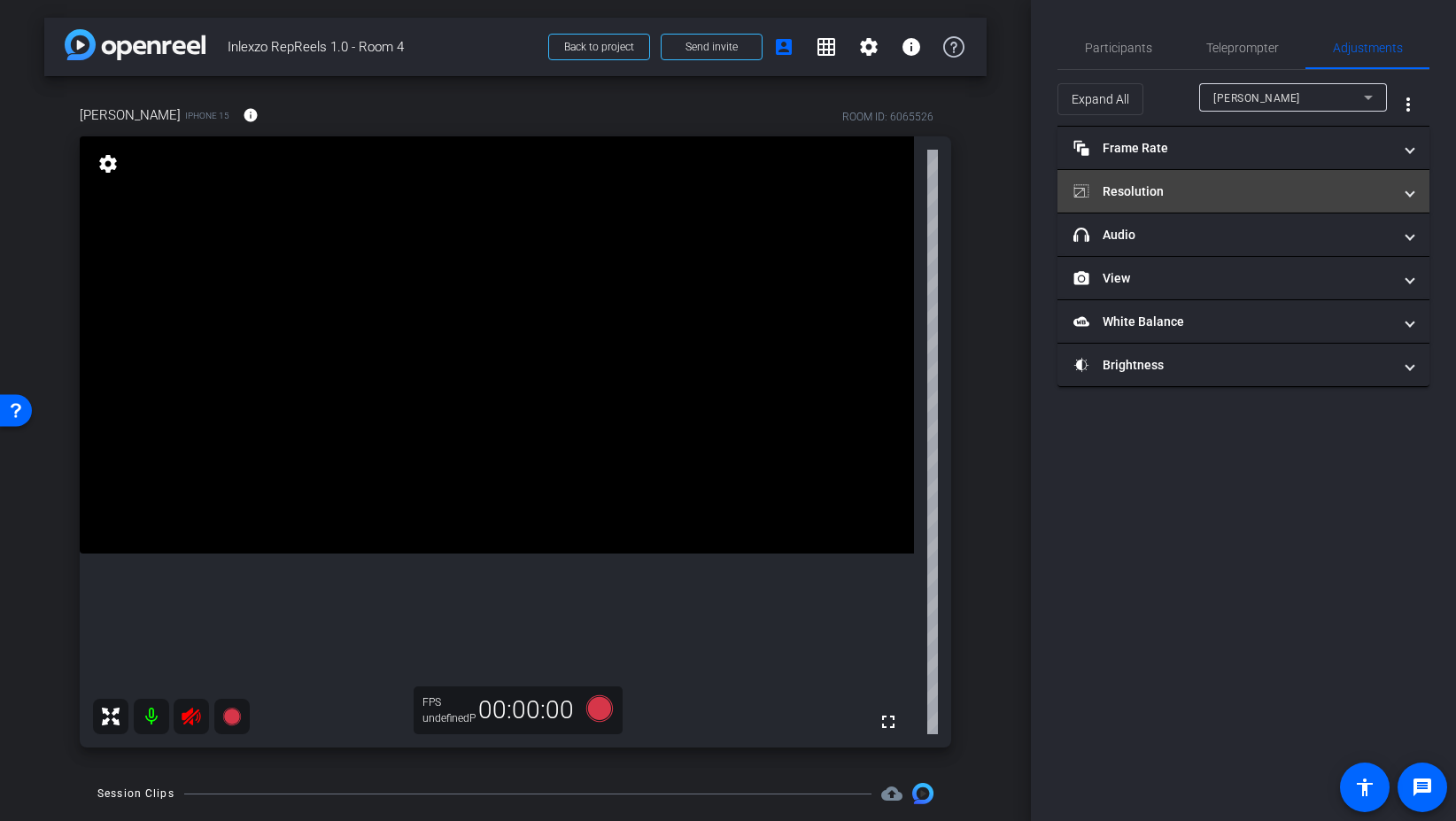
click at [1163, 193] on mat-panel-title "Resolution" at bounding box center [1233, 191] width 319 height 18
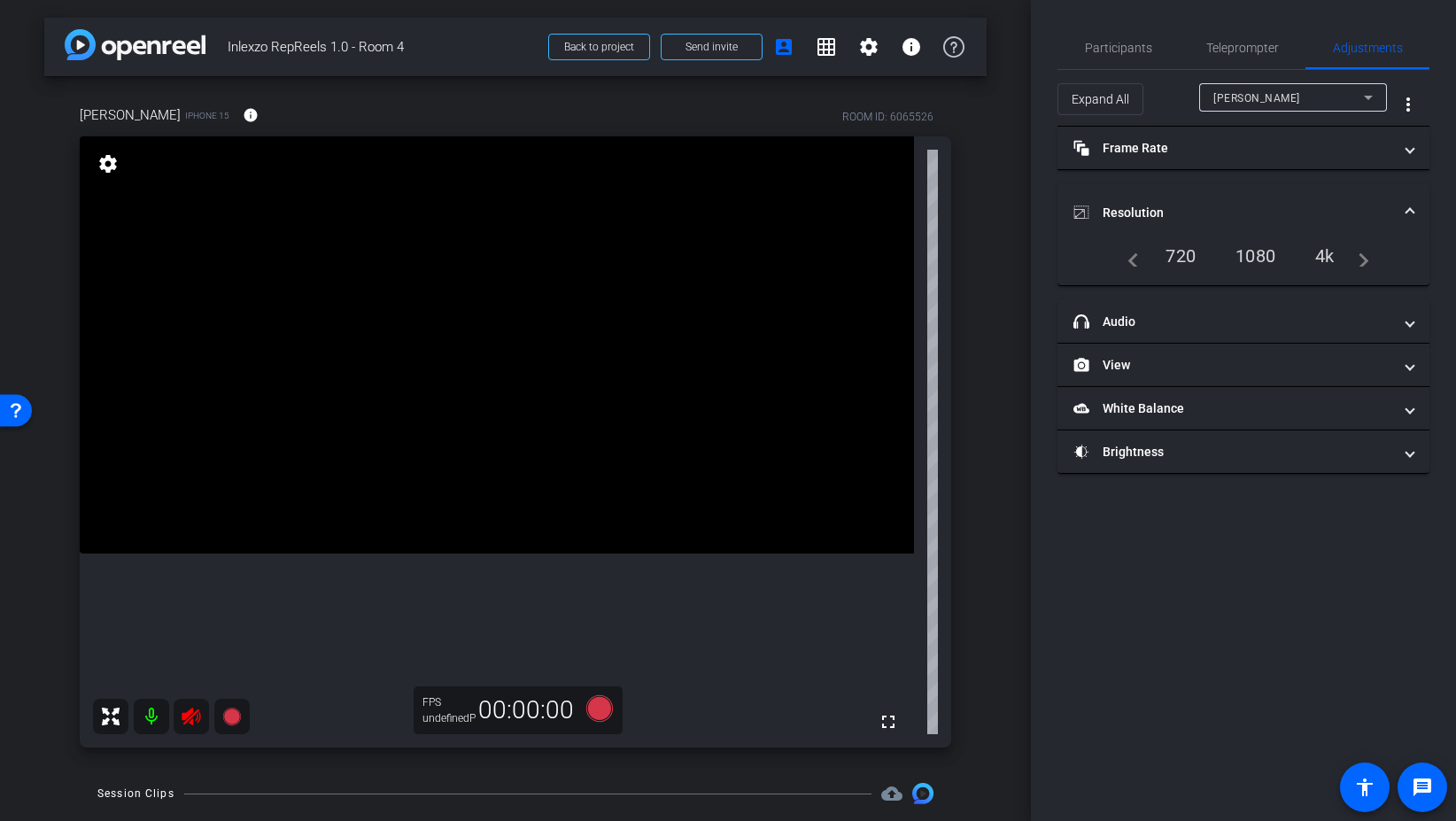
click at [1256, 255] on div "1080" at bounding box center [1256, 256] width 66 height 30
click at [1110, 51] on span "Participants" at bounding box center [1118, 48] width 67 height 13
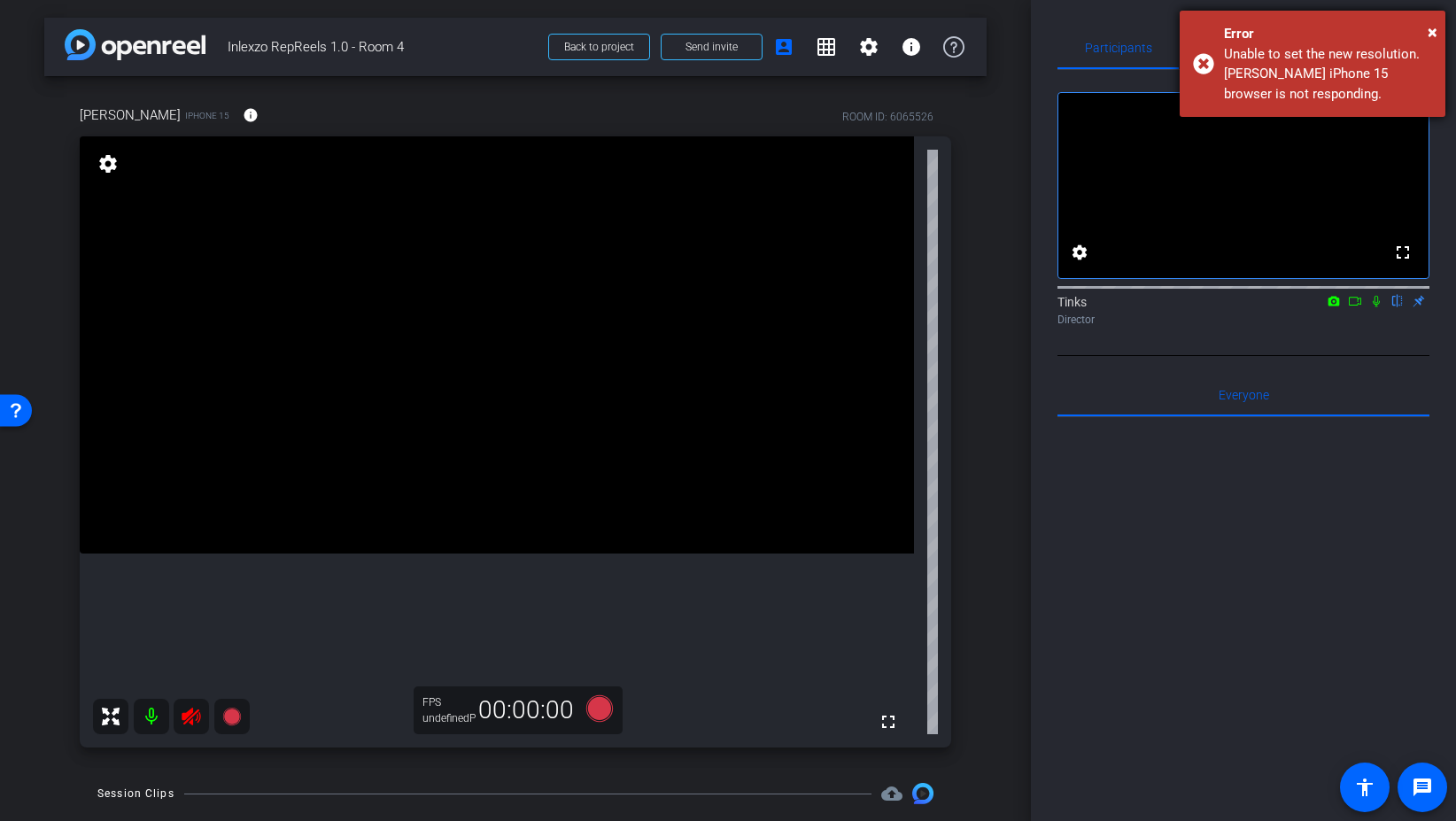
click at [1208, 60] on div "× Error Unable to set the new resolution. [PERSON_NAME] iPhone 15 browser is no…" at bounding box center [1312, 63] width 265 height 106
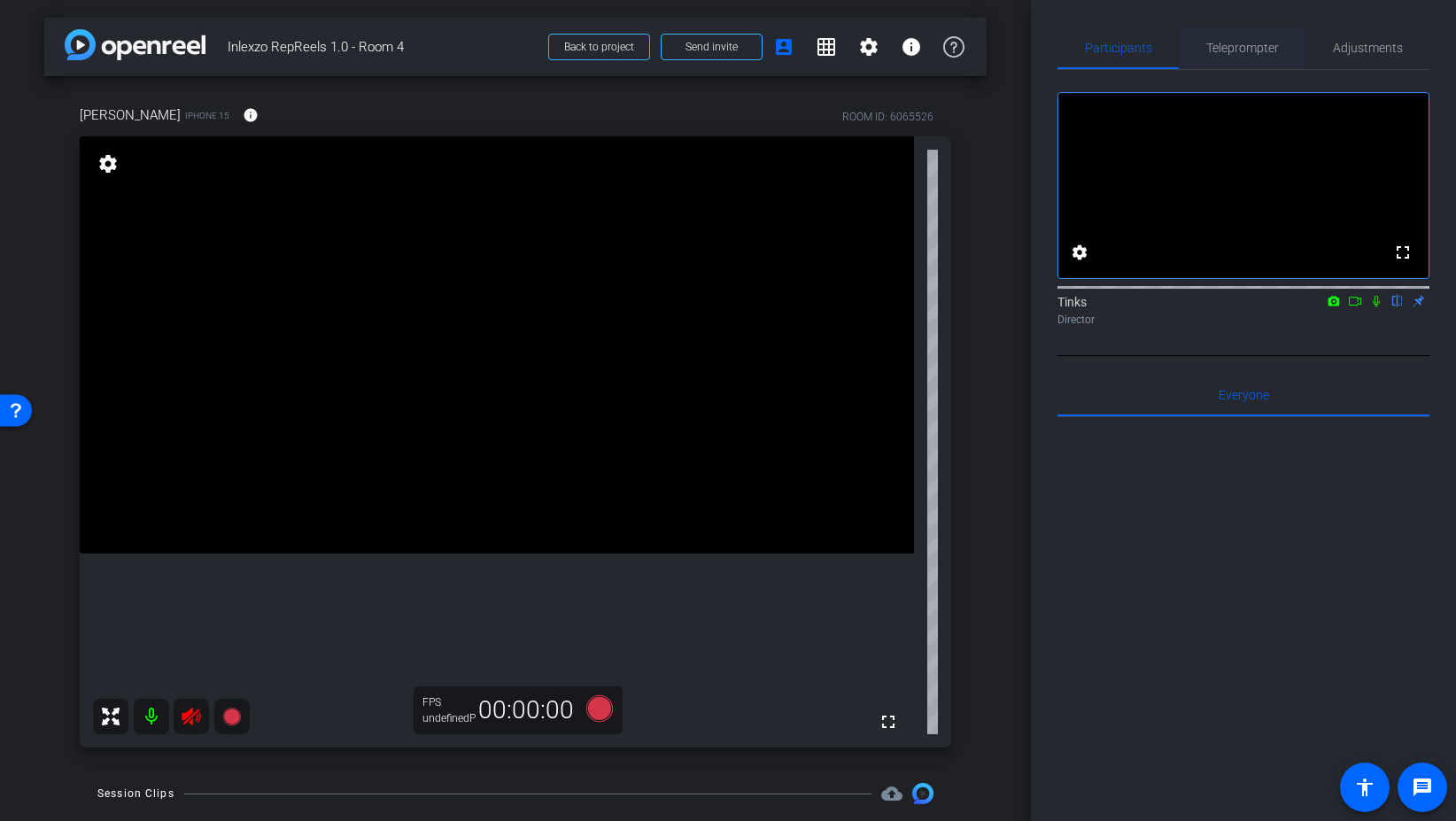
click at [1230, 45] on span "Teleprompter" at bounding box center [1242, 48] width 73 height 13
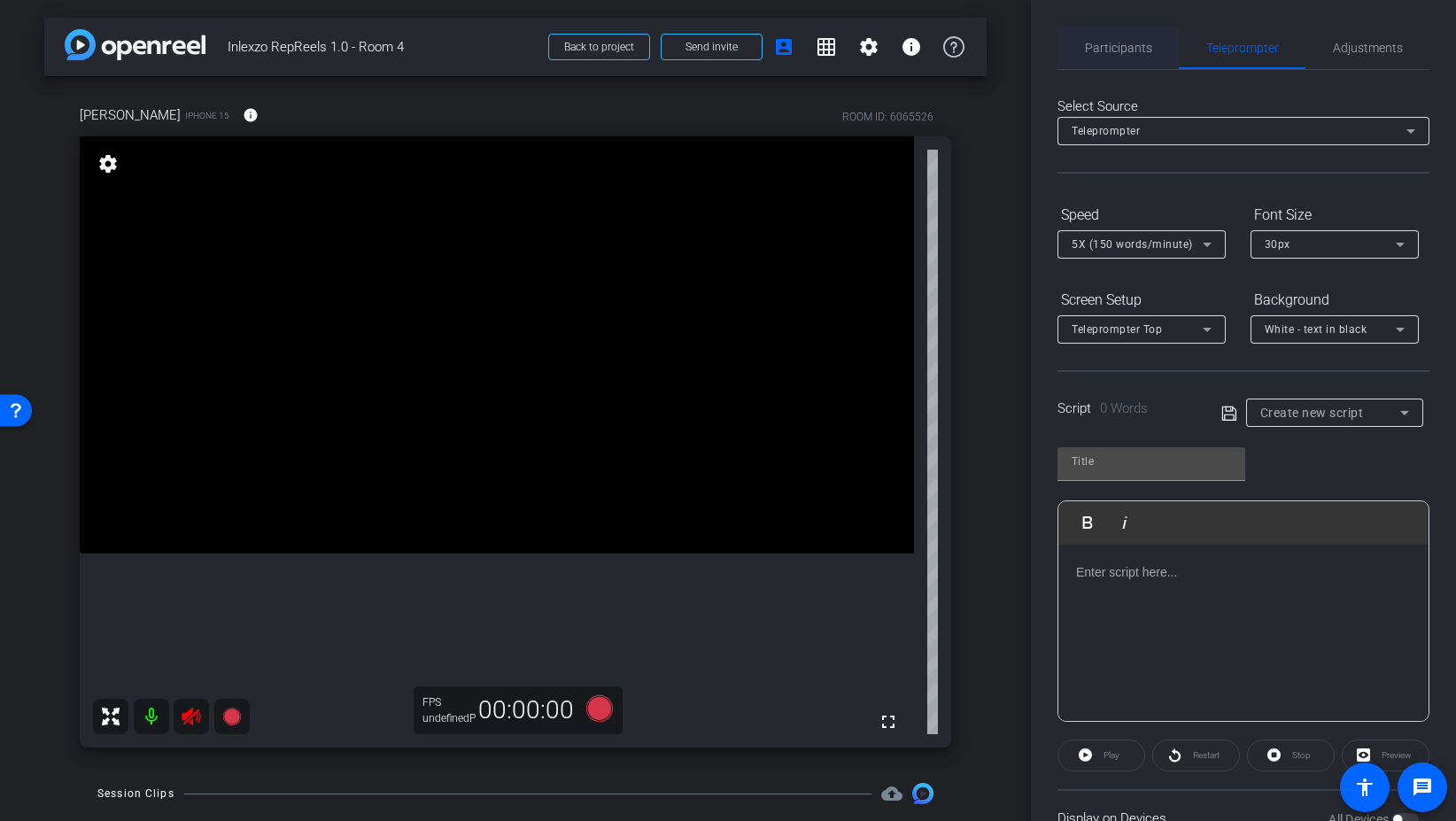
click at [1104, 51] on span "Participants" at bounding box center [1118, 48] width 67 height 13
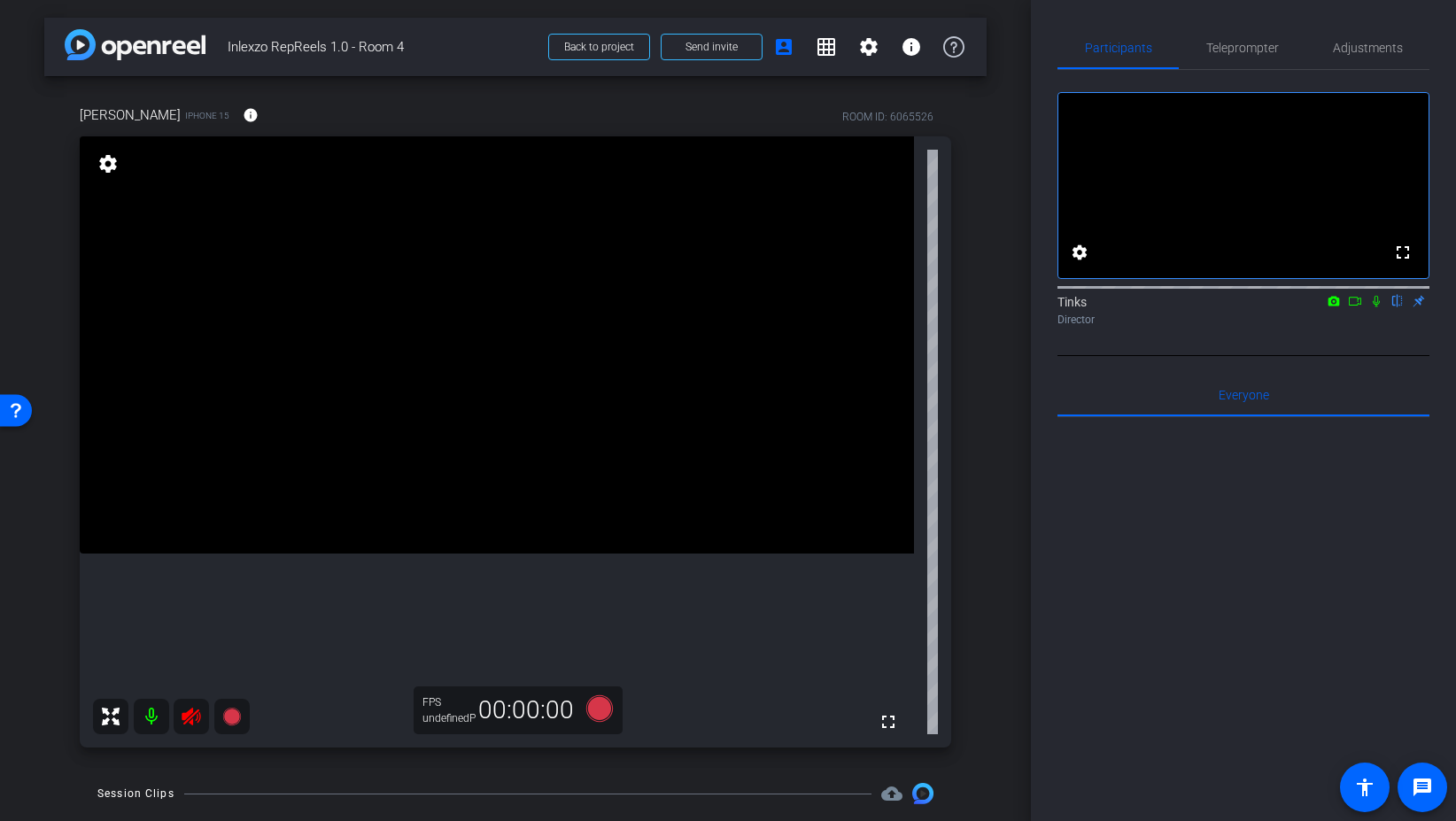
click at [186, 721] on icon at bounding box center [191, 716] width 18 height 17
click at [201, 719] on div at bounding box center [171, 716] width 156 height 35
click at [1269, 42] on span "Teleprompter" at bounding box center [1242, 48] width 73 height 13
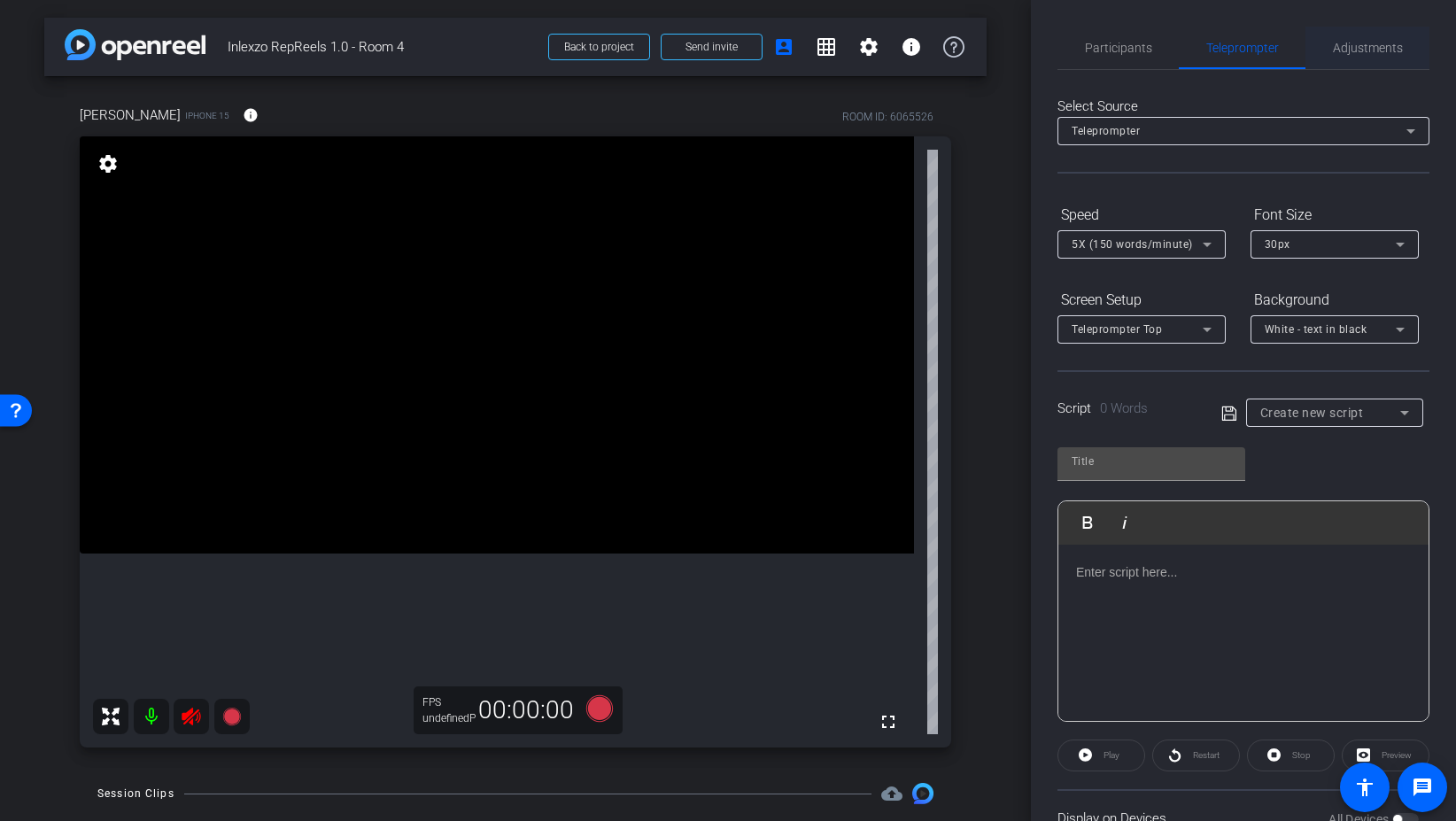
click at [1359, 49] on span "Adjustments" at bounding box center [1369, 48] width 70 height 13
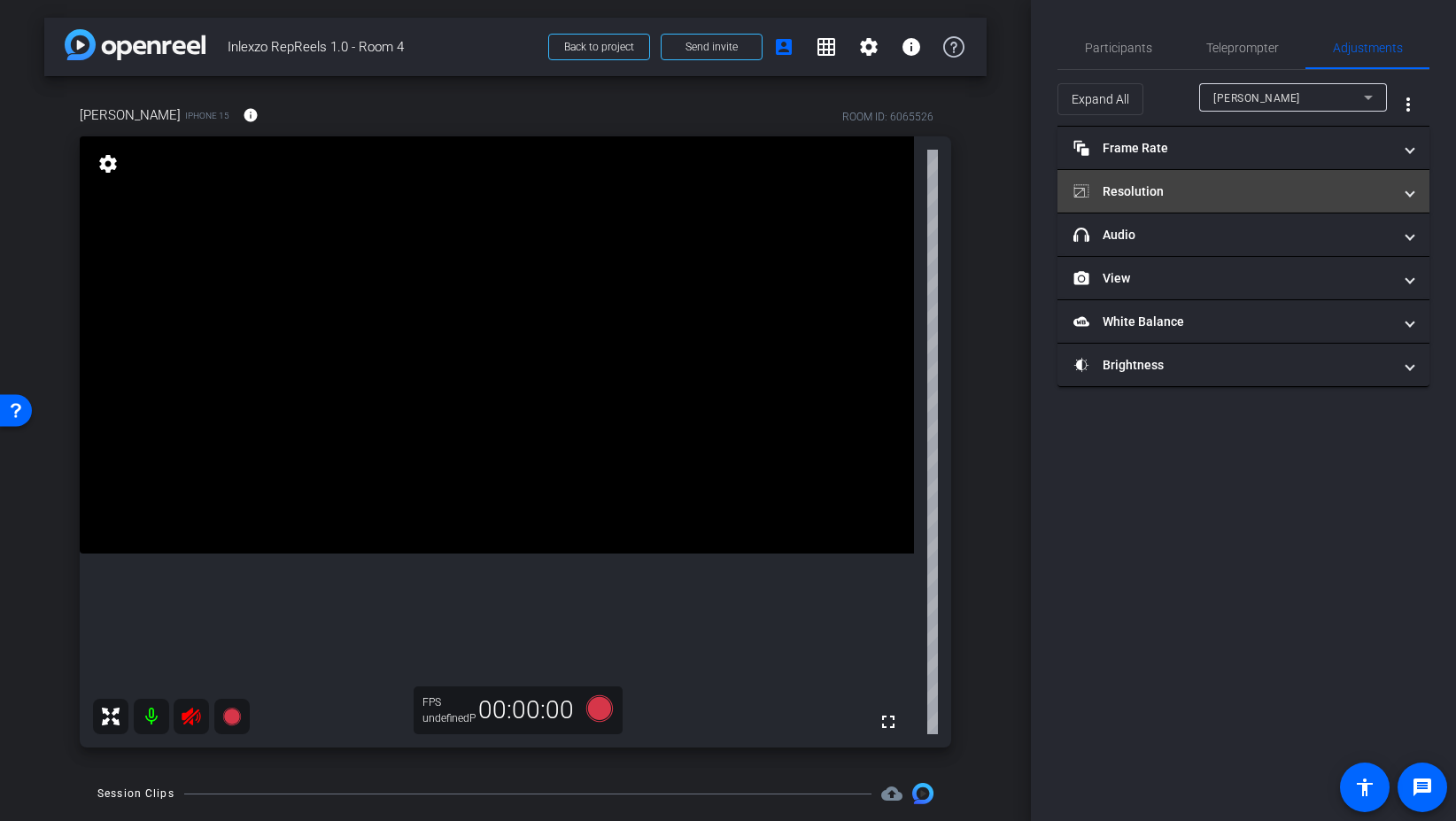
click at [1258, 187] on mat-panel-title "Resolution" at bounding box center [1233, 191] width 319 height 18
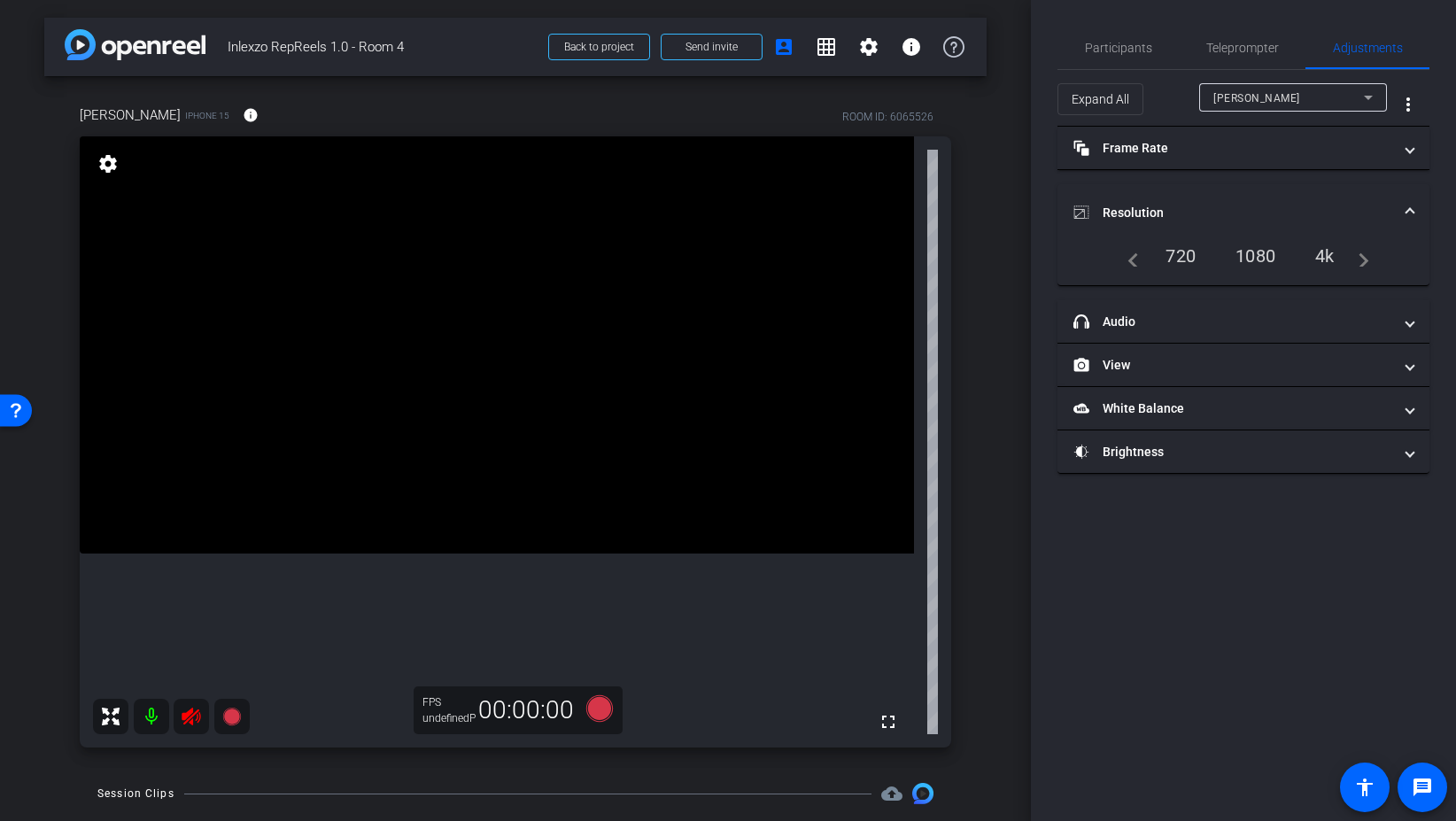
click at [1255, 249] on div "1080" at bounding box center [1256, 256] width 66 height 30
click at [1110, 50] on span "Participants" at bounding box center [1118, 48] width 67 height 13
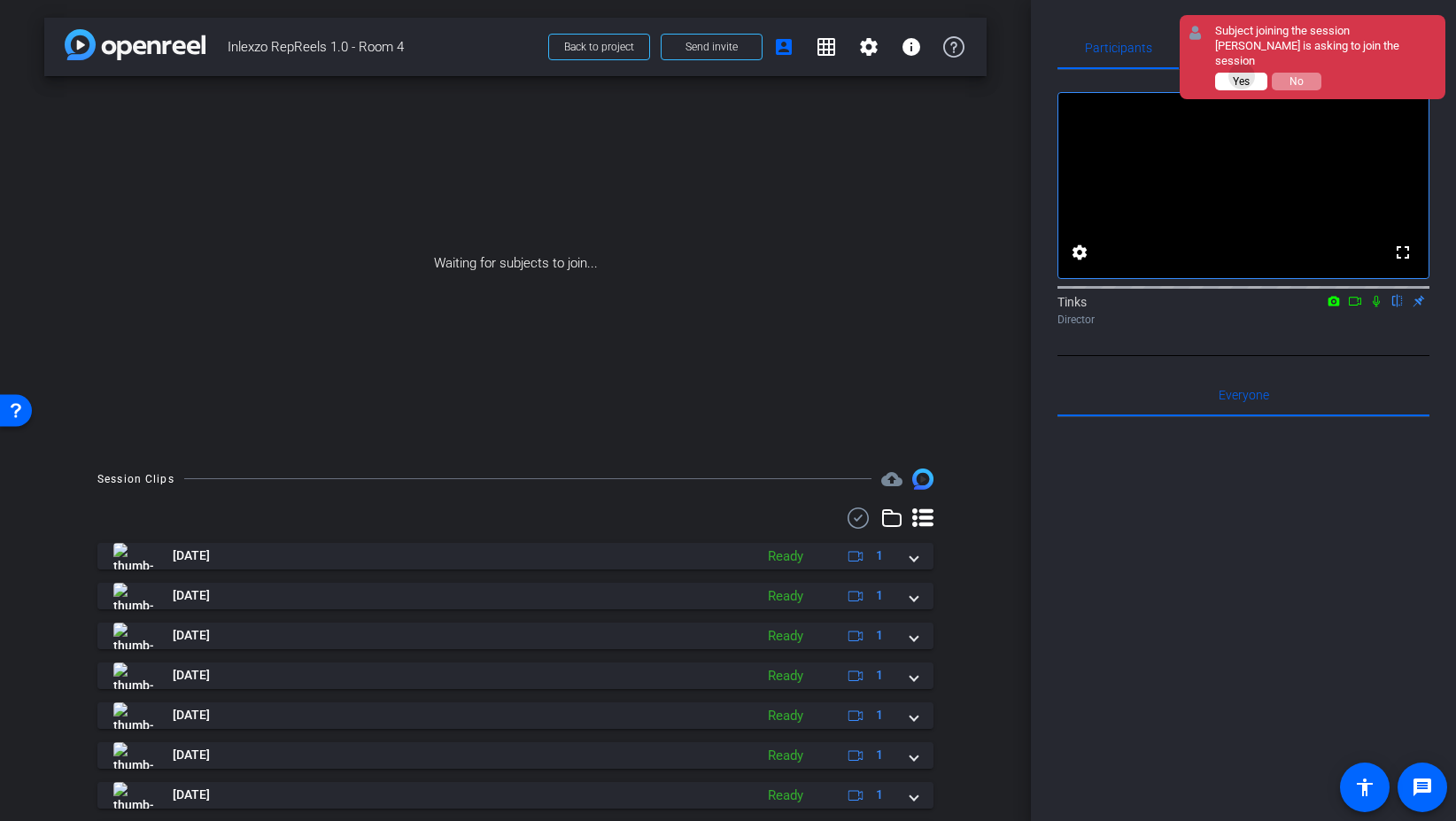
click at [1243, 75] on span "Yes" at bounding box center [1241, 81] width 17 height 13
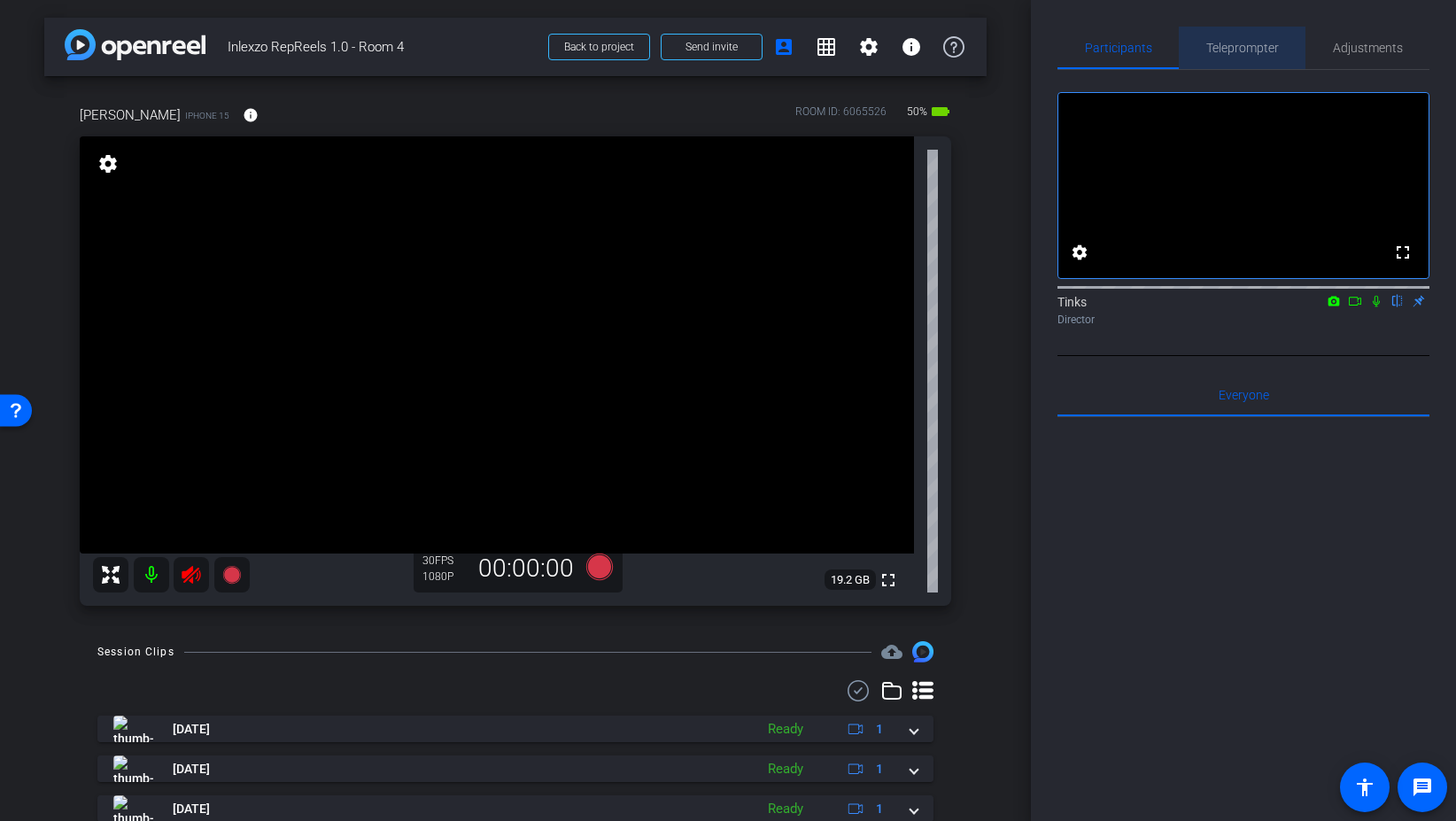
click at [1271, 39] on span "Teleprompter" at bounding box center [1242, 48] width 73 height 43
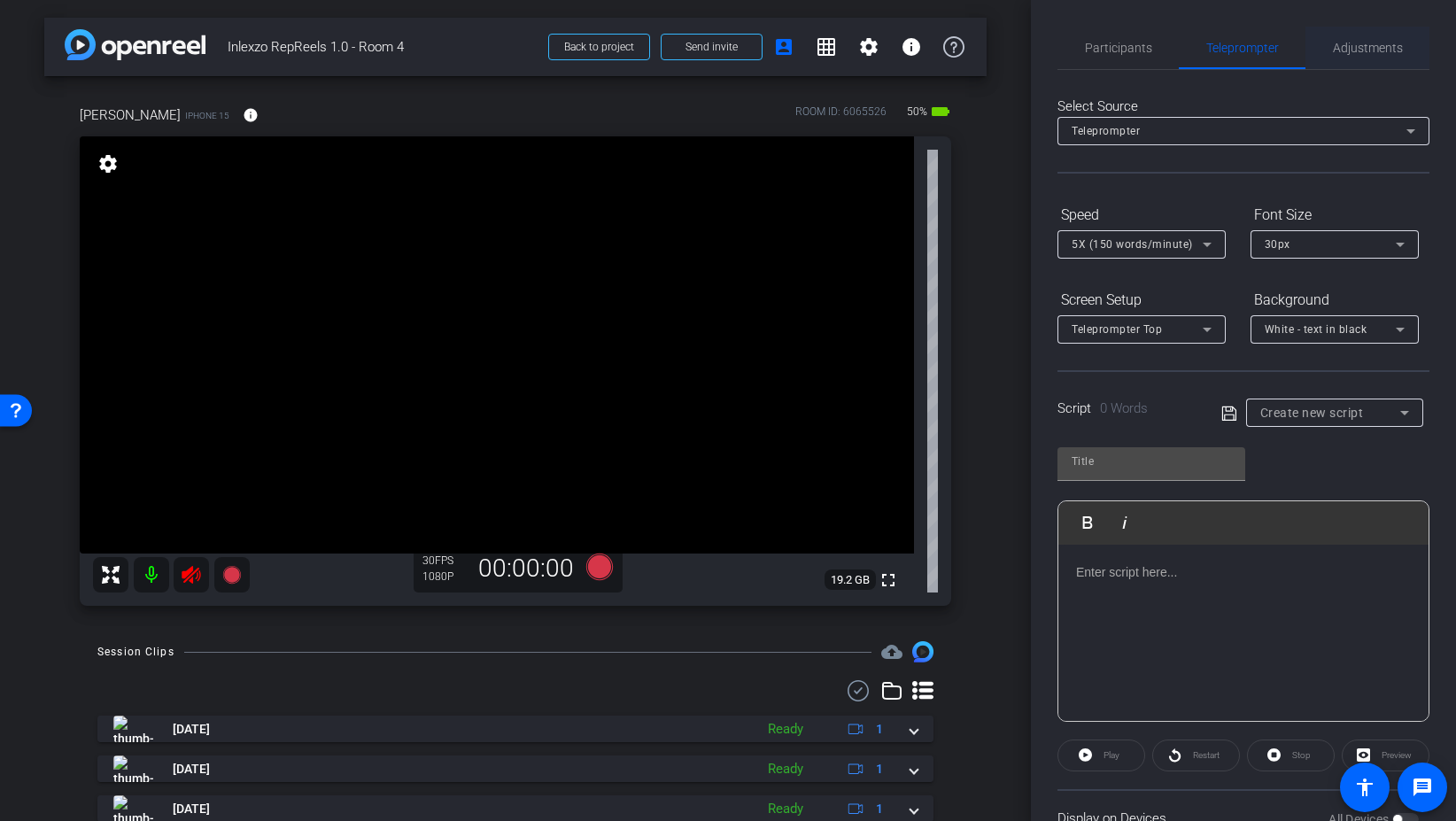
click at [1356, 59] on span "Adjustments" at bounding box center [1369, 48] width 70 height 43
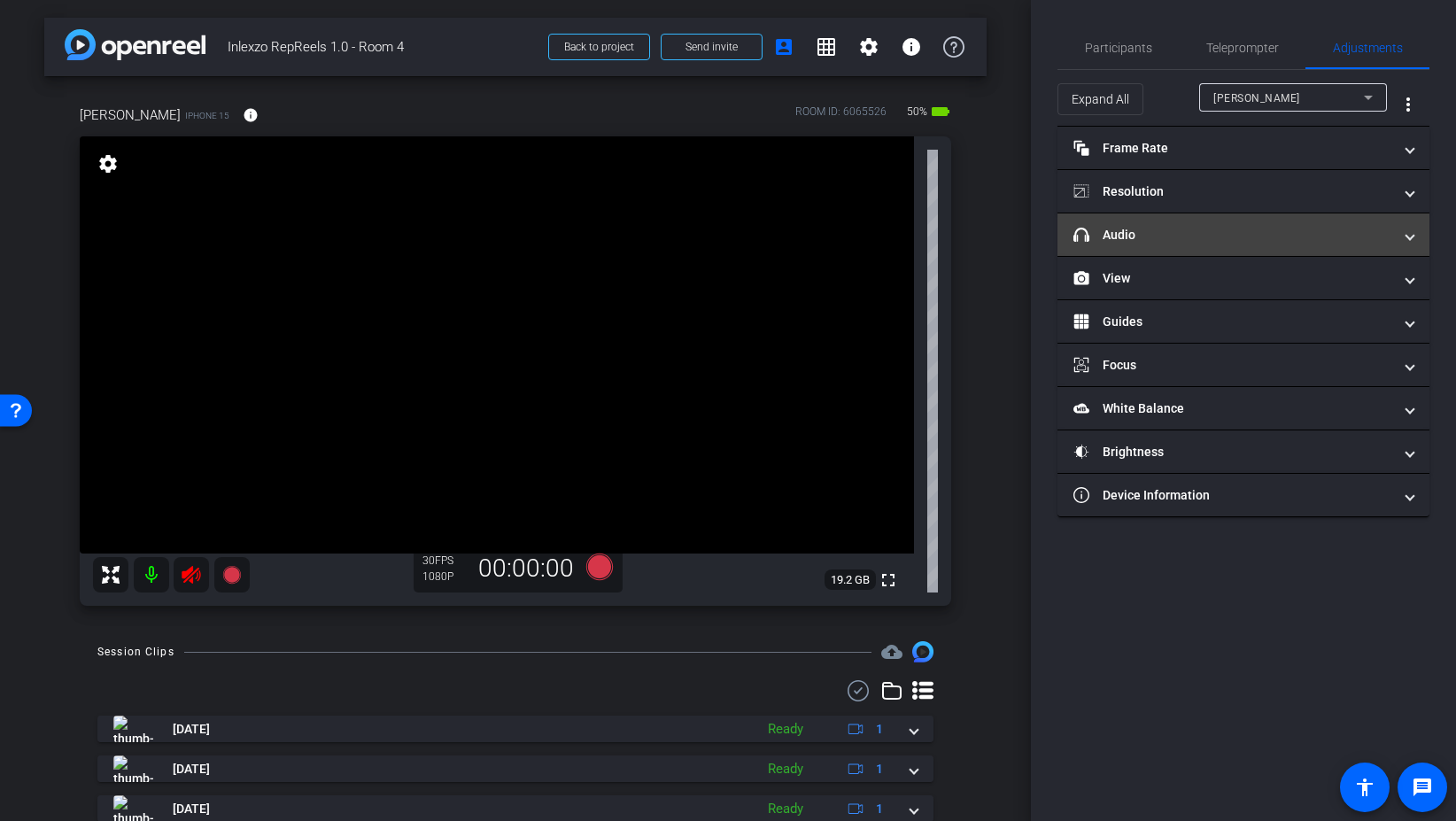
click at [1147, 235] on mat-panel-title "headphone icon Audio" at bounding box center [1233, 234] width 319 height 18
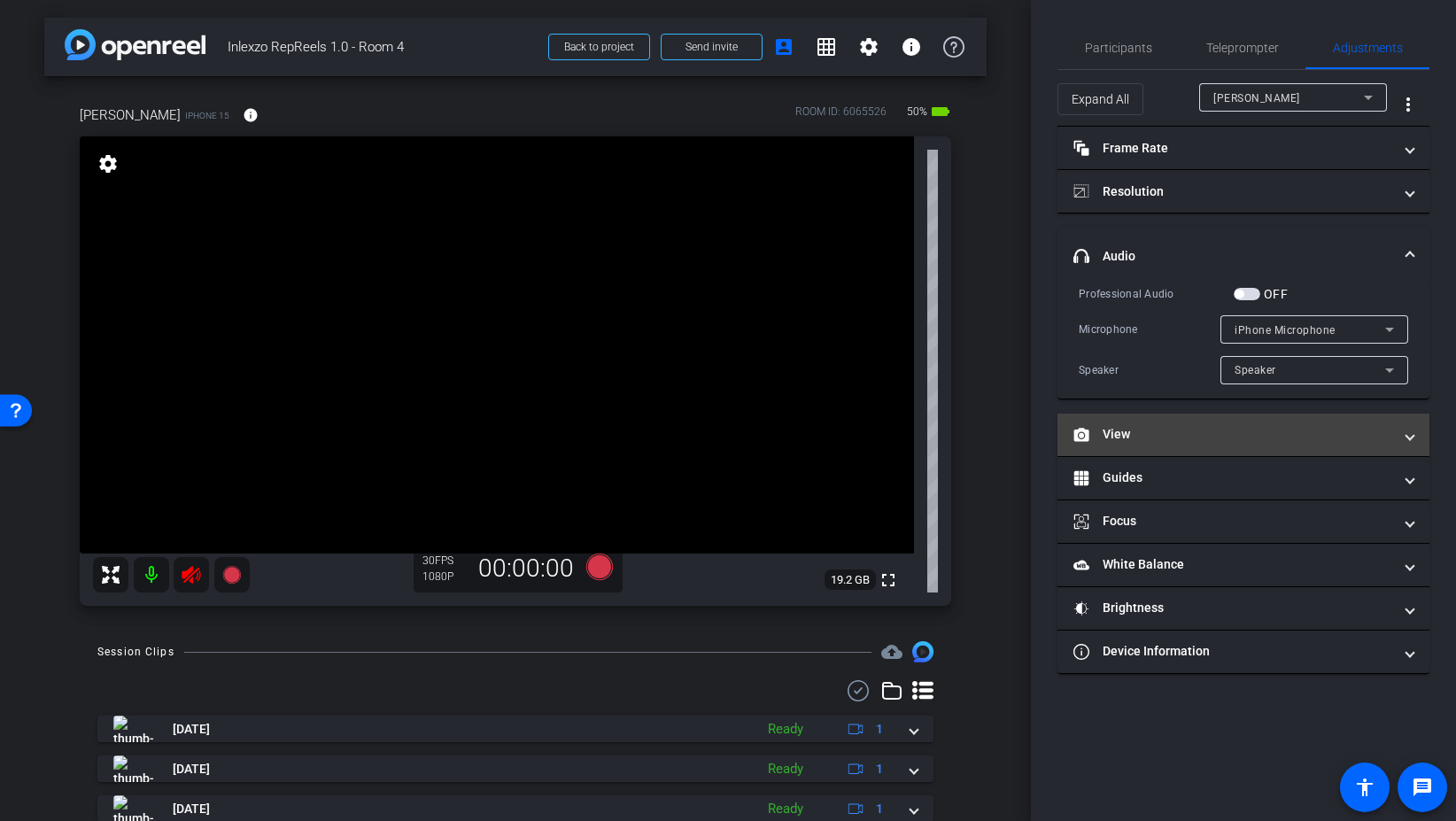
click at [1156, 427] on mat-panel-title "View" at bounding box center [1233, 433] width 319 height 18
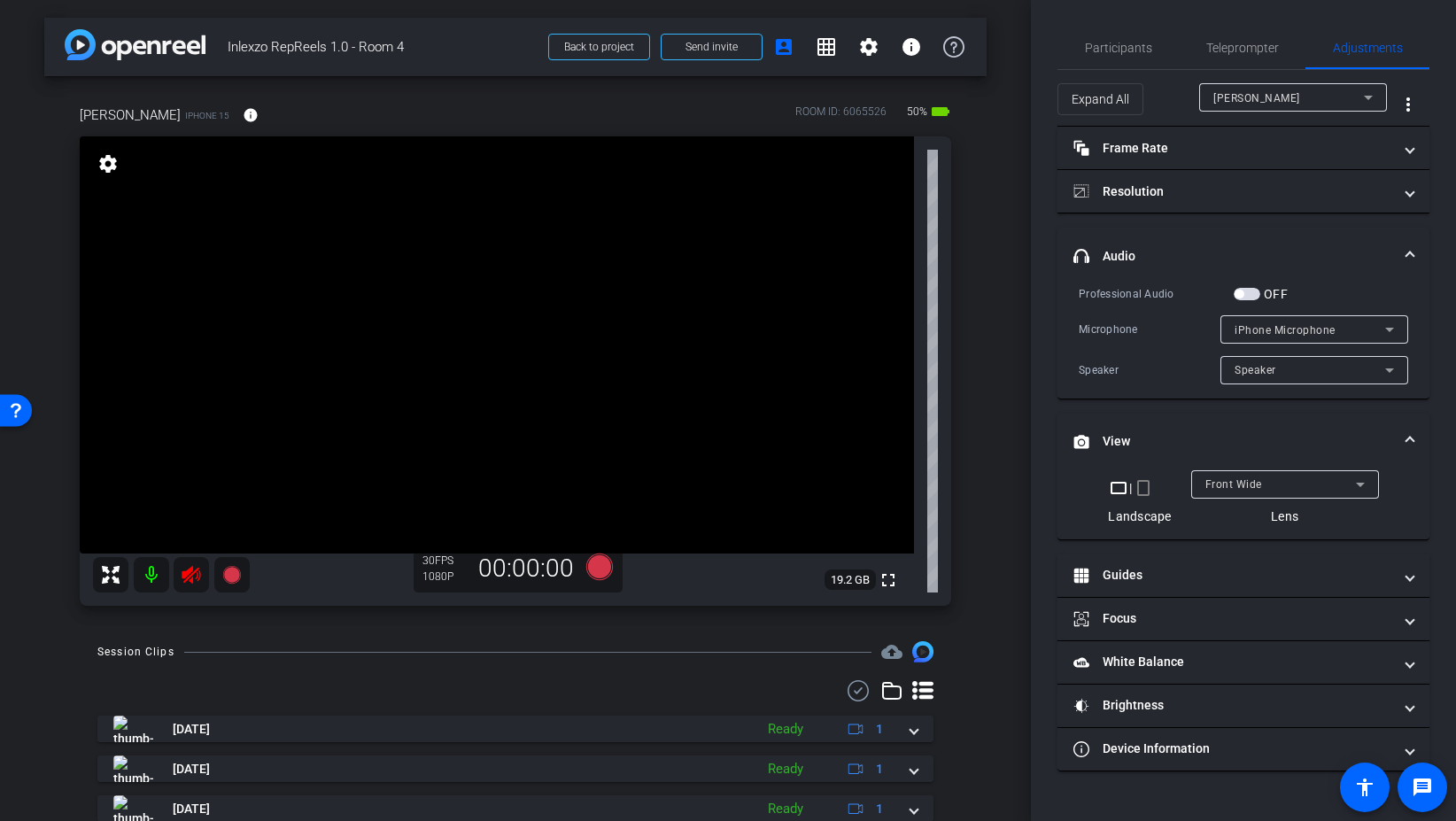
click at [1142, 486] on mat-icon "crop_portrait" at bounding box center [1144, 488] width 21 height 21
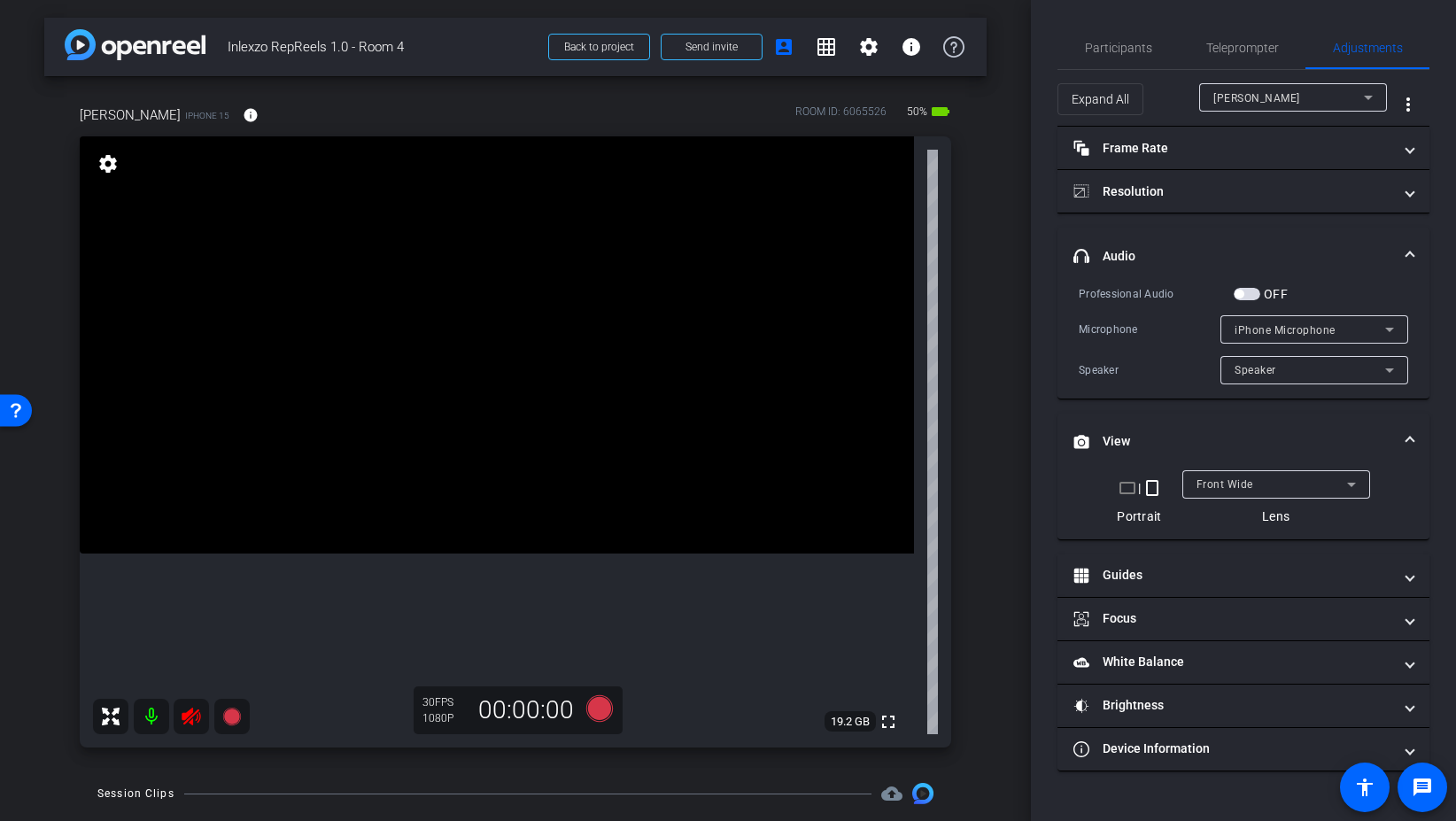
click at [186, 727] on mat-icon at bounding box center [191, 716] width 35 height 35
click at [1127, 46] on span "Participants" at bounding box center [1118, 48] width 67 height 13
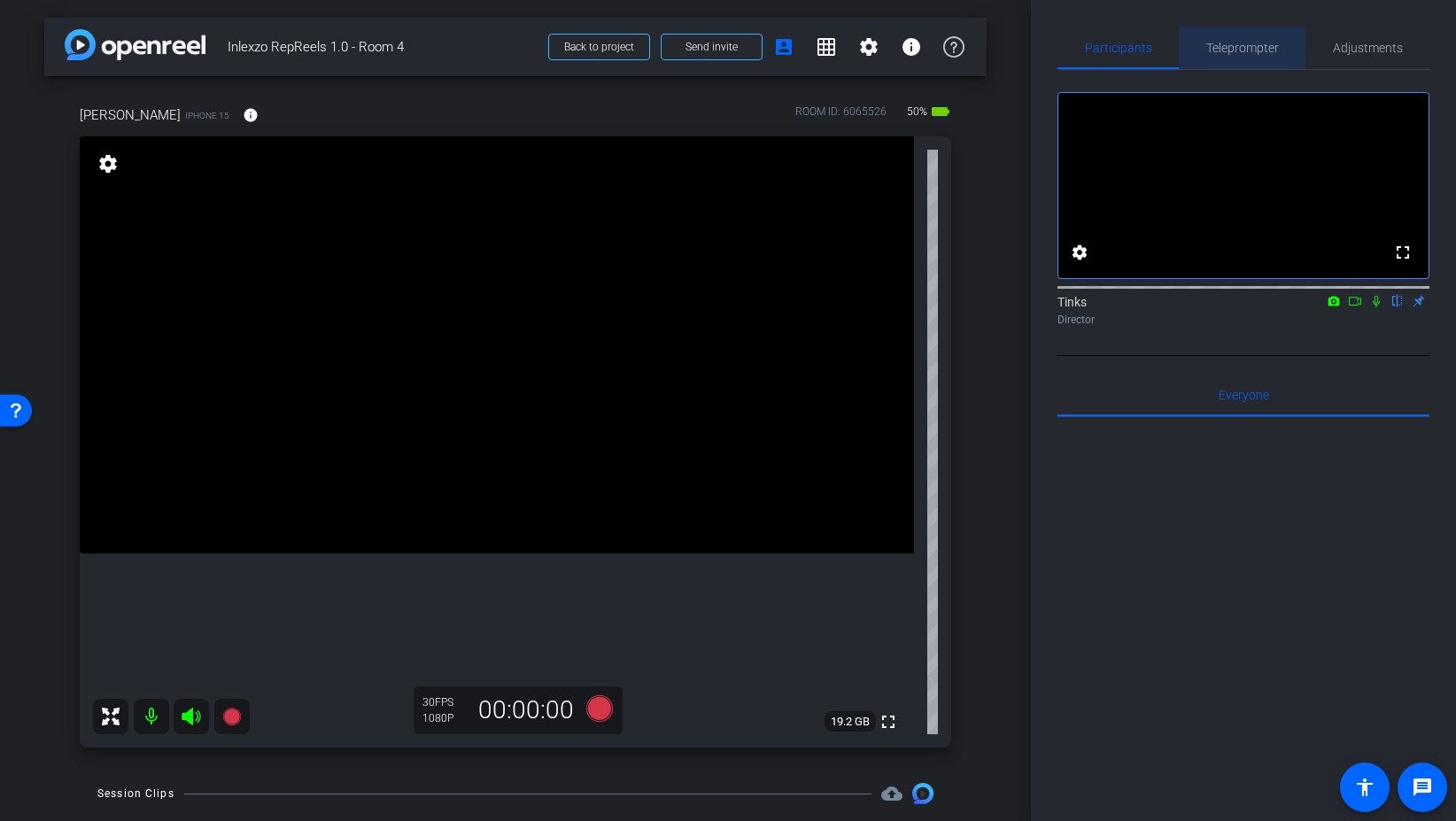
click at [1234, 53] on span "Teleprompter" at bounding box center [1242, 48] width 73 height 13
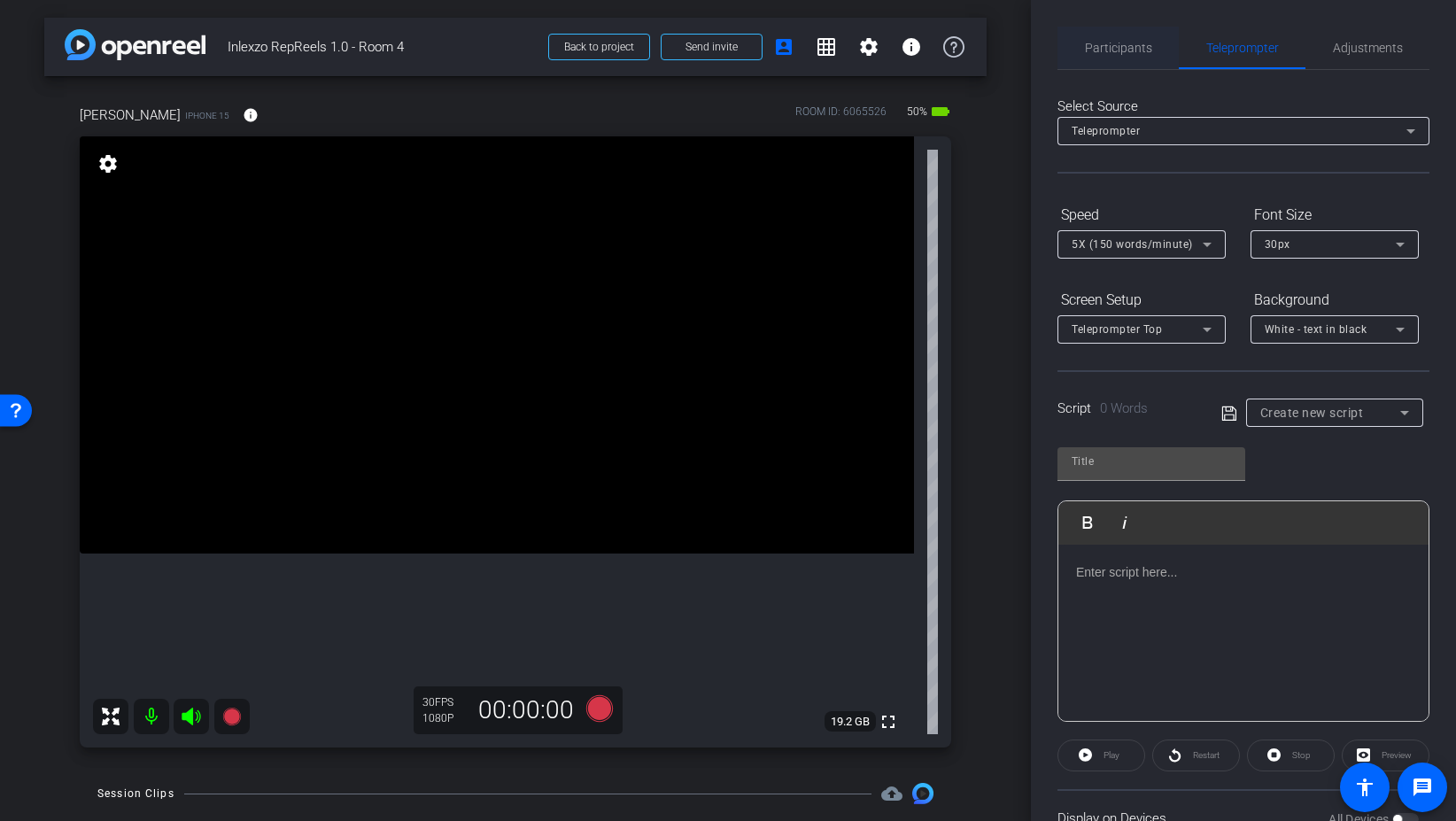
click at [1132, 52] on span "Participants" at bounding box center [1118, 48] width 67 height 13
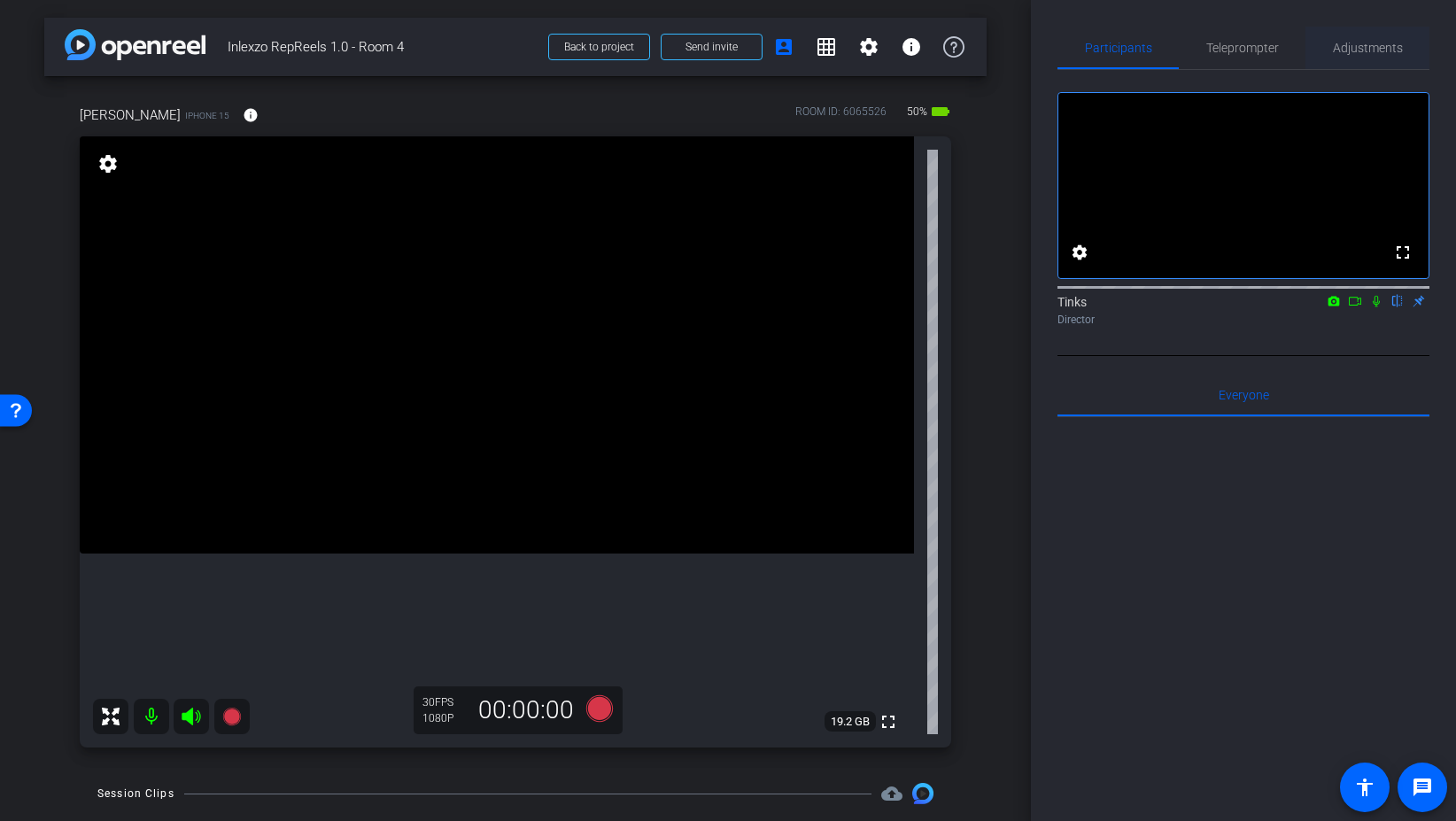
click at [1359, 45] on span "Adjustments" at bounding box center [1369, 48] width 70 height 13
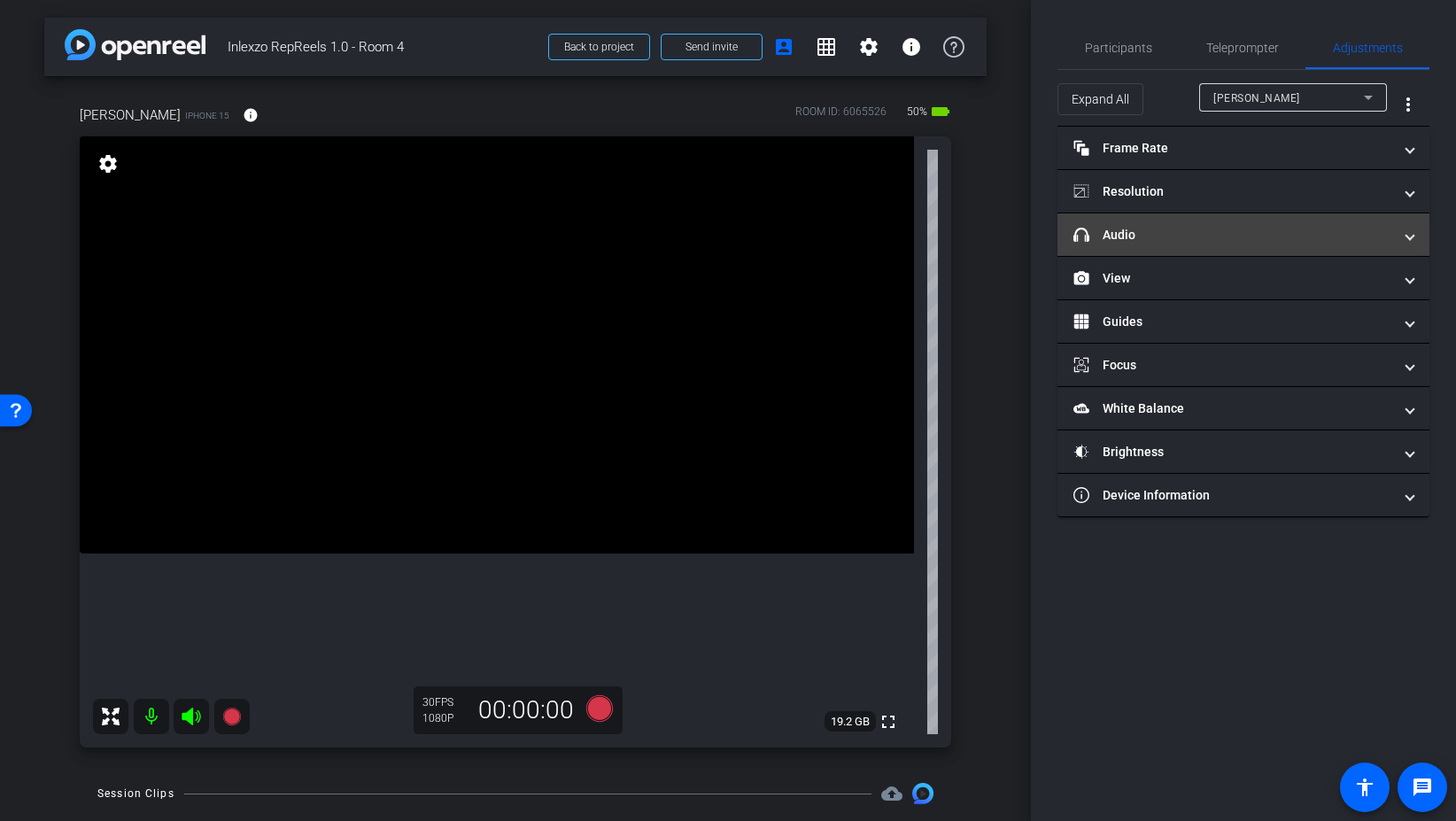
click at [1170, 239] on mat-panel-title "headphone icon Audio" at bounding box center [1233, 234] width 319 height 18
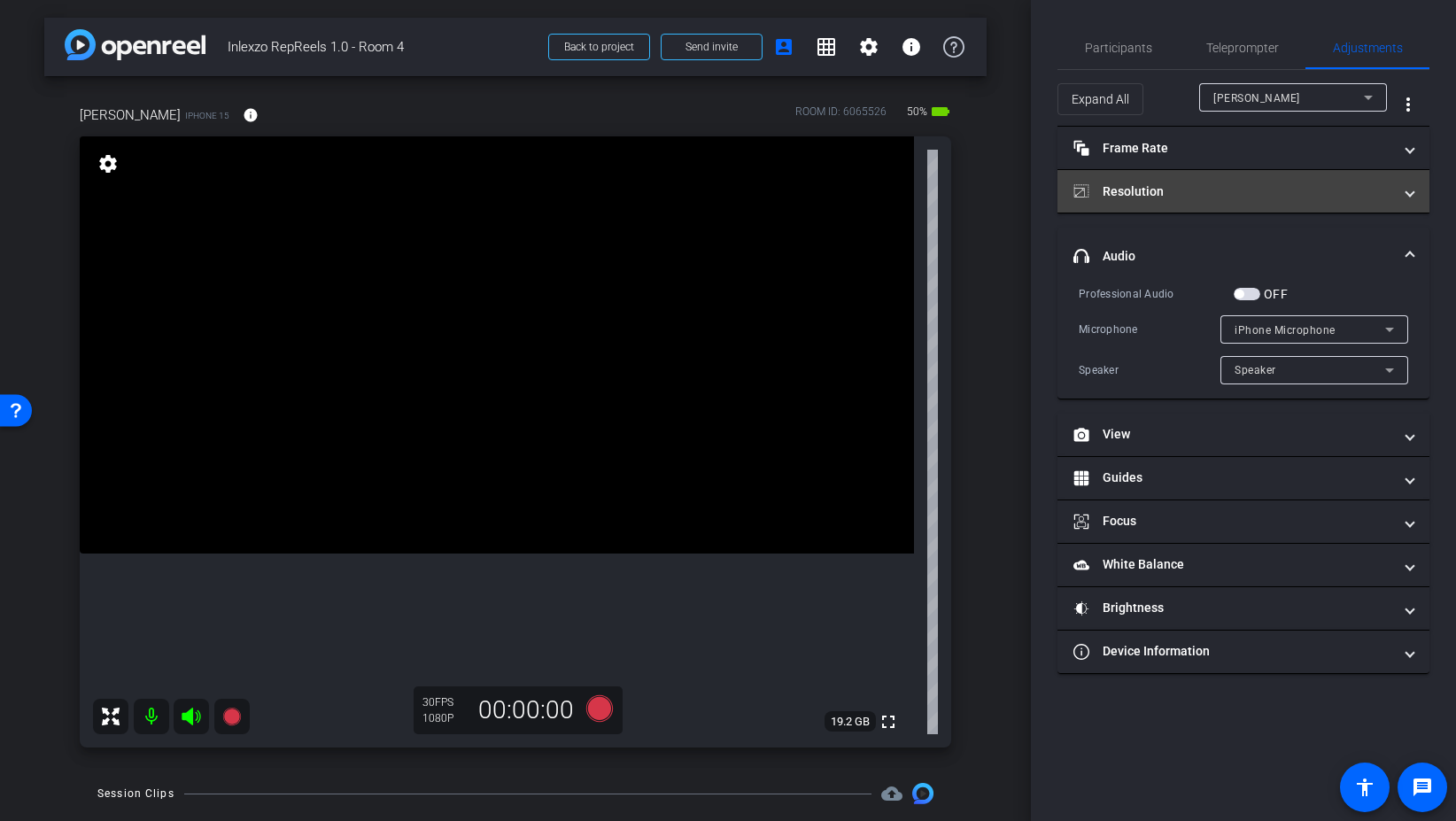
click at [1171, 195] on mat-panel-title "Resolution" at bounding box center [1233, 191] width 319 height 18
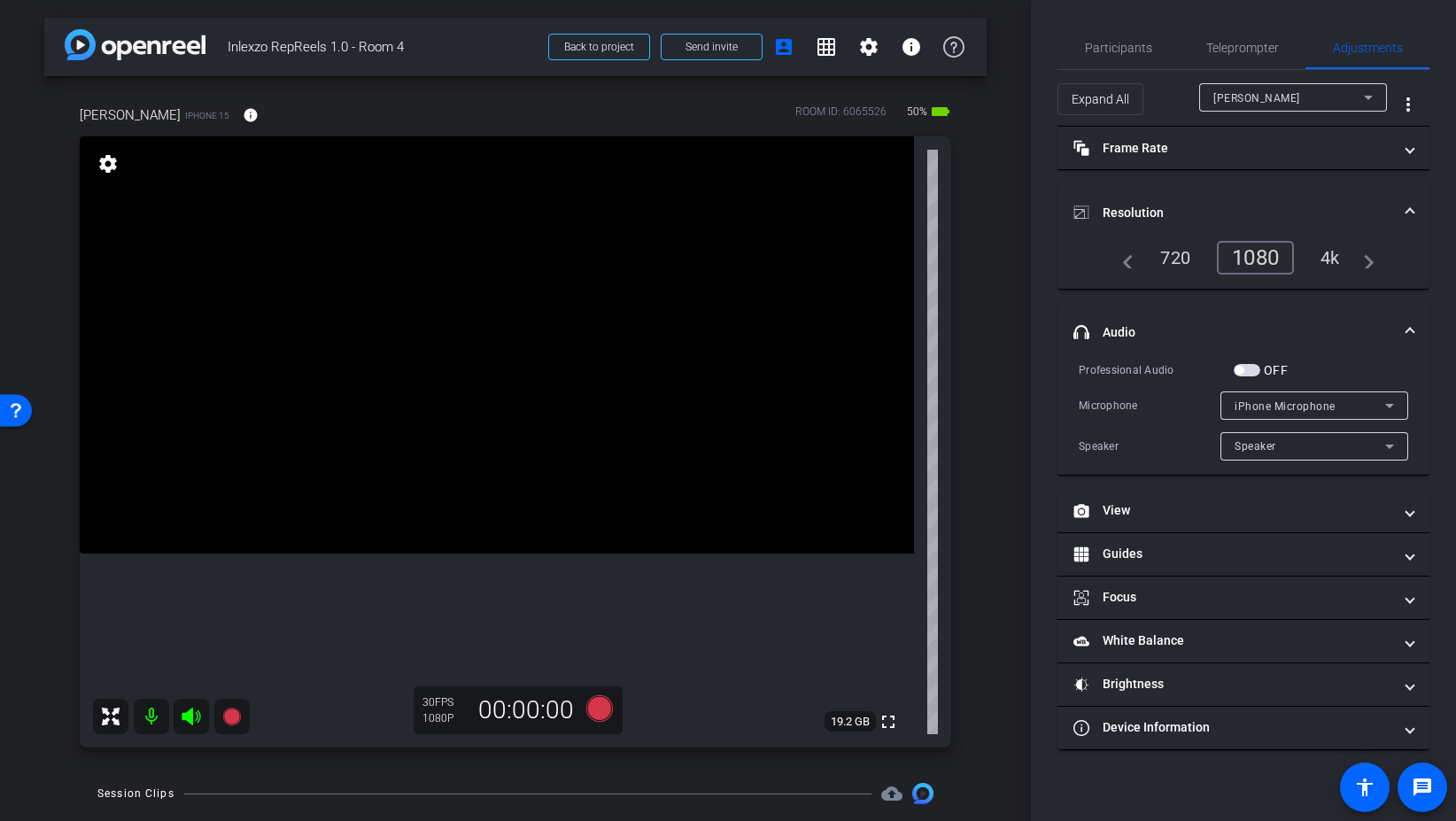
click at [1254, 270] on div "1080" at bounding box center [1255, 257] width 77 height 34
click at [1257, 267] on div "1080" at bounding box center [1255, 257] width 77 height 34
click at [1127, 263] on mat-icon "navigate_before" at bounding box center [1124, 257] width 21 height 21
click at [1252, 370] on span "button" at bounding box center [1247, 370] width 26 height 13
click at [1243, 264] on div "1080" at bounding box center [1255, 257] width 77 height 34
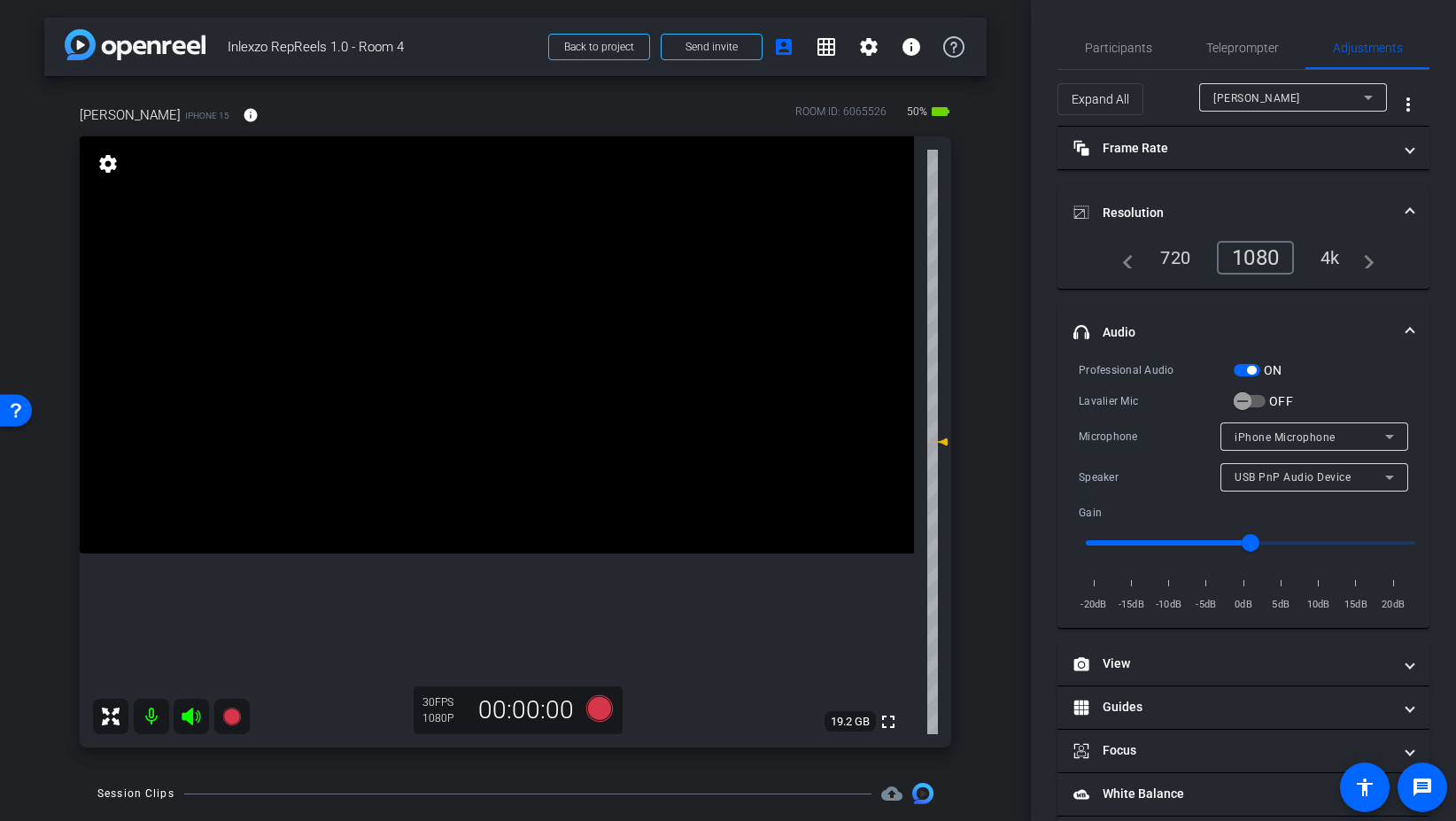
click at [1243, 375] on span "button" at bounding box center [1247, 370] width 26 height 13
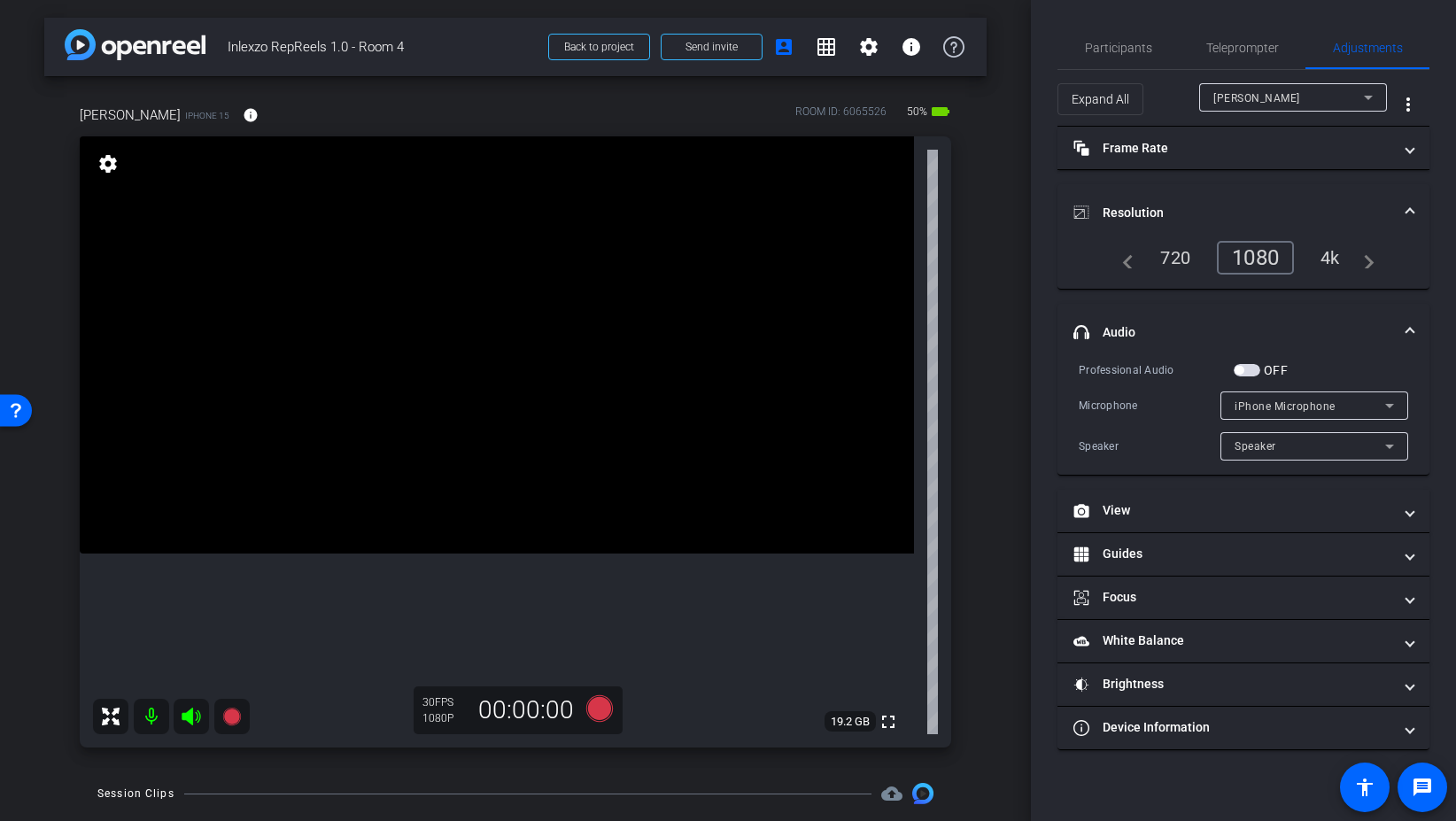
click at [1246, 257] on div "1080" at bounding box center [1255, 257] width 77 height 34
click at [1323, 256] on div "4k" at bounding box center [1330, 257] width 46 height 30
click at [1238, 51] on span "Teleprompter" at bounding box center [1242, 48] width 73 height 13
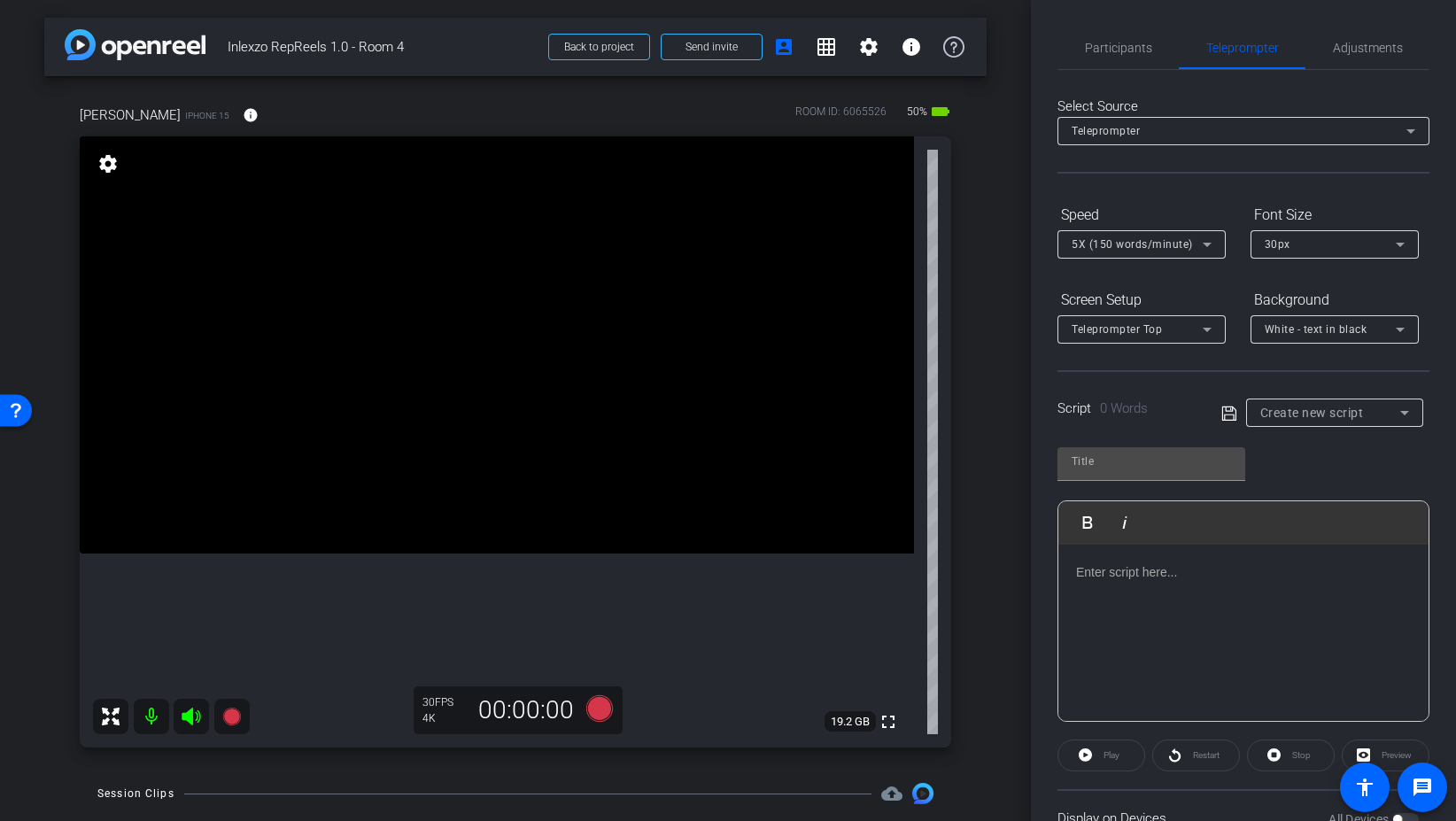
click at [1344, 416] on span "Create new script" at bounding box center [1312, 412] width 104 height 15
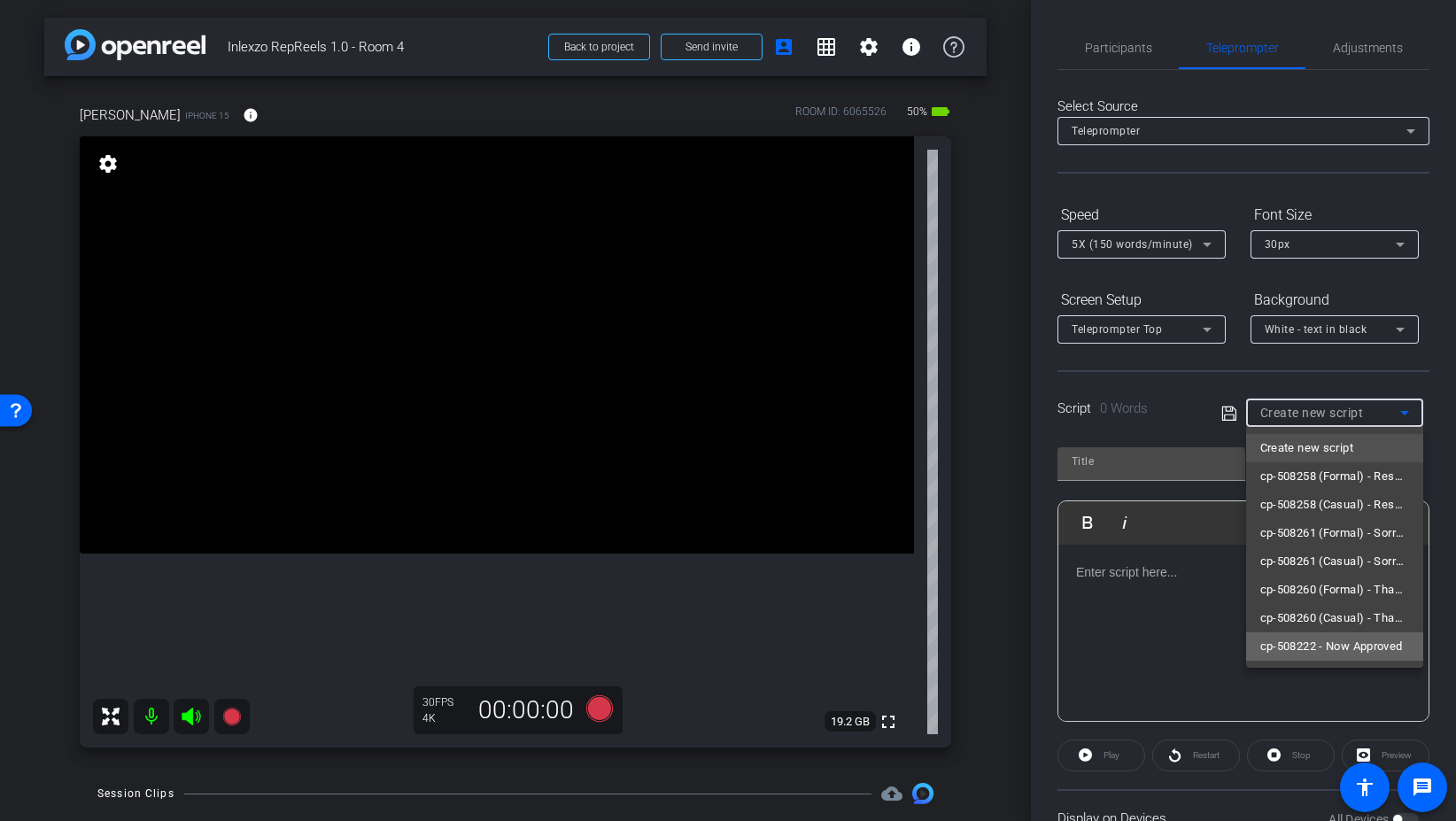
click at [1368, 639] on span "cp-508222 - Now Approved" at bounding box center [1332, 646] width 143 height 21
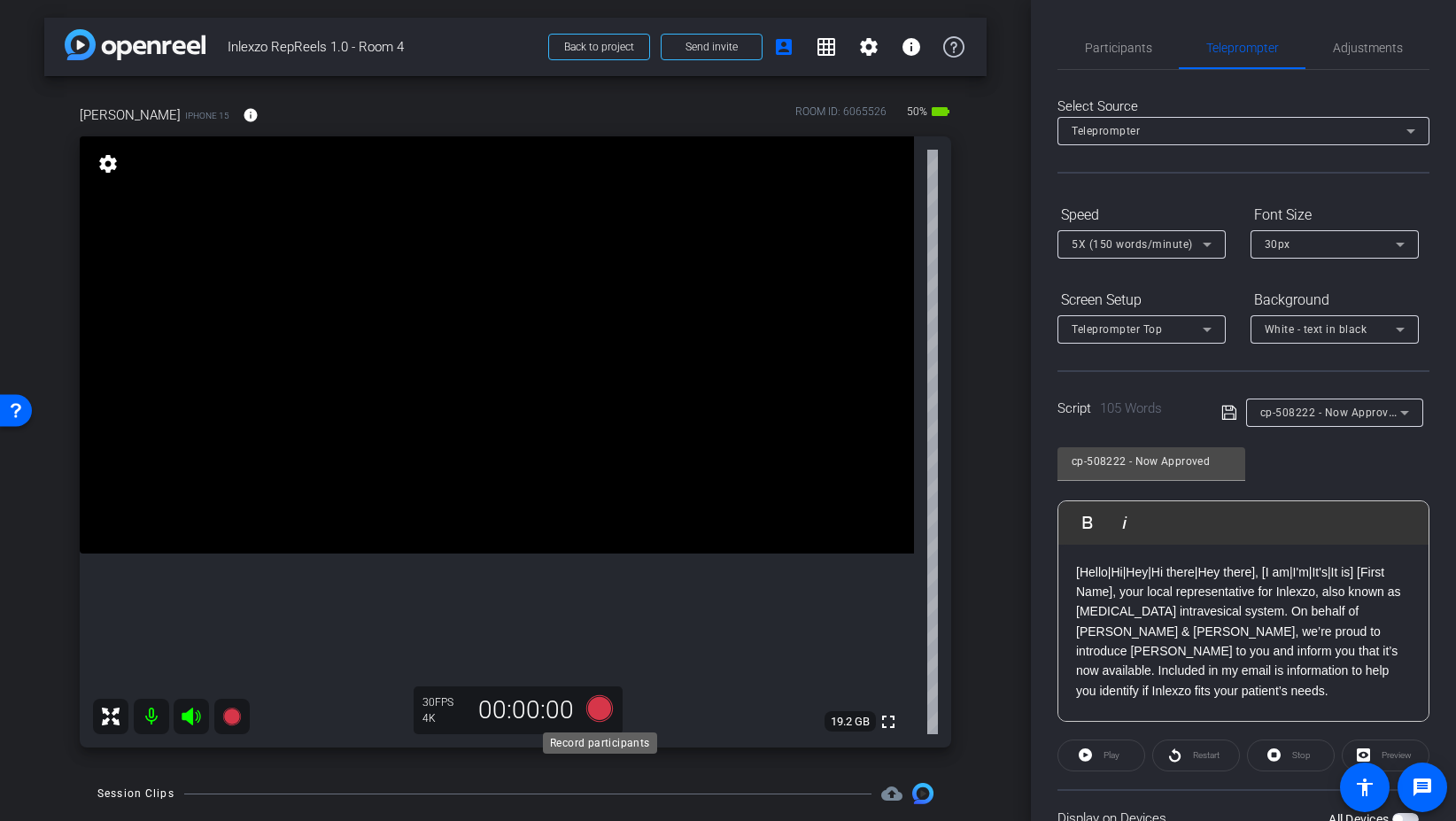
click at [605, 707] on icon at bounding box center [599, 707] width 26 height 26
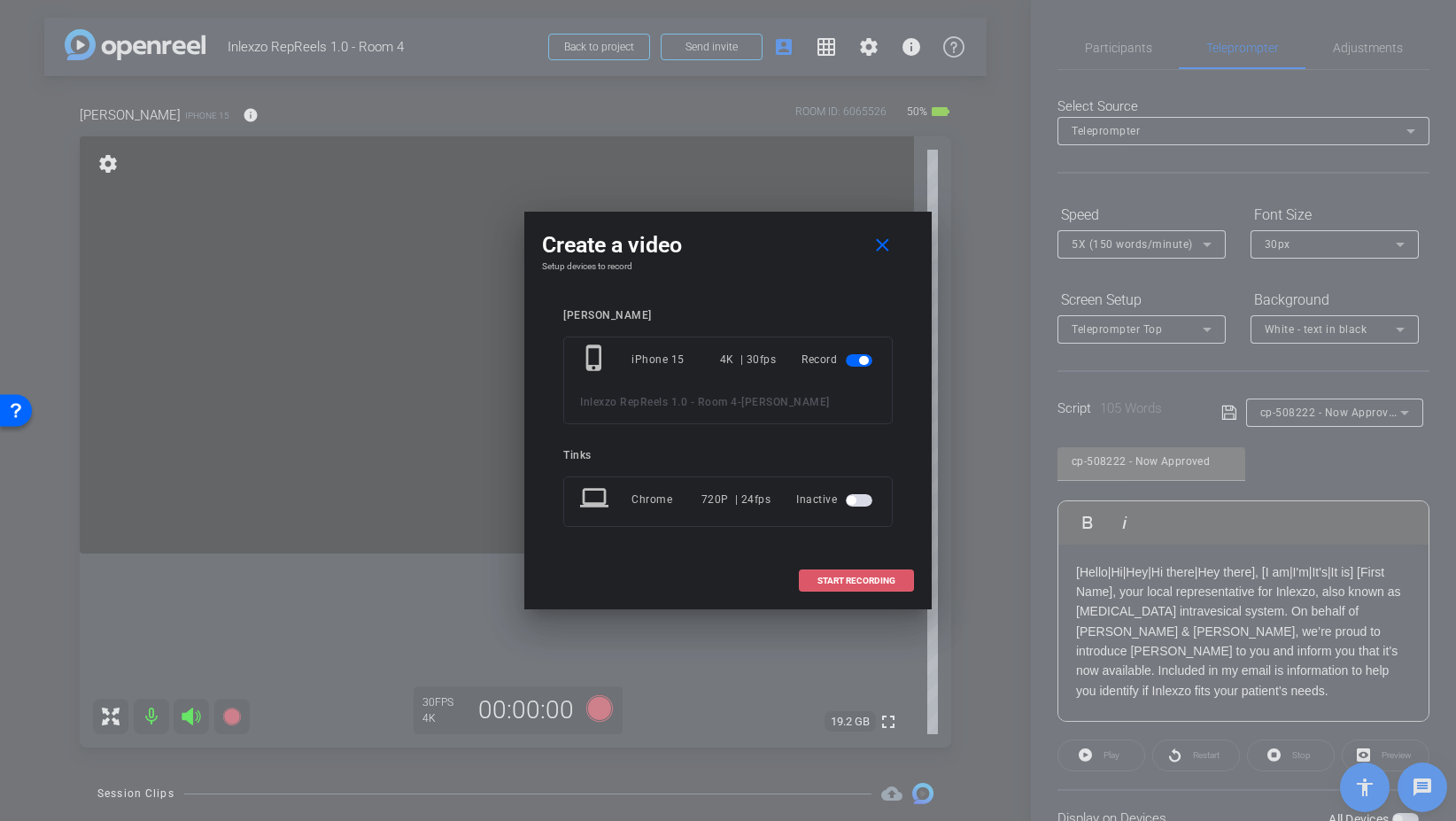
click at [828, 570] on span at bounding box center [856, 581] width 114 height 43
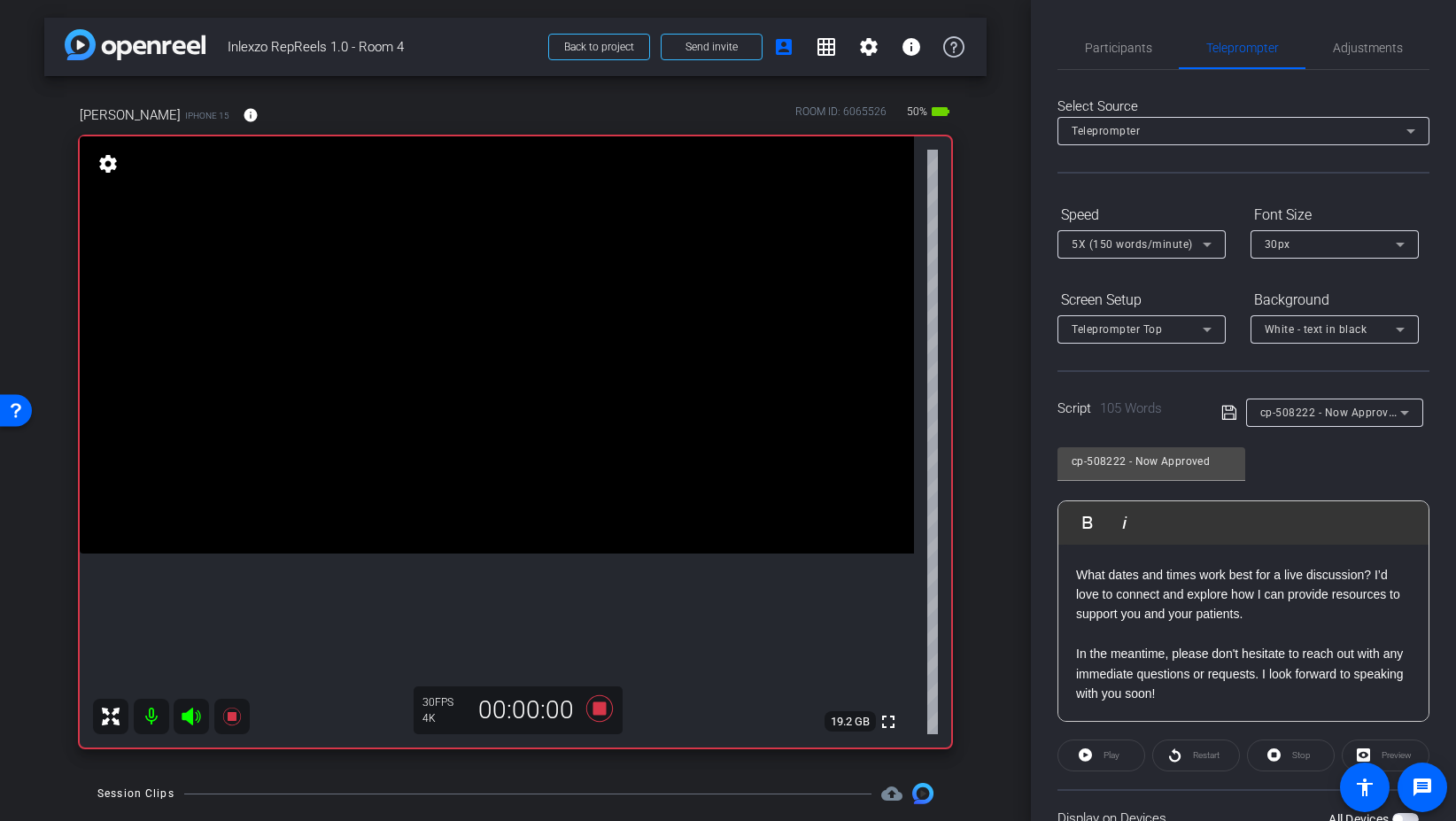
scroll to position [147, 0]
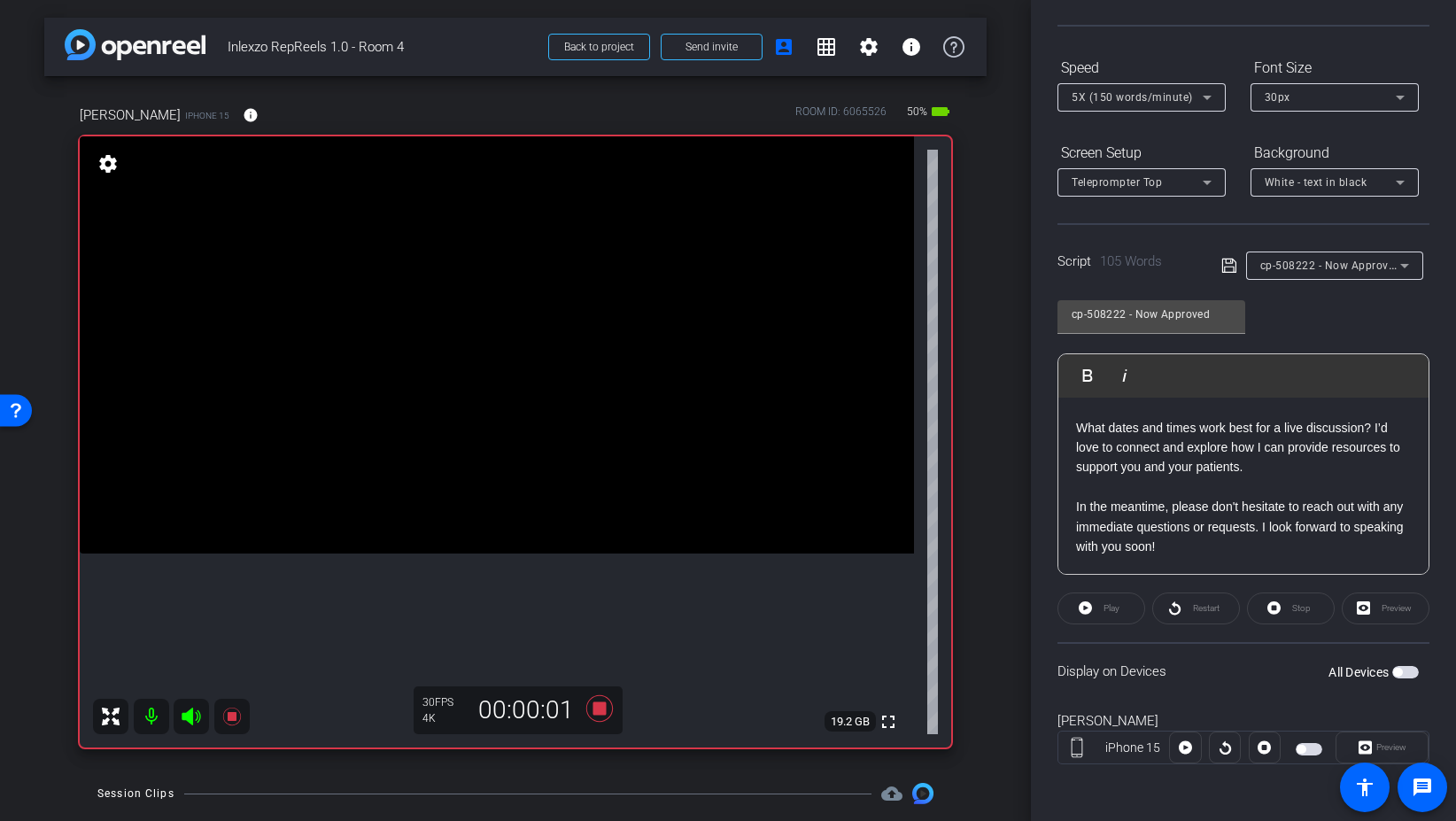
click at [1420, 674] on div "Display on Devices All Devices" at bounding box center [1243, 670] width 372 height 57
click at [1407, 670] on span "button" at bounding box center [1405, 671] width 26 height 13
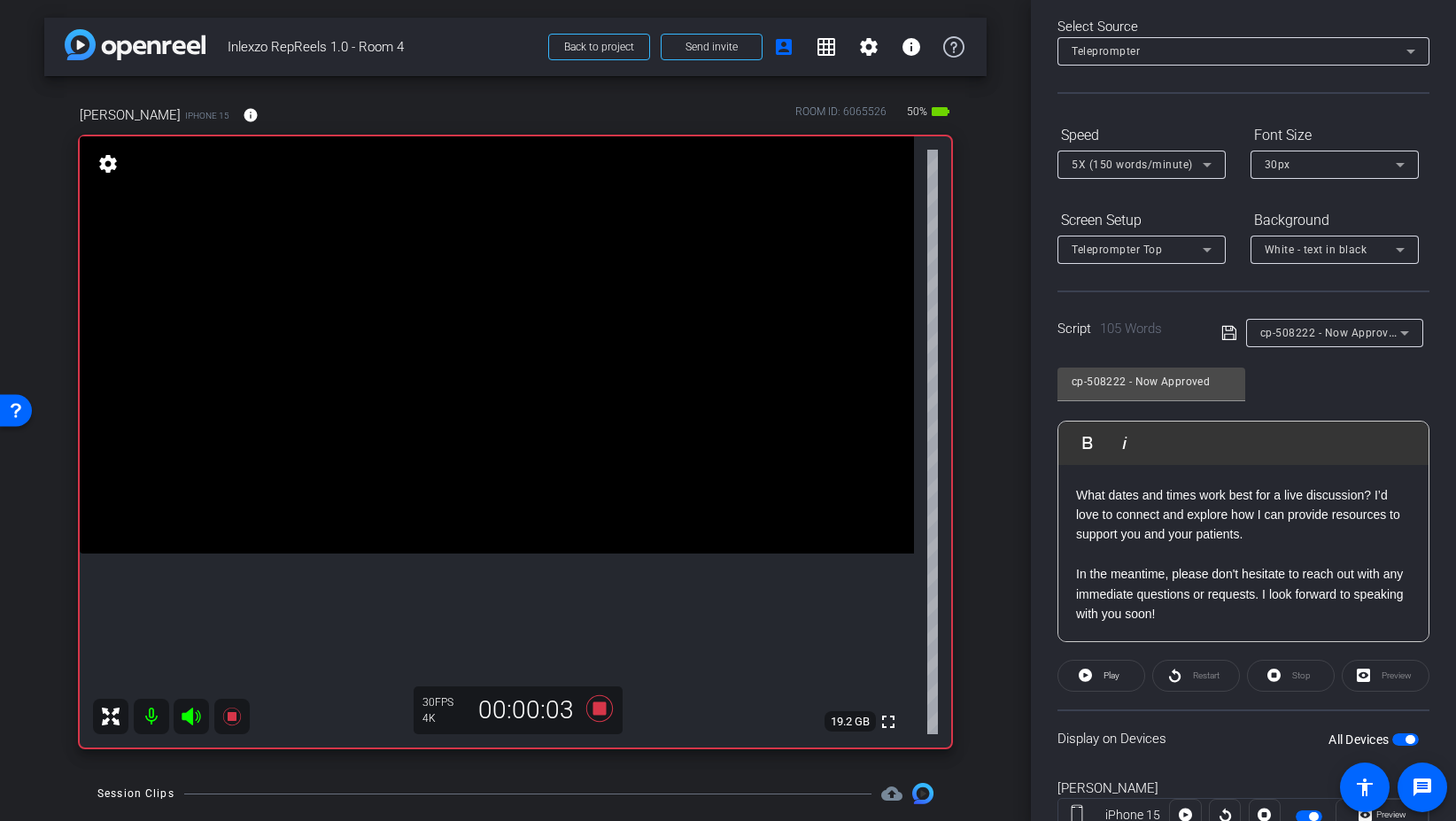
scroll to position [0, 0]
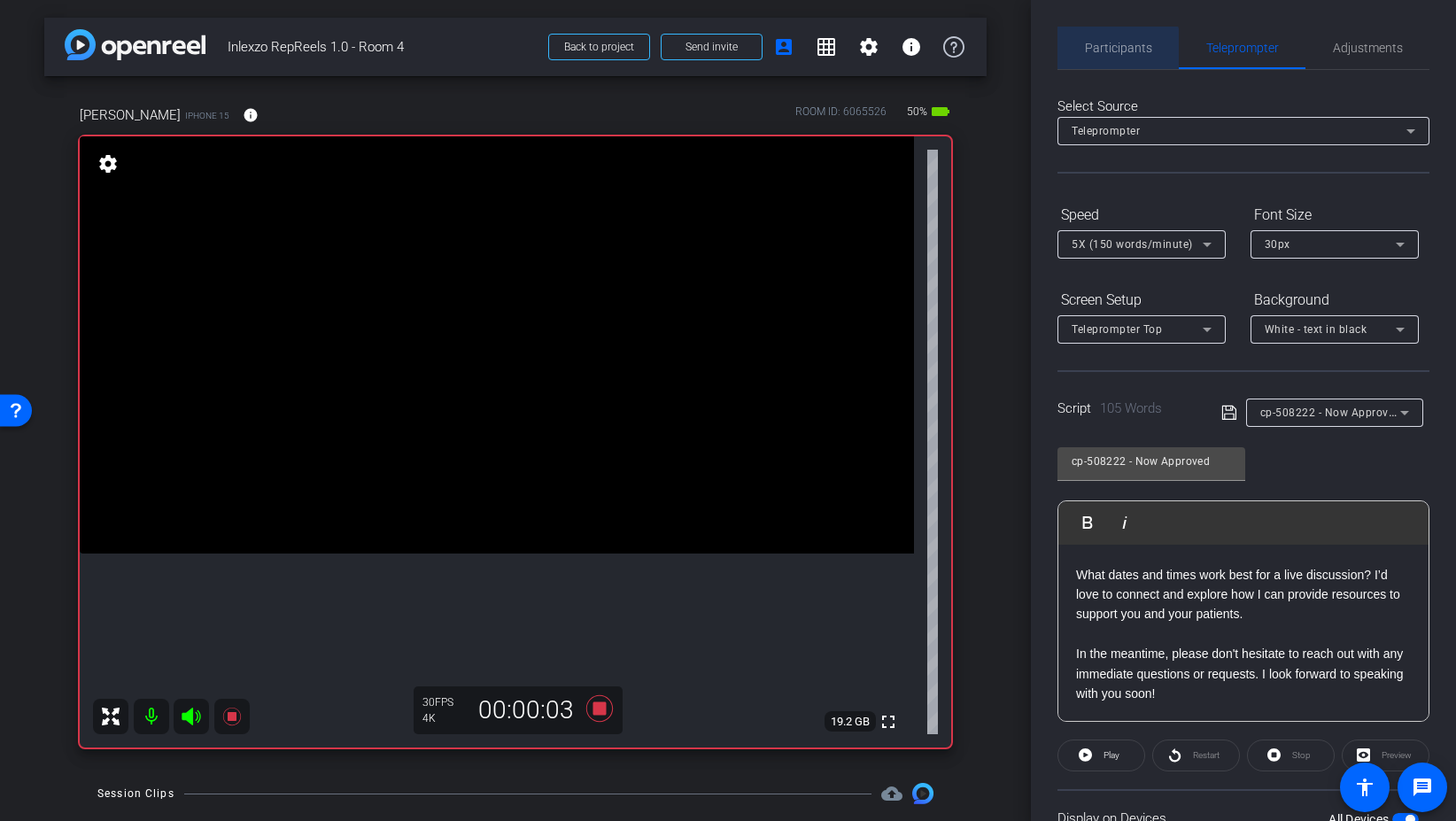
click at [1110, 51] on span "Participants" at bounding box center [1118, 48] width 67 height 13
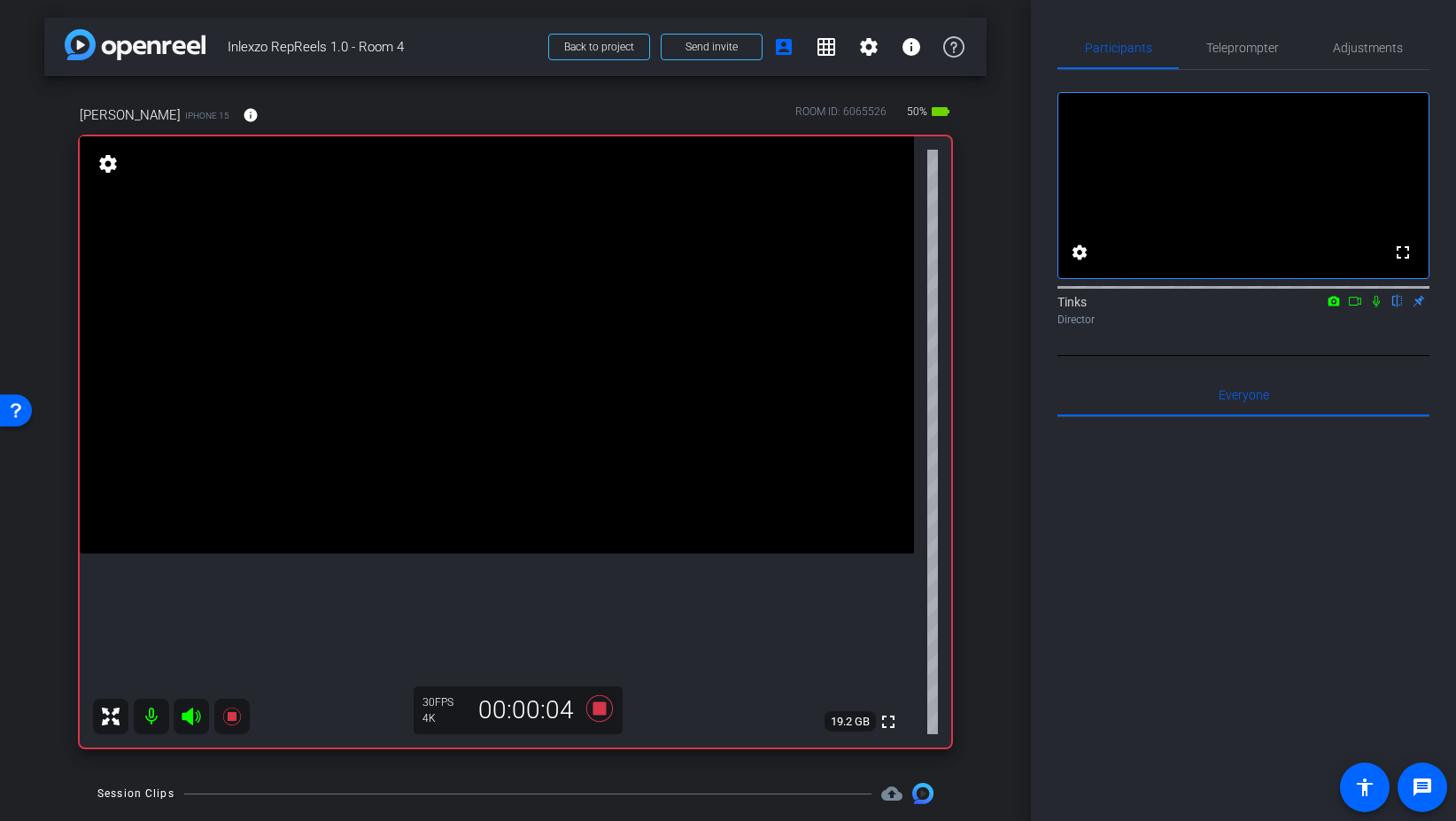
click at [1375, 307] on icon at bounding box center [1376, 300] width 15 height 13
click at [1372, 63] on span "Adjustments" at bounding box center [1369, 48] width 70 height 43
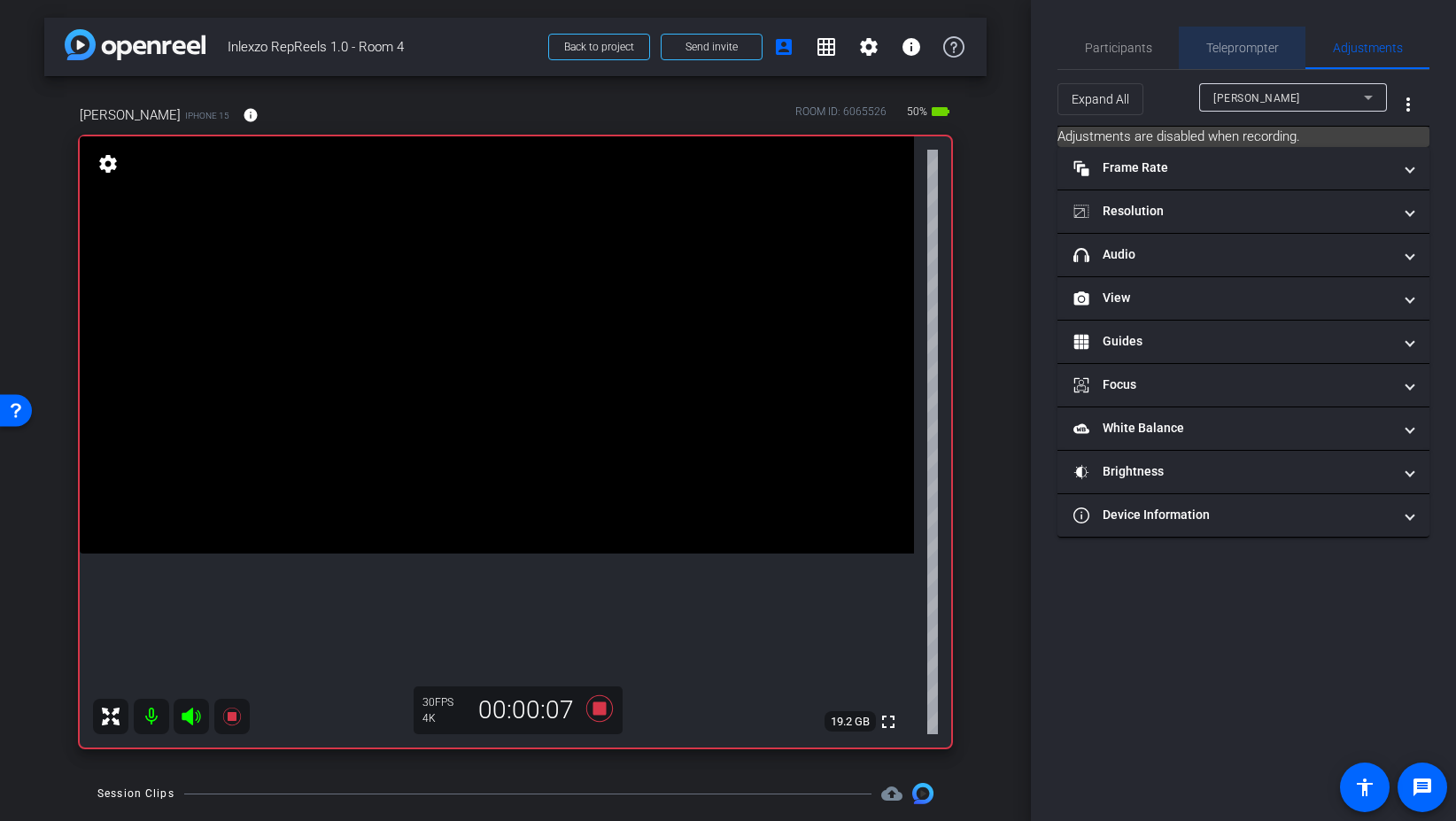
click at [1225, 44] on span "Teleprompter" at bounding box center [1242, 48] width 73 height 13
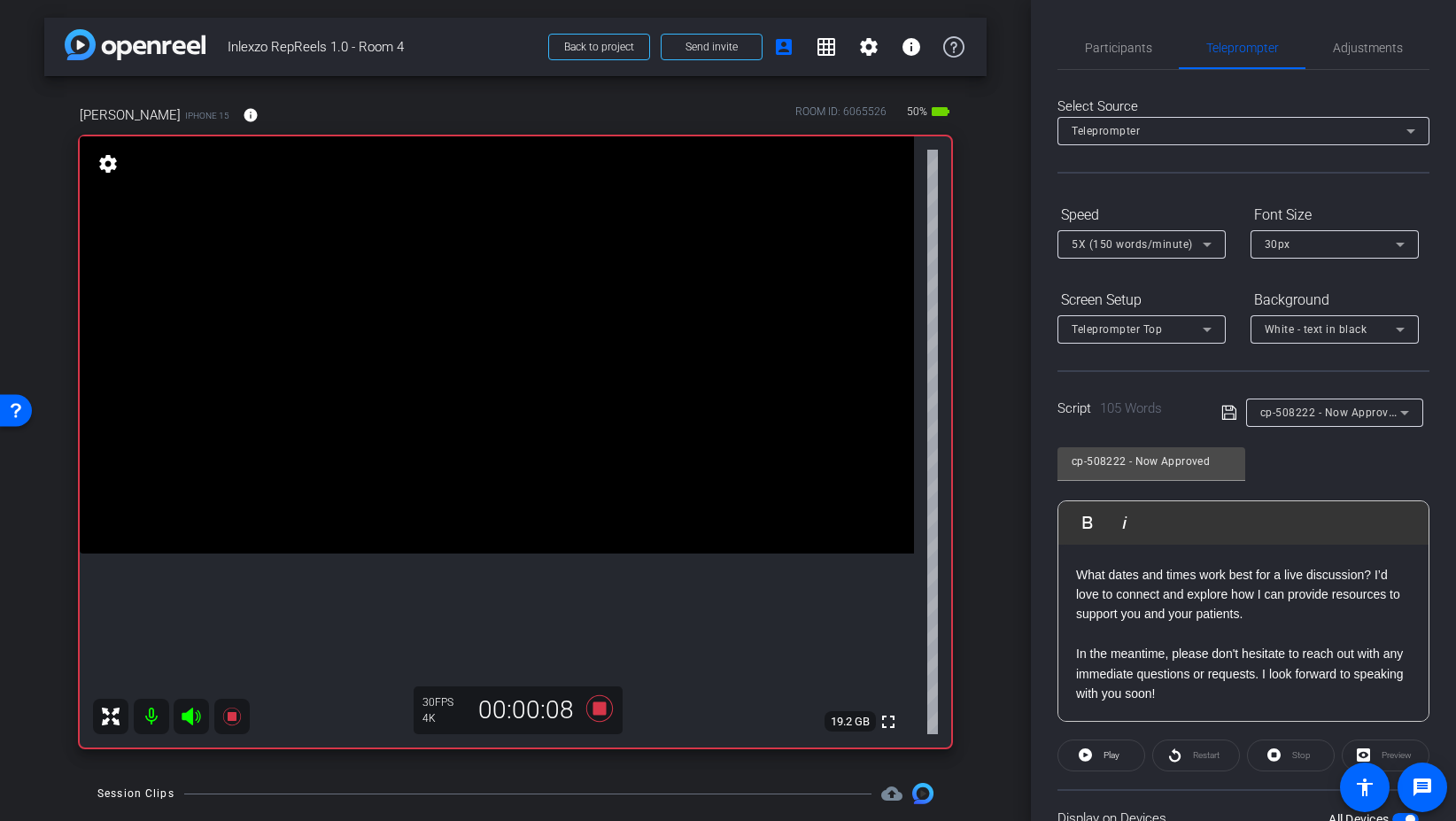
scroll to position [147, 0]
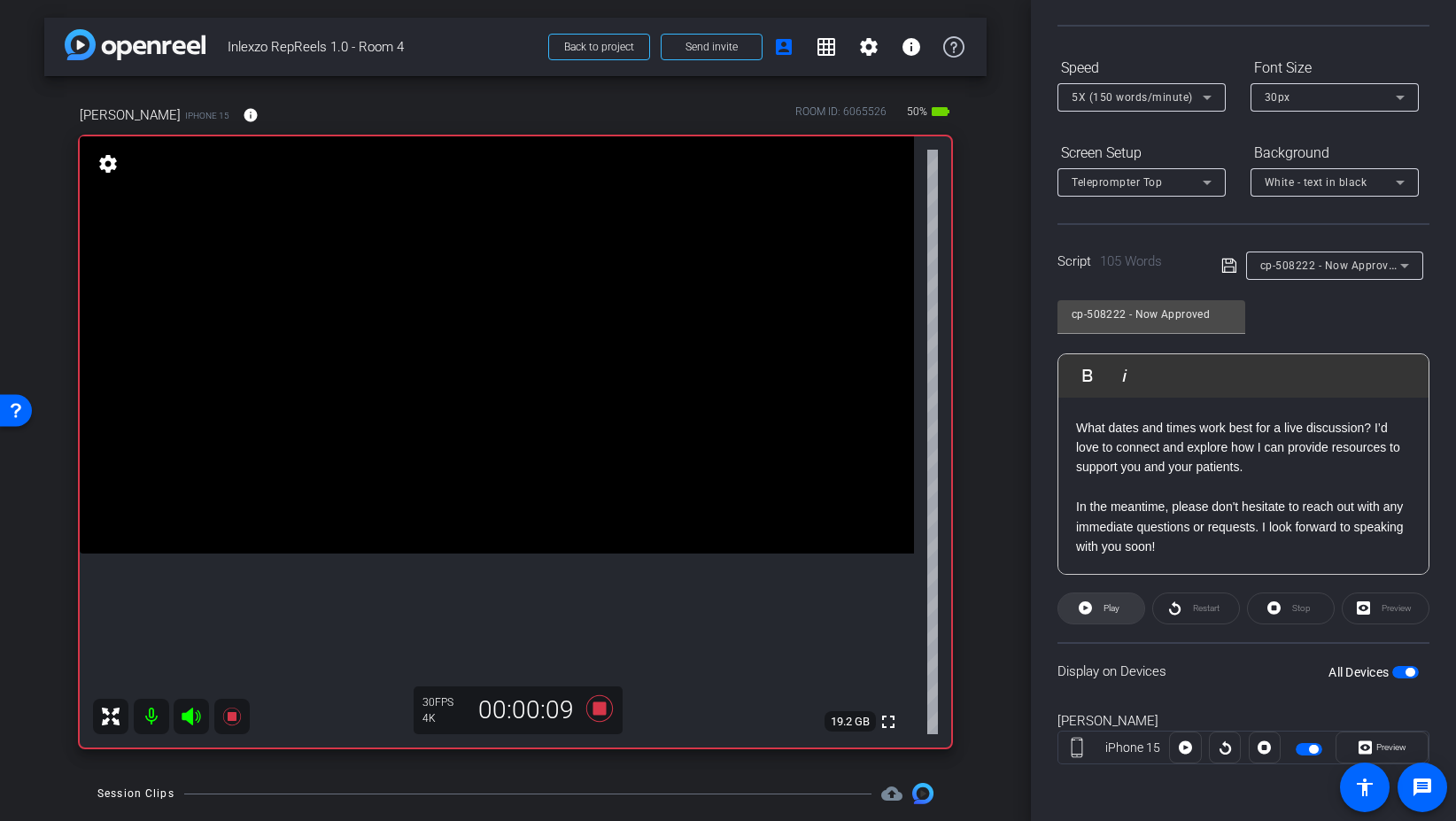
click at [1118, 608] on span "Play" at bounding box center [1112, 608] width 16 height 10
click at [1404, 741] on span "Preview" at bounding box center [1390, 747] width 35 height 25
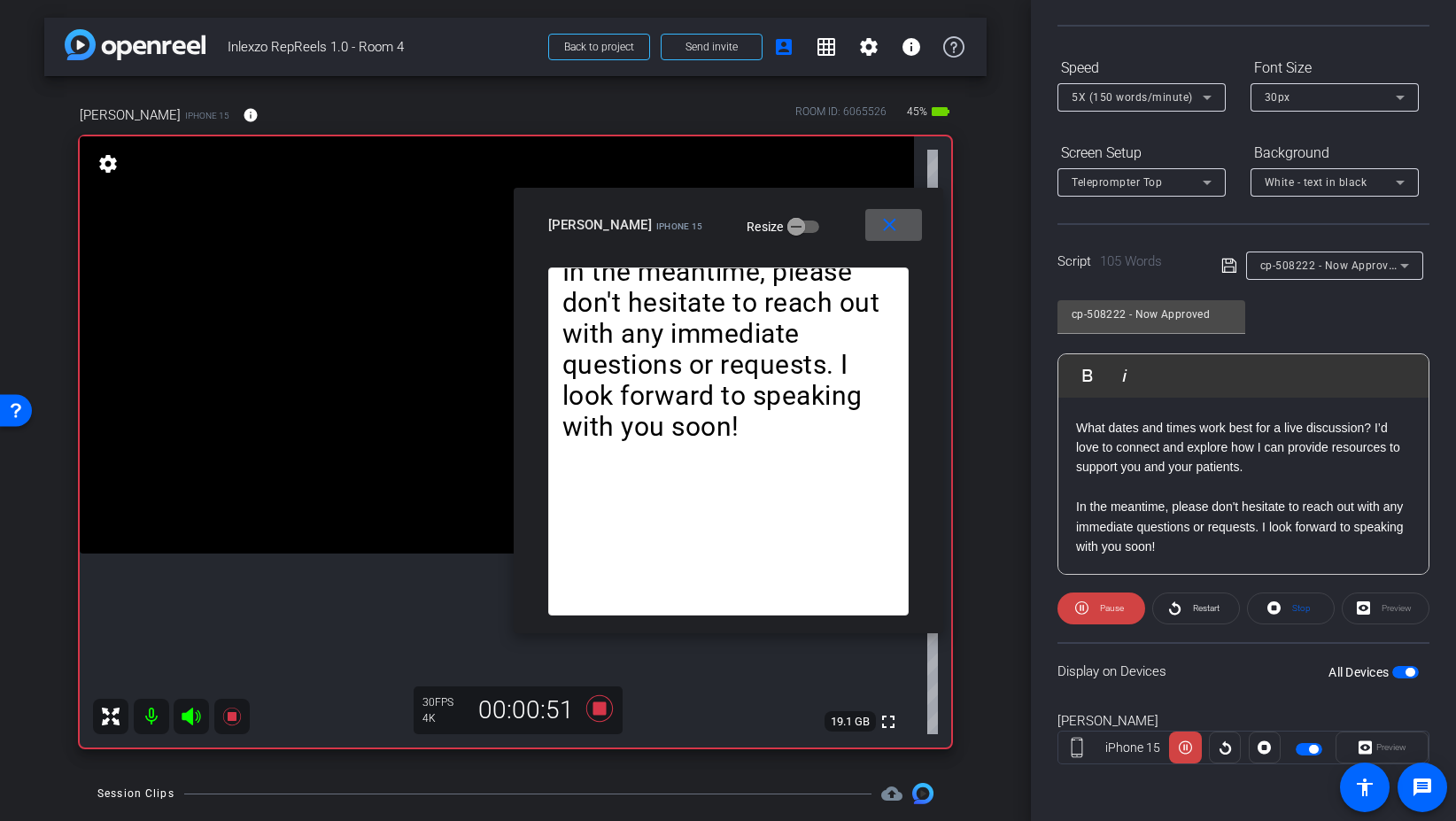
click at [884, 218] on mat-icon "close" at bounding box center [889, 225] width 22 height 22
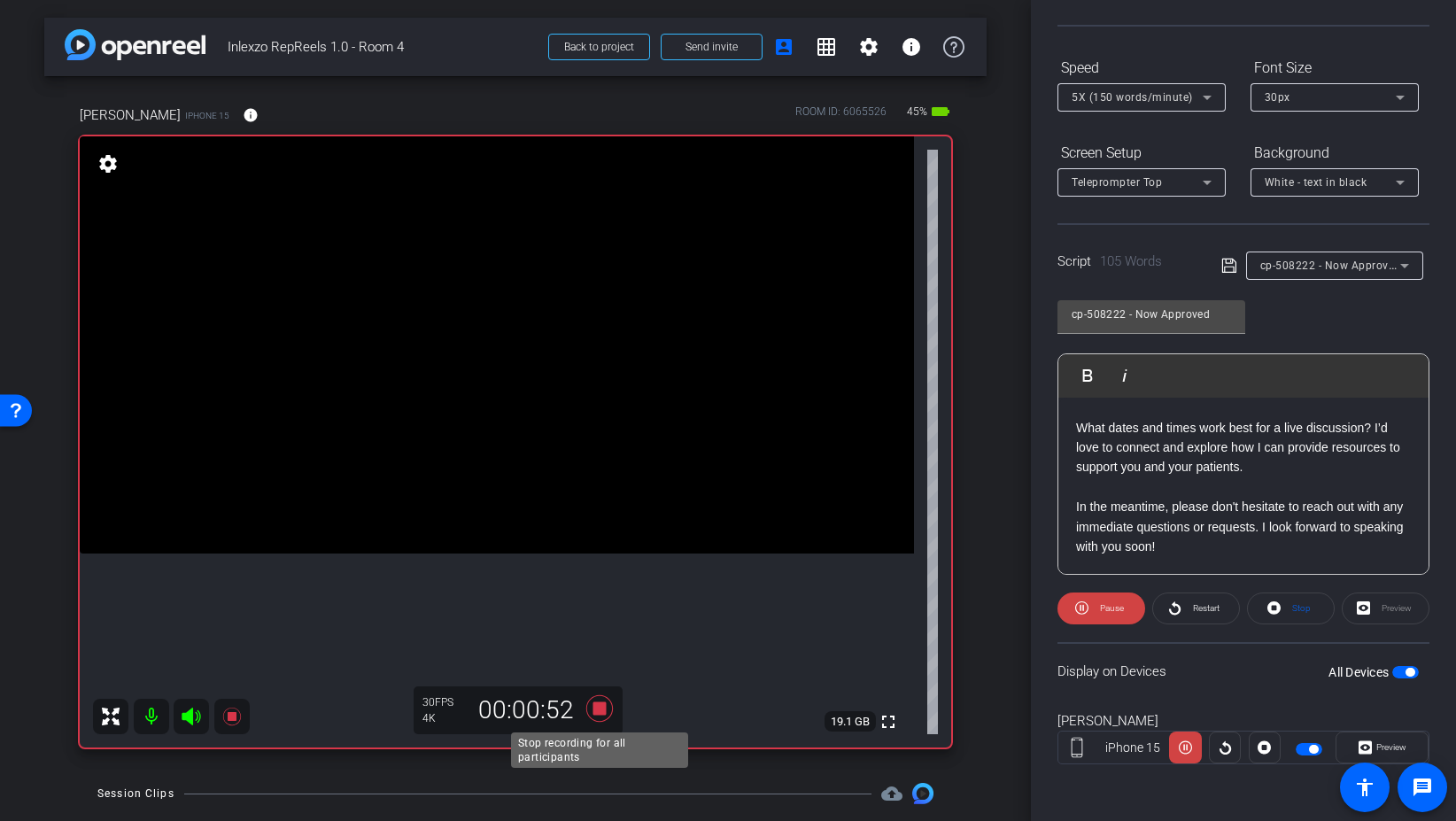
click at [603, 704] on icon at bounding box center [599, 707] width 26 height 26
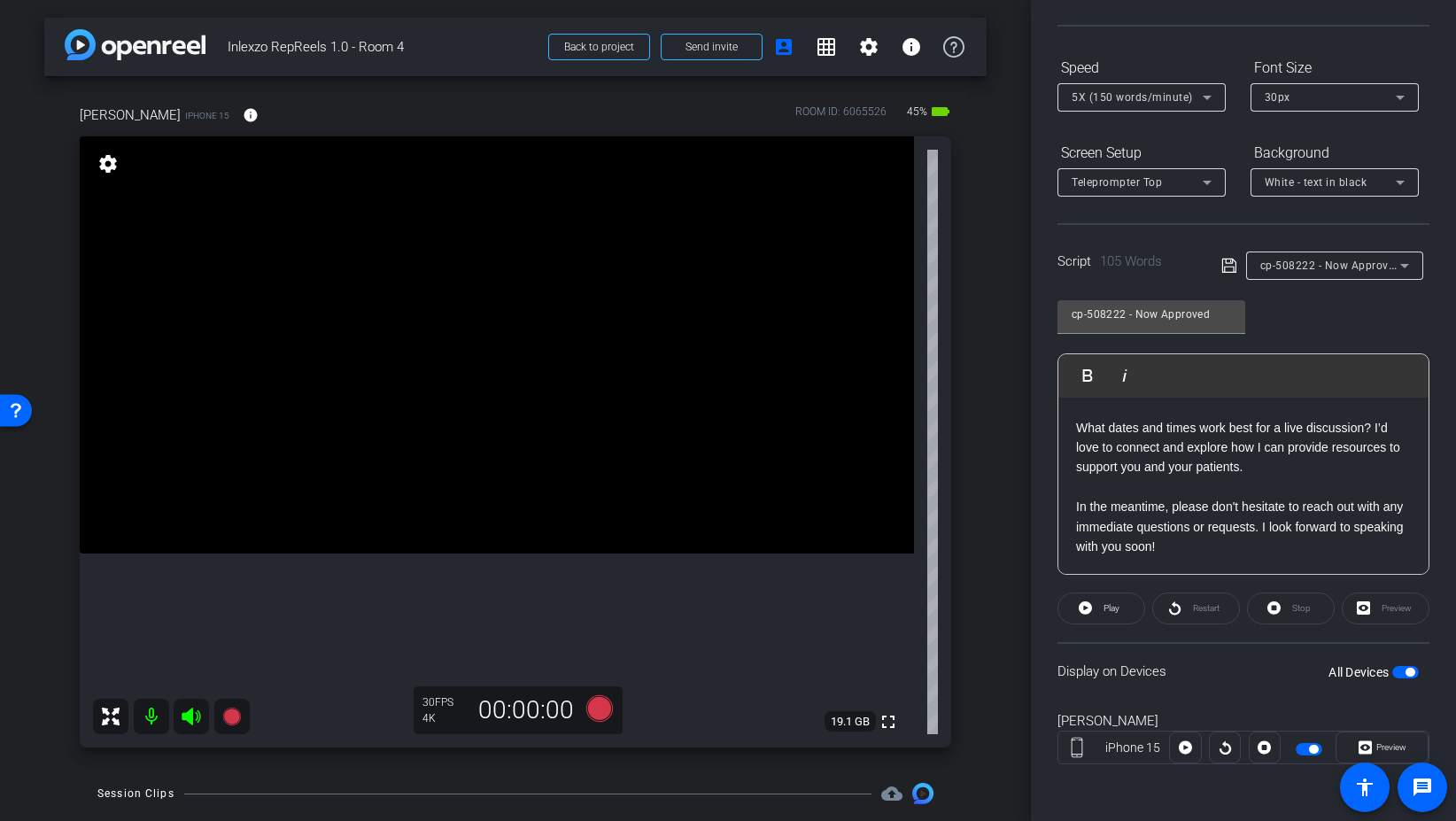
scroll to position [0, 0]
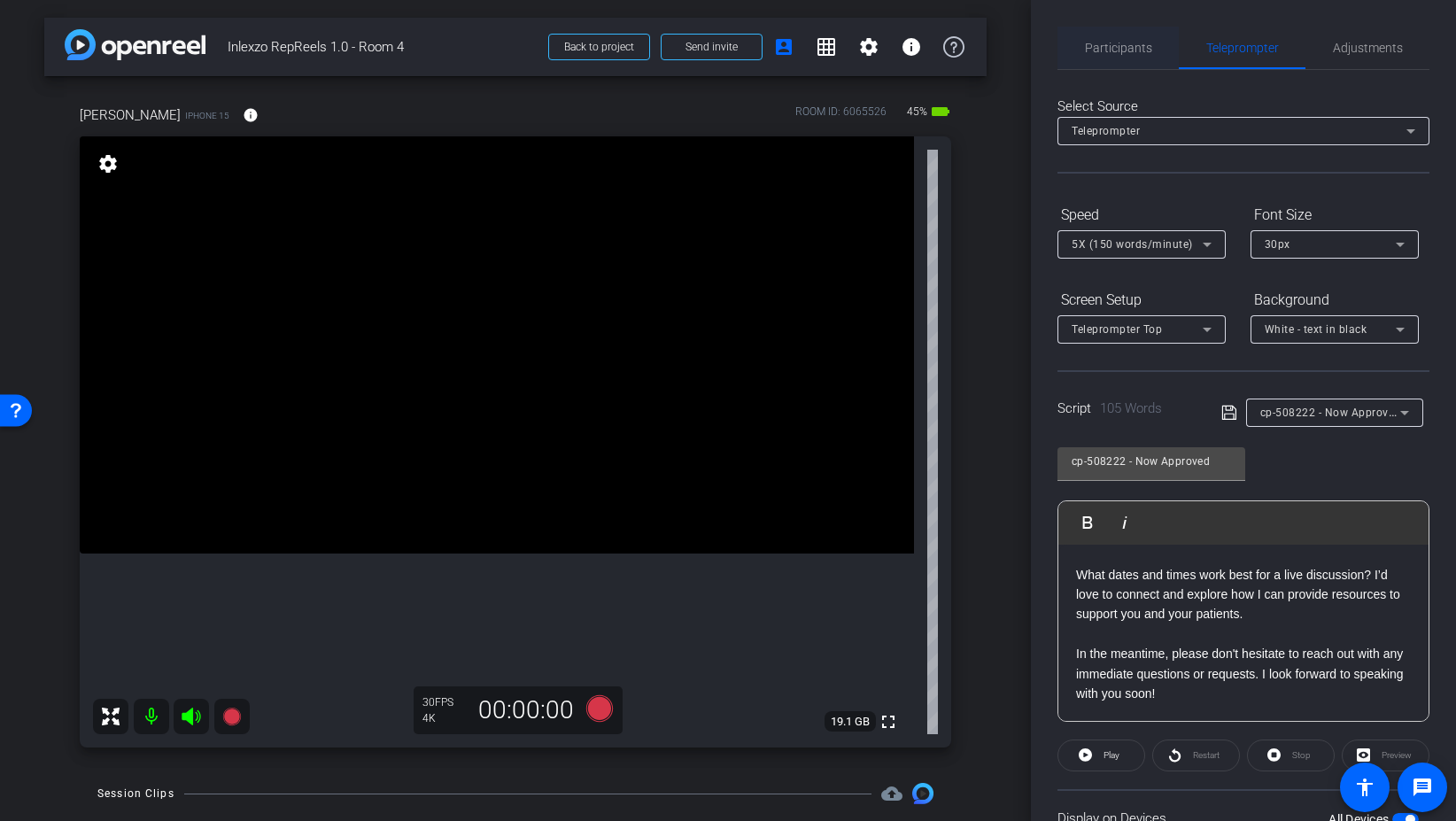
click at [1147, 54] on span "Participants" at bounding box center [1118, 48] width 67 height 13
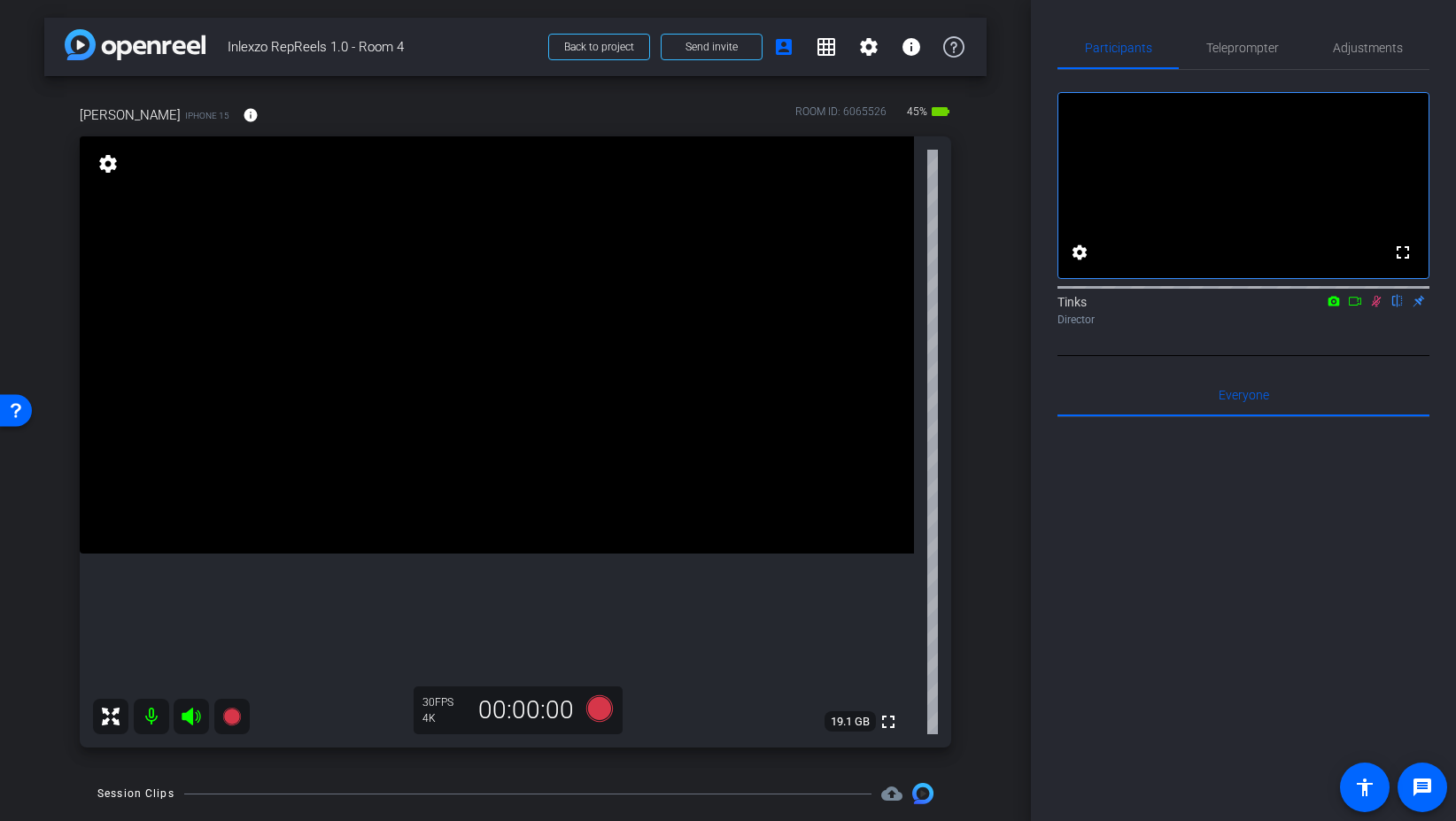
click at [1377, 307] on icon at bounding box center [1377, 301] width 10 height 12
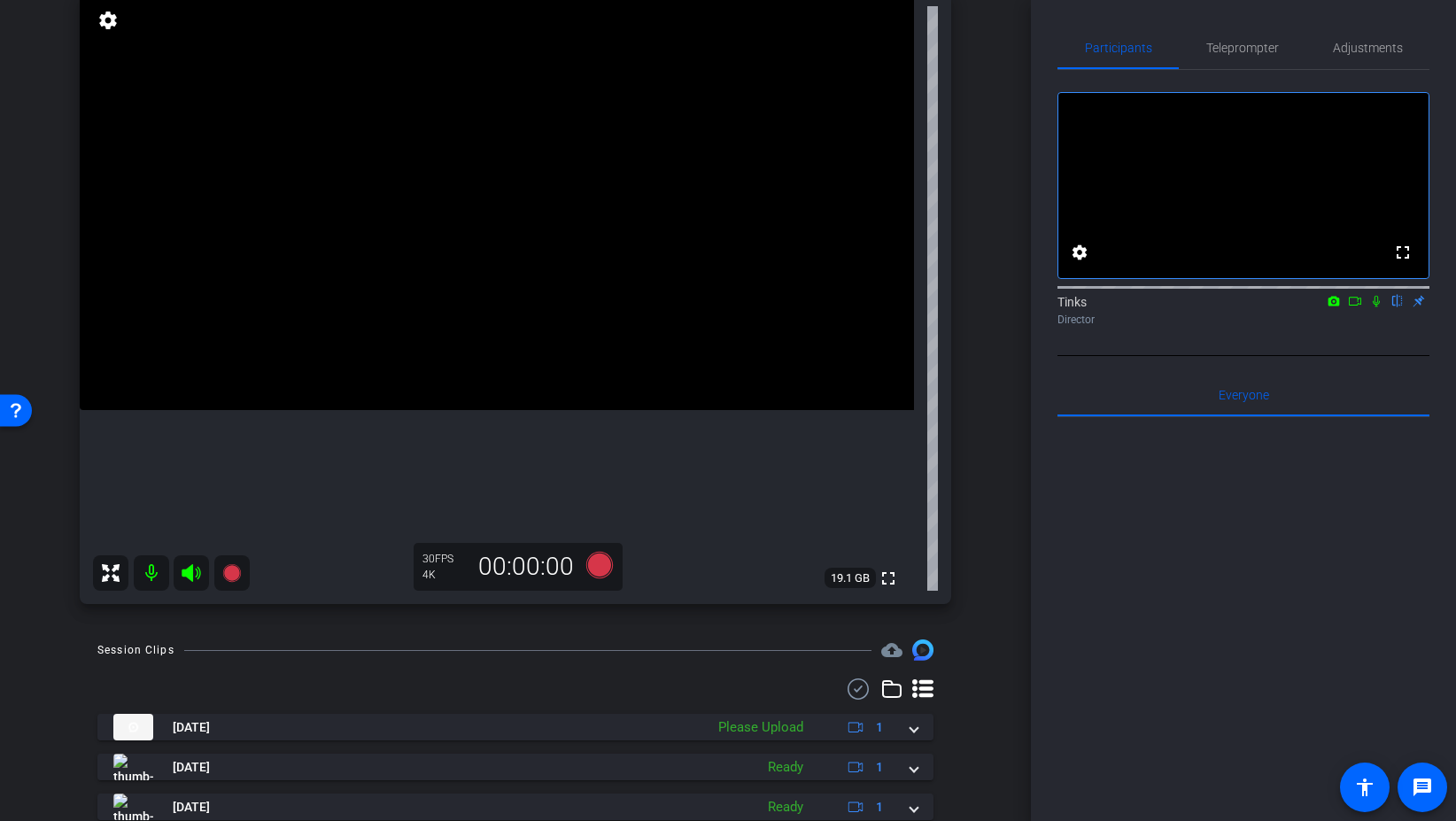
scroll to position [194, 0]
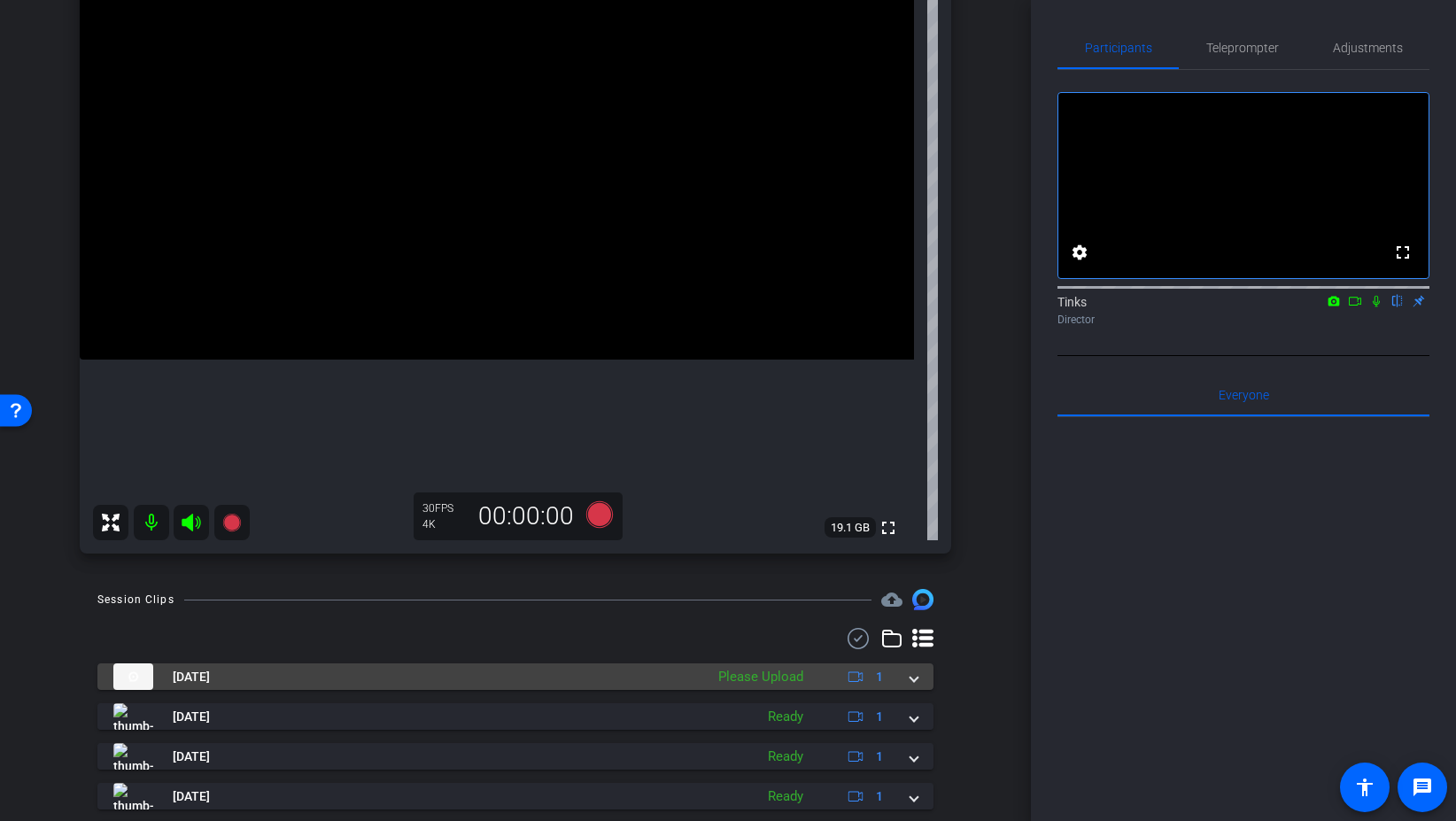
click at [780, 679] on div "Please Upload" at bounding box center [761, 676] width 103 height 20
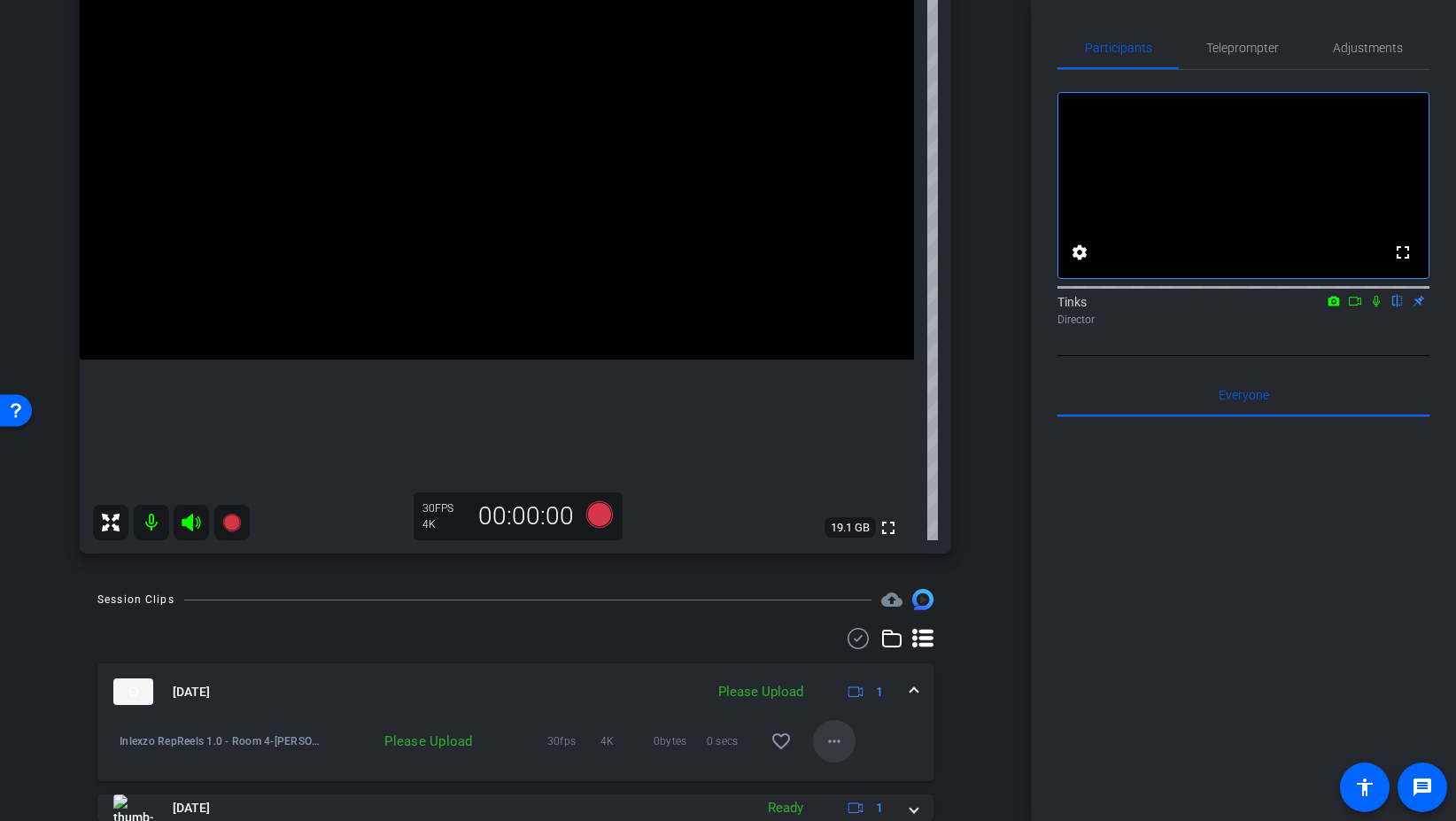
click at [834, 741] on mat-icon "more_horiz" at bounding box center [835, 741] width 21 height 21
click at [854, 655] on span "Upload" at bounding box center [862, 661] width 71 height 21
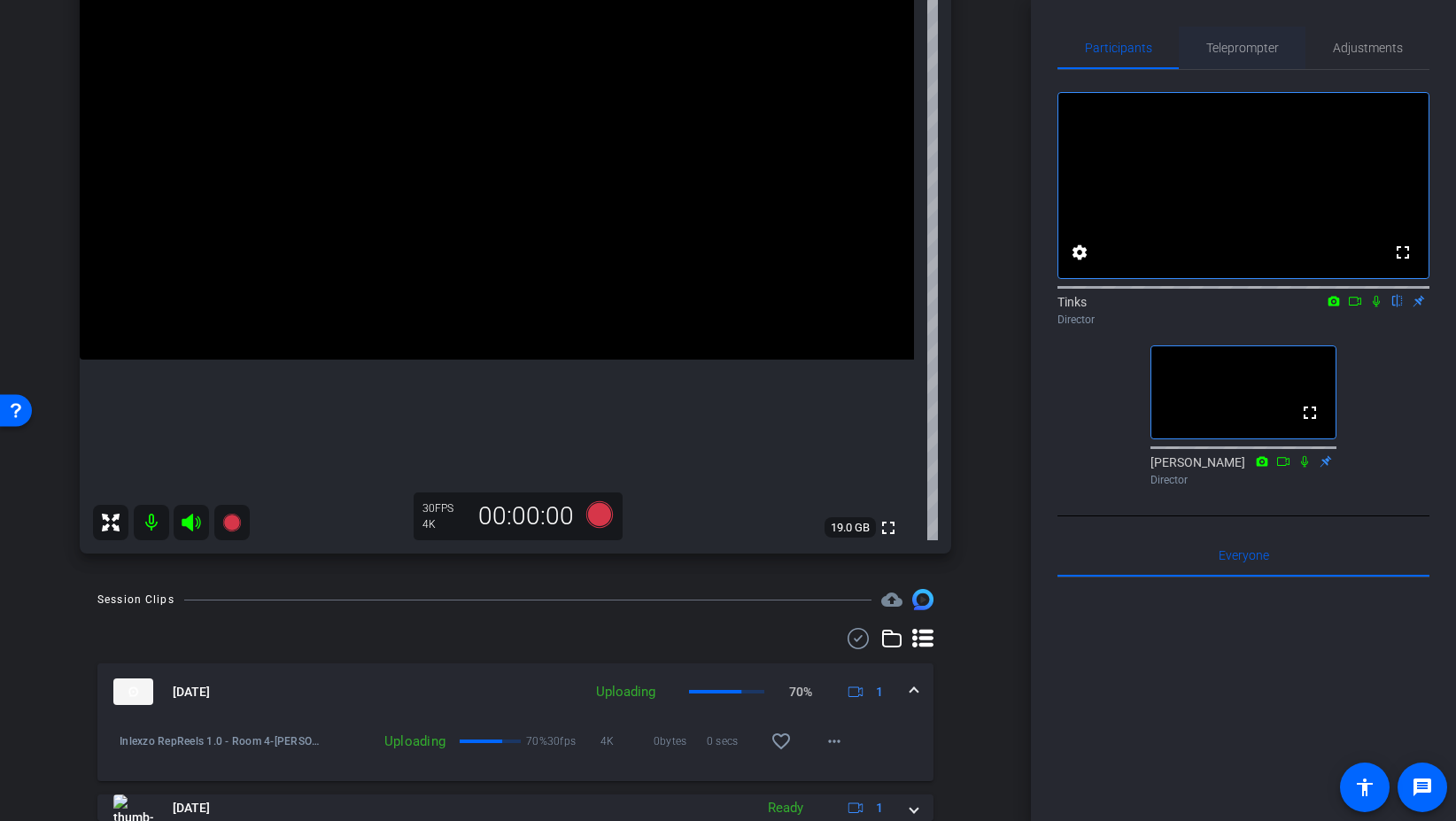
click at [1234, 55] on span "Teleprompter" at bounding box center [1242, 48] width 73 height 43
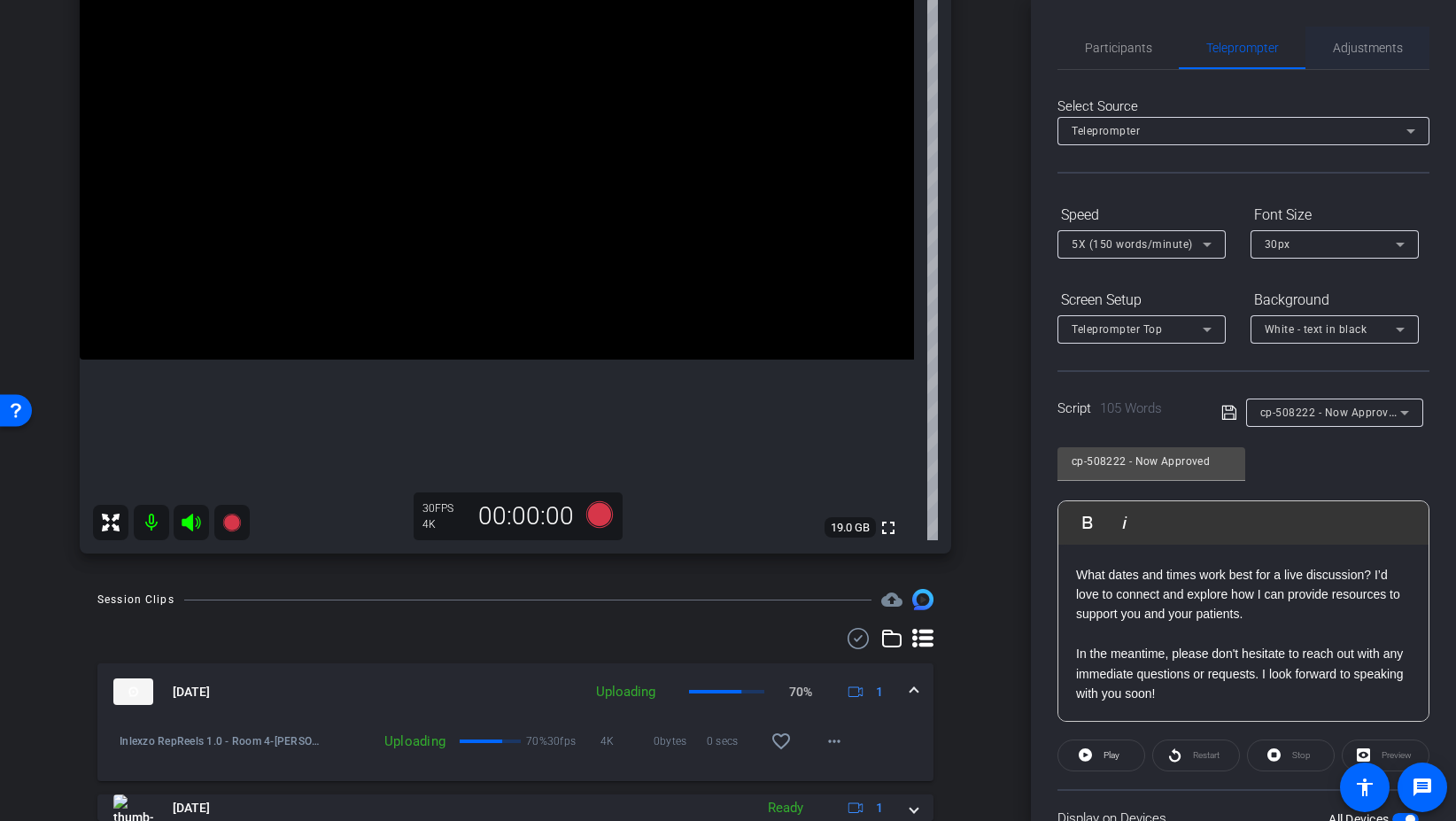
click at [1349, 50] on span "Adjustments" at bounding box center [1369, 48] width 70 height 13
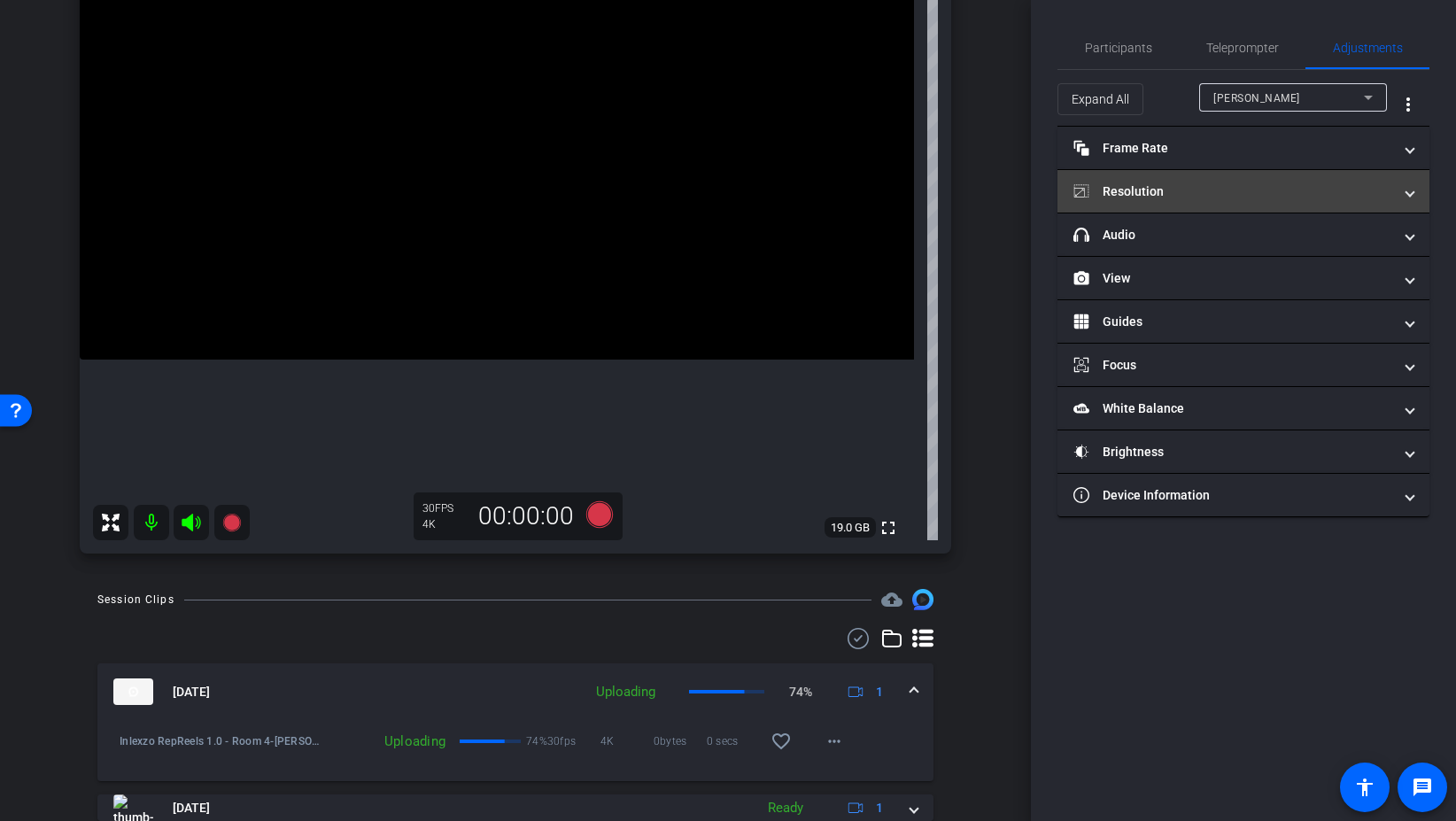
click at [1162, 196] on mat-panel-title "Resolution" at bounding box center [1233, 191] width 319 height 18
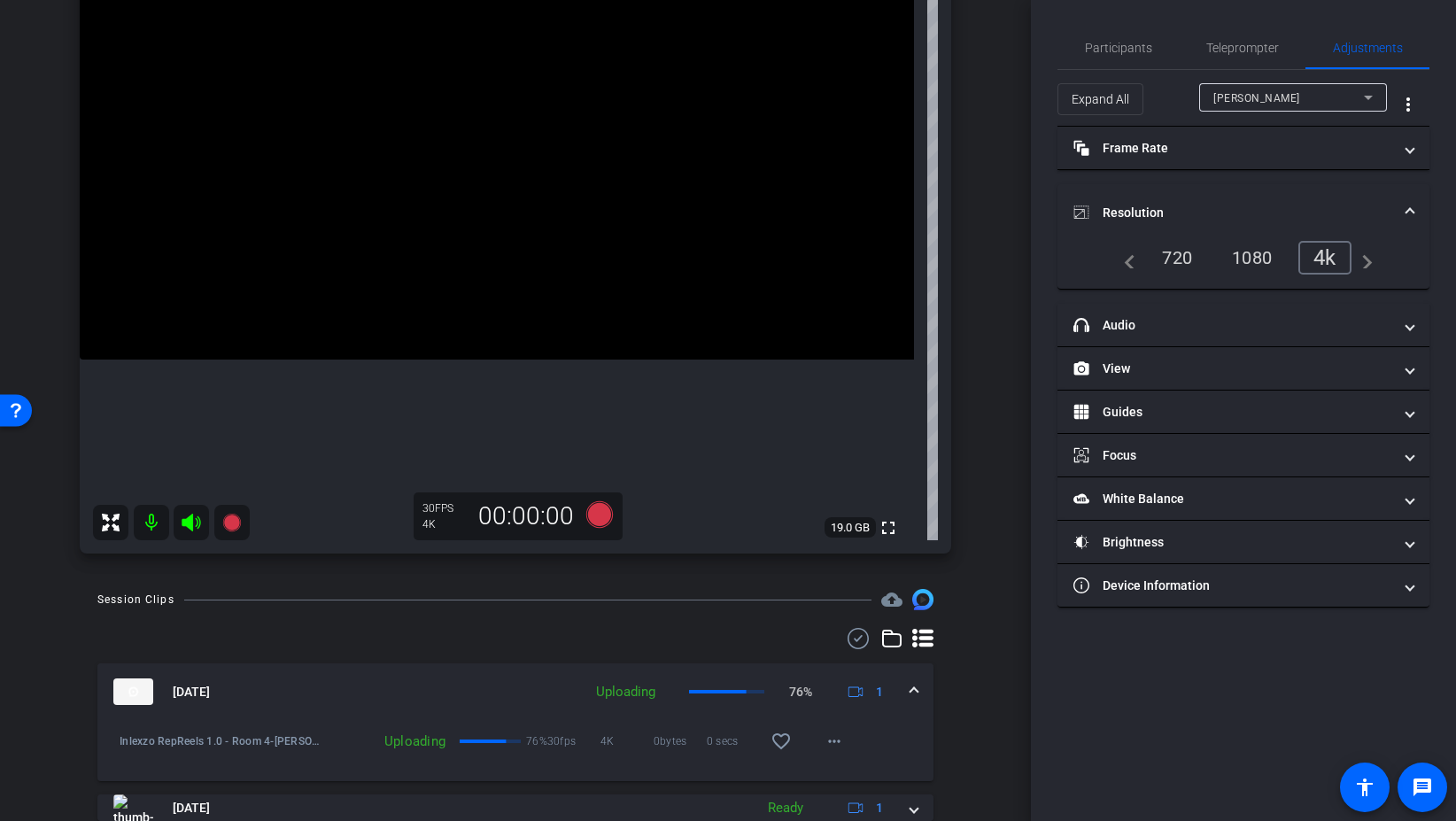
click at [1249, 264] on div "1080" at bounding box center [1252, 257] width 66 height 30
click at [1249, 252] on div "1080" at bounding box center [1255, 257] width 77 height 34
click at [1244, 199] on mat-expansion-panel-header "Resolution" at bounding box center [1243, 213] width 372 height 56
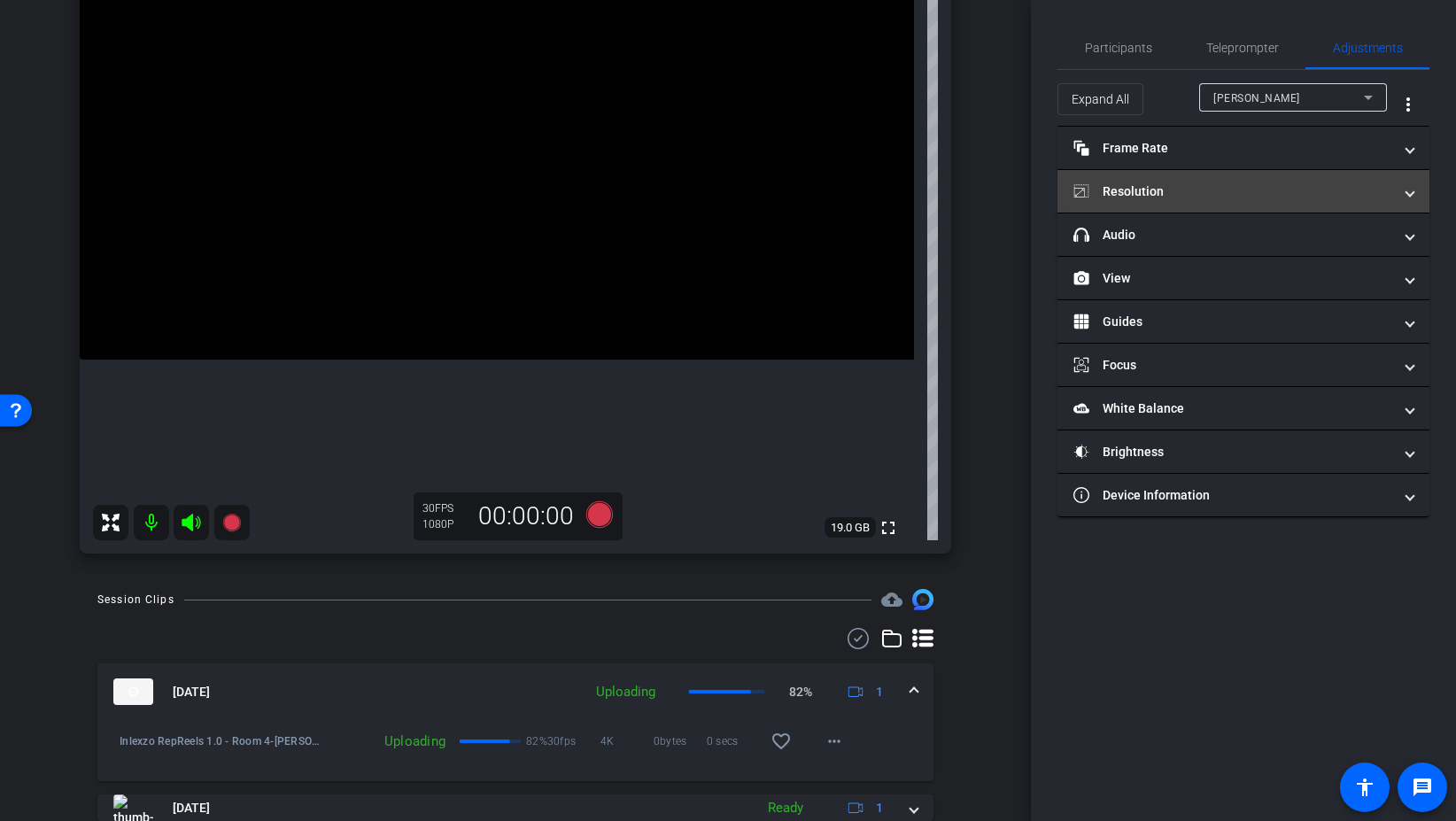
click at [1225, 196] on mat-panel-title "Resolution" at bounding box center [1233, 191] width 319 height 18
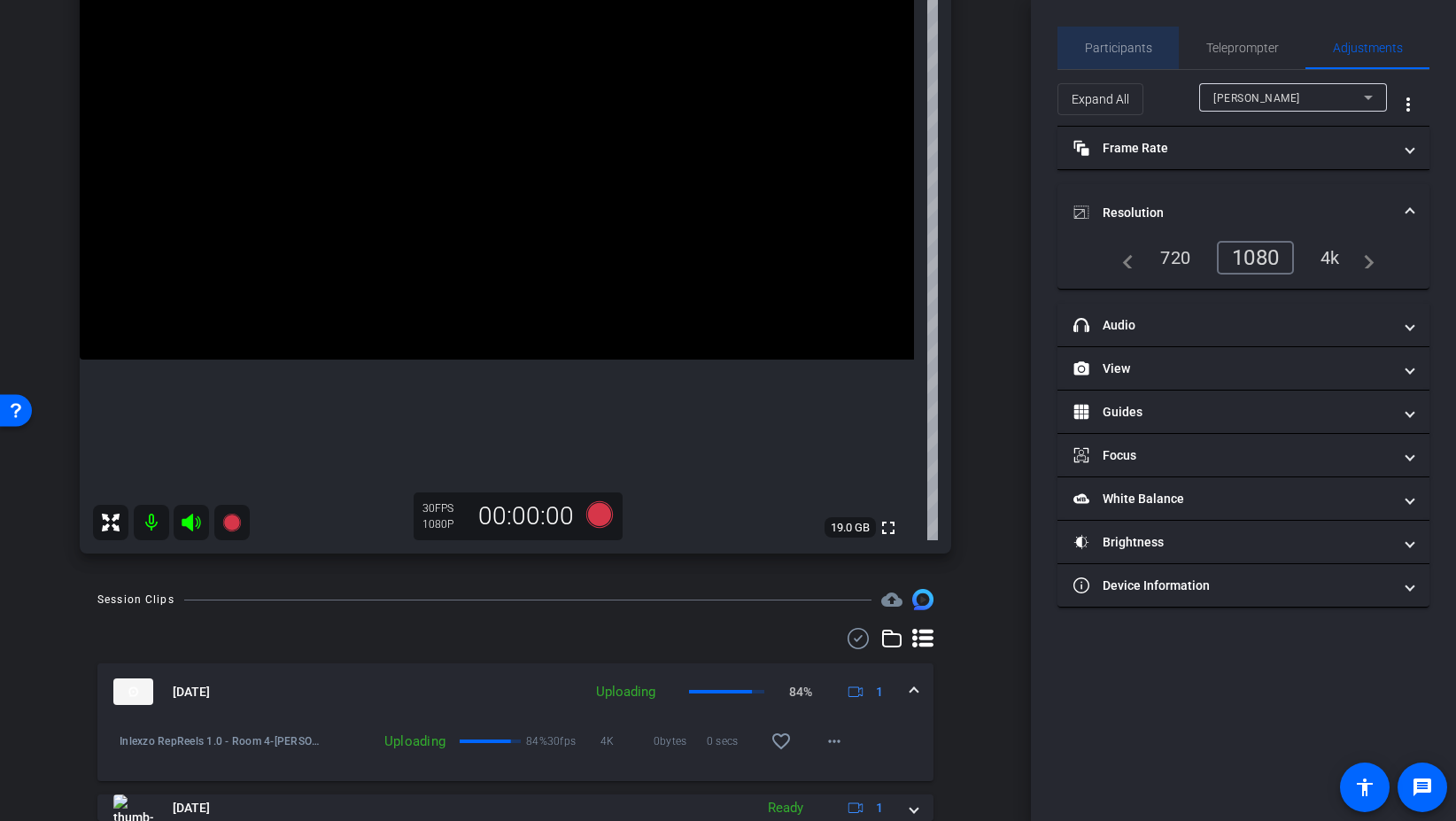
click at [1142, 42] on span "Participants" at bounding box center [1118, 48] width 67 height 13
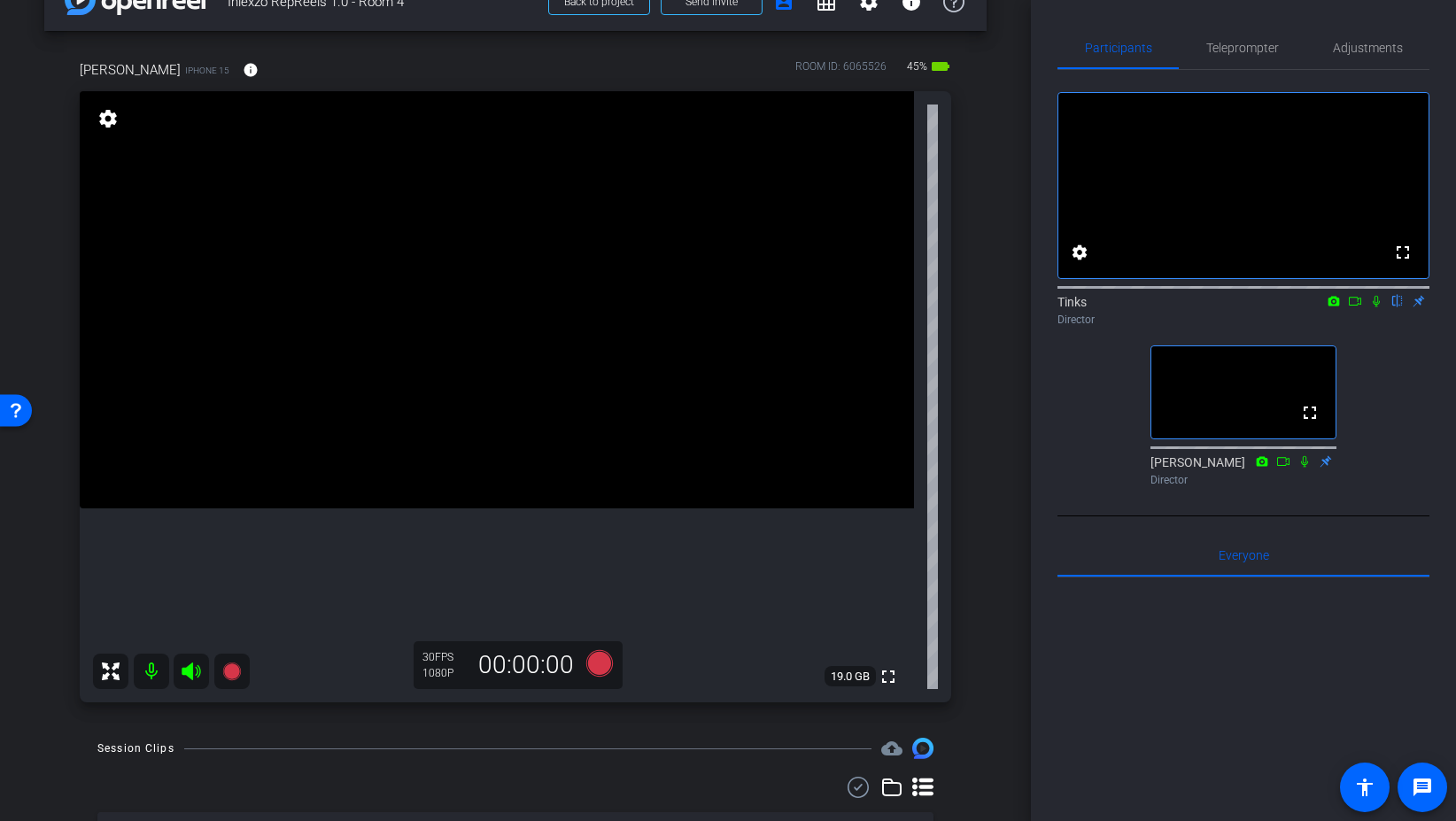
scroll to position [40, 0]
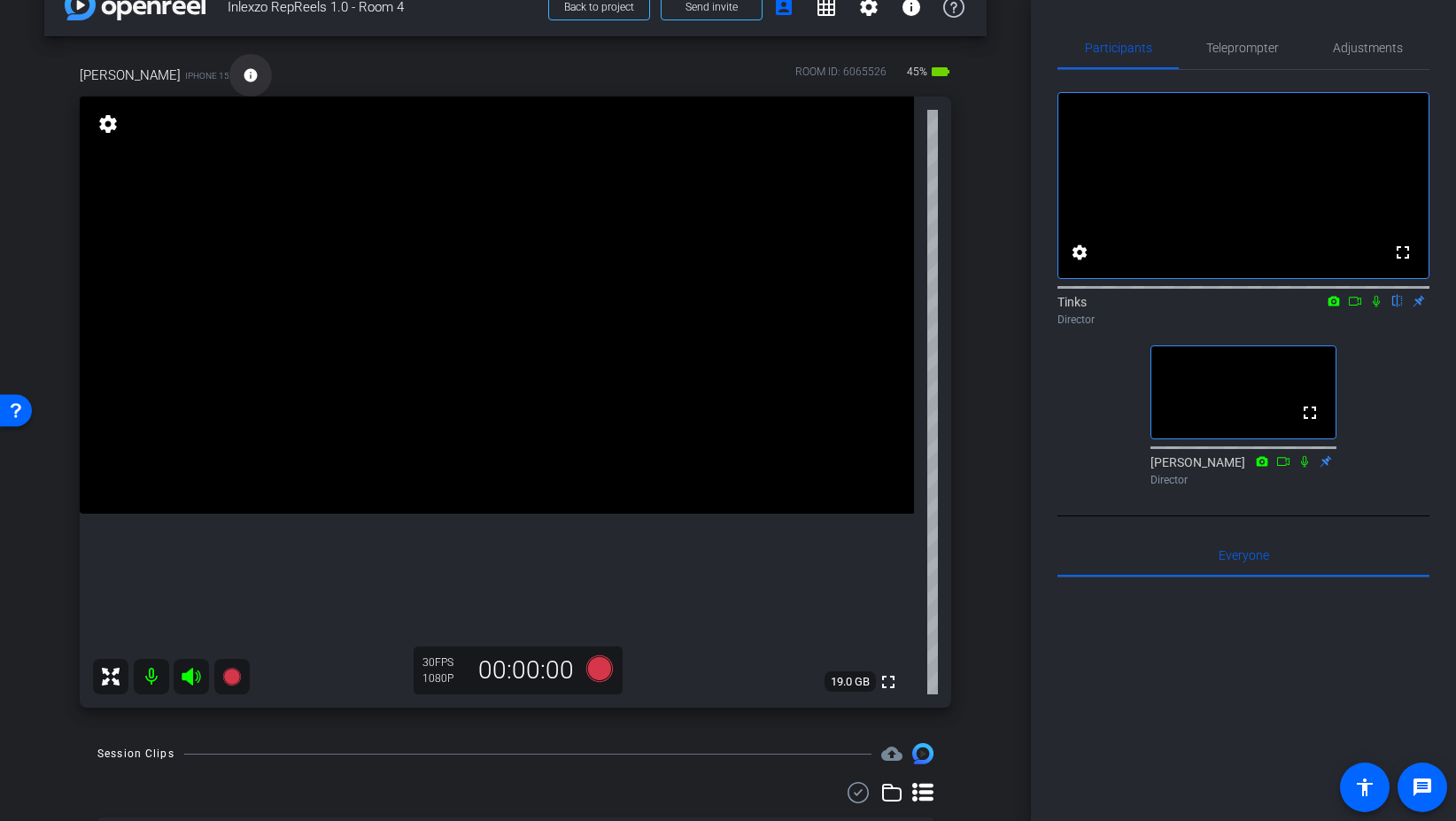
click at [243, 81] on mat-icon "info" at bounding box center [251, 75] width 16 height 16
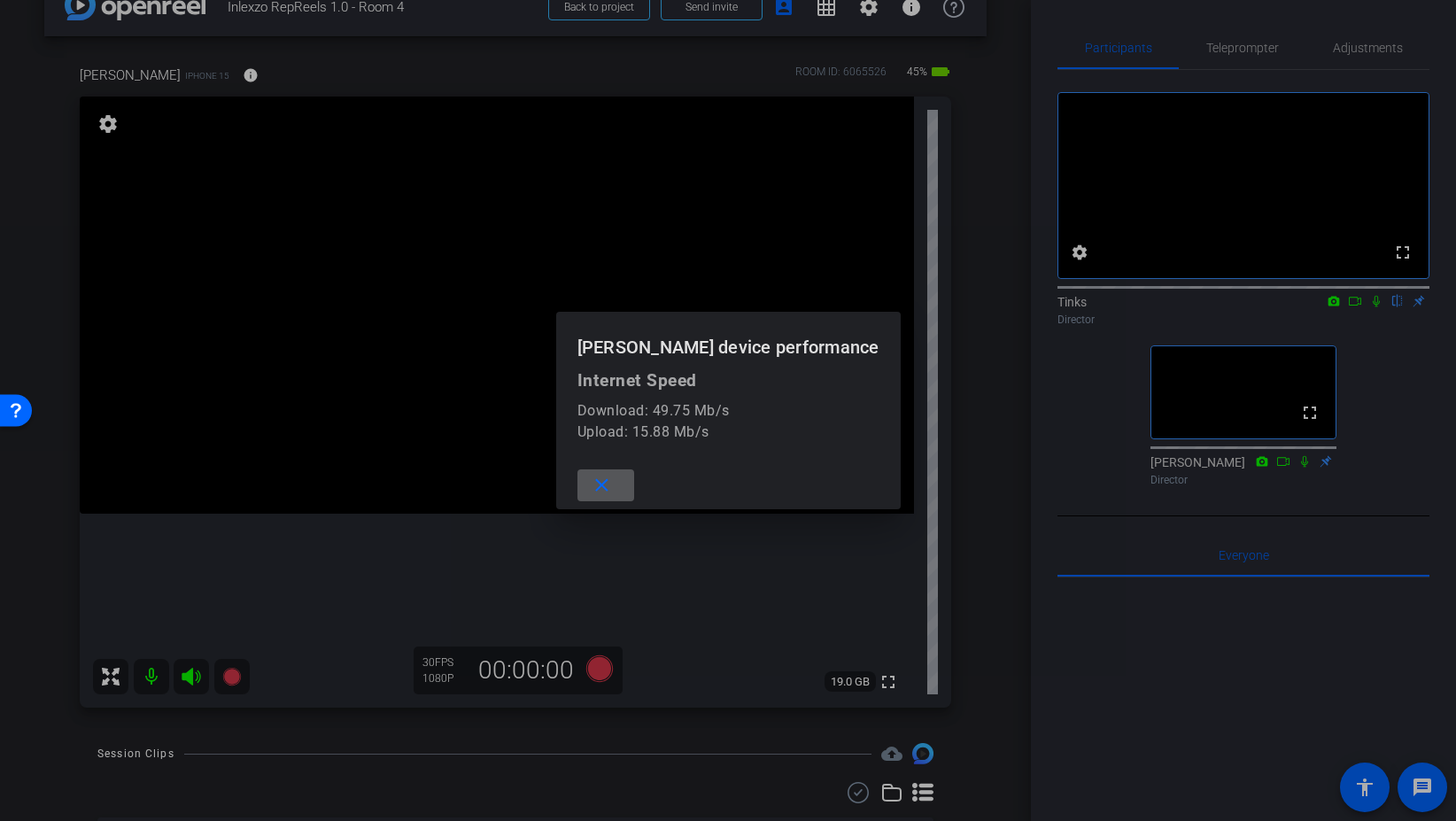
click at [613, 485] on mat-icon "close" at bounding box center [602, 485] width 22 height 22
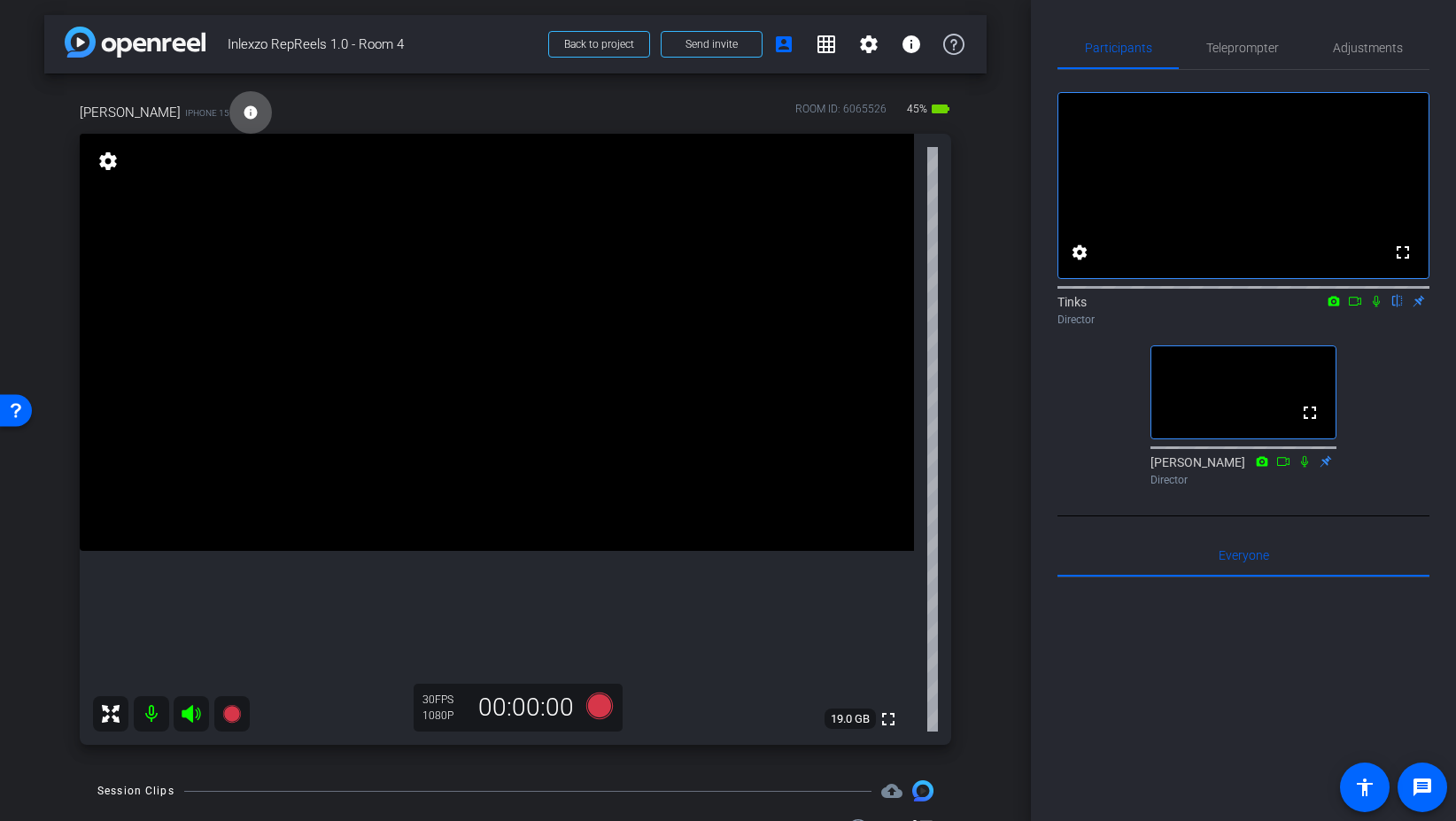
scroll to position [0, 0]
click at [1254, 51] on span "Teleprompter" at bounding box center [1242, 48] width 73 height 13
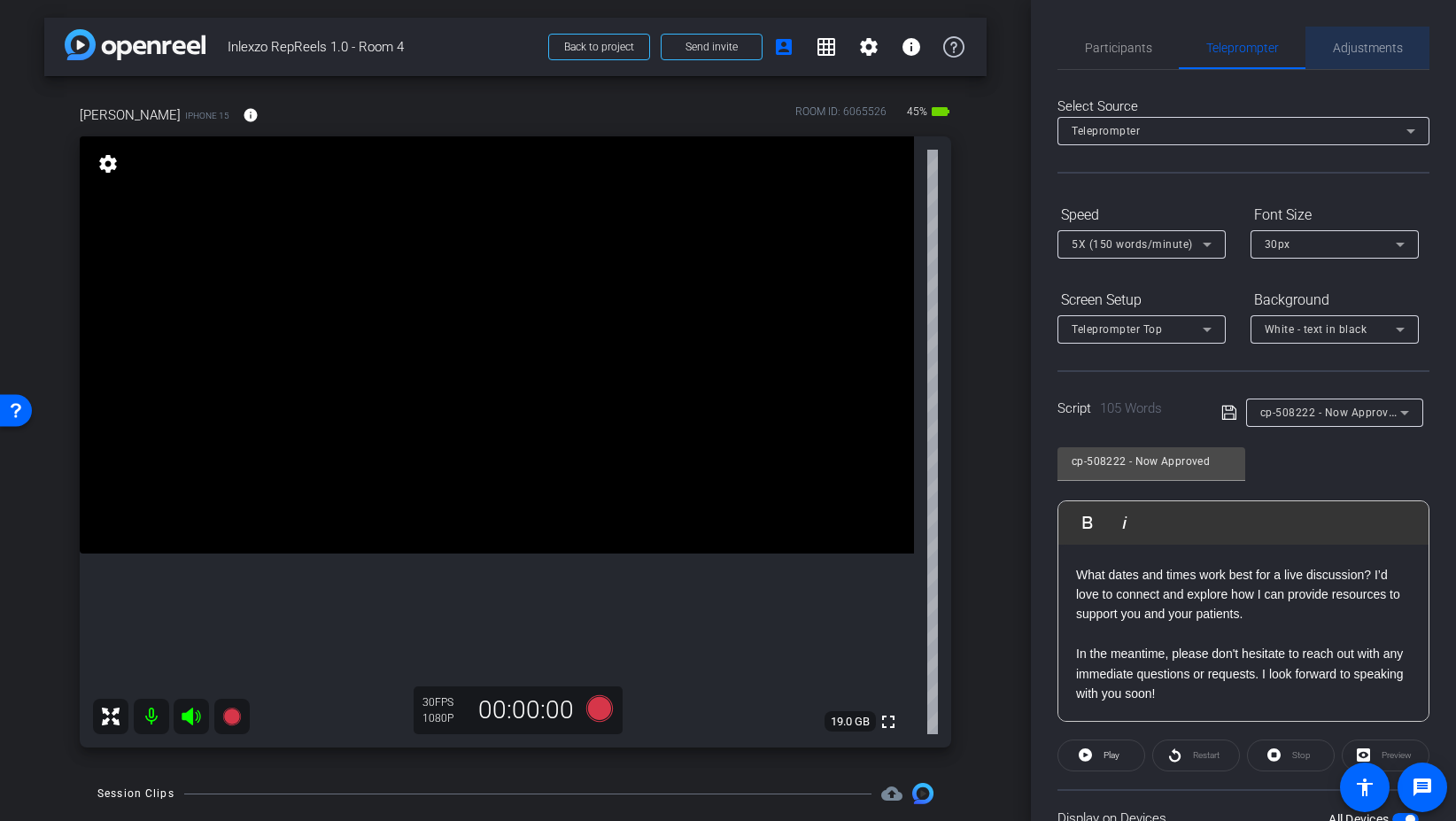
click at [1400, 44] on span "Adjustments" at bounding box center [1369, 48] width 70 height 13
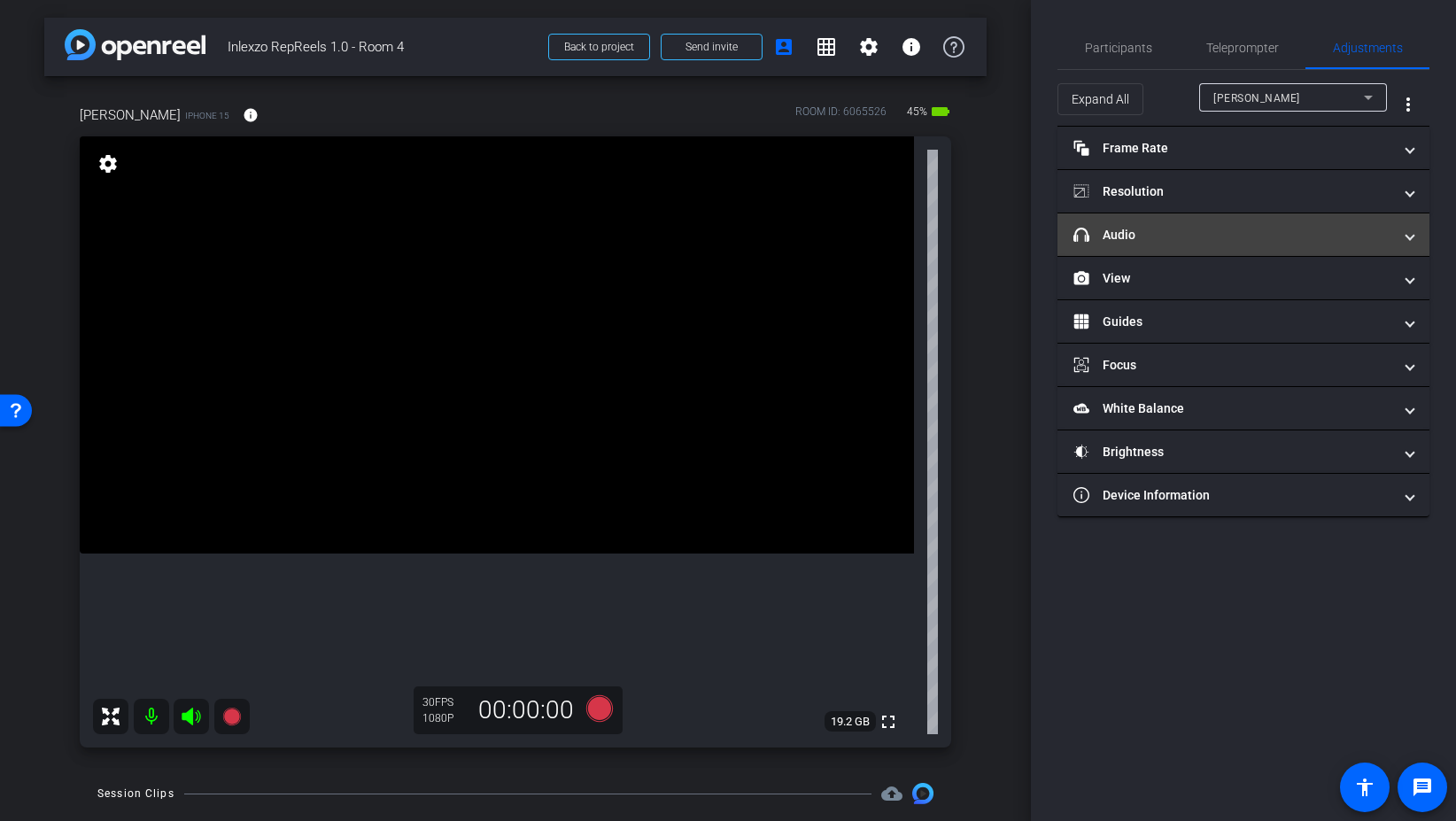
click at [1210, 222] on mat-expansion-panel-header "headphone icon Audio" at bounding box center [1243, 235] width 372 height 43
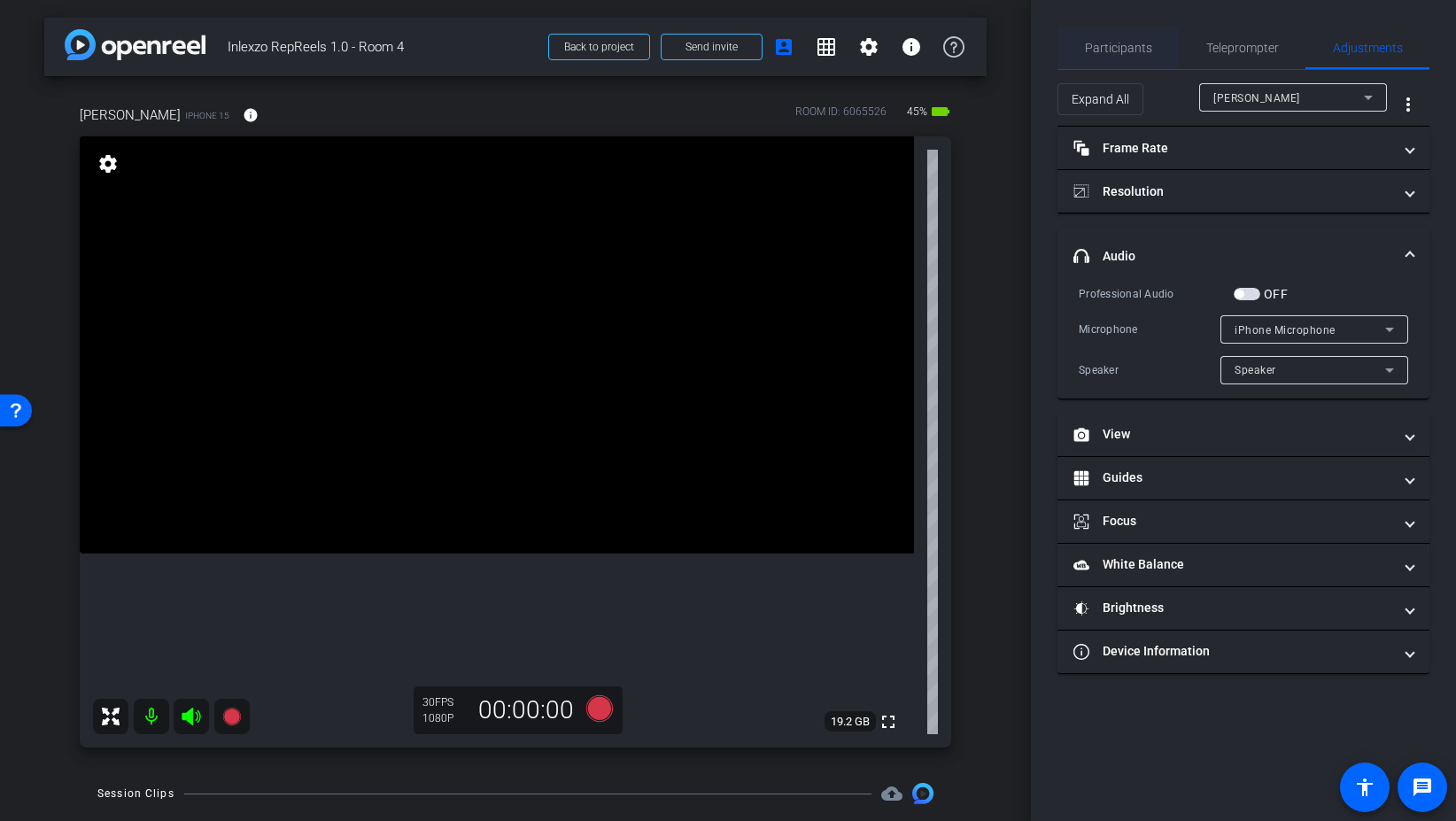
click at [1125, 55] on span "Participants" at bounding box center [1118, 48] width 67 height 43
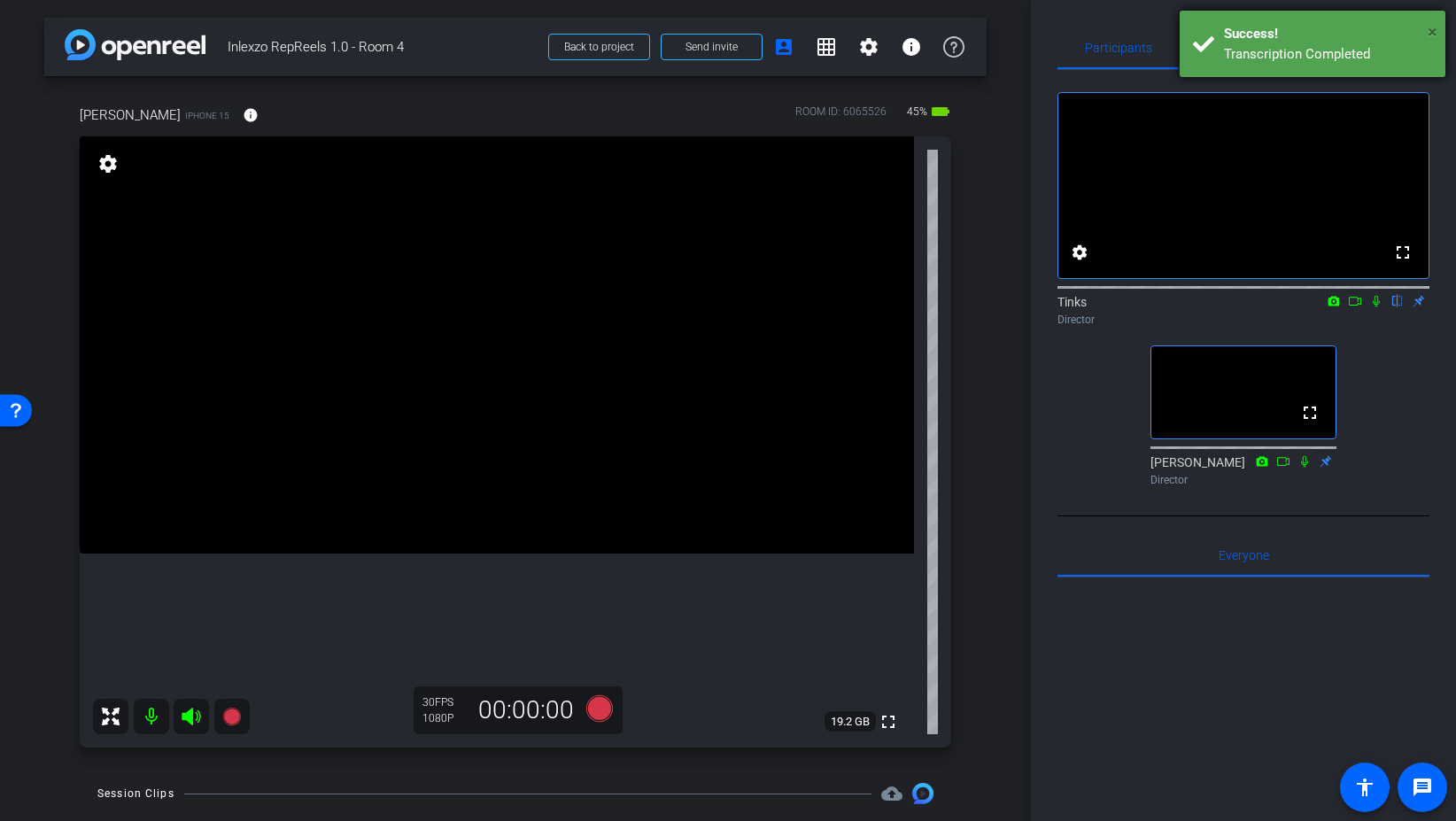
click at [1434, 30] on span "×" at bounding box center [1433, 32] width 10 height 21
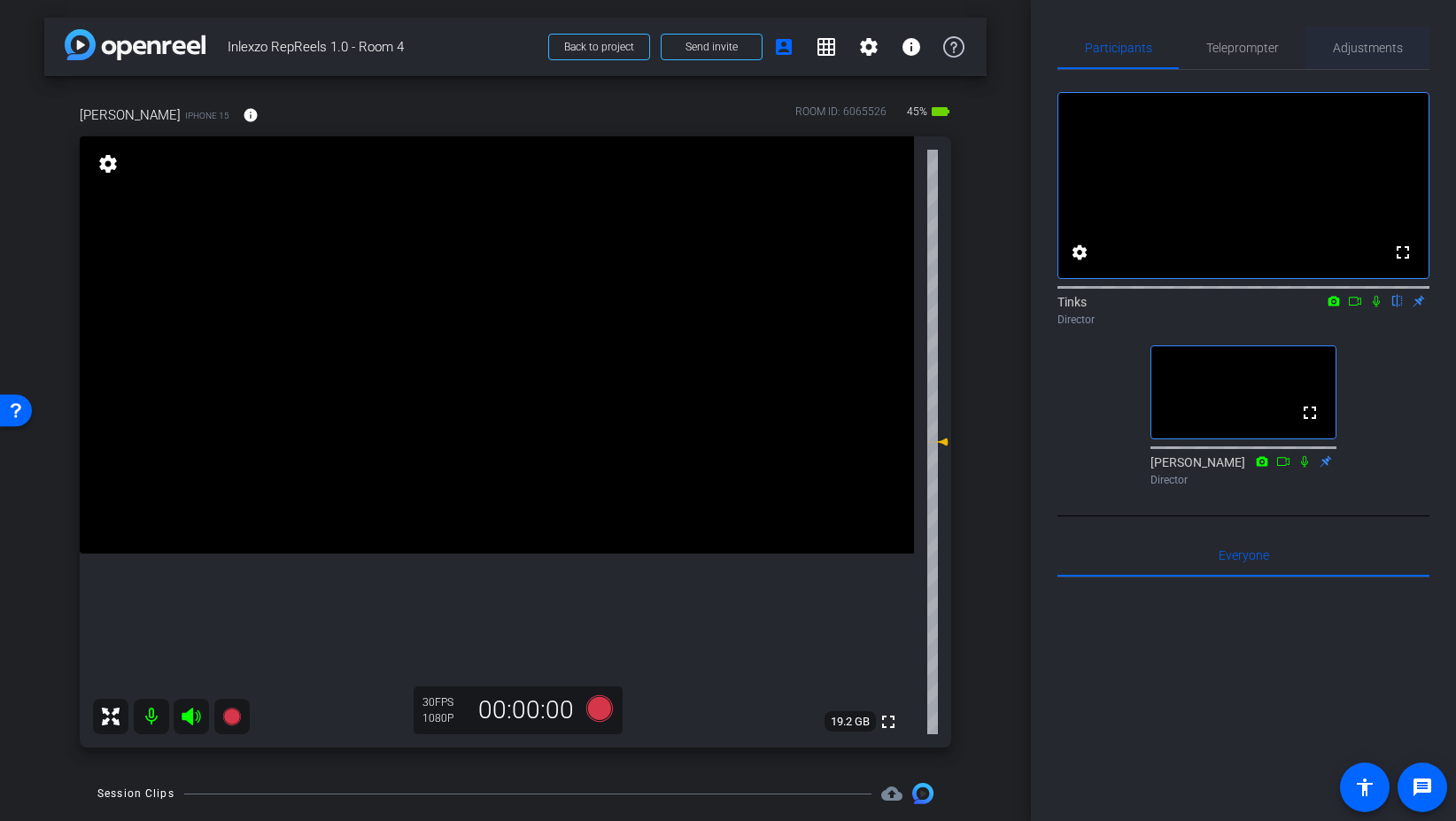
click at [1349, 46] on span "Adjustments" at bounding box center [1369, 48] width 70 height 13
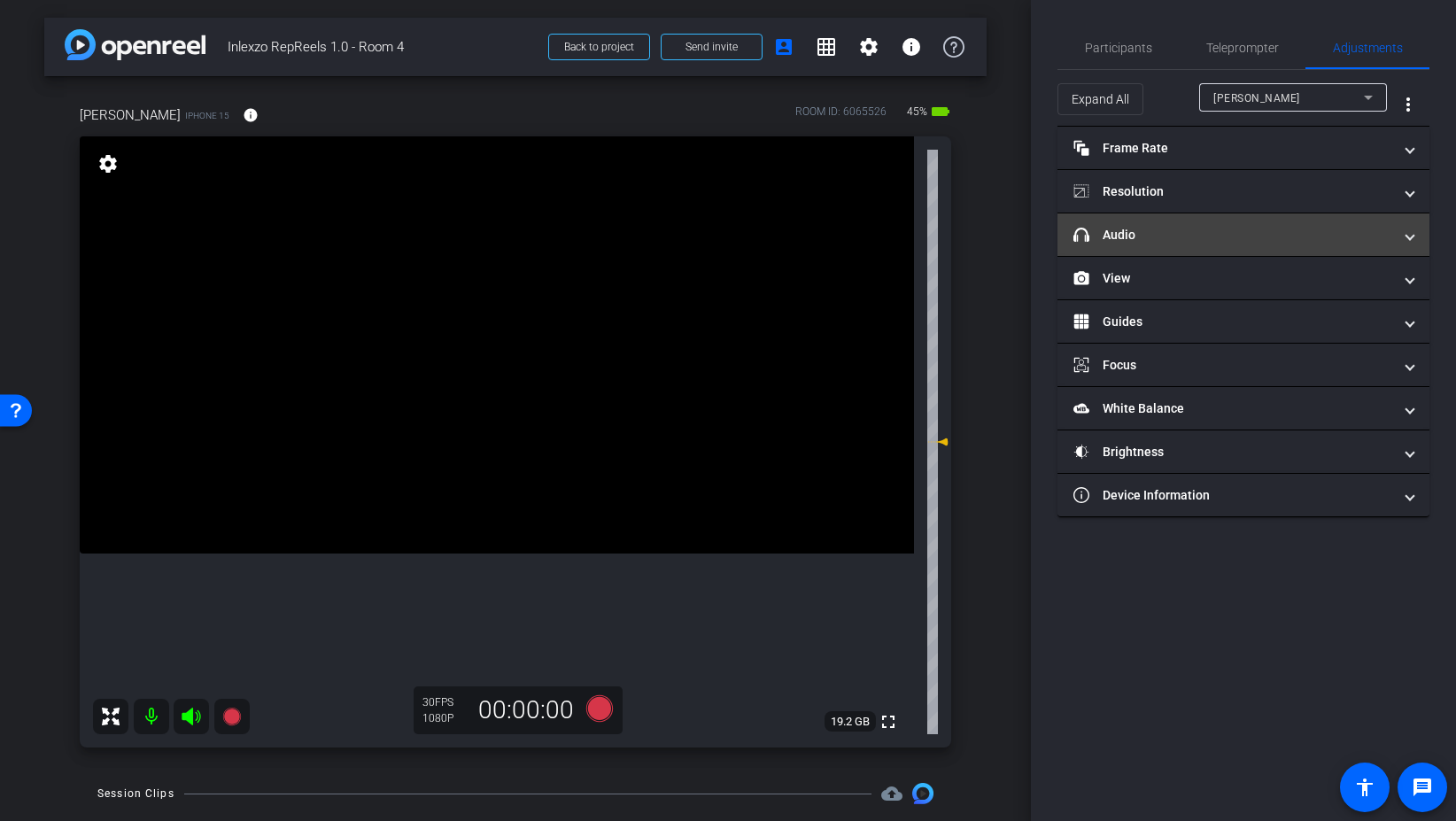
click at [1121, 249] on mat-expansion-panel-header "headphone icon Audio" at bounding box center [1243, 235] width 372 height 43
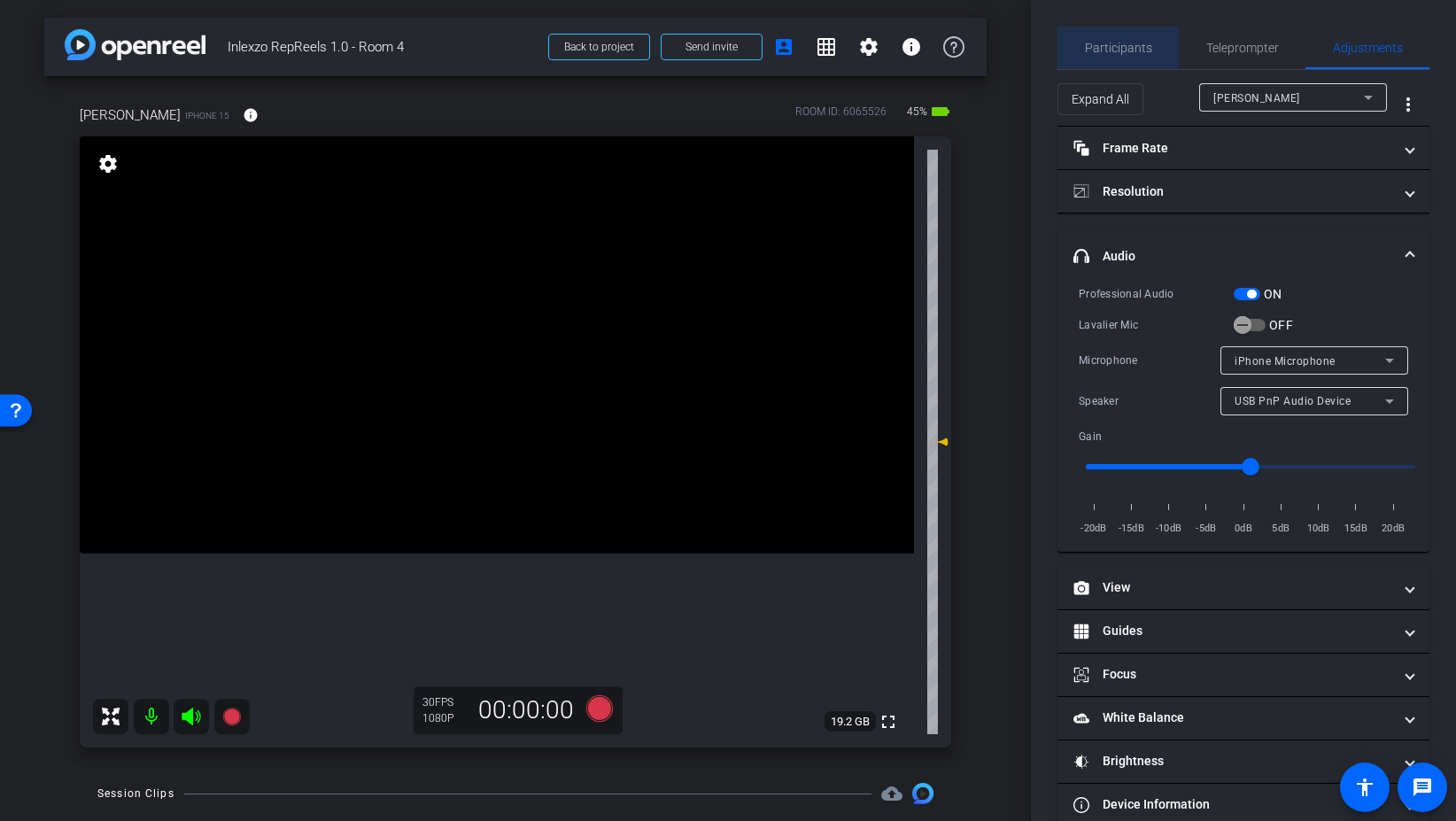
click at [1110, 50] on span "Participants" at bounding box center [1118, 48] width 67 height 13
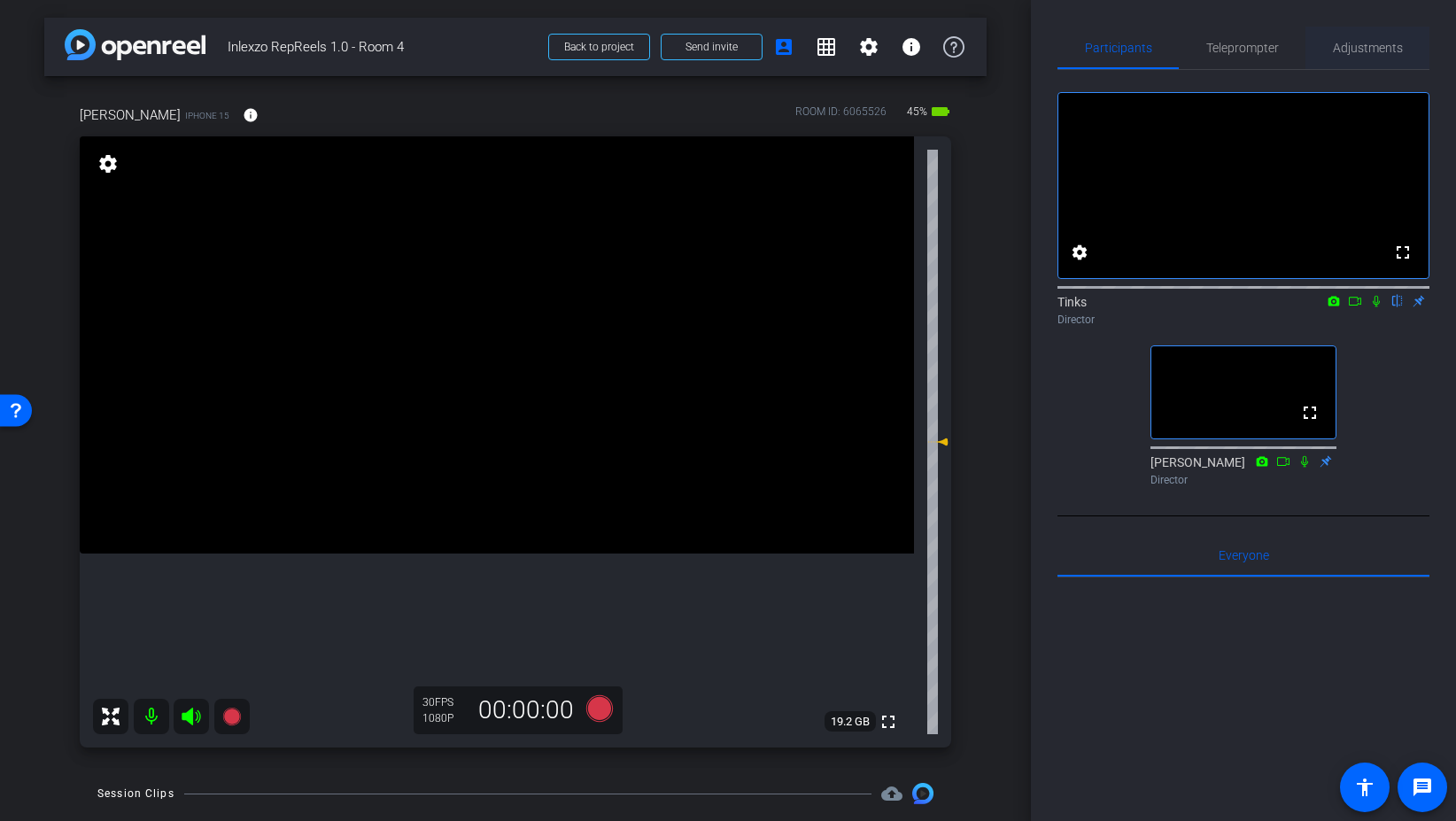
click at [1368, 46] on span "Adjustments" at bounding box center [1369, 48] width 70 height 13
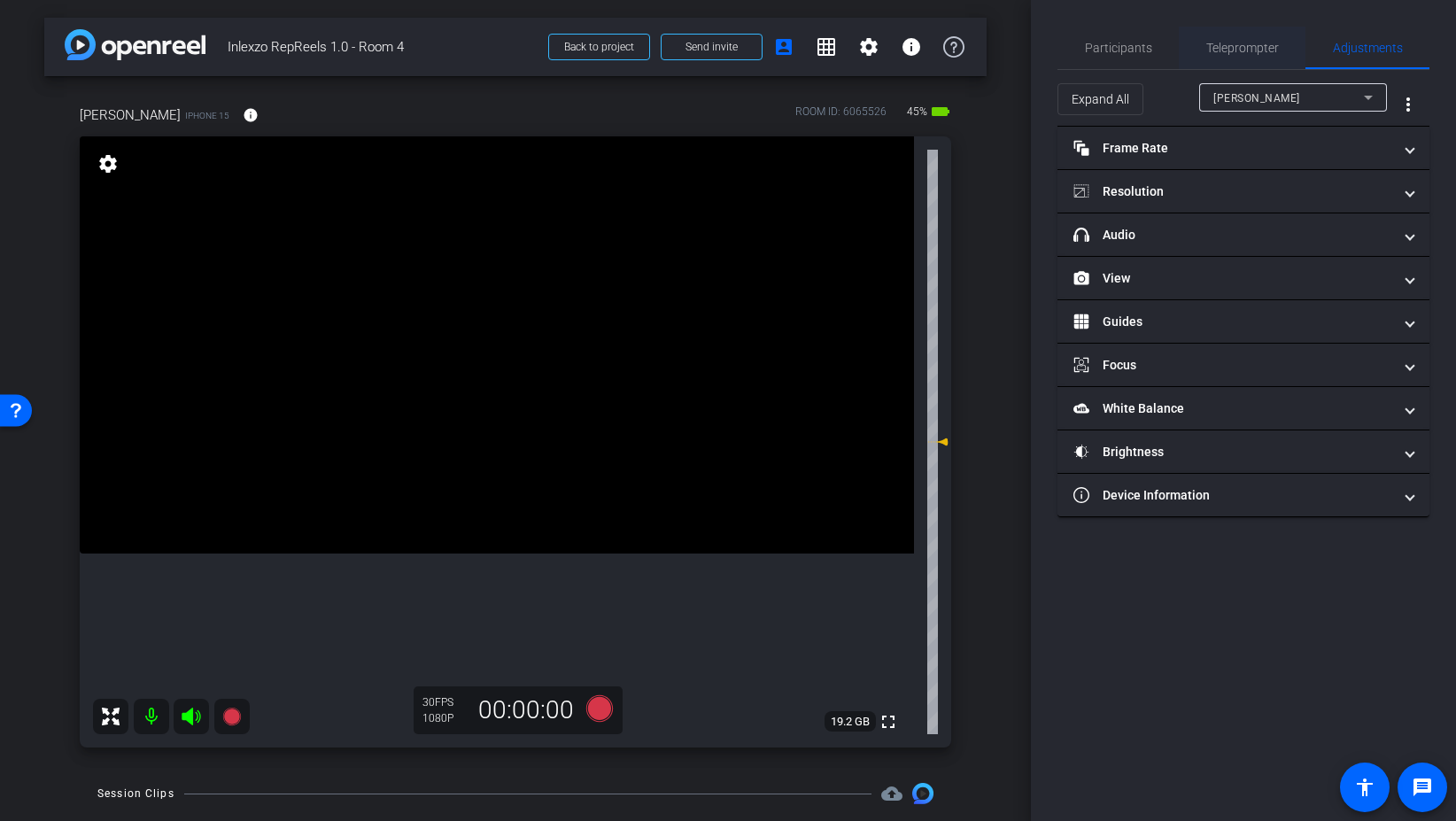
click at [1206, 56] on span "Teleprompter" at bounding box center [1242, 48] width 73 height 43
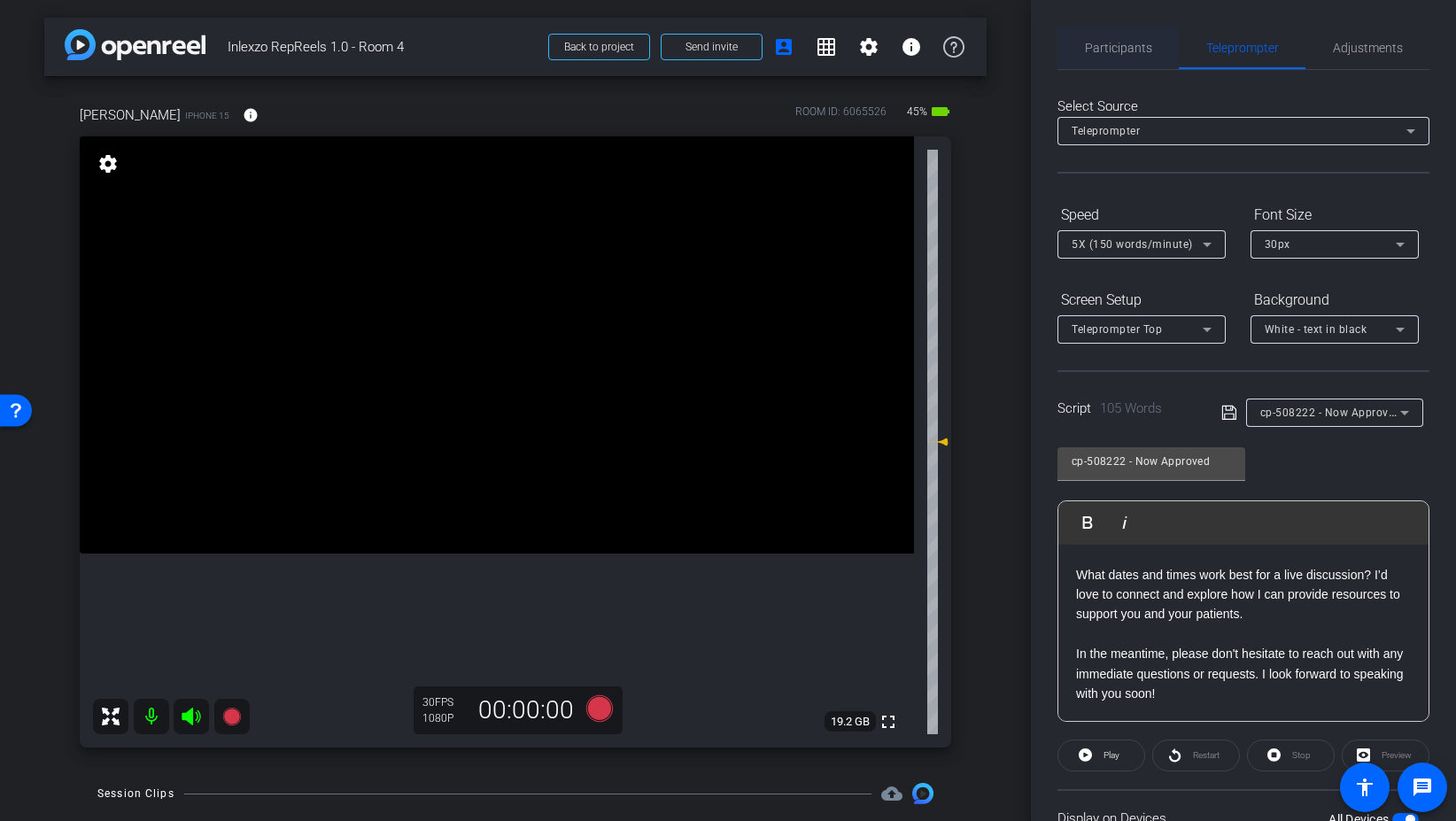
click at [1114, 55] on span "Participants" at bounding box center [1118, 48] width 67 height 43
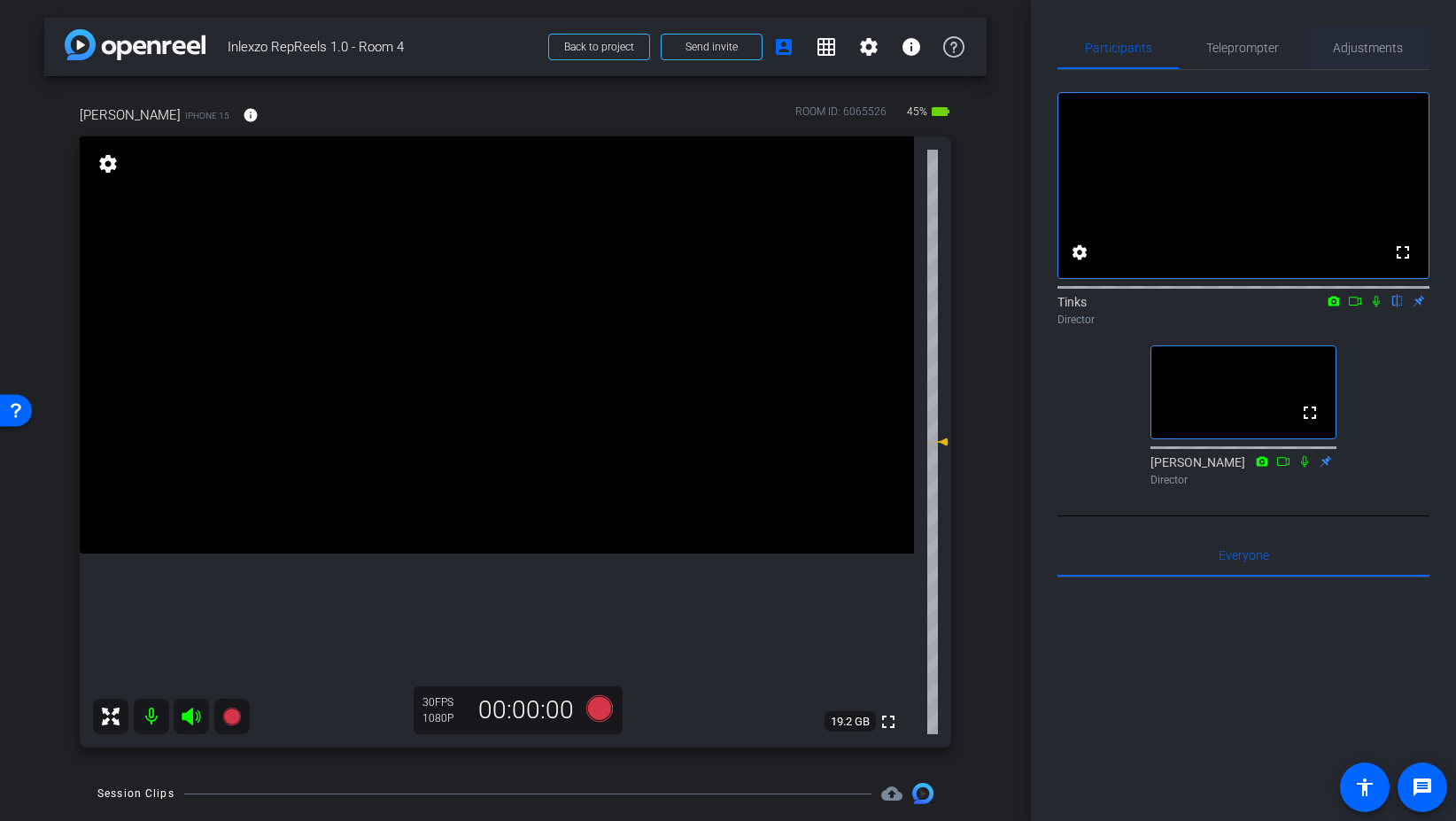
click at [1352, 55] on span "Adjustments" at bounding box center [1369, 48] width 70 height 43
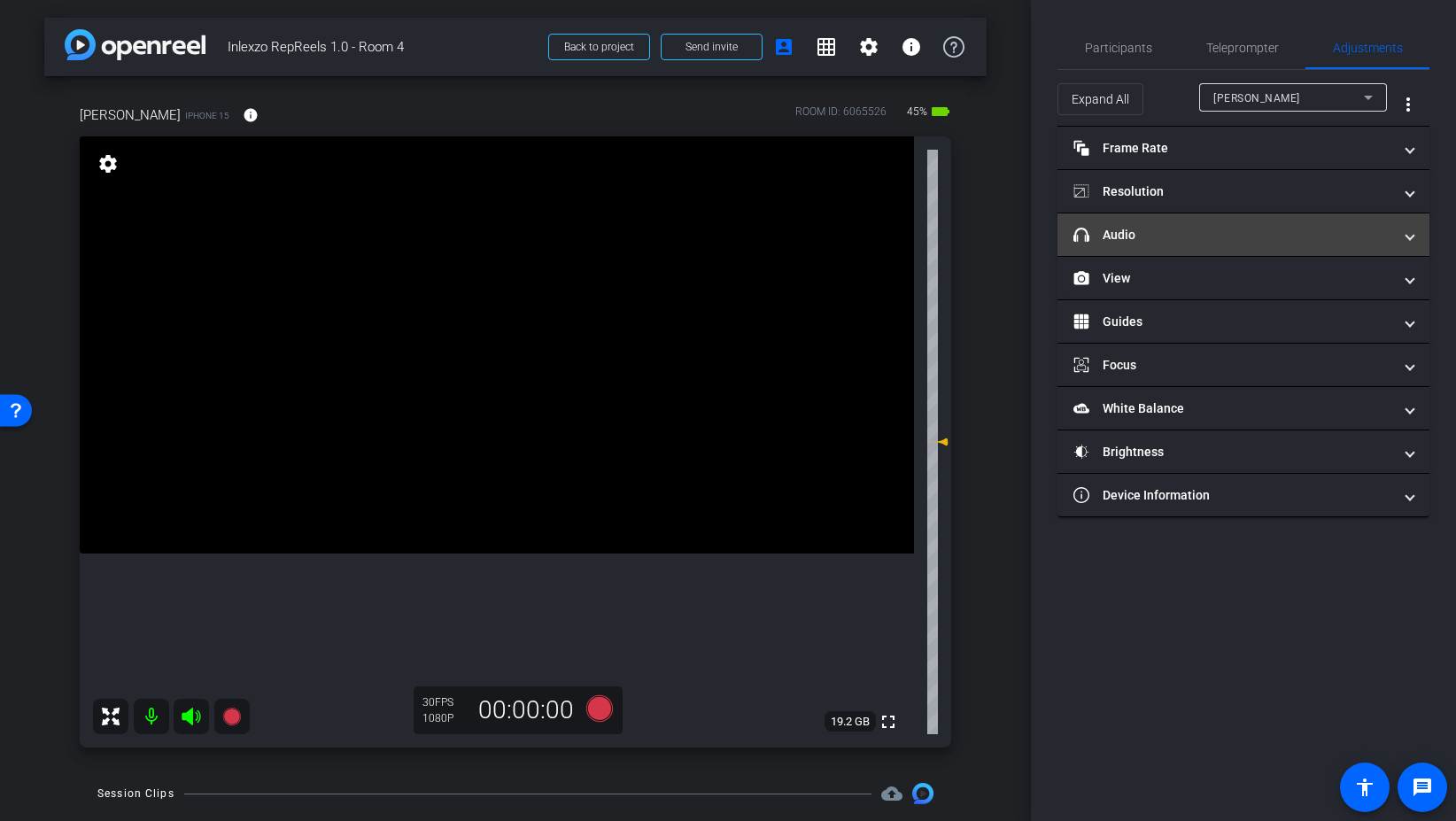
click at [1183, 234] on mat-panel-title "headphone icon Audio" at bounding box center [1233, 234] width 319 height 18
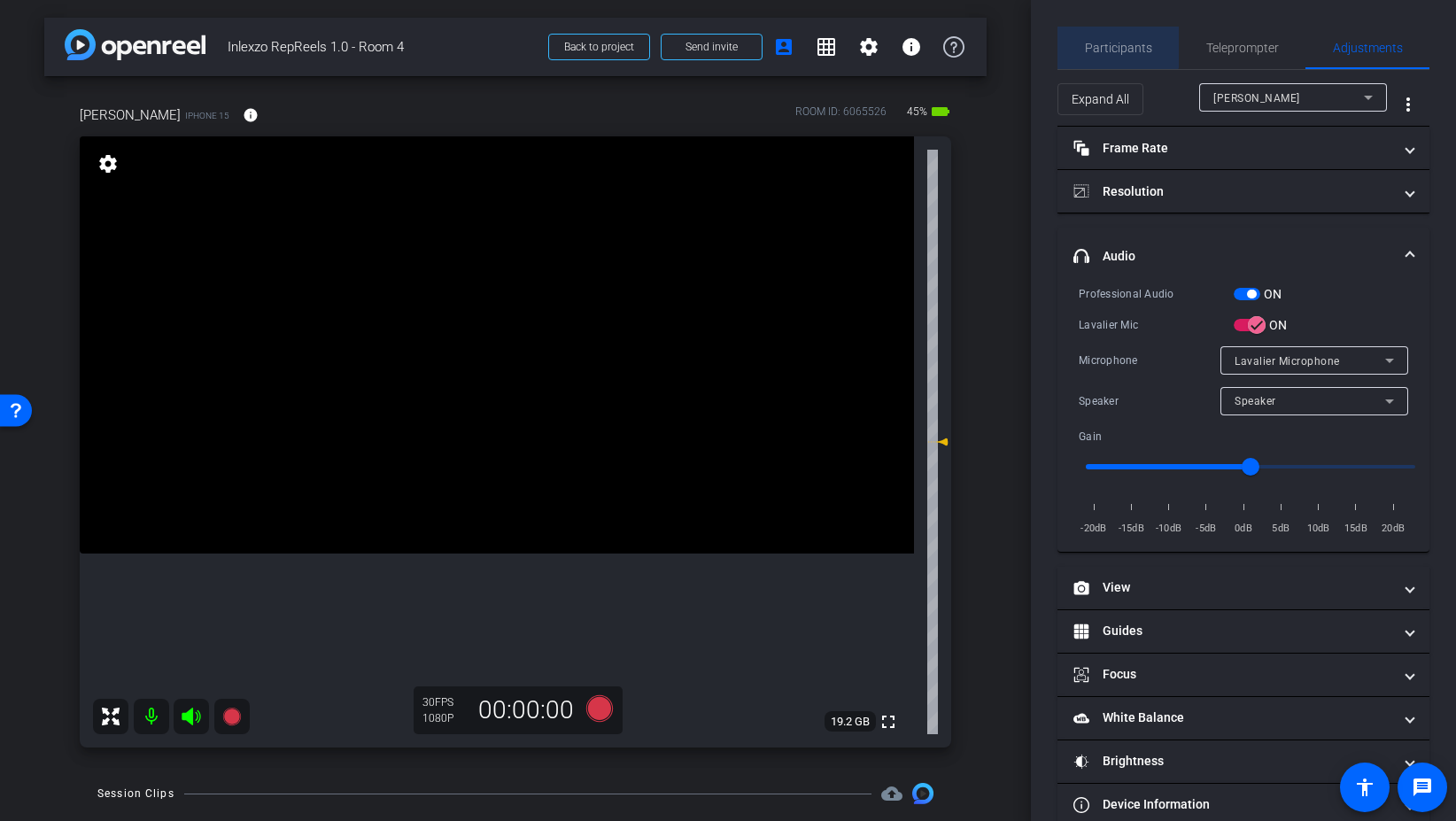
click at [1112, 43] on span "Participants" at bounding box center [1118, 48] width 67 height 13
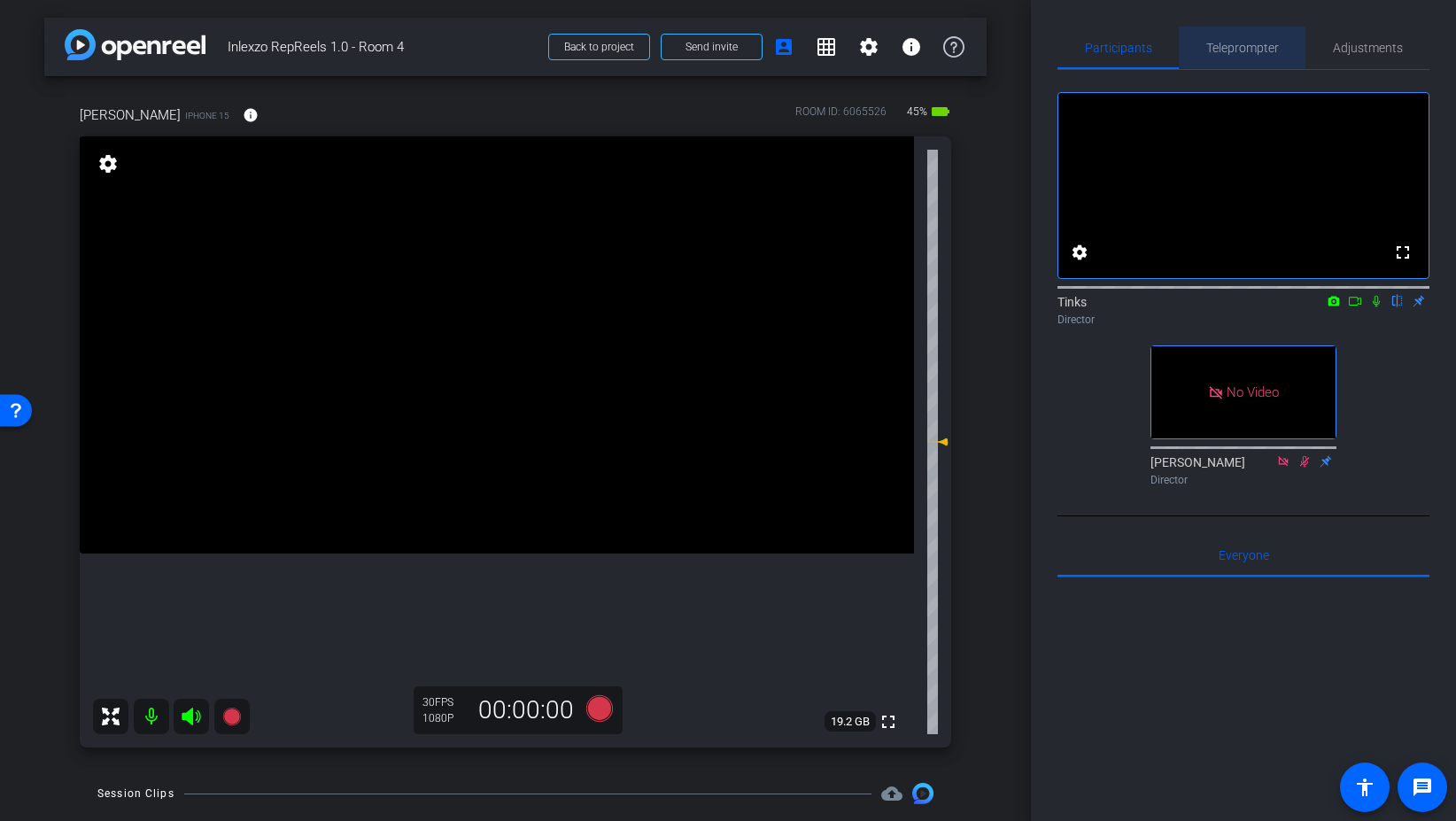
click at [1254, 65] on span "Teleprompter" at bounding box center [1242, 48] width 73 height 43
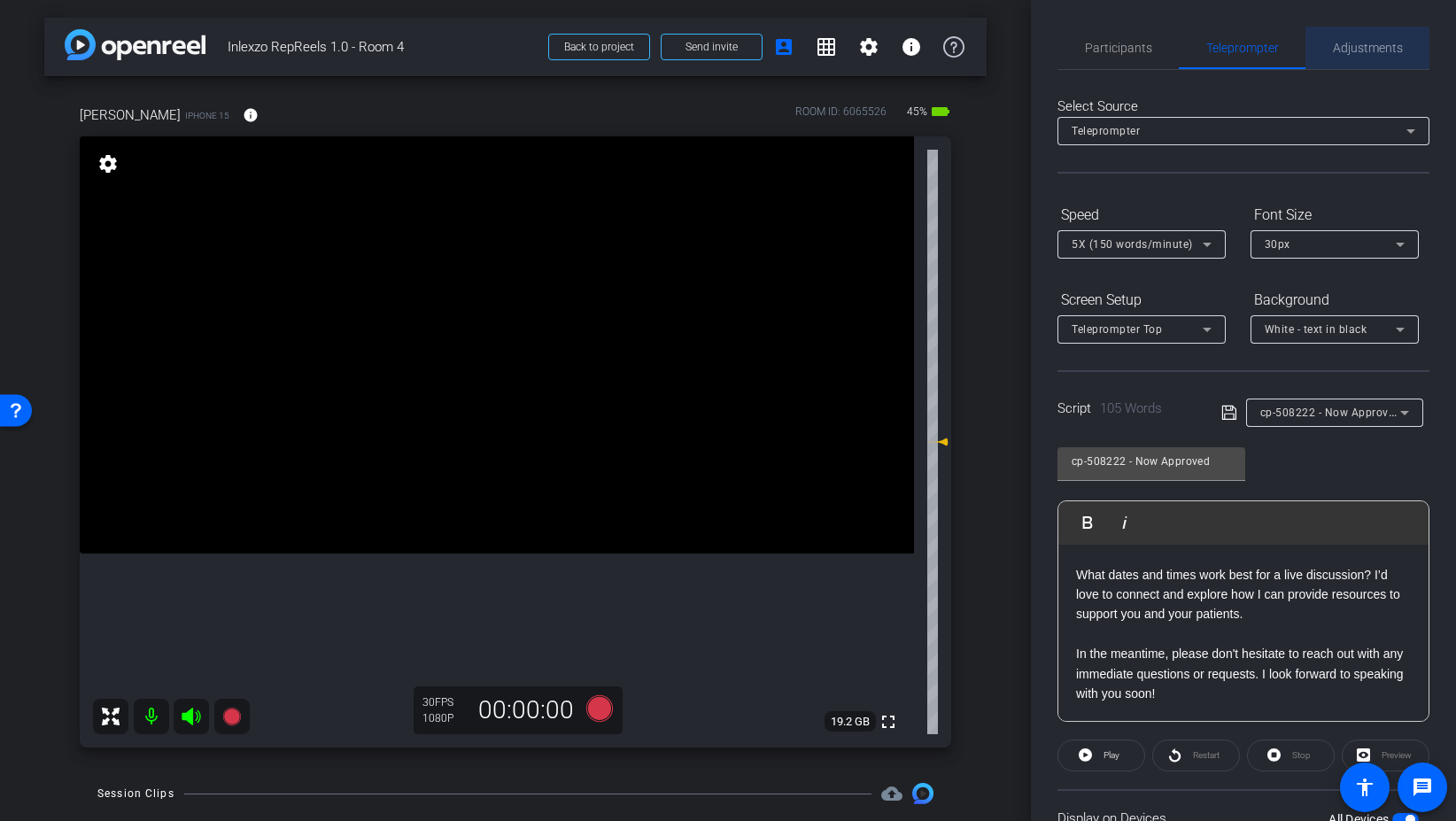
click at [1367, 43] on span "Adjustments" at bounding box center [1369, 48] width 70 height 13
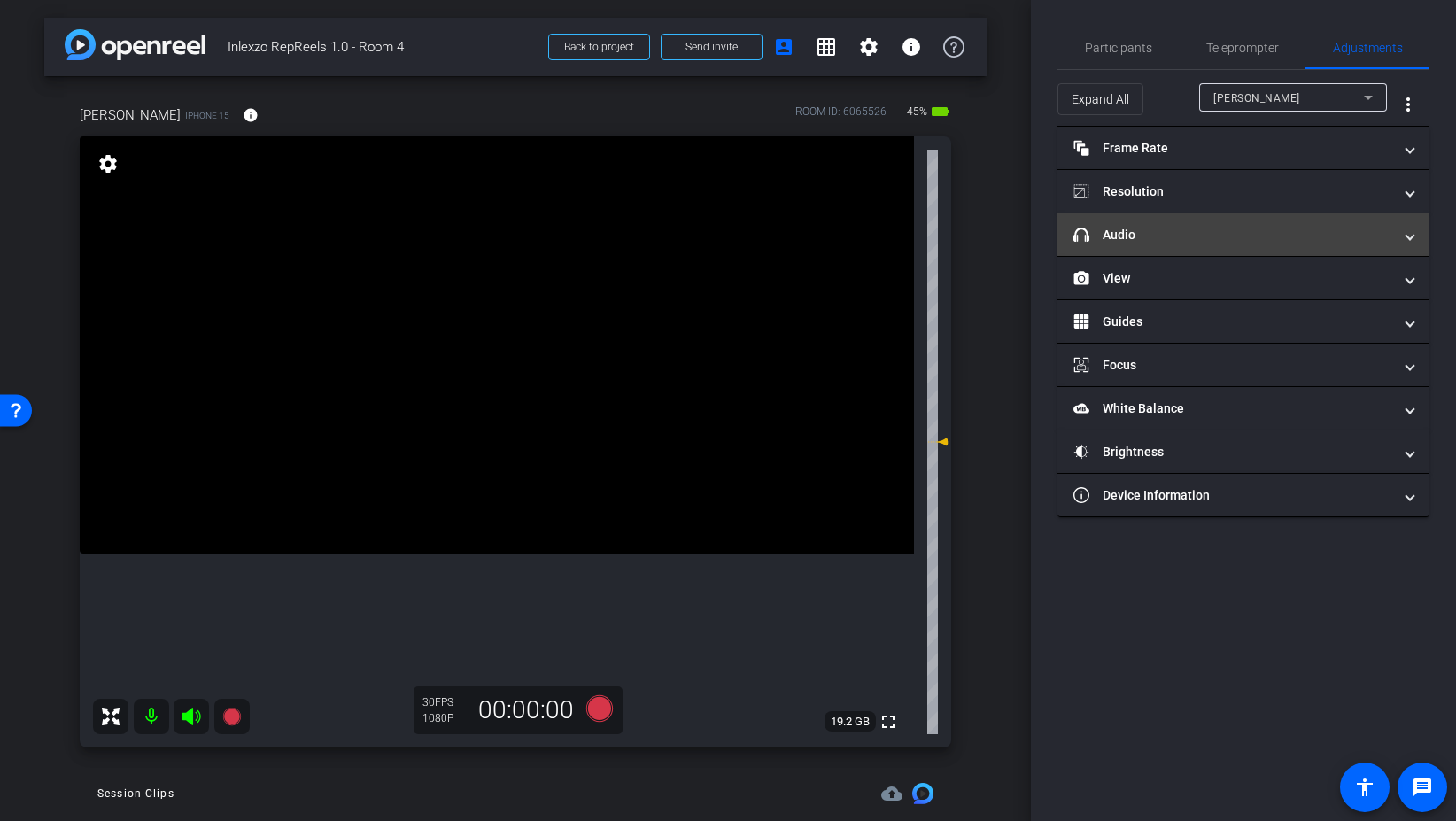
click at [1173, 244] on mat-expansion-panel-header "headphone icon Audio" at bounding box center [1243, 235] width 372 height 43
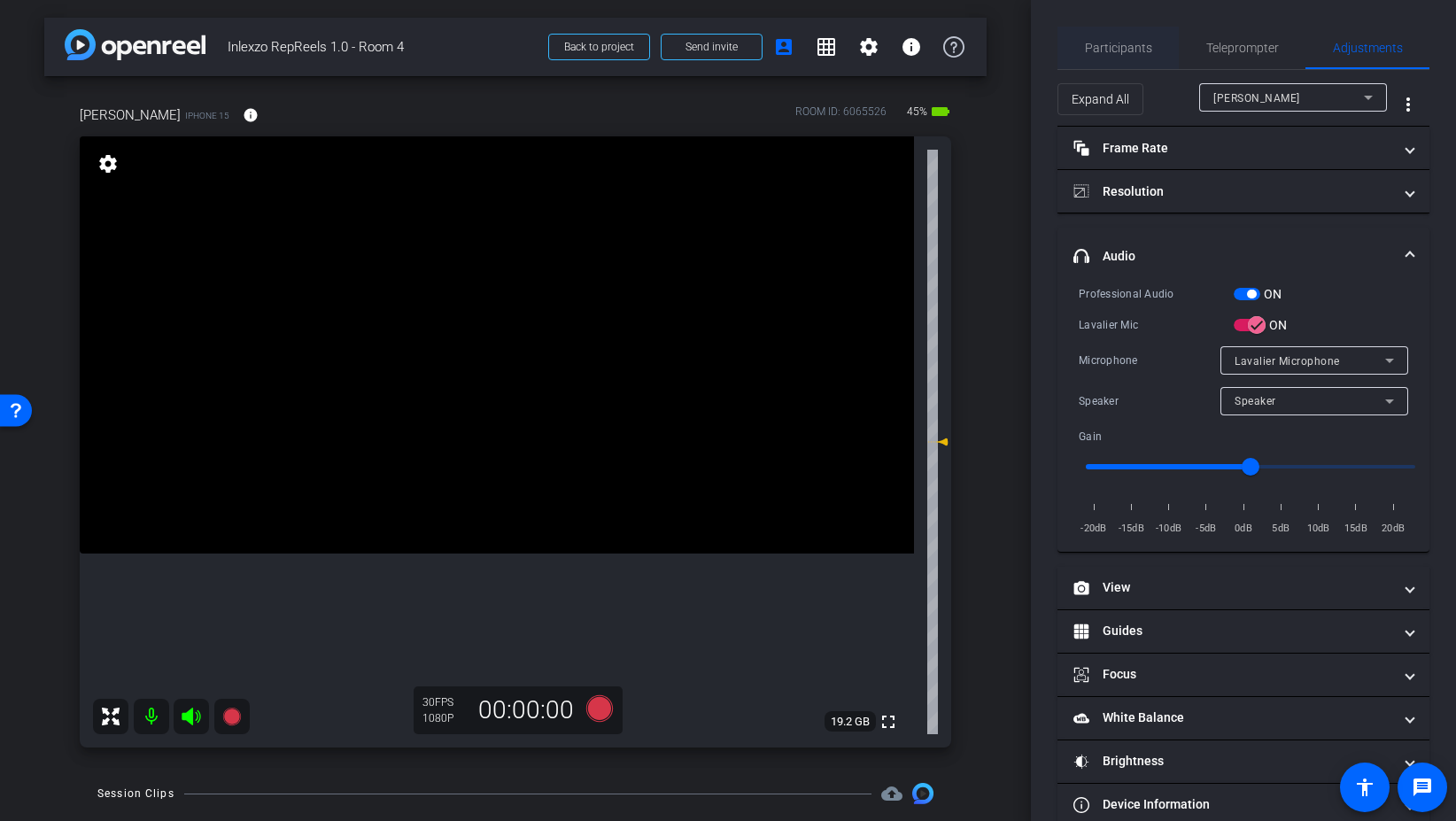
click at [1127, 52] on span "Participants" at bounding box center [1118, 48] width 67 height 13
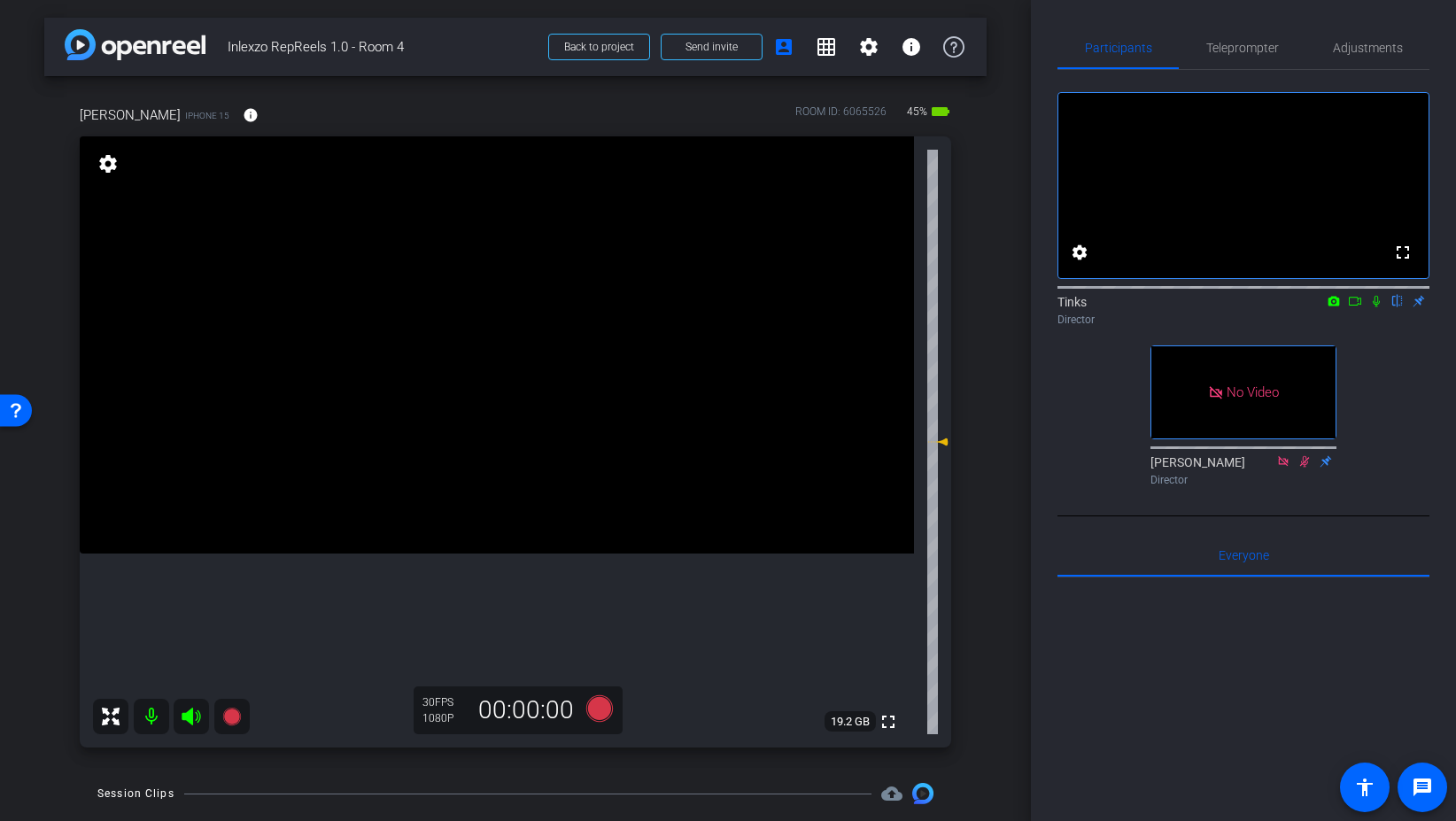
click at [1376, 307] on icon at bounding box center [1376, 300] width 15 height 13
click at [600, 707] on icon at bounding box center [599, 707] width 26 height 26
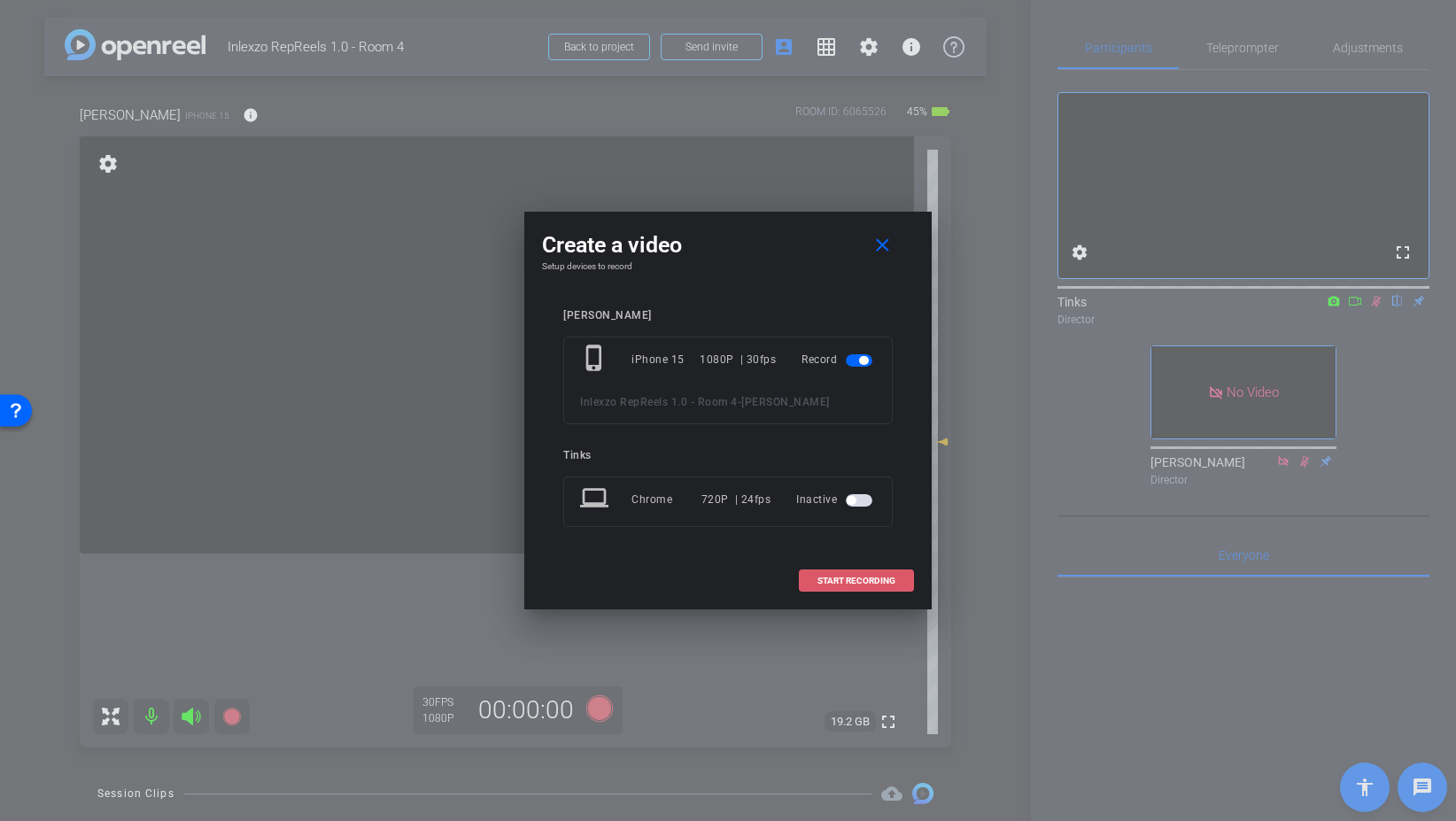
click at [876, 582] on span "START RECORDING" at bounding box center [856, 580] width 78 height 9
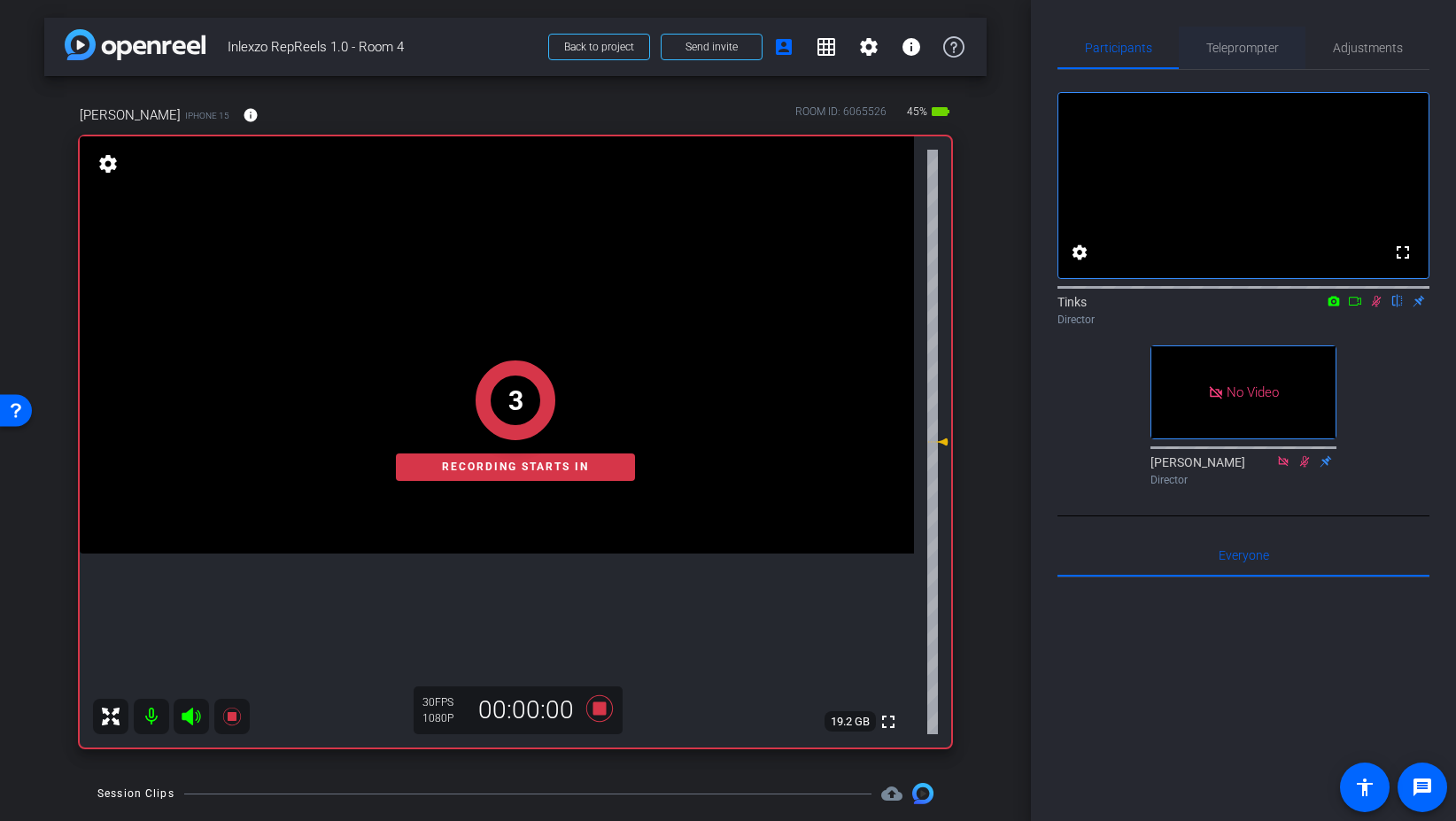
click at [1254, 54] on span "Teleprompter" at bounding box center [1242, 48] width 73 height 13
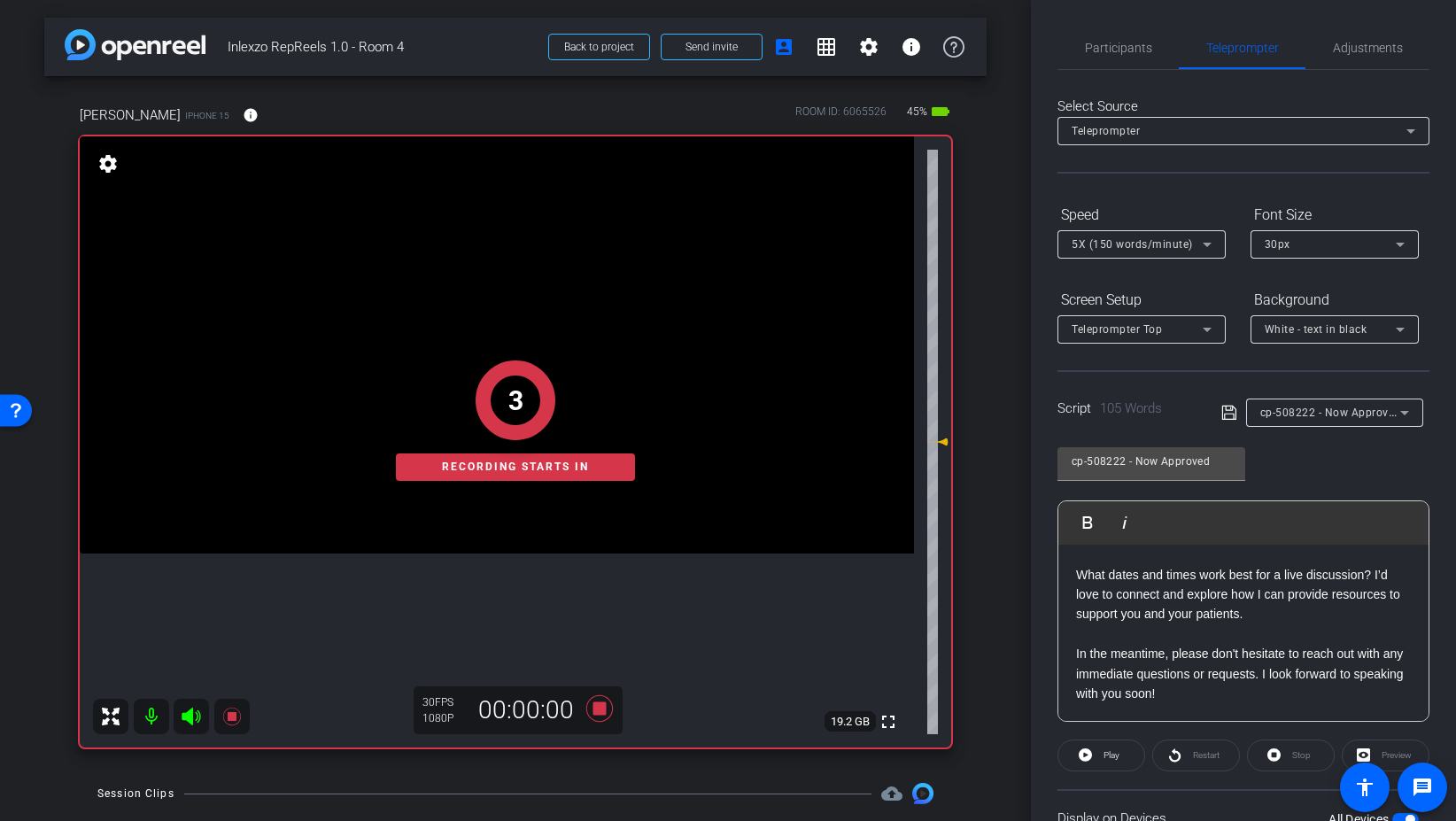
scroll to position [147, 0]
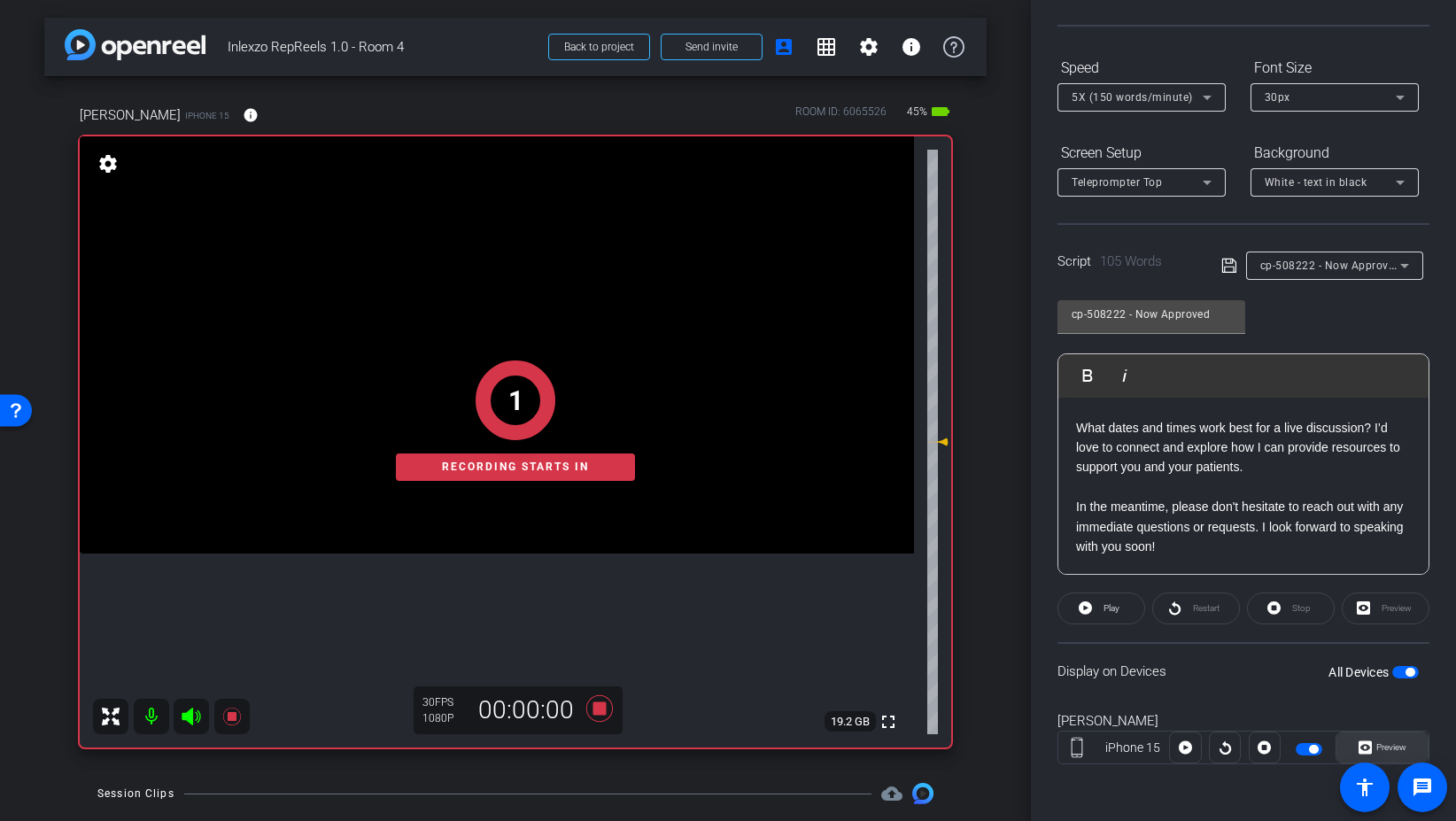
click at [1380, 744] on span "Preview" at bounding box center [1391, 747] width 30 height 10
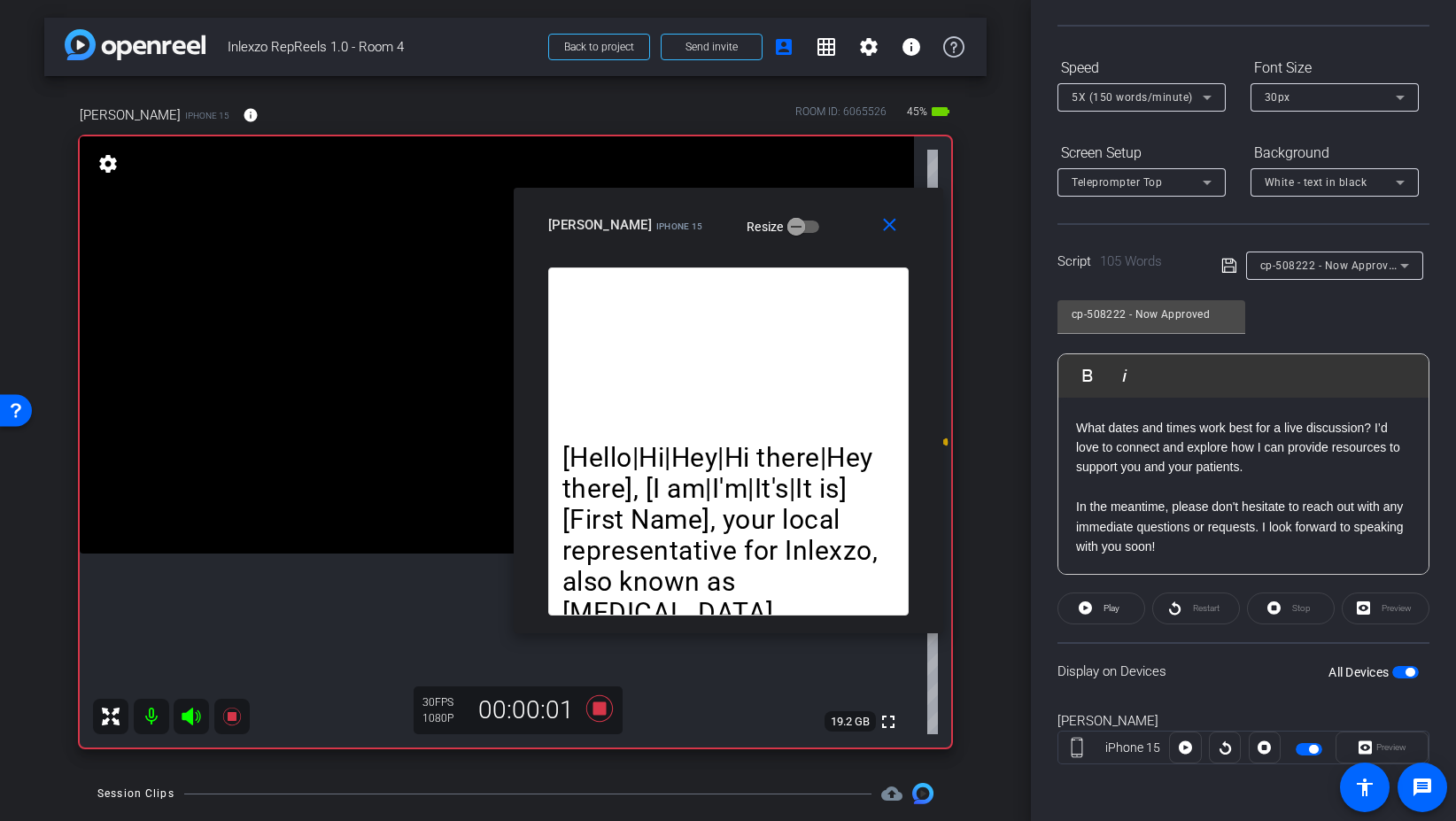
click at [1202, 599] on div "Restart" at bounding box center [1196, 608] width 87 height 32
click at [1119, 616] on span "Play" at bounding box center [1109, 608] width 20 height 25
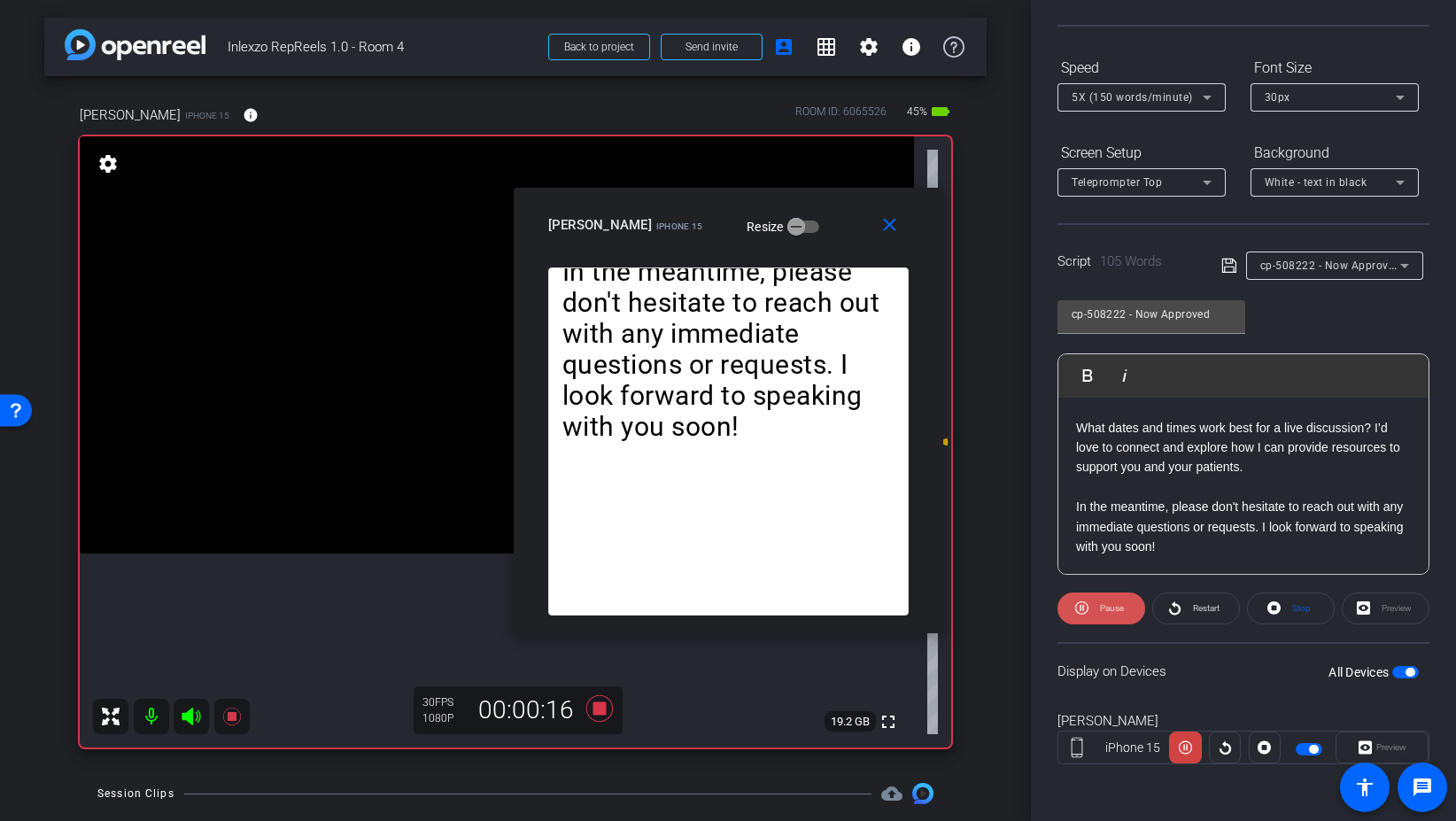
click at [1088, 611] on icon at bounding box center [1082, 607] width 14 height 22
click at [891, 235] on mat-icon "close" at bounding box center [889, 225] width 22 height 22
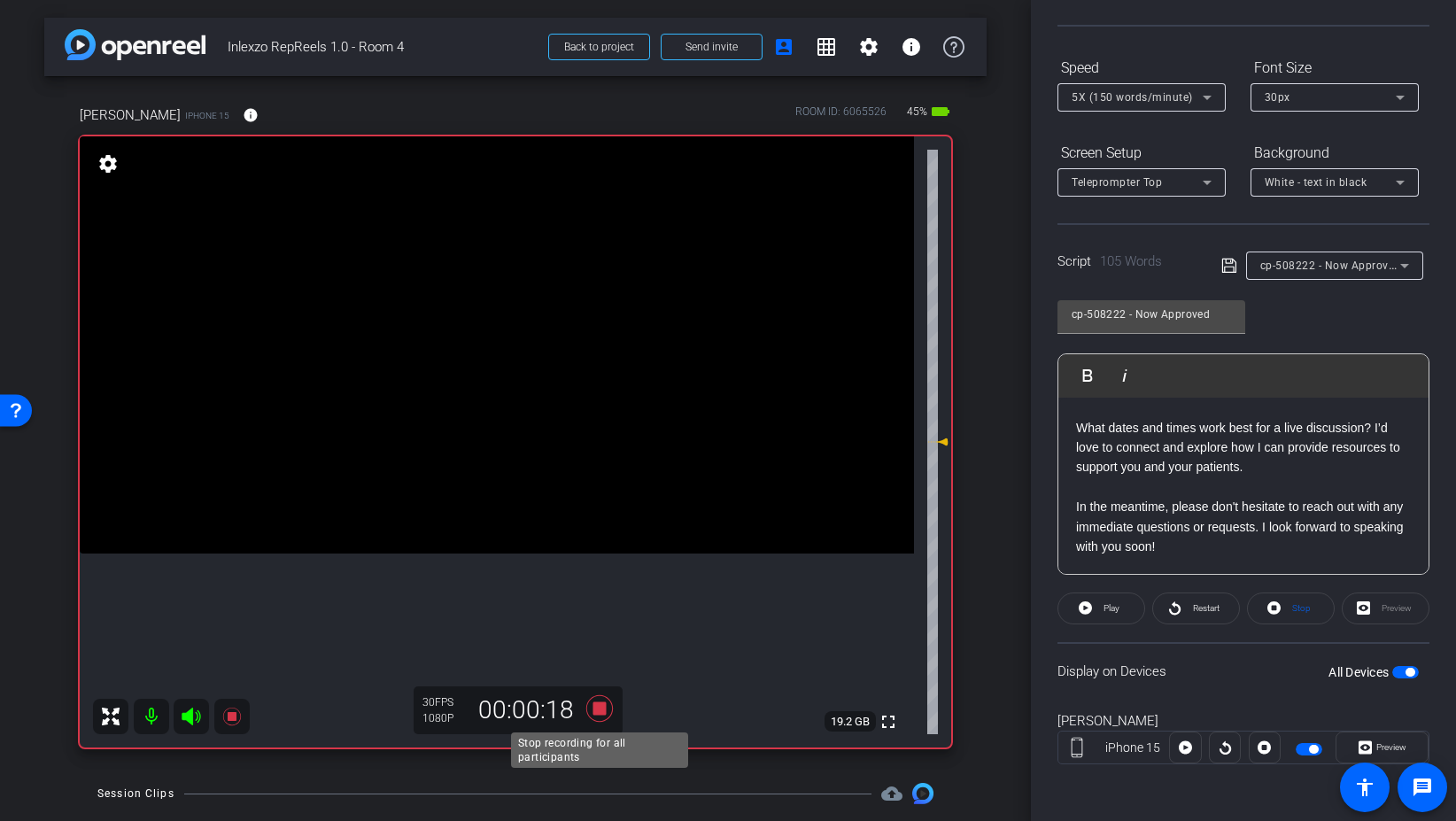
click at [604, 707] on icon at bounding box center [599, 707] width 26 height 26
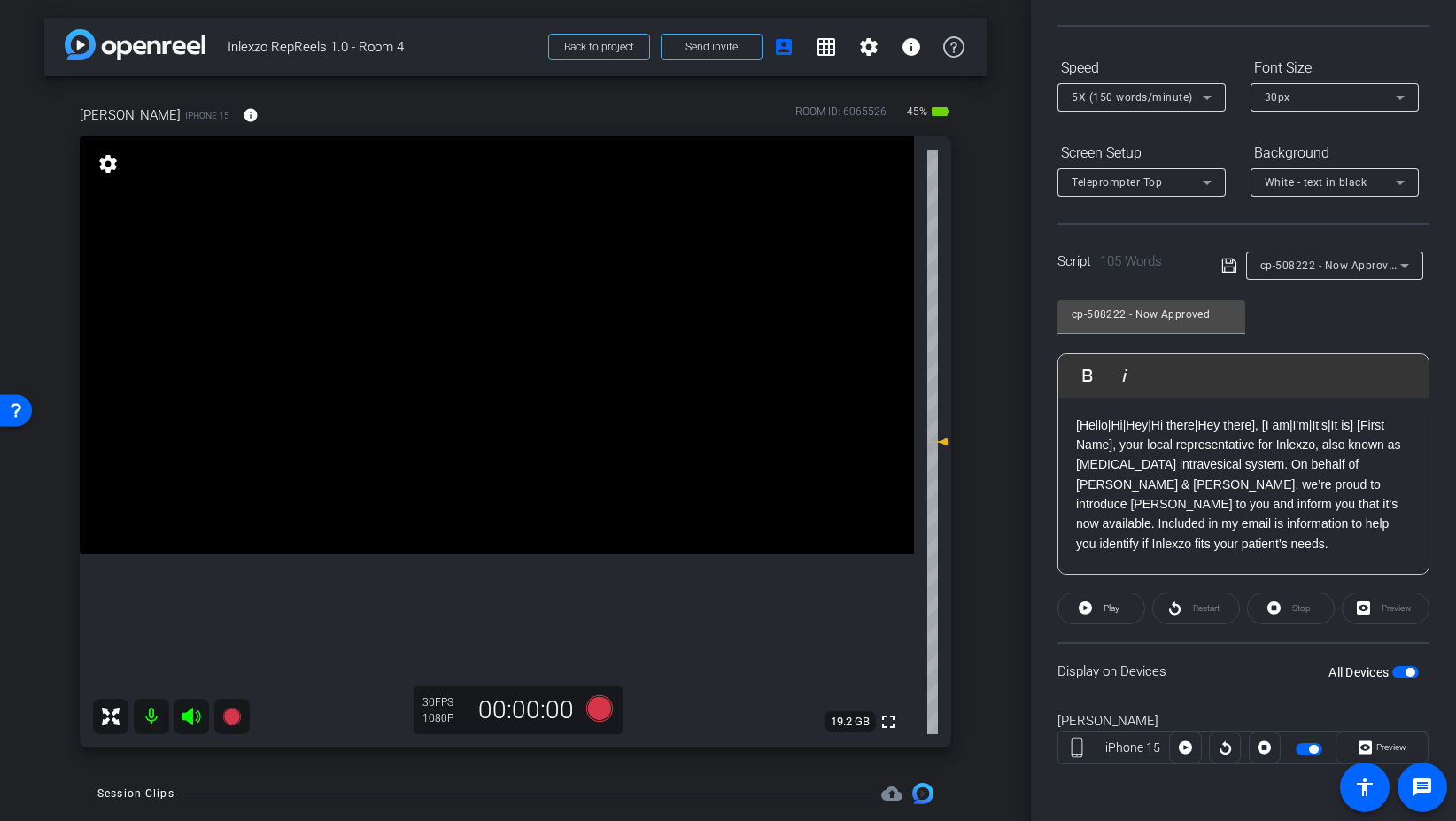
scroll to position [0, 0]
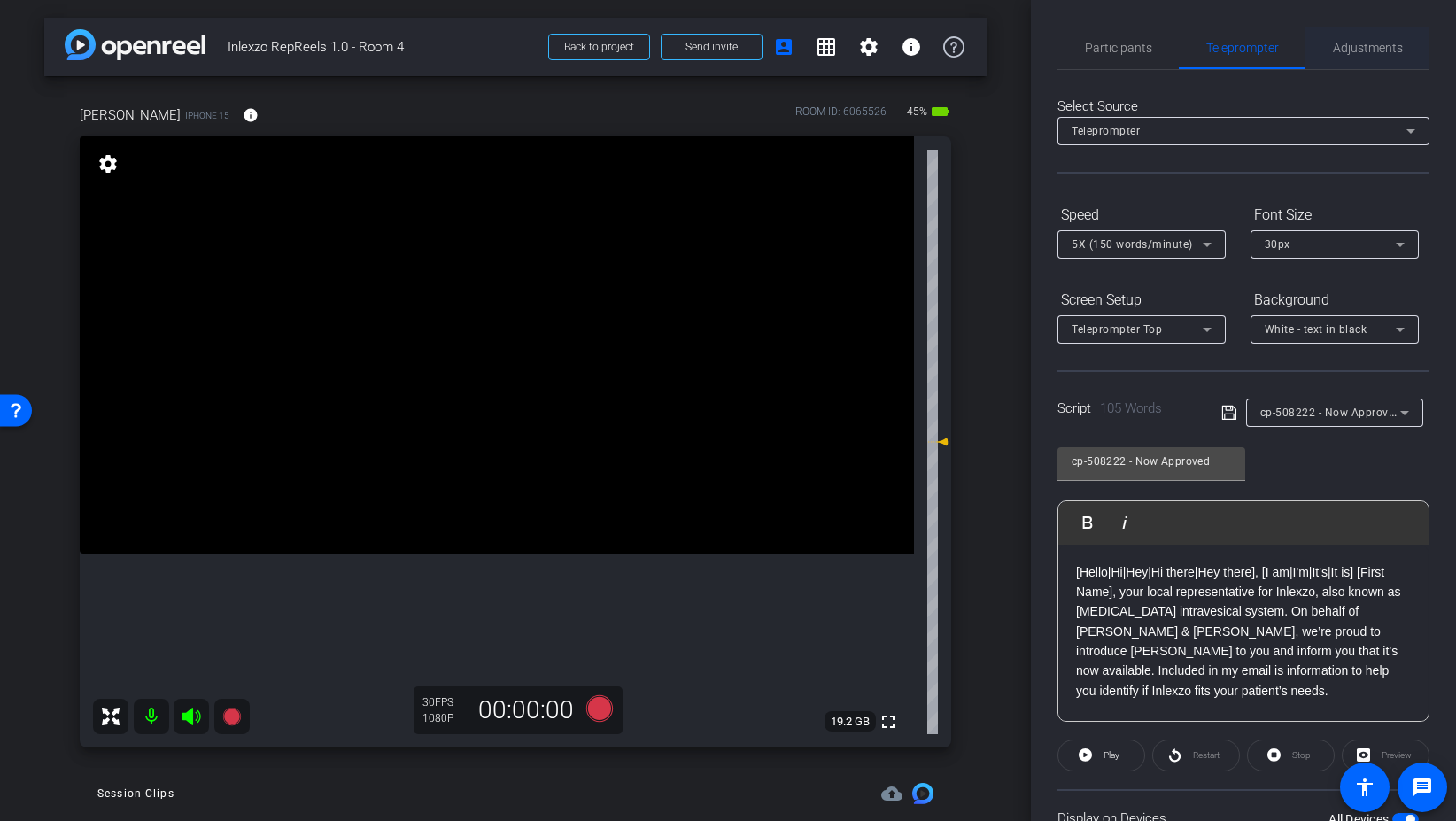
click at [1344, 45] on span "Adjustments" at bounding box center [1369, 48] width 70 height 13
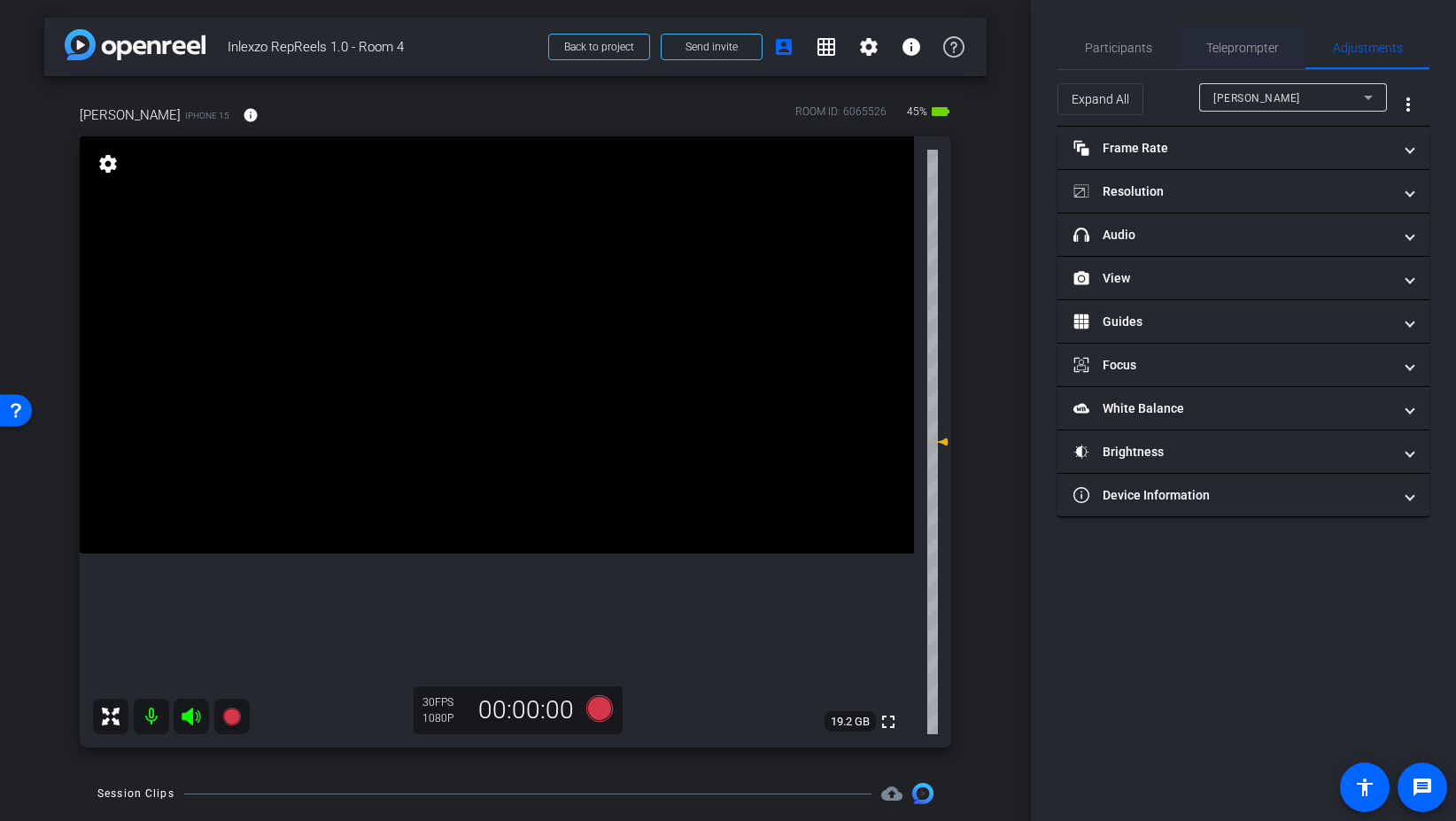
click at [1247, 57] on span "Teleprompter" at bounding box center [1242, 48] width 73 height 43
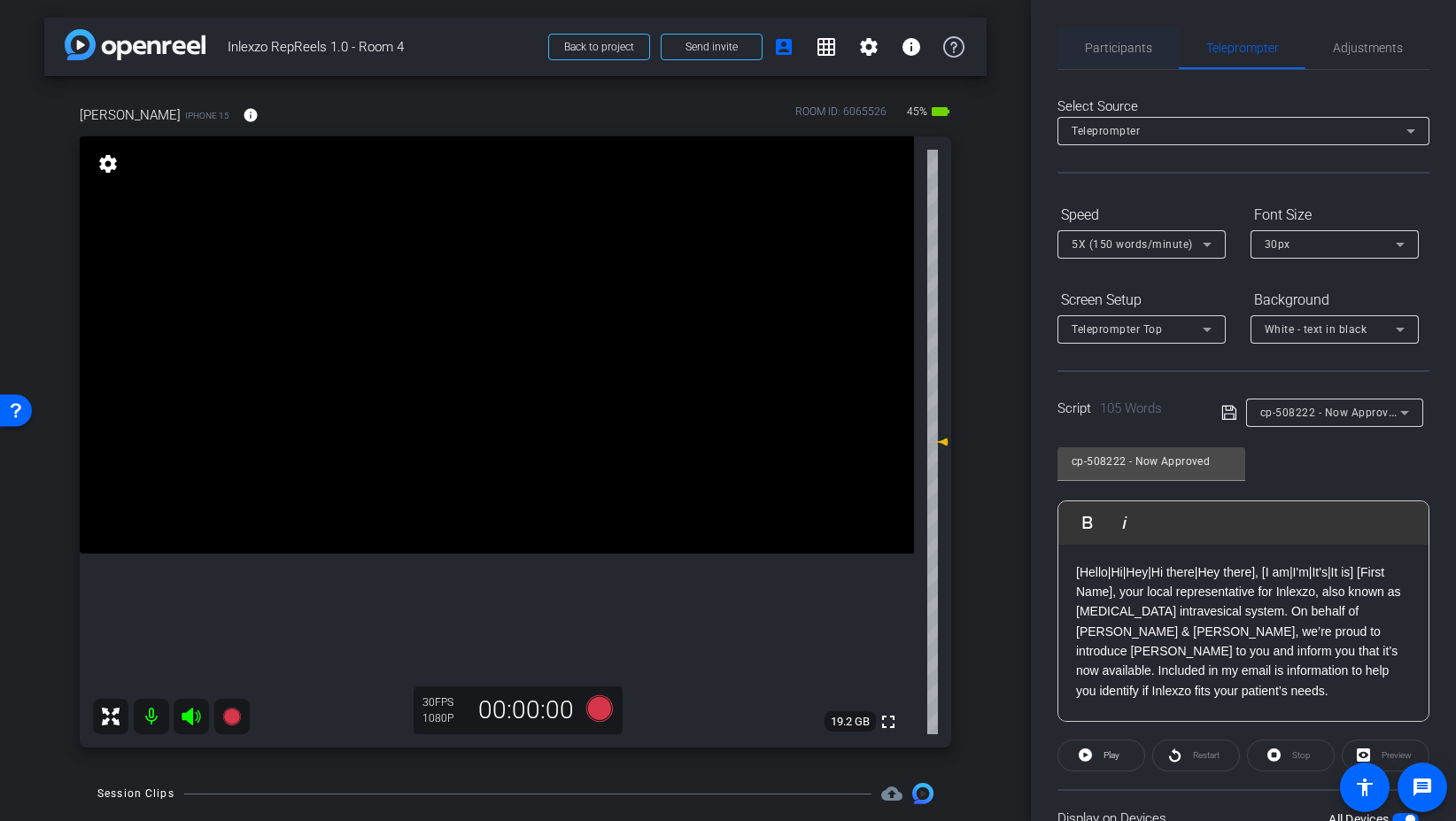
click at [1101, 63] on span "Participants" at bounding box center [1118, 48] width 67 height 43
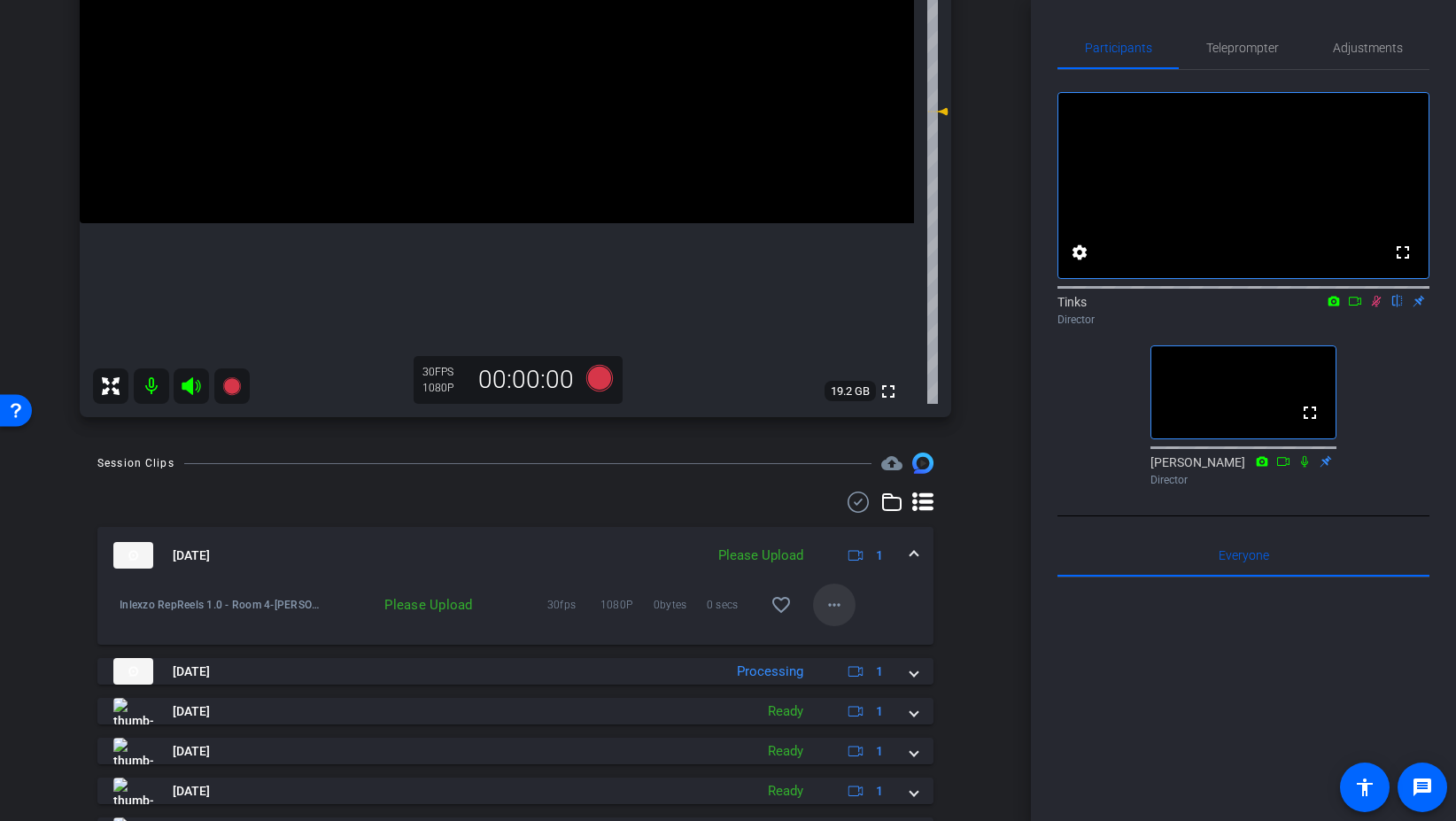
scroll to position [341, 0]
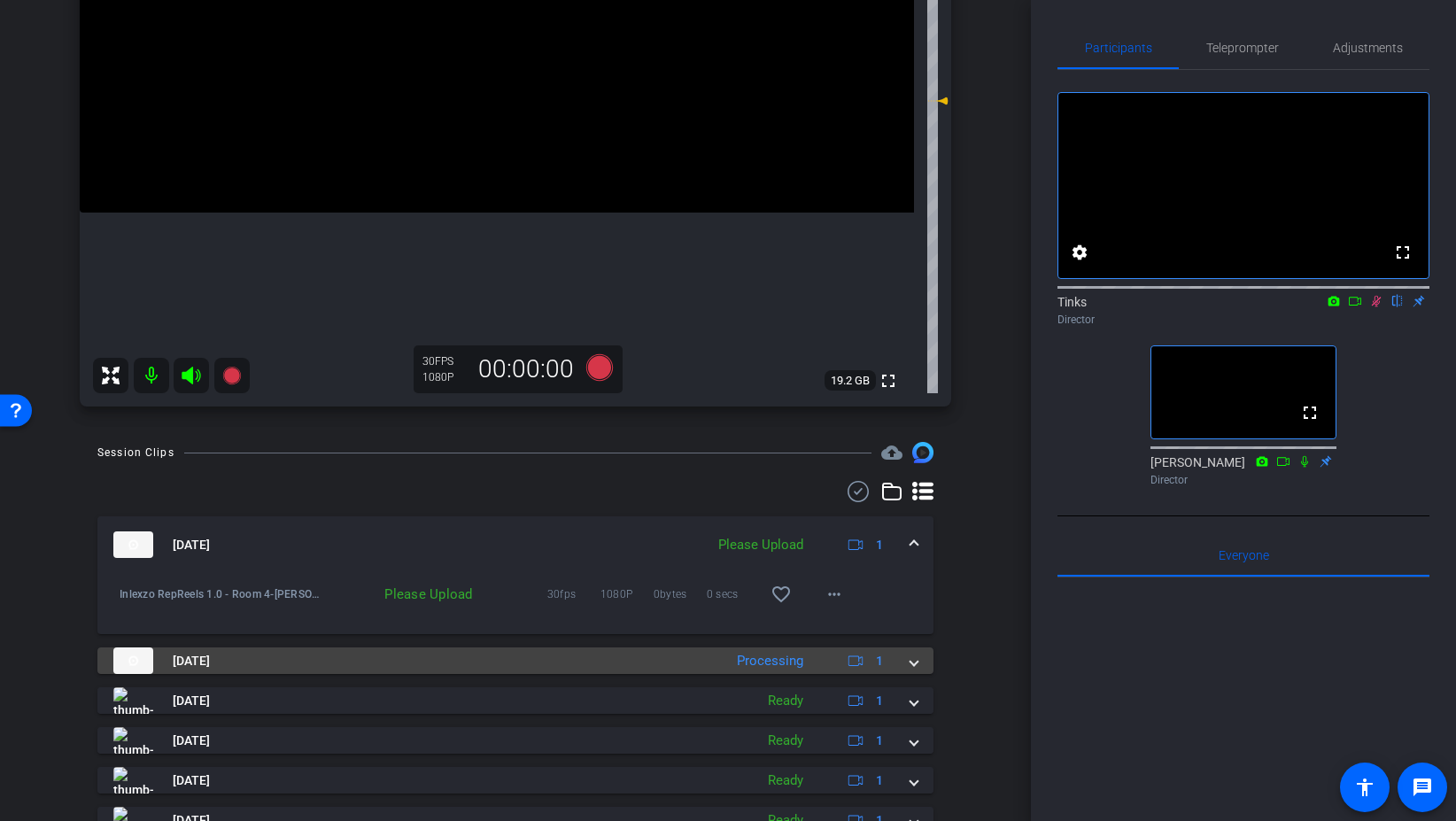
click at [915, 669] on span at bounding box center [914, 661] width 7 height 18
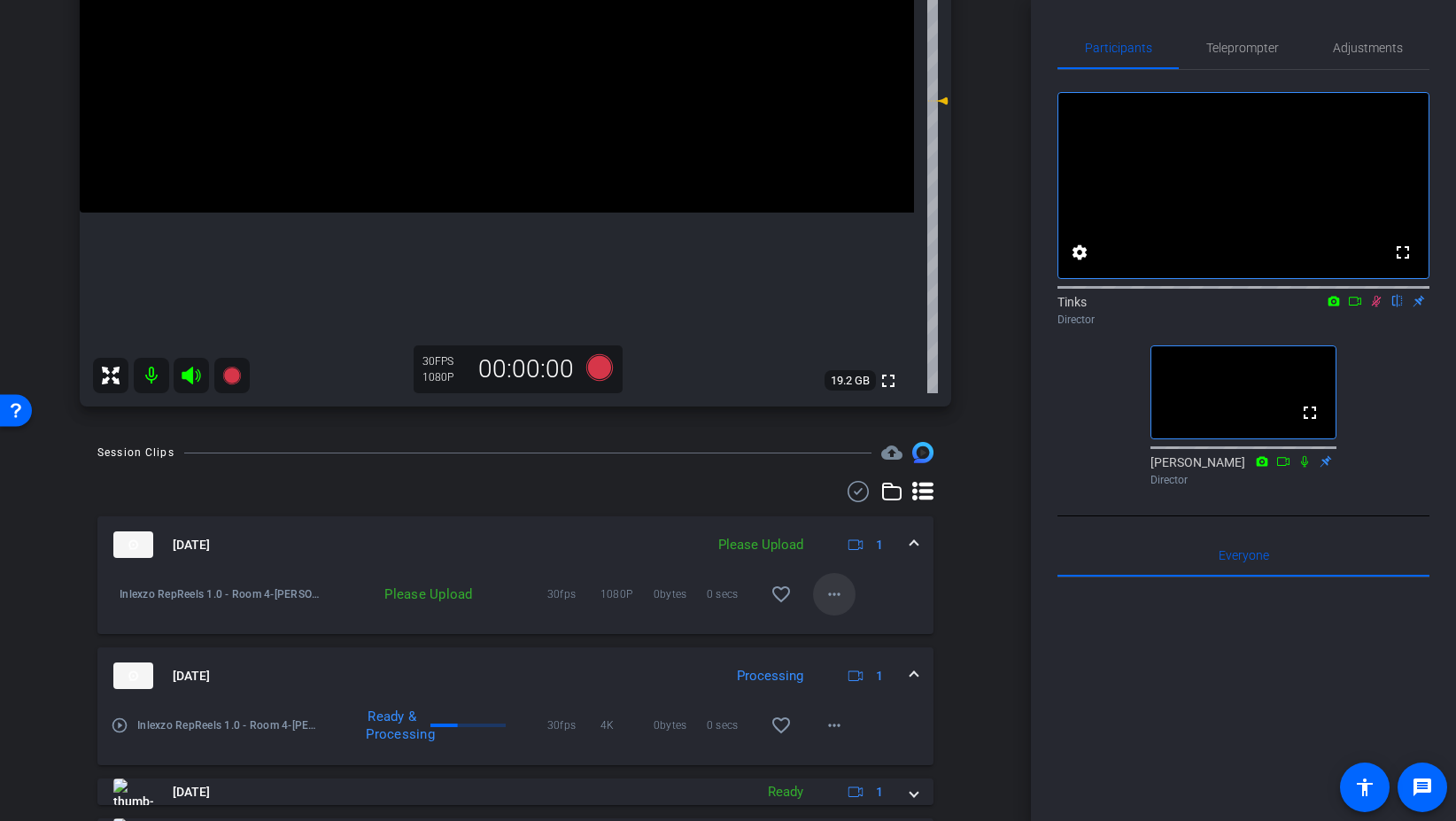
click at [830, 596] on mat-icon "more_horiz" at bounding box center [835, 595] width 21 height 21
click at [848, 630] on span "Upload" at bounding box center [862, 632] width 71 height 21
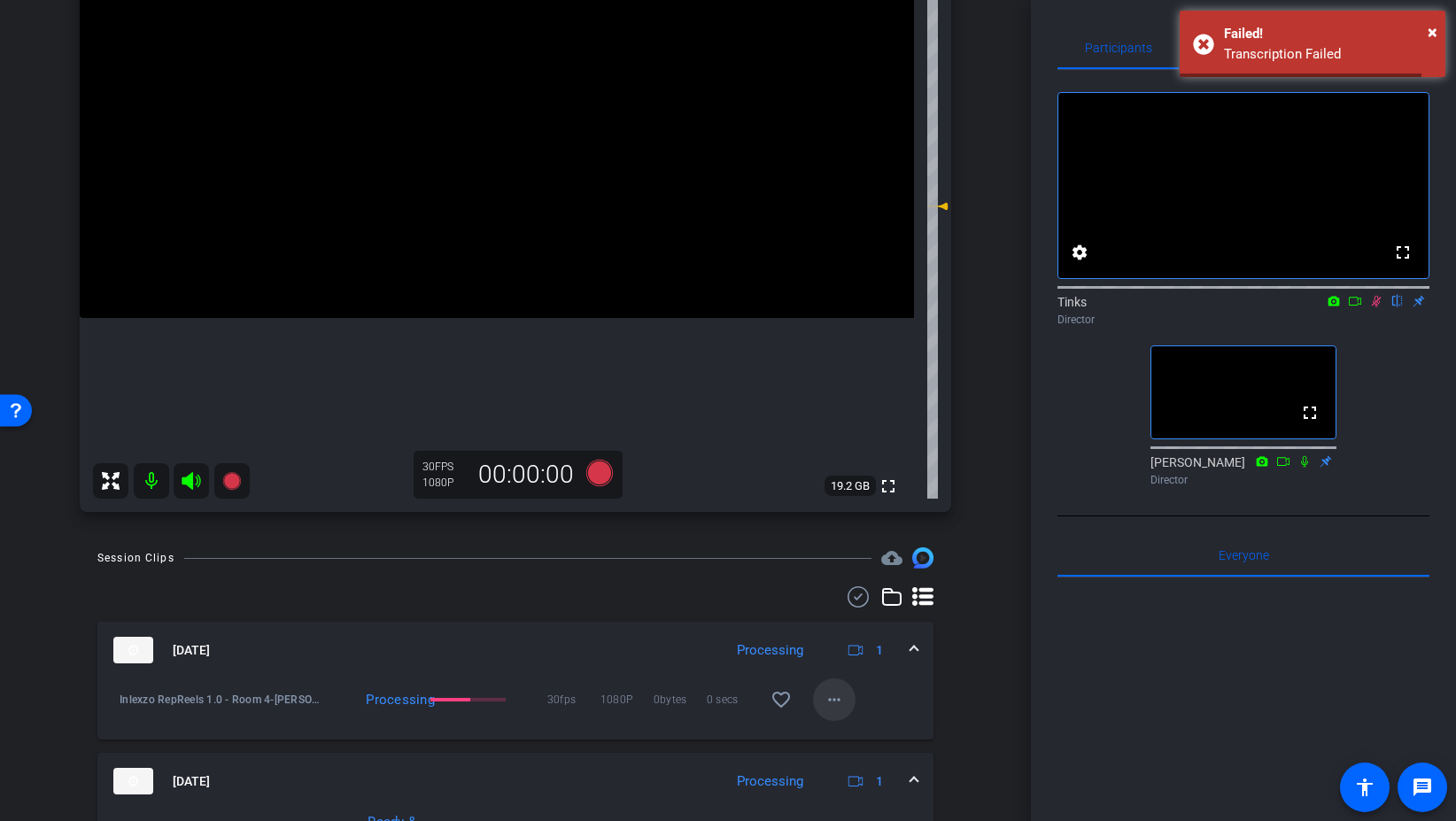
scroll to position [209, 0]
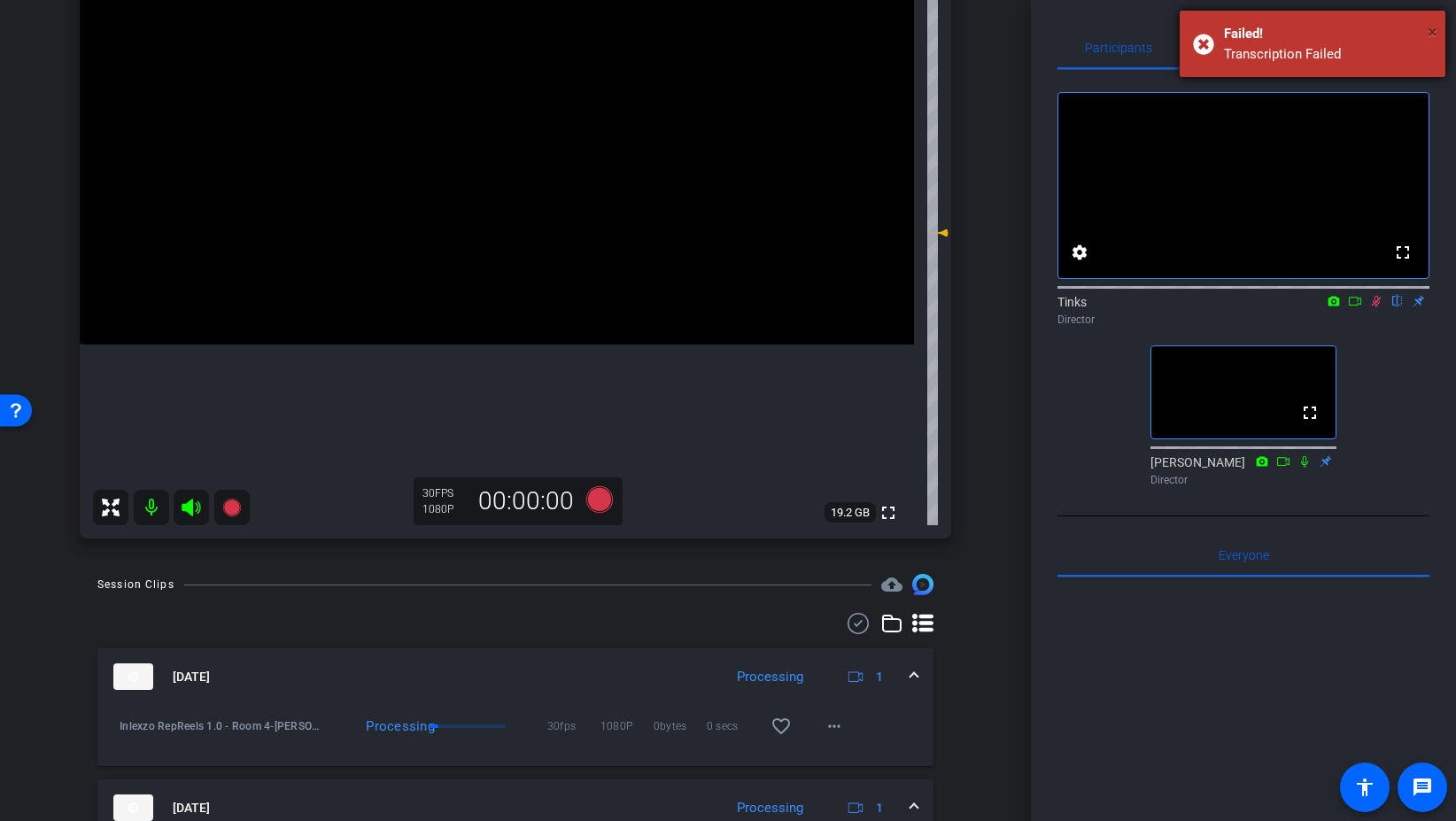
click at [1437, 27] on span "×" at bounding box center [1433, 32] width 10 height 21
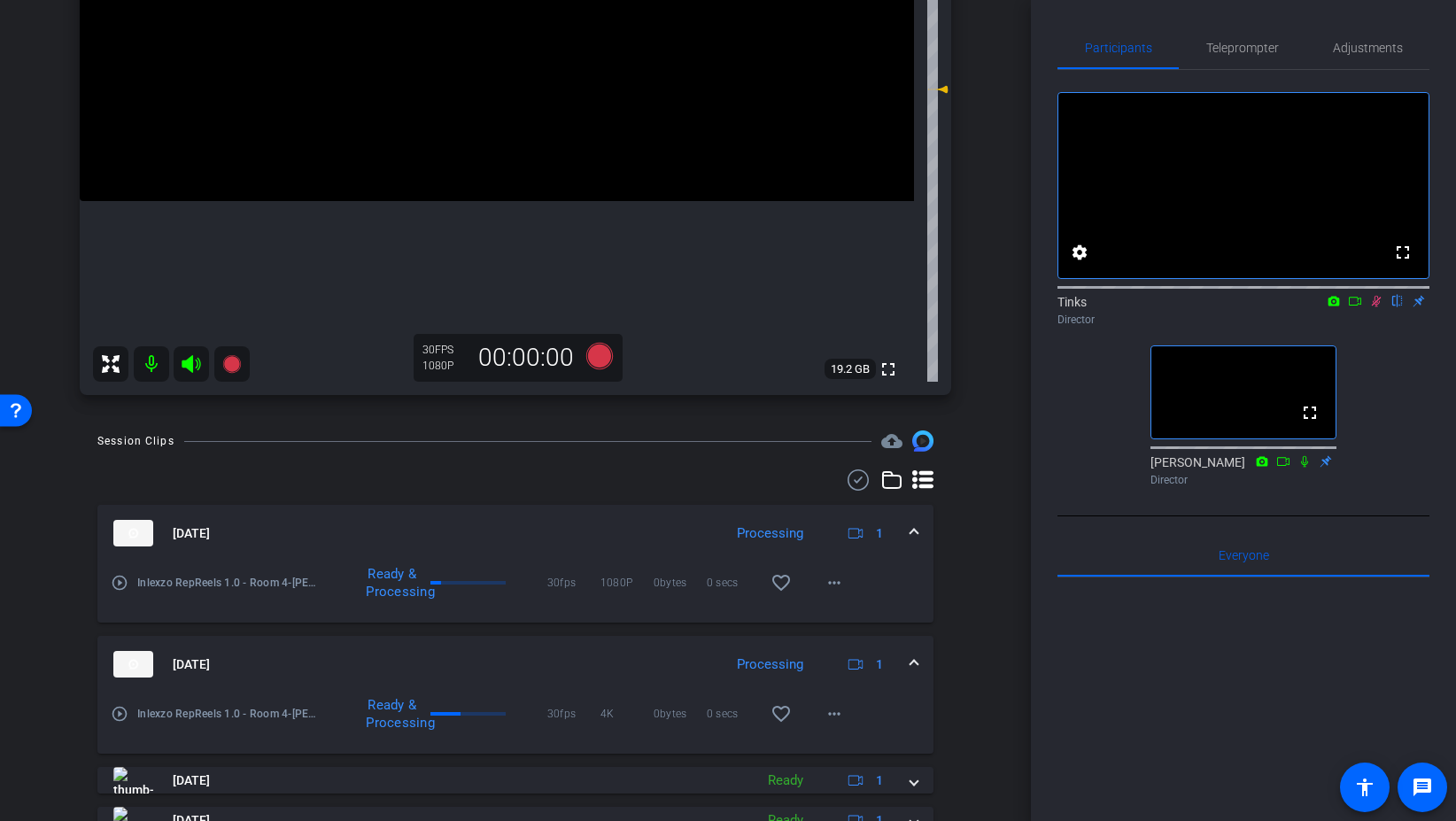
scroll to position [361, 0]
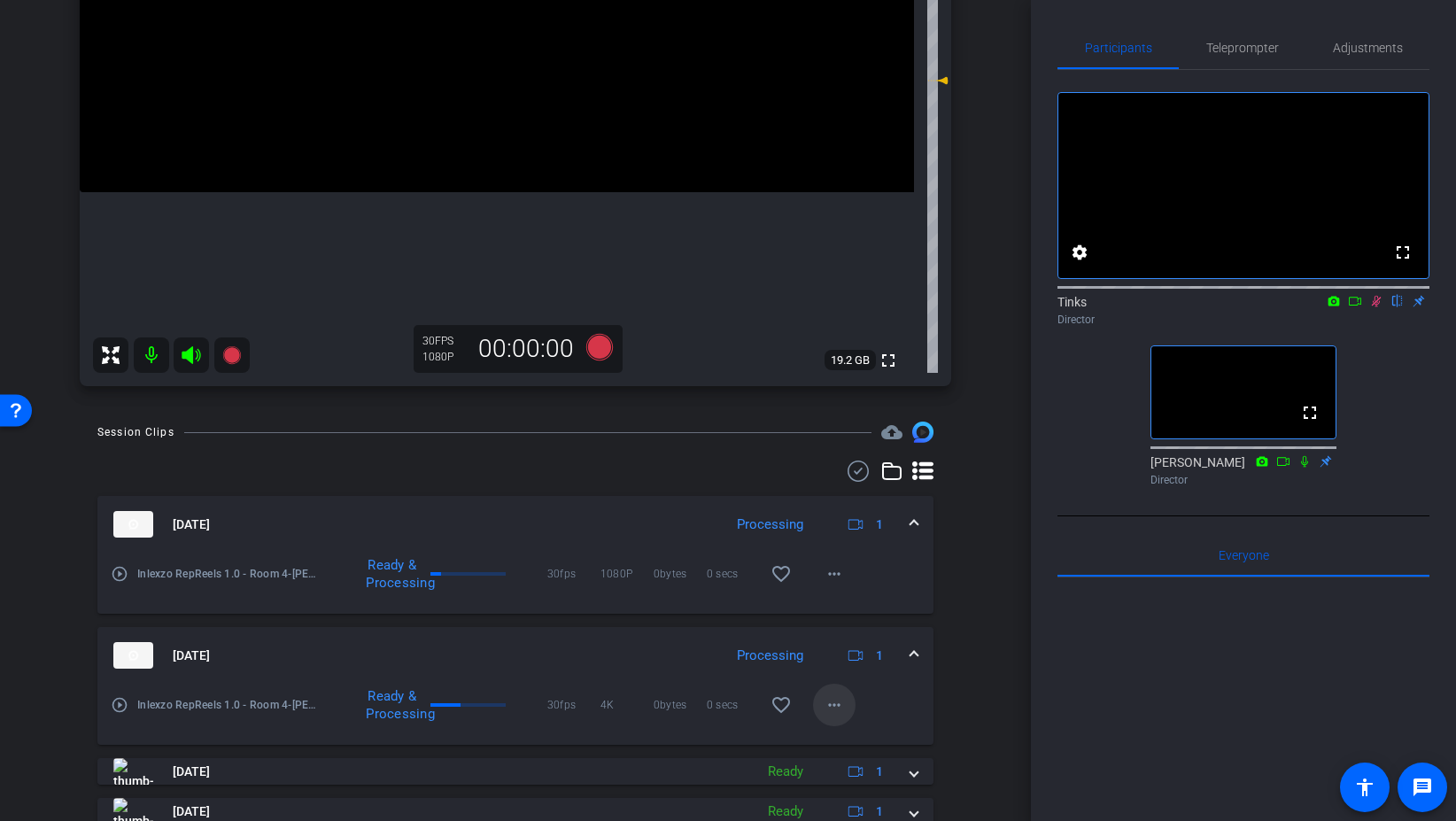
click at [840, 714] on mat-icon "more_horiz" at bounding box center [835, 705] width 21 height 21
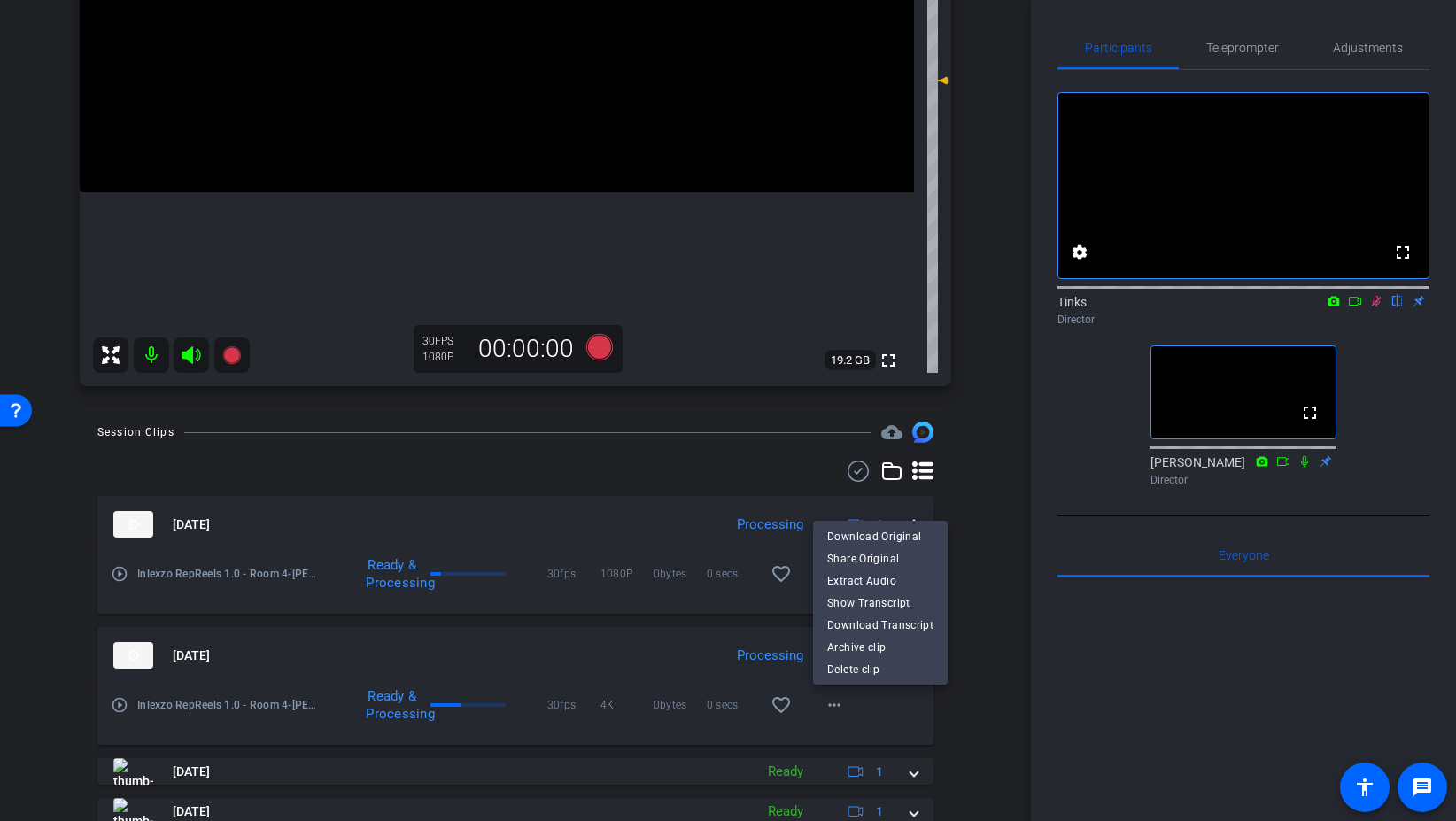
click at [949, 750] on div at bounding box center [728, 410] width 1456 height 821
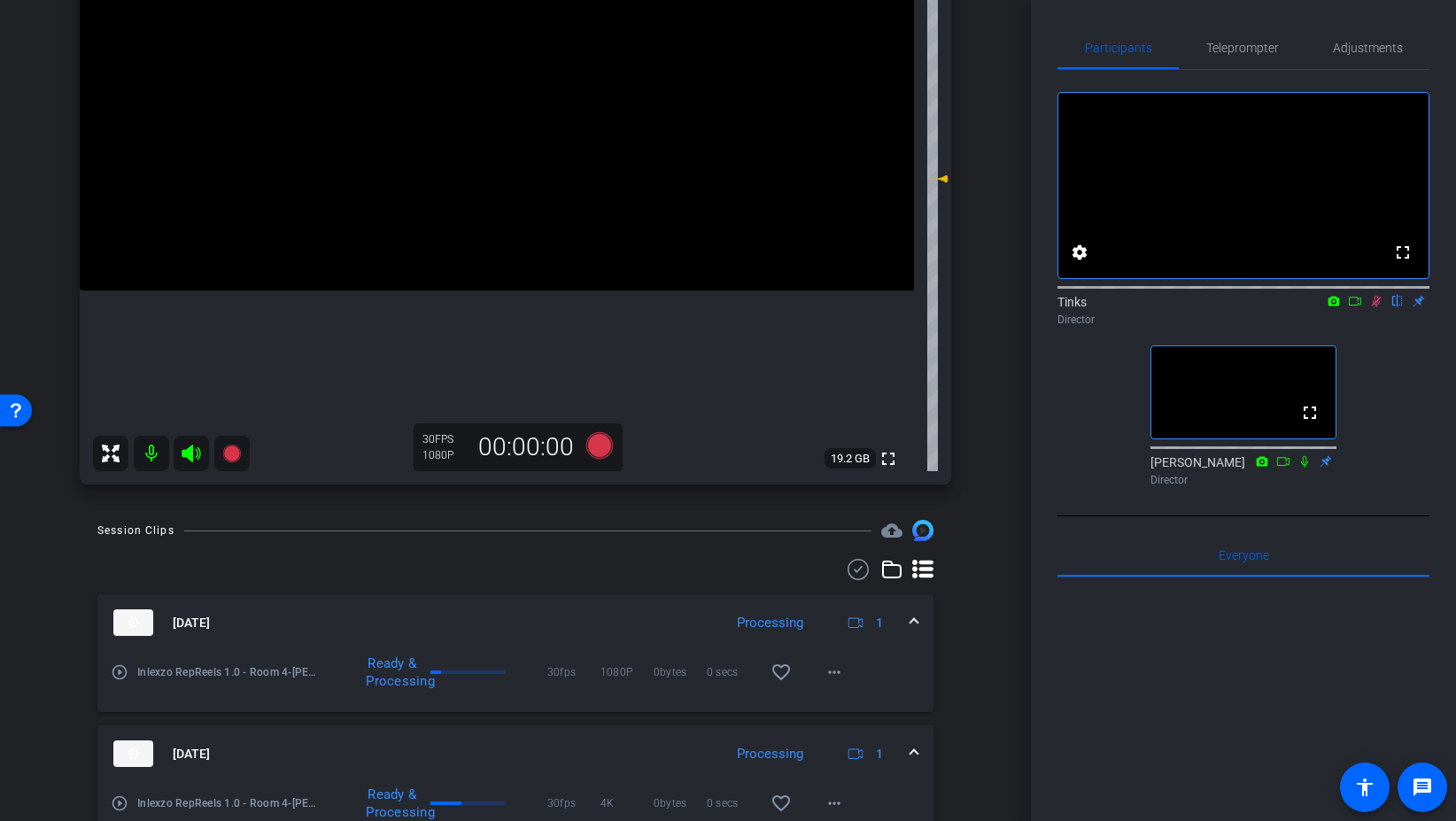
scroll to position [241, 0]
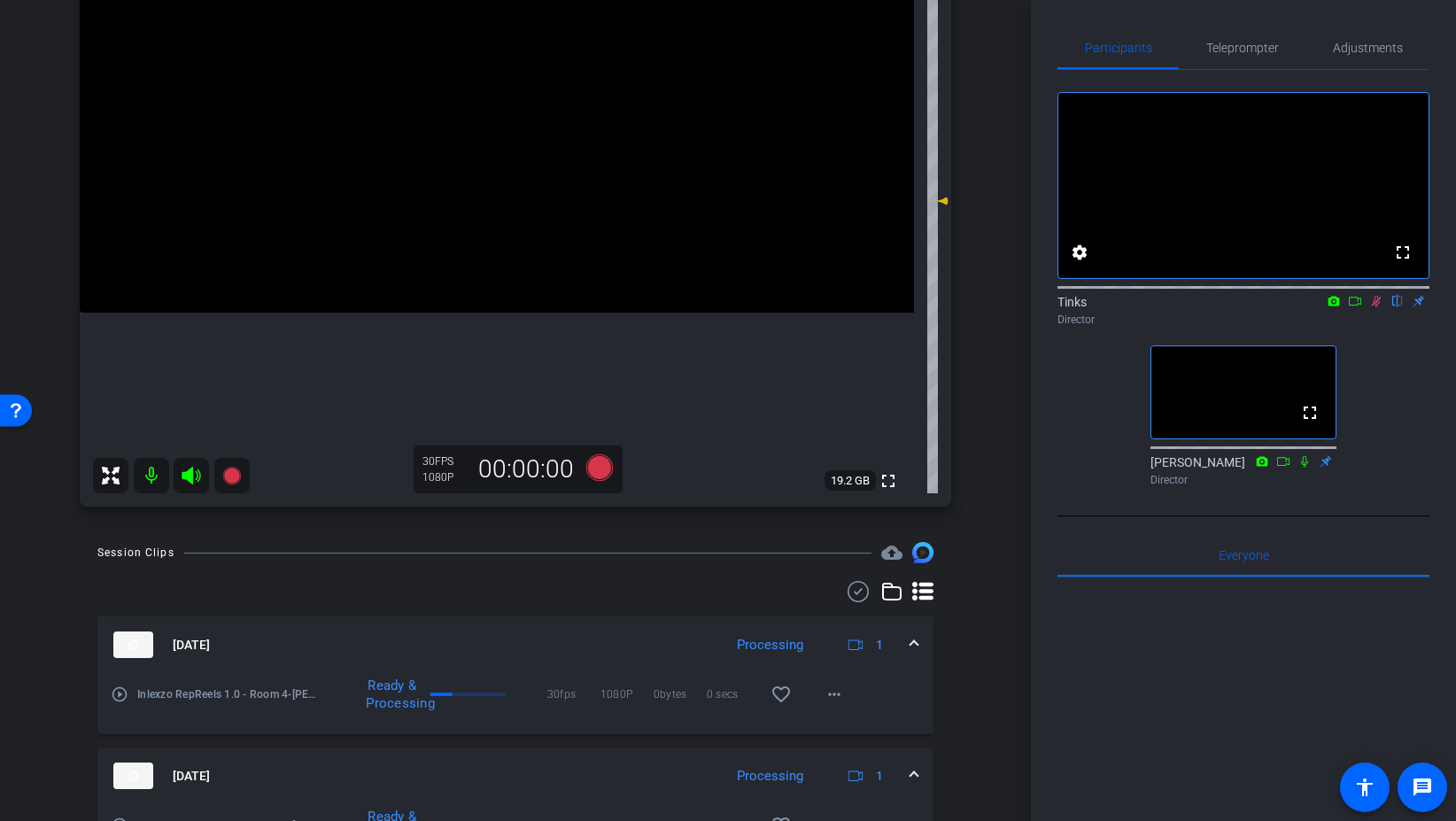
click at [1375, 307] on icon at bounding box center [1377, 301] width 10 height 12
click at [1240, 49] on span "Teleprompter" at bounding box center [1242, 48] width 73 height 13
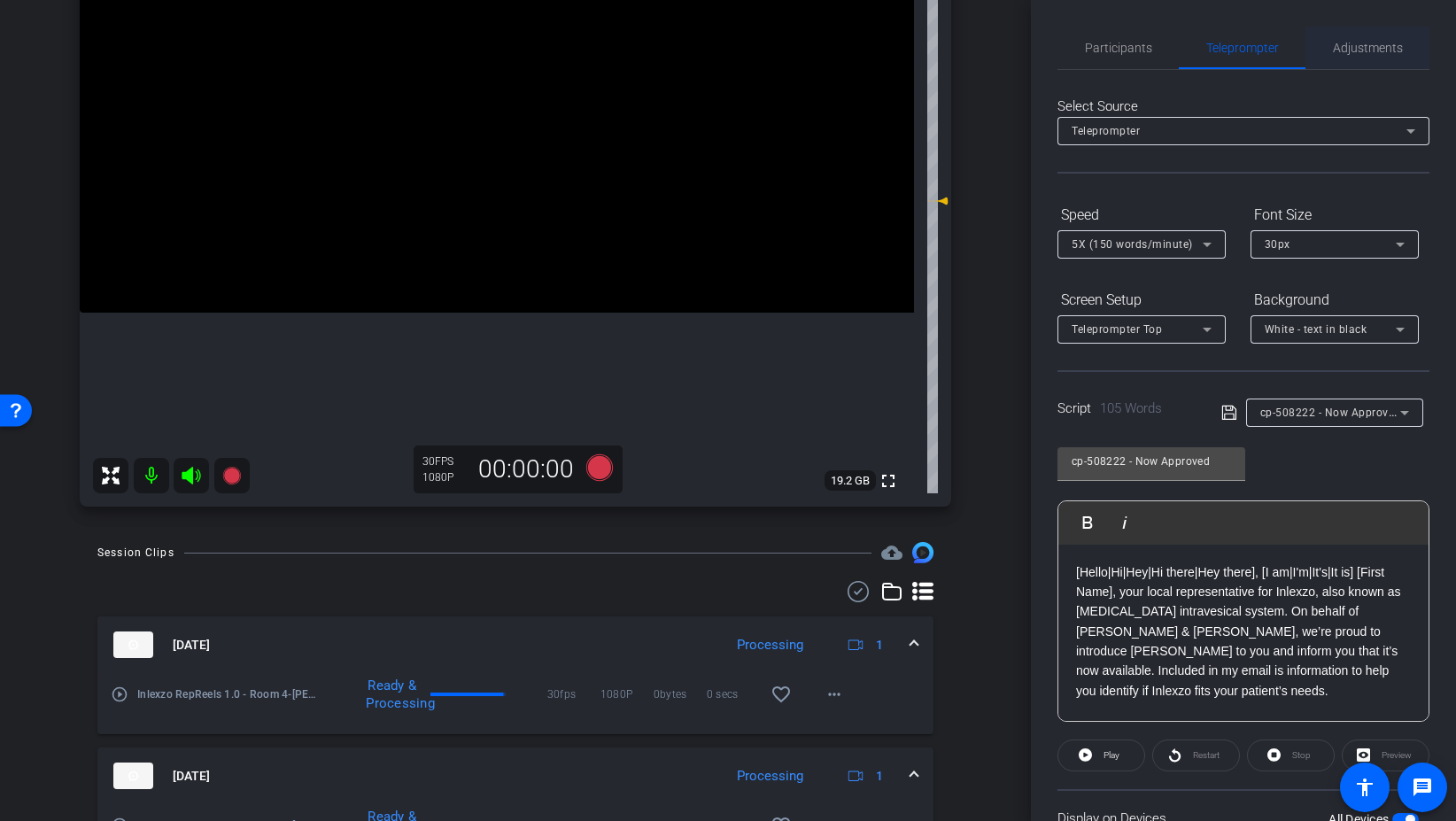
click at [1371, 42] on span "Adjustments" at bounding box center [1369, 48] width 70 height 13
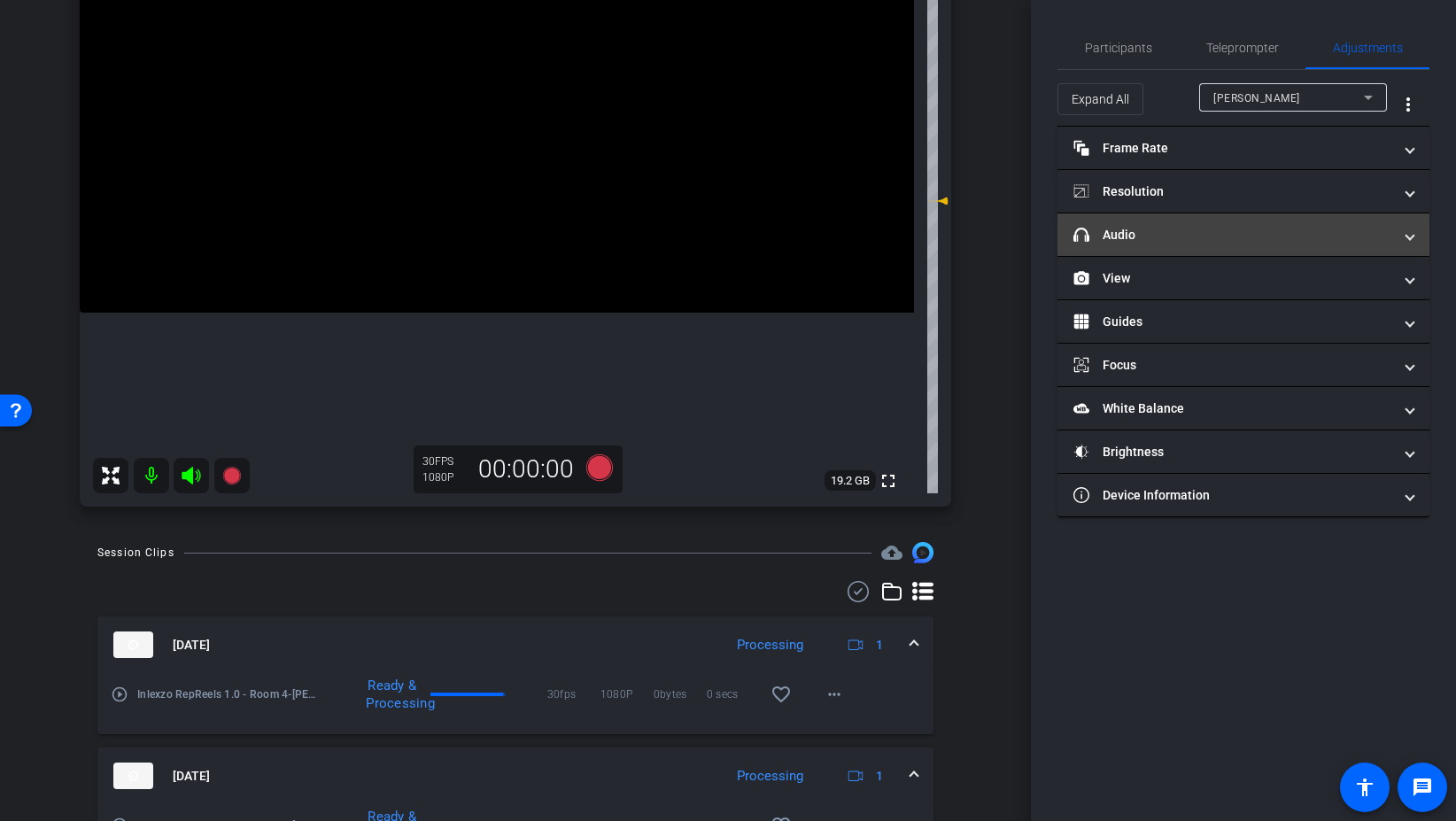
click at [1216, 226] on mat-panel-title "headphone icon Audio" at bounding box center [1233, 234] width 319 height 18
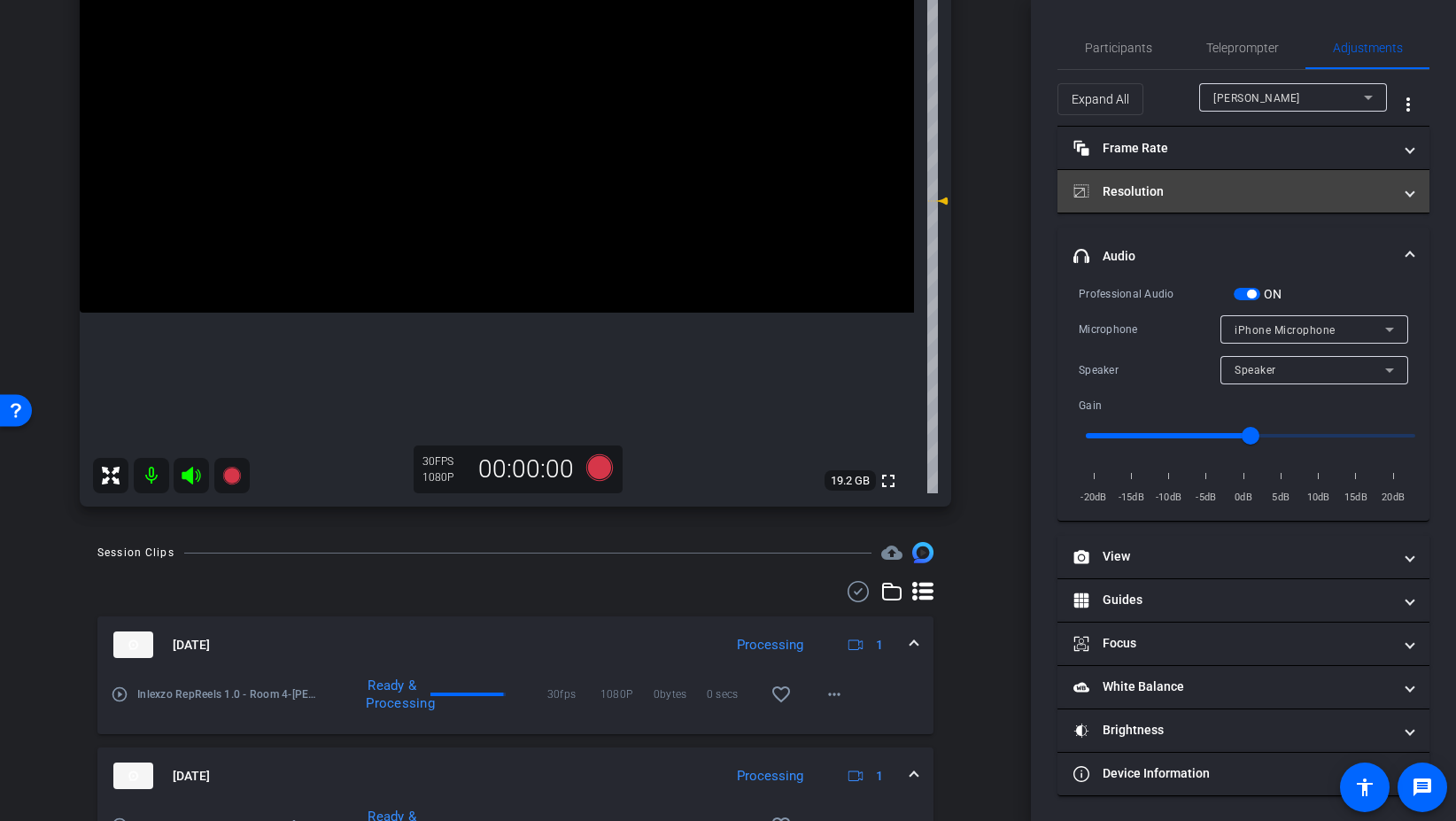
click at [1217, 201] on mat-expansion-panel-header "Resolution" at bounding box center [1243, 191] width 372 height 43
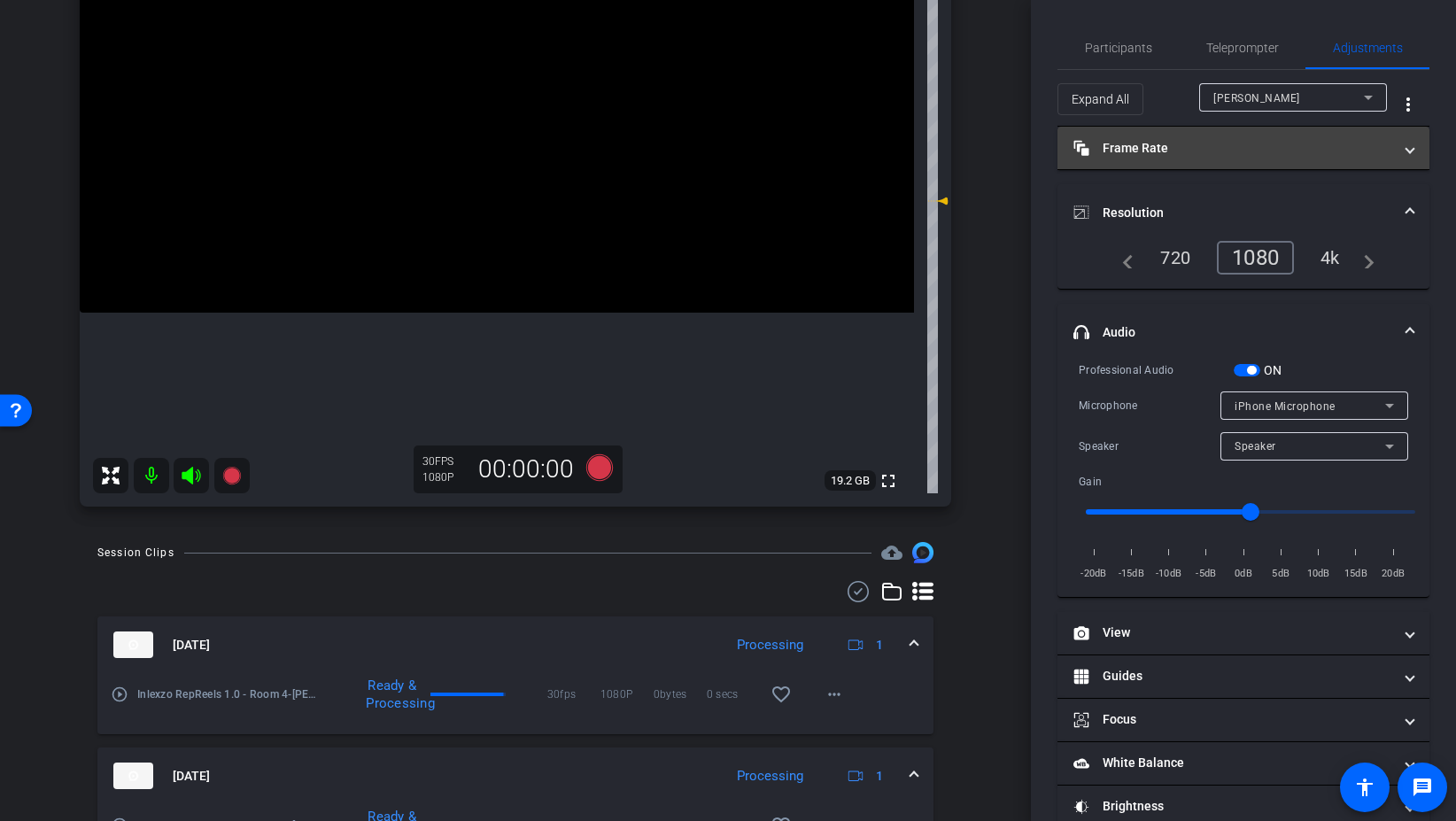
click at [1197, 154] on mat-panel-title "Frame Rate Frame Rate" at bounding box center [1233, 148] width 319 height 18
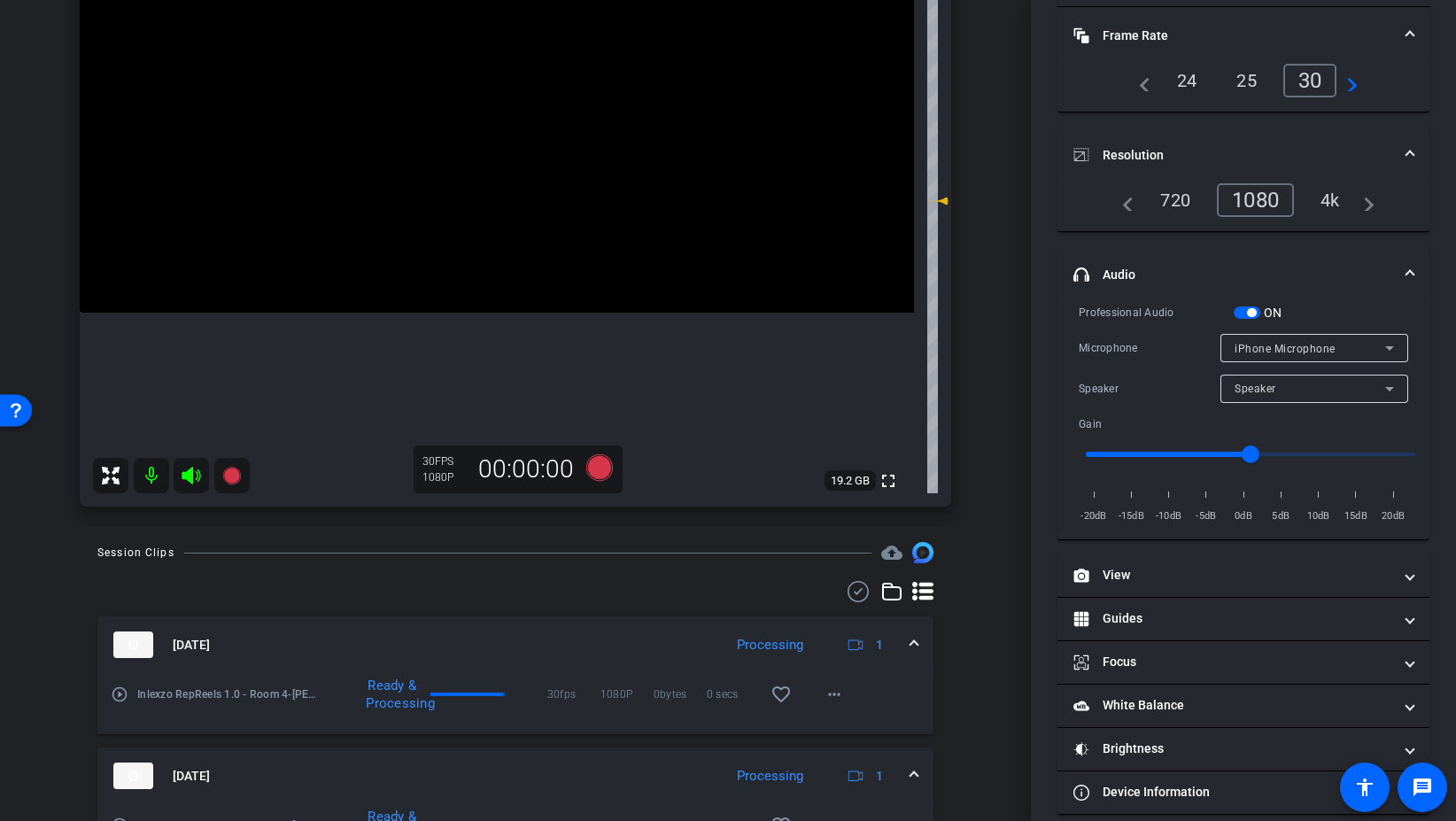
scroll to position [139, 0]
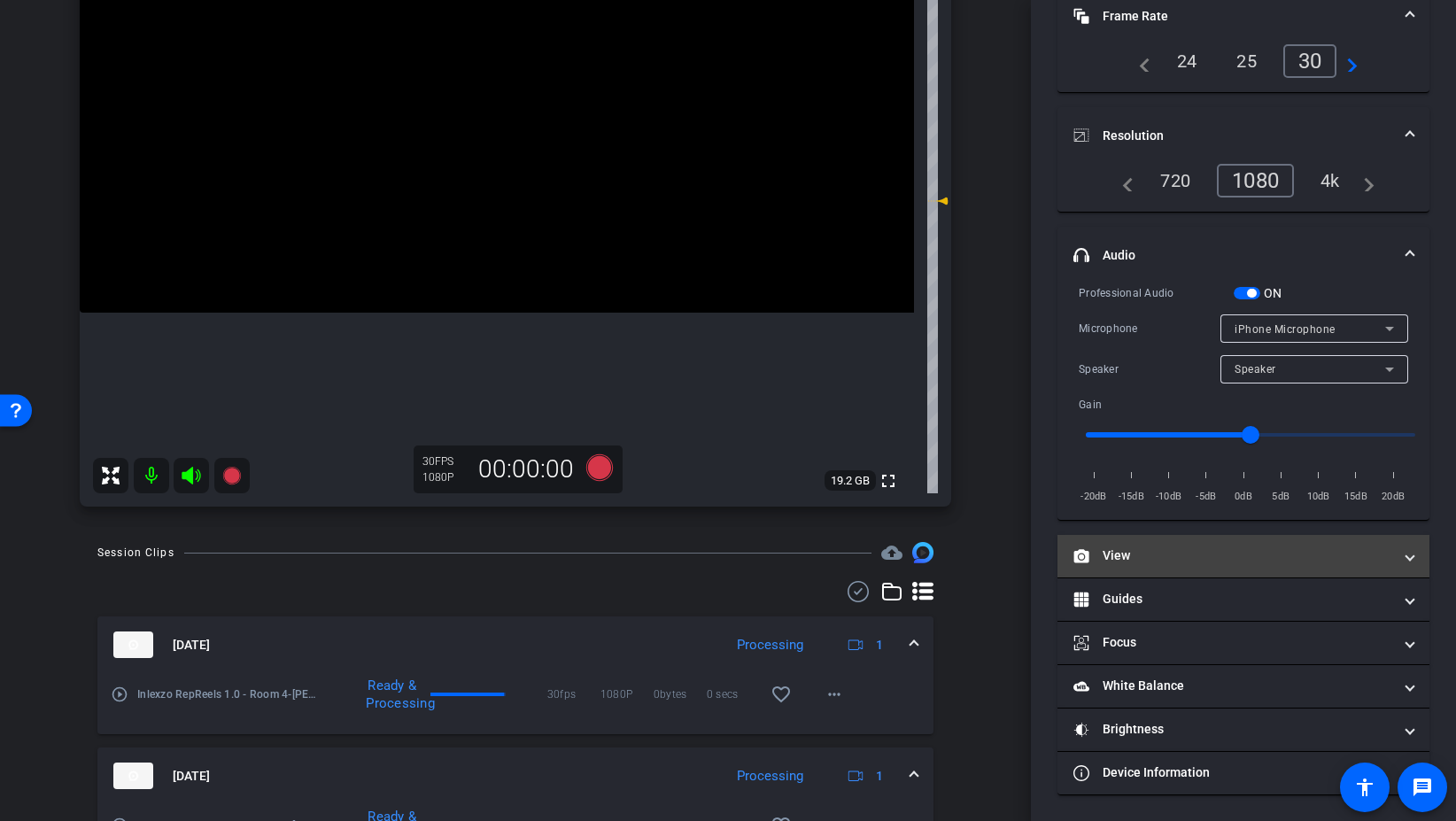
click at [1203, 568] on mat-expansion-panel-header "View" at bounding box center [1243, 556] width 372 height 43
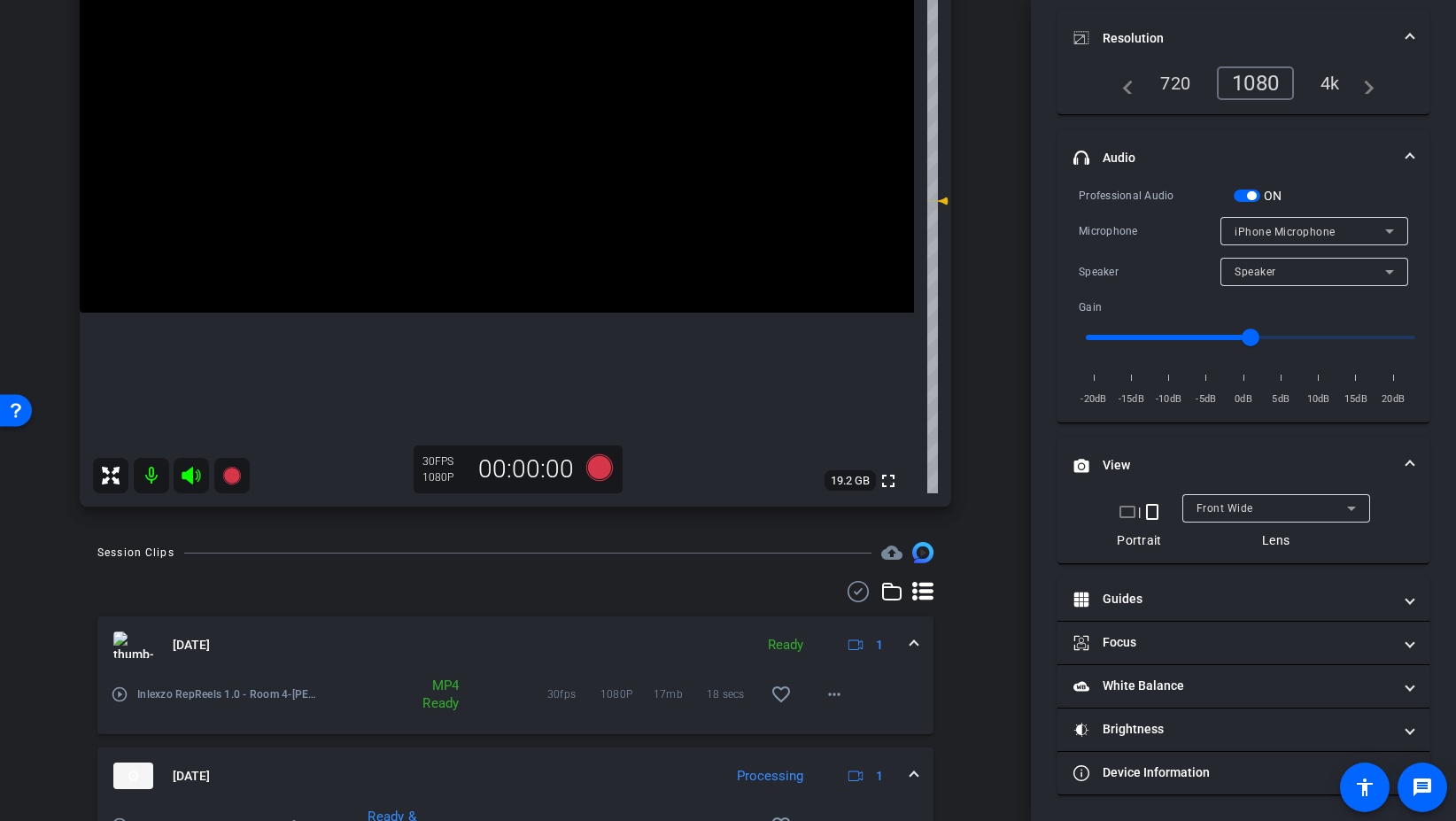
scroll to position [0, 0]
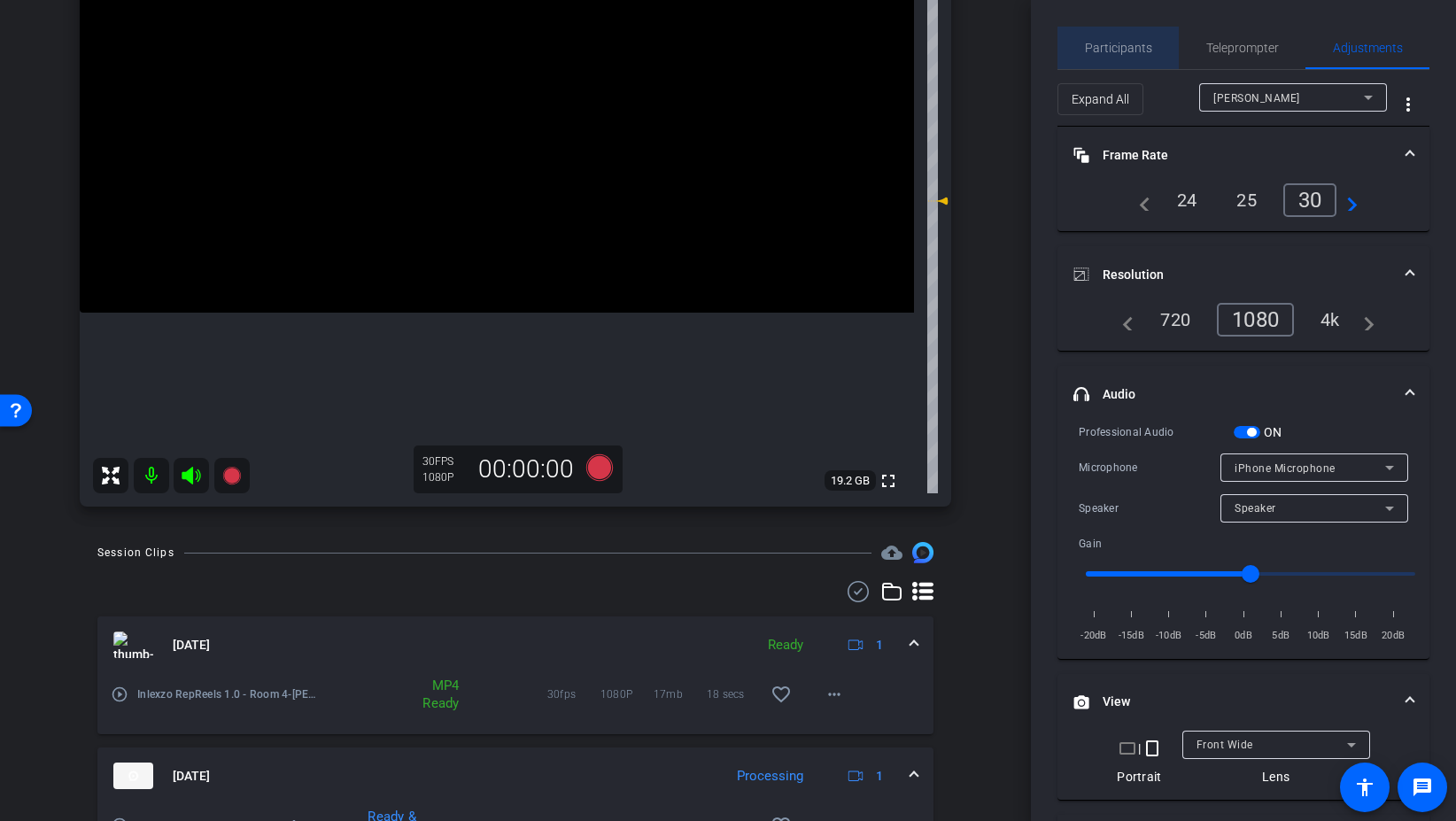
click at [1125, 51] on span "Participants" at bounding box center [1118, 48] width 67 height 13
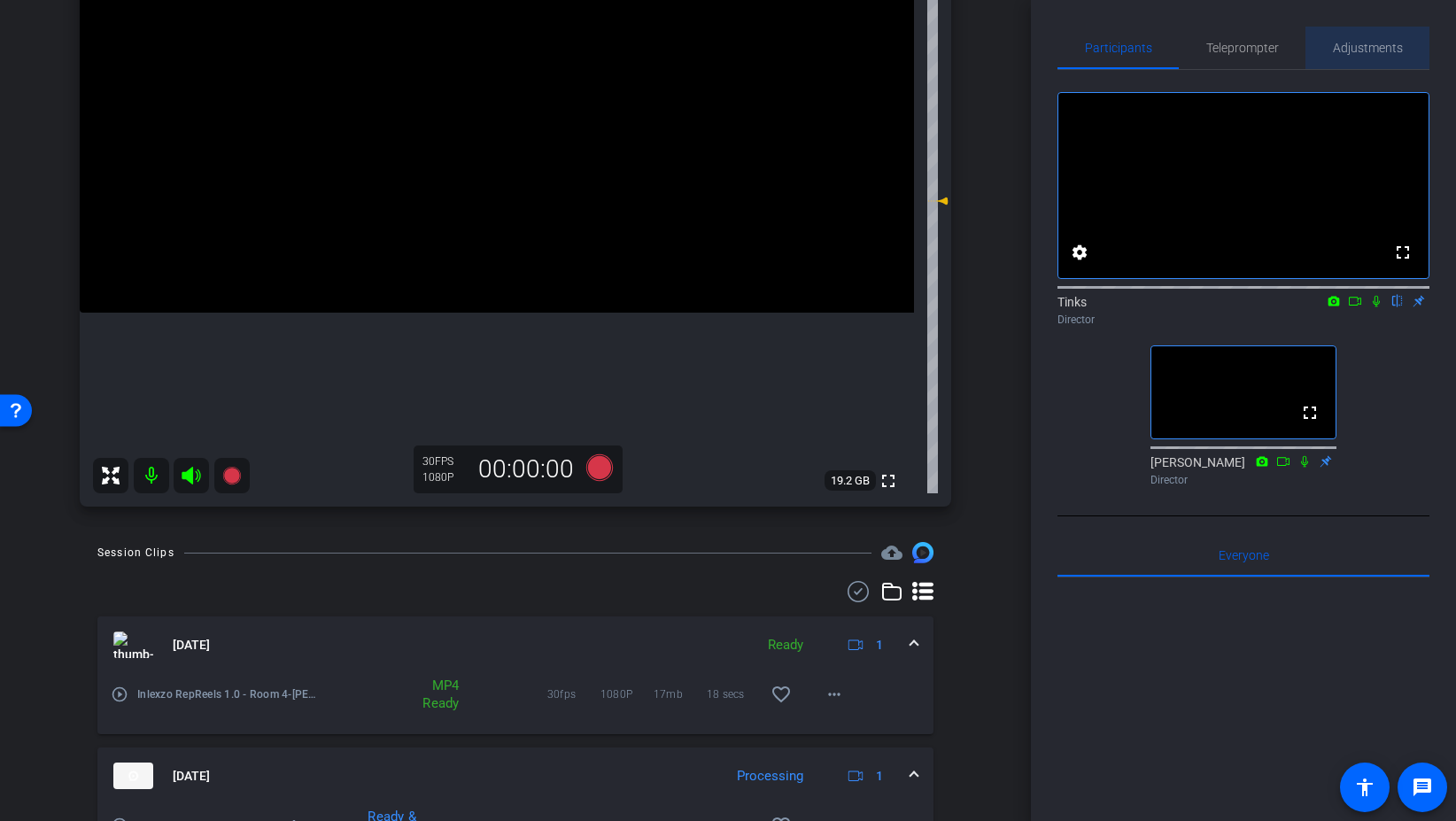
click at [1366, 48] on span "Adjustments" at bounding box center [1369, 48] width 70 height 13
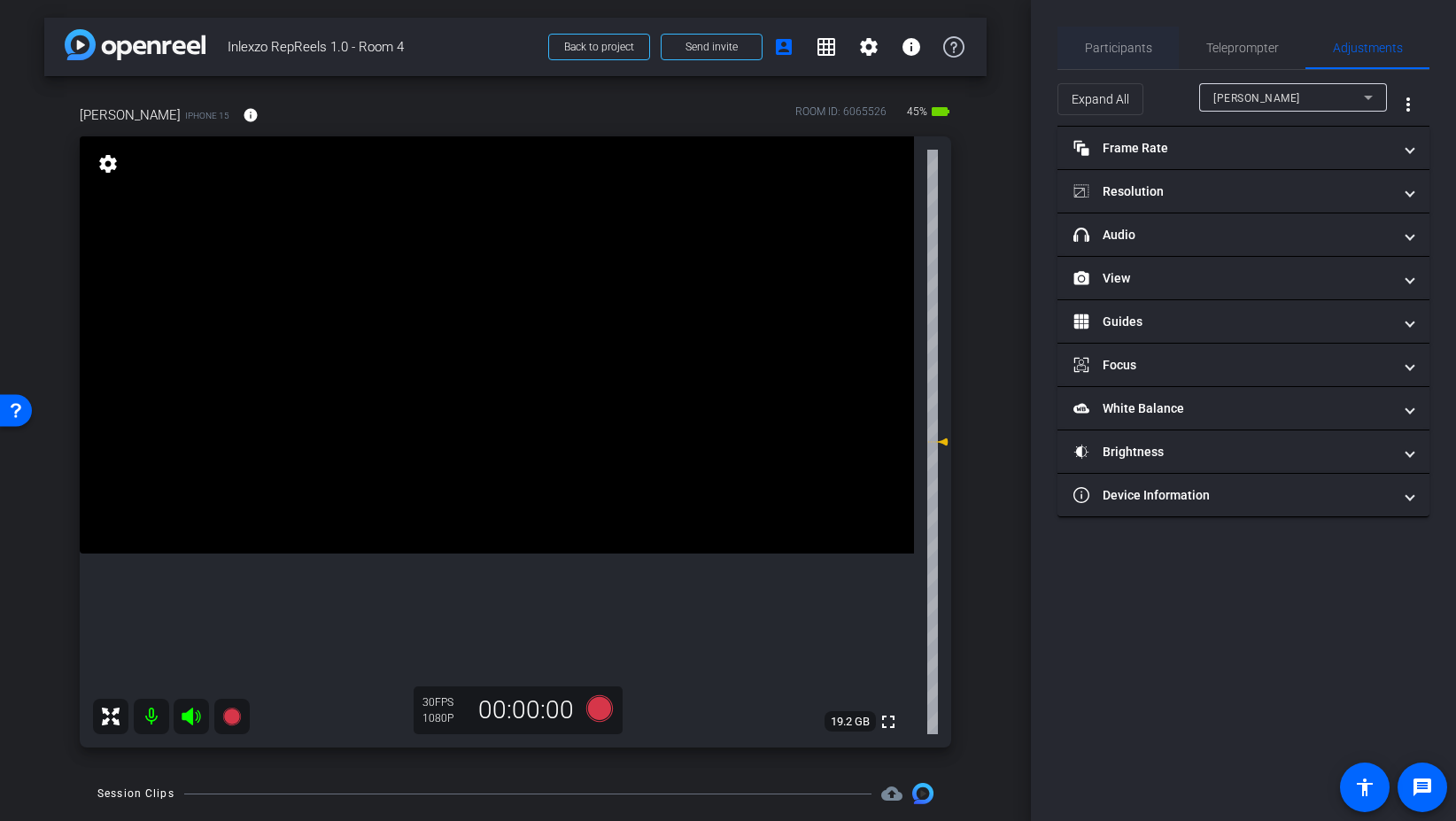
click at [1122, 47] on span "Participants" at bounding box center [1118, 48] width 67 height 13
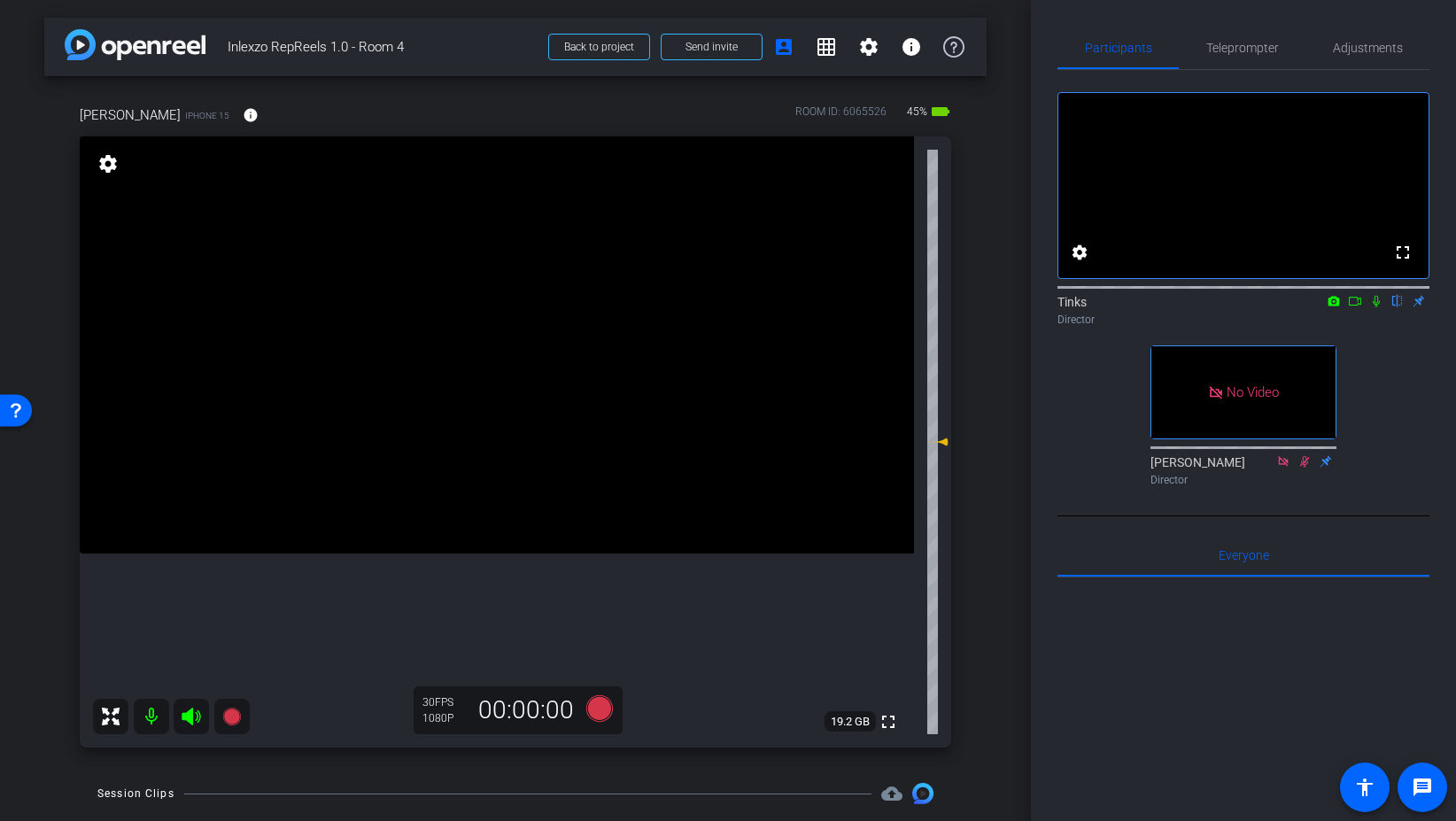
click at [1377, 307] on icon at bounding box center [1376, 300] width 15 height 13
click at [601, 710] on icon at bounding box center [599, 707] width 26 height 26
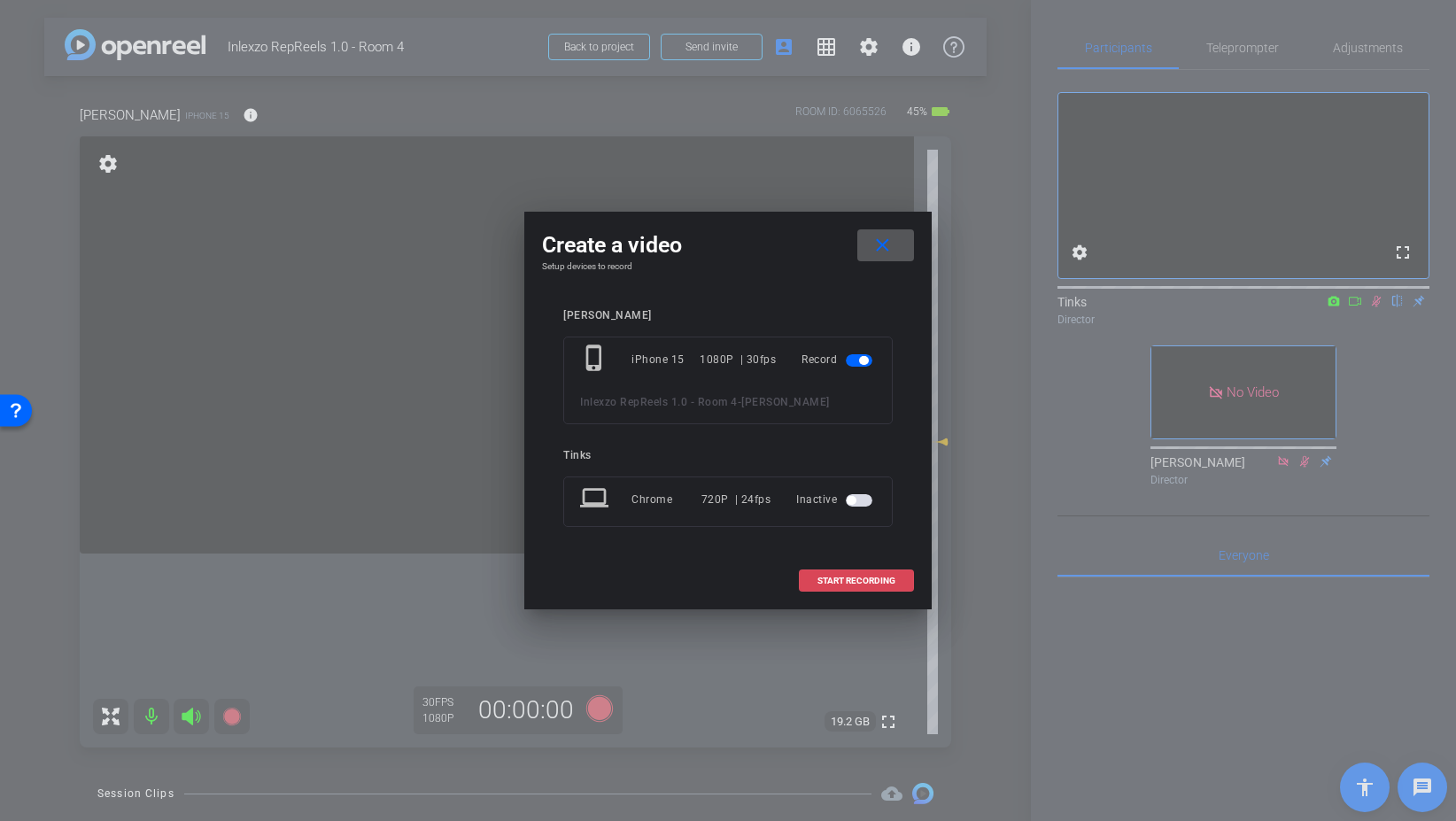
click at [842, 585] on span "START RECORDING" at bounding box center [856, 580] width 78 height 9
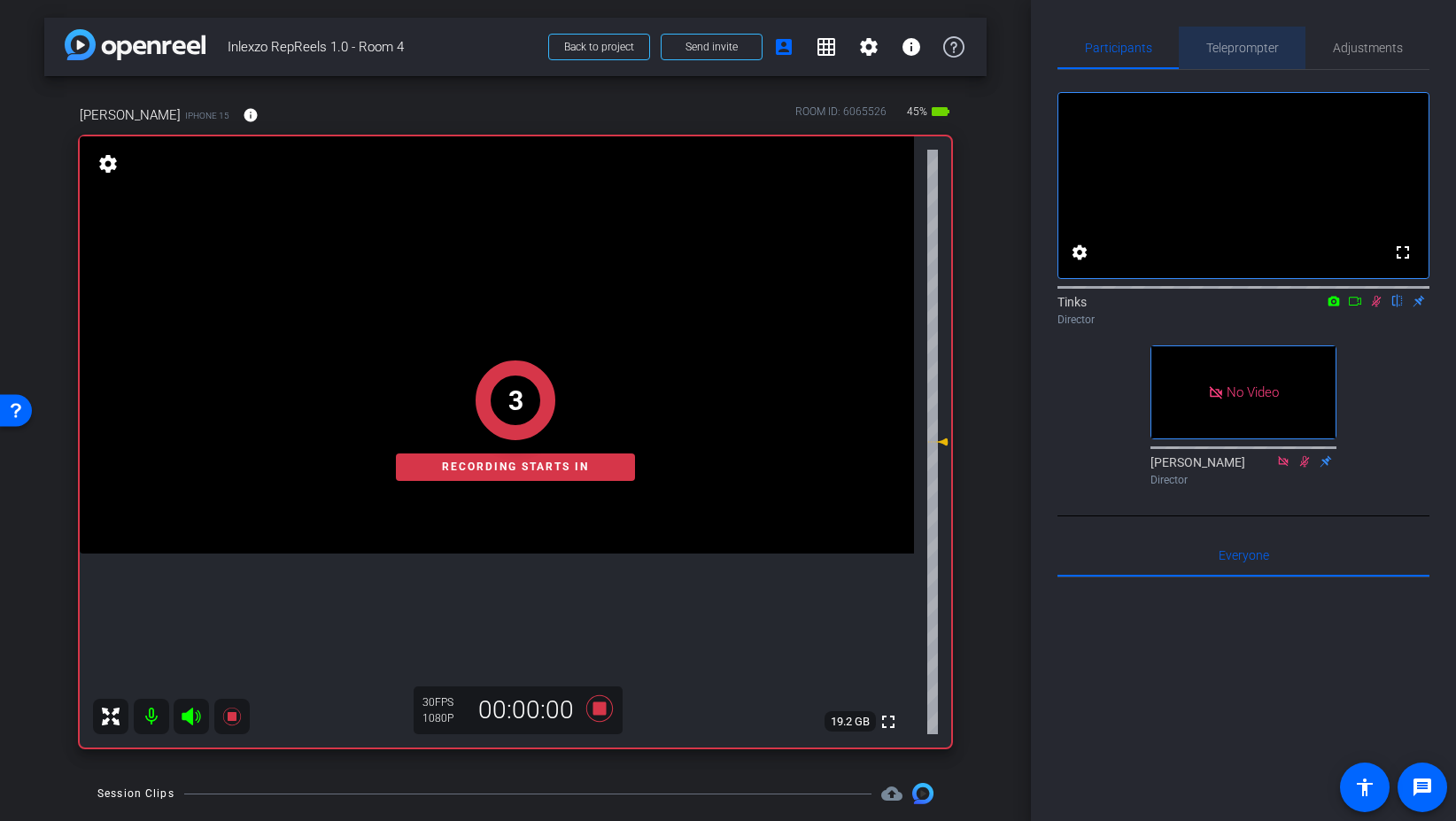
click at [1247, 53] on span "Teleprompter" at bounding box center [1242, 48] width 73 height 13
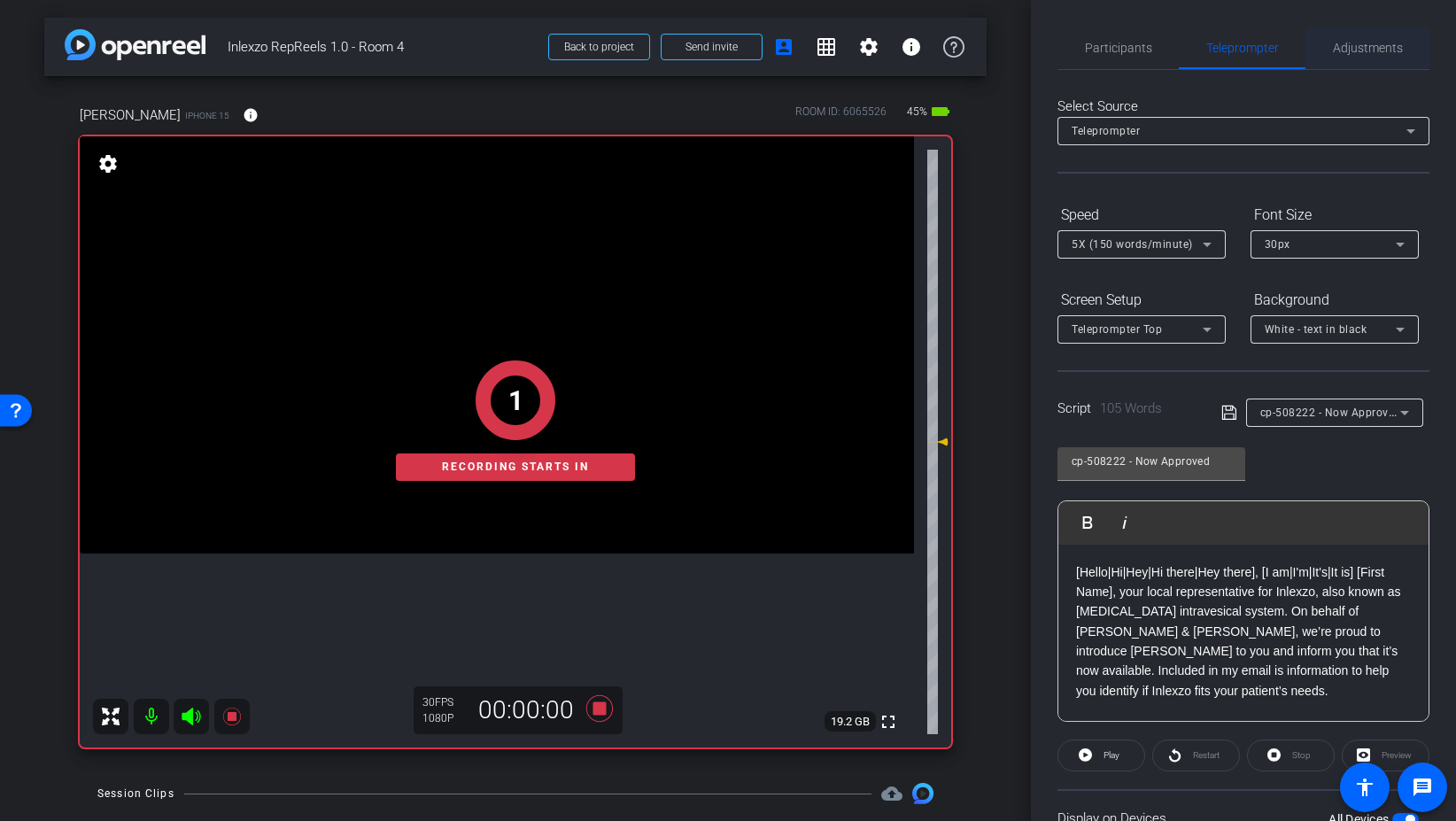
click at [1363, 53] on span "Adjustments" at bounding box center [1369, 48] width 70 height 13
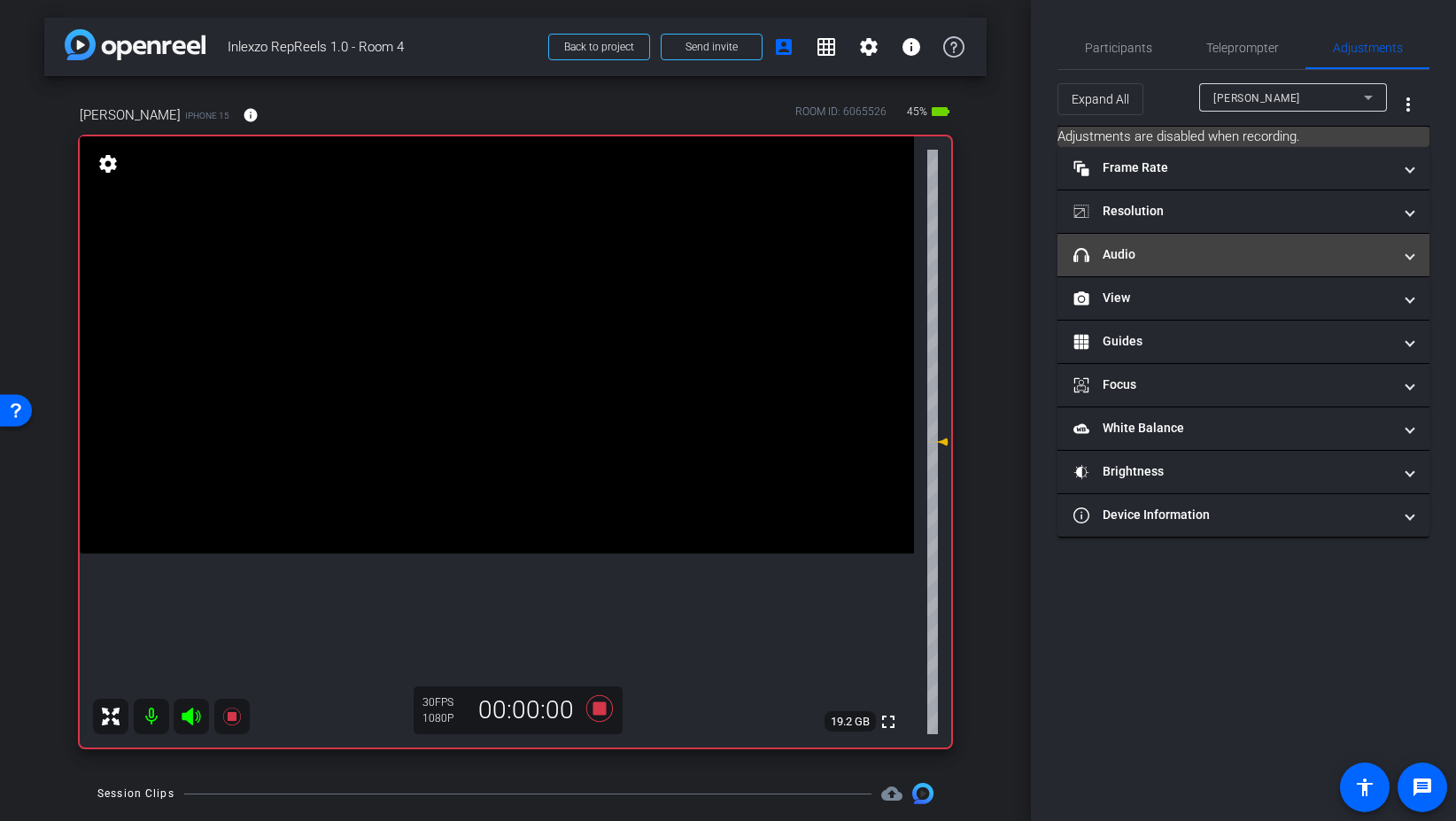
click at [1165, 255] on mat-panel-title "headphone icon Audio" at bounding box center [1233, 254] width 319 height 18
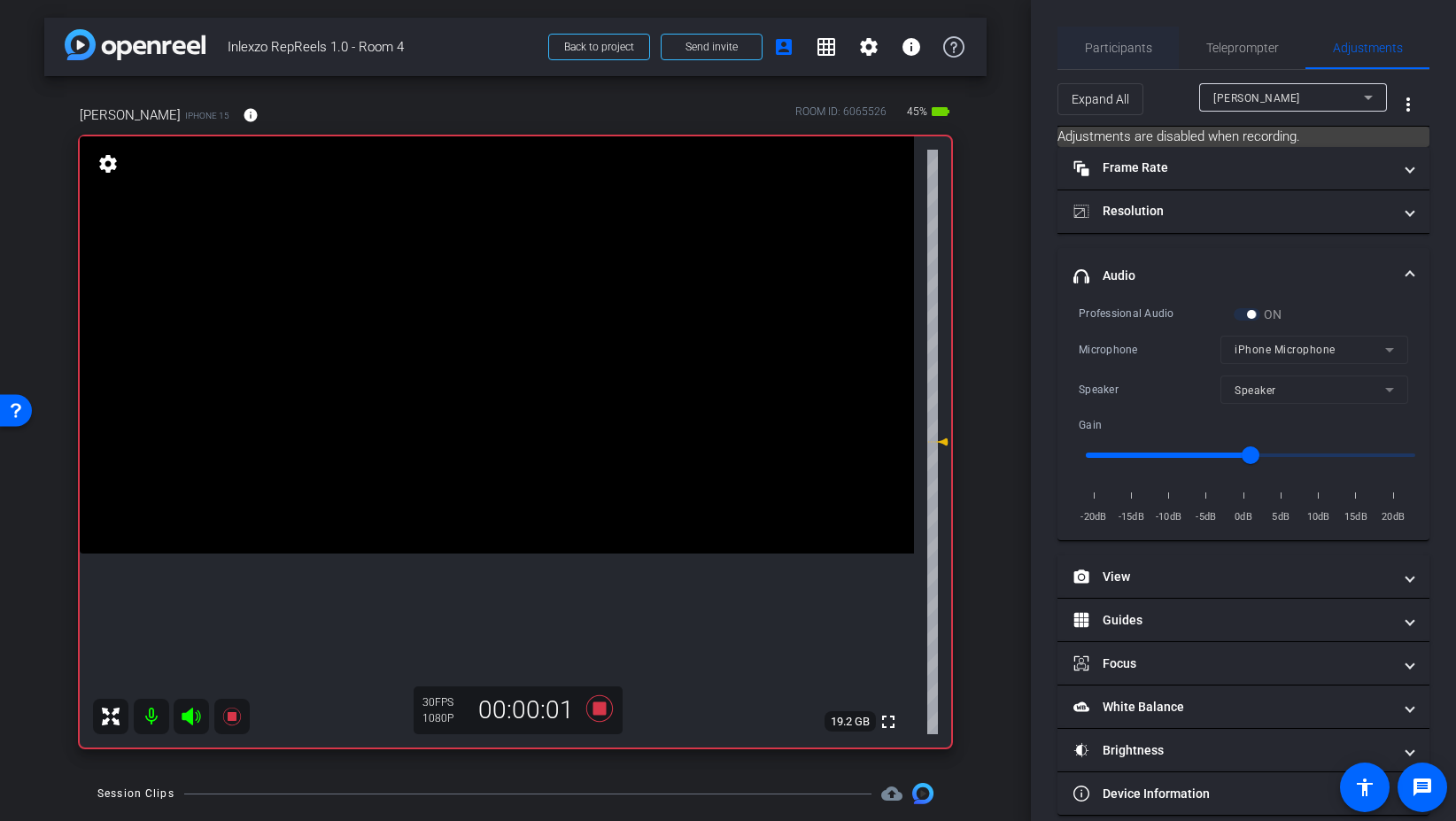
click at [1140, 58] on span "Participants" at bounding box center [1118, 48] width 67 height 43
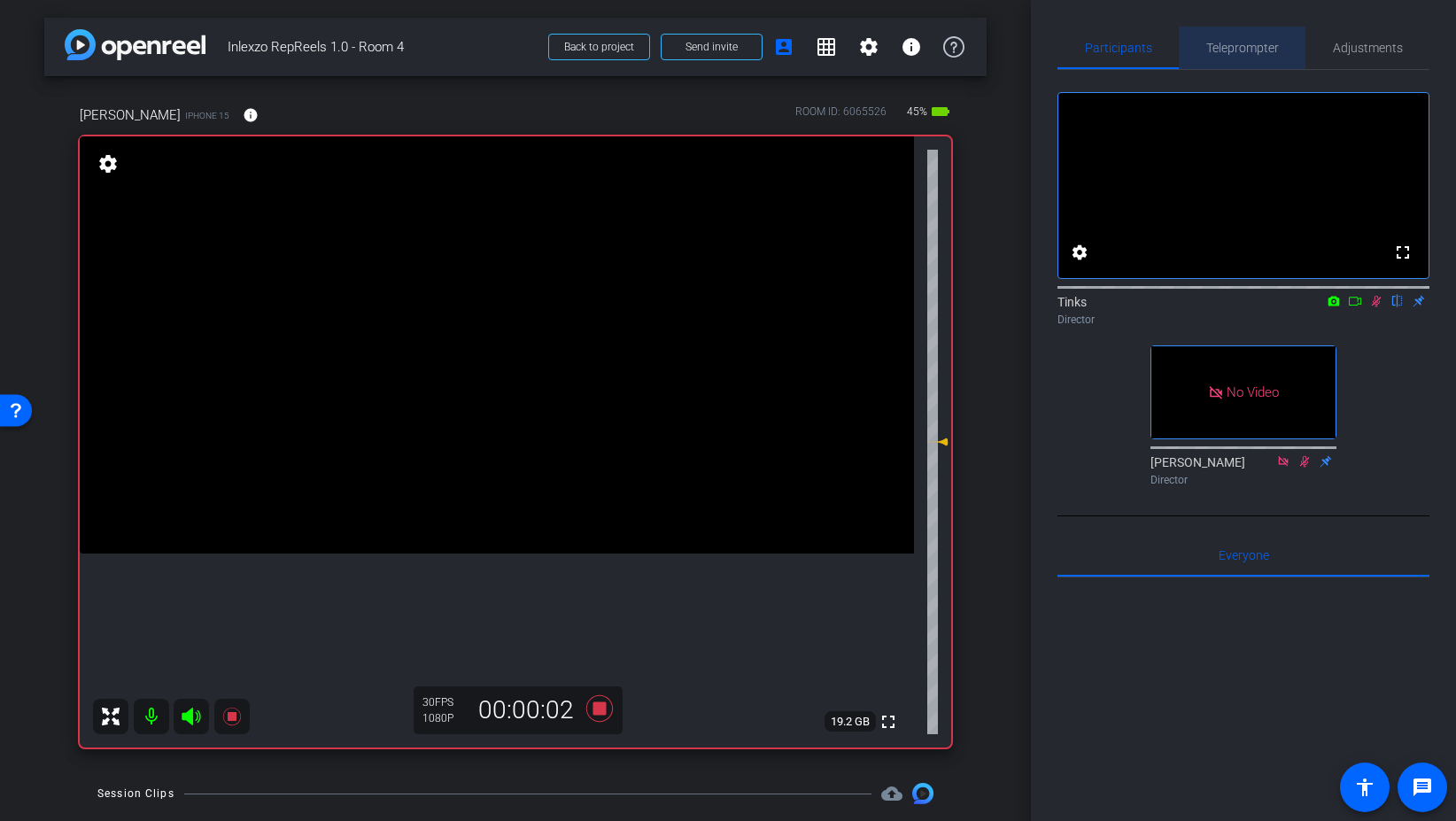
click at [1260, 45] on span "Teleprompter" at bounding box center [1242, 48] width 73 height 13
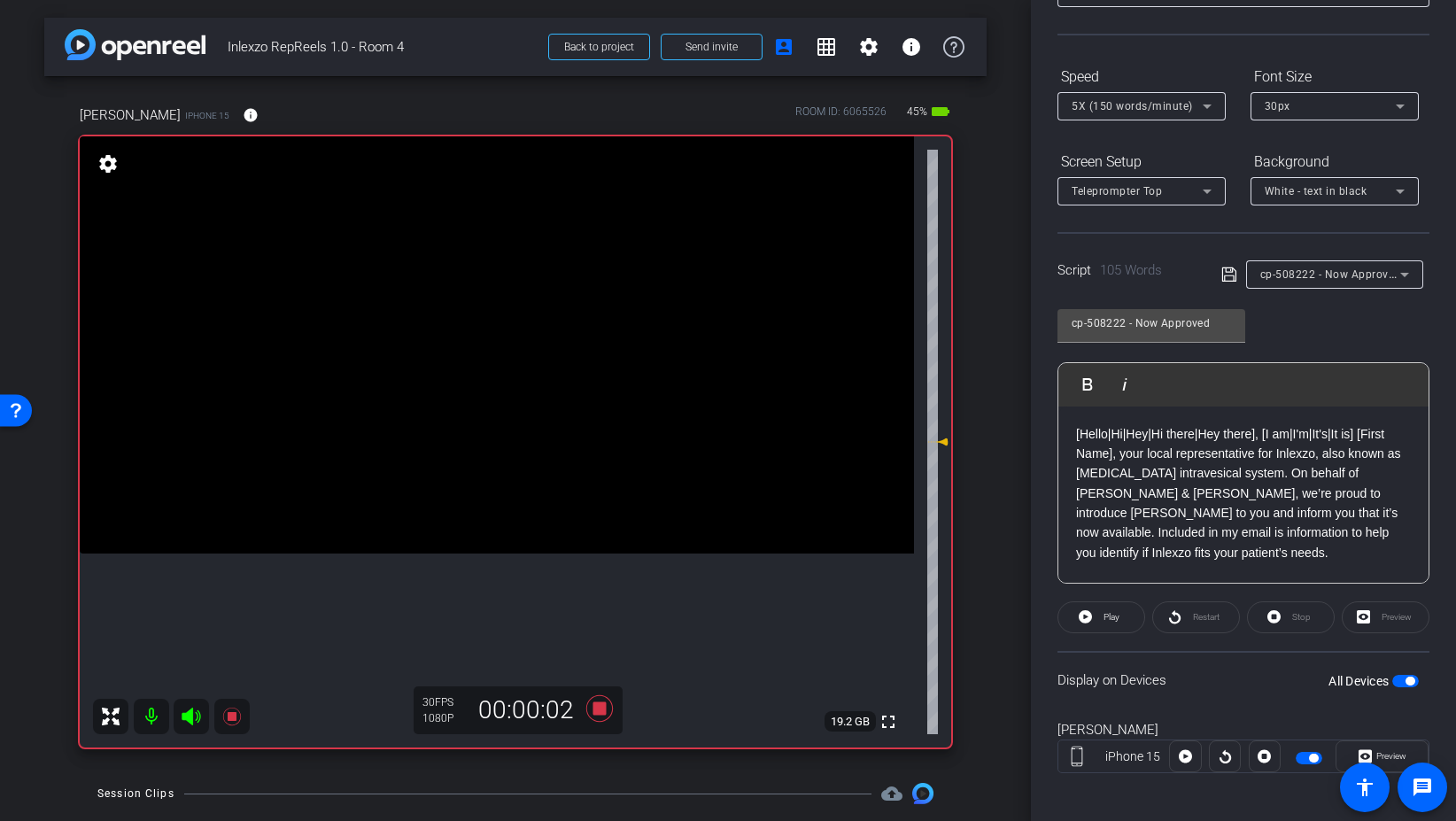
scroll to position [147, 0]
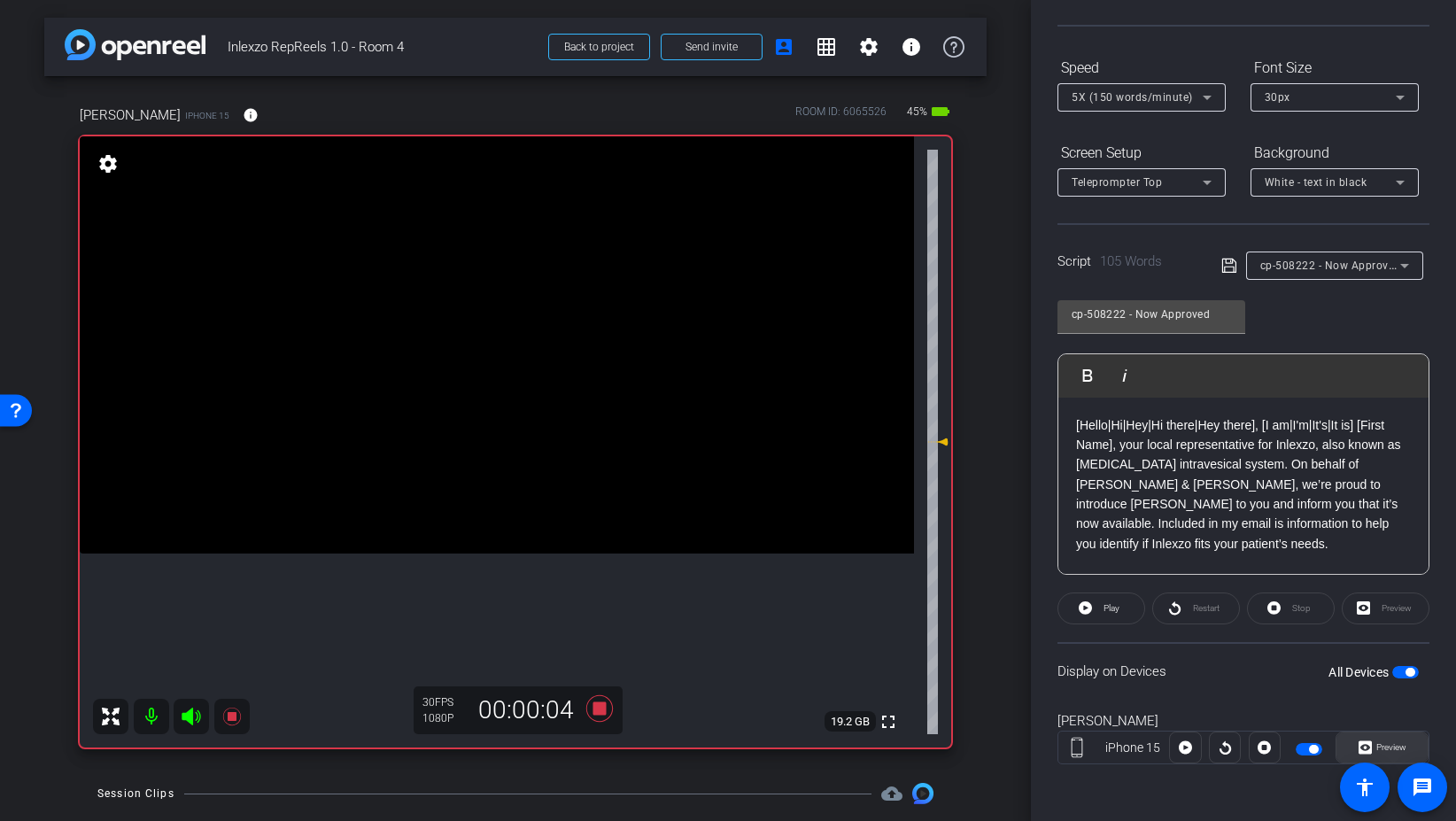
click at [1366, 740] on icon at bounding box center [1366, 747] width 14 height 26
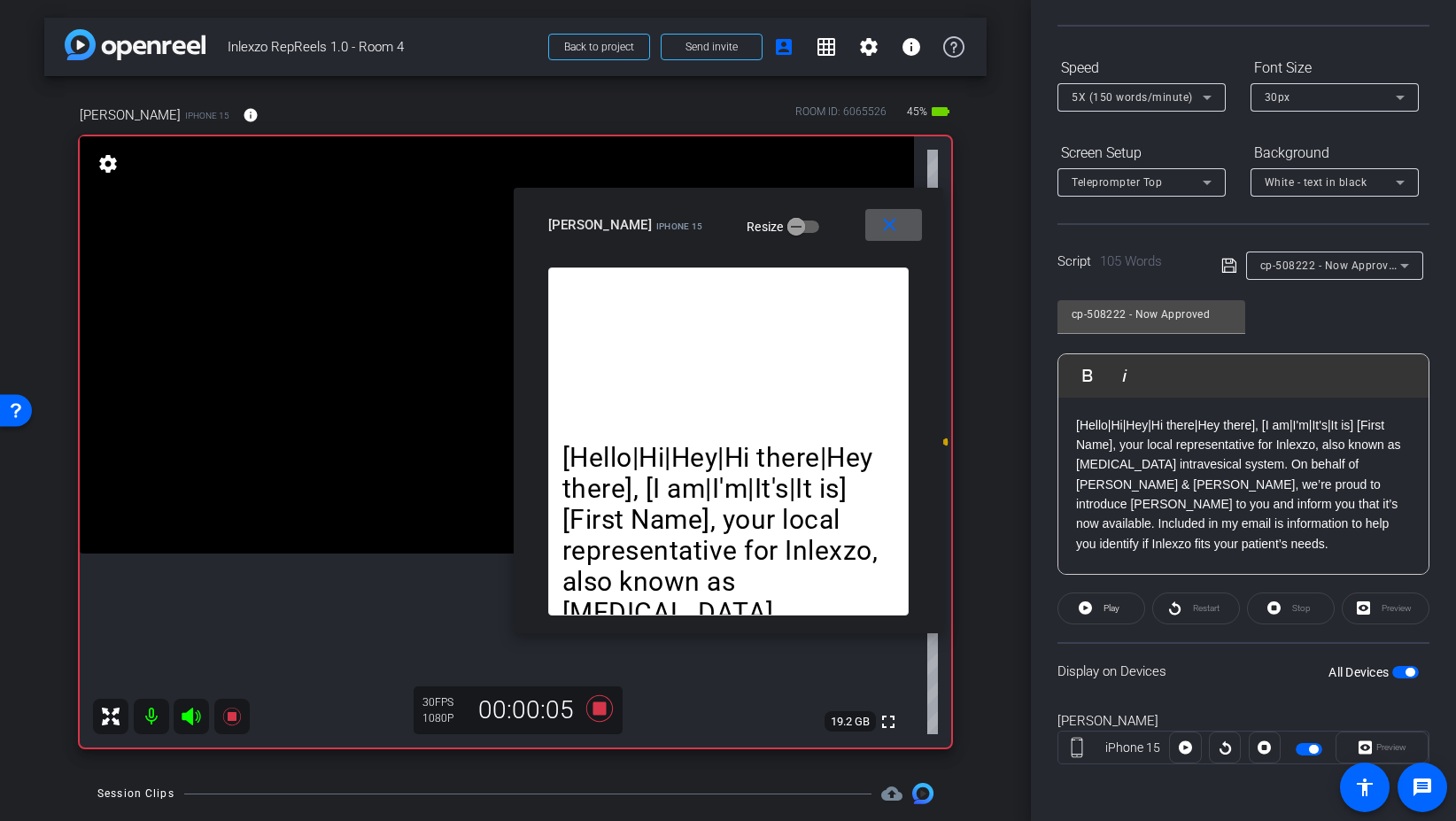
click at [1185, 609] on div "Restart" at bounding box center [1196, 608] width 87 height 32
click at [1105, 610] on span "Play" at bounding box center [1112, 608] width 16 height 10
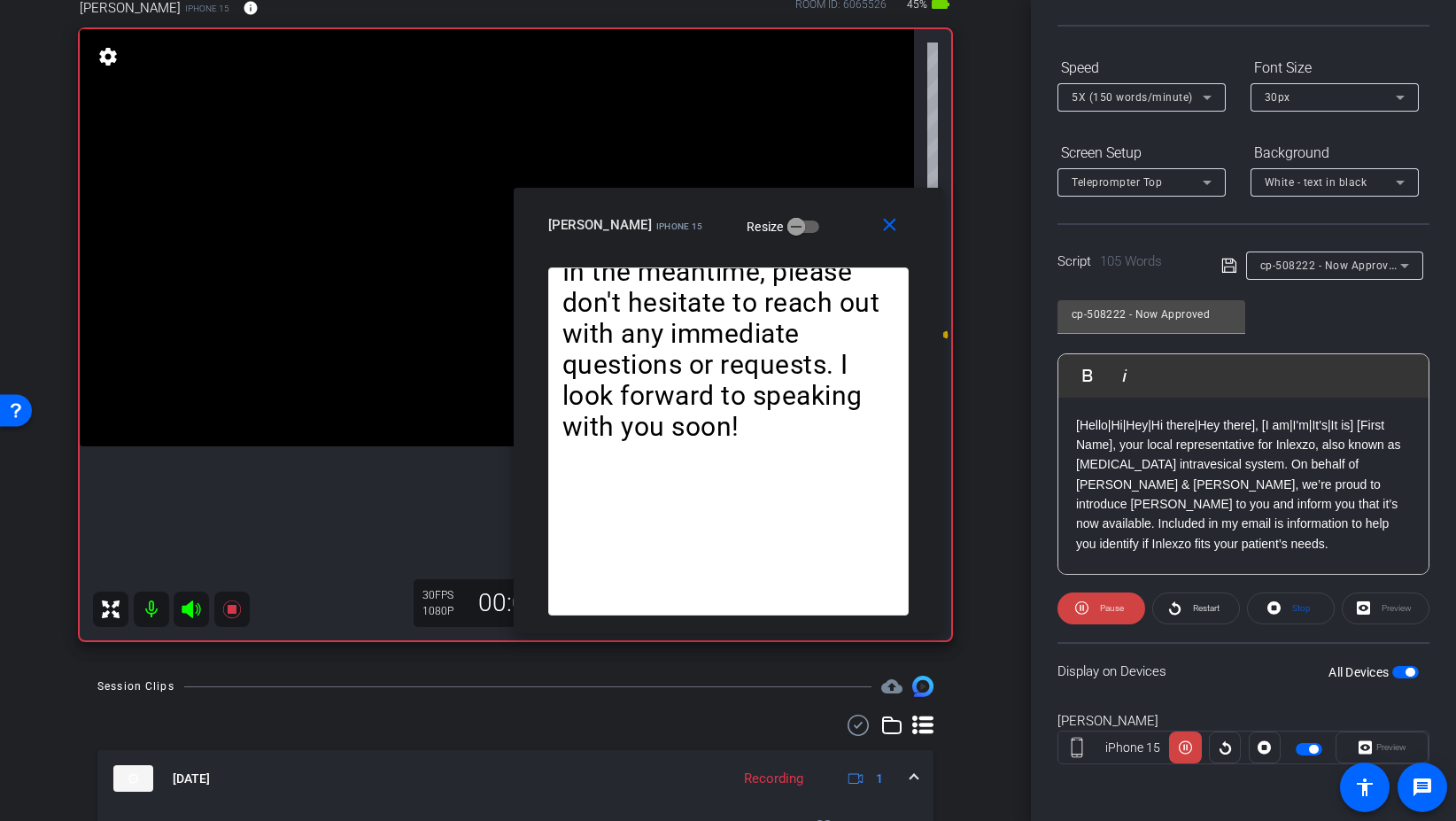
scroll to position [132, 0]
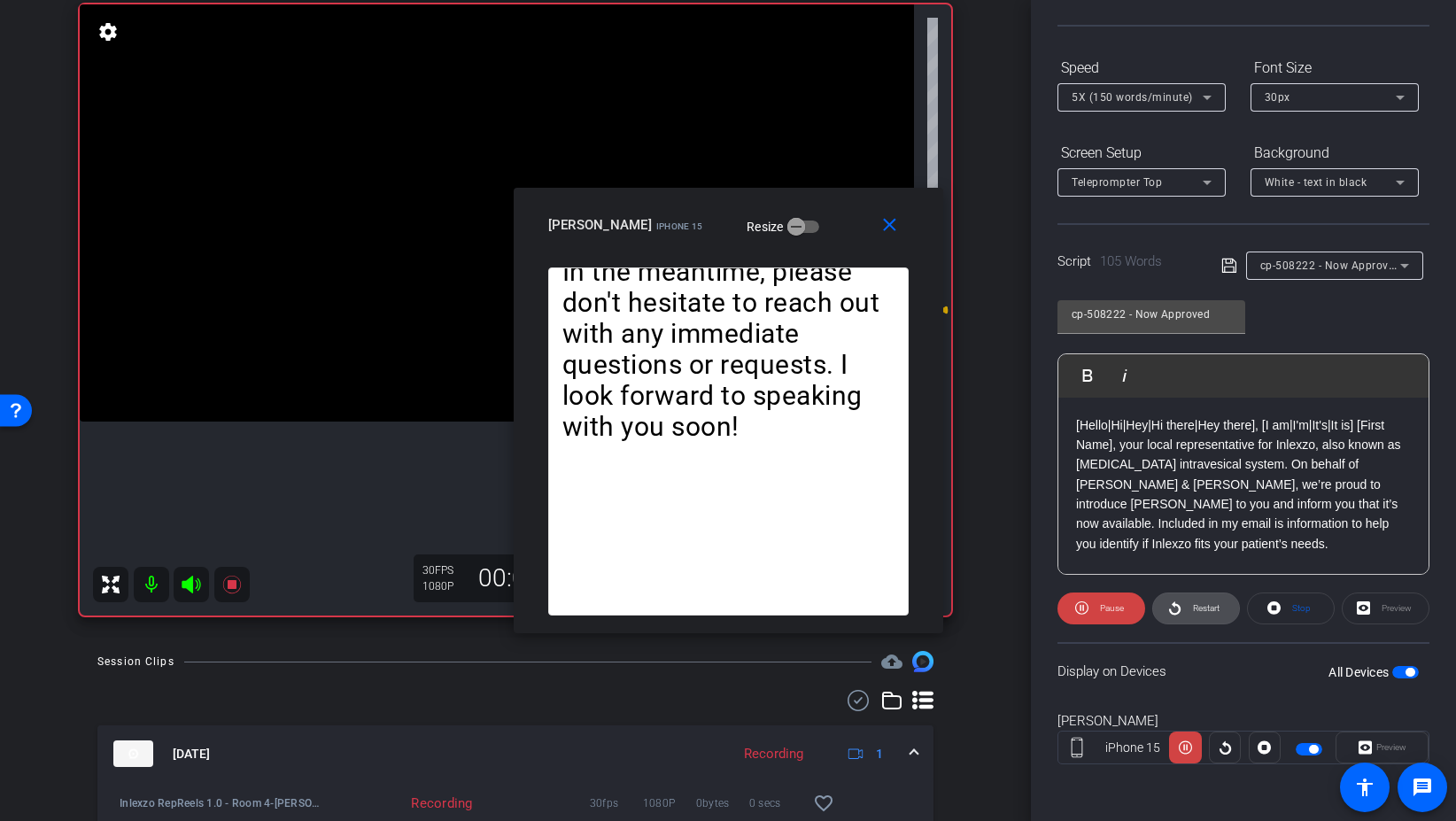
click at [1191, 598] on span "Restart" at bounding box center [1204, 608] width 31 height 25
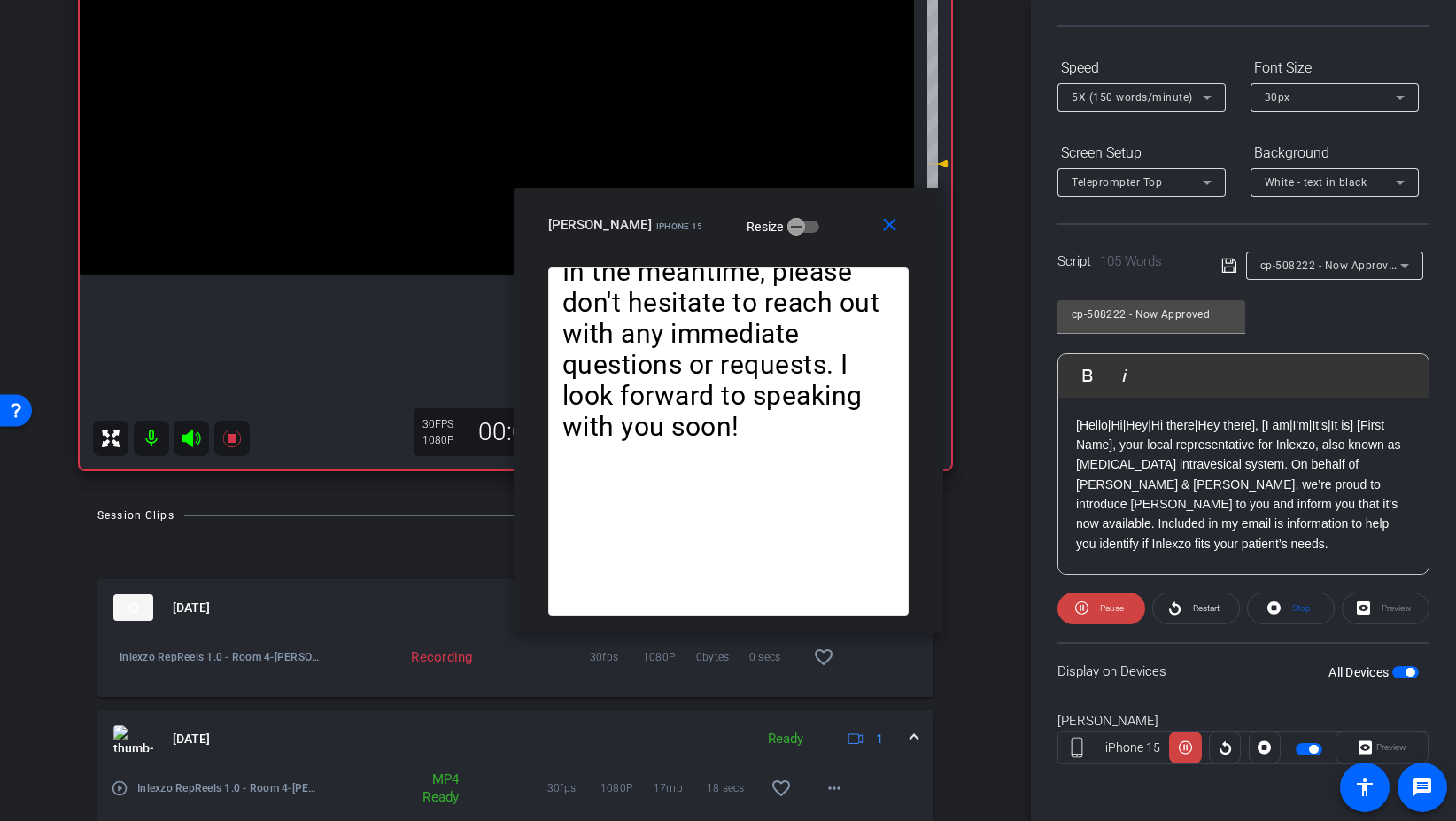
scroll to position [0, 0]
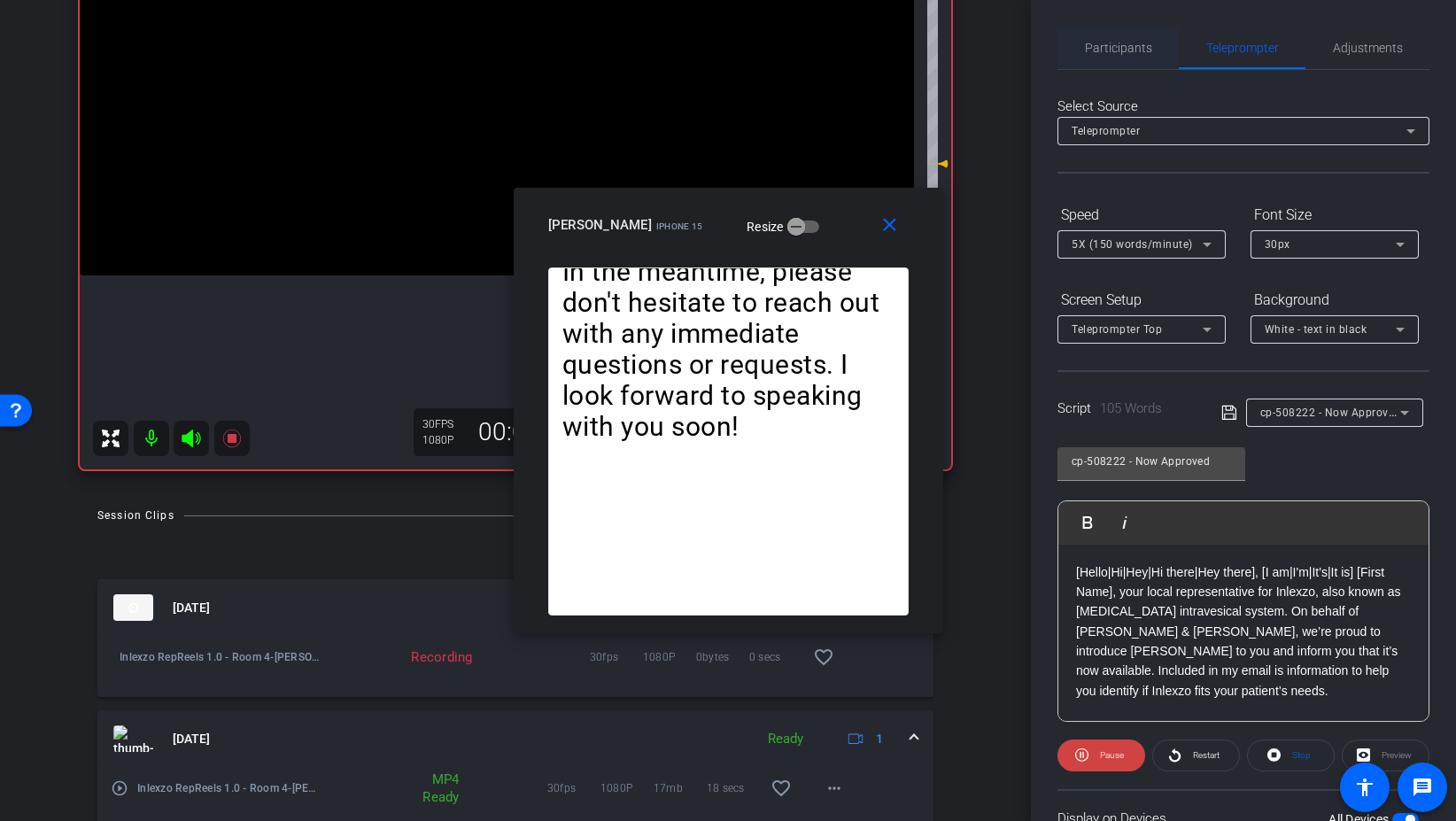
click at [1118, 65] on span "Participants" at bounding box center [1118, 48] width 67 height 43
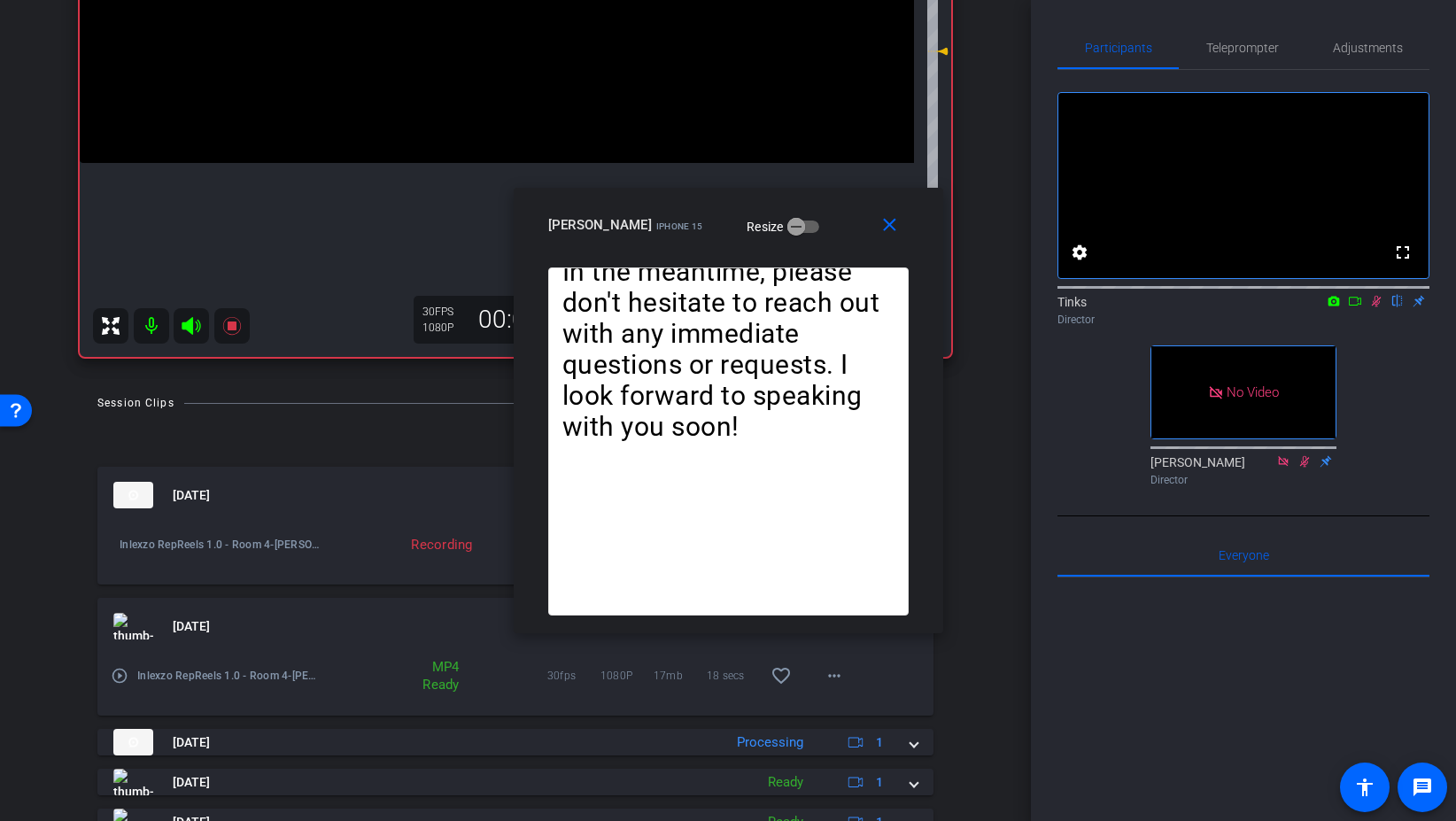
scroll to position [425, 0]
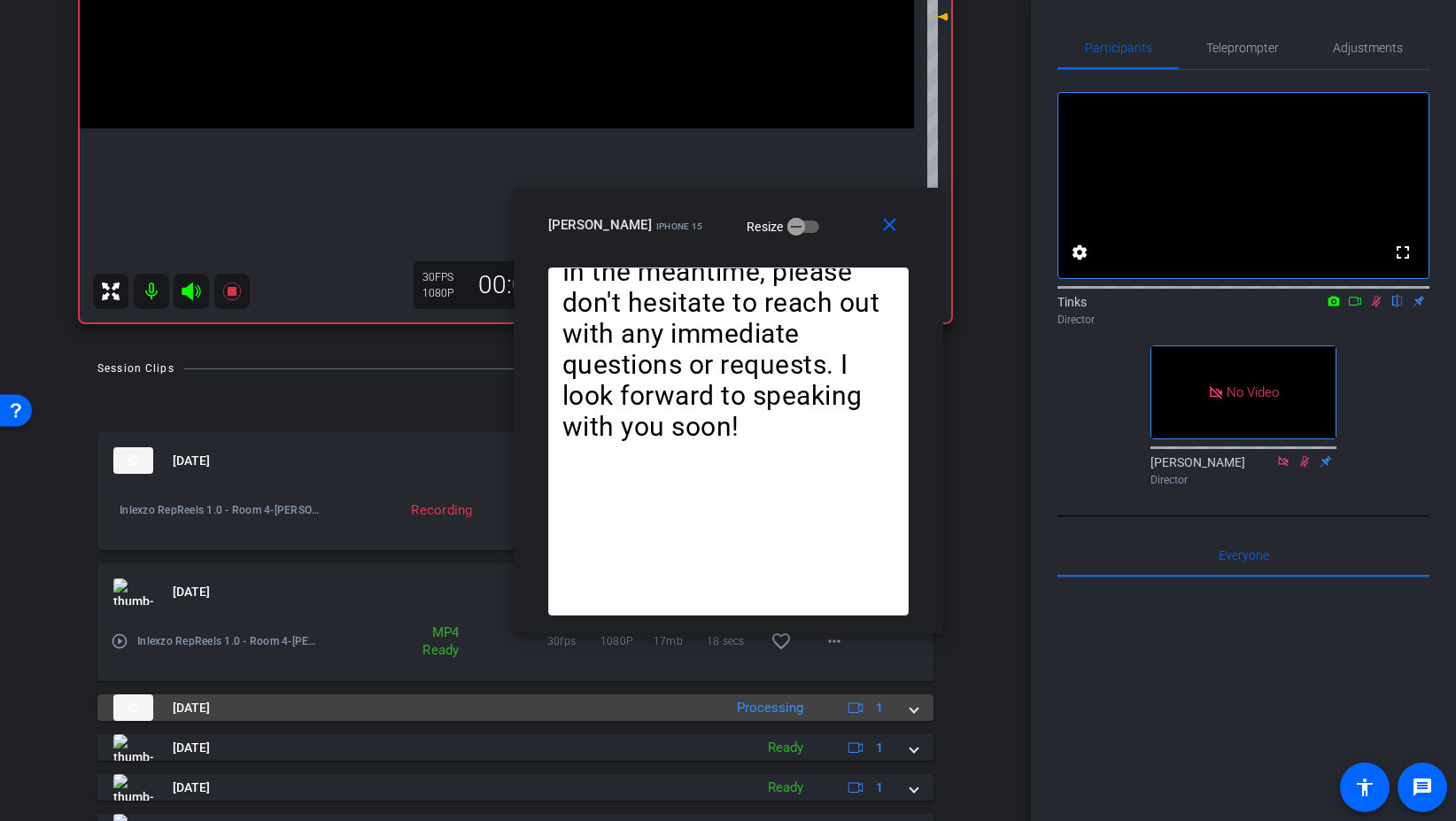
click at [919, 714] on mat-expansion-panel-header "[DATE] Processing 1" at bounding box center [515, 707] width 836 height 26
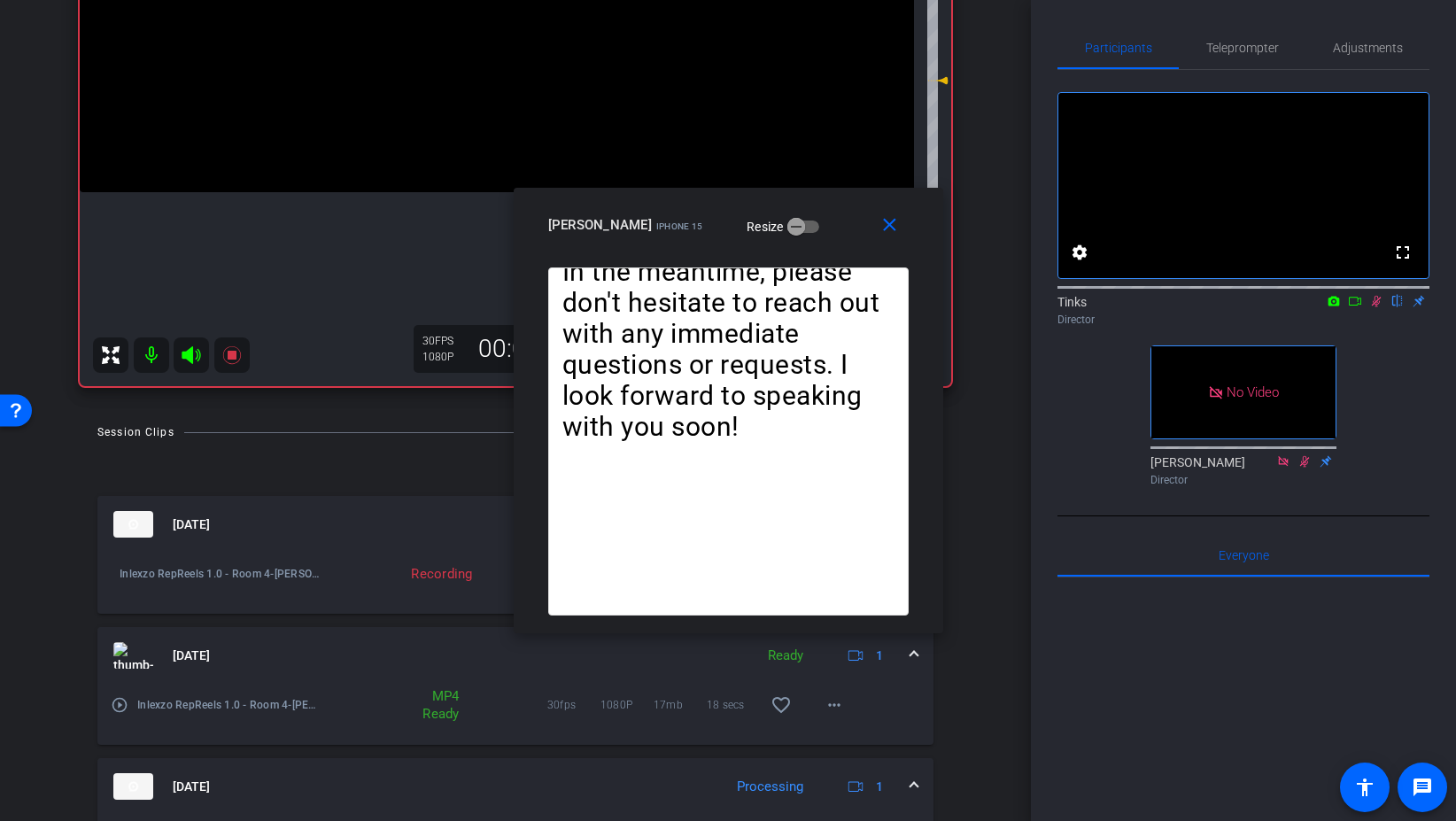
scroll to position [325, 0]
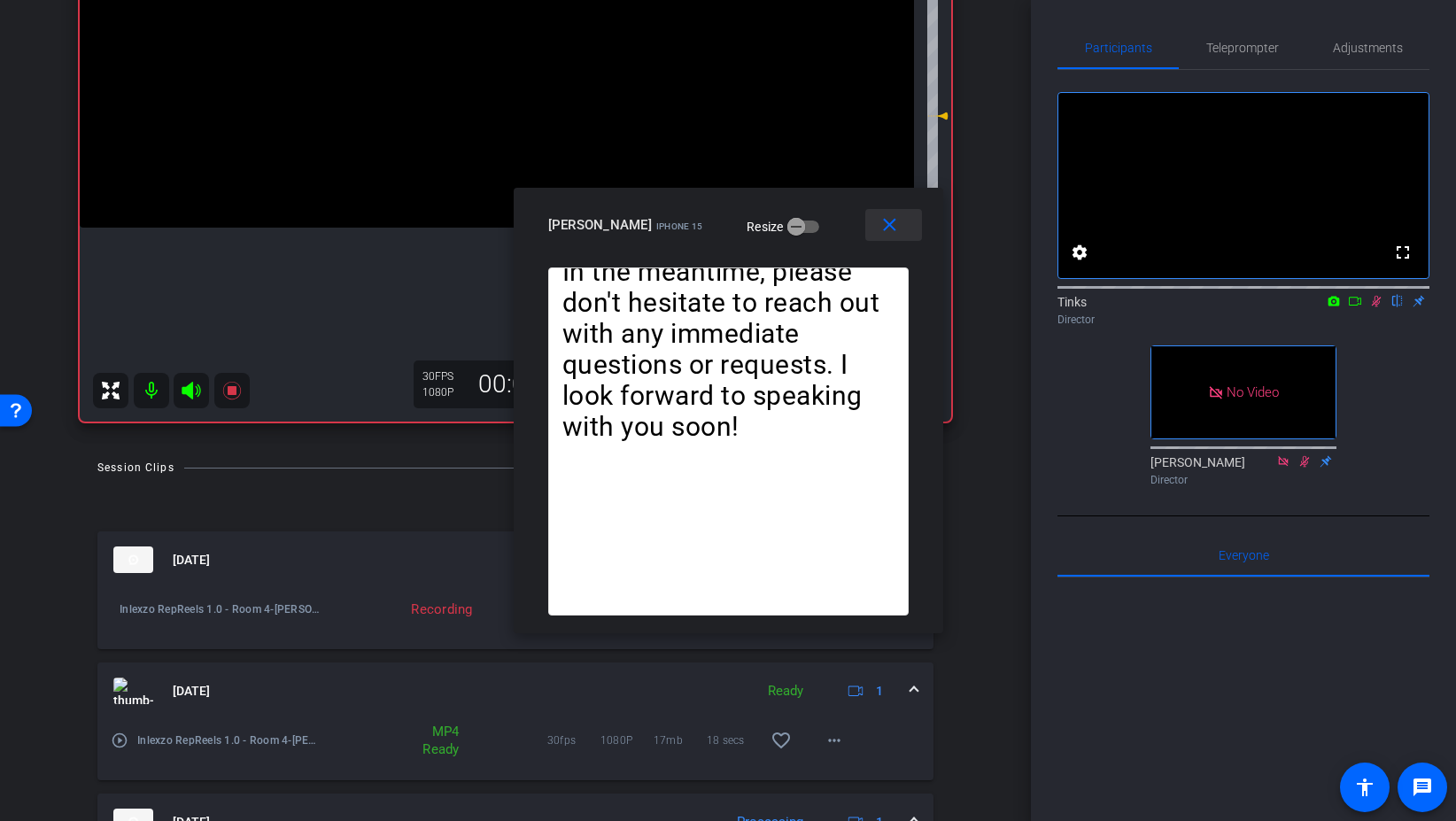
click at [892, 229] on mat-icon "close" at bounding box center [889, 225] width 22 height 22
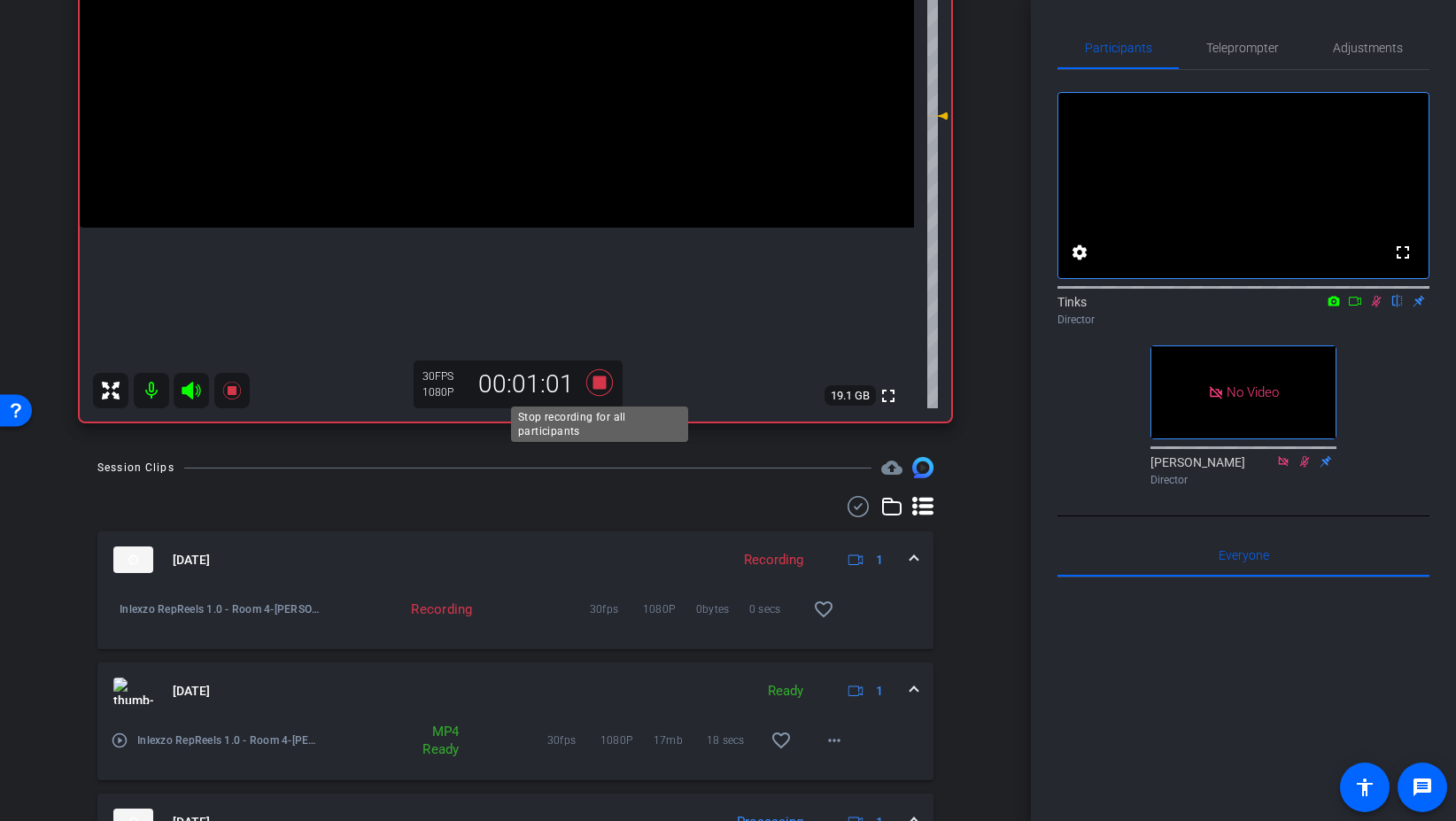
click at [607, 377] on icon at bounding box center [600, 382] width 43 height 32
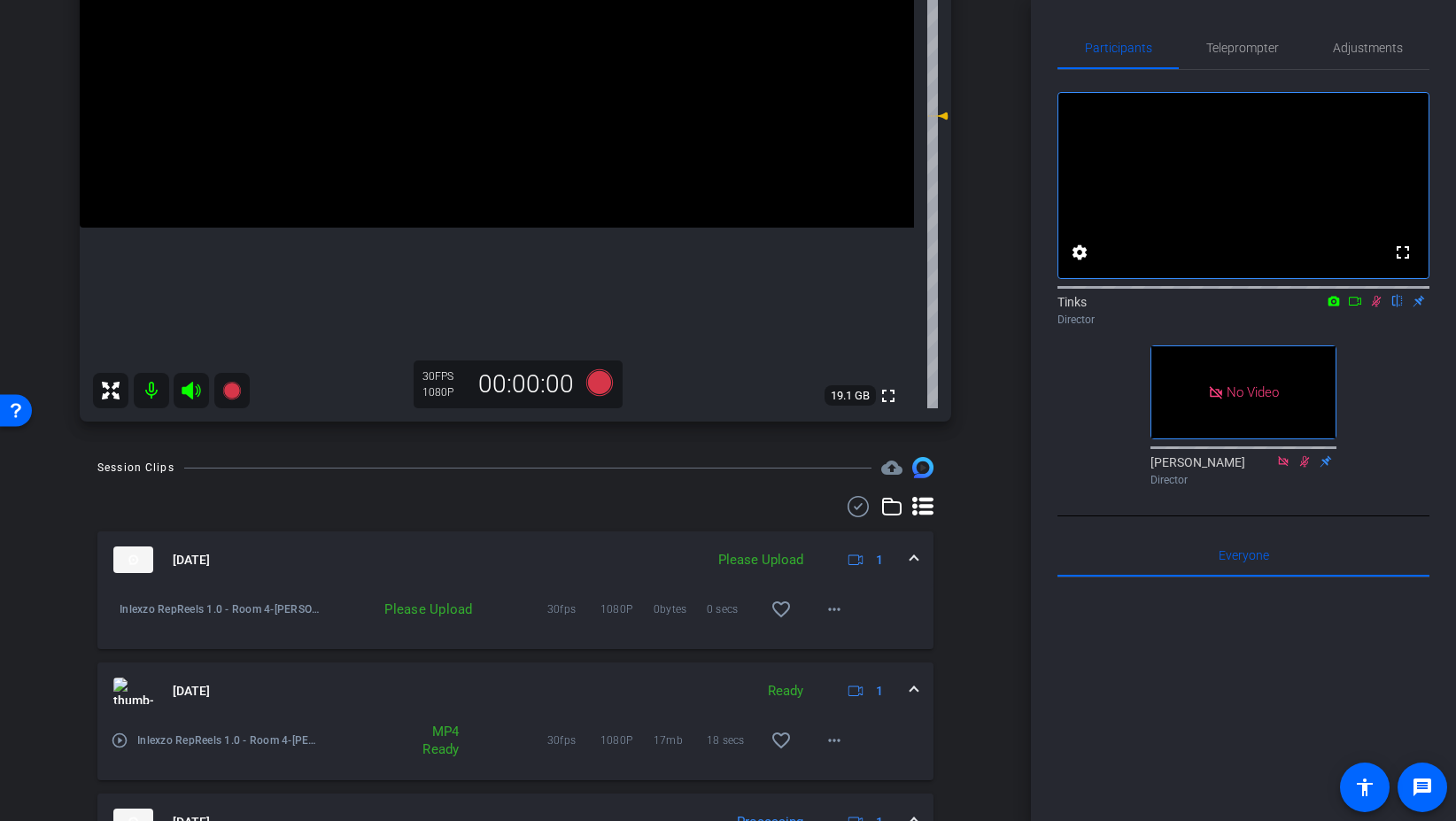
click at [1380, 307] on icon at bounding box center [1376, 300] width 15 height 13
click at [1242, 52] on span "Teleprompter" at bounding box center [1242, 48] width 73 height 13
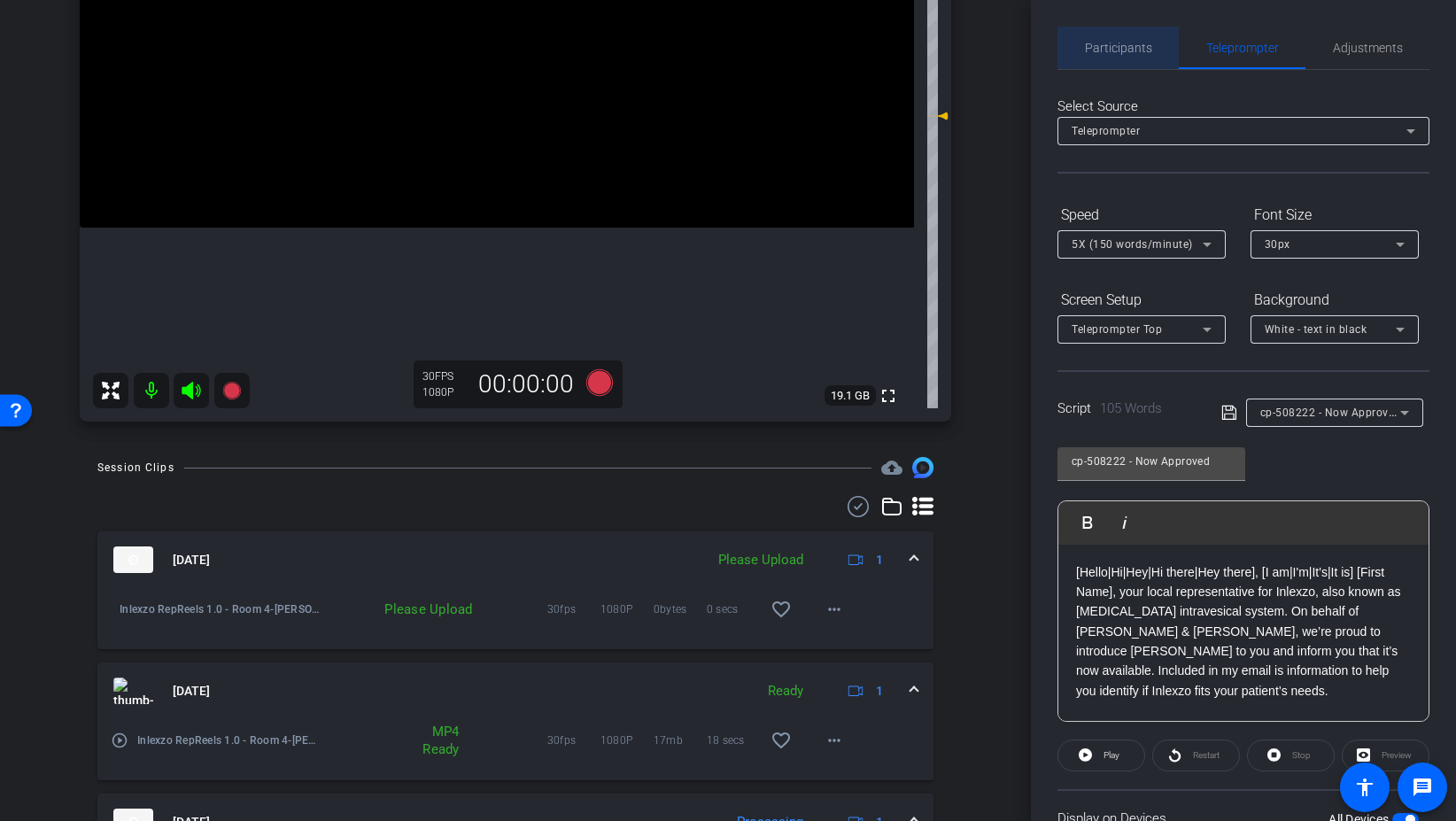
click at [1139, 46] on span "Participants" at bounding box center [1118, 48] width 67 height 13
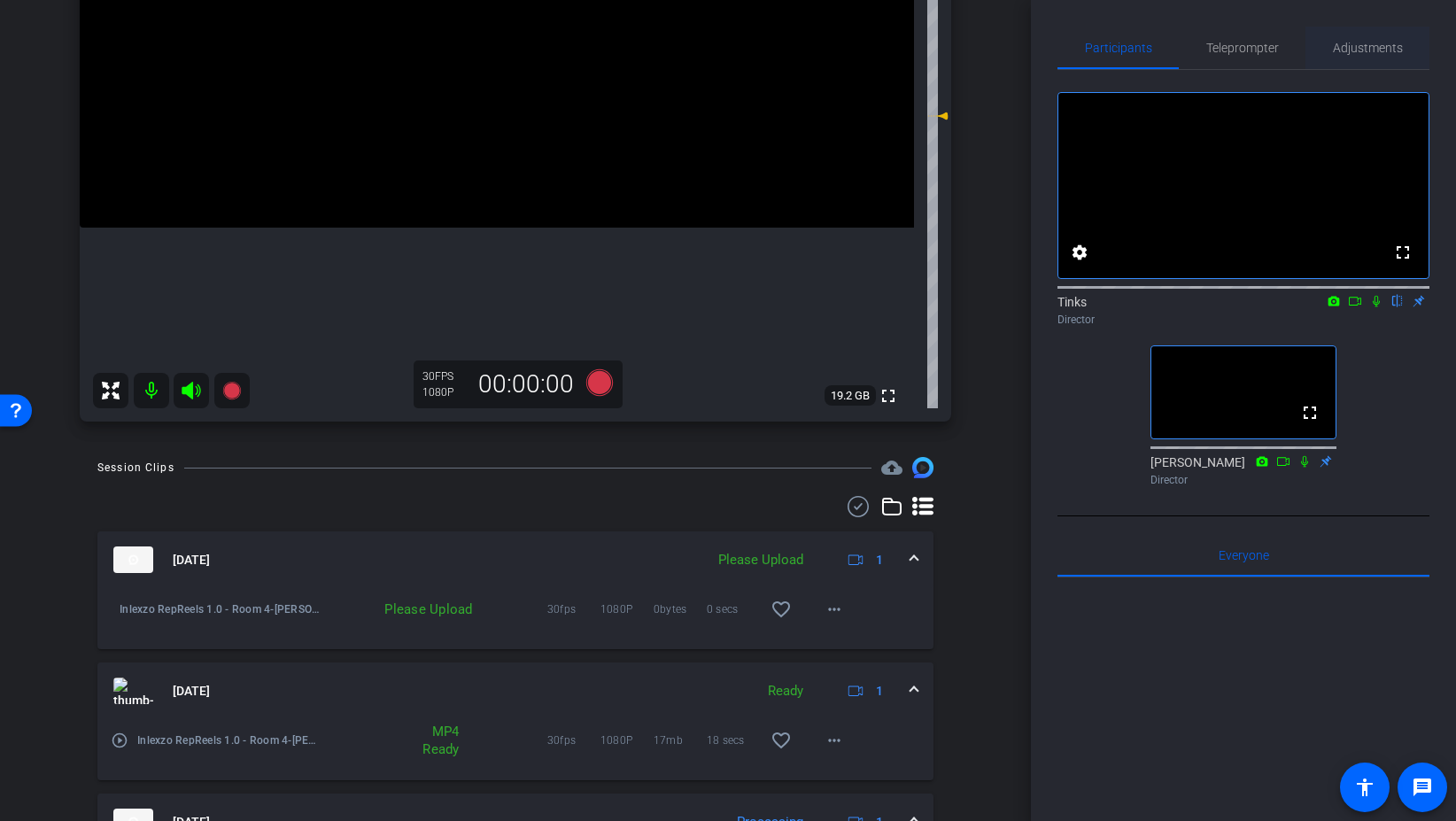
click at [1373, 52] on span "Adjustments" at bounding box center [1369, 48] width 70 height 13
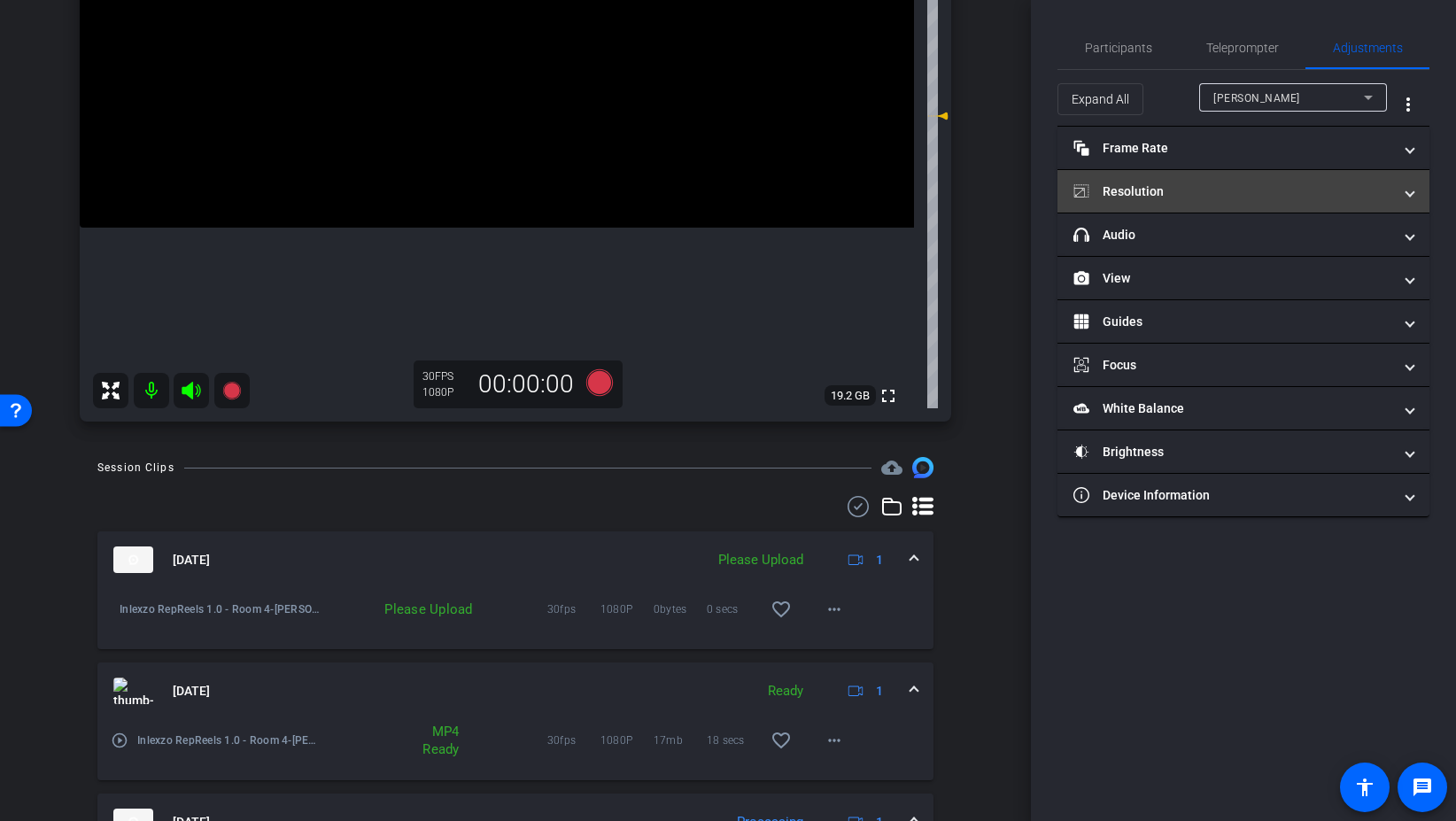
click at [1153, 193] on mat-panel-title "Resolution" at bounding box center [1233, 191] width 319 height 18
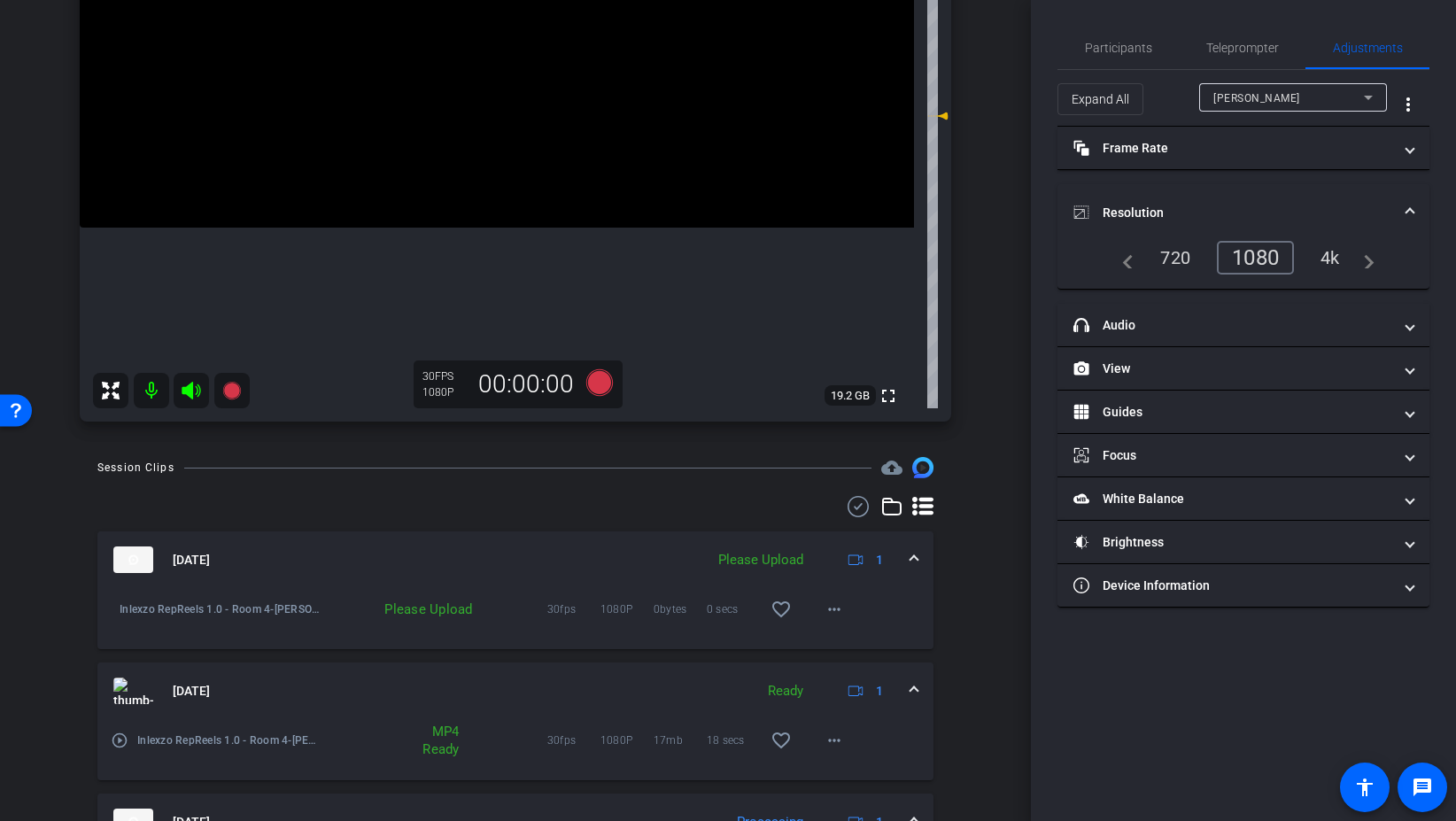
click at [1331, 264] on div "4k" at bounding box center [1330, 257] width 46 height 30
click at [602, 380] on icon at bounding box center [599, 382] width 26 height 26
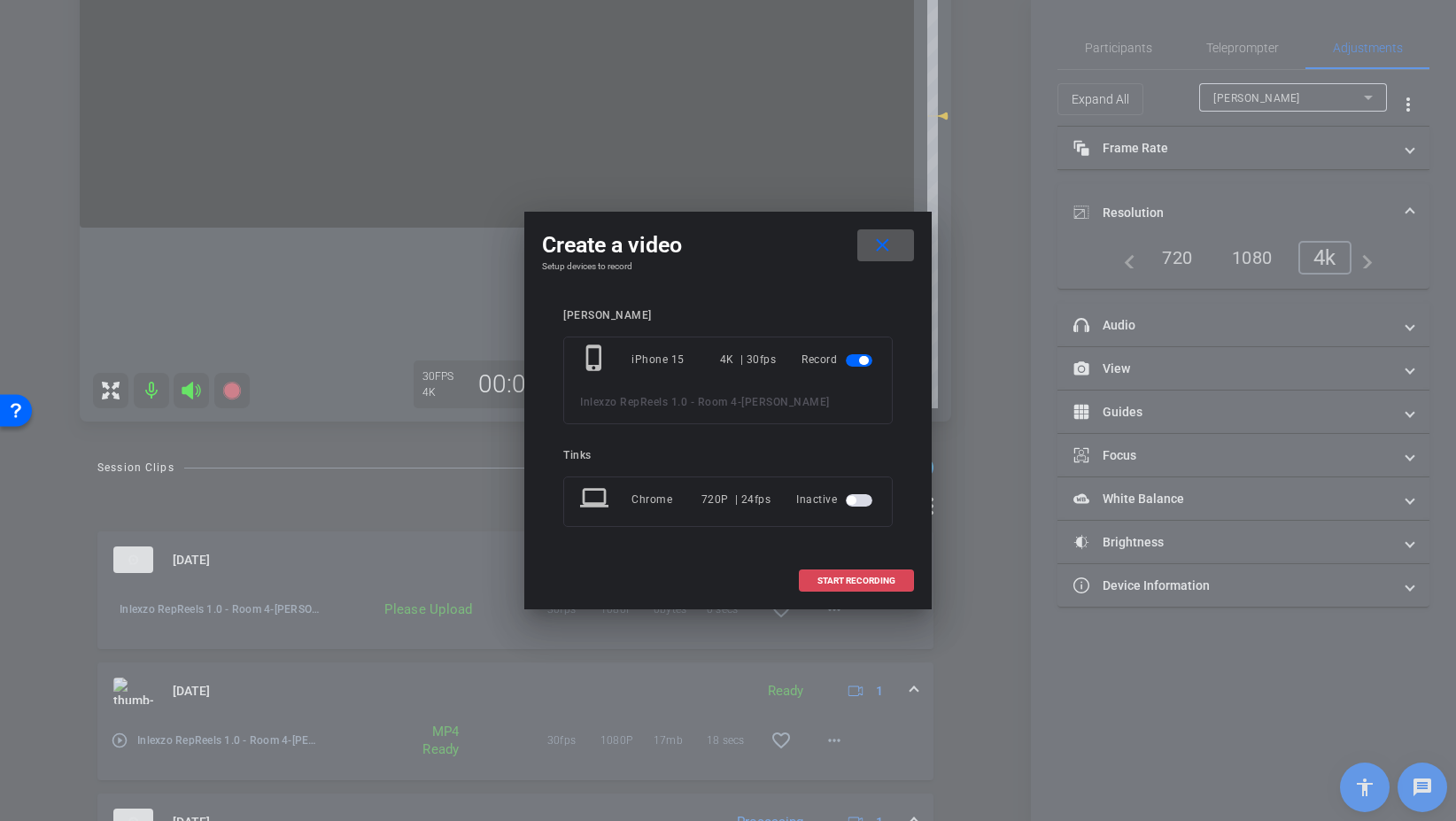
click at [858, 583] on span "START RECORDING" at bounding box center [856, 580] width 78 height 9
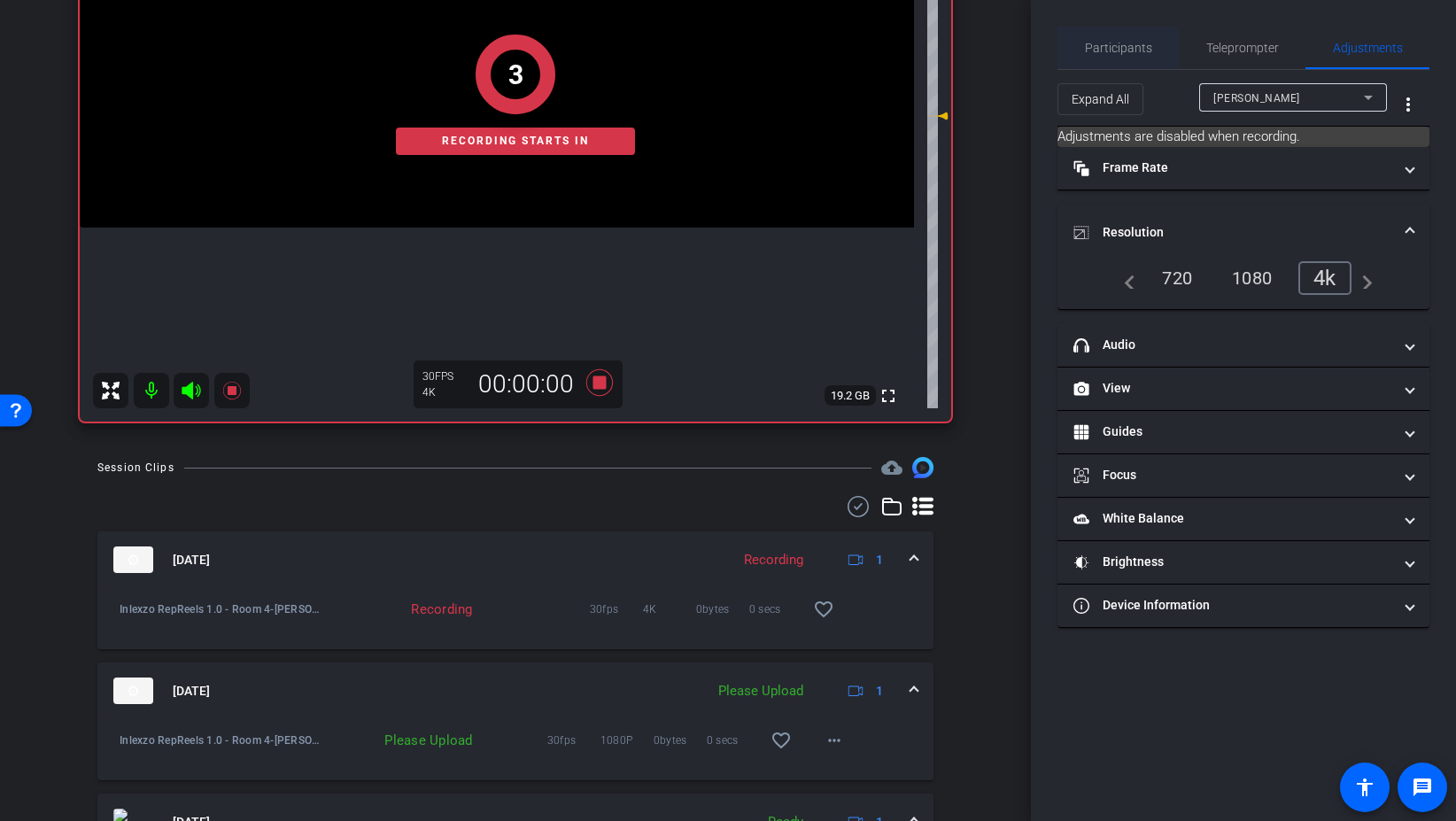
click at [1118, 44] on span "Participants" at bounding box center [1118, 48] width 67 height 13
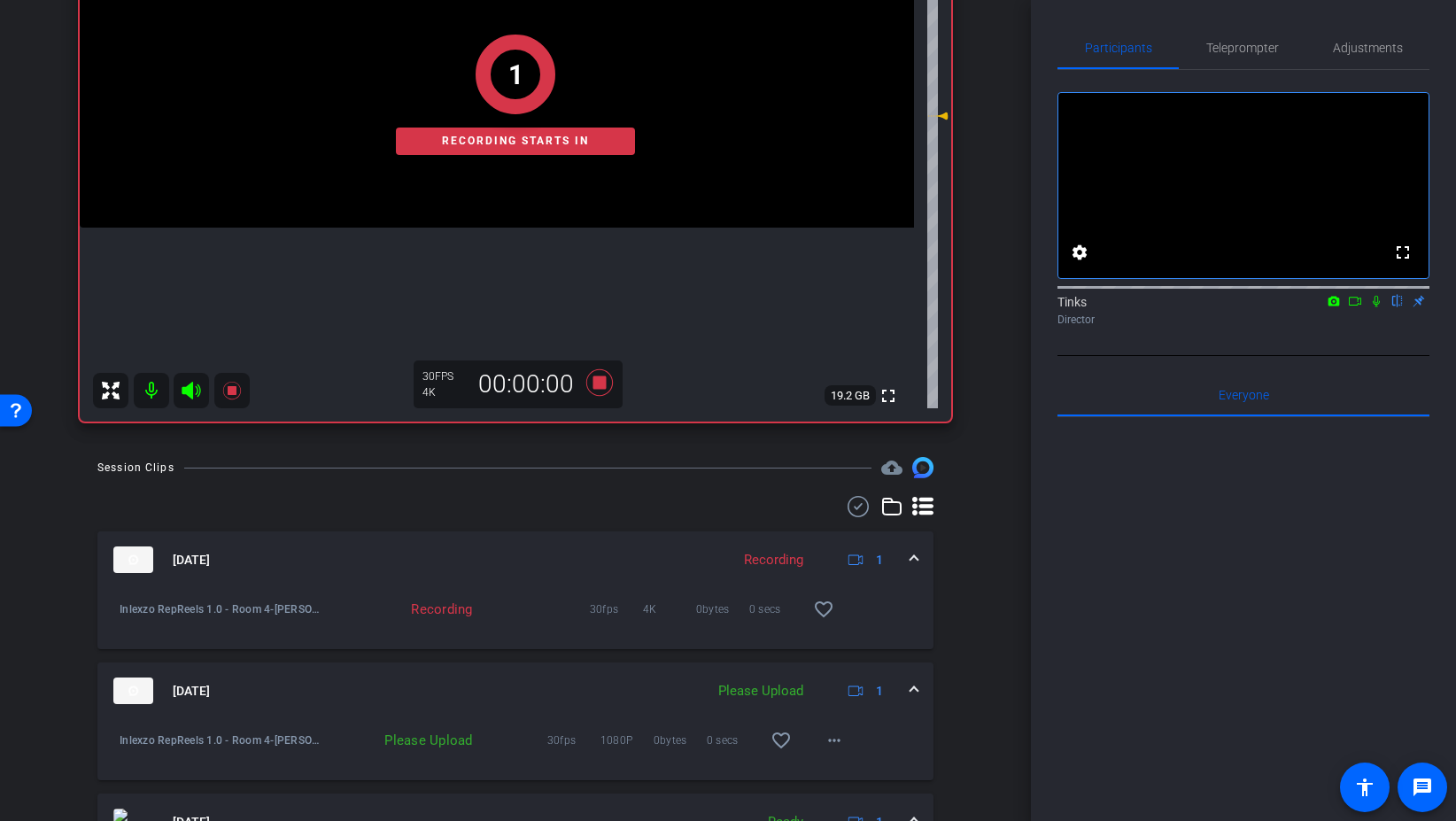
click at [1379, 307] on icon at bounding box center [1376, 300] width 15 height 13
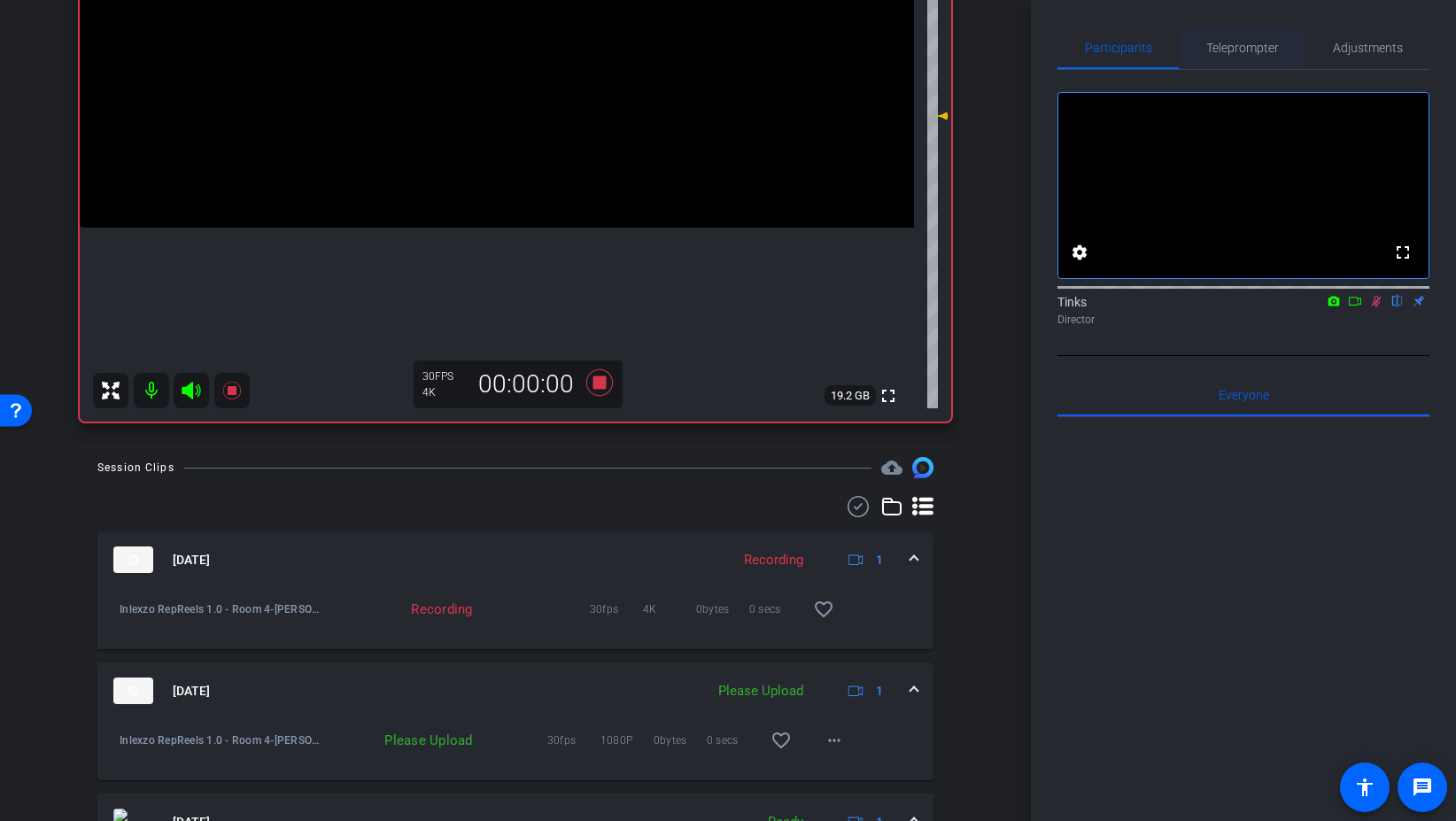
click at [1248, 43] on span "Teleprompter" at bounding box center [1242, 48] width 73 height 13
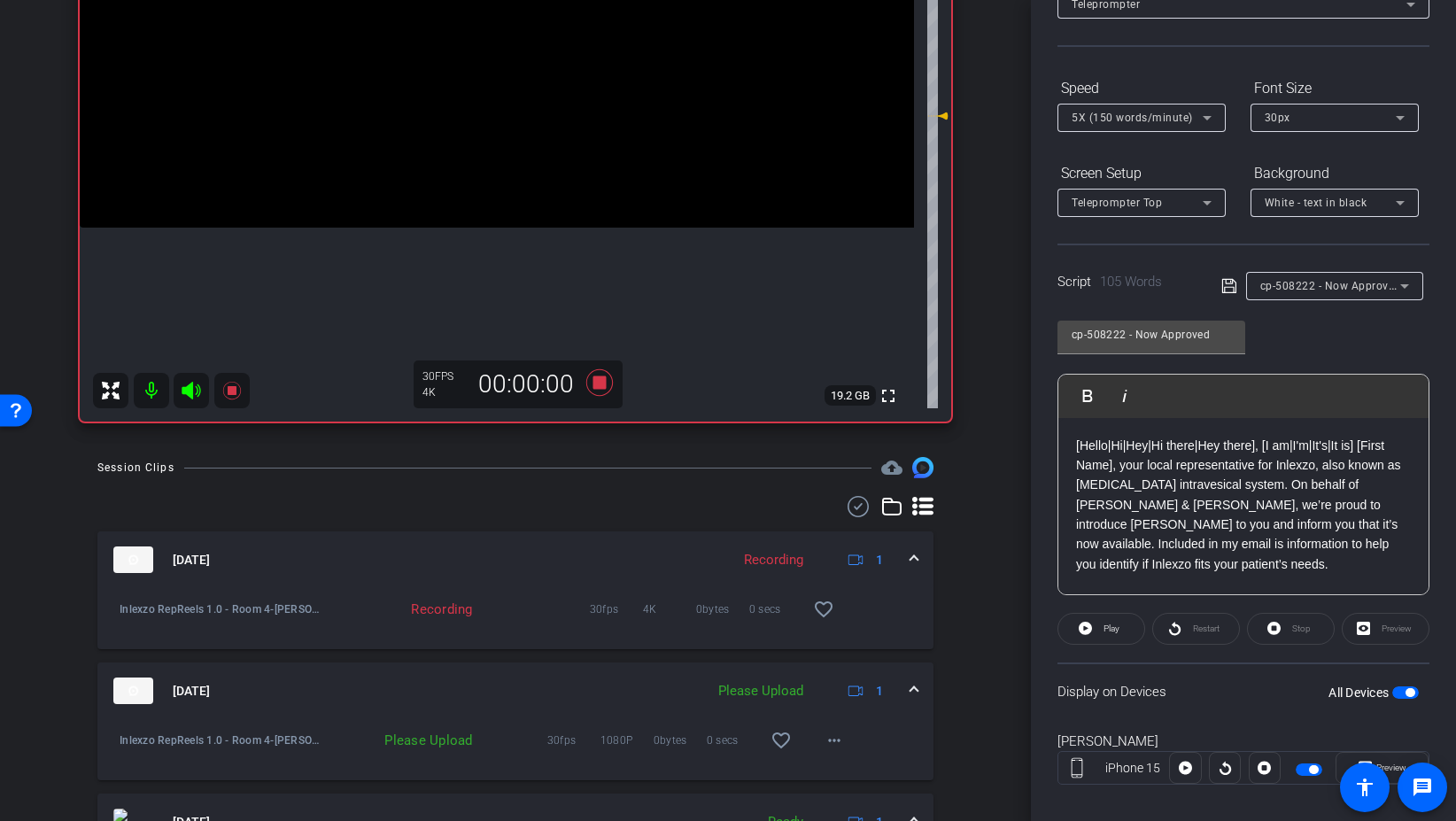
scroll to position [147, 0]
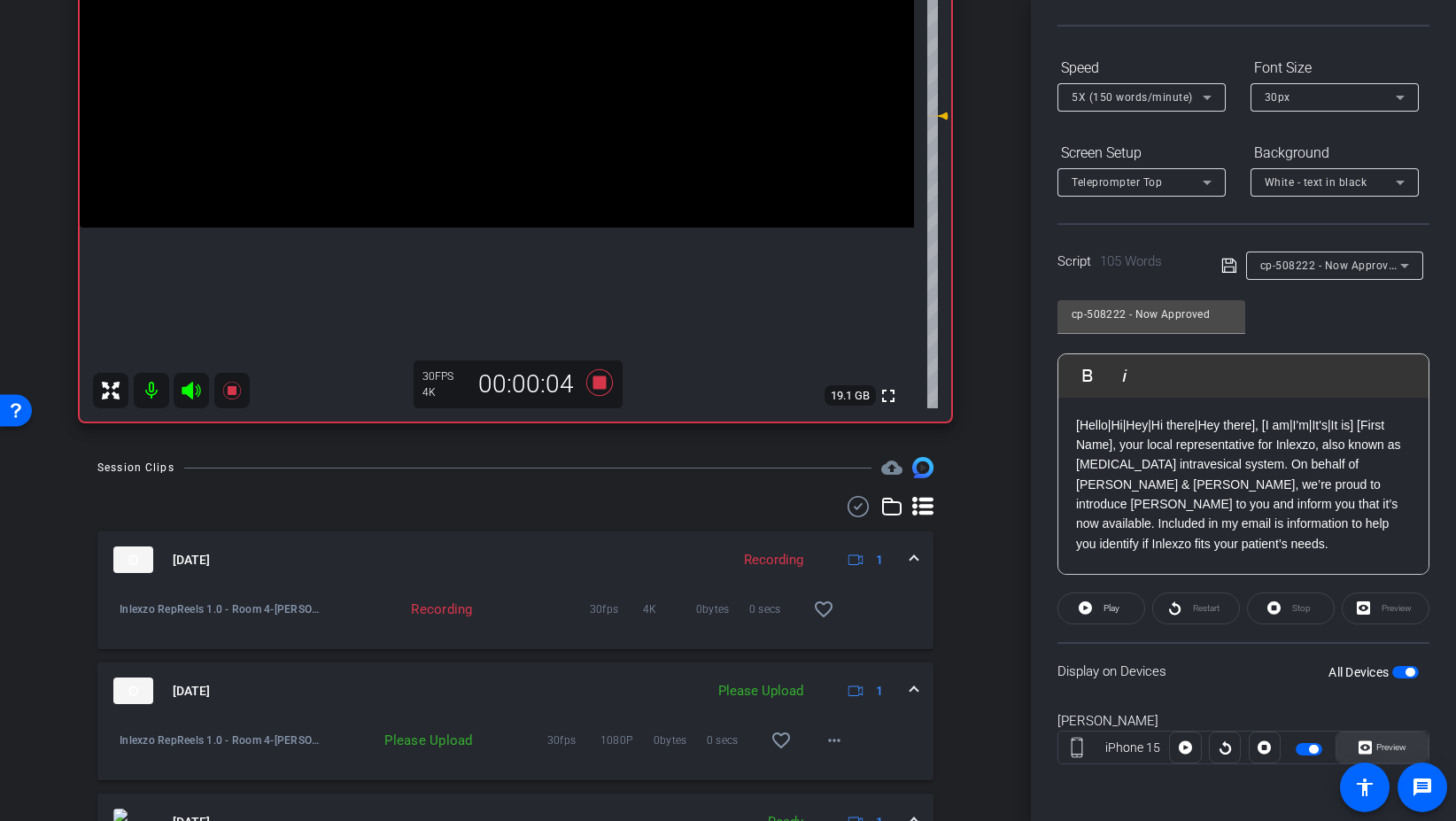
click at [1369, 744] on icon at bounding box center [1366, 748] width 14 height 14
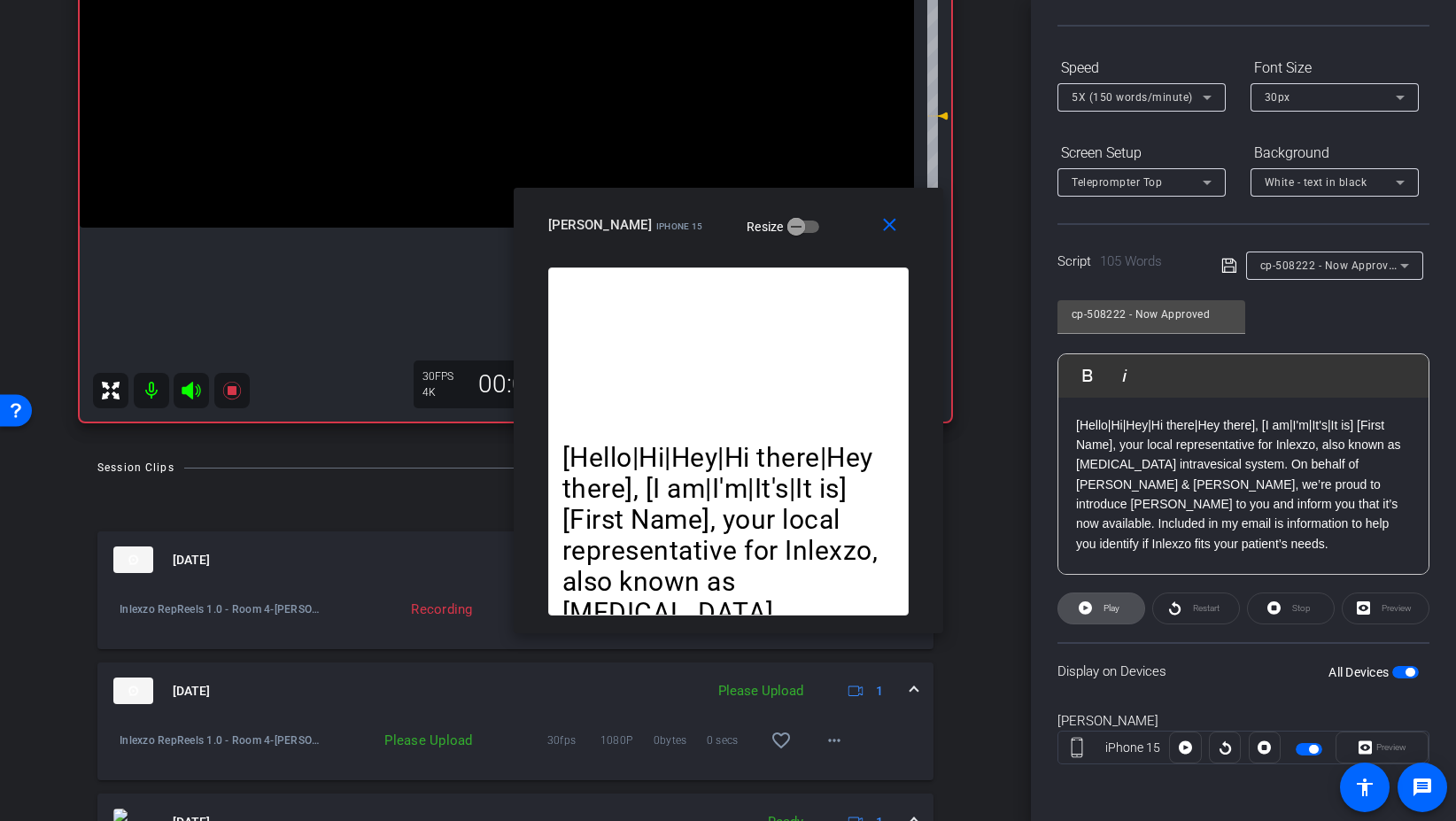
click at [1107, 605] on span "Play" at bounding box center [1112, 608] width 16 height 10
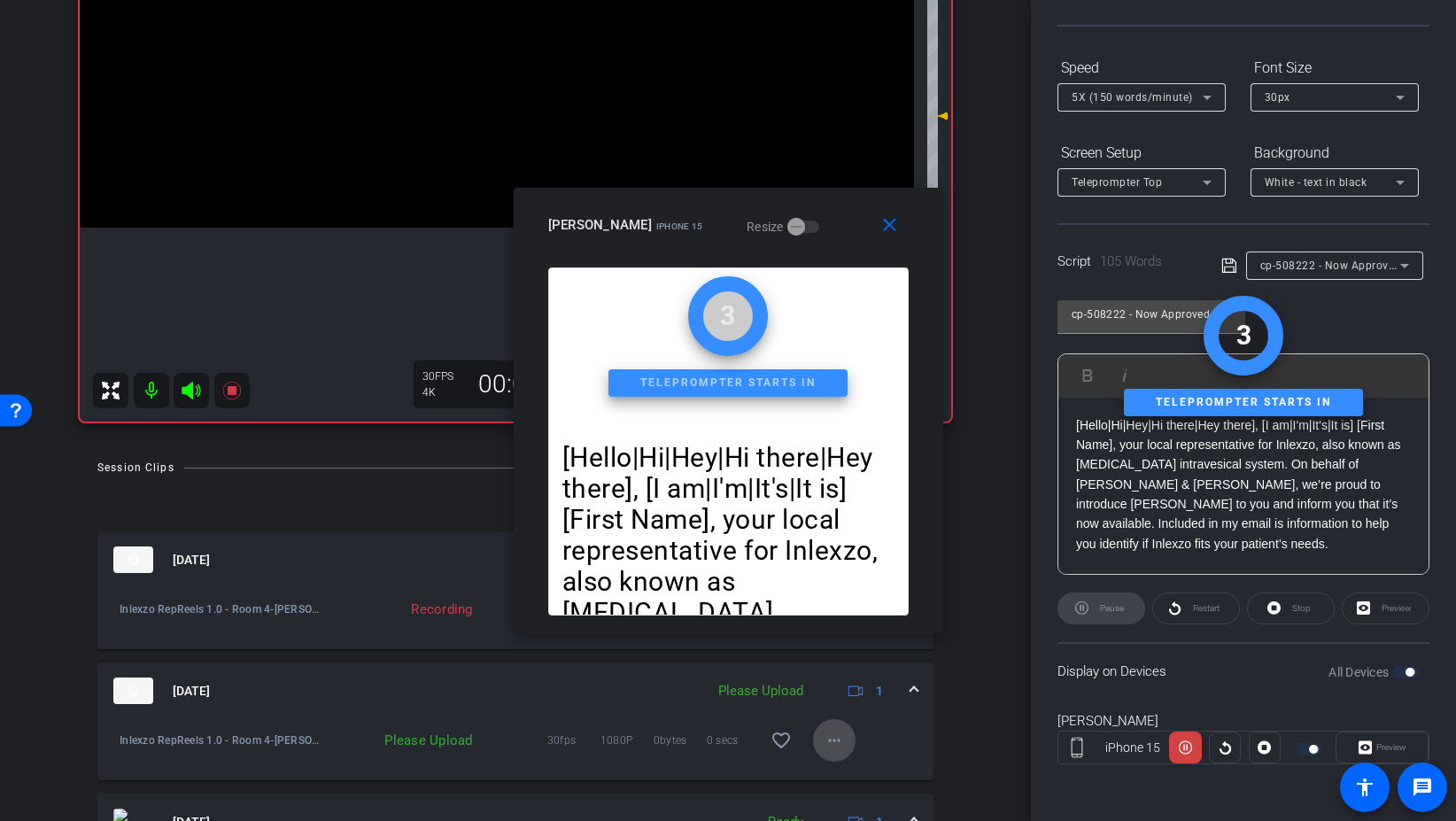
click at [828, 740] on mat-icon "more_horiz" at bounding box center [835, 740] width 21 height 21
click at [857, 658] on span "Upload" at bounding box center [862, 660] width 71 height 21
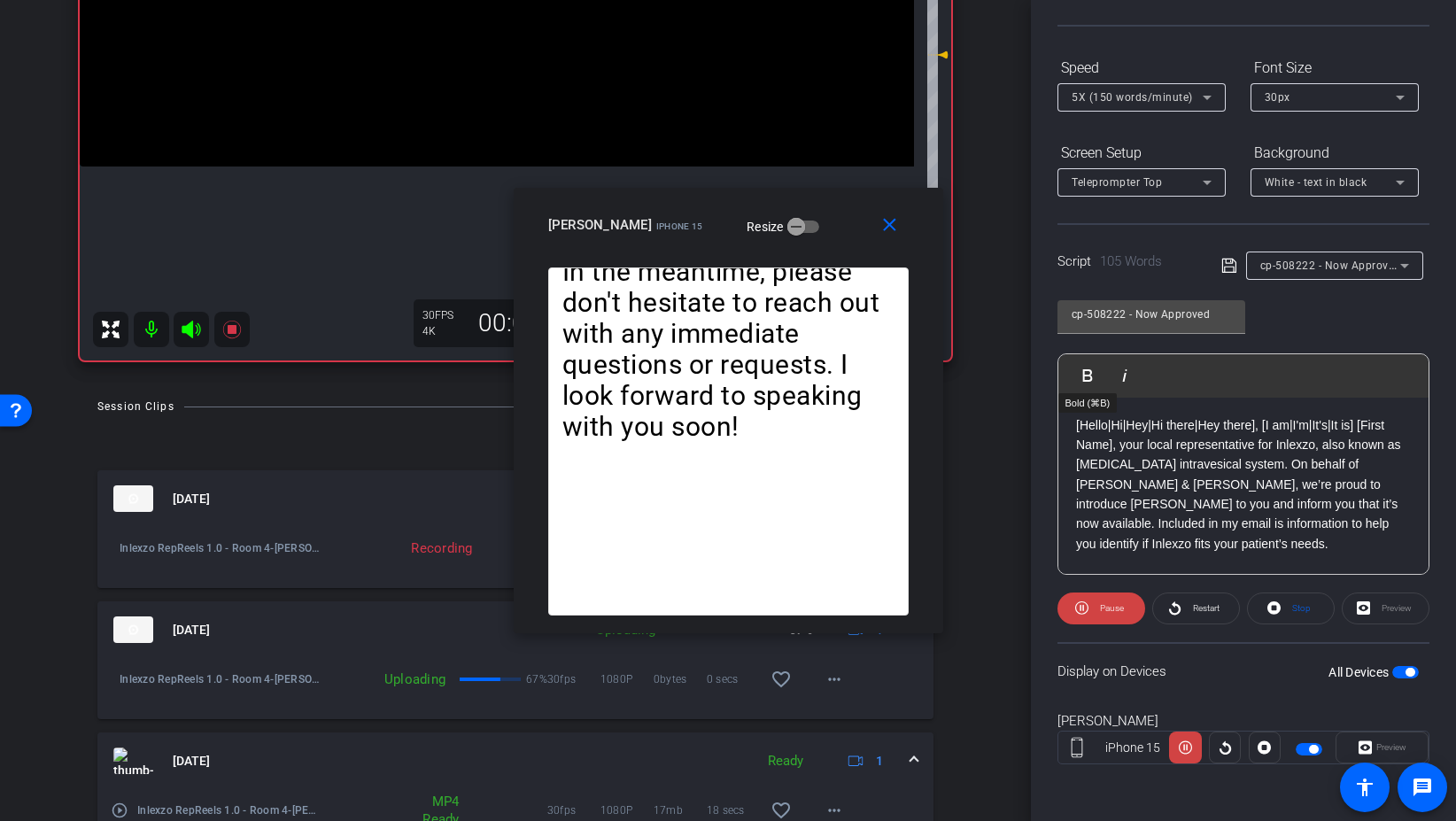
scroll to position [0, 0]
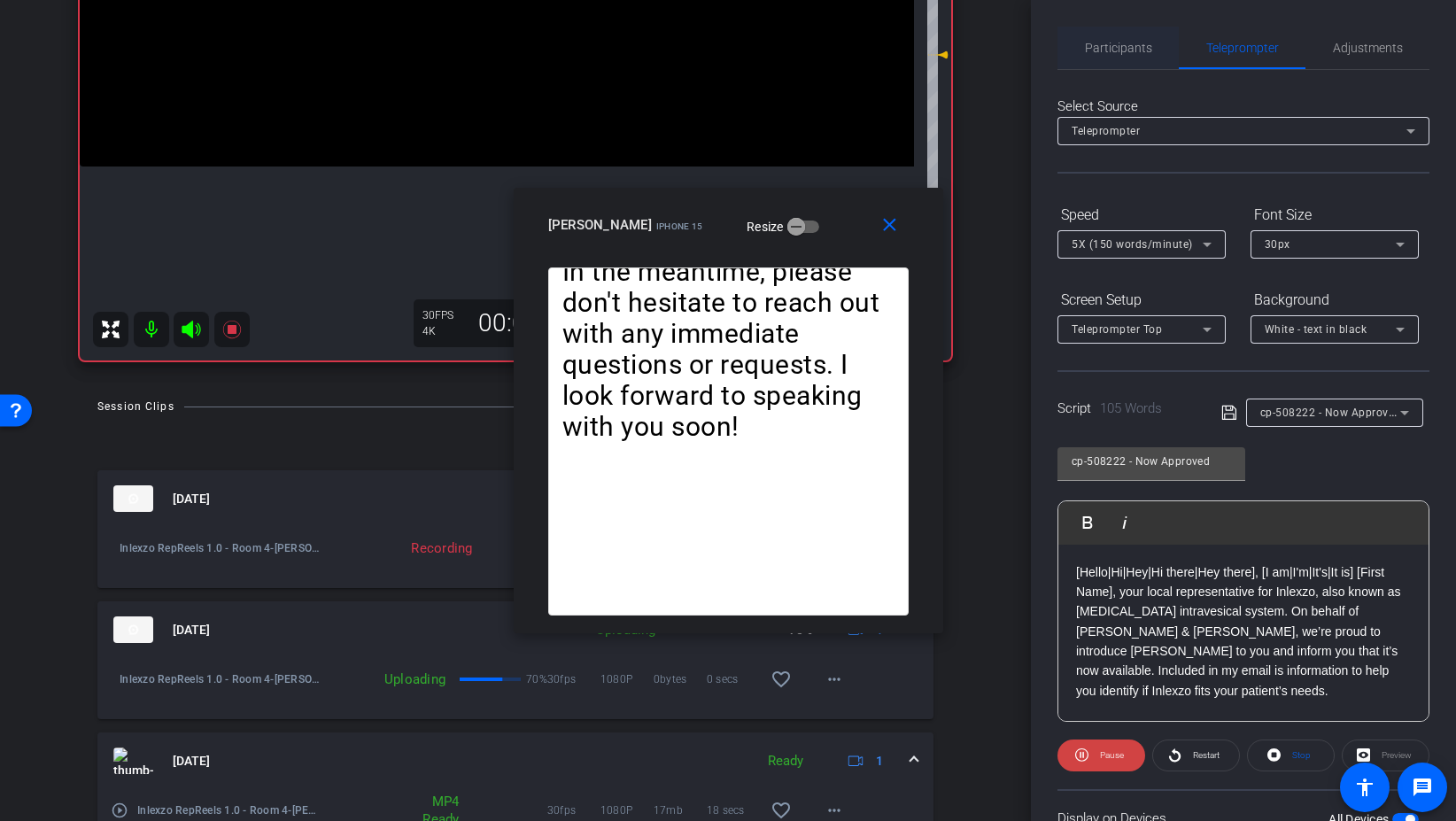
click at [1111, 46] on span "Participants" at bounding box center [1118, 48] width 67 height 13
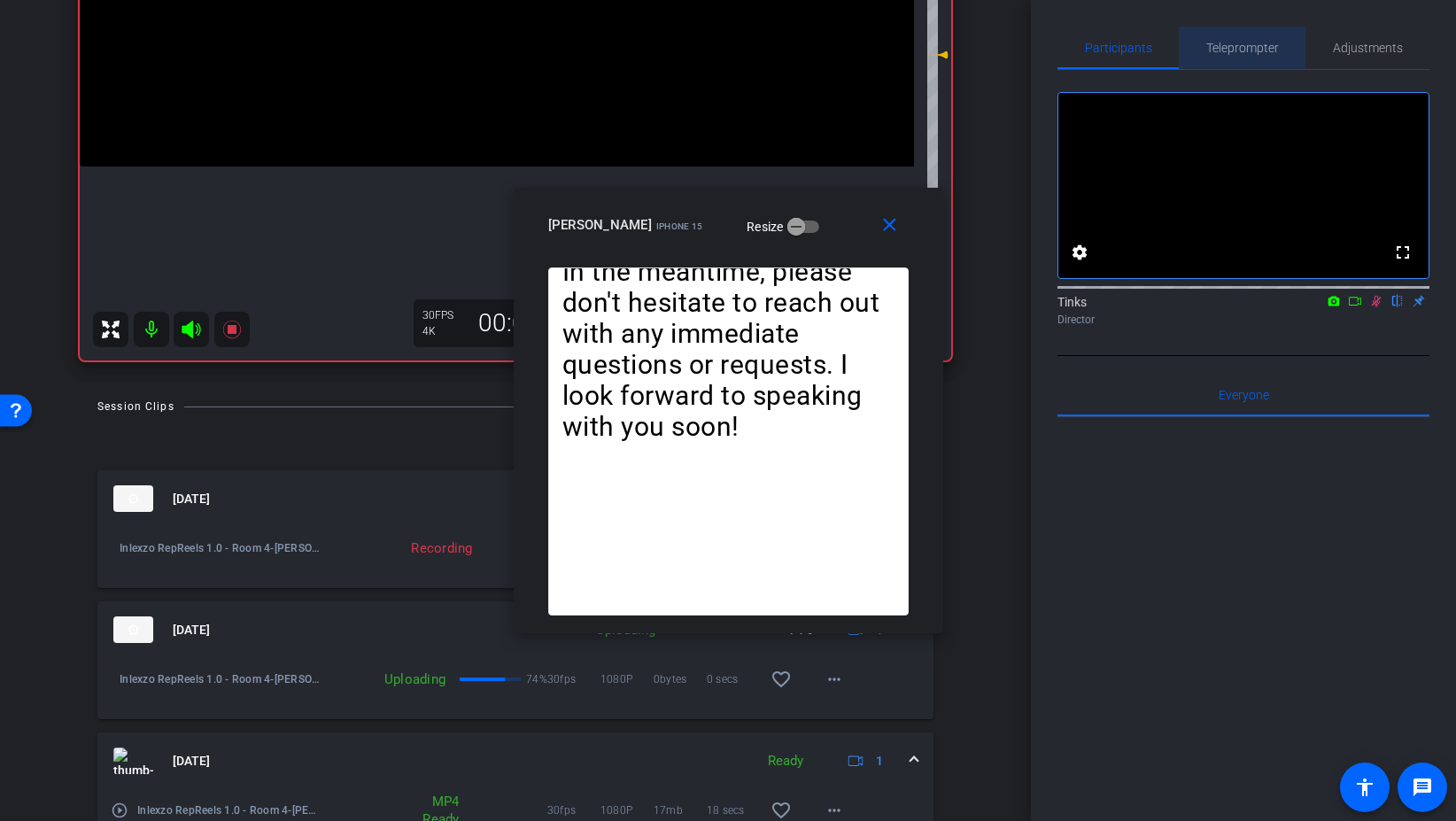
click at [1254, 46] on span "Teleprompter" at bounding box center [1242, 48] width 73 height 13
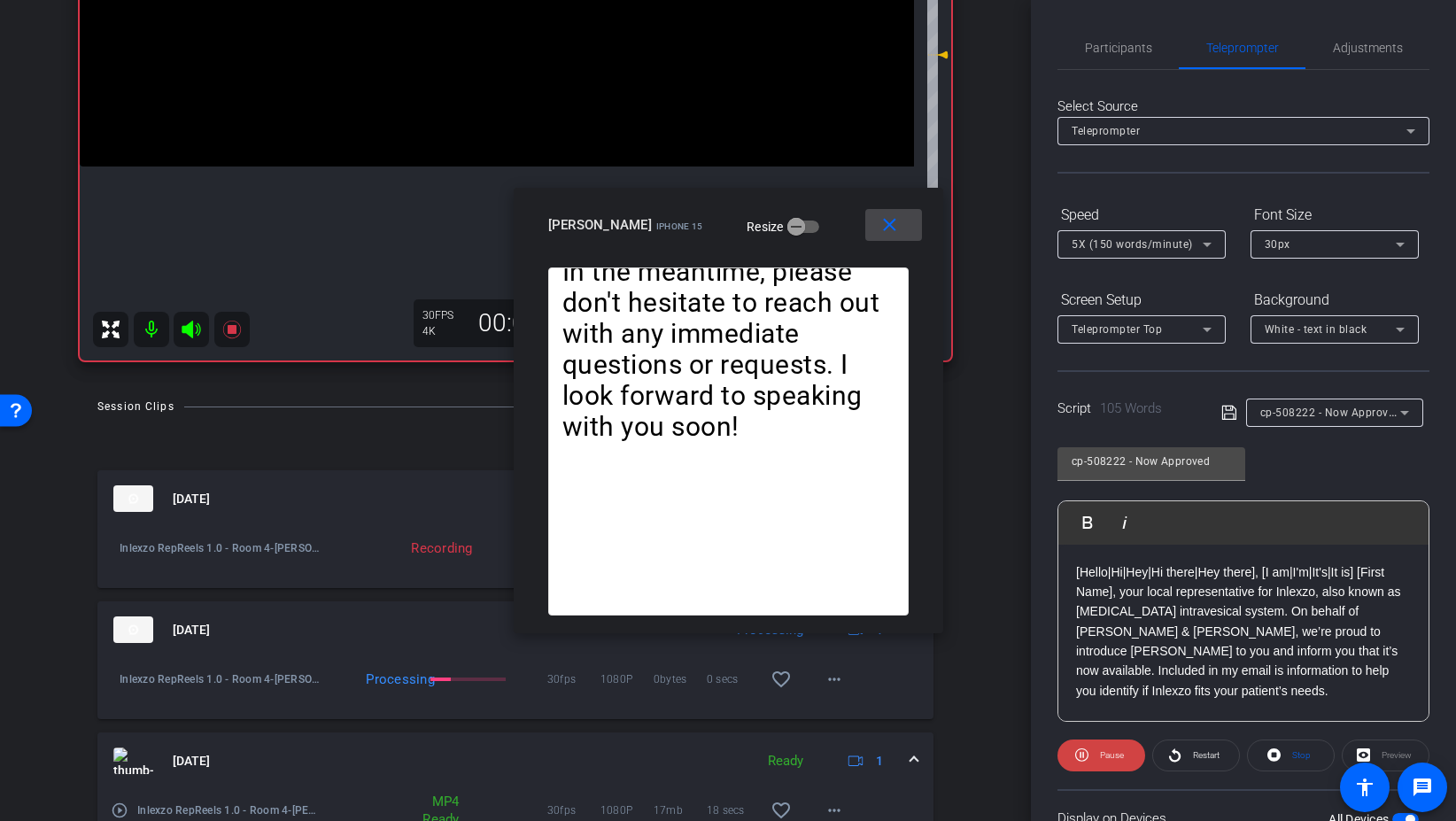
click at [891, 234] on mat-icon "close" at bounding box center [889, 225] width 22 height 22
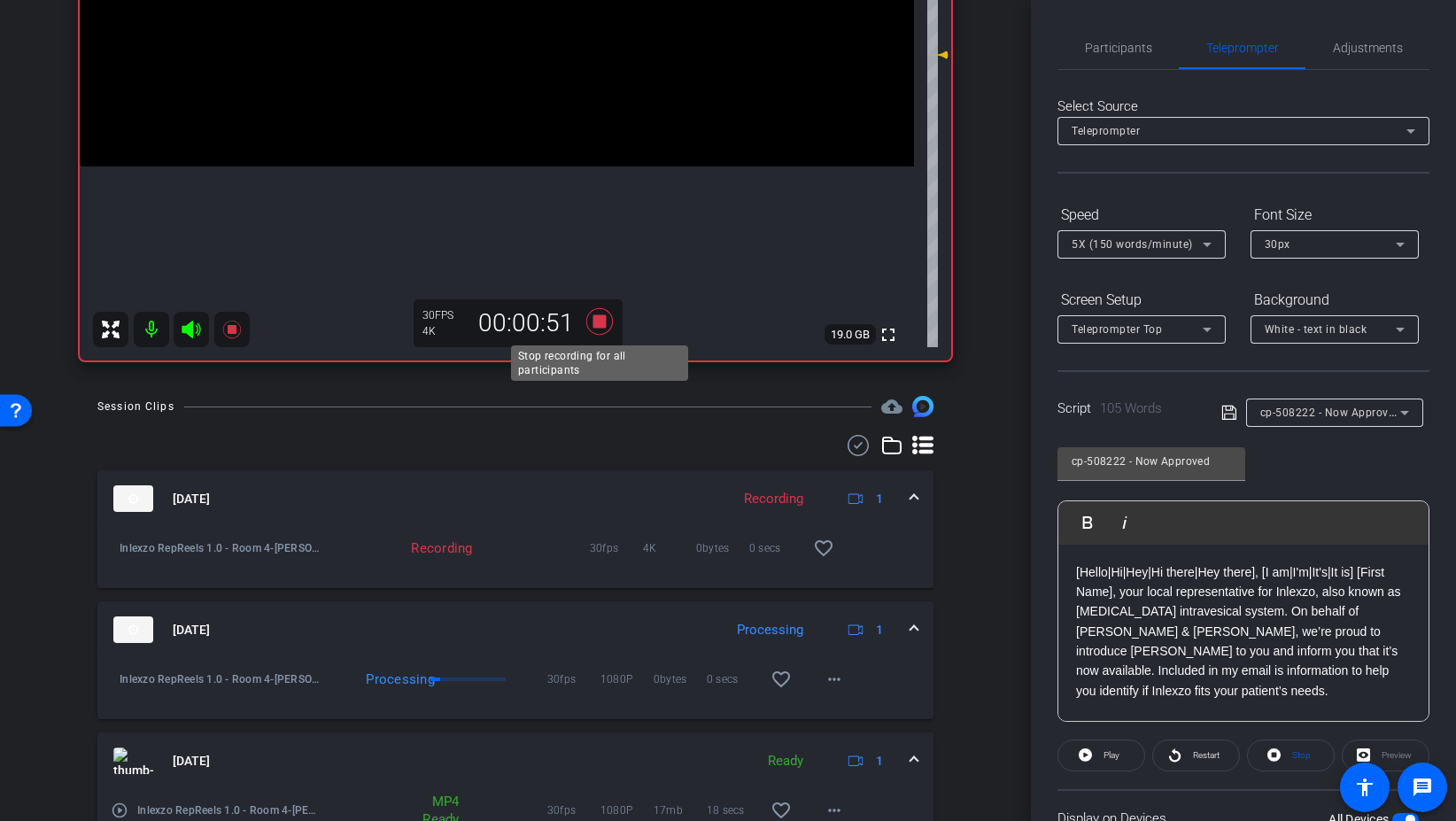
click at [599, 313] on icon at bounding box center [600, 321] width 43 height 32
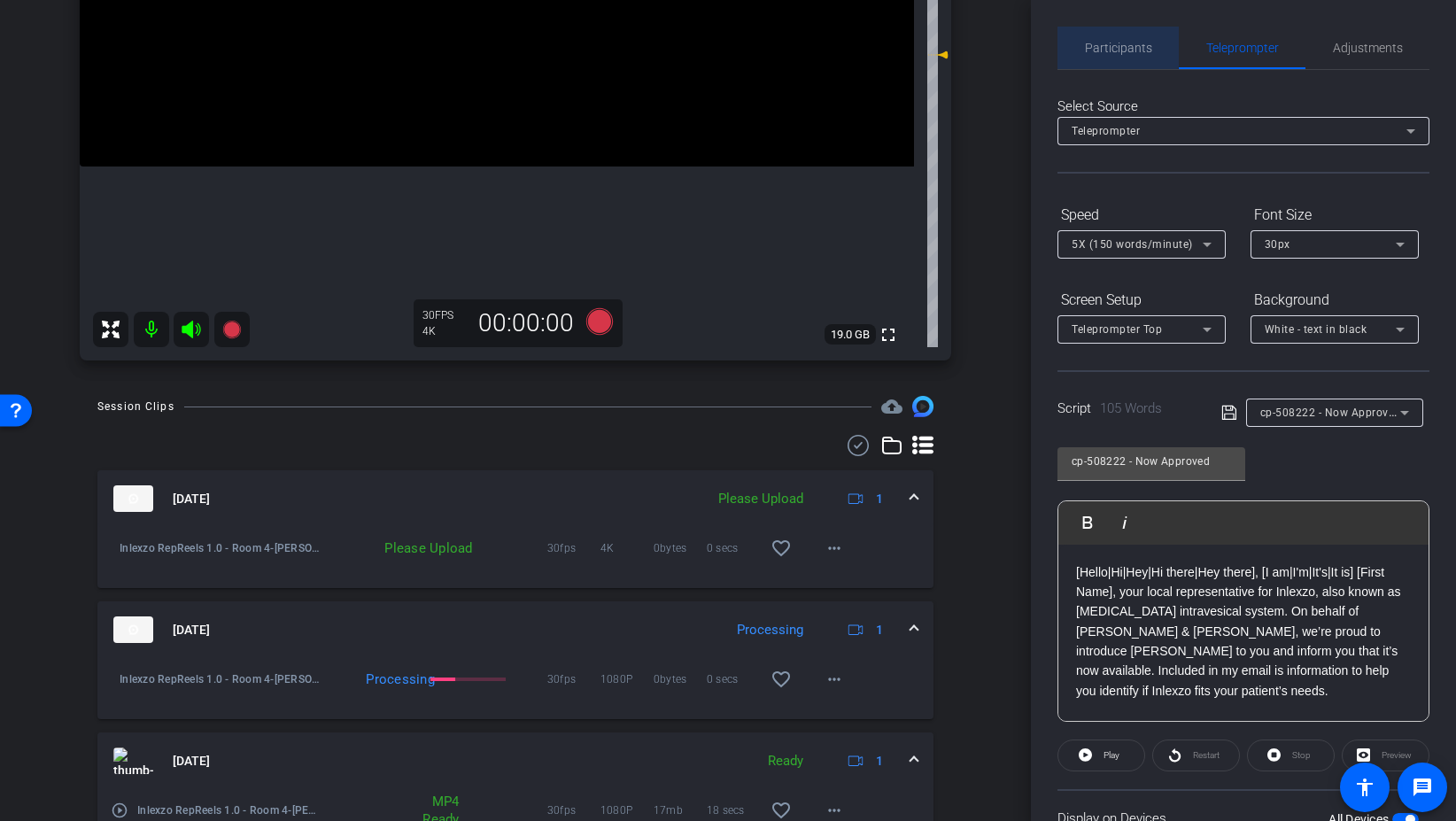
click at [1102, 42] on span "Participants" at bounding box center [1118, 48] width 67 height 13
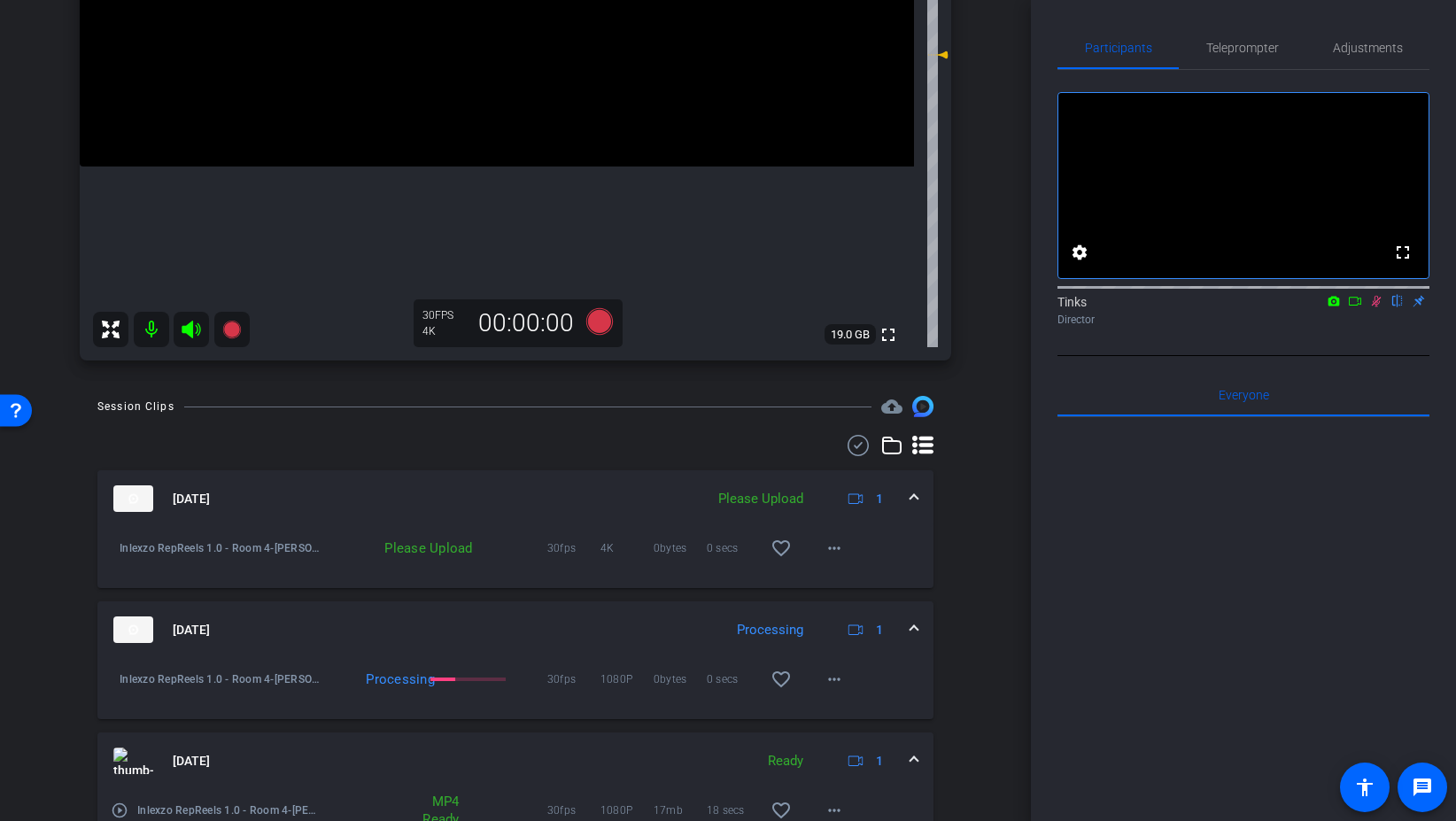
click at [1377, 307] on icon at bounding box center [1377, 301] width 10 height 12
click at [842, 565] on span at bounding box center [835, 548] width 43 height 43
click at [870, 594] on span "Upload" at bounding box center [862, 585] width 71 height 21
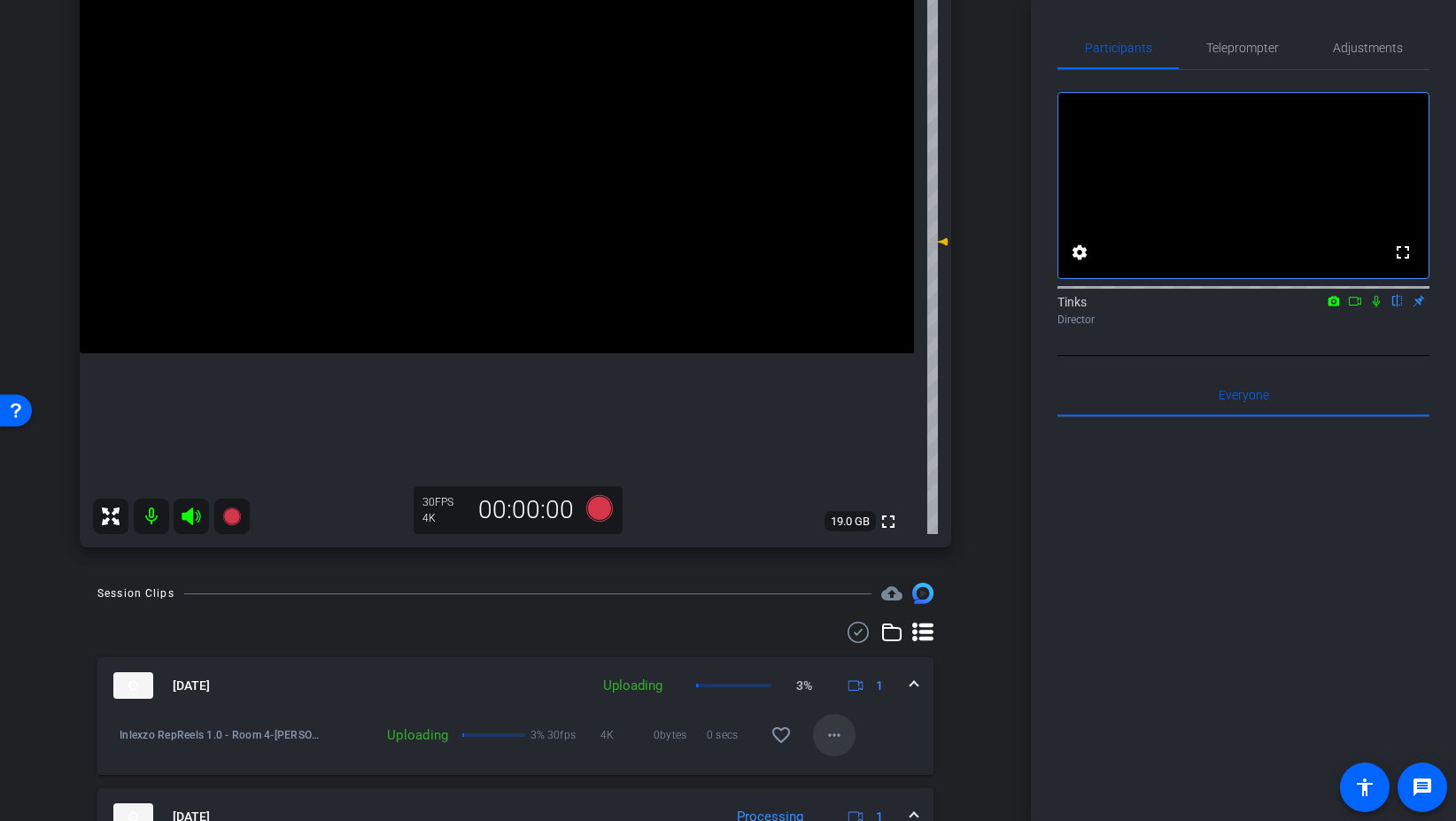
scroll to position [203, 0]
click at [596, 506] on icon at bounding box center [599, 505] width 26 height 26
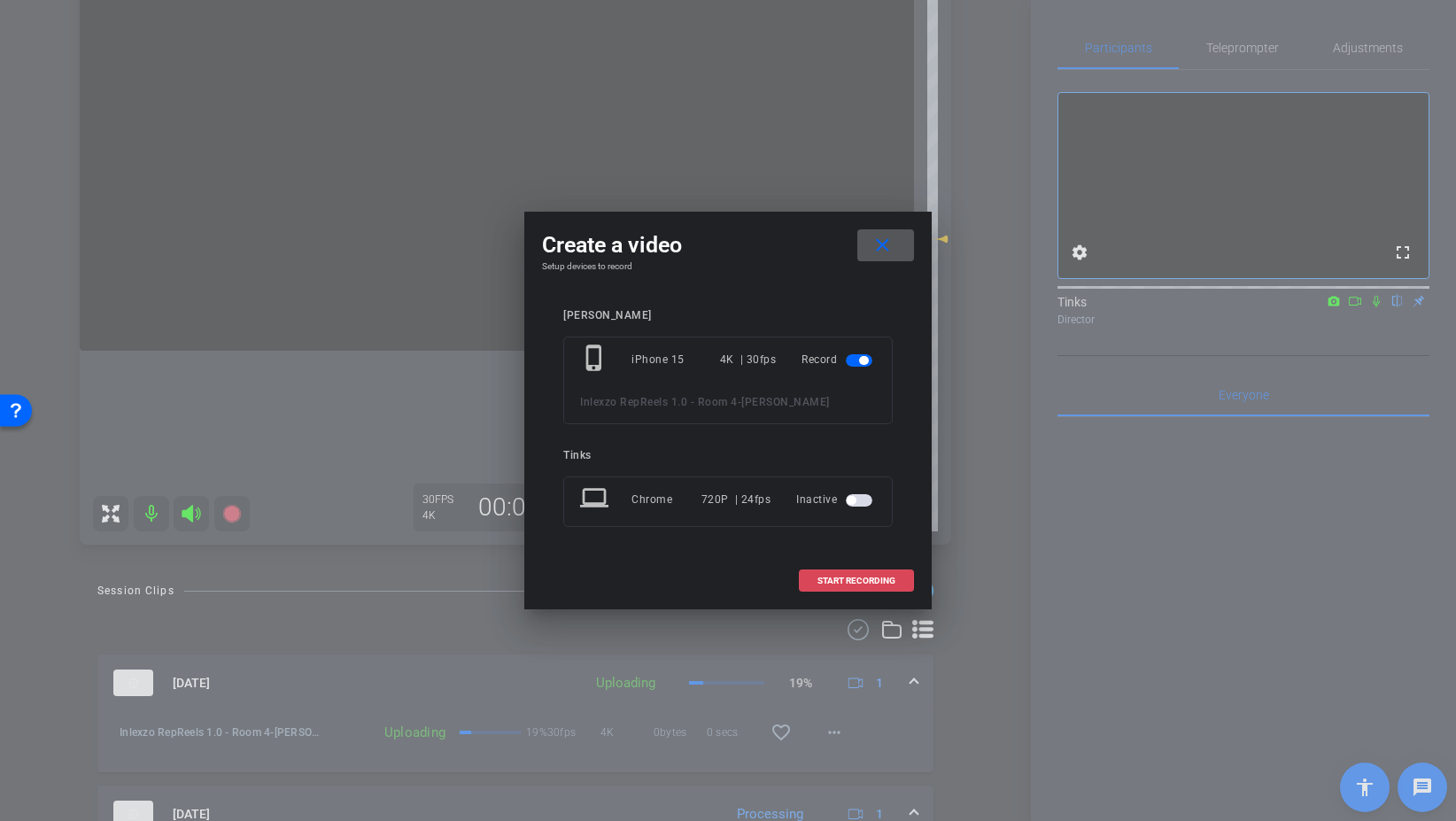
click at [858, 585] on span "START RECORDING" at bounding box center [856, 580] width 78 height 9
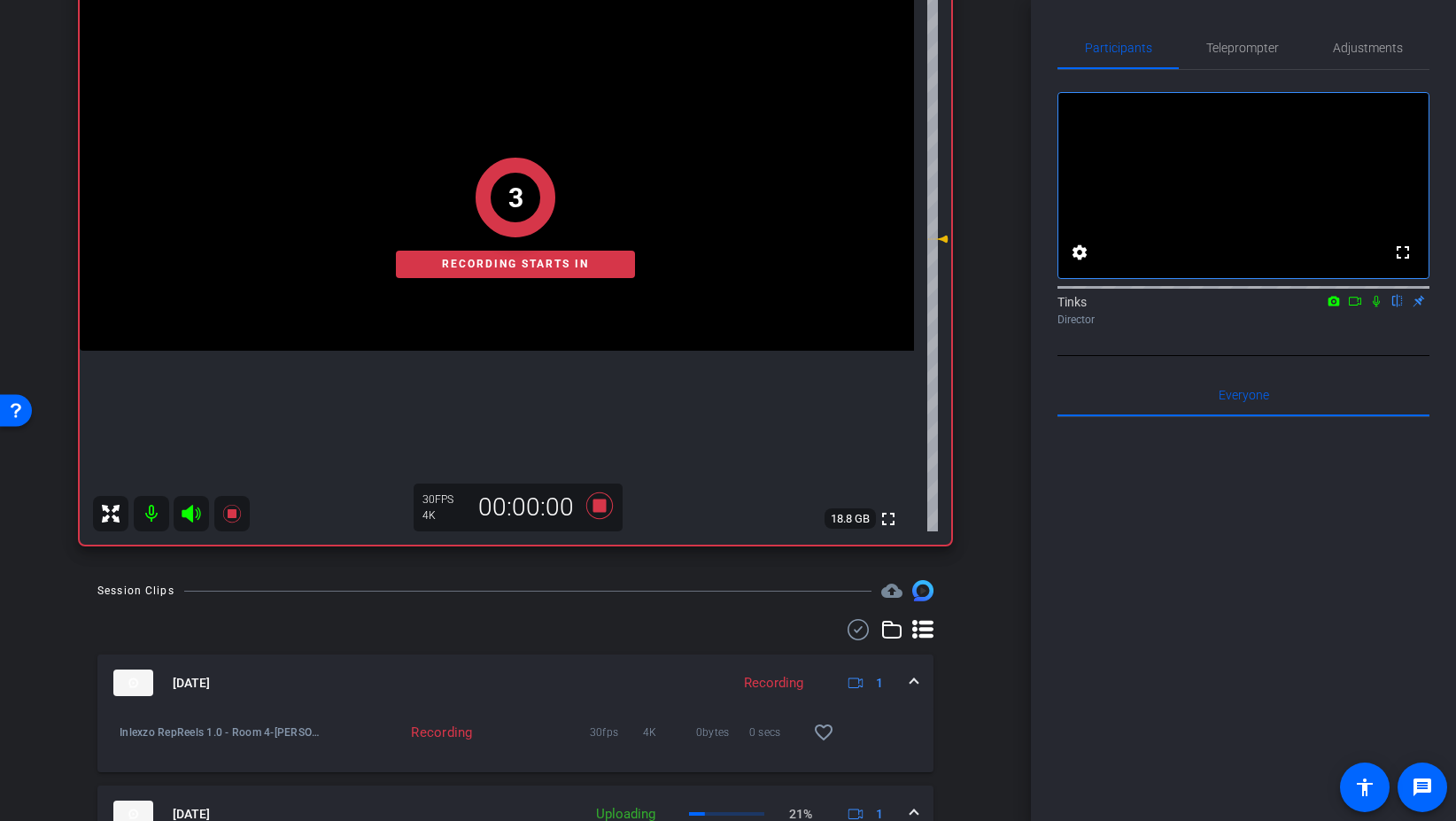
click at [1376, 307] on icon at bounding box center [1376, 300] width 15 height 13
click at [1263, 60] on span "Teleprompter" at bounding box center [1242, 48] width 73 height 43
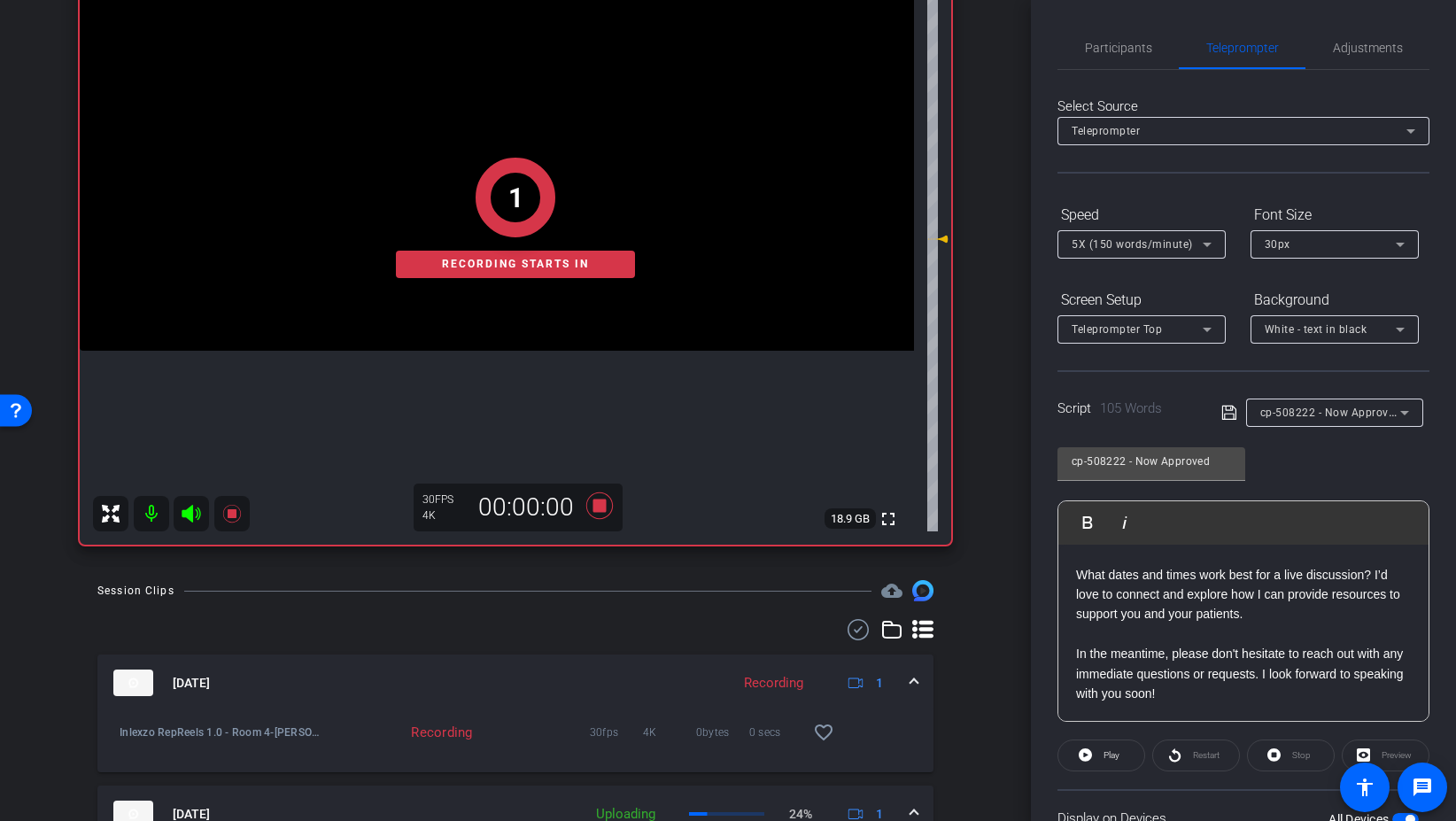
scroll to position [147, 0]
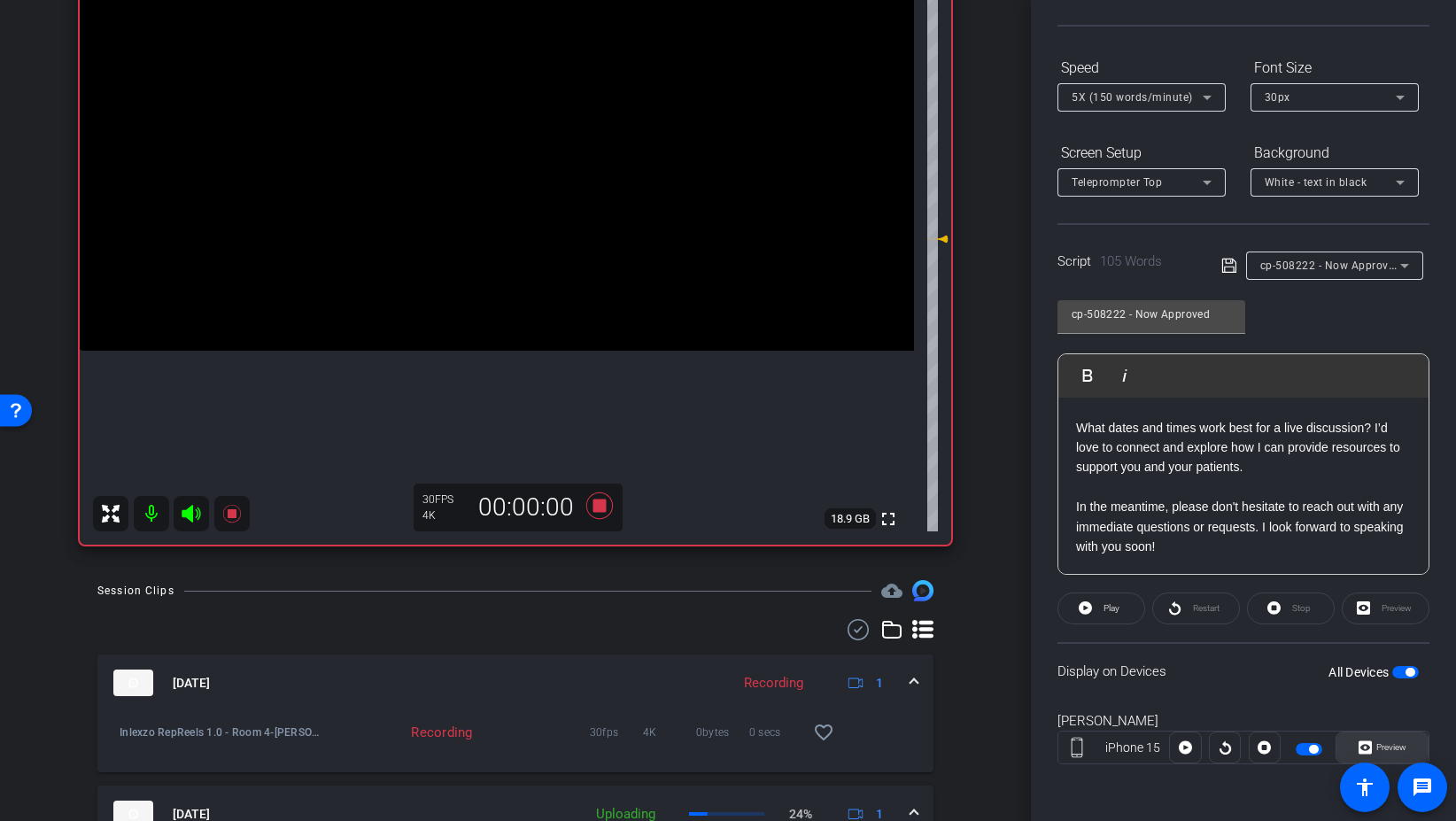
click at [1375, 754] on span "Preview" at bounding box center [1390, 747] width 35 height 25
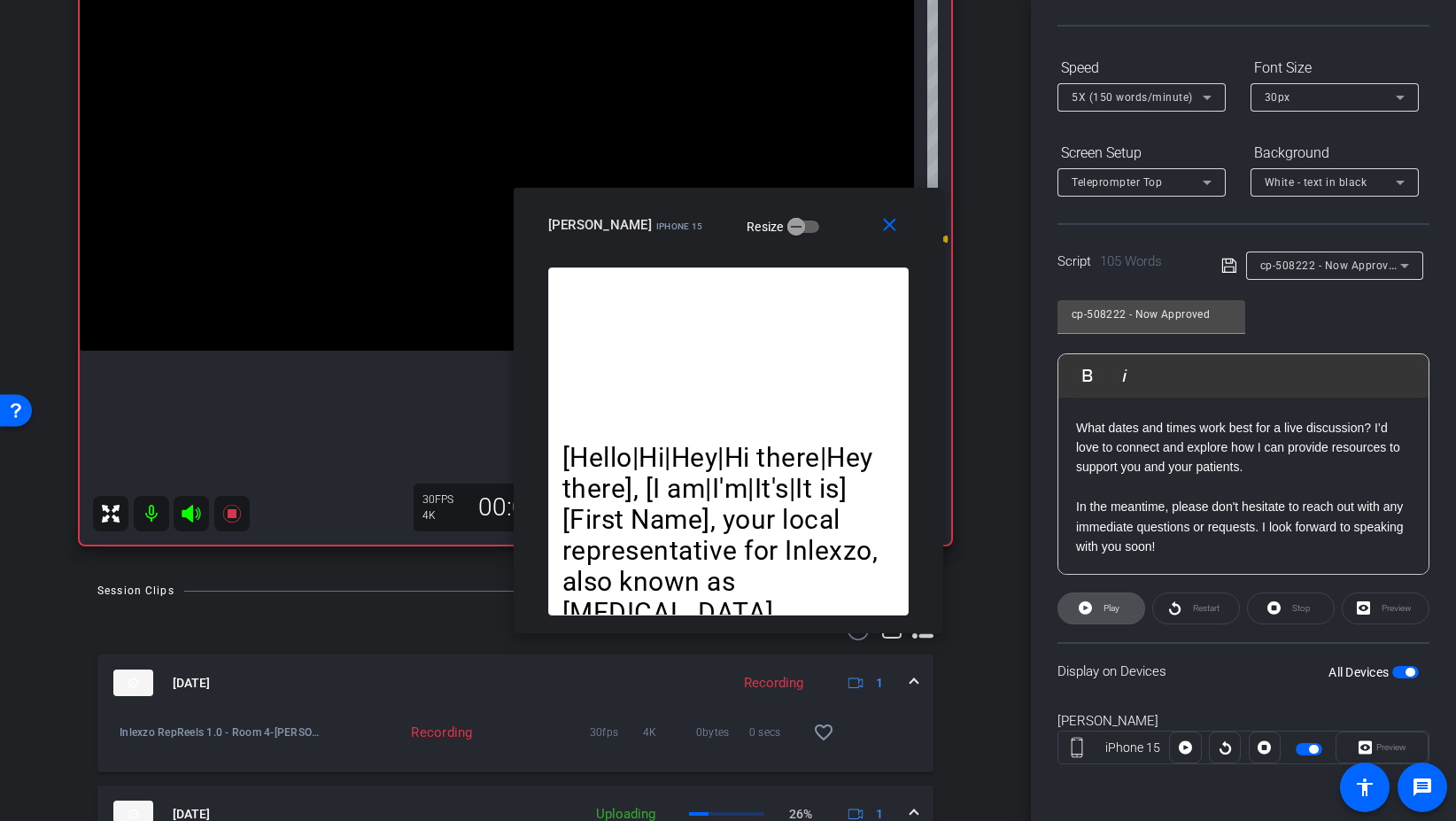
click at [1118, 616] on span "Play" at bounding box center [1109, 608] width 20 height 25
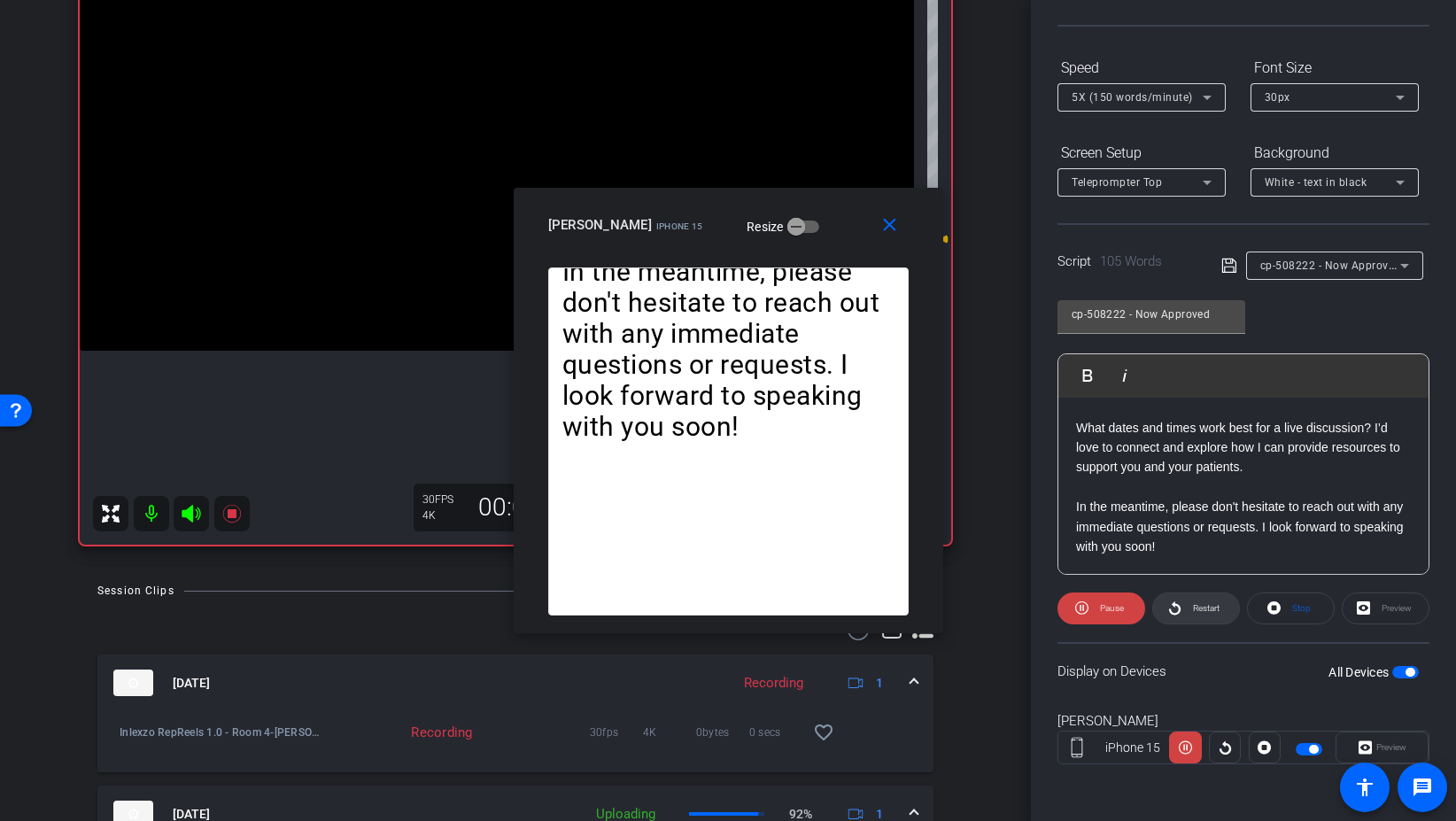
click at [1194, 603] on span "Restart" at bounding box center [1206, 608] width 26 height 10
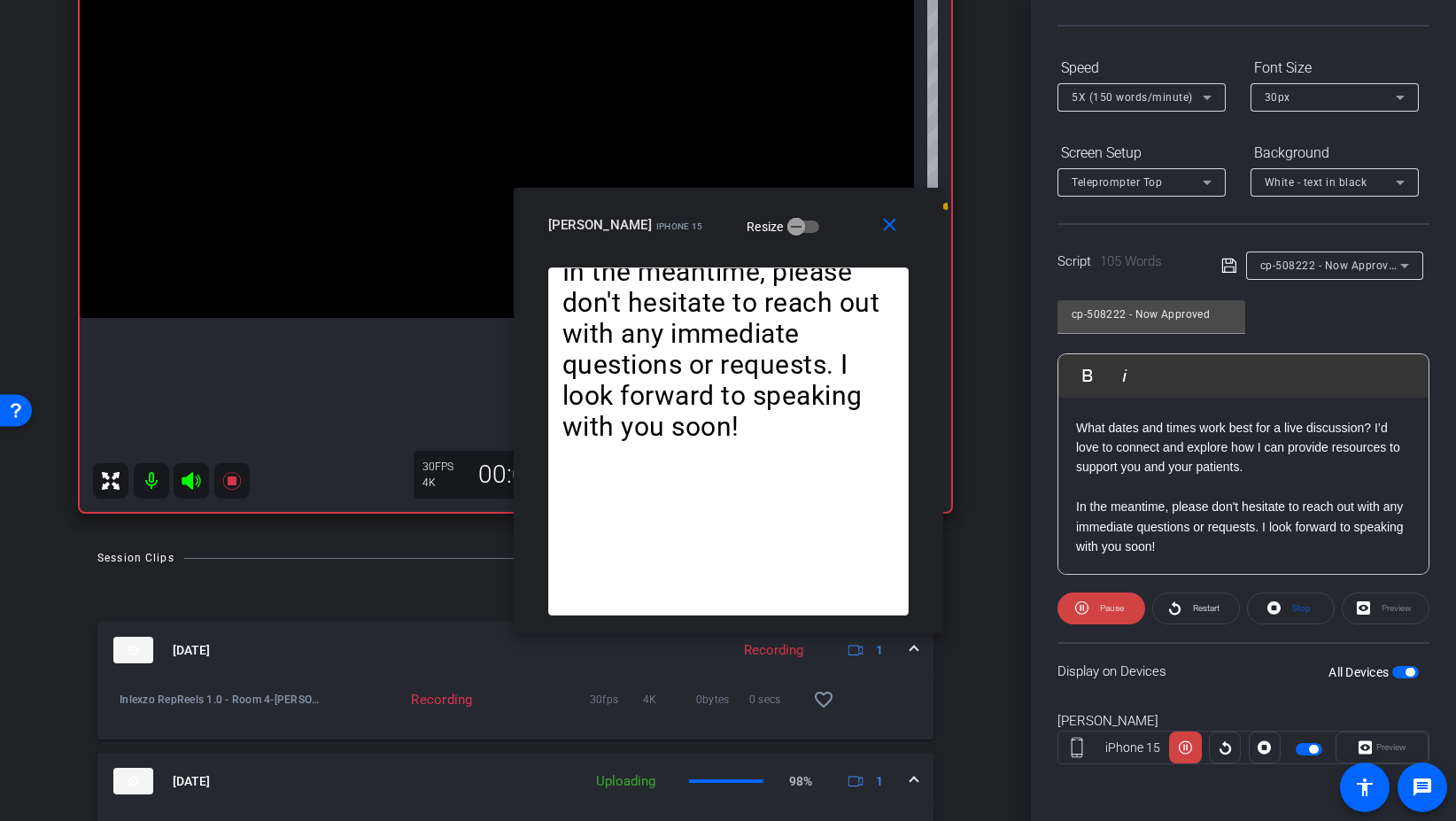
scroll to position [226, 0]
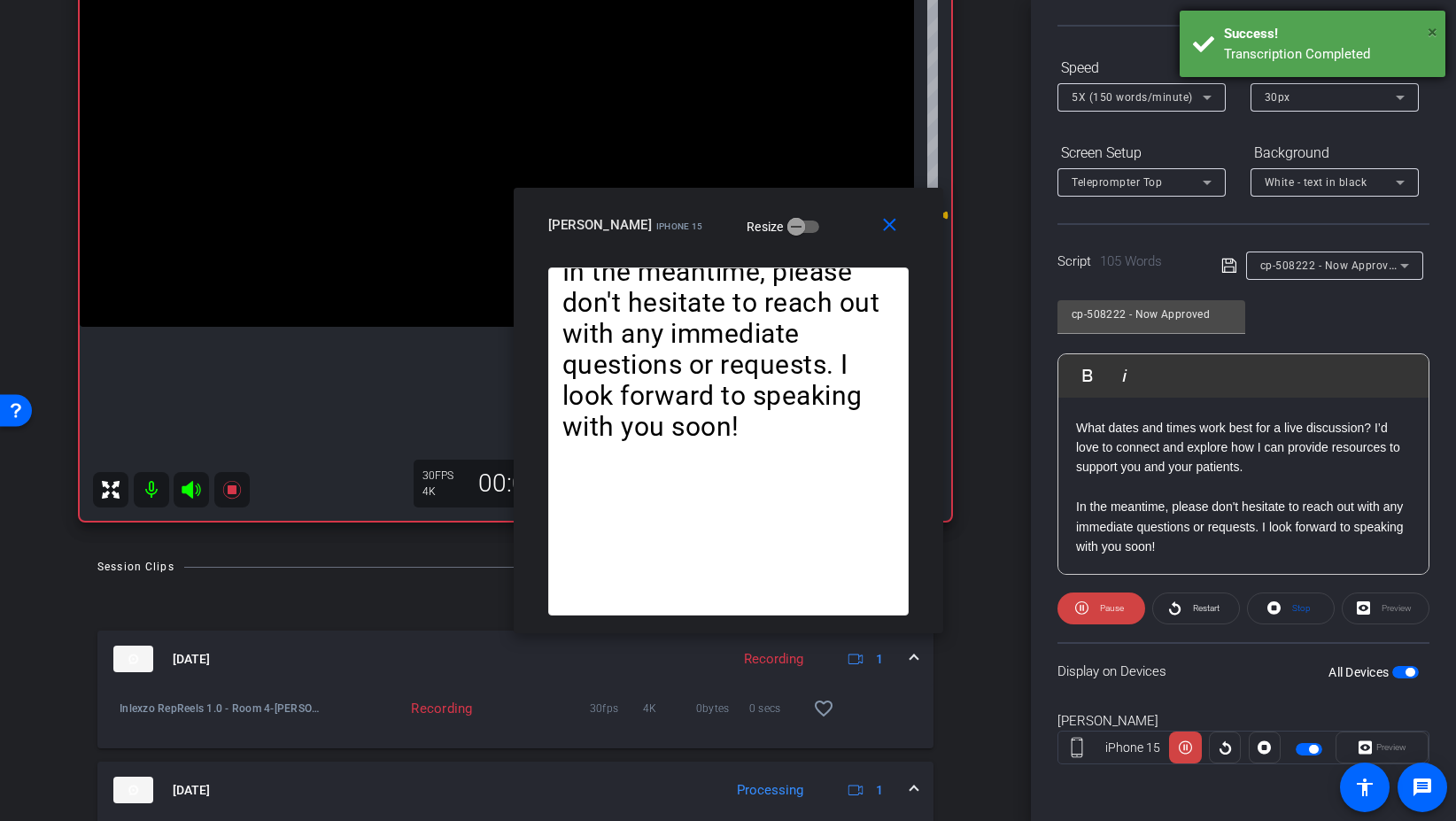
click at [1434, 30] on span "×" at bounding box center [1433, 32] width 10 height 21
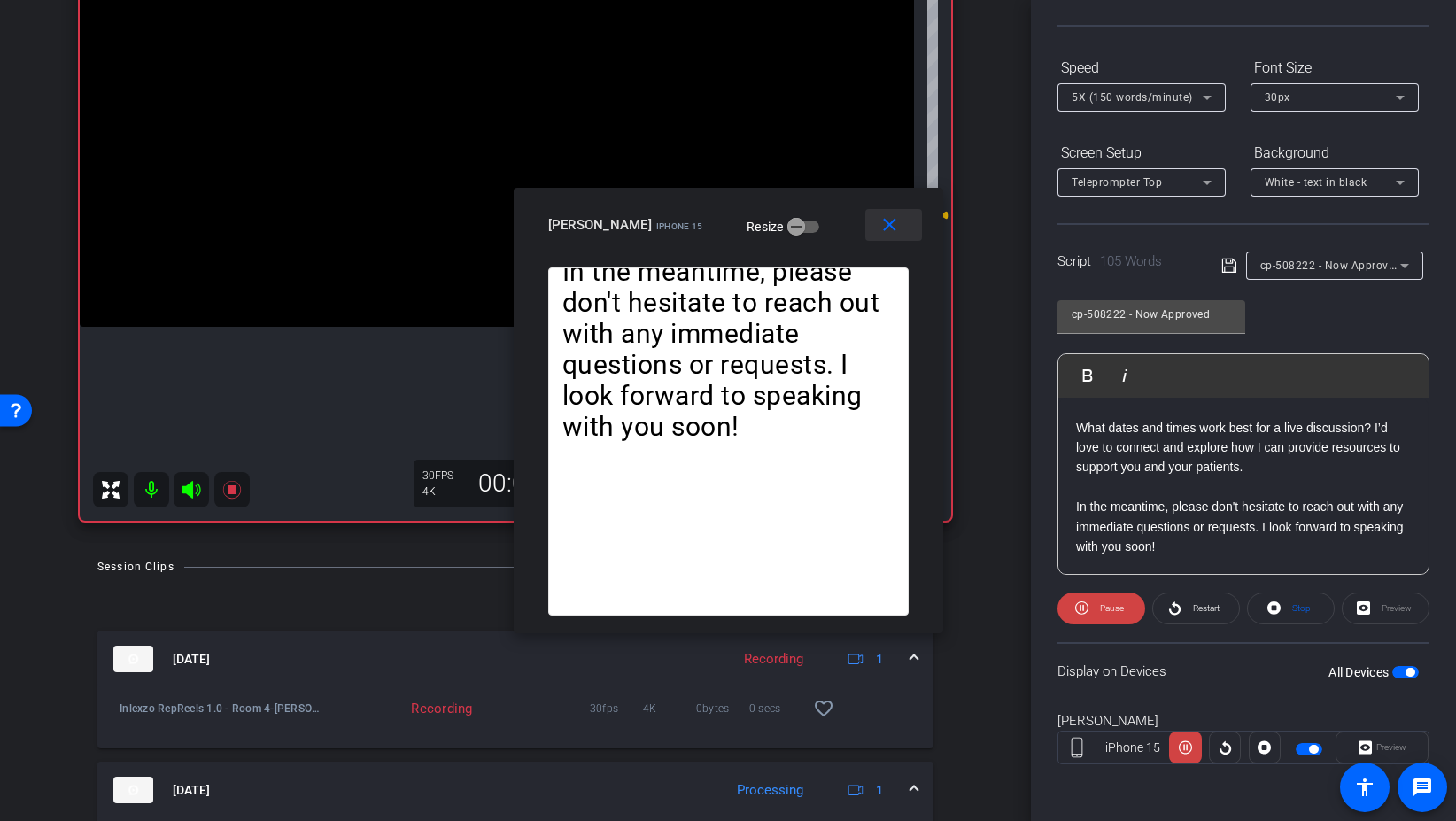
click at [877, 231] on span at bounding box center [893, 225] width 56 height 43
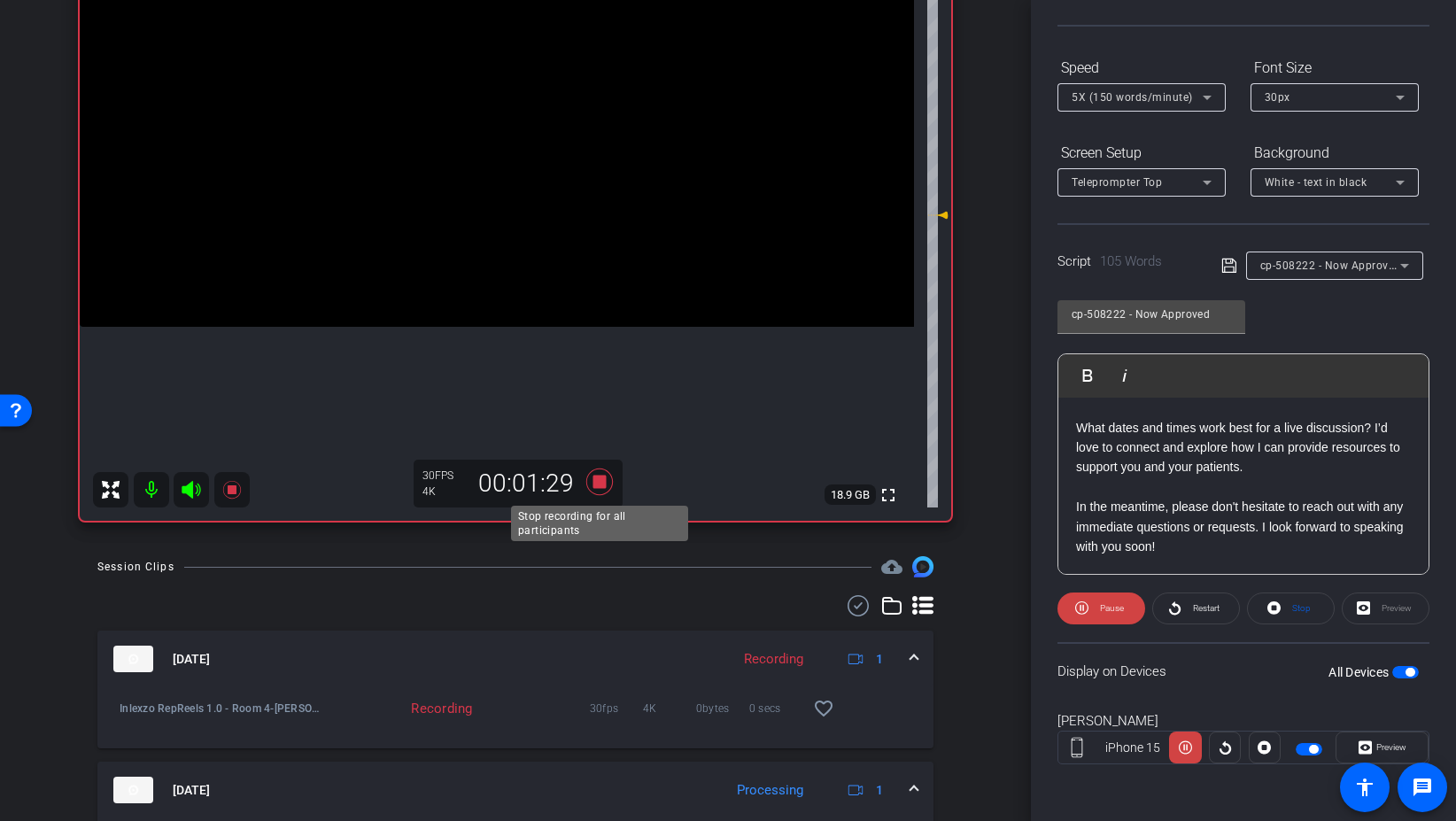
click at [605, 483] on icon at bounding box center [599, 481] width 26 height 26
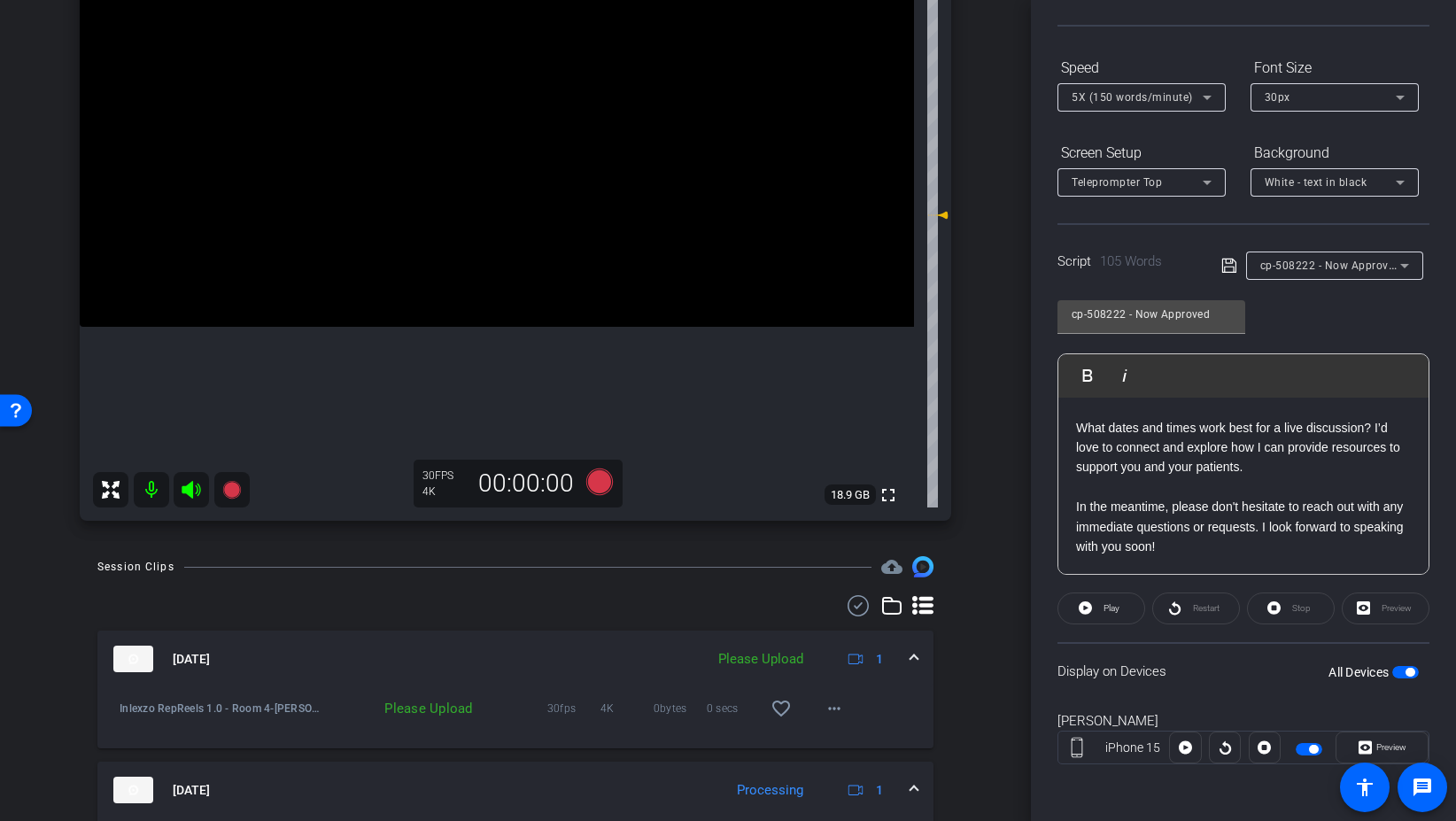
scroll to position [0, 0]
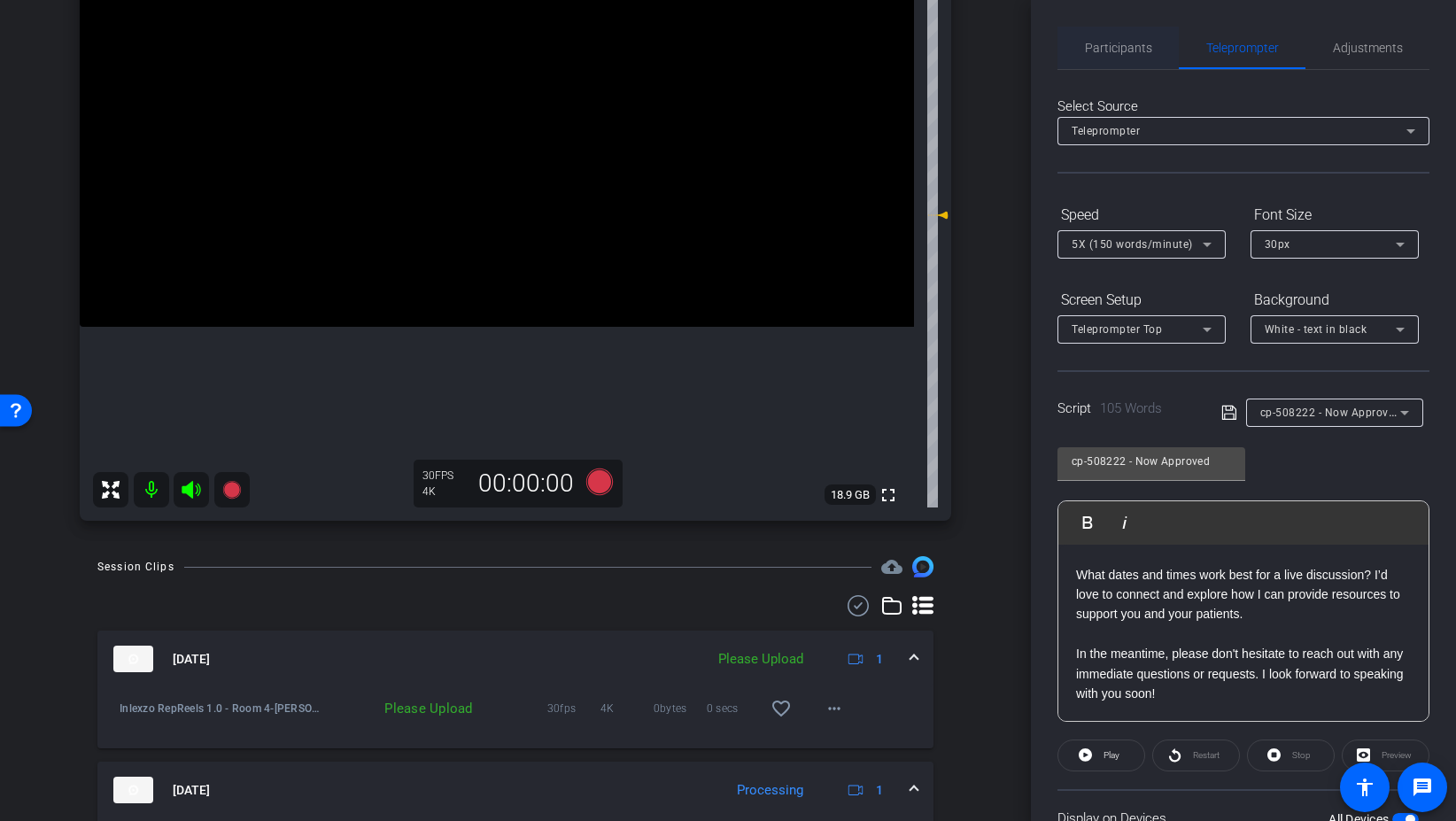
click at [1131, 42] on span "Participants" at bounding box center [1118, 48] width 67 height 13
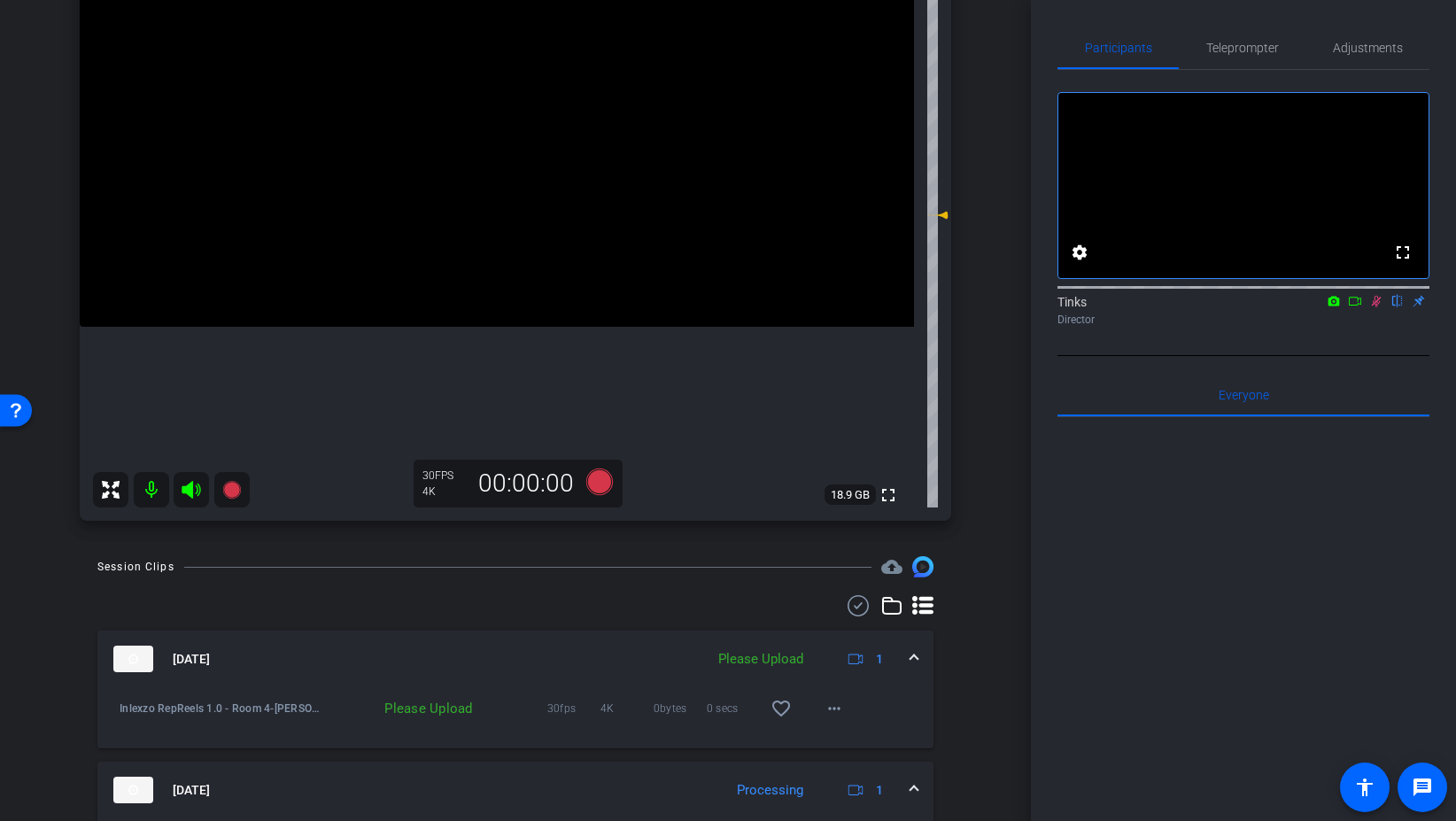
click at [1372, 307] on icon at bounding box center [1376, 300] width 15 height 13
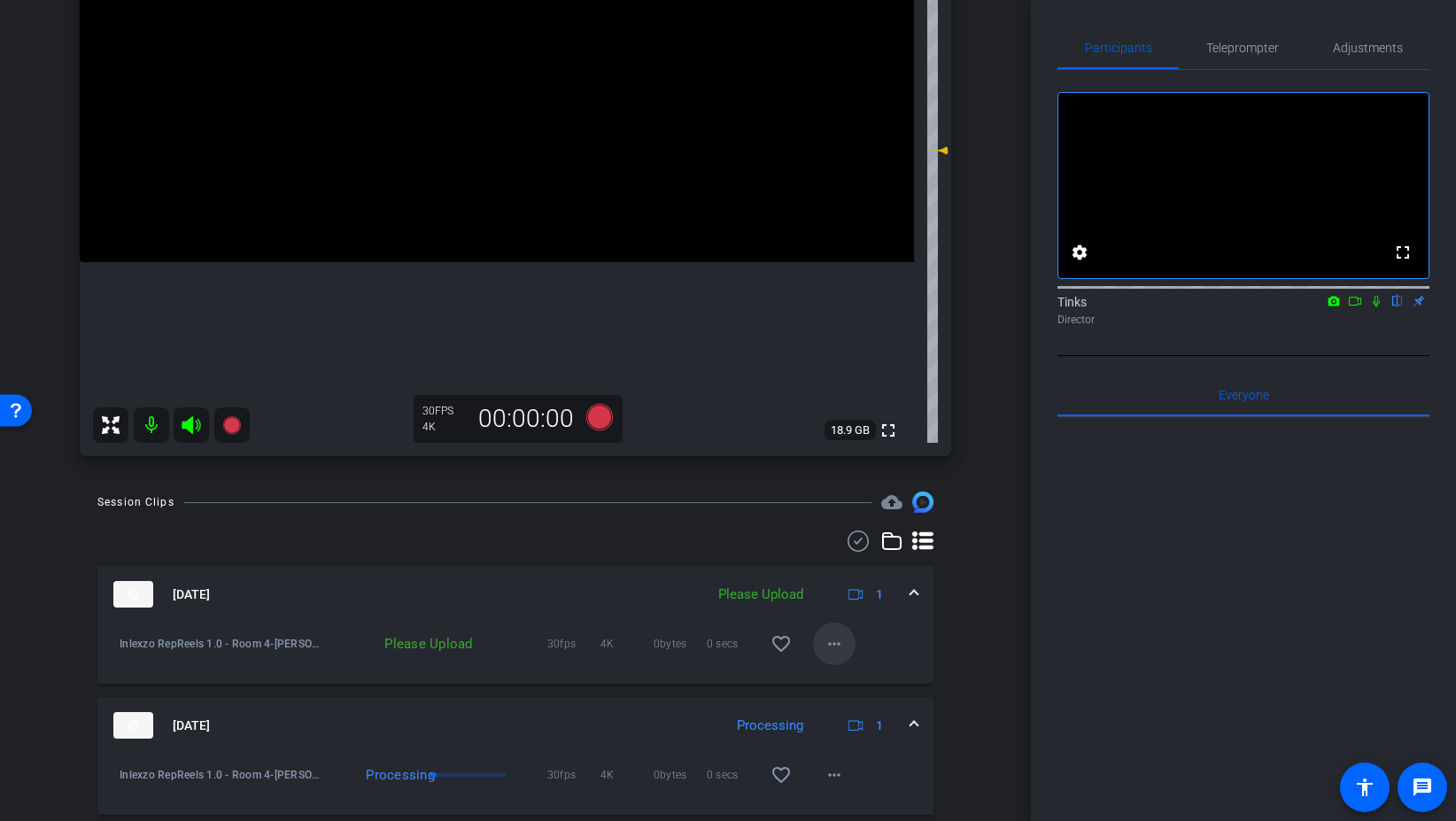
scroll to position [302, 0]
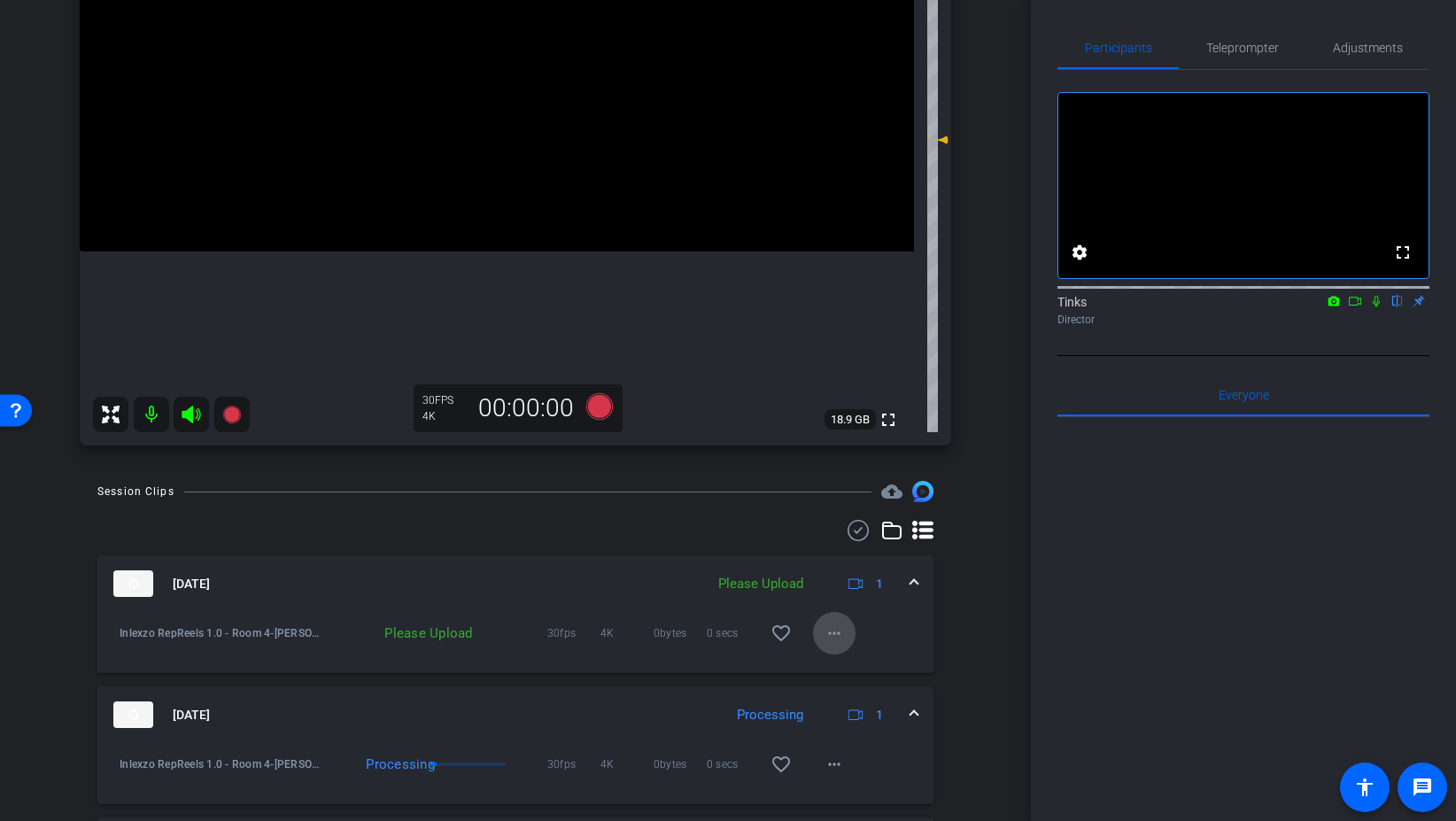
click at [824, 628] on mat-icon "more_horiz" at bounding box center [835, 633] width 21 height 21
click at [864, 665] on span "Upload" at bounding box center [862, 670] width 71 height 21
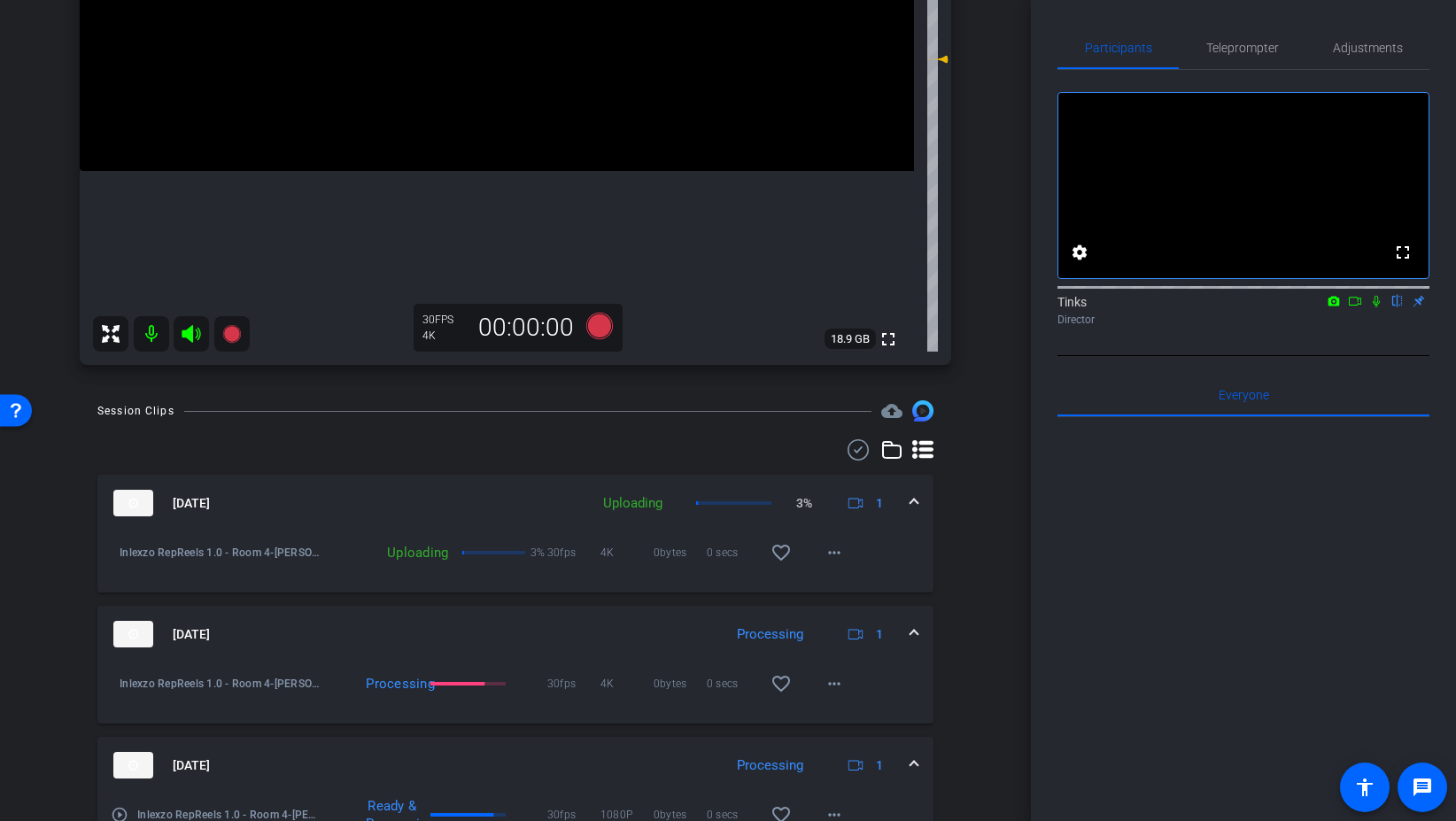
scroll to position [379, 0]
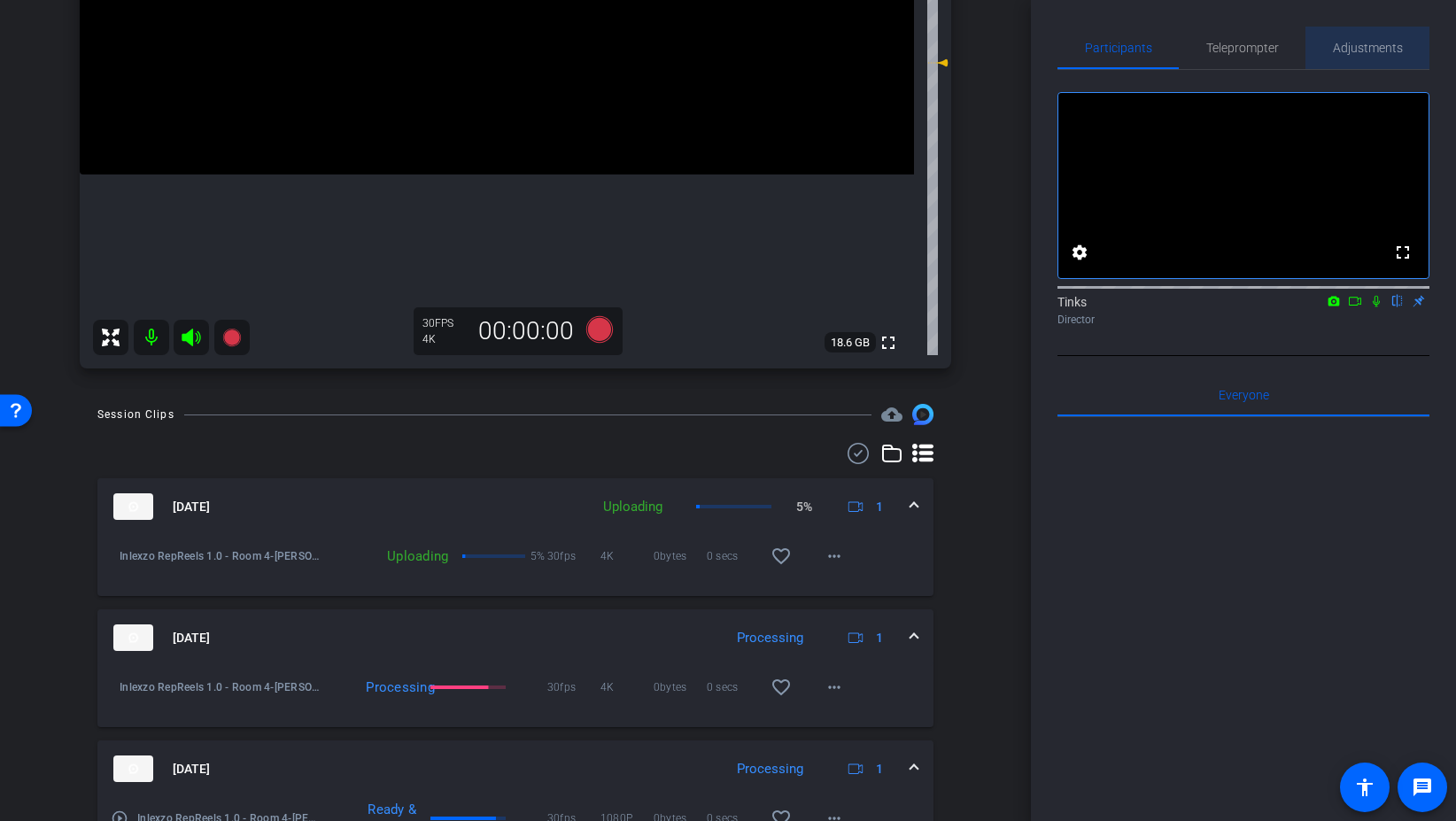
click at [1336, 58] on span "Adjustments" at bounding box center [1369, 48] width 70 height 43
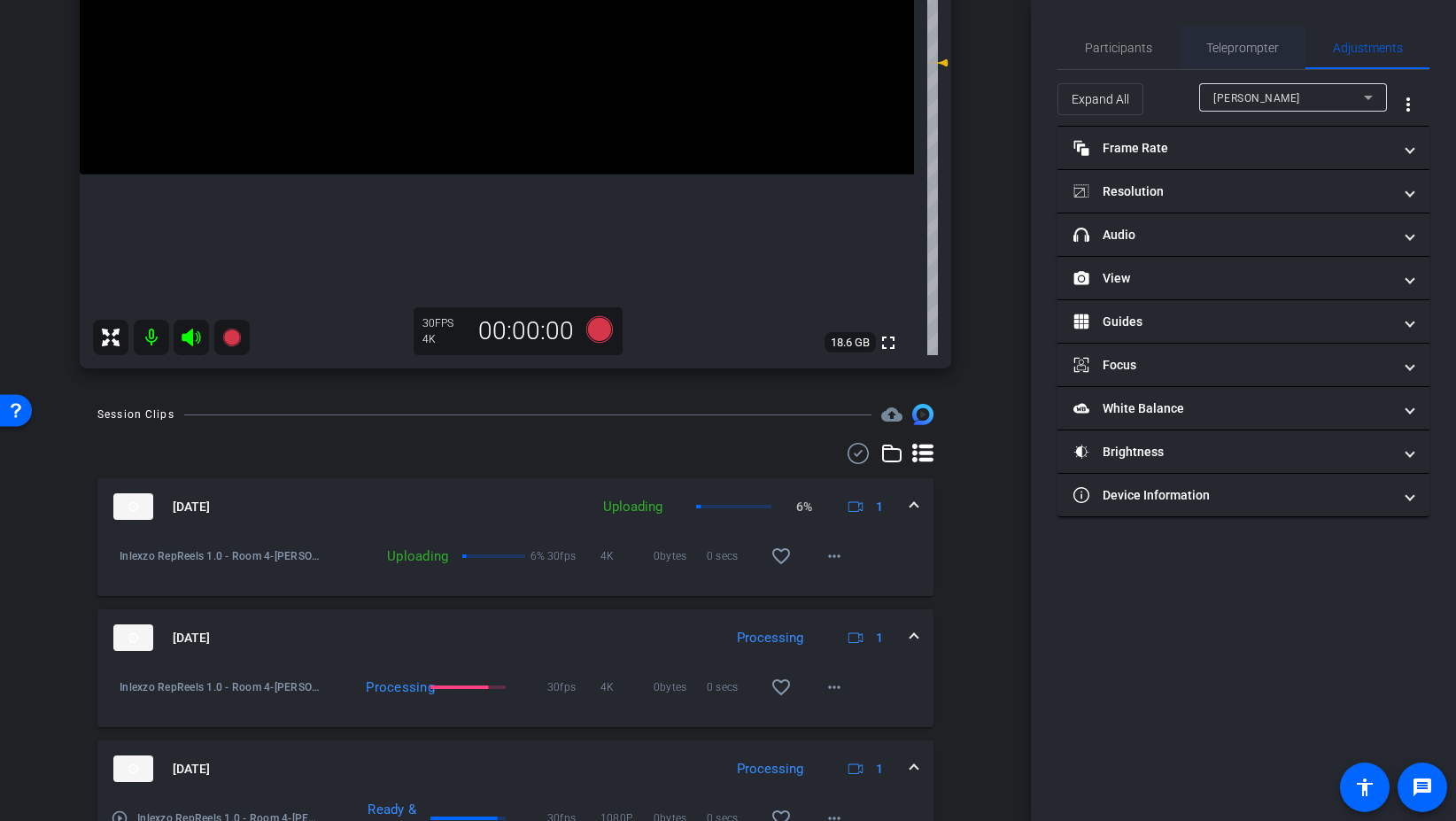
click at [1245, 63] on span "Teleprompter" at bounding box center [1242, 48] width 73 height 43
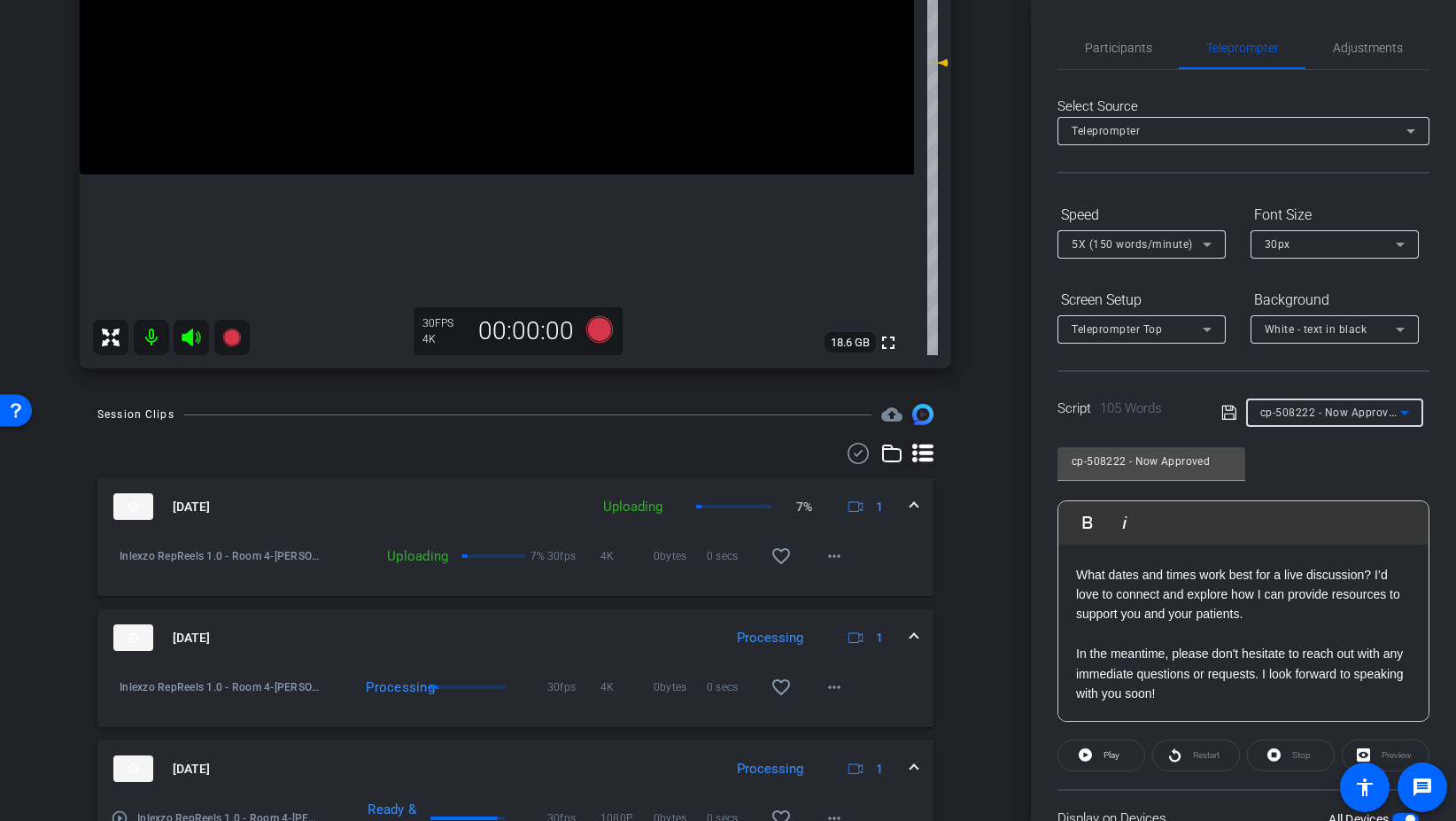
click at [1365, 412] on span "cp-508222 - Now Approved" at bounding box center [1331, 411] width 141 height 15
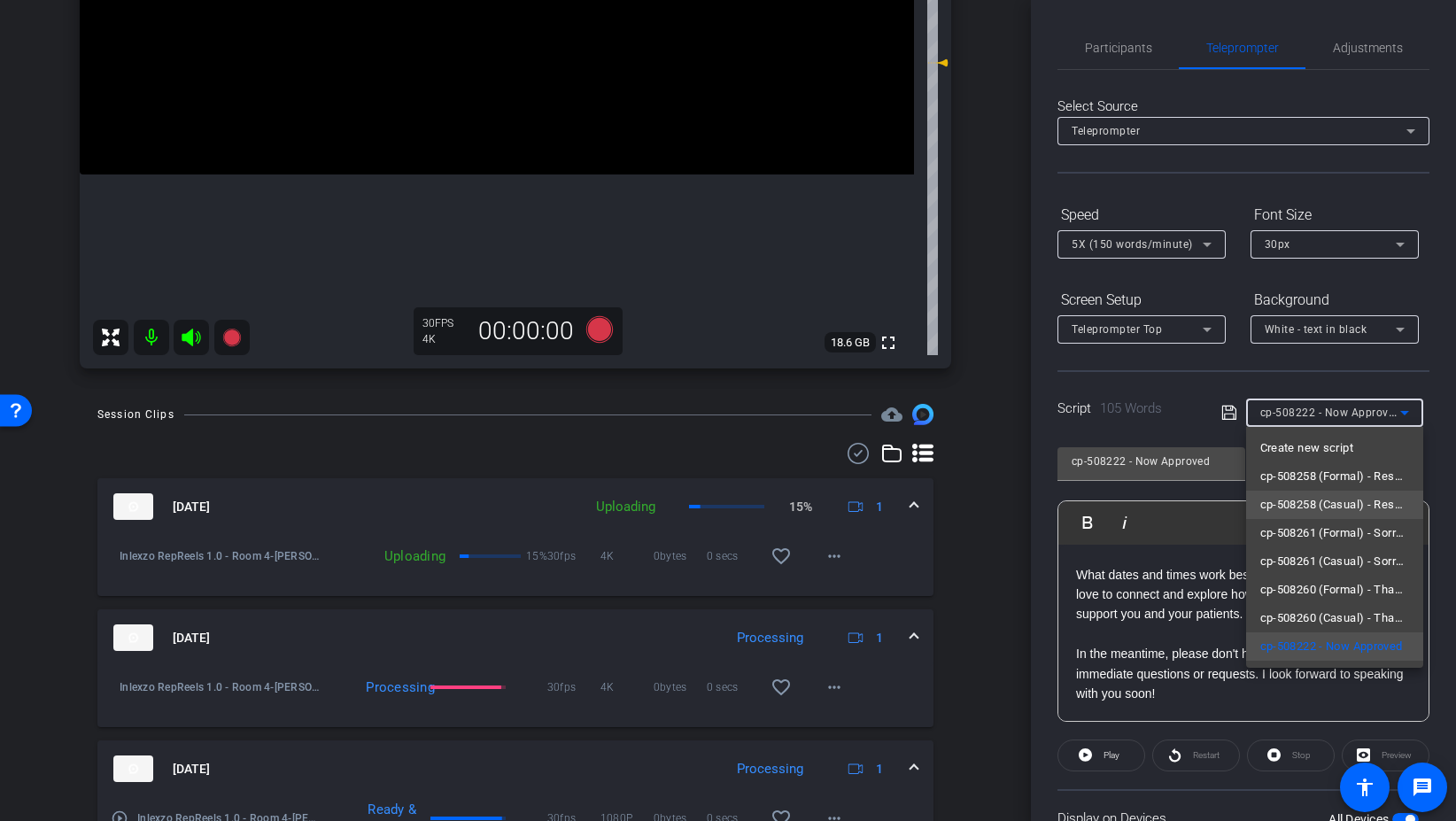
click at [1314, 514] on span "cp-508258 (Casual) - Resources to Share" at bounding box center [1335, 505] width 149 height 21
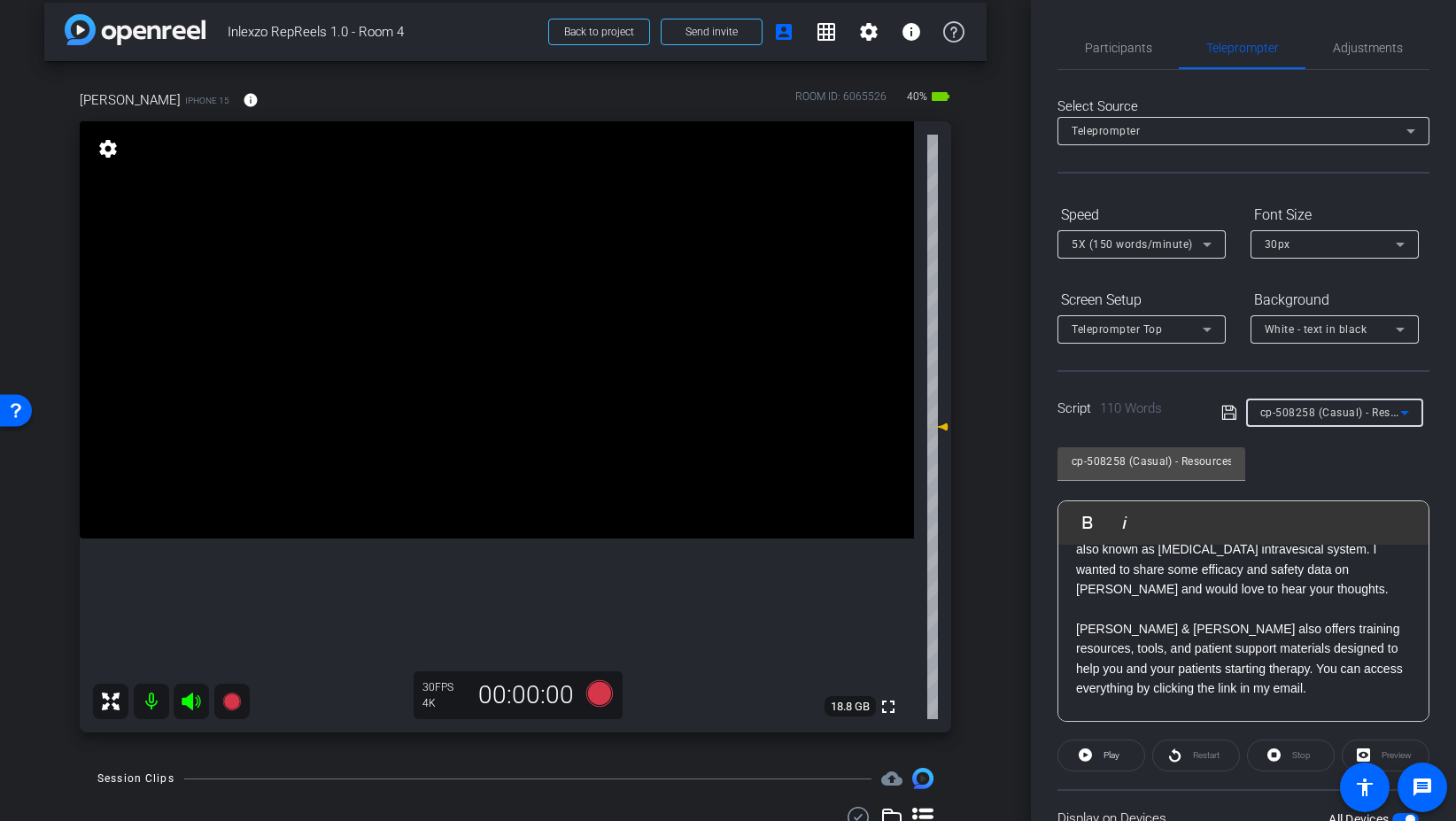
scroll to position [0, 0]
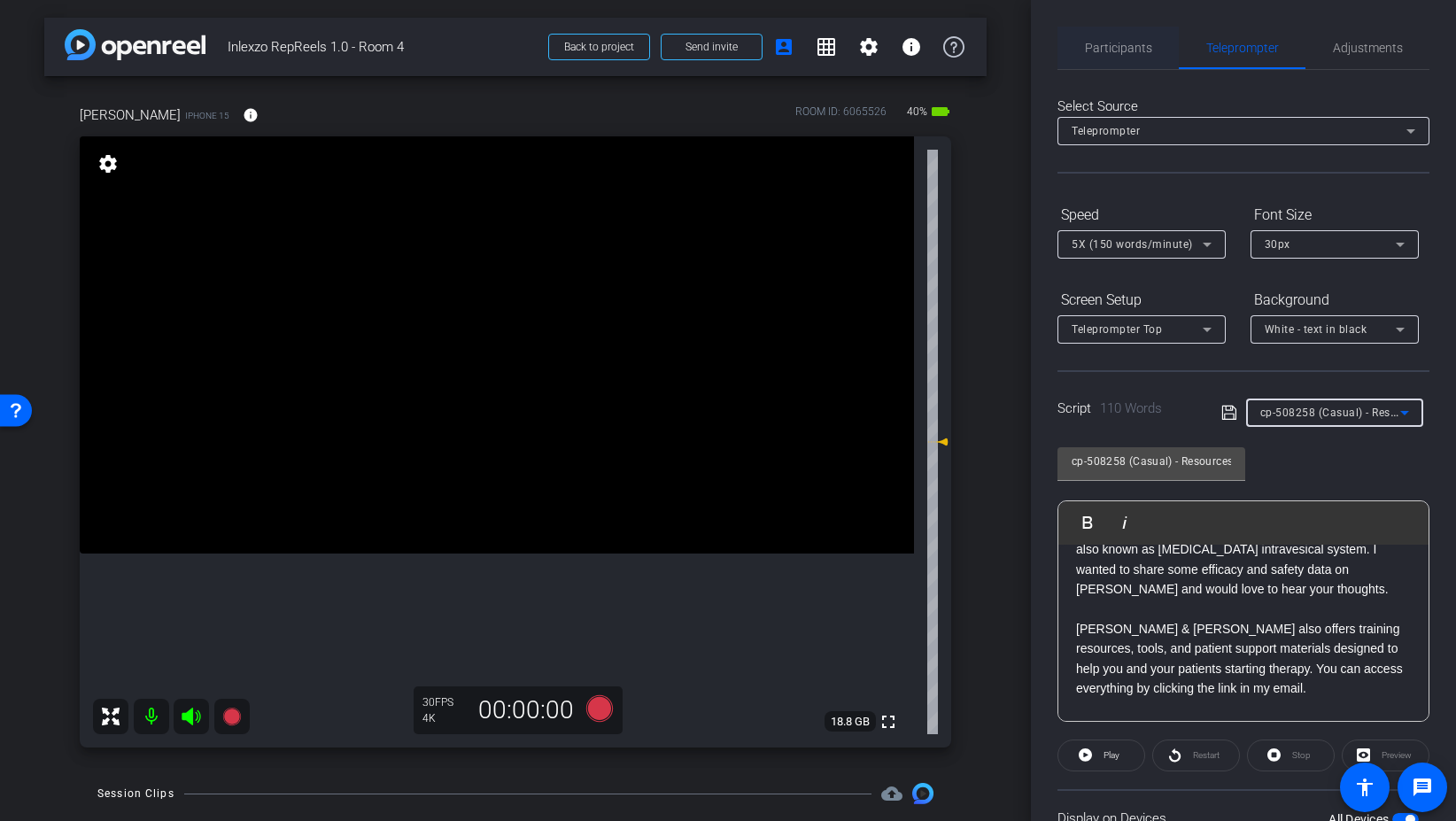
click at [1136, 42] on span "Participants" at bounding box center [1118, 48] width 67 height 13
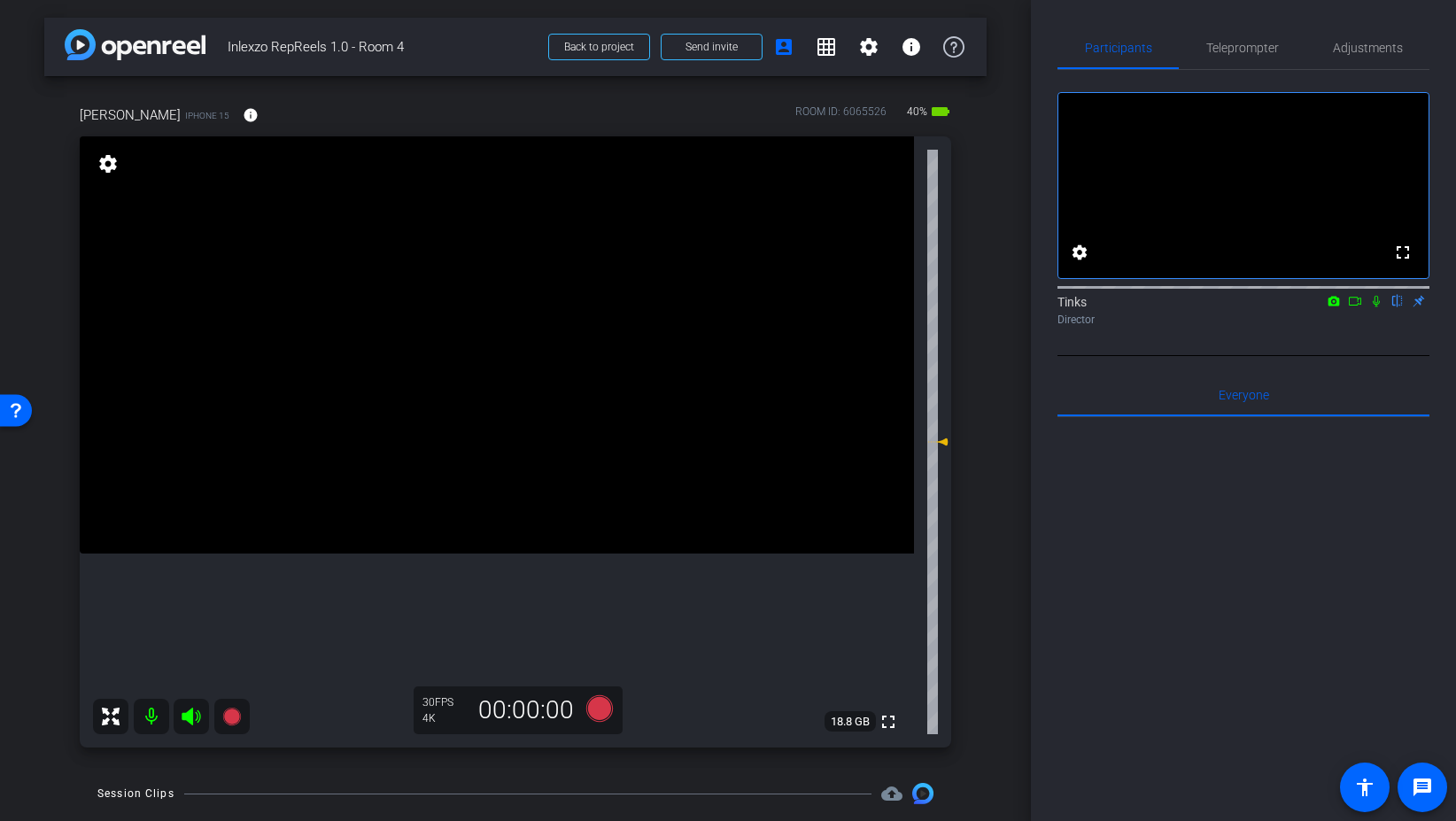
click at [1380, 307] on icon at bounding box center [1376, 300] width 15 height 13
click at [613, 700] on icon at bounding box center [600, 708] width 43 height 32
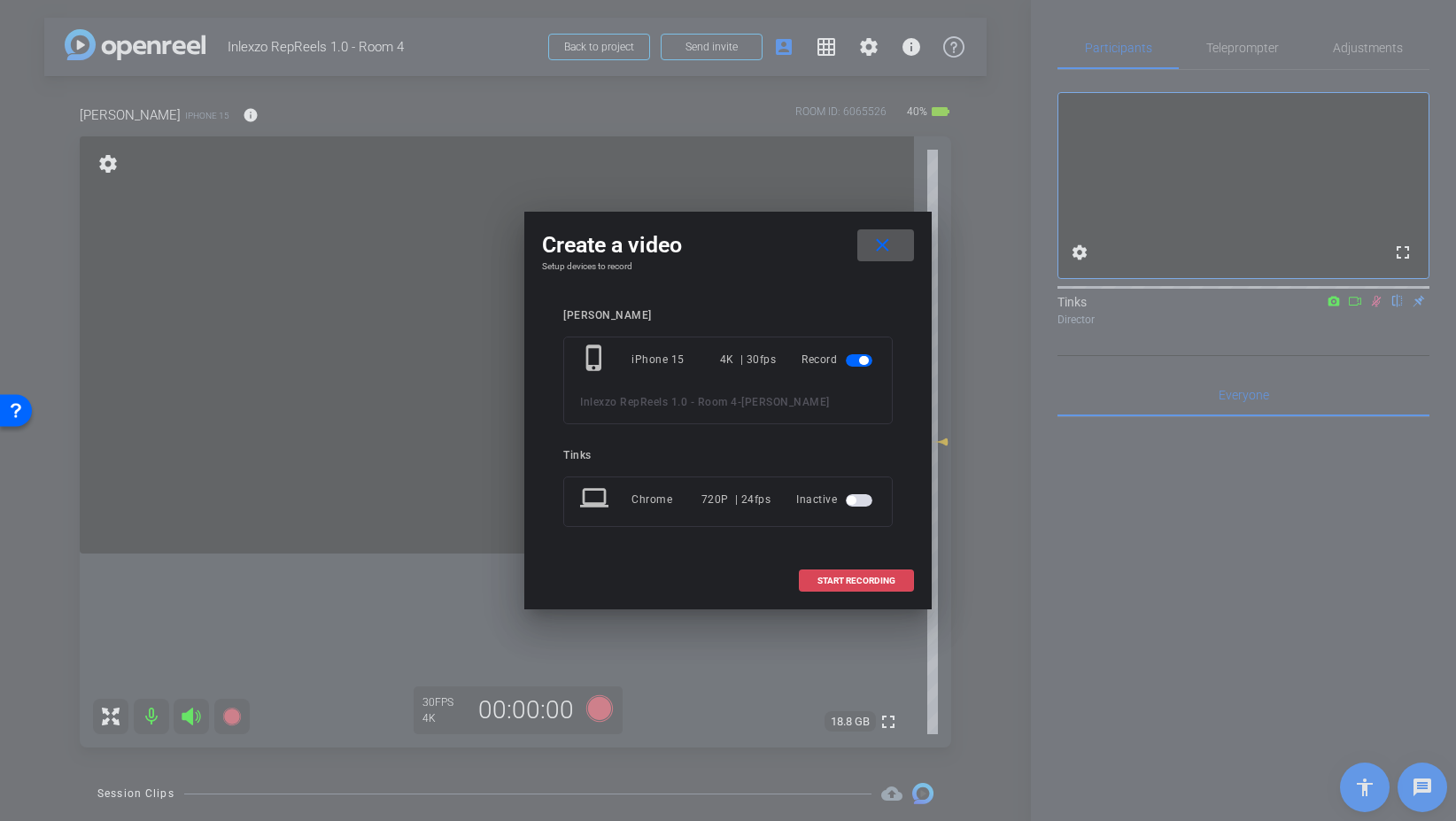
click at [840, 587] on span at bounding box center [856, 581] width 114 height 43
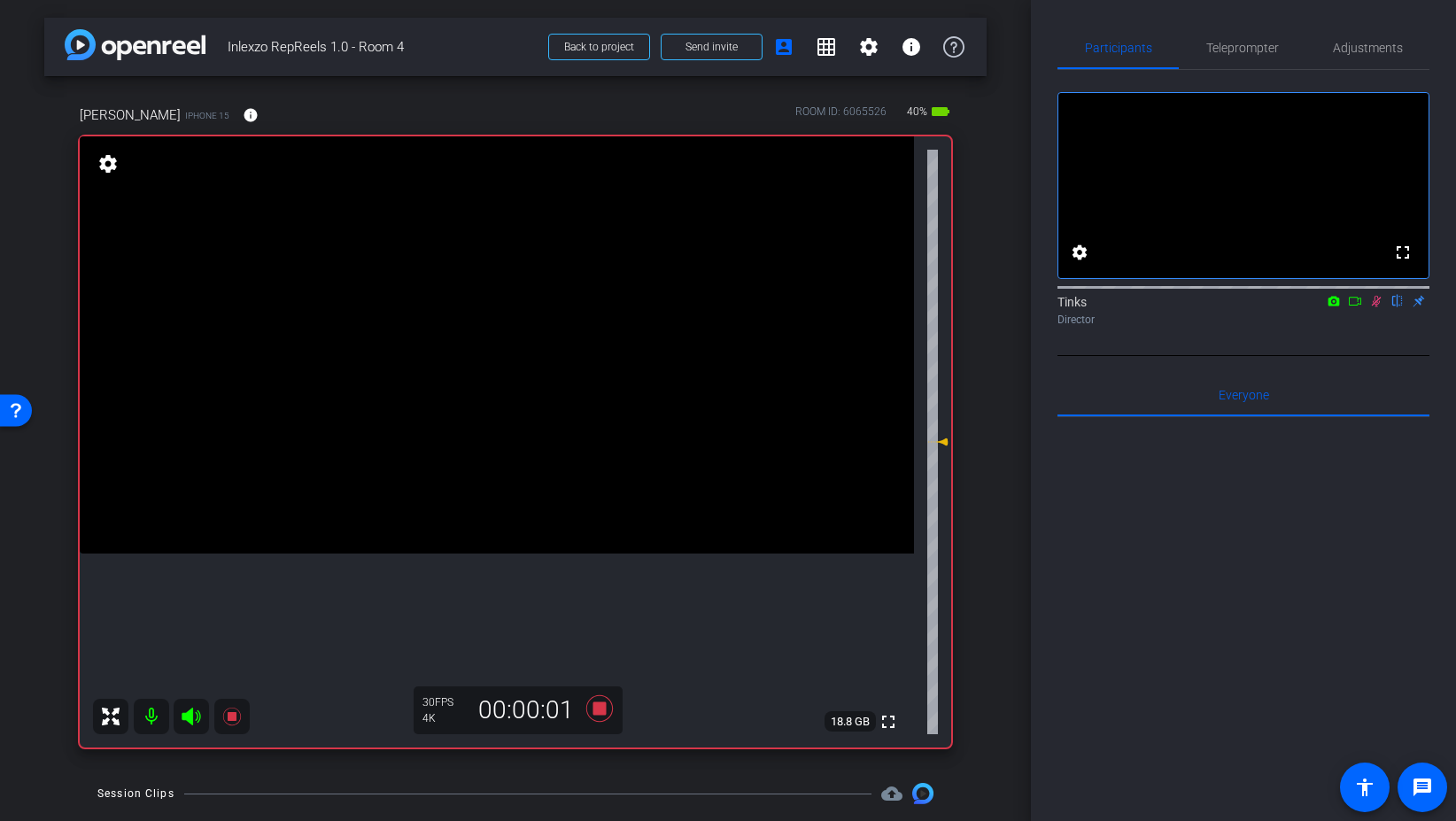
click at [1385, 309] on mat-icon at bounding box center [1376, 301] width 21 height 16
click at [1379, 307] on icon at bounding box center [1376, 300] width 15 height 13
click at [1226, 59] on span "Teleprompter" at bounding box center [1242, 48] width 73 height 43
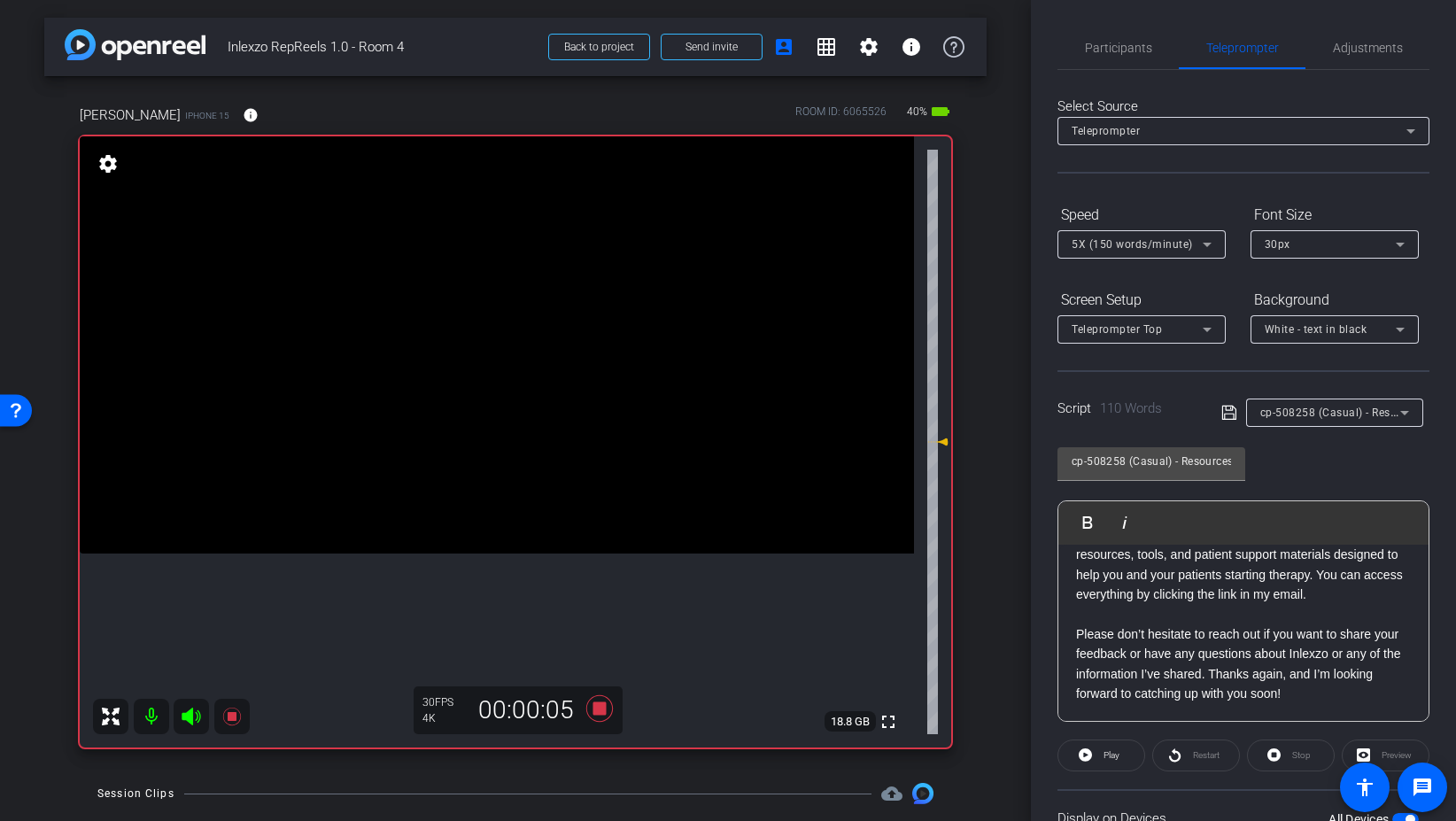
scroll to position [147, 0]
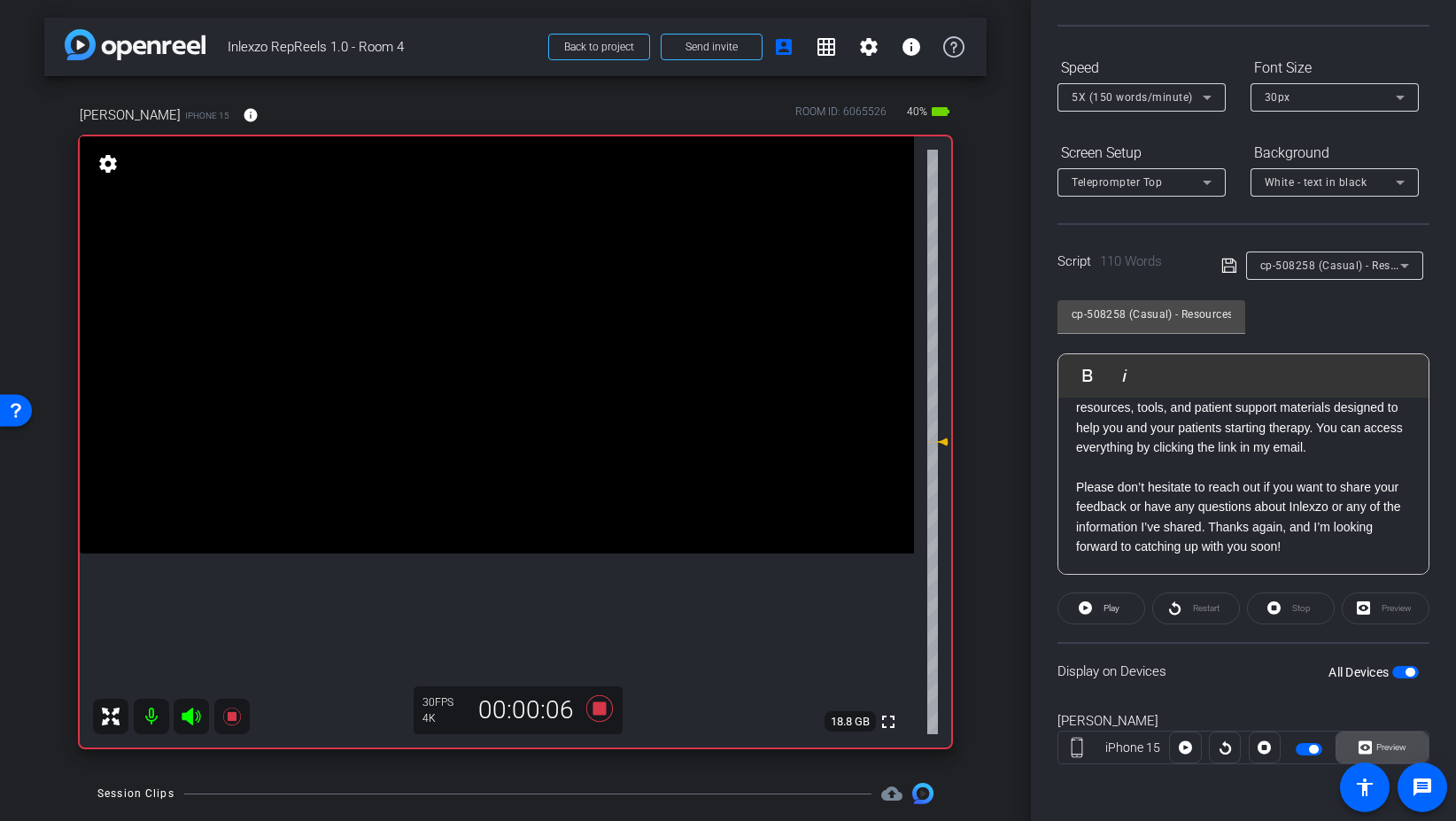
click at [1372, 746] on span "Preview" at bounding box center [1390, 747] width 35 height 25
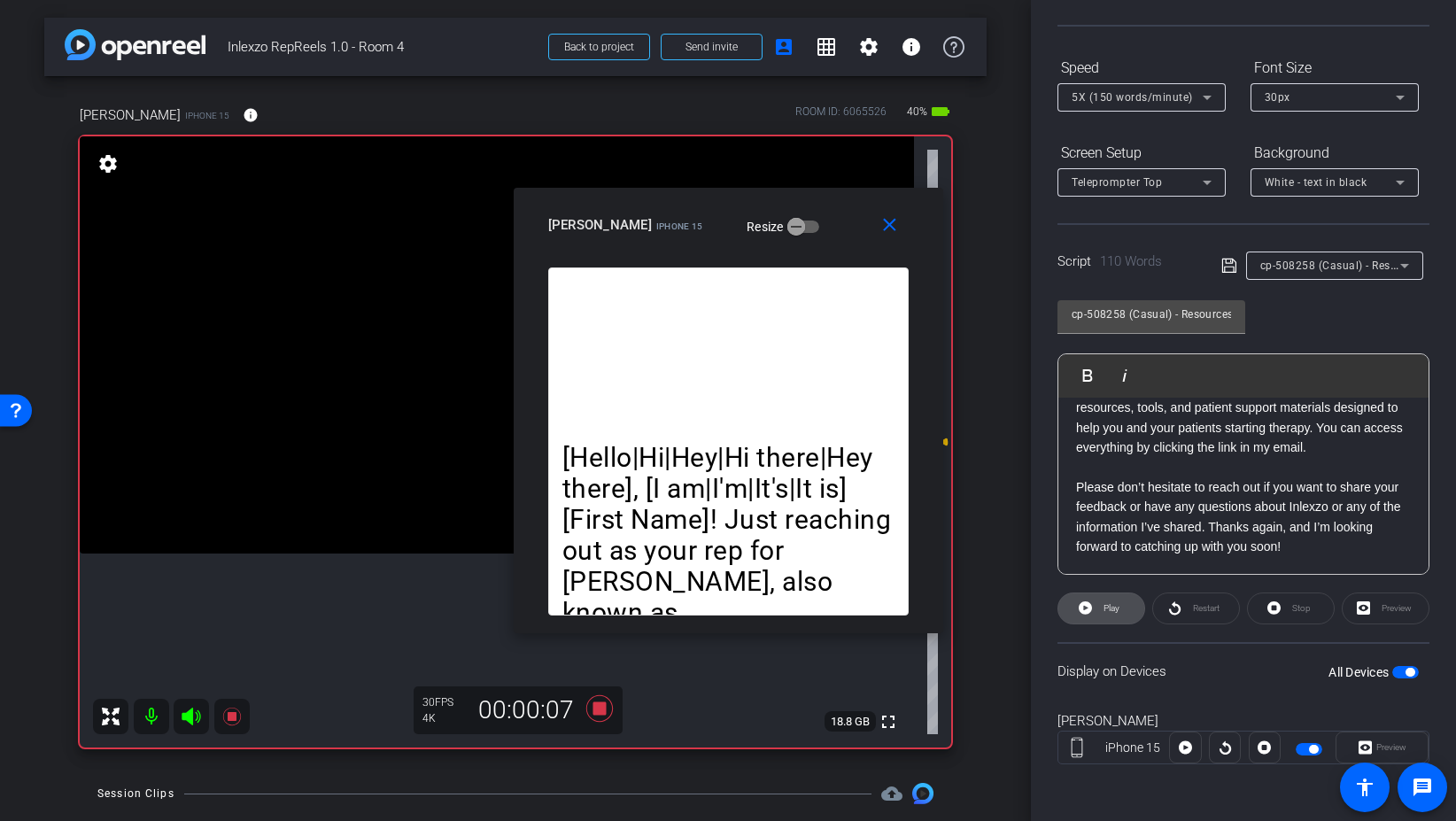
click at [1104, 616] on span "Play" at bounding box center [1109, 608] width 20 height 25
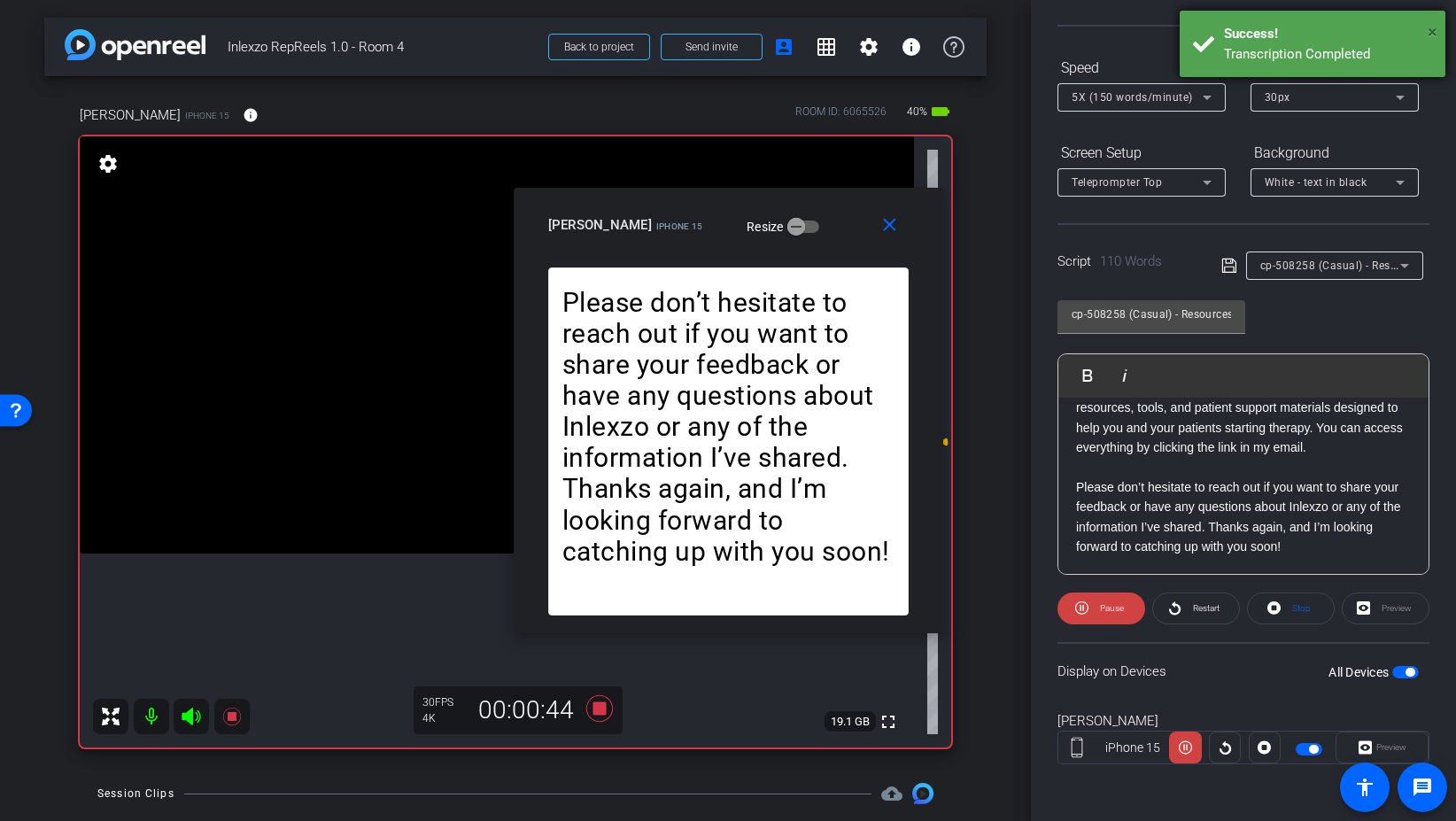
click at [1435, 34] on span "×" at bounding box center [1433, 32] width 10 height 21
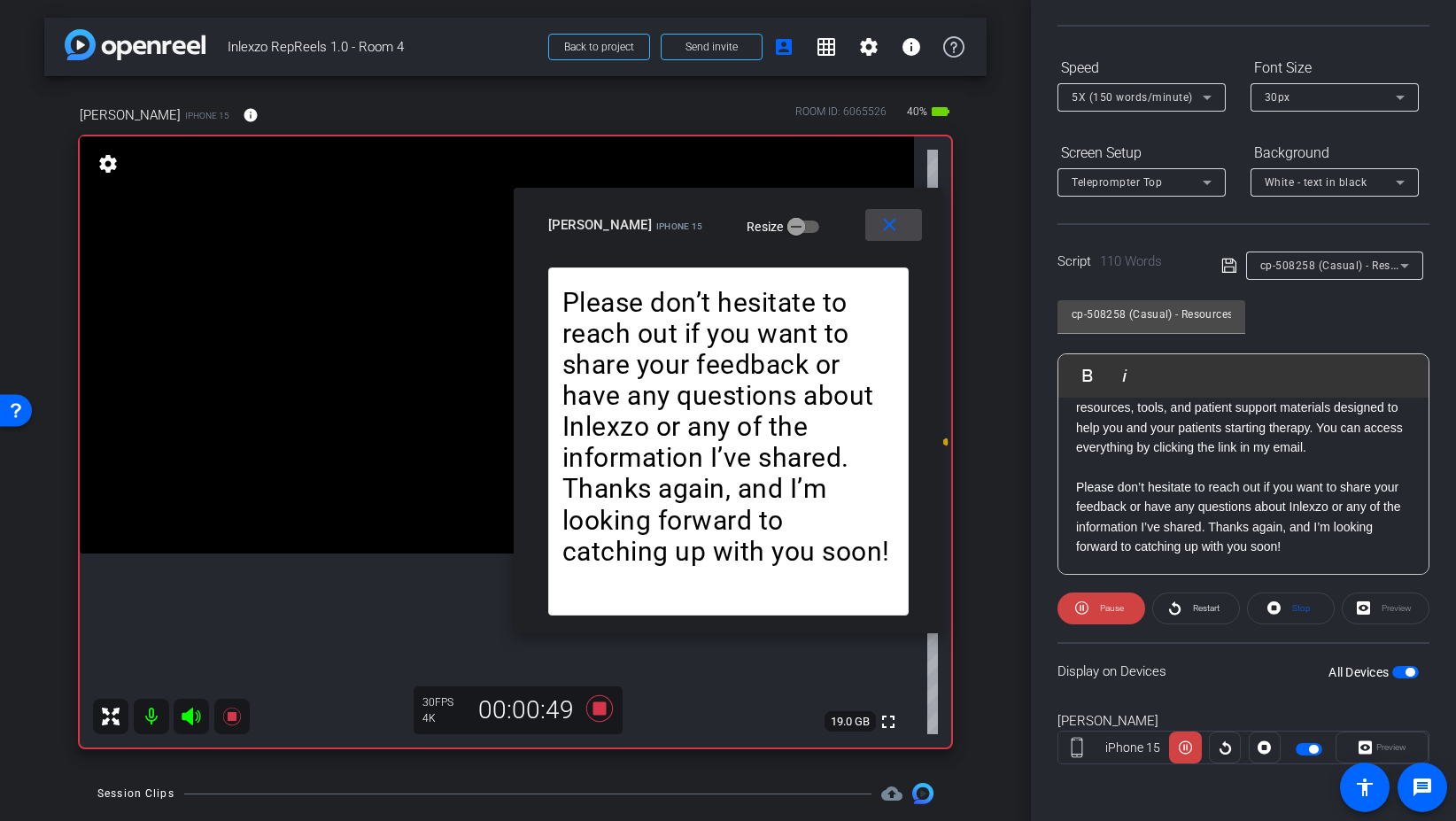
click at [900, 228] on mat-icon "close" at bounding box center [889, 225] width 22 height 22
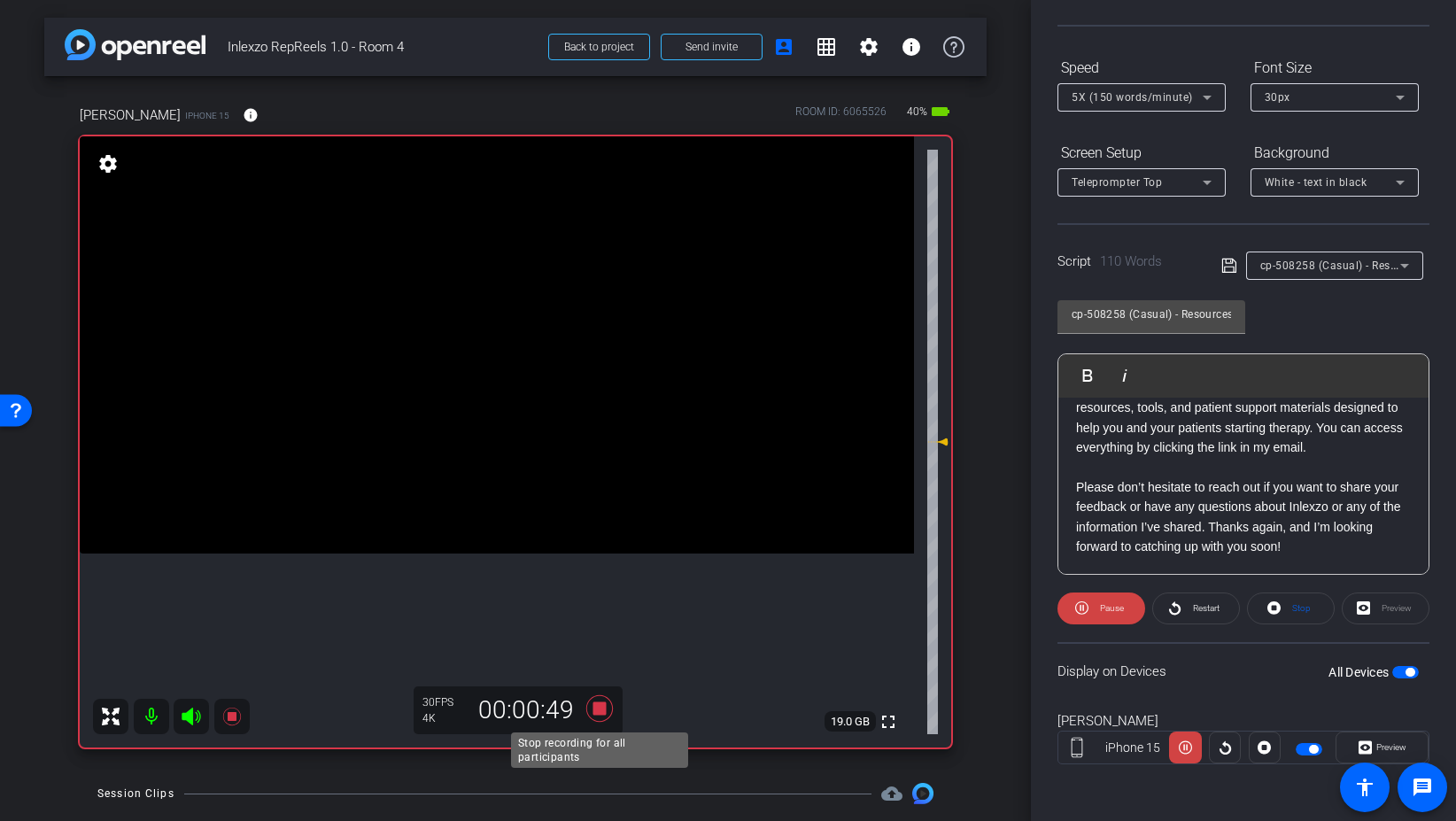
click at [601, 707] on icon at bounding box center [599, 707] width 26 height 26
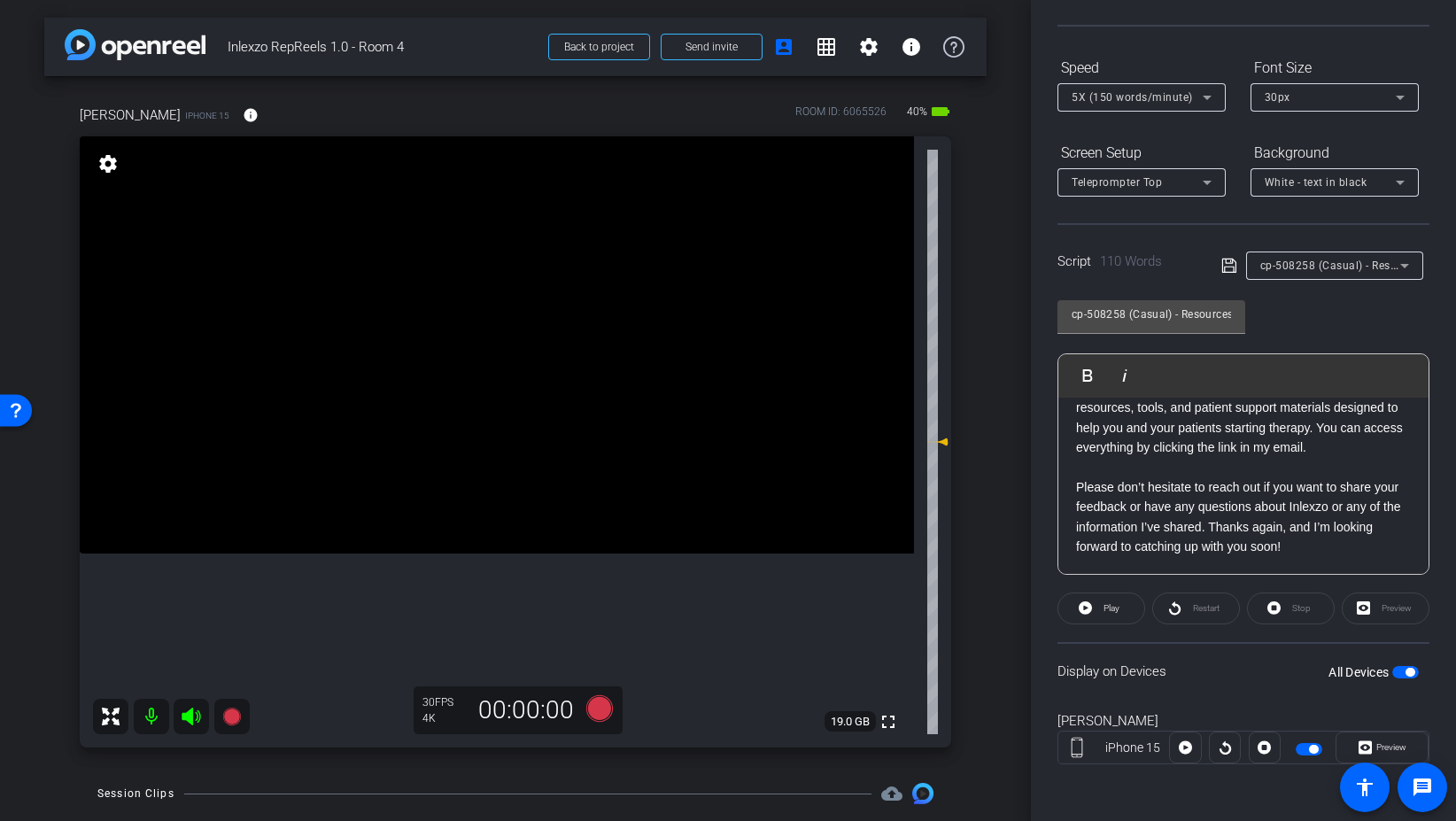
scroll to position [0, 0]
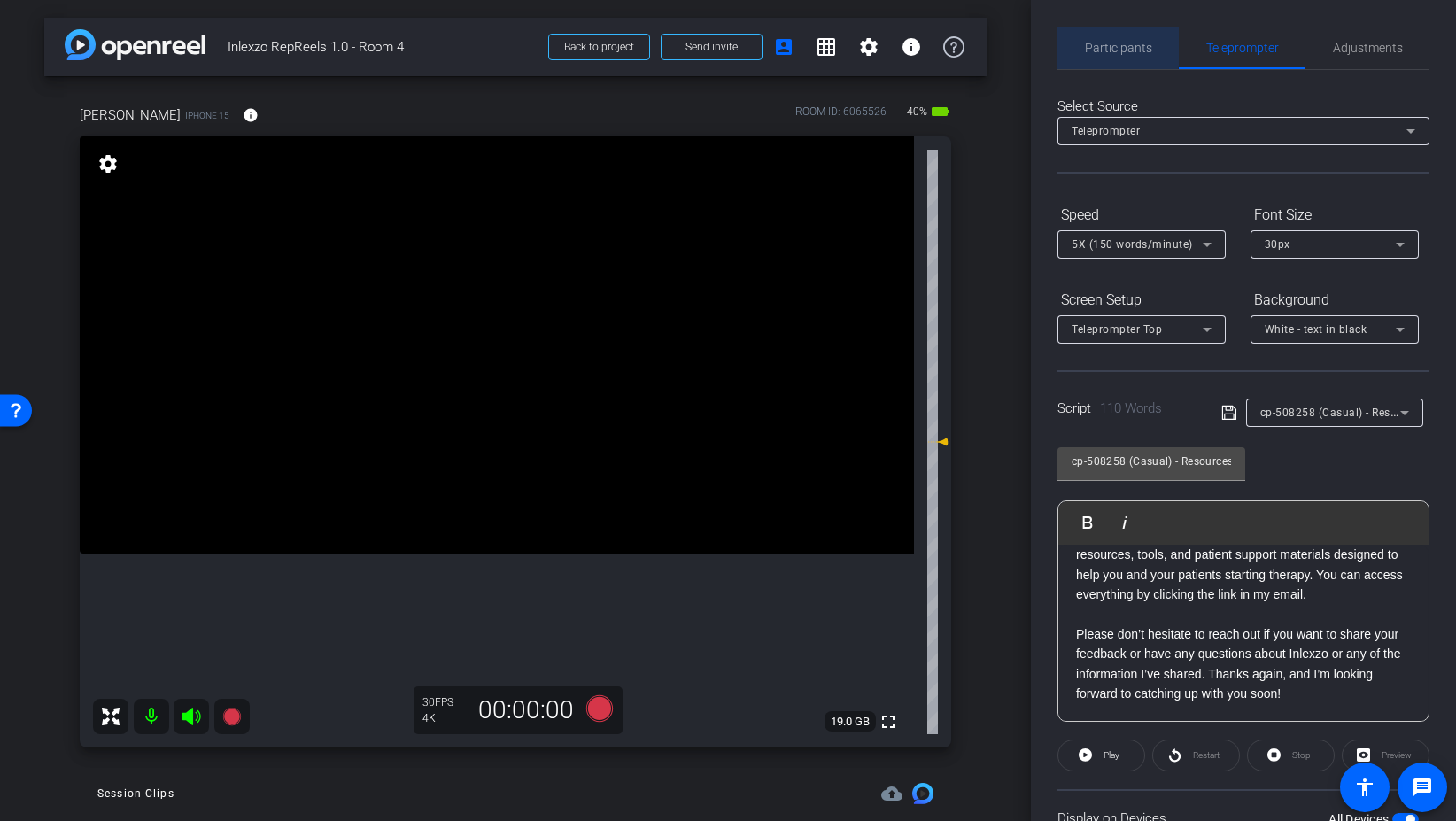
click at [1107, 46] on span "Participants" at bounding box center [1118, 48] width 67 height 13
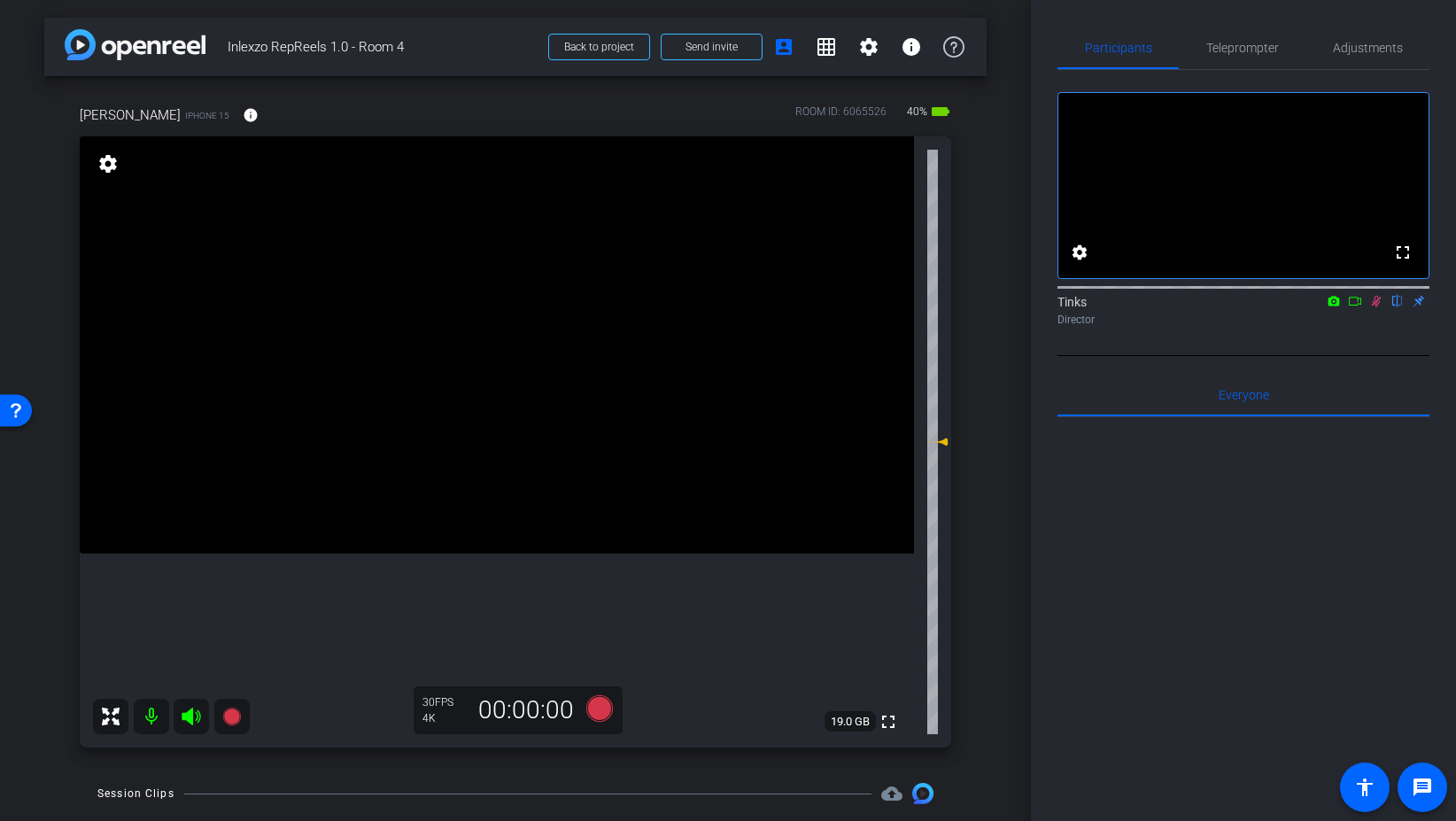
click at [1376, 307] on icon at bounding box center [1377, 301] width 10 height 12
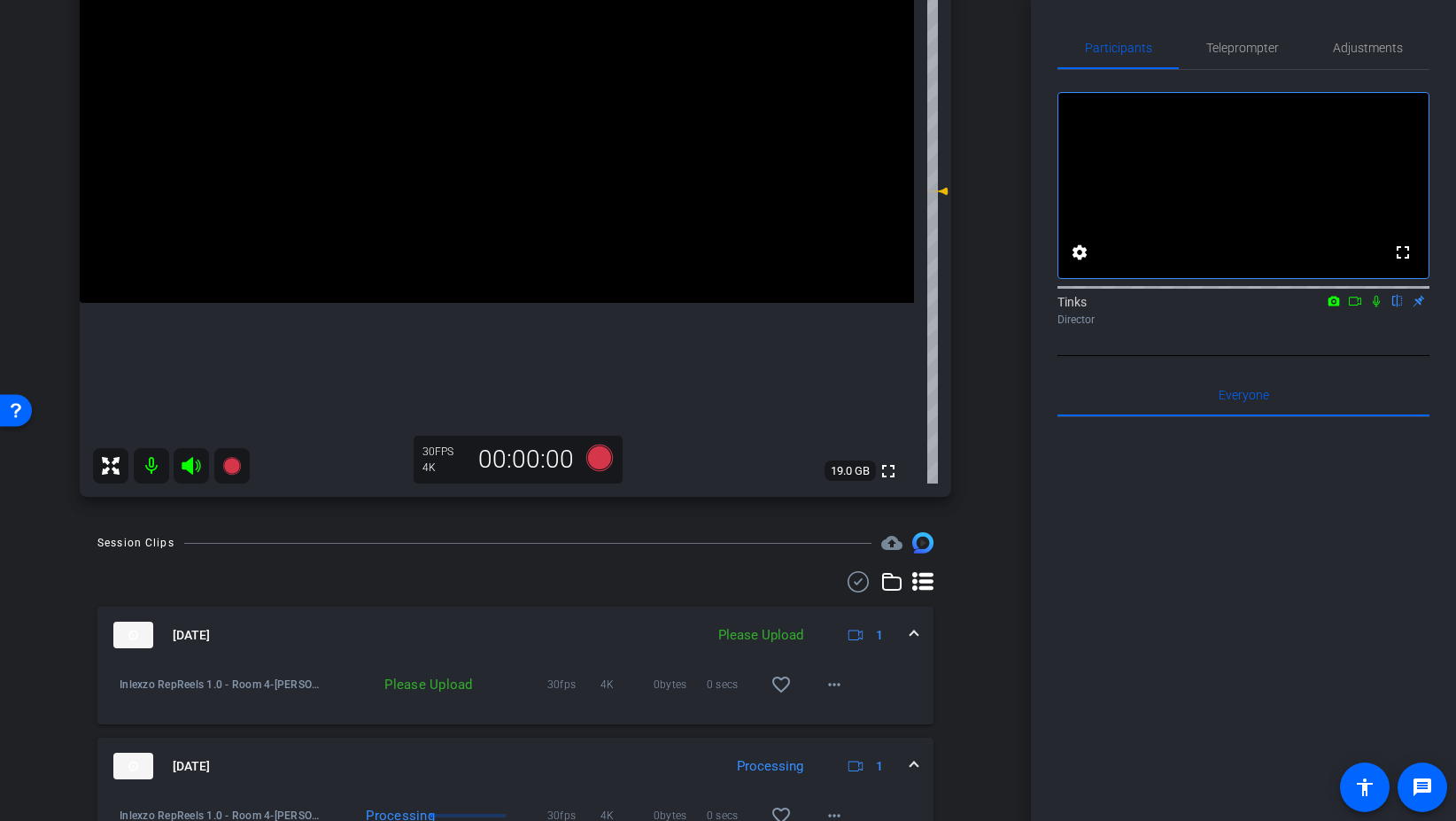
scroll to position [259, 0]
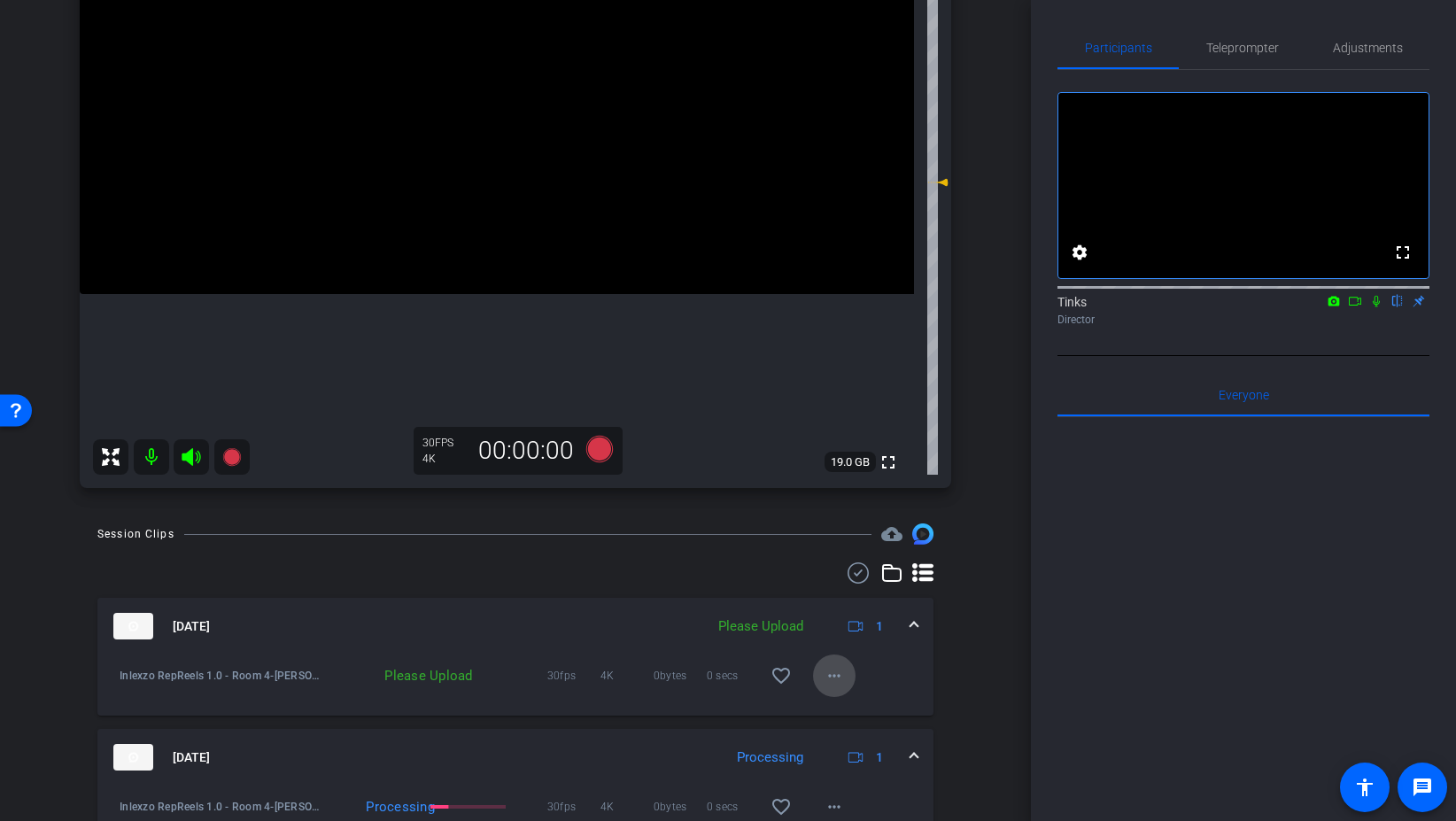
click at [818, 685] on span at bounding box center [835, 676] width 43 height 43
click at [849, 710] on span "Upload" at bounding box center [862, 713] width 71 height 21
click at [1251, 45] on span "Teleprompter" at bounding box center [1242, 48] width 73 height 13
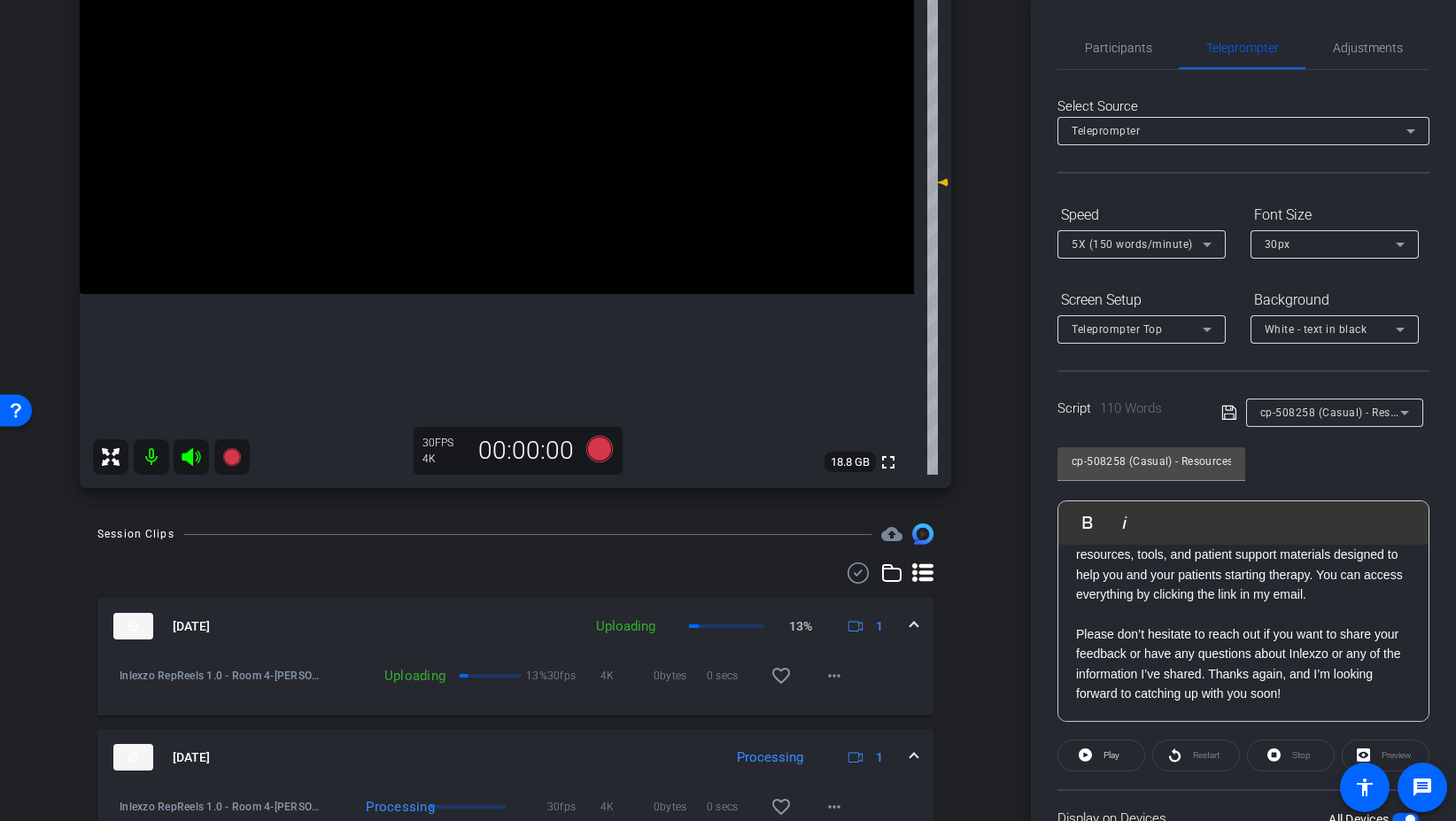
click at [1134, 258] on div at bounding box center [1141, 268] width 168 height 19
click at [1131, 251] on div "5X (150 words/minute)" at bounding box center [1137, 244] width 131 height 22
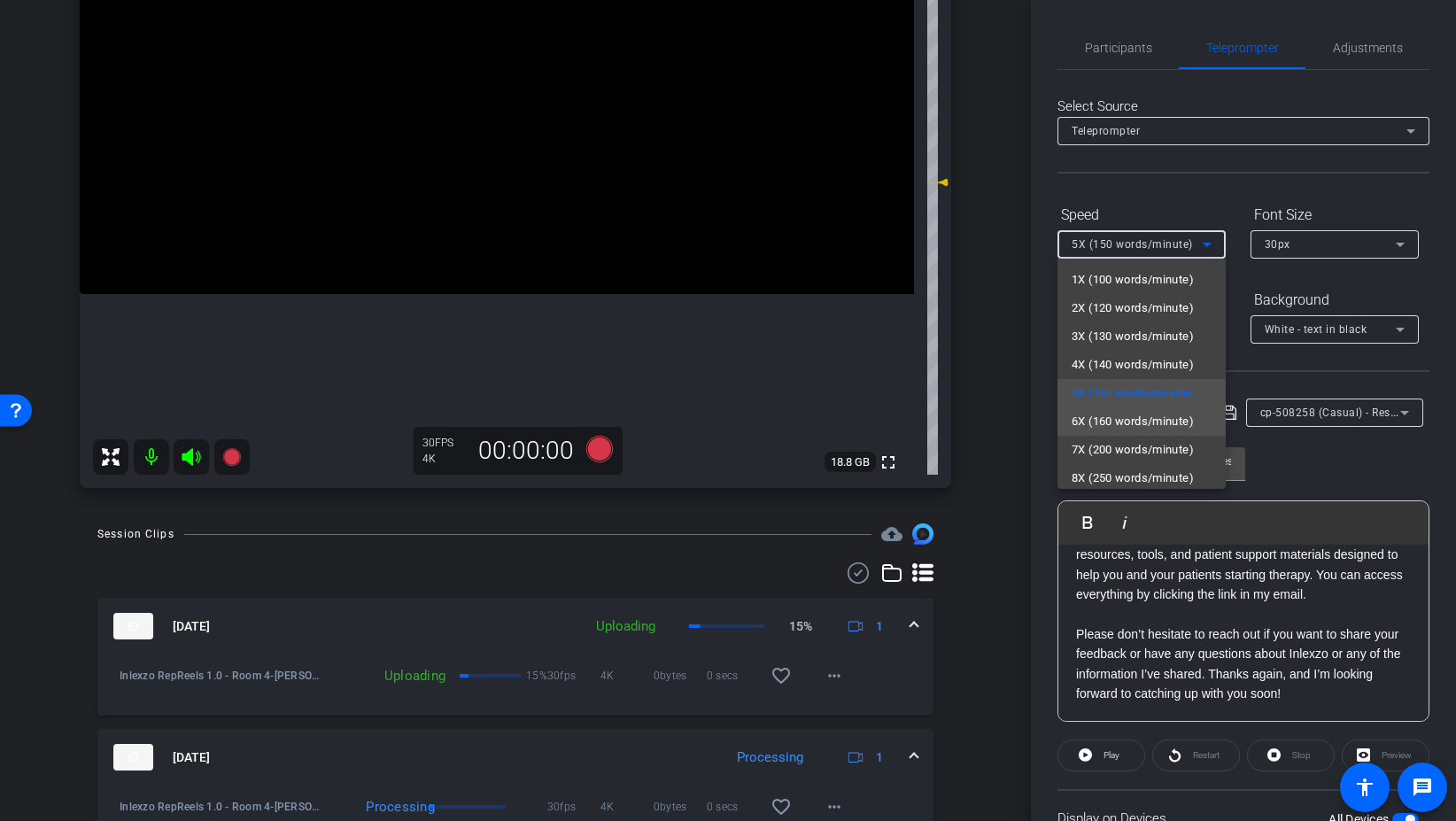
click at [1135, 421] on span "6X (160 words/minute)" at bounding box center [1133, 422] width 122 height 21
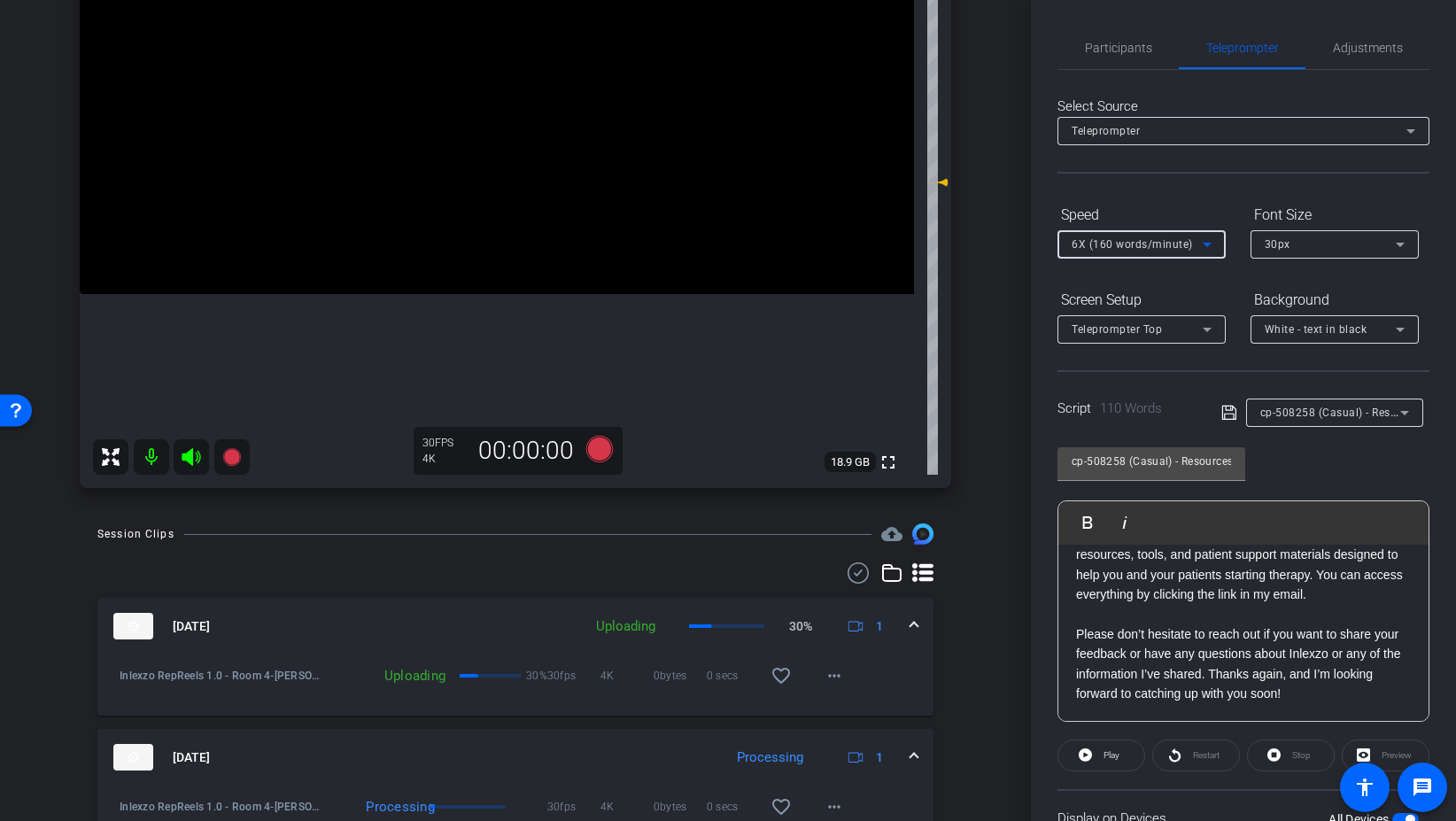
scroll to position [0, 0]
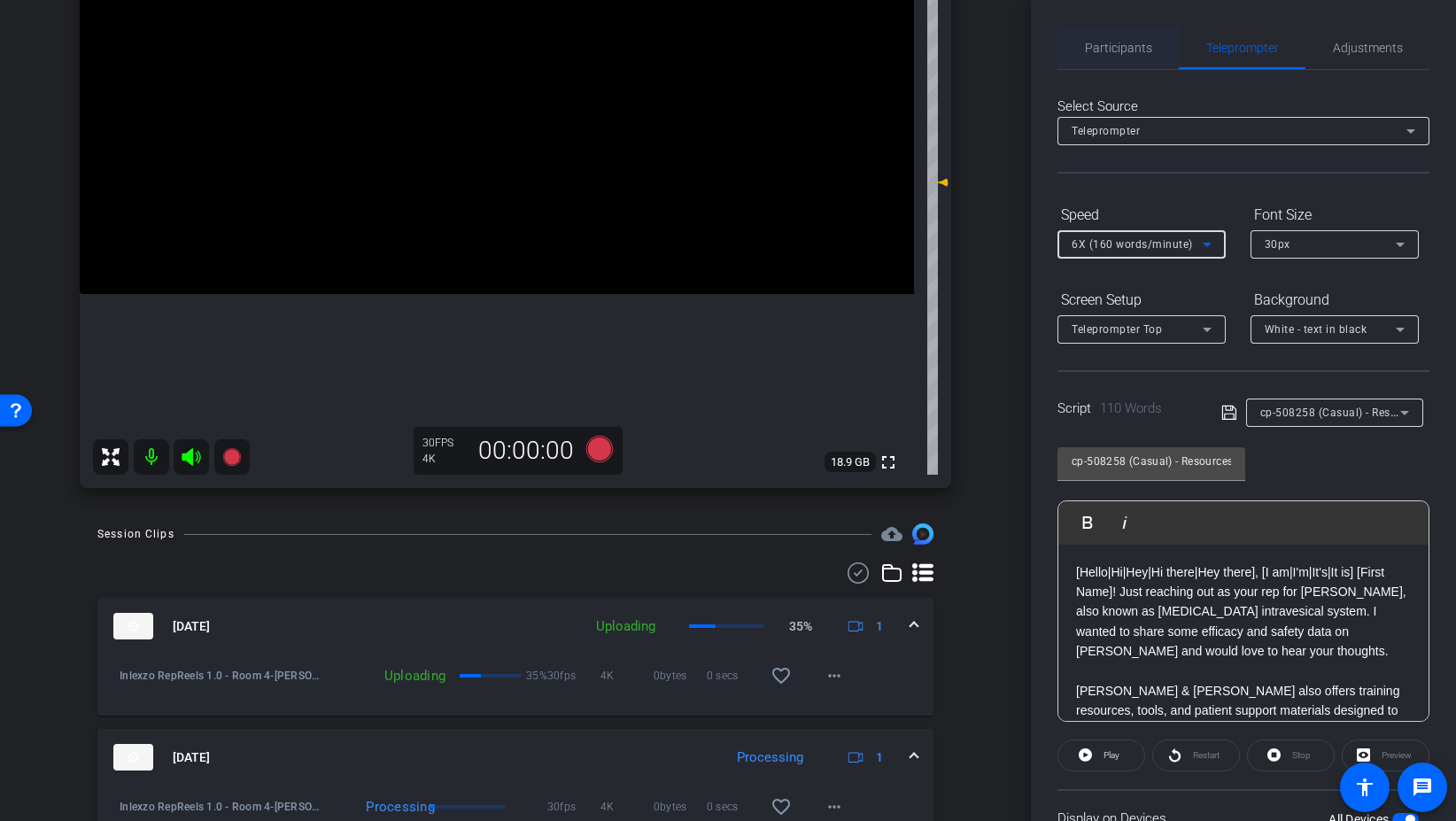
click at [1123, 54] on span "Participants" at bounding box center [1118, 48] width 67 height 13
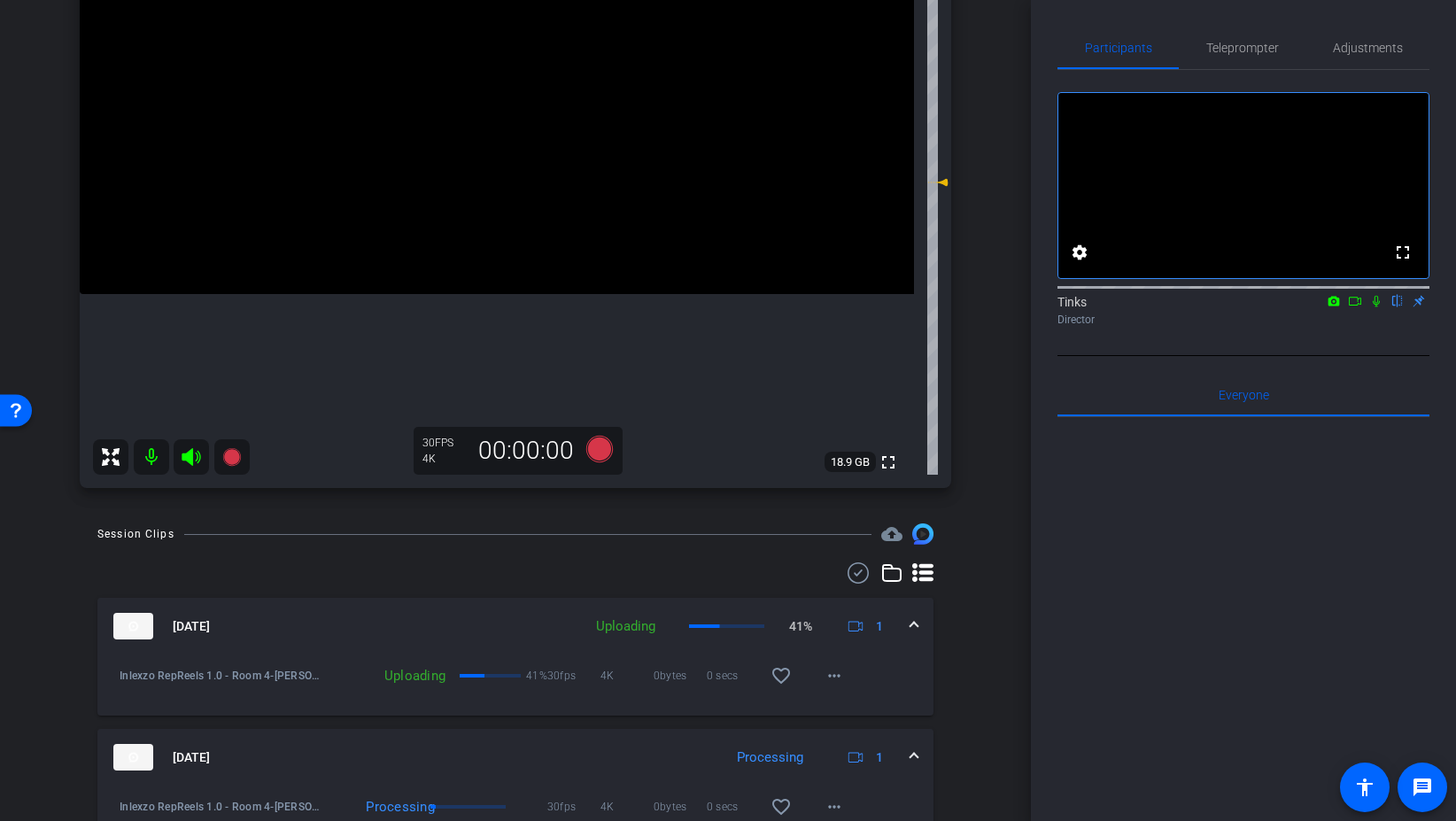
click at [1377, 307] on icon at bounding box center [1376, 301] width 7 height 12
click at [598, 448] on icon at bounding box center [599, 448] width 26 height 26
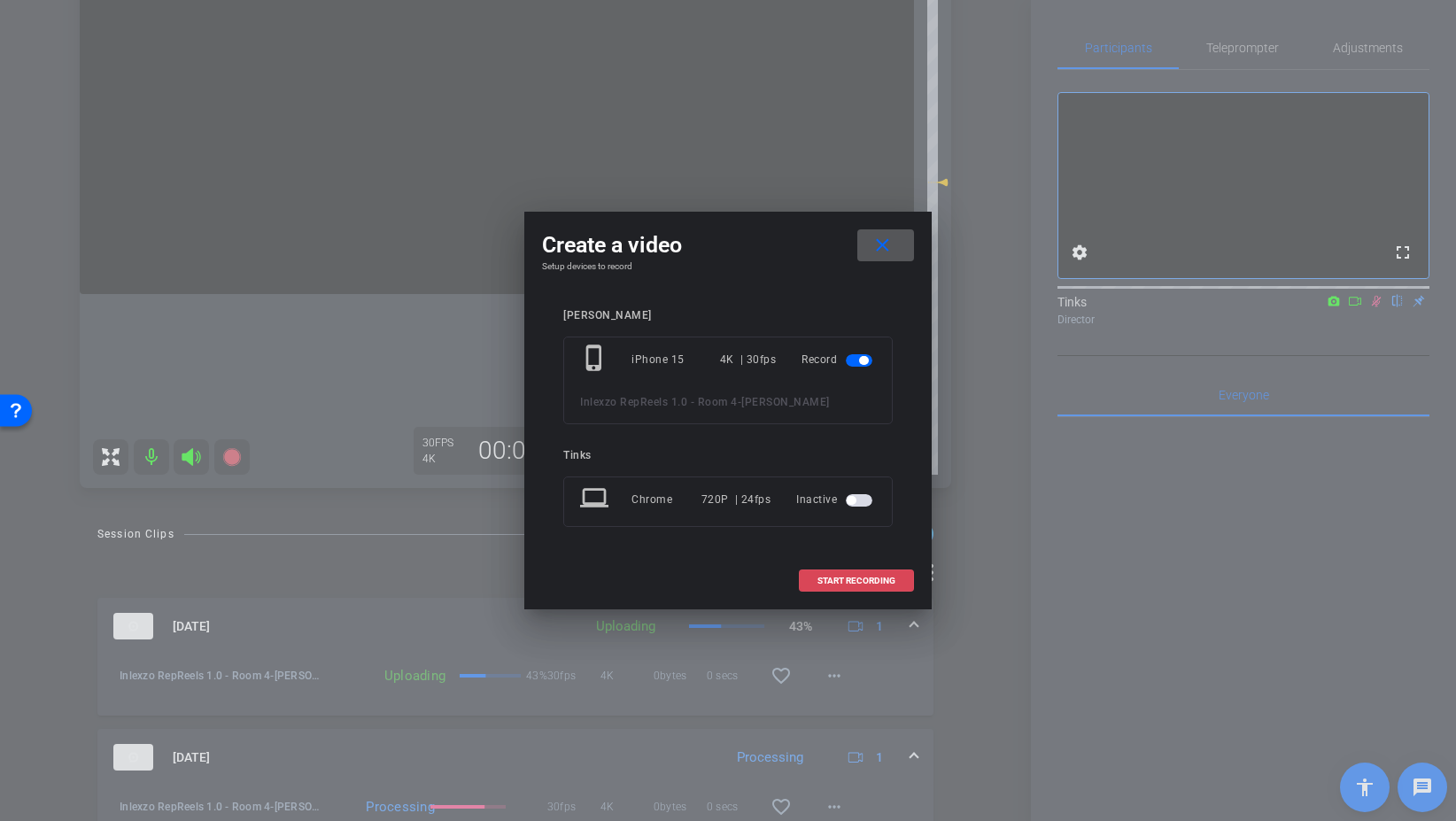
click at [882, 583] on span "START RECORDING" at bounding box center [856, 580] width 78 height 9
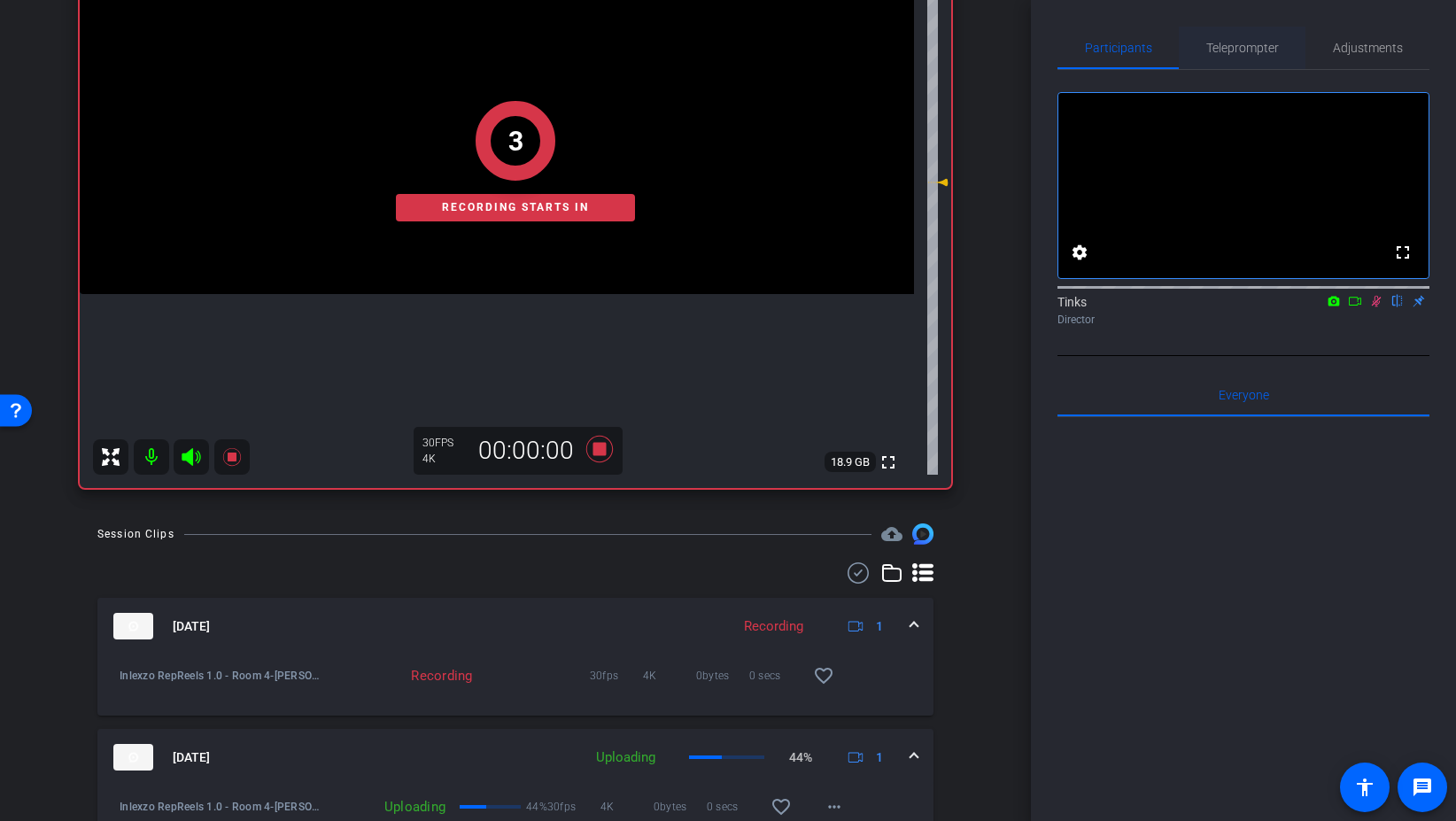
click at [1238, 60] on span "Teleprompter" at bounding box center [1242, 48] width 73 height 43
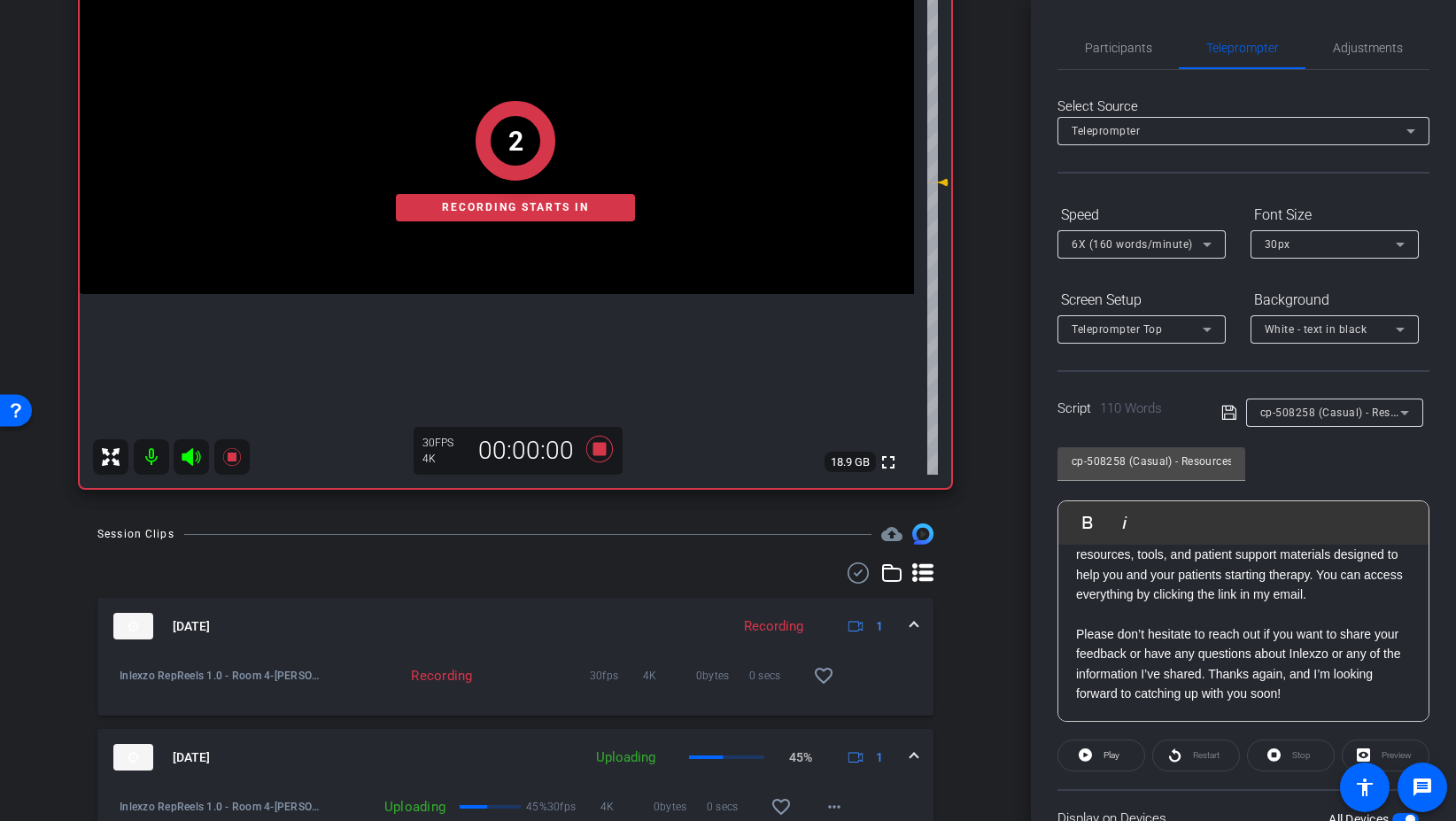
scroll to position [147, 0]
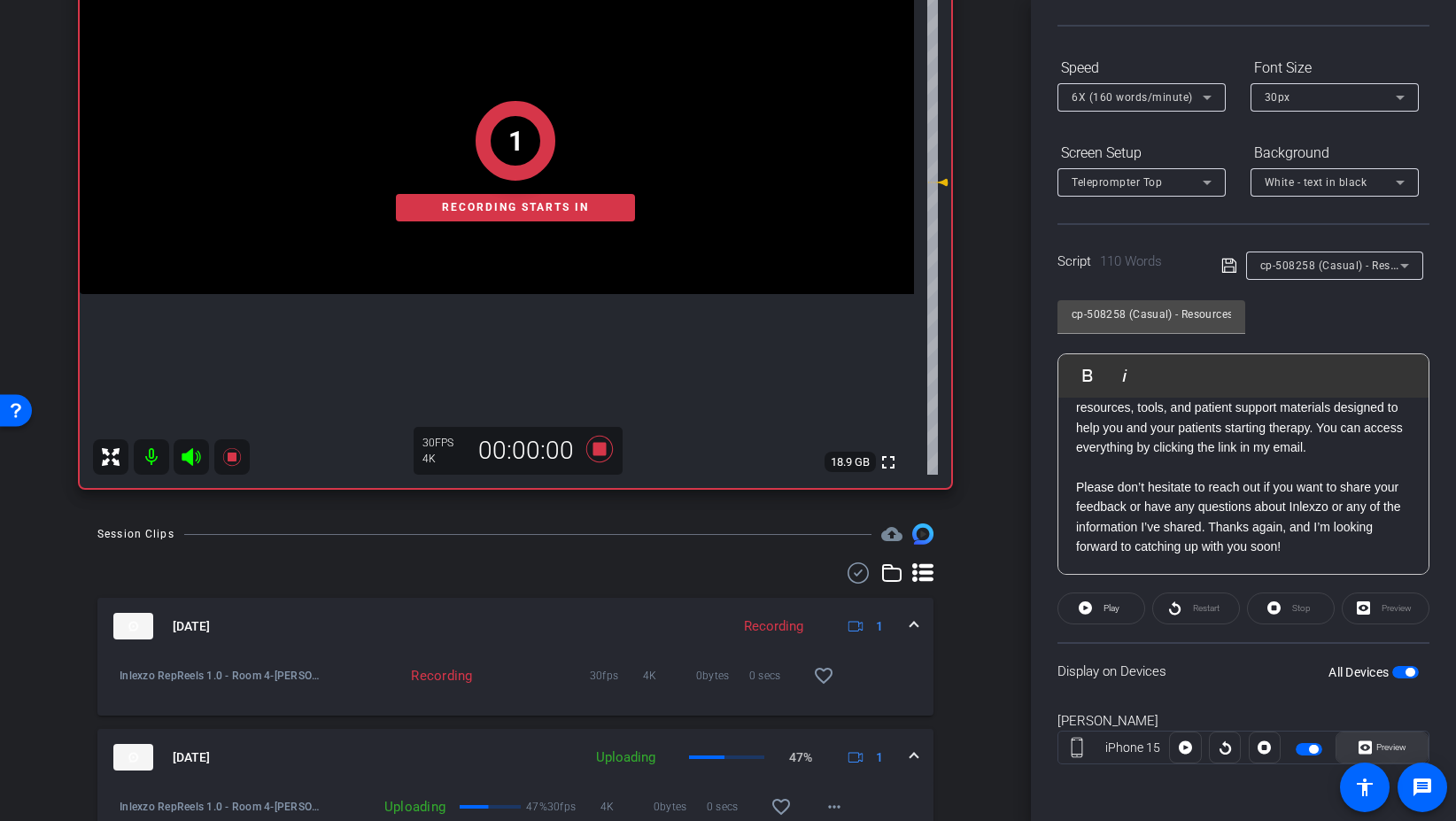
click at [1382, 745] on span "Preview" at bounding box center [1391, 747] width 30 height 10
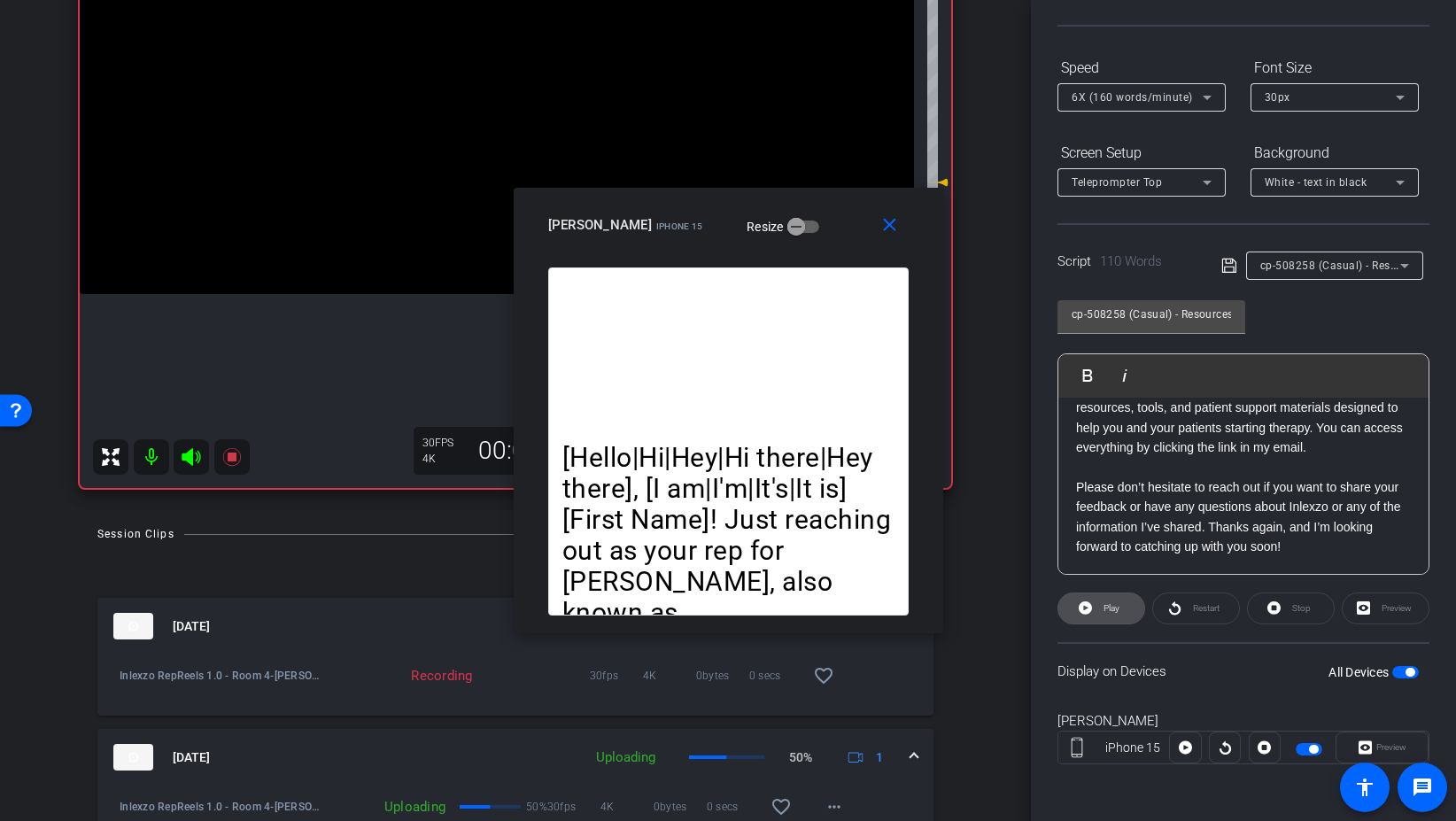
click at [1092, 616] on icon at bounding box center [1086, 607] width 14 height 22
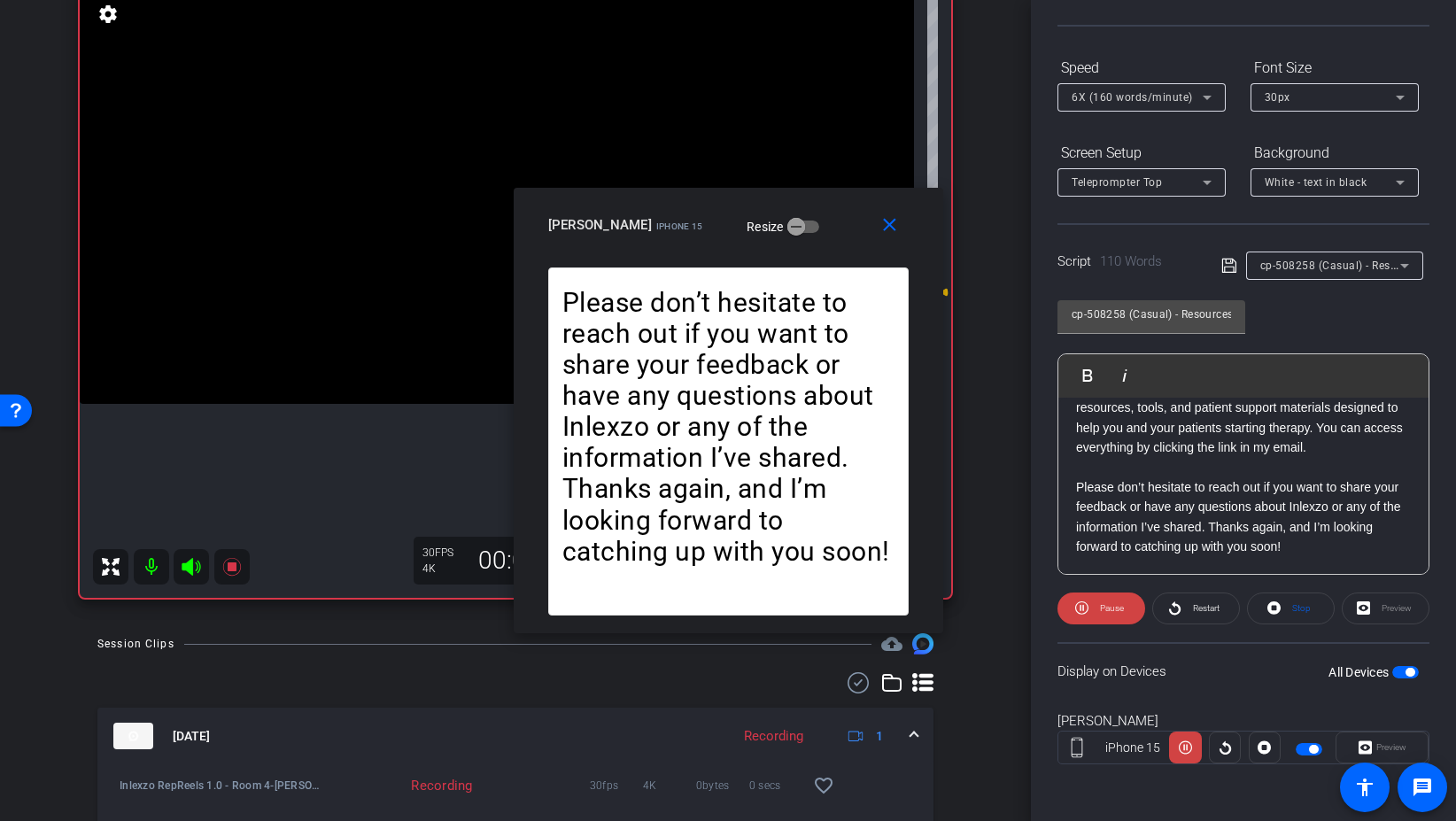
scroll to position [138, 0]
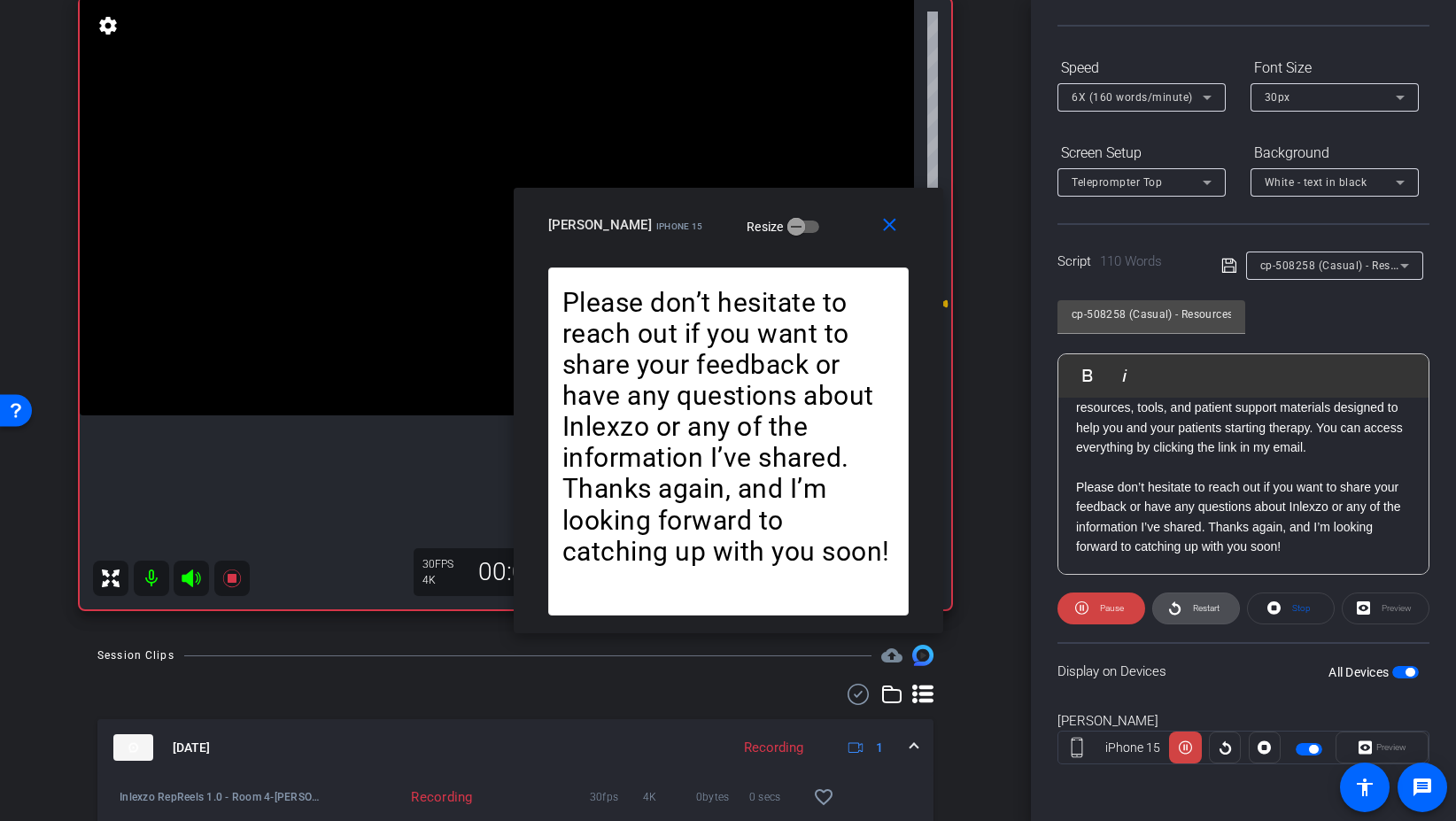
click at [1184, 605] on span at bounding box center [1196, 608] width 86 height 43
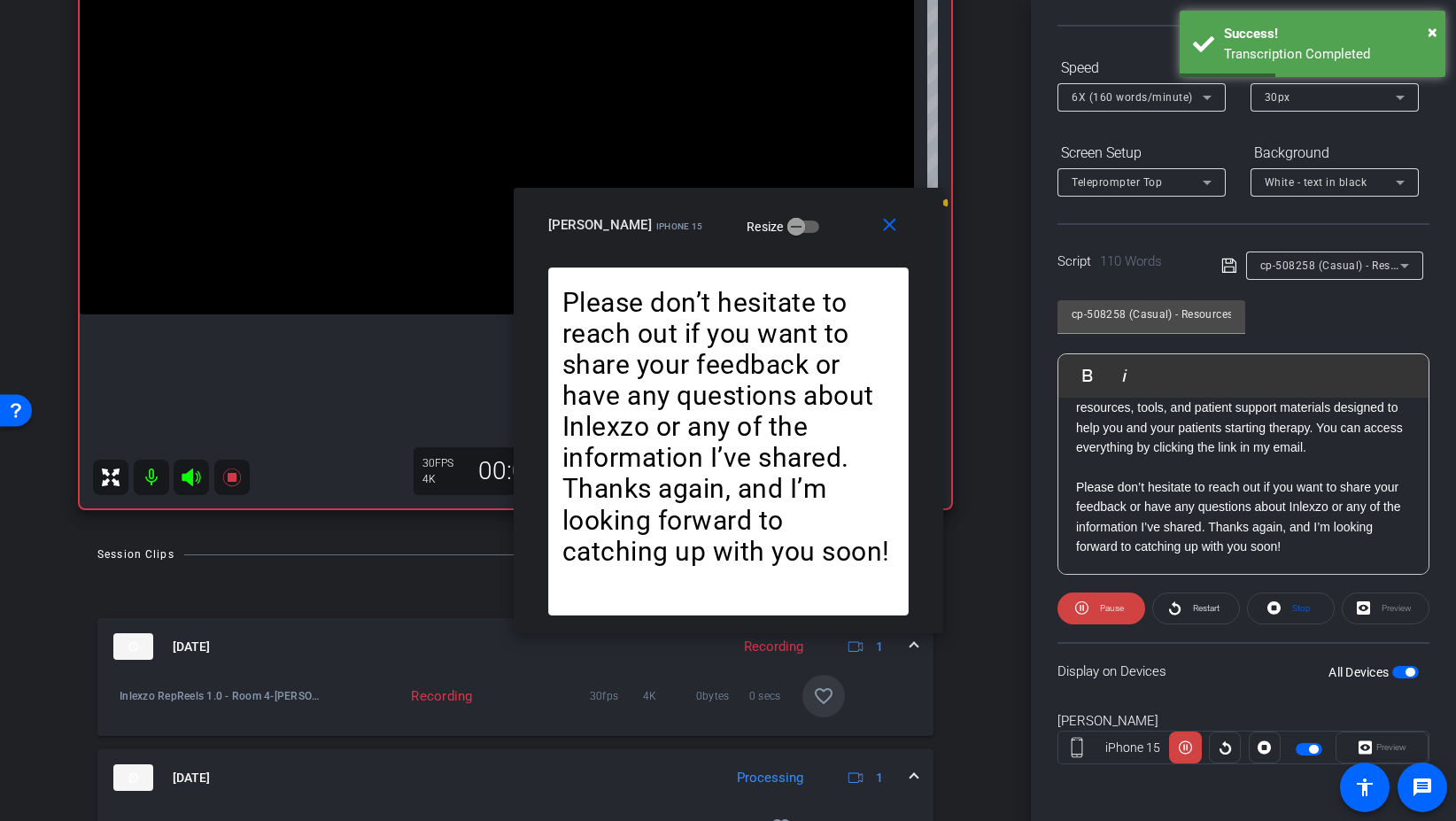
scroll to position [241, 0]
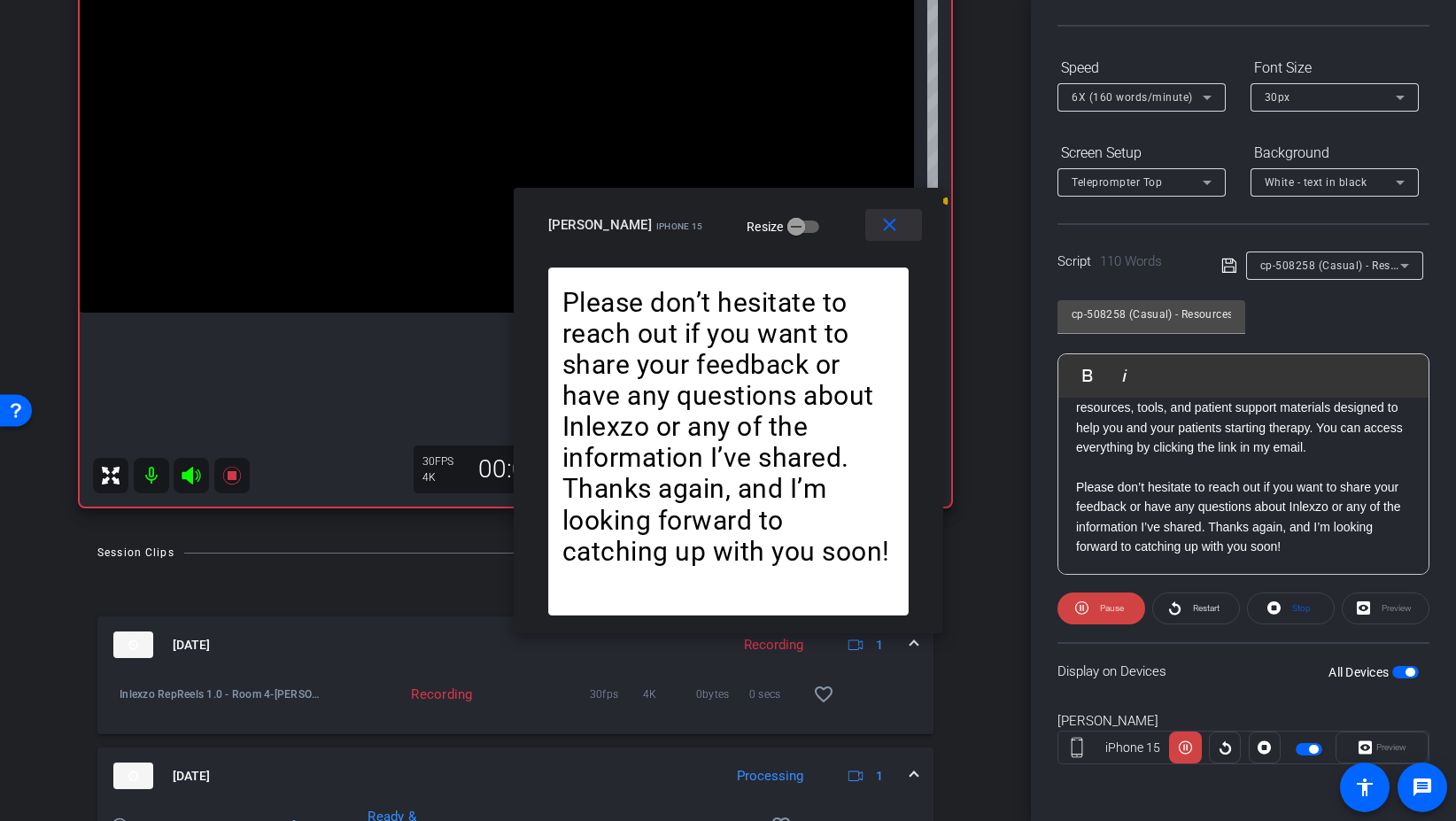
click at [895, 224] on mat-icon "close" at bounding box center [889, 225] width 22 height 22
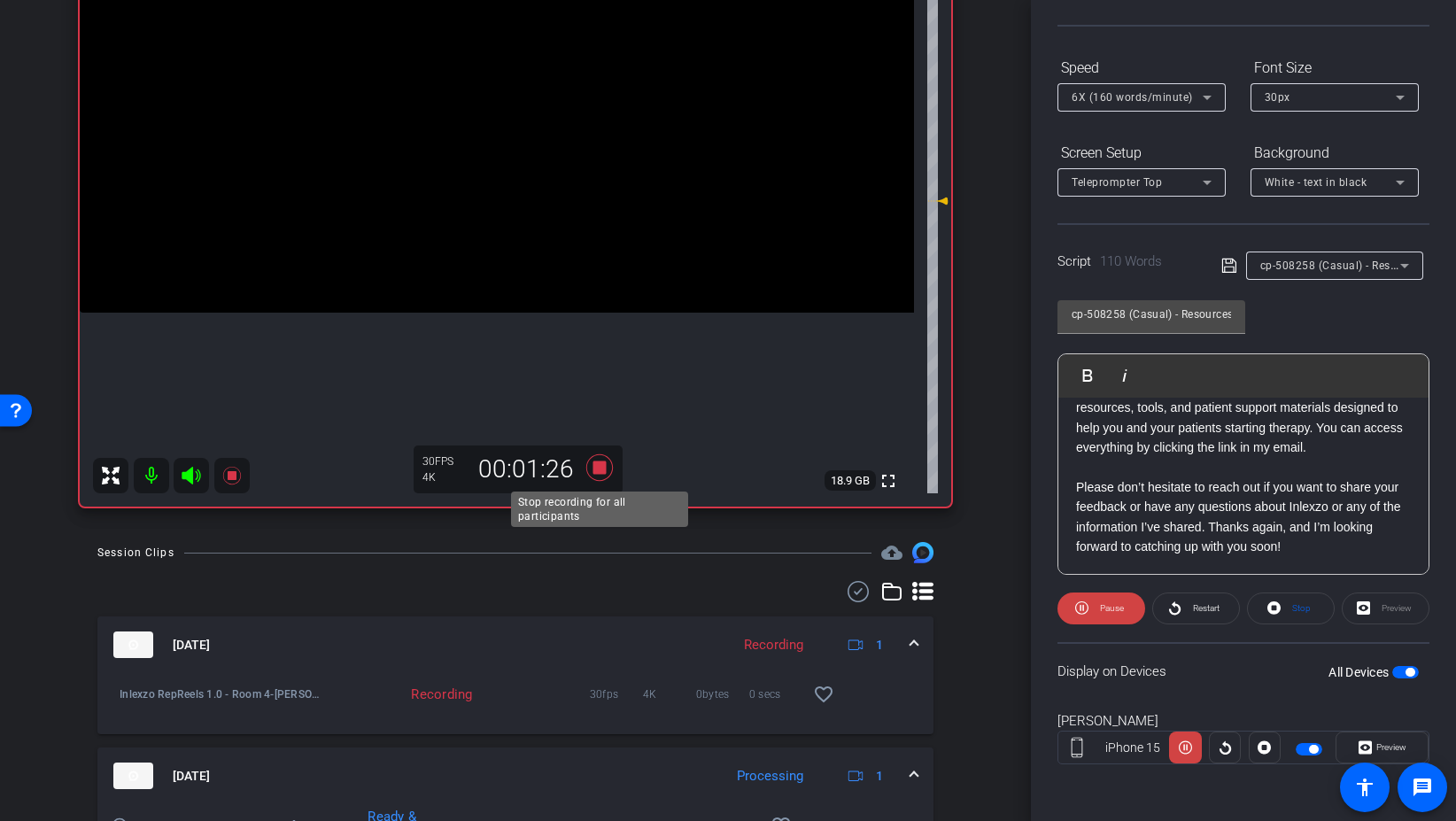
click at [614, 474] on icon at bounding box center [600, 467] width 43 height 32
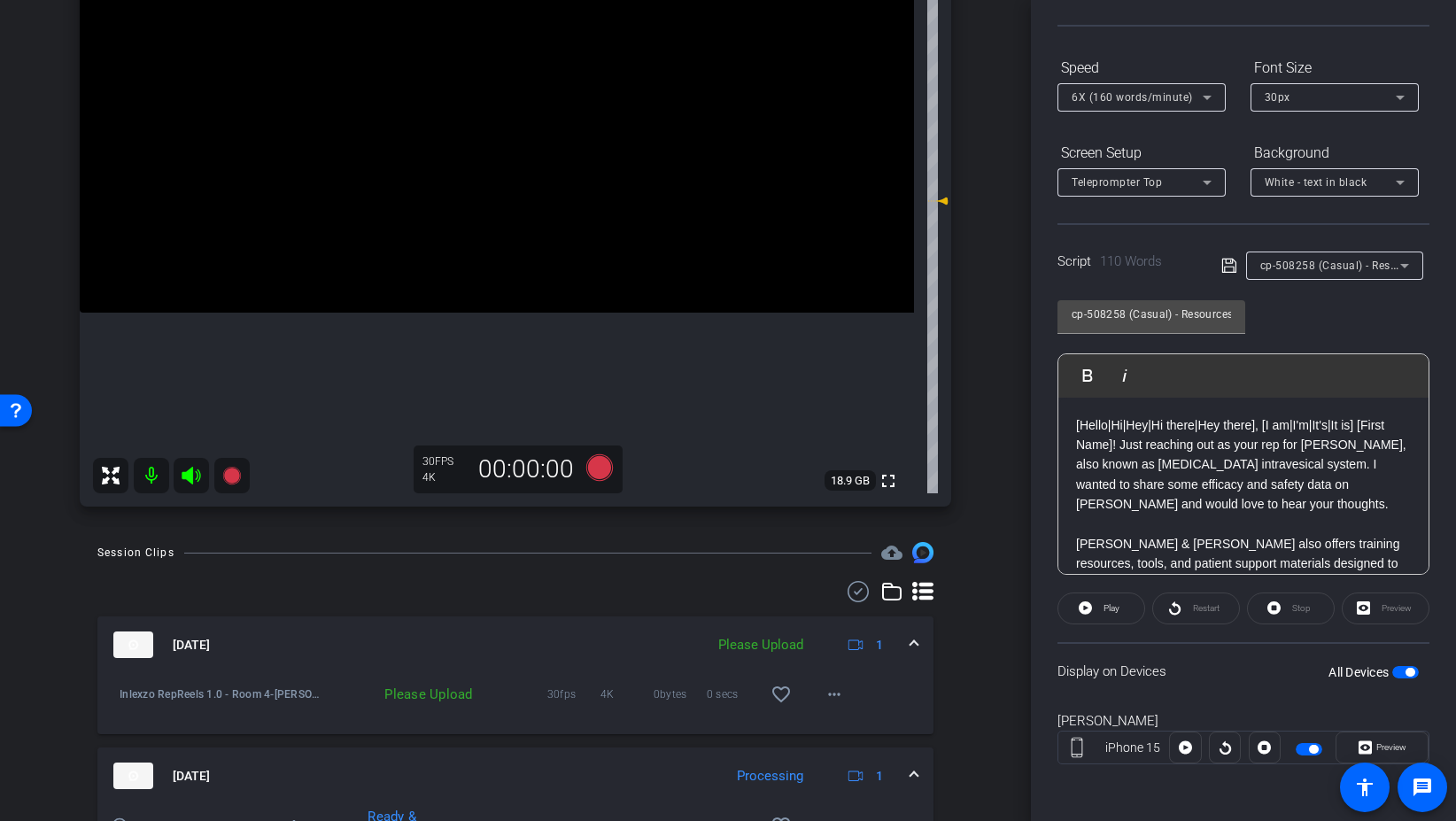
scroll to position [0, 0]
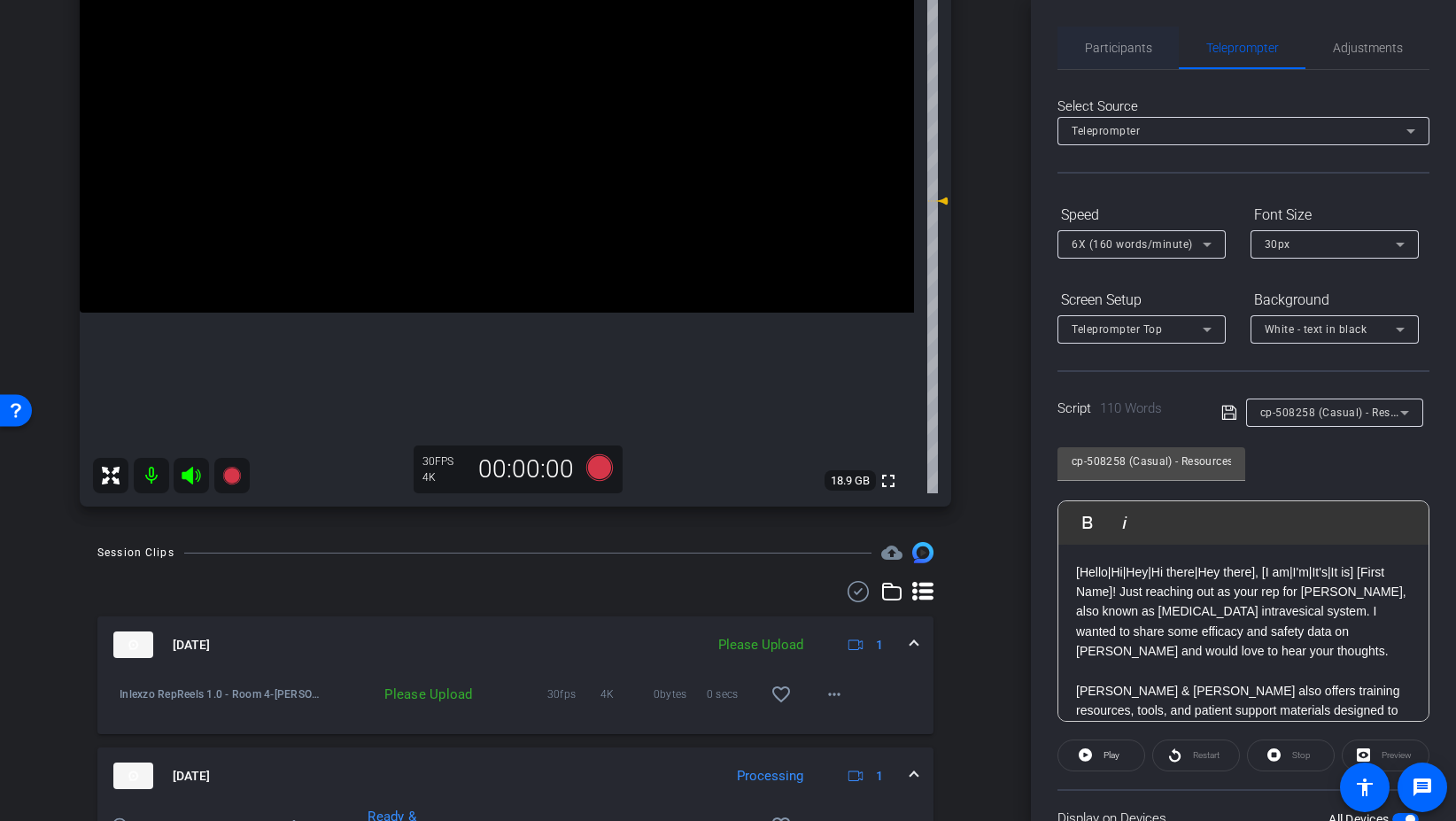
click at [1122, 51] on span "Participants" at bounding box center [1118, 48] width 67 height 13
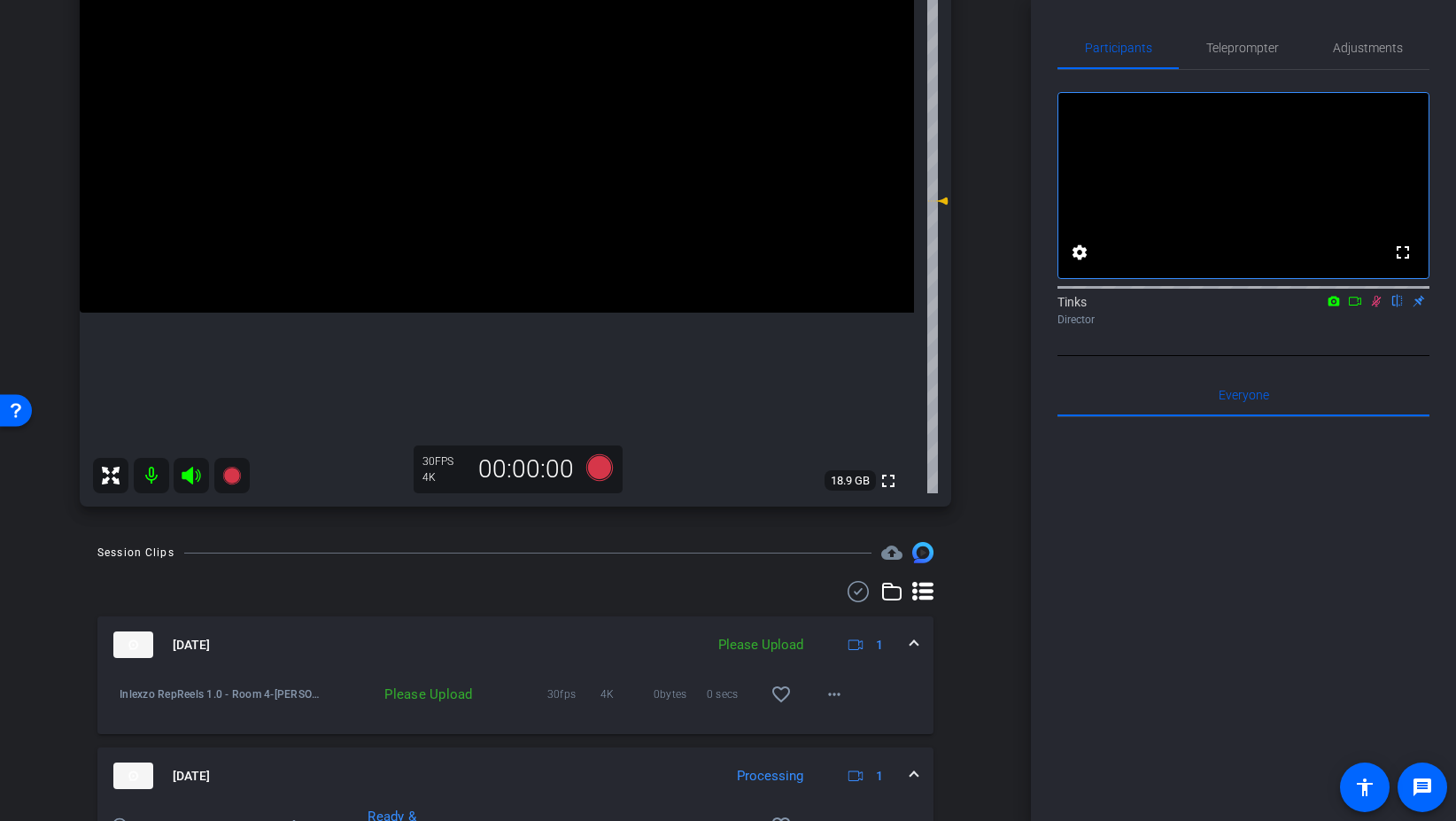
click at [1374, 307] on icon at bounding box center [1376, 300] width 15 height 13
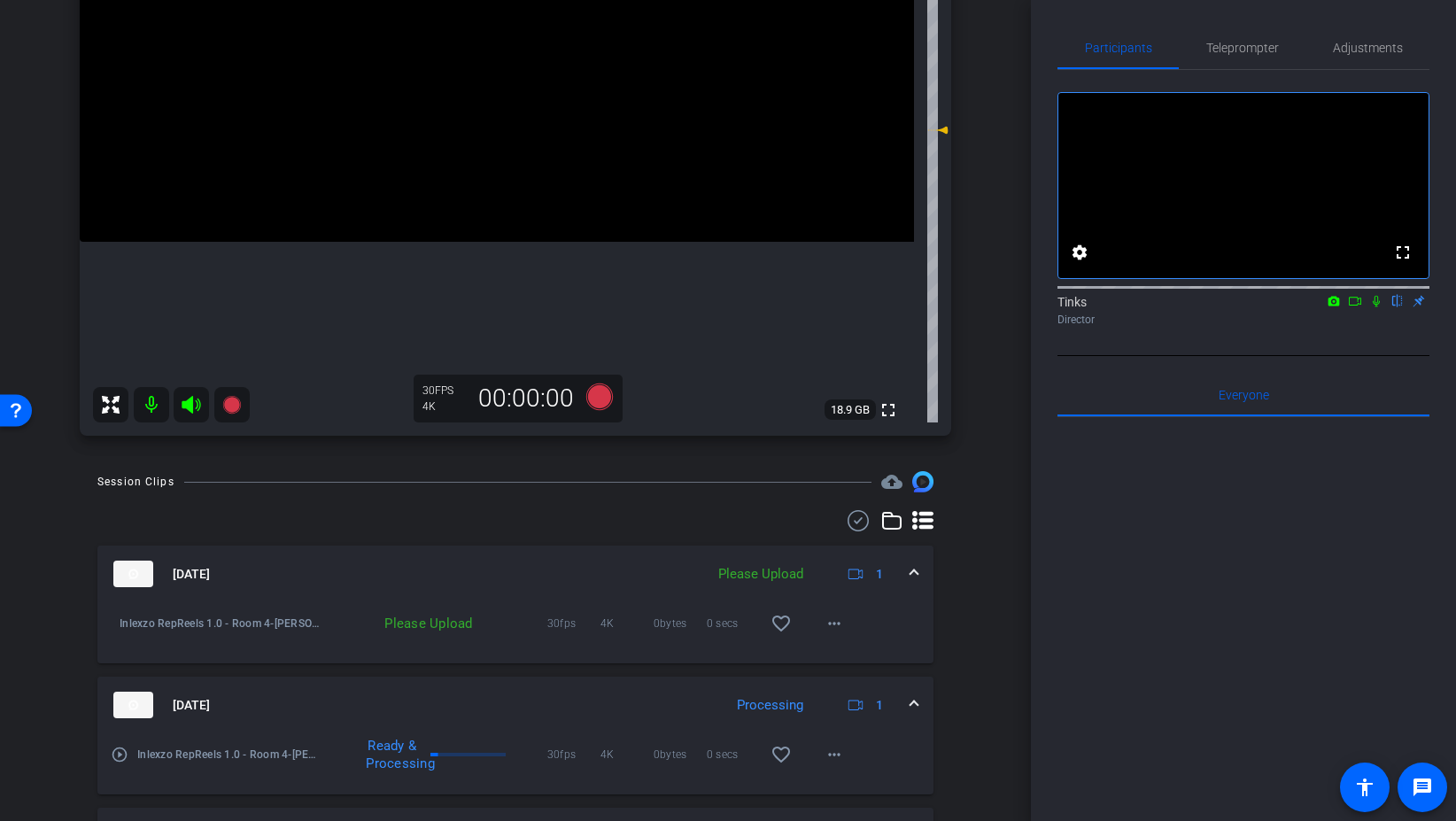
scroll to position [326, 0]
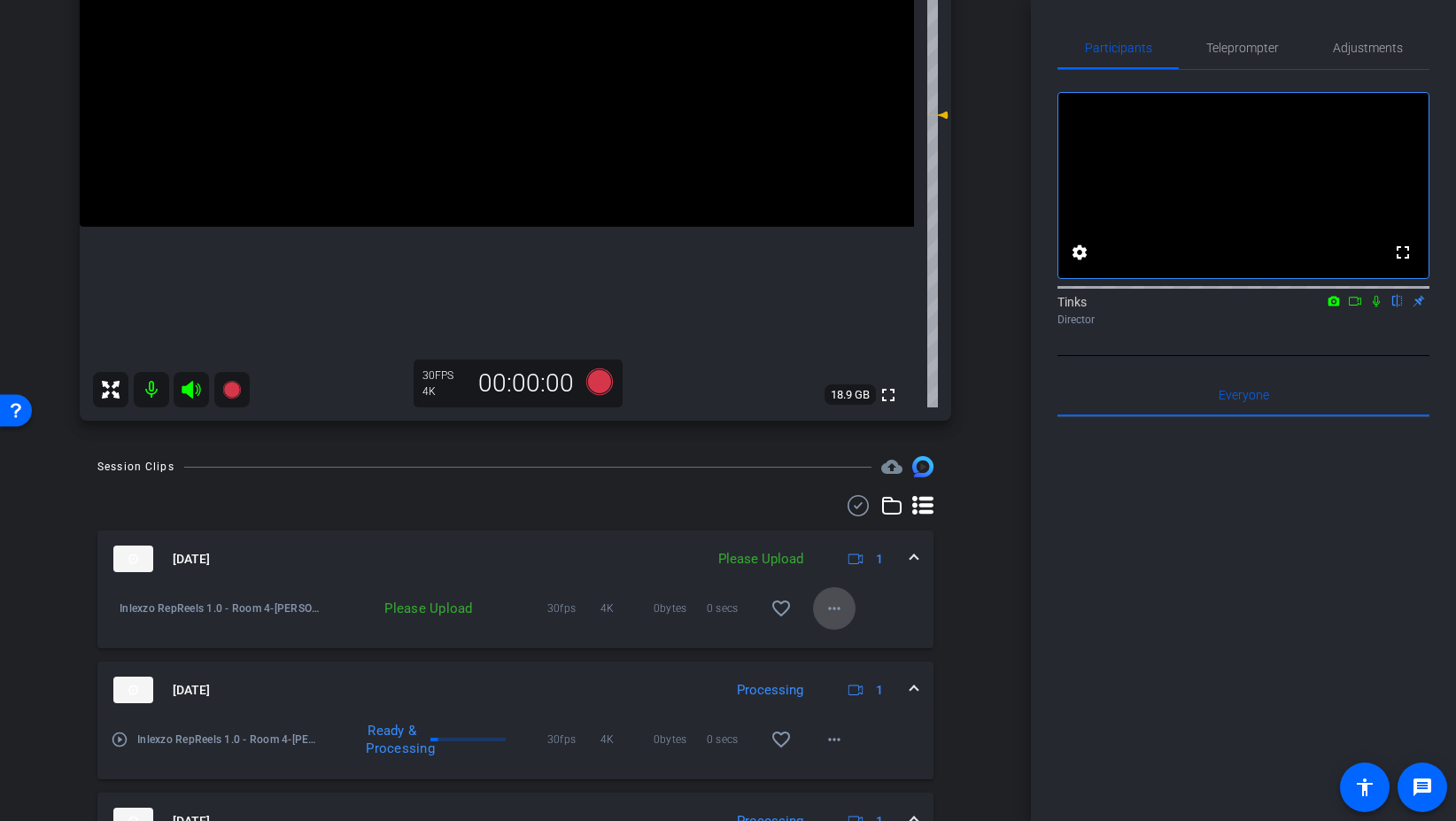
click at [835, 605] on mat-icon "more_horiz" at bounding box center [835, 608] width 21 height 21
click at [854, 635] on span "Upload" at bounding box center [862, 645] width 71 height 21
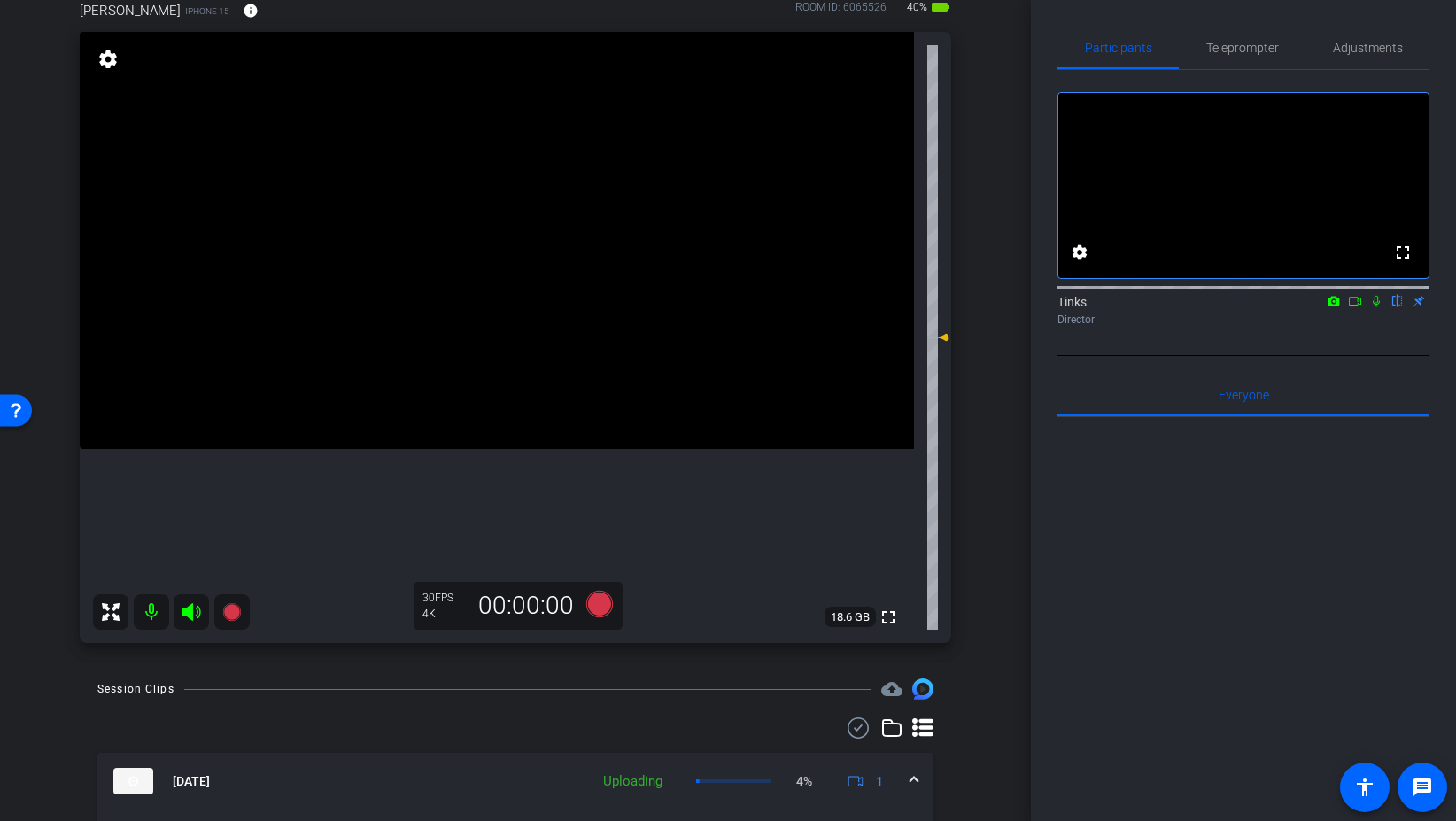
scroll to position [97, 0]
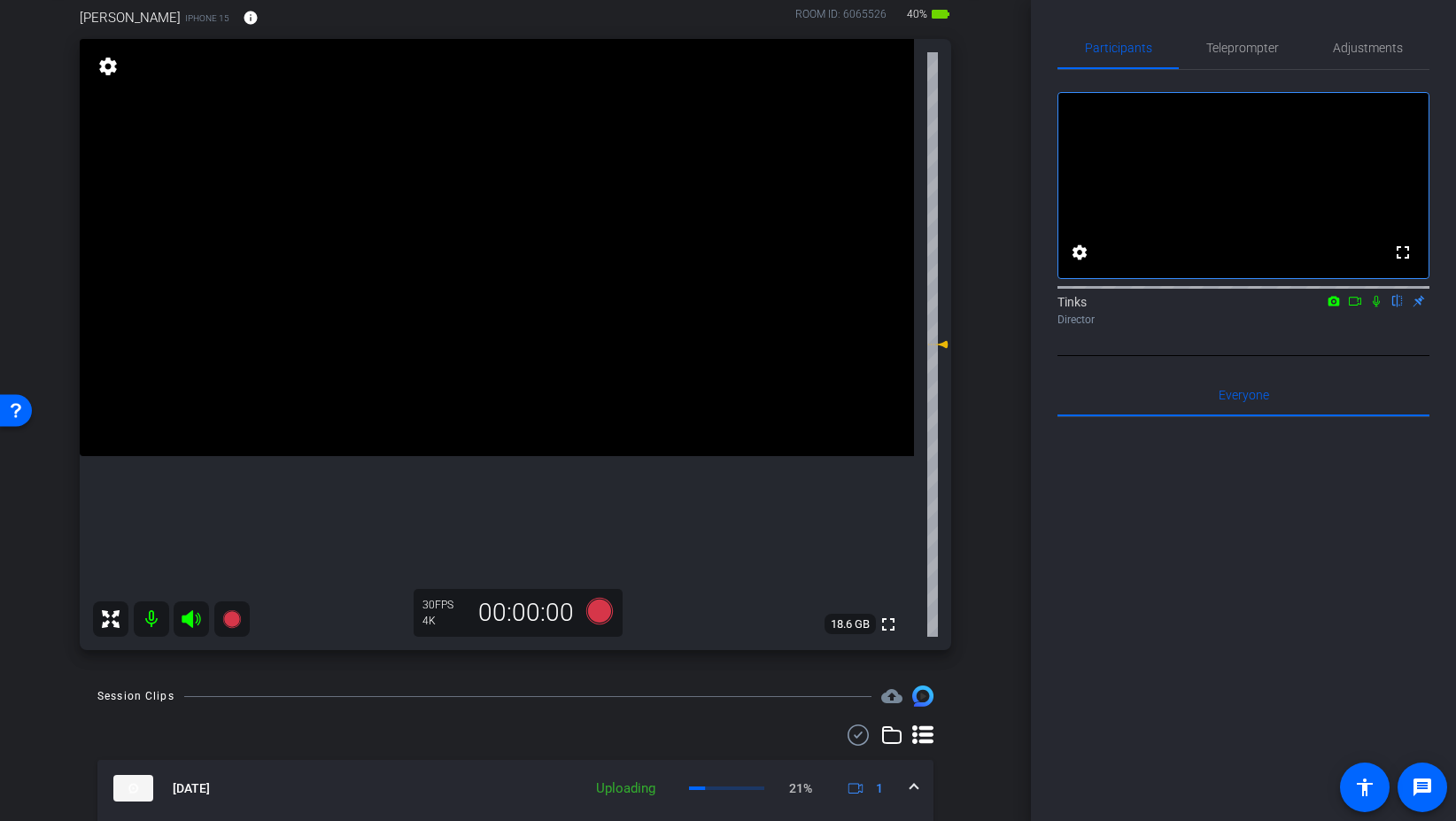
click at [1379, 307] on icon at bounding box center [1376, 301] width 7 height 12
click at [596, 605] on icon at bounding box center [599, 610] width 26 height 26
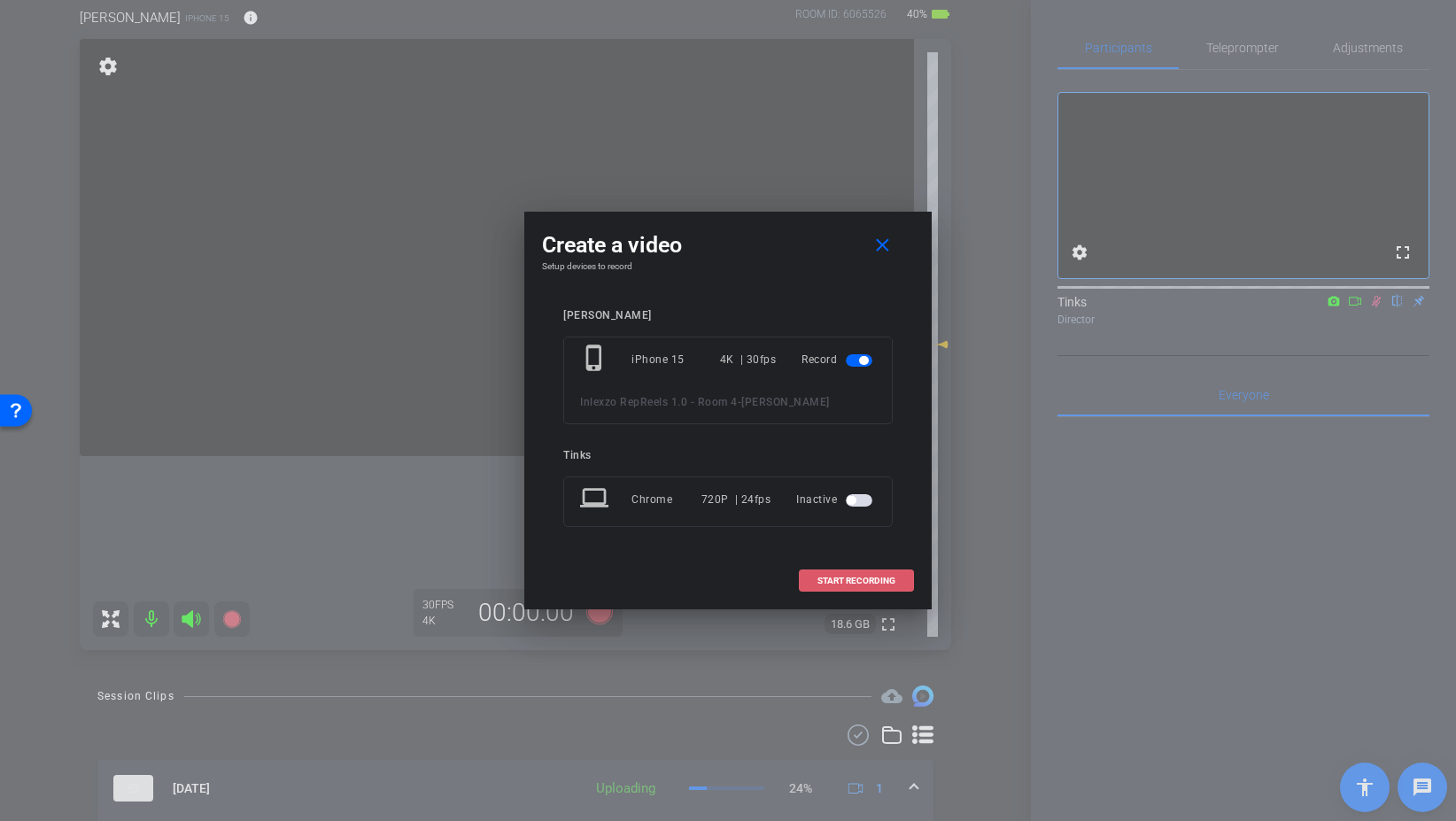
click at [855, 576] on span "START RECORDING" at bounding box center [856, 580] width 78 height 9
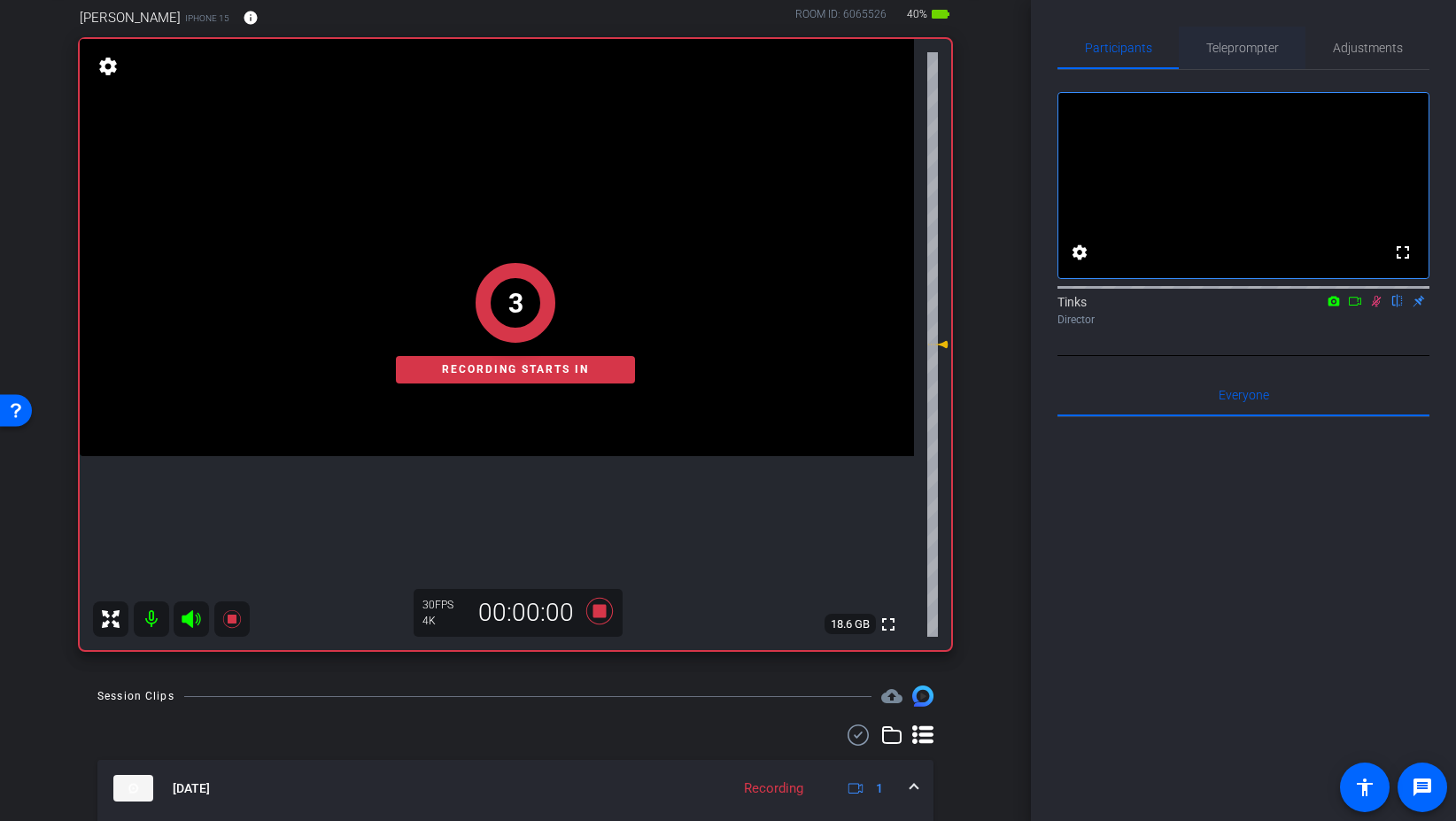
click at [1265, 38] on span "Teleprompter" at bounding box center [1242, 48] width 73 height 43
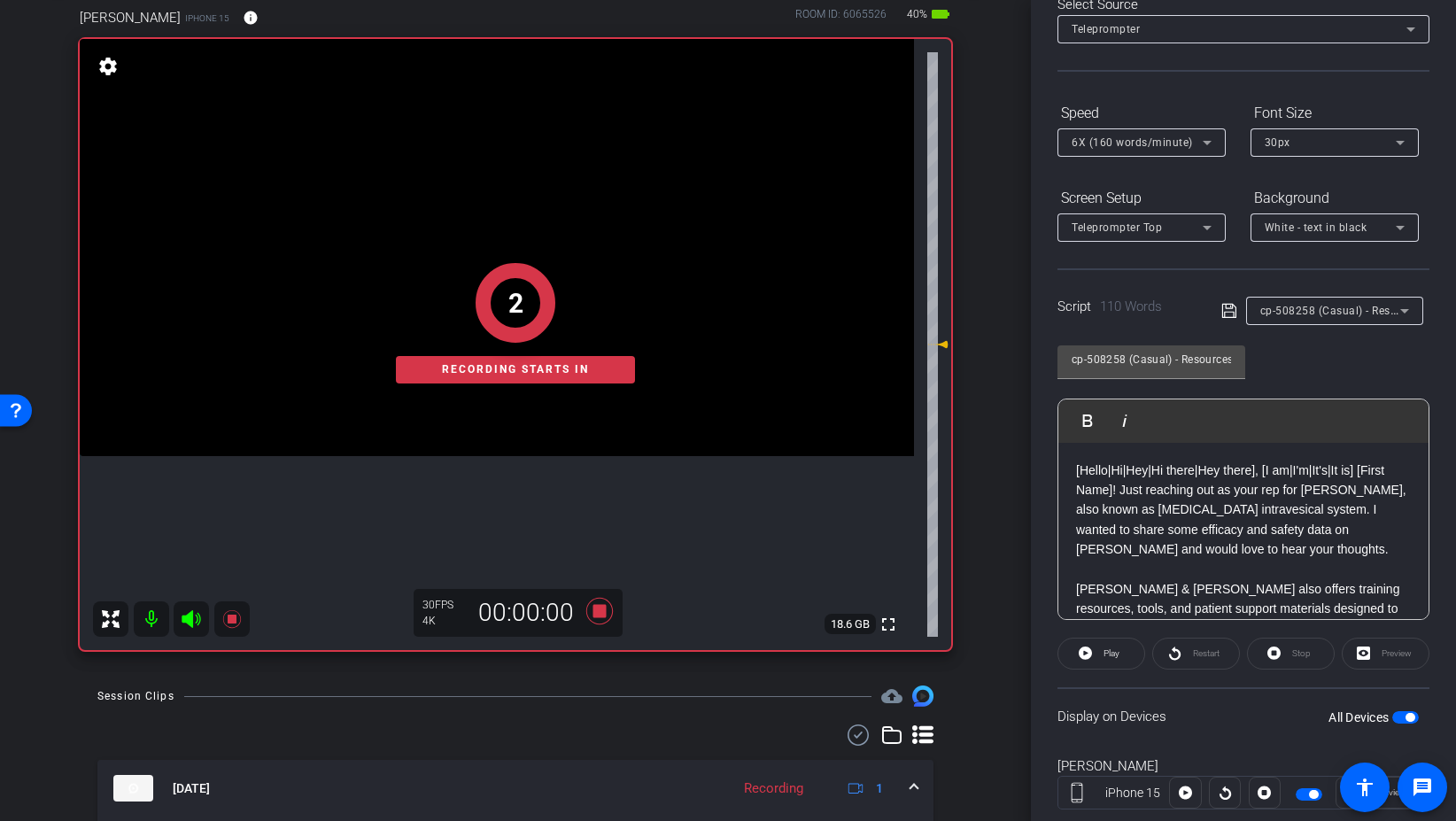
scroll to position [147, 0]
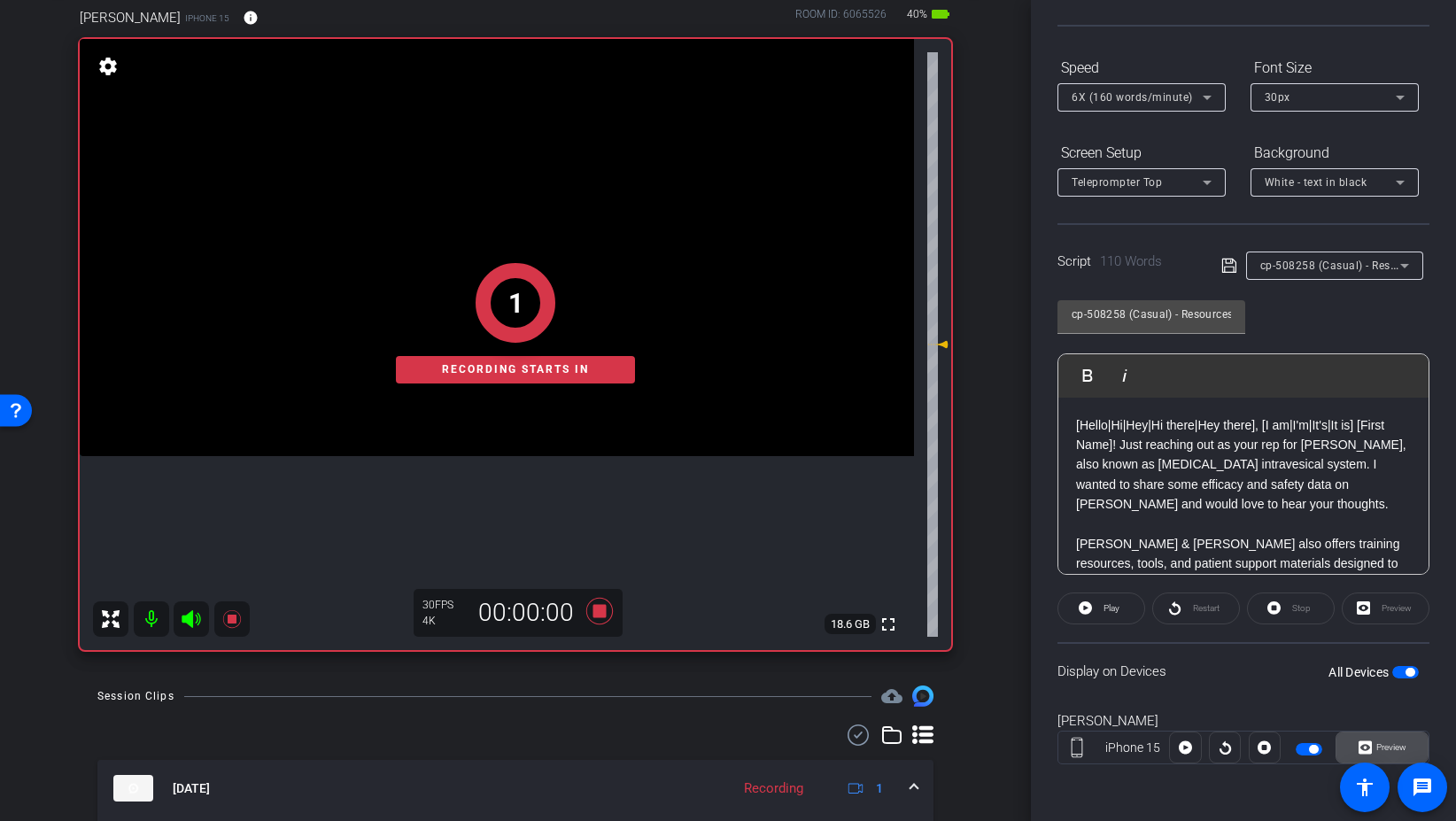
click at [1397, 744] on span "Preview" at bounding box center [1391, 747] width 30 height 10
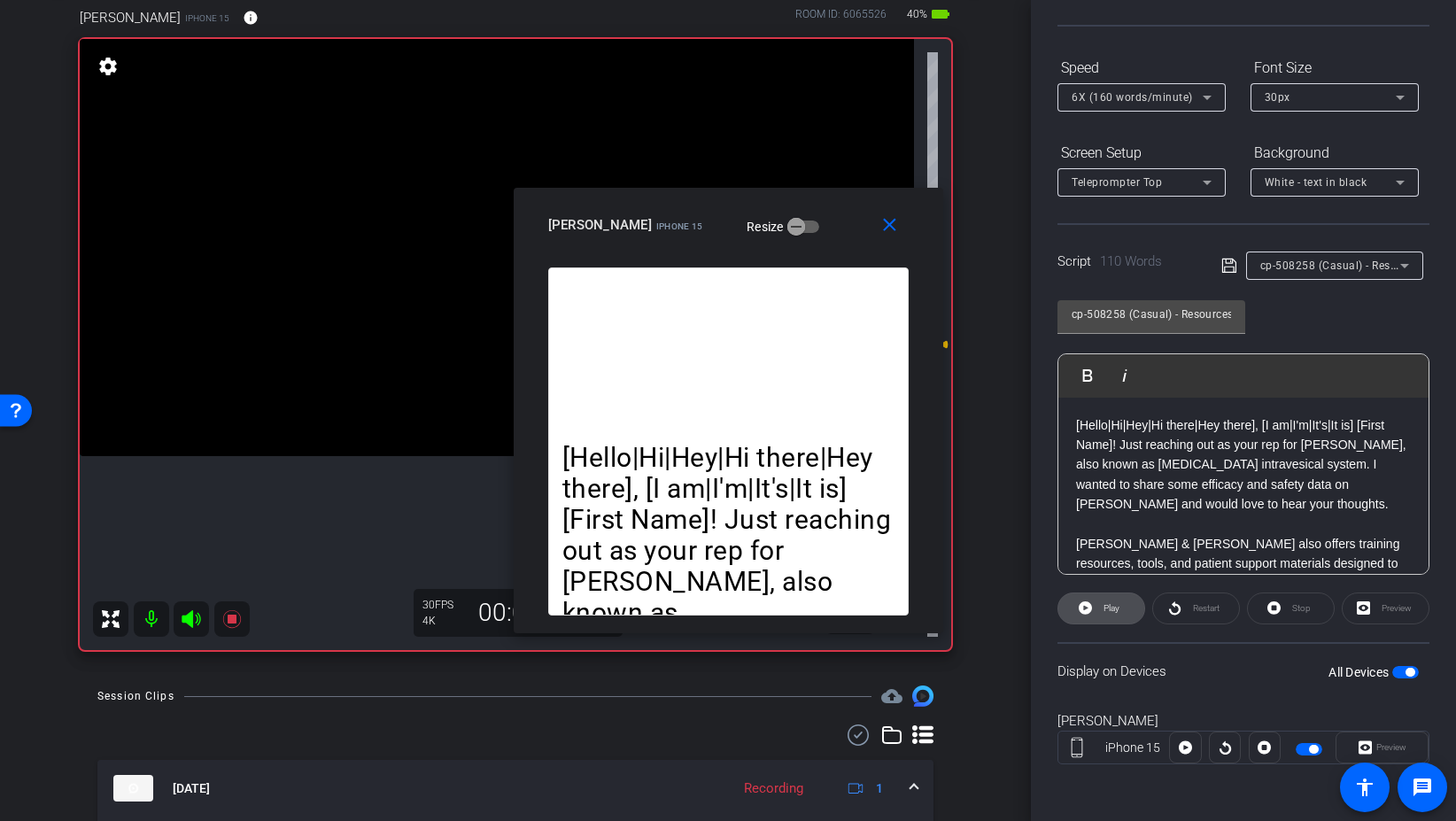
click at [1110, 604] on span "Play" at bounding box center [1112, 608] width 16 height 10
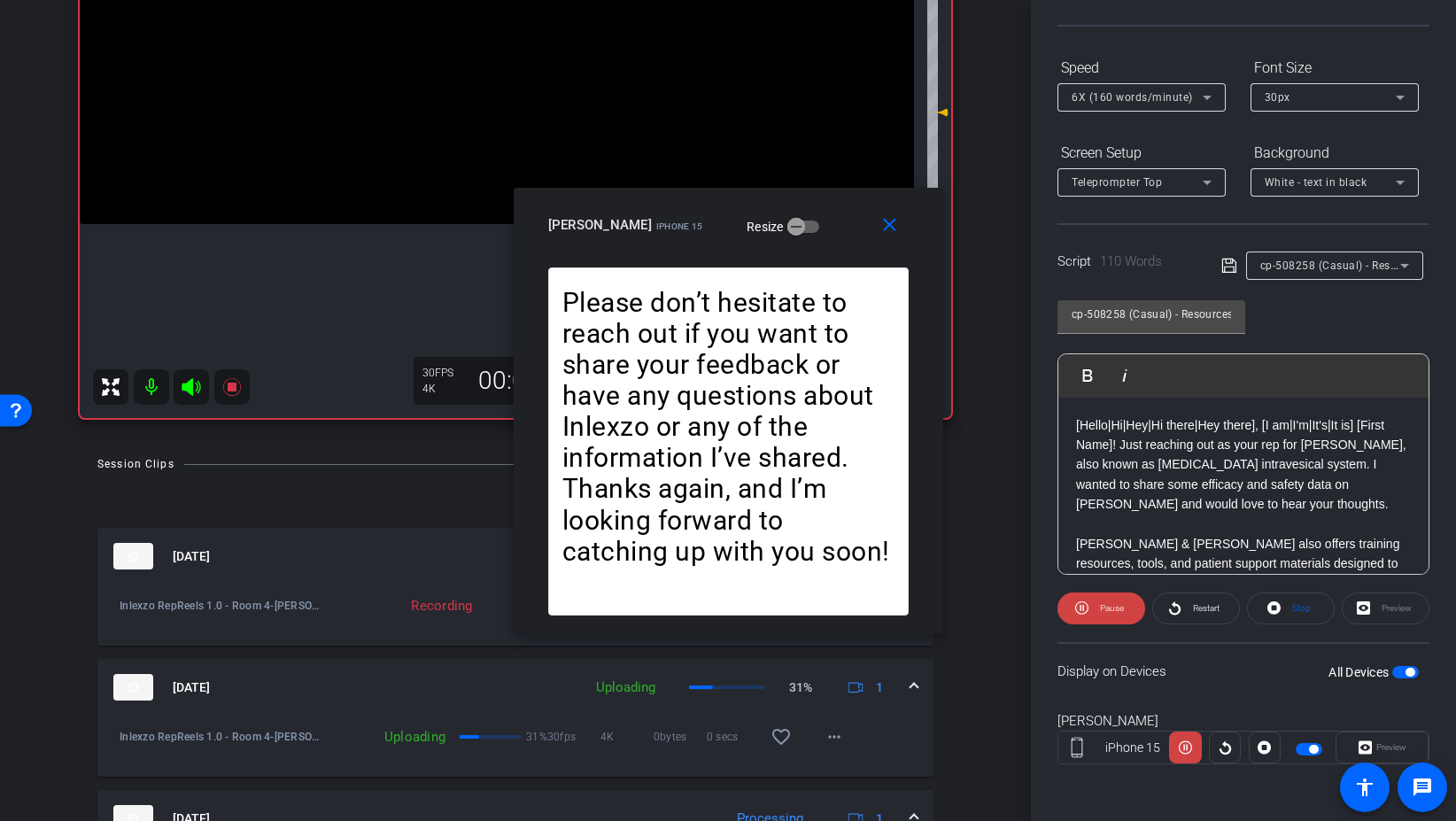
scroll to position [332, 0]
click at [1195, 610] on span "Restart" at bounding box center [1206, 608] width 26 height 10
click at [892, 232] on mat-icon "close" at bounding box center [889, 225] width 22 height 22
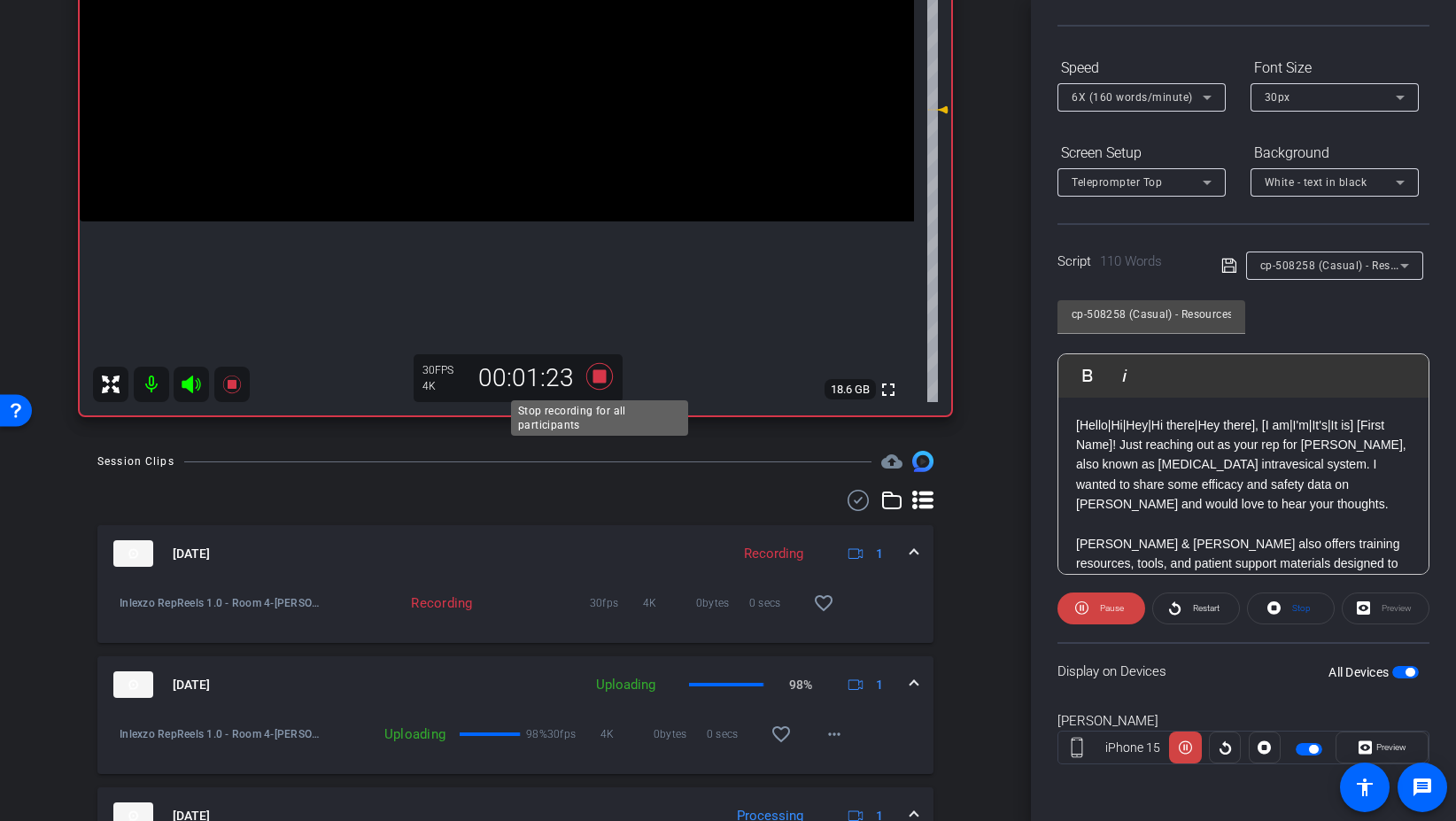
click at [606, 375] on icon at bounding box center [600, 376] width 43 height 32
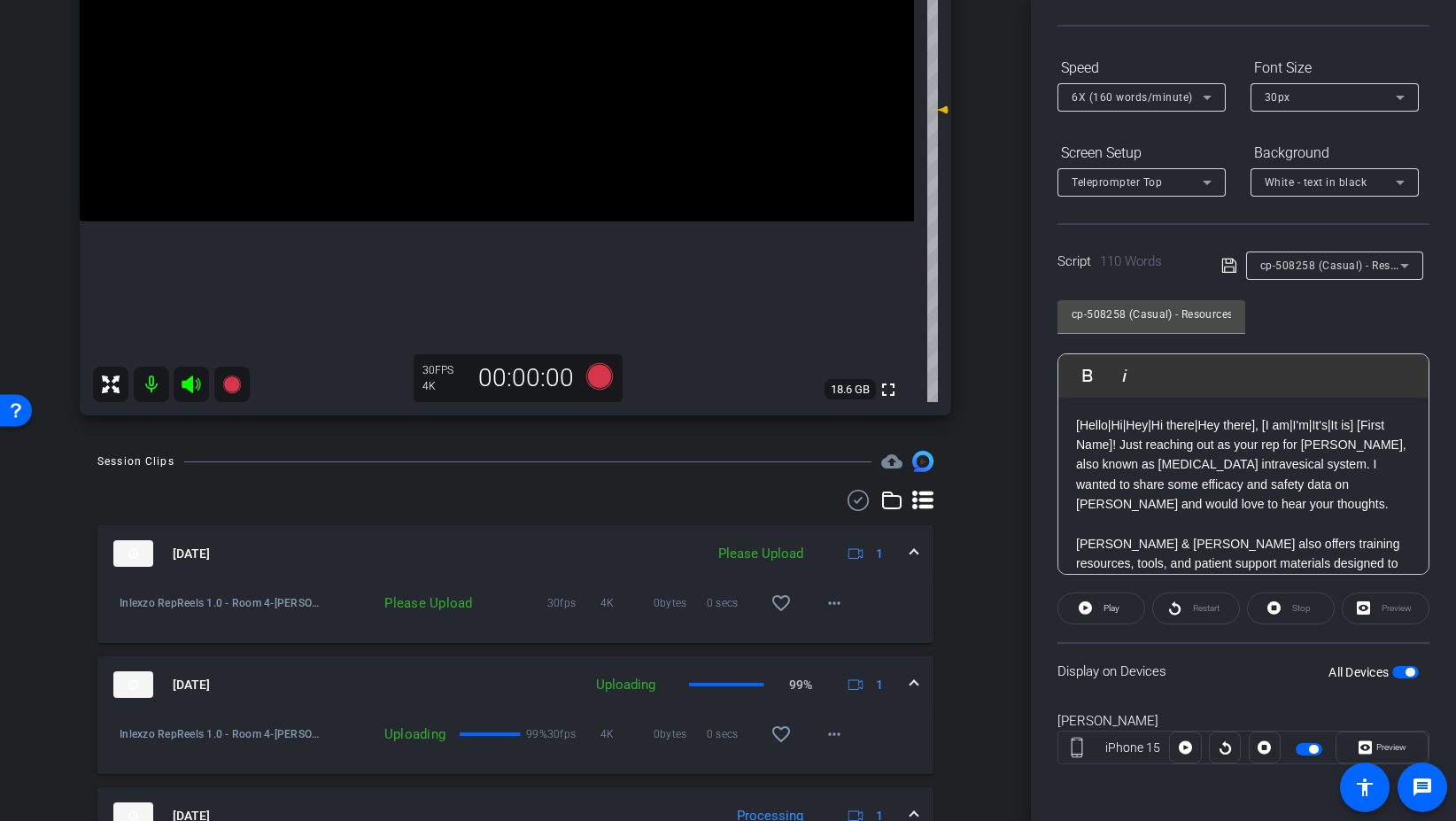
scroll to position [0, 0]
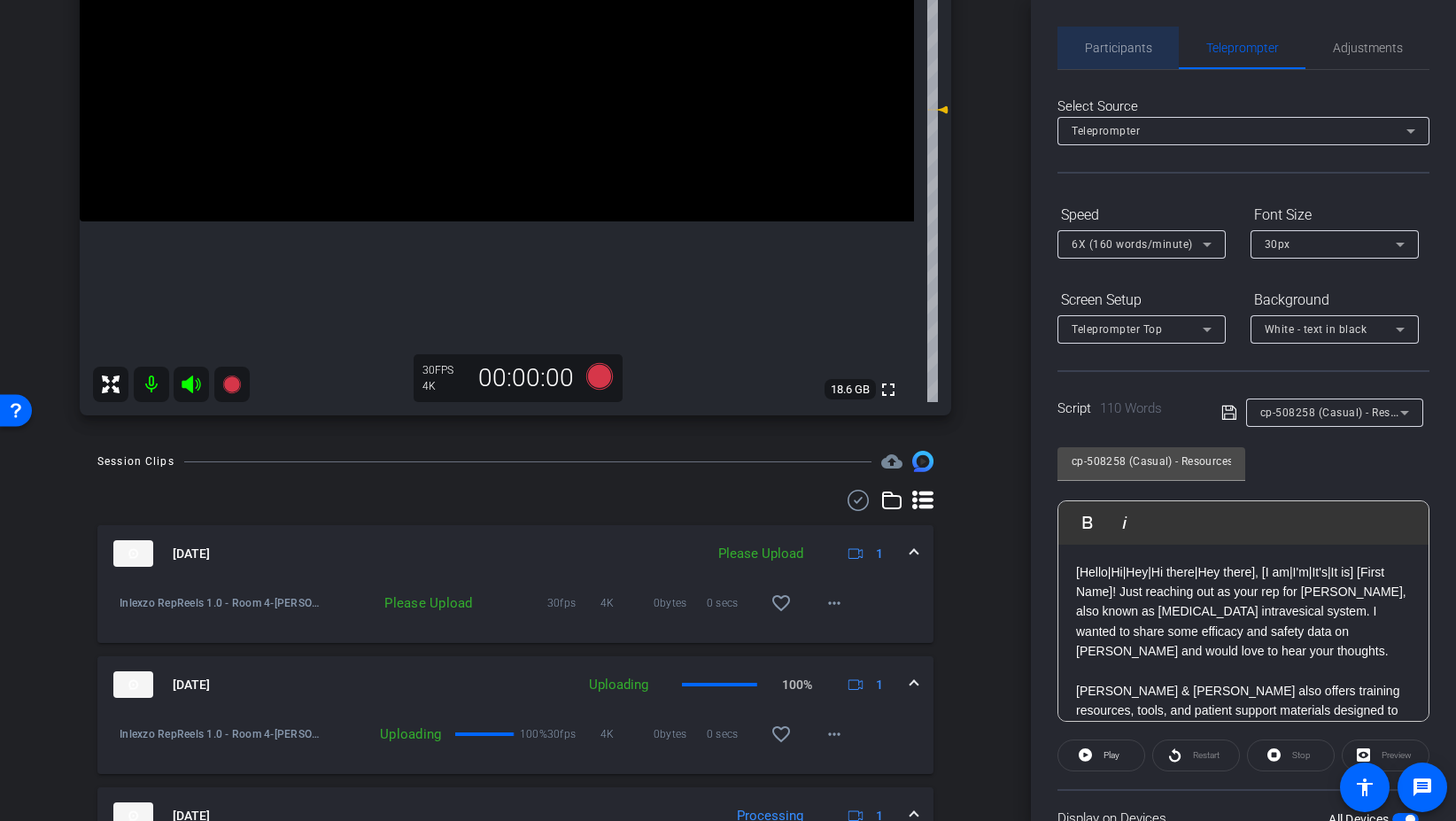
click at [1147, 57] on span "Participants" at bounding box center [1118, 48] width 67 height 43
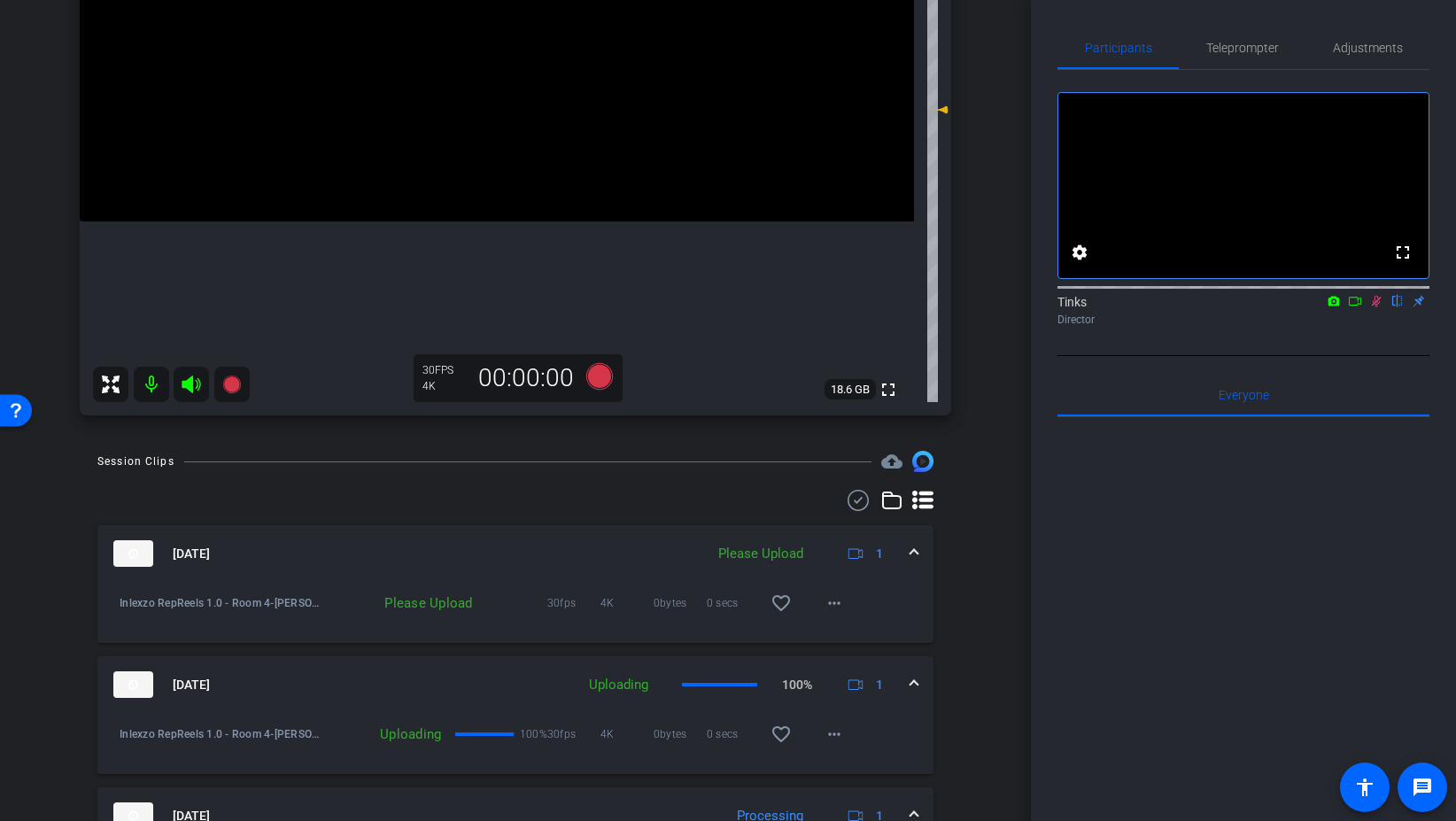
click at [1378, 307] on icon at bounding box center [1377, 301] width 10 height 12
click at [835, 604] on mat-icon "more_horiz" at bounding box center [835, 603] width 21 height 21
click at [888, 640] on span "Upload" at bounding box center [862, 640] width 71 height 21
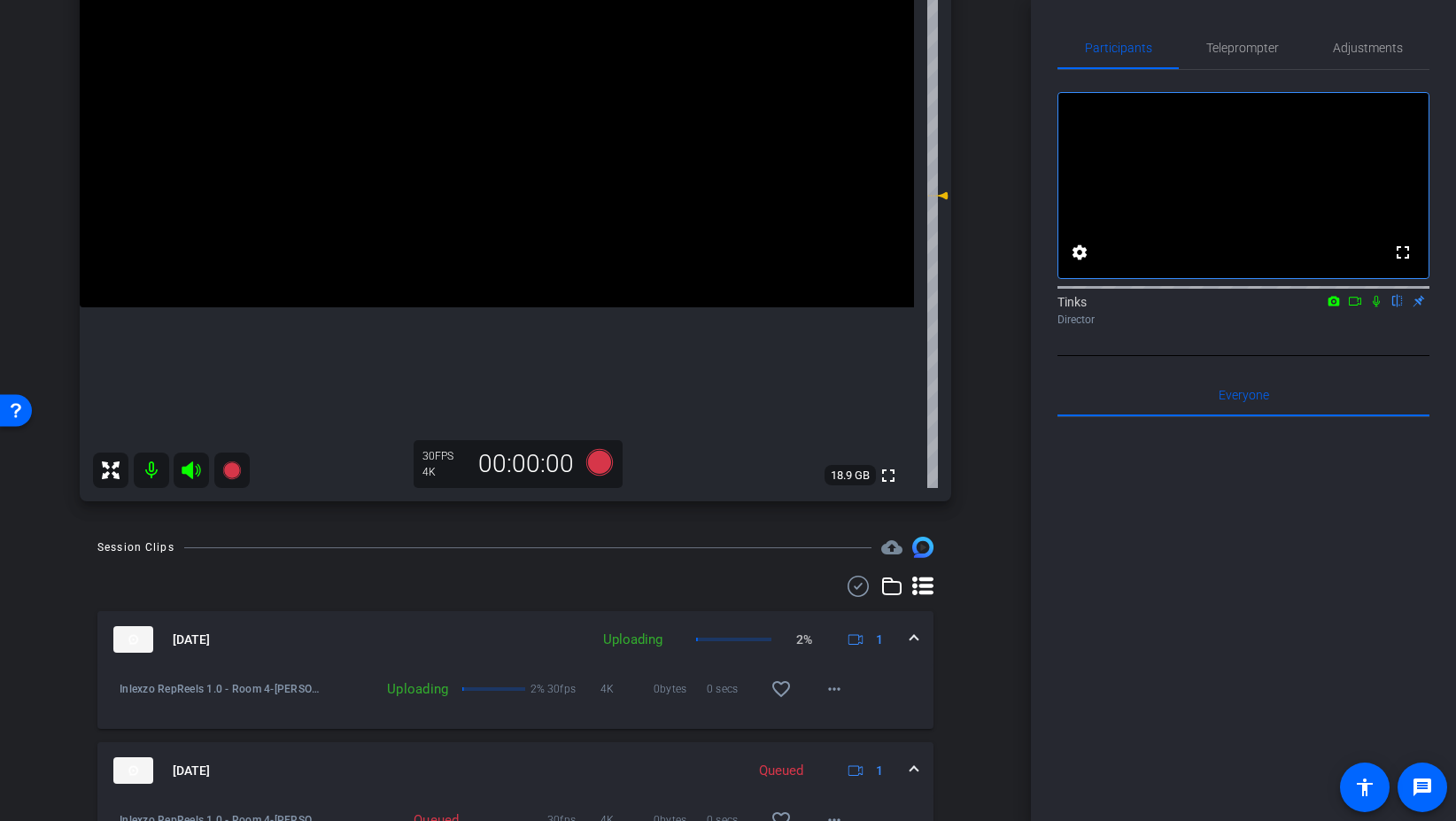
scroll to position [243, 0]
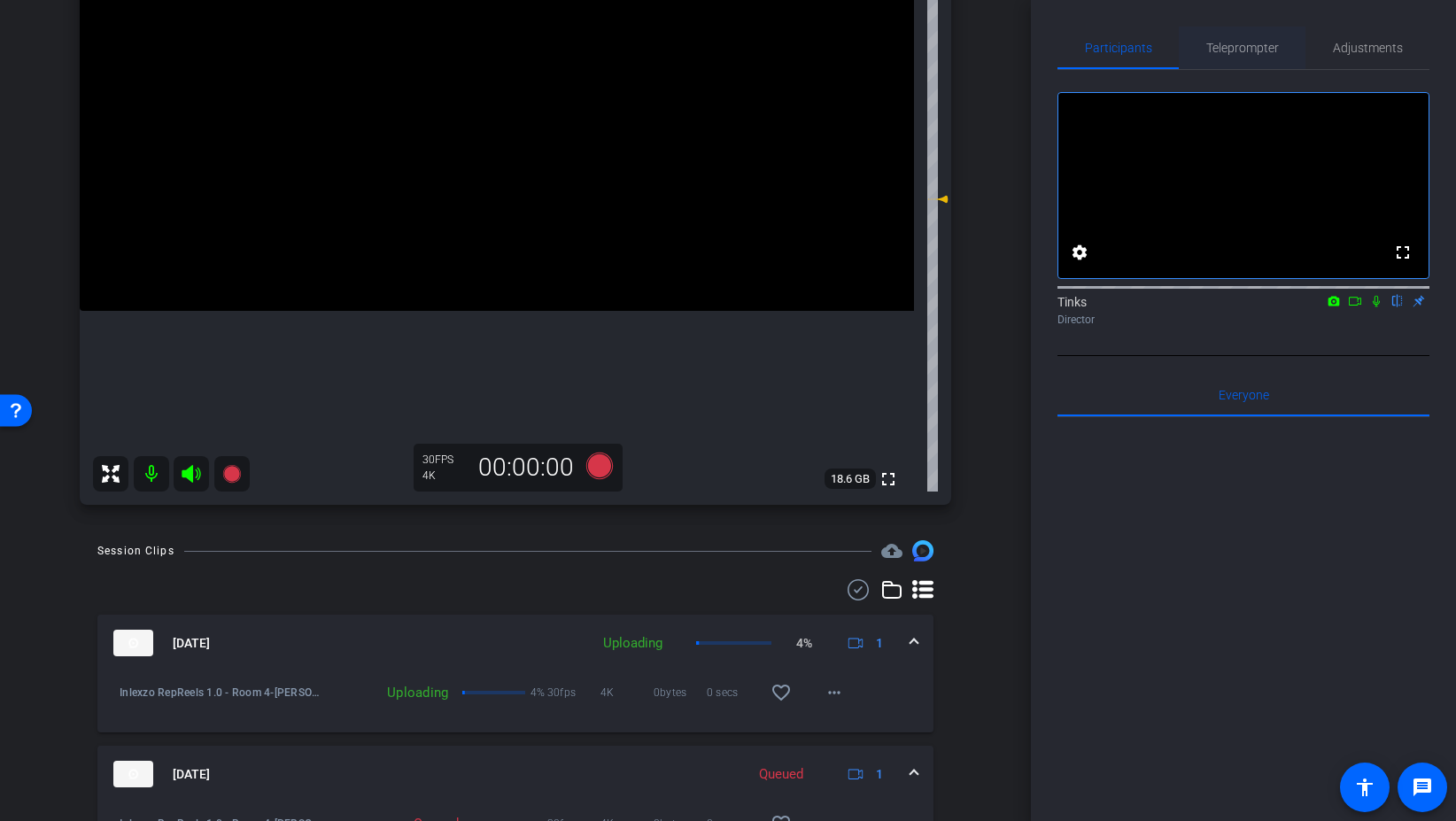
click at [1230, 59] on span "Teleprompter" at bounding box center [1242, 48] width 73 height 43
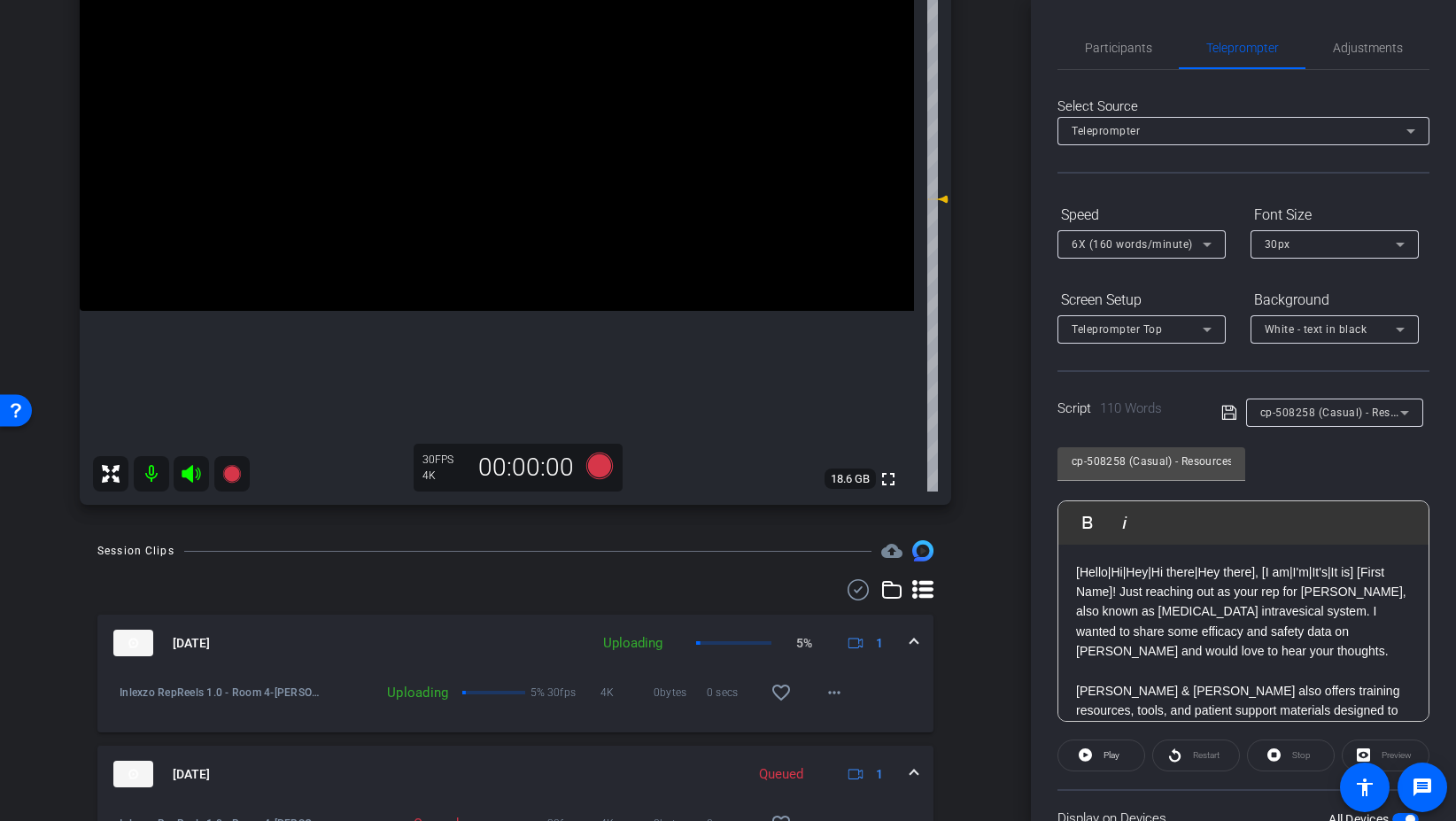
click at [1363, 404] on div "cp-508258 (Casual) - Resources to Share" at bounding box center [1331, 412] width 140 height 22
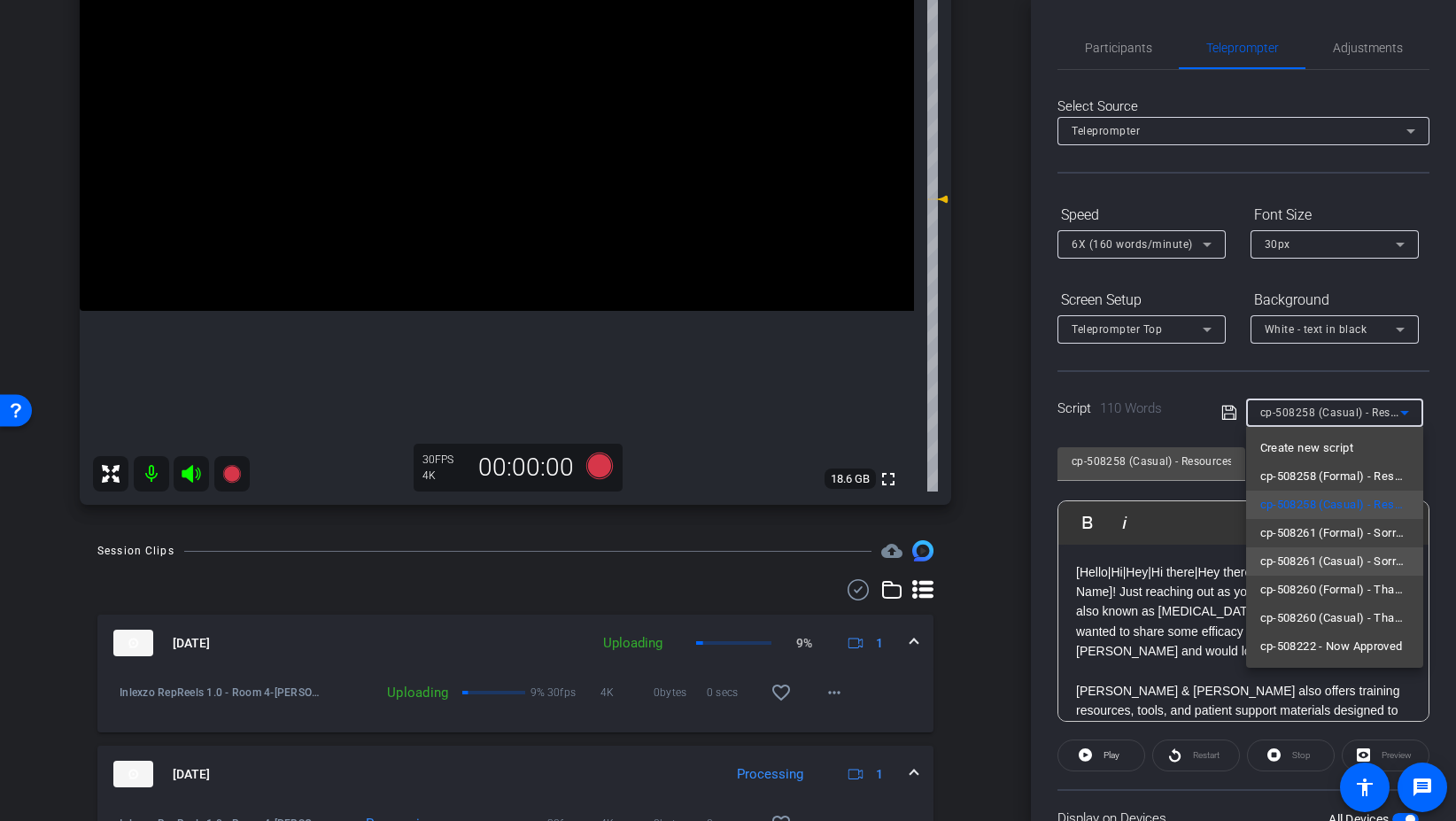
click at [1379, 562] on span "cp-508261 (Casual) - Sorry I Missed You" at bounding box center [1335, 562] width 149 height 21
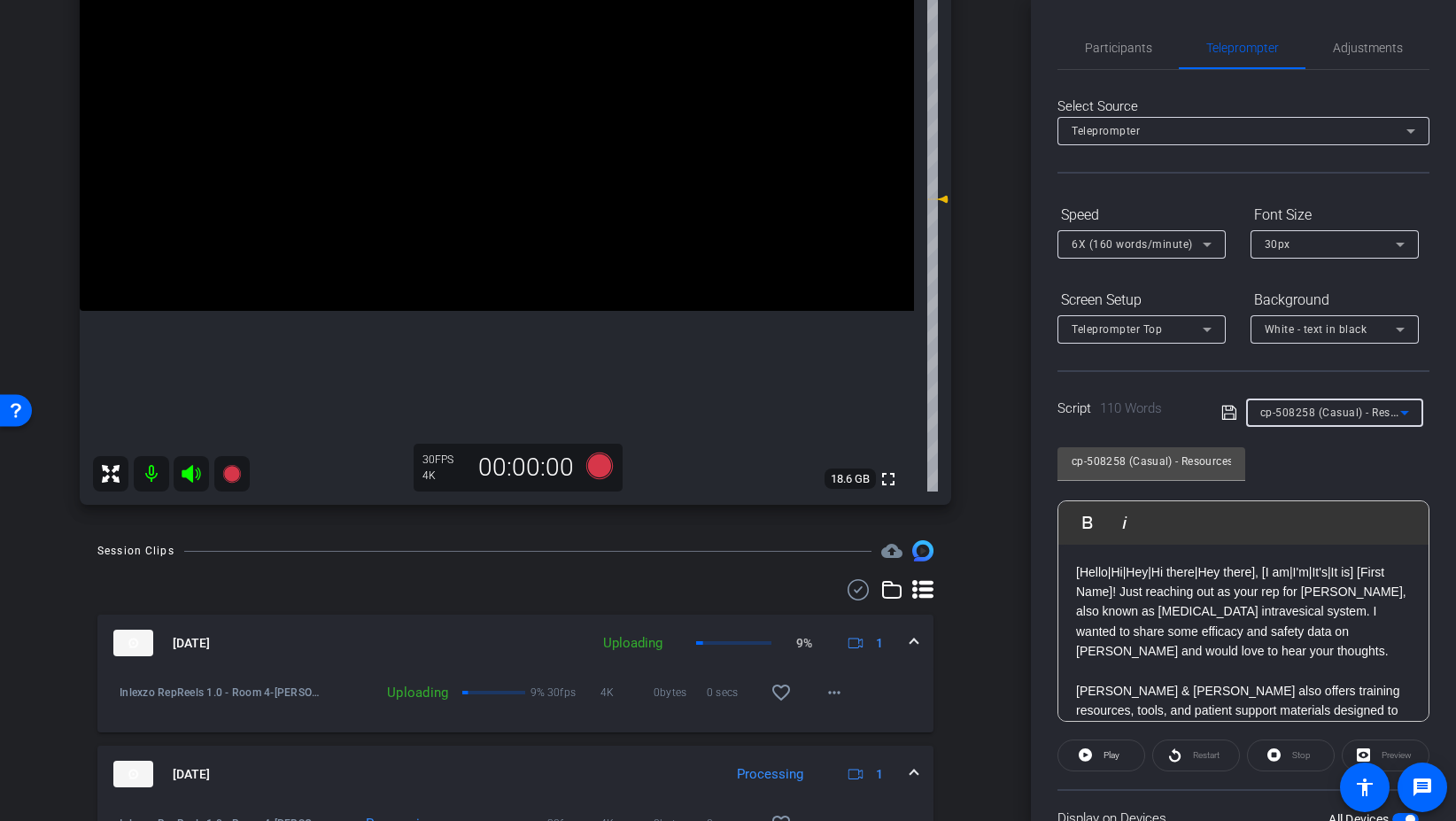
type input "cp-508261 (Casual) - Sorry I Missed You"
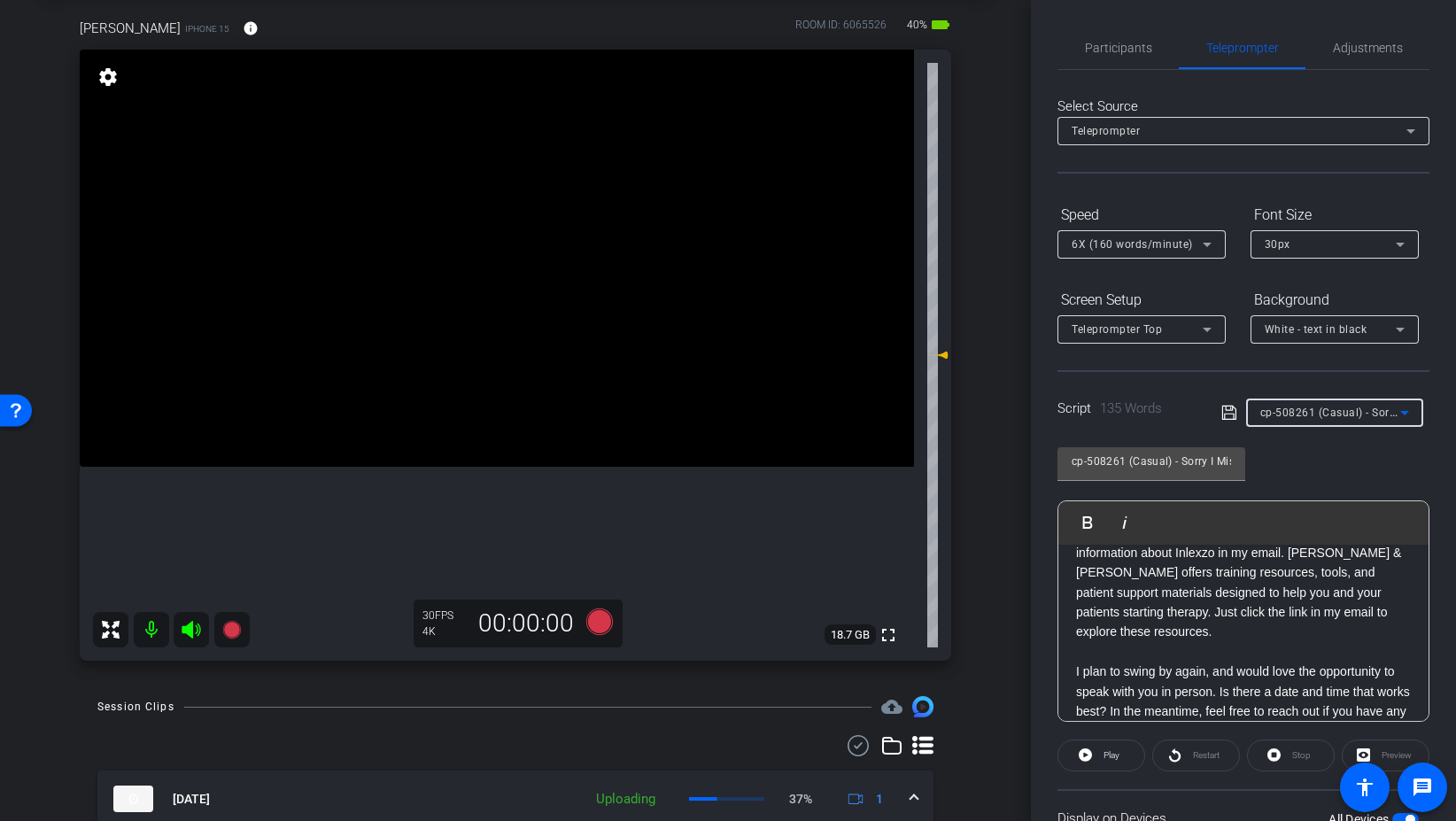
scroll to position [85, 0]
click at [597, 618] on icon at bounding box center [599, 624] width 26 height 26
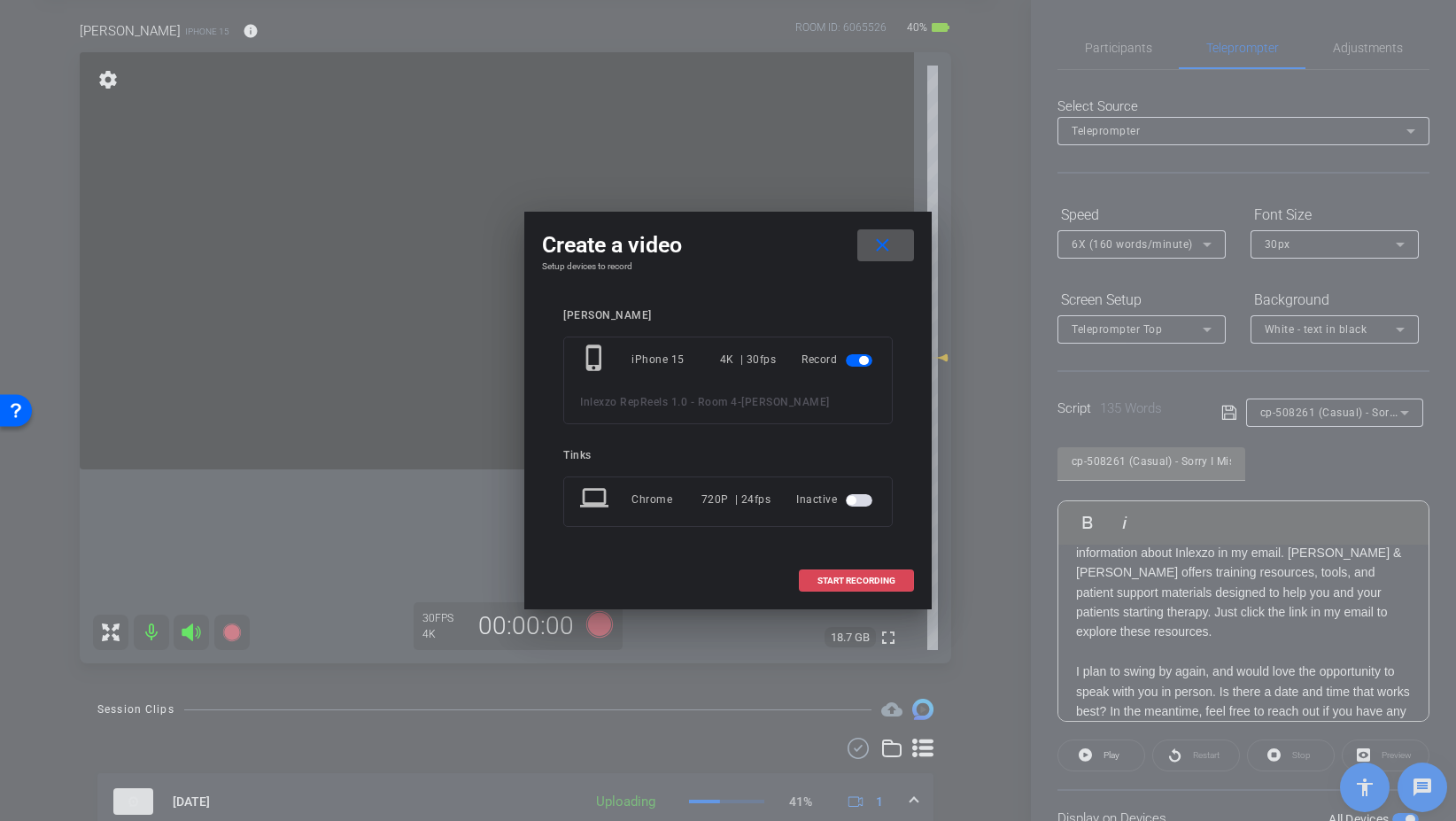
click at [866, 588] on span at bounding box center [856, 581] width 114 height 43
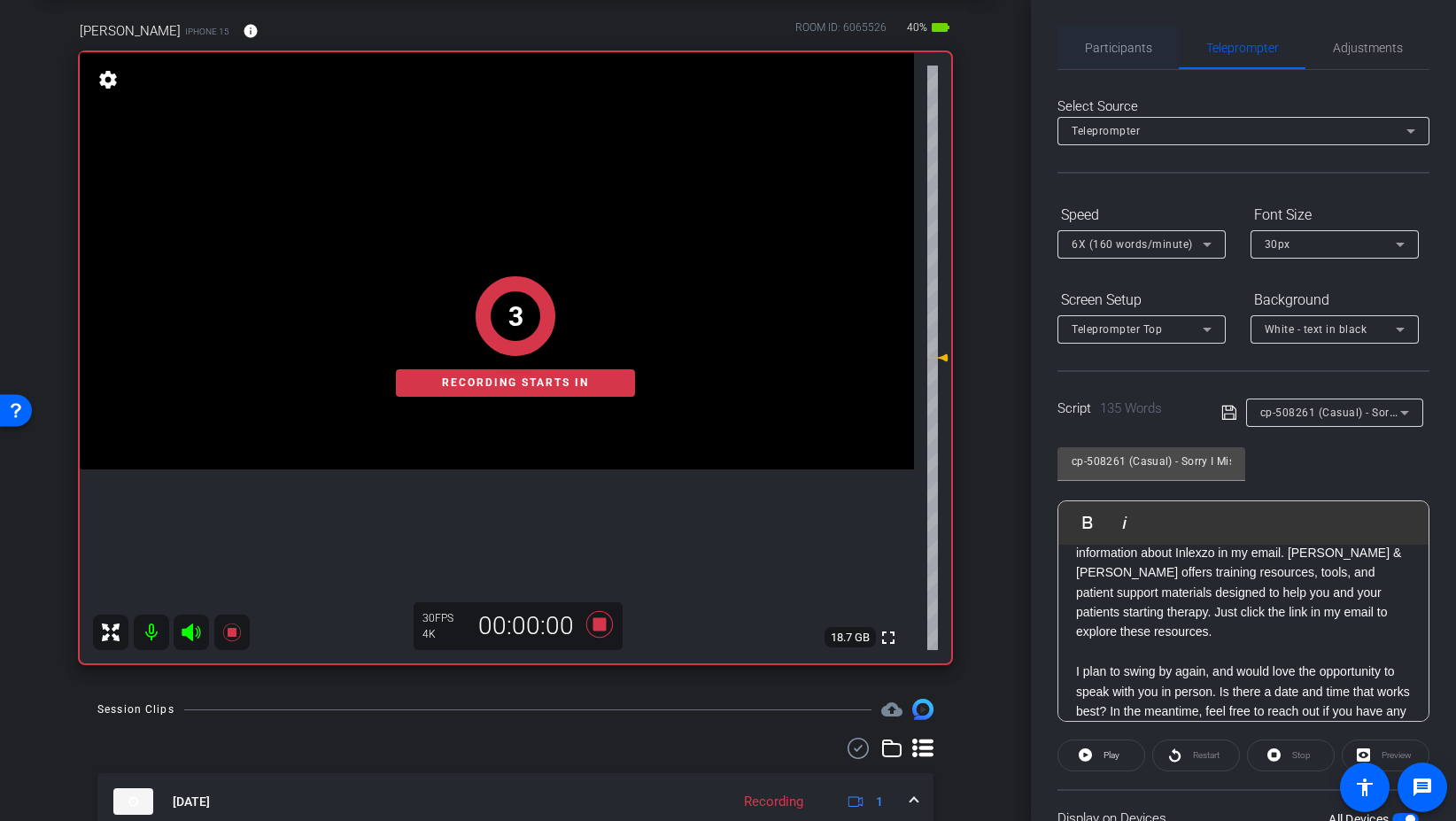
click at [1134, 63] on span "Participants" at bounding box center [1118, 48] width 67 height 43
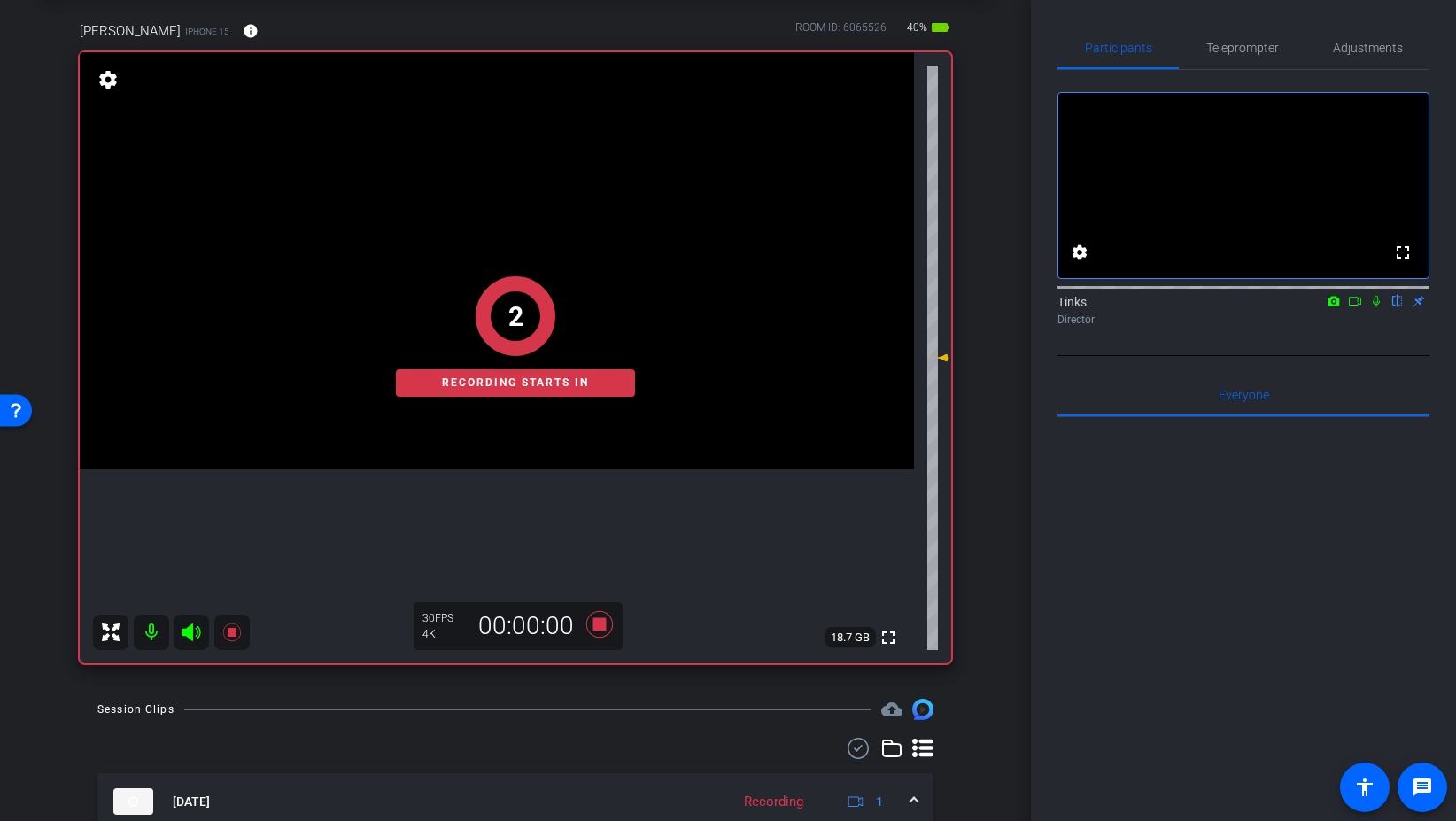
click at [1373, 307] on icon at bounding box center [1376, 300] width 15 height 13
click at [1249, 50] on span "Teleprompter" at bounding box center [1242, 48] width 73 height 13
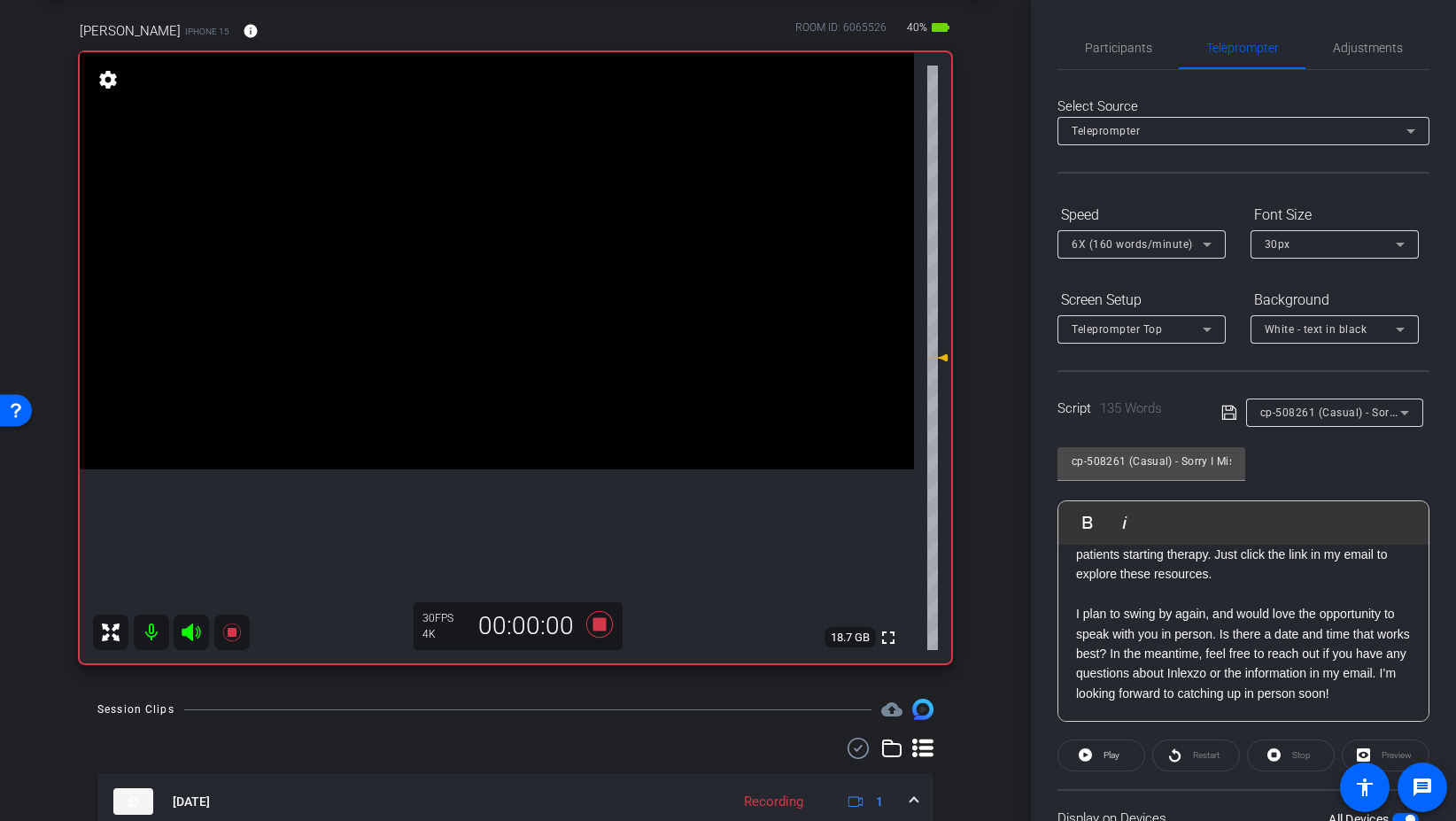
scroll to position [147, 0]
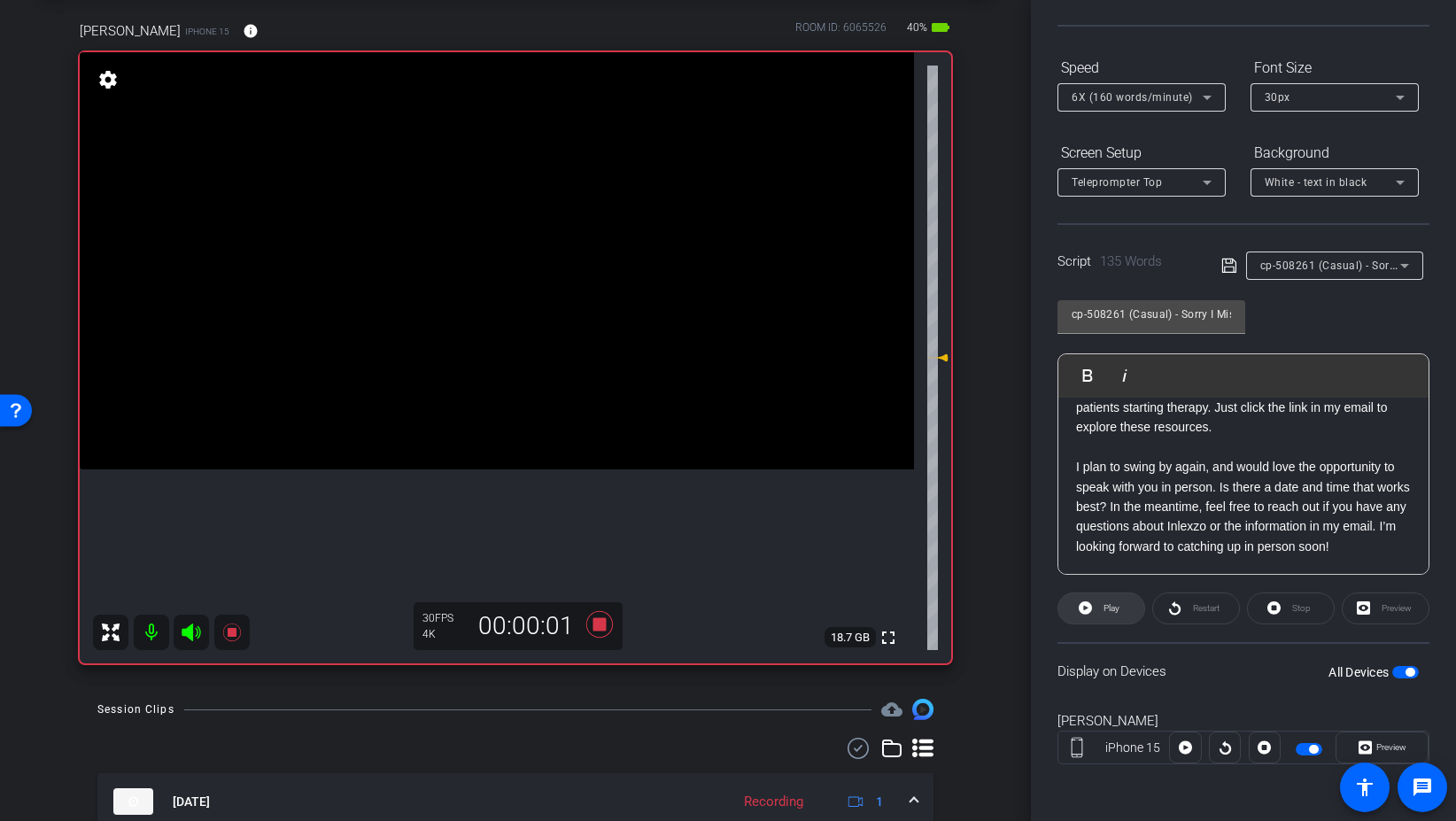
click at [1128, 613] on span at bounding box center [1101, 608] width 86 height 43
click at [1369, 748] on icon at bounding box center [1366, 748] width 14 height 14
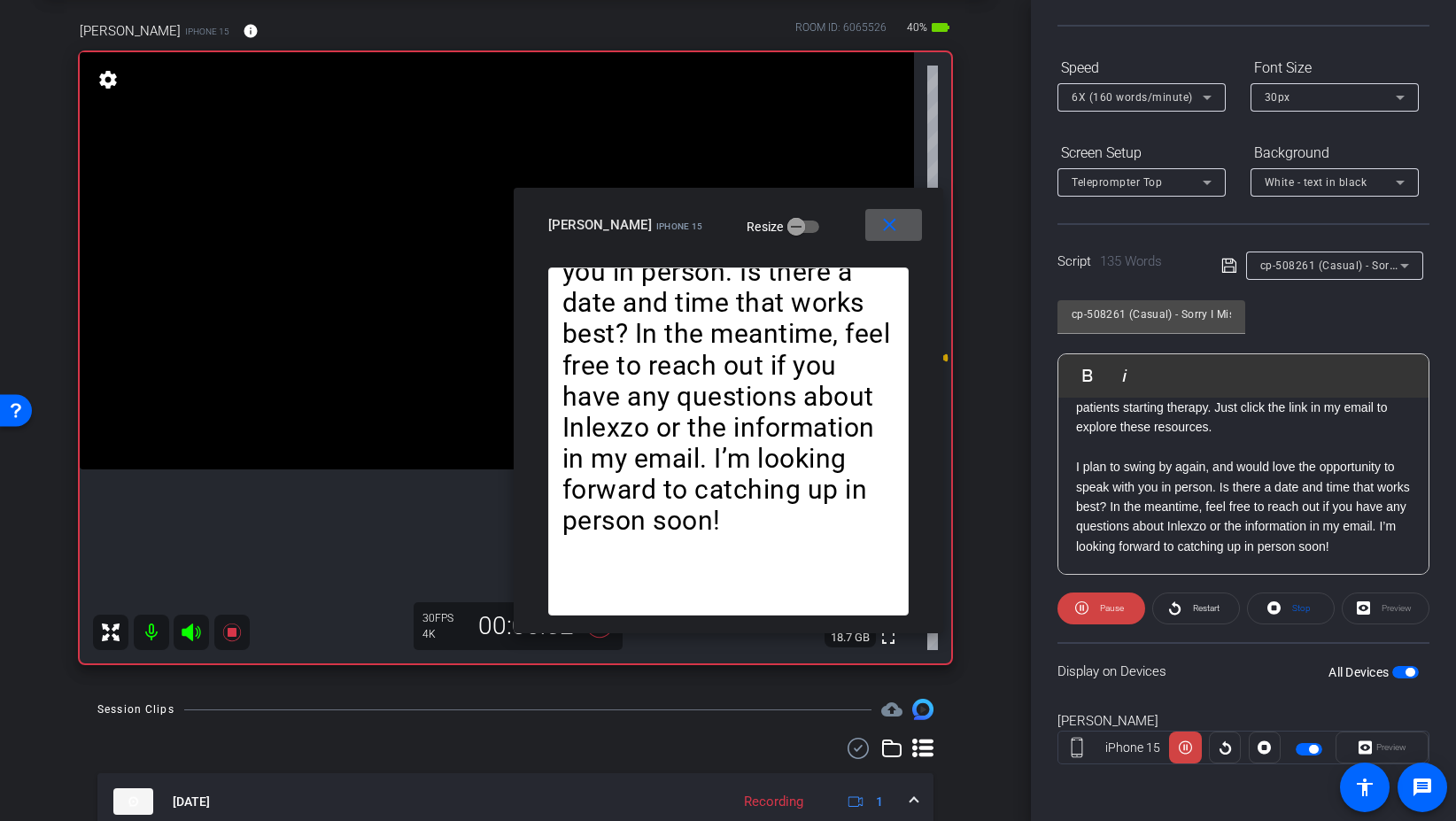
click at [888, 233] on mat-icon "close" at bounding box center [889, 225] width 22 height 22
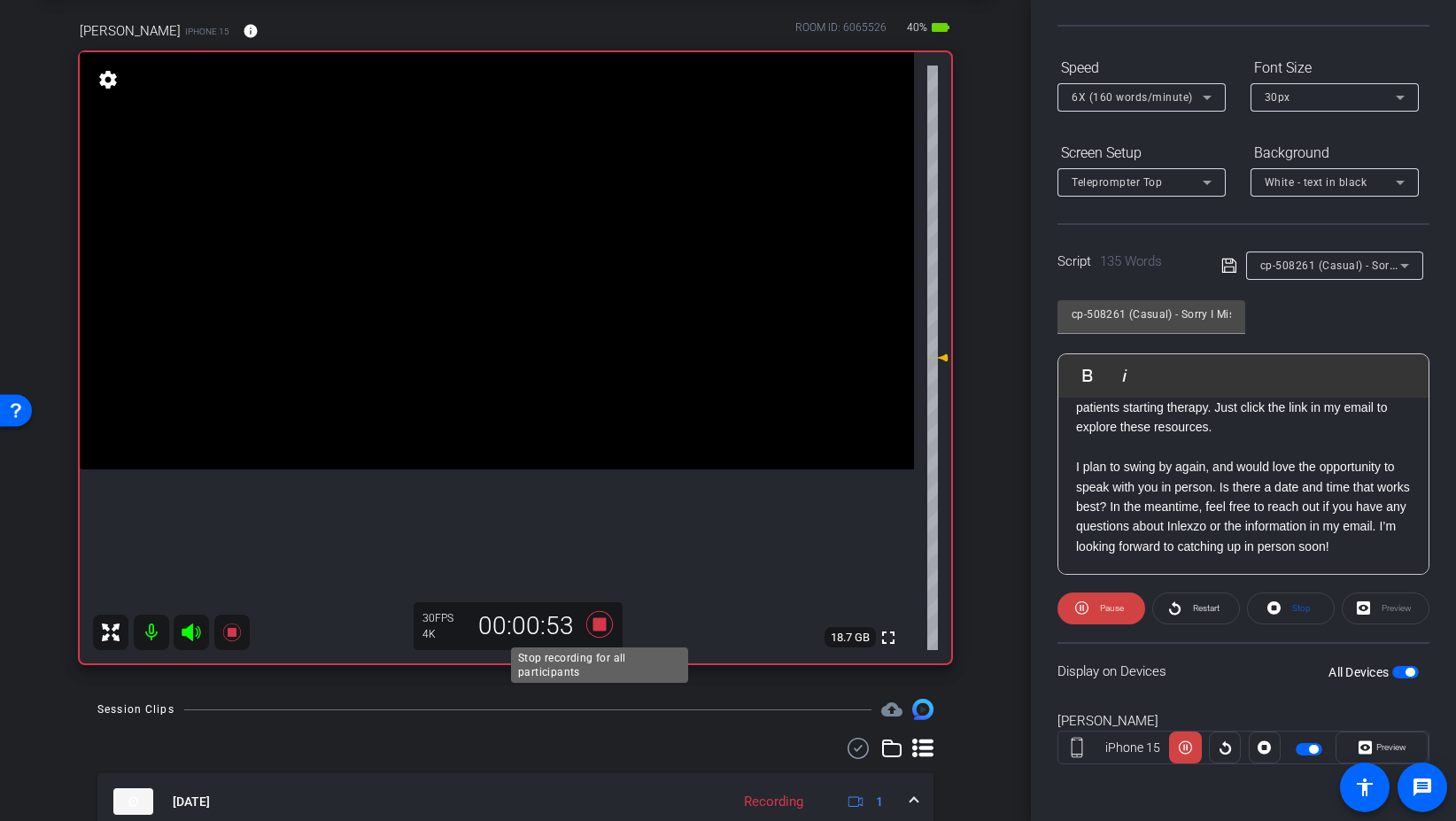
click at [605, 624] on icon at bounding box center [599, 624] width 26 height 26
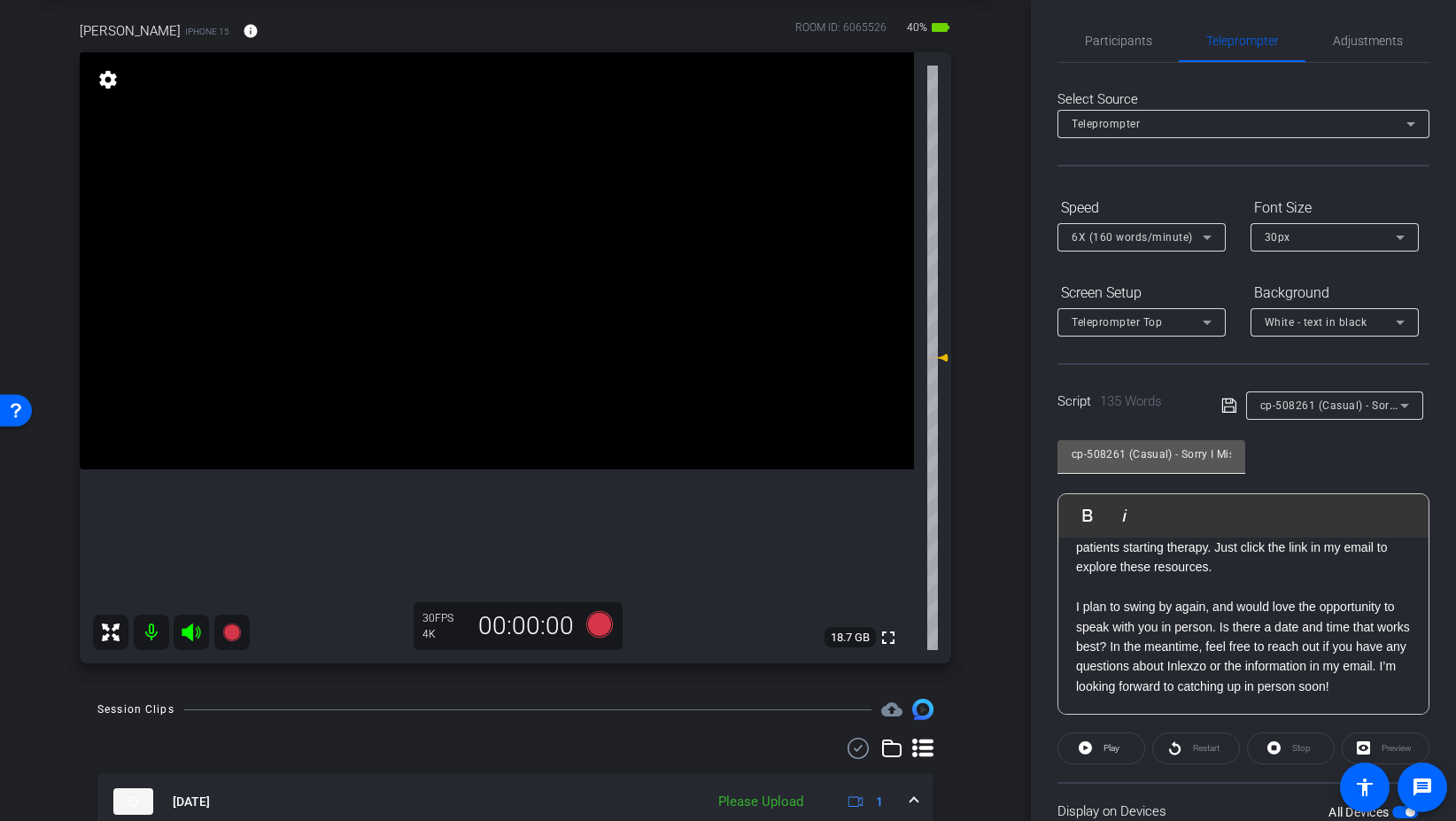
scroll to position [0, 0]
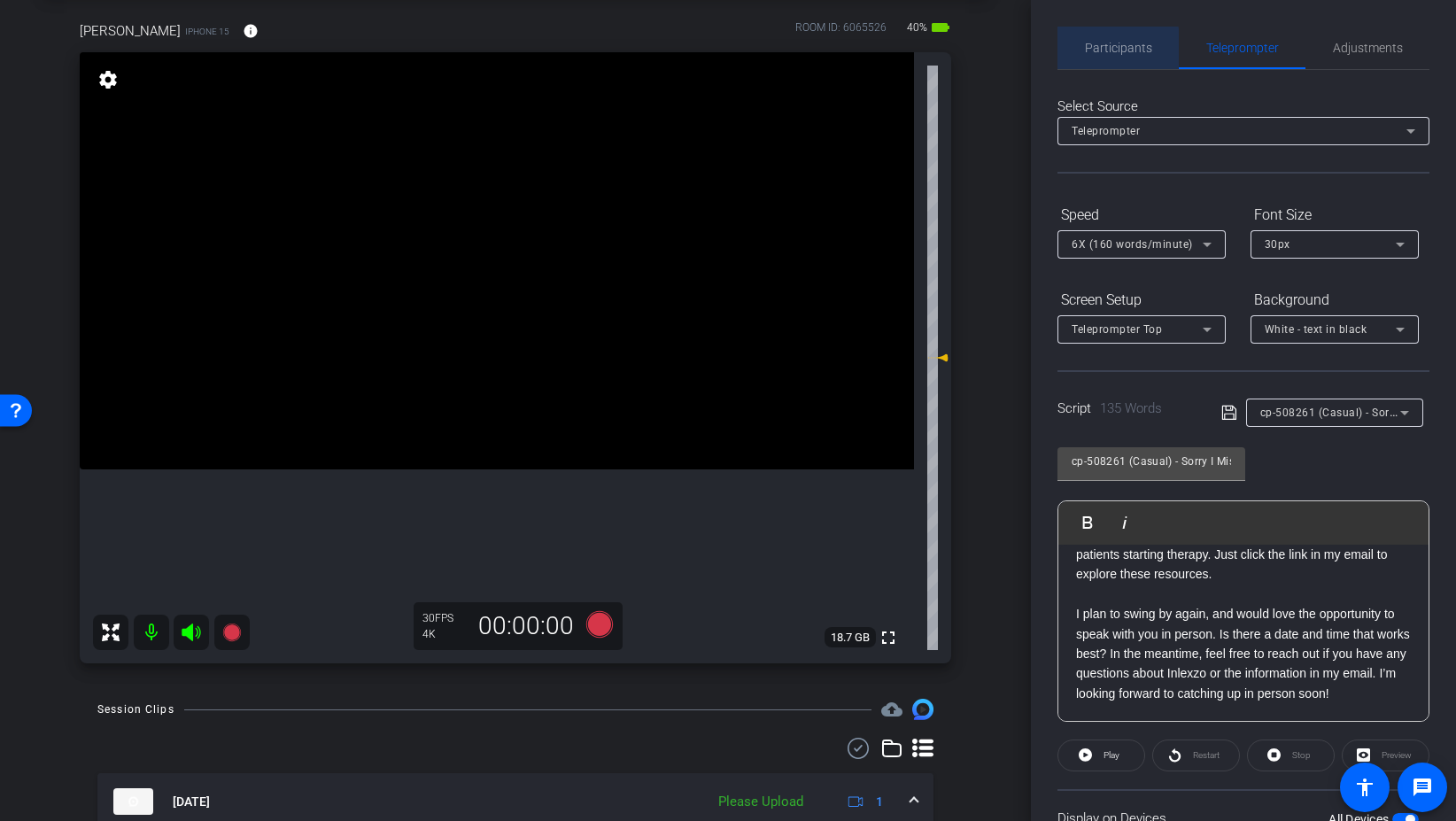
click at [1113, 48] on span "Participants" at bounding box center [1118, 48] width 67 height 13
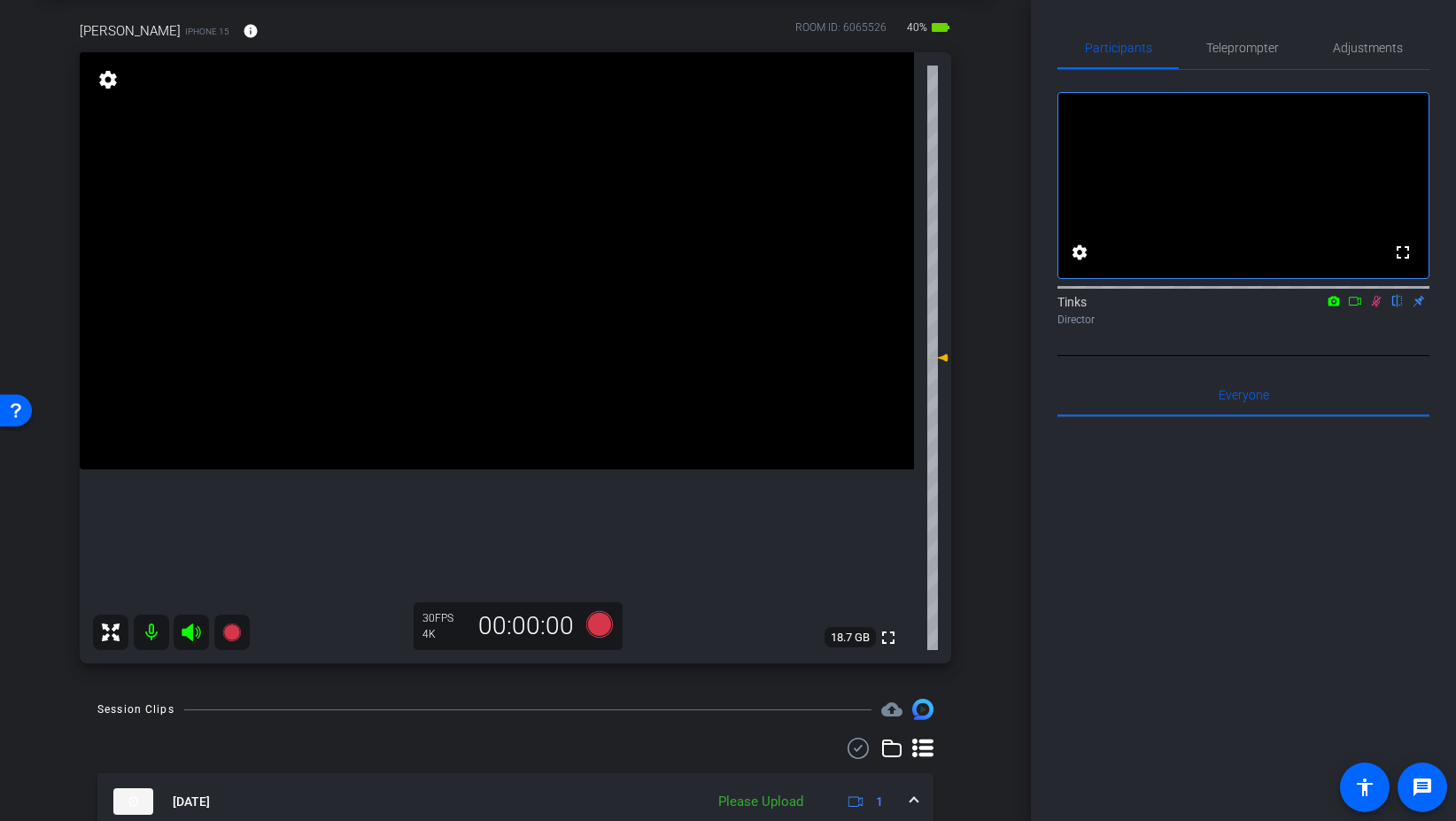
click at [1378, 307] on icon at bounding box center [1376, 300] width 15 height 13
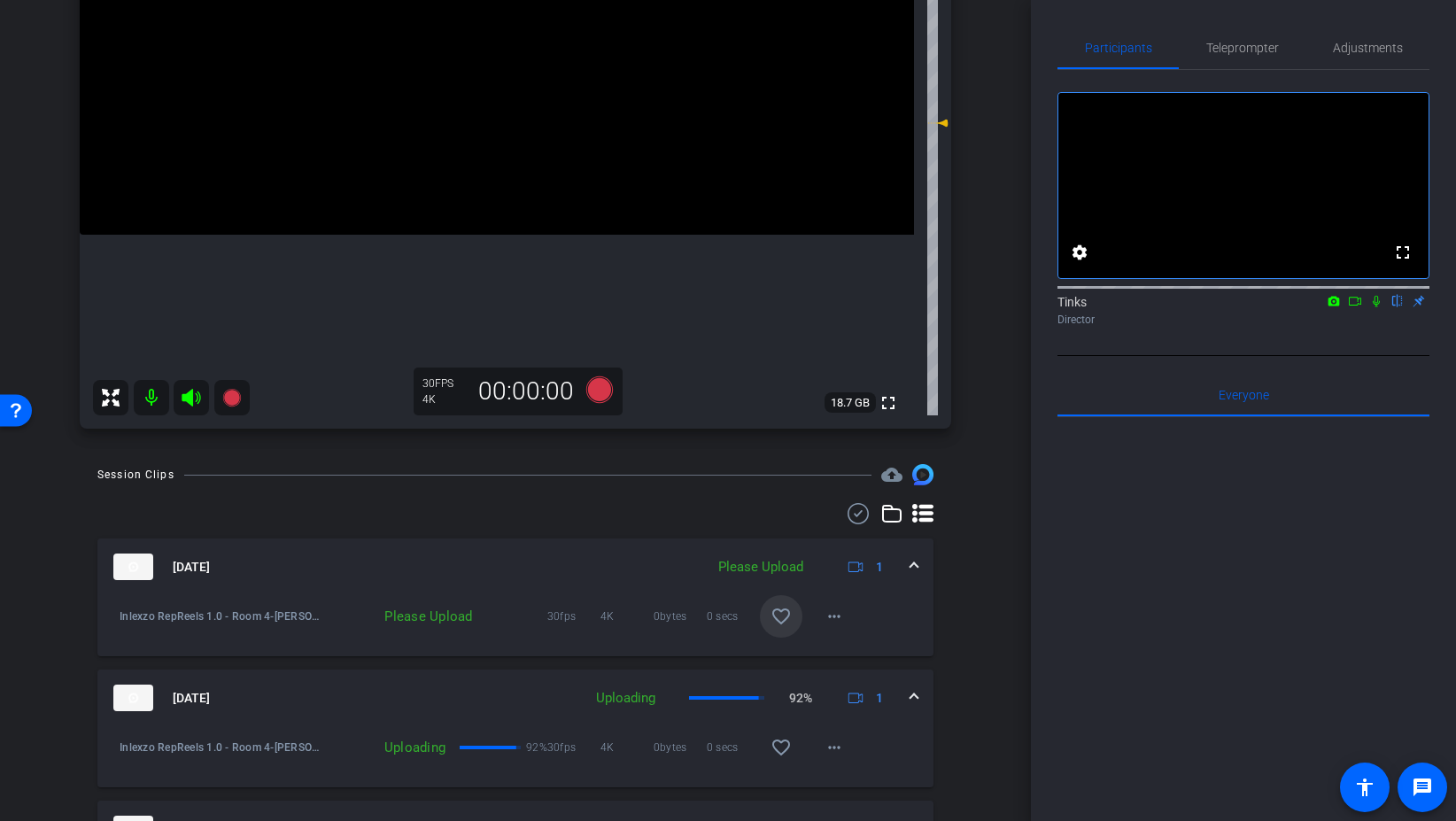
scroll to position [333, 0]
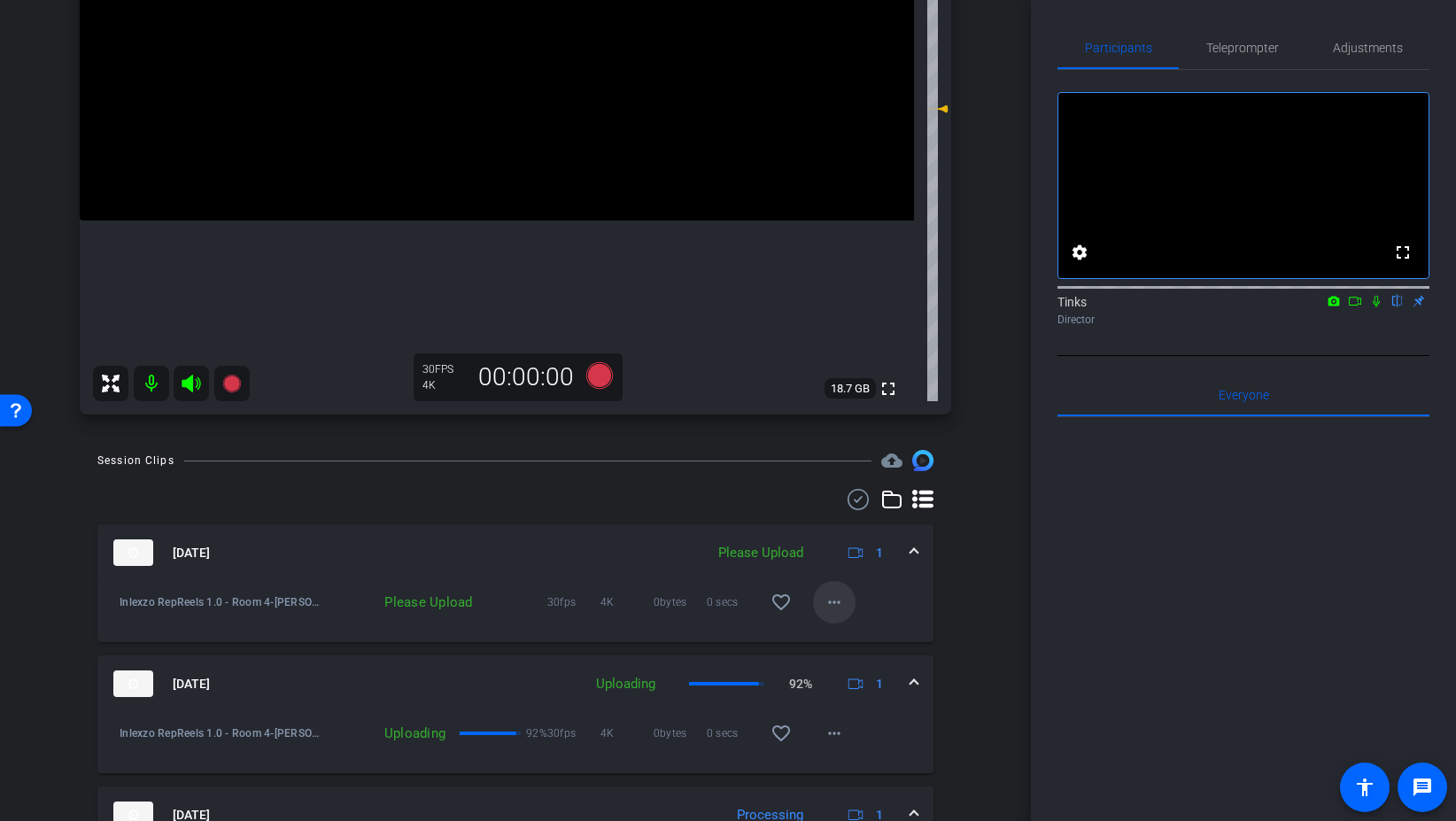
click at [839, 601] on mat-icon "more_horiz" at bounding box center [835, 602] width 21 height 21
click at [844, 632] on span "Upload" at bounding box center [862, 639] width 71 height 21
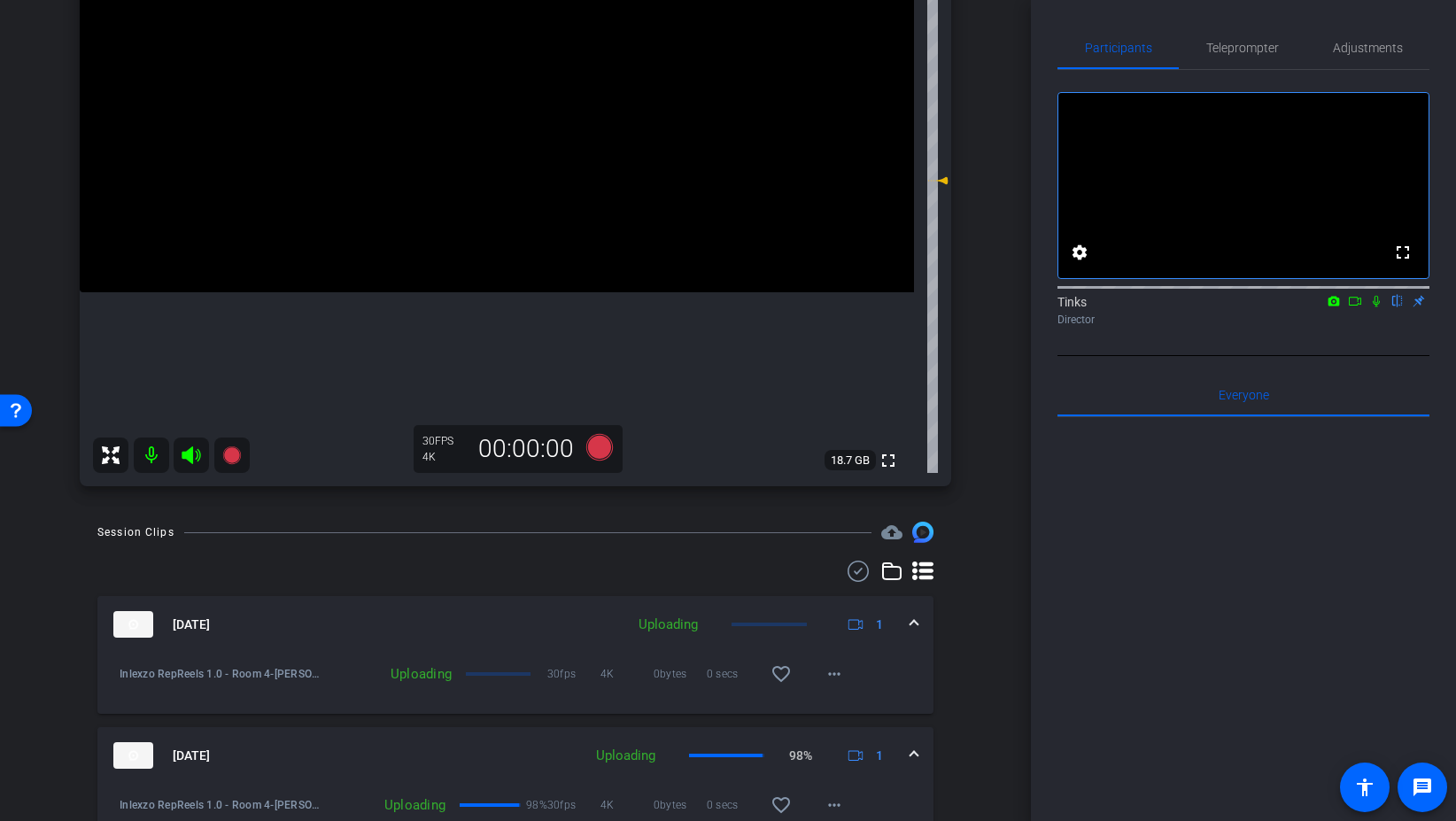
scroll to position [215, 0]
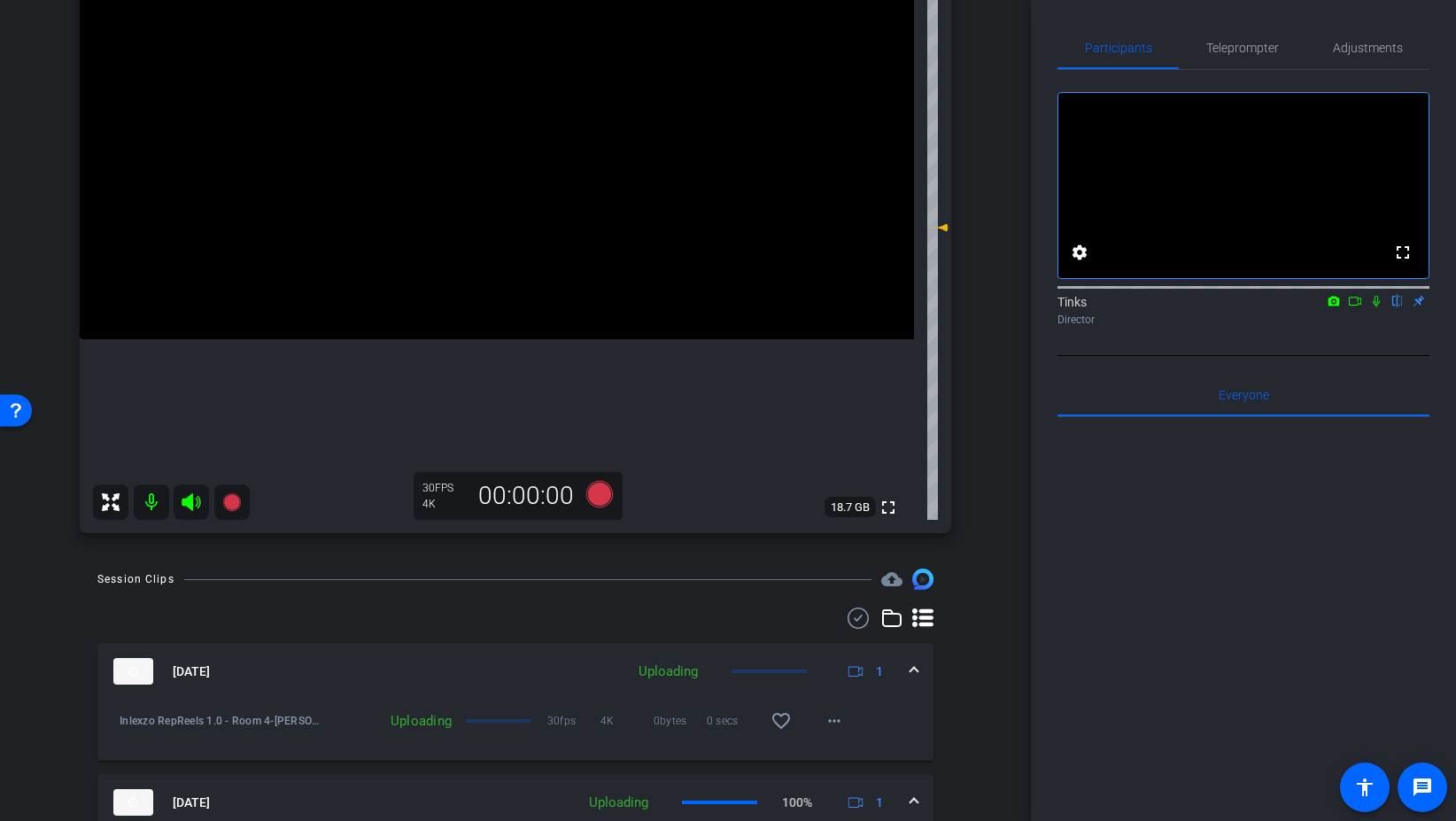
click at [1374, 307] on icon at bounding box center [1376, 300] width 15 height 13
click at [608, 485] on icon at bounding box center [599, 494] width 26 height 26
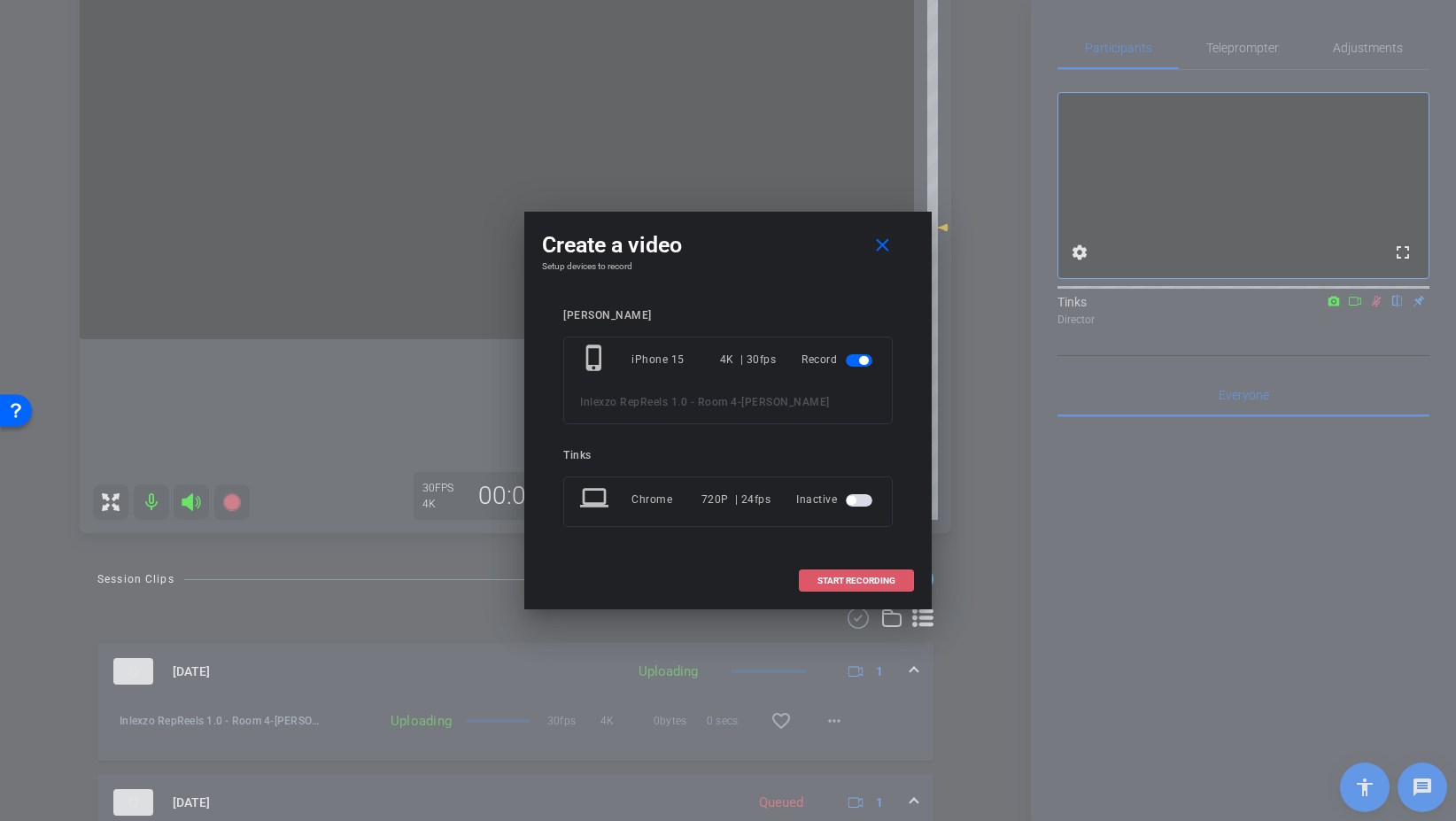
click at [839, 576] on span "START RECORDING" at bounding box center [856, 580] width 78 height 9
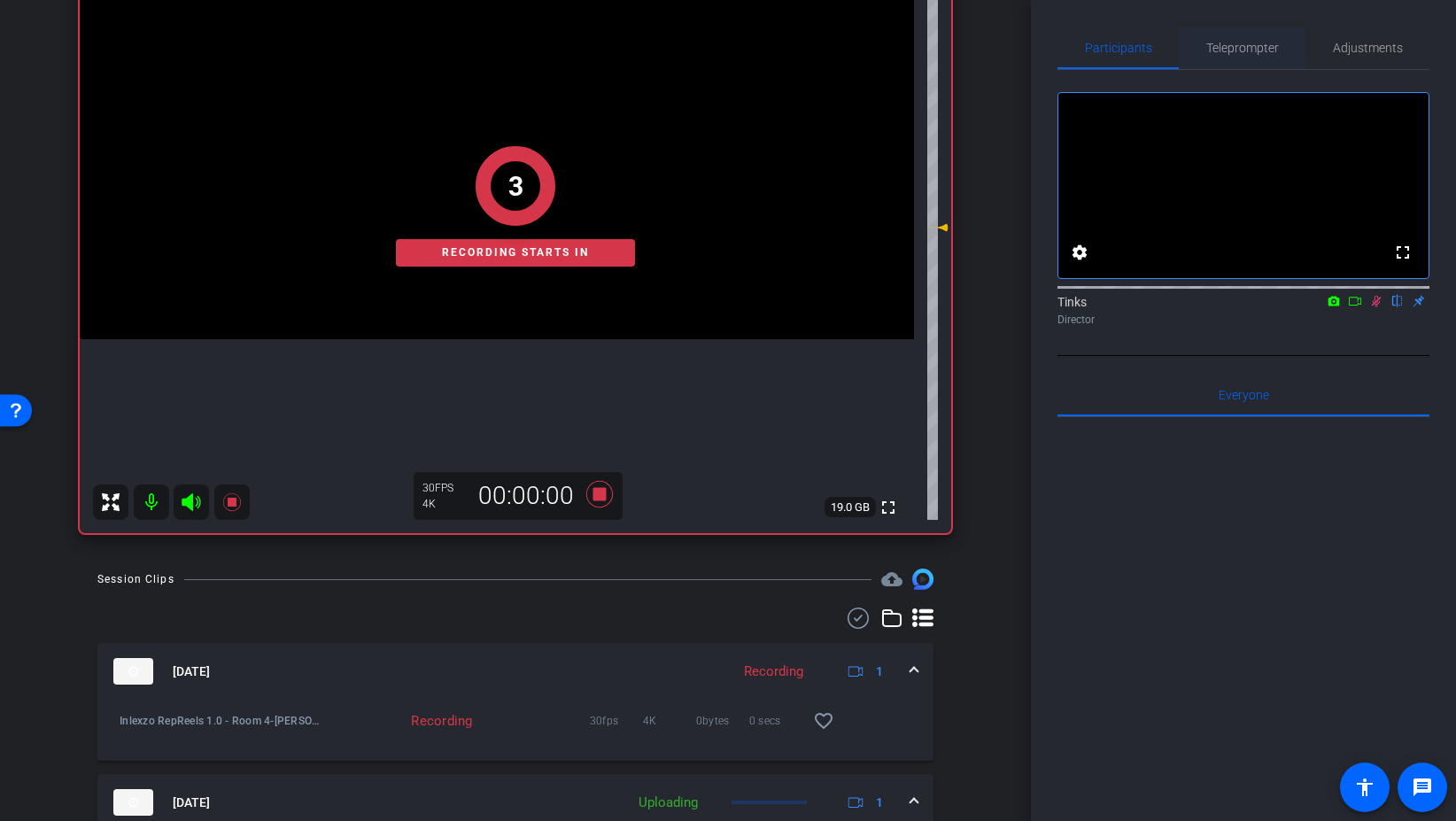
click at [1259, 36] on span "Teleprompter" at bounding box center [1242, 48] width 73 height 43
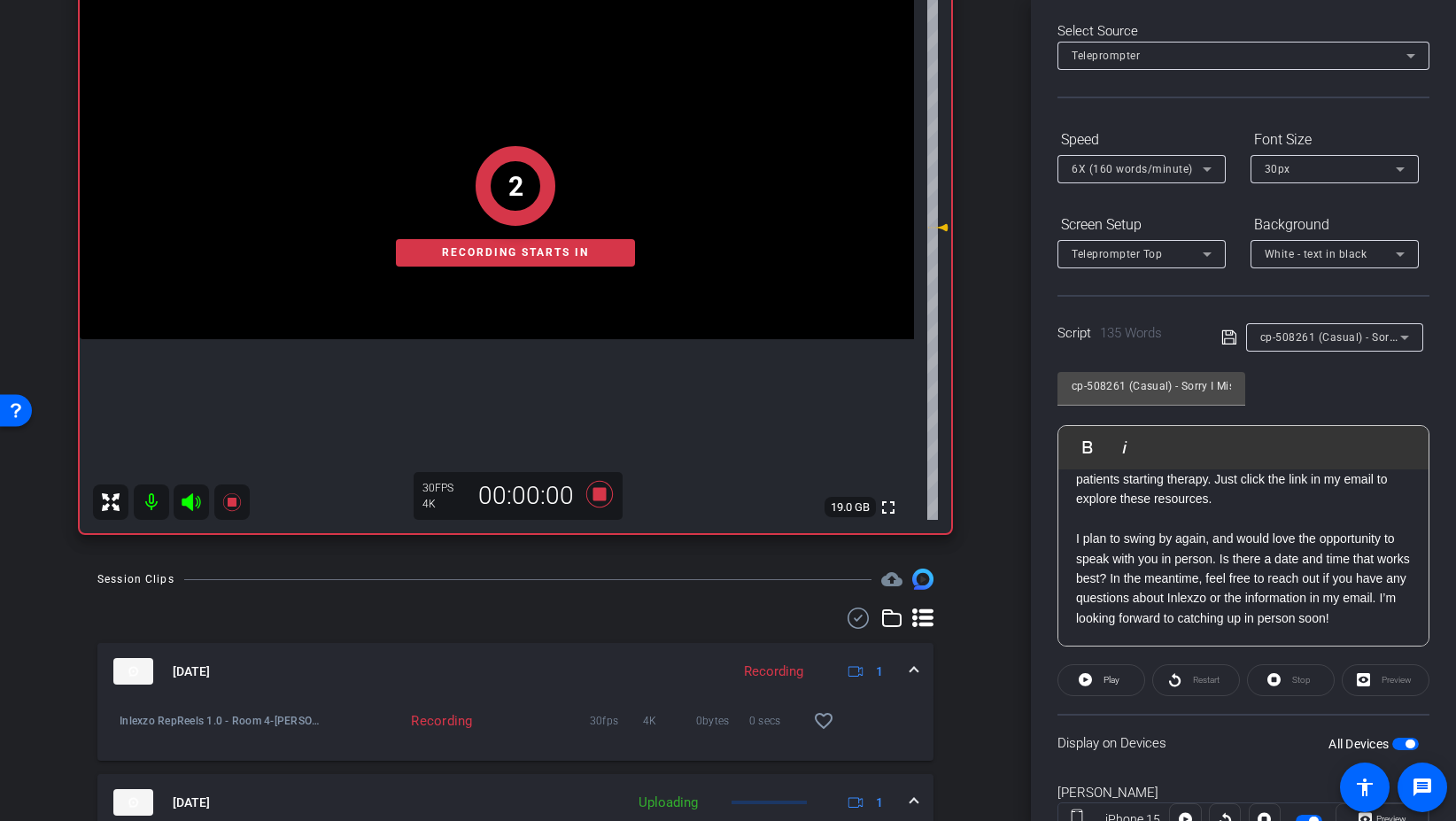
scroll to position [147, 0]
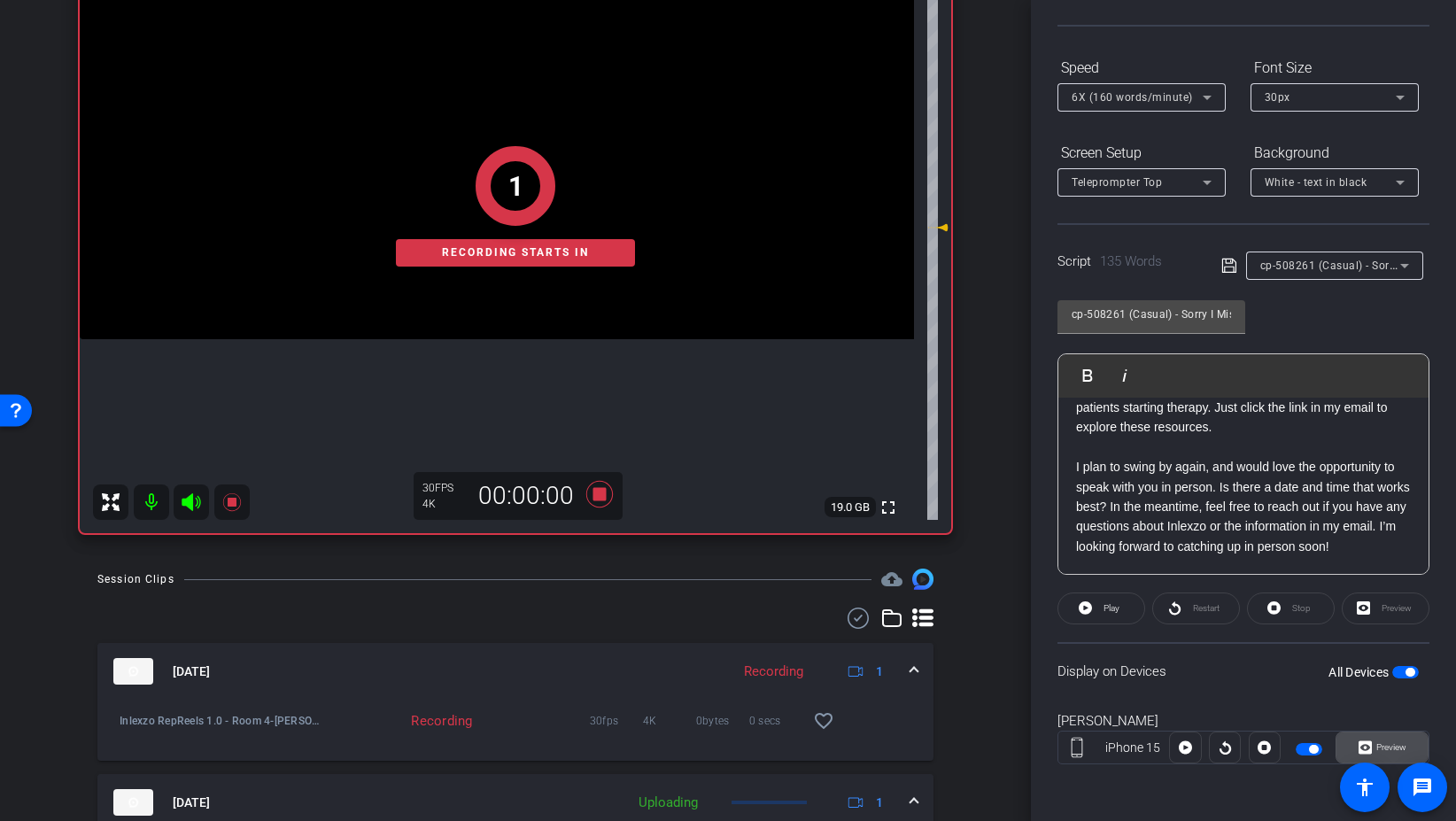
click at [1395, 745] on span "Preview" at bounding box center [1391, 747] width 30 height 10
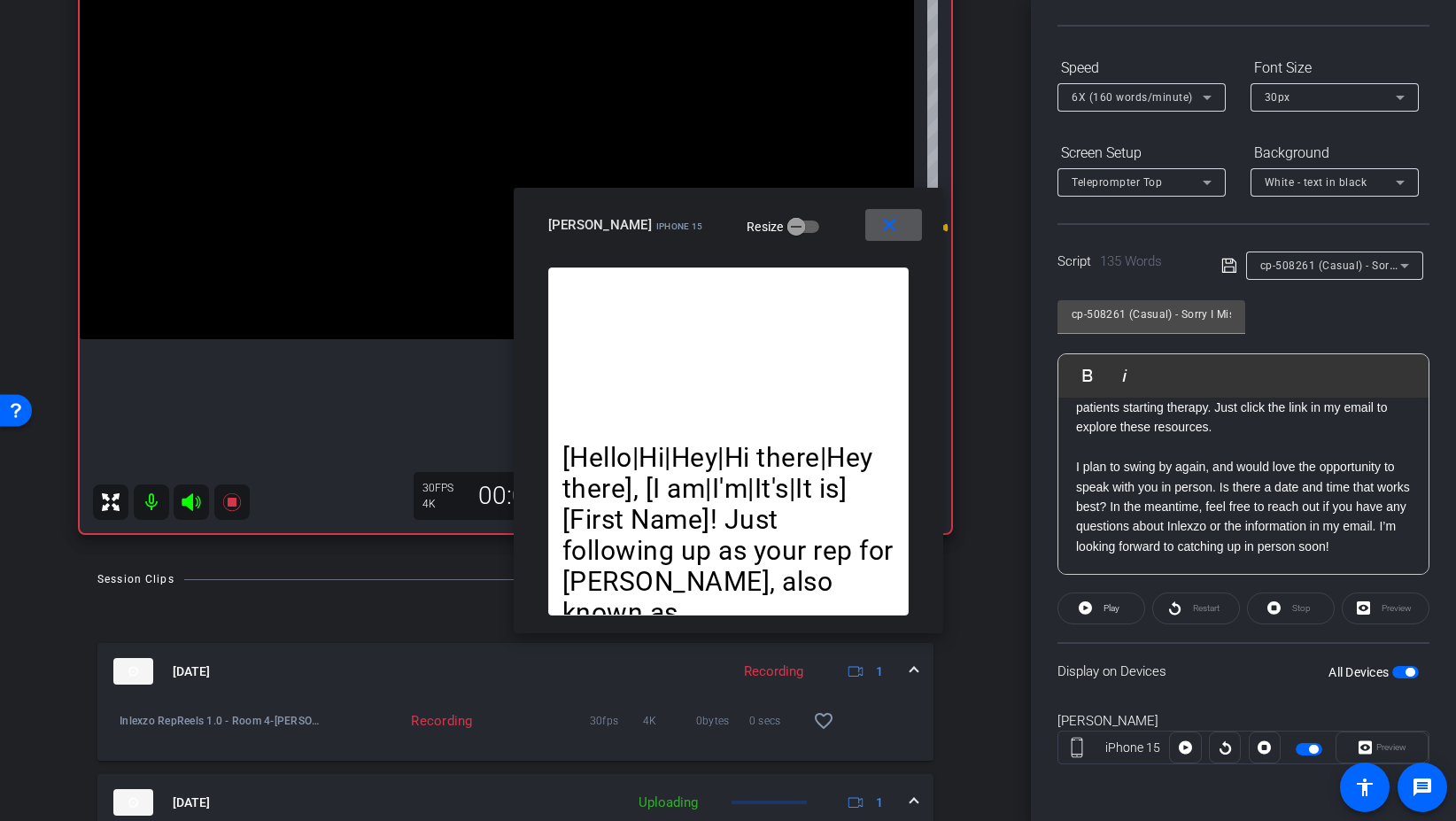
click at [1104, 632] on openreel-capture-teleprompter "Speed 6X (160 words/minute) Font Size 30px Screen Setup Teleprompter Top Backgr…" at bounding box center [1243, 425] width 372 height 742
click at [1096, 607] on span at bounding box center [1101, 608] width 86 height 43
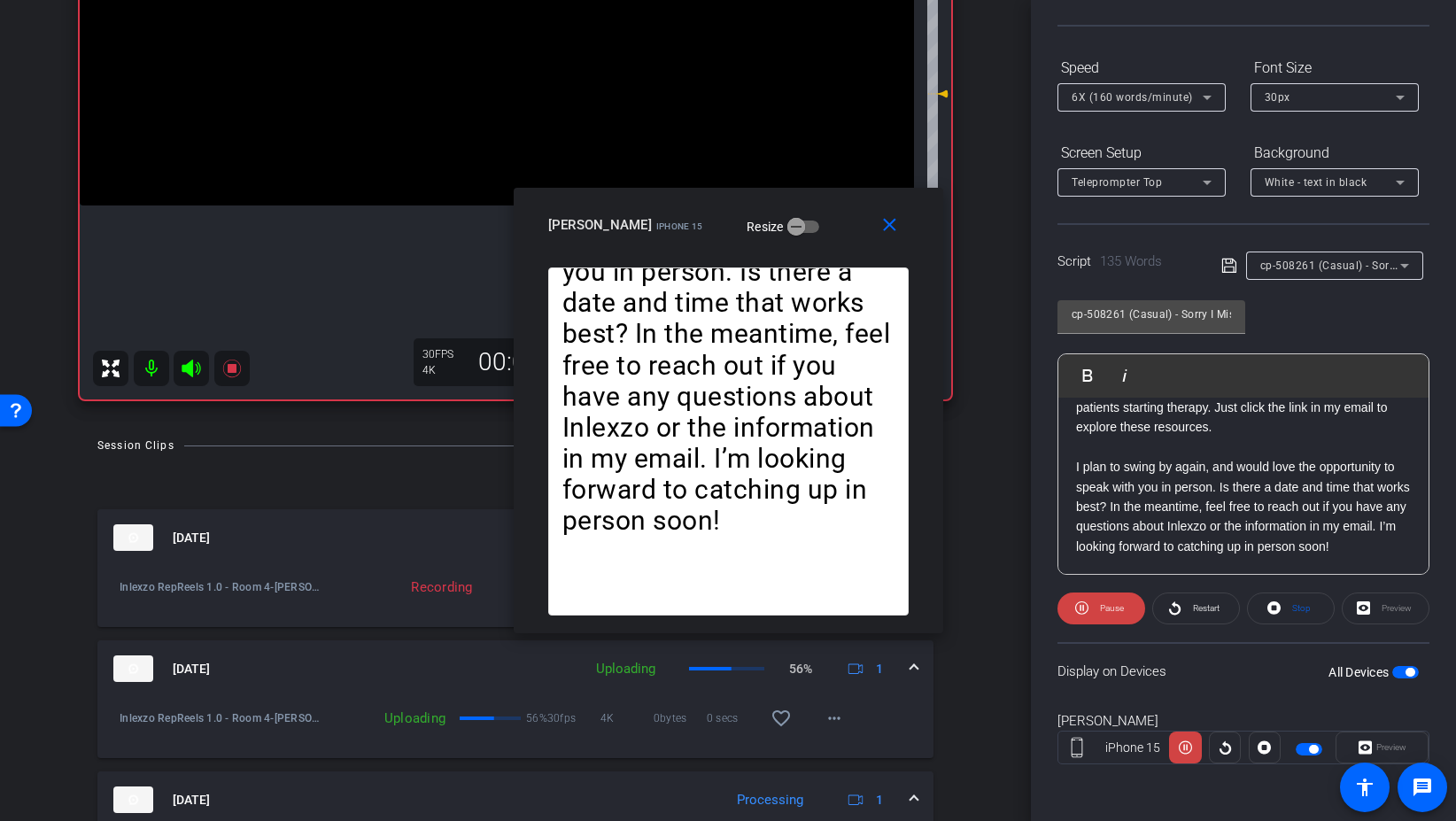
scroll to position [0, 0]
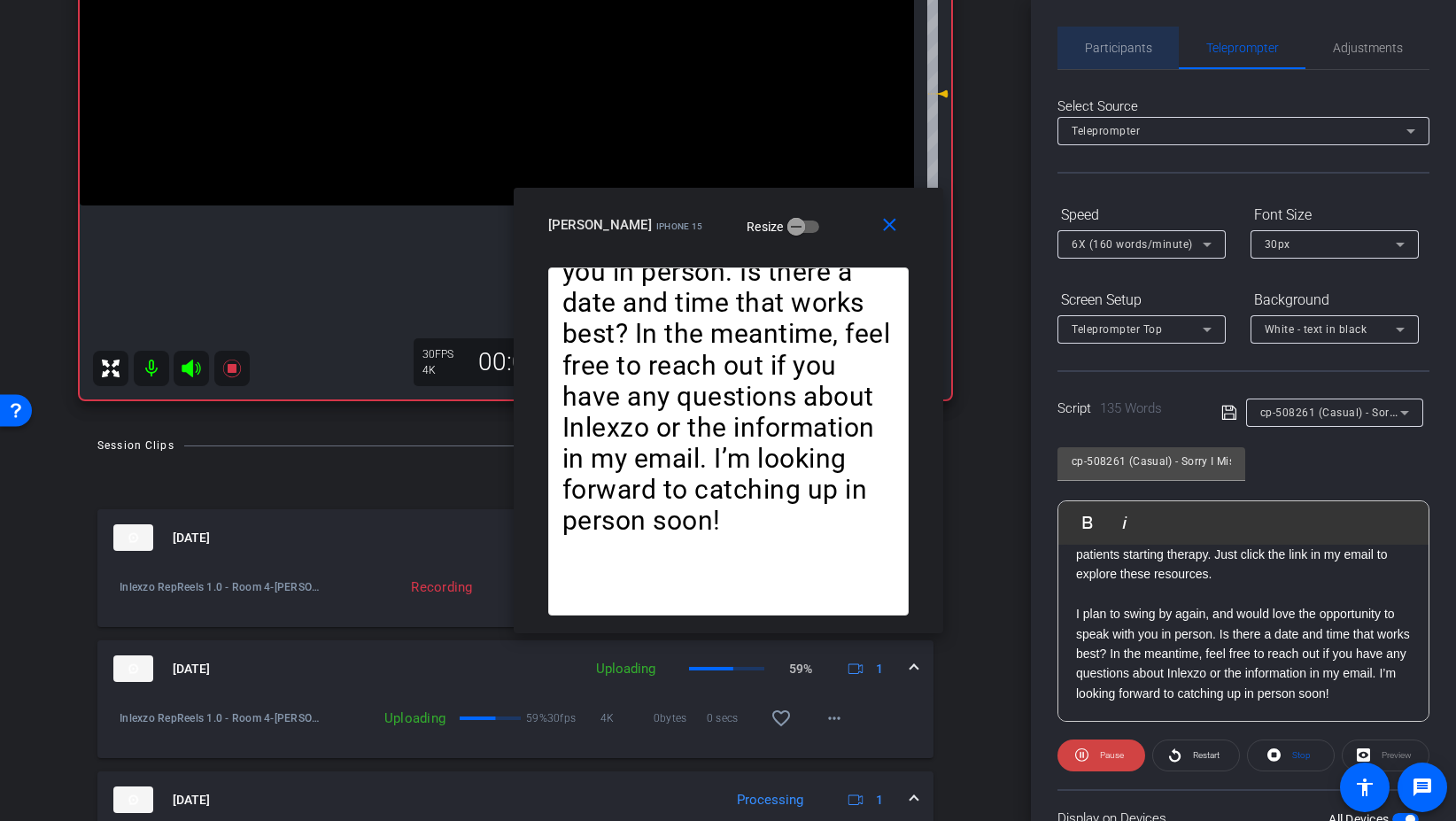
click at [1120, 55] on span "Participants" at bounding box center [1118, 48] width 67 height 43
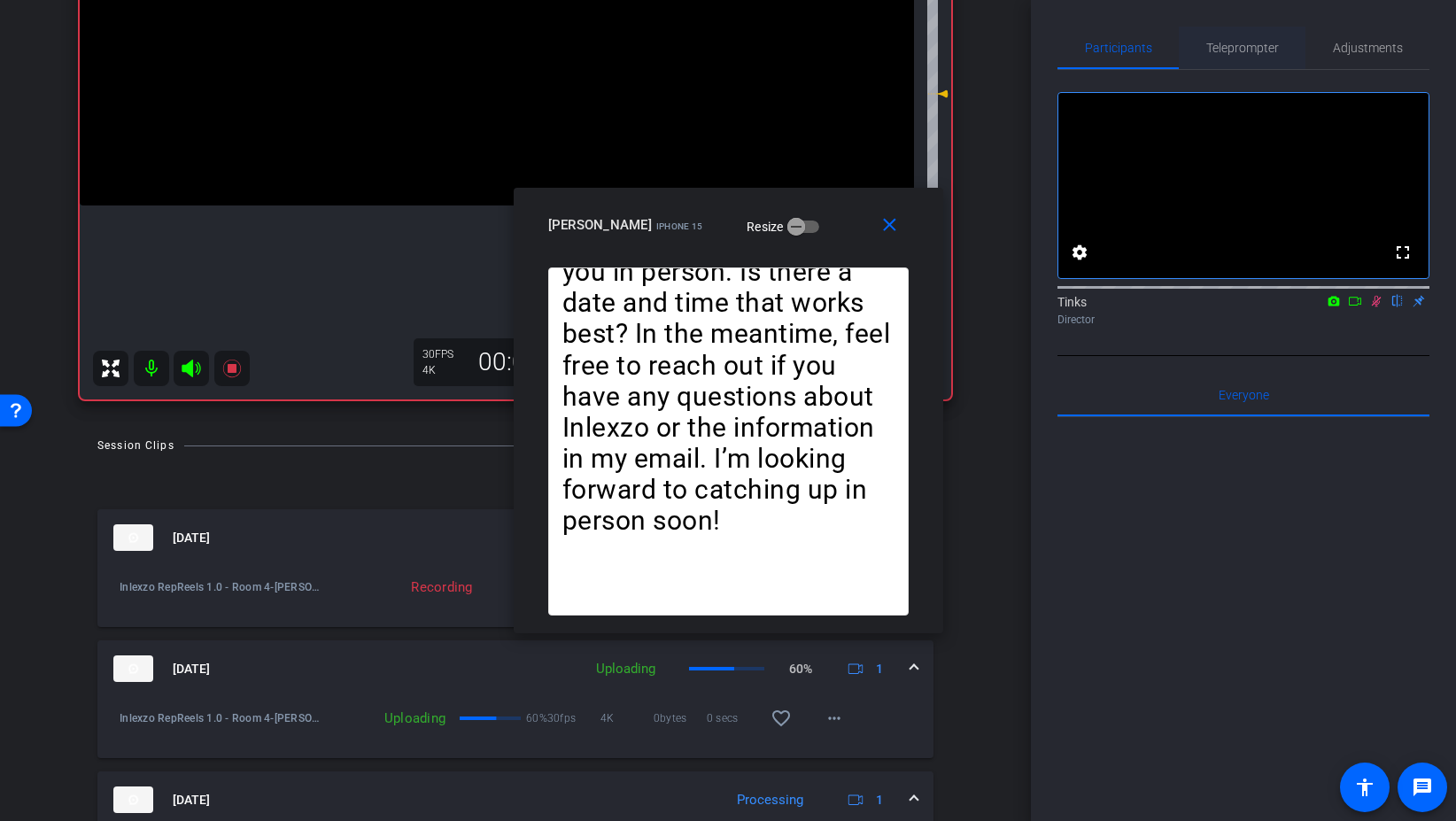
click at [1217, 46] on span "Teleprompter" at bounding box center [1242, 48] width 73 height 13
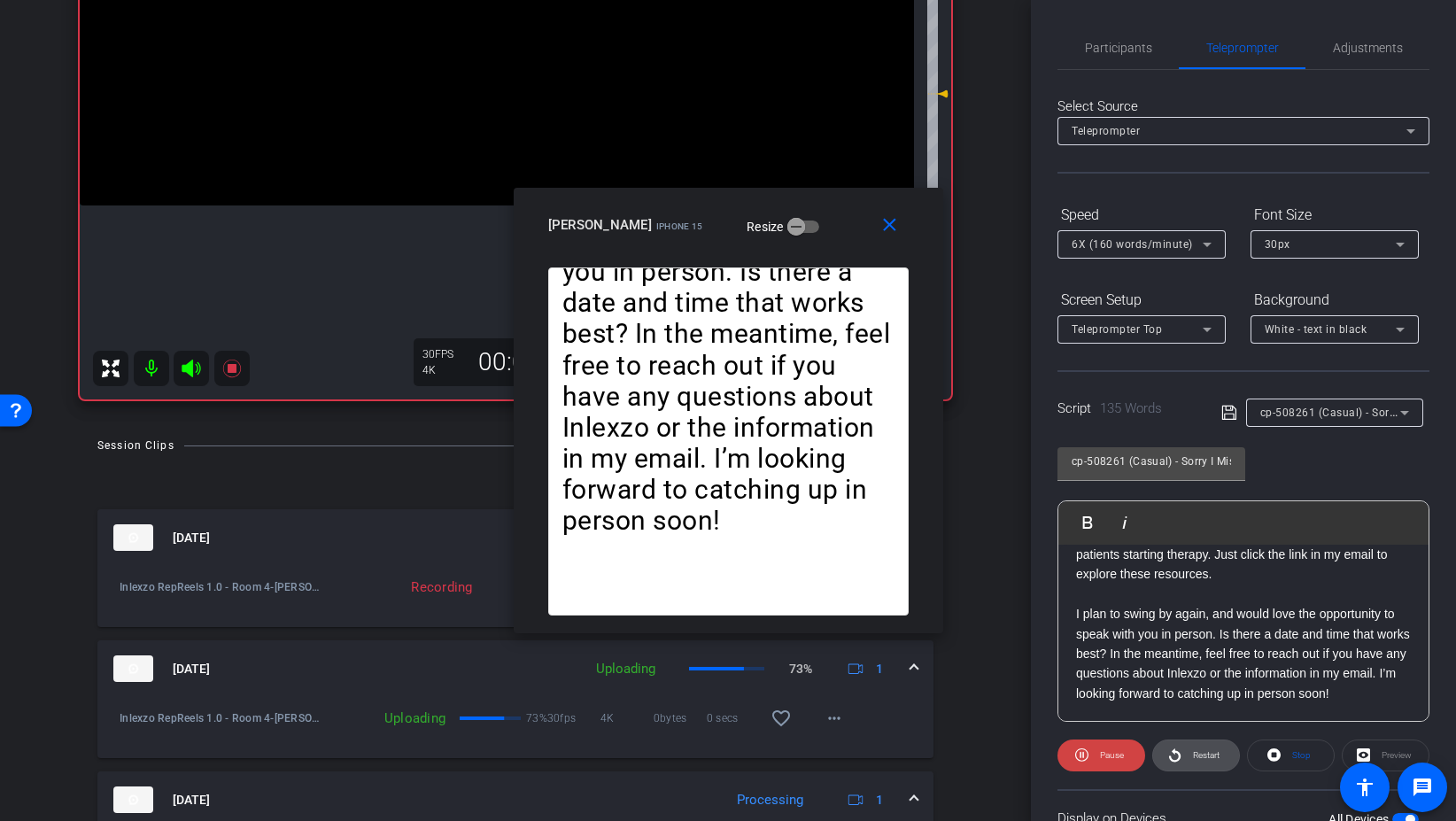
click at [1196, 755] on span "Restart" at bounding box center [1206, 755] width 26 height 10
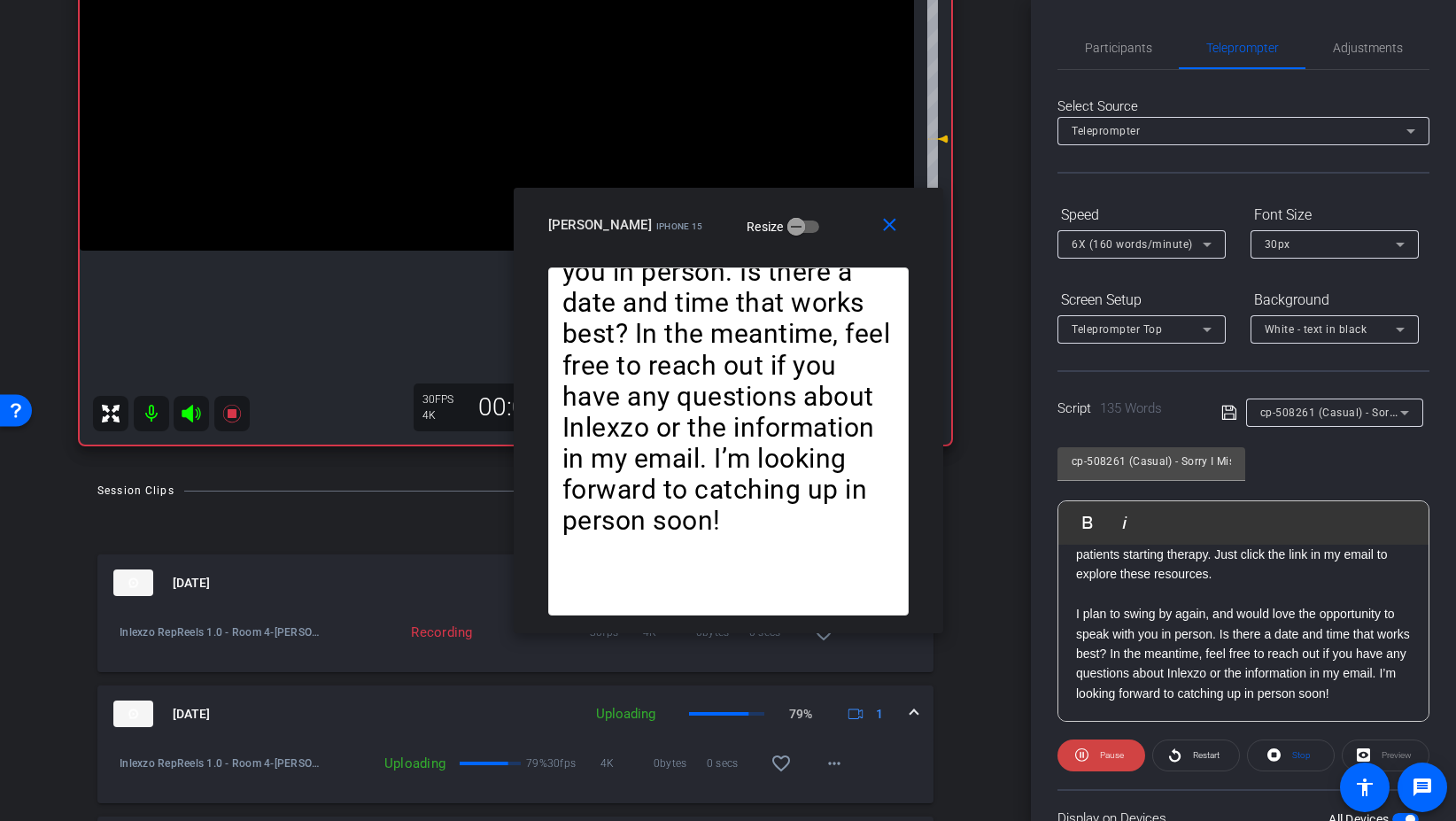
scroll to position [286, 0]
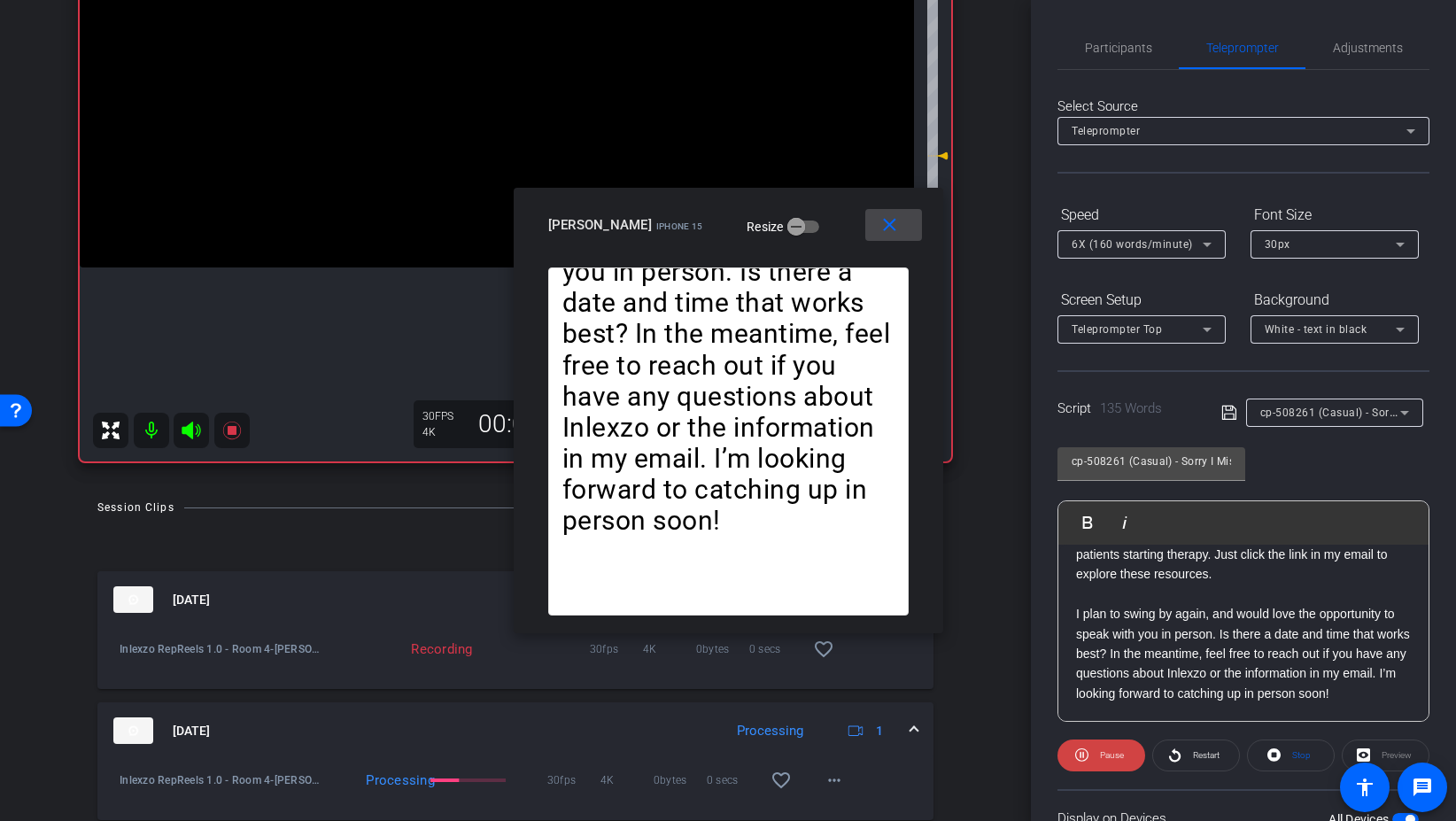
click at [894, 241] on span at bounding box center [893, 225] width 56 height 43
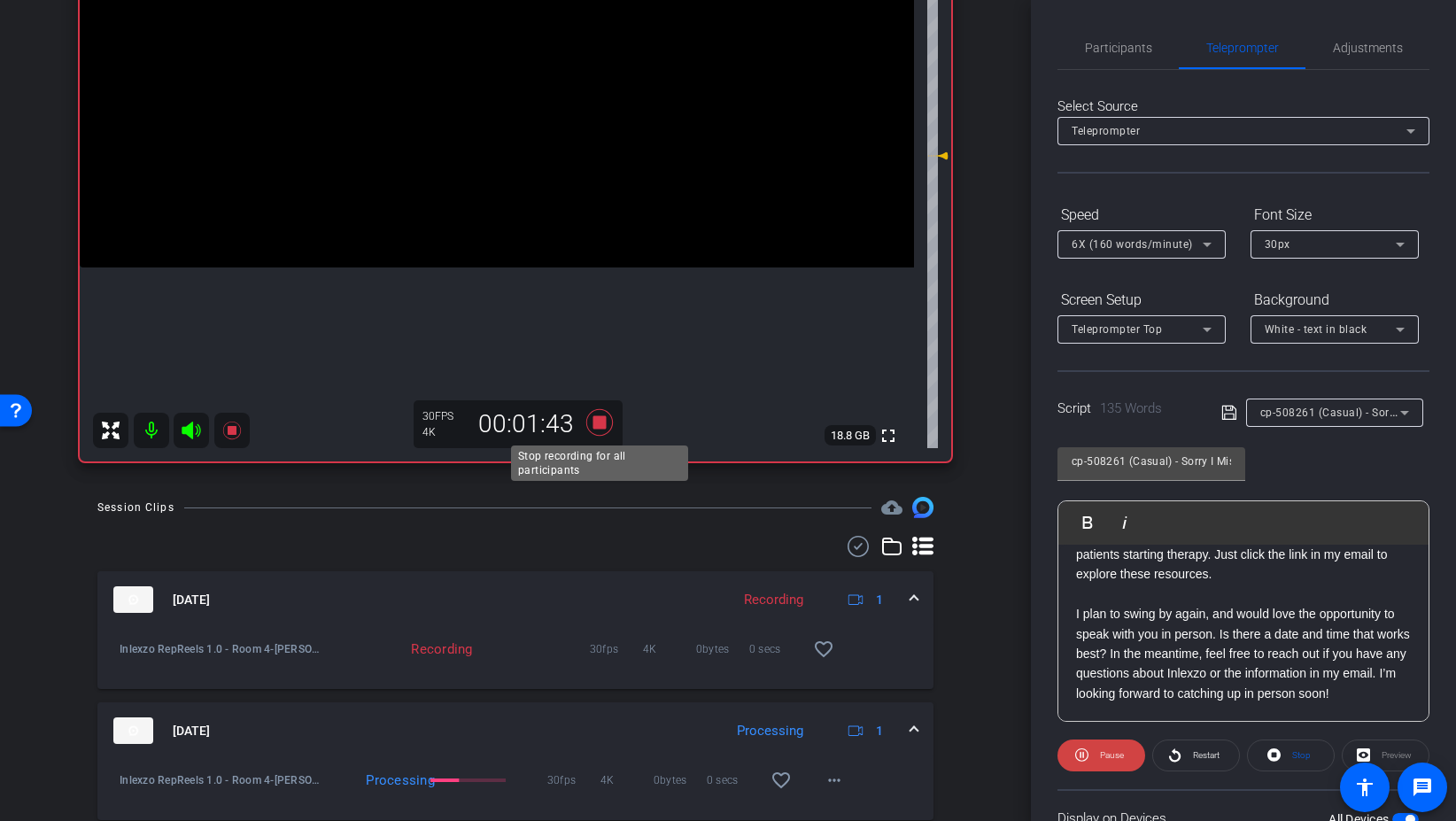
click at [605, 421] on icon at bounding box center [599, 422] width 26 height 26
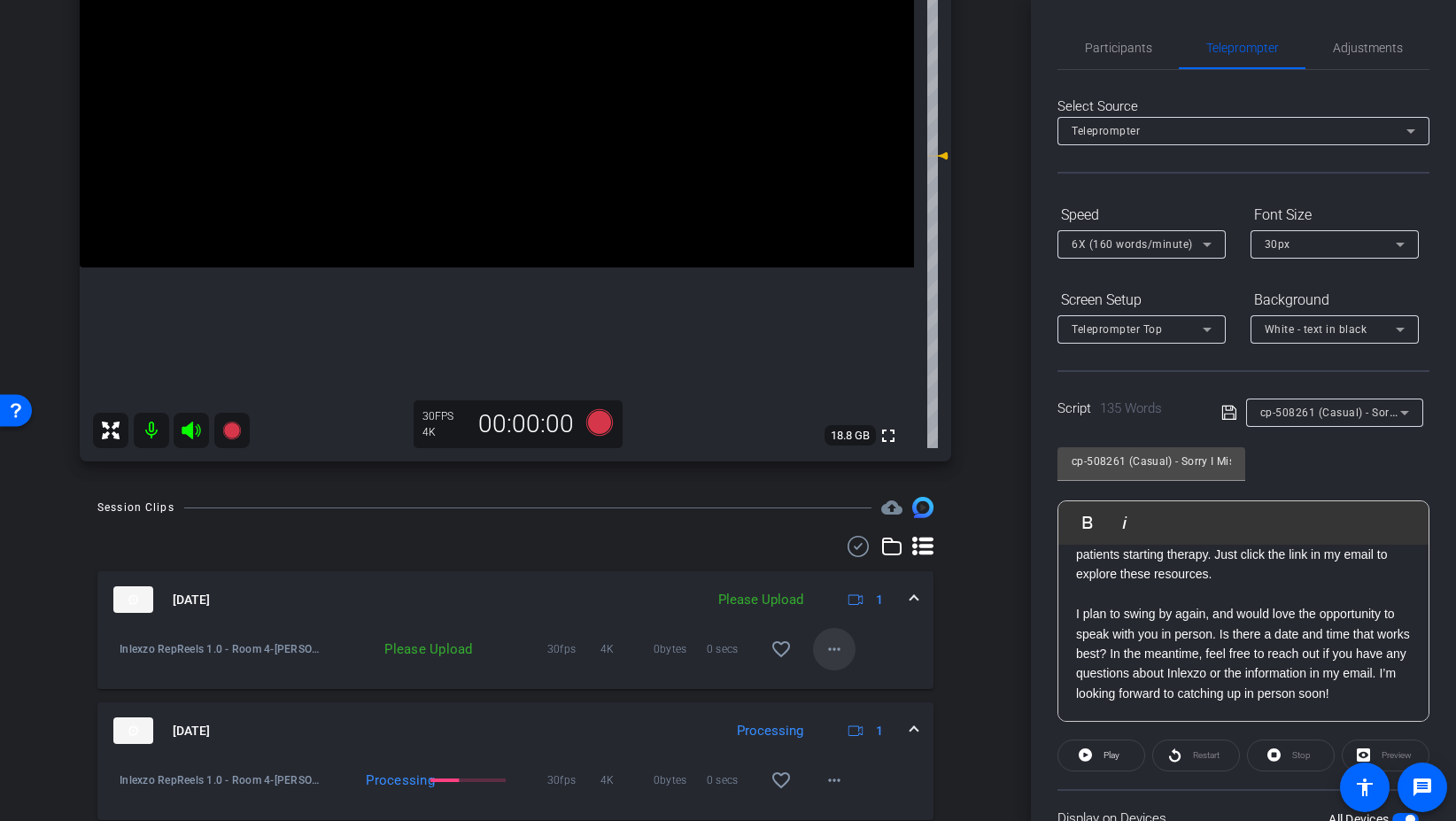
click at [842, 652] on mat-icon "more_horiz" at bounding box center [835, 649] width 21 height 21
click at [852, 686] on span "Upload" at bounding box center [862, 686] width 71 height 21
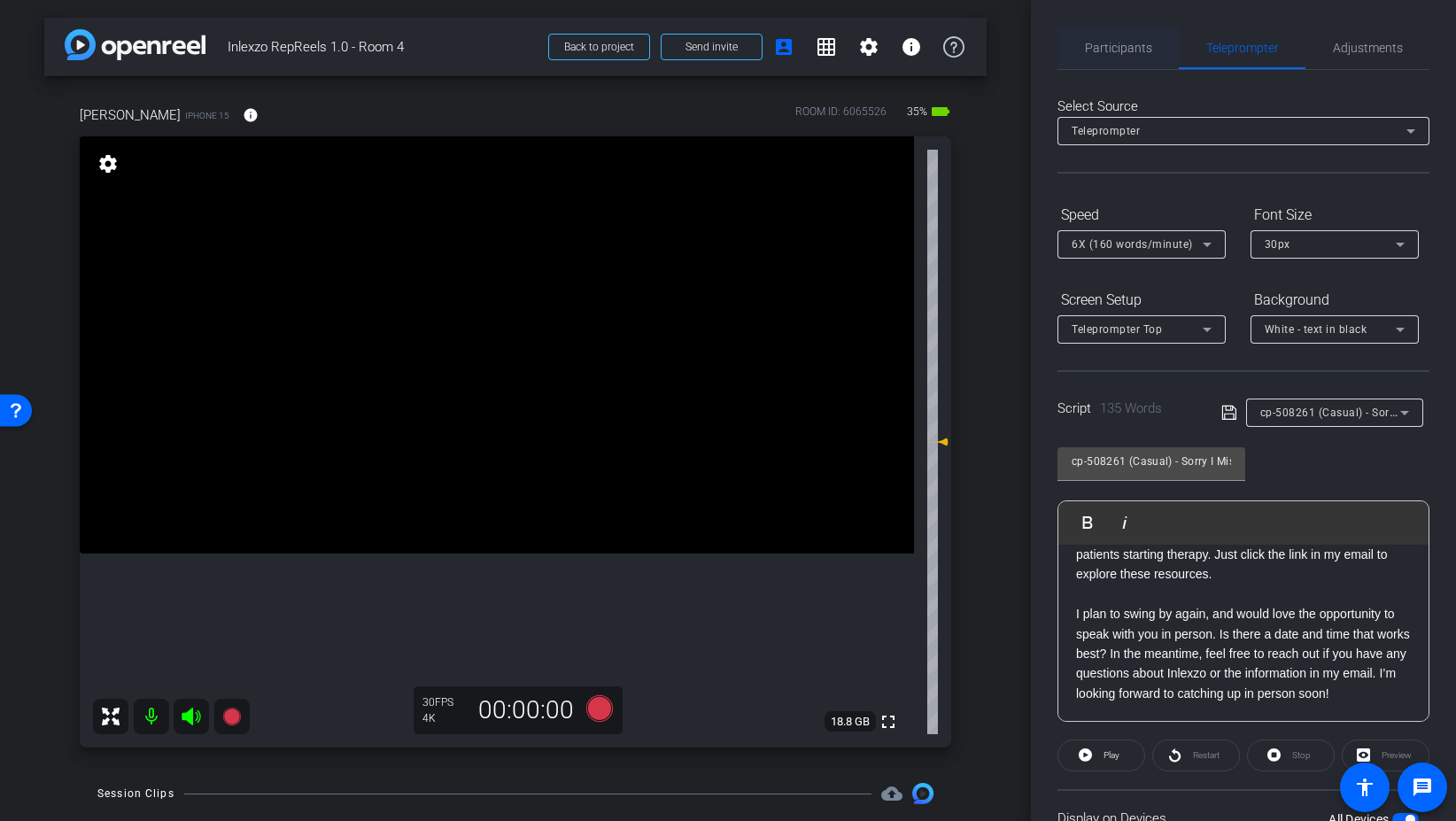
click at [1092, 61] on span "Participants" at bounding box center [1118, 48] width 67 height 43
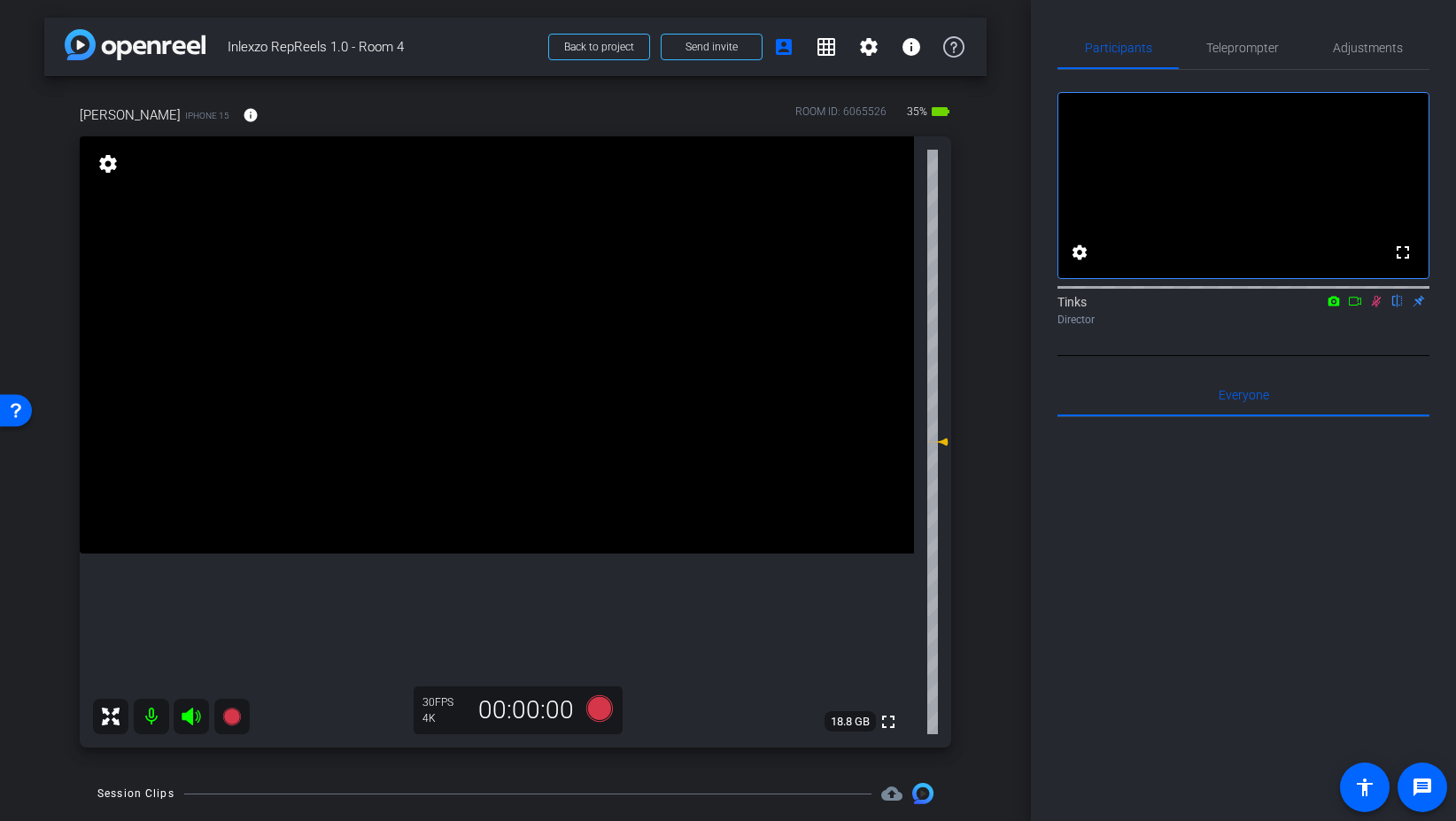
click at [1378, 309] on mat-icon at bounding box center [1376, 301] width 21 height 16
click at [1251, 59] on span "Teleprompter" at bounding box center [1242, 48] width 73 height 43
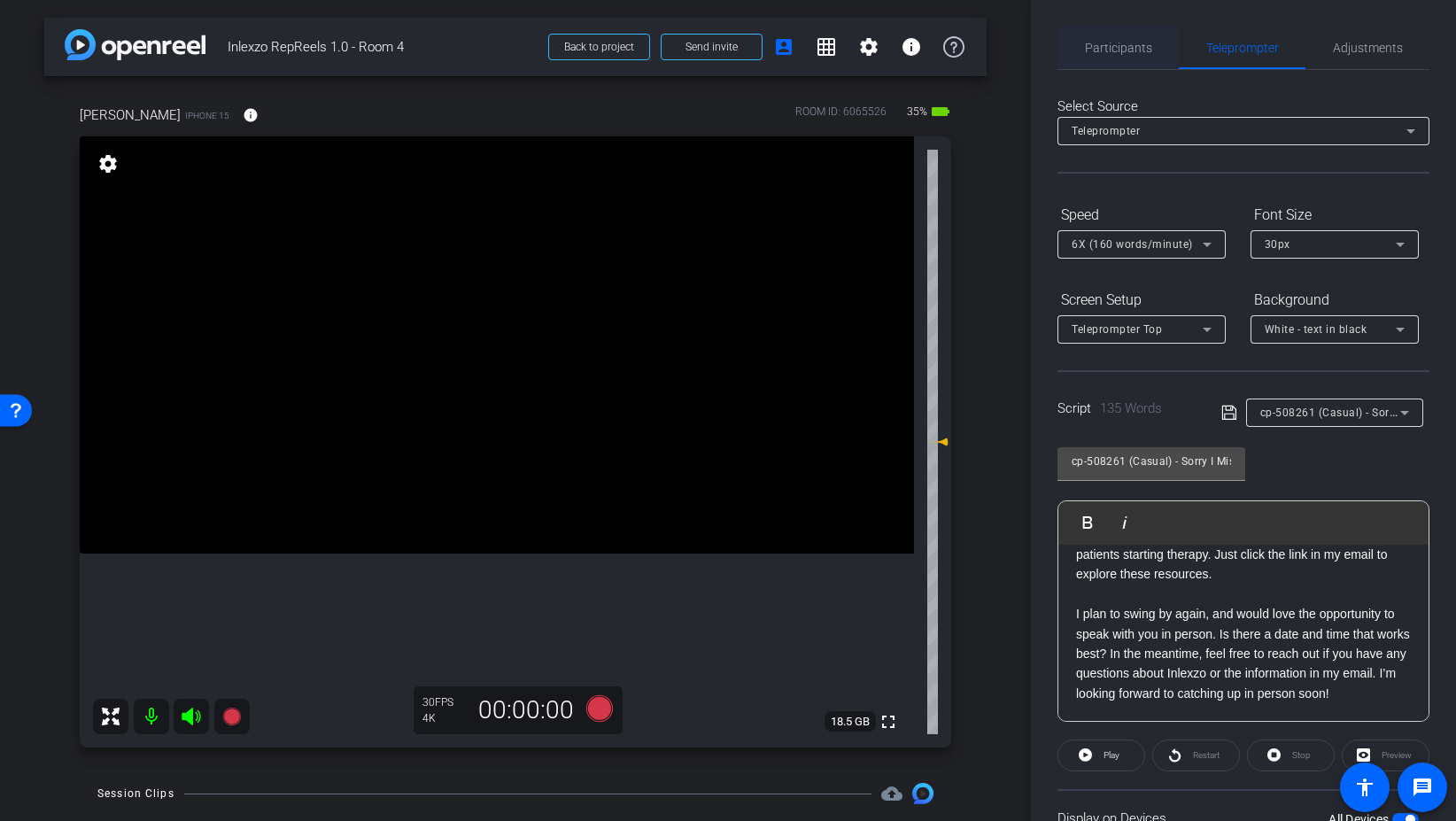
click at [1128, 44] on span "Participants" at bounding box center [1118, 48] width 67 height 13
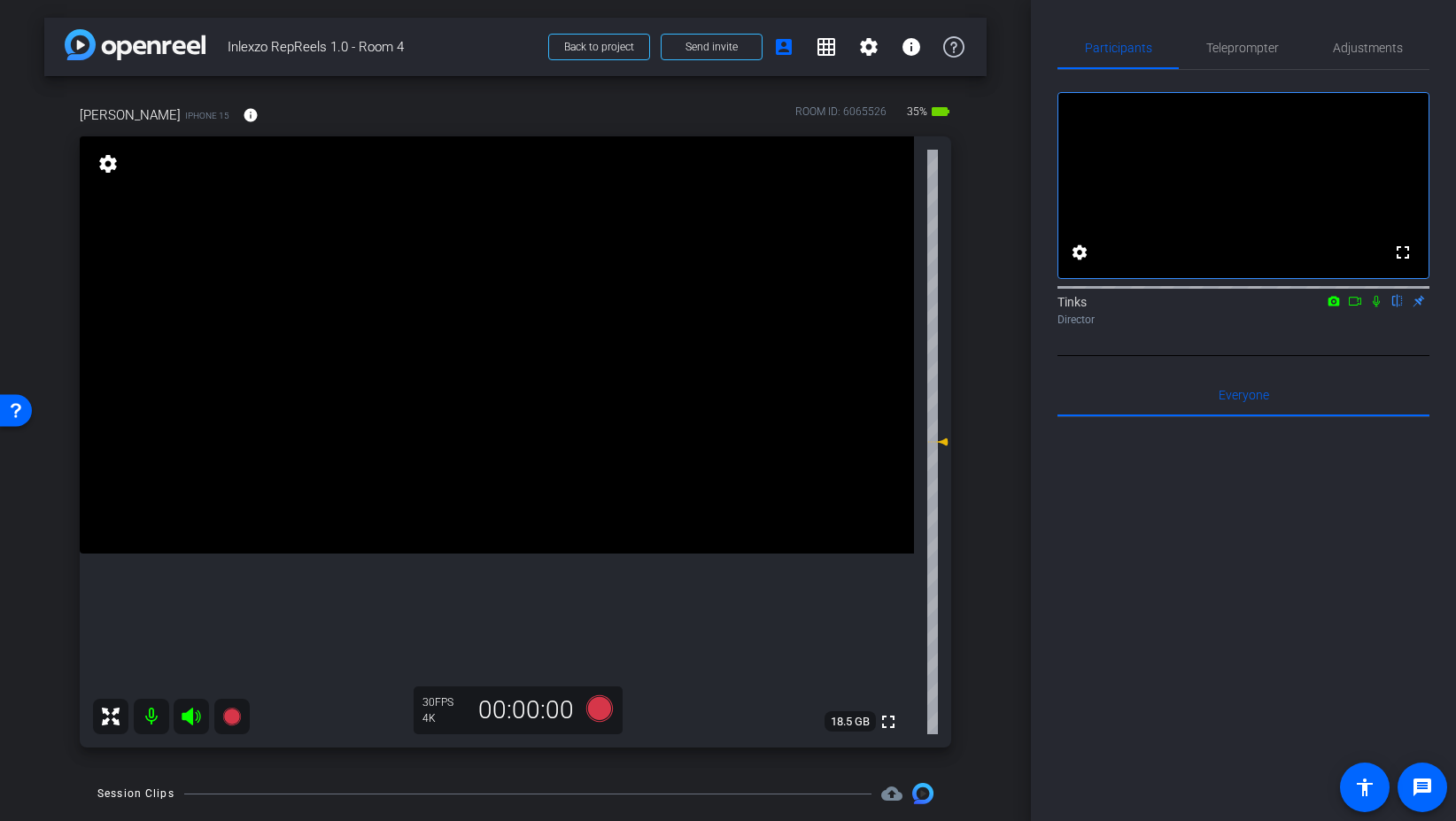
click at [1374, 309] on mat-icon at bounding box center [1376, 301] width 21 height 16
click at [607, 716] on icon at bounding box center [599, 707] width 26 height 26
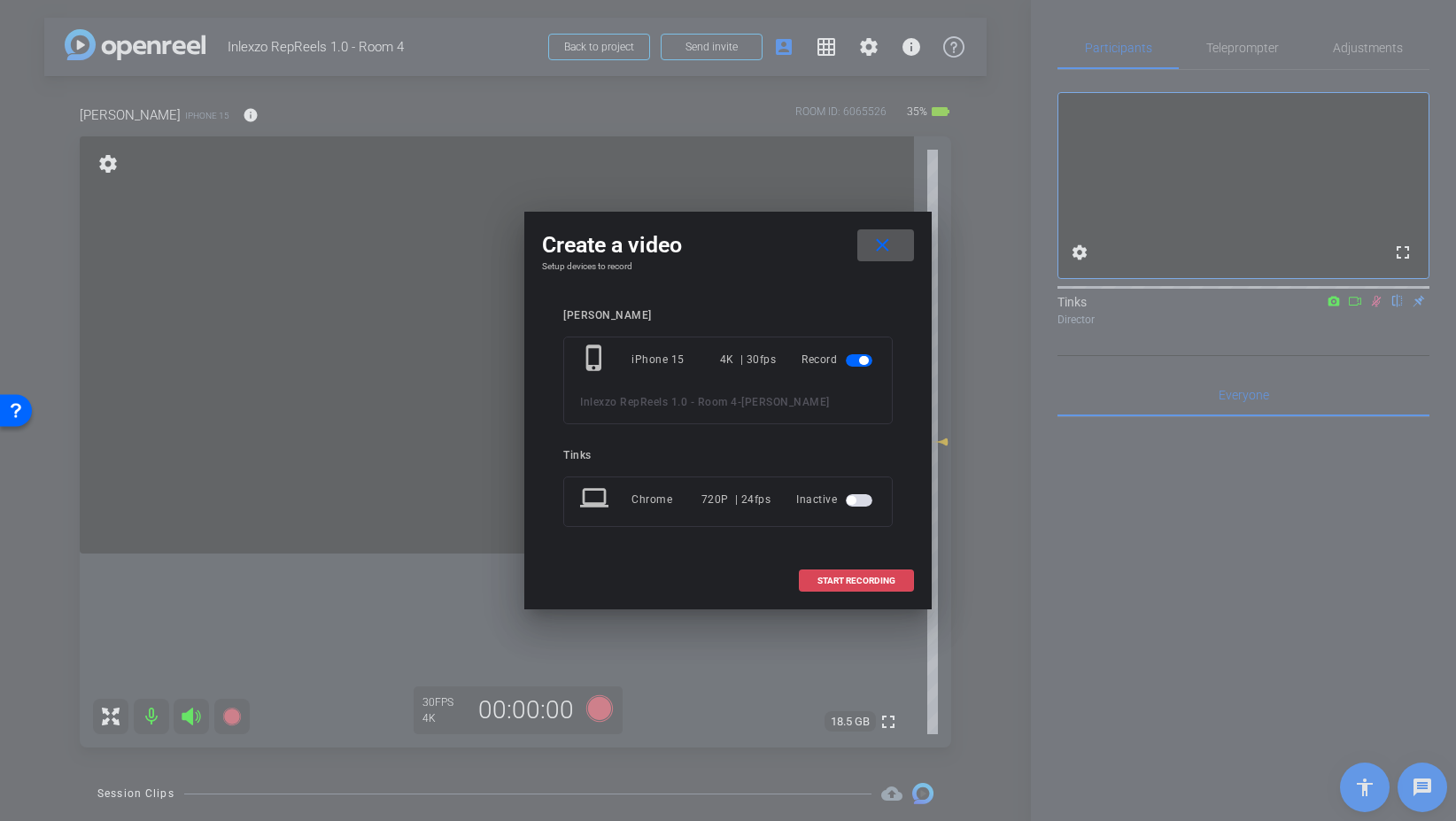
click at [876, 593] on span at bounding box center [856, 581] width 114 height 43
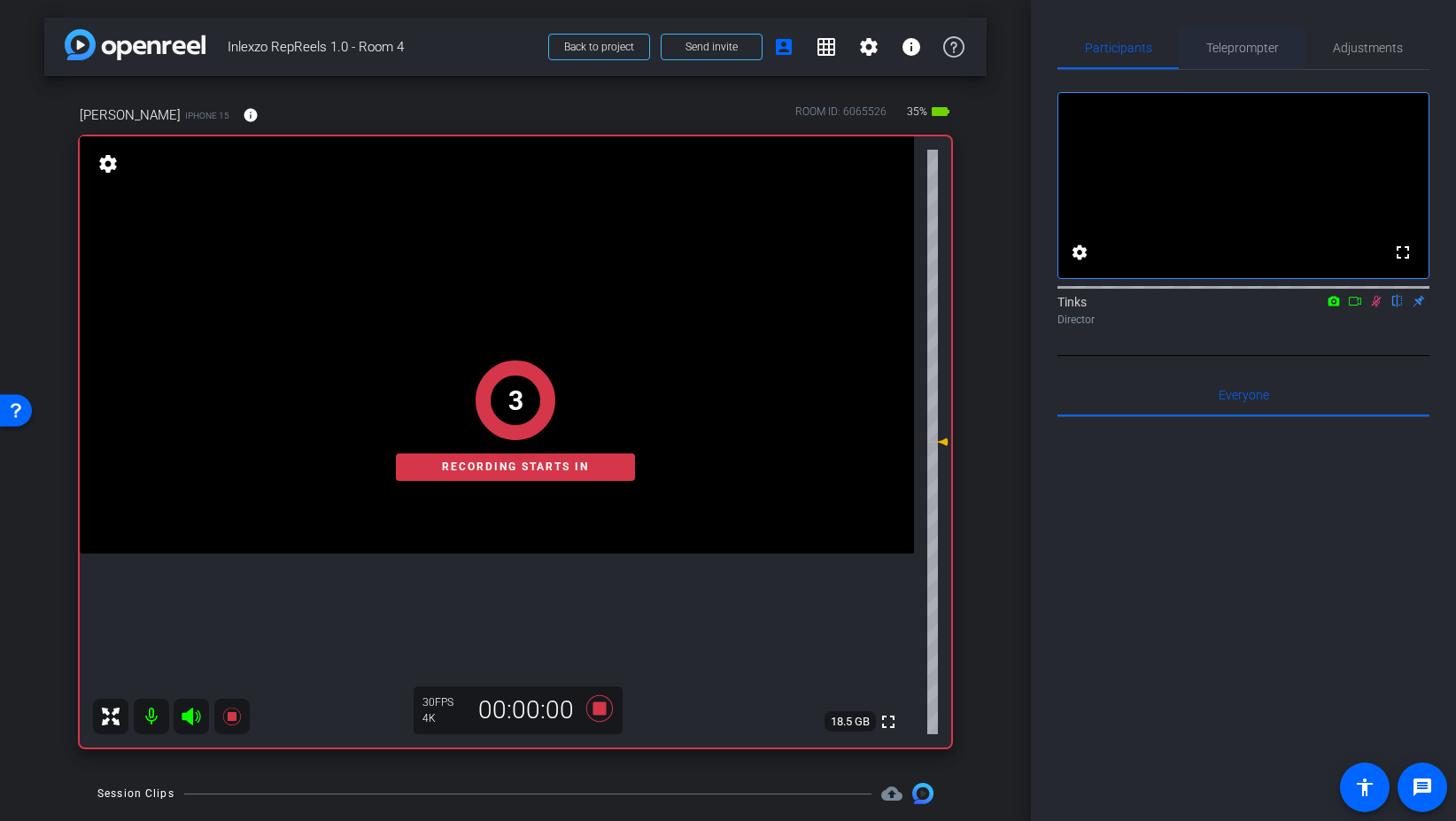
click at [1253, 55] on span "Teleprompter" at bounding box center [1242, 48] width 73 height 43
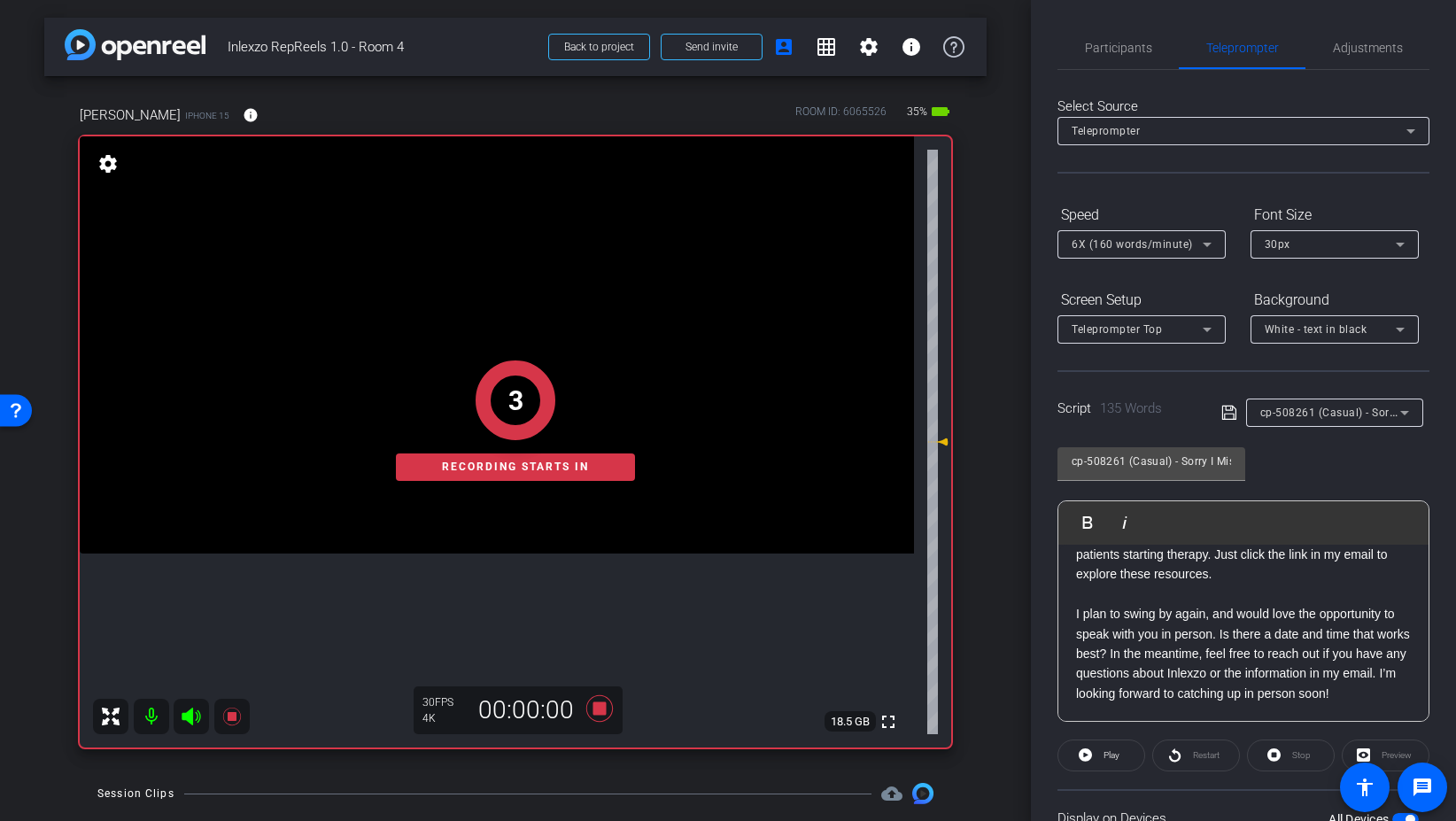
scroll to position [147, 0]
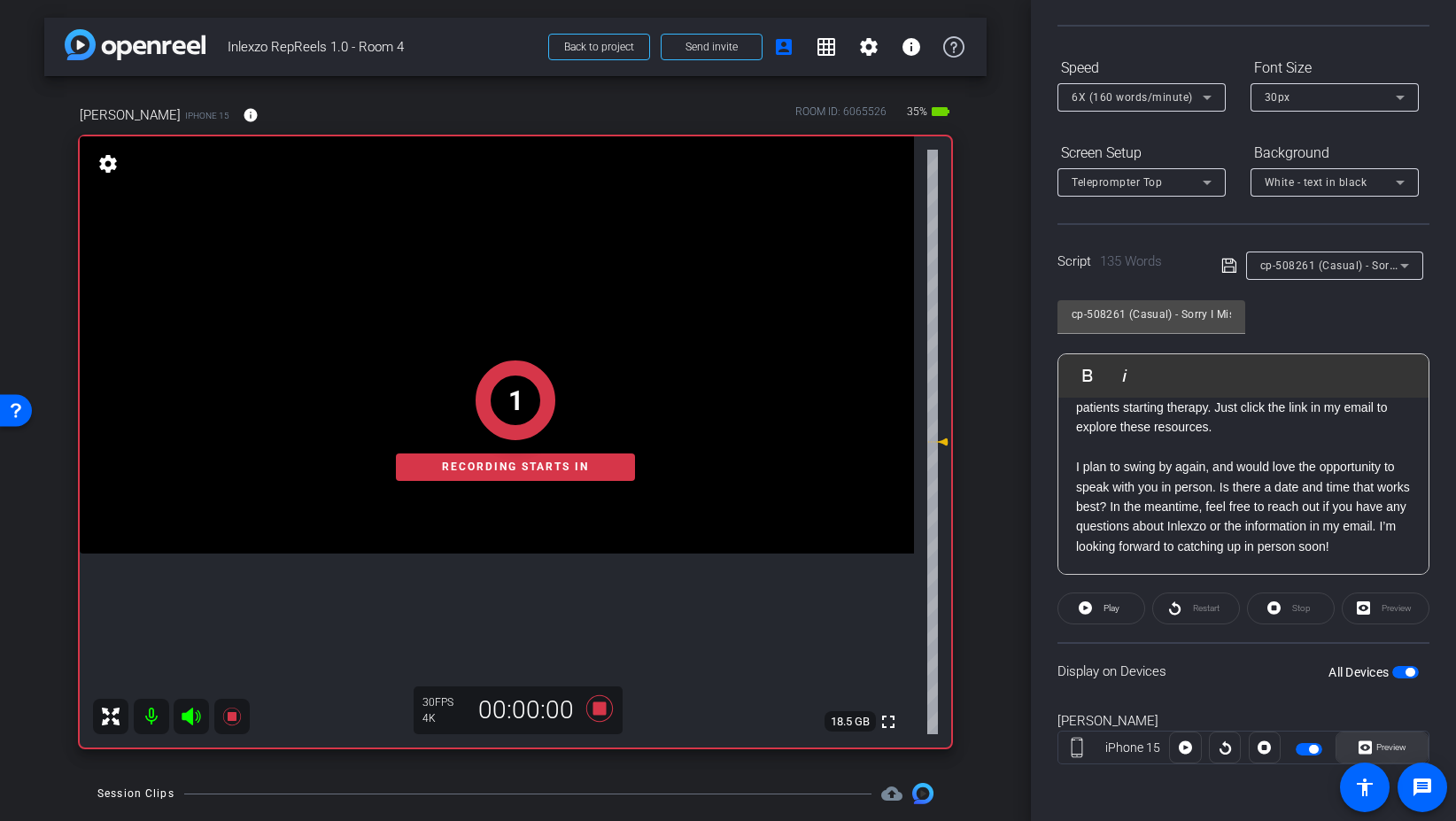
click at [1396, 743] on span "Preview" at bounding box center [1391, 747] width 30 height 10
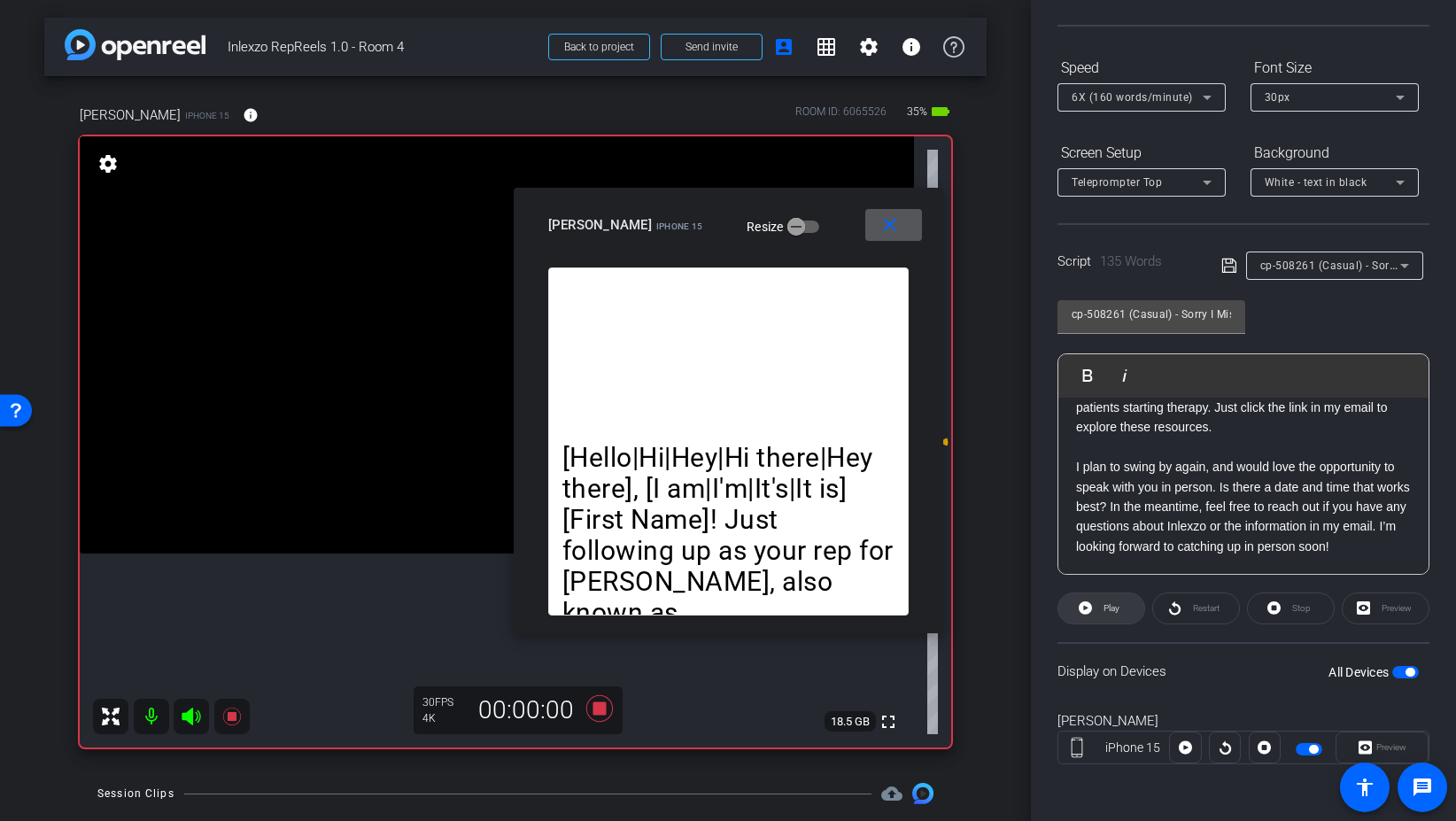
click at [1100, 599] on span "Play" at bounding box center [1109, 608] width 20 height 25
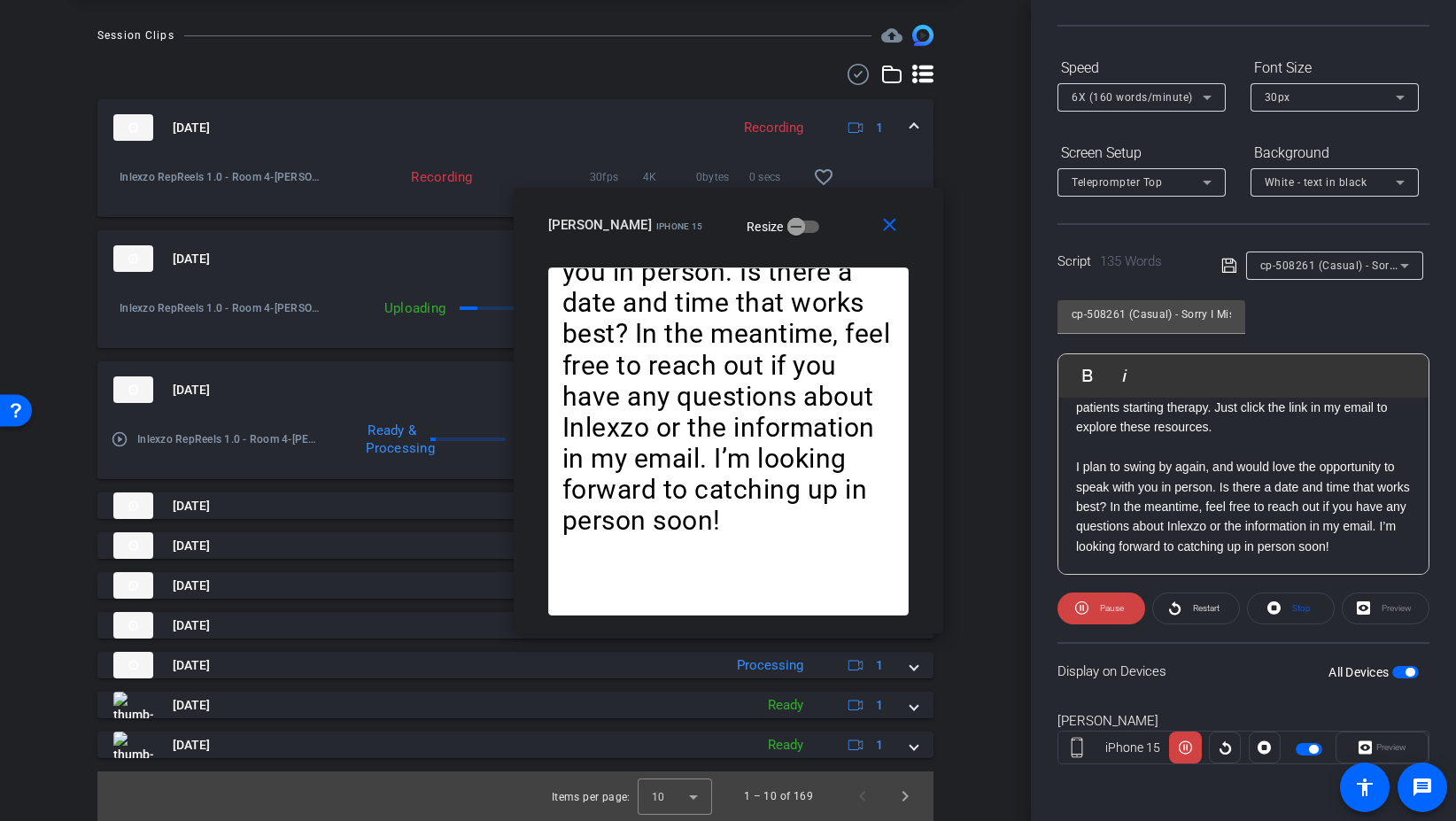
scroll to position [758, 0]
click at [1182, 604] on span at bounding box center [1196, 608] width 86 height 43
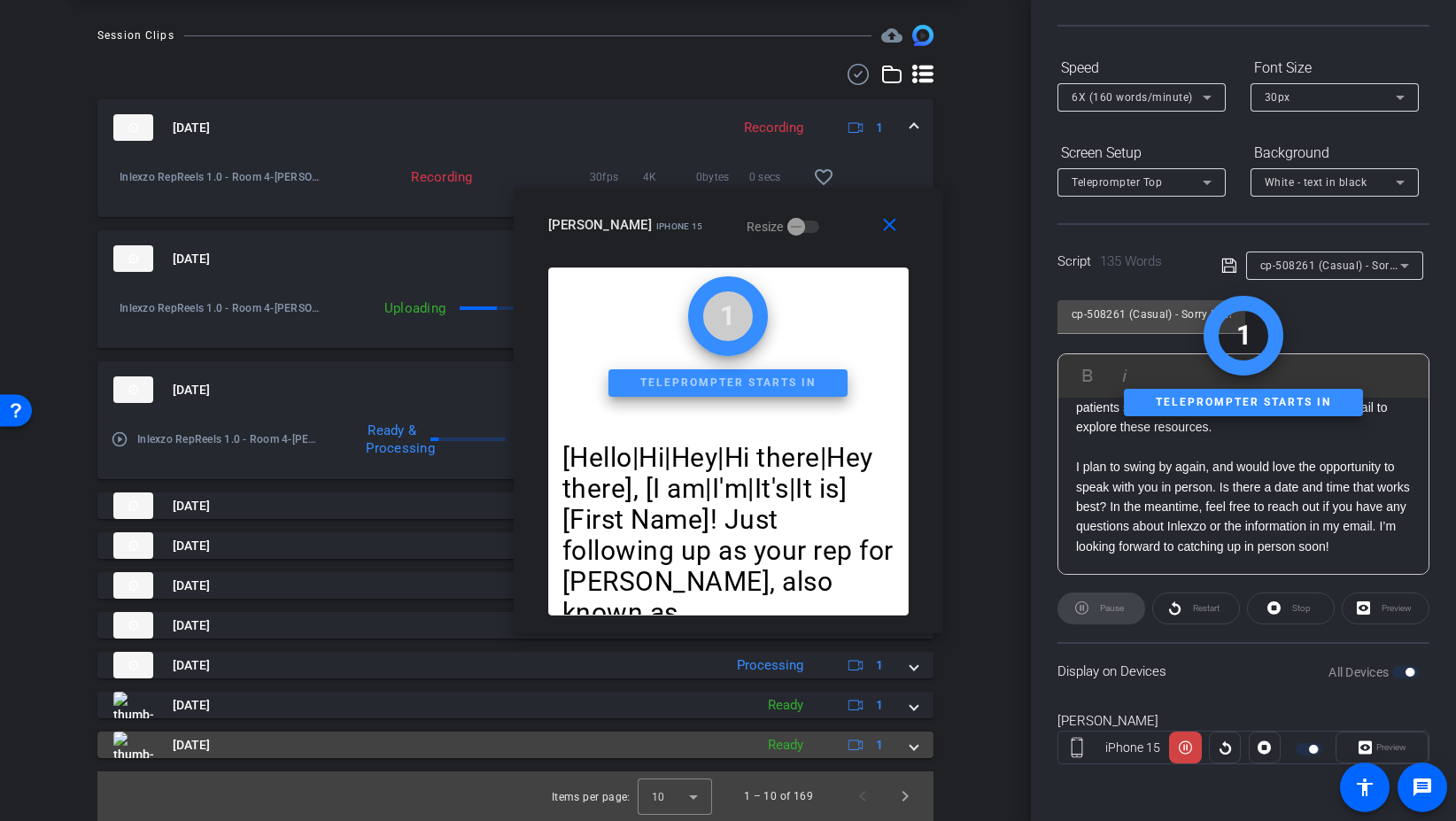
click at [919, 741] on mat-expansion-panel-header "Aug 29, 2025 Ready 1" at bounding box center [515, 744] width 836 height 26
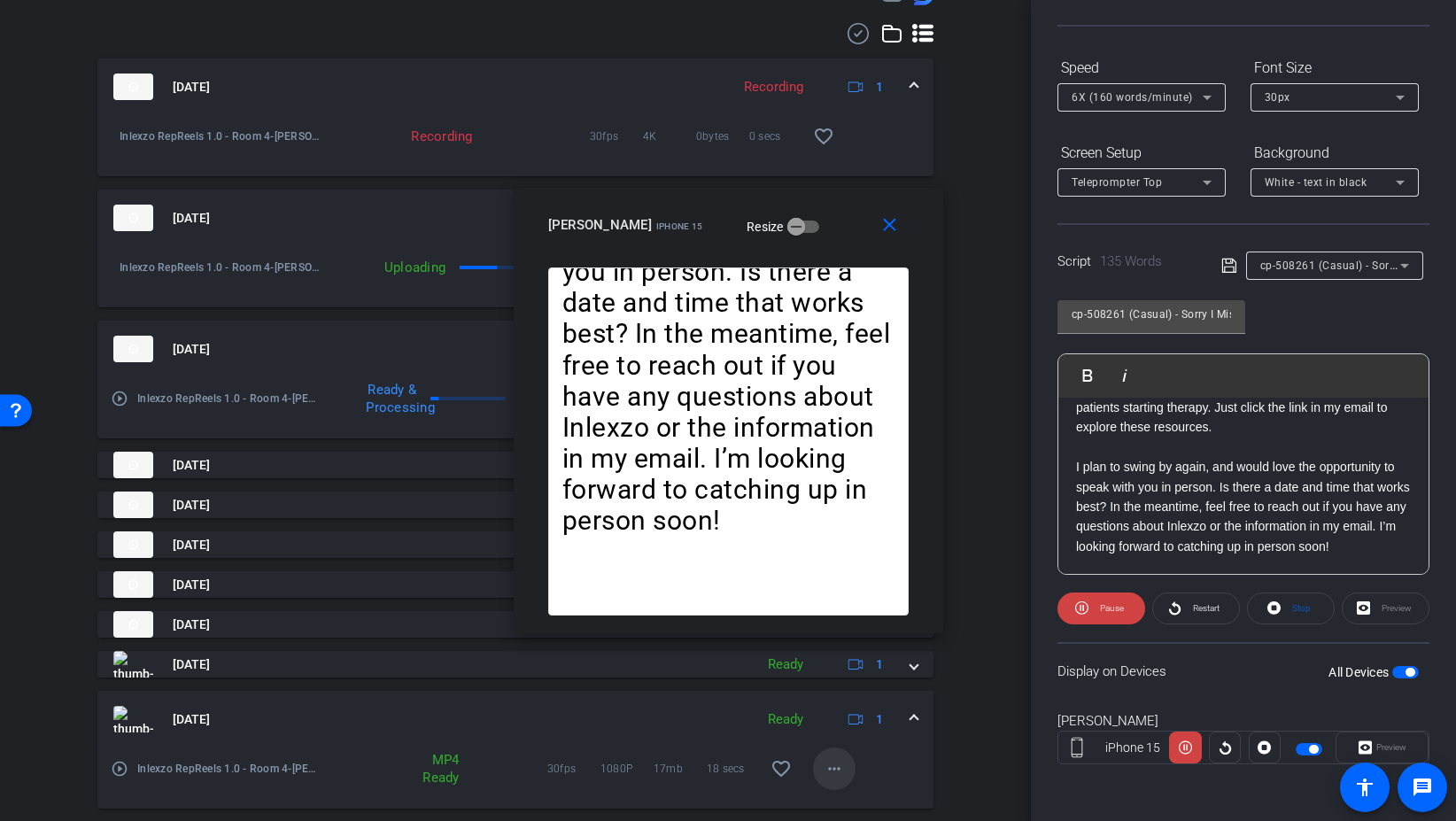
scroll to position [809, 0]
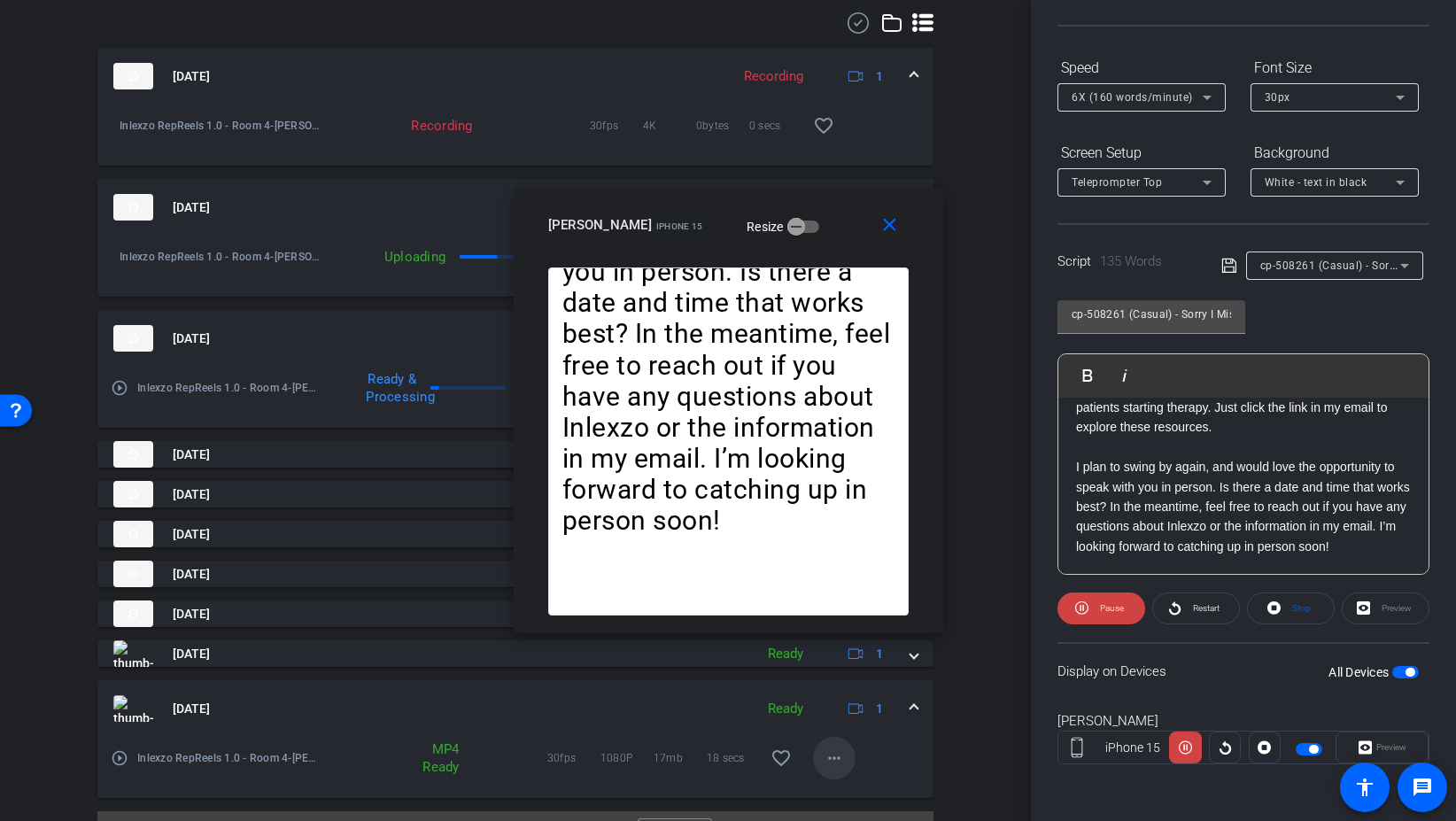
click at [836, 769] on mat-icon "more_horiz" at bounding box center [835, 758] width 21 height 21
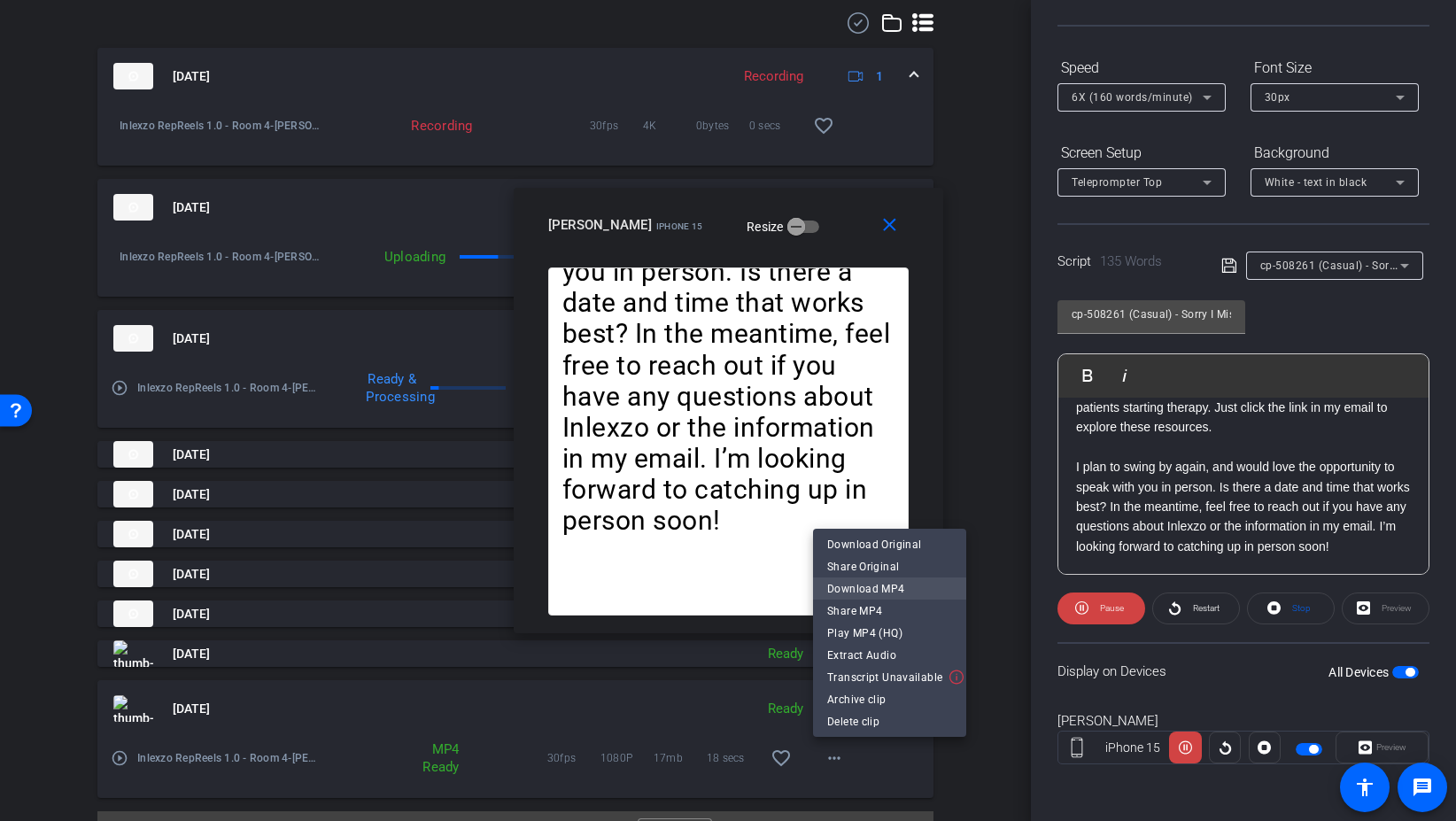
click at [905, 584] on span "Download MP4" at bounding box center [889, 589] width 125 height 21
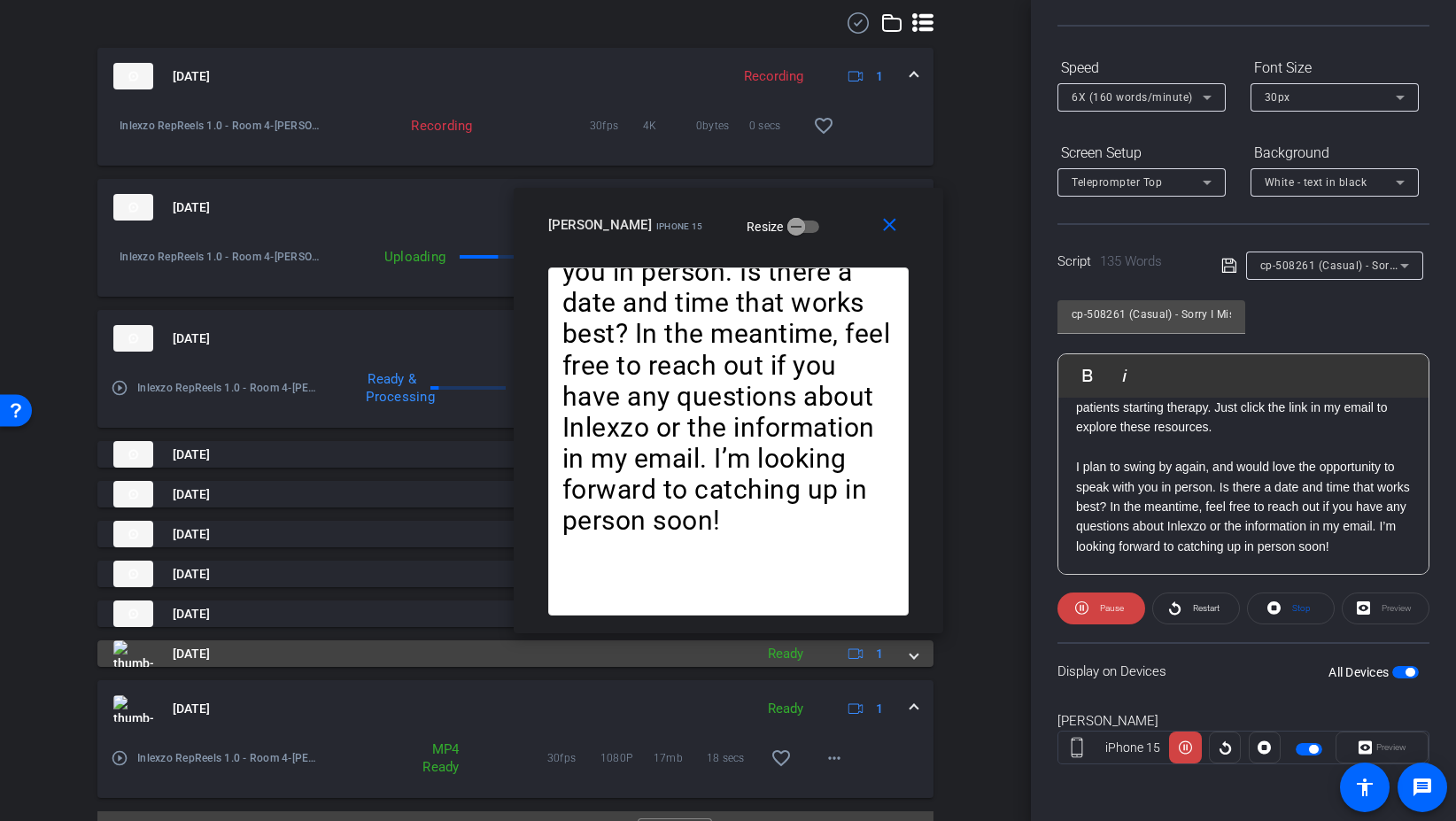
click at [915, 660] on span at bounding box center [914, 653] width 7 height 18
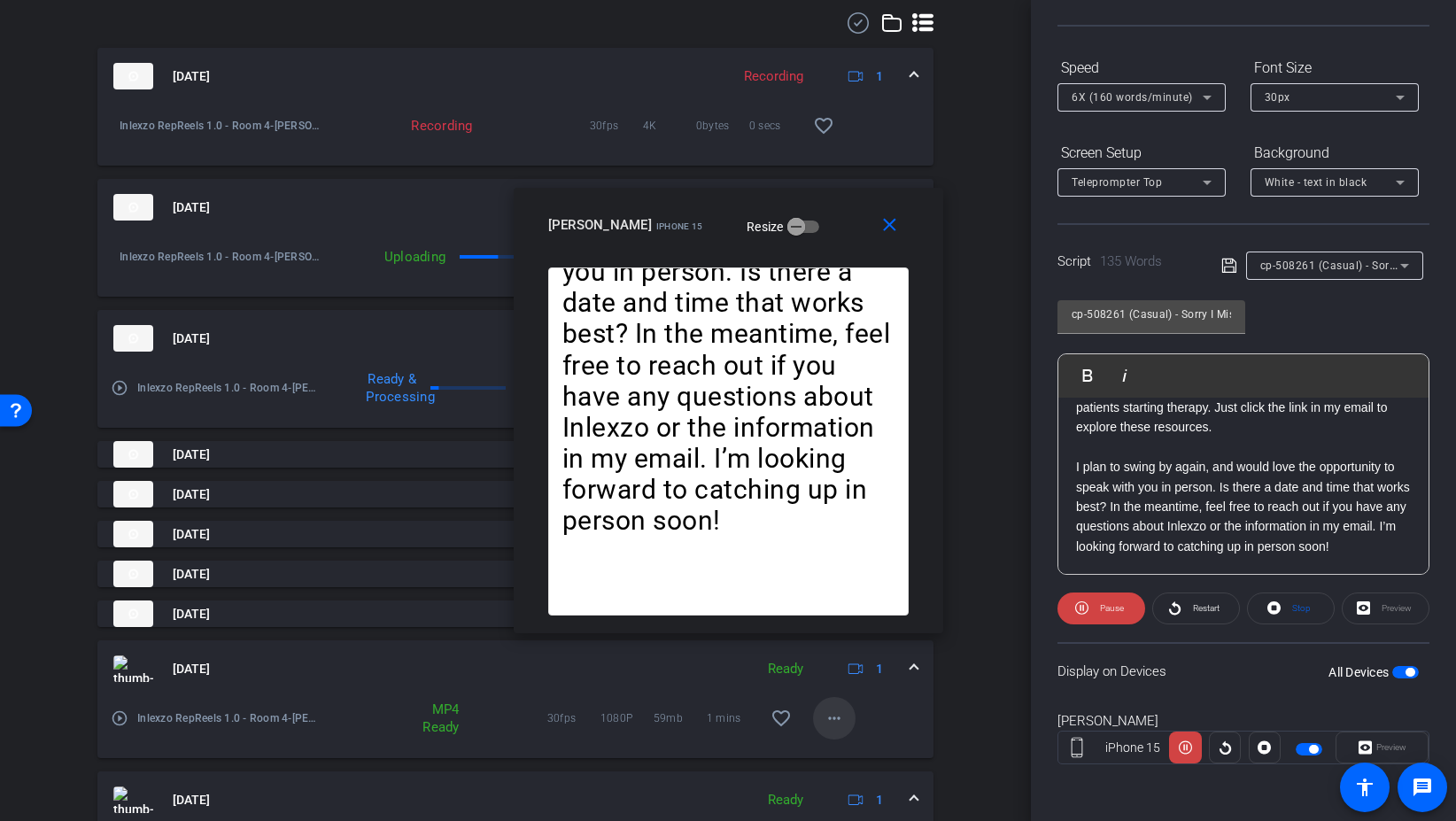
click at [833, 716] on mat-icon "more_horiz" at bounding box center [835, 718] width 21 height 21
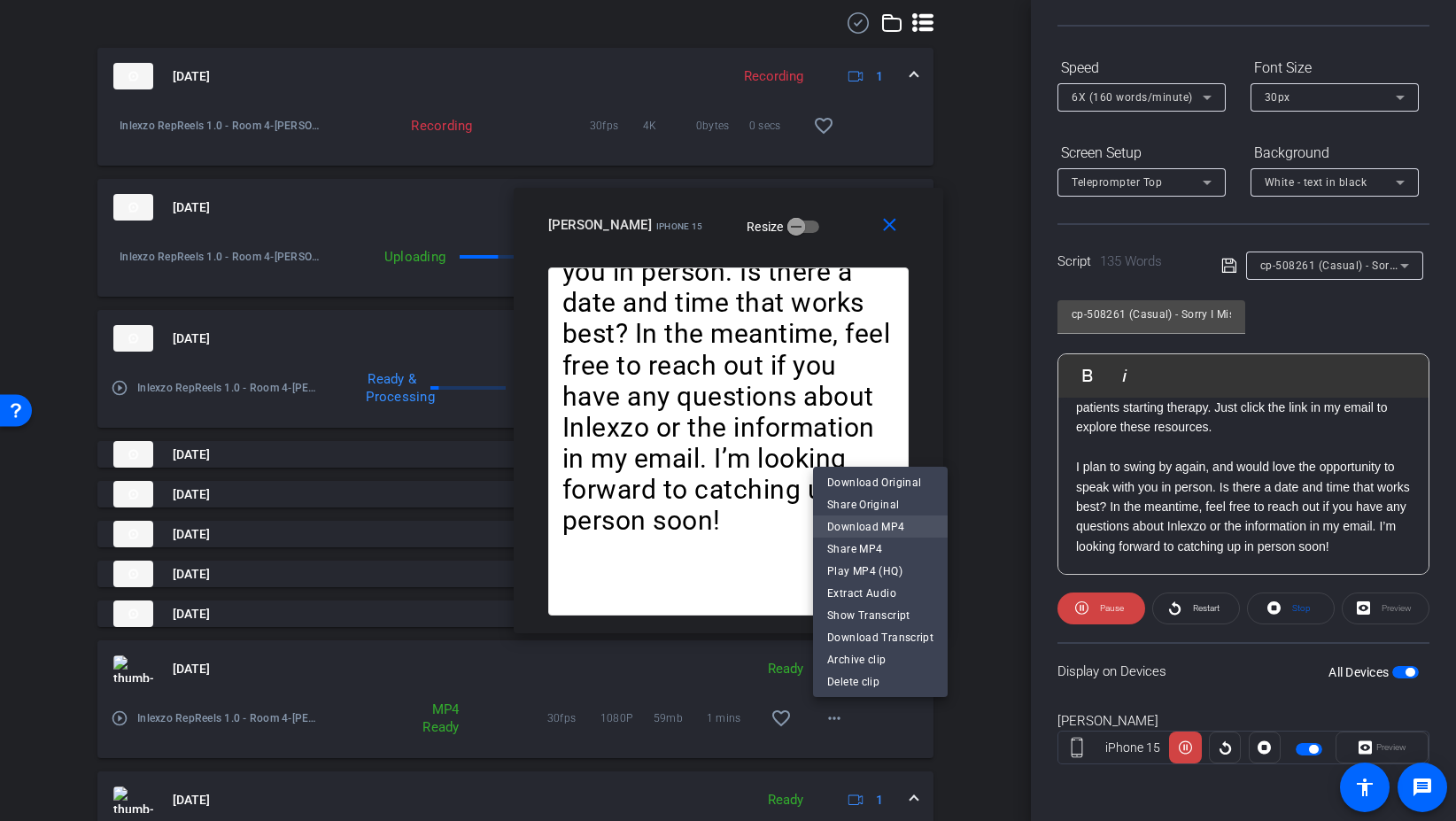
click at [896, 535] on span "Download MP4" at bounding box center [880, 527] width 106 height 21
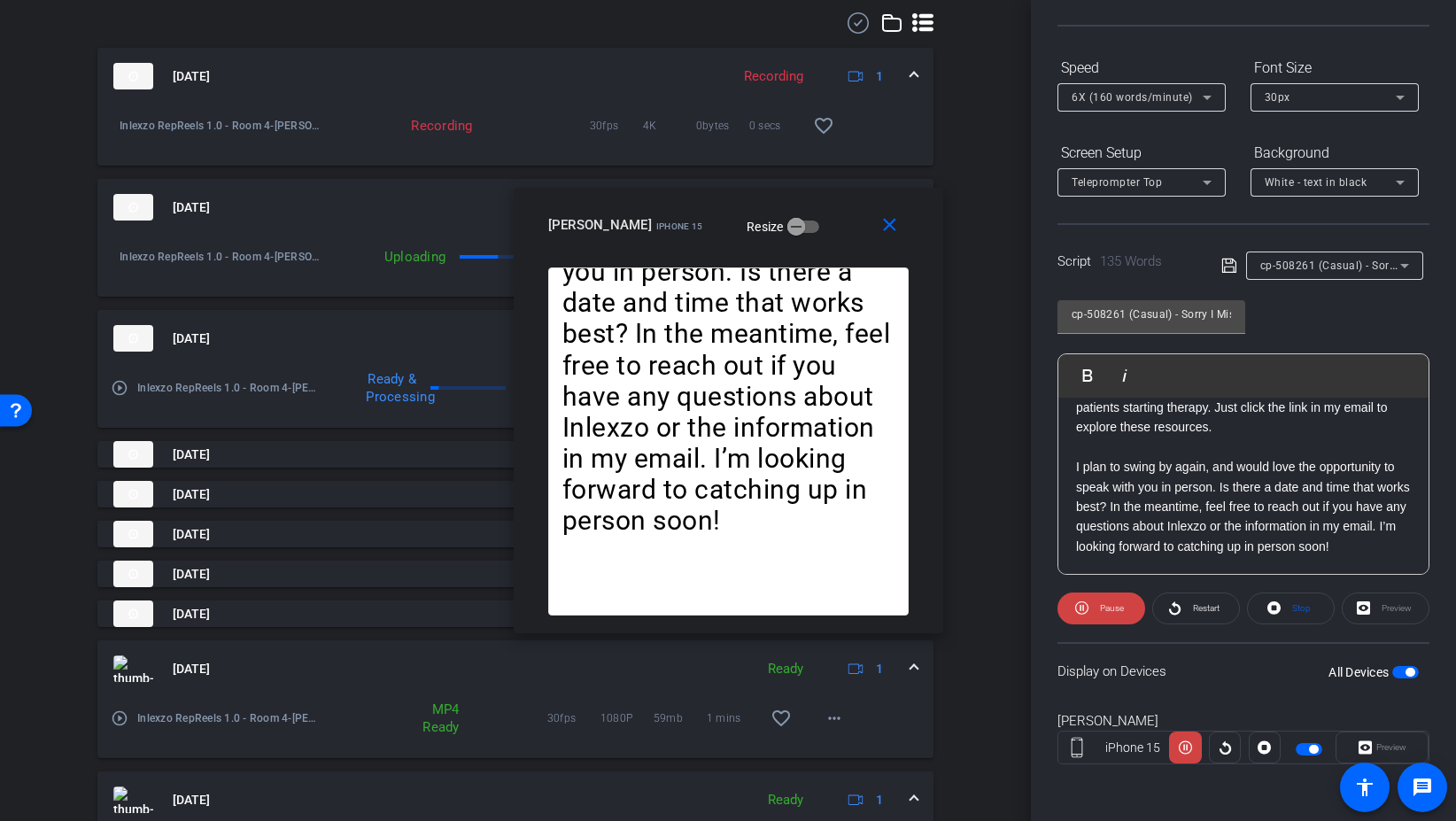
click at [906, 792] on div "Aug 29, 2025 Ready 1" at bounding box center [512, 799] width 797 height 26
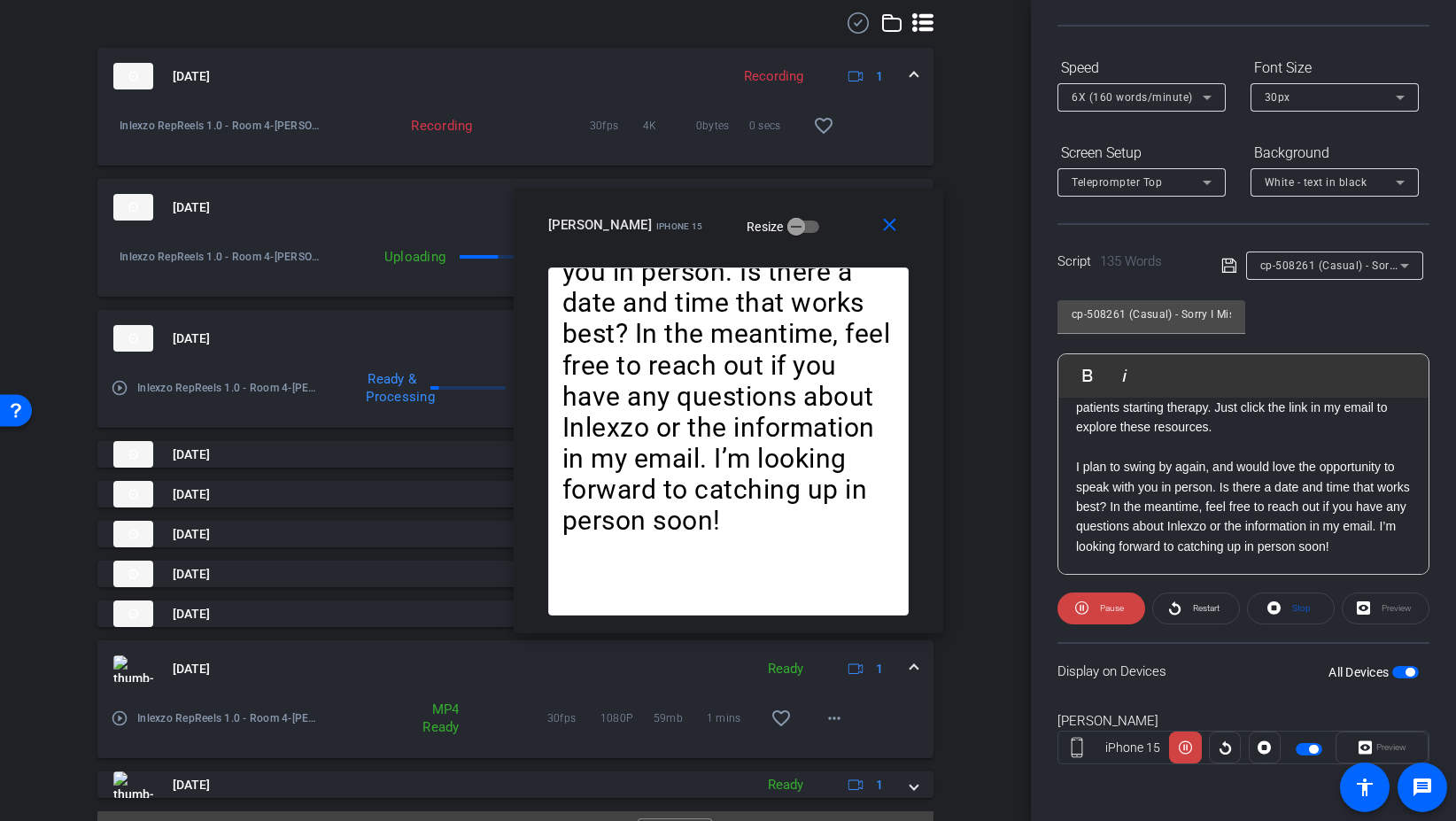
click at [911, 664] on span at bounding box center [914, 668] width 7 height 18
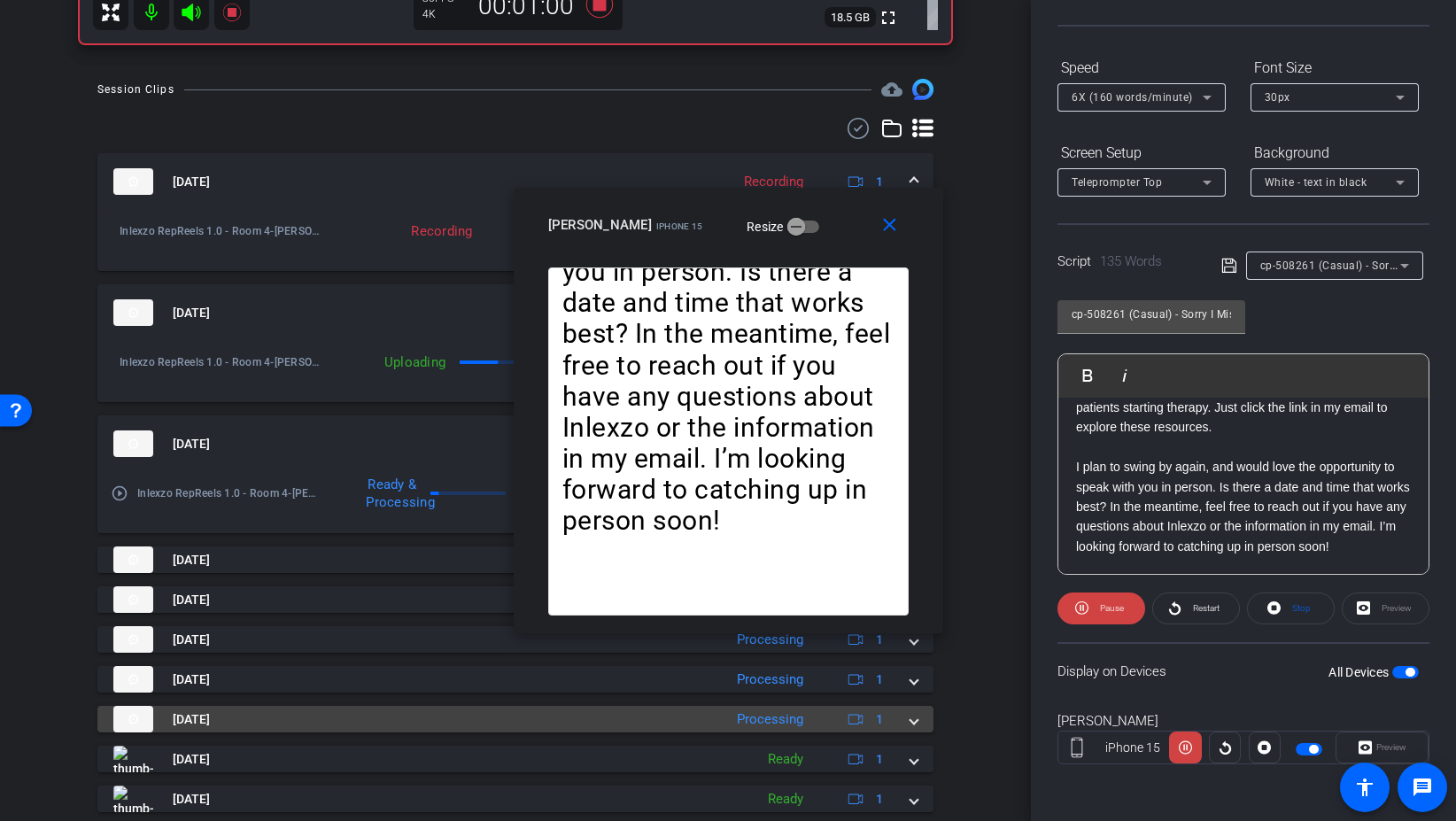
scroll to position [758, 0]
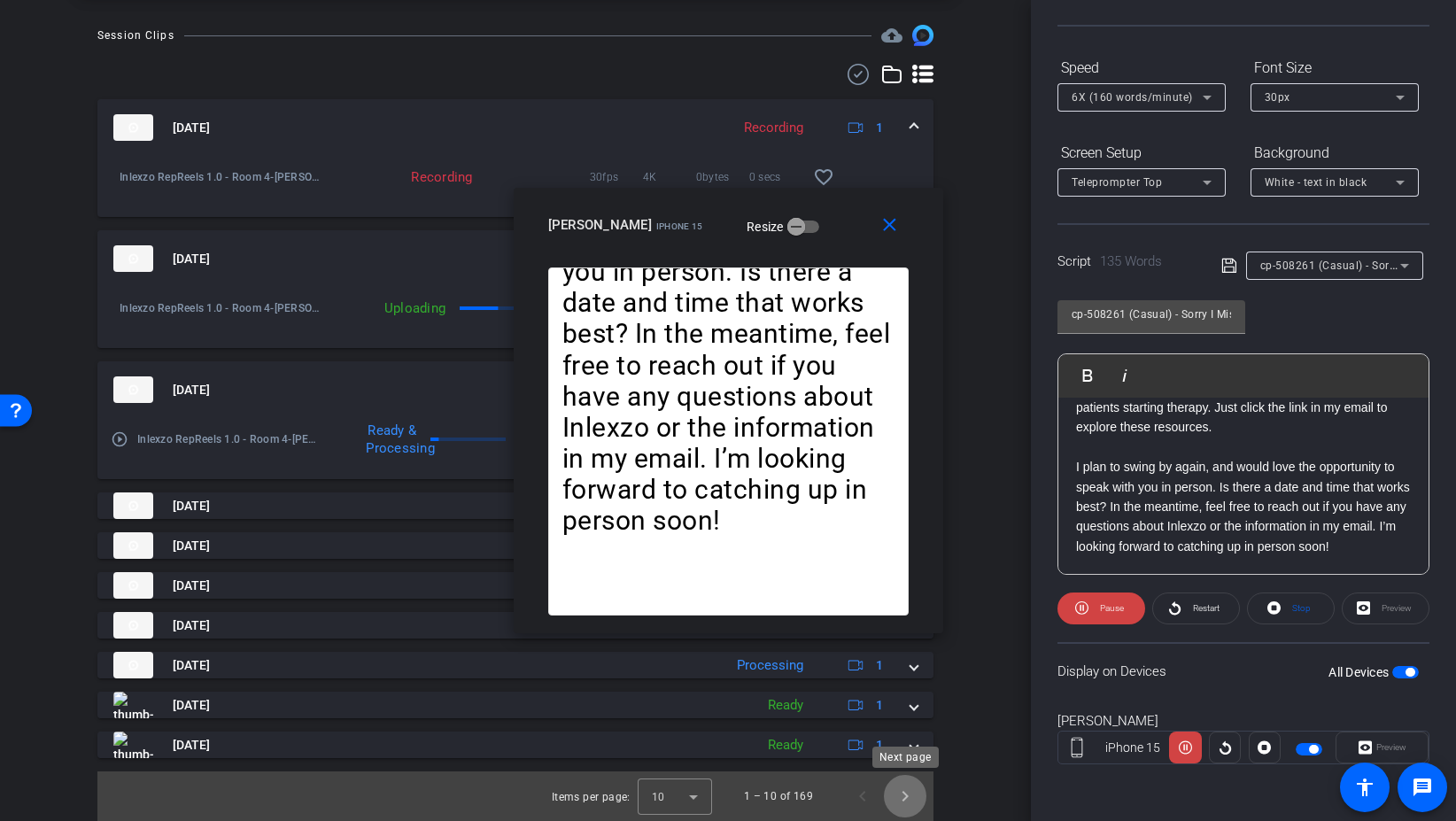
click at [907, 802] on span "Next page" at bounding box center [906, 796] width 43 height 43
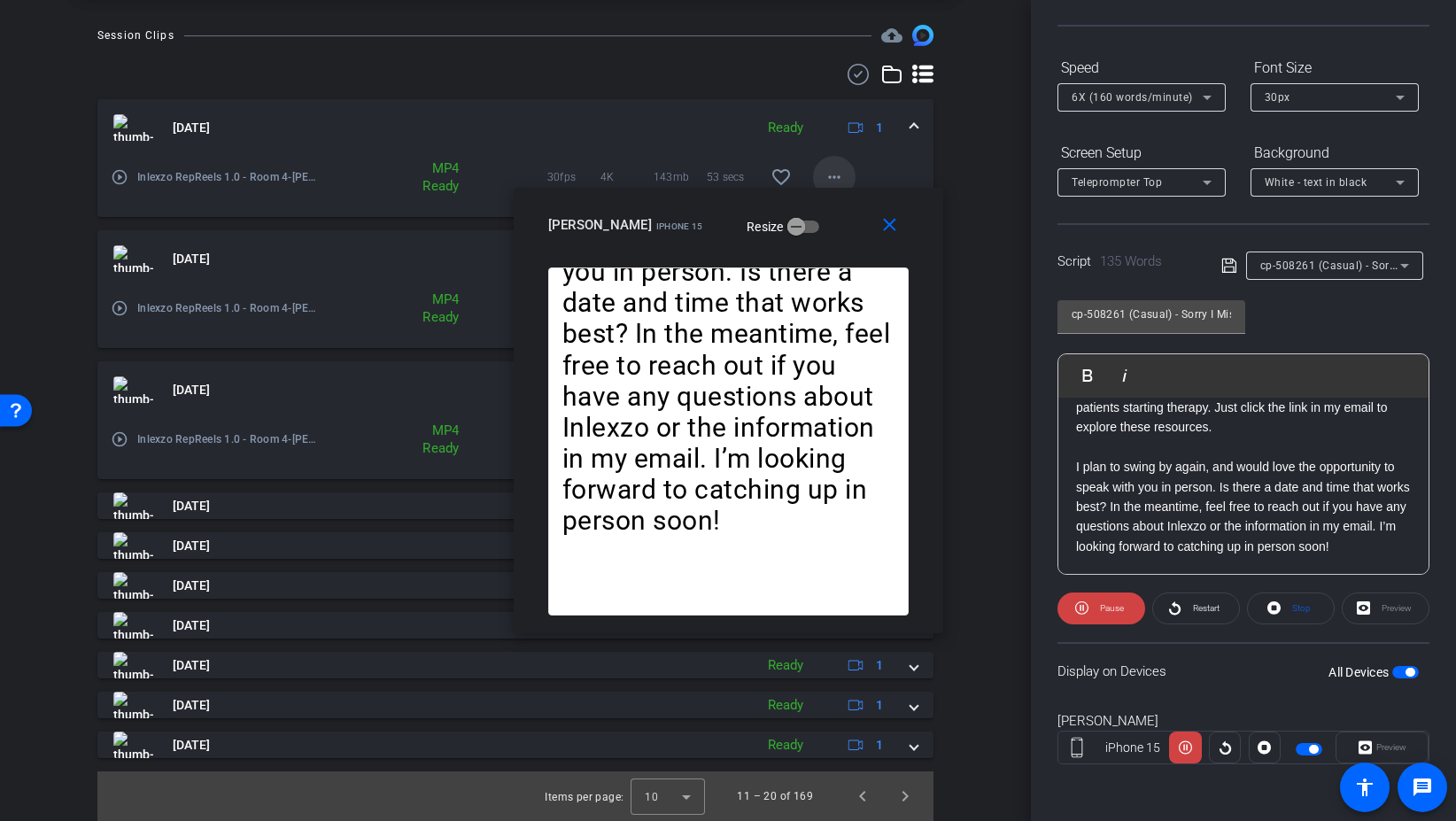
click at [842, 169] on mat-icon "more_horiz" at bounding box center [835, 177] width 21 height 21
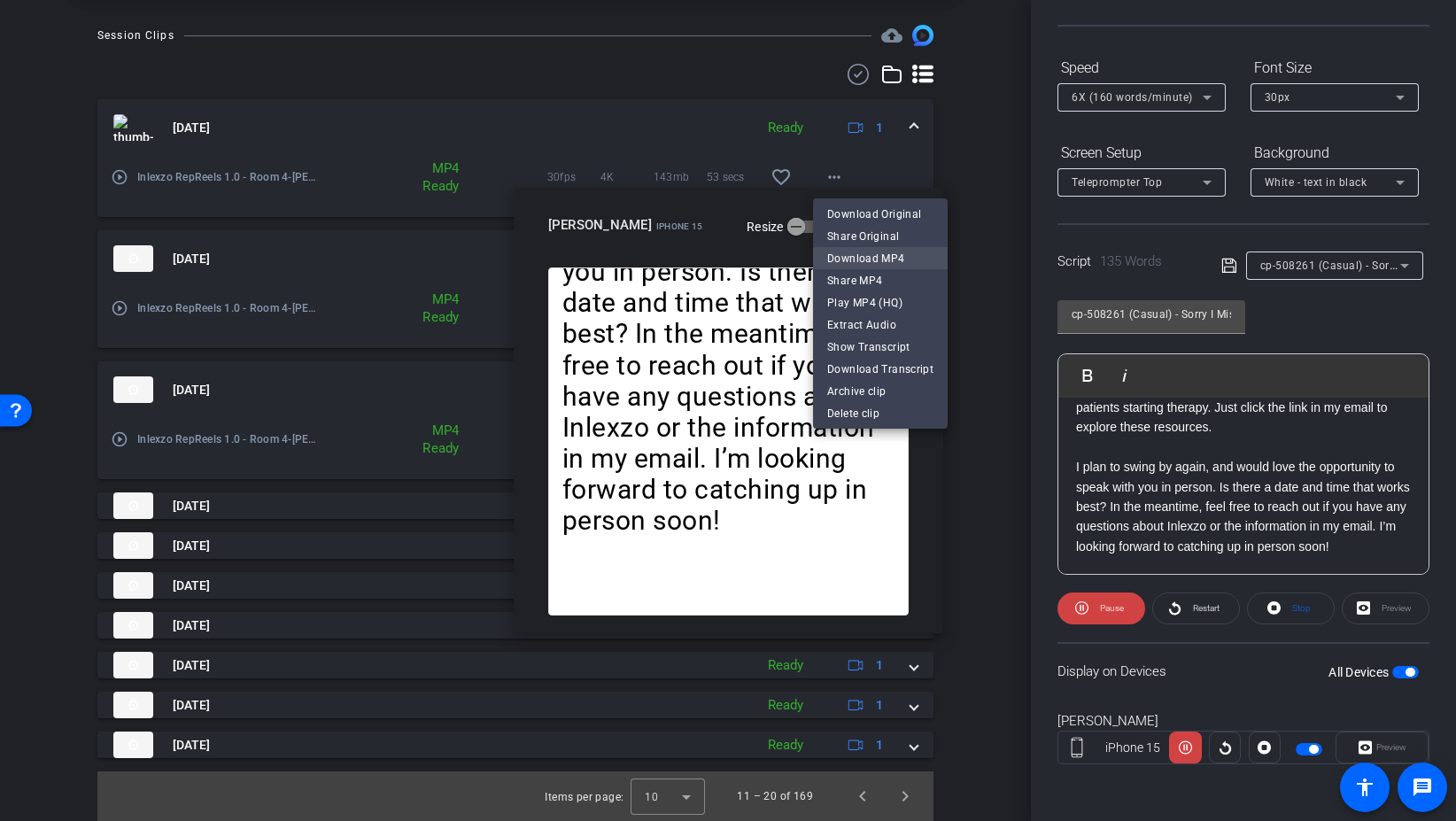
click at [903, 265] on span "Download MP4" at bounding box center [880, 258] width 106 height 21
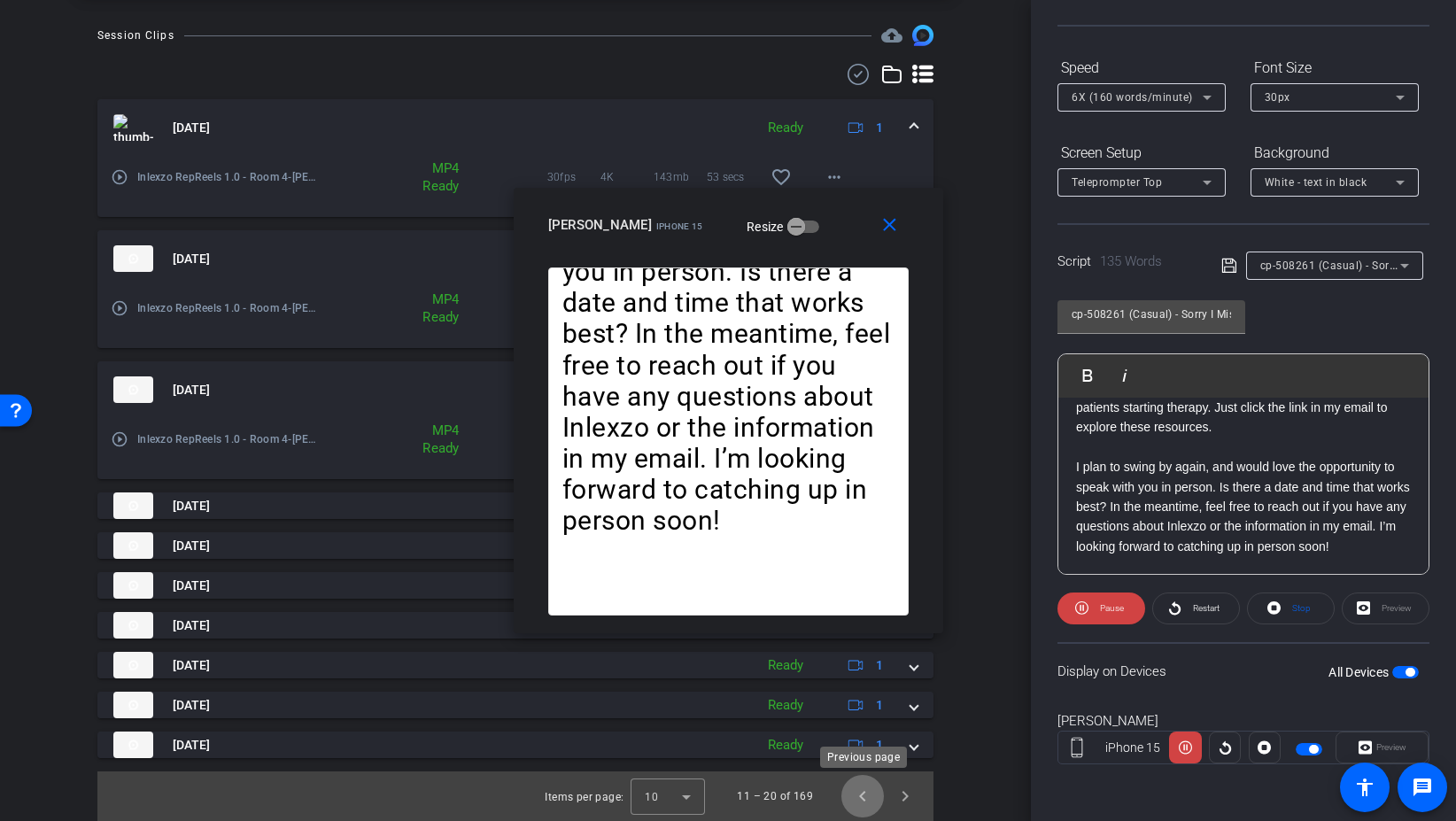
click at [859, 800] on span "Previous page" at bounding box center [863, 796] width 43 height 43
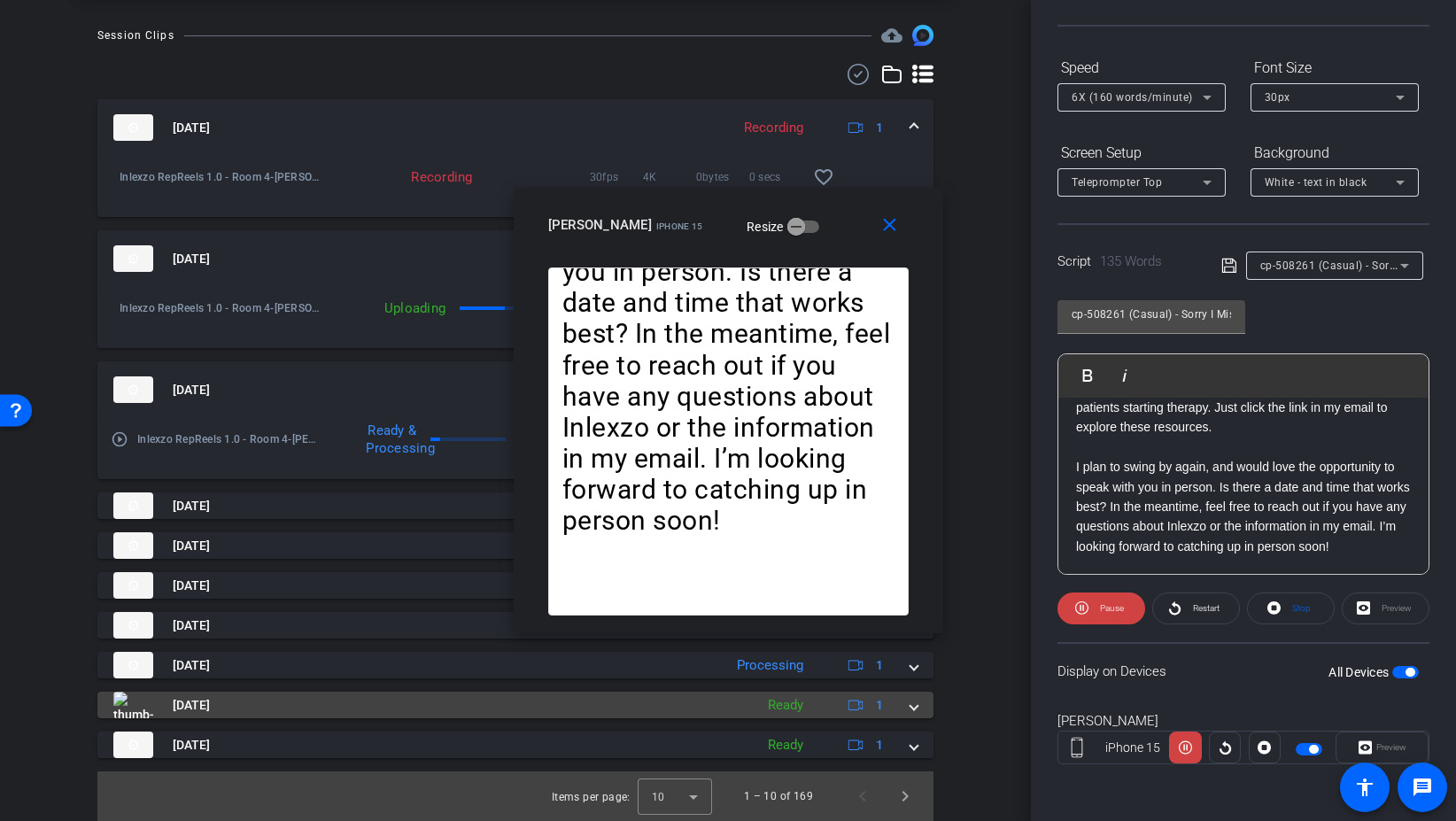
click at [913, 700] on span at bounding box center [914, 704] width 7 height 18
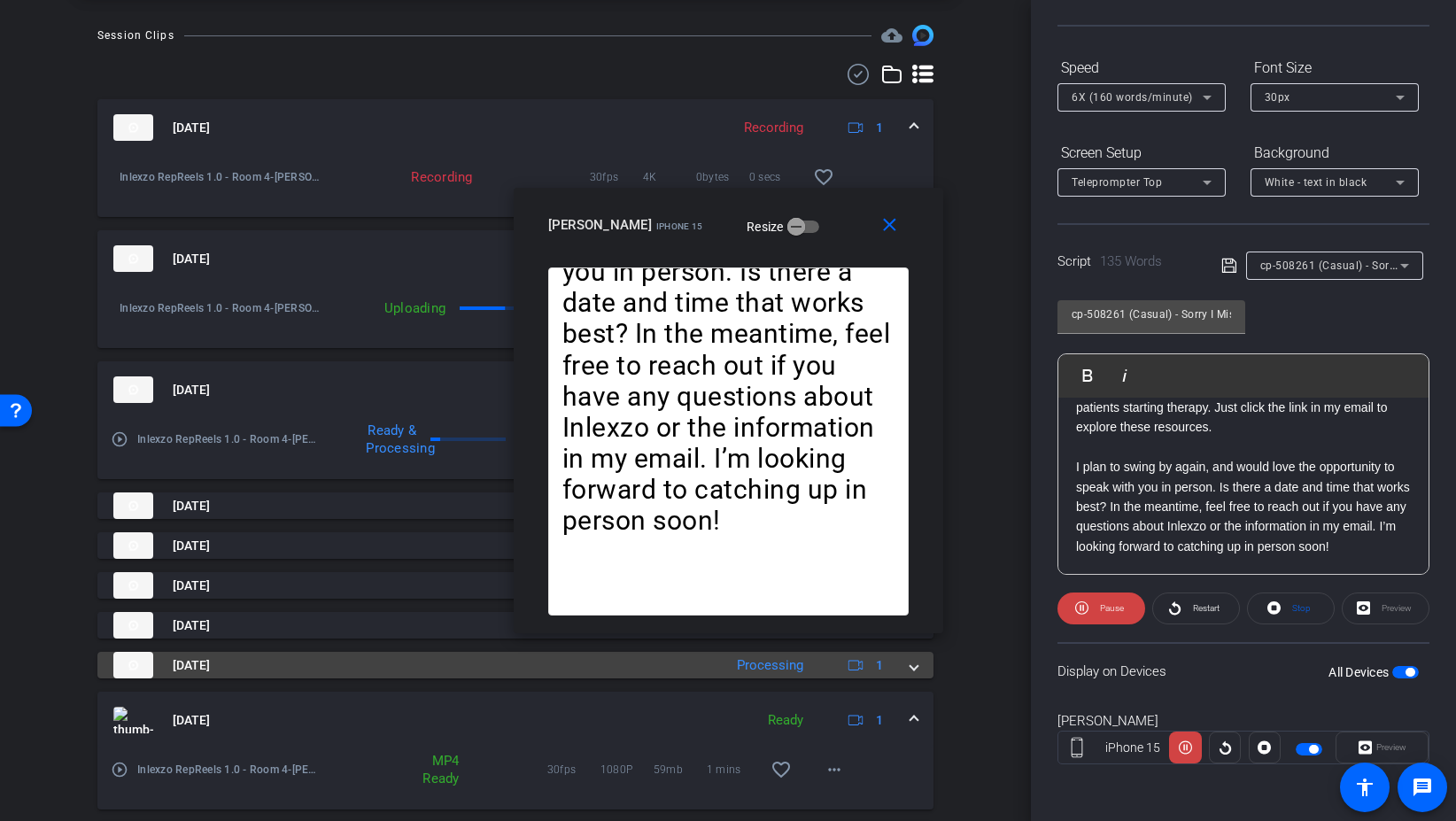
click at [915, 669] on span at bounding box center [914, 665] width 7 height 18
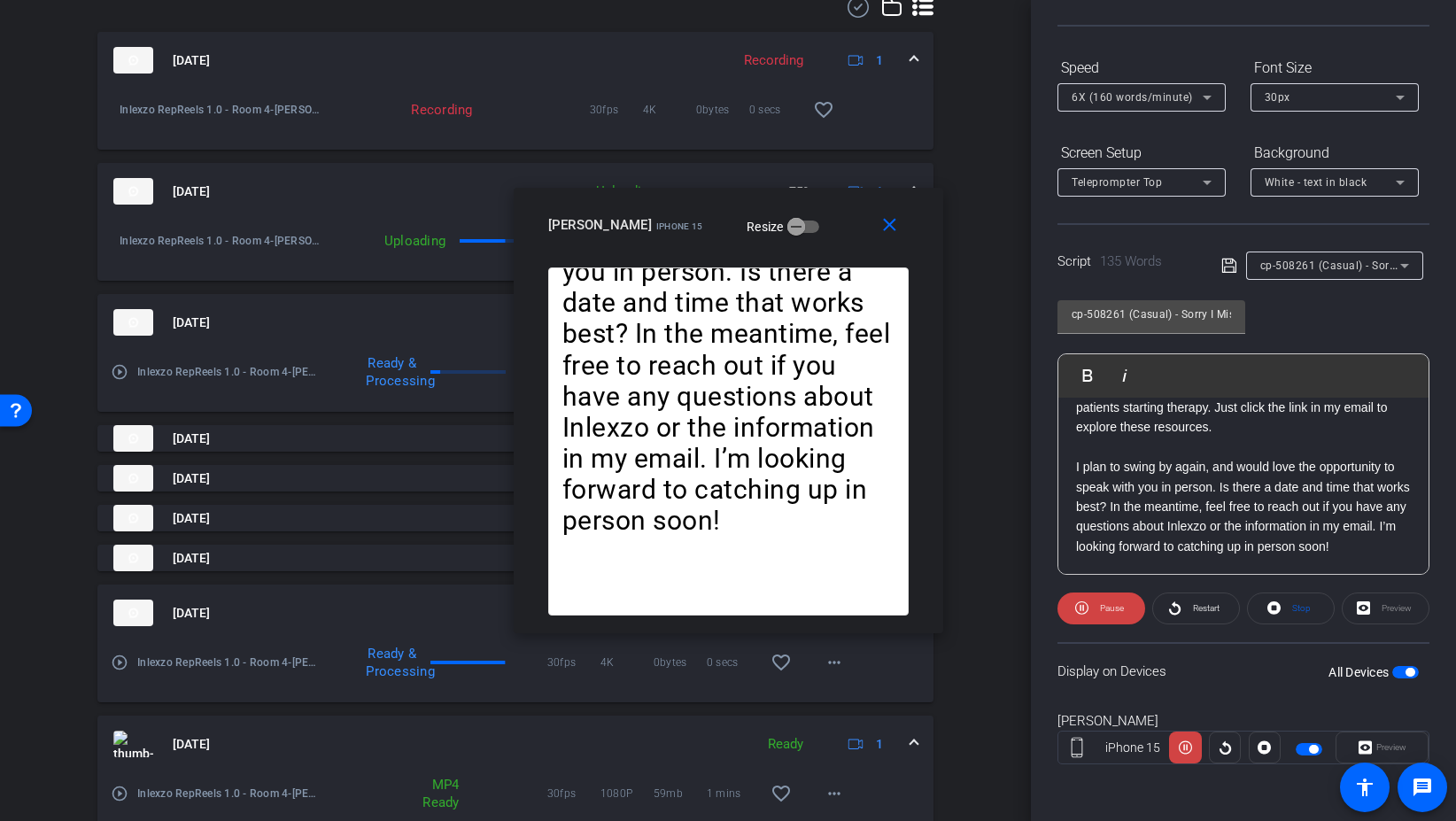
scroll to position [802, 0]
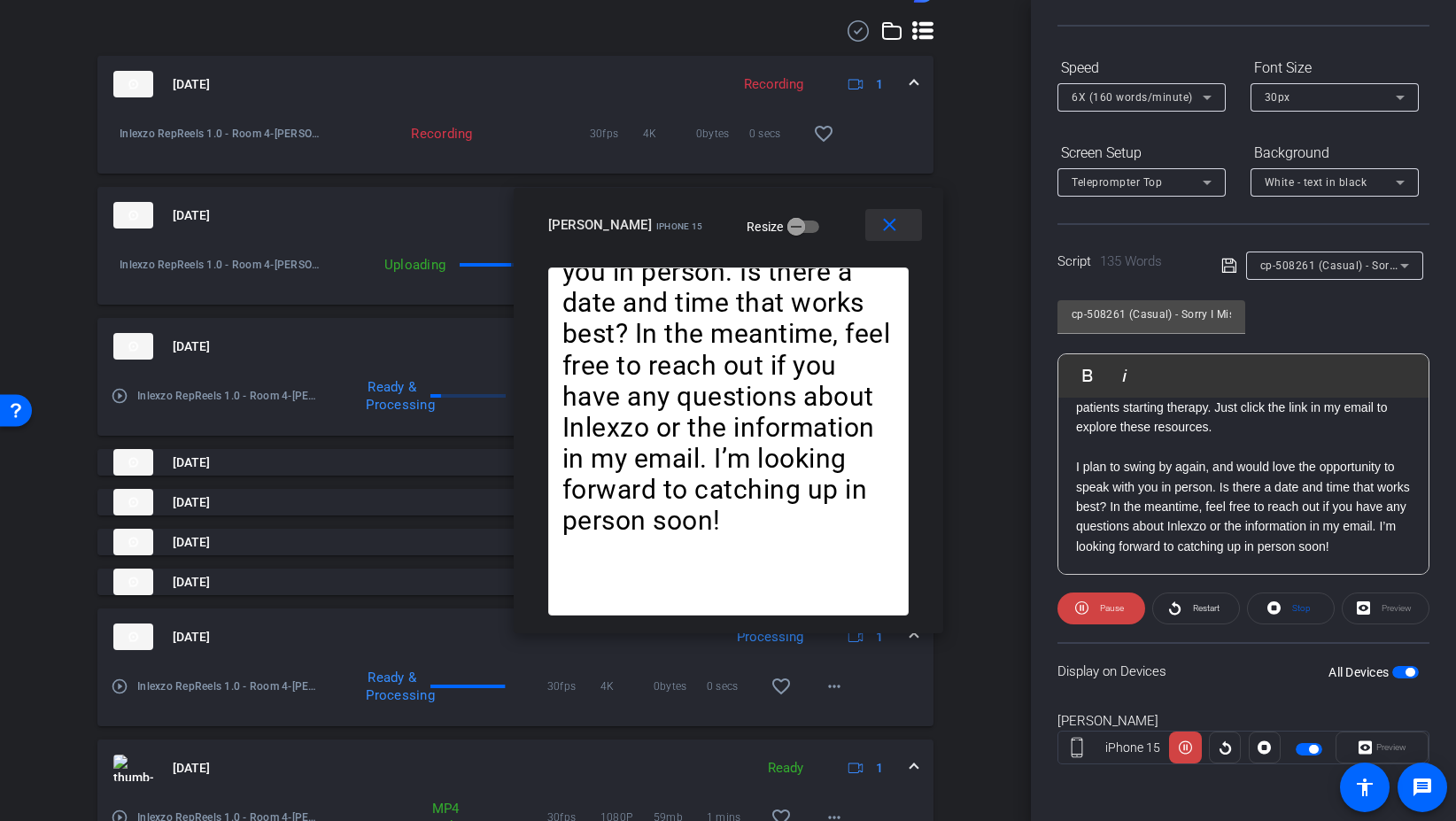
click at [900, 230] on mat-icon "close" at bounding box center [889, 225] width 22 height 22
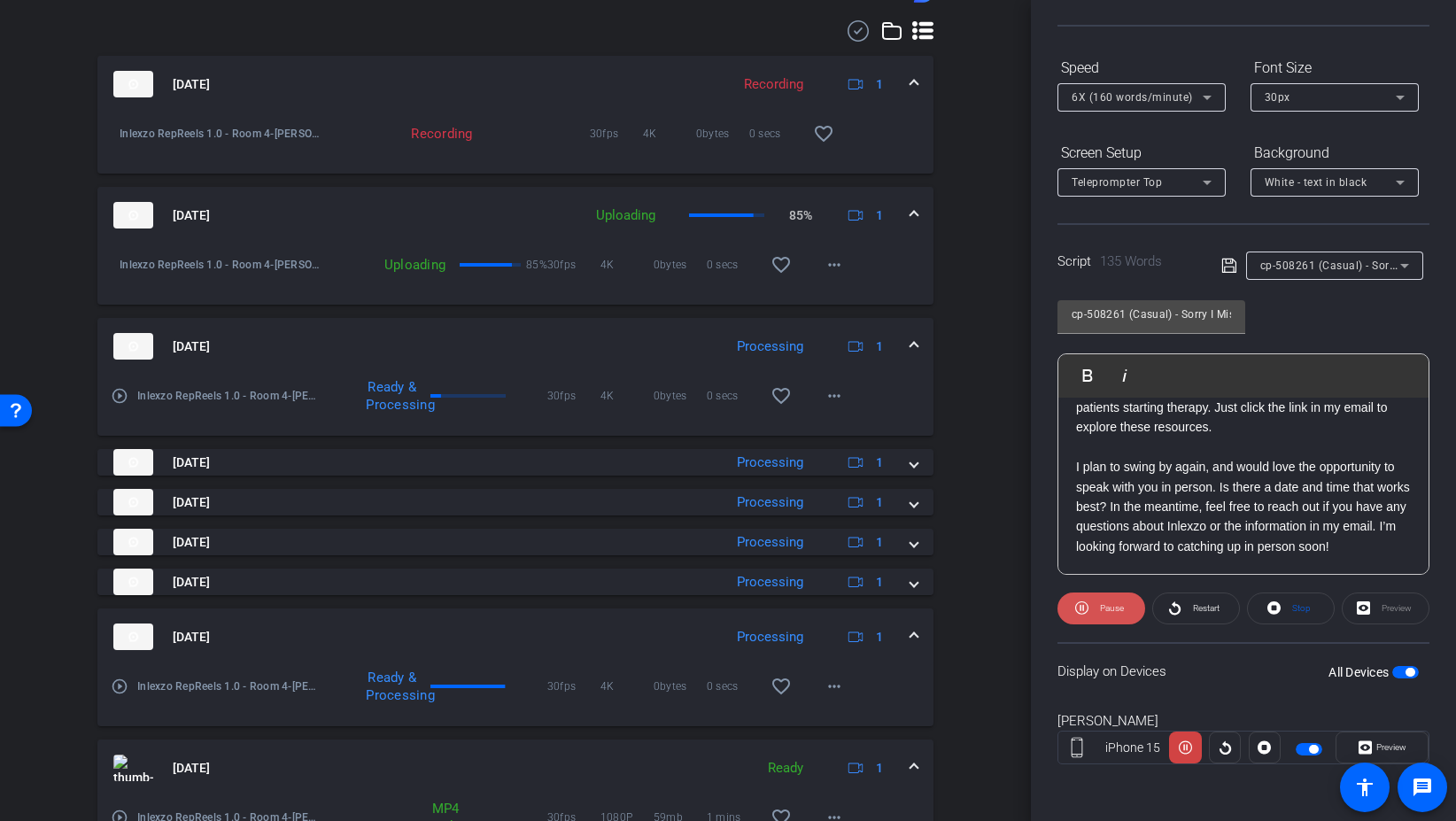
click at [1112, 612] on span "Pause" at bounding box center [1112, 608] width 24 height 10
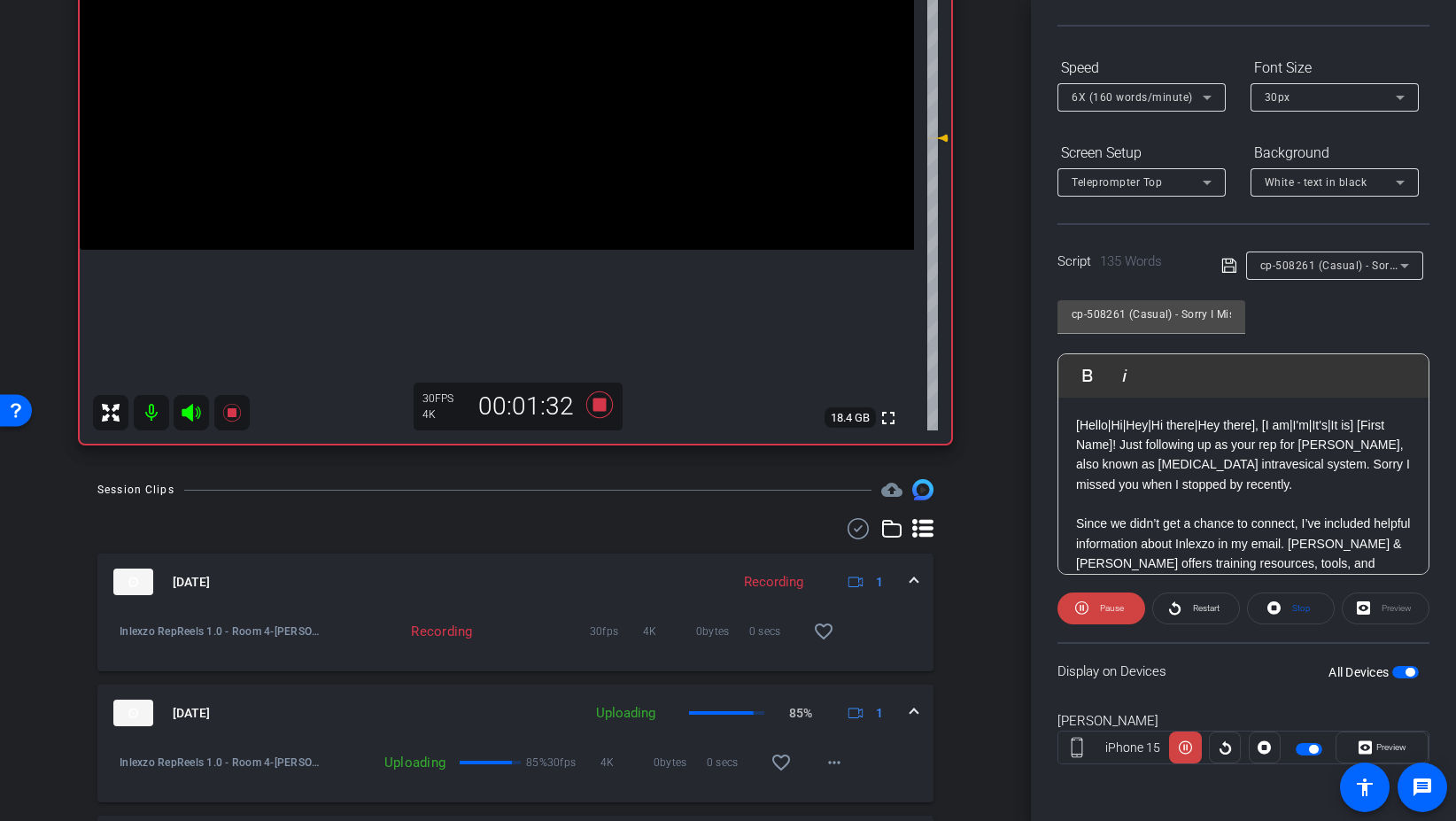
scroll to position [0, 0]
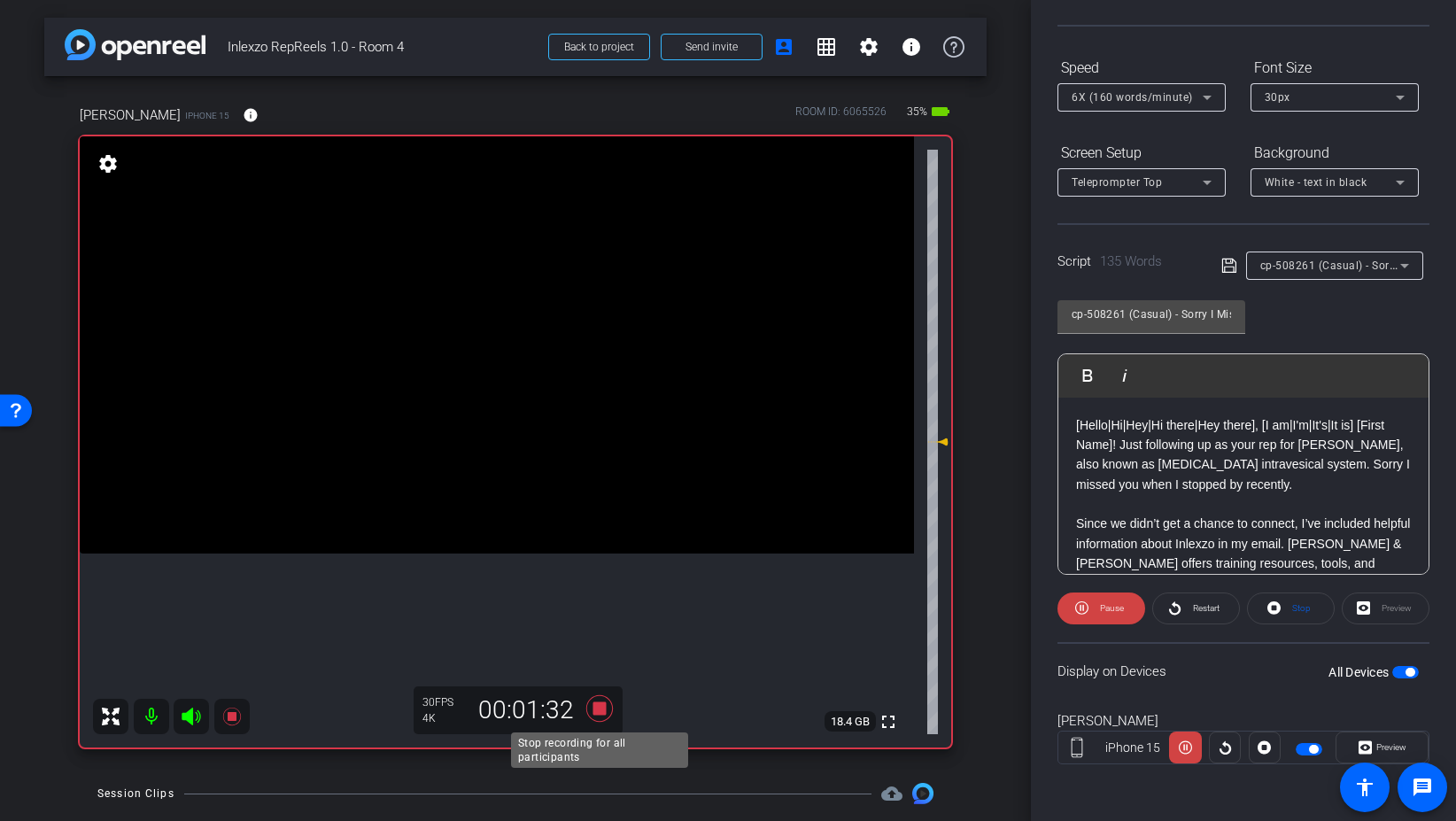
click at [598, 704] on icon at bounding box center [599, 707] width 26 height 26
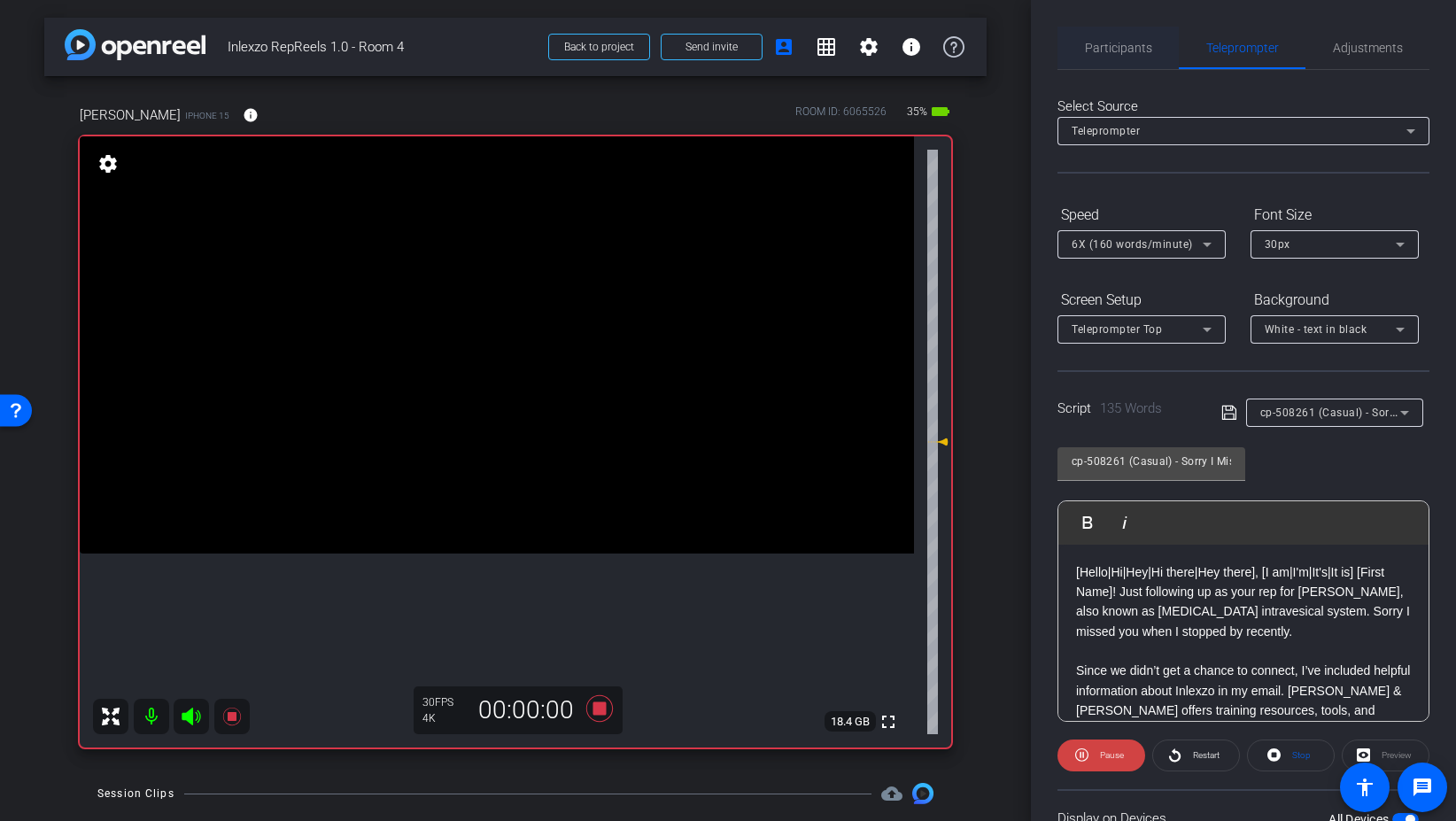
click at [1093, 61] on span "Participants" at bounding box center [1118, 48] width 67 height 43
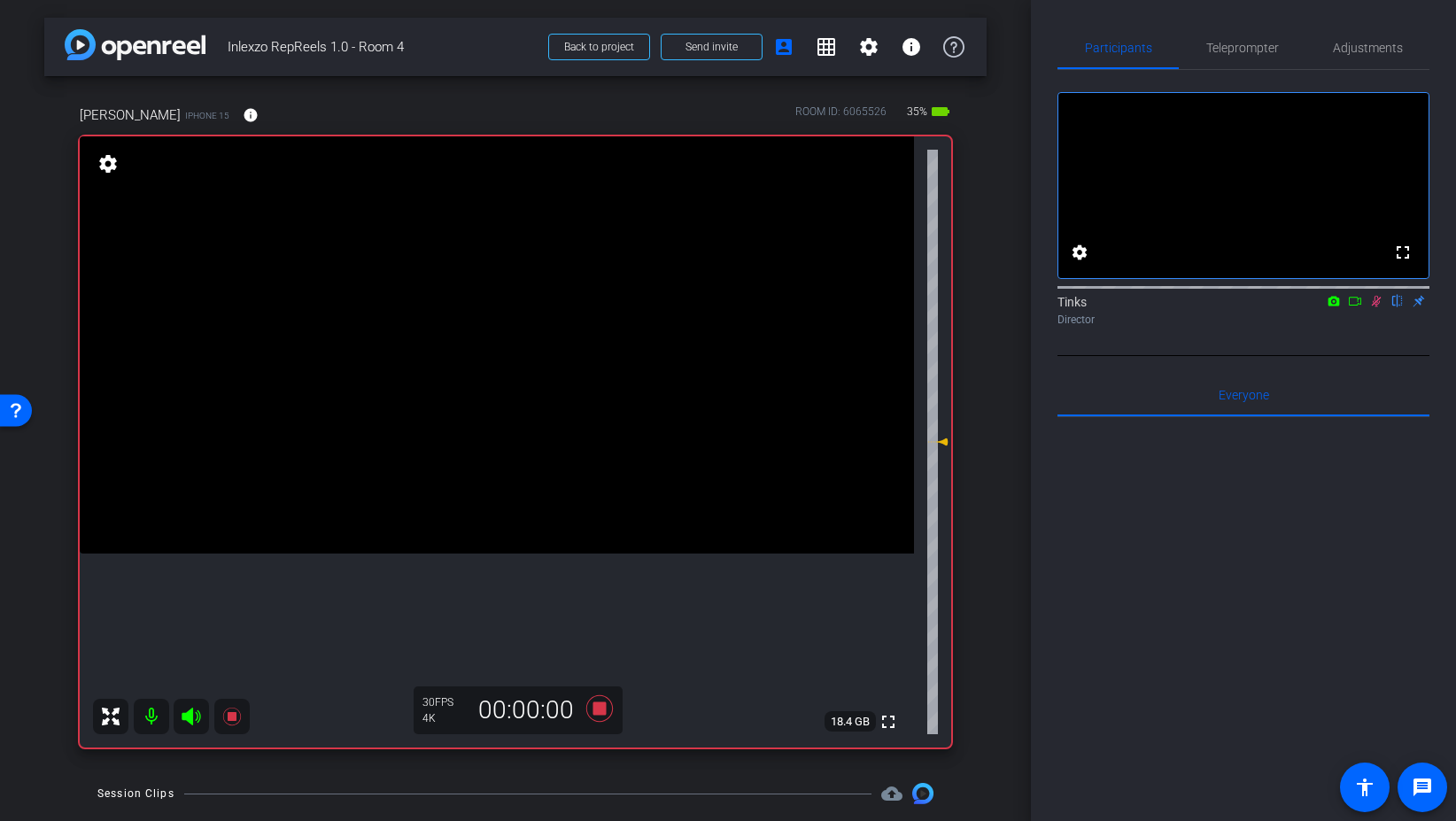
click at [1377, 307] on icon at bounding box center [1377, 301] width 10 height 12
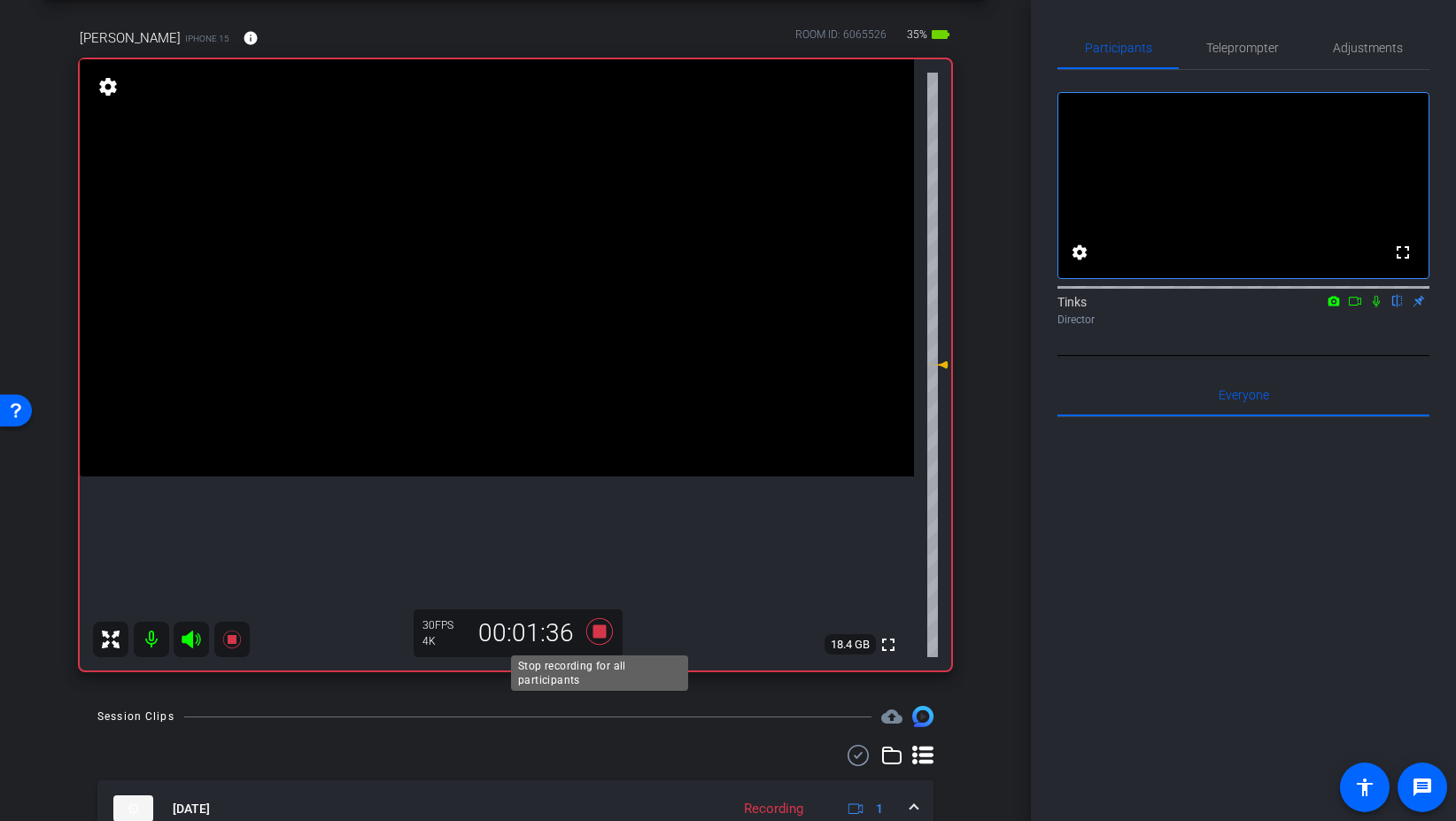
click at [605, 634] on icon at bounding box center [599, 631] width 26 height 26
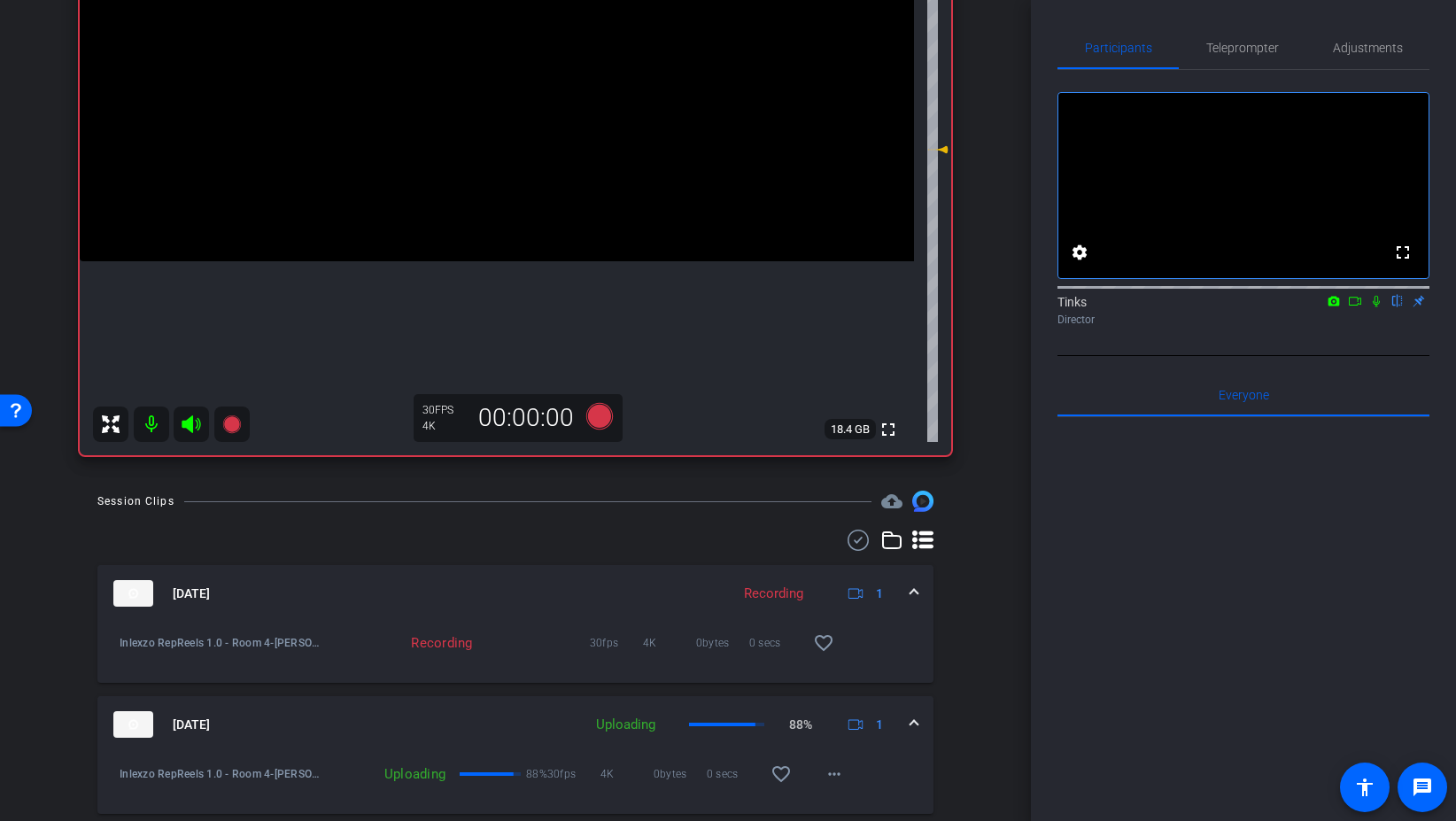
scroll to position [308, 0]
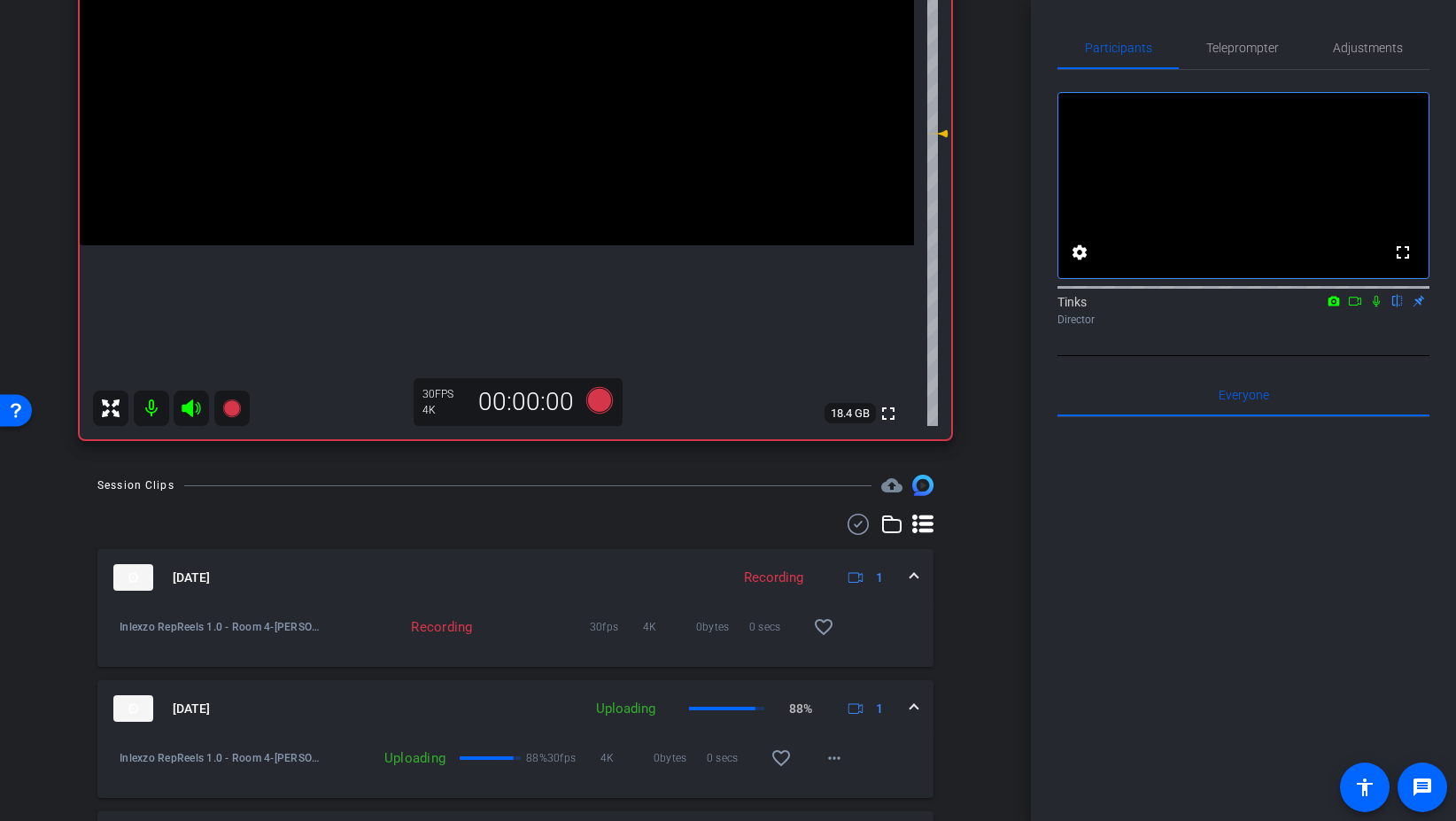
click at [888, 621] on div "Inlexzo RepReels 1.0 - Room 4-Jay Schmidke-2025-08-29-13-33-32-058-0 Recording …" at bounding box center [515, 616] width 810 height 21
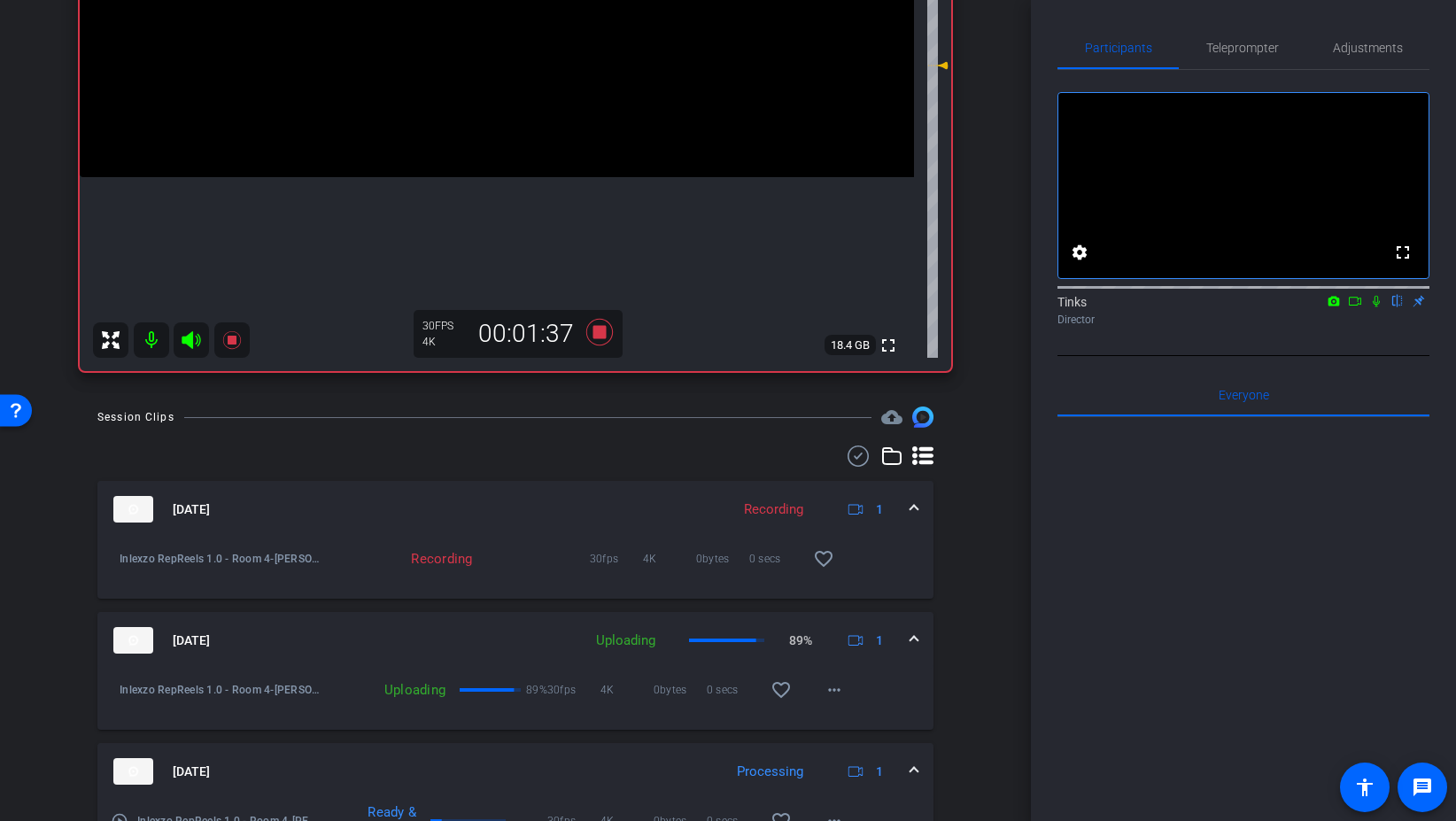
scroll to position [0, 0]
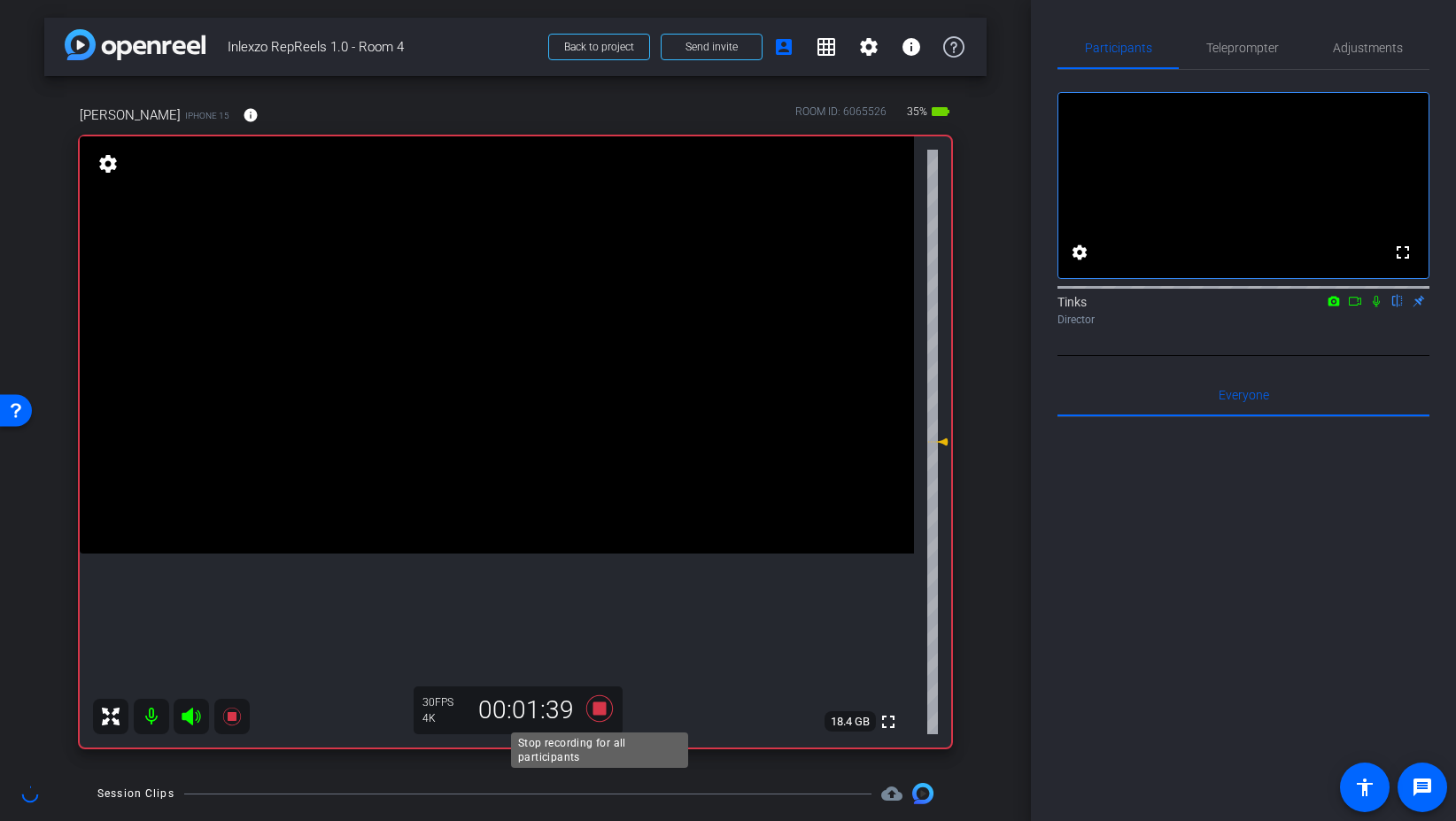
click at [595, 709] on icon at bounding box center [599, 707] width 26 height 26
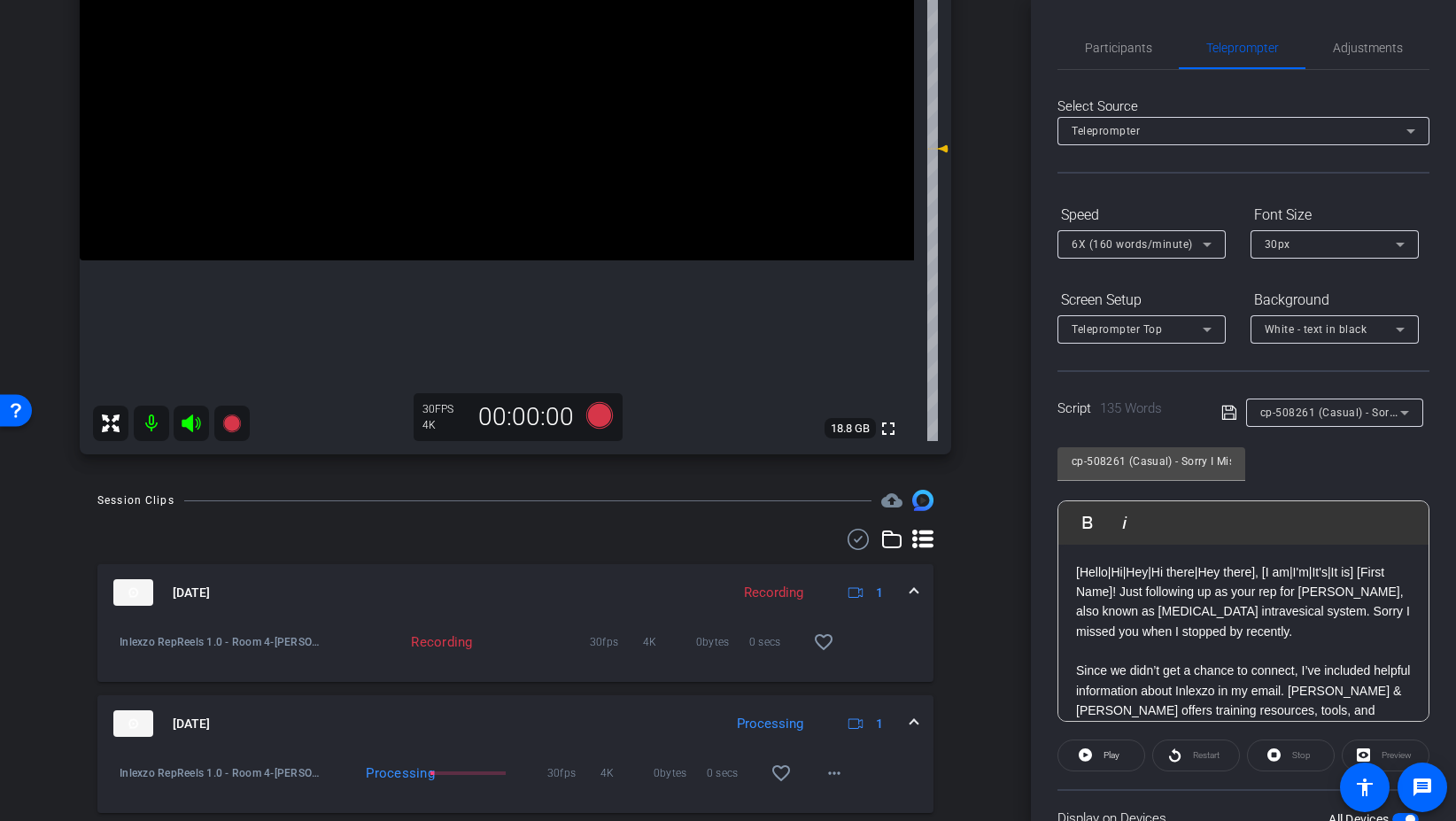
scroll to position [301, 0]
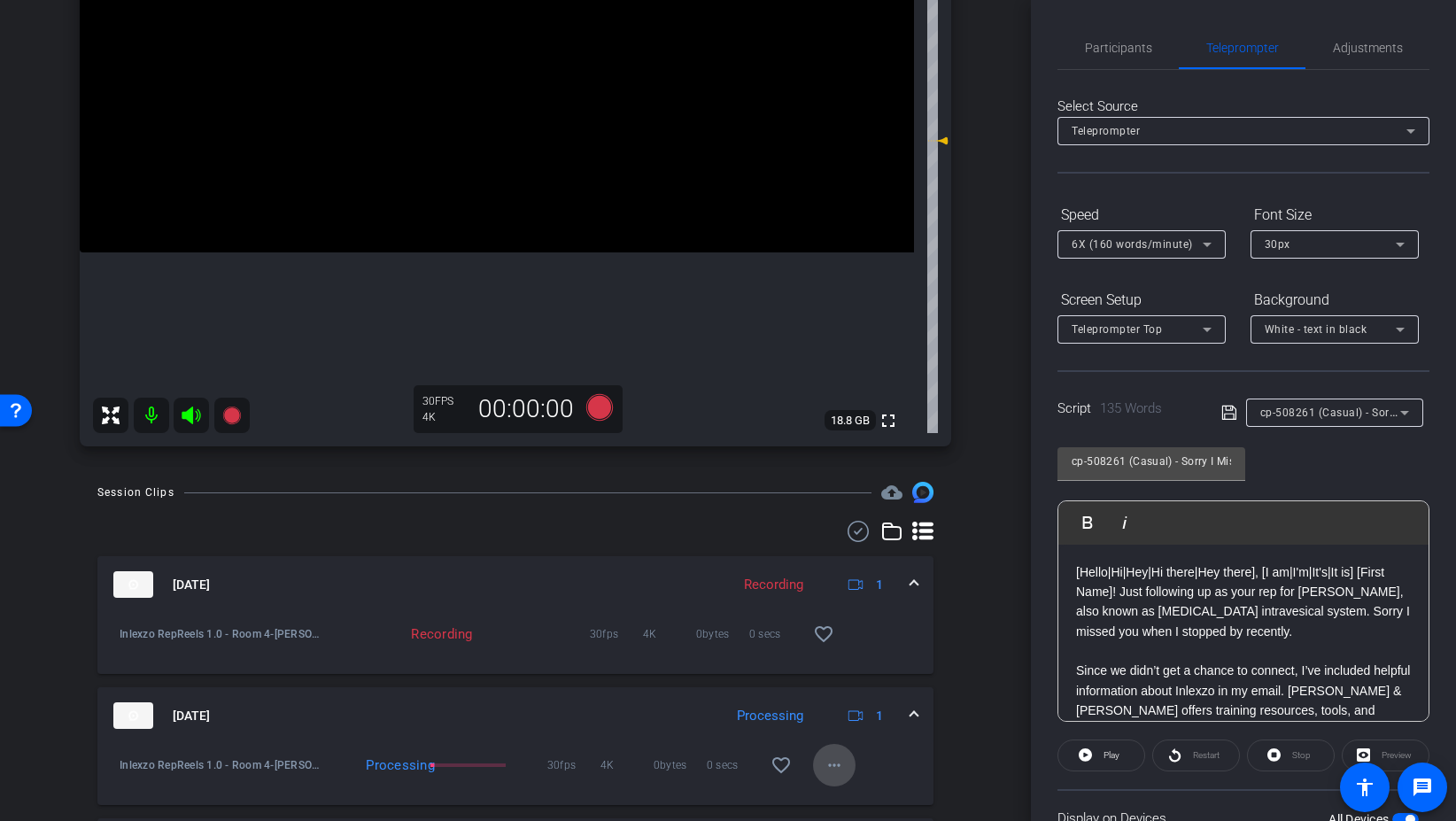
click at [828, 765] on mat-icon "more_horiz" at bounding box center [835, 765] width 21 height 21
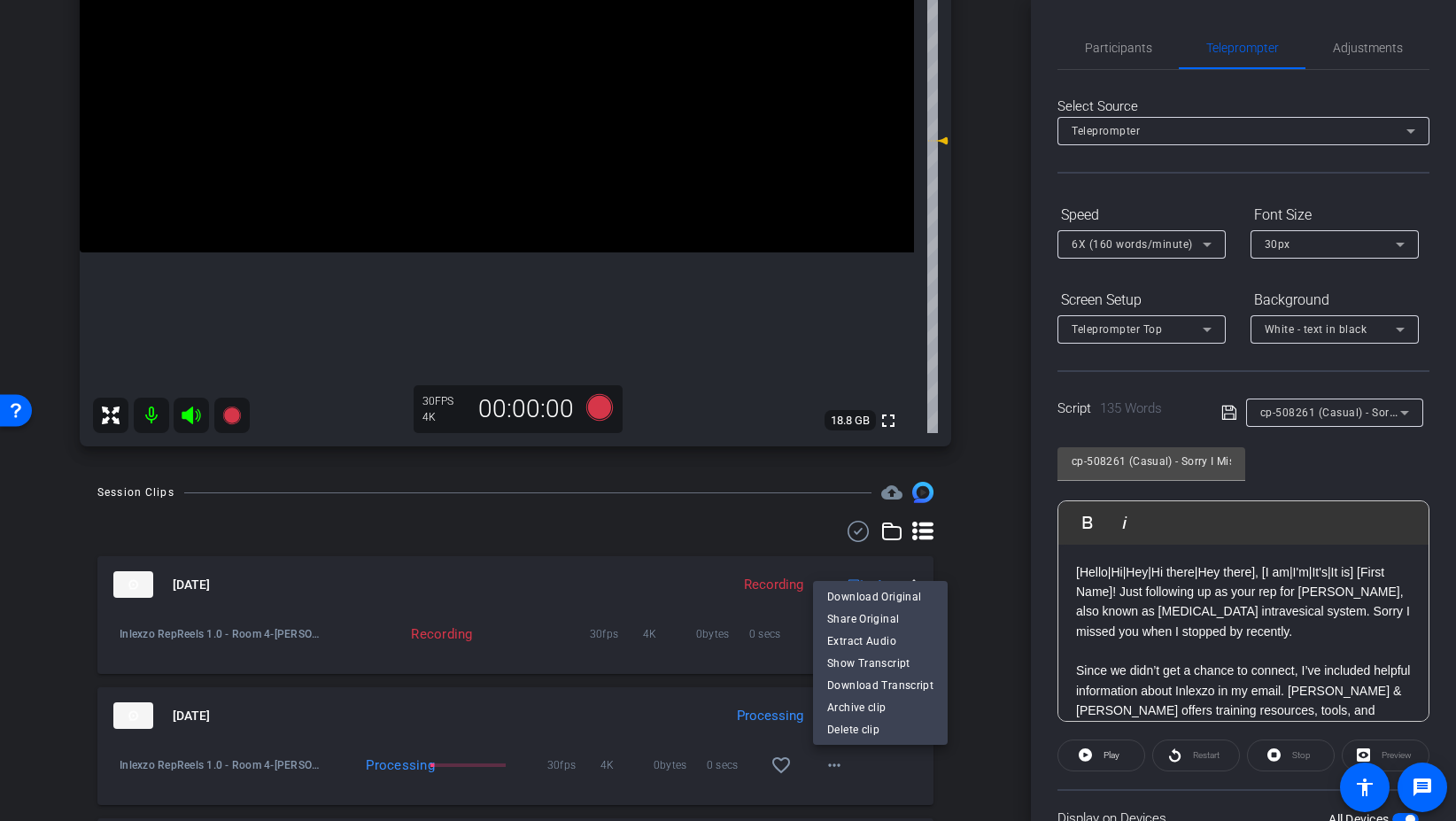
click at [983, 606] on div at bounding box center [728, 410] width 1456 height 821
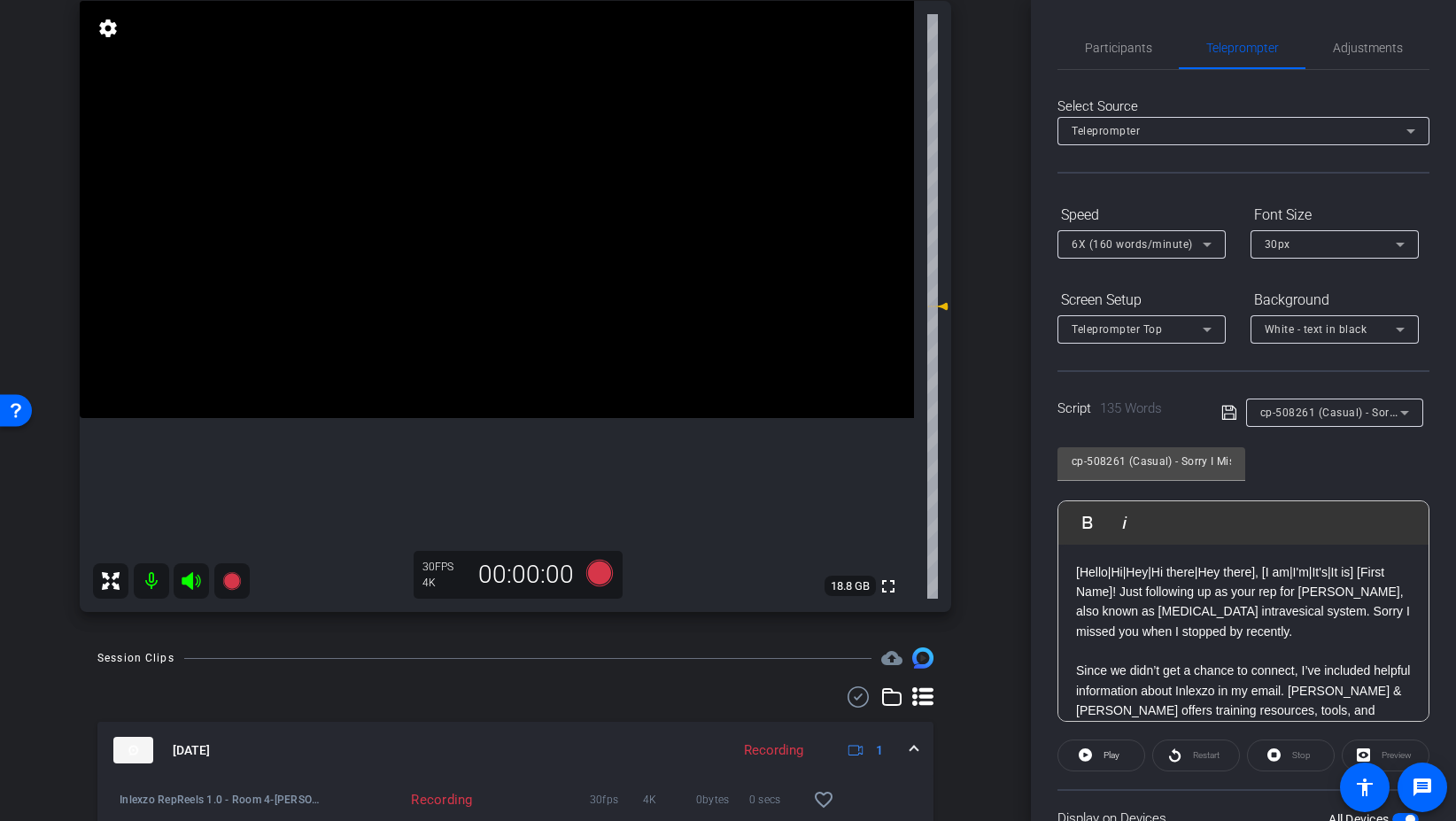
scroll to position [113, 0]
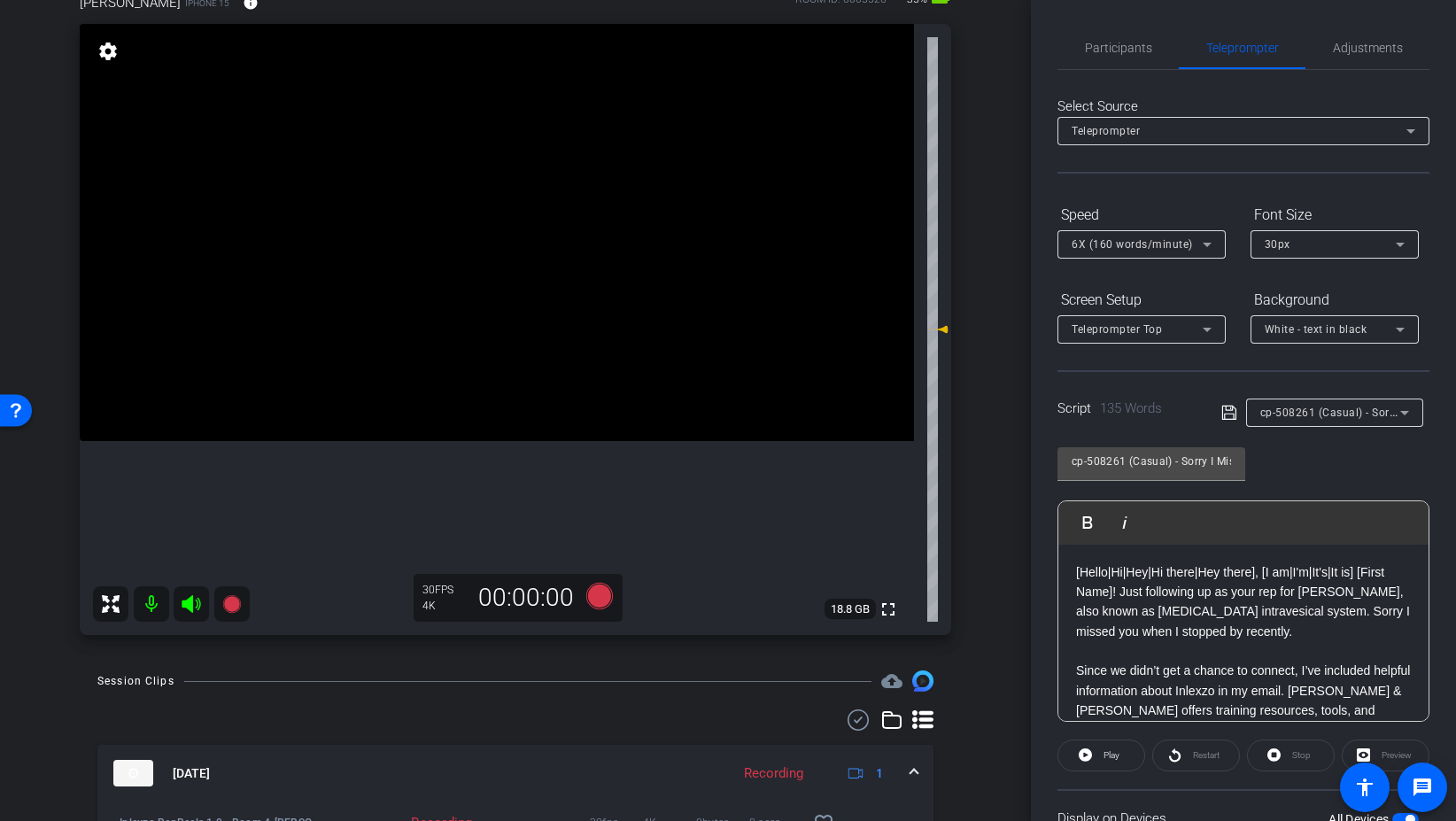
click at [614, 602] on icon at bounding box center [600, 596] width 43 height 32
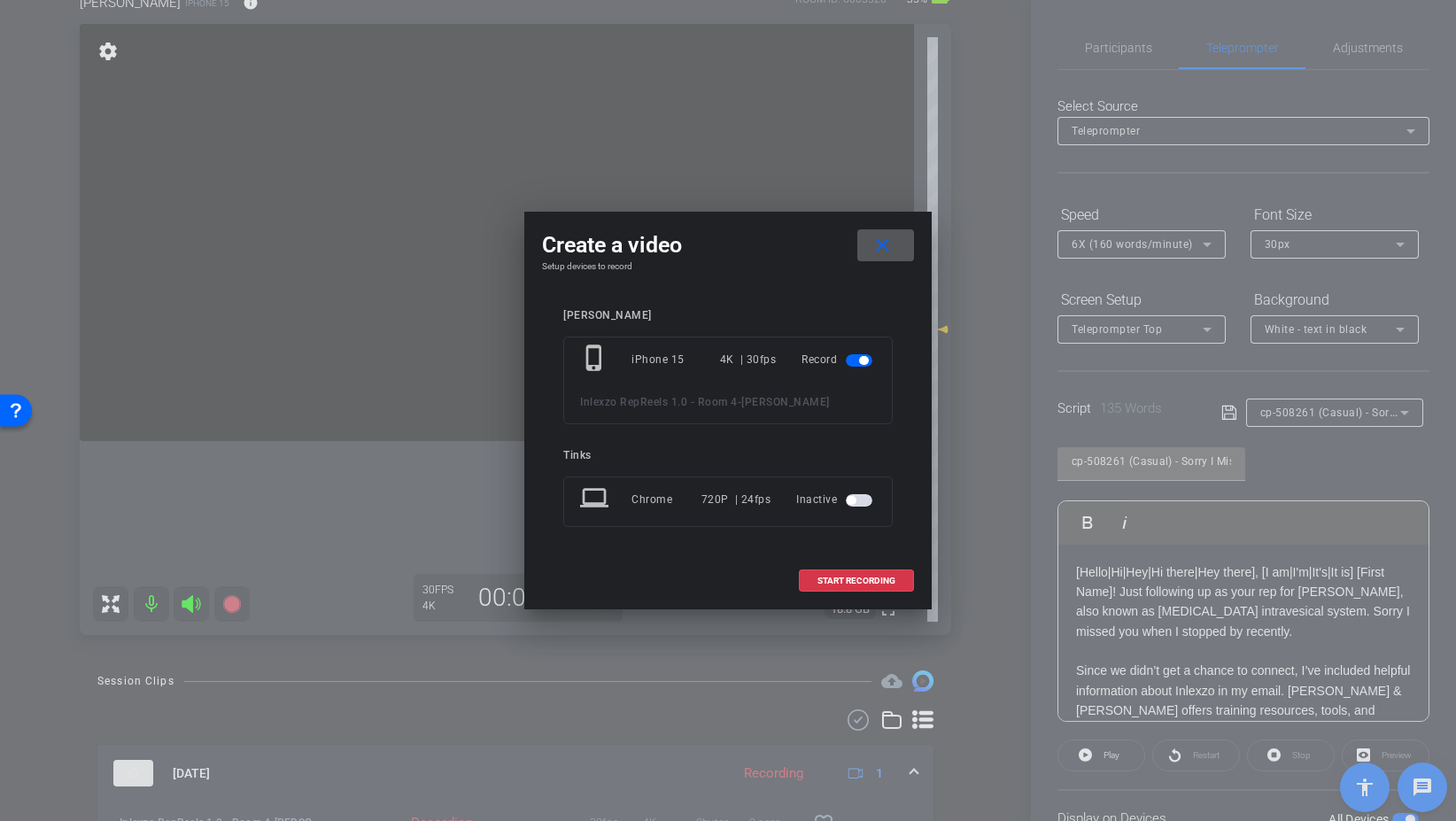
click at [888, 246] on mat-icon "close" at bounding box center [883, 246] width 22 height 22
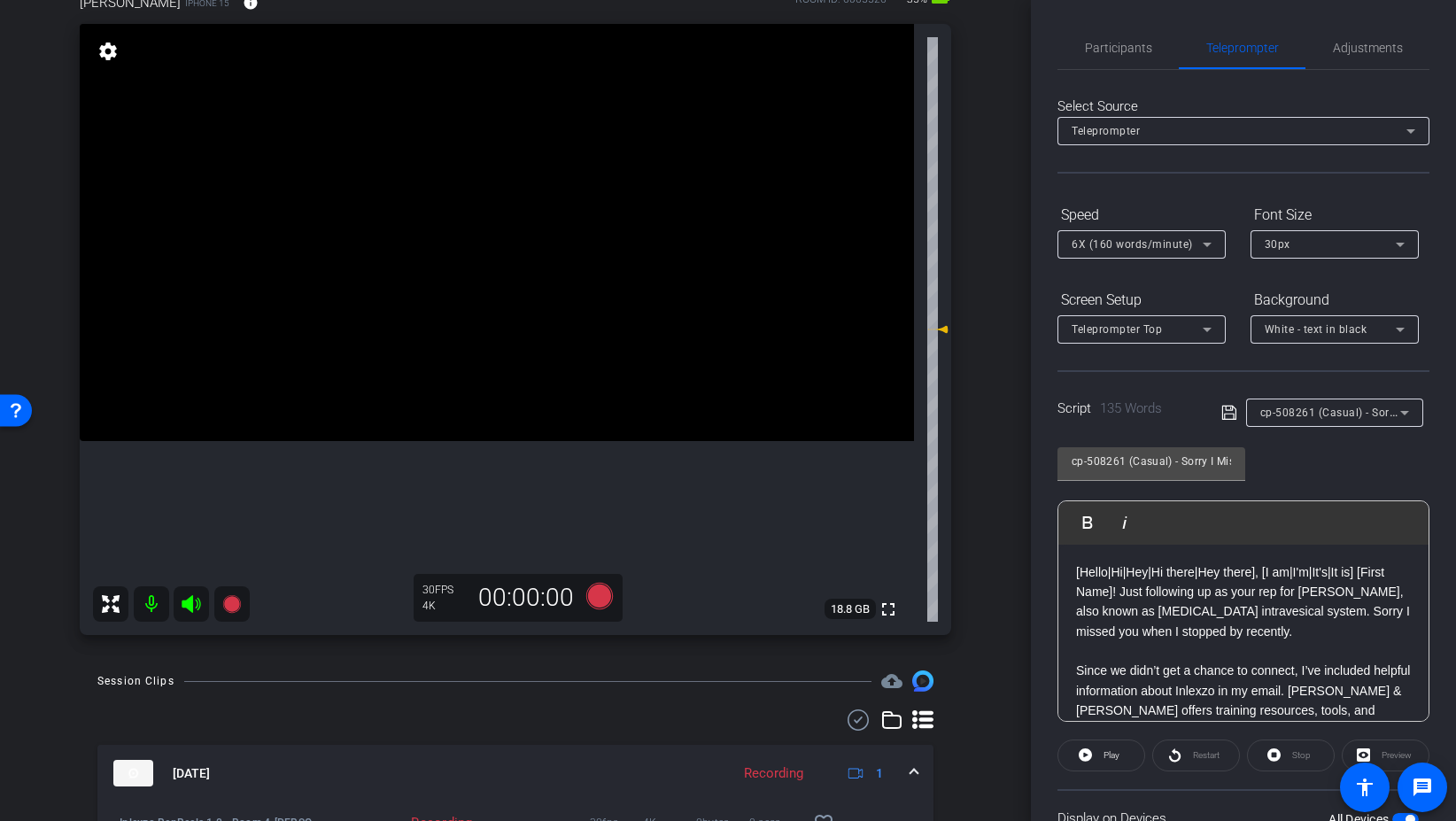
scroll to position [131, 0]
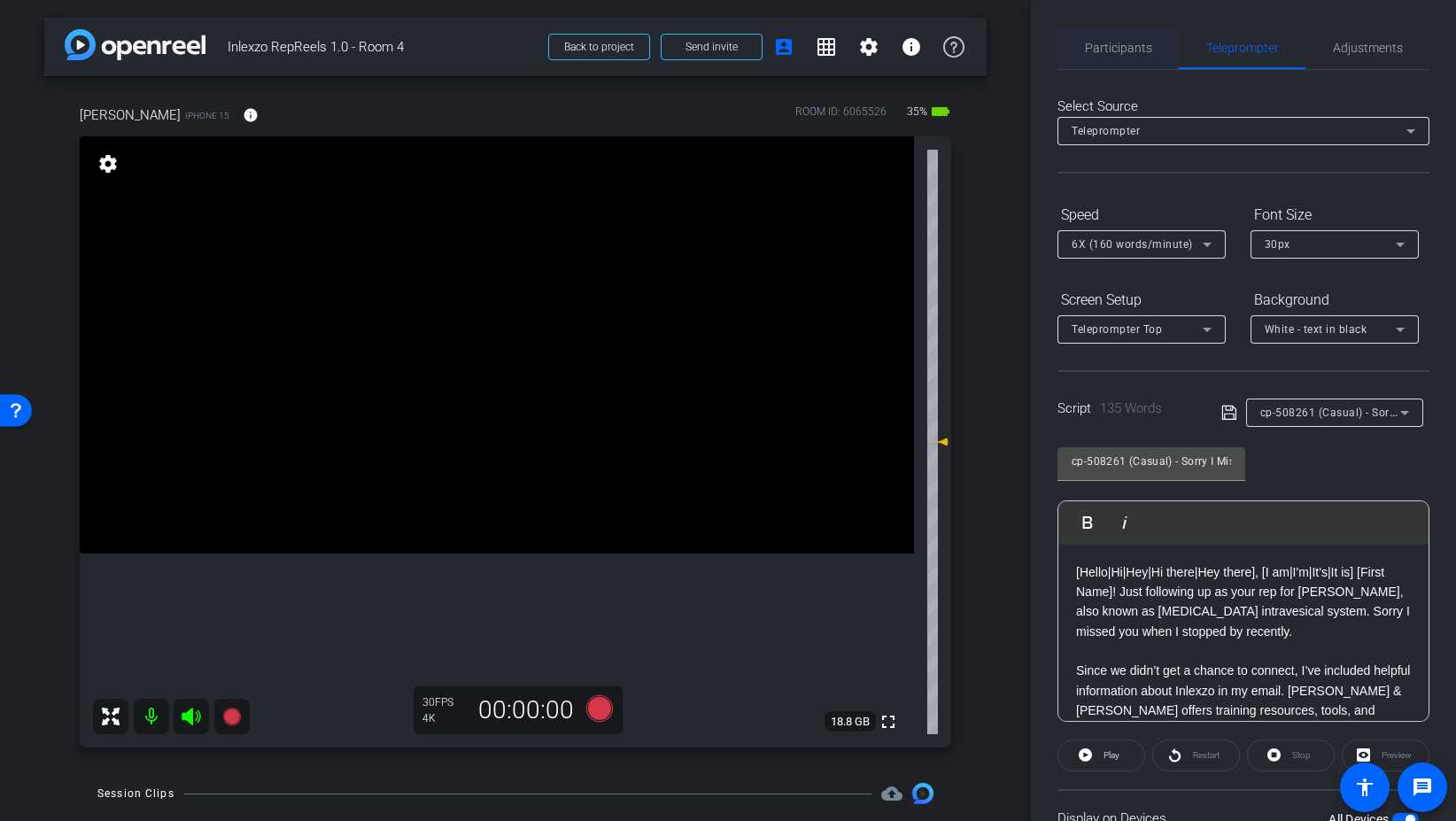
click at [1104, 33] on span "Participants" at bounding box center [1118, 48] width 67 height 43
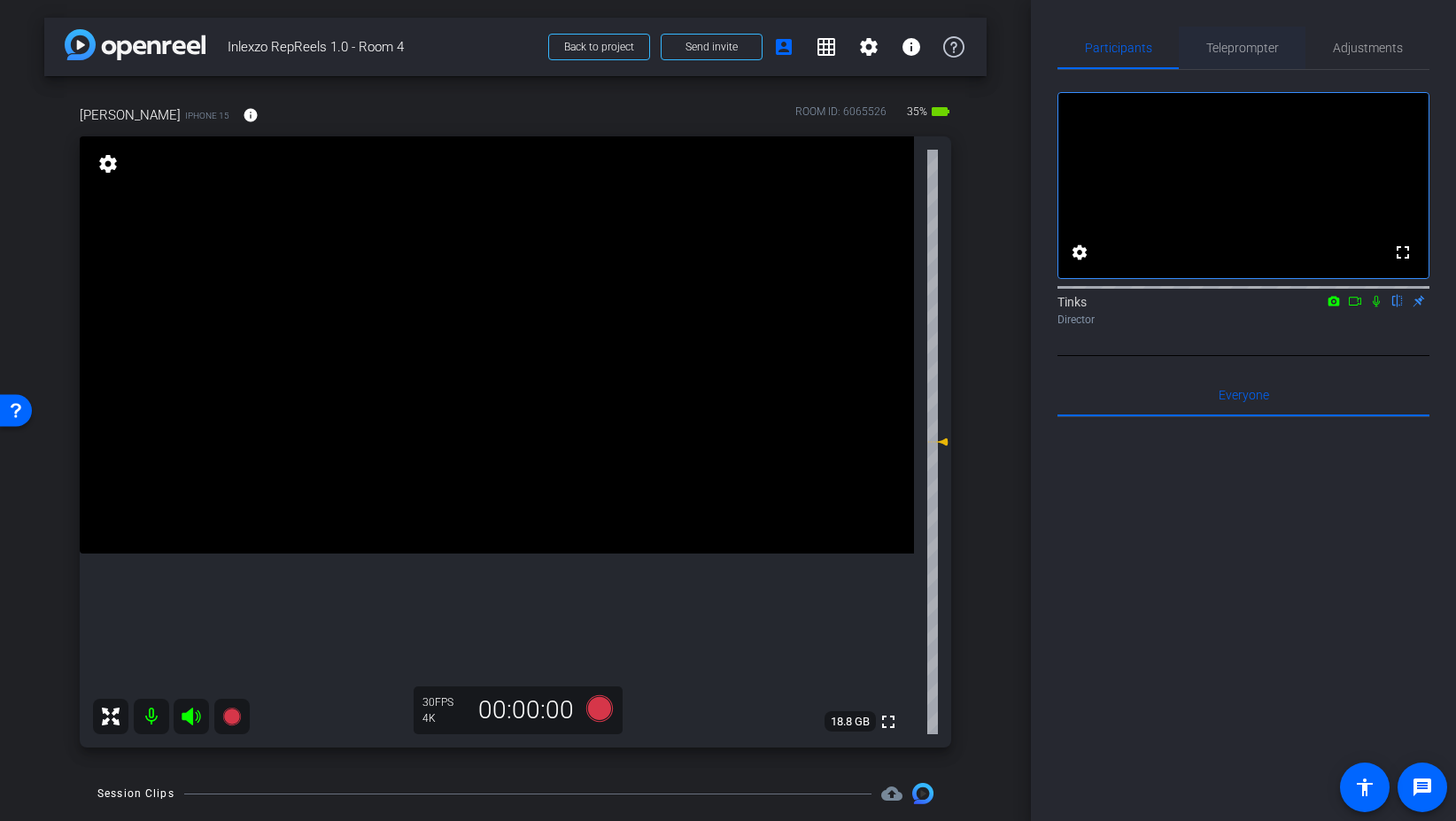
click at [1257, 47] on span "Teleprompter" at bounding box center [1242, 48] width 73 height 13
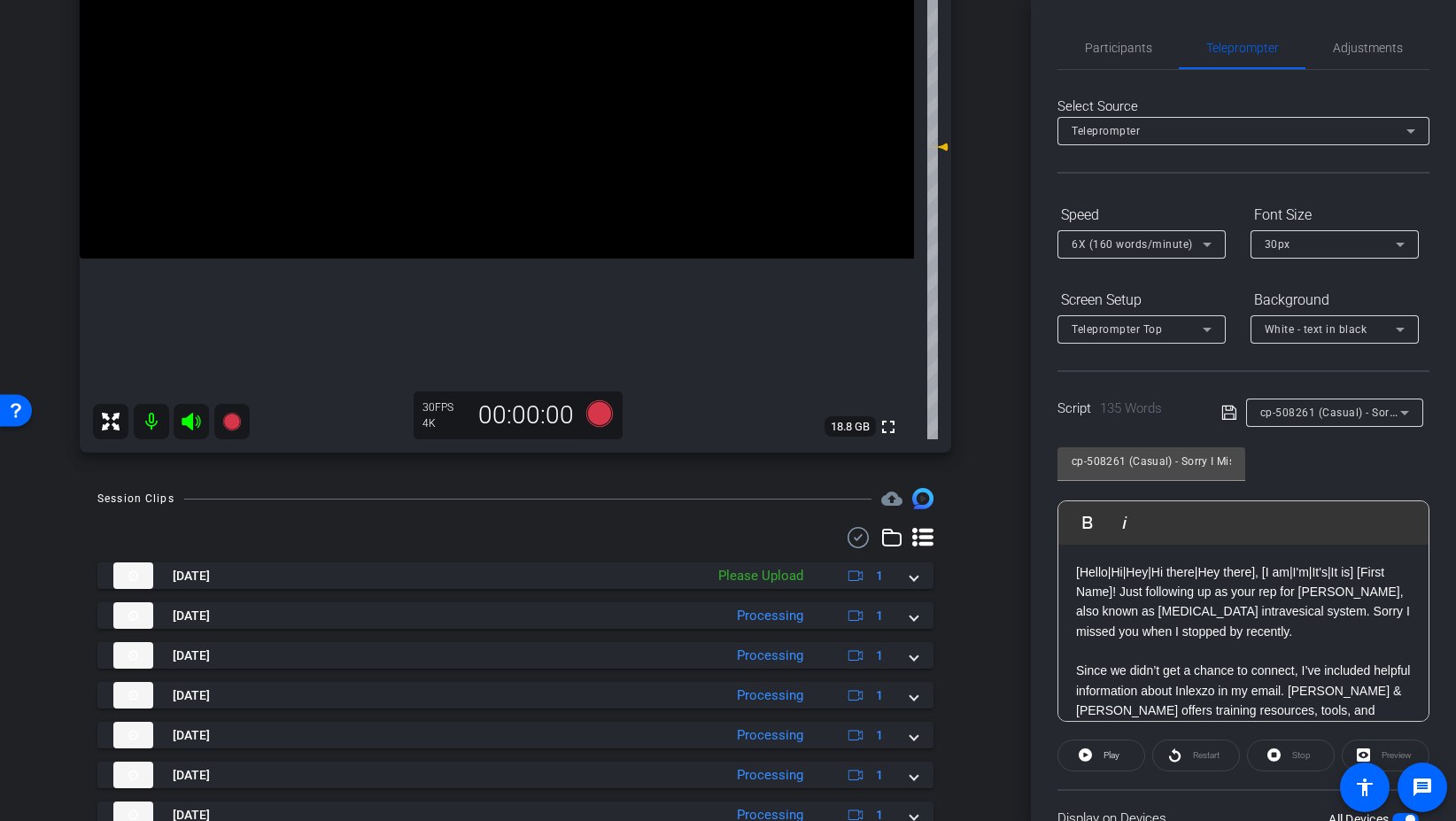
scroll to position [319, 0]
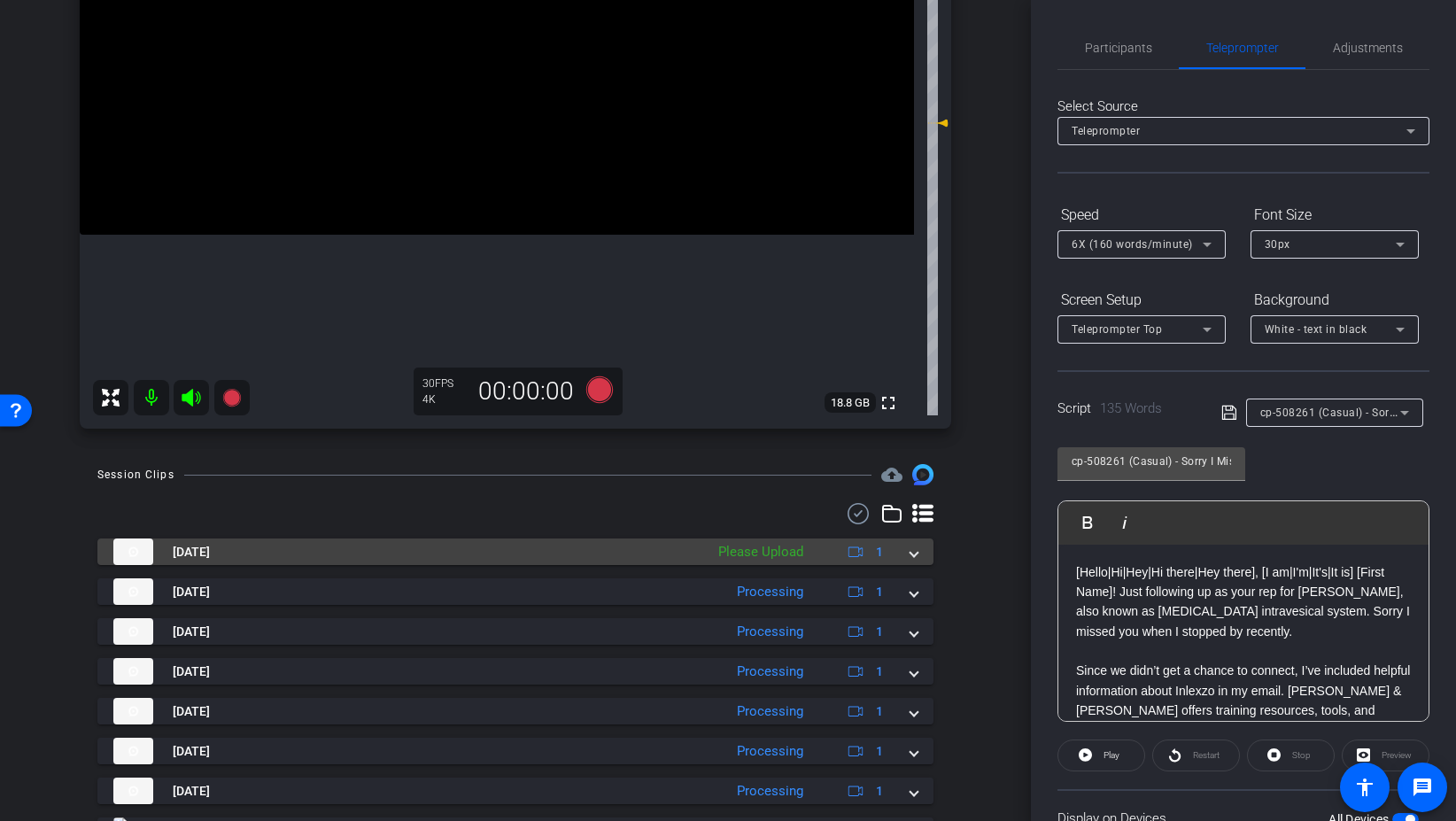
click at [915, 556] on span at bounding box center [914, 552] width 7 height 18
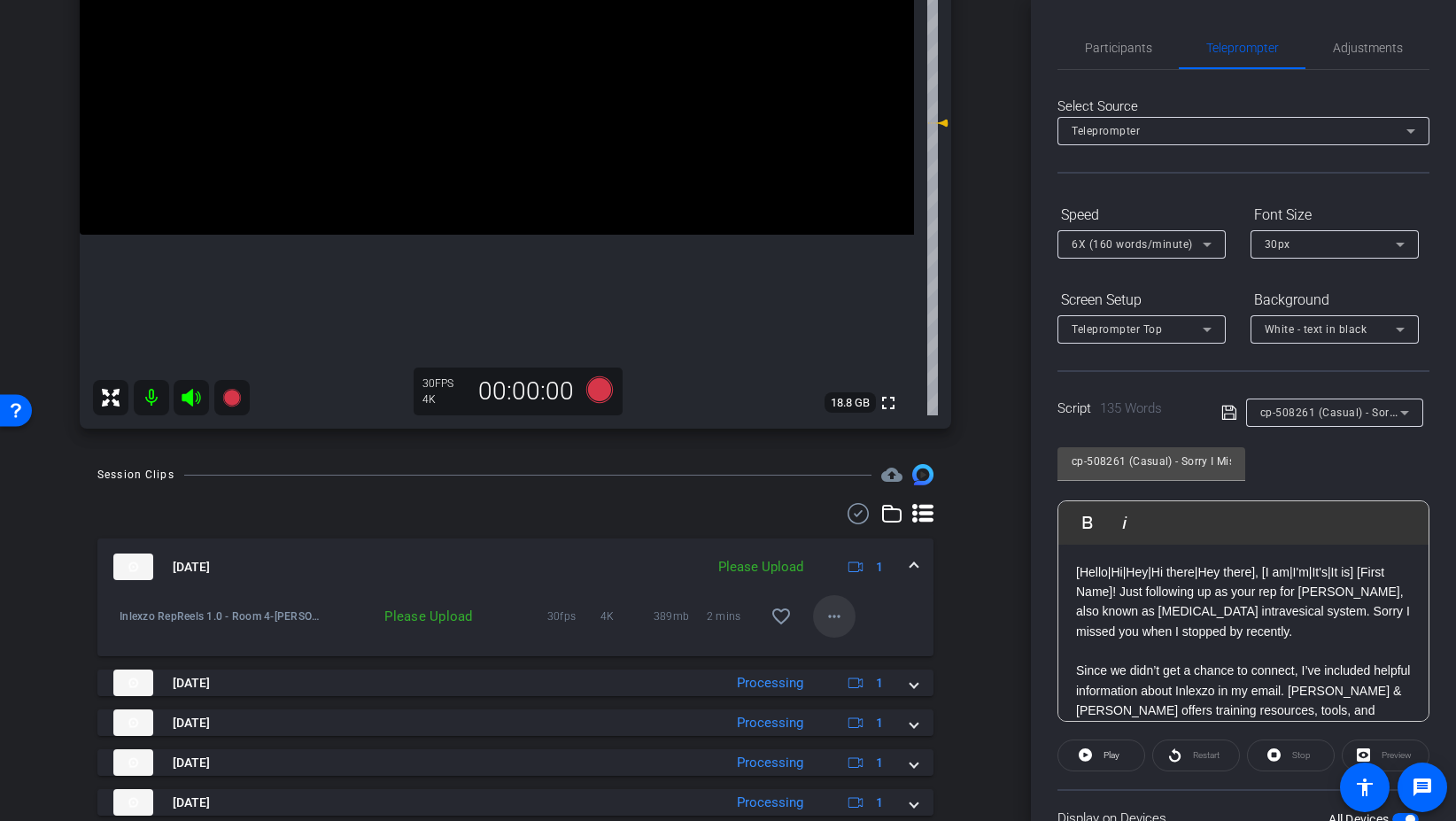
click at [833, 619] on mat-icon "more_horiz" at bounding box center [835, 616] width 21 height 21
click at [864, 653] on span "Upload" at bounding box center [862, 654] width 71 height 21
click at [1338, 419] on span "cp-508261 (Casual) - Sorry I Missed You" at bounding box center [1365, 411] width 208 height 15
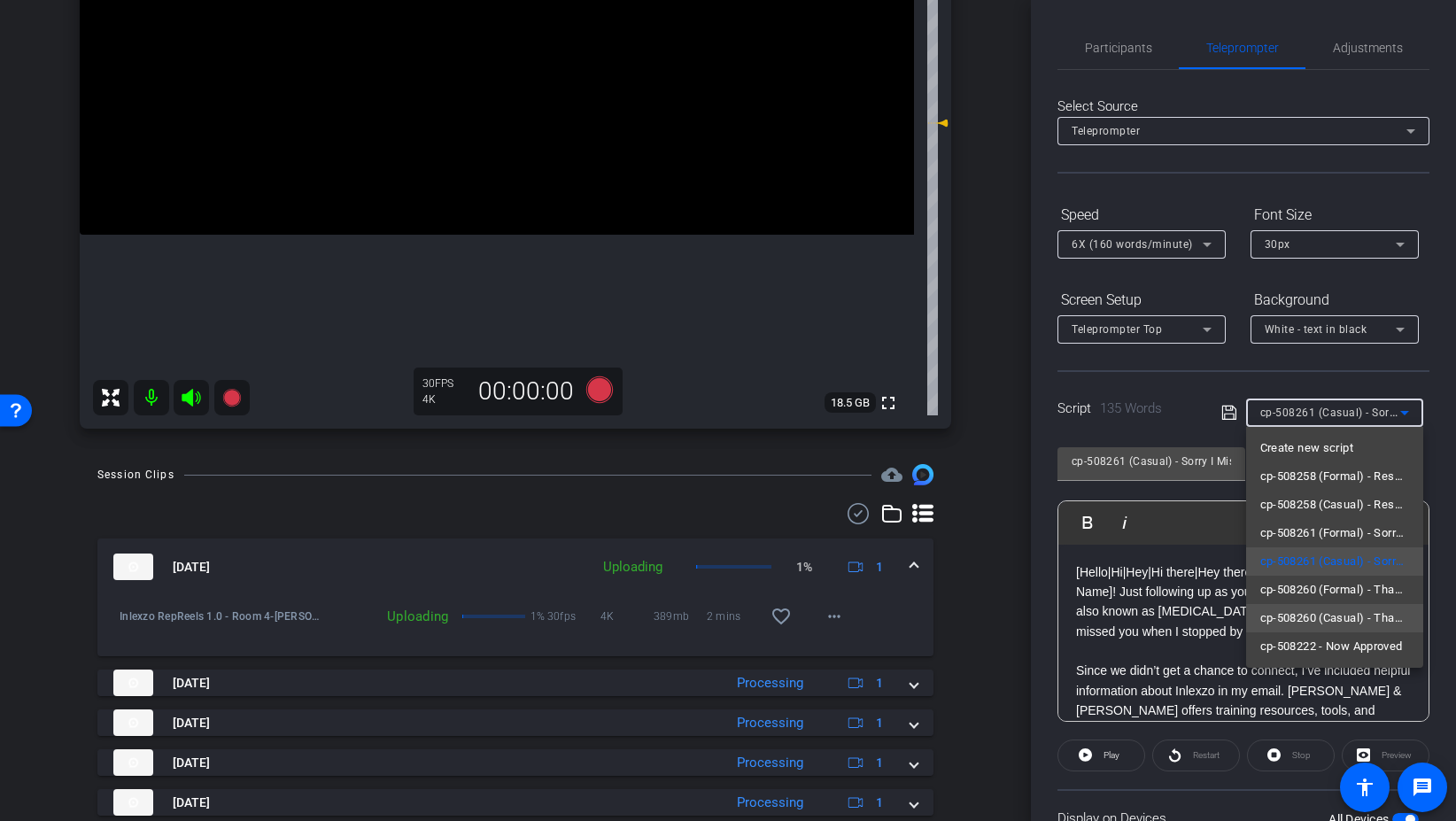
click at [1318, 619] on span "cp-508260 (Casual) - Thanks for Seeing Me" at bounding box center [1335, 618] width 149 height 21
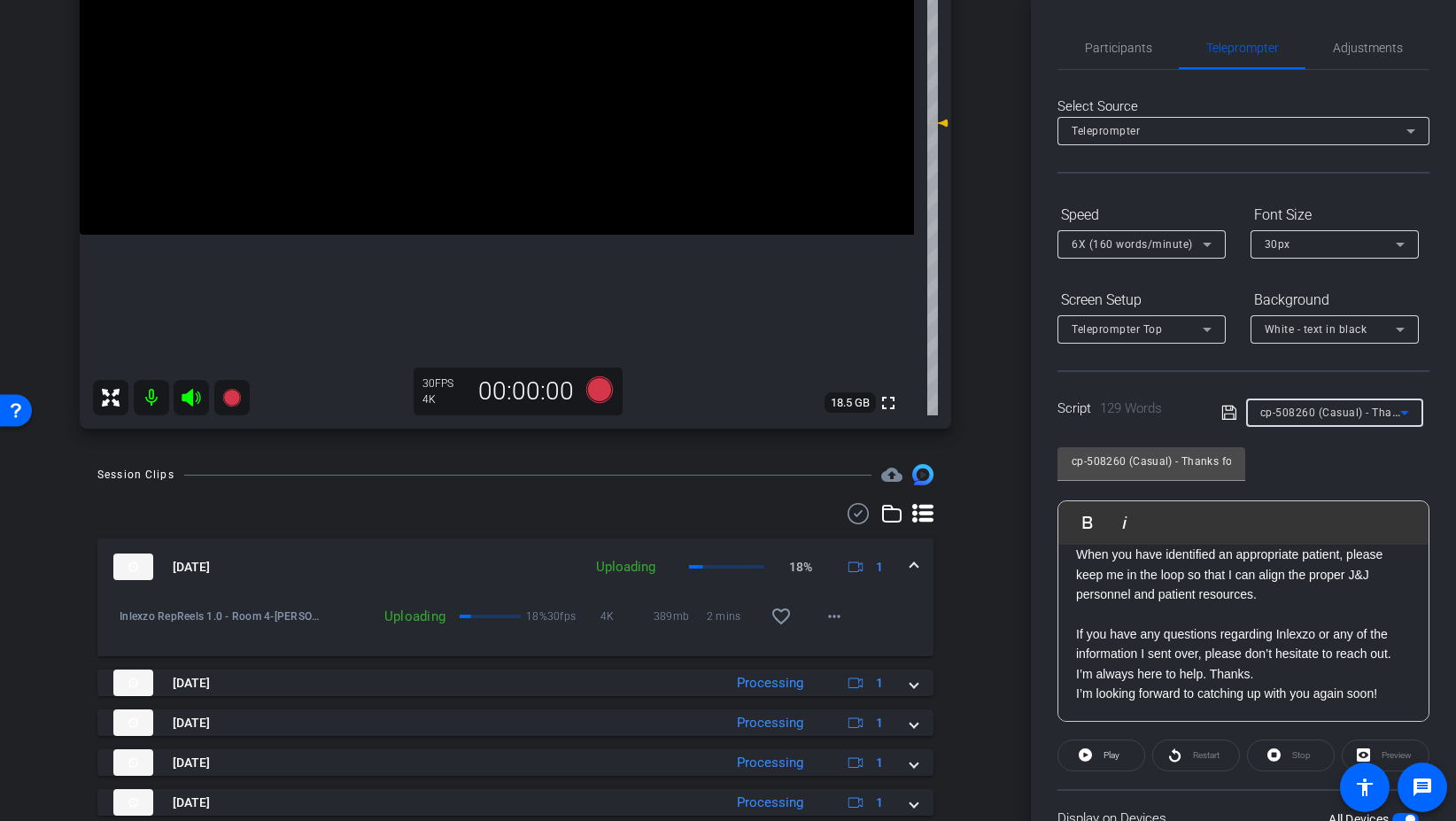
scroll to position [0, 0]
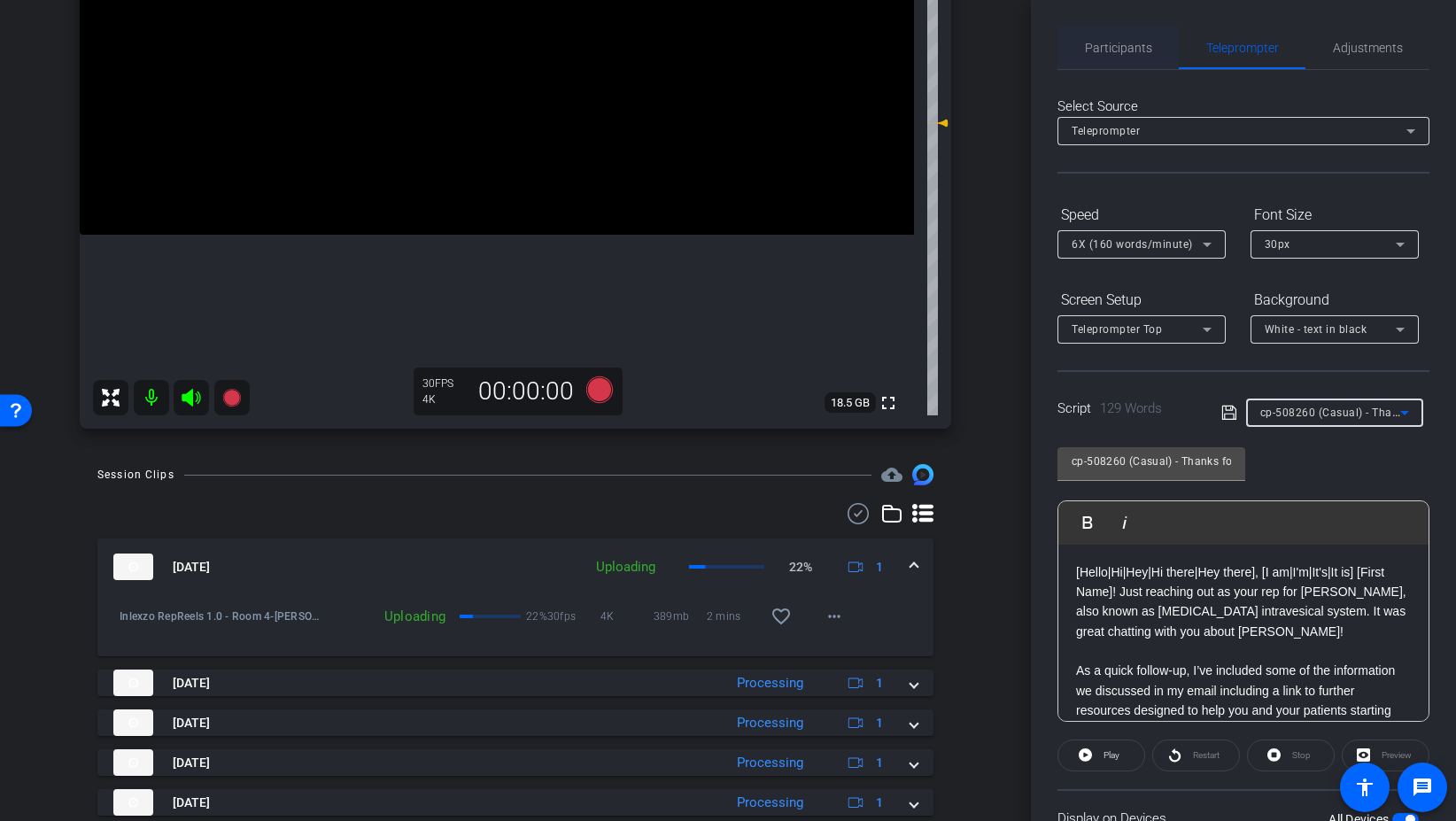
click at [1136, 46] on span "Participants" at bounding box center [1118, 48] width 67 height 13
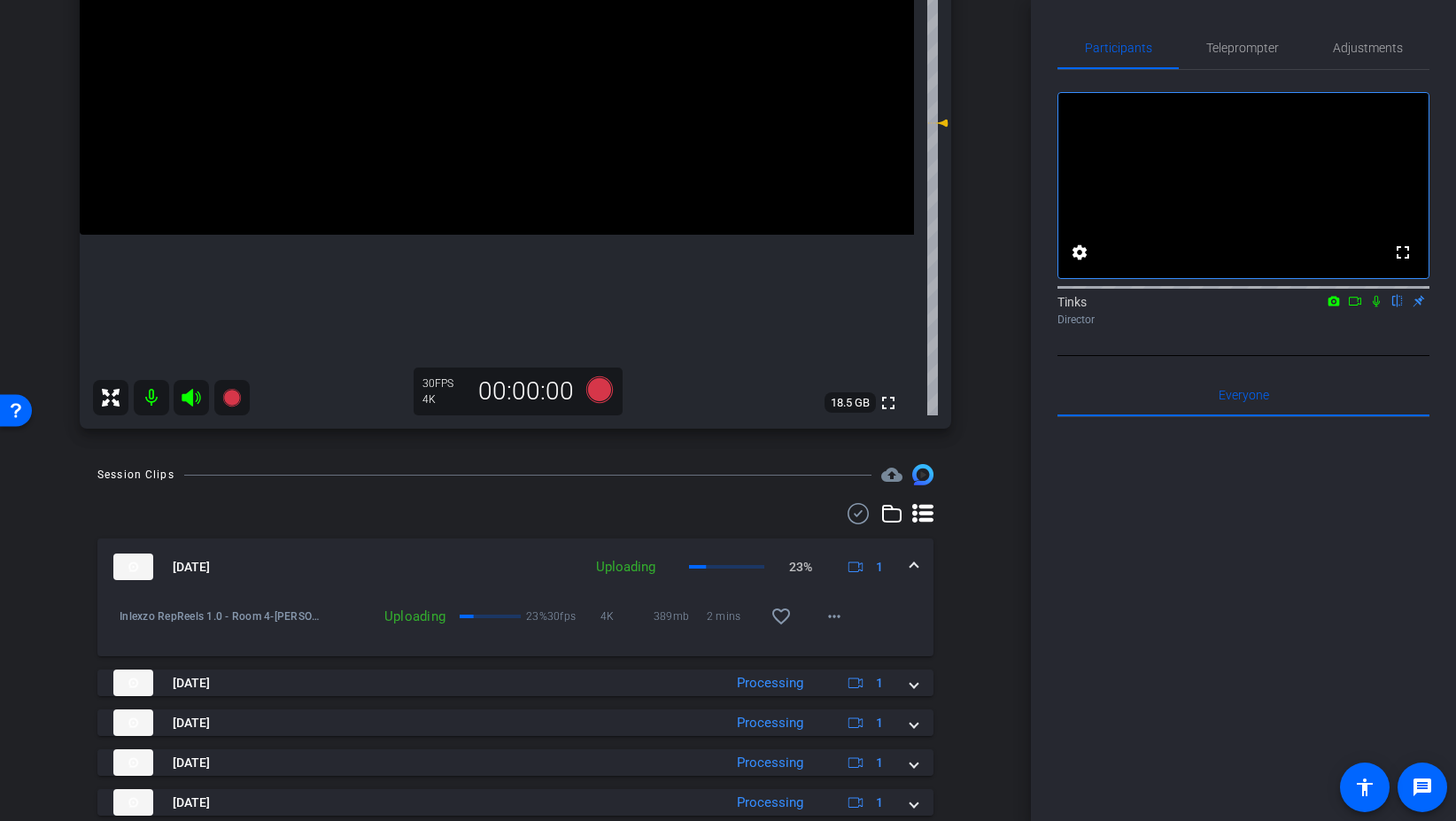
click at [1382, 307] on icon at bounding box center [1376, 300] width 15 height 13
click at [612, 384] on icon at bounding box center [600, 390] width 43 height 32
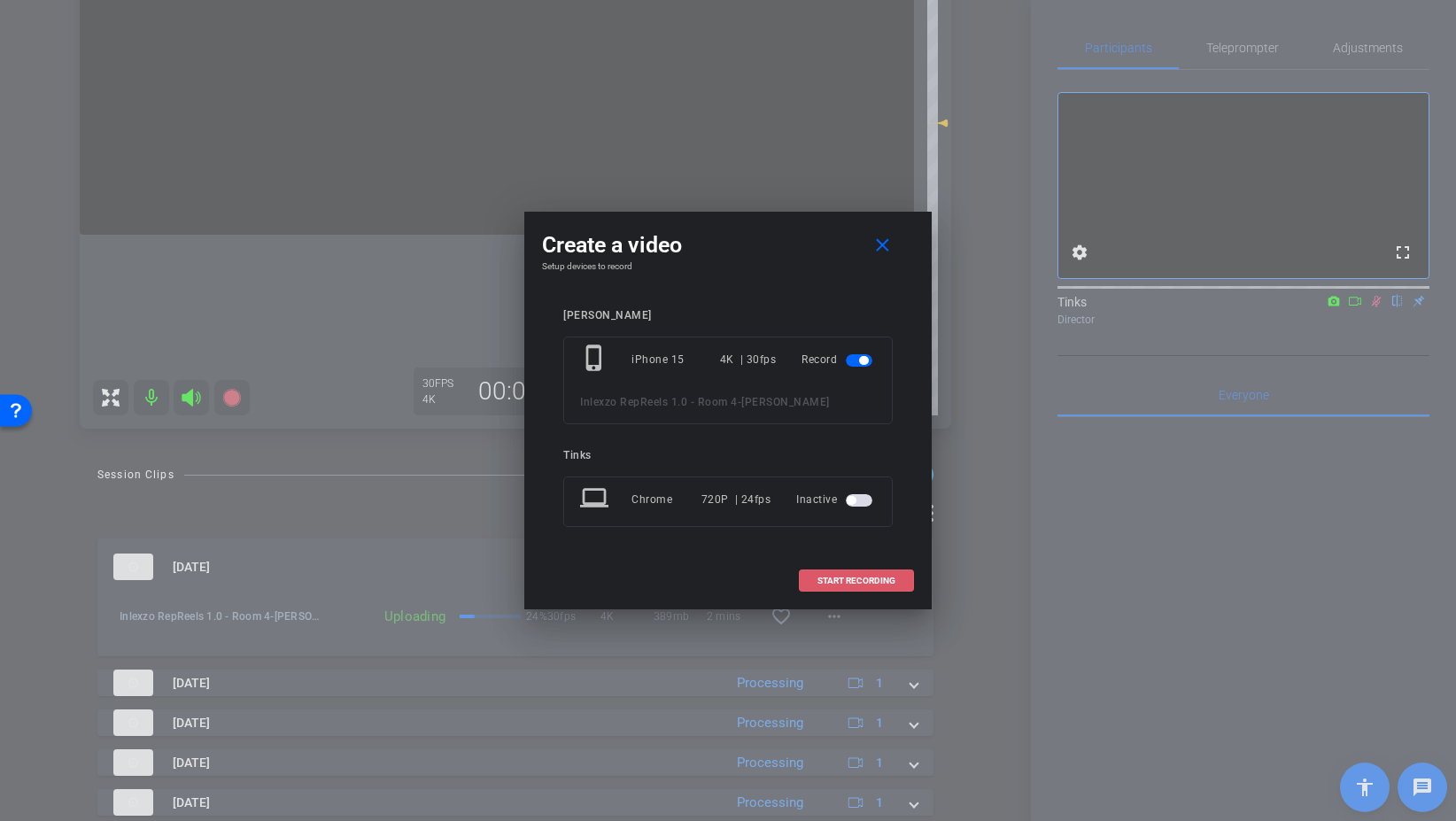
click at [869, 587] on span at bounding box center [856, 581] width 114 height 43
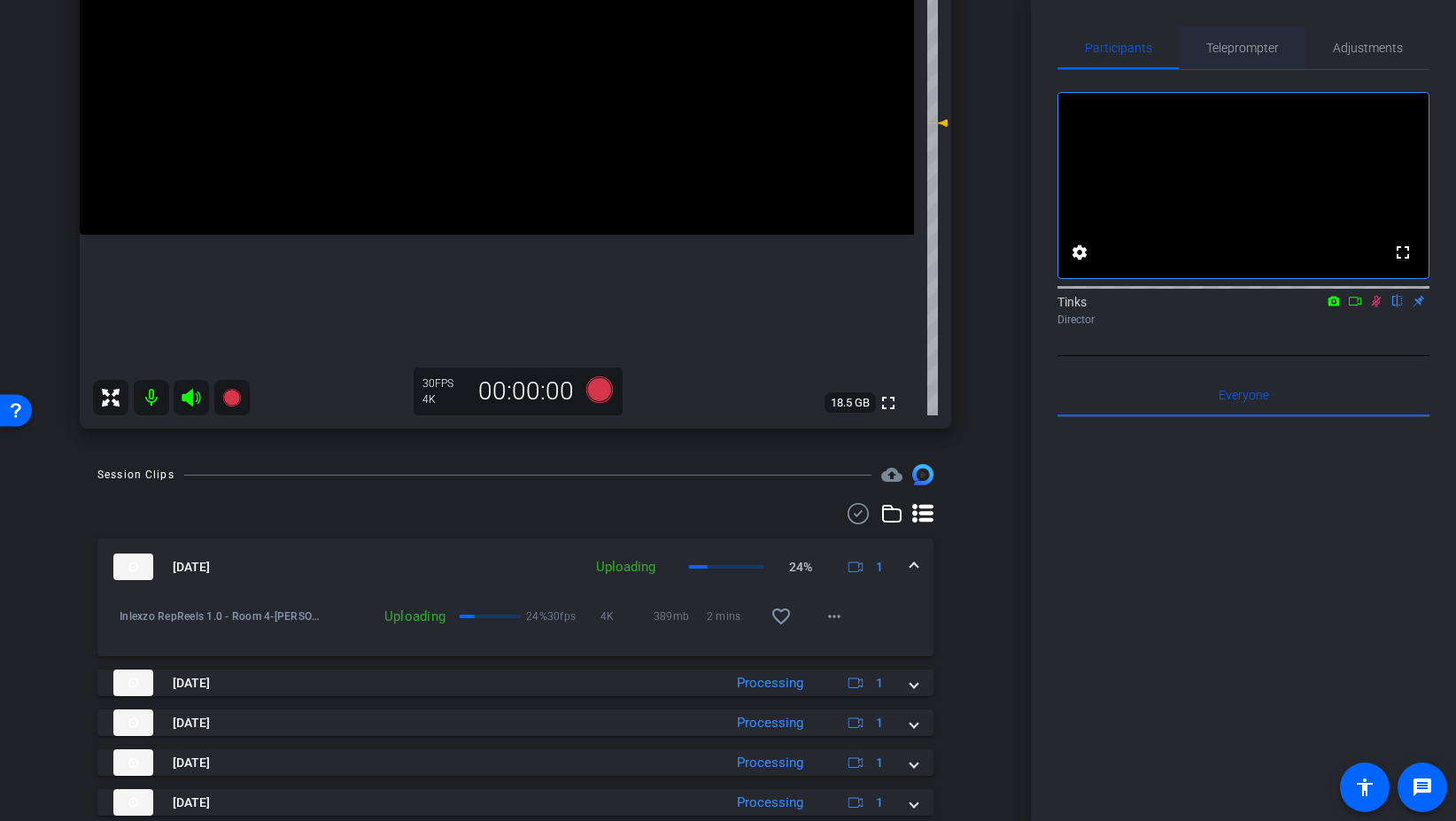
click at [1246, 51] on span "Teleprompter" at bounding box center [1242, 48] width 73 height 13
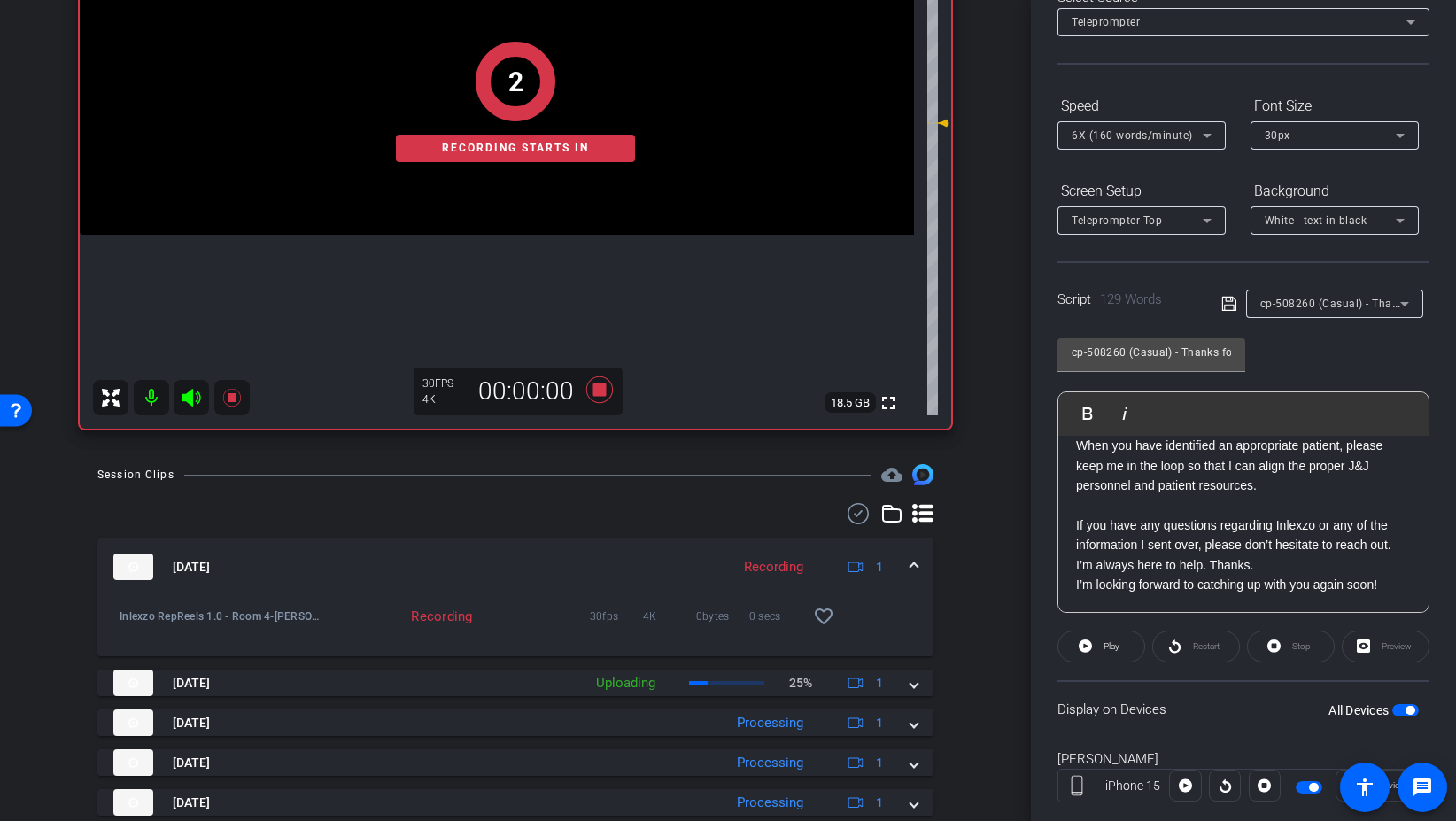
scroll to position [147, 0]
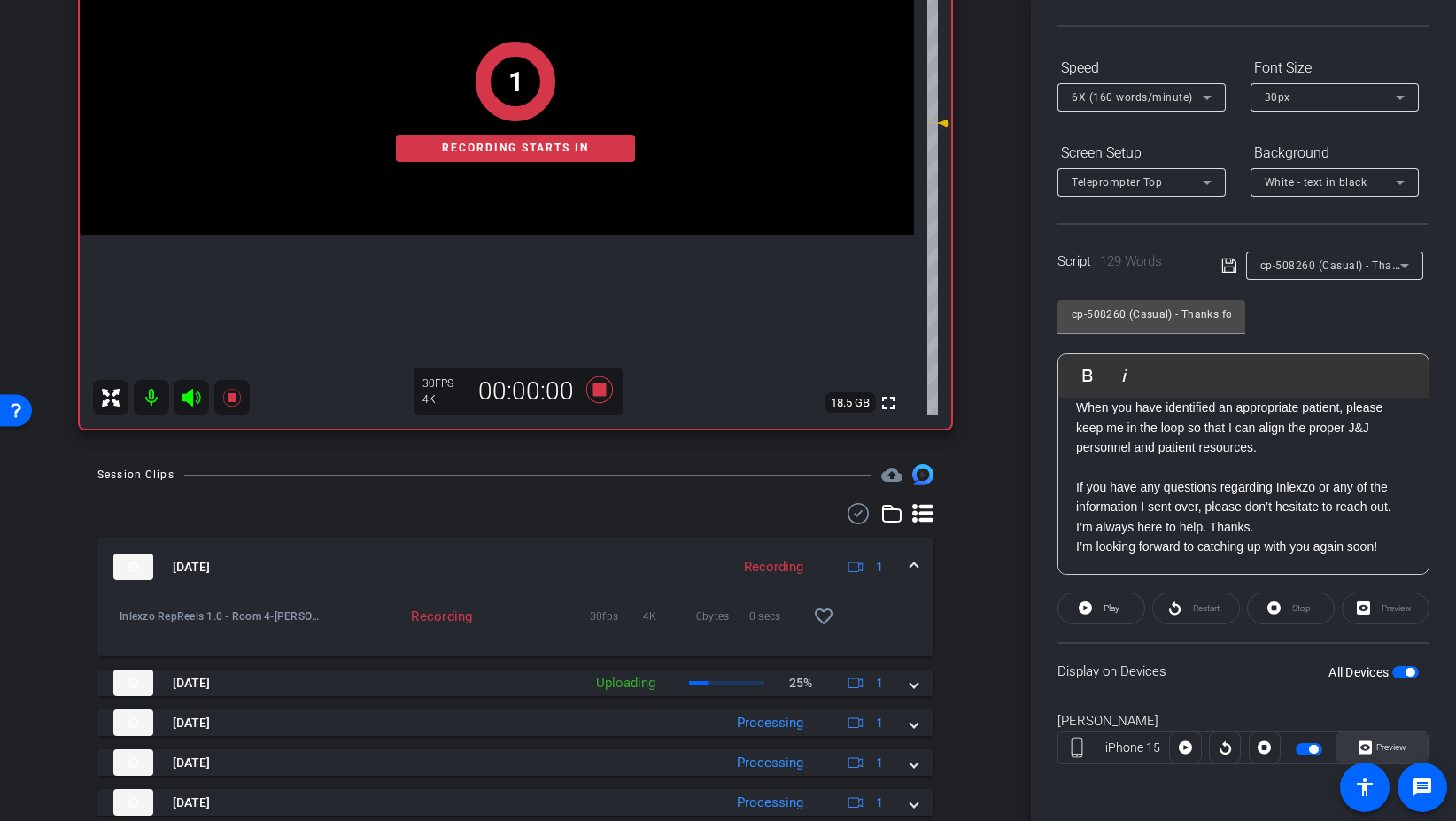
click at [1396, 739] on span "Preview" at bounding box center [1390, 747] width 35 height 25
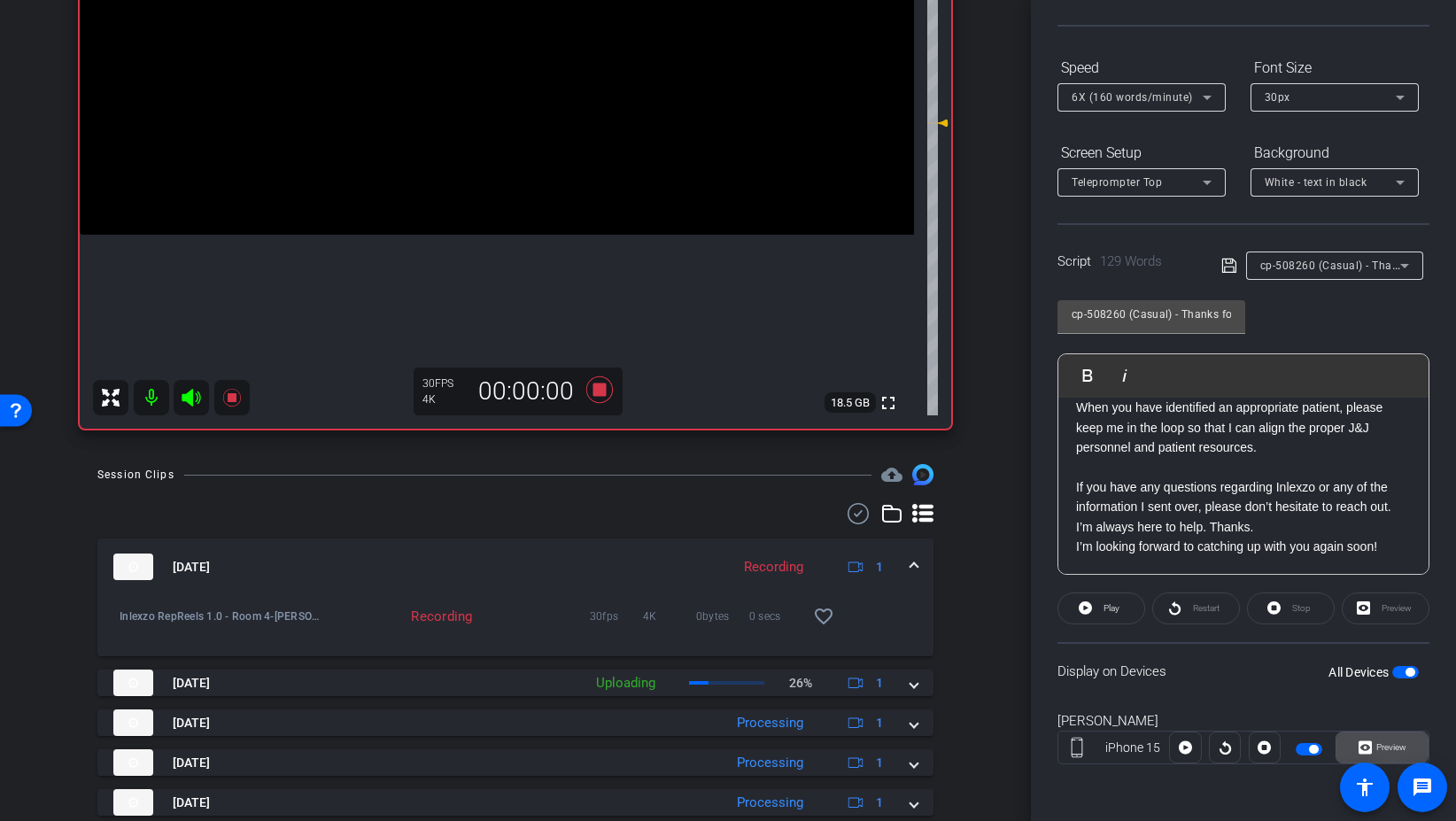
click at [1382, 751] on span "Preview" at bounding box center [1391, 747] width 30 height 10
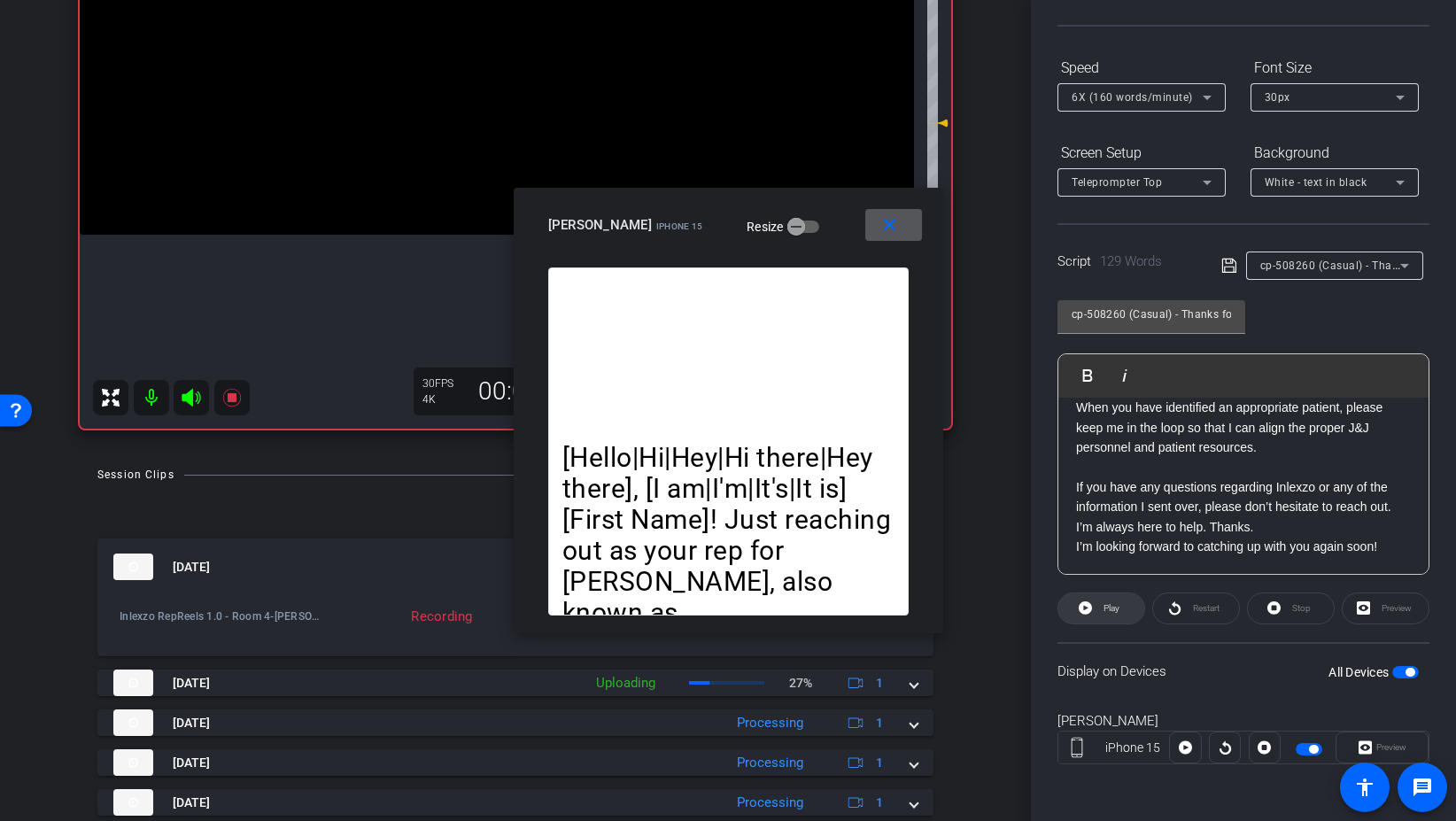
click at [1116, 604] on span "Play" at bounding box center [1112, 608] width 16 height 10
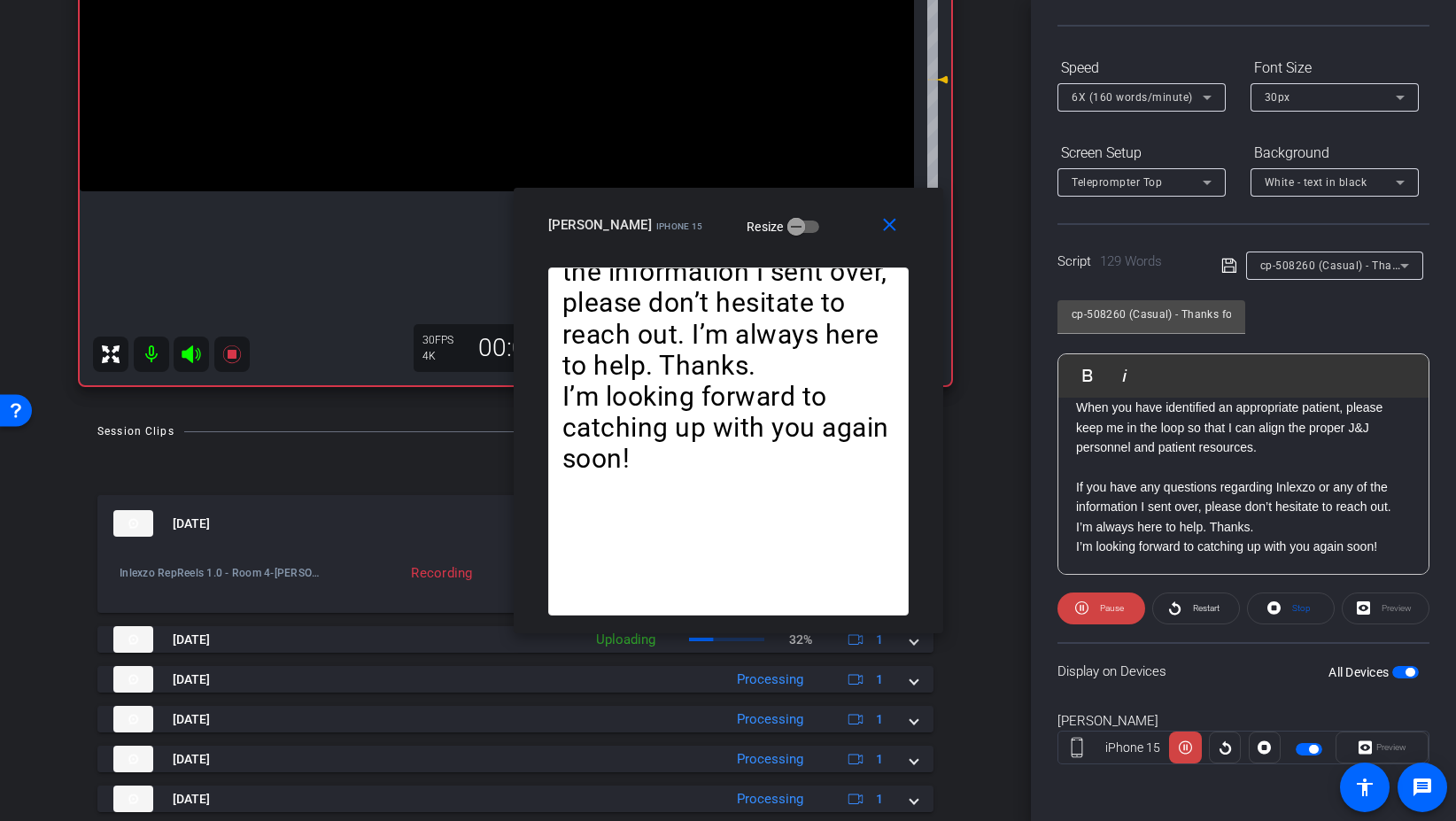
scroll to position [380, 0]
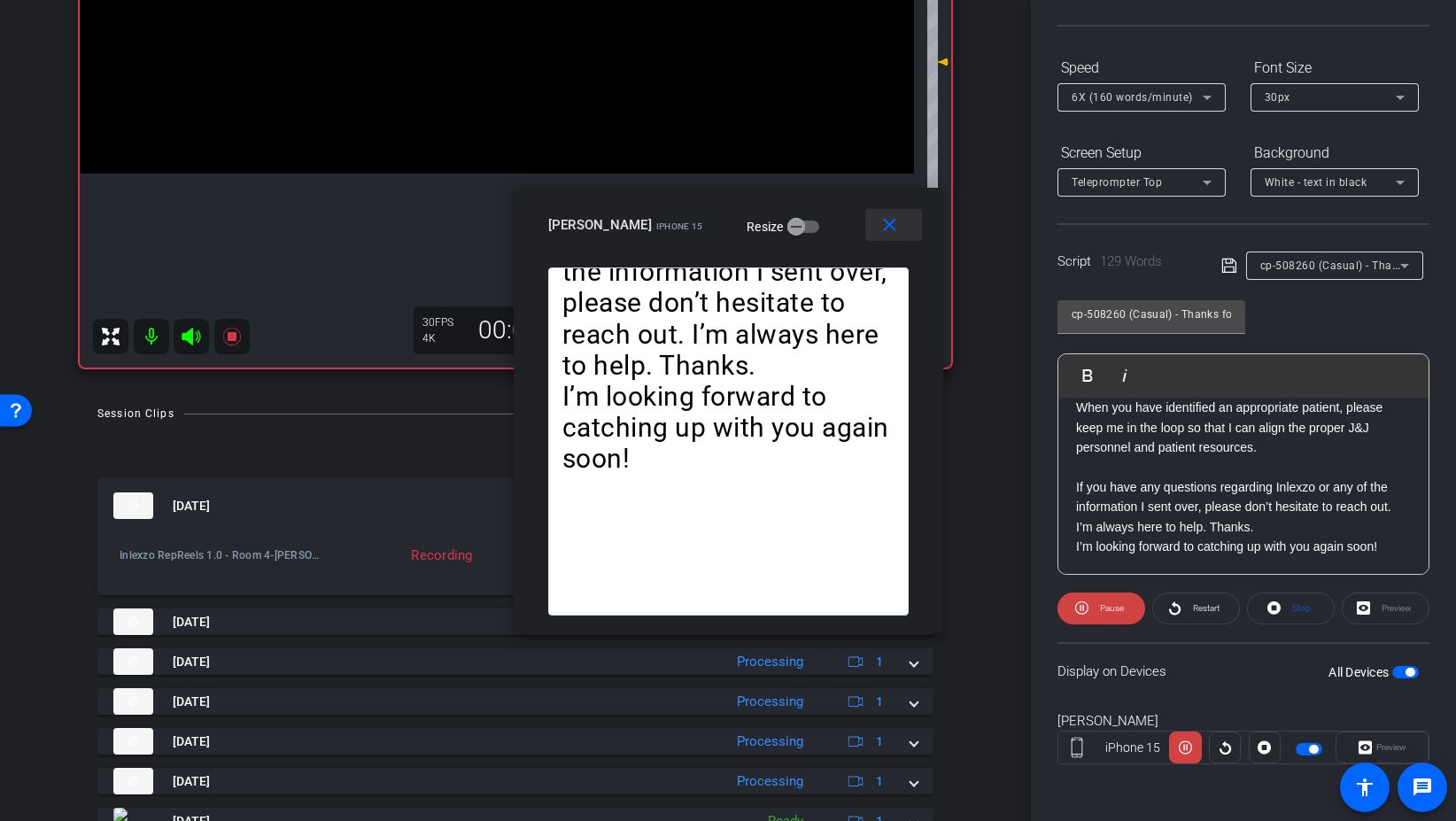
click at [891, 226] on mat-icon "close" at bounding box center [889, 225] width 22 height 22
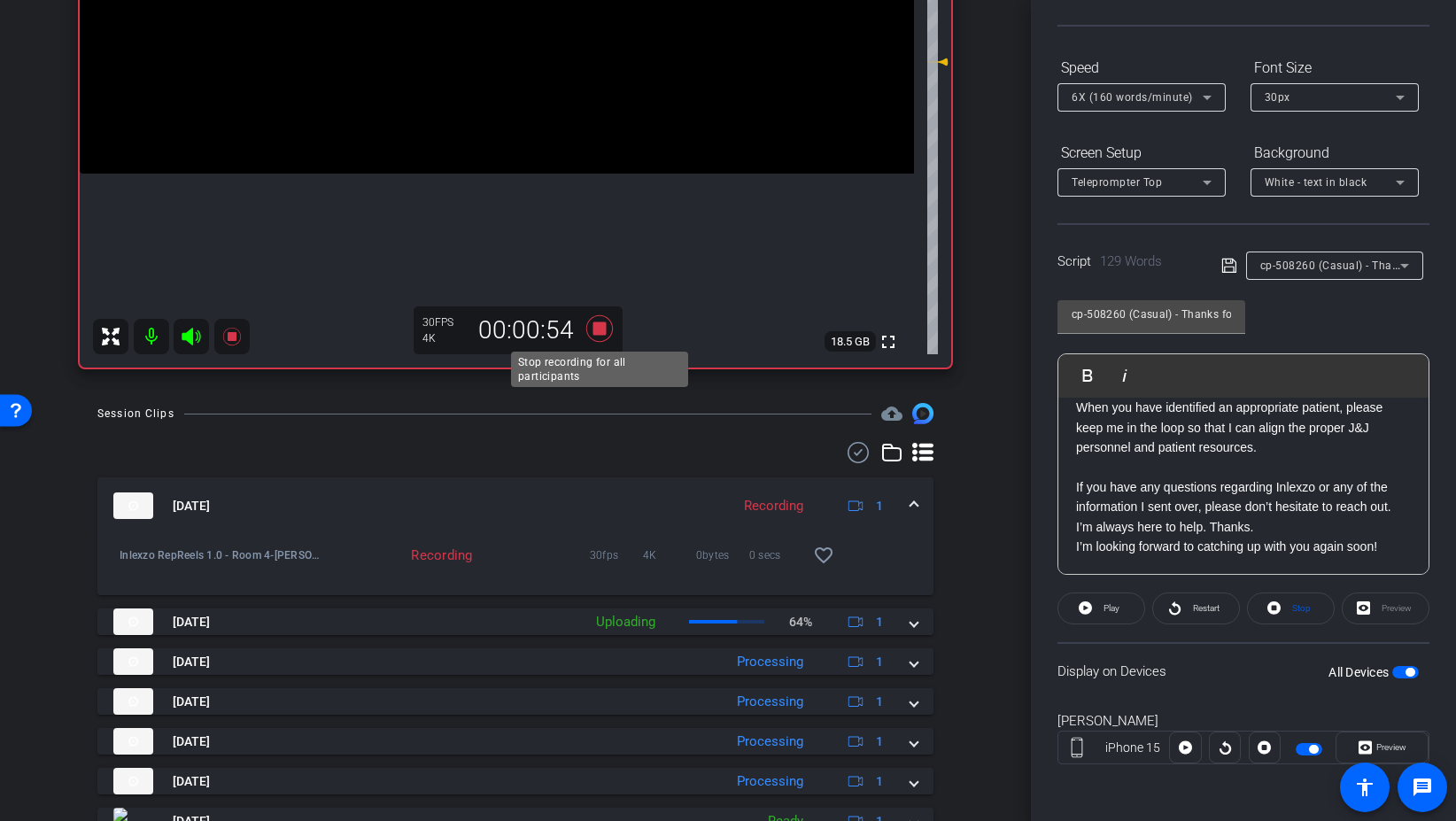
click at [609, 325] on icon at bounding box center [600, 328] width 43 height 32
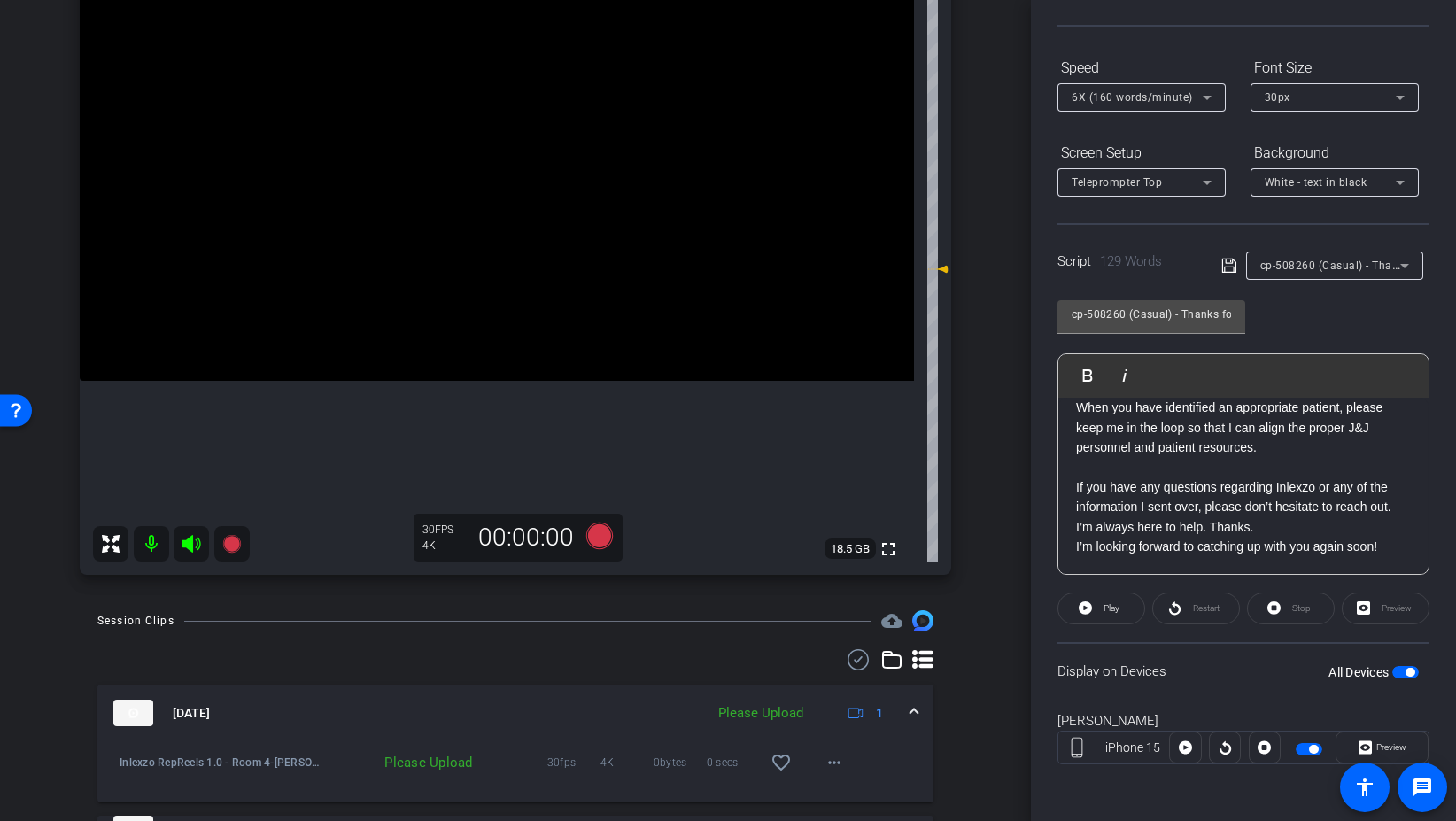
scroll to position [347, 0]
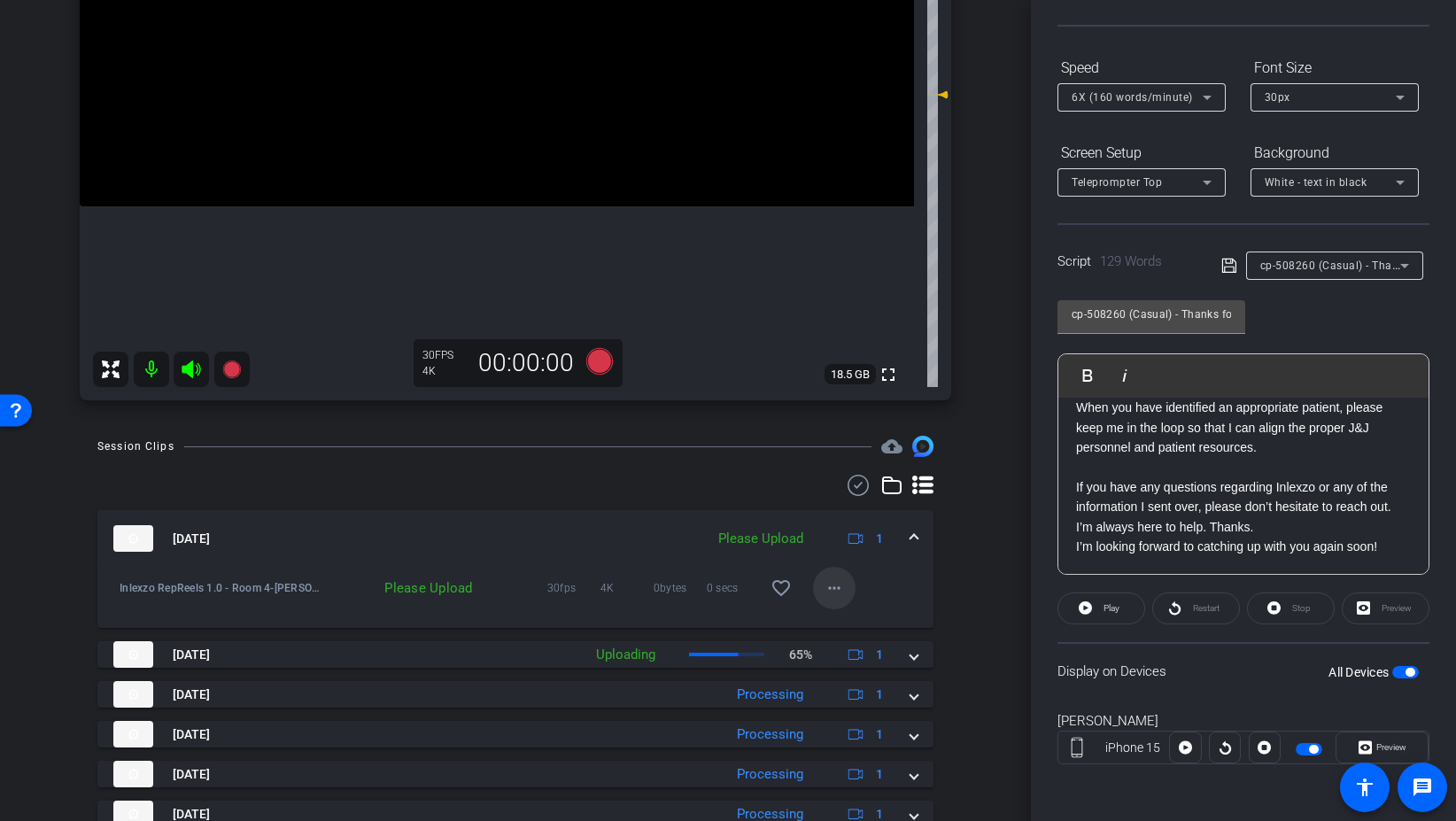
click at [846, 576] on span at bounding box center [835, 588] width 43 height 43
click at [862, 621] on span "Upload" at bounding box center [862, 625] width 71 height 21
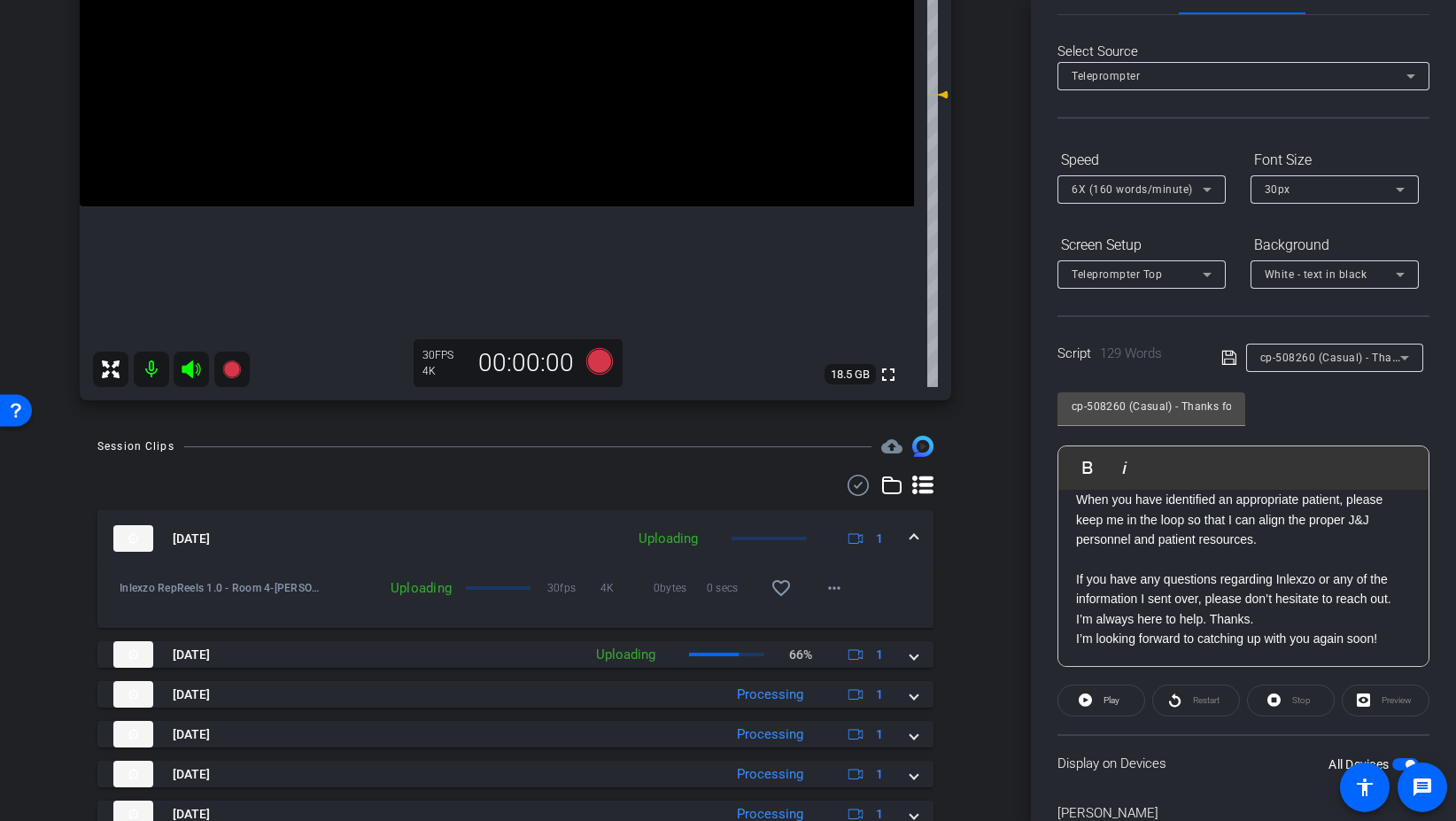
scroll to position [0, 0]
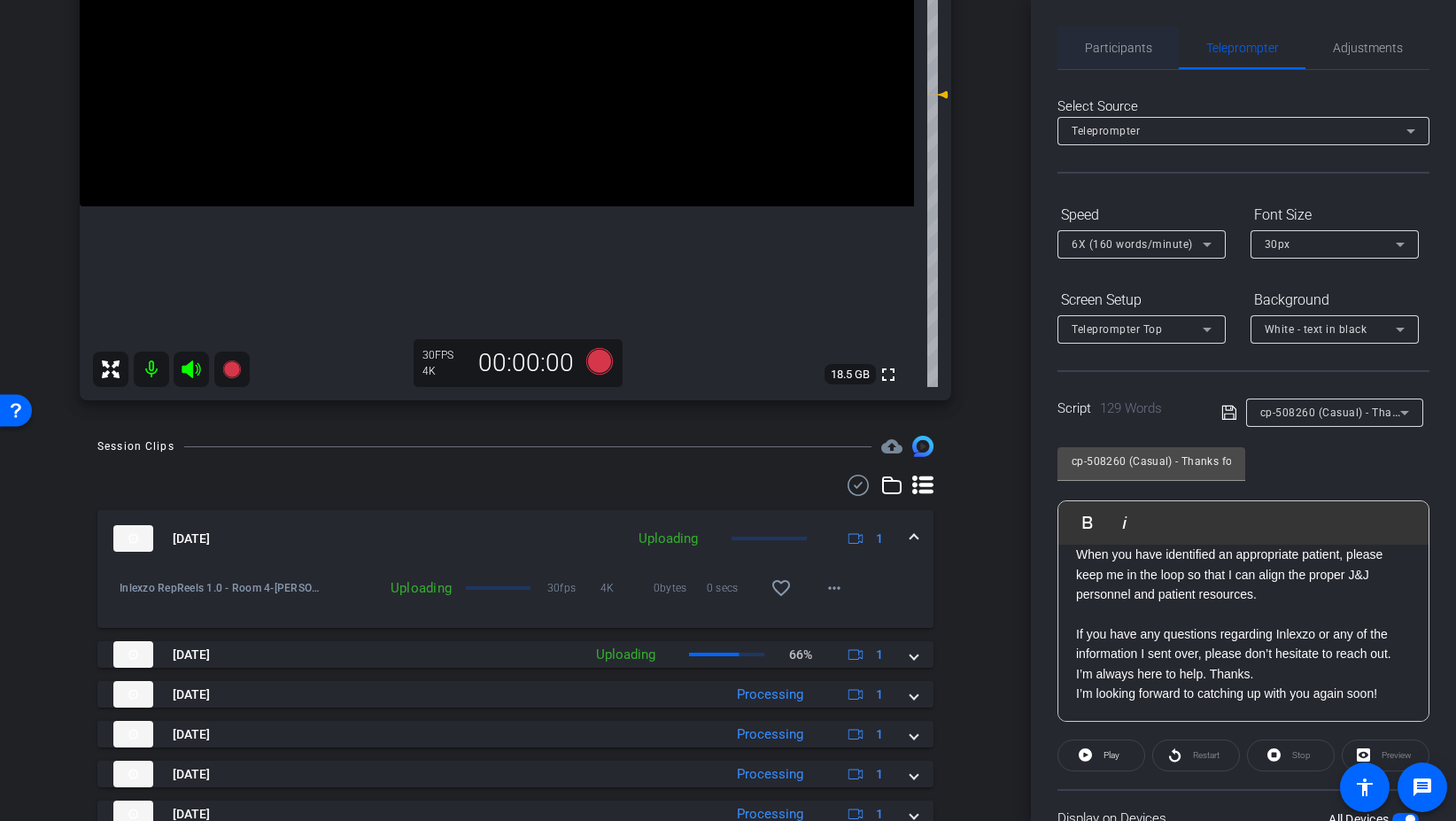
click at [1094, 44] on span "Participants" at bounding box center [1118, 48] width 67 height 13
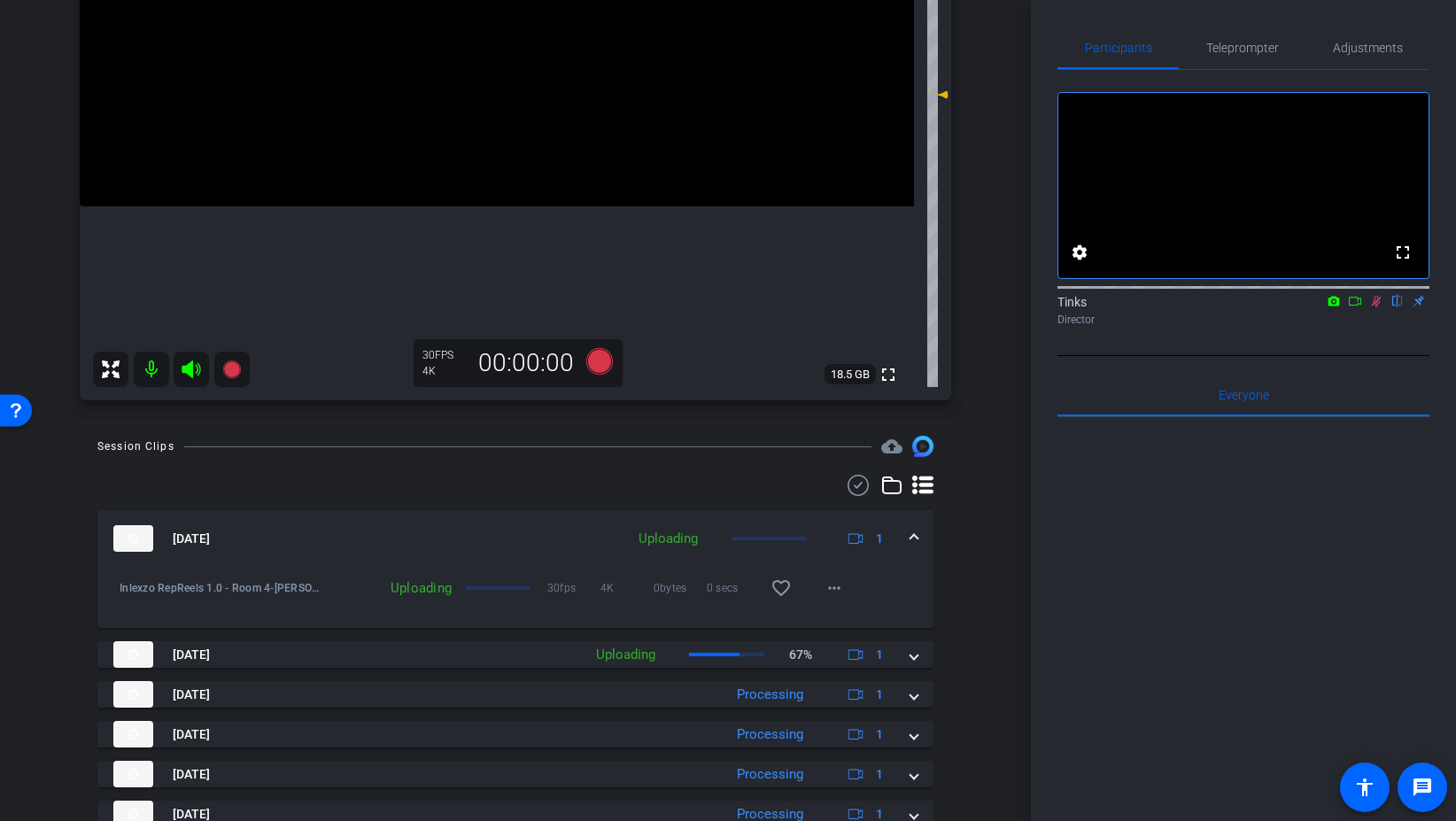
click at [1372, 307] on icon at bounding box center [1377, 301] width 10 height 12
click at [1378, 307] on icon at bounding box center [1376, 301] width 7 height 12
click at [602, 375] on icon at bounding box center [599, 360] width 26 height 26
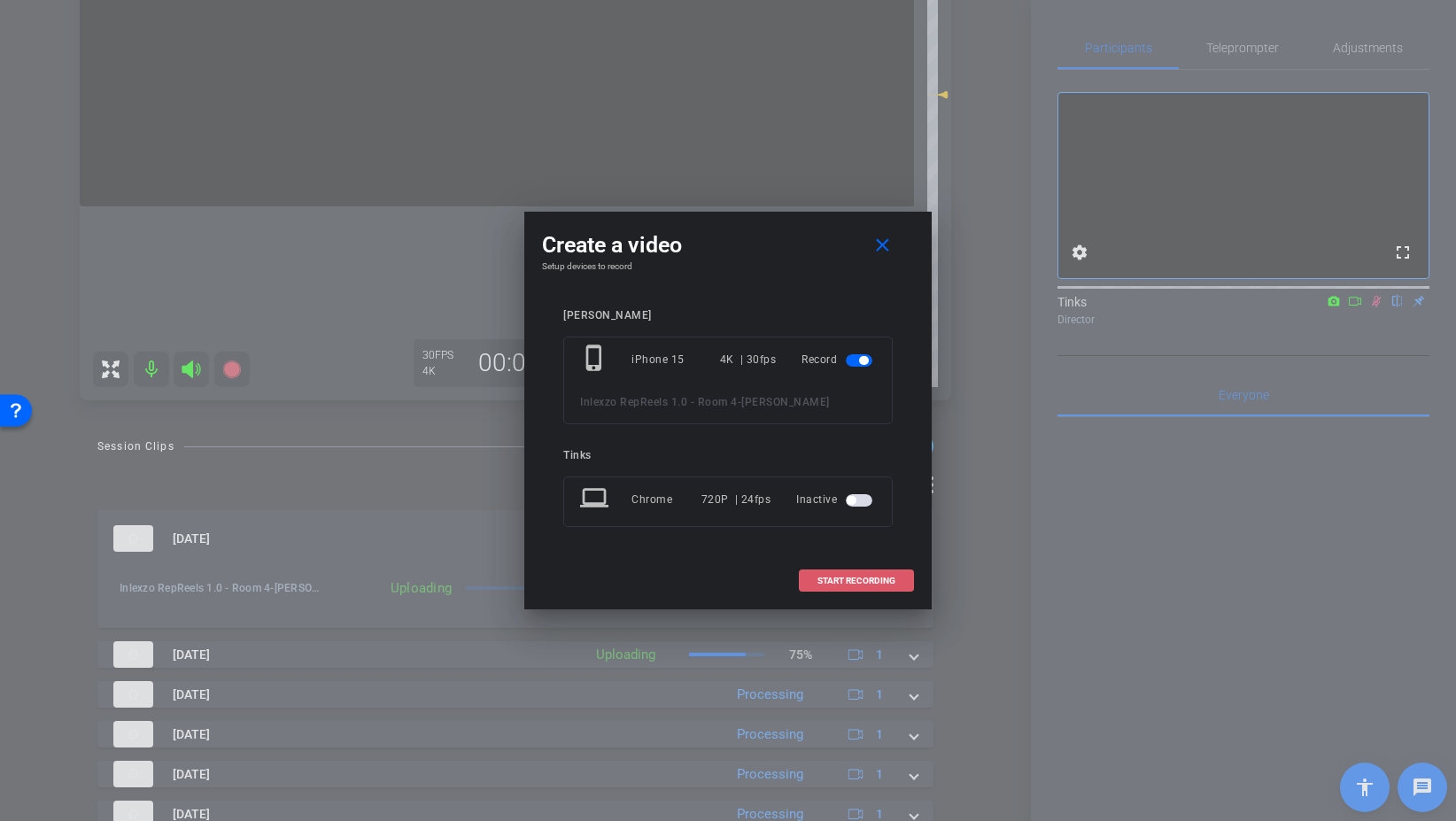
click at [854, 584] on span "START RECORDING" at bounding box center [856, 580] width 78 height 9
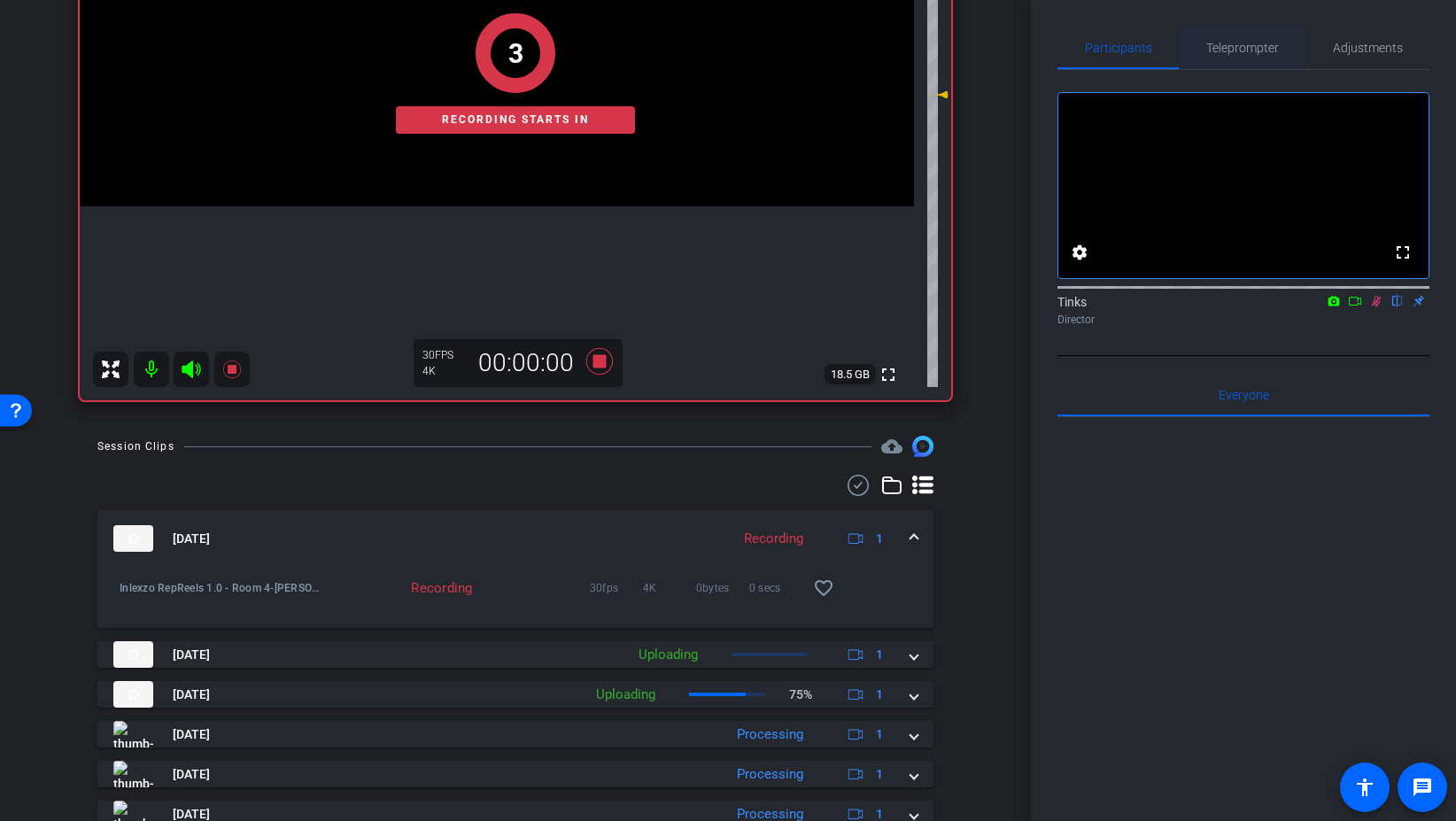
click at [1259, 56] on span "Teleprompter" at bounding box center [1242, 48] width 73 height 43
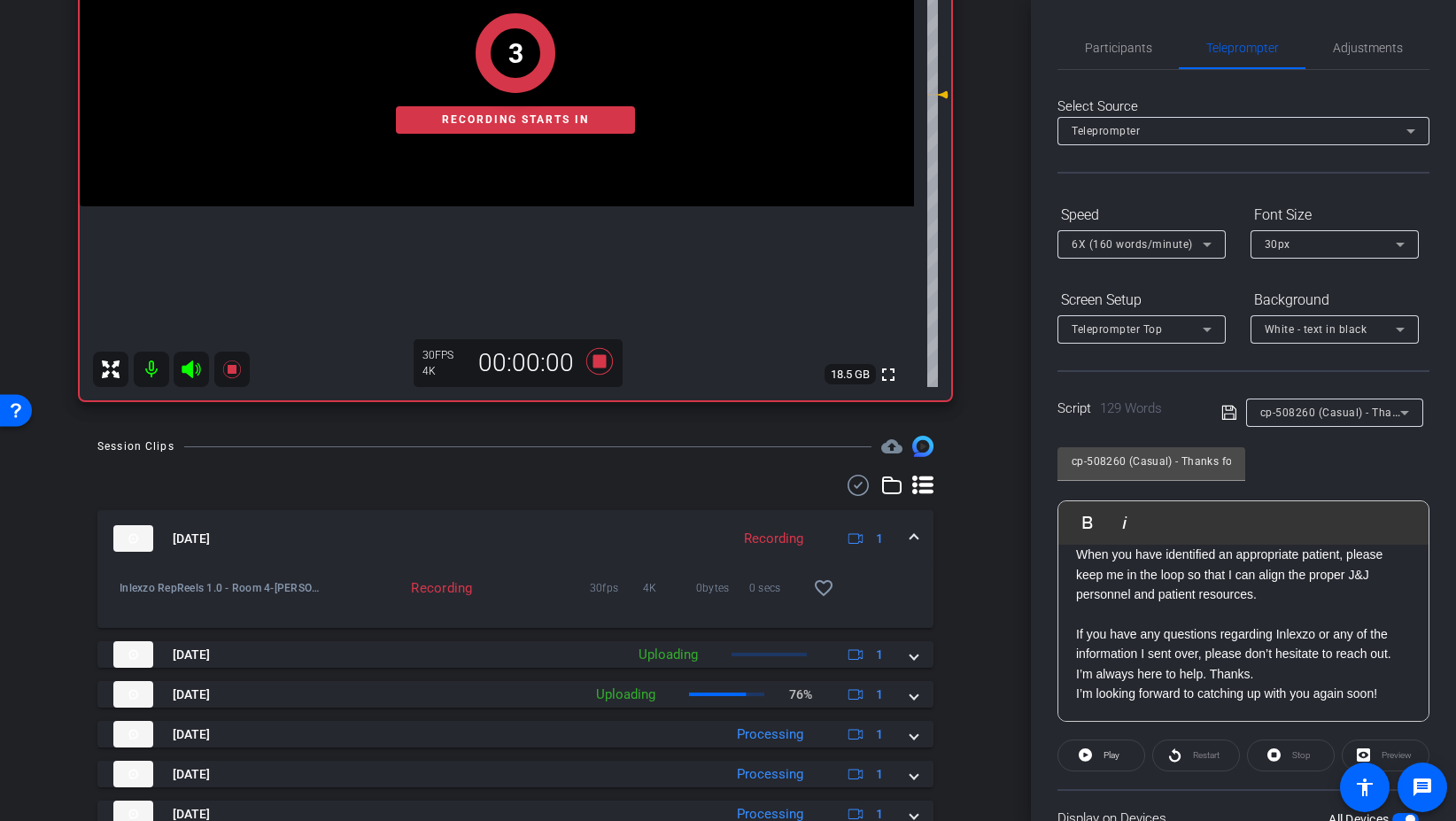
scroll to position [147, 0]
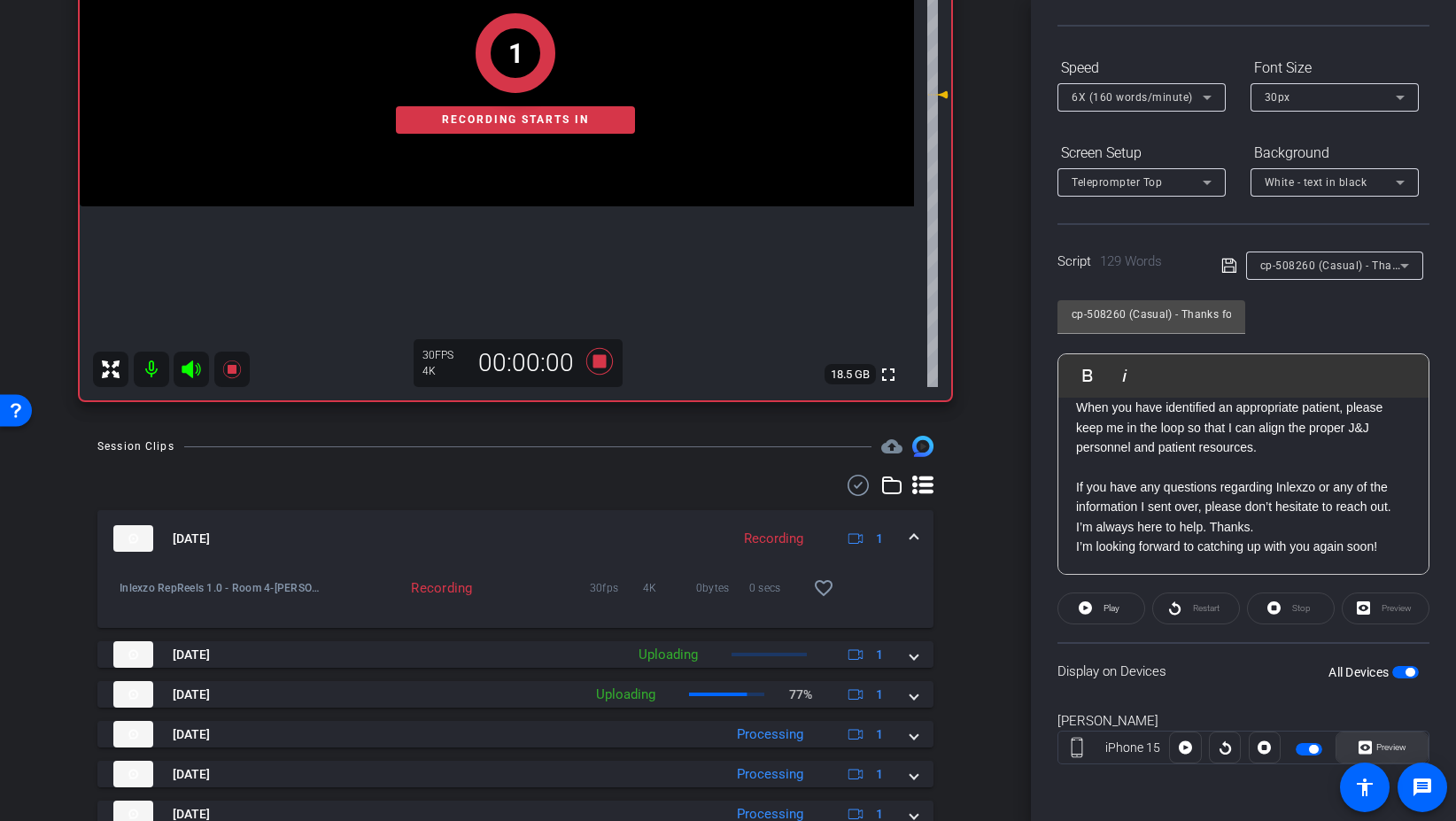
click at [1376, 748] on span "Preview" at bounding box center [1391, 747] width 30 height 10
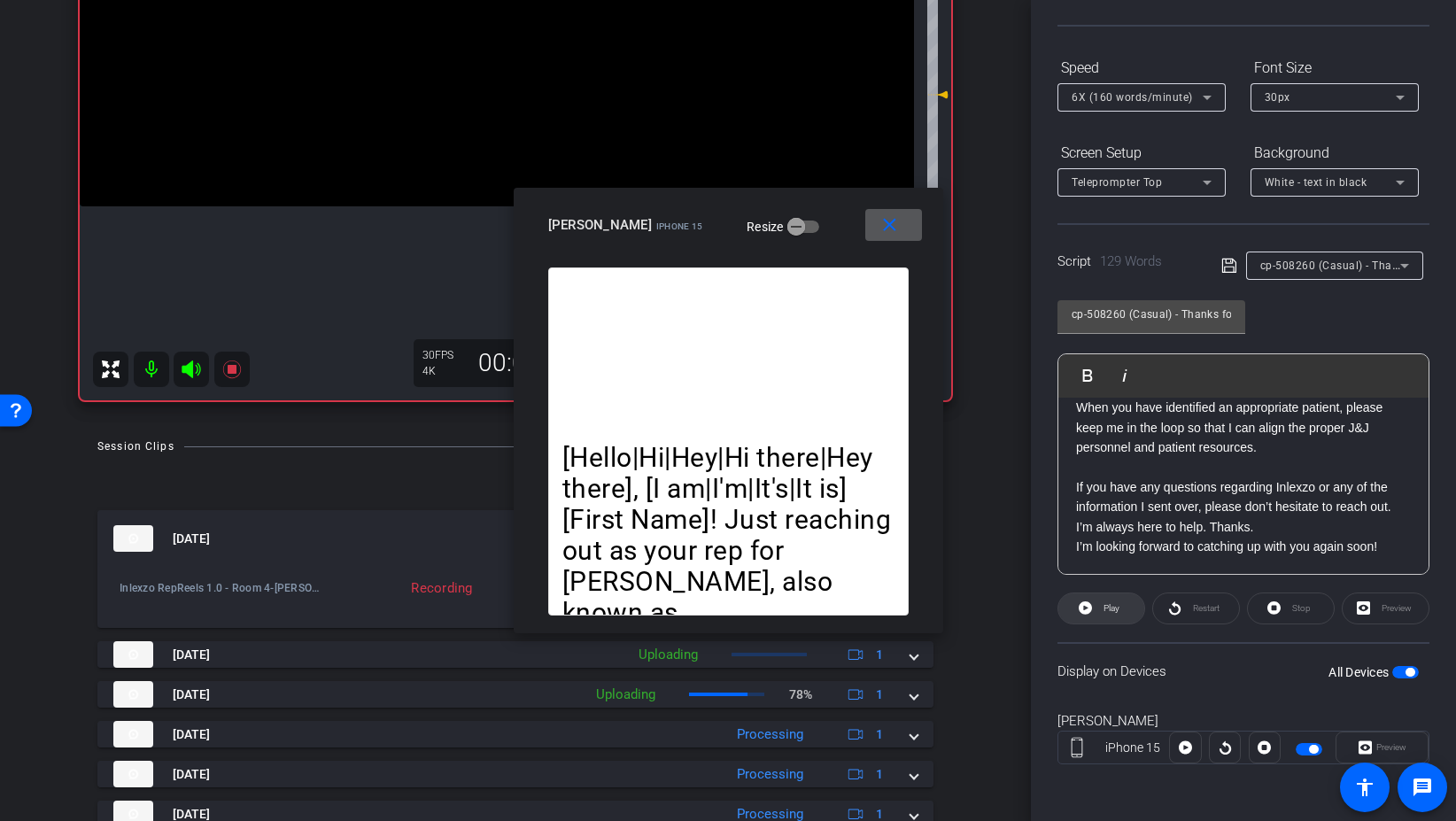
click at [1115, 614] on span "Play" at bounding box center [1109, 608] width 20 height 25
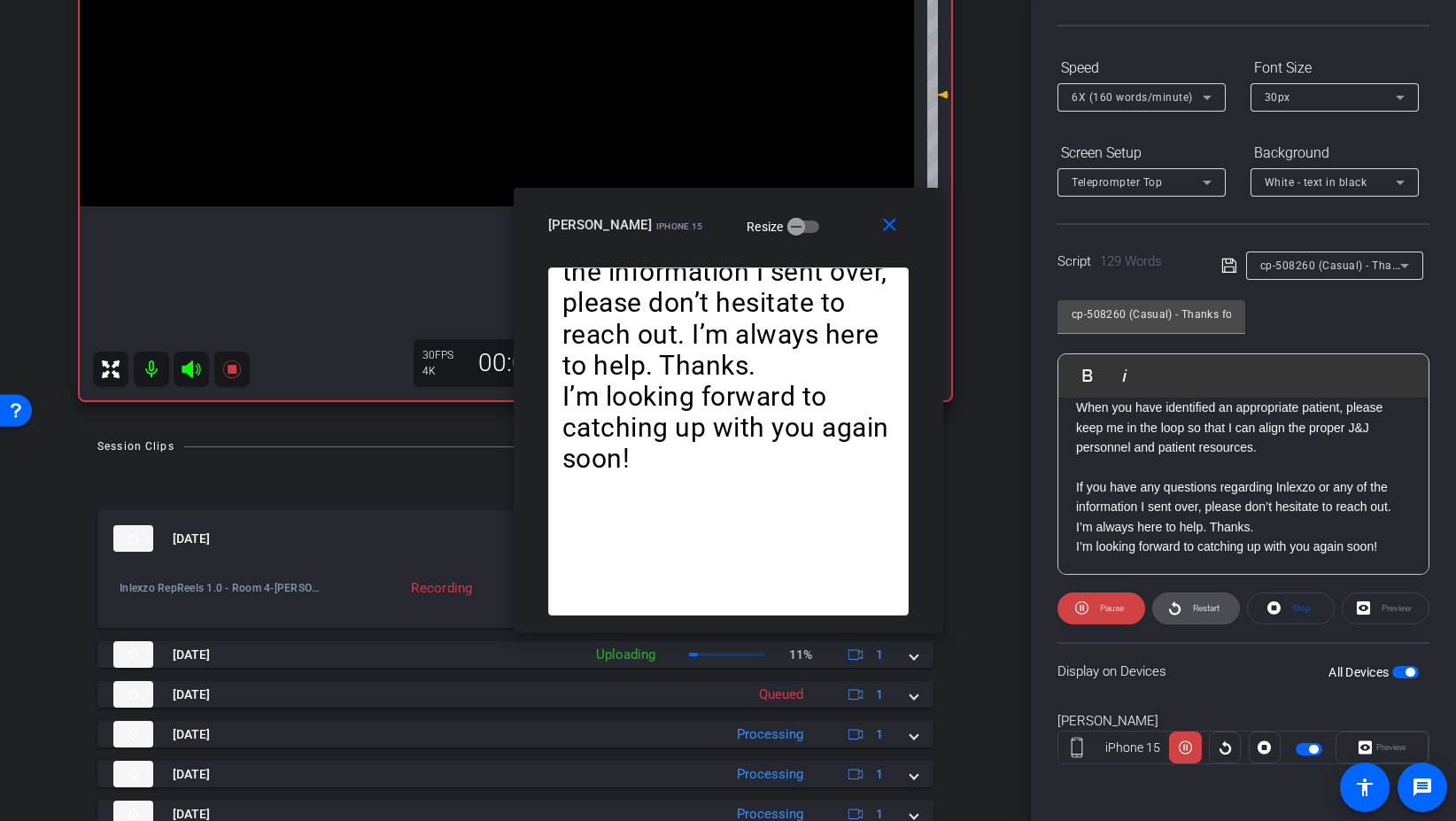
click at [1207, 613] on span "Restart" at bounding box center [1204, 608] width 31 height 25
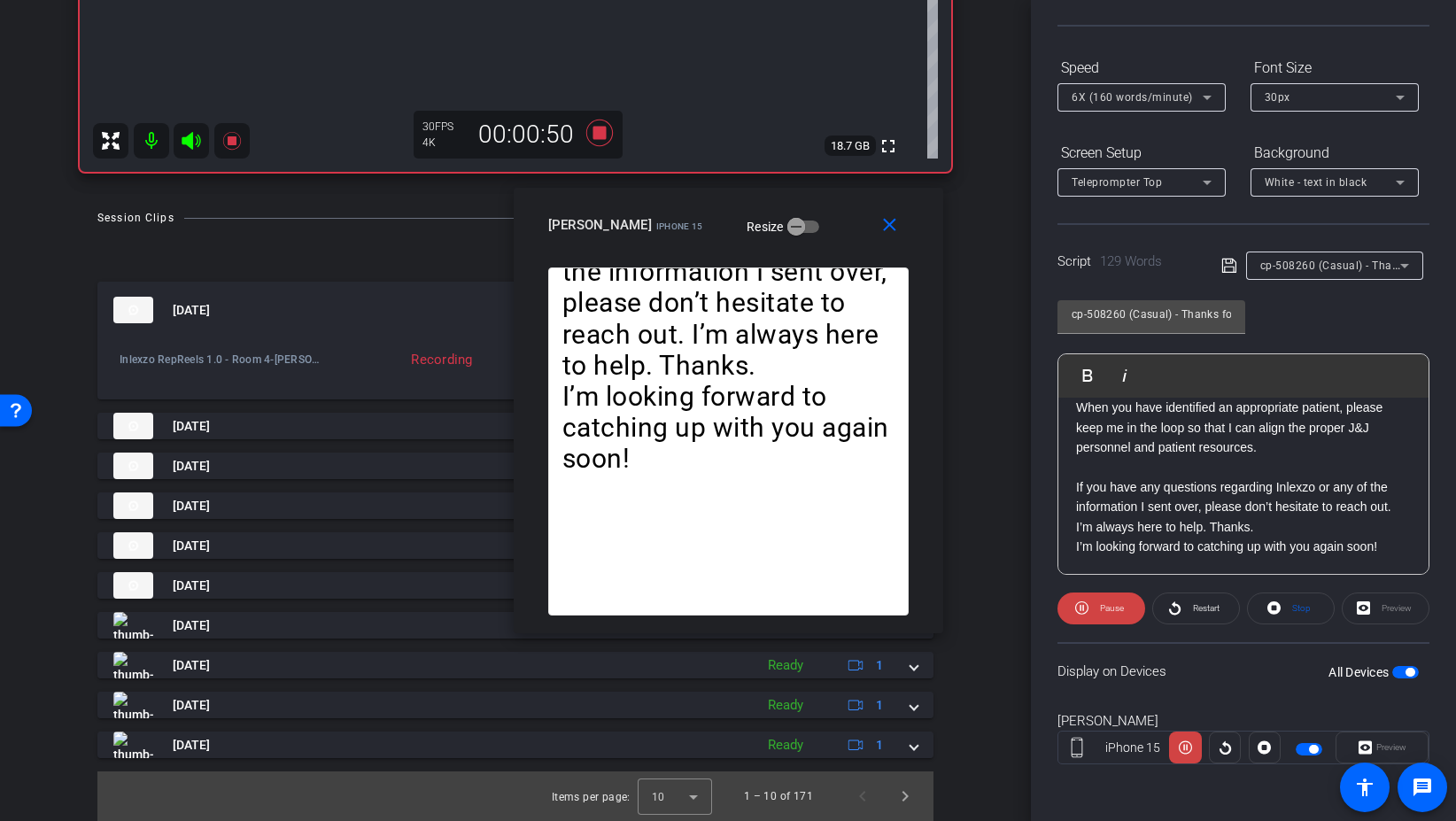
scroll to position [511, 0]
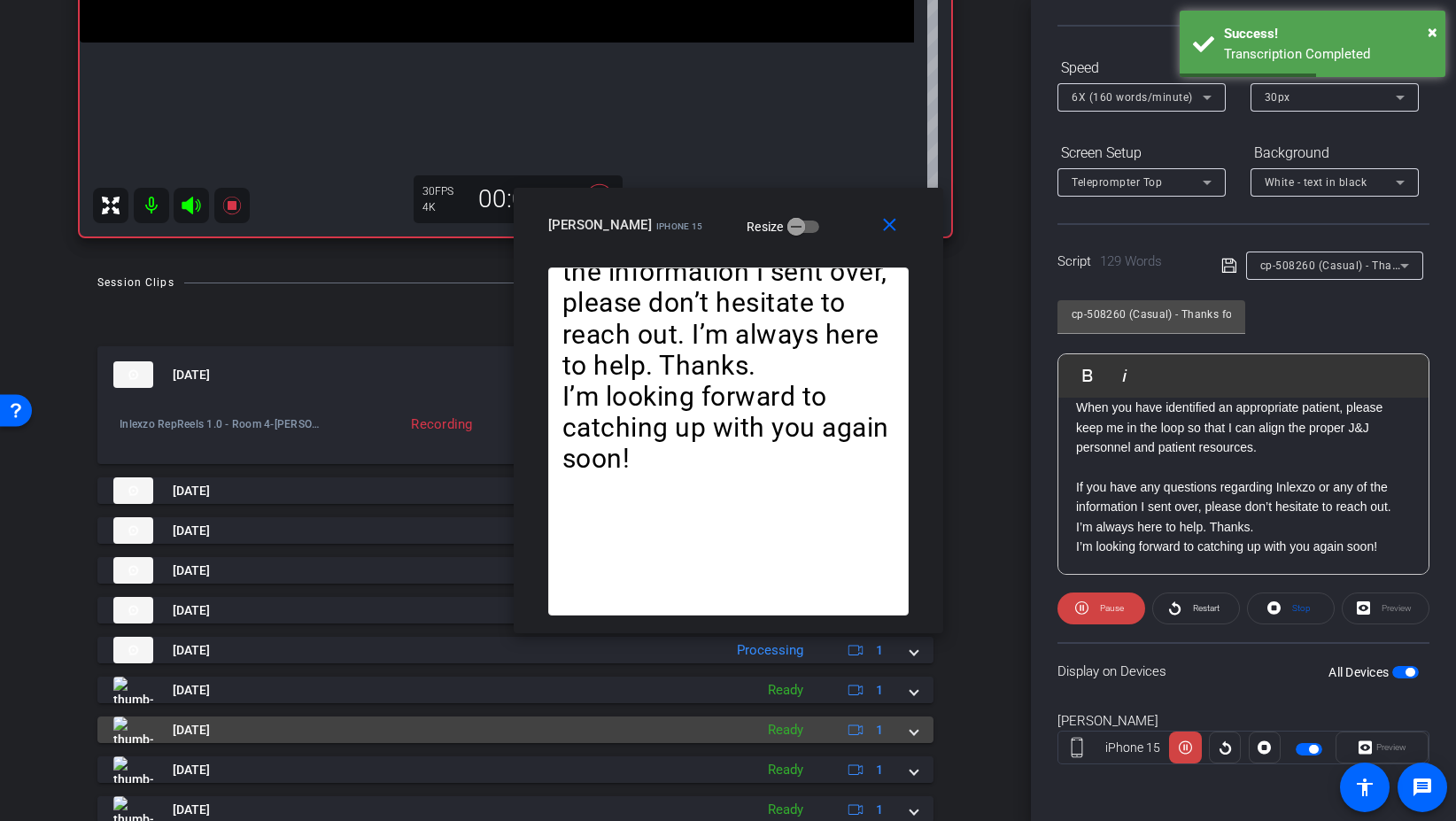
click at [210, 723] on span "[DATE]" at bounding box center [191, 730] width 37 height 18
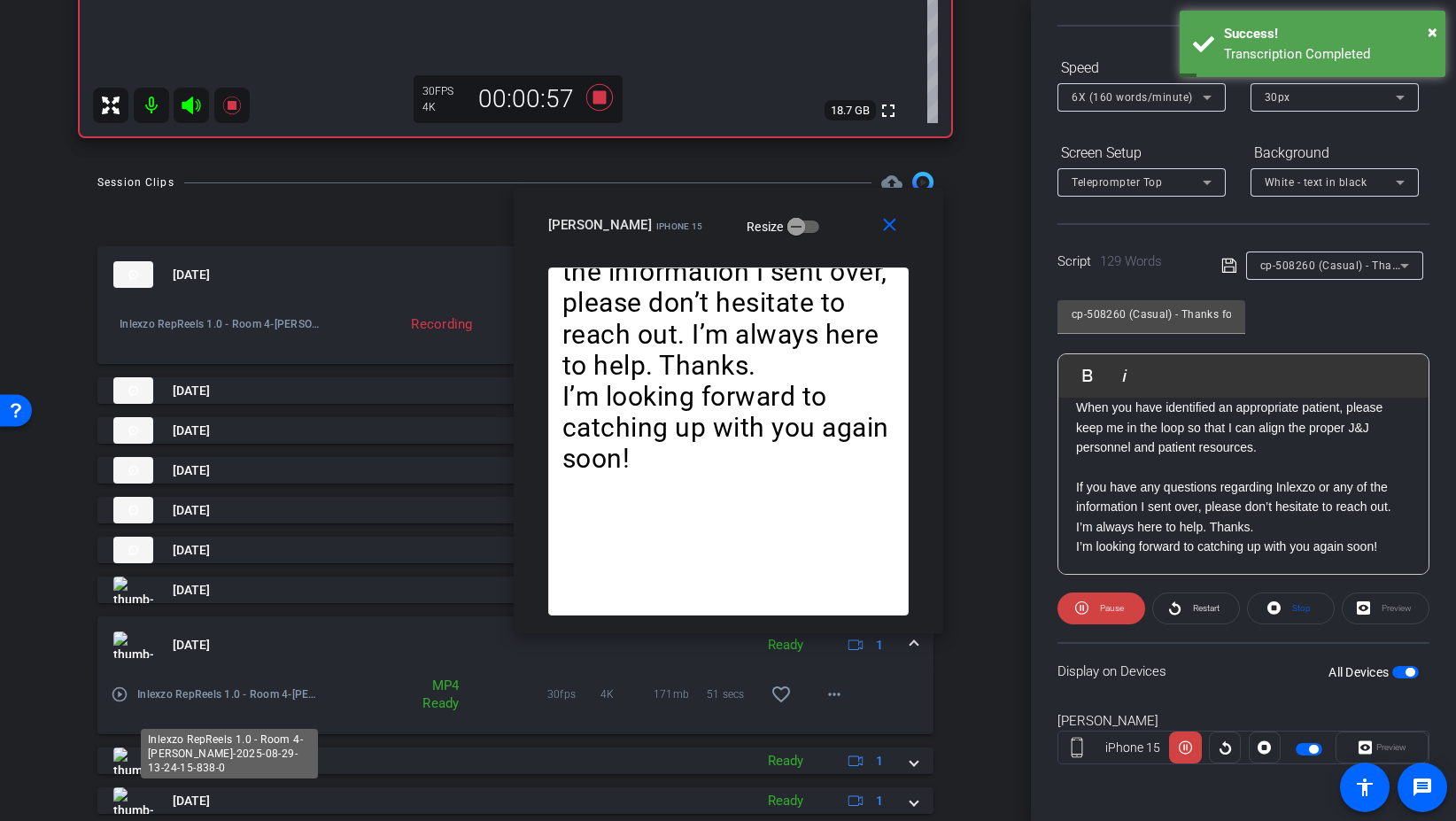
scroll to position [621, 0]
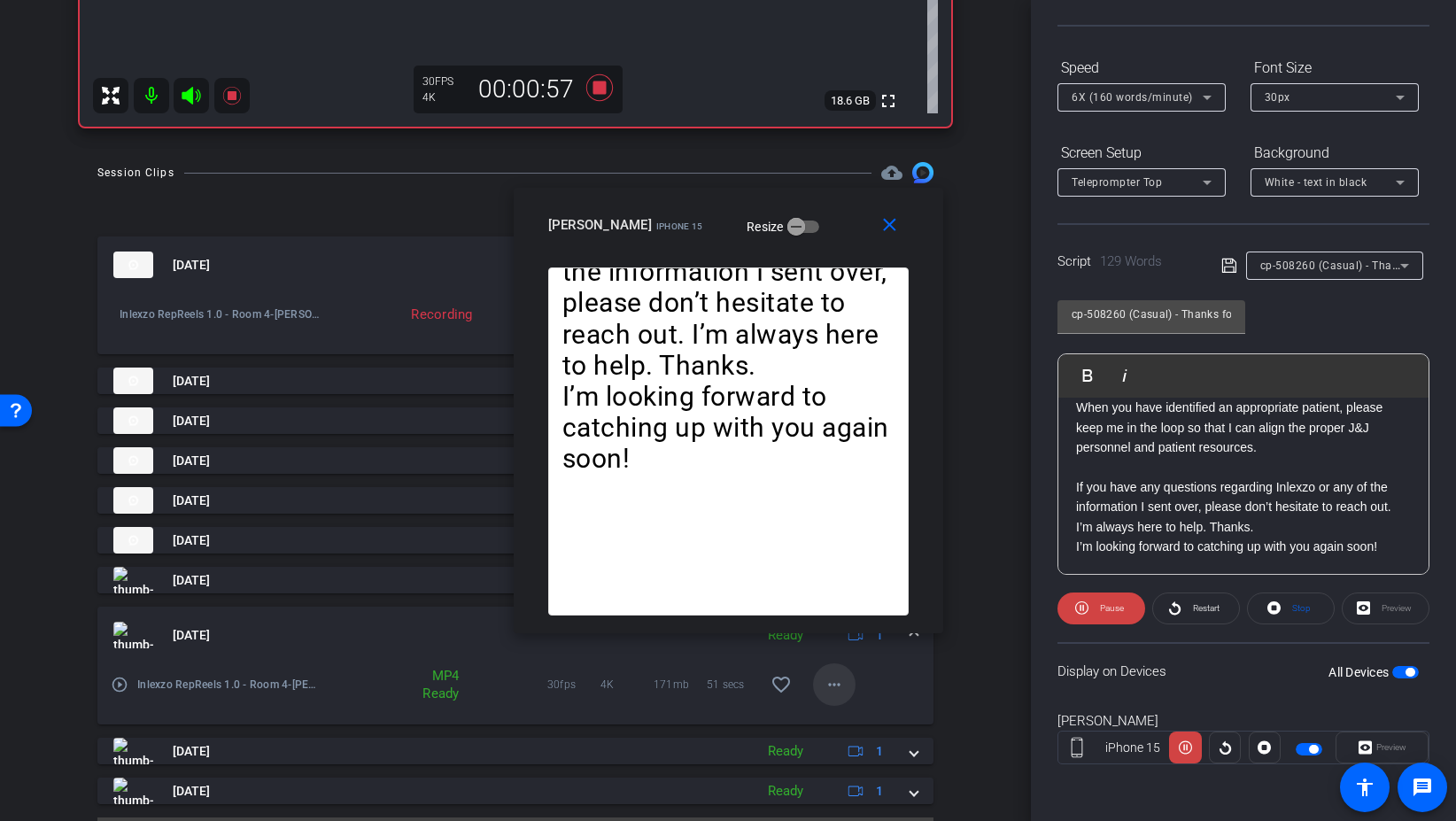
click at [827, 691] on mat-icon "more_horiz" at bounding box center [835, 685] width 21 height 21
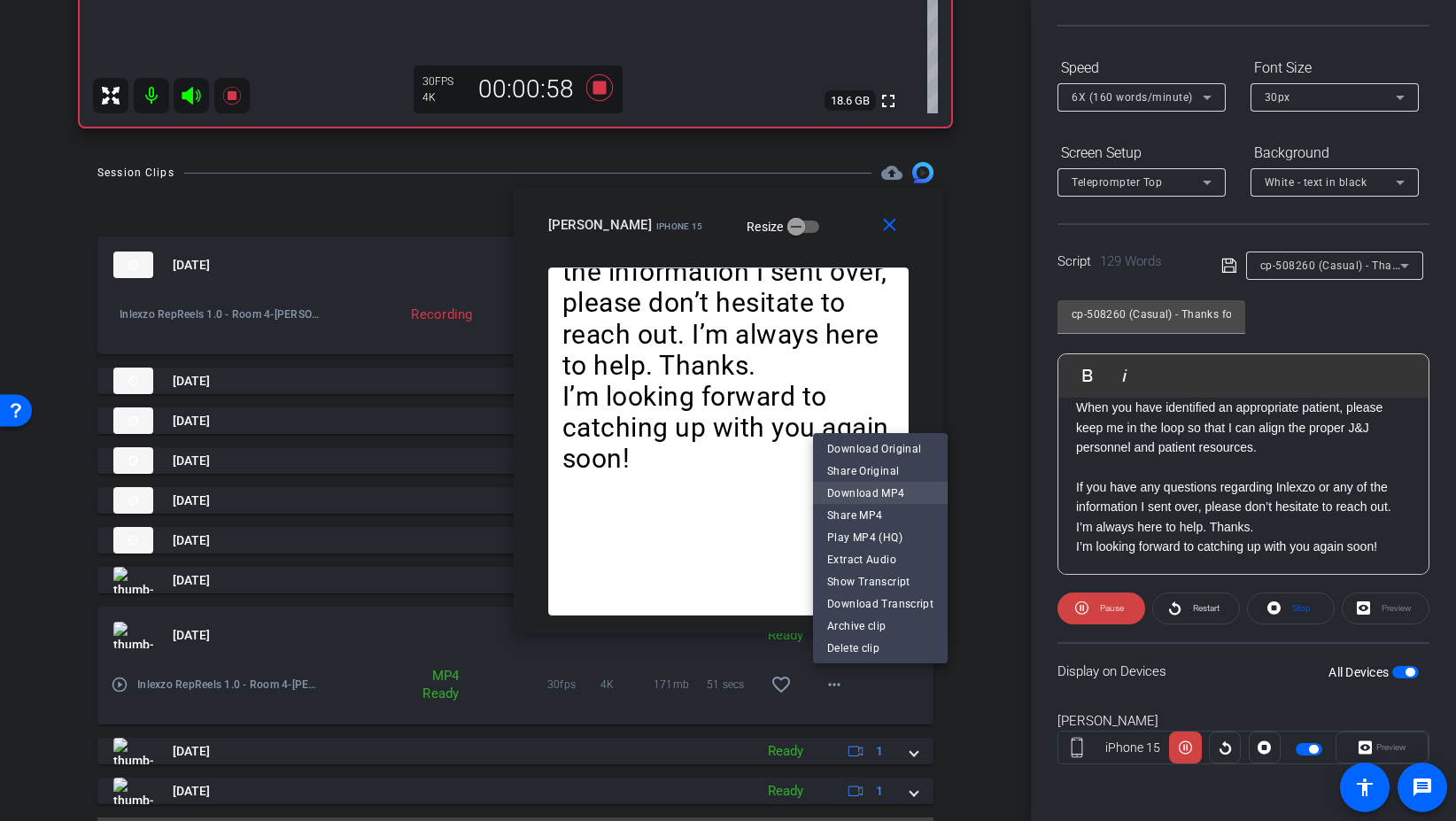
click at [924, 494] on span "Download MP4" at bounding box center [880, 494] width 106 height 21
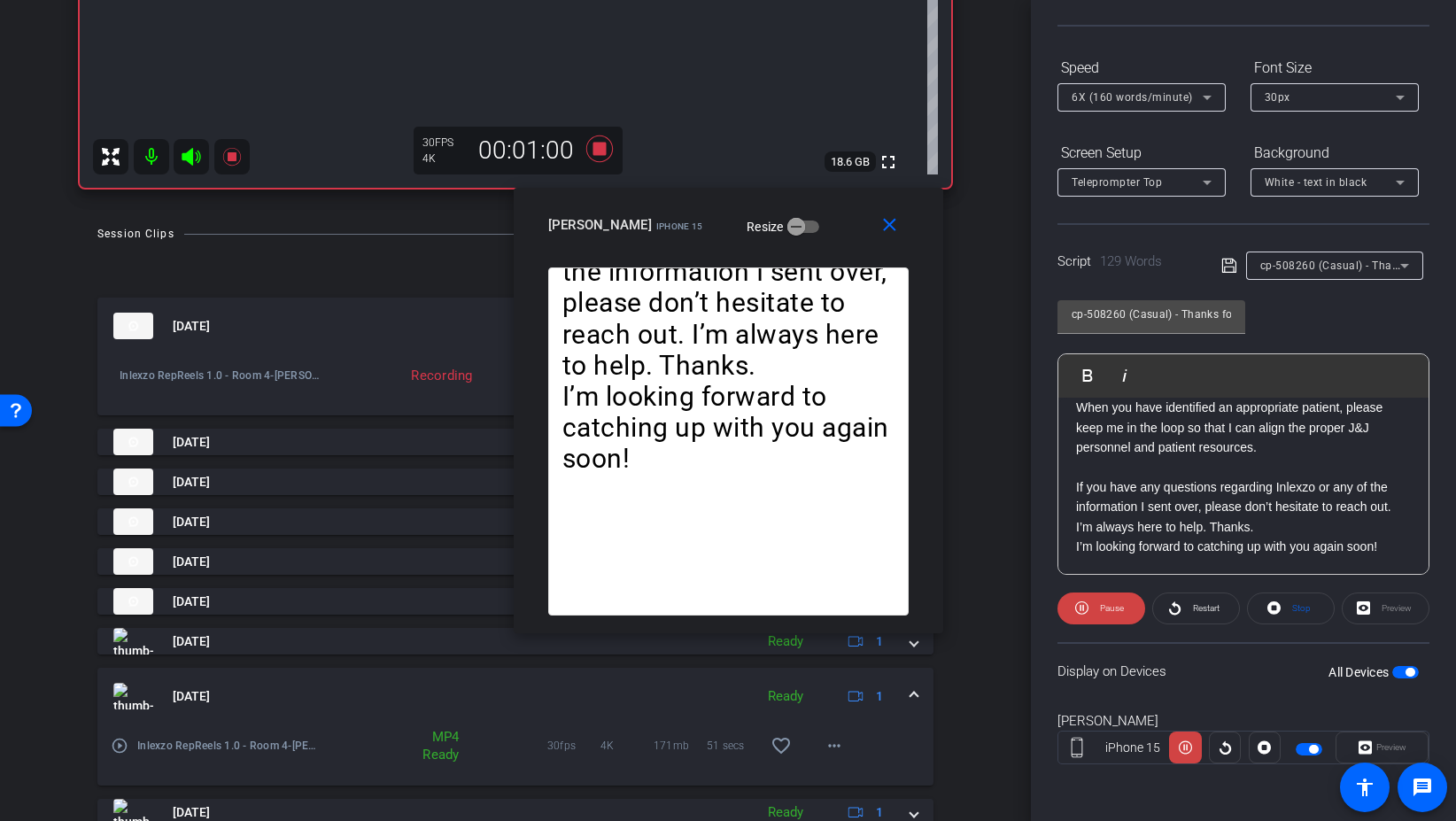
scroll to position [541, 0]
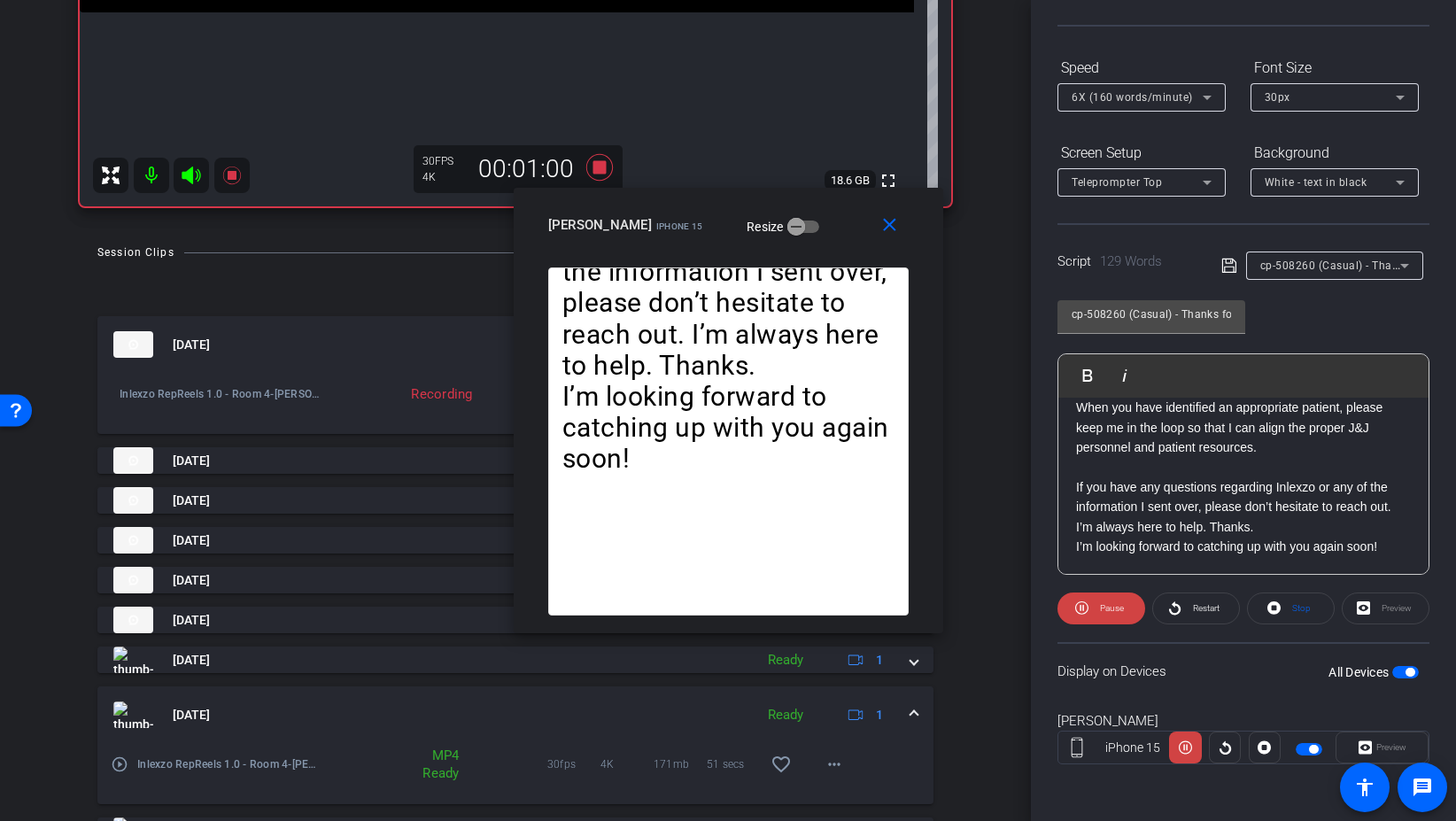
click at [901, 715] on div "[DATE] Ready 1" at bounding box center [512, 714] width 797 height 26
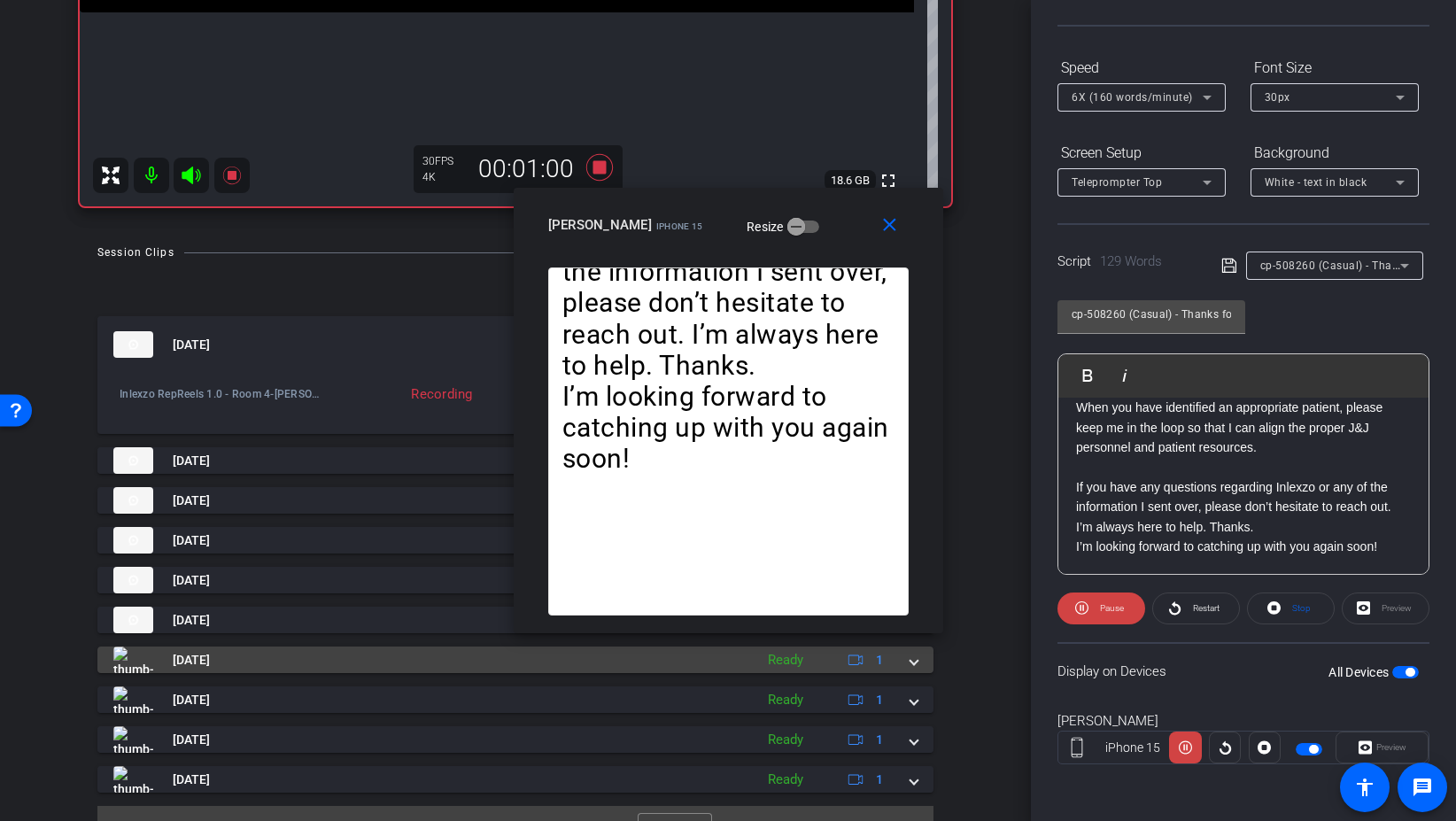
click at [472, 658] on mat-panel-title "[DATE]" at bounding box center [430, 659] width 632 height 26
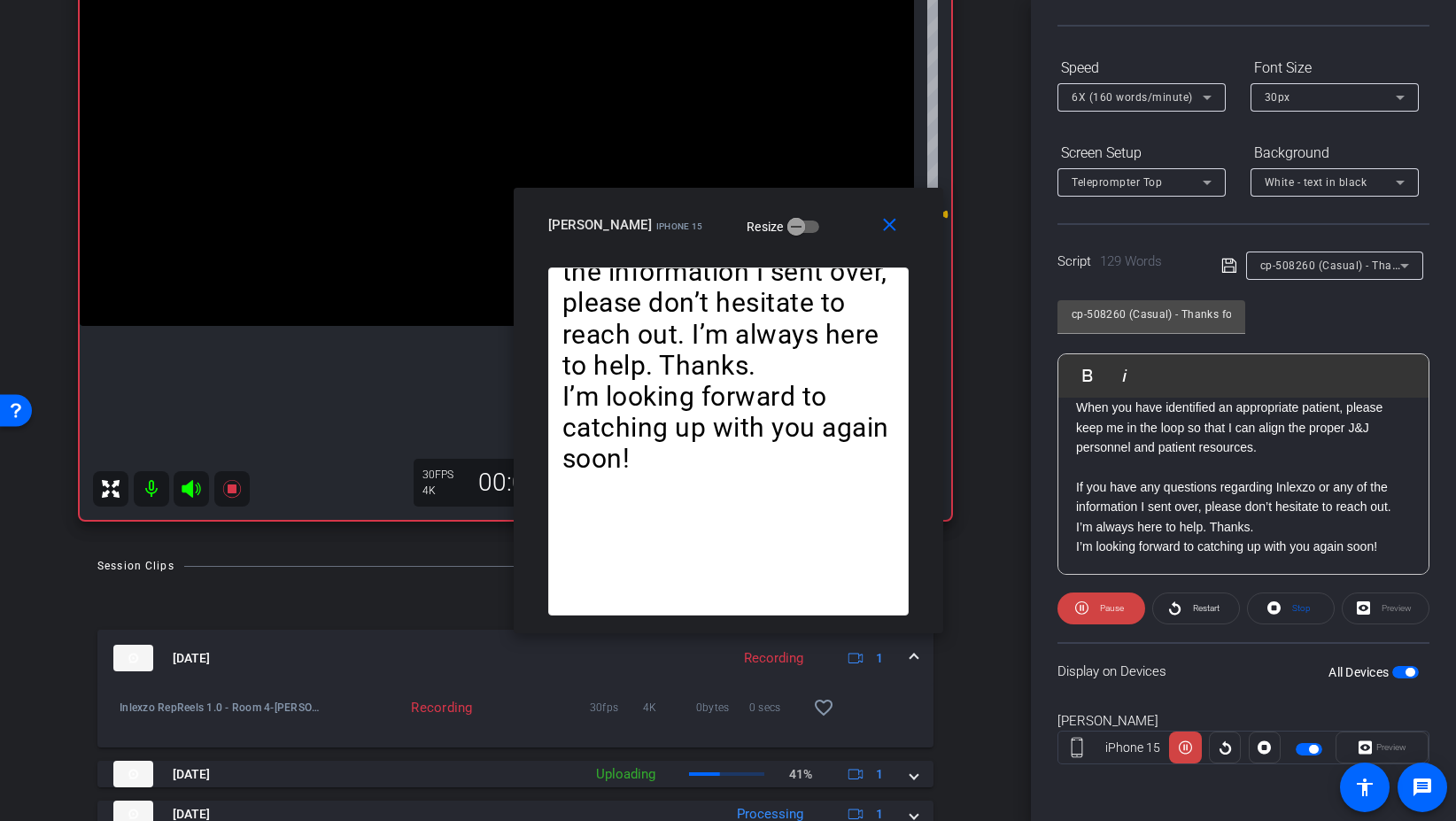
scroll to position [236, 0]
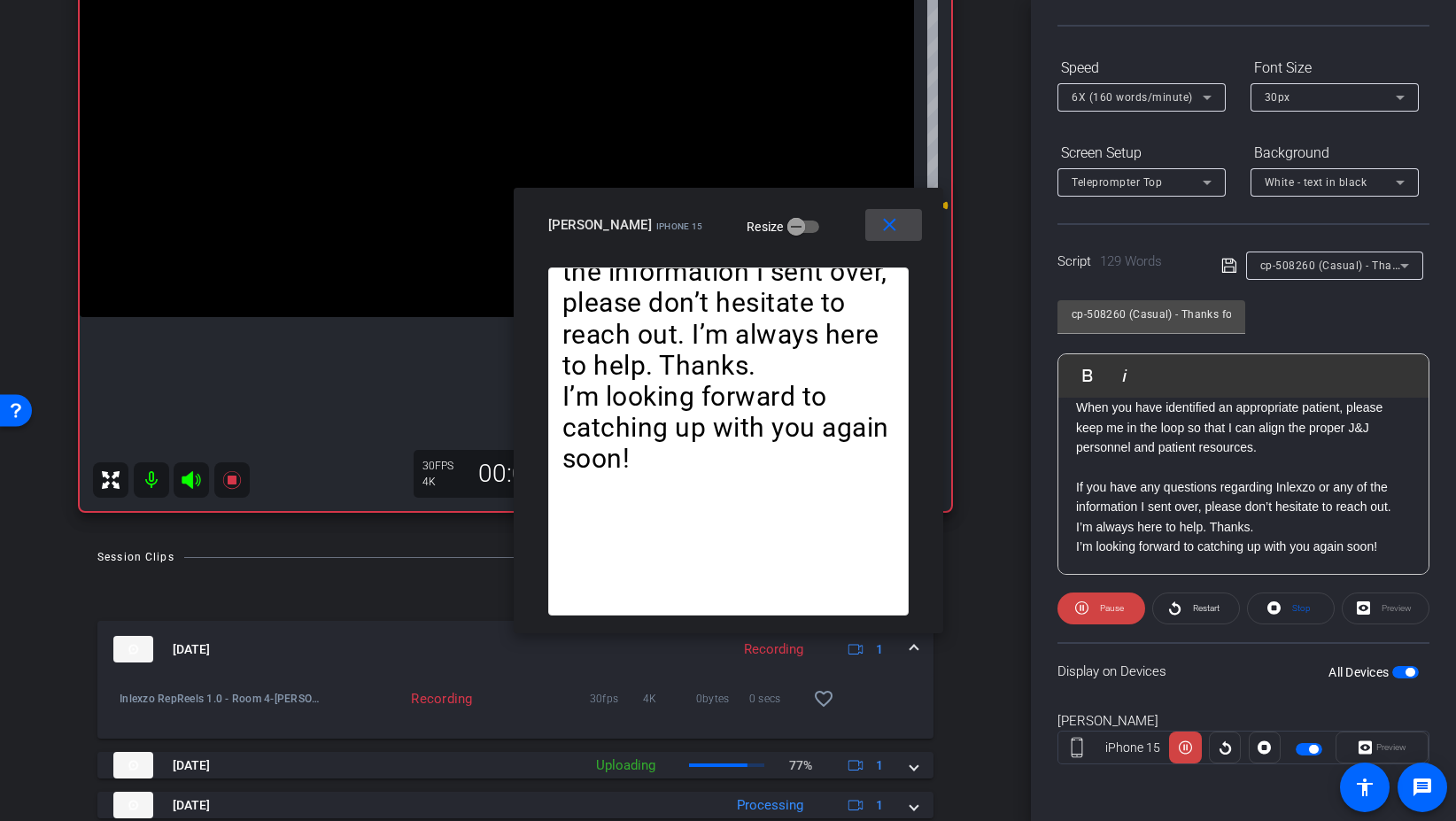
click at [885, 227] on mat-icon "close" at bounding box center [889, 225] width 22 height 22
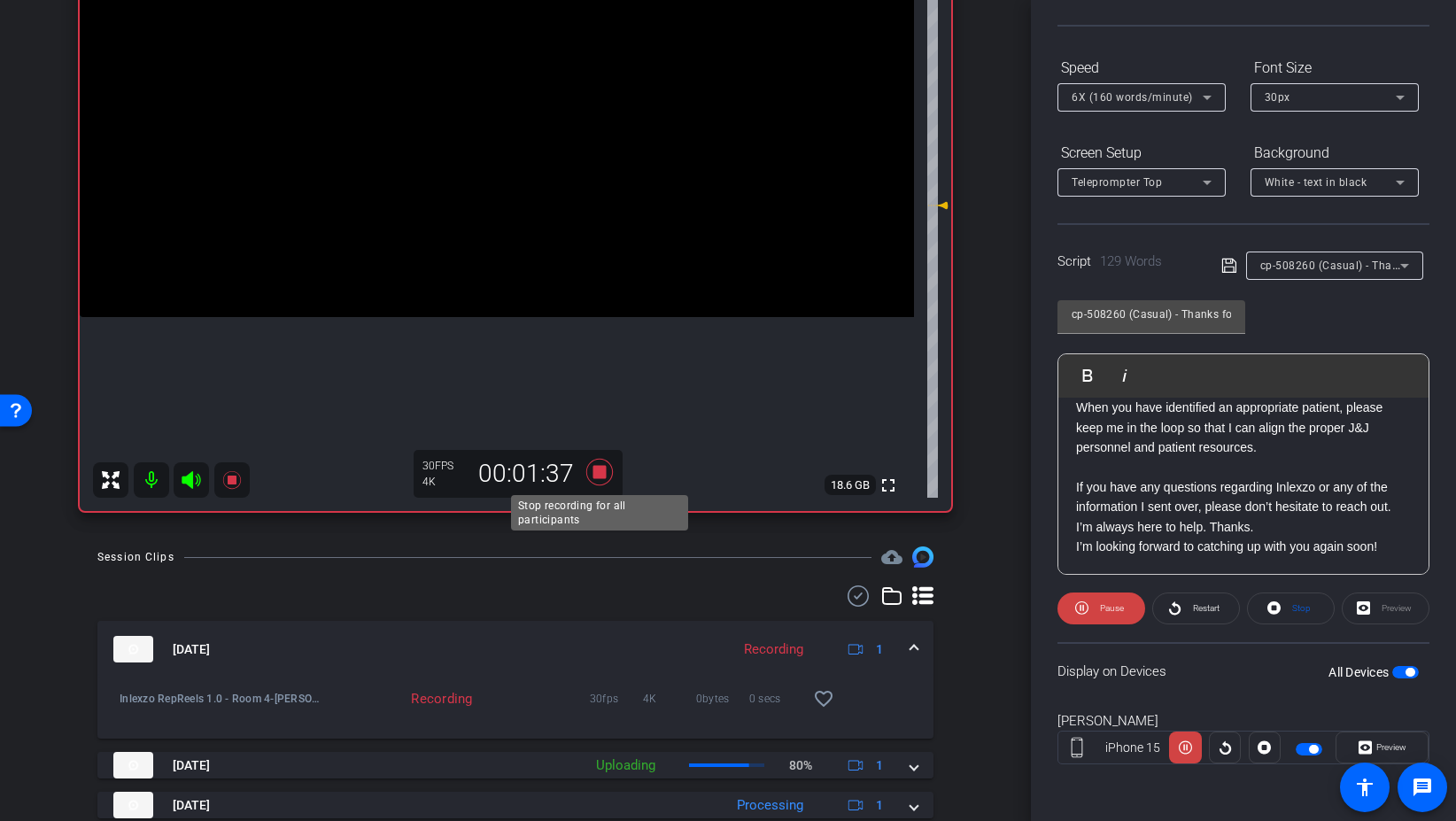
click at [612, 473] on icon at bounding box center [599, 471] width 26 height 26
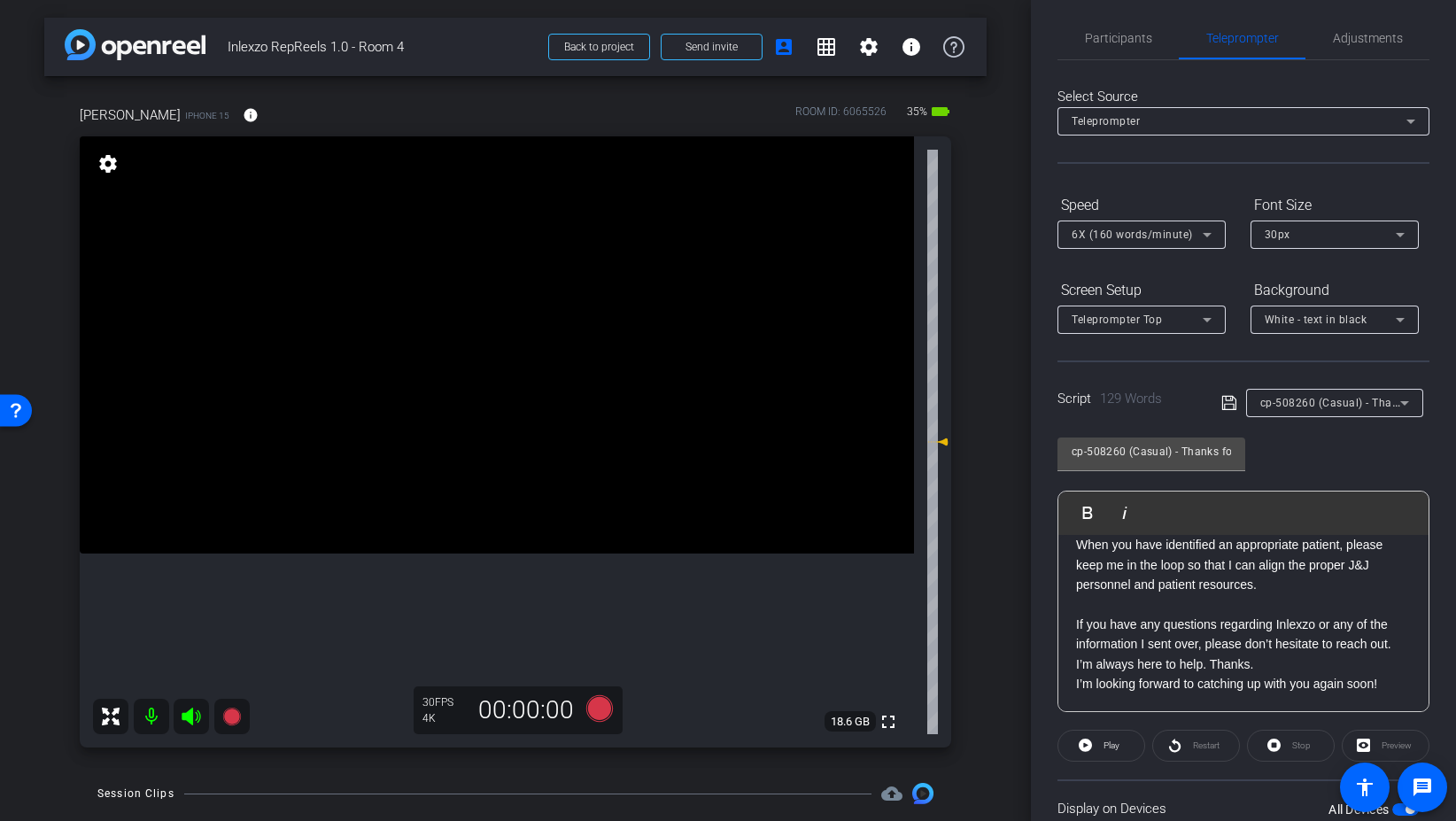
scroll to position [0, 0]
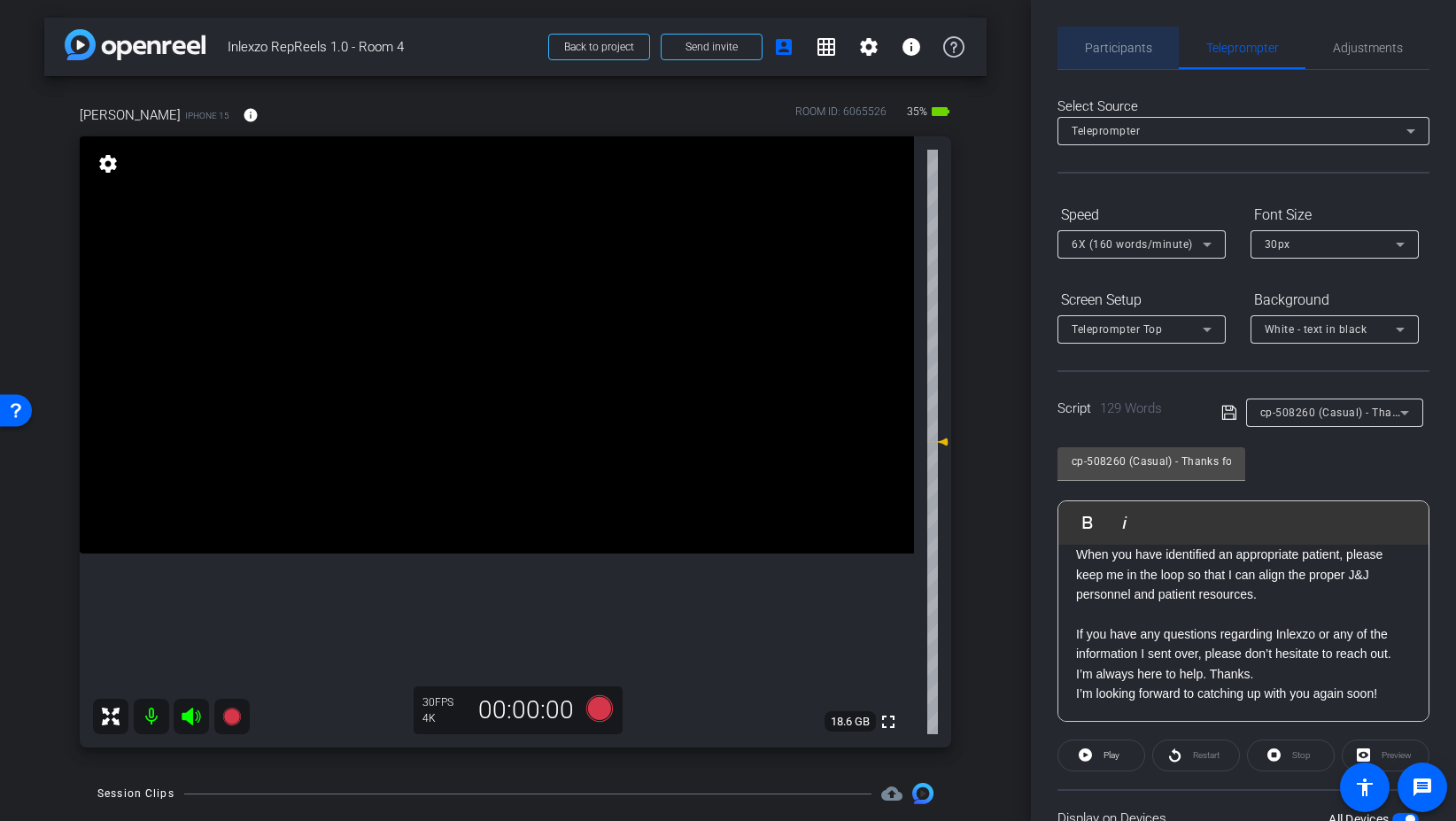
click at [1121, 56] on span "Participants" at bounding box center [1118, 48] width 67 height 43
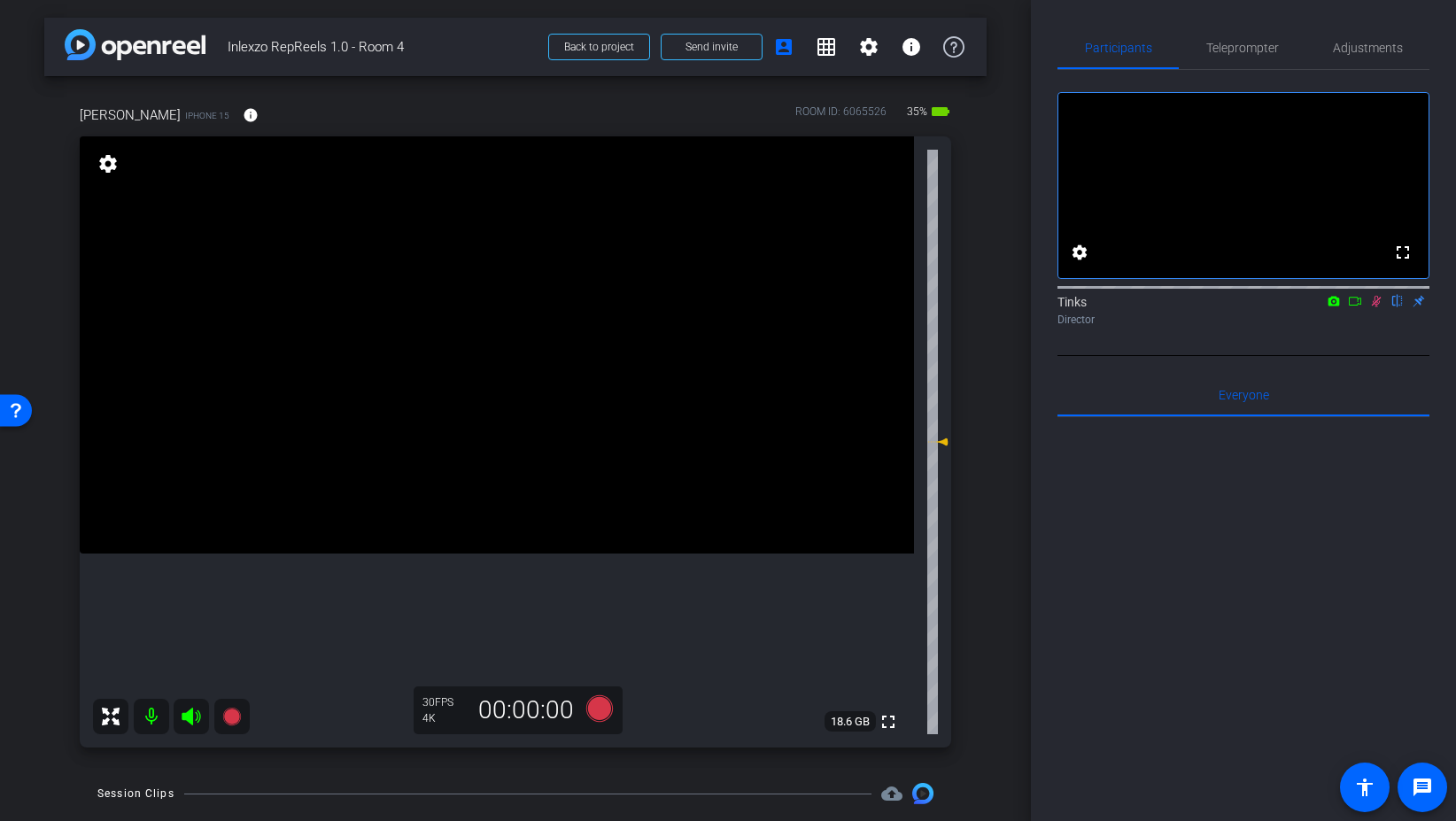
click at [1379, 307] on icon at bounding box center [1376, 300] width 15 height 13
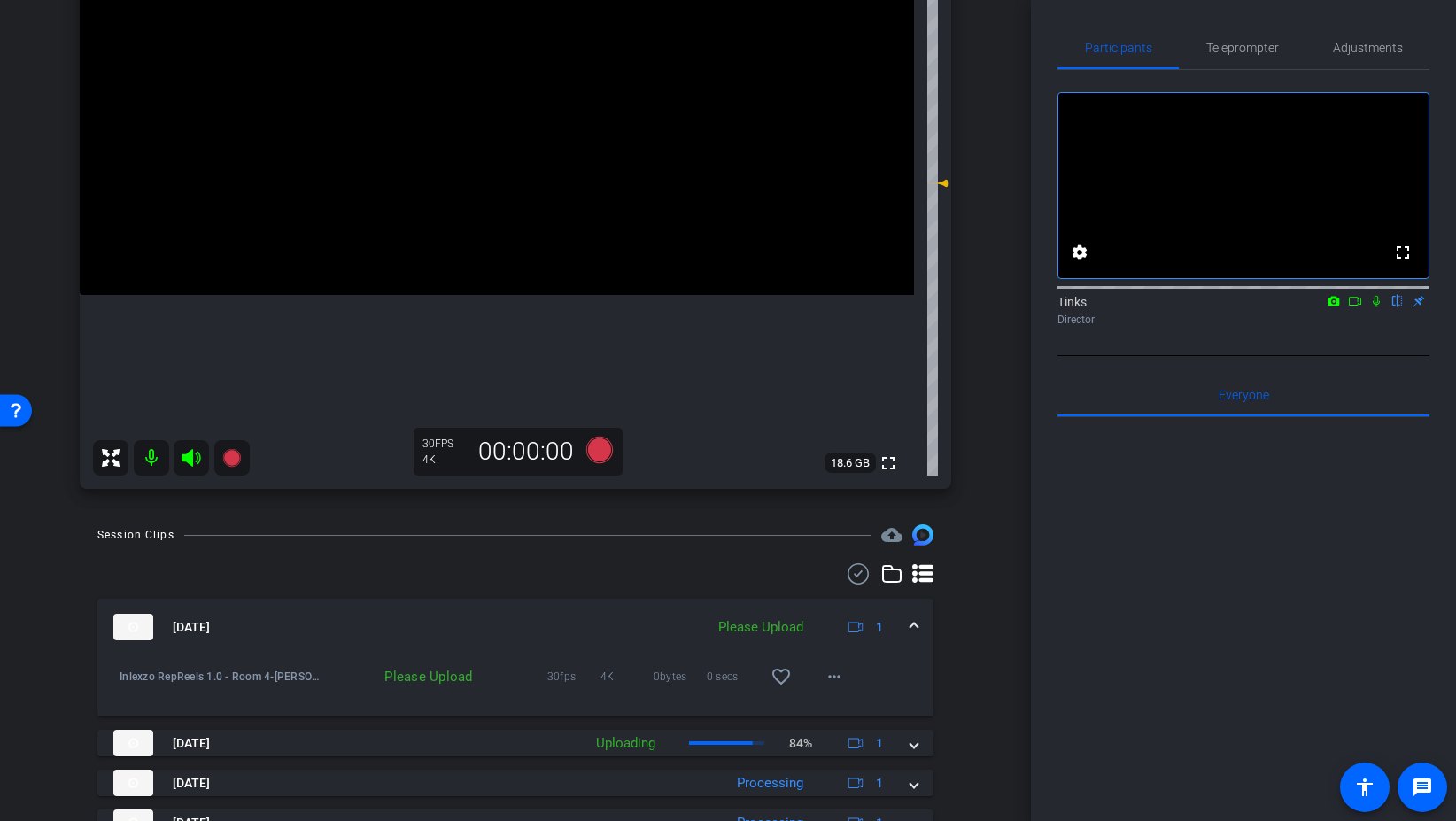
scroll to position [288, 0]
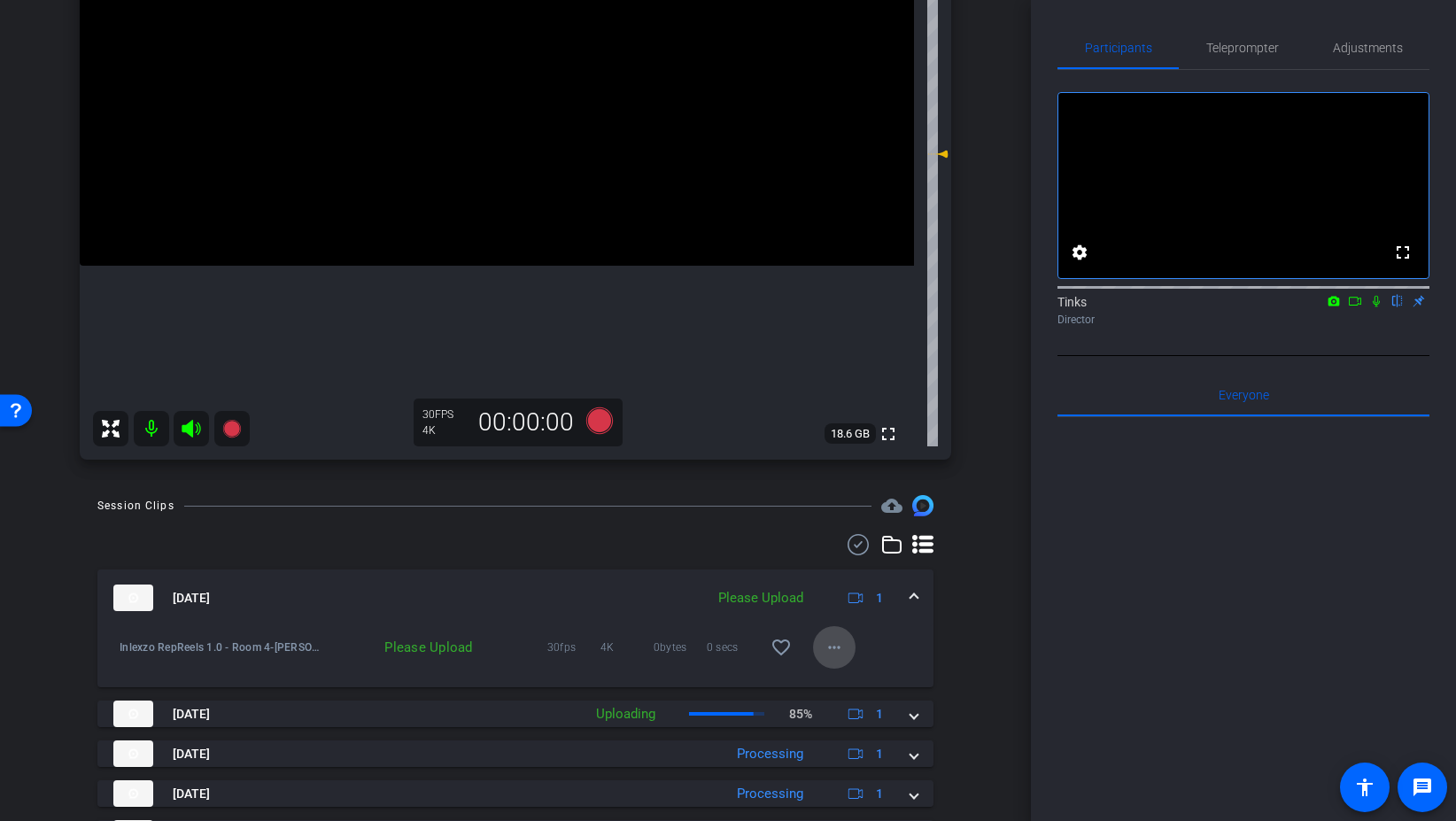
click at [845, 643] on span at bounding box center [835, 647] width 43 height 43
click at [859, 681] on span "Upload" at bounding box center [862, 685] width 71 height 21
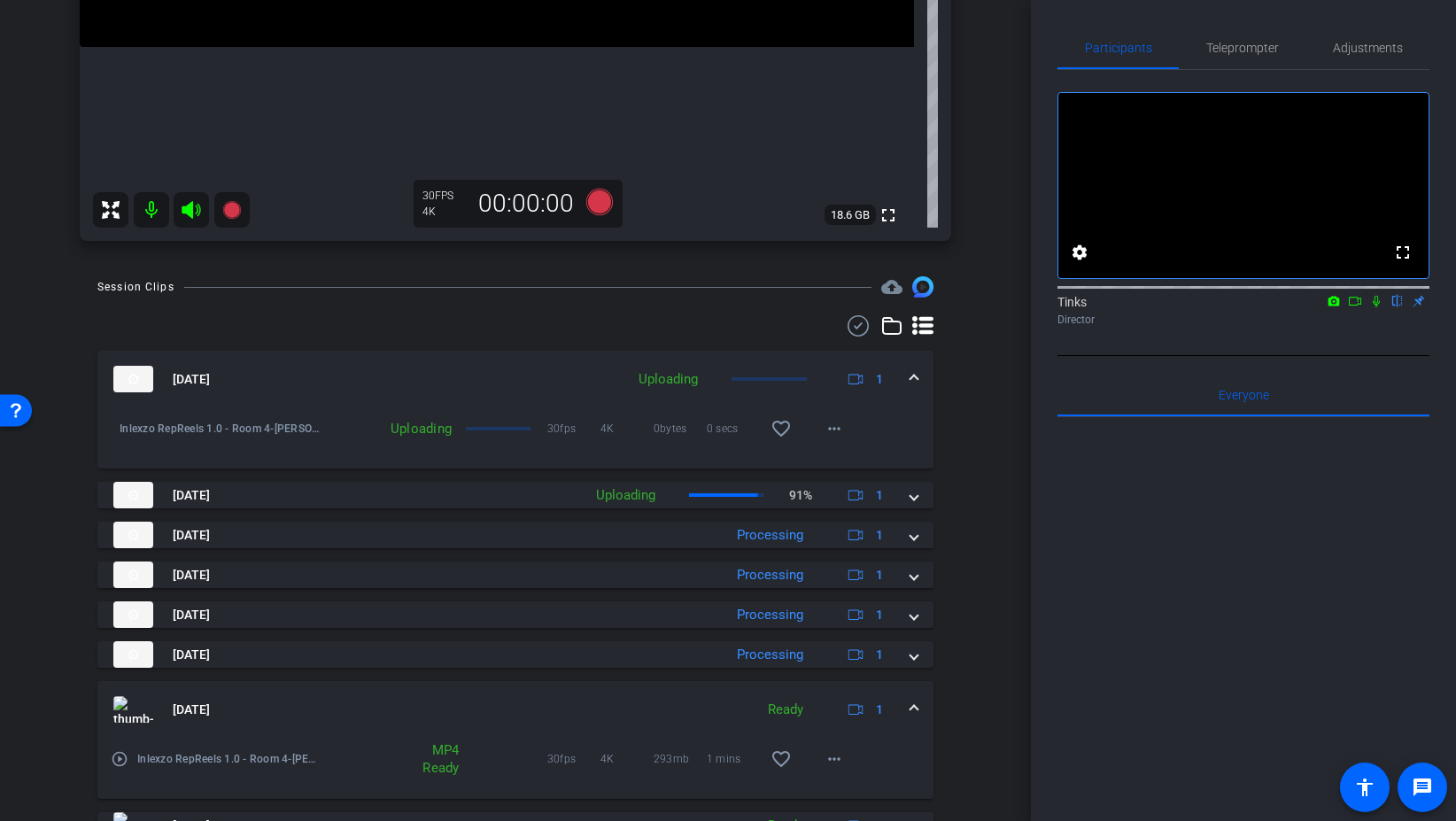
scroll to position [522, 0]
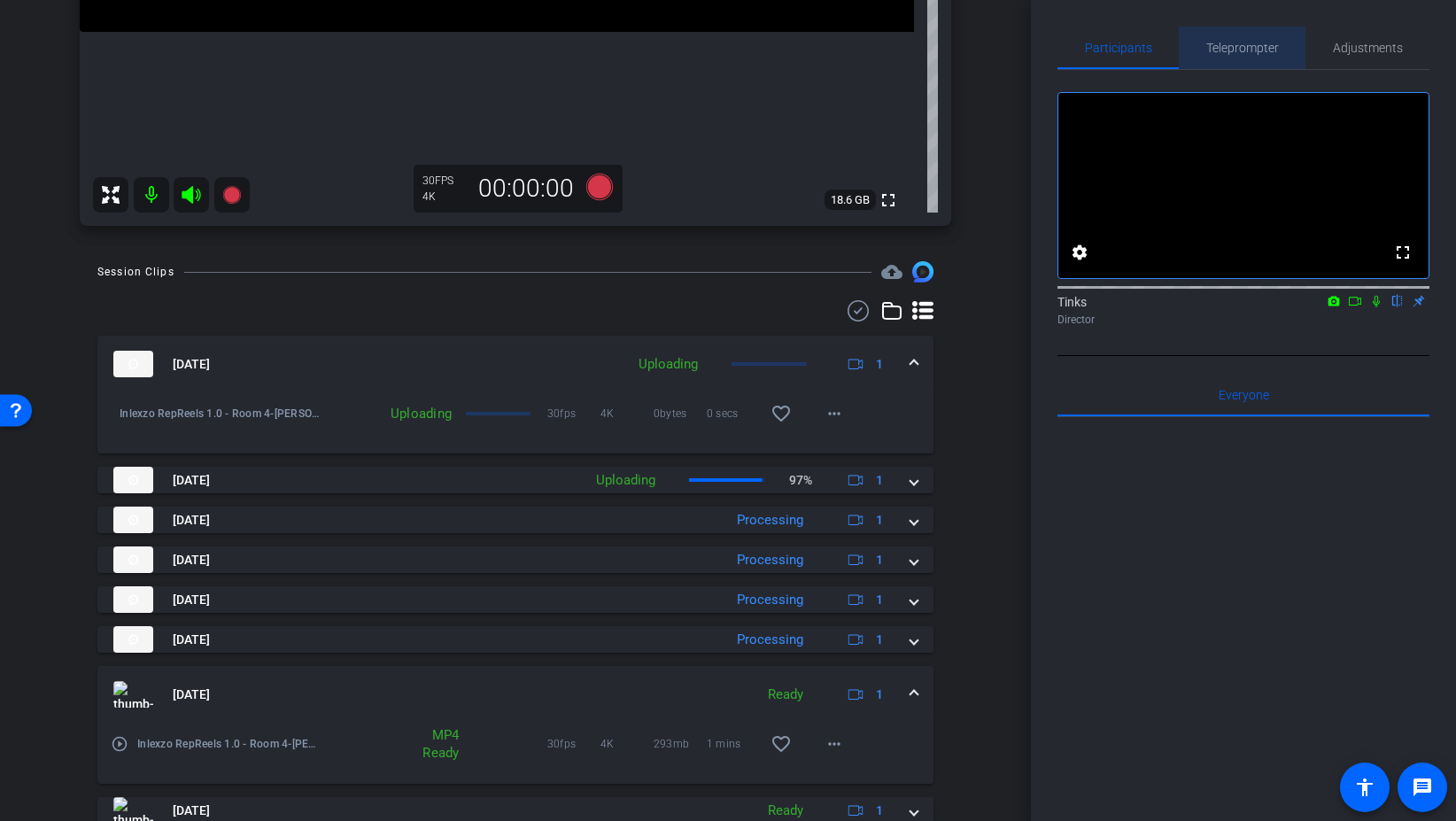
click at [1273, 59] on span "Teleprompter" at bounding box center [1242, 48] width 73 height 43
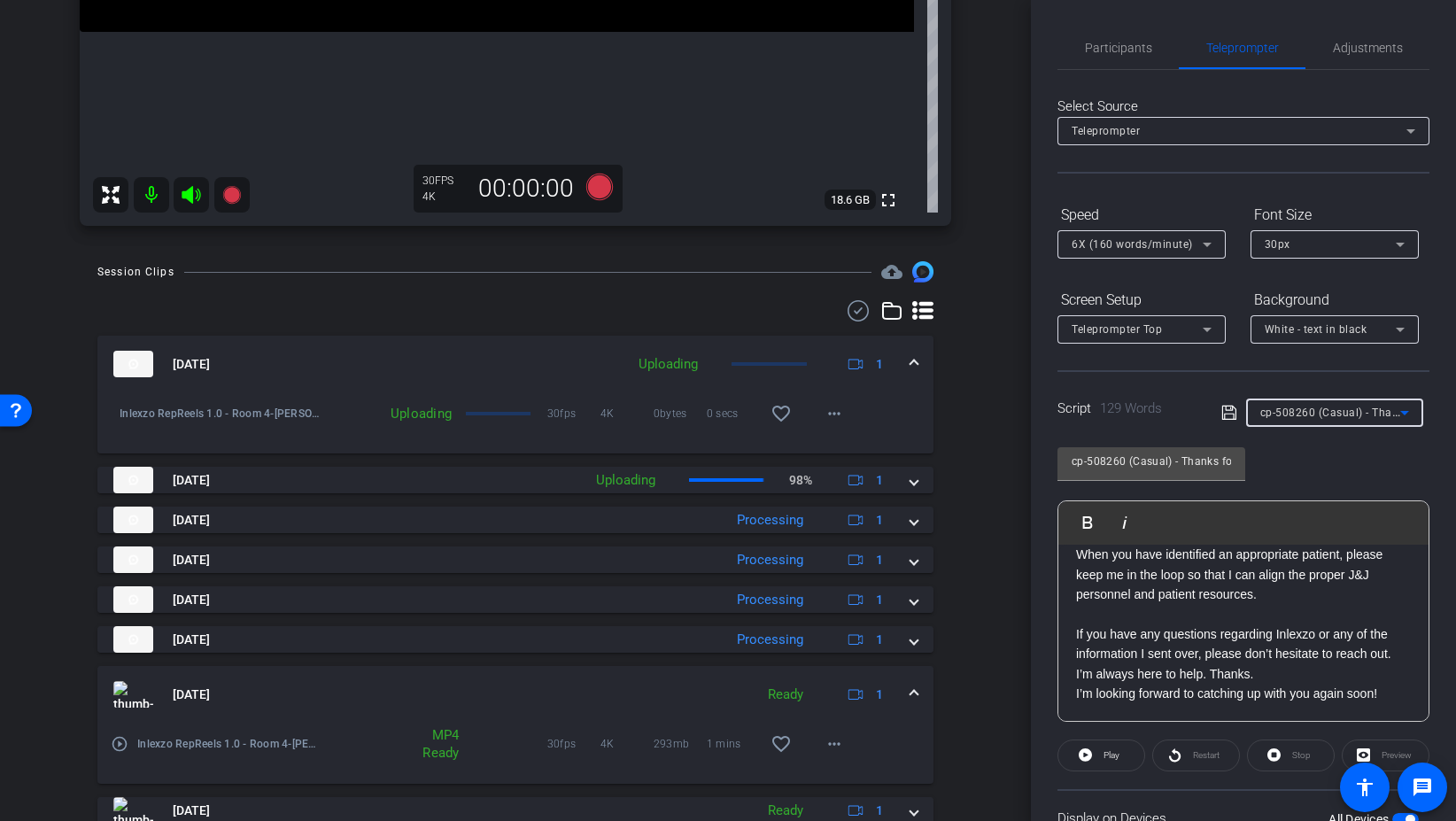
click at [1375, 412] on span "cp-508260 (Casual) - Thanks for Seeing Me" at bounding box center [1372, 411] width 225 height 15
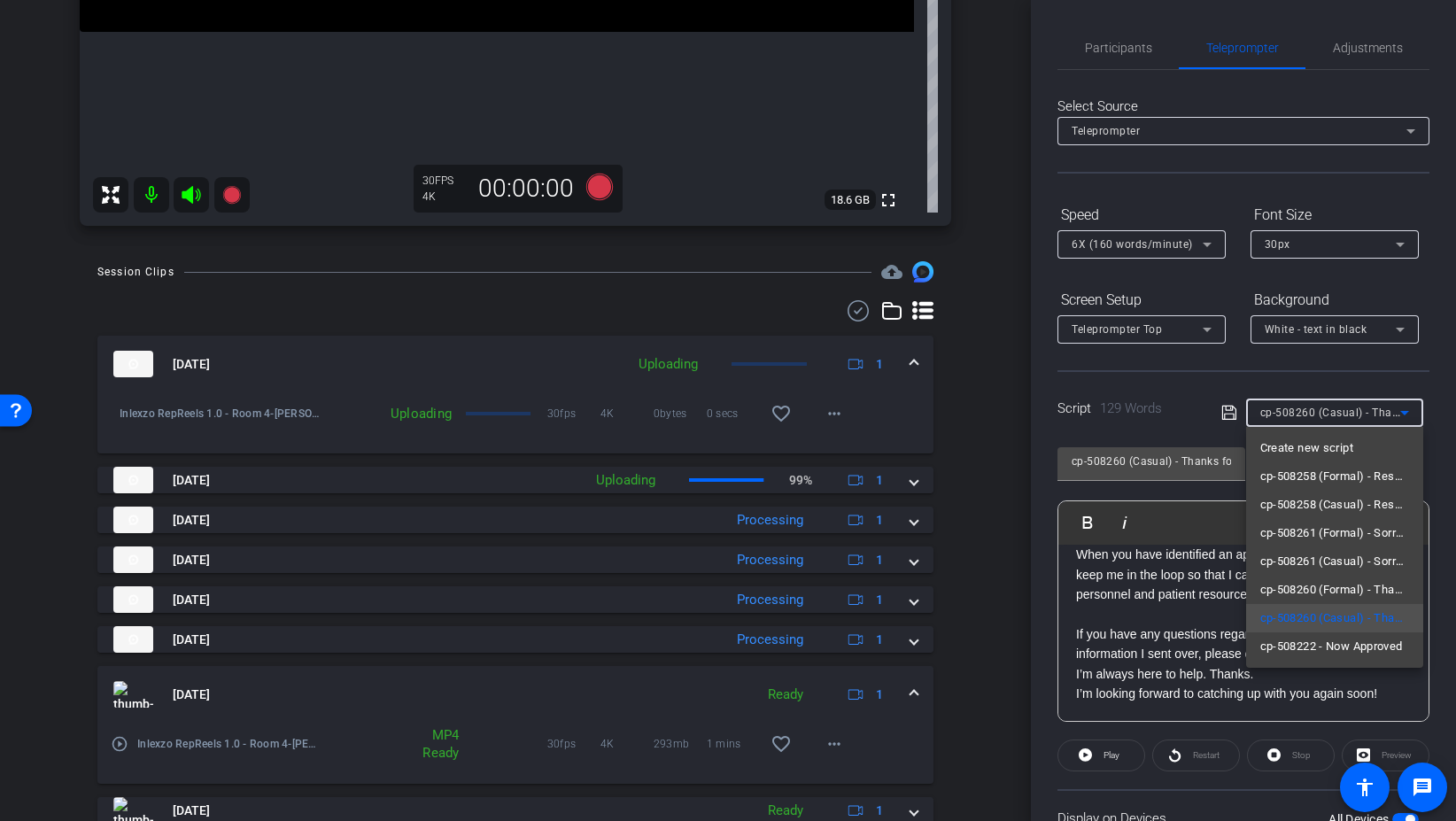
click at [1375, 412] on div at bounding box center [728, 410] width 1456 height 821
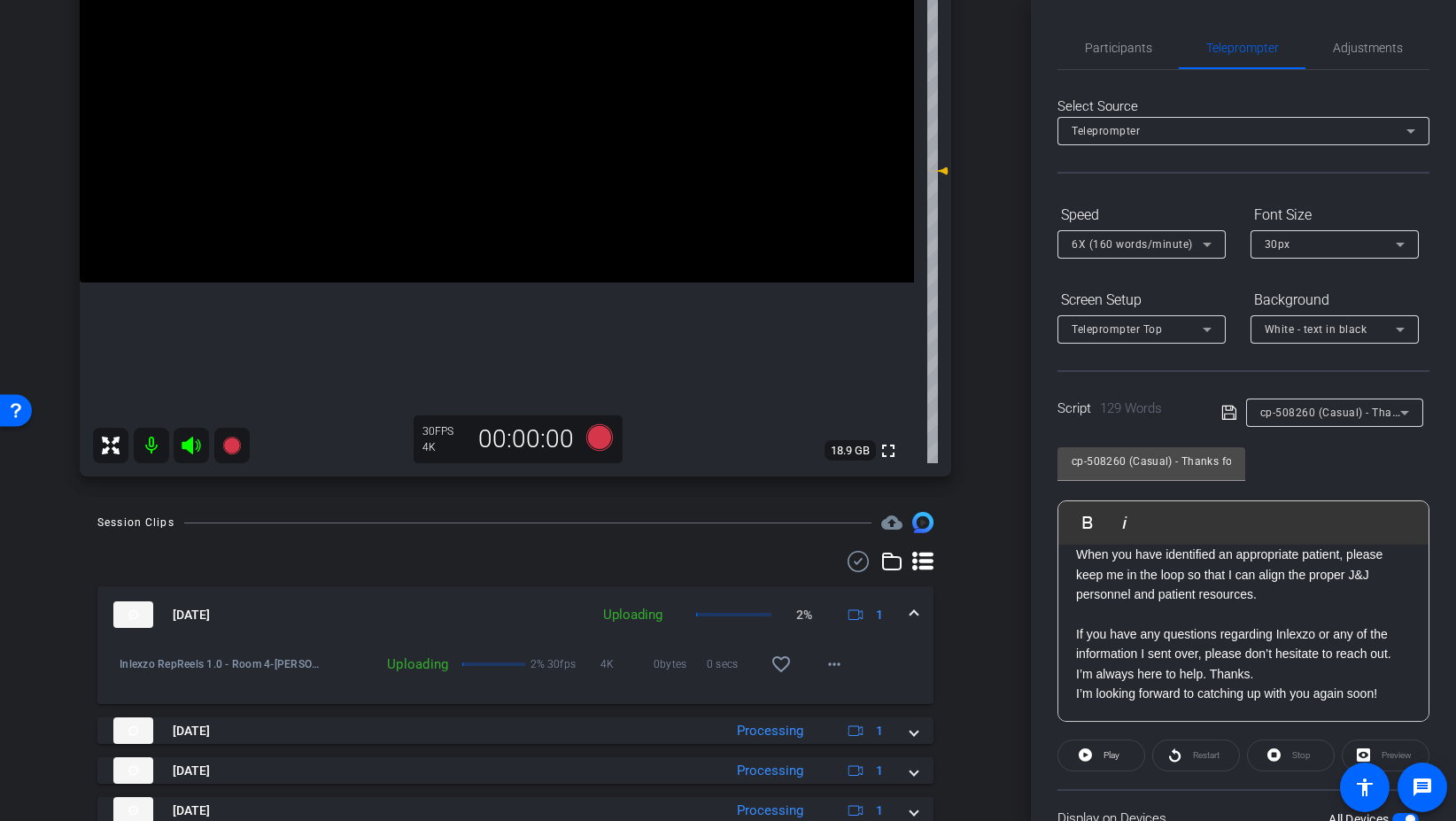
scroll to position [243, 0]
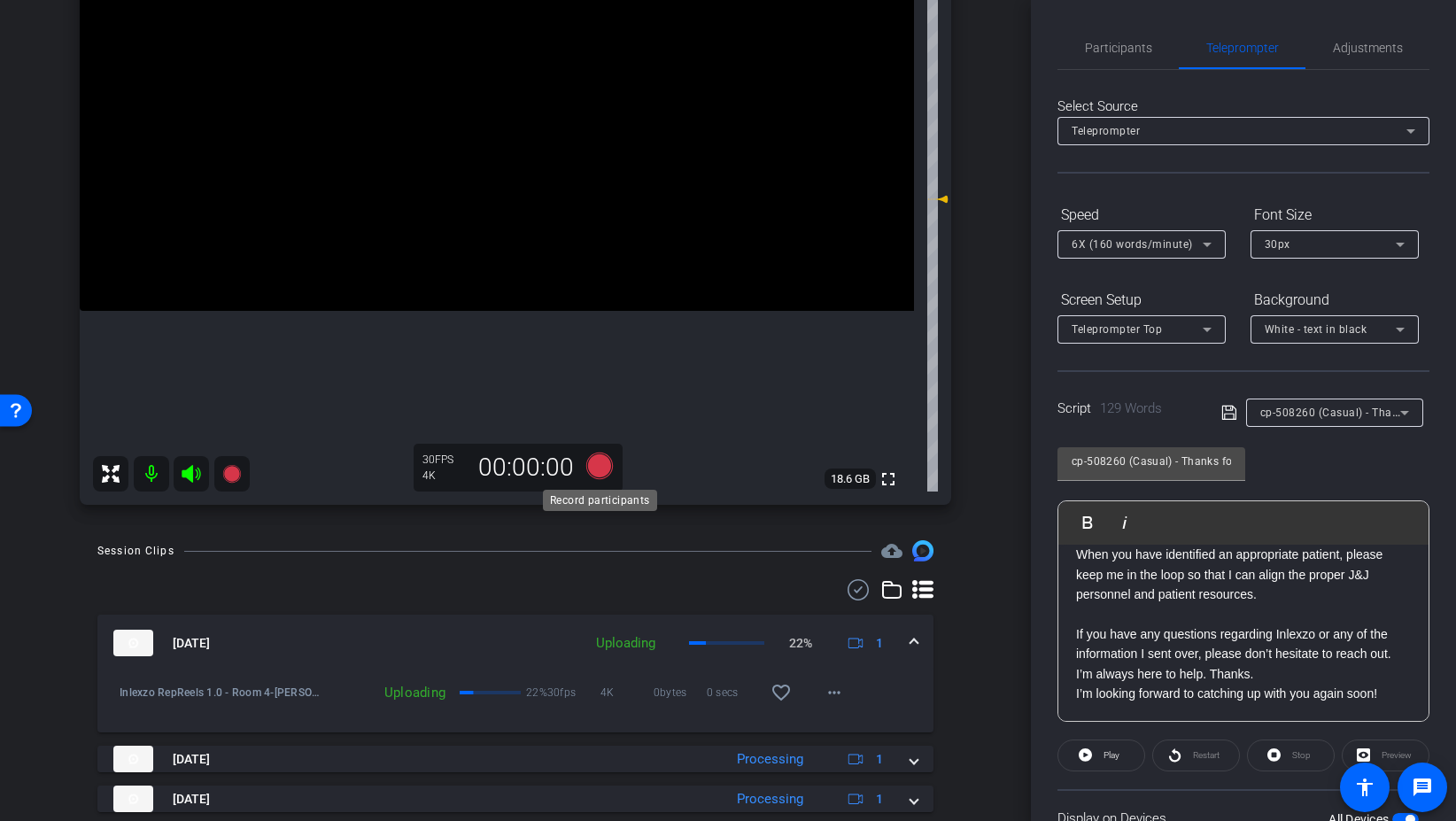
click at [595, 462] on icon at bounding box center [599, 465] width 26 height 26
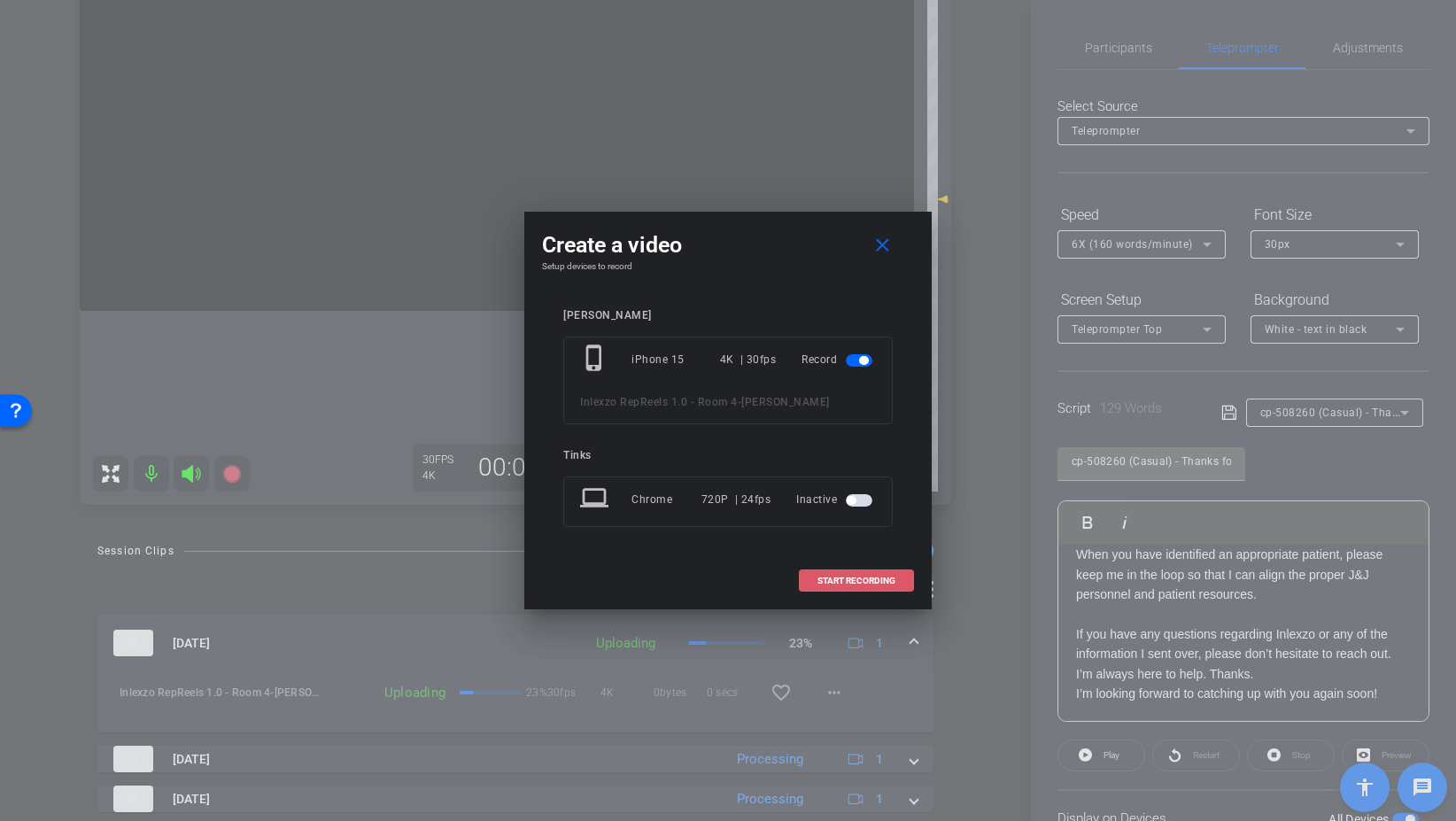
click at [851, 581] on span "START RECORDING" at bounding box center [856, 580] width 78 height 9
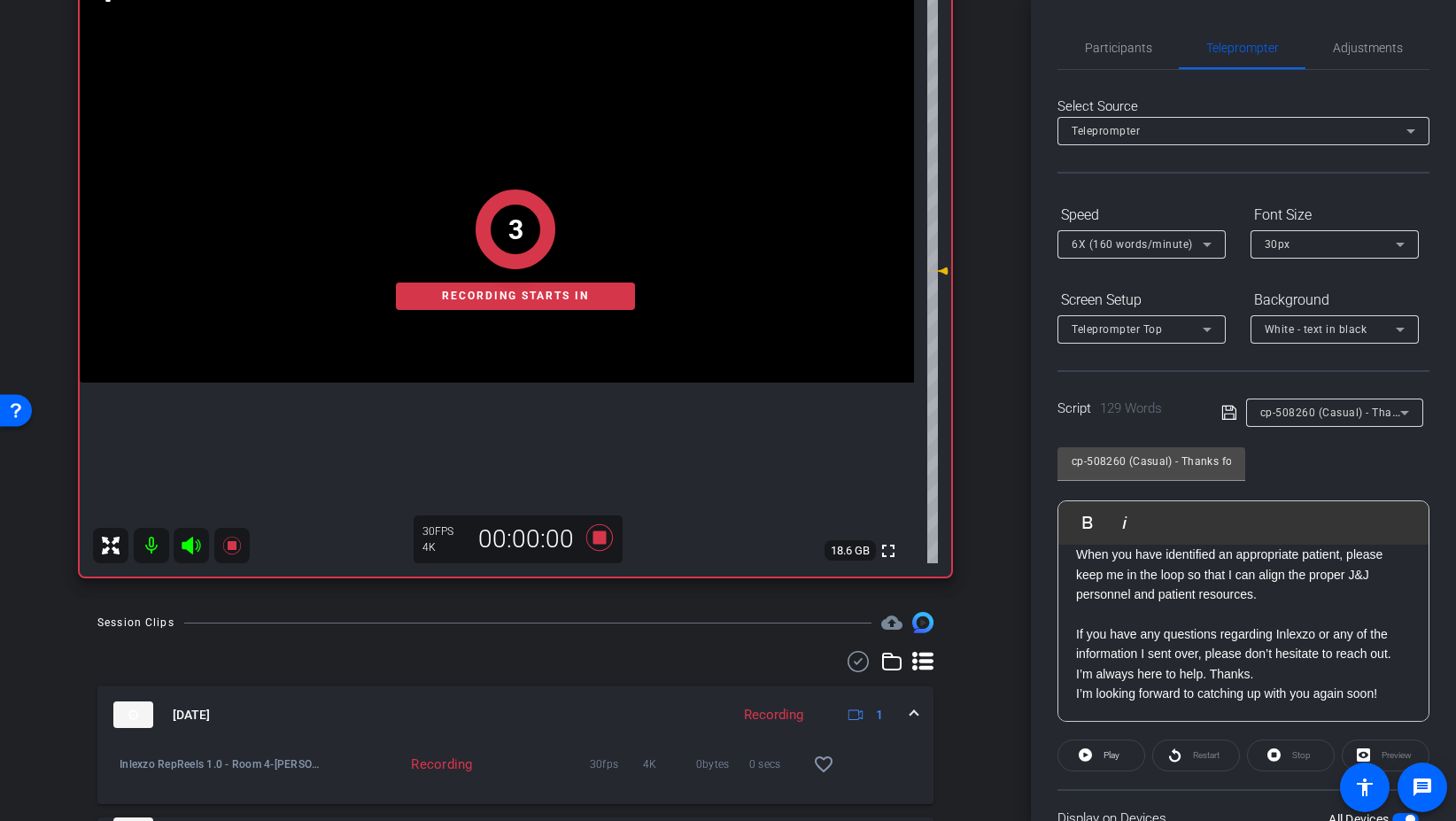
scroll to position [167, 0]
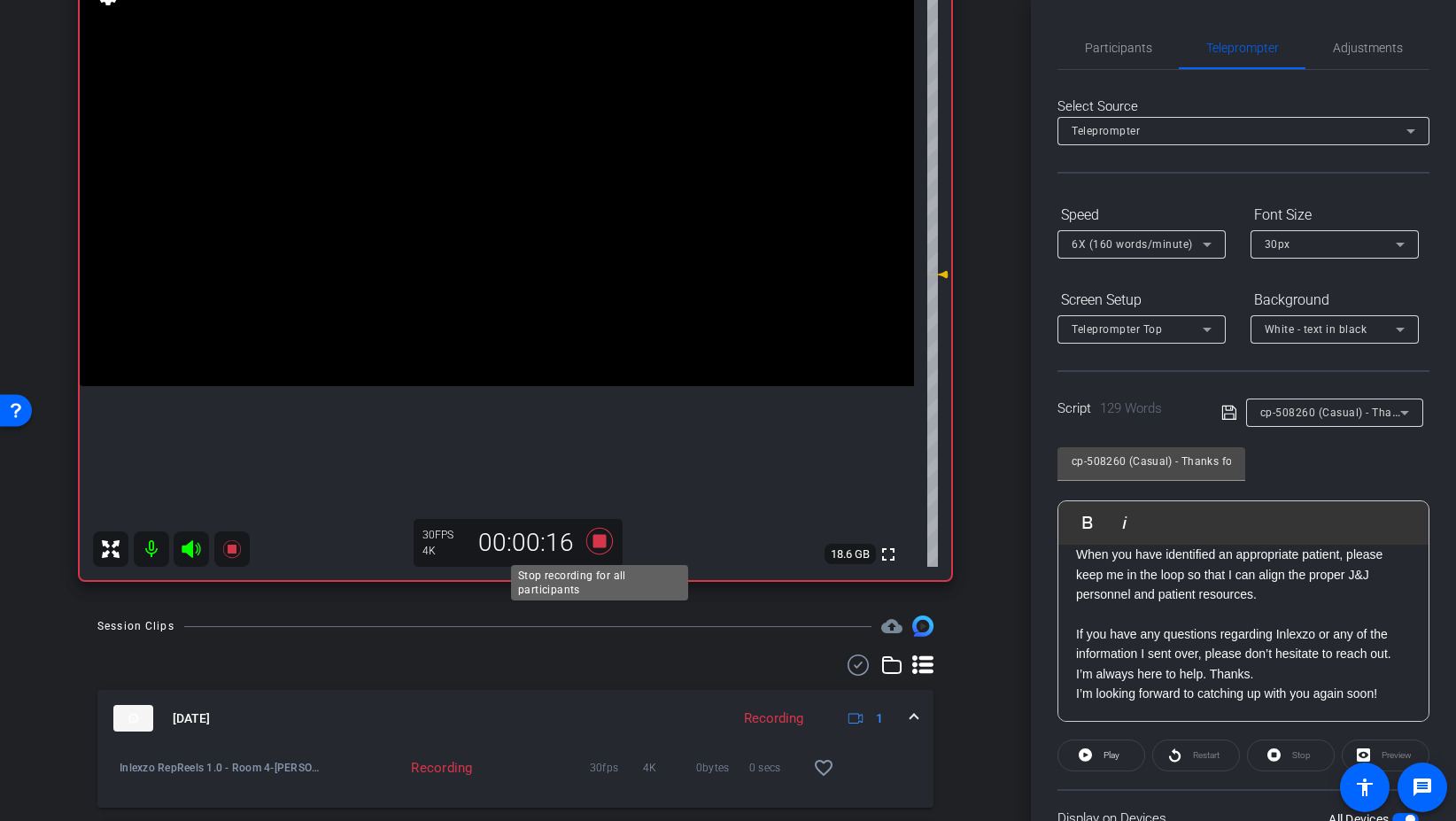
click at [599, 544] on icon at bounding box center [599, 540] width 26 height 26
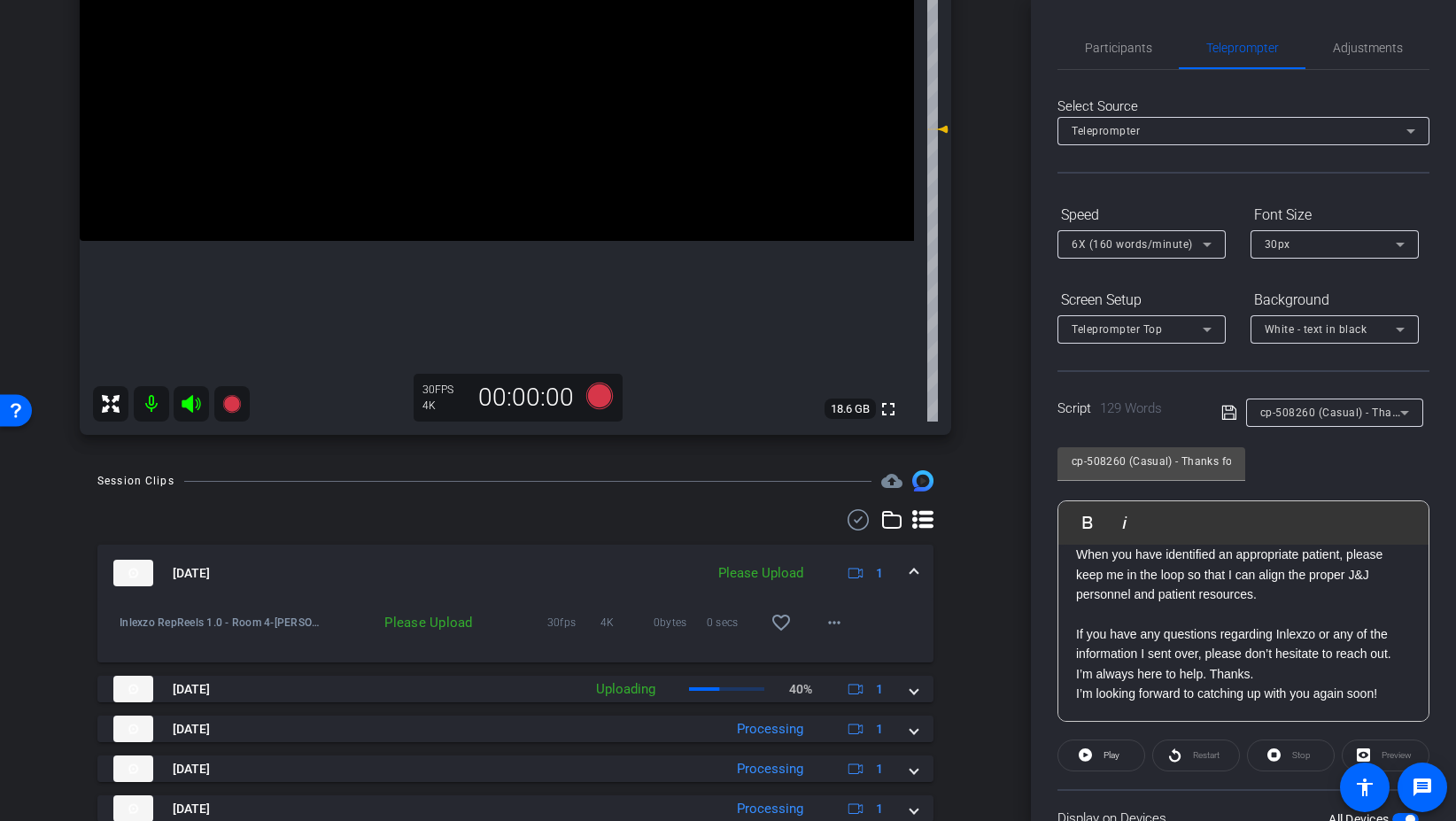
scroll to position [422, 0]
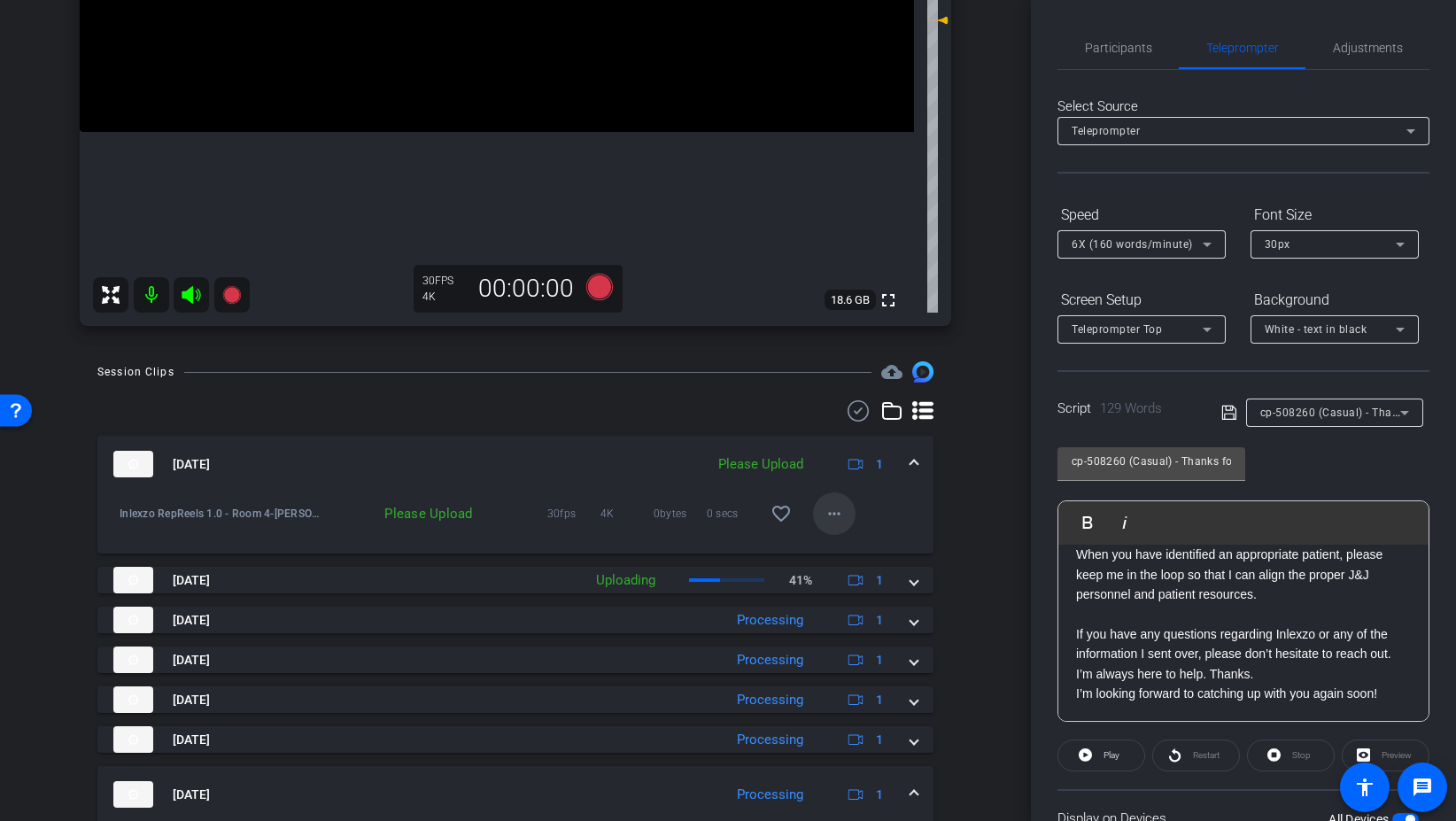
click at [844, 510] on mat-icon "more_horiz" at bounding box center [835, 514] width 21 height 21
click at [883, 554] on span "Upload" at bounding box center [862, 551] width 71 height 21
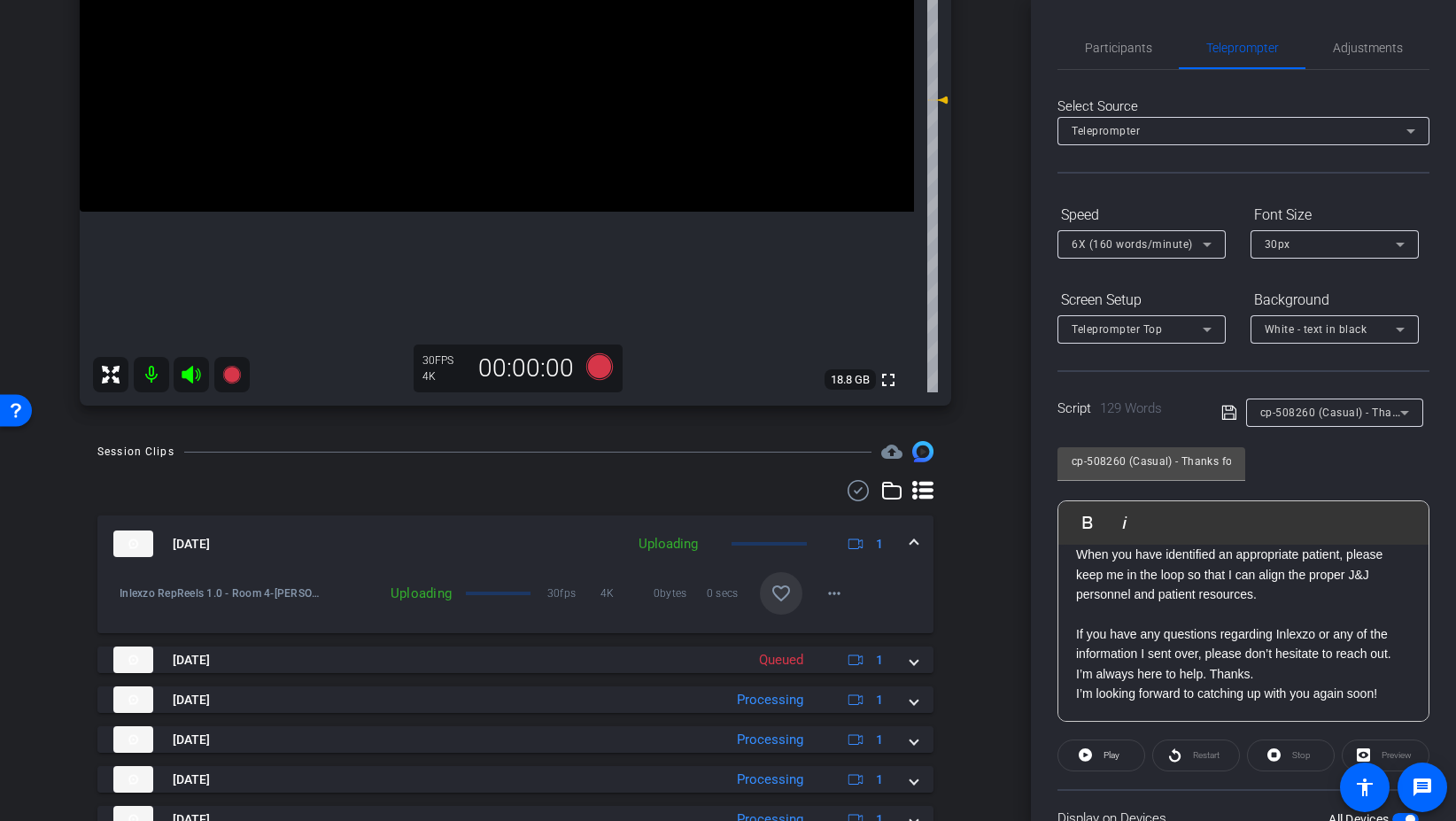
scroll to position [350, 0]
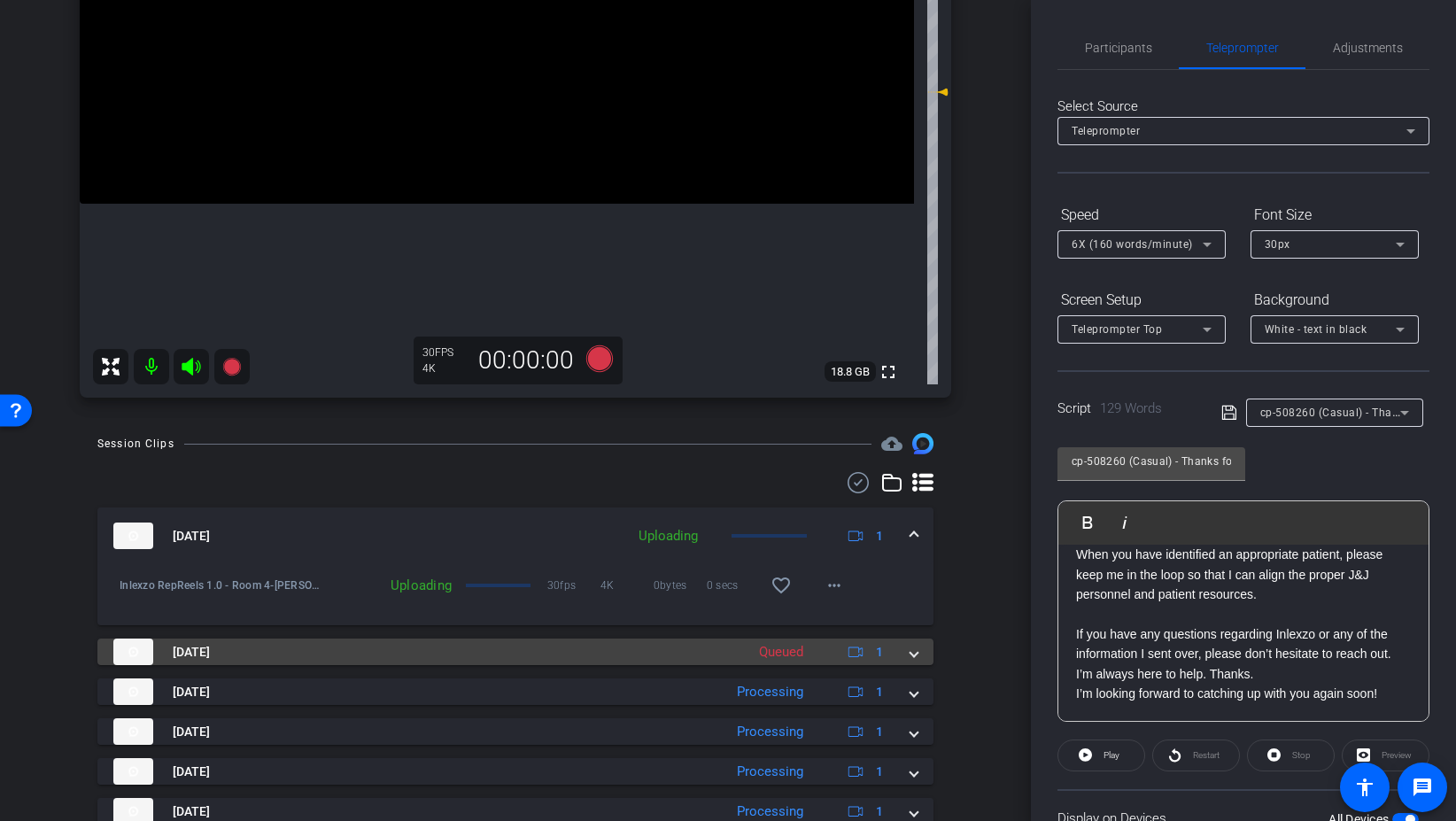
click at [905, 653] on div "[DATE] Queued 1" at bounding box center [512, 651] width 797 height 26
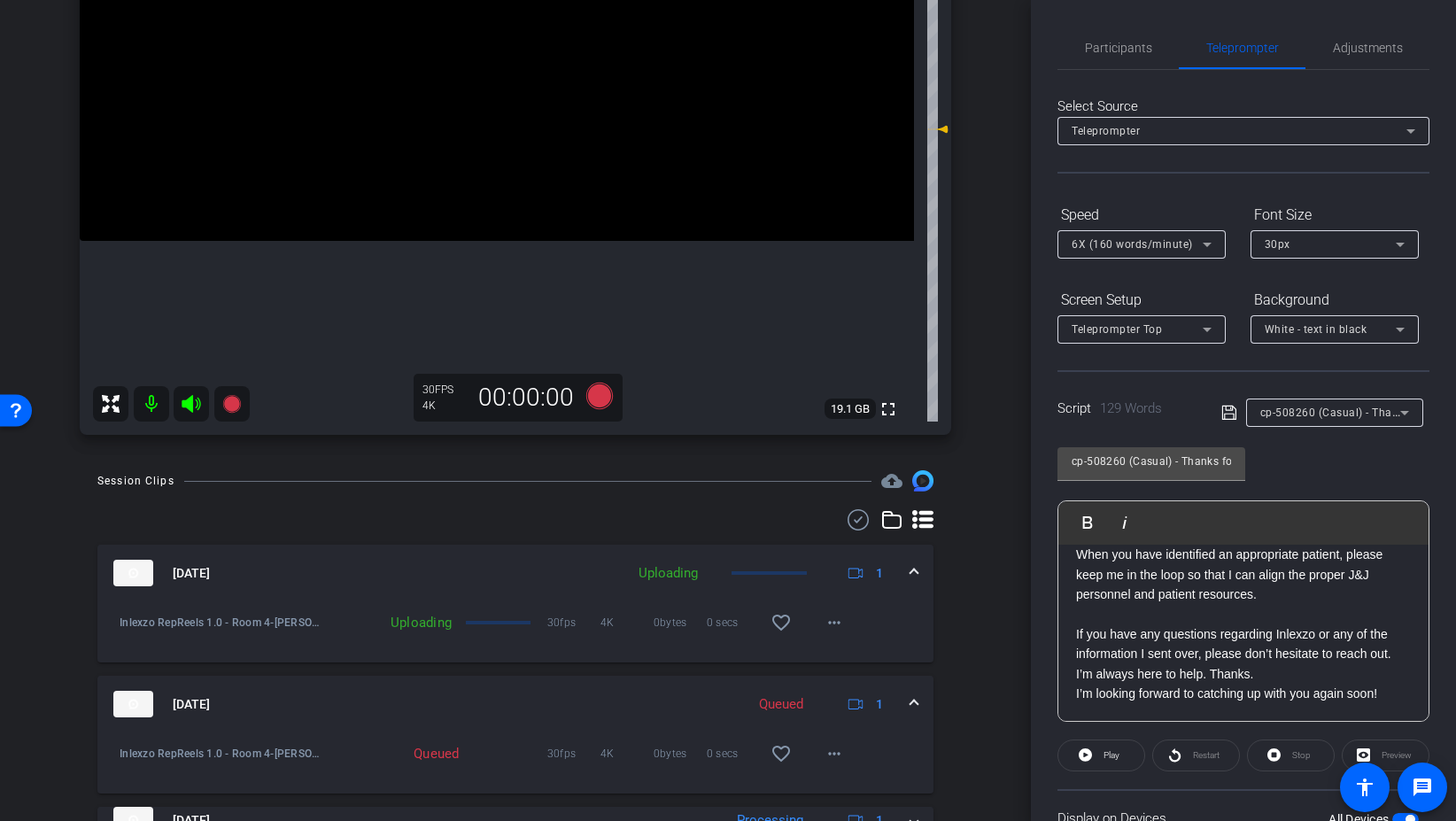
scroll to position [294, 0]
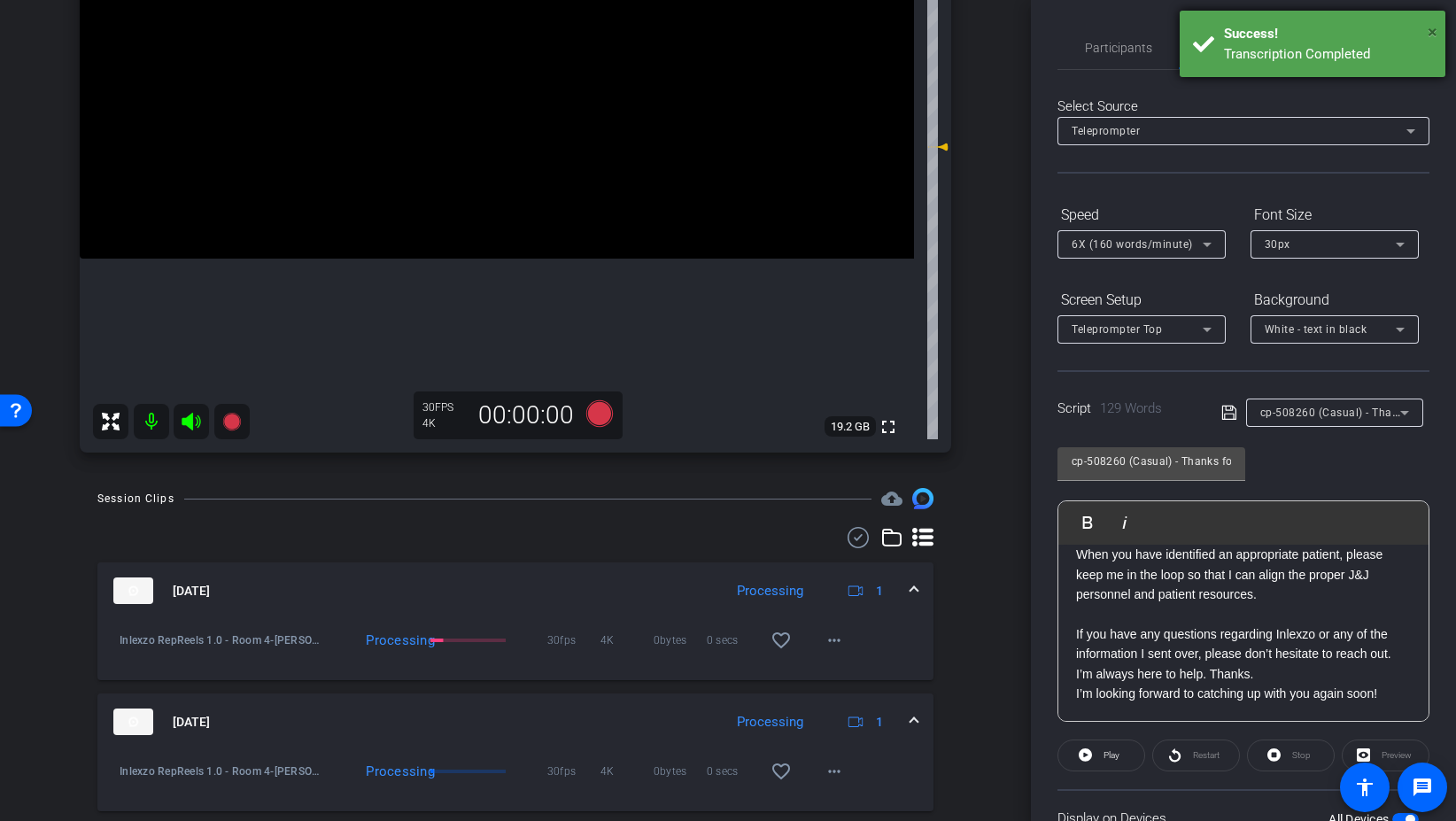
click at [1436, 30] on span "×" at bounding box center [1433, 32] width 10 height 21
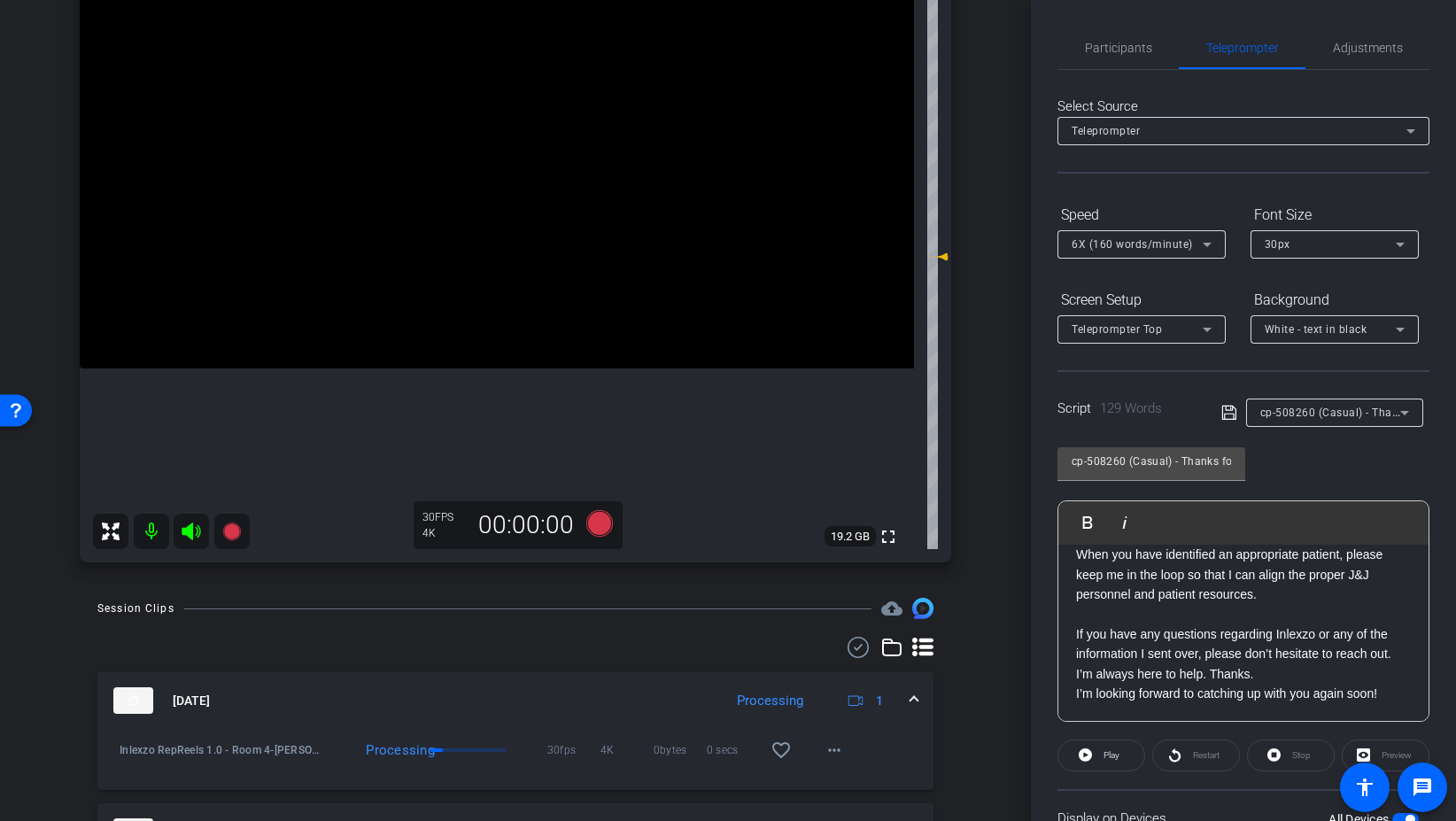
scroll to position [0, 0]
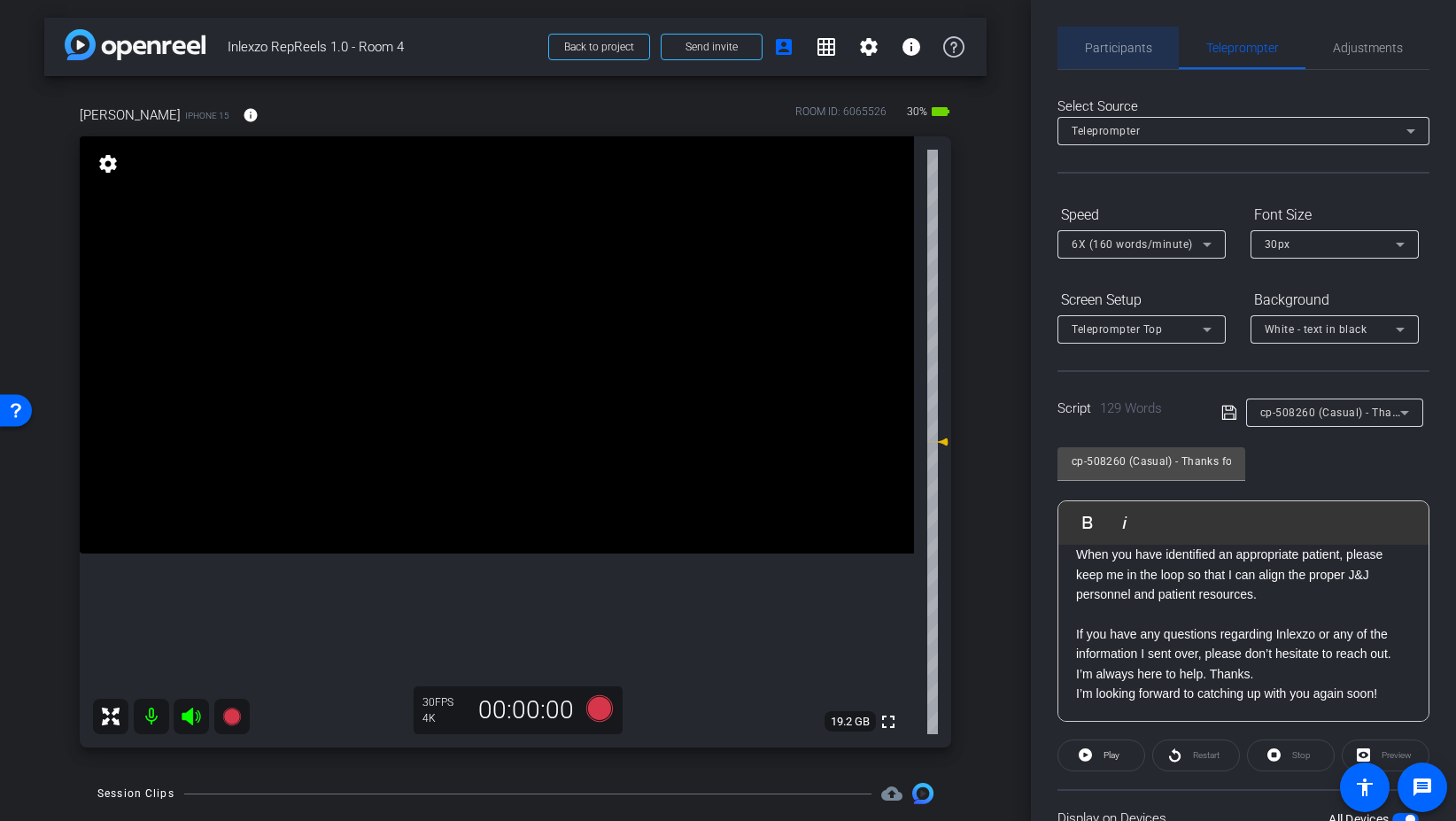
click at [1119, 56] on span "Participants" at bounding box center [1118, 48] width 67 height 43
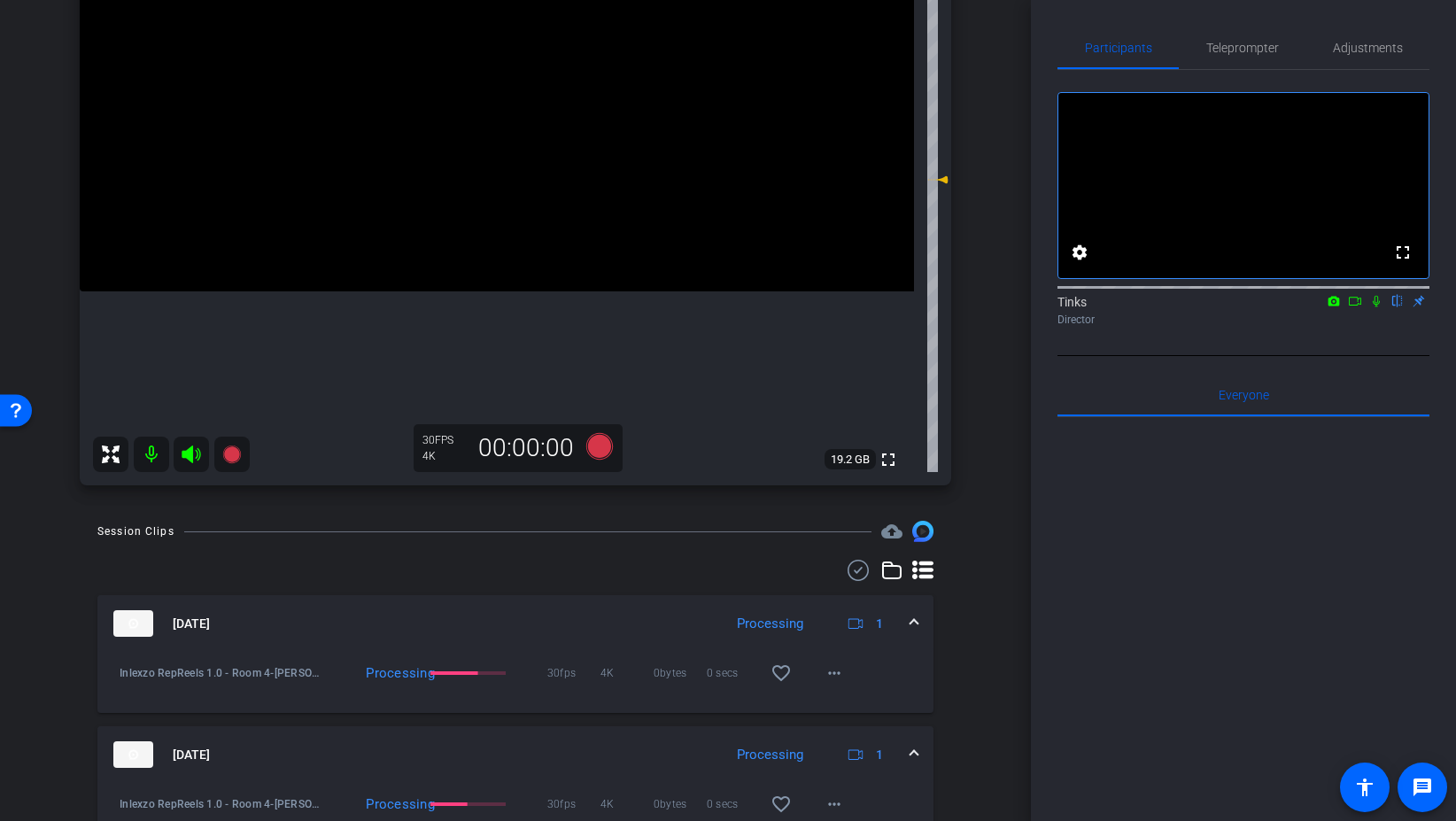
scroll to position [229, 0]
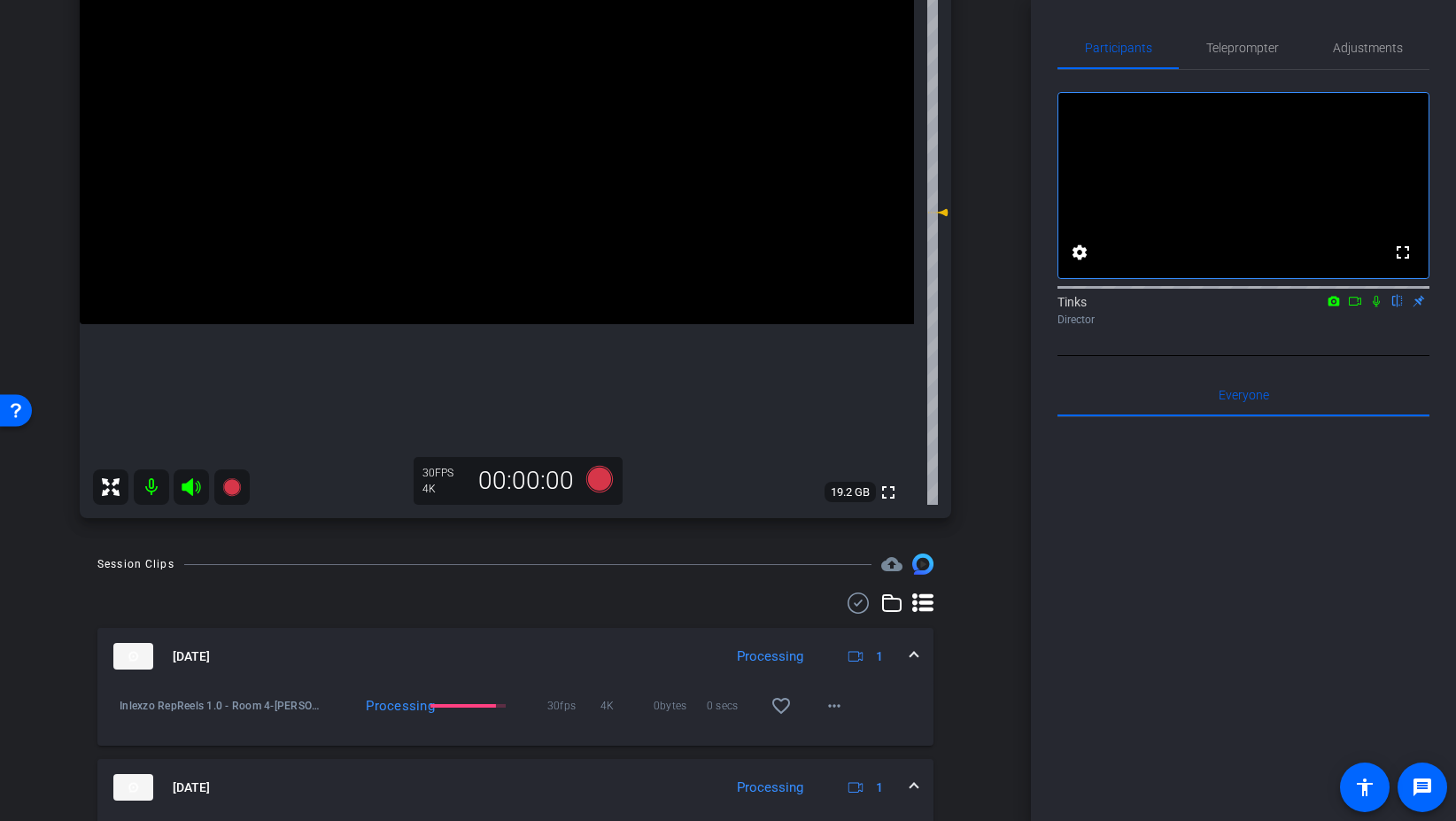
click at [1353, 307] on icon at bounding box center [1355, 300] width 15 height 13
click at [1404, 307] on icon at bounding box center [1398, 300] width 15 height 13
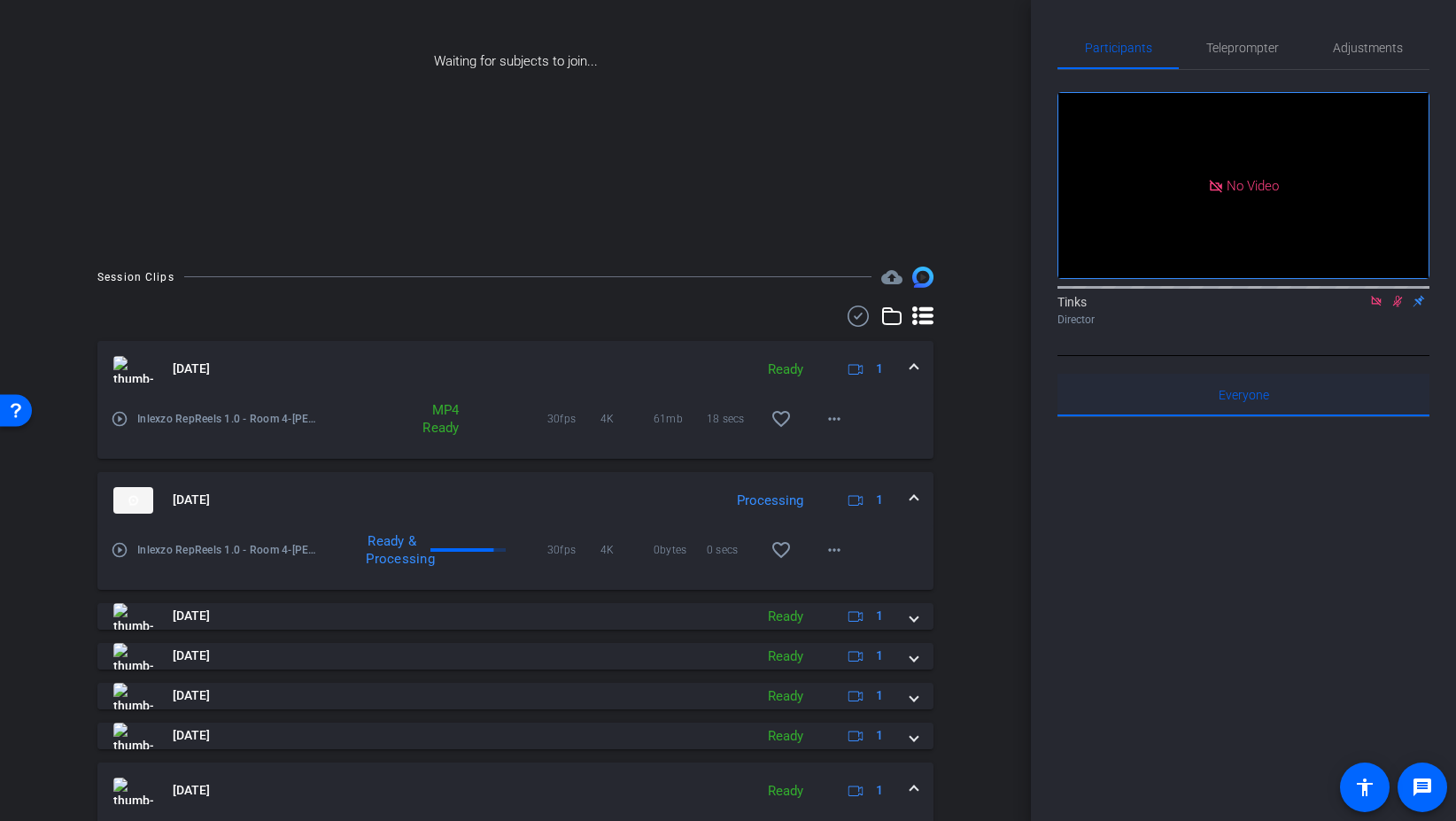
scroll to position [216, 0]
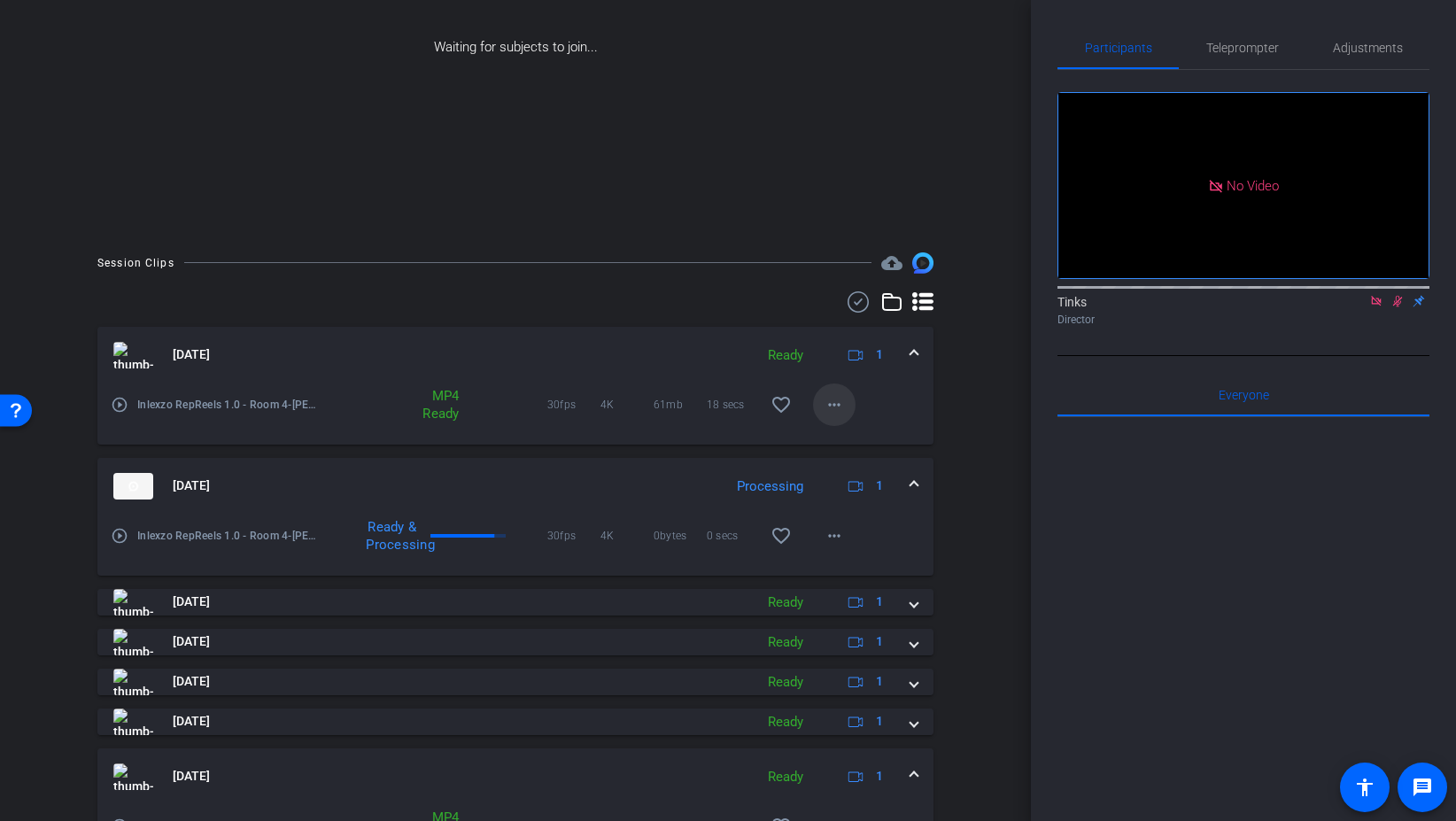
click at [846, 408] on span at bounding box center [835, 405] width 43 height 43
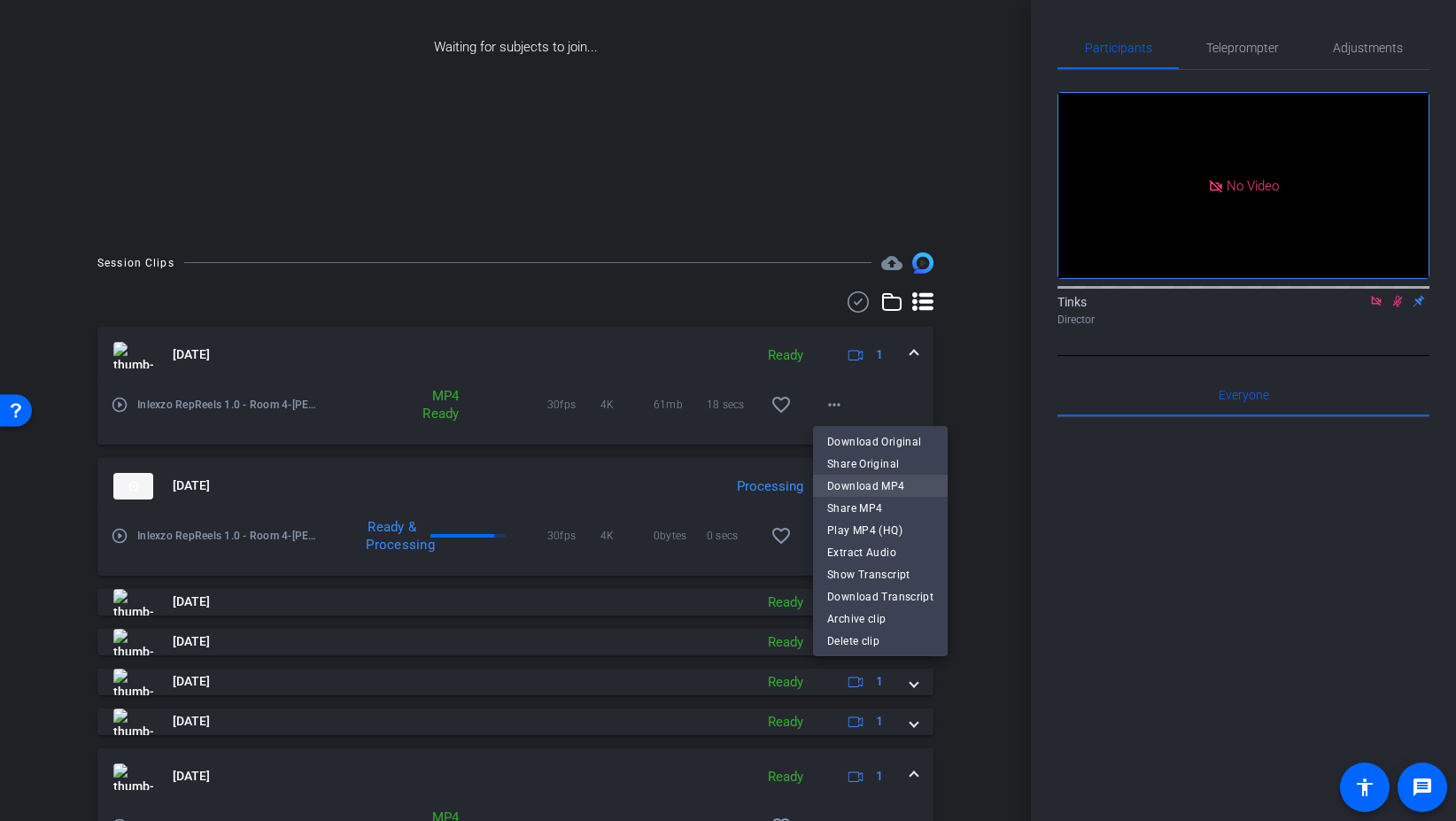
click at [896, 482] on span "Download MP4" at bounding box center [880, 486] width 106 height 21
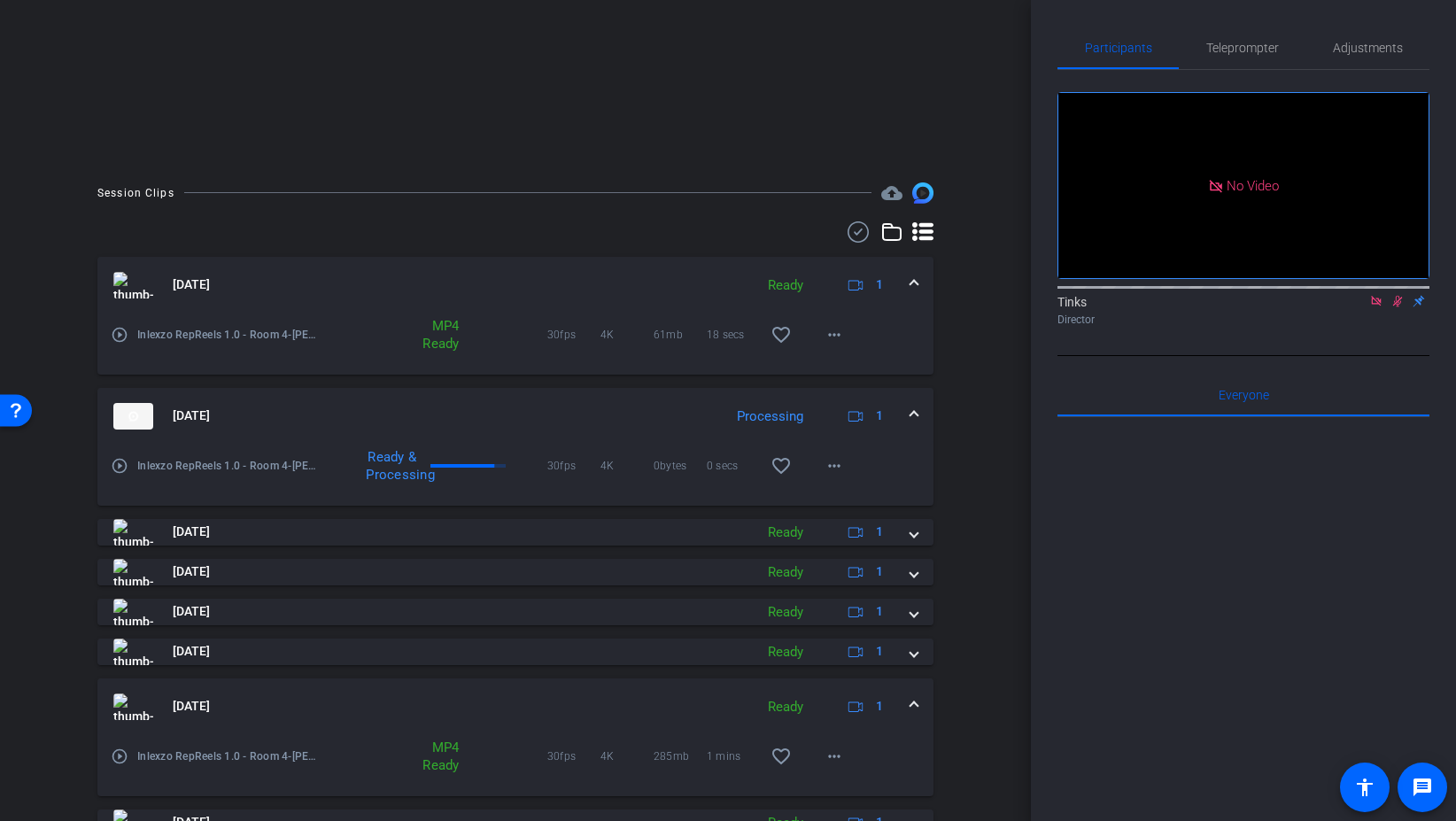
scroll to position [291, 0]
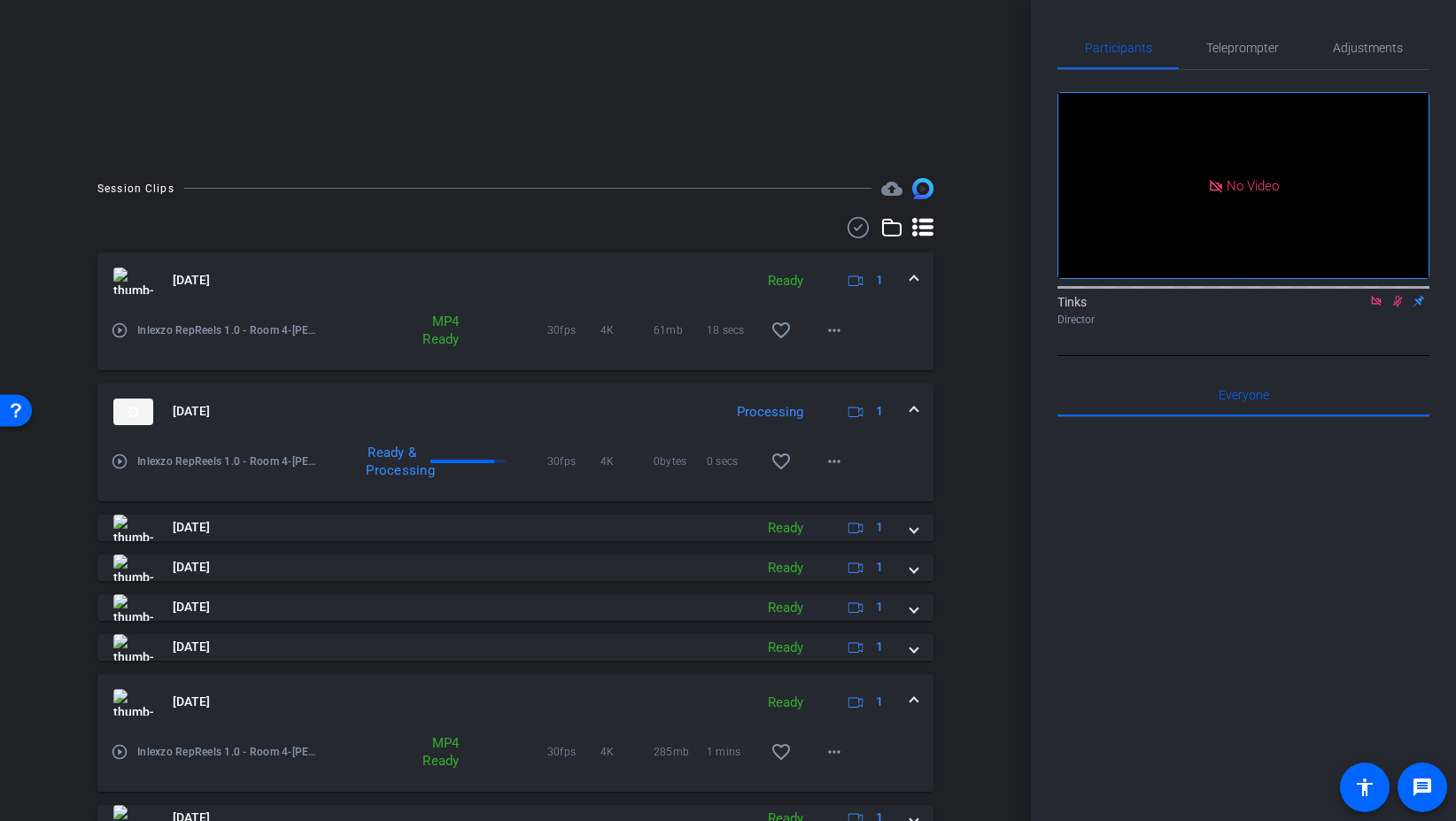
click at [915, 275] on span at bounding box center [914, 280] width 7 height 18
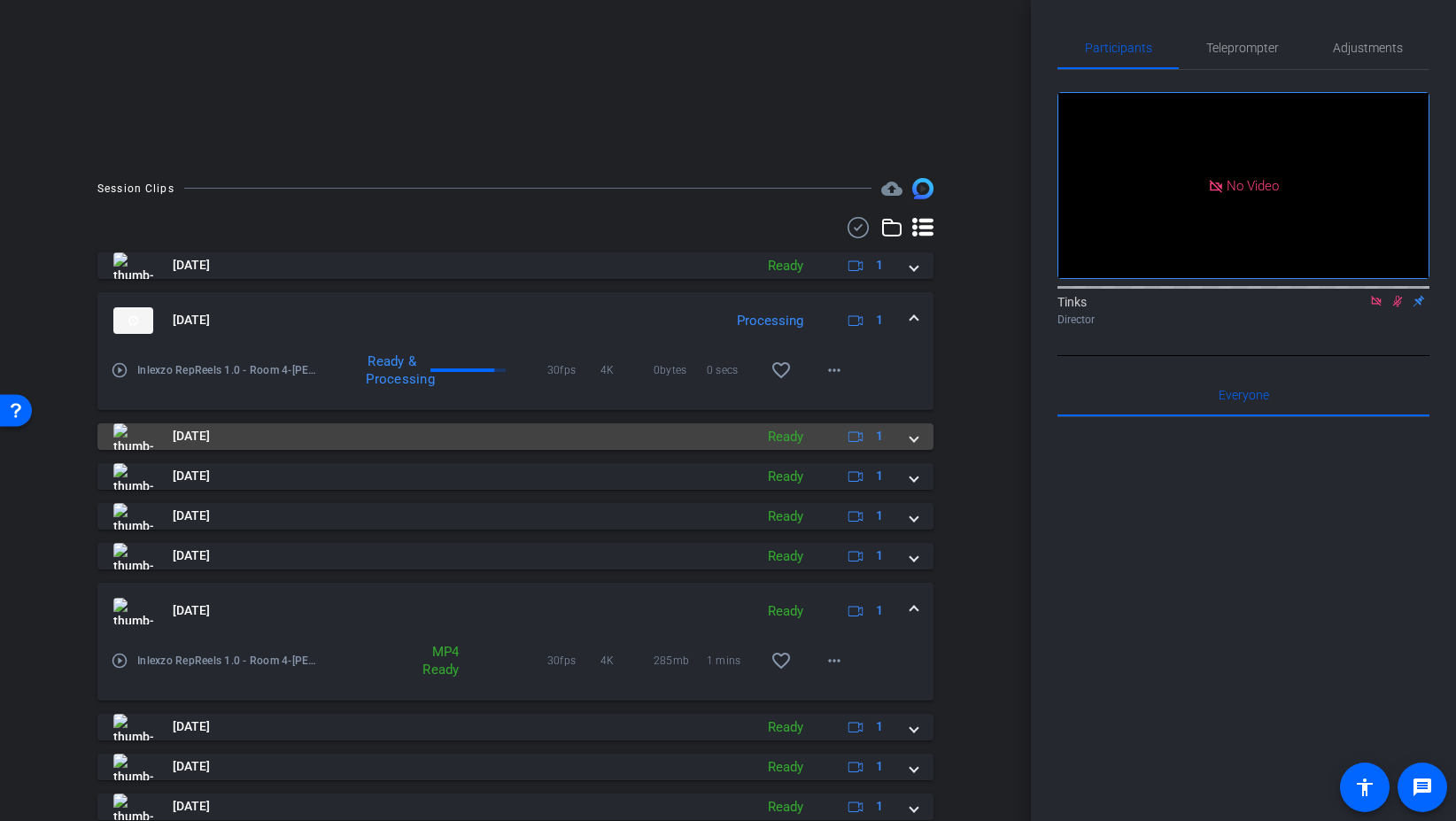
click at [905, 439] on div "Aug 29, 2025 Ready 1" at bounding box center [512, 436] width 797 height 26
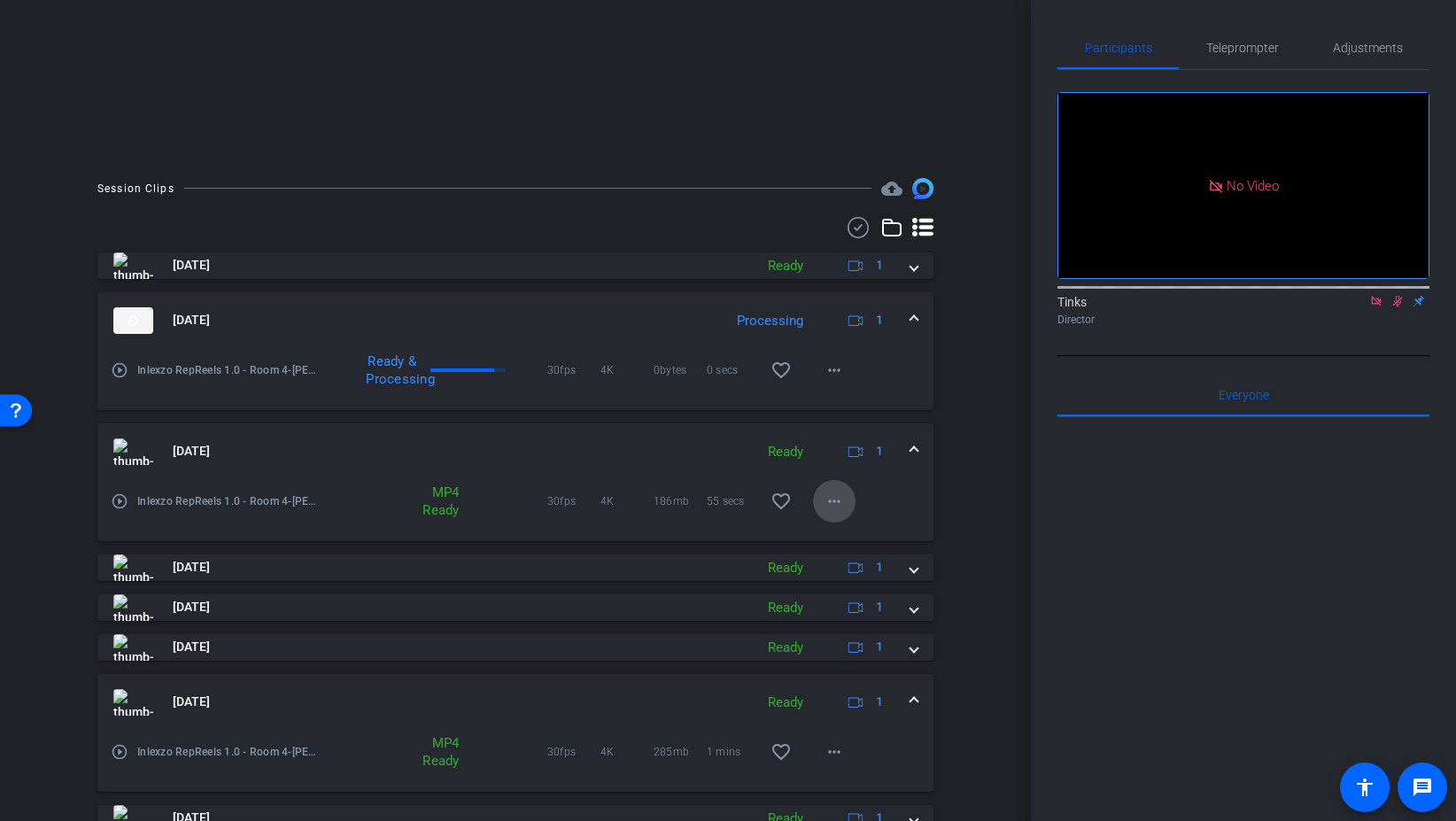
click at [818, 500] on span at bounding box center [835, 501] width 43 height 43
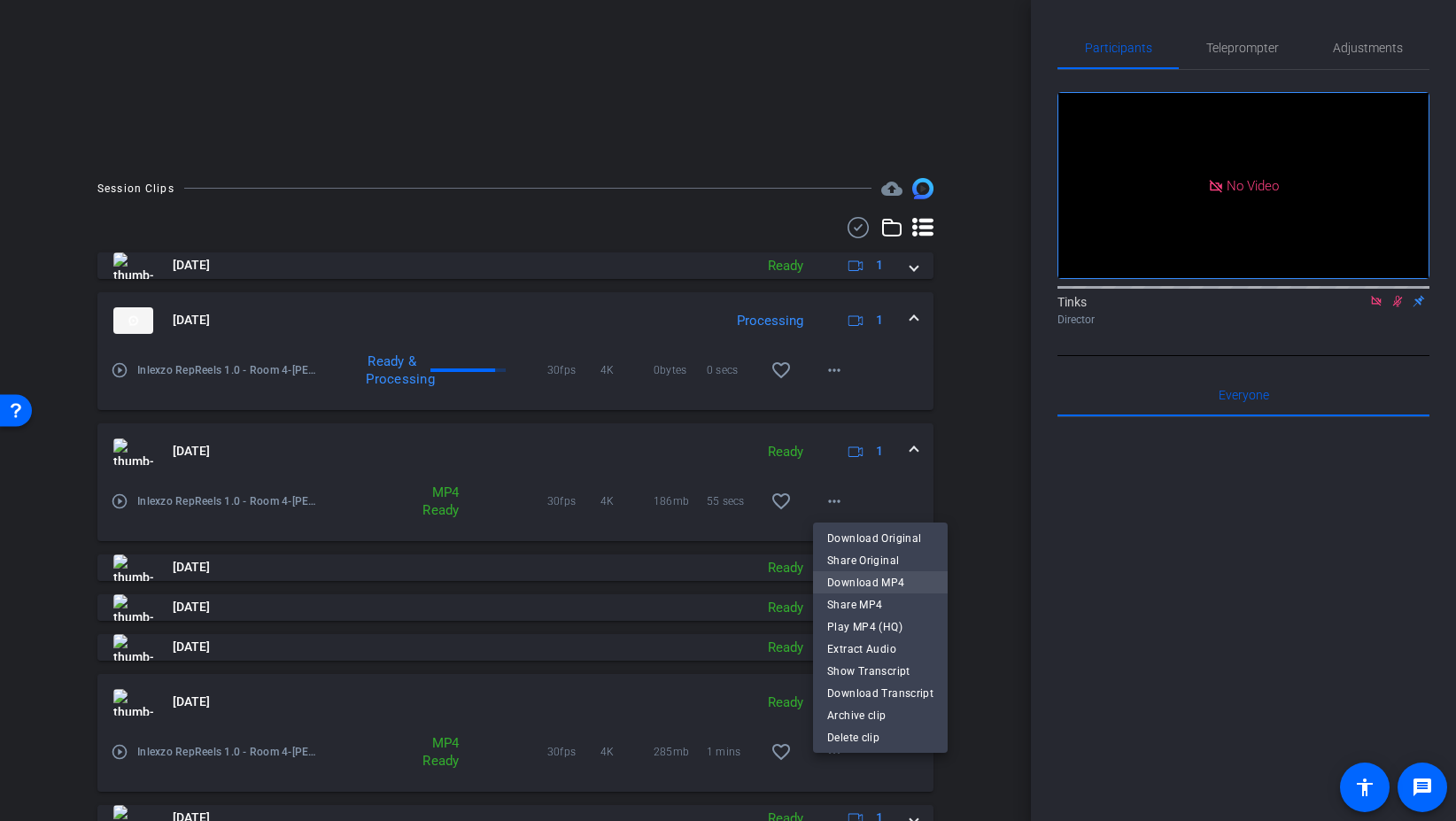
click at [866, 577] on span "Download MP4" at bounding box center [880, 583] width 106 height 21
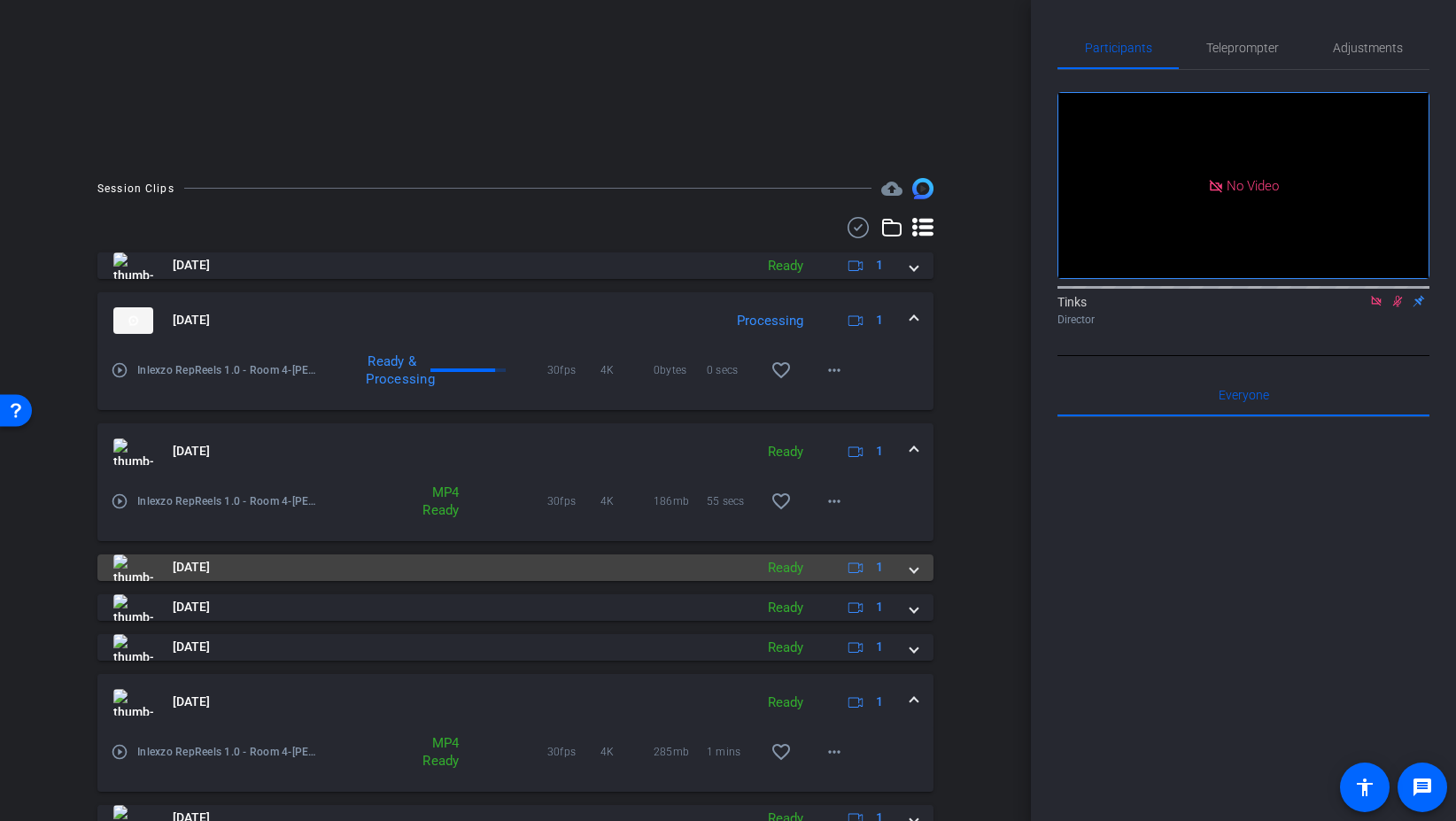
click at [915, 569] on span at bounding box center [914, 566] width 7 height 18
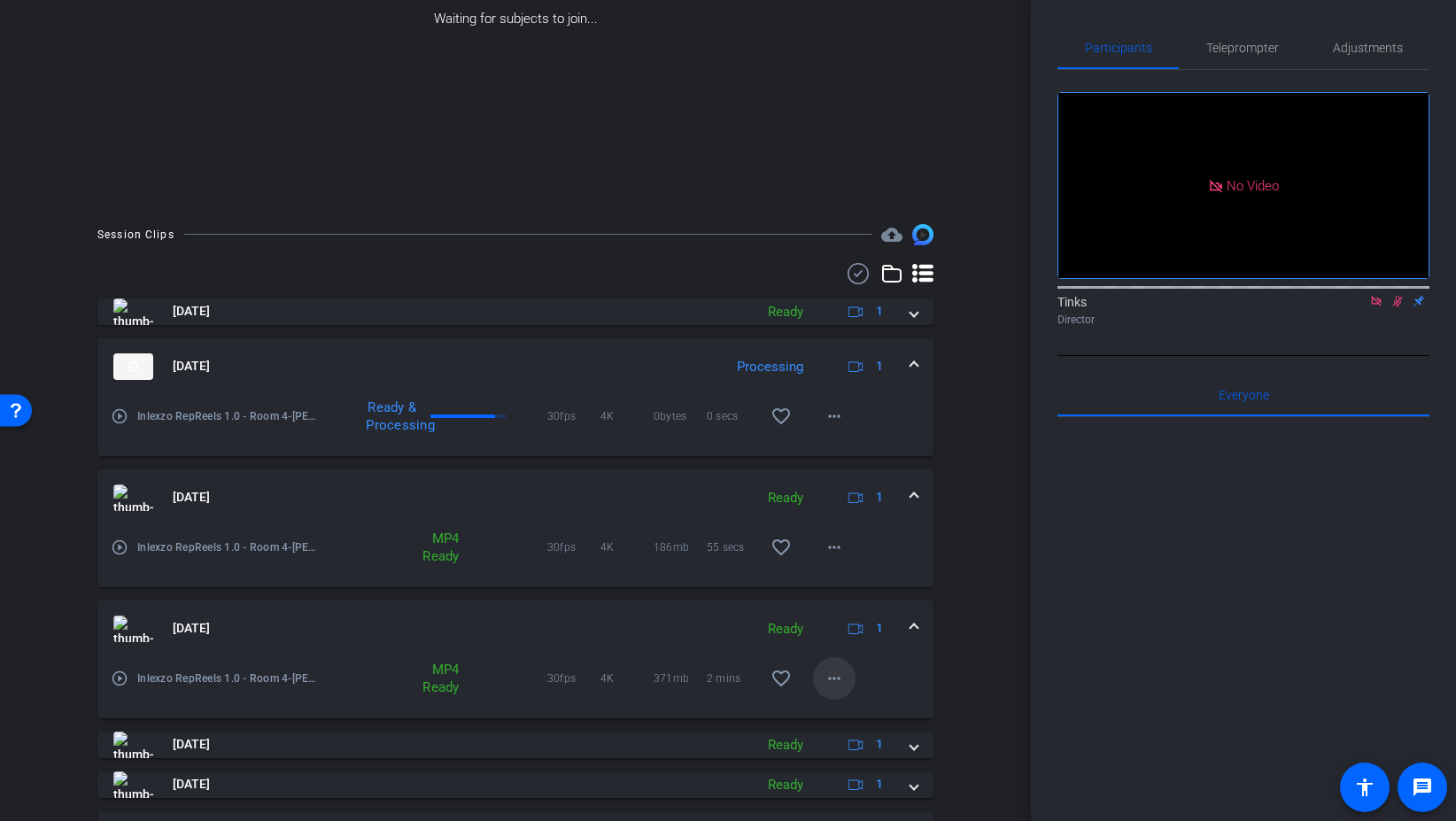
scroll to position [231, 0]
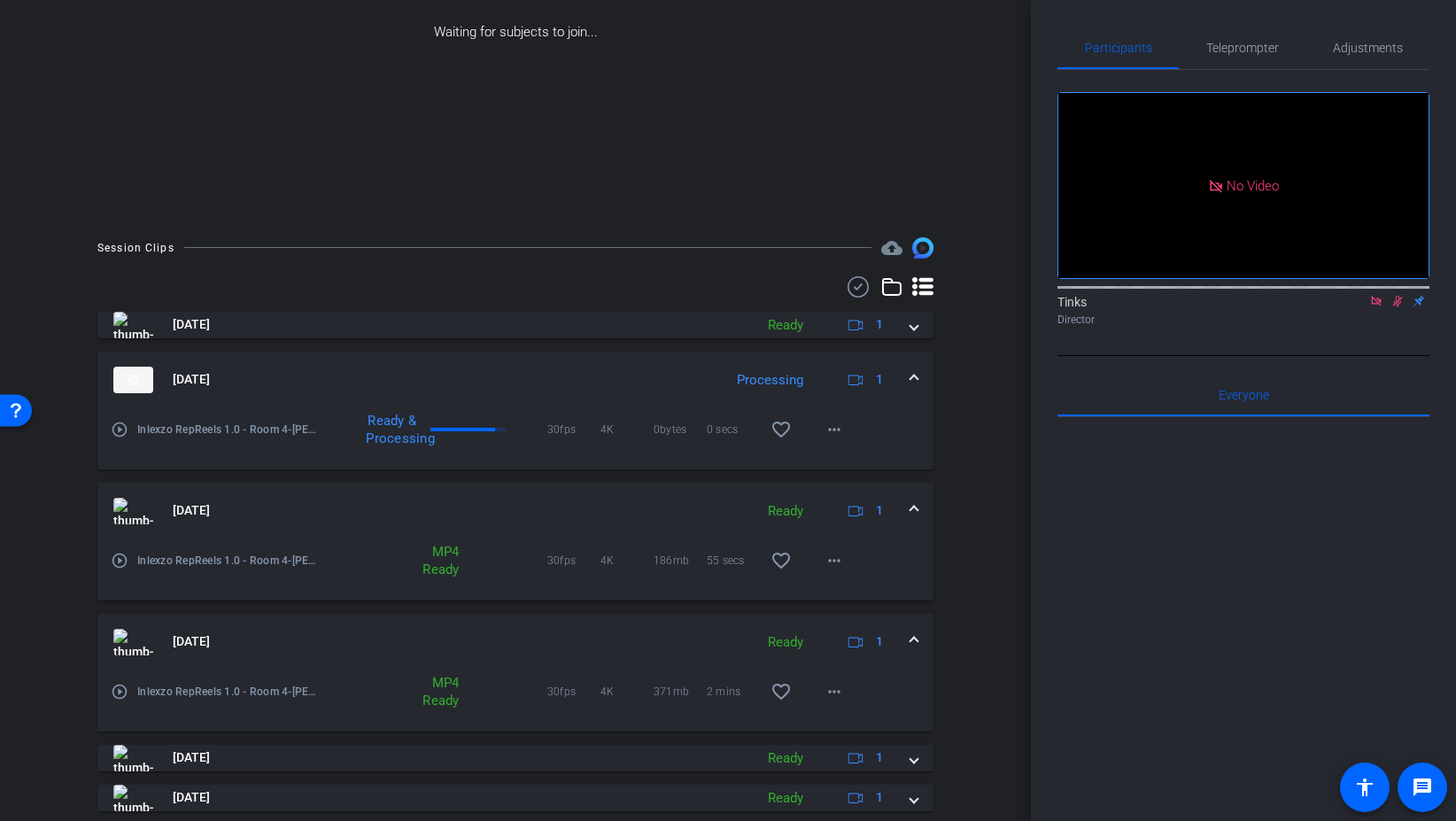
click at [912, 367] on mat-expansion-panel-header "Aug 29, 2025 Processing 1" at bounding box center [515, 380] width 836 height 56
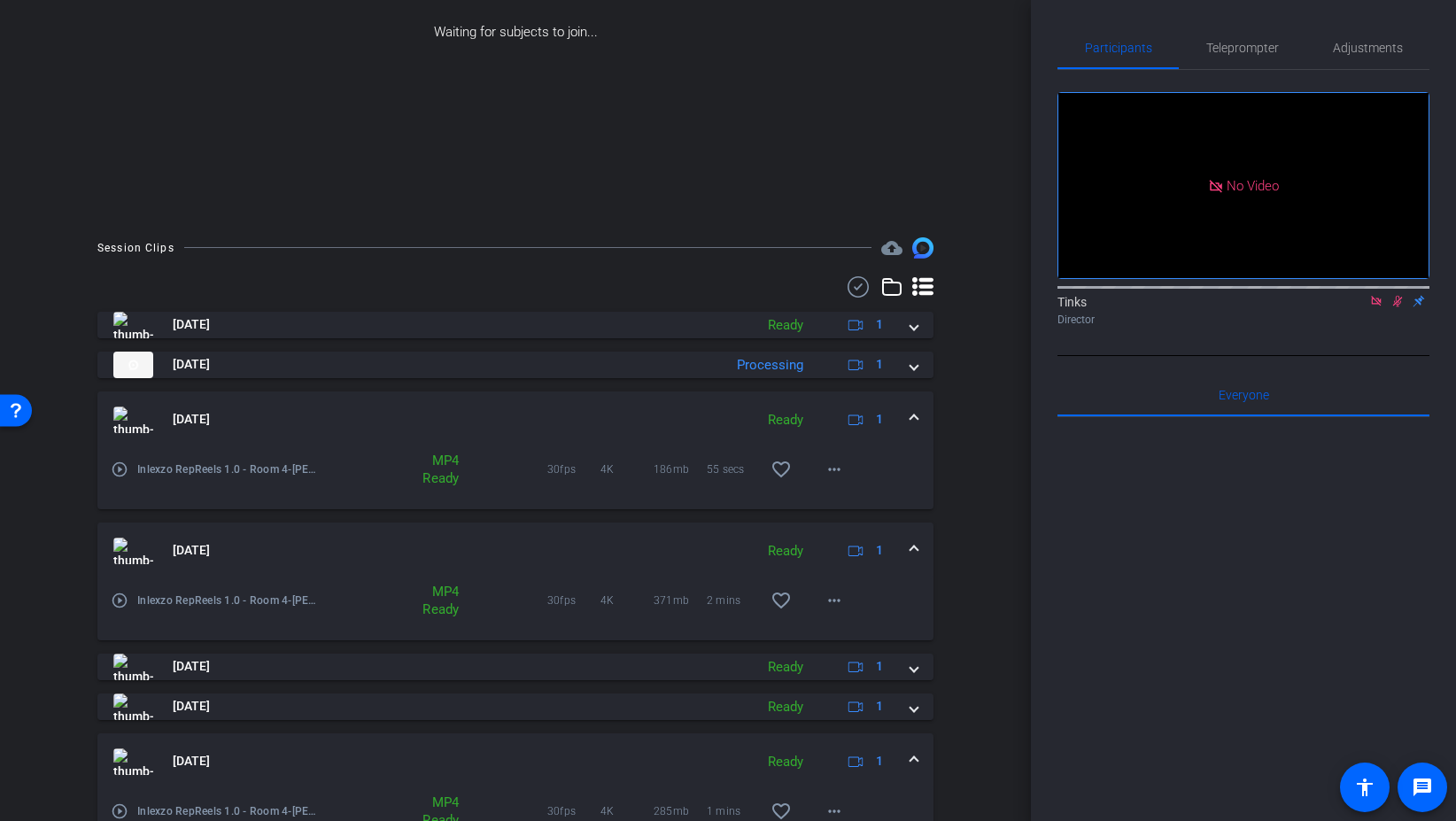
click at [904, 415] on div "Aug 29, 2025 Ready 1" at bounding box center [512, 419] width 797 height 26
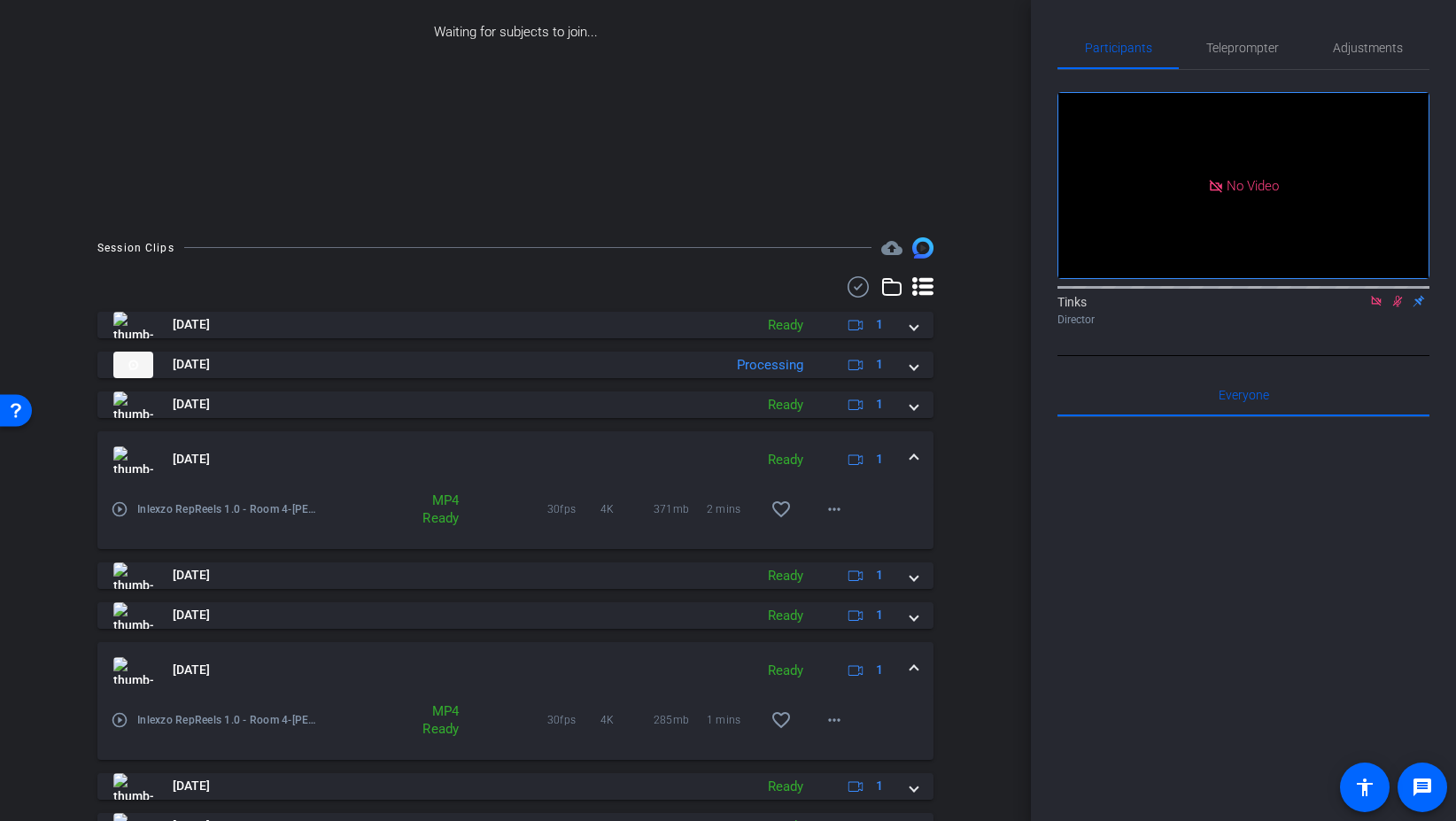
click at [913, 460] on span at bounding box center [914, 459] width 7 height 18
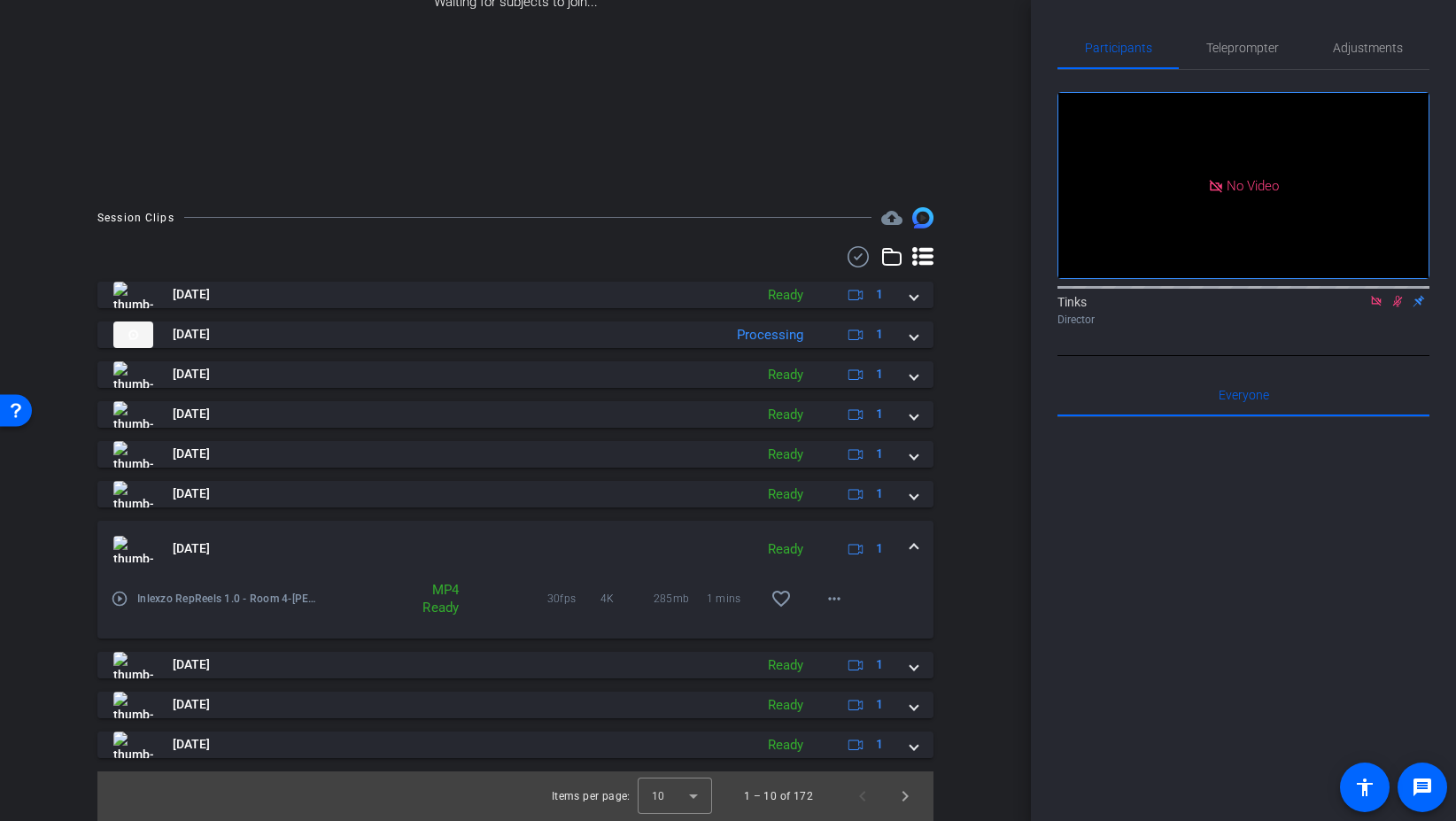
scroll to position [0, 0]
click at [907, 543] on div "Aug 29, 2025 Ready 1" at bounding box center [512, 548] width 797 height 26
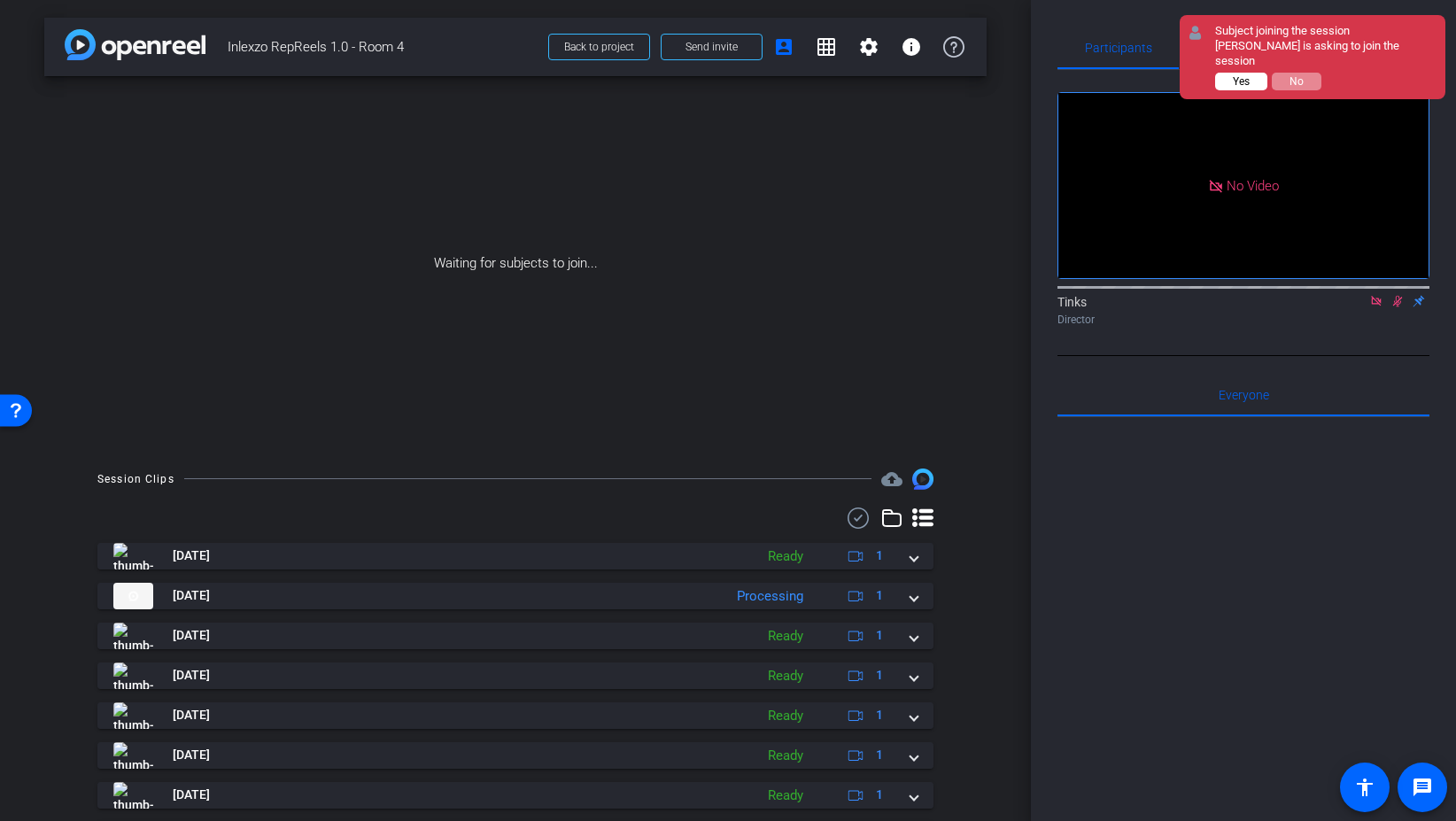
click at [1248, 75] on span "Yes" at bounding box center [1241, 81] width 17 height 13
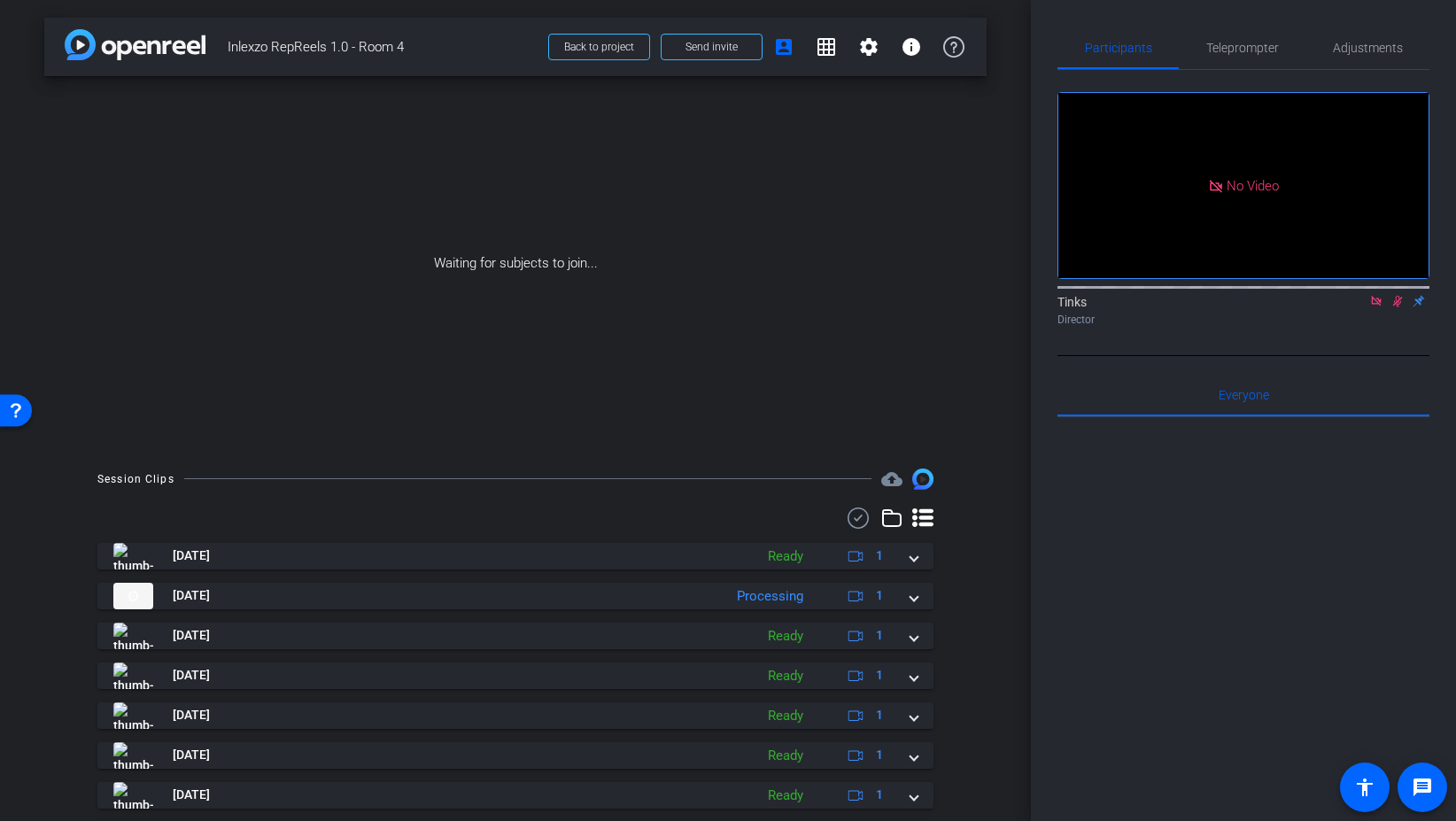
click at [1398, 307] on icon at bounding box center [1398, 300] width 15 height 13
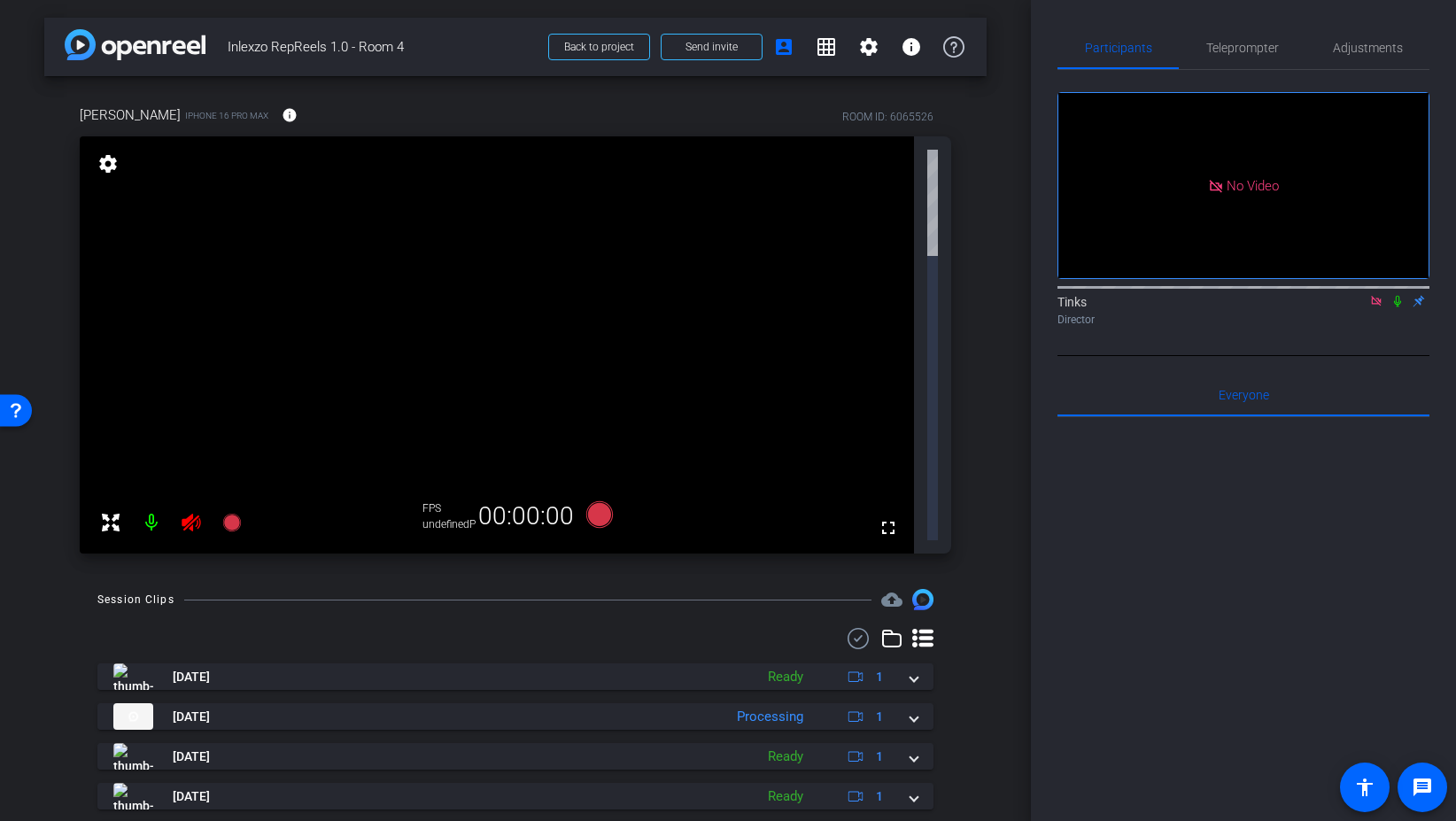
click at [1378, 305] on icon at bounding box center [1376, 300] width 10 height 10
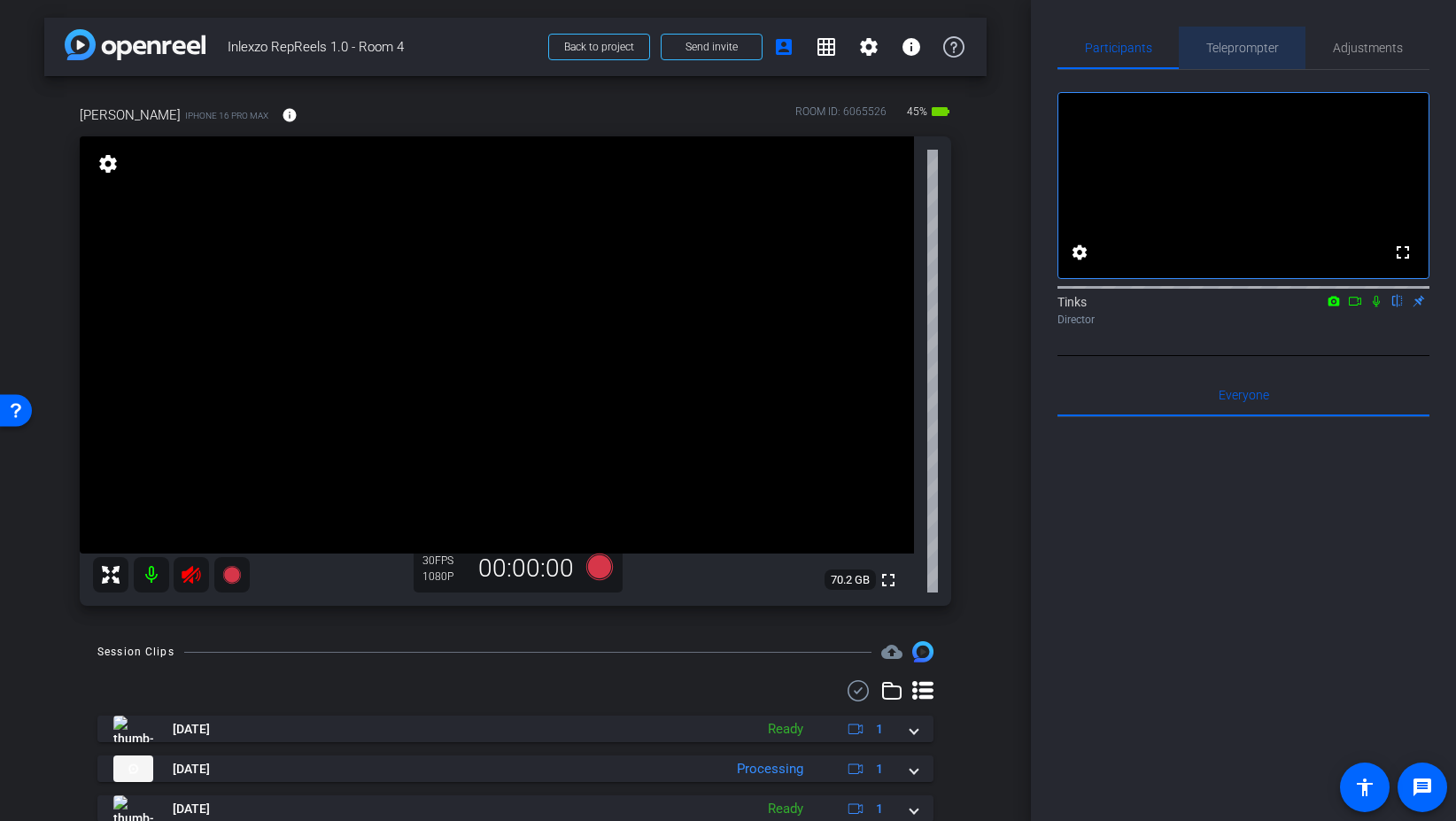
click at [1262, 54] on span "Teleprompter" at bounding box center [1242, 48] width 73 height 13
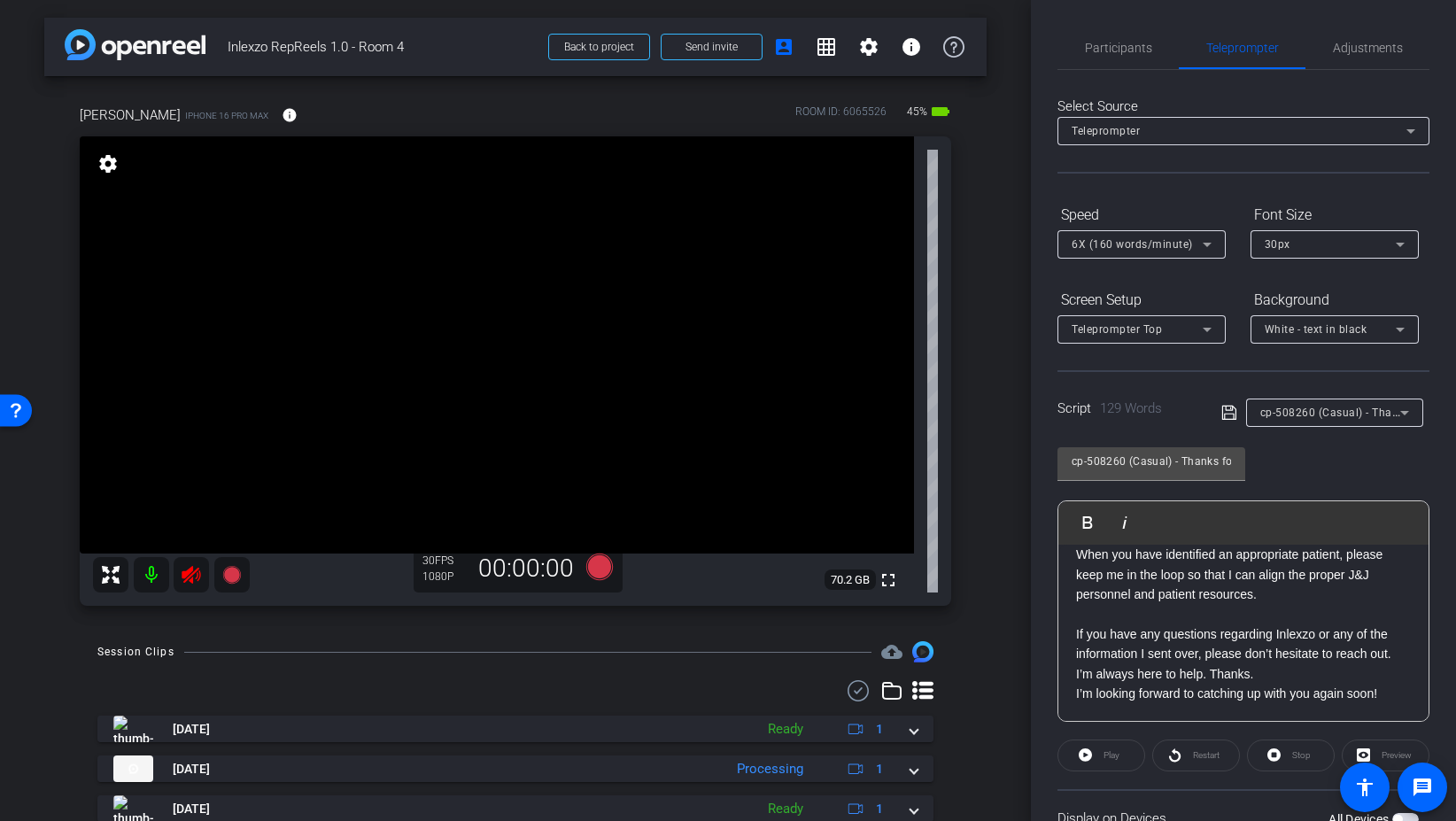
click at [190, 576] on icon at bounding box center [191, 574] width 18 height 17
click at [1384, 46] on span "Adjustments" at bounding box center [1369, 48] width 70 height 13
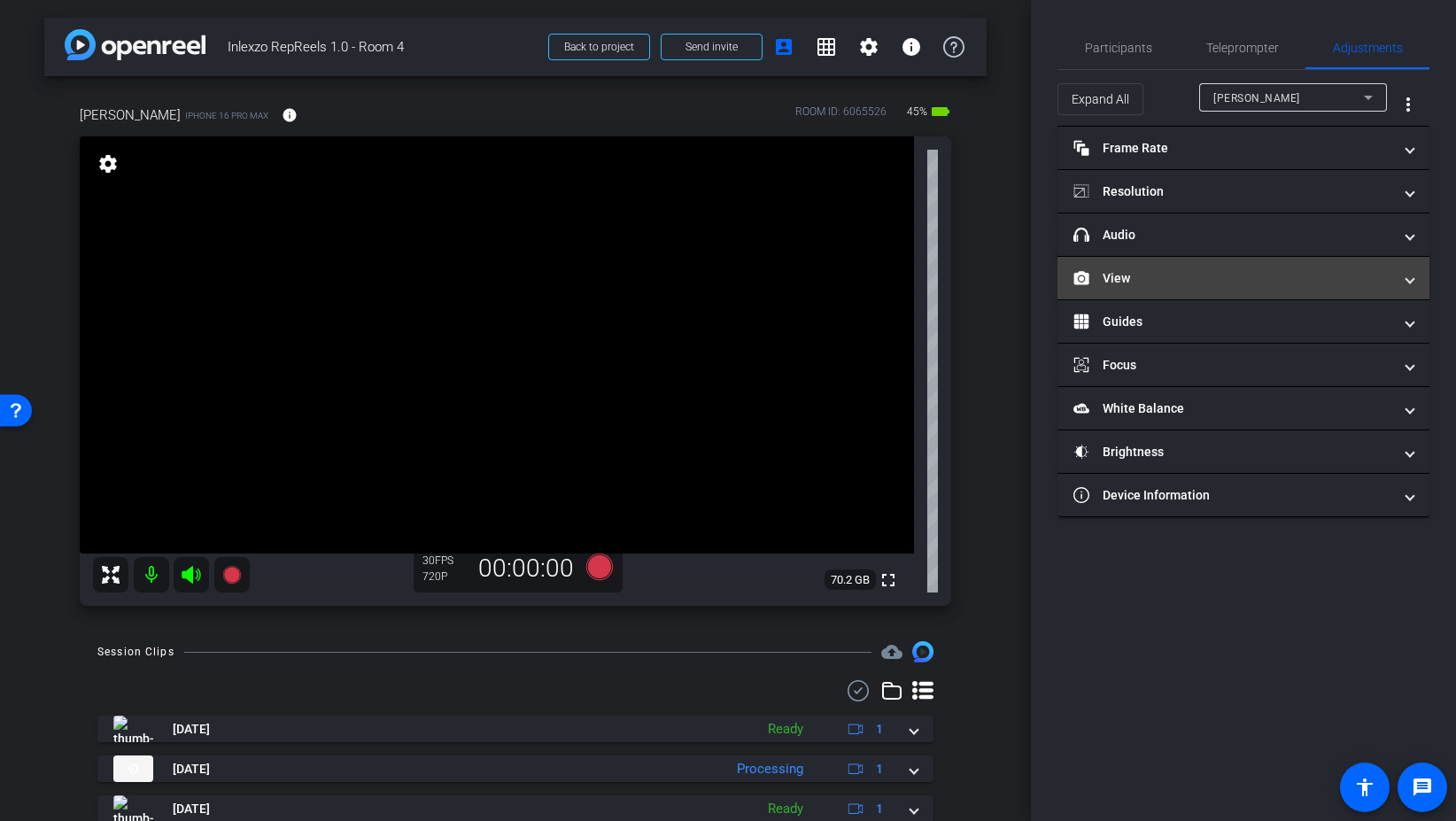
click at [1199, 285] on mat-panel-title "View" at bounding box center [1233, 278] width 319 height 18
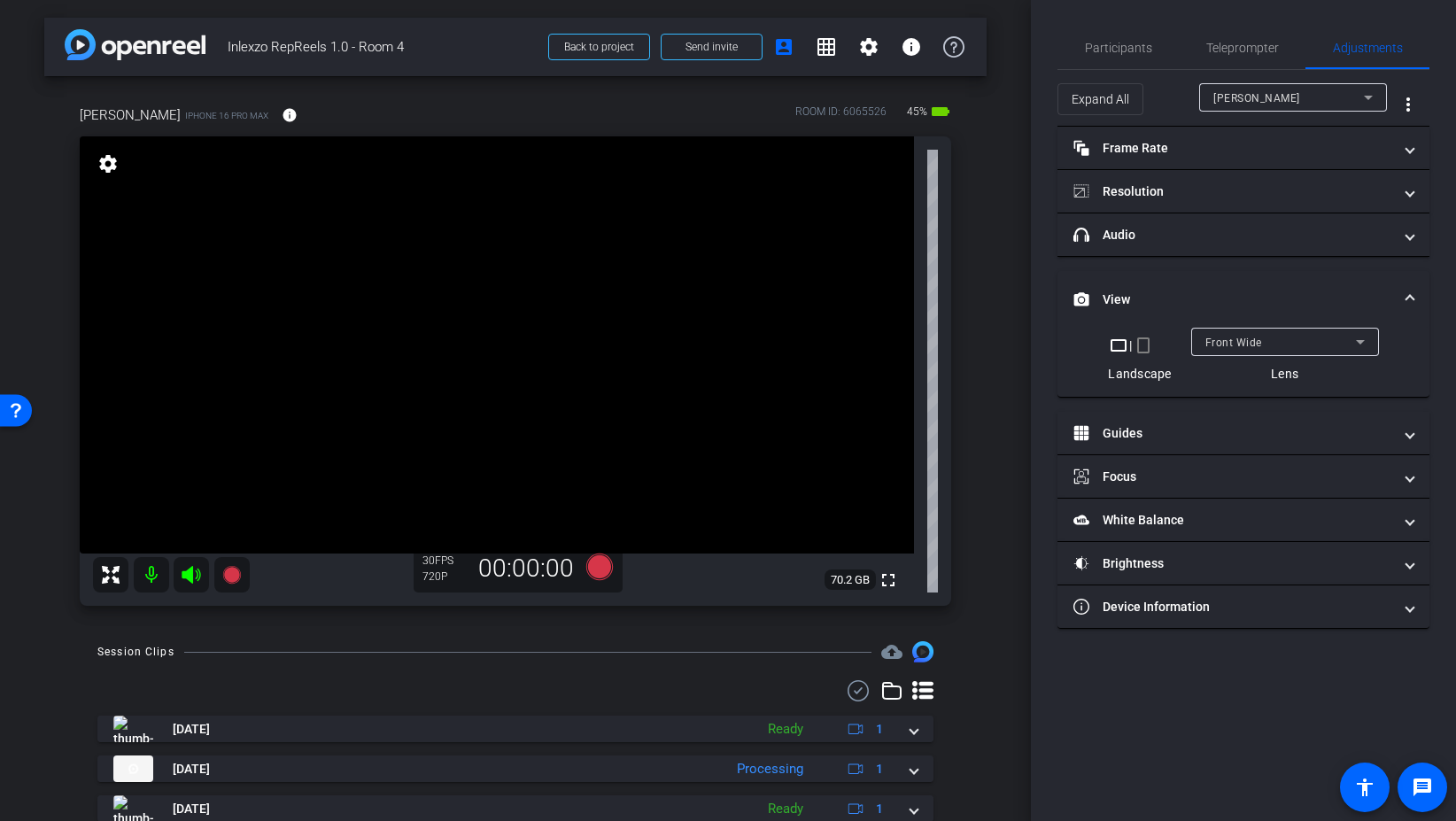
click at [1147, 342] on mat-icon "crop_portrait" at bounding box center [1144, 345] width 21 height 21
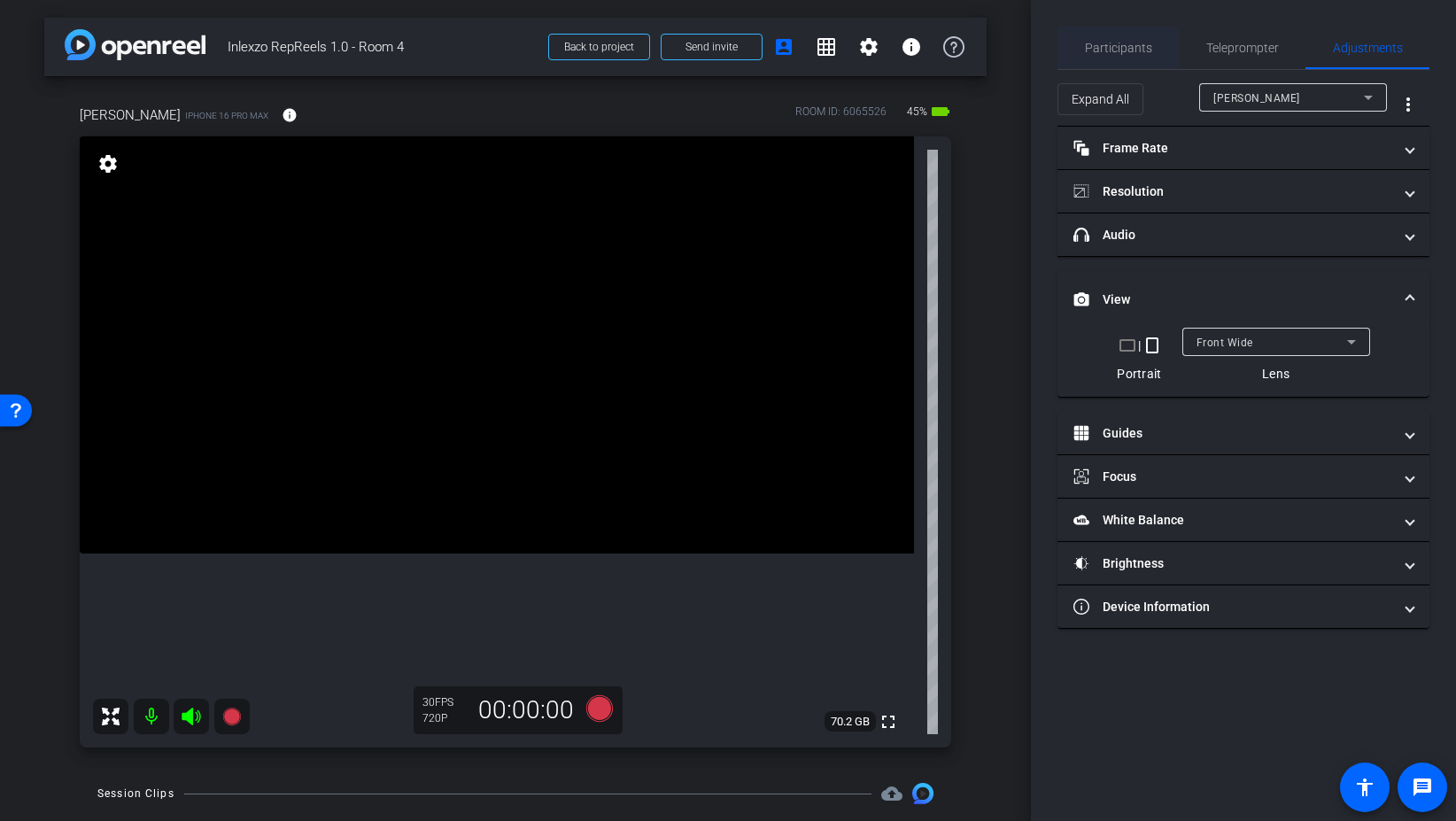
click at [1098, 55] on span "Participants" at bounding box center [1118, 48] width 67 height 43
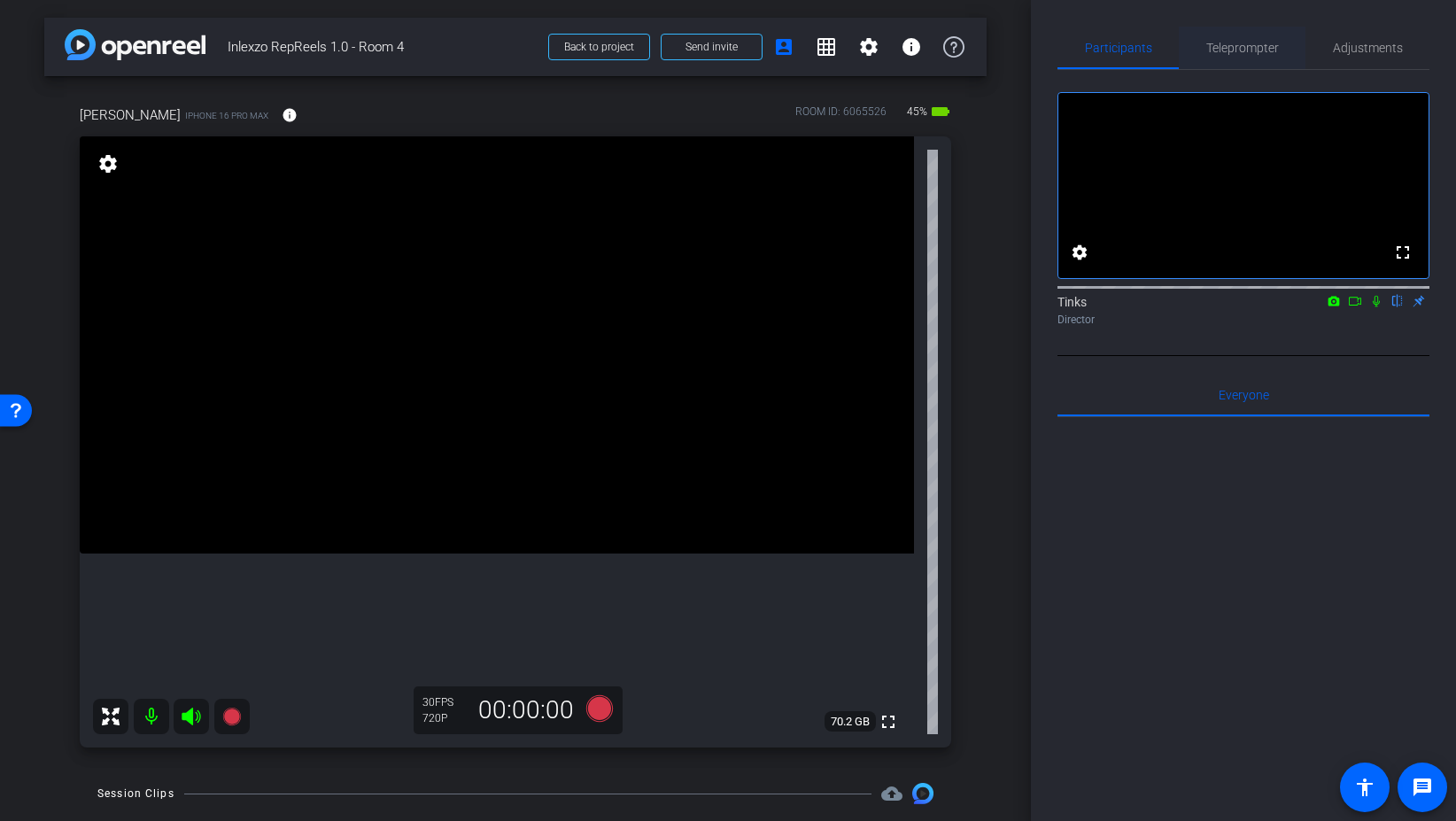
click at [1256, 53] on span "Teleprompter" at bounding box center [1242, 48] width 73 height 13
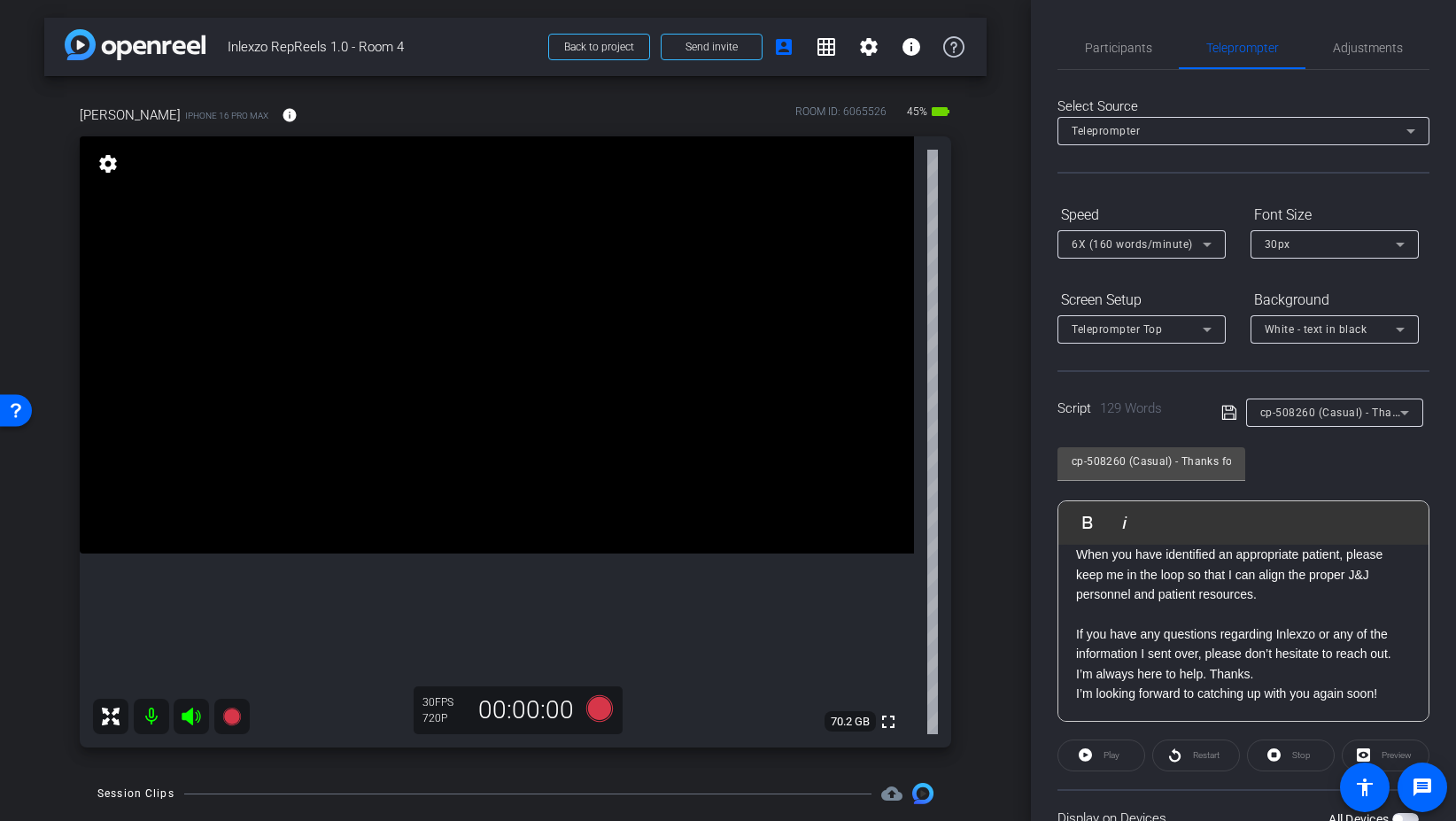
click at [1357, 415] on span "cp-508260 (Casual) - Thanks for Seeing Me" at bounding box center [1372, 411] width 225 height 15
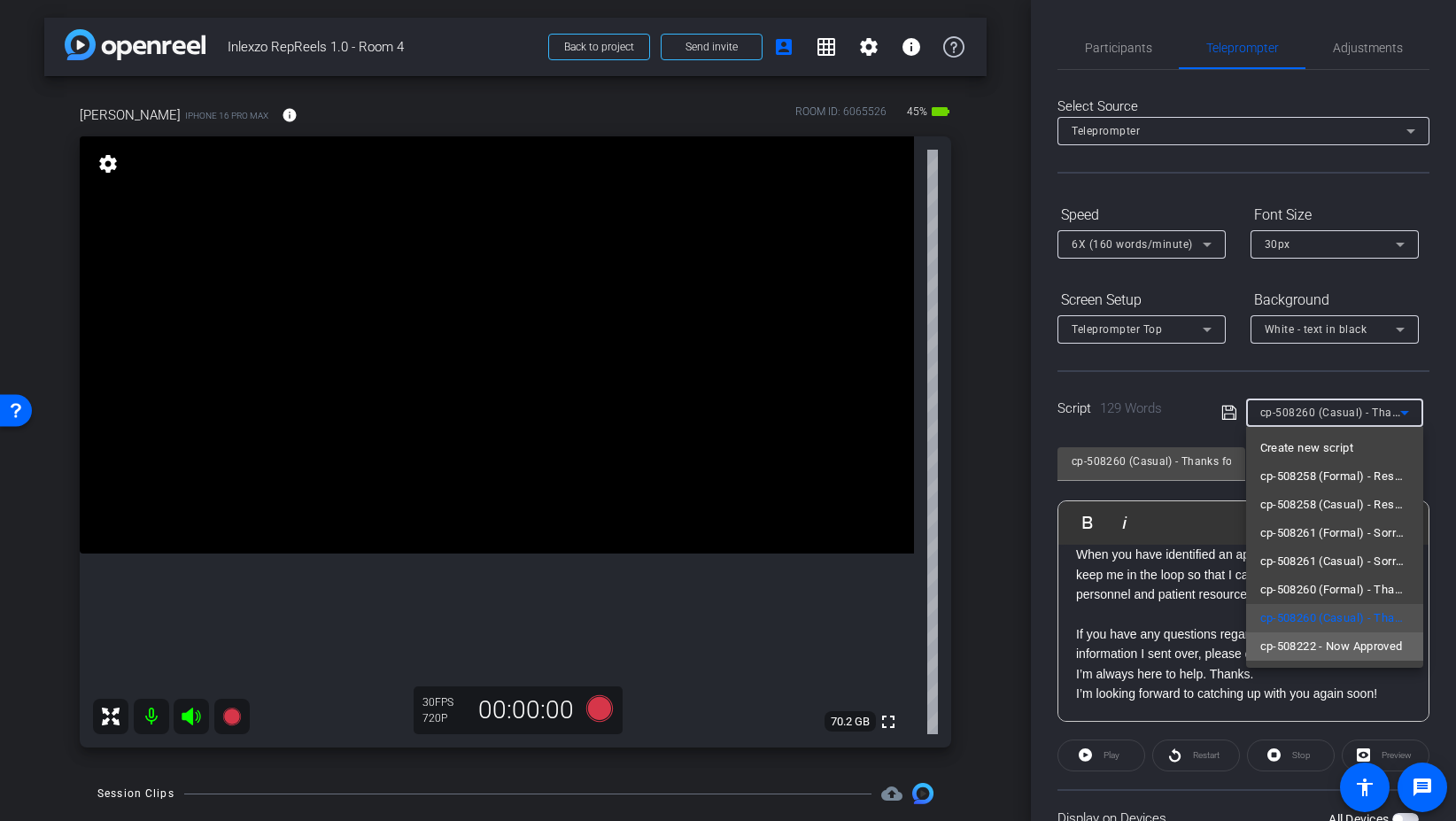
click at [1357, 652] on span "cp-508222 - Now Approved" at bounding box center [1332, 646] width 143 height 21
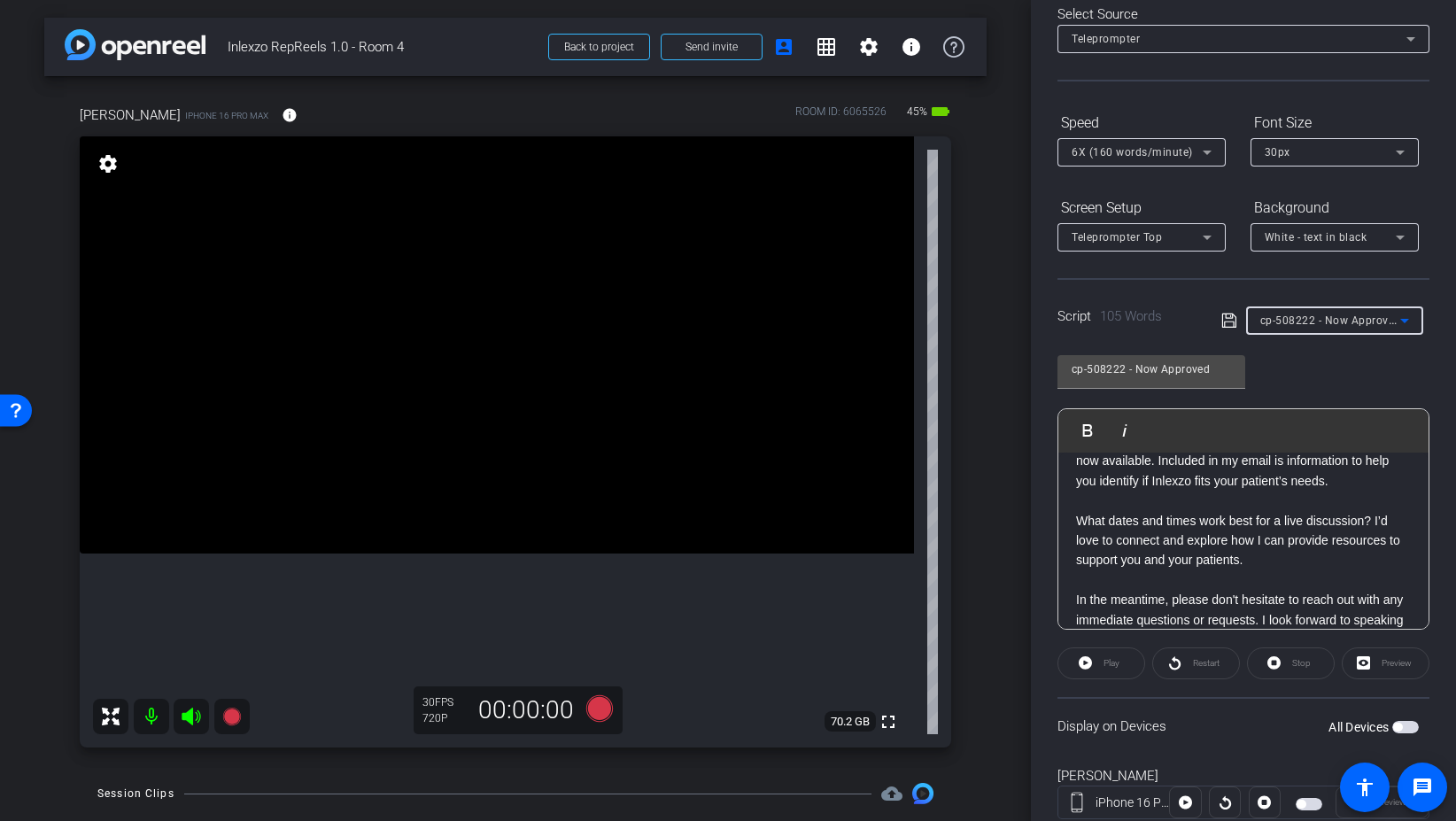
scroll to position [147, 0]
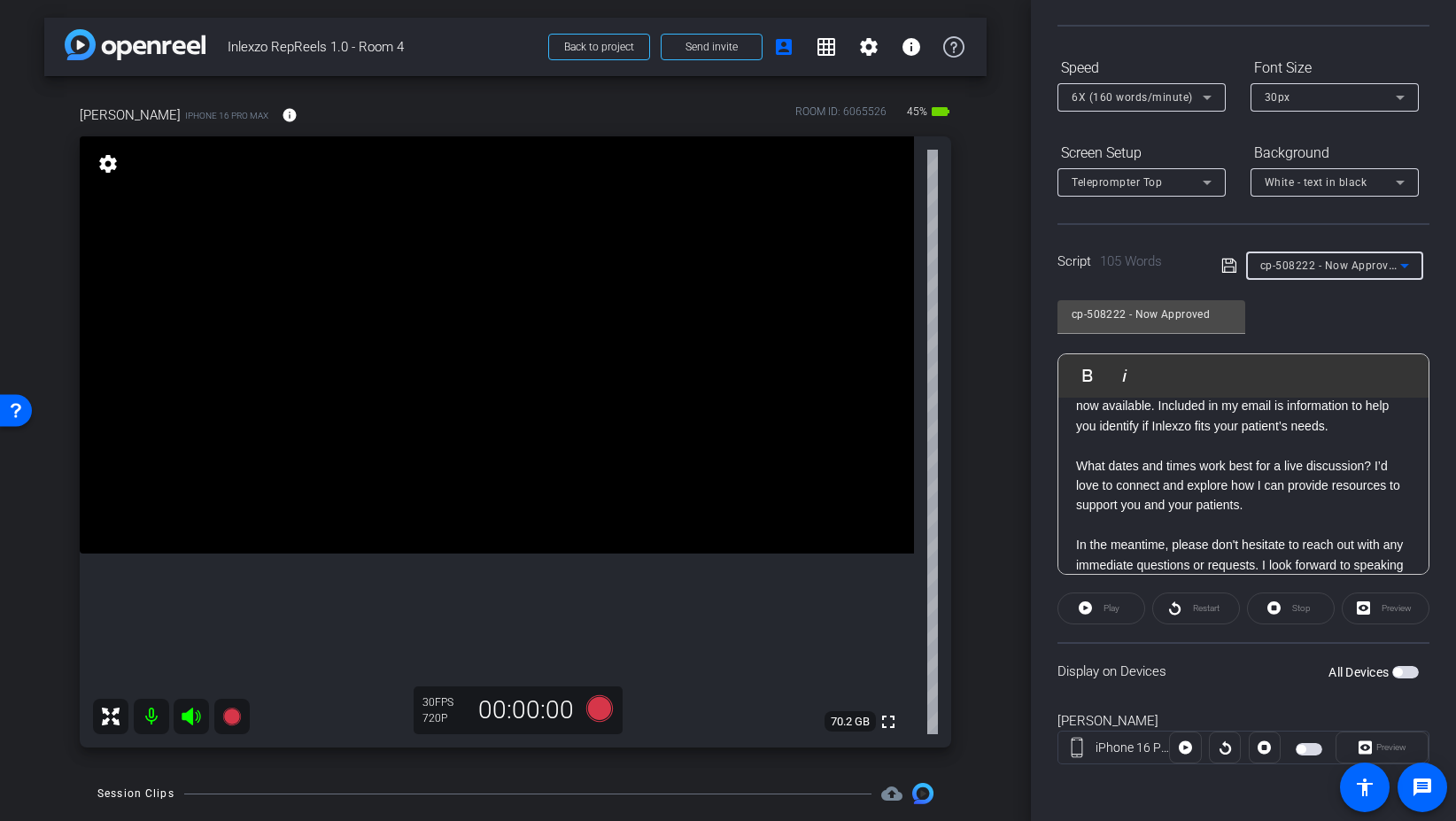
click at [1415, 674] on span "button" at bounding box center [1405, 671] width 26 height 13
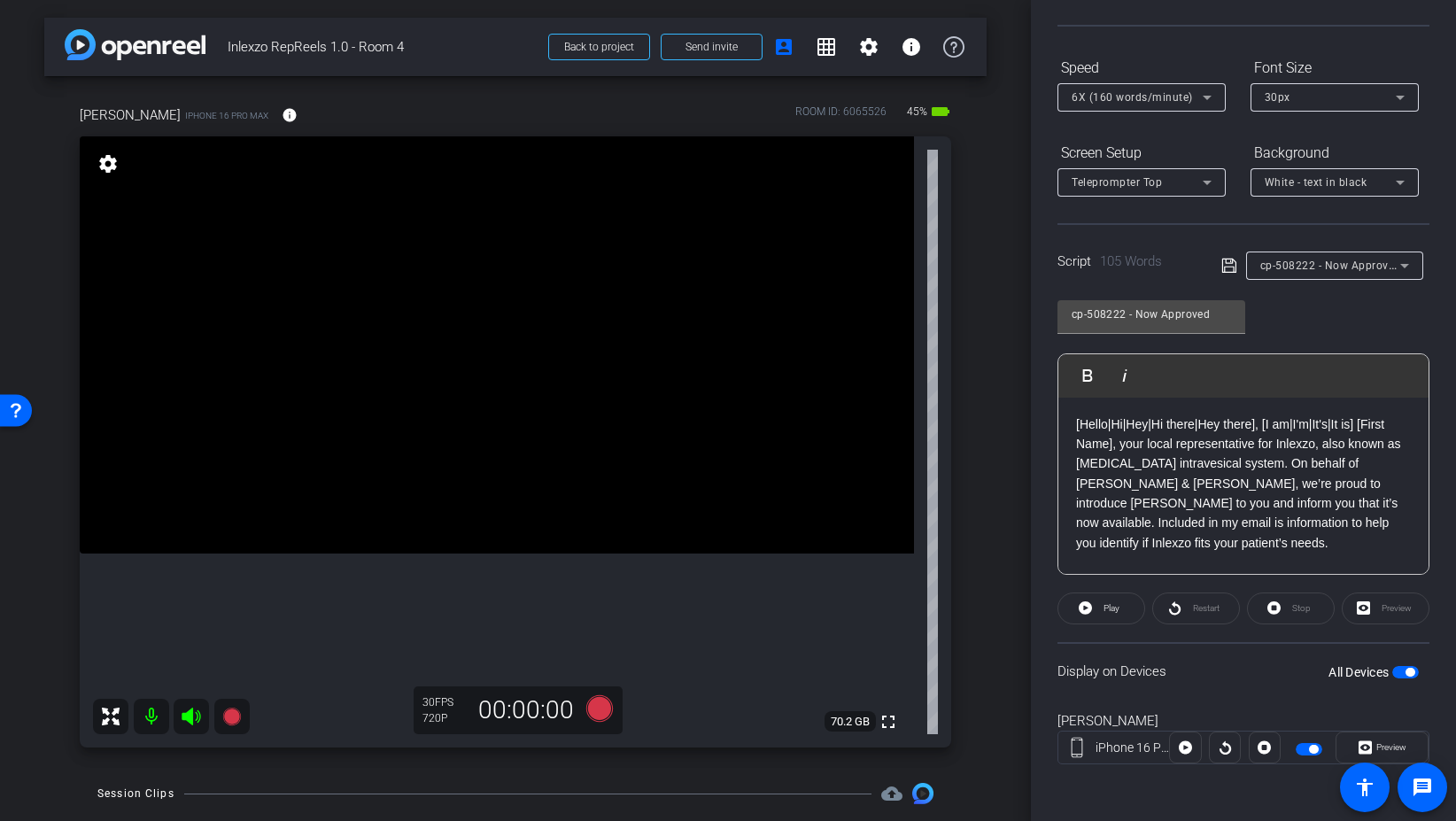
scroll to position [0, 0]
click at [1126, 607] on span at bounding box center [1101, 608] width 86 height 43
click at [1391, 738] on span "Preview" at bounding box center [1390, 747] width 35 height 25
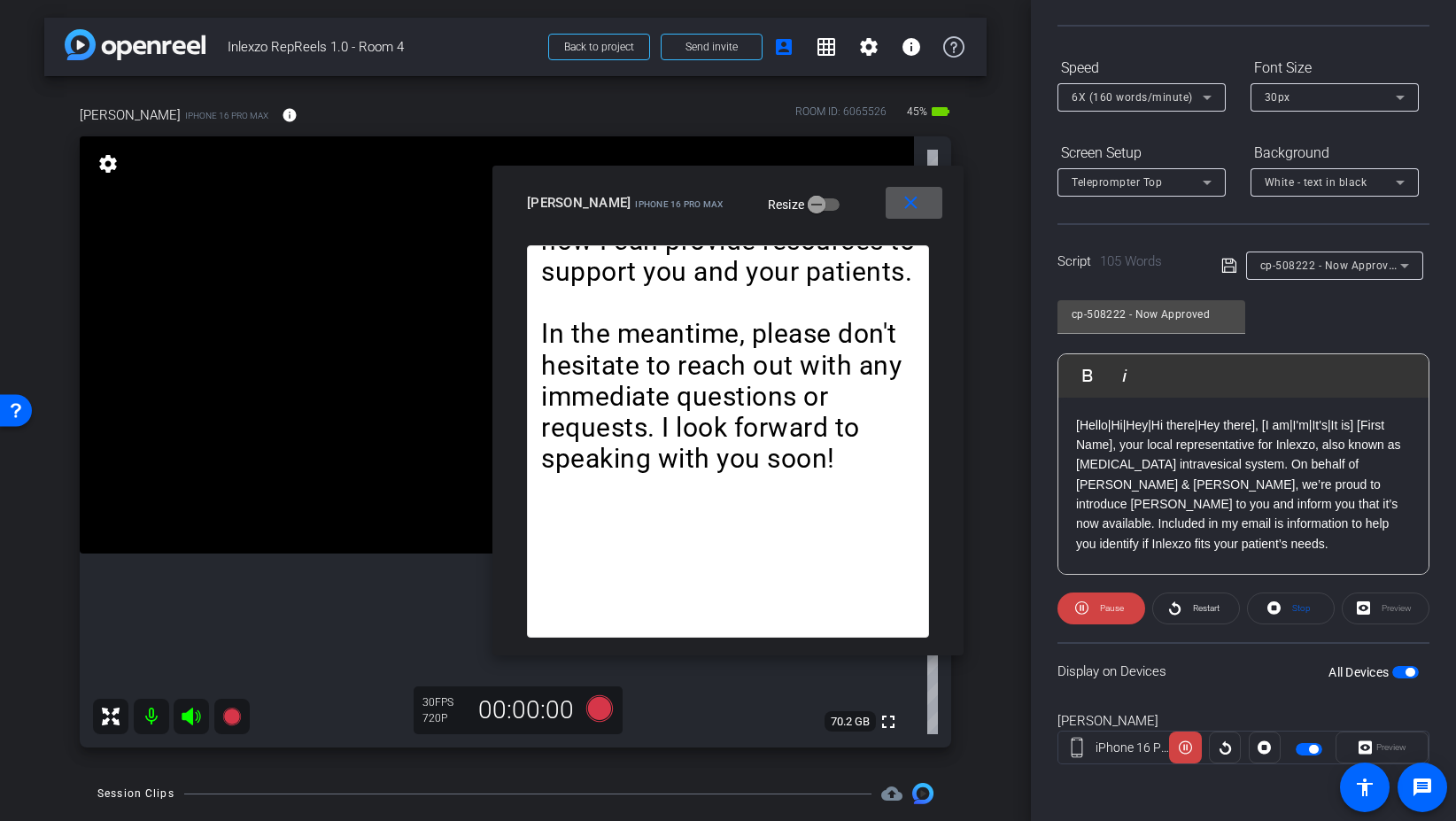
click at [899, 210] on span at bounding box center [914, 203] width 56 height 43
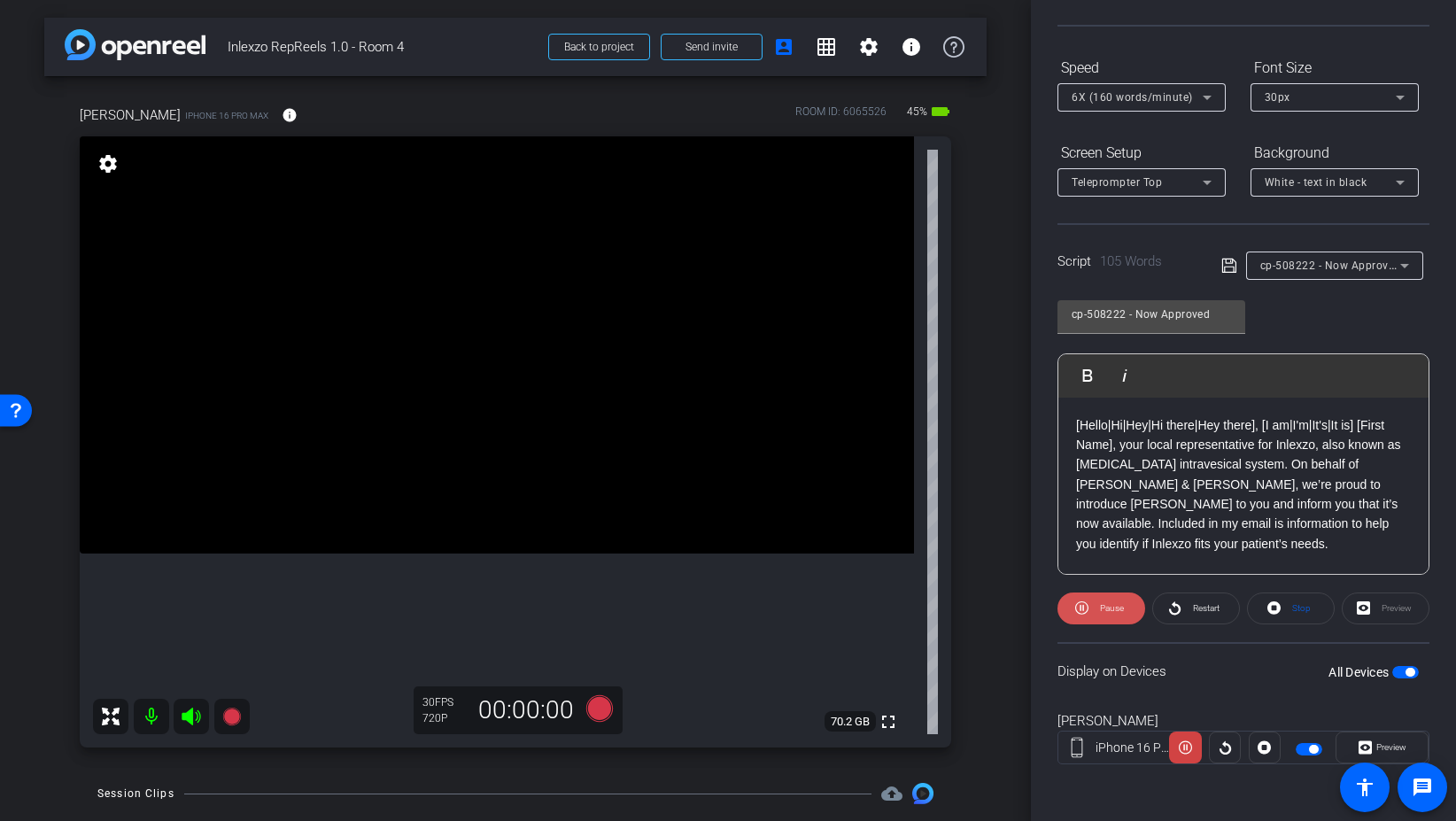
click at [1094, 612] on span at bounding box center [1101, 608] width 87 height 43
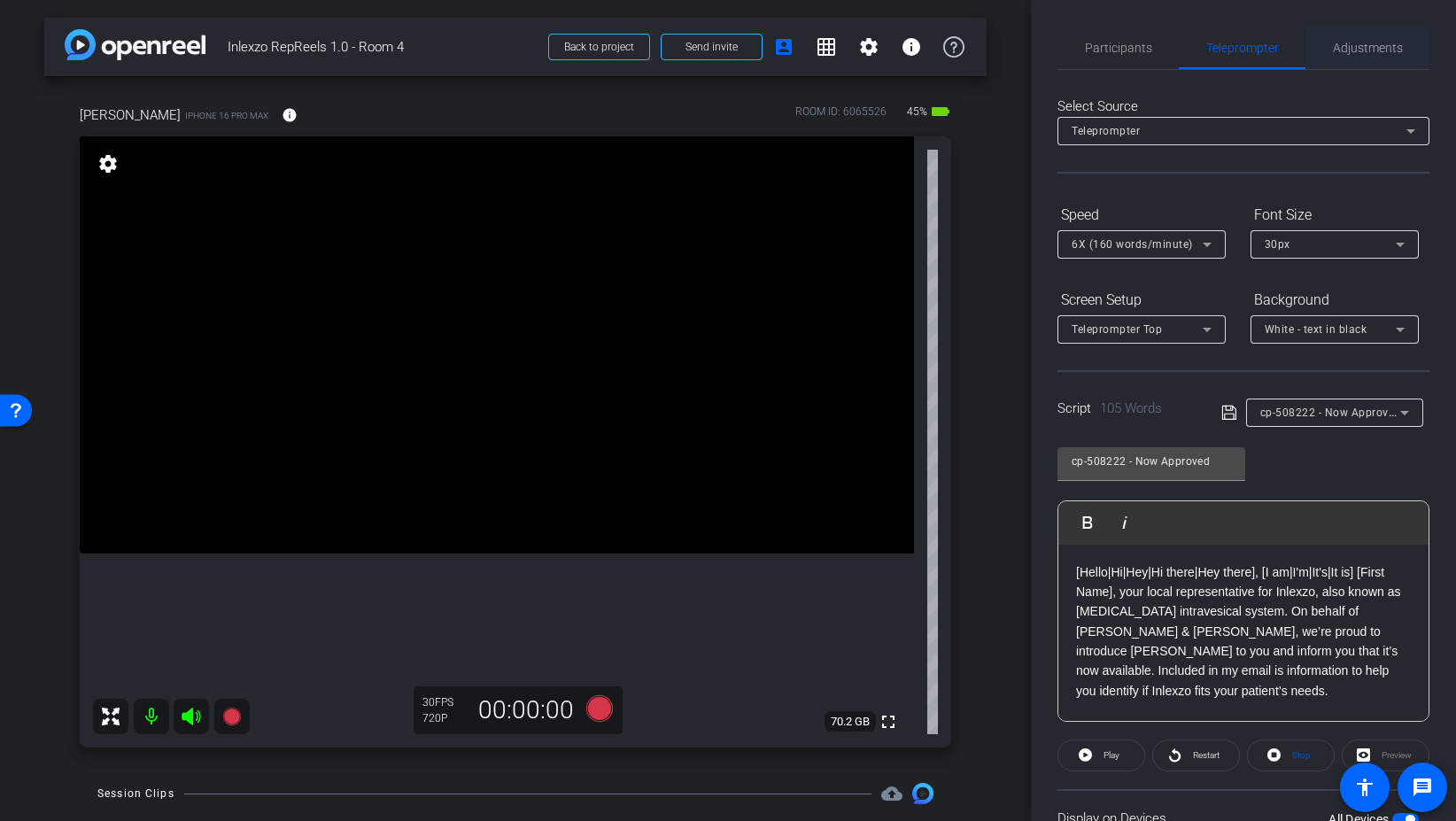
click at [1353, 45] on span "Adjustments" at bounding box center [1369, 48] width 70 height 13
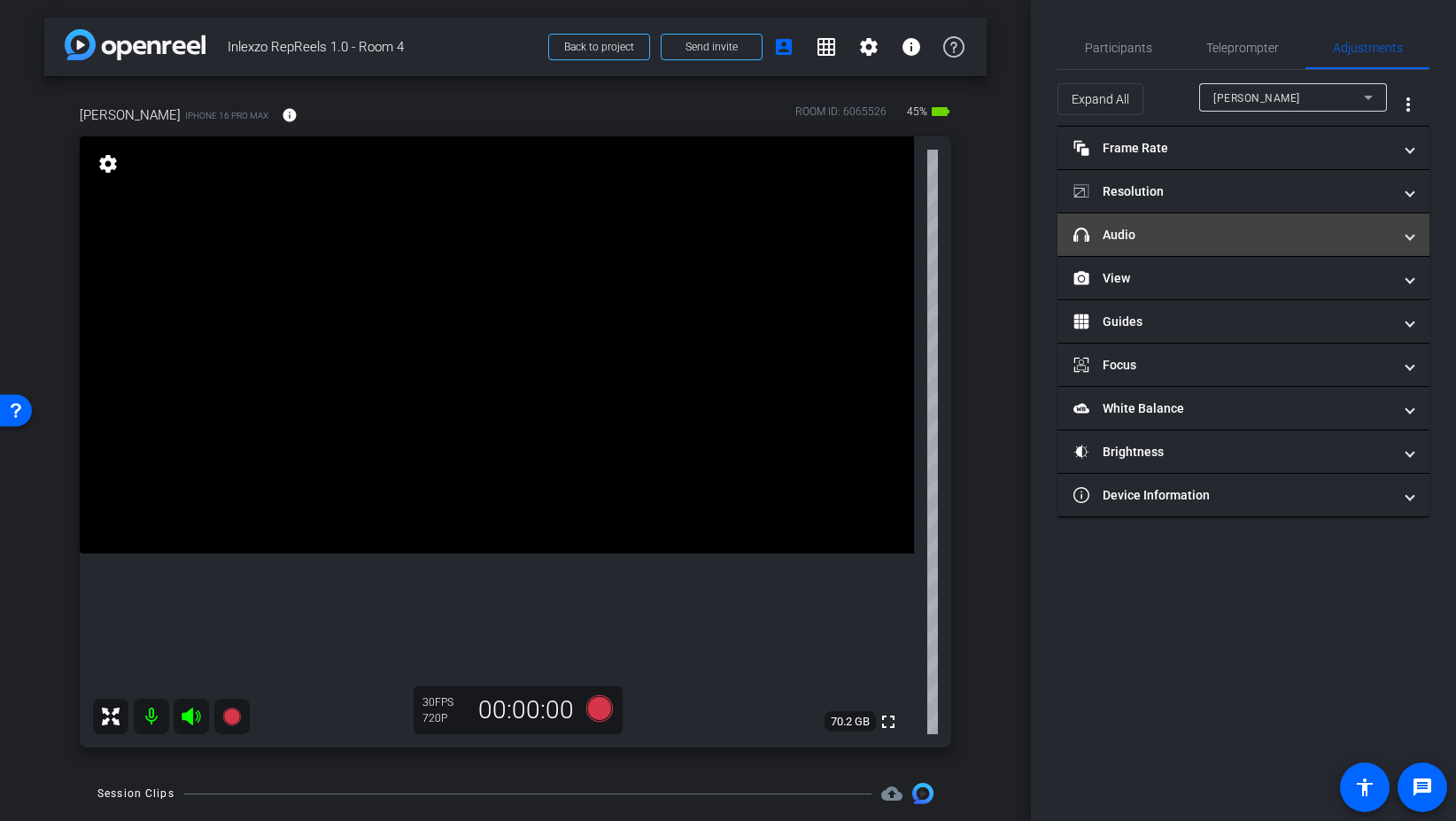
click at [1211, 237] on mat-panel-title "headphone icon Audio" at bounding box center [1233, 234] width 319 height 18
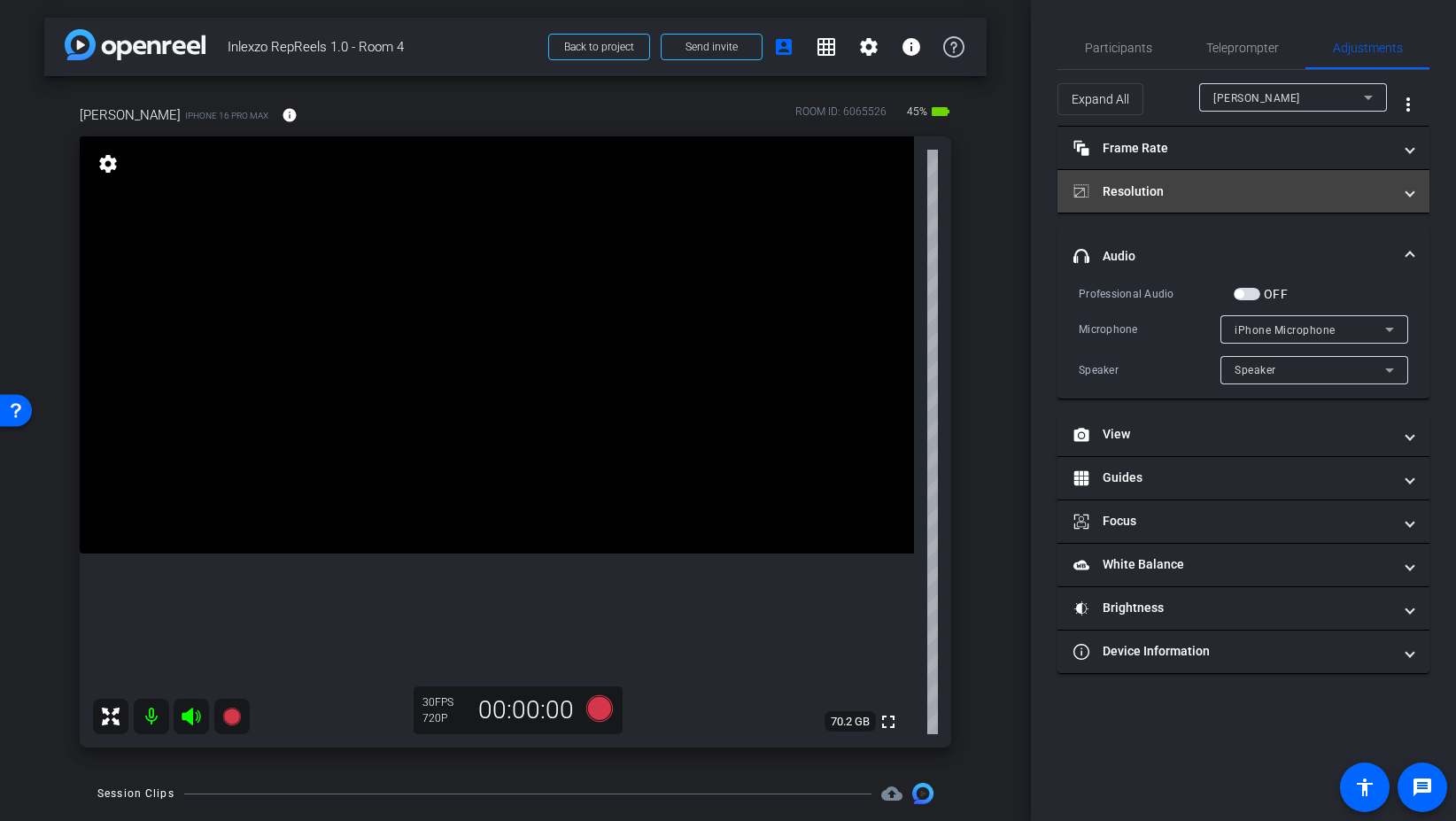
click at [1164, 201] on mat-expansion-panel-header "Resolution" at bounding box center [1243, 191] width 372 height 43
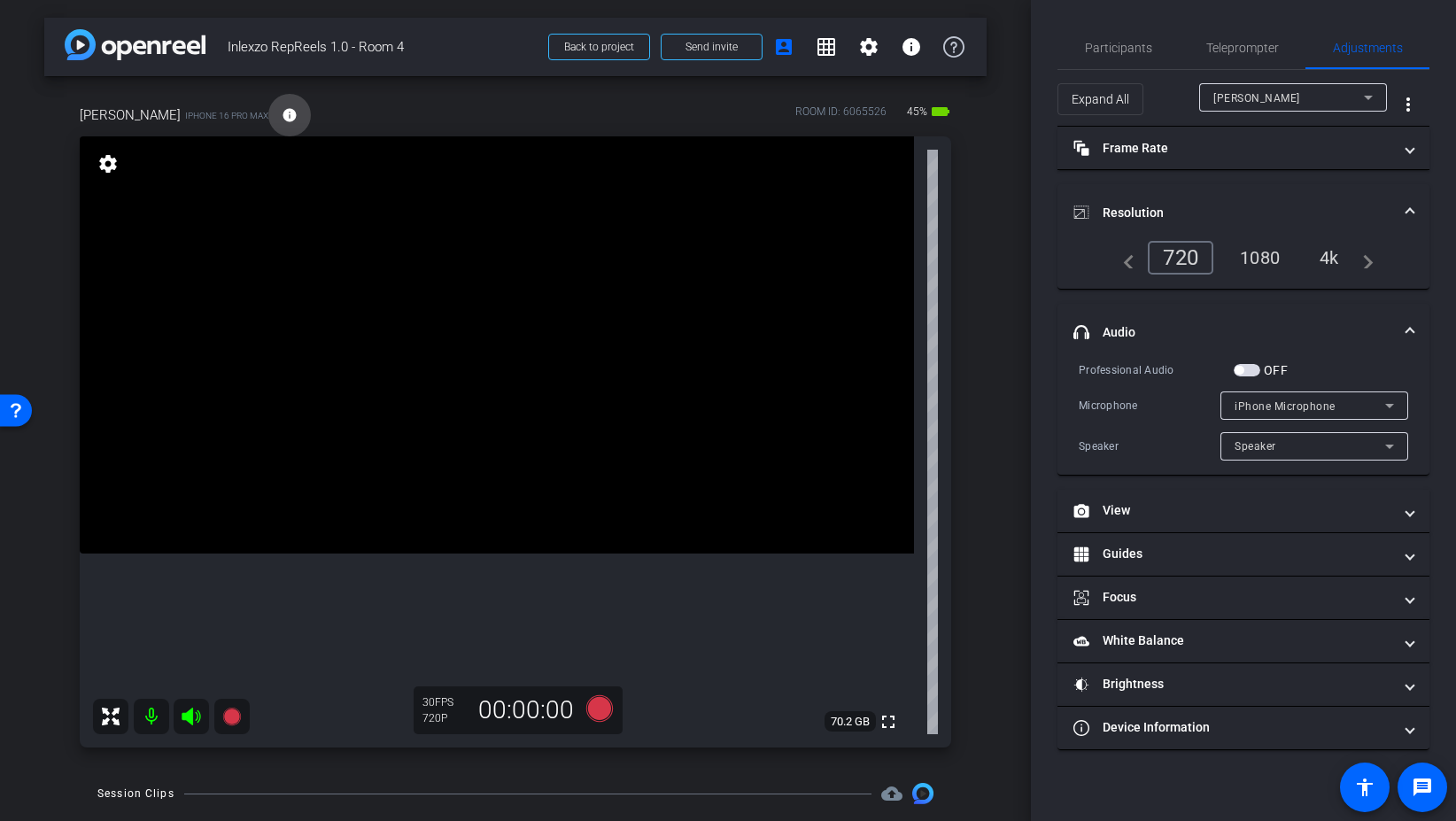
click at [282, 115] on mat-icon "info" at bounding box center [290, 115] width 16 height 16
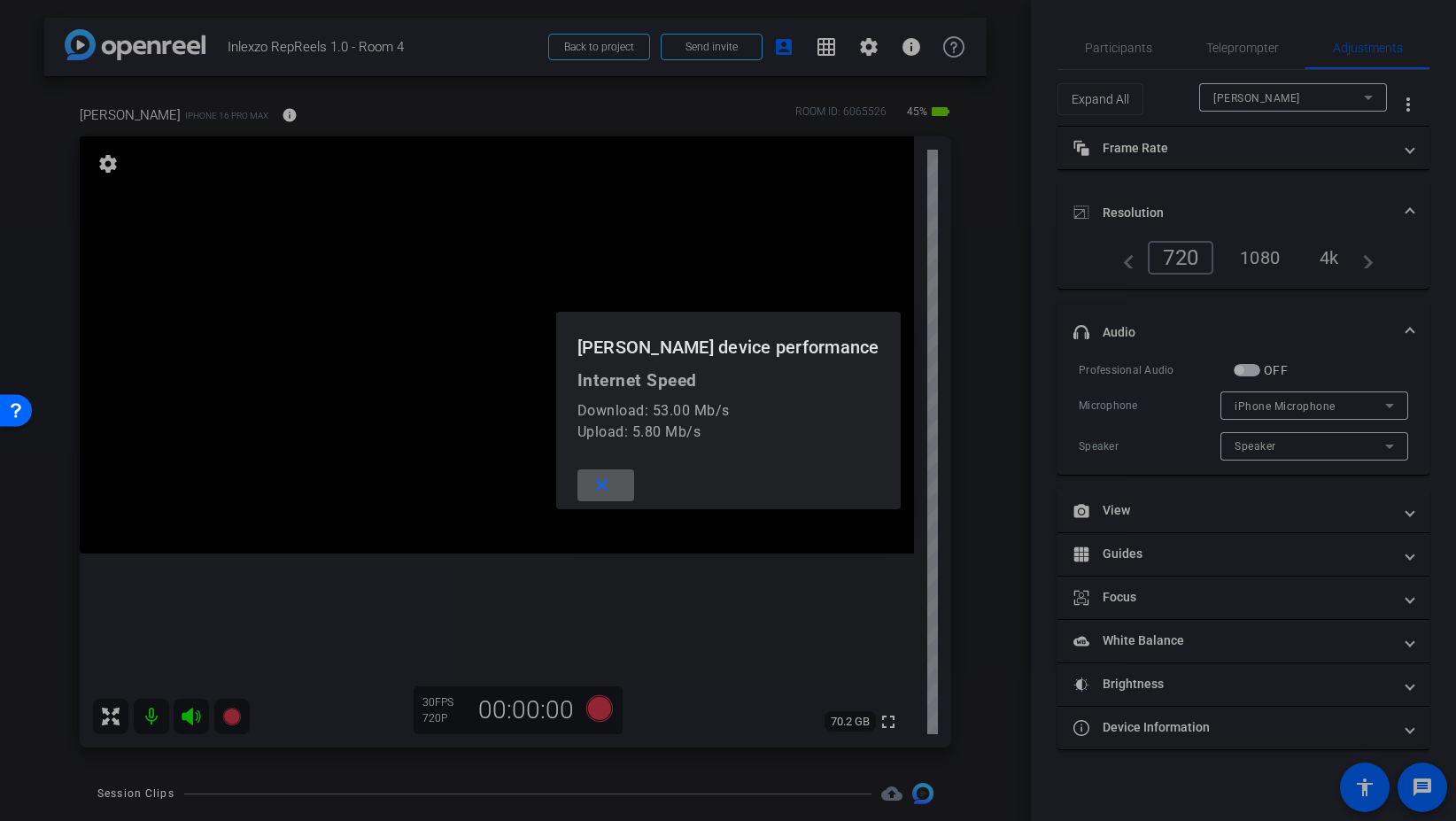
click at [613, 487] on mat-icon "close" at bounding box center [602, 485] width 22 height 22
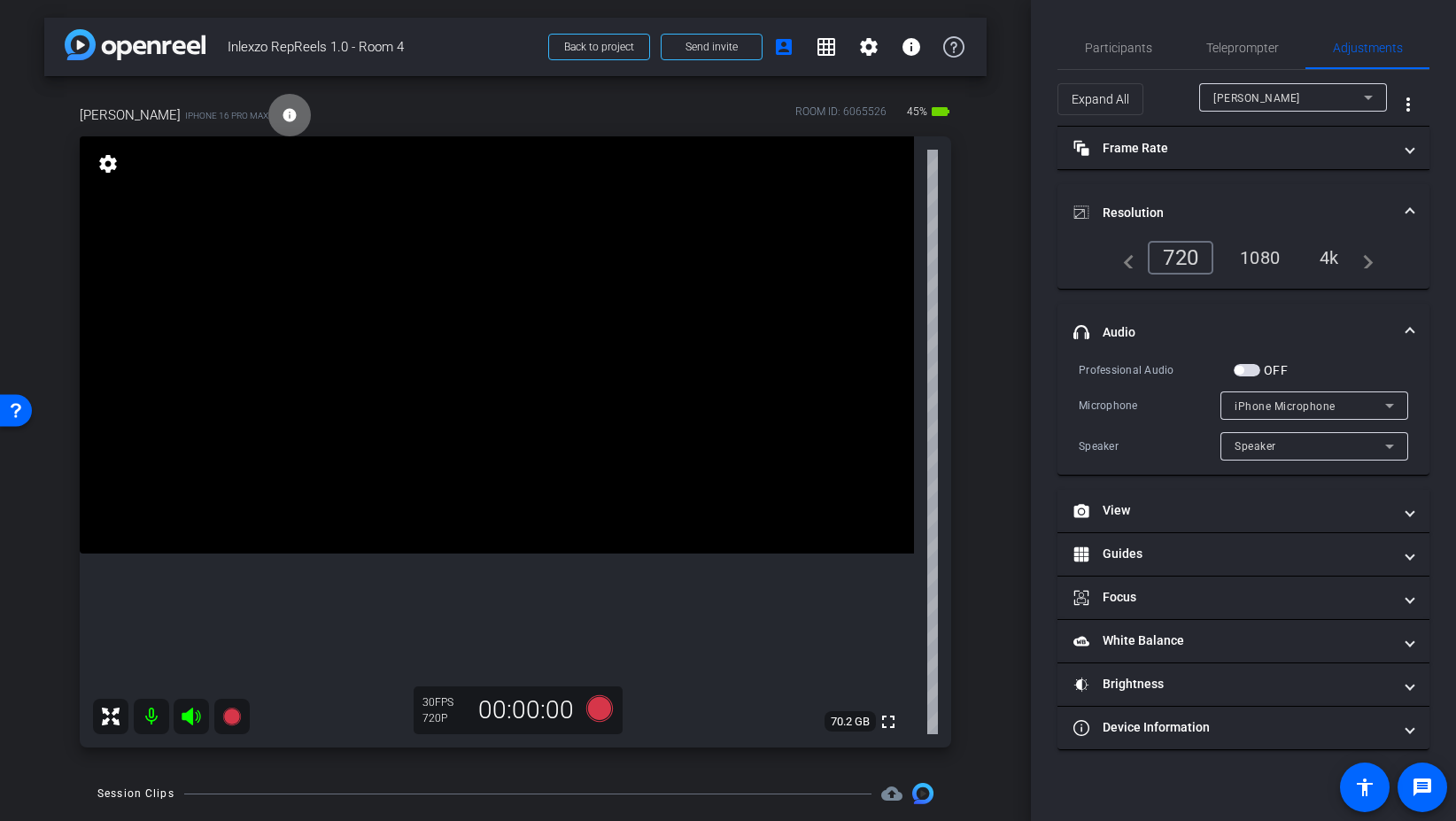
click at [282, 107] on mat-icon "info" at bounding box center [290, 115] width 16 height 16
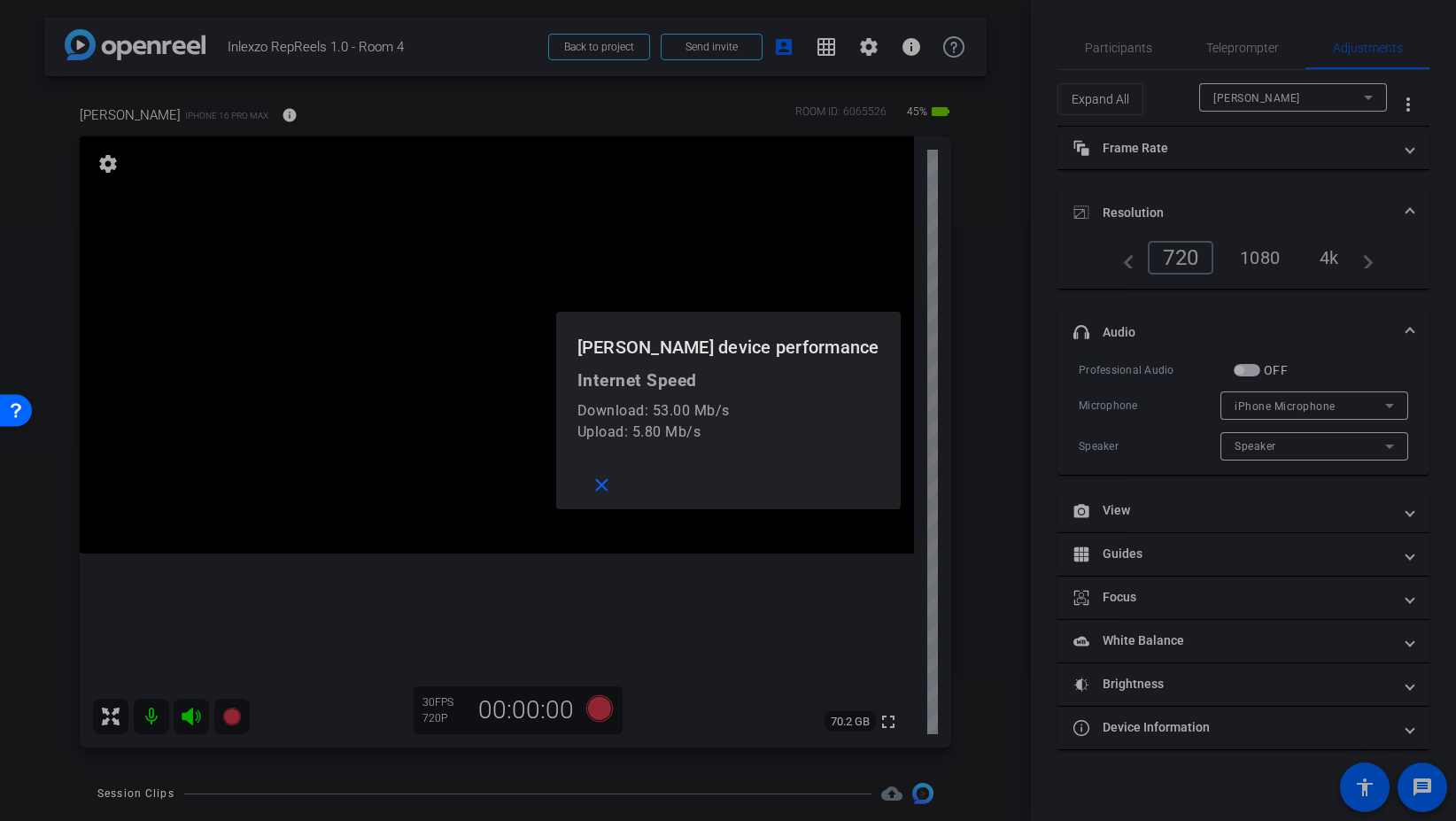
click at [696, 284] on div at bounding box center [728, 410] width 1456 height 821
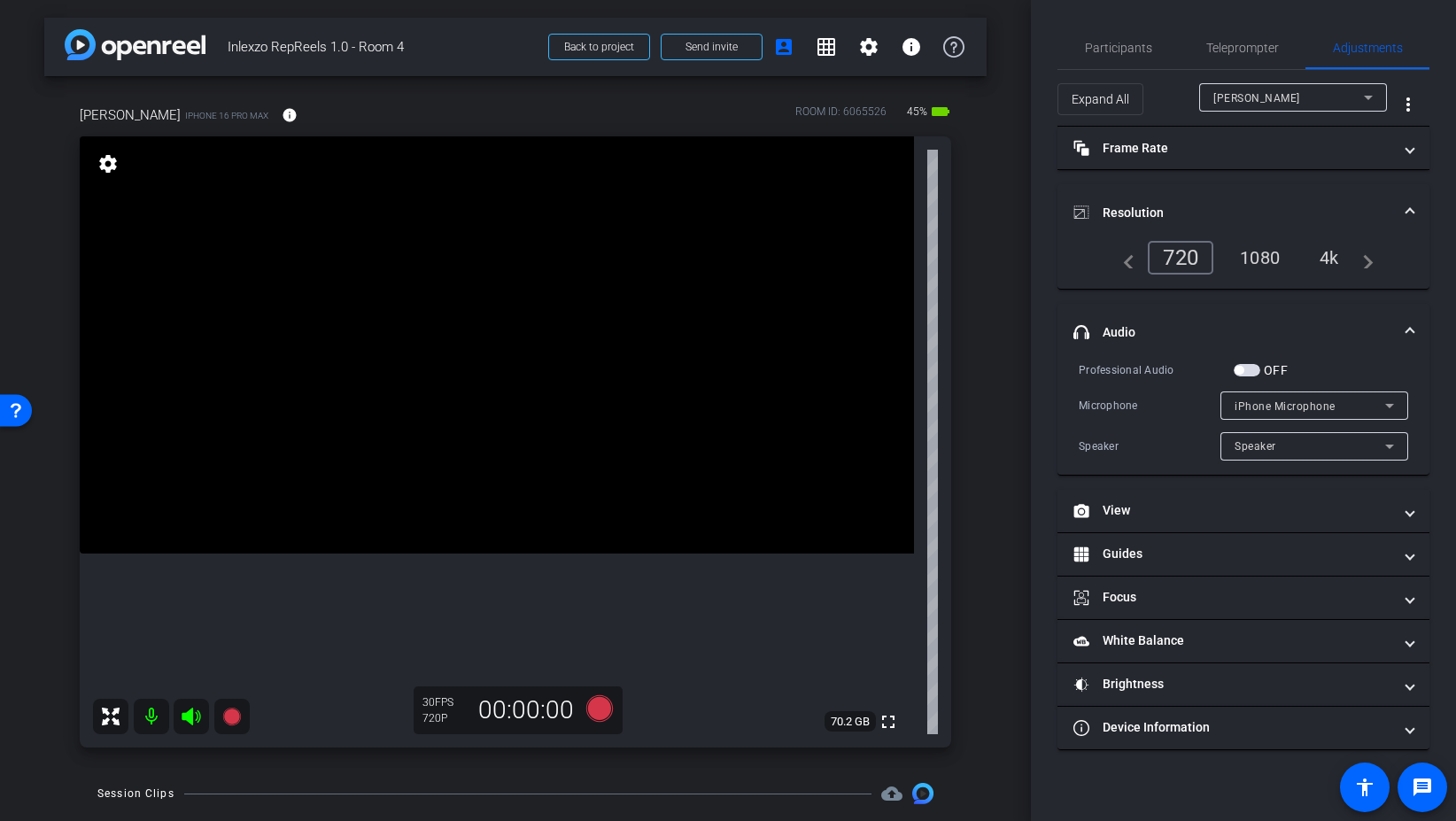
click at [1276, 245] on div "1080" at bounding box center [1260, 257] width 66 height 30
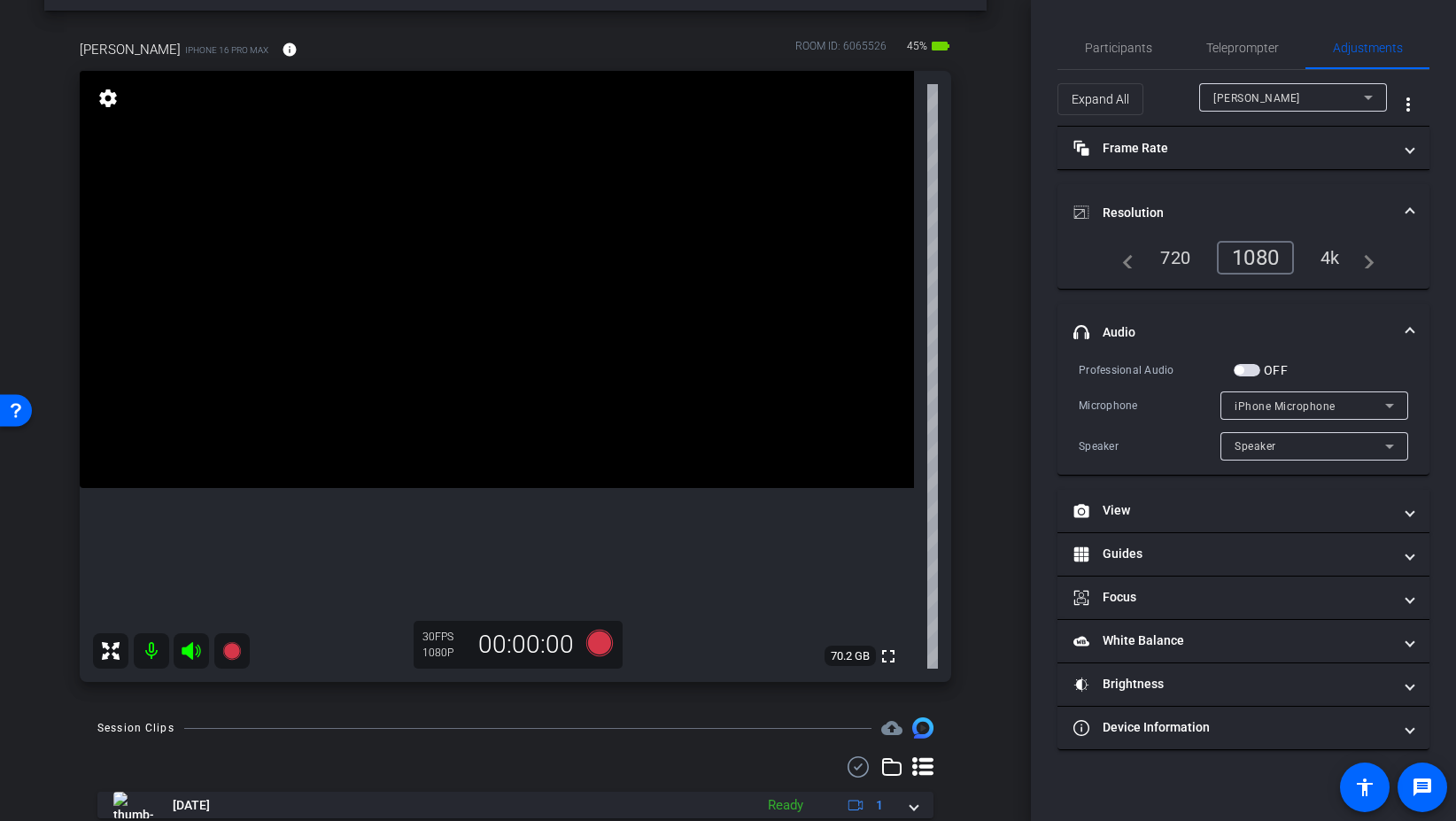
scroll to position [49, 0]
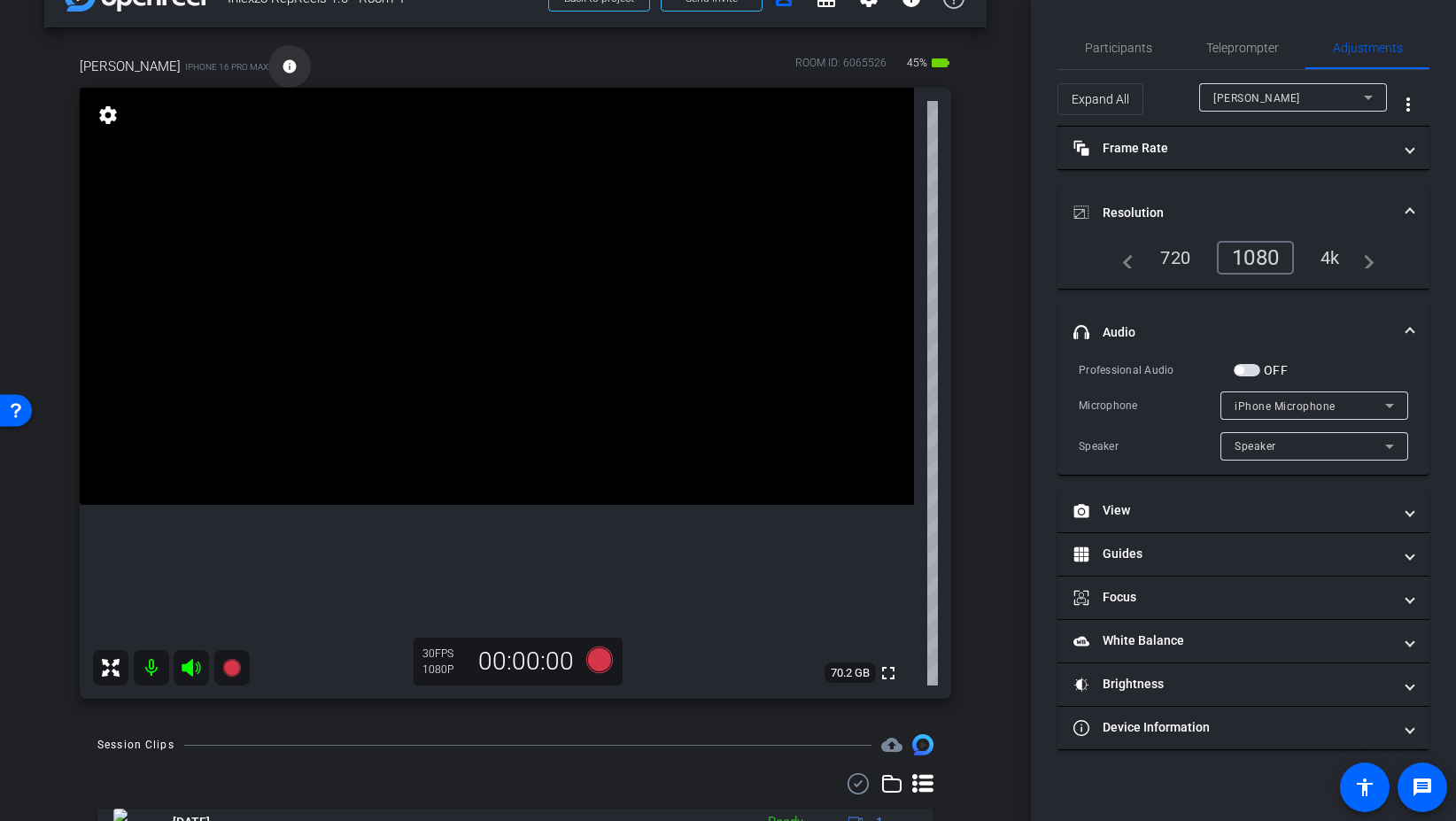
click at [282, 70] on mat-icon "info" at bounding box center [290, 66] width 16 height 16
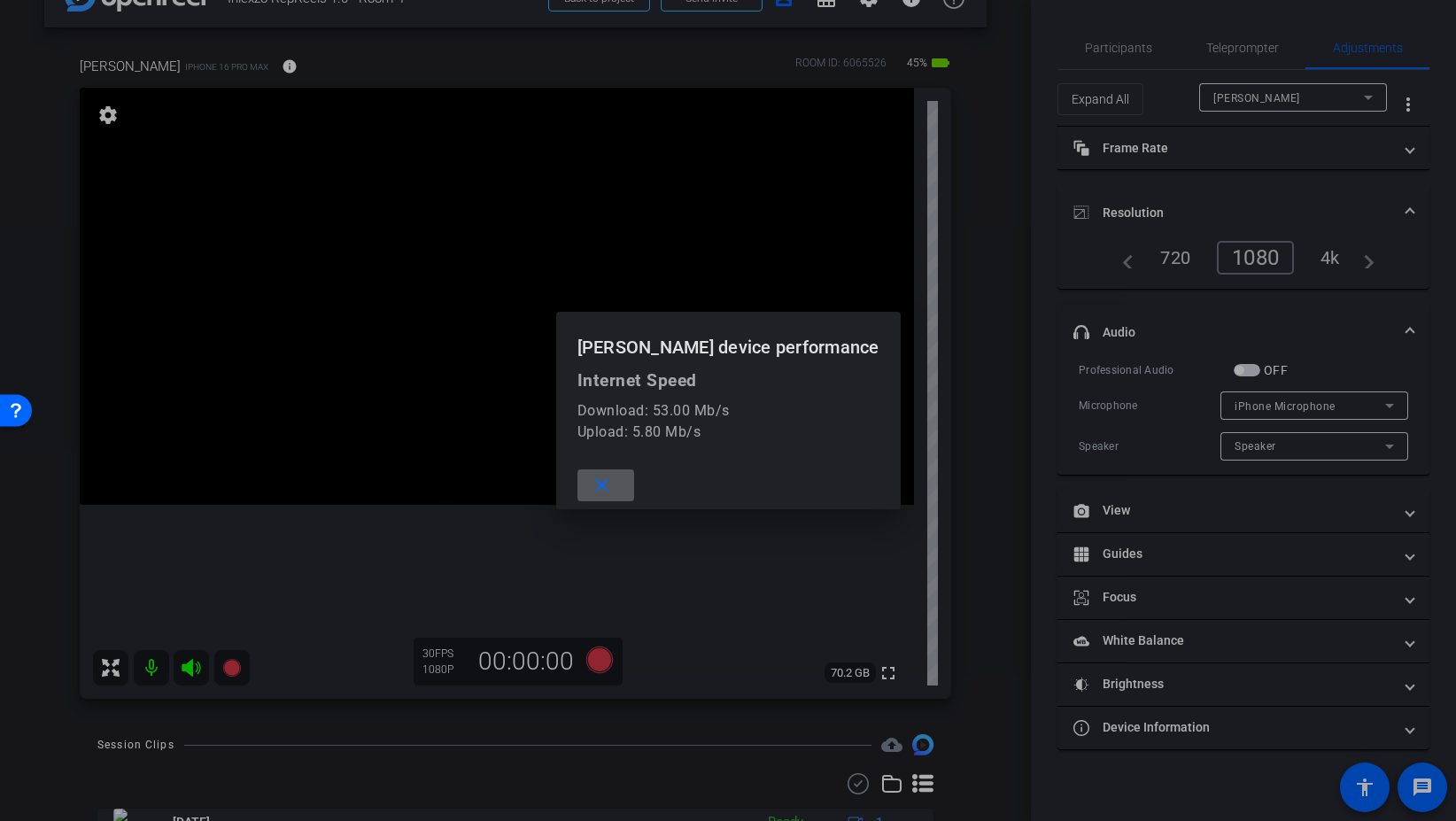
click at [635, 486] on span at bounding box center [606, 486] width 56 height 43
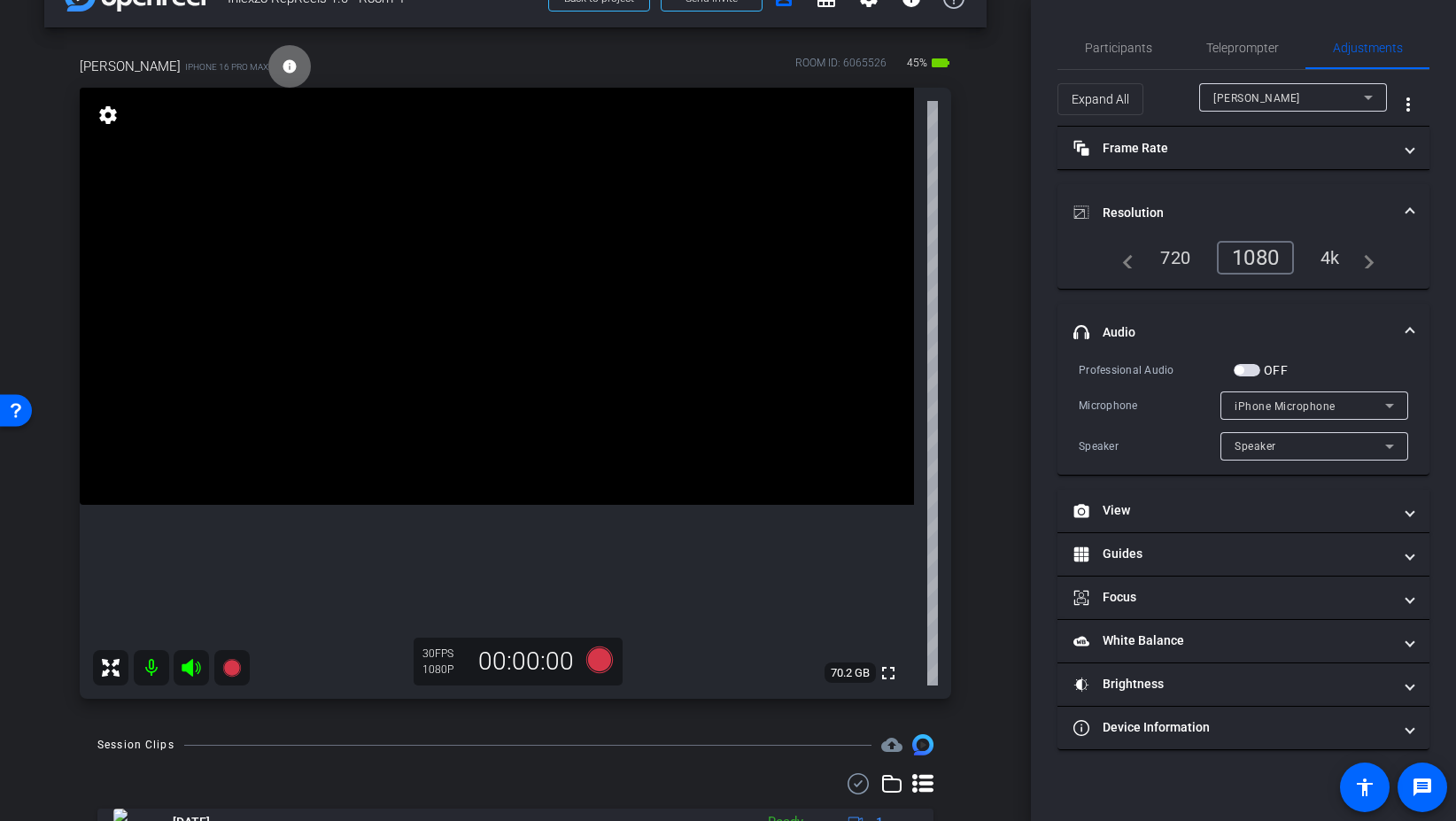
click at [282, 58] on mat-icon "info" at bounding box center [290, 66] width 16 height 16
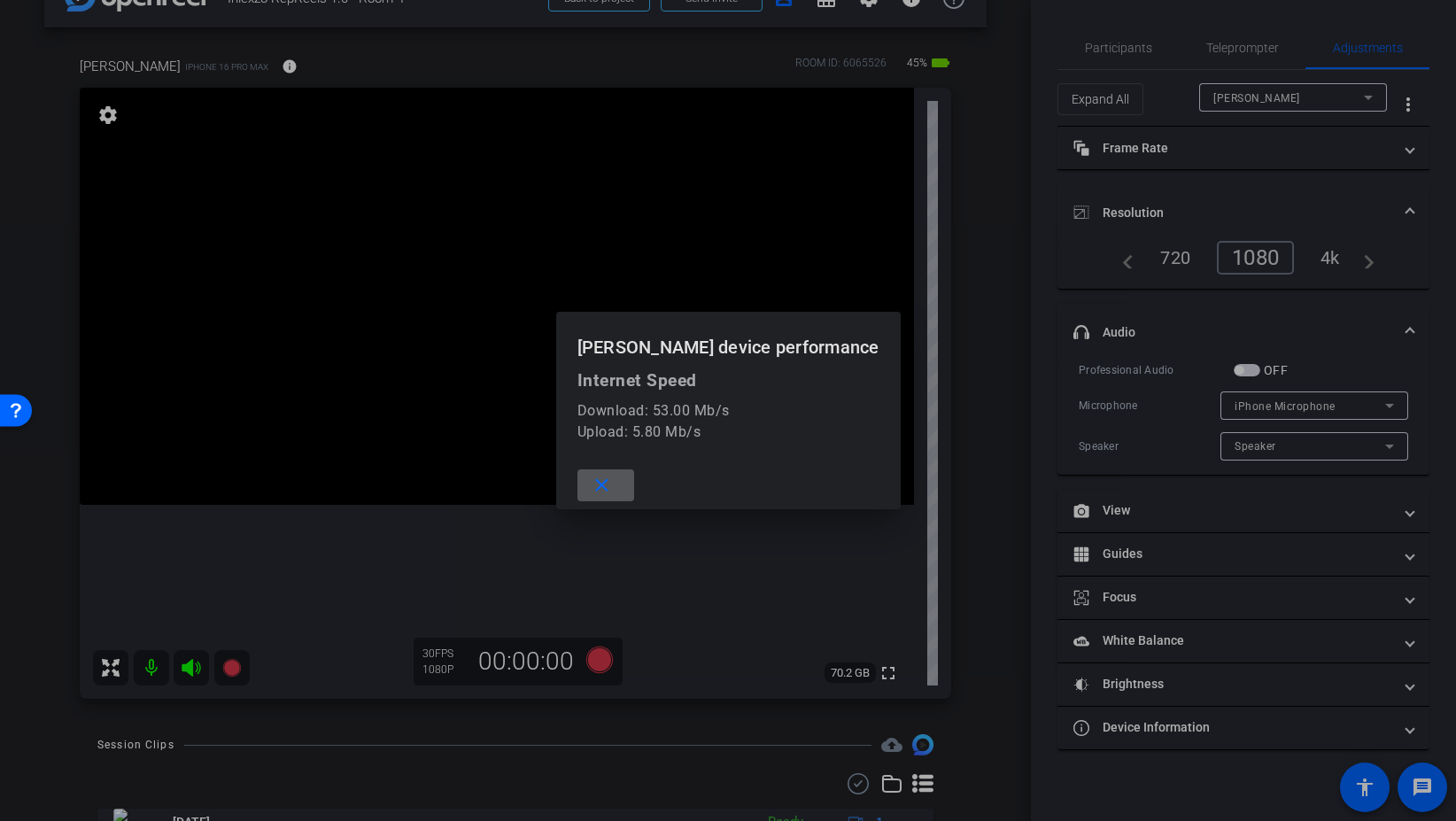
click at [635, 489] on span at bounding box center [606, 486] width 56 height 43
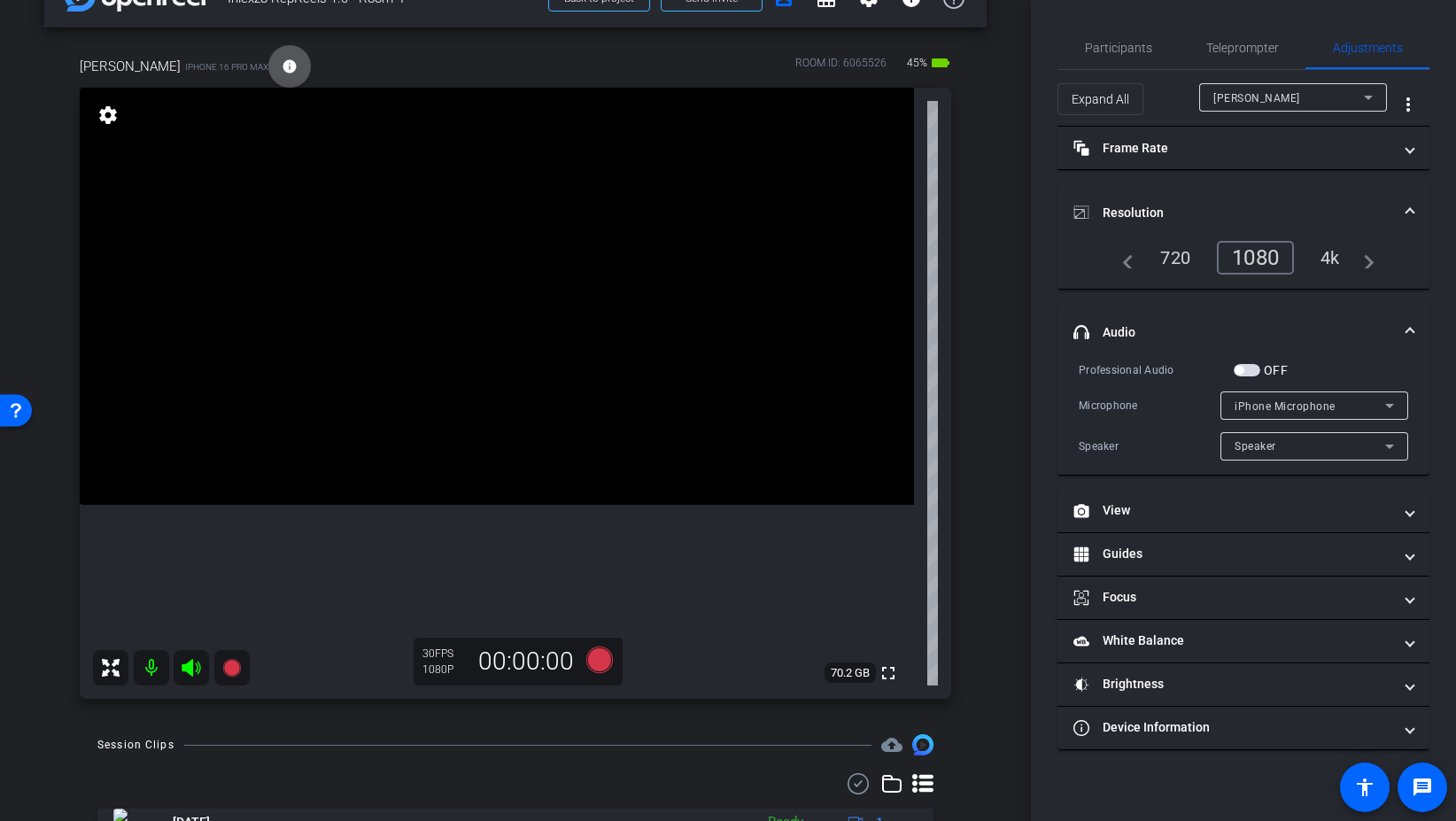
click at [268, 59] on span at bounding box center [290, 66] width 43 height 43
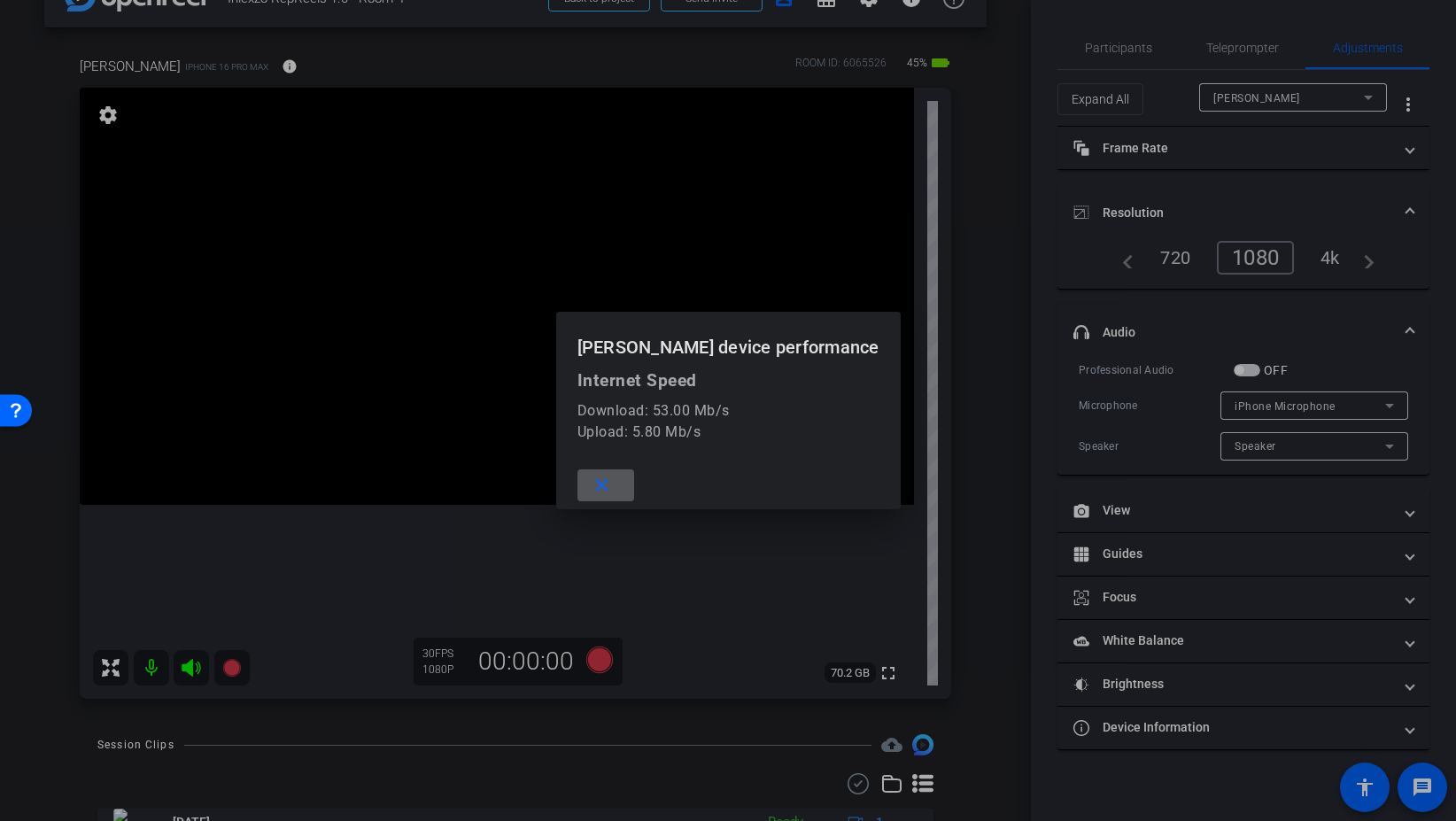
click at [613, 487] on mat-icon "close" at bounding box center [602, 485] width 22 height 22
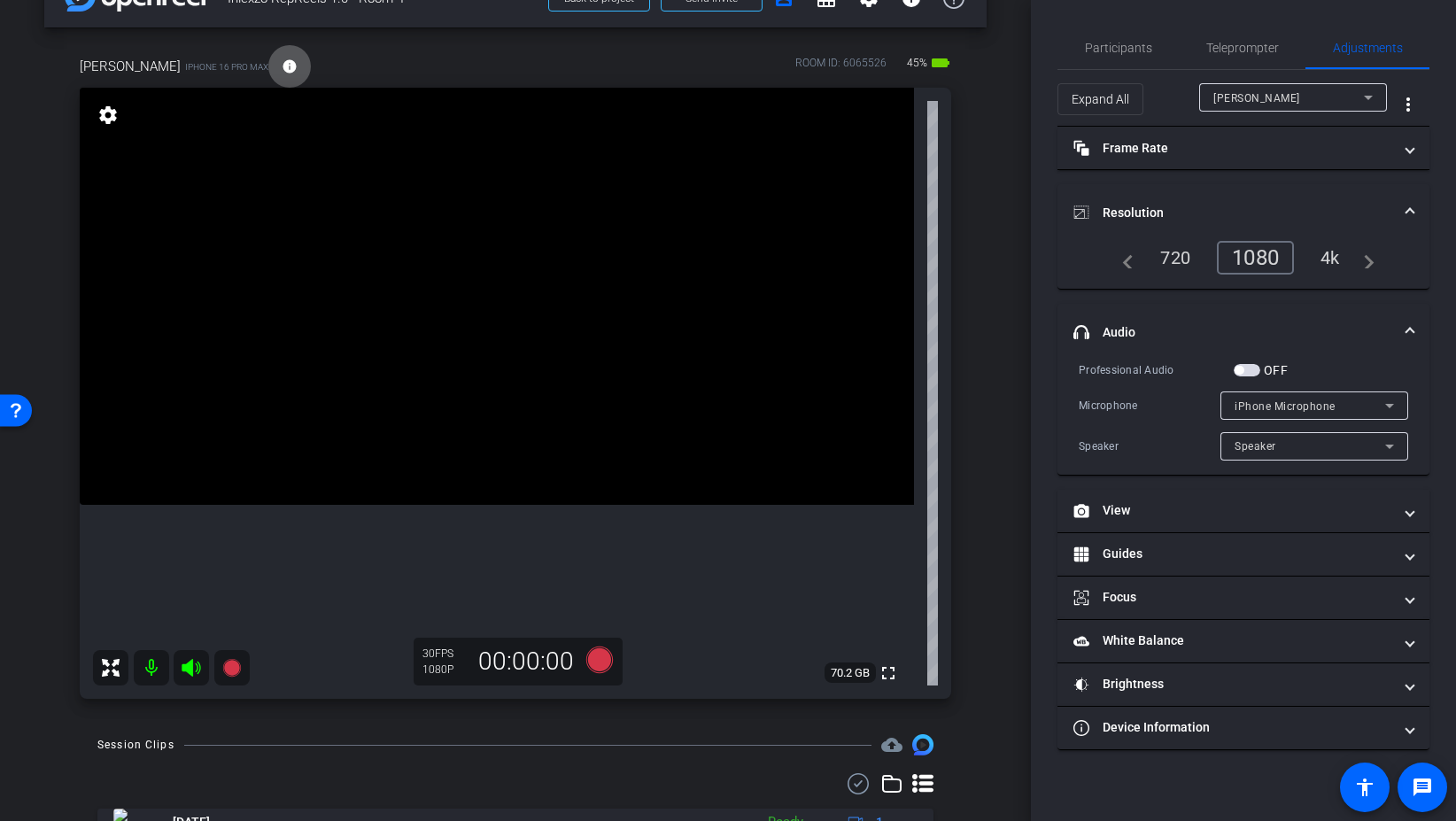
click at [282, 60] on mat-icon "info" at bounding box center [290, 66] width 16 height 16
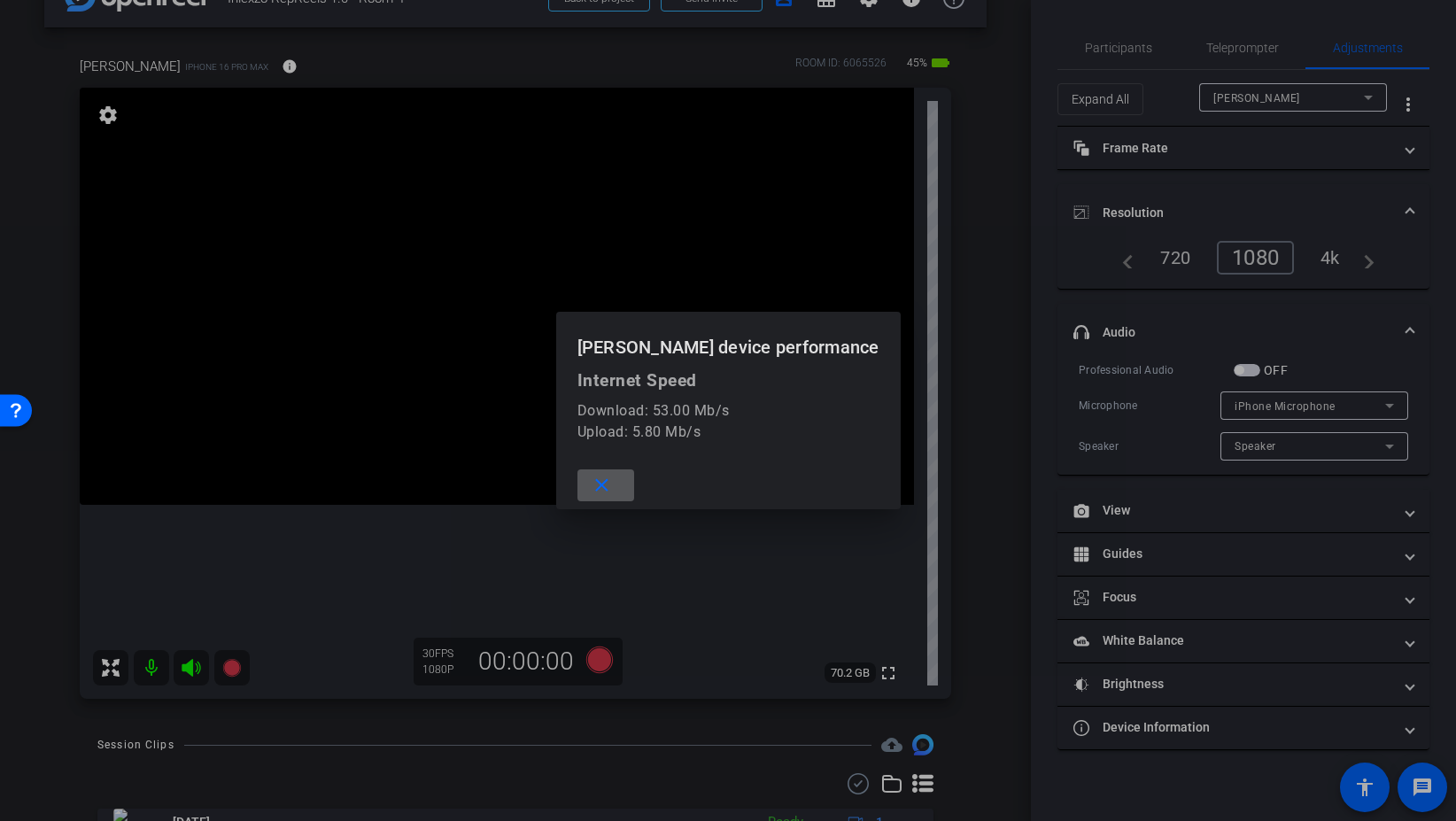
click at [635, 493] on span at bounding box center [606, 486] width 56 height 43
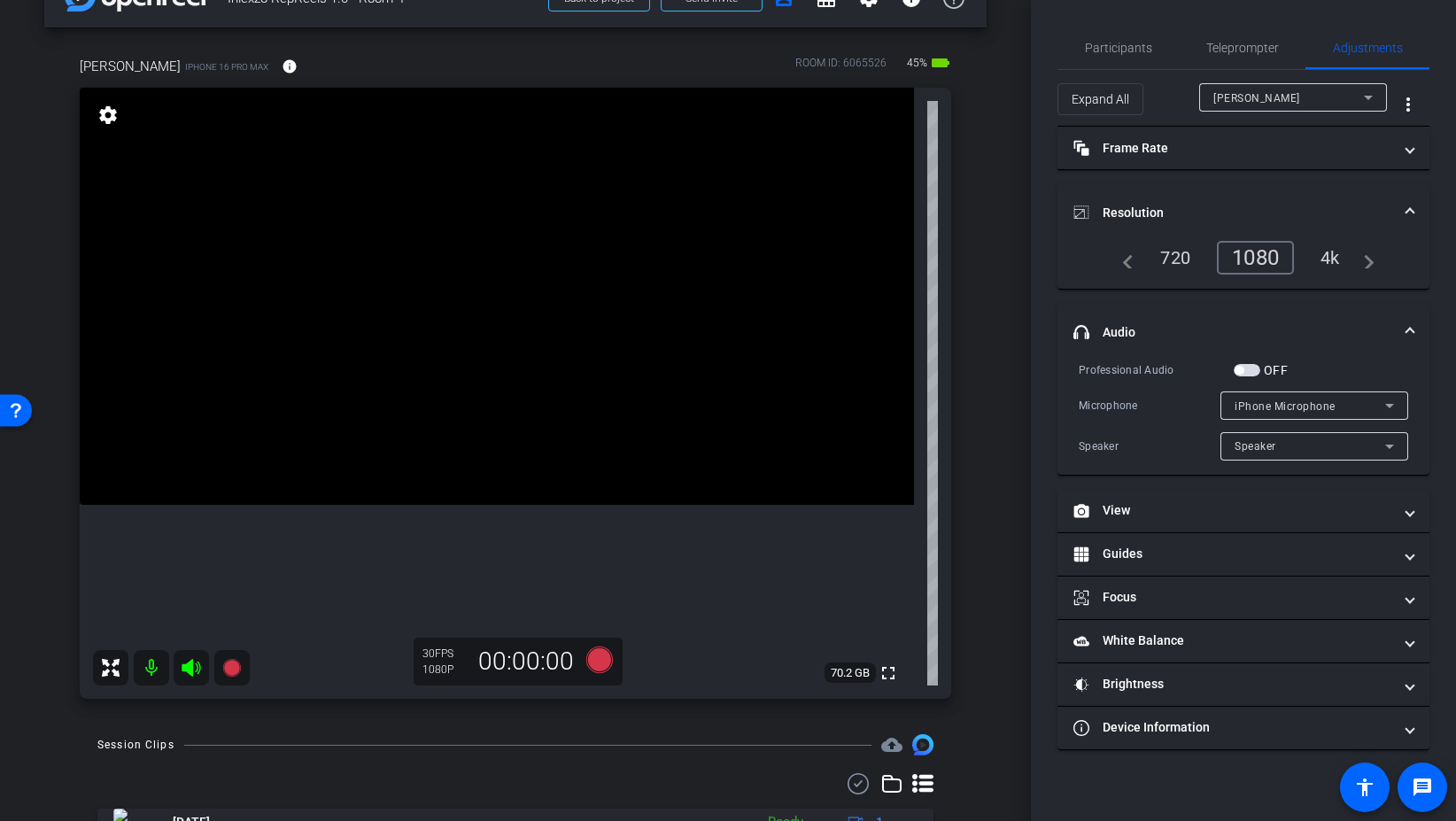
click at [1254, 369] on span "button" at bounding box center [1247, 370] width 26 height 13
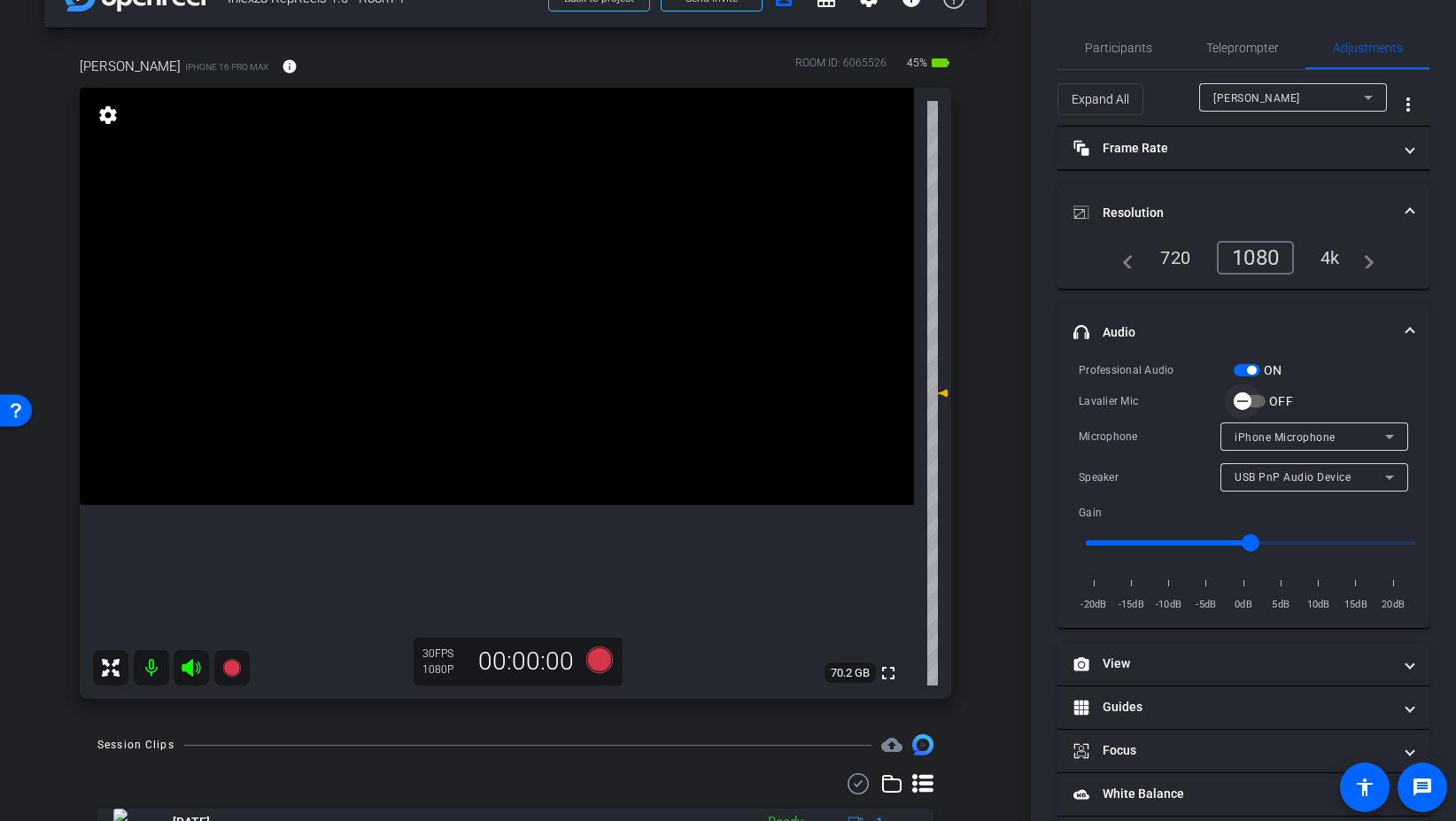
click at [1261, 400] on span "button" at bounding box center [1250, 400] width 32 height 13
click at [1129, 55] on span "Participants" at bounding box center [1118, 48] width 67 height 43
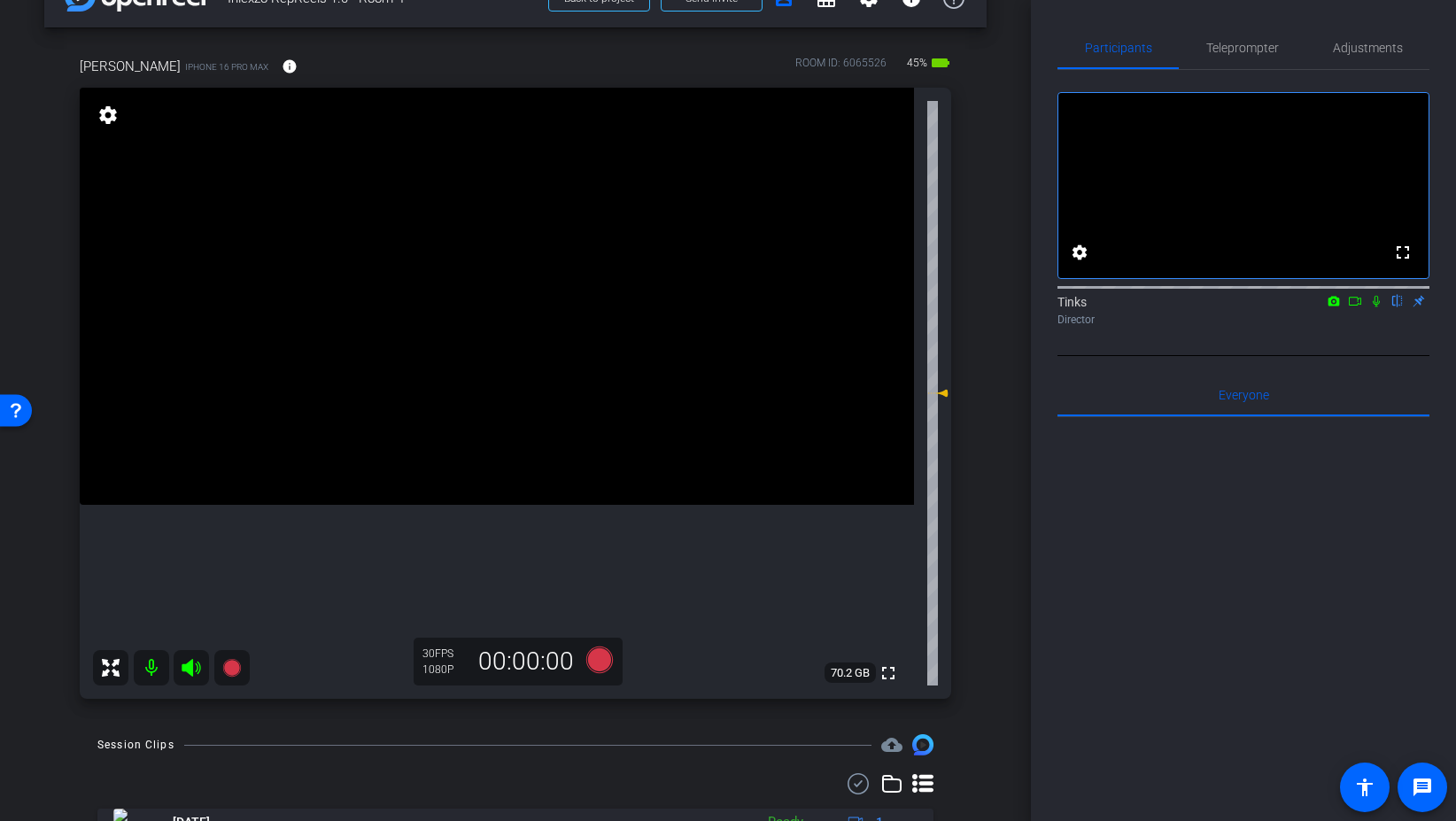
click at [1374, 307] on icon at bounding box center [1376, 301] width 7 height 12
click at [603, 665] on icon at bounding box center [599, 659] width 26 height 26
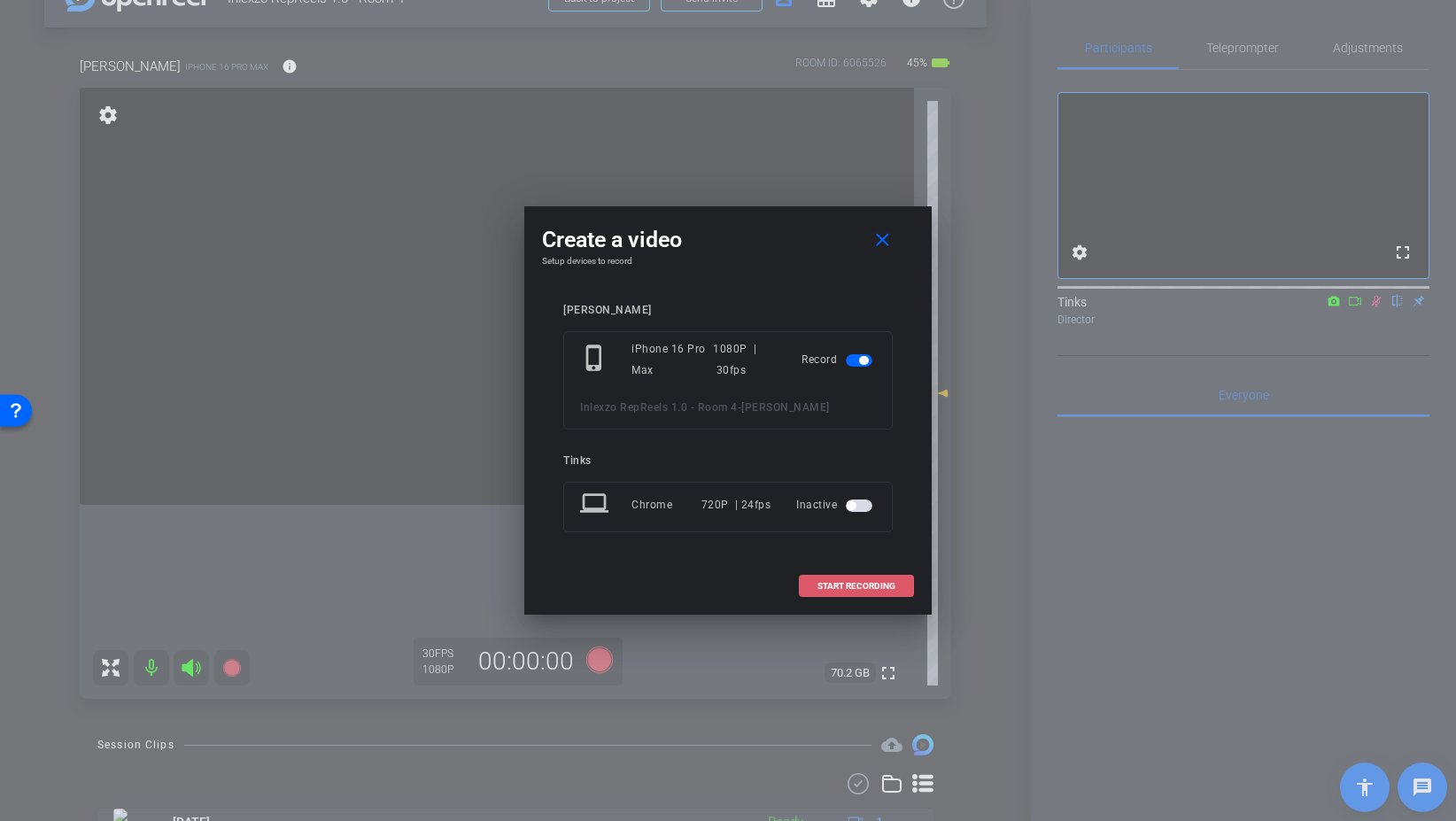
click at [836, 579] on span at bounding box center [856, 586] width 114 height 43
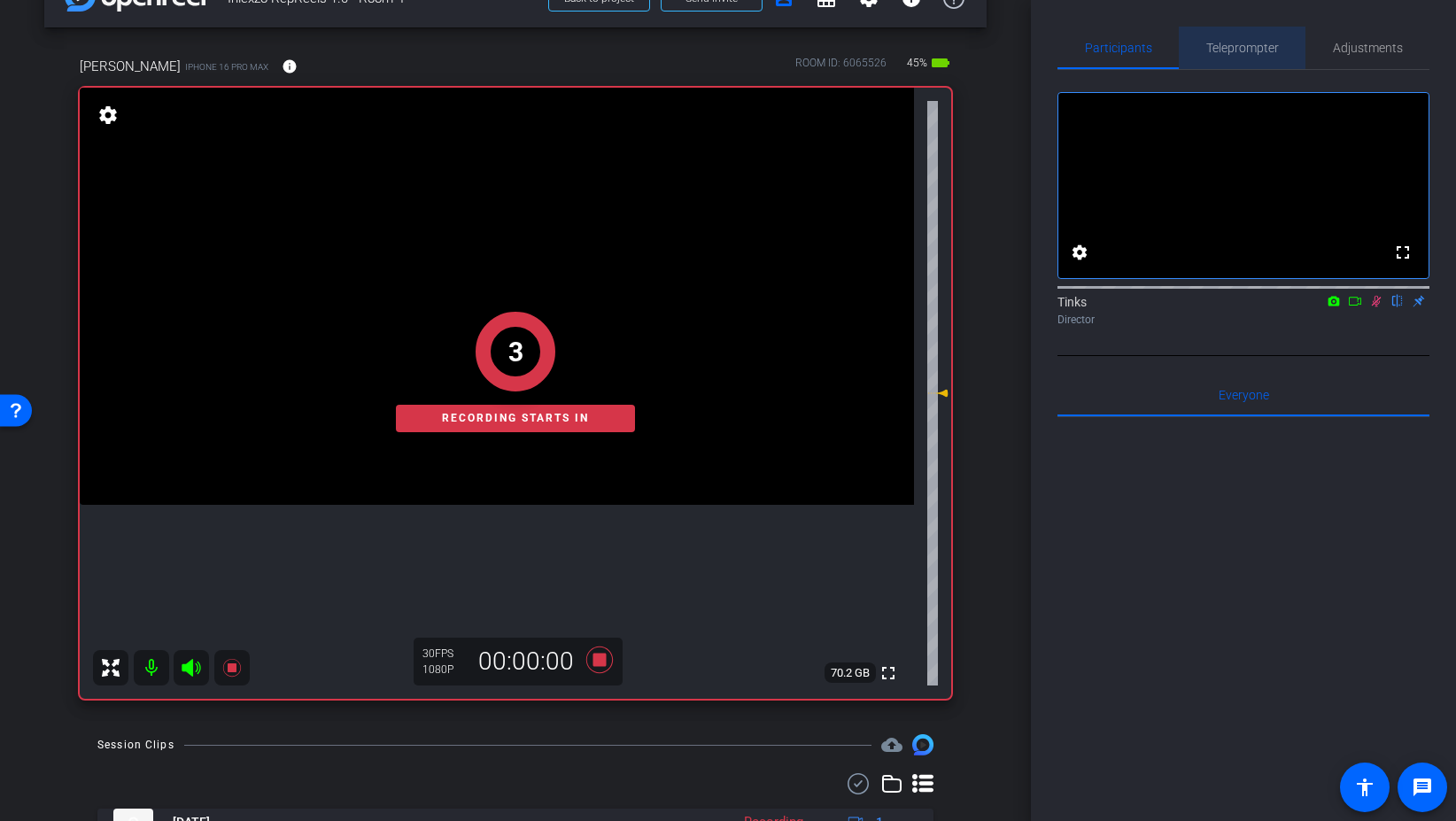
click at [1239, 54] on span "Teleprompter" at bounding box center [1242, 48] width 73 height 13
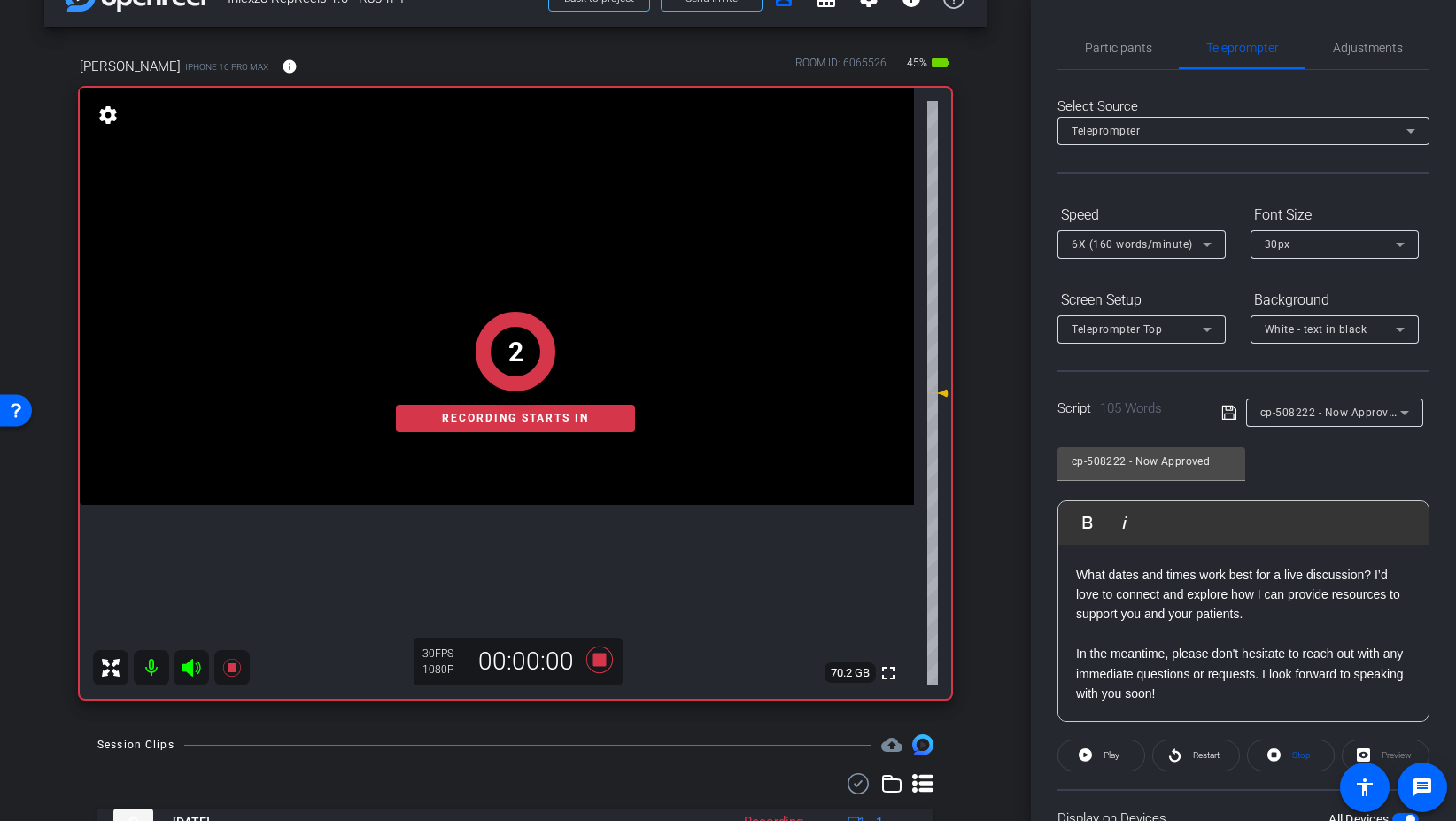
scroll to position [147, 0]
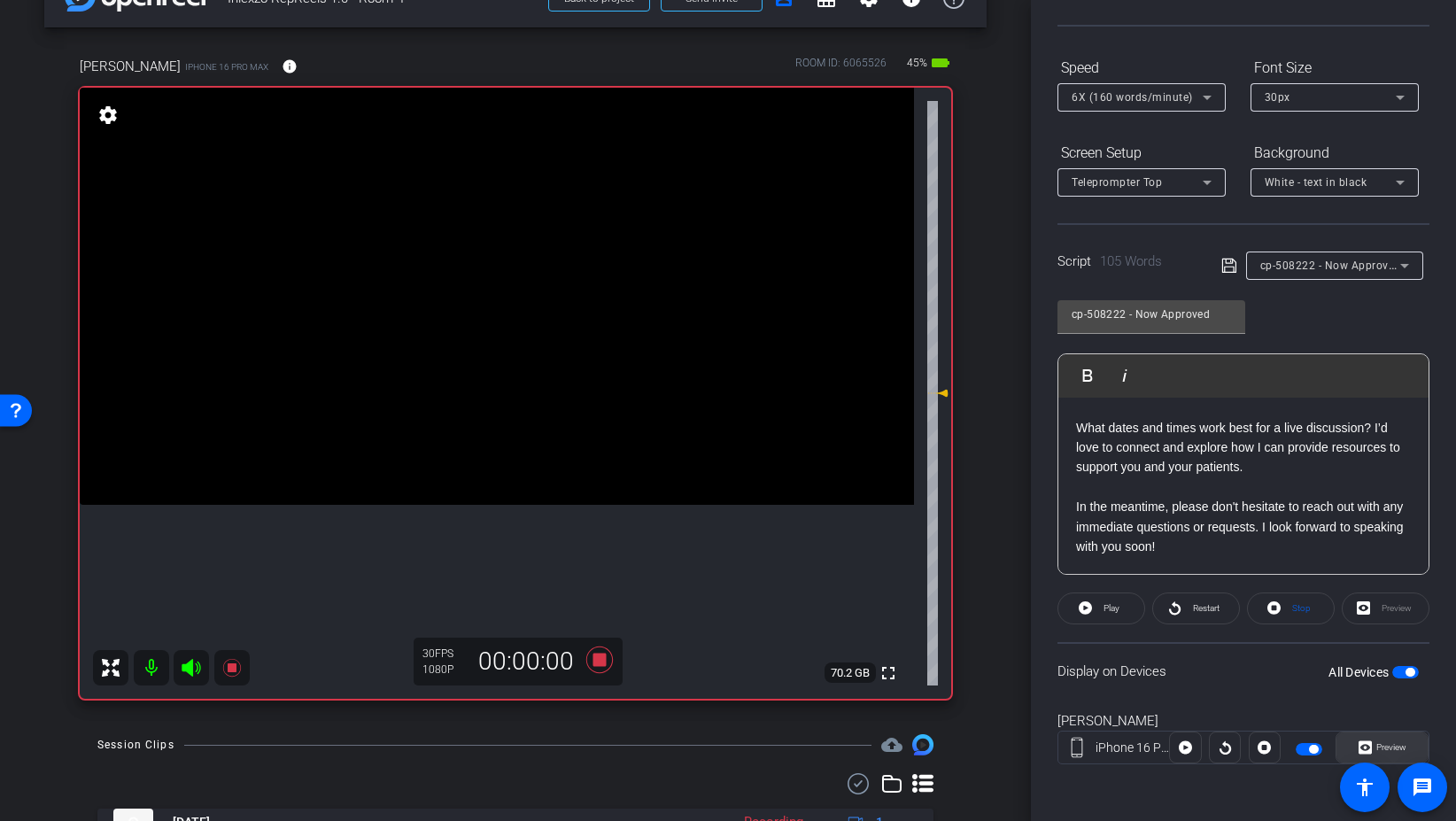
click at [1394, 745] on span "Preview" at bounding box center [1391, 747] width 30 height 10
click at [1096, 604] on span at bounding box center [1101, 608] width 86 height 43
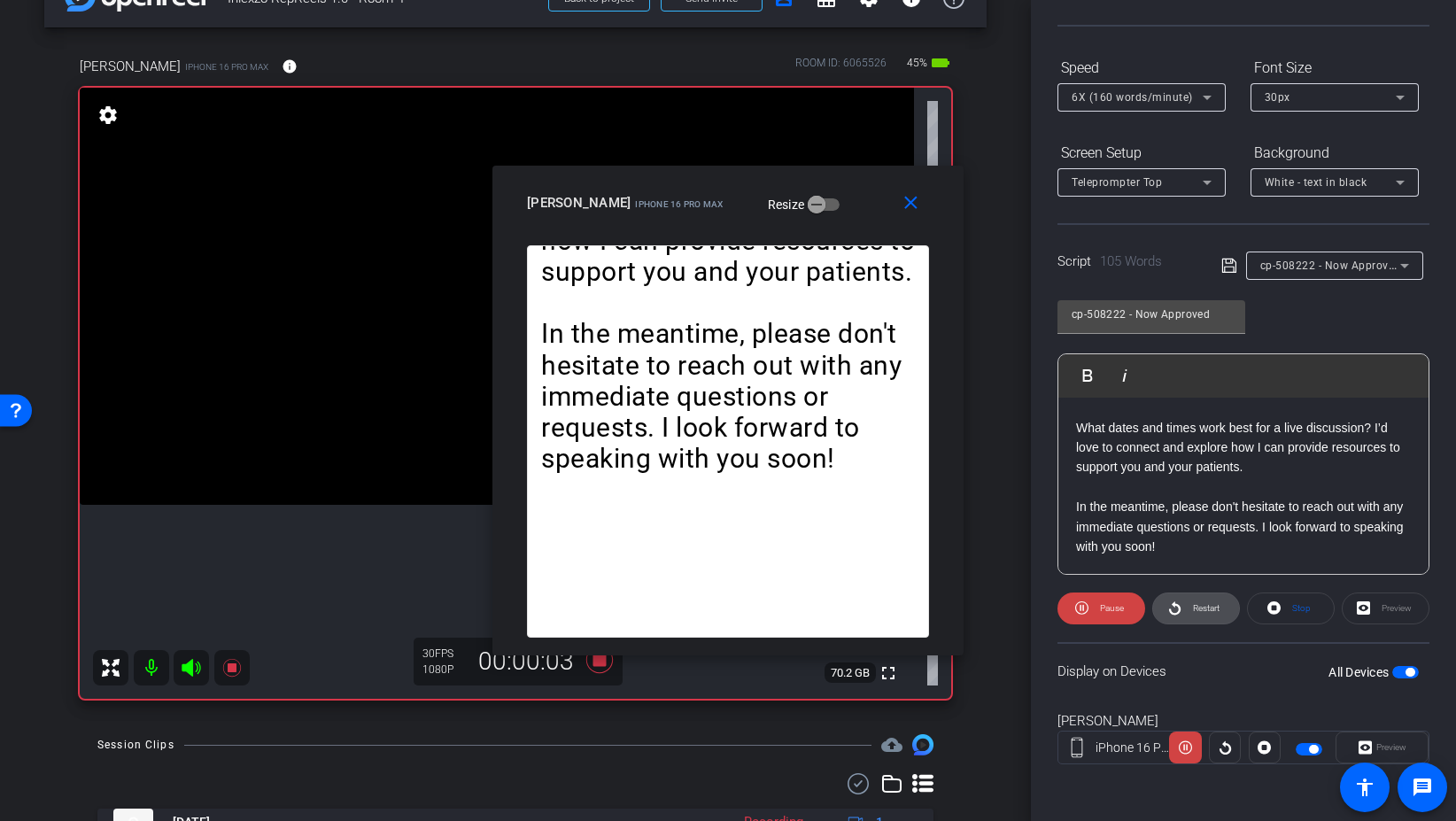
click at [1168, 604] on icon at bounding box center [1175, 607] width 14 height 22
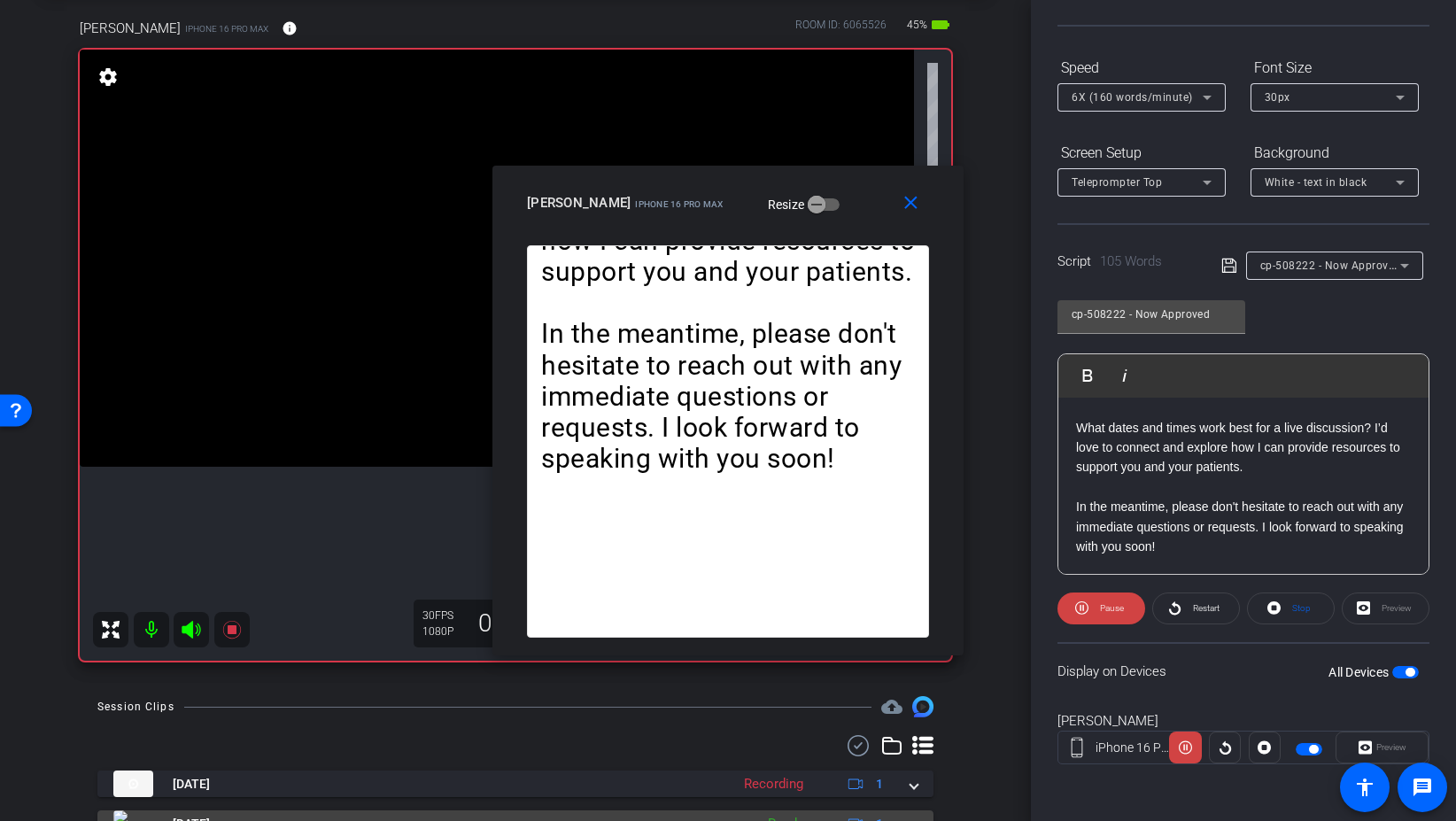
scroll to position [86, 0]
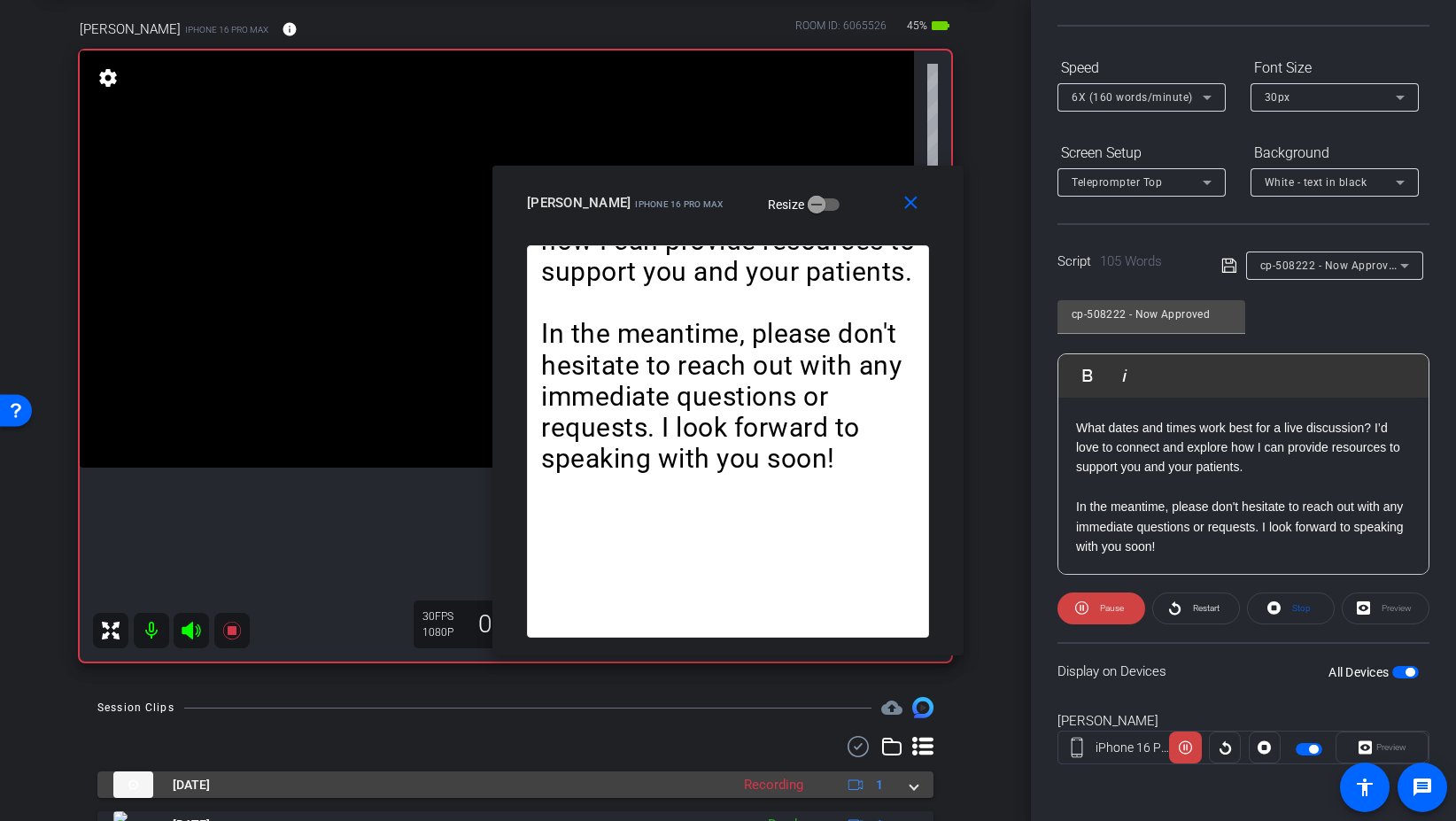
click at [919, 785] on mat-expansion-panel-header "Aug 29, 2025 Recording 1" at bounding box center [515, 784] width 836 height 26
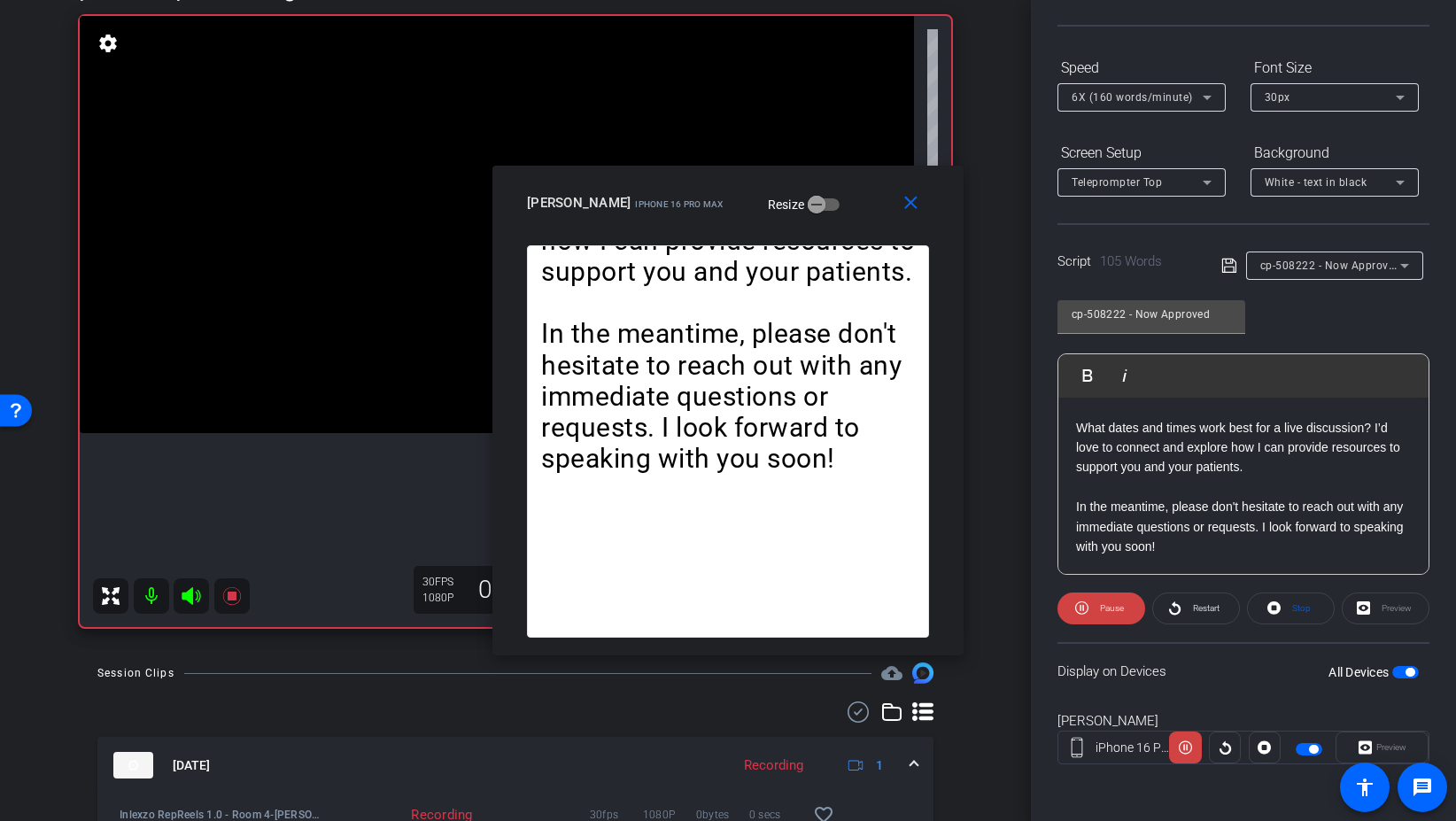
scroll to position [134, 0]
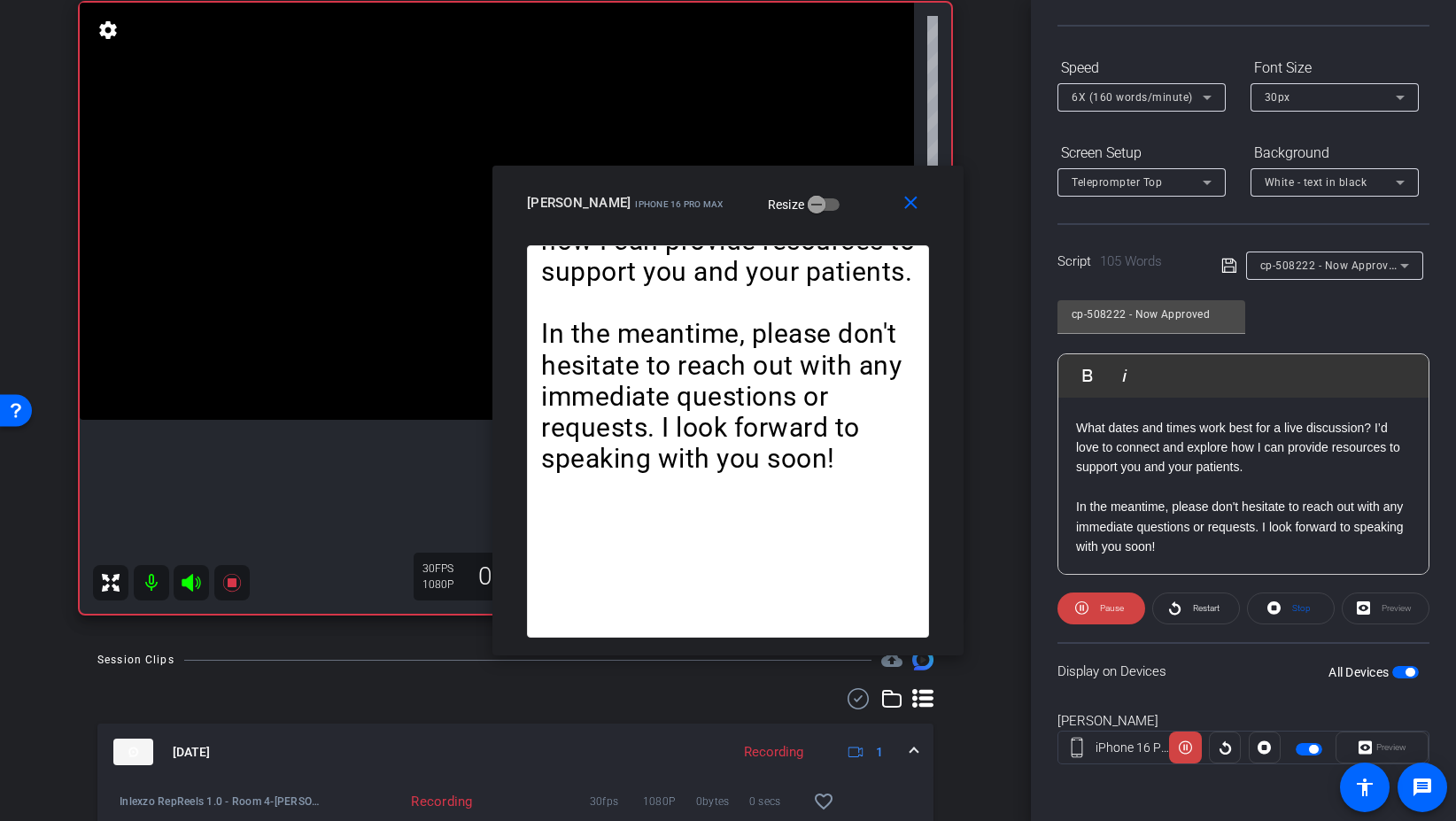
click at [936, 422] on div "[Hello|Hi|Hey|Hi there|Hey there], [I am|I'm|It's|It is] [First Name], your loc…" at bounding box center [728, 441] width 429 height 393
click at [919, 205] on mat-icon "close" at bounding box center [911, 203] width 22 height 22
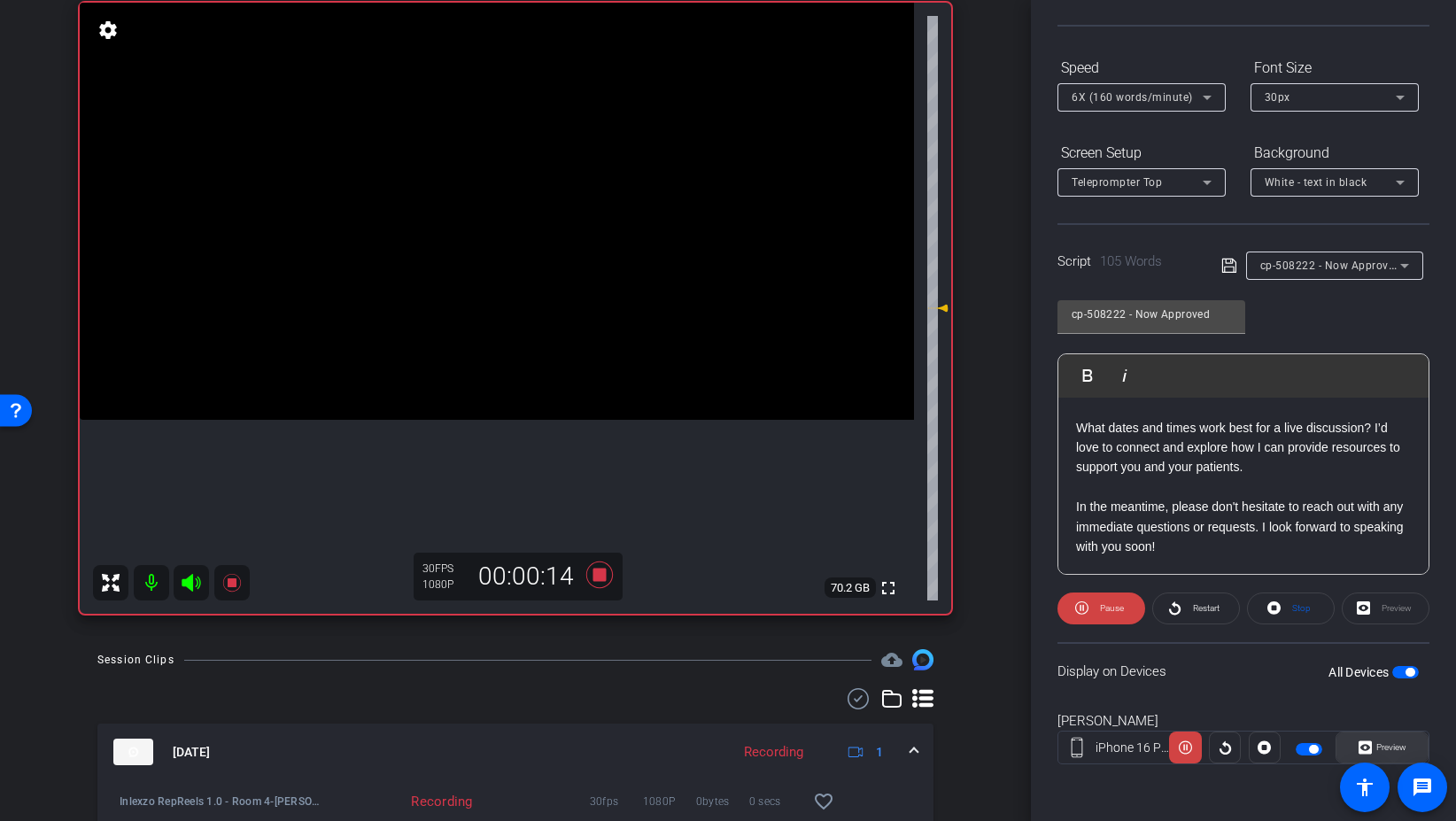
click at [1379, 747] on span "Preview" at bounding box center [1391, 747] width 30 height 10
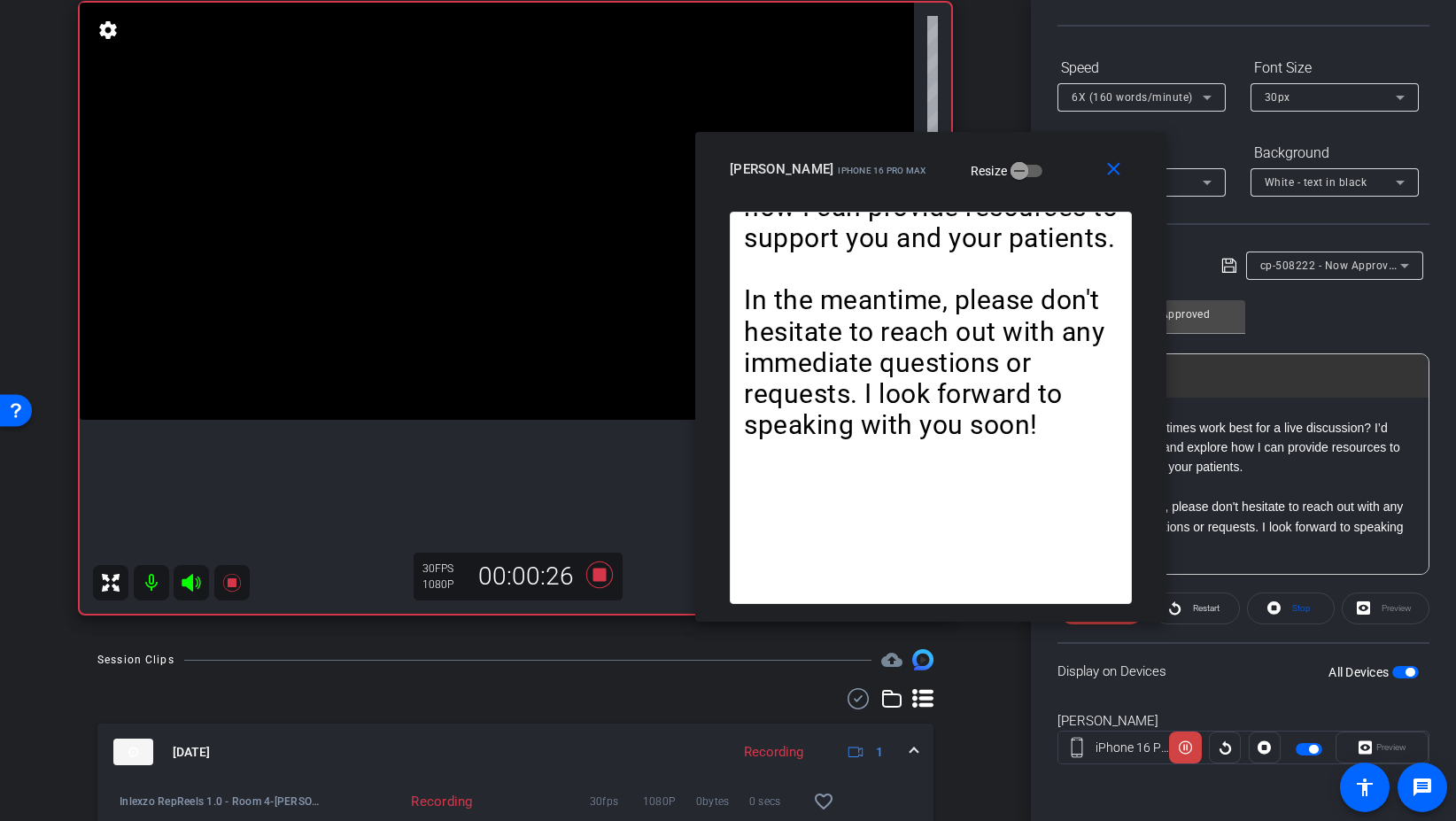
drag, startPoint x: 670, startPoint y: 169, endPoint x: 863, endPoint y: 111, distance: 201.5
click at [864, 132] on div "close Ryan Fox iPhone 16 Pro Max Resize" at bounding box center [930, 172] width 471 height 80
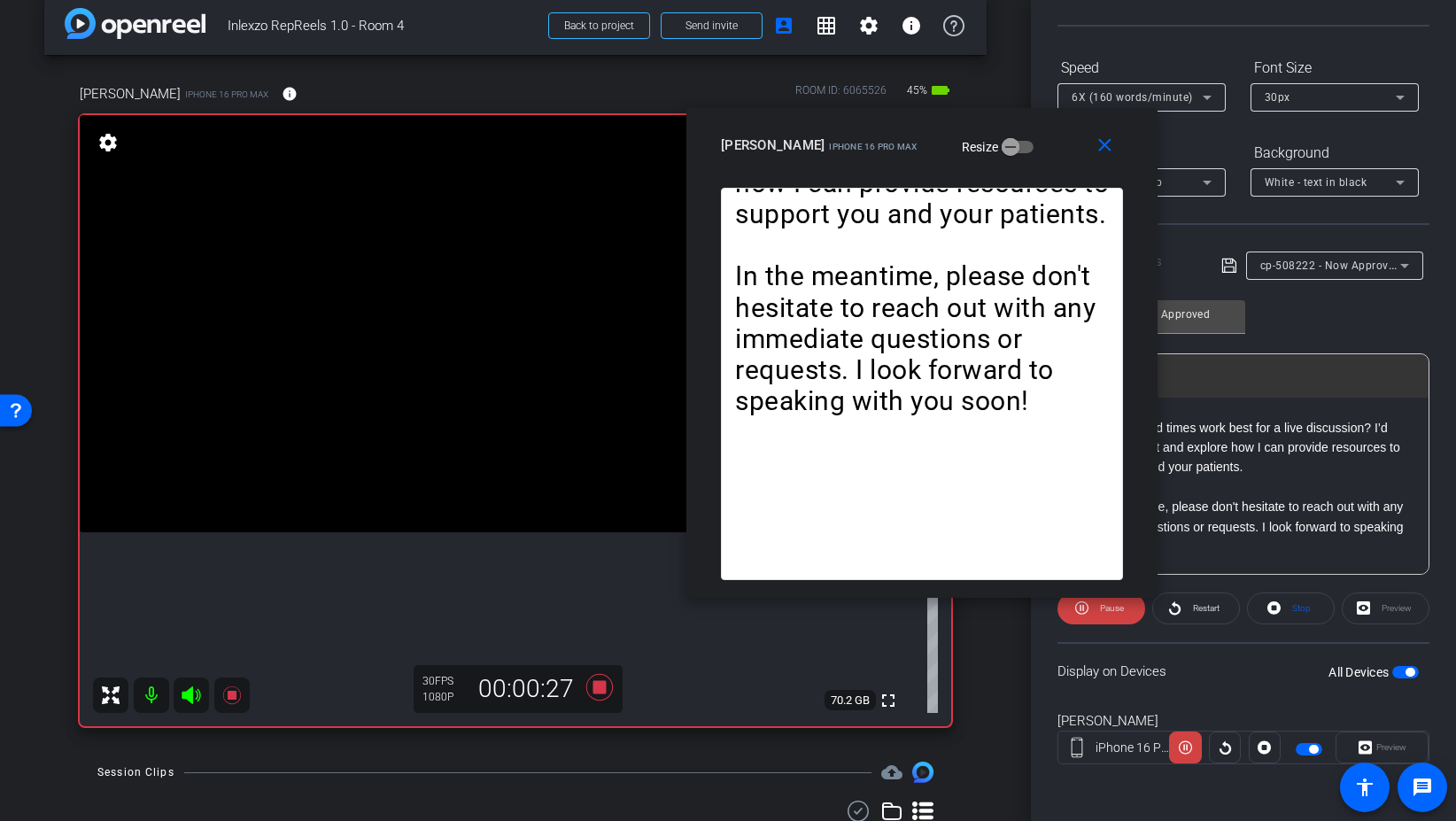
scroll to position [56, 0]
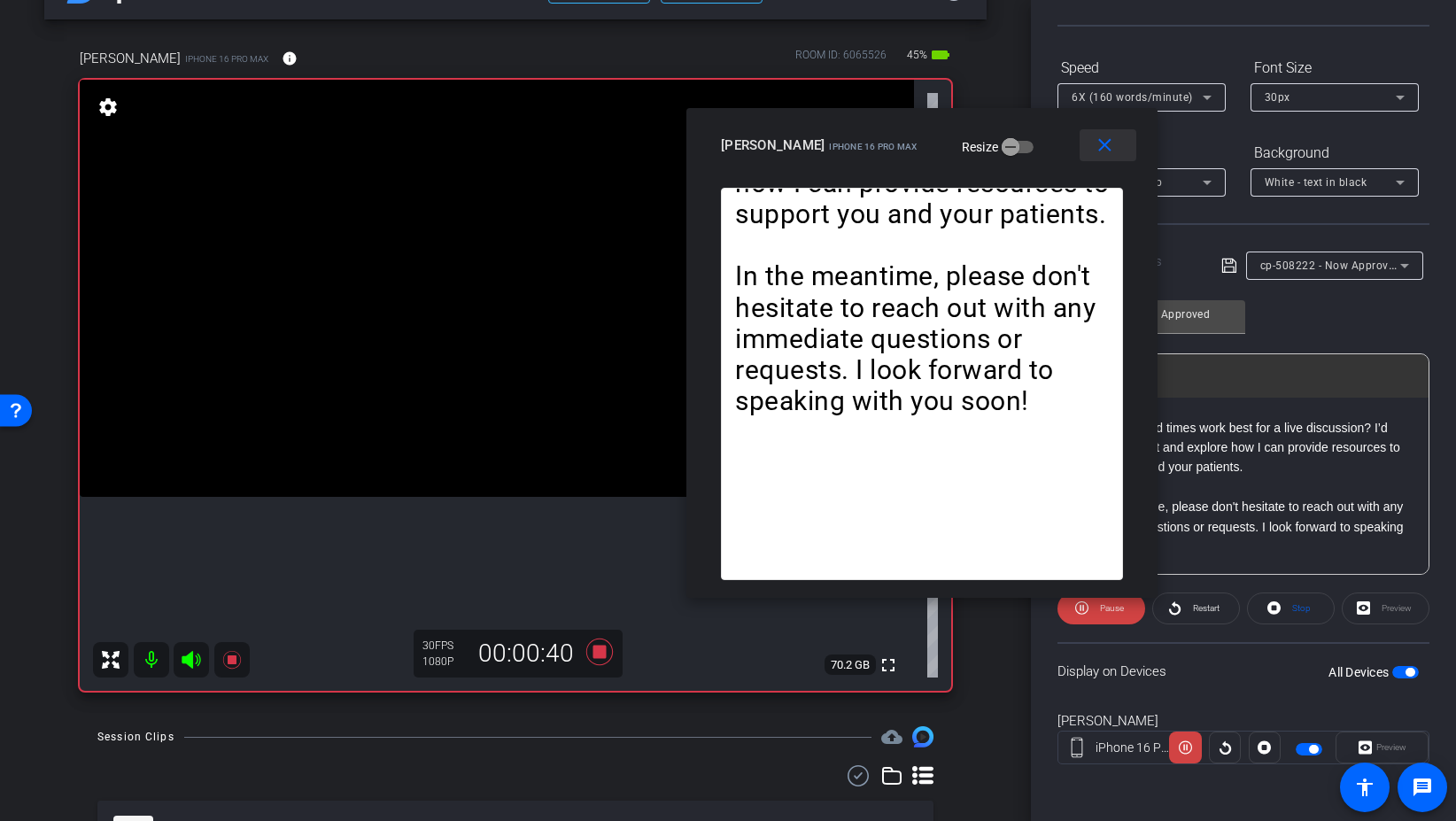
click at [1091, 141] on span at bounding box center [1108, 146] width 56 height 43
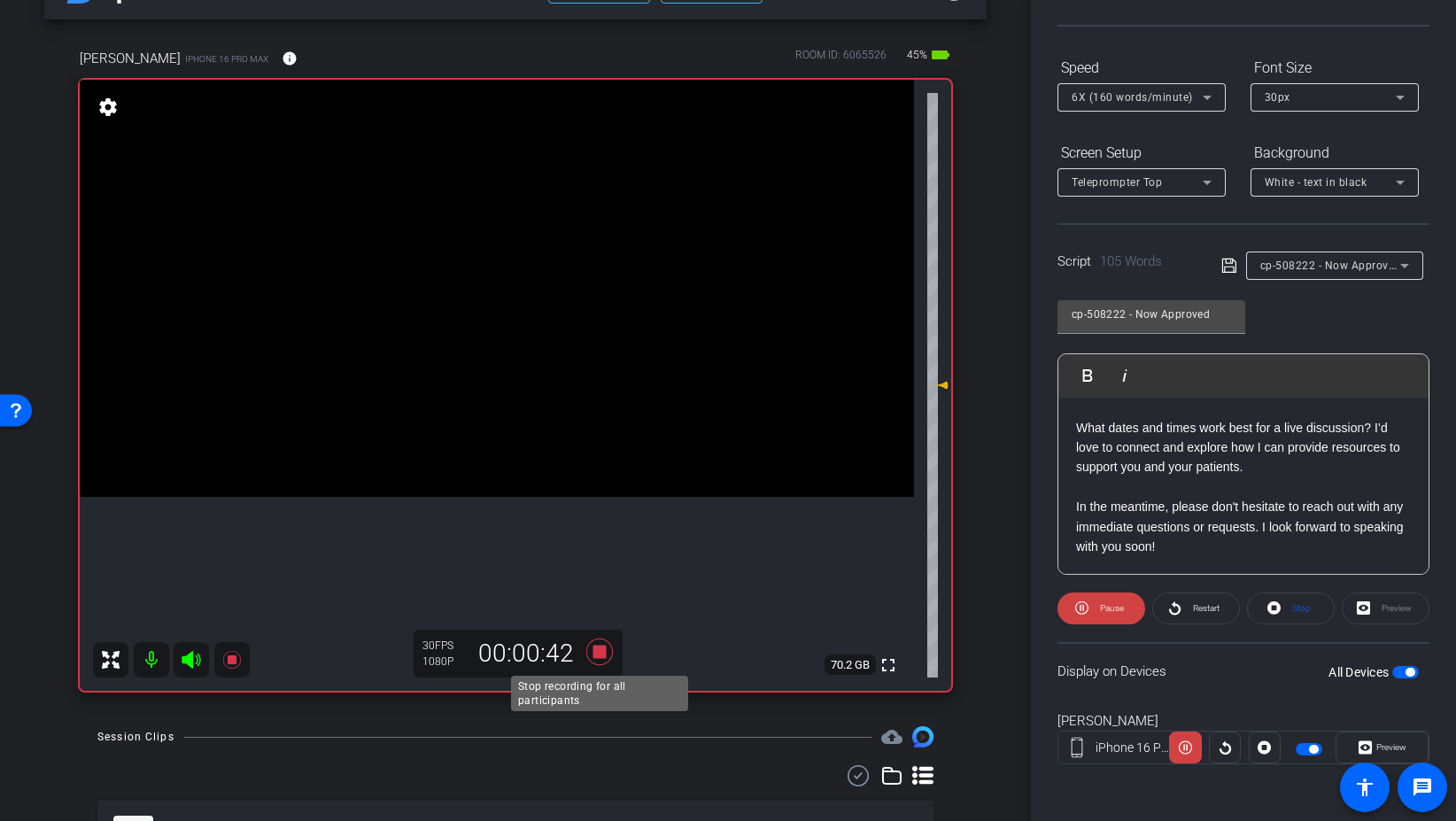
click at [601, 647] on icon at bounding box center [599, 651] width 26 height 26
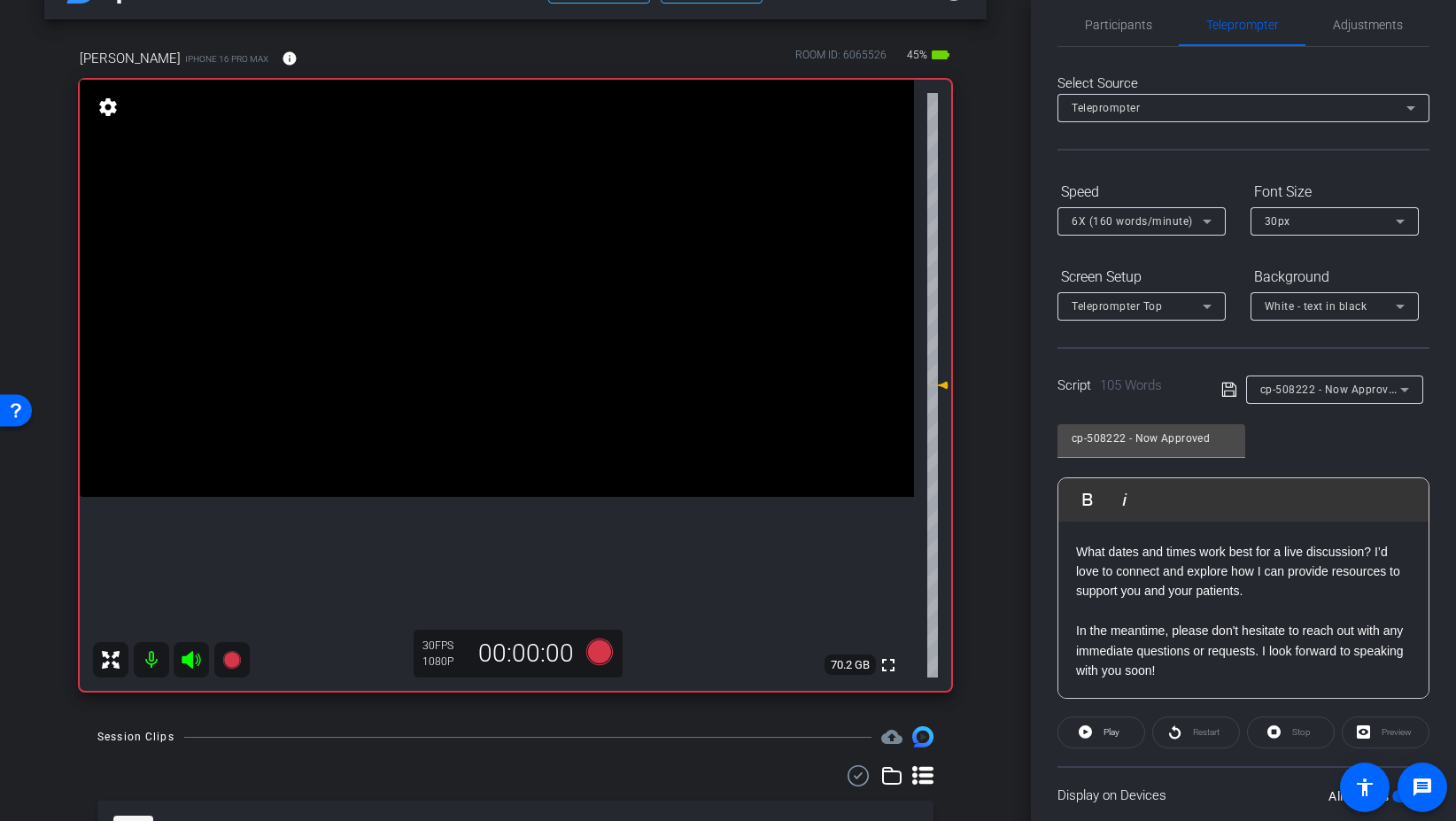
scroll to position [0, 0]
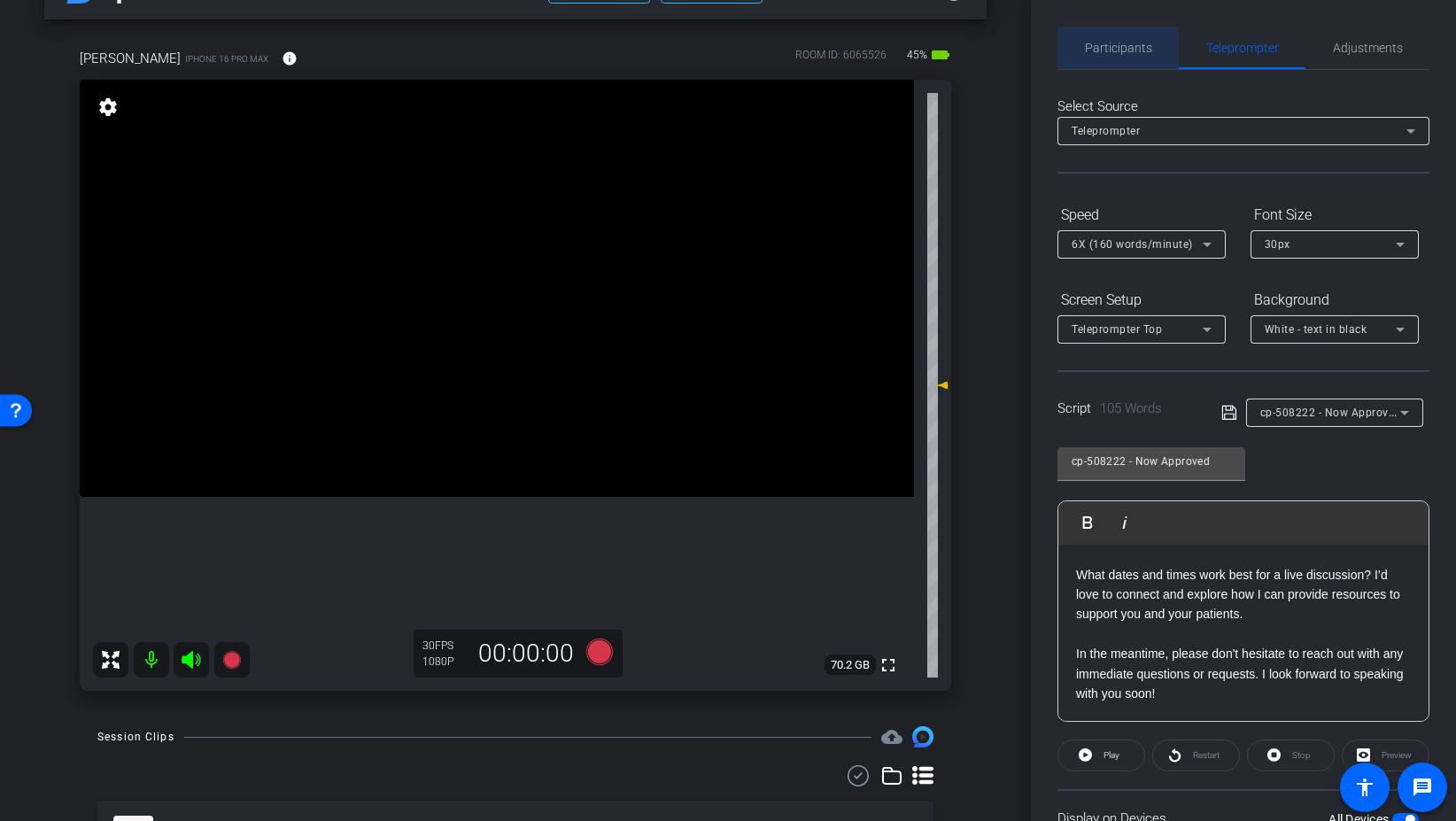
click at [1108, 51] on span "Participants" at bounding box center [1118, 48] width 67 height 13
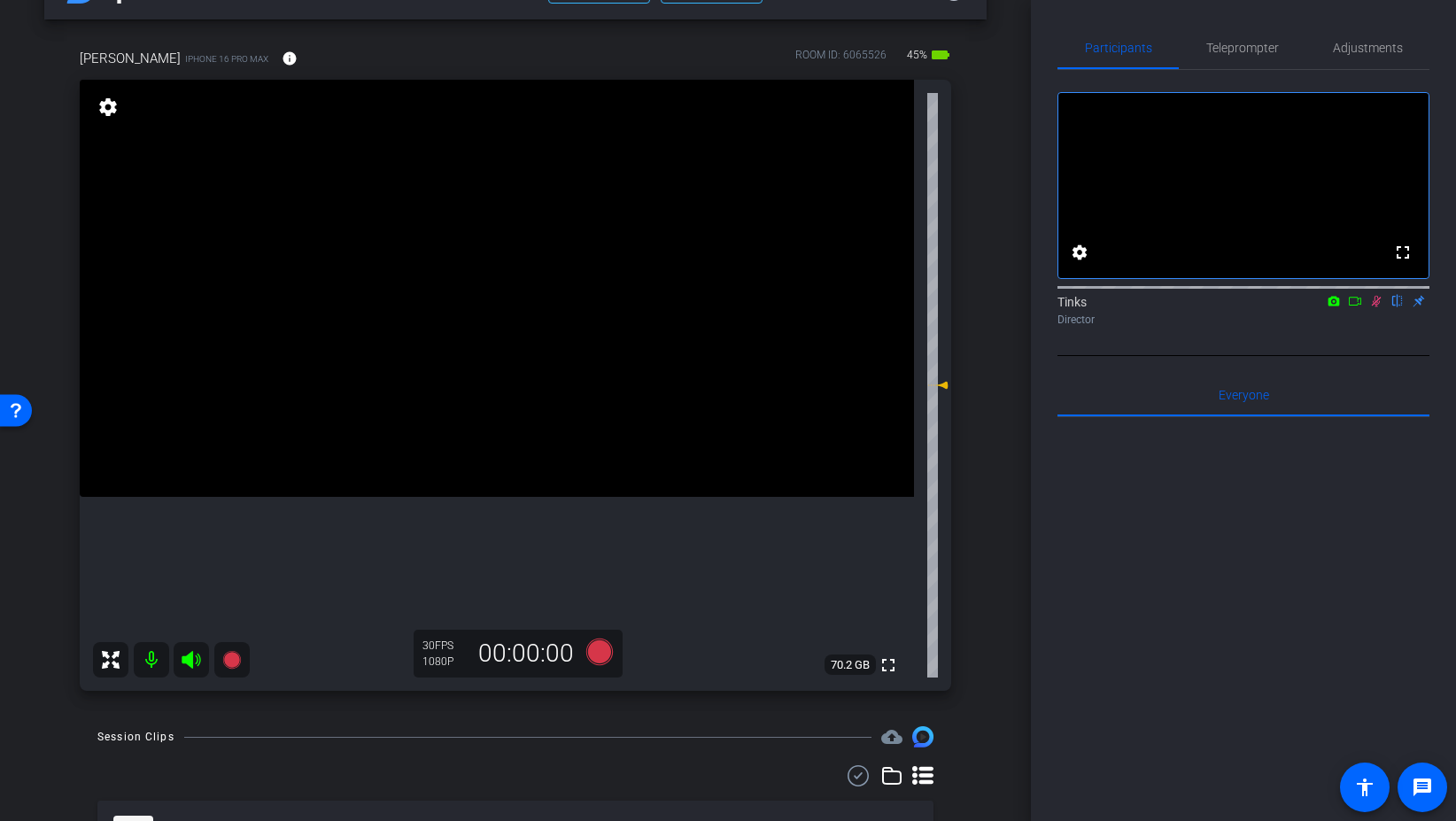
click at [1378, 307] on icon at bounding box center [1376, 300] width 15 height 13
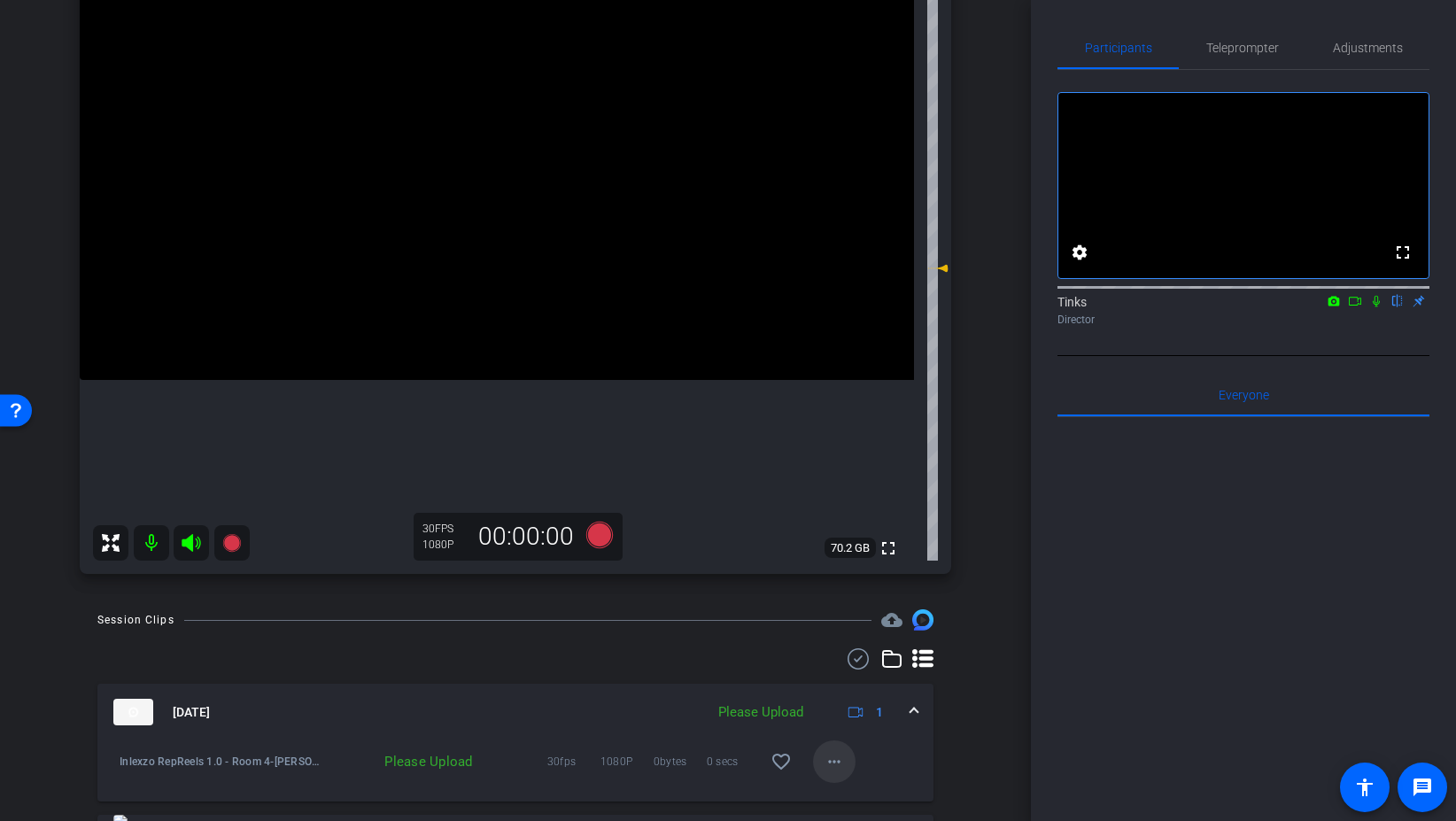
click at [830, 754] on mat-icon "more_horiz" at bounding box center [835, 762] width 21 height 21
click at [862, 675] on span "Upload" at bounding box center [862, 681] width 71 height 21
click at [1258, 42] on span "Teleprompter" at bounding box center [1242, 48] width 73 height 13
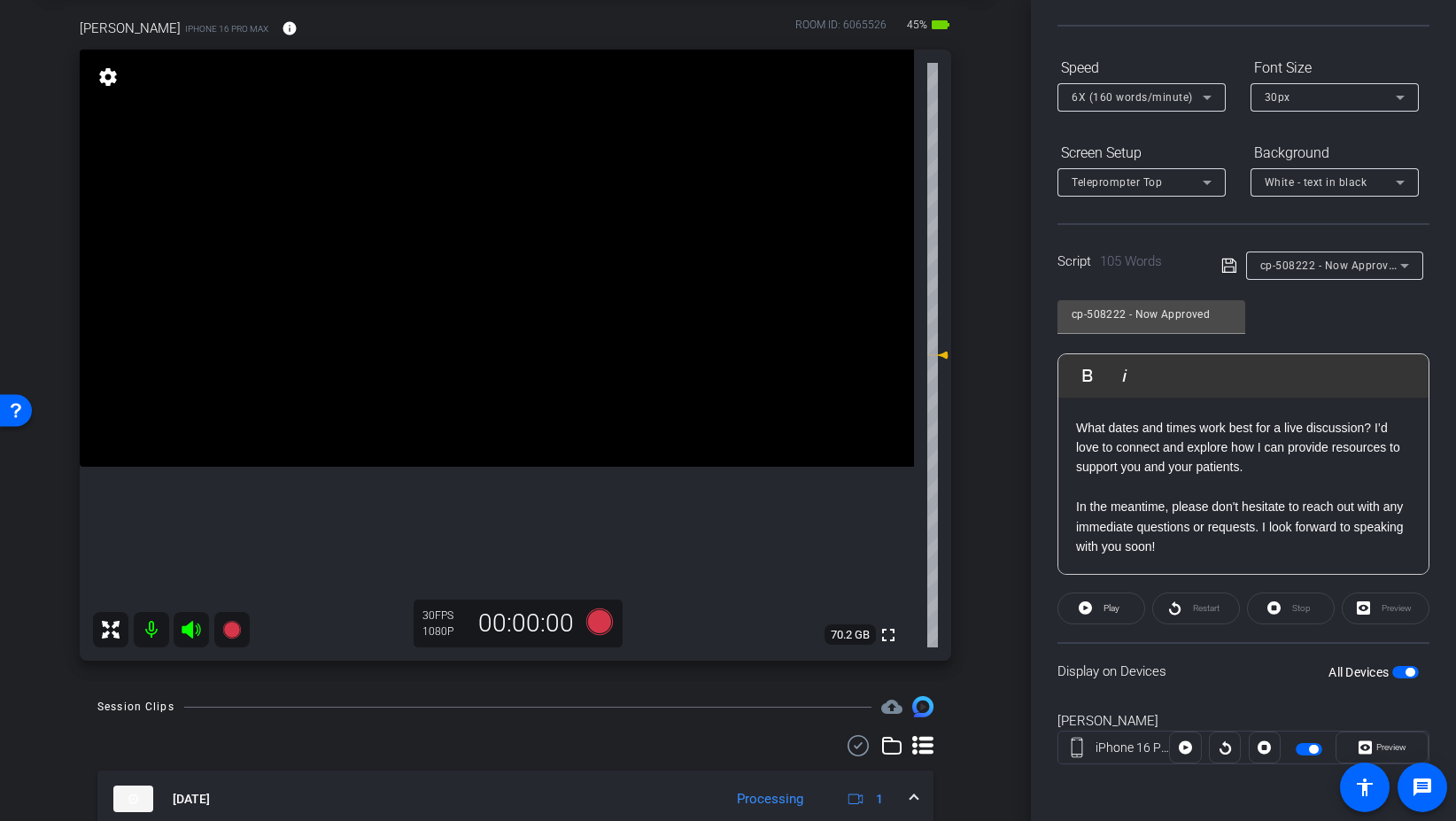
scroll to position [79, 0]
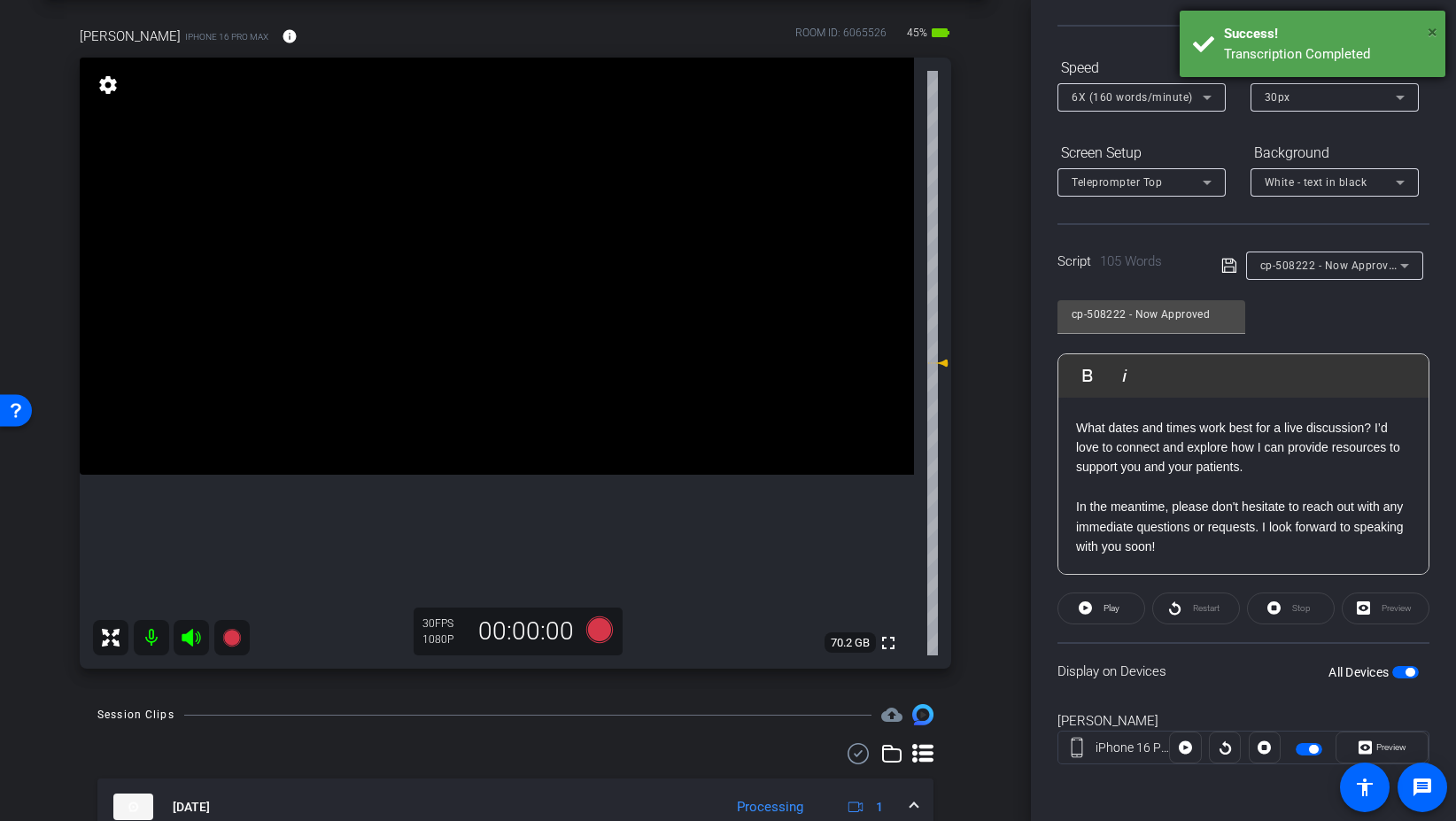
click at [1430, 32] on span "×" at bounding box center [1433, 32] width 10 height 21
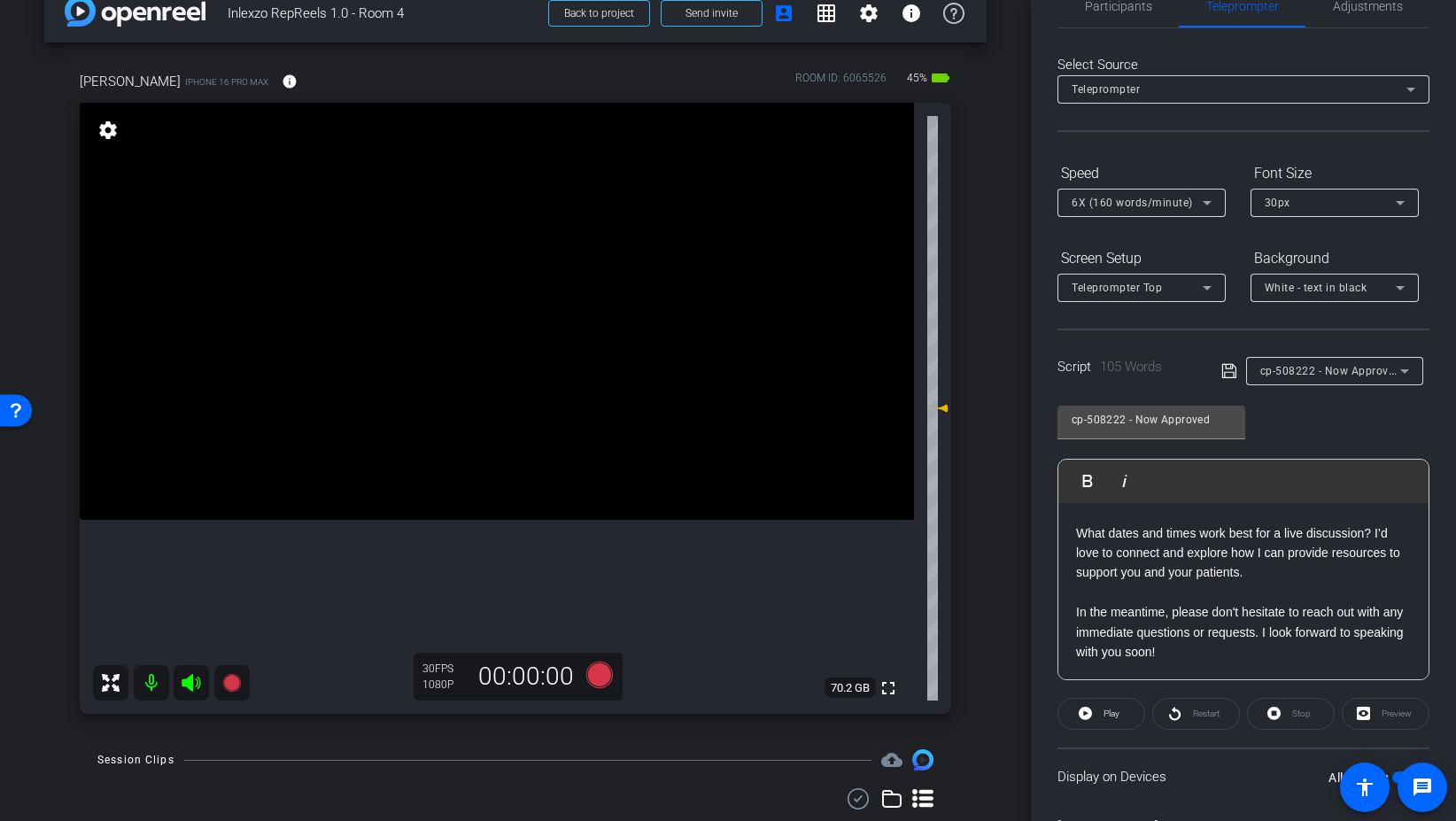
scroll to position [0, 0]
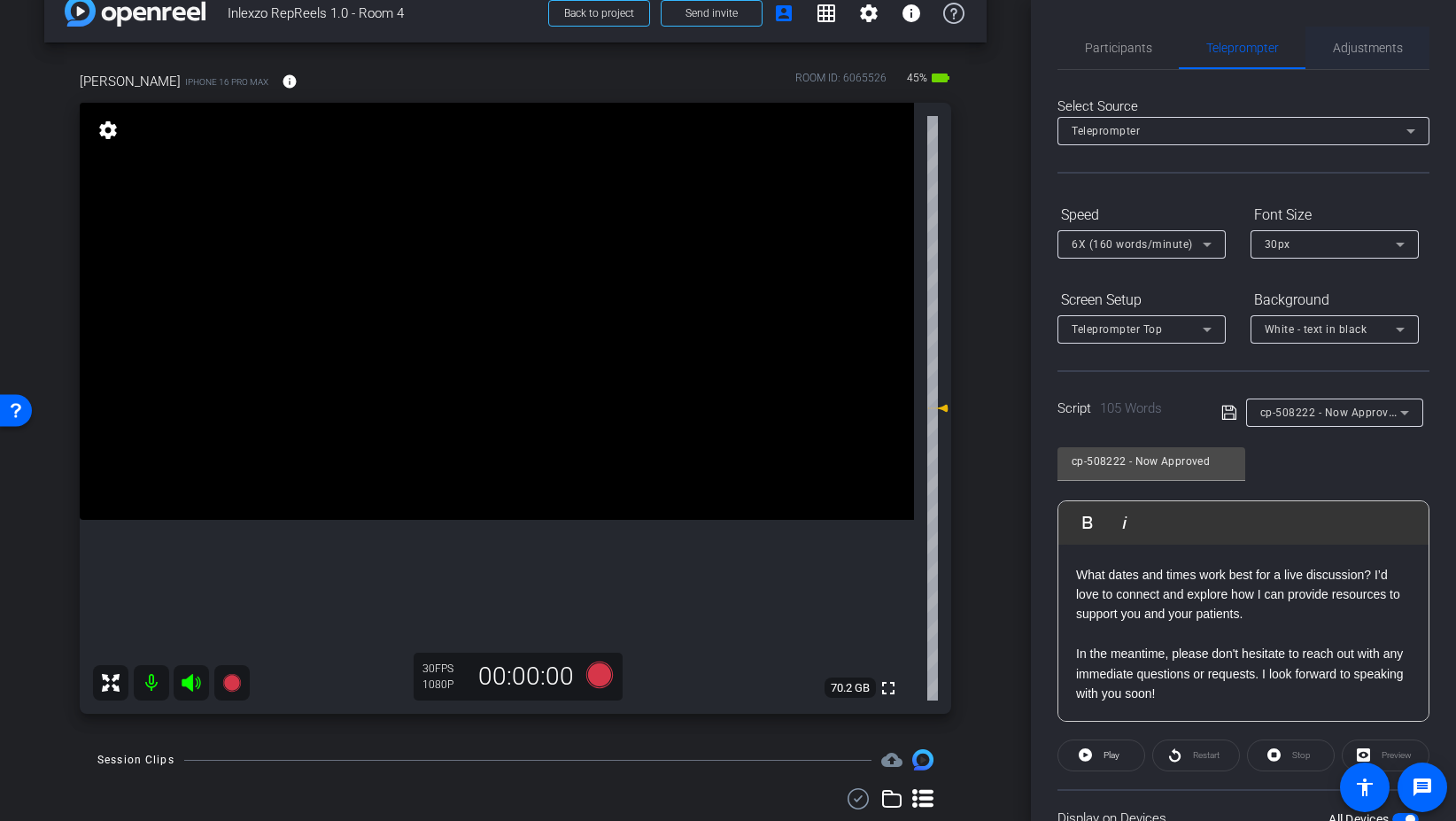
click at [1387, 34] on span "Adjustments" at bounding box center [1369, 48] width 70 height 43
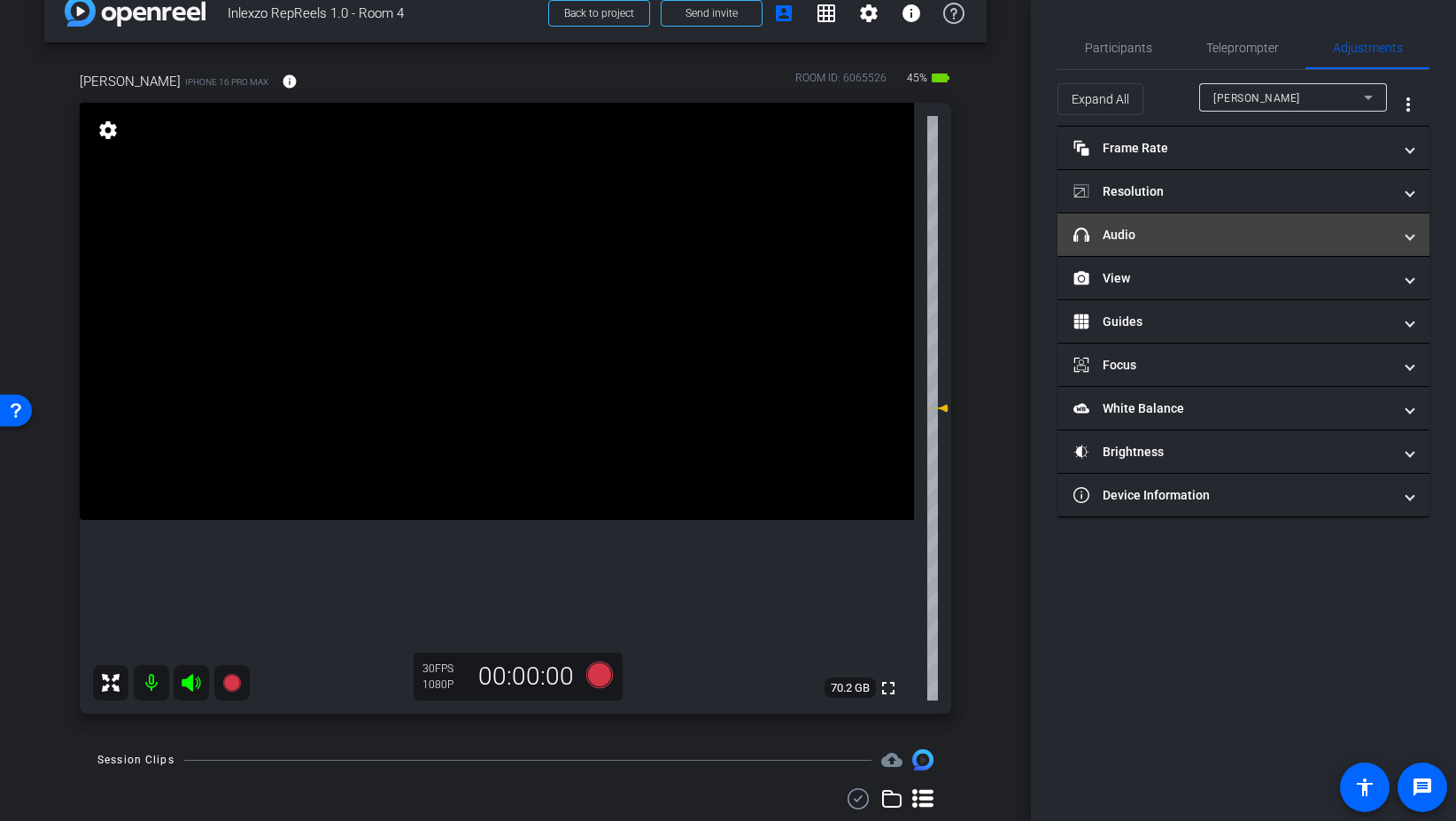
click at [1153, 224] on mat-expansion-panel-header "headphone icon Audio" at bounding box center [1243, 235] width 372 height 43
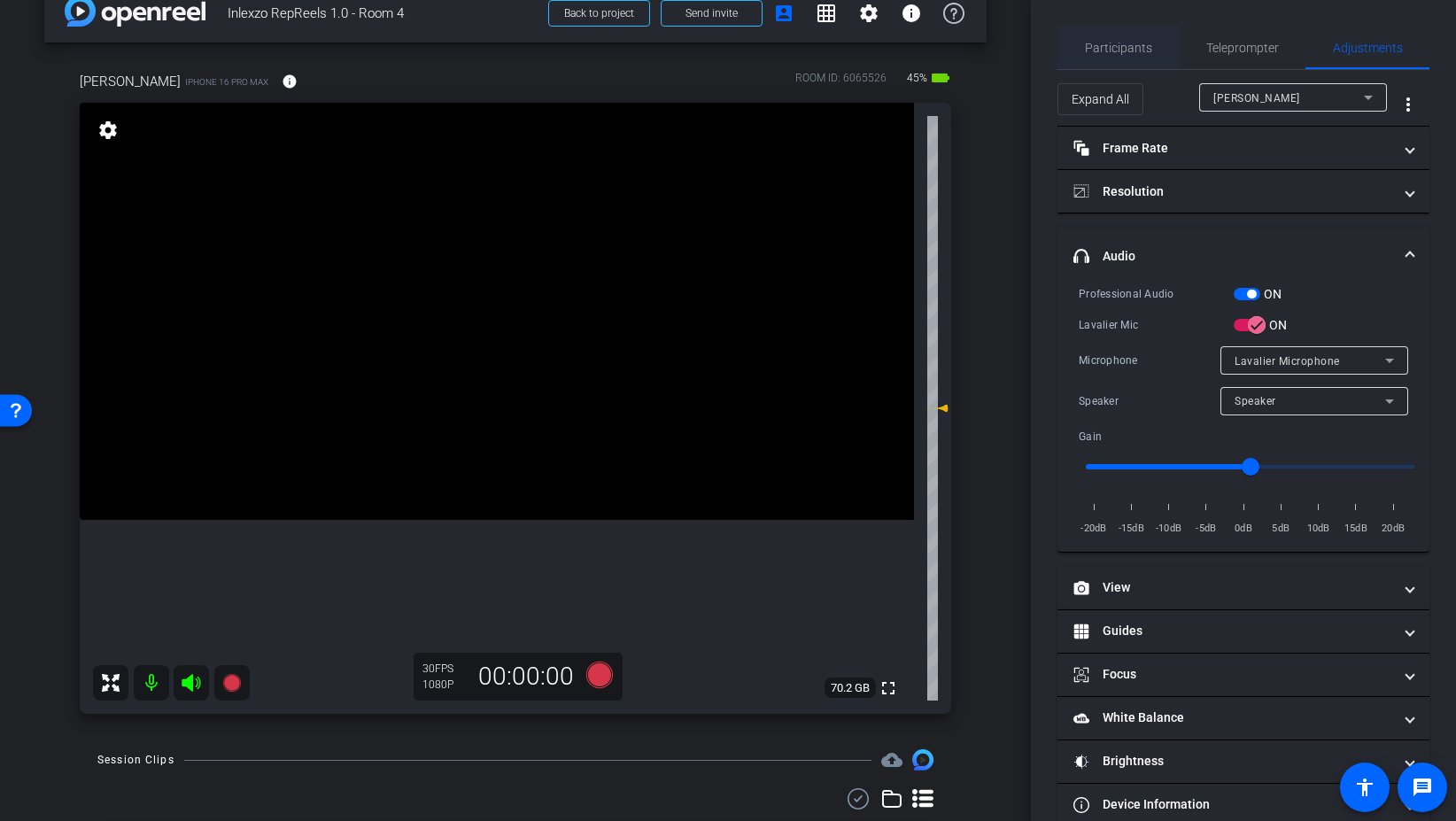
click at [1118, 52] on span "Participants" at bounding box center [1118, 48] width 67 height 13
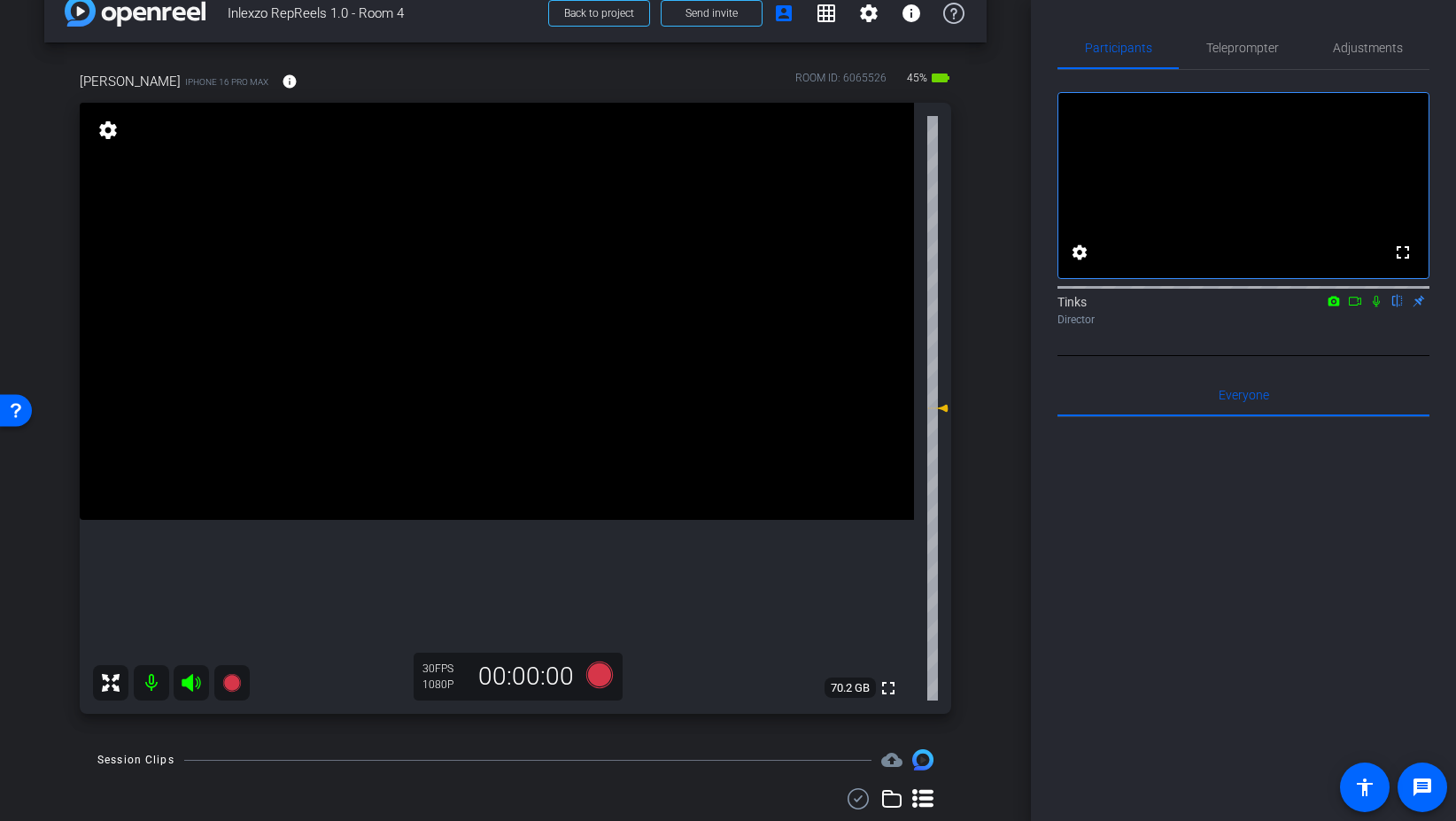
click at [1375, 307] on icon at bounding box center [1376, 300] width 15 height 13
click at [599, 664] on icon at bounding box center [599, 674] width 26 height 26
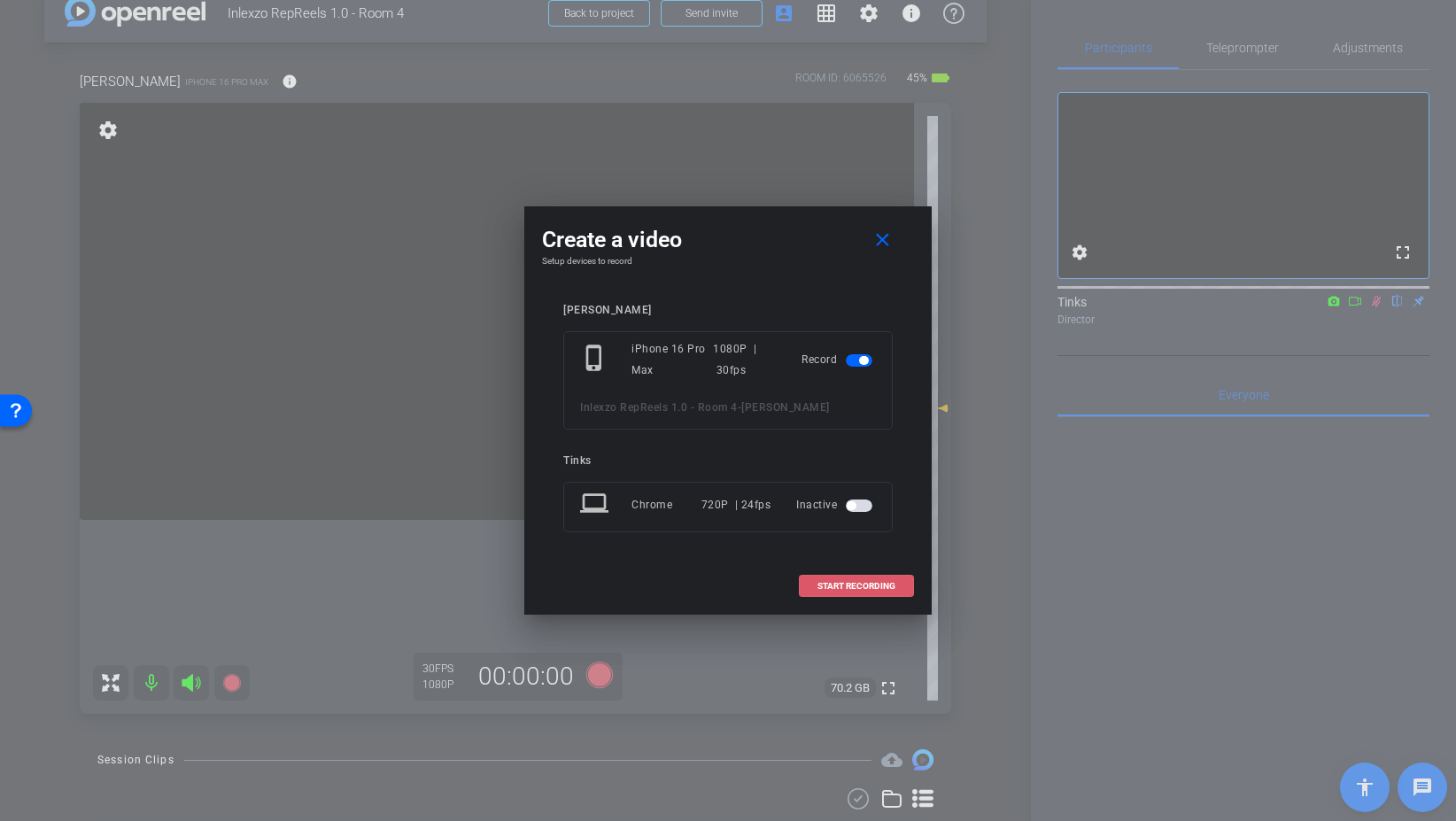
click at [898, 579] on span at bounding box center [856, 586] width 114 height 43
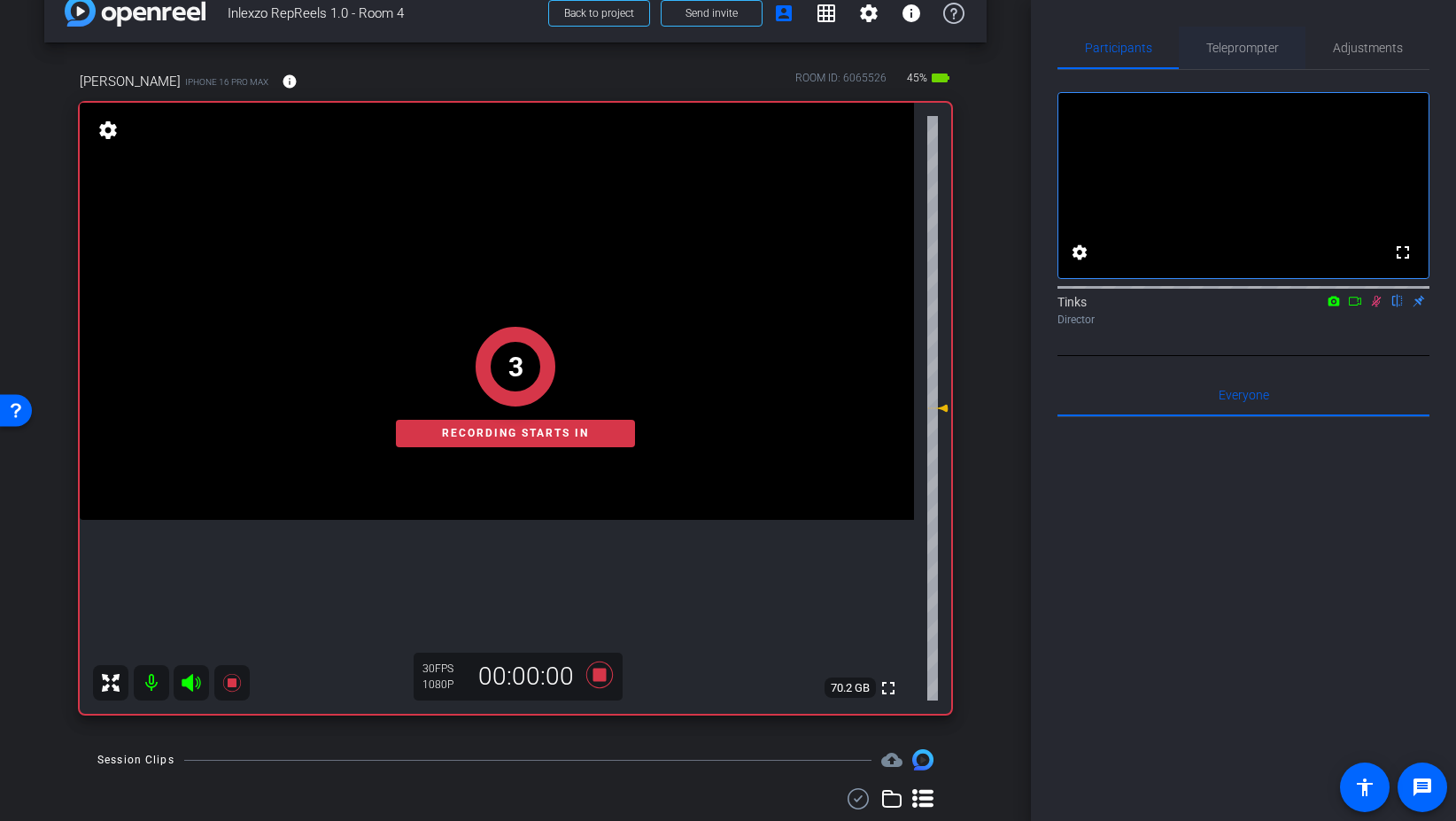
click at [1234, 45] on span "Teleprompter" at bounding box center [1242, 48] width 73 height 13
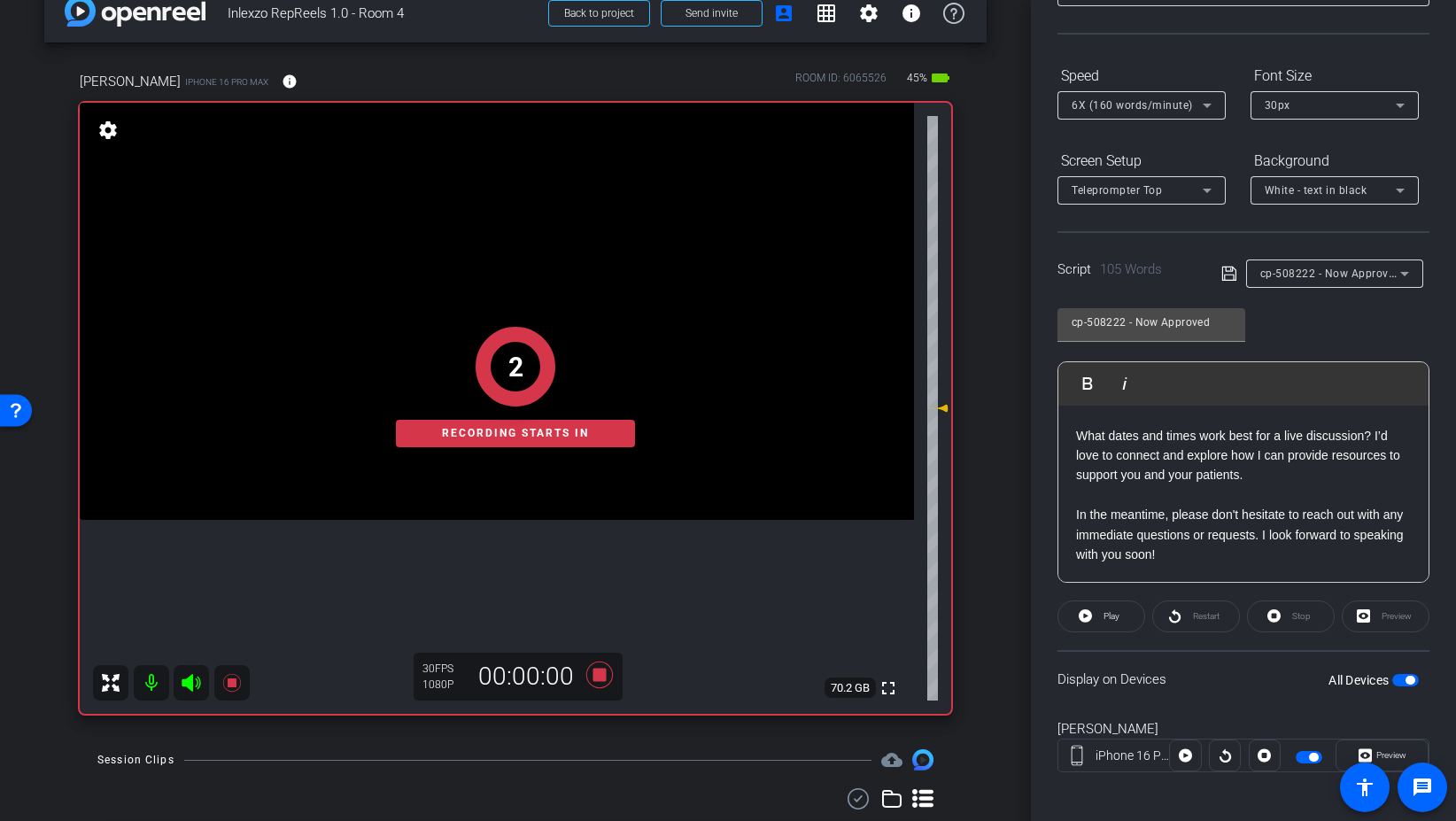
scroll to position [147, 0]
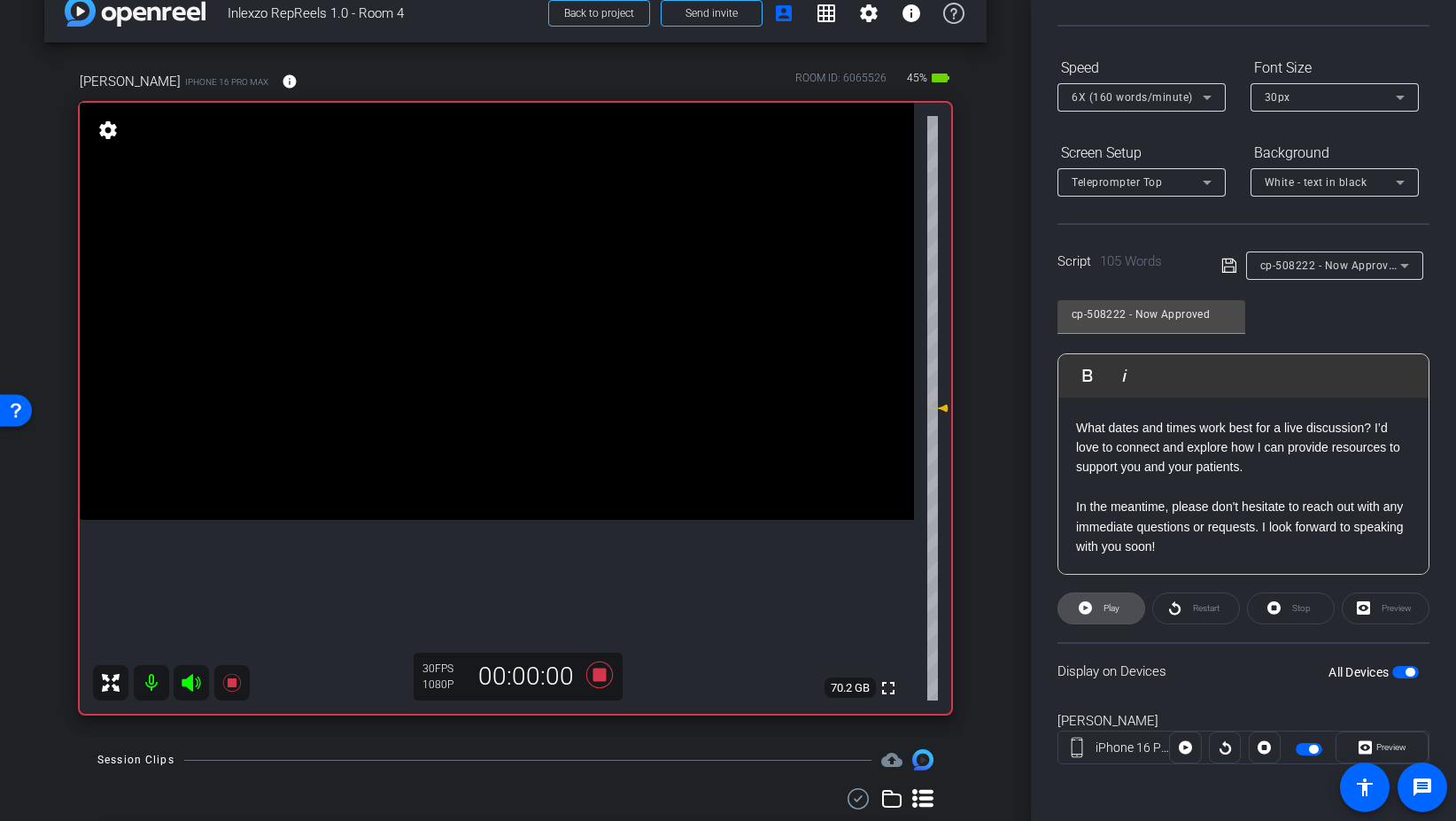
click at [1109, 607] on span "Play" at bounding box center [1112, 608] width 16 height 10
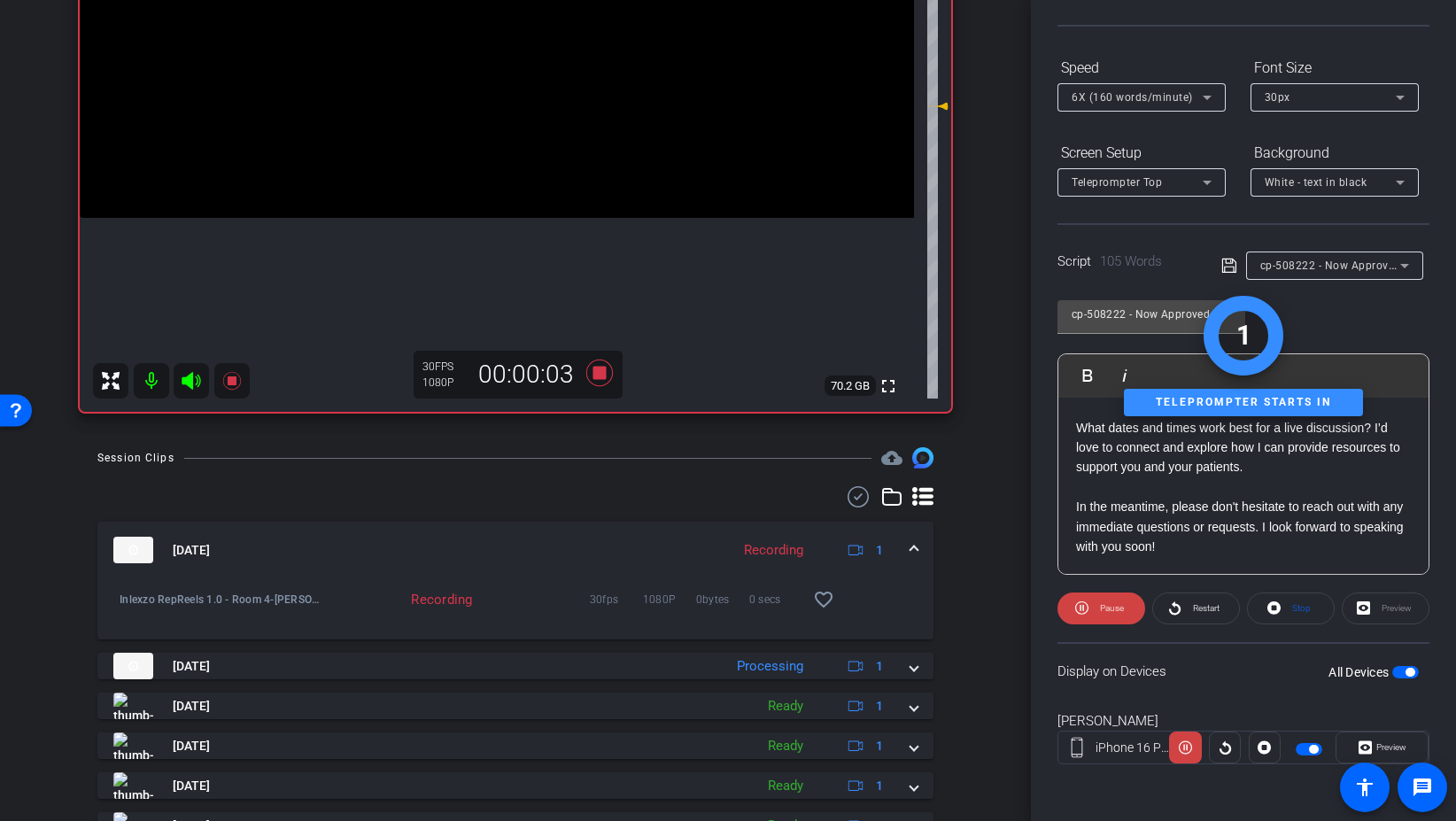
scroll to position [354, 0]
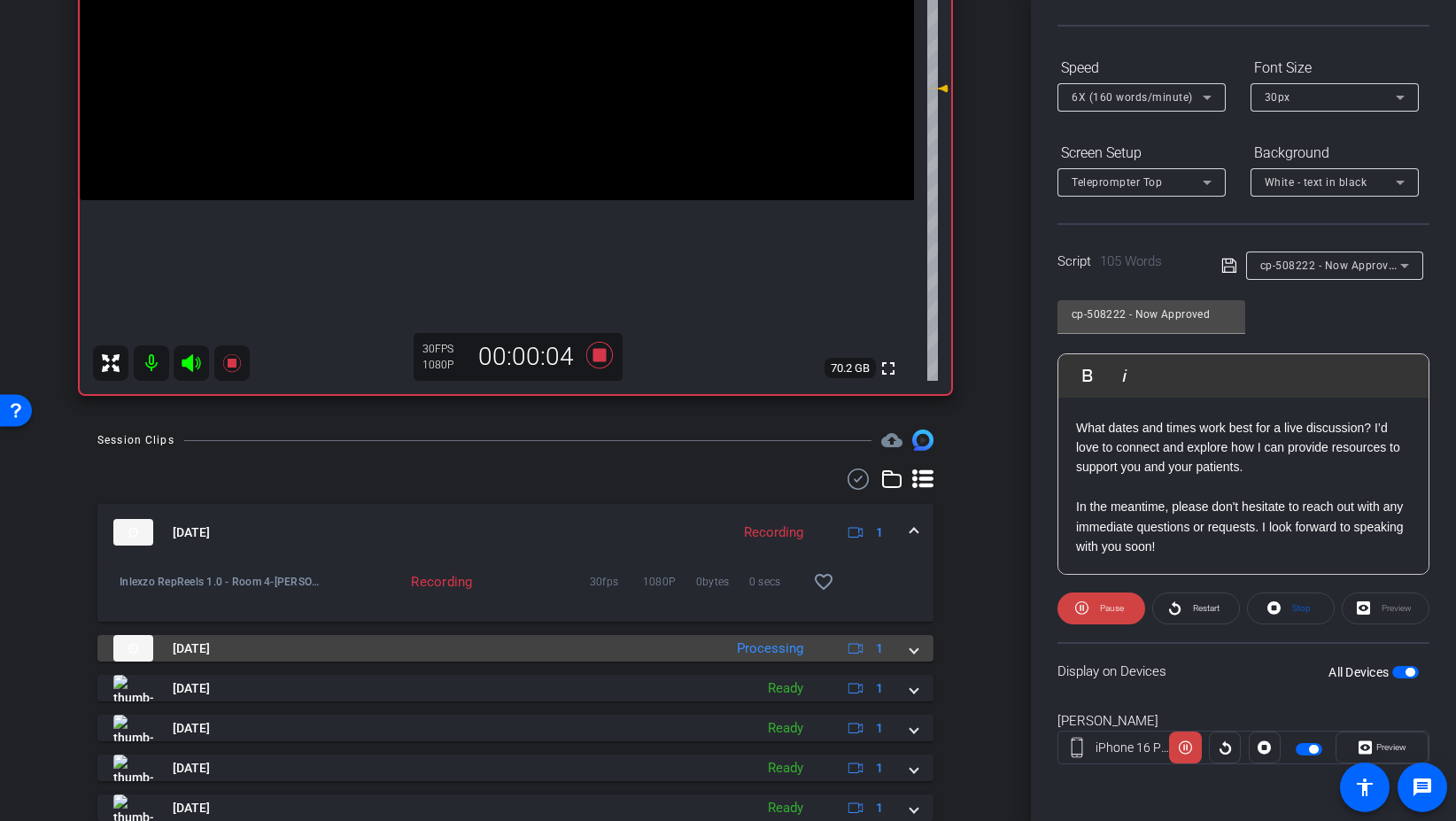
click at [911, 648] on span at bounding box center [914, 648] width 7 height 18
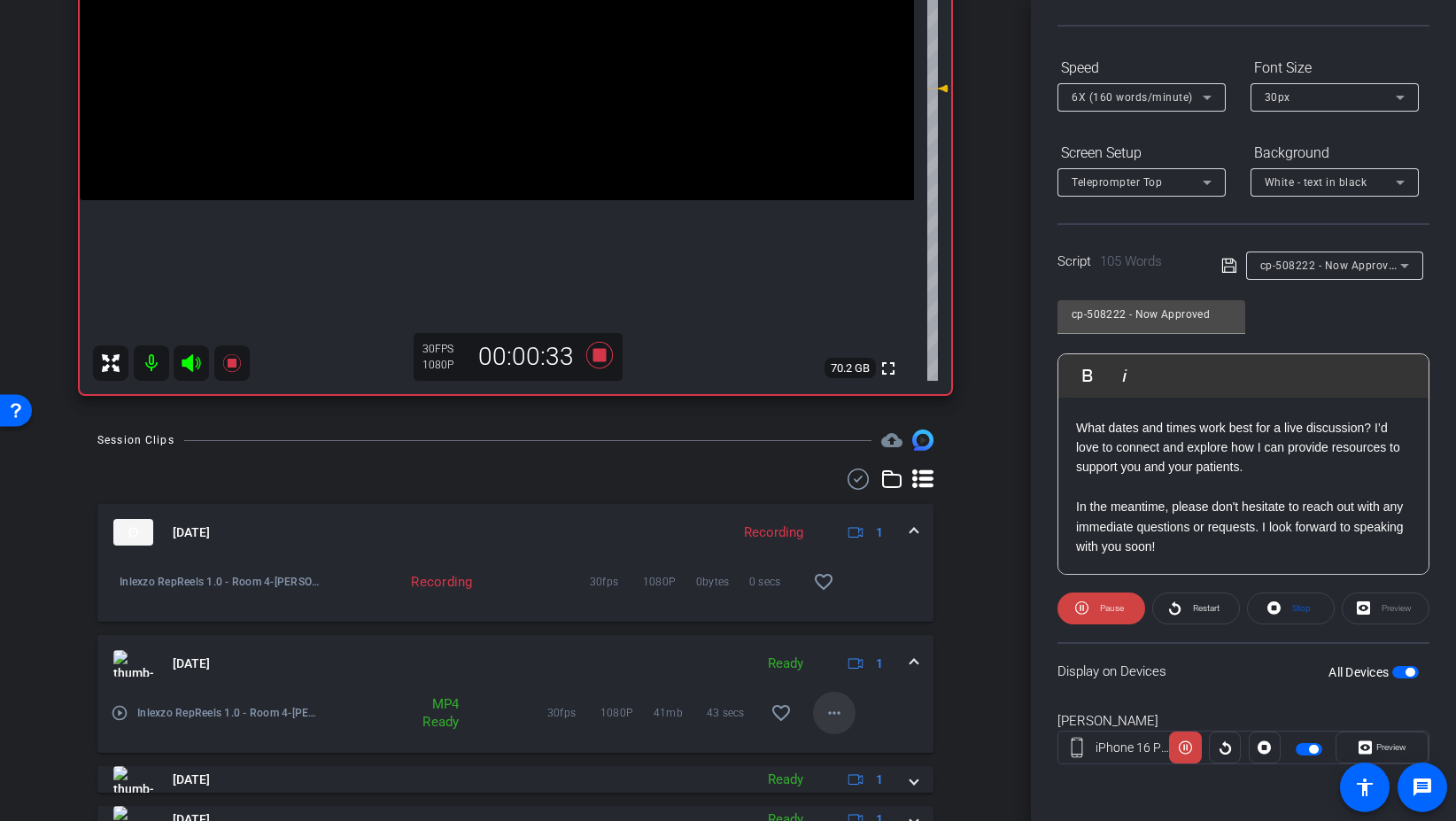
click at [844, 715] on mat-icon "more_horiz" at bounding box center [835, 713] width 21 height 21
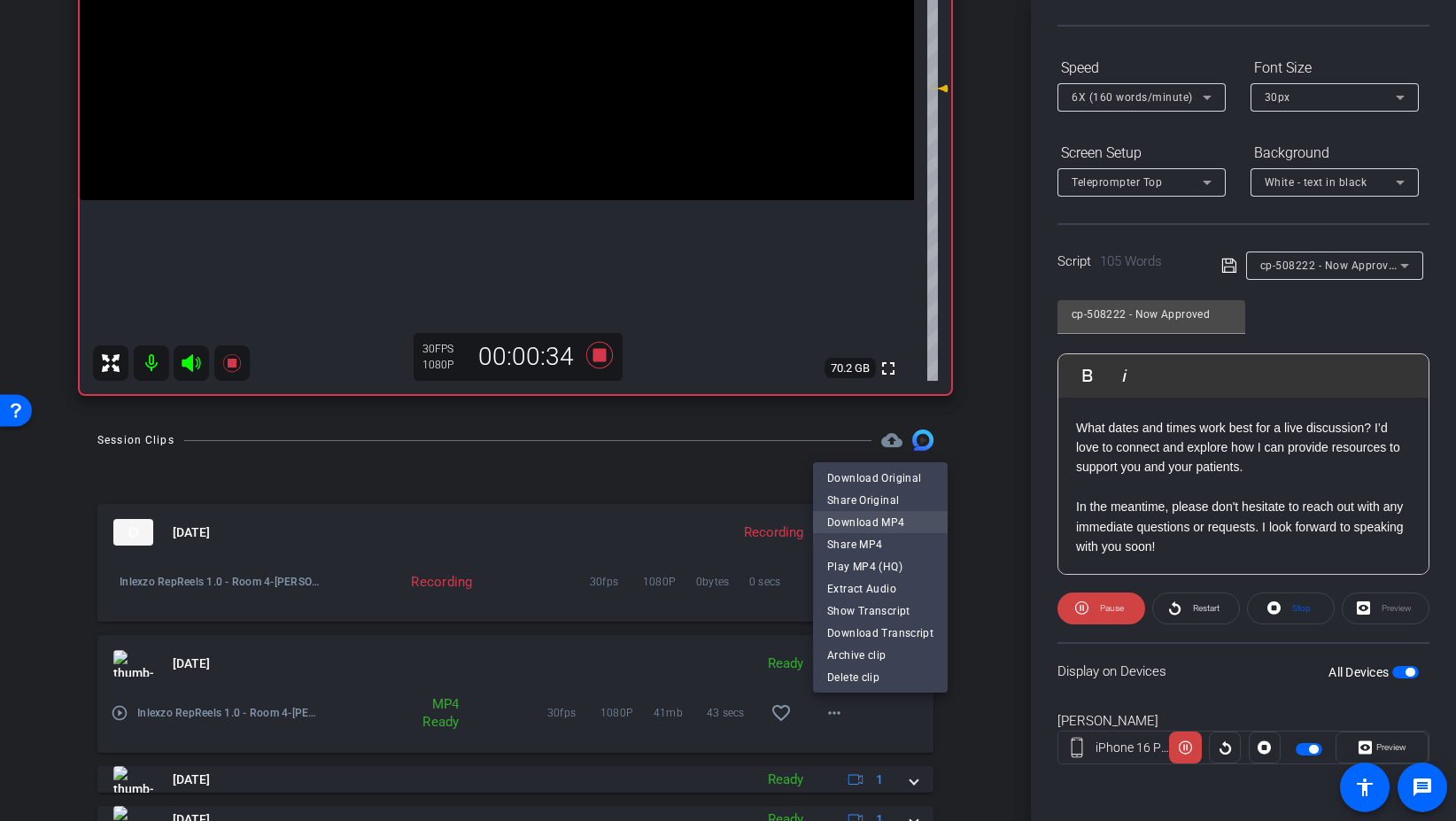
click at [891, 522] on span "Download MP4" at bounding box center [880, 522] width 106 height 21
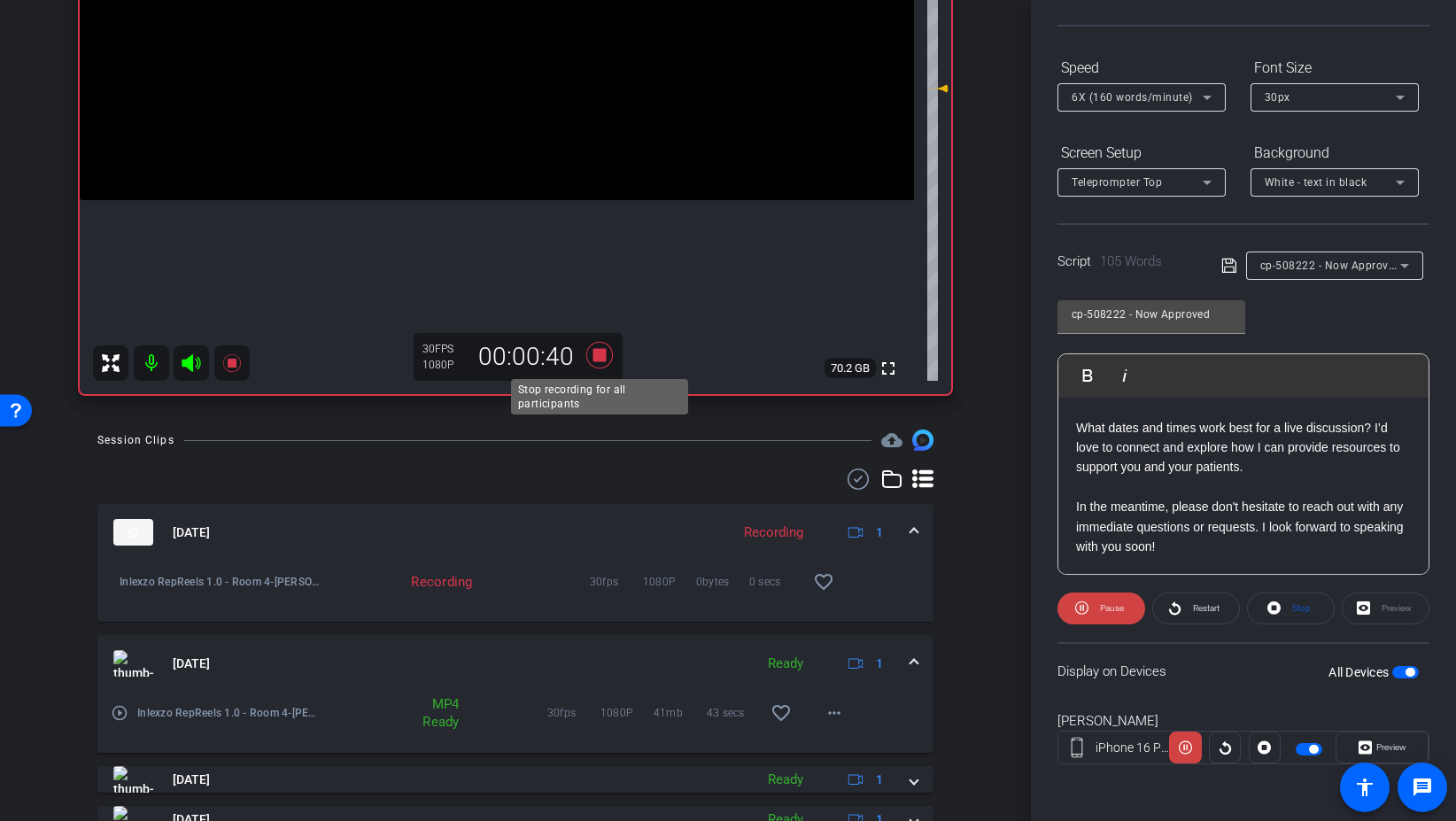
click at [605, 358] on icon at bounding box center [599, 355] width 26 height 26
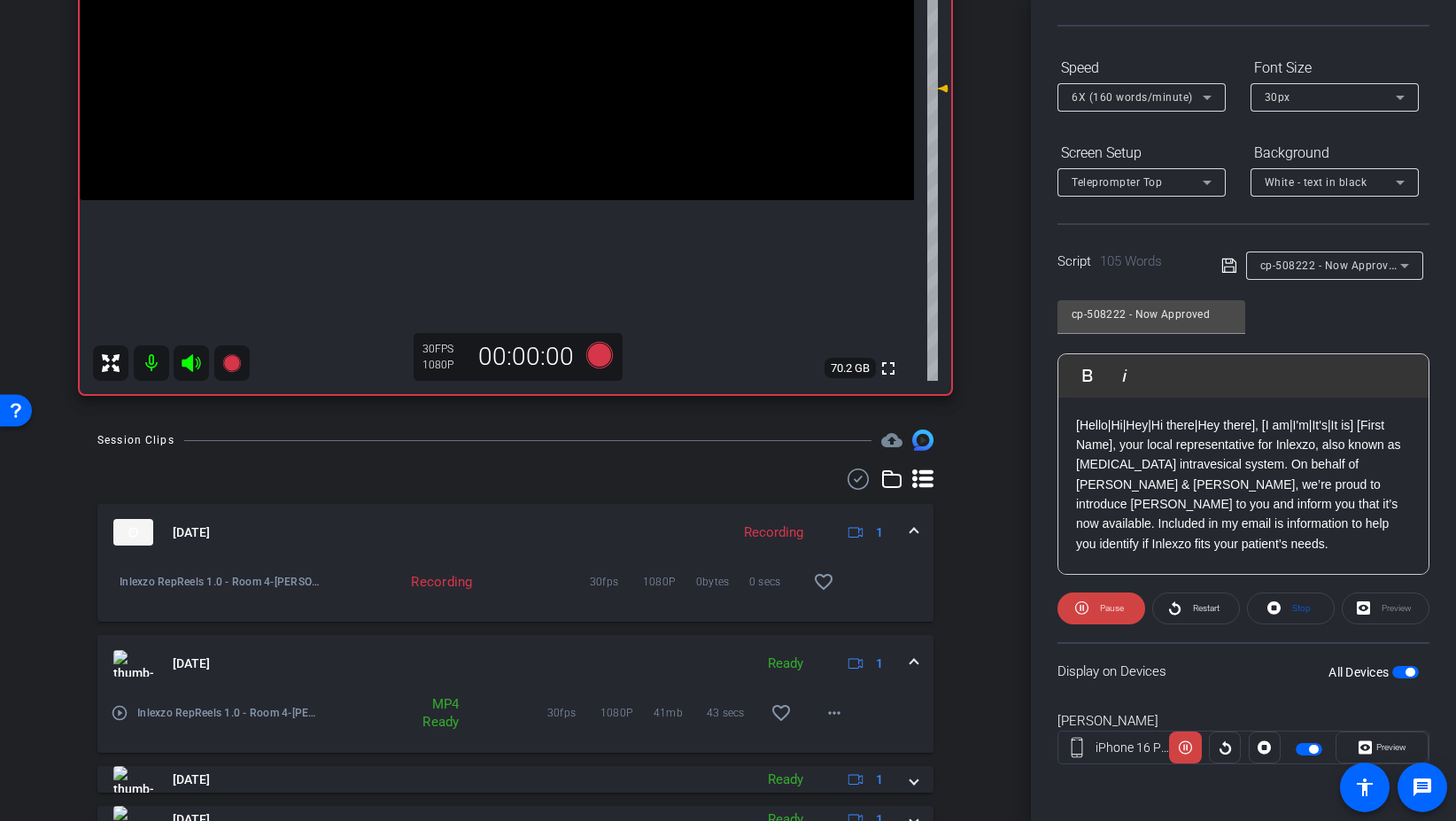
scroll to position [0, 0]
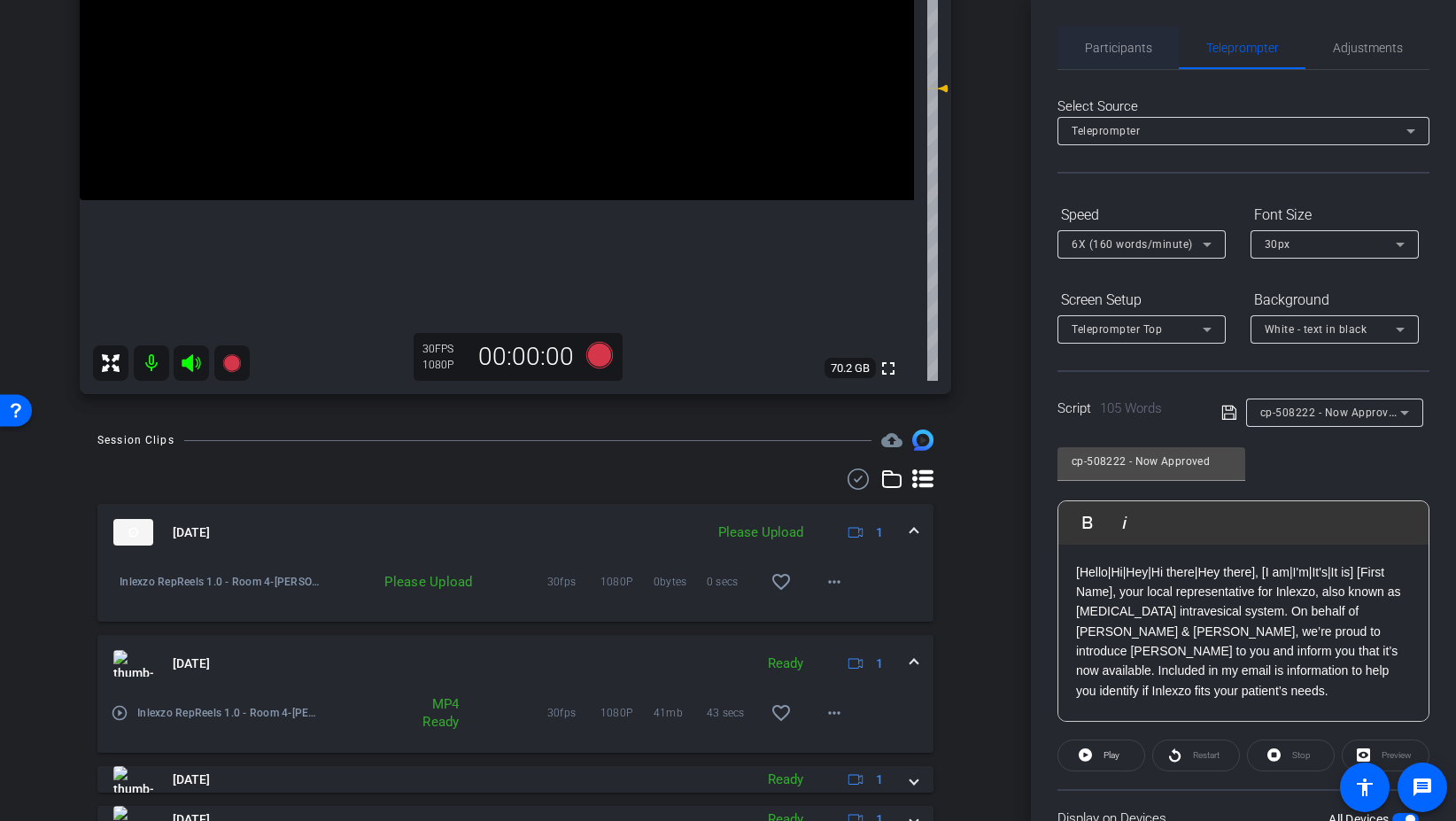
click at [1087, 50] on span "Participants" at bounding box center [1118, 48] width 67 height 13
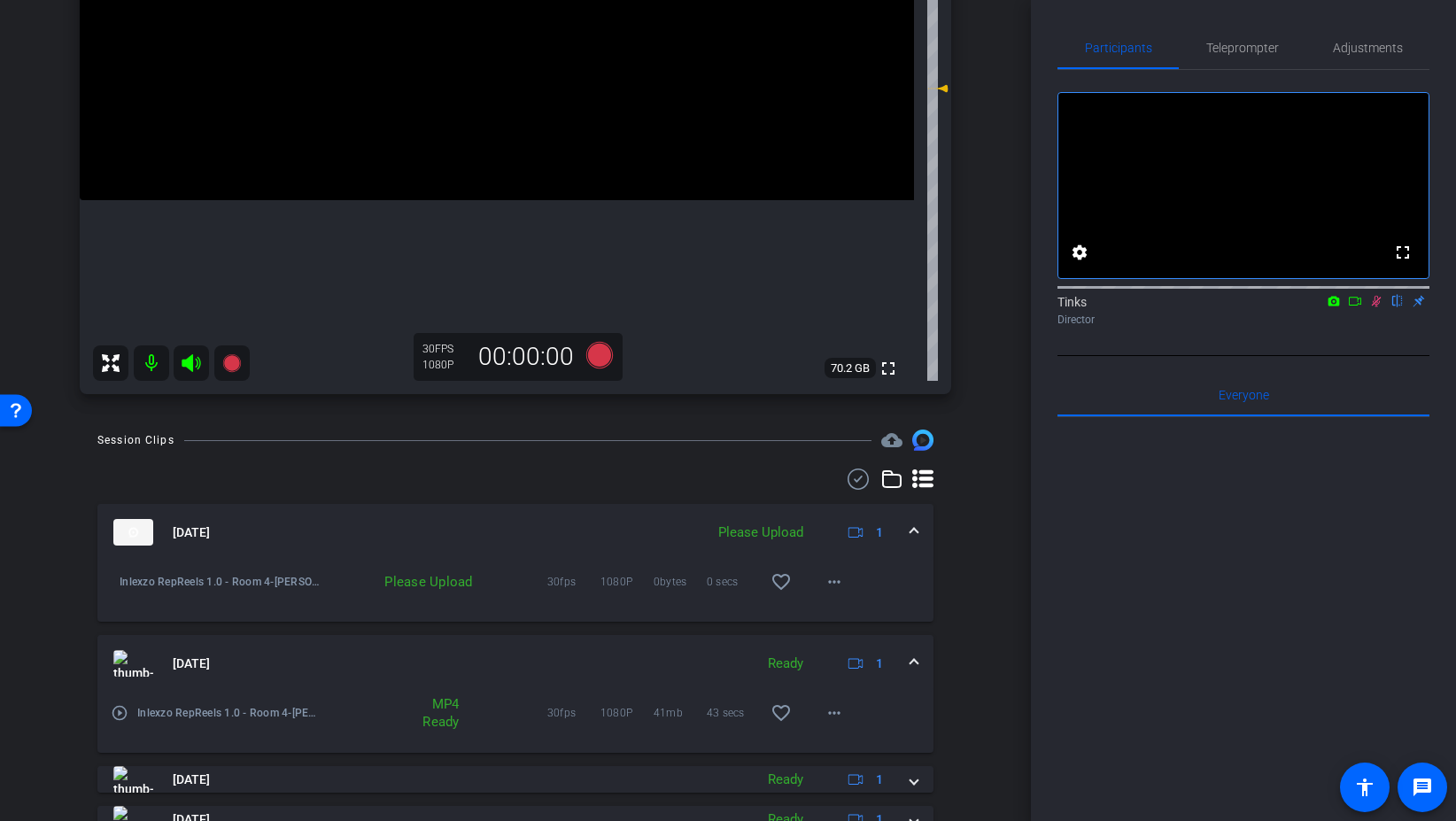
click at [1370, 307] on icon at bounding box center [1376, 300] width 15 height 13
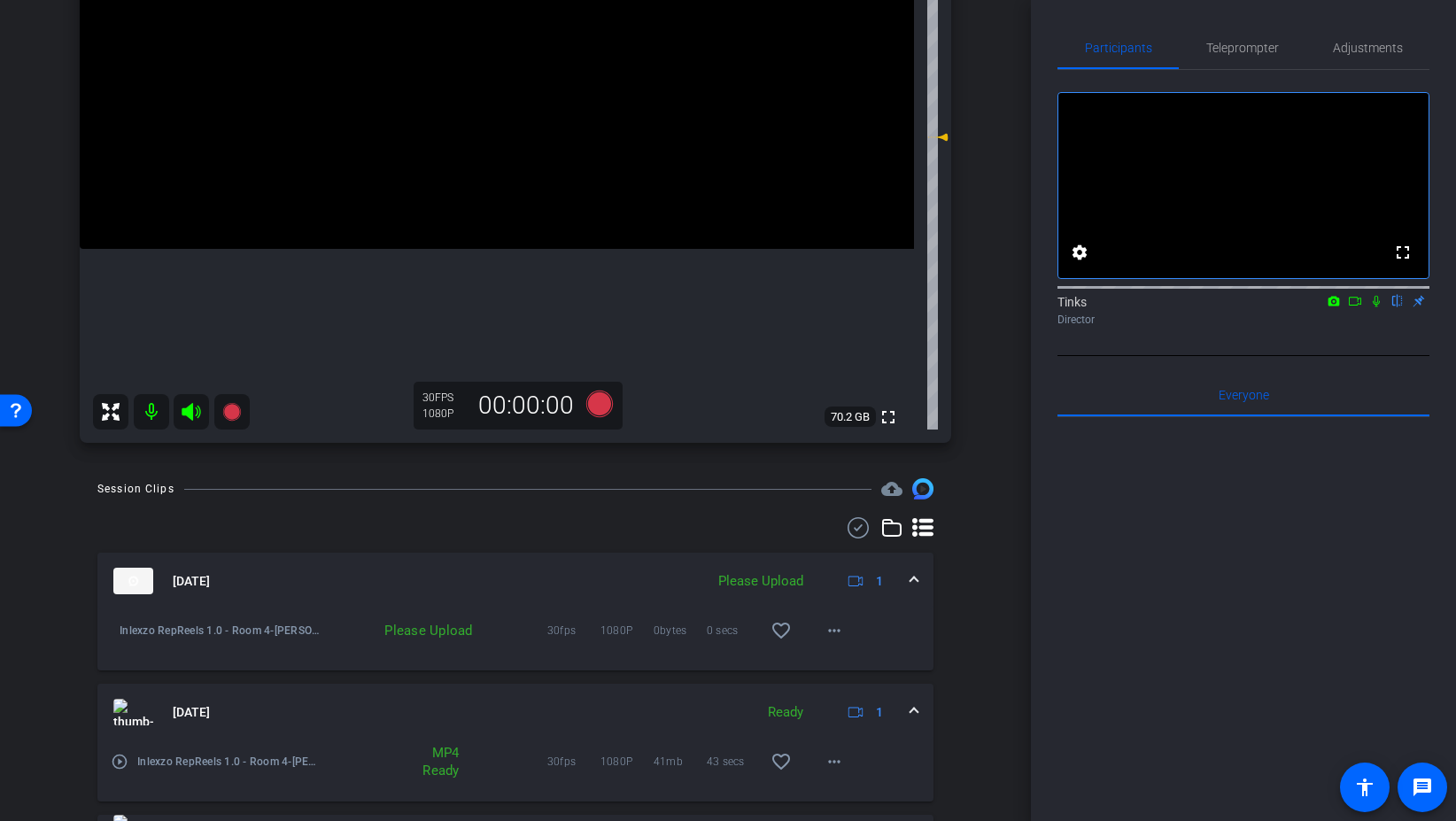
scroll to position [310, 0]
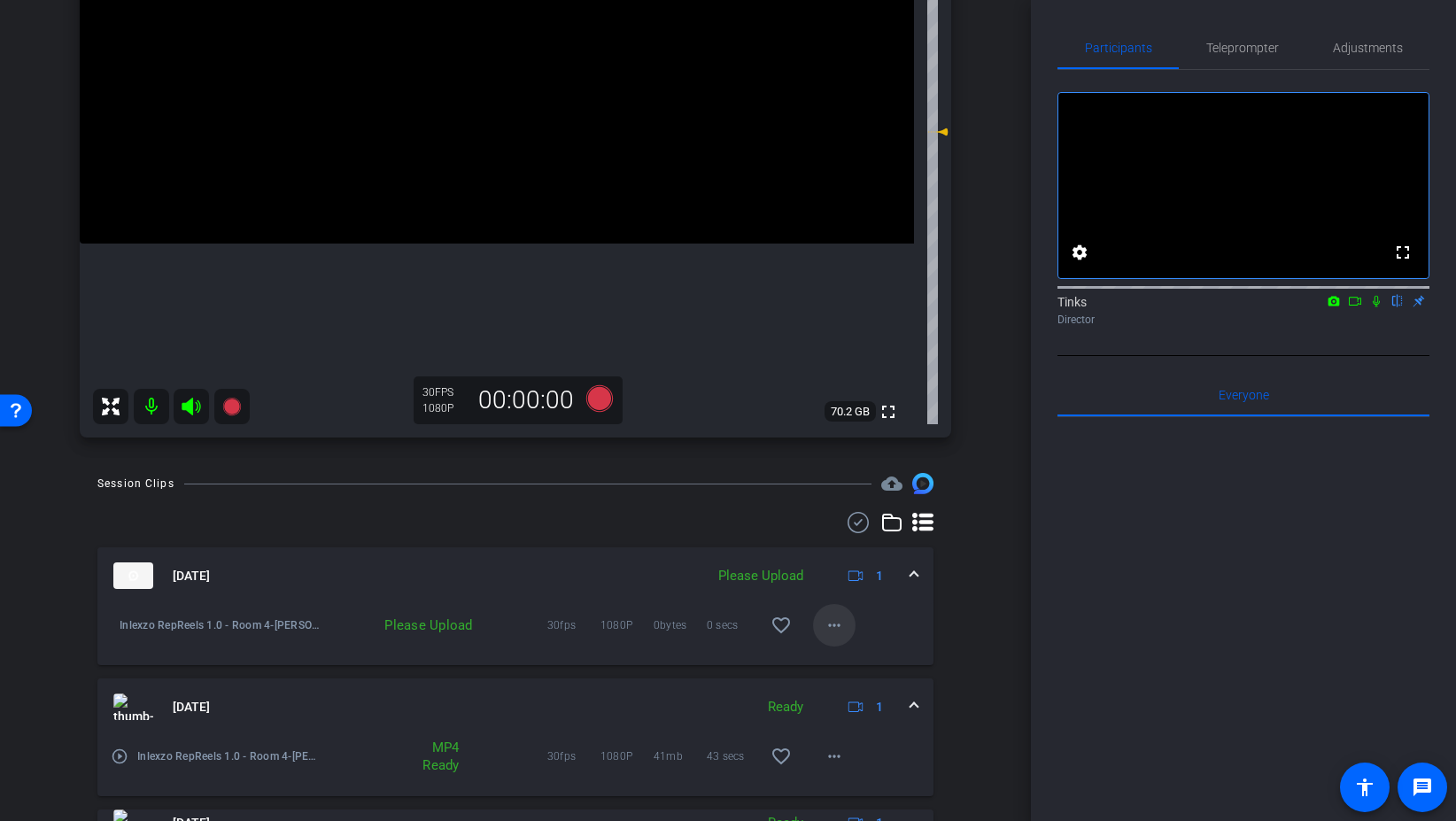
click at [838, 631] on mat-icon "more_horiz" at bounding box center [835, 625] width 21 height 21
click at [875, 663] on span "Upload" at bounding box center [862, 663] width 71 height 21
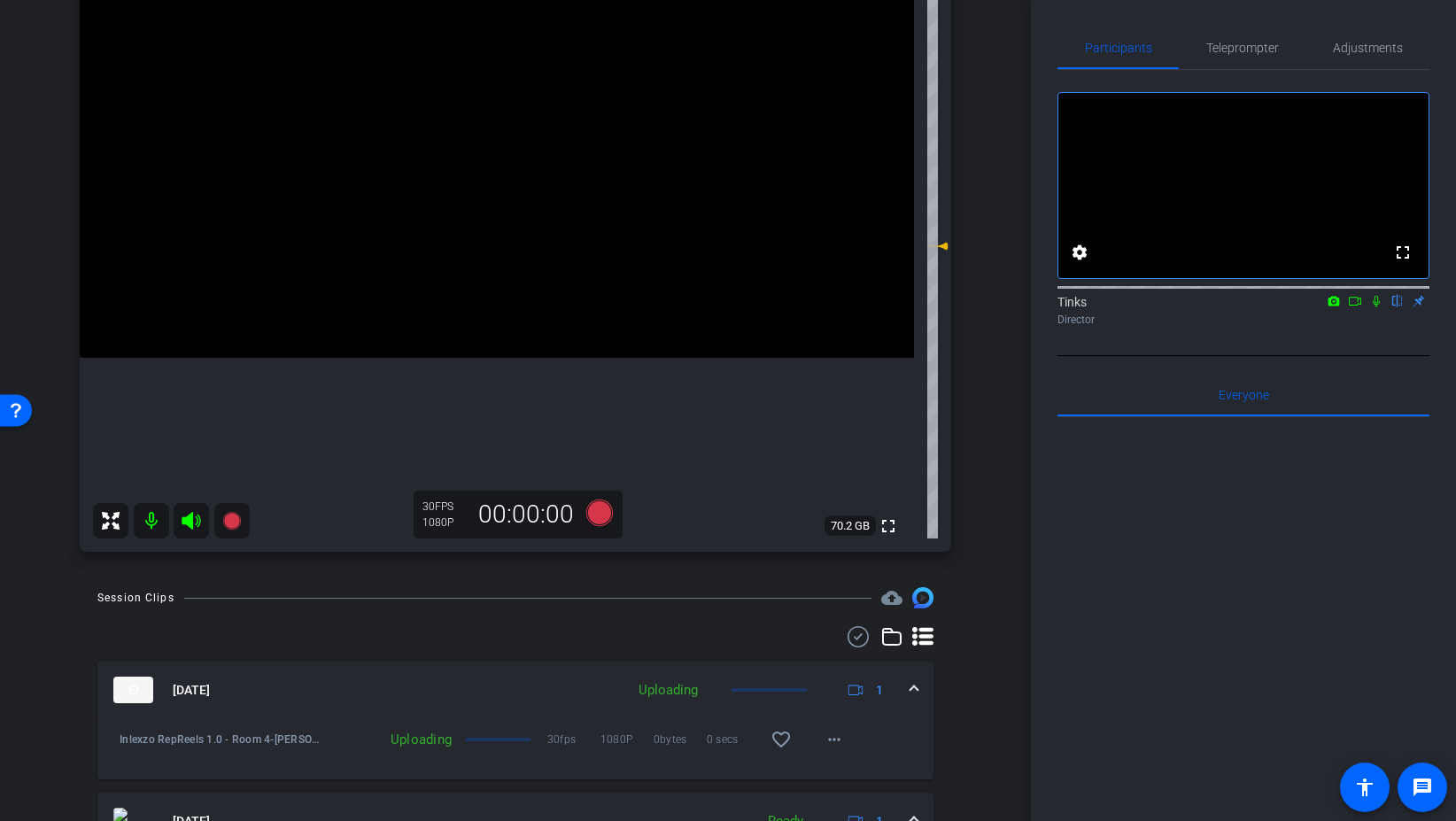
scroll to position [191, 0]
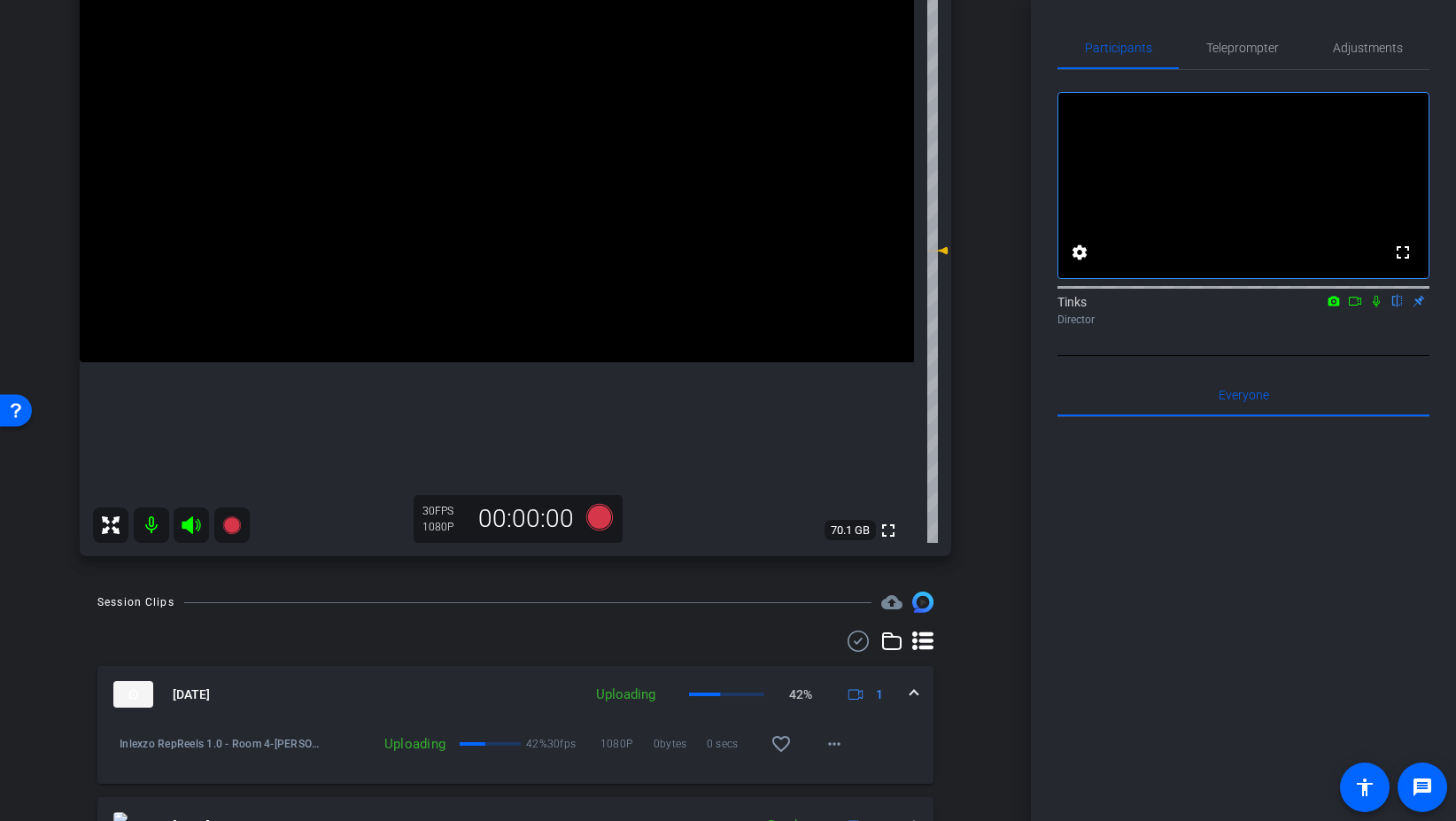
click at [1374, 307] on icon at bounding box center [1376, 300] width 15 height 13
click at [594, 522] on icon at bounding box center [599, 517] width 26 height 26
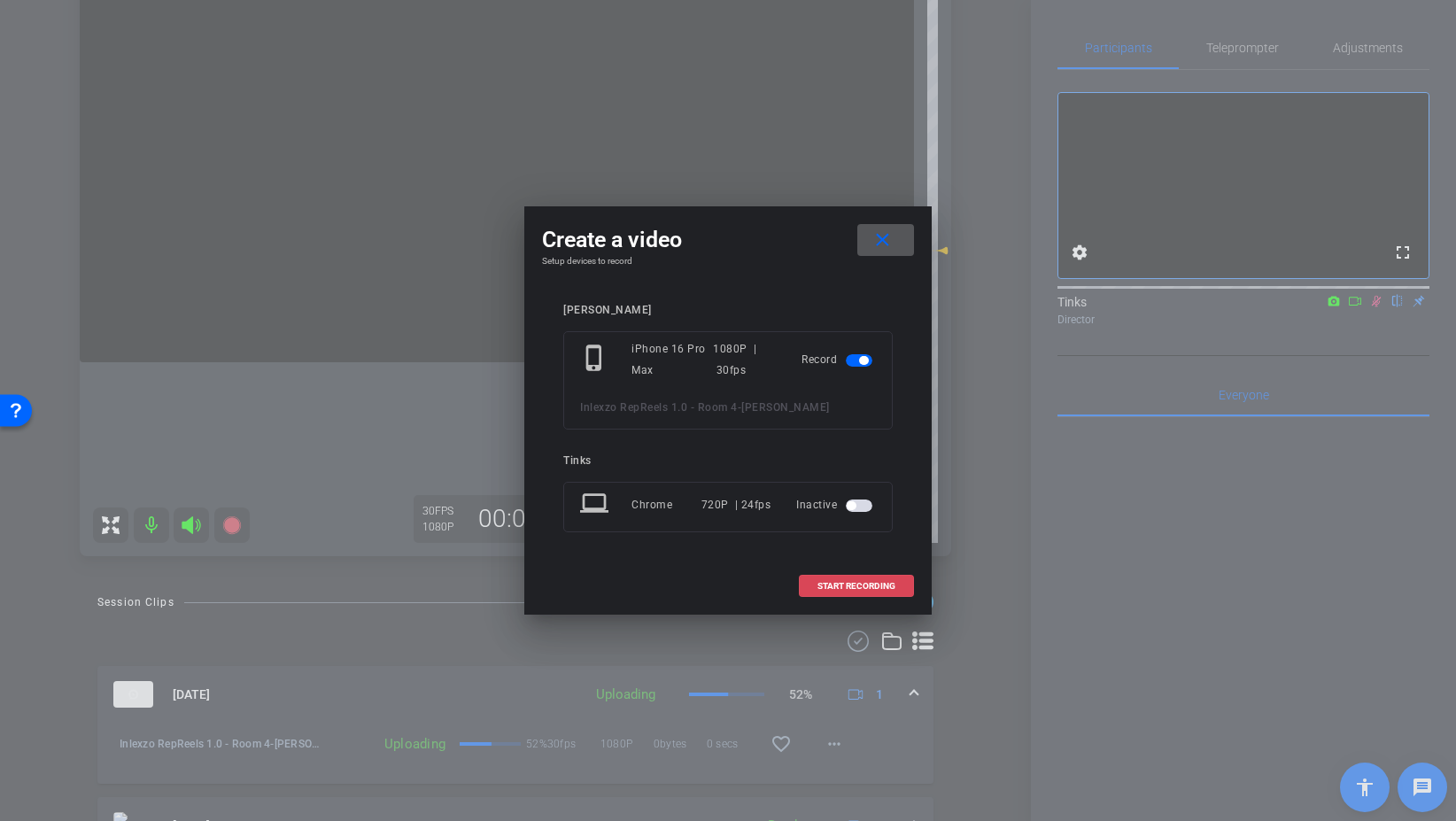
click at [886, 590] on span "START RECORDING" at bounding box center [856, 586] width 78 height 9
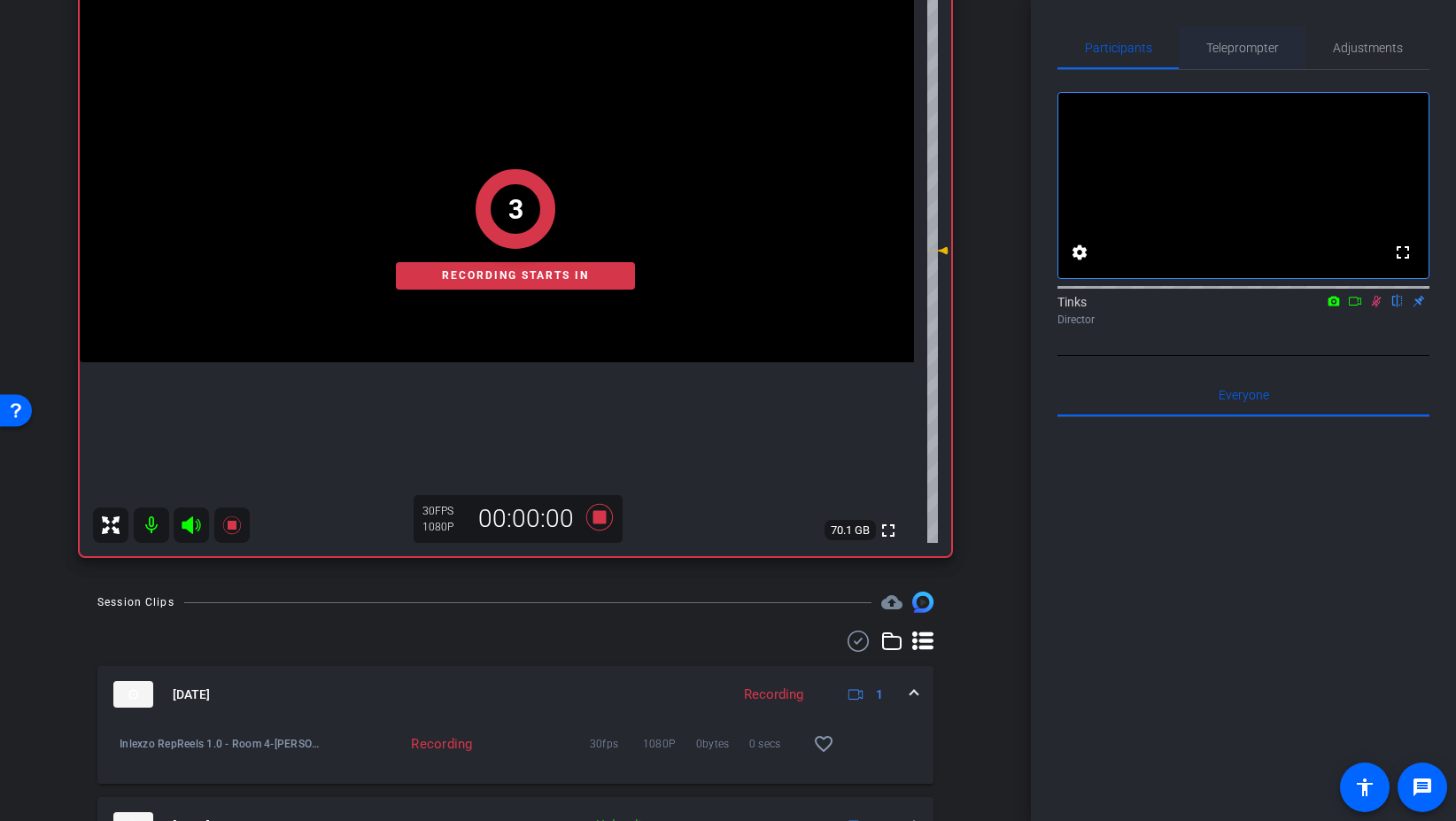
click at [1242, 47] on span "Teleprompter" at bounding box center [1242, 48] width 73 height 13
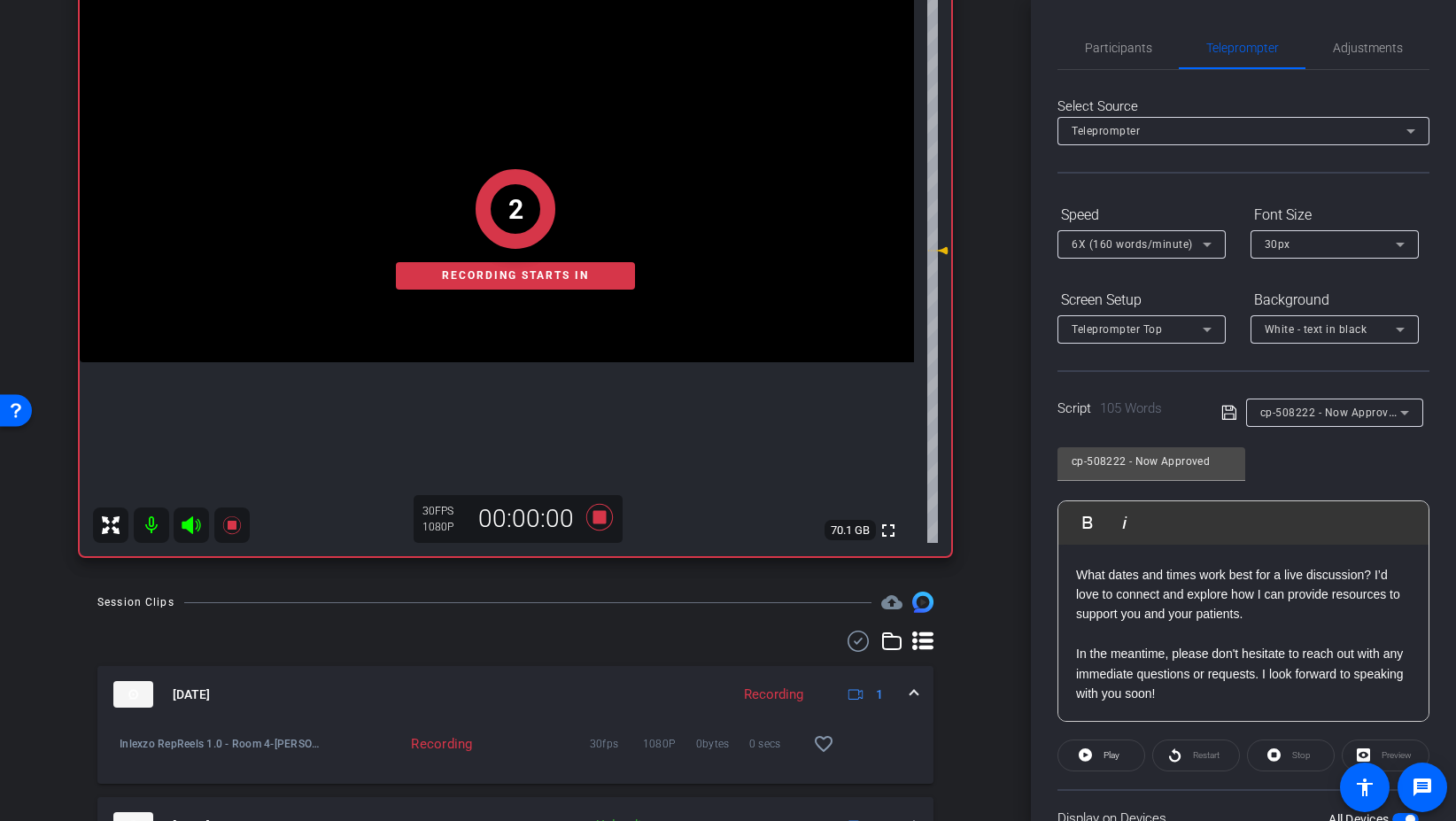
scroll to position [147, 0]
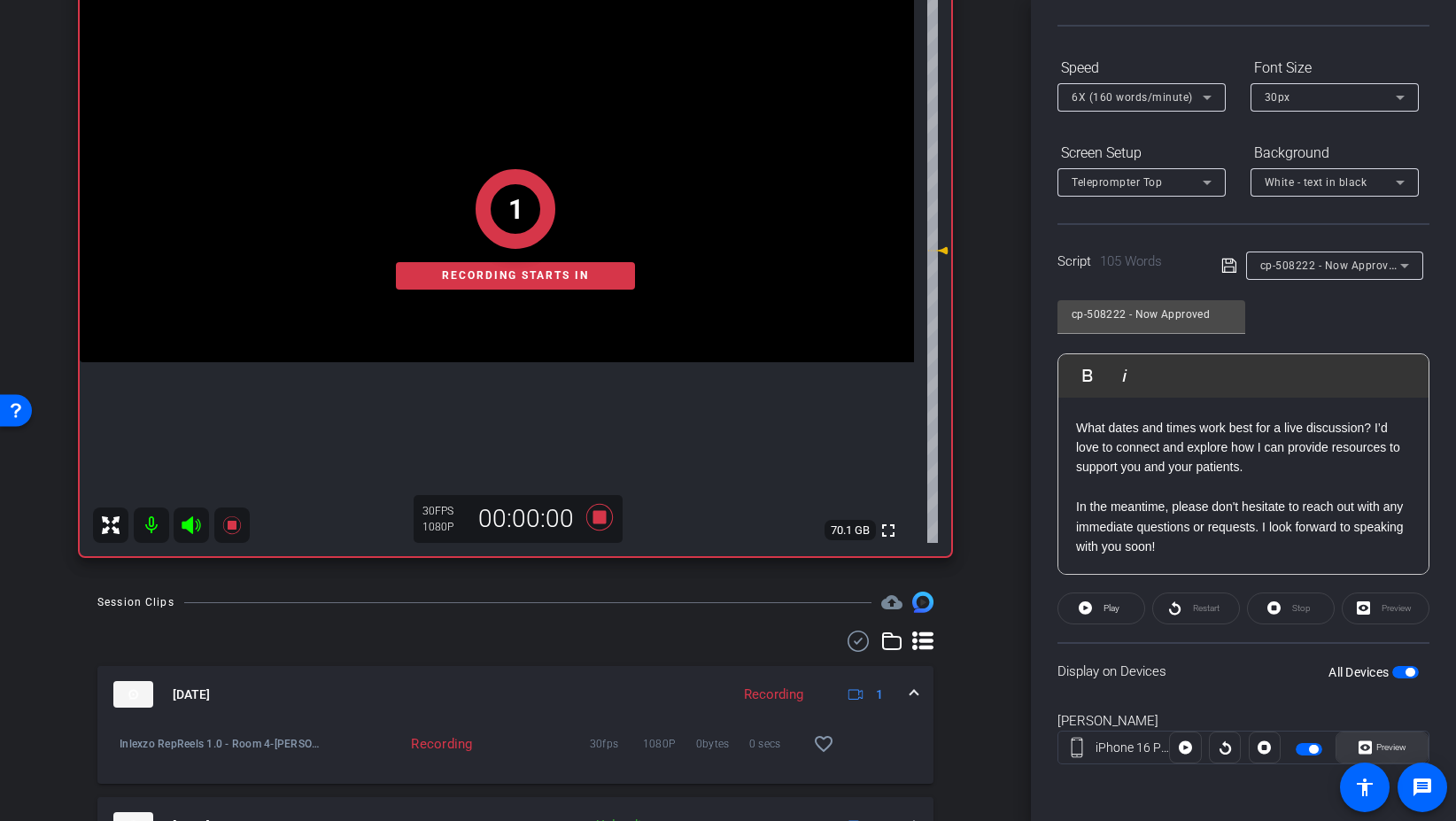
click at [1376, 744] on span "Preview" at bounding box center [1391, 747] width 30 height 10
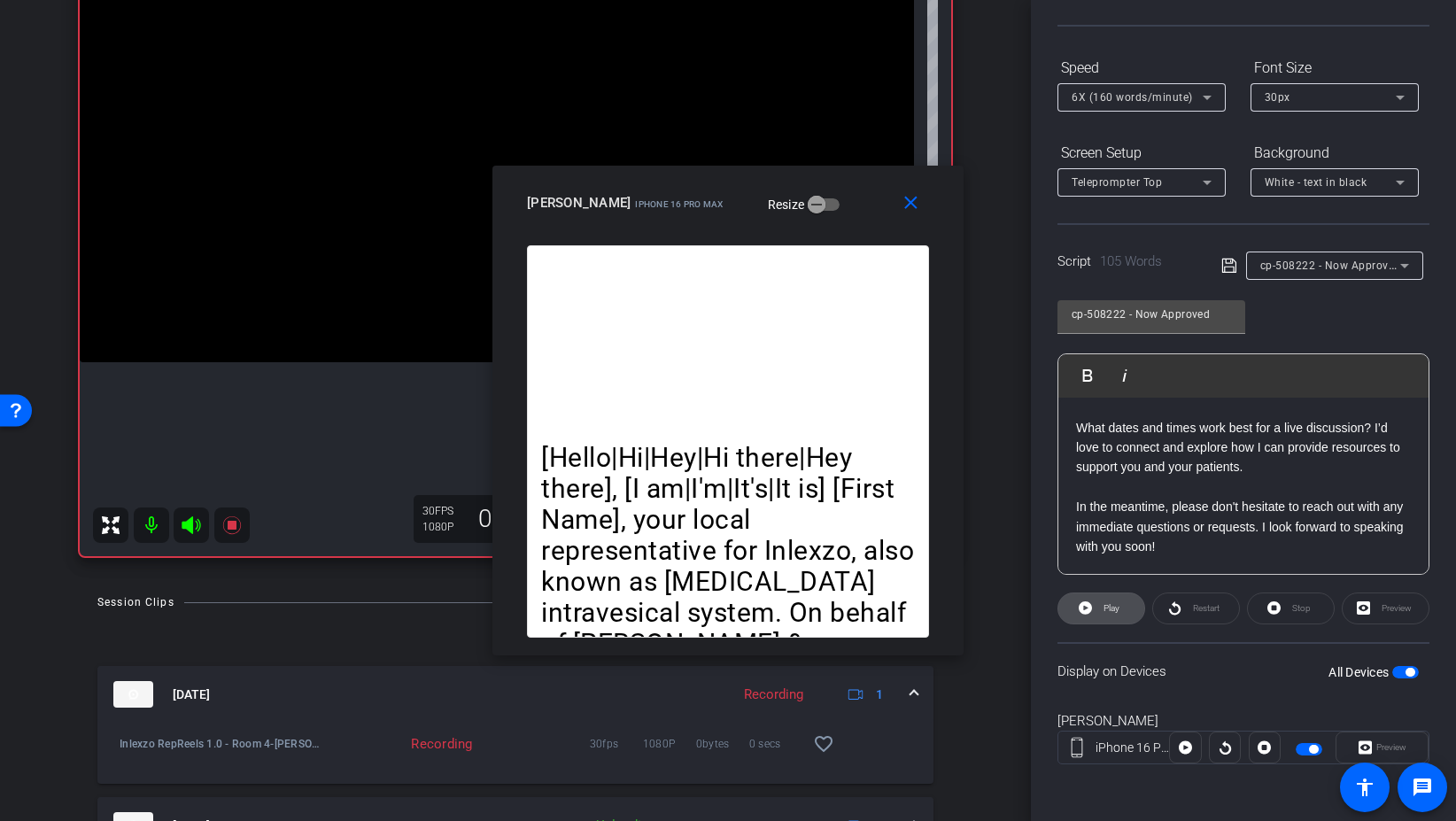
click at [1127, 610] on span at bounding box center [1101, 608] width 86 height 43
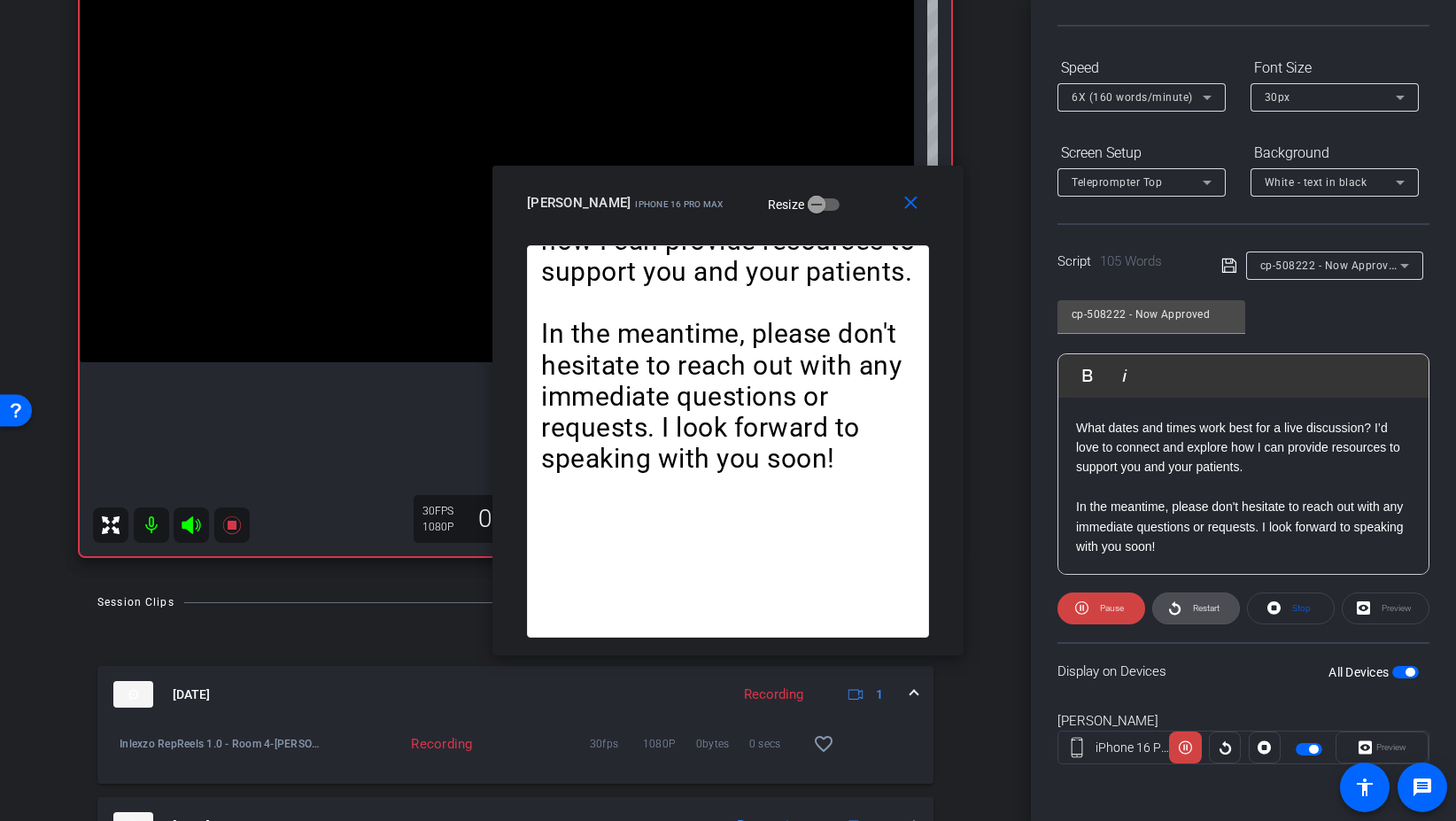
click at [1205, 603] on span "Restart" at bounding box center [1206, 608] width 26 height 10
click at [914, 205] on mat-icon "close" at bounding box center [911, 203] width 22 height 22
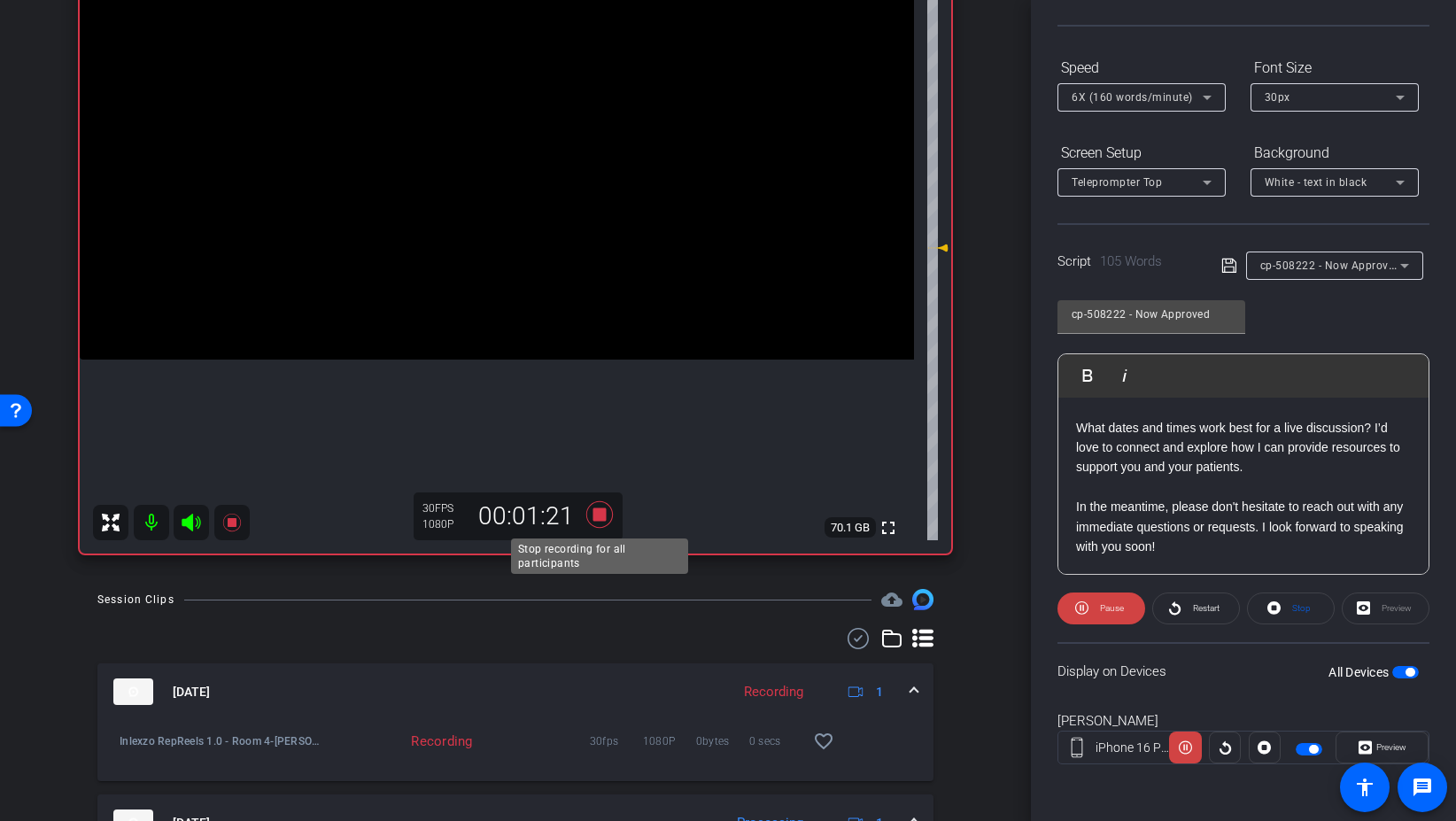
click at [594, 509] on icon at bounding box center [599, 514] width 26 height 26
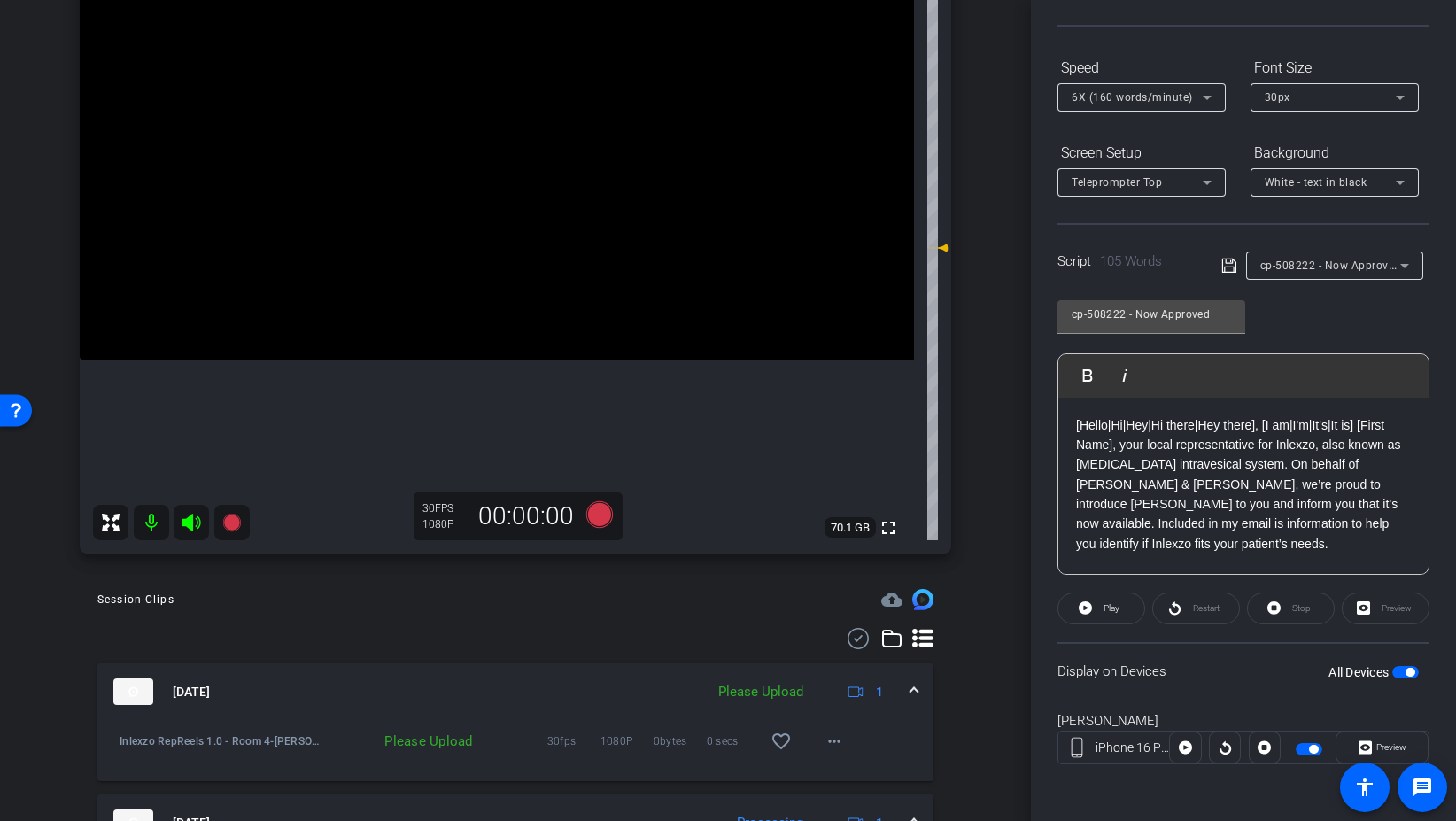
scroll to position [0, 0]
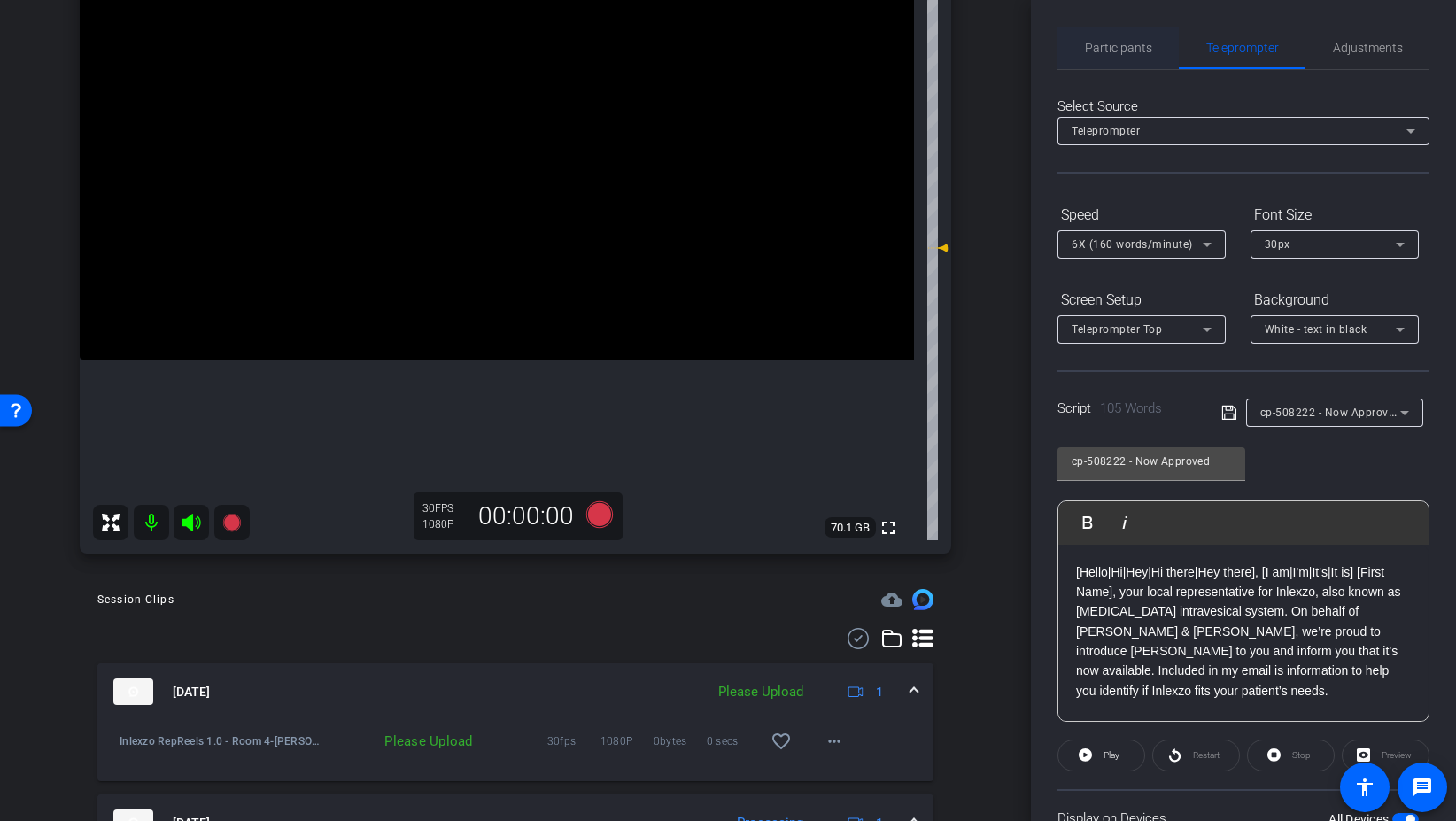
click at [1099, 55] on span "Participants" at bounding box center [1118, 48] width 67 height 43
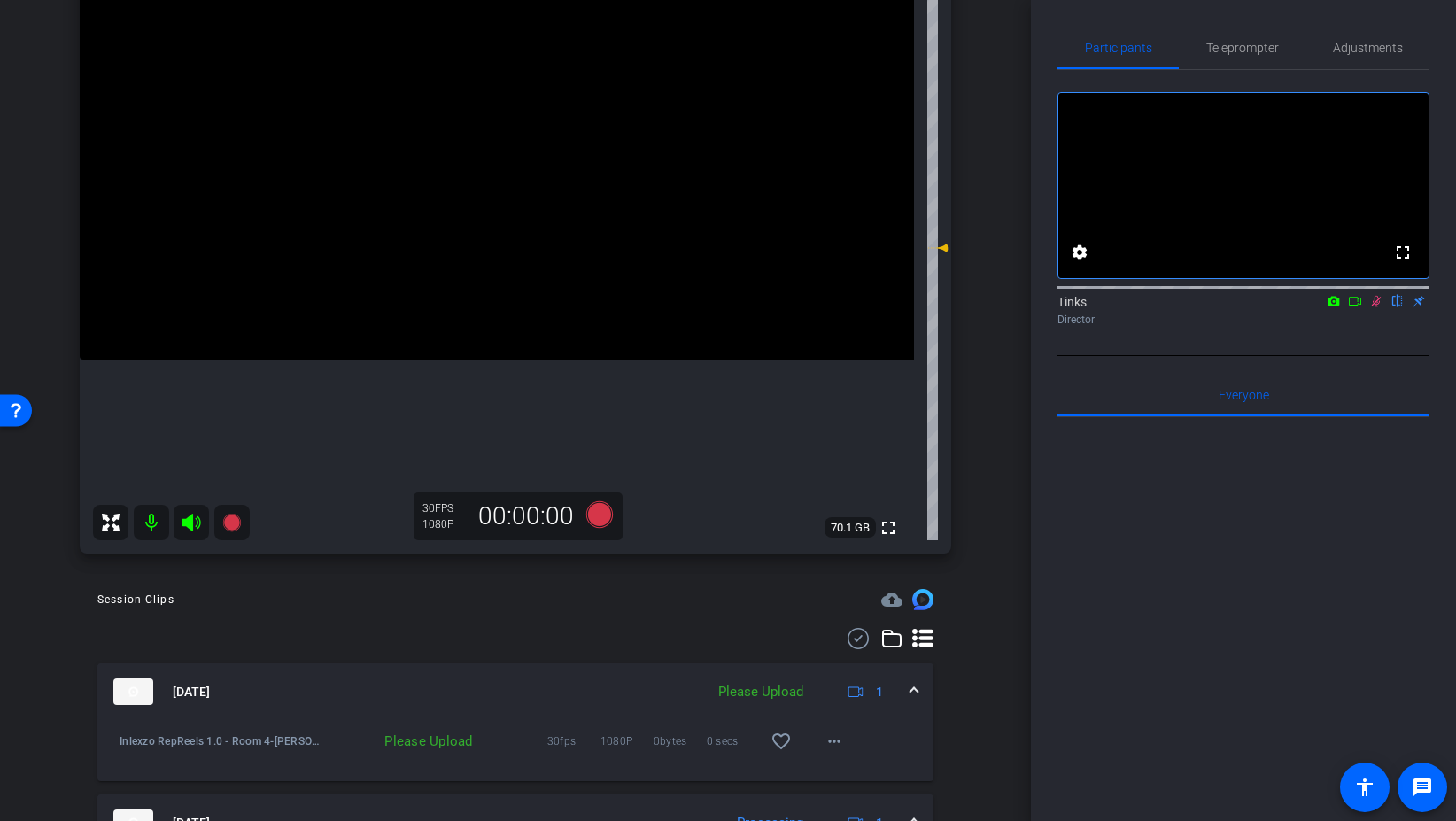
click at [1377, 307] on icon at bounding box center [1376, 300] width 15 height 13
click at [845, 730] on span at bounding box center [835, 741] width 43 height 43
click at [870, 657] on span "Upload" at bounding box center [862, 661] width 71 height 21
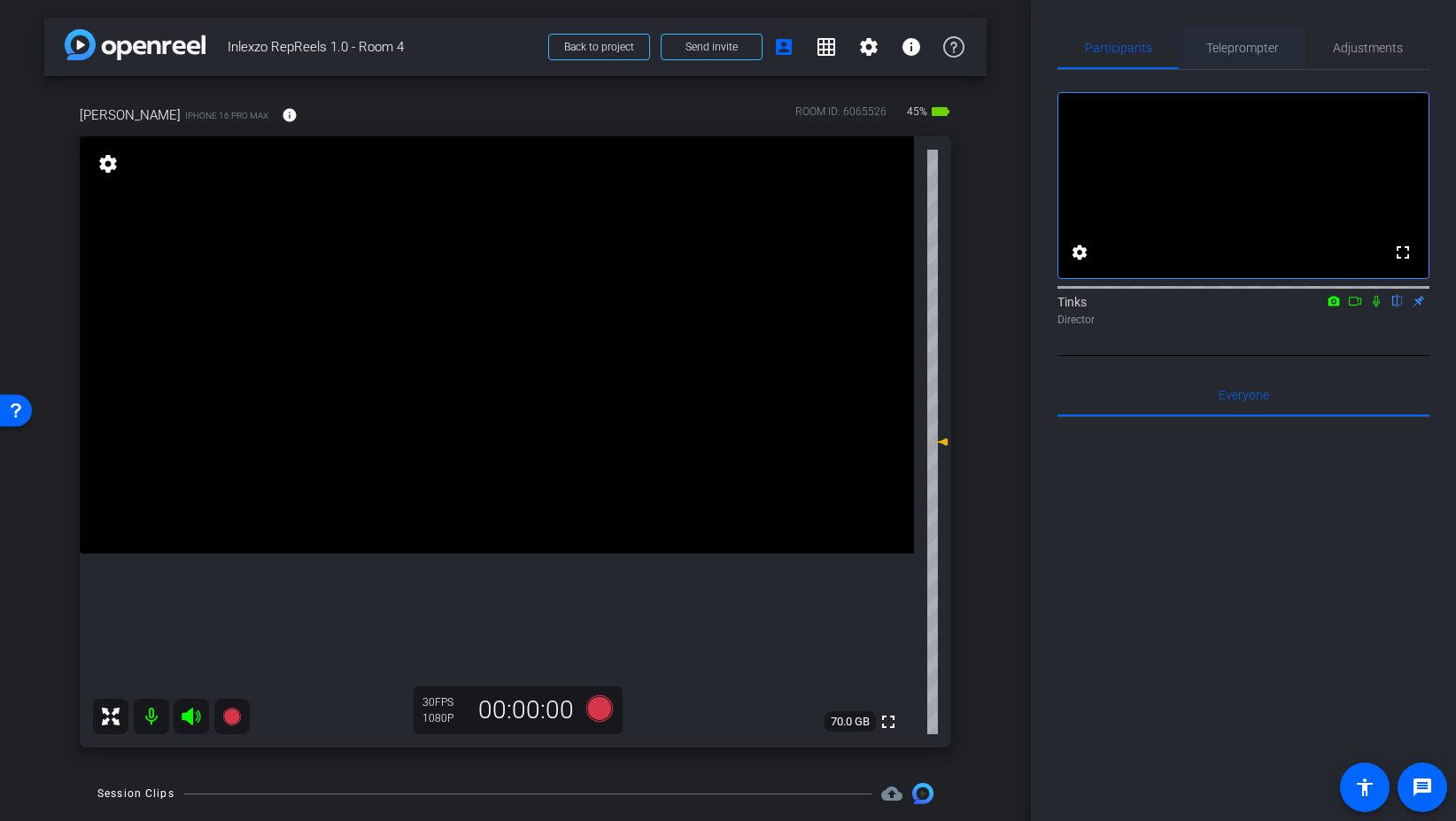
click at [1236, 58] on span "Teleprompter" at bounding box center [1242, 48] width 73 height 43
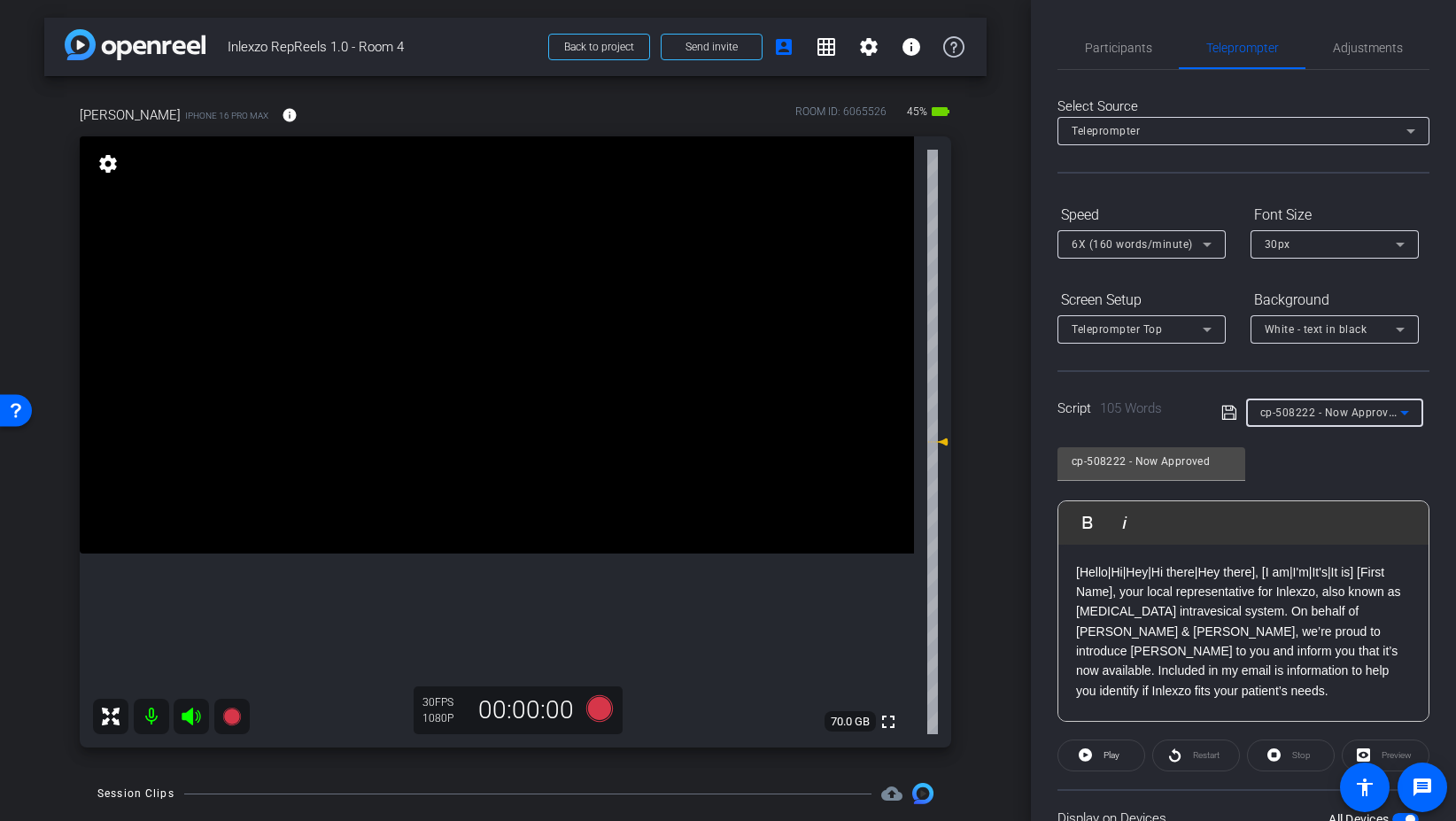
click at [1362, 404] on div "cp-508222 - Now Approved" at bounding box center [1331, 412] width 140 height 22
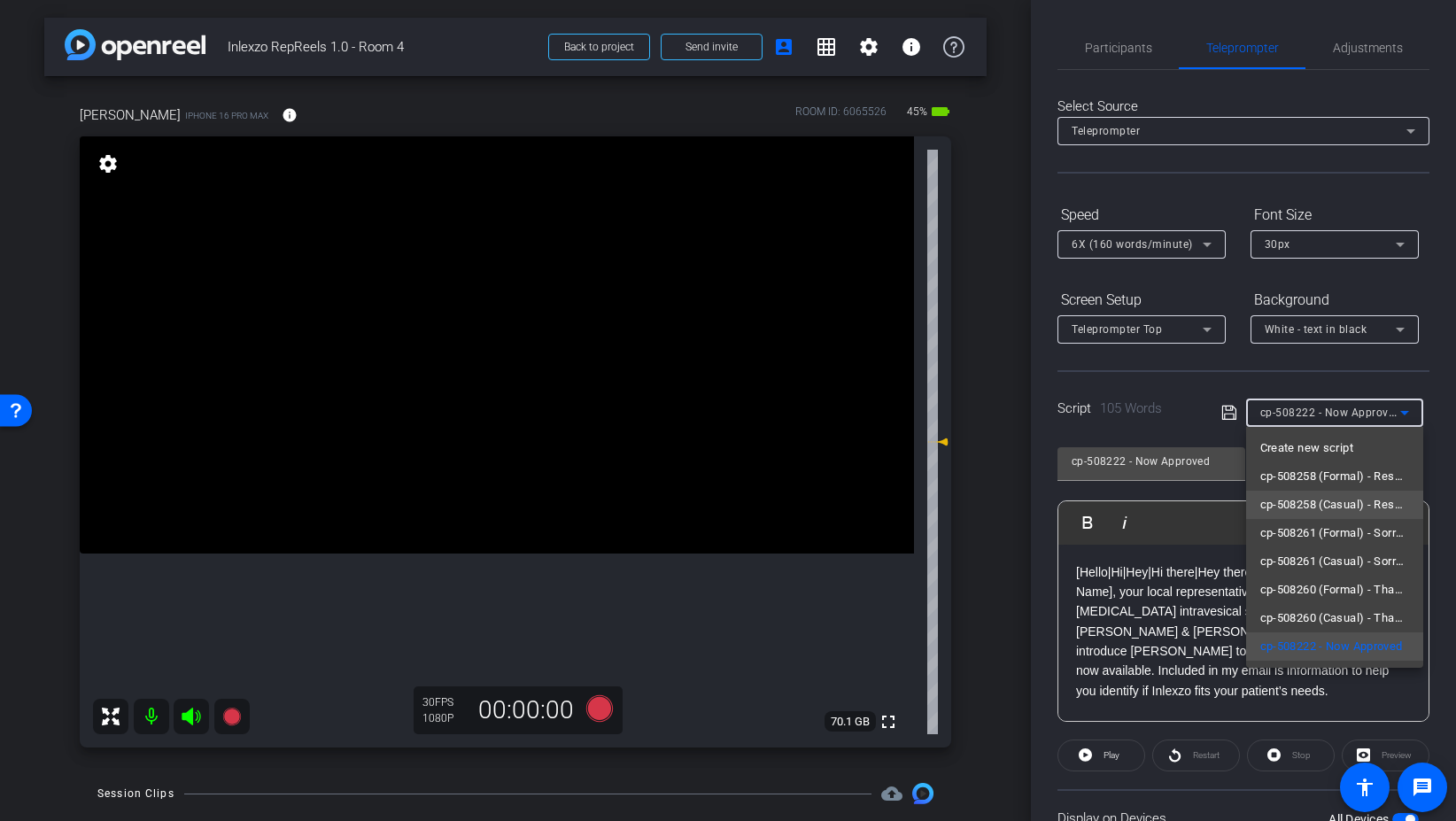
click at [1320, 508] on span "cp-508258 (Casual) - Resources to Share" at bounding box center [1335, 505] width 149 height 21
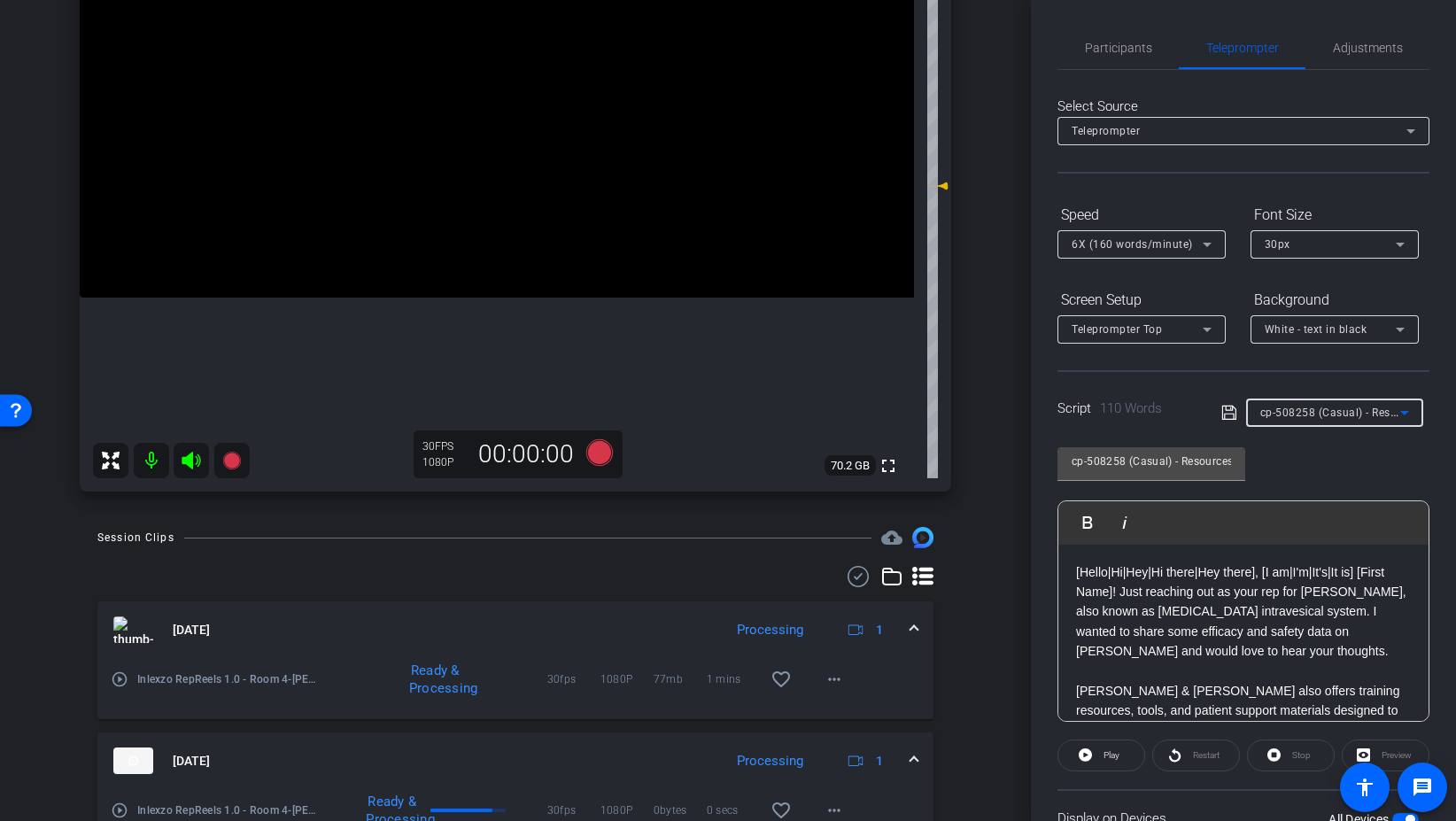
scroll to position [254, 0]
click at [1094, 51] on span "Participants" at bounding box center [1118, 48] width 67 height 13
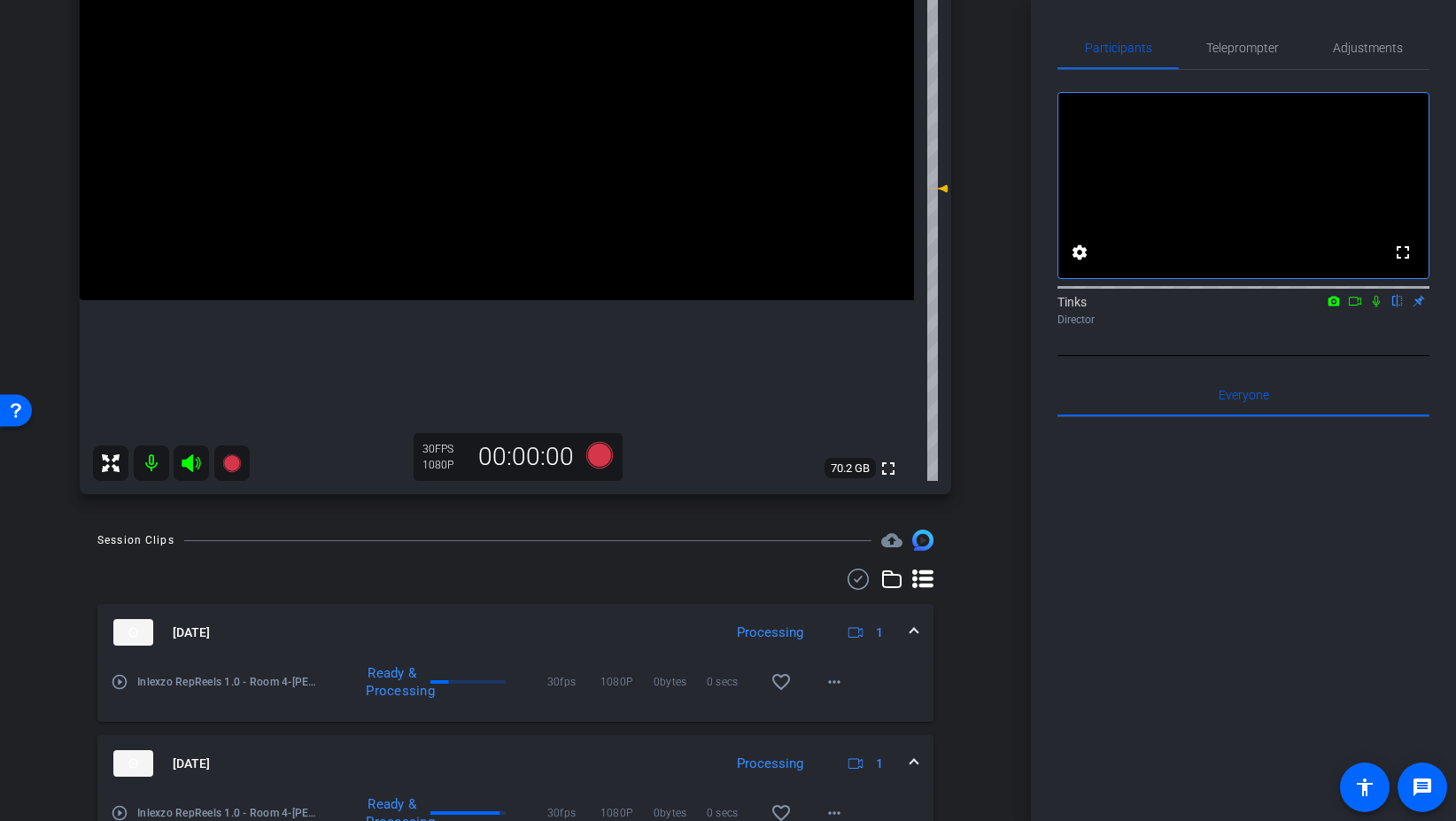
click at [1376, 307] on icon at bounding box center [1376, 300] width 15 height 13
click at [602, 462] on icon at bounding box center [599, 455] width 26 height 26
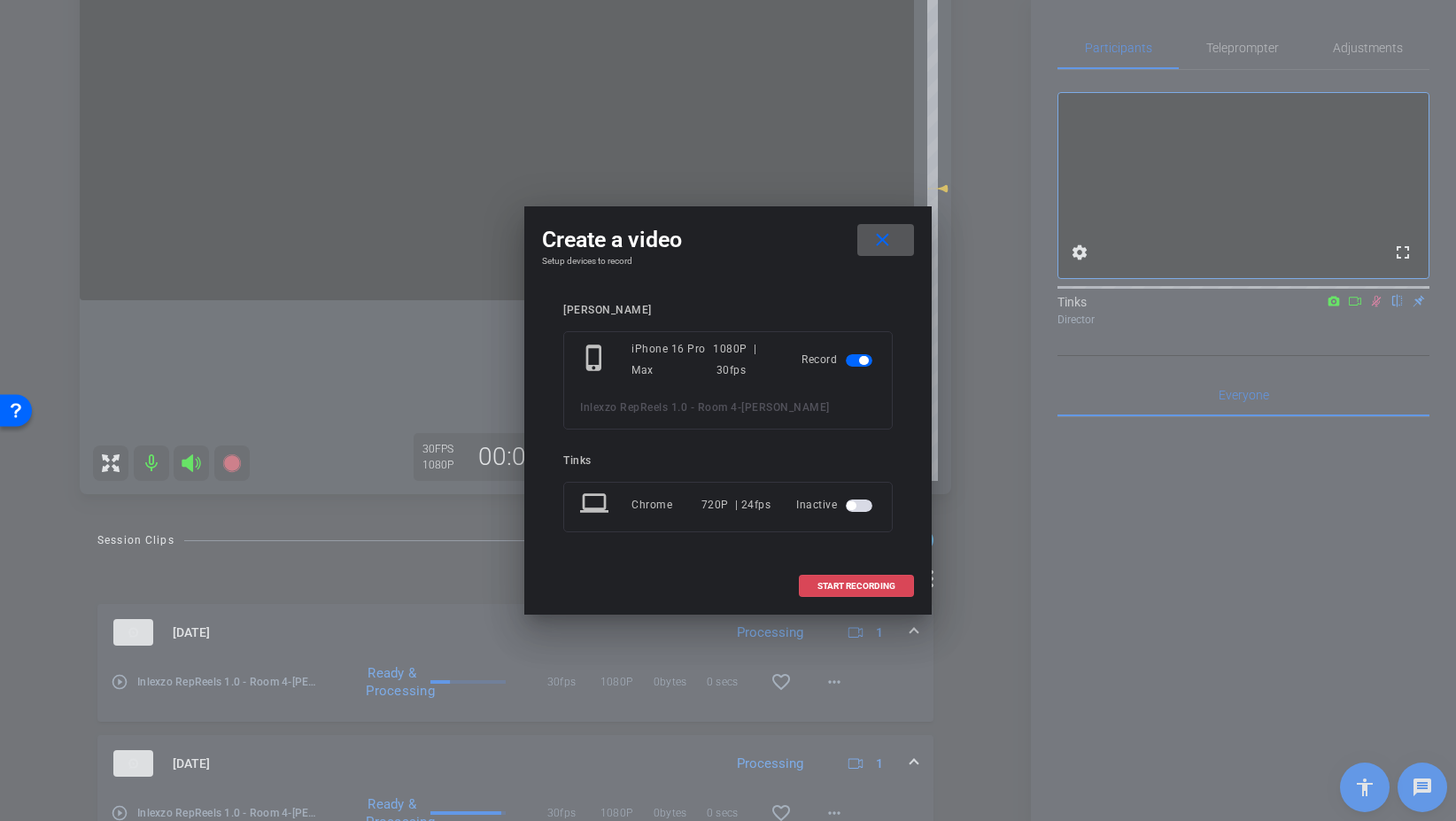
click at [857, 589] on span "START RECORDING" at bounding box center [856, 586] width 78 height 9
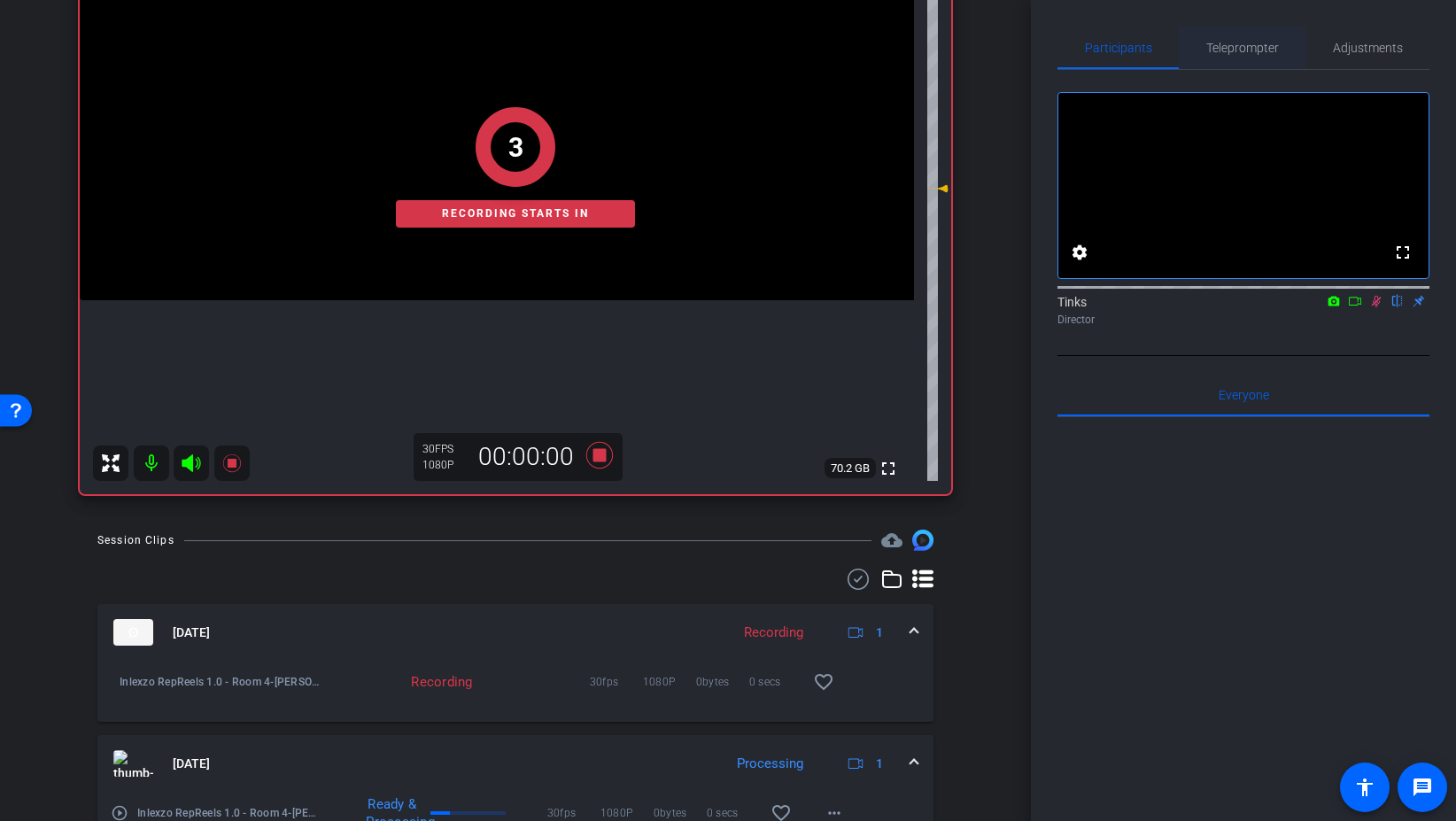
click at [1220, 45] on span "Teleprompter" at bounding box center [1242, 48] width 73 height 13
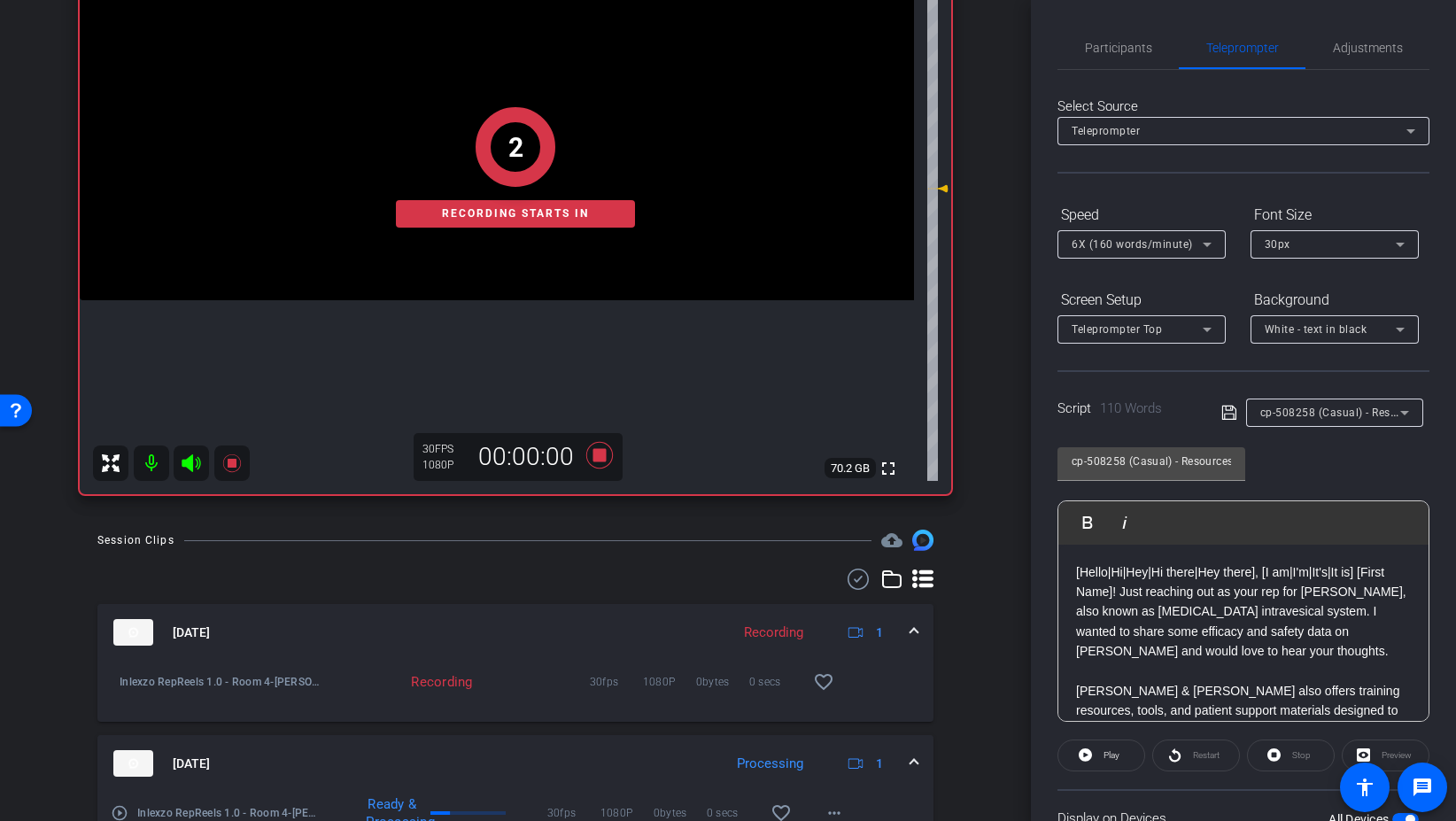
scroll to position [147, 0]
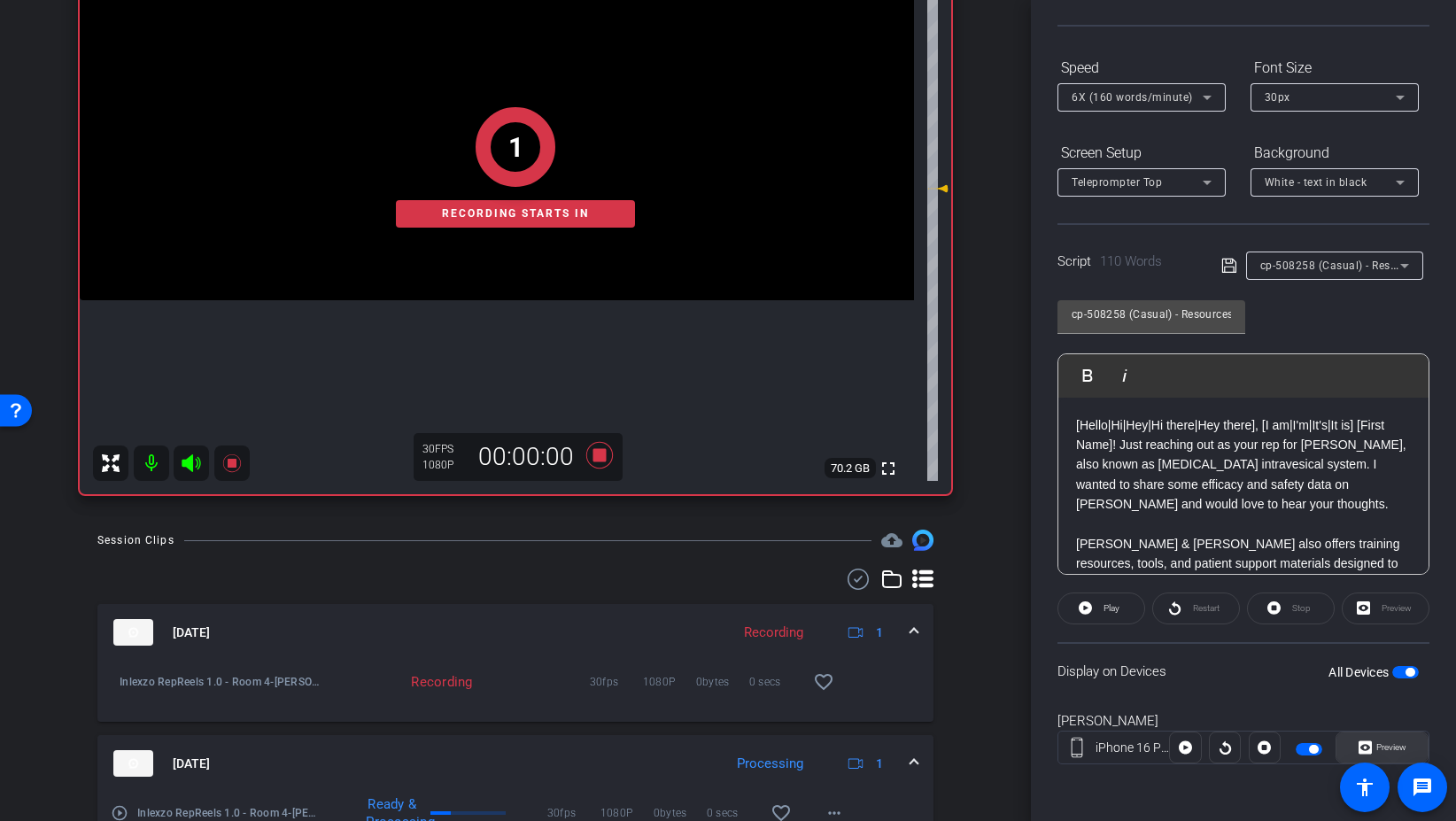
click at [1374, 747] on span "Preview" at bounding box center [1390, 747] width 35 height 25
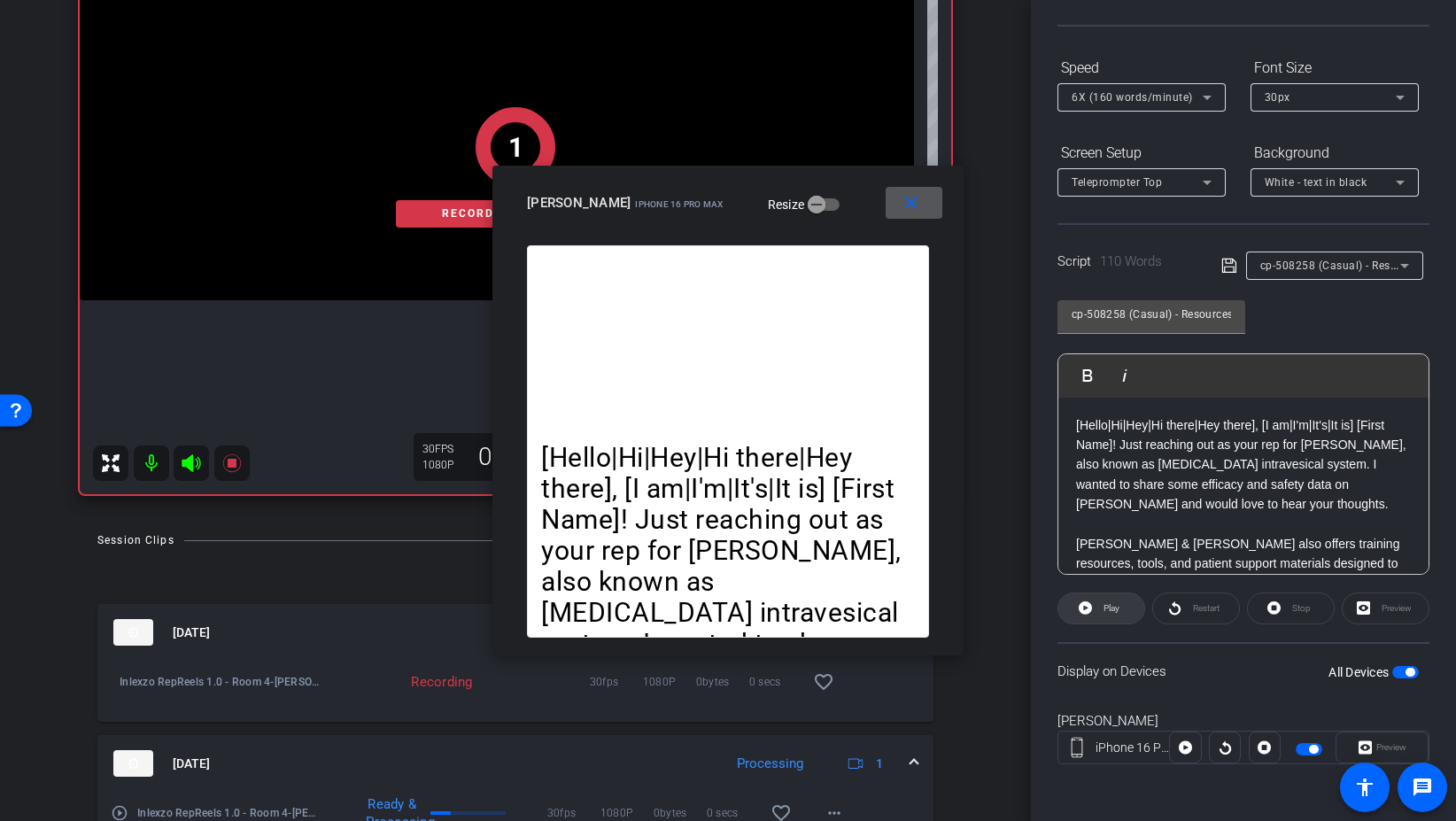
click at [1091, 606] on icon at bounding box center [1086, 608] width 14 height 14
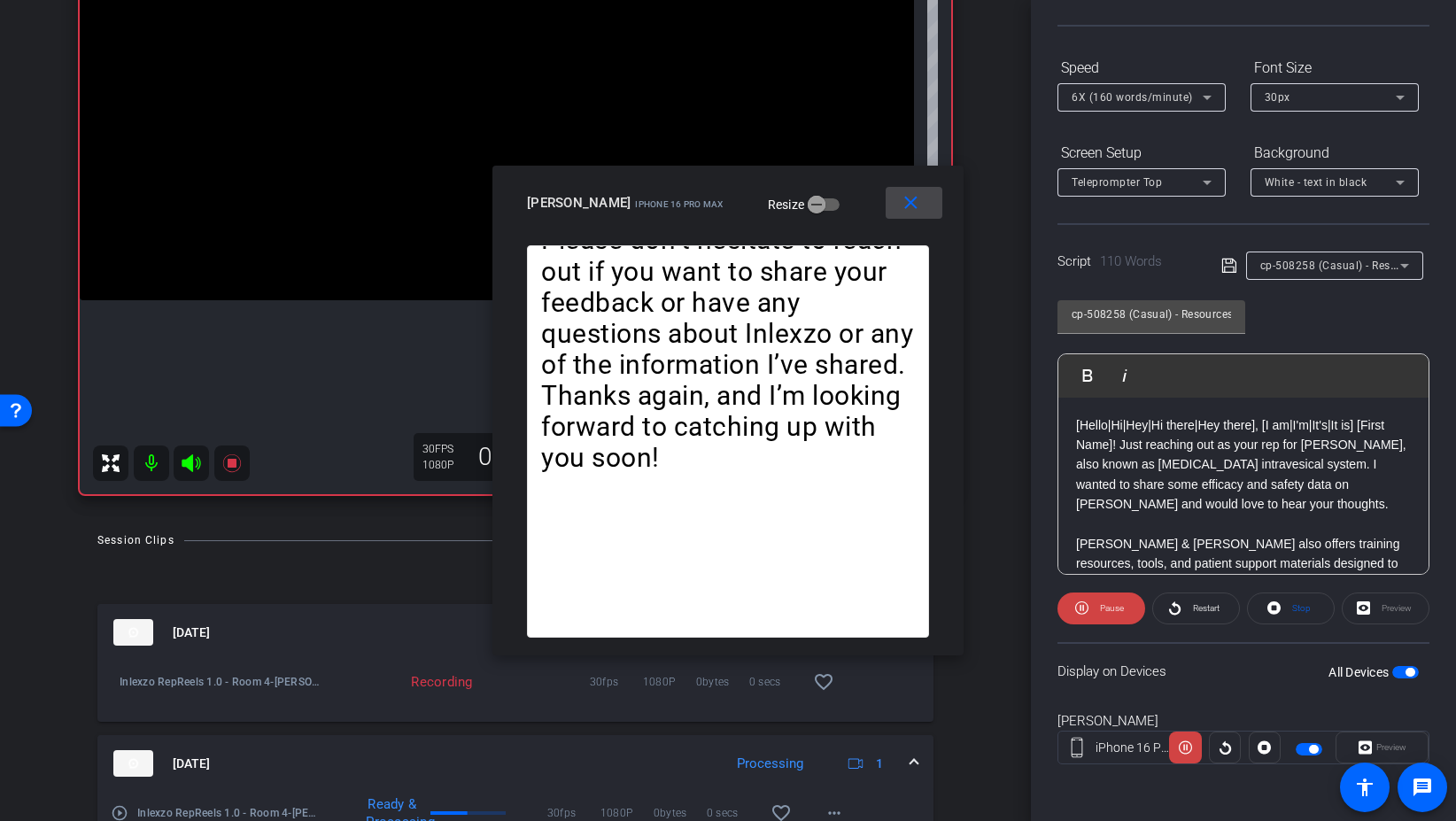
click at [908, 210] on mat-icon "close" at bounding box center [911, 203] width 22 height 22
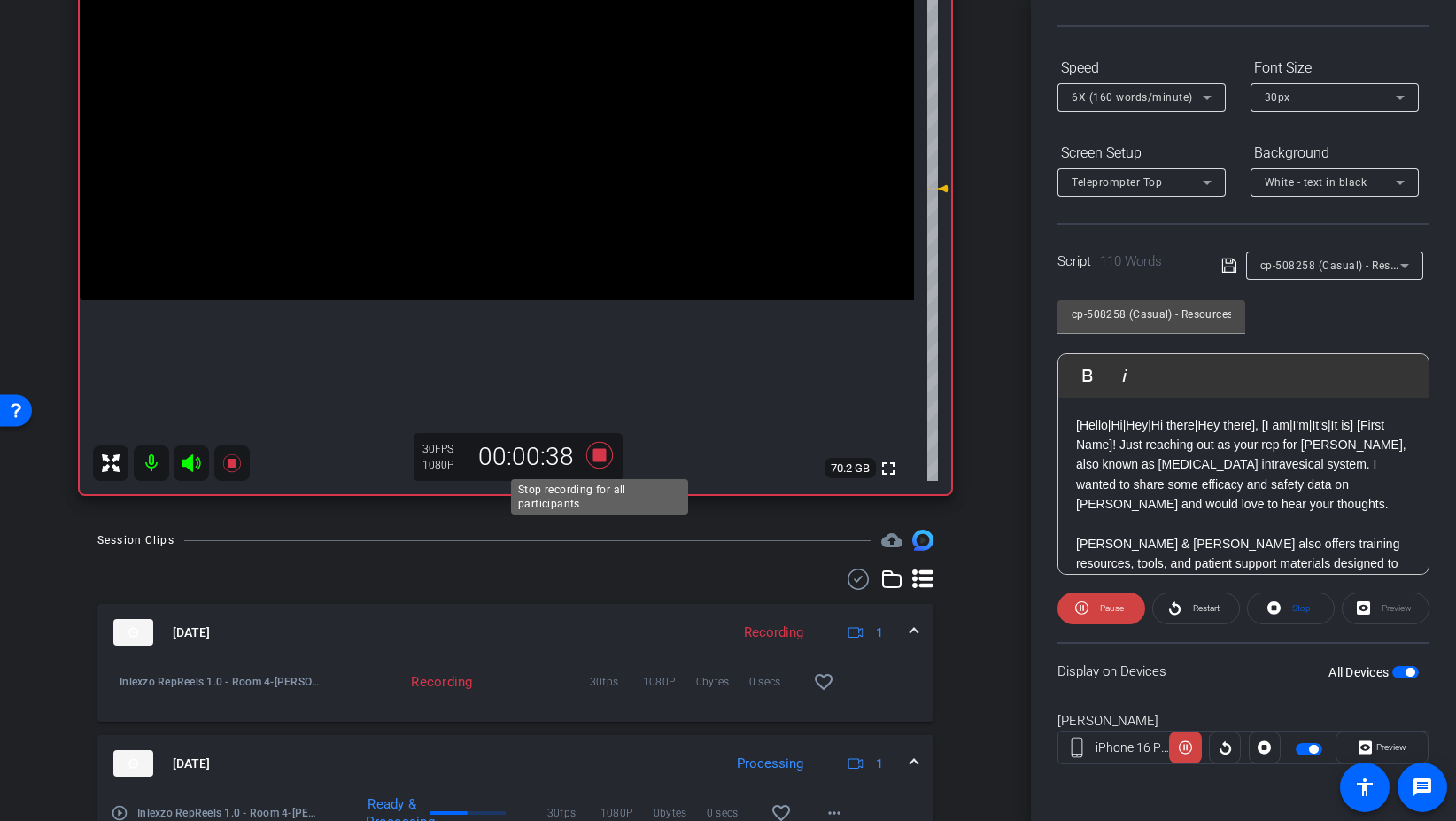
click at [602, 456] on icon at bounding box center [599, 455] width 26 height 26
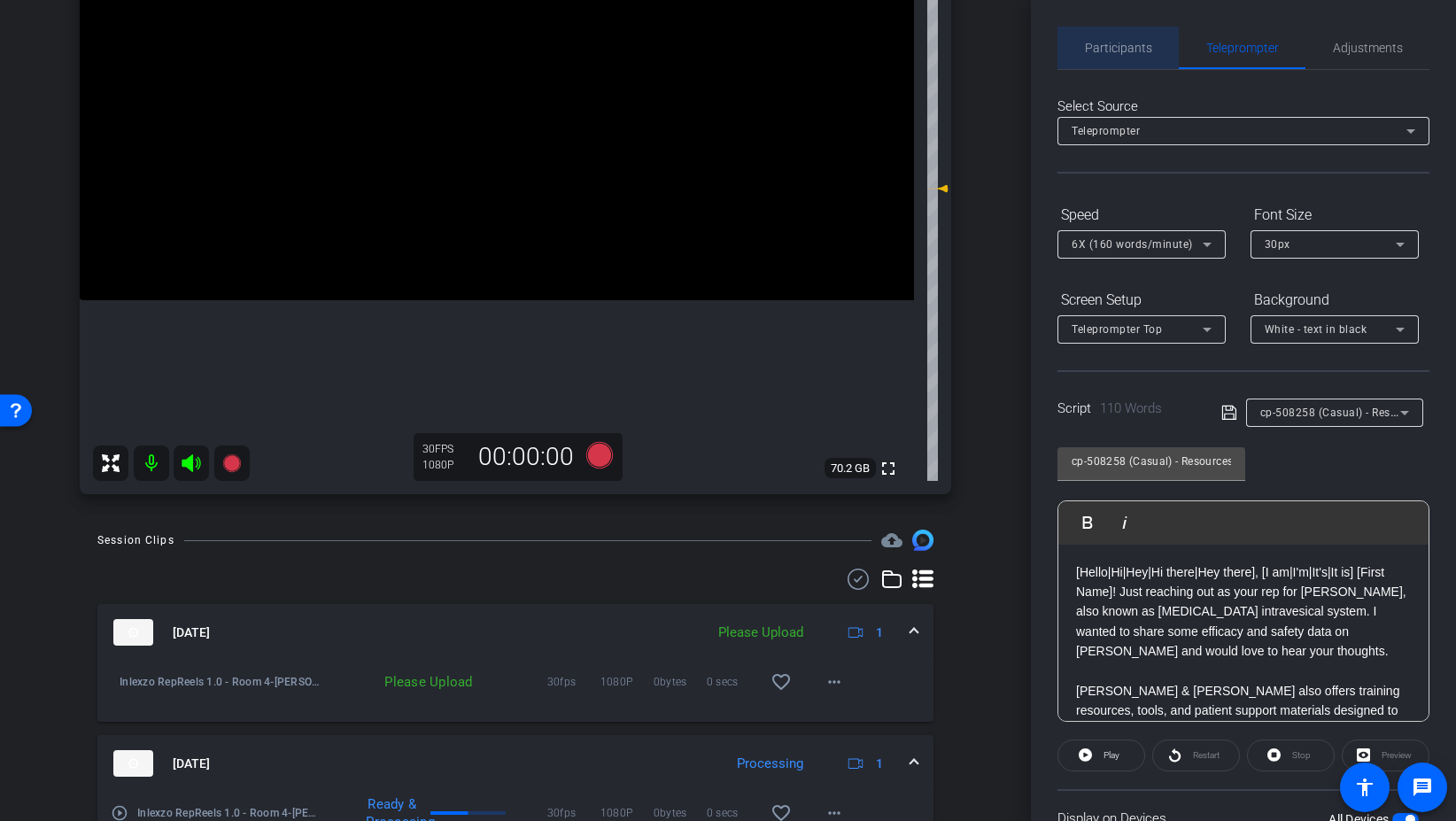
click at [1103, 65] on span "Participants" at bounding box center [1118, 48] width 67 height 43
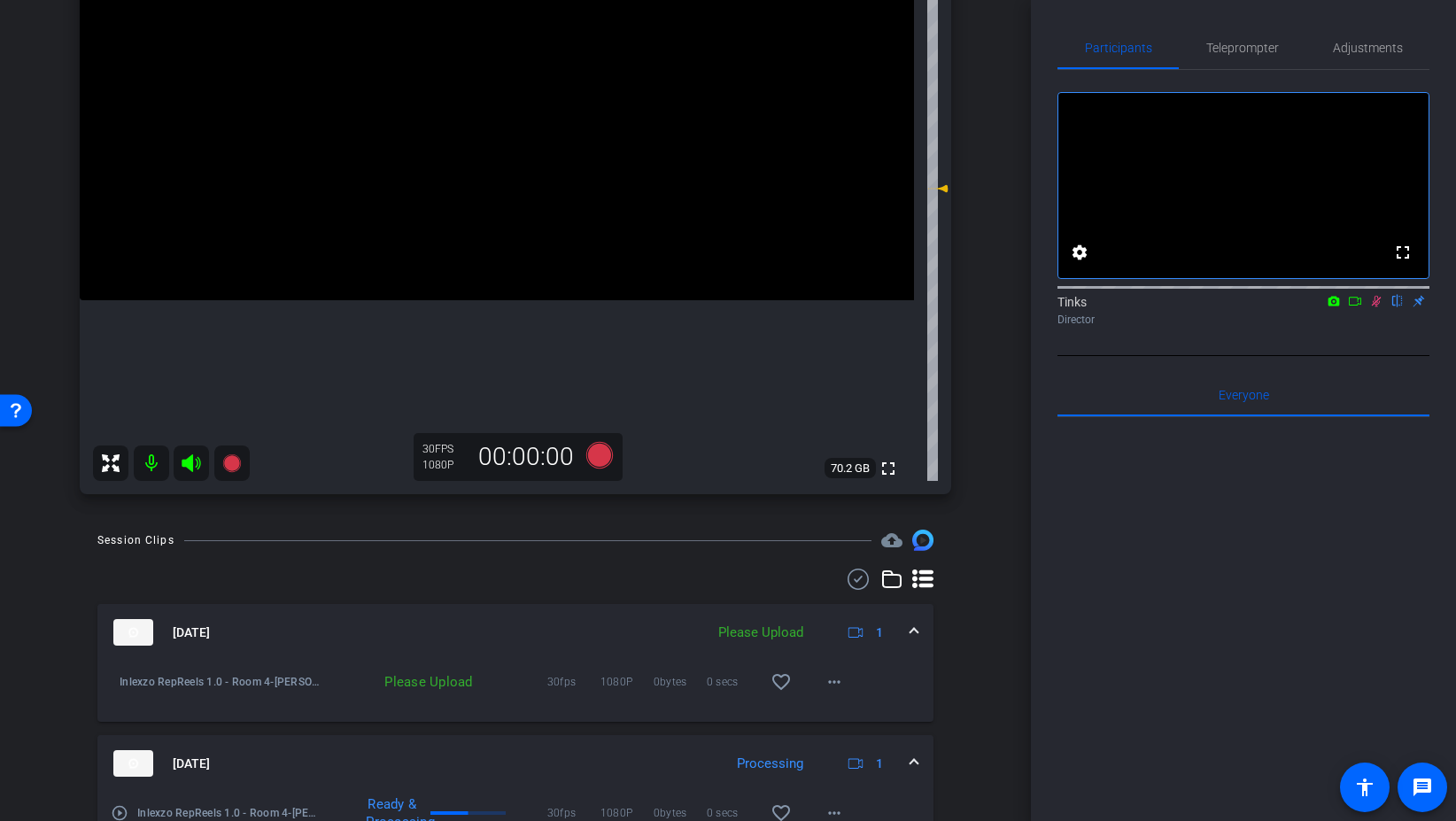
click at [1374, 307] on icon at bounding box center [1376, 300] width 15 height 13
click at [828, 690] on mat-icon "more_horiz" at bounding box center [835, 682] width 21 height 21
click at [856, 716] on span "Upload" at bounding box center [862, 719] width 71 height 21
click at [1231, 46] on span "Teleprompter" at bounding box center [1242, 48] width 73 height 13
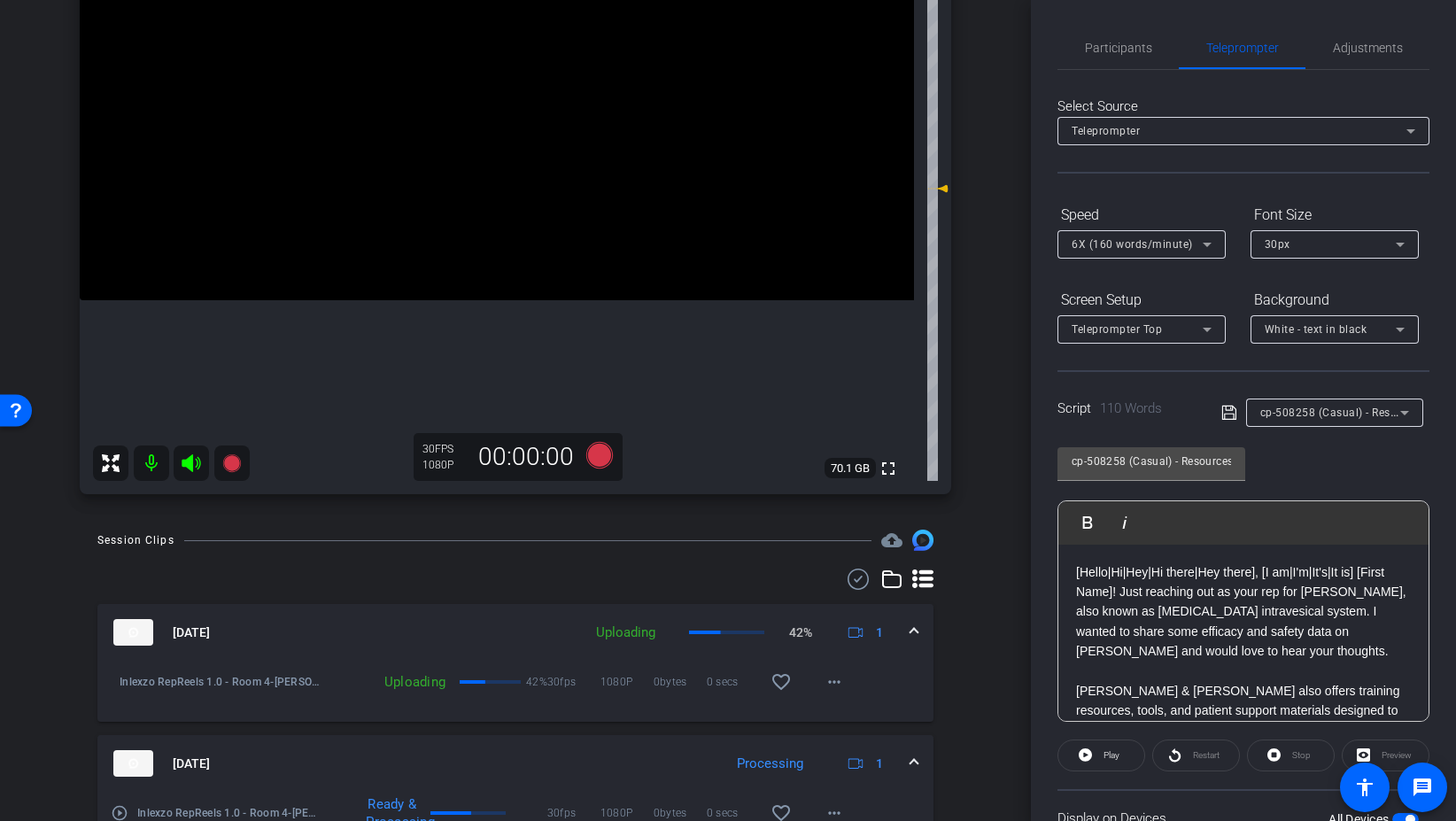
click at [1139, 242] on span "6X (160 words/minute)" at bounding box center [1132, 244] width 121 height 13
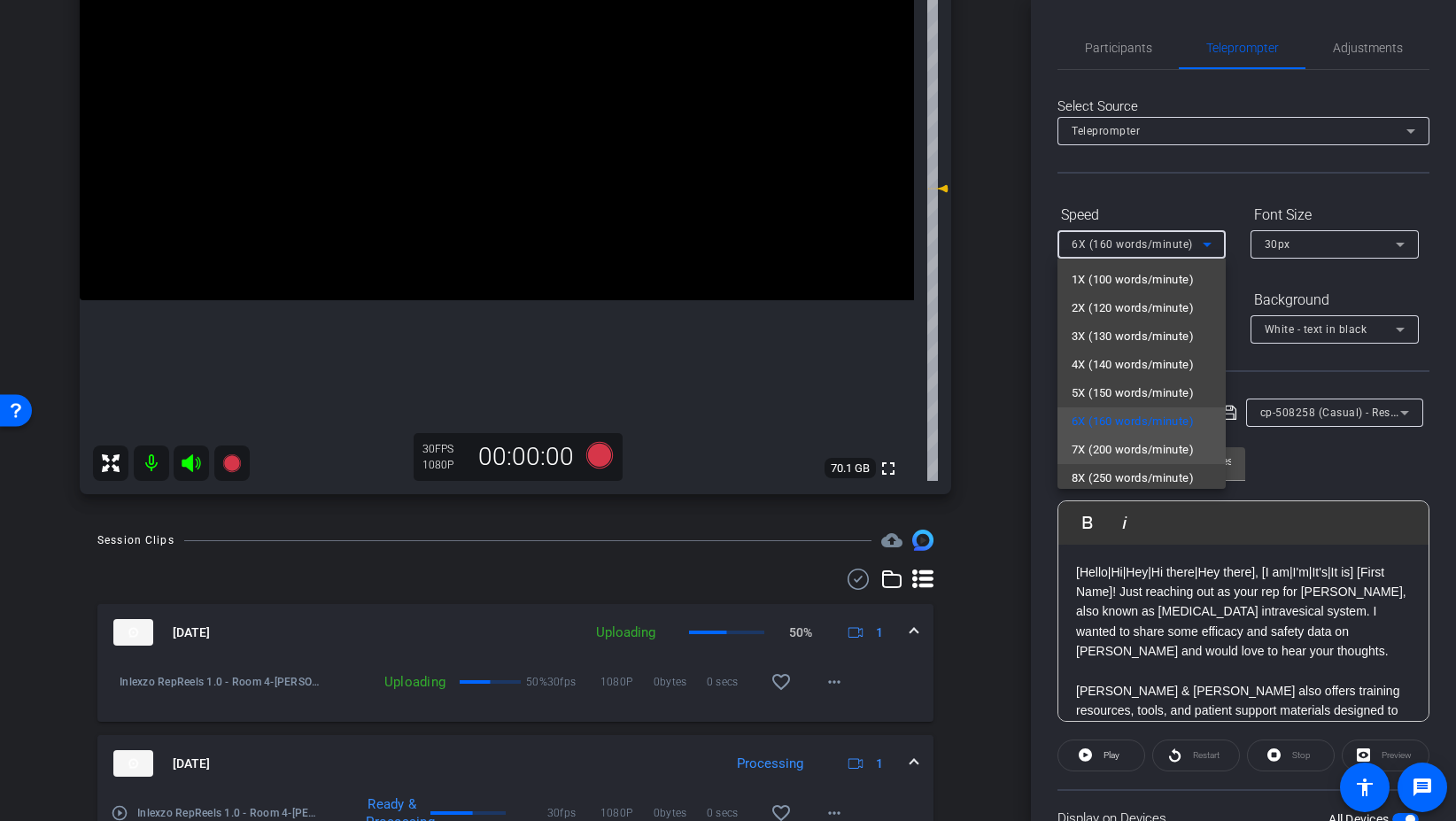
click at [1155, 455] on span "7X (200 words/minute)" at bounding box center [1133, 450] width 122 height 21
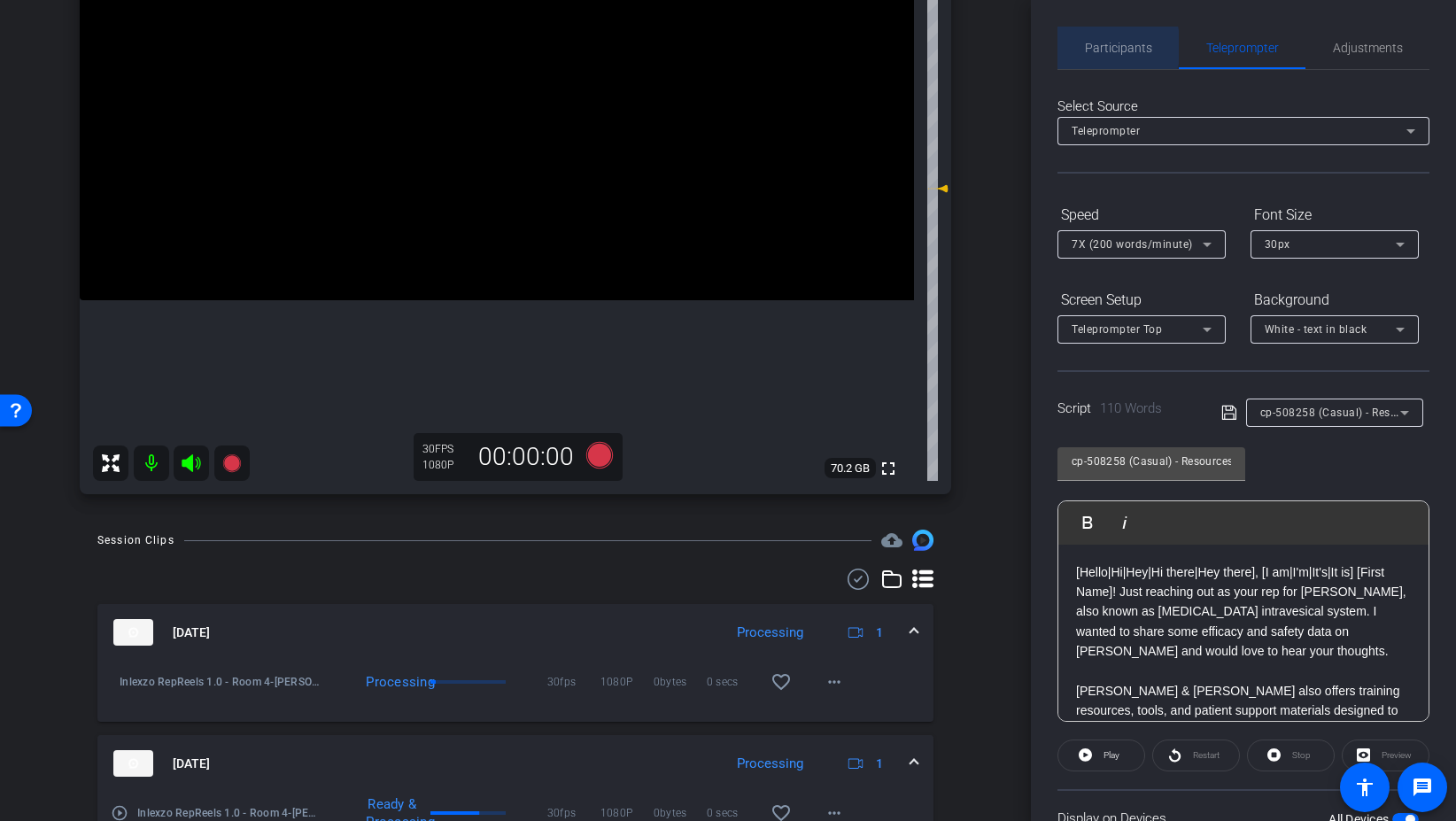
click at [1101, 47] on span "Participants" at bounding box center [1118, 48] width 67 height 13
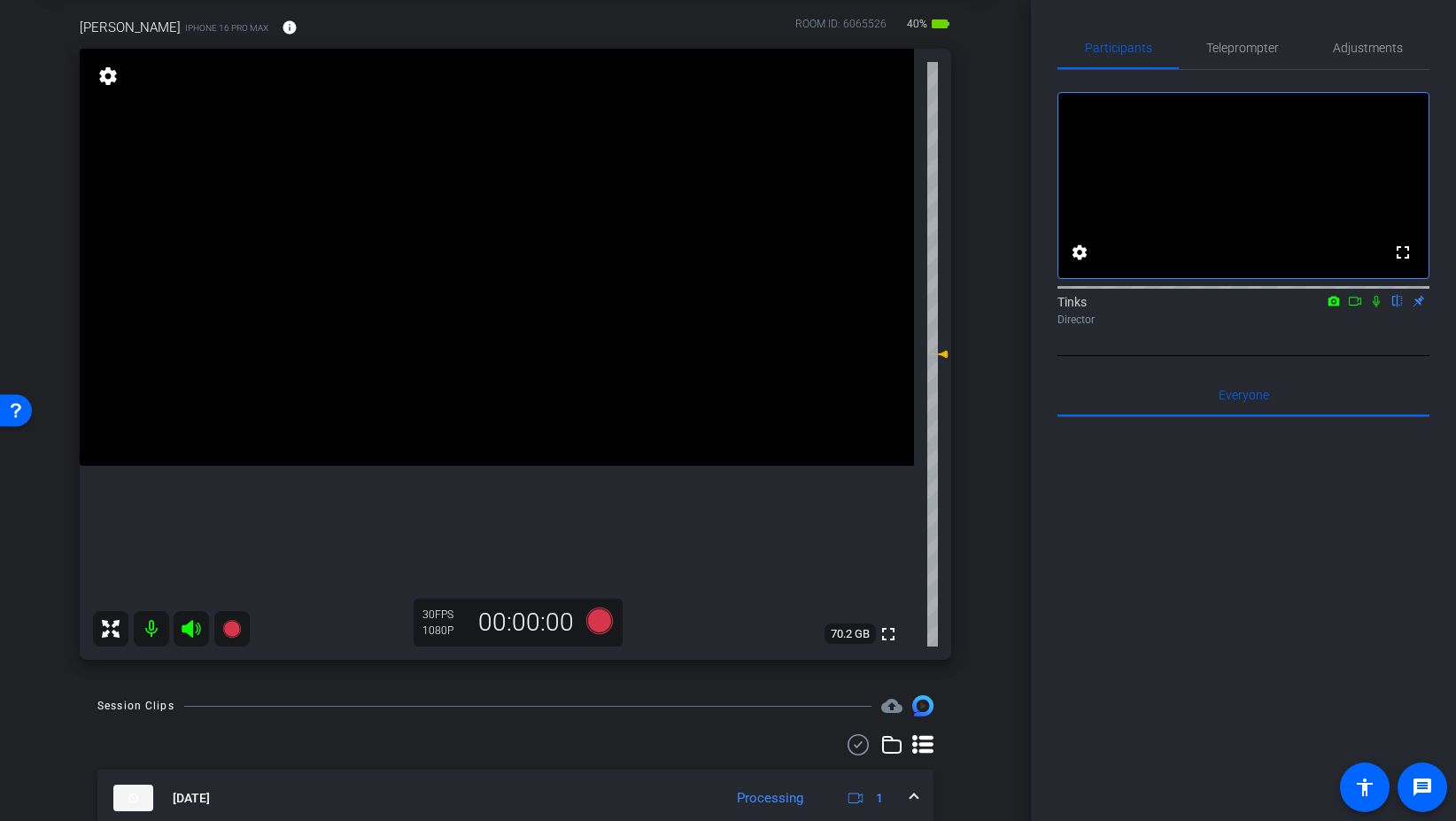
scroll to position [91, 0]
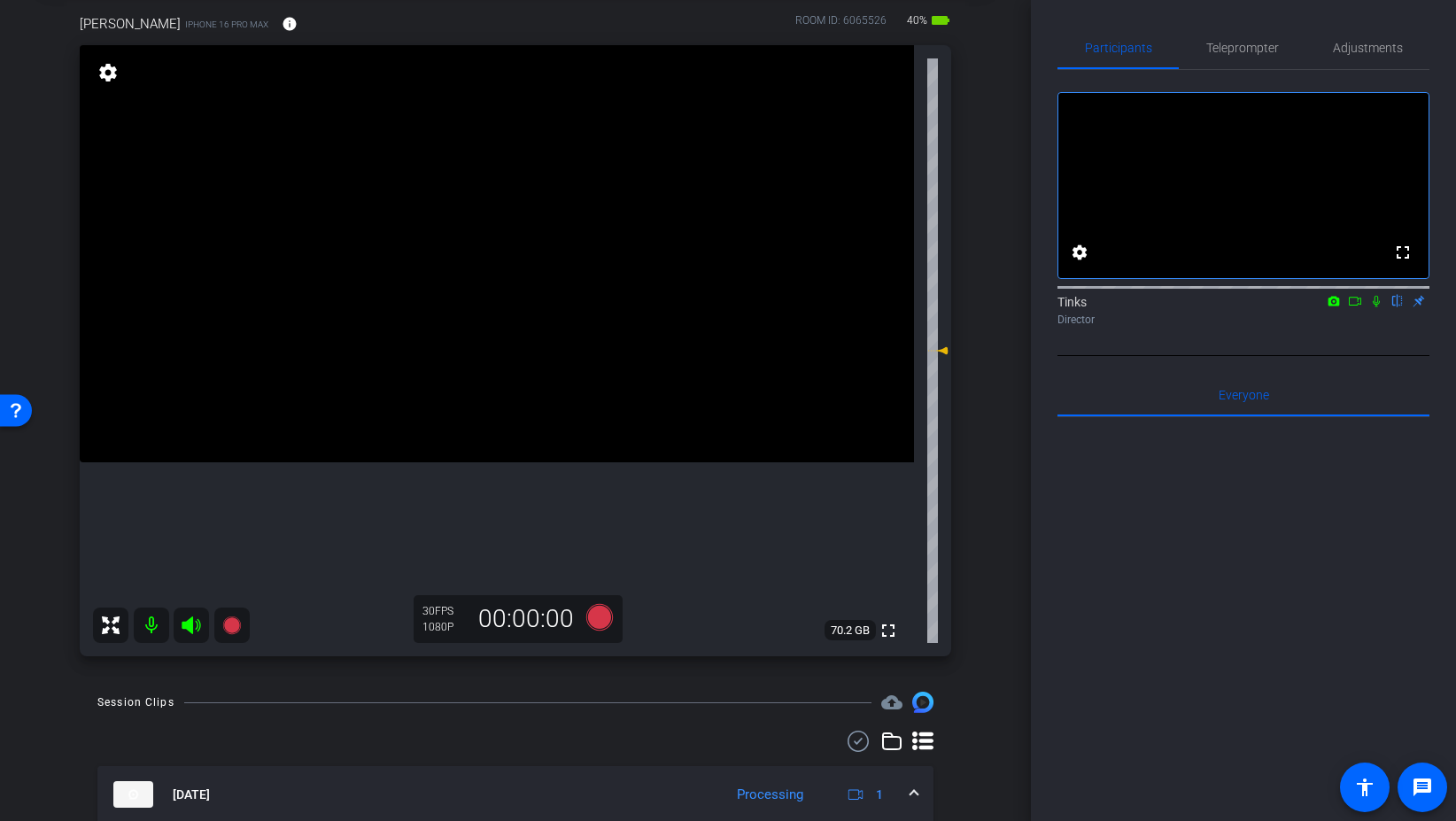
click at [1378, 307] on icon at bounding box center [1376, 301] width 7 height 12
click at [600, 614] on icon at bounding box center [599, 617] width 26 height 26
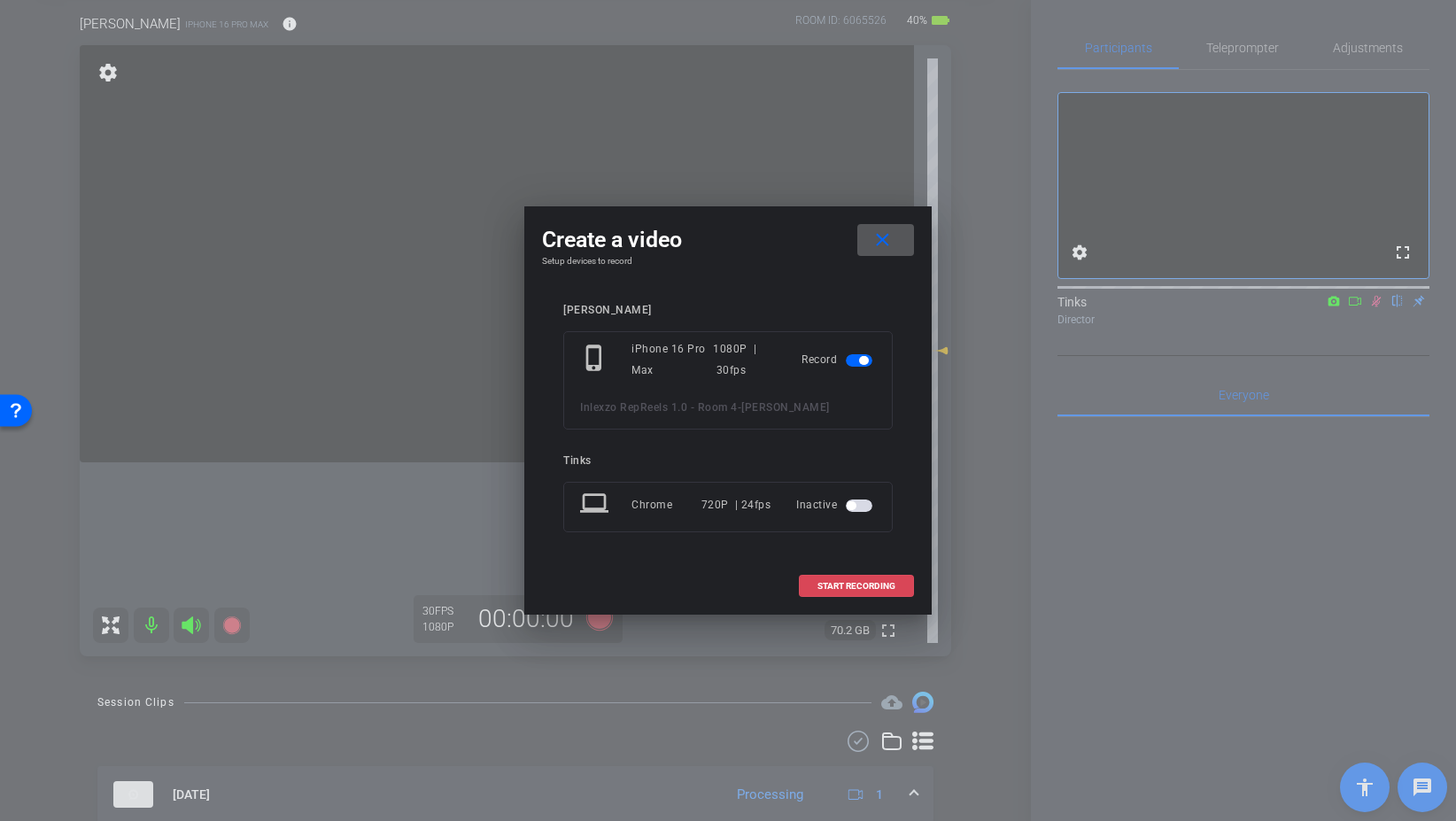
click at [890, 582] on span "START RECORDING" at bounding box center [856, 586] width 78 height 9
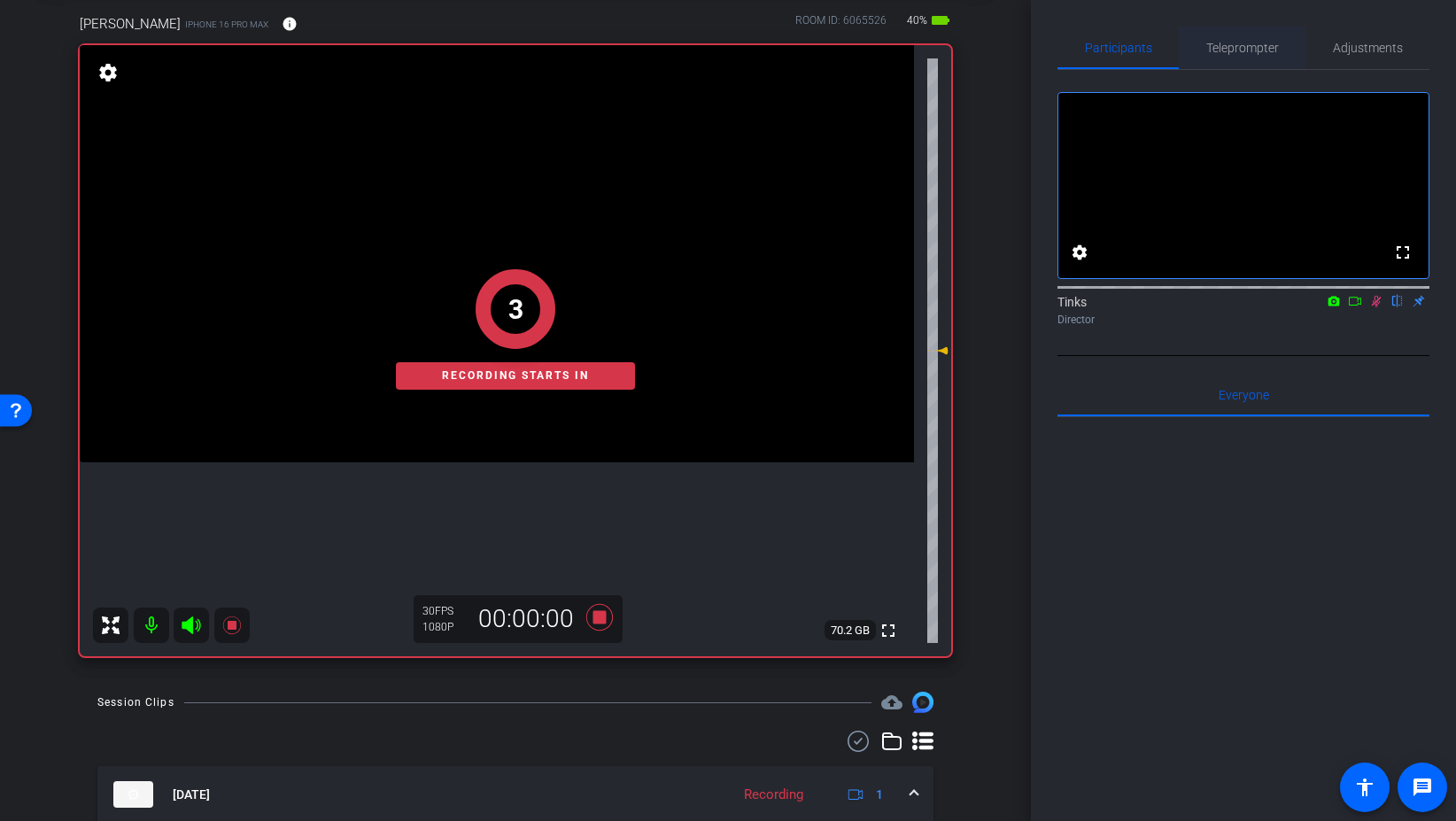
click at [1241, 33] on span "Teleprompter" at bounding box center [1242, 48] width 73 height 43
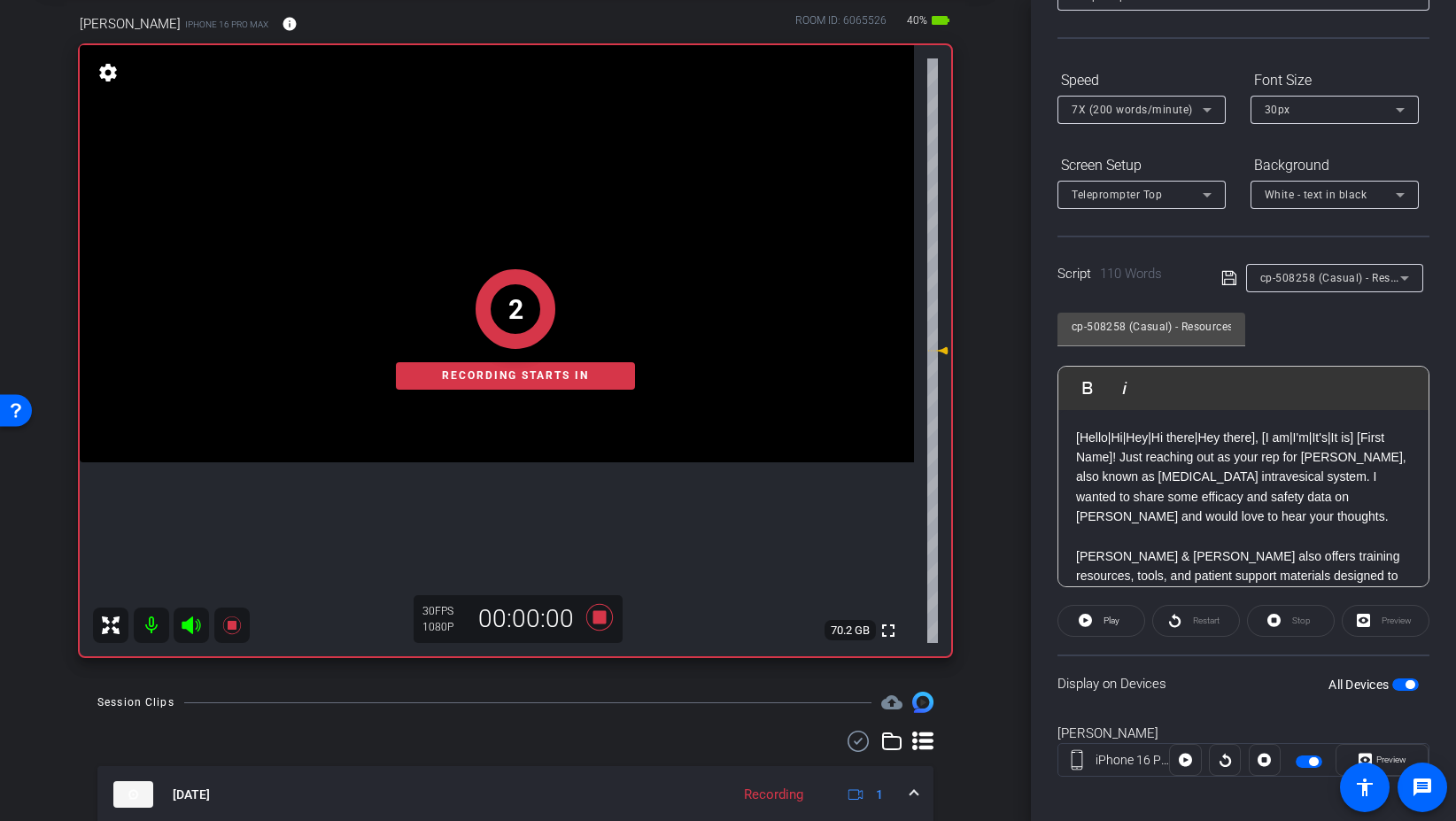
scroll to position [147, 0]
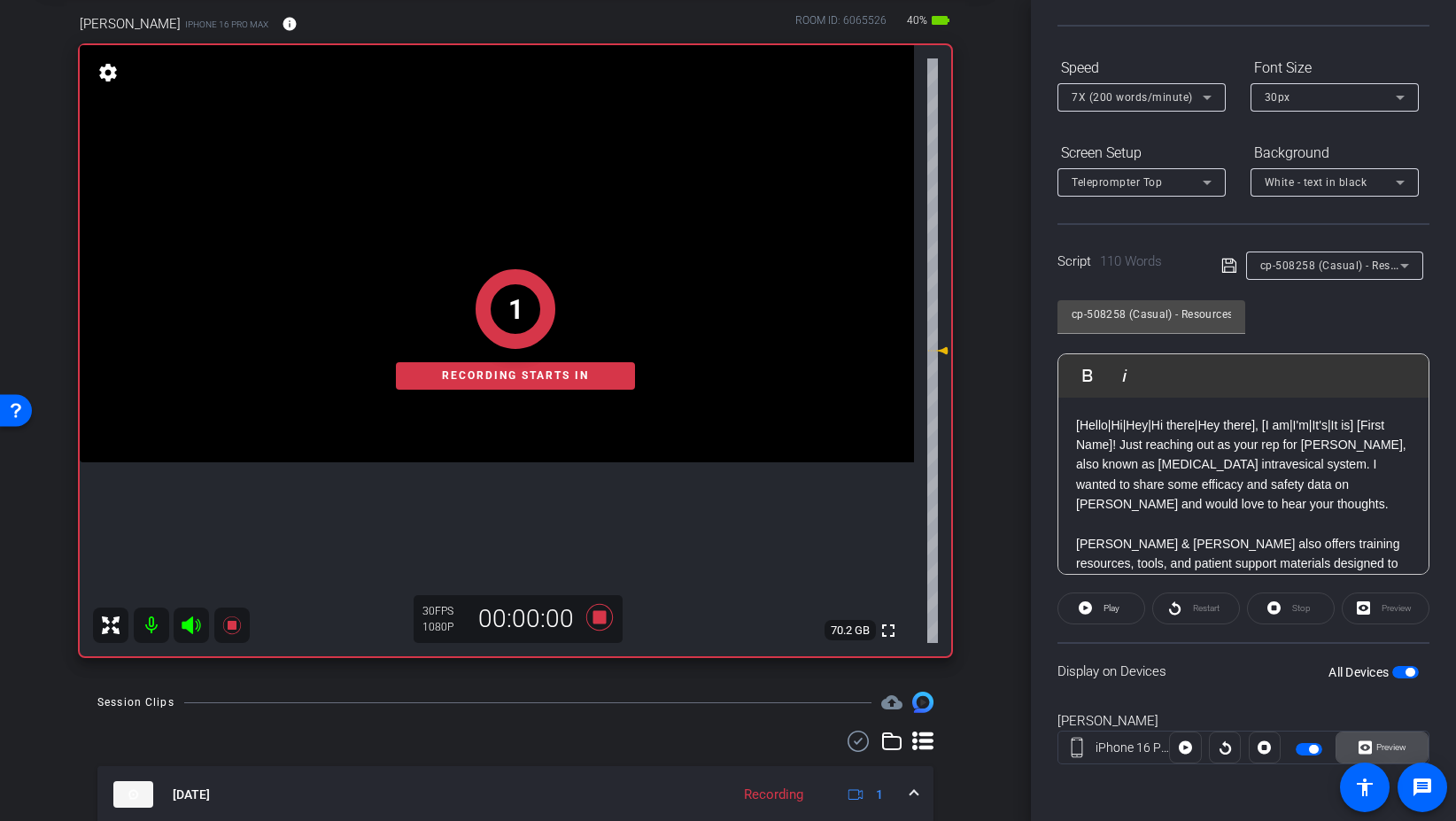
click at [1398, 751] on span "Preview" at bounding box center [1391, 747] width 30 height 10
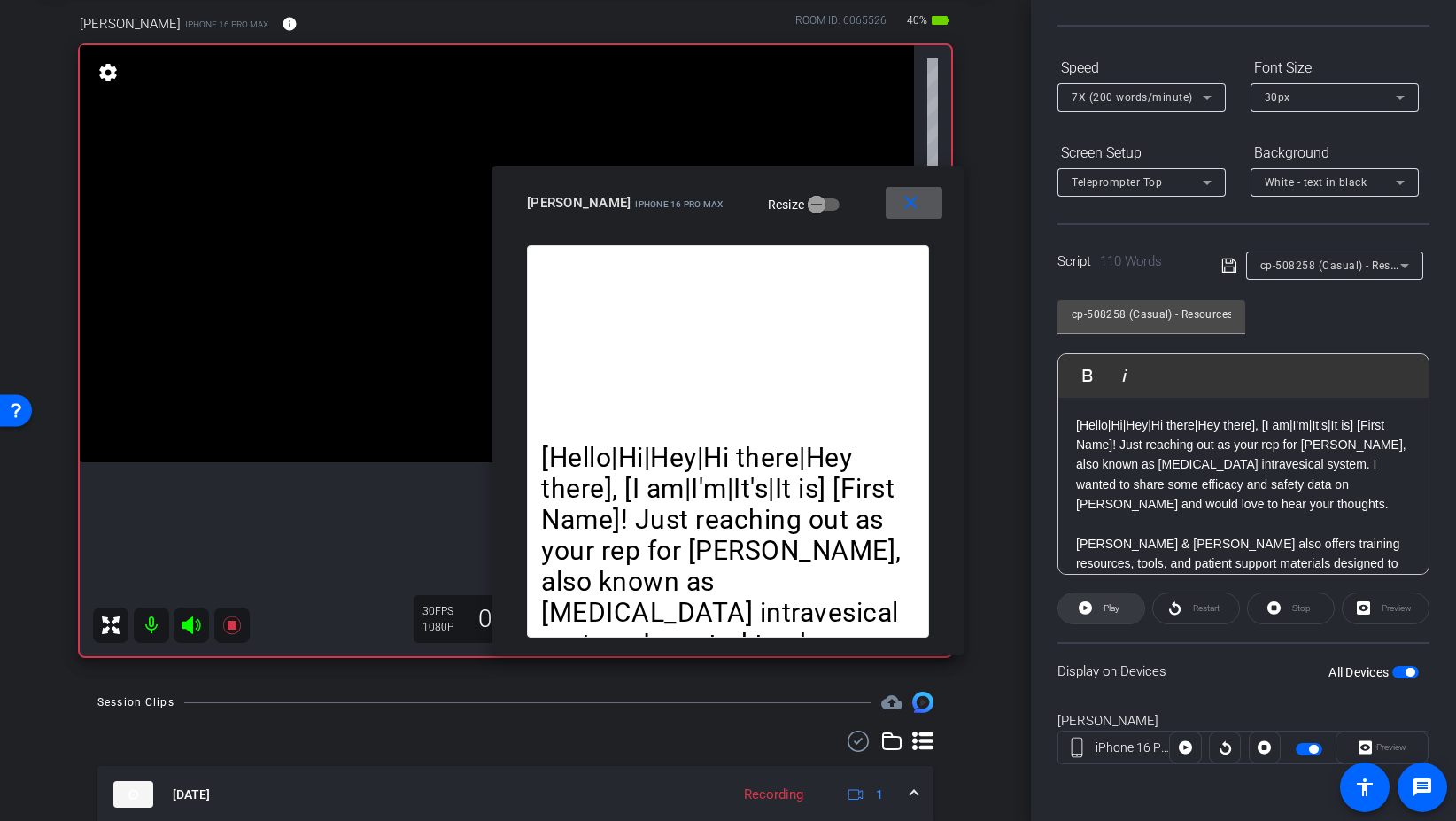
click at [1109, 620] on span at bounding box center [1101, 608] width 86 height 43
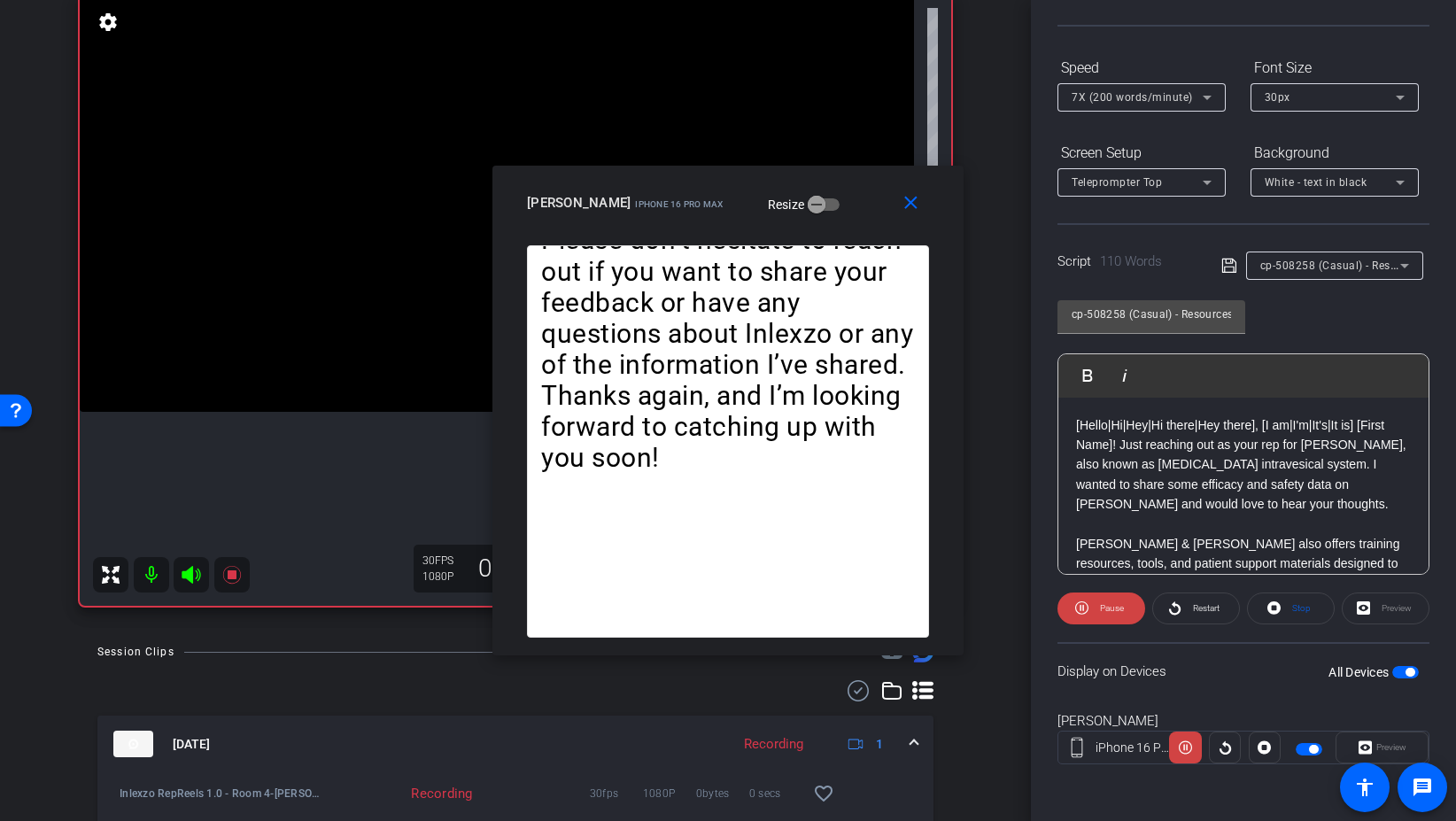
scroll to position [130, 0]
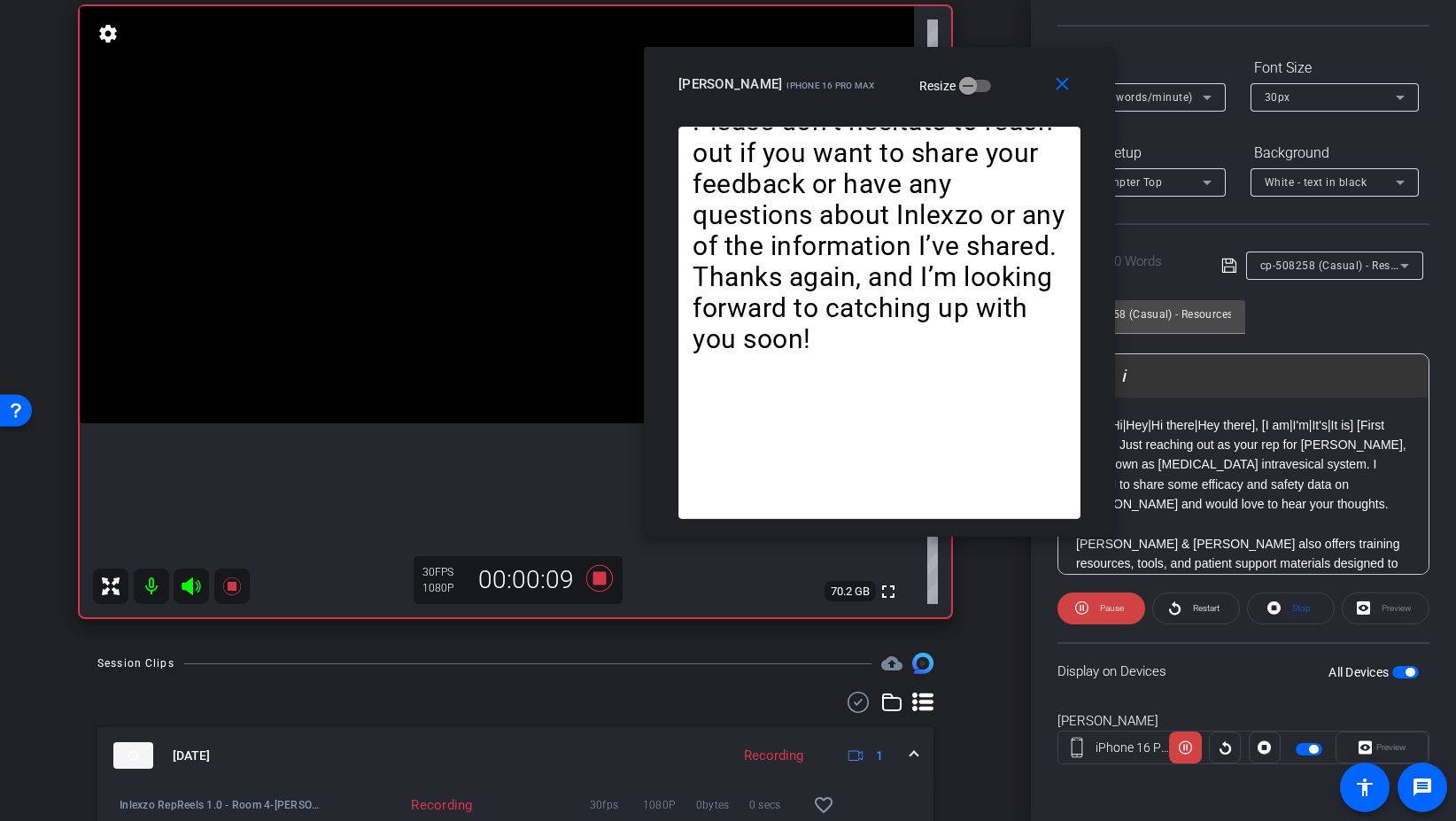
drag, startPoint x: 831, startPoint y: 191, endPoint x: 984, endPoint y: 70, distance: 195.1
click at [984, 70] on div "Ryan Fox iPhone 16 Pro Max Resize" at bounding box center [885, 84] width 415 height 32
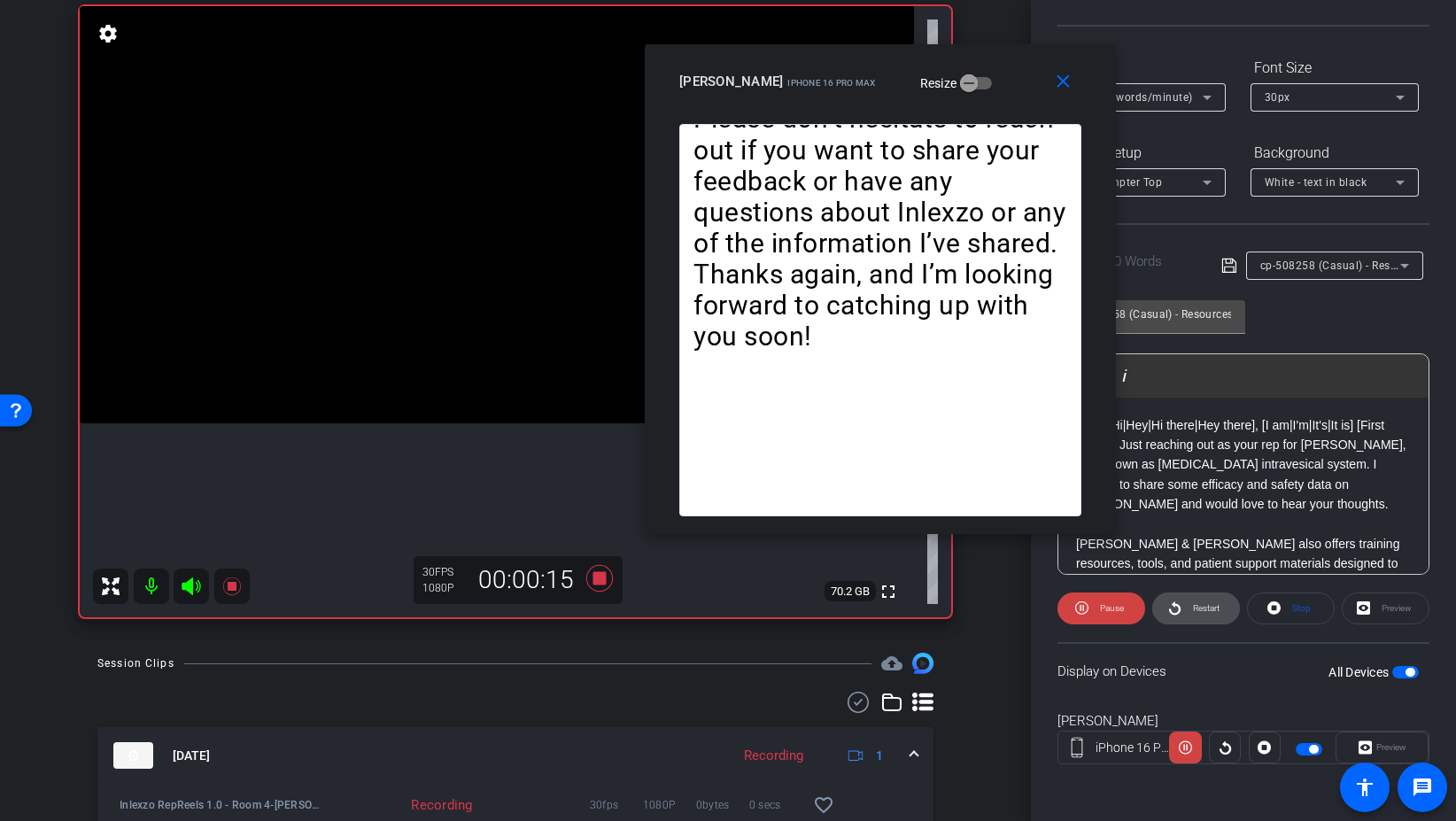
click at [1184, 599] on span at bounding box center [1196, 608] width 86 height 43
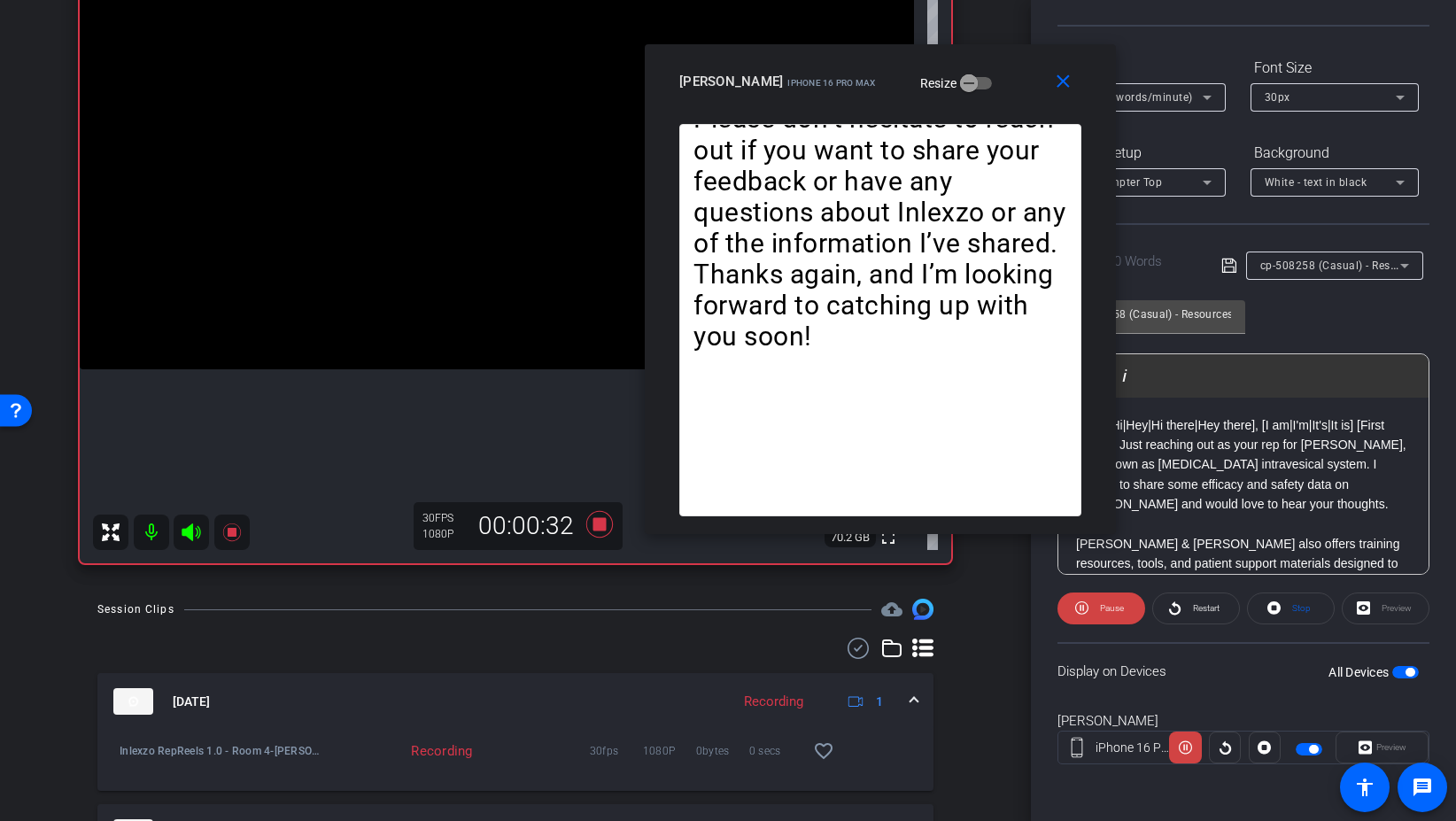
scroll to position [175, 0]
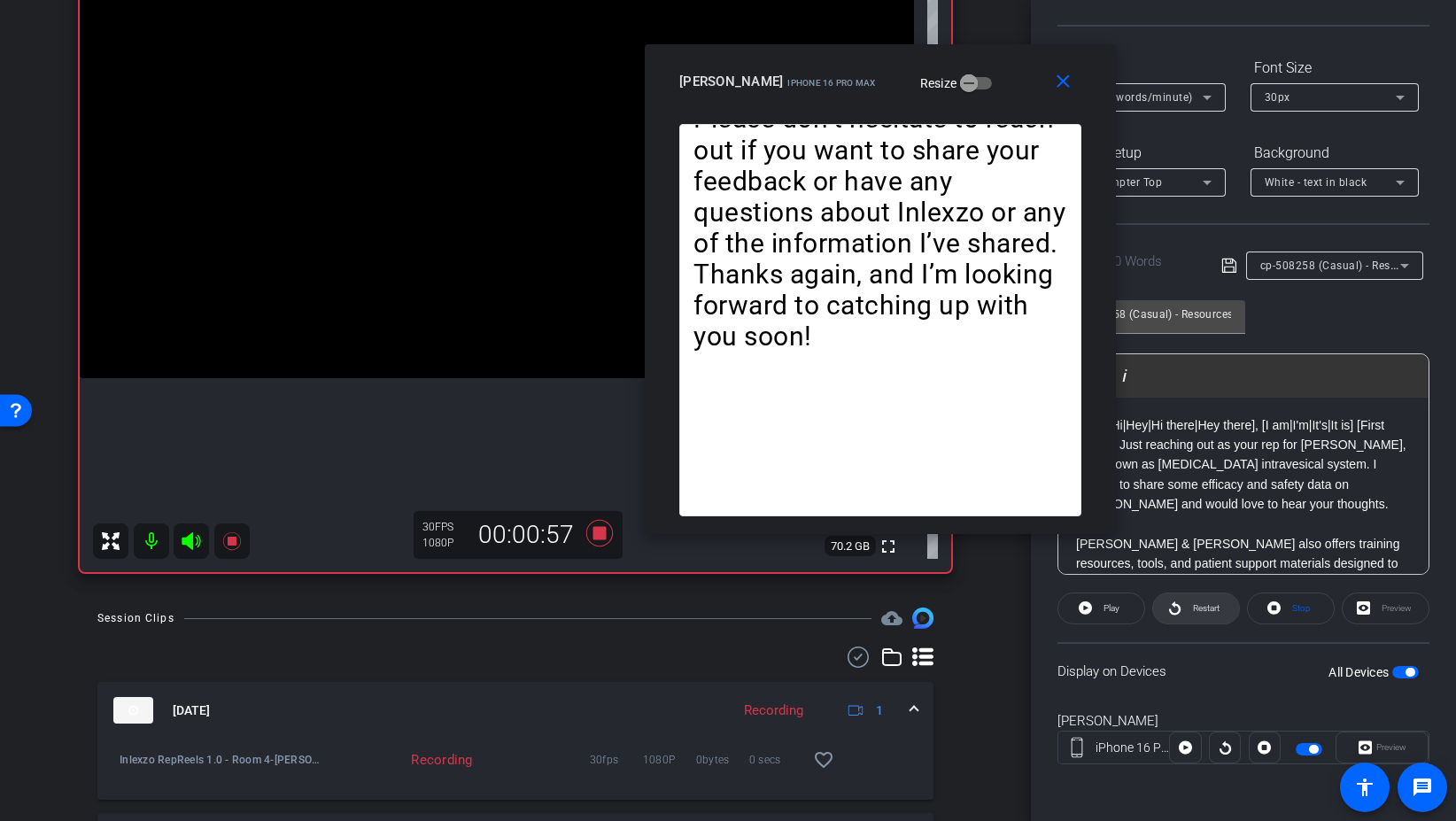
click at [1172, 604] on icon at bounding box center [1175, 608] width 12 height 14
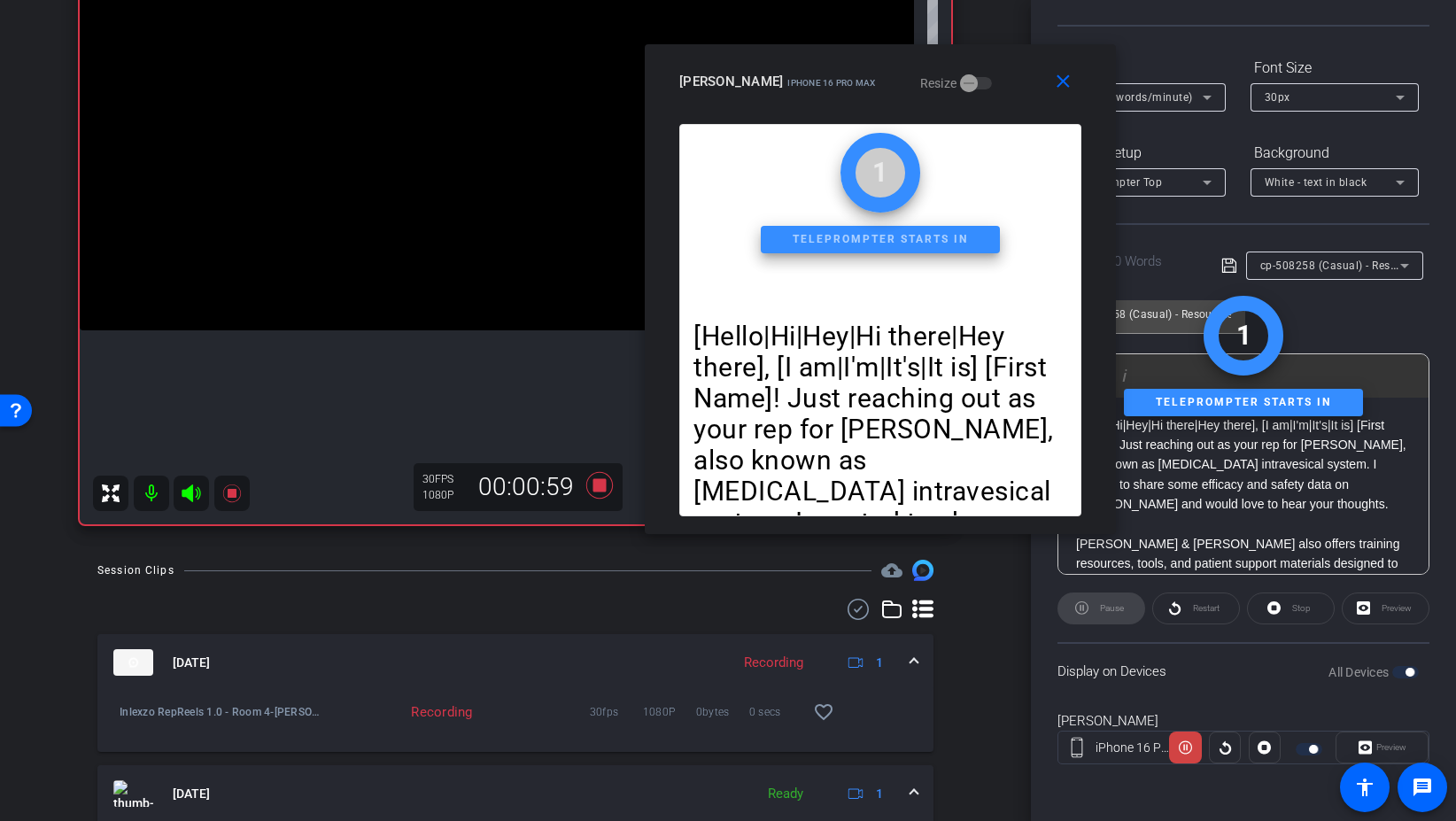
scroll to position [193, 0]
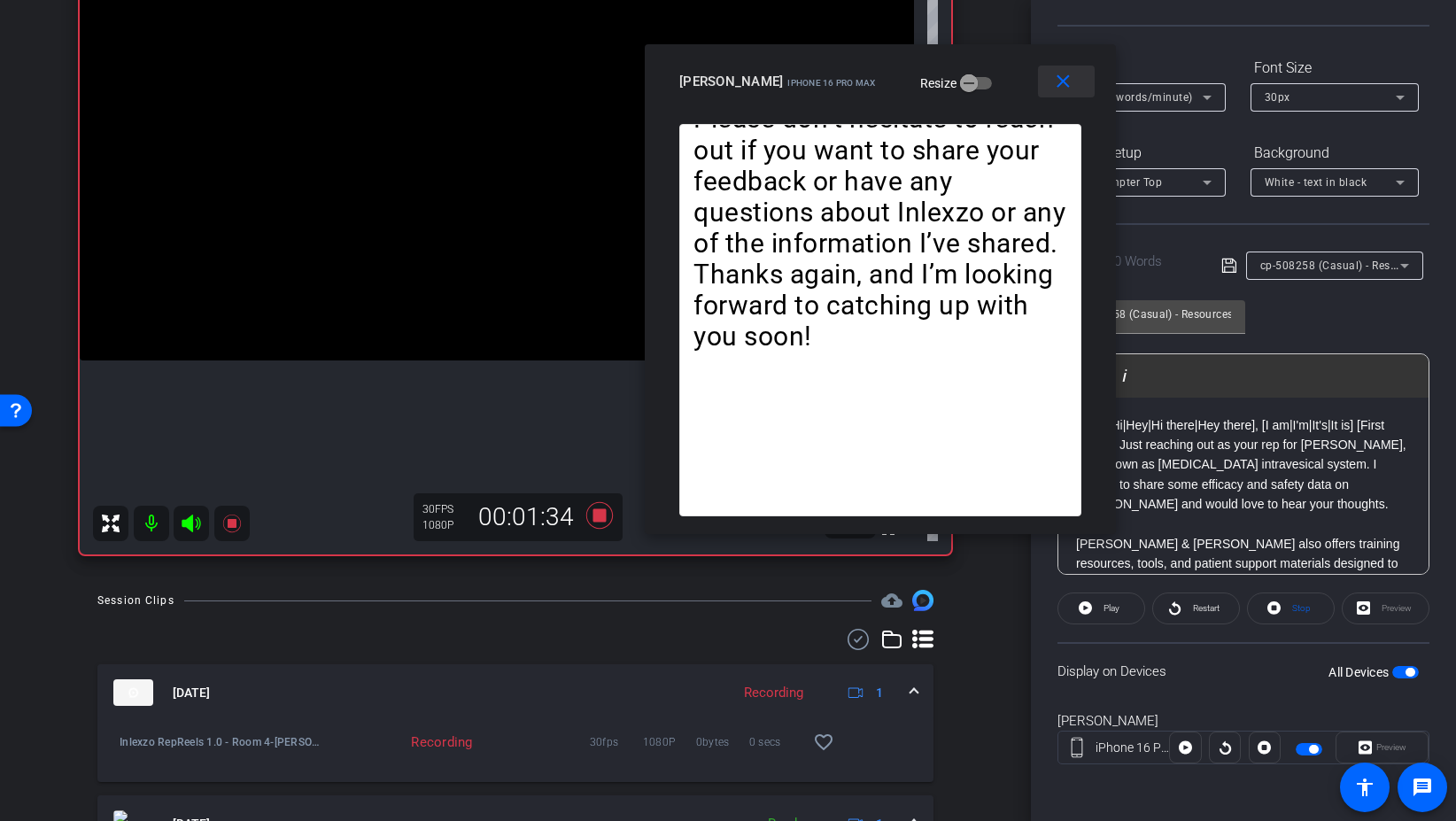
click at [1060, 85] on mat-icon "close" at bounding box center [1063, 82] width 22 height 22
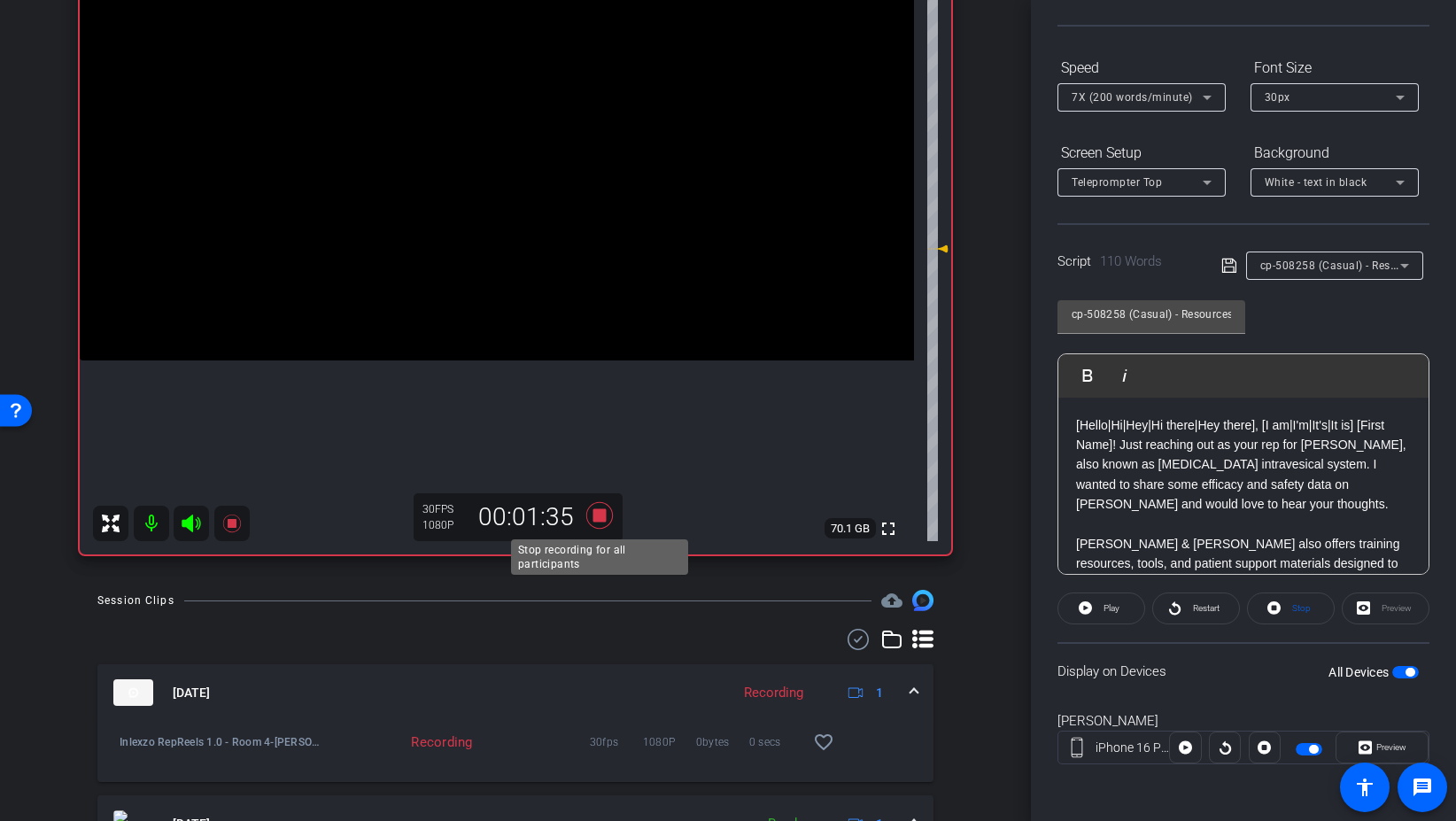
click at [592, 524] on icon at bounding box center [600, 515] width 43 height 32
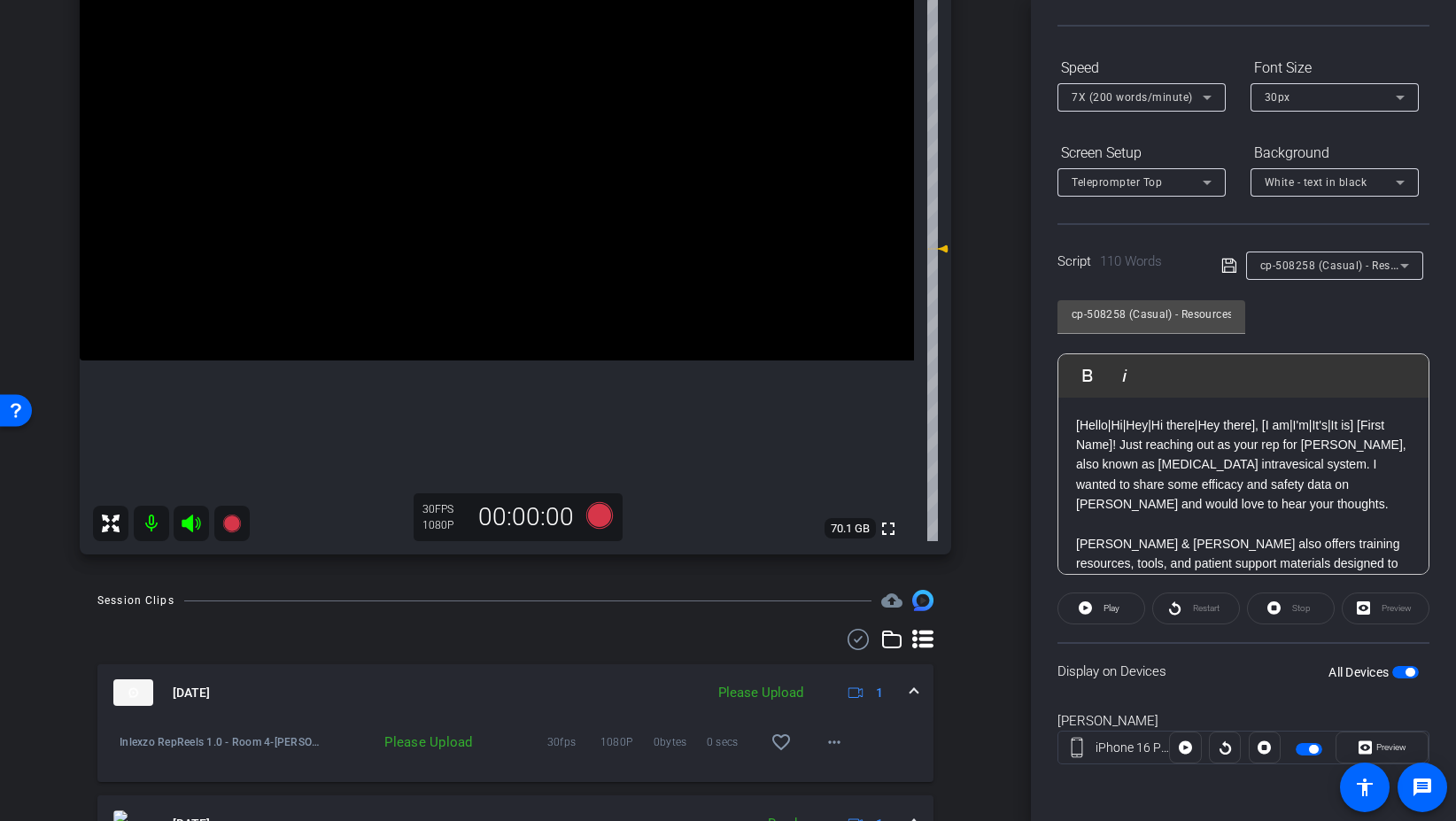
scroll to position [0, 0]
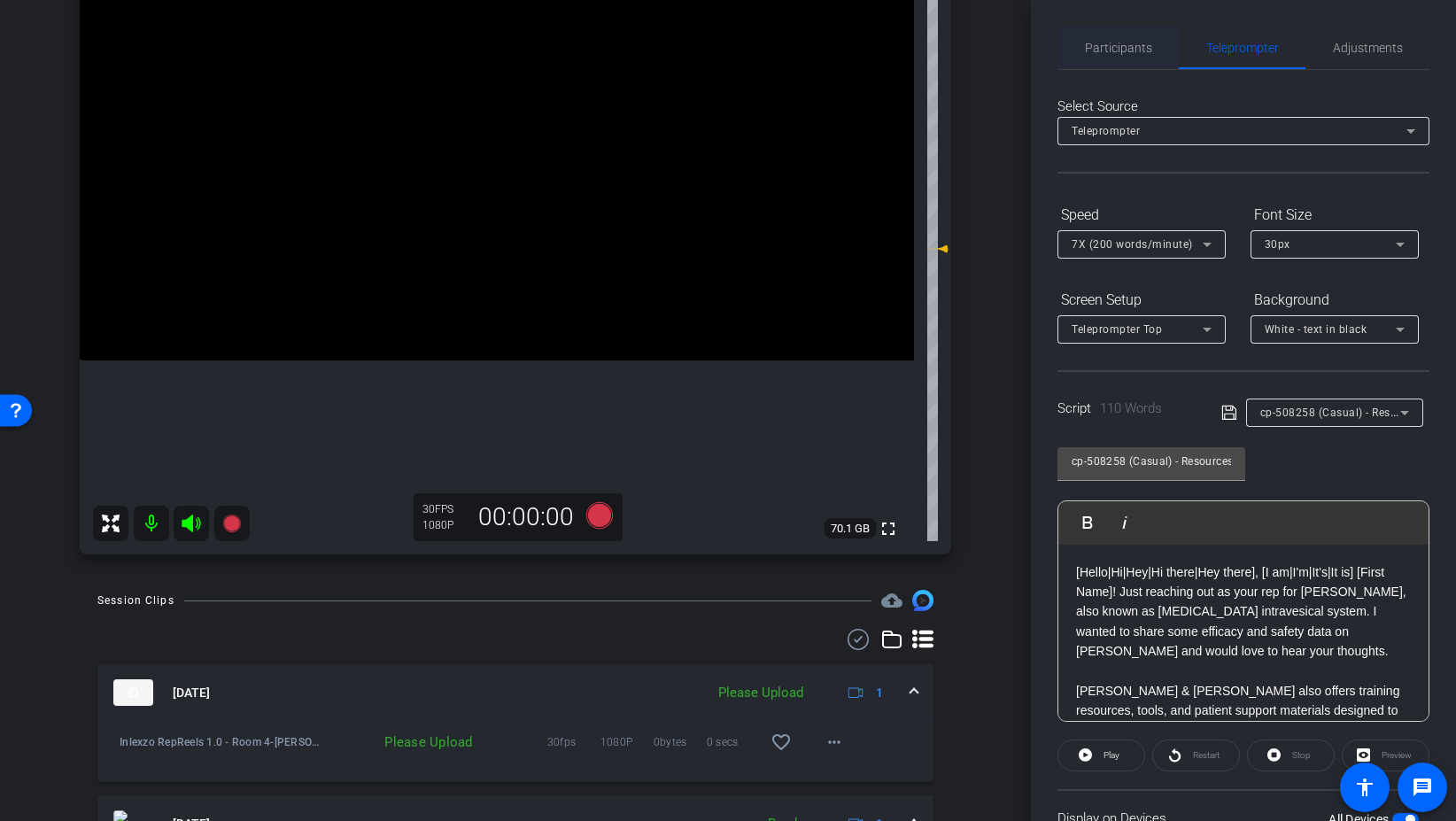
click at [1111, 55] on span "Participants" at bounding box center [1118, 48] width 67 height 43
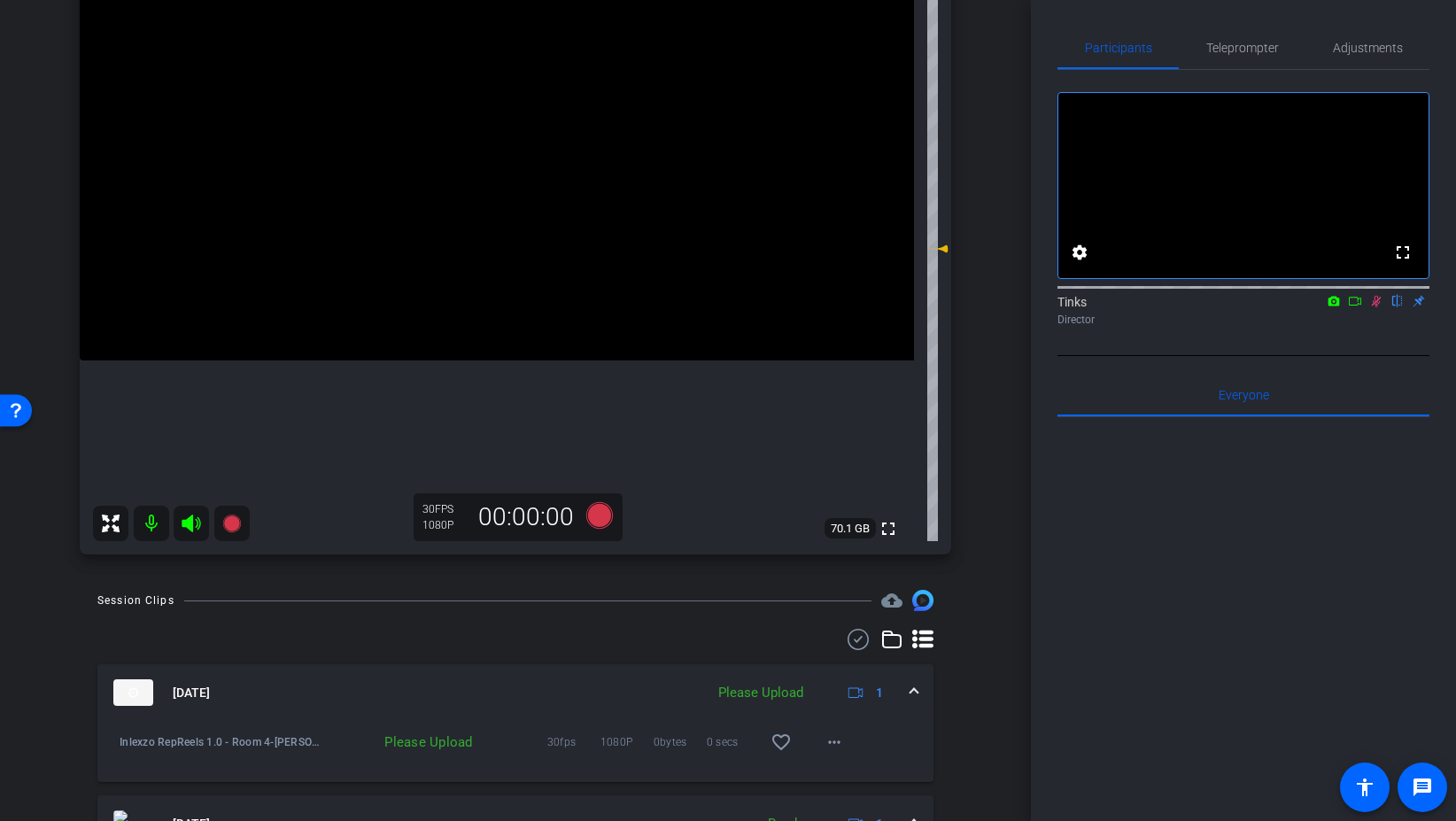
click at [1381, 307] on icon at bounding box center [1376, 300] width 15 height 13
click at [836, 735] on mat-icon "more_horiz" at bounding box center [835, 742] width 21 height 21
click at [858, 659] on span "Upload" at bounding box center [862, 662] width 71 height 21
click at [1377, 307] on icon at bounding box center [1376, 301] width 7 height 12
click at [599, 515] on icon at bounding box center [599, 515] width 26 height 26
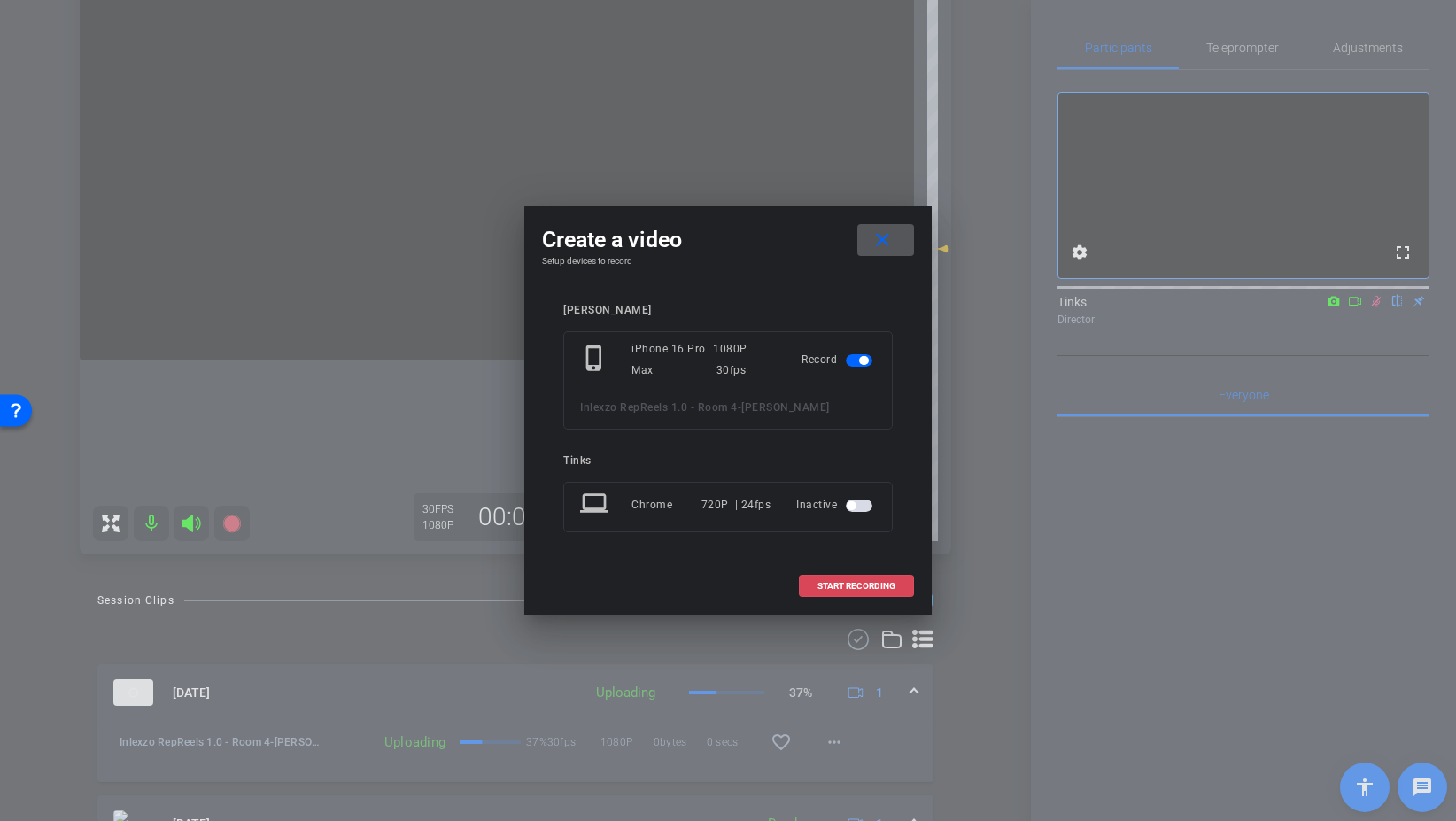
click at [895, 589] on span at bounding box center [856, 586] width 114 height 43
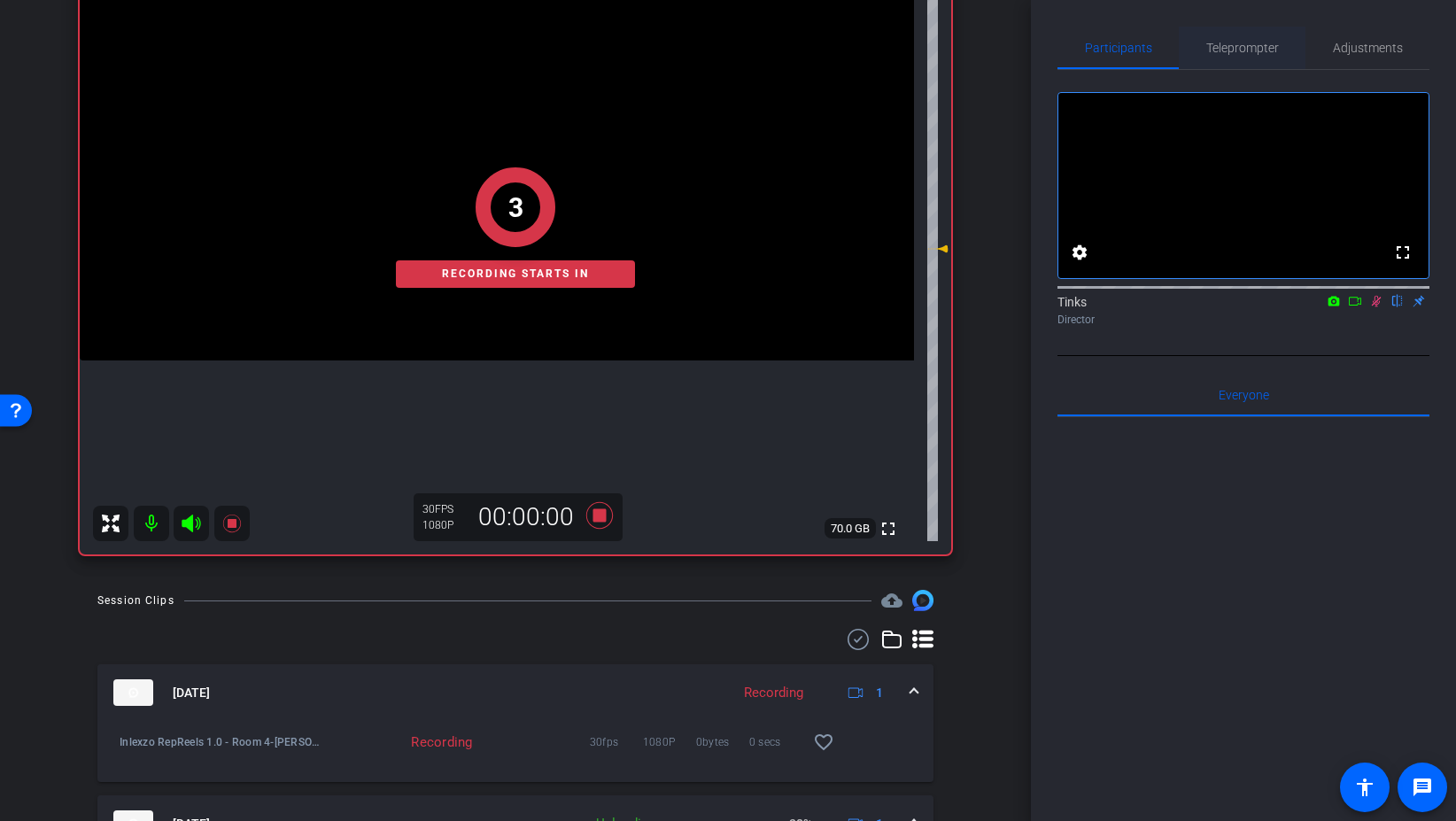
click at [1233, 48] on span "Teleprompter" at bounding box center [1242, 48] width 73 height 13
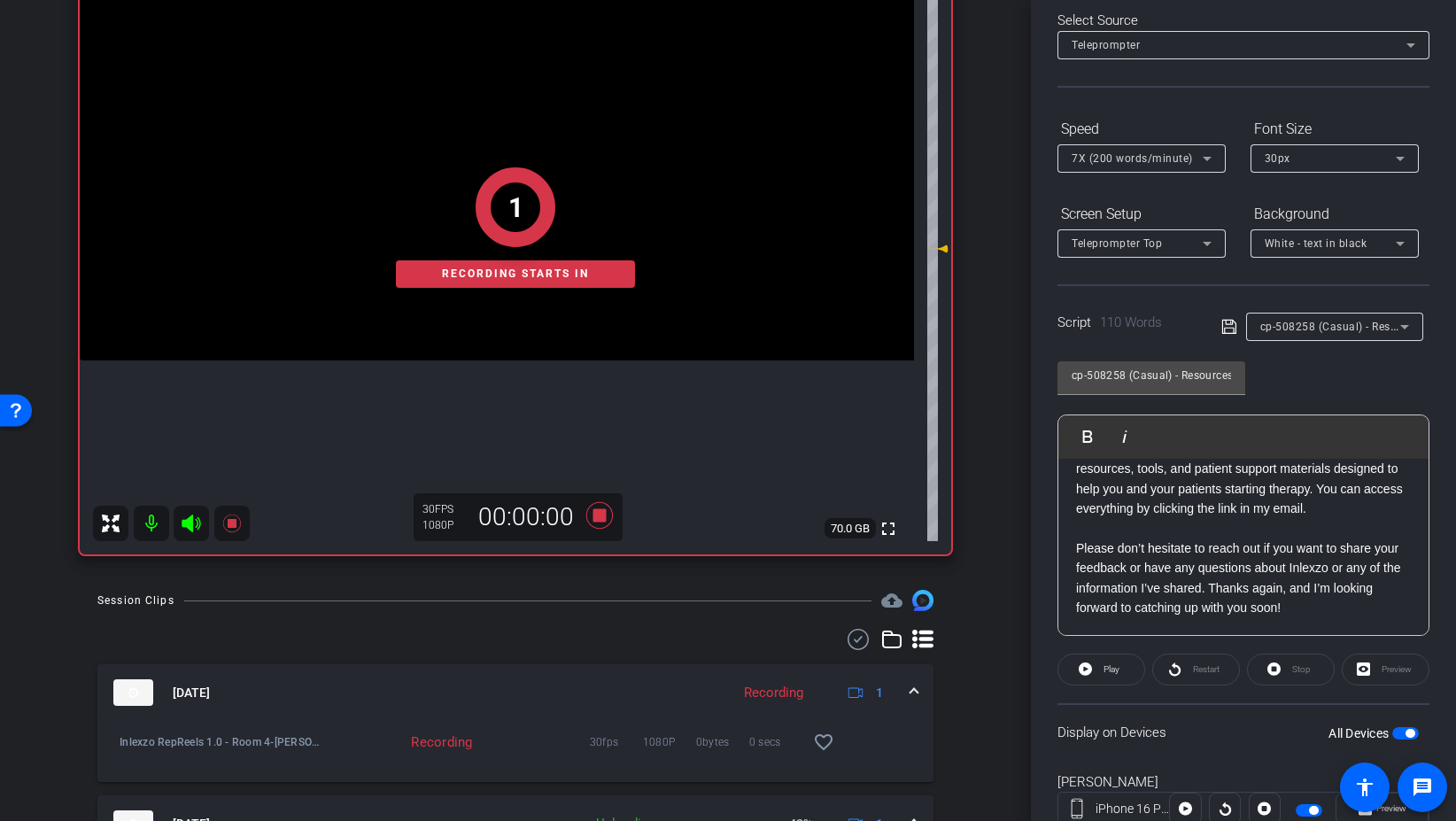
scroll to position [147, 0]
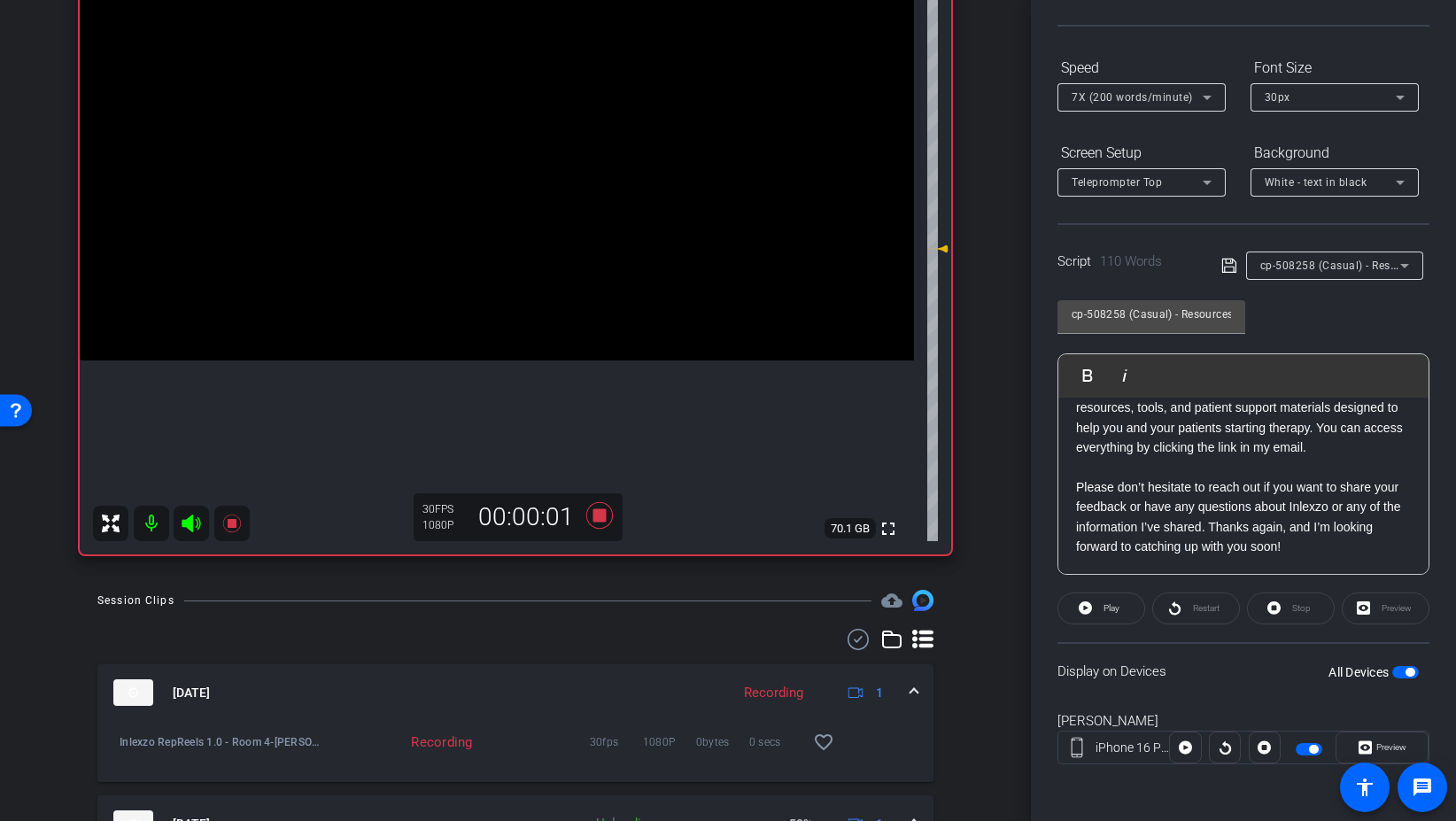
click at [1376, 604] on div "Preview" at bounding box center [1386, 608] width 87 height 32
click at [1389, 755] on span "Preview" at bounding box center [1390, 747] width 35 height 25
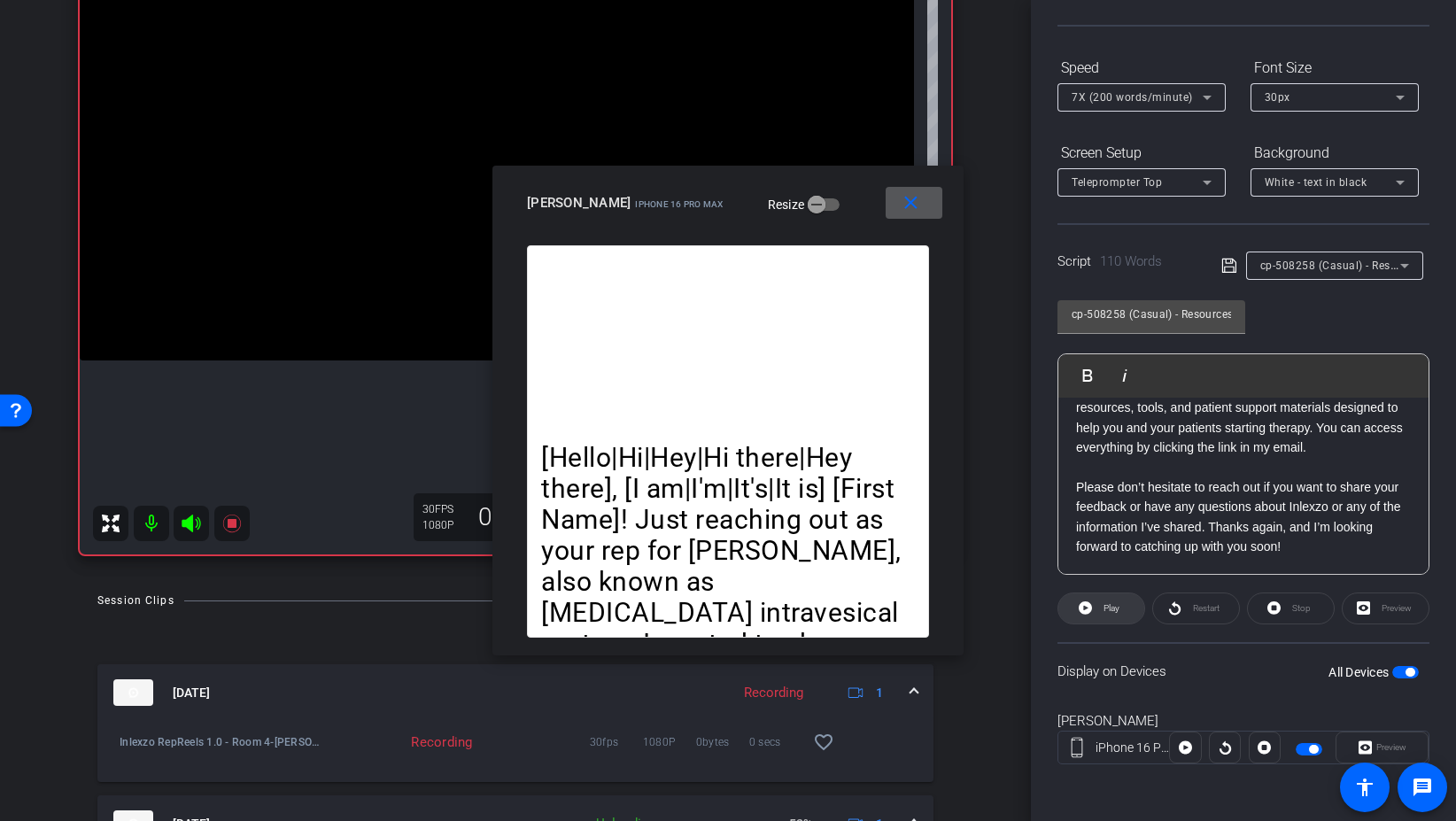
click at [1115, 604] on span "Play" at bounding box center [1112, 608] width 16 height 10
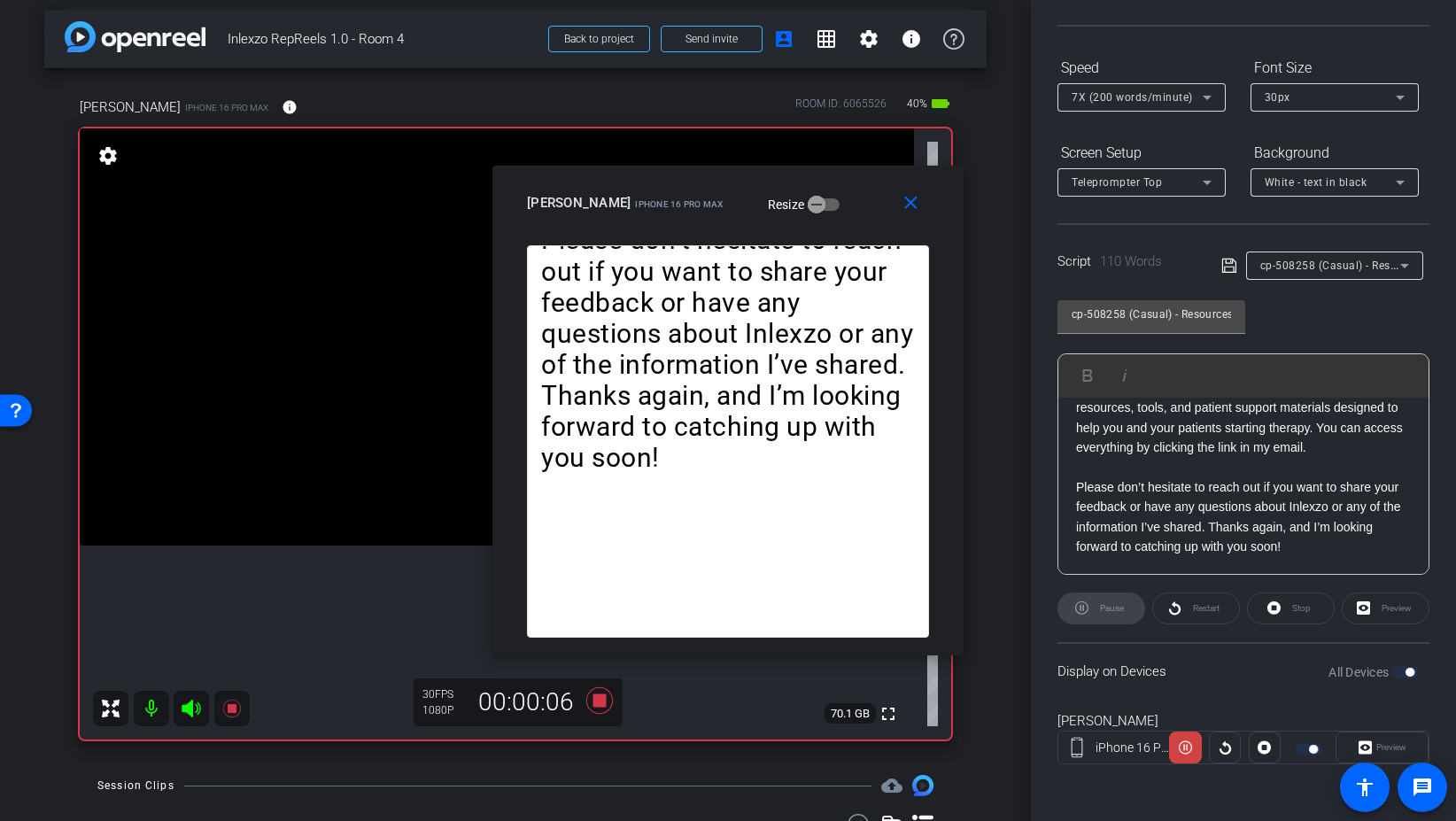
scroll to position [0, 0]
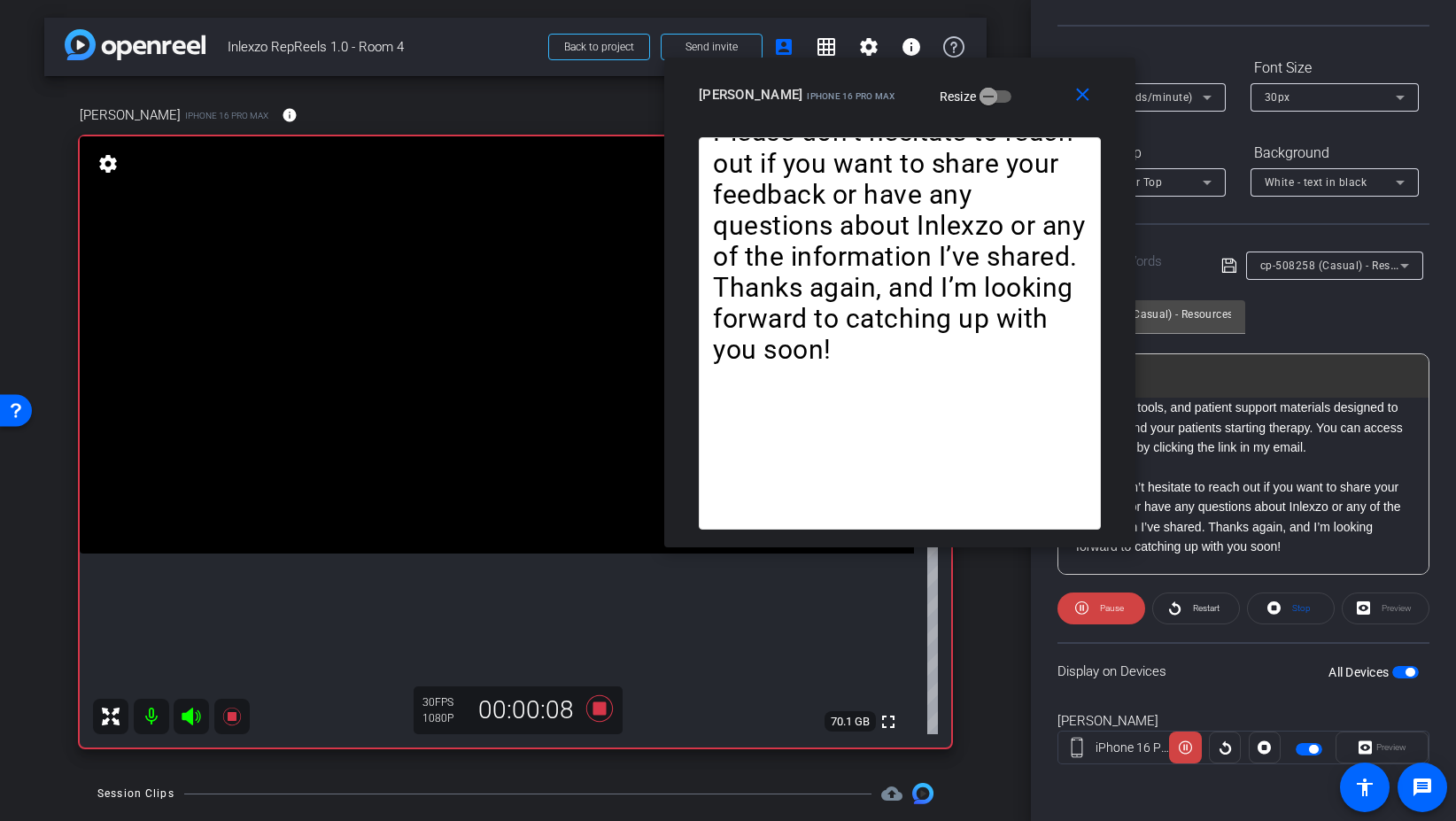
drag, startPoint x: 826, startPoint y: 199, endPoint x: 1010, endPoint y: 91, distance: 213.4
click at [1010, 91] on div "Ryan Fox iPhone 16 Pro Max Resize" at bounding box center [906, 94] width 415 height 32
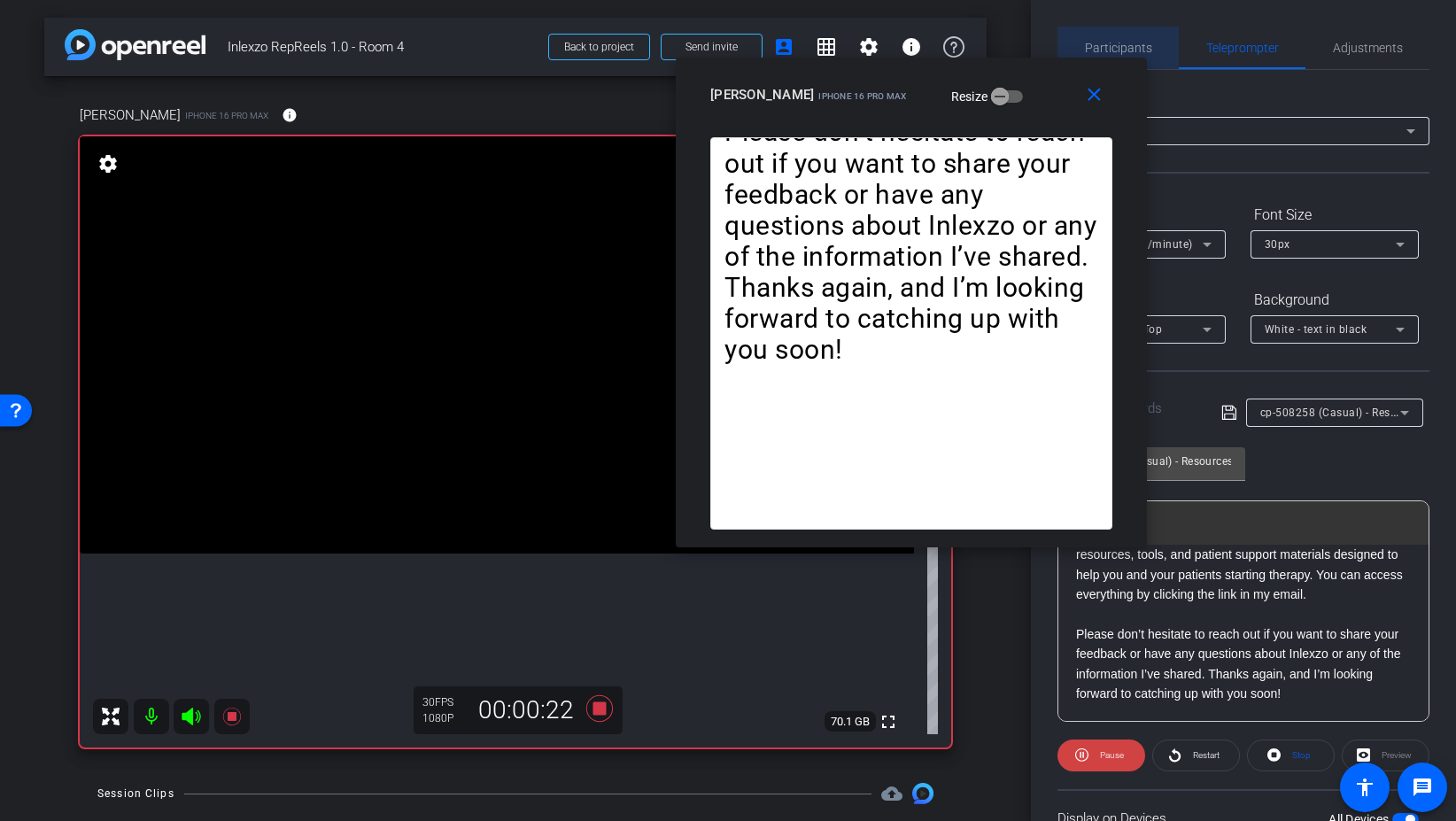
click at [1136, 44] on span "Participants" at bounding box center [1118, 48] width 67 height 13
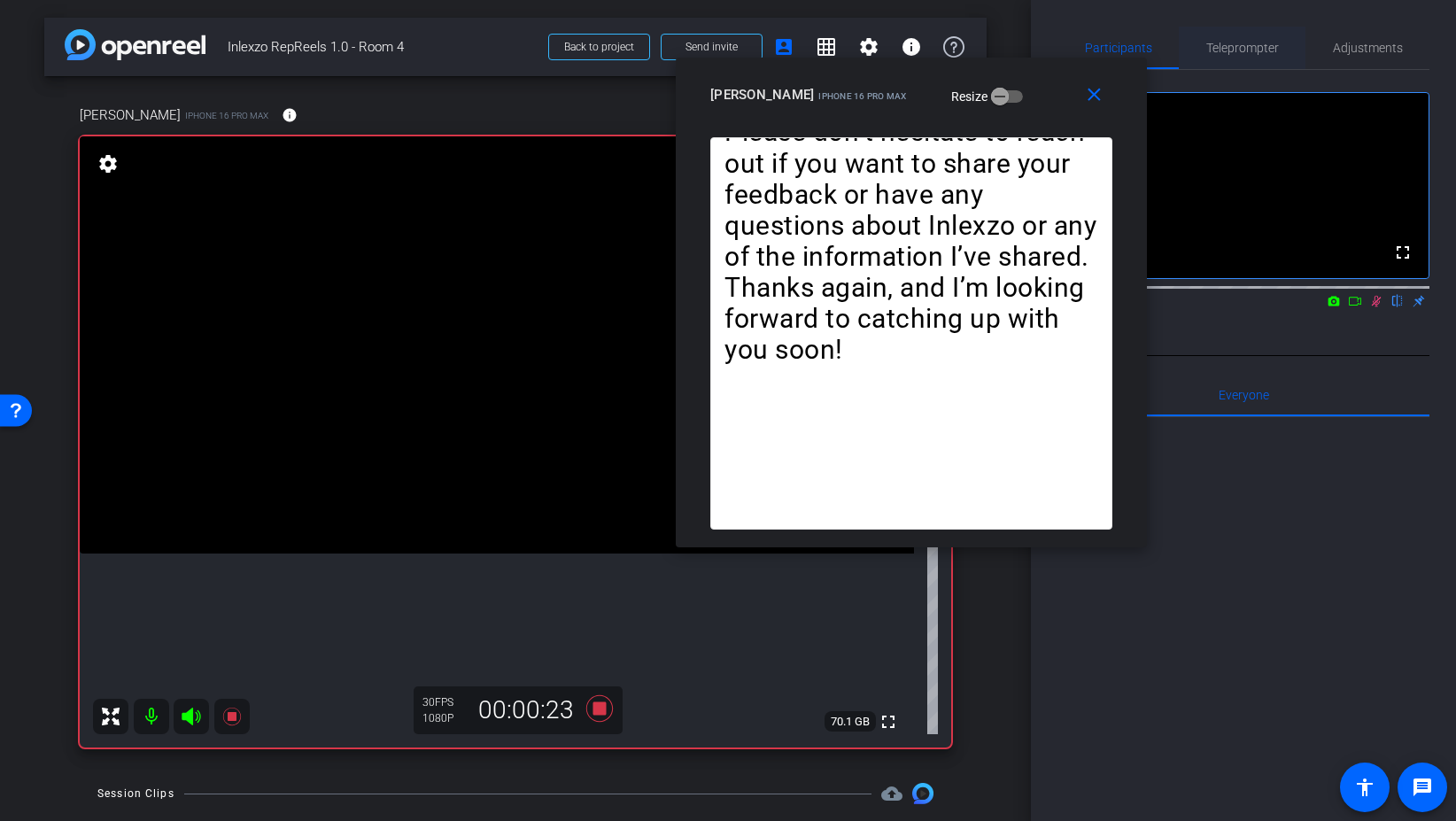
click at [1271, 50] on span "Teleprompter" at bounding box center [1242, 48] width 73 height 13
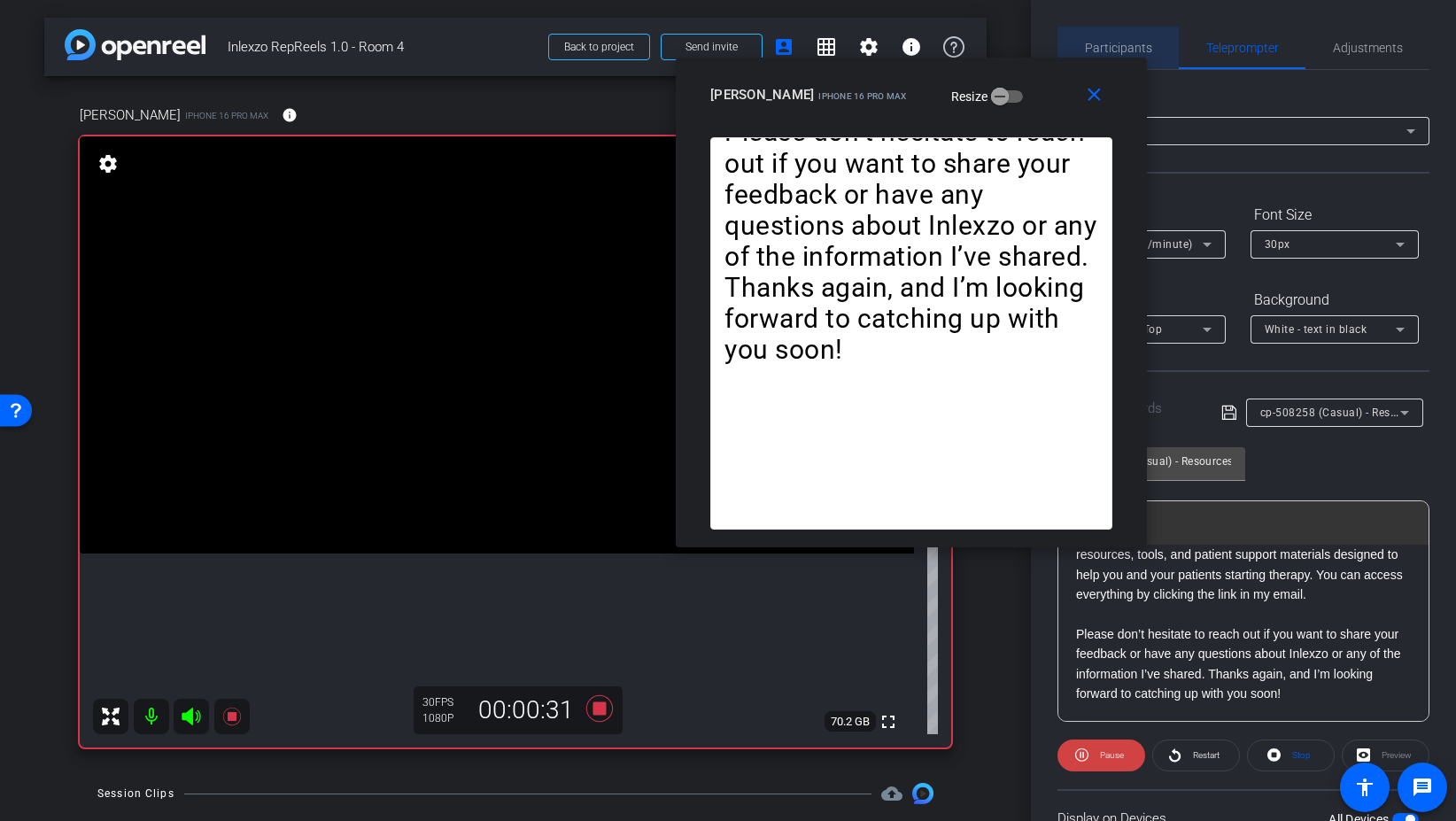
click at [1121, 39] on span "Participants" at bounding box center [1118, 48] width 67 height 43
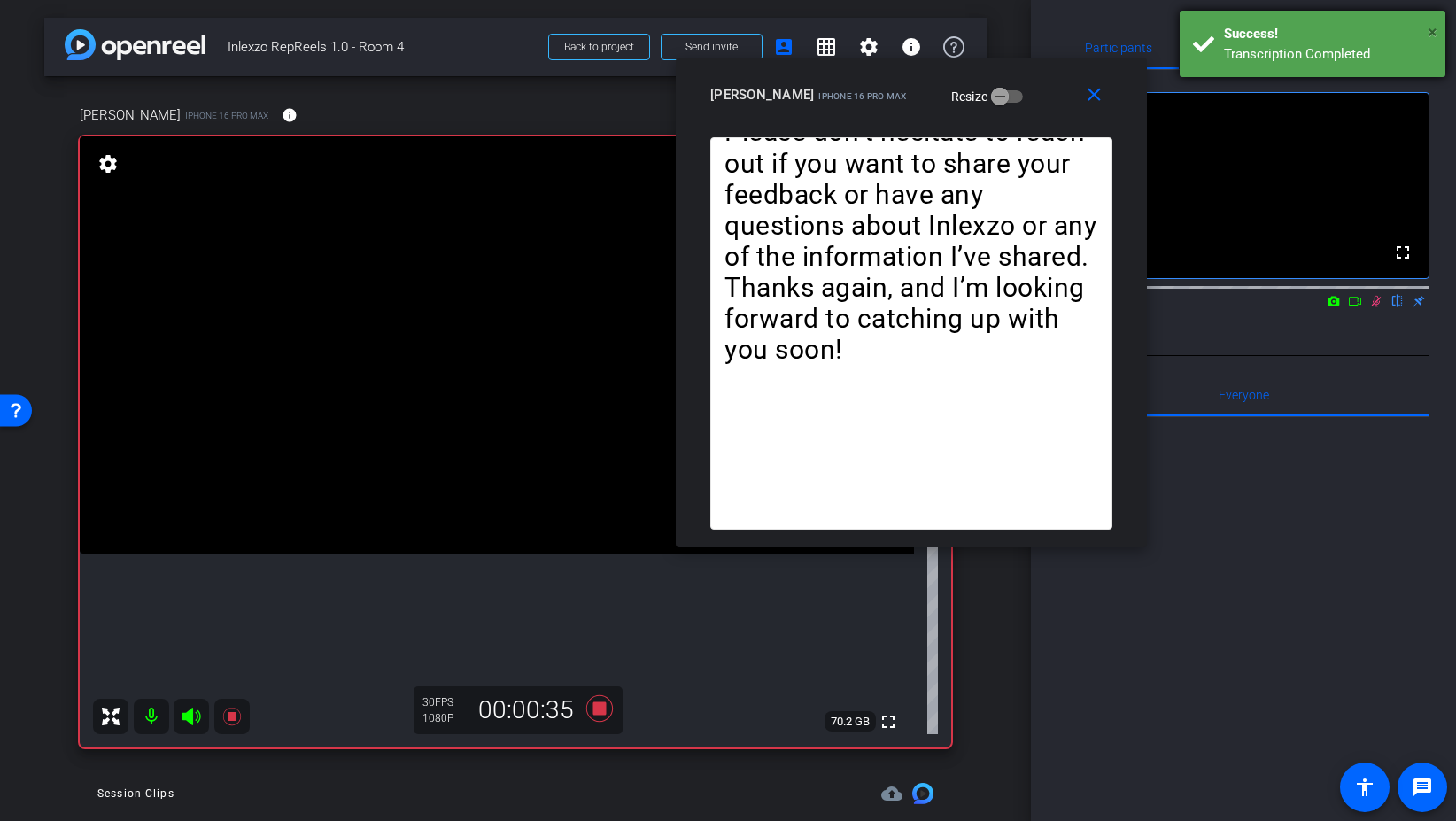
click at [1431, 25] on span "×" at bounding box center [1433, 32] width 10 height 21
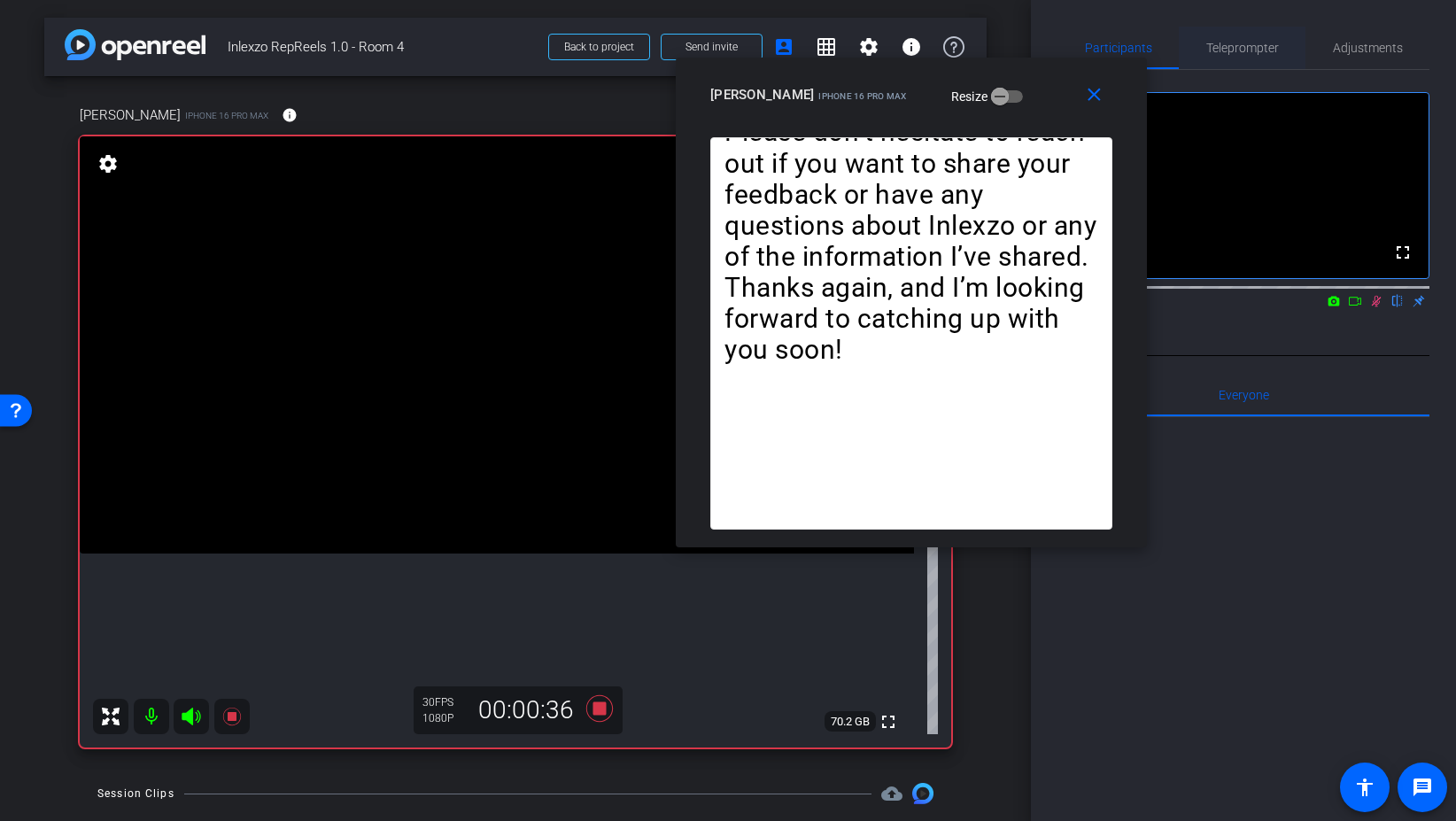
click at [1239, 52] on span "Teleprompter" at bounding box center [1242, 48] width 73 height 13
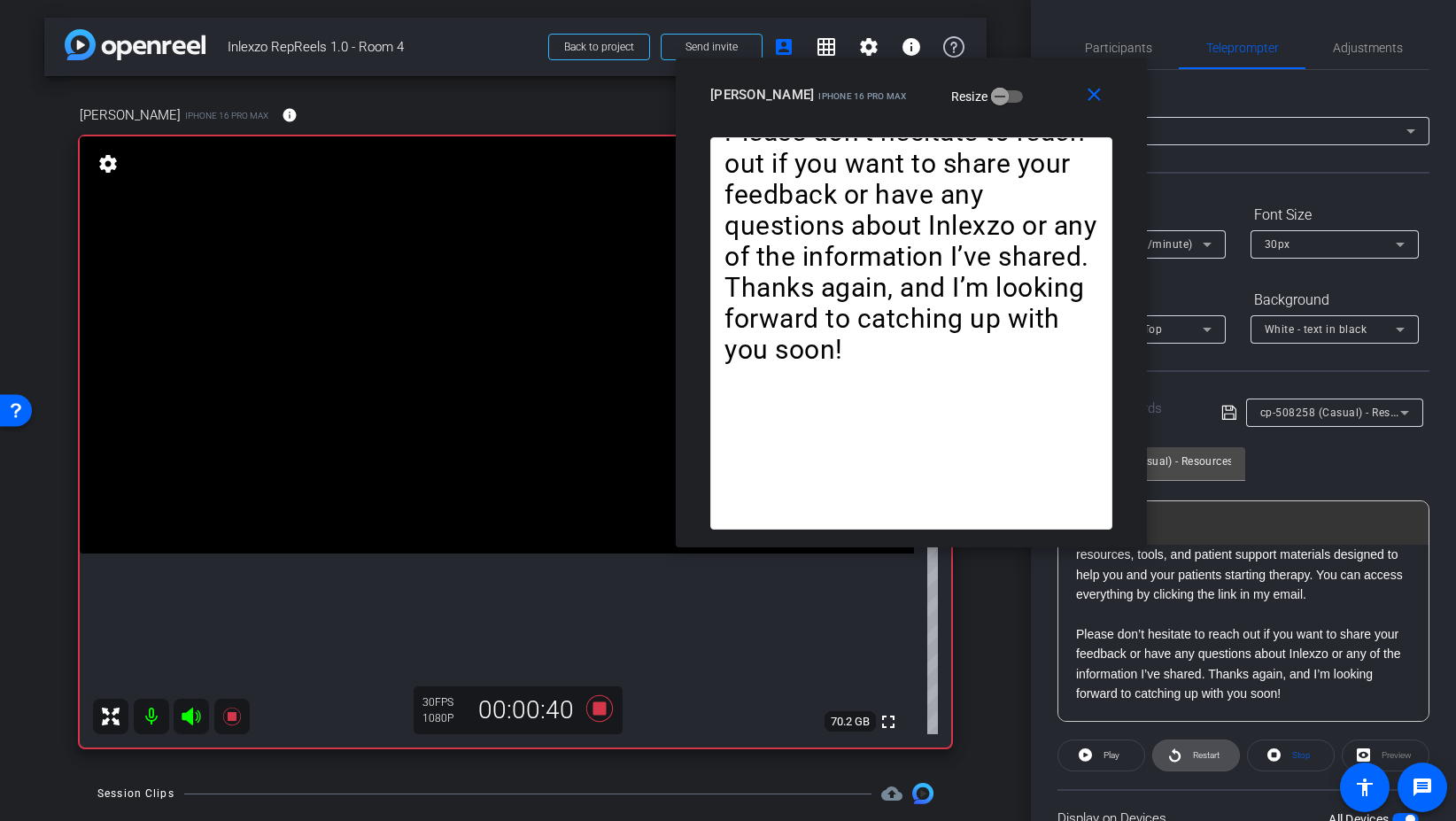
click at [1190, 761] on span "Restart" at bounding box center [1204, 756] width 31 height 25
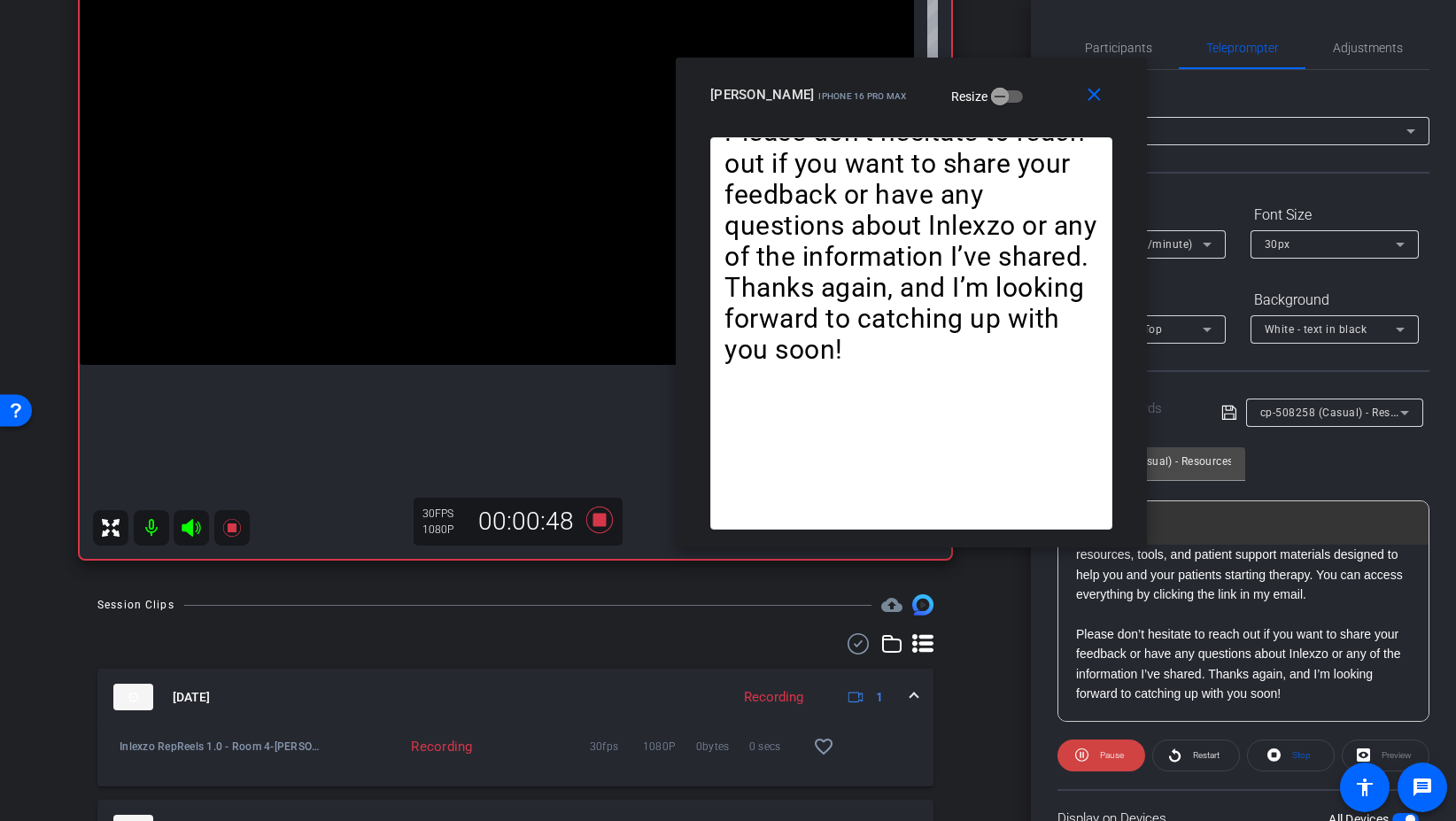
scroll to position [155, 0]
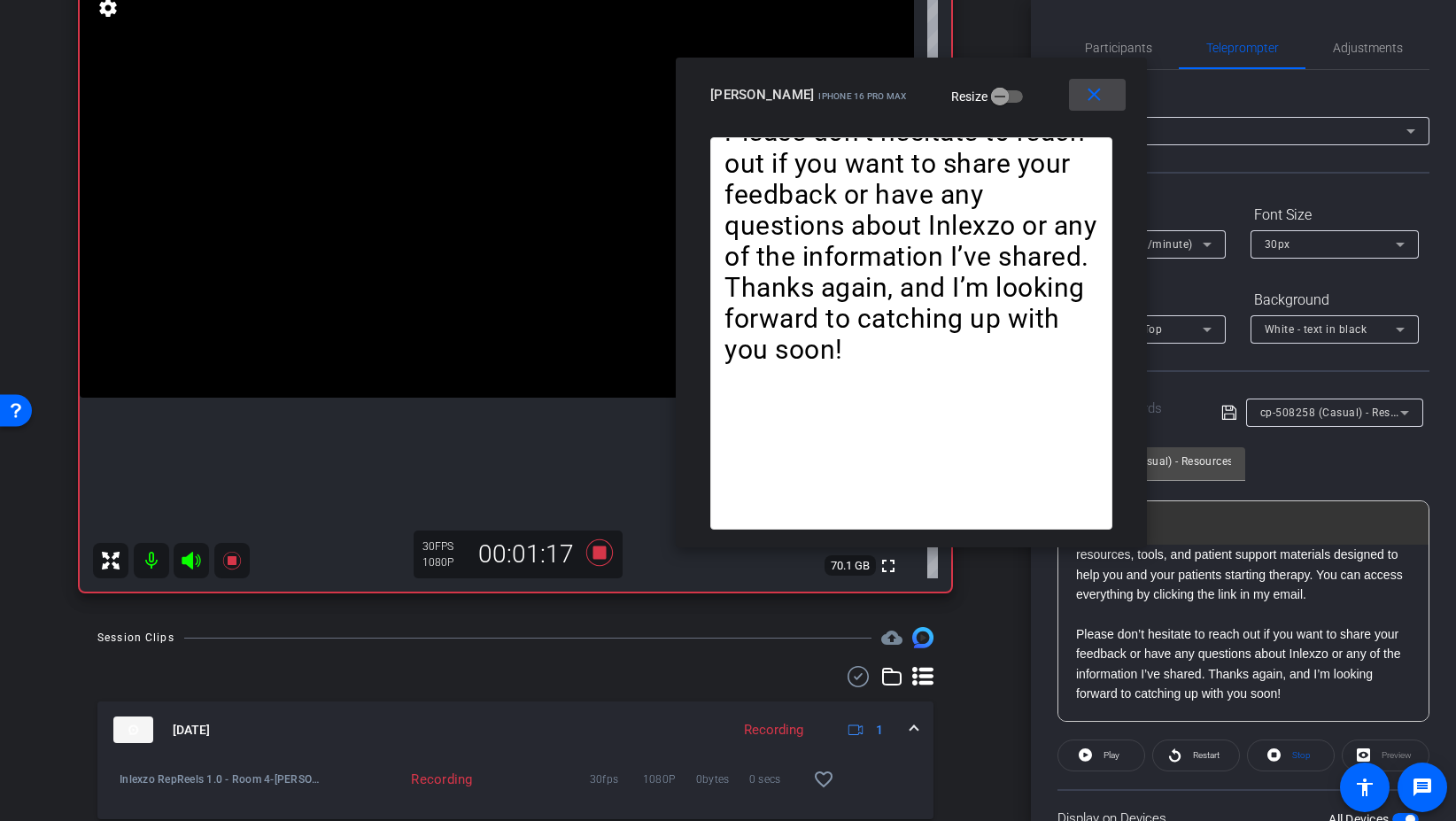
click at [1088, 92] on mat-icon "close" at bounding box center [1094, 95] width 22 height 22
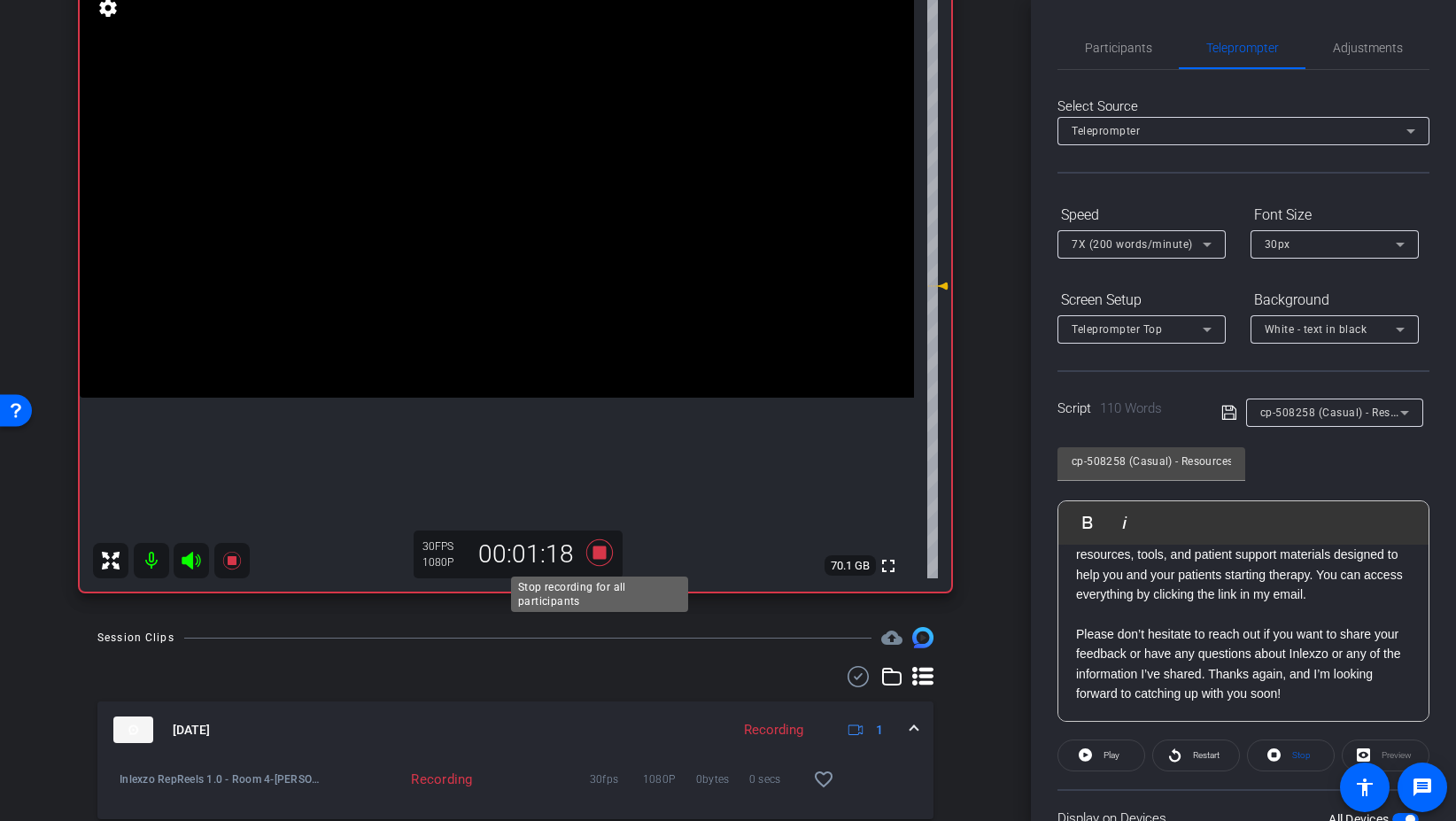
click at [590, 551] on icon at bounding box center [600, 552] width 43 height 32
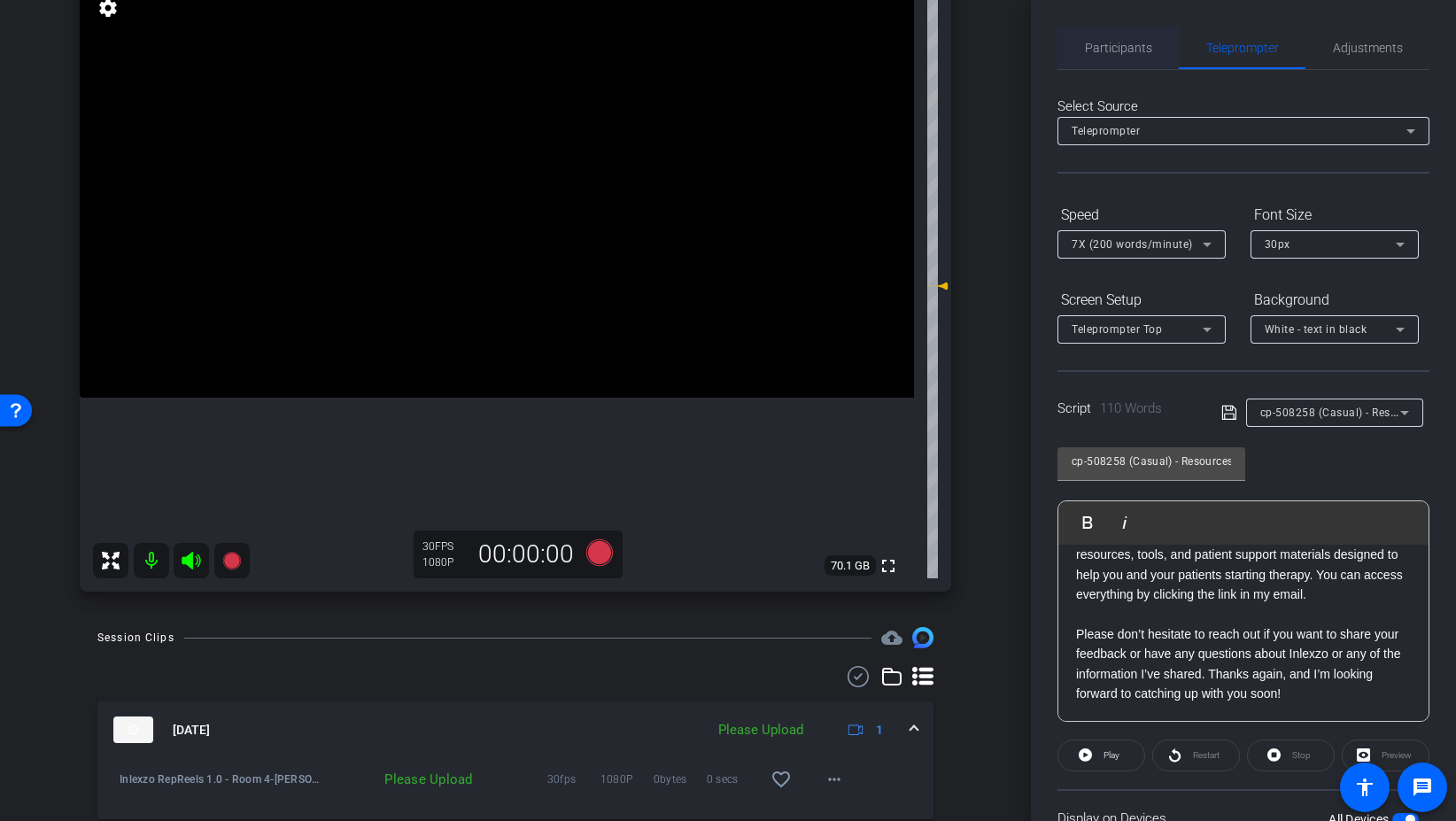
click at [1127, 51] on span "Participants" at bounding box center [1118, 48] width 67 height 13
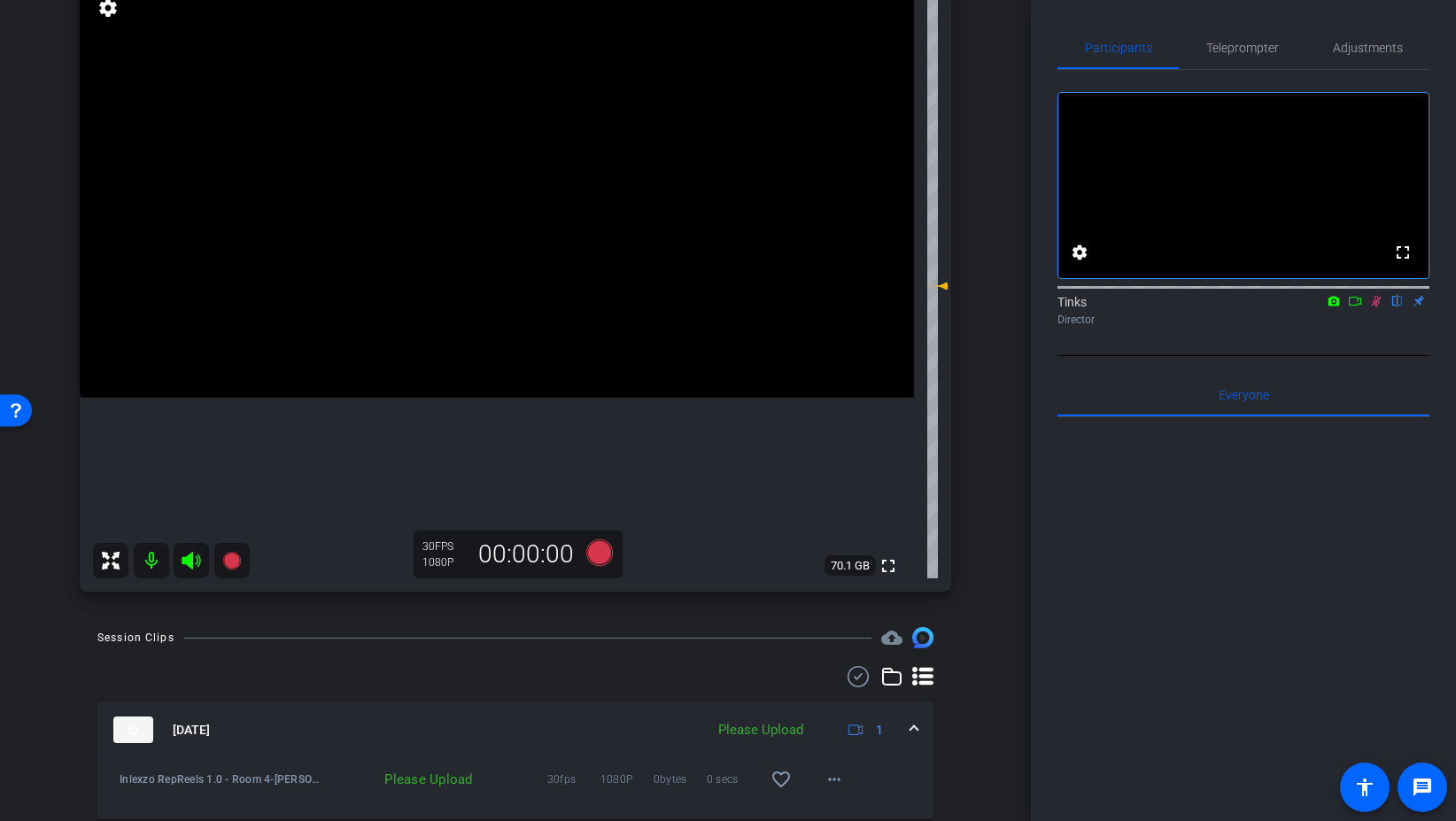
click at [1378, 307] on icon at bounding box center [1376, 300] width 15 height 13
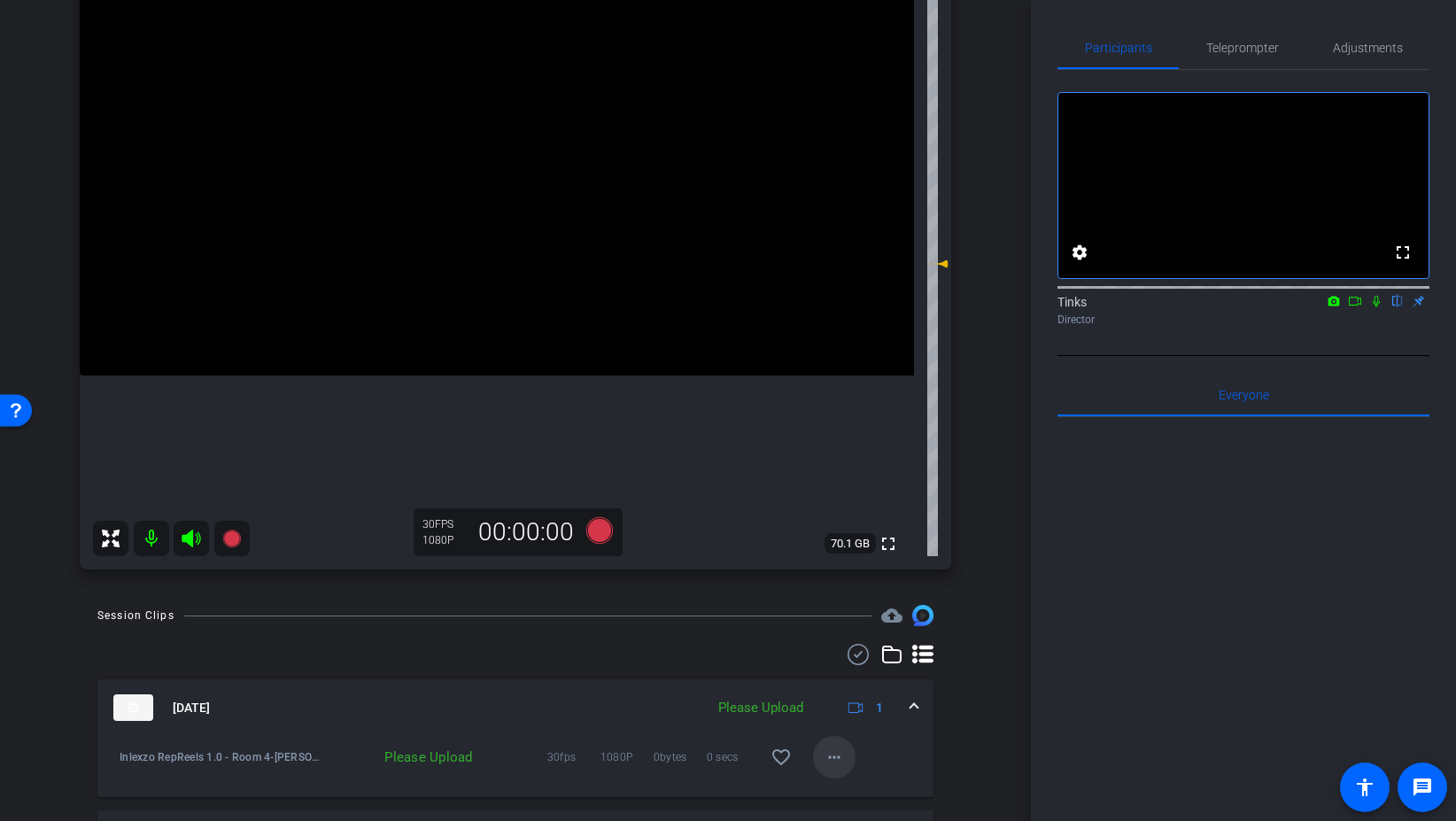
click at [829, 751] on mat-icon "more_horiz" at bounding box center [835, 757] width 21 height 21
click at [841, 676] on span "Upload" at bounding box center [862, 676] width 71 height 21
click at [1377, 307] on icon at bounding box center [1376, 300] width 15 height 13
click at [602, 529] on icon at bounding box center [599, 530] width 26 height 26
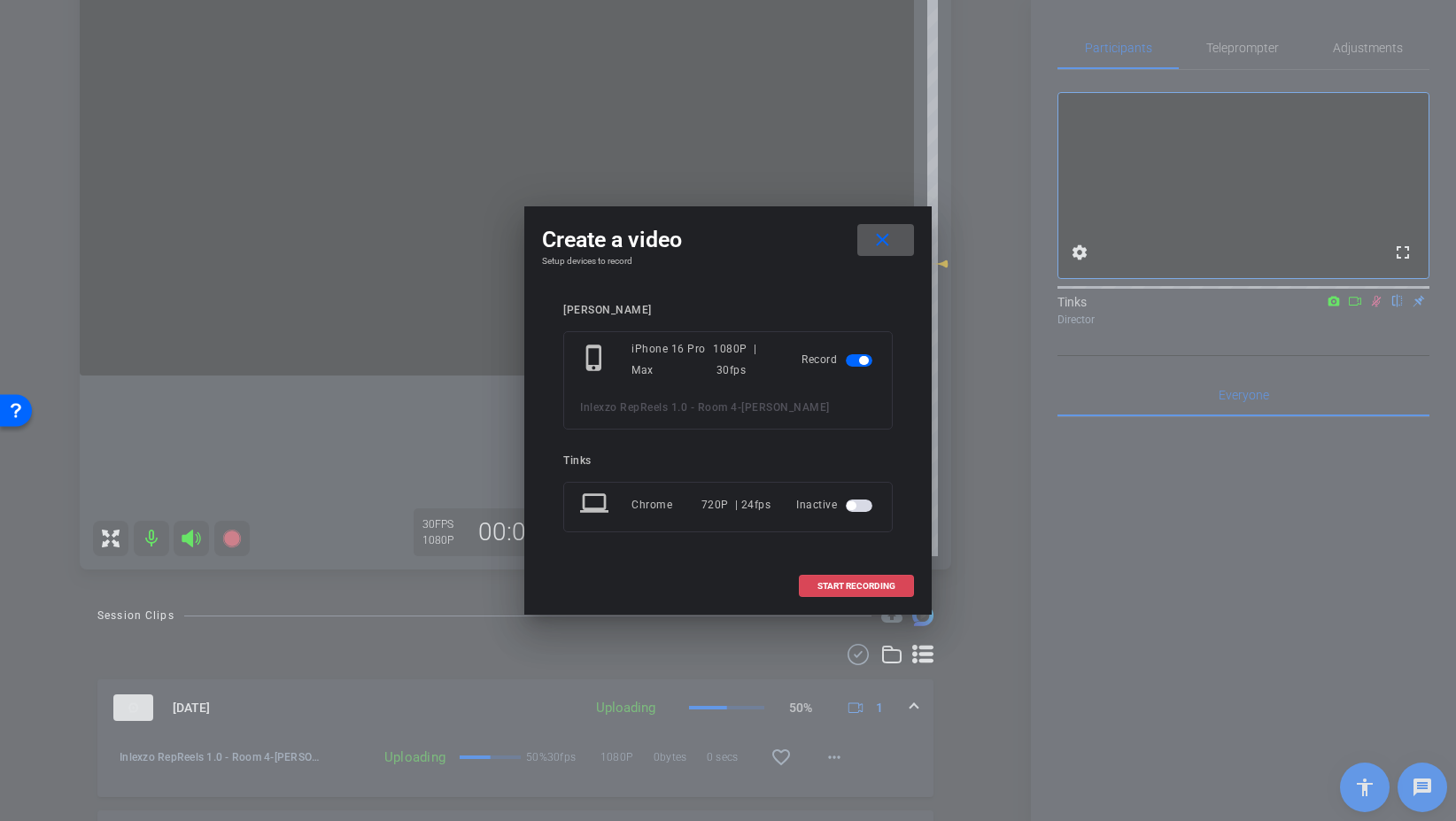
click at [884, 585] on span "START RECORDING" at bounding box center [856, 586] width 78 height 9
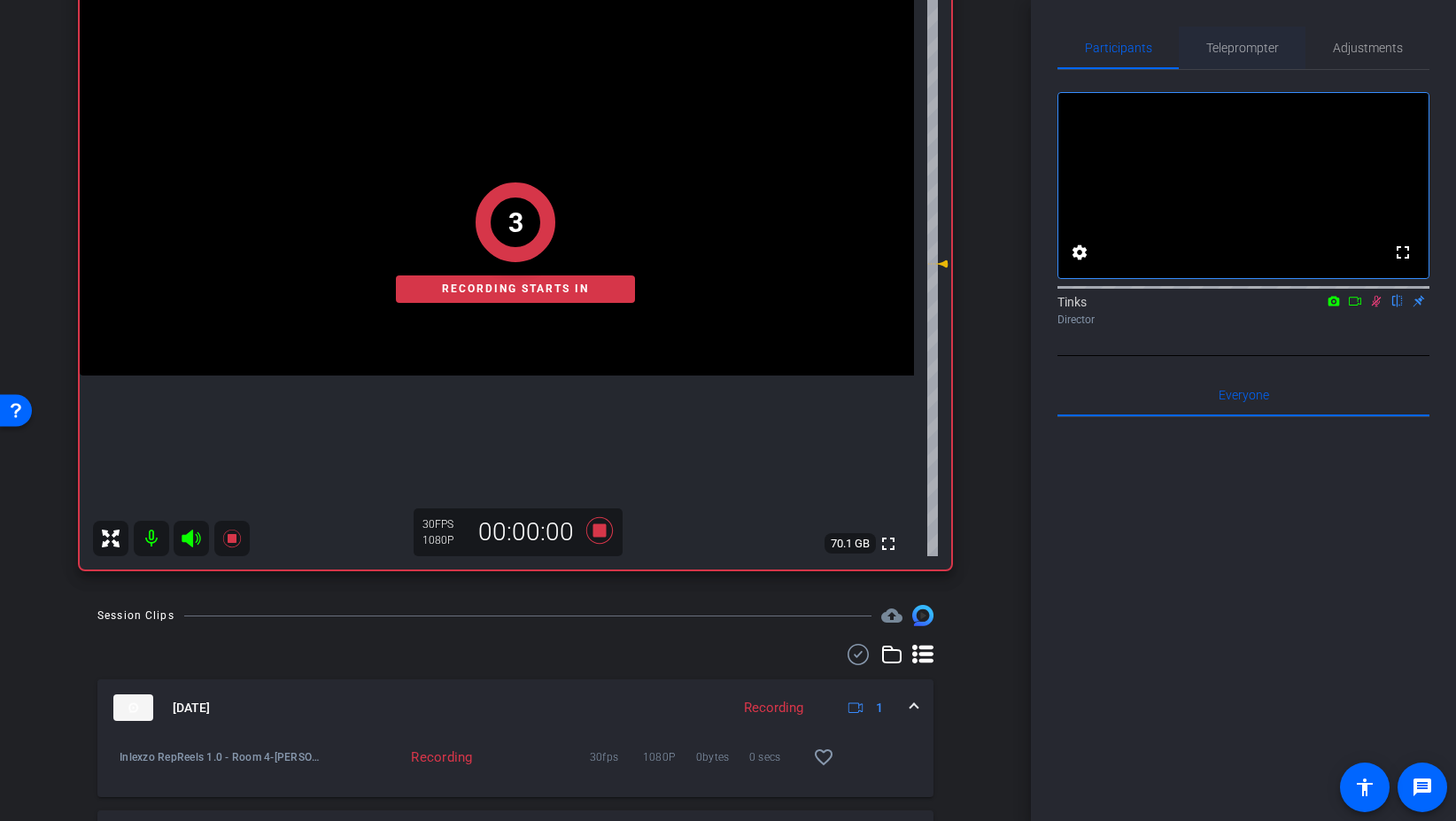
click at [1250, 59] on span "Teleprompter" at bounding box center [1242, 48] width 73 height 43
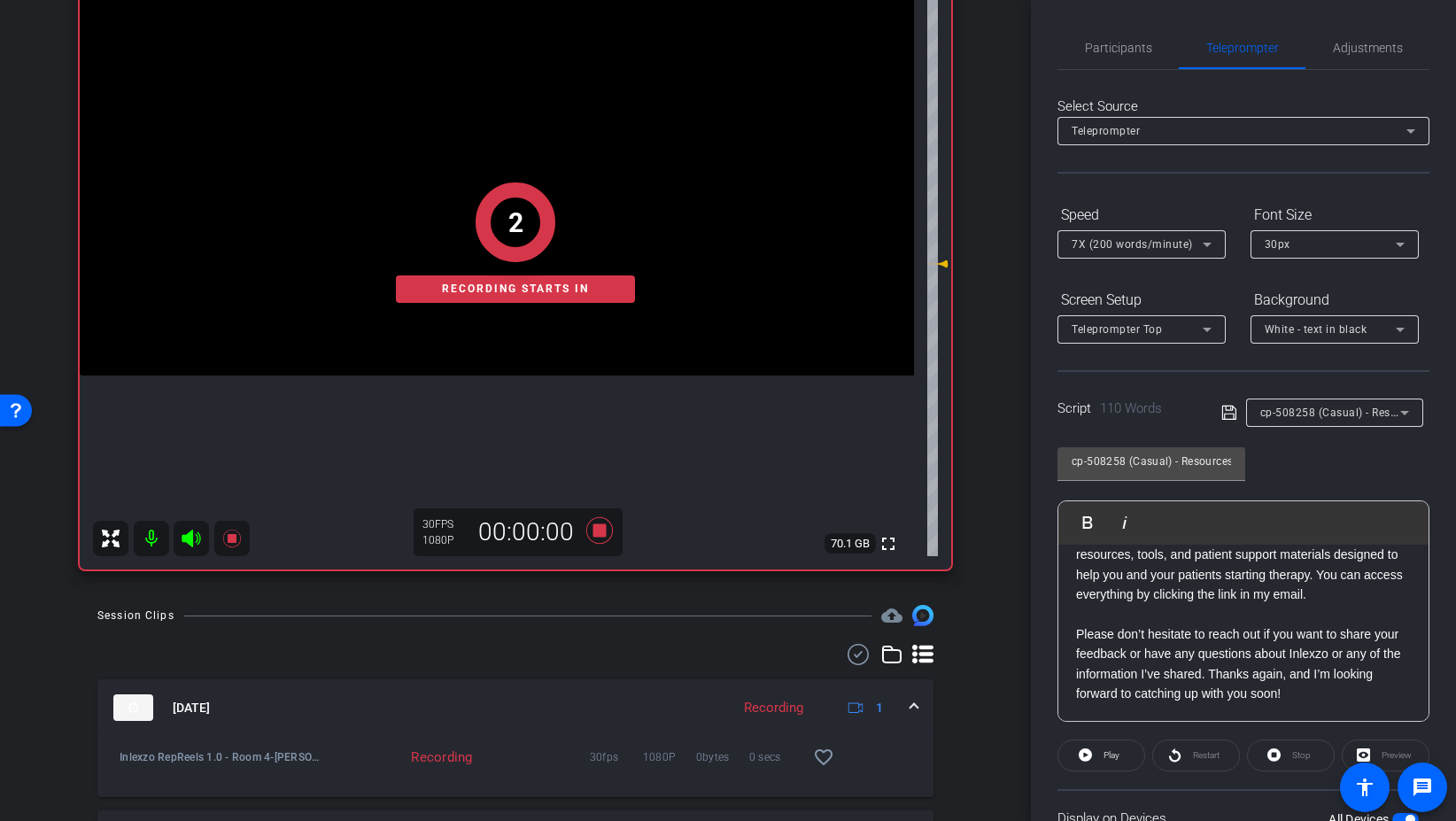
scroll to position [147, 0]
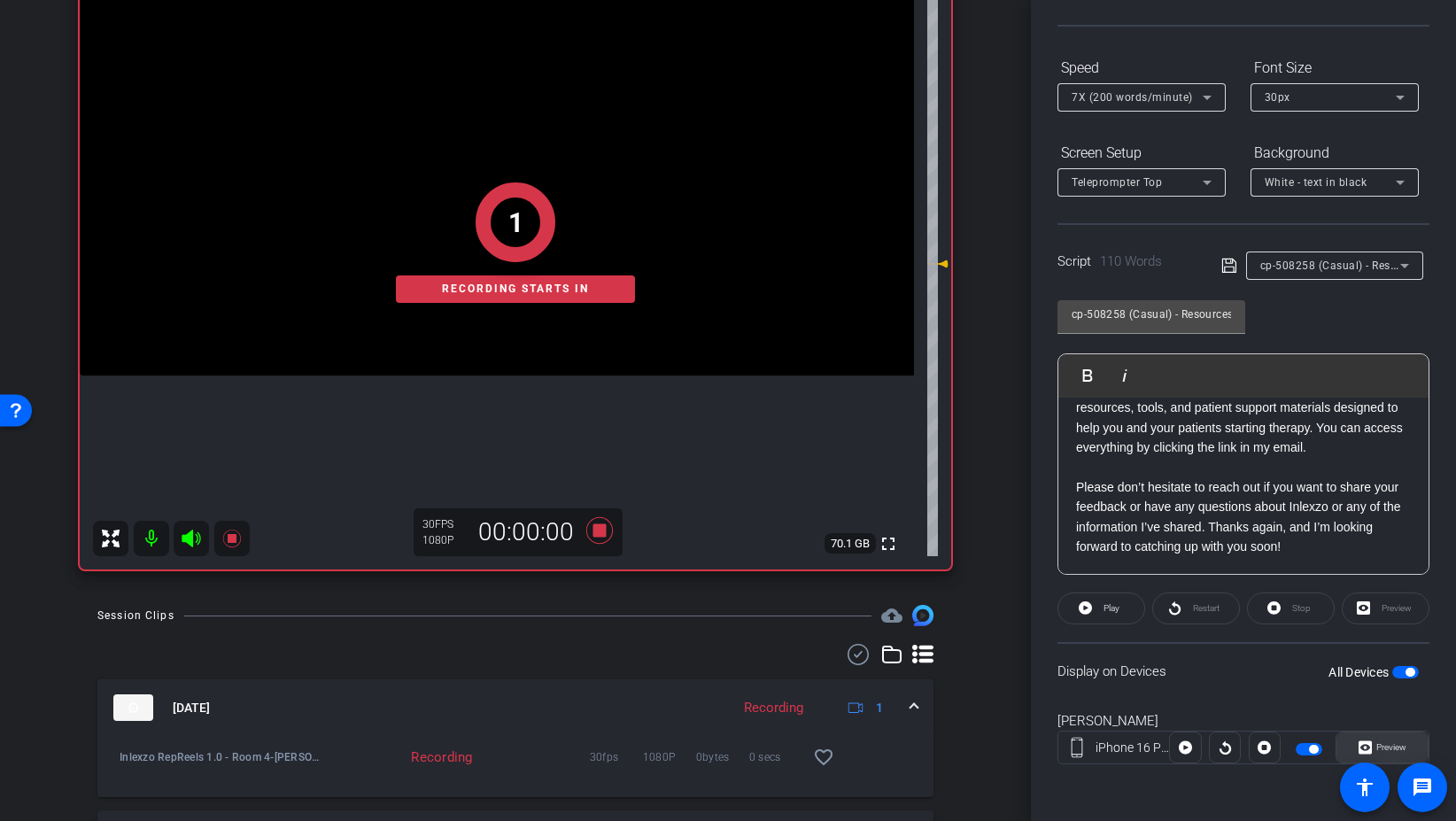
click at [1380, 747] on span "Preview" at bounding box center [1391, 747] width 30 height 10
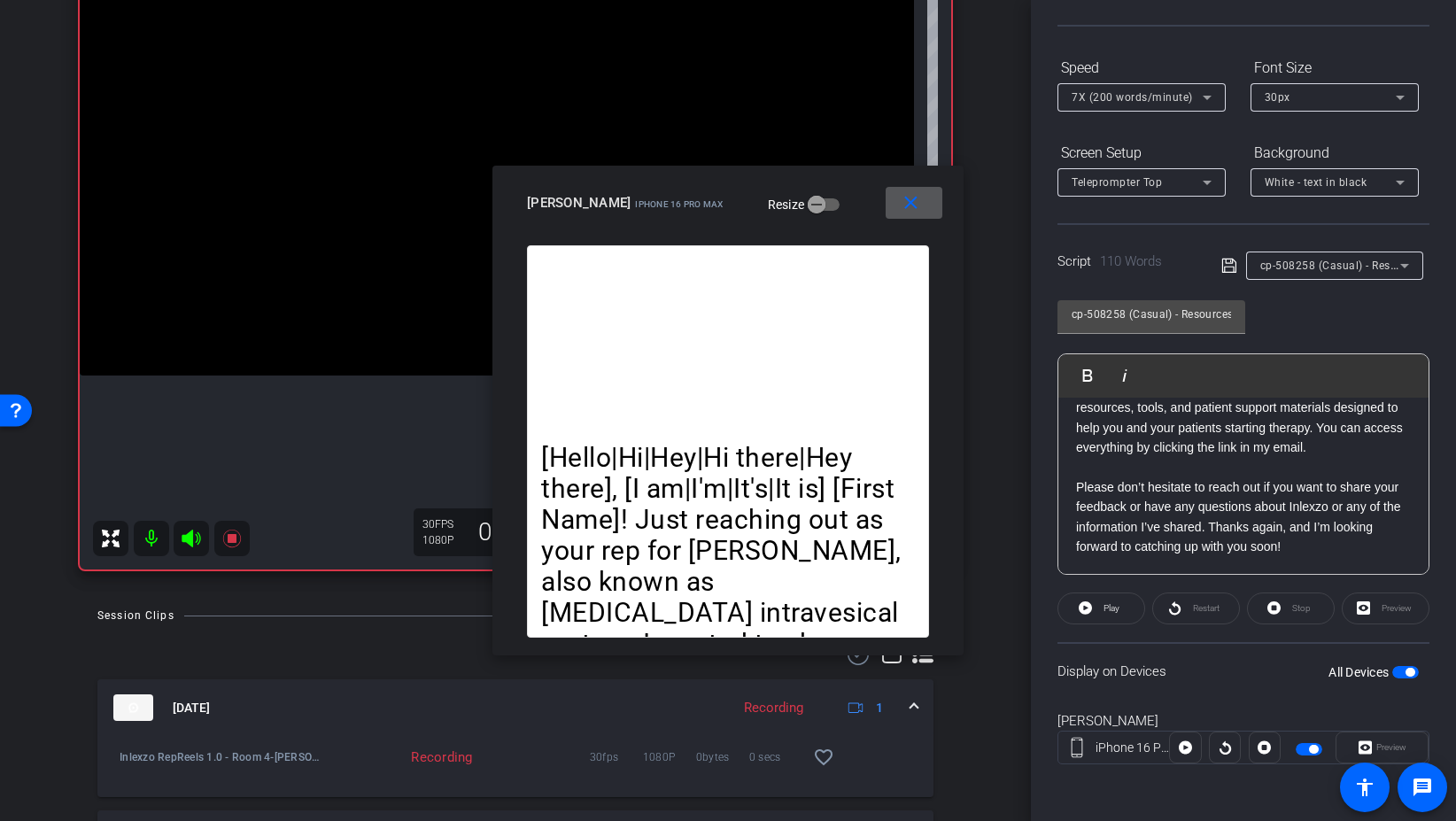
click at [922, 203] on span at bounding box center [914, 203] width 56 height 43
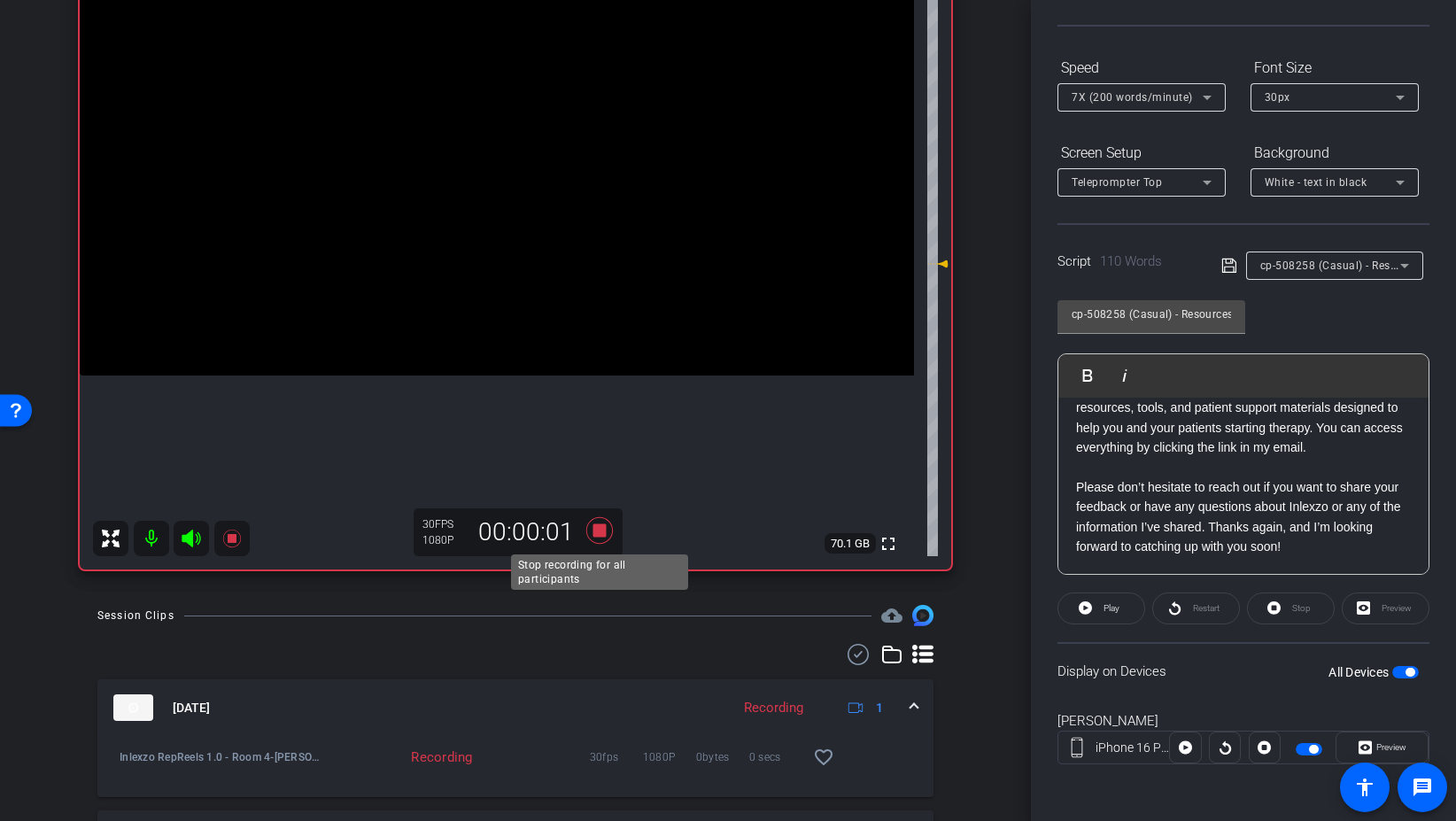
click at [597, 535] on icon at bounding box center [599, 530] width 26 height 26
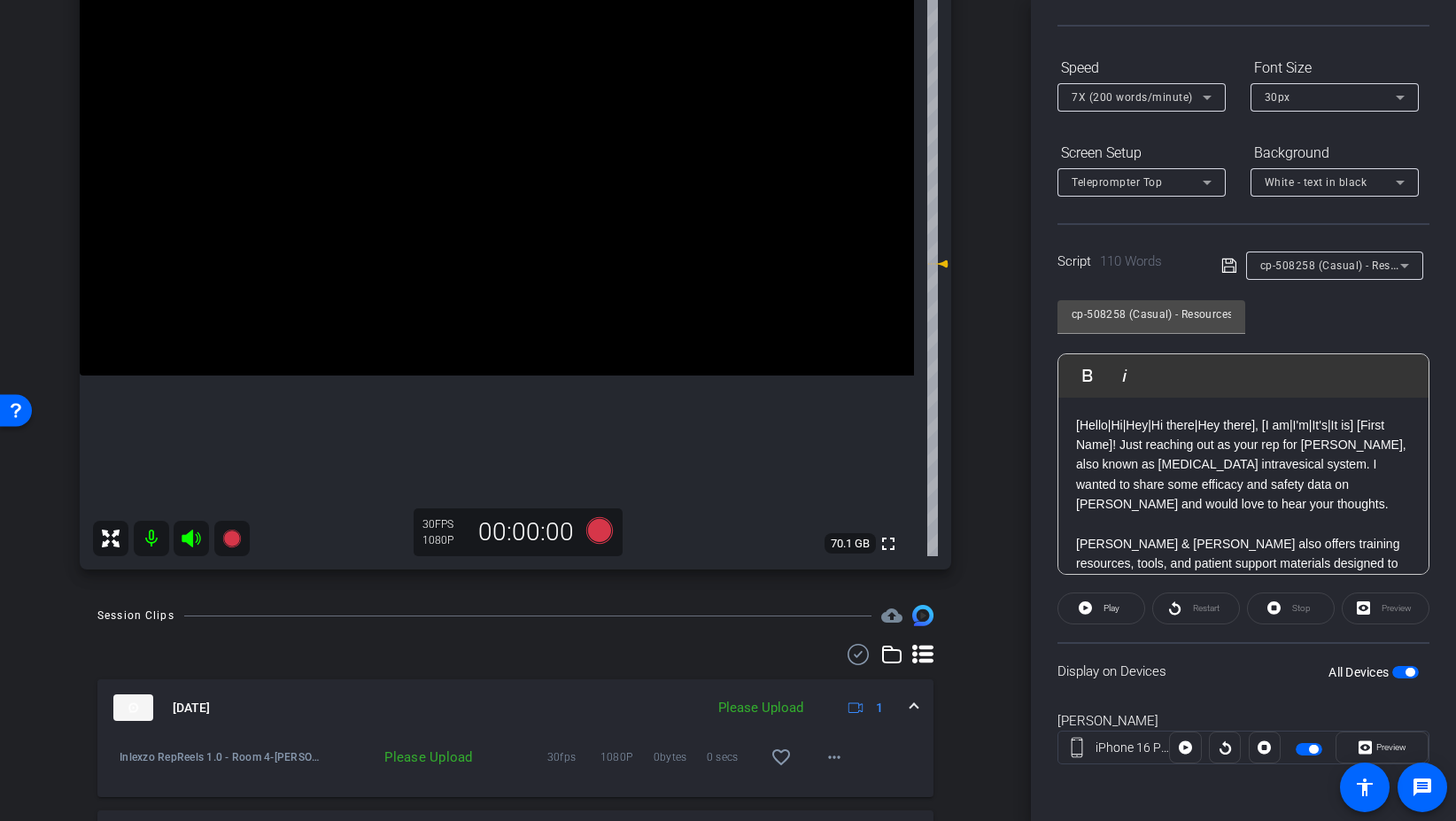
scroll to position [0, 0]
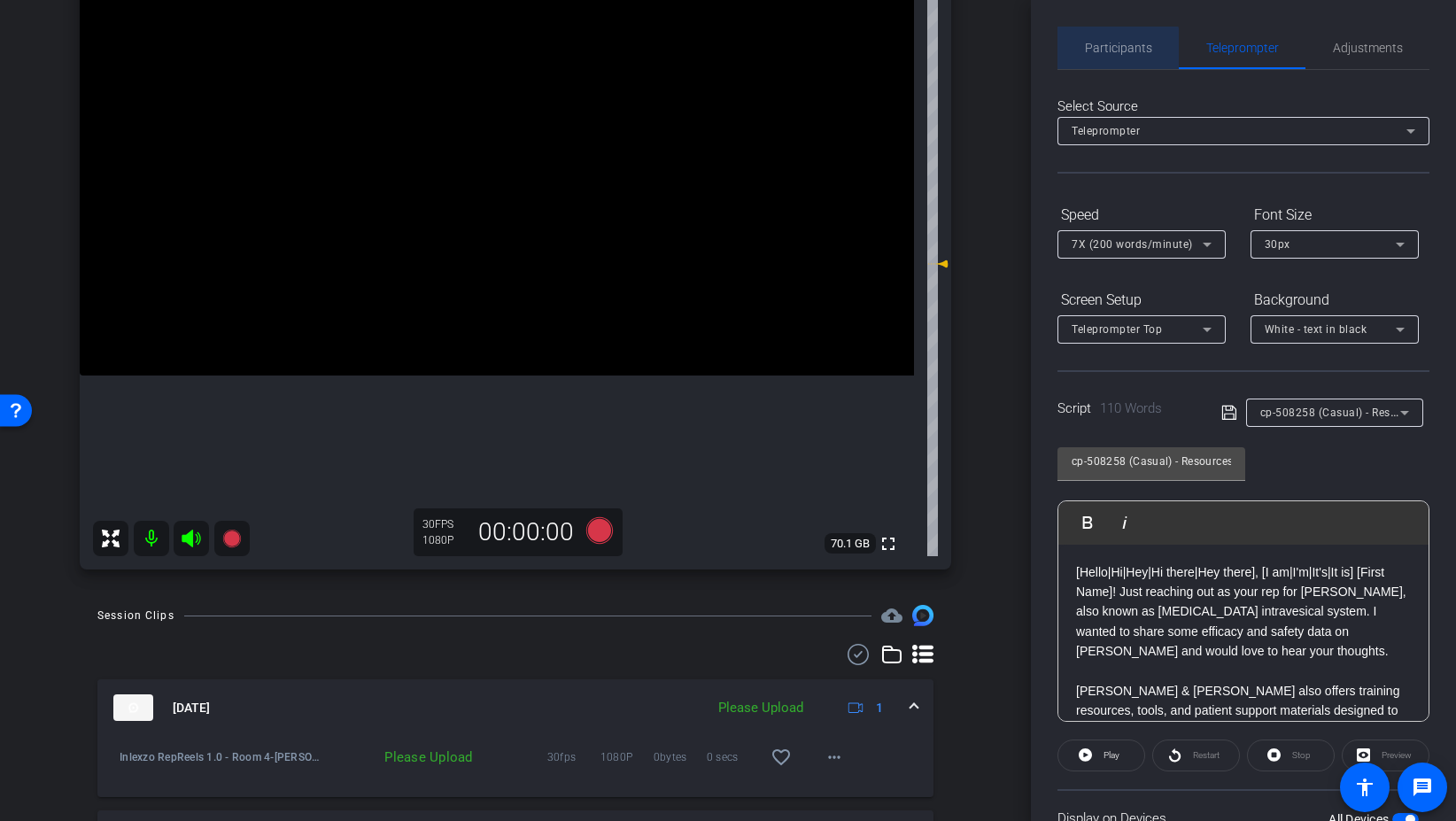
click at [1103, 52] on span "Participants" at bounding box center [1118, 48] width 67 height 13
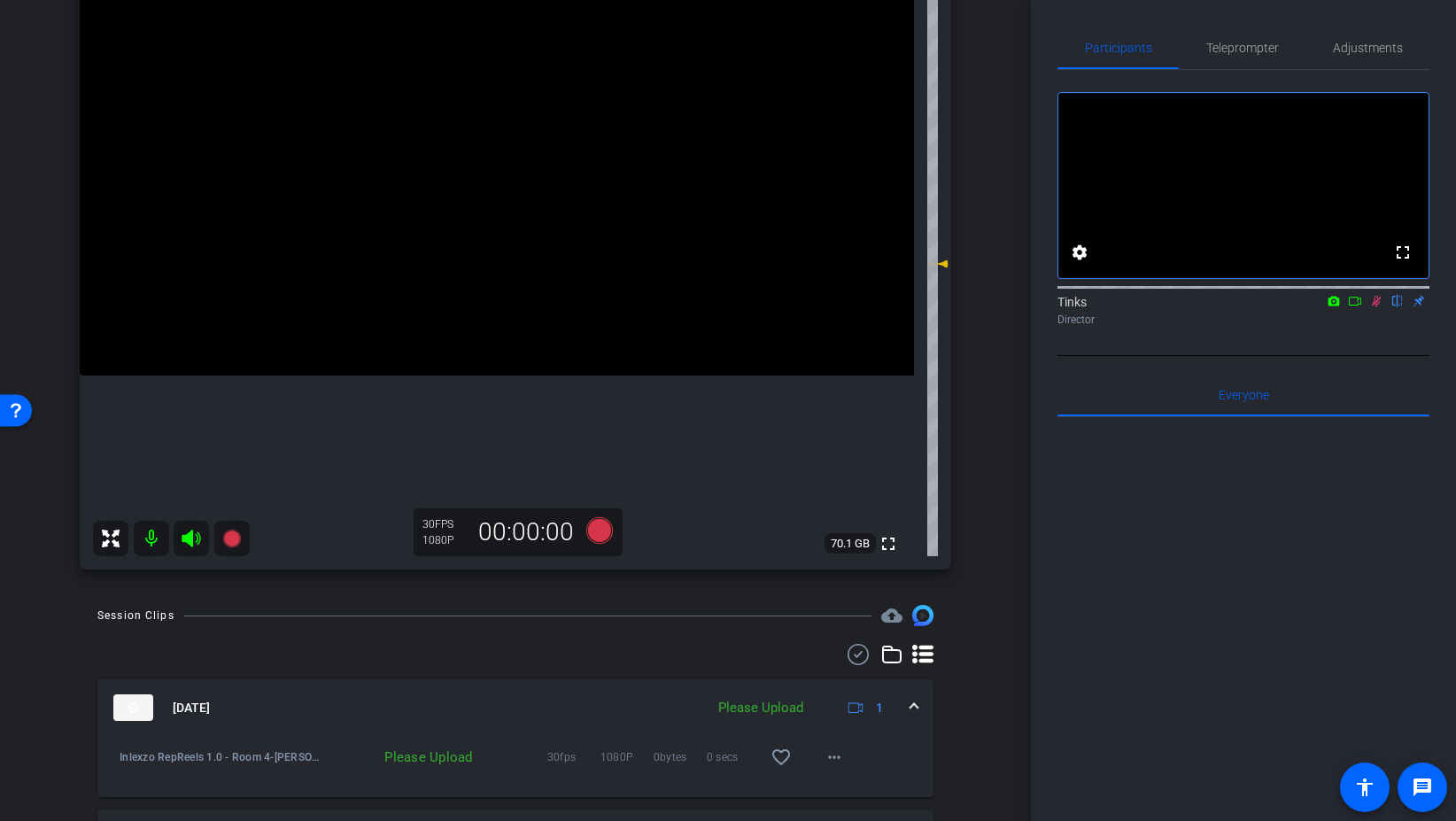
click at [1379, 307] on icon at bounding box center [1376, 300] width 15 height 13
click at [1379, 307] on icon at bounding box center [1376, 301] width 7 height 12
click at [607, 525] on icon at bounding box center [599, 530] width 26 height 26
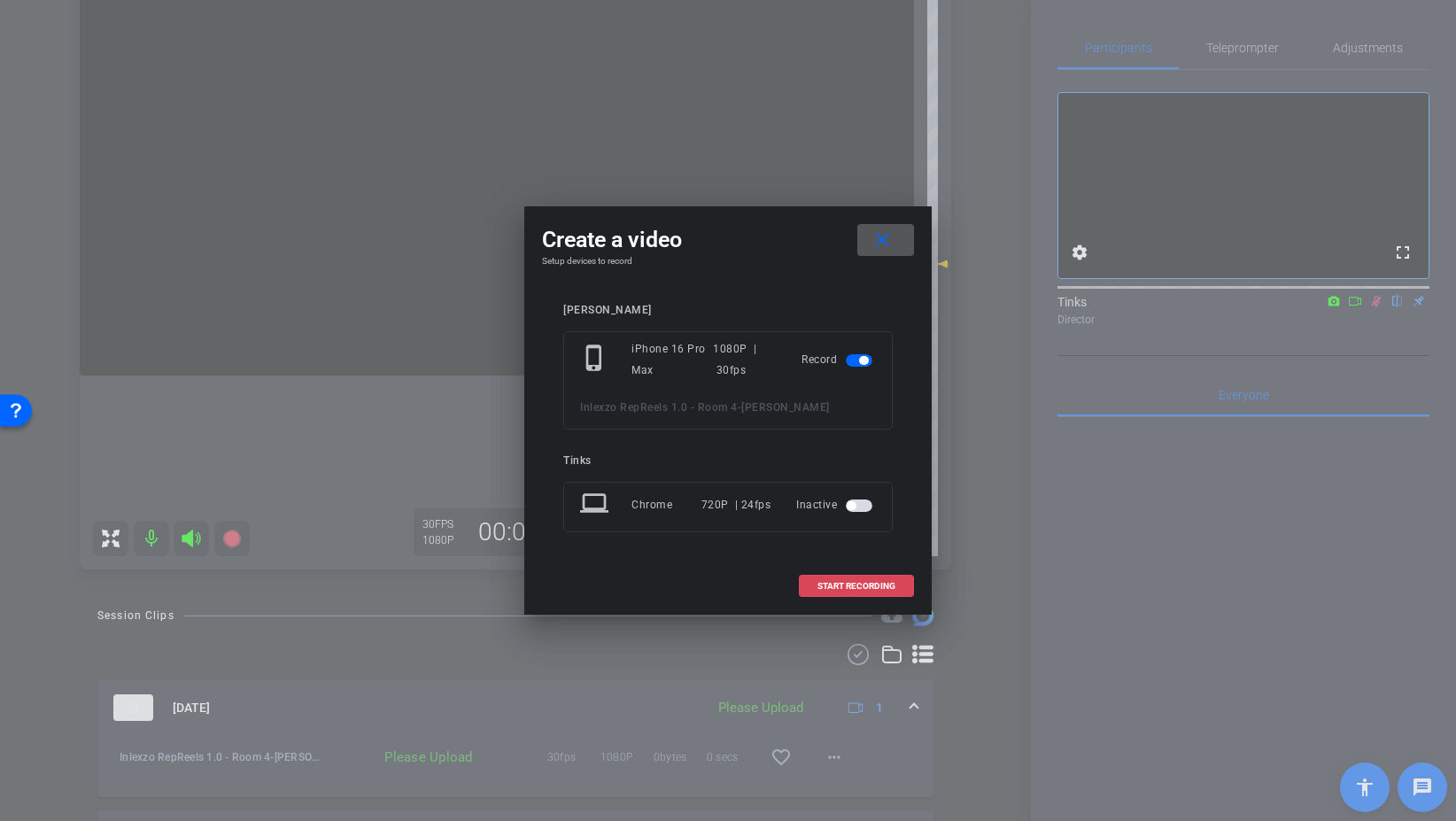
click at [887, 589] on span "START RECORDING" at bounding box center [856, 586] width 78 height 9
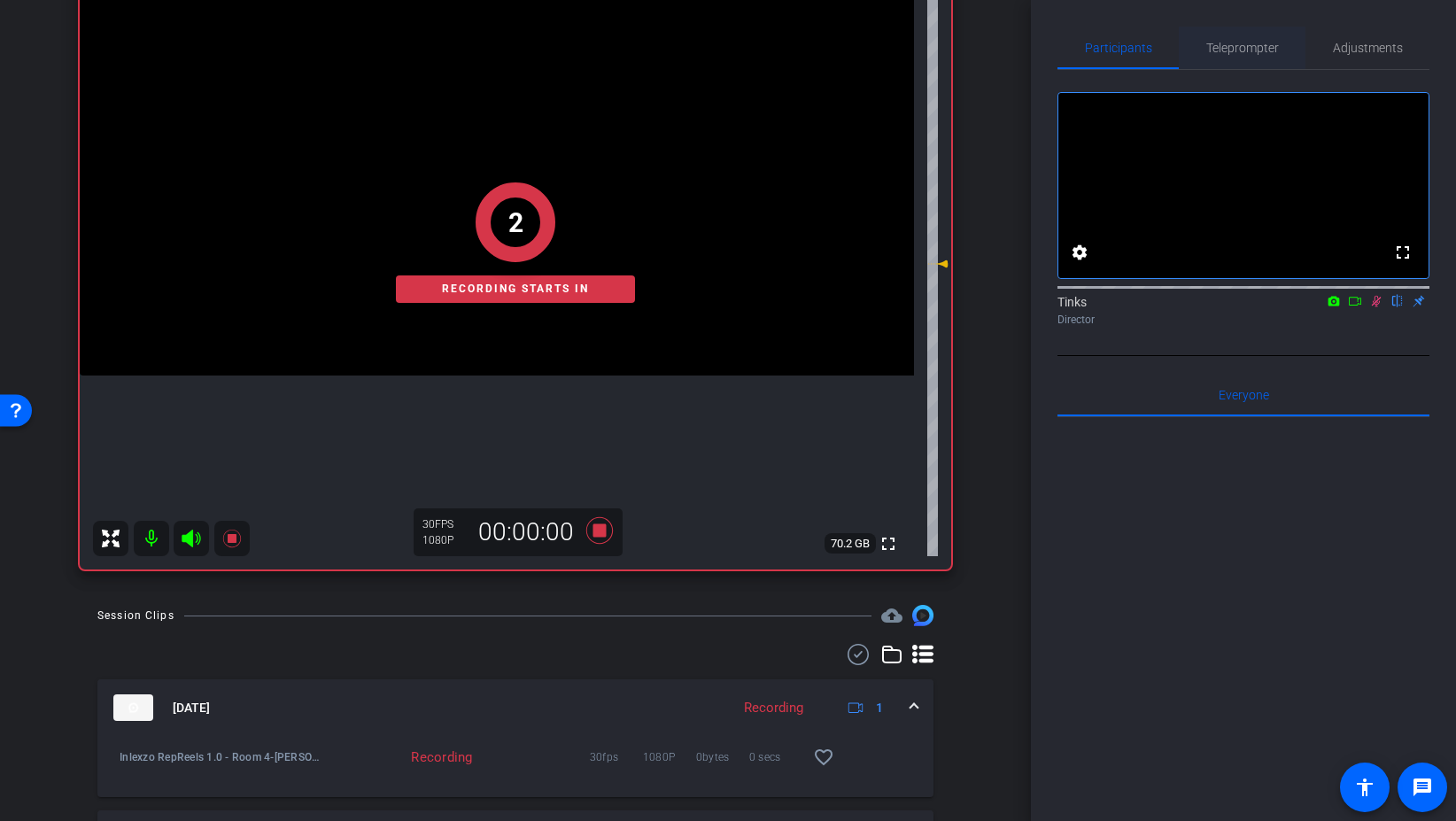
click at [1244, 42] on span "Teleprompter" at bounding box center [1242, 48] width 73 height 13
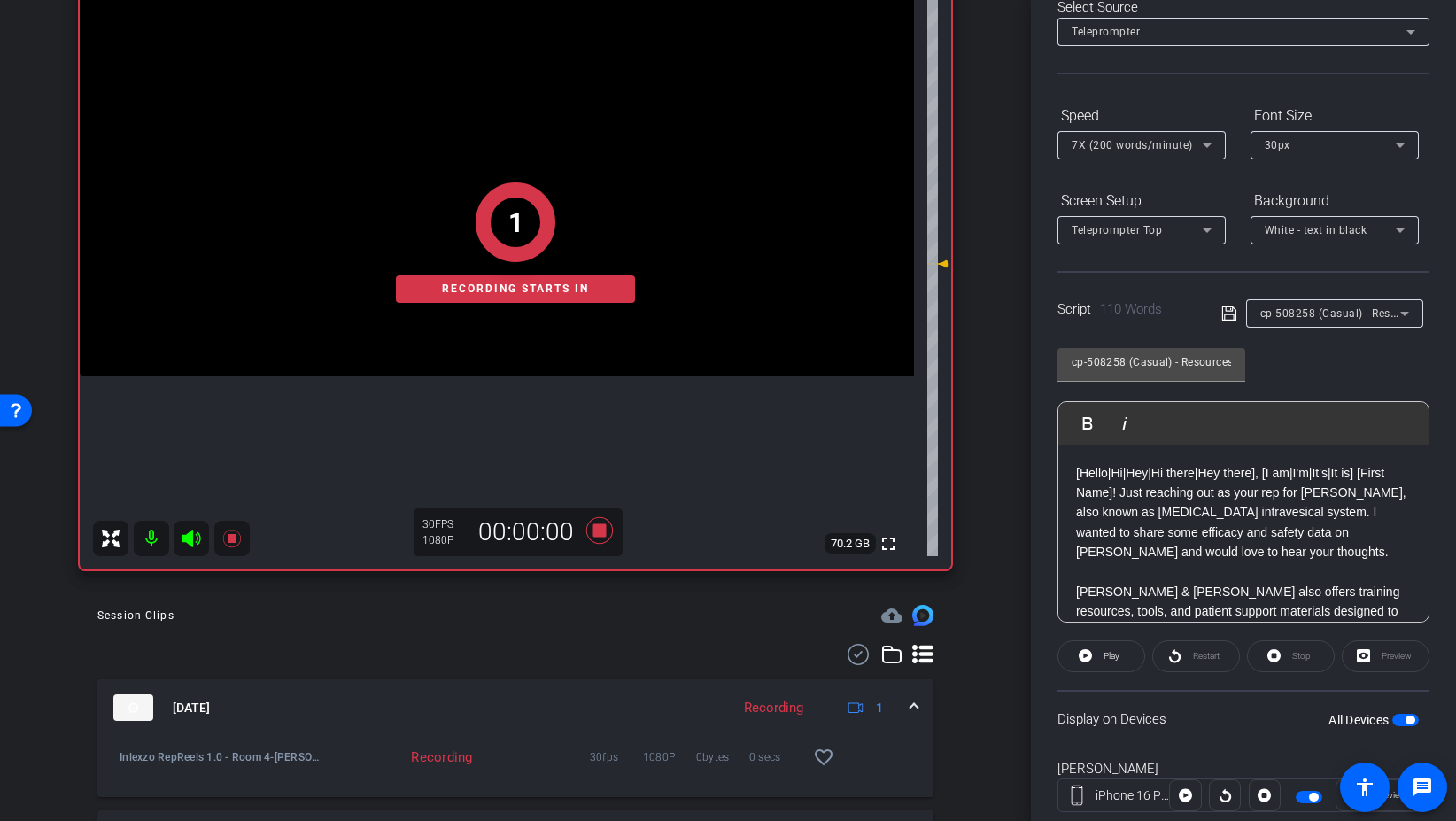
scroll to position [147, 0]
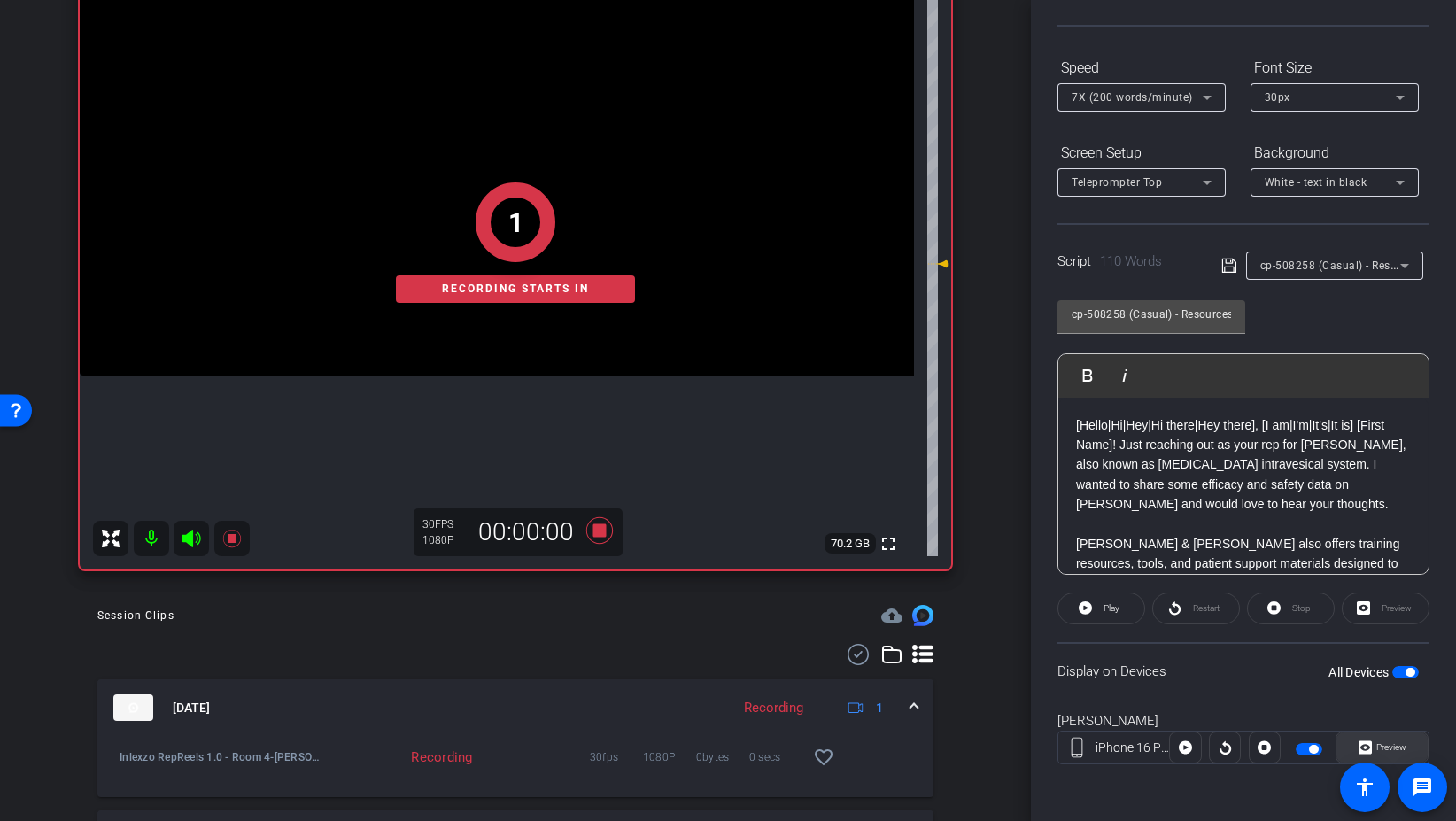
click at [1398, 747] on span "Preview" at bounding box center [1391, 747] width 30 height 10
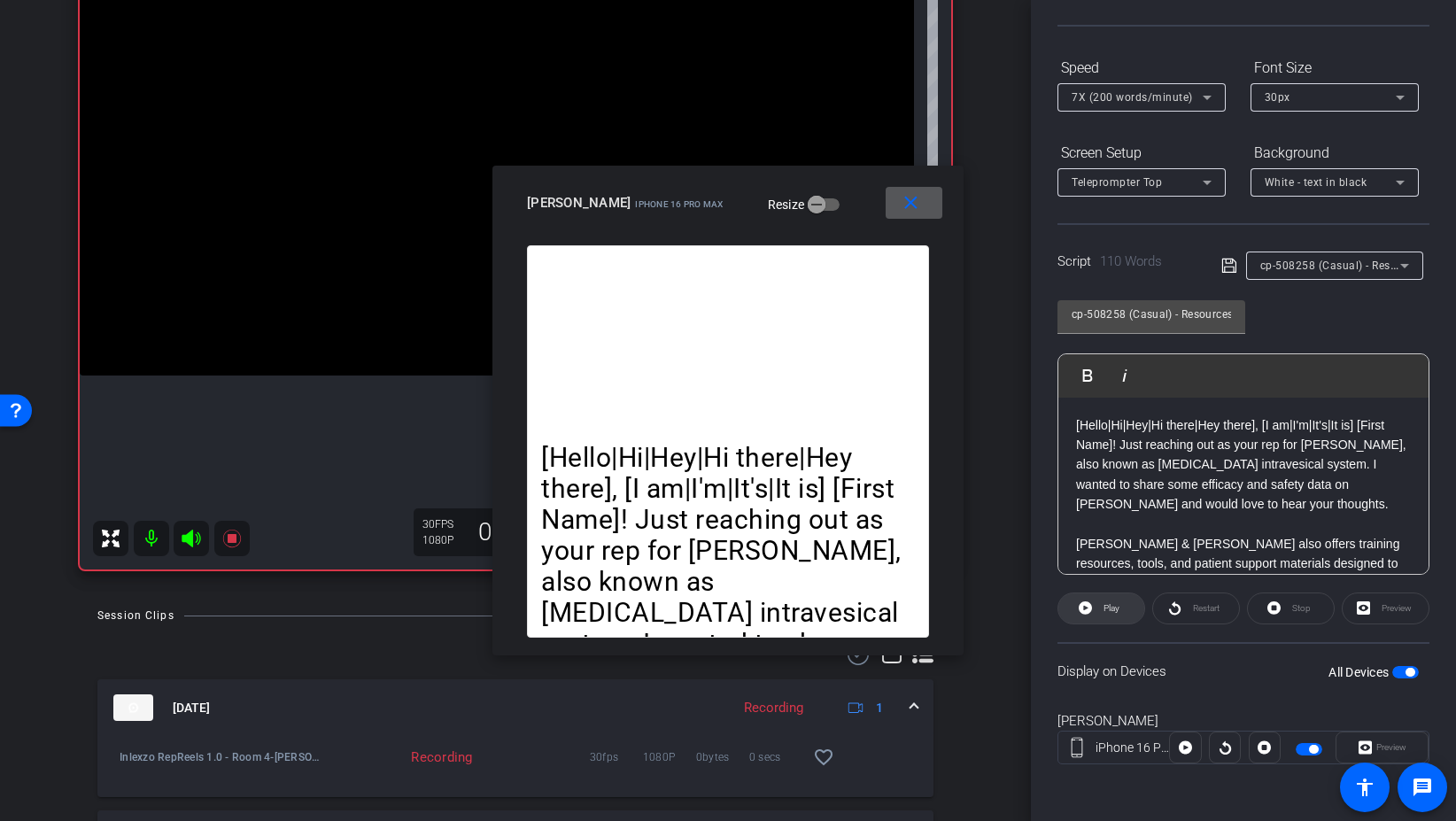
click at [1090, 615] on icon at bounding box center [1086, 607] width 14 height 22
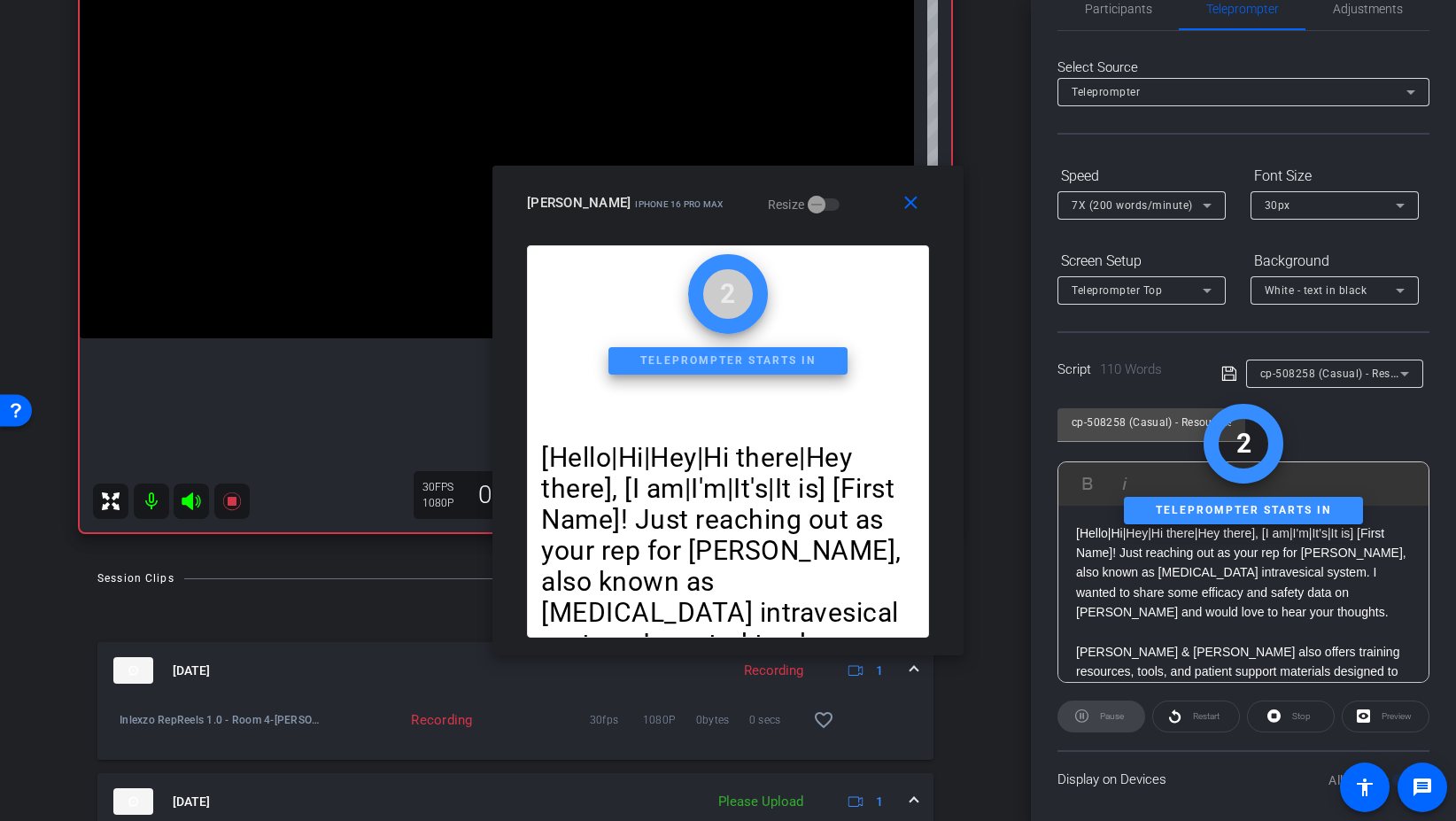
scroll to position [0, 0]
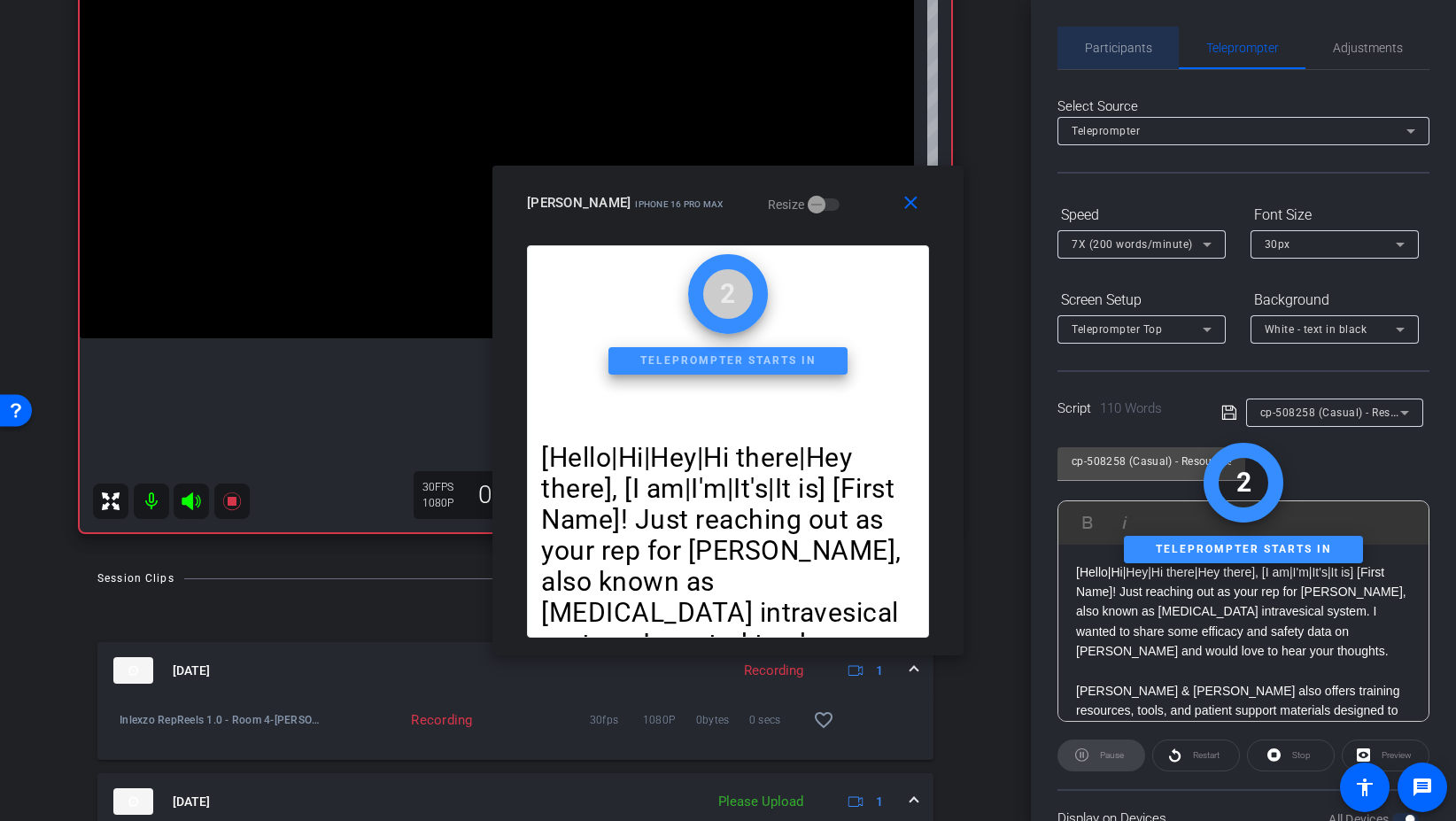
click at [1137, 42] on span "Participants" at bounding box center [1118, 48] width 67 height 13
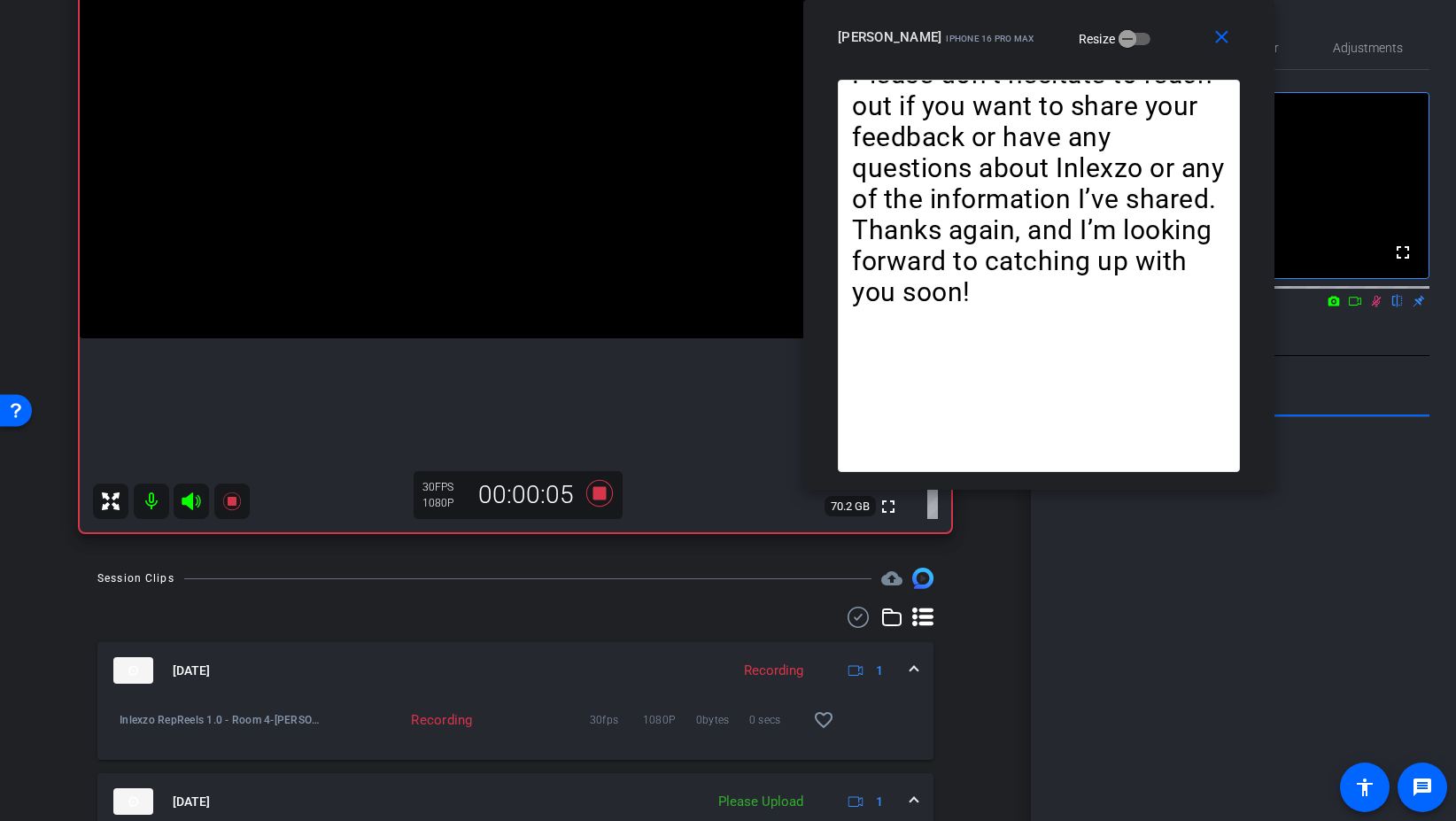
drag, startPoint x: 835, startPoint y: 179, endPoint x: 1145, endPoint y: -12, distance: 364.1
click at [1145, 0] on html "Accessibility Screen-Reader Guide, Feedback, and Issue Reporting | New window m…" at bounding box center [728, 410] width 1456 height 821
click at [1225, 43] on mat-icon "close" at bounding box center [1222, 37] width 22 height 22
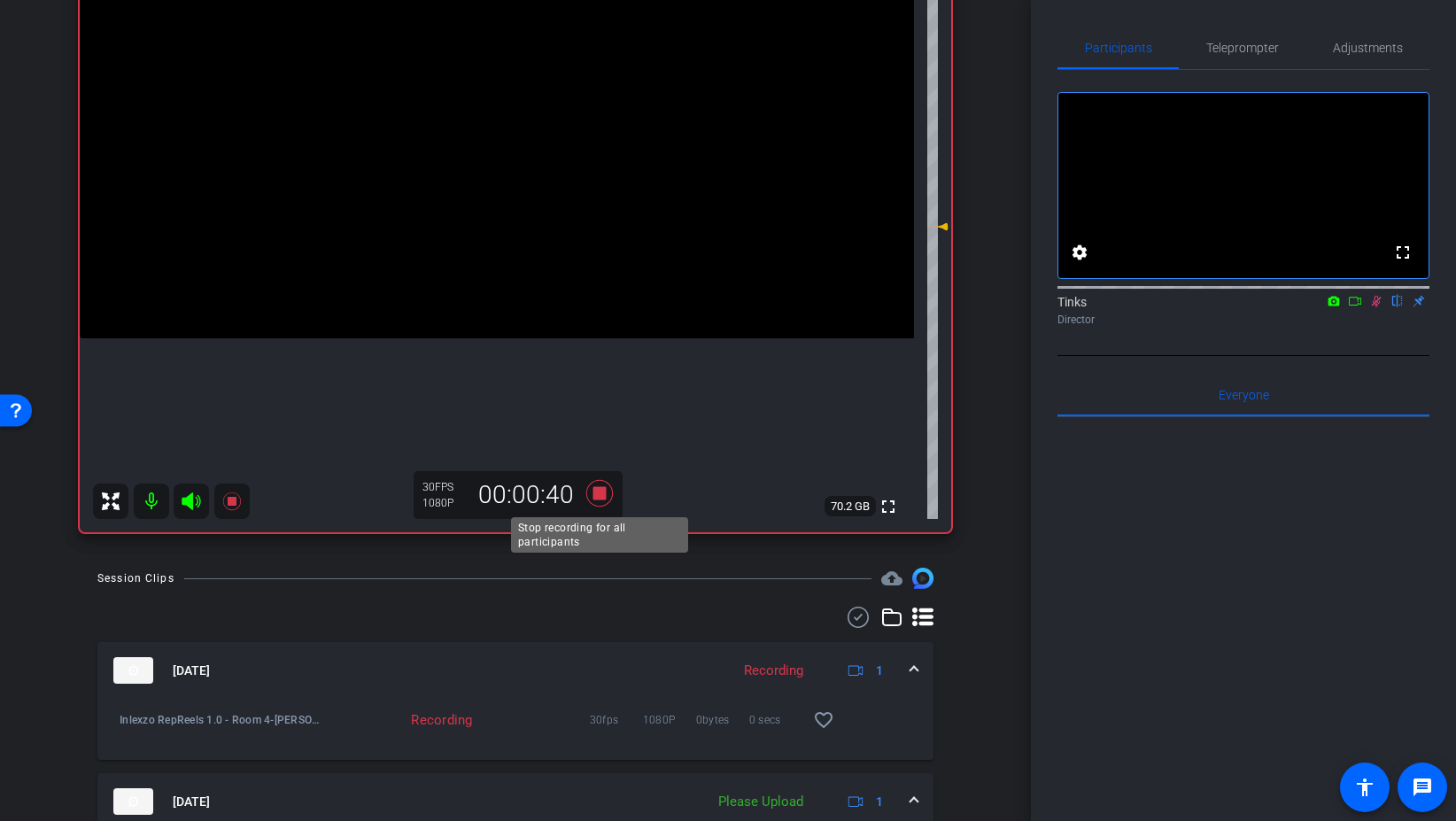
click at [594, 504] on icon at bounding box center [599, 493] width 26 height 26
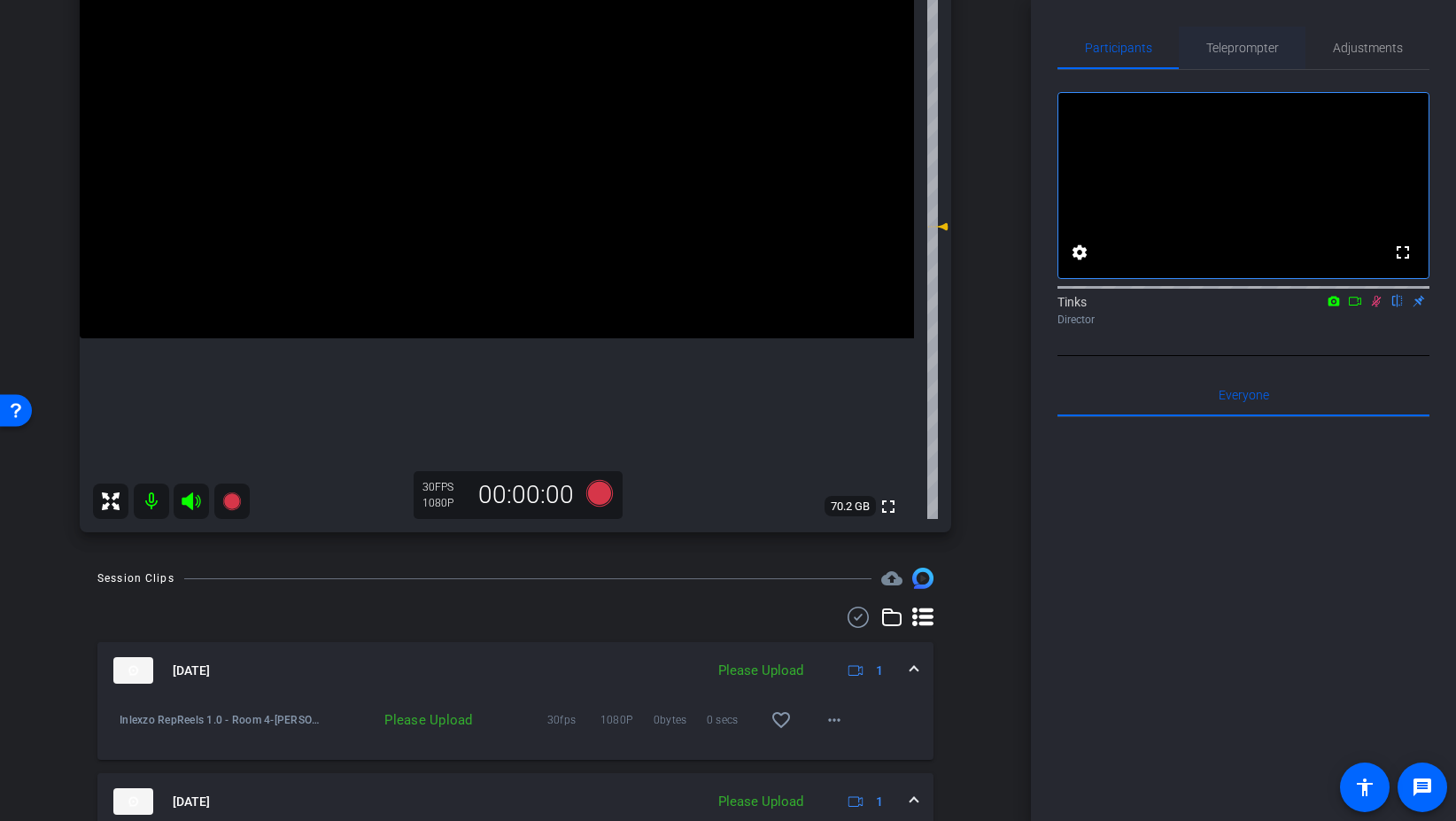
click at [1228, 52] on span "Teleprompter" at bounding box center [1242, 48] width 73 height 13
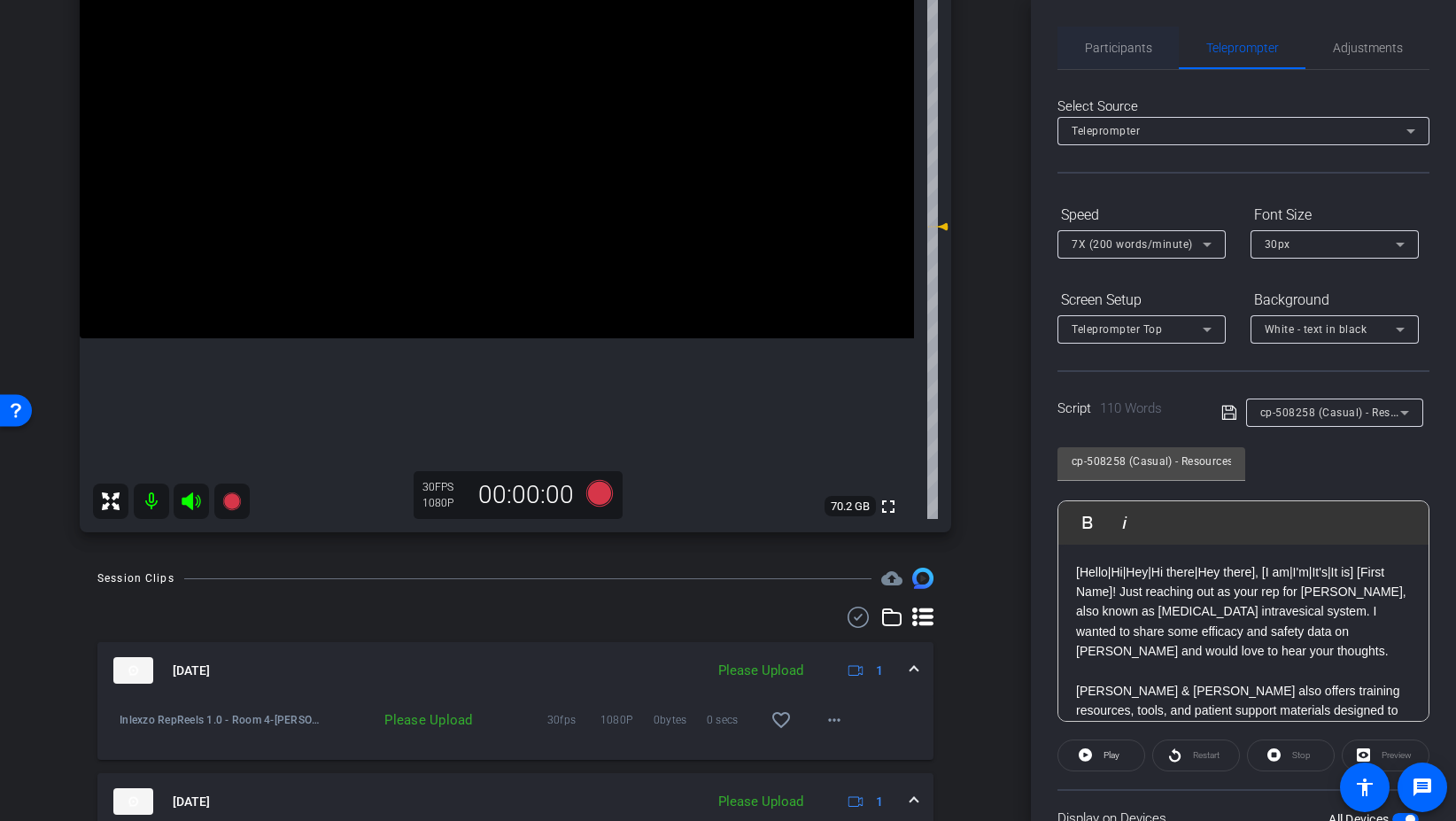
click at [1100, 48] on span "Participants" at bounding box center [1118, 48] width 67 height 13
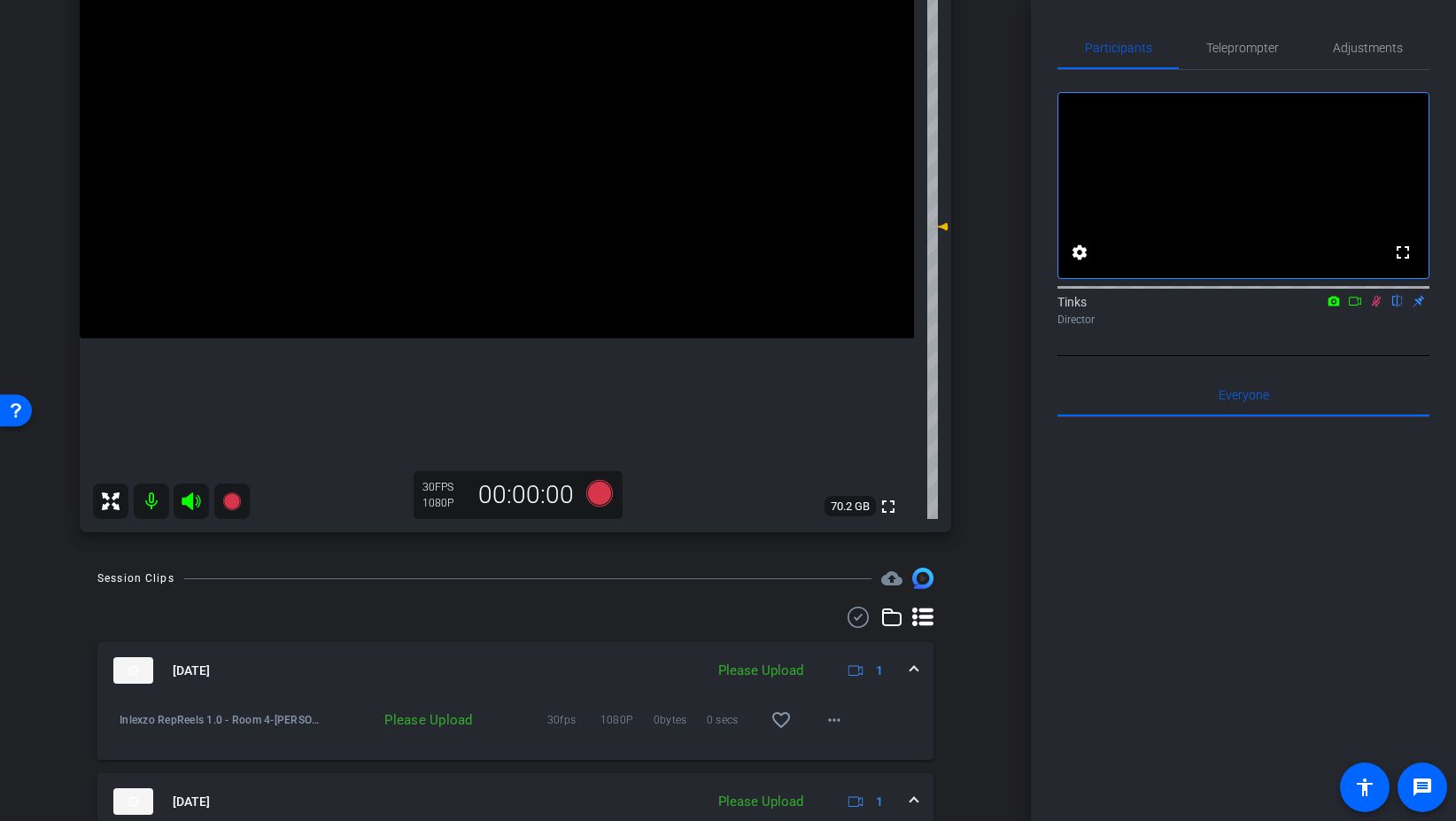
click at [1382, 307] on icon at bounding box center [1376, 300] width 15 height 13
click at [839, 734] on span at bounding box center [835, 720] width 43 height 43
click at [864, 759] on span "Upload" at bounding box center [862, 757] width 71 height 21
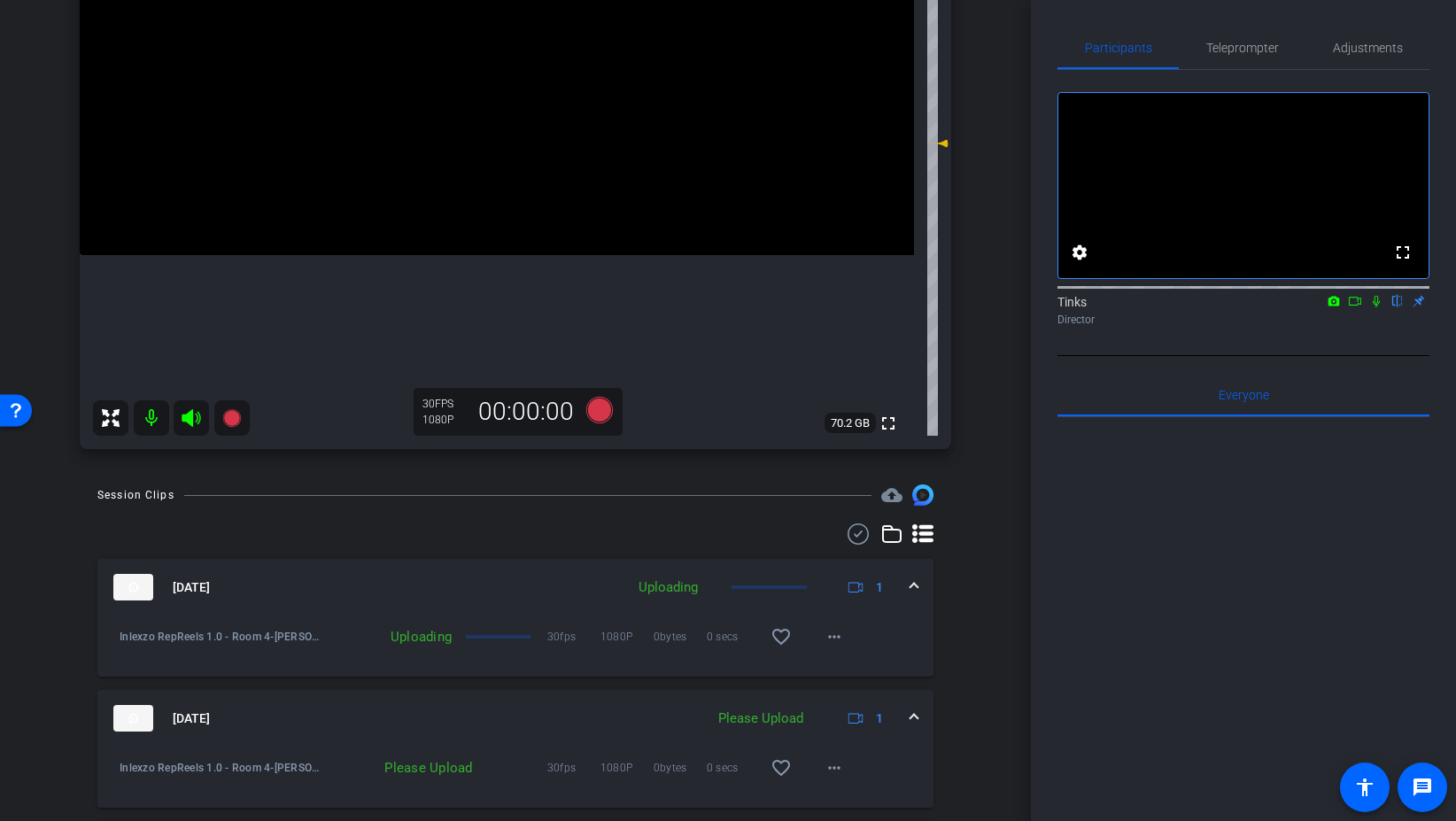
scroll to position [351, 0]
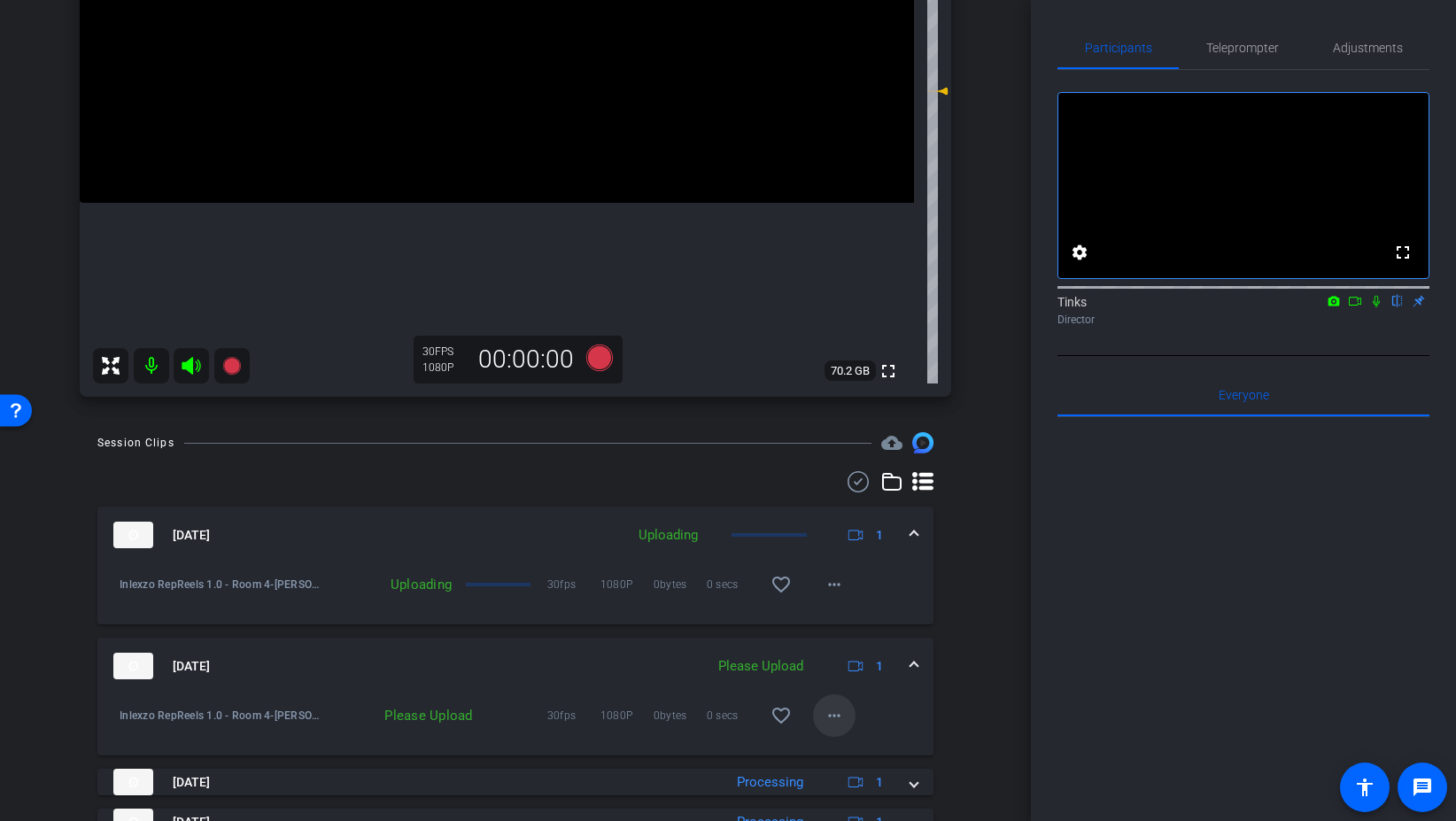
click at [841, 715] on mat-icon "more_horiz" at bounding box center [835, 715] width 21 height 21
click at [845, 750] on span "Upload" at bounding box center [862, 753] width 71 height 21
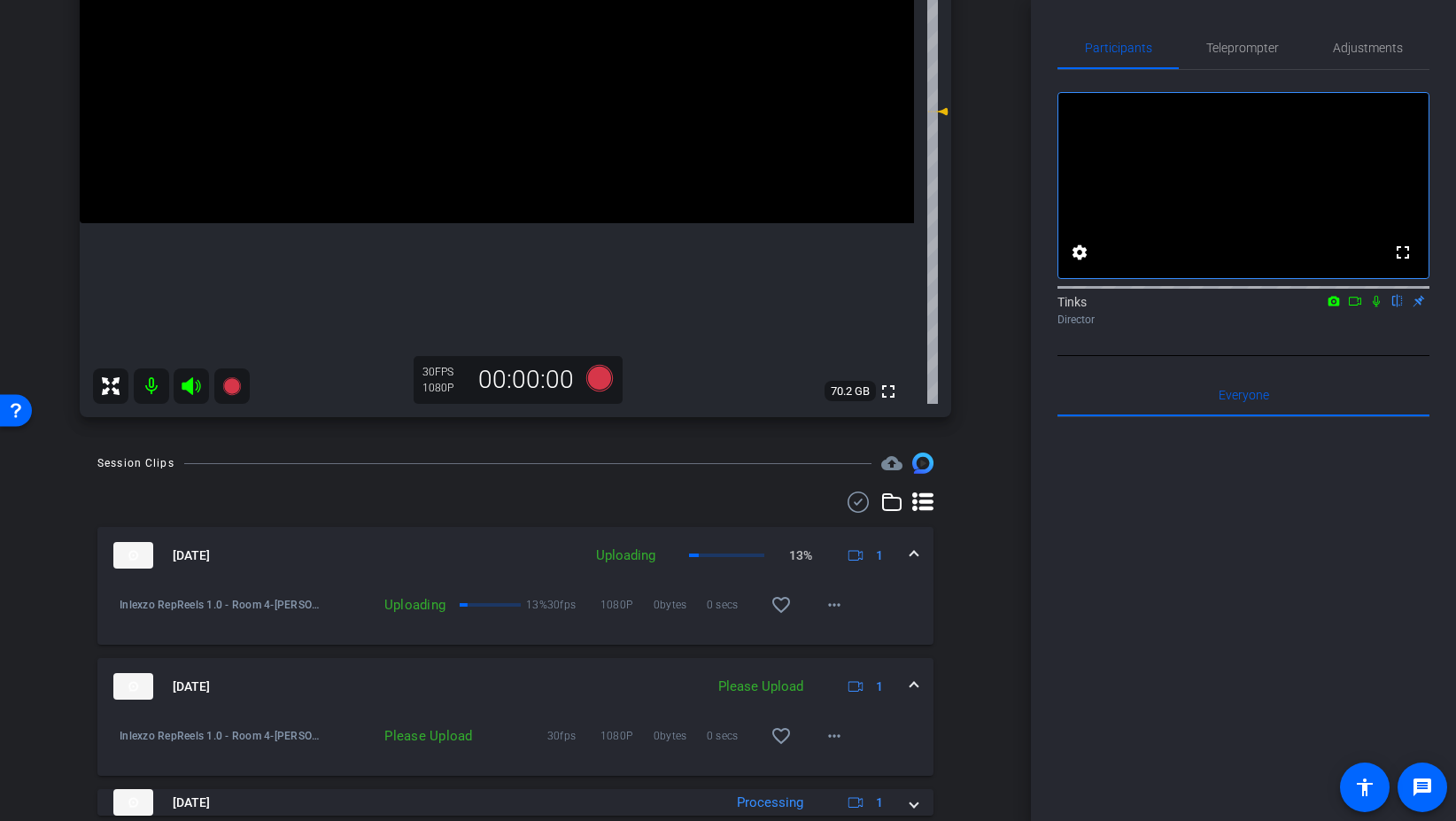
scroll to position [322, 0]
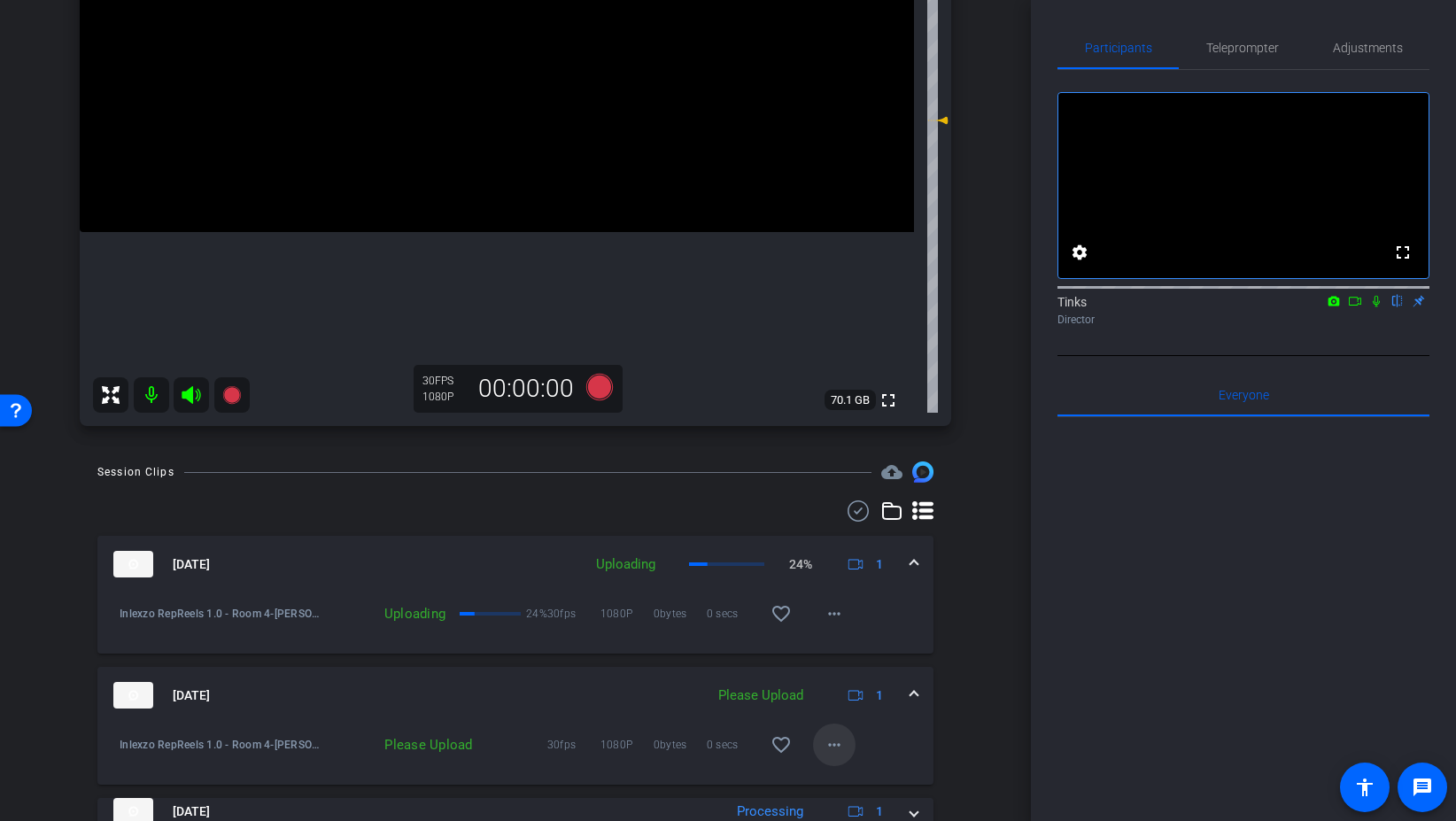
click at [832, 754] on mat-icon "more_horiz" at bounding box center [835, 745] width 21 height 21
click at [859, 661] on span "Upload" at bounding box center [862, 665] width 71 height 21
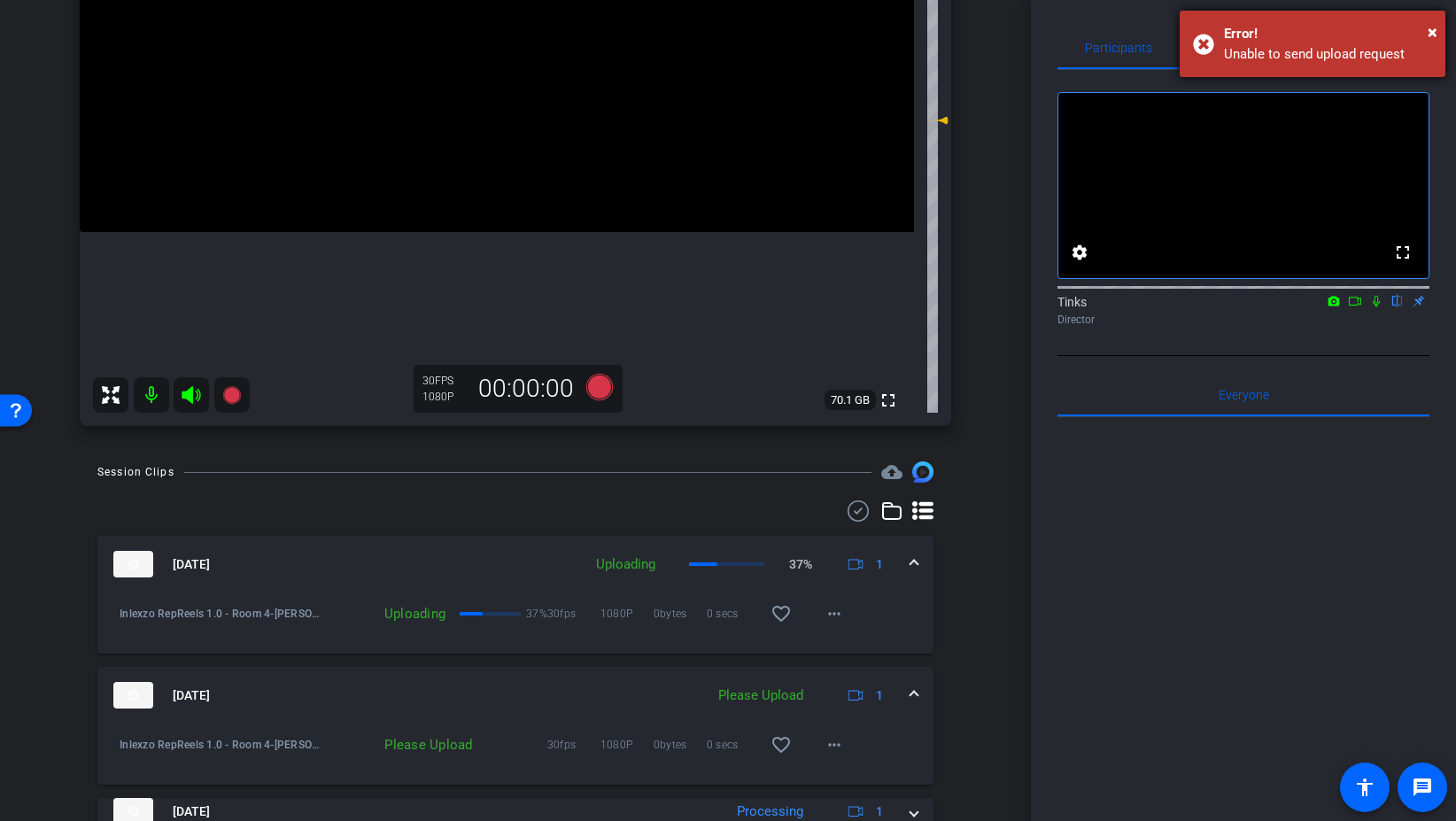
click at [1439, 23] on div "× Error! Unable to send upload request" at bounding box center [1312, 44] width 265 height 66
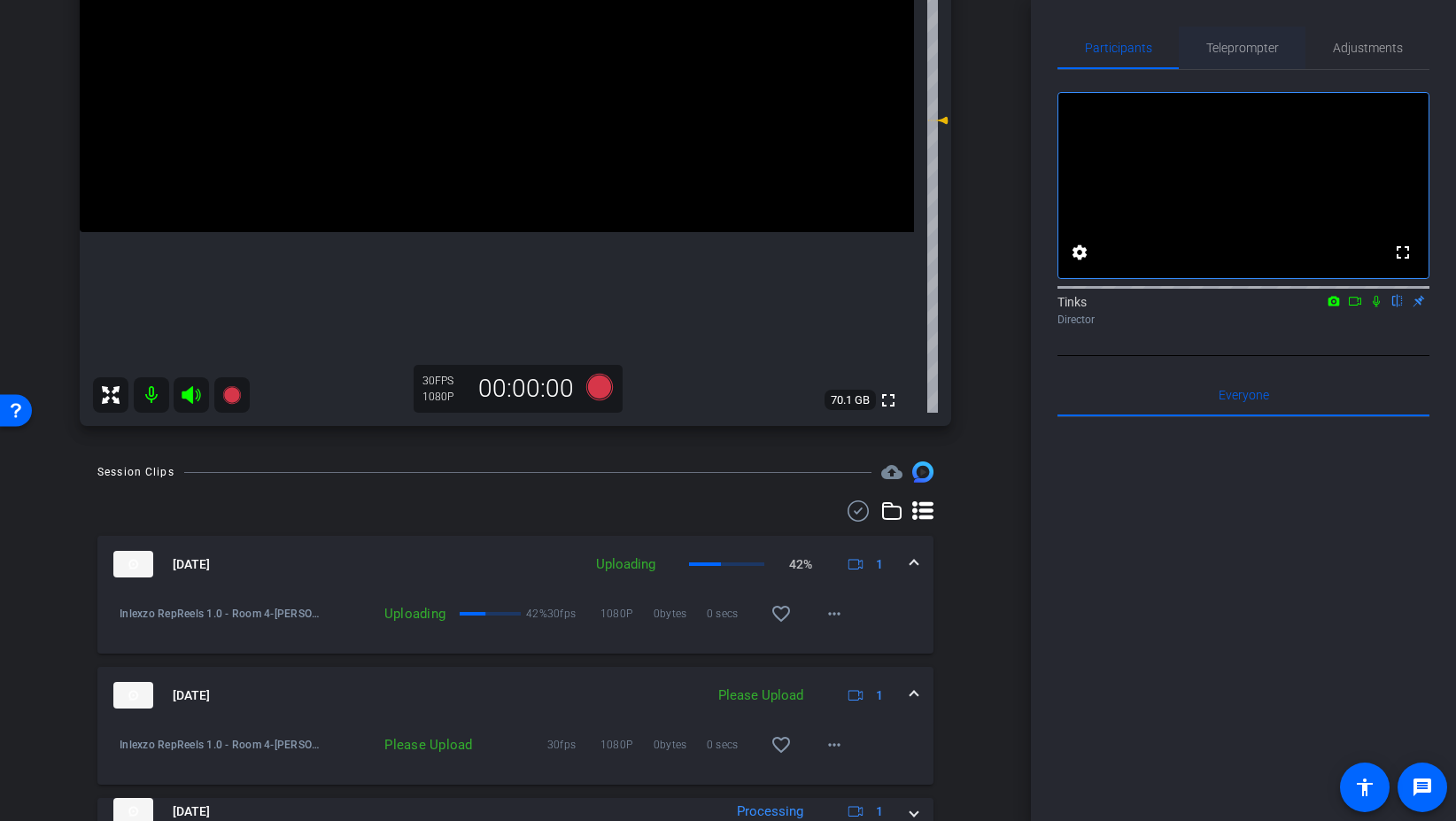
click at [1223, 49] on span "Teleprompter" at bounding box center [1242, 48] width 73 height 13
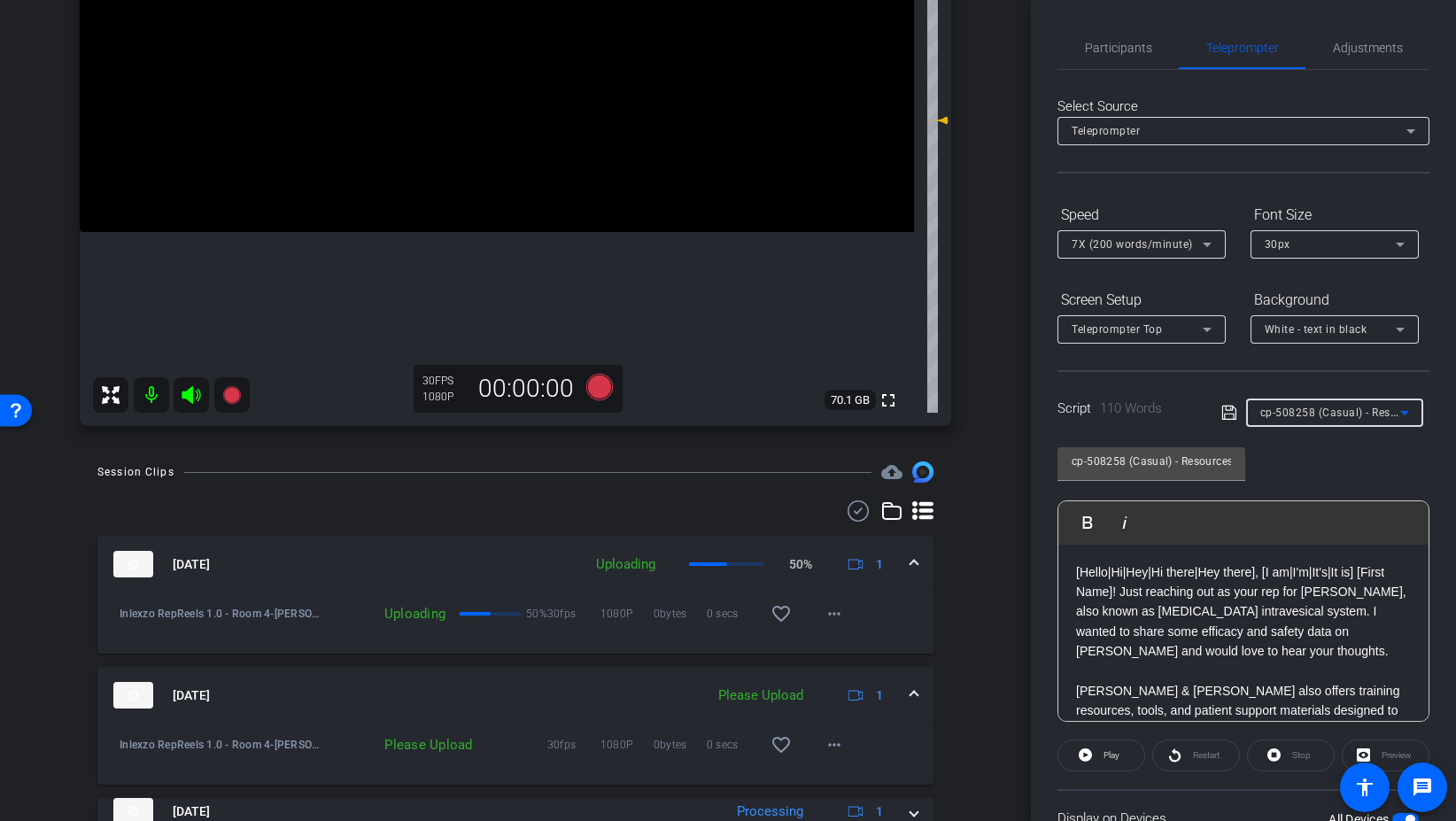
click at [1365, 417] on span "cp-508258 (Casual) - Resources to Share" at bounding box center [1367, 411] width 212 height 15
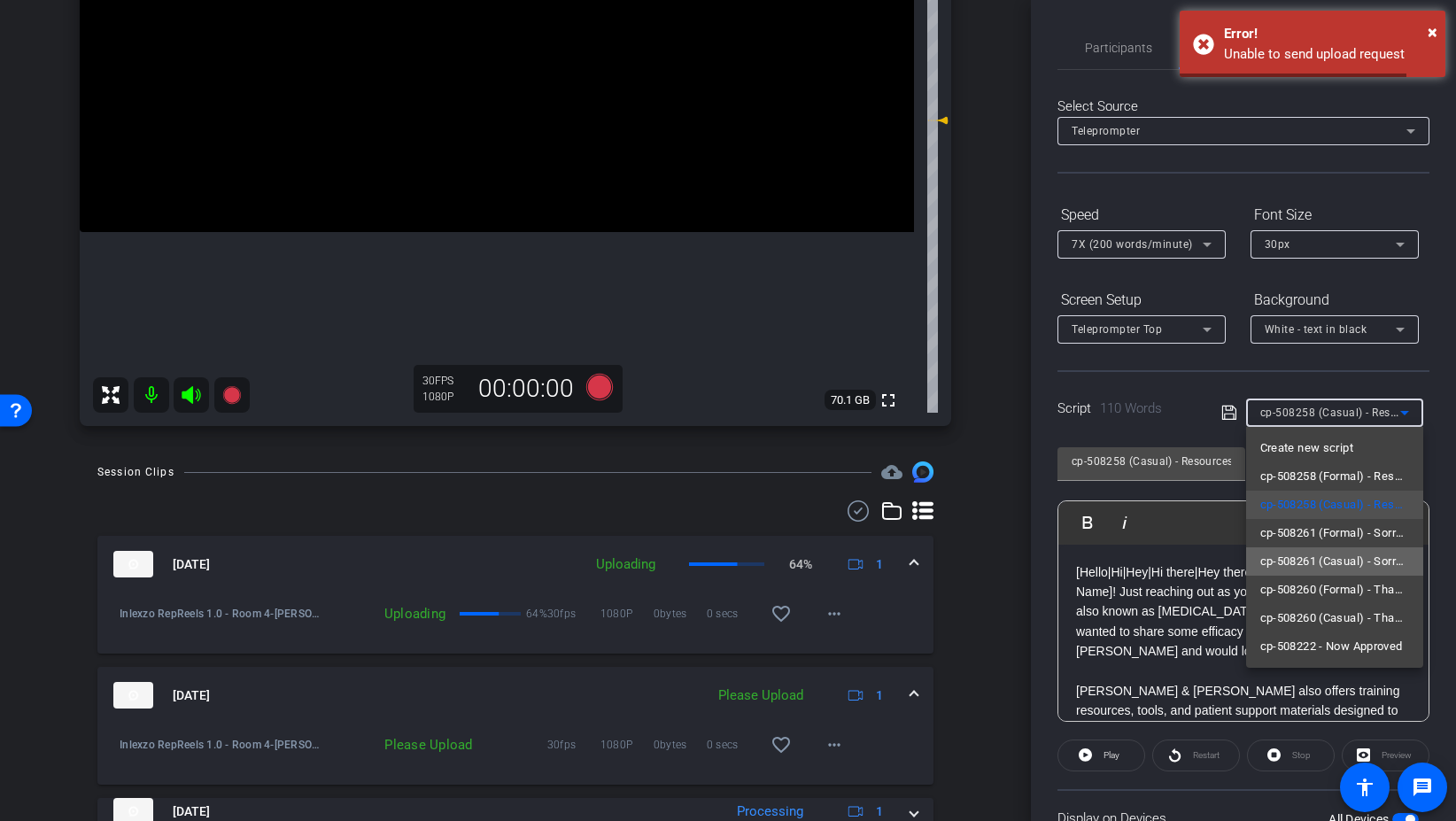
click at [1363, 566] on span "cp-508261 (Casual) - Sorry I Missed You" at bounding box center [1335, 562] width 149 height 21
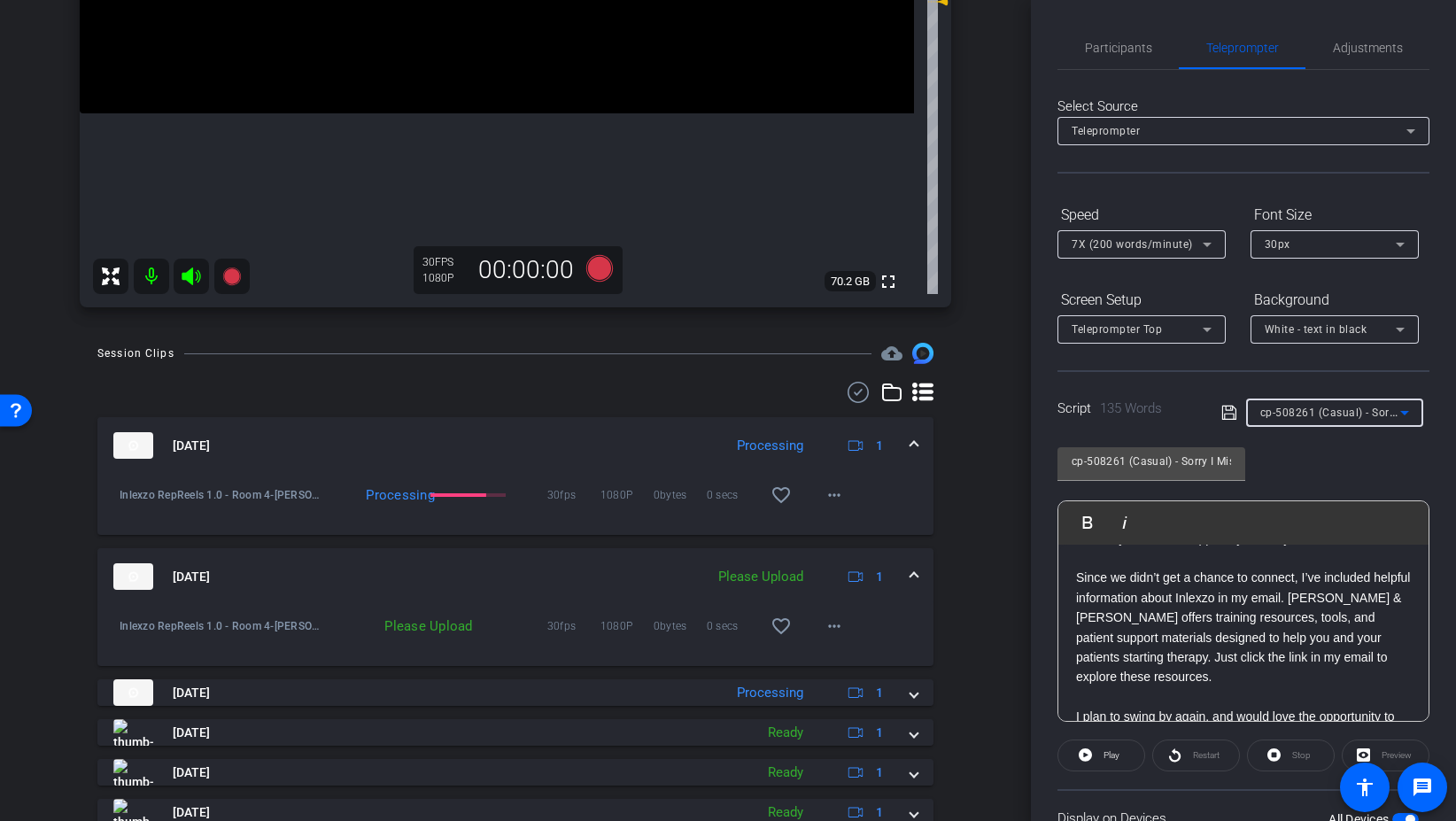
scroll to position [452, 0]
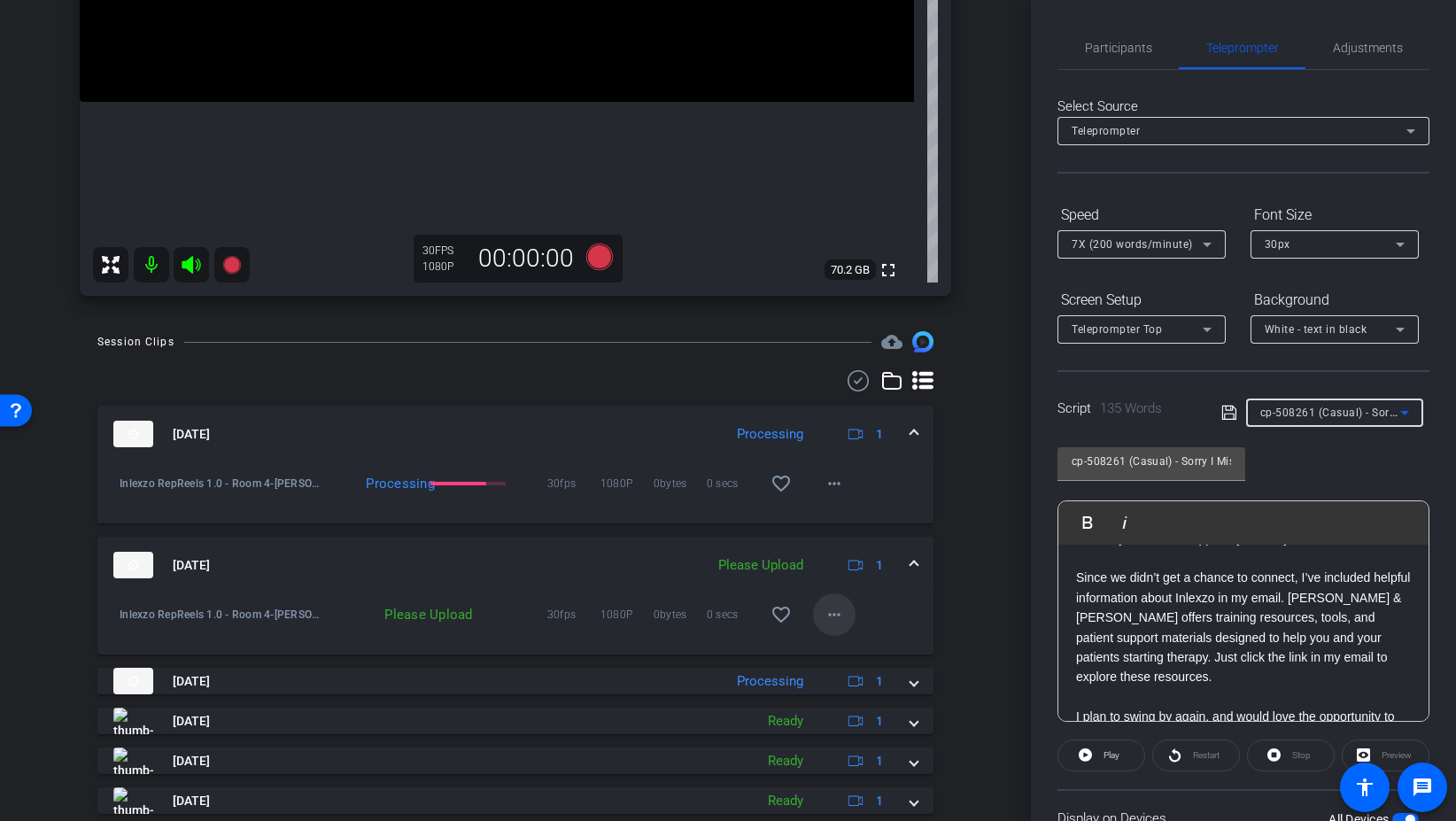
click at [834, 620] on mat-icon "more_horiz" at bounding box center [835, 615] width 21 height 21
click at [859, 653] on span "Upload" at bounding box center [862, 652] width 71 height 21
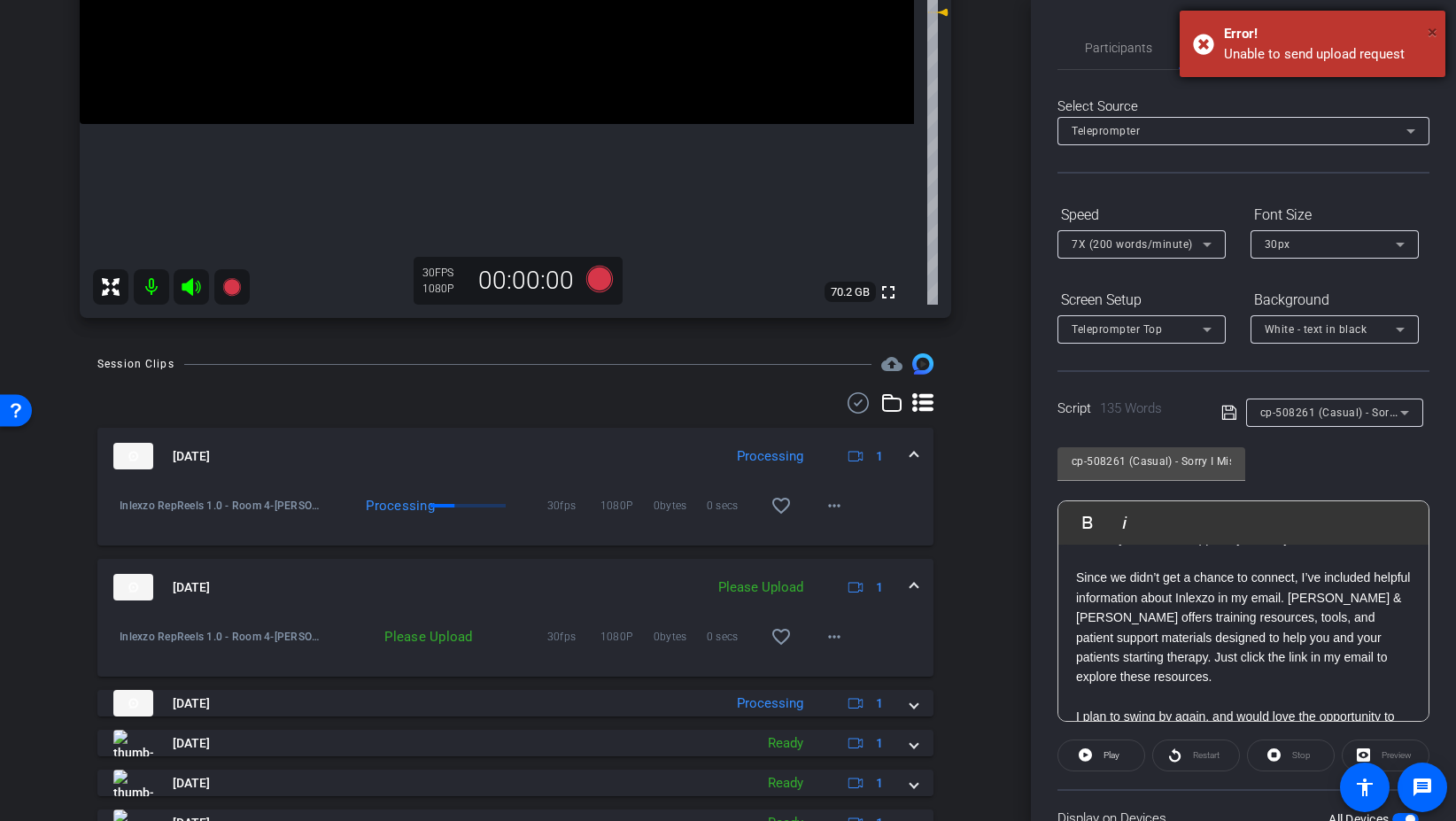
click at [1436, 27] on span "×" at bounding box center [1433, 32] width 10 height 21
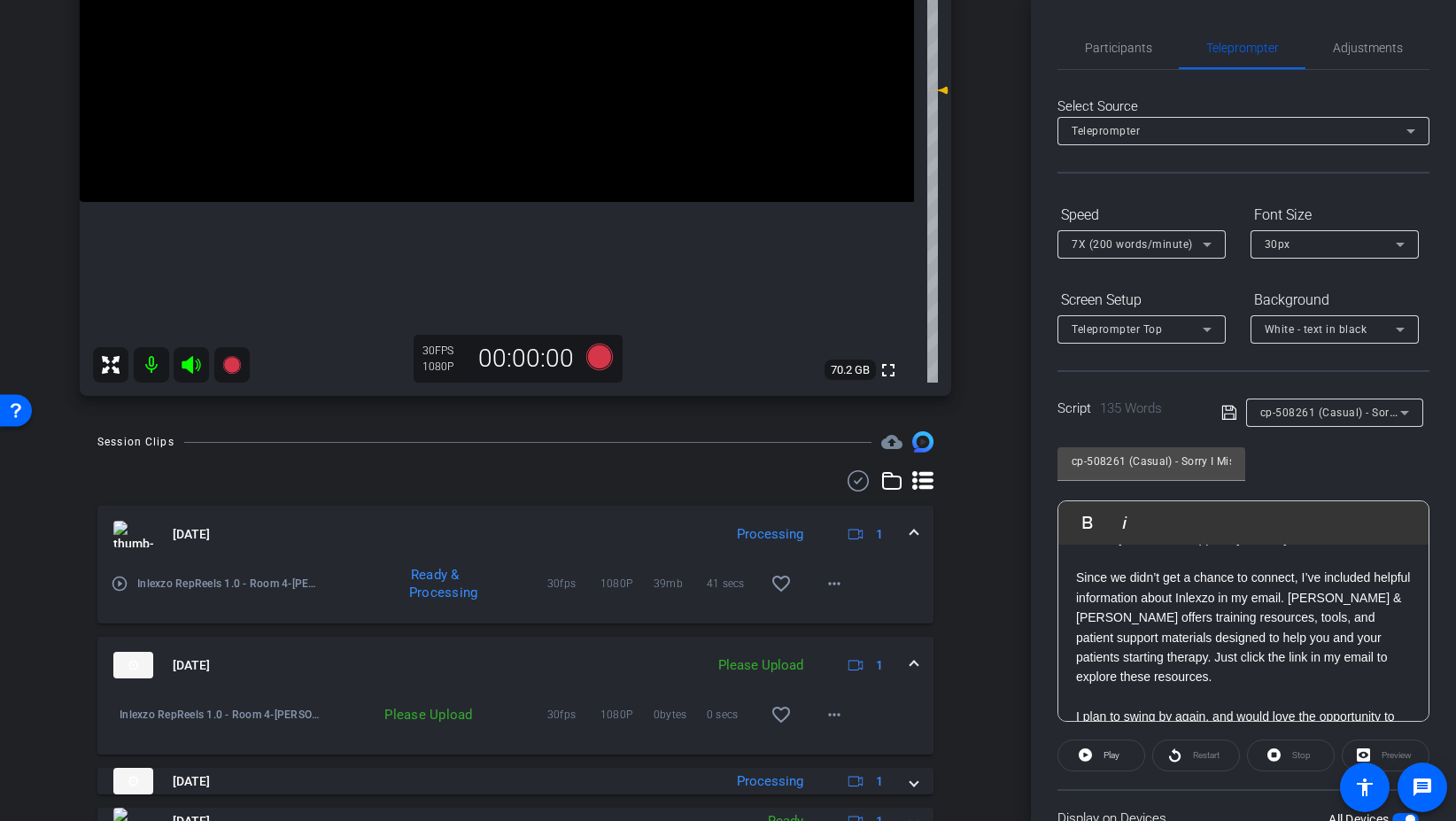
scroll to position [354, 0]
click at [845, 575] on span at bounding box center [835, 582] width 43 height 43
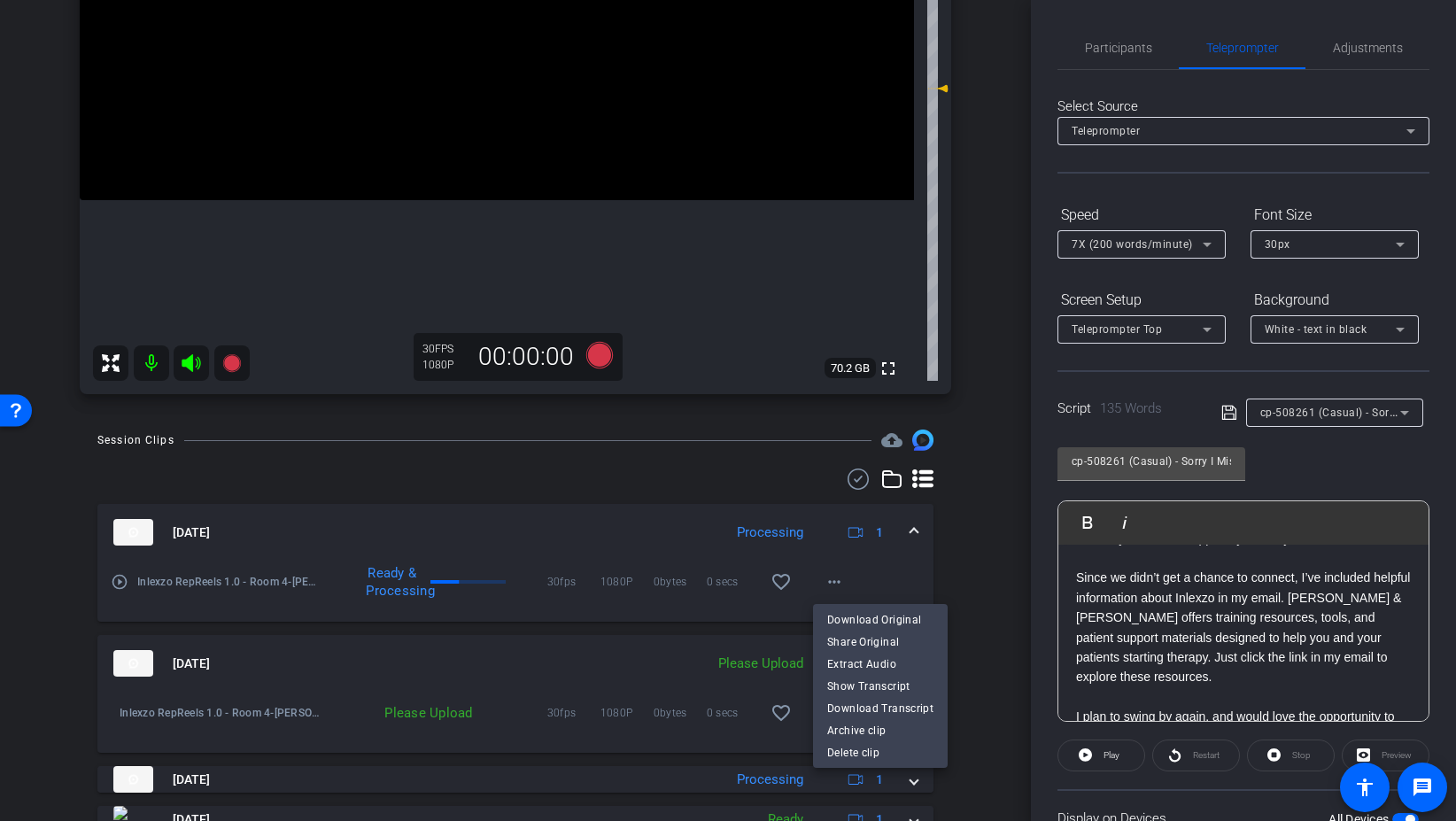
click at [901, 575] on div at bounding box center [728, 410] width 1456 height 821
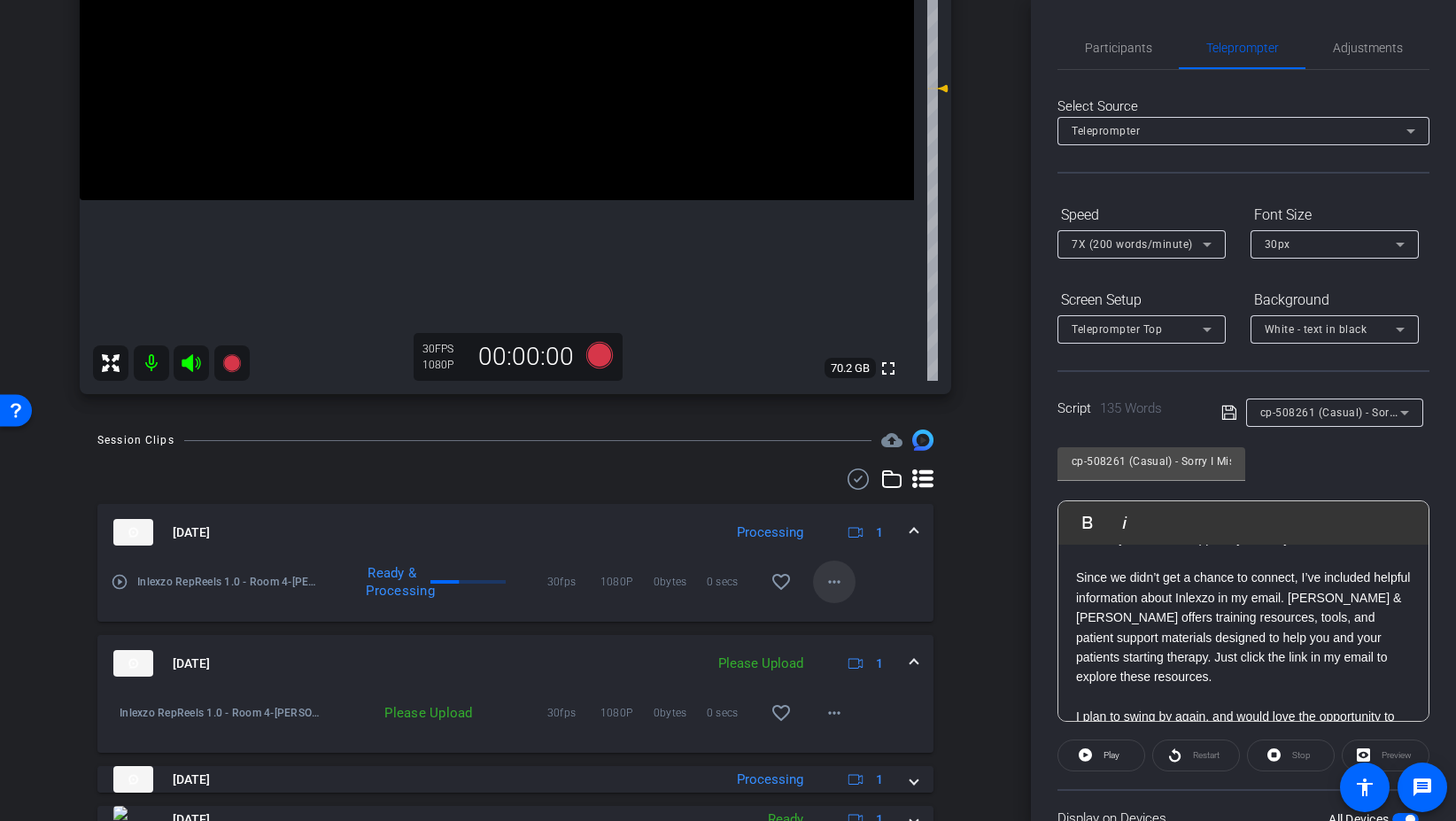
click at [842, 583] on mat-icon "more_horiz" at bounding box center [835, 582] width 21 height 21
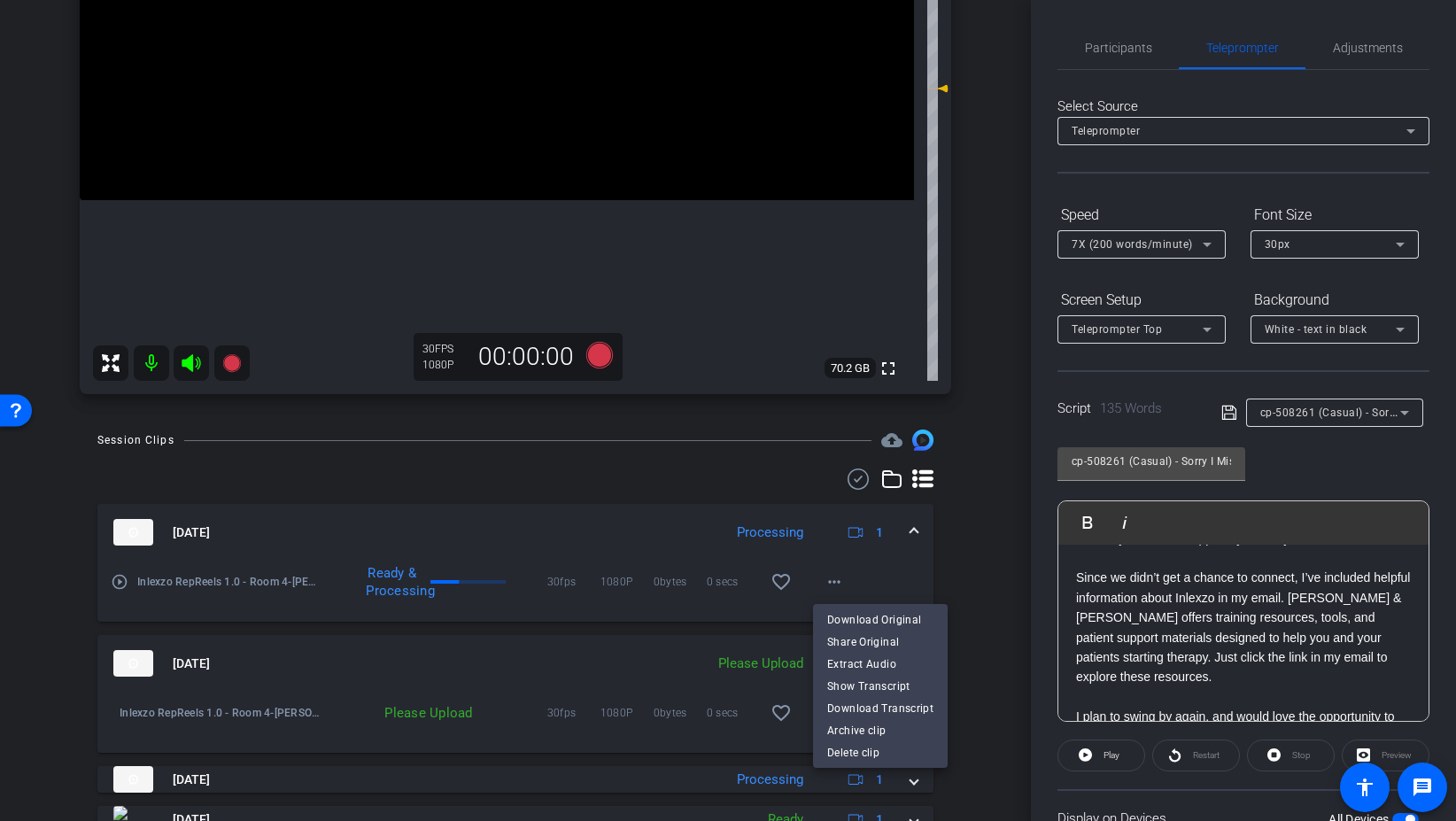
click at [895, 569] on div at bounding box center [728, 410] width 1456 height 821
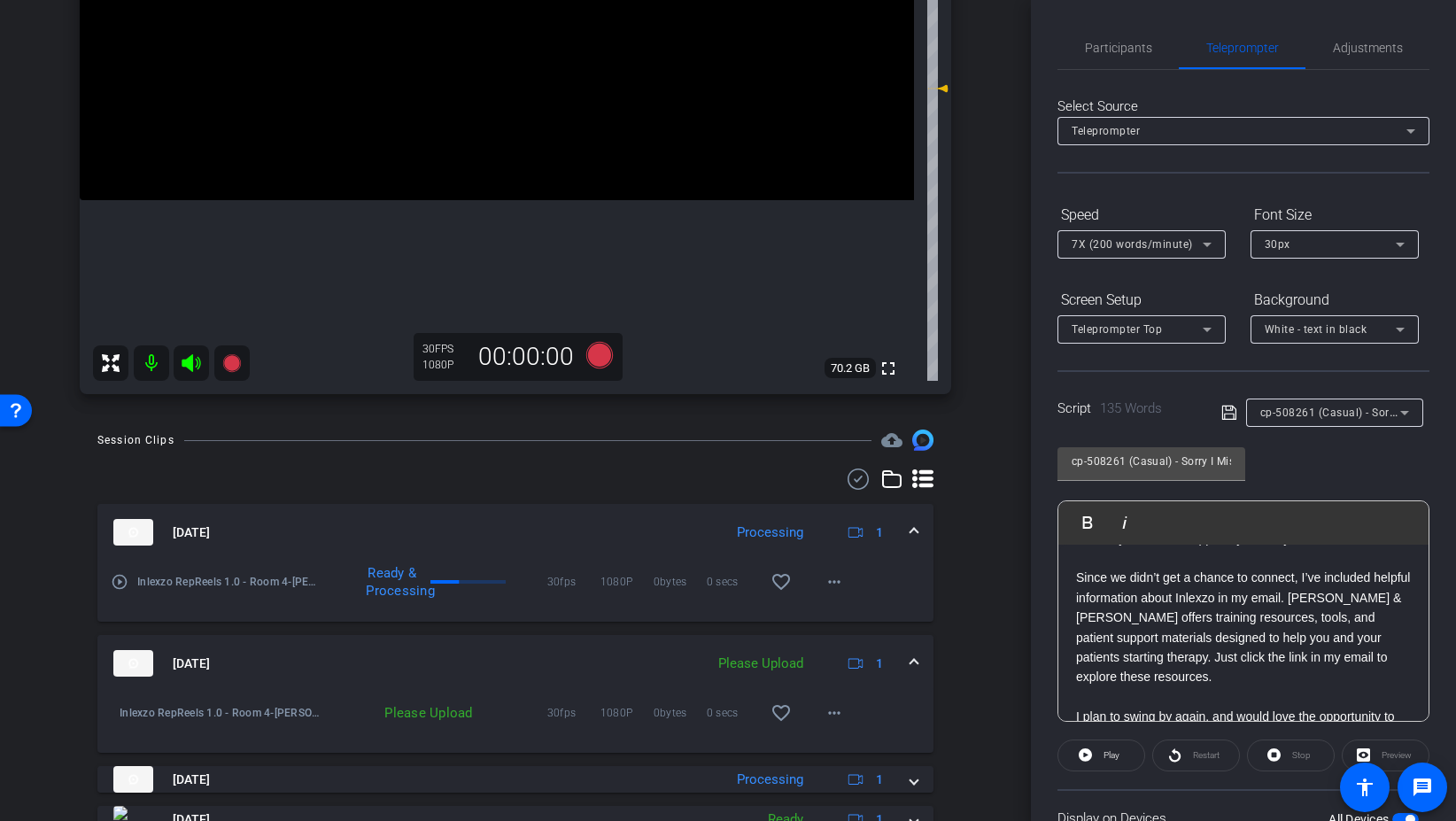
click at [1306, 398] on div "cp-508261 (Casual) - Sorry I Missed You" at bounding box center [1335, 412] width 149 height 28
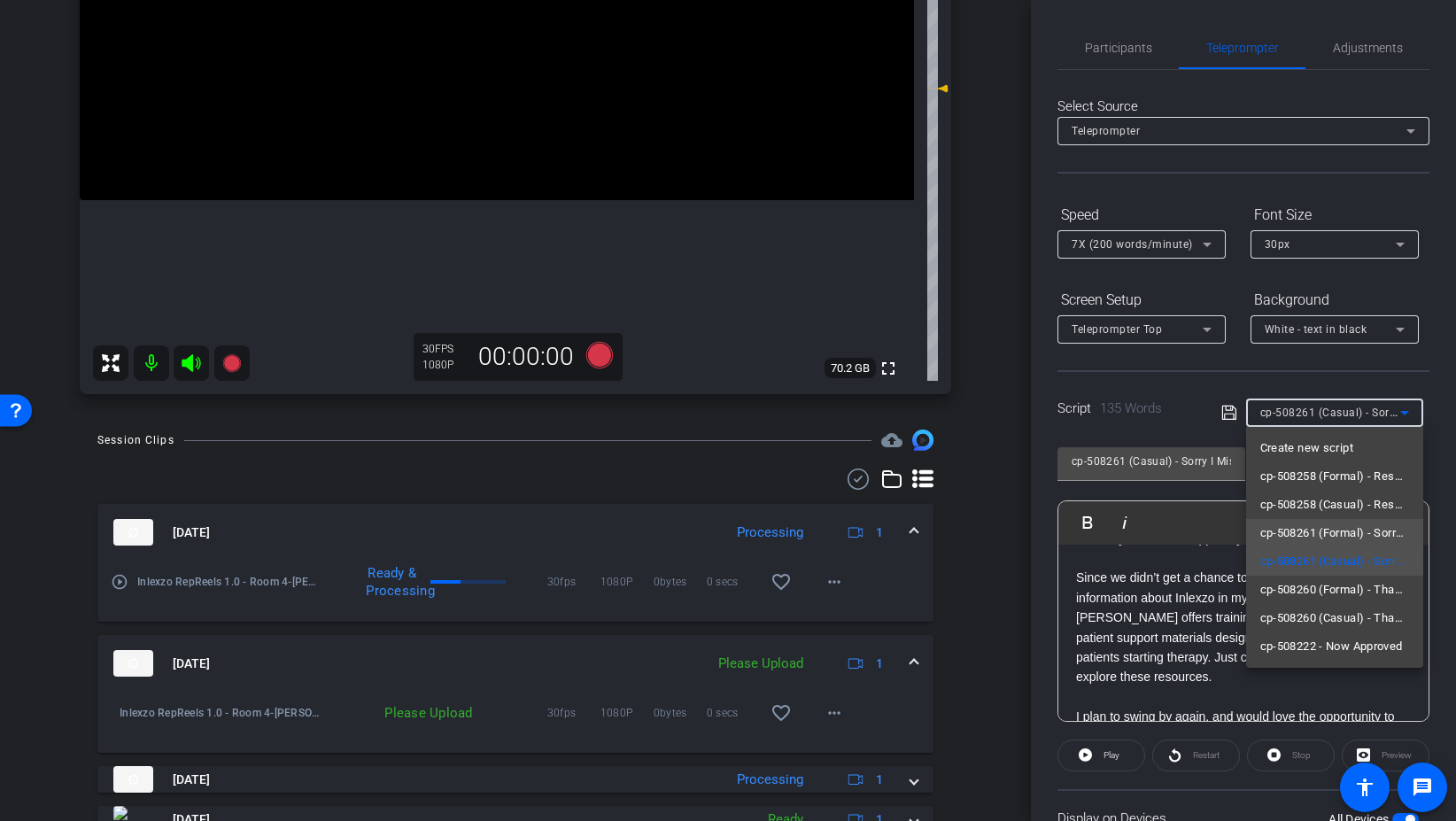
click at [1377, 534] on span "cp-508261 (Formal) - Sorry I Missed You" at bounding box center [1335, 533] width 149 height 21
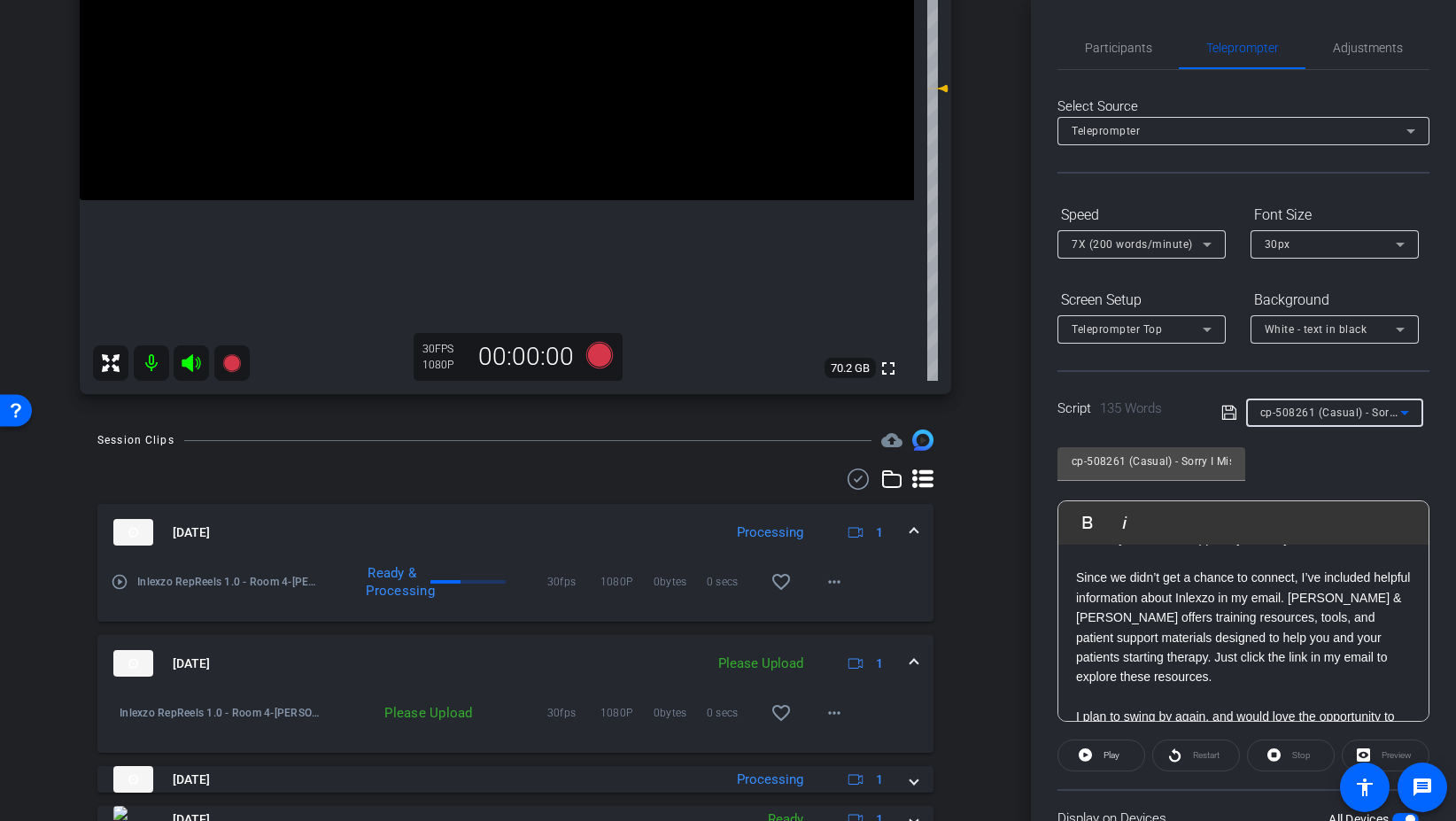
type input "cp-508261 (Formal) - Sorry I Missed You"
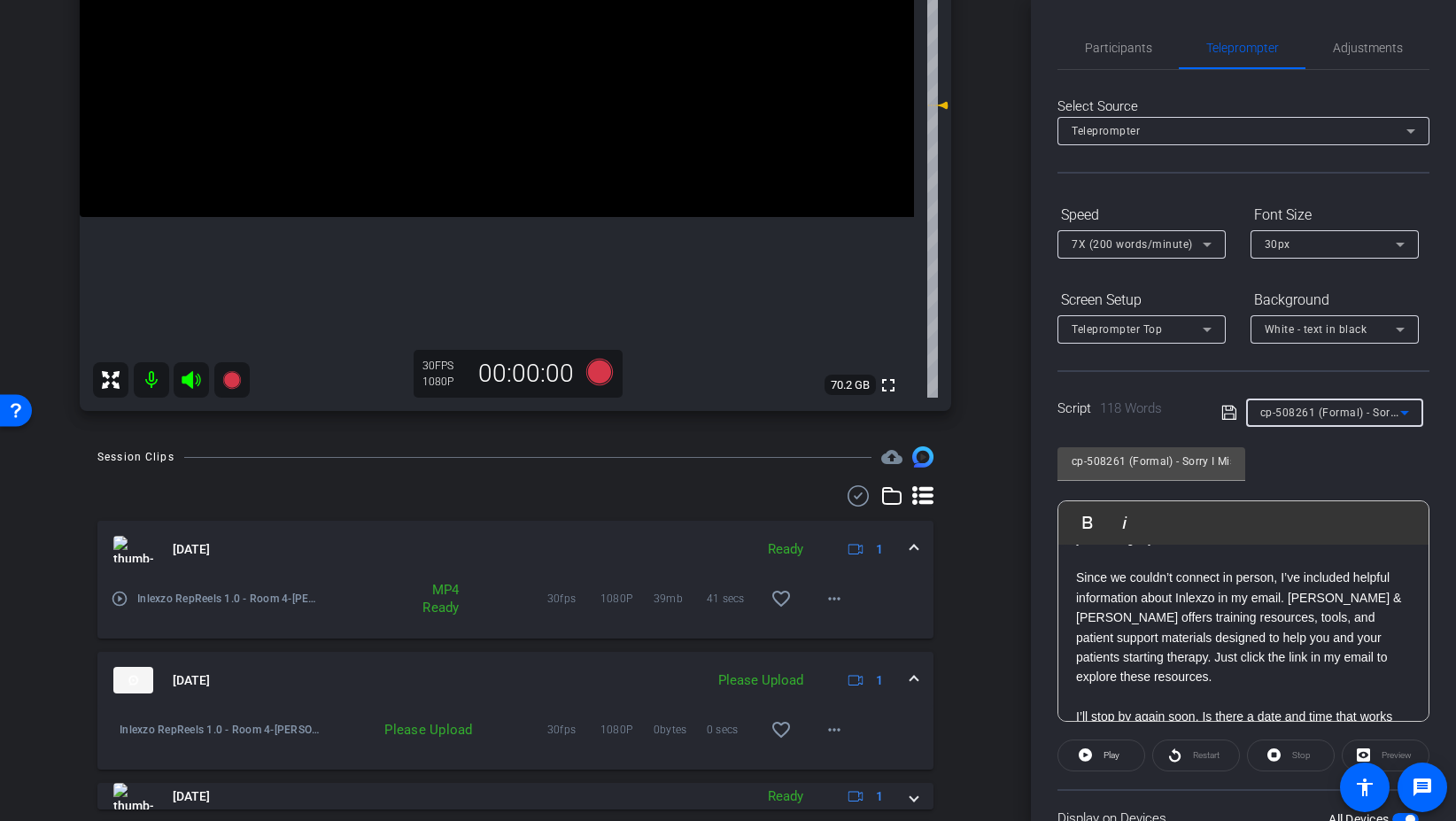
scroll to position [347, 0]
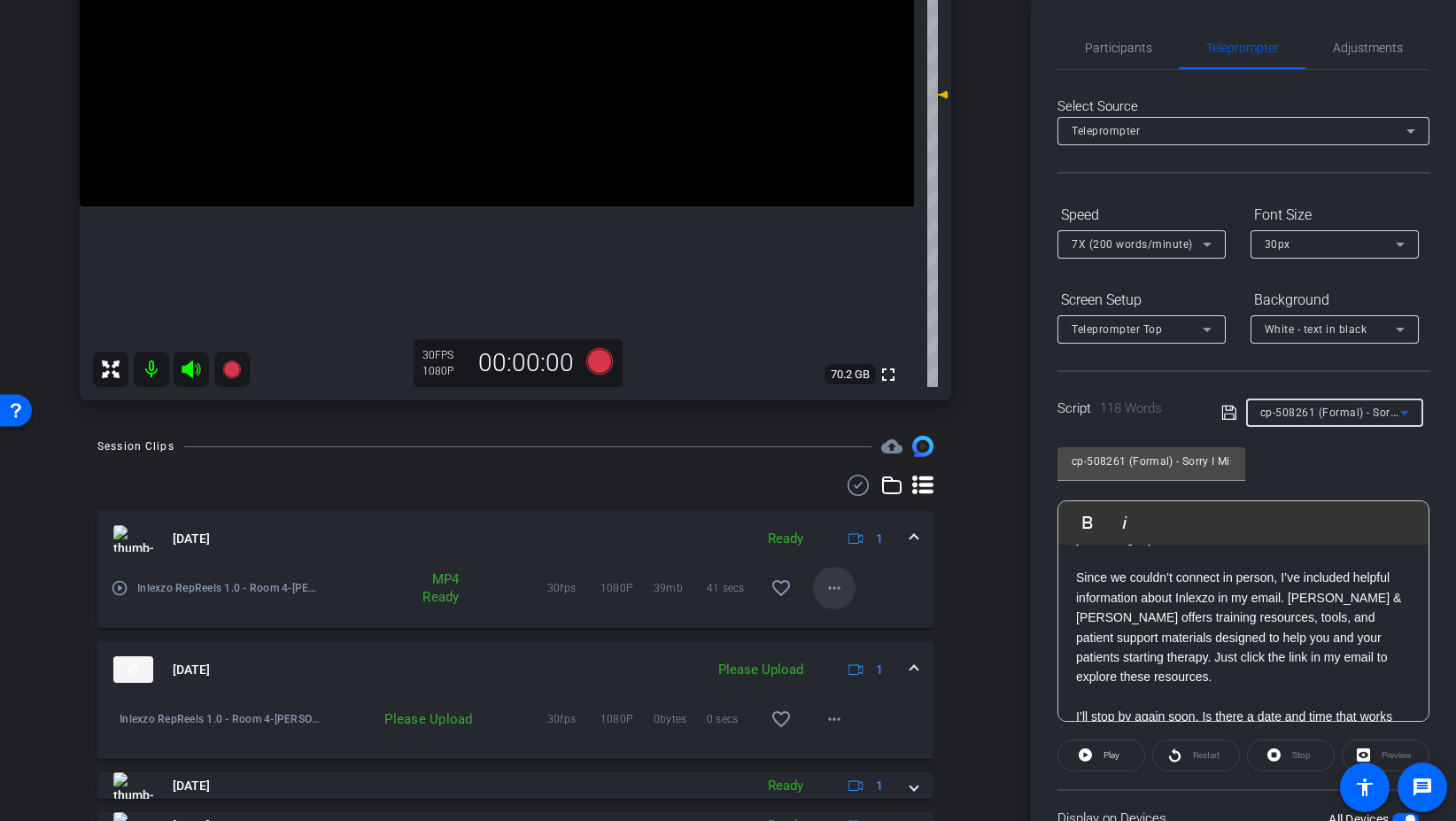
click at [844, 596] on mat-icon "more_horiz" at bounding box center [835, 588] width 21 height 21
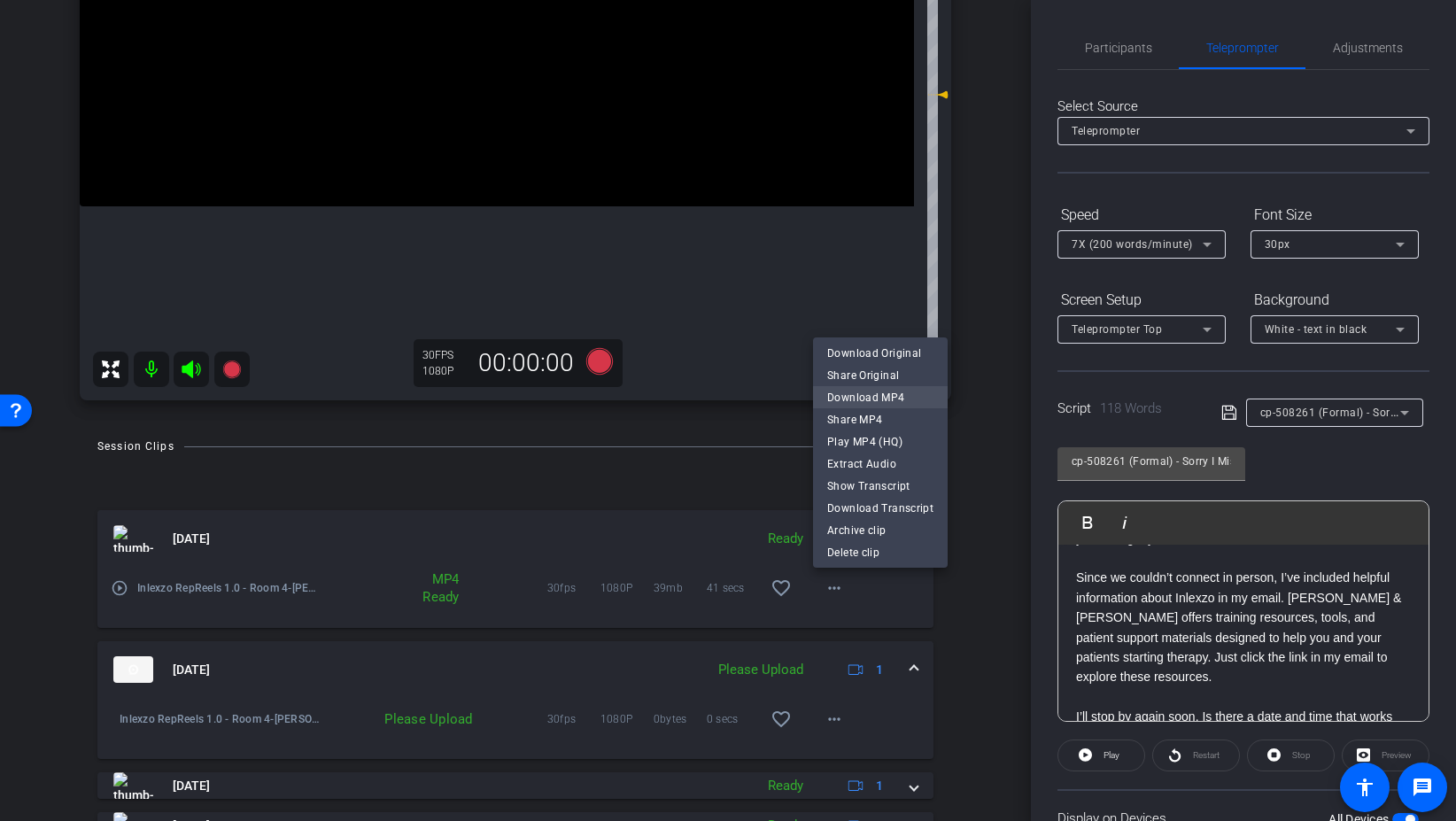
click at [895, 390] on span "Download MP4" at bounding box center [880, 396] width 106 height 21
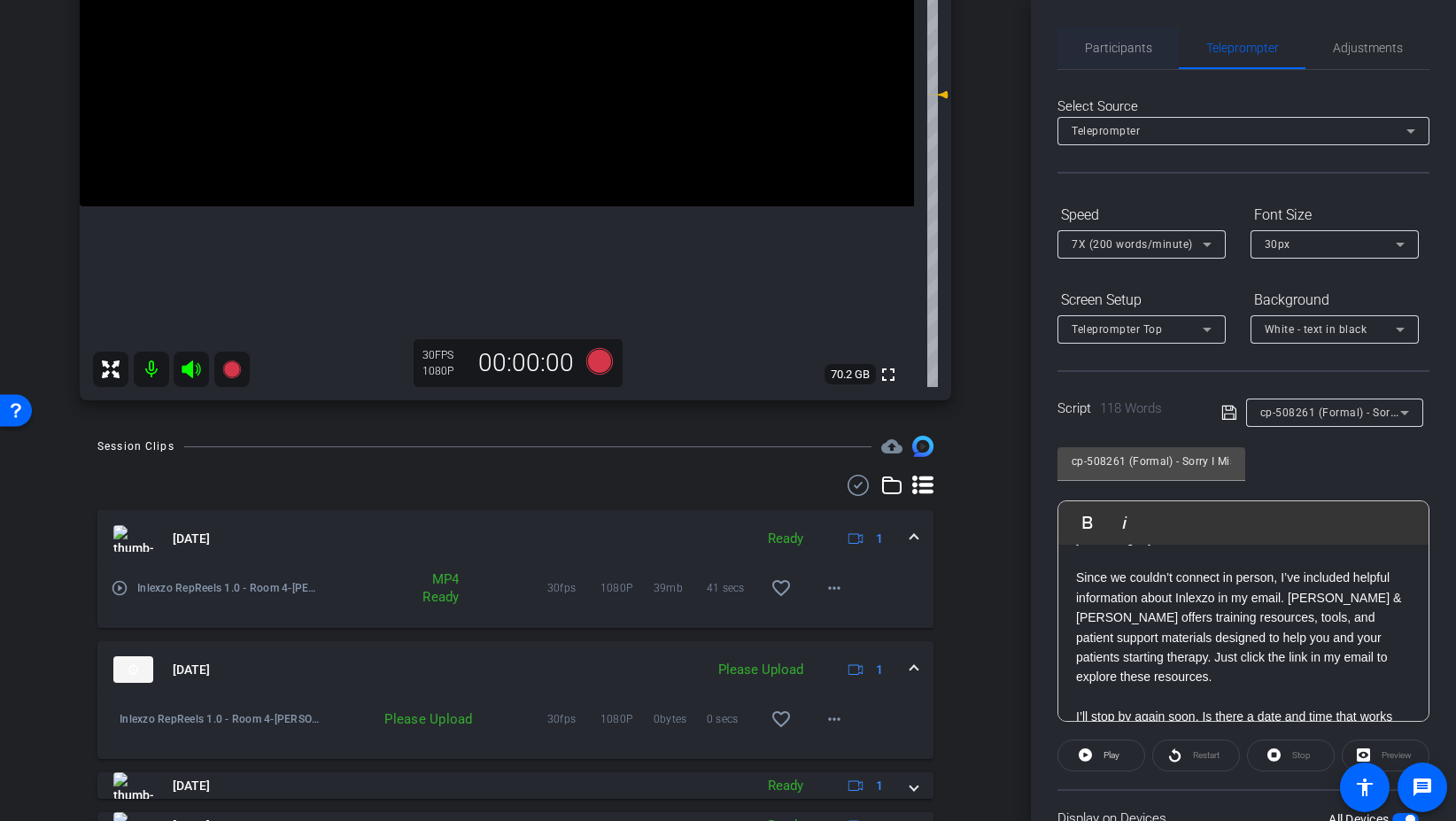
click at [1122, 44] on span "Participants" at bounding box center [1118, 48] width 67 height 13
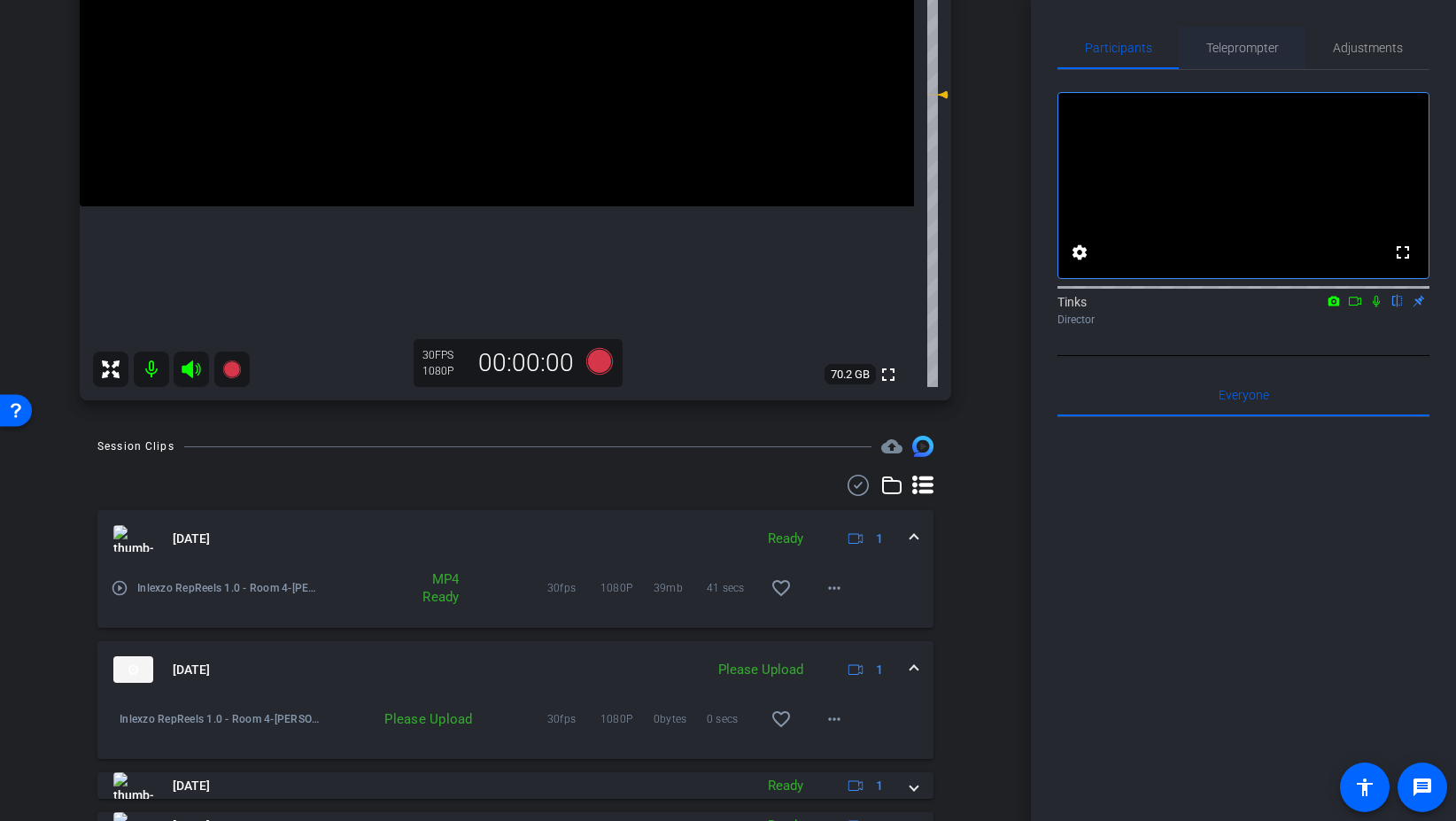
click at [1244, 51] on span "Teleprompter" at bounding box center [1242, 48] width 73 height 13
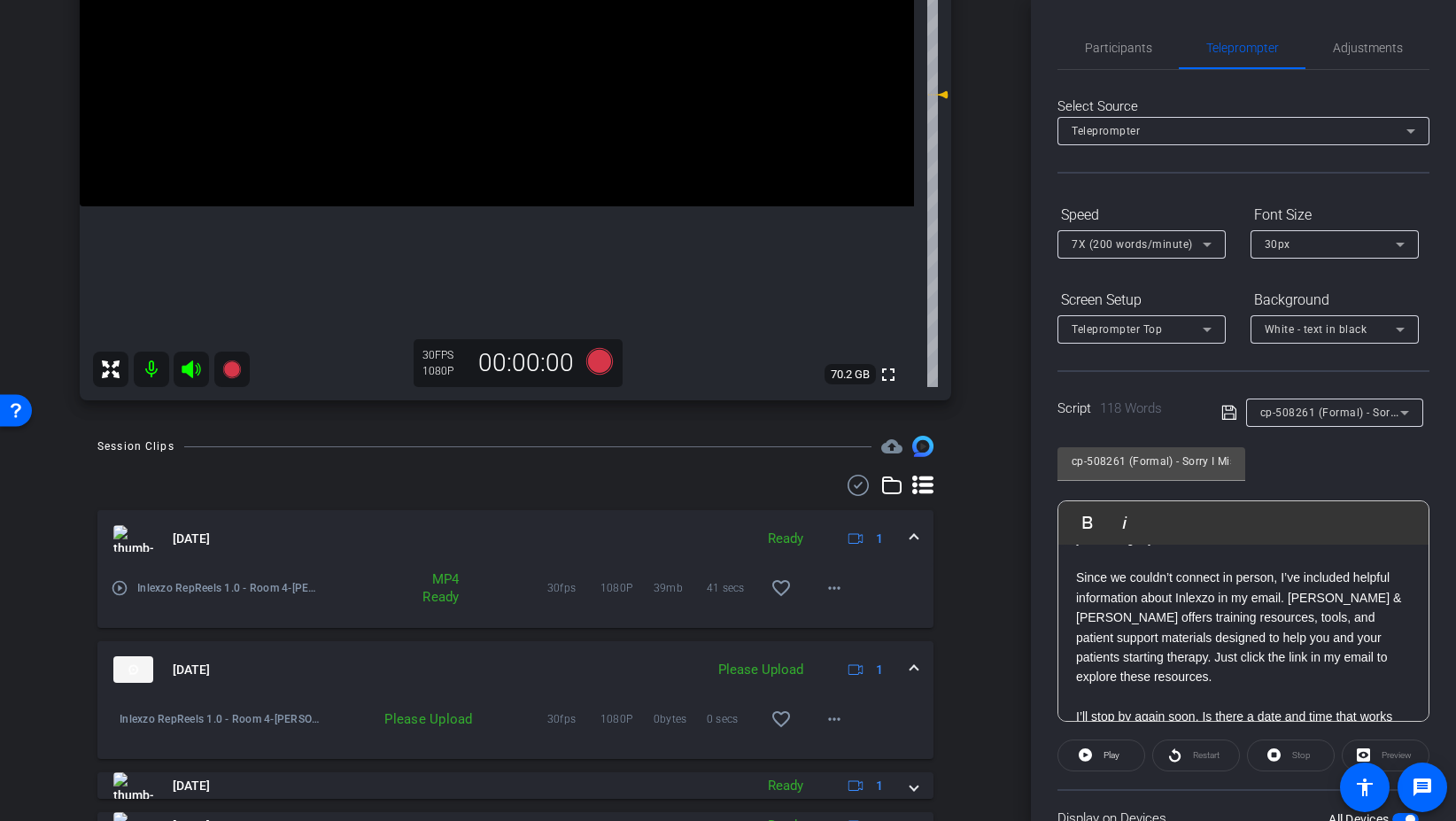
scroll to position [0, 0]
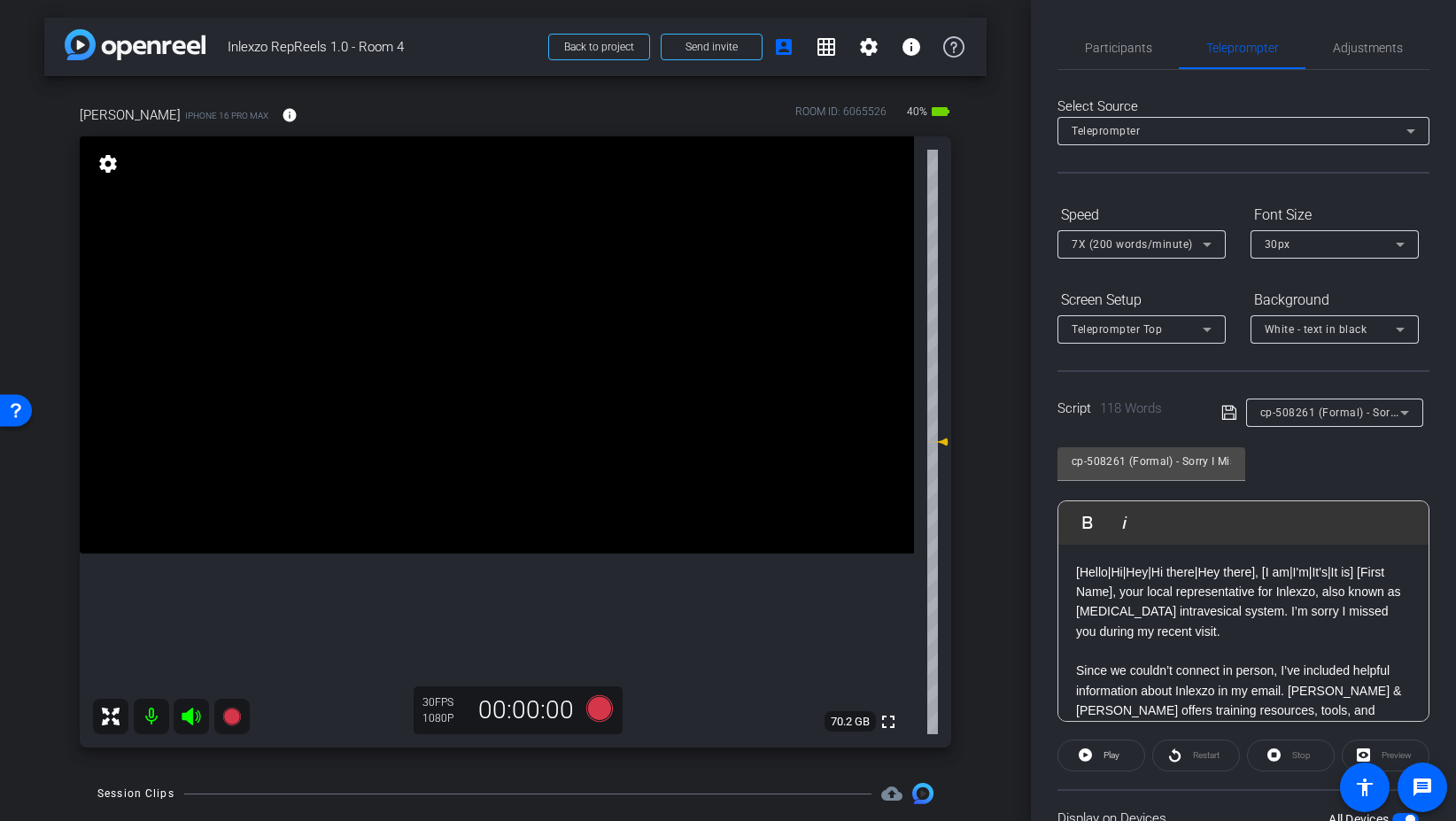
click at [191, 717] on icon at bounding box center [191, 716] width 18 height 17
click at [189, 721] on icon at bounding box center [191, 716] width 18 height 17
click at [190, 715] on icon at bounding box center [191, 716] width 21 height 21
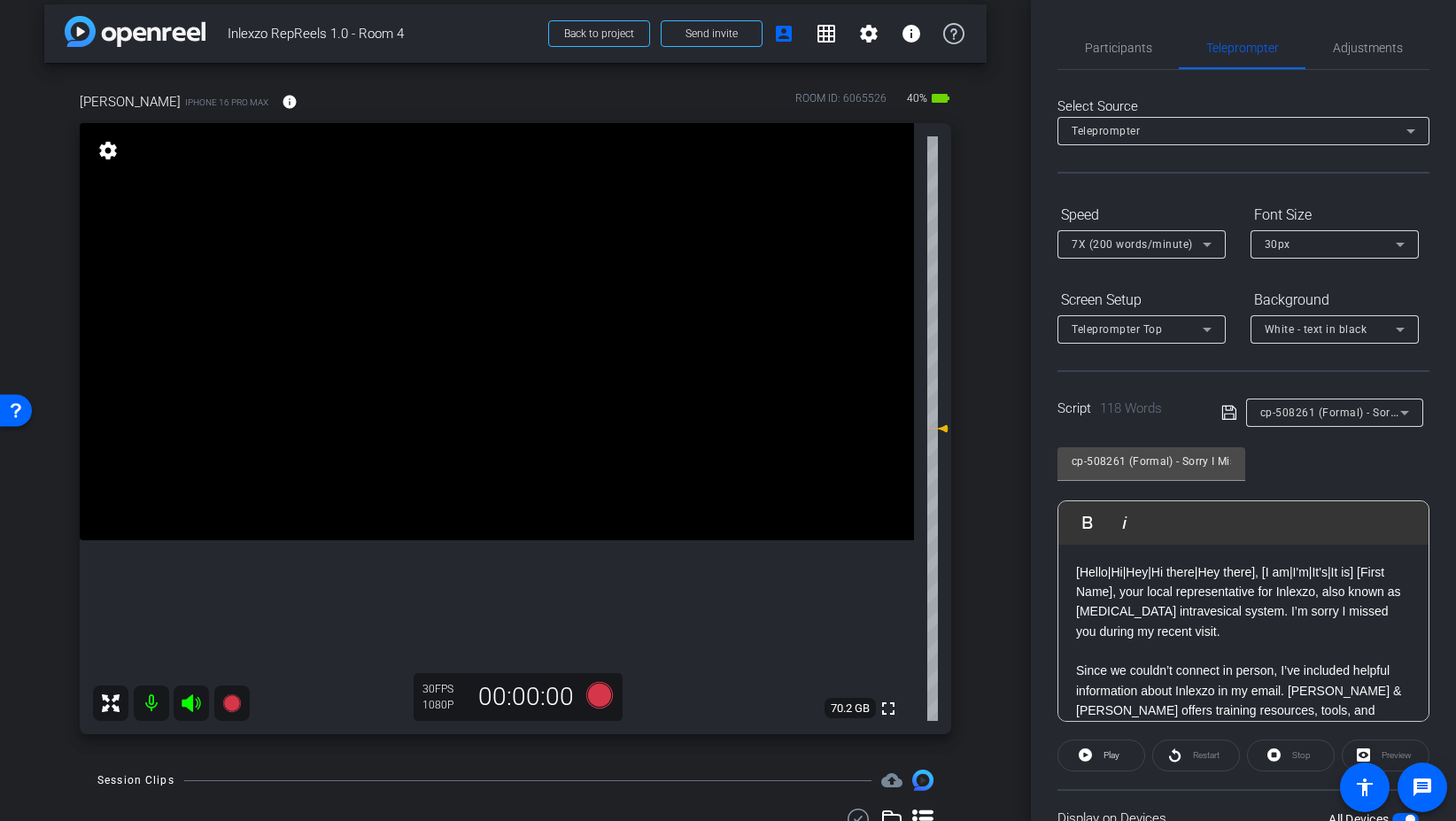
click at [1284, 410] on span "cp-508261 (Formal) - Sorry I Missed You" at bounding box center [1365, 411] width 209 height 15
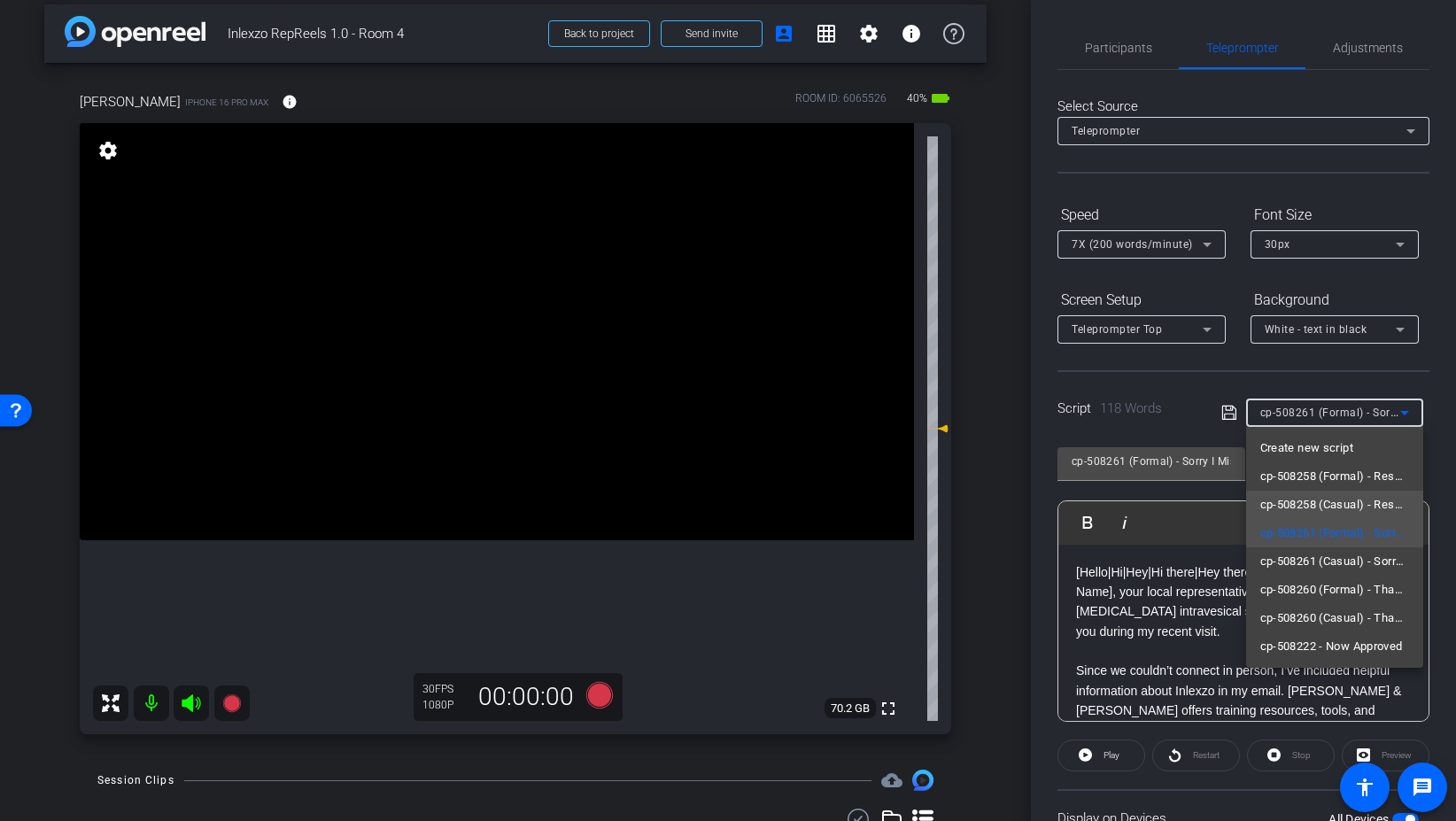
click at [1370, 504] on span "cp-508258 (Casual) - Resources to Share" at bounding box center [1335, 505] width 149 height 21
type input "cp-508258 (Casual) - Resources to Share"
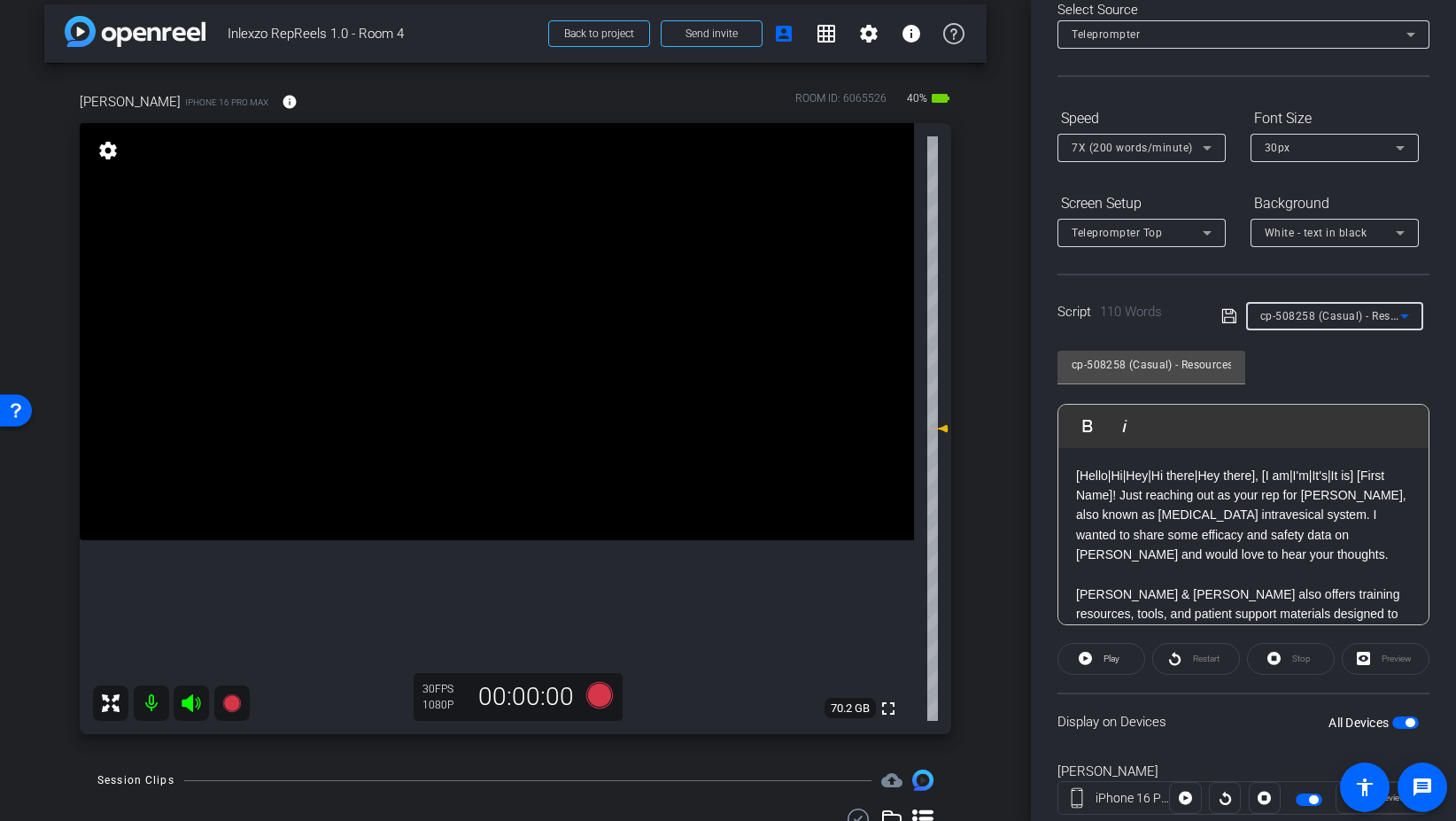
scroll to position [0, 0]
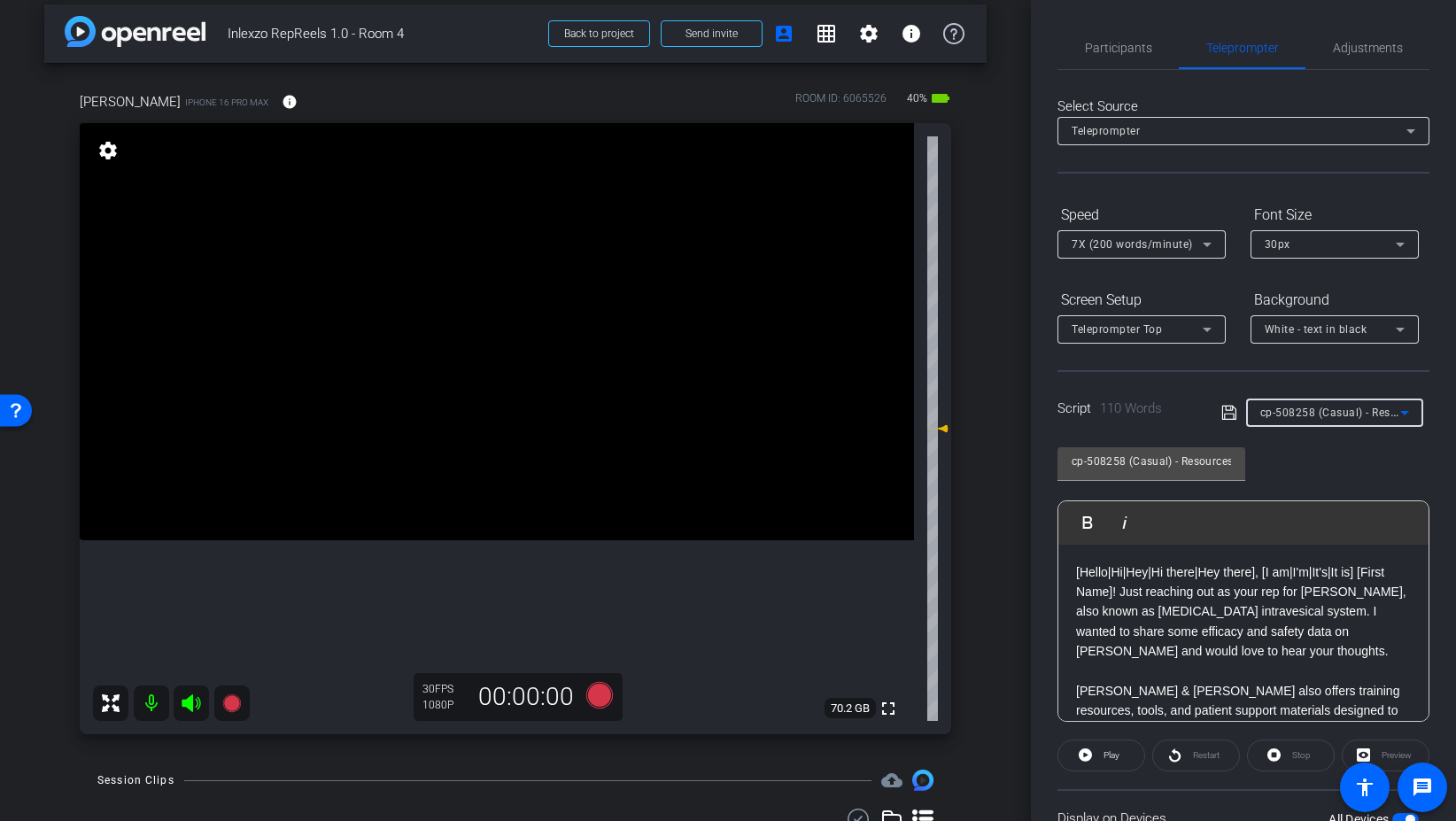
click at [1101, 78] on div "Select Source Teleprompter Speed 7X (200 words/minute) Font Size 30px Screen Se…" at bounding box center [1243, 505] width 372 height 872
click at [1105, 55] on span "Participants" at bounding box center [1118, 48] width 67 height 43
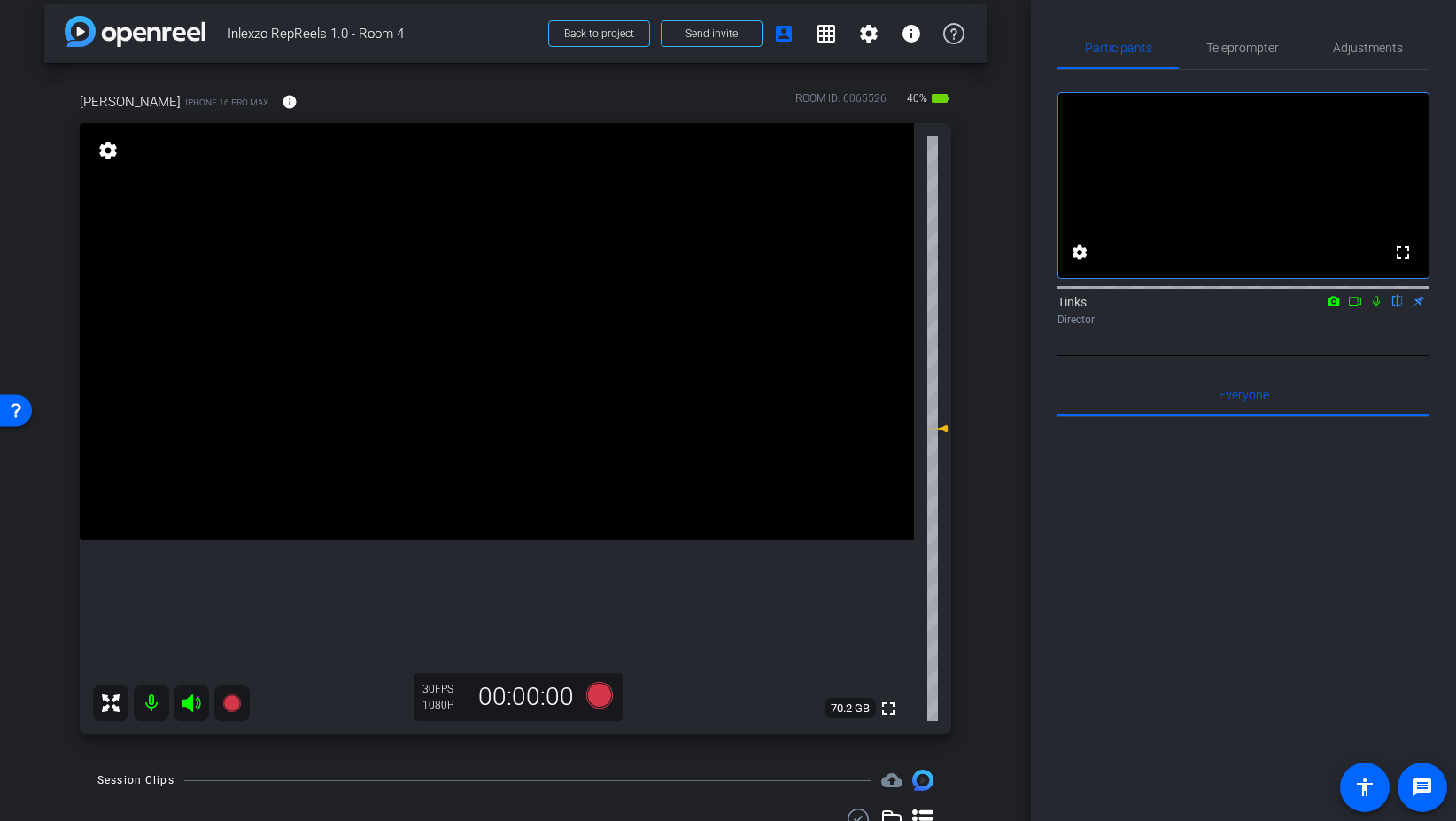
click at [1379, 307] on icon at bounding box center [1376, 301] width 7 height 12
click at [604, 698] on icon at bounding box center [599, 695] width 26 height 26
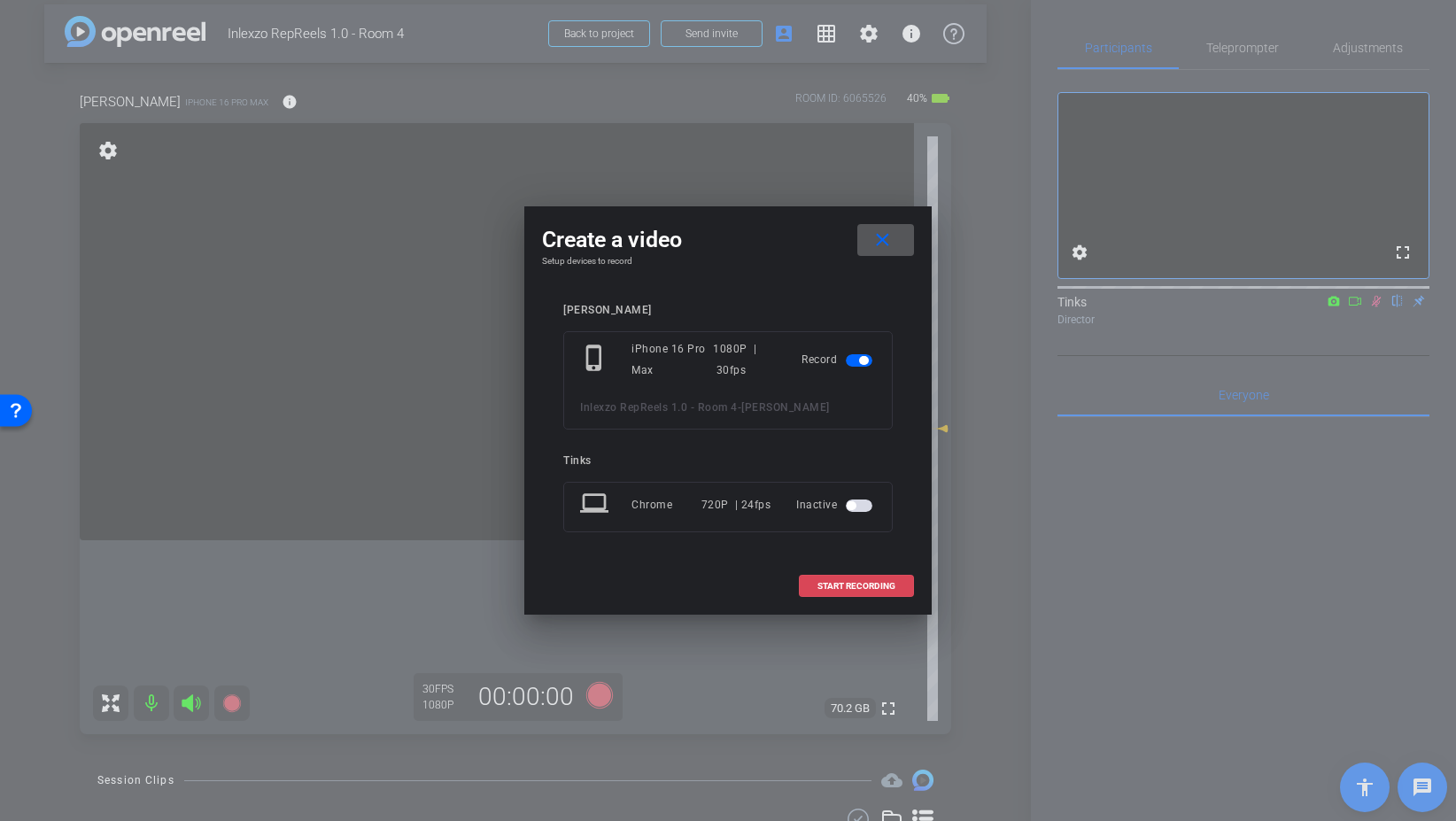
click at [878, 583] on span "START RECORDING" at bounding box center [856, 586] width 78 height 9
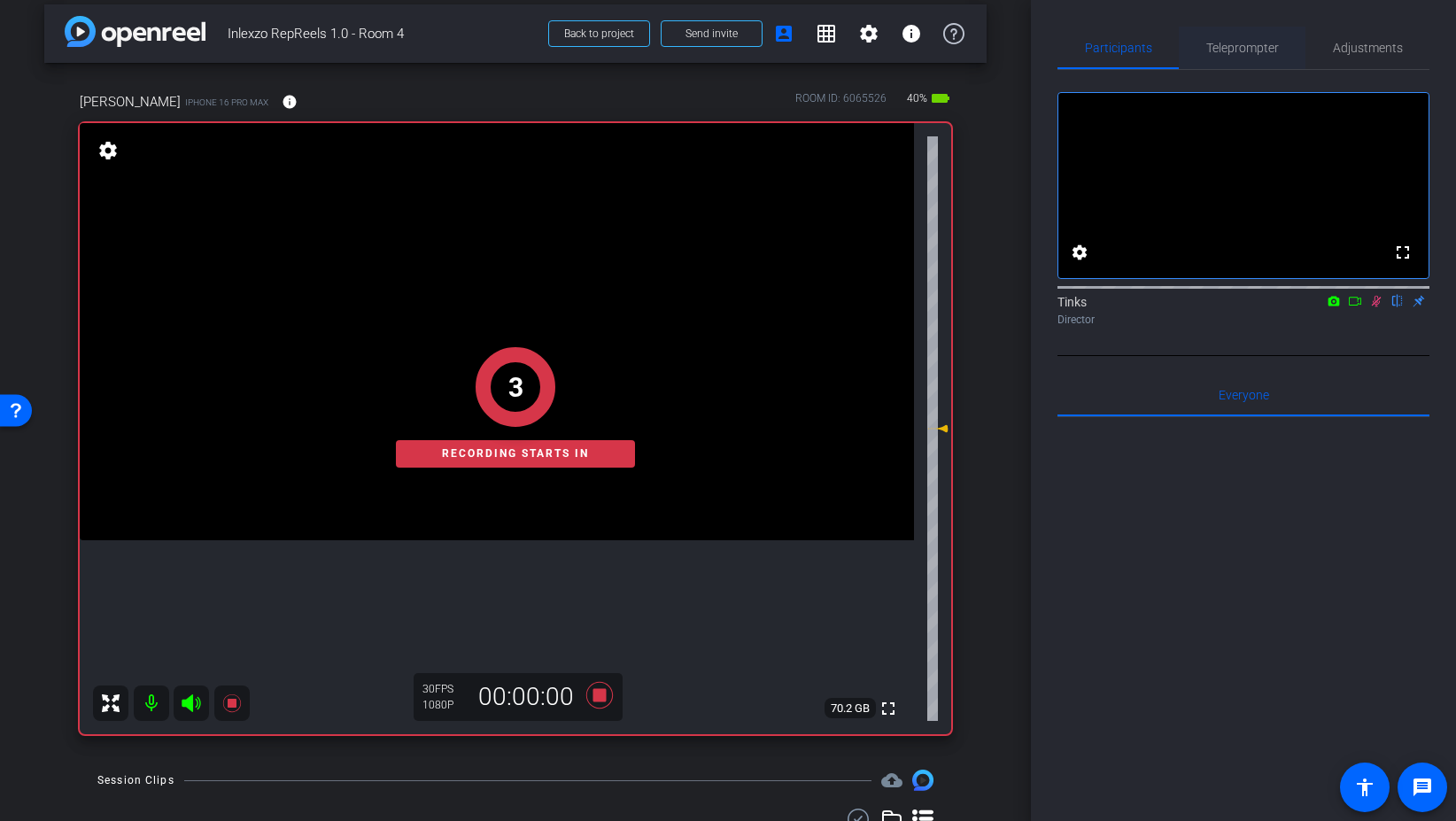
click at [1228, 46] on span "Teleprompter" at bounding box center [1242, 48] width 73 height 13
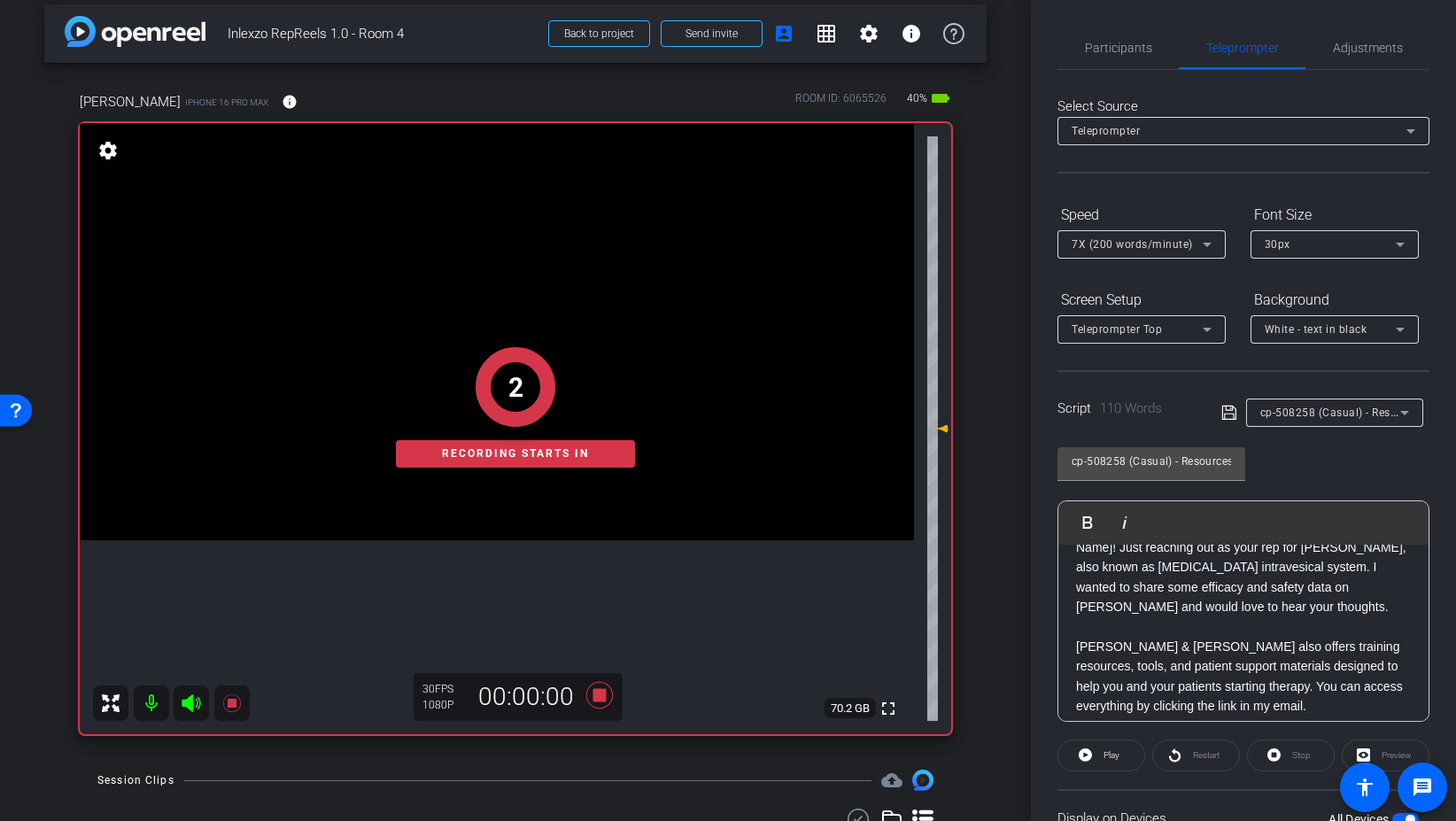
scroll to position [28, 0]
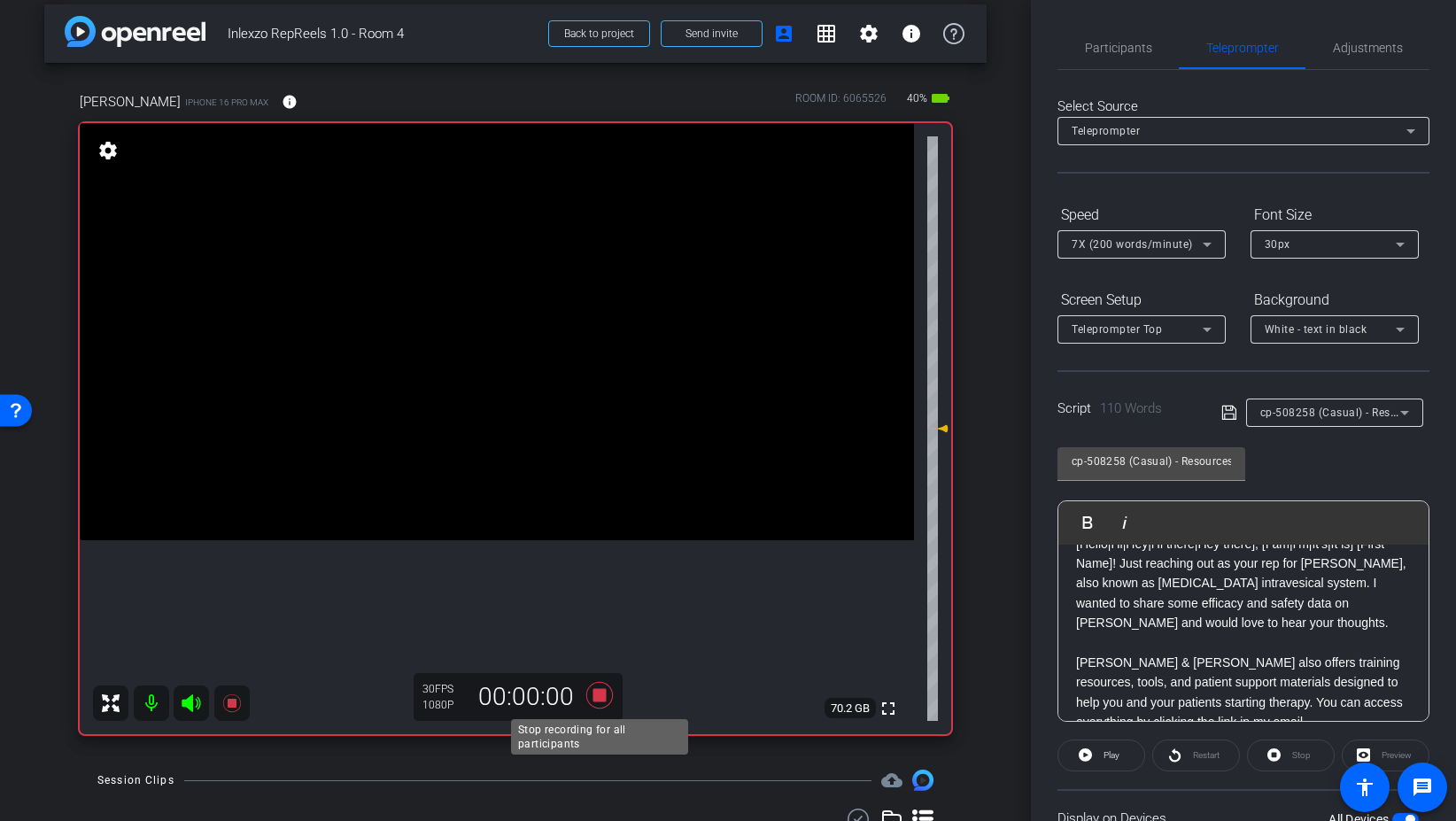
click at [605, 698] on icon at bounding box center [599, 695] width 26 height 26
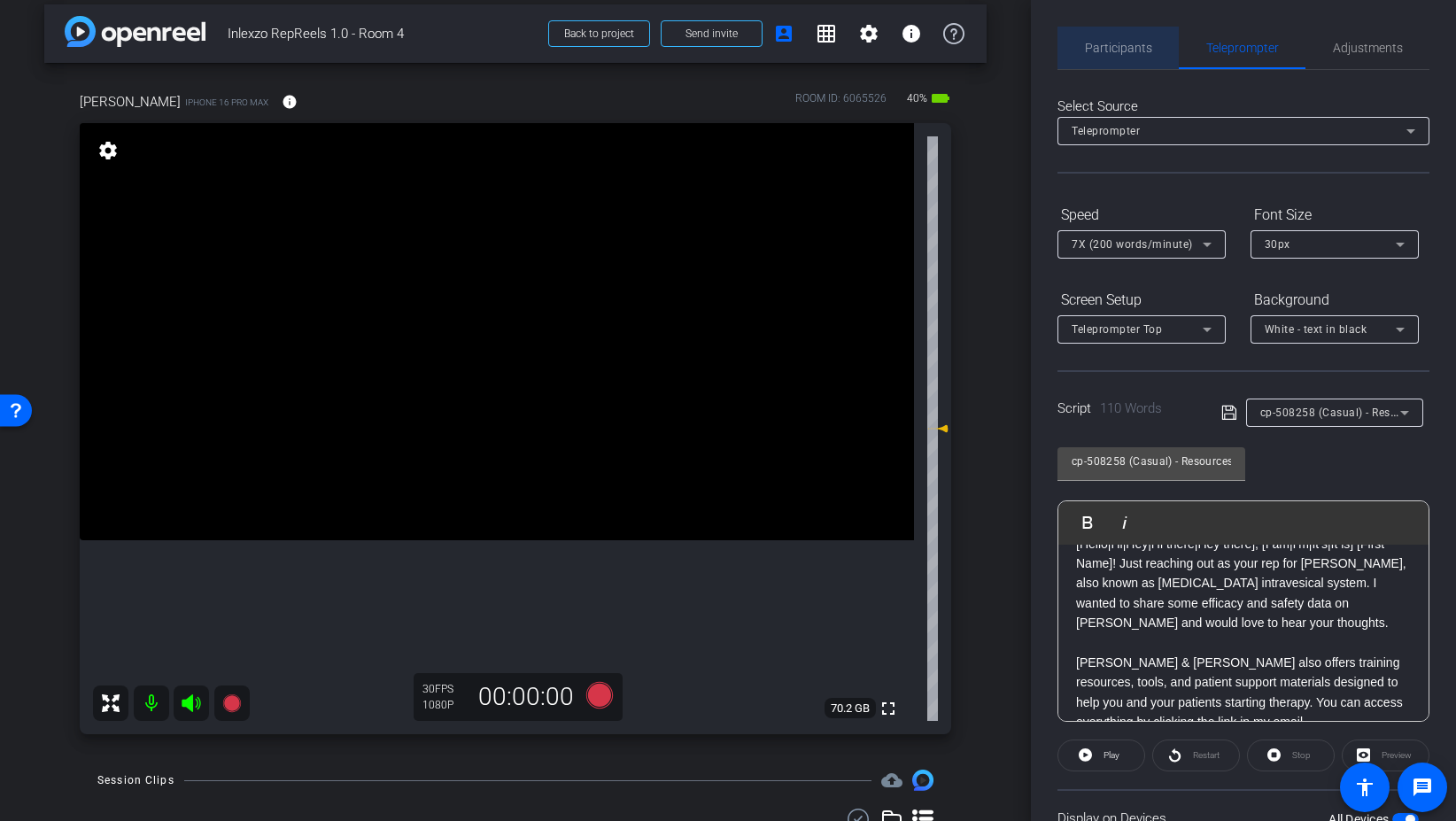
click at [1141, 48] on span "Participants" at bounding box center [1118, 48] width 67 height 13
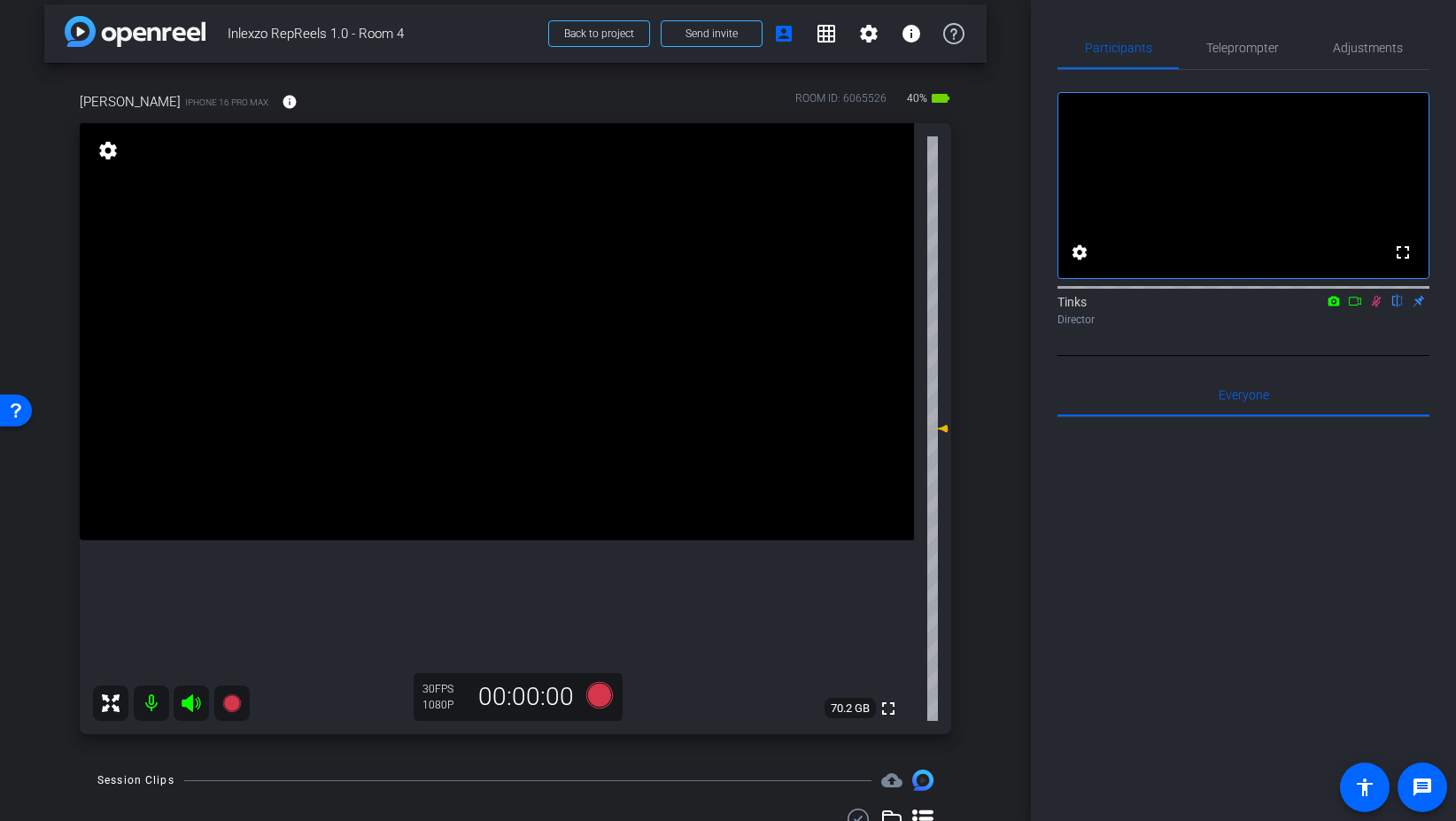
click at [1378, 307] on icon at bounding box center [1376, 300] width 15 height 13
click at [1250, 45] on span "Teleprompter" at bounding box center [1242, 48] width 73 height 13
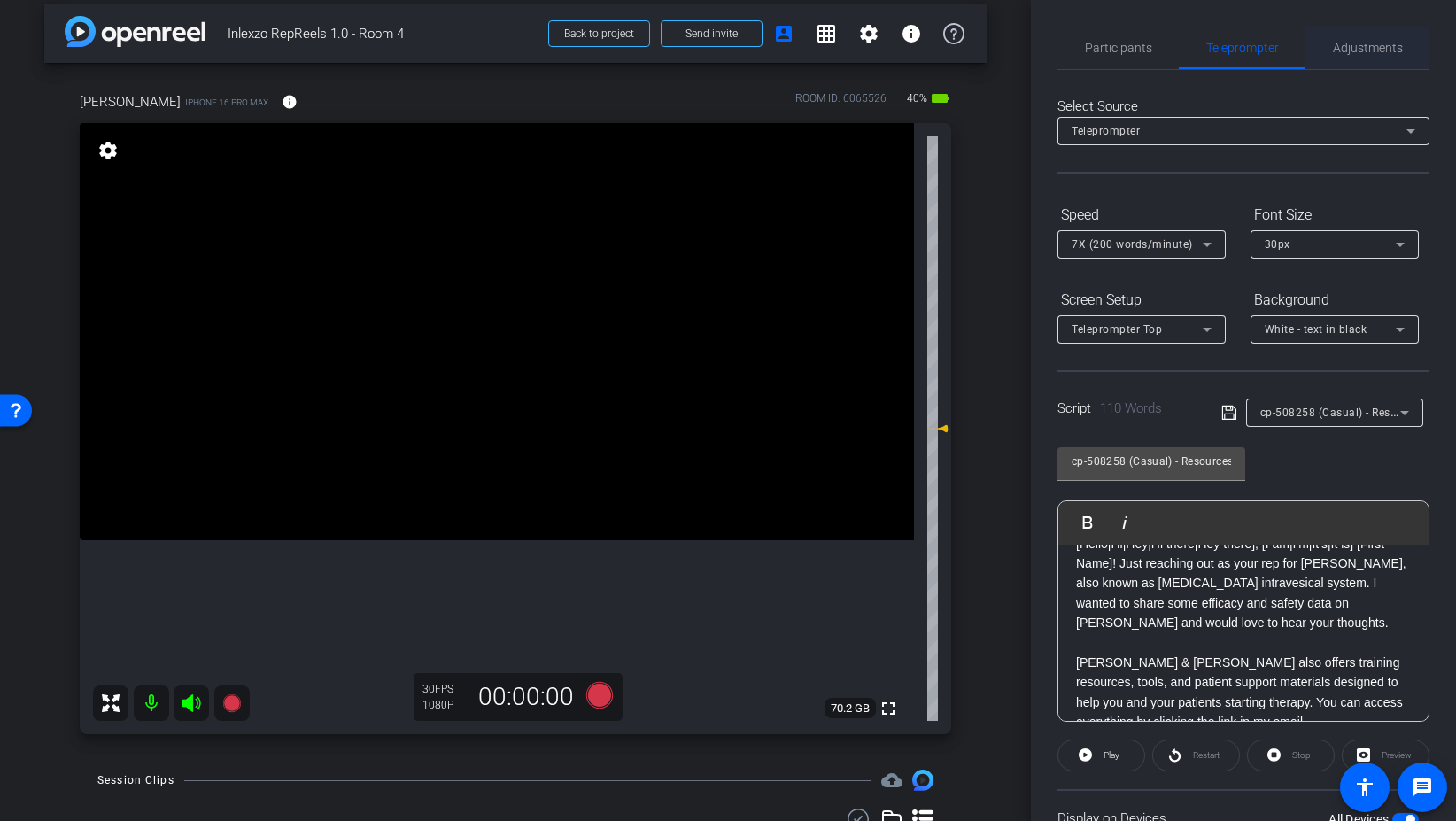
click at [1365, 34] on span "Adjustments" at bounding box center [1369, 48] width 70 height 43
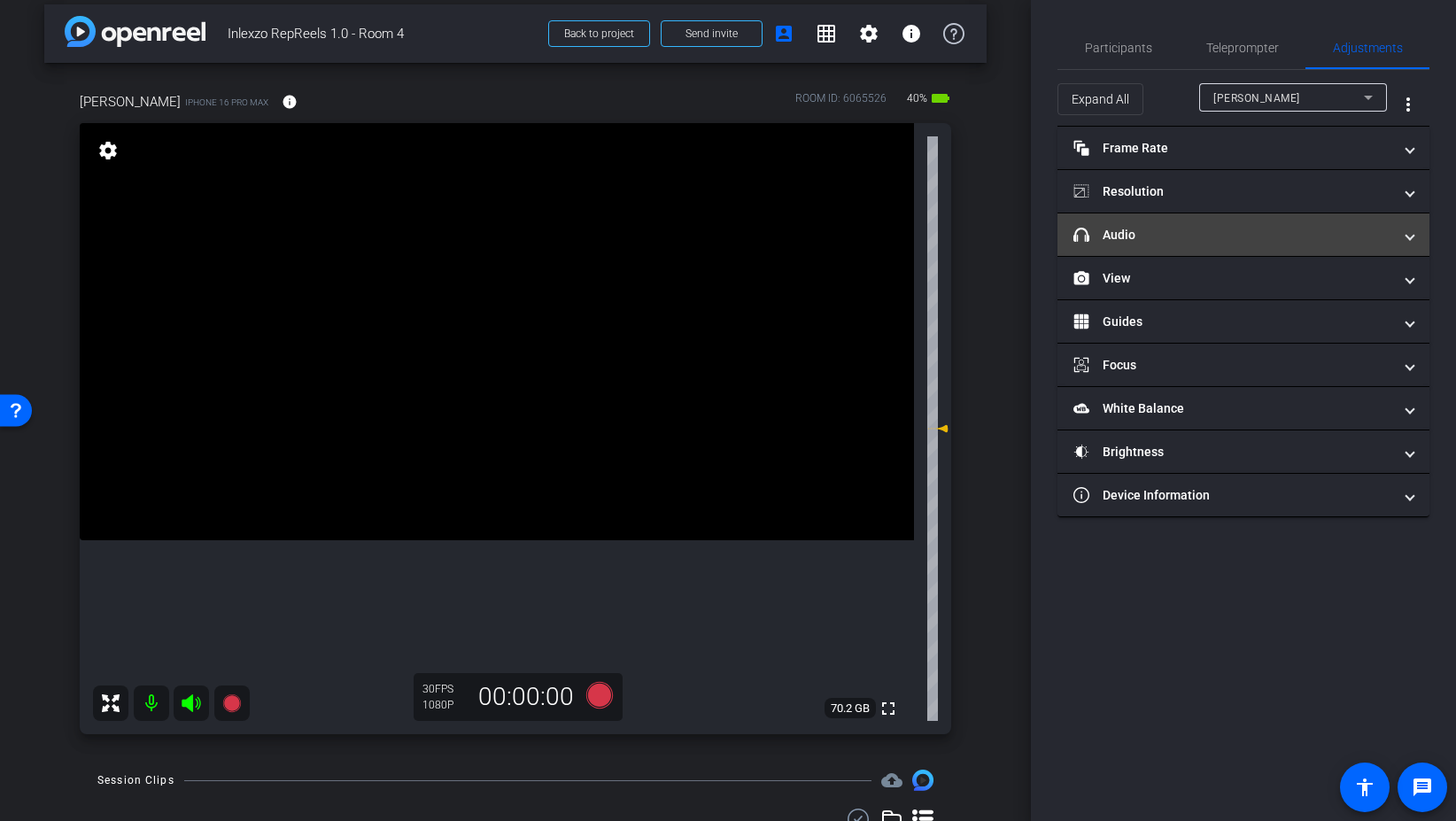
click at [1187, 242] on mat-panel-title "headphone icon Audio" at bounding box center [1233, 234] width 319 height 18
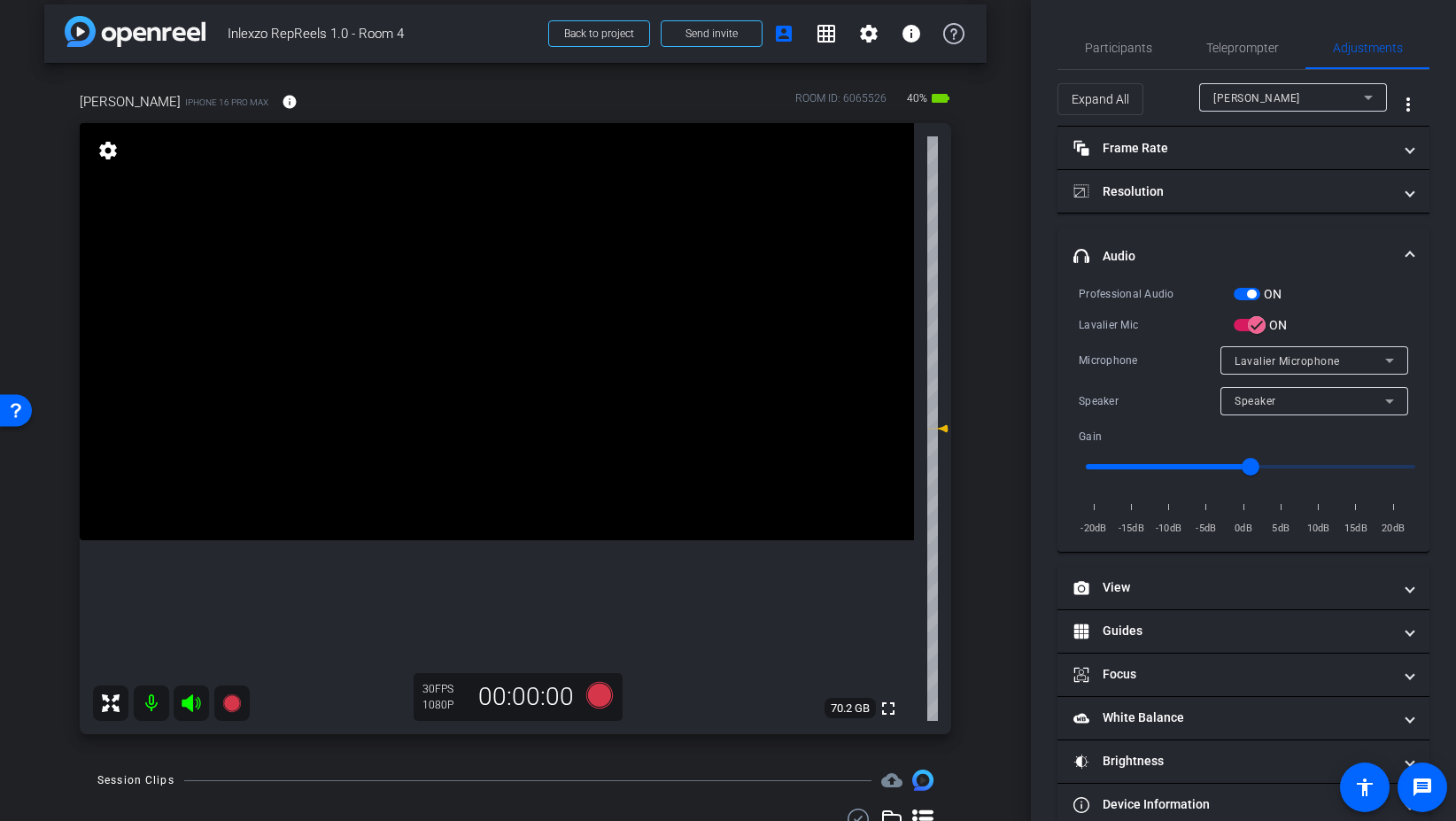
click at [1238, 289] on span "button" at bounding box center [1247, 293] width 26 height 13
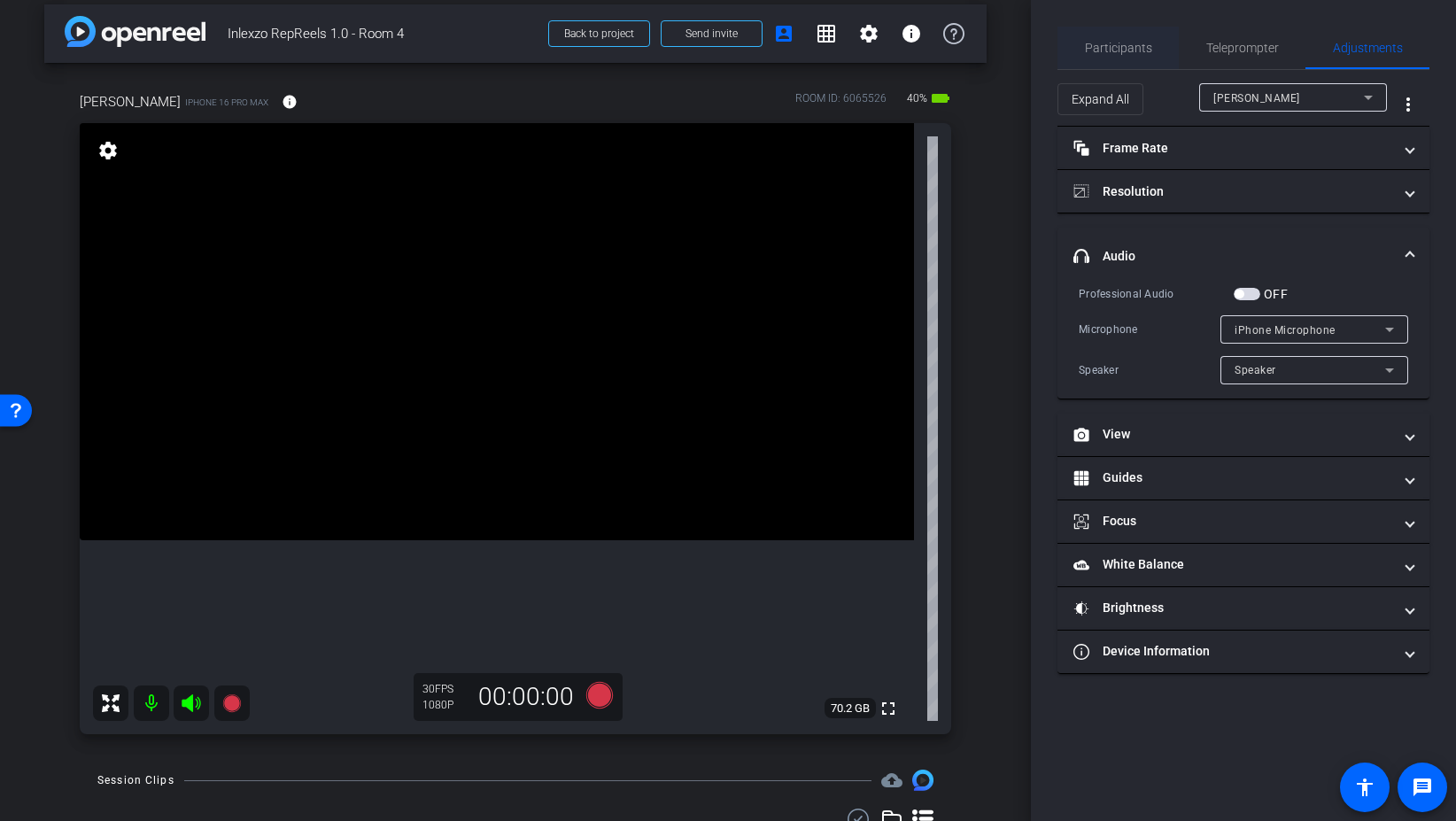
click at [1119, 43] on span "Participants" at bounding box center [1118, 48] width 67 height 13
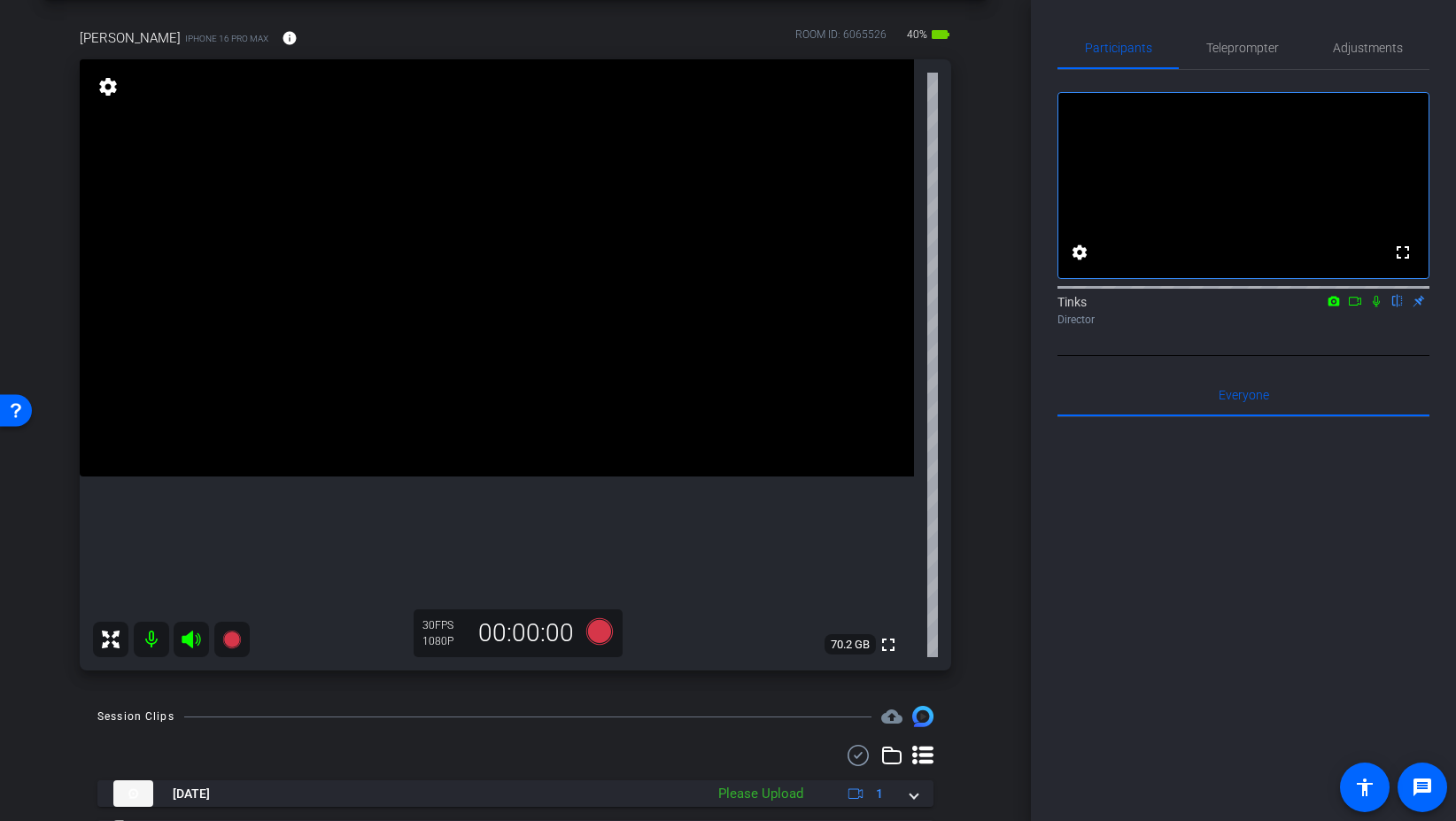
scroll to position [98, 0]
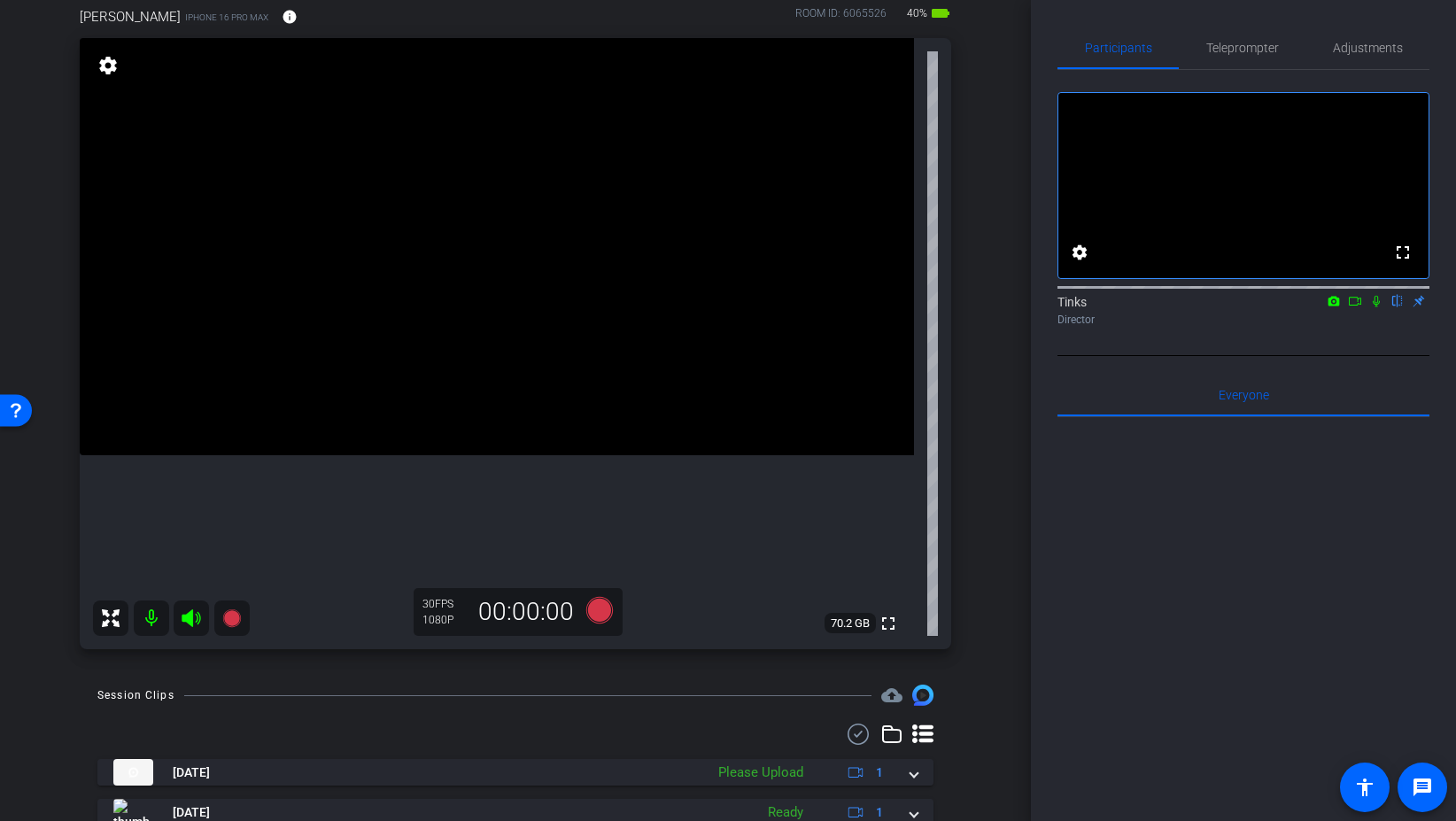
click at [1379, 307] on icon at bounding box center [1376, 301] width 7 height 12
click at [604, 619] on icon at bounding box center [599, 609] width 26 height 26
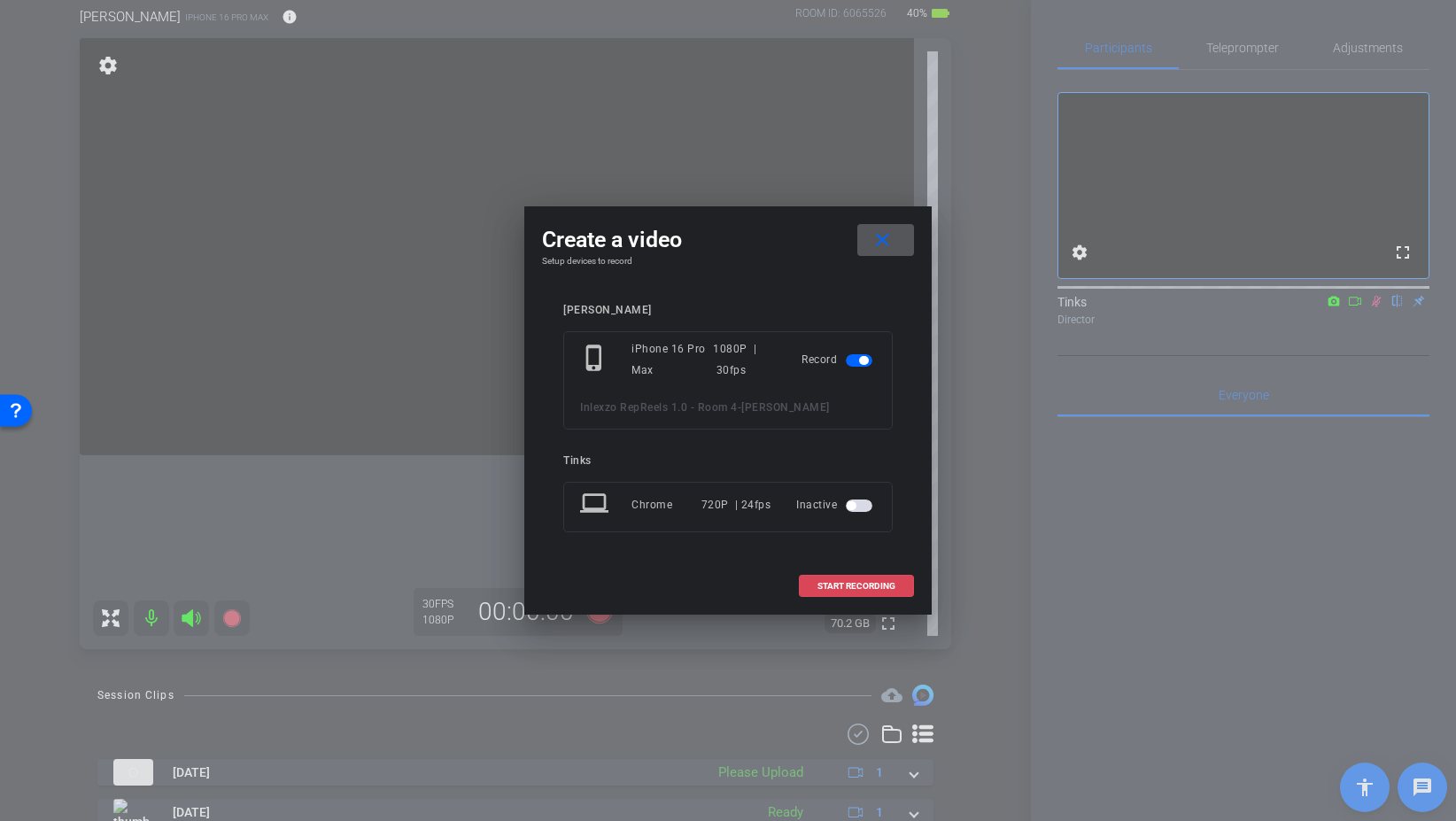
click at [859, 588] on span "START RECORDING" at bounding box center [856, 586] width 78 height 9
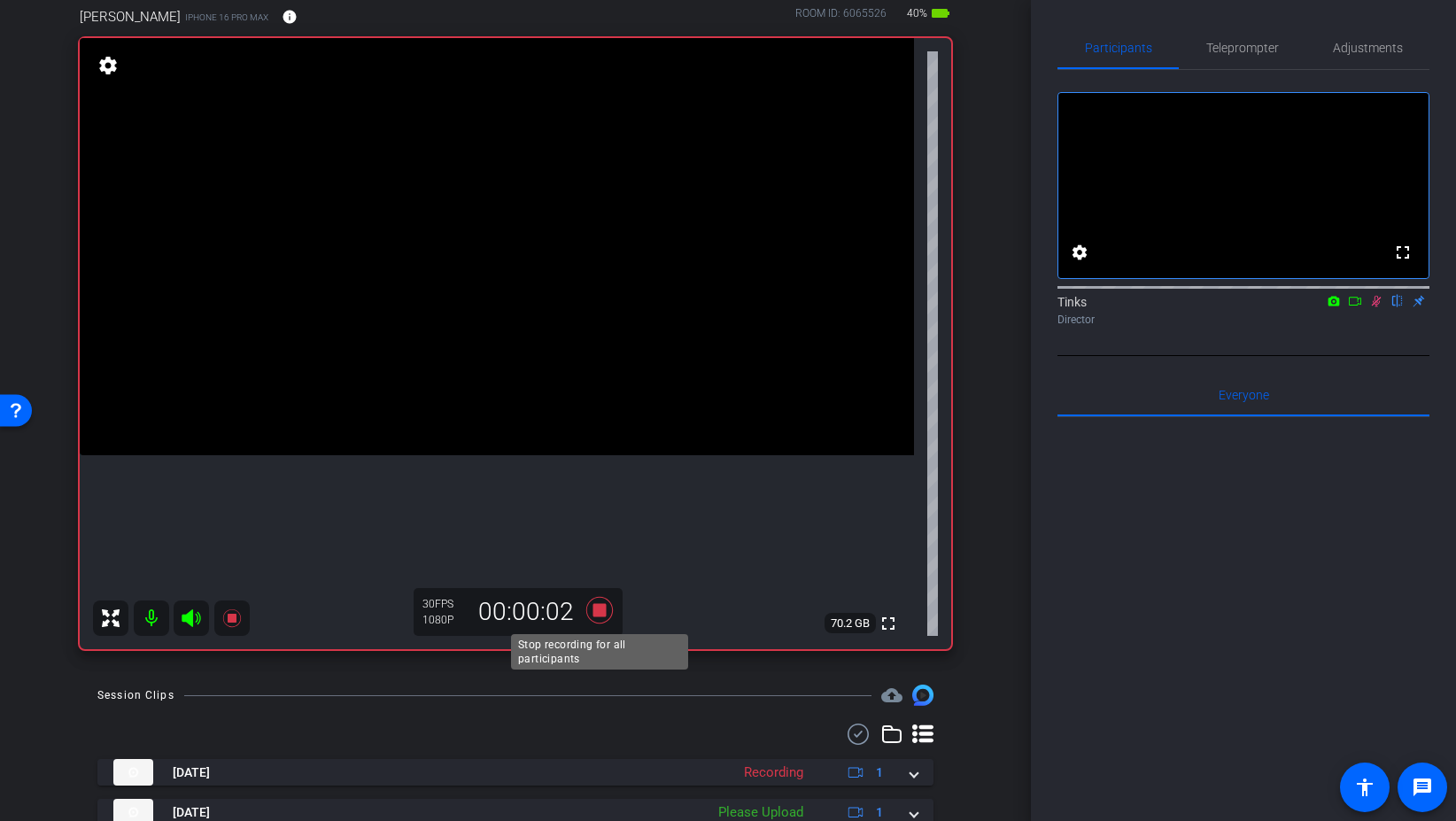
click at [600, 608] on icon at bounding box center [599, 609] width 26 height 26
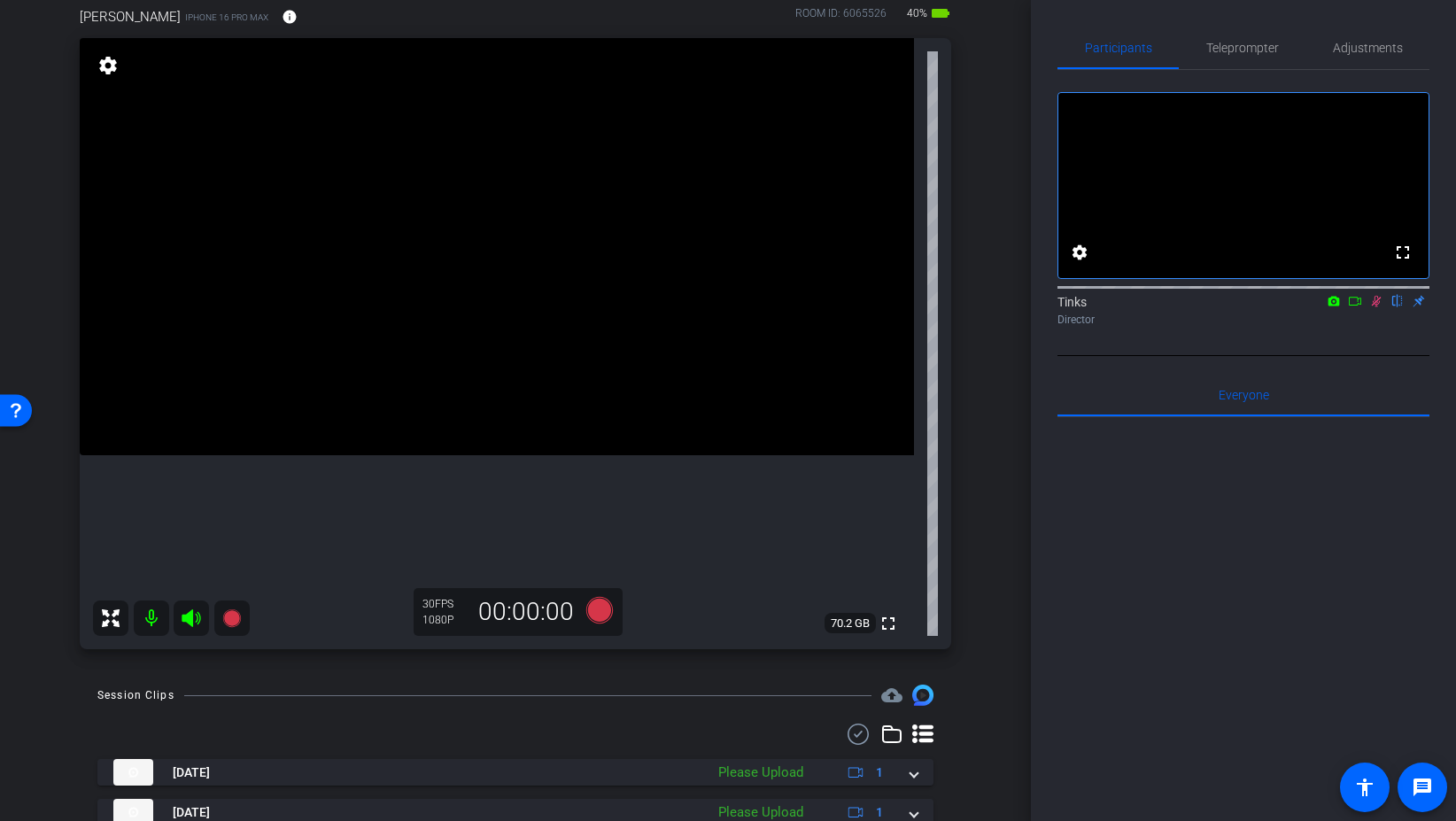
click at [1371, 307] on icon at bounding box center [1376, 300] width 15 height 13
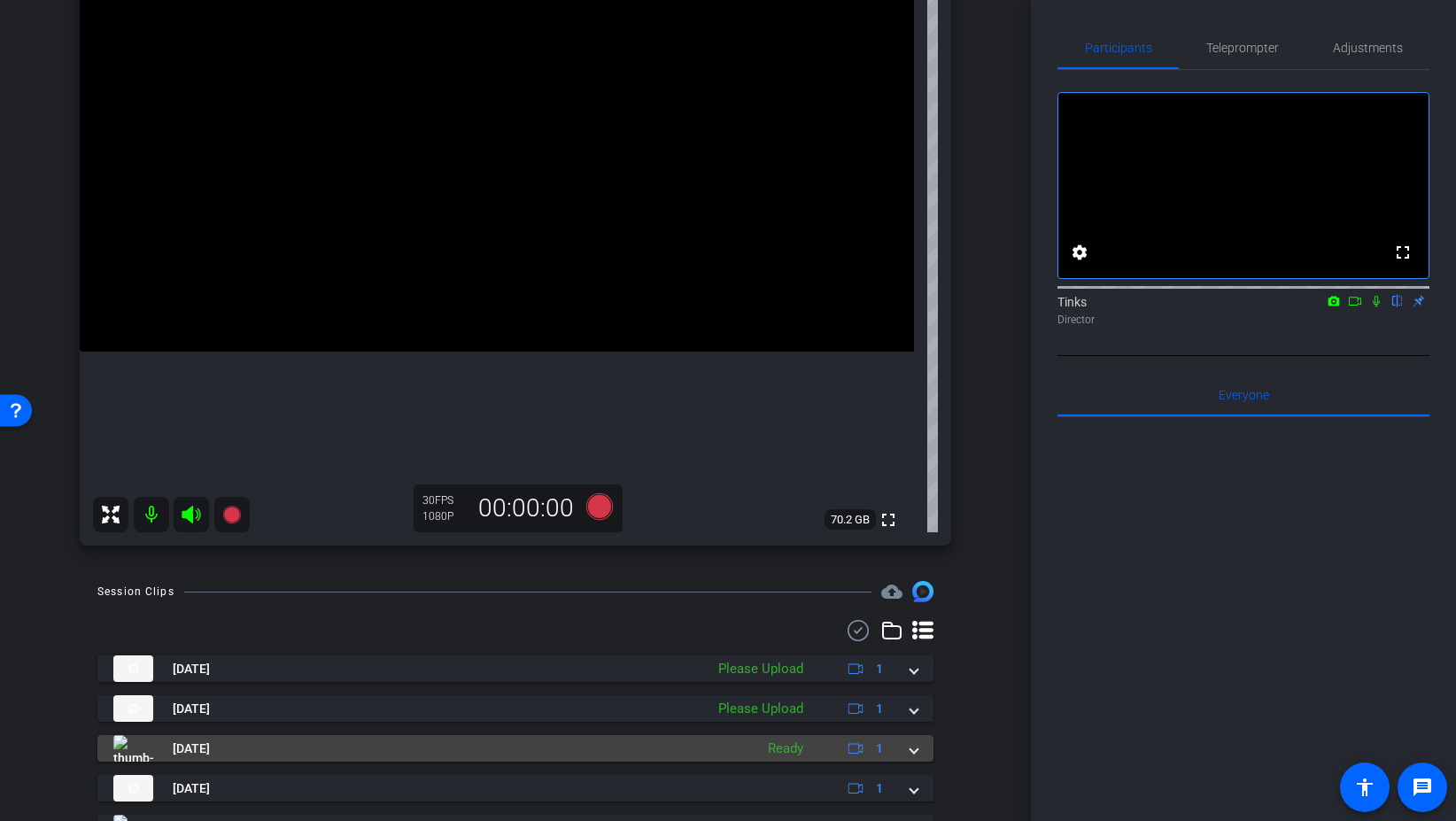
scroll to position [229, 0]
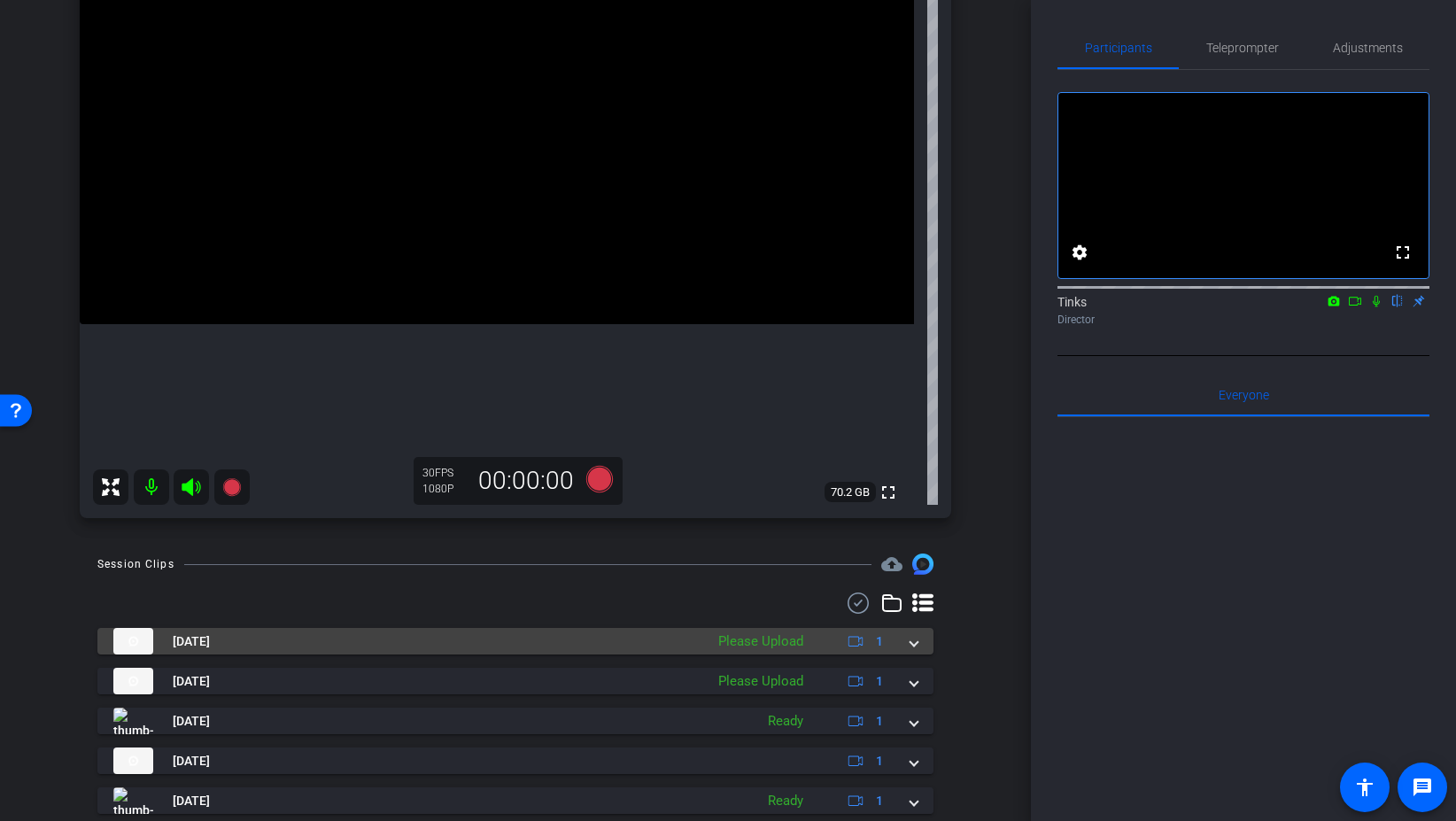
click at [914, 642] on span at bounding box center [914, 641] width 7 height 18
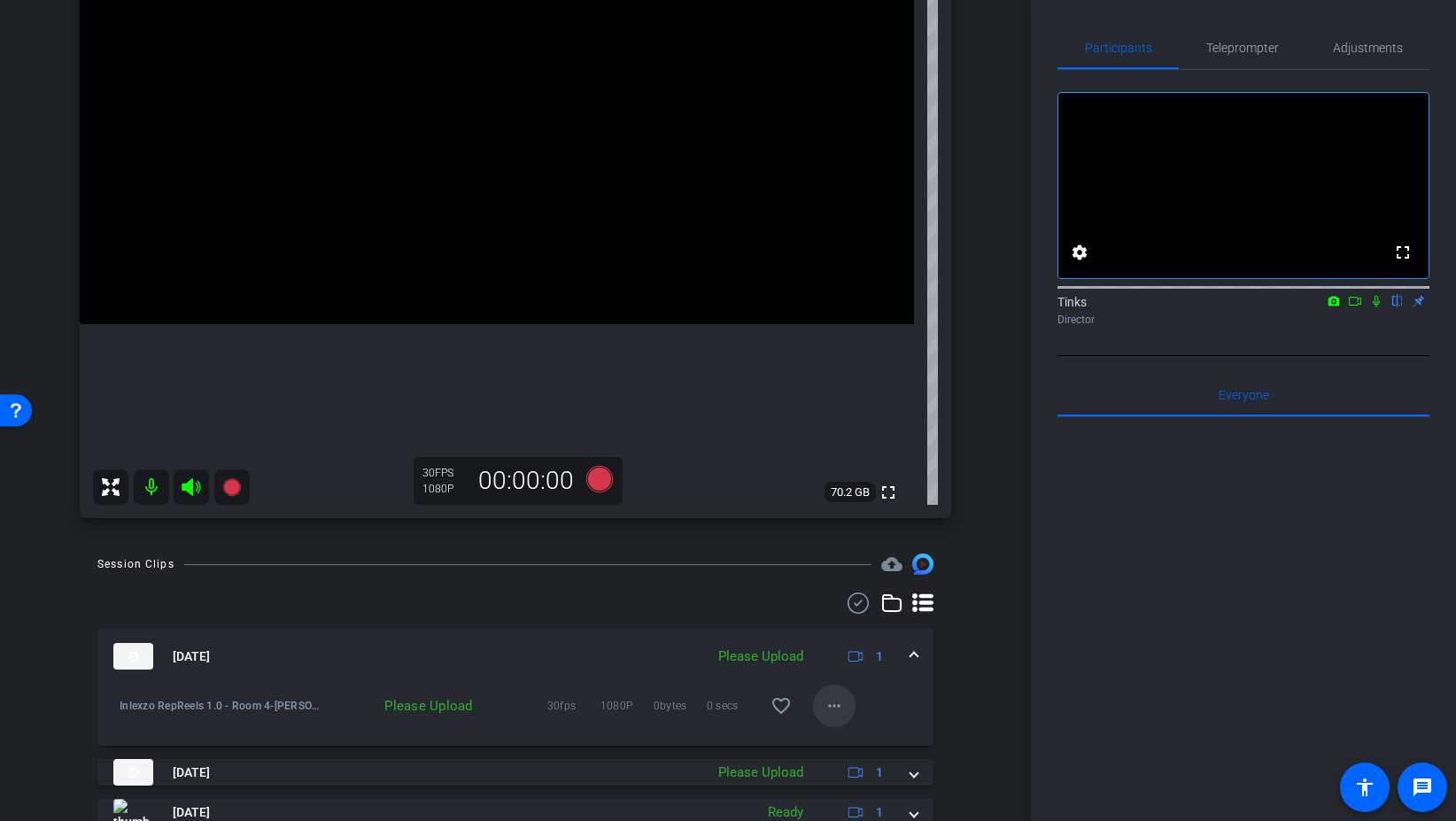
click at [834, 700] on mat-icon "more_horiz" at bounding box center [835, 705] width 21 height 21
click at [857, 742] on span "Upload" at bounding box center [862, 743] width 71 height 21
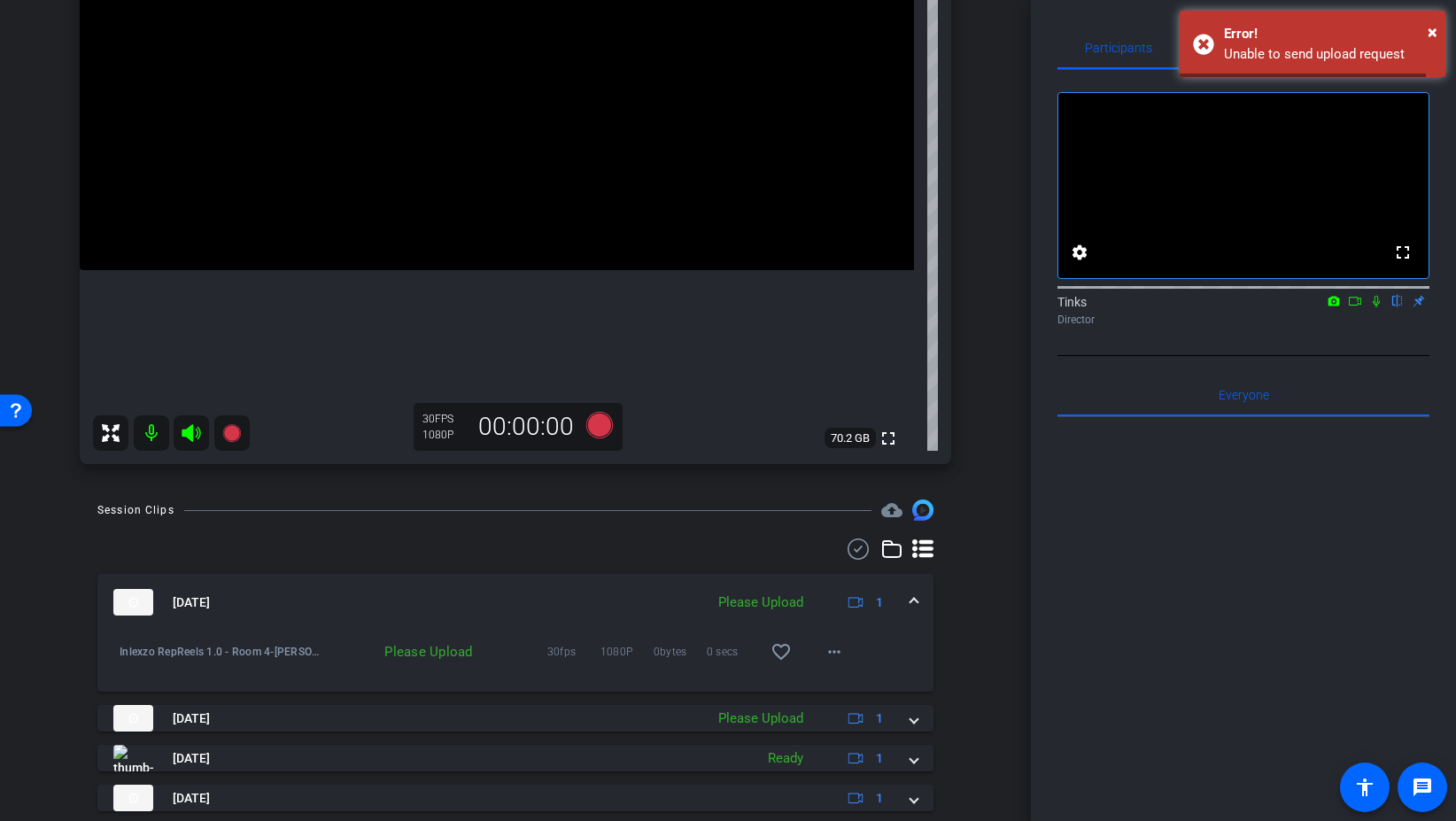
scroll to position [414, 0]
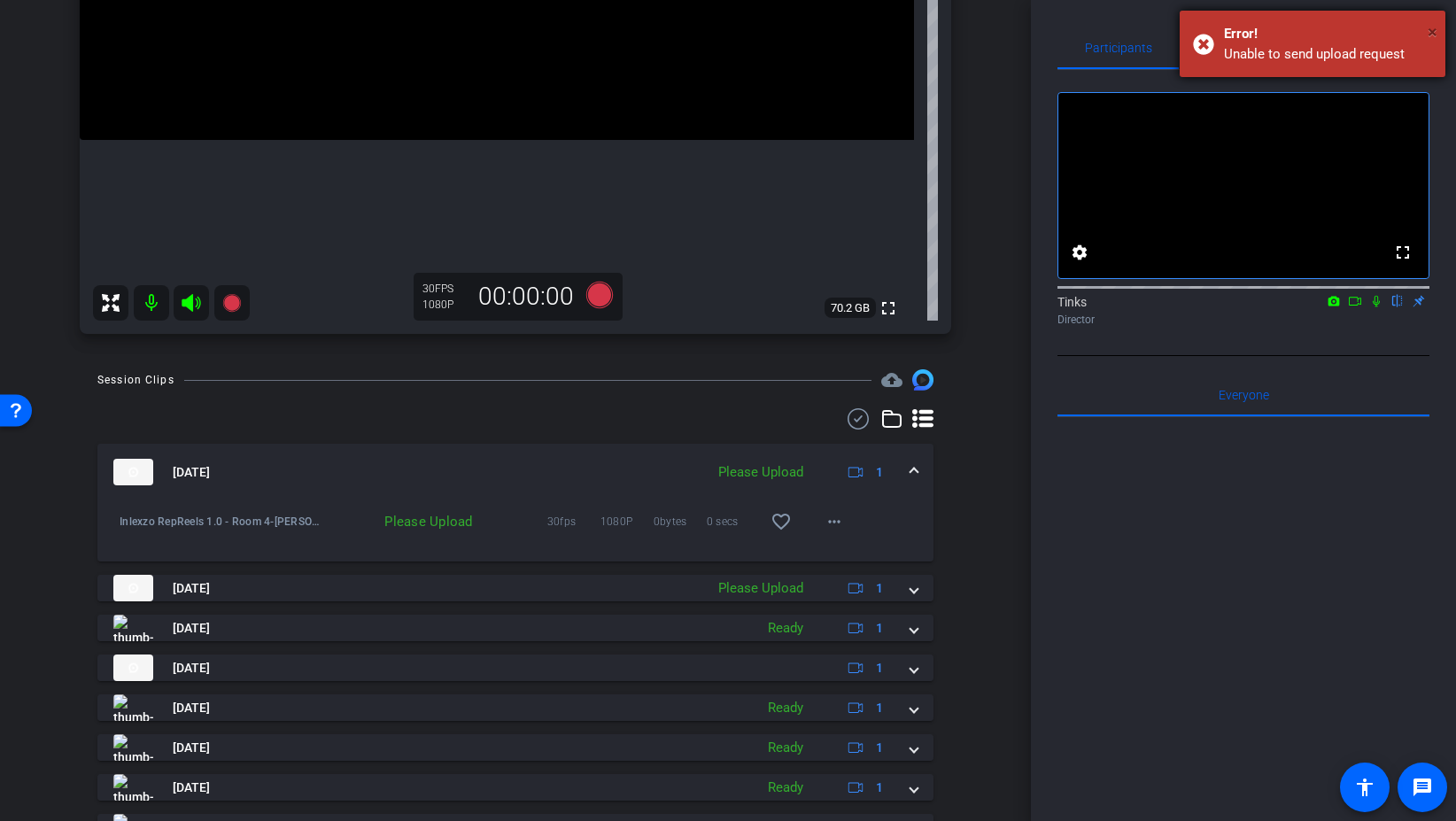
click at [1429, 25] on span "×" at bounding box center [1433, 32] width 10 height 21
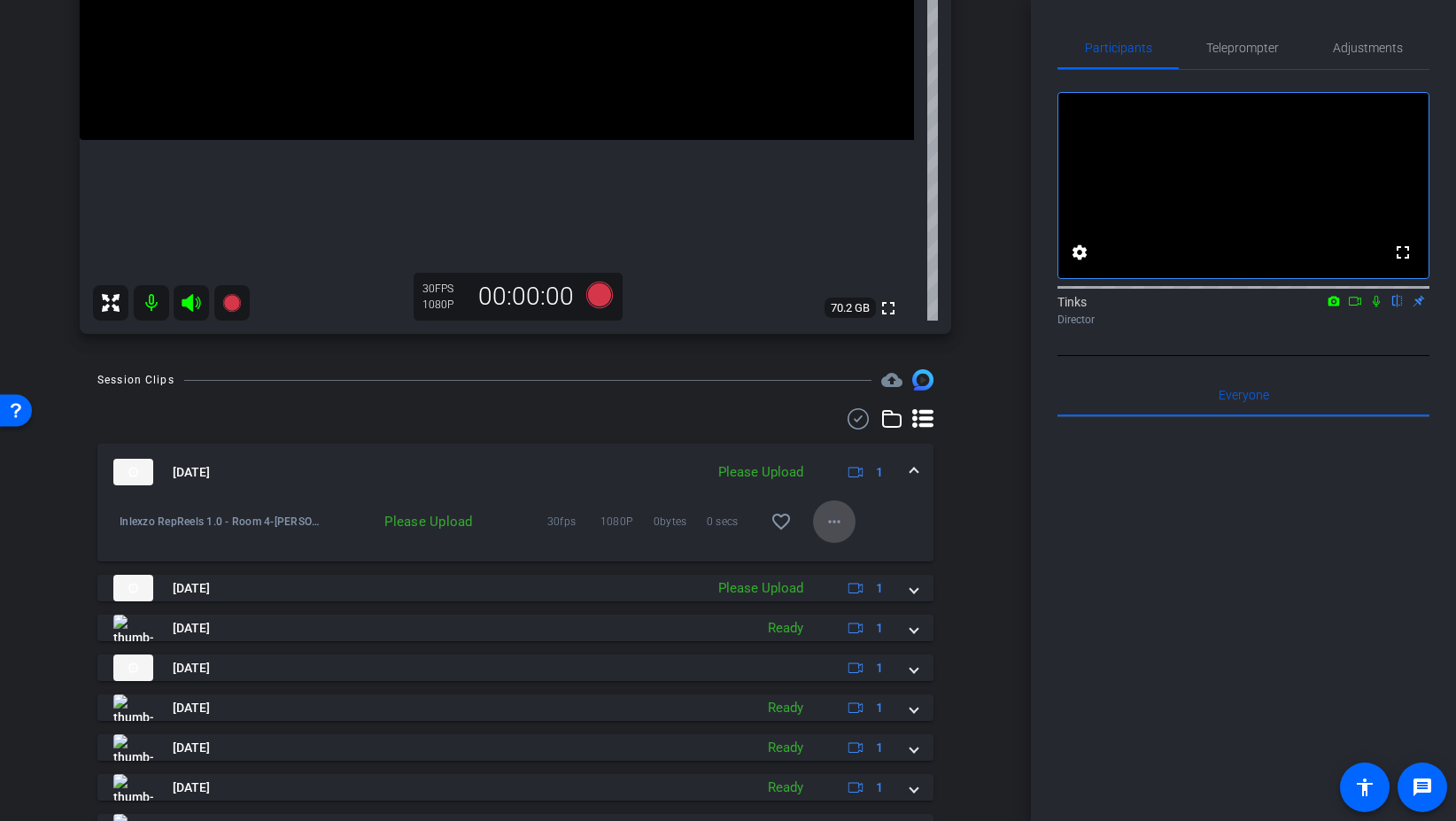
click at [837, 513] on mat-icon "more_horiz" at bounding box center [835, 522] width 21 height 21
click at [858, 554] on span "Upload" at bounding box center [862, 559] width 71 height 21
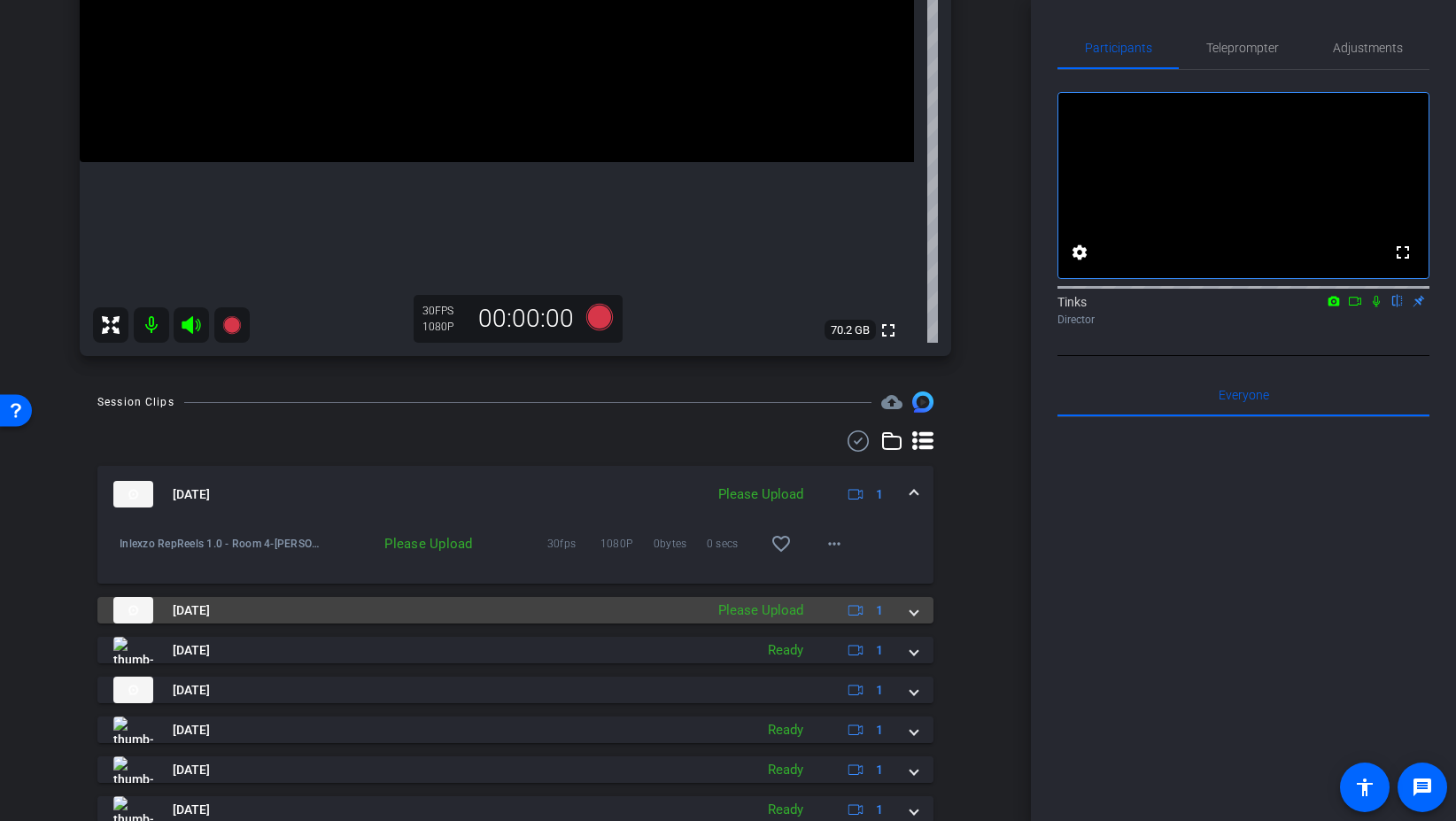
click at [916, 615] on span at bounding box center [914, 610] width 7 height 18
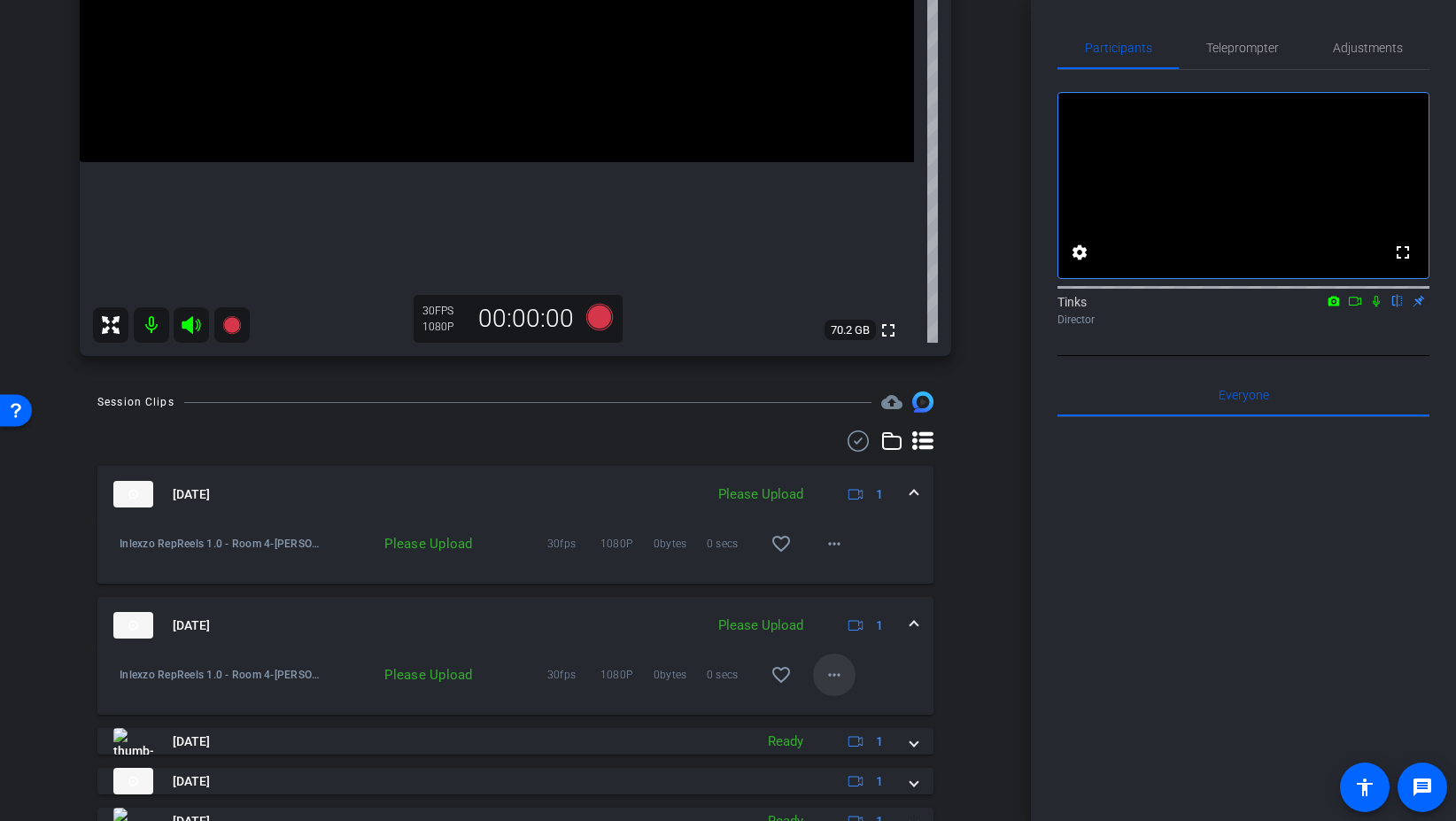
click at [834, 672] on mat-icon "more_horiz" at bounding box center [835, 675] width 21 height 21
click at [849, 705] on span "Upload" at bounding box center [862, 712] width 71 height 21
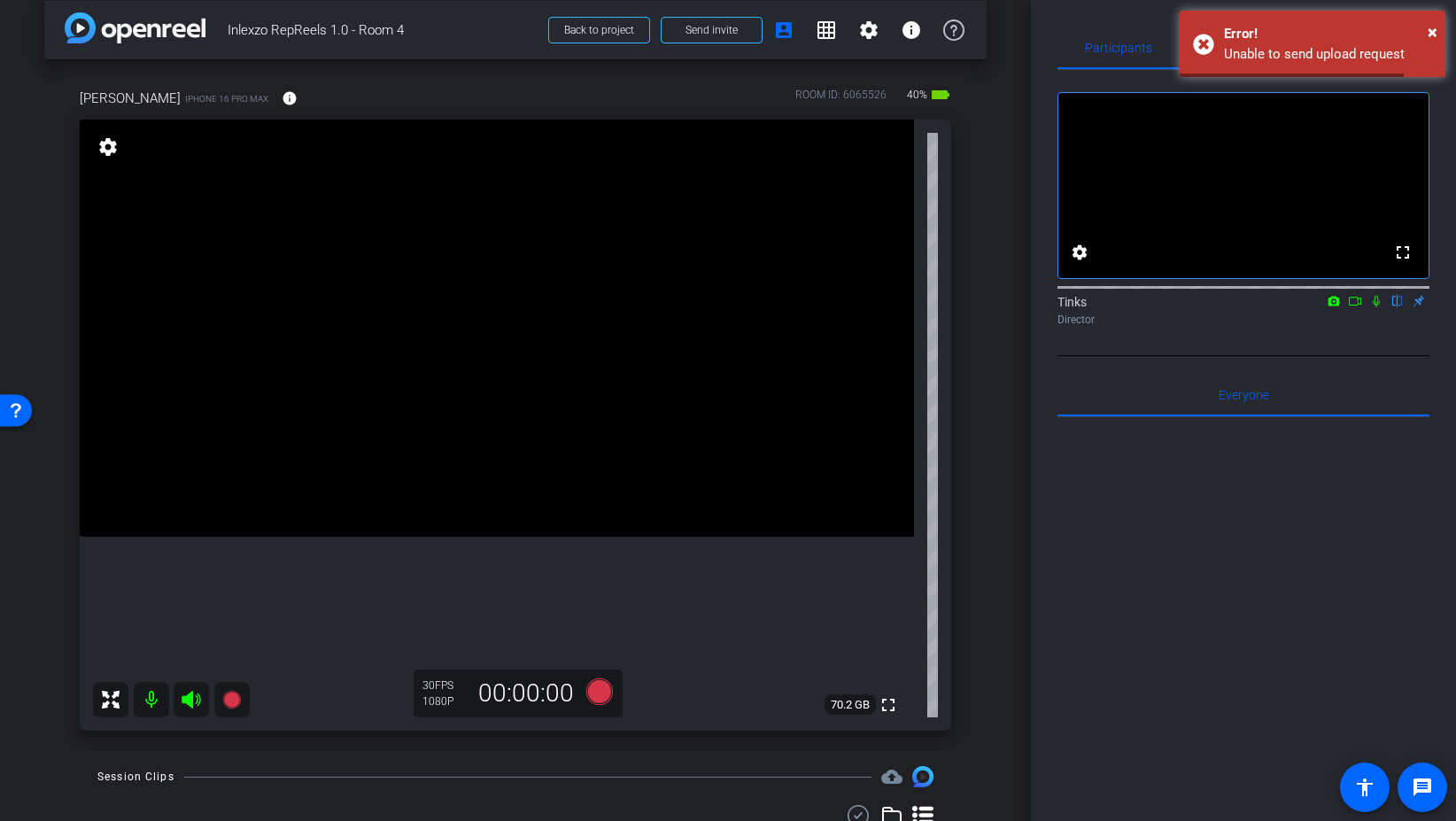
scroll to position [0, 0]
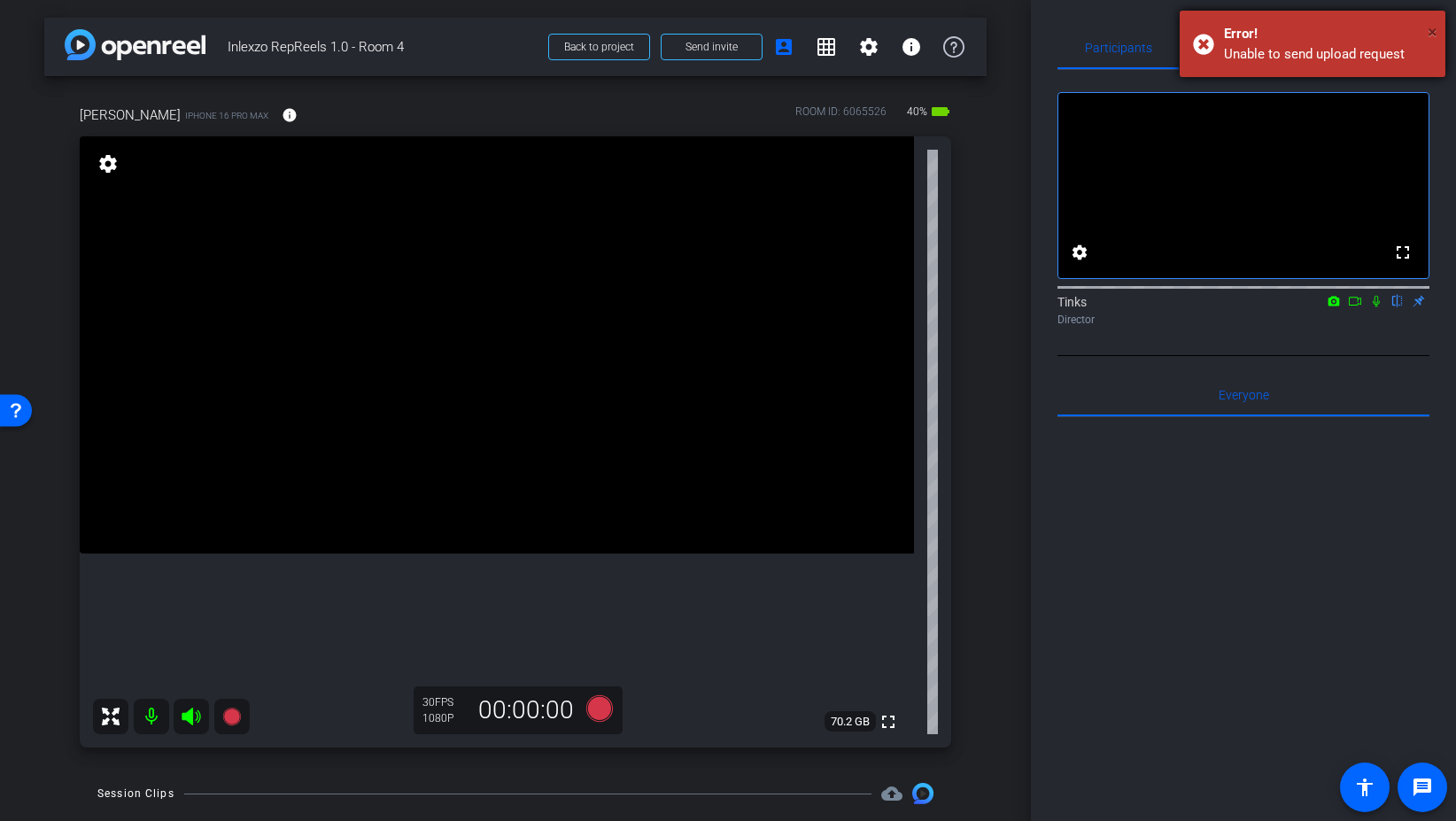
click at [1435, 31] on span "×" at bounding box center [1433, 32] width 10 height 21
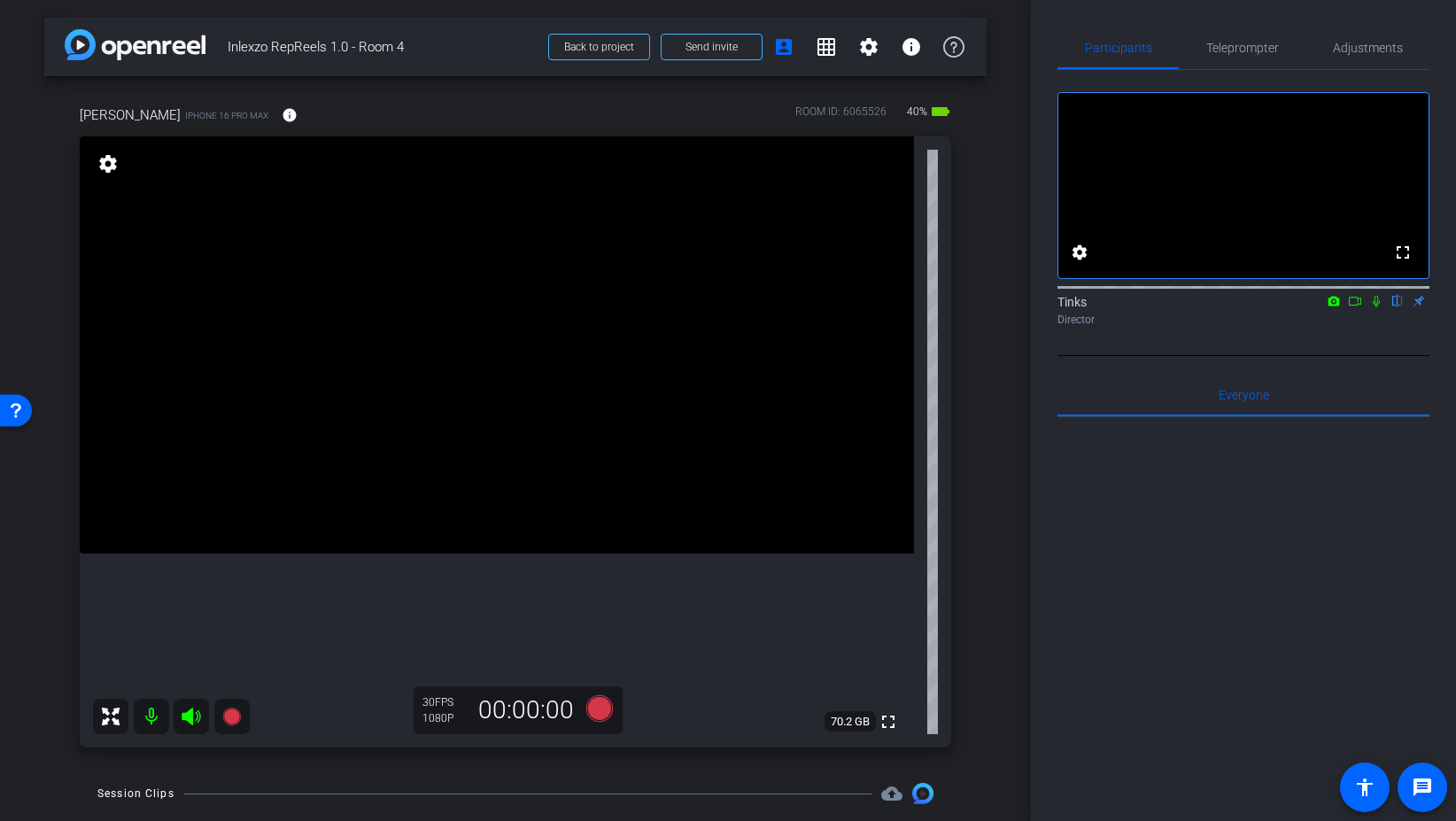
scroll to position [79, 0]
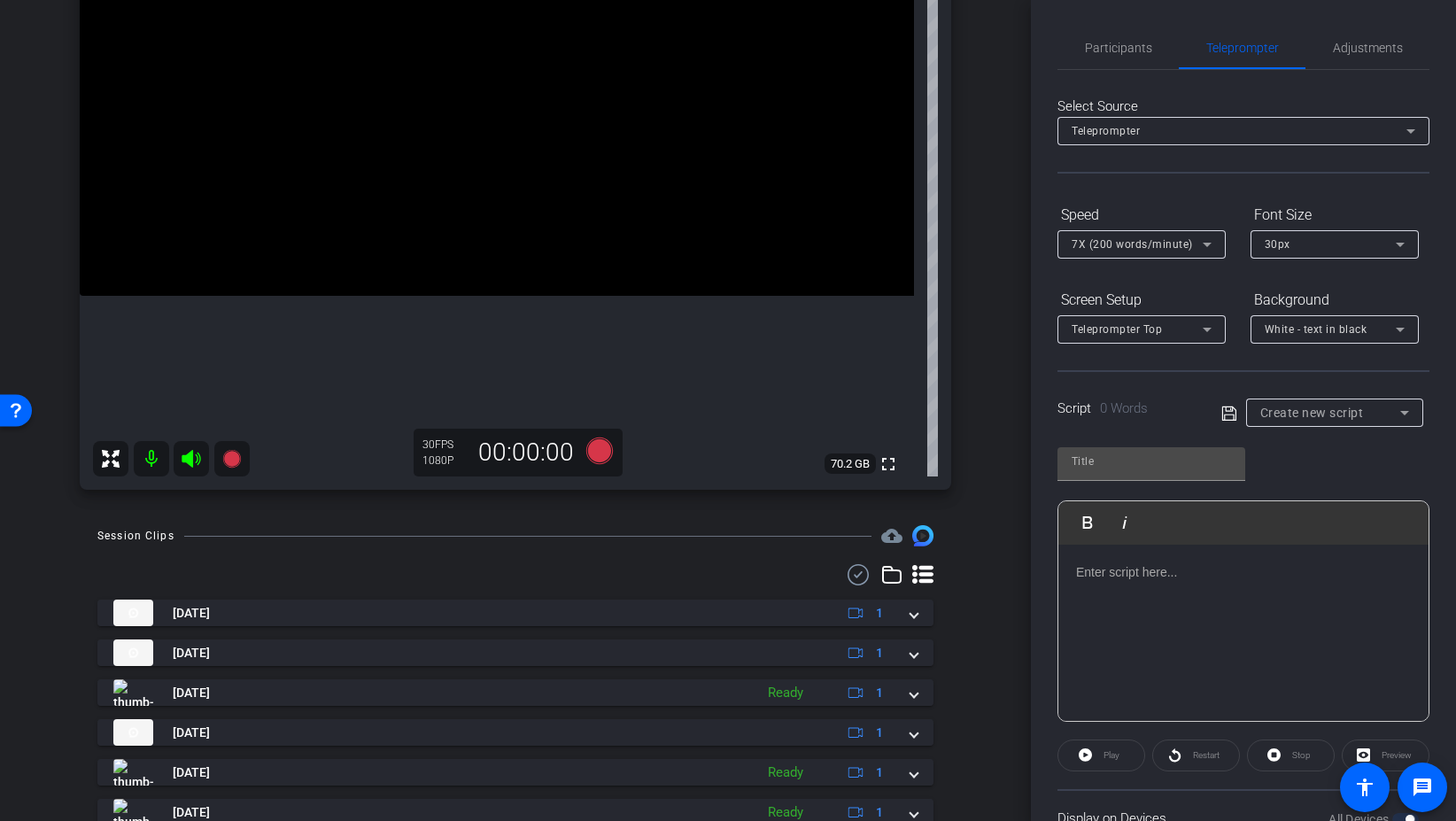
scroll to position [260, 0]
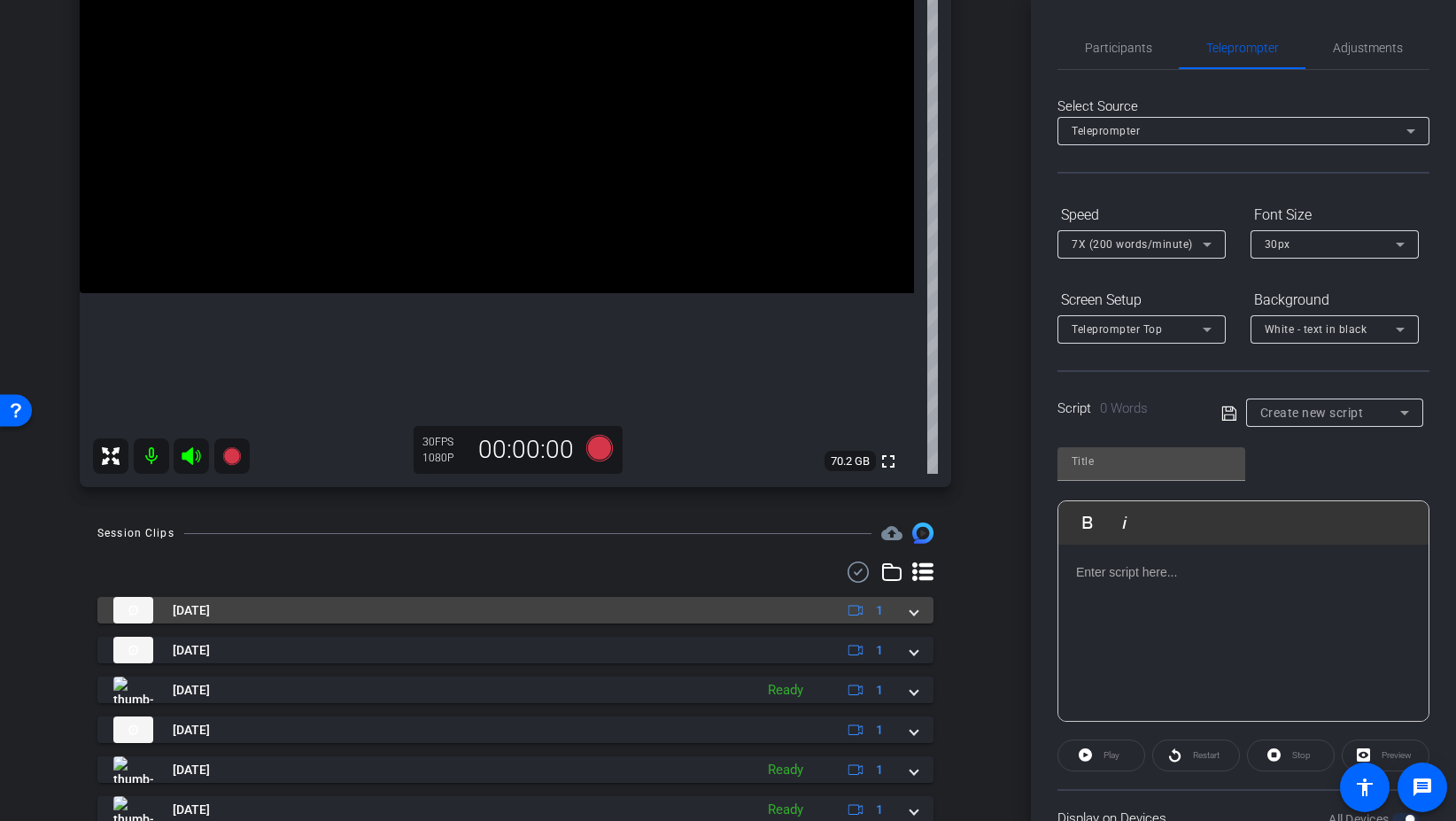
click at [919, 607] on mat-expansion-panel-header "[DATE] 1" at bounding box center [515, 609] width 836 height 26
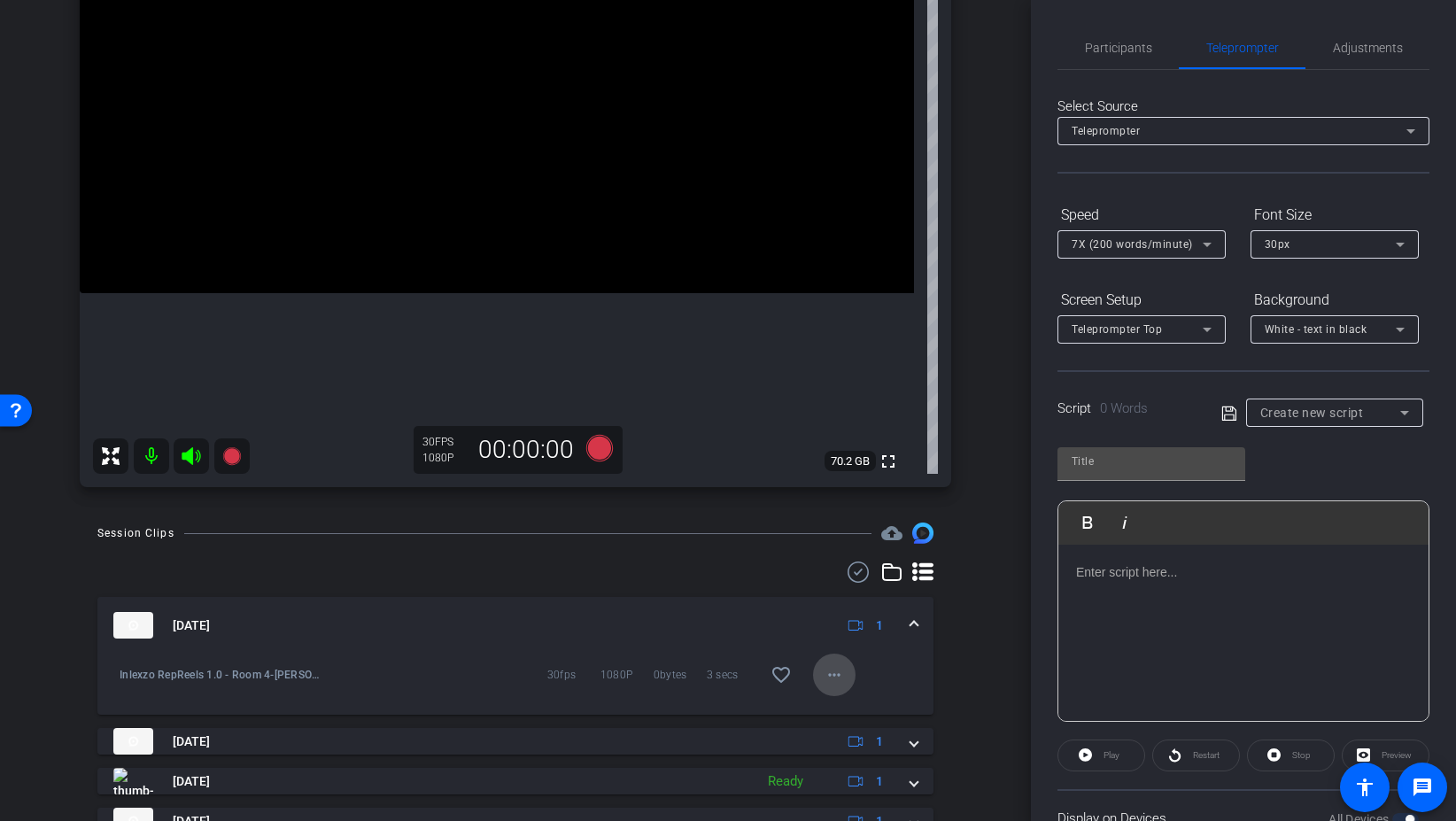
click at [835, 670] on mat-icon "more_horiz" at bounding box center [835, 675] width 21 height 21
click at [910, 665] on div at bounding box center [728, 410] width 1456 height 821
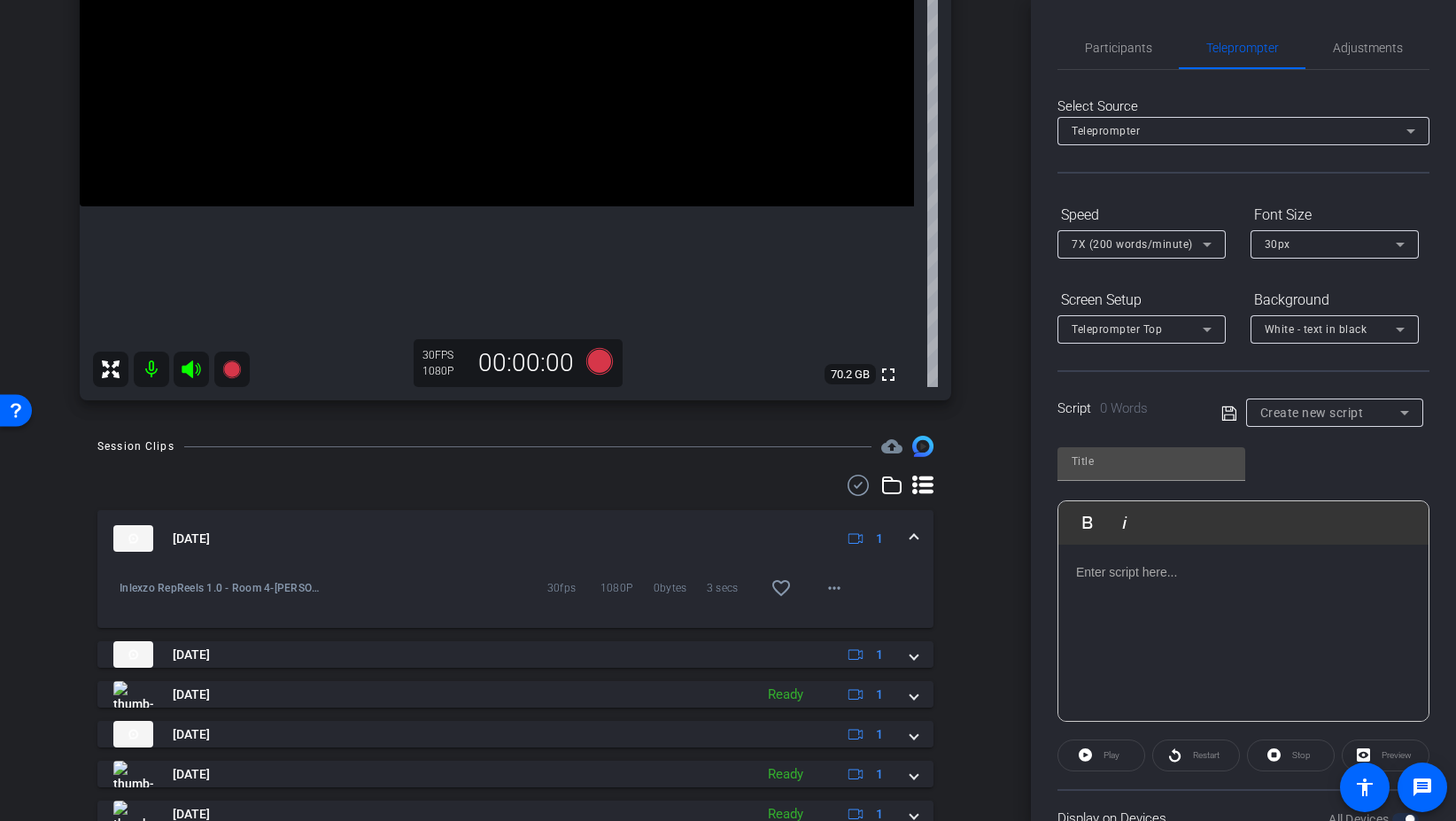
scroll to position [350, 0]
click at [914, 537] on span at bounding box center [914, 535] width 7 height 18
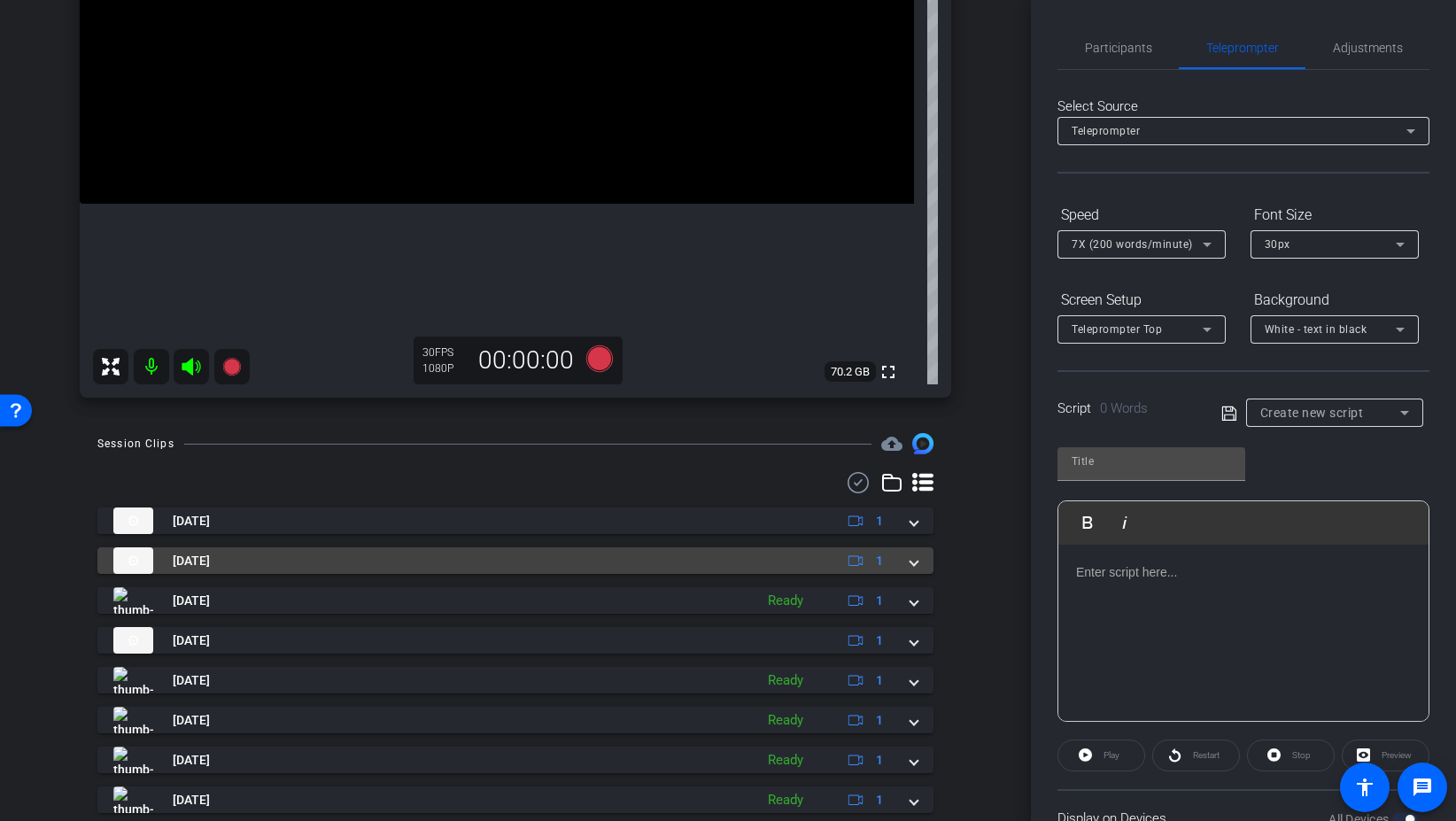
click at [913, 563] on span at bounding box center [914, 561] width 7 height 18
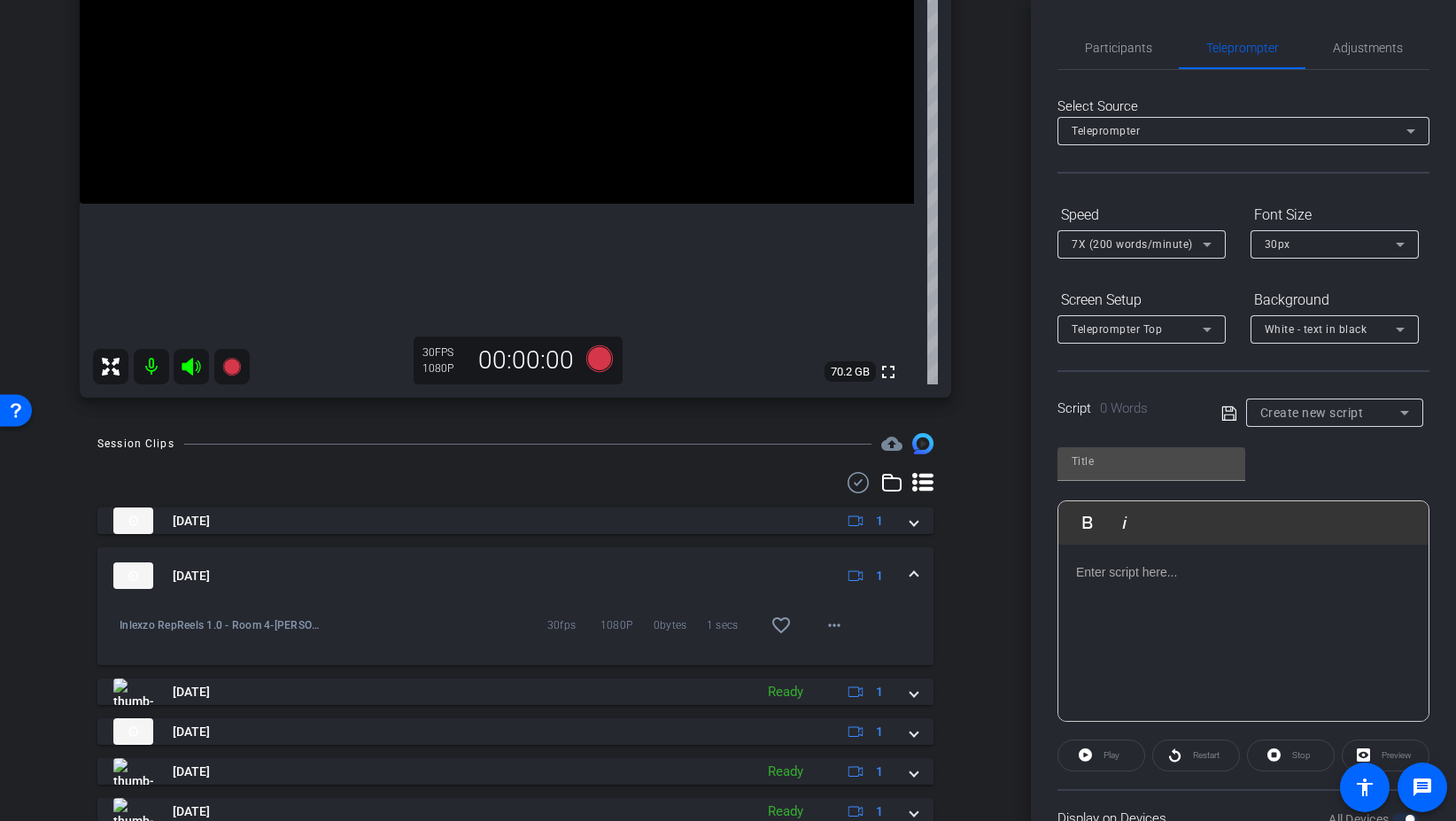
click at [915, 567] on span at bounding box center [914, 575] width 7 height 18
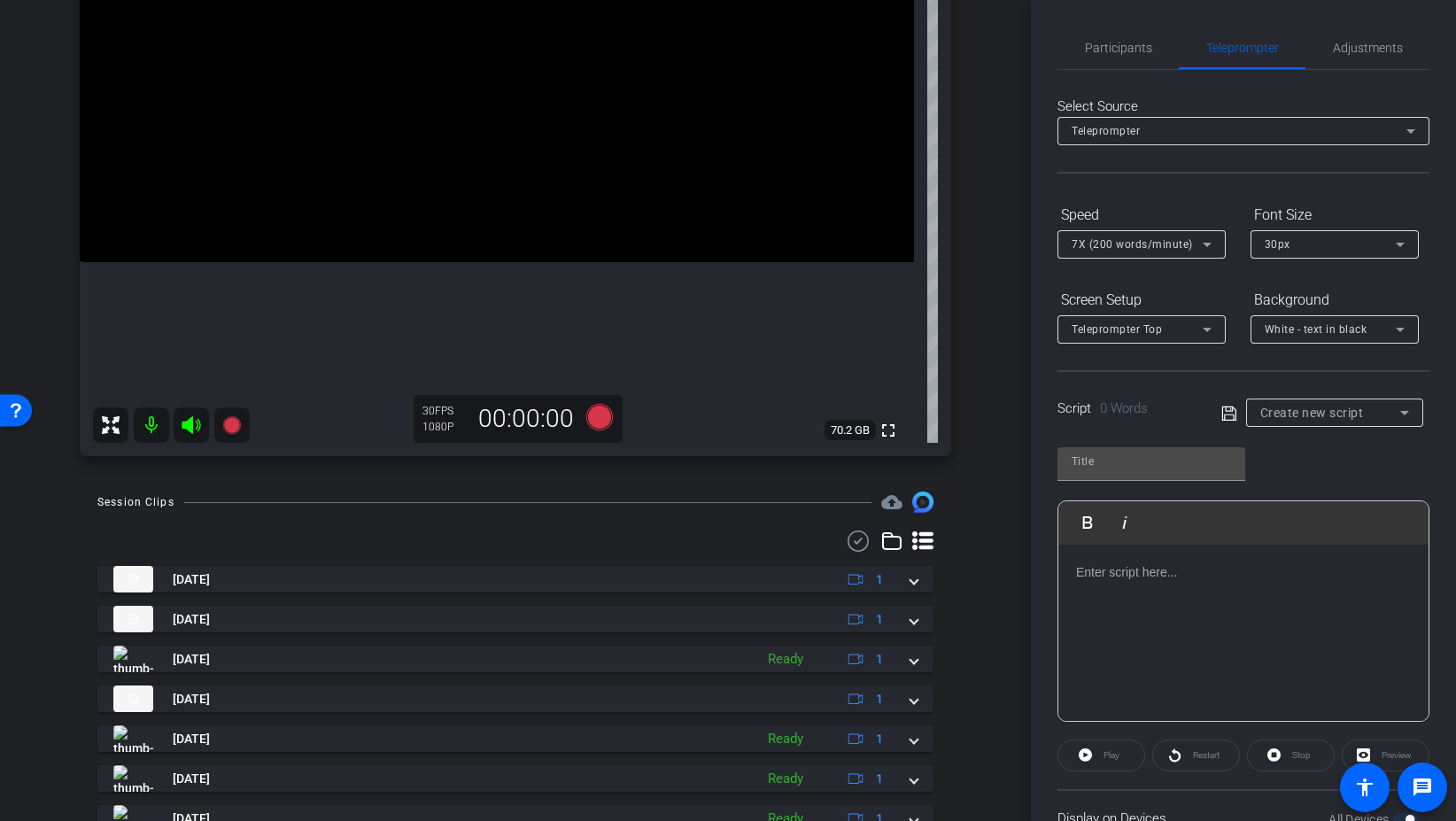
scroll to position [231, 0]
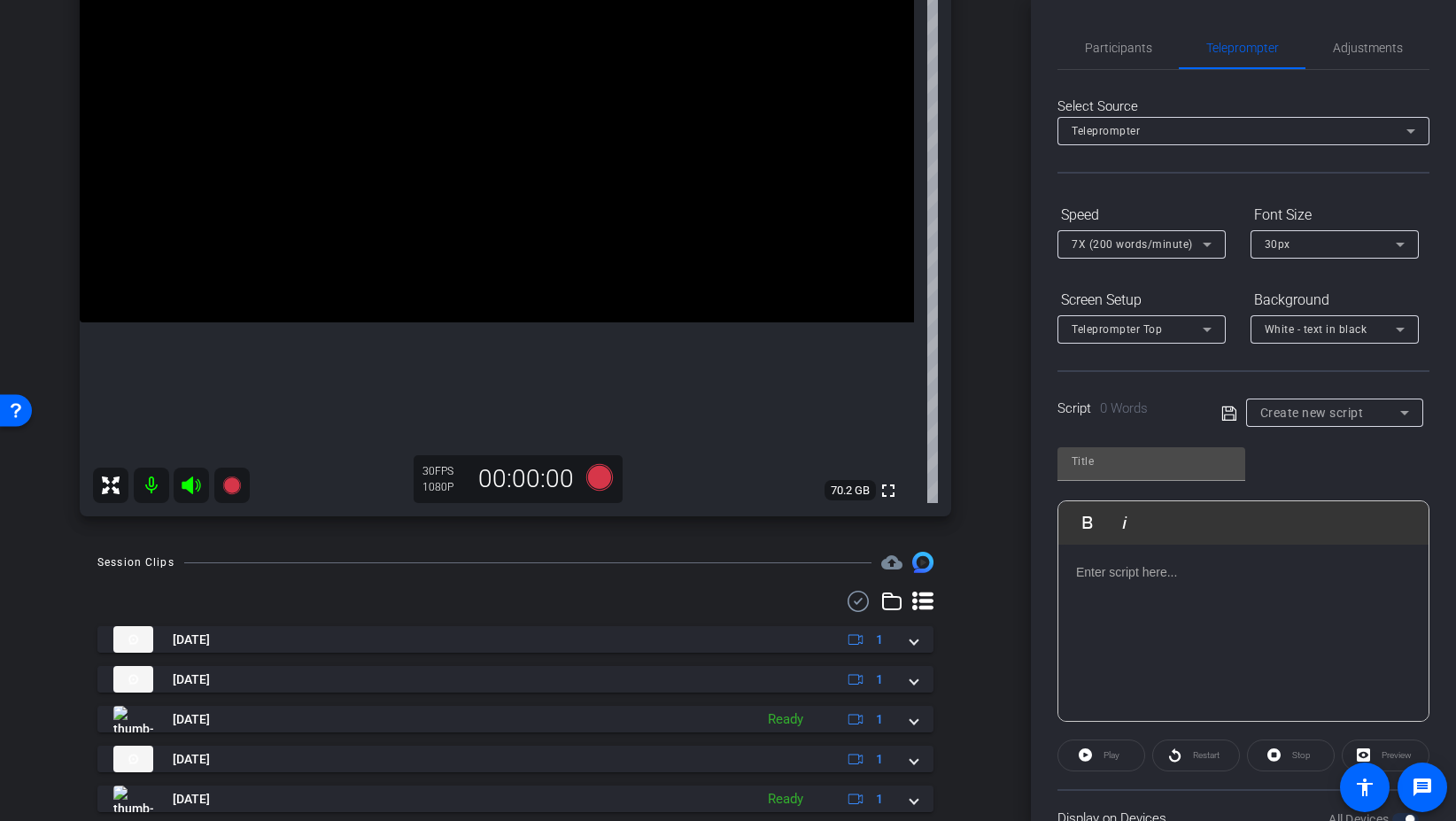
click at [1338, 398] on div "Create new script" at bounding box center [1335, 412] width 149 height 28
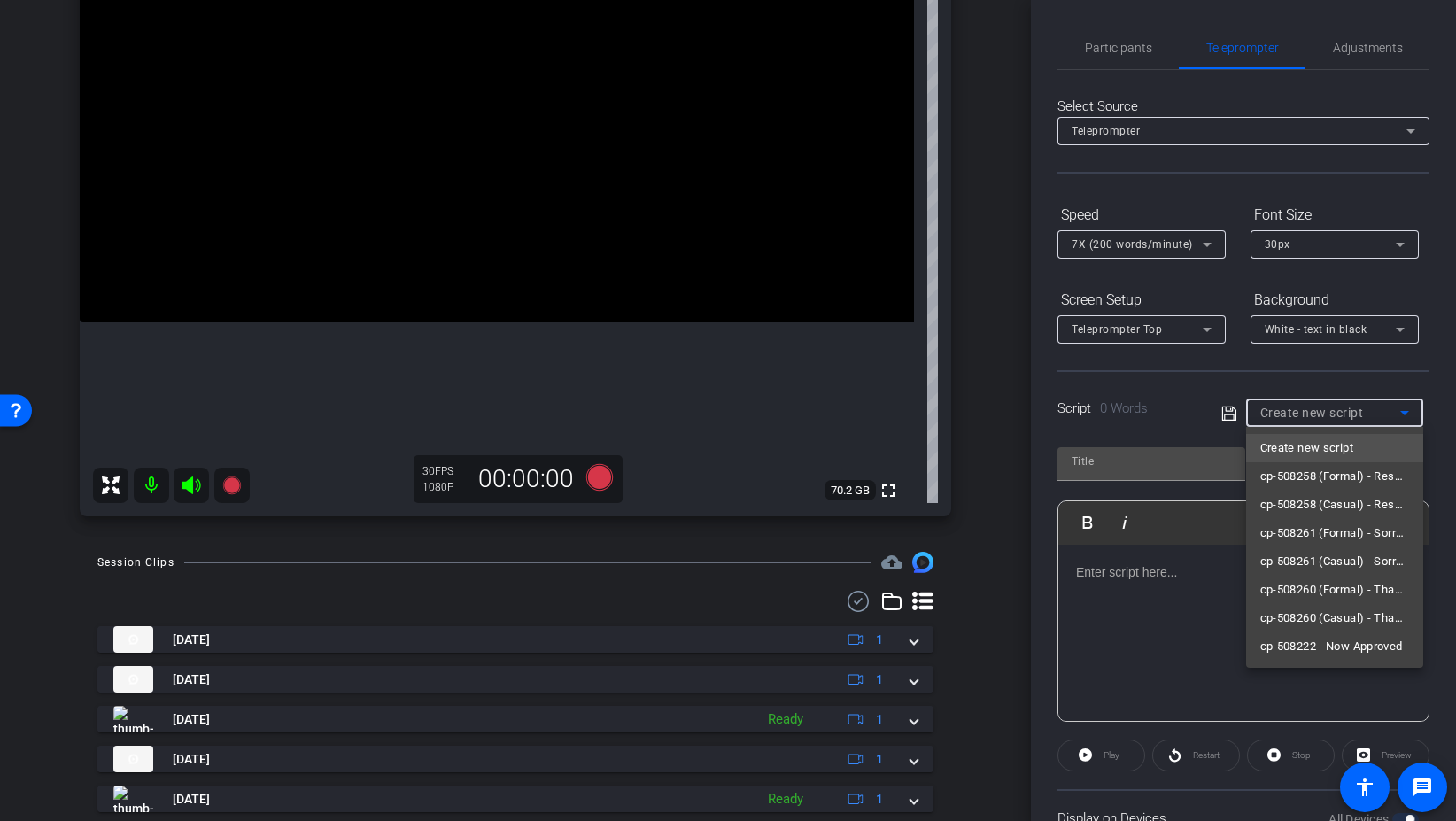
click at [1325, 399] on div at bounding box center [728, 410] width 1456 height 821
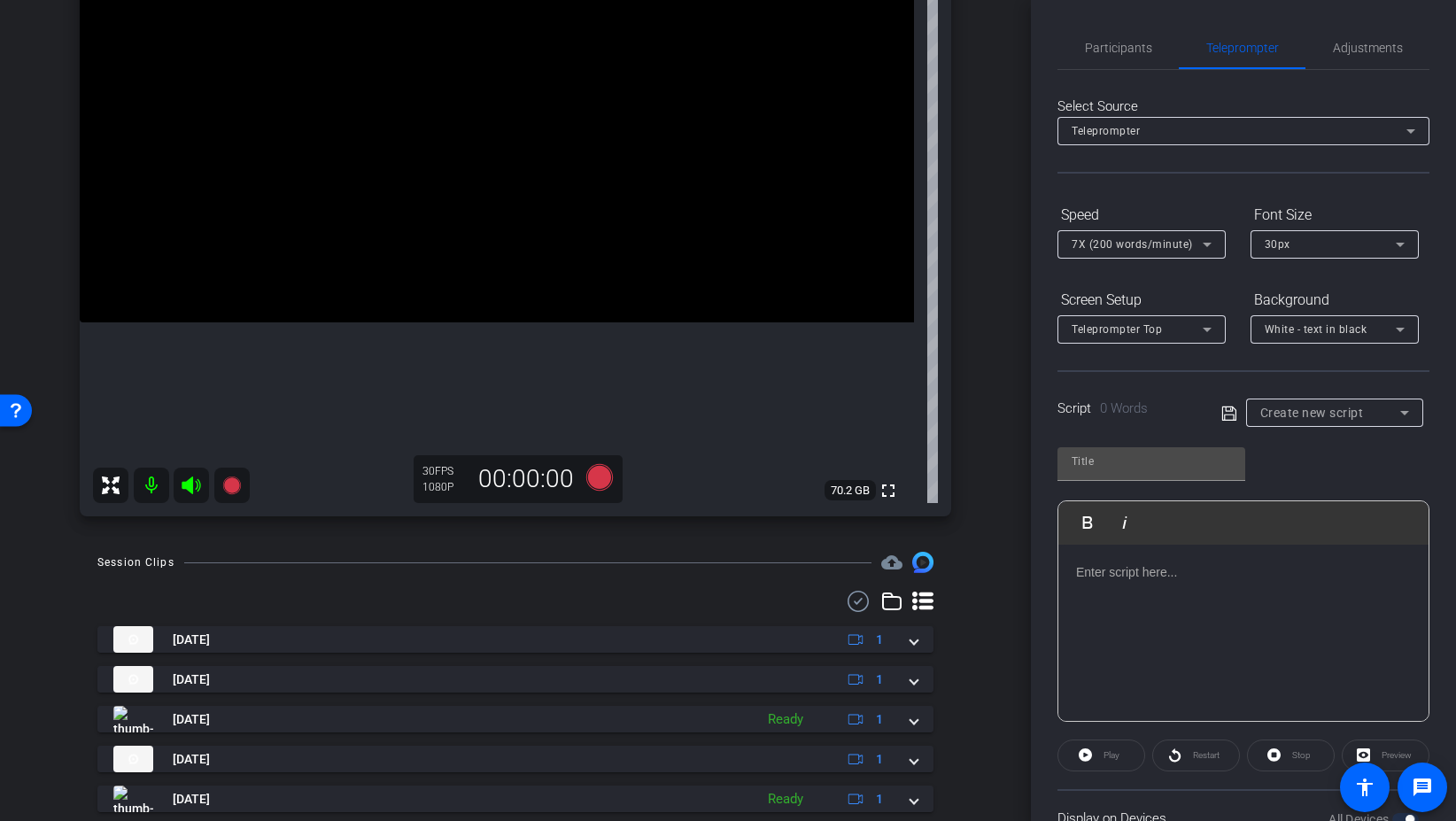
click at [1325, 399] on div "Create new script" at bounding box center [1335, 412] width 149 height 28
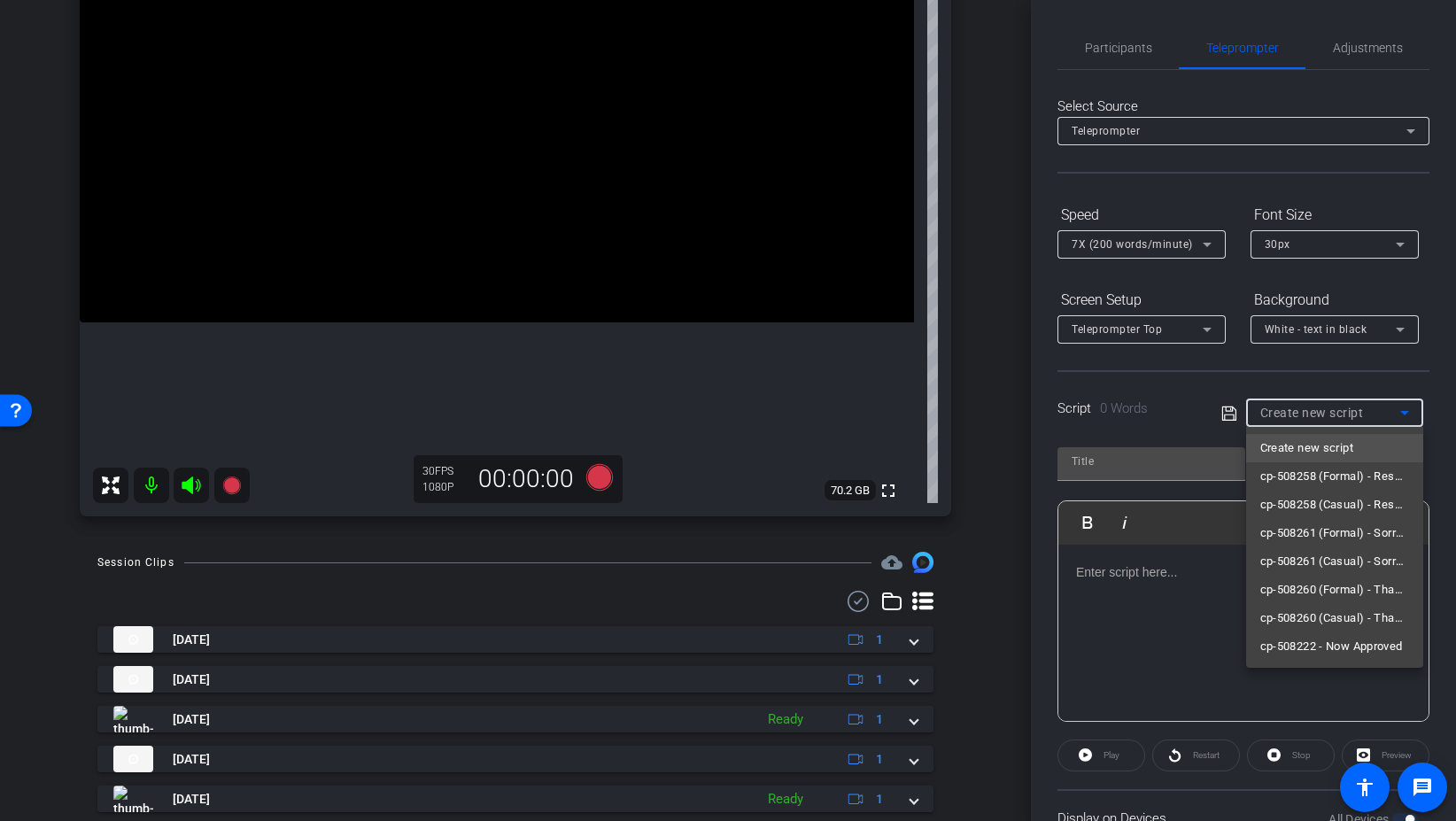
click at [1325, 399] on div at bounding box center [728, 410] width 1456 height 821
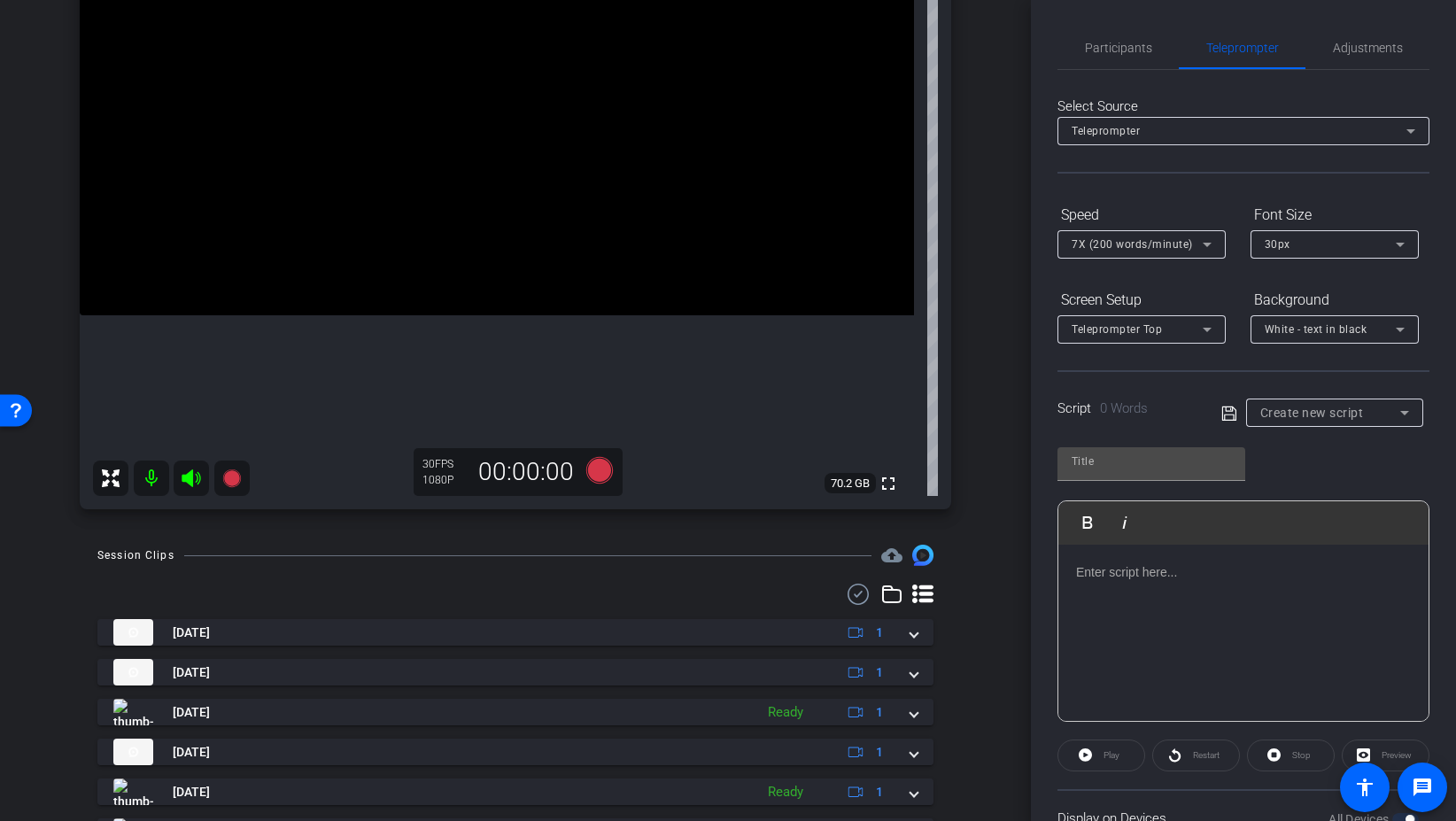
scroll to position [314, 0]
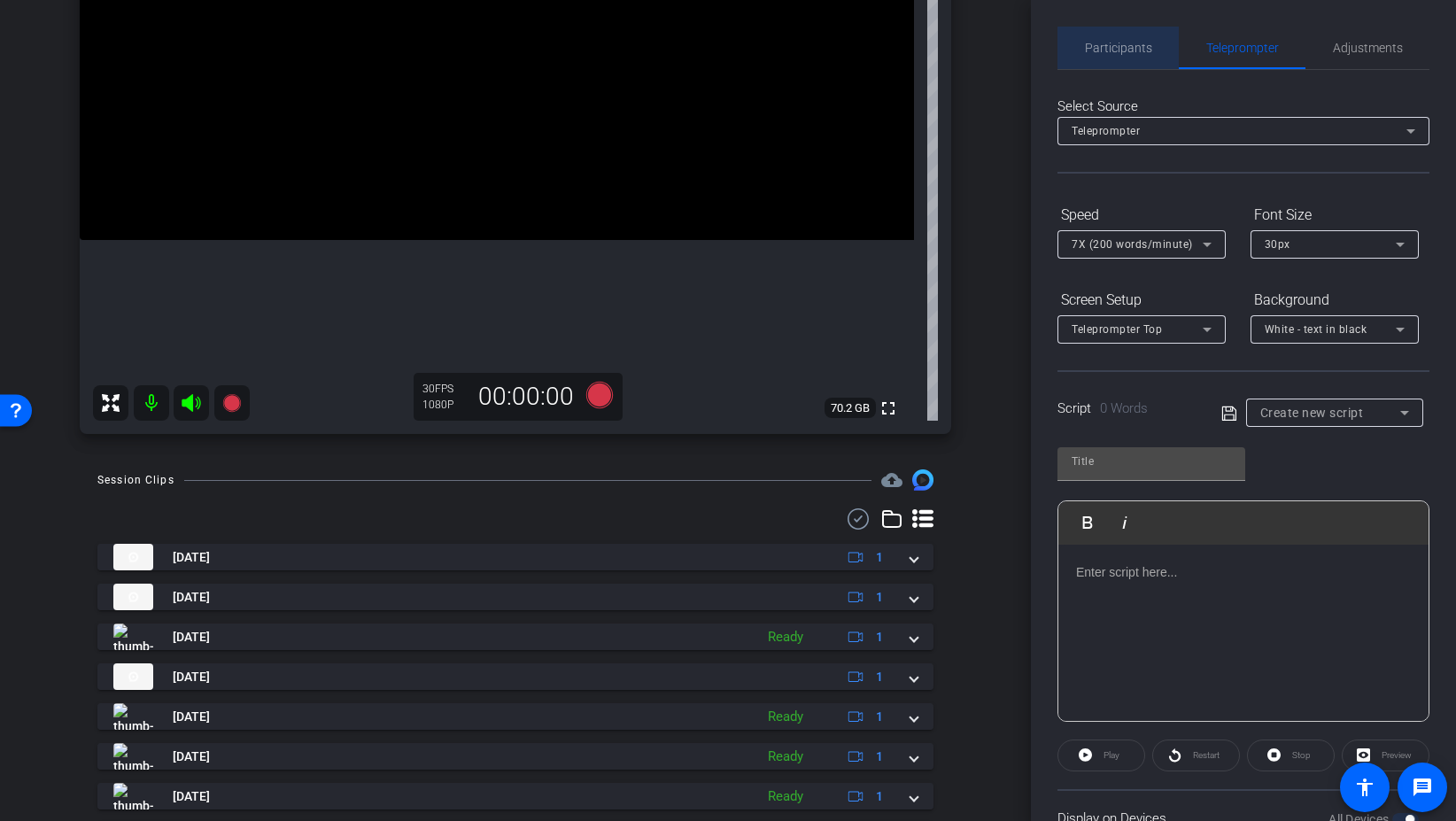
click at [1140, 48] on span "Participants" at bounding box center [1118, 48] width 67 height 13
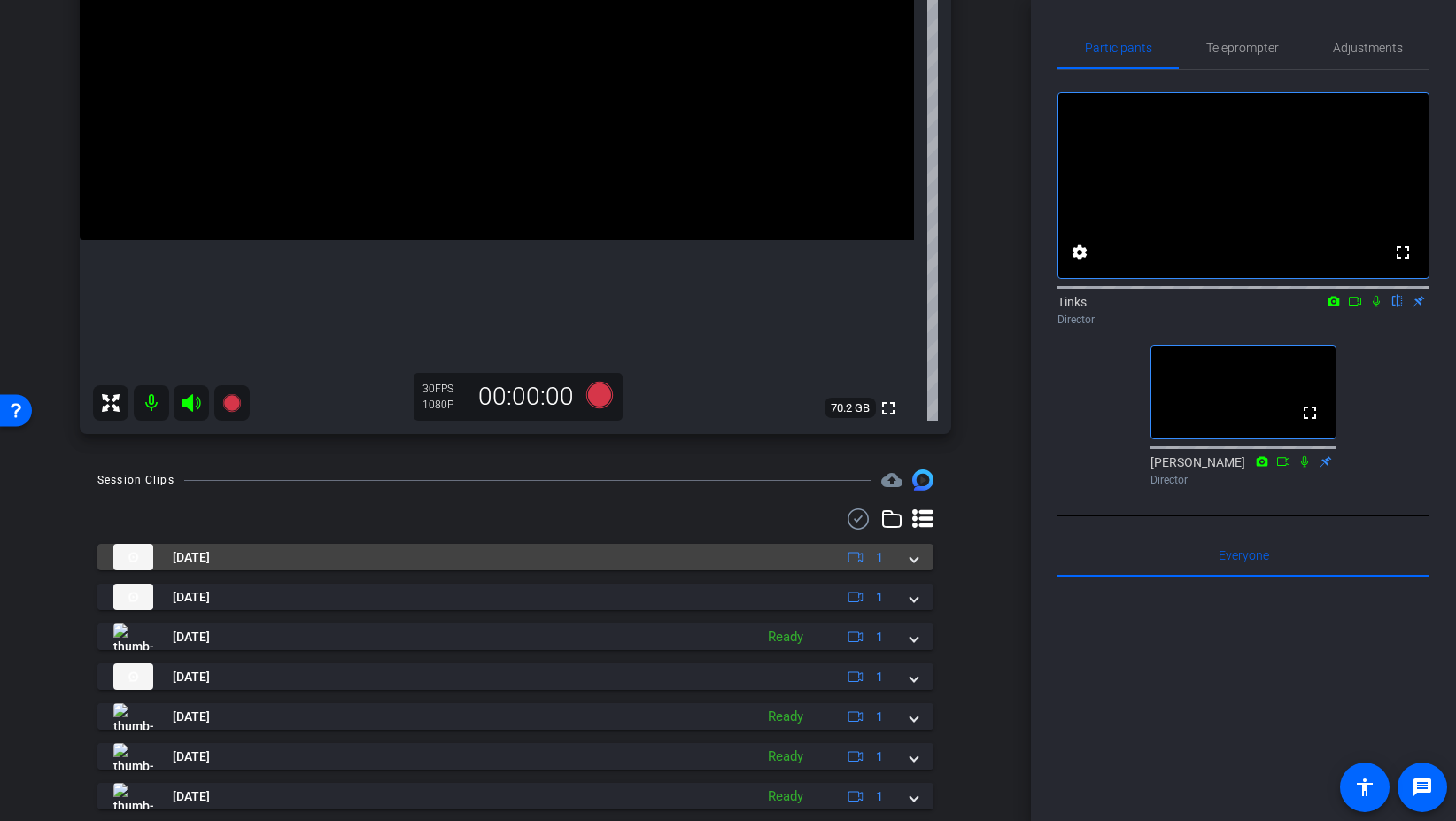
click at [914, 561] on span at bounding box center [914, 557] width 7 height 18
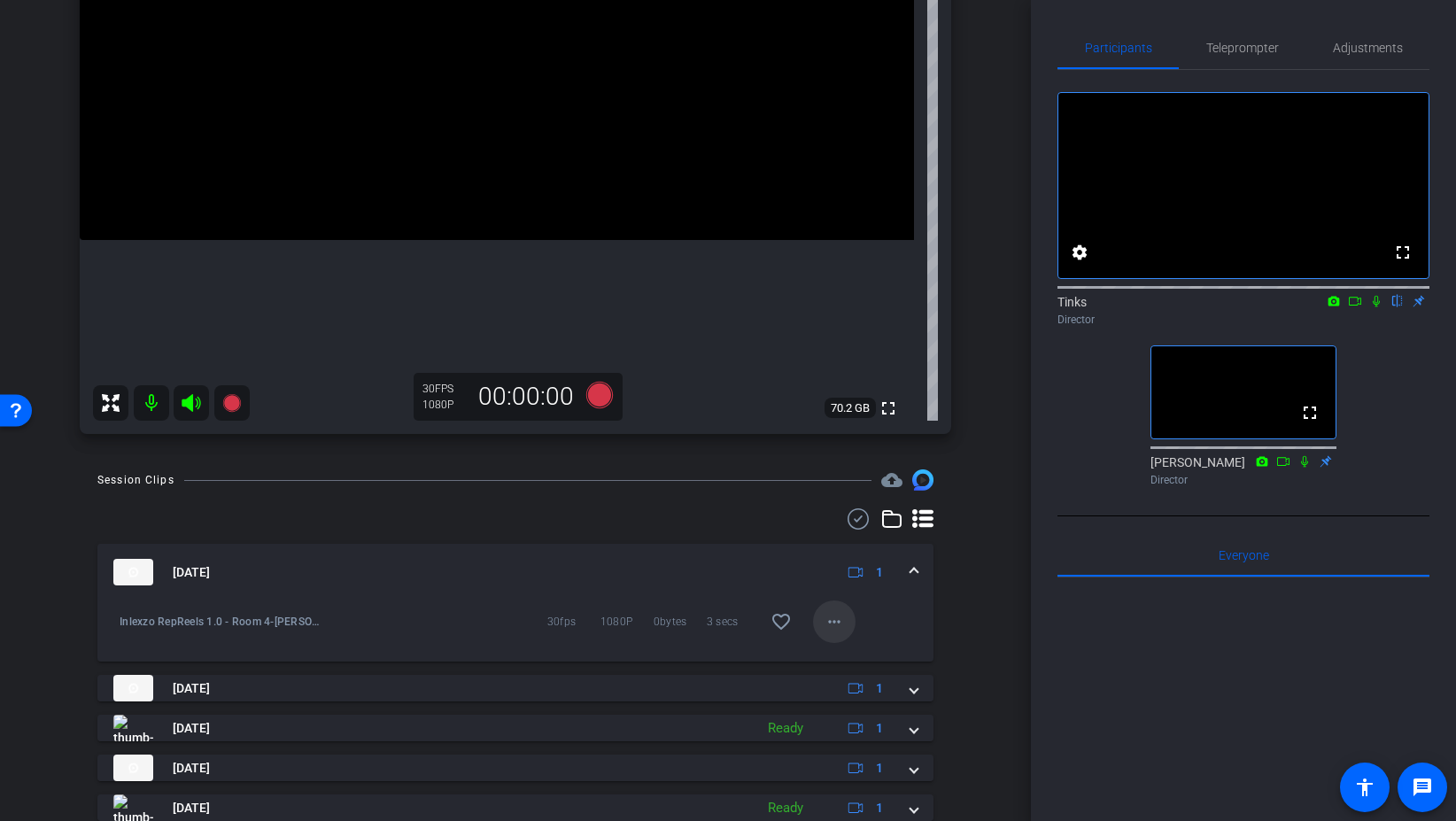
click at [833, 622] on mat-icon "more_horiz" at bounding box center [835, 622] width 21 height 21
click at [905, 618] on div at bounding box center [728, 410] width 1456 height 821
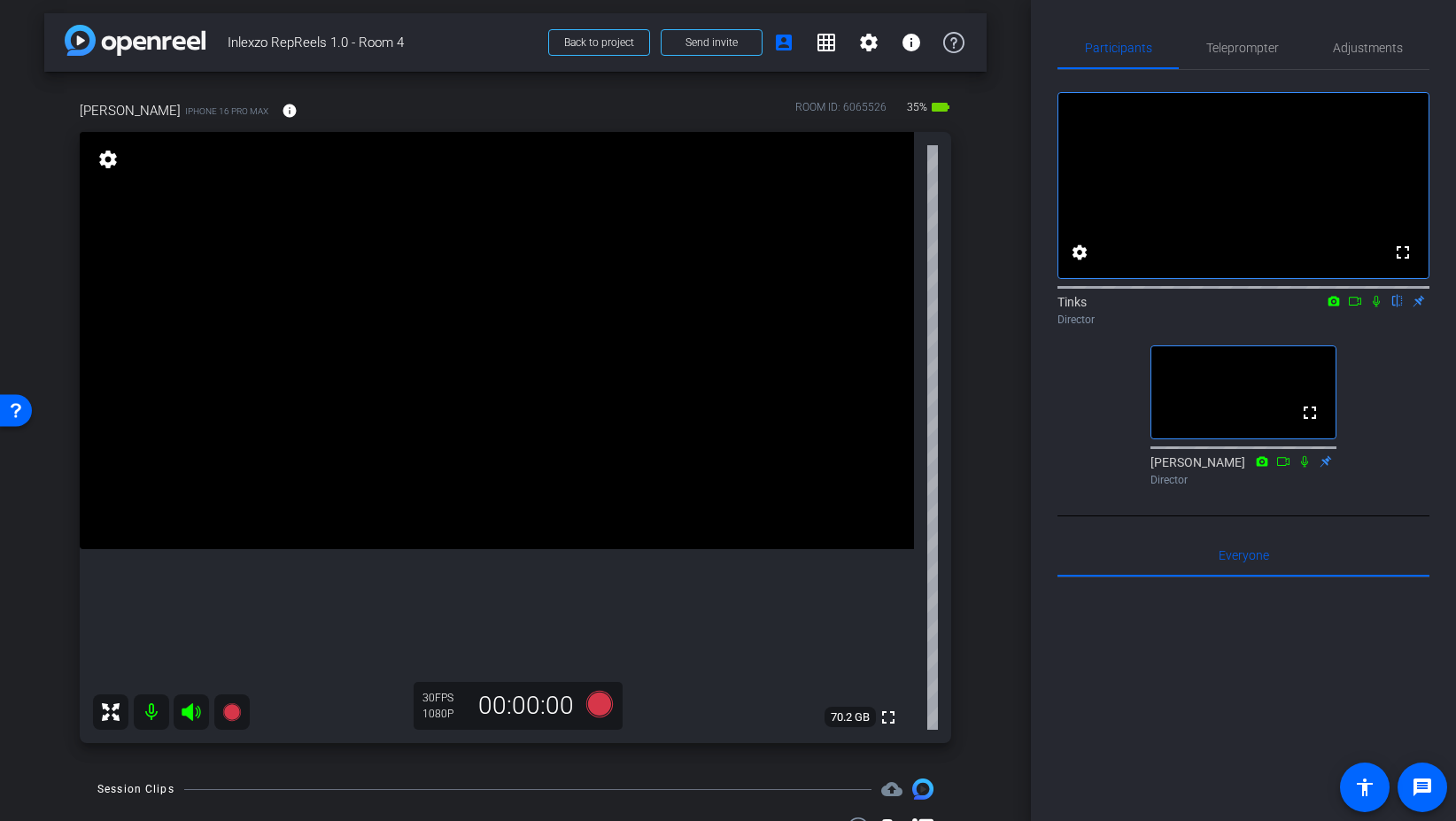
scroll to position [0, 0]
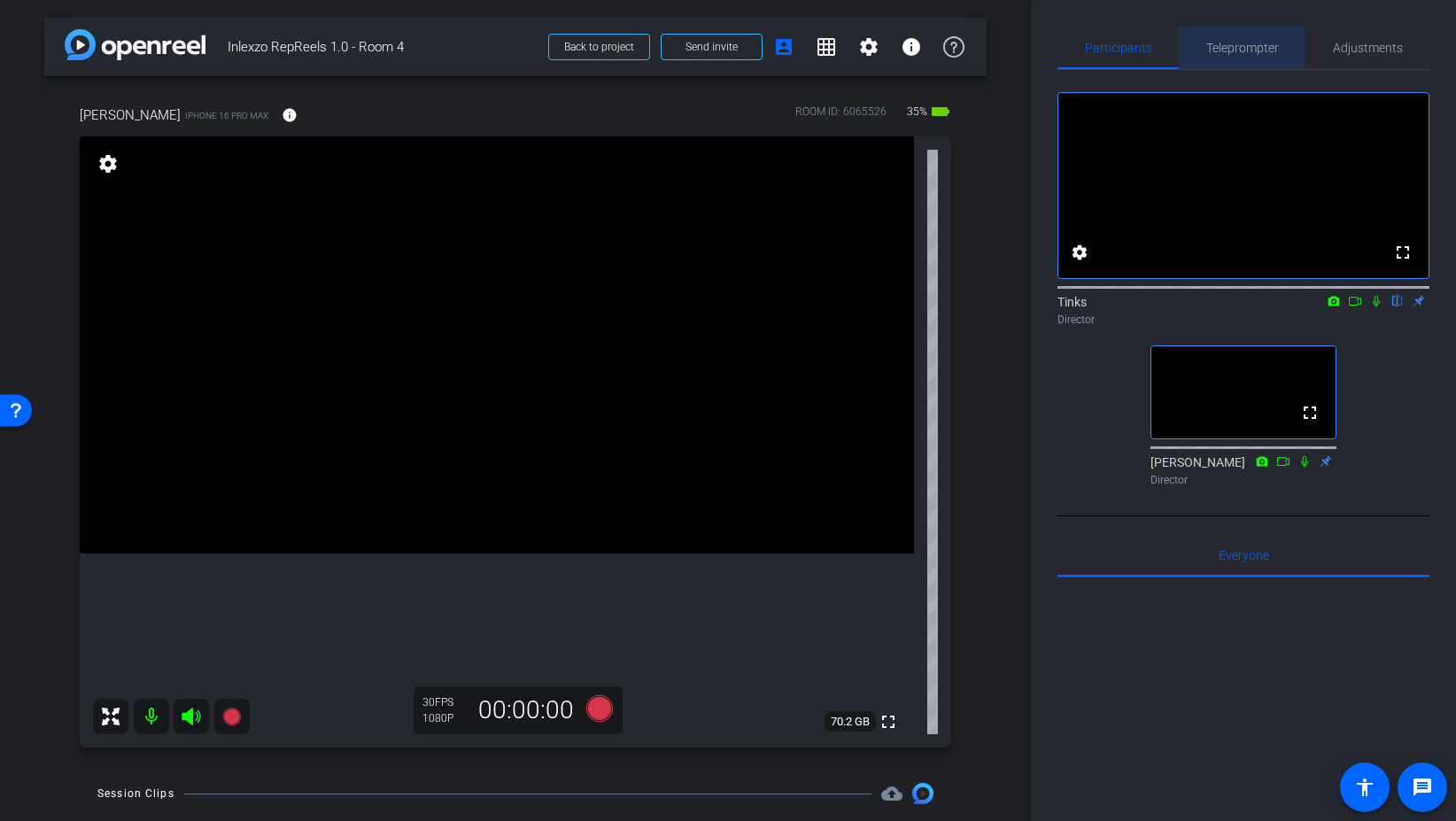
click at [1231, 46] on span "Teleprompter" at bounding box center [1242, 48] width 73 height 13
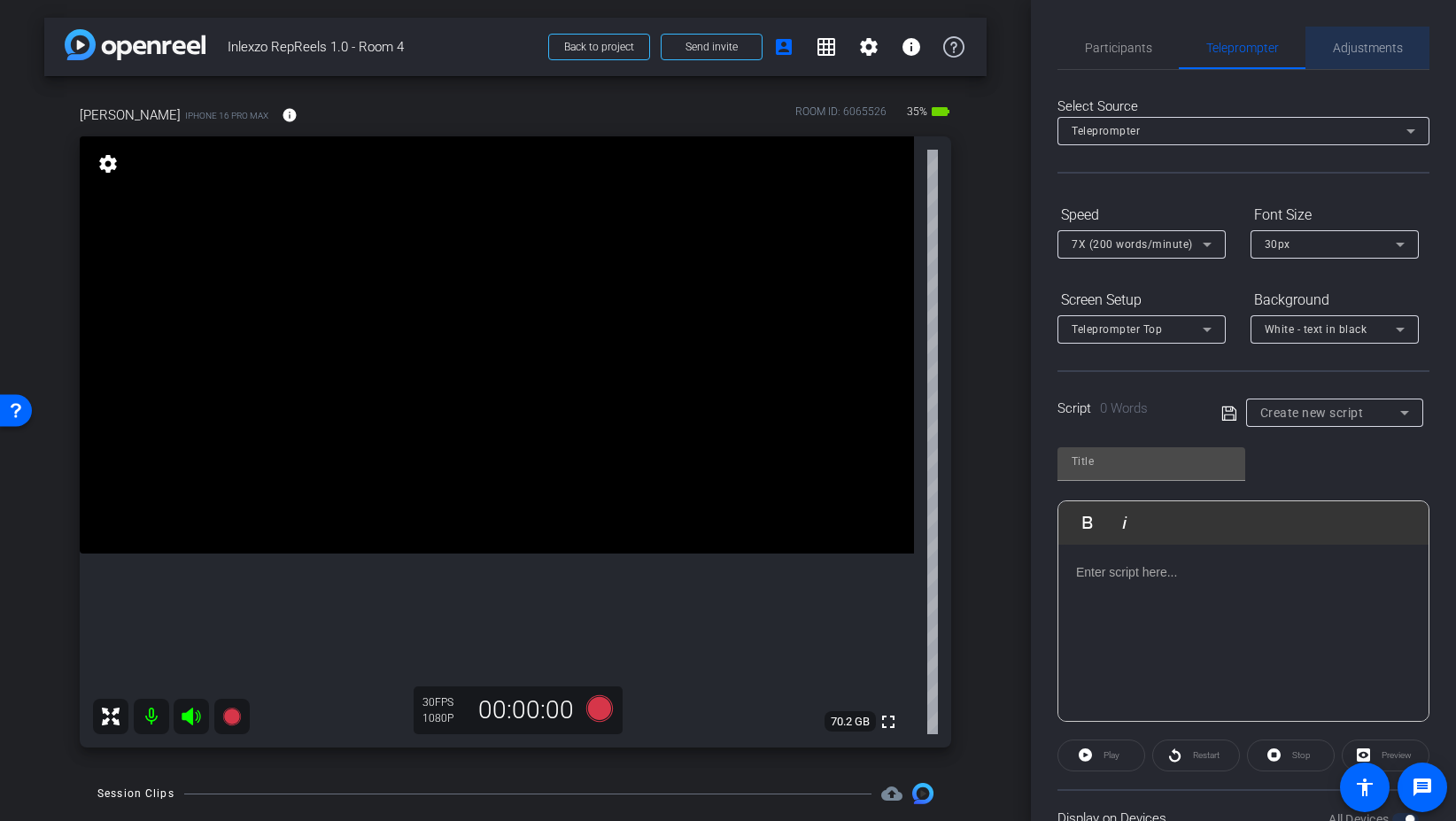
click at [1390, 45] on span "Adjustments" at bounding box center [1369, 48] width 70 height 13
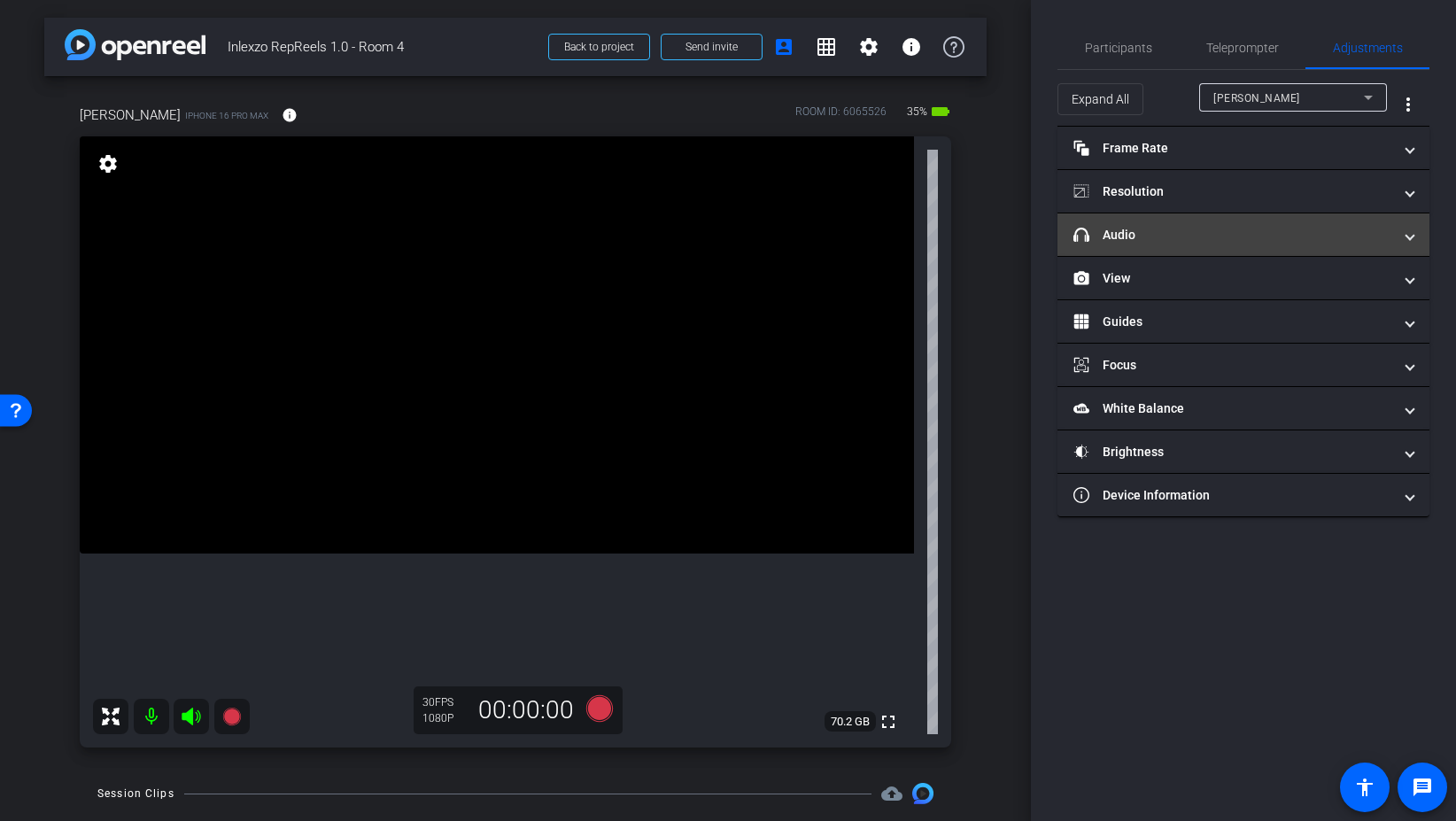
click at [1175, 237] on mat-panel-title "headphone icon Audio" at bounding box center [1233, 234] width 319 height 18
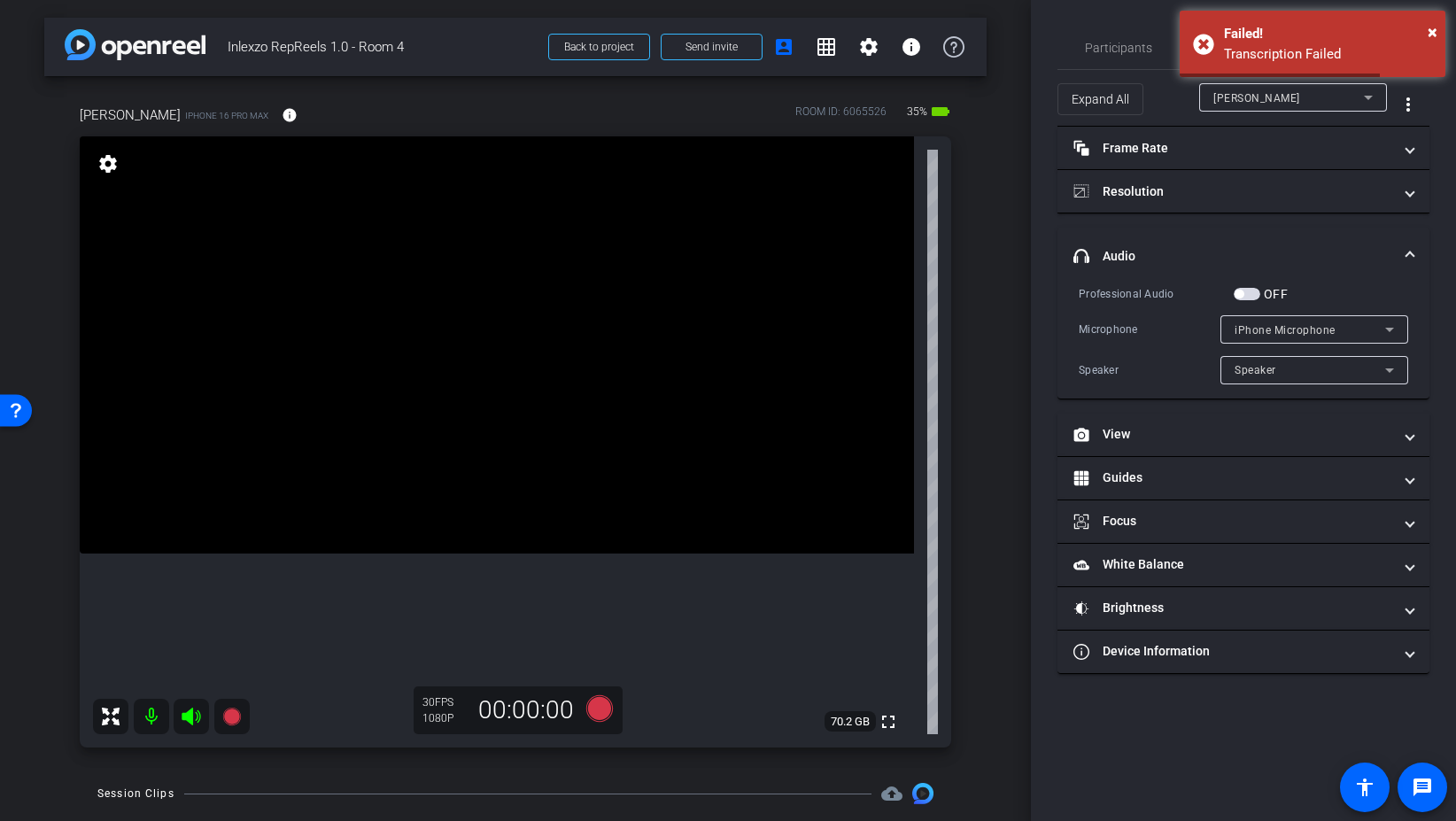
click at [1252, 291] on span "button" at bounding box center [1247, 293] width 26 height 13
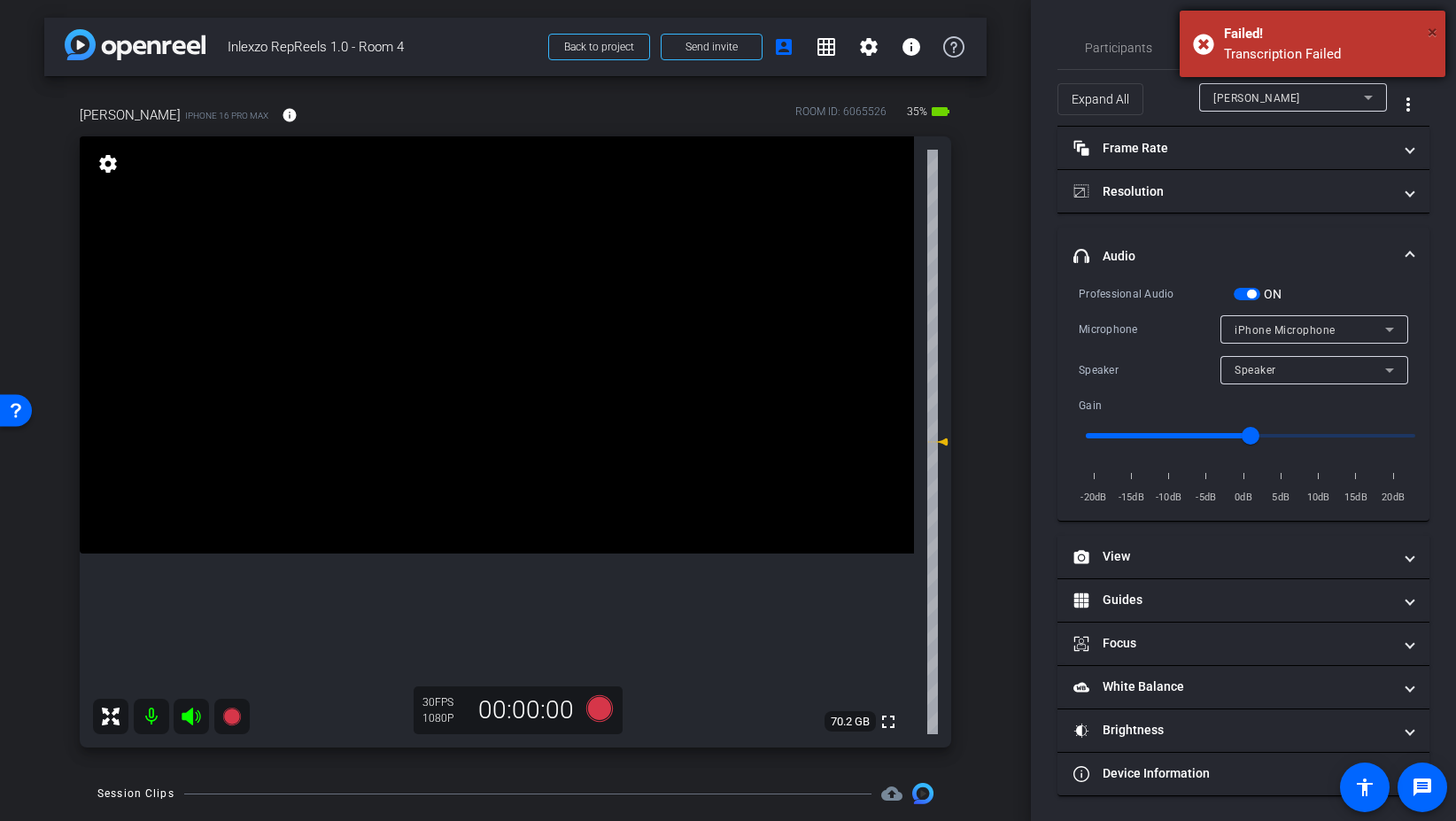
click at [1428, 24] on span "×" at bounding box center [1433, 32] width 10 height 21
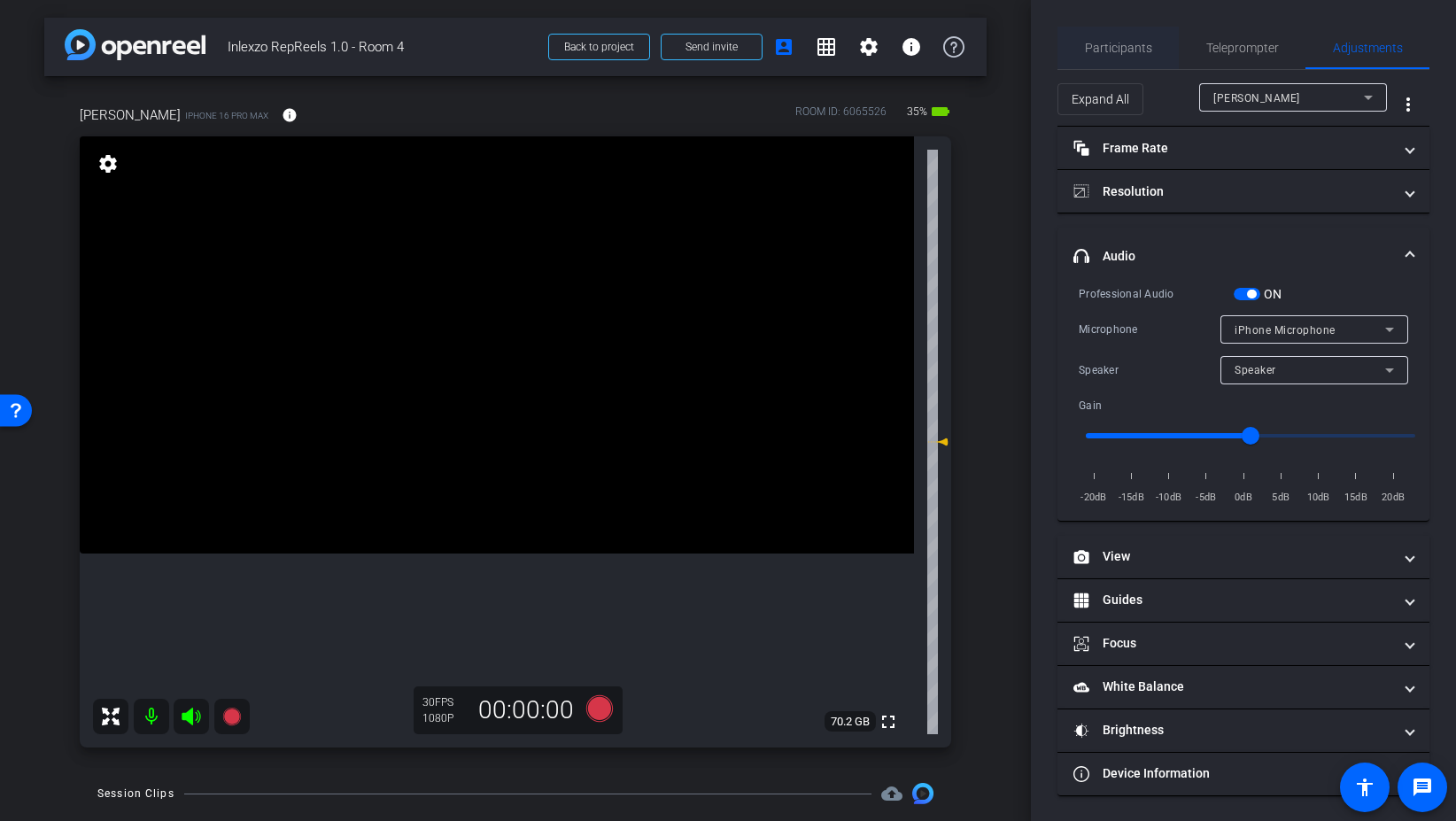
click at [1121, 47] on span "Participants" at bounding box center [1118, 48] width 67 height 13
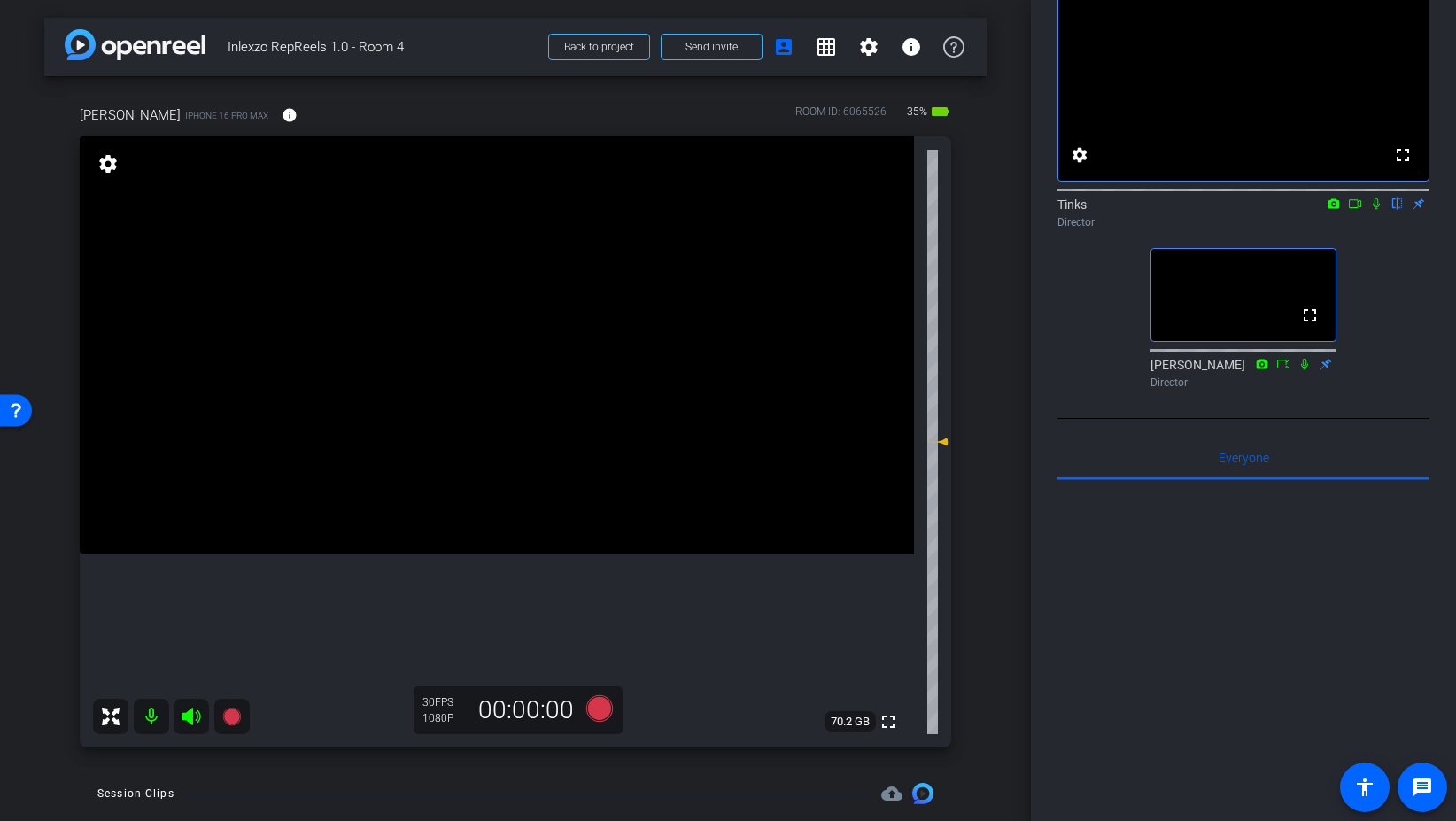
scroll to position [109, 0]
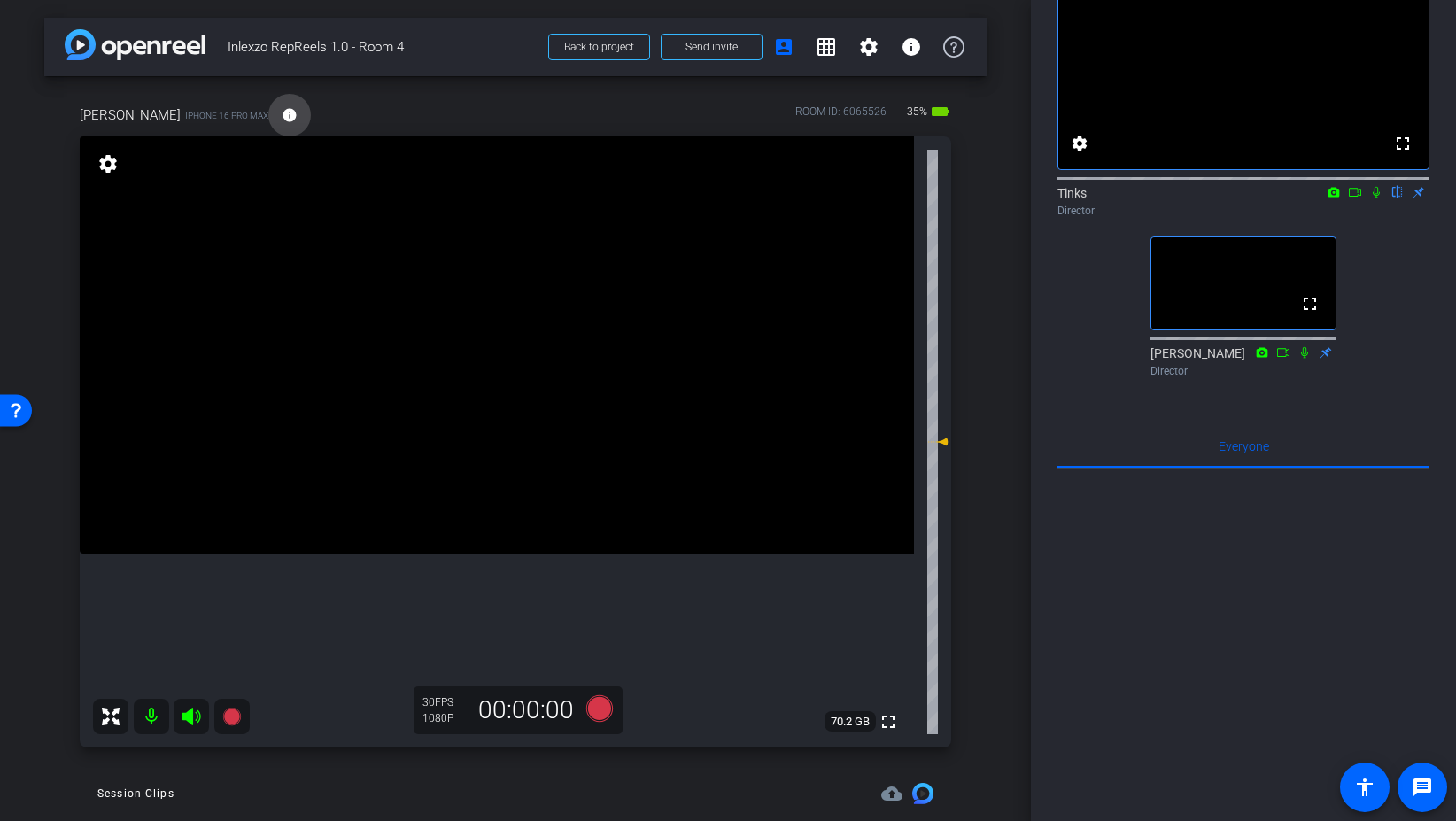
click at [282, 115] on mat-icon "info" at bounding box center [290, 115] width 16 height 16
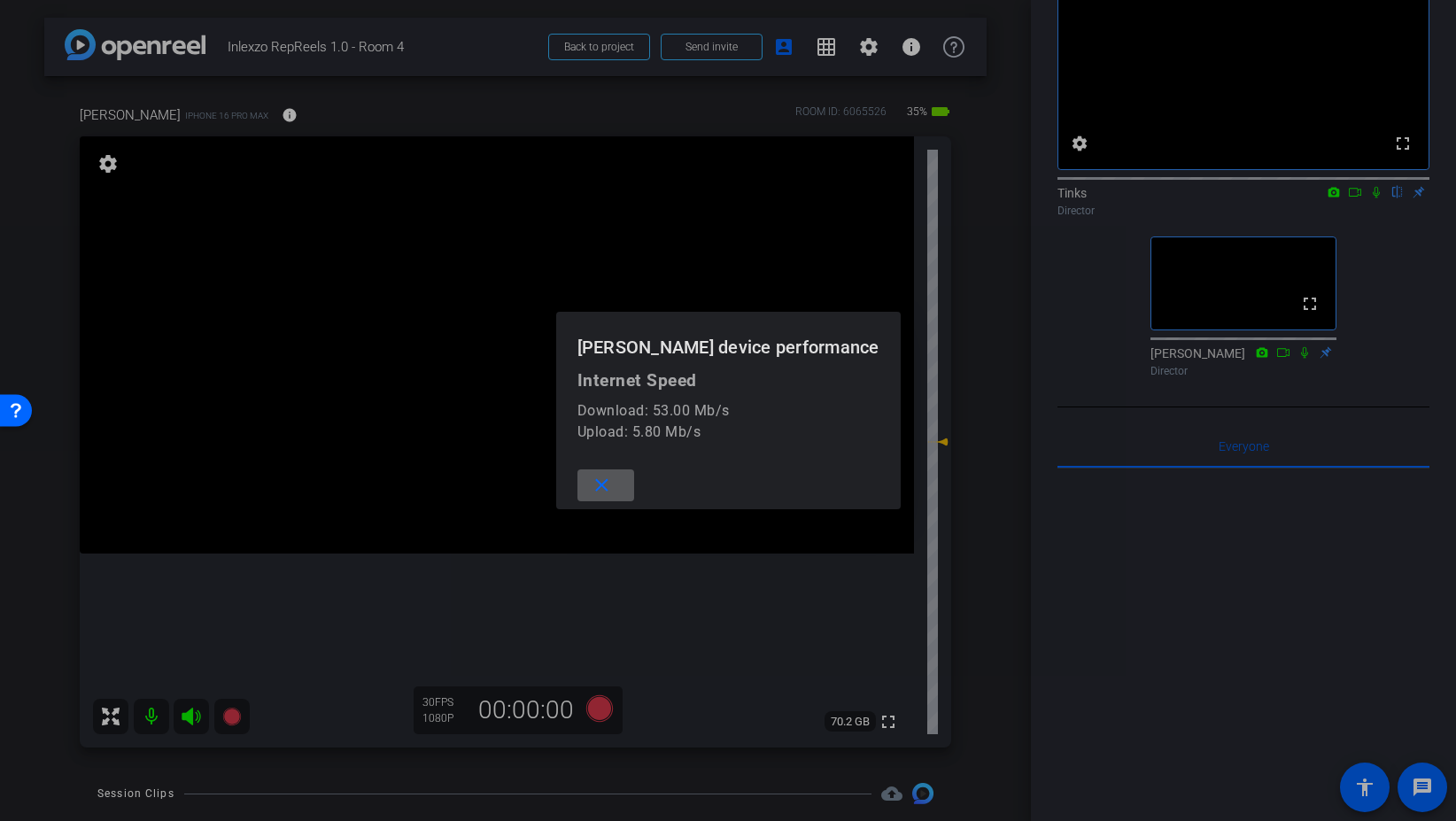
click at [613, 495] on mat-icon "close" at bounding box center [602, 485] width 22 height 22
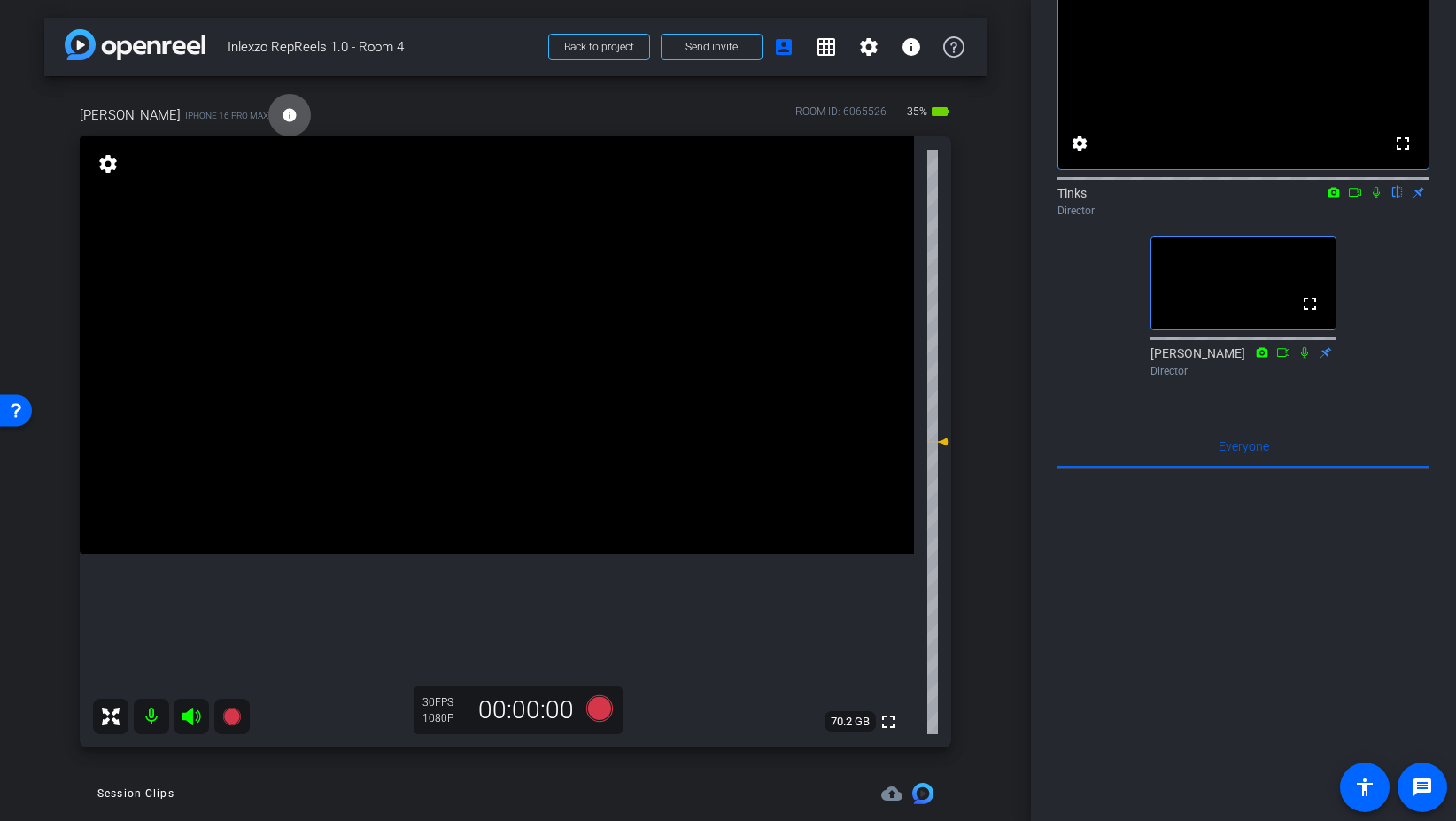
scroll to position [0, 0]
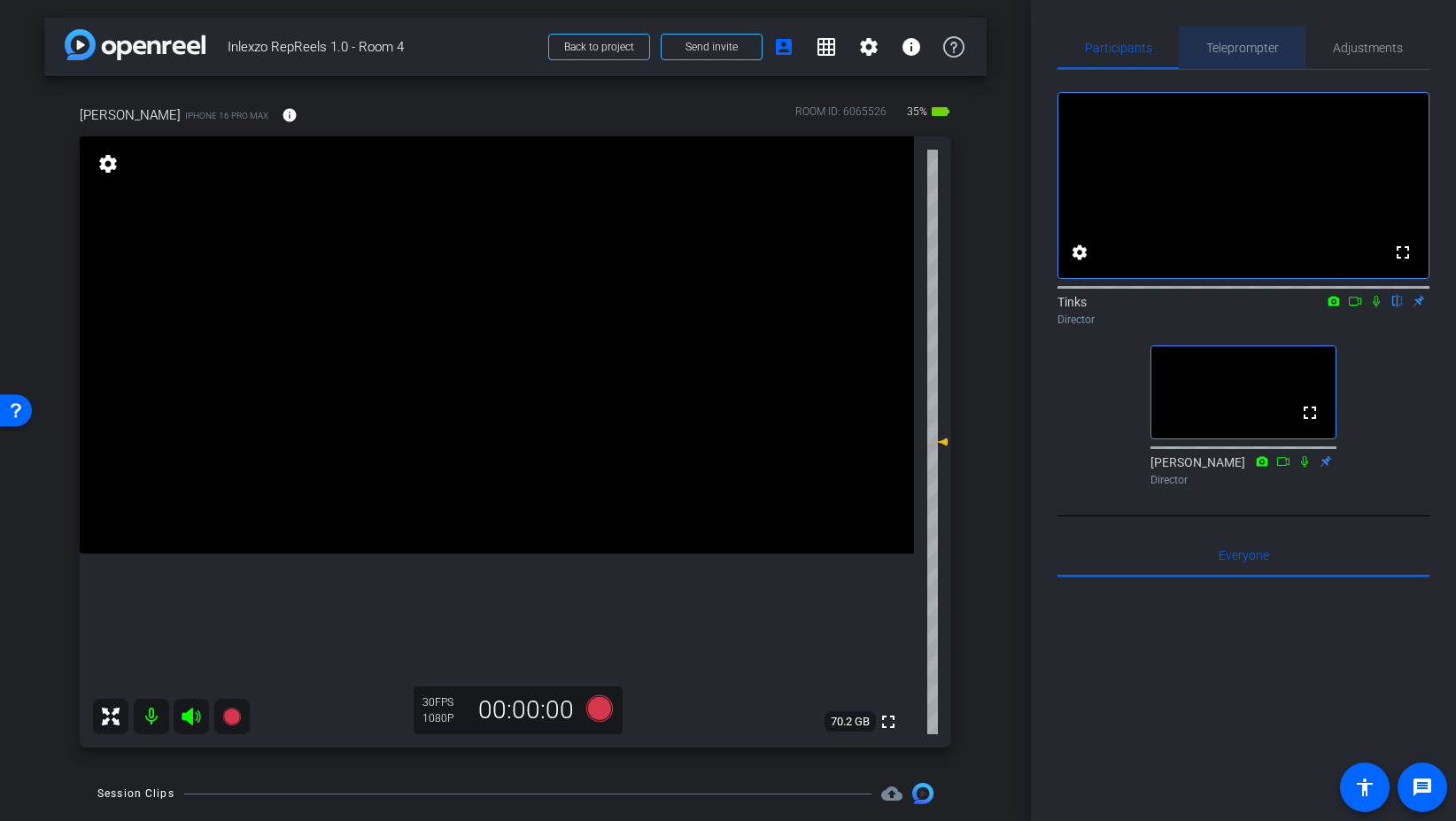
click at [1259, 62] on span "Teleprompter" at bounding box center [1242, 48] width 73 height 43
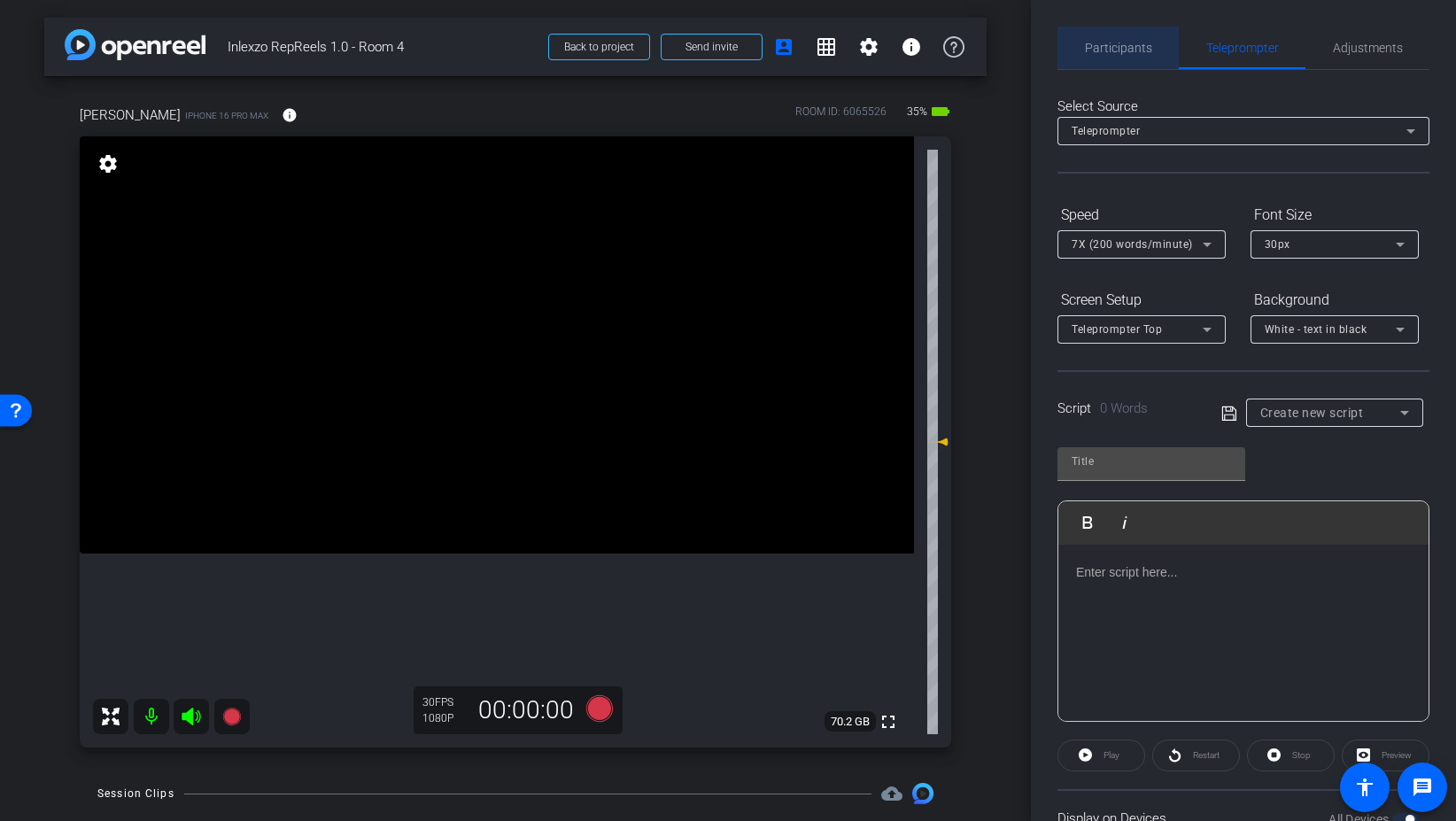
click at [1124, 50] on span "Participants" at bounding box center [1118, 48] width 67 height 13
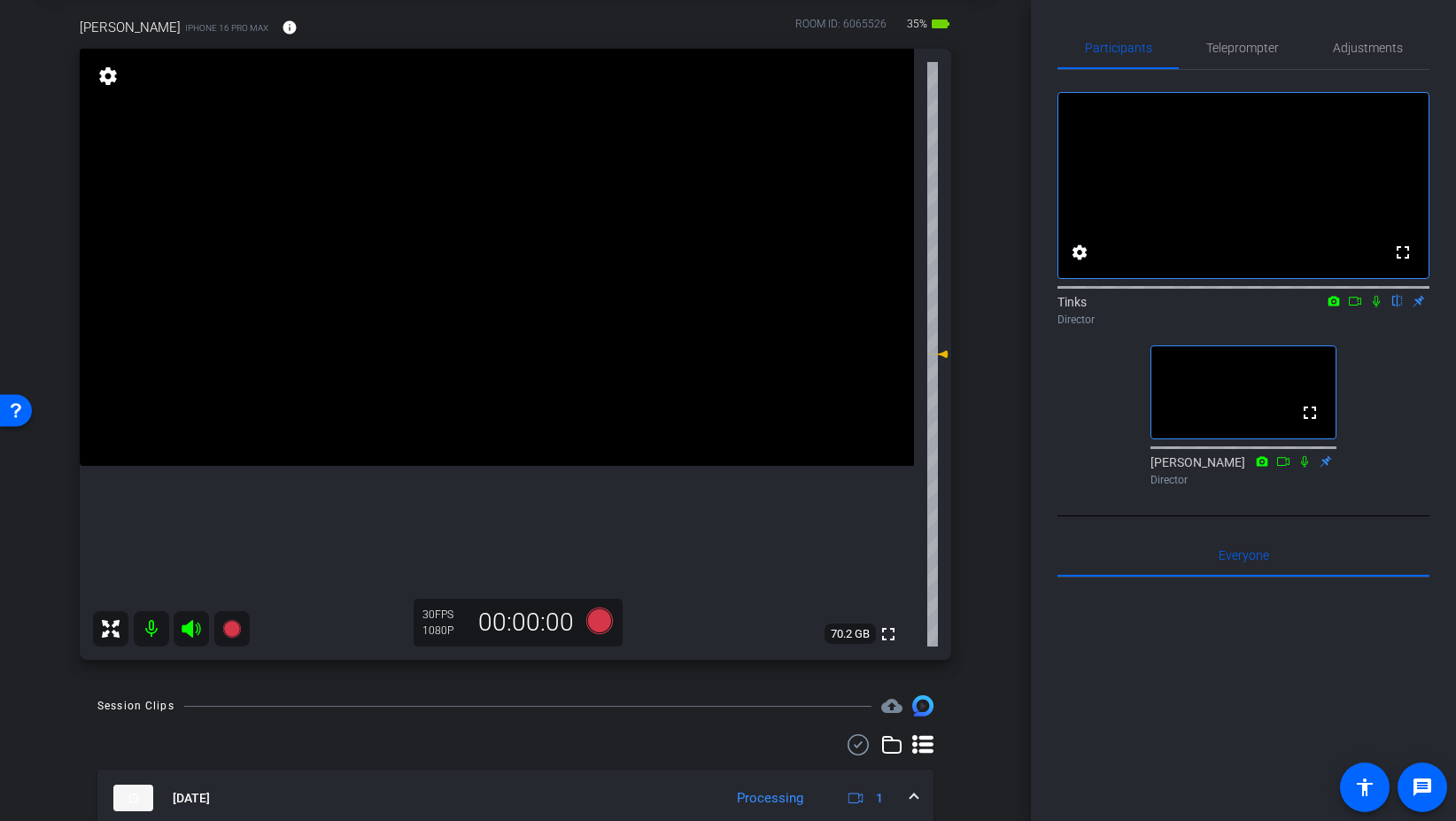
scroll to position [88, 0]
click at [1237, 64] on span "Teleprompter" at bounding box center [1242, 48] width 73 height 43
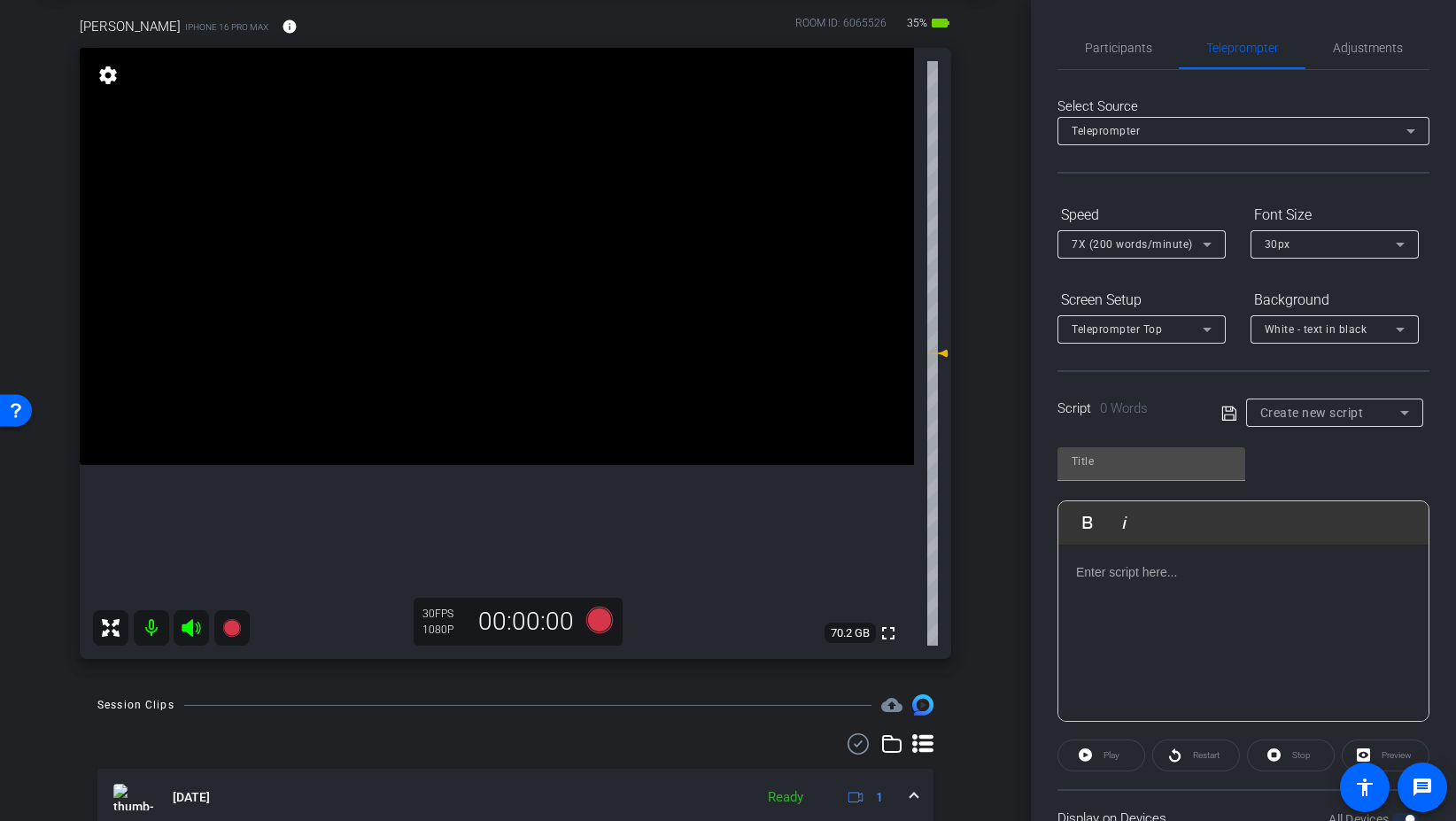
click at [1335, 404] on div "Create new script" at bounding box center [1331, 413] width 140 height 21
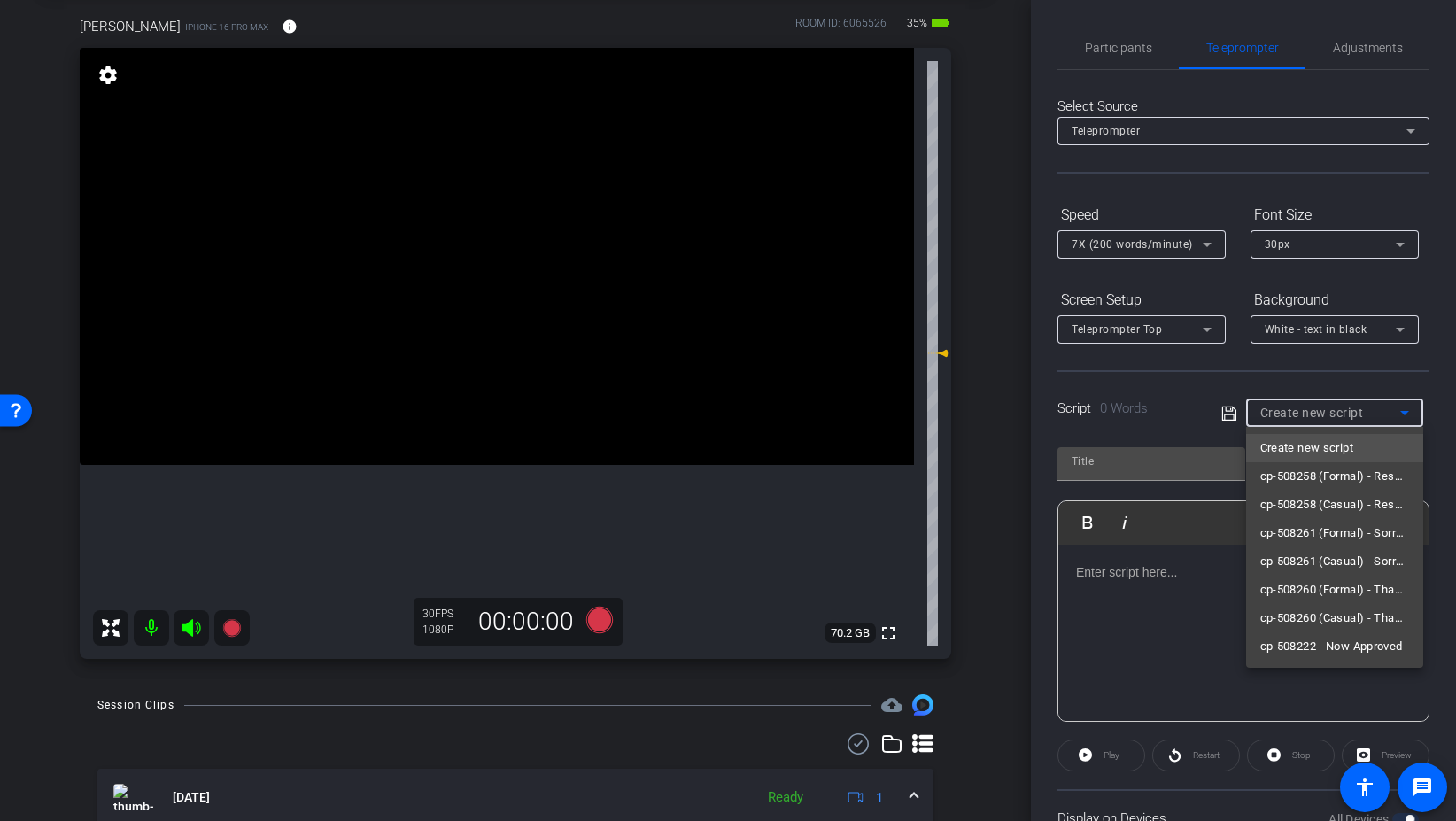
click at [1146, 63] on div at bounding box center [728, 410] width 1456 height 821
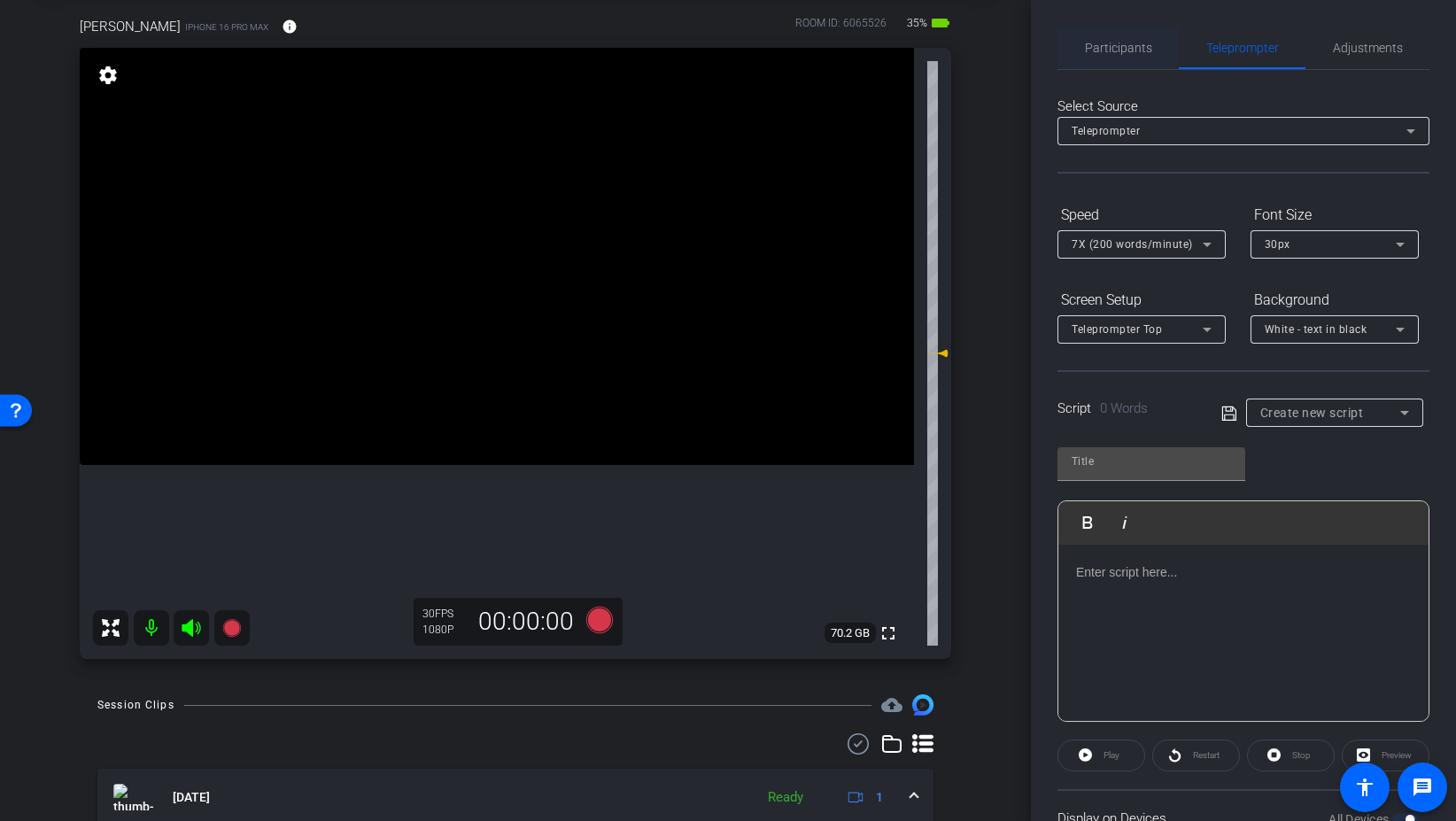
click at [1100, 57] on span "Participants" at bounding box center [1118, 48] width 67 height 43
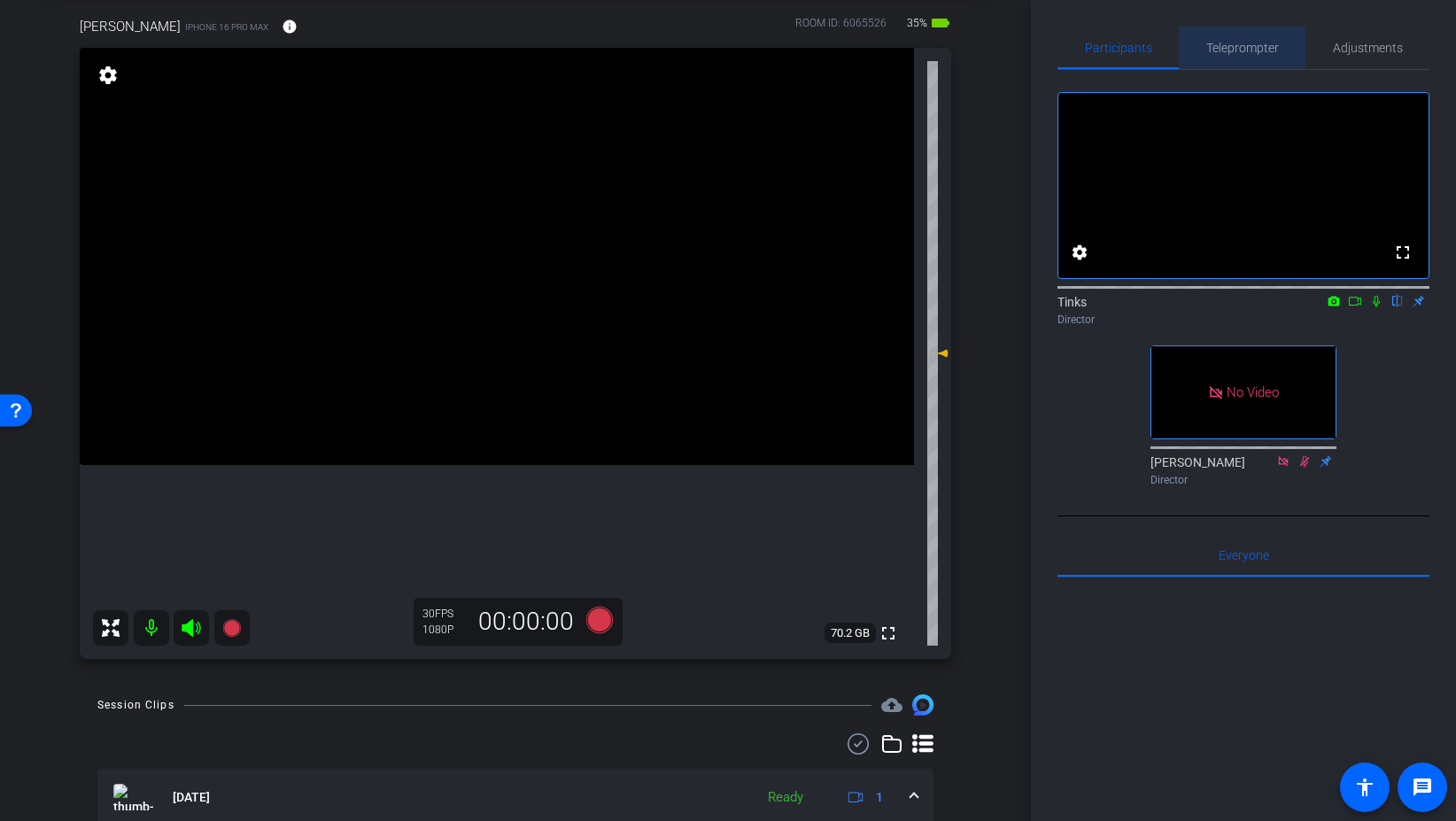
click at [1220, 39] on span "Teleprompter" at bounding box center [1242, 48] width 73 height 43
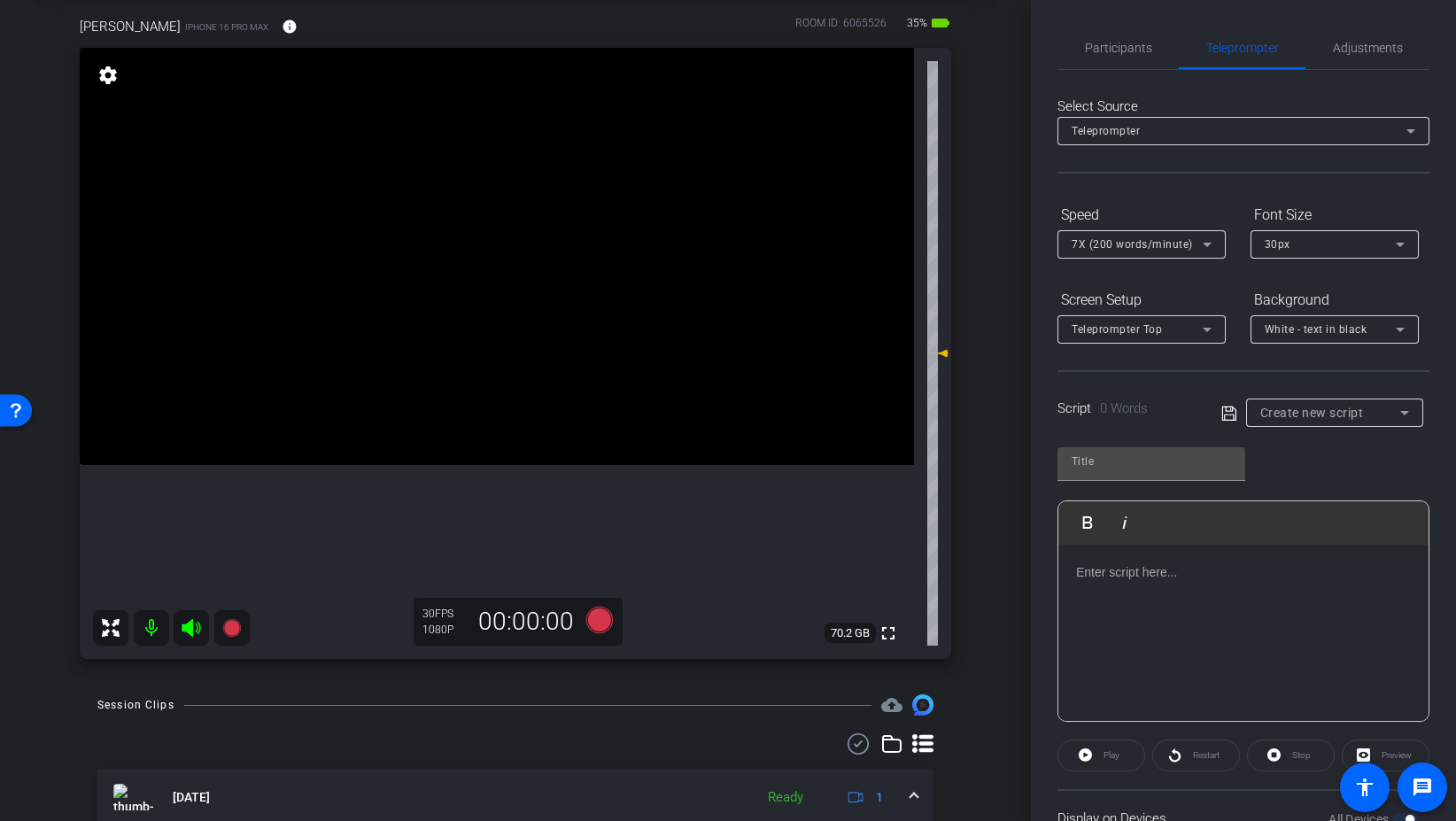
click at [1346, 415] on span "Create new script" at bounding box center [1312, 412] width 104 height 15
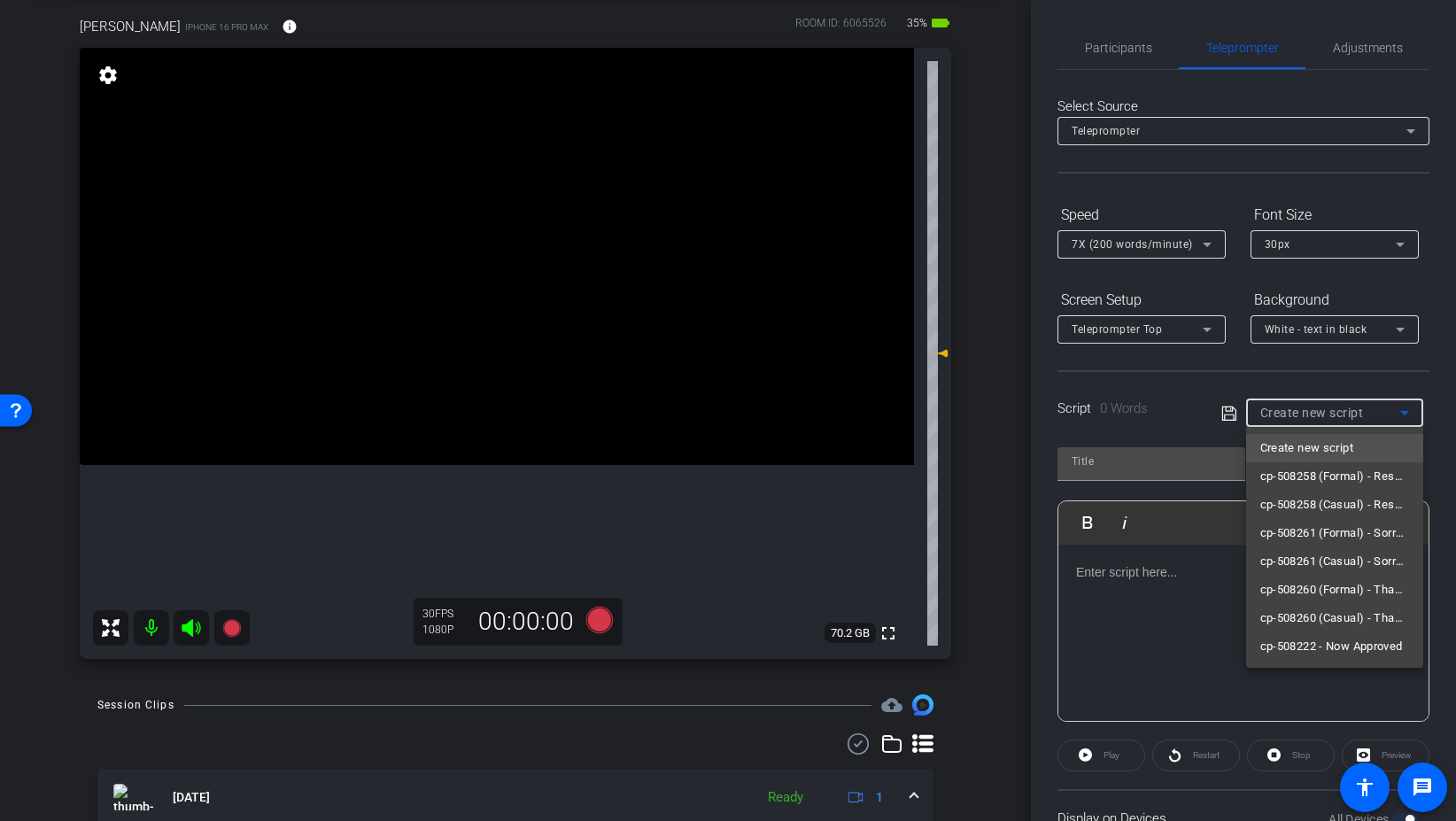
click at [1375, 482] on span "cp-508258 (Formal) - Resources to Share" at bounding box center [1335, 476] width 149 height 21
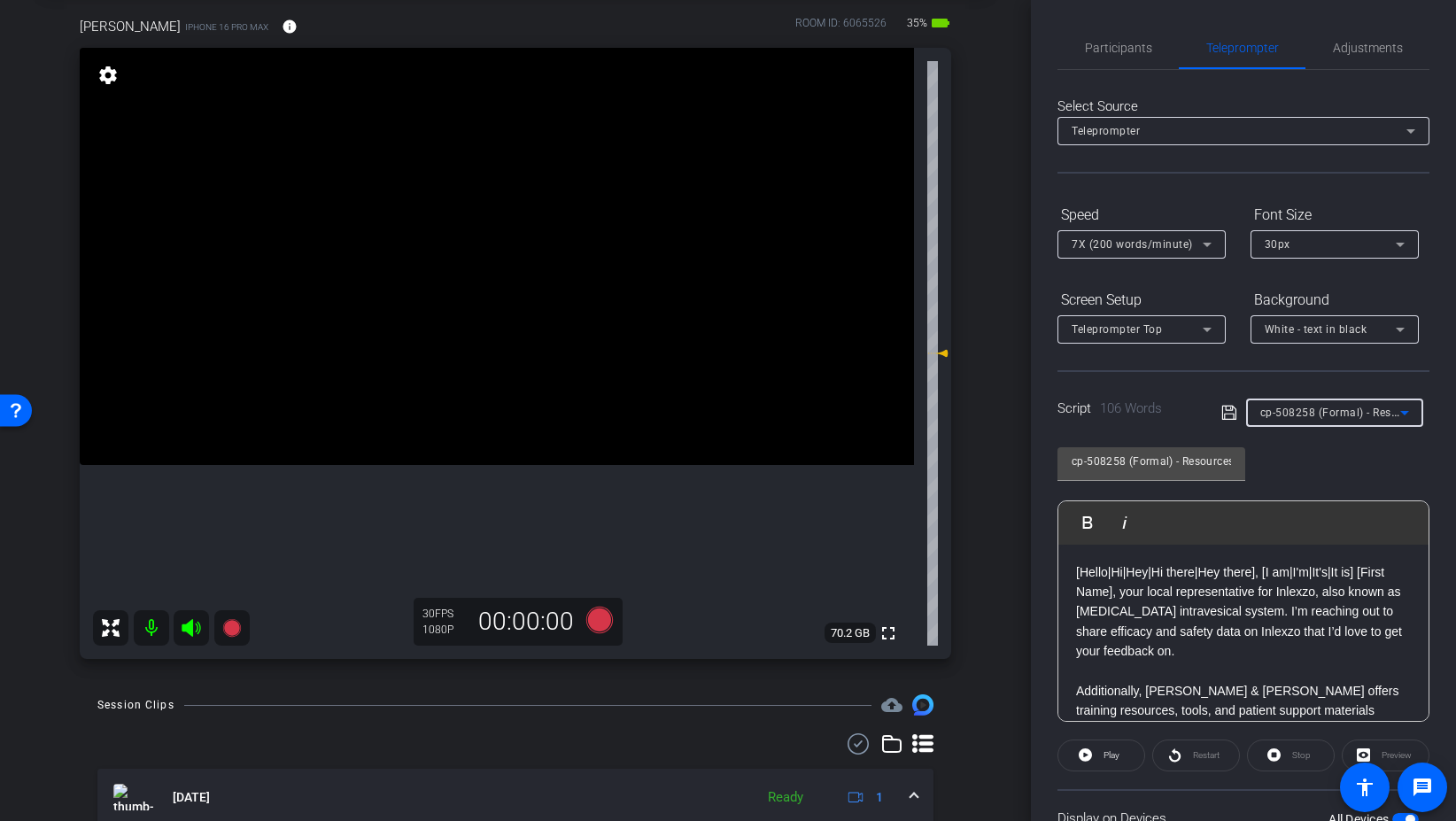
click at [1375, 412] on span "cp-508258 (Formal) - Resources to Share" at bounding box center [1367, 411] width 213 height 15
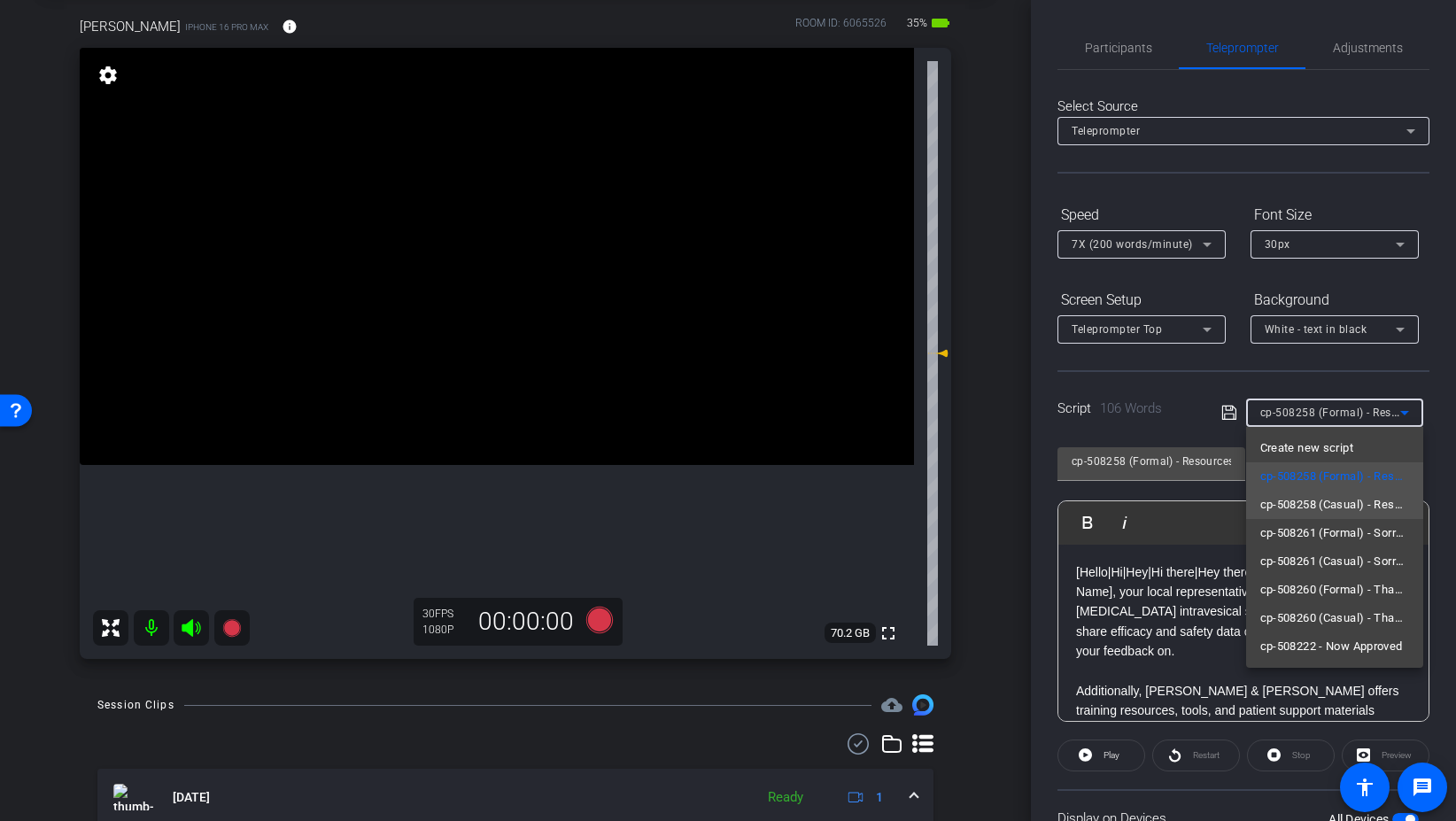
click at [1362, 514] on span "cp-508258 (Casual) - Resources to Share" at bounding box center [1335, 505] width 149 height 21
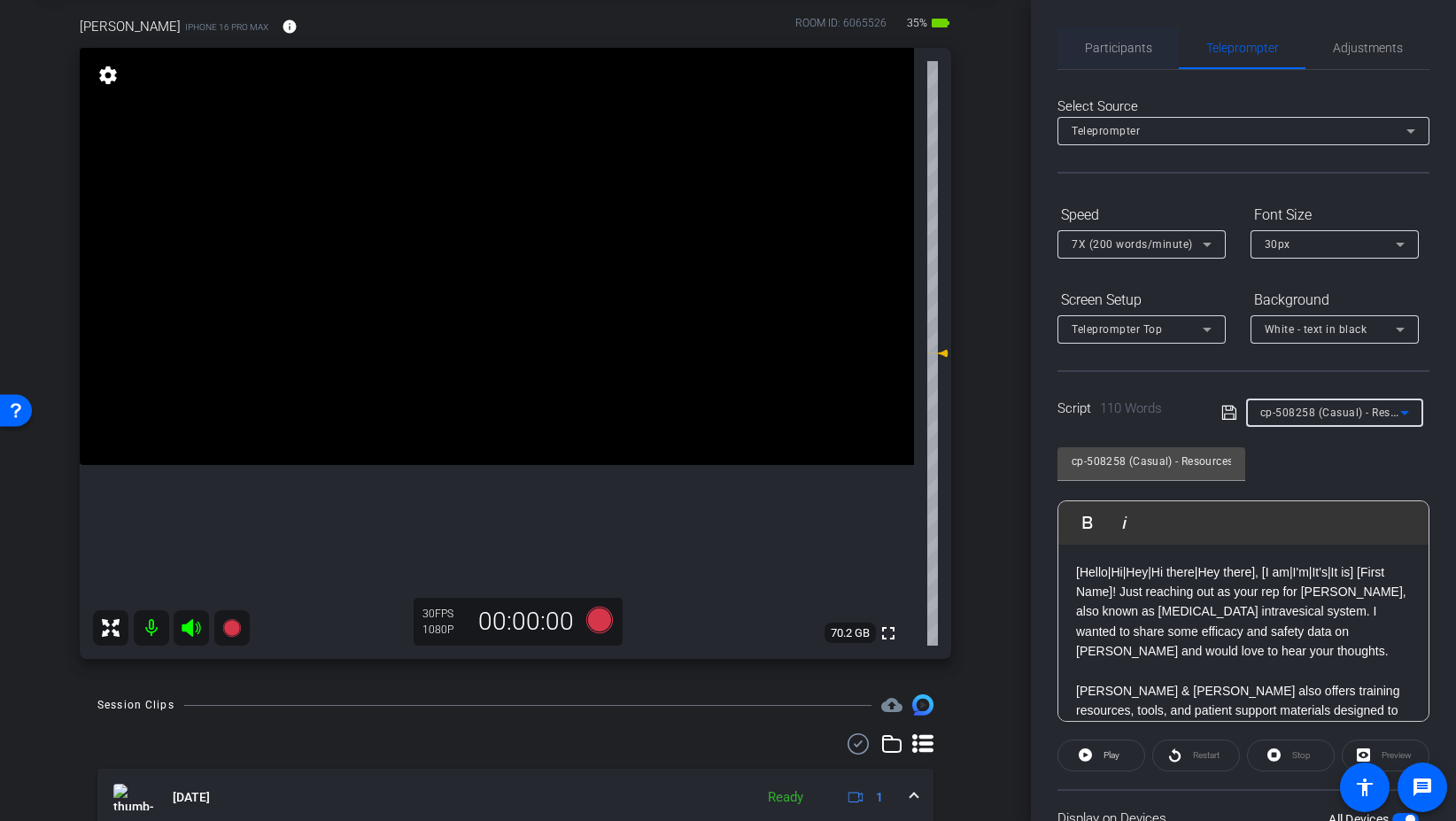
click at [1113, 65] on span "Participants" at bounding box center [1118, 48] width 67 height 43
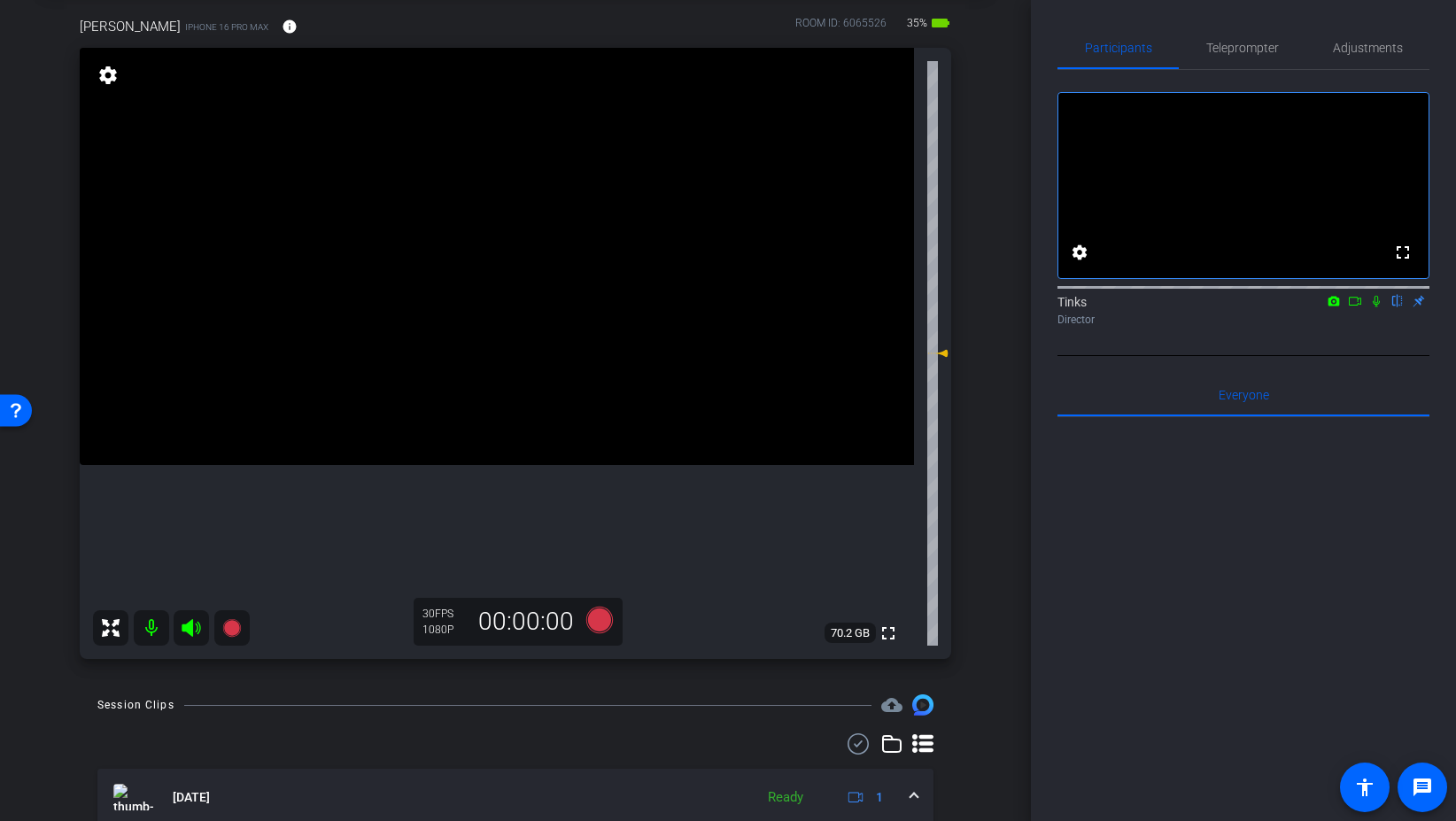
click at [1375, 307] on icon at bounding box center [1376, 301] width 7 height 12
click at [1248, 46] on span "Teleprompter" at bounding box center [1242, 48] width 73 height 13
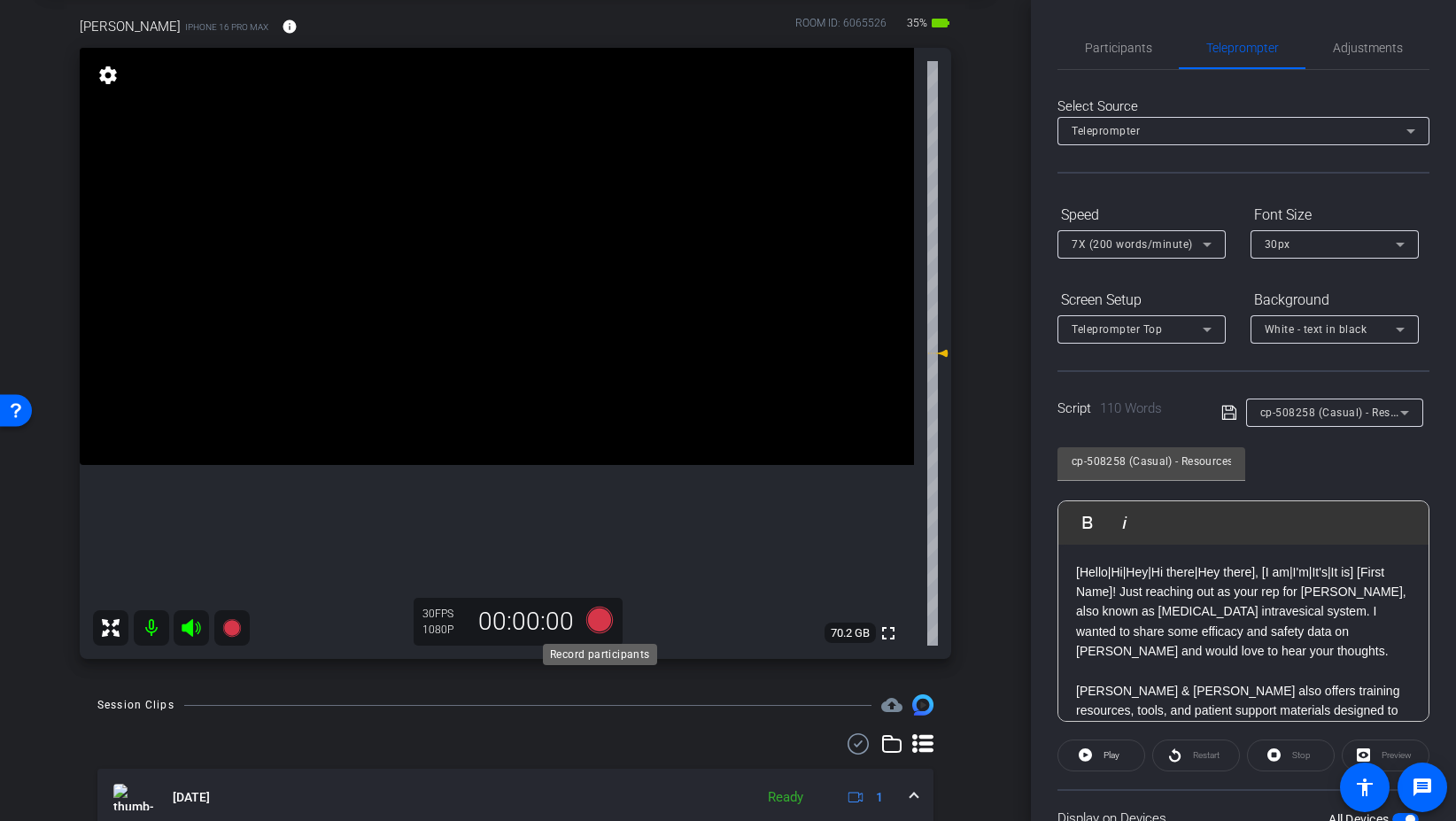
click at [606, 624] on icon at bounding box center [599, 619] width 26 height 26
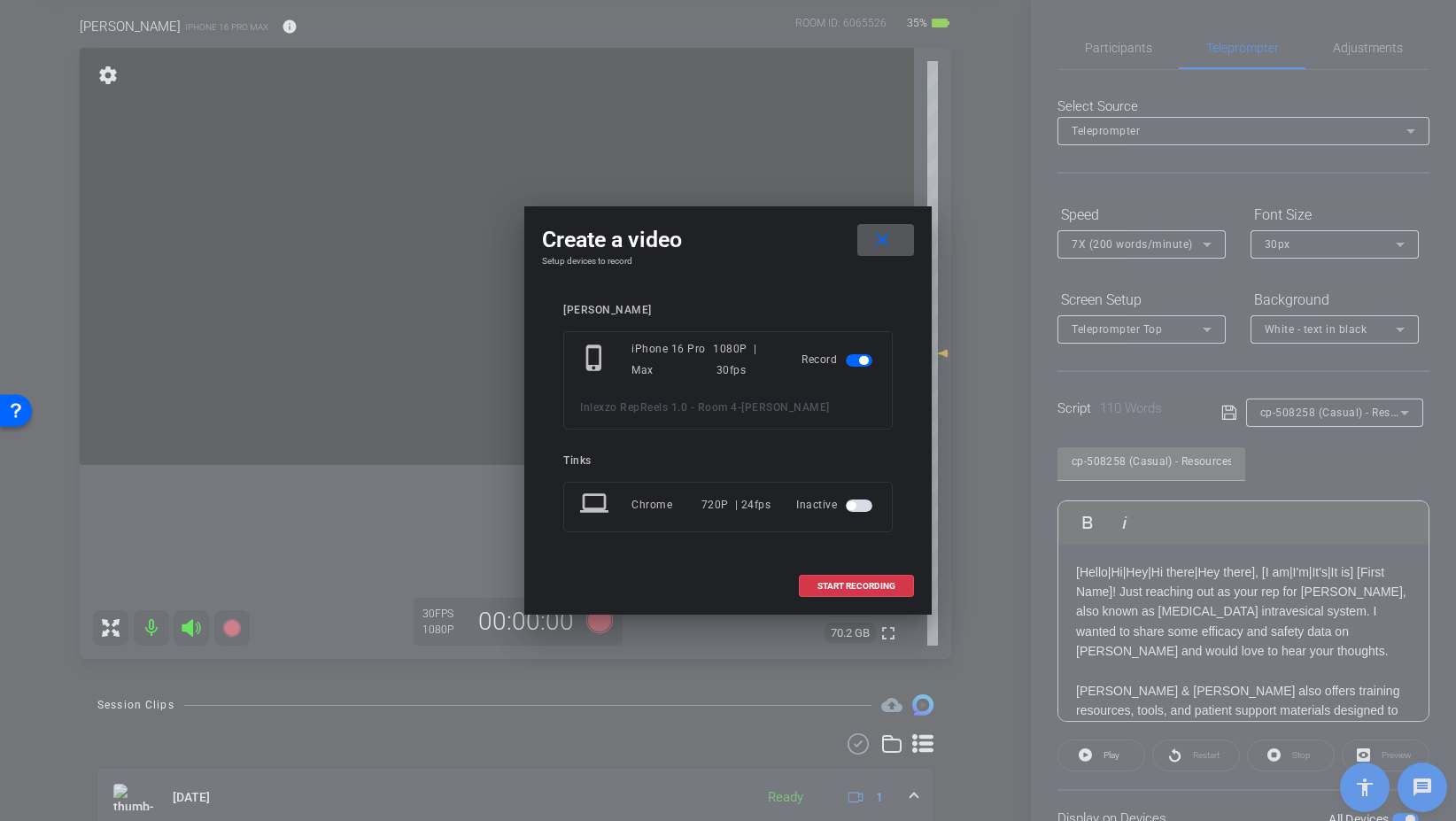
click at [900, 255] on span at bounding box center [885, 240] width 56 height 43
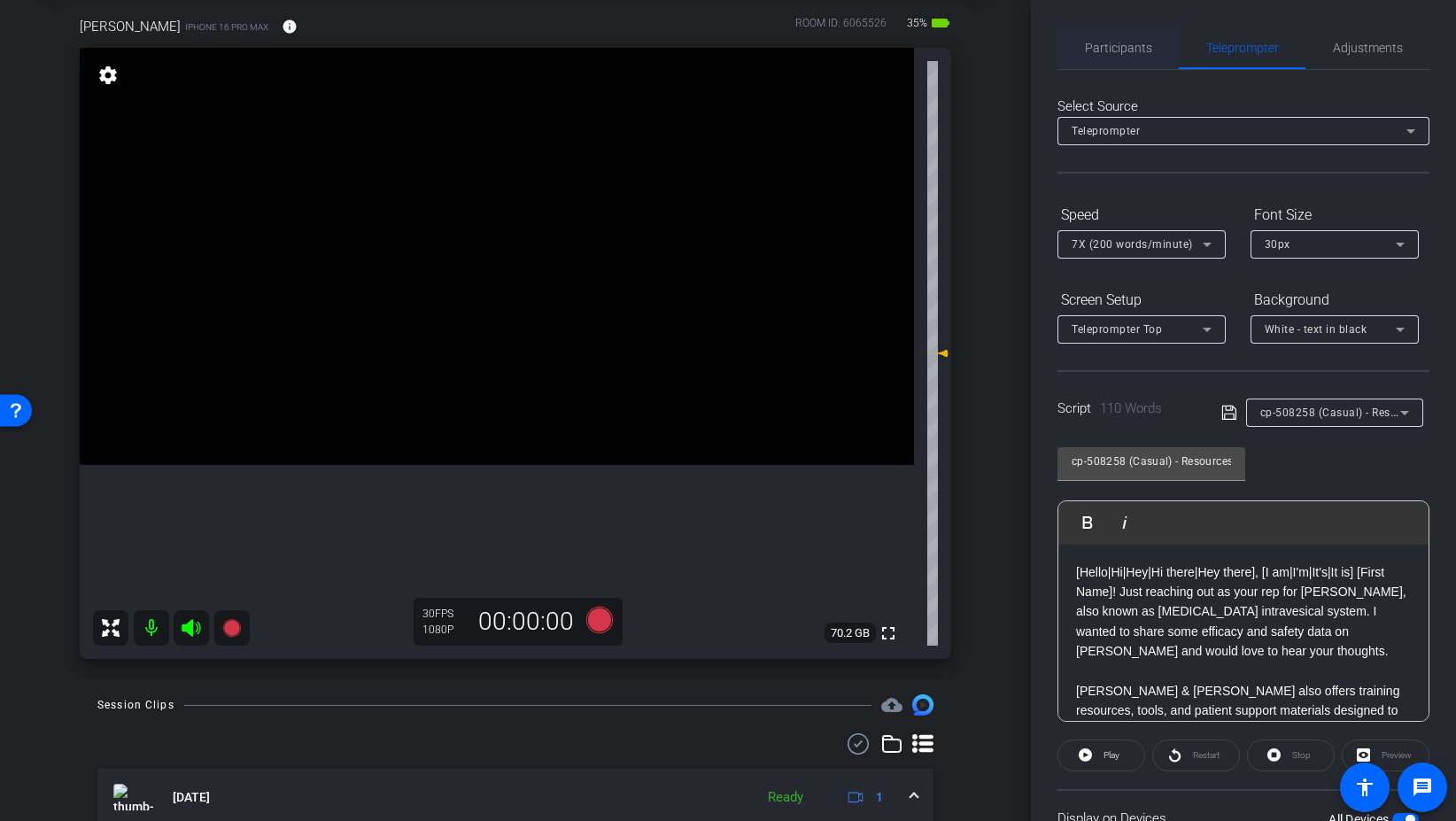
click at [1099, 54] on span "Participants" at bounding box center [1118, 48] width 67 height 13
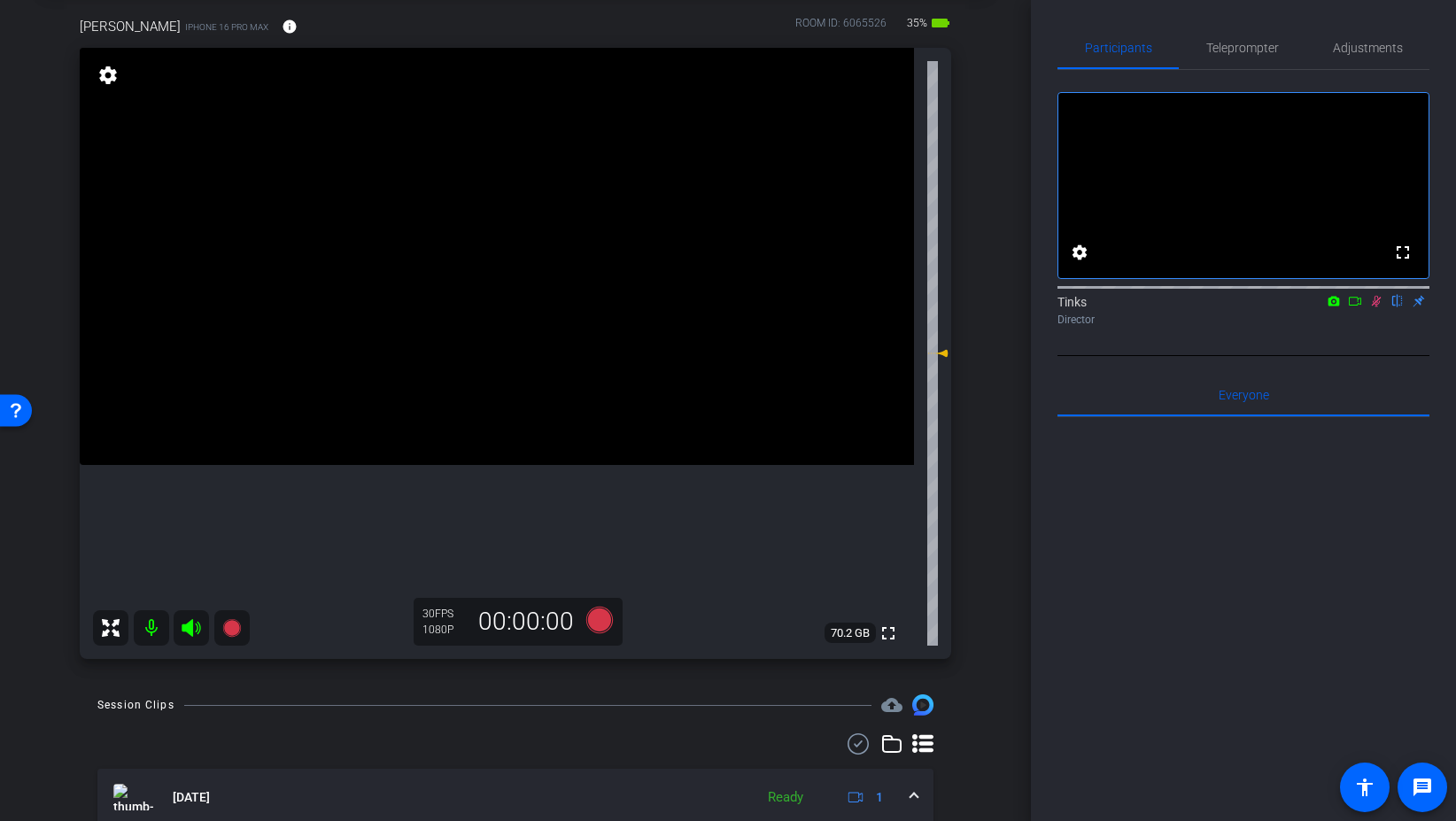
click at [1373, 307] on icon at bounding box center [1377, 301] width 10 height 12
click at [1372, 307] on icon at bounding box center [1376, 300] width 15 height 13
click at [607, 624] on icon at bounding box center [599, 619] width 26 height 26
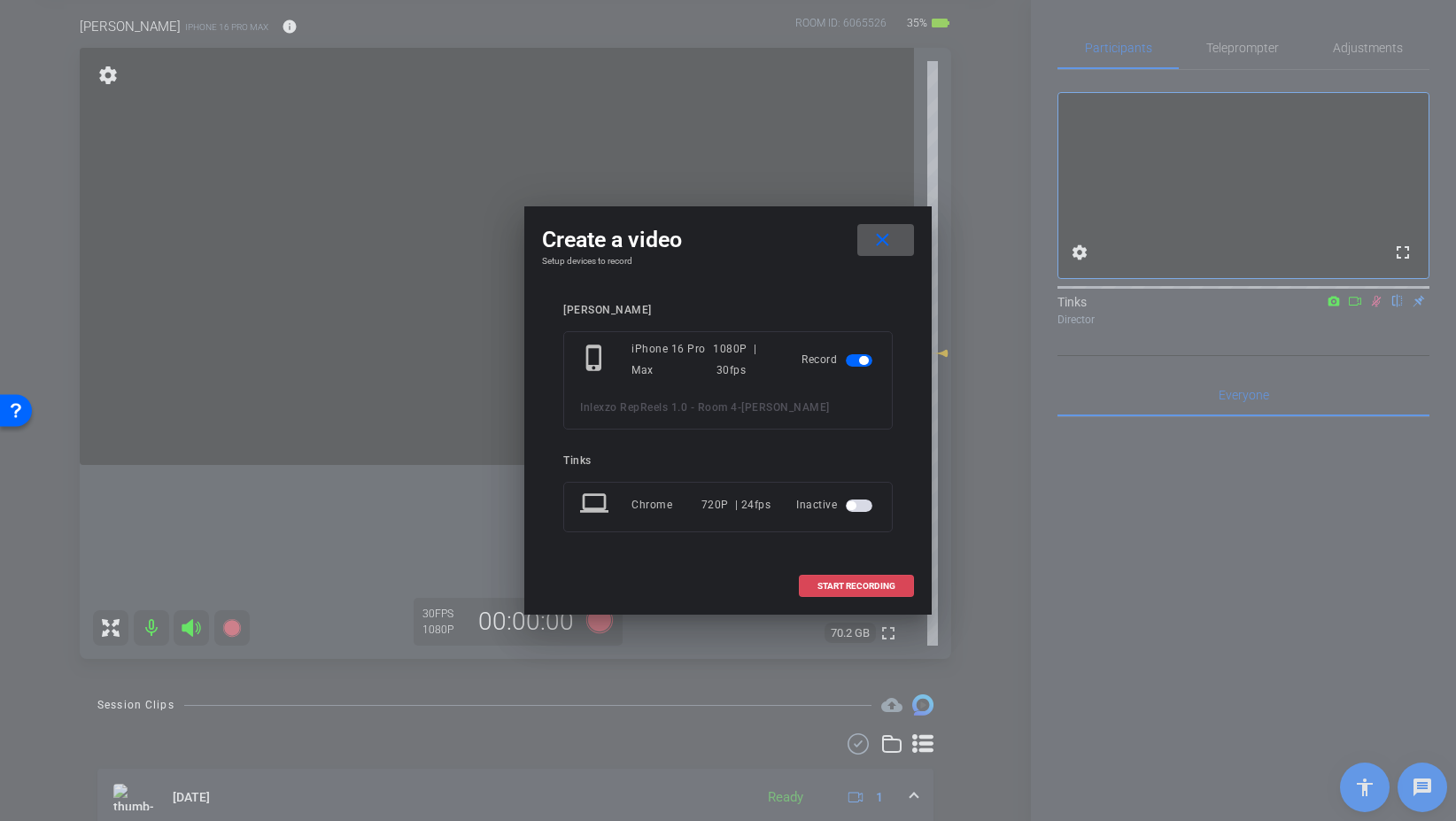
click at [872, 584] on span "START RECORDING" at bounding box center [856, 586] width 78 height 9
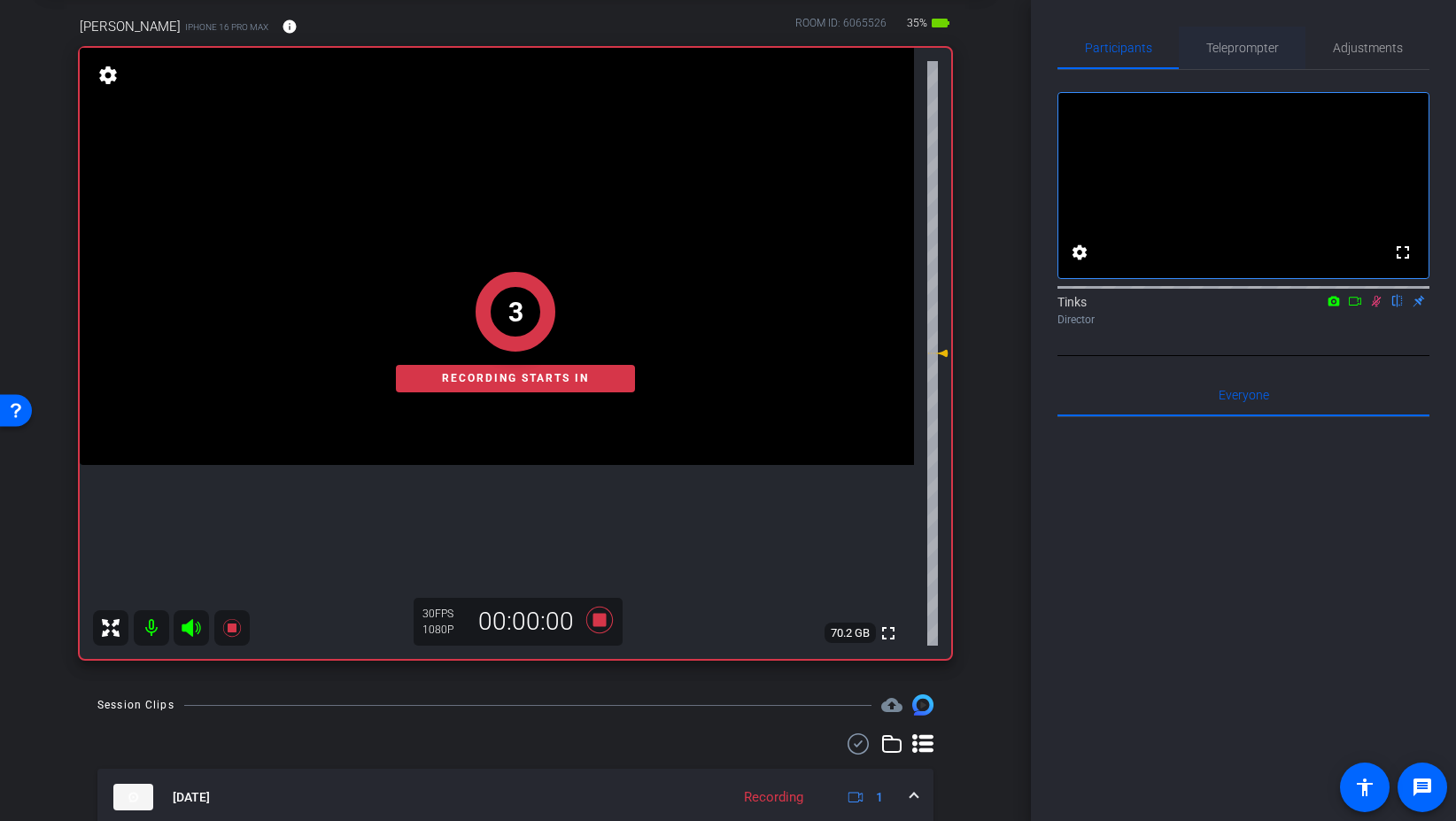
click at [1242, 38] on span "Teleprompter" at bounding box center [1242, 48] width 73 height 43
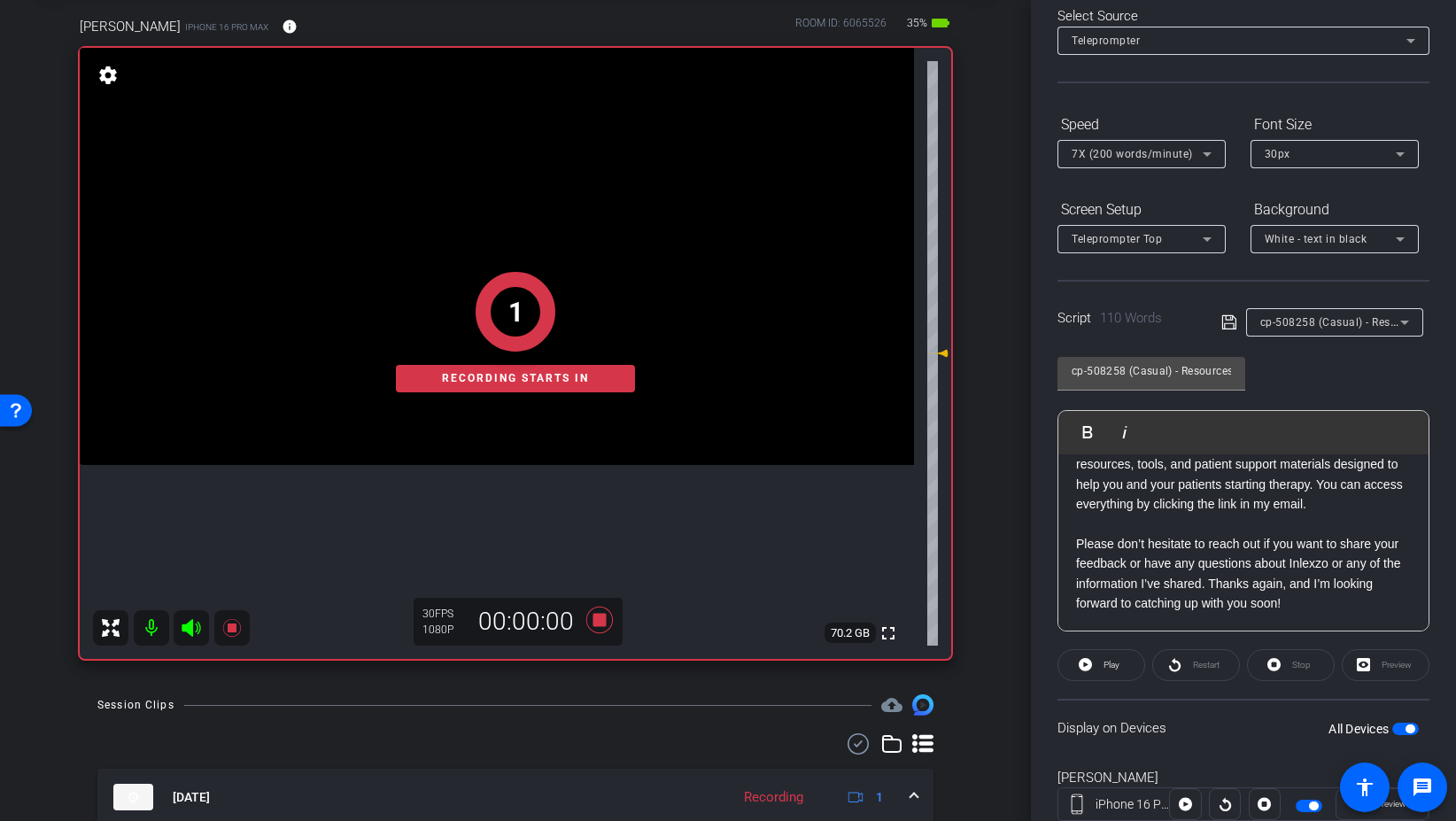
scroll to position [147, 0]
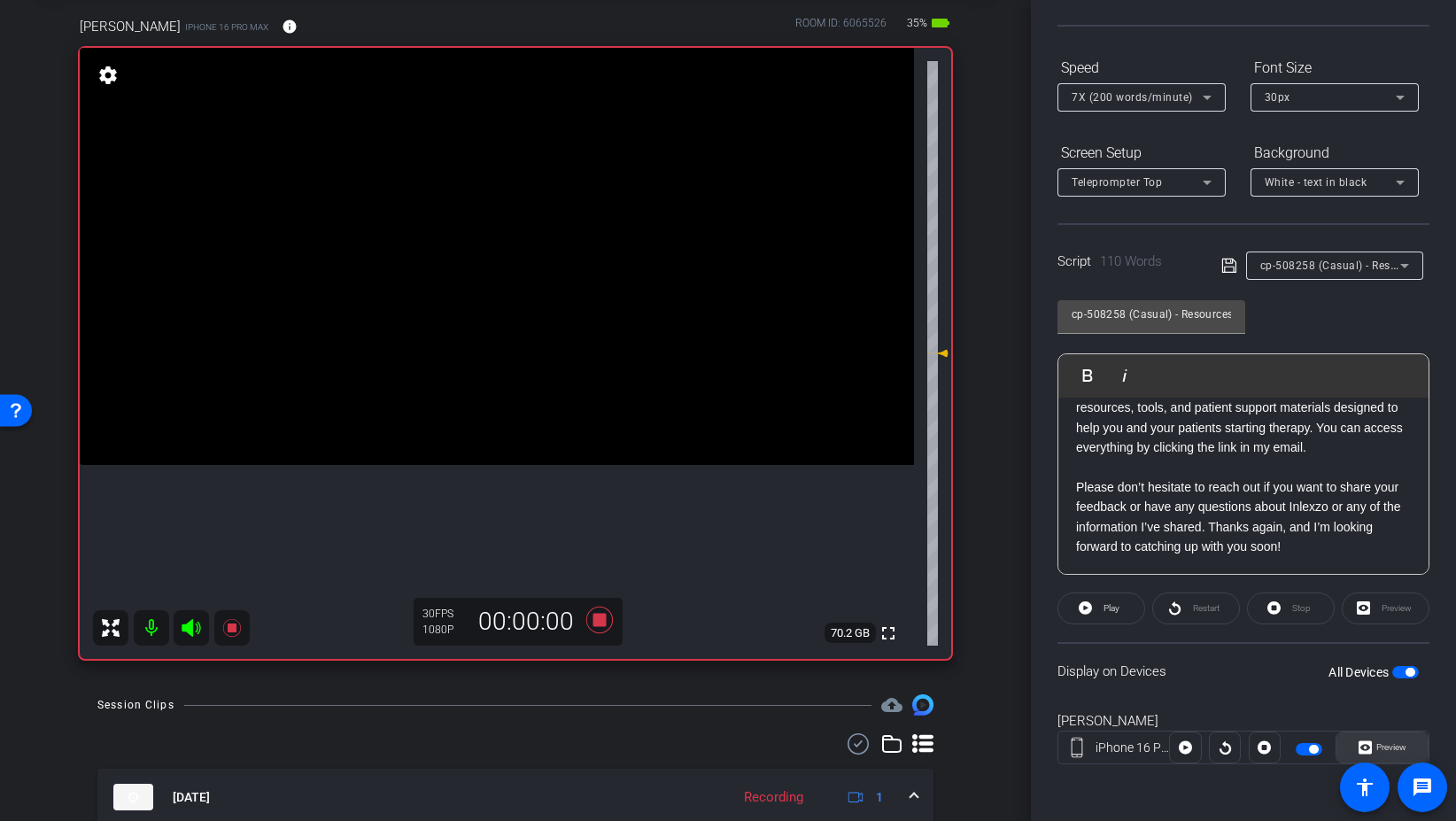
click at [1372, 740] on span "Preview" at bounding box center [1390, 747] width 35 height 25
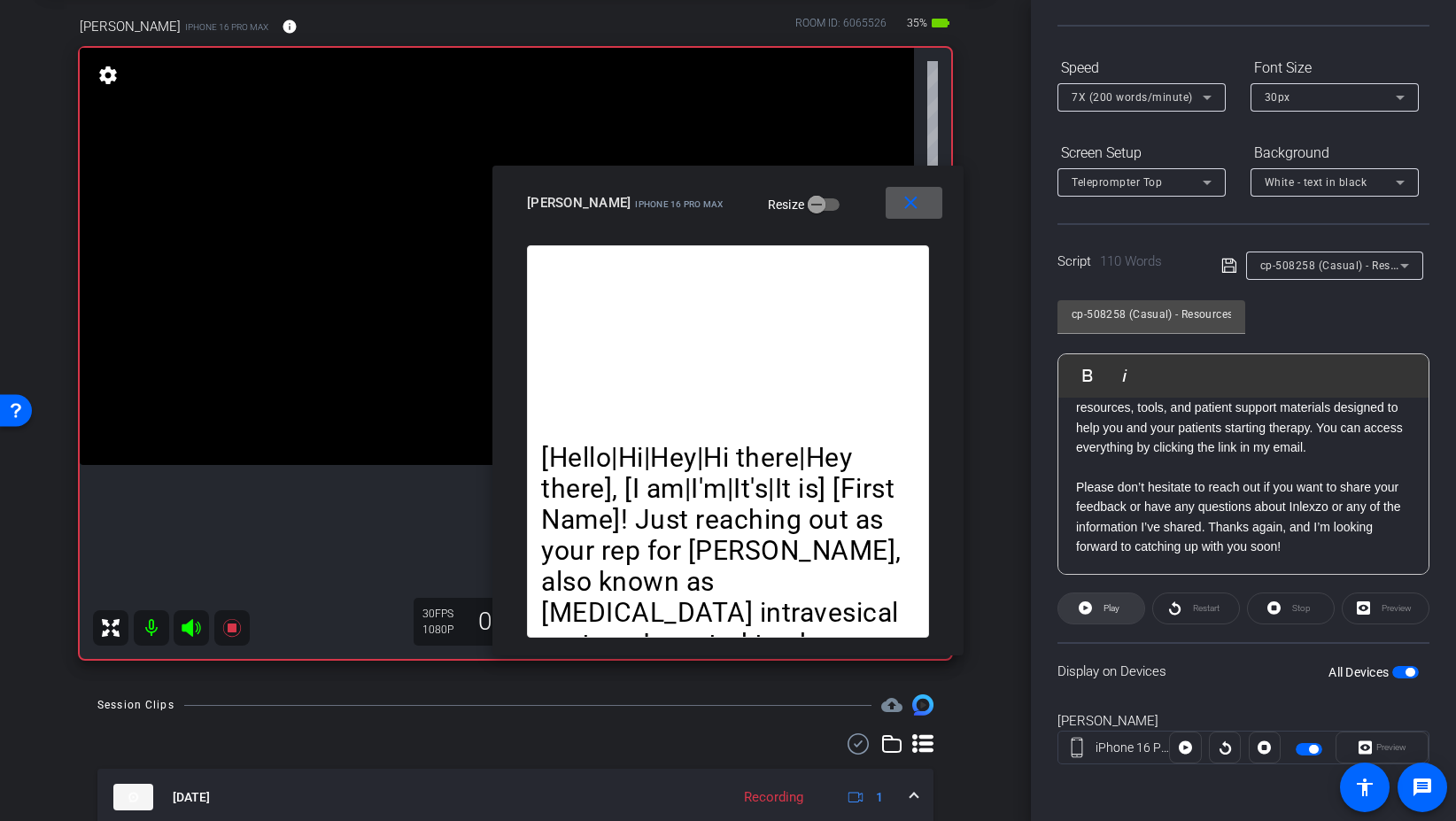
click at [1110, 610] on span "Play" at bounding box center [1112, 608] width 16 height 10
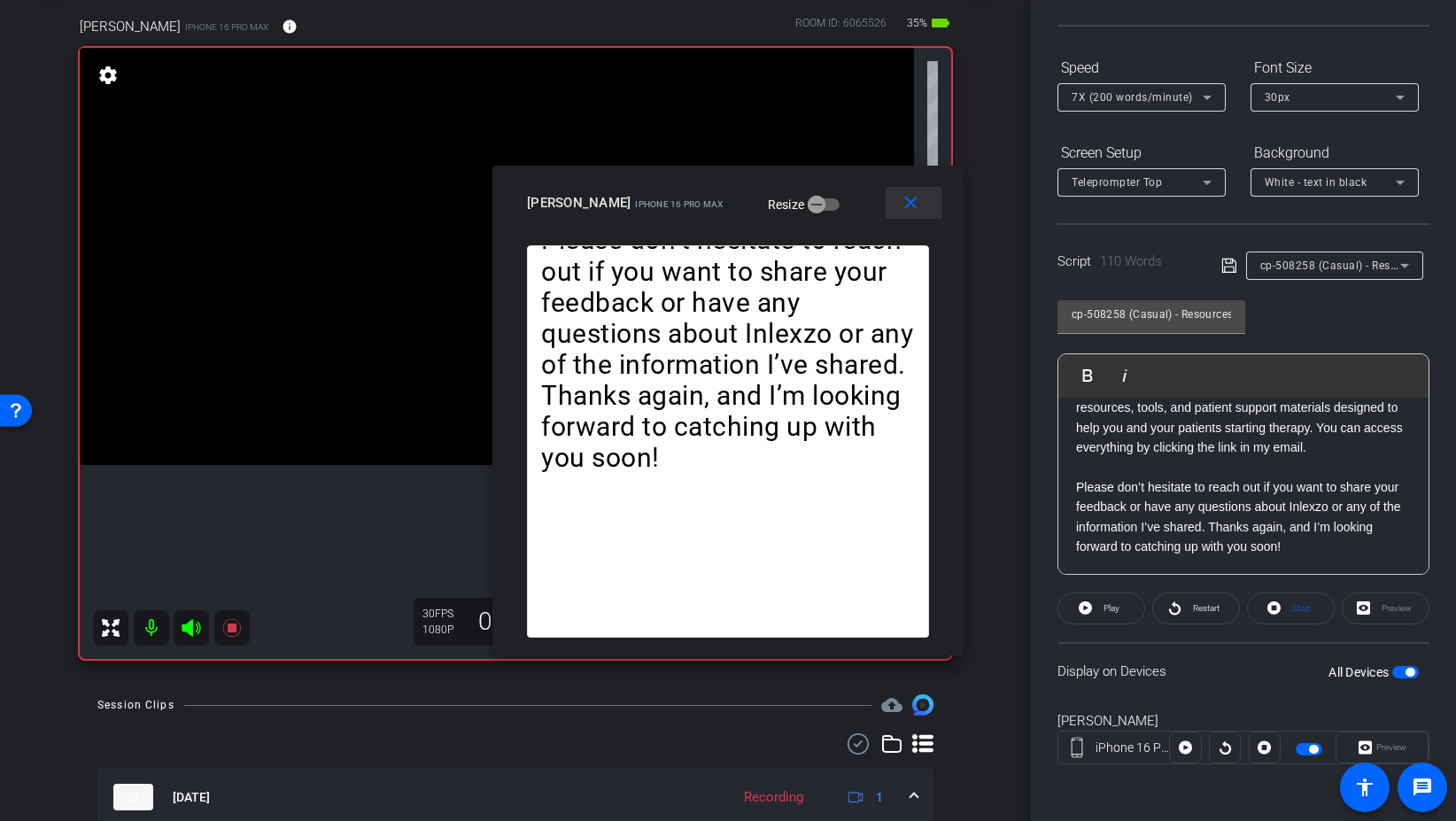
click at [902, 206] on mat-icon "close" at bounding box center [911, 203] width 22 height 22
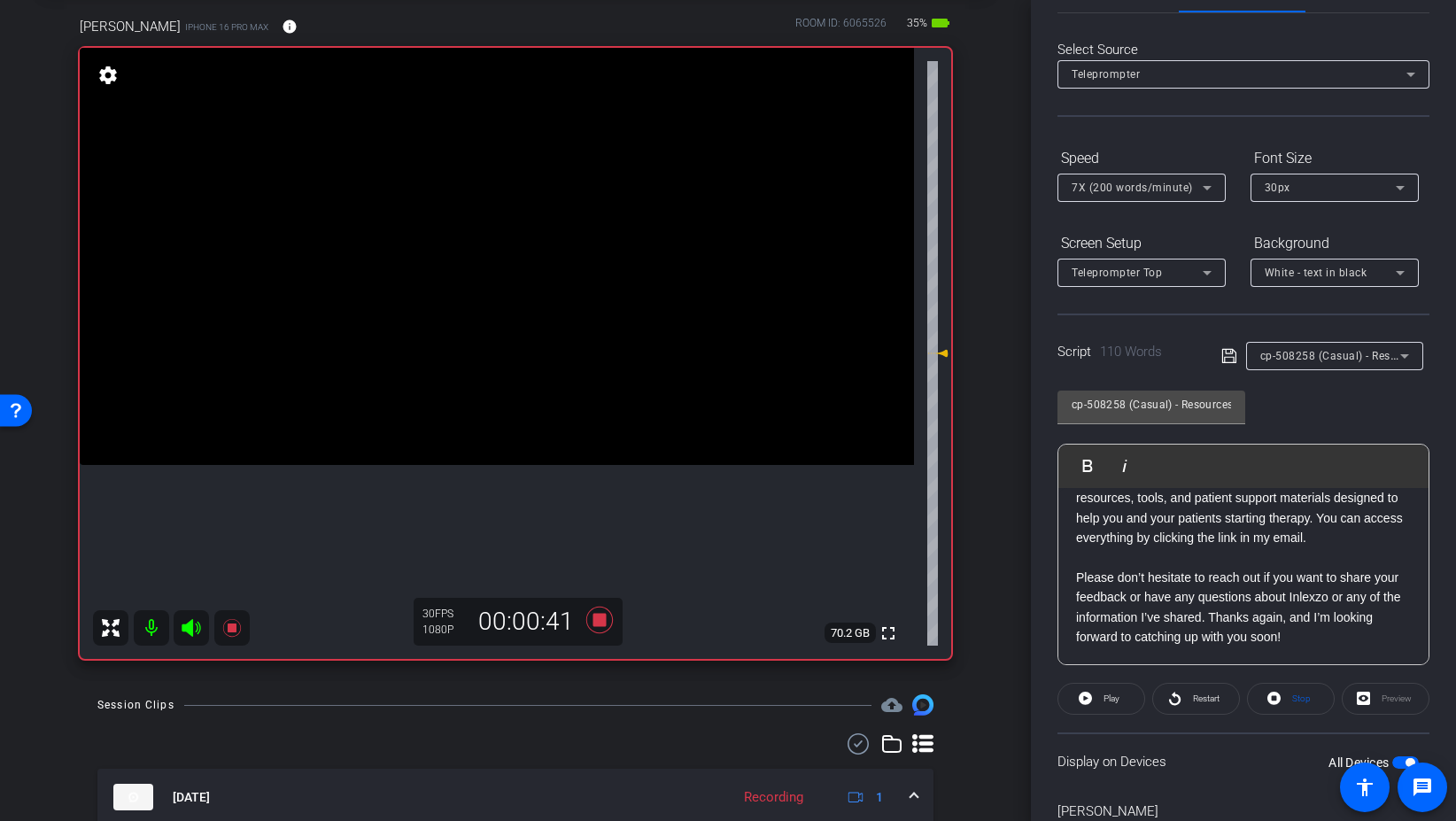
scroll to position [0, 0]
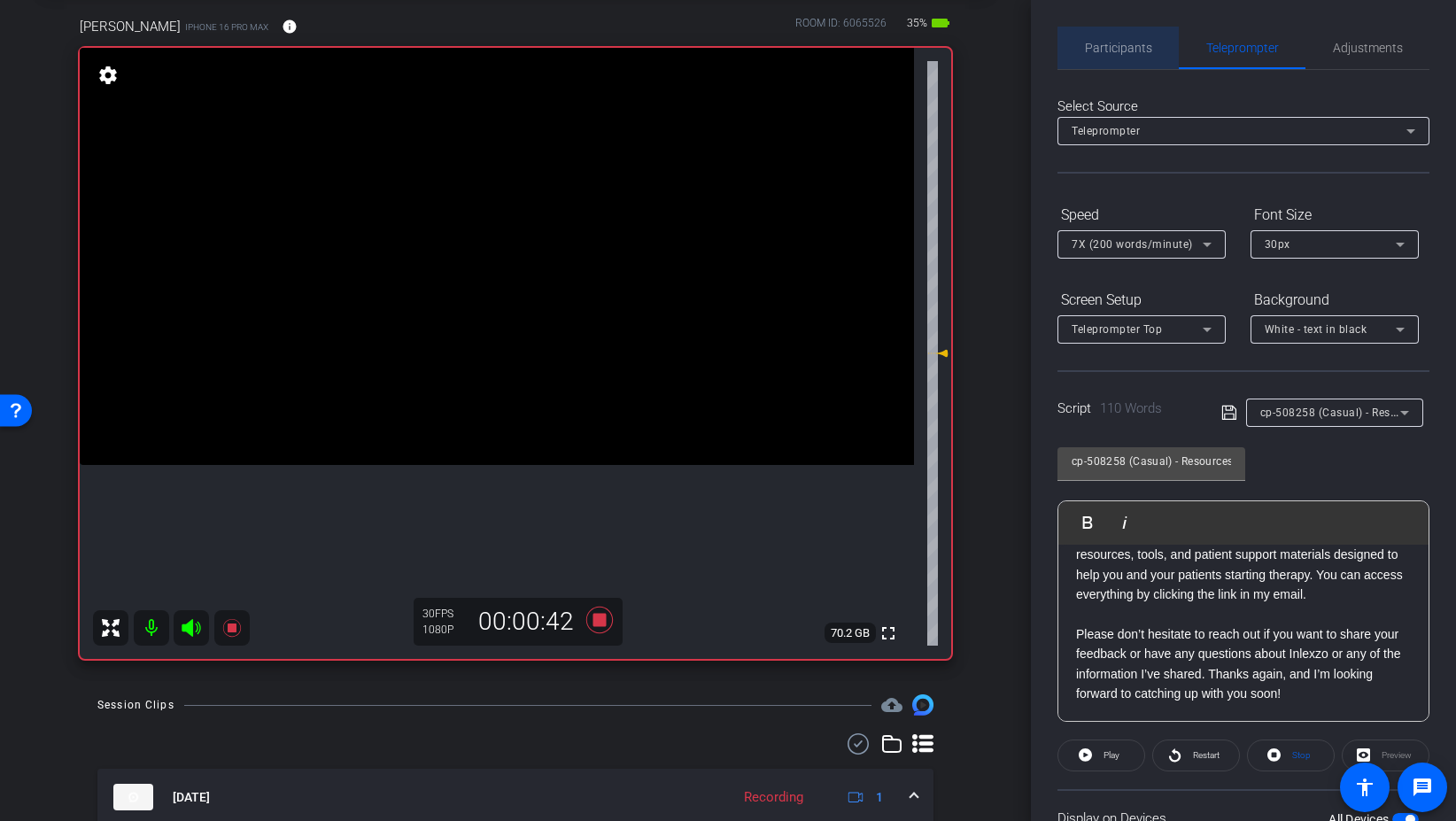
click at [1134, 55] on span "Participants" at bounding box center [1118, 48] width 67 height 43
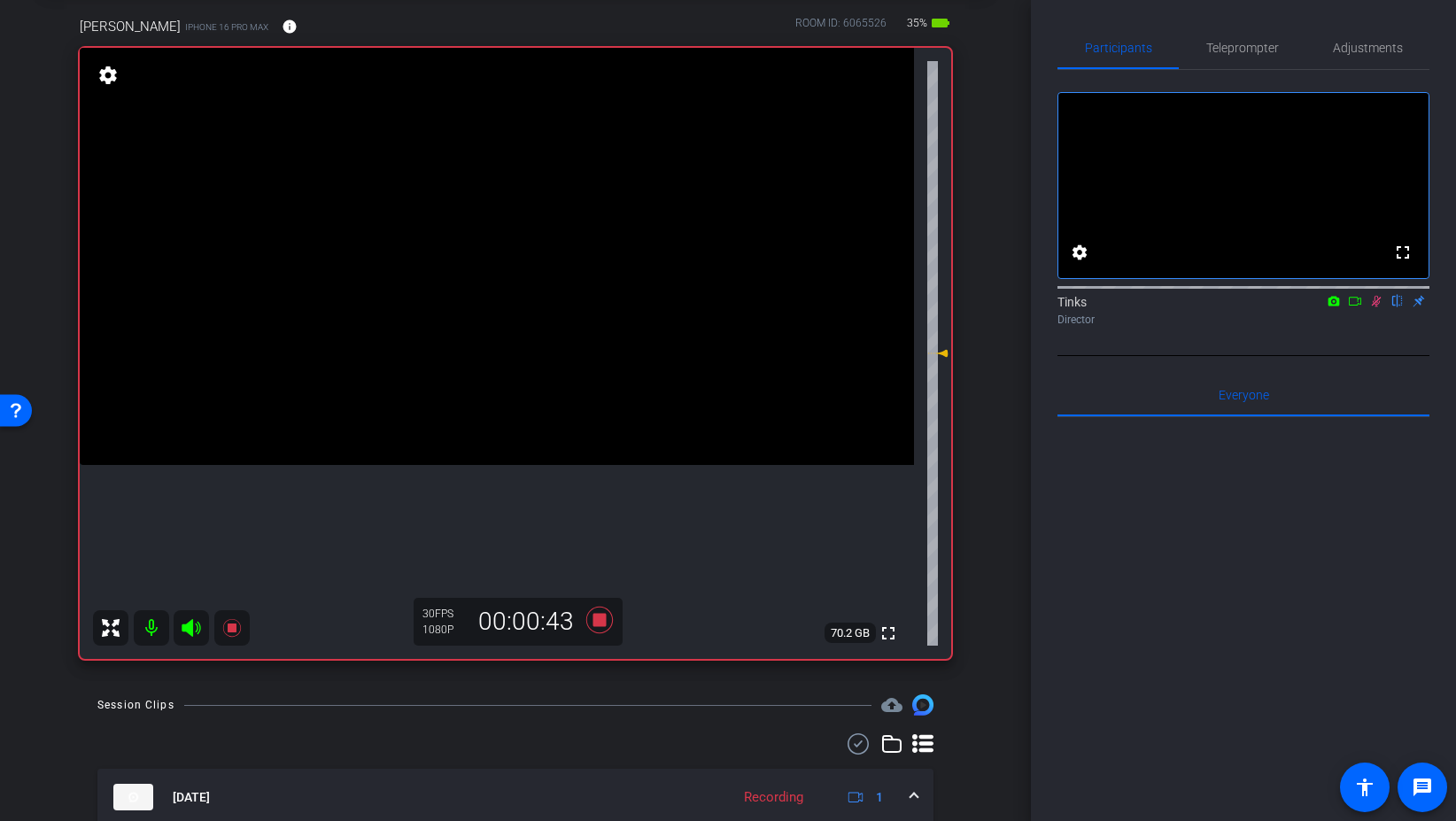
click at [1379, 307] on icon at bounding box center [1376, 300] width 15 height 13
click at [598, 620] on icon at bounding box center [599, 619] width 26 height 26
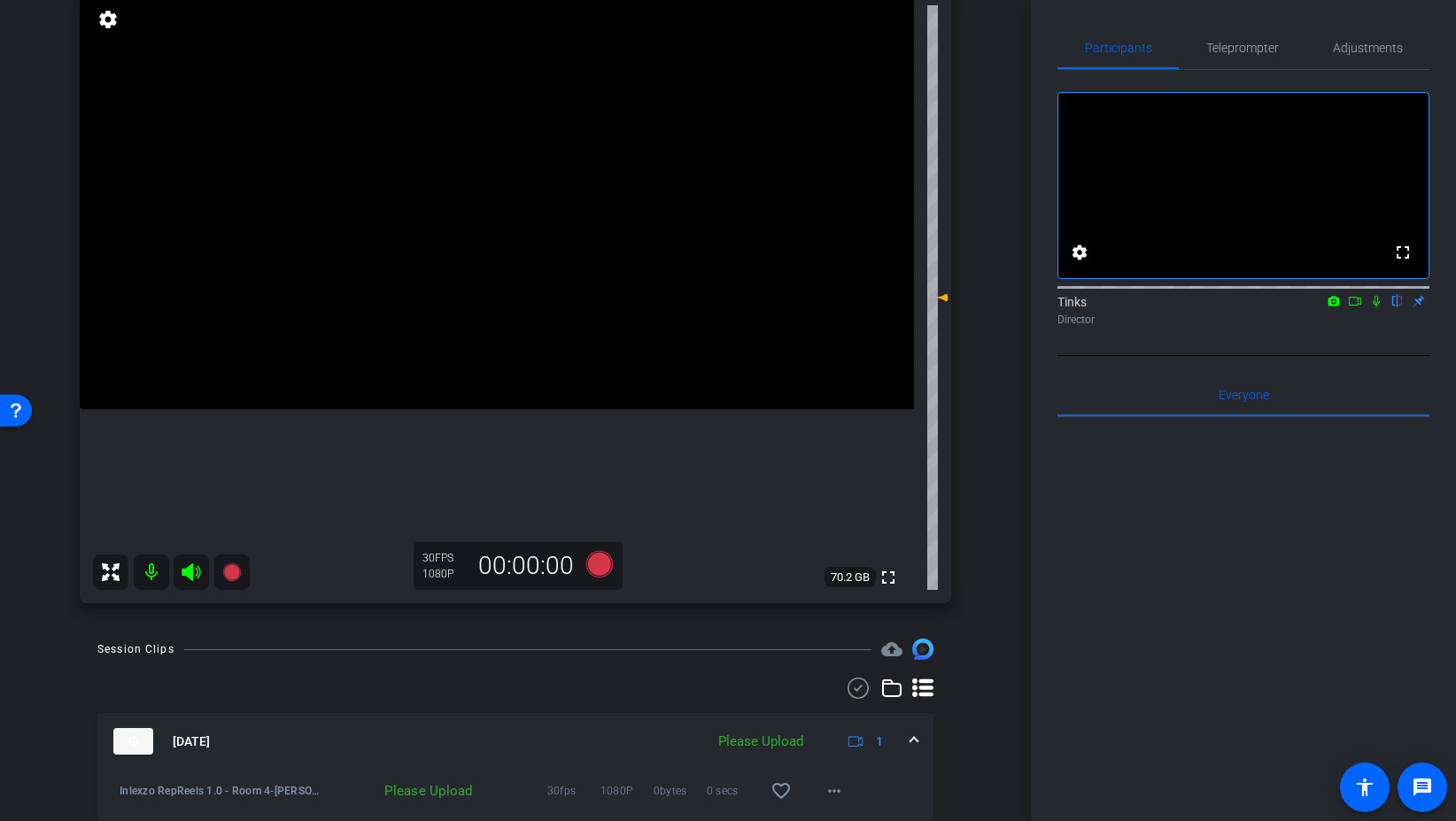
scroll to position [149, 0]
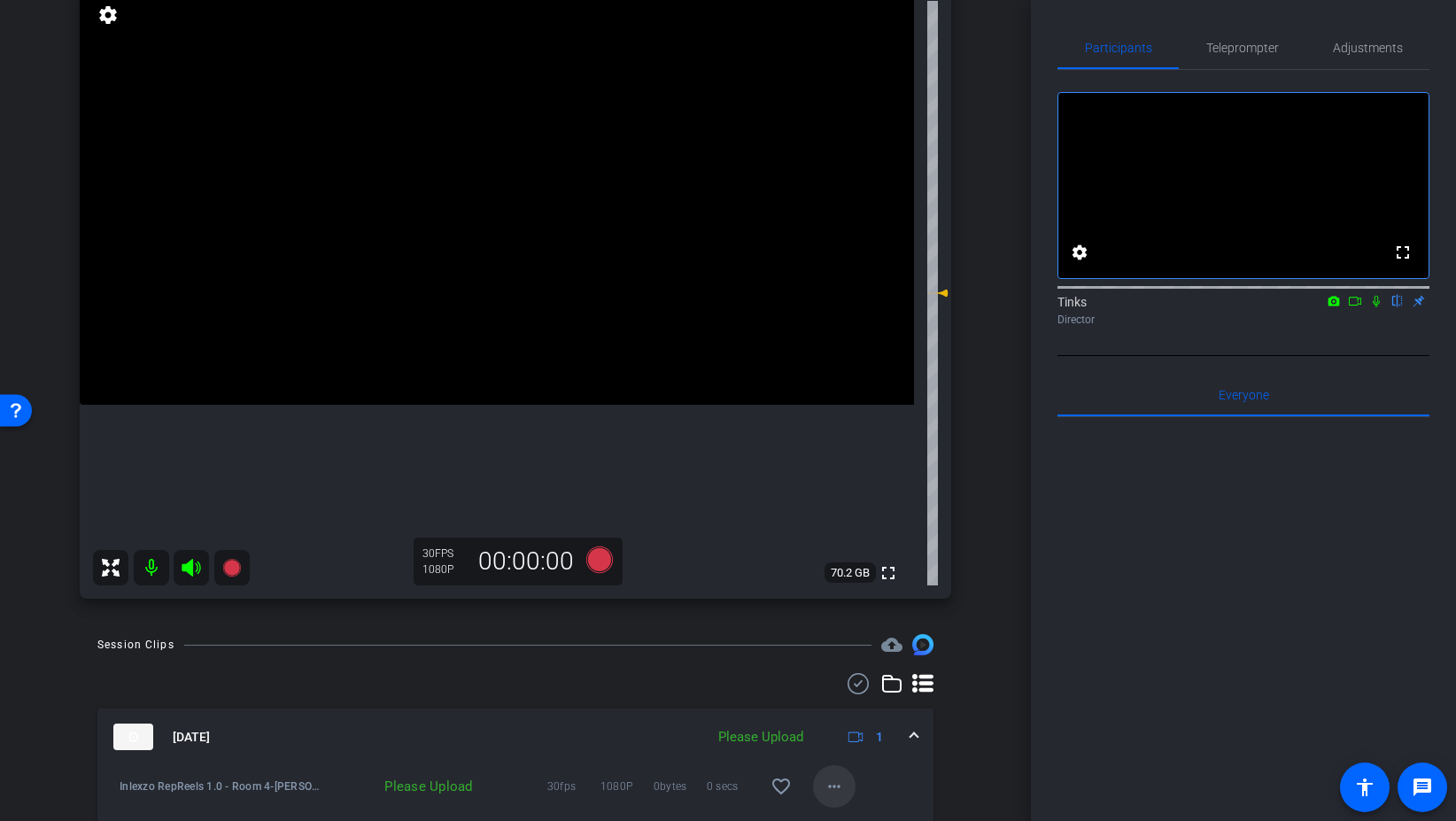
click at [827, 784] on mat-icon "more_horiz" at bounding box center [835, 786] width 21 height 21
click at [842, 711] on span "Upload" at bounding box center [862, 705] width 71 height 21
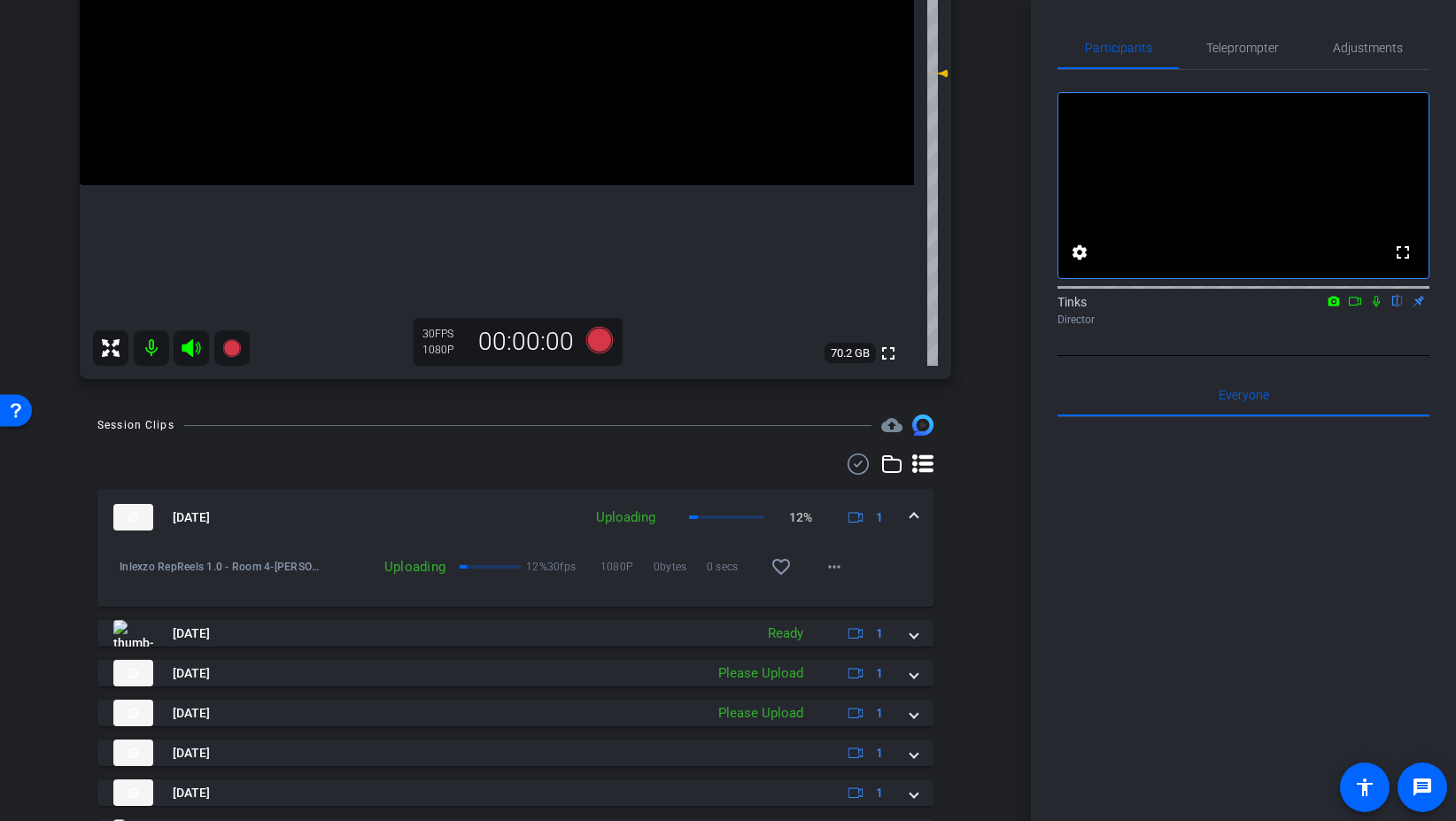
scroll to position [364, 0]
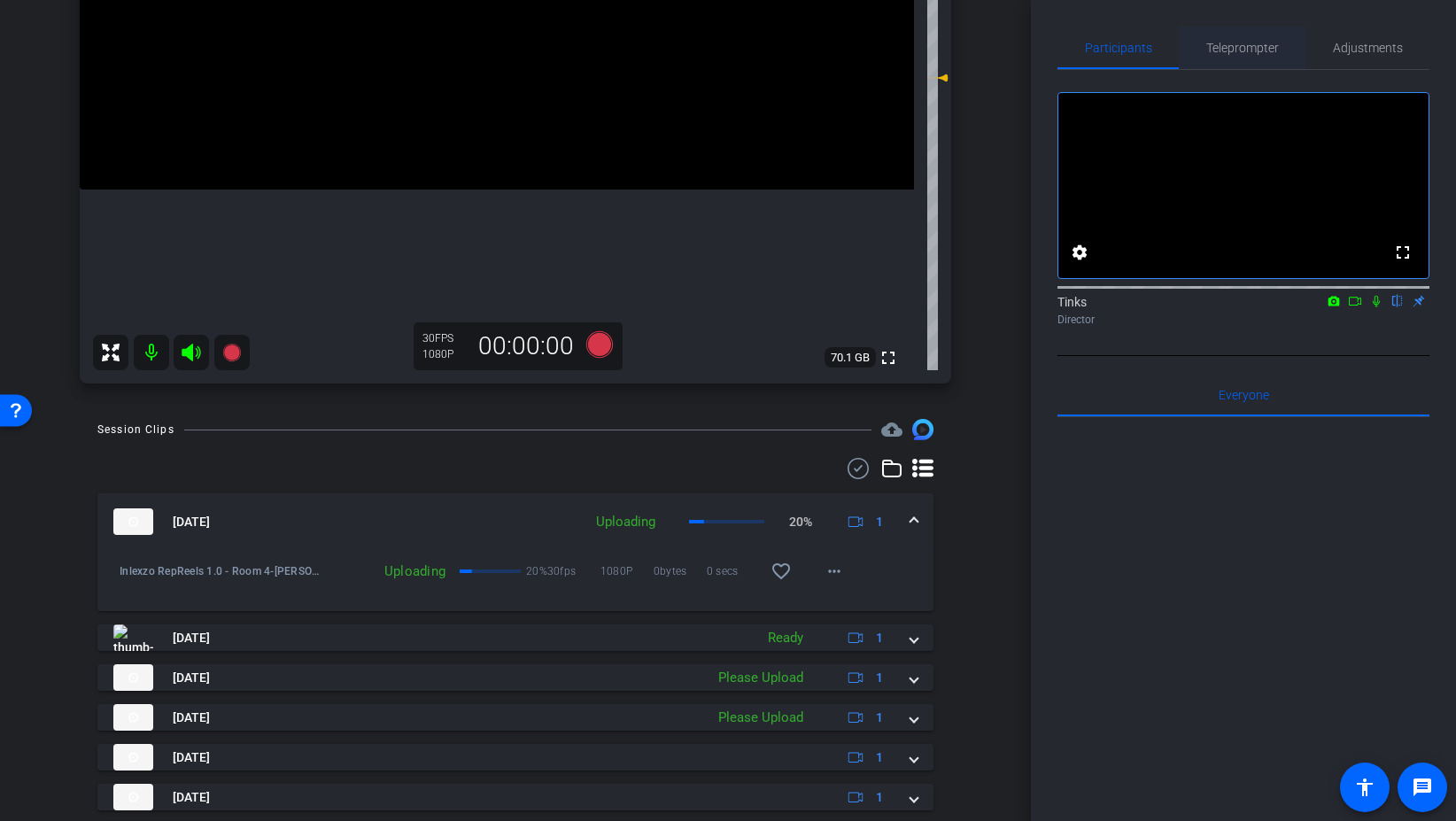
click at [1252, 46] on span "Teleprompter" at bounding box center [1242, 48] width 73 height 13
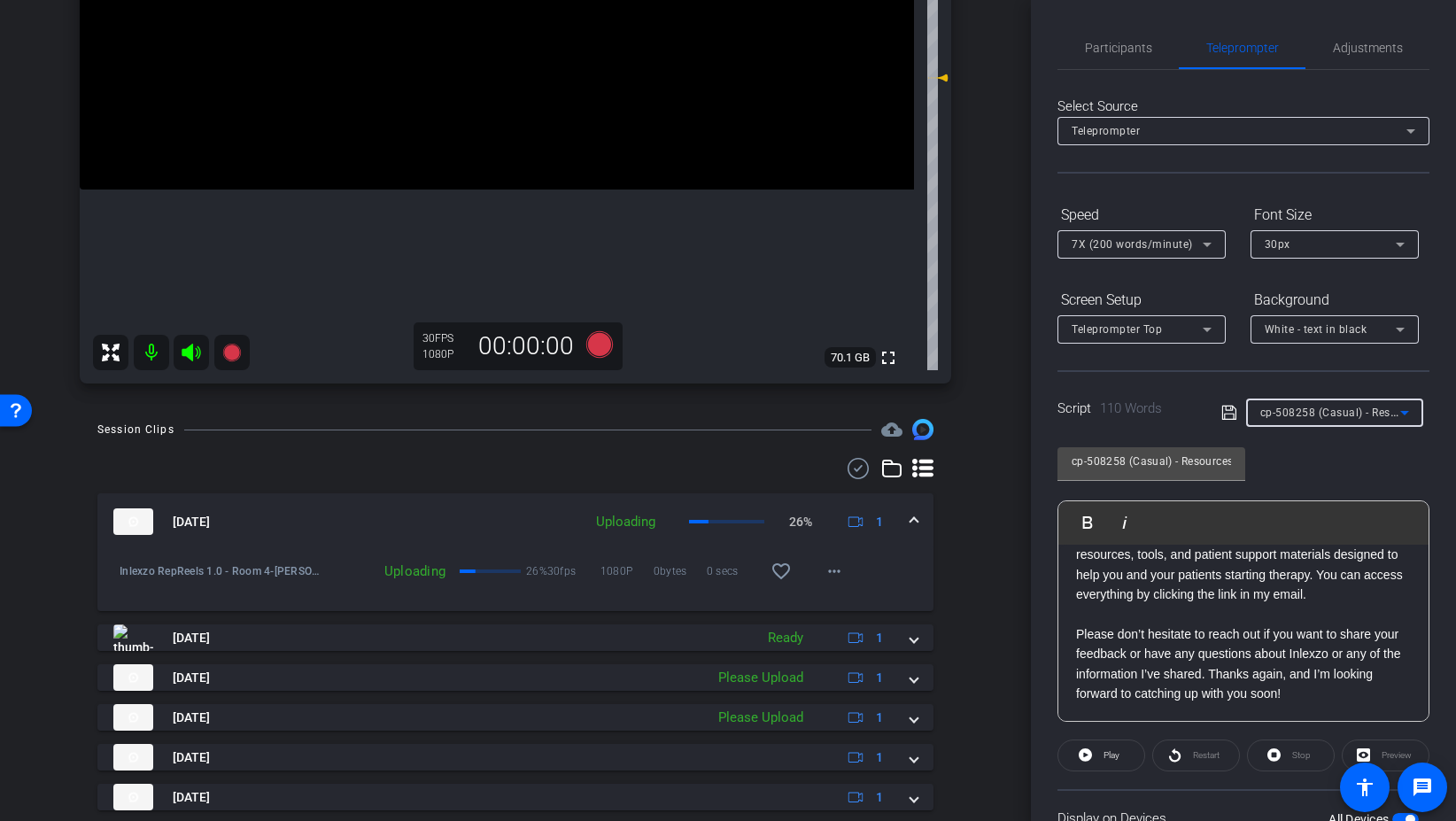
click at [1353, 414] on span "cp-508258 (Casual) - Resources to Share" at bounding box center [1367, 411] width 212 height 15
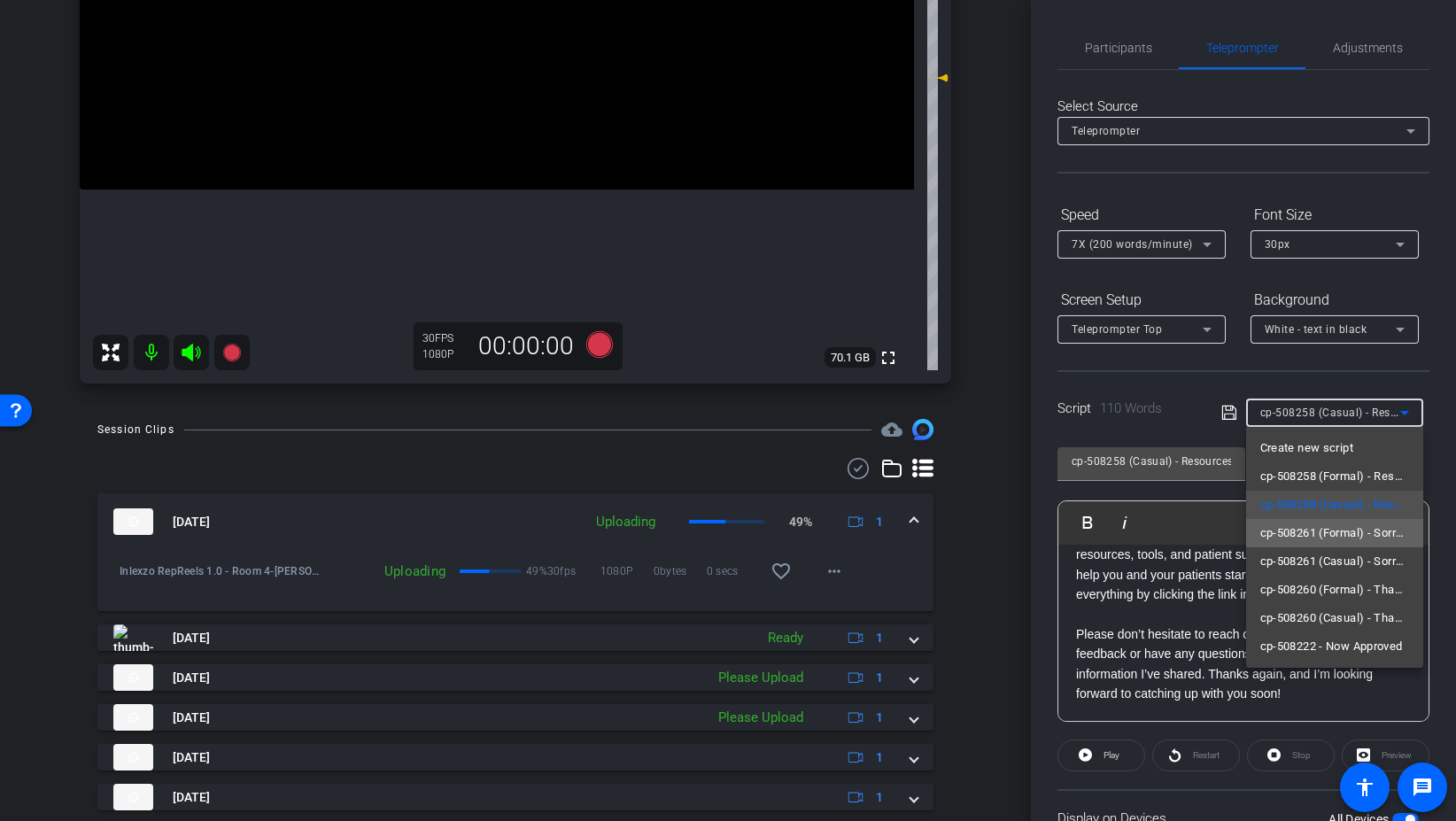
click at [1354, 533] on span "cp-508261 (Formal) - Sorry I Missed You" at bounding box center [1335, 533] width 149 height 21
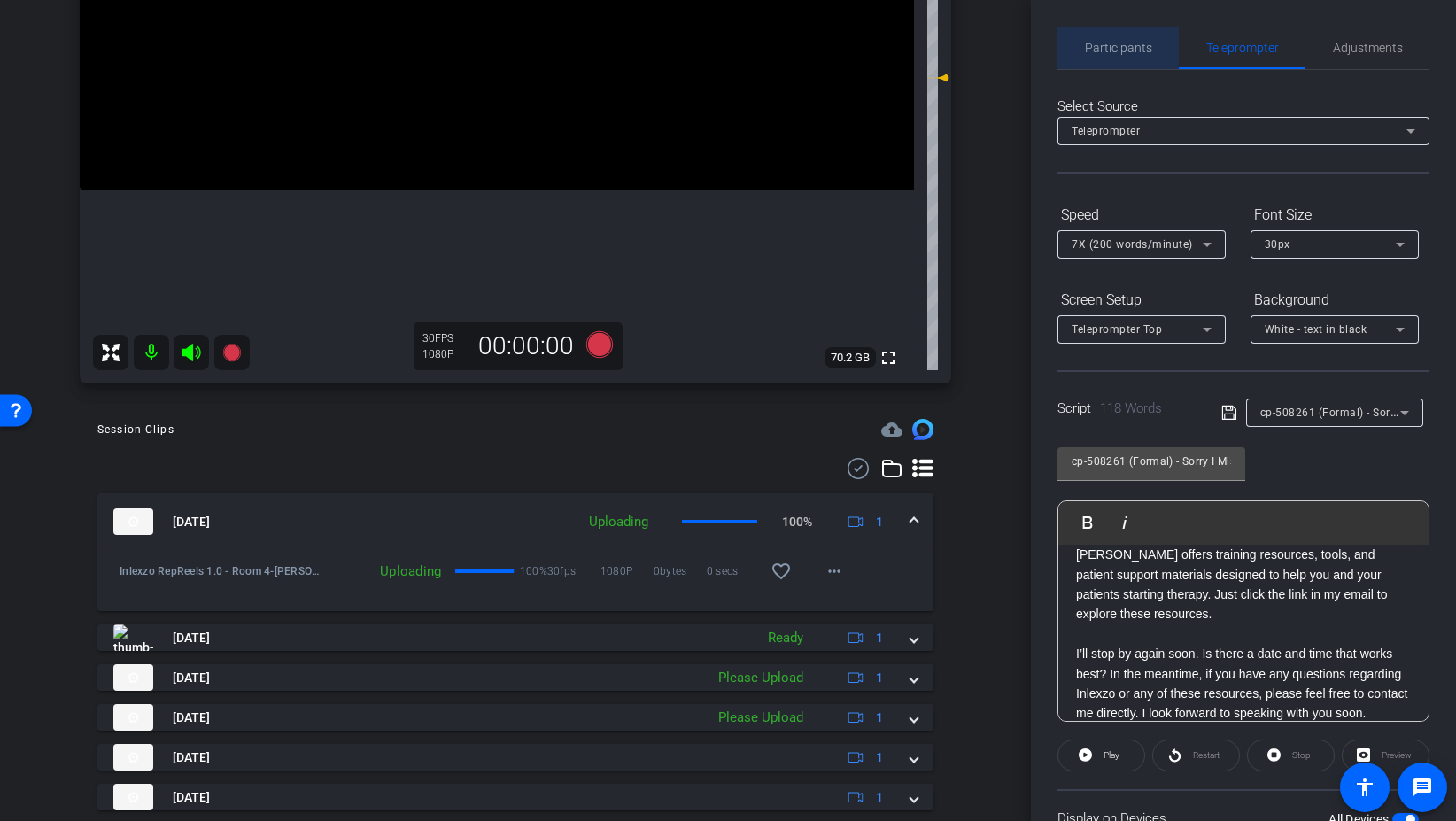
click at [1122, 44] on span "Participants" at bounding box center [1118, 48] width 67 height 13
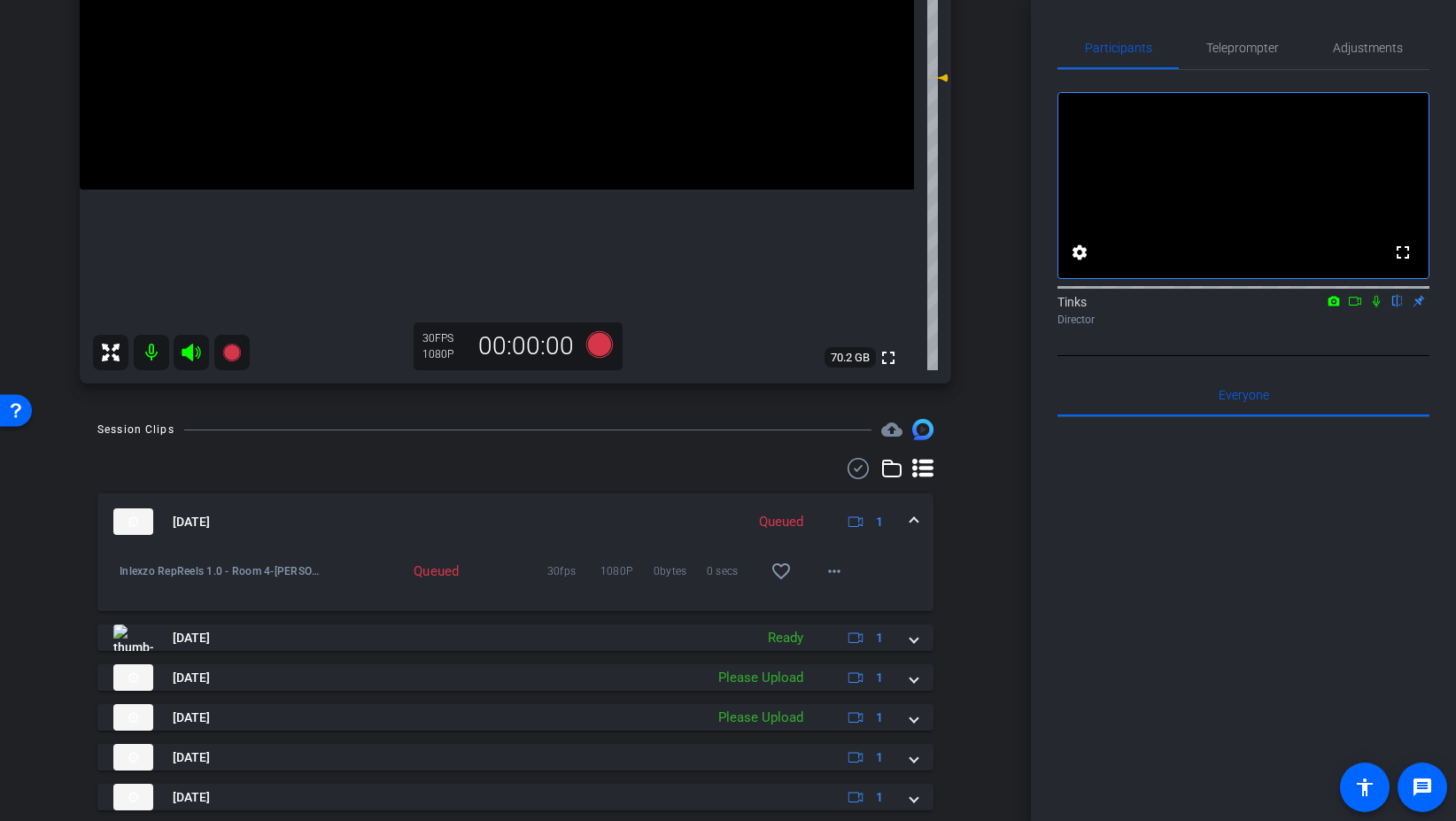
click at [1374, 307] on icon at bounding box center [1376, 300] width 15 height 13
click at [595, 342] on icon at bounding box center [599, 344] width 26 height 26
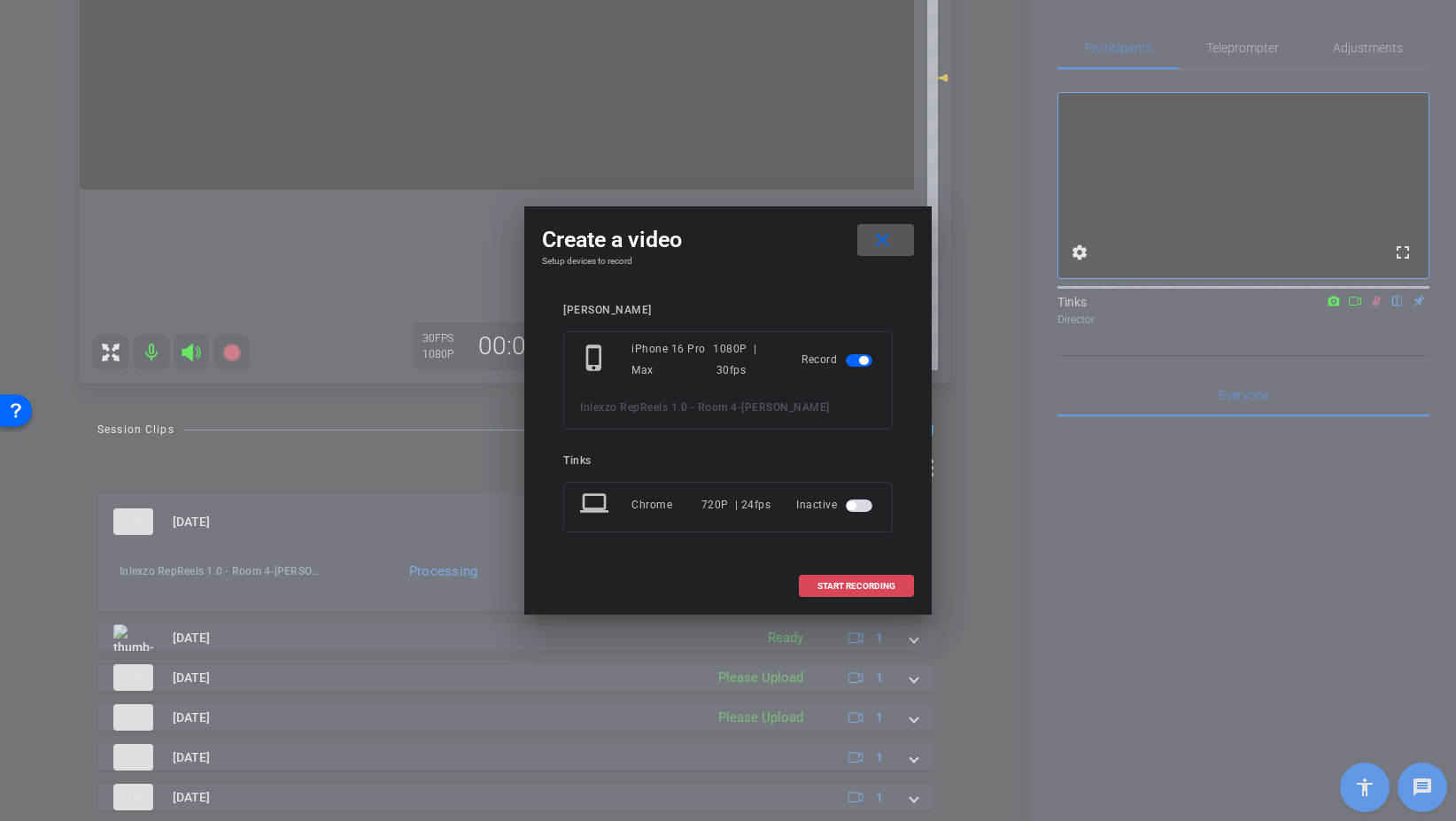
click at [894, 599] on span at bounding box center [856, 586] width 114 height 43
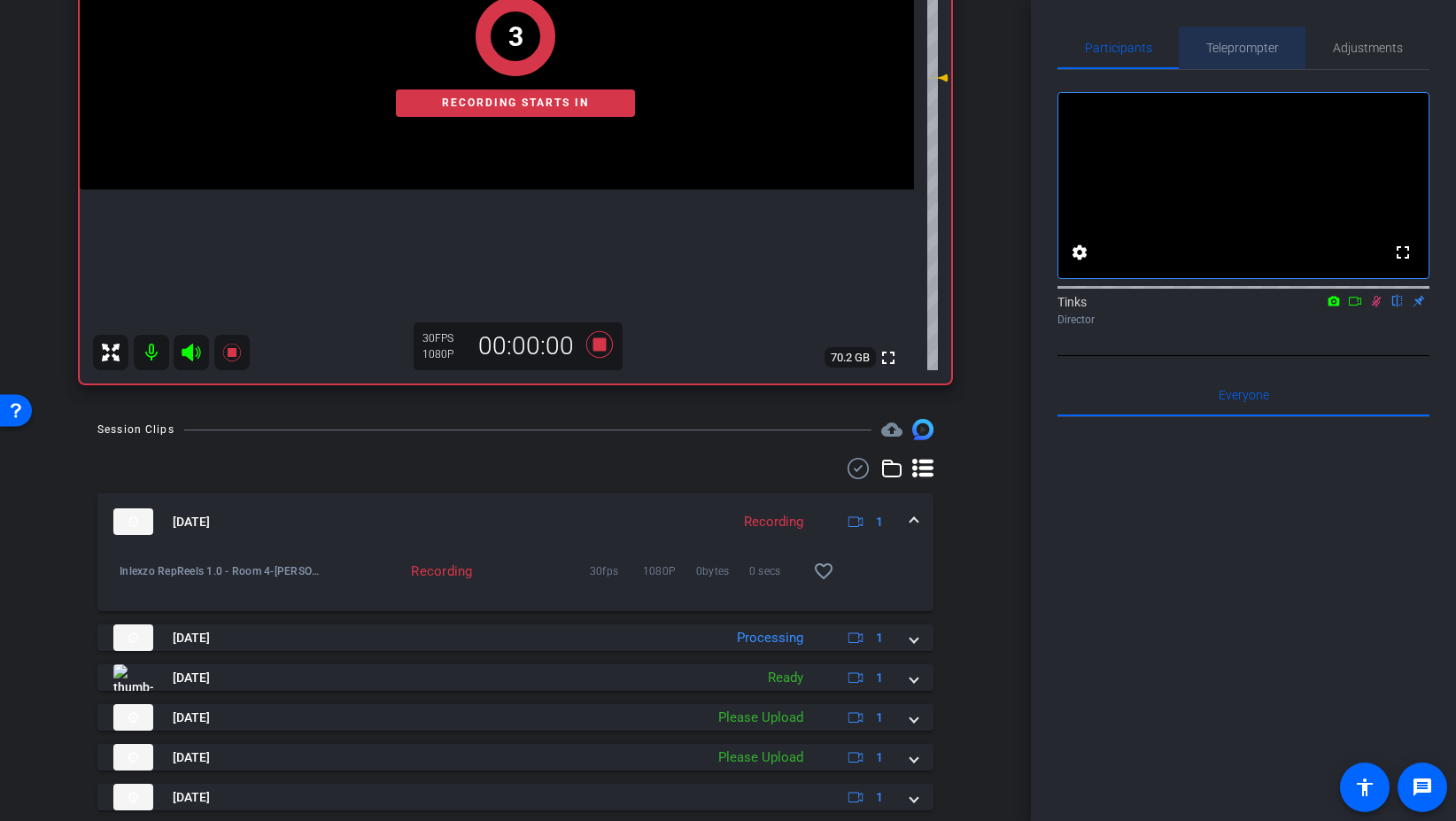
click at [1264, 51] on span "Teleprompter" at bounding box center [1242, 48] width 73 height 13
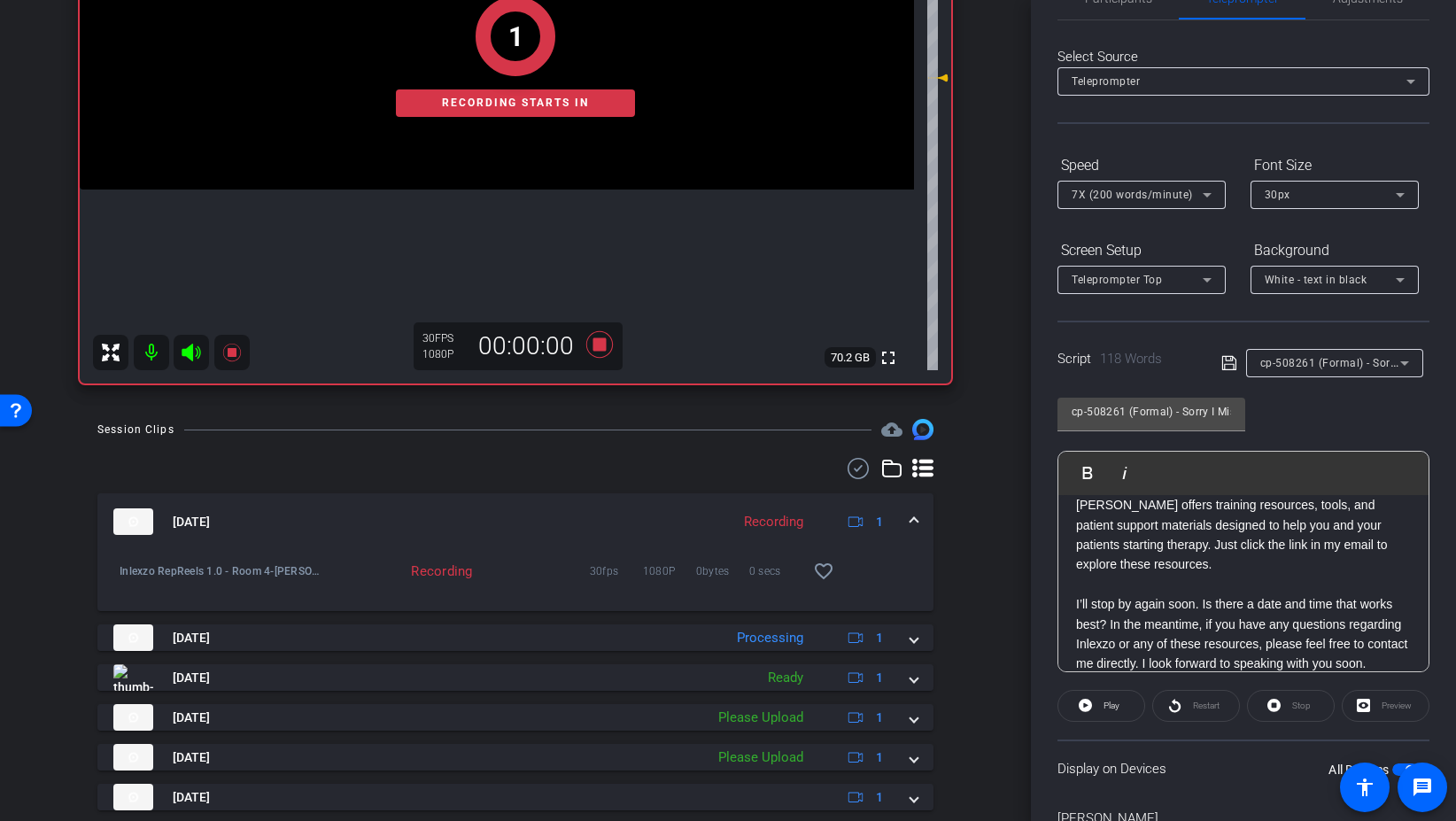
scroll to position [147, 0]
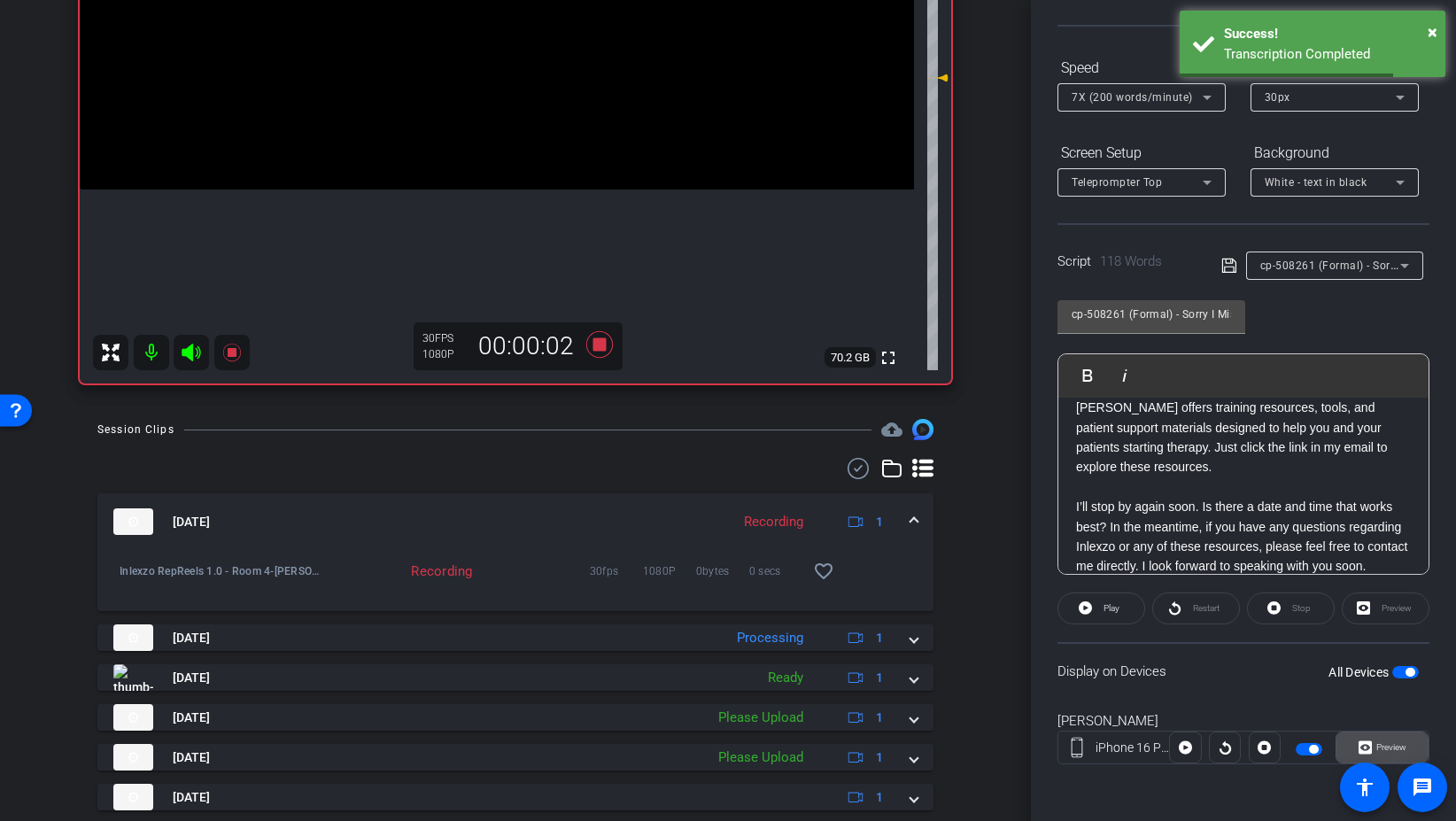
click at [1384, 742] on span "Preview" at bounding box center [1391, 747] width 30 height 10
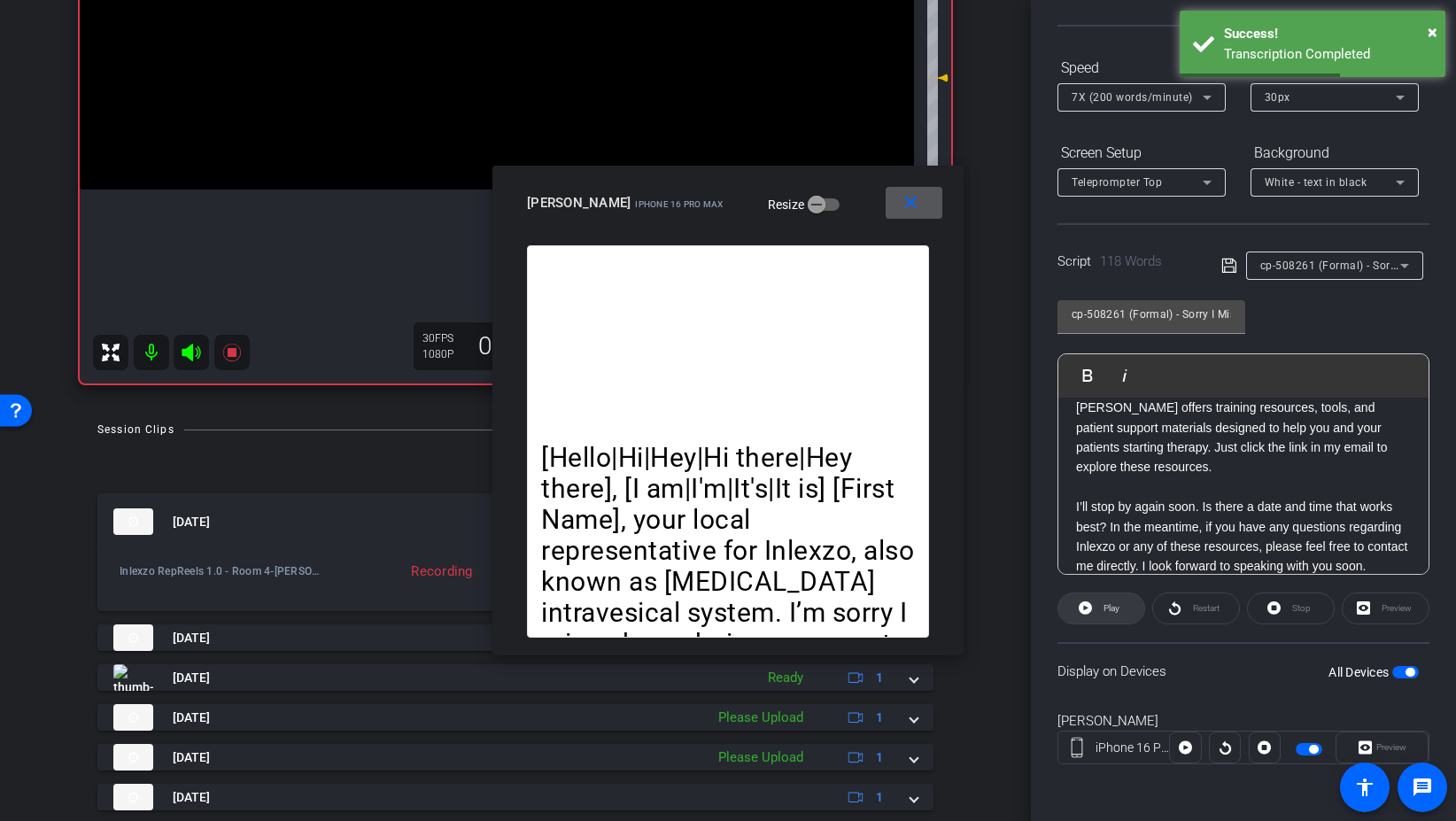
click at [1110, 614] on span "Play" at bounding box center [1109, 608] width 20 height 25
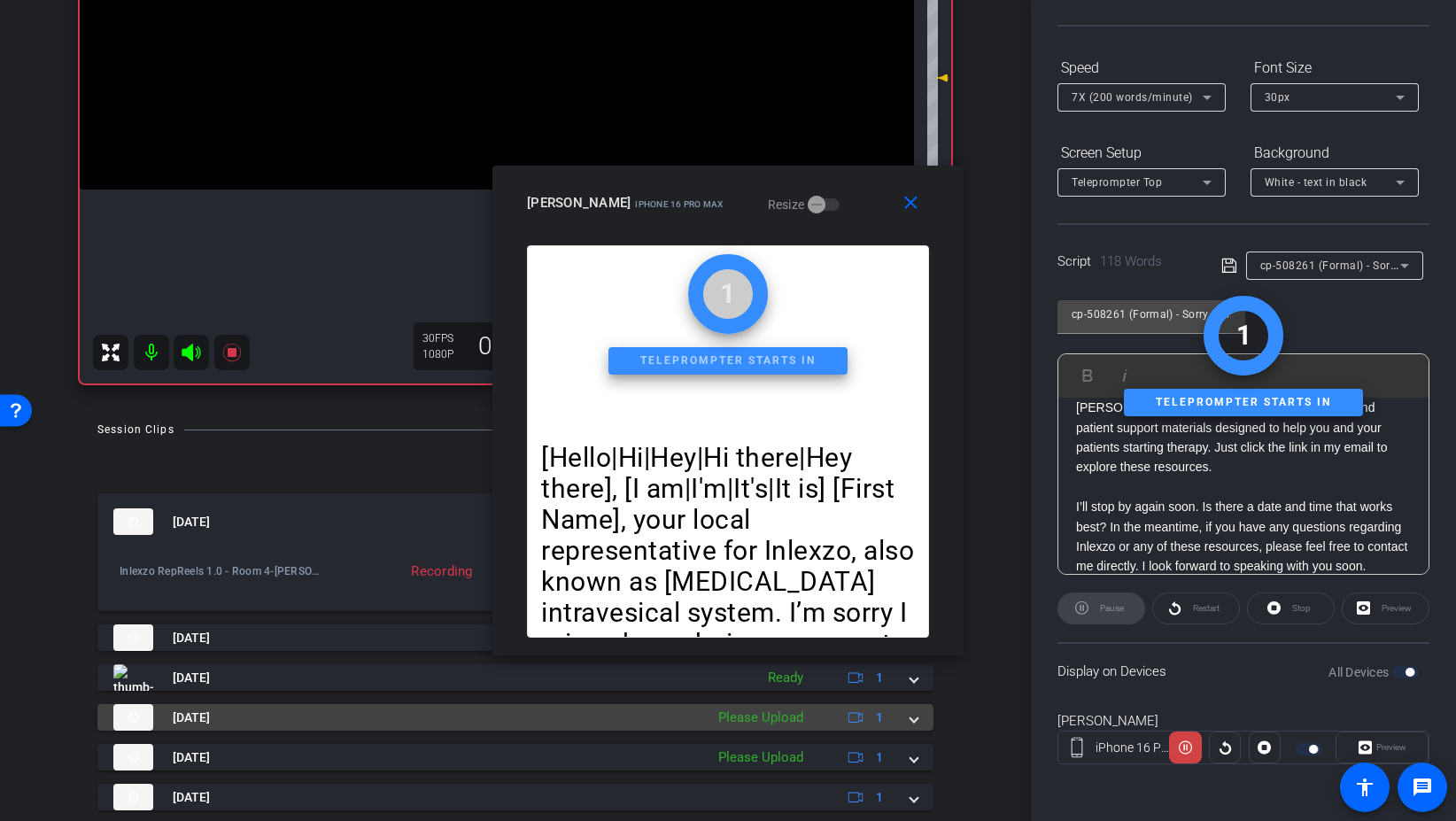
click at [907, 714] on div "Aug 29, 2025 Please Upload 1" at bounding box center [512, 717] width 797 height 26
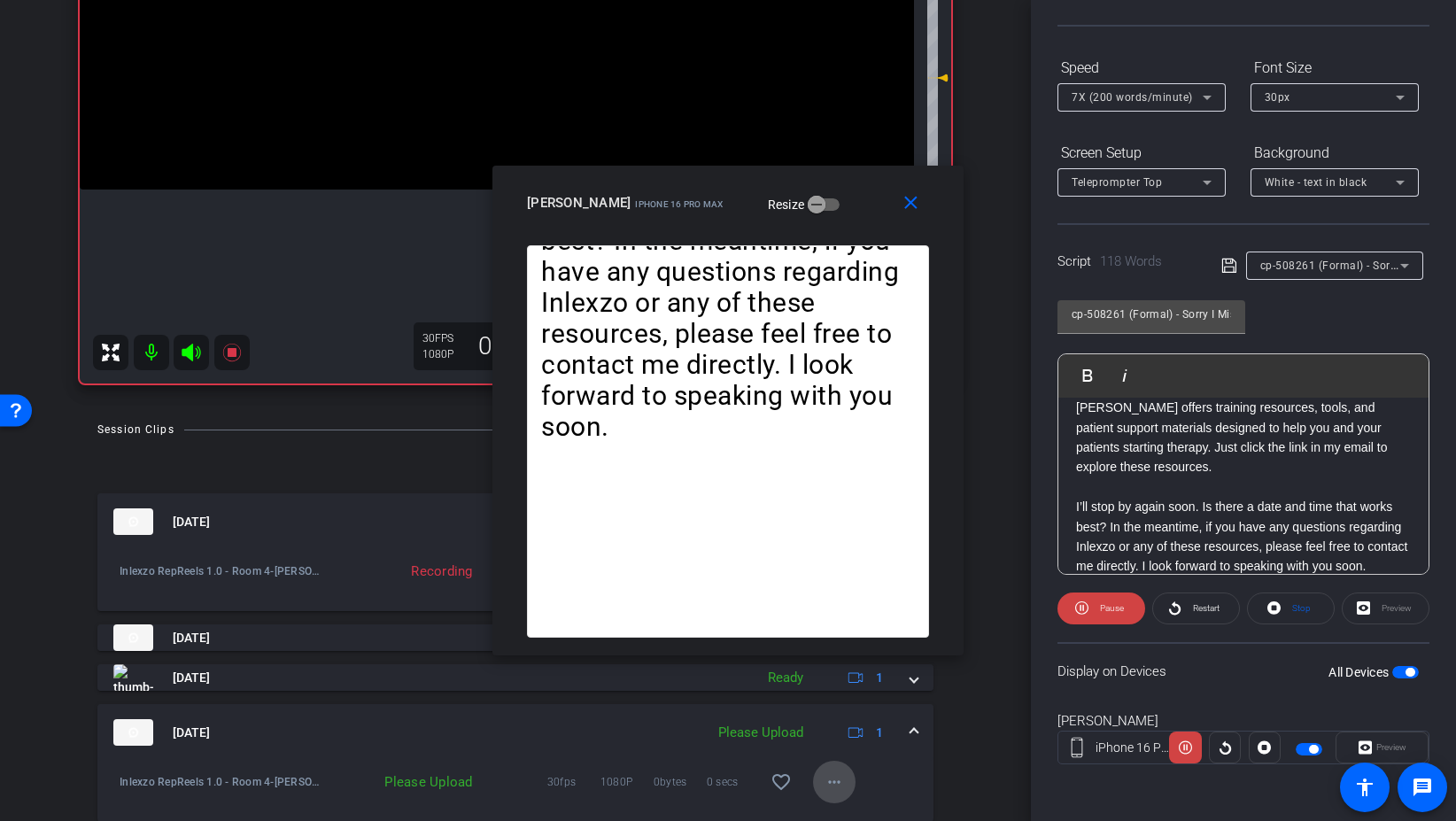
click at [835, 774] on mat-icon "more_horiz" at bounding box center [835, 782] width 21 height 21
click at [857, 708] on span "Upload" at bounding box center [862, 701] width 71 height 21
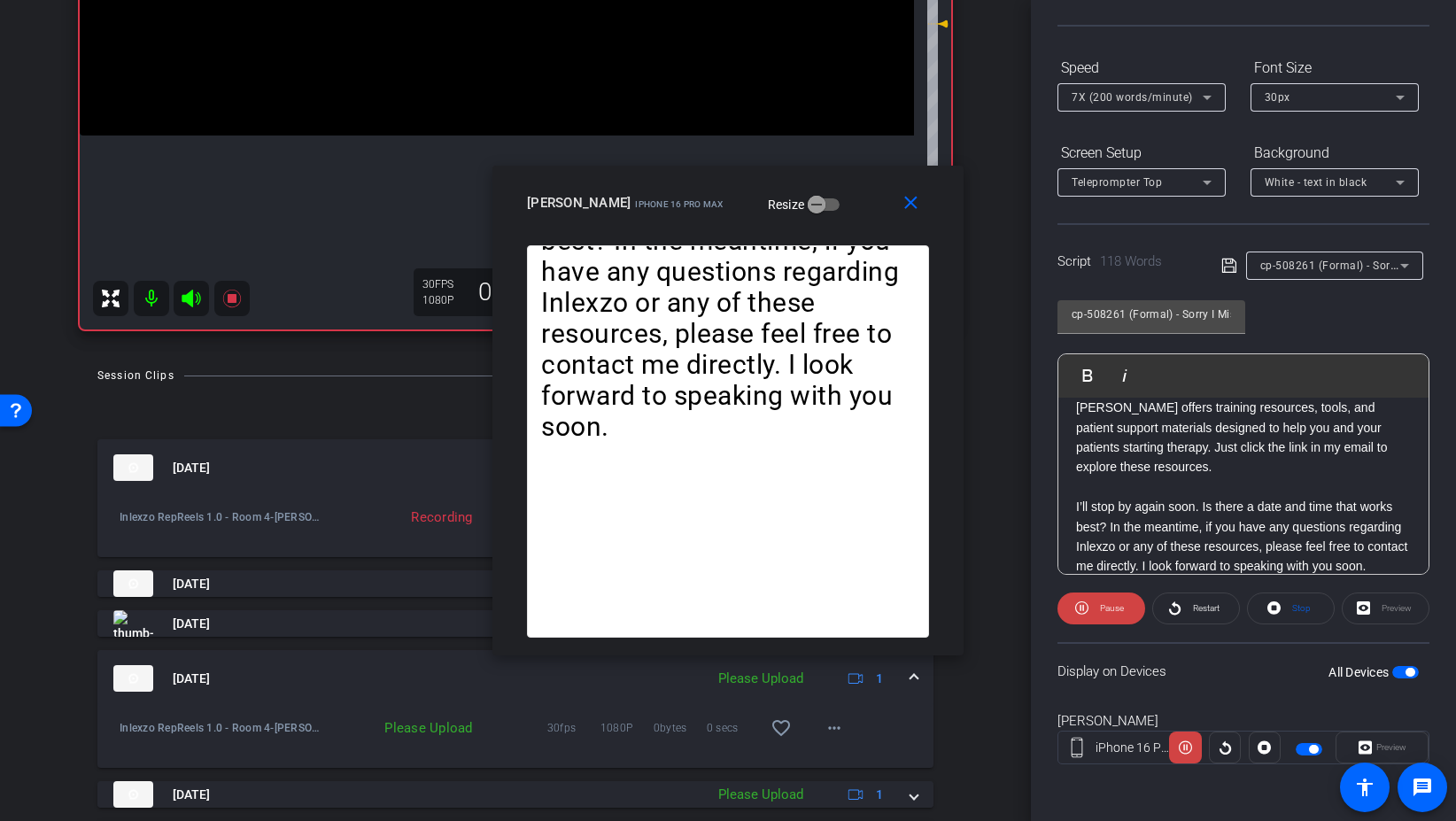
scroll to position [430, 0]
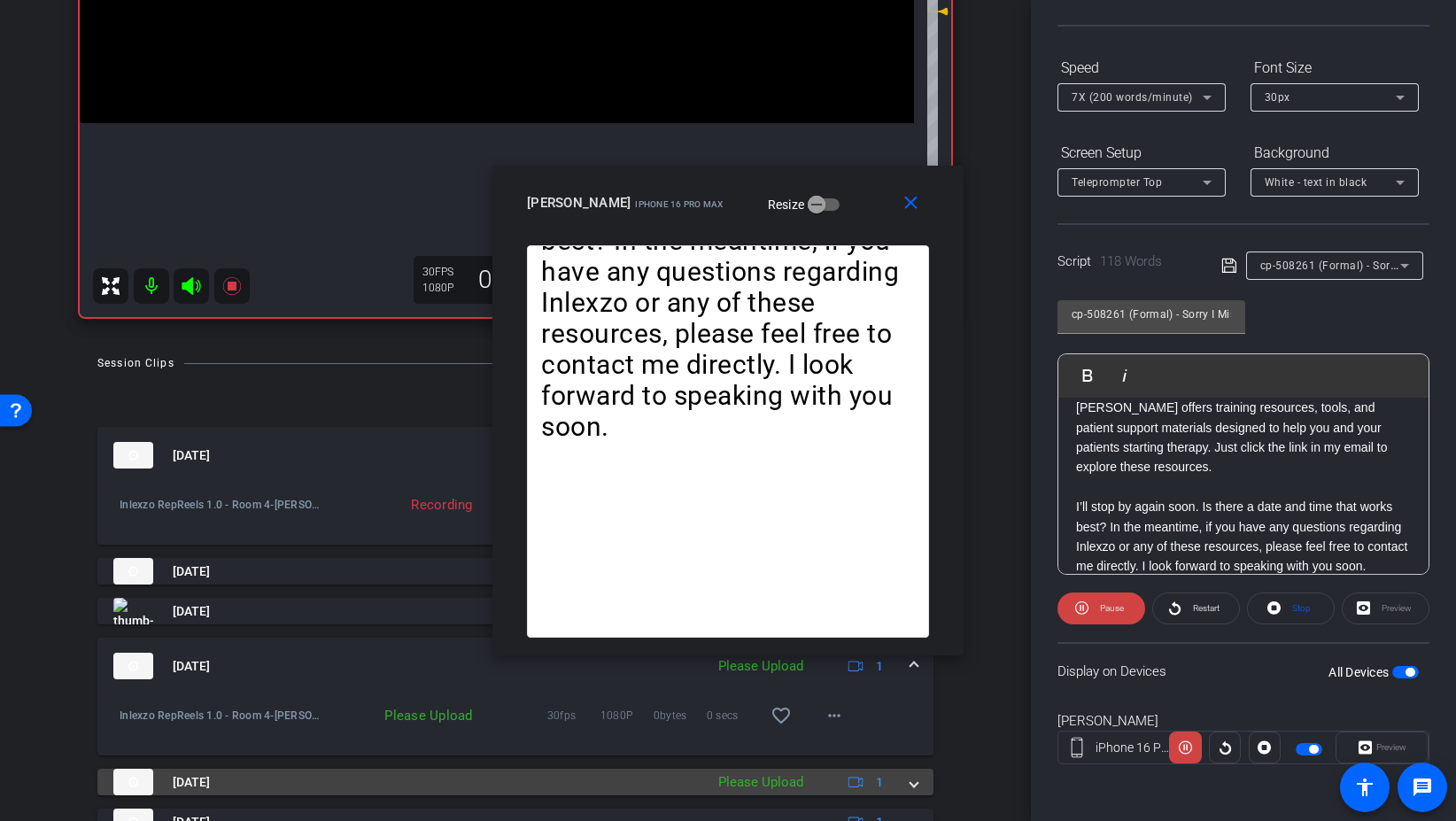
click at [912, 792] on mat-expansion-panel-header "Aug 29, 2025 Please Upload 1" at bounding box center [515, 781] width 836 height 26
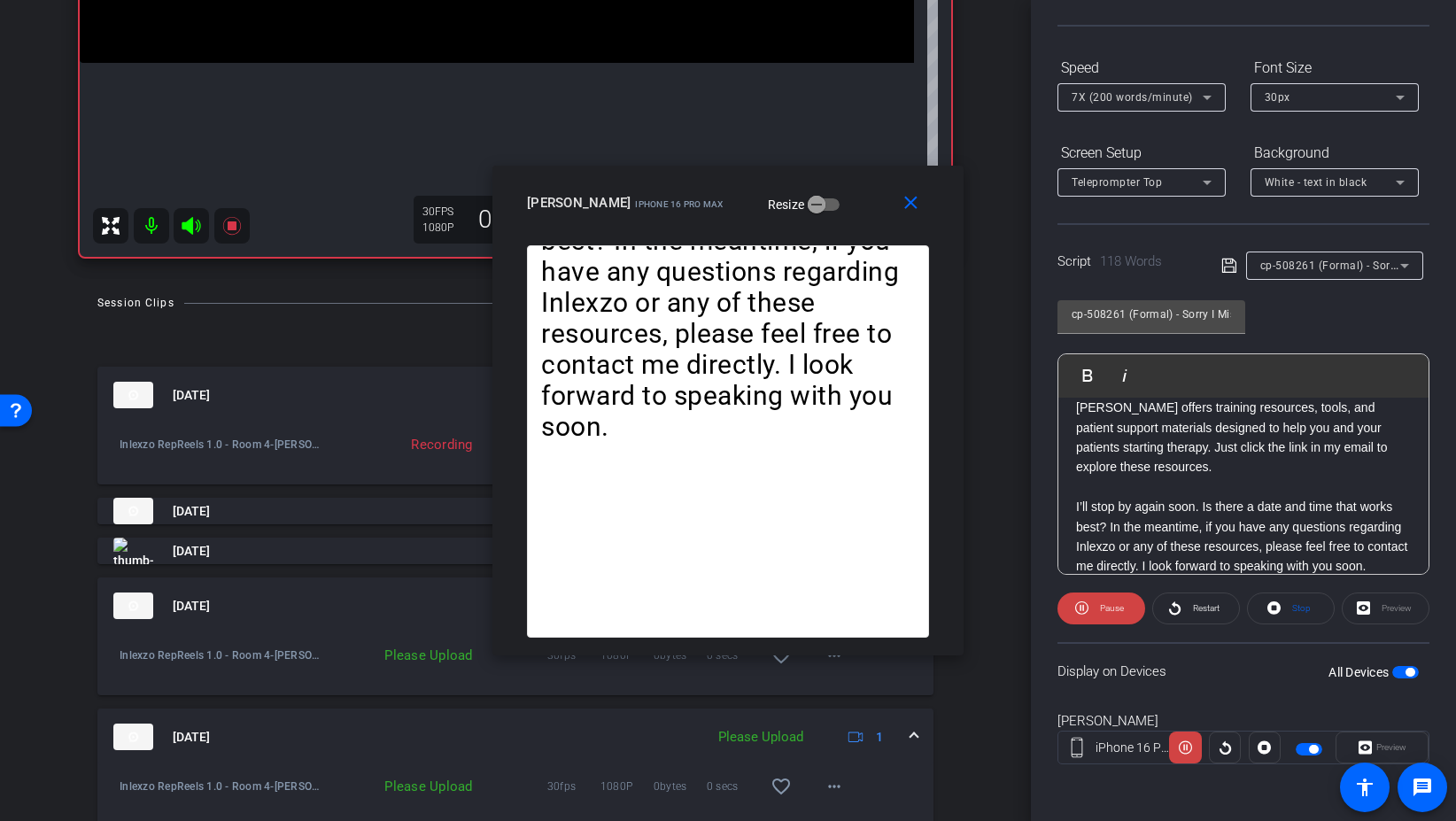
scroll to position [528, 0]
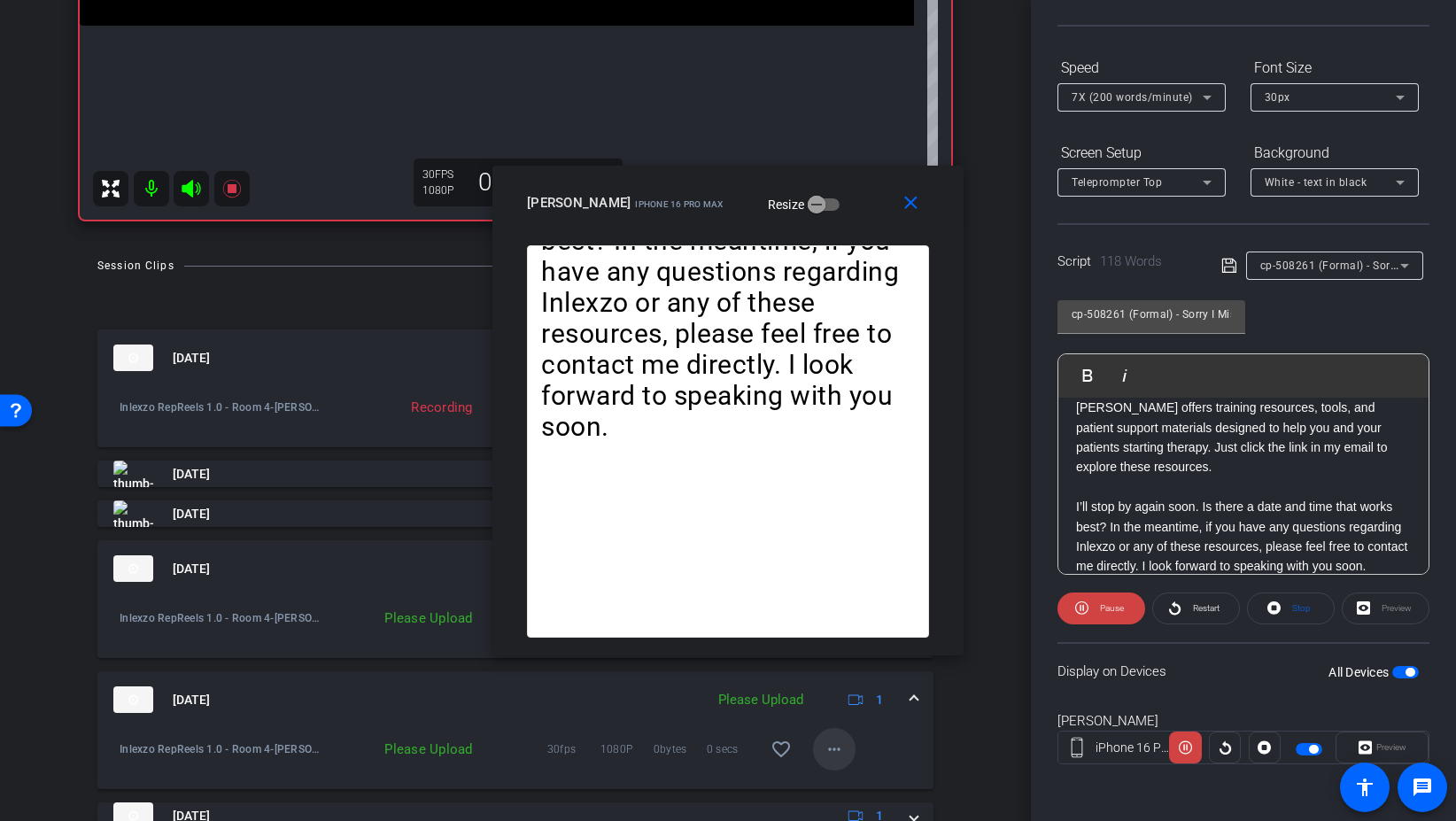
click at [821, 746] on span at bounding box center [835, 749] width 43 height 43
click at [865, 670] on span "Upload" at bounding box center [862, 668] width 71 height 21
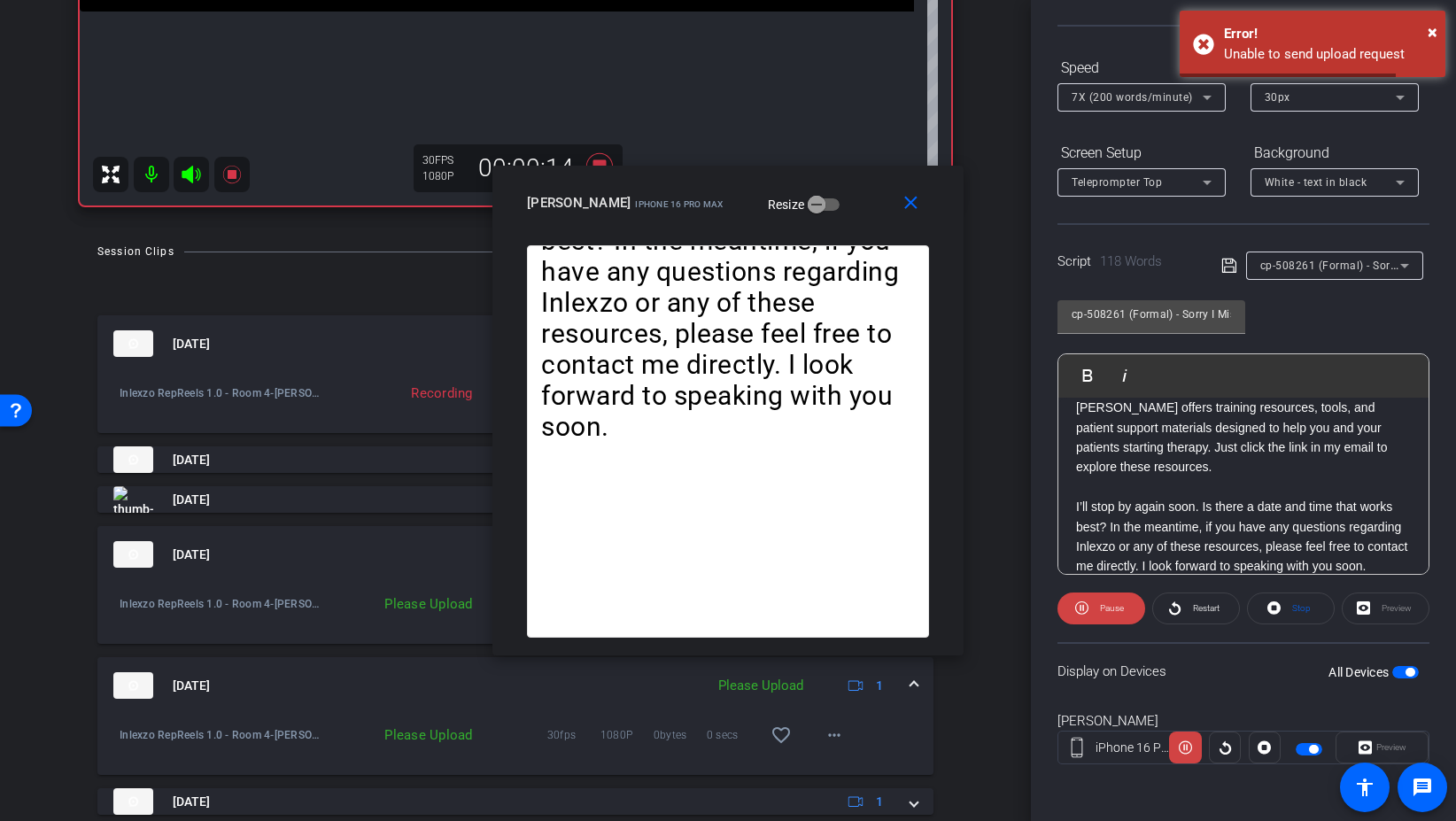
scroll to position [587, 0]
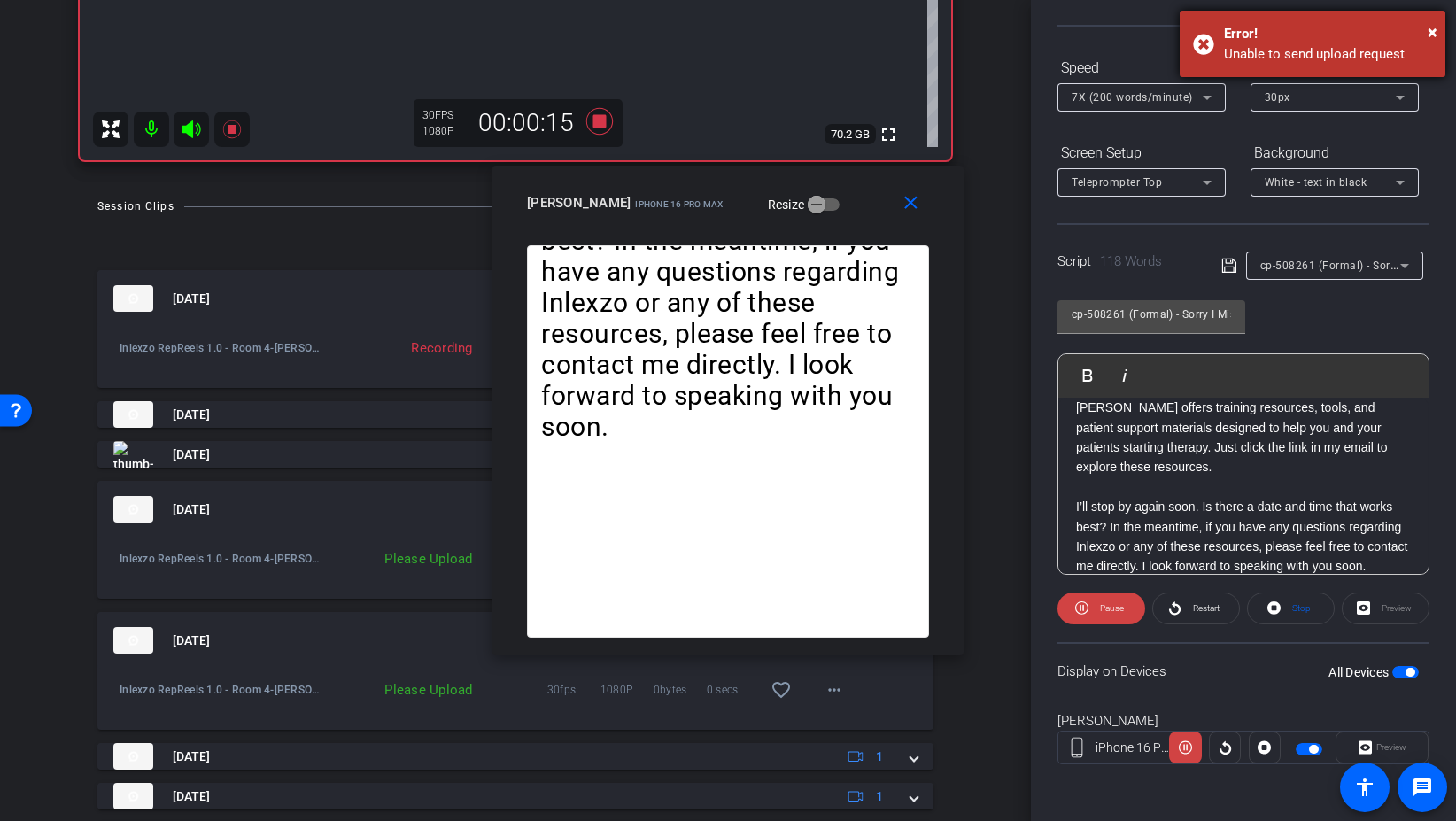
click at [1438, 33] on div "× Error! Unable to send upload request" at bounding box center [1312, 44] width 265 height 66
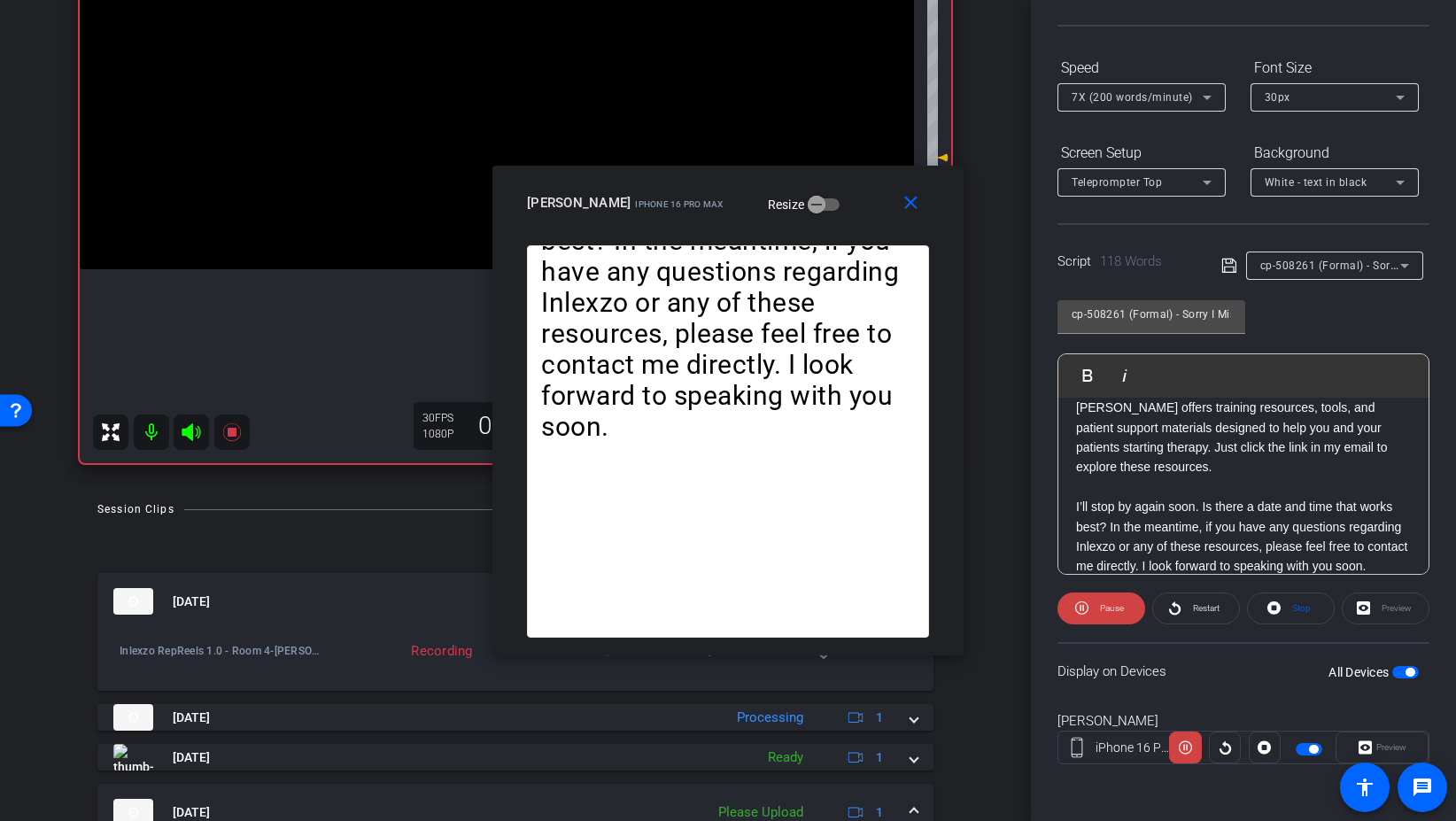
scroll to position [0, 0]
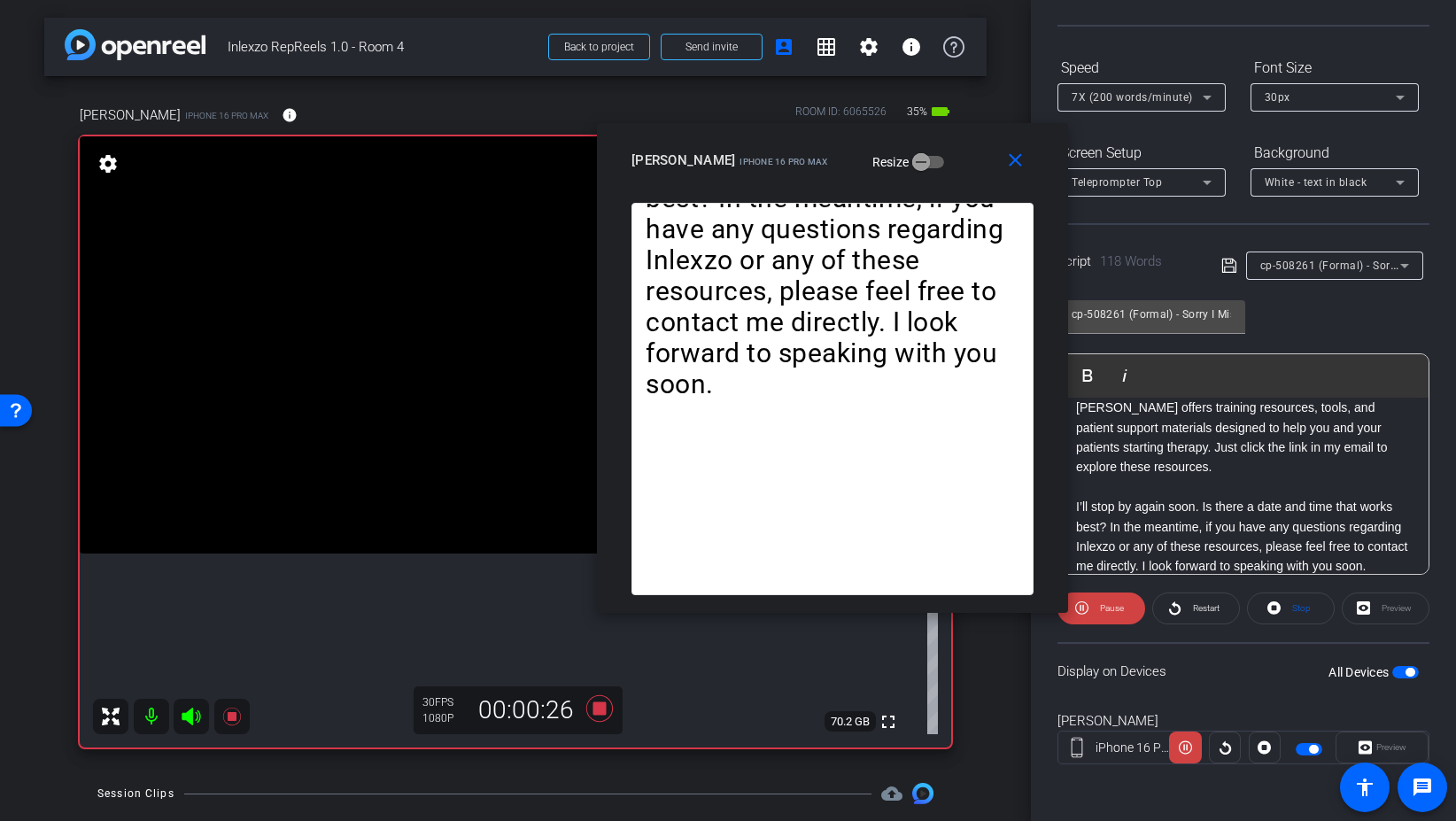
drag, startPoint x: 820, startPoint y: 192, endPoint x: 933, endPoint y: 144, distance: 122.8
click at [933, 145] on div "Ryan Fox iPhone 16 Pro Max Resize" at bounding box center [839, 160] width 415 height 32
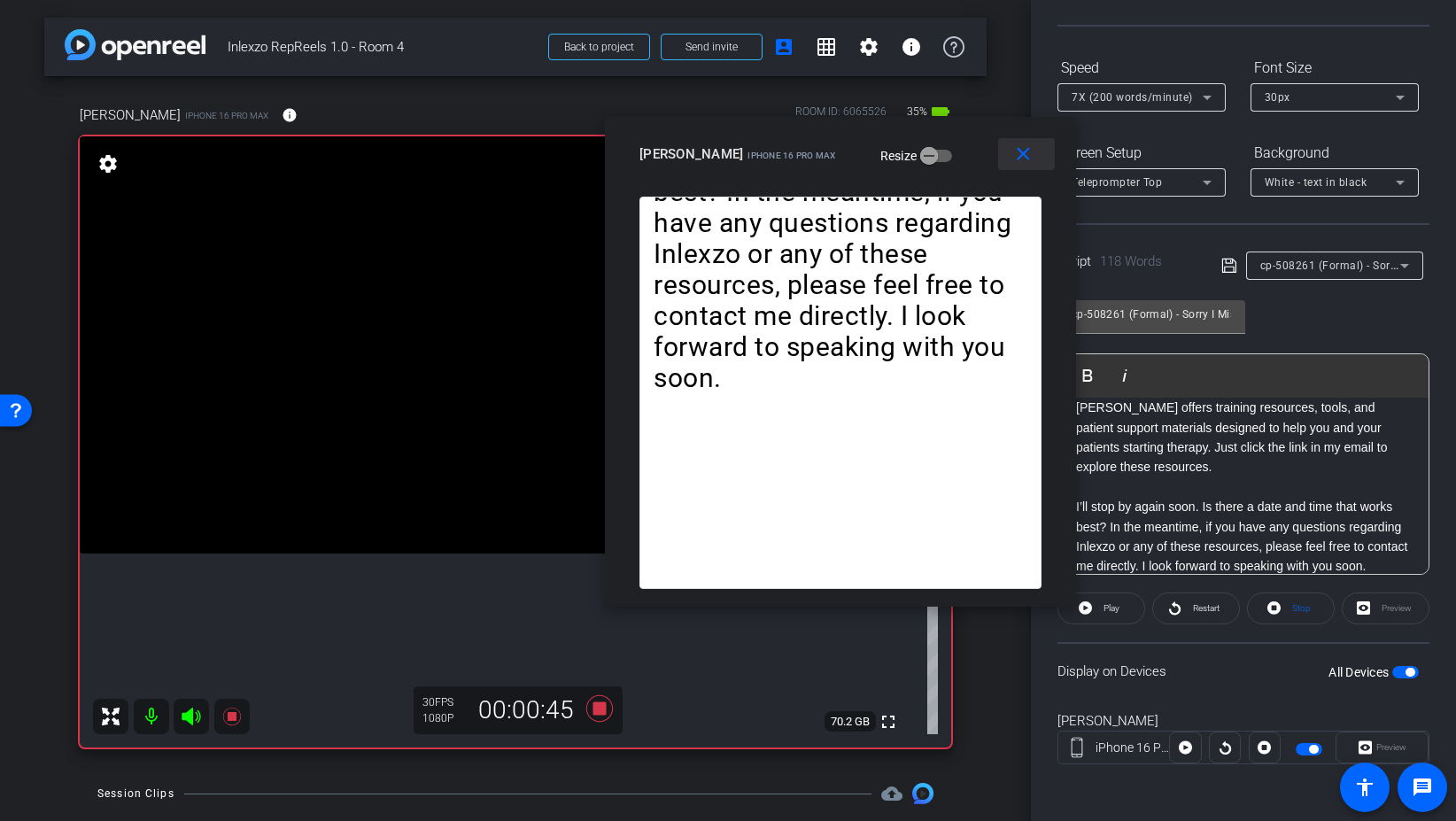
click at [1023, 171] on span at bounding box center [1026, 154] width 56 height 43
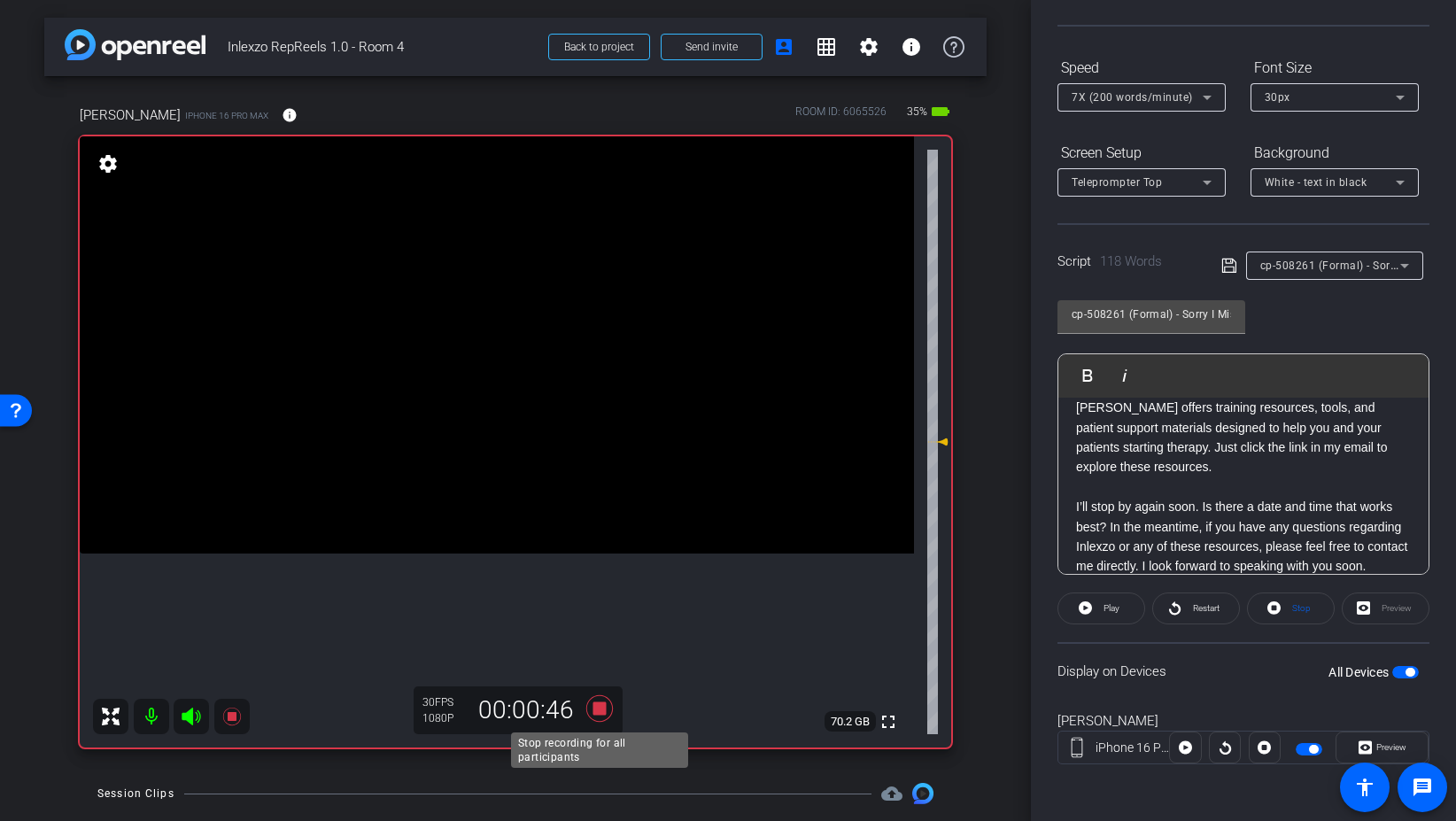
click at [590, 708] on icon at bounding box center [600, 708] width 43 height 32
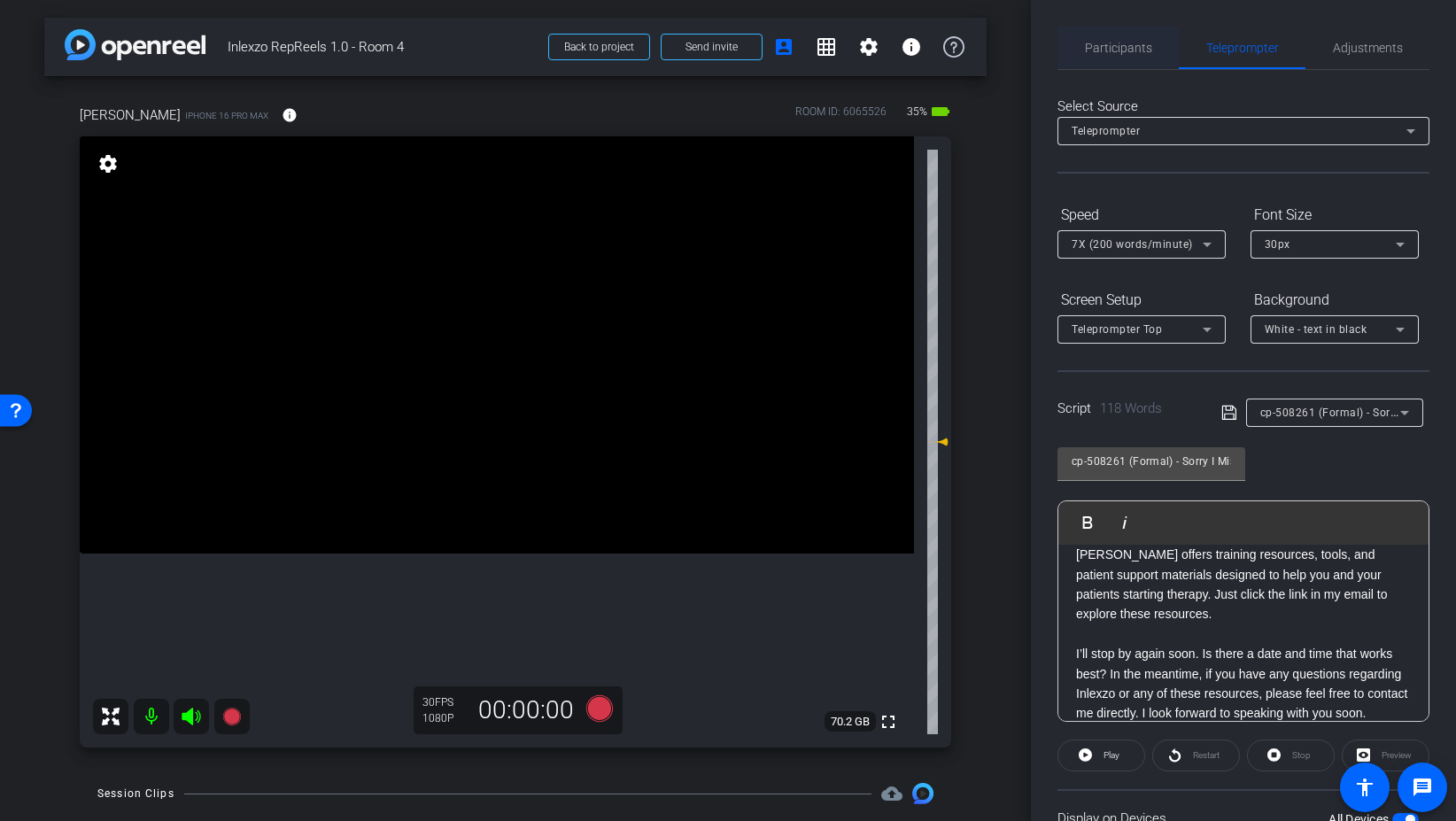
click at [1106, 52] on span "Participants" at bounding box center [1118, 48] width 67 height 13
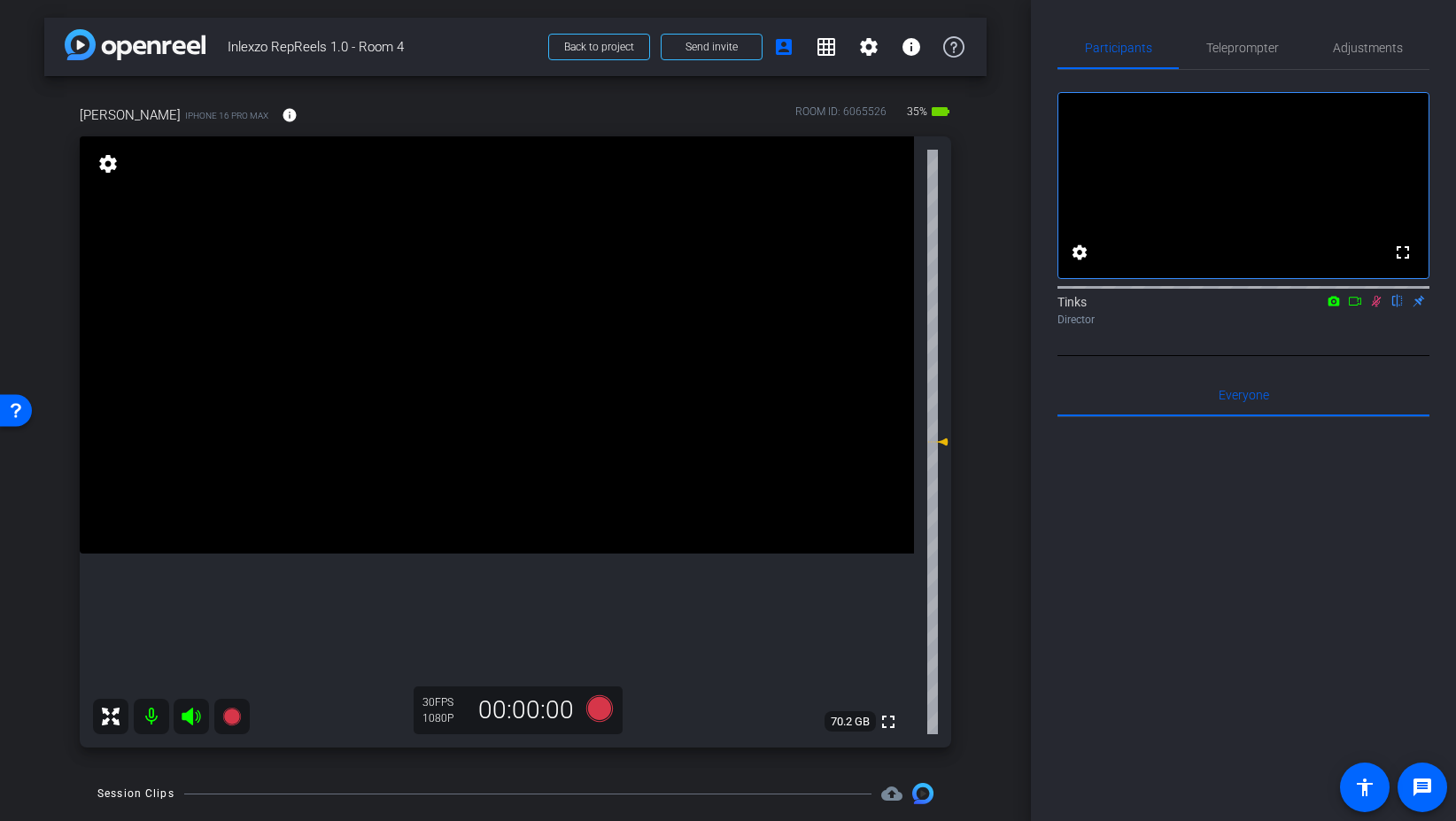
click at [1377, 307] on icon at bounding box center [1377, 301] width 10 height 12
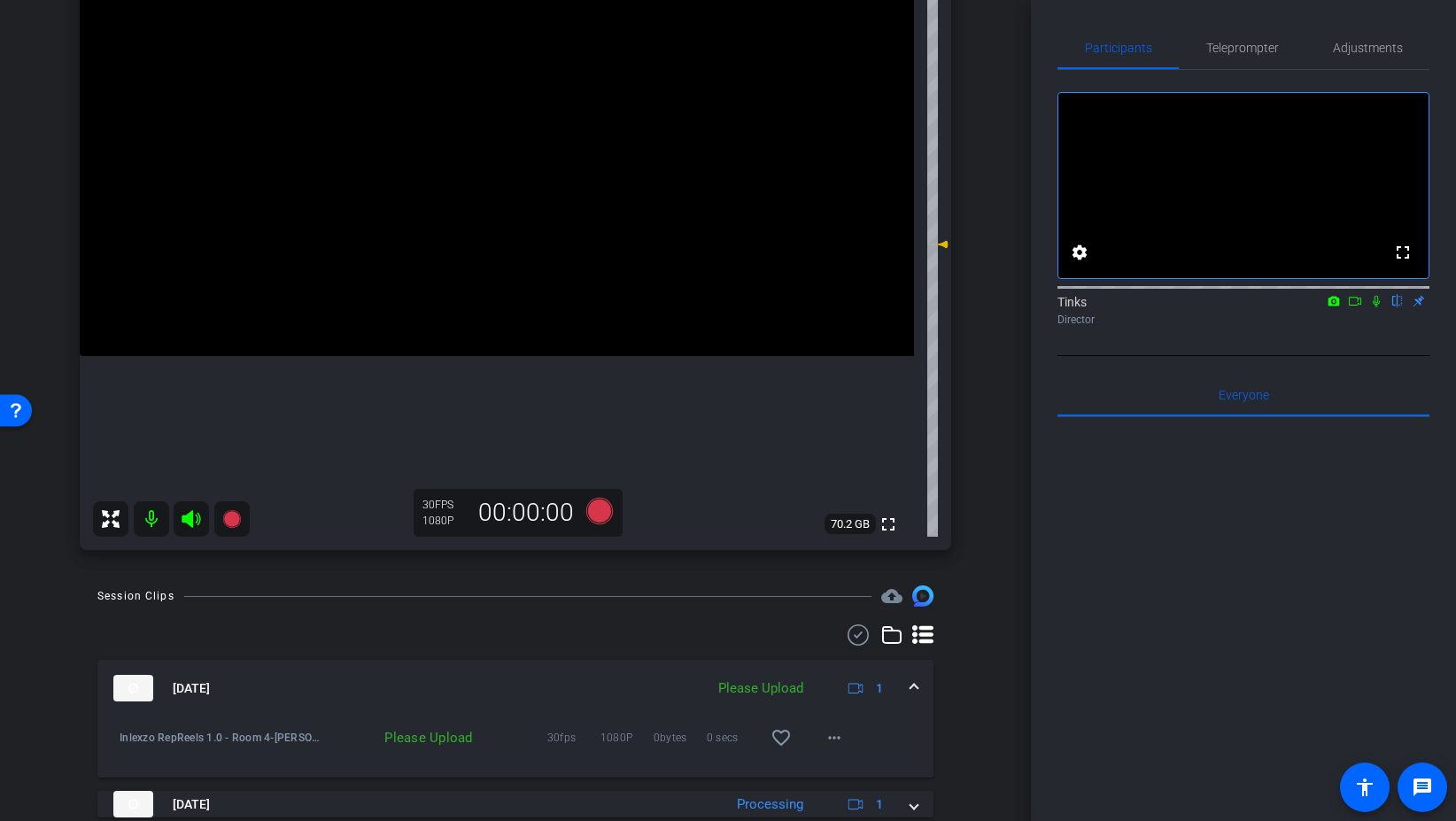
scroll to position [214, 0]
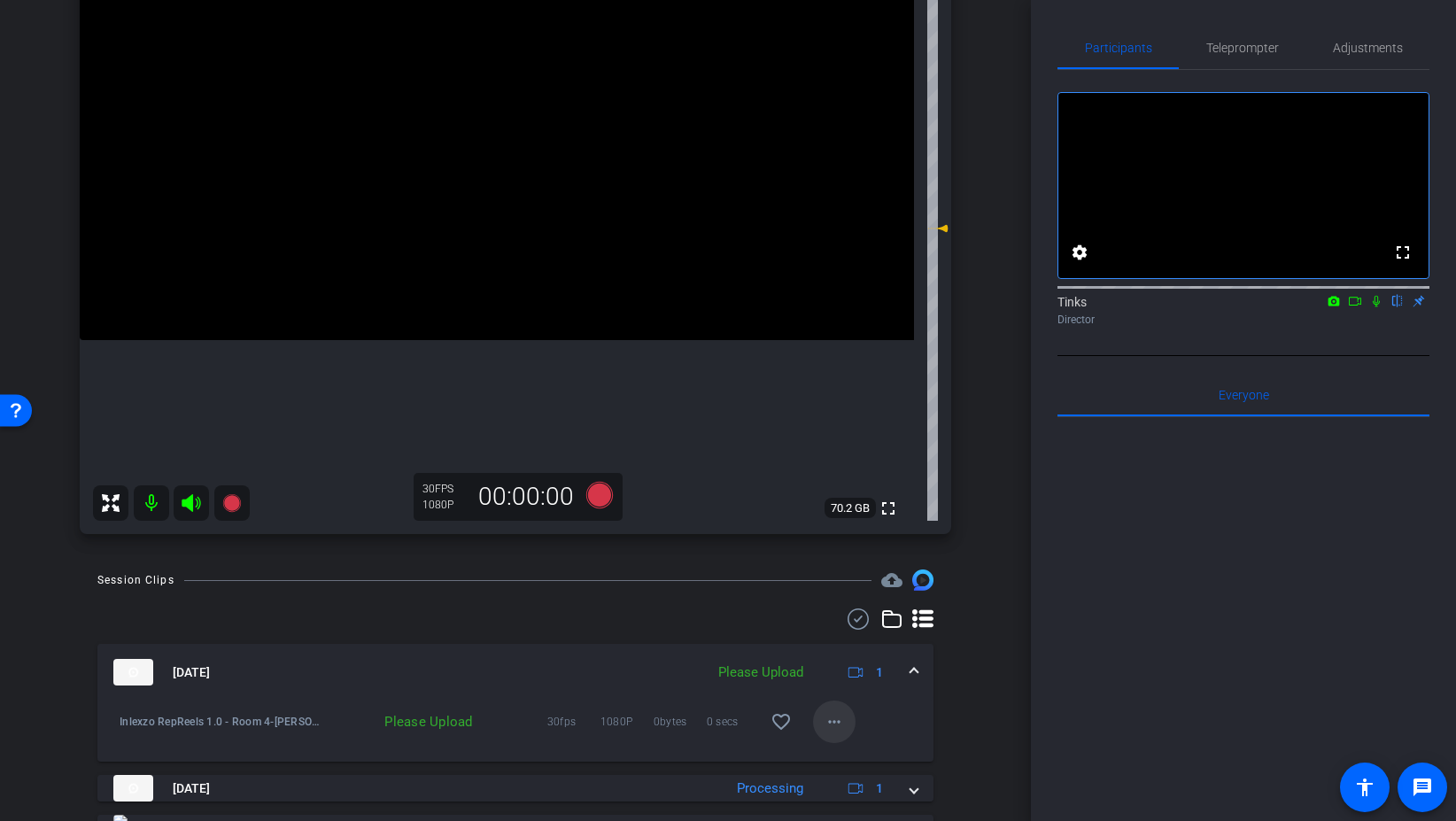
click at [828, 725] on mat-icon "more_horiz" at bounding box center [835, 722] width 21 height 21
click at [841, 753] on span "Upload" at bounding box center [862, 759] width 71 height 21
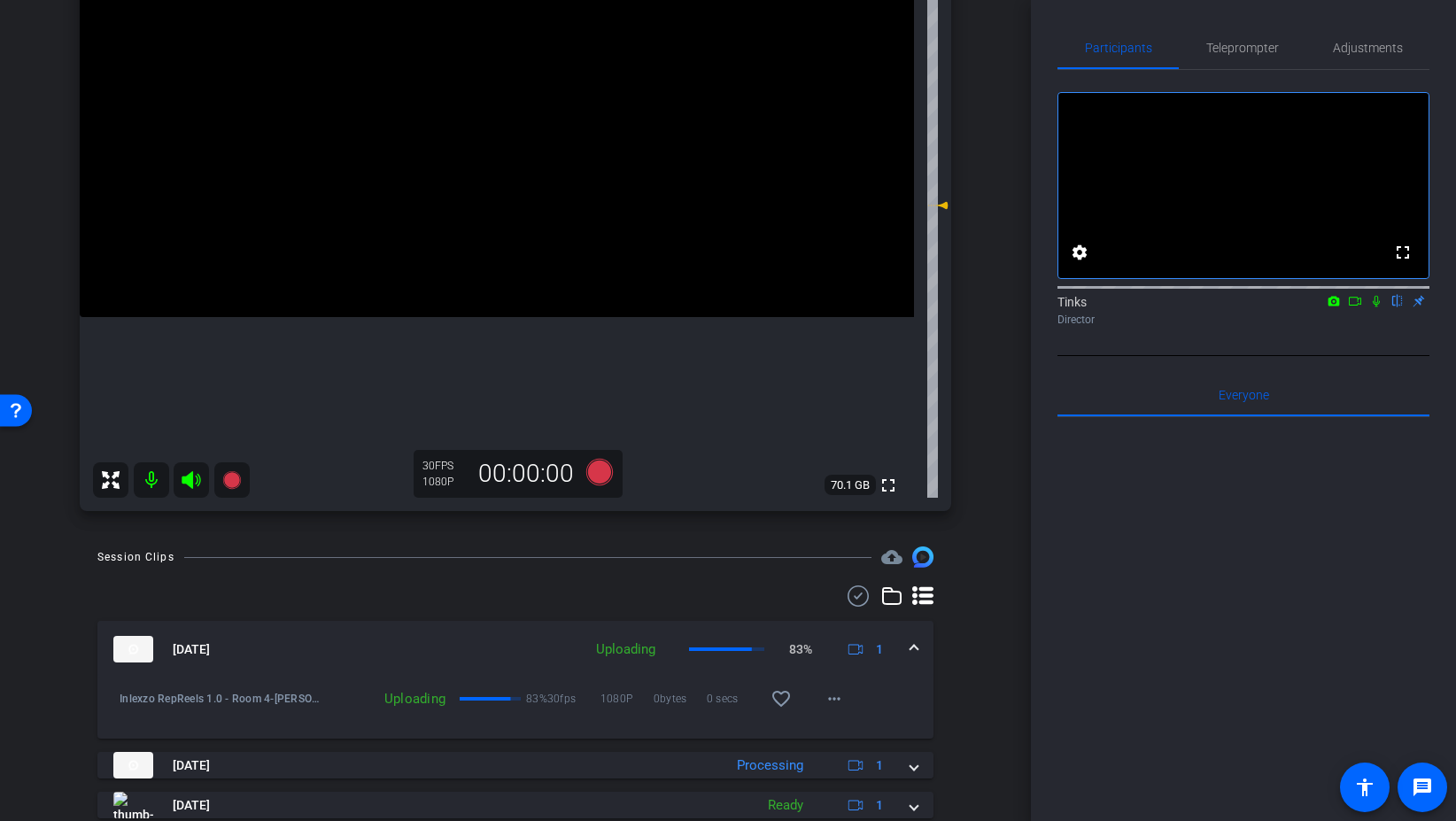
scroll to position [0, 0]
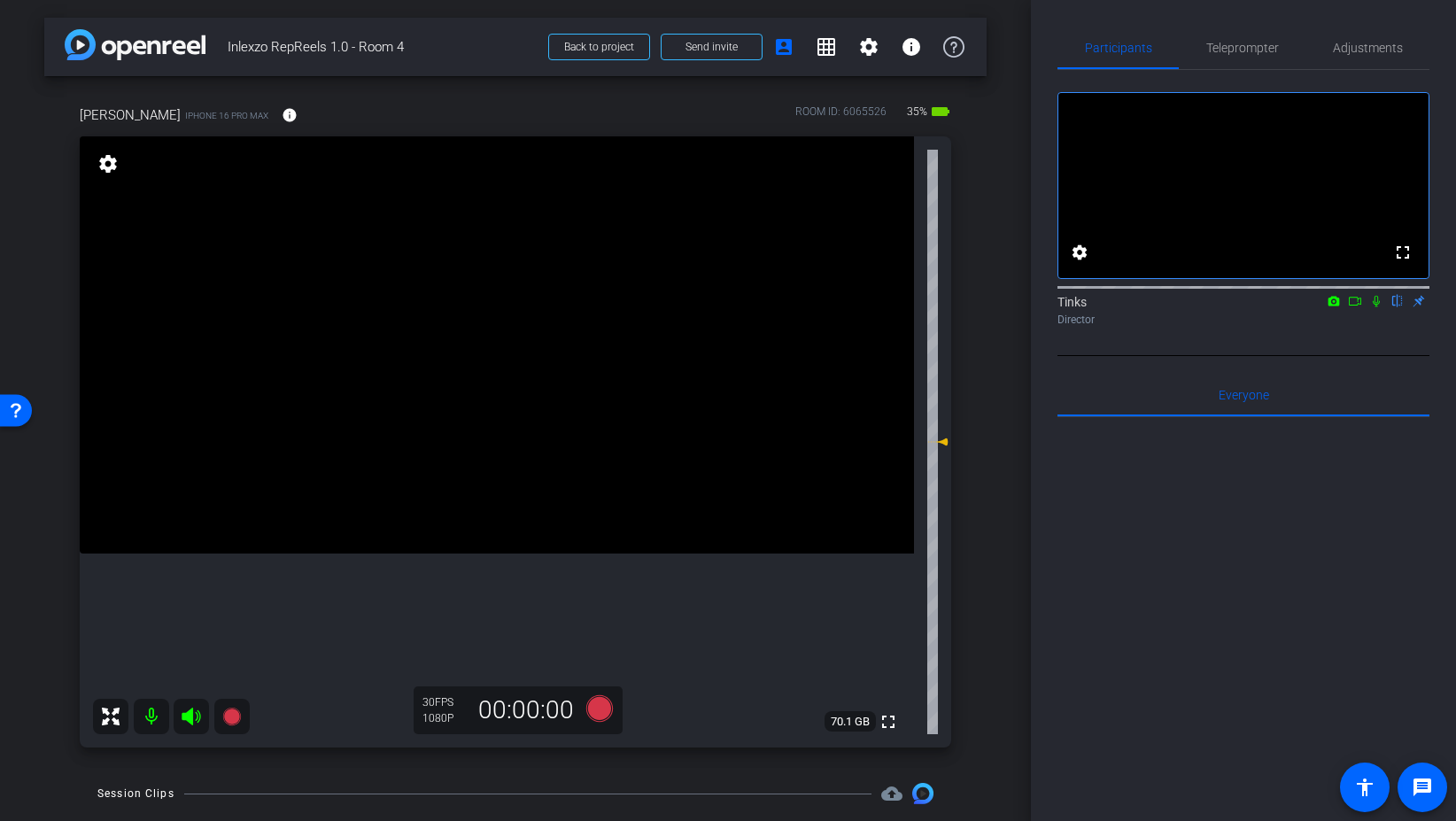
click at [1376, 307] on icon at bounding box center [1376, 301] width 7 height 12
click at [604, 712] on icon at bounding box center [599, 707] width 26 height 26
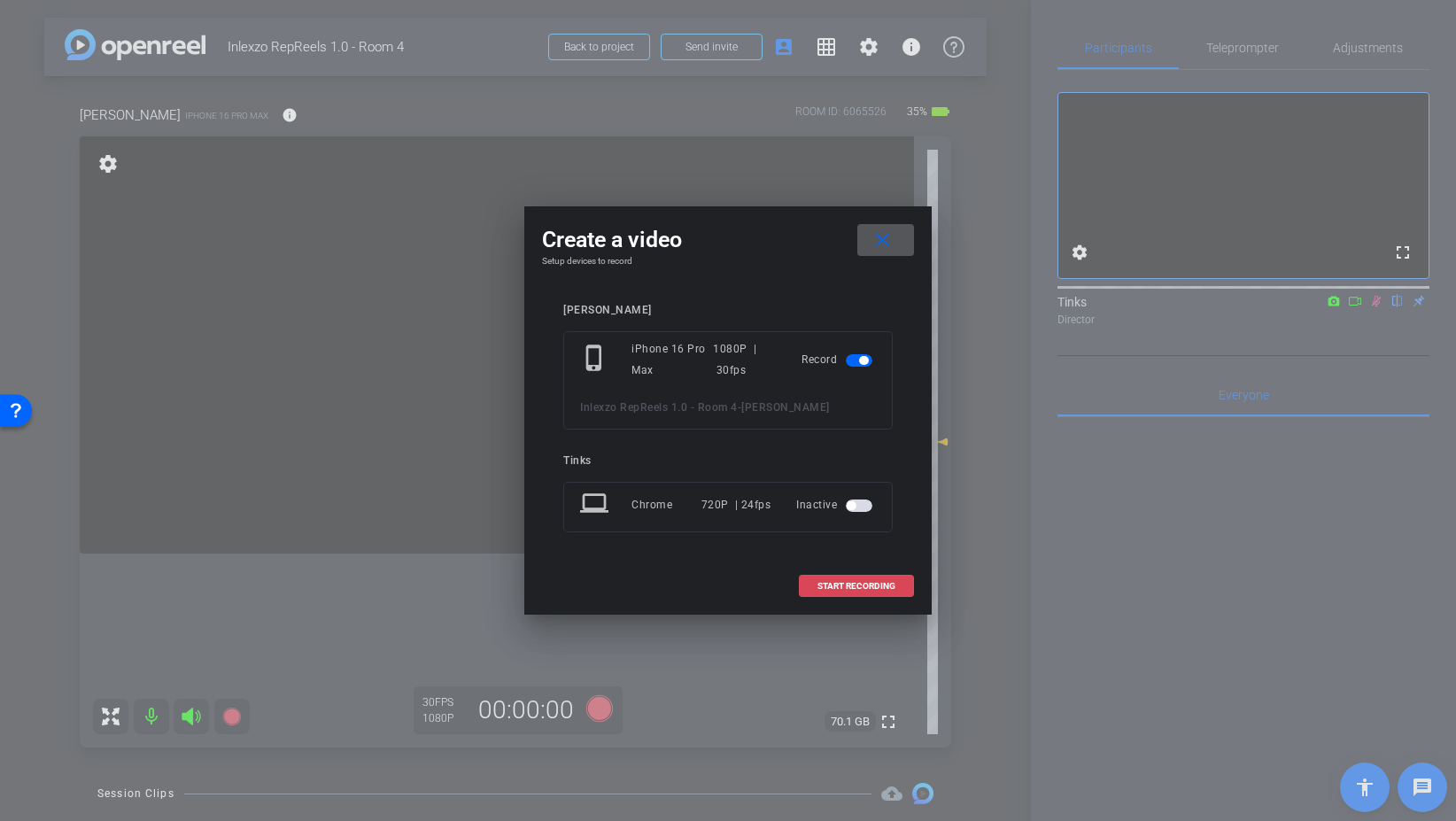
click at [845, 598] on span at bounding box center [856, 586] width 114 height 43
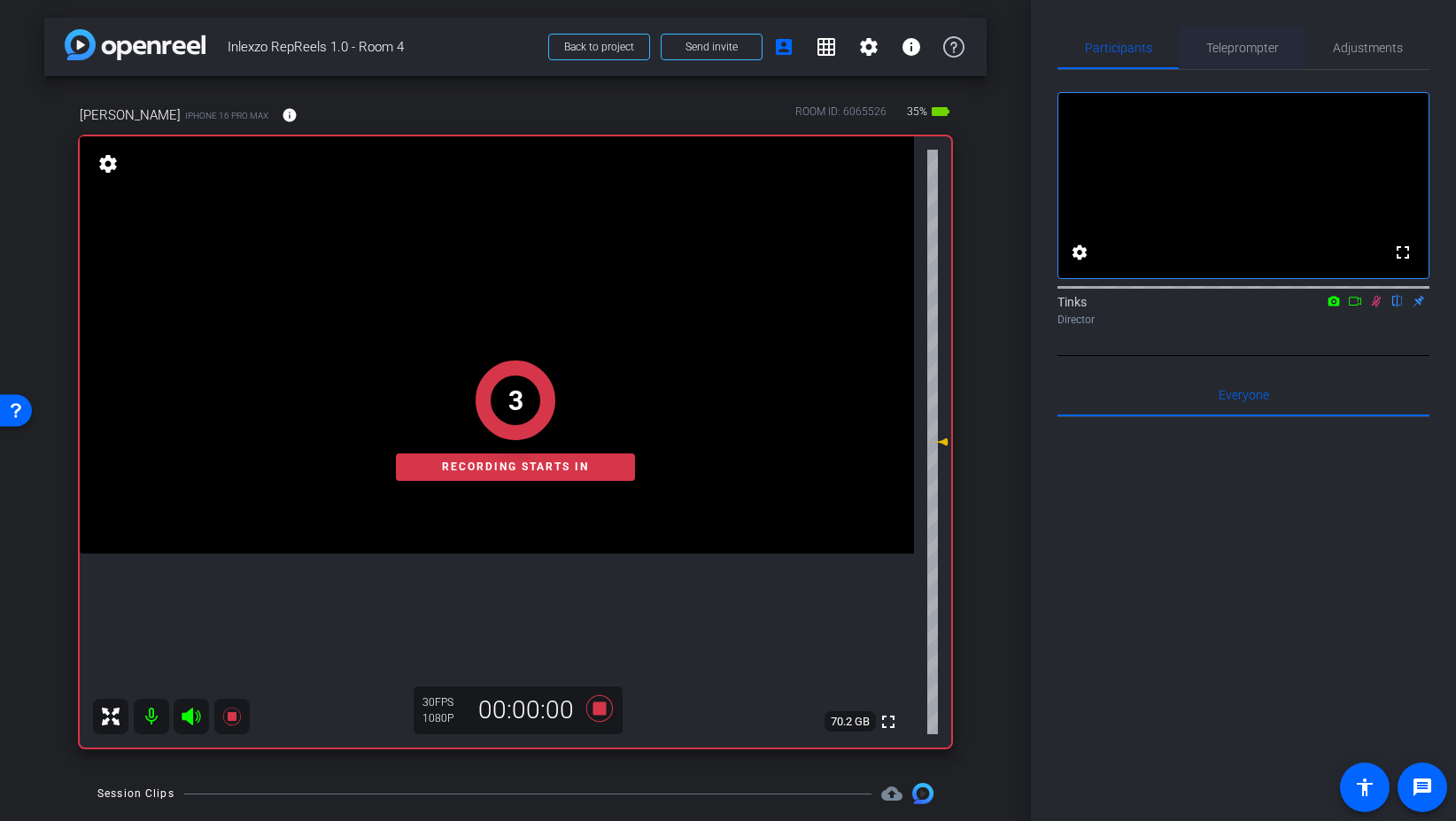
click at [1262, 50] on span "Teleprompter" at bounding box center [1242, 48] width 73 height 13
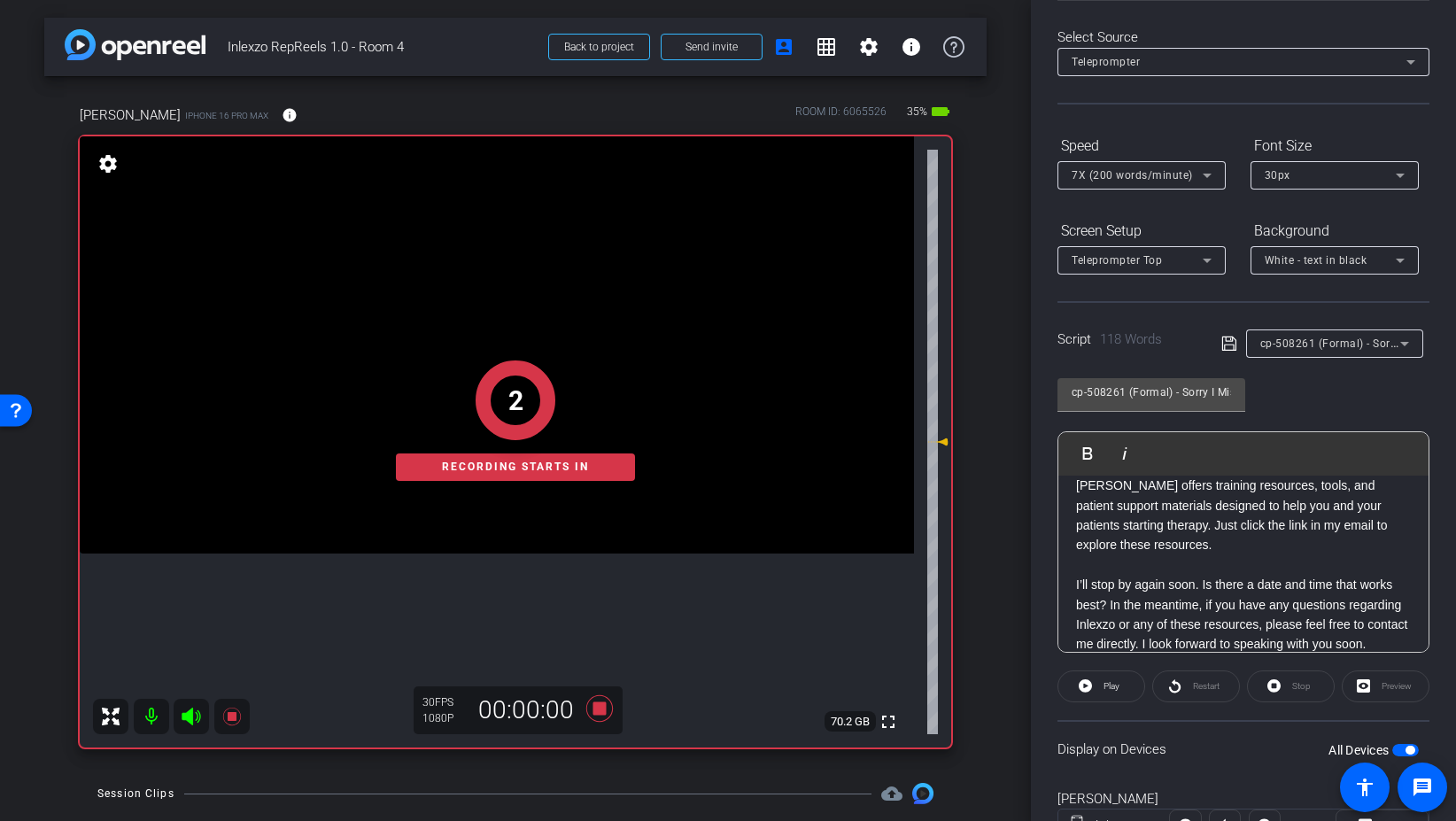
scroll to position [147, 0]
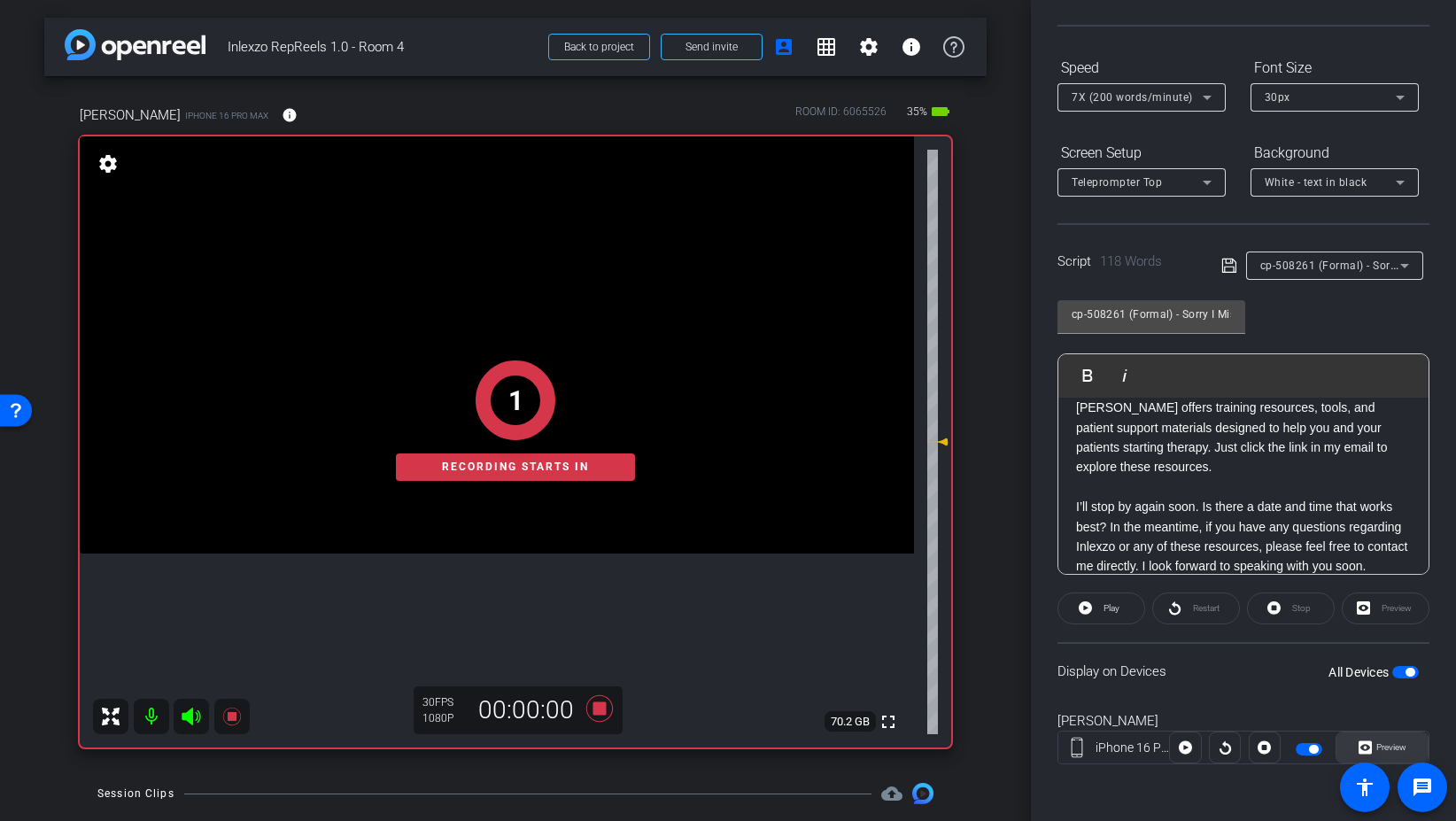
click at [1390, 749] on span "Preview" at bounding box center [1391, 747] width 30 height 10
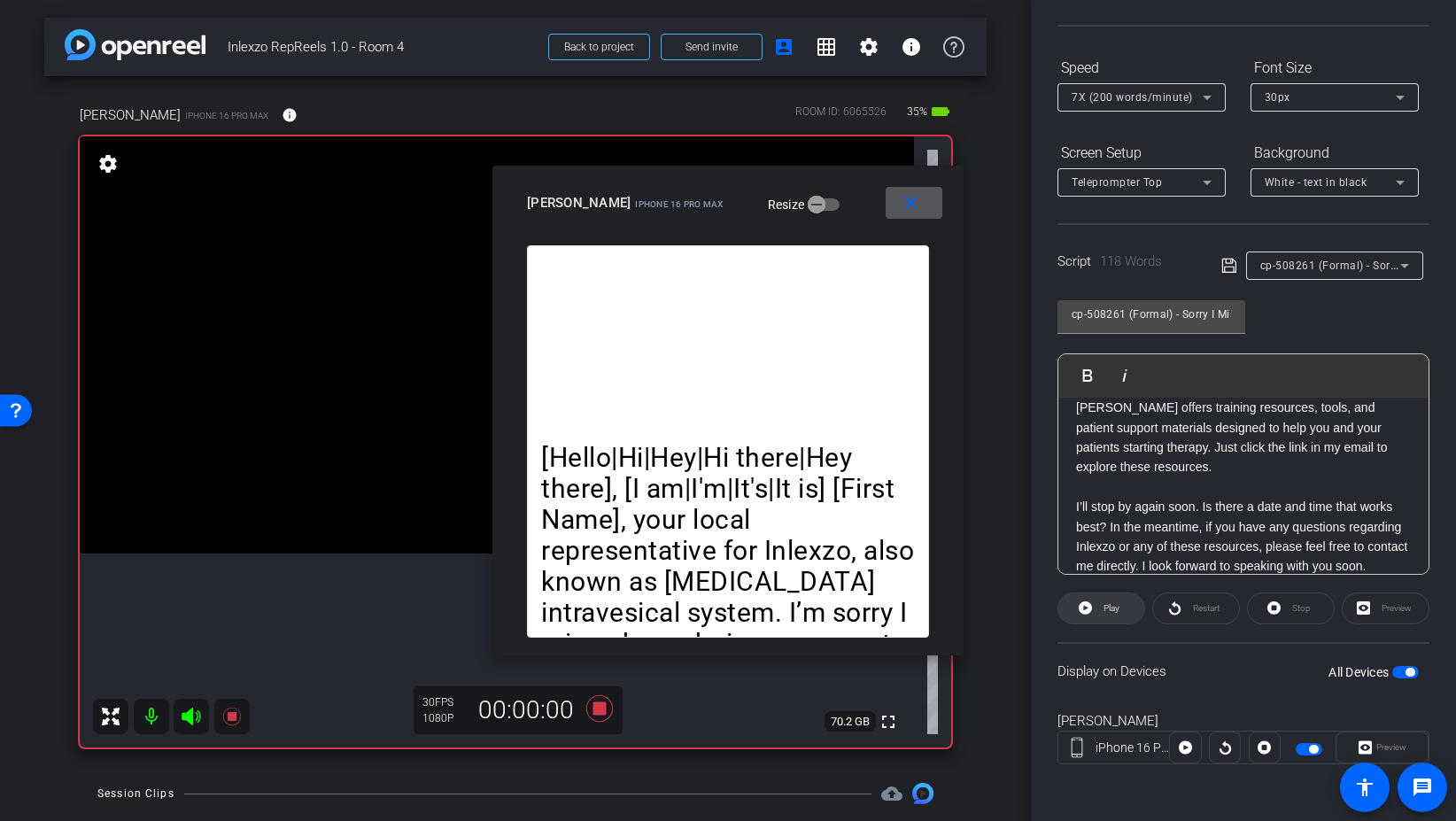
click at [1095, 616] on span at bounding box center [1101, 608] width 86 height 43
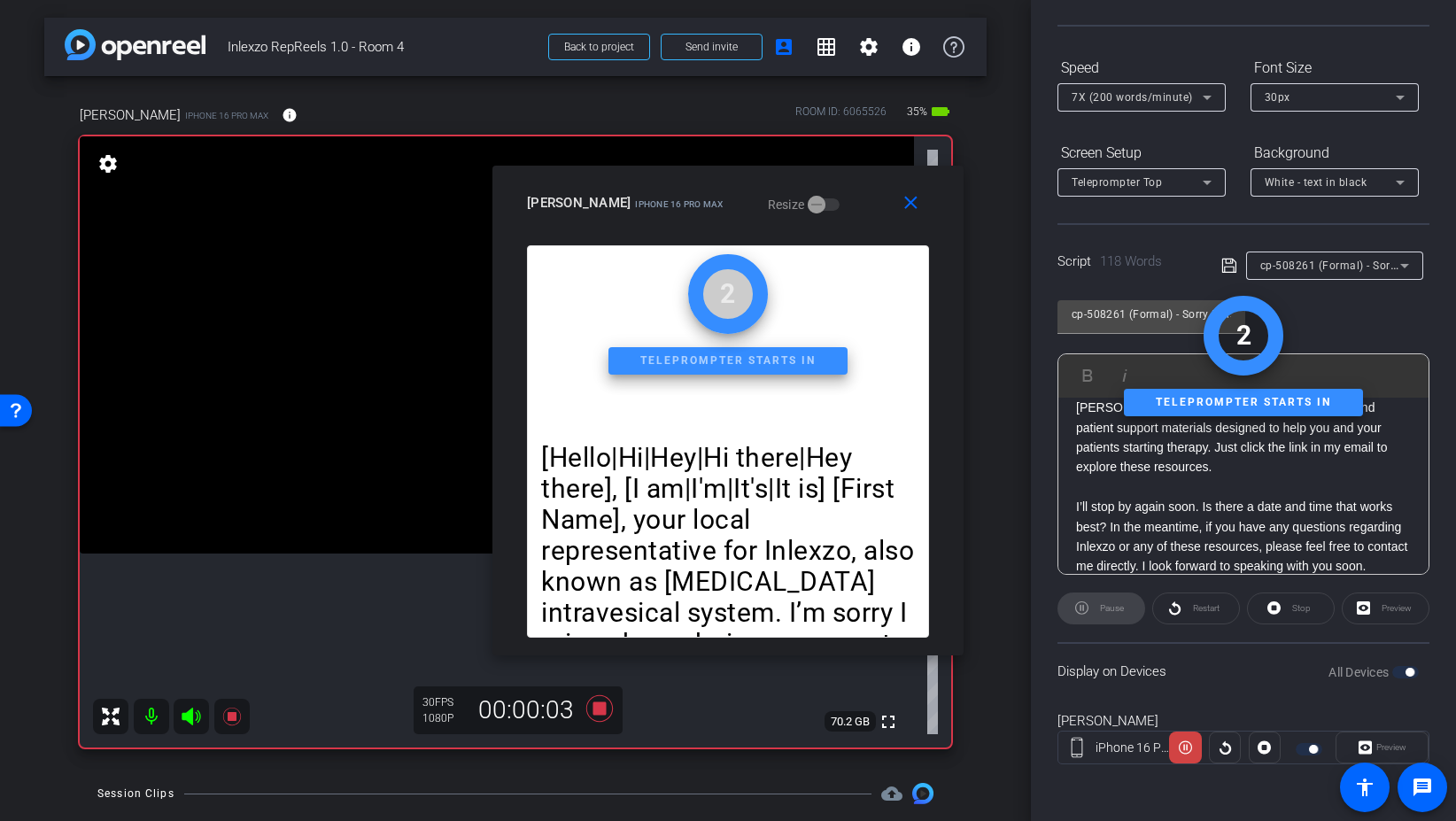
scroll to position [0, 0]
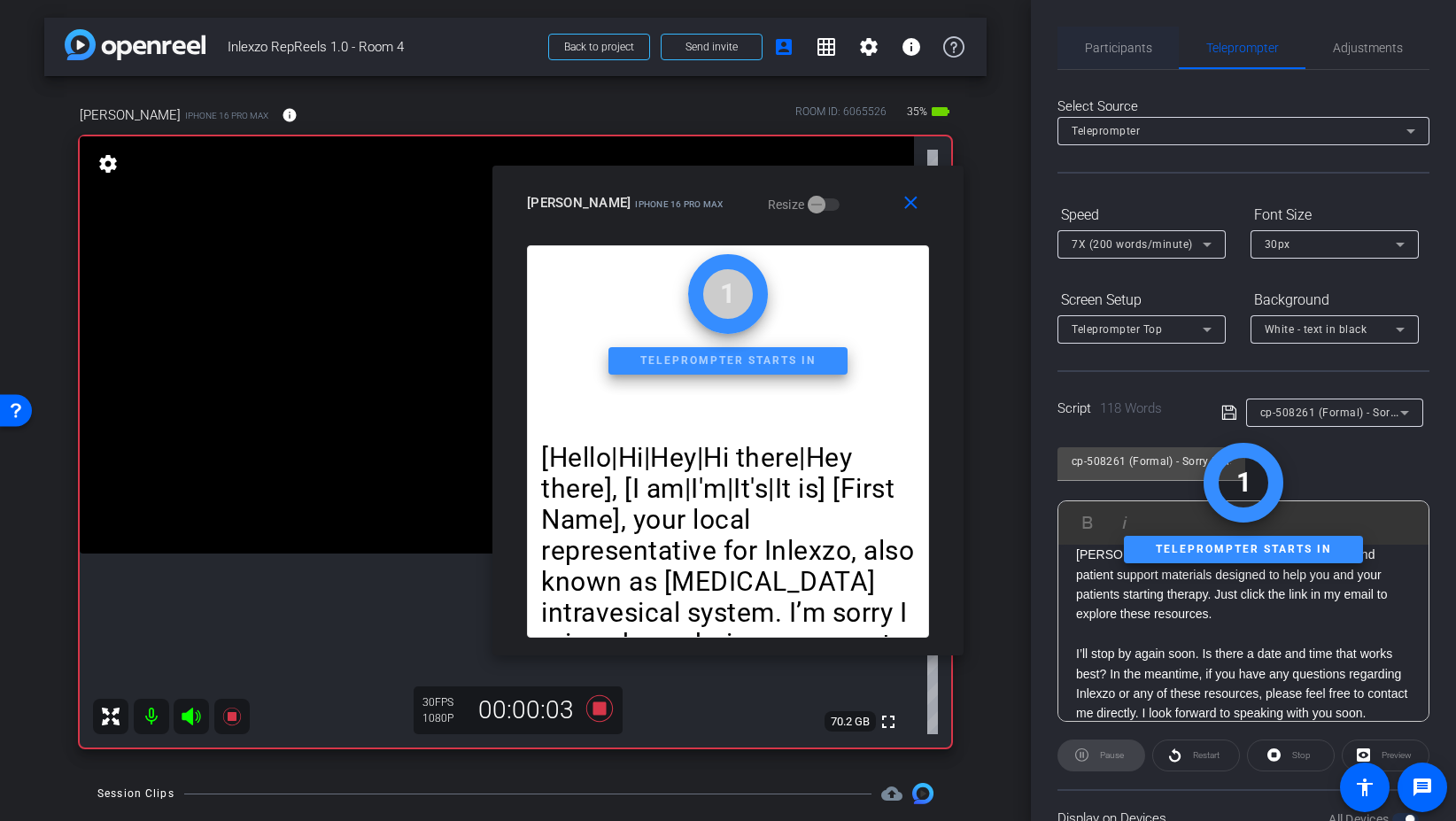
click at [1145, 50] on span "Participants" at bounding box center [1118, 48] width 67 height 13
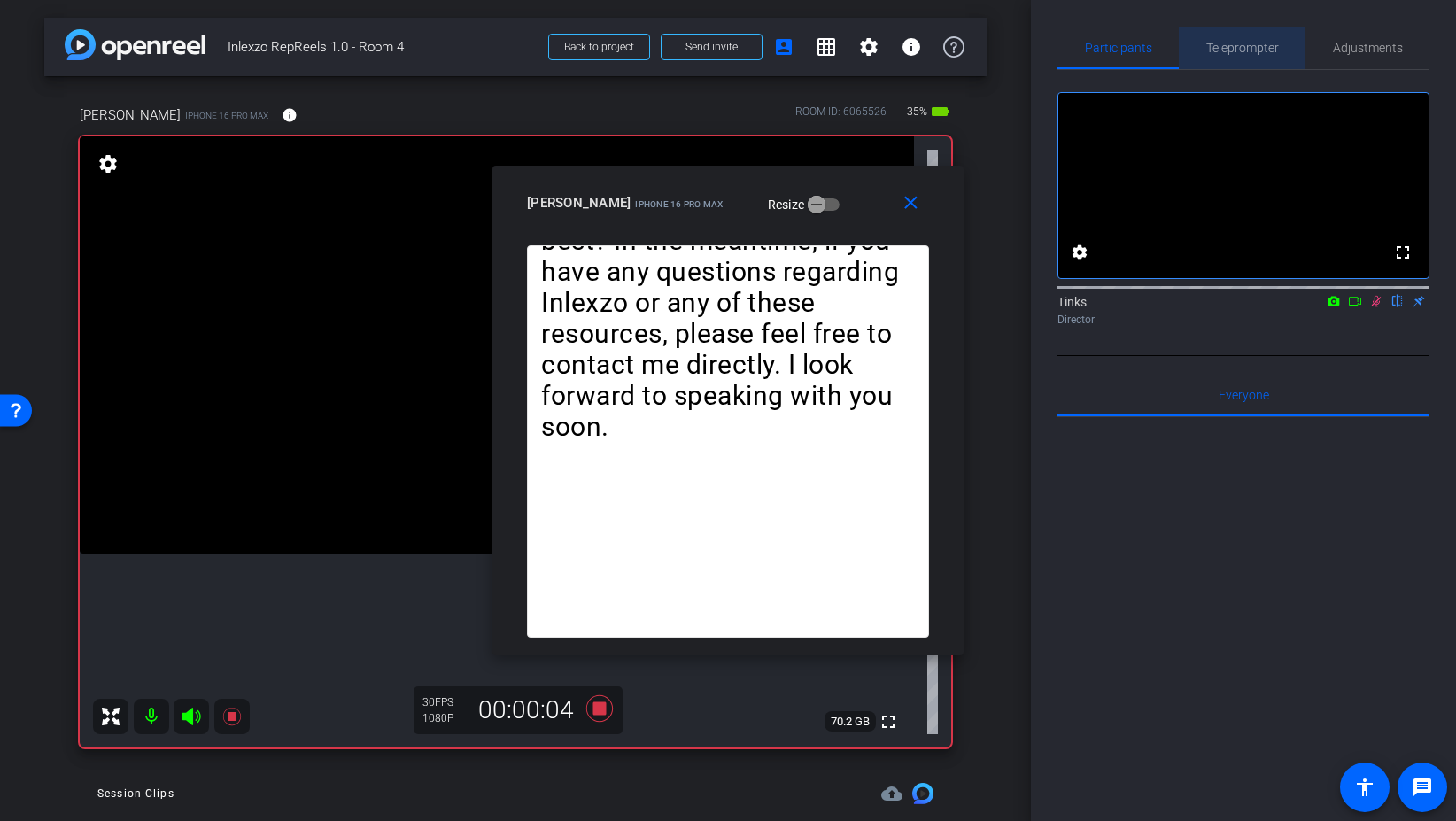
click at [1227, 52] on span "Teleprompter" at bounding box center [1242, 48] width 73 height 13
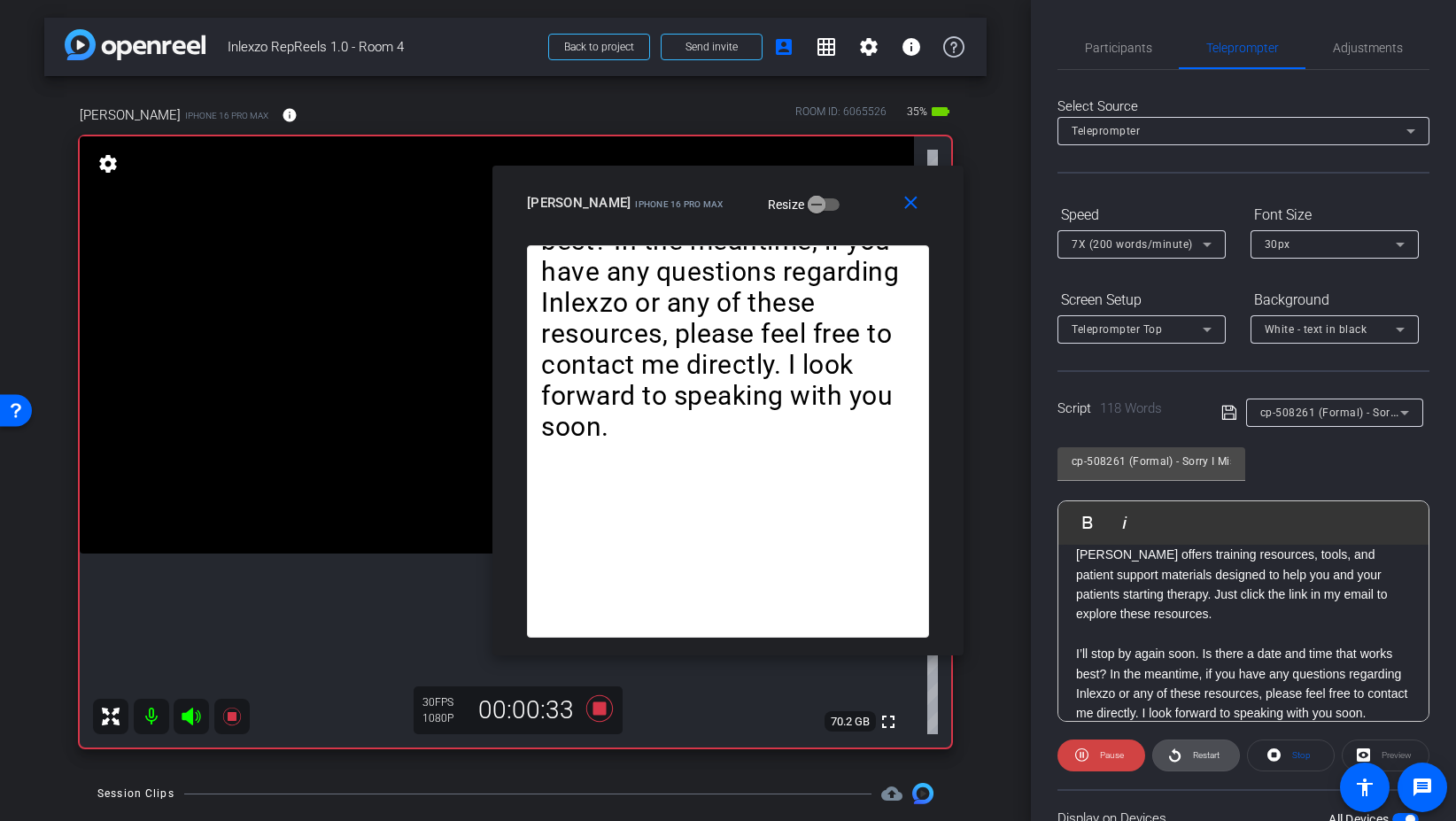
click at [1207, 752] on span "Restart" at bounding box center [1206, 755] width 26 height 10
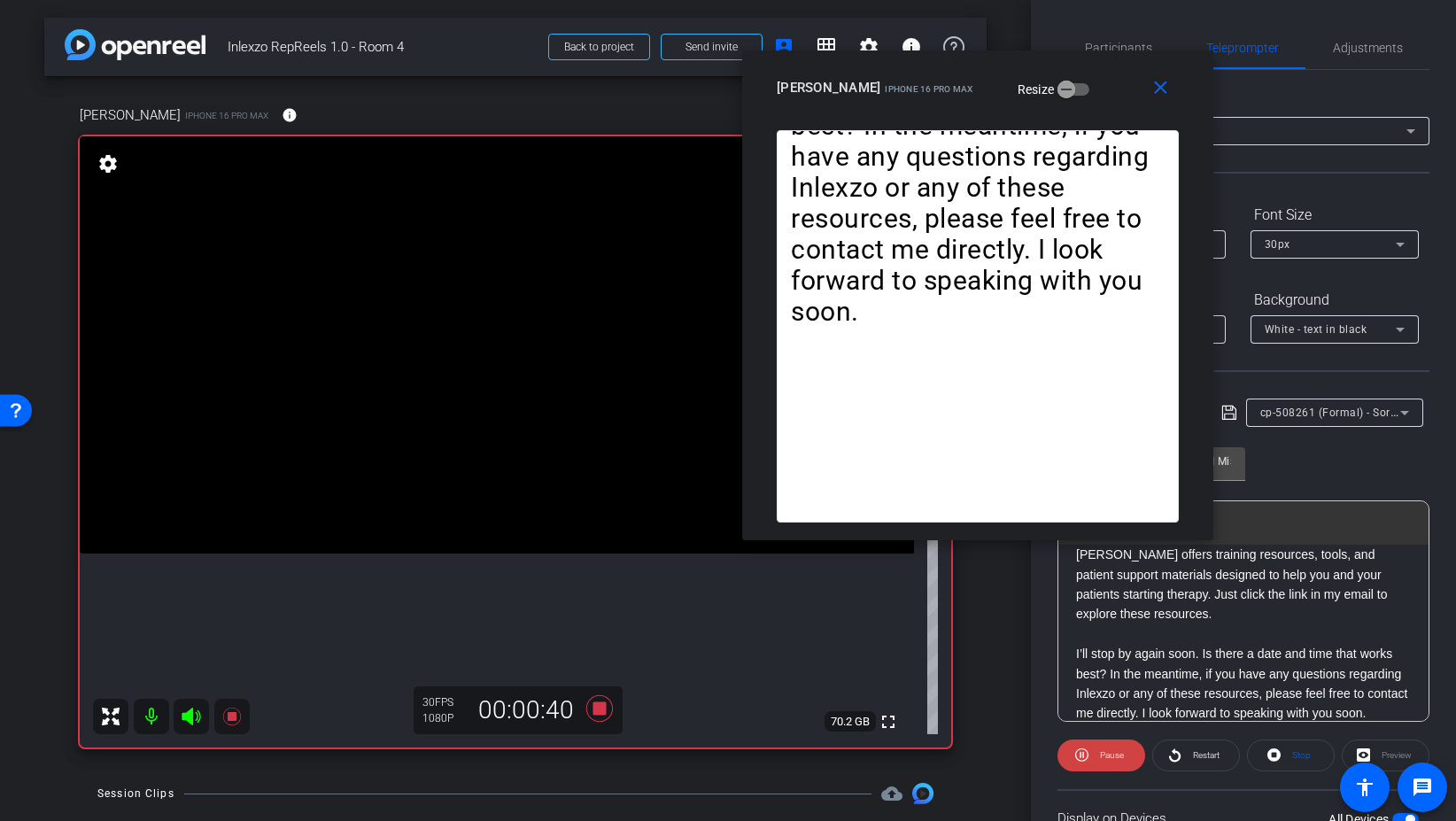
drag, startPoint x: 846, startPoint y: 180, endPoint x: 1088, endPoint y: 65, distance: 267.9
click at [1088, 65] on div "close Ryan Fox iPhone 16 Pro Max Resize" at bounding box center [978, 90] width 471 height 80
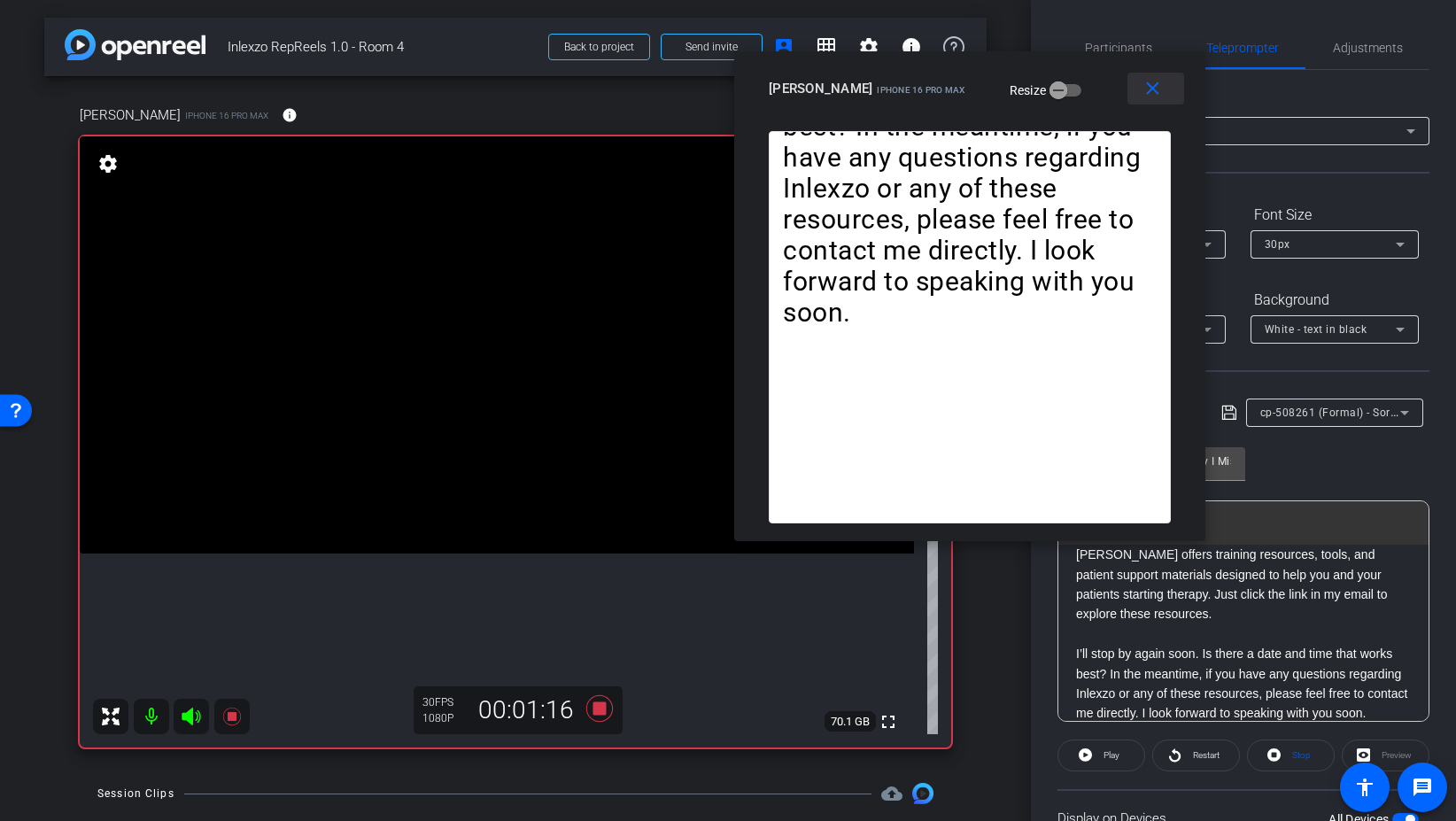
click at [1150, 87] on mat-icon "close" at bounding box center [1153, 88] width 22 height 22
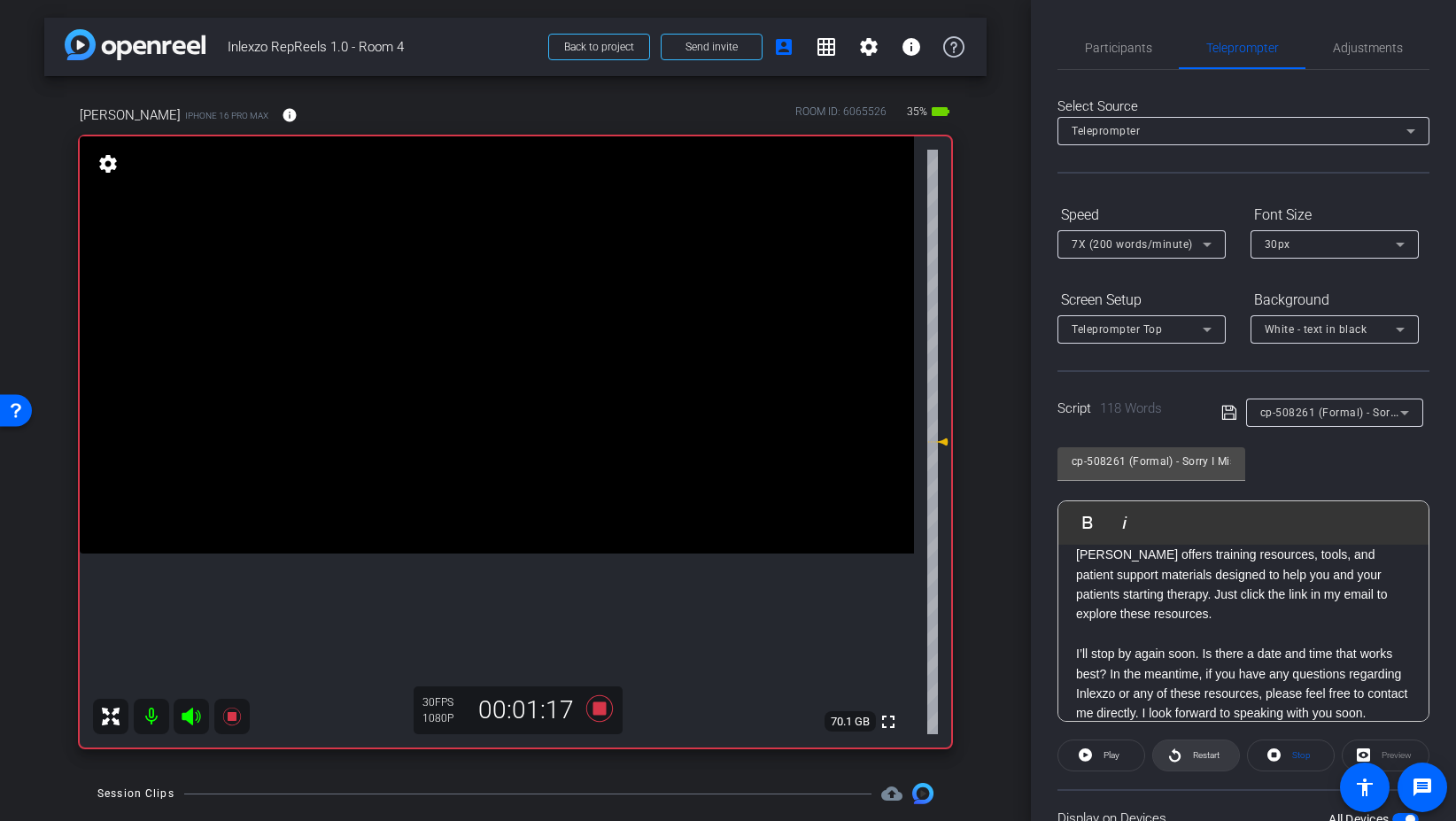
click at [1197, 756] on span "Restart" at bounding box center [1206, 755] width 26 height 10
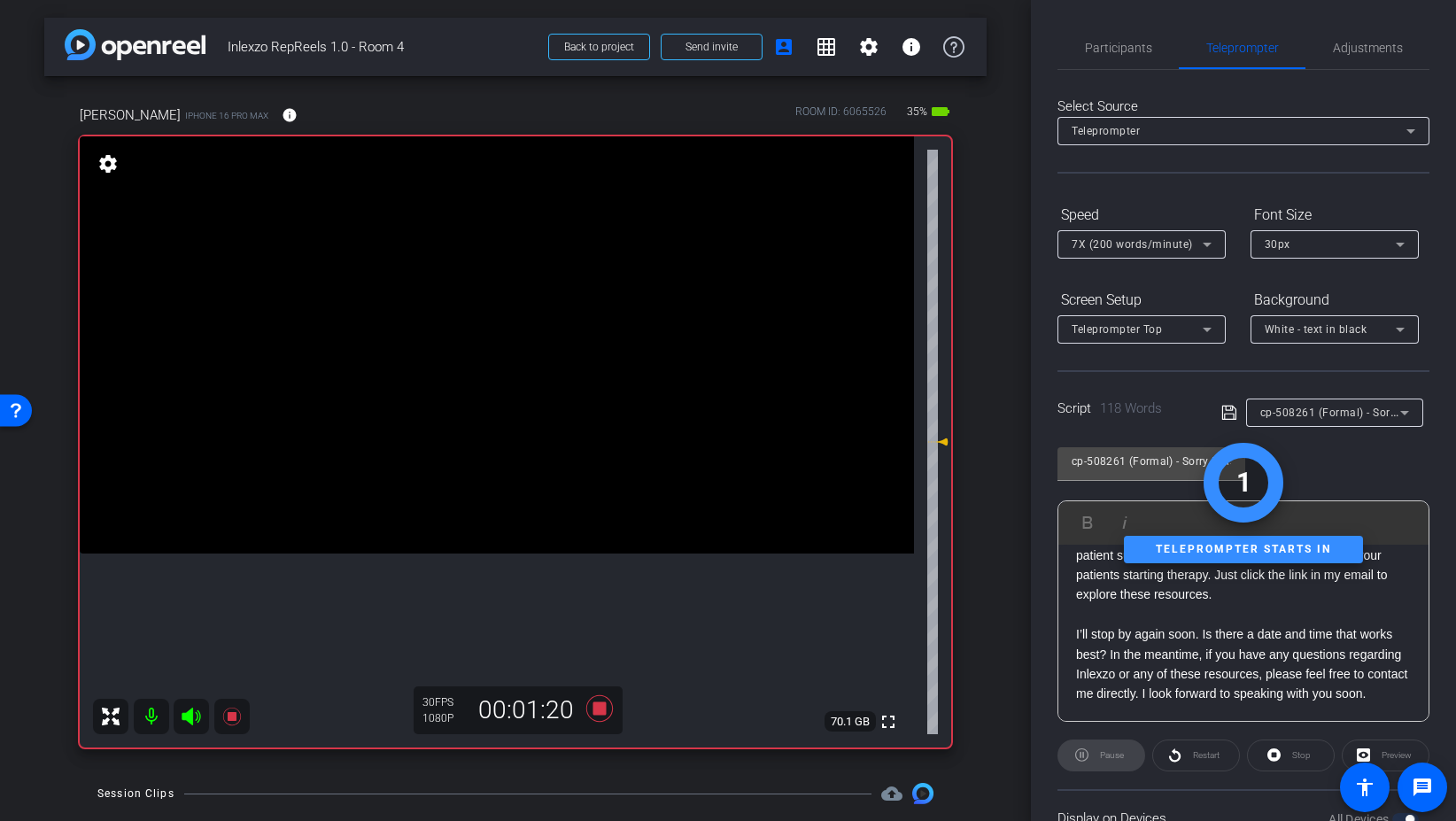
scroll to position [147, 0]
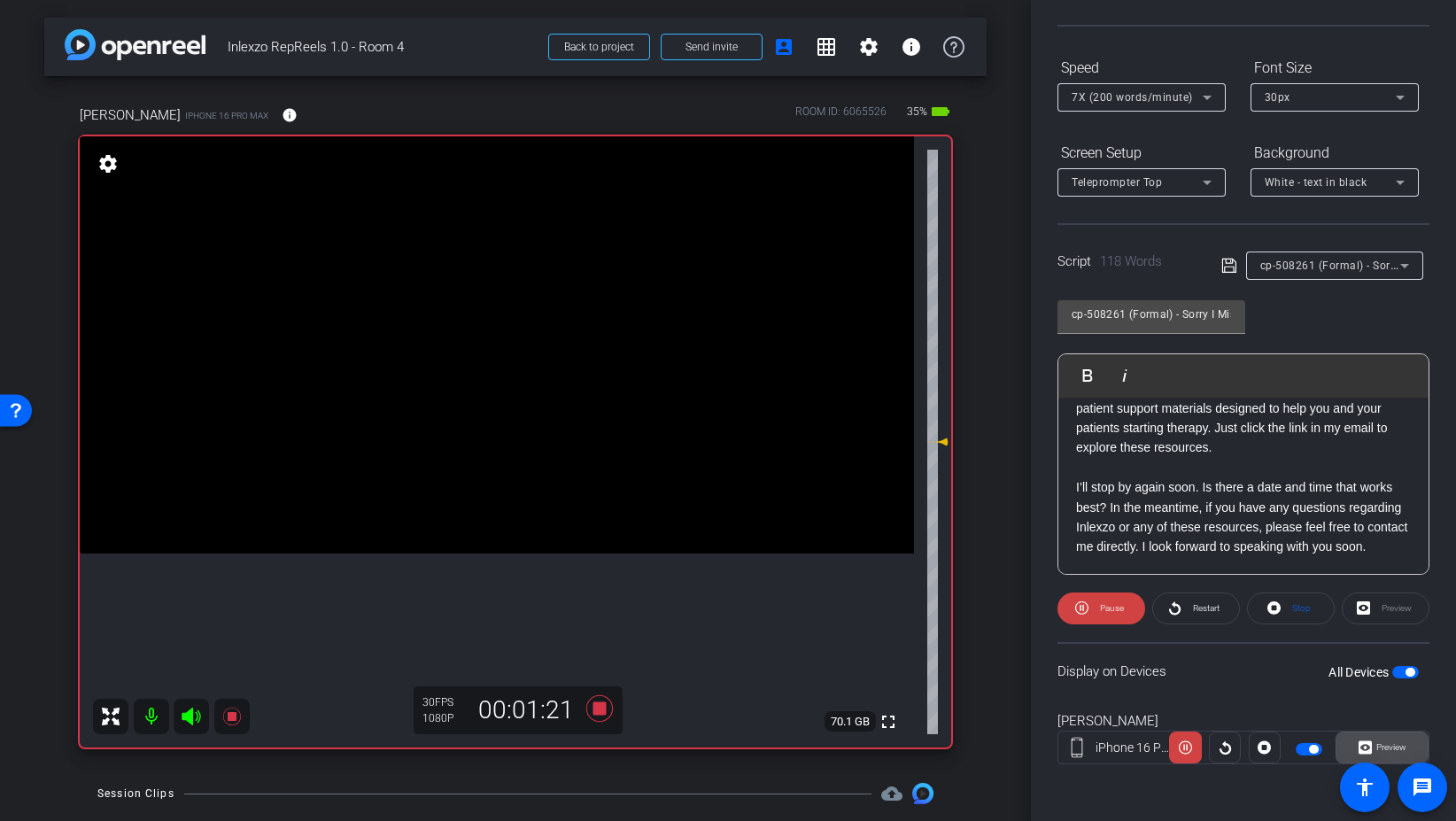
click at [1390, 743] on span "Preview" at bounding box center [1391, 747] width 30 height 10
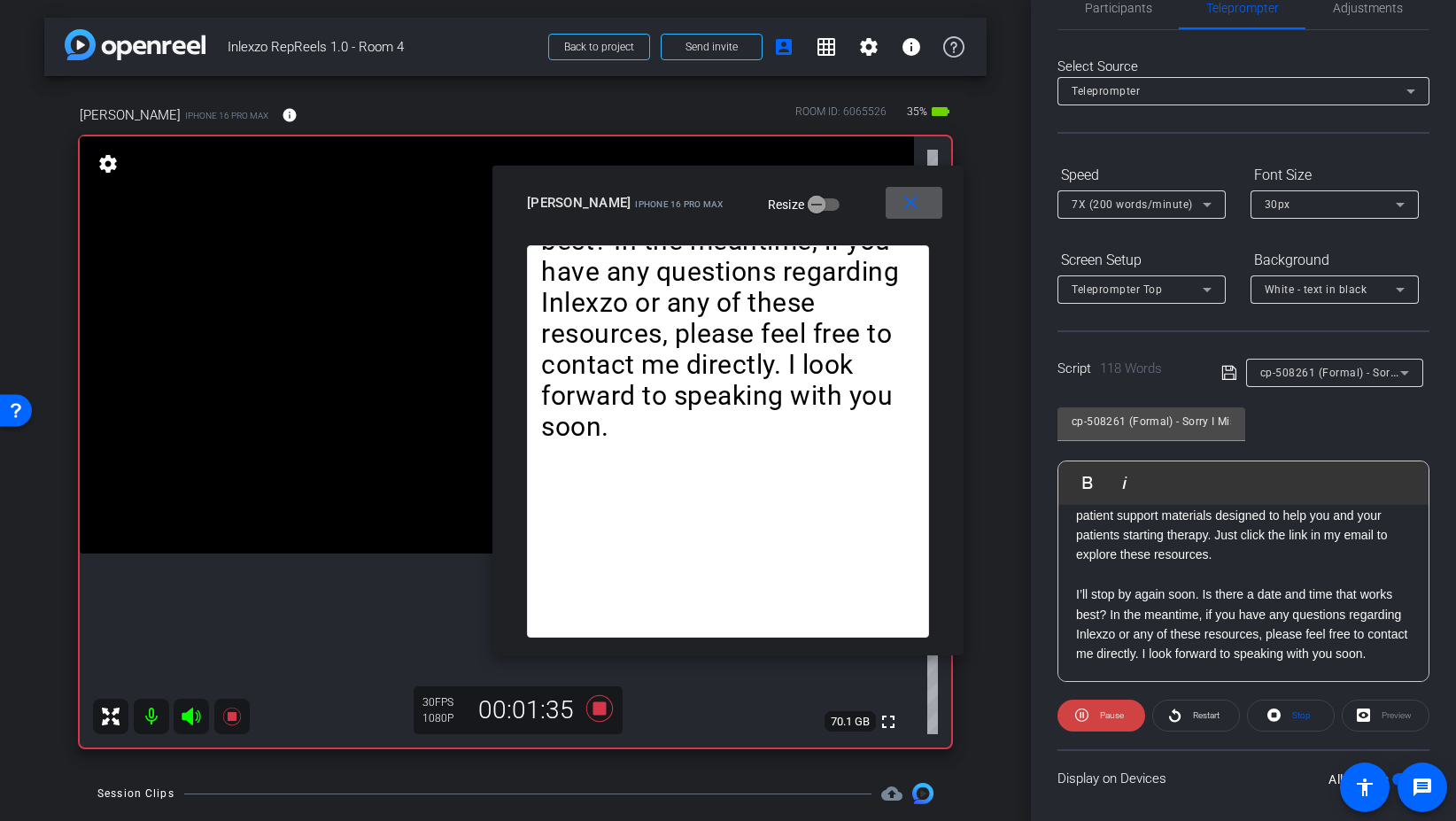
scroll to position [0, 0]
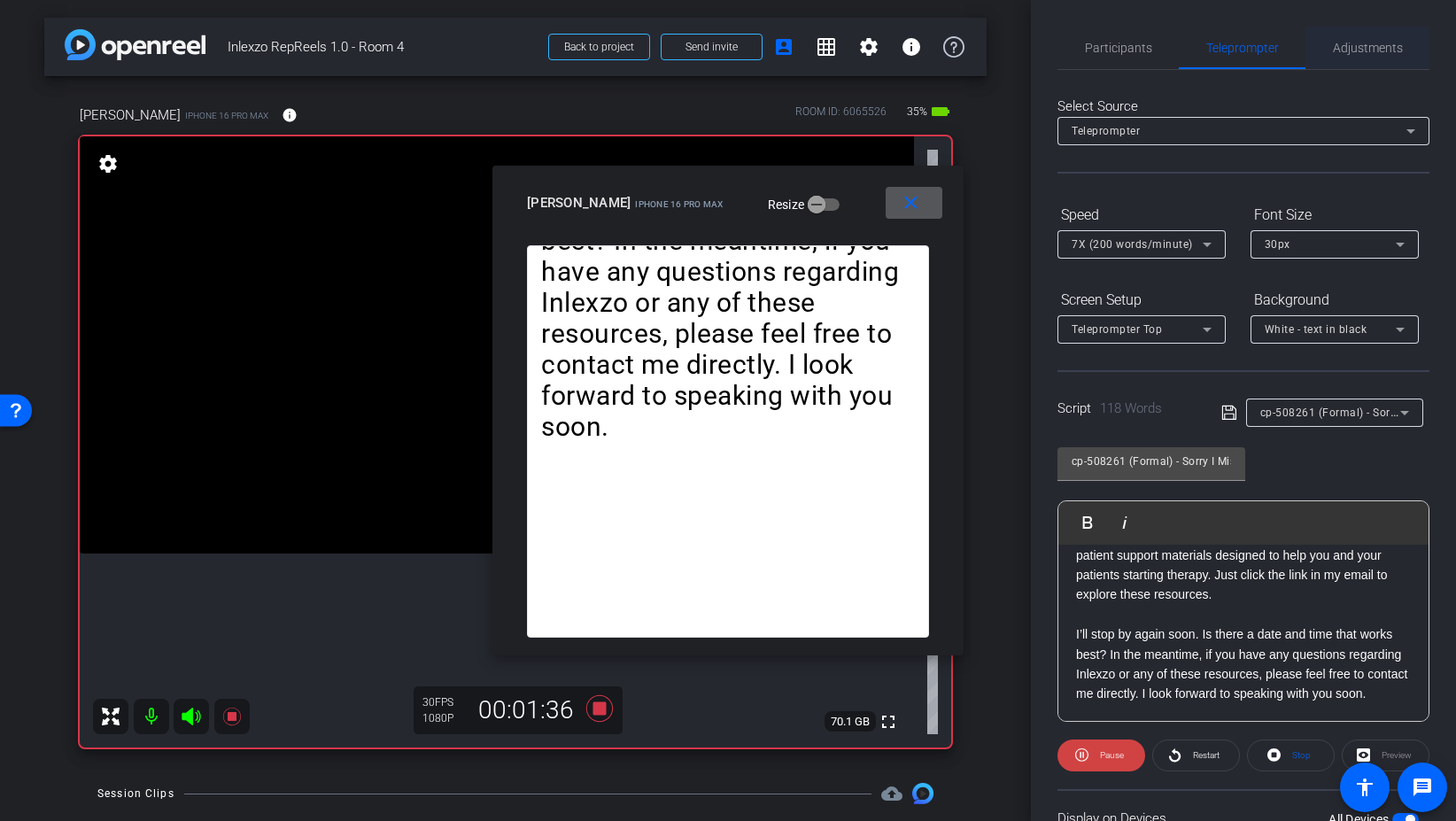
click at [1345, 61] on span "Adjustments" at bounding box center [1369, 48] width 70 height 43
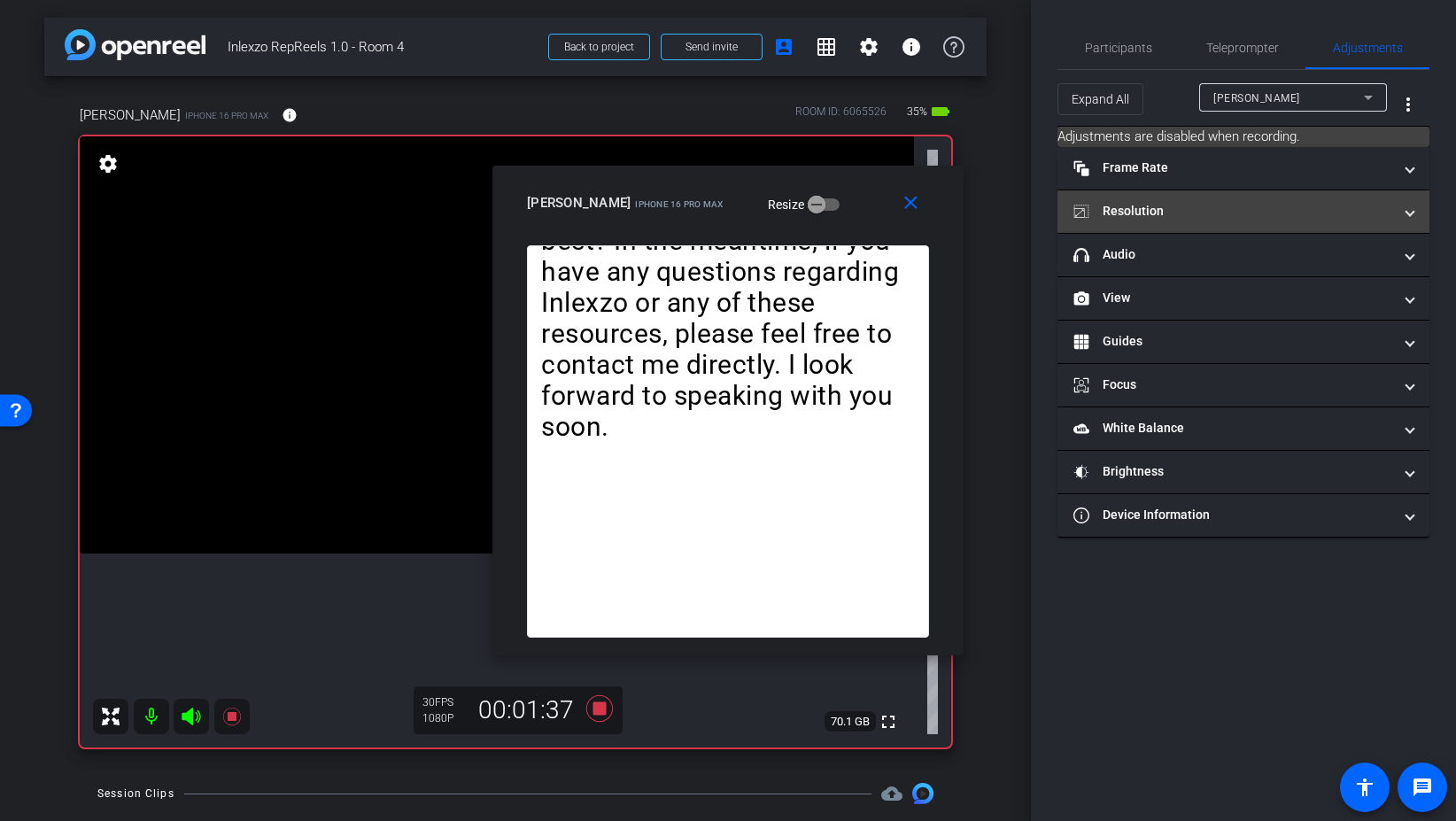
click at [1192, 196] on mat-expansion-panel-header "Resolution" at bounding box center [1243, 212] width 372 height 43
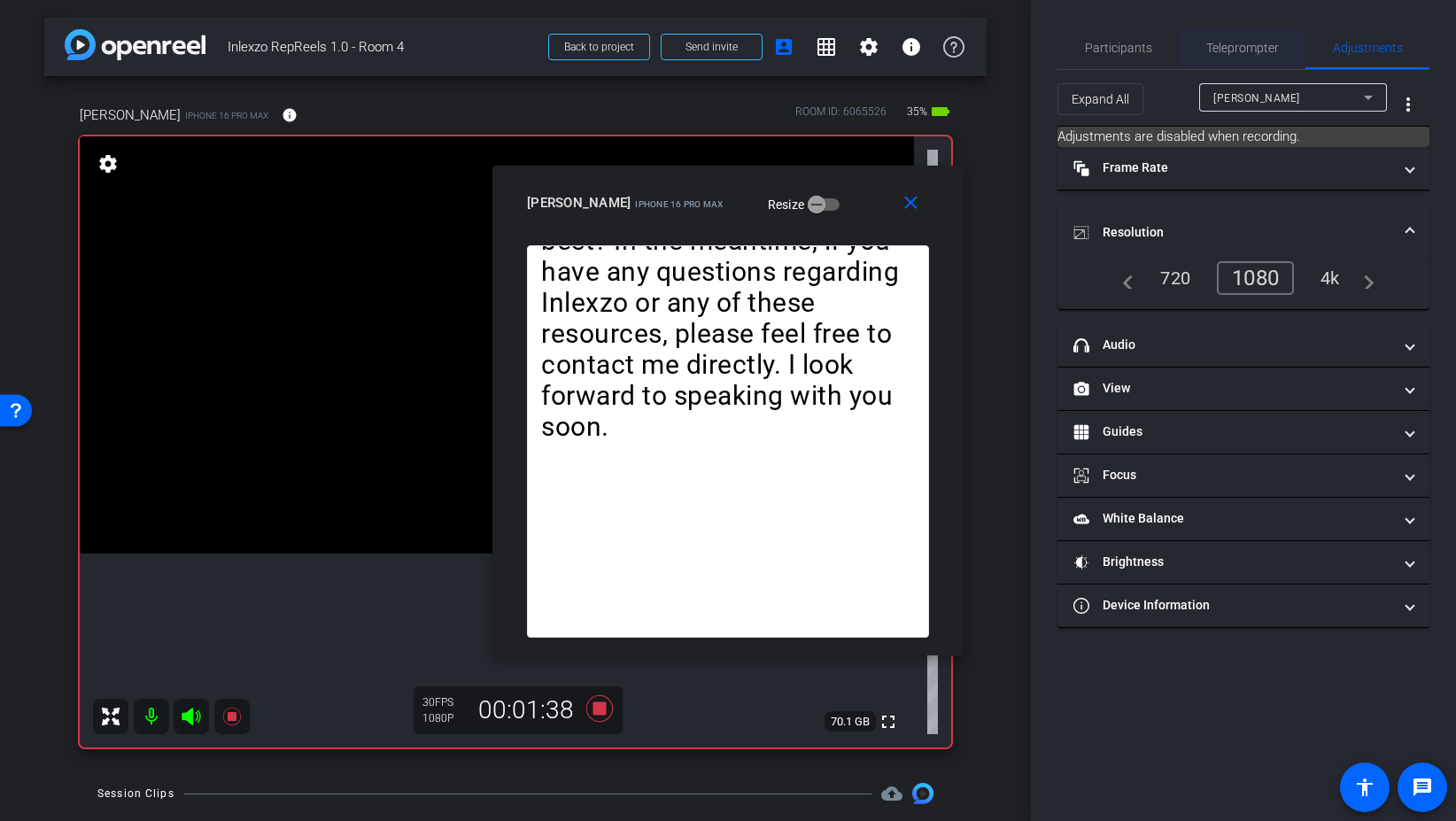
click at [1228, 51] on span "Teleprompter" at bounding box center [1242, 48] width 73 height 13
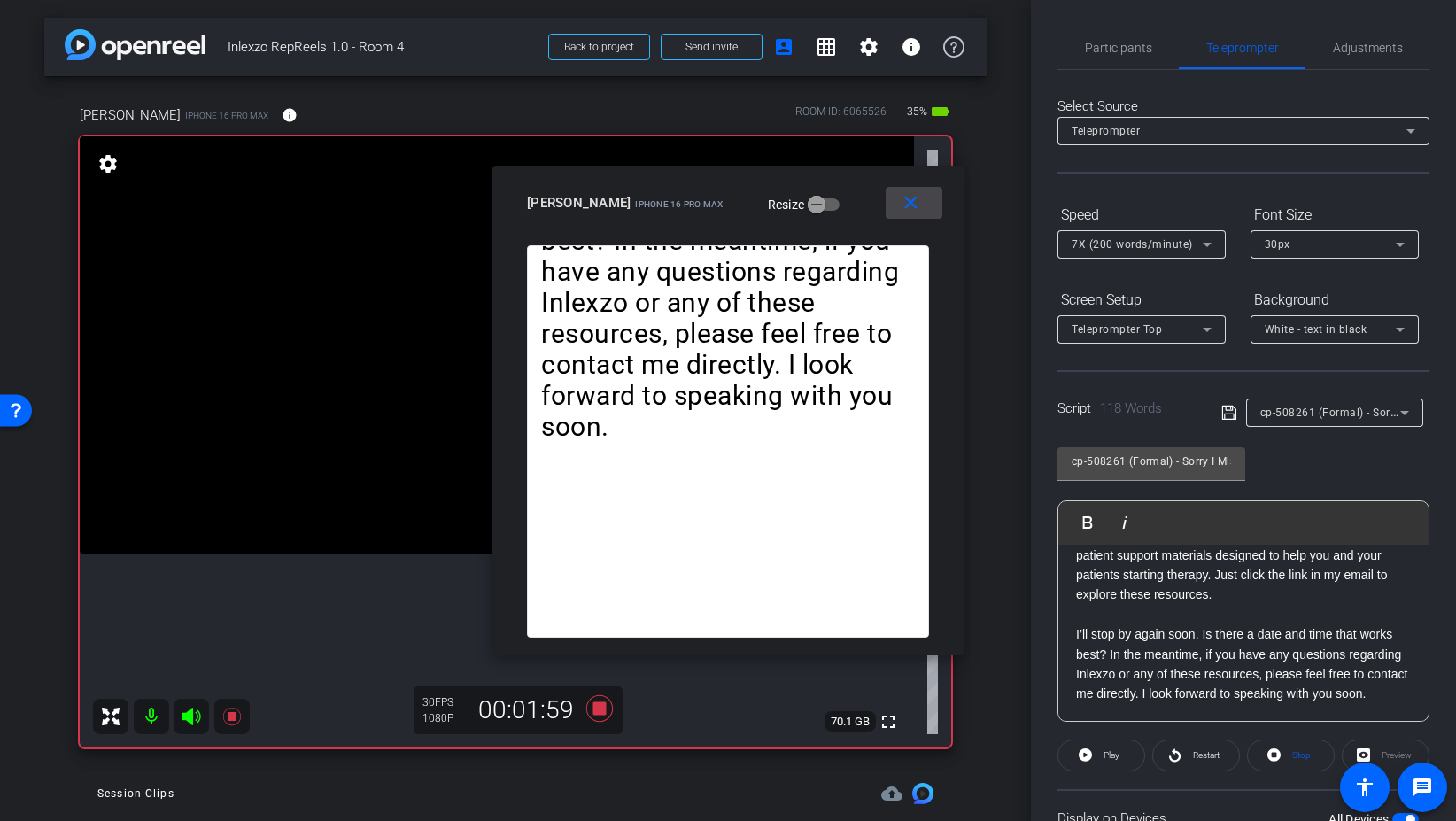
click at [907, 198] on mat-icon "close" at bounding box center [911, 203] width 22 height 22
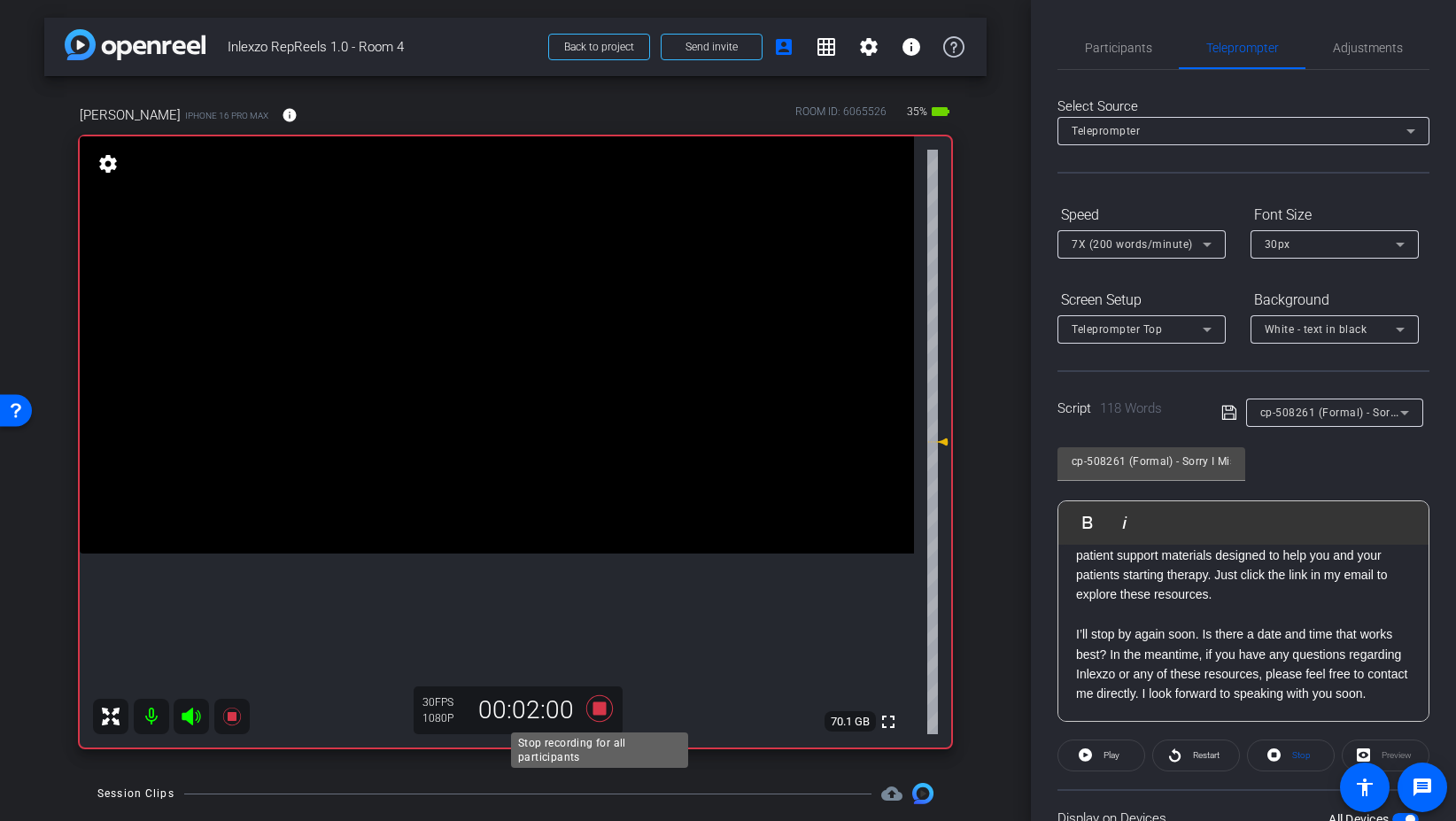
click at [590, 712] on icon at bounding box center [600, 708] width 43 height 32
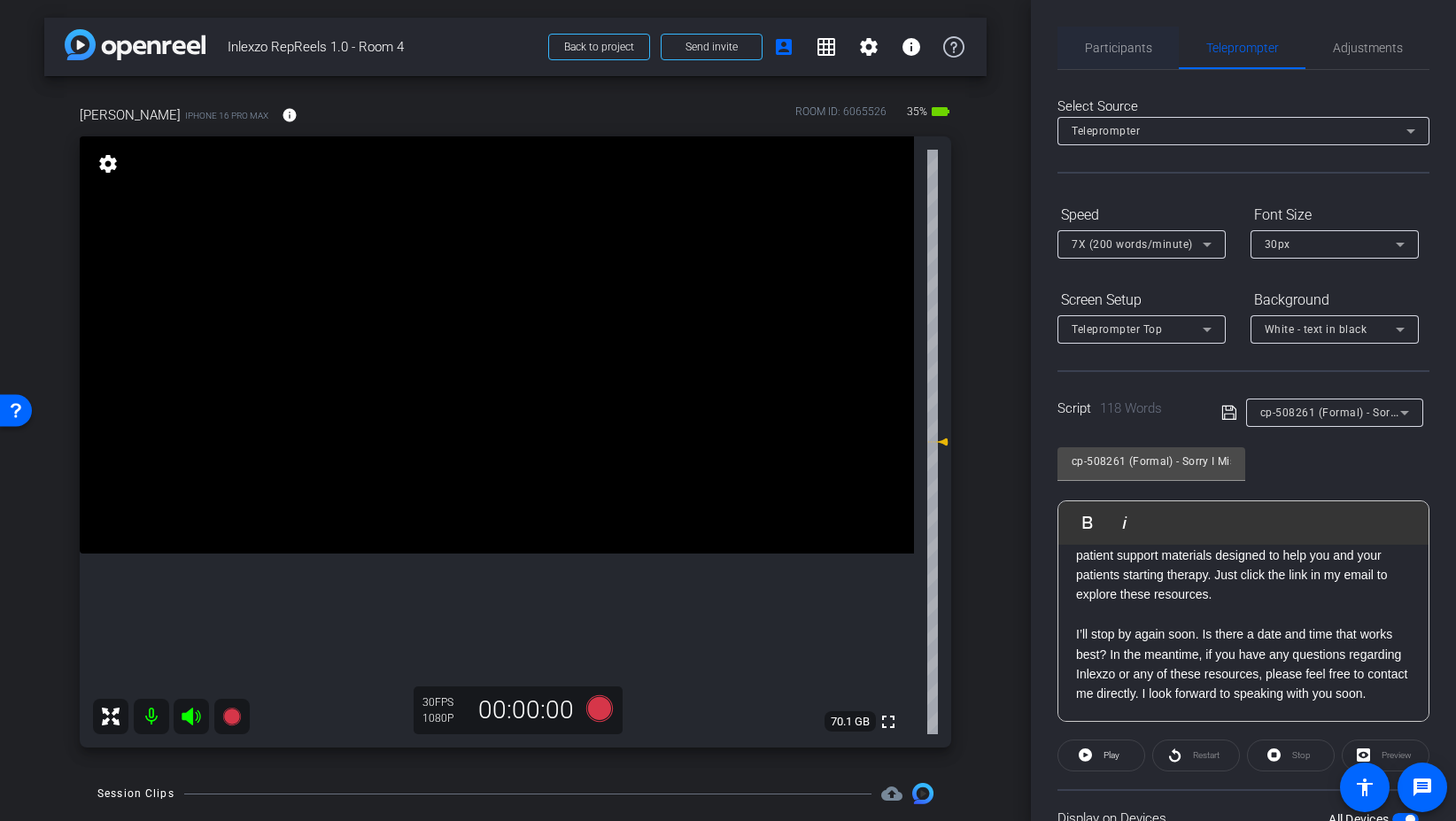
click at [1091, 37] on span "Participants" at bounding box center [1118, 48] width 67 height 43
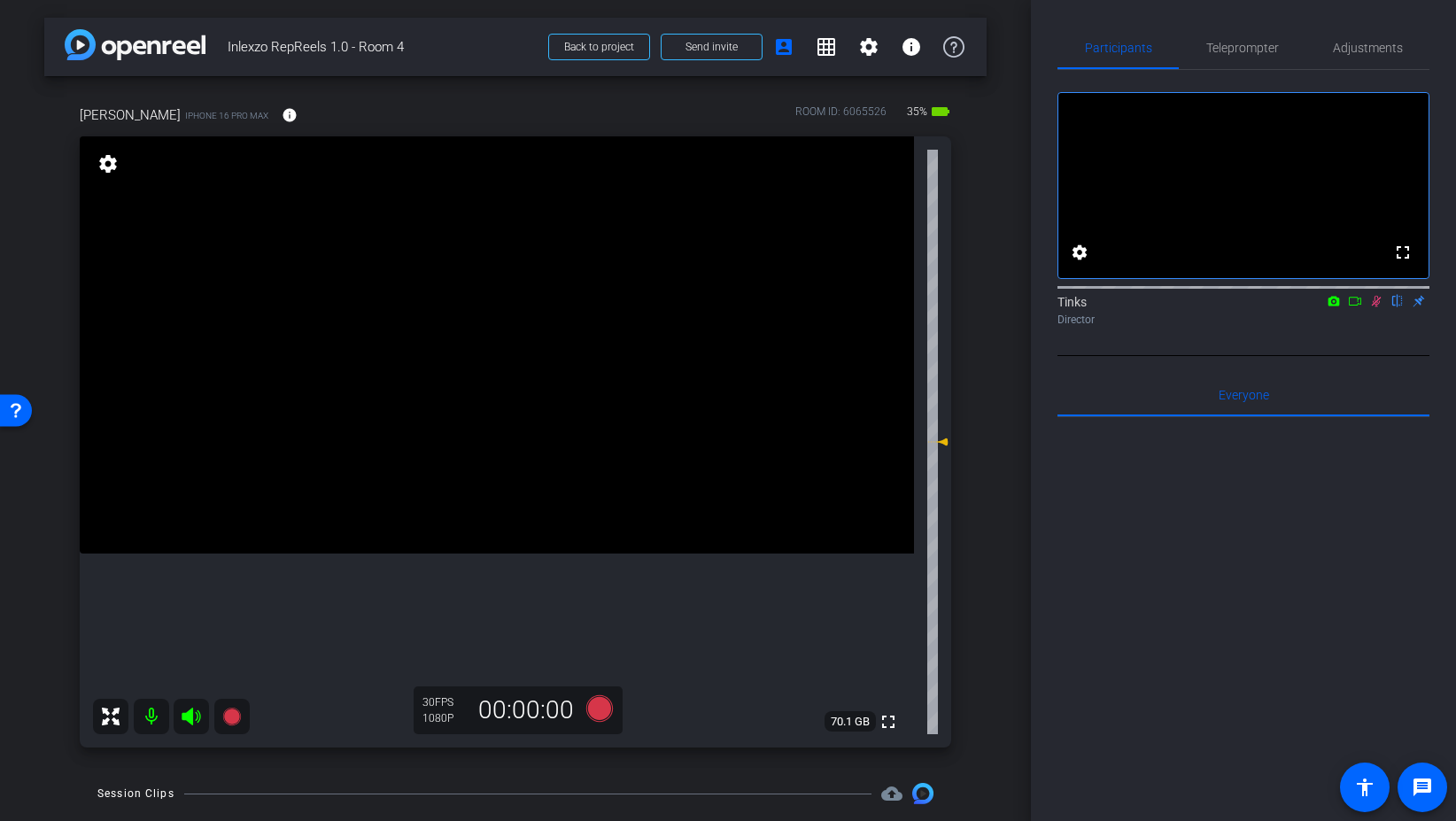
click at [1378, 309] on mat-icon at bounding box center [1376, 301] width 21 height 16
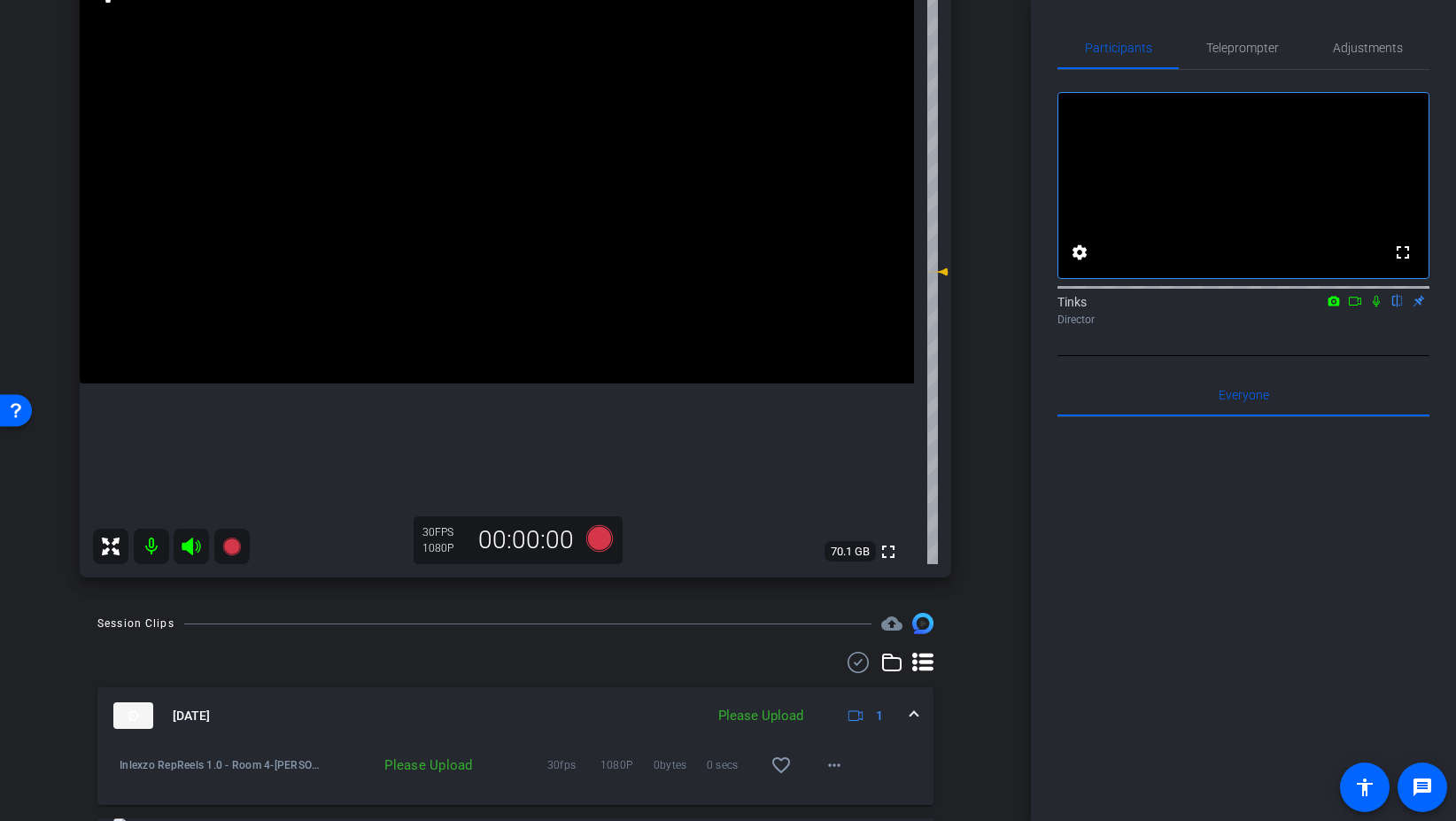
scroll to position [280, 0]
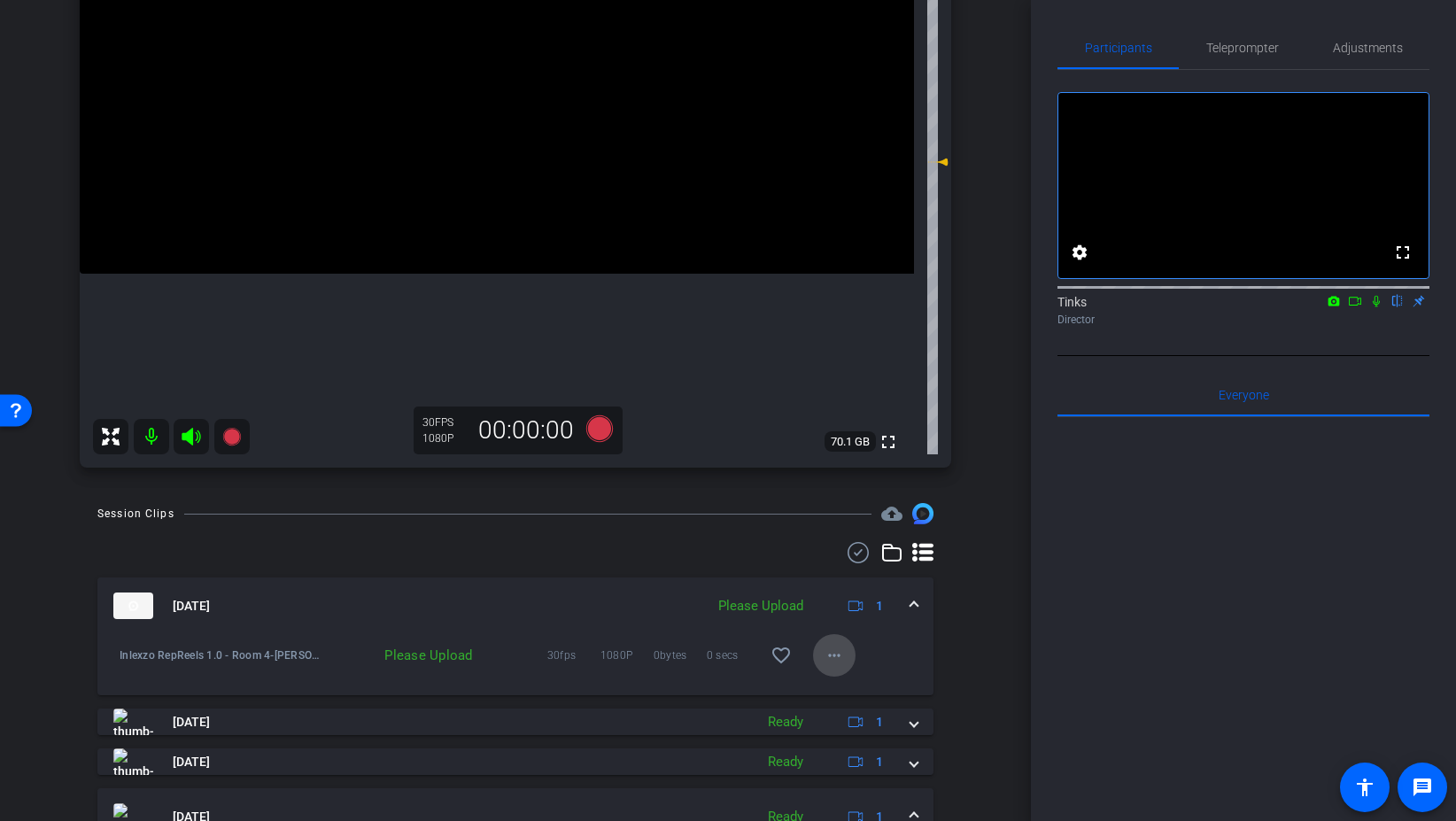
click at [830, 665] on mat-icon "more_horiz" at bounding box center [835, 655] width 21 height 21
click at [837, 695] on span "Upload" at bounding box center [862, 693] width 71 height 21
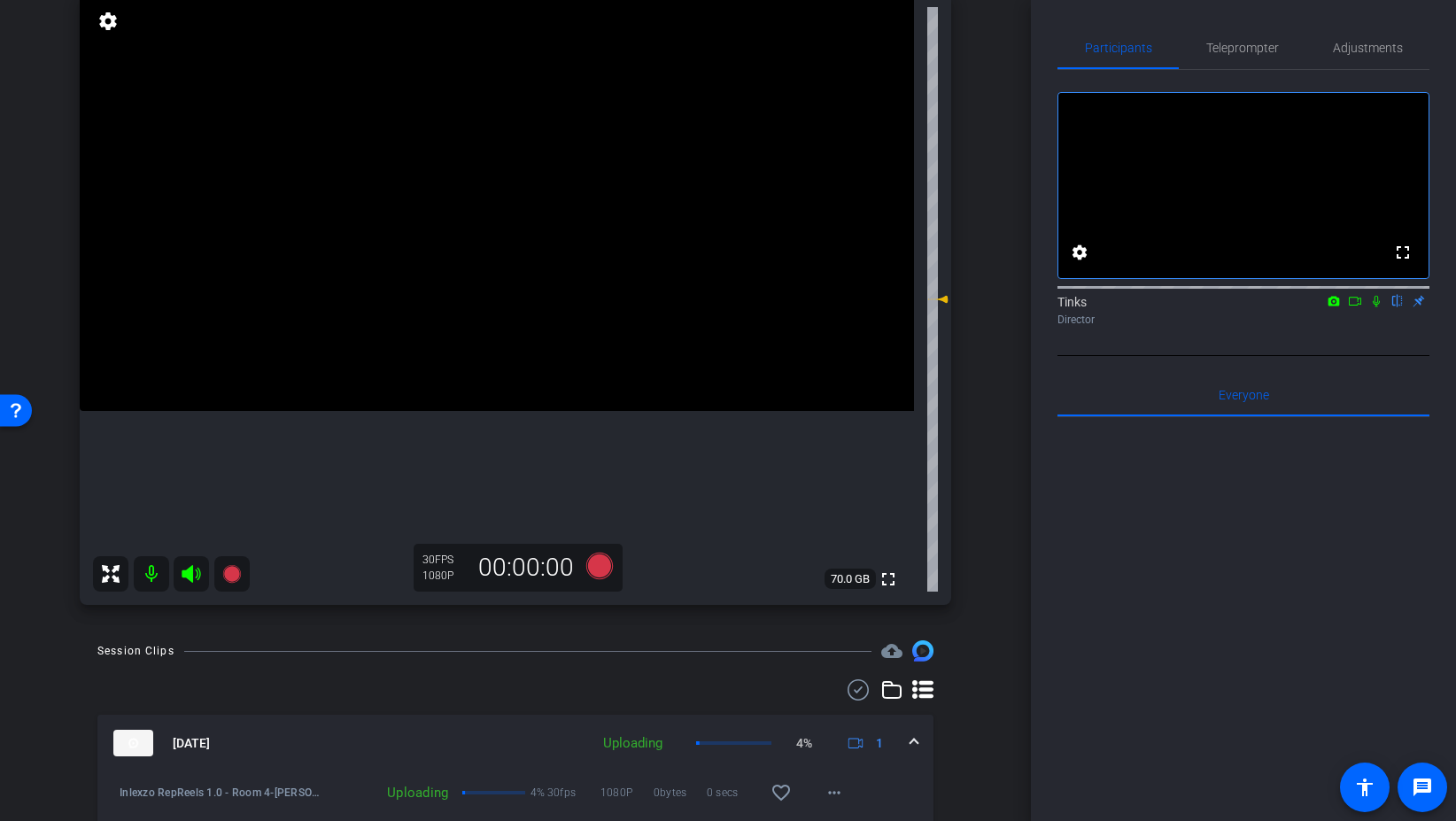
scroll to position [129, 0]
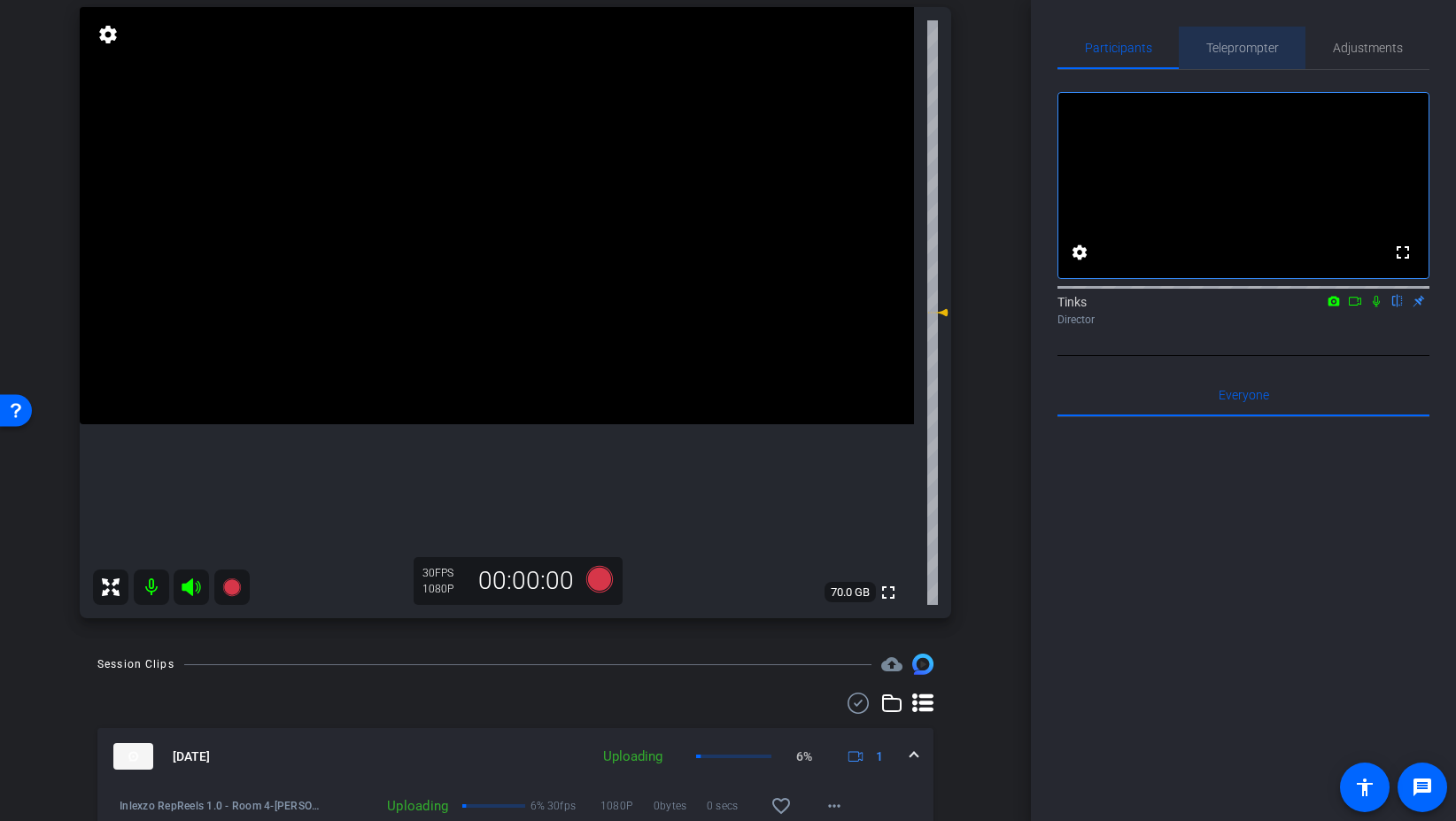
click at [1254, 35] on span "Teleprompter" at bounding box center [1242, 48] width 73 height 43
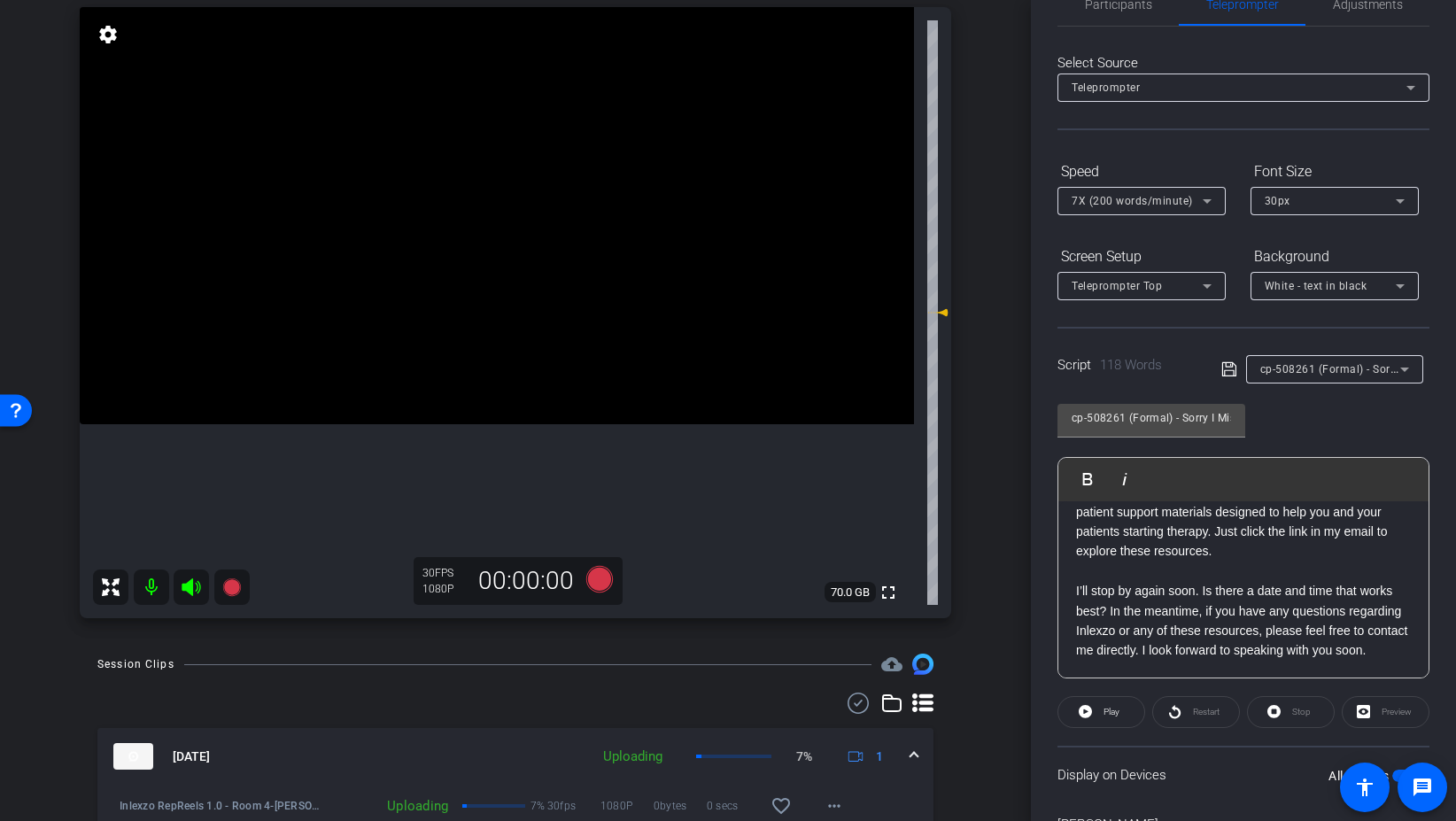
scroll to position [90, 0]
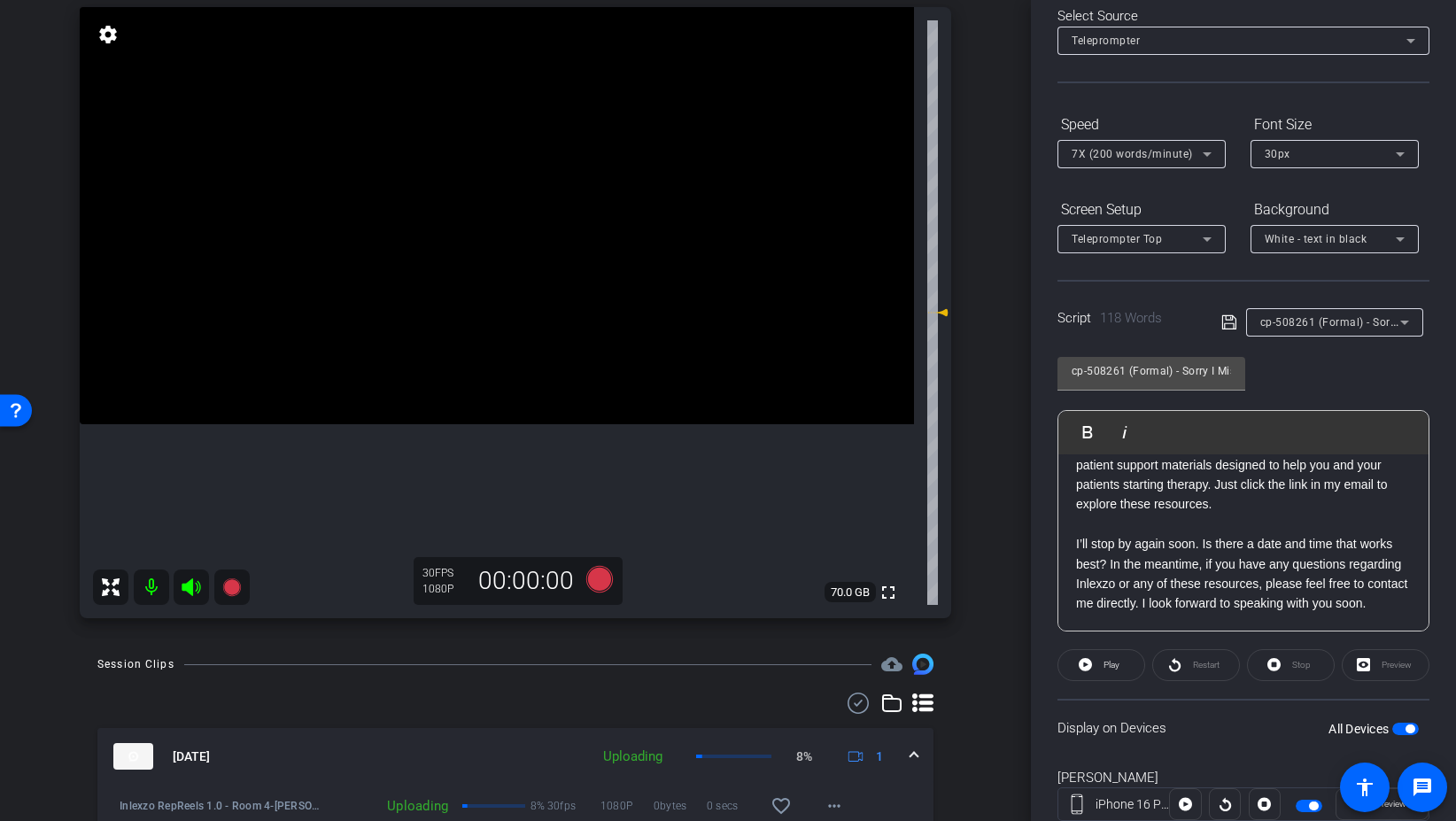
click at [1347, 329] on div "cp-508261 (Formal) - Sorry I Missed You" at bounding box center [1331, 322] width 140 height 22
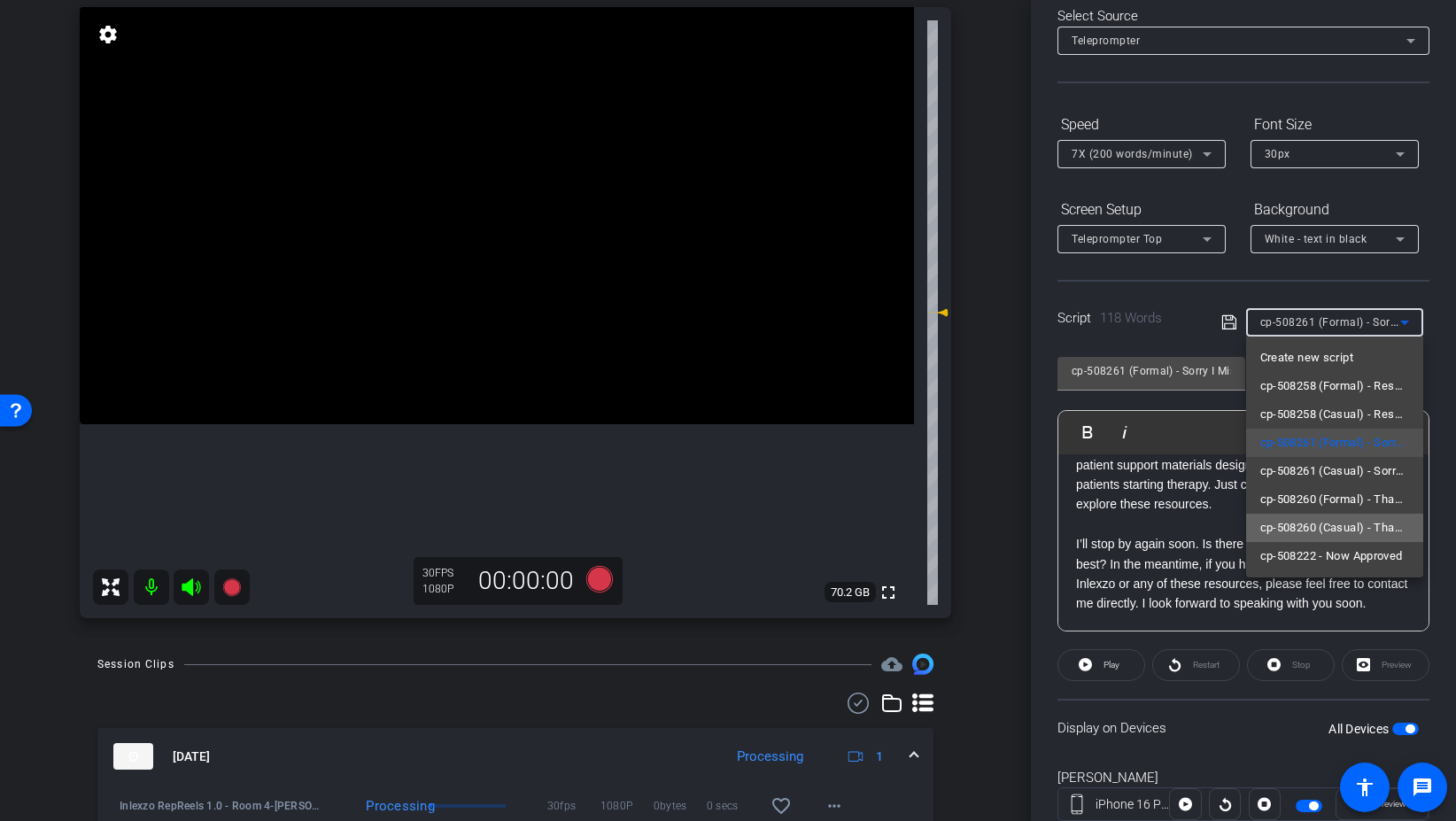
click at [1377, 530] on span "cp-508260 (Casual) - Thanks for Seeing Me" at bounding box center [1335, 528] width 149 height 21
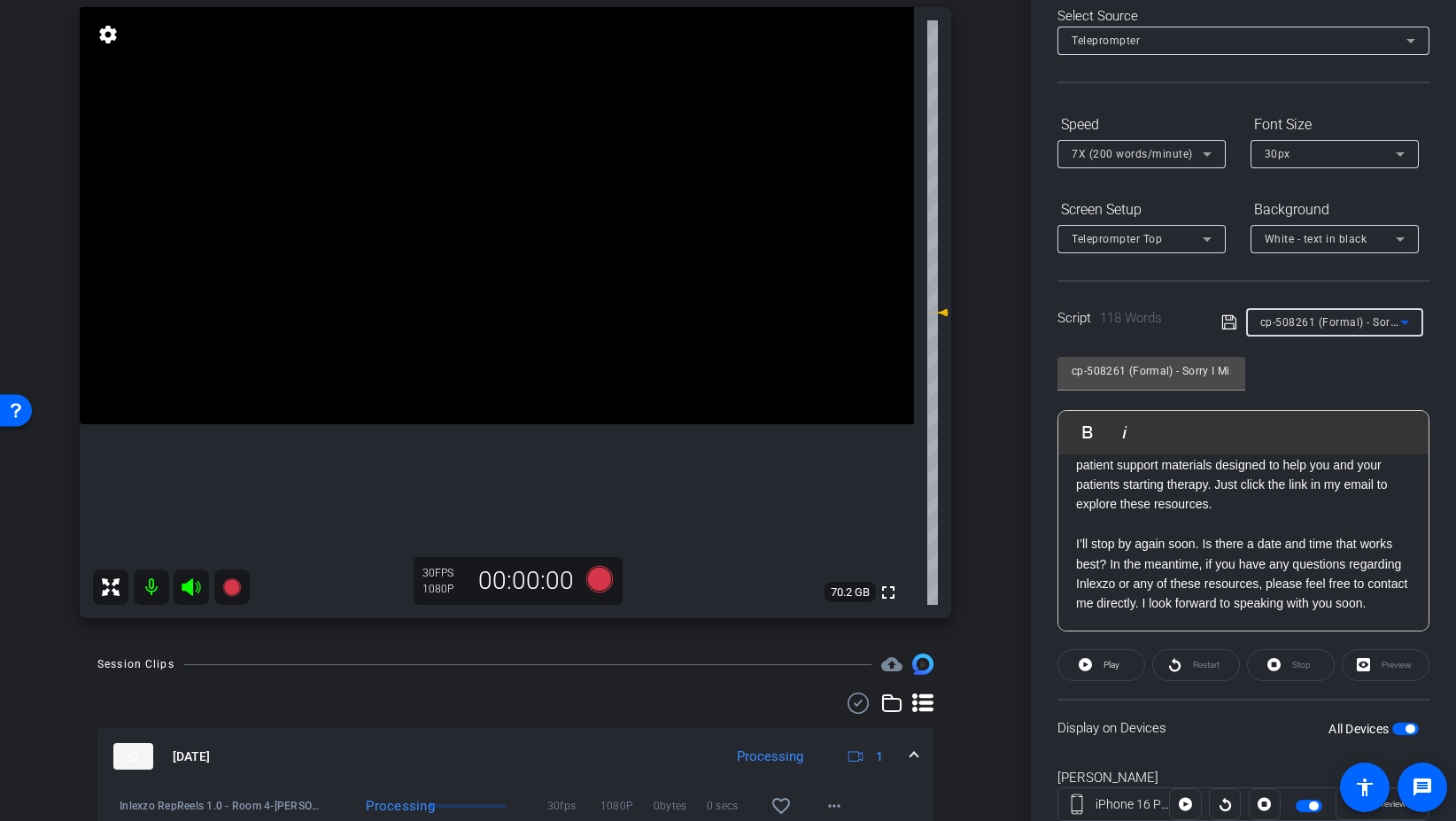
type input "cp-508260 (Casual) - Thanks for Seeing Me"
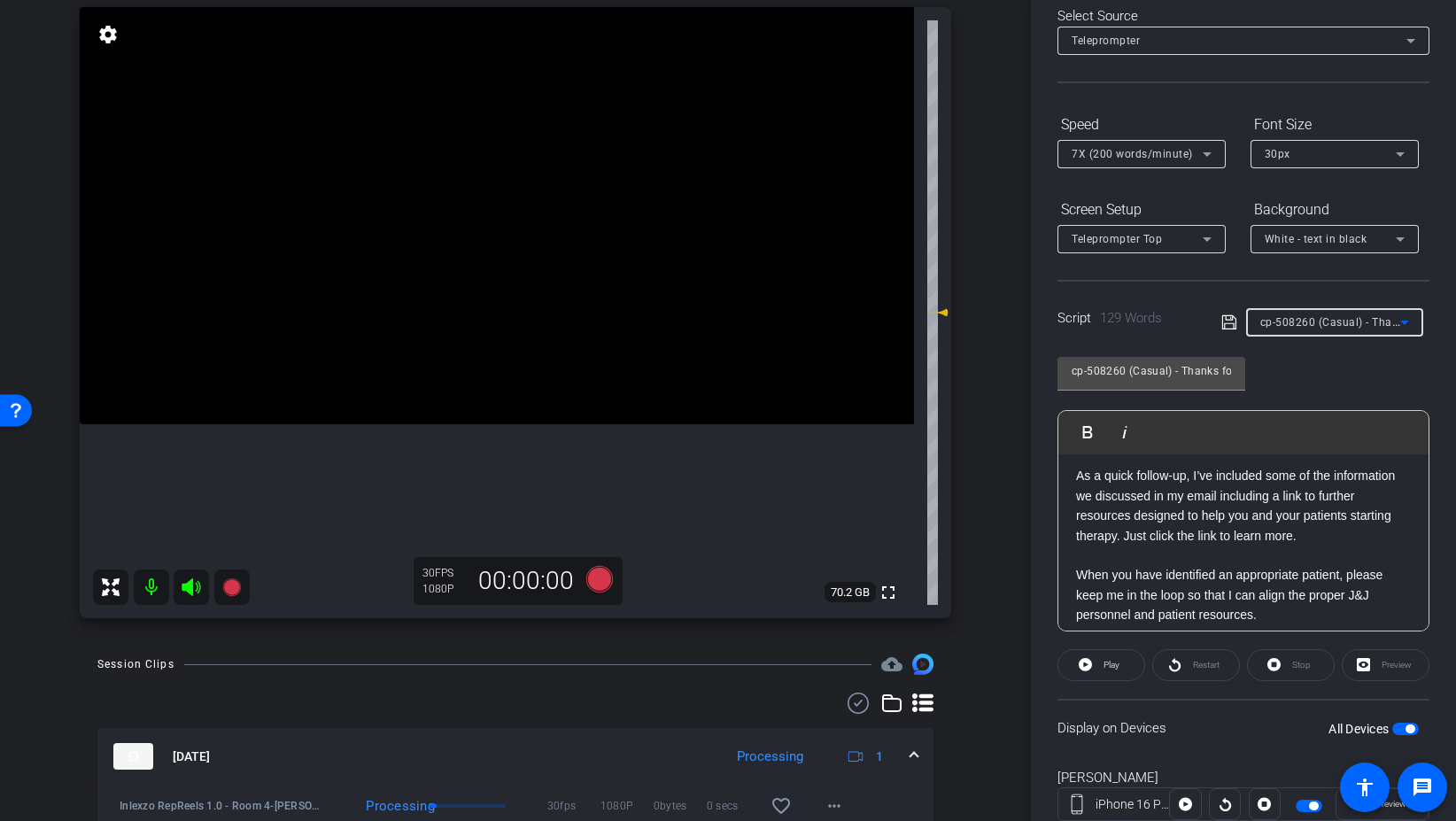
scroll to position [0, 0]
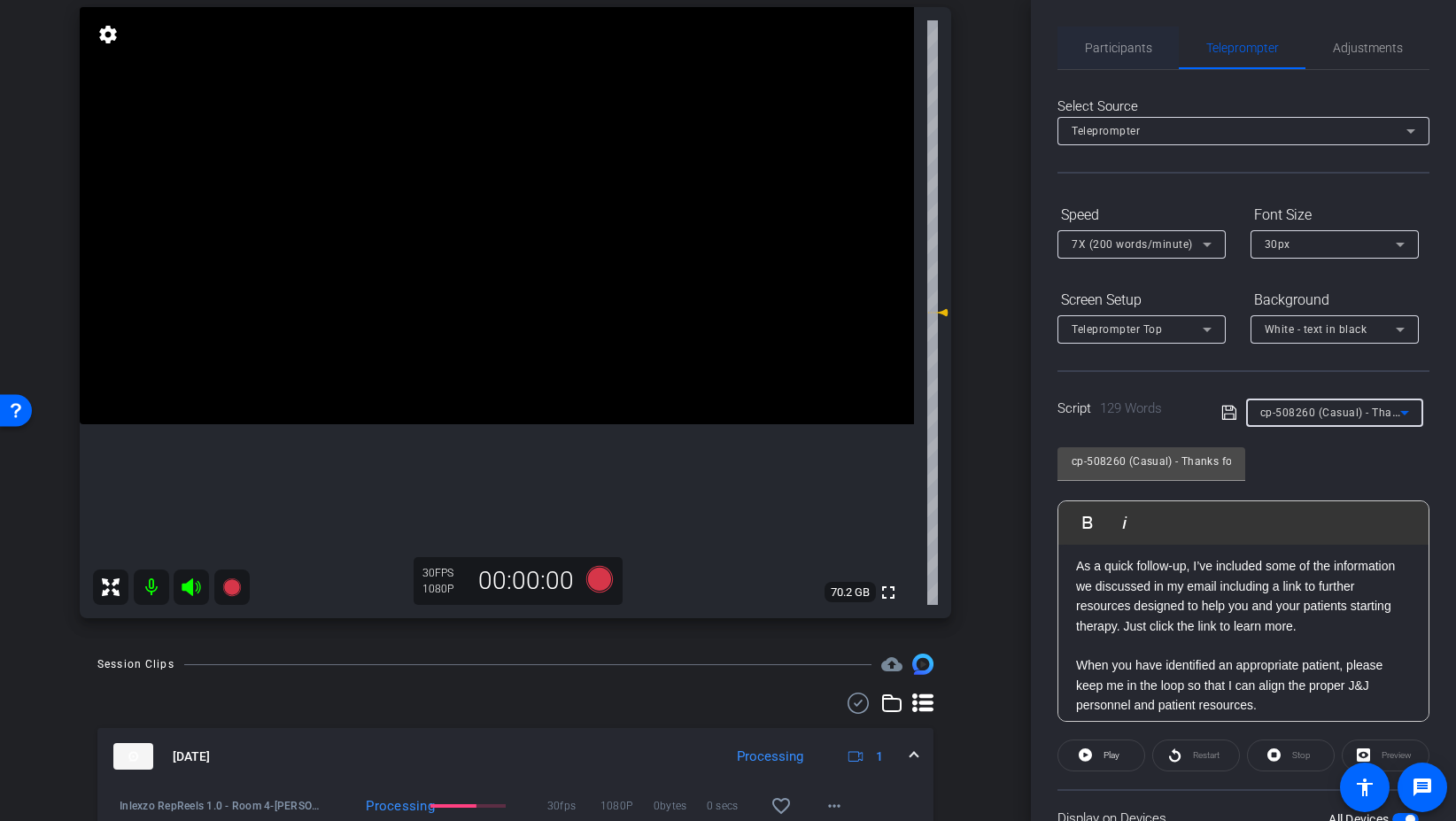
click at [1104, 43] on span "Participants" at bounding box center [1118, 48] width 67 height 13
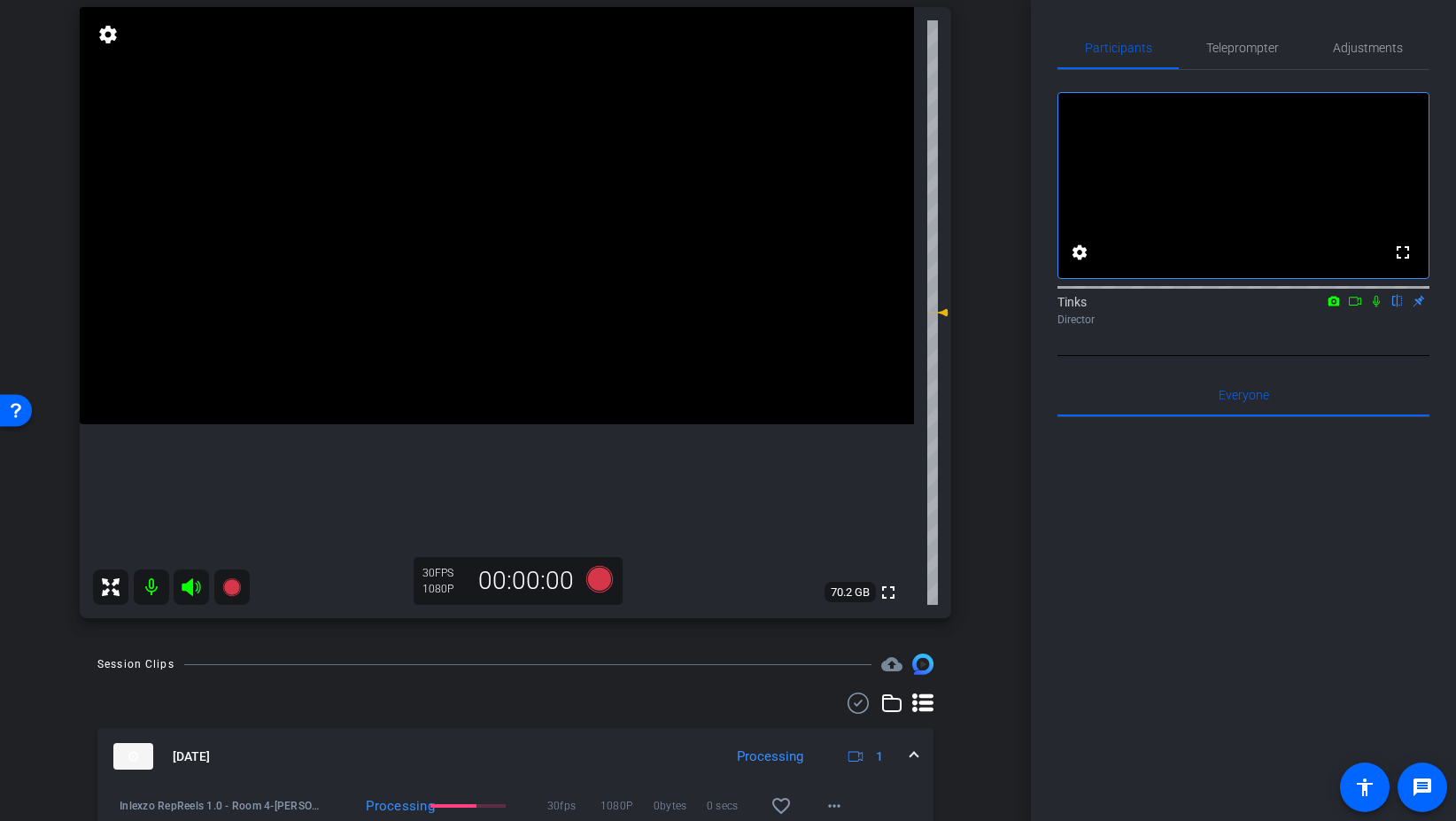
click at [1378, 307] on icon at bounding box center [1376, 300] width 15 height 13
click at [600, 588] on icon at bounding box center [599, 578] width 26 height 26
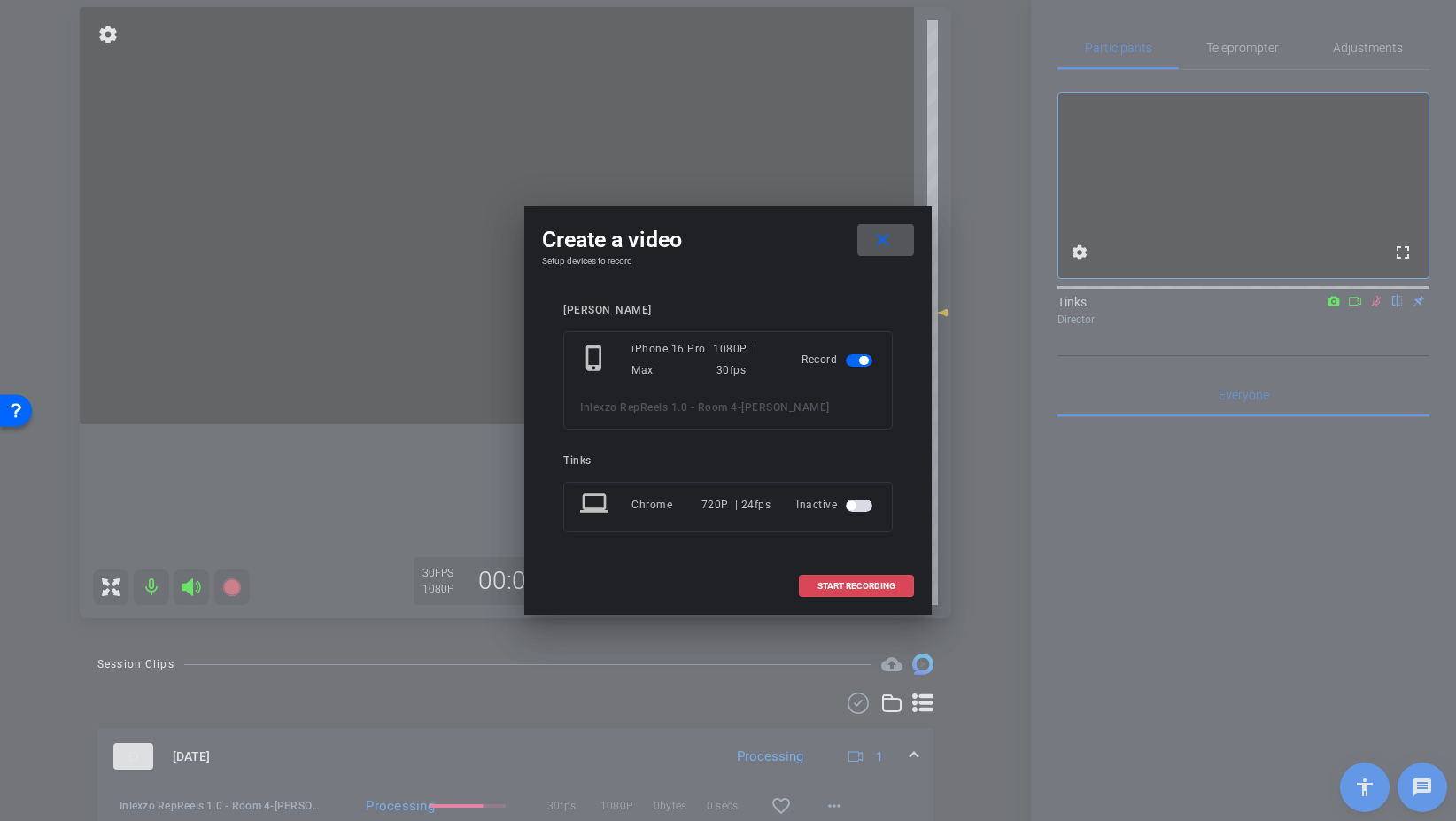
click at [843, 586] on span "START RECORDING" at bounding box center [856, 586] width 78 height 9
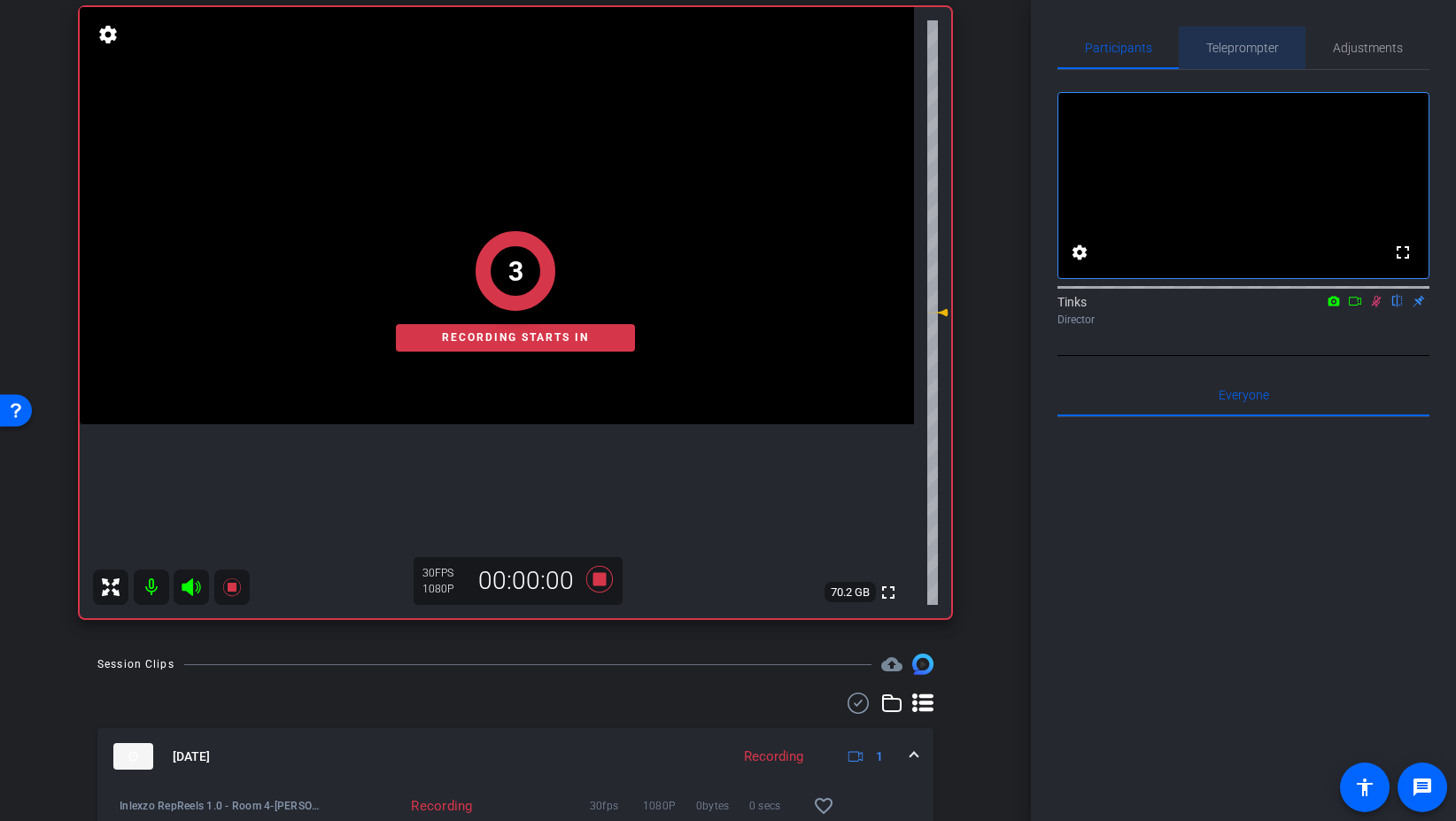
click at [1265, 47] on span "Teleprompter" at bounding box center [1242, 48] width 73 height 13
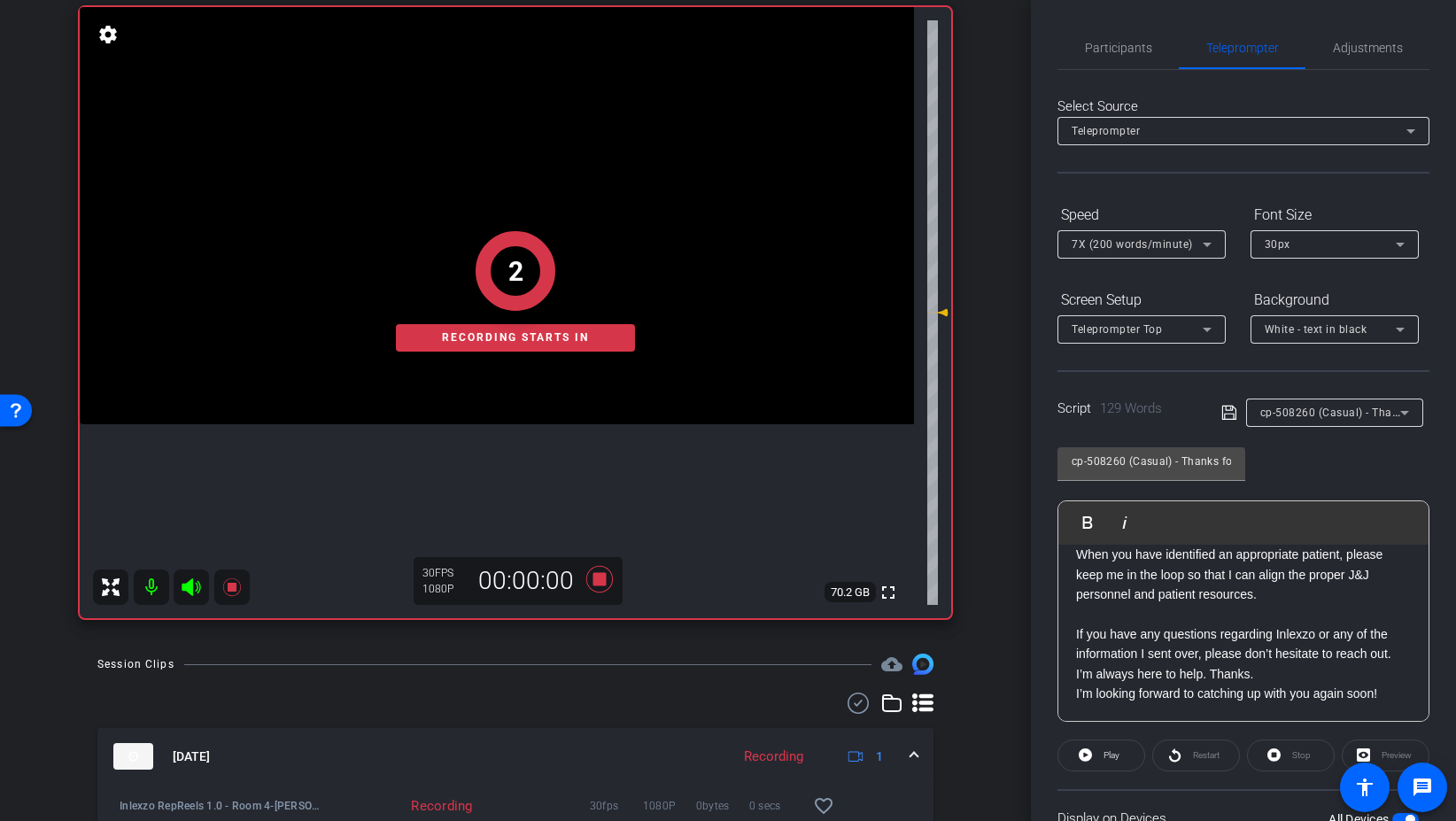
scroll to position [147, 0]
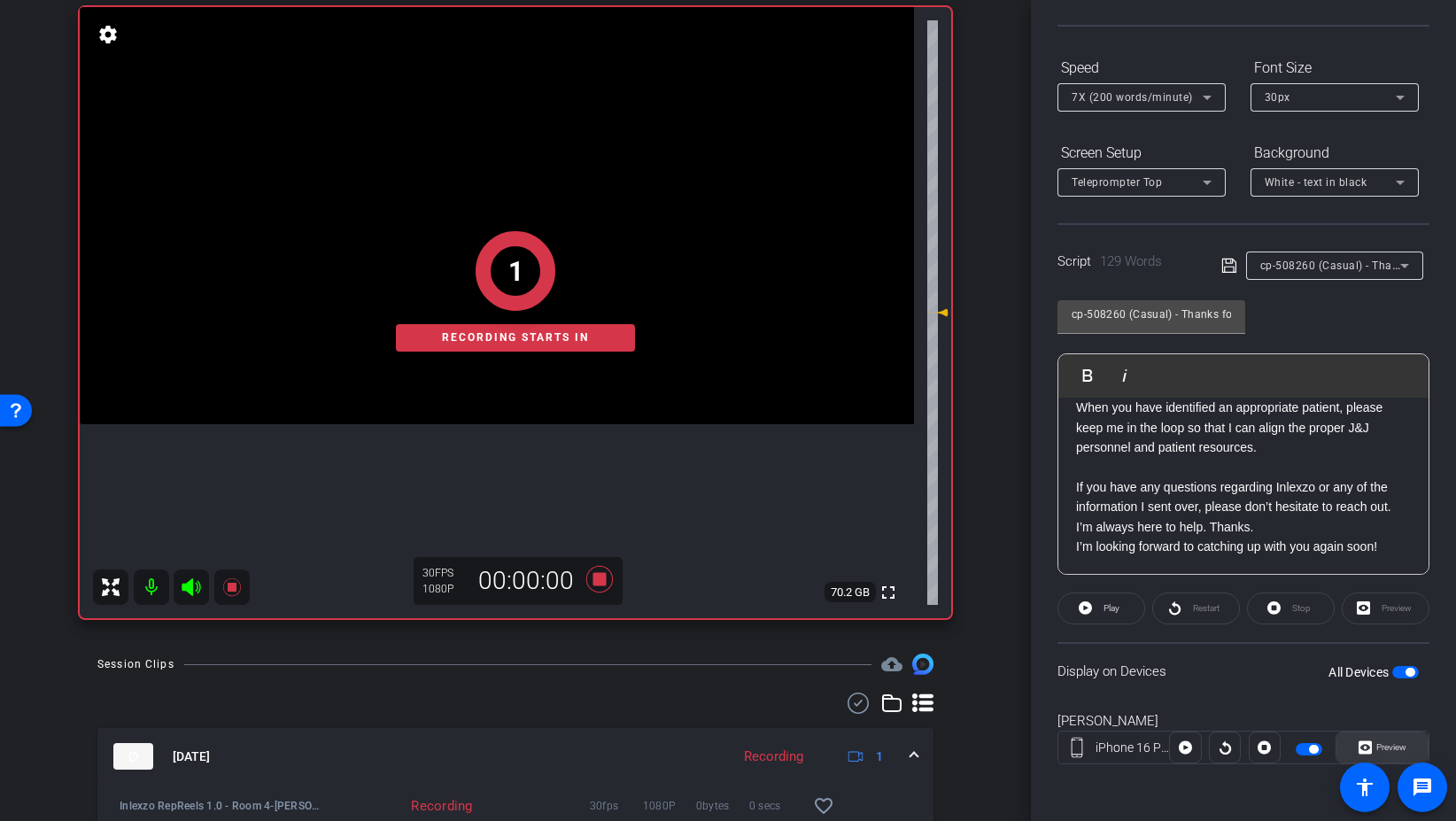
click at [1386, 740] on span "Preview" at bounding box center [1390, 747] width 35 height 25
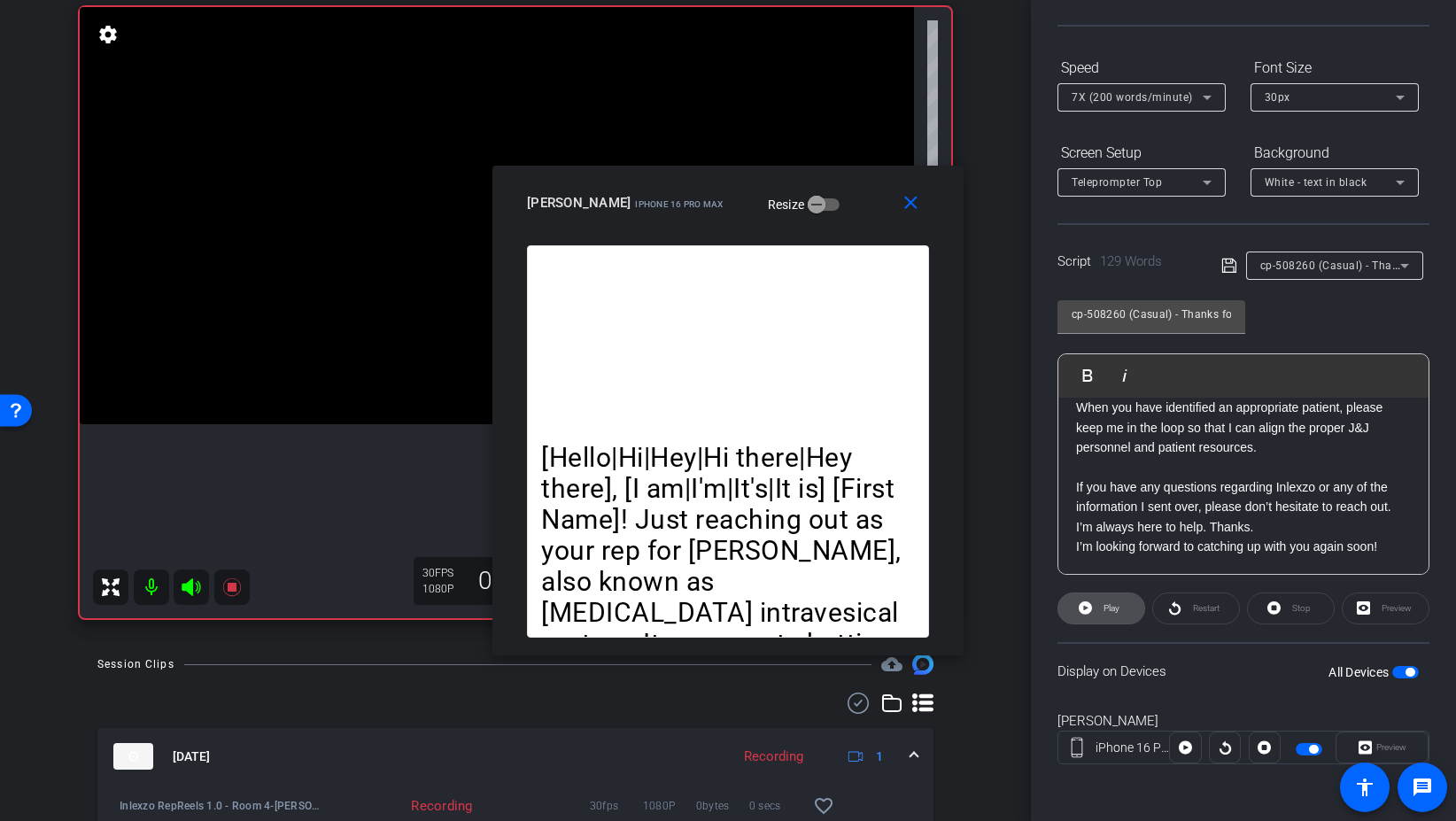
click at [1123, 609] on span at bounding box center [1101, 608] width 86 height 43
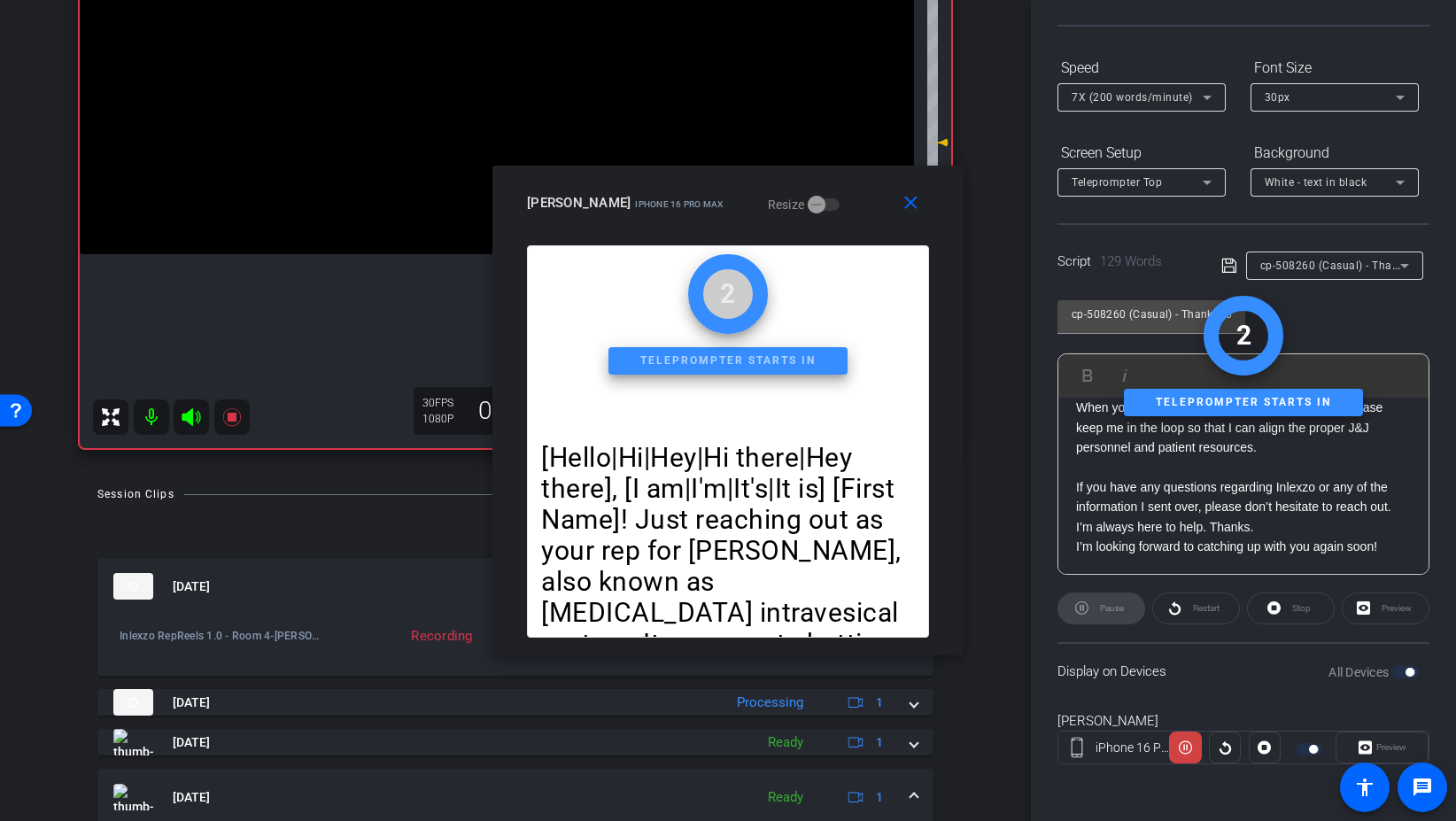
scroll to position [314, 0]
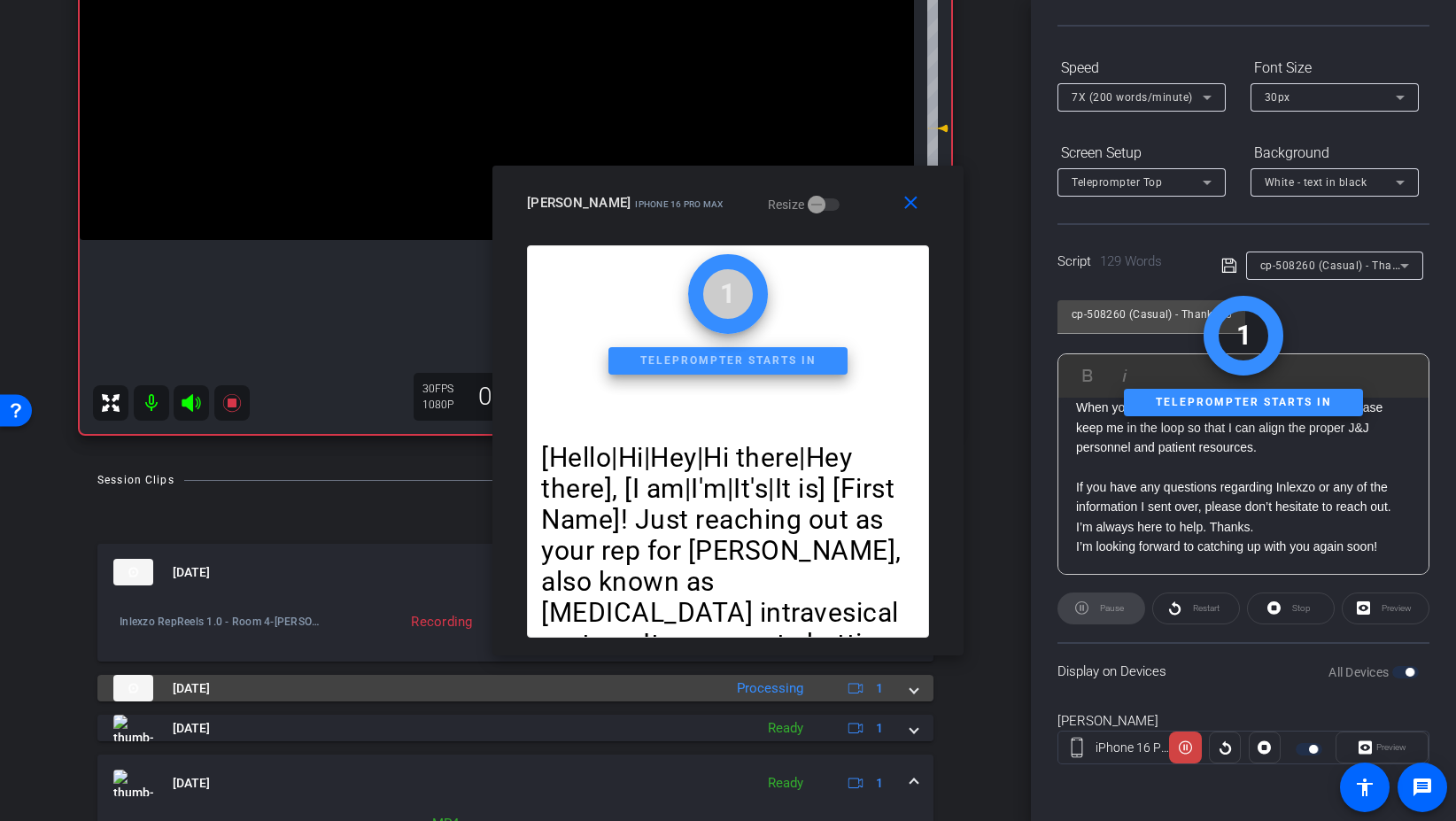
click at [906, 689] on div "Aug 29, 2025 Processing 1" at bounding box center [512, 687] width 797 height 26
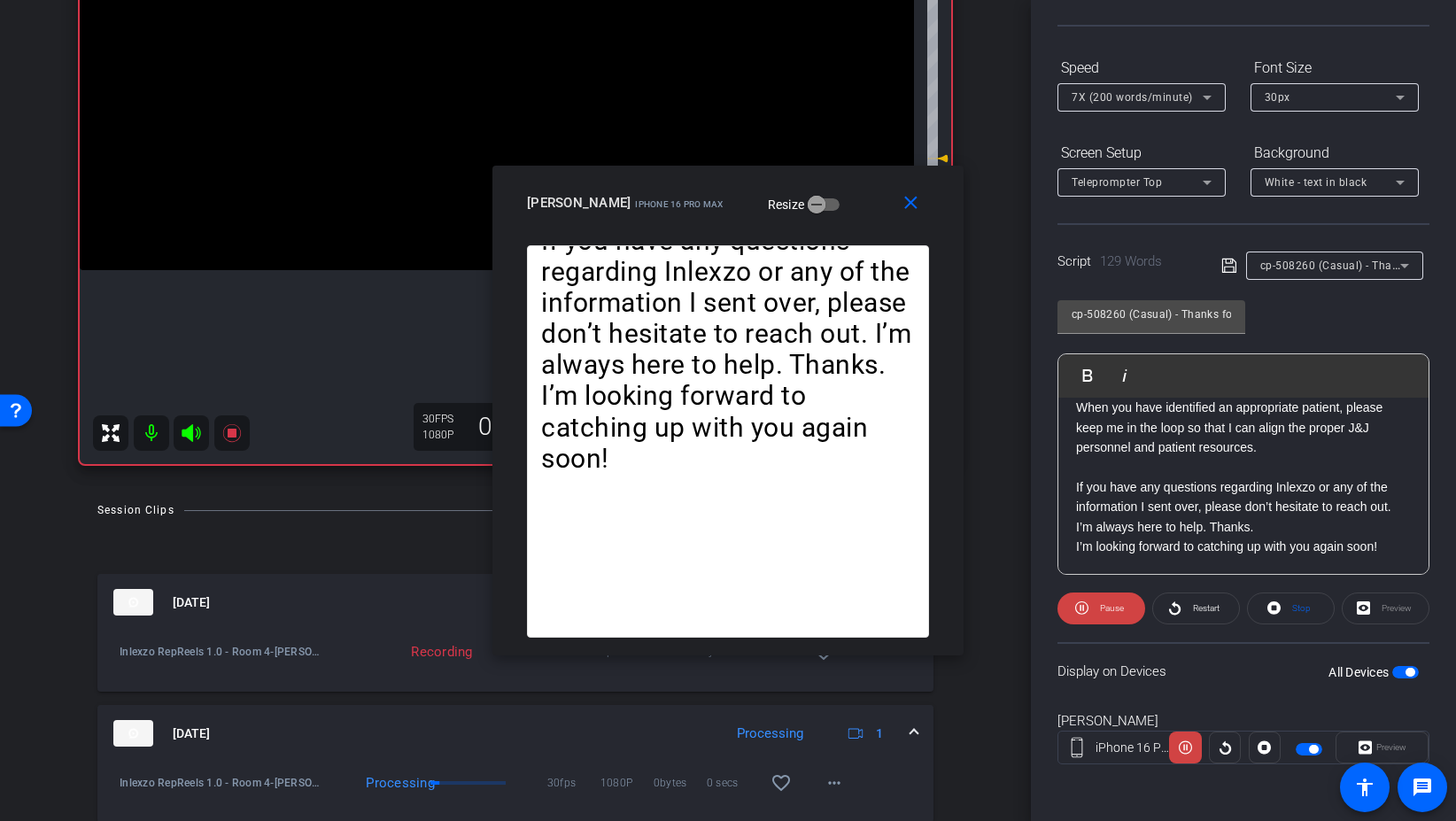
scroll to position [325, 0]
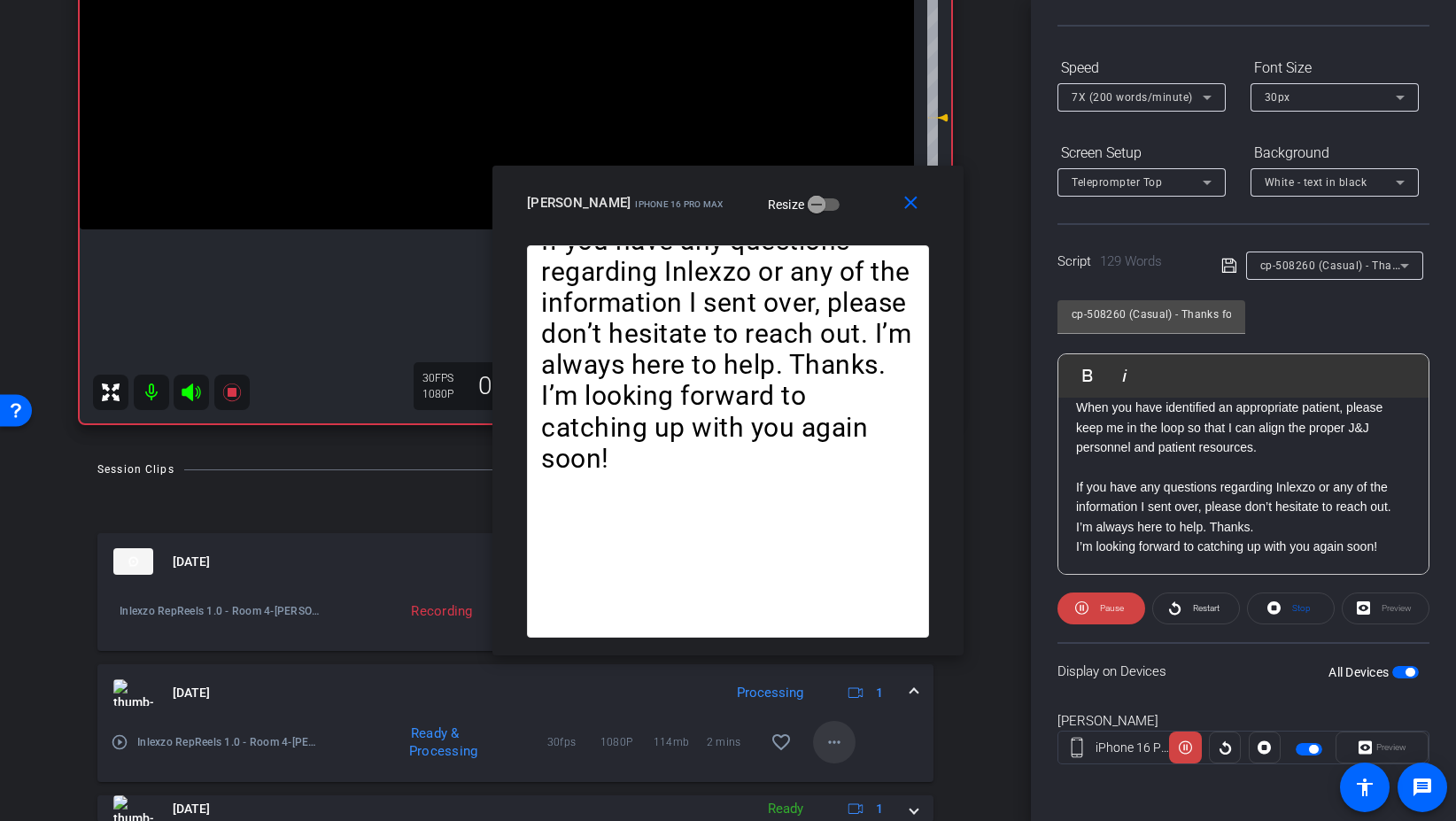
click at [829, 742] on mat-icon "more_horiz" at bounding box center [835, 742] width 21 height 21
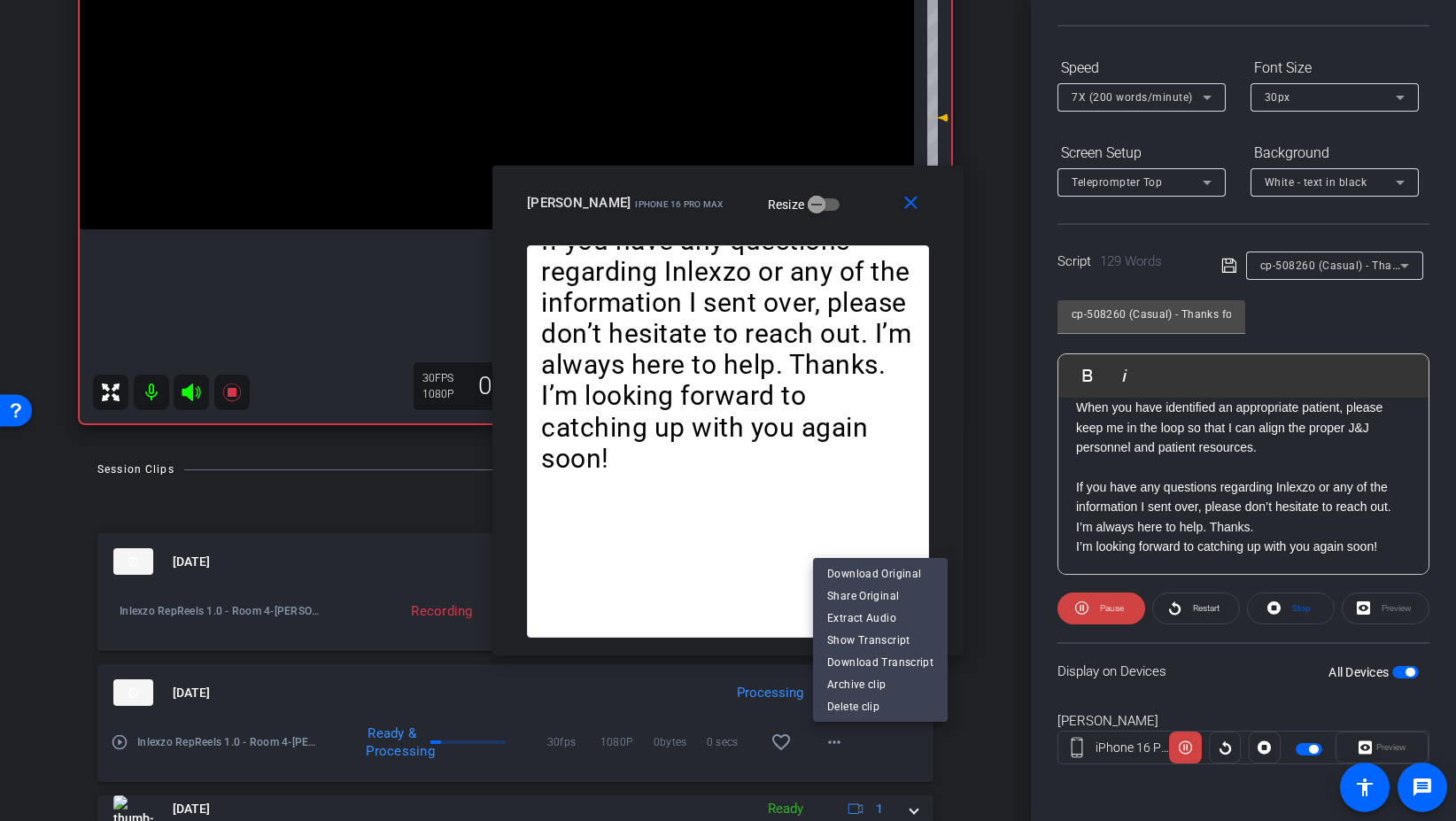
click at [899, 752] on div at bounding box center [728, 410] width 1456 height 821
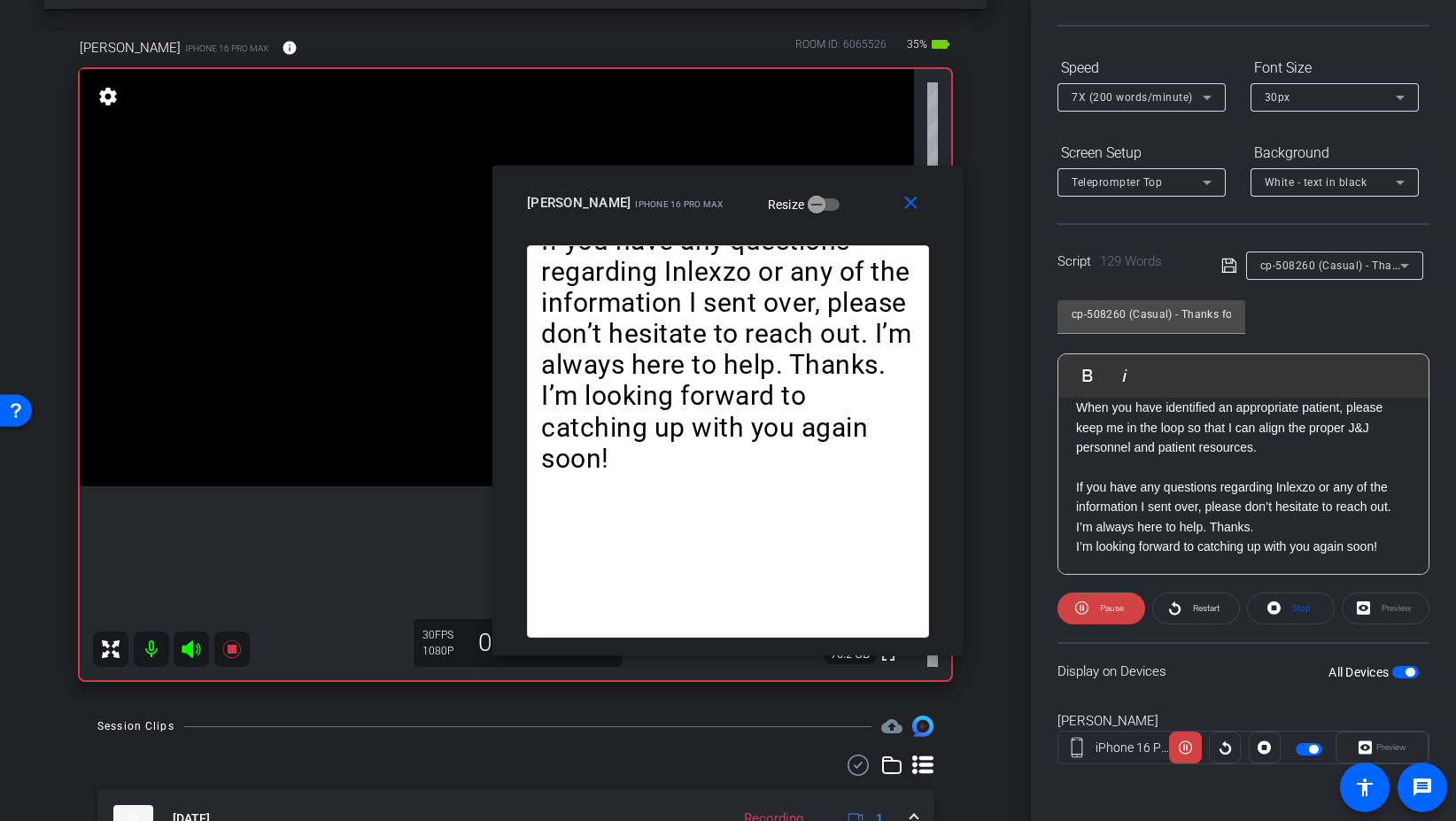
scroll to position [39, 0]
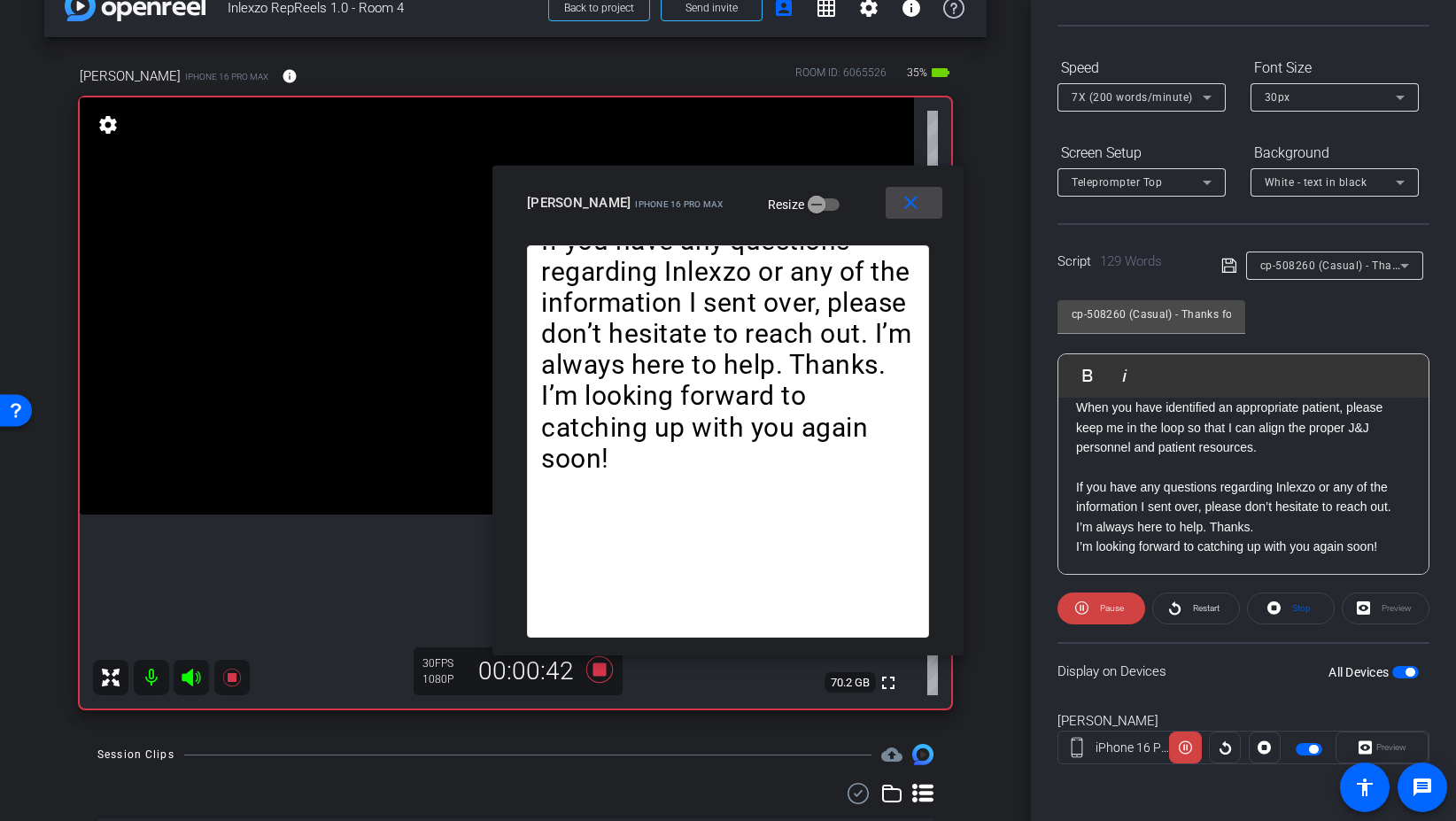
click at [903, 210] on mat-icon "close" at bounding box center [911, 203] width 22 height 22
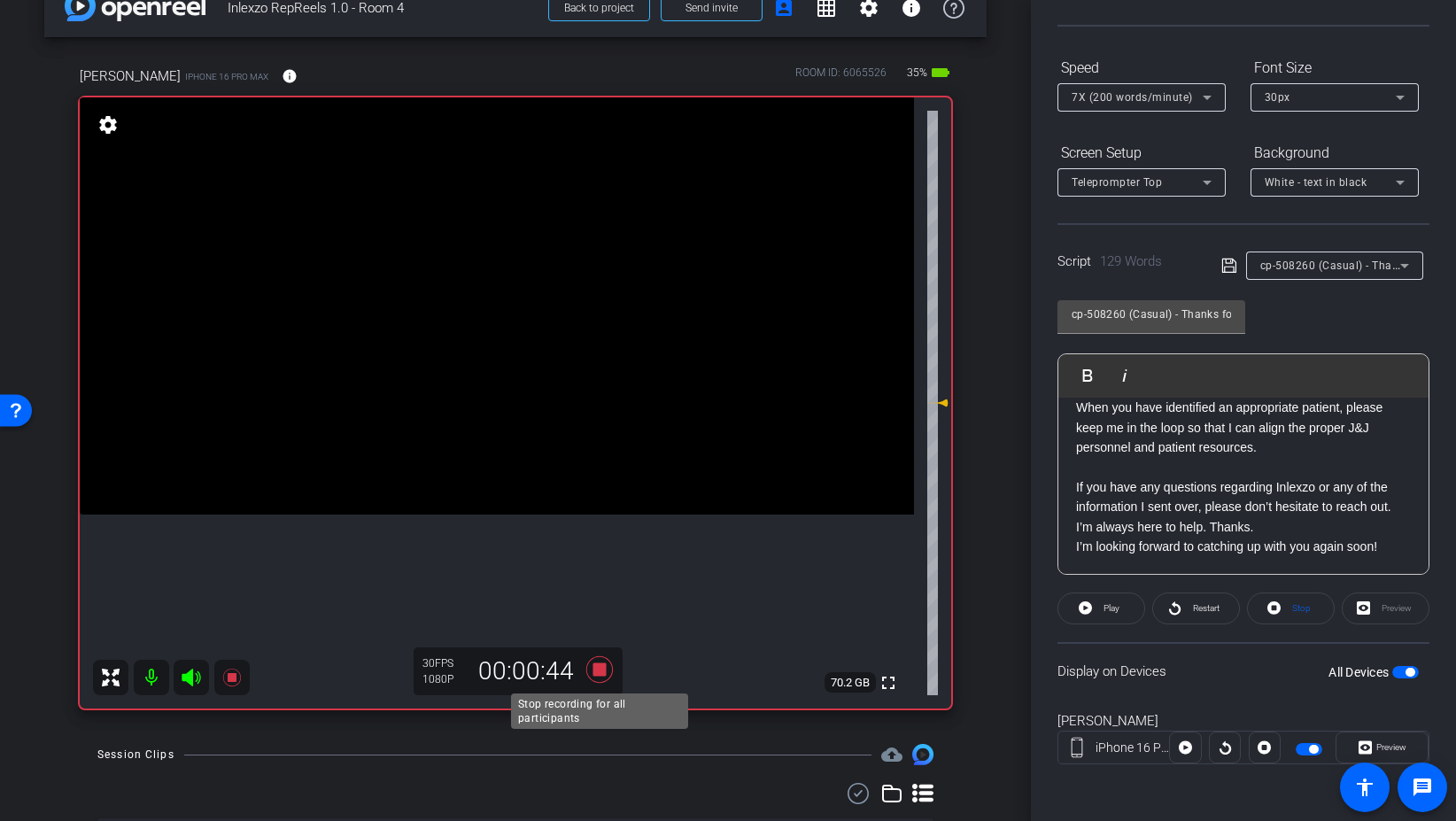
click at [603, 664] on icon at bounding box center [599, 668] width 26 height 26
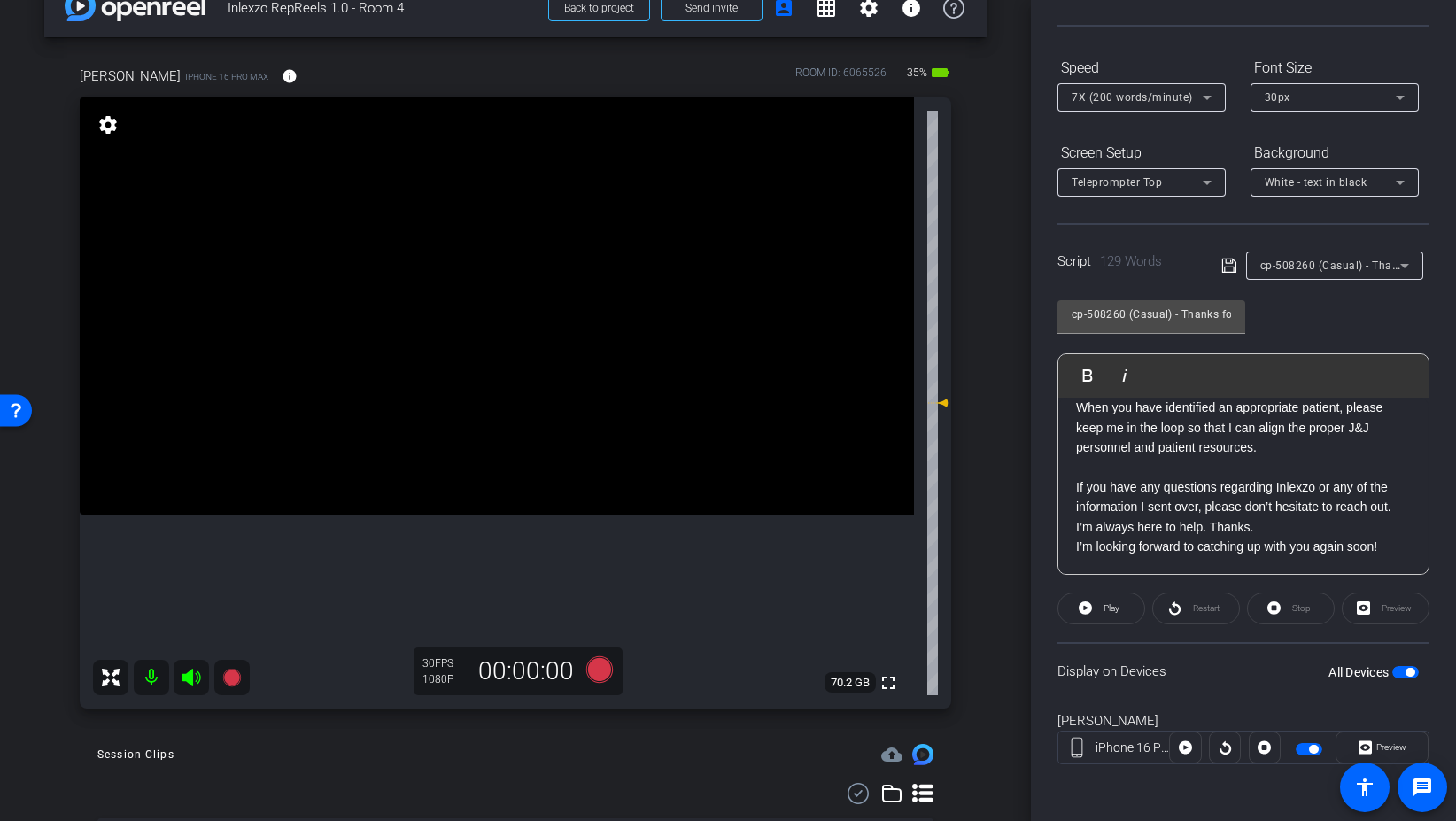
scroll to position [0, 0]
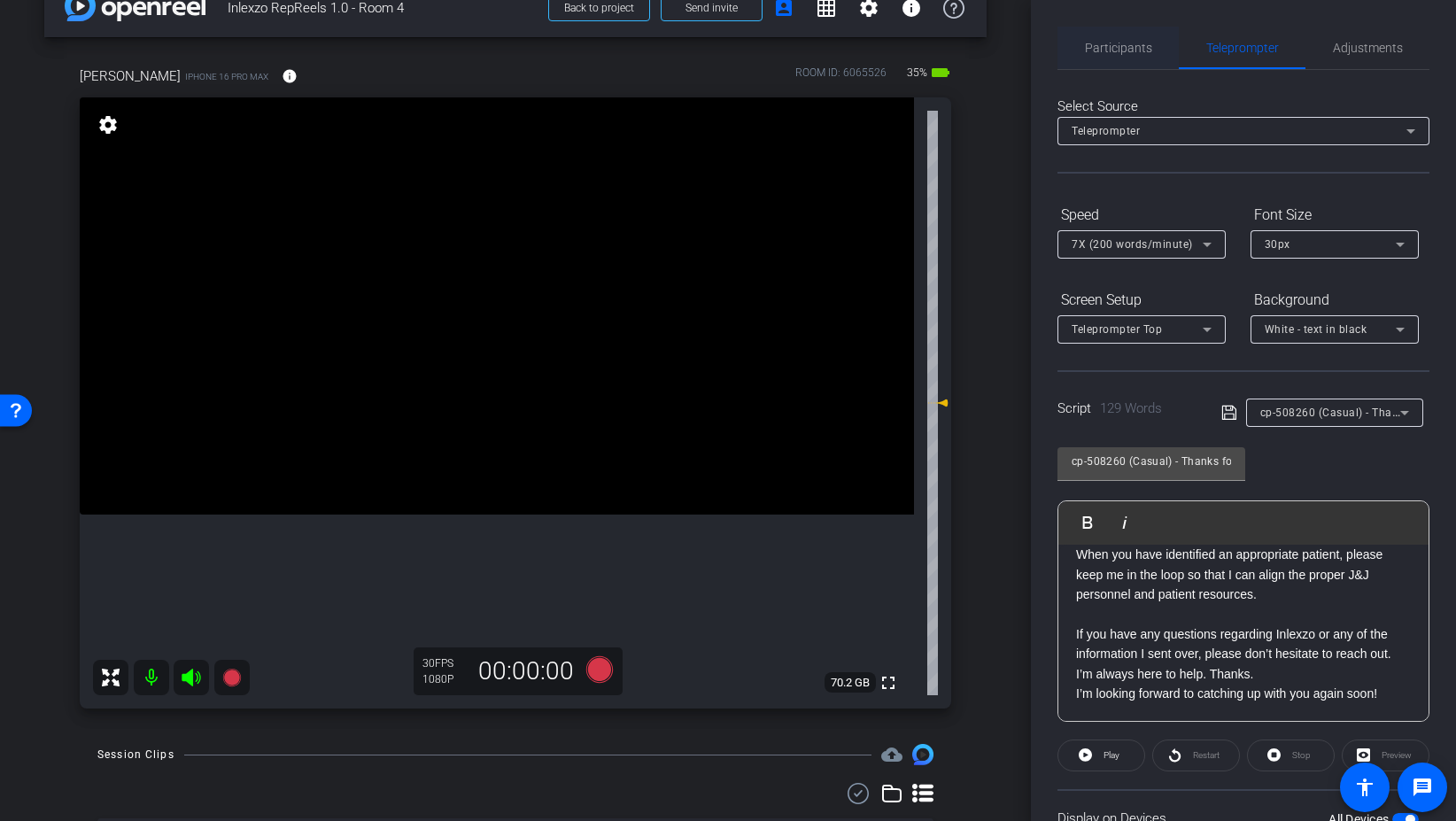
click at [1092, 42] on span "Participants" at bounding box center [1118, 48] width 67 height 13
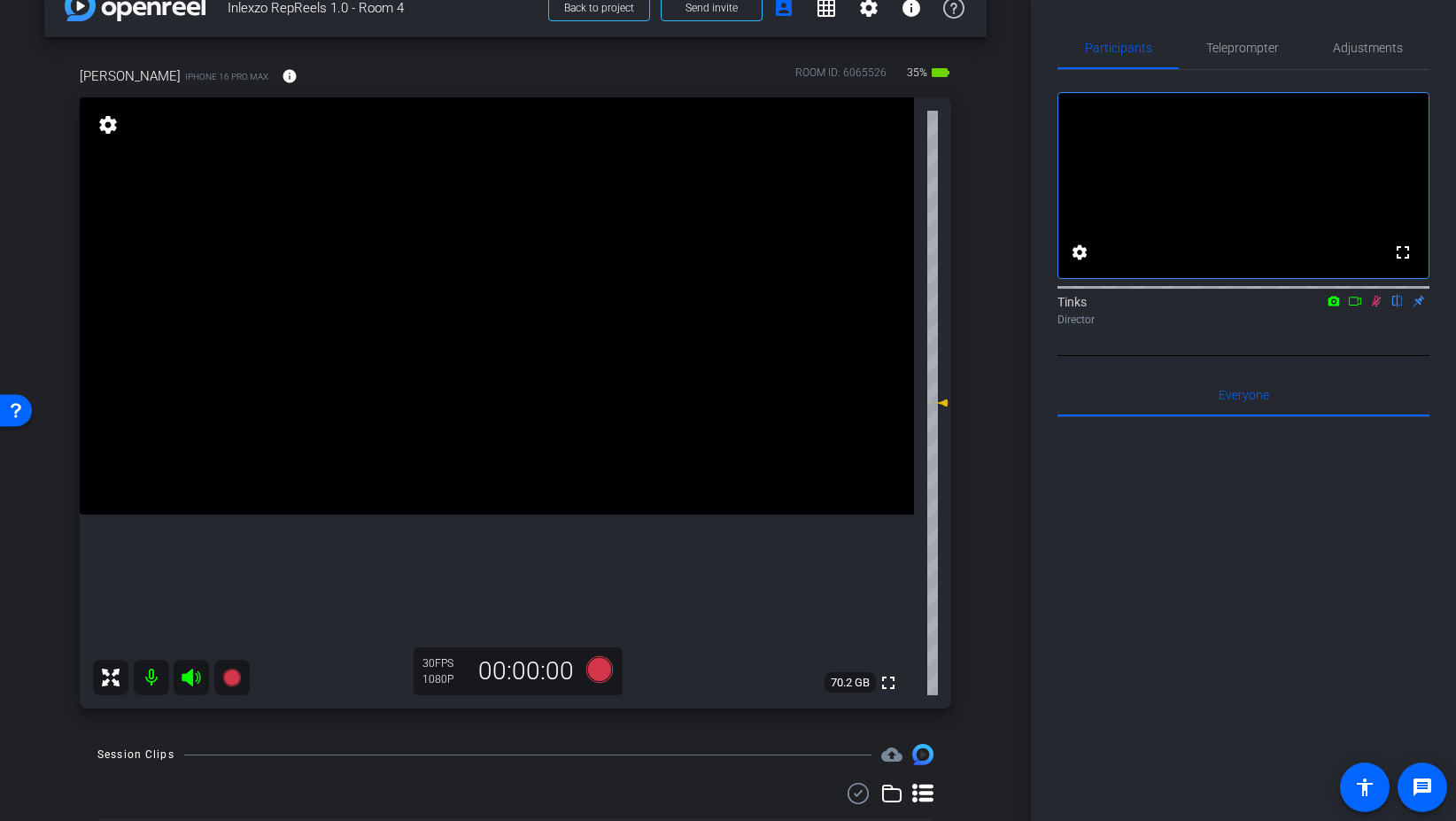
click at [1374, 307] on icon at bounding box center [1377, 301] width 10 height 12
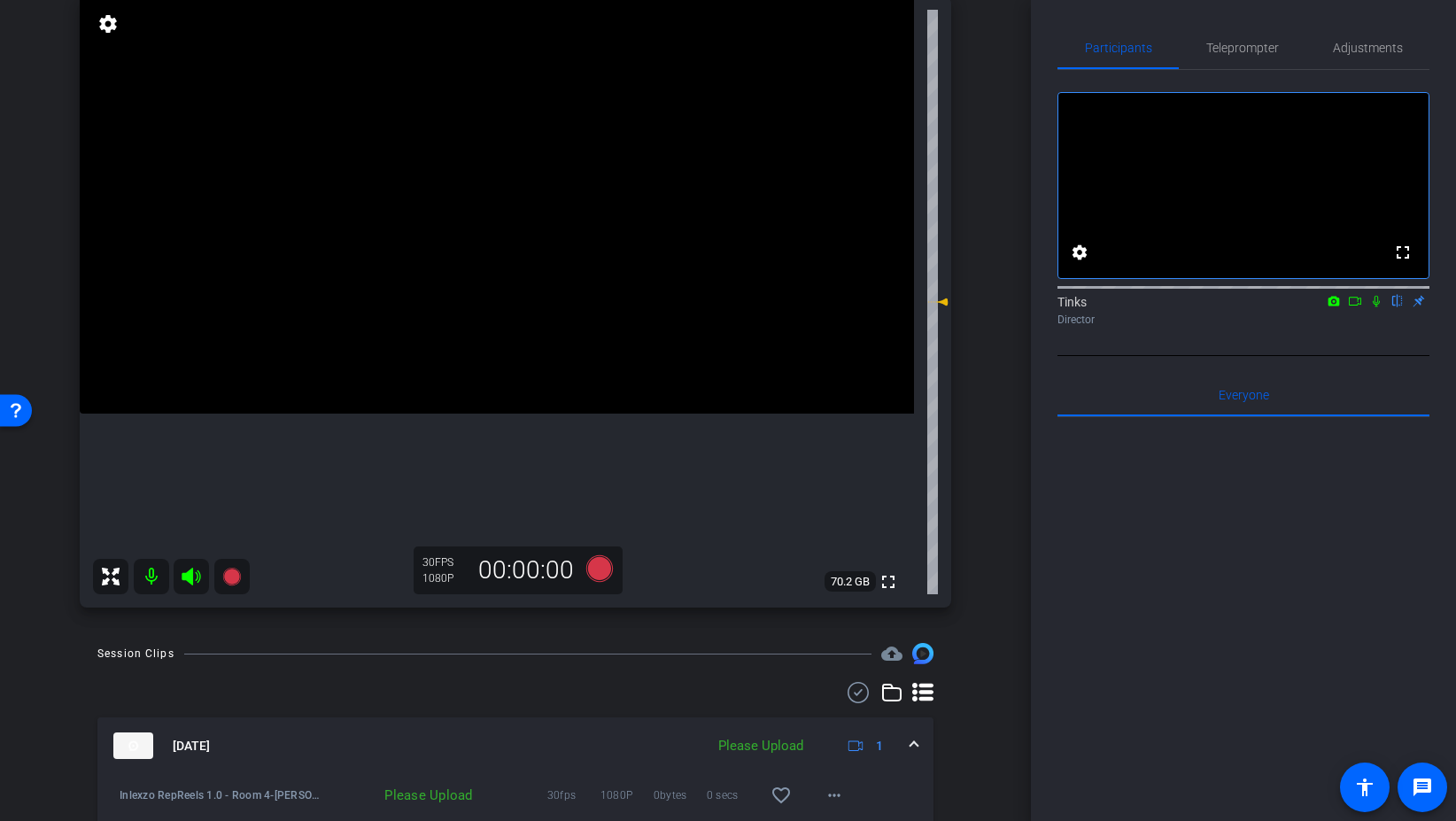
scroll to position [164, 0]
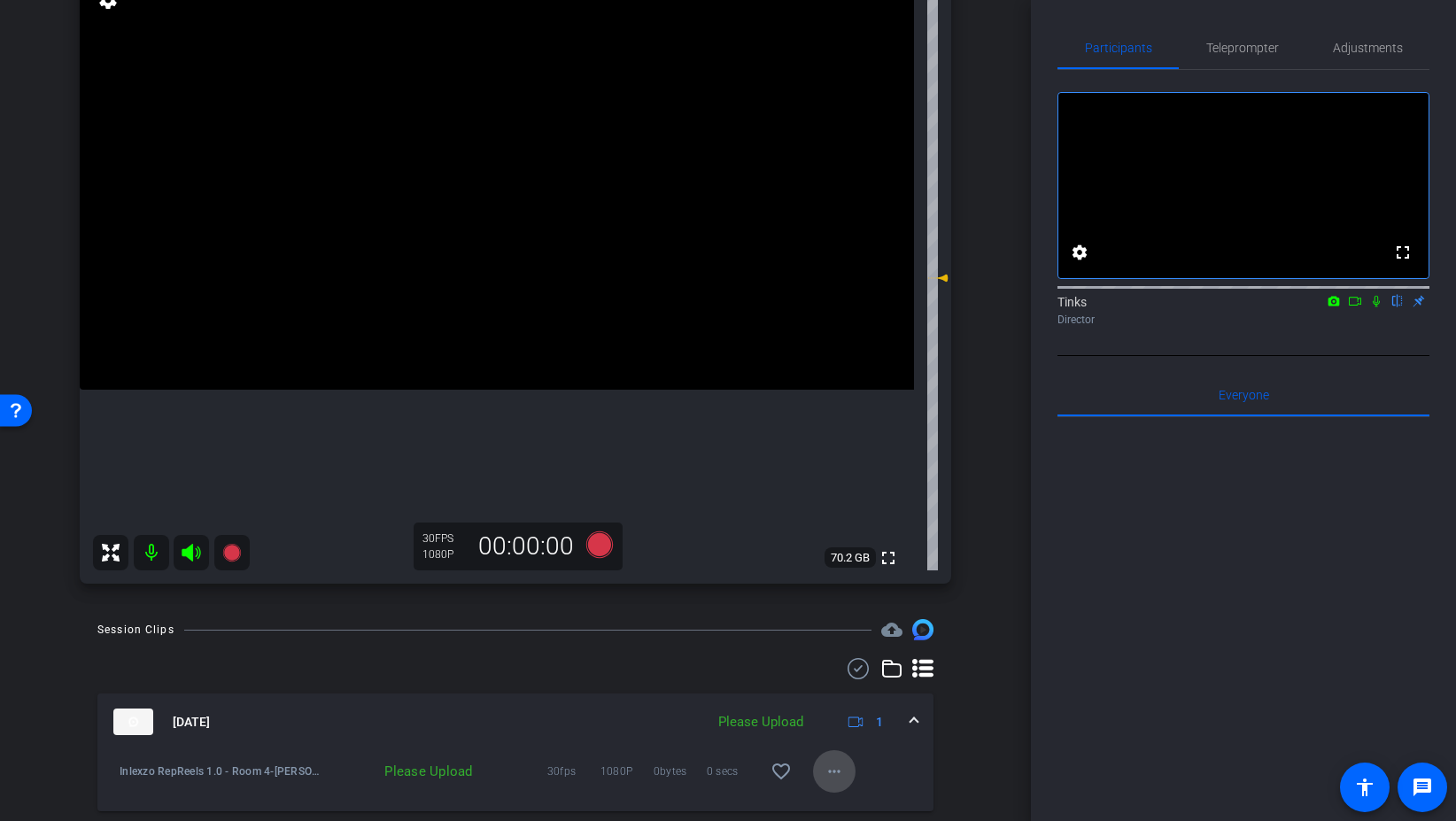
click at [841, 789] on span at bounding box center [835, 771] width 43 height 43
click at [846, 692] on span "Upload" at bounding box center [862, 691] width 71 height 21
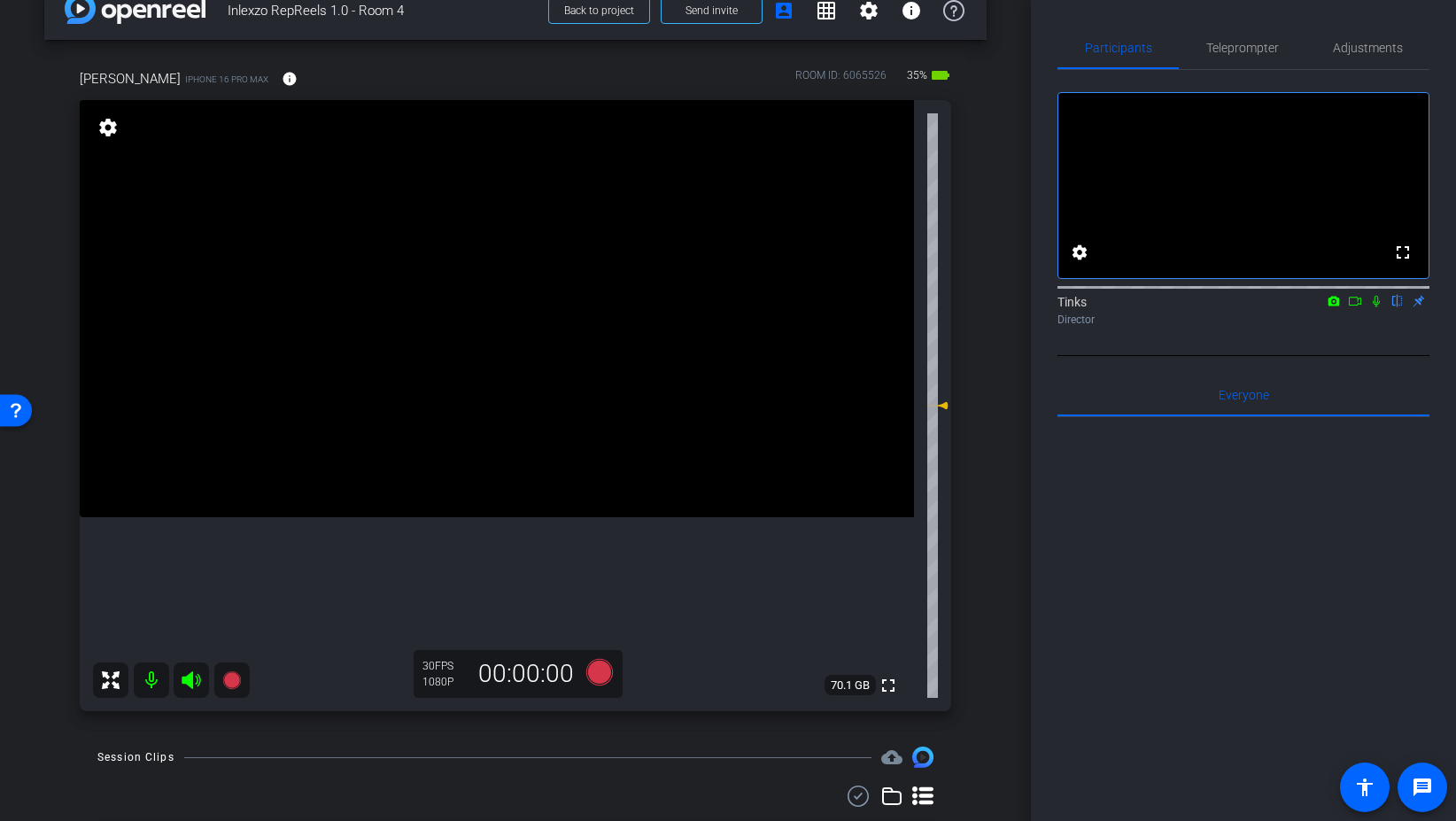
scroll to position [35, 0]
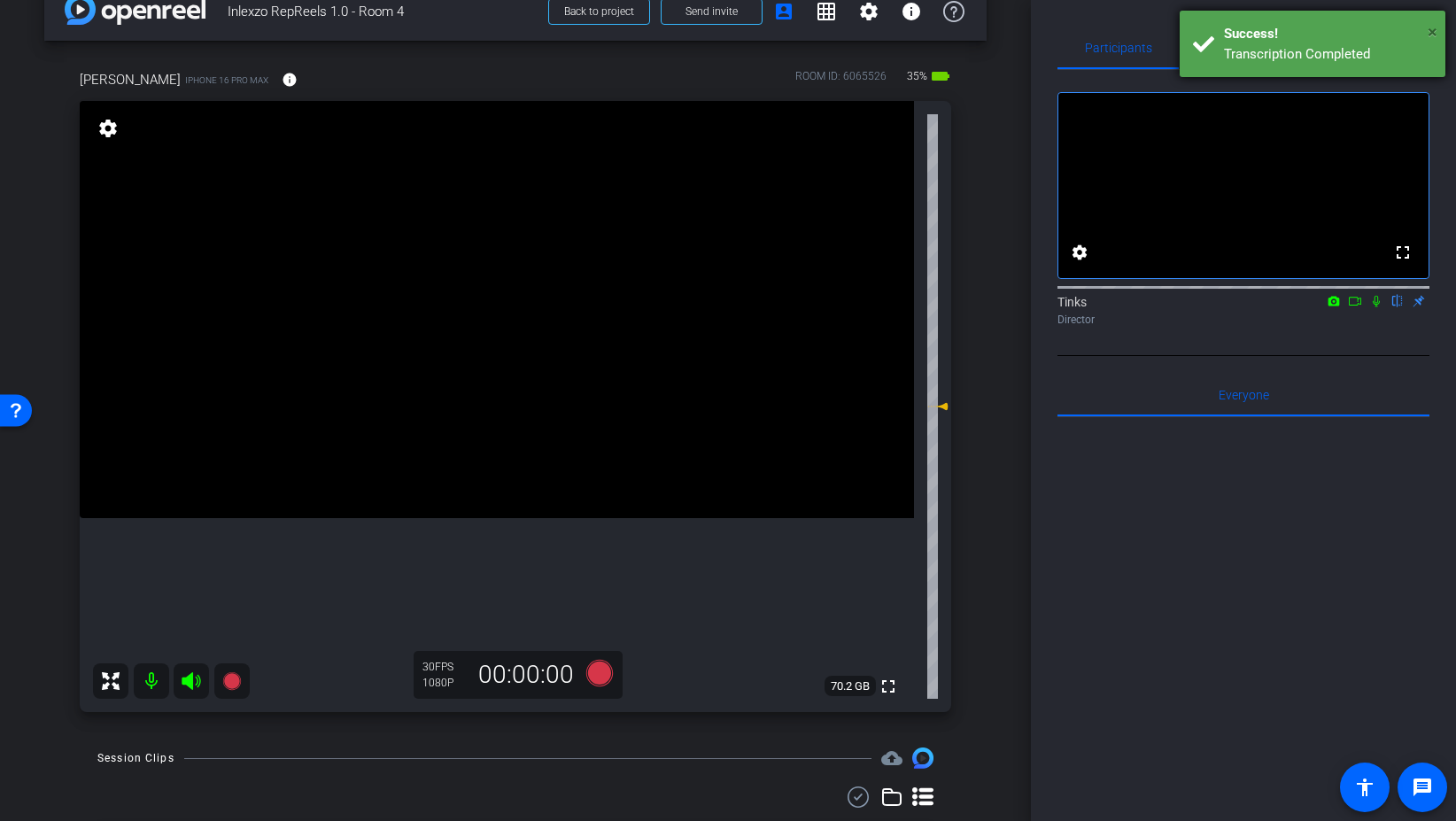
click at [1434, 27] on span "×" at bounding box center [1433, 32] width 10 height 21
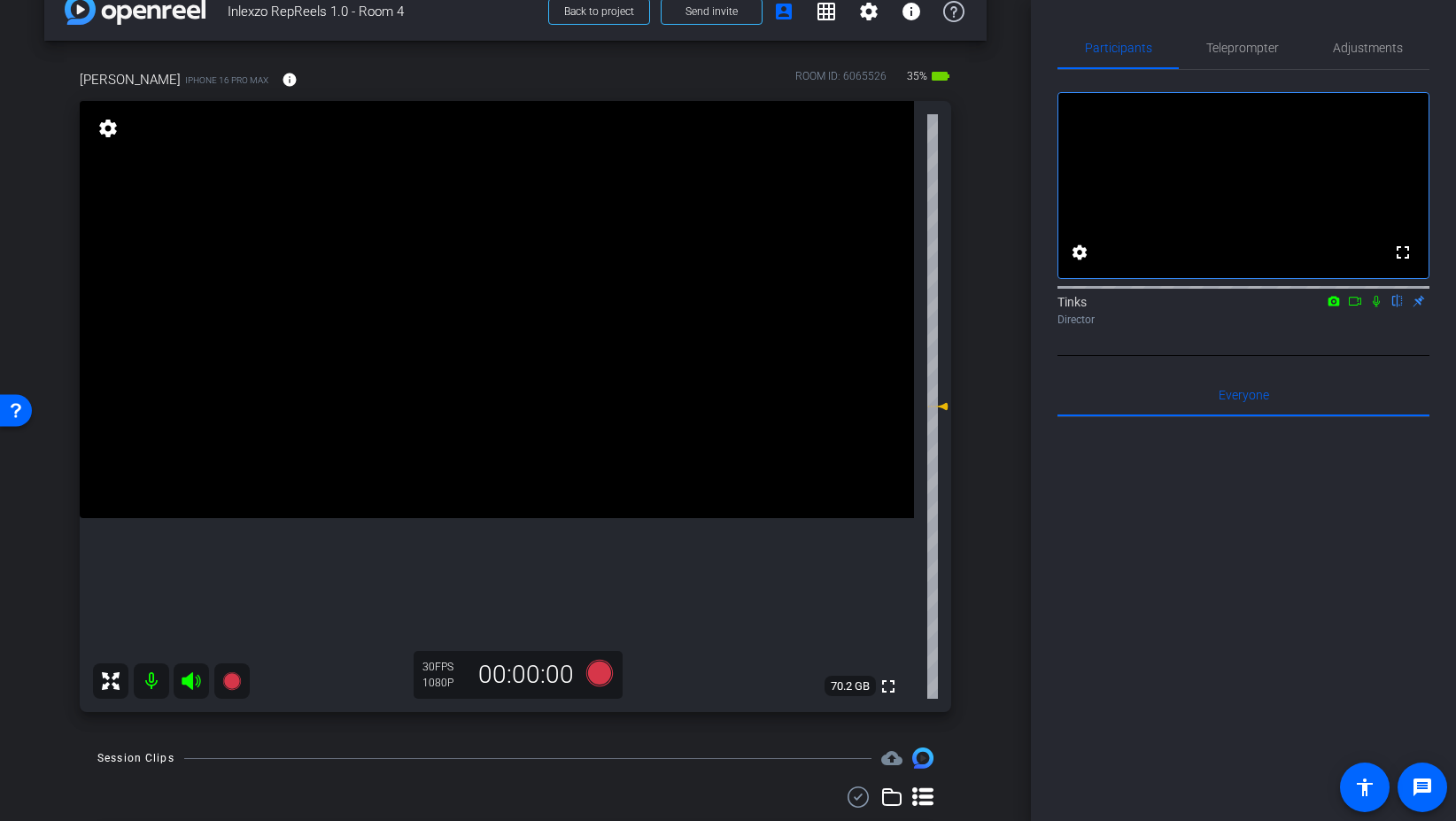
click at [1378, 307] on icon at bounding box center [1376, 300] width 15 height 13
click at [1257, 54] on span "Teleprompter" at bounding box center [1242, 48] width 73 height 13
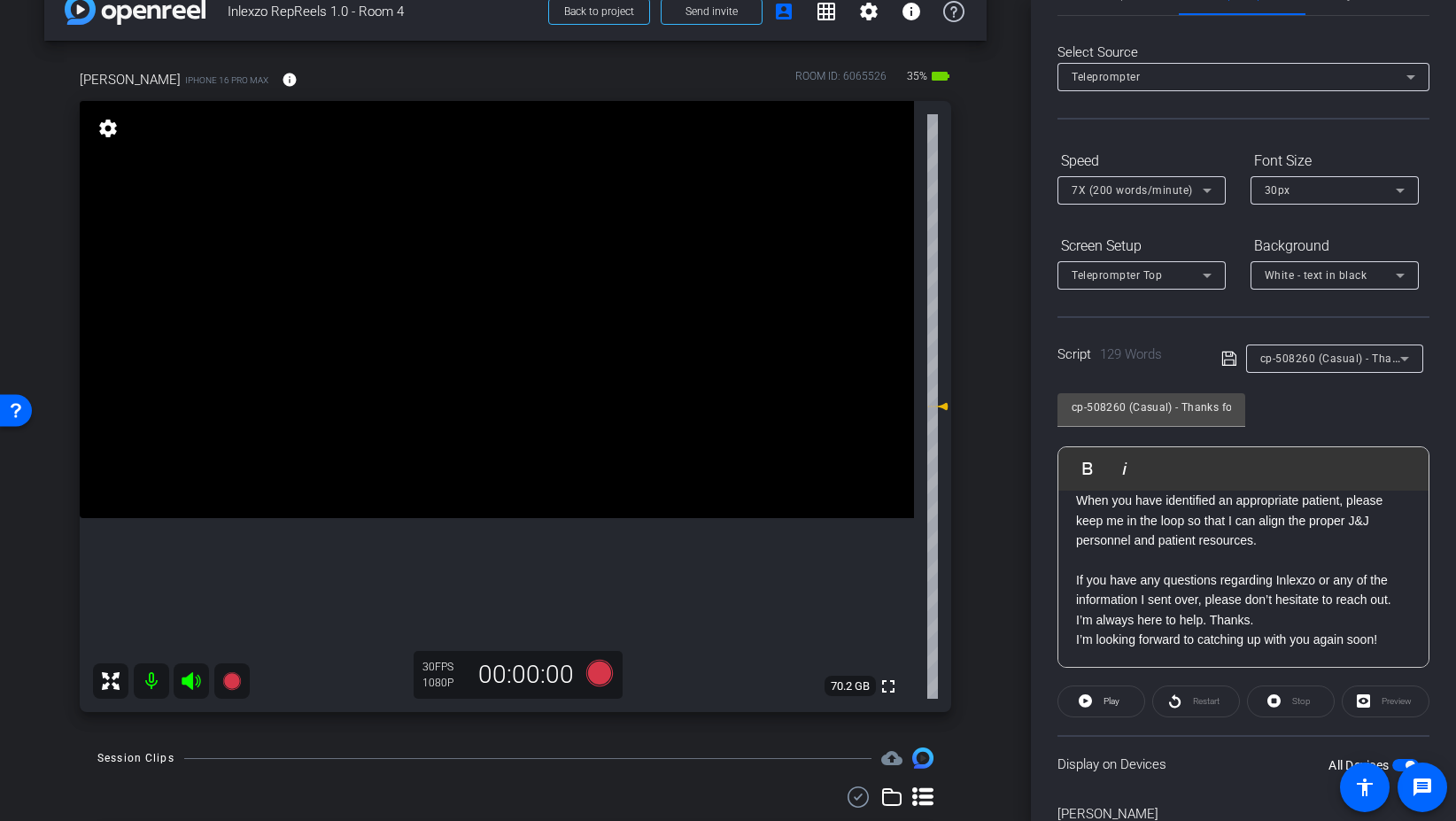
scroll to position [147, 0]
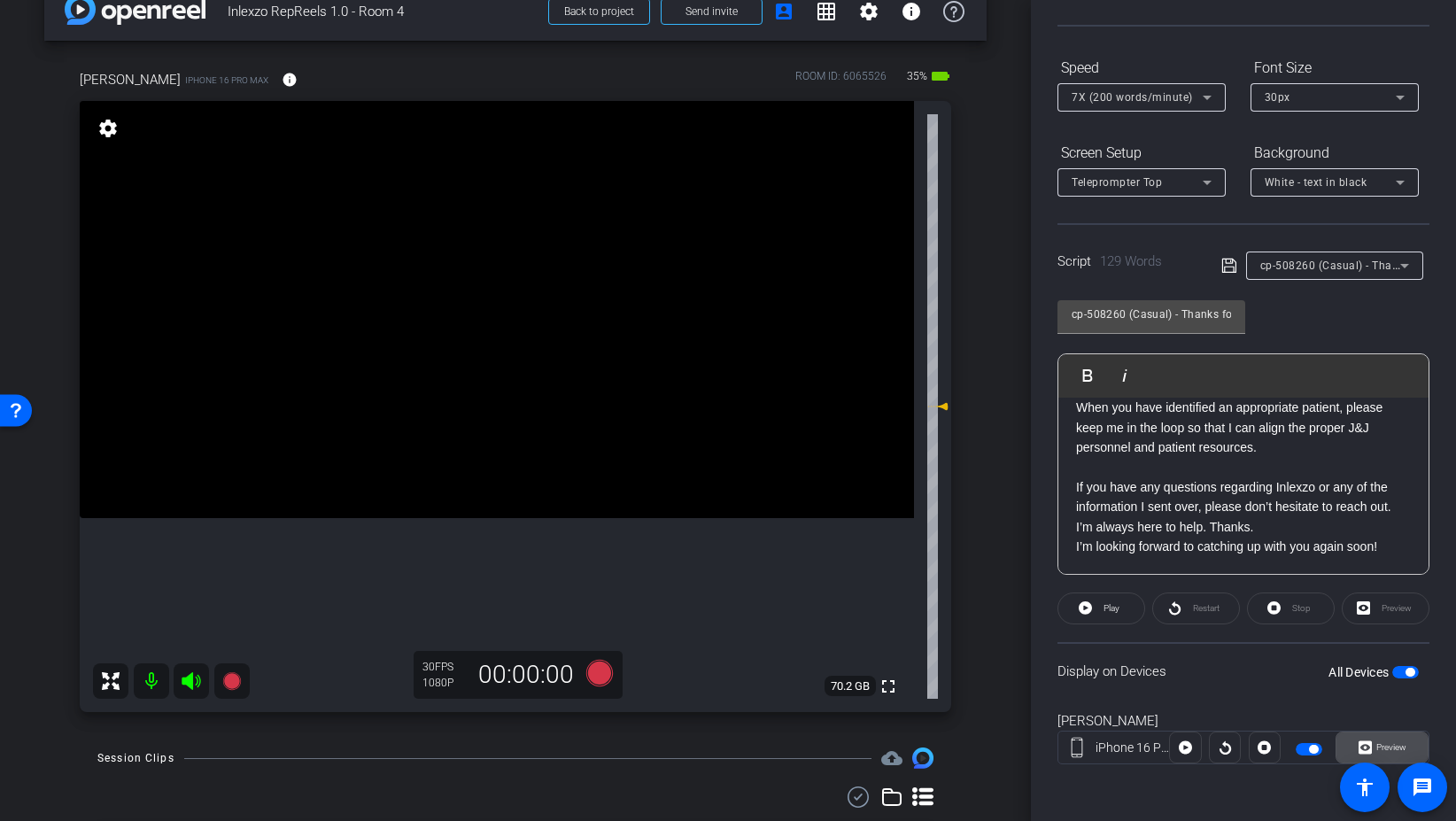
click at [1377, 746] on span "Preview" at bounding box center [1391, 747] width 30 height 10
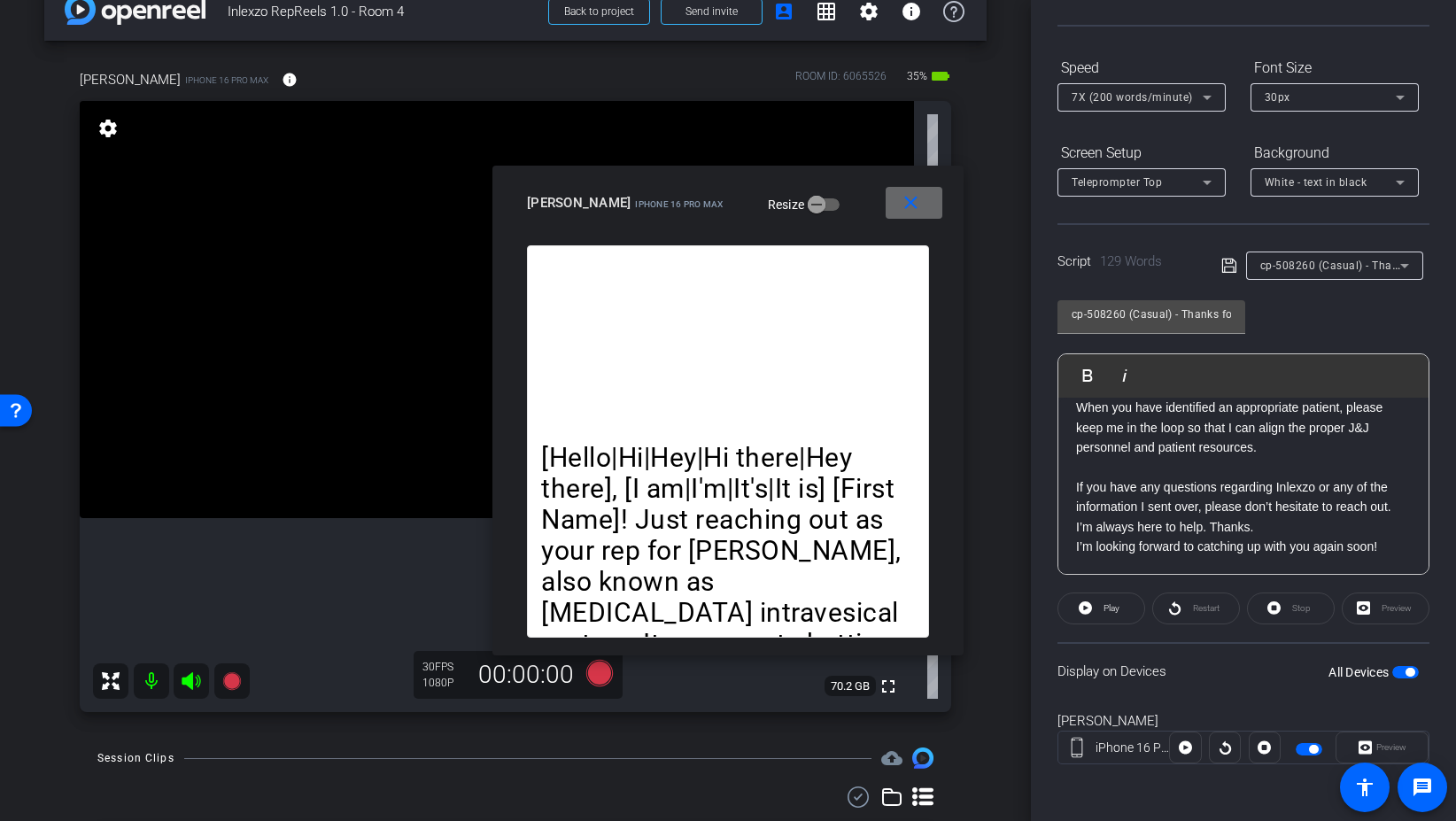
click at [918, 195] on mat-icon "close" at bounding box center [911, 203] width 22 height 22
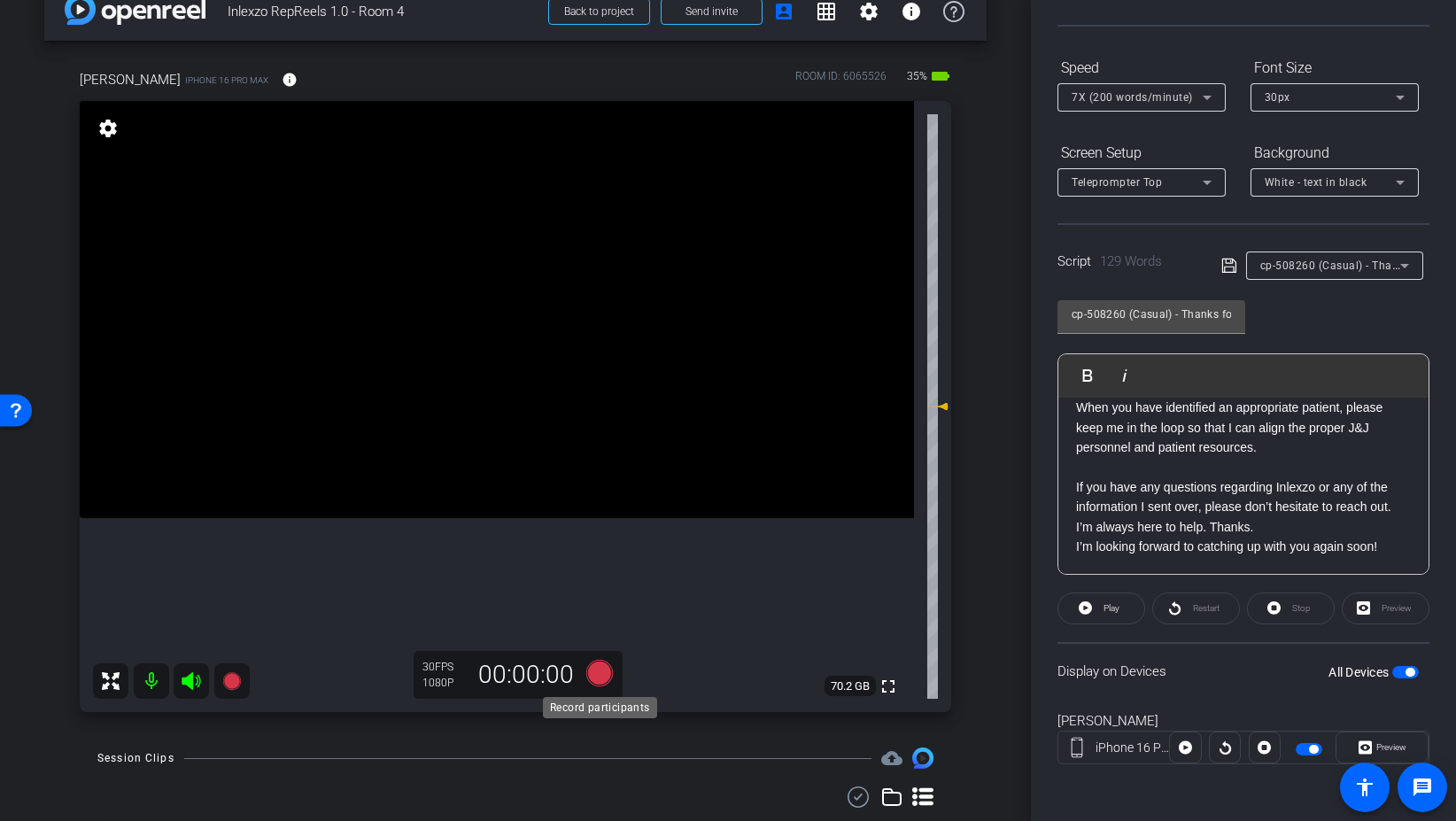
click at [606, 665] on icon at bounding box center [599, 672] width 26 height 26
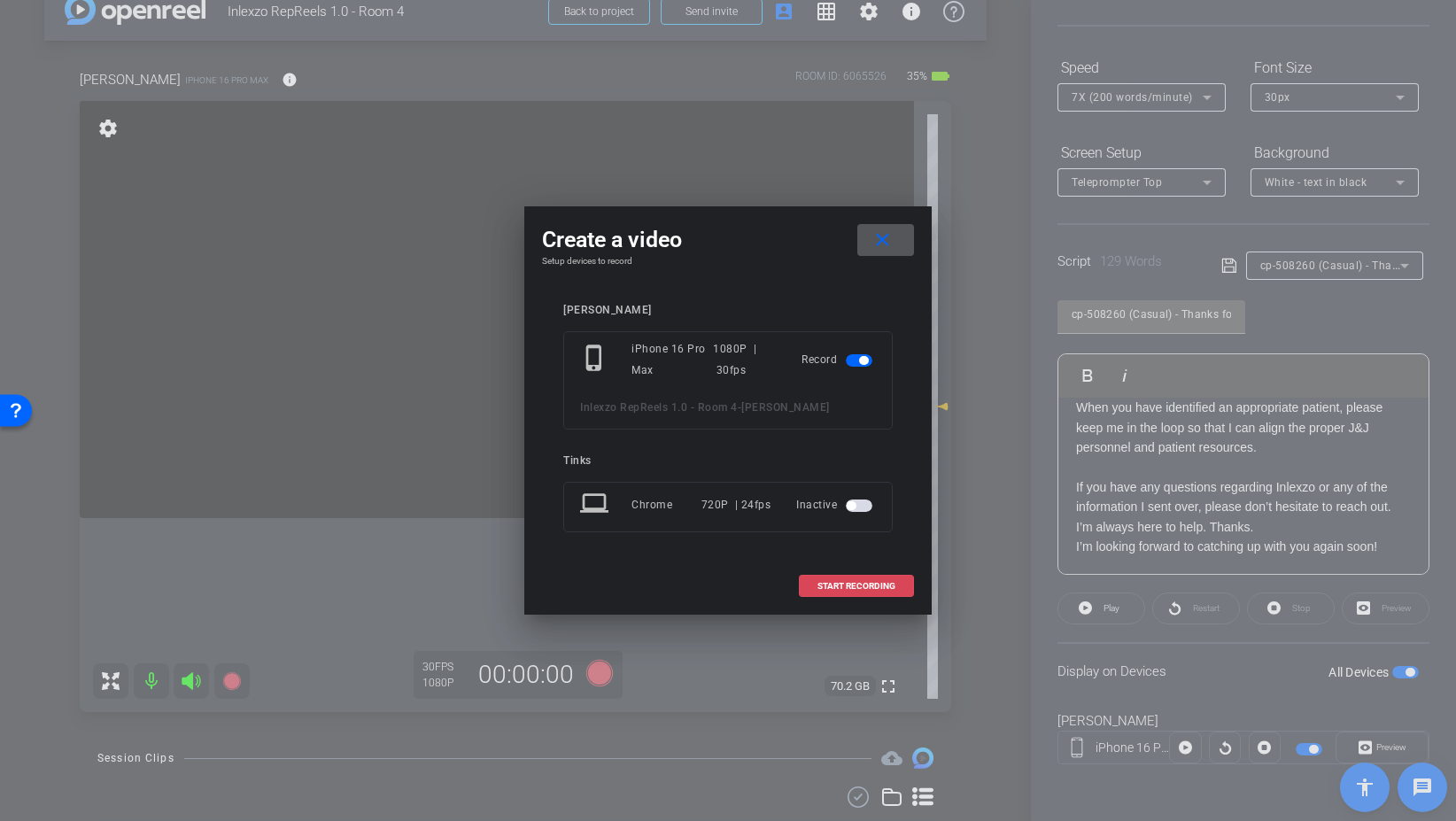
click at [874, 588] on span "START RECORDING" at bounding box center [856, 586] width 78 height 9
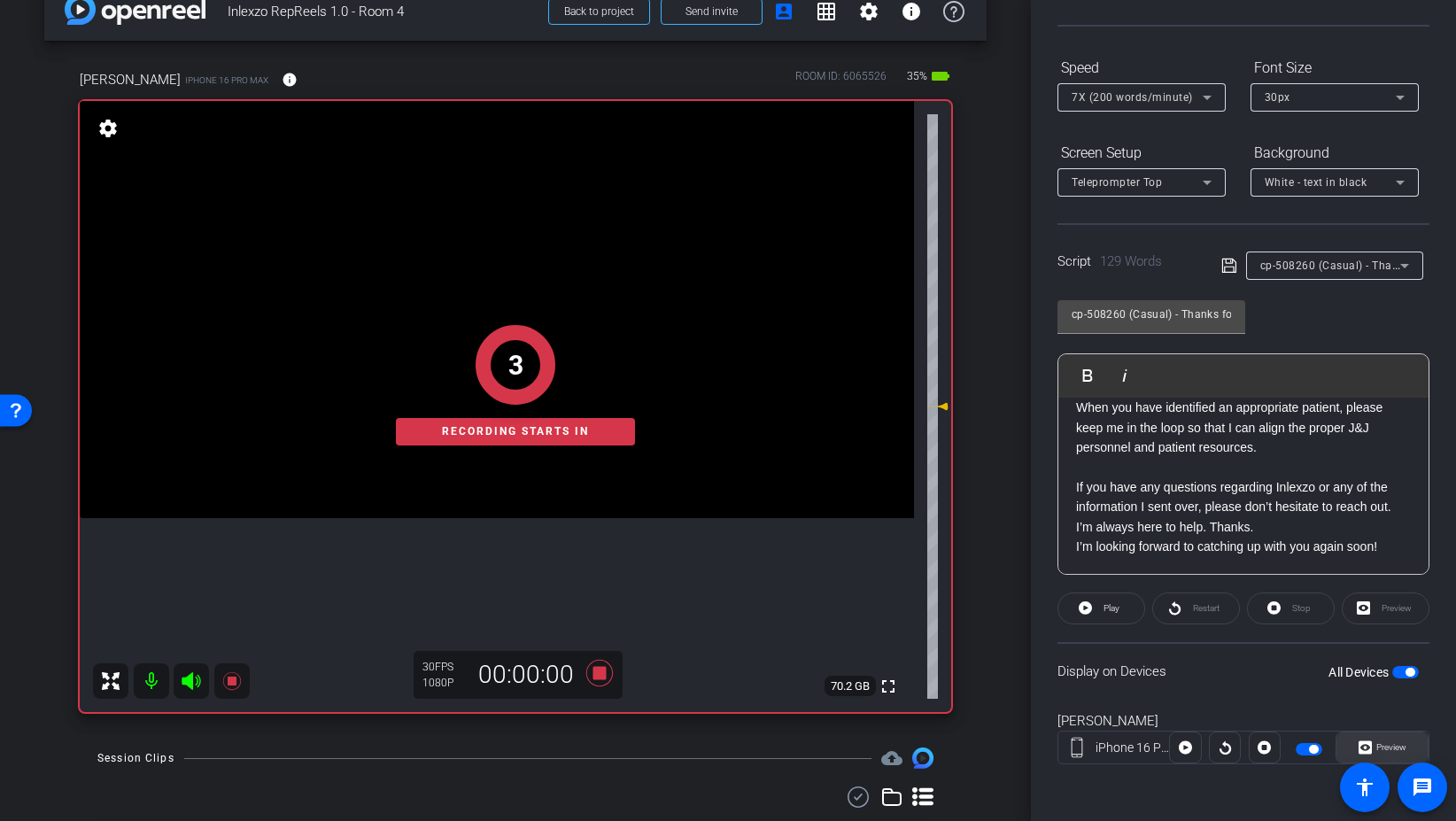
click at [1392, 744] on span "Preview" at bounding box center [1391, 747] width 30 height 10
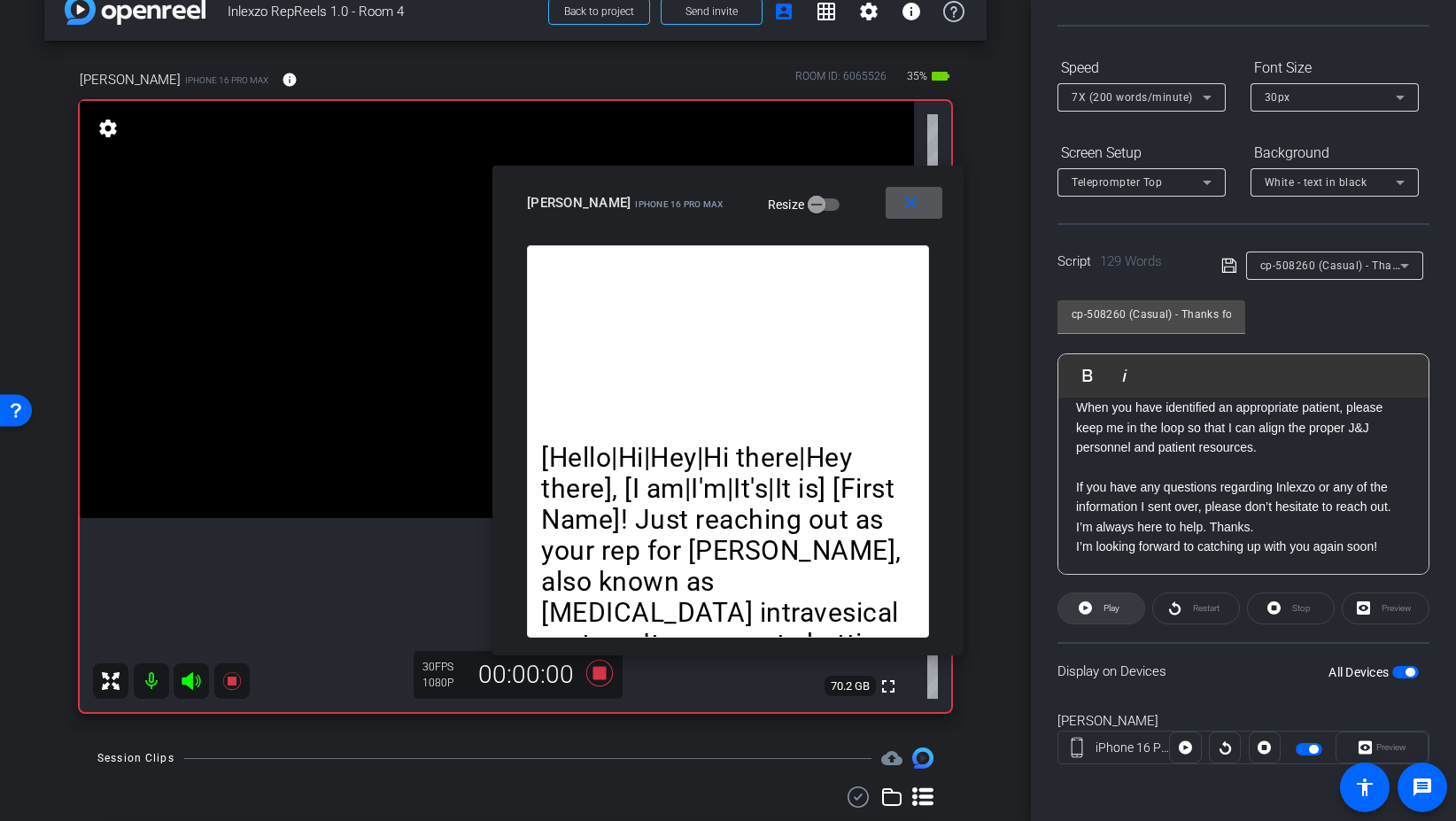
click at [1112, 609] on span "Play" at bounding box center [1112, 608] width 16 height 10
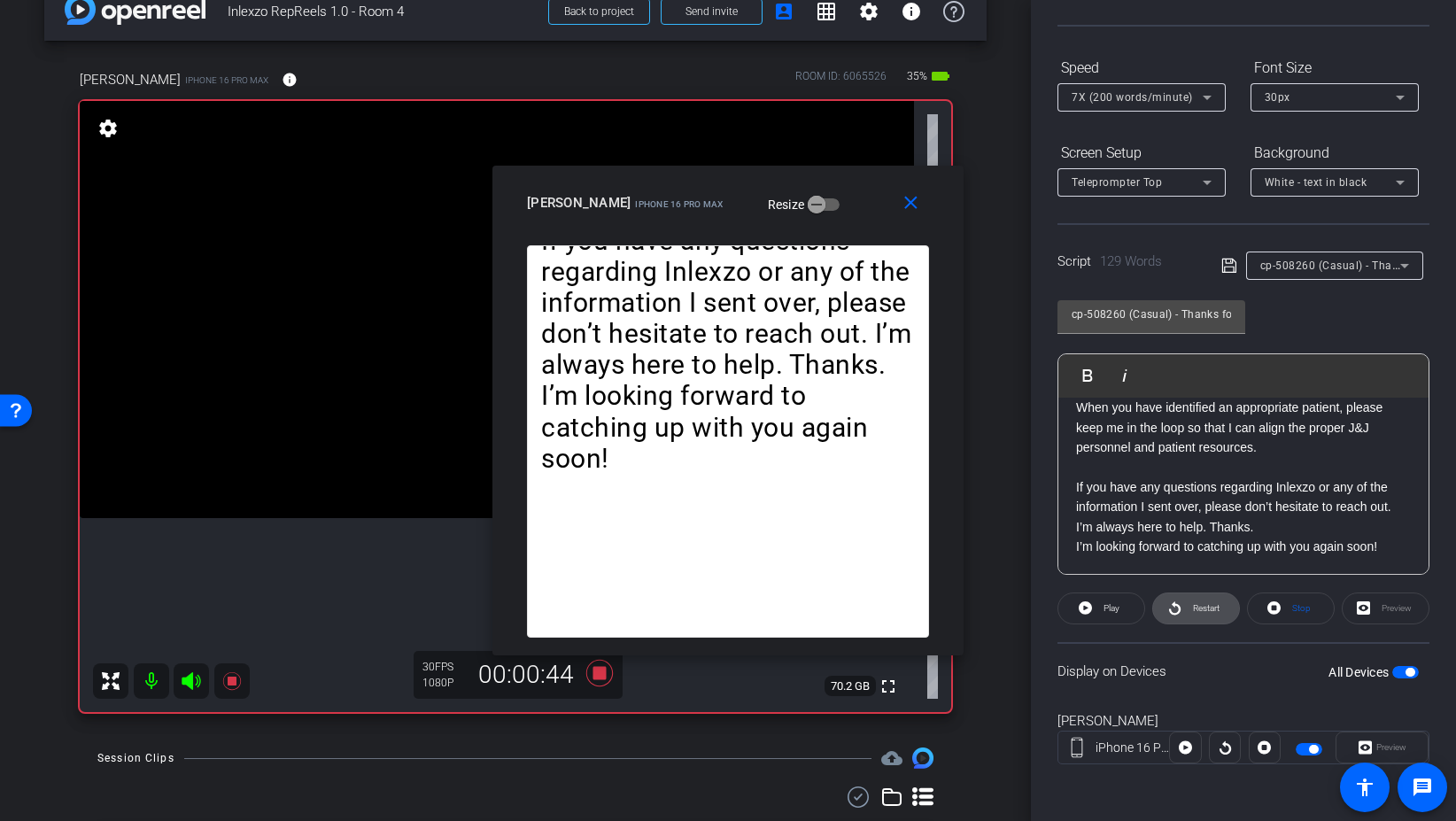
click at [1174, 604] on icon at bounding box center [1175, 608] width 12 height 14
click at [913, 207] on mat-icon "close" at bounding box center [911, 203] width 22 height 22
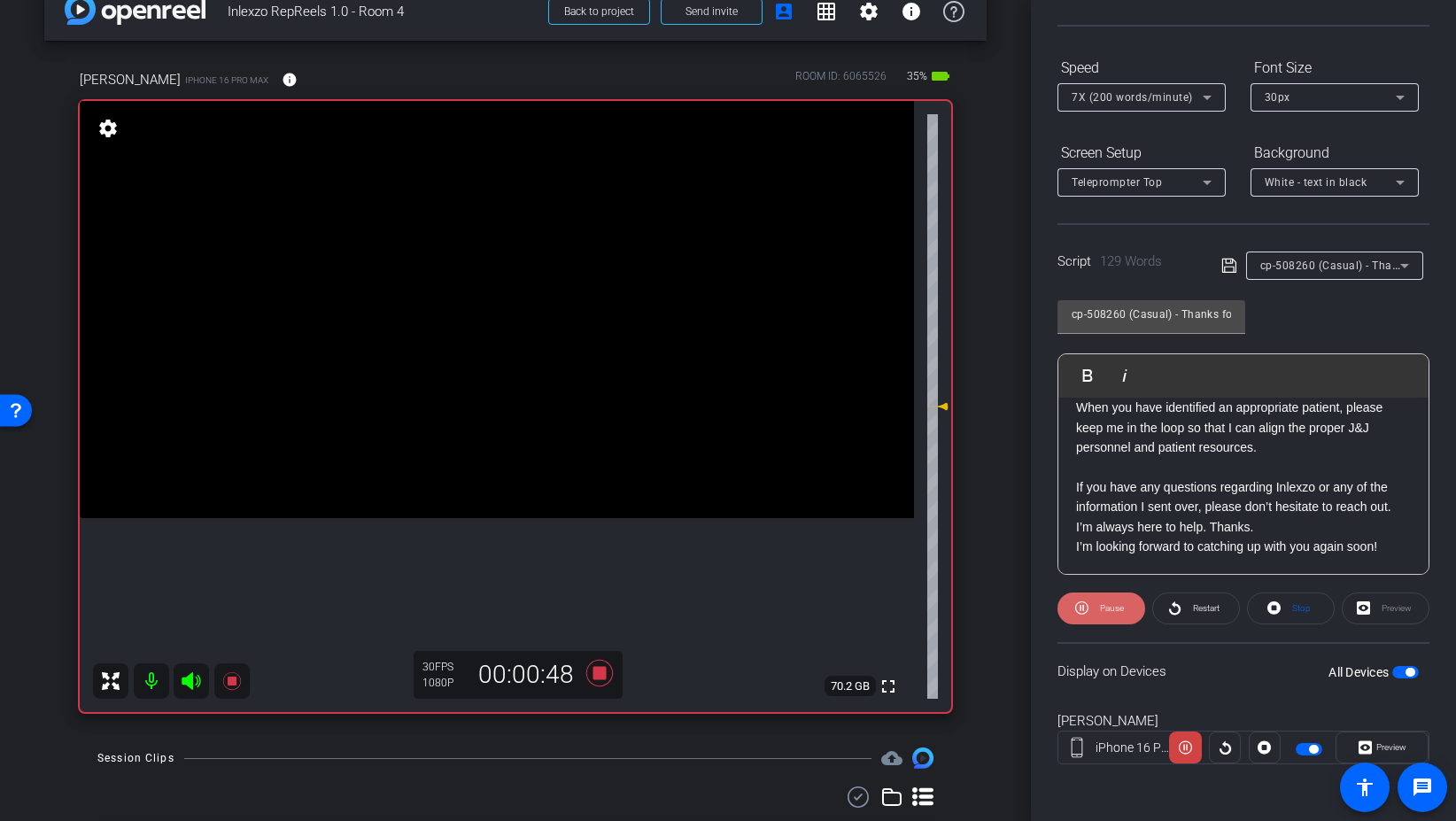
click at [1098, 614] on span "Pause" at bounding box center [1109, 608] width 28 height 25
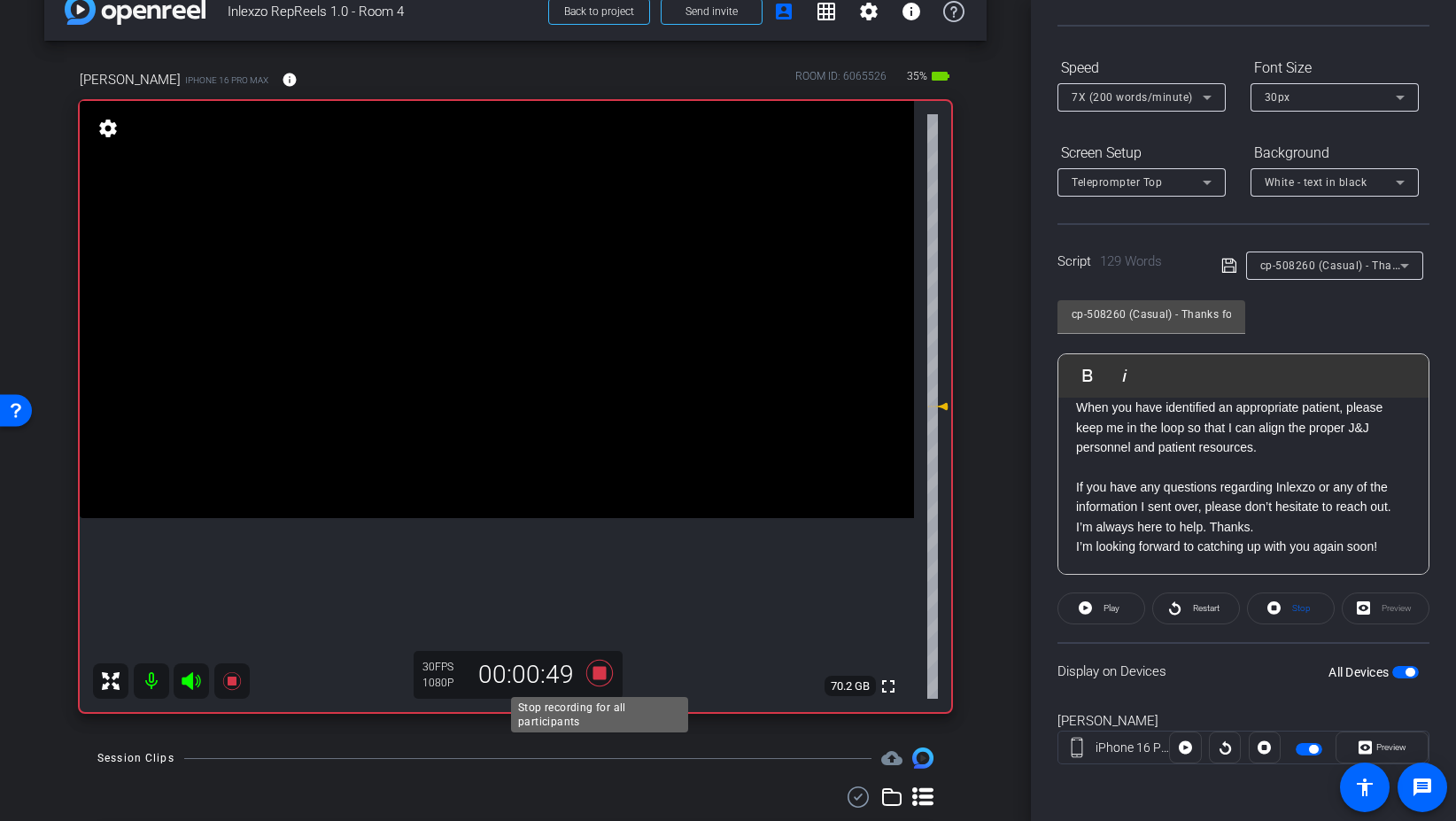
click at [595, 674] on icon at bounding box center [599, 672] width 26 height 26
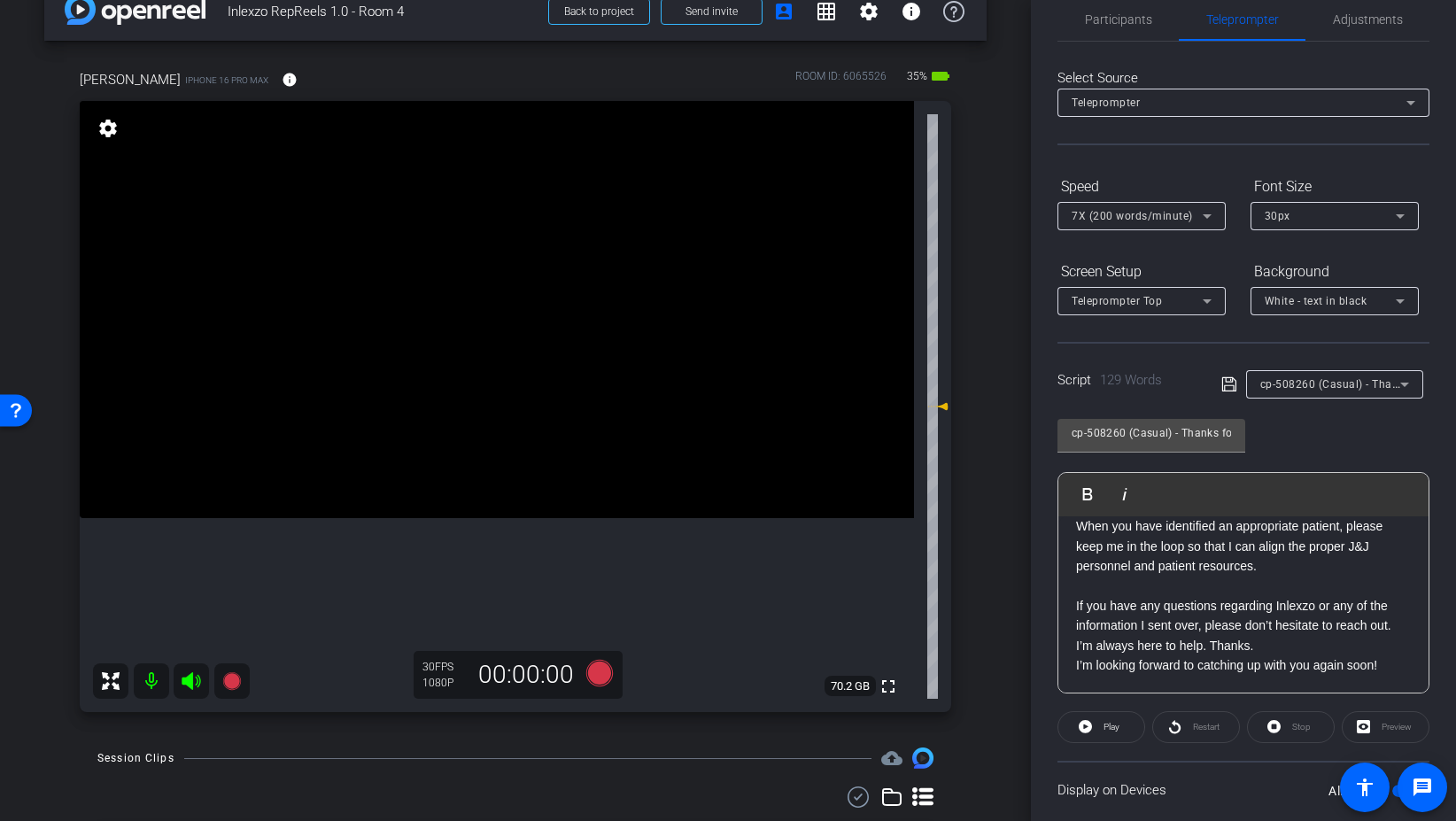
scroll to position [0, 0]
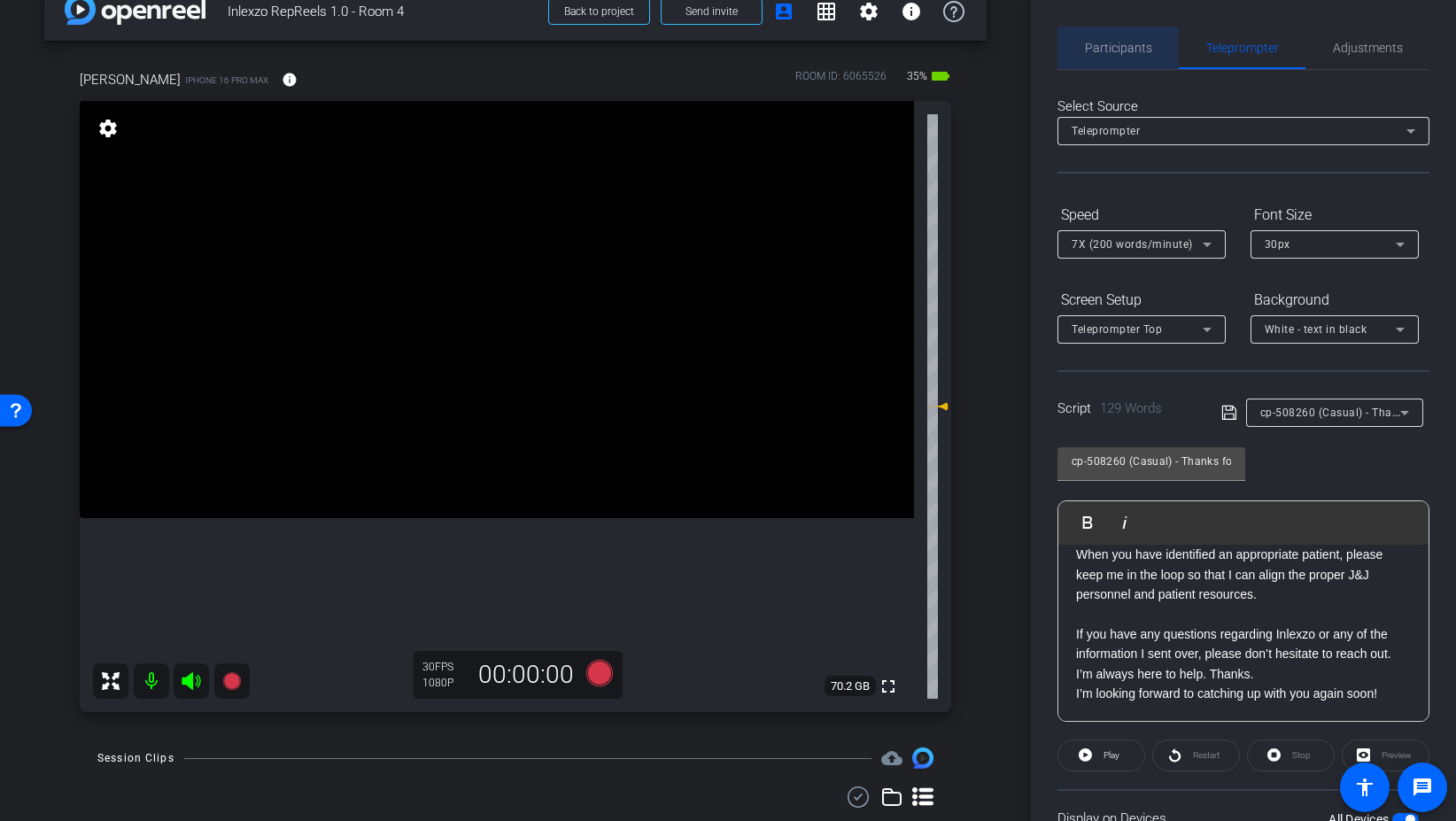
click at [1106, 53] on span "Participants" at bounding box center [1118, 48] width 67 height 13
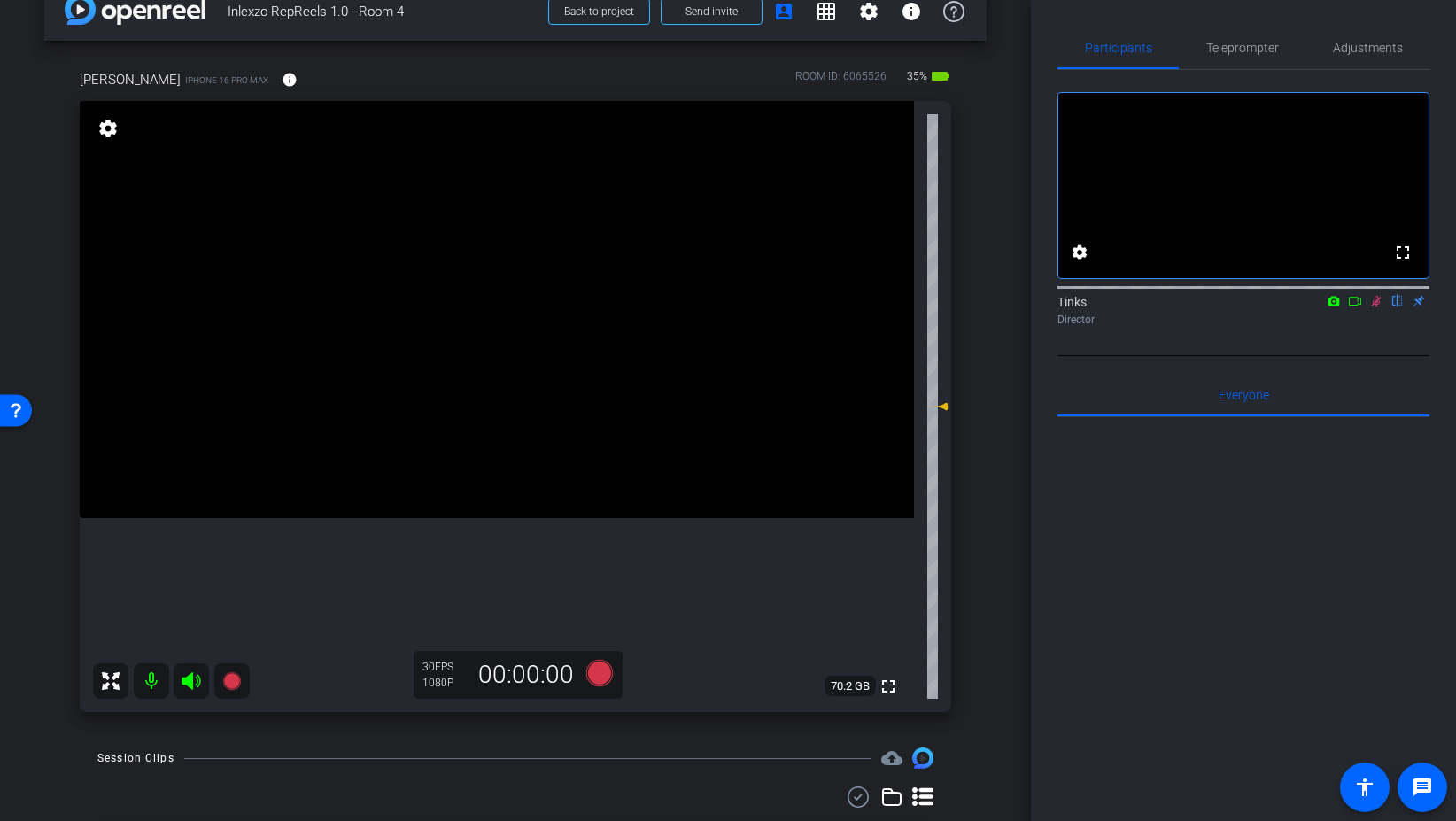
click at [1374, 307] on icon at bounding box center [1376, 300] width 15 height 13
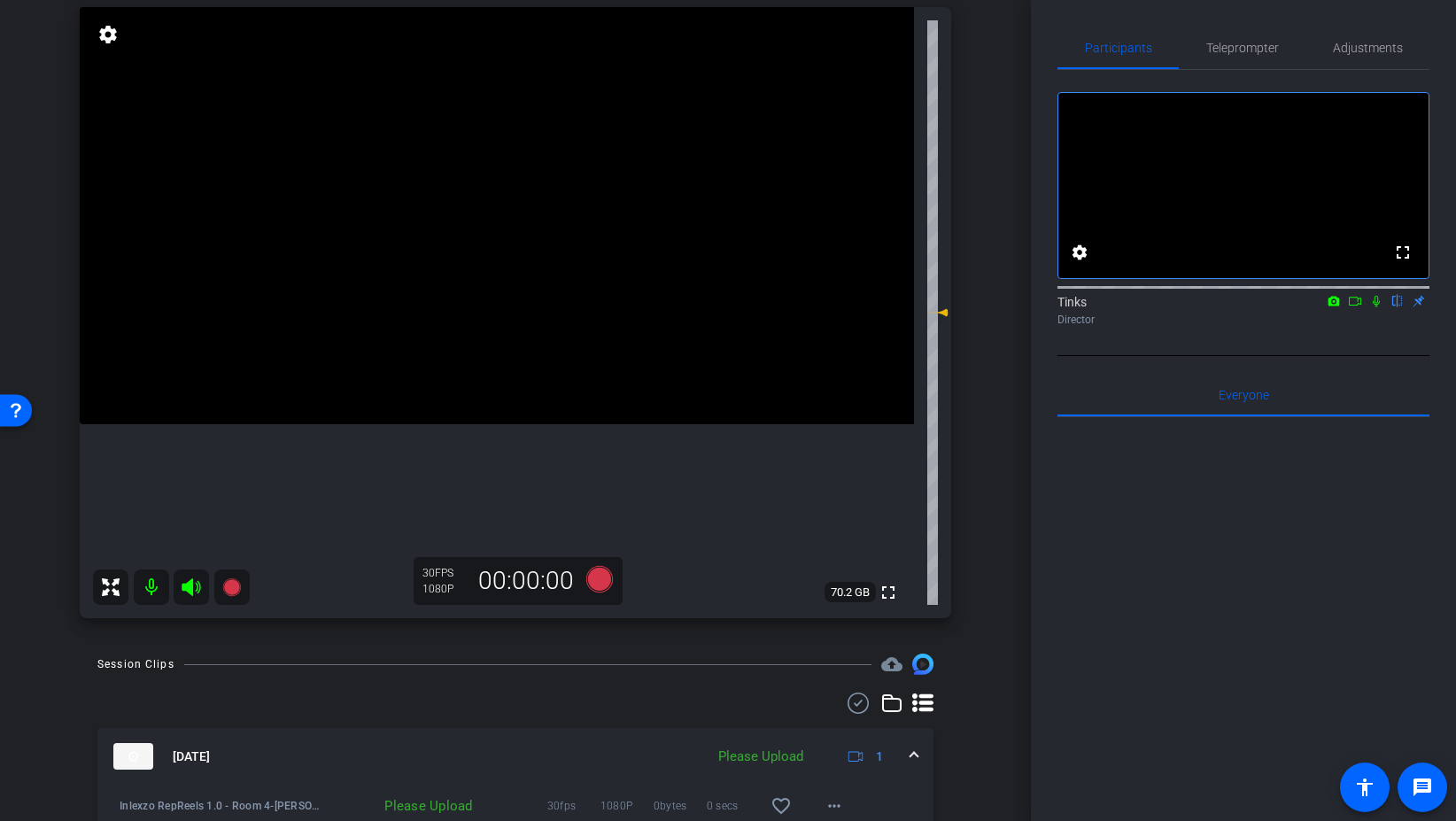
scroll to position [200, 0]
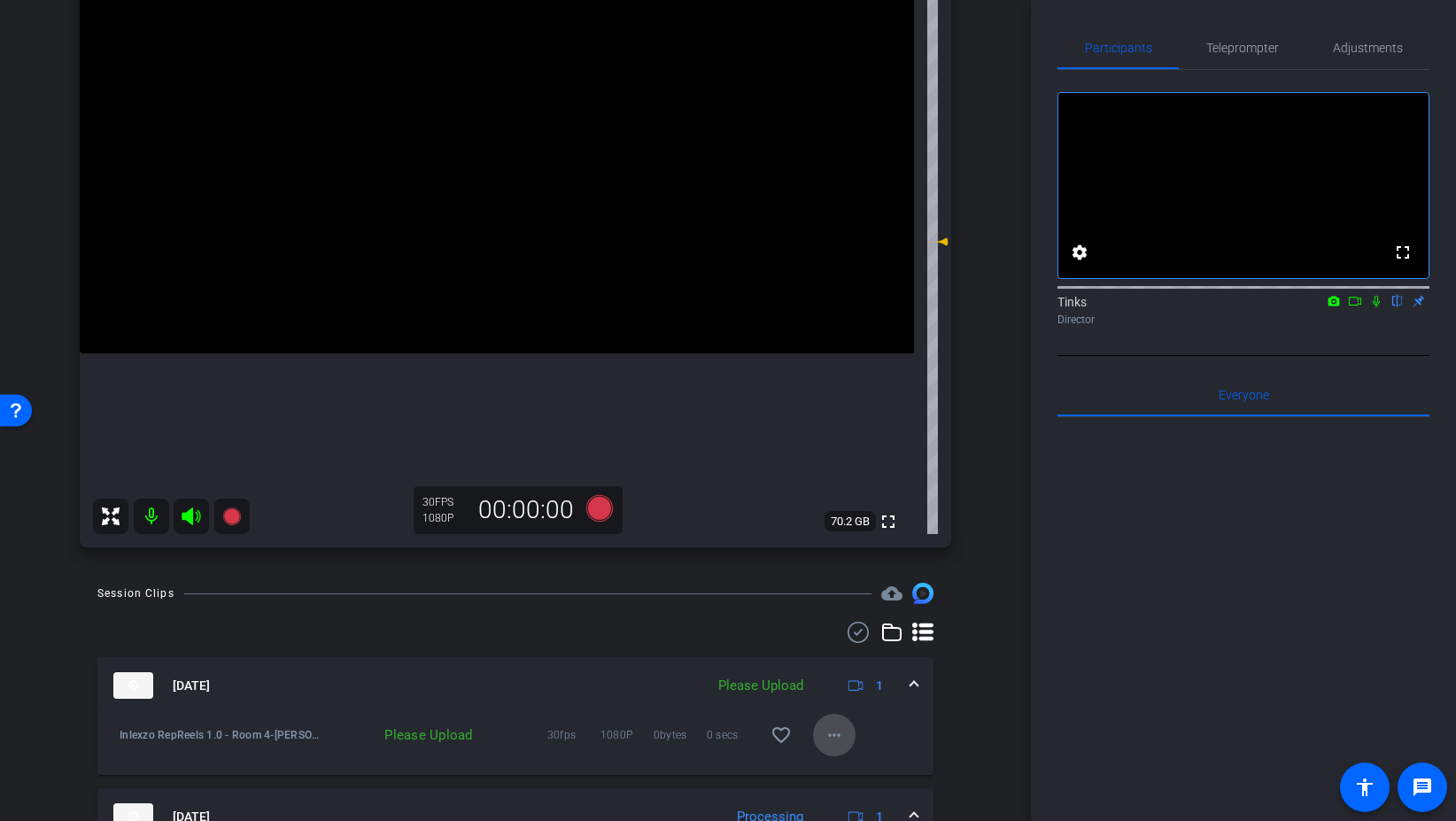
click at [850, 740] on span at bounding box center [835, 735] width 43 height 43
click at [850, 659] on span "Upload" at bounding box center [862, 655] width 71 height 21
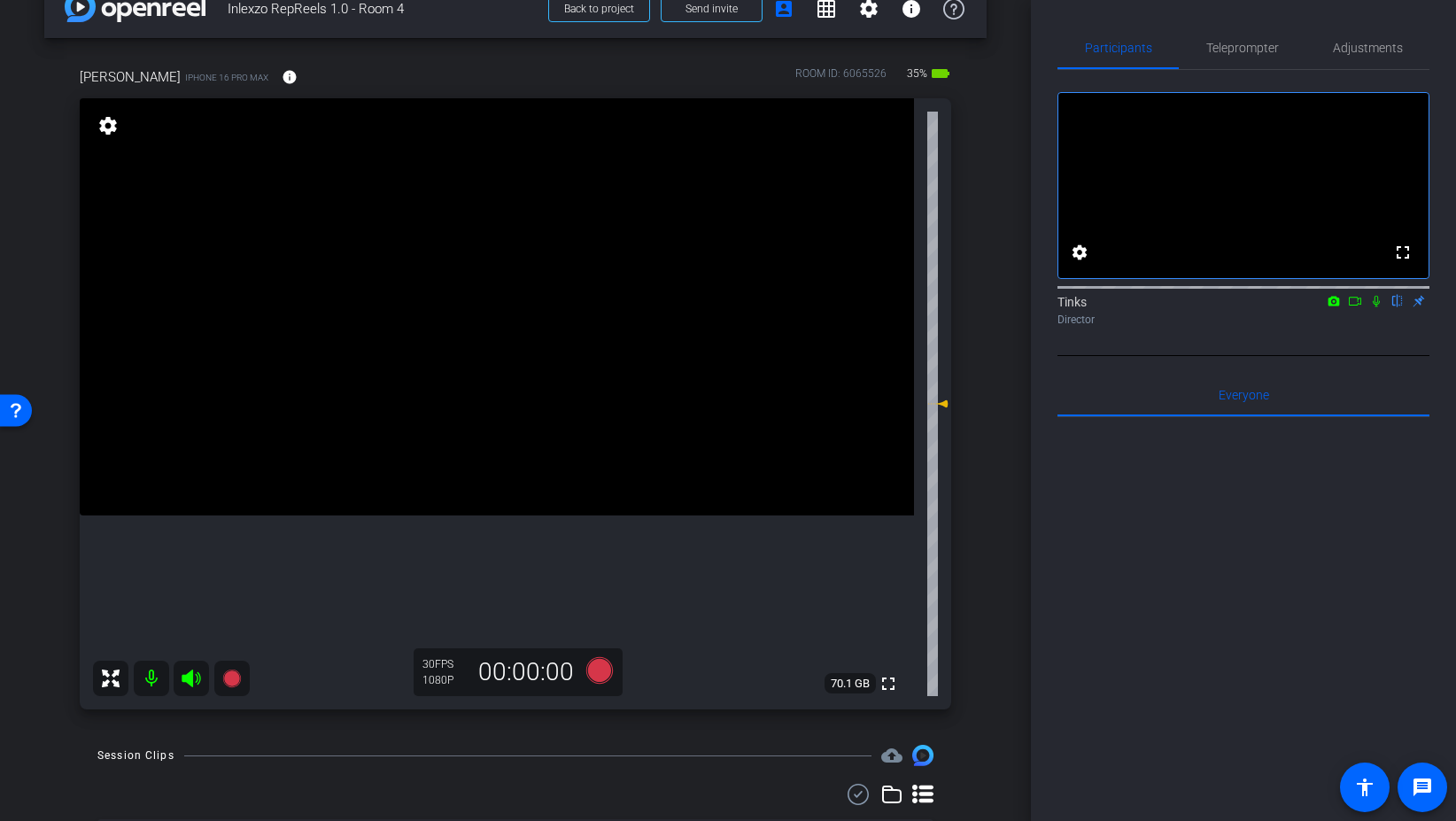
scroll to position [33, 0]
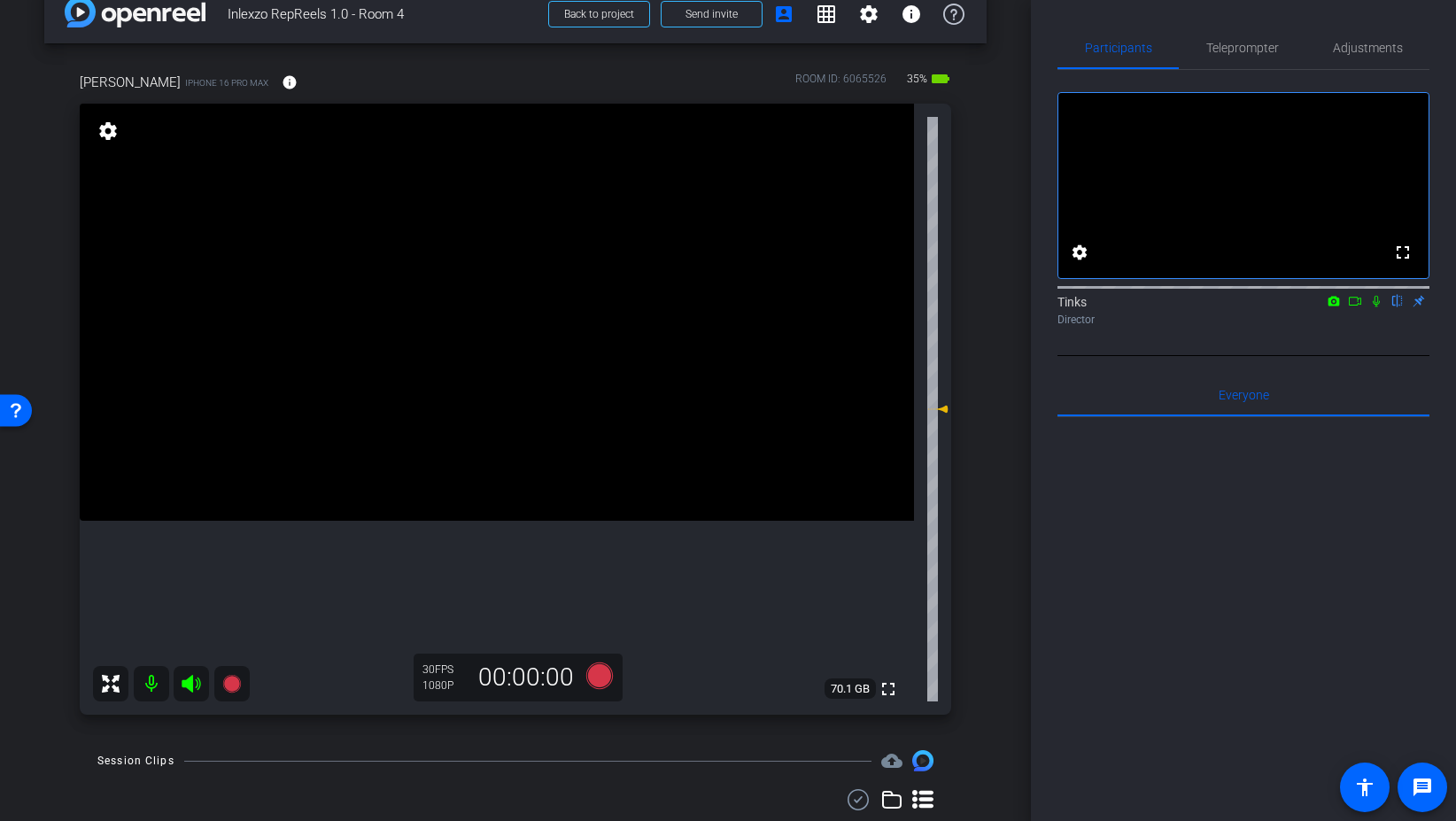
click at [1374, 307] on icon at bounding box center [1376, 300] width 15 height 13
click at [604, 679] on icon at bounding box center [599, 675] width 26 height 26
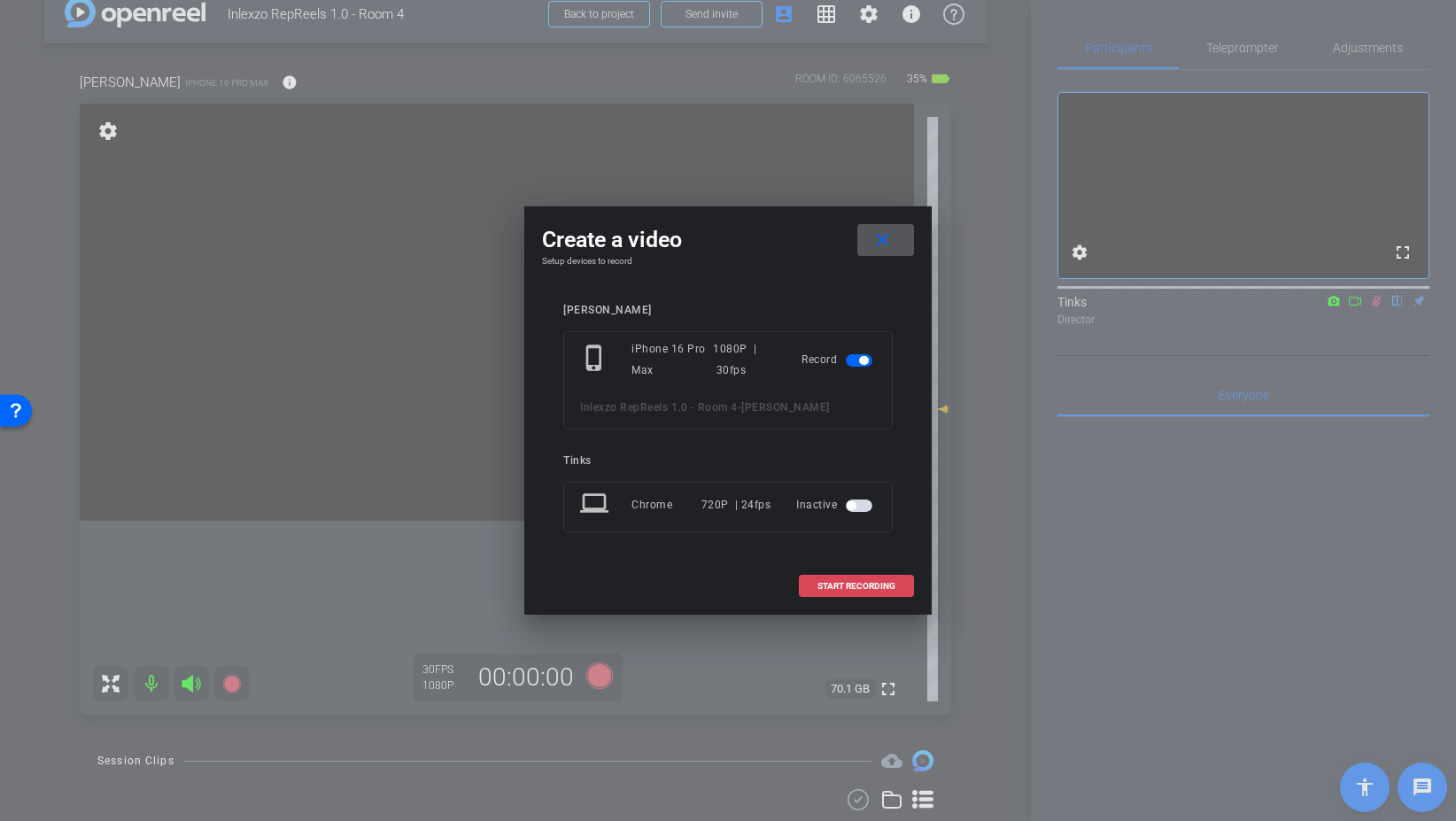
click at [843, 593] on span at bounding box center [856, 586] width 114 height 43
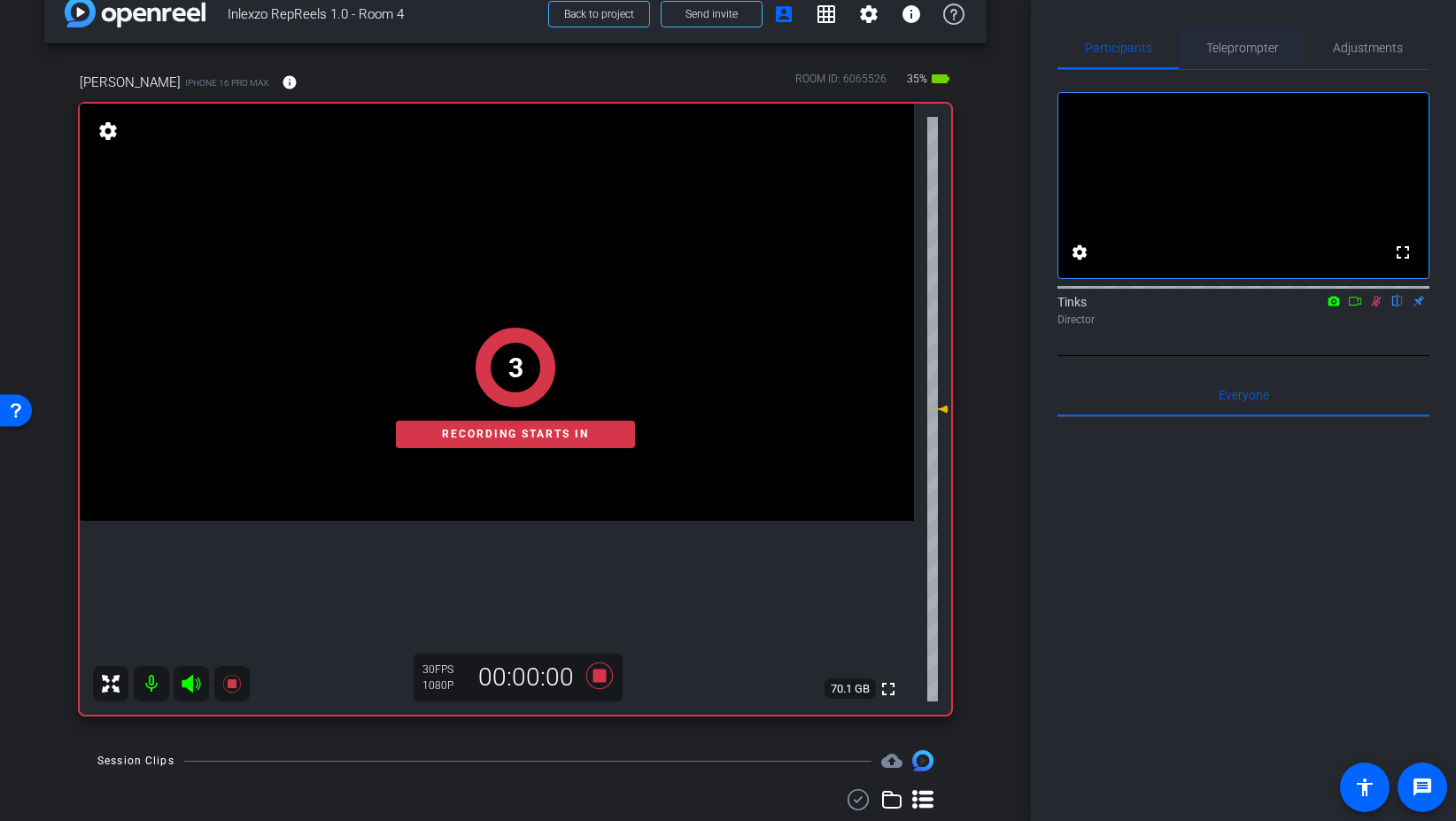
click at [1265, 38] on span "Teleprompter" at bounding box center [1242, 48] width 73 height 43
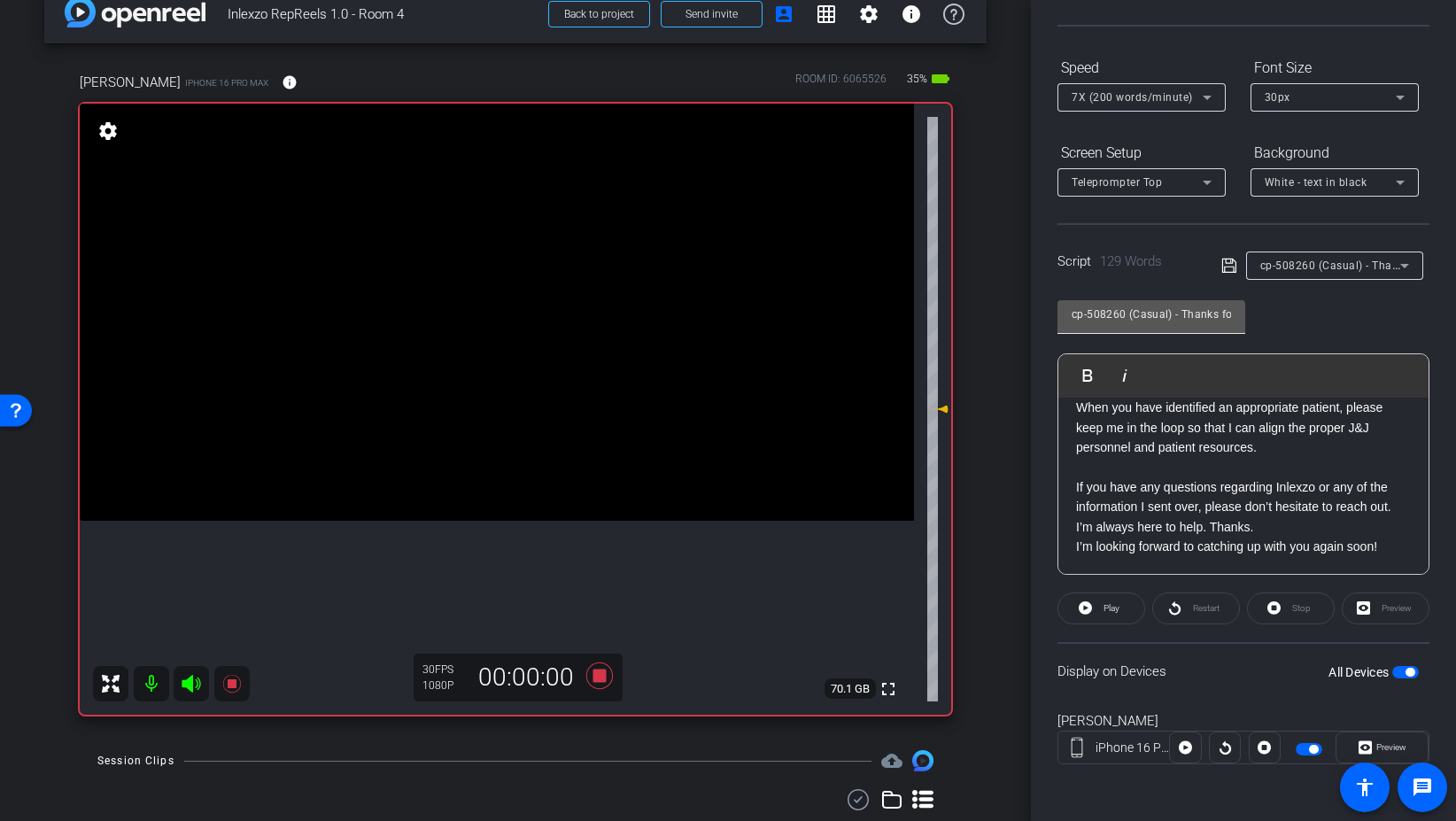
scroll to position [0, 0]
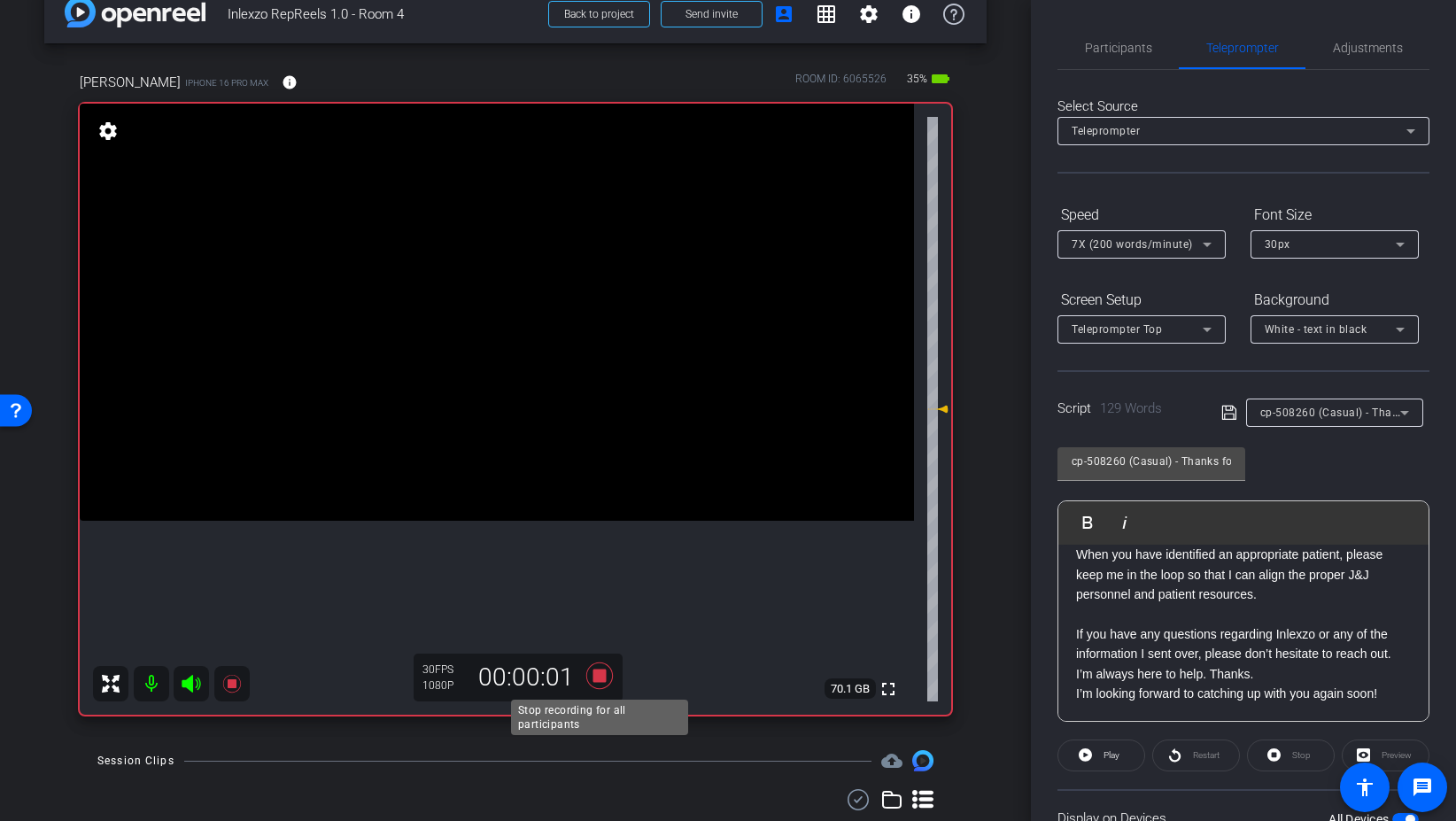
click at [605, 679] on icon at bounding box center [599, 675] width 26 height 26
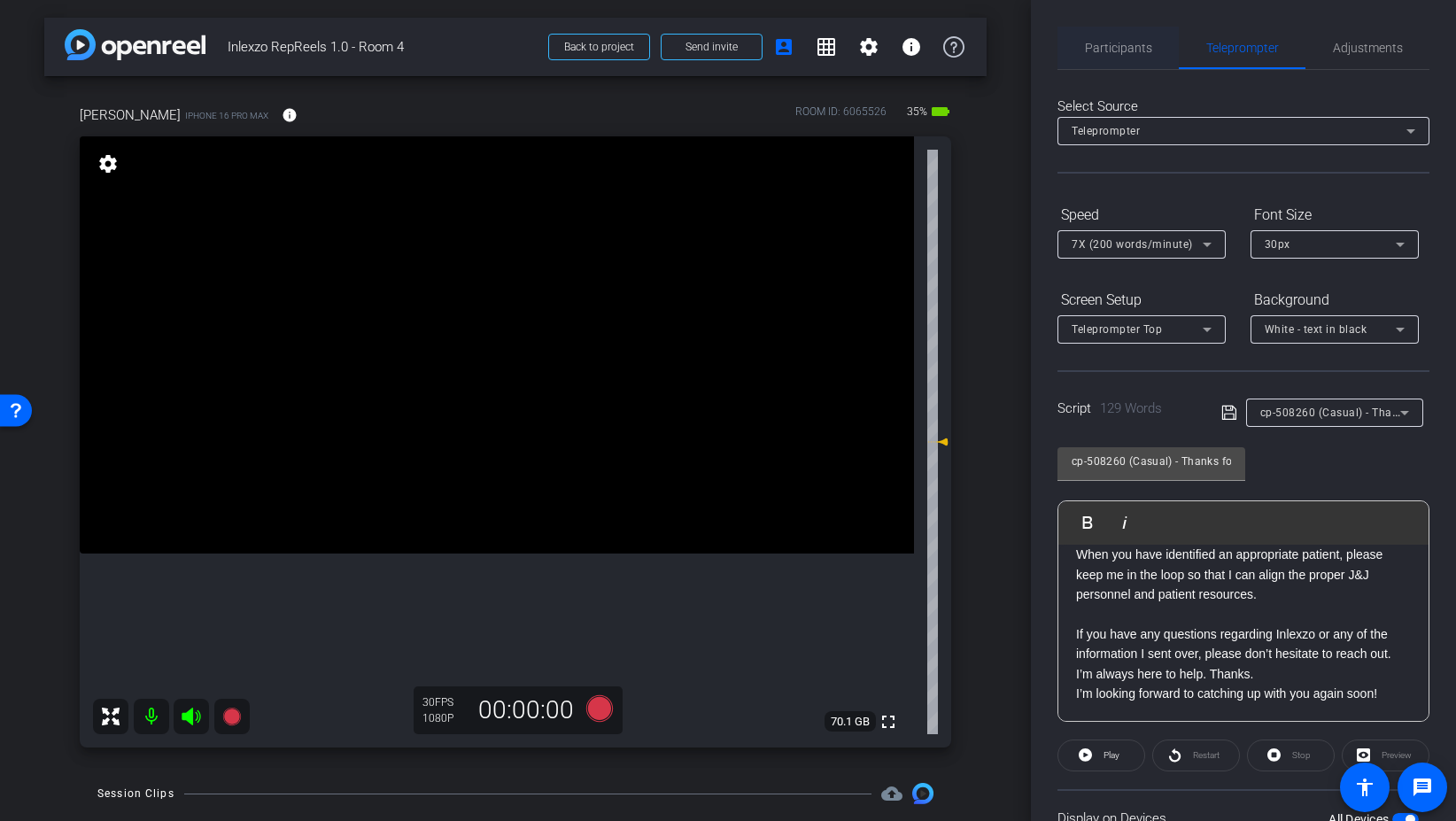
click at [1110, 67] on span "Participants" at bounding box center [1118, 48] width 67 height 43
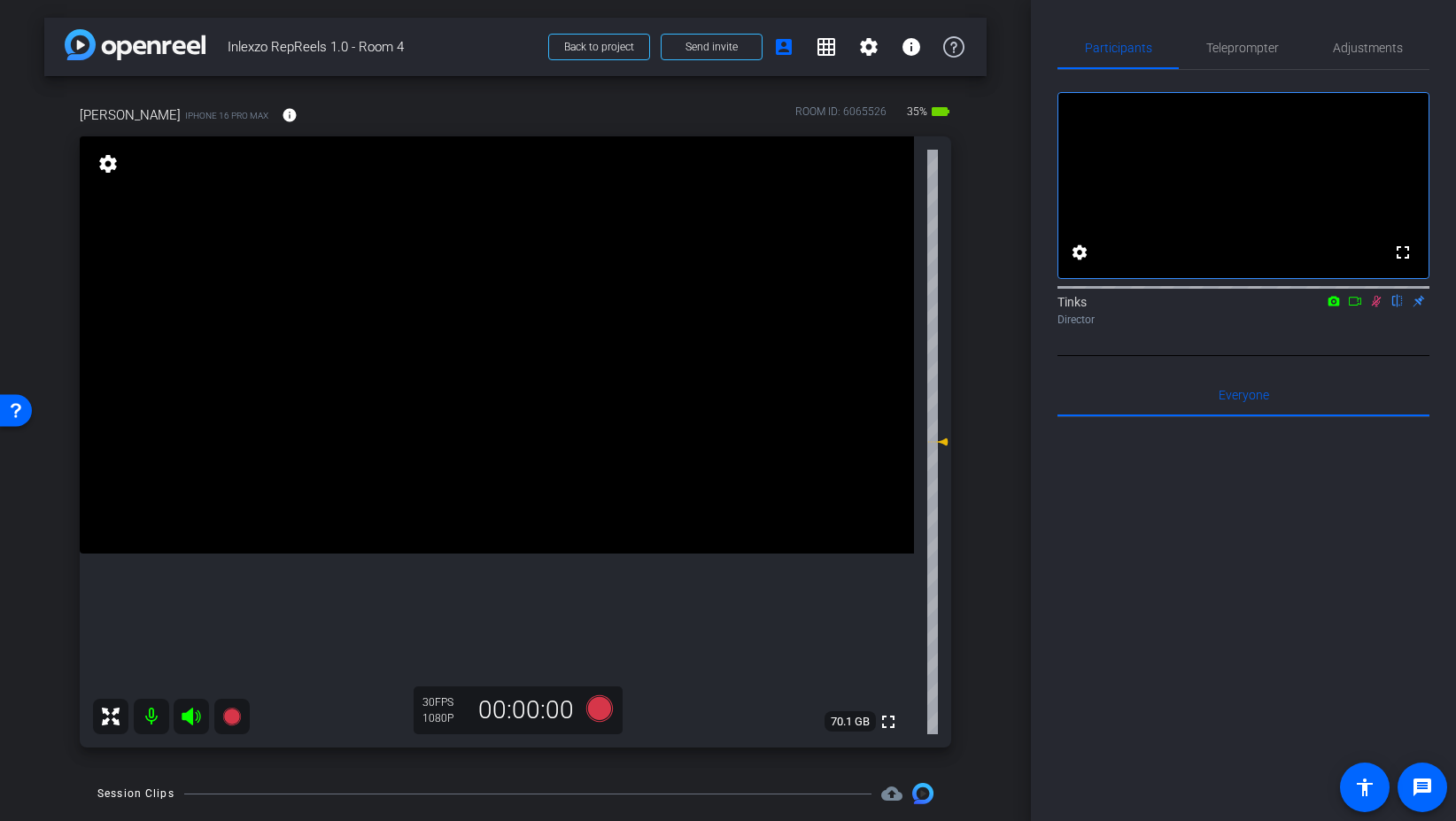
click at [1374, 307] on icon at bounding box center [1377, 301] width 10 height 12
click at [1377, 307] on icon at bounding box center [1376, 301] width 7 height 12
click at [598, 711] on icon at bounding box center [599, 707] width 26 height 26
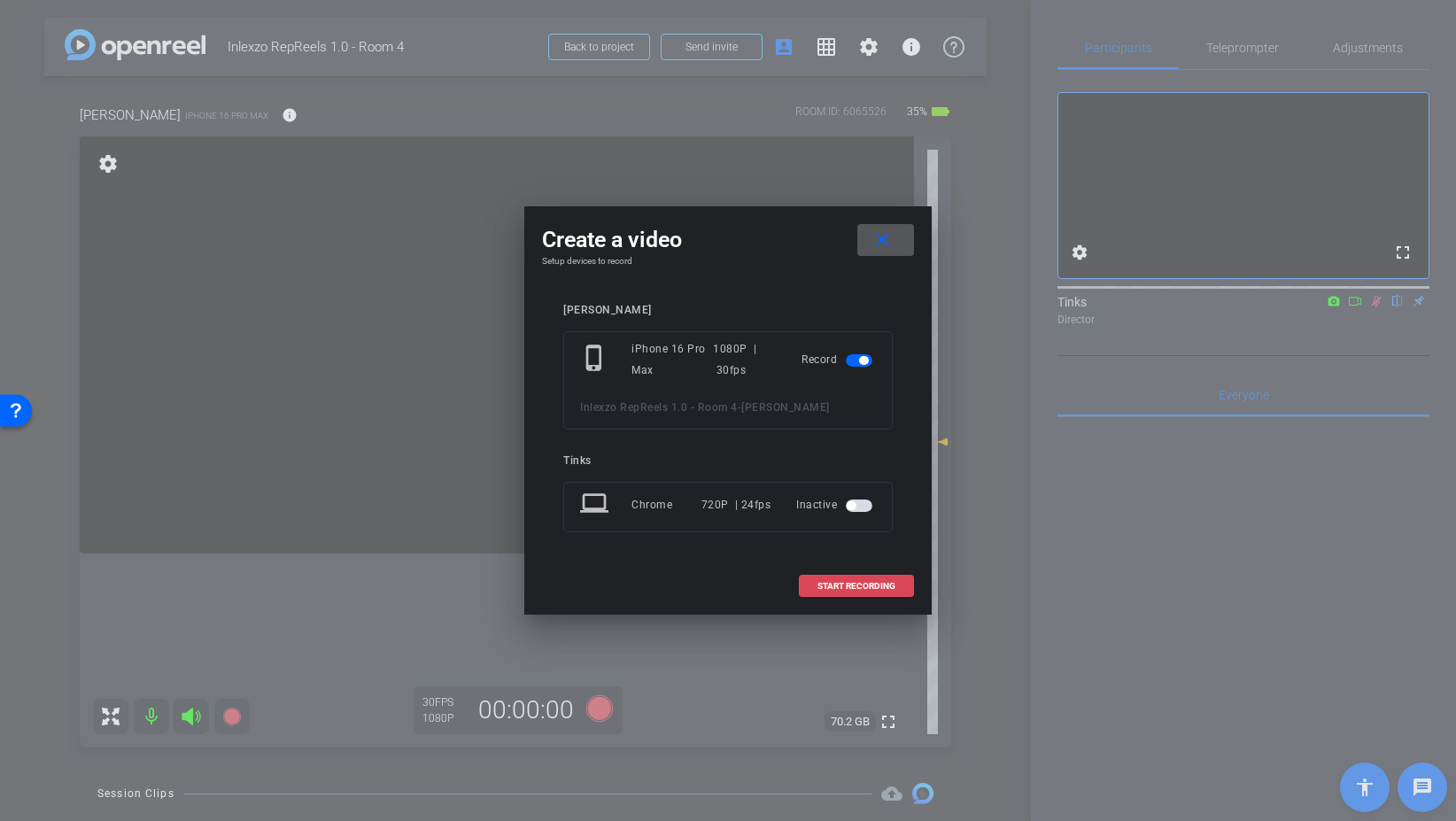
click at [872, 588] on span "START RECORDING" at bounding box center [856, 586] width 78 height 9
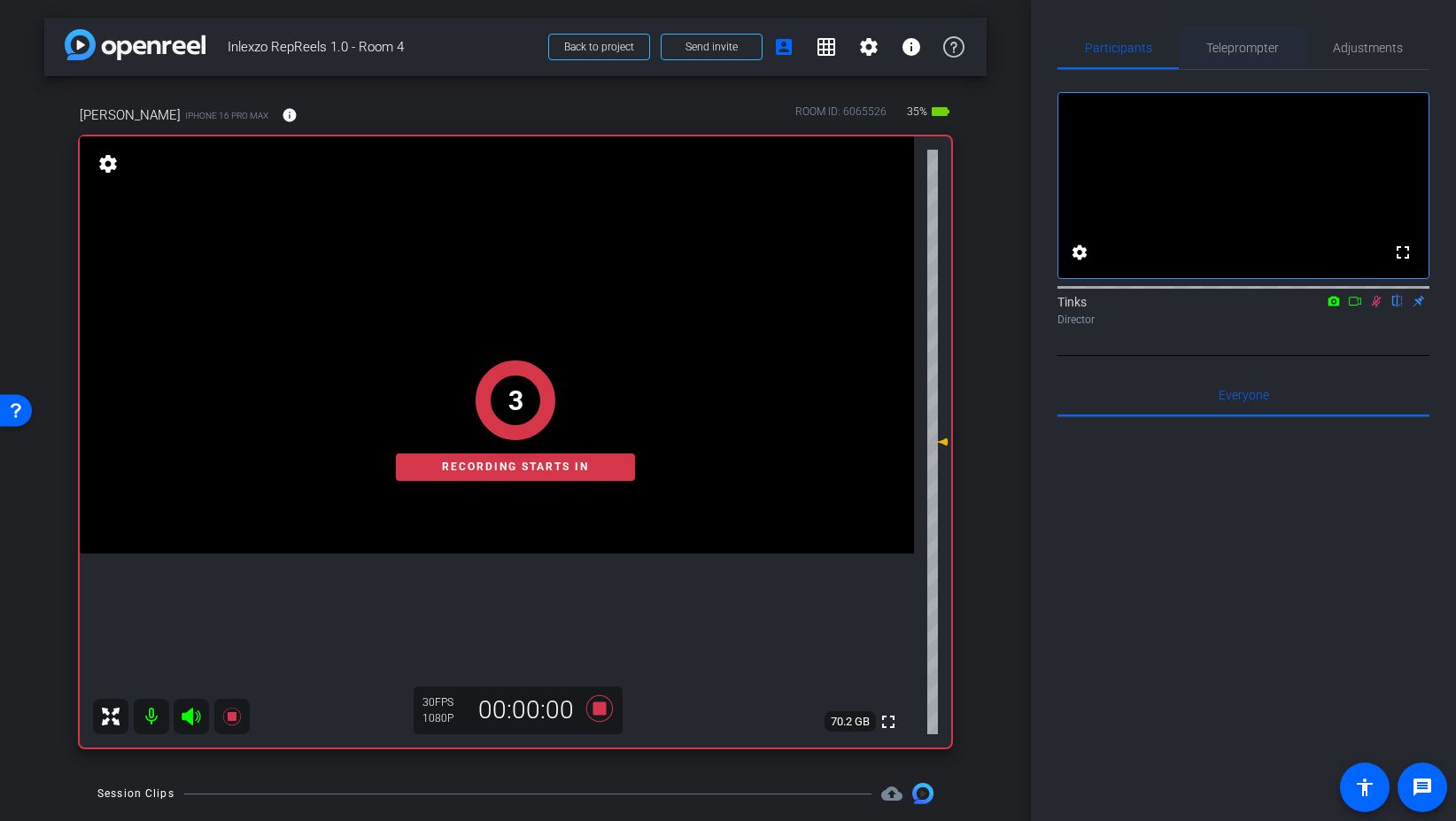
click at [1260, 46] on span "Teleprompter" at bounding box center [1242, 48] width 73 height 13
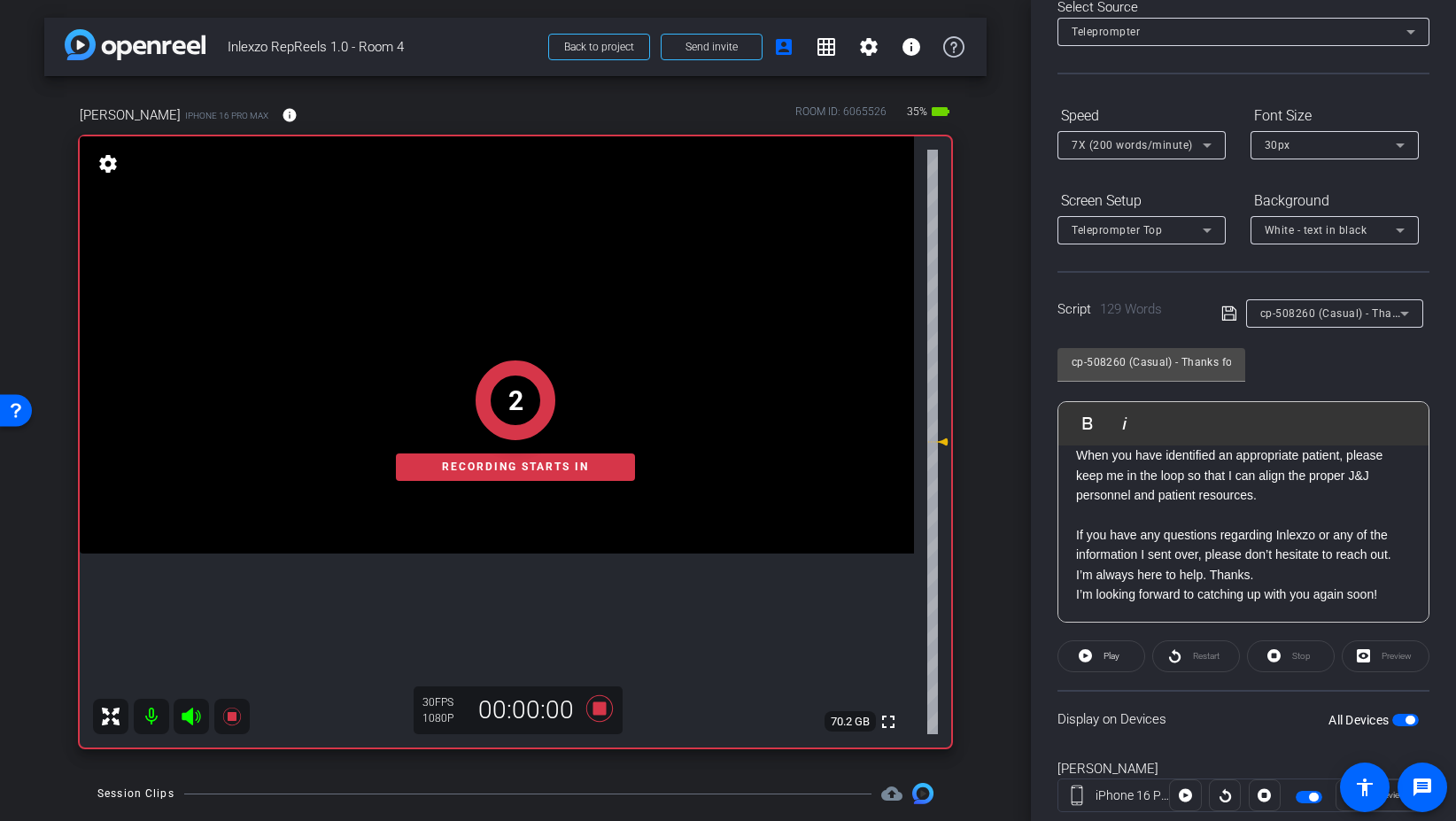
scroll to position [147, 0]
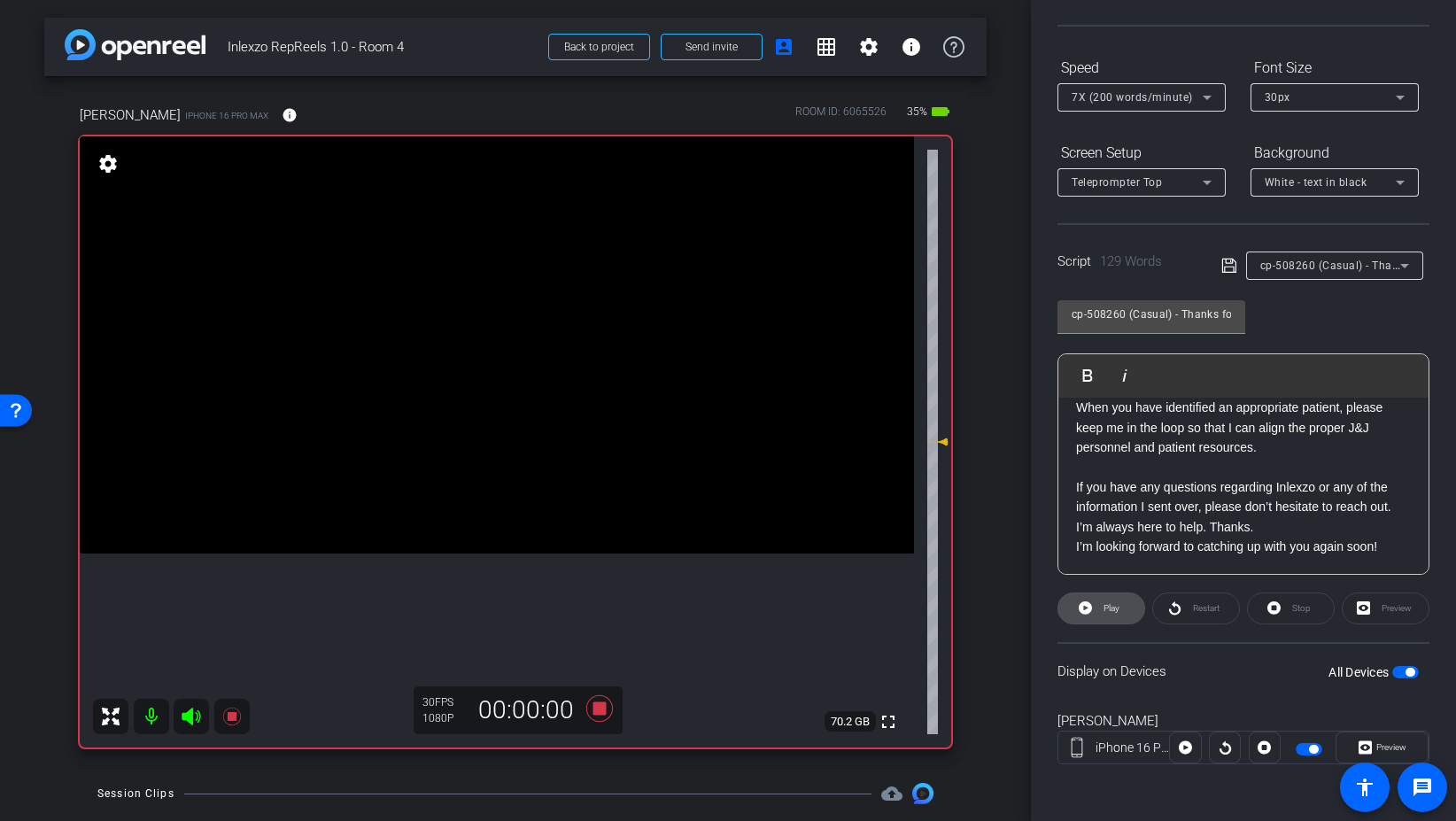
click at [1107, 610] on span "Play" at bounding box center [1112, 608] width 16 height 10
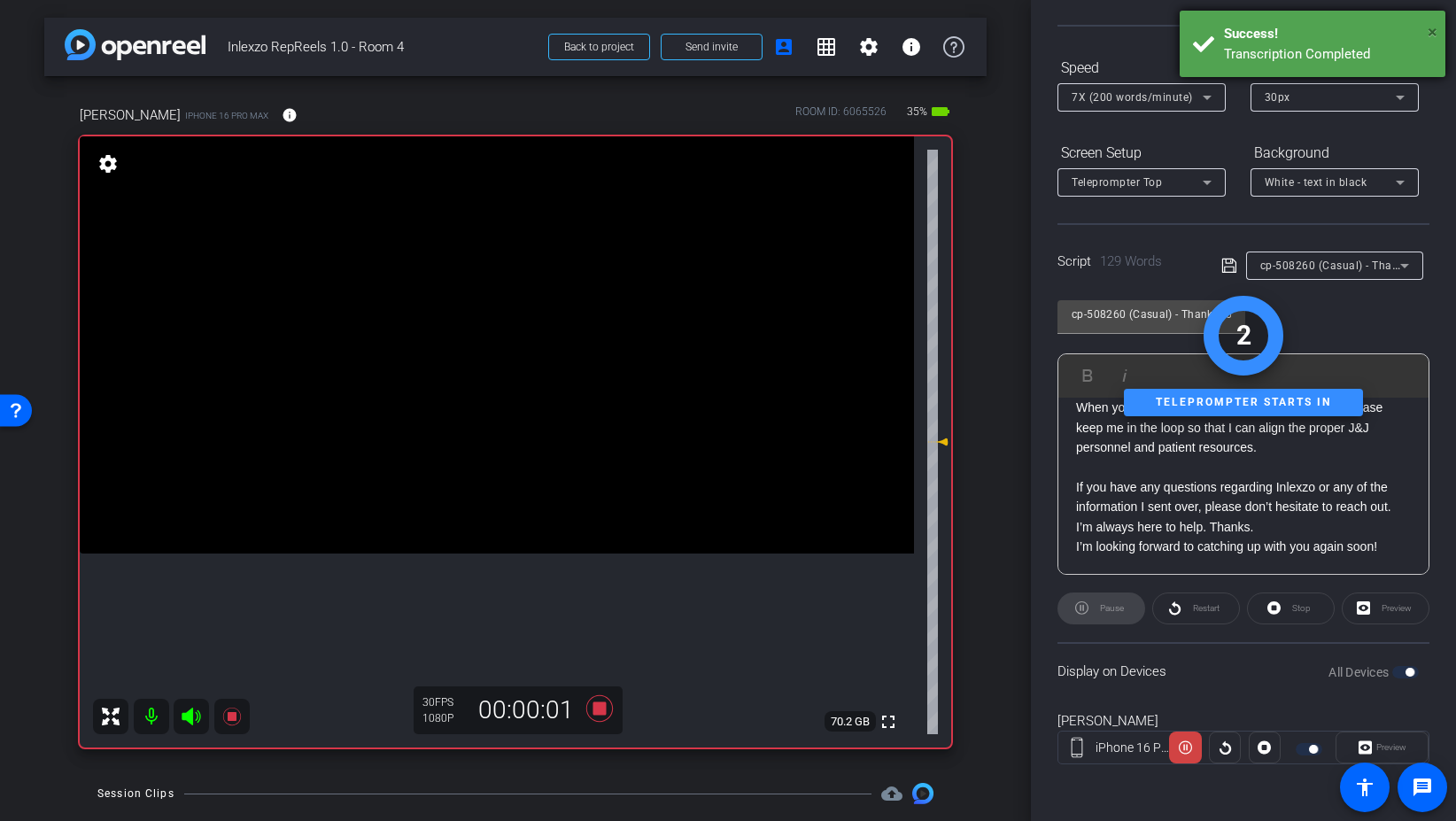
click at [1429, 36] on span "×" at bounding box center [1433, 32] width 10 height 21
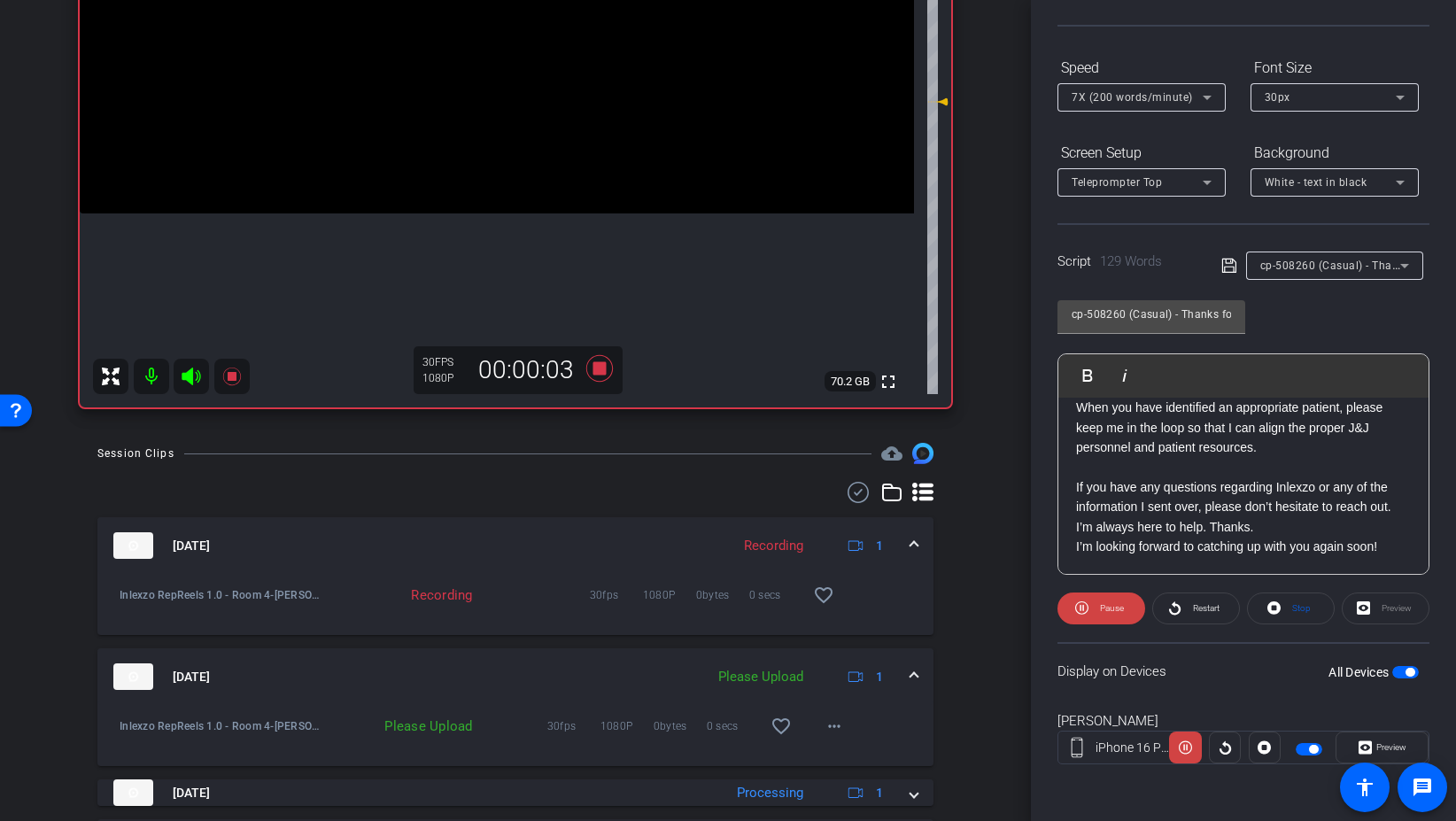
scroll to position [367, 0]
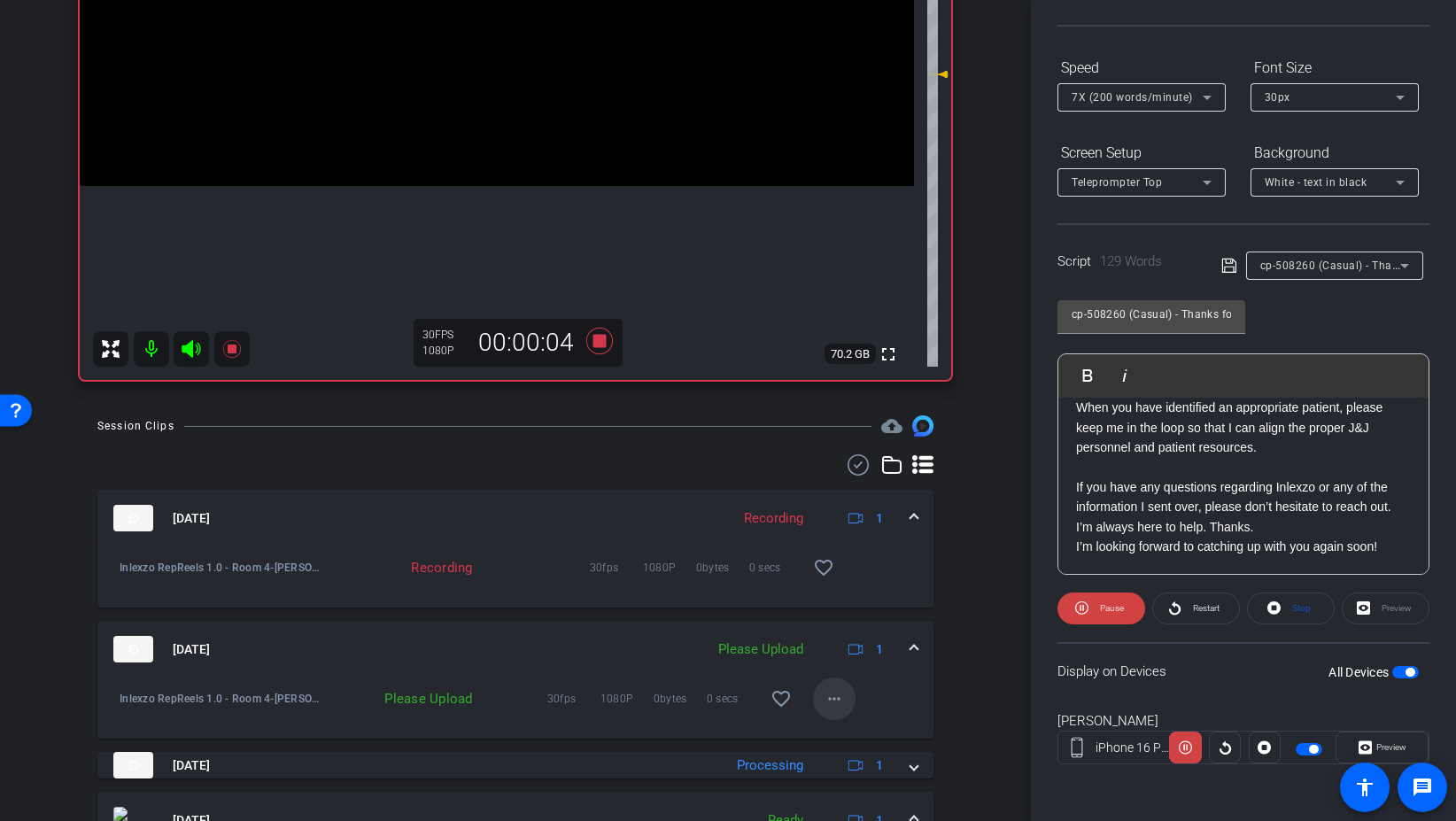
click at [835, 700] on mat-icon "more_horiz" at bounding box center [835, 699] width 21 height 21
click at [861, 735] on span "Upload" at bounding box center [862, 735] width 71 height 21
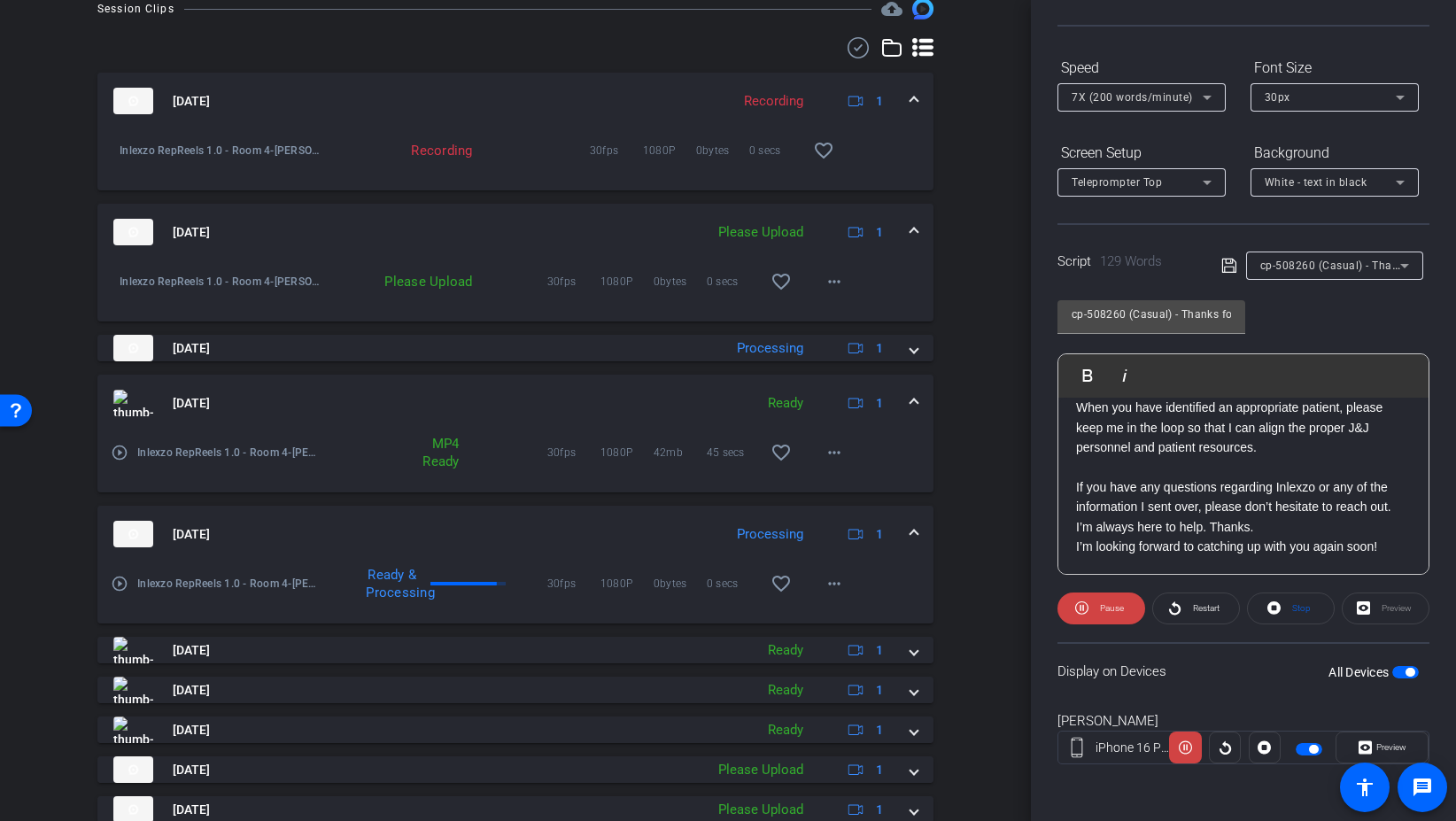
scroll to position [849, 0]
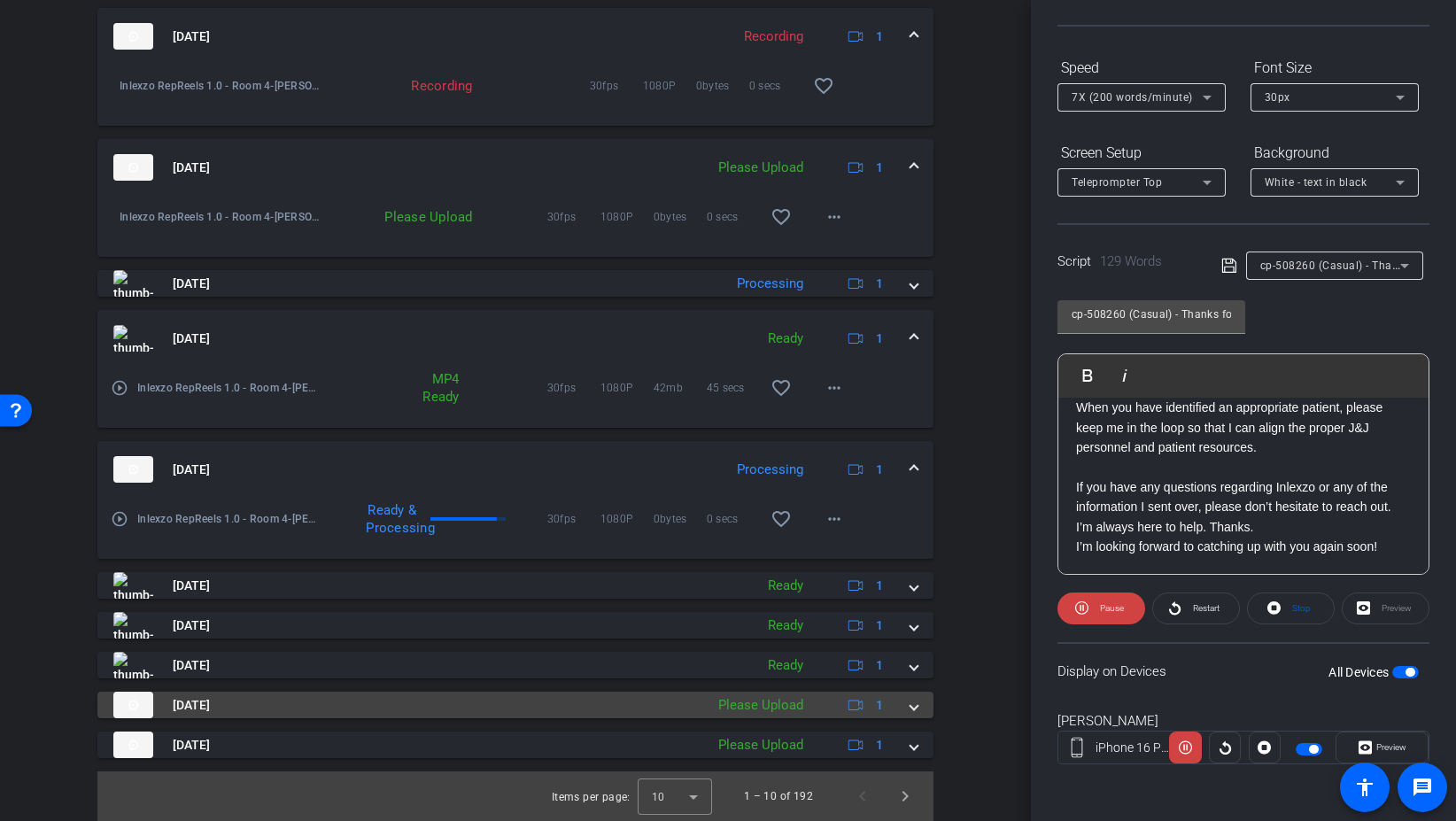
click at [907, 711] on div "Aug 29, 2025 Please Upload 1" at bounding box center [512, 704] width 797 height 26
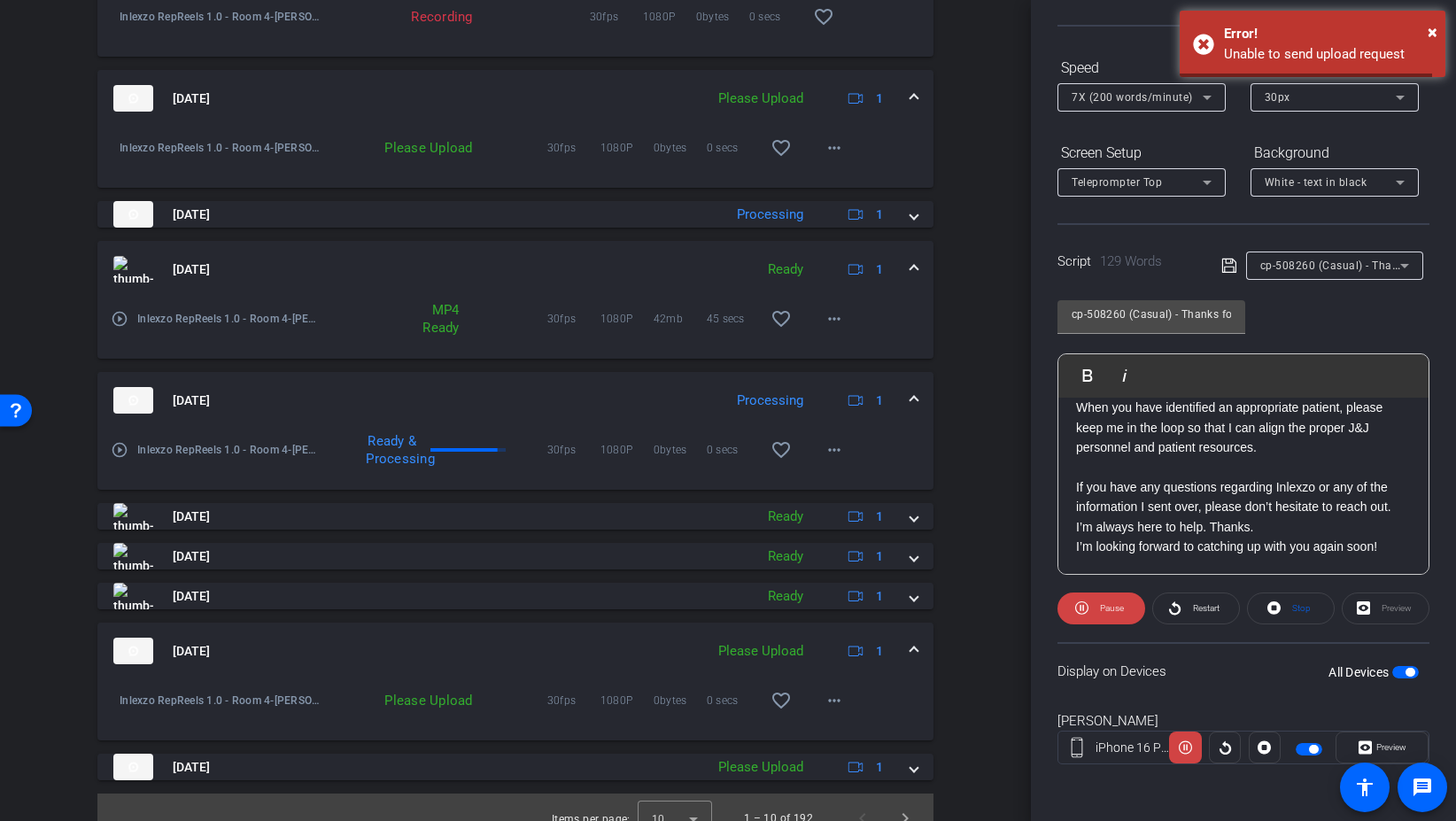
scroll to position [941, 0]
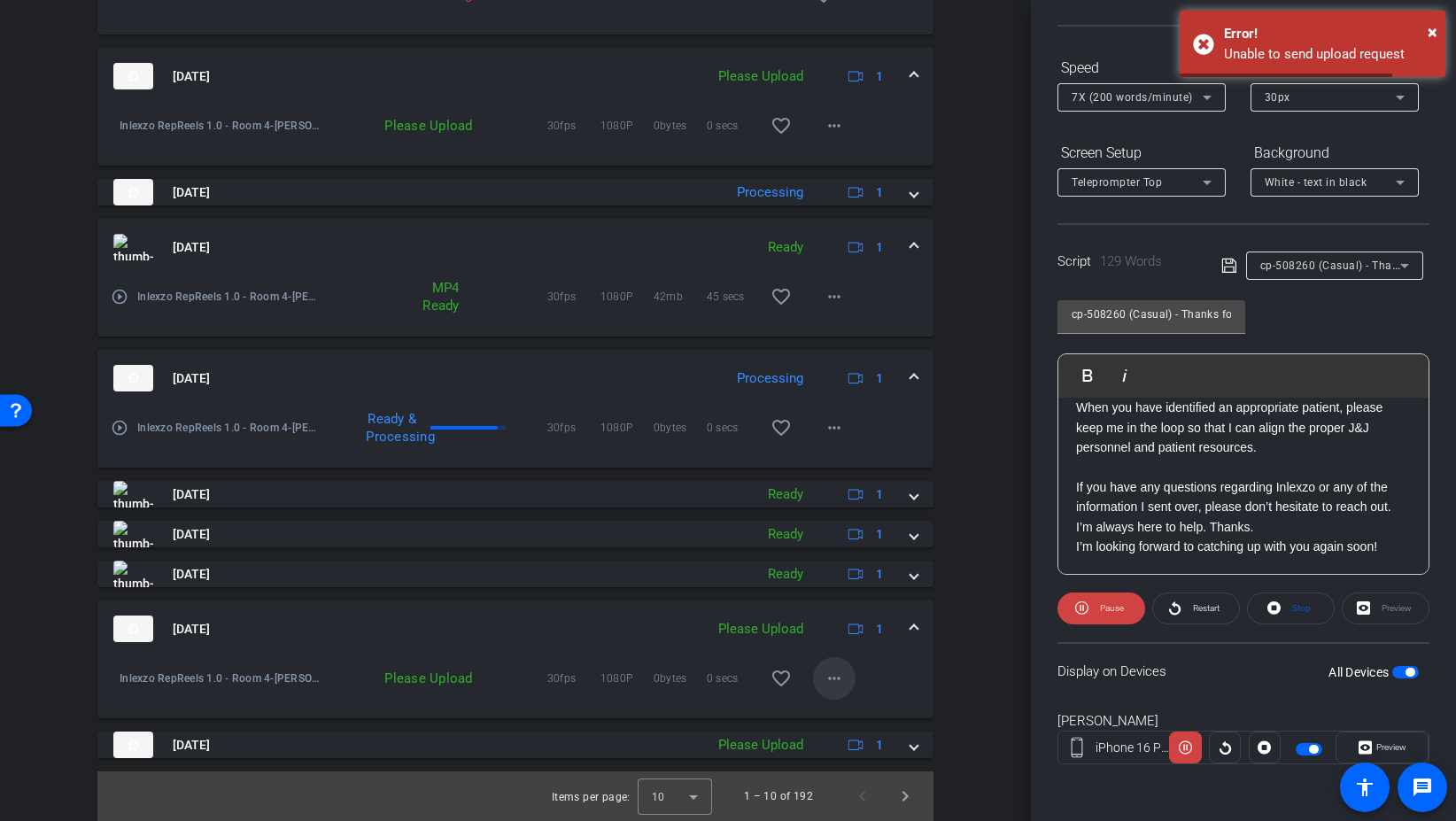
click at [844, 676] on mat-icon "more_horiz" at bounding box center [835, 678] width 21 height 21
click at [875, 715] on span "Upload" at bounding box center [862, 715] width 71 height 21
click at [1429, 33] on span "×" at bounding box center [1433, 32] width 10 height 21
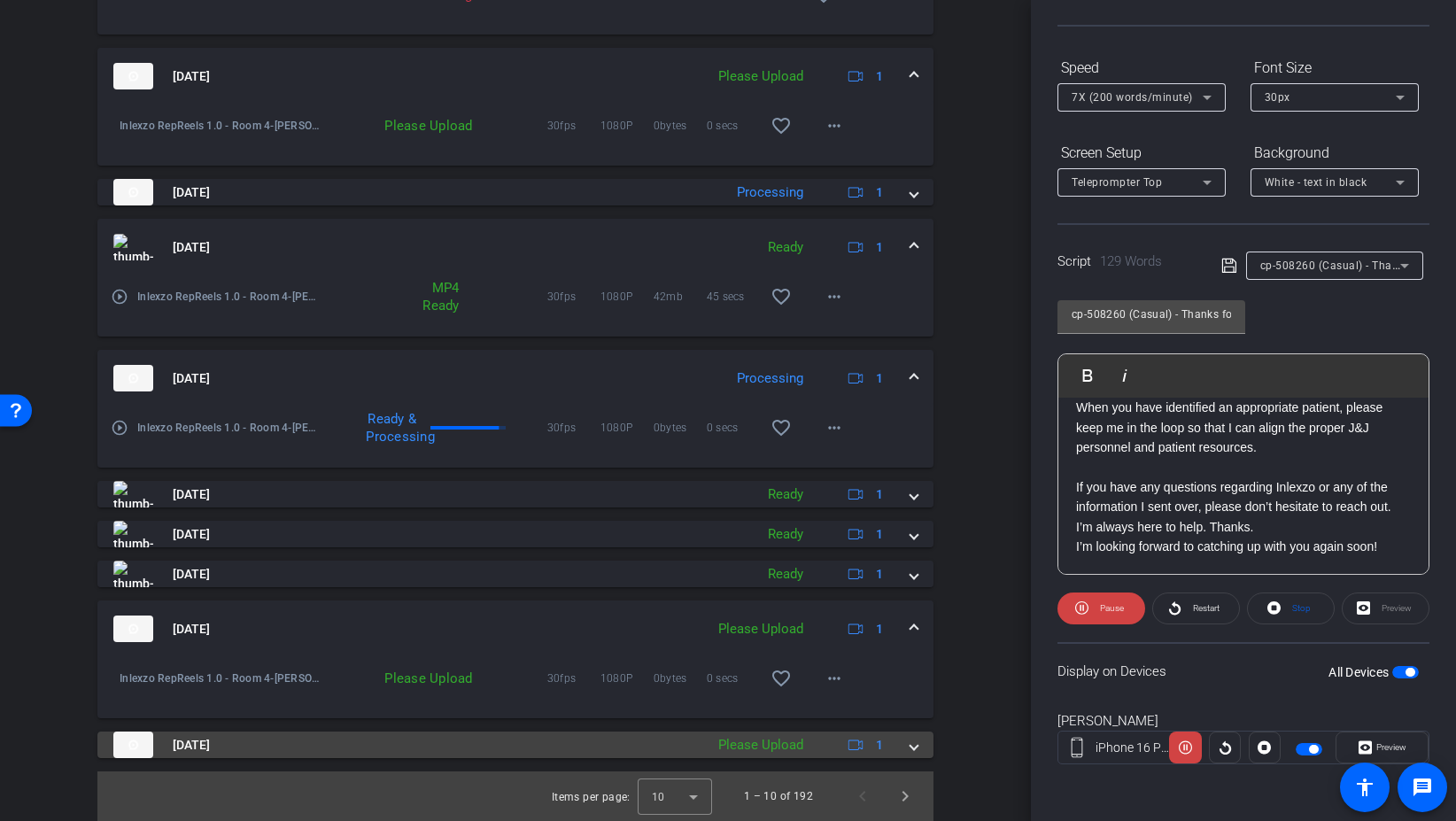
click at [915, 749] on span at bounding box center [914, 744] width 7 height 18
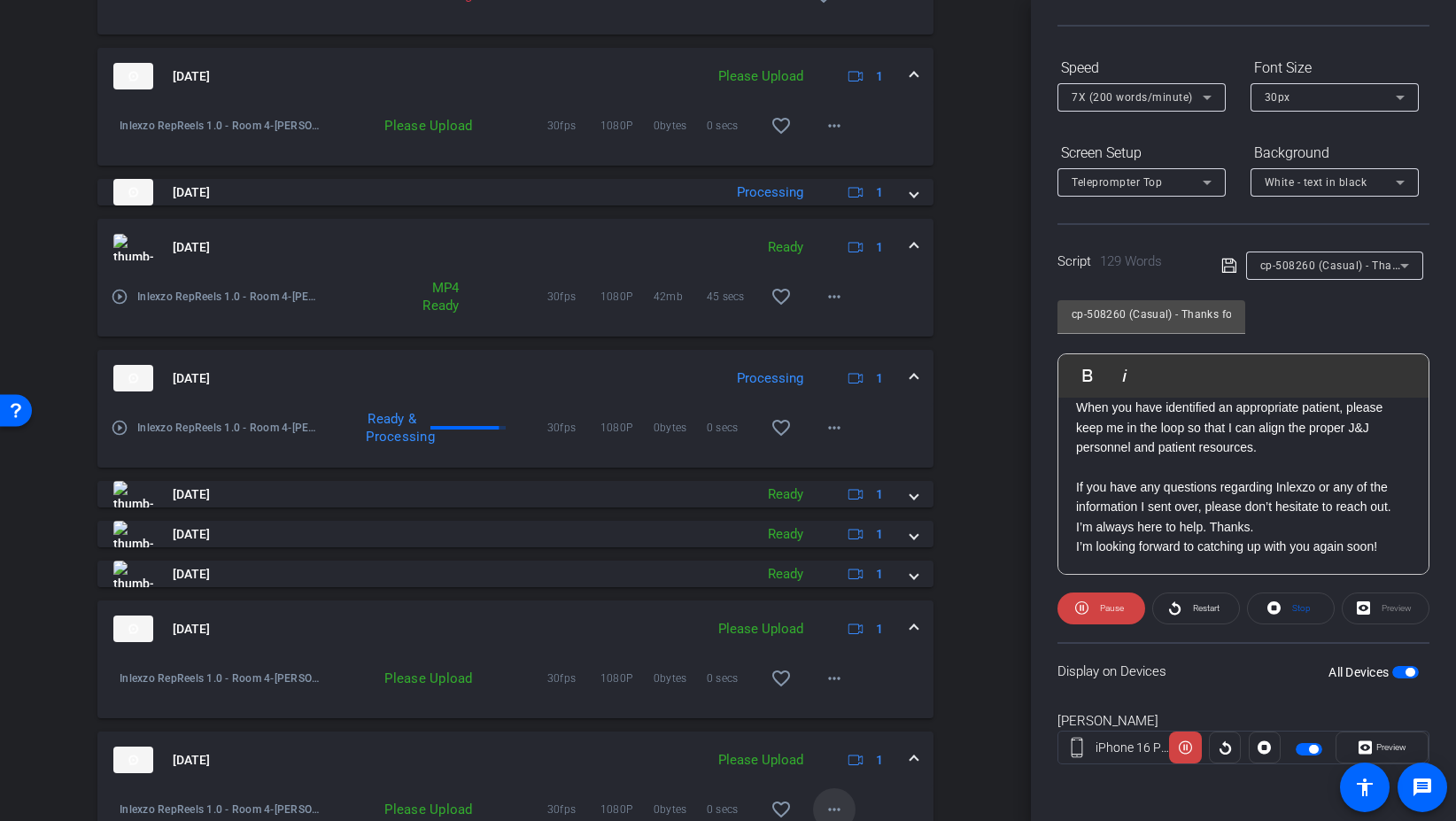
click at [836, 800] on mat-icon "more_horiz" at bounding box center [835, 809] width 21 height 21
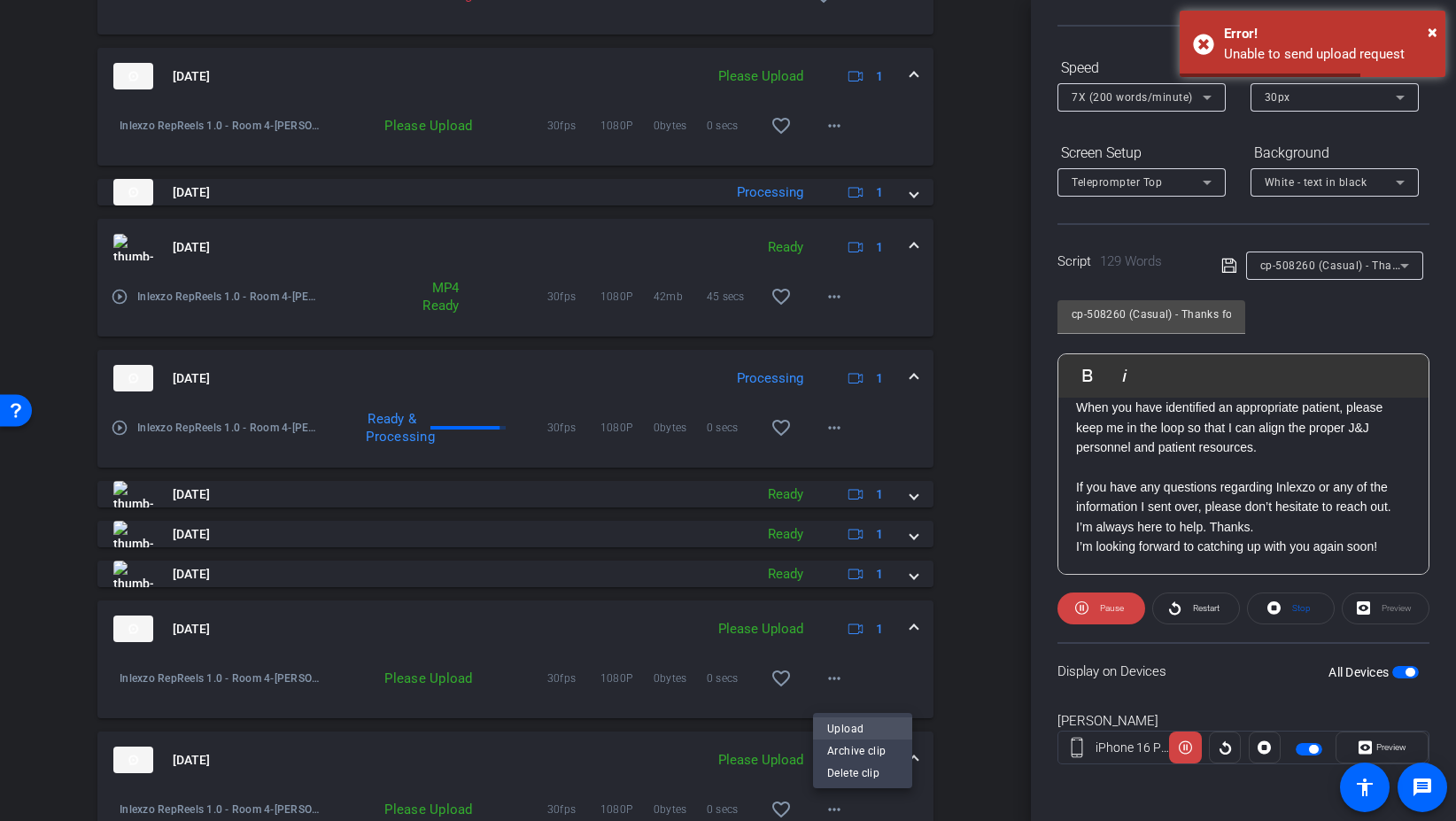
click at [841, 730] on span "Upload" at bounding box center [862, 729] width 71 height 21
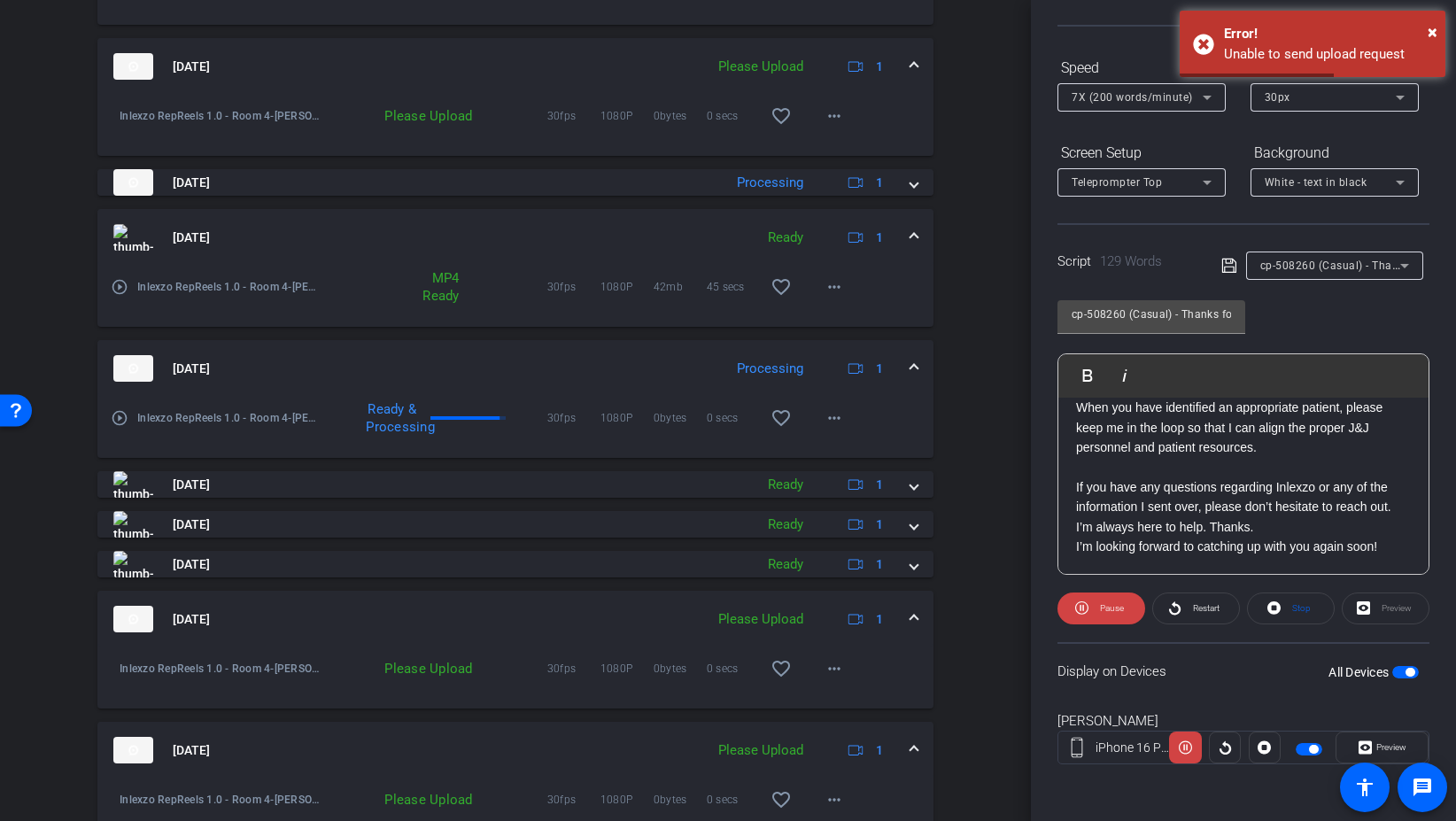
scroll to position [1032, 0]
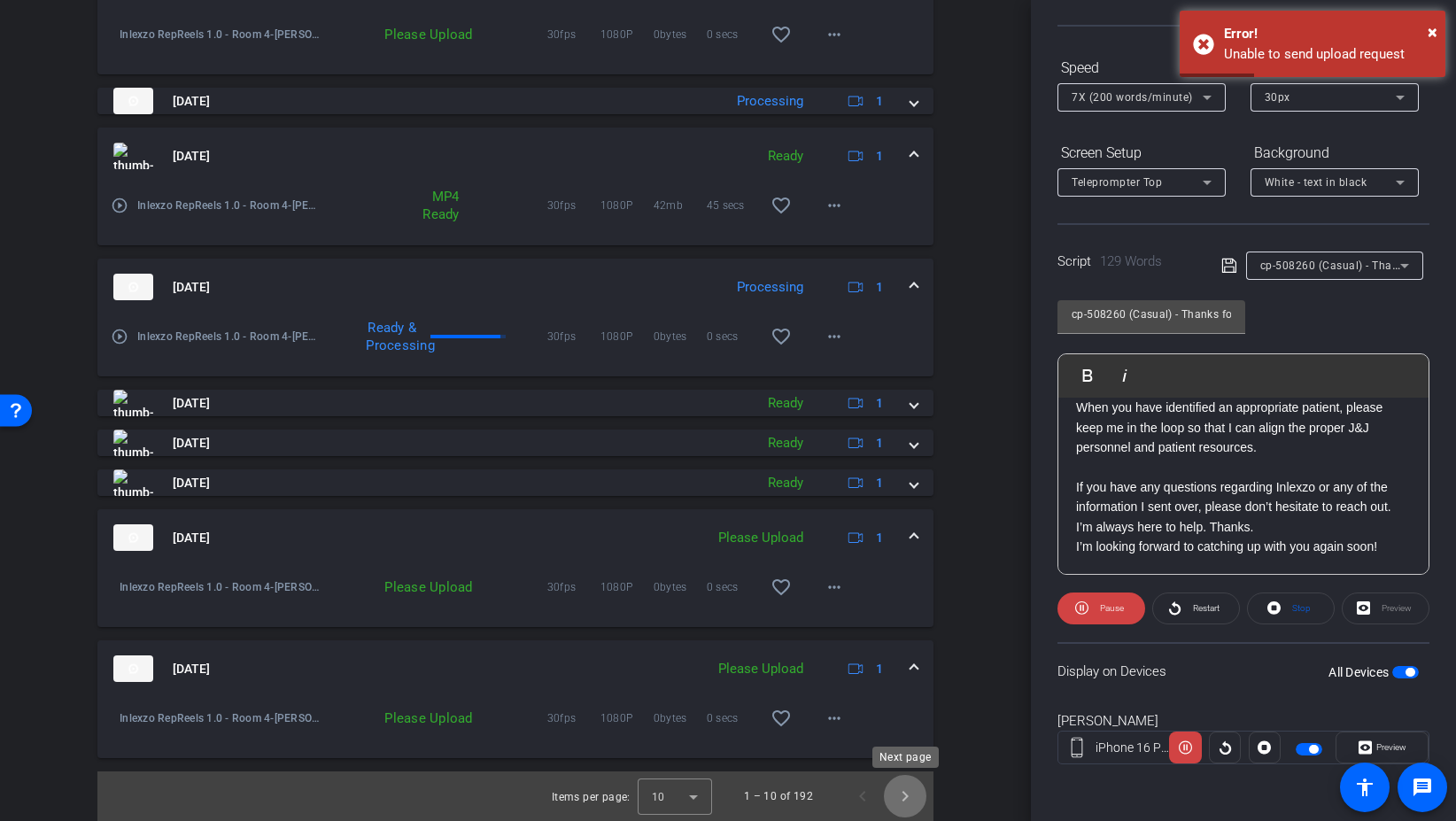
click at [913, 802] on span "Next page" at bounding box center [906, 796] width 43 height 43
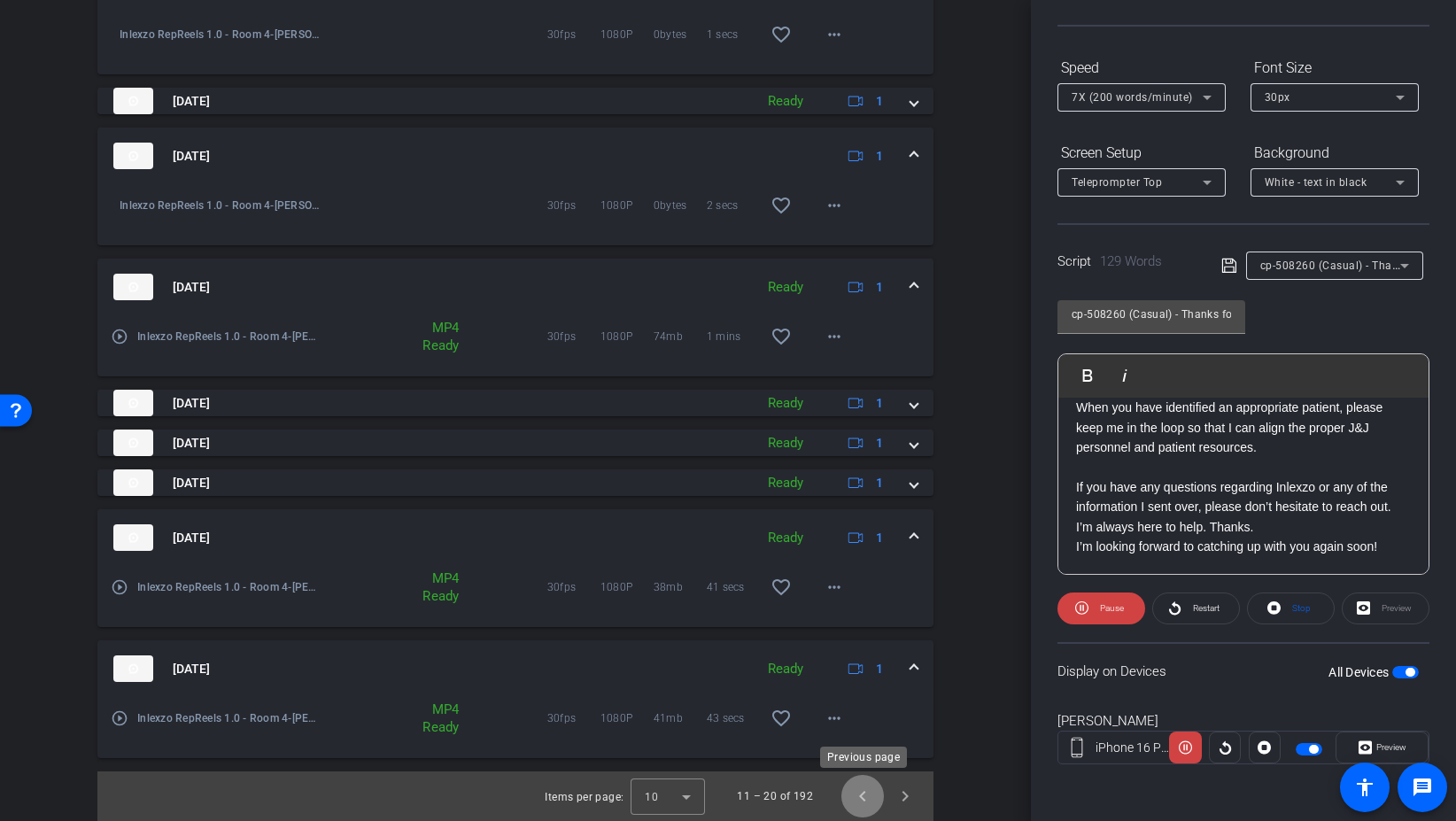
click at [859, 802] on span "Previous page" at bounding box center [863, 796] width 43 height 43
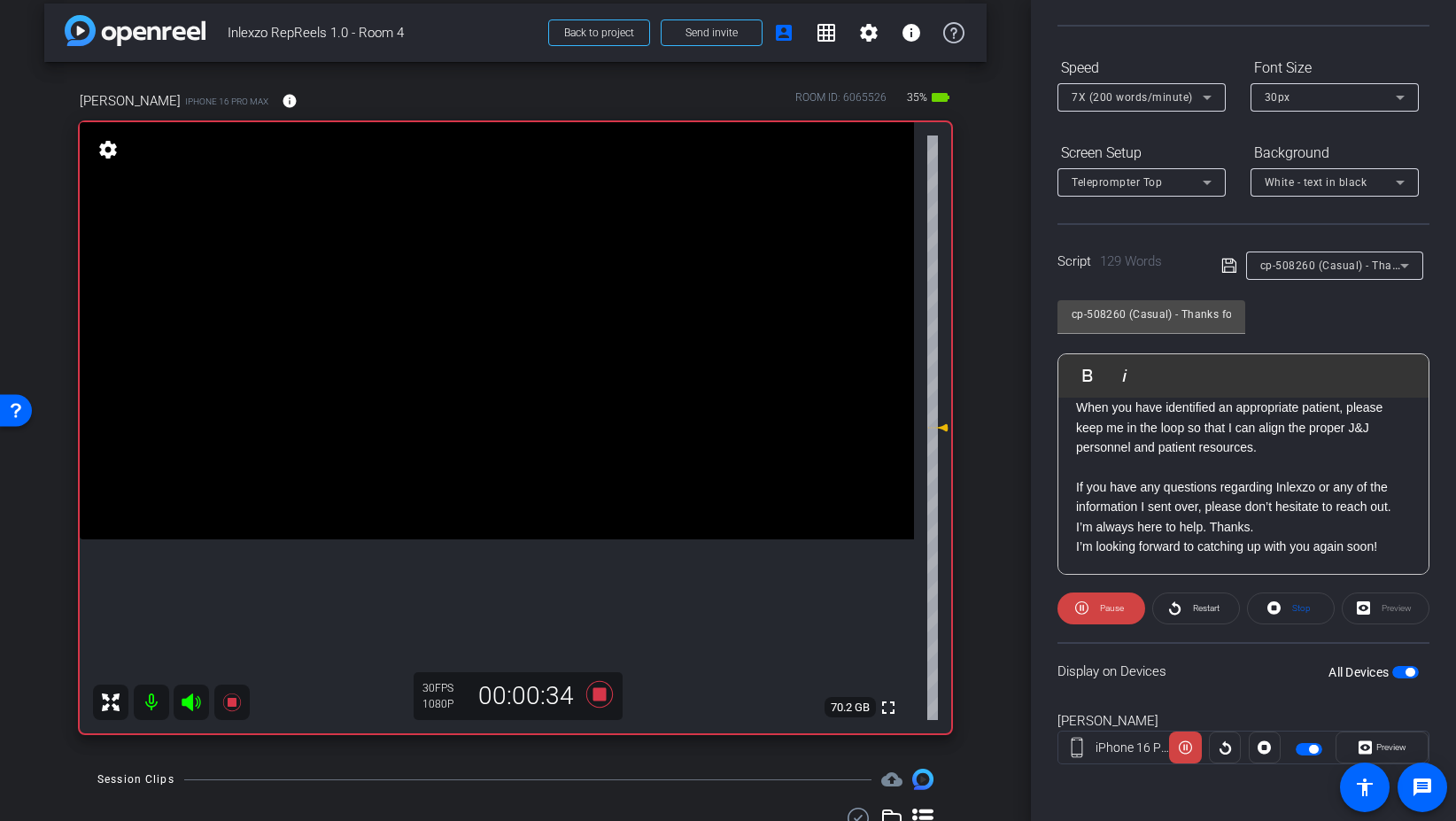
scroll to position [12, 0]
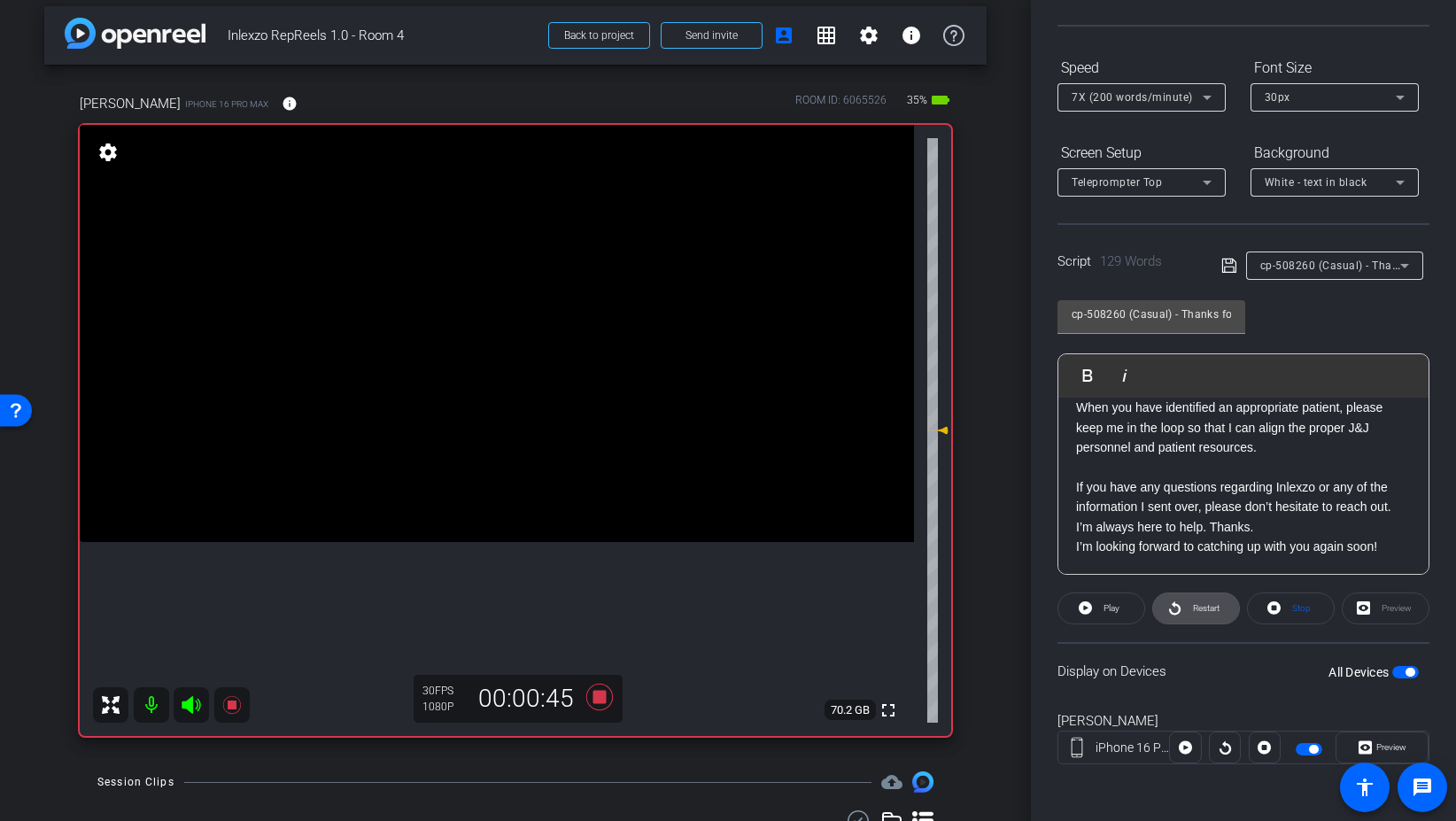
click at [1225, 613] on span at bounding box center [1196, 608] width 86 height 43
click at [605, 690] on icon at bounding box center [600, 697] width 43 height 32
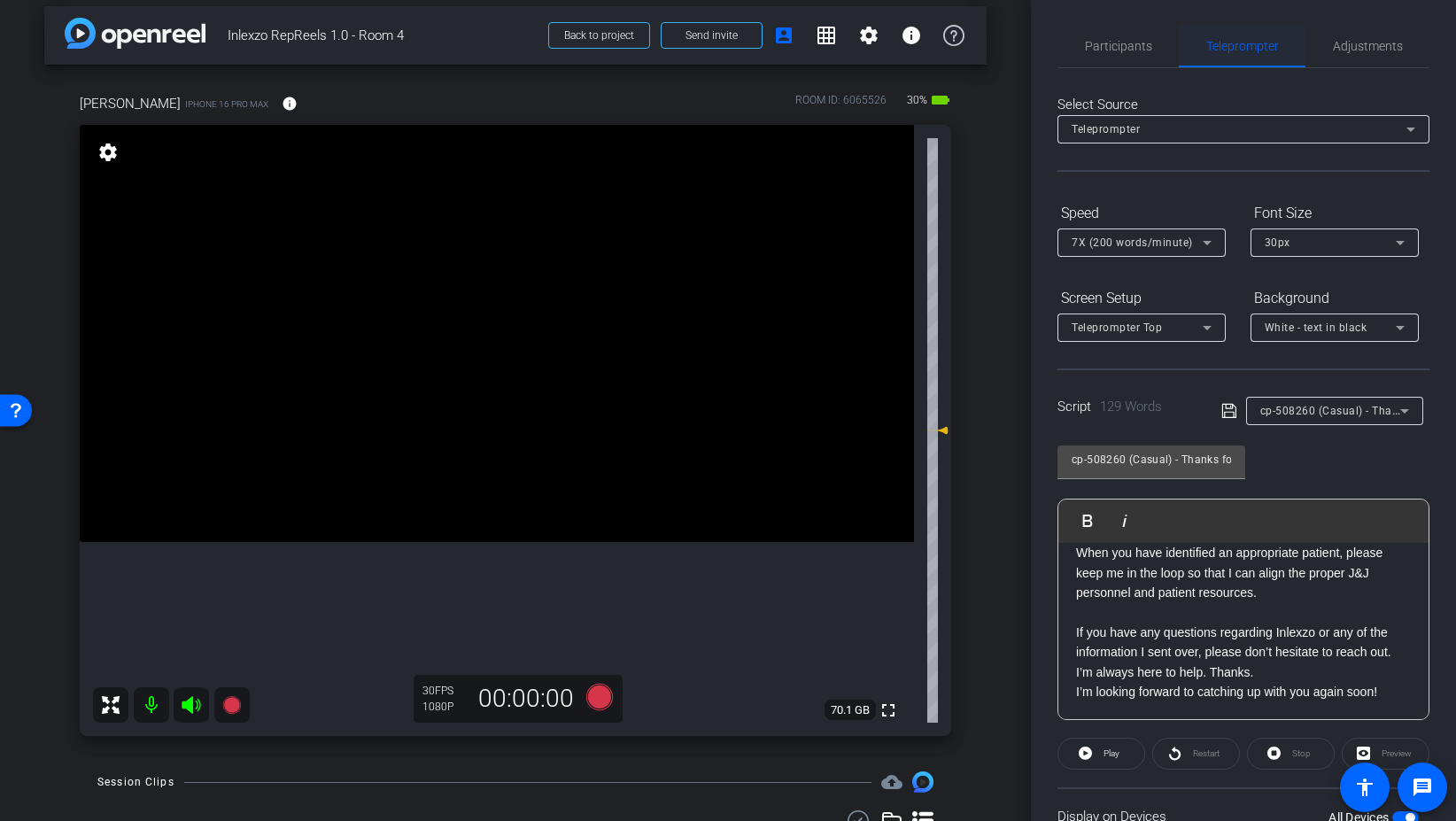
scroll to position [0, 0]
click at [1133, 51] on span "Participants" at bounding box center [1118, 48] width 67 height 13
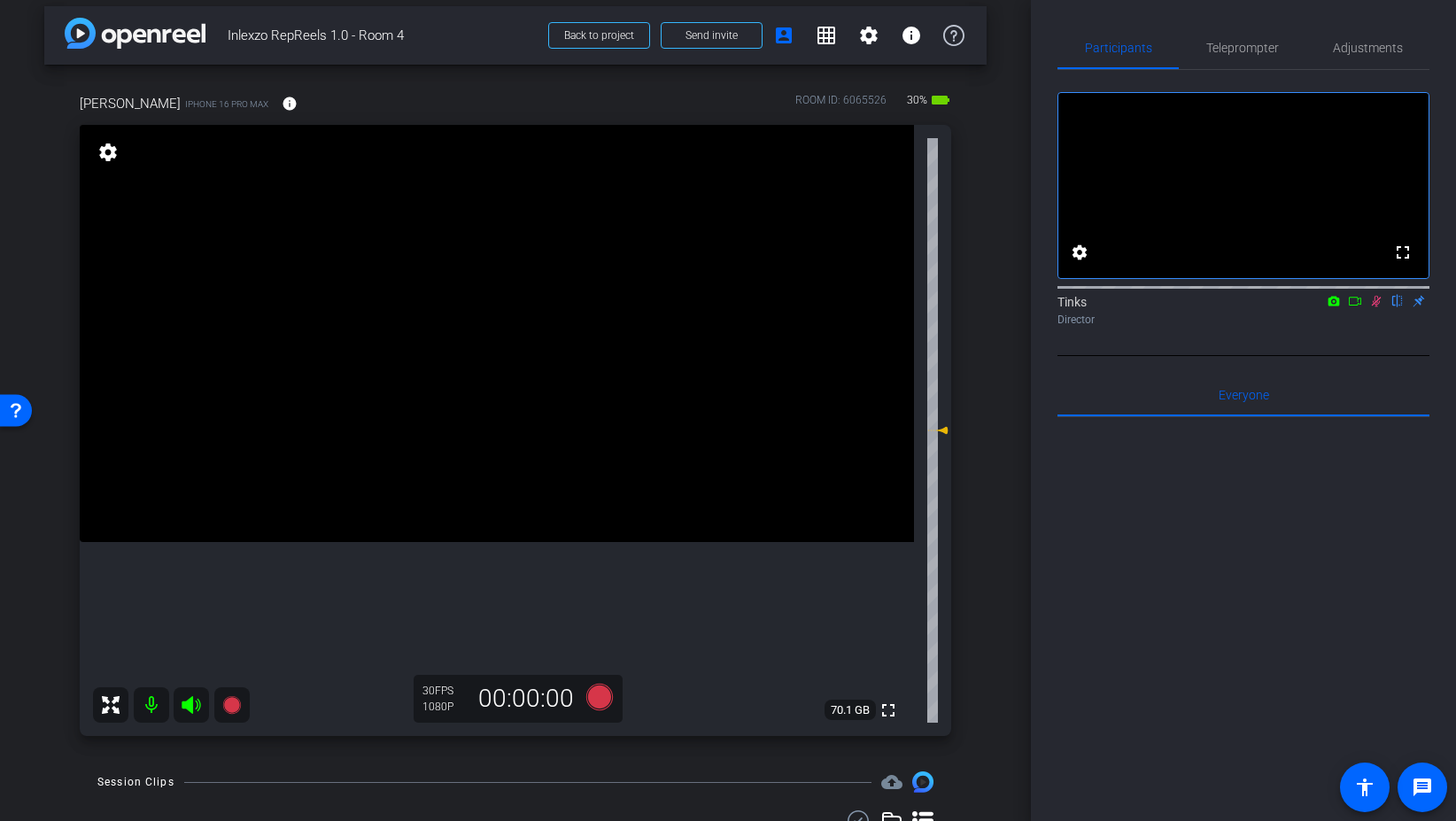
click at [1379, 307] on icon at bounding box center [1376, 300] width 15 height 13
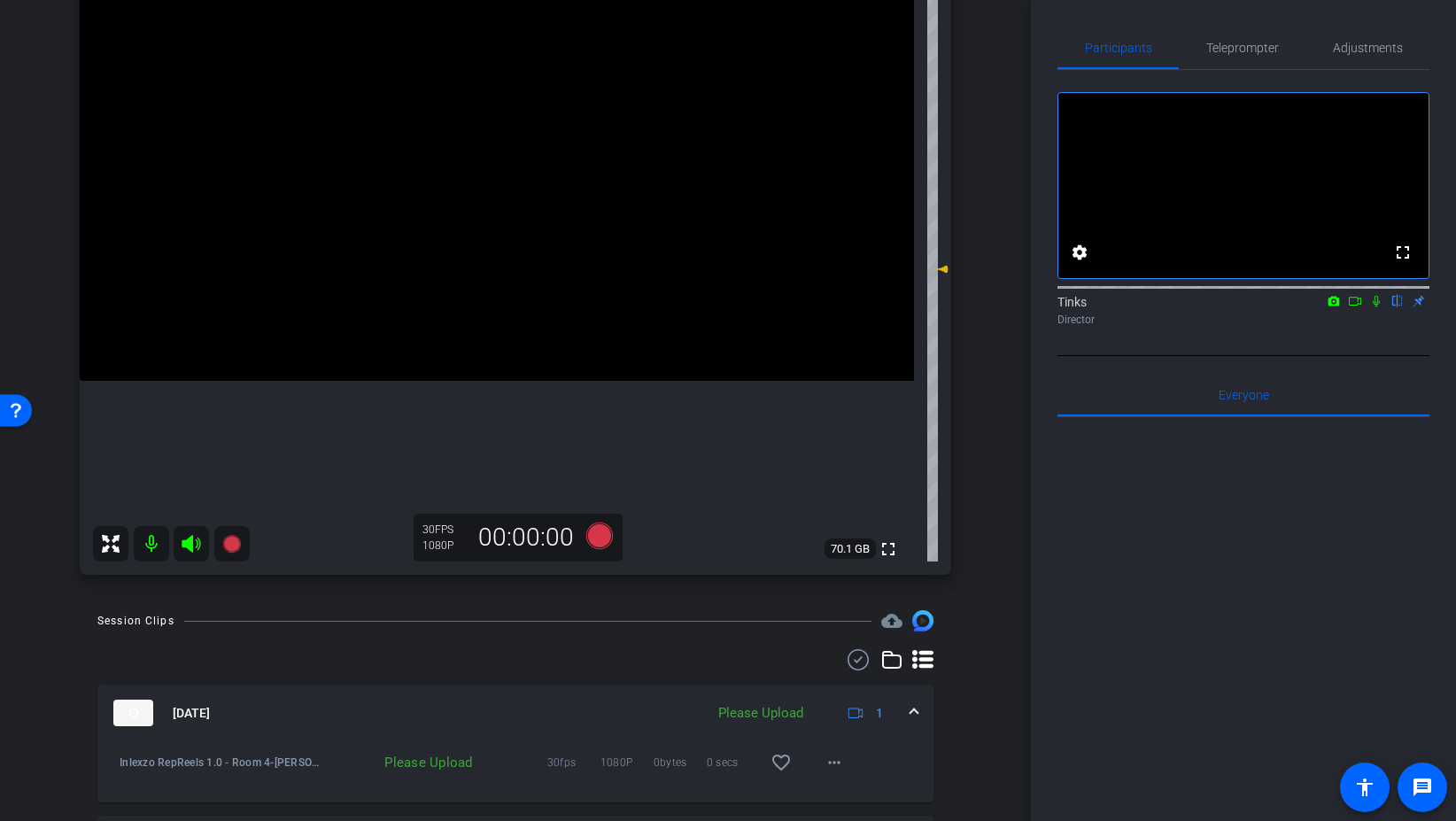
scroll to position [176, 0]
click at [826, 759] on mat-icon "more_horiz" at bounding box center [835, 759] width 21 height 21
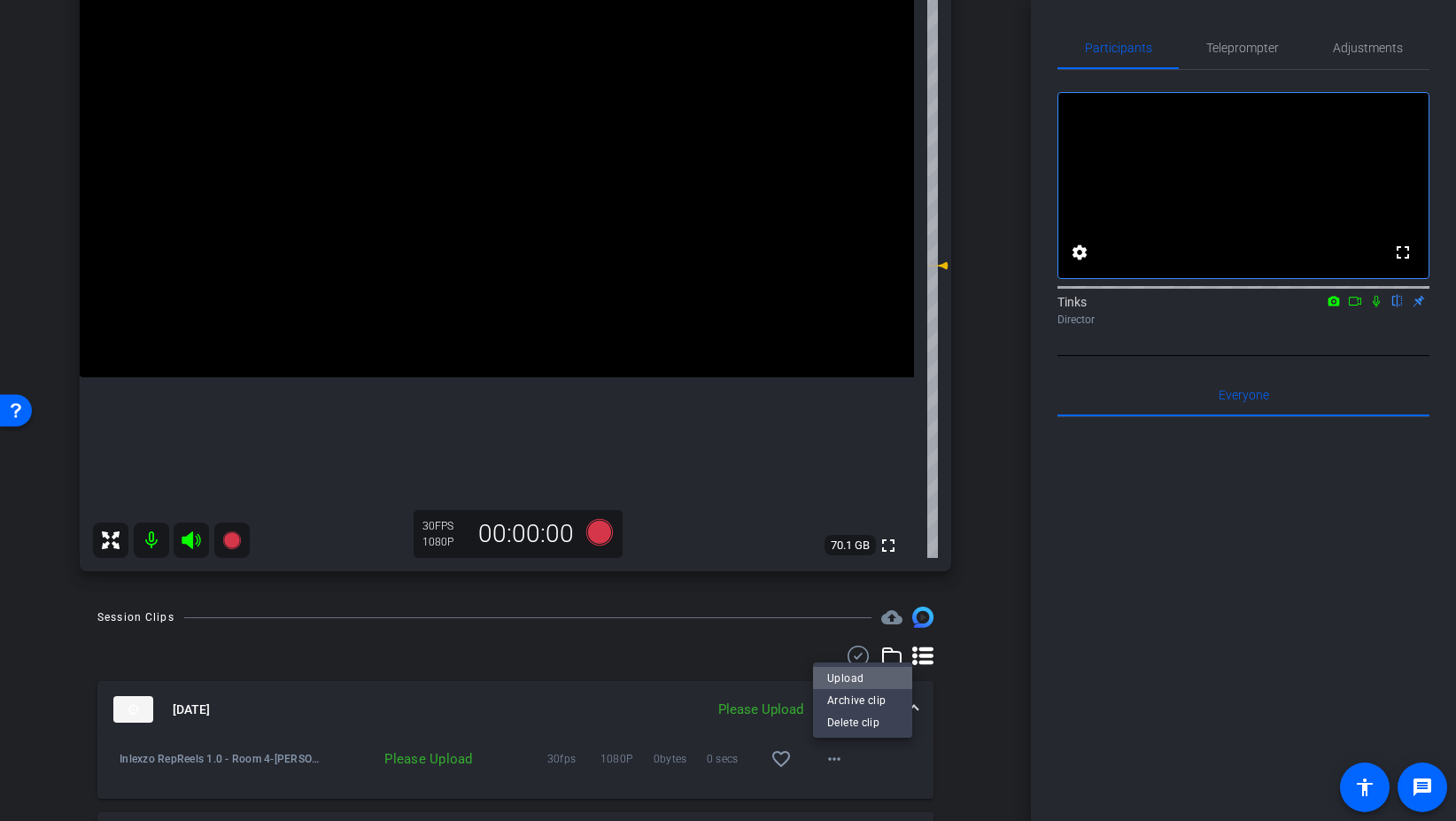
click at [859, 680] on span "Upload" at bounding box center [862, 678] width 71 height 21
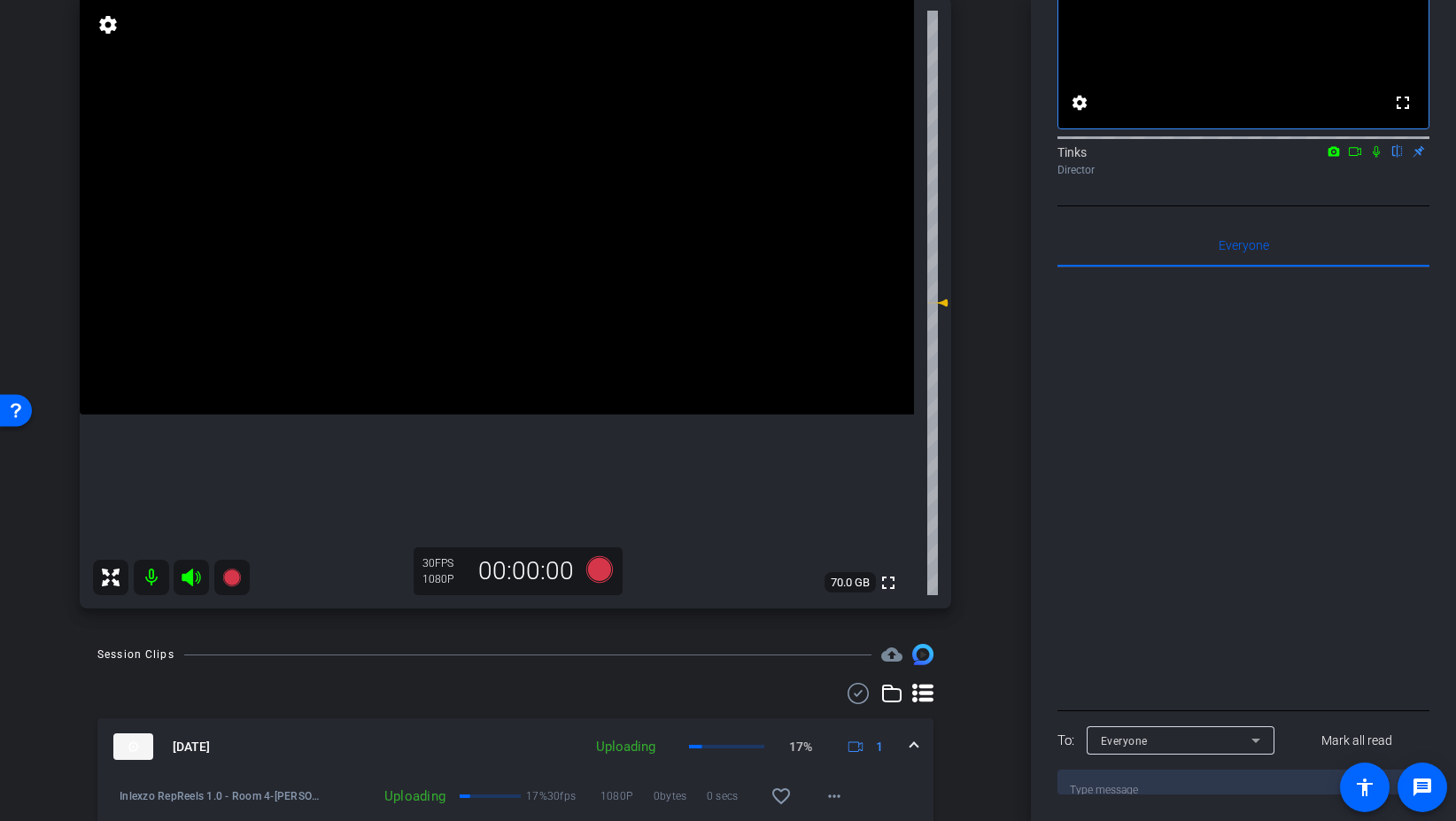
scroll to position [0, 0]
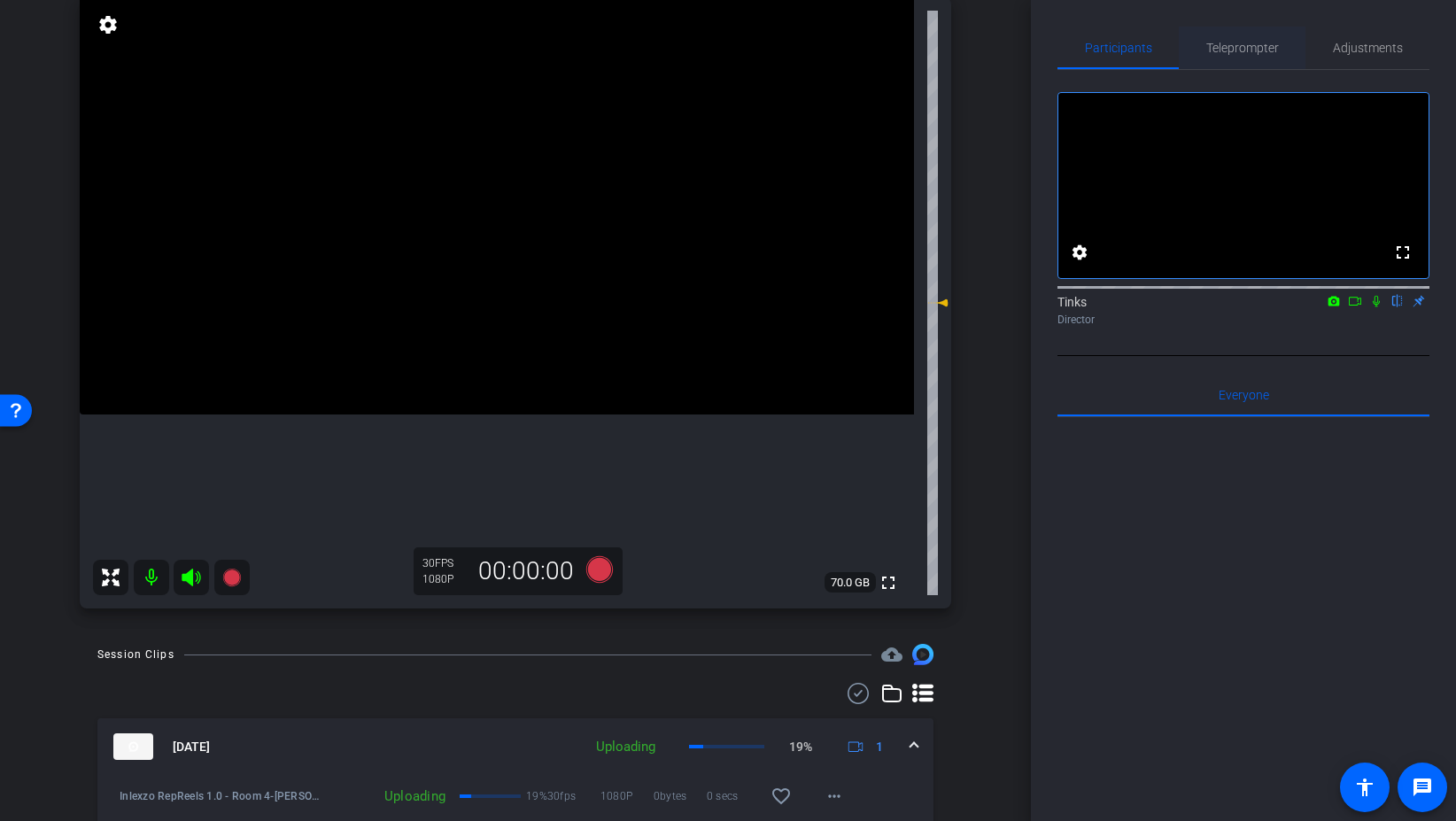
click at [1243, 51] on span "Teleprompter" at bounding box center [1242, 48] width 73 height 13
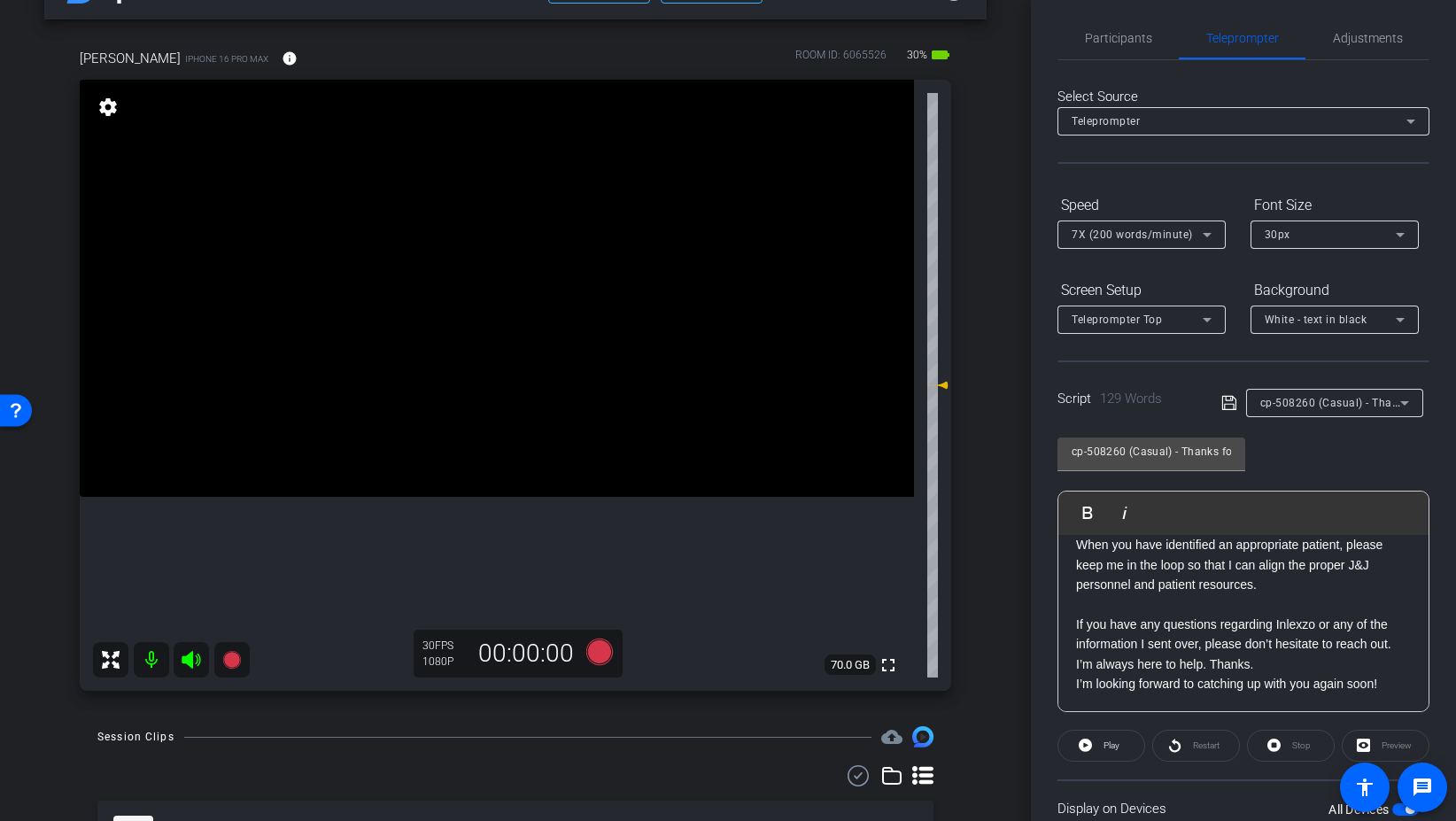
scroll to position [15, 0]
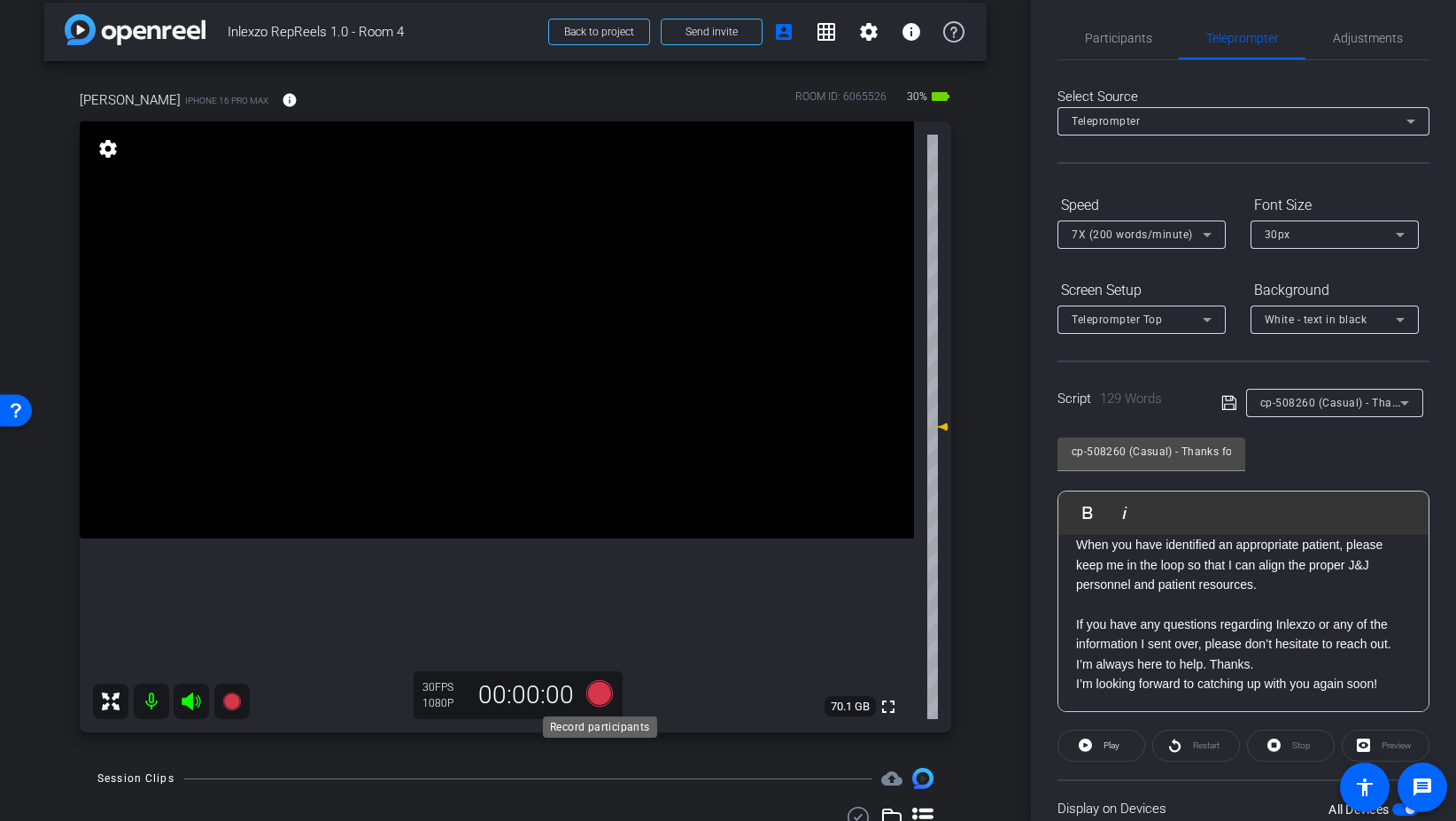
click at [597, 691] on icon at bounding box center [599, 693] width 26 height 26
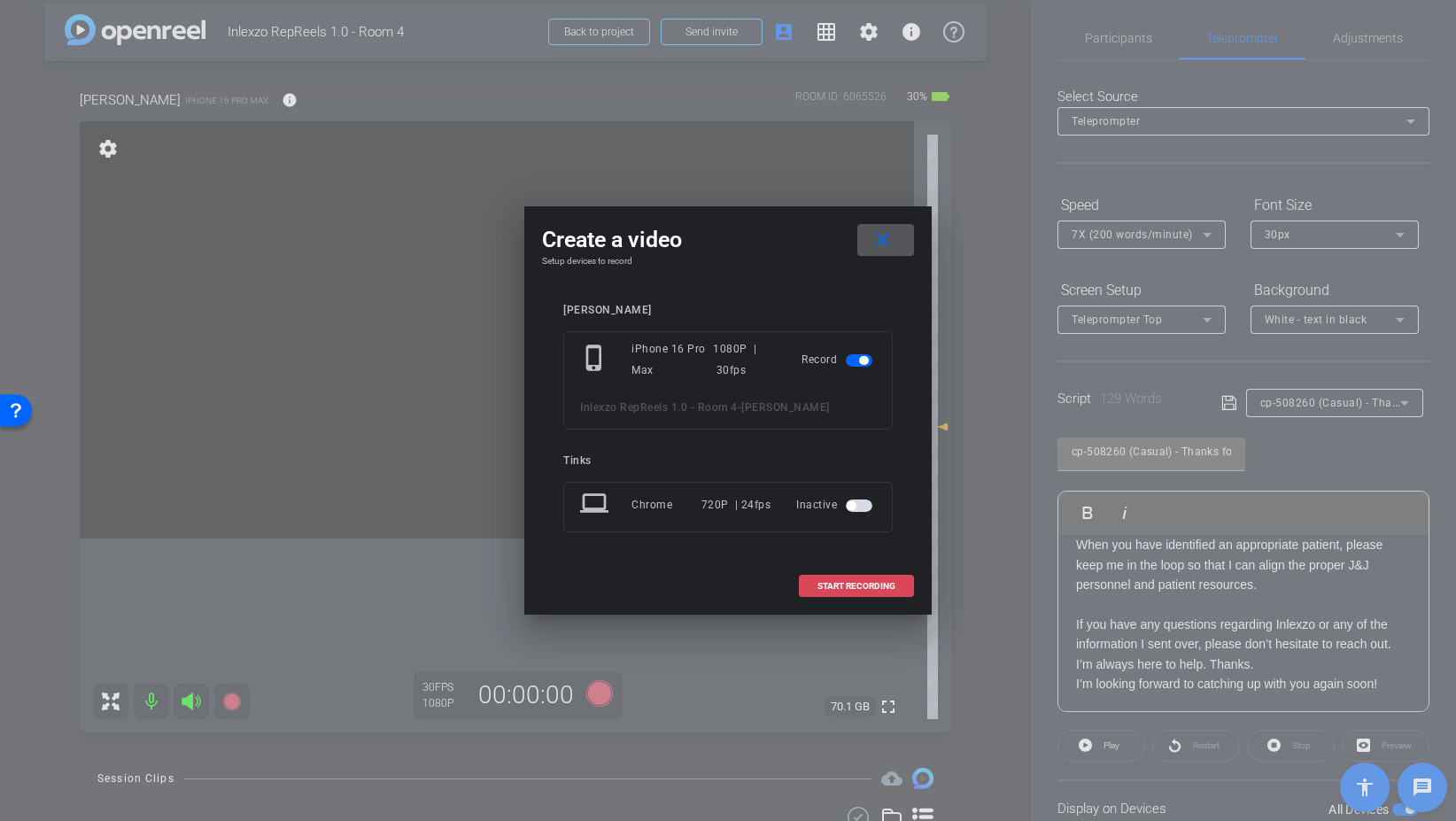
click at [864, 578] on span at bounding box center [856, 586] width 114 height 43
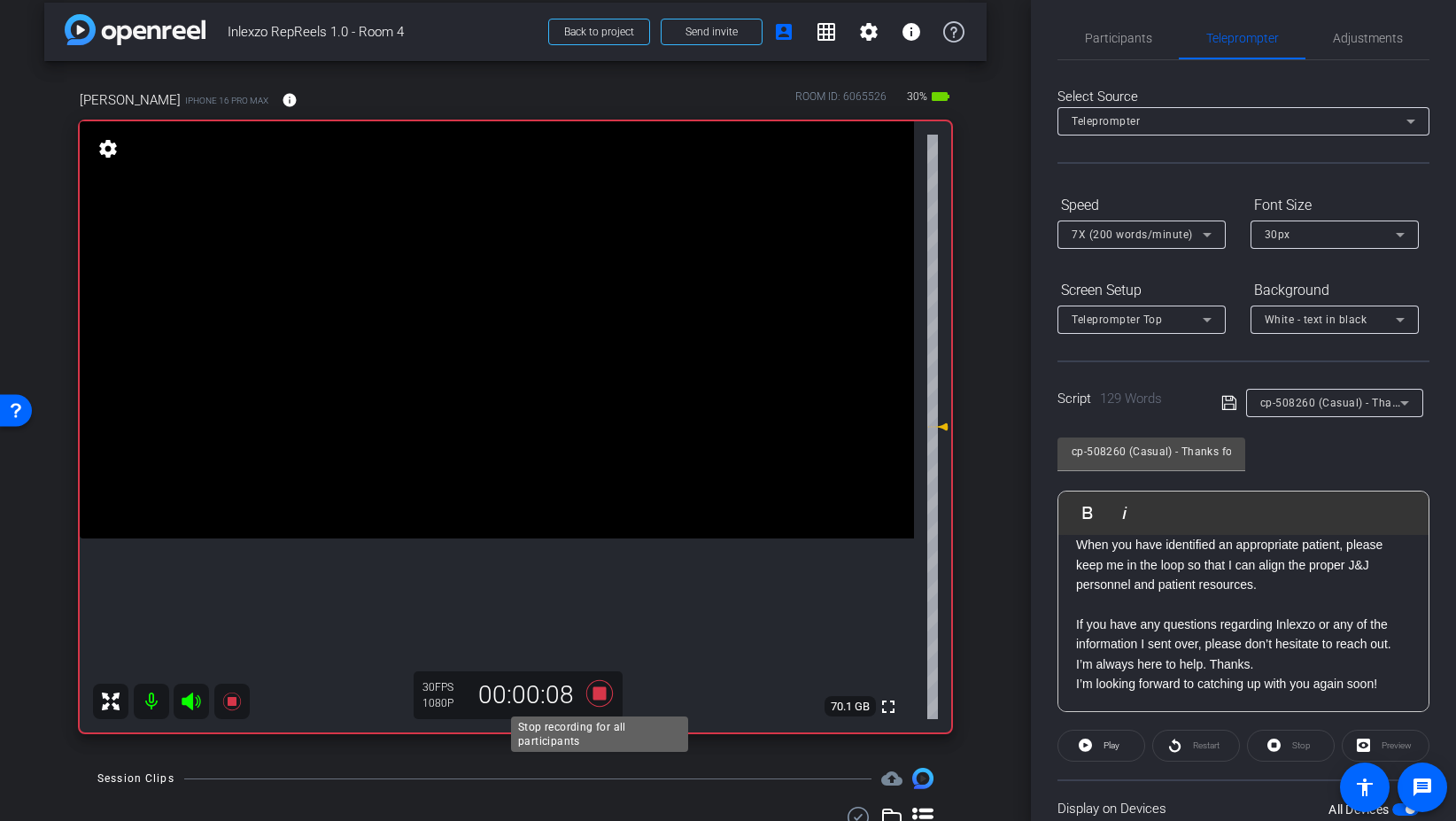
click at [598, 701] on icon at bounding box center [600, 693] width 43 height 32
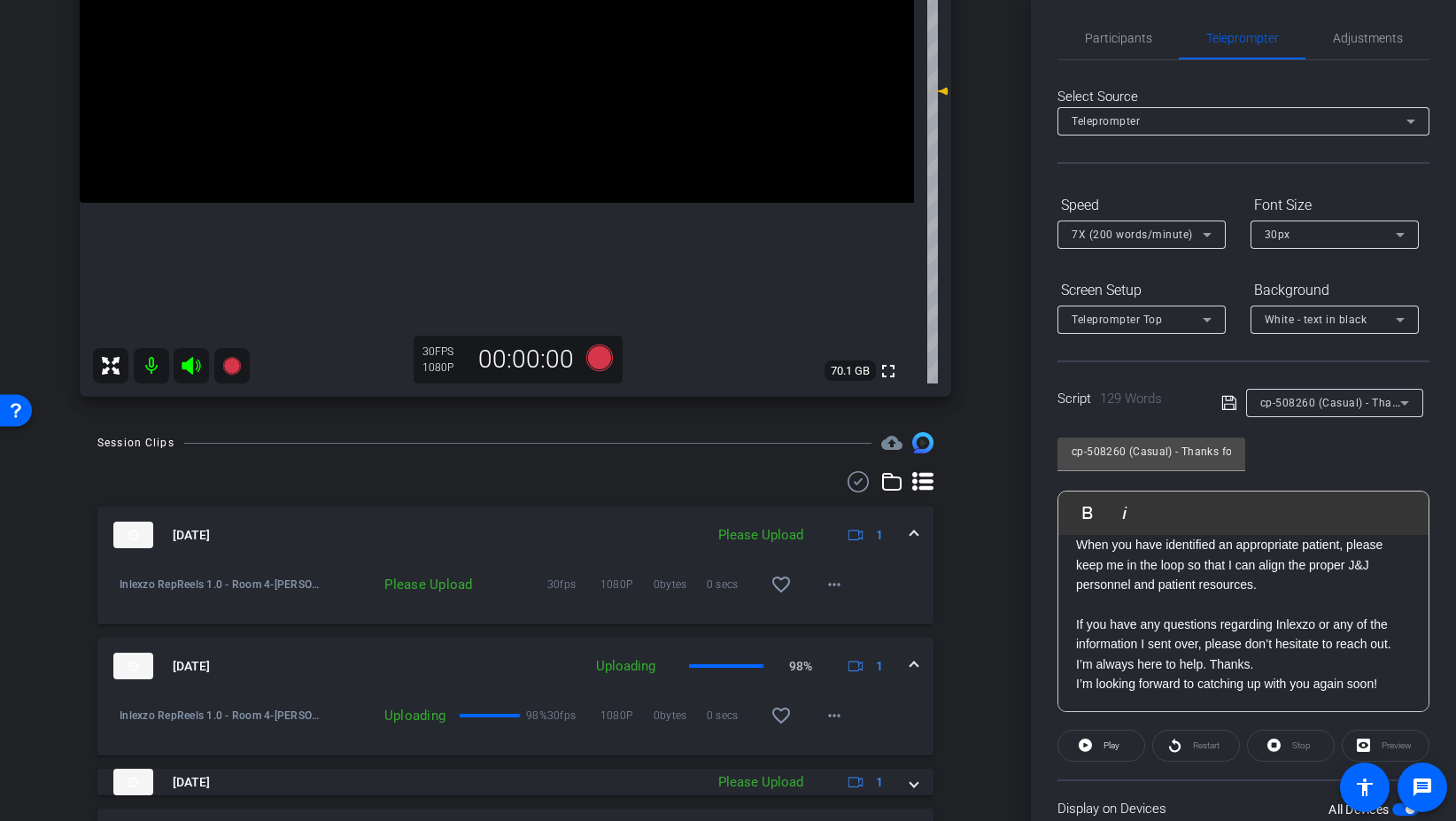
scroll to position [391, 0]
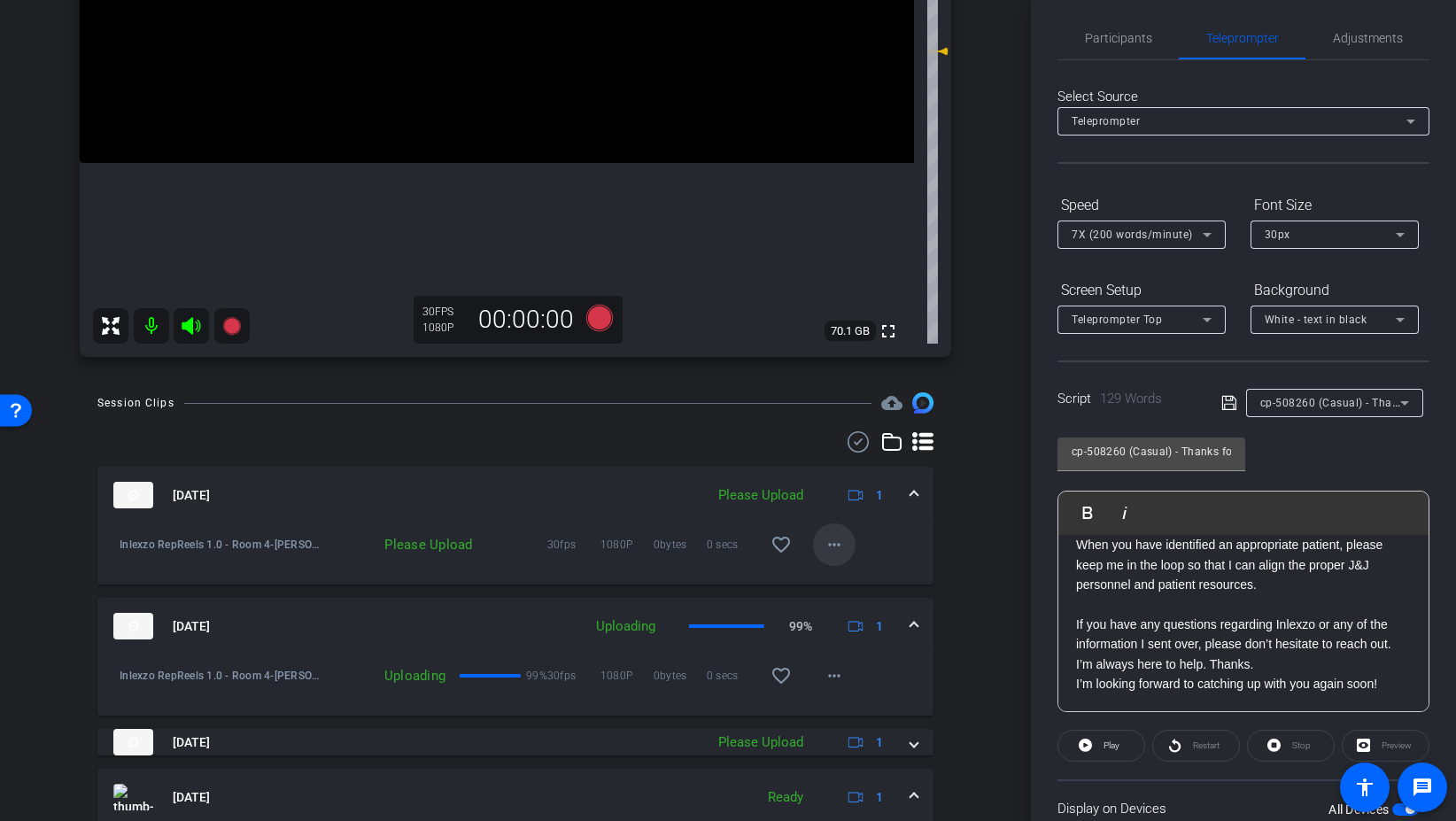
click at [834, 564] on span at bounding box center [835, 545] width 43 height 43
click at [849, 580] on span "Upload" at bounding box center [862, 582] width 71 height 21
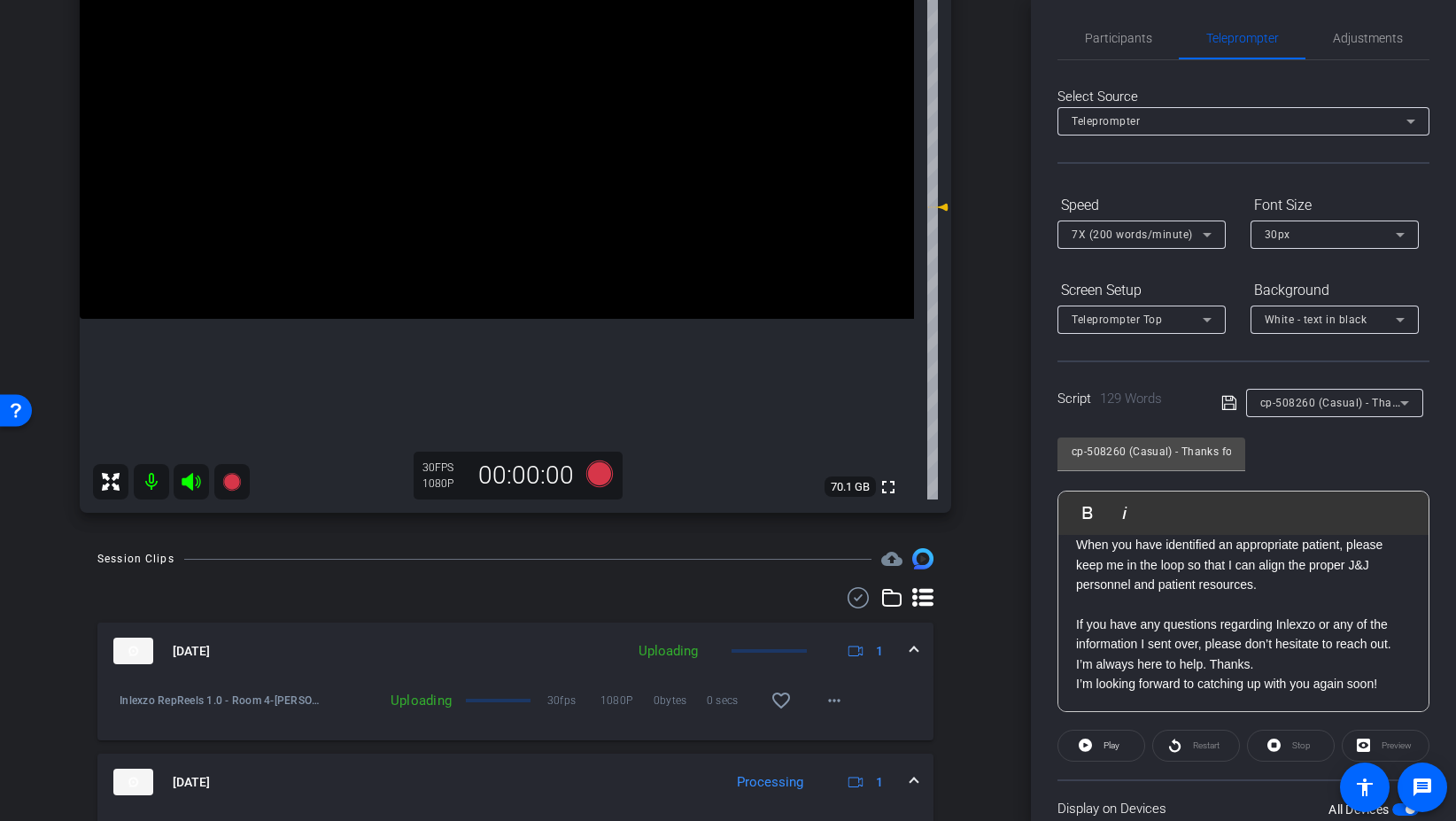
scroll to position [158, 0]
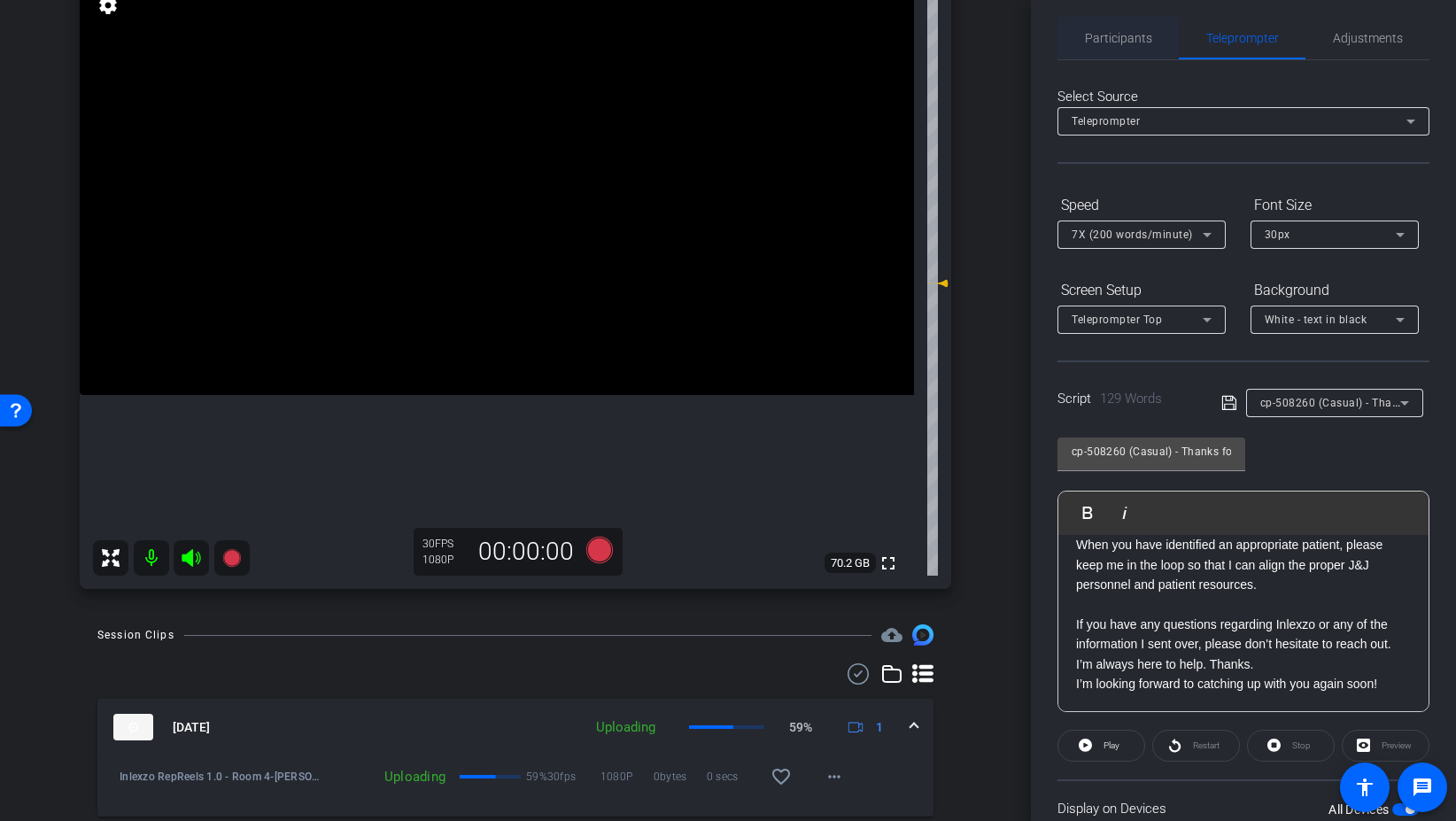
click at [1096, 33] on span "Participants" at bounding box center [1118, 38] width 67 height 13
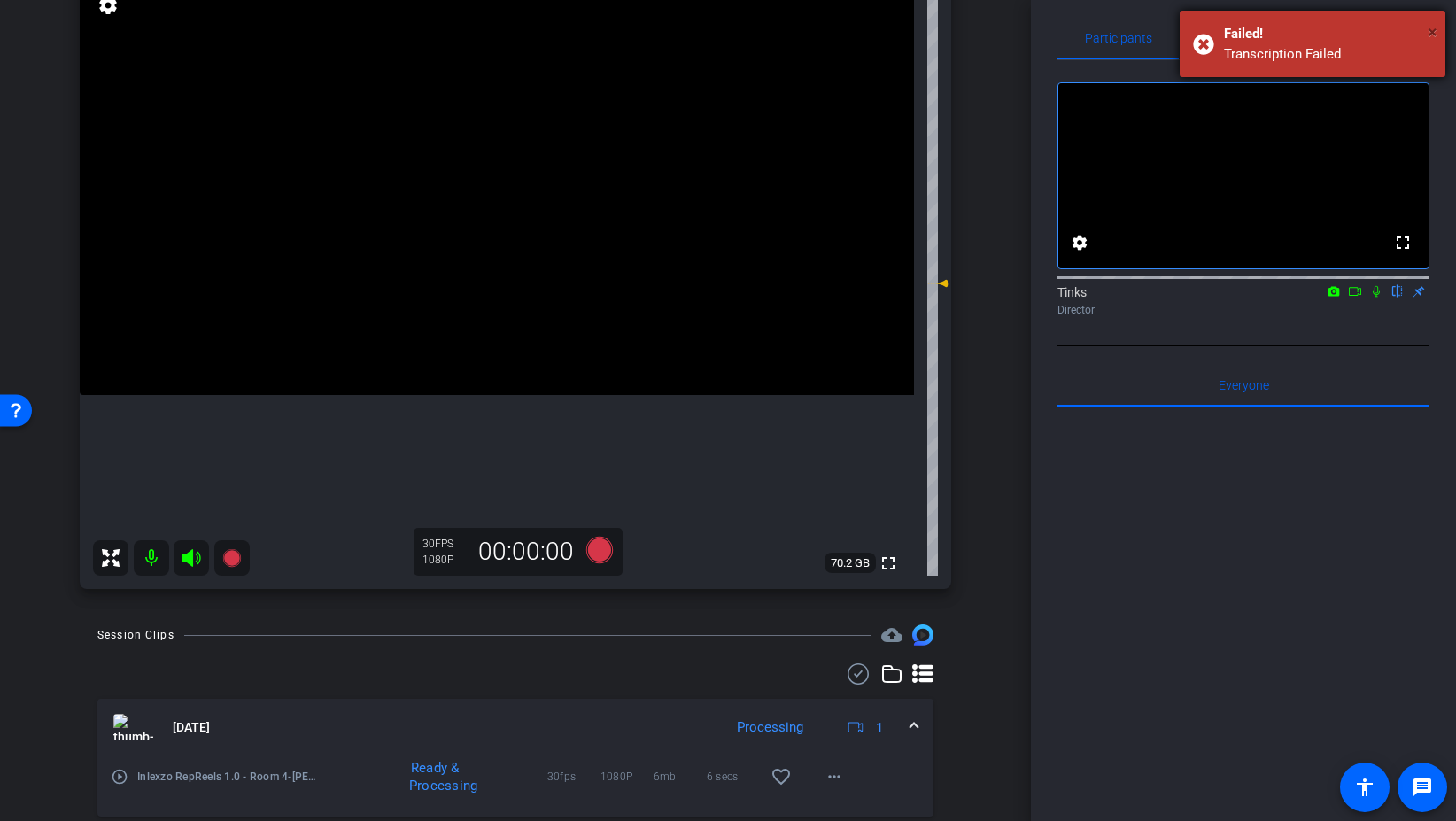
click at [1435, 32] on span "×" at bounding box center [1433, 32] width 10 height 21
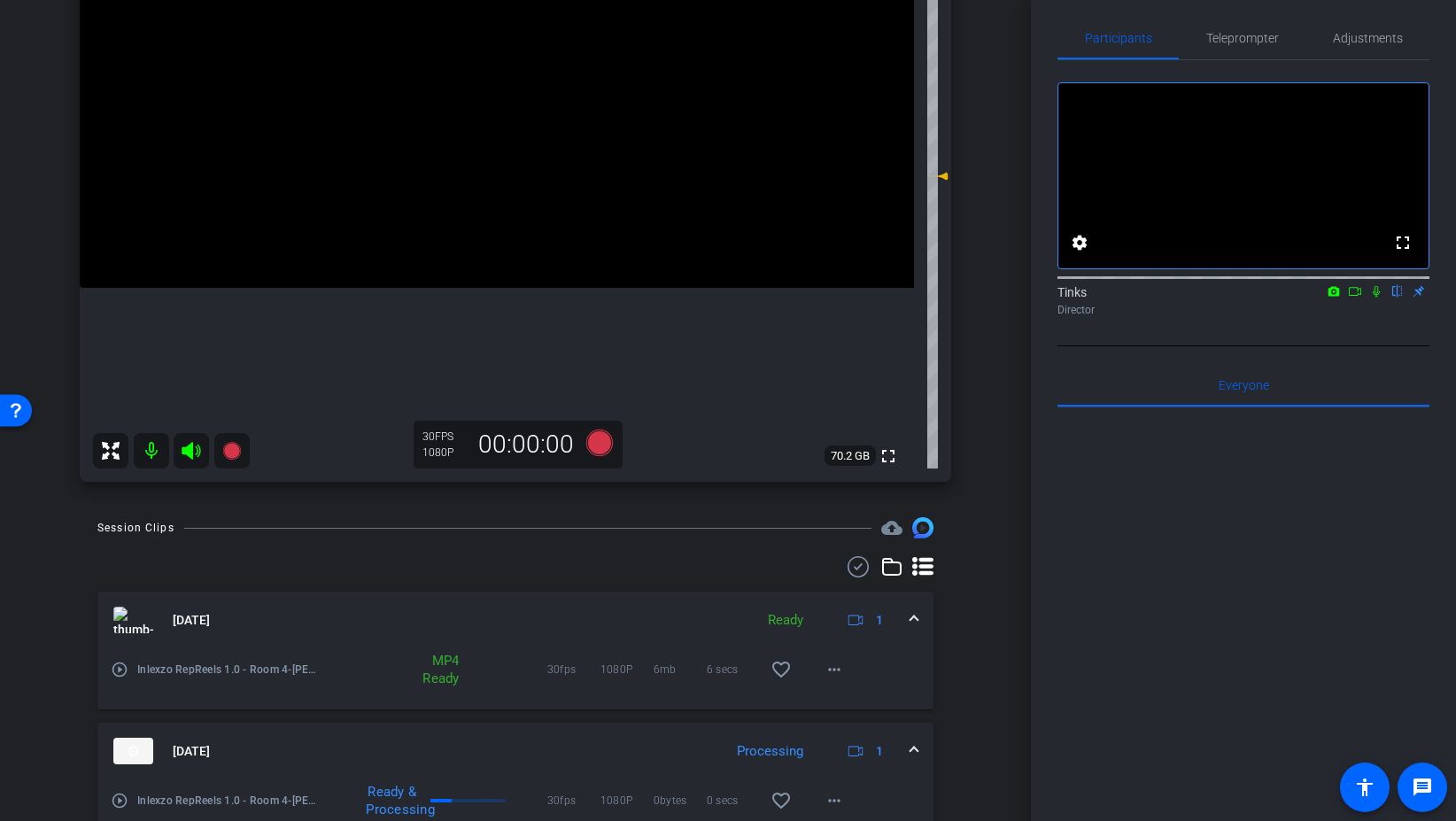
scroll to position [283, 0]
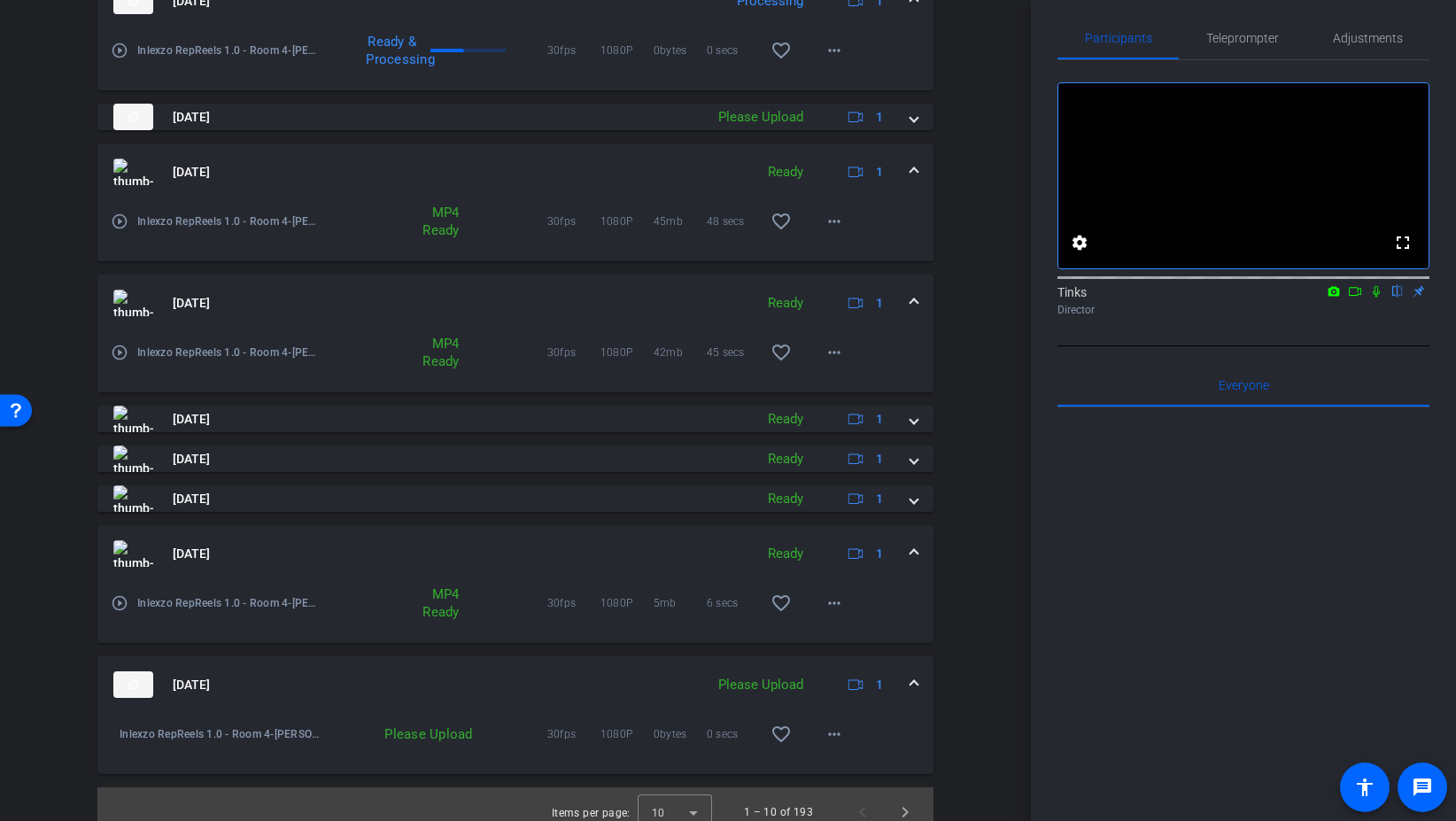
scroll to position [1032, 0]
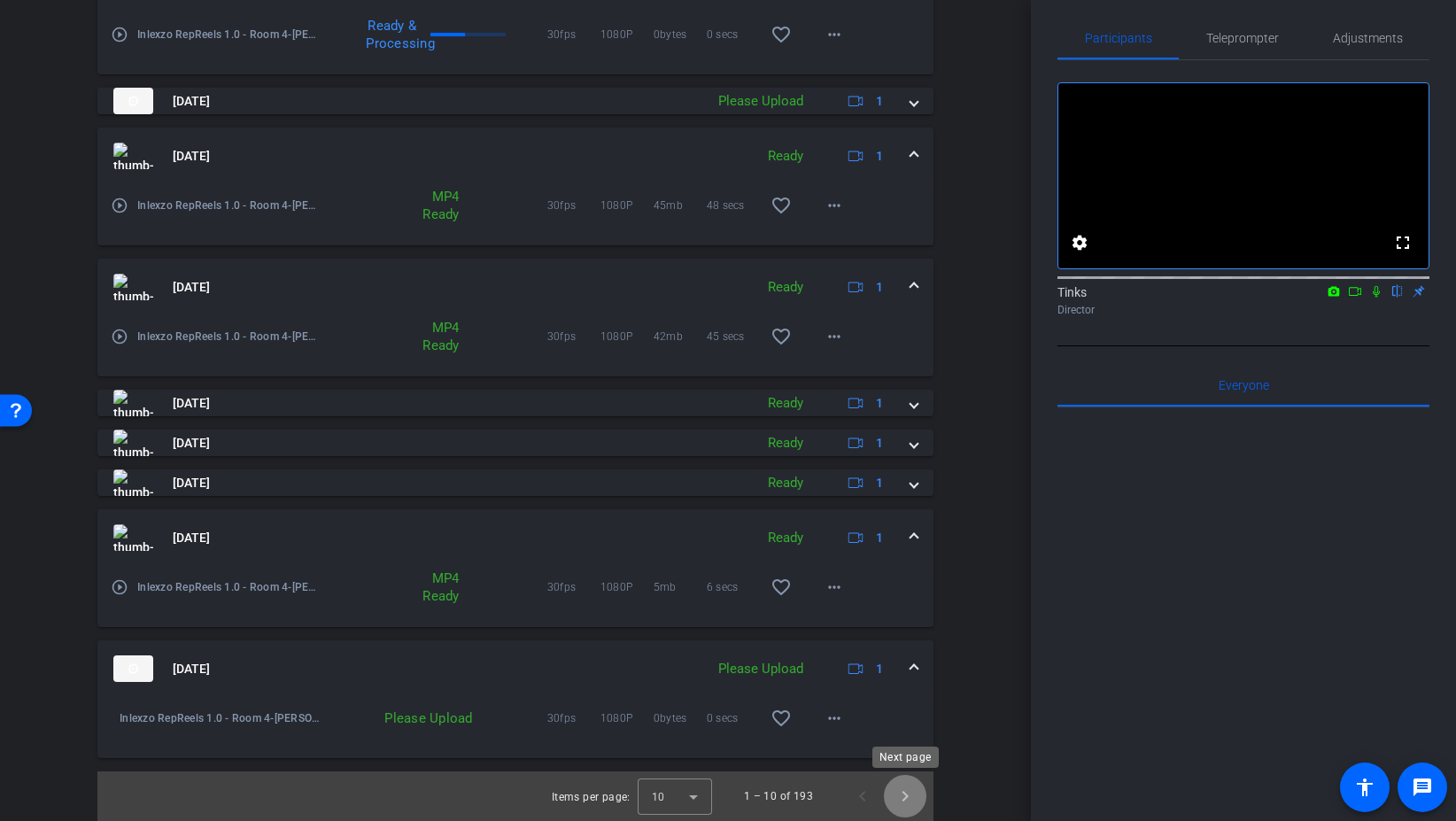
click at [911, 793] on span "Next page" at bounding box center [906, 796] width 43 height 43
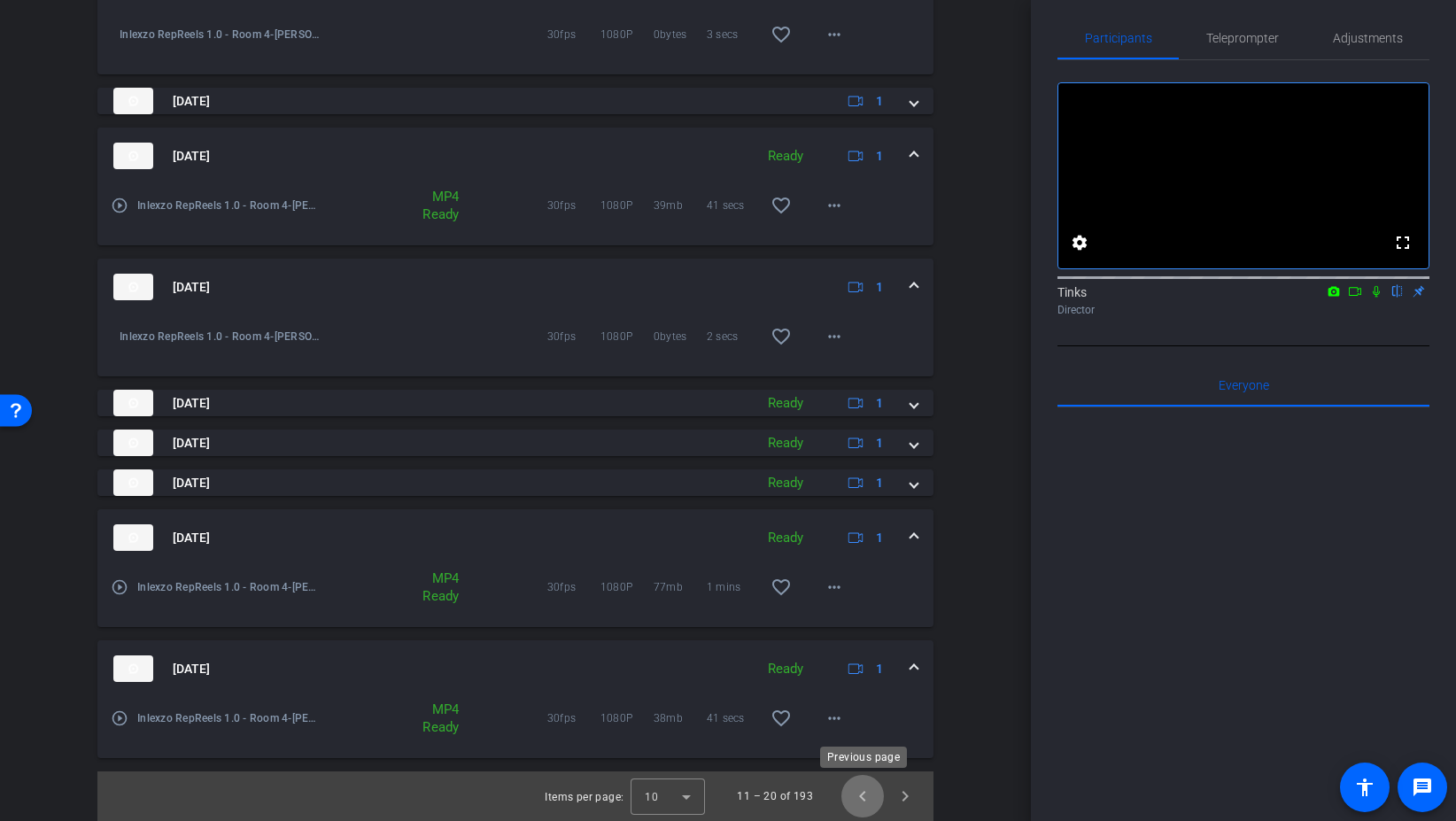
click at [855, 797] on span "Previous page" at bounding box center [863, 796] width 43 height 43
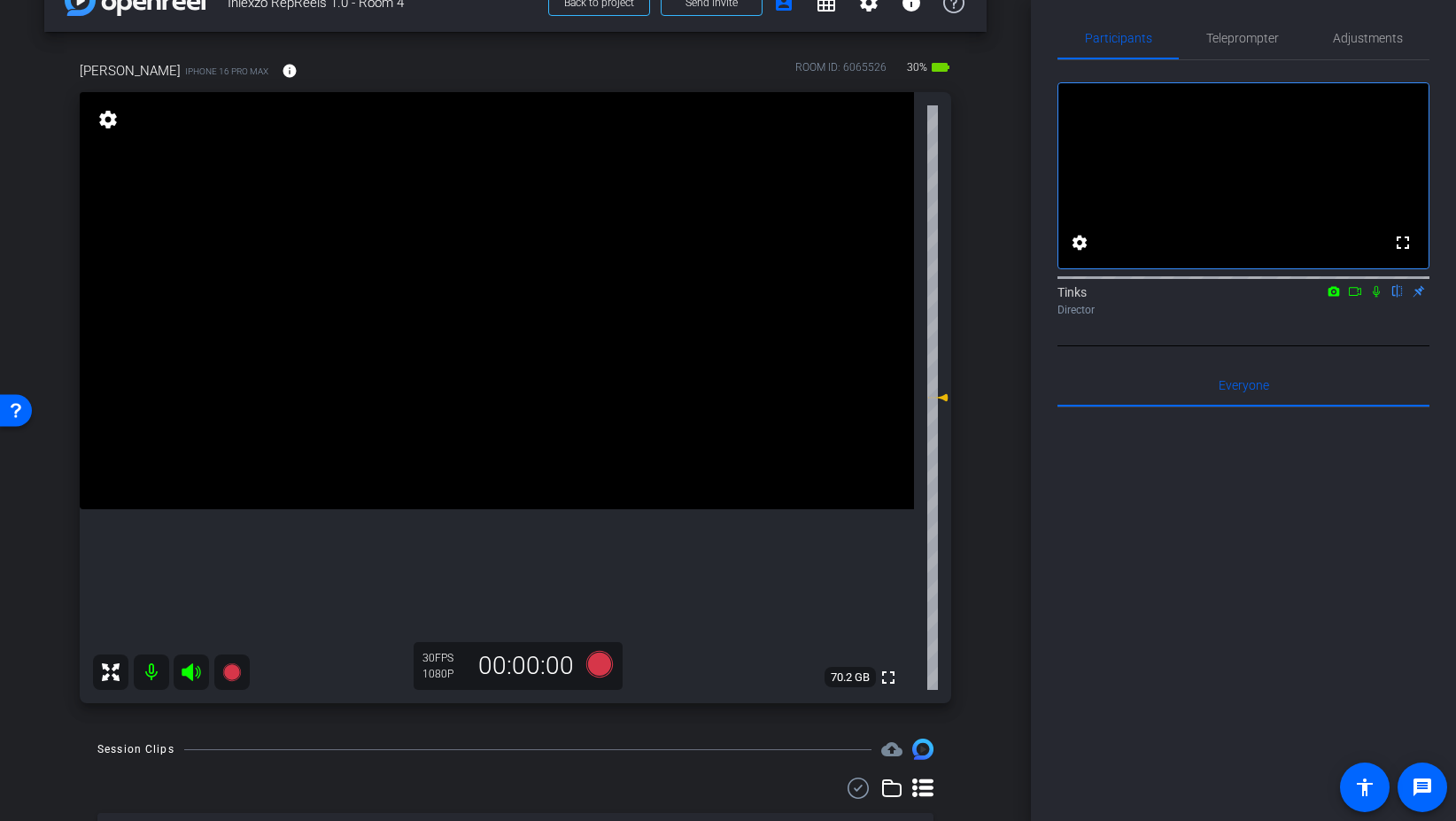
scroll to position [0, 0]
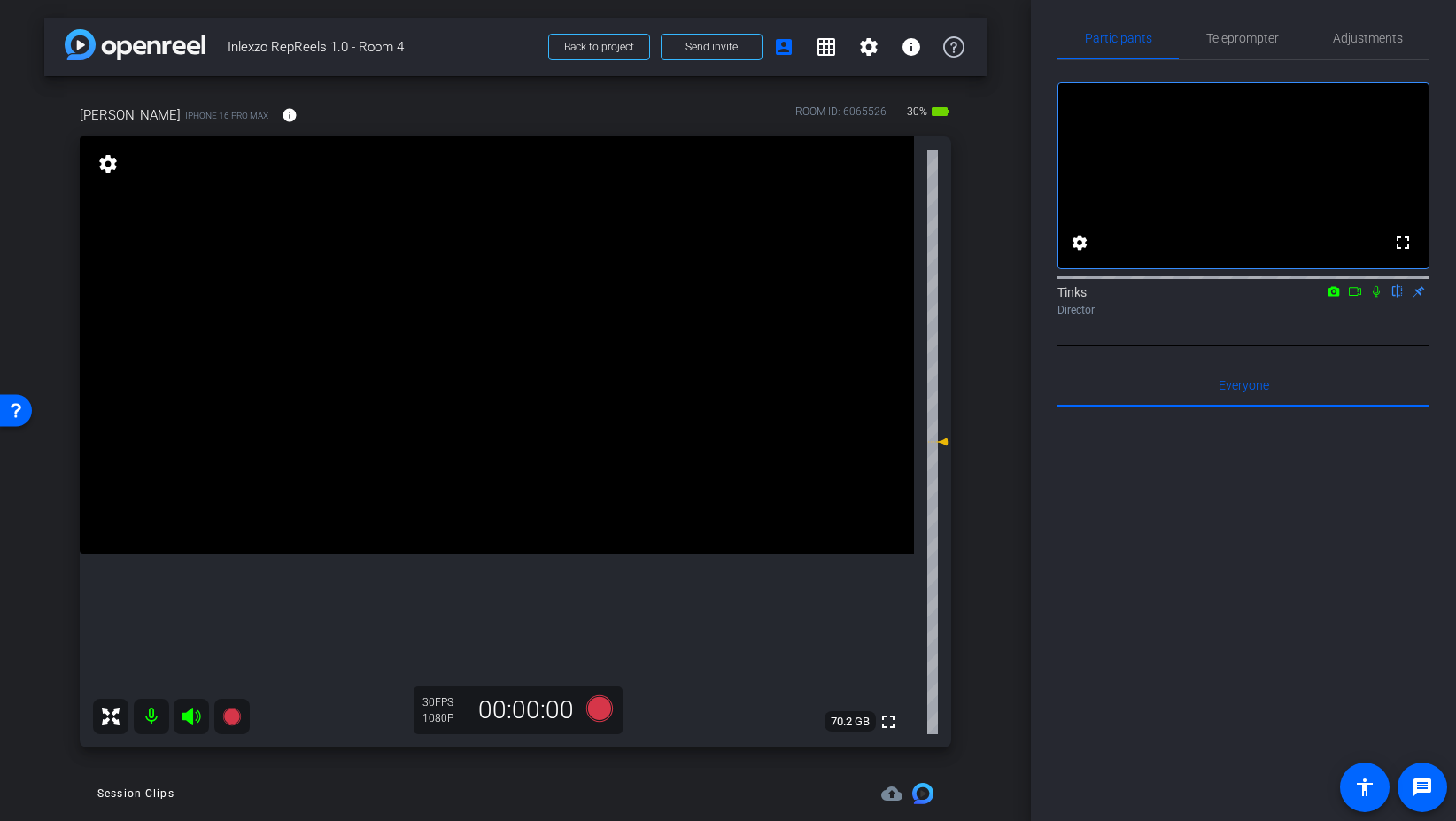
click at [1356, 297] on icon at bounding box center [1355, 291] width 15 height 13
click at [1399, 297] on icon at bounding box center [1397, 291] width 7 height 12
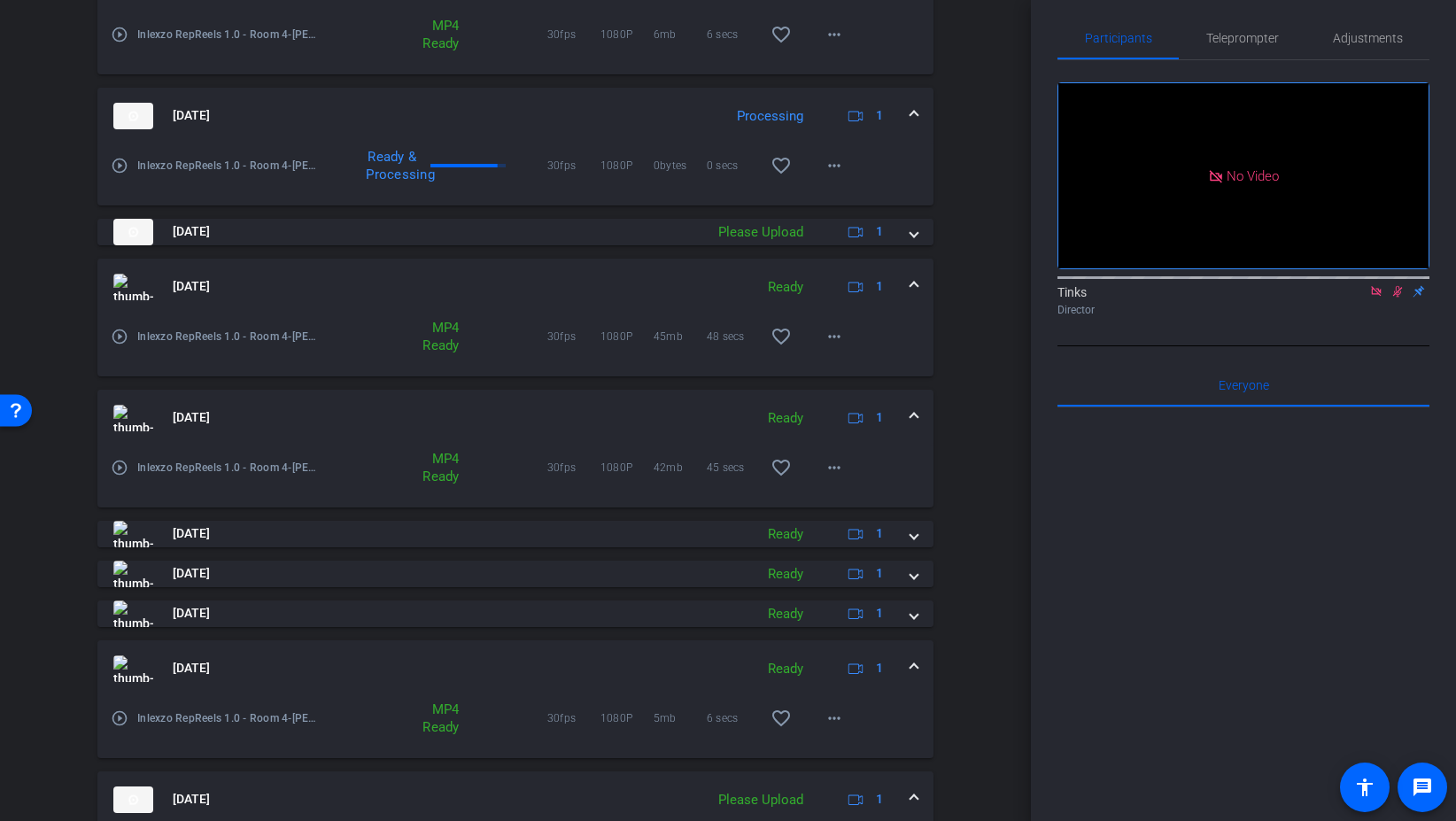
scroll to position [717, 0]
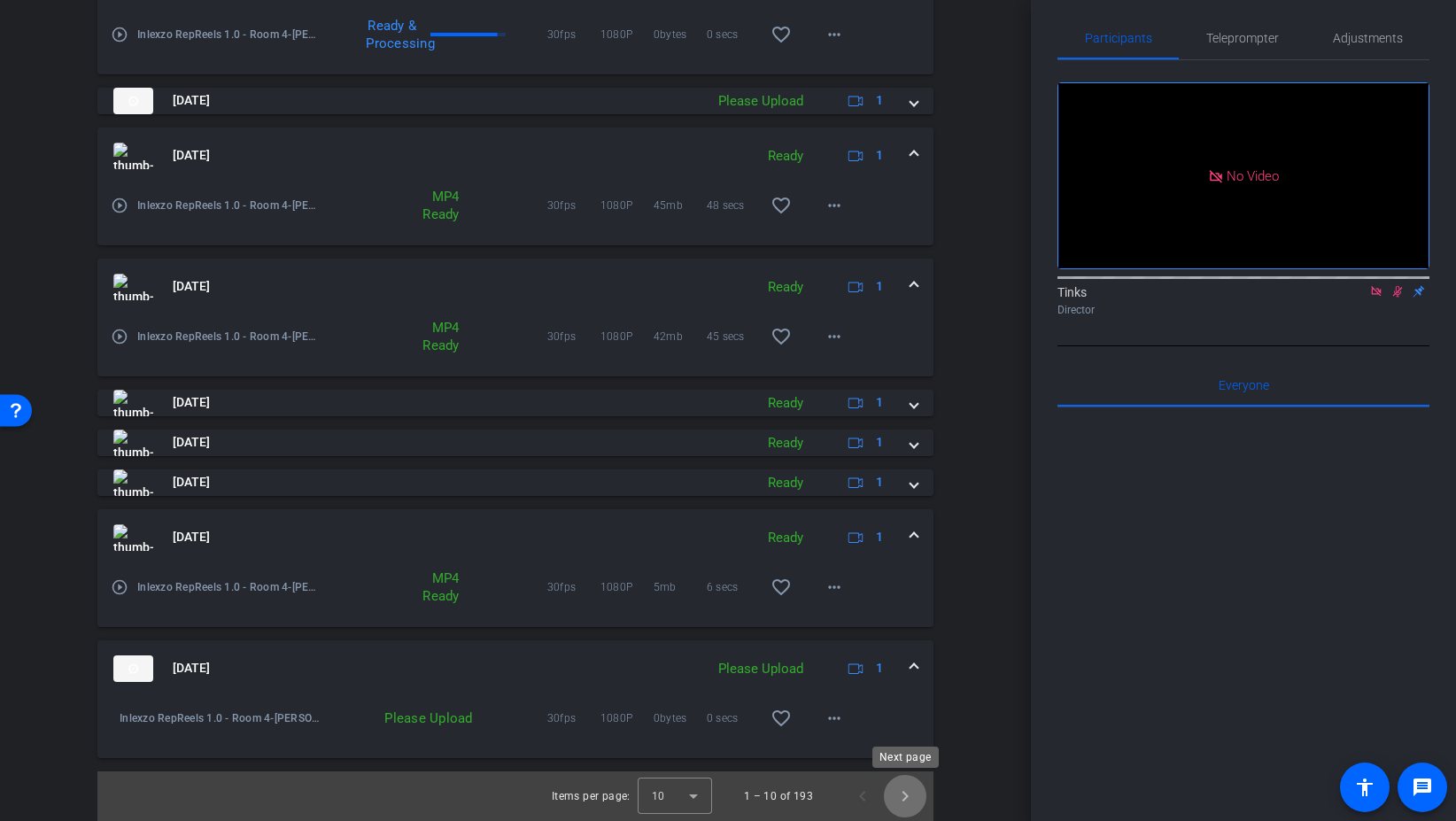
click at [902, 796] on span "Next page" at bounding box center [906, 796] width 43 height 43
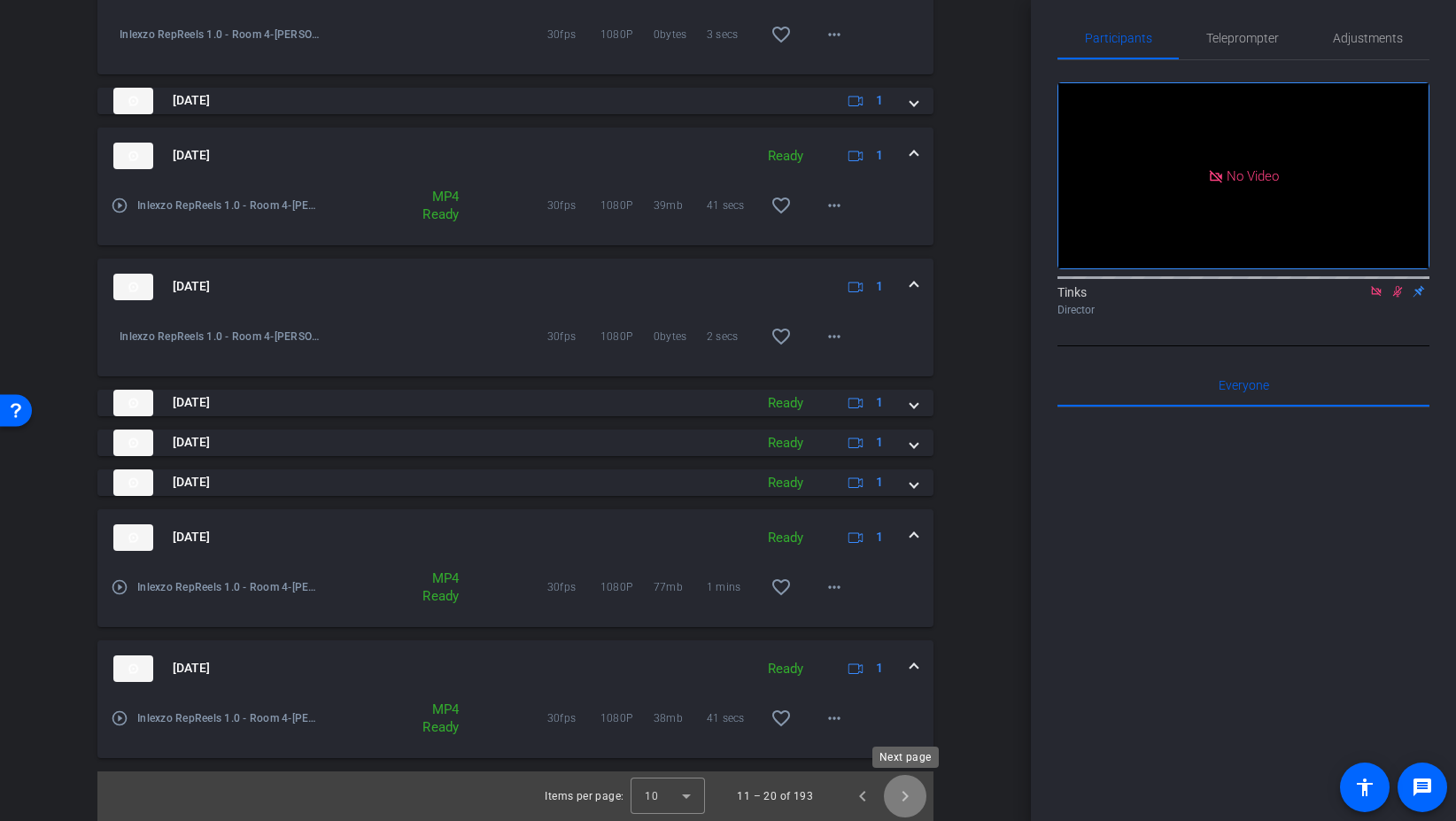
click at [905, 793] on span "Next page" at bounding box center [906, 796] width 43 height 43
click at [832, 595] on mat-icon "more_horiz" at bounding box center [835, 587] width 21 height 21
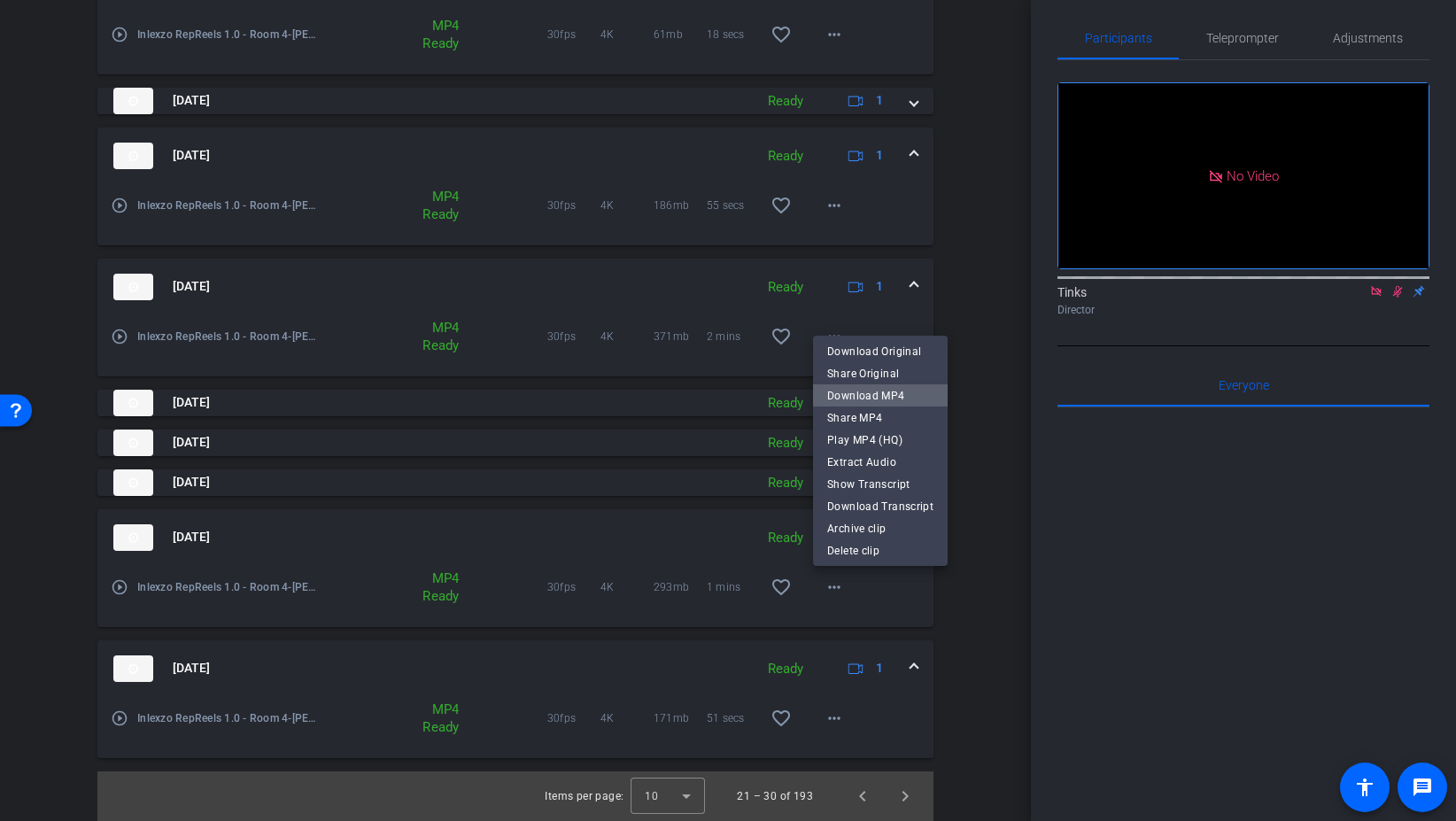
click at [891, 389] on span "Download MP4" at bounding box center [880, 395] width 106 height 21
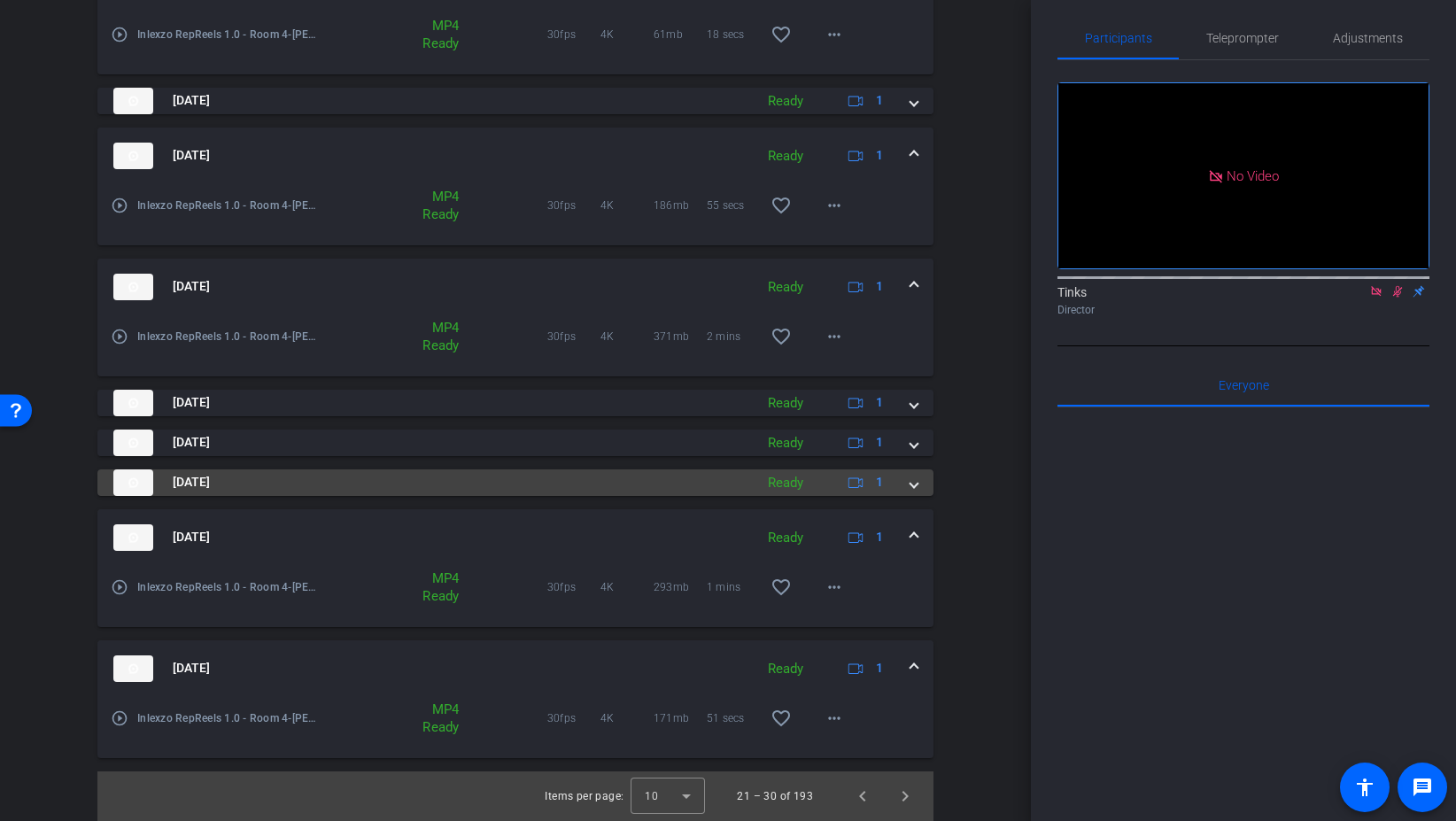
click at [925, 484] on mat-expansion-panel-header "Aug 29, 2025 Ready 1" at bounding box center [515, 482] width 836 height 26
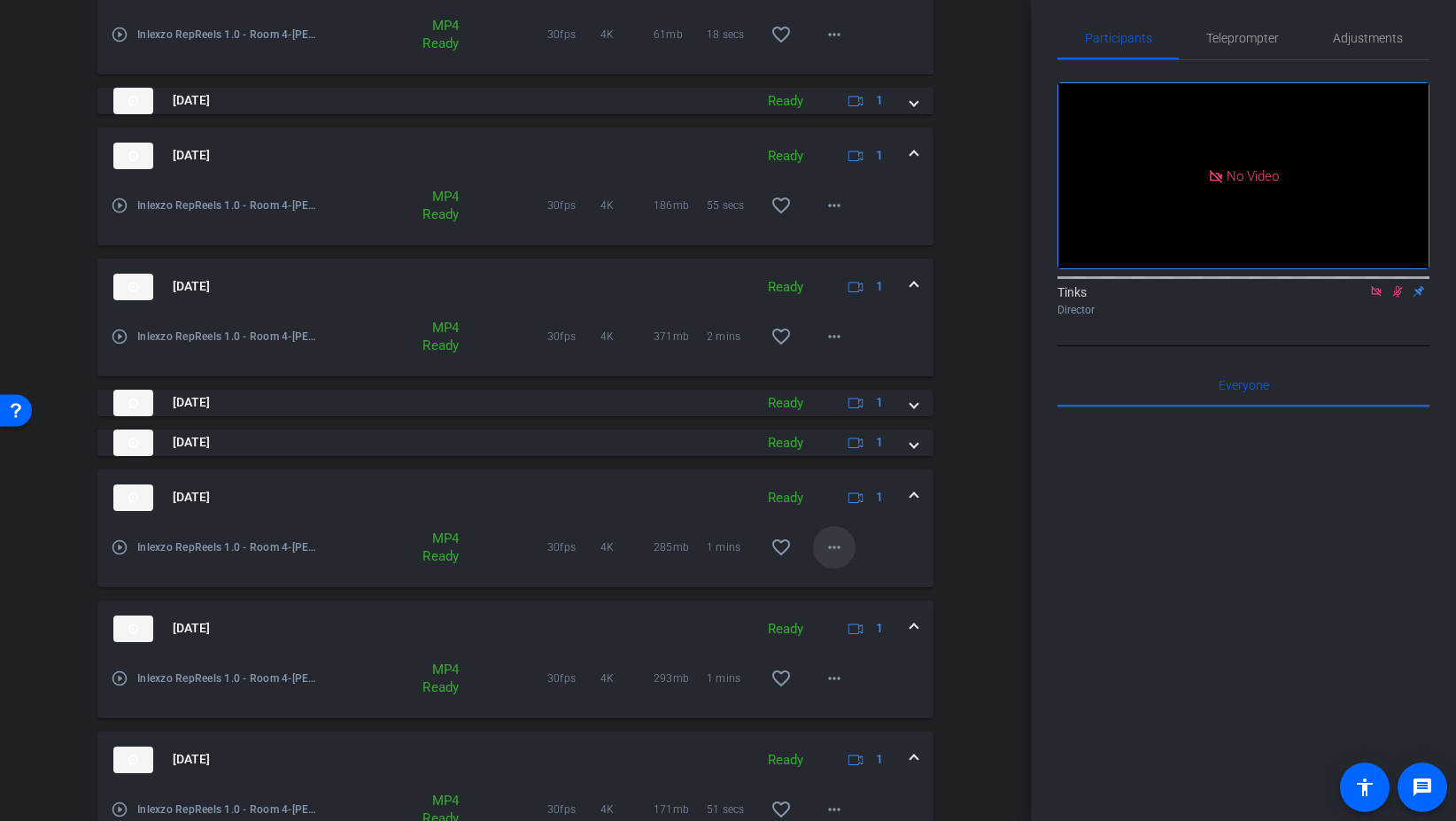
click at [831, 552] on mat-icon "more_horiz" at bounding box center [835, 547] width 21 height 21
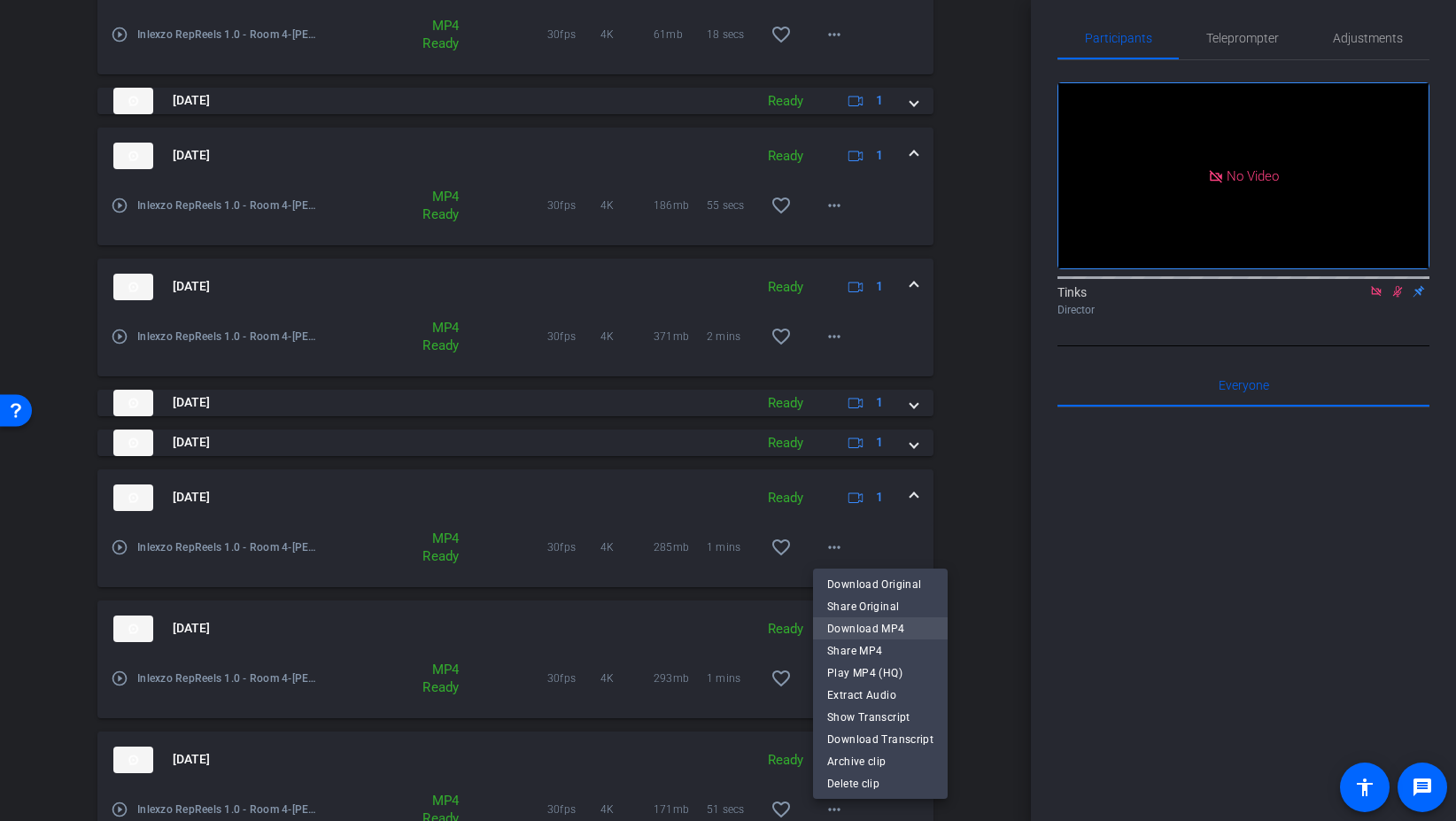
click at [891, 626] on span "Download MP4" at bounding box center [880, 629] width 106 height 21
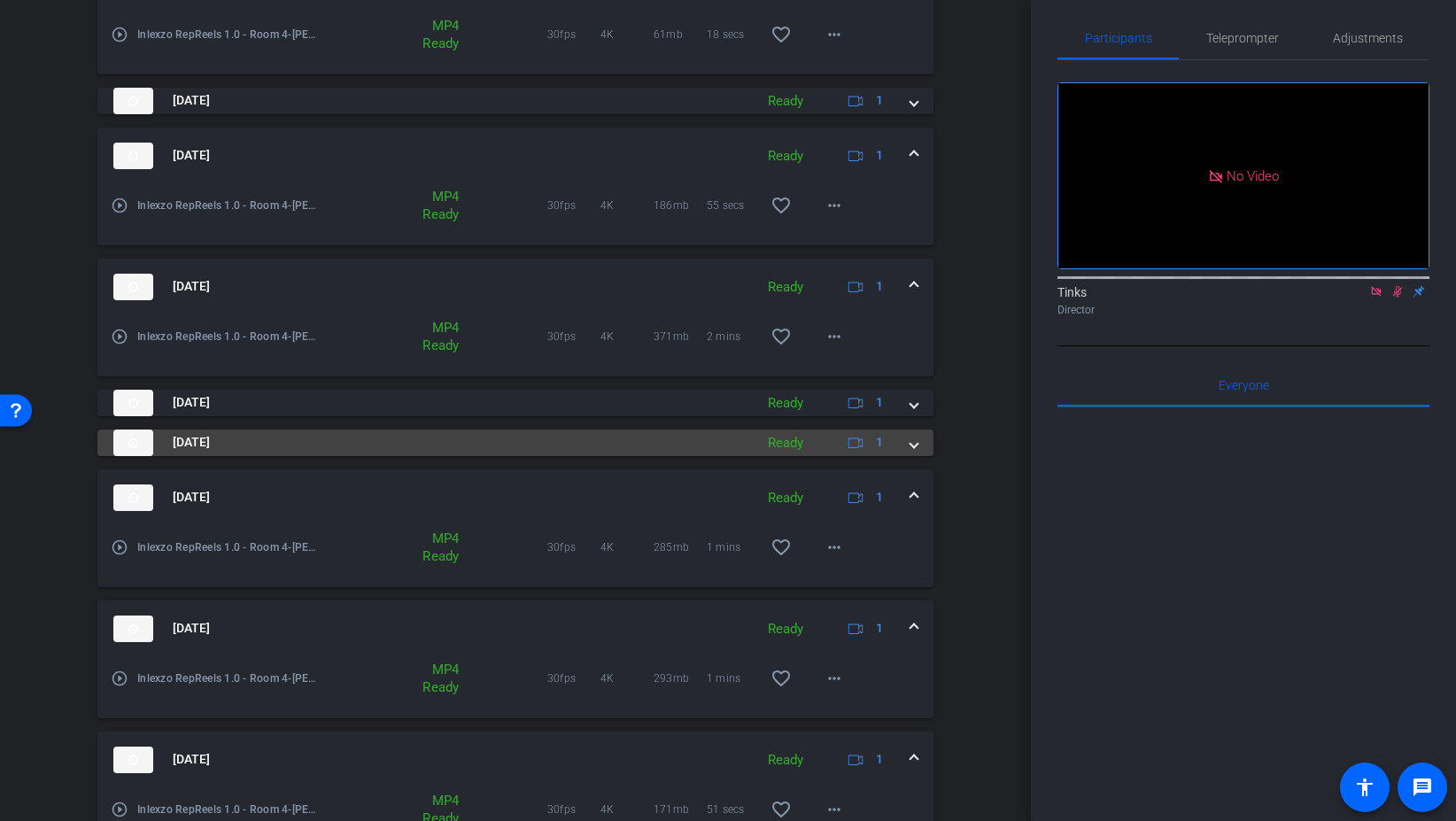
click at [911, 443] on span at bounding box center [914, 442] width 7 height 18
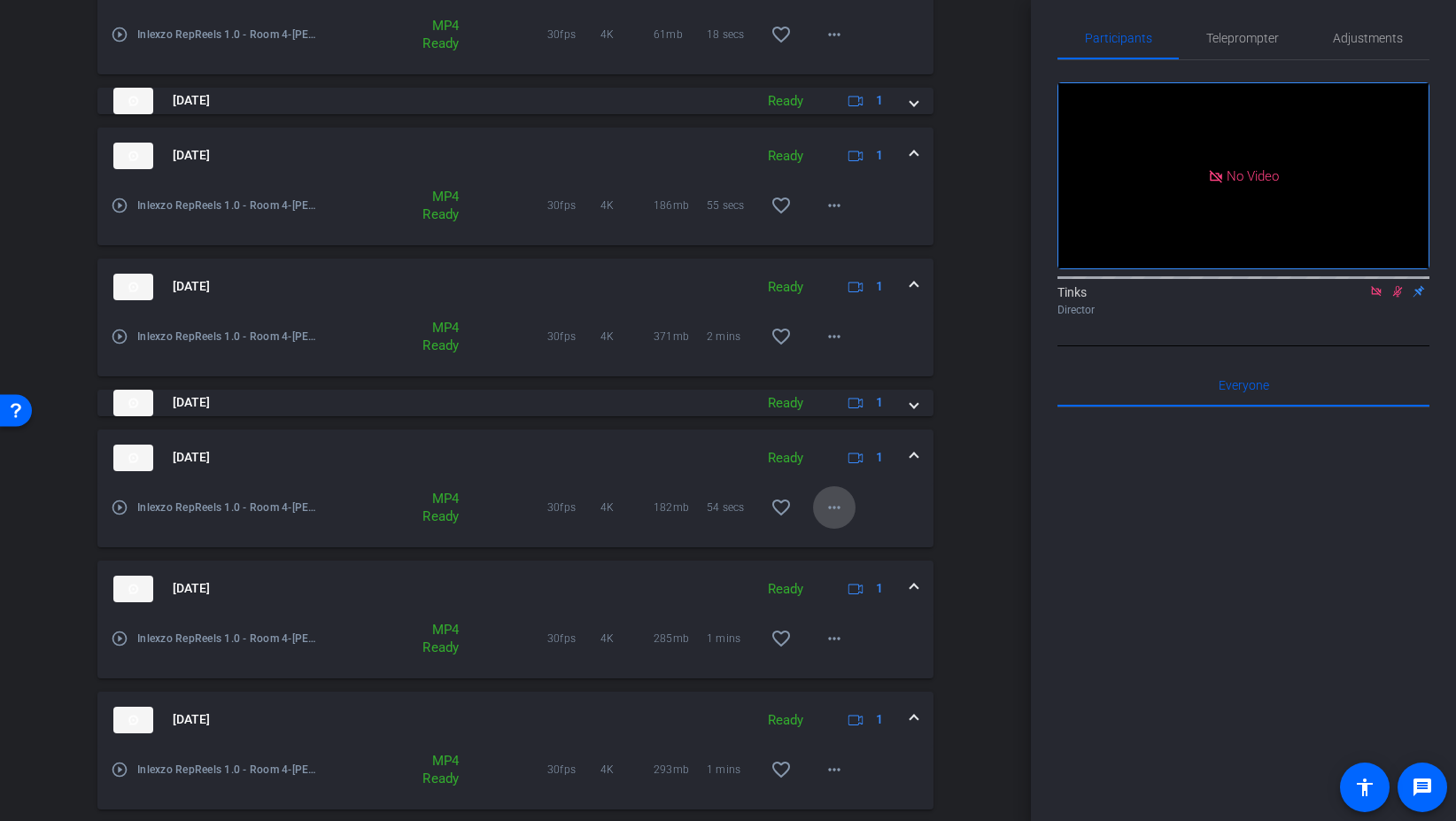
click at [840, 511] on mat-icon "more_horiz" at bounding box center [835, 507] width 21 height 21
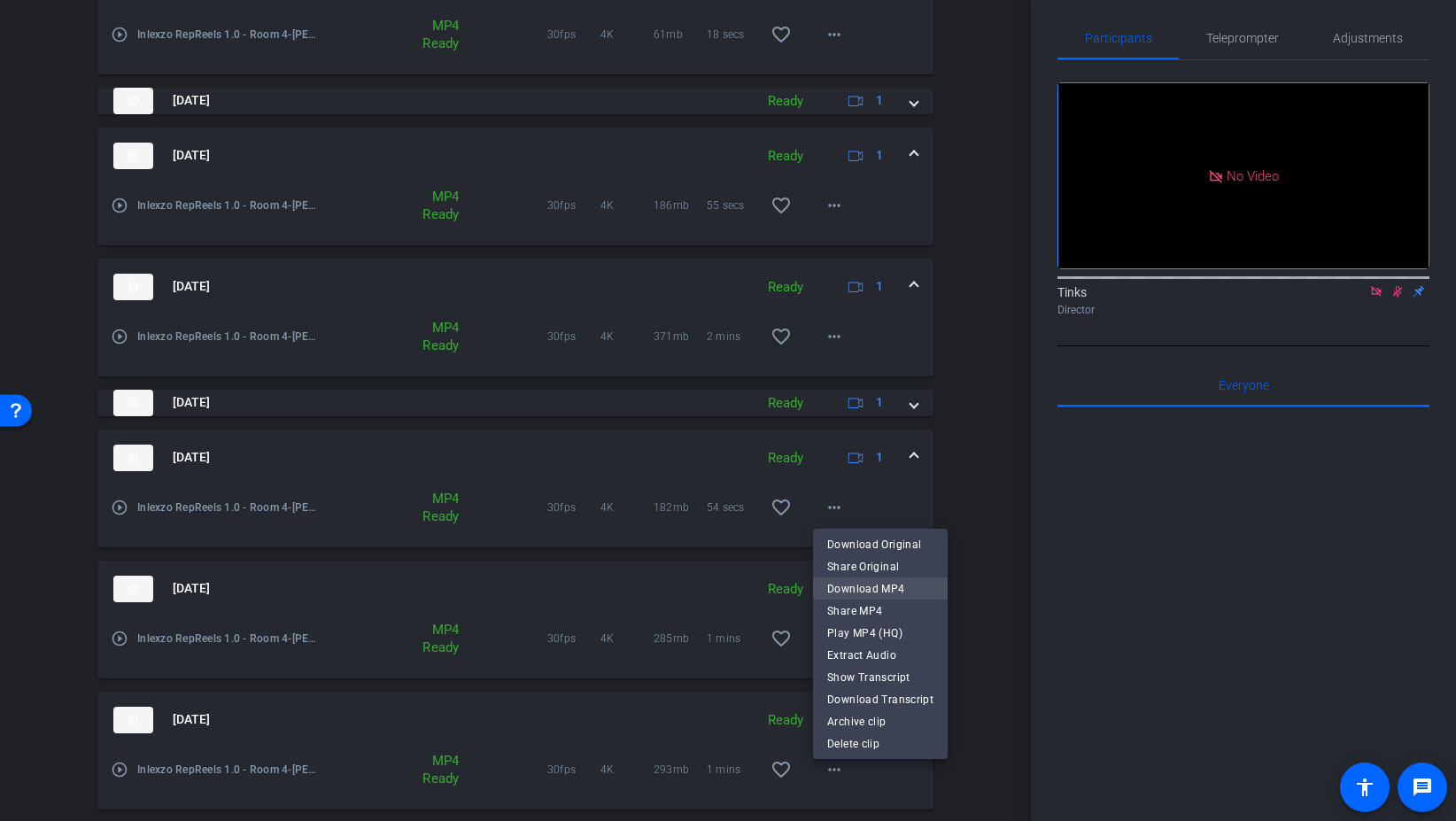
click at [886, 588] on span "Download MP4" at bounding box center [880, 589] width 106 height 21
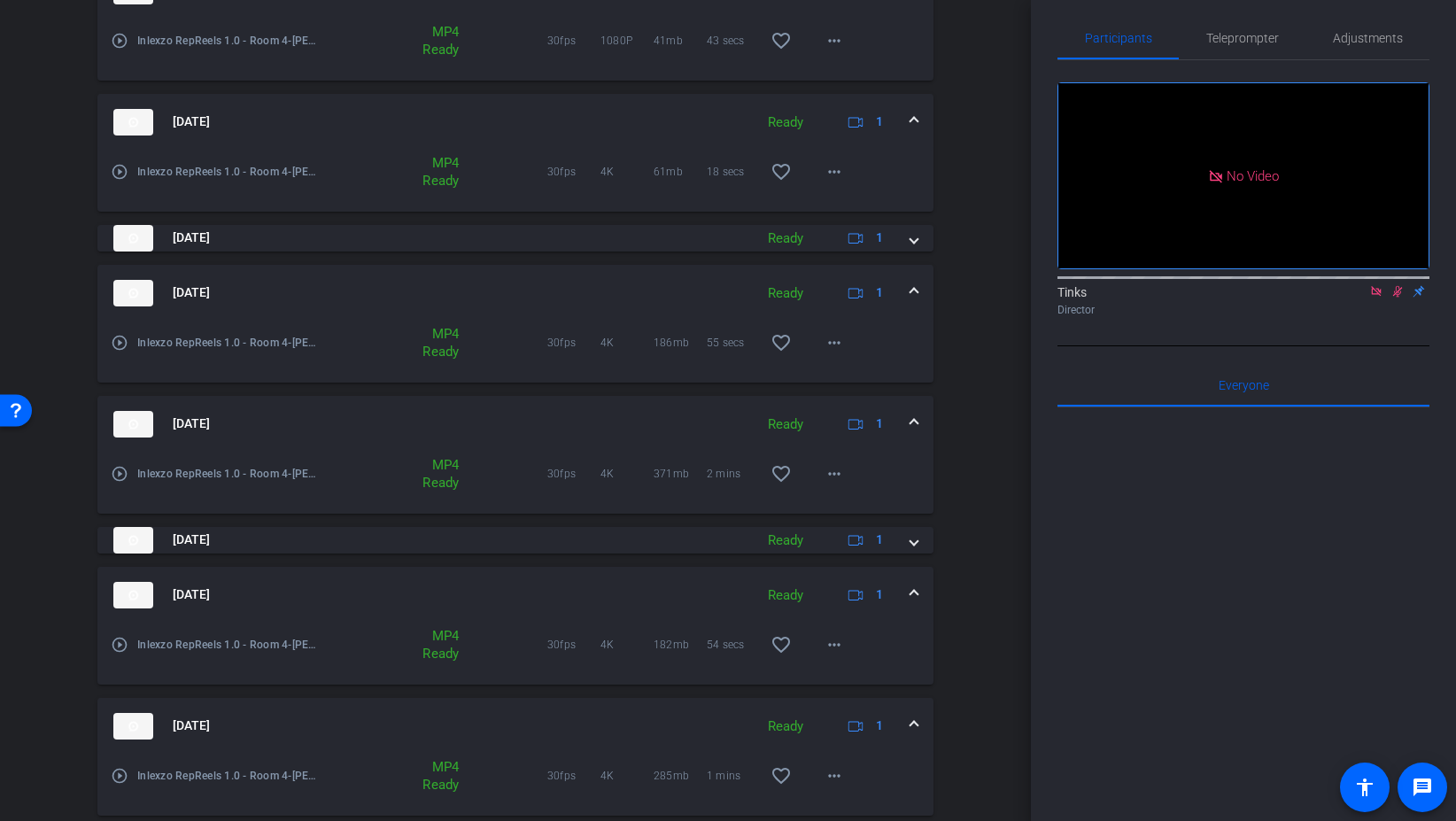
scroll to position [547, 0]
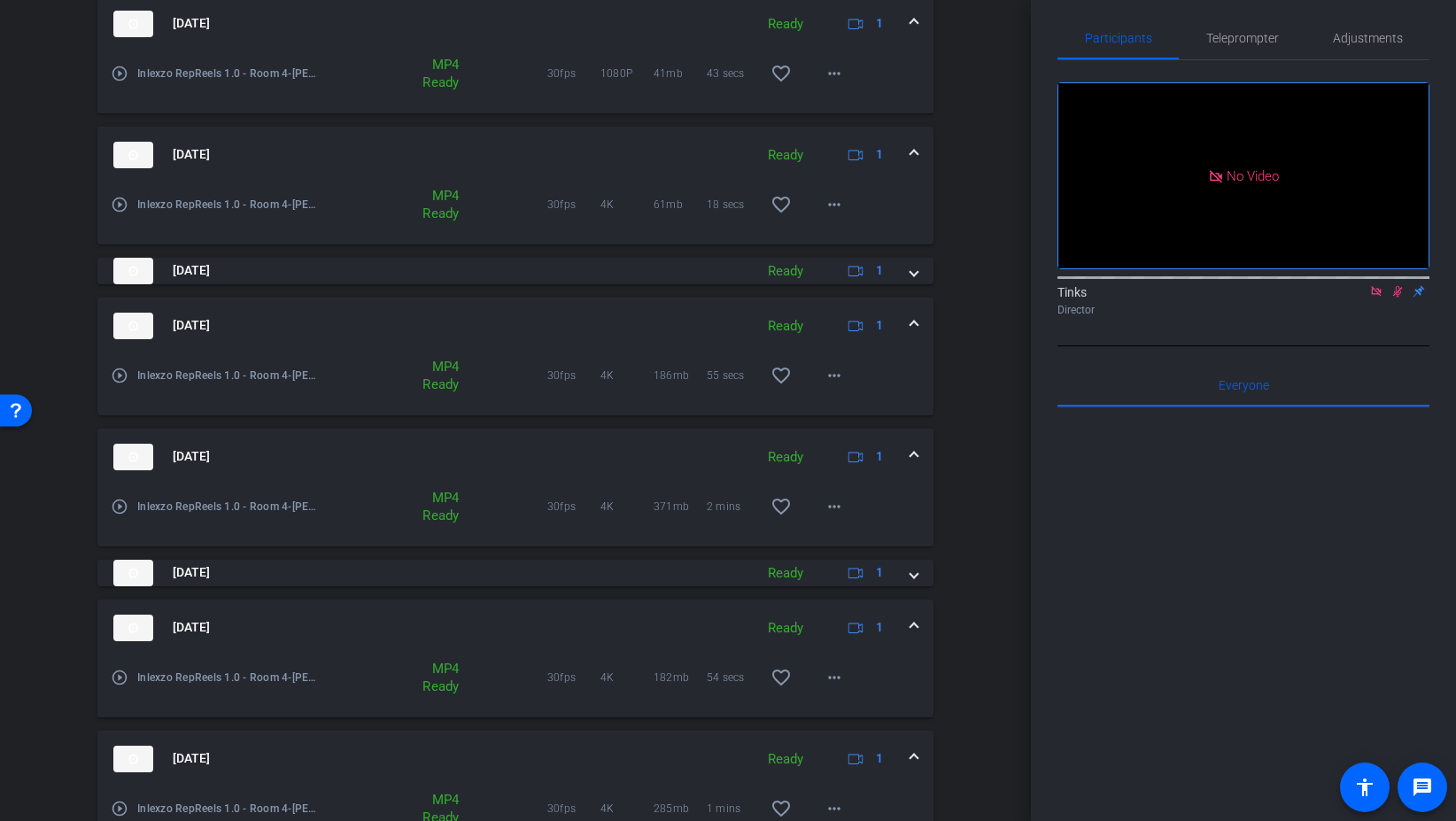
click at [916, 462] on span at bounding box center [914, 456] width 7 height 18
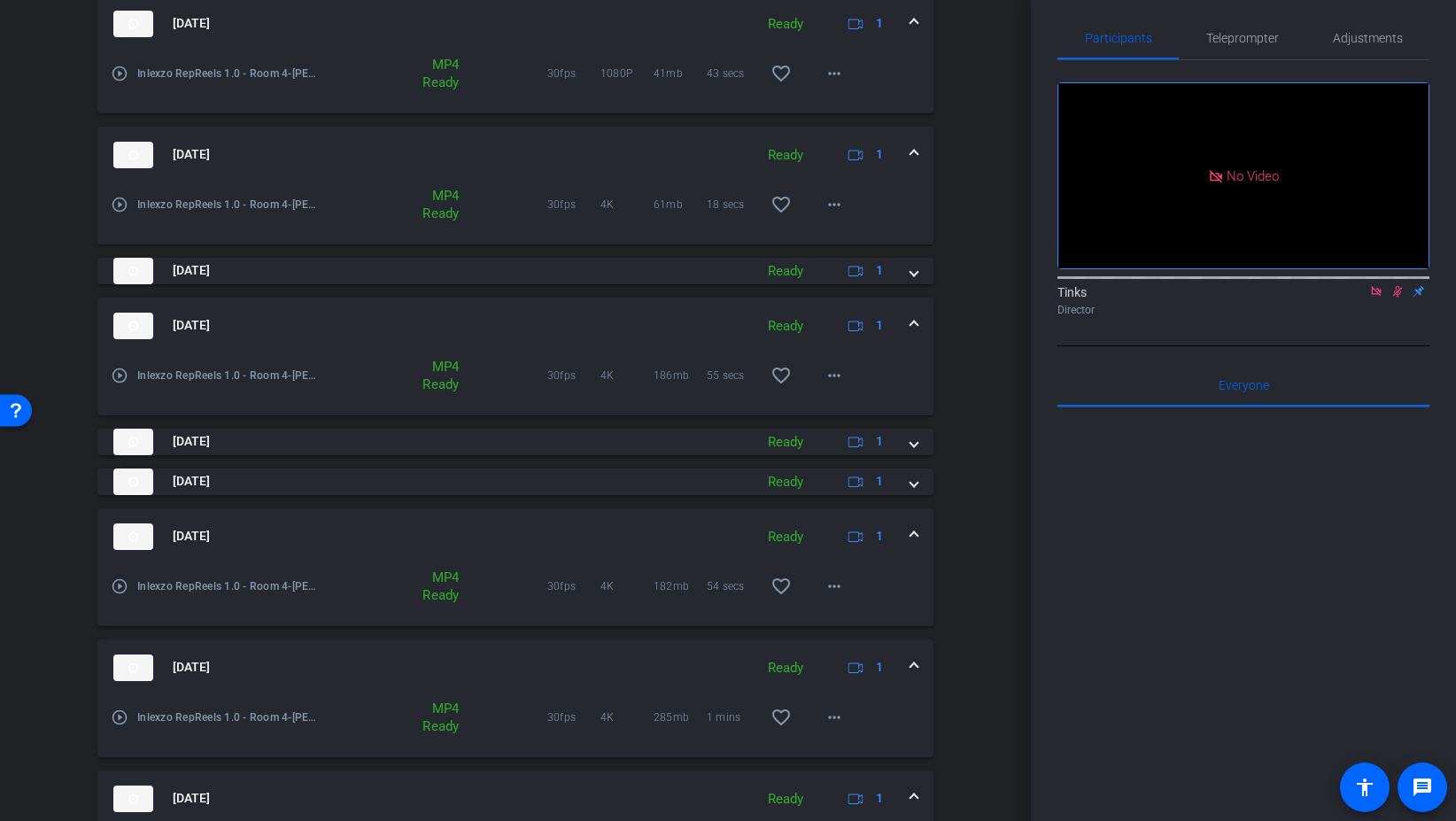
click at [908, 325] on div "Aug 29, 2025 Ready 1" at bounding box center [512, 325] width 797 height 26
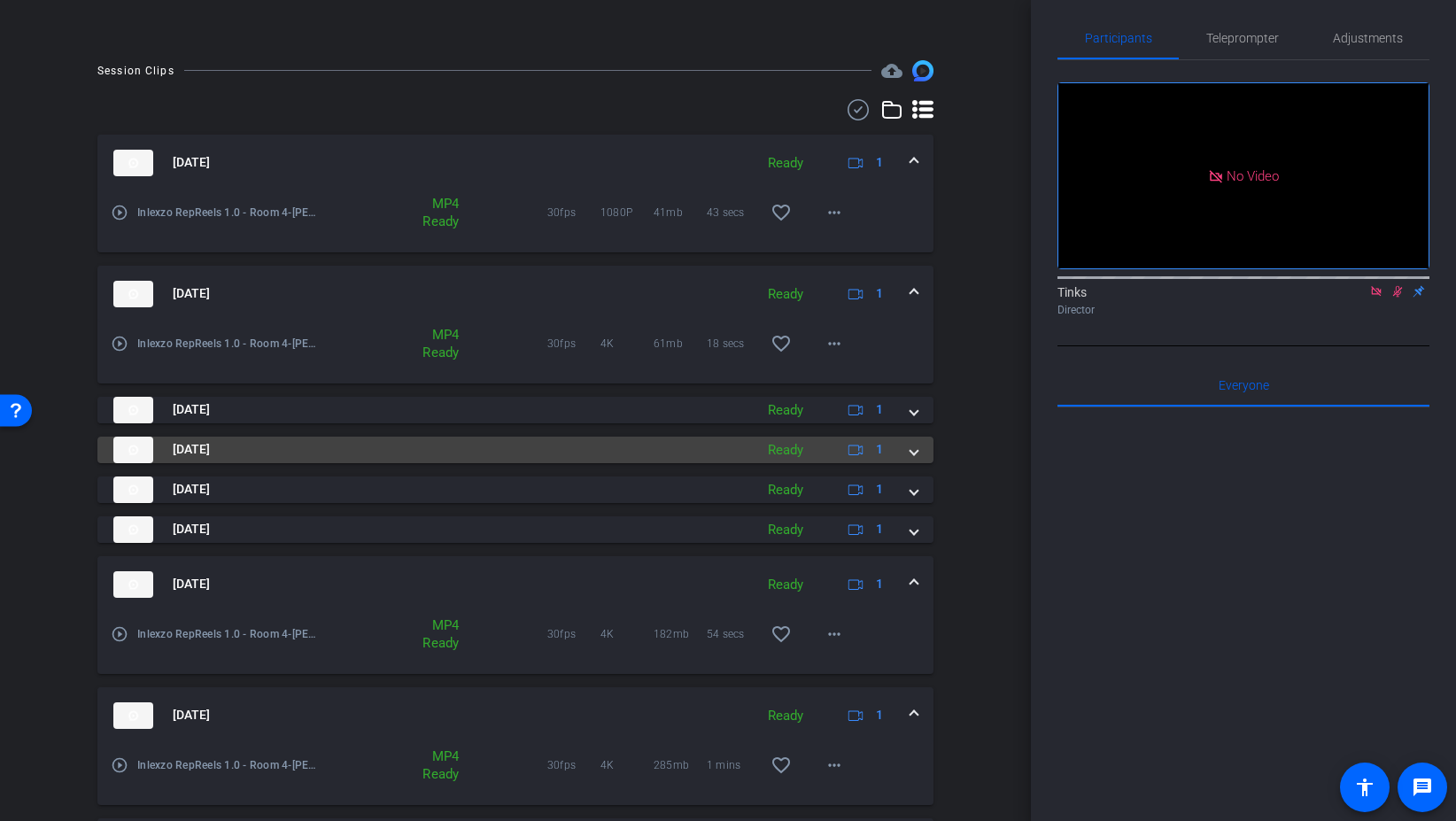
scroll to position [321, 0]
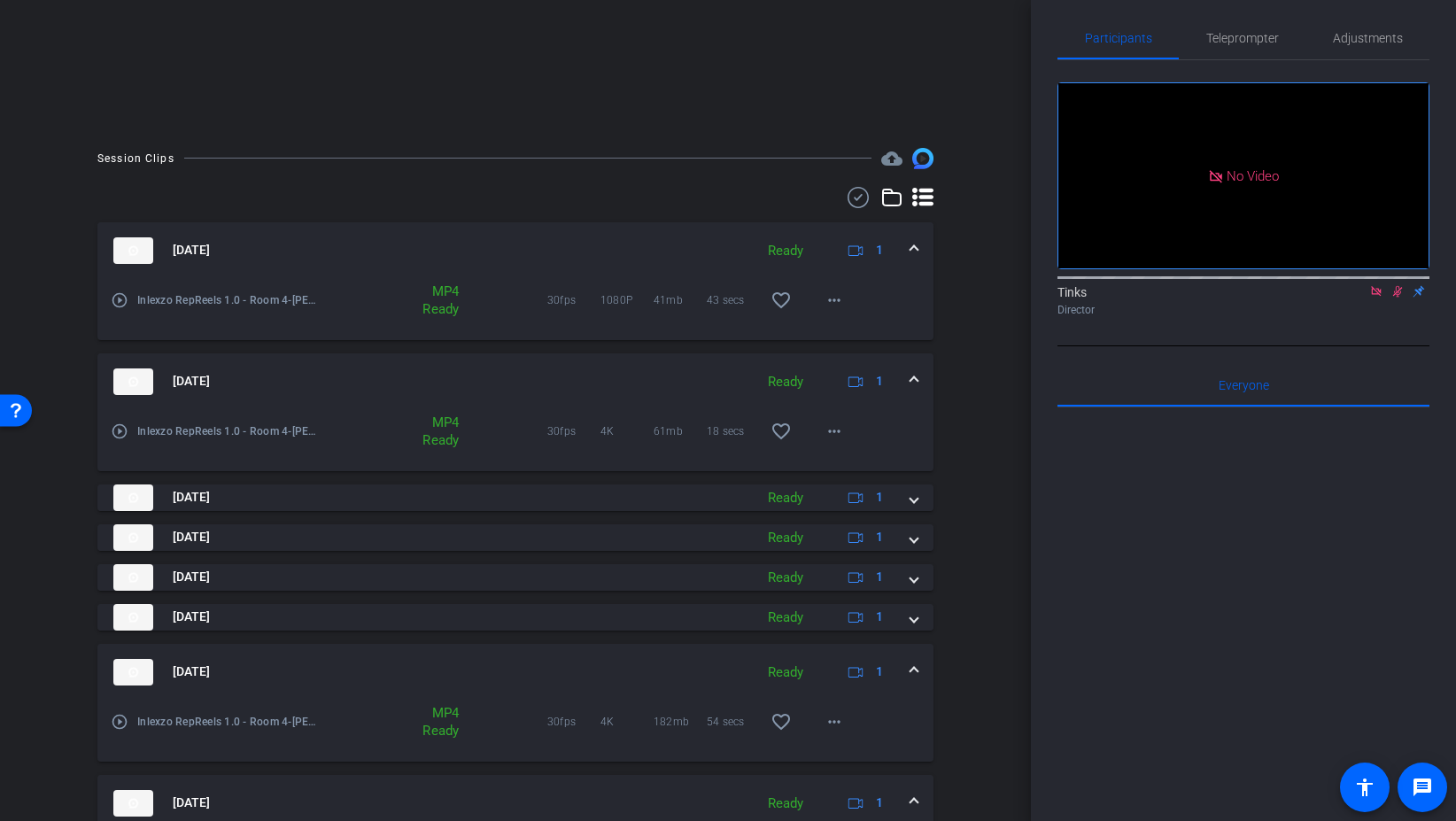
click at [912, 378] on span at bounding box center [914, 381] width 7 height 18
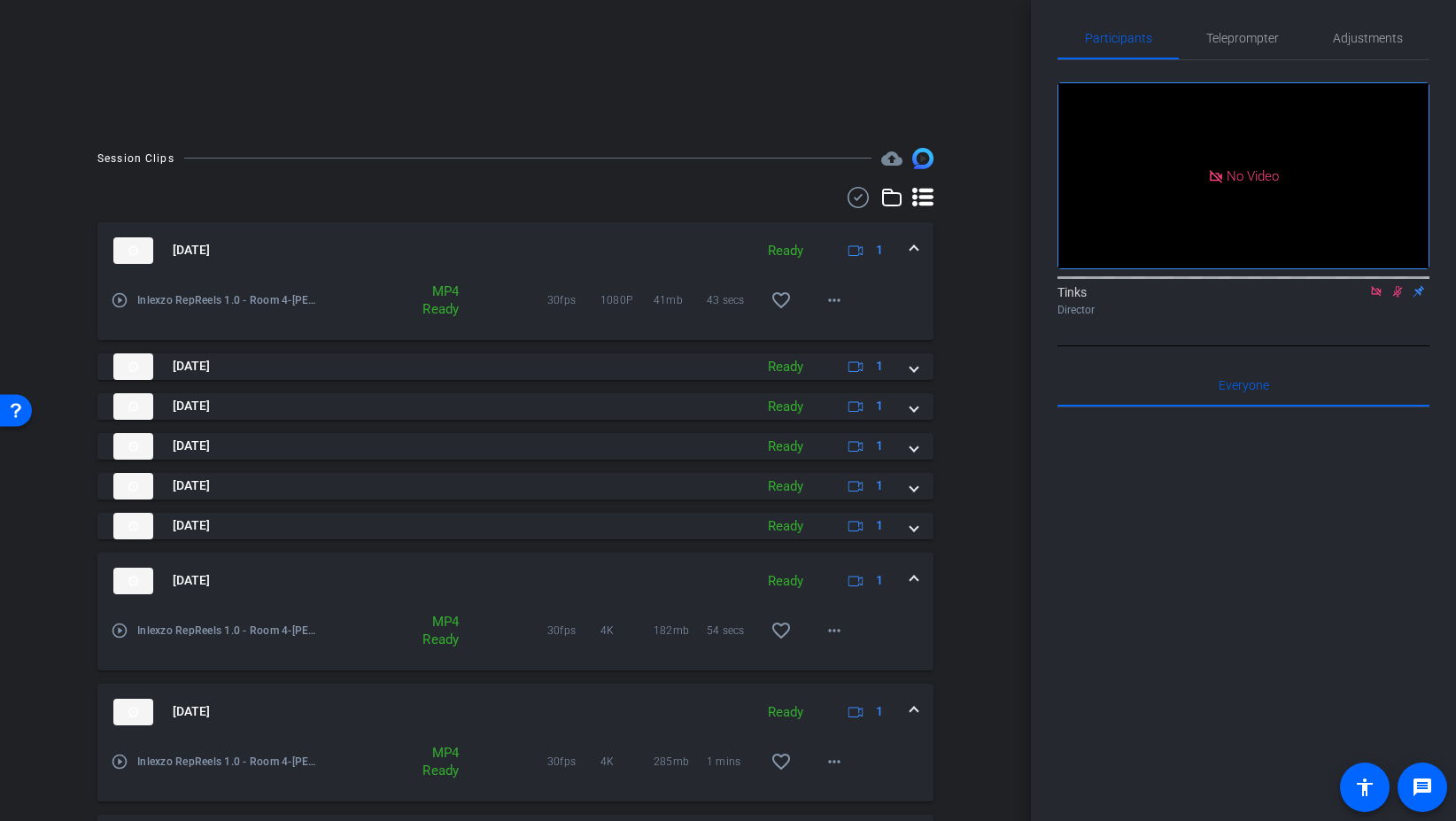
click at [910, 256] on div "Aug 29, 2025 Ready 1" at bounding box center [512, 250] width 797 height 26
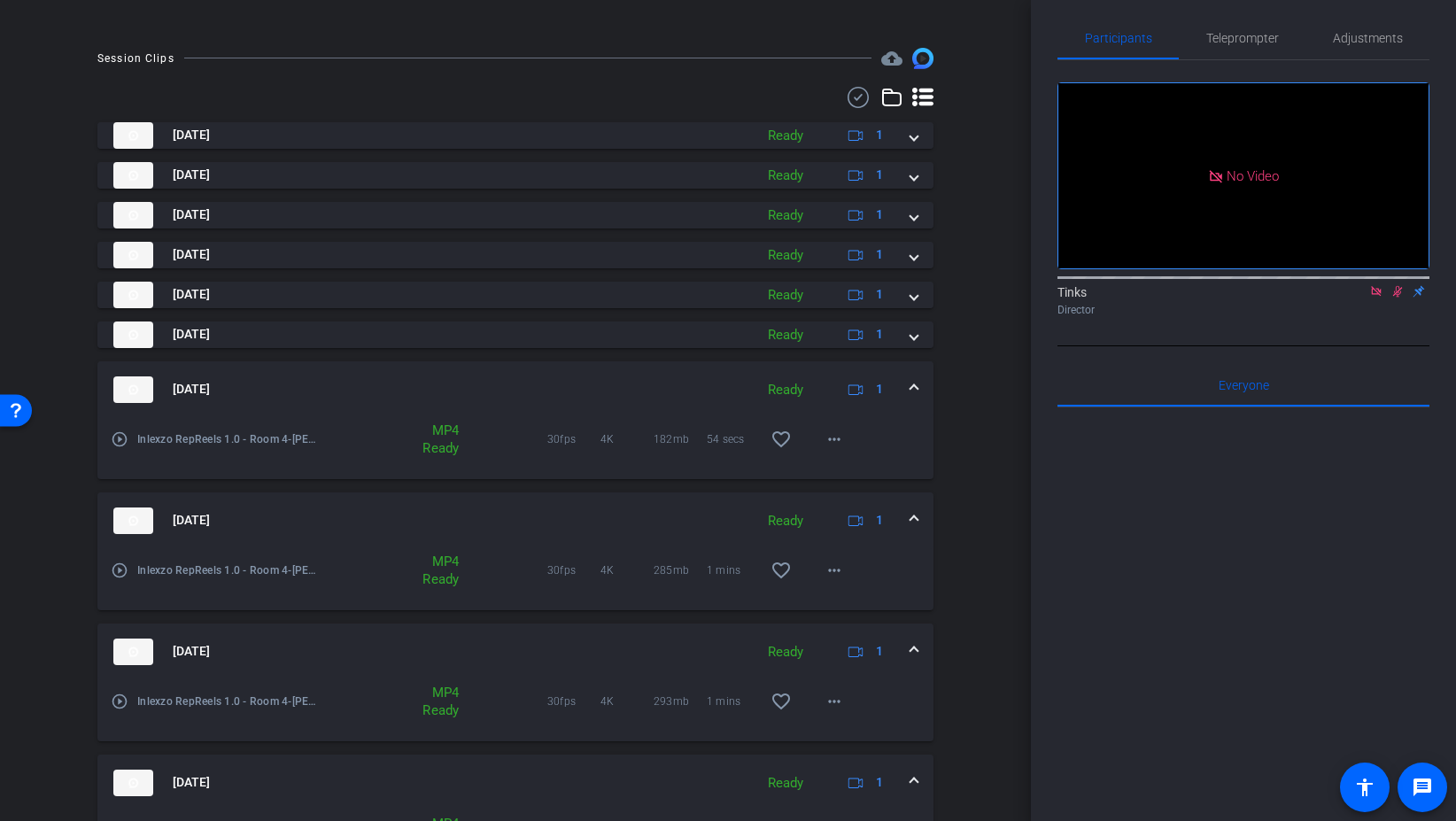
scroll to position [423, 0]
click at [912, 379] on span at bounding box center [914, 387] width 7 height 18
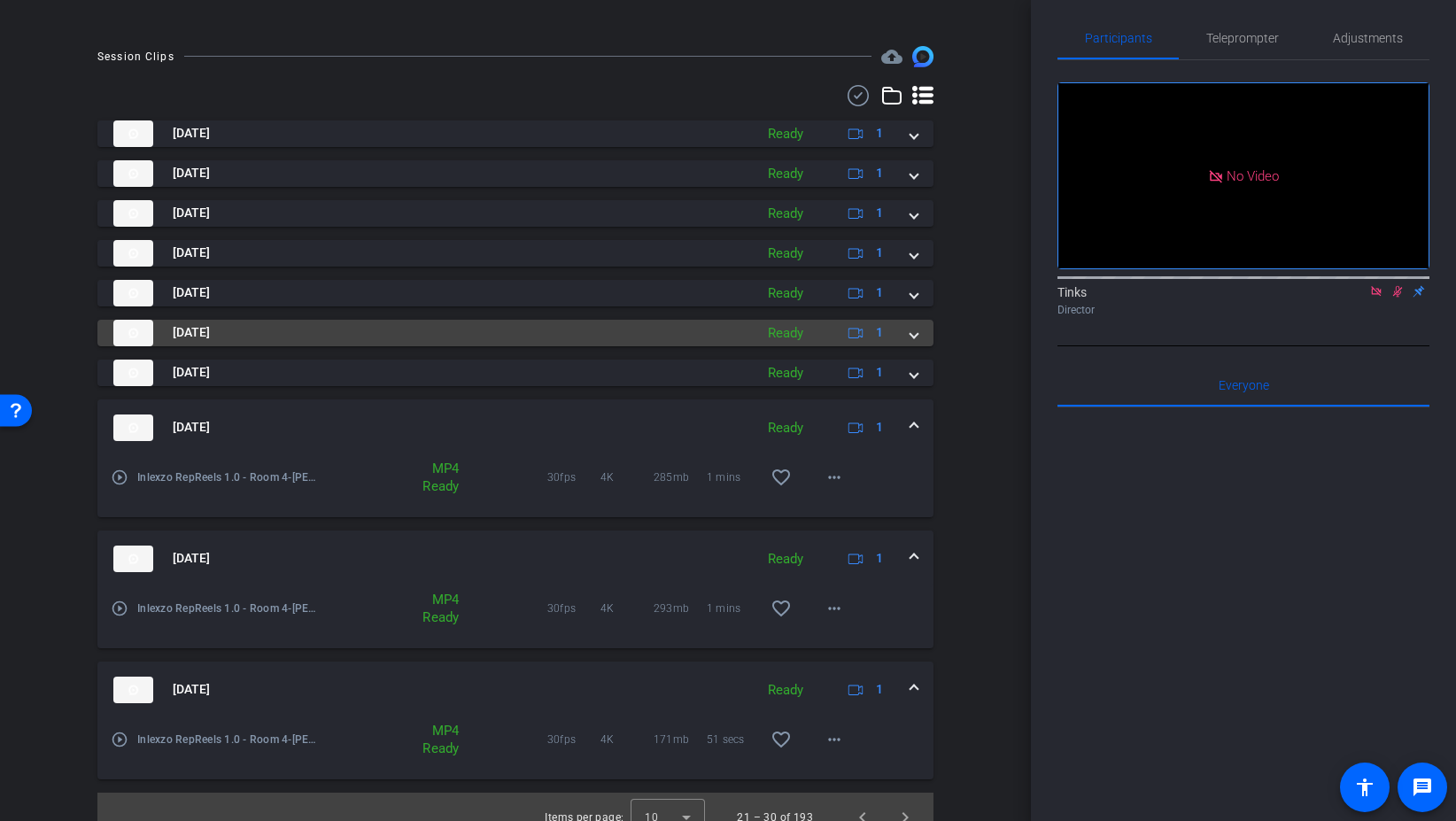
click at [915, 329] on span at bounding box center [914, 332] width 7 height 18
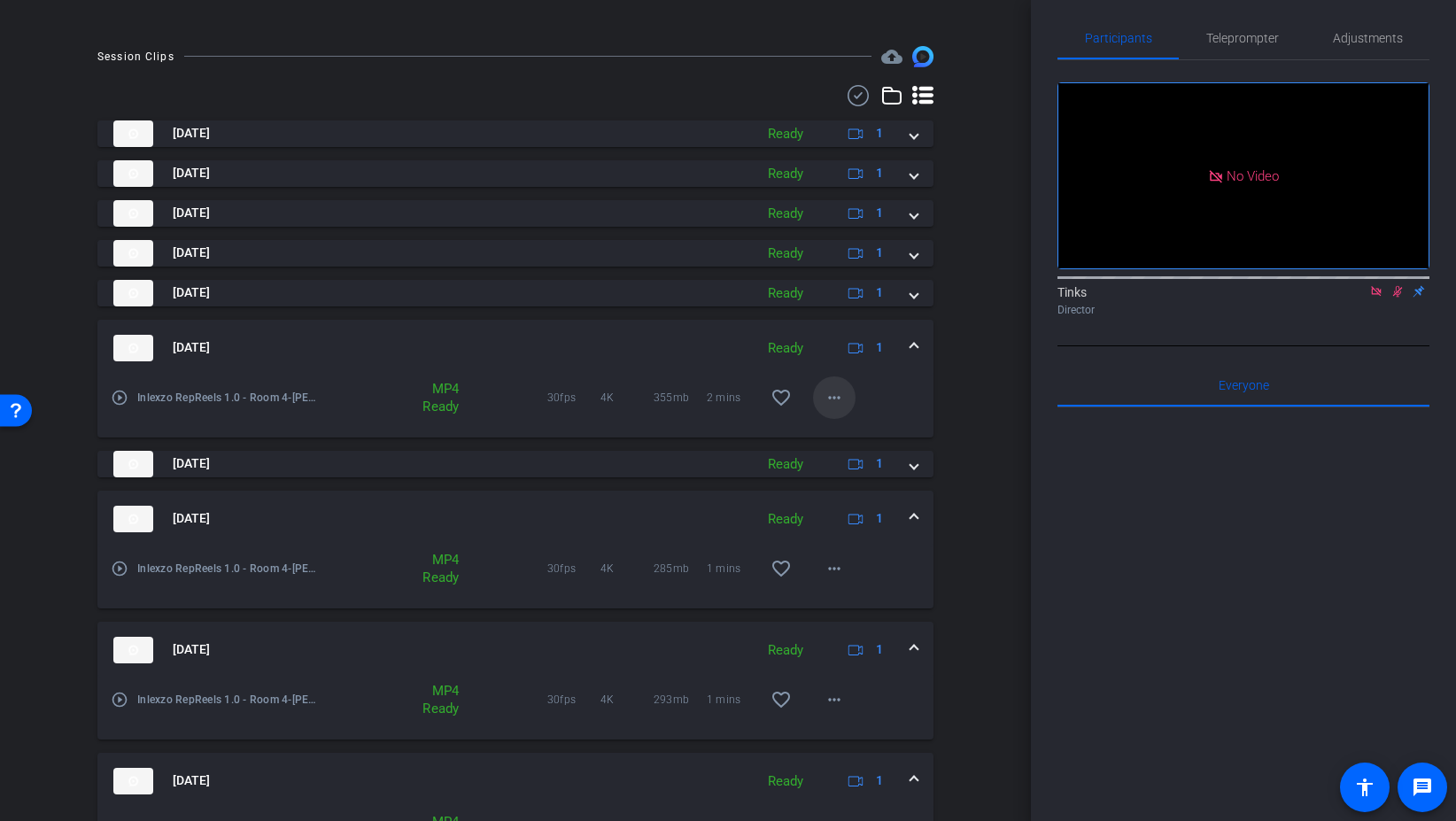
click at [848, 397] on span at bounding box center [835, 397] width 43 height 43
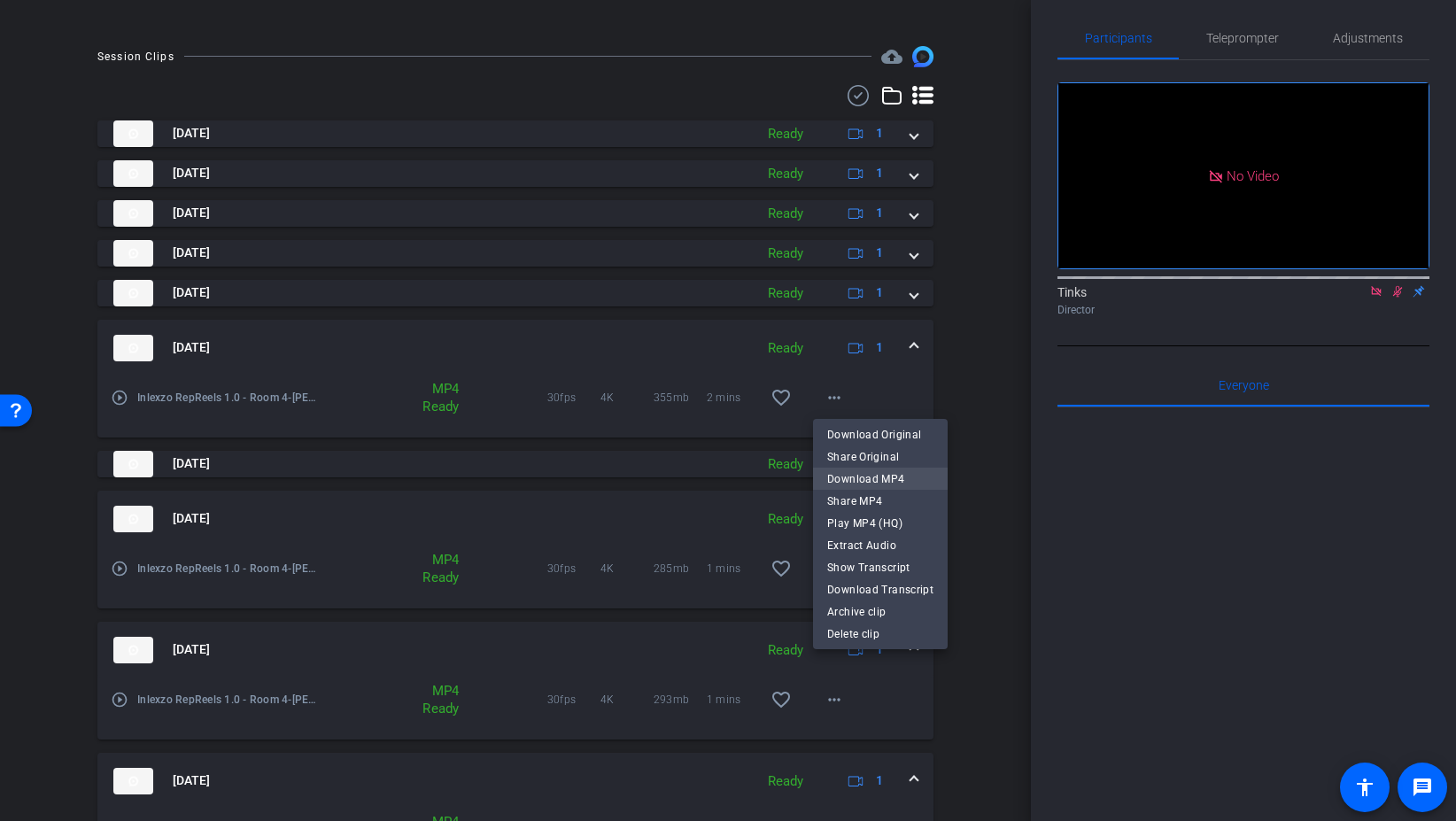
click at [898, 481] on span "Download MP4" at bounding box center [880, 479] width 106 height 21
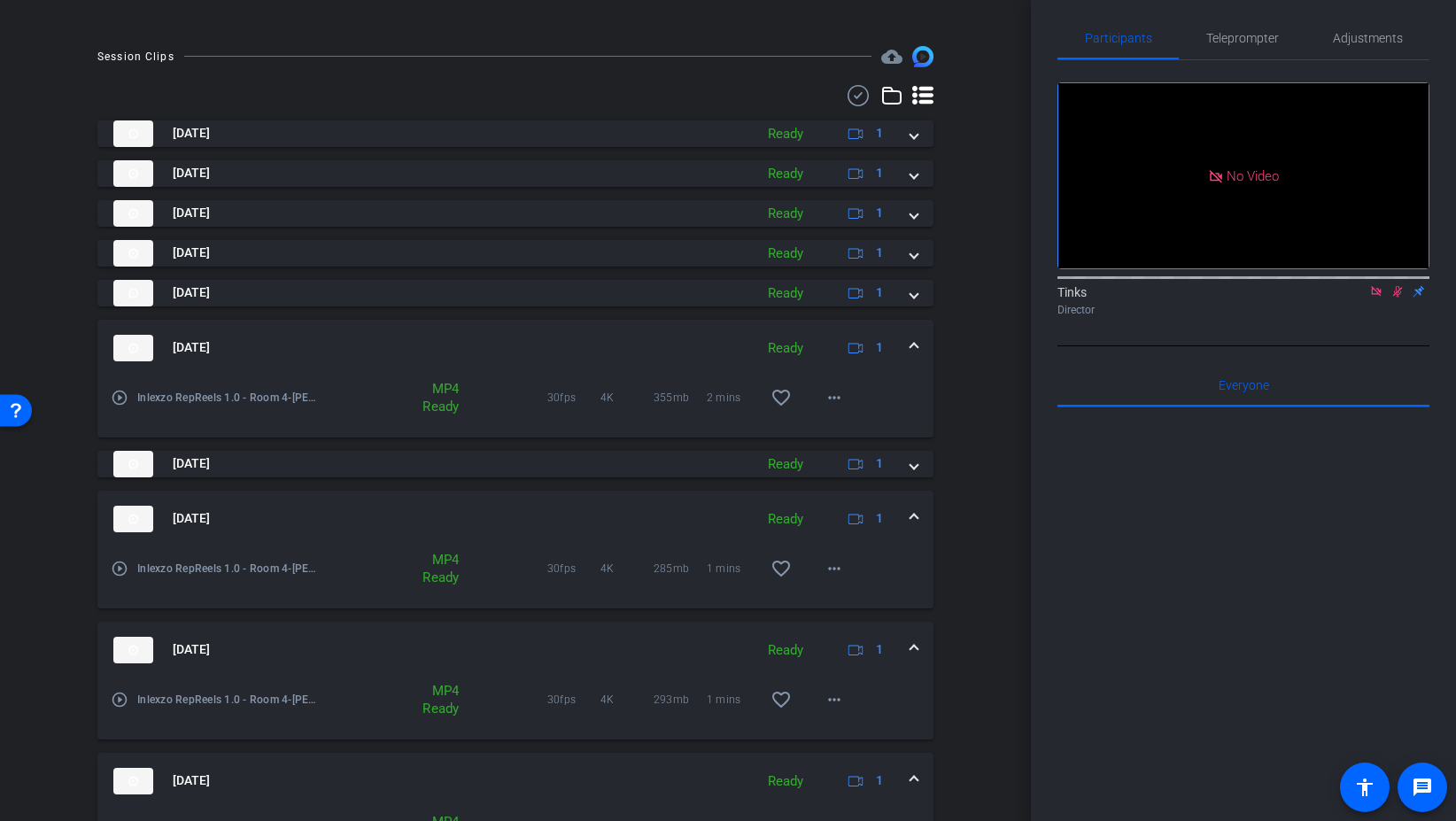
click at [919, 649] on mat-expansion-panel-header "Aug 29, 2025 Ready 1" at bounding box center [515, 650] width 836 height 56
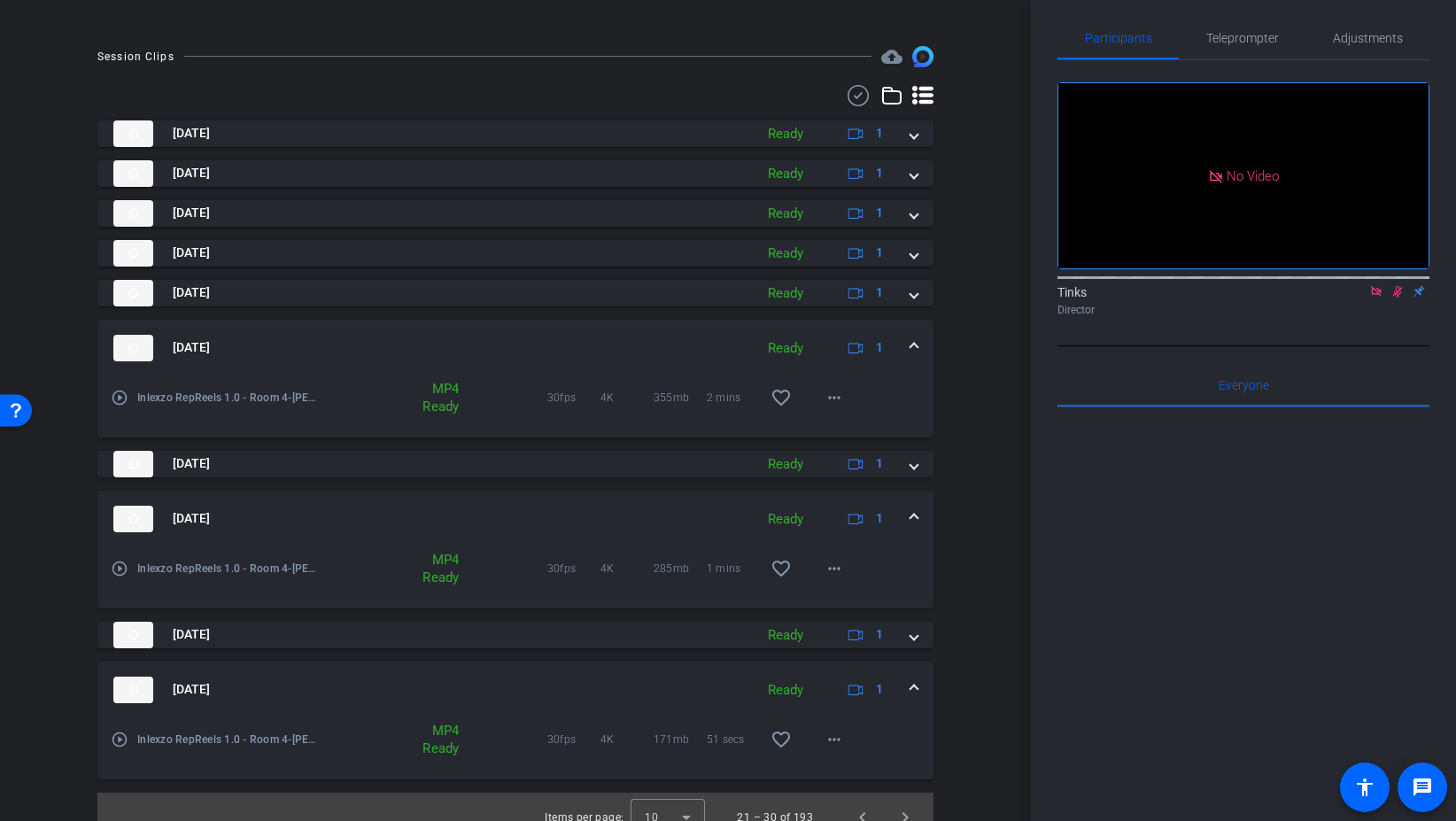
click at [917, 528] on mat-expansion-panel-header "Aug 29, 2025 Ready 1" at bounding box center [515, 519] width 836 height 56
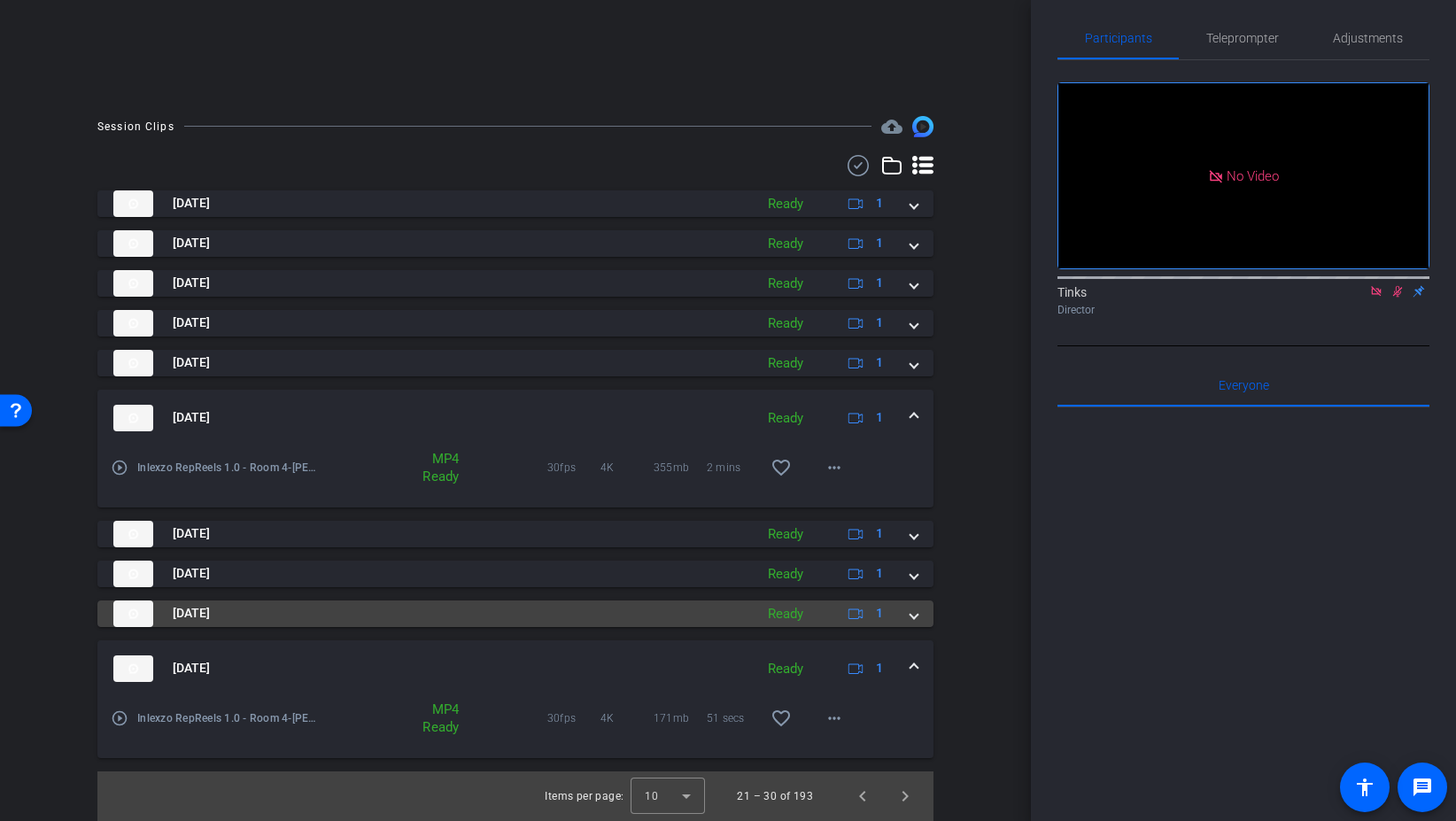
scroll to position [353, 0]
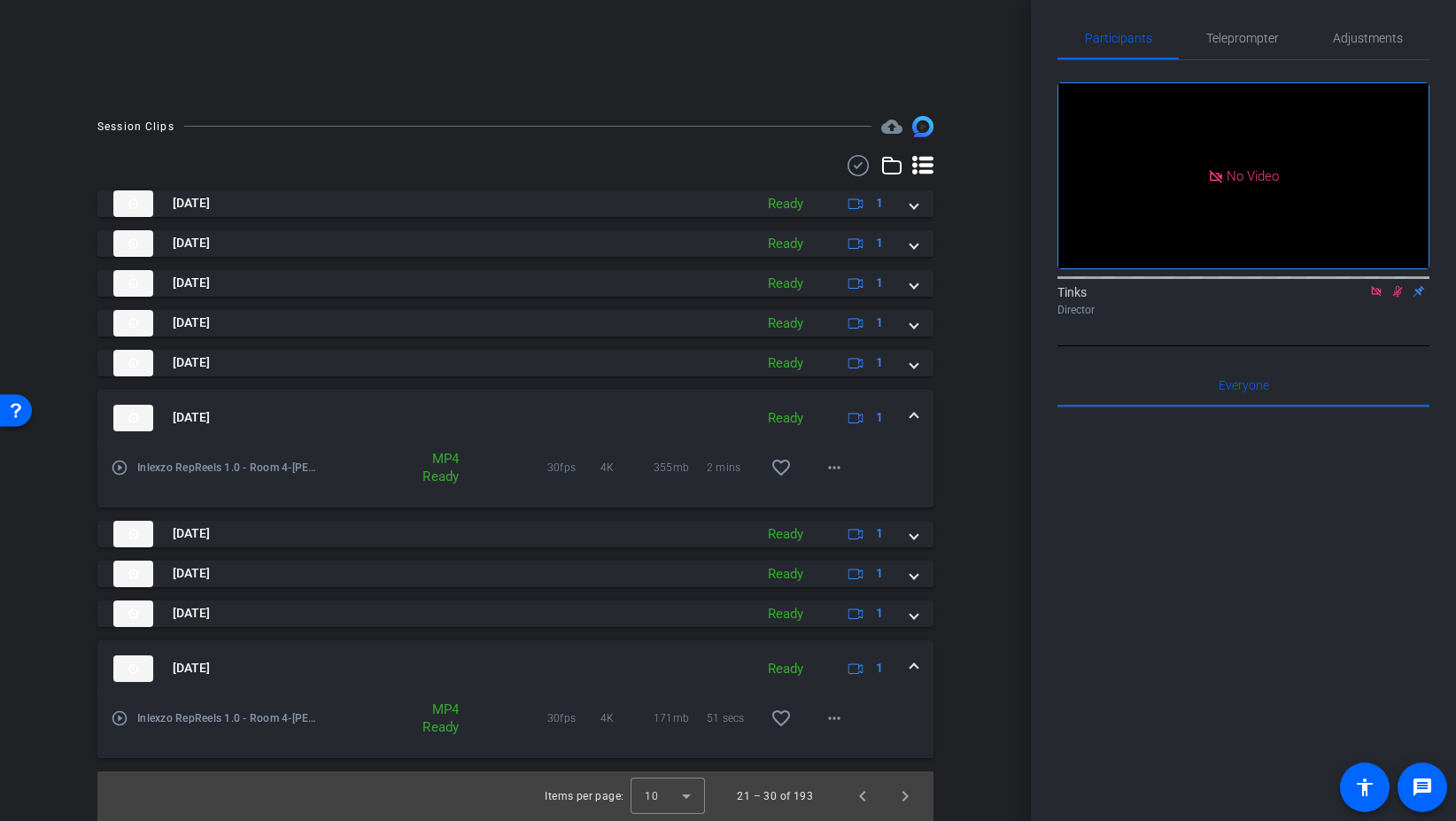
click at [921, 664] on mat-expansion-panel-header "Aug 29, 2025 Ready 1" at bounding box center [515, 668] width 836 height 56
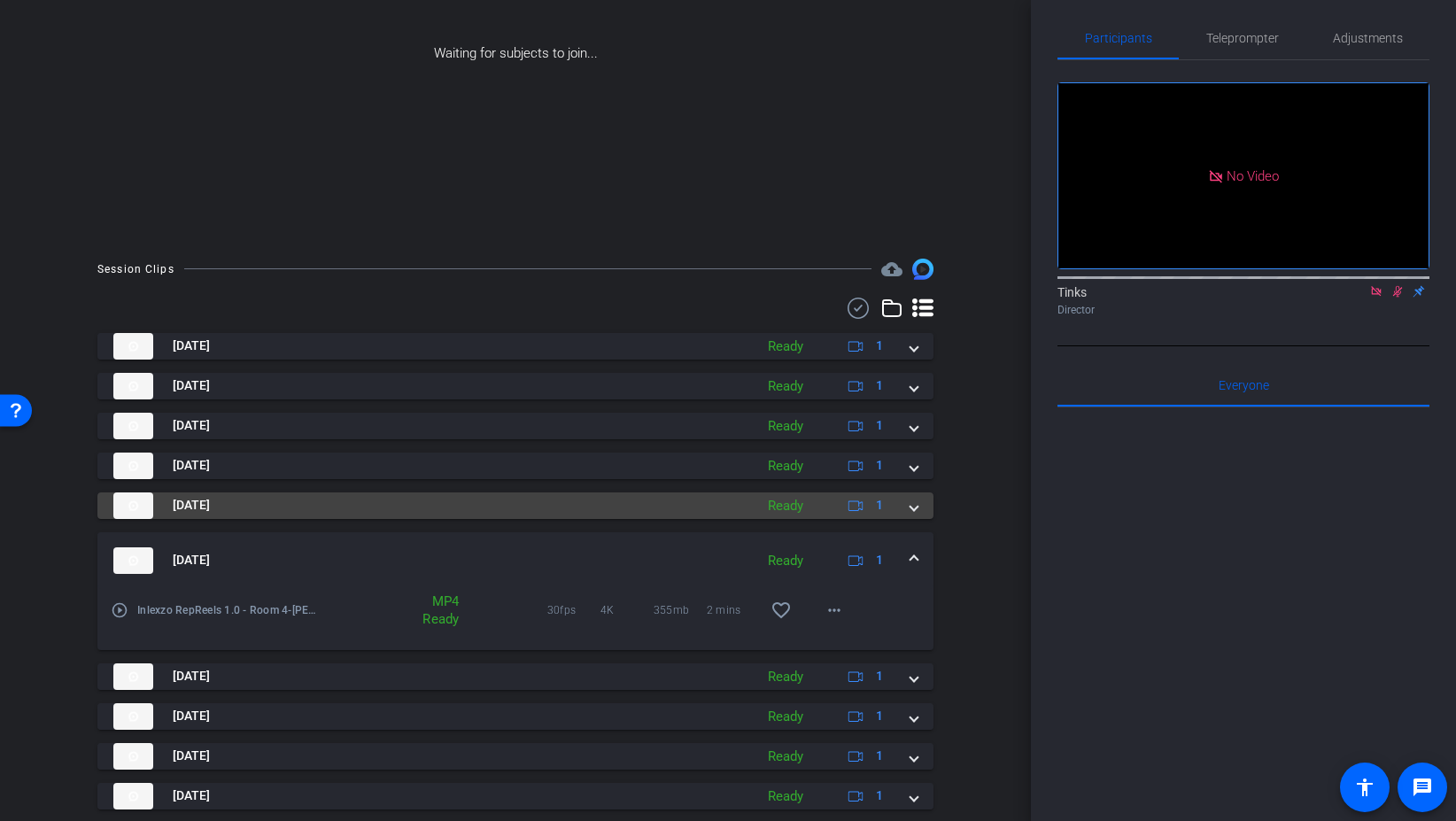
scroll to position [207, 0]
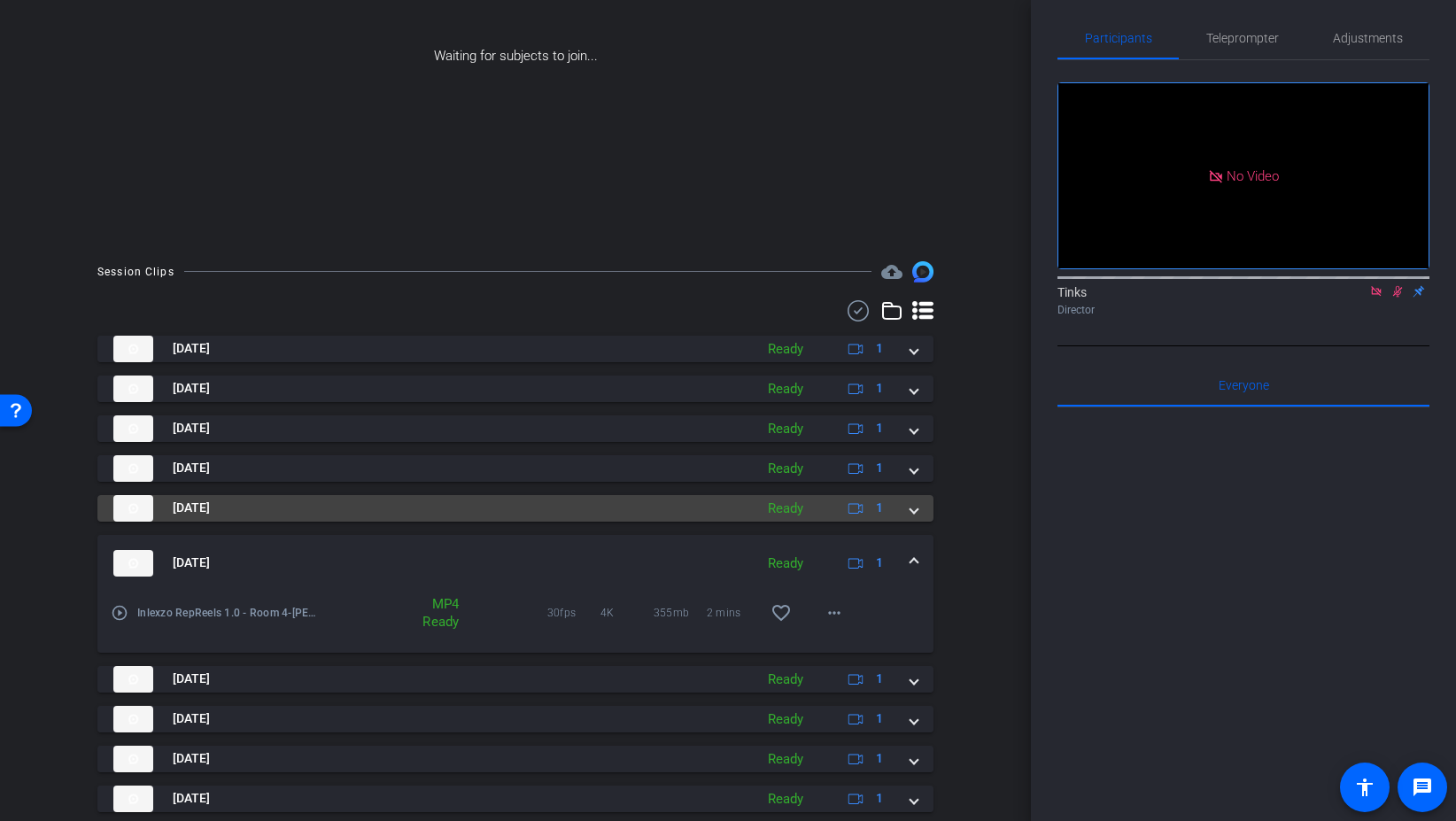
click at [914, 504] on span at bounding box center [914, 507] width 7 height 18
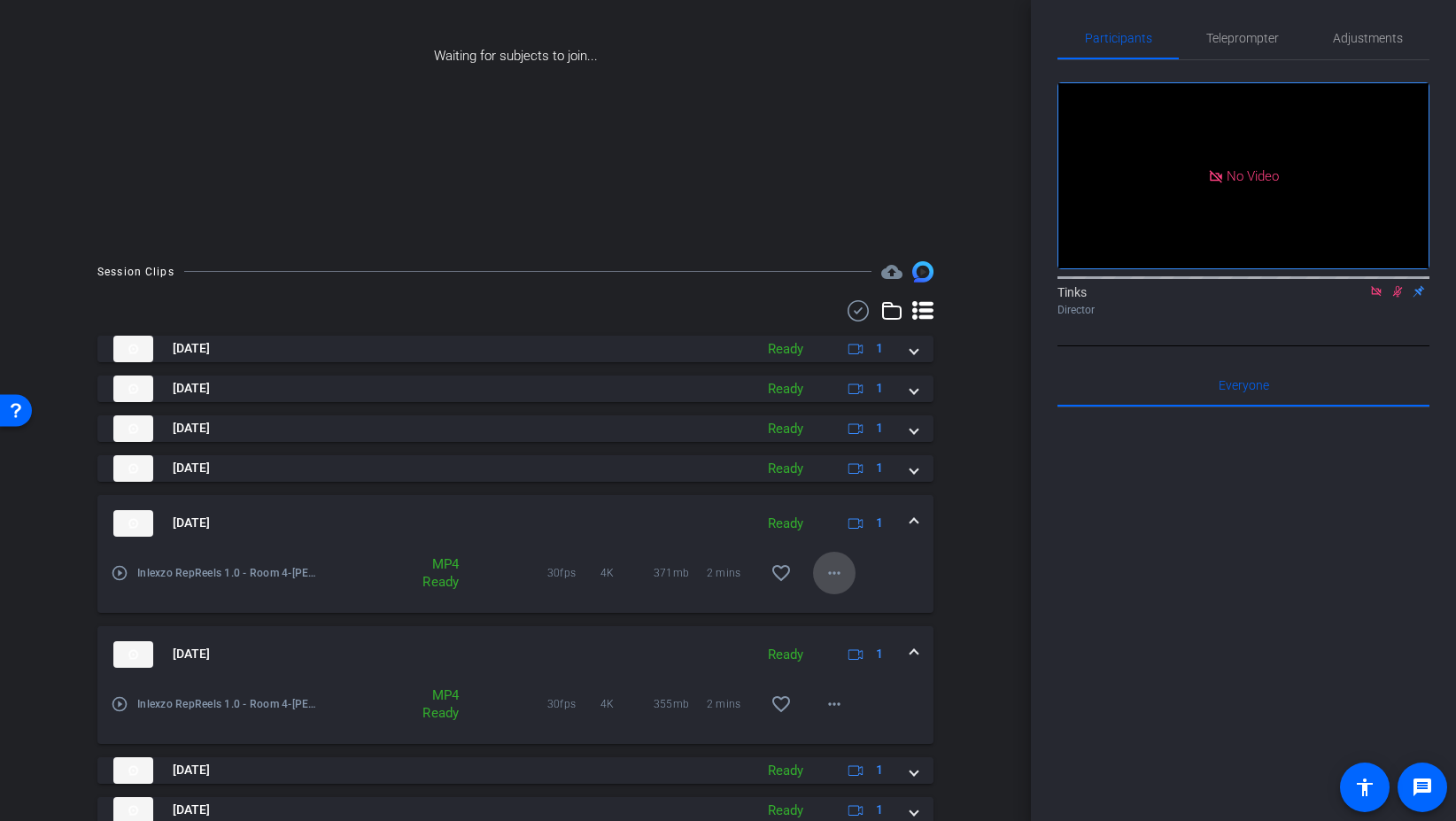
click at [825, 571] on mat-icon "more_horiz" at bounding box center [835, 573] width 21 height 21
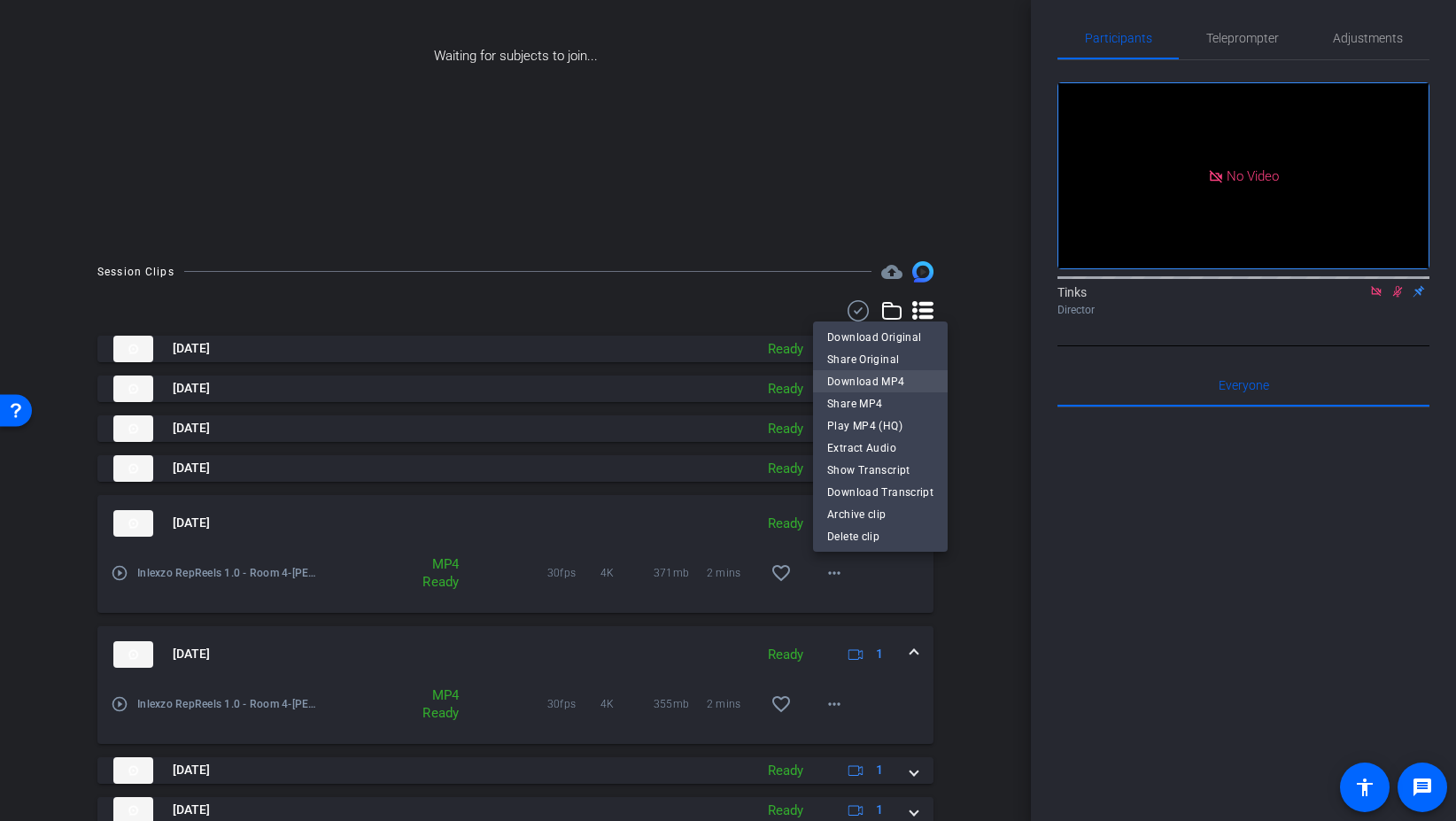
click at [895, 385] on span "Download MP4" at bounding box center [880, 382] width 106 height 21
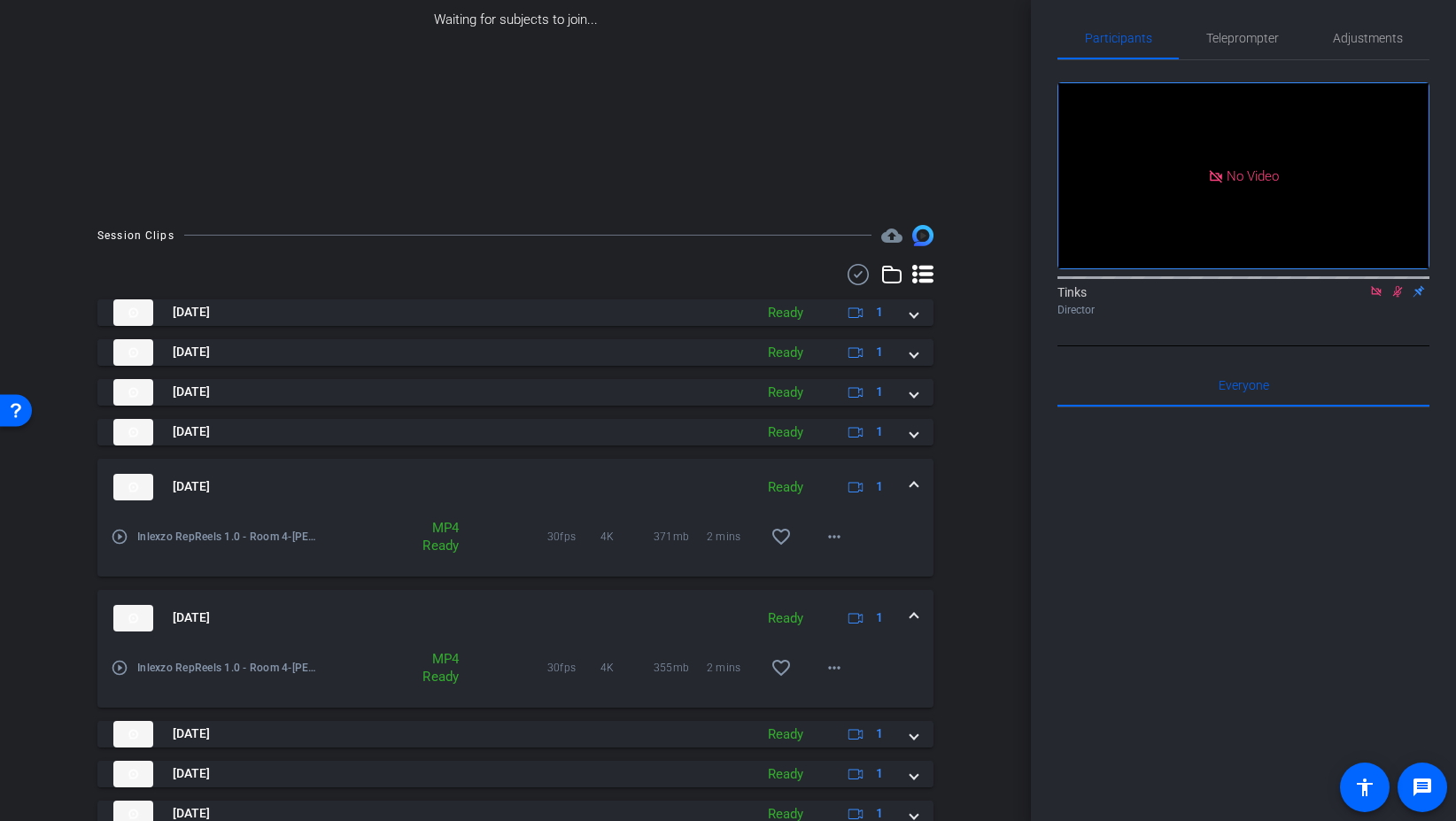
scroll to position [253, 0]
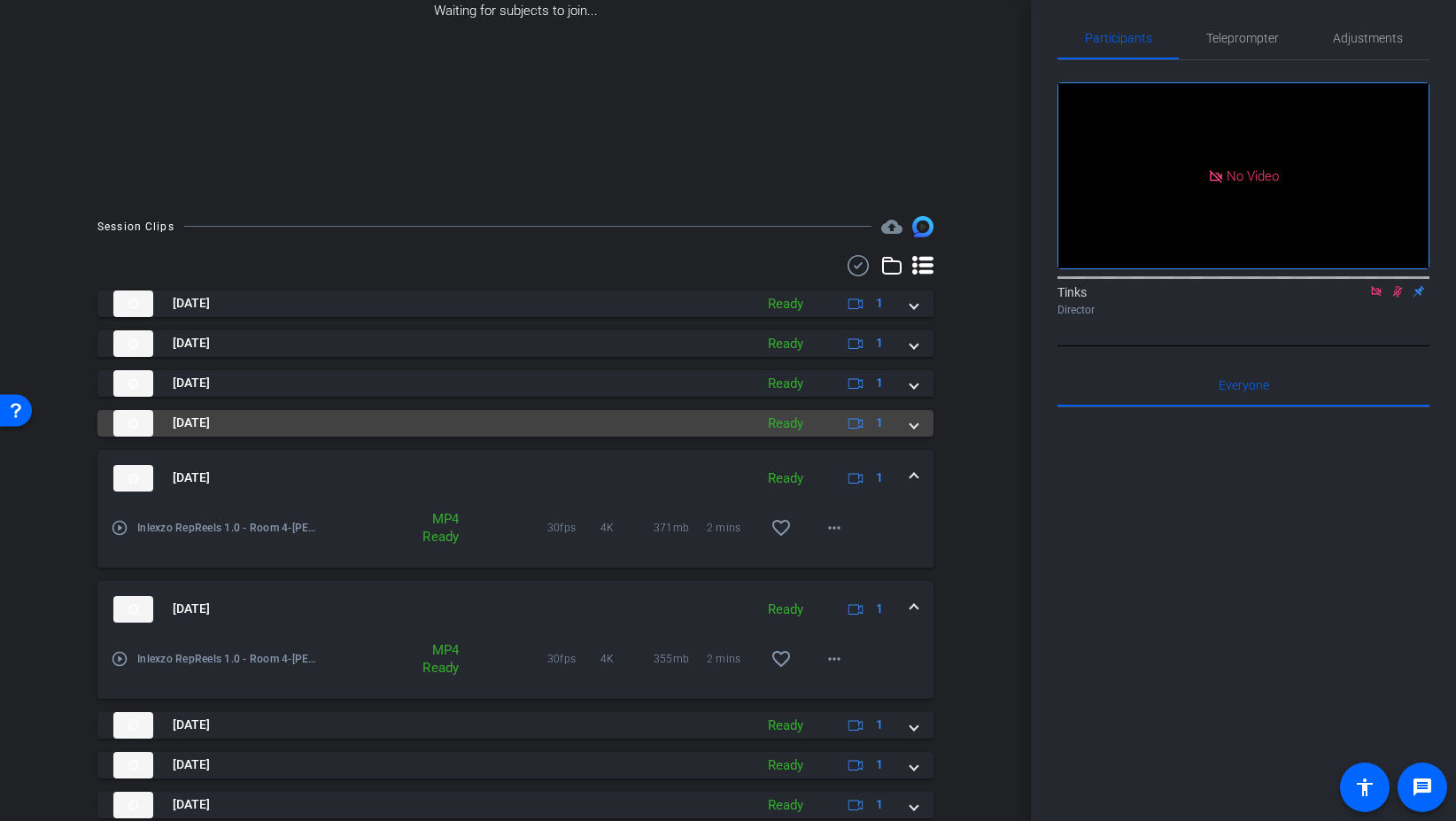
click at [912, 419] on span at bounding box center [914, 423] width 7 height 18
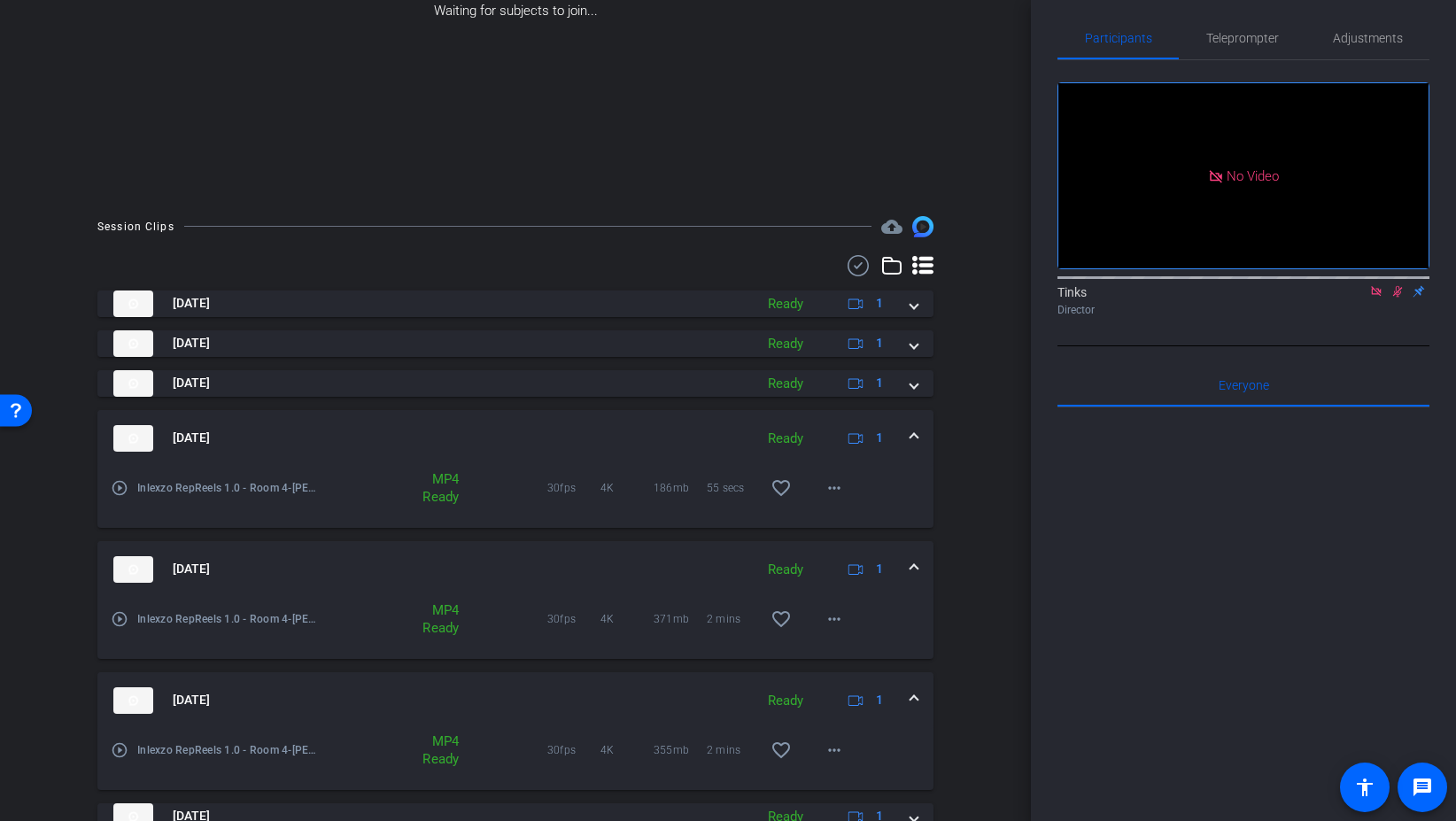
click at [911, 695] on span at bounding box center [914, 700] width 7 height 18
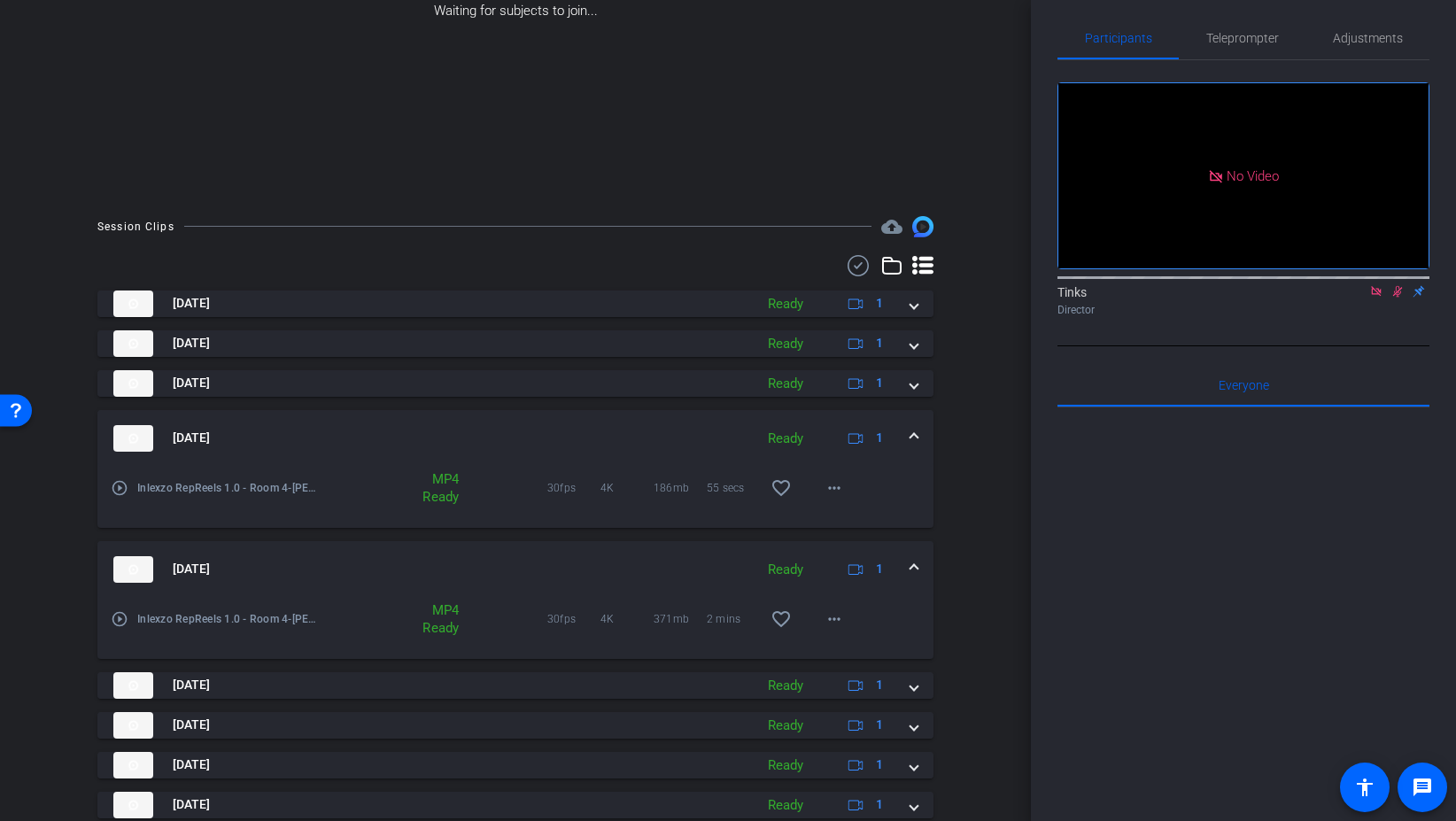
click at [914, 562] on span at bounding box center [914, 568] width 7 height 18
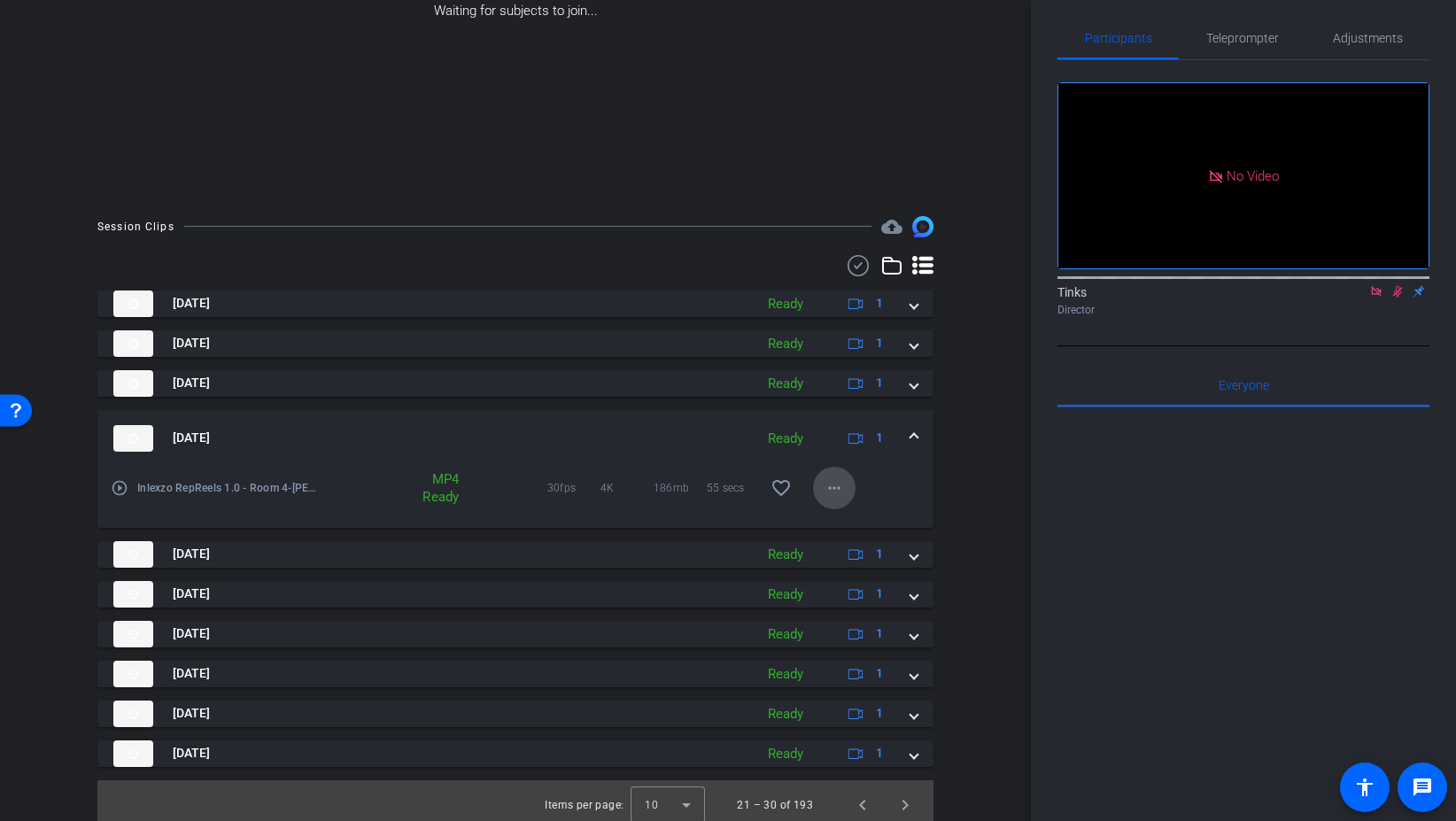
click at [843, 488] on mat-icon "more_horiz" at bounding box center [835, 488] width 21 height 21
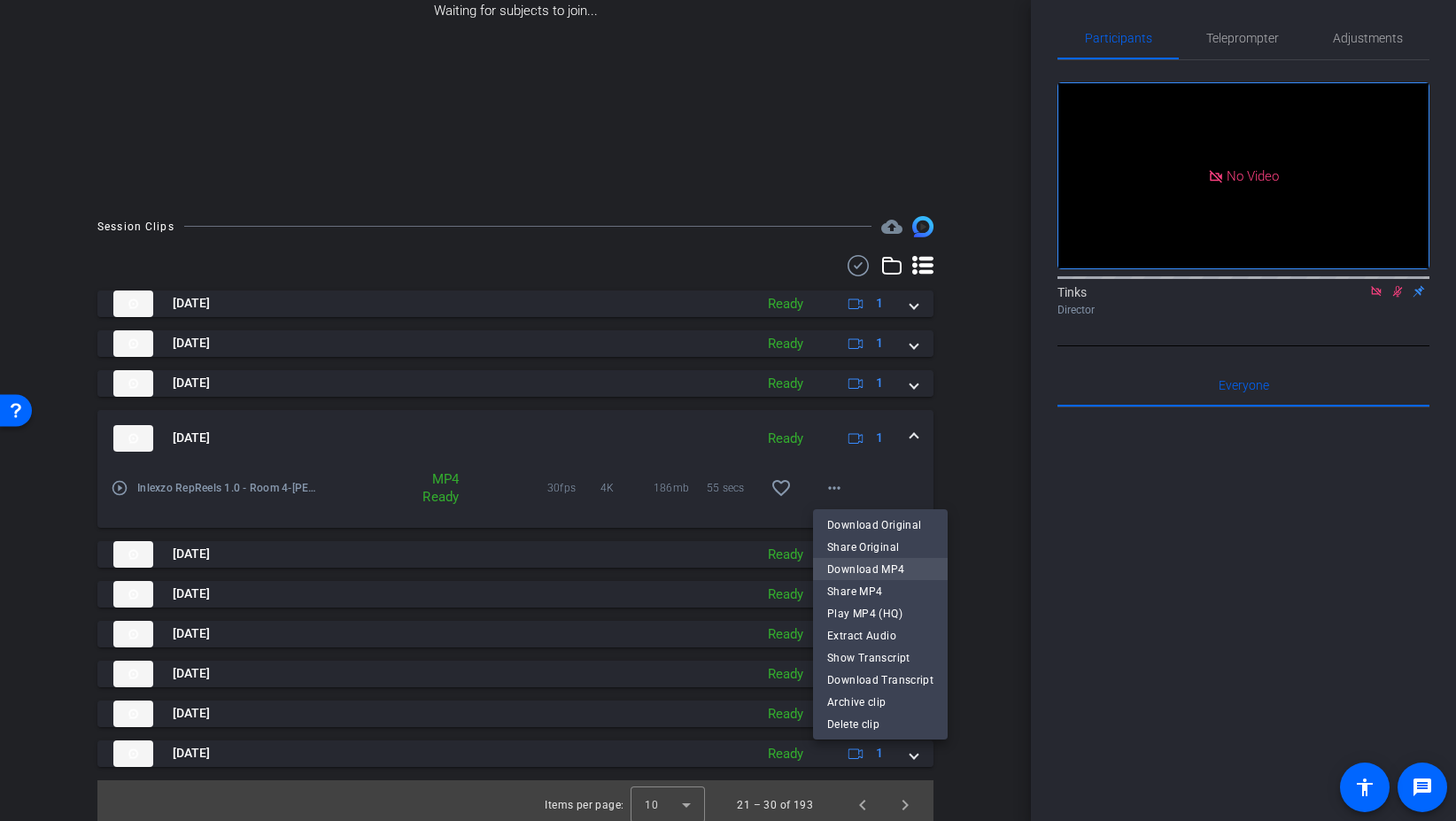
click at [892, 574] on span "Download MP4" at bounding box center [880, 569] width 106 height 21
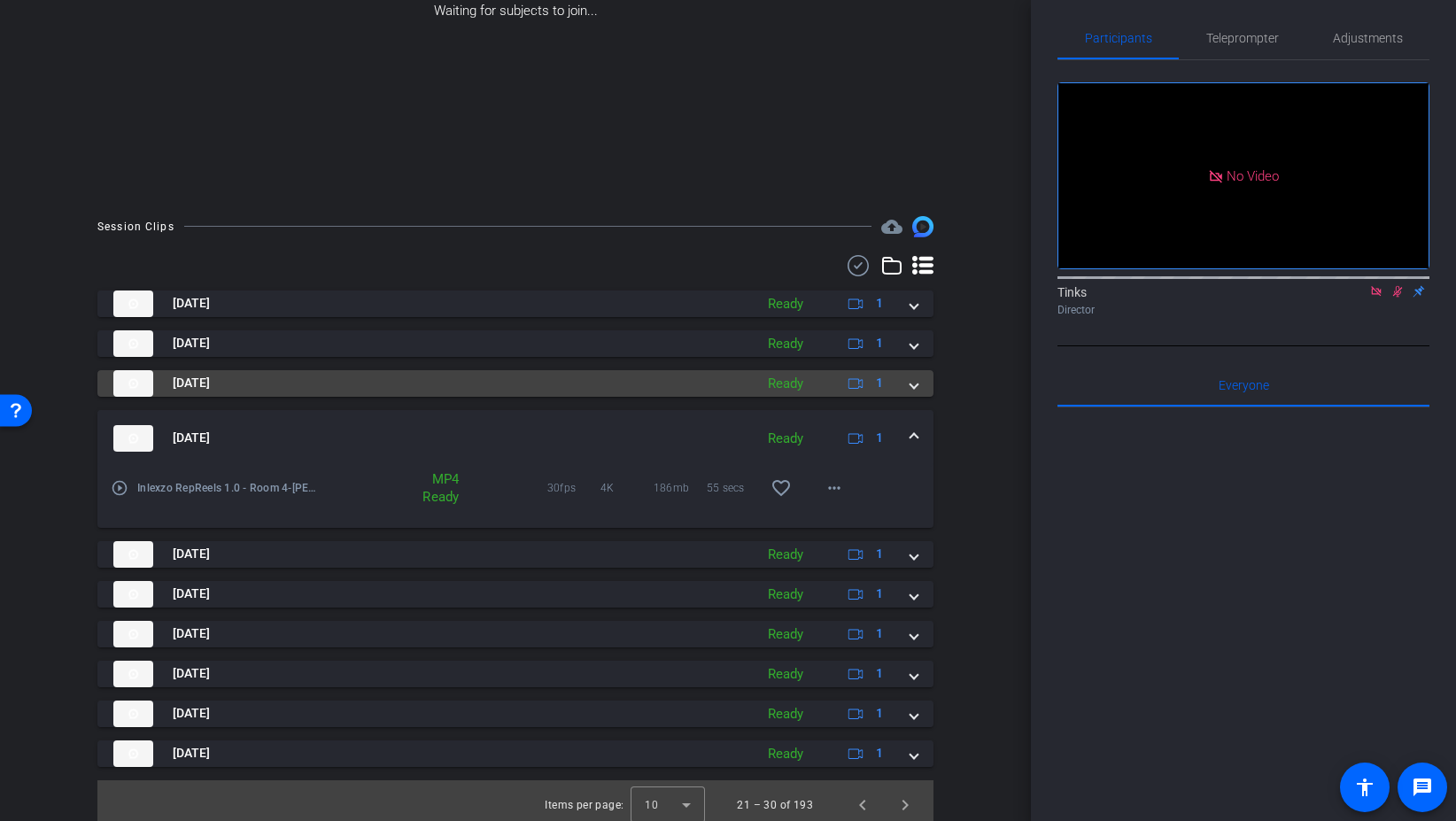
click at [914, 385] on span at bounding box center [914, 383] width 7 height 18
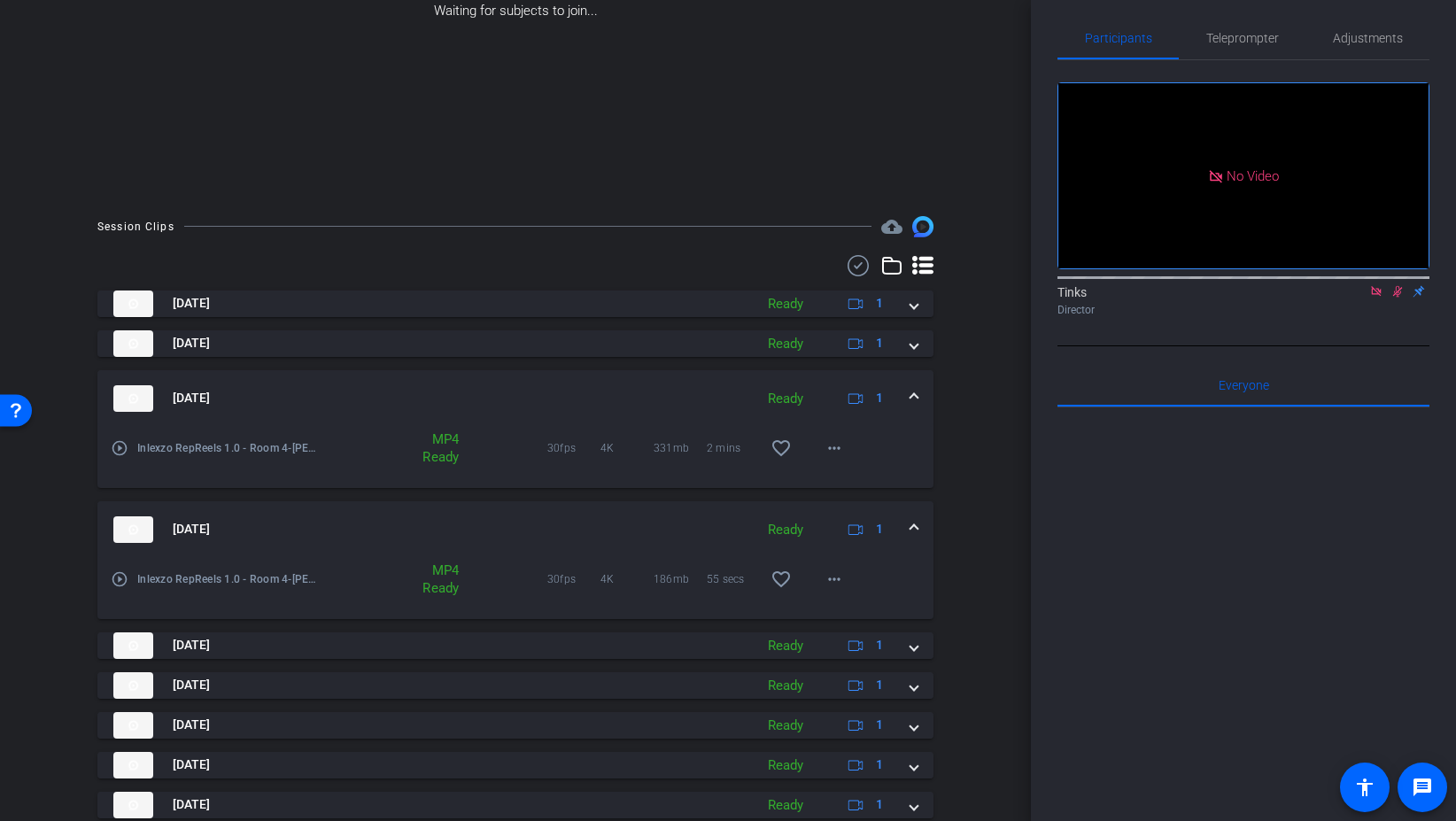
click at [905, 521] on div "Aug 29, 2025 Ready 1" at bounding box center [512, 529] width 797 height 26
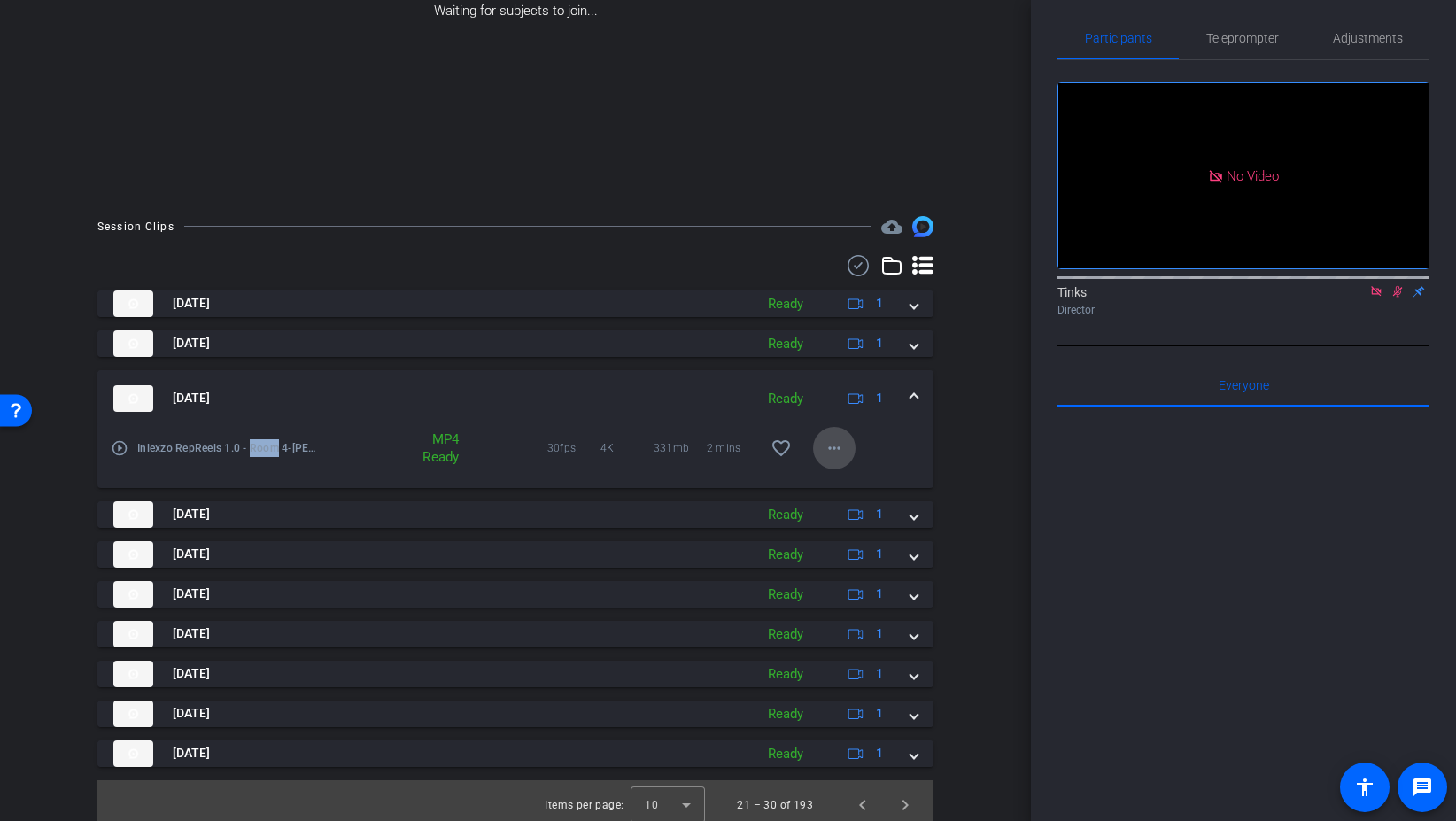
click at [840, 444] on mat-icon "more_horiz" at bounding box center [835, 448] width 21 height 21
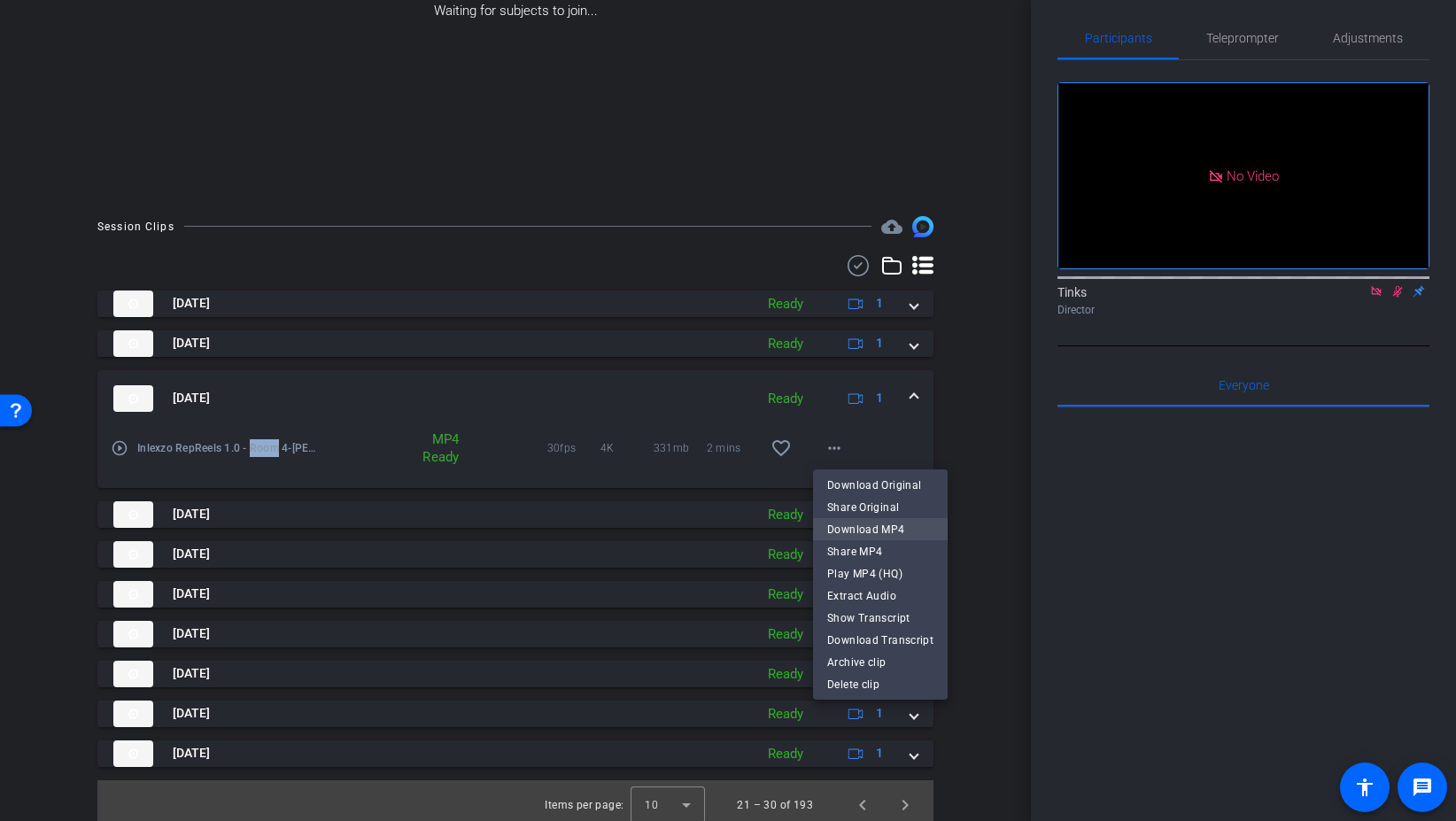
click at [894, 523] on span "Download MP4" at bounding box center [880, 530] width 106 height 21
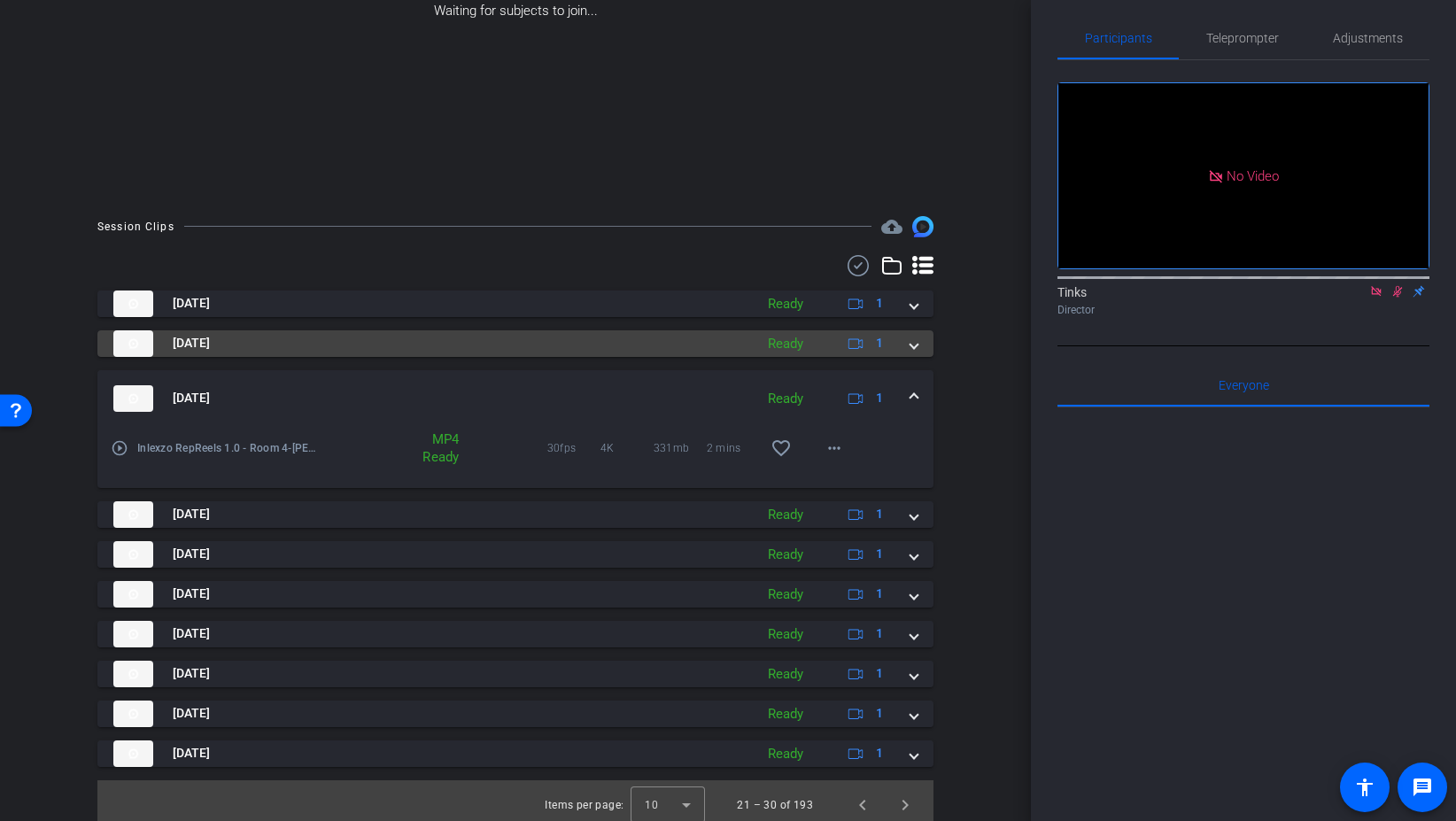
click at [919, 348] on mat-expansion-panel-header "Aug 29, 2025 Ready 1" at bounding box center [515, 343] width 836 height 26
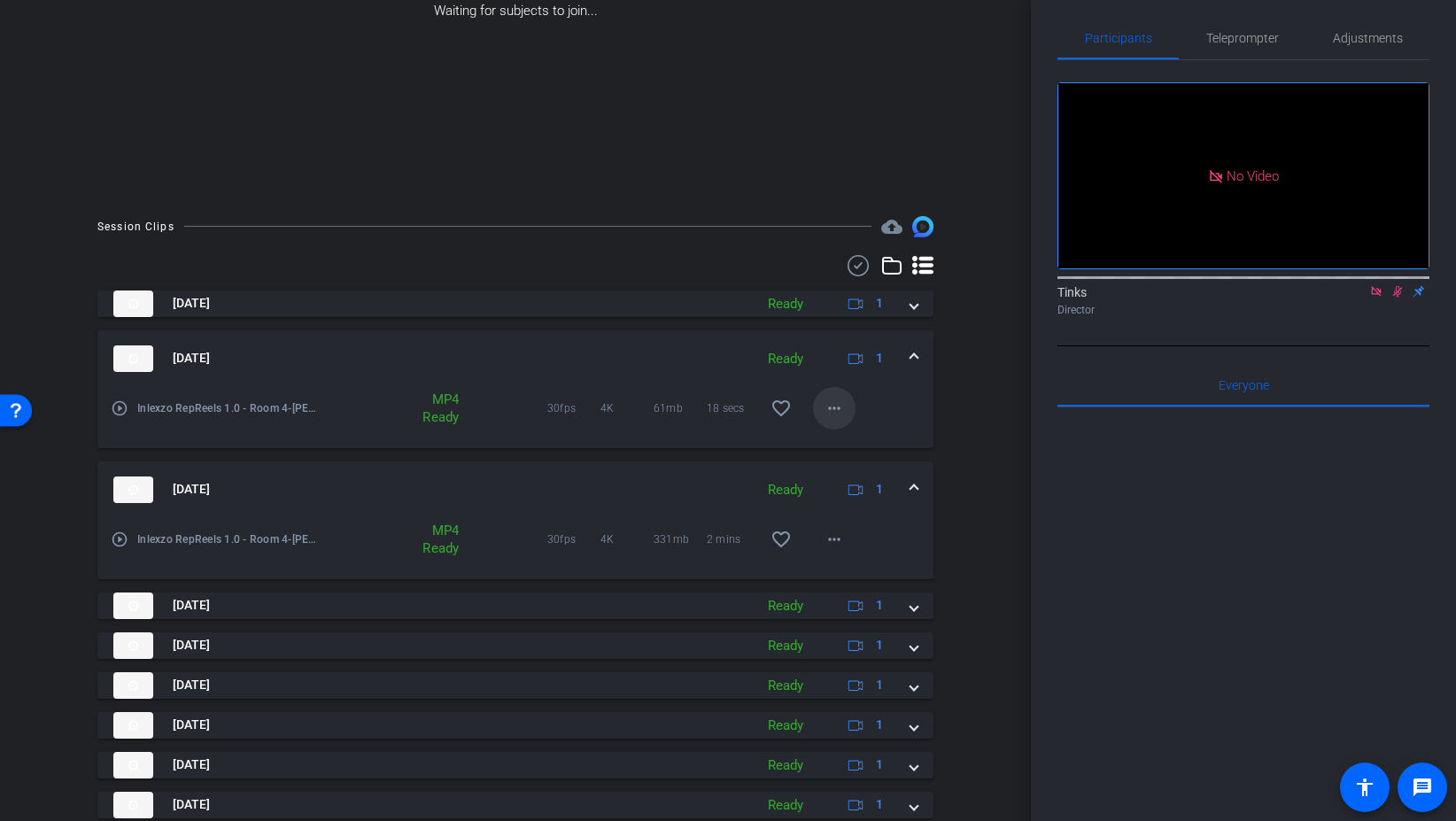
click at [827, 410] on mat-icon "more_horiz" at bounding box center [835, 408] width 21 height 21
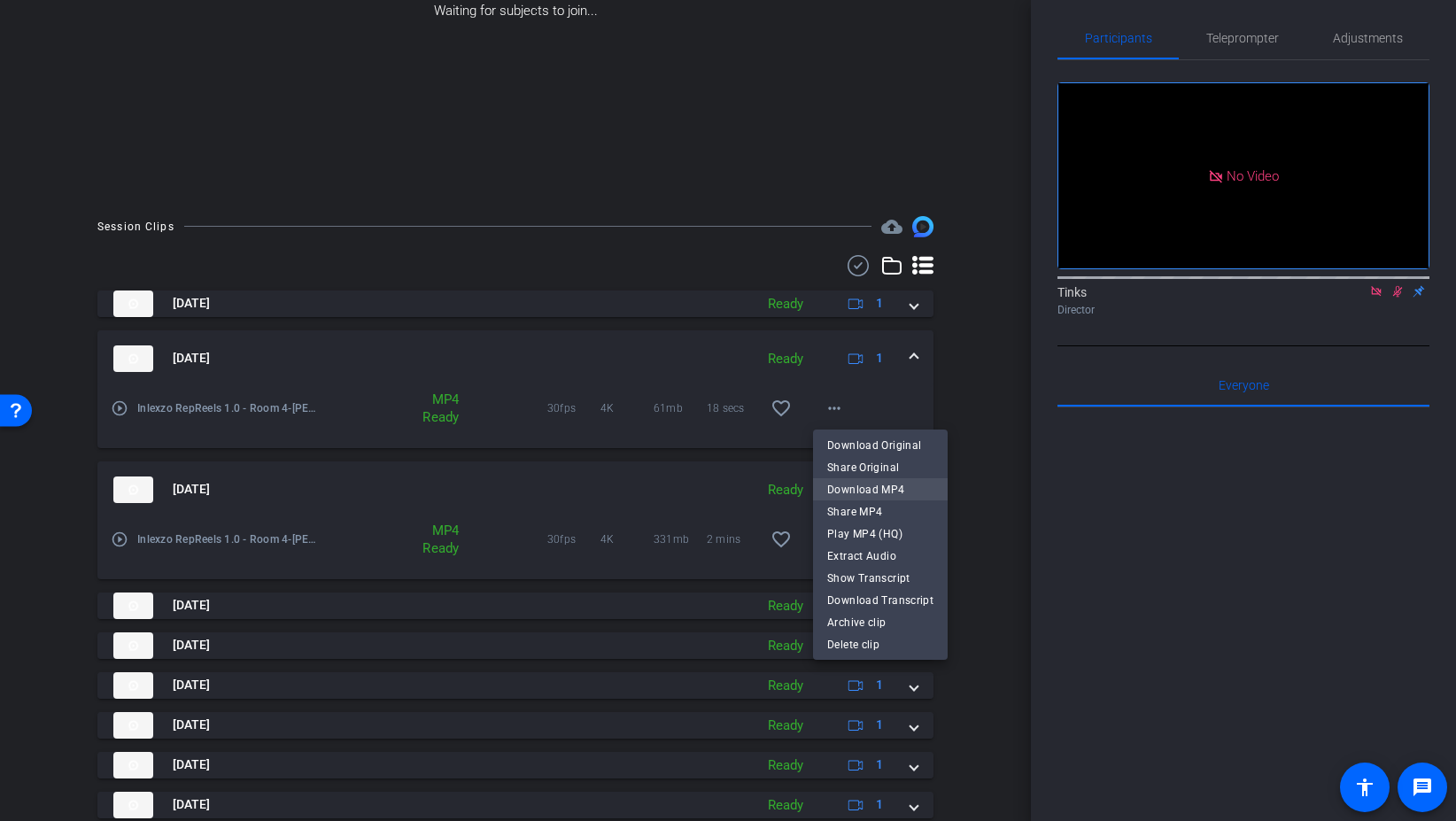
click at [905, 491] on span "Download MP4" at bounding box center [880, 490] width 106 height 21
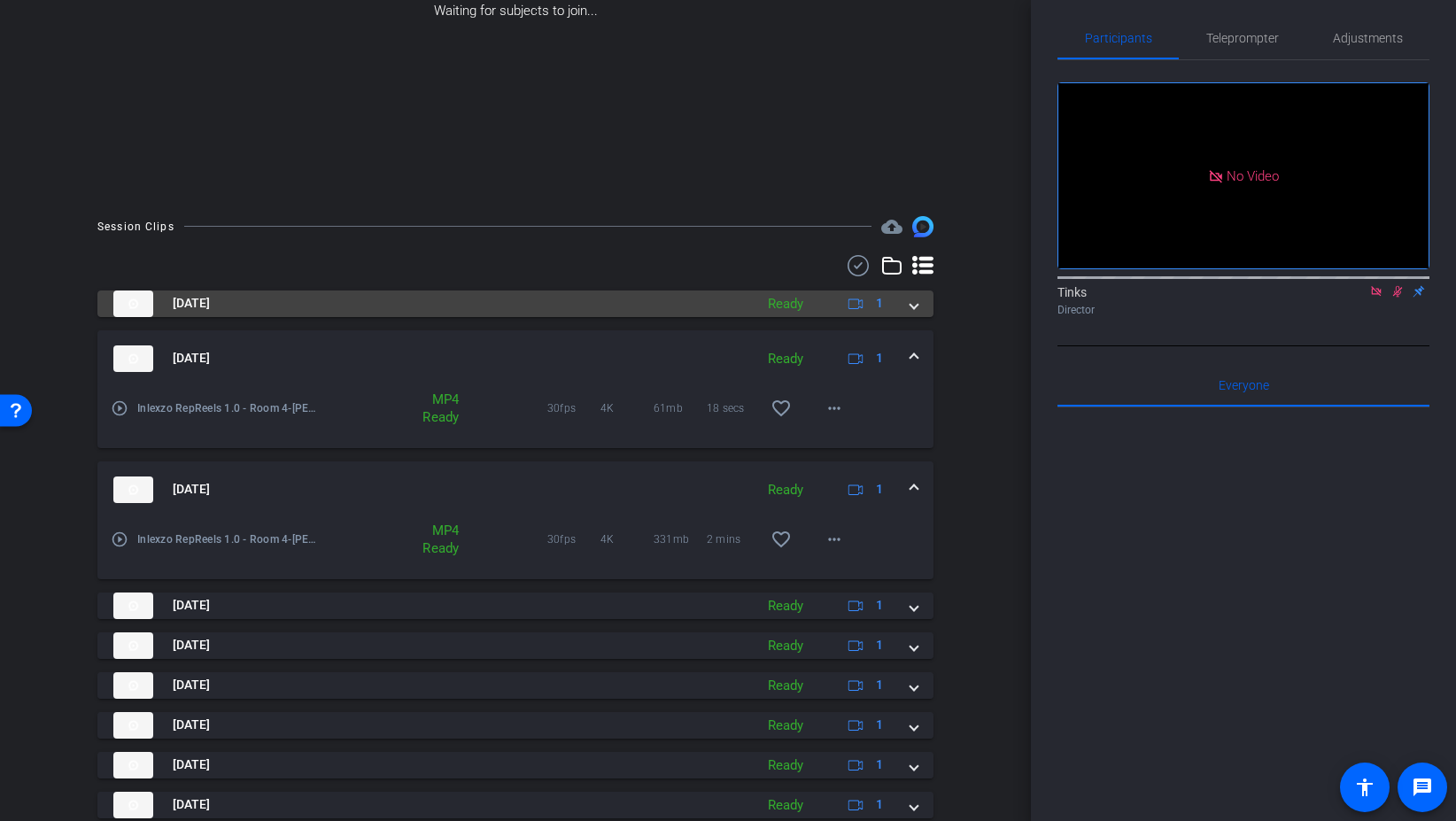
click at [915, 305] on span at bounding box center [914, 303] width 7 height 18
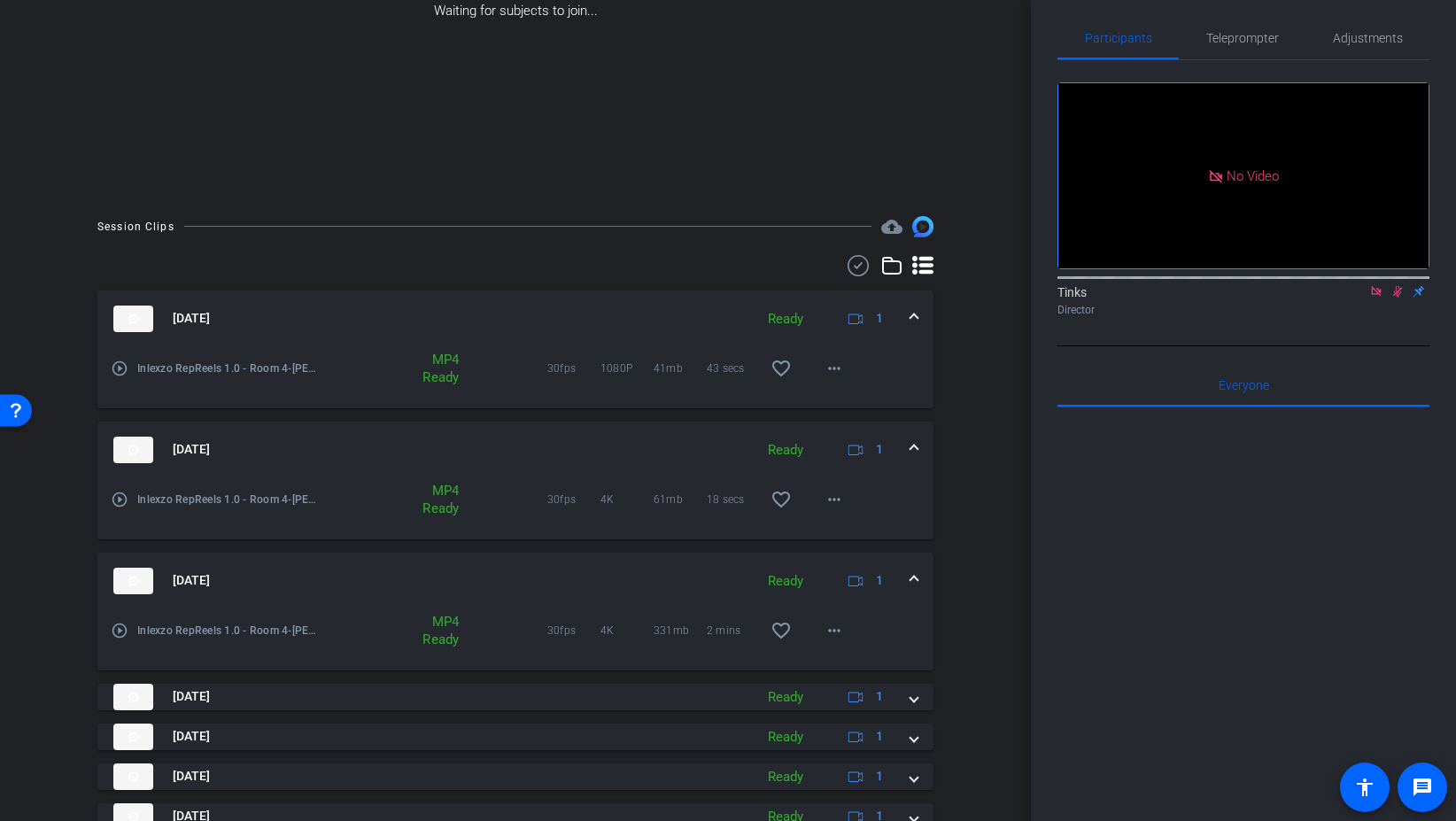
click at [911, 584] on span at bounding box center [914, 580] width 7 height 18
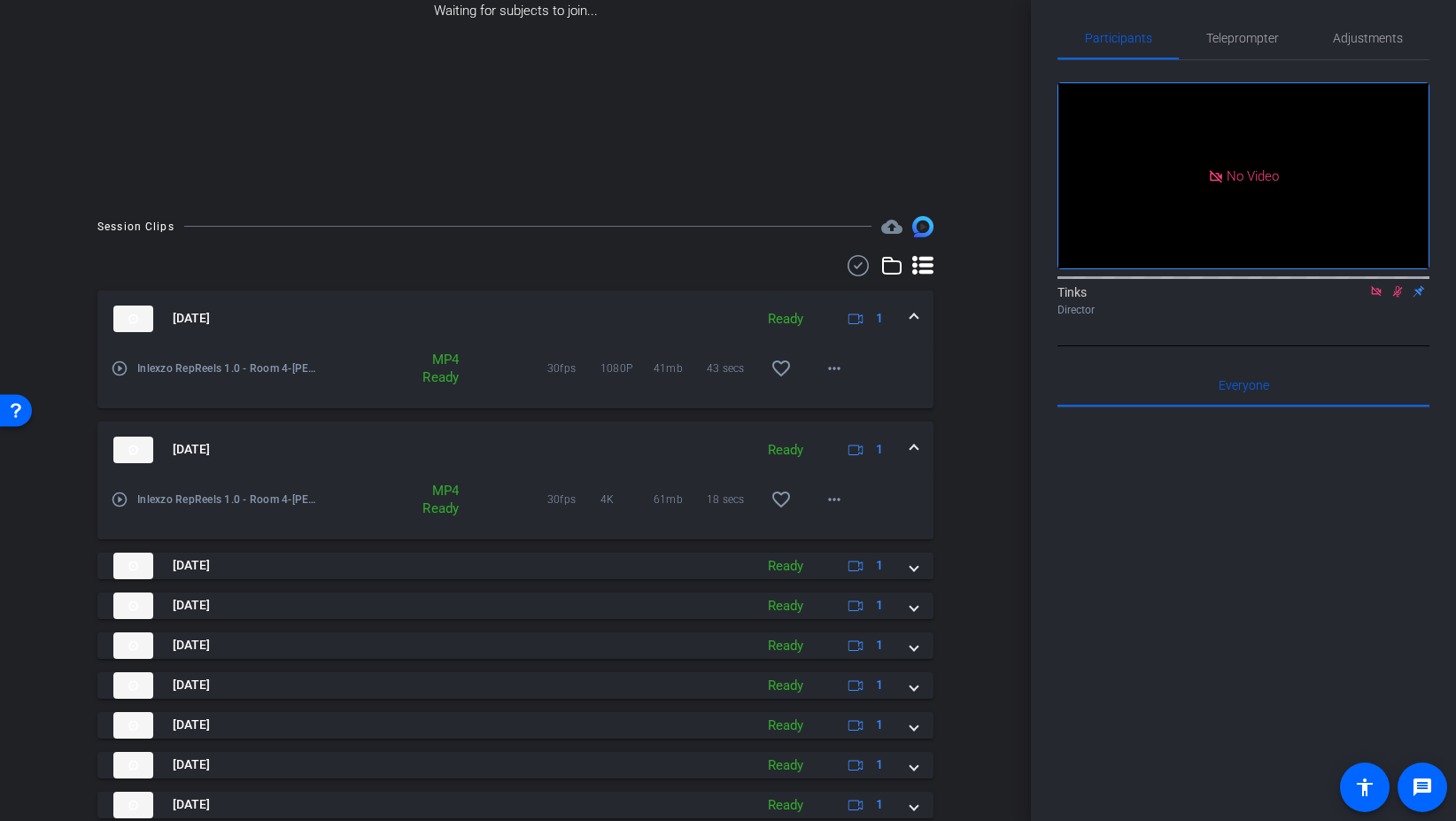
click at [918, 445] on mat-expansion-panel-header "Aug 29, 2025 Ready 1" at bounding box center [515, 450] width 836 height 56
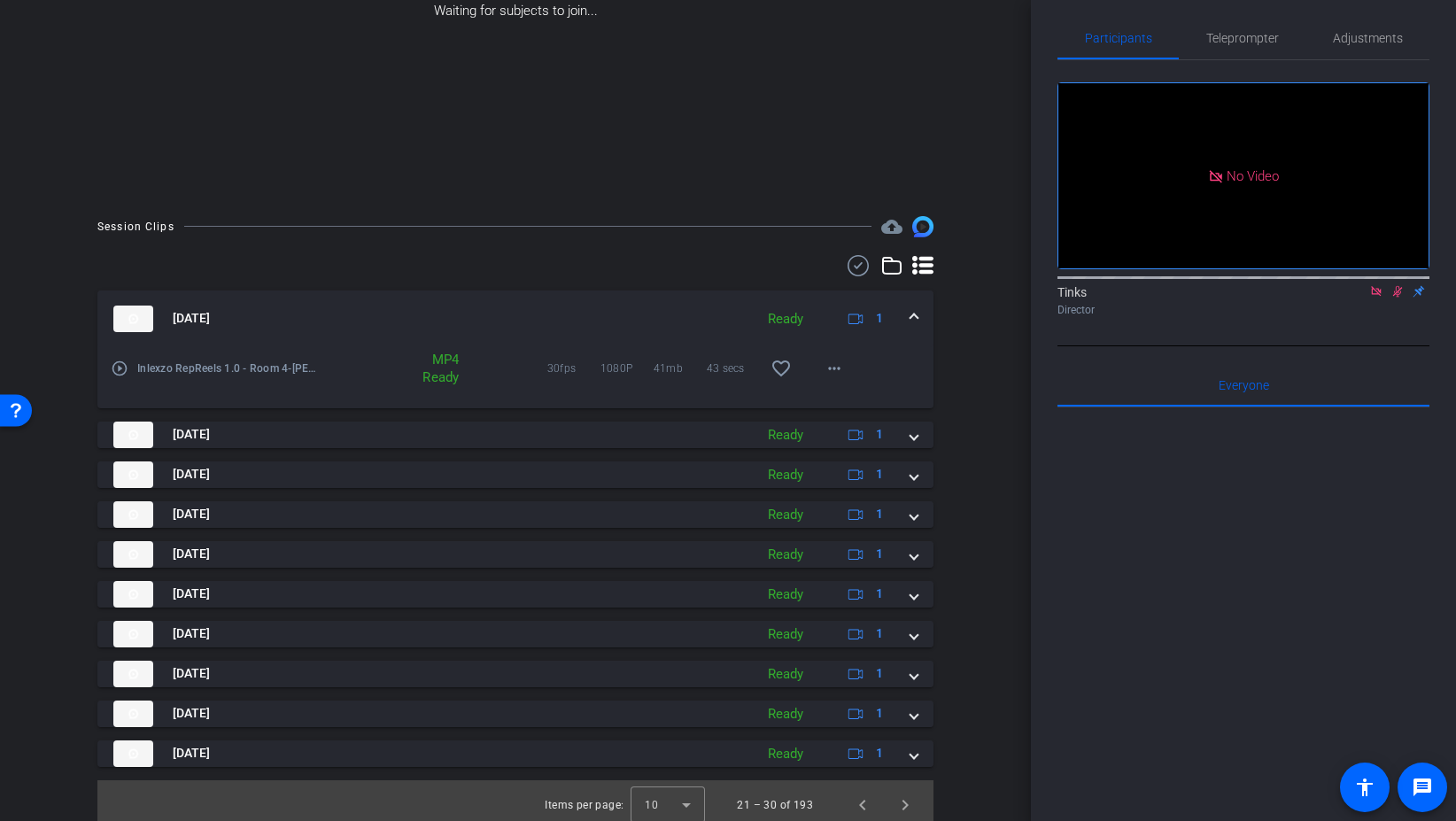
scroll to position [261, 0]
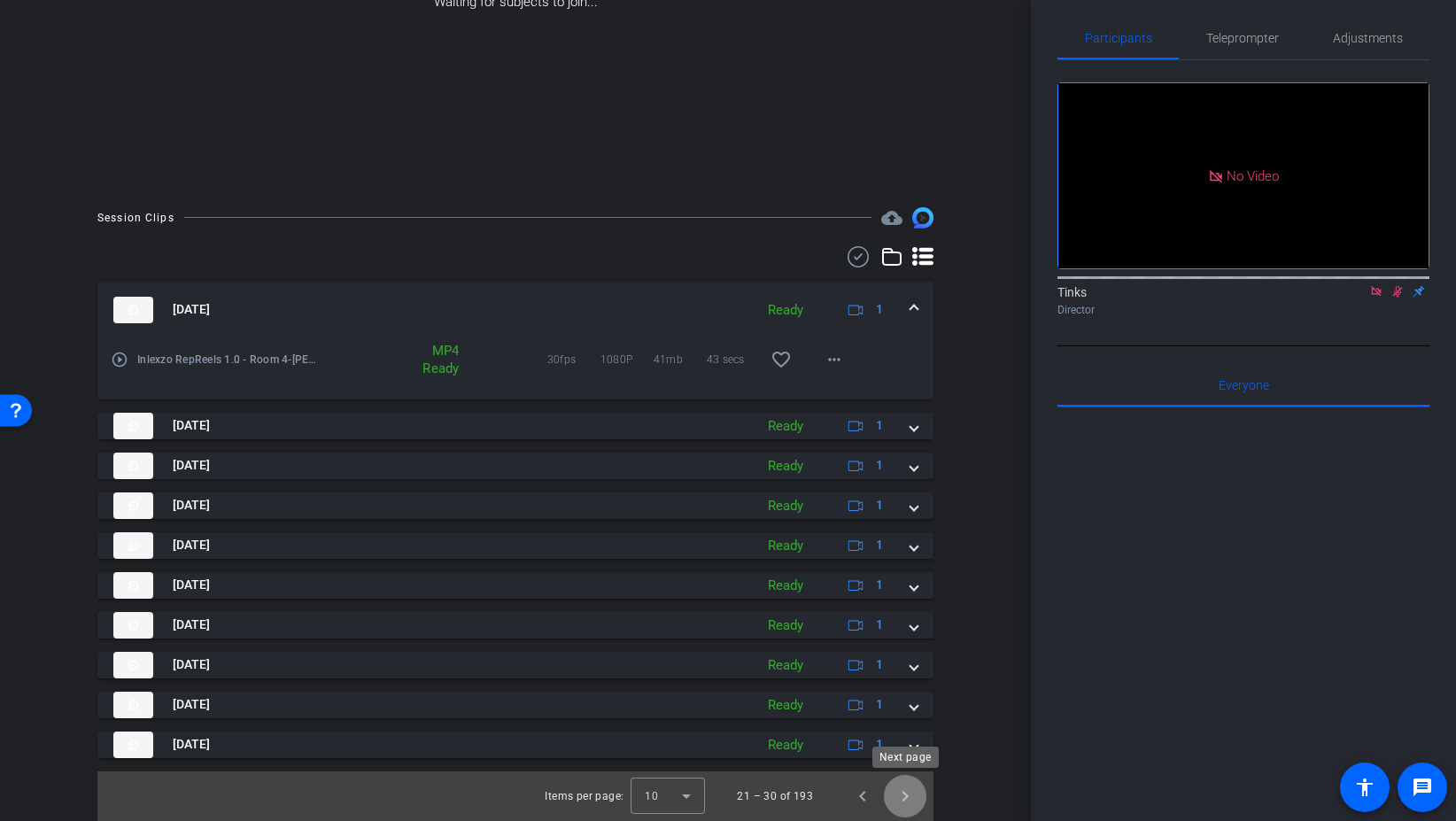
click at [905, 794] on span "Next page" at bounding box center [906, 796] width 43 height 43
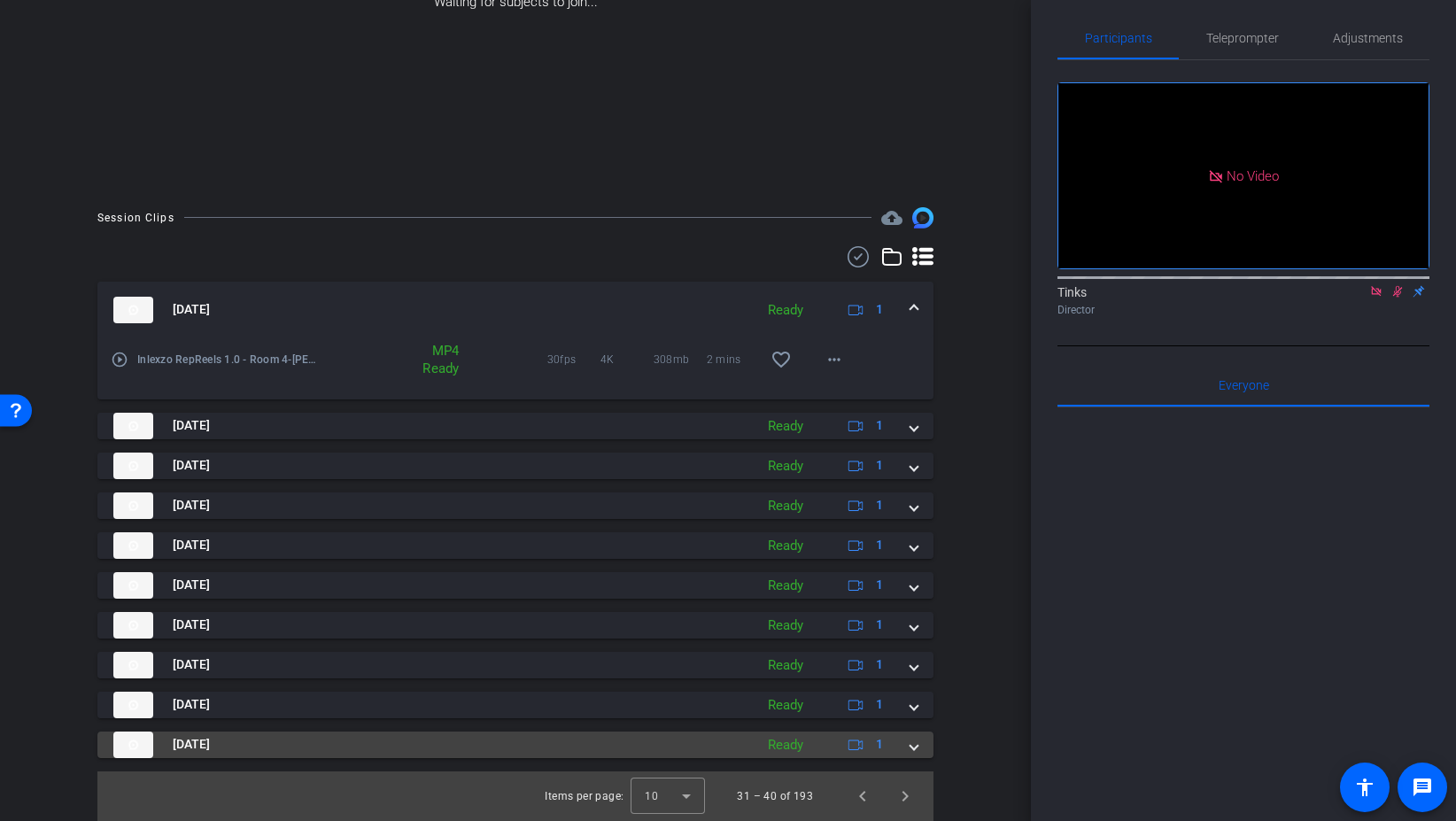
click at [918, 743] on mat-expansion-panel-header "Aug 29, 2025 Ready 1" at bounding box center [515, 744] width 836 height 26
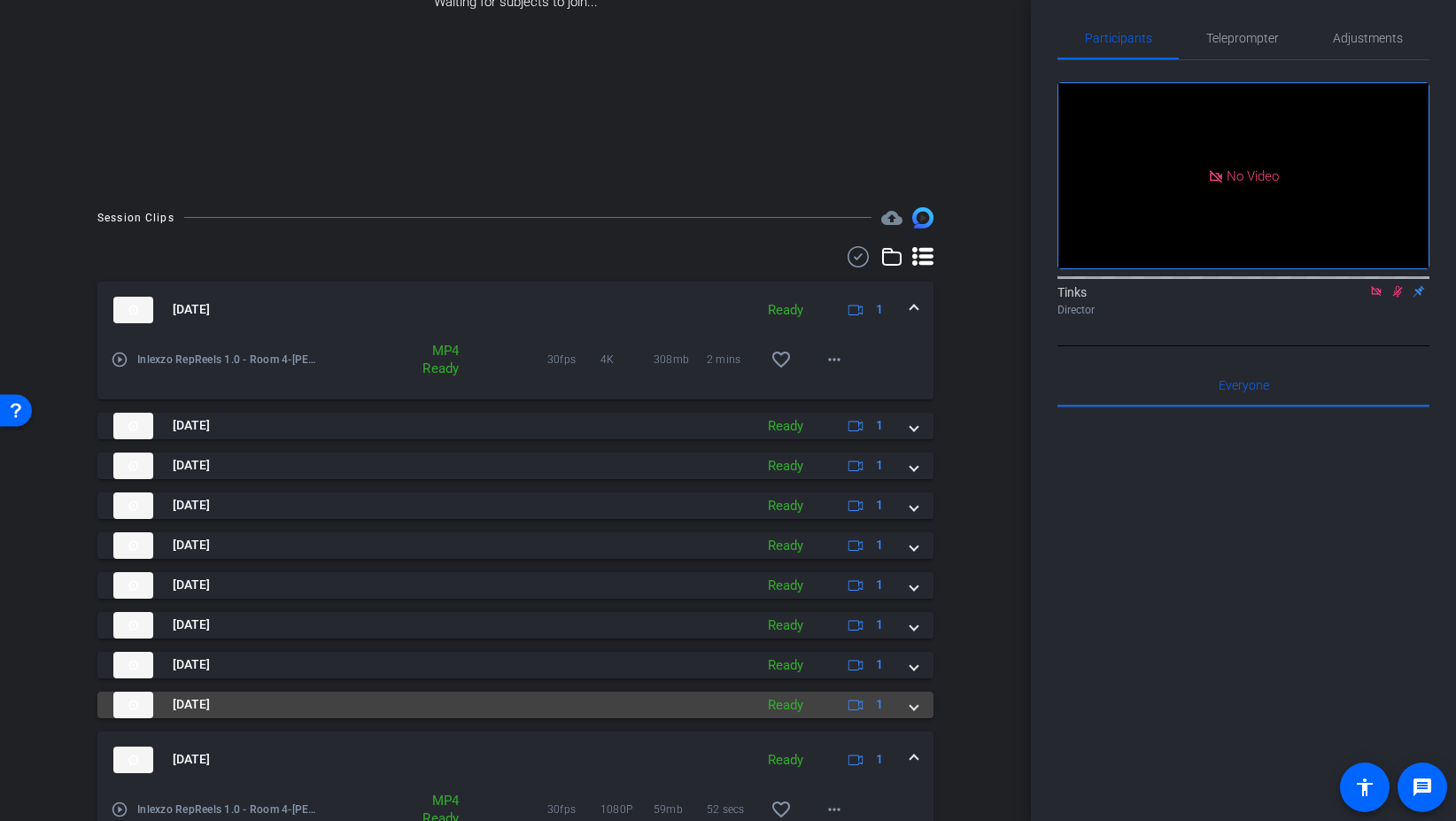
click at [919, 707] on mat-expansion-panel-header "Aug 29, 2025 Ready 1" at bounding box center [515, 704] width 836 height 26
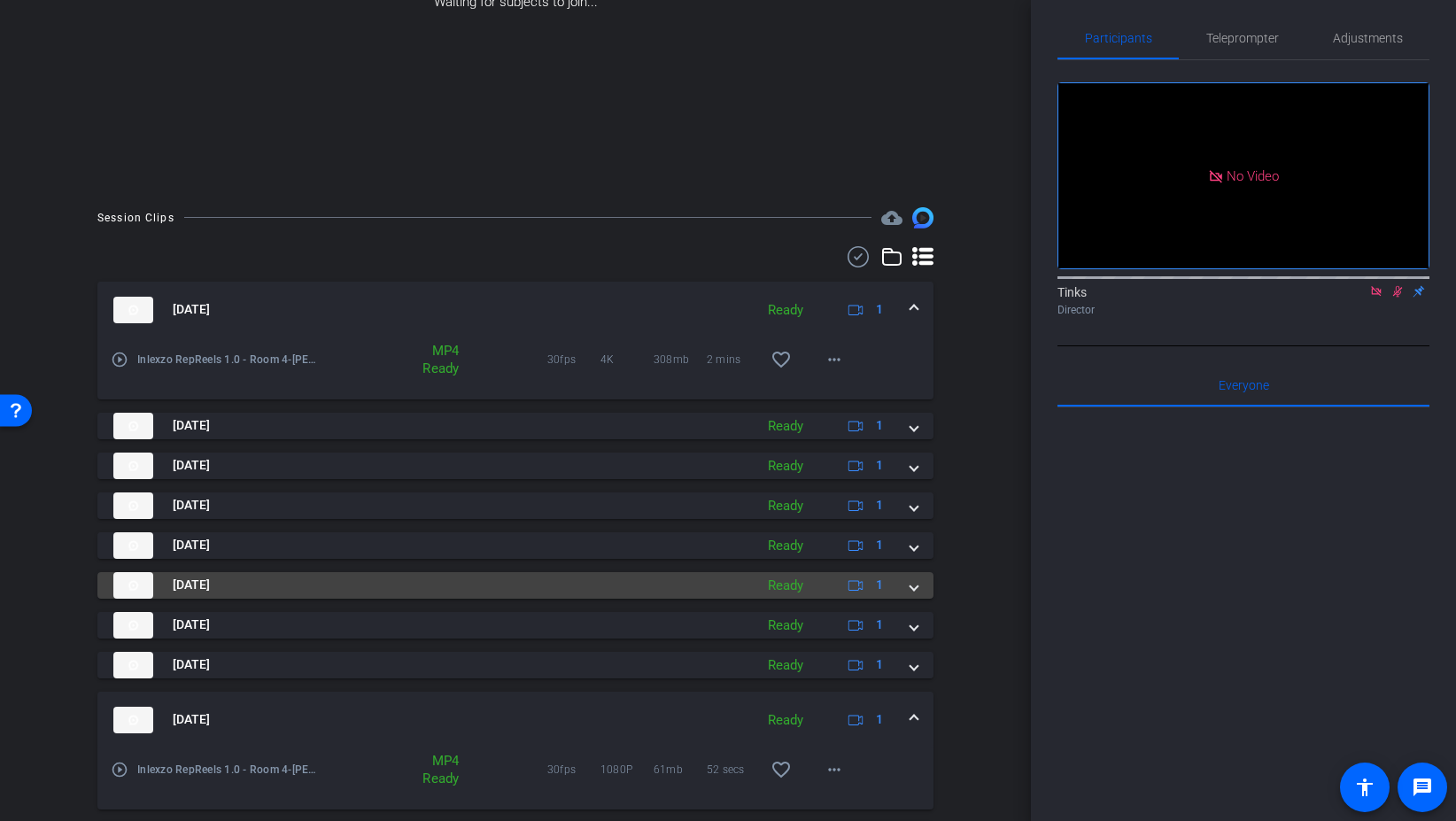
click at [916, 574] on mat-expansion-panel-header "Aug 29, 2025 Ready 1" at bounding box center [515, 585] width 836 height 26
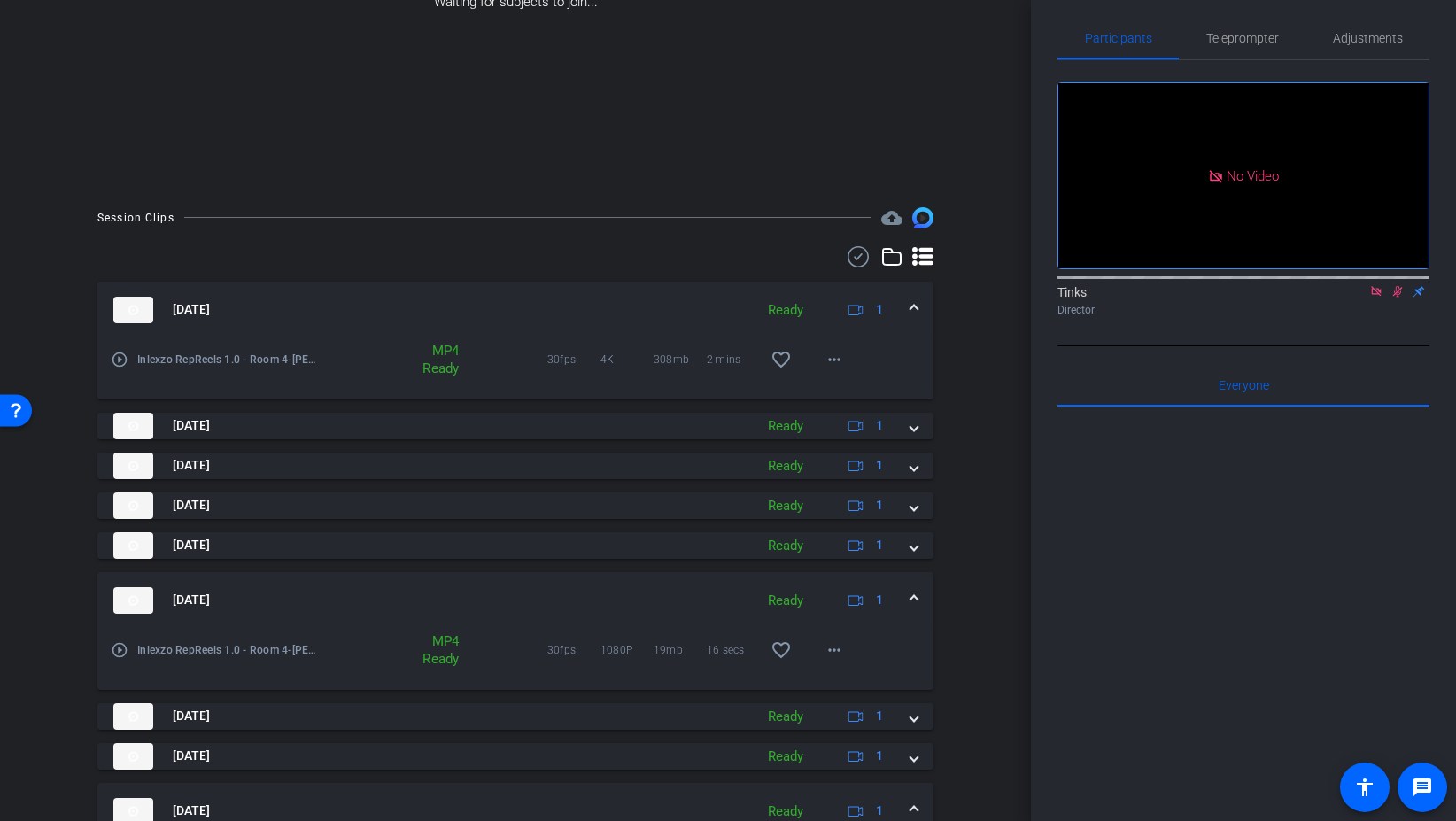
scroll to position [271, 0]
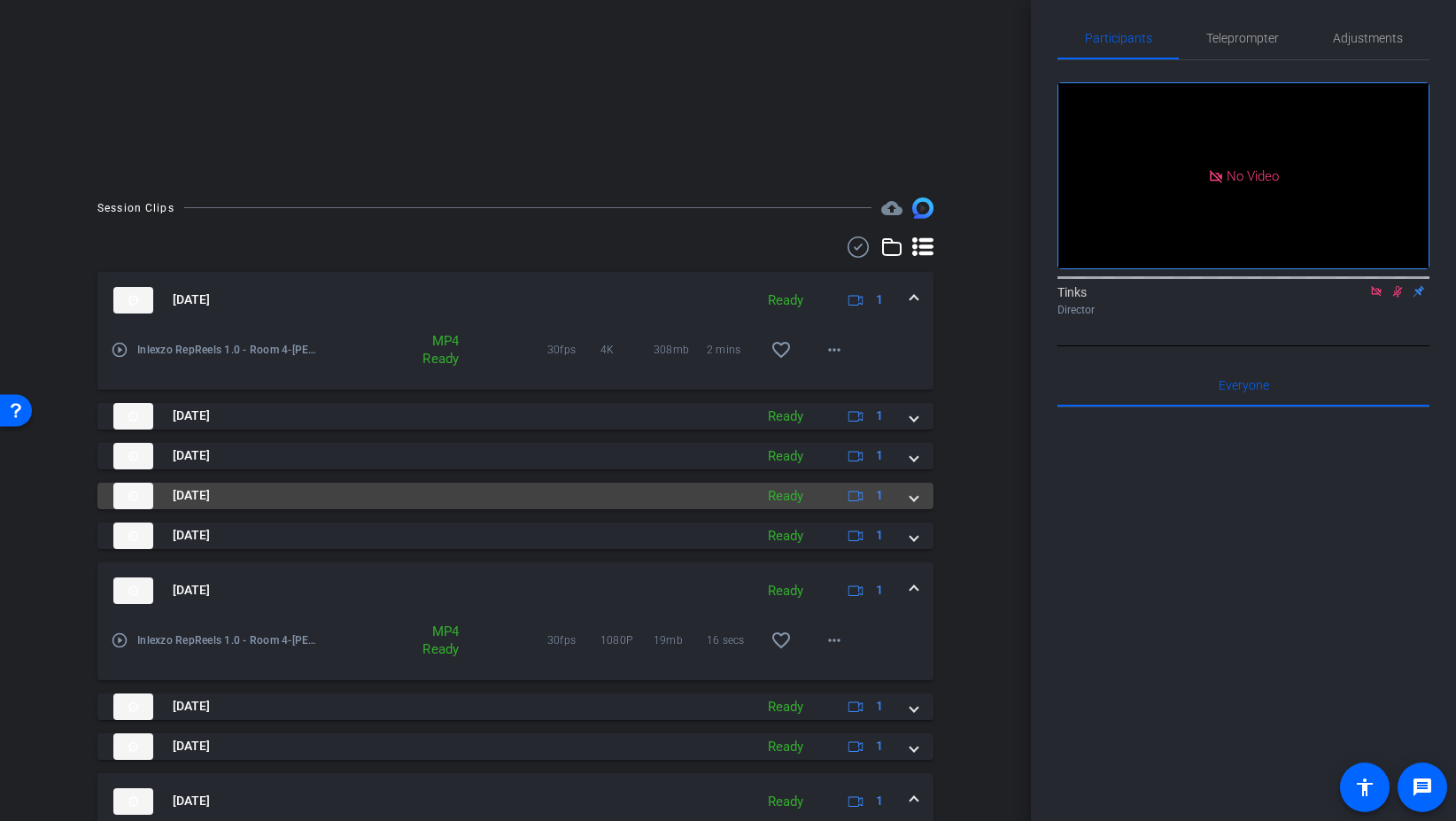
click at [917, 499] on span at bounding box center [914, 495] width 7 height 18
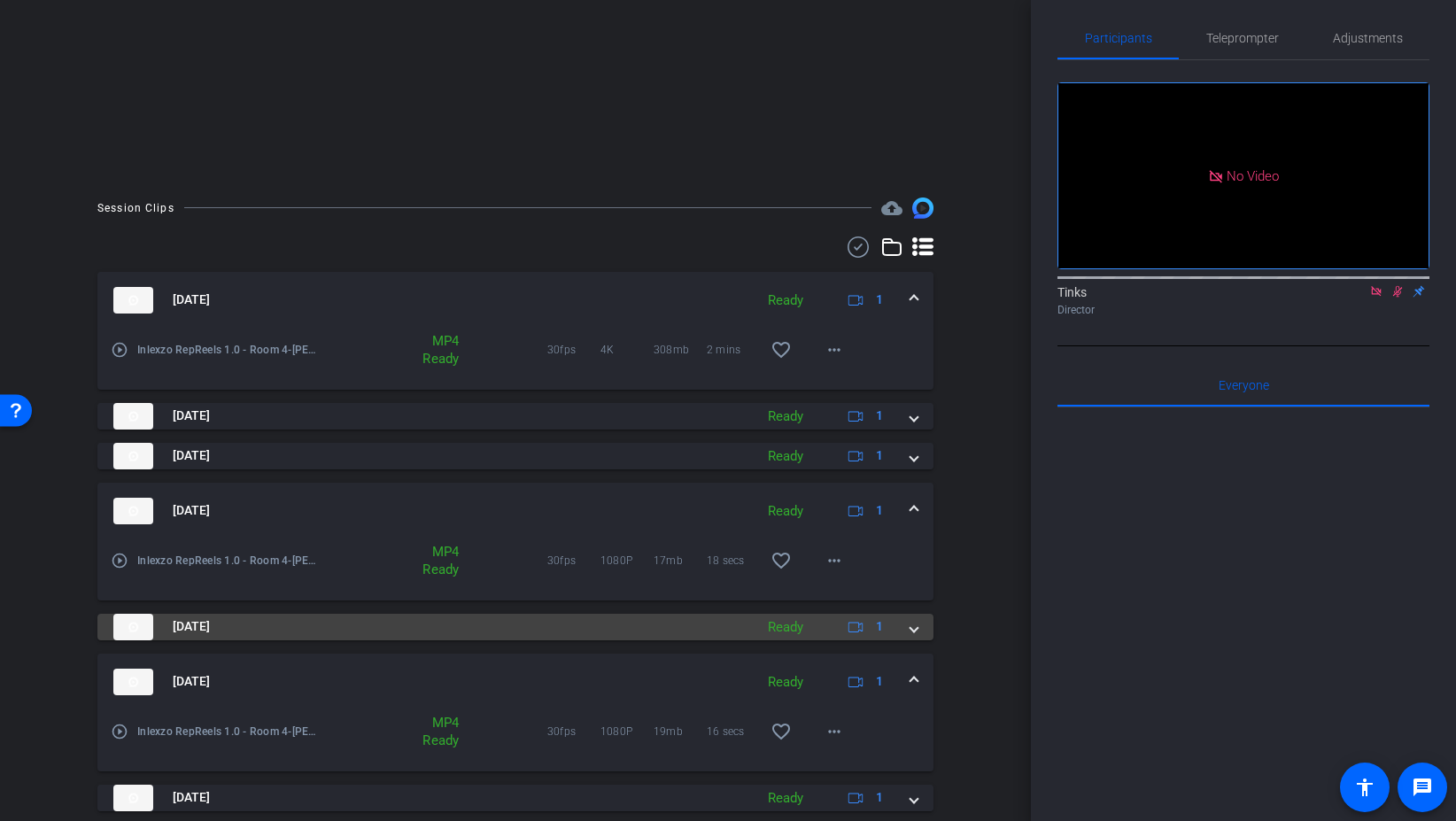
click at [906, 633] on div "Aug 29, 2025 Ready 1" at bounding box center [512, 627] width 797 height 26
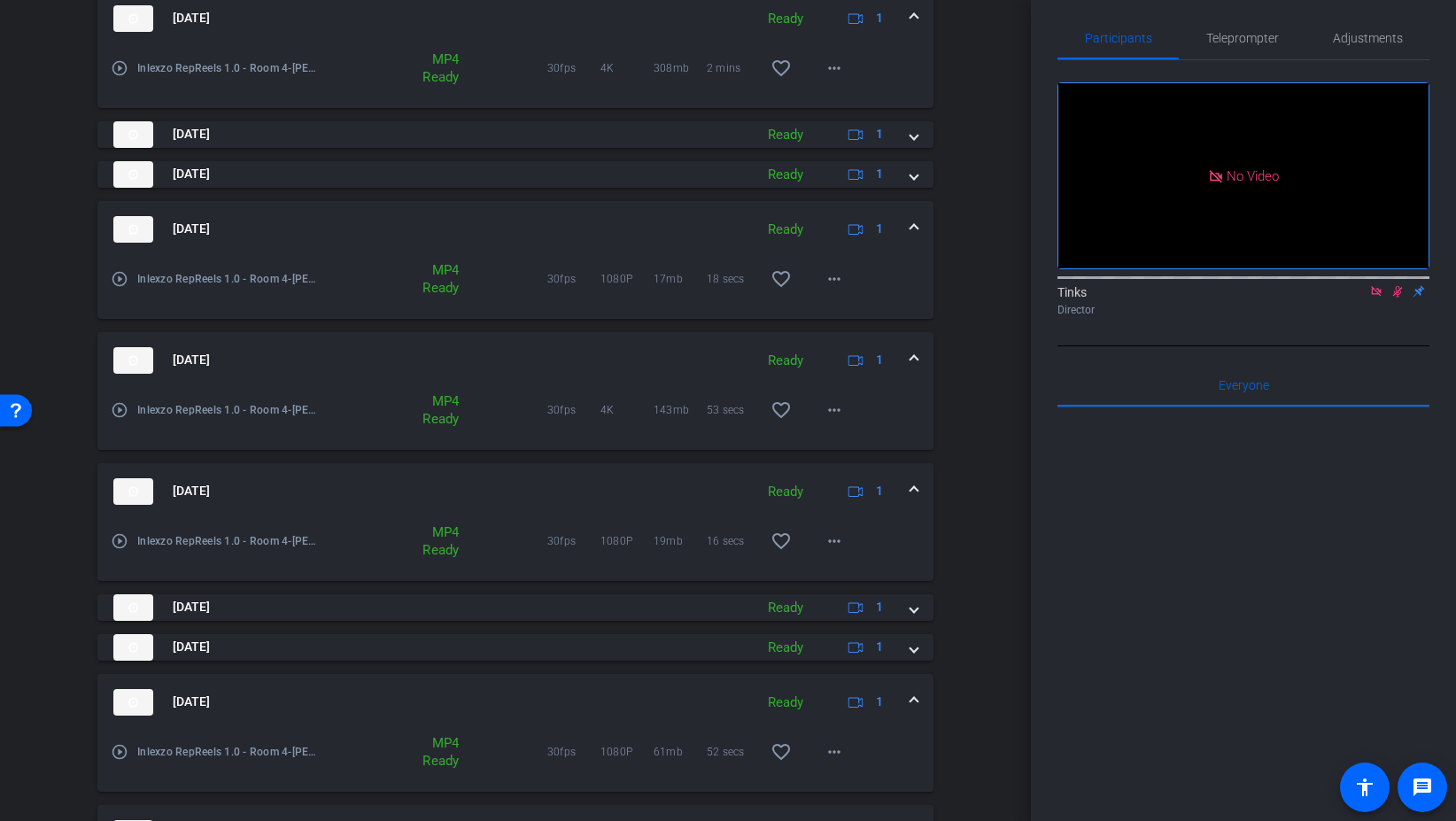
scroll to position [574, 0]
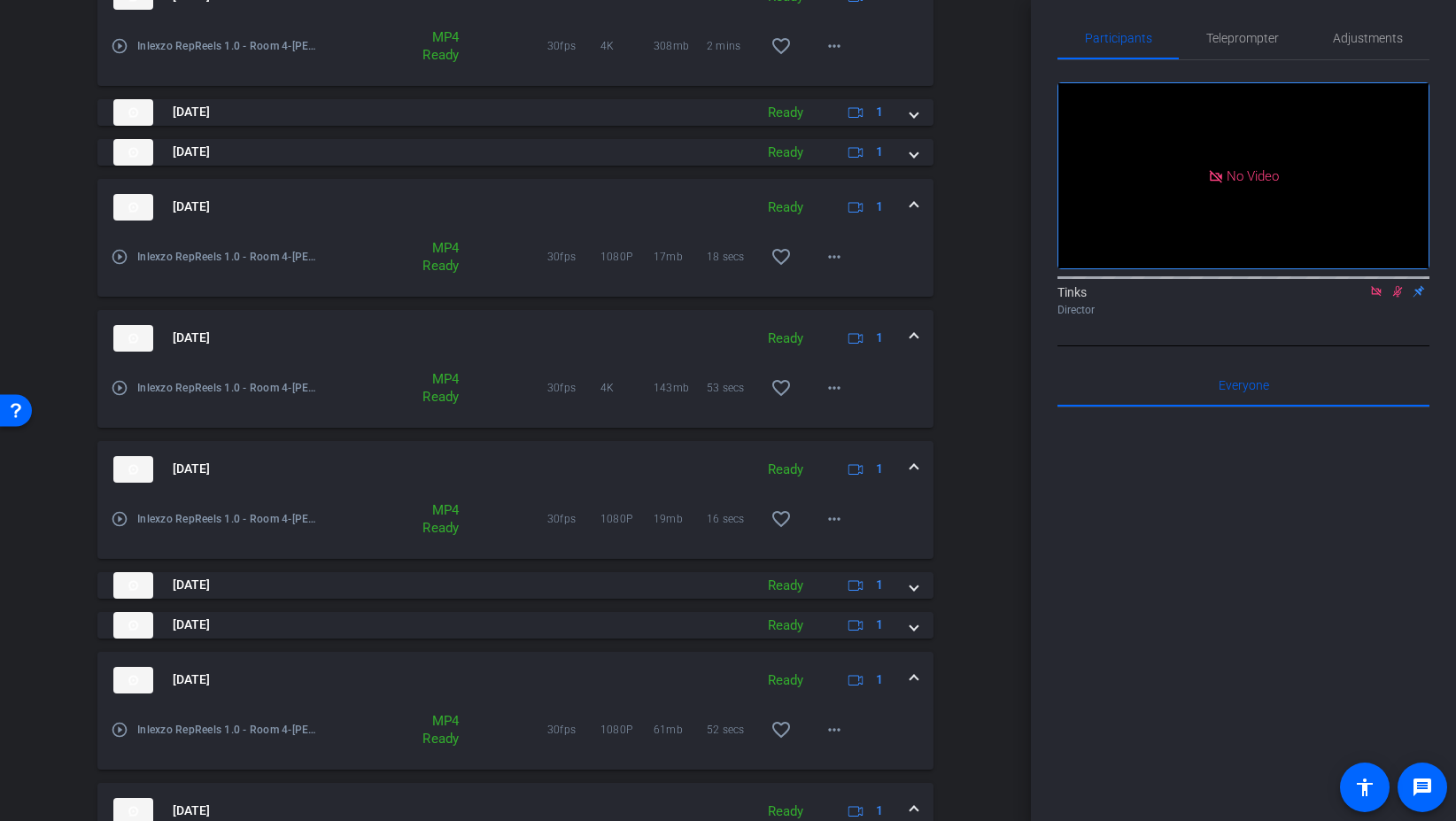
click at [912, 472] on span at bounding box center [914, 468] width 7 height 18
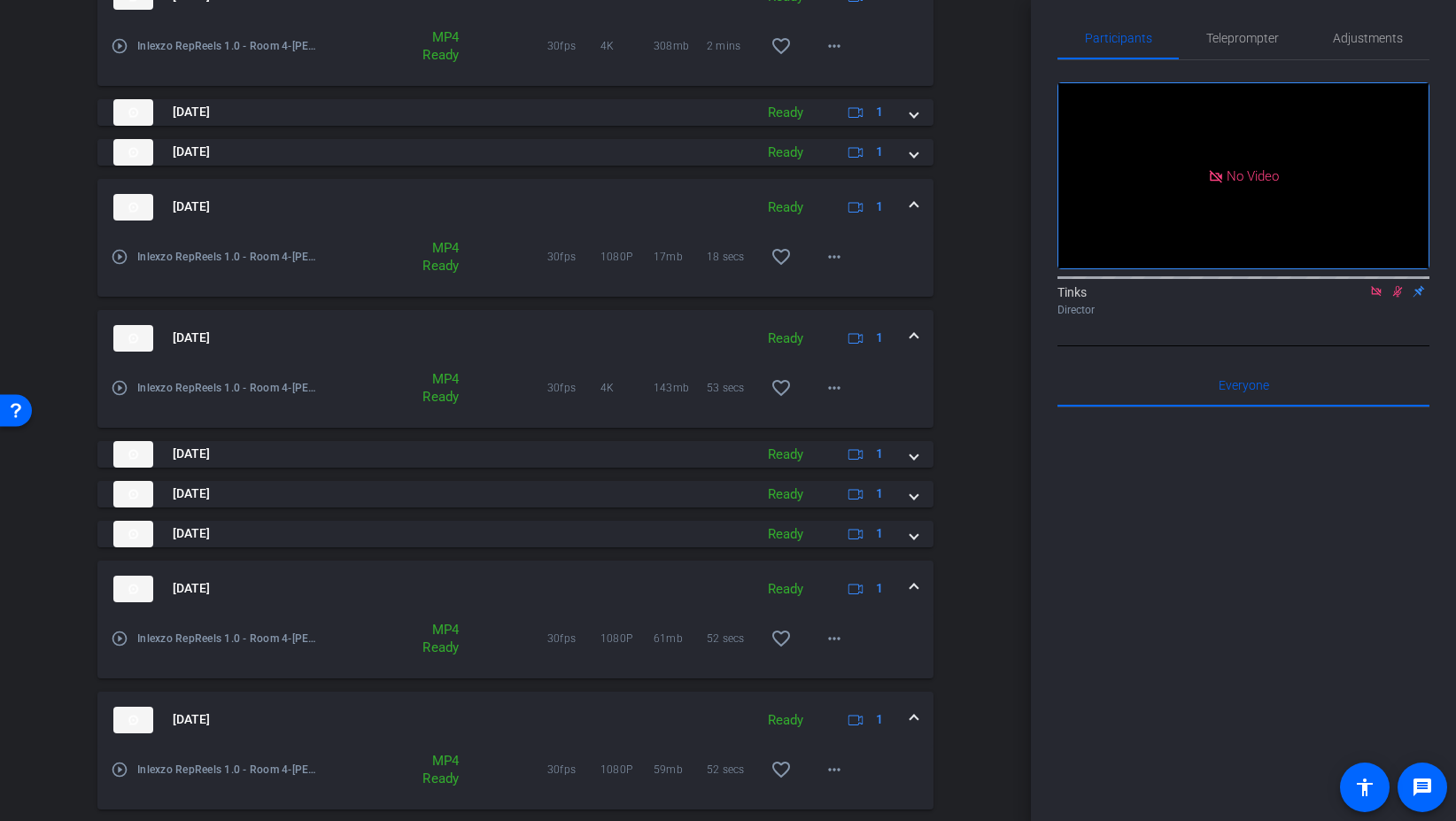
click at [911, 587] on span at bounding box center [914, 588] width 7 height 18
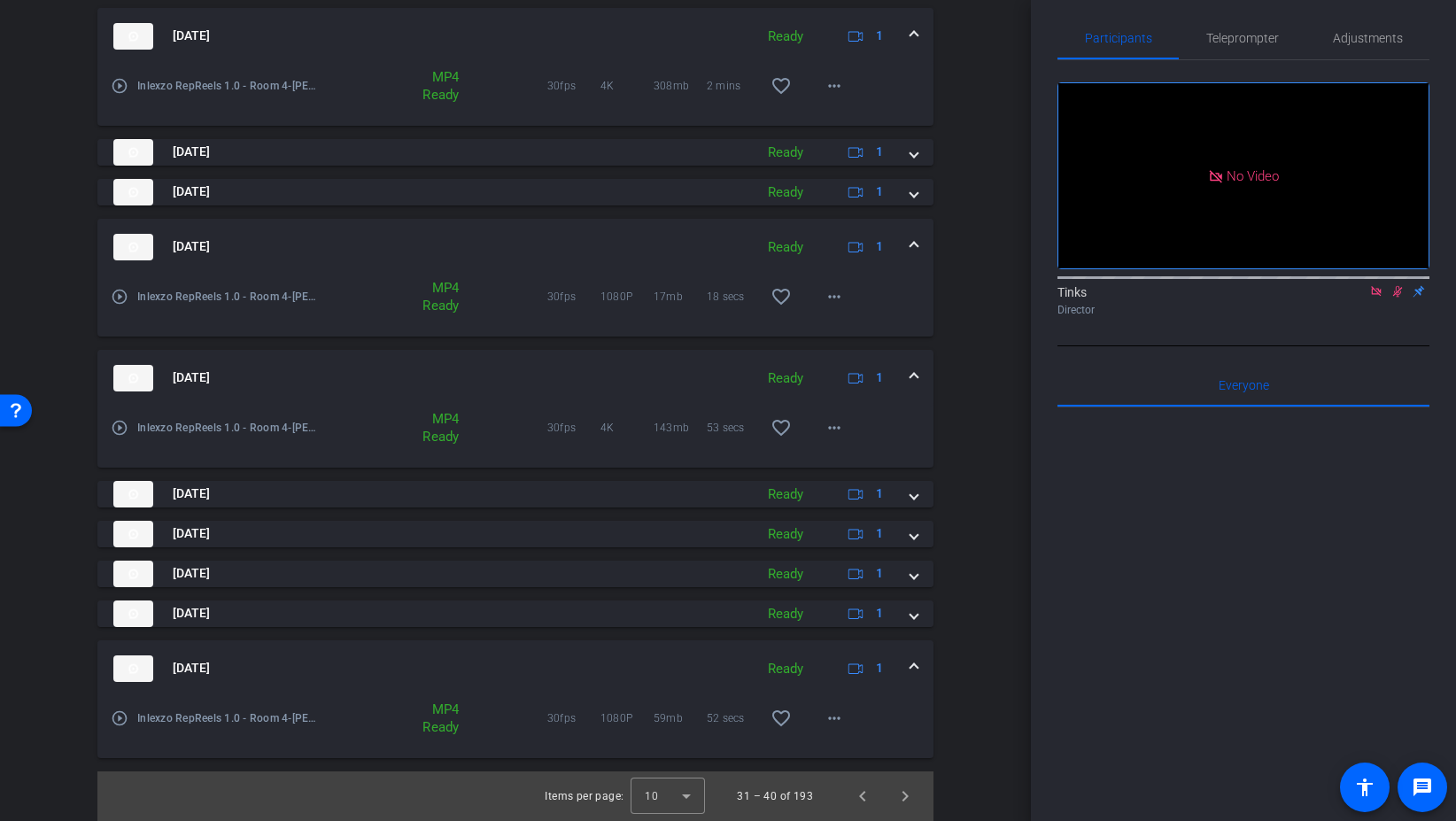
click at [911, 667] on span at bounding box center [914, 667] width 7 height 18
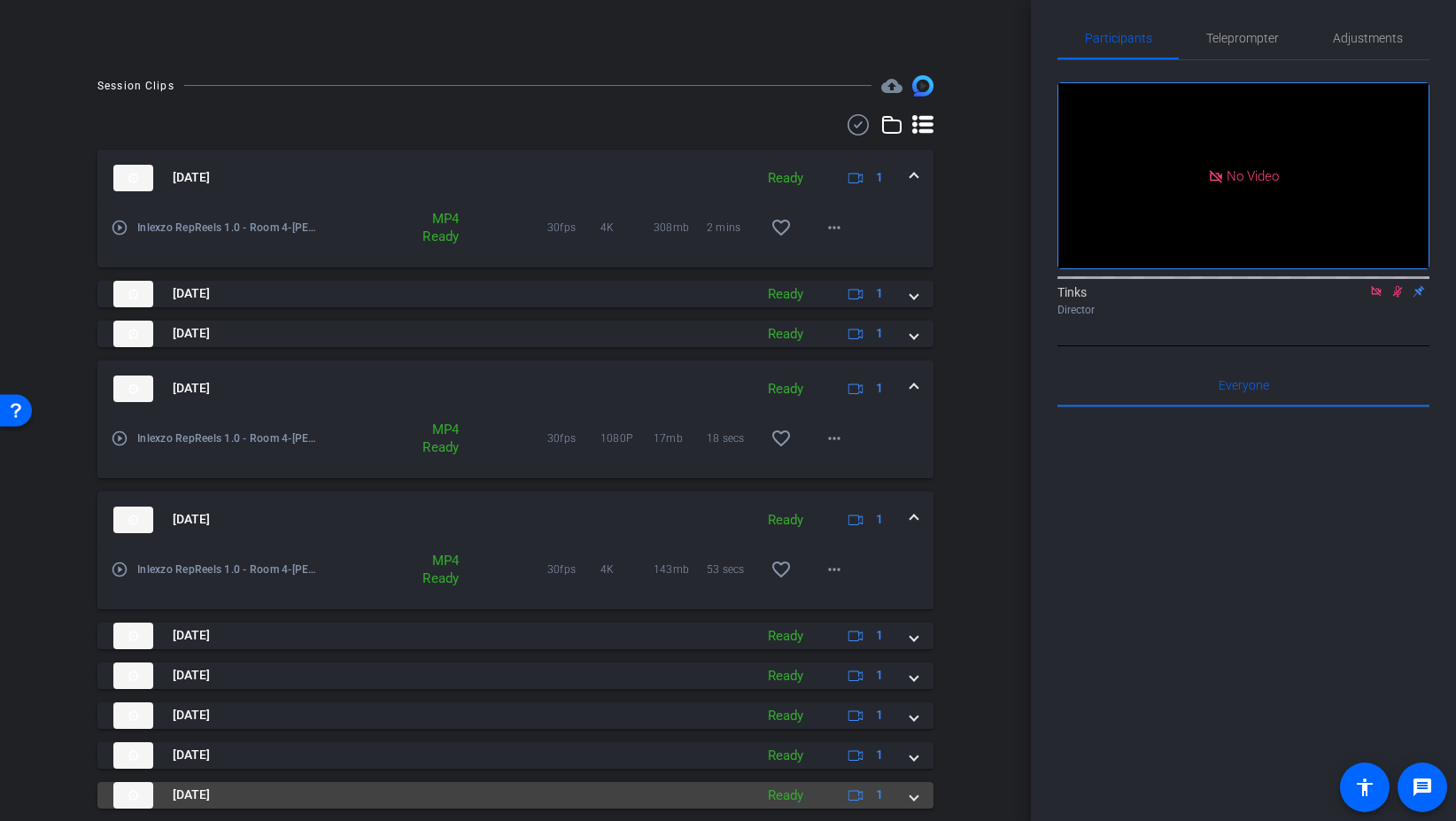
scroll to position [380, 0]
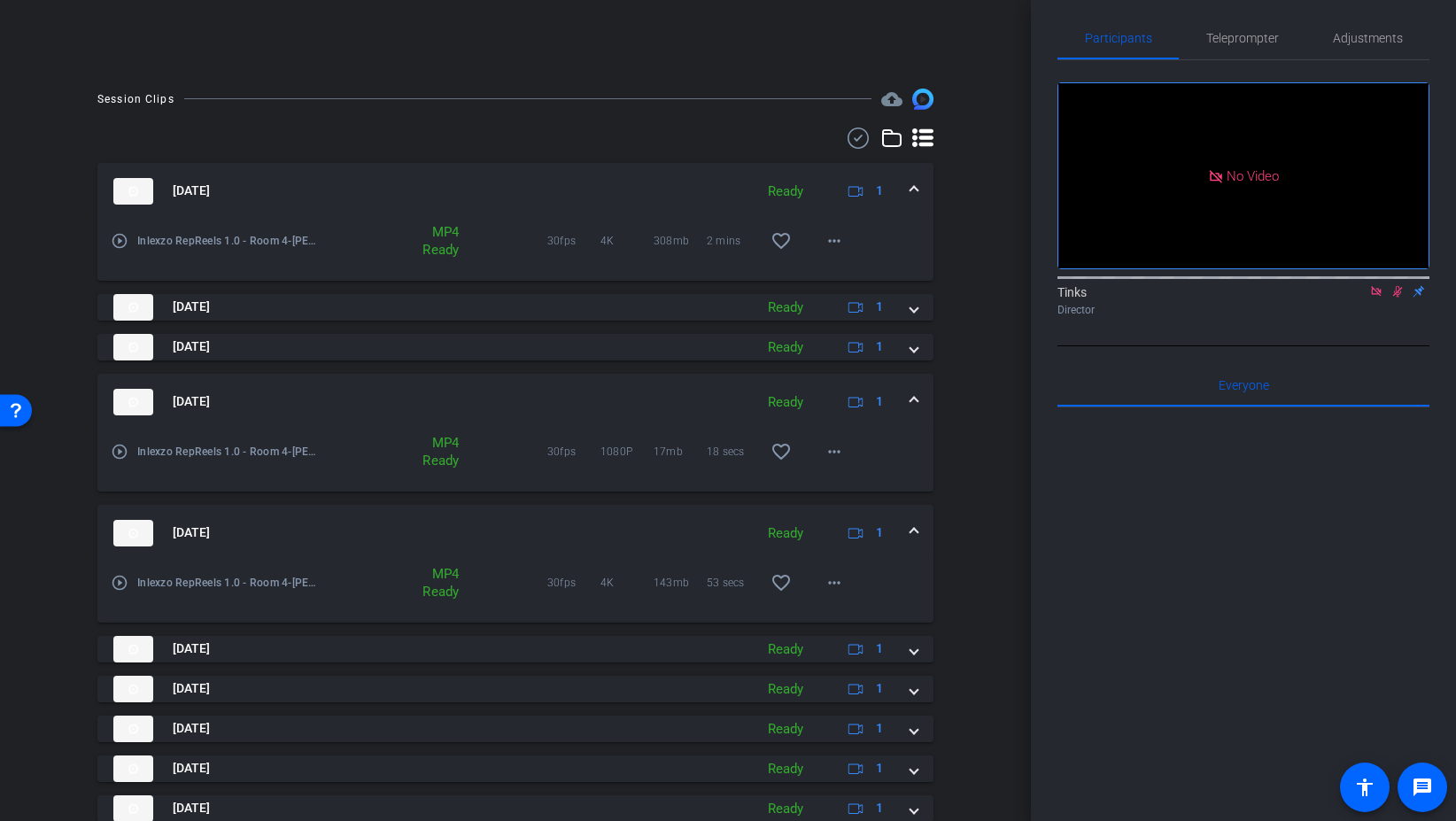
click at [915, 535] on span at bounding box center [914, 532] width 7 height 18
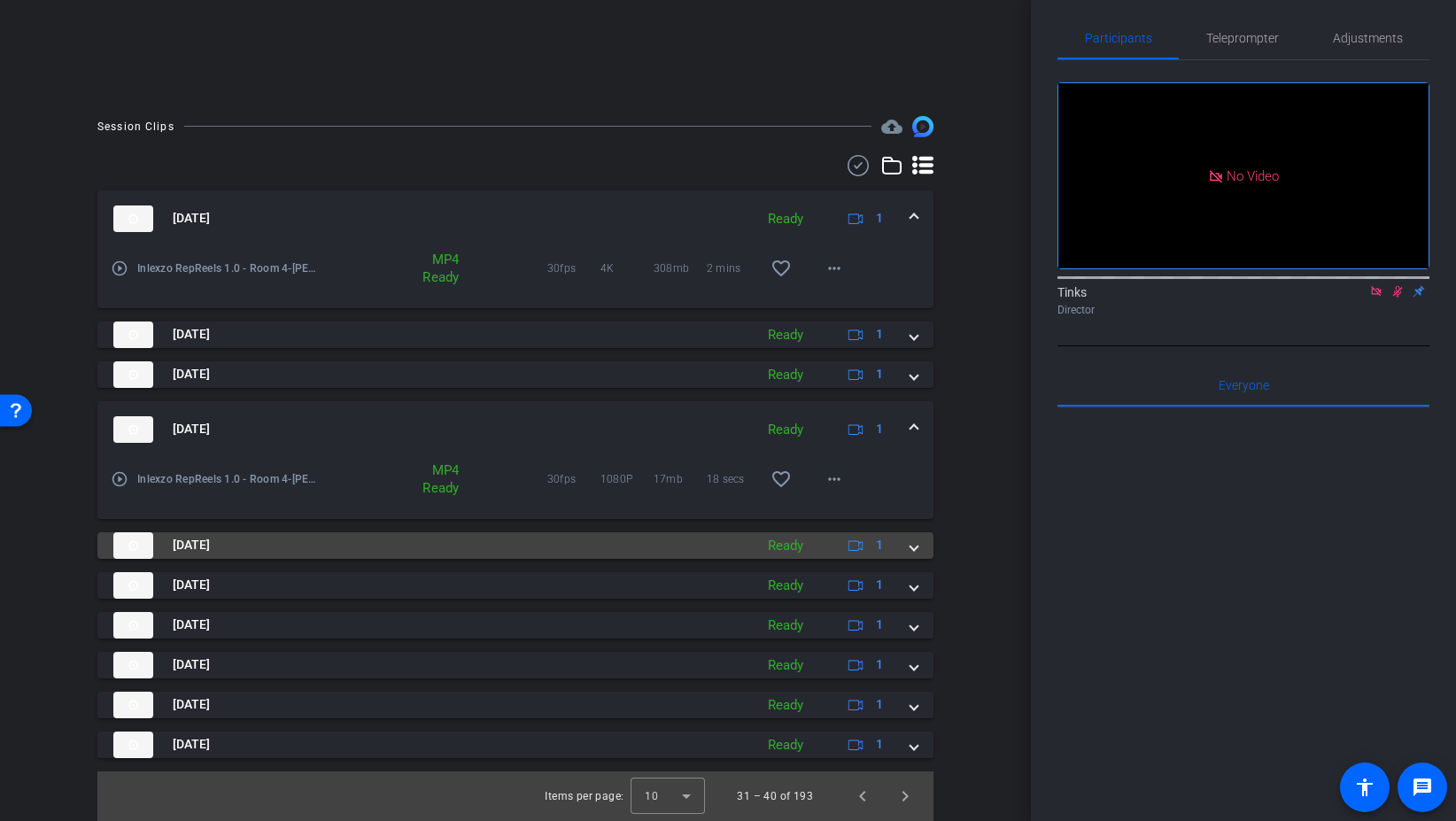
scroll to position [353, 0]
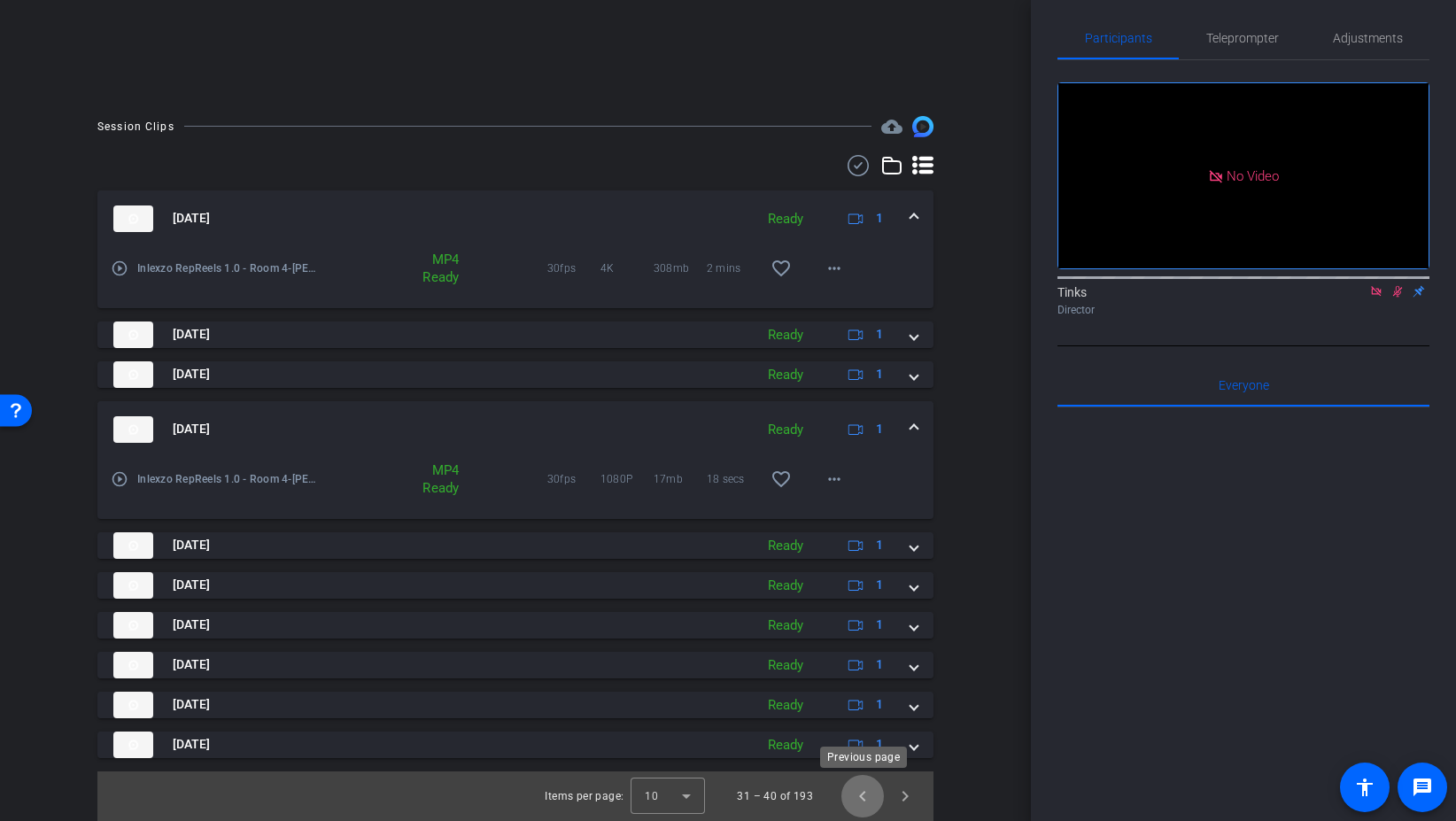
click at [865, 804] on span "Previous page" at bounding box center [863, 796] width 43 height 43
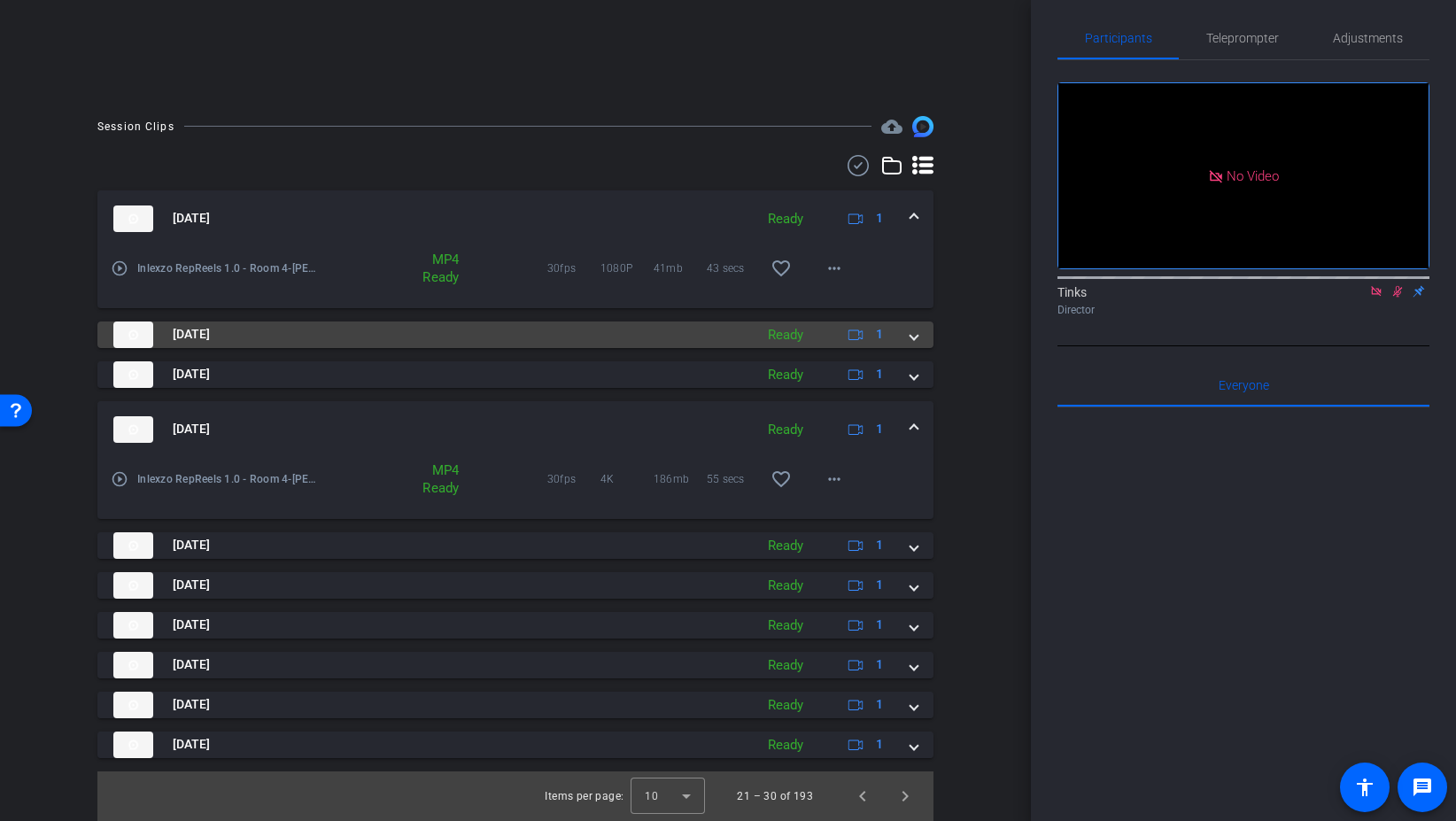
click at [210, 332] on span "Aug 29, 2025" at bounding box center [191, 333] width 37 height 18
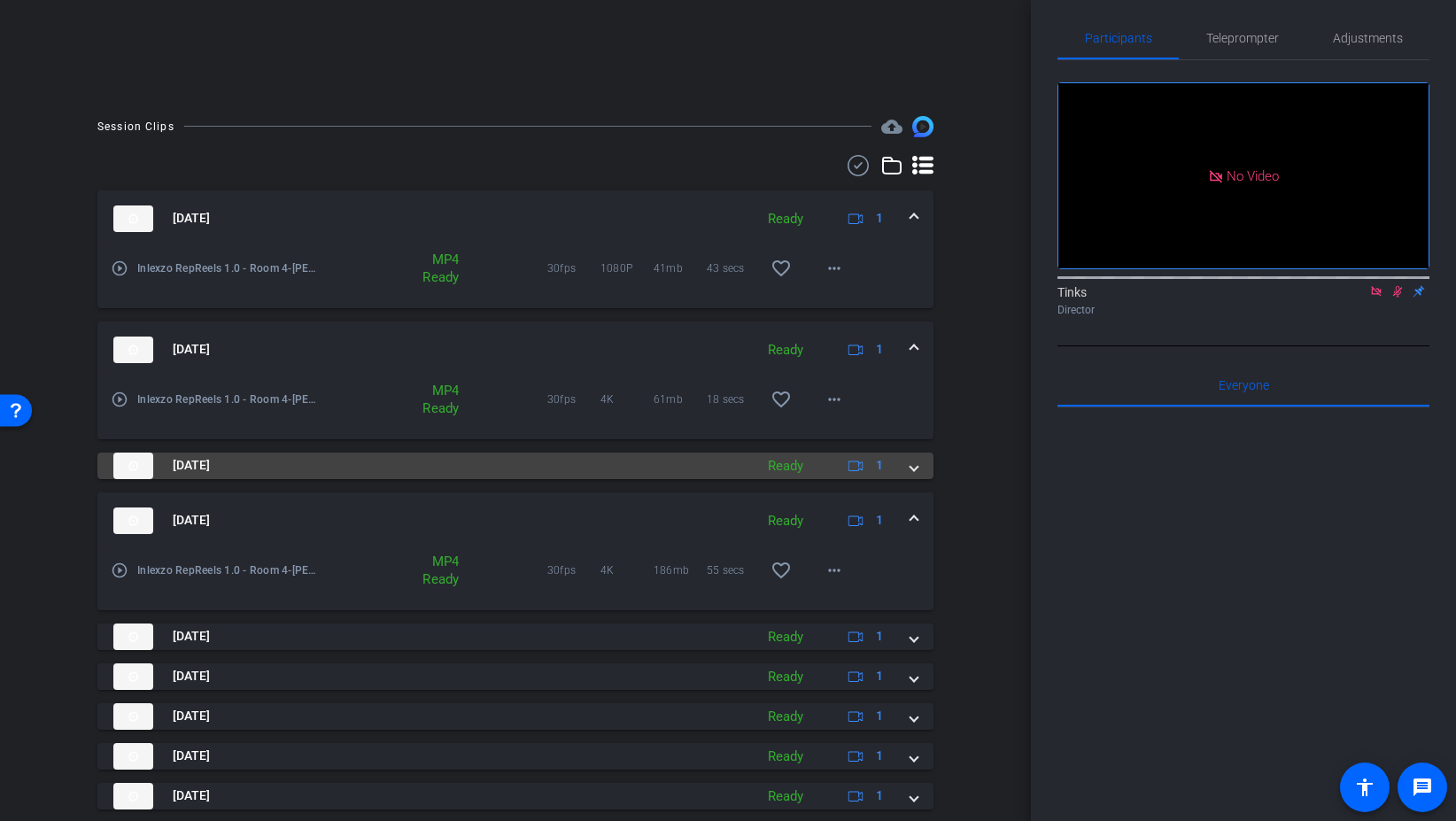
click at [292, 462] on mat-panel-title "Aug 29, 2025" at bounding box center [430, 465] width 632 height 26
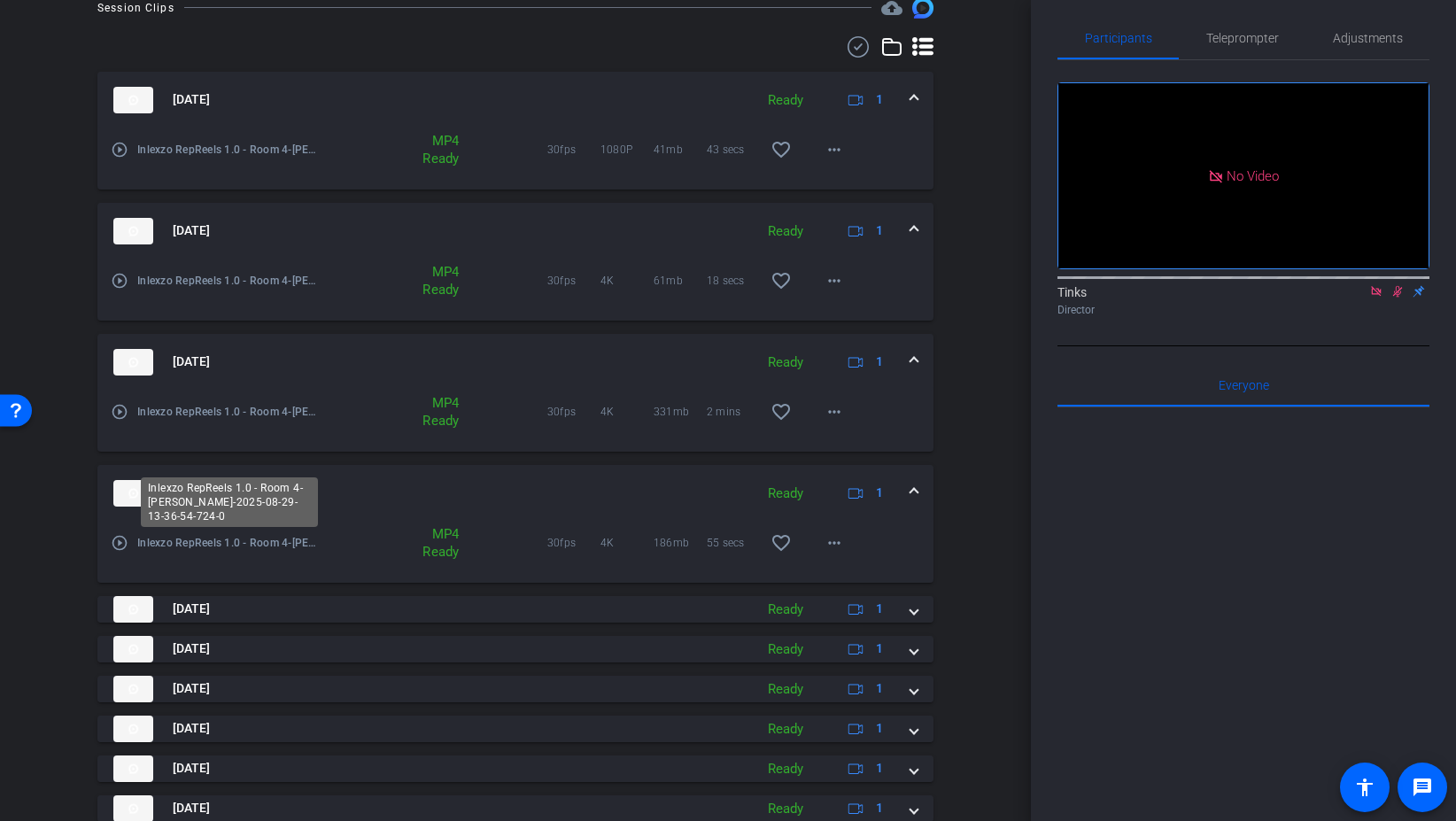
scroll to position [534, 0]
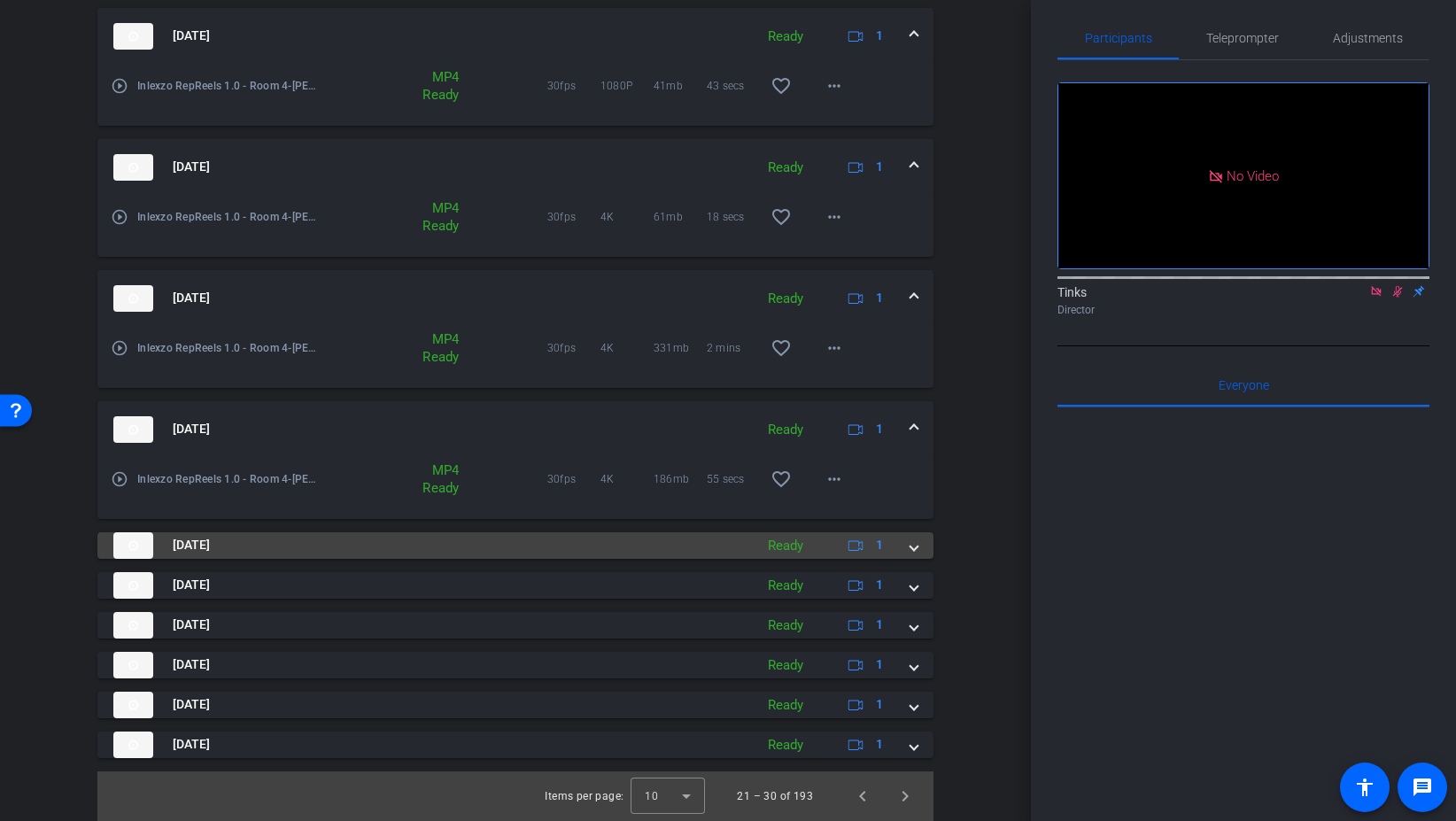
click at [487, 543] on mat-panel-title "Aug 29, 2025" at bounding box center [430, 545] width 632 height 26
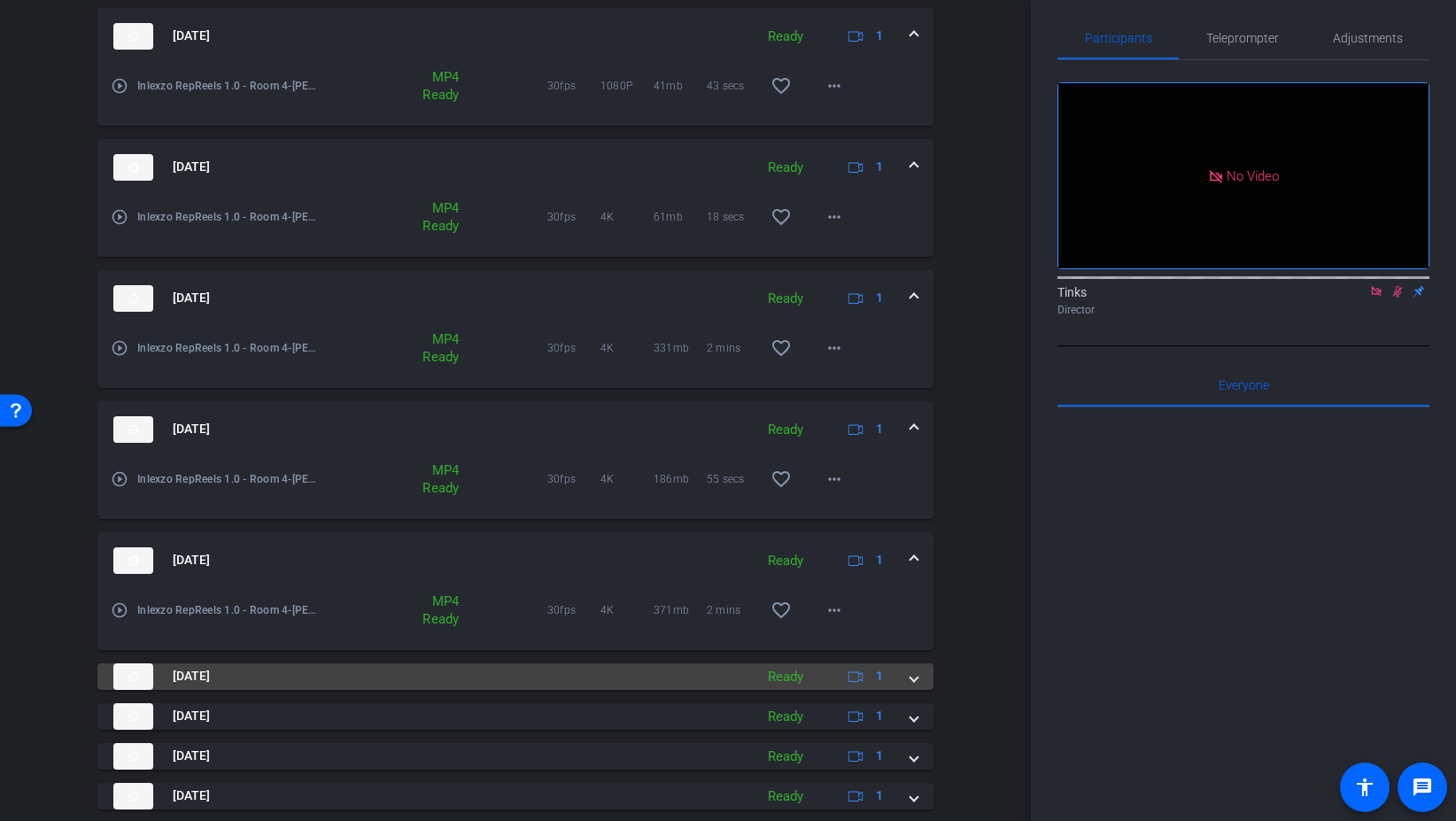
click at [272, 681] on mat-panel-title "Aug 29, 2025" at bounding box center [430, 676] width 632 height 26
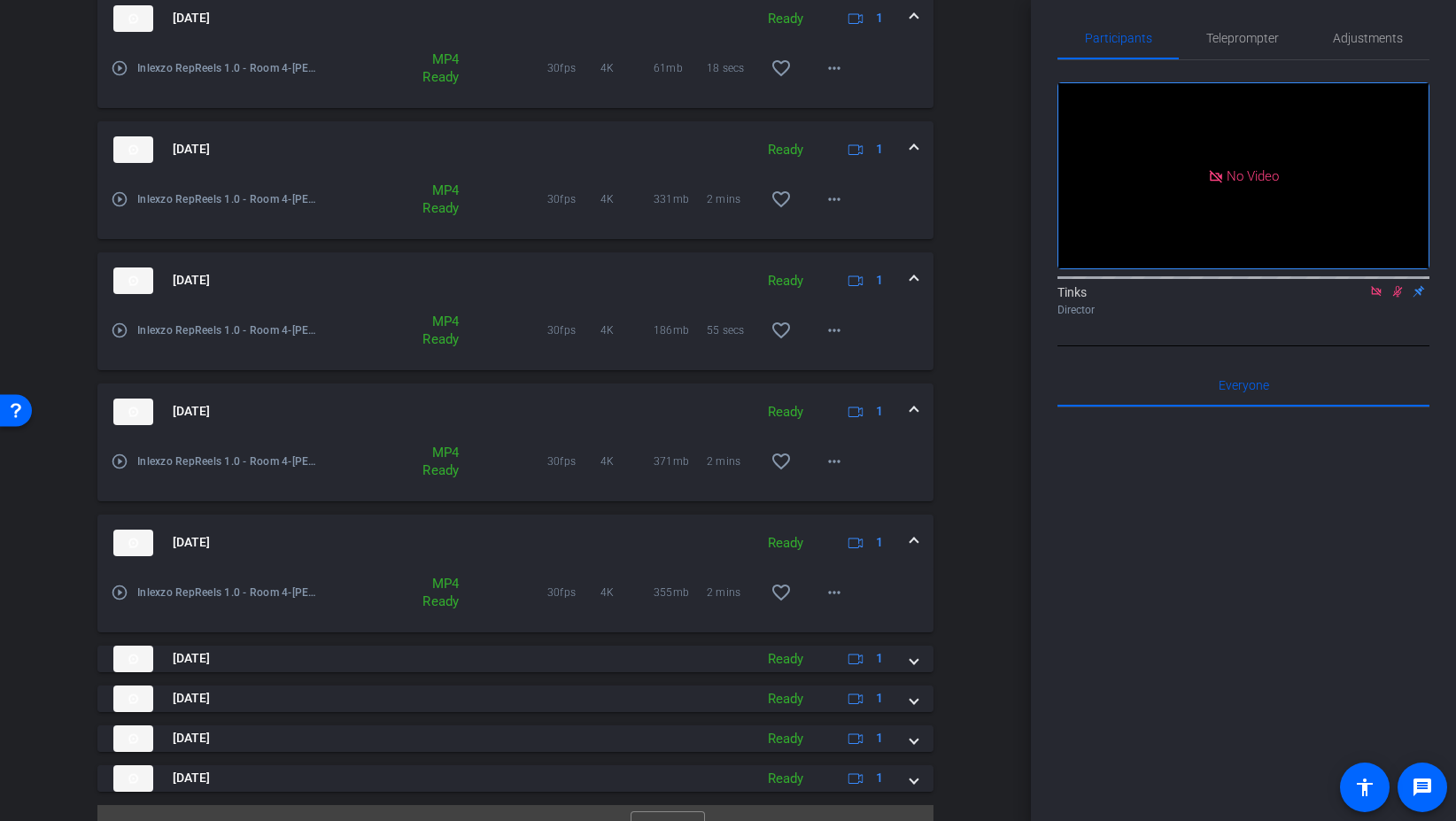
scroll to position [717, 0]
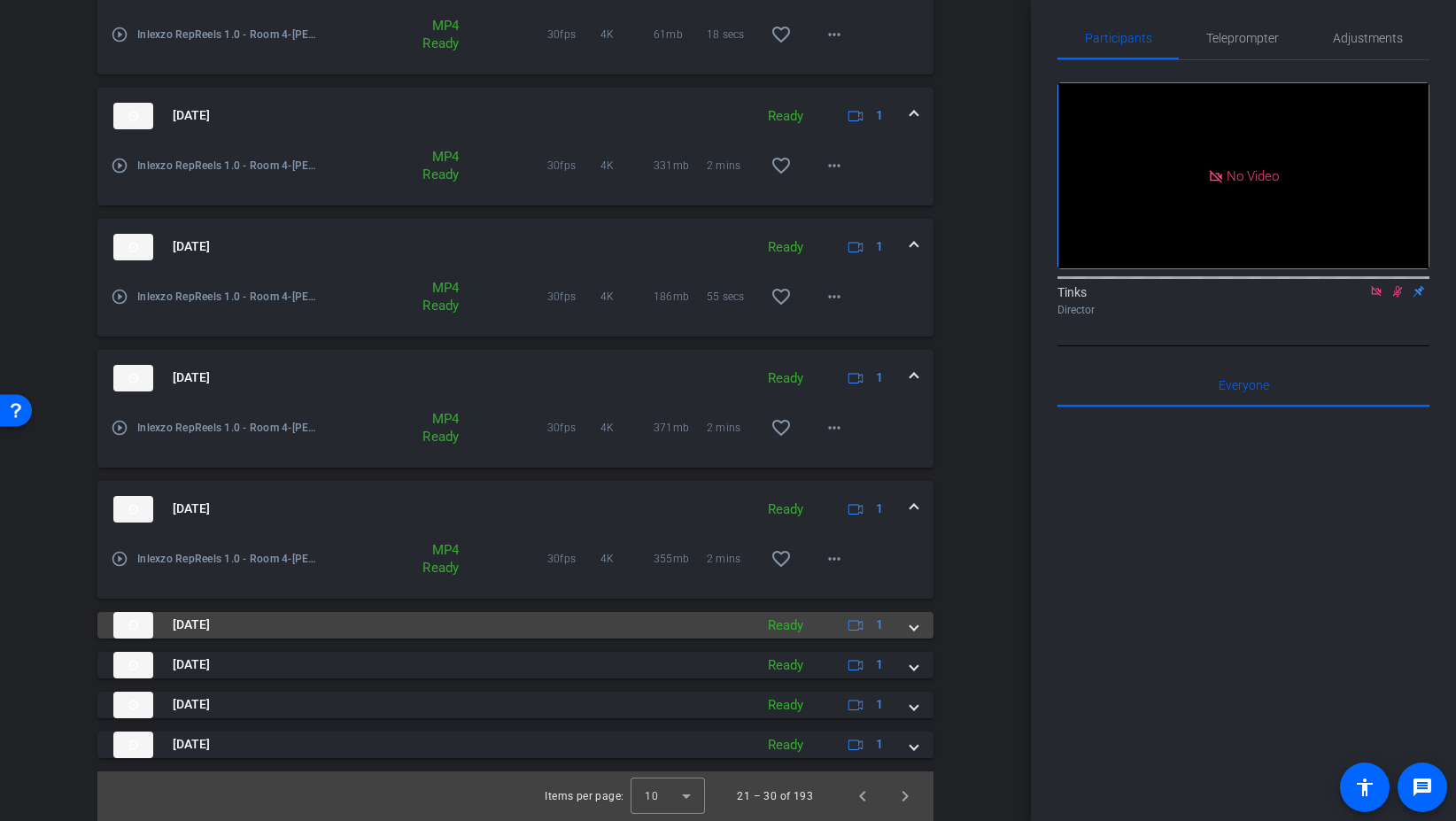
click at [287, 624] on mat-panel-title "Aug 29, 2025" at bounding box center [430, 625] width 632 height 26
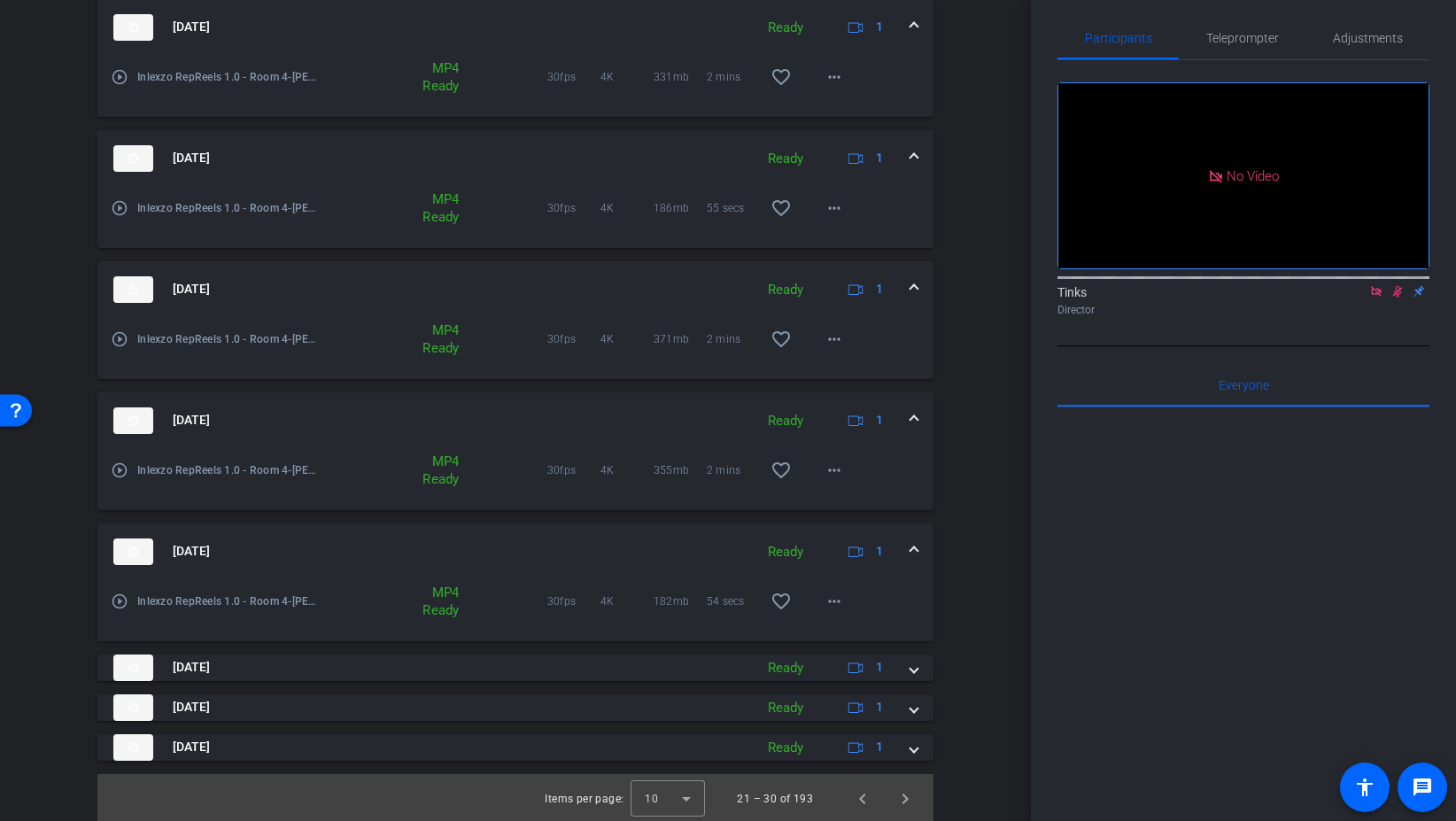
scroll to position [808, 0]
click at [243, 679] on div "Aug 29, 2025 Ready 1 play_circle_outline Inlexzo RepReels 1.0 - Room 4-Ryan Fox…" at bounding box center [515, 247] width 836 height 1024
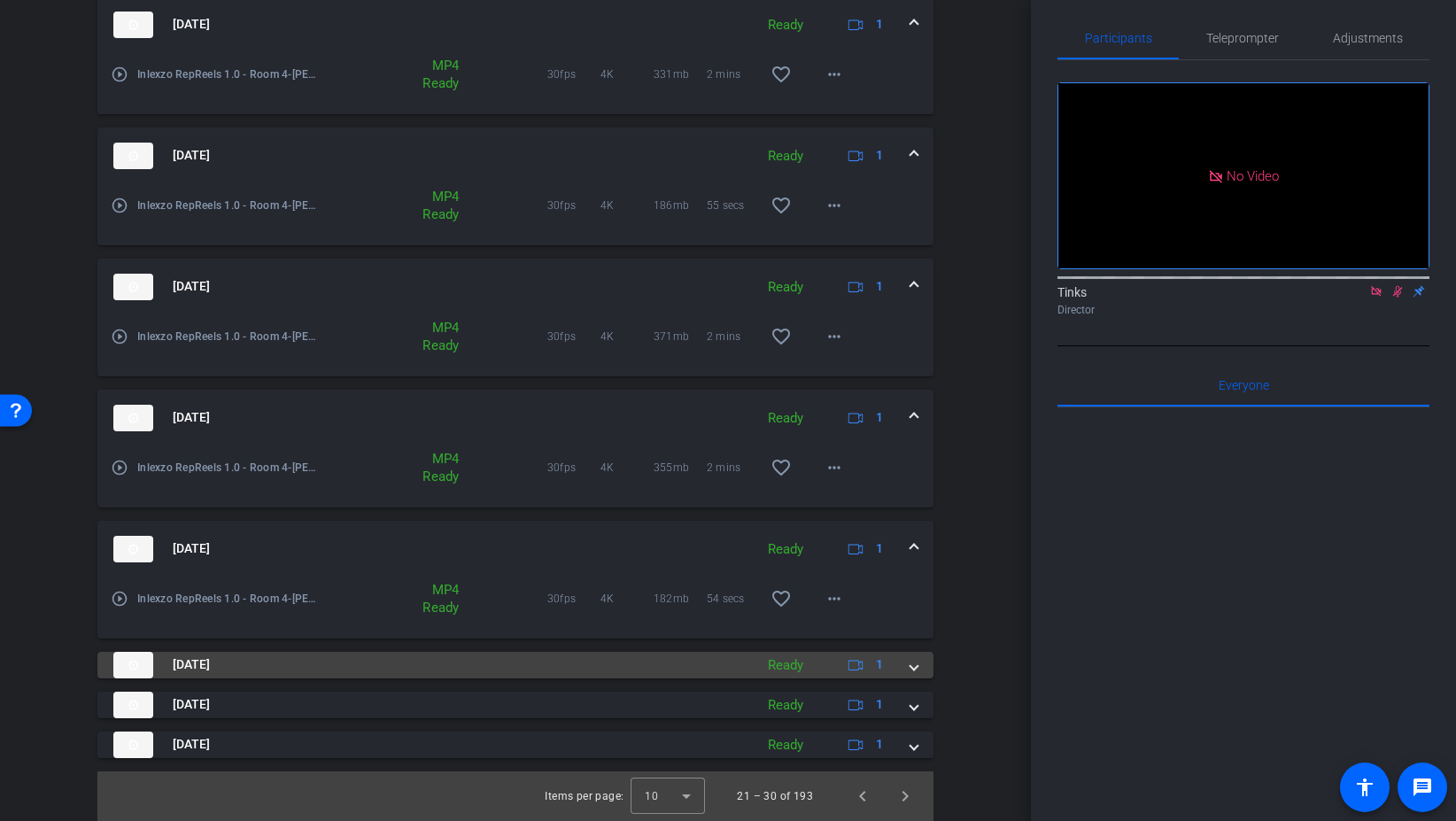
click at [265, 667] on mat-panel-title "Aug 29, 2025" at bounding box center [430, 665] width 632 height 26
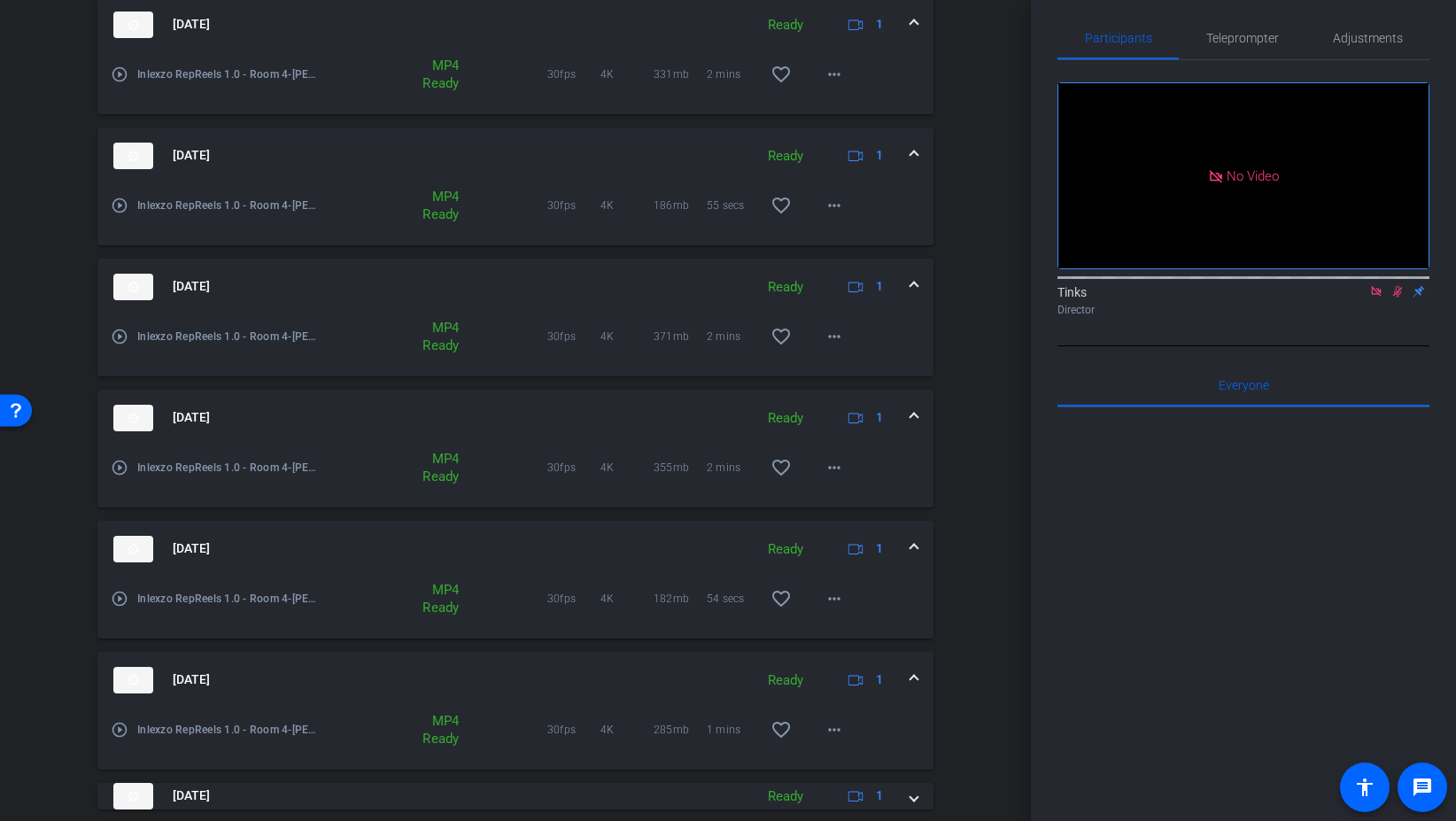
scroll to position [900, 0]
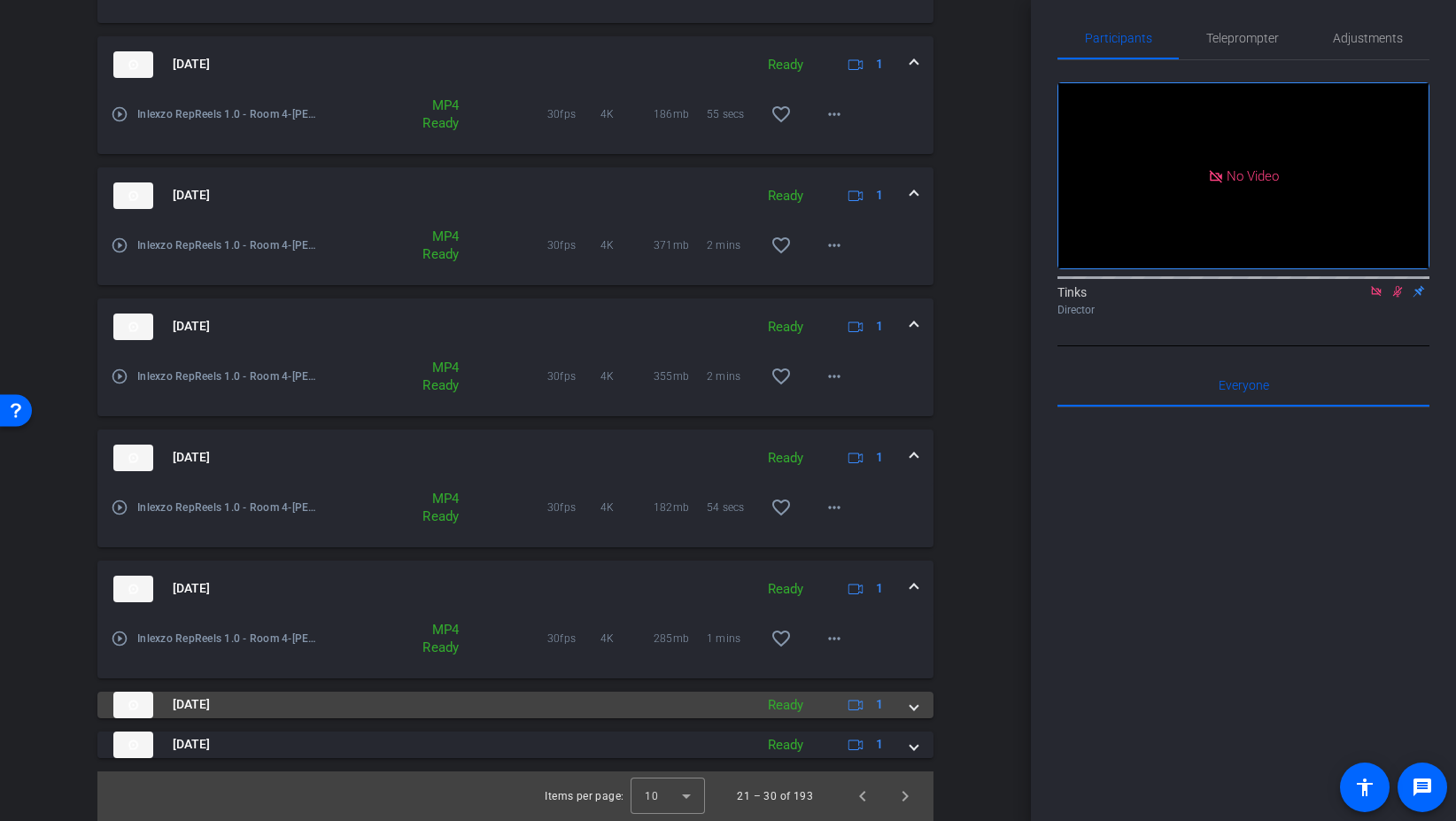
click at [252, 701] on mat-panel-title "Aug 29, 2025" at bounding box center [430, 704] width 632 height 26
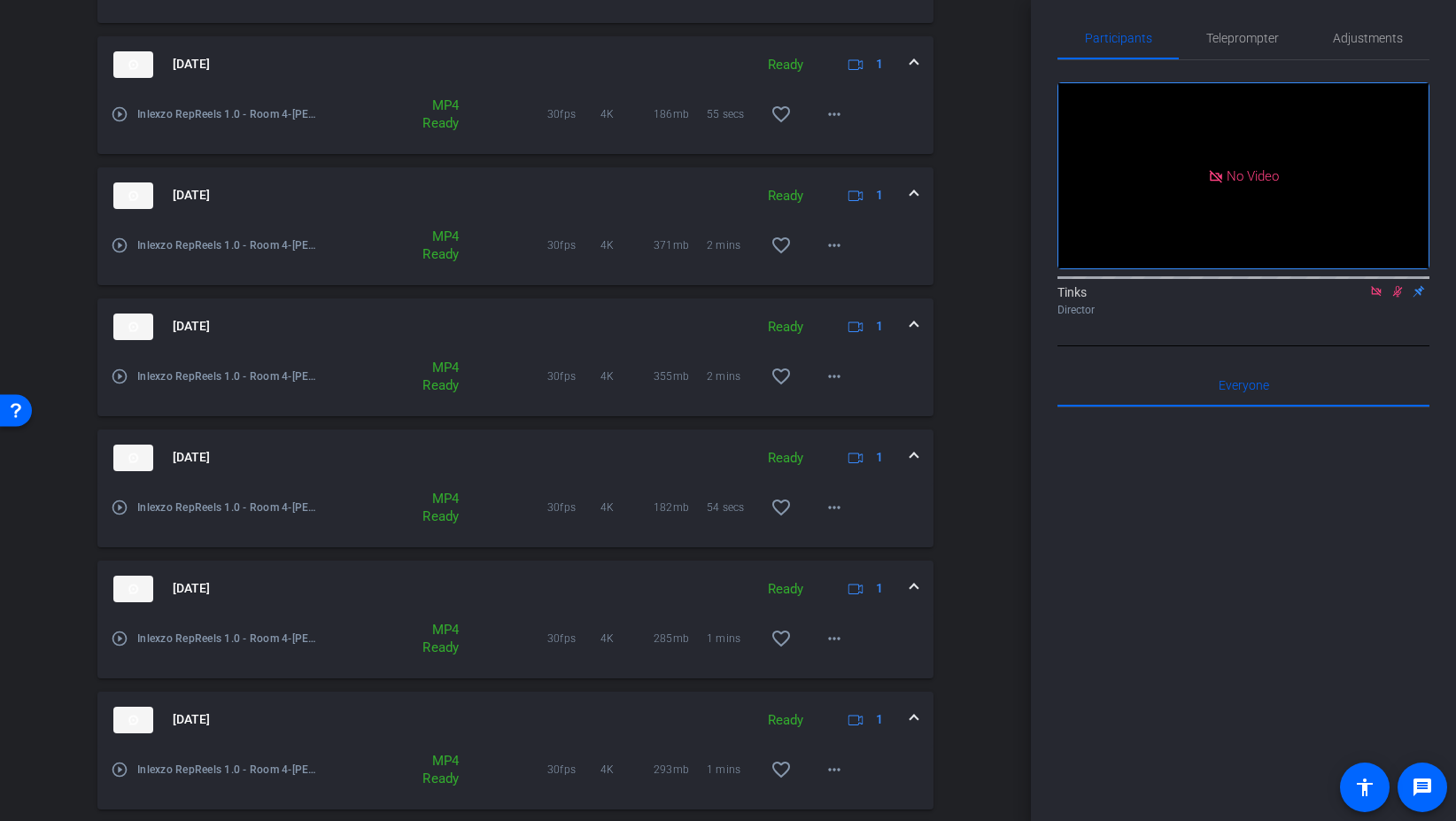
scroll to position [991, 0]
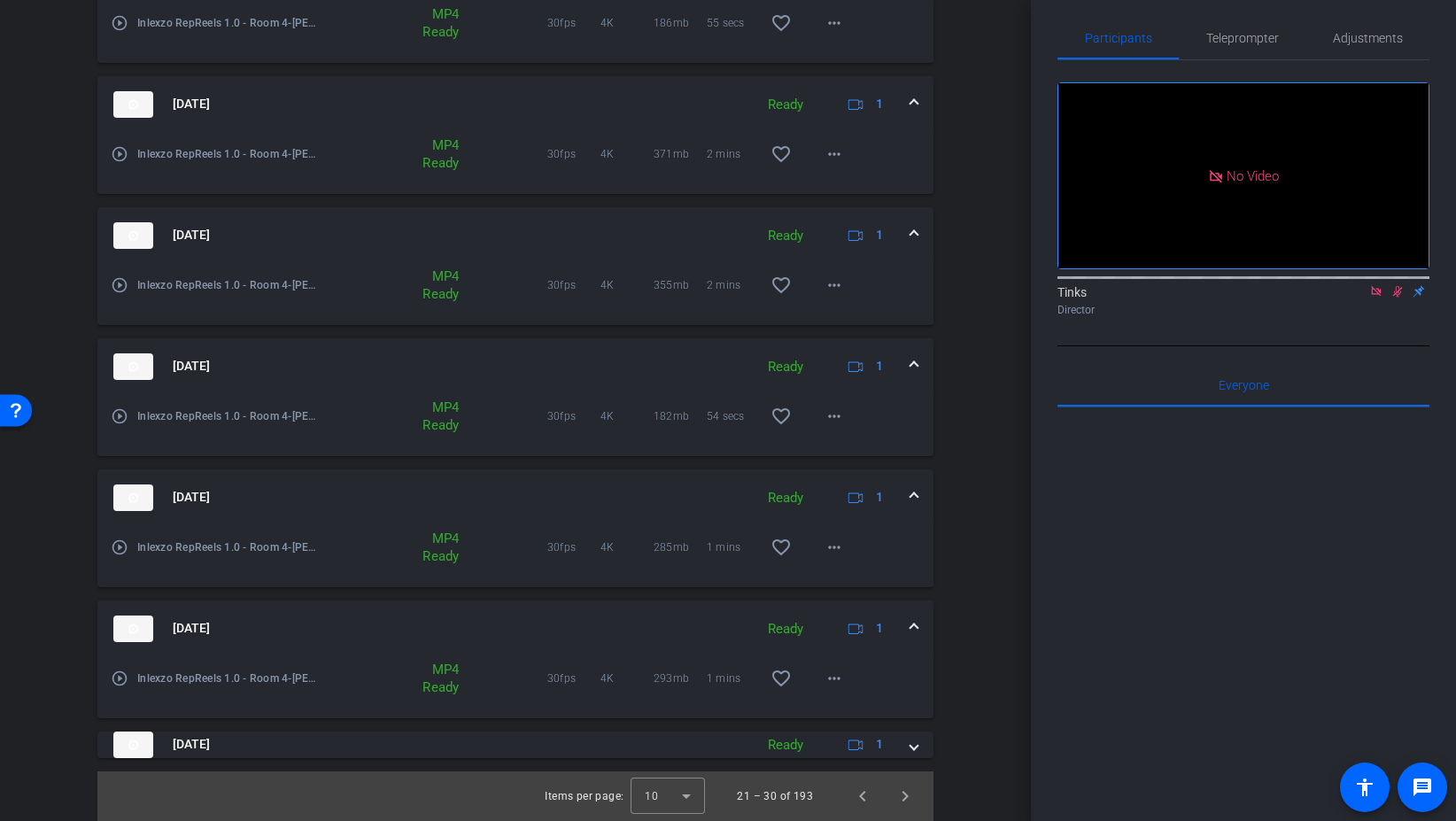
click at [262, 729] on div "Aug 29, 2025 Ready 1 play_circle_outline Inlexzo RepReels 1.0 - Room 4-Ryan Fox…" at bounding box center [515, 154] width 836 height 1206
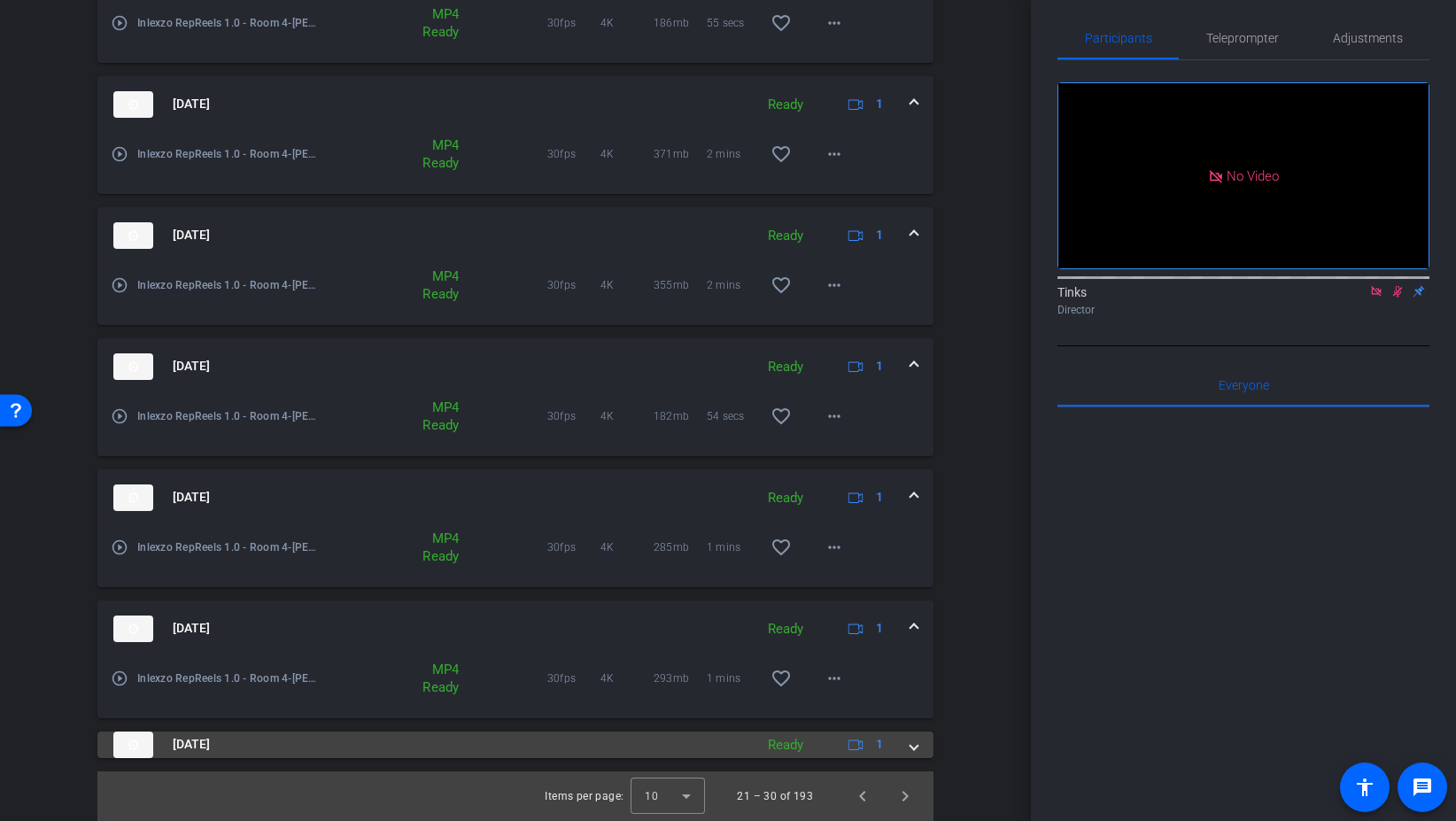
click at [255, 744] on mat-panel-title "Aug 29, 2025" at bounding box center [430, 744] width 632 height 26
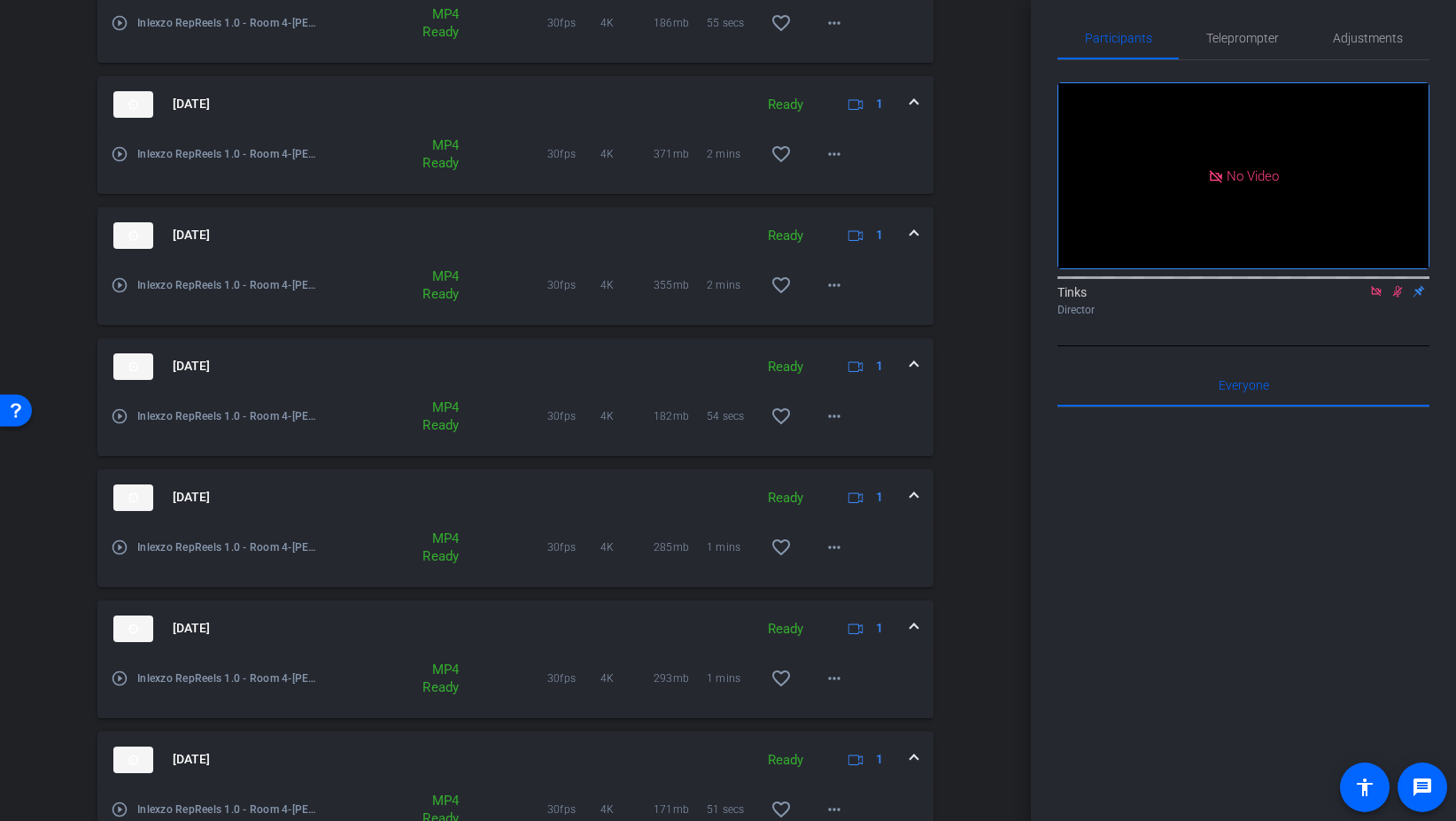
scroll to position [1082, 0]
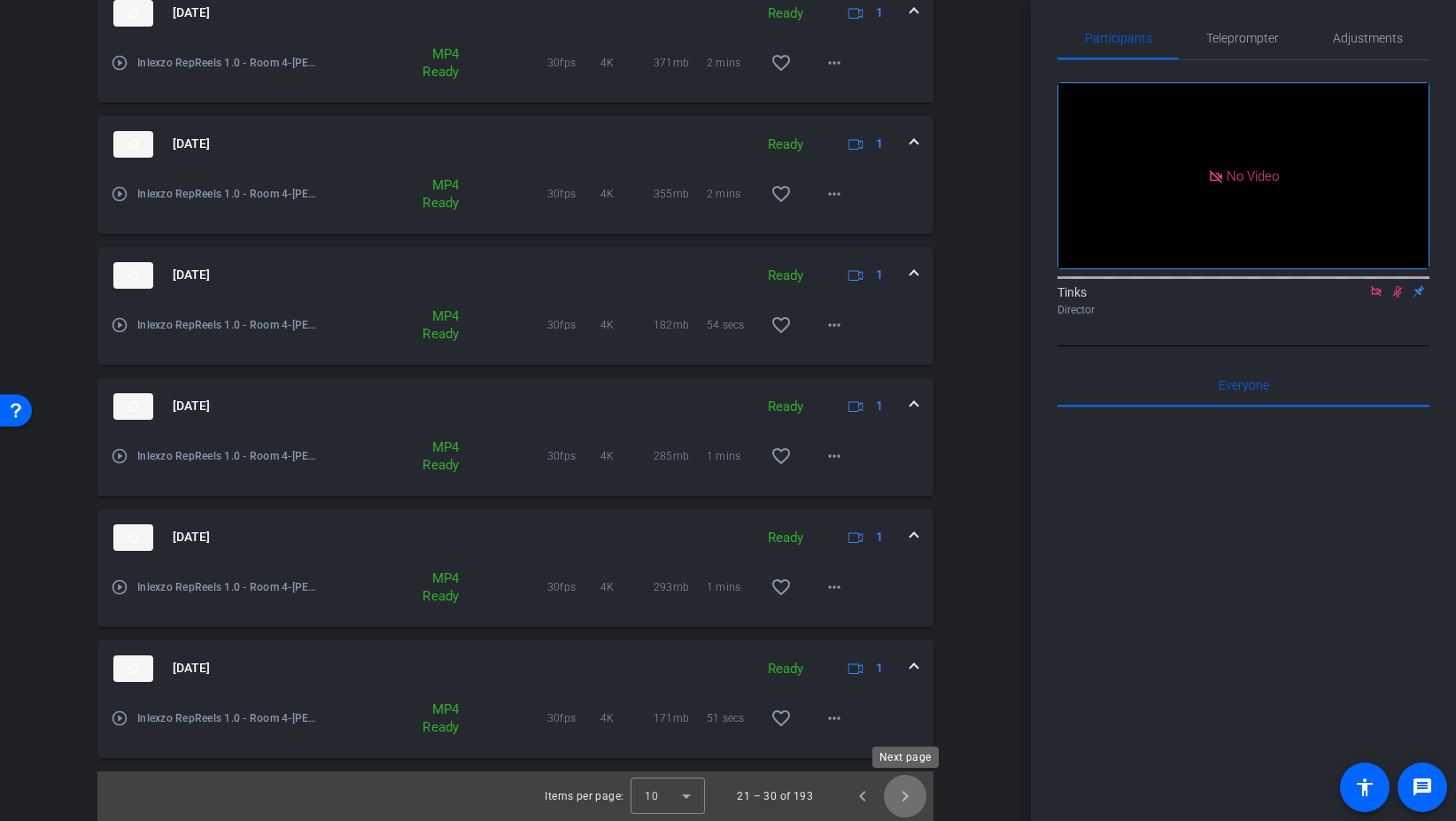
click at [905, 799] on span "Next page" at bounding box center [906, 796] width 43 height 43
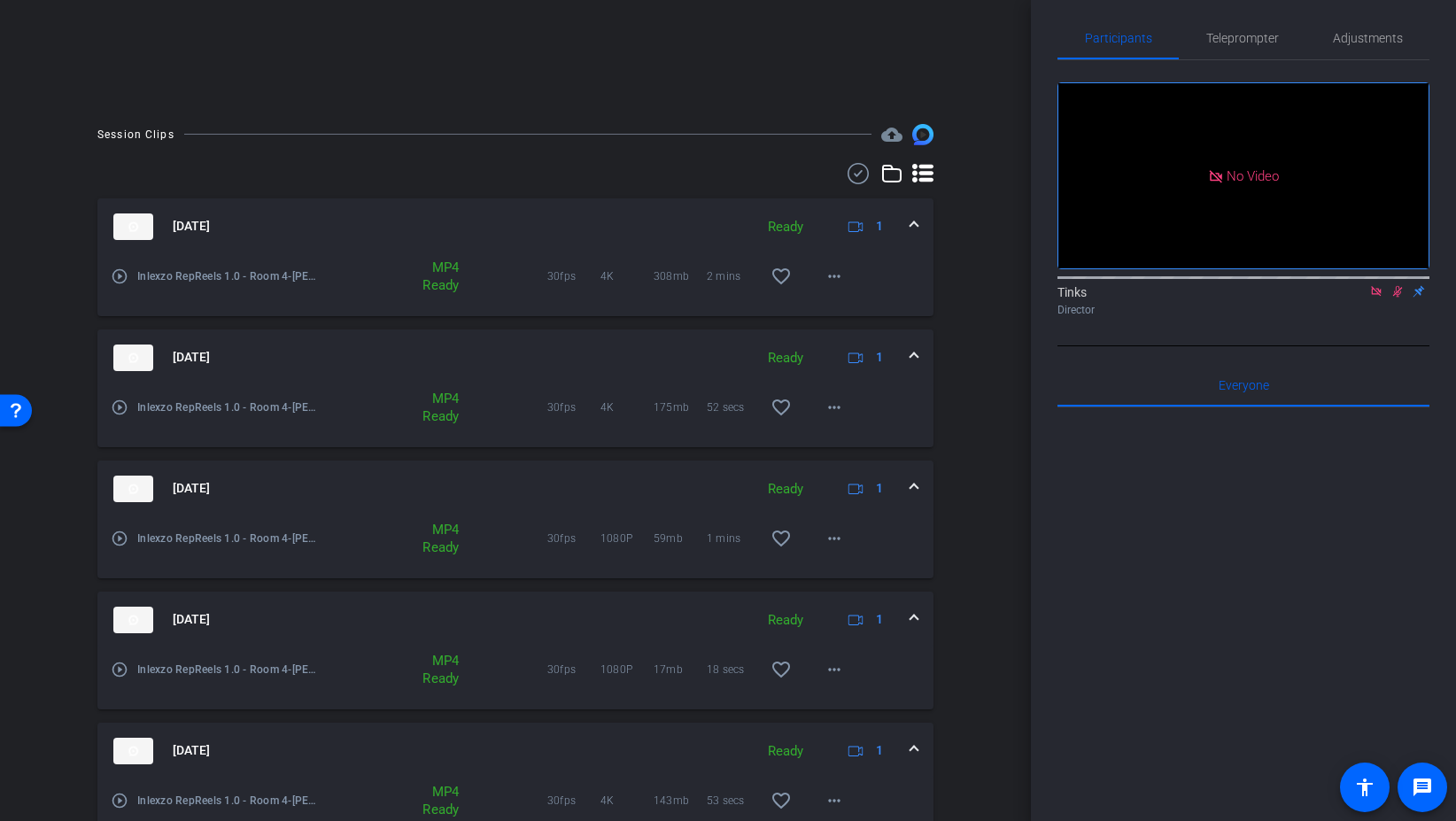
scroll to position [309, 0]
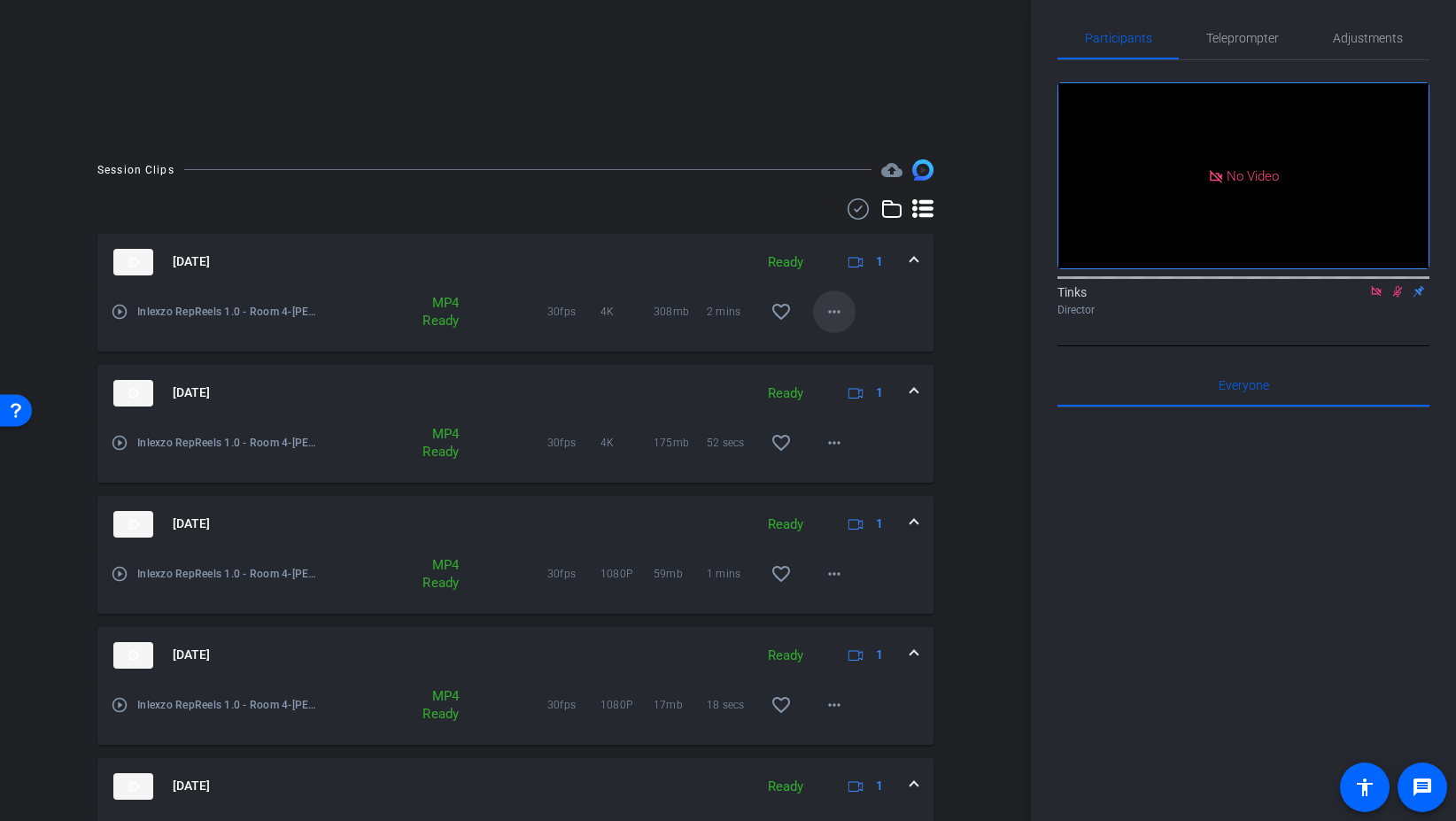
click at [845, 313] on mat-icon "more_horiz" at bounding box center [835, 312] width 21 height 21
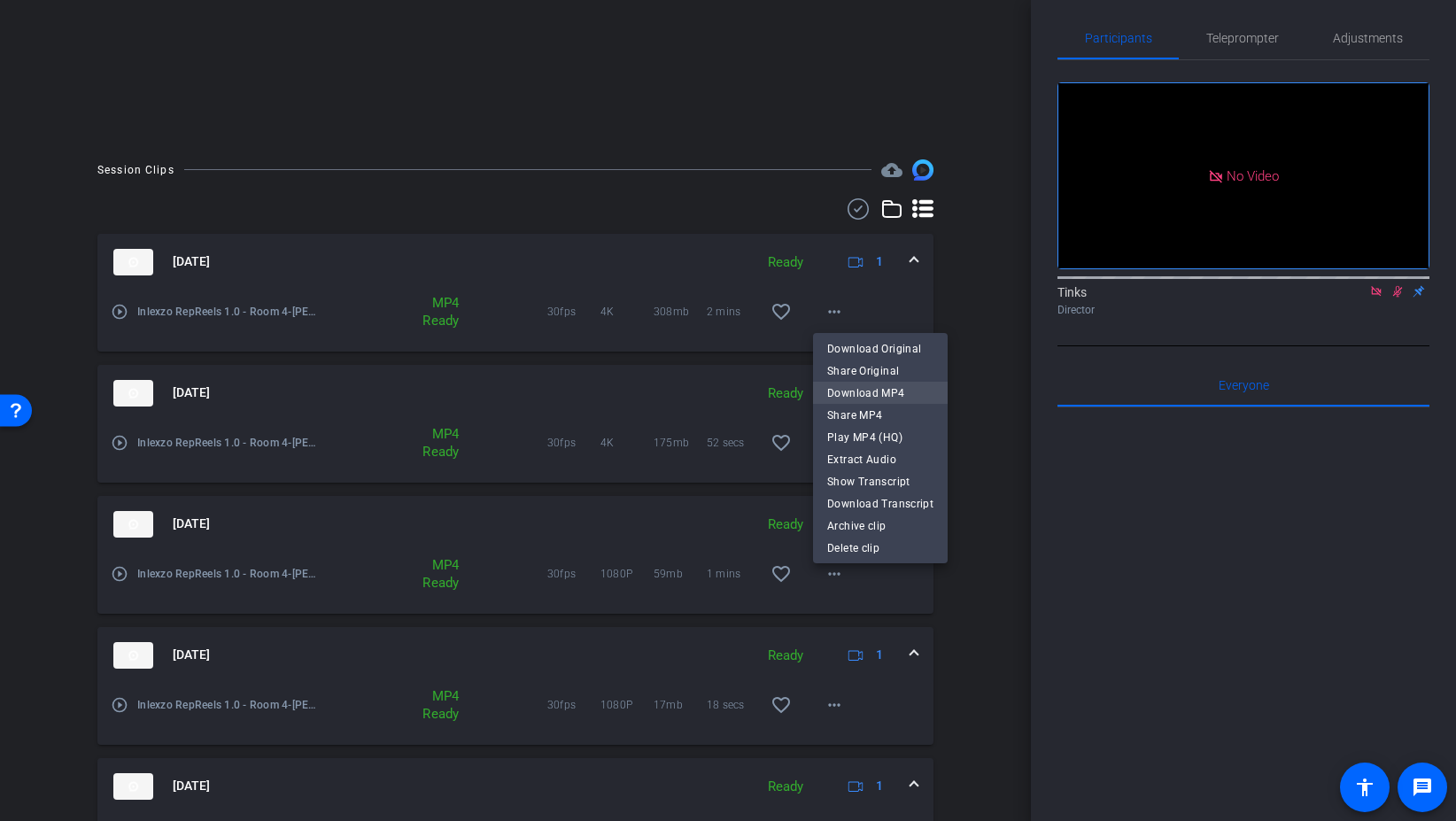
click at [899, 389] on span "Download MP4" at bounding box center [880, 393] width 106 height 21
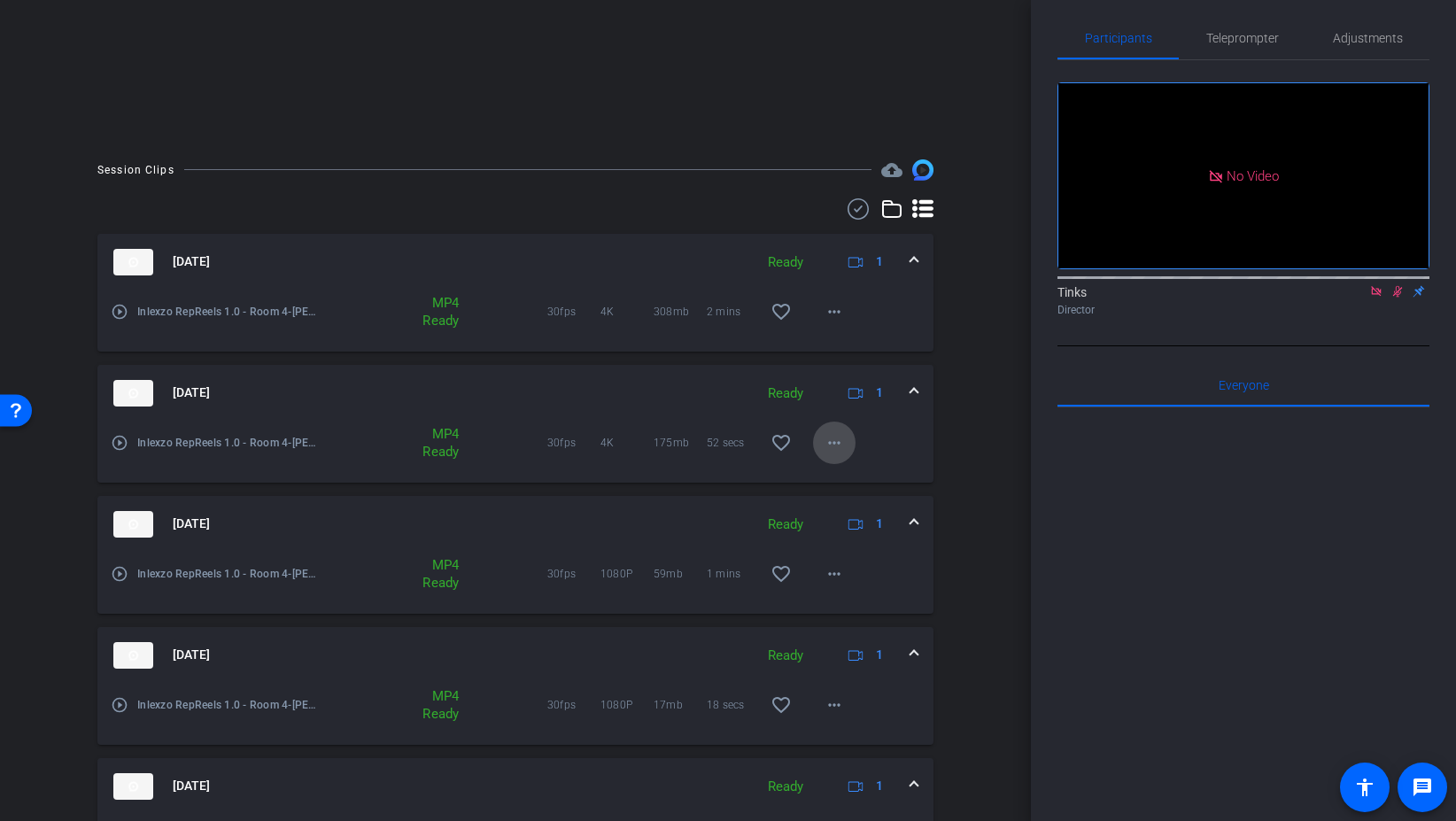
click at [835, 433] on mat-icon "more_horiz" at bounding box center [835, 443] width 21 height 21
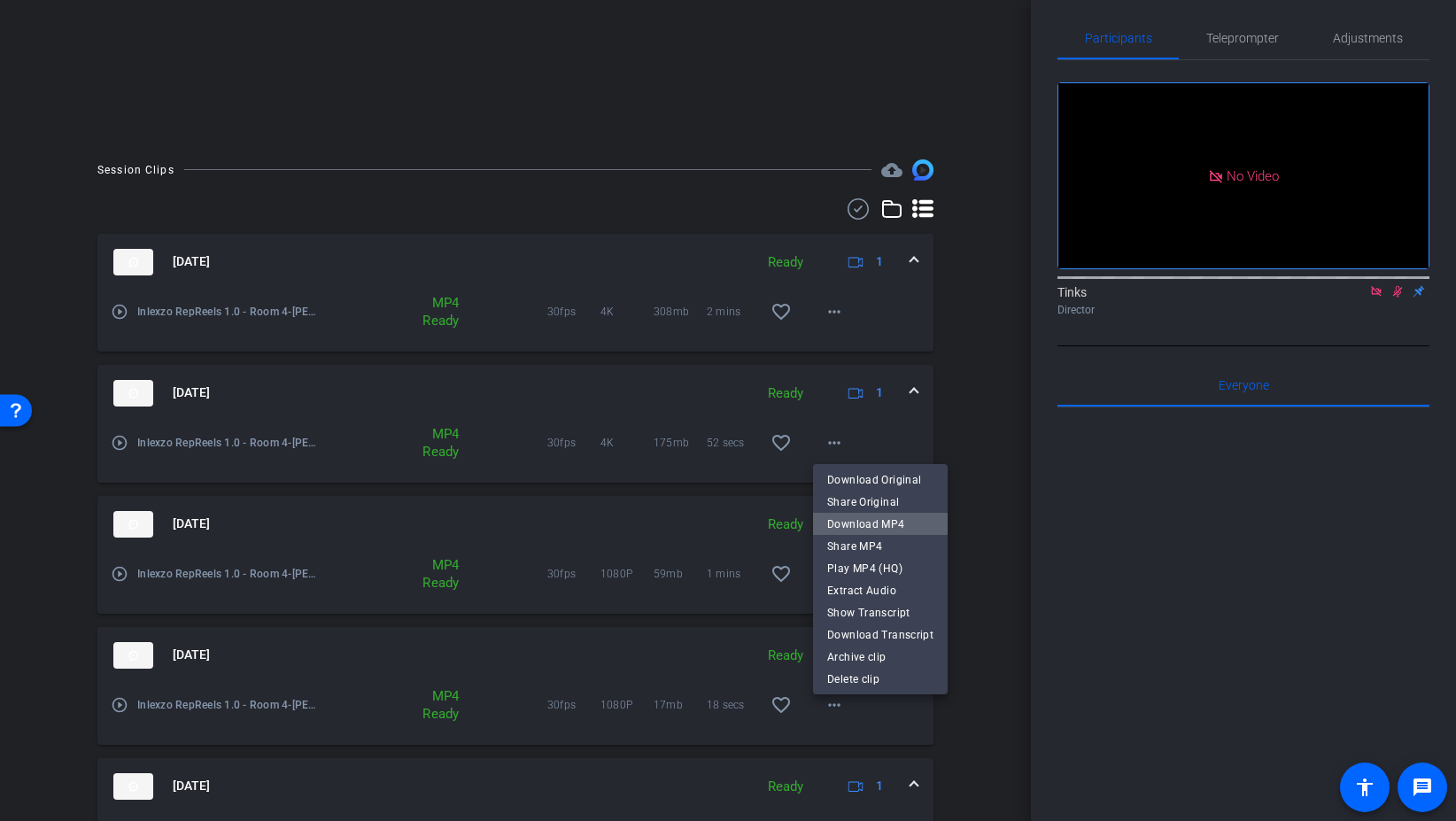
click at [895, 529] on span "Download MP4" at bounding box center [880, 525] width 106 height 21
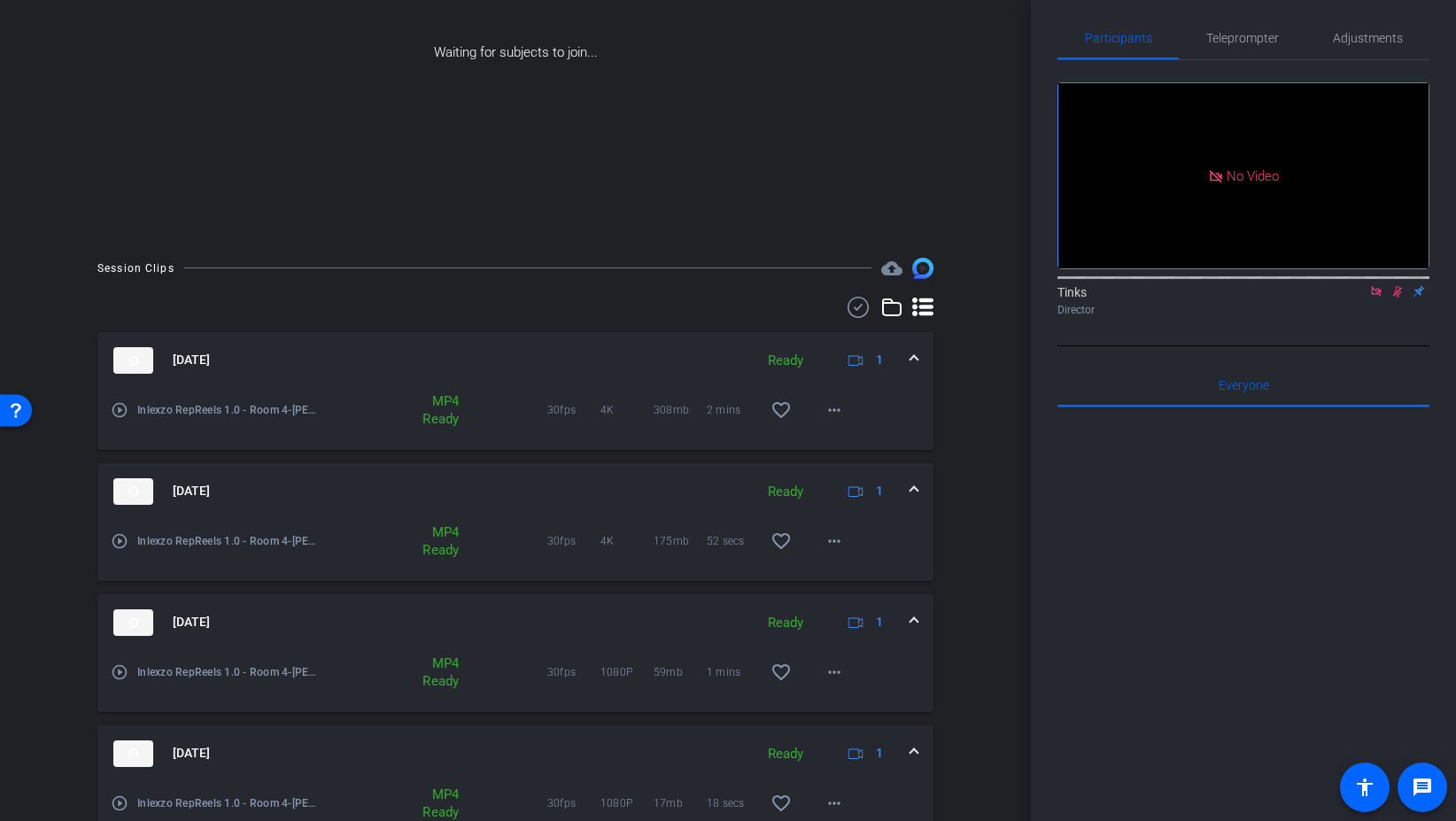
scroll to position [0, 0]
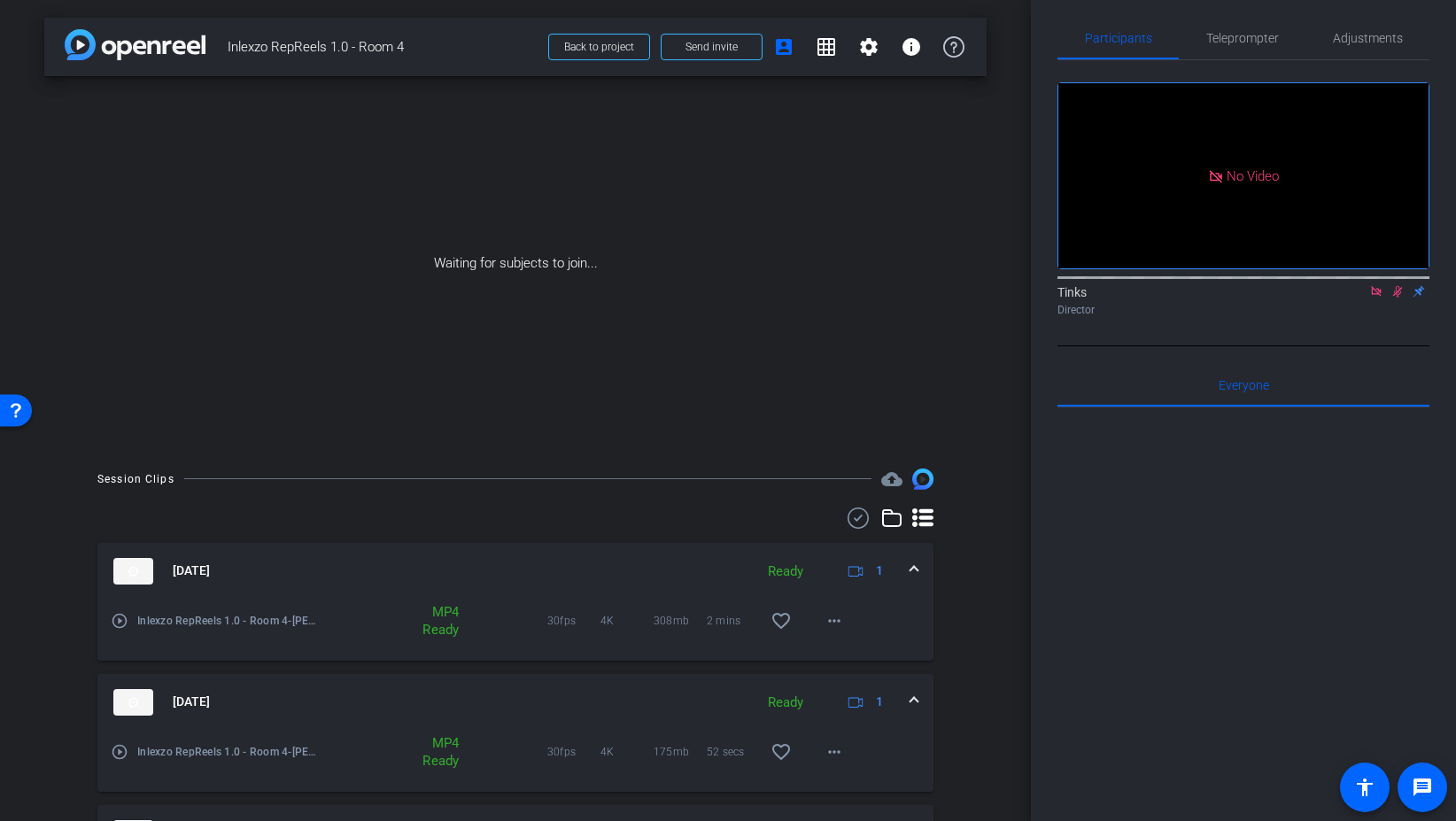
click at [1431, 413] on div "Participants Teleprompter Adjustments No Video Tinks Director Everyone 0 Mark a…" at bounding box center [1243, 410] width 425 height 821
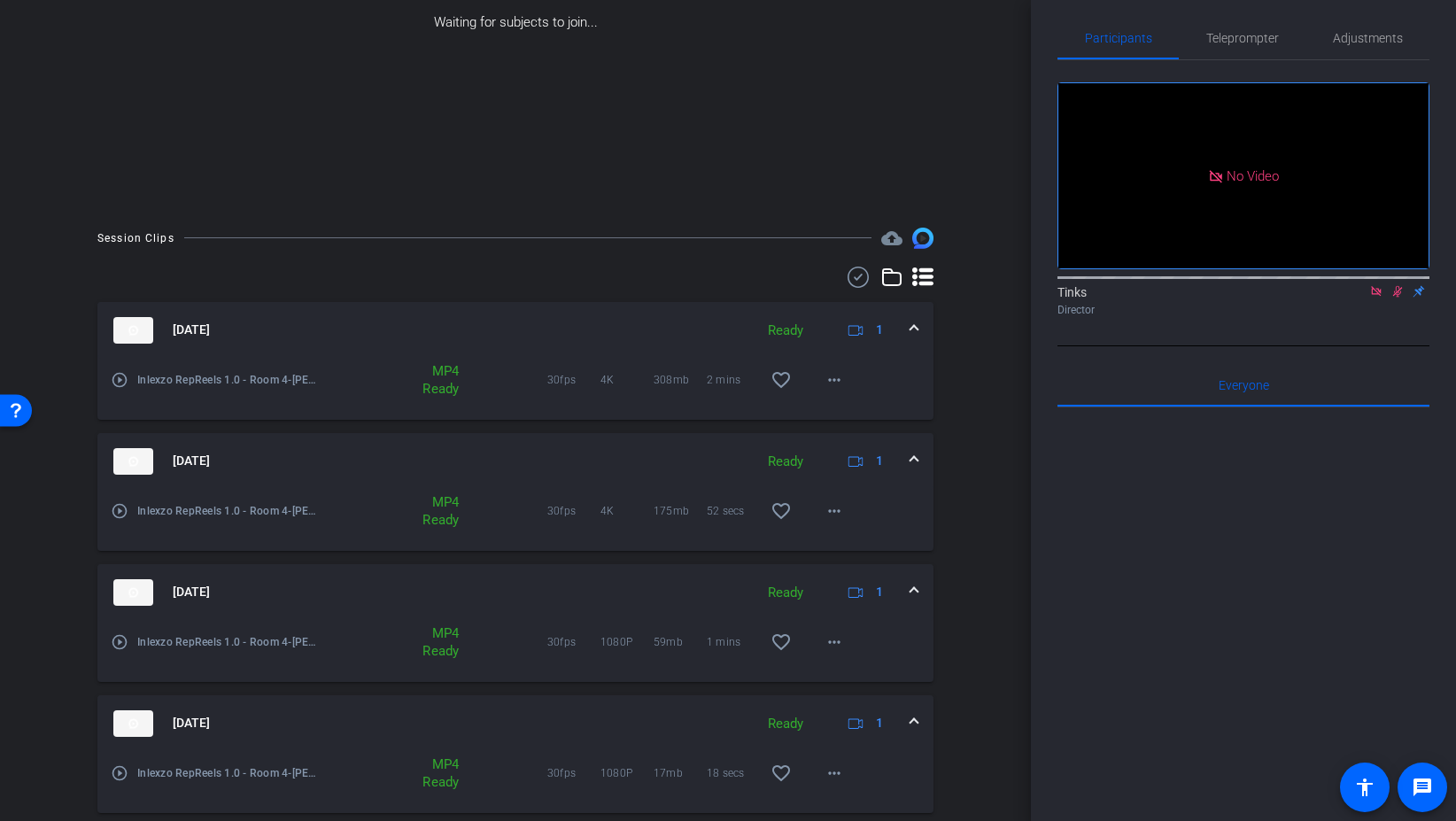
scroll to position [252, 0]
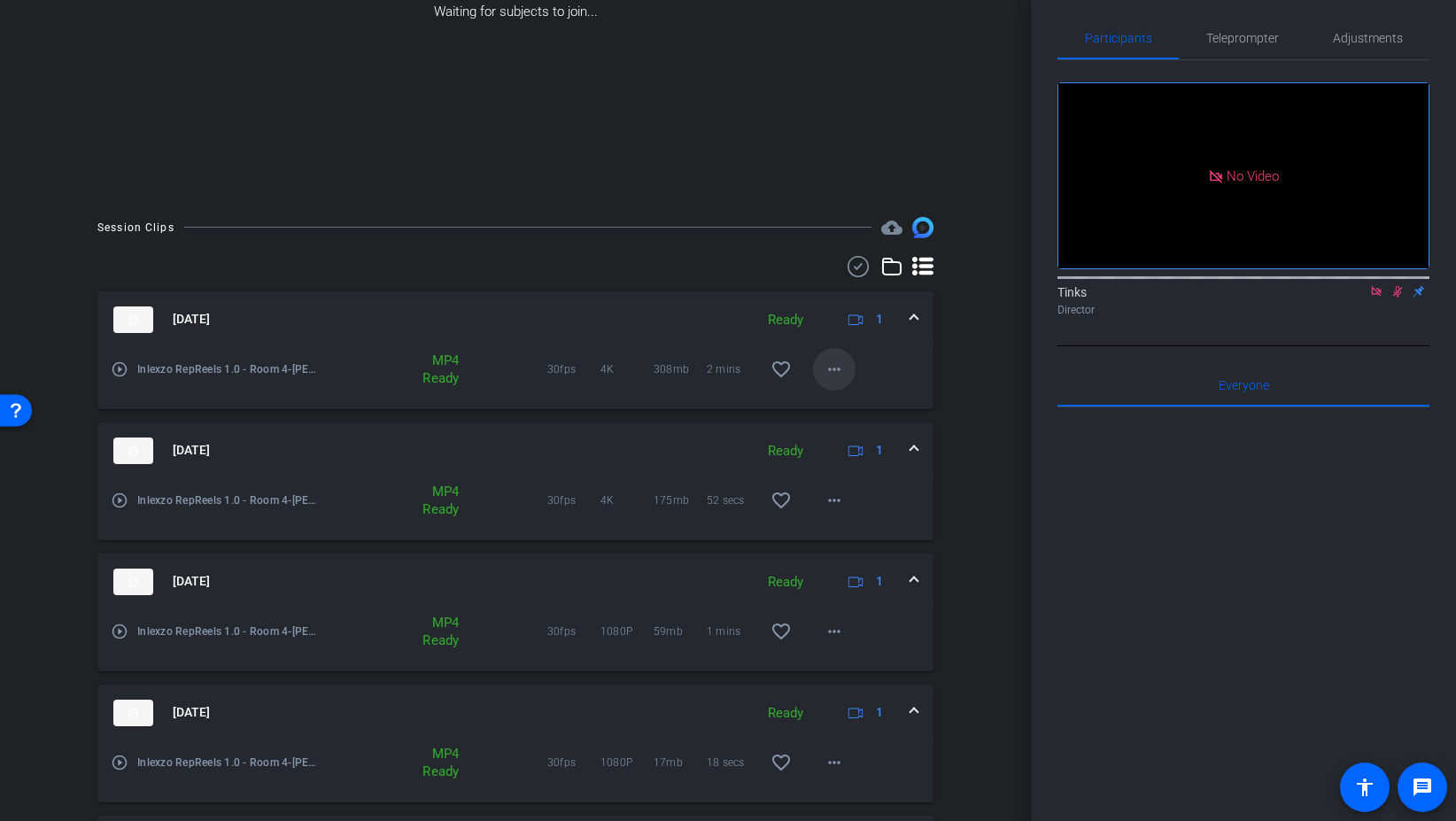
click at [838, 365] on mat-icon "more_horiz" at bounding box center [835, 369] width 21 height 21
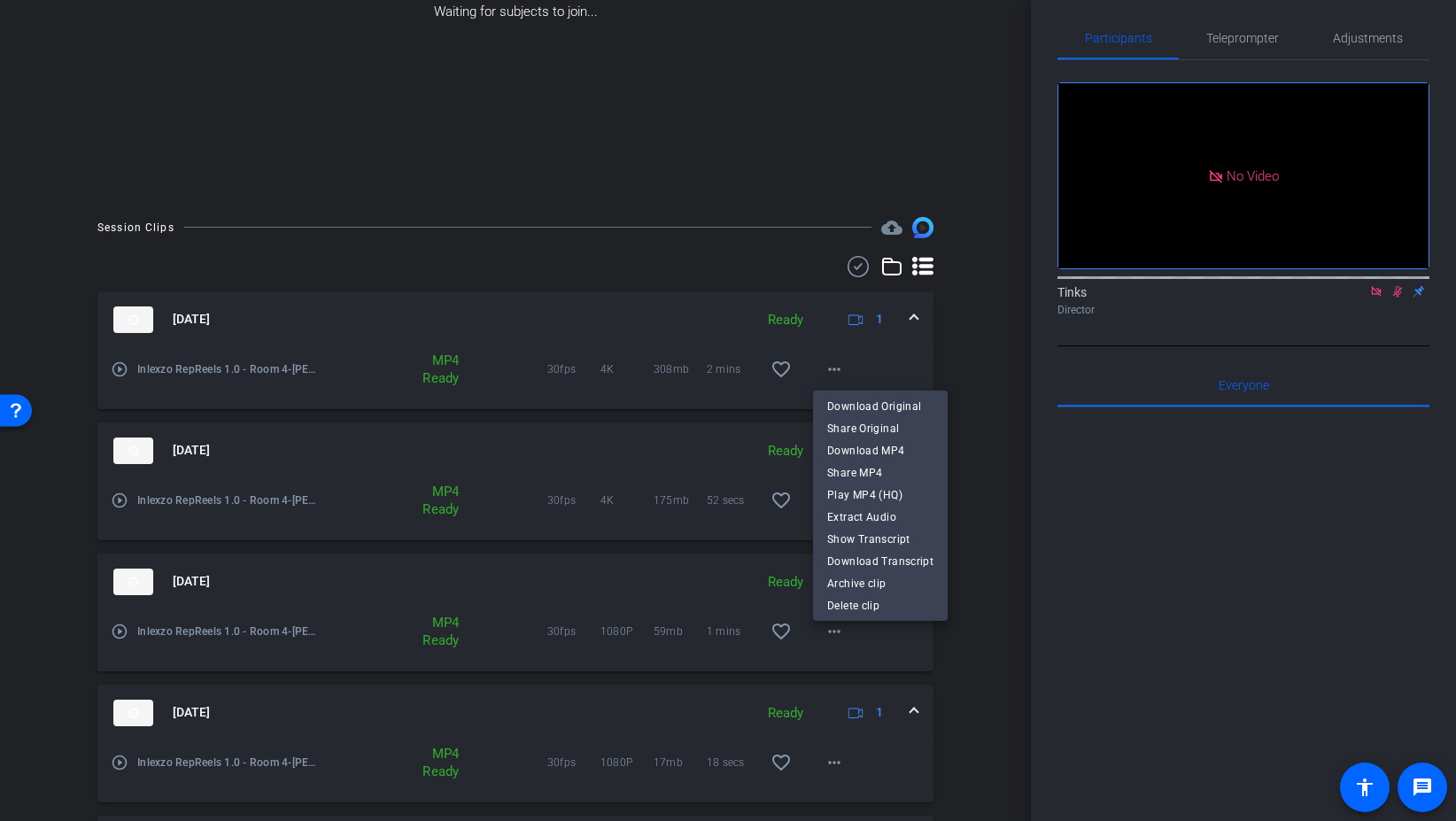
click at [319, 366] on div at bounding box center [728, 410] width 1456 height 821
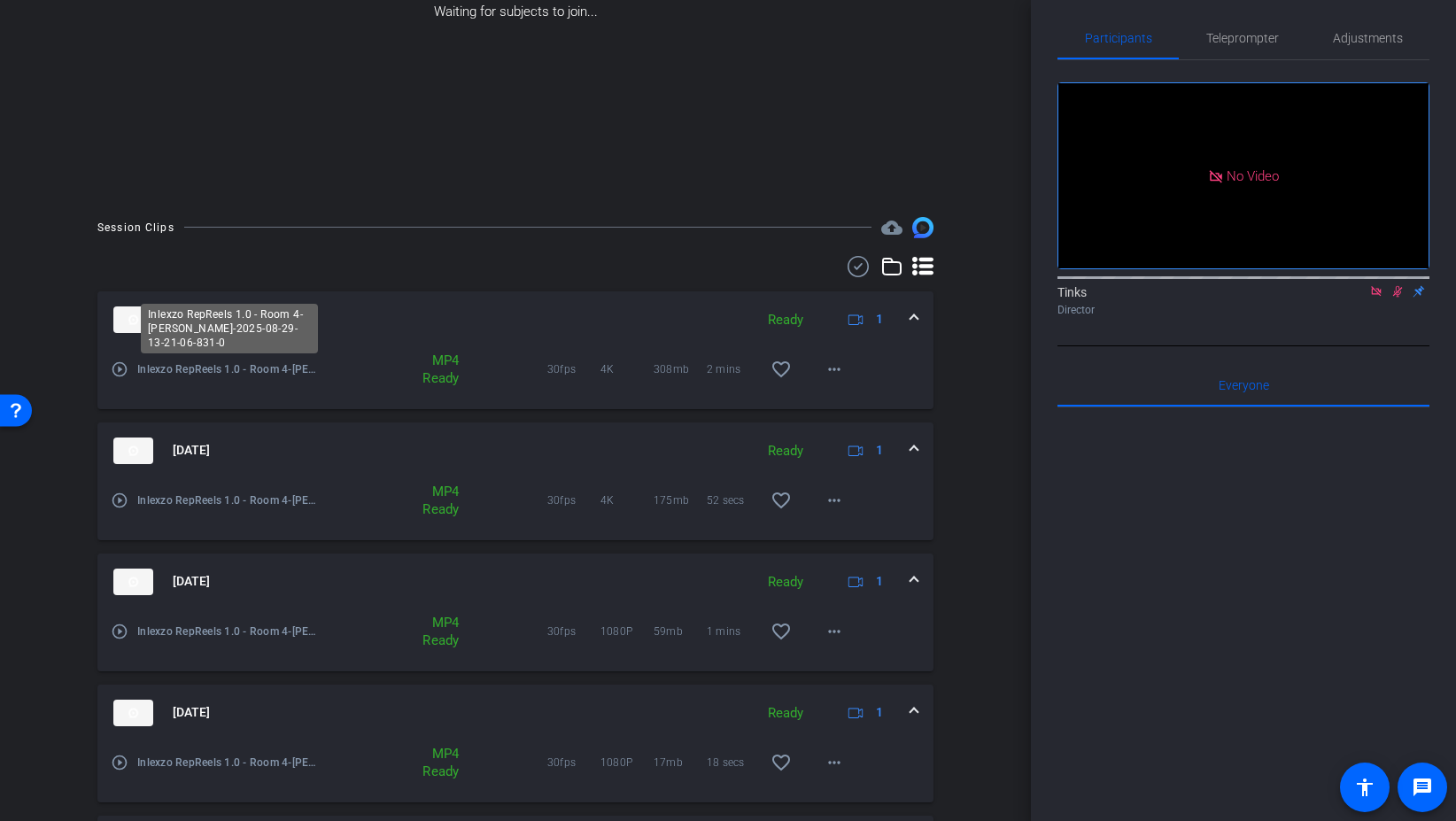
click at [295, 372] on span "Inlexzo RepReels 1.0 - Room 4-Jay Schmidke-2025-08-29-13-21-06-831-0" at bounding box center [229, 369] width 185 height 17
click at [318, 364] on span "Inlexzo RepReels 1.0 - Room 4-Jay Schmidke-2025-08-29-13-21-06-831-0" at bounding box center [229, 369] width 185 height 17
click at [833, 361] on mat-icon "more_horiz" at bounding box center [835, 369] width 21 height 21
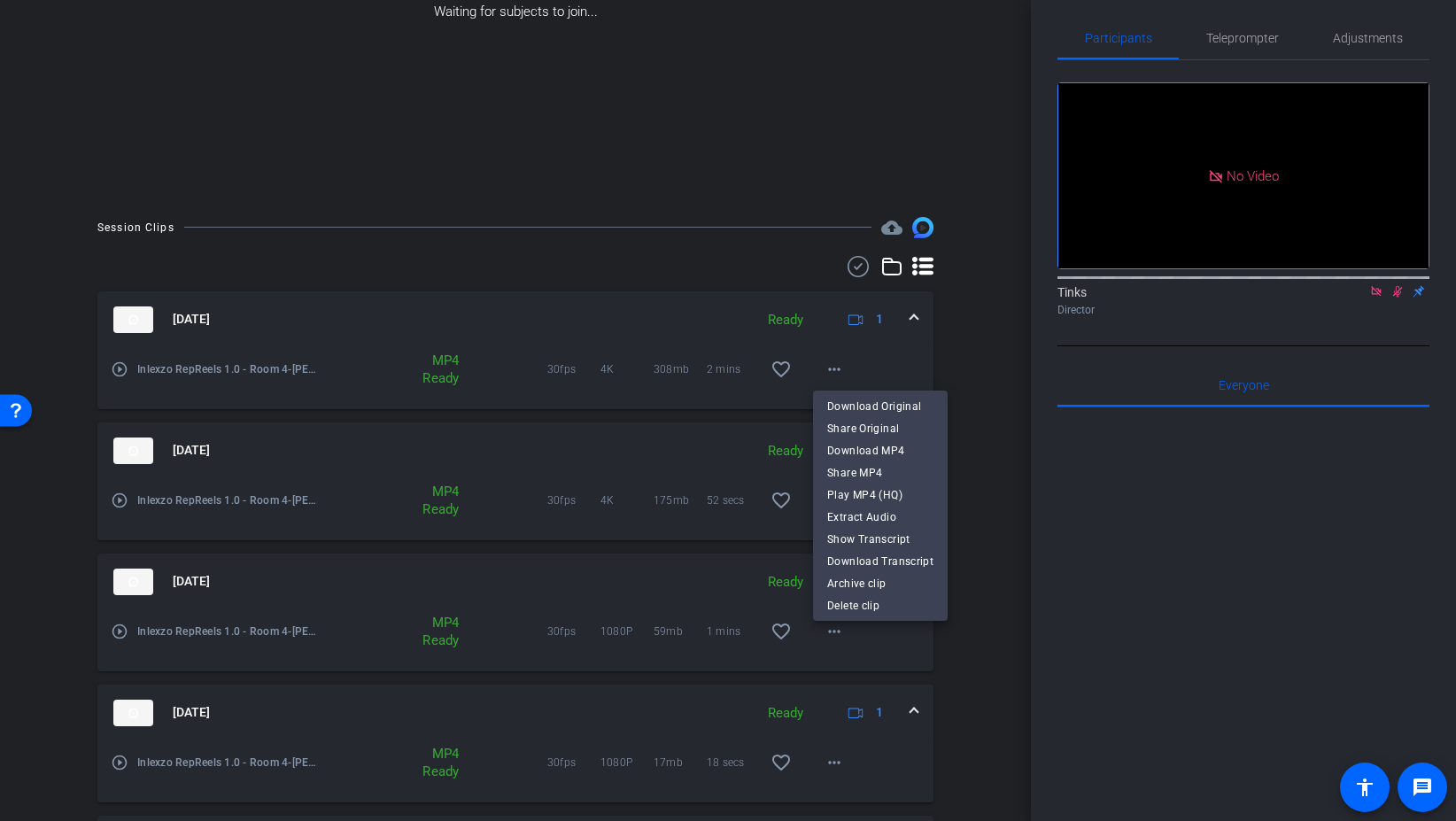
click at [991, 411] on div at bounding box center [728, 410] width 1456 height 821
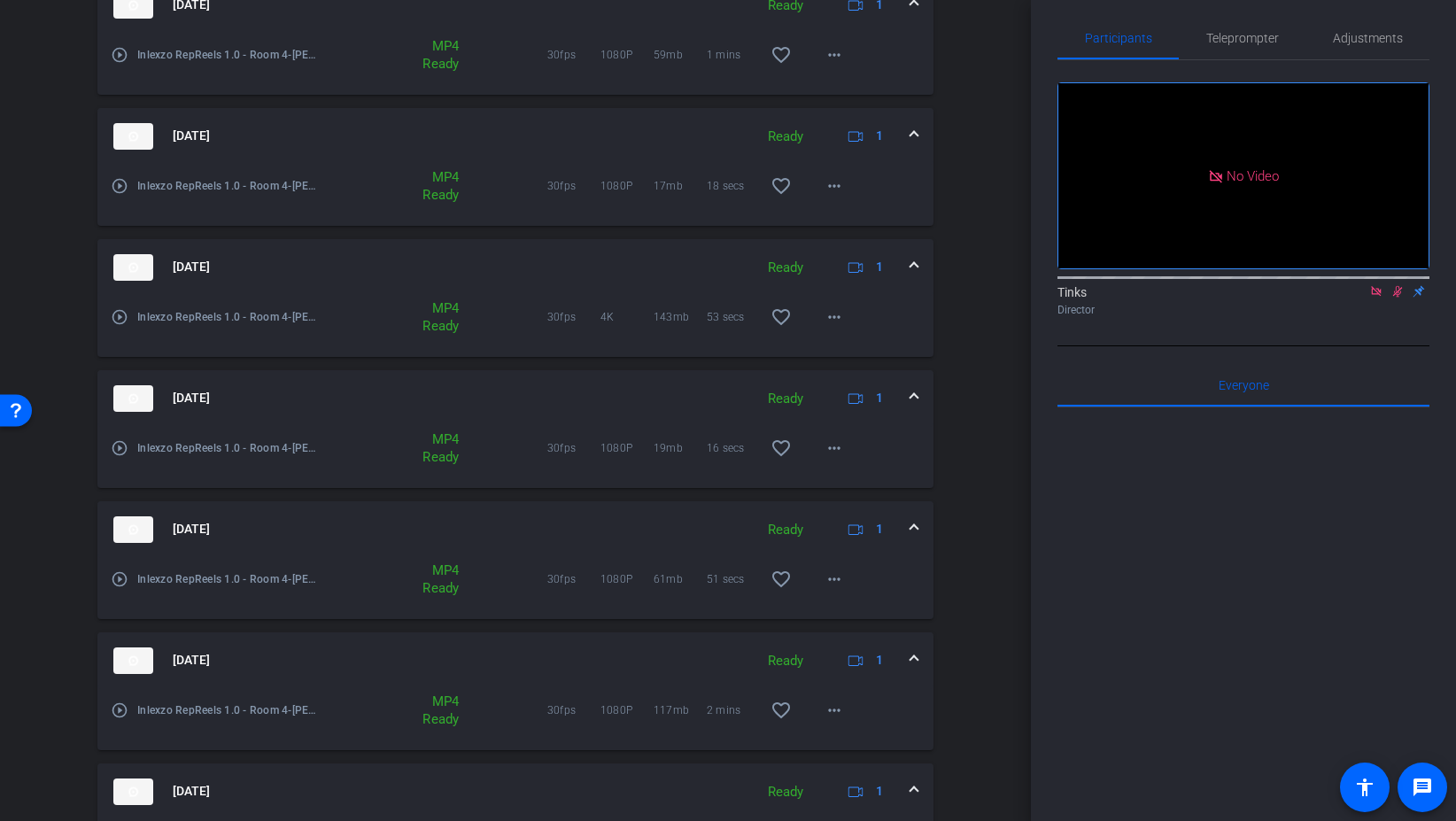
scroll to position [1082, 0]
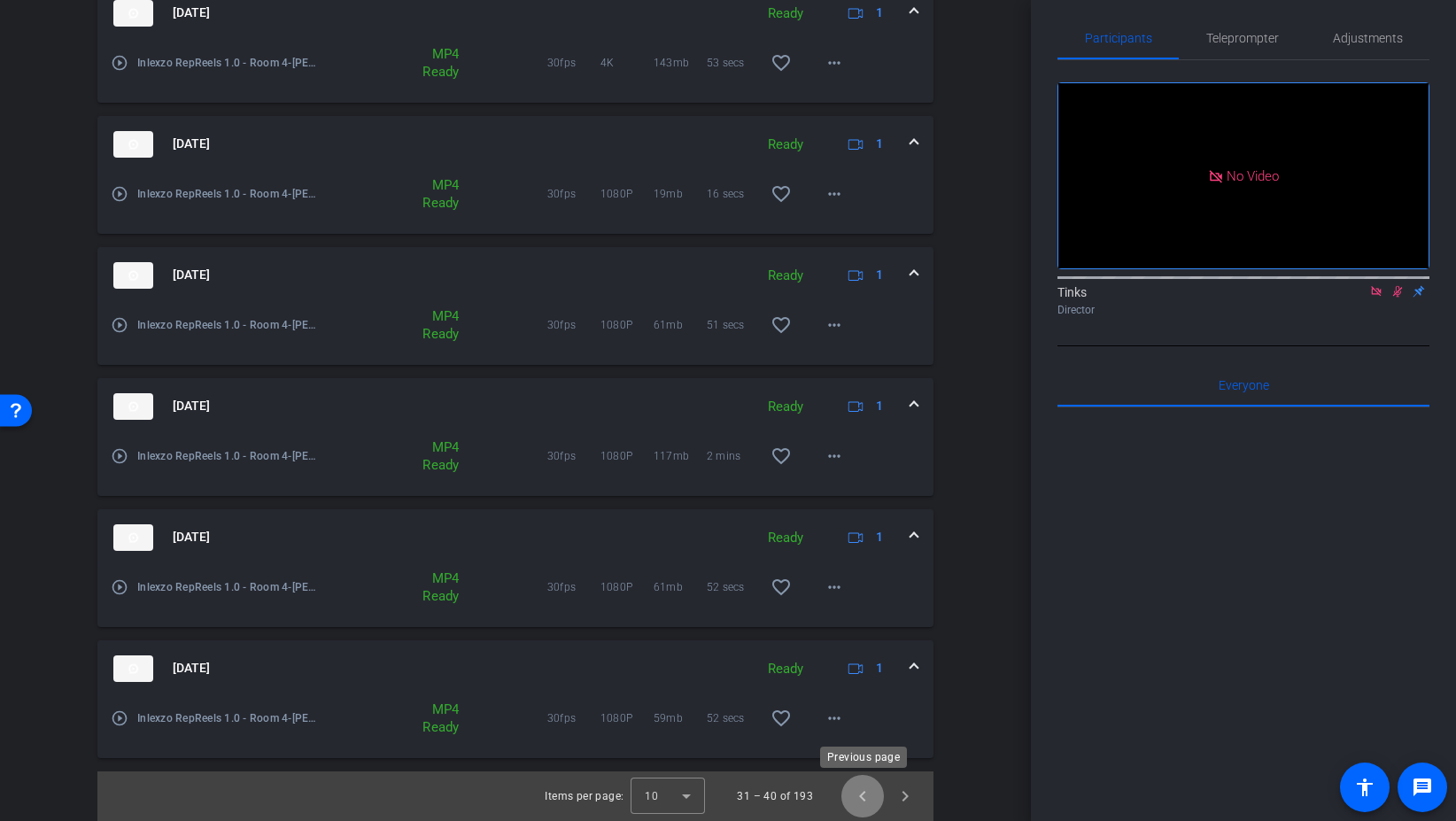
click at [866, 801] on span "Previous page" at bounding box center [863, 796] width 43 height 43
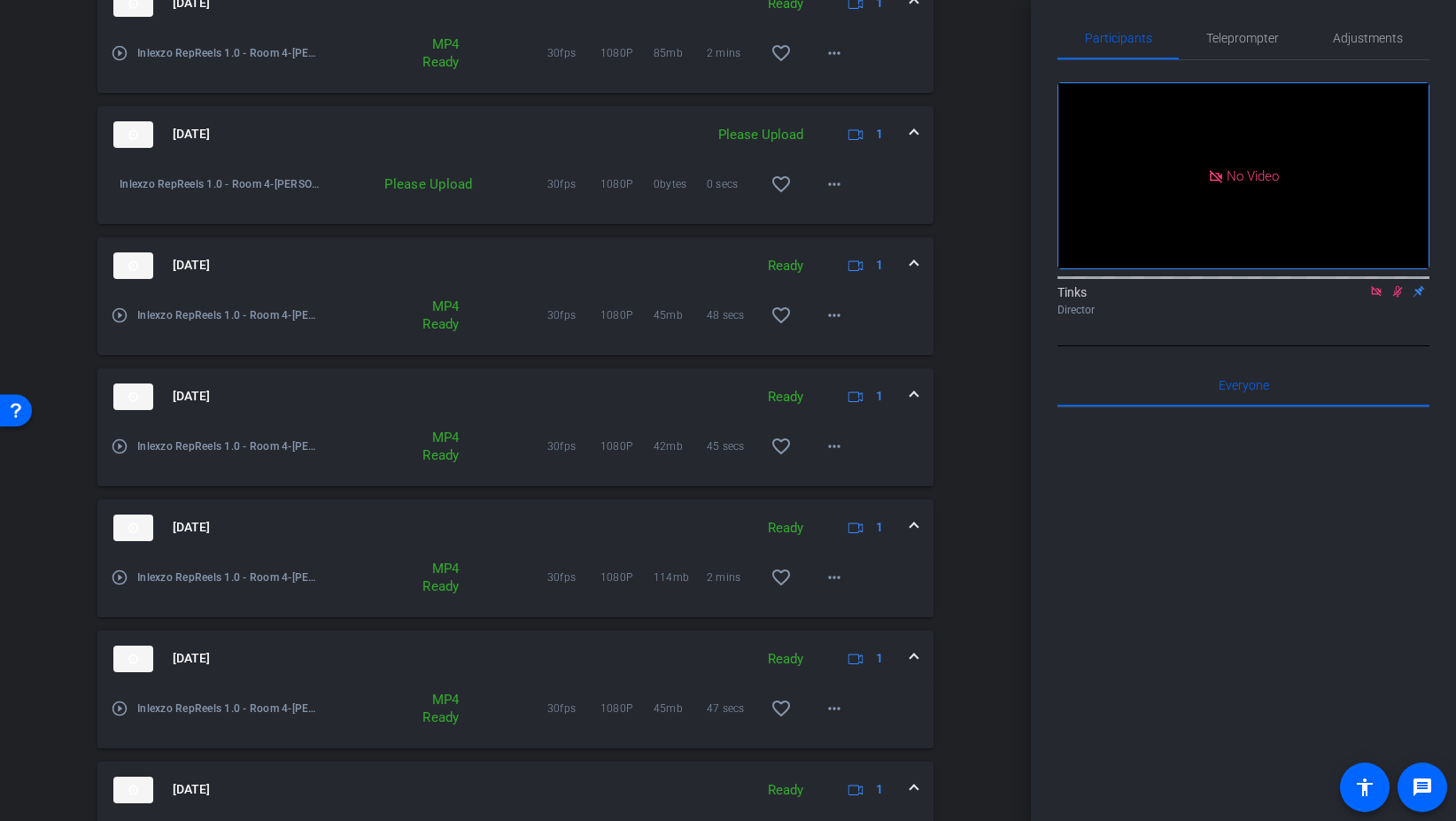
scroll to position [373, 0]
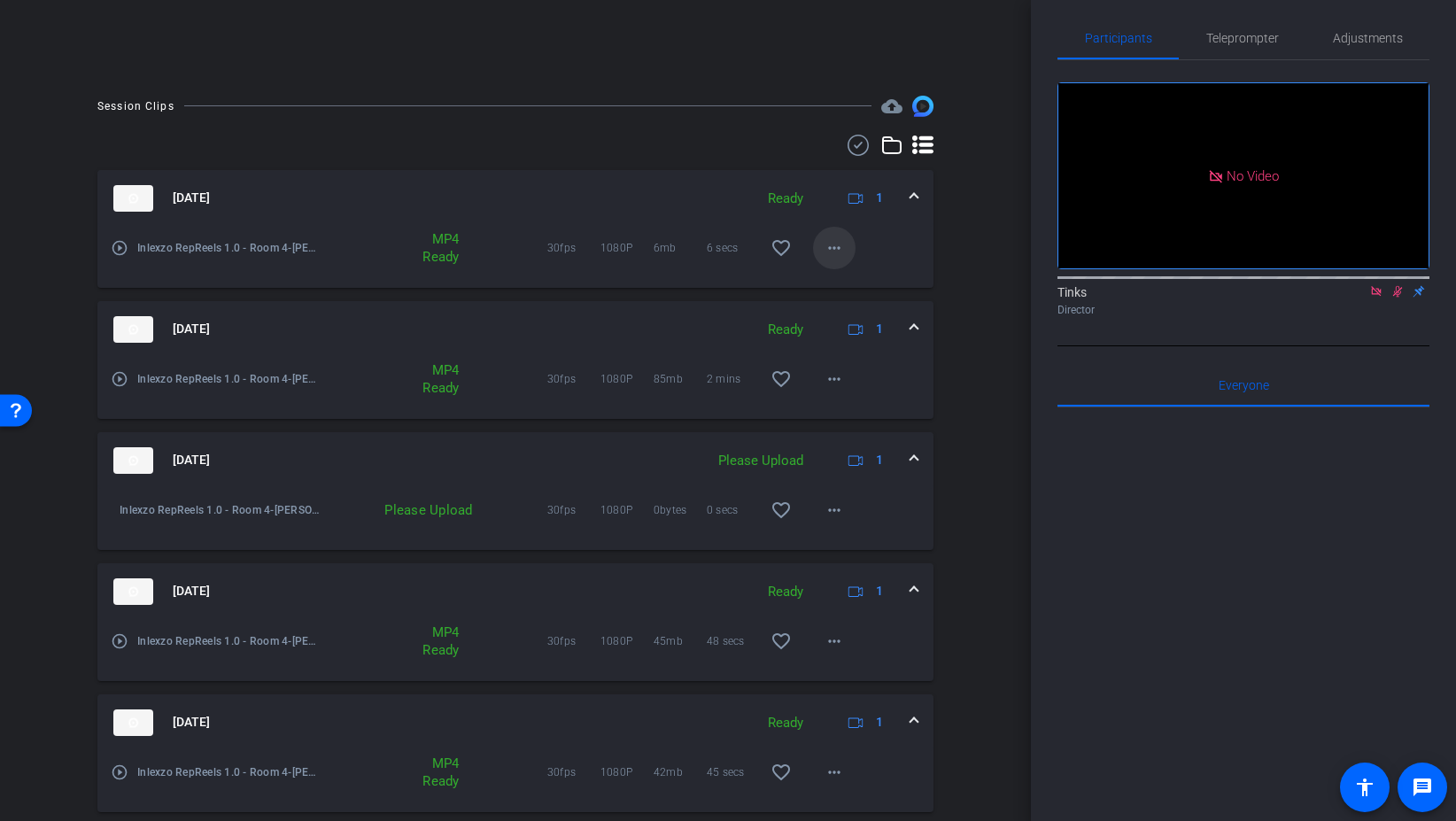
click at [845, 243] on span at bounding box center [835, 248] width 43 height 43
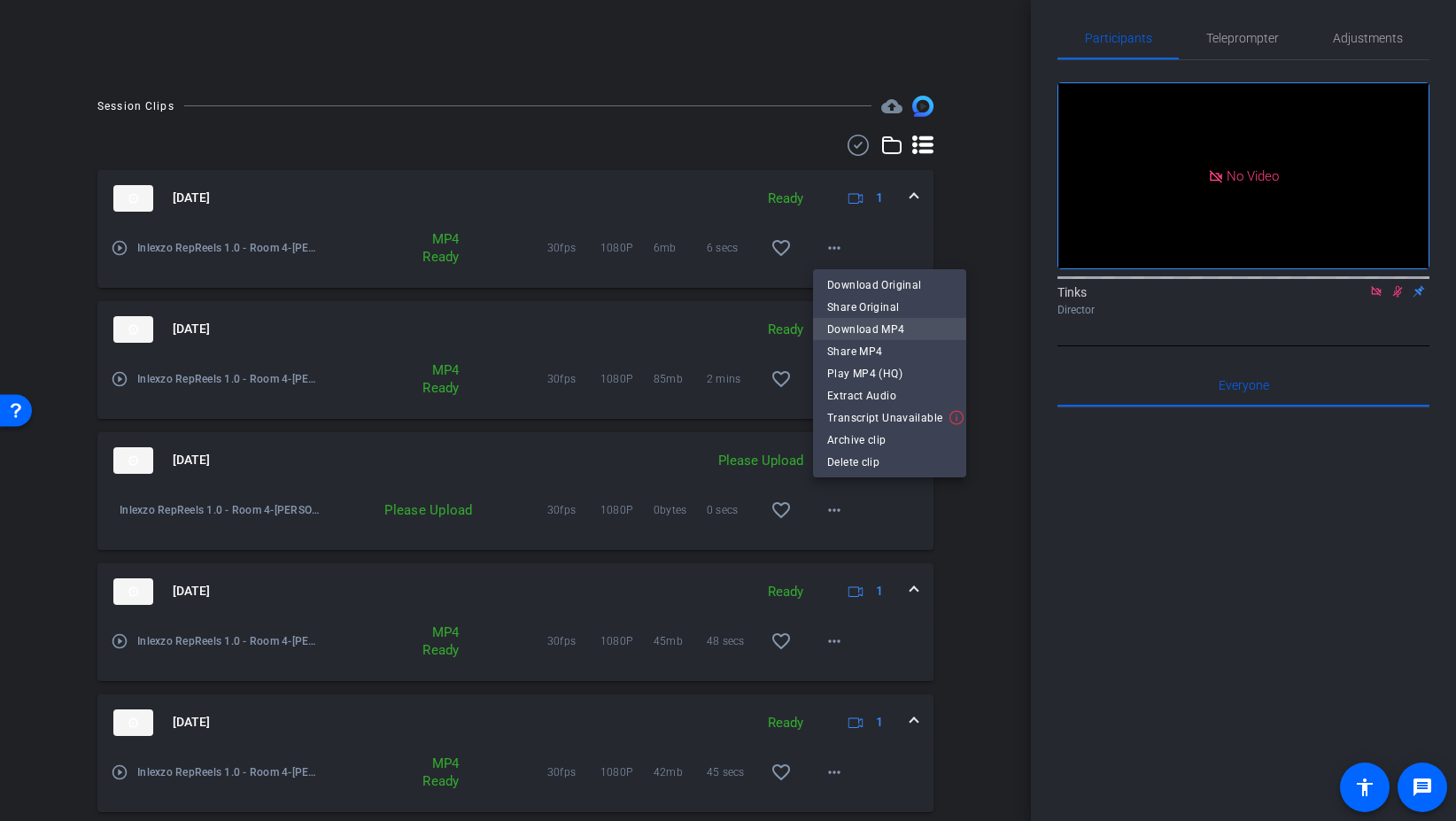
click at [921, 333] on span "Download MP4" at bounding box center [889, 329] width 125 height 21
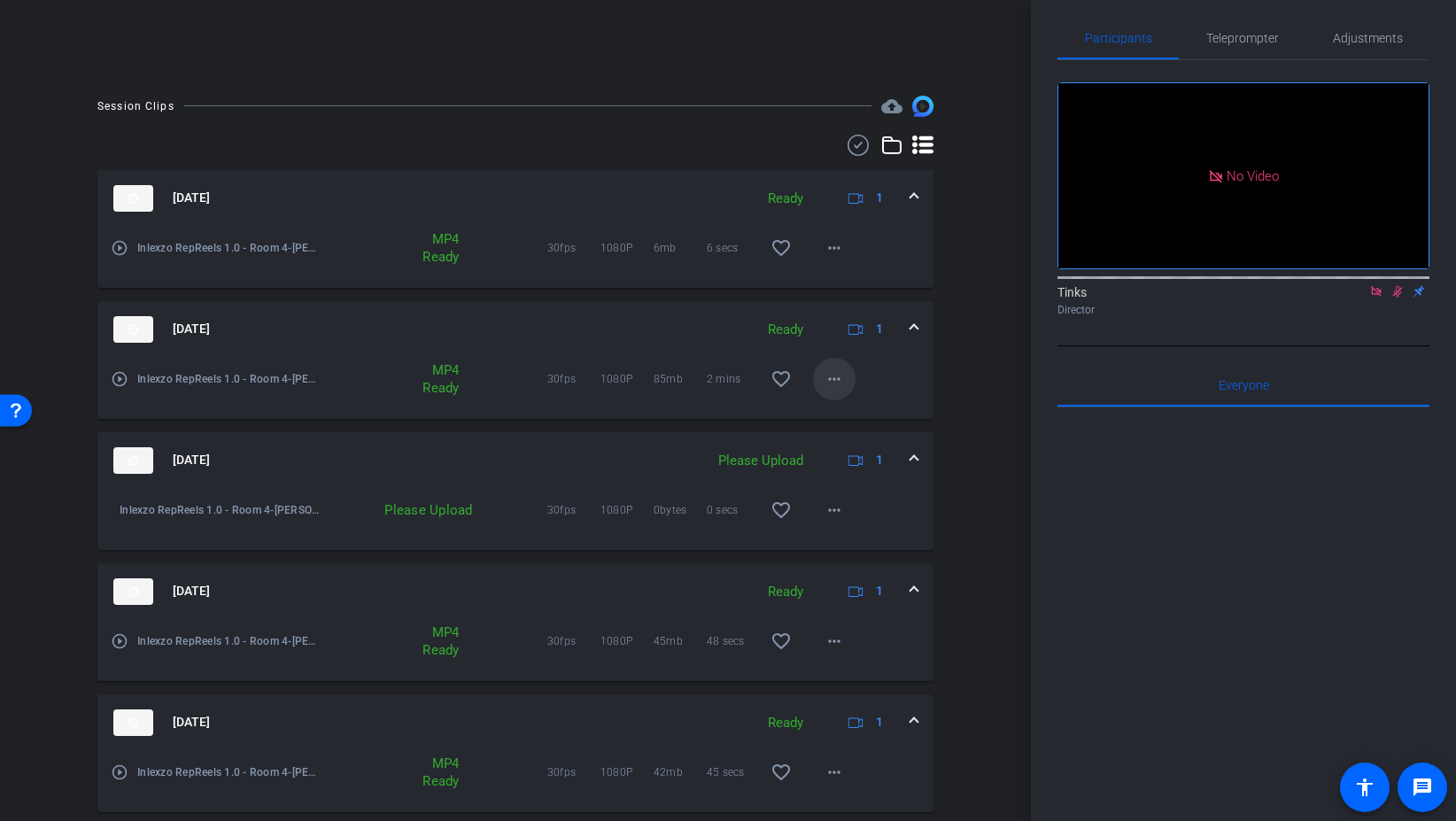
click at [845, 374] on span at bounding box center [835, 379] width 43 height 43
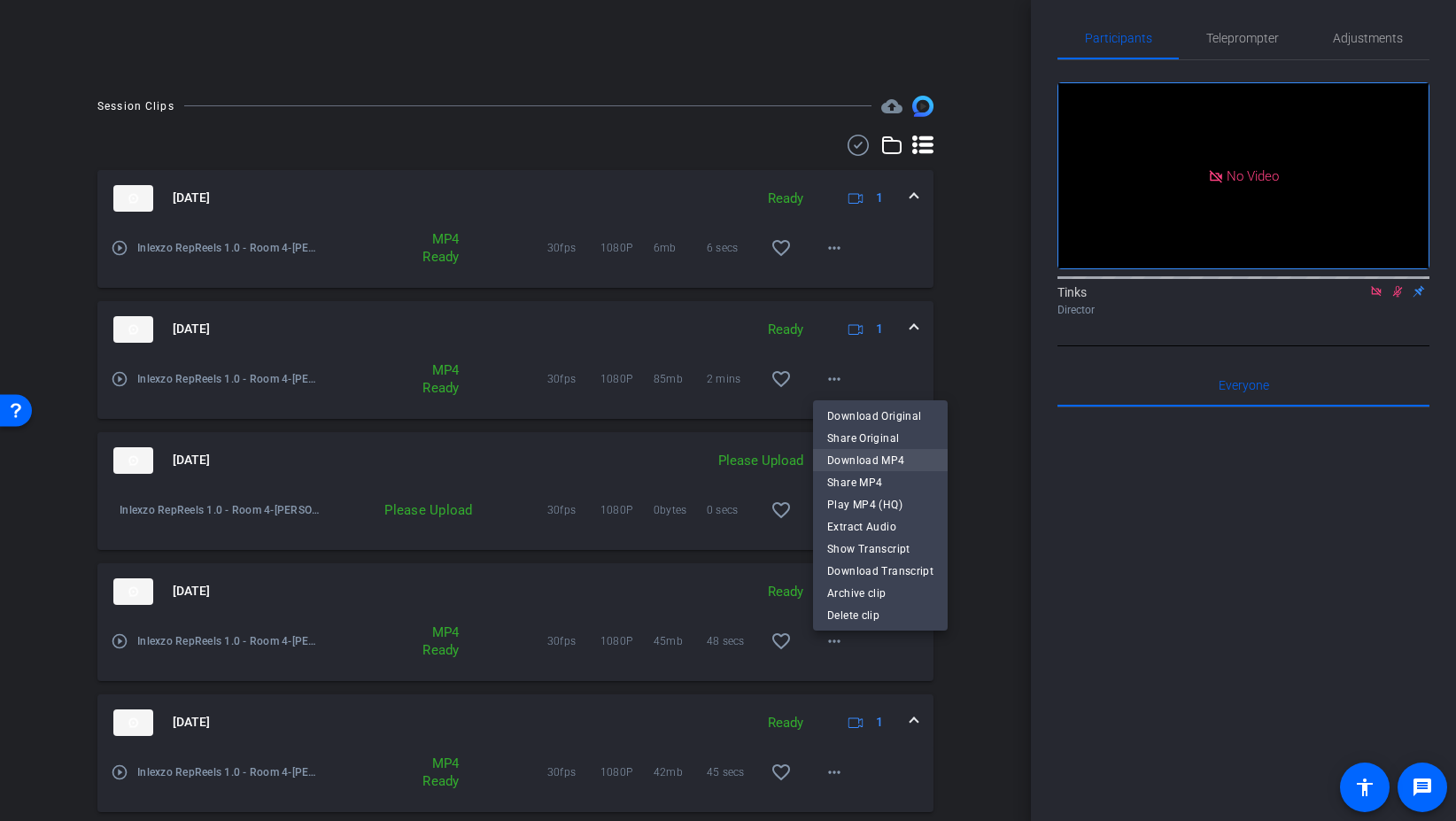
click at [889, 462] on span "Download MP4" at bounding box center [880, 461] width 106 height 21
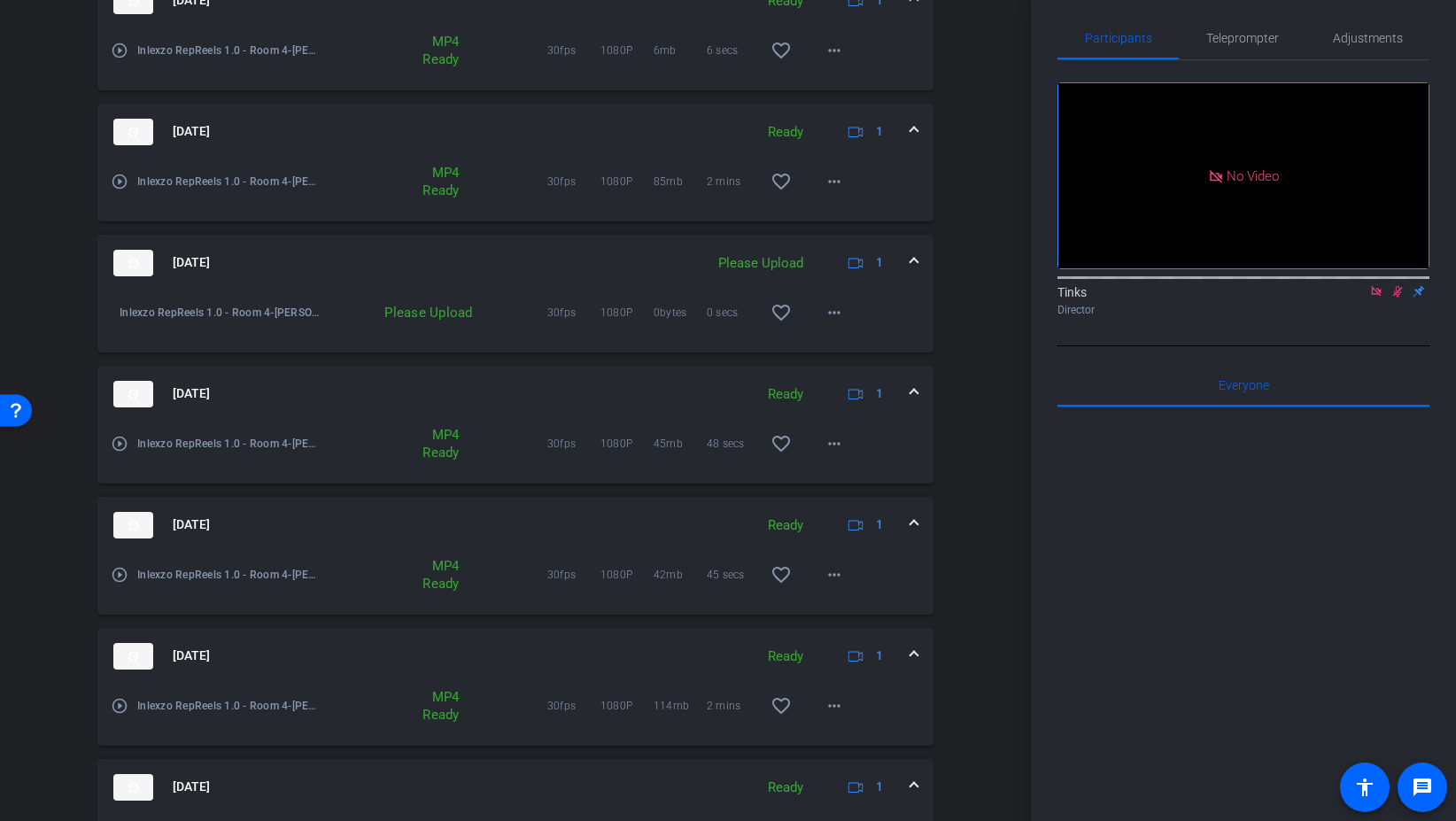
scroll to position [583, 0]
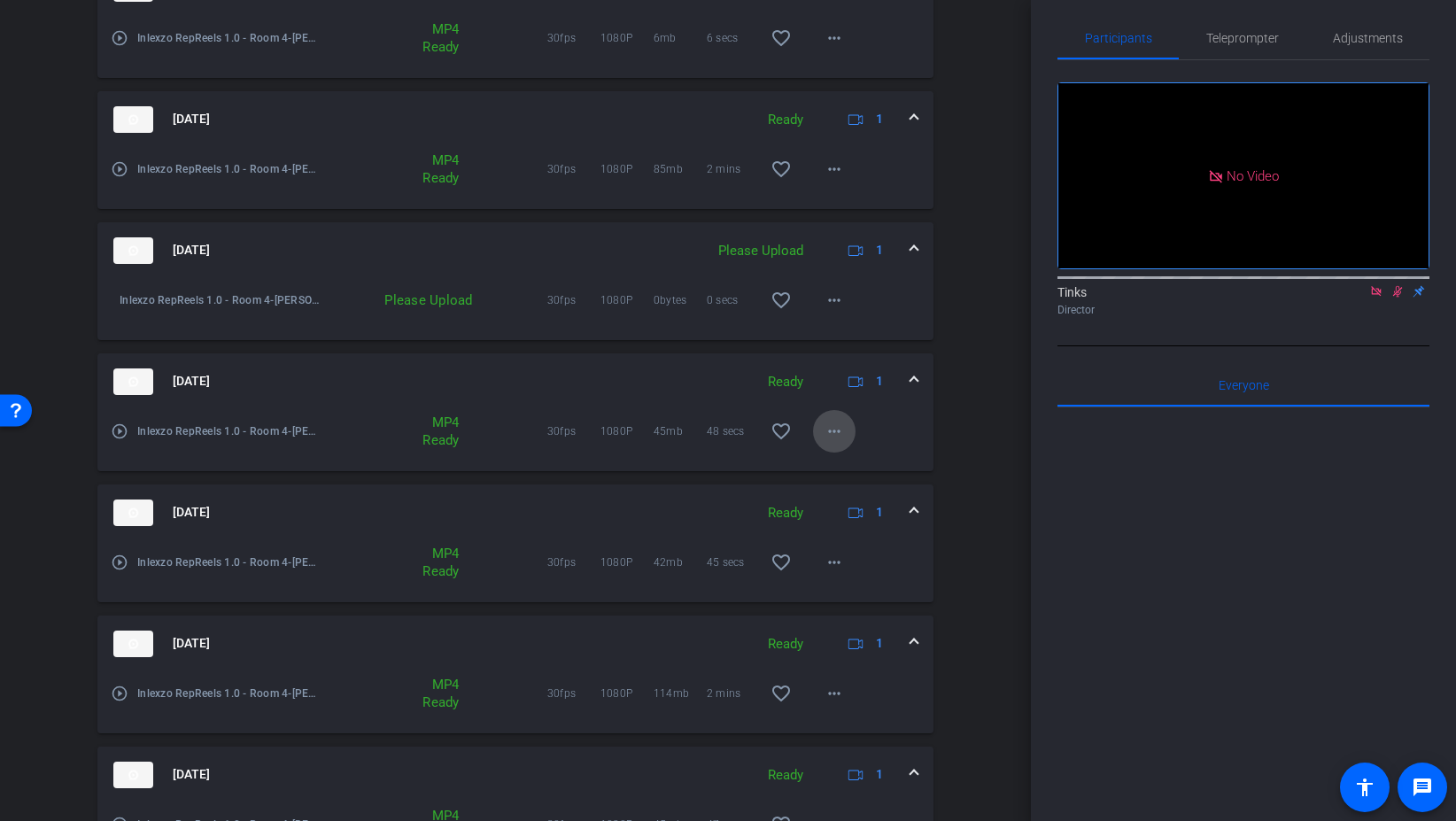
click at [835, 437] on mat-icon "more_horiz" at bounding box center [835, 431] width 21 height 21
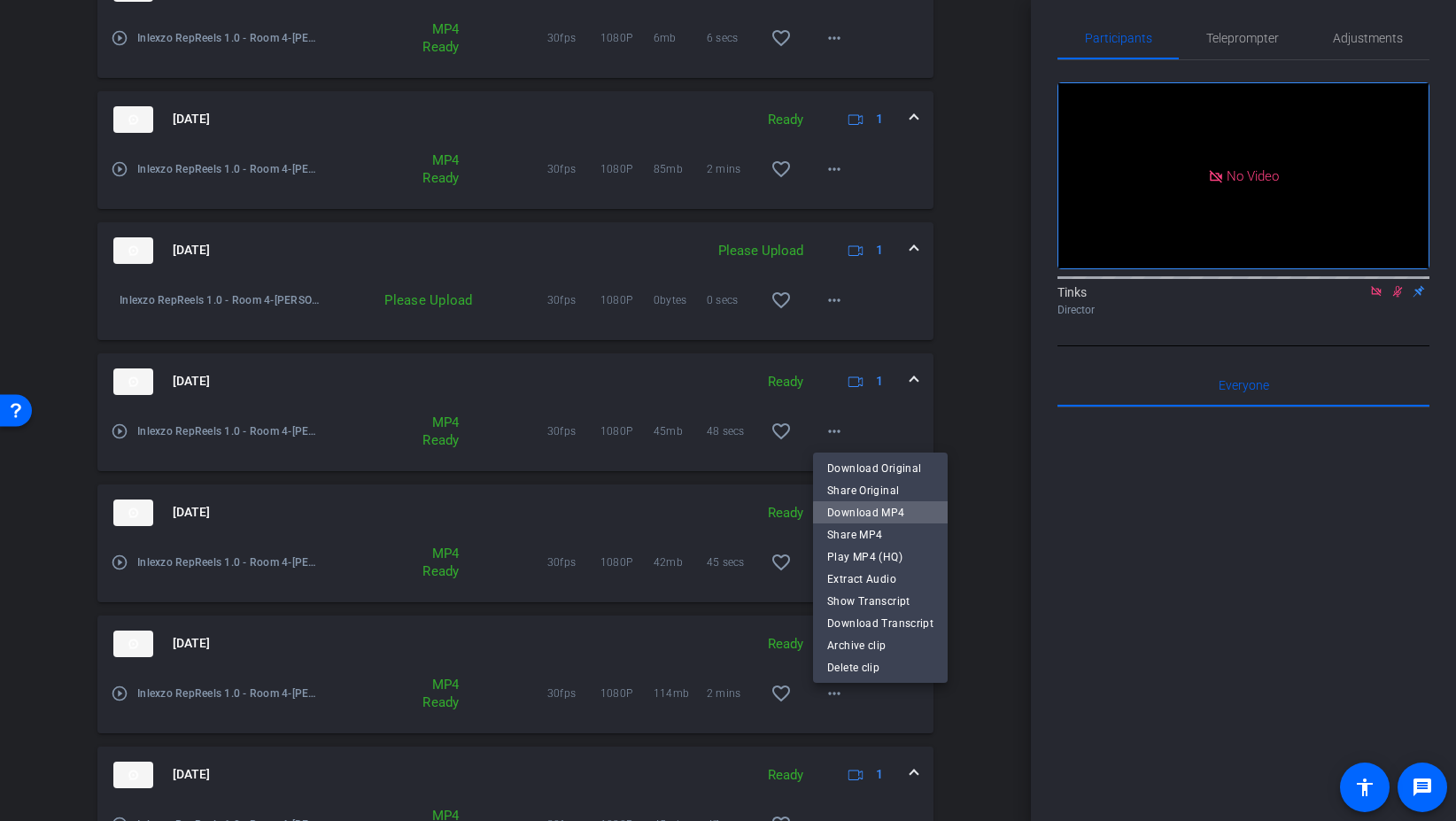
click at [888, 519] on span "Download MP4" at bounding box center [880, 513] width 106 height 21
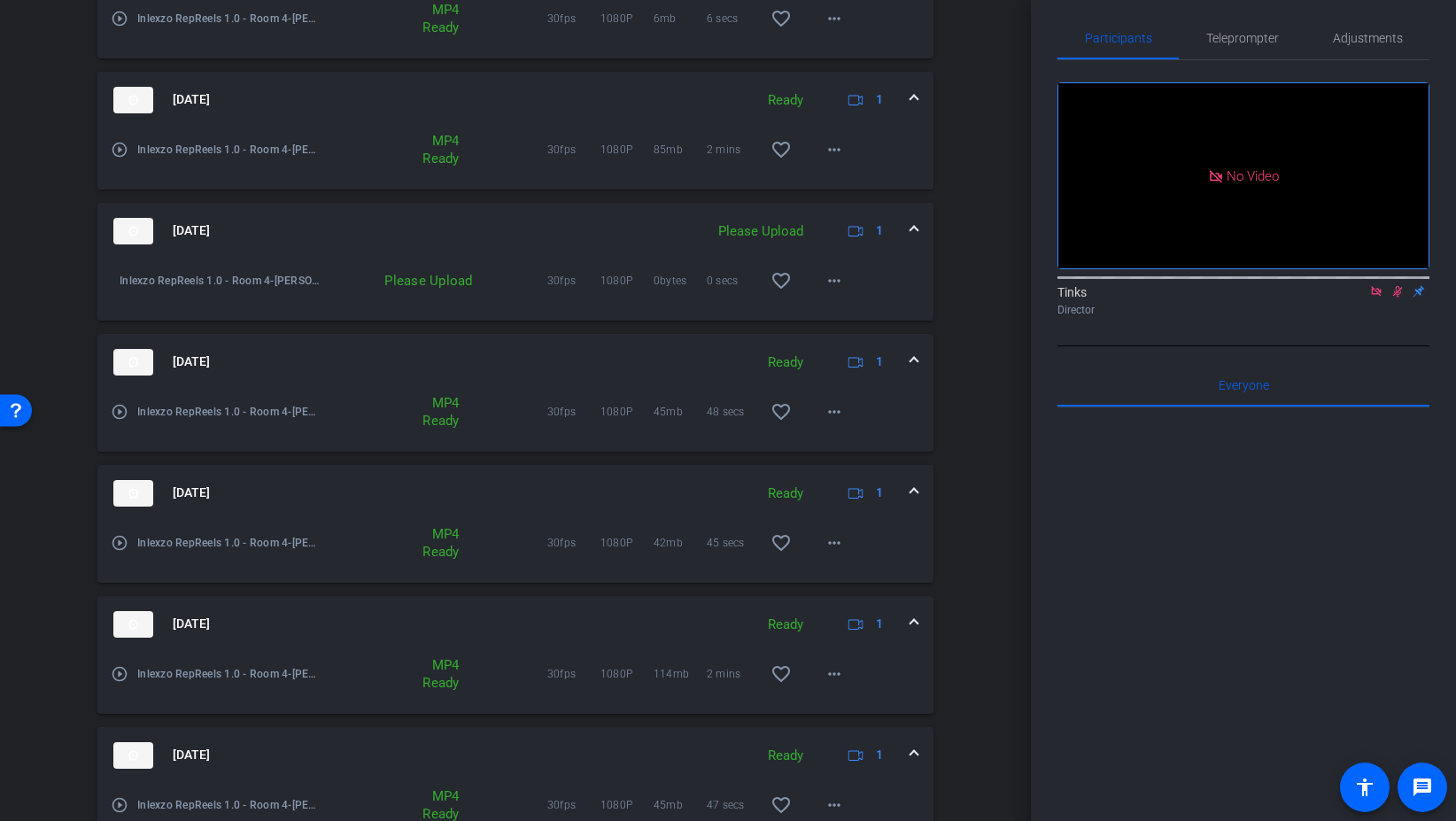
scroll to position [588, 0]
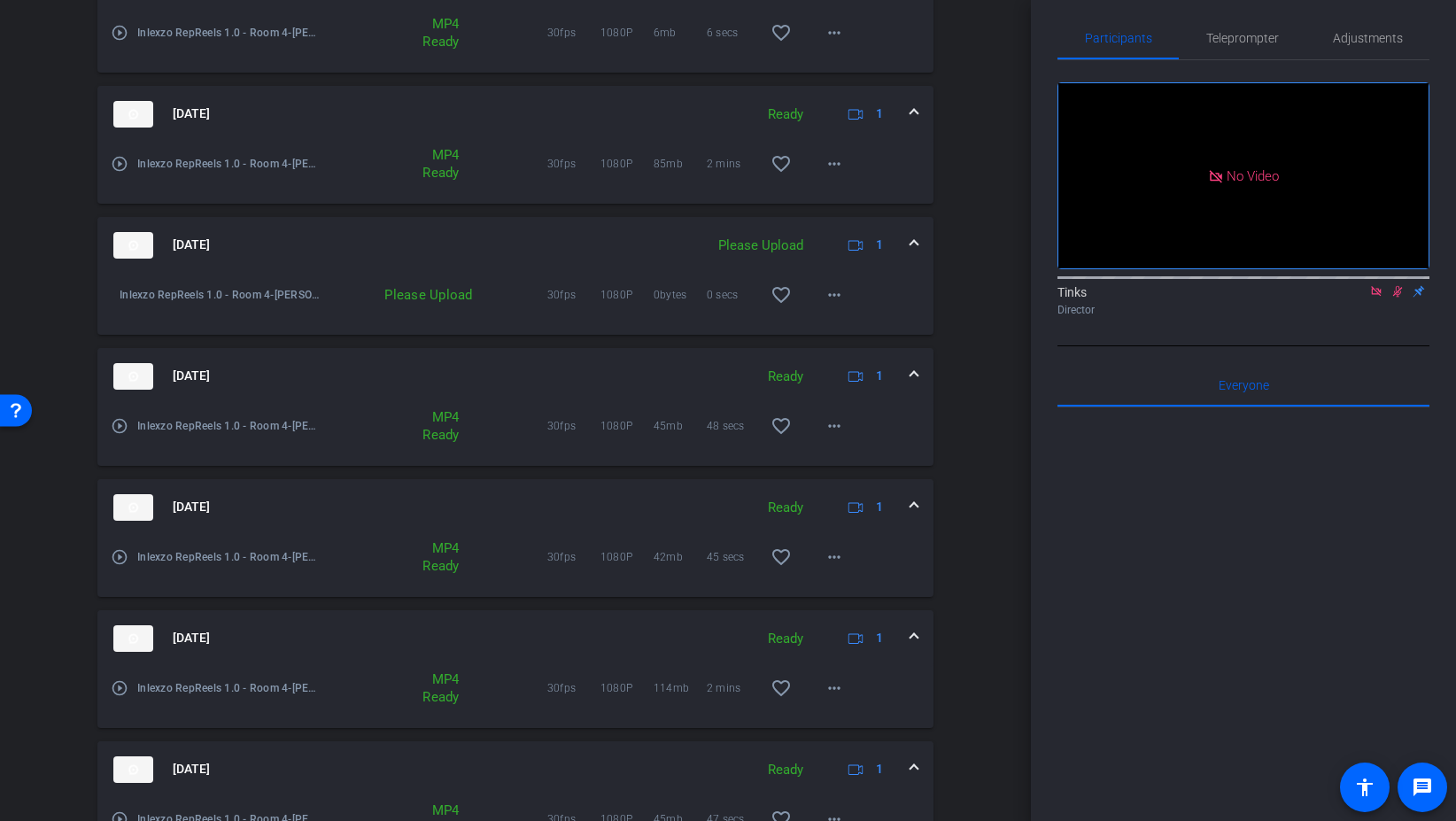
click at [914, 257] on mat-expansion-panel-header "Aug 29, 2025 Please Upload 1" at bounding box center [515, 245] width 836 height 56
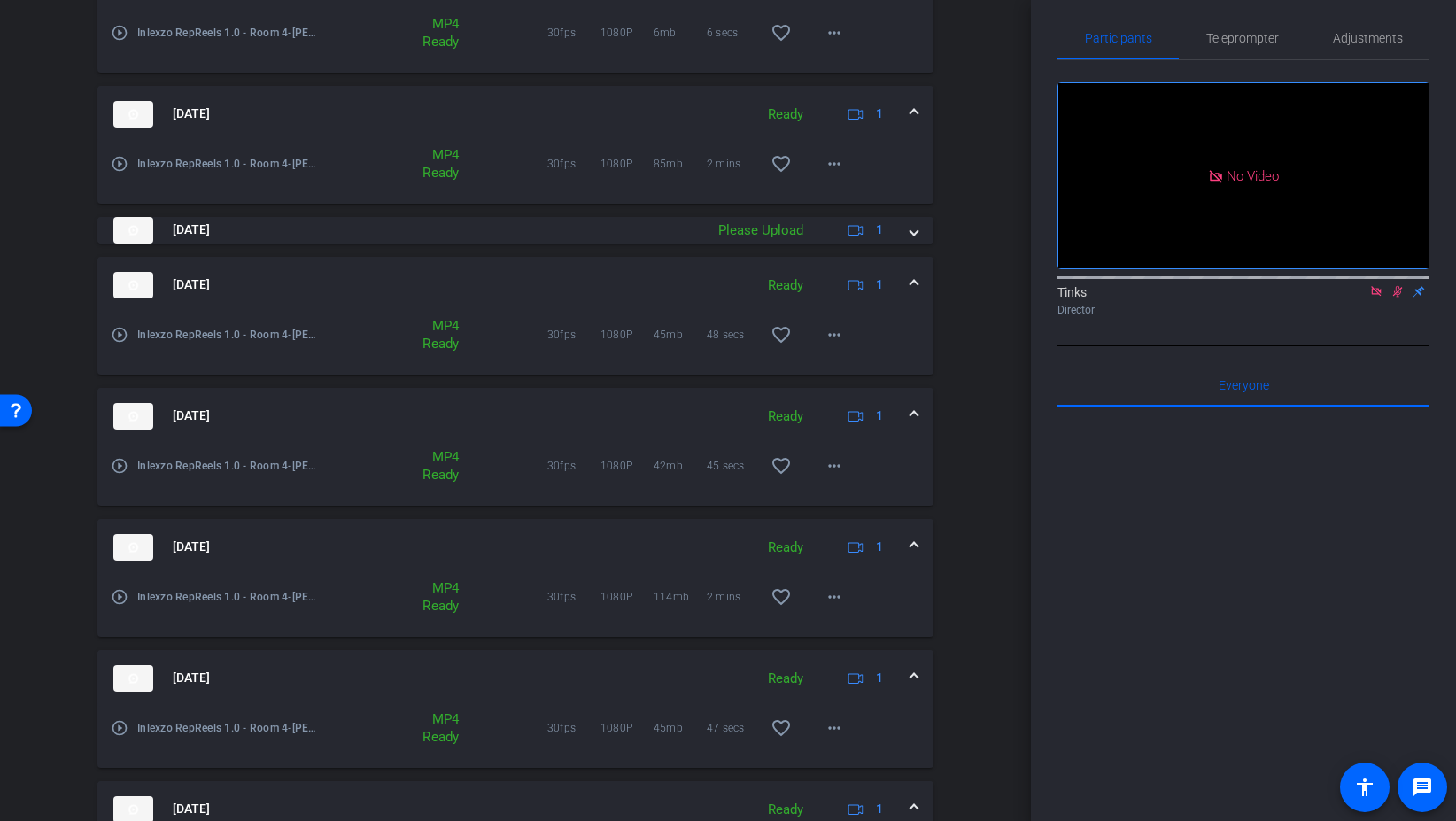
click at [915, 125] on mat-expansion-panel-header "Aug 29, 2025 Ready 1" at bounding box center [515, 114] width 836 height 56
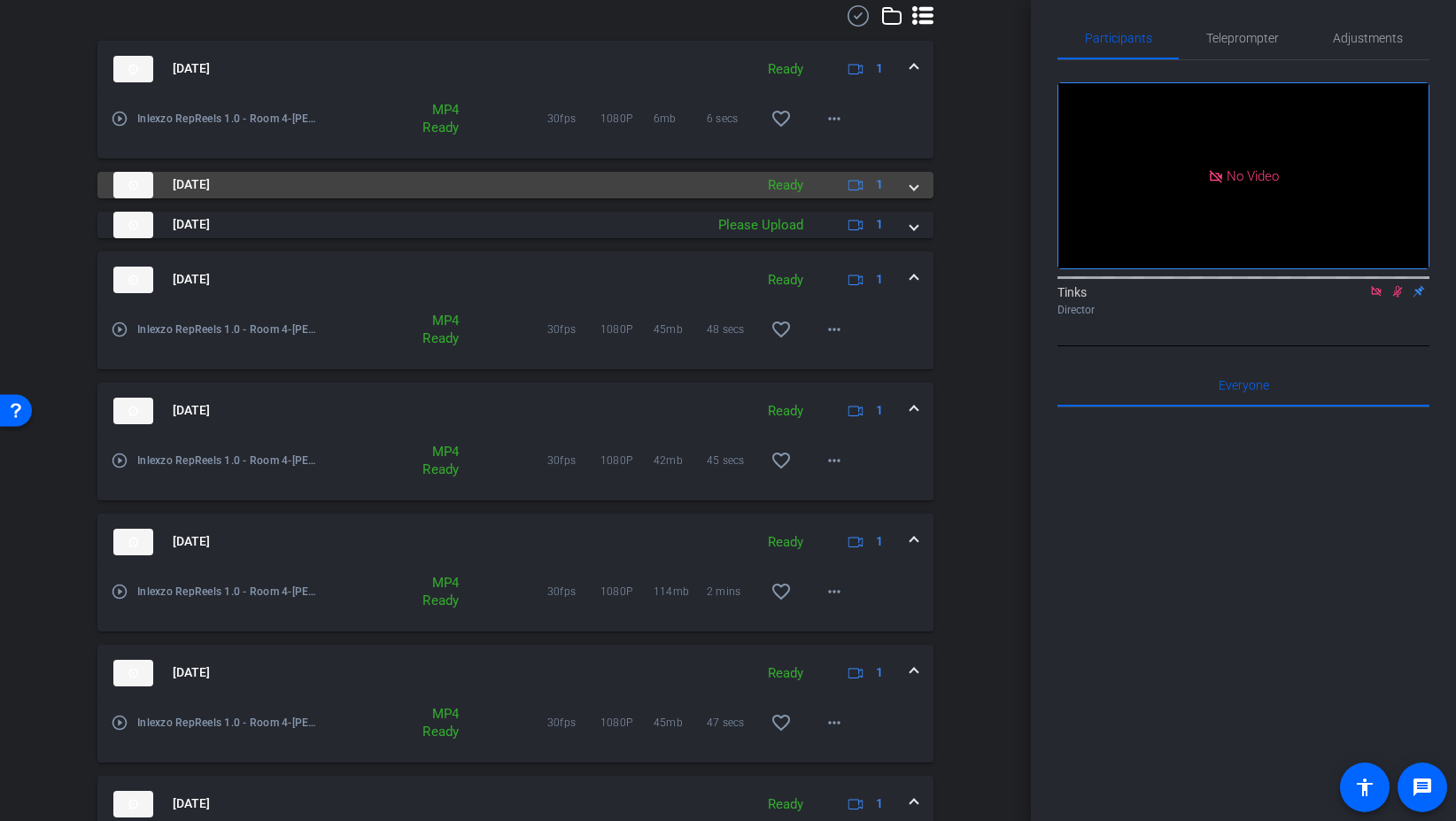
scroll to position [461, 0]
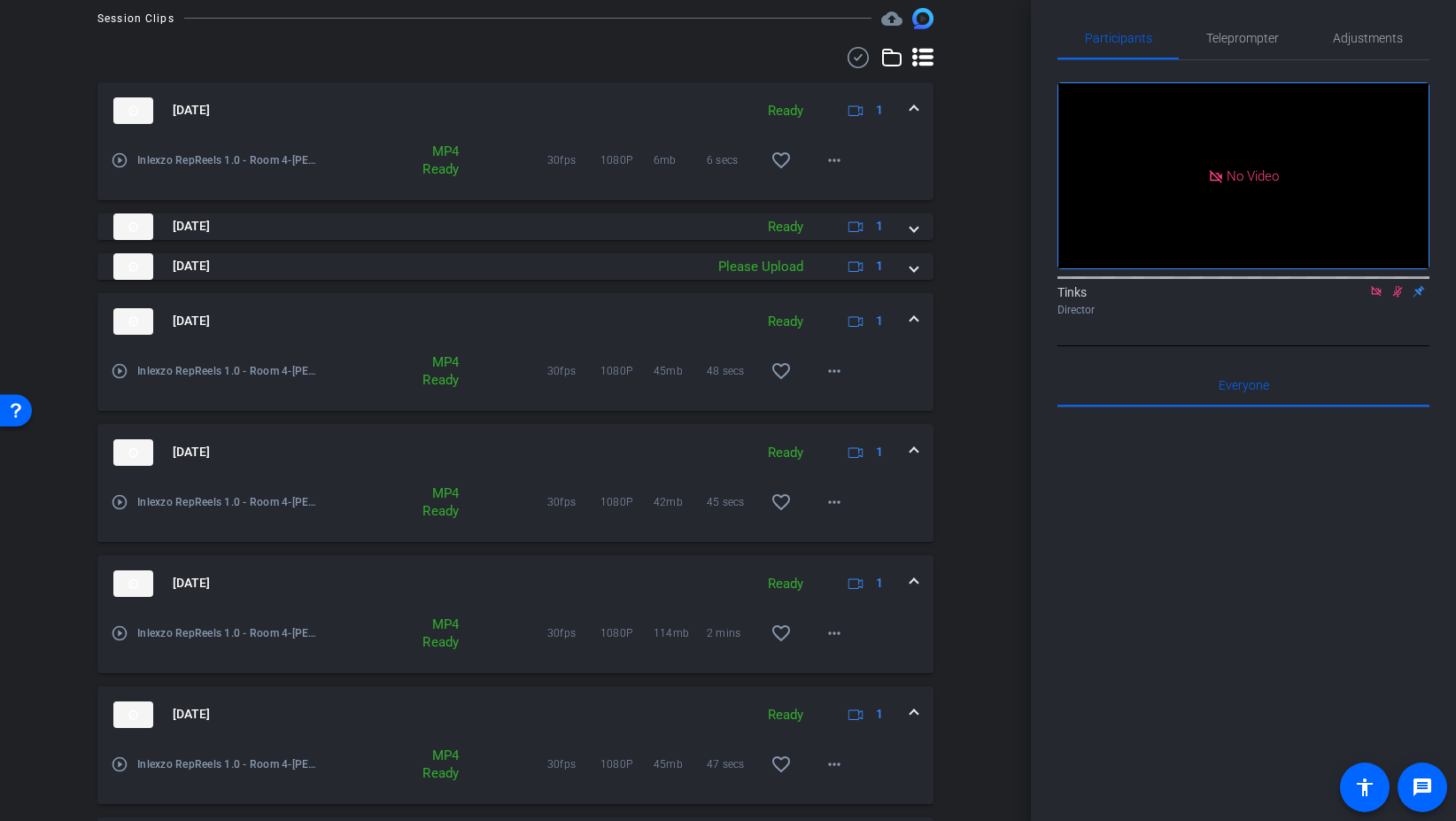
click at [900, 106] on div "Aug 29, 2025 Ready 1" at bounding box center [512, 110] width 797 height 26
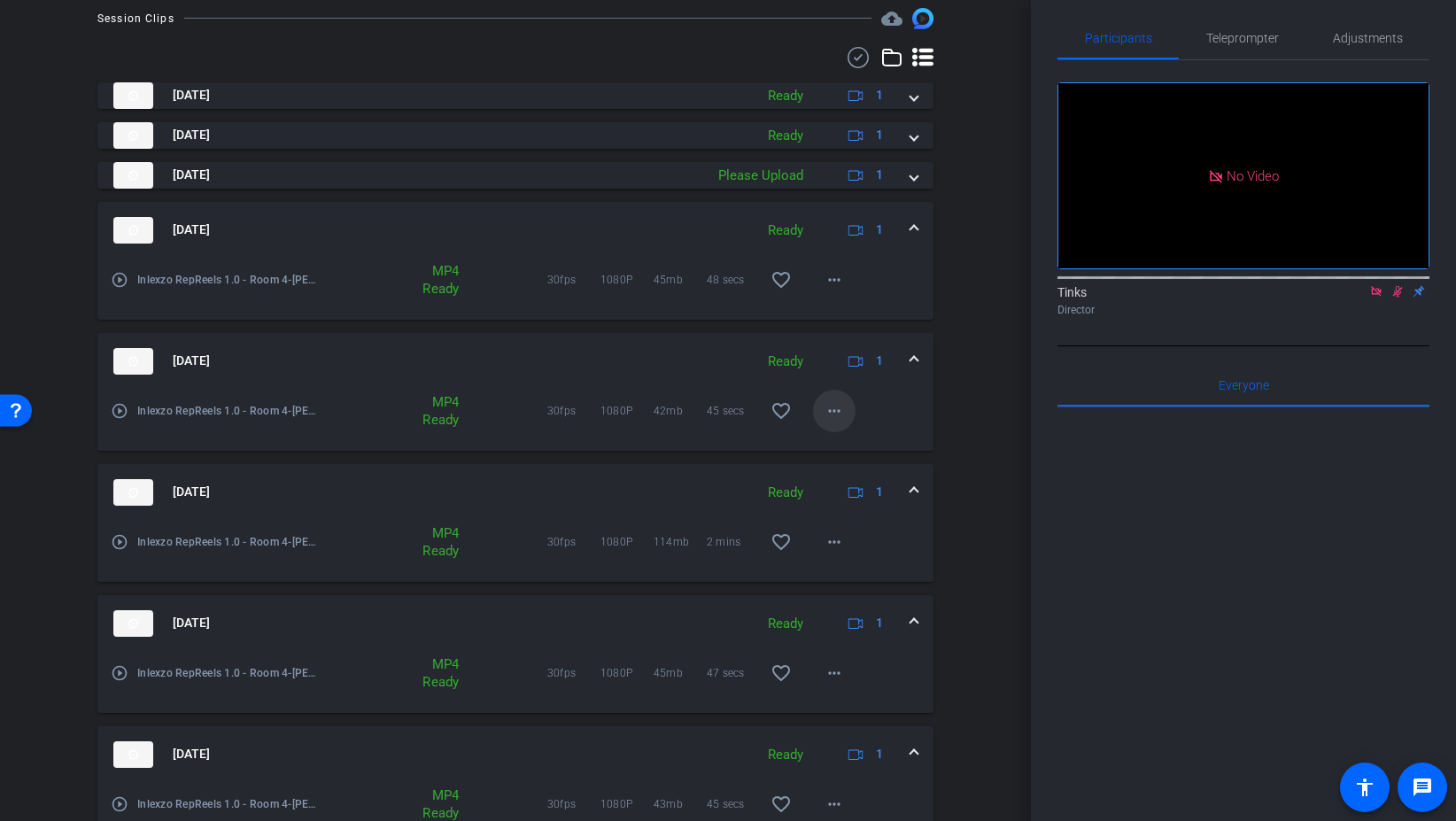
click at [841, 411] on mat-icon "more_horiz" at bounding box center [835, 411] width 21 height 21
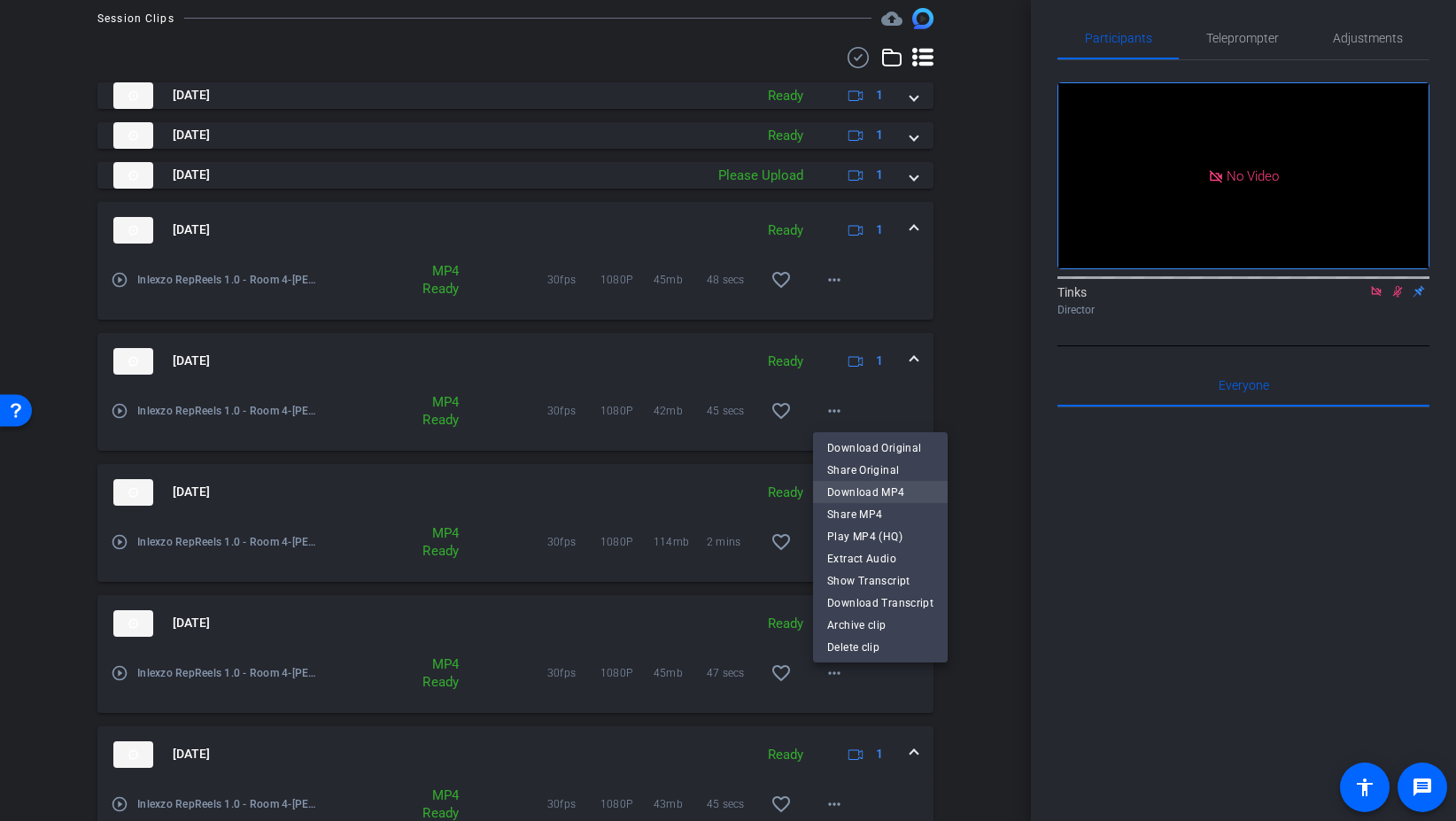
click at [910, 499] on span "Download MP4" at bounding box center [880, 493] width 106 height 21
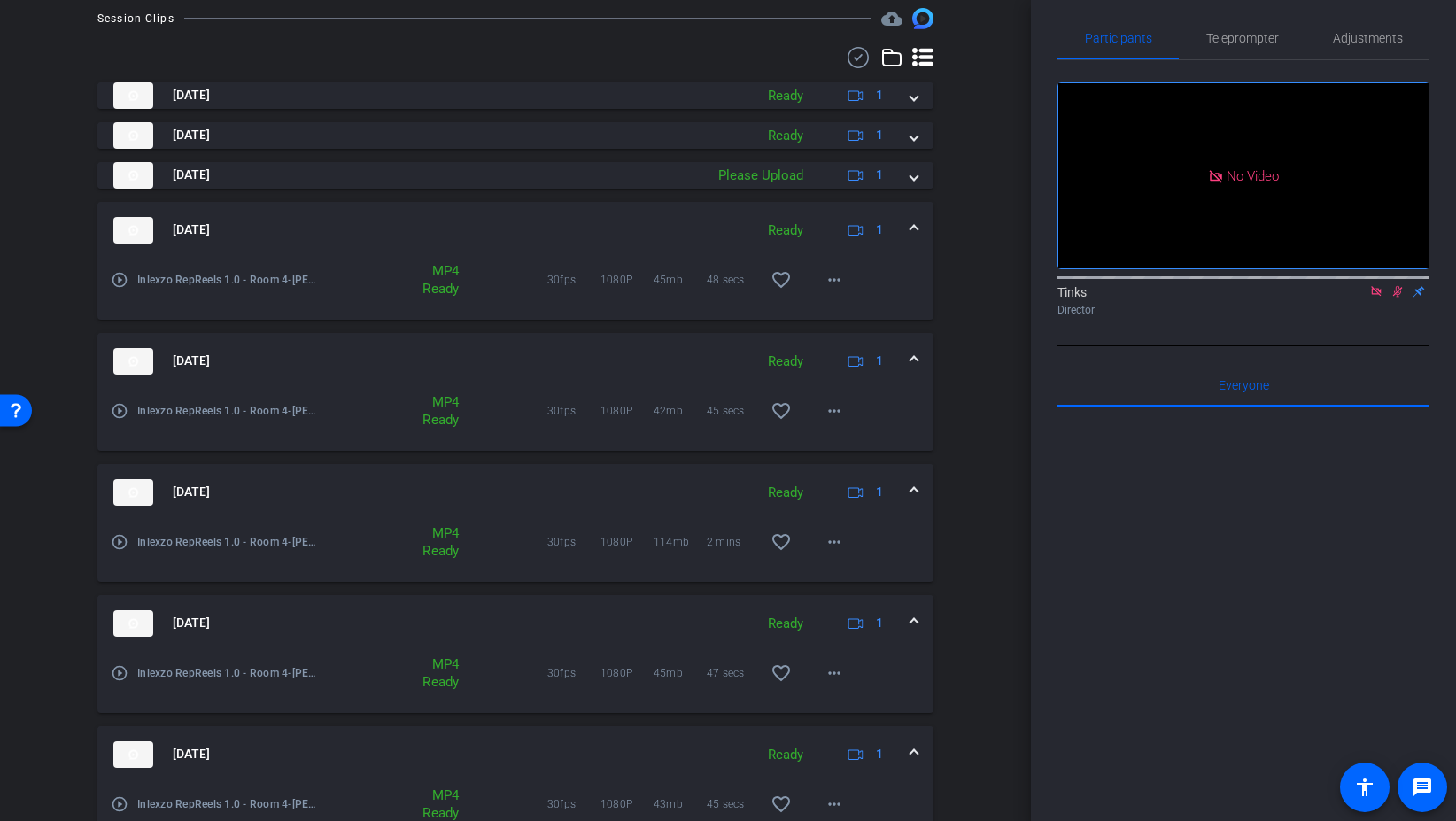
click at [914, 224] on span at bounding box center [914, 229] width 7 height 18
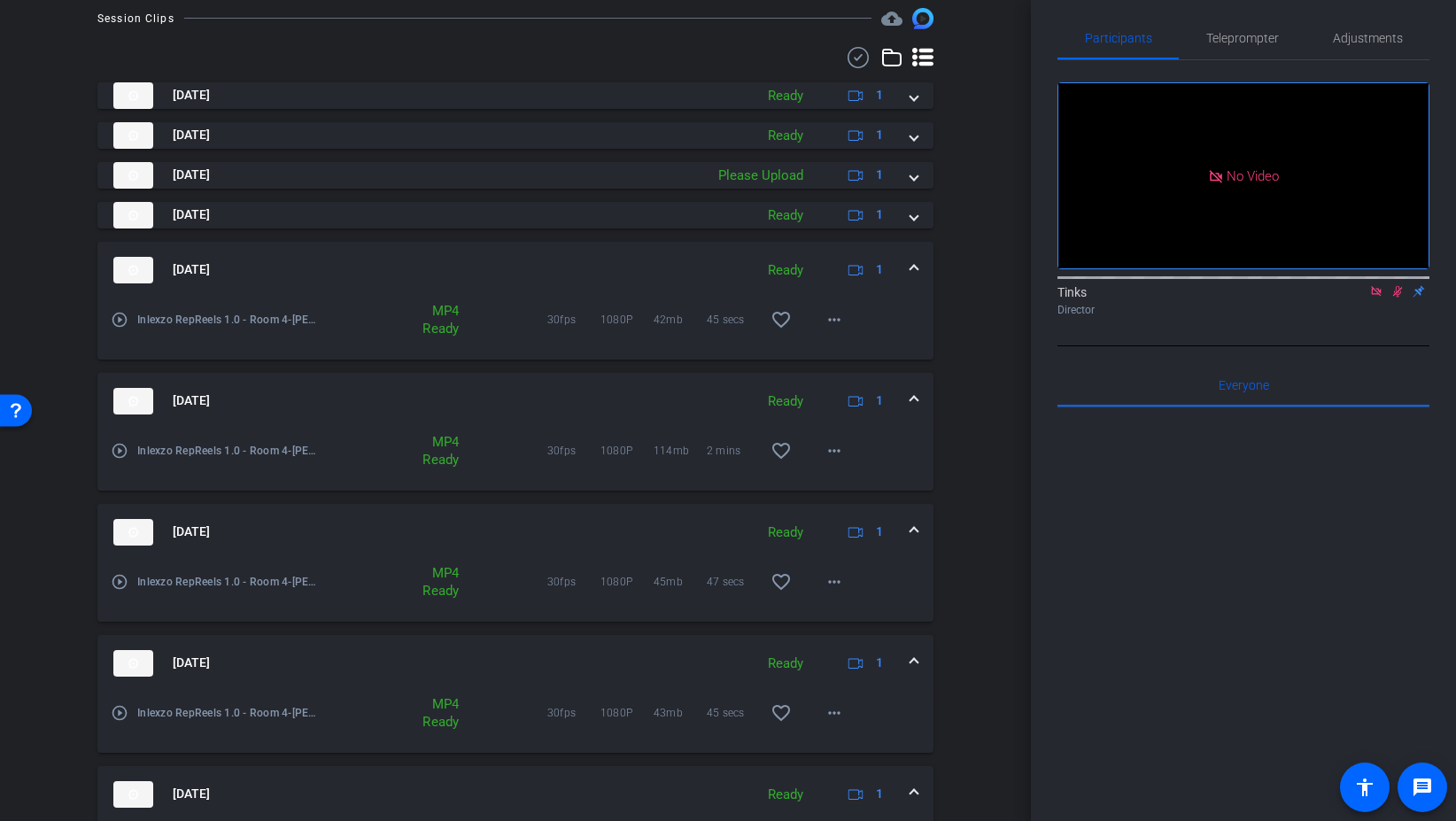
click at [919, 265] on mat-expansion-panel-header "Aug 29, 2025 Ready 1" at bounding box center [515, 270] width 836 height 56
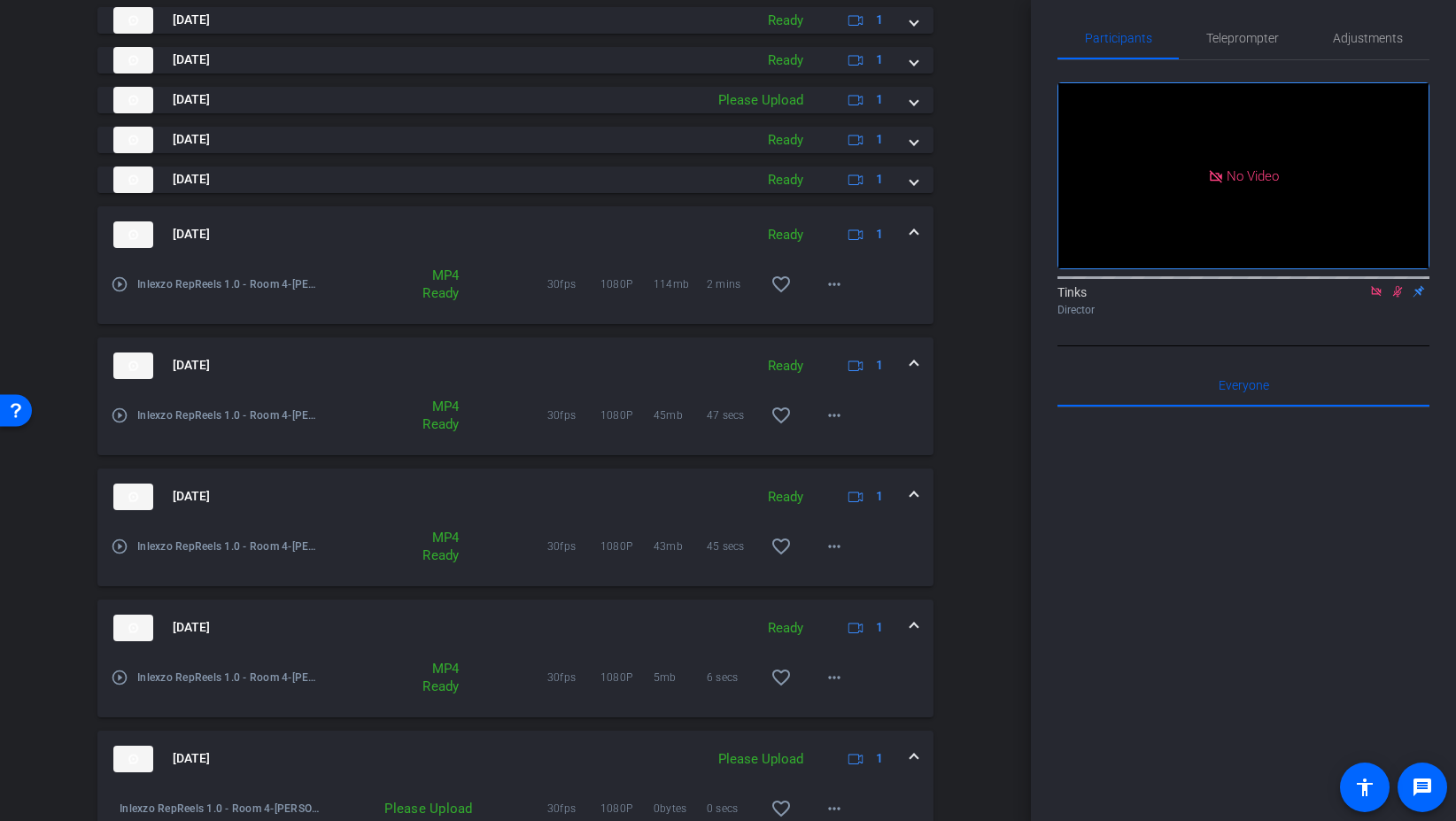
scroll to position [542, 0]
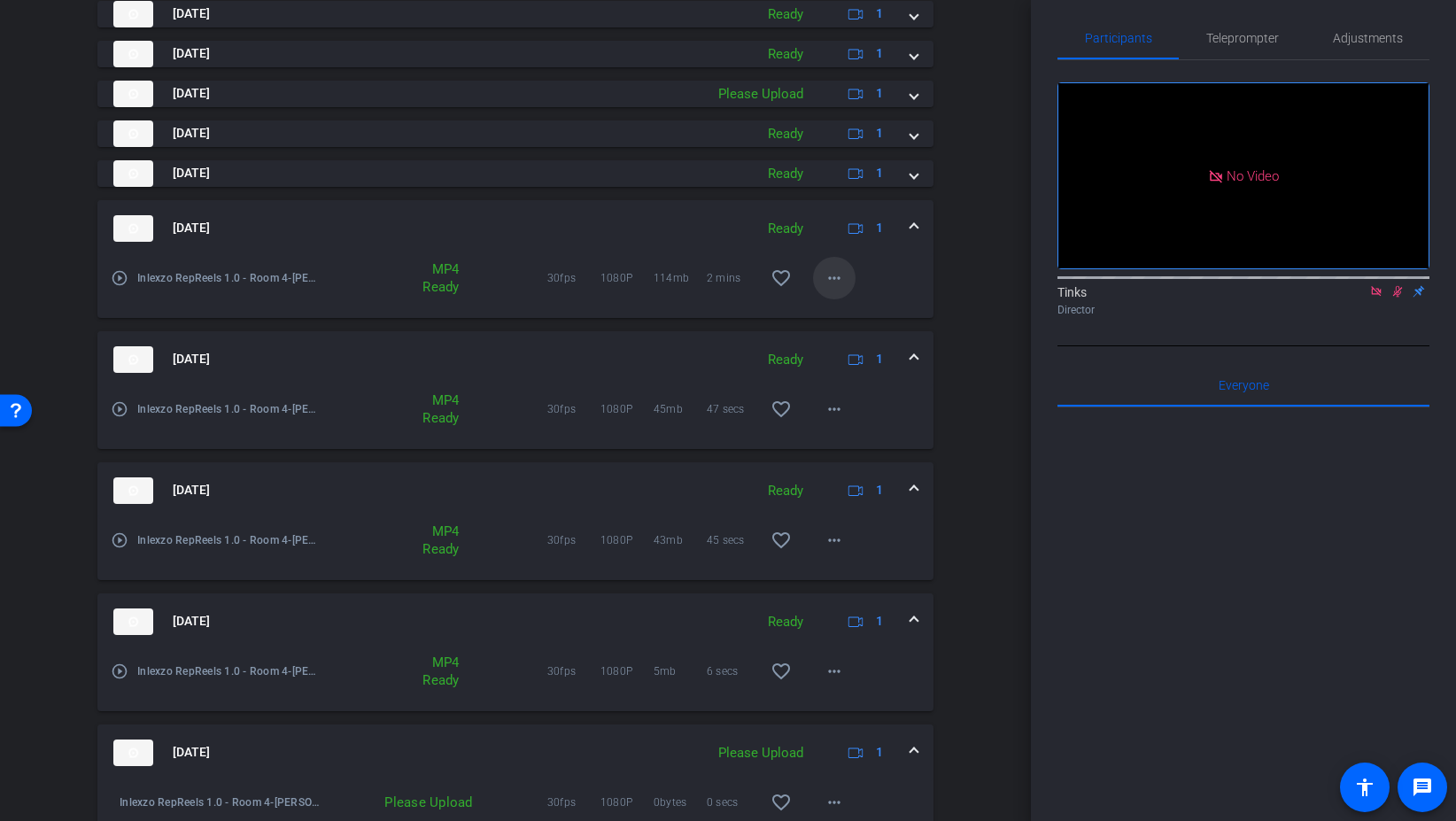
click at [841, 283] on mat-icon "more_horiz" at bounding box center [835, 278] width 21 height 21
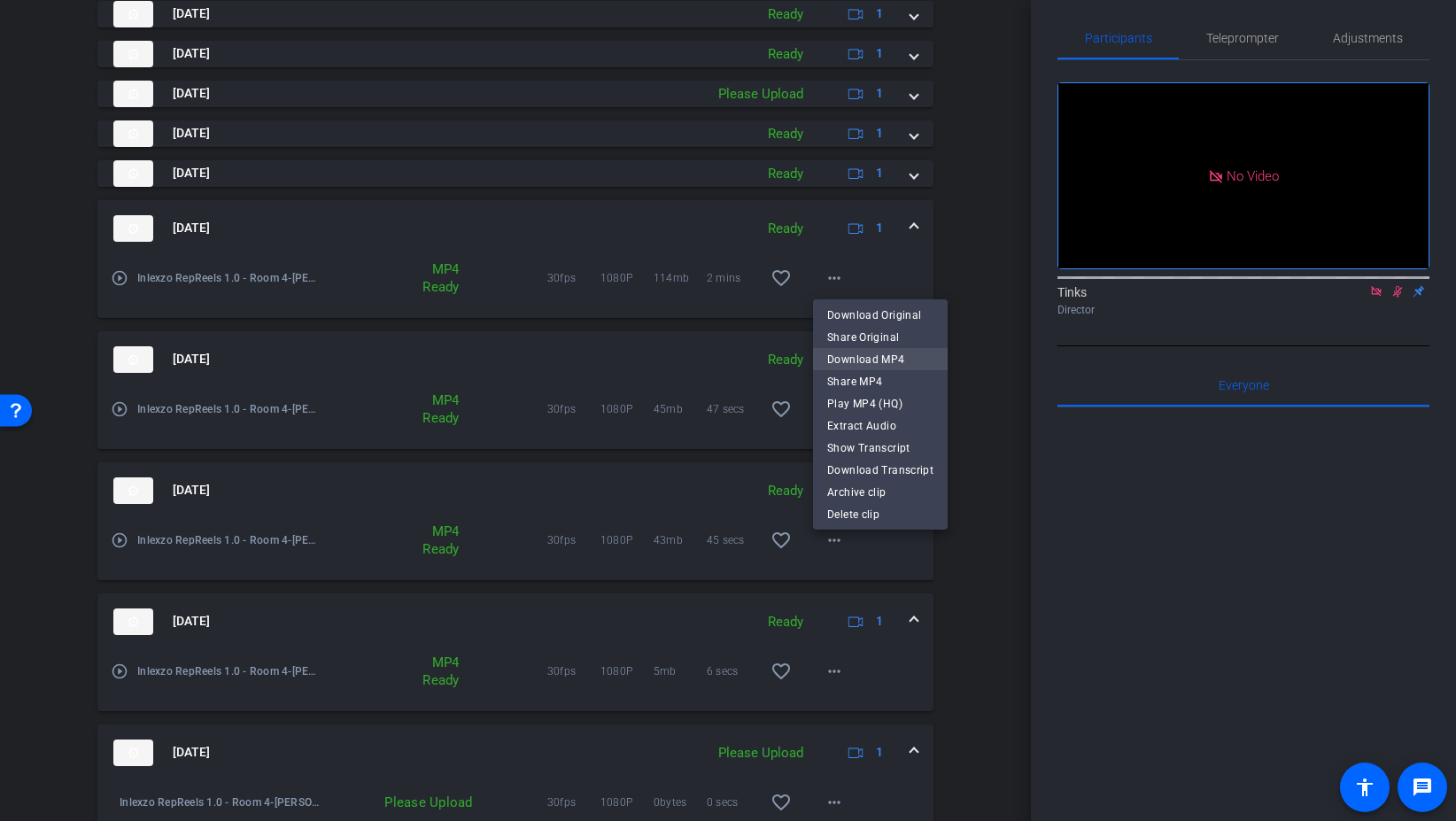
click at [913, 356] on span "Download MP4" at bounding box center [880, 359] width 106 height 21
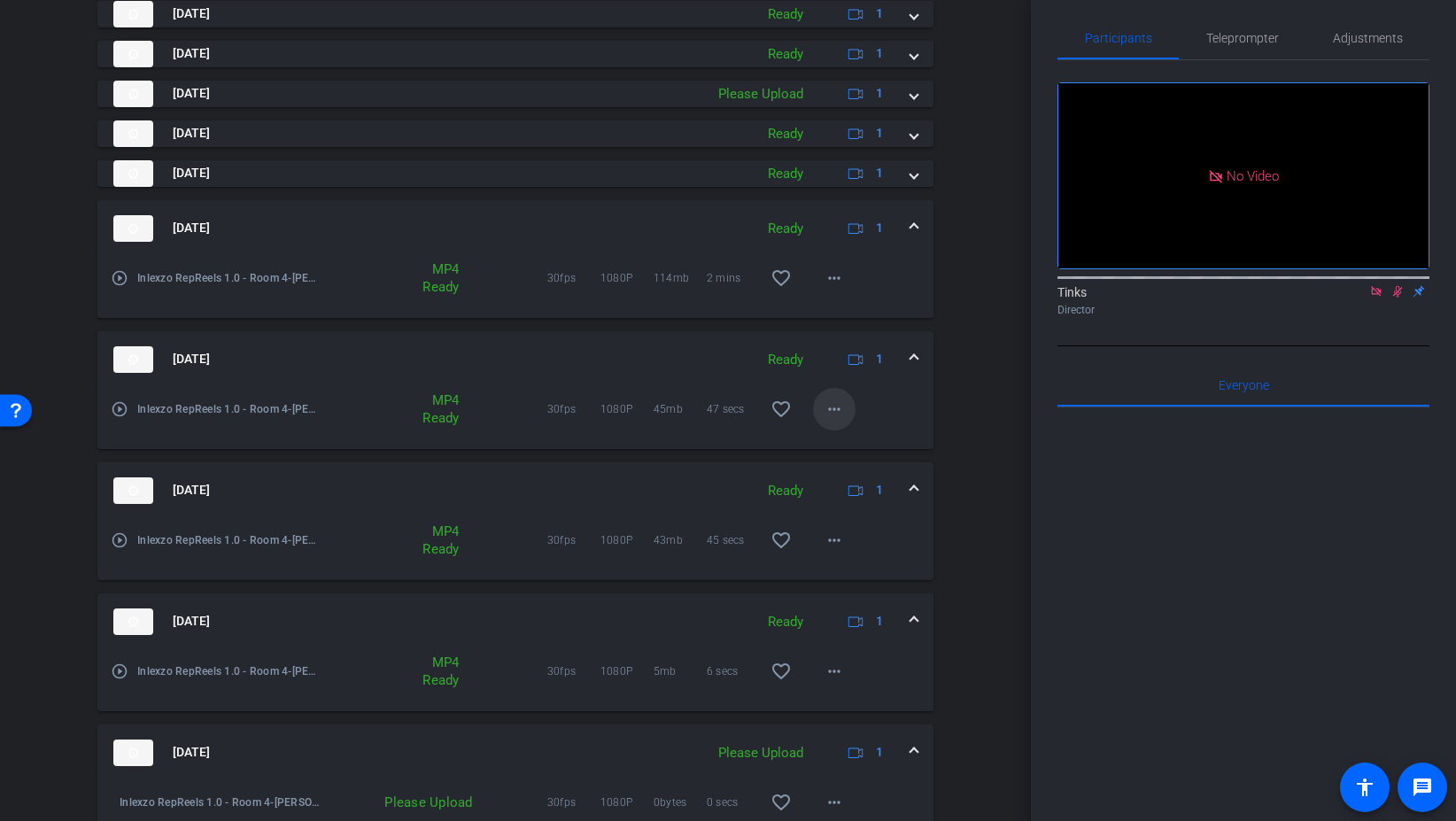
click at [833, 406] on mat-icon "more_horiz" at bounding box center [835, 409] width 21 height 21
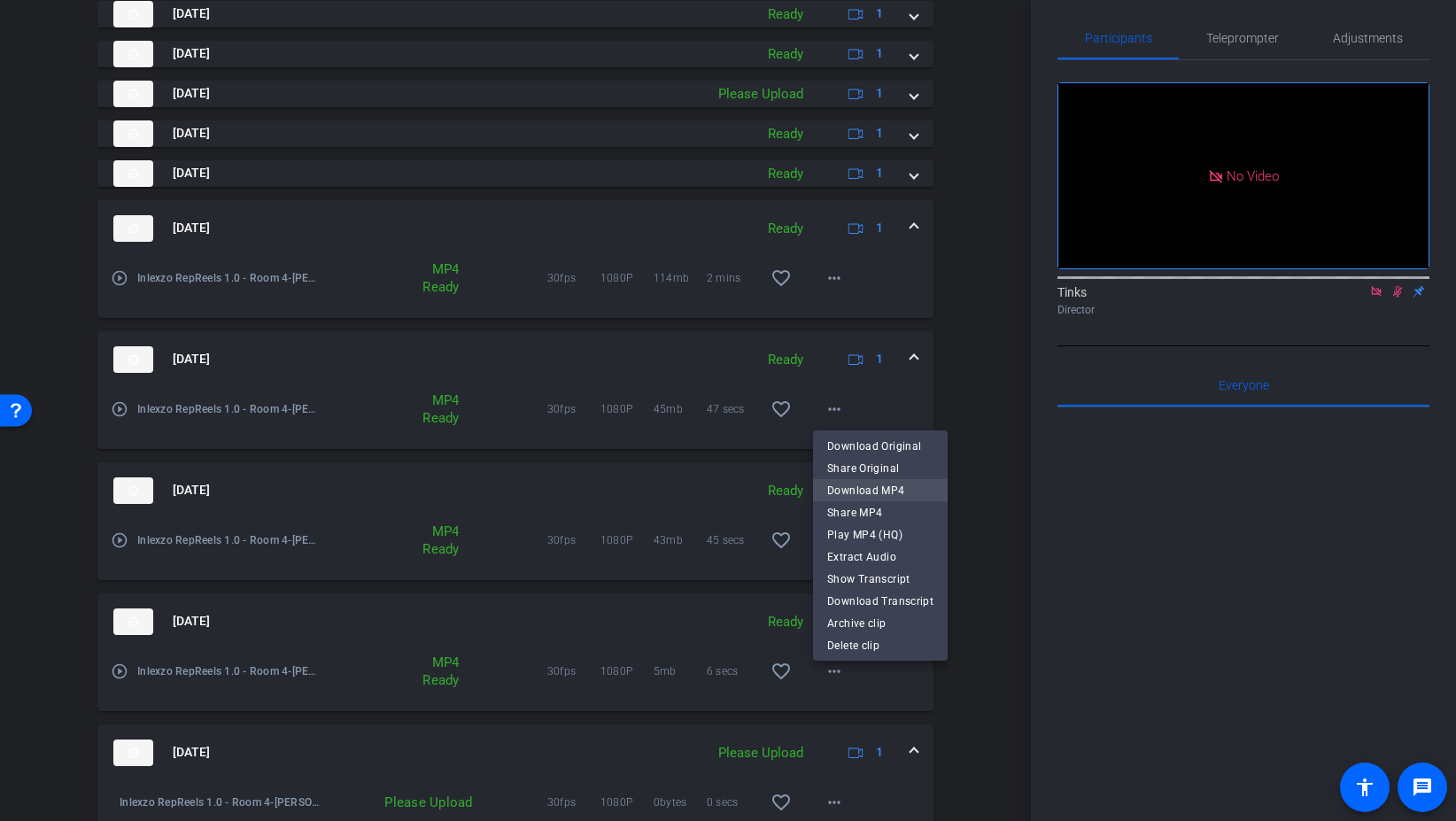
click at [898, 486] on span "Download MP4" at bounding box center [880, 491] width 106 height 21
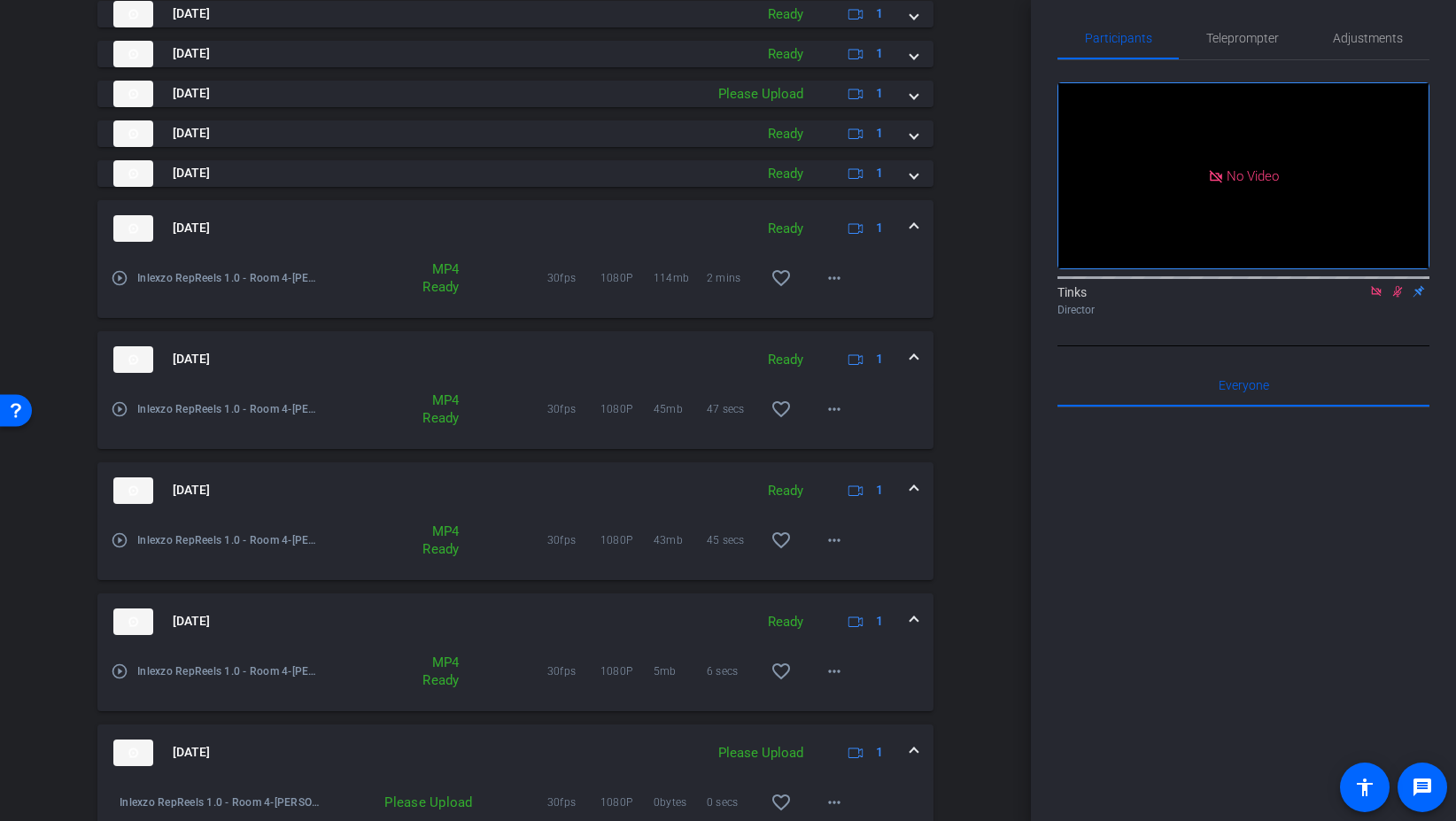
scroll to position [626, 0]
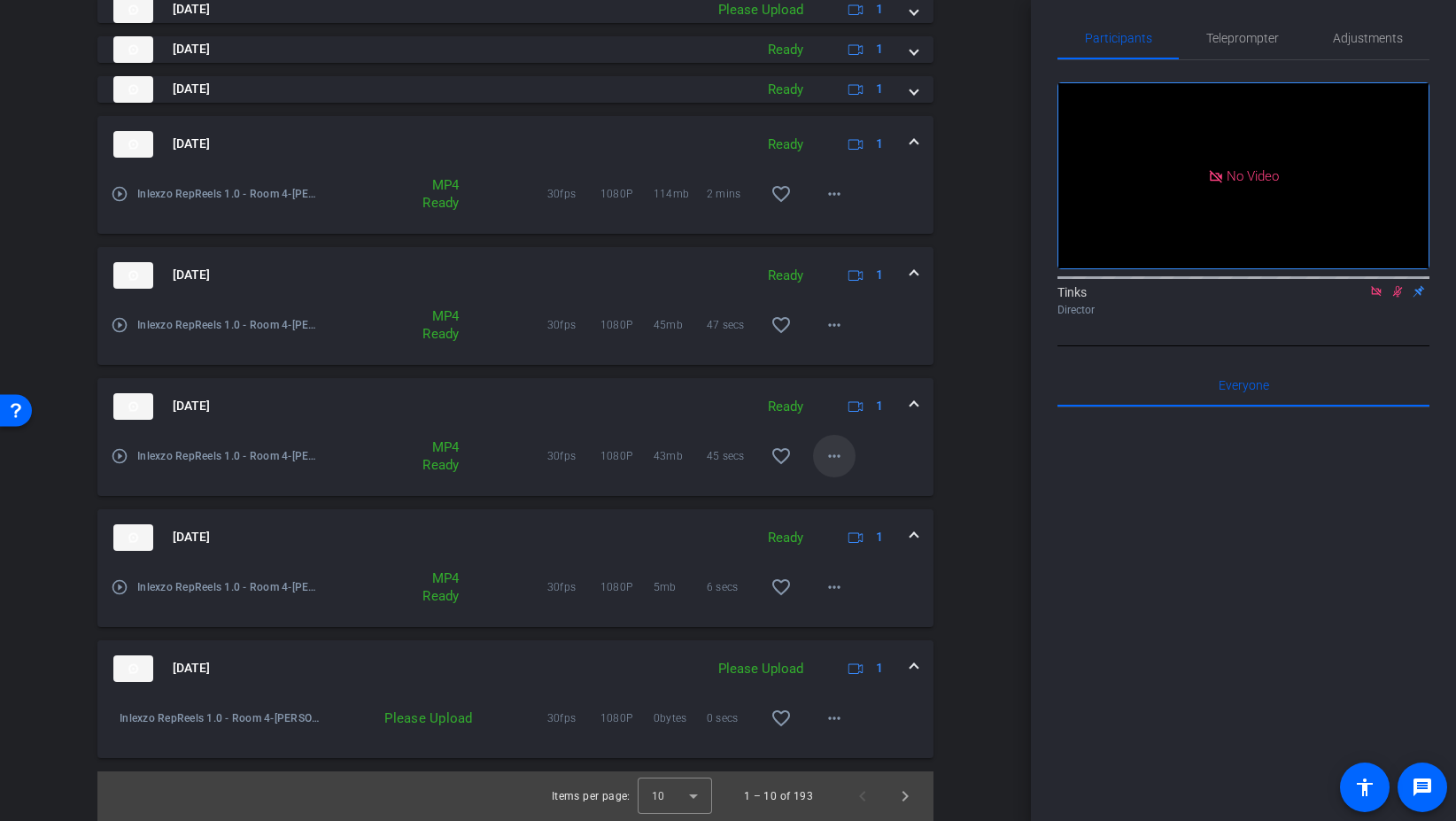
click at [840, 454] on mat-icon "more_horiz" at bounding box center [835, 456] width 21 height 21
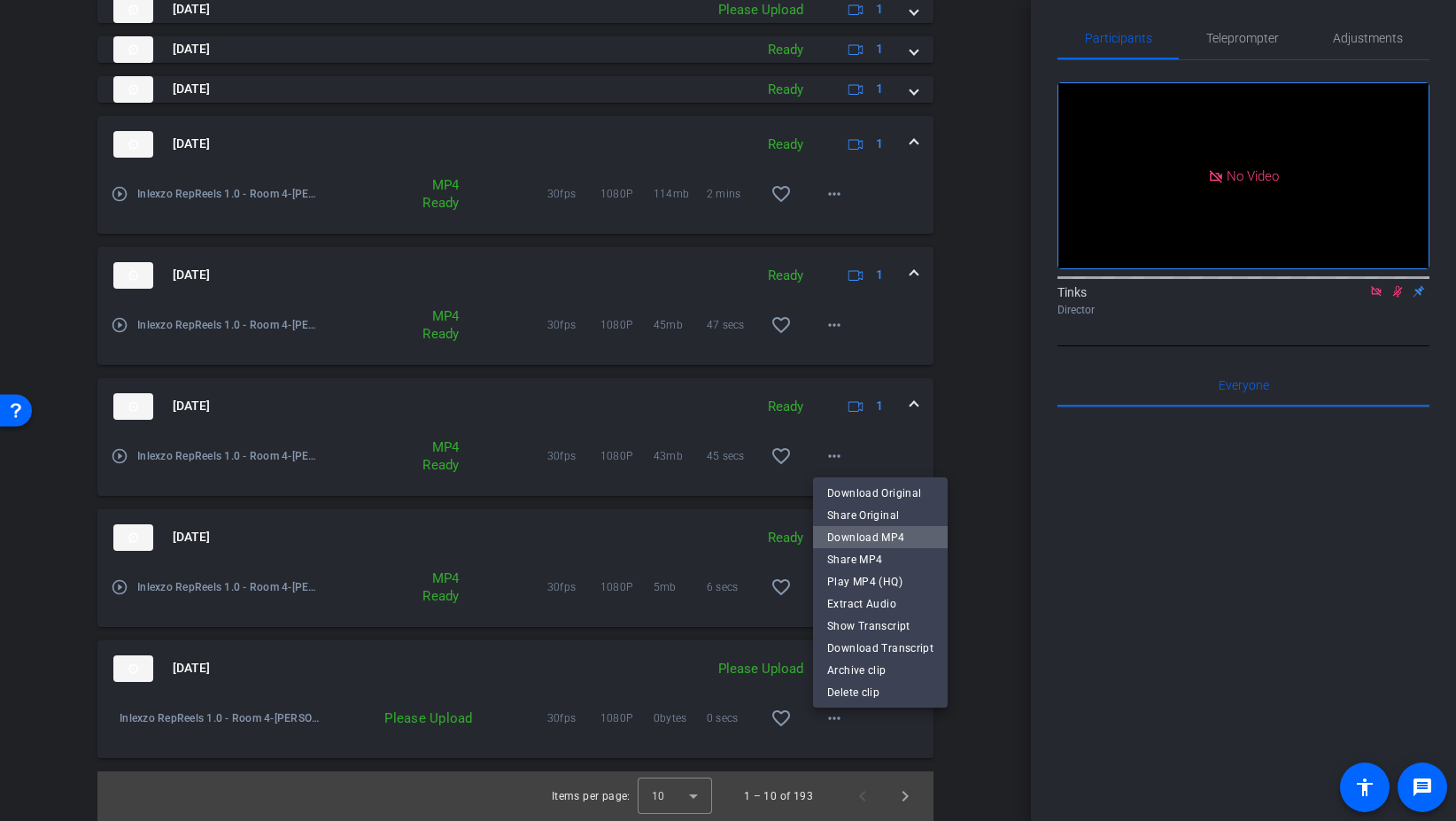
click at [912, 544] on span "Download MP4" at bounding box center [880, 537] width 106 height 21
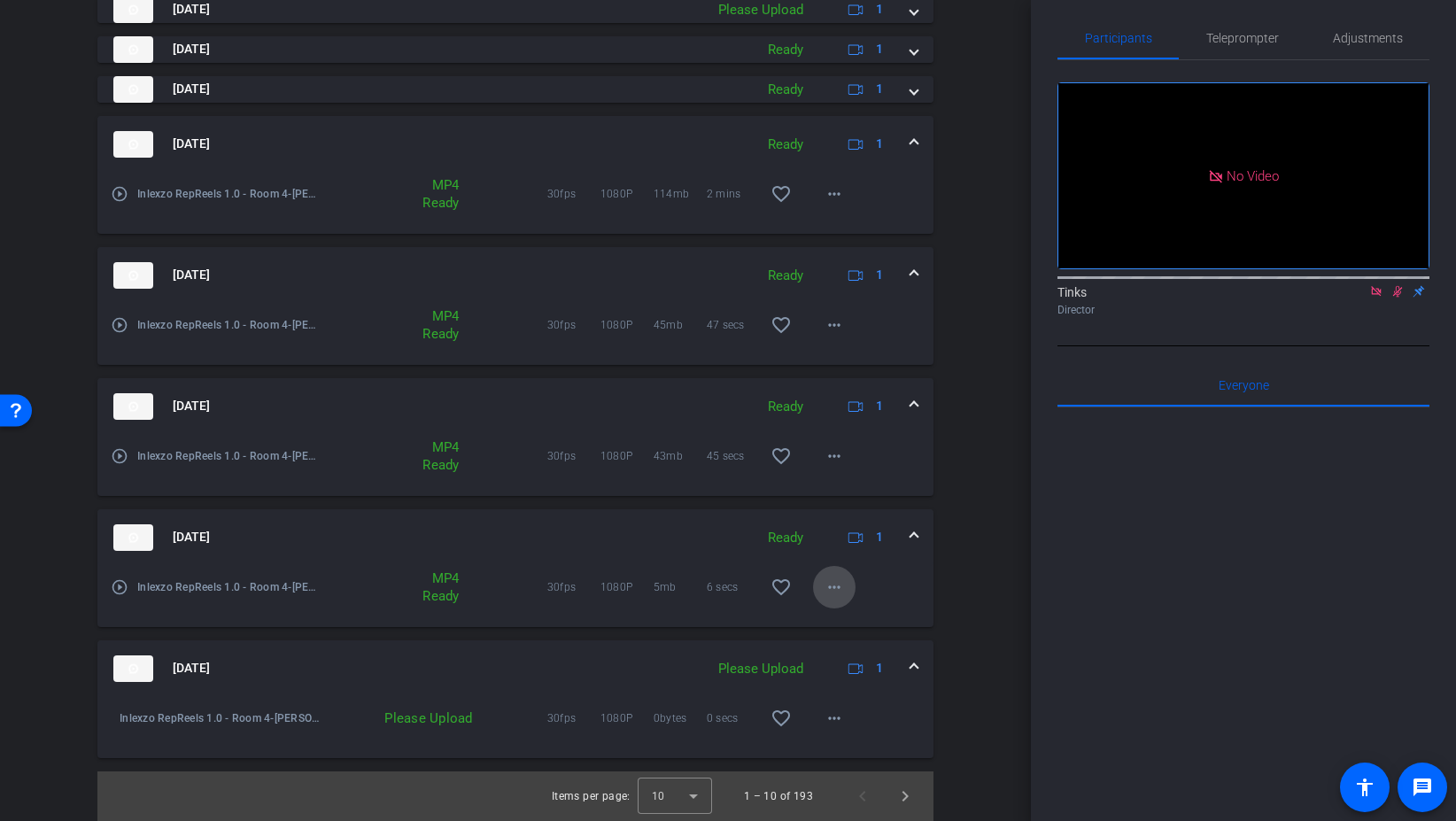
click at [831, 585] on mat-icon "more_horiz" at bounding box center [835, 587] width 21 height 21
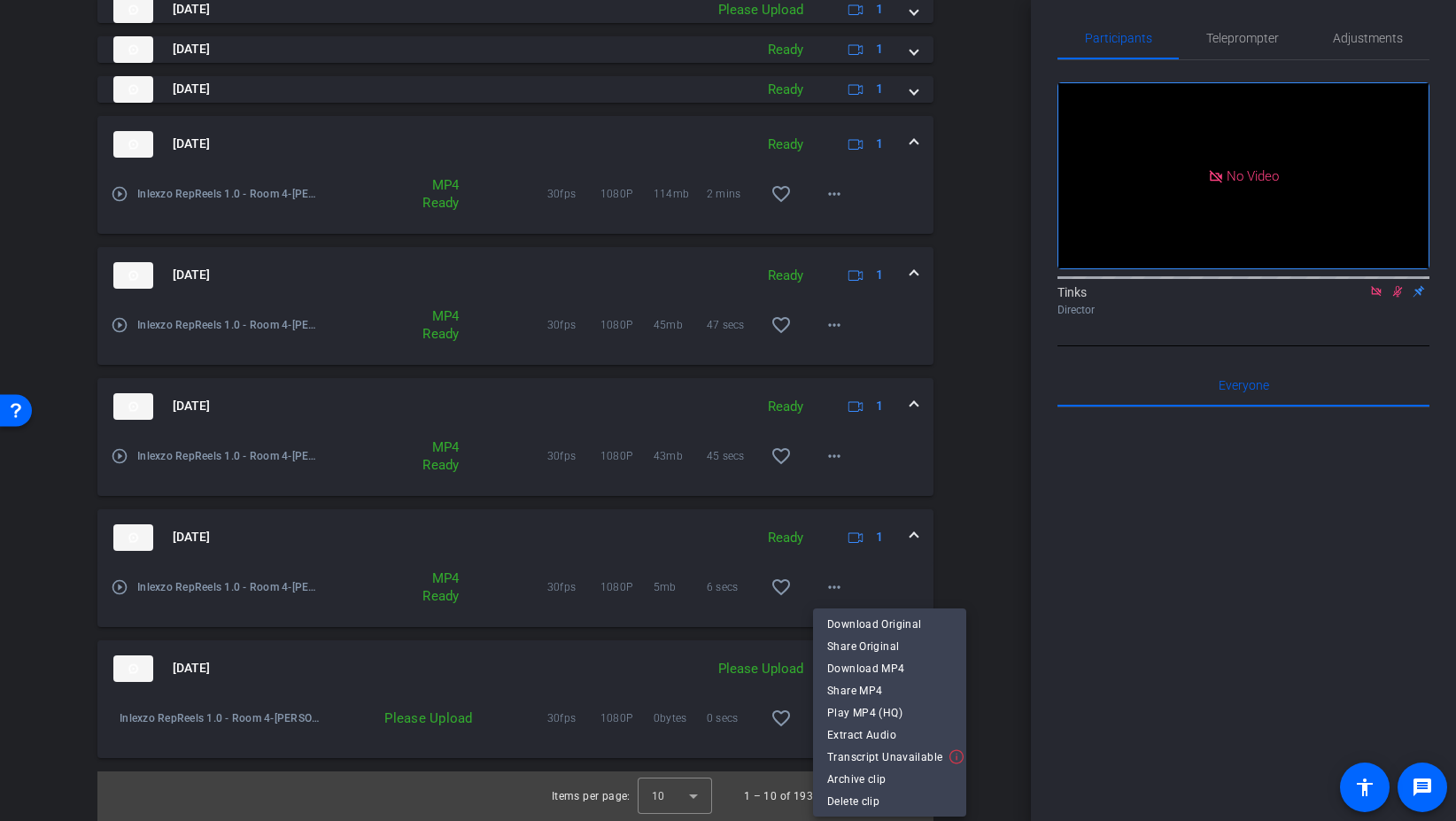
click at [951, 578] on div at bounding box center [728, 410] width 1456 height 821
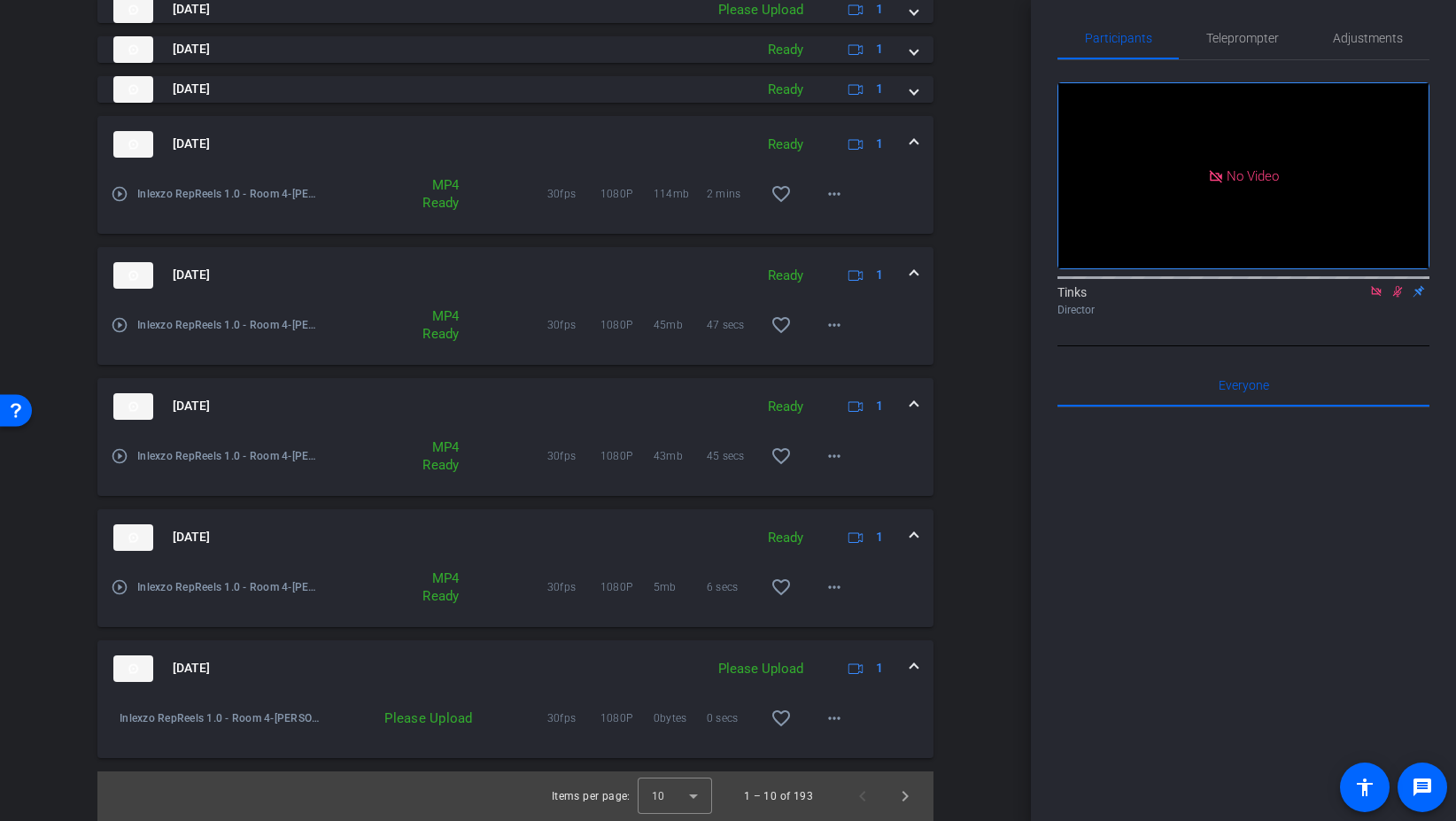
click at [914, 539] on span at bounding box center [914, 536] width 7 height 18
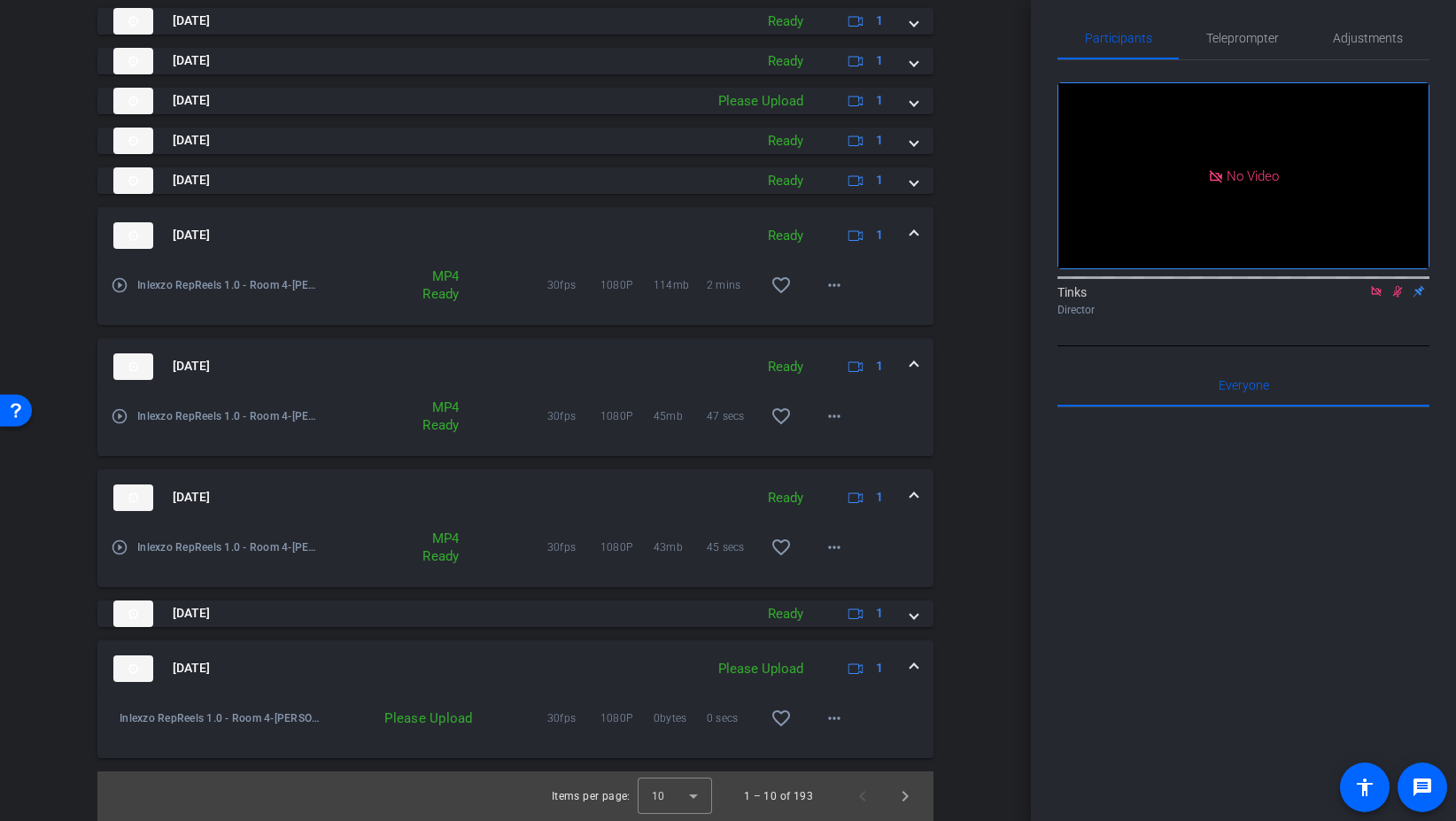
click at [912, 499] on span at bounding box center [914, 496] width 7 height 18
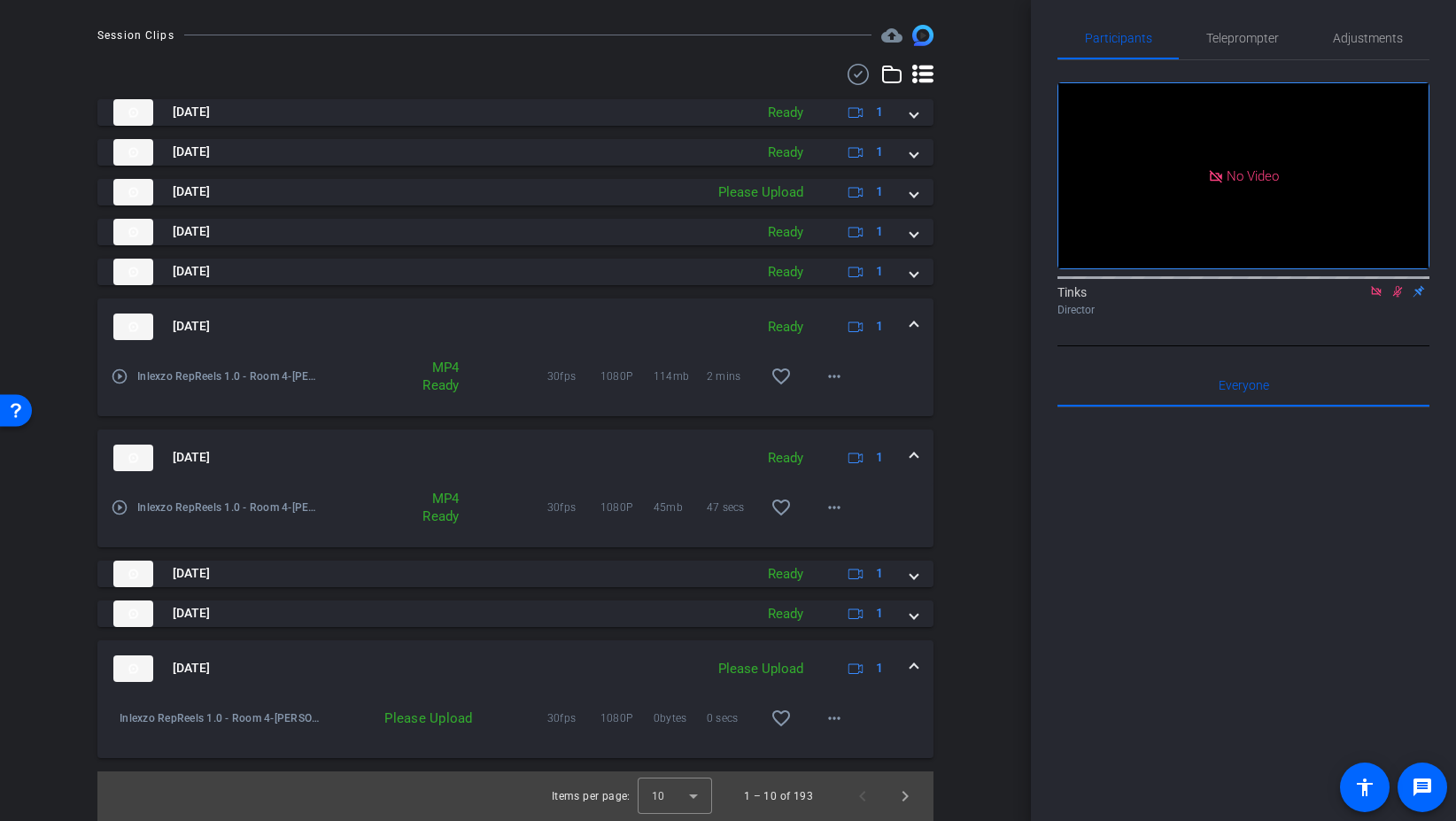
click at [913, 455] on span at bounding box center [914, 457] width 7 height 18
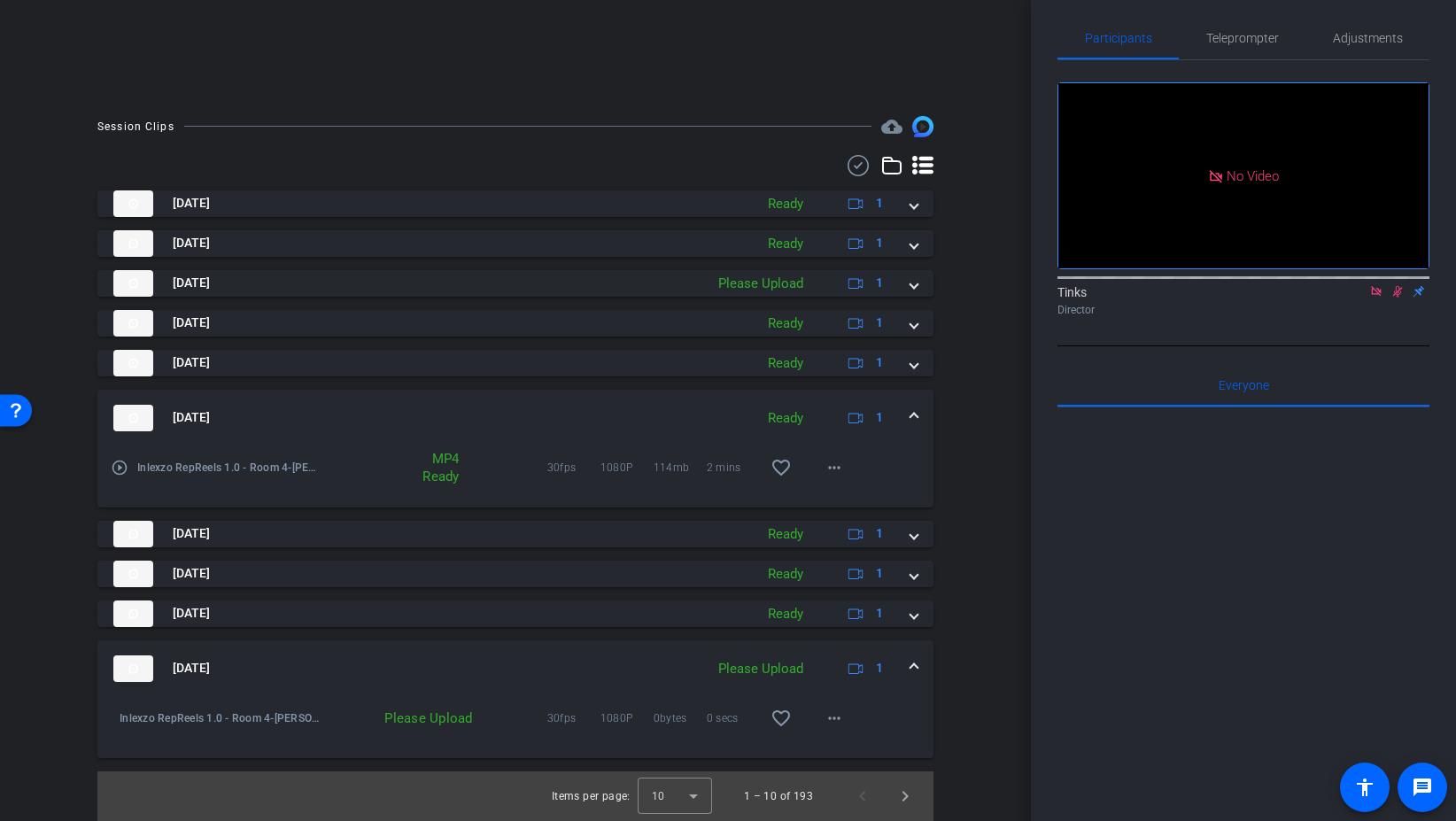
click at [913, 414] on span at bounding box center [914, 417] width 7 height 18
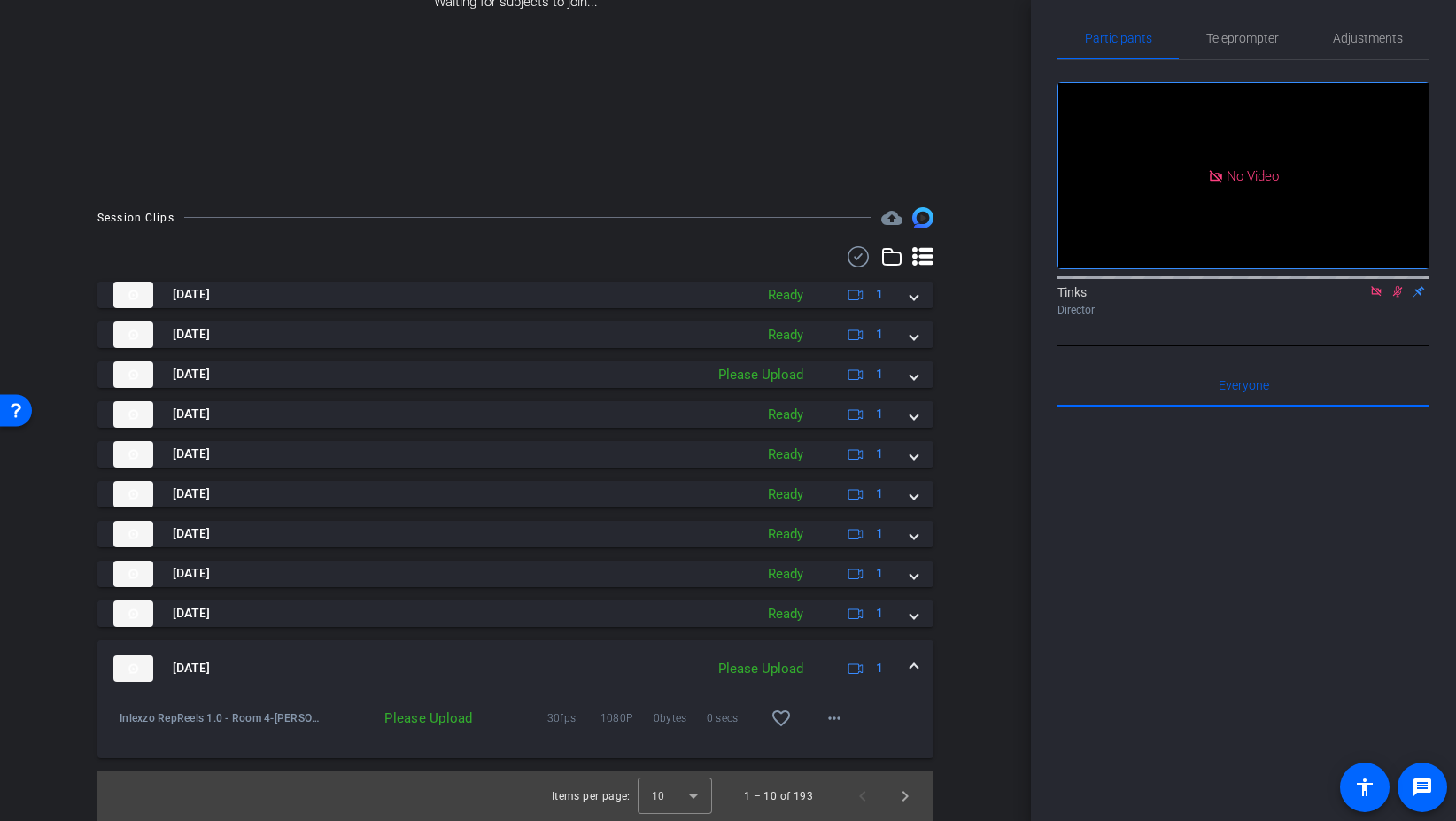
click at [917, 663] on span at bounding box center [914, 667] width 7 height 18
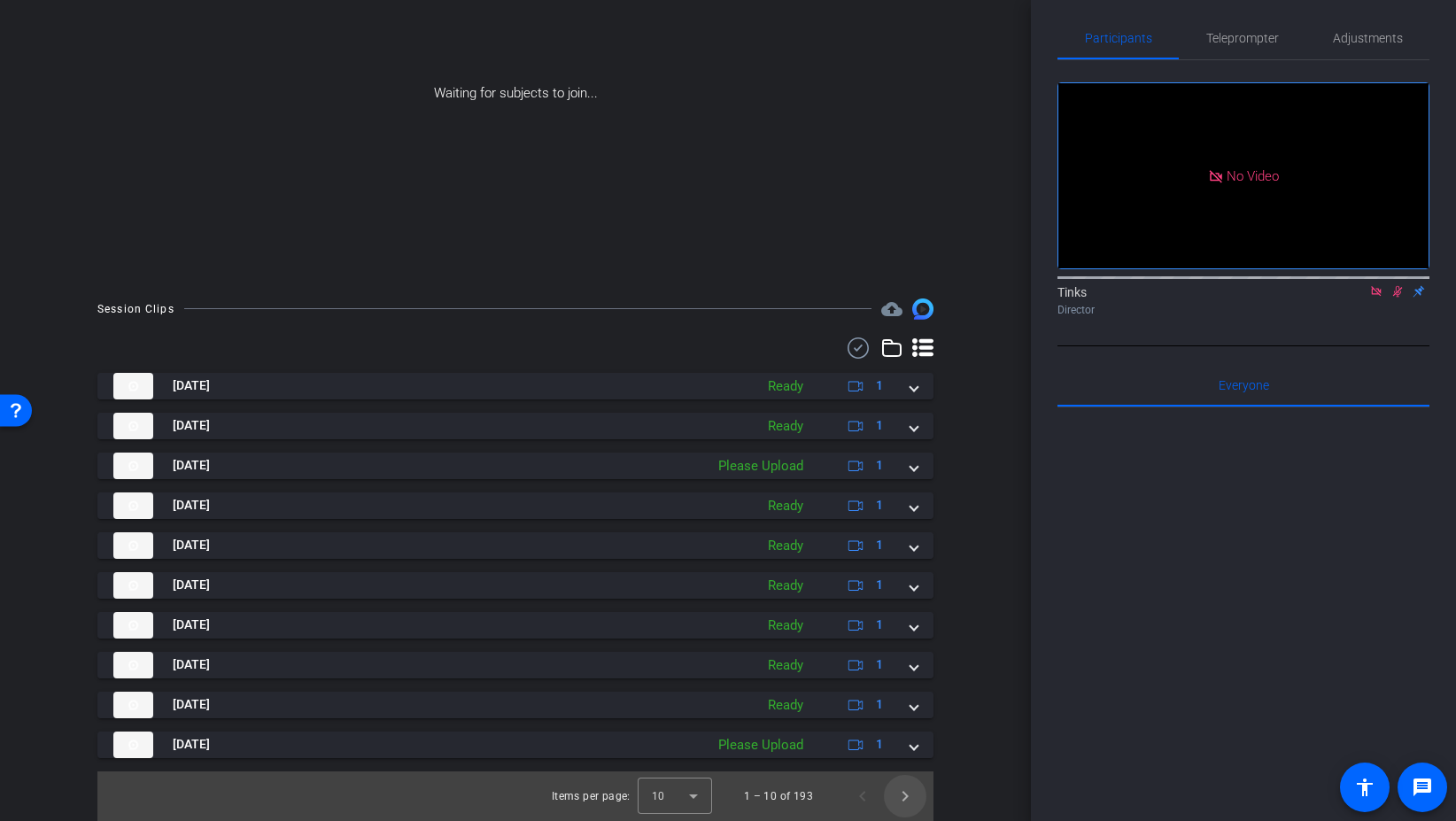
scroll to position [170, 0]
click at [913, 803] on span "Next page" at bounding box center [906, 796] width 43 height 43
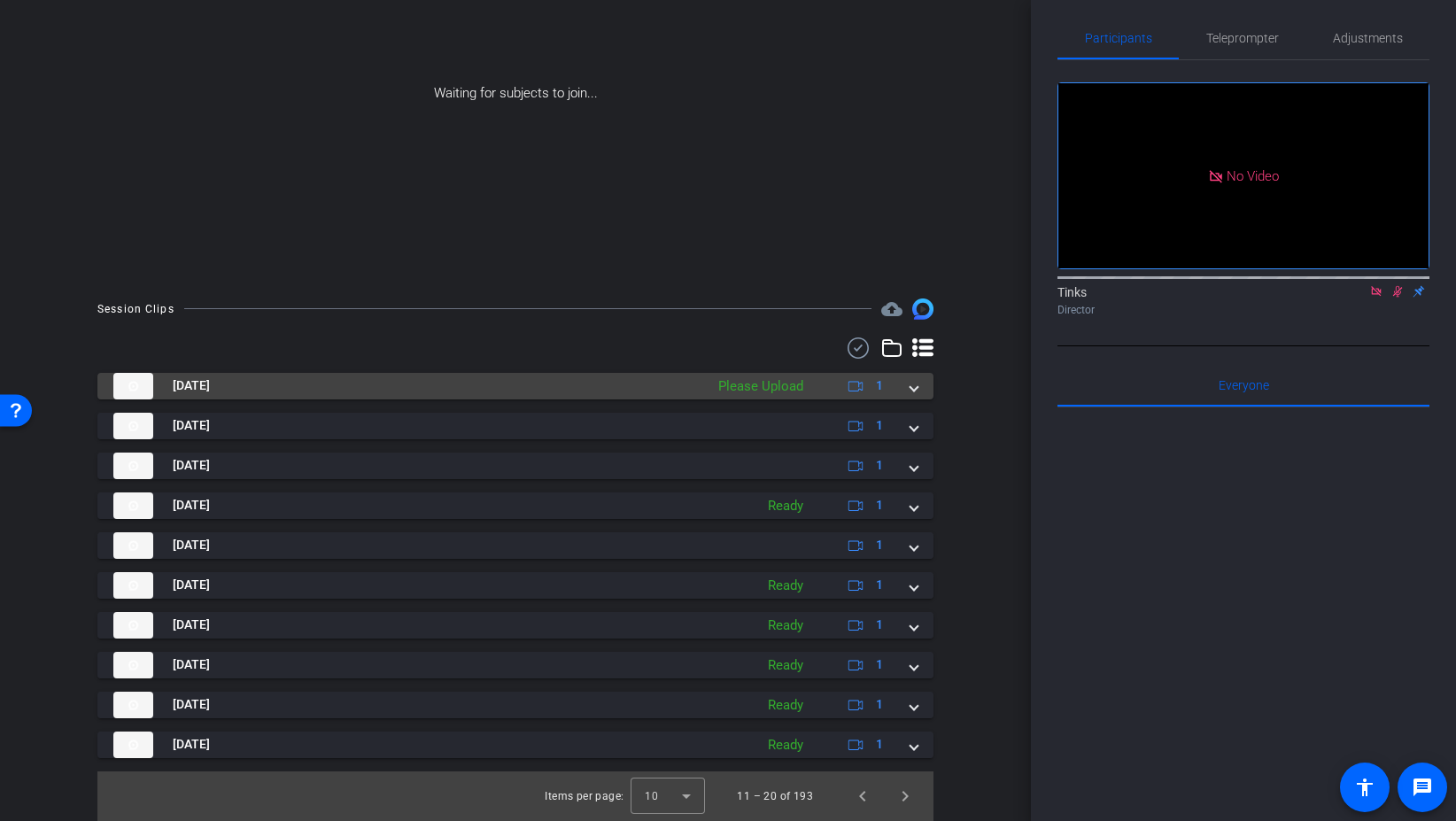
click at [267, 387] on mat-panel-title "Aug 29, 2025" at bounding box center [404, 386] width 582 height 26
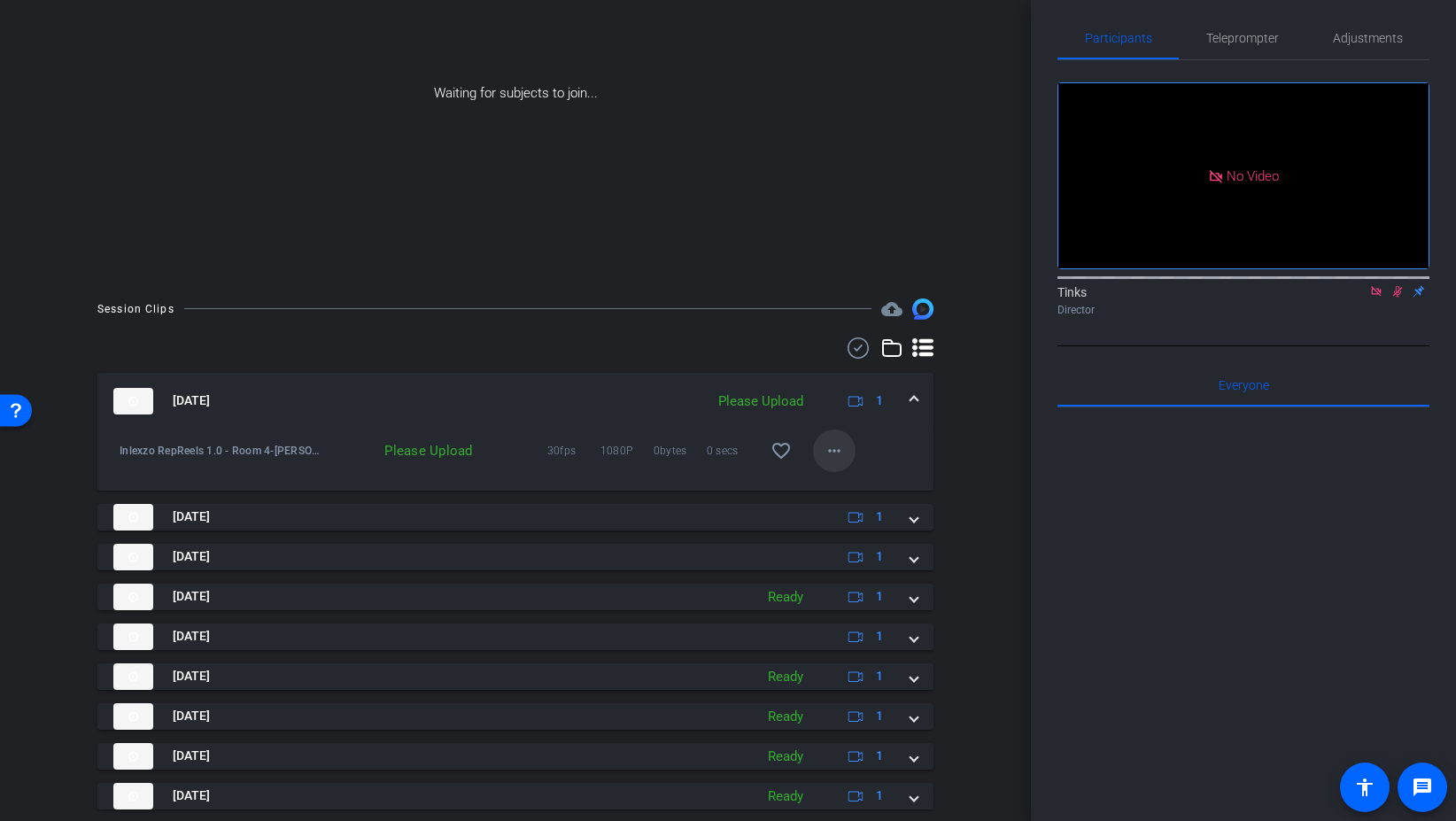
click at [835, 451] on mat-icon "more_horiz" at bounding box center [835, 451] width 21 height 21
click at [974, 463] on div at bounding box center [728, 410] width 1456 height 821
click at [914, 394] on span at bounding box center [914, 400] width 7 height 18
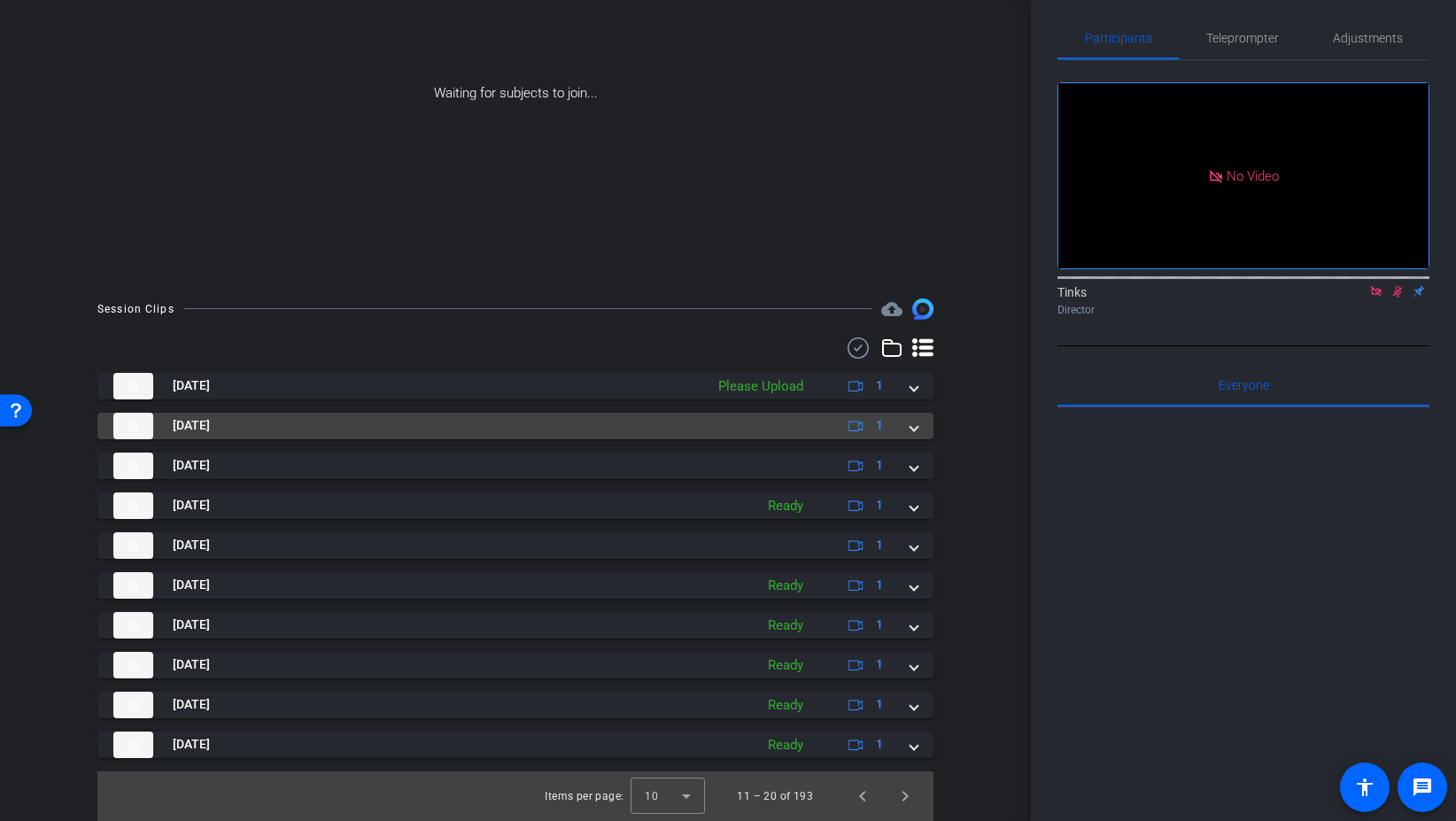
click at [913, 425] on span at bounding box center [914, 425] width 7 height 18
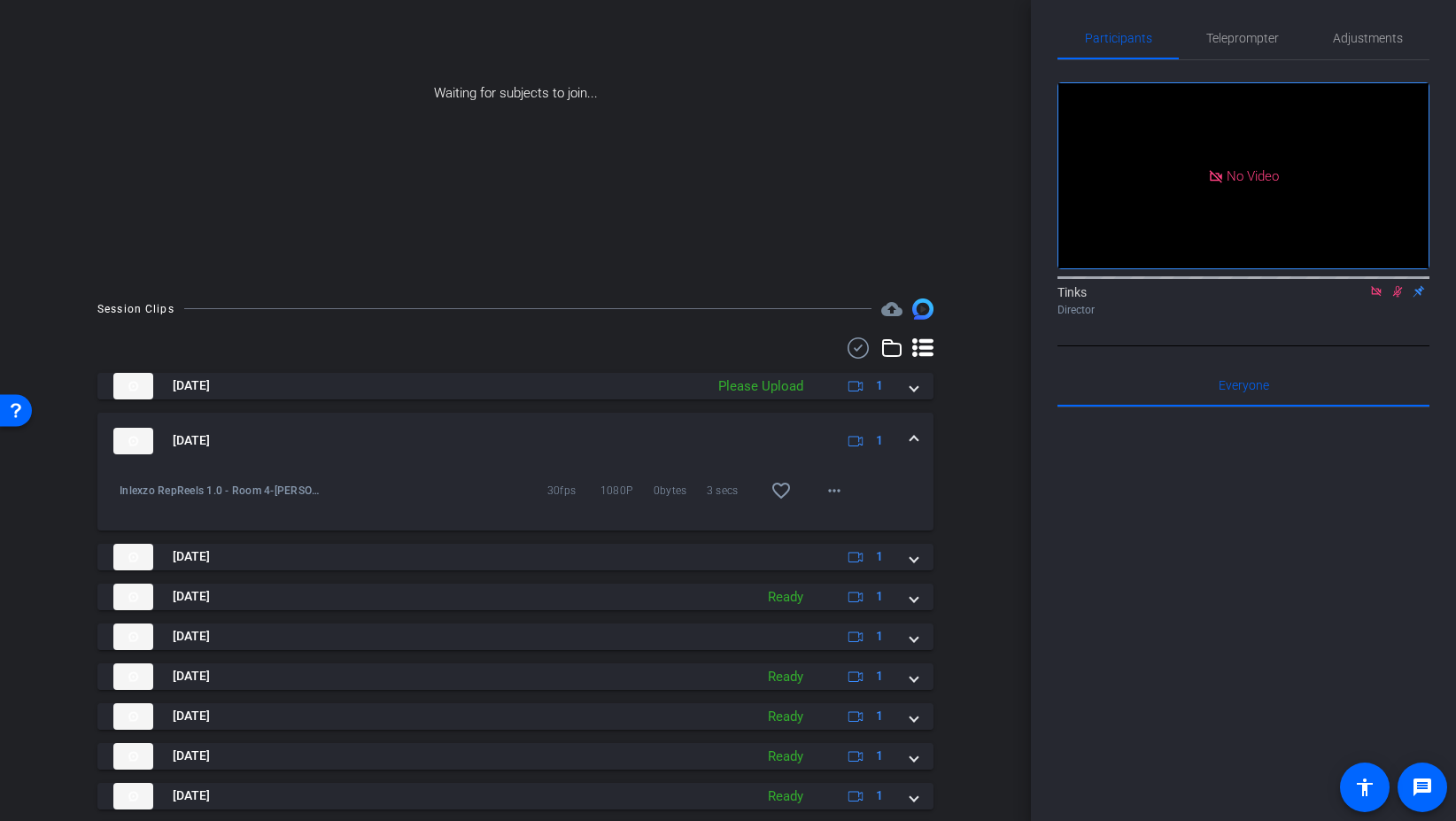
click at [914, 436] on span at bounding box center [914, 440] width 7 height 18
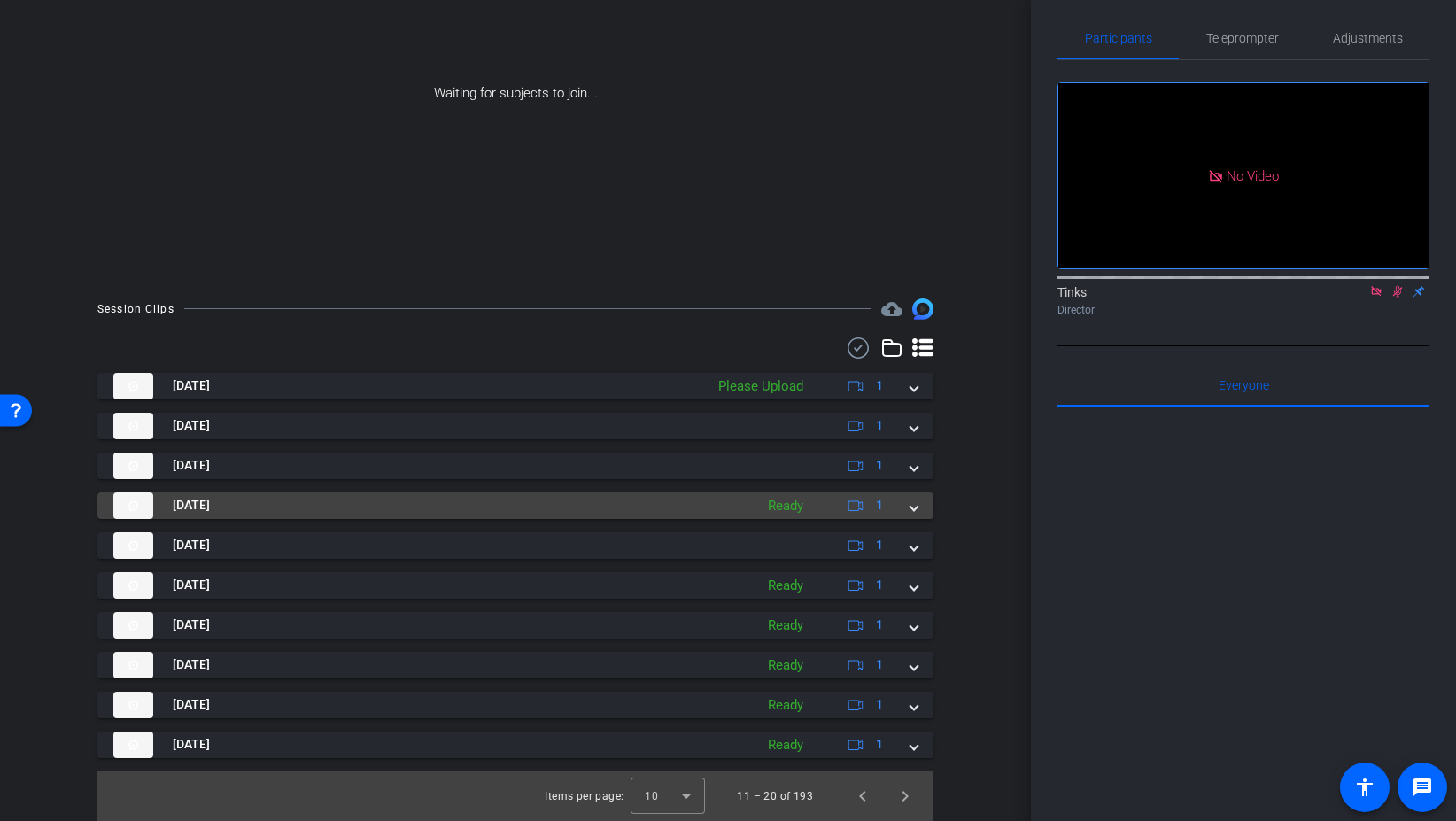
click at [913, 509] on span at bounding box center [914, 504] width 7 height 18
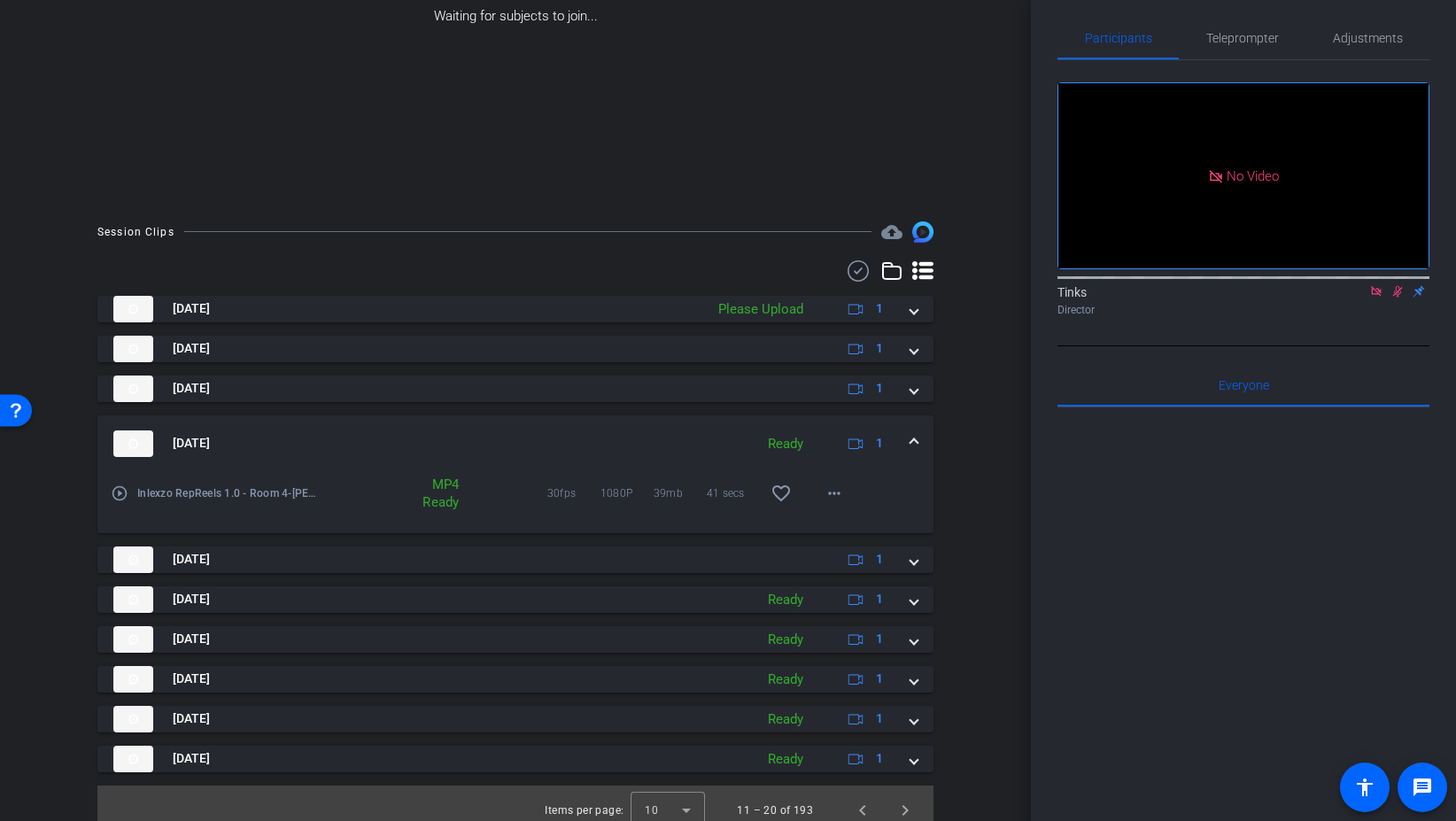
scroll to position [261, 0]
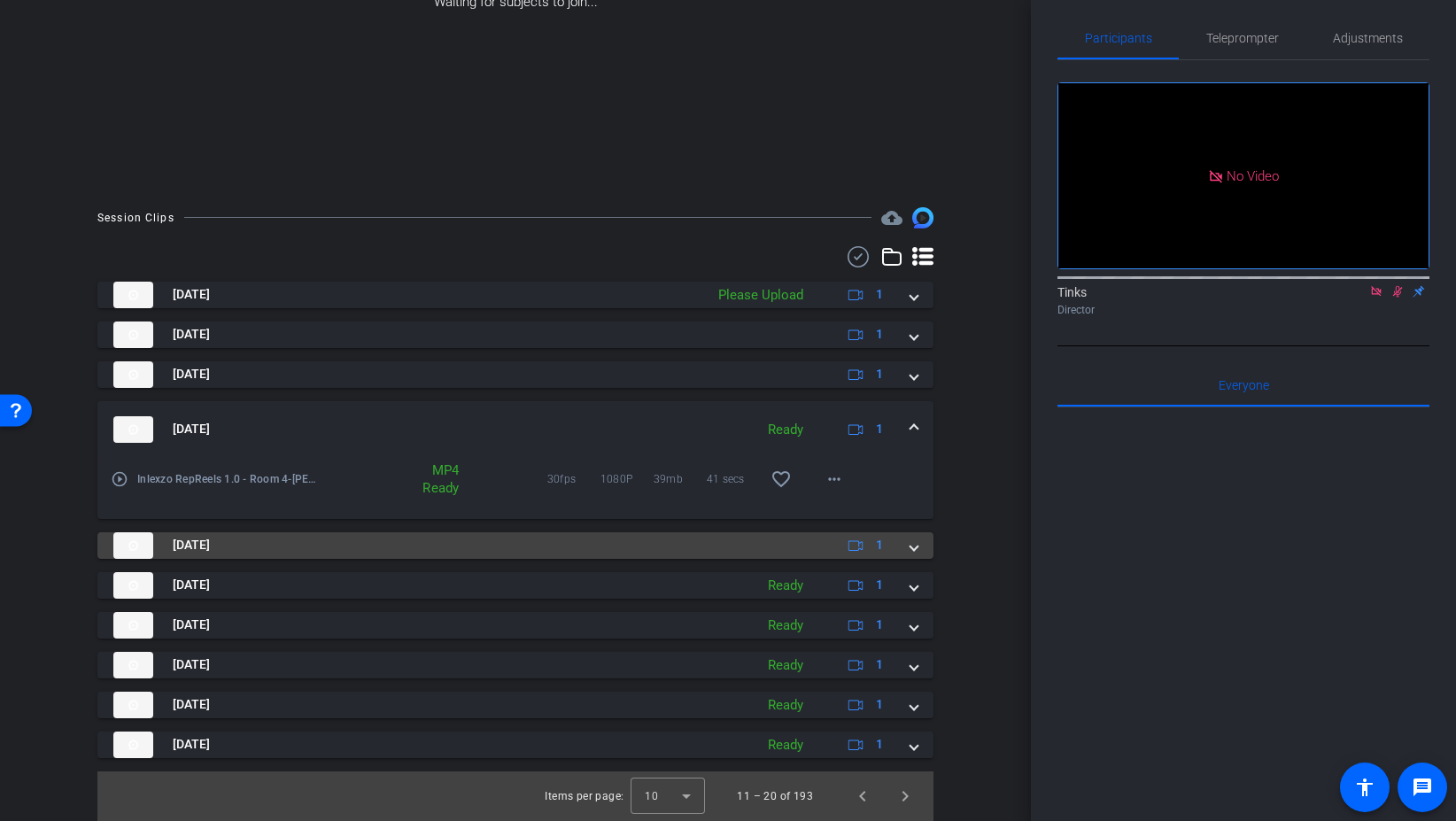
click at [914, 543] on span at bounding box center [914, 544] width 7 height 18
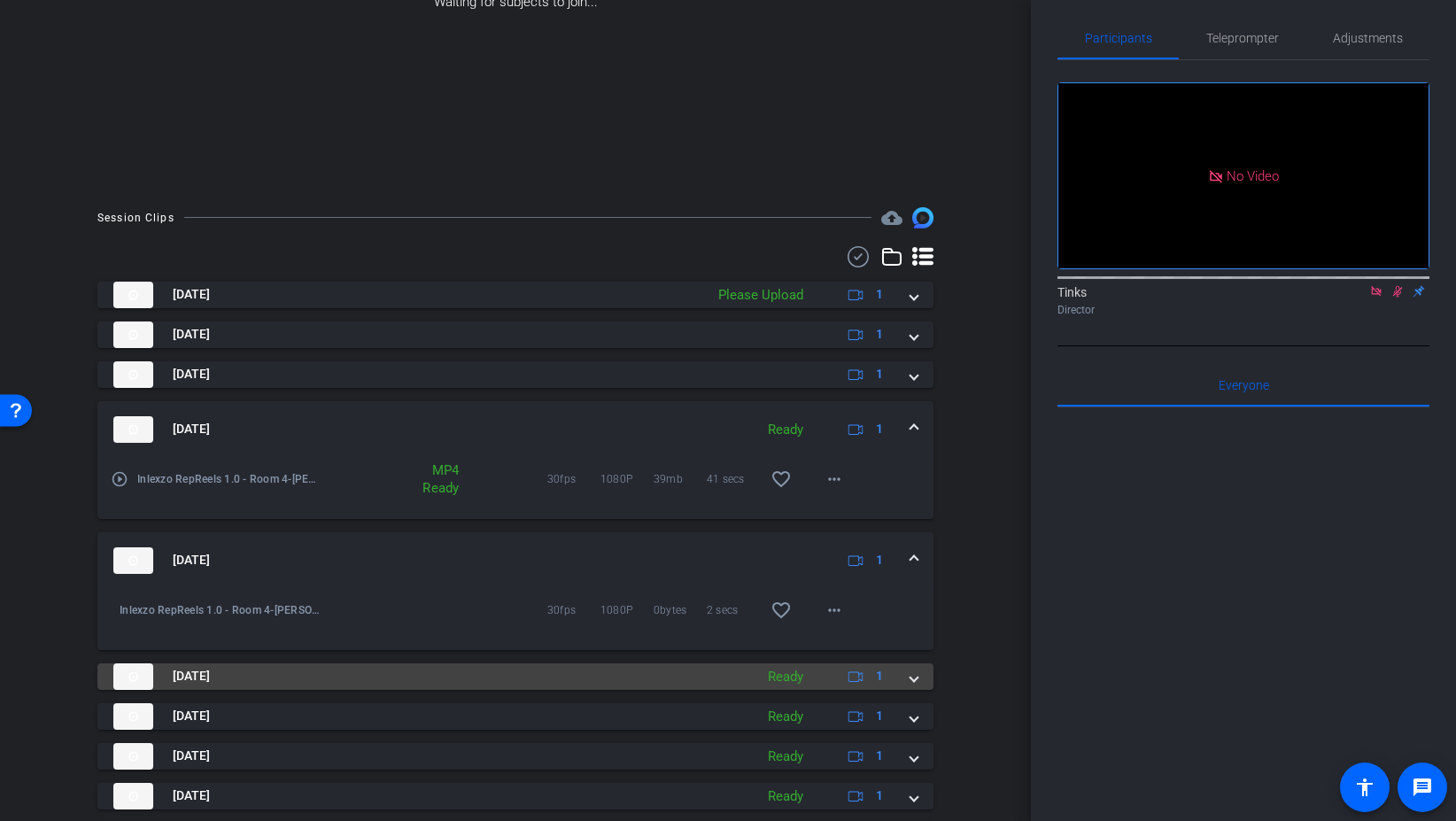
click at [913, 683] on span at bounding box center [914, 675] width 7 height 18
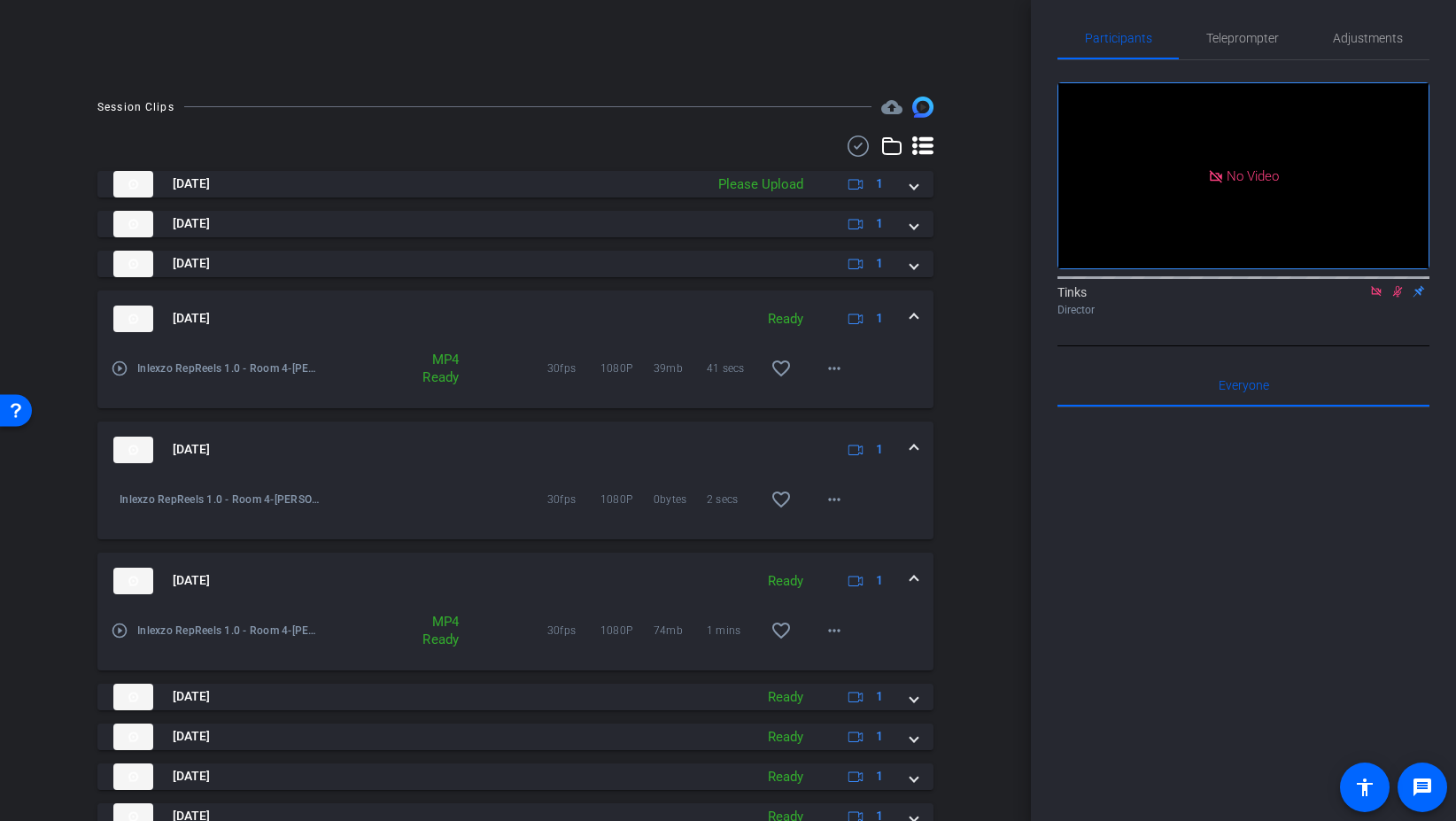
scroll to position [443, 0]
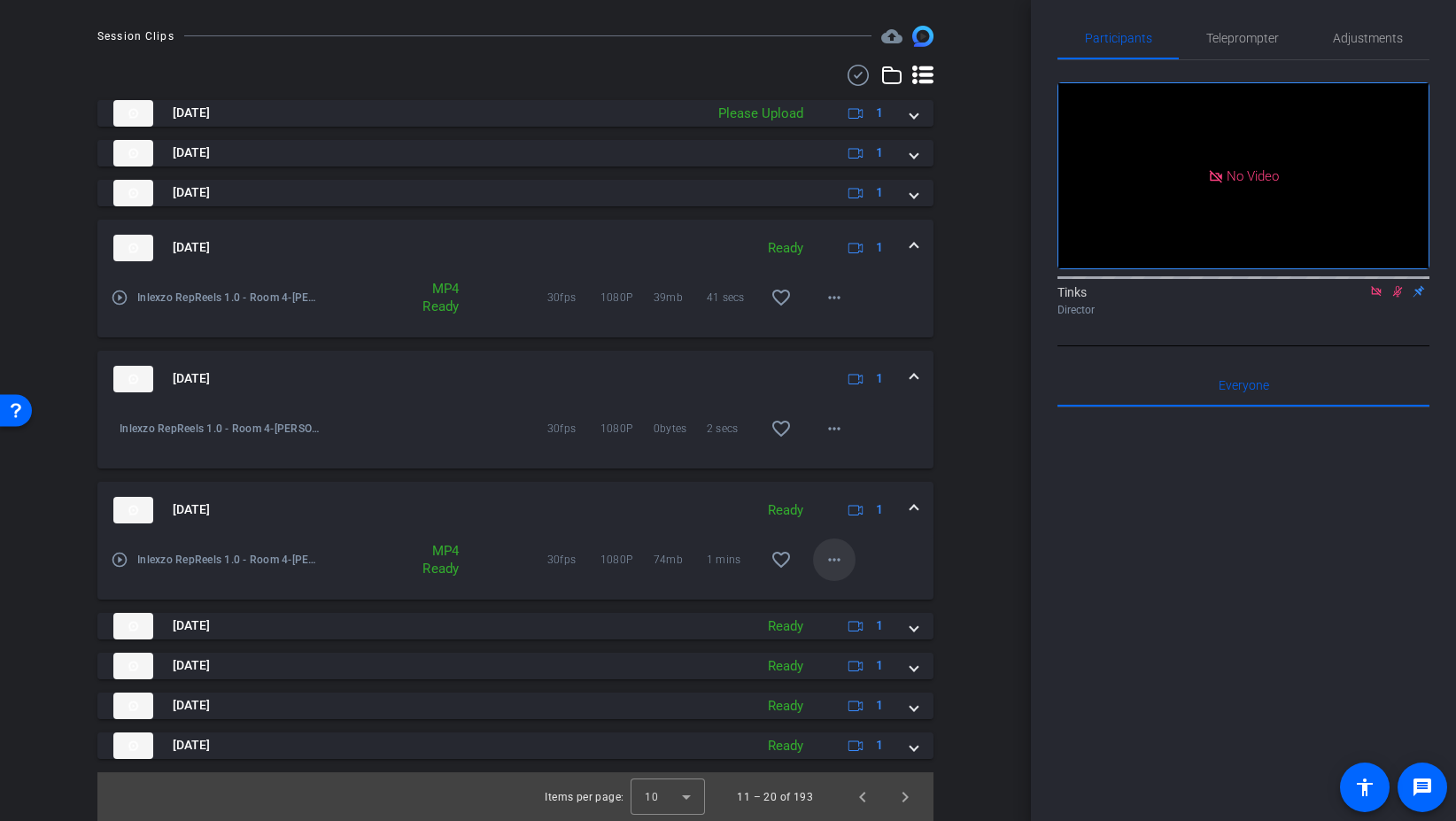
click at [841, 553] on mat-icon "more_horiz" at bounding box center [835, 560] width 21 height 21
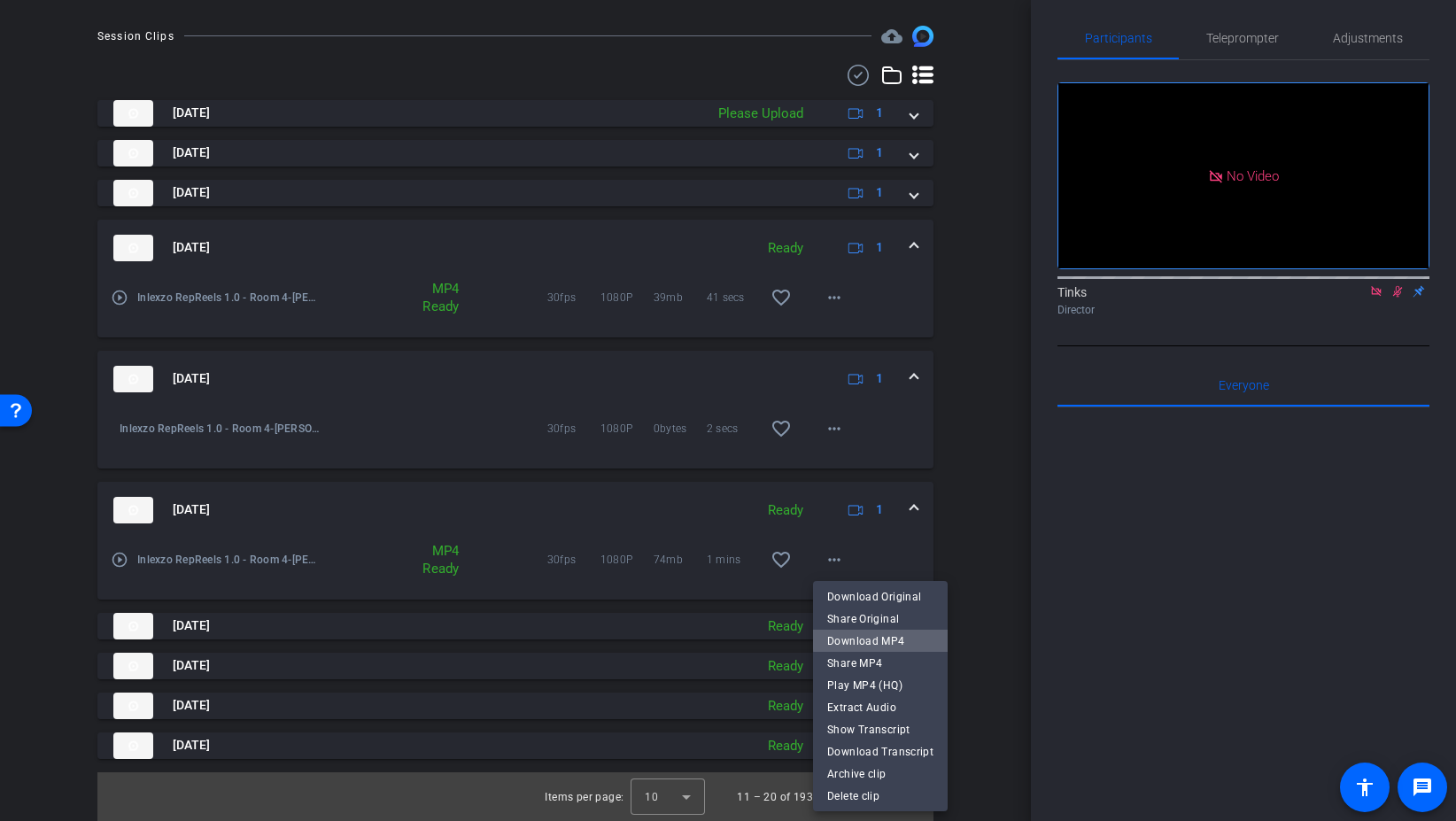
click at [893, 637] on span "Download MP4" at bounding box center [880, 641] width 106 height 21
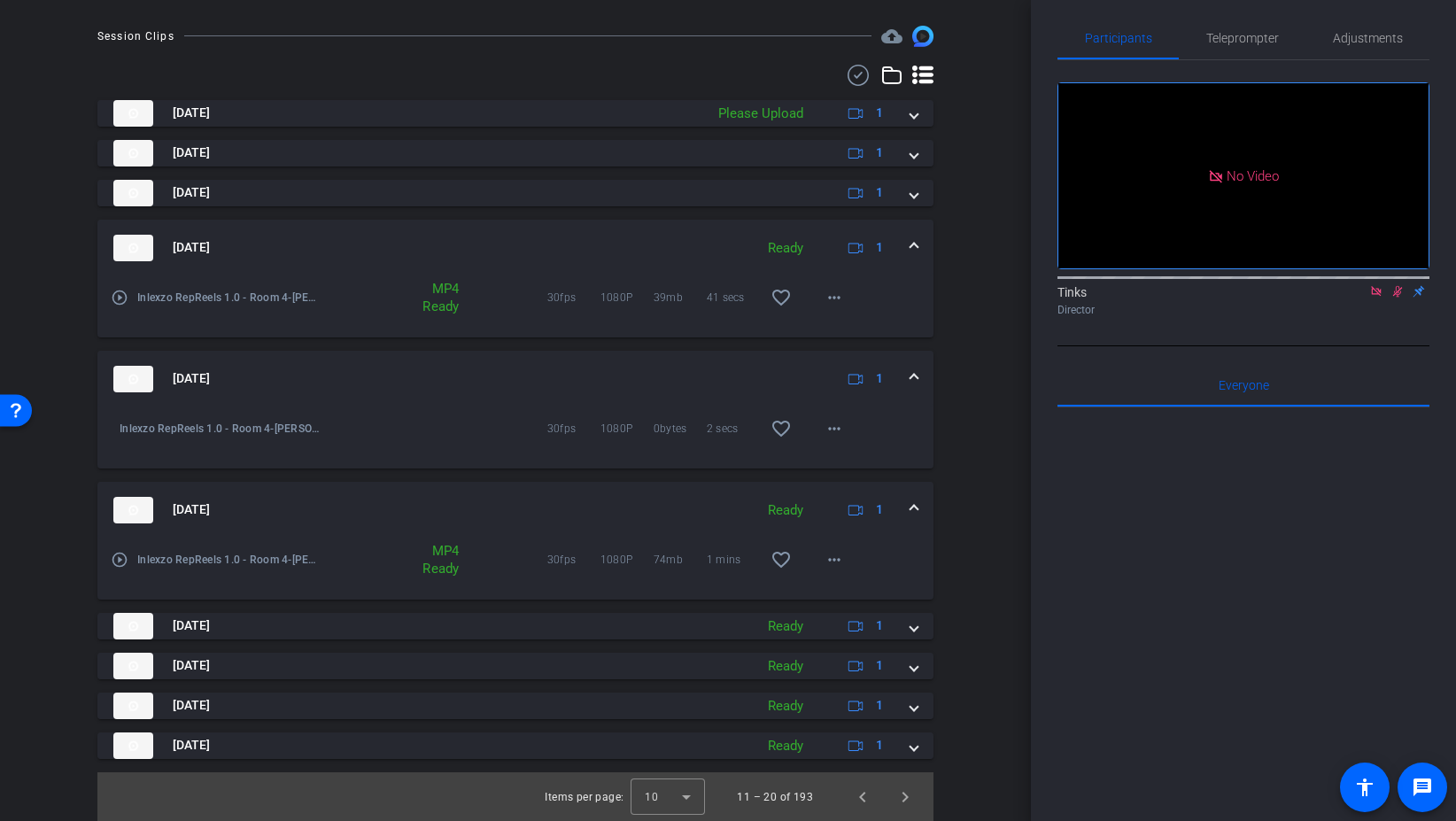
scroll to position [444, 0]
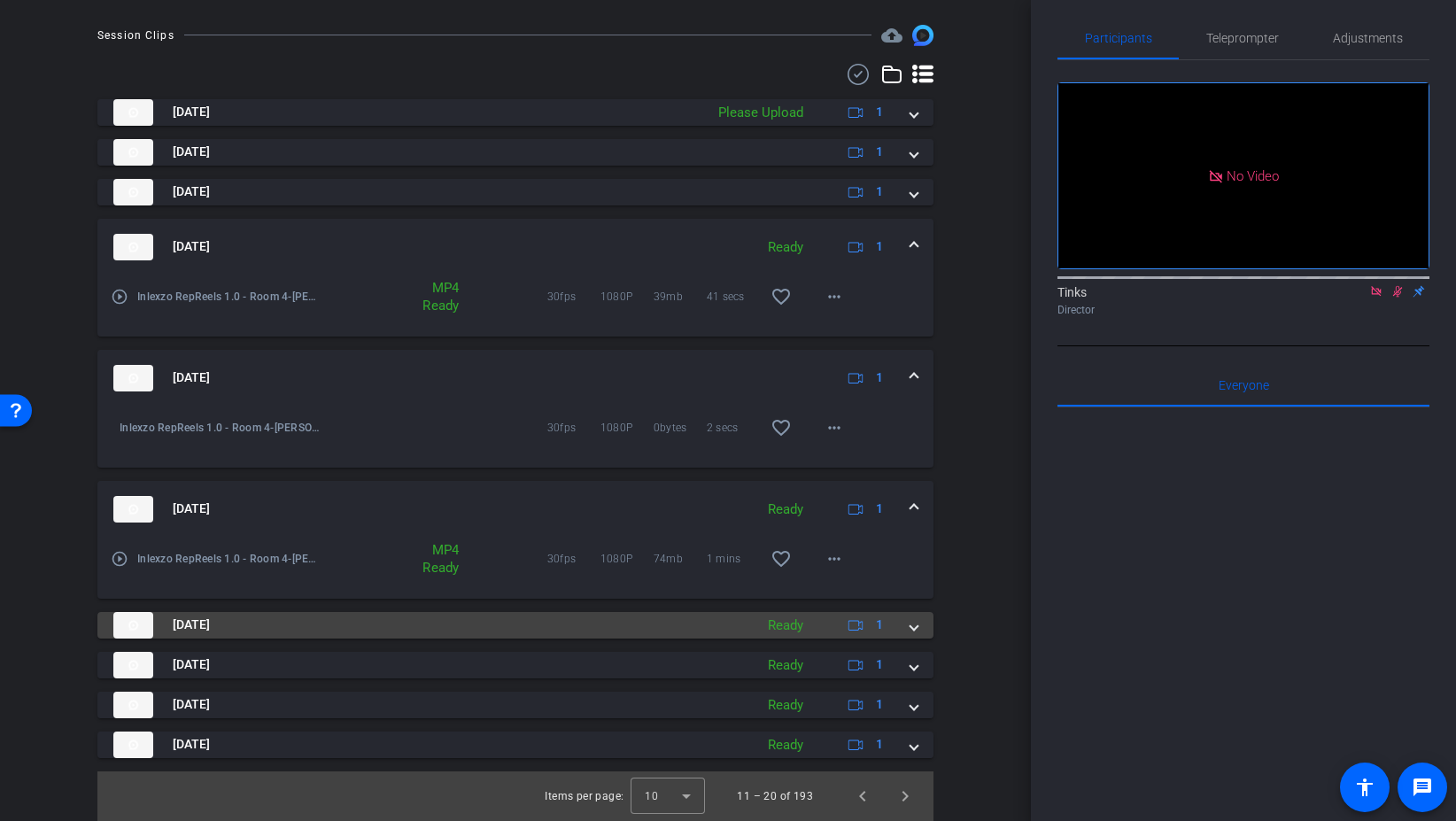
click at [916, 630] on span at bounding box center [914, 624] width 7 height 18
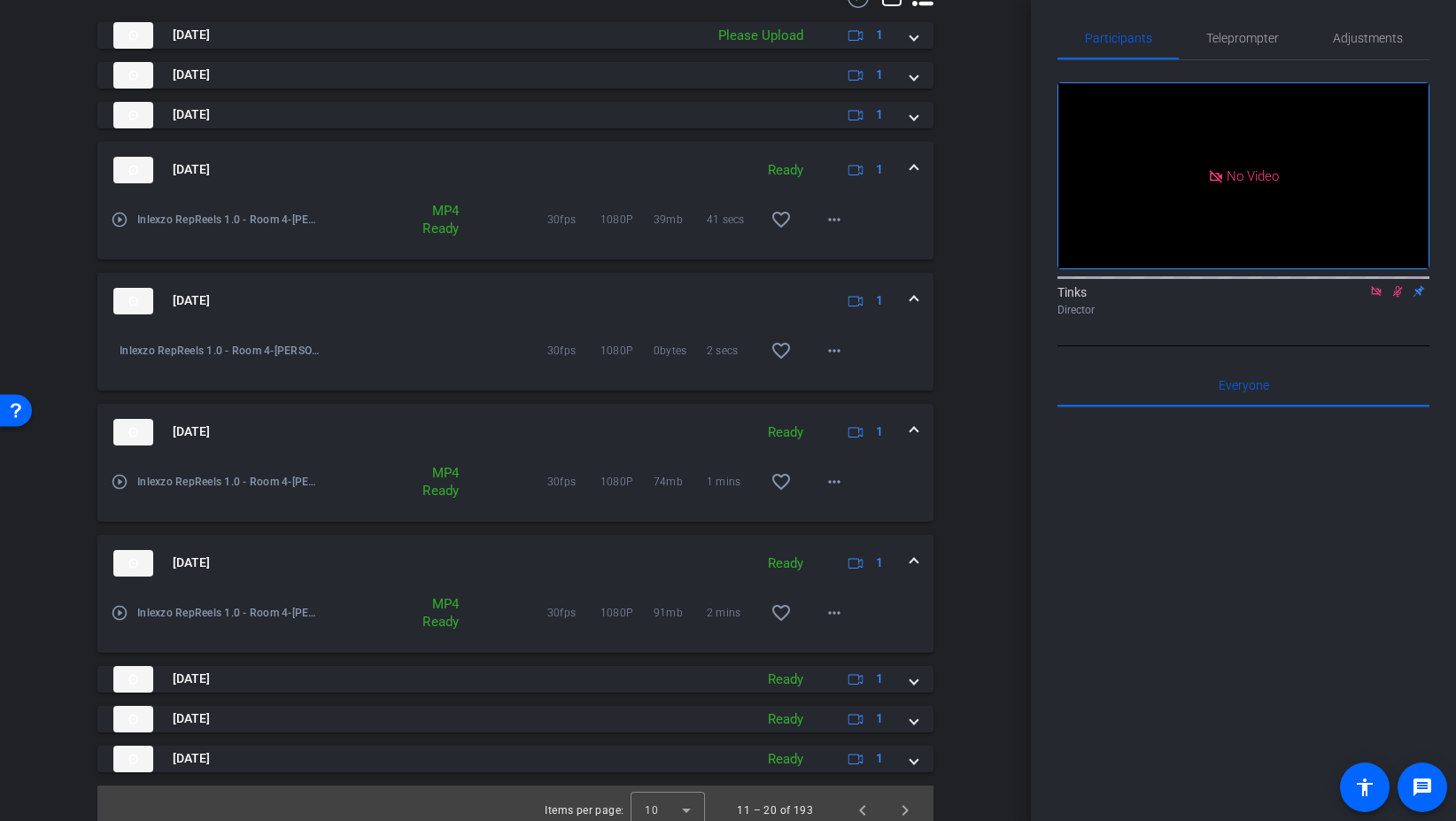
scroll to position [534, 0]
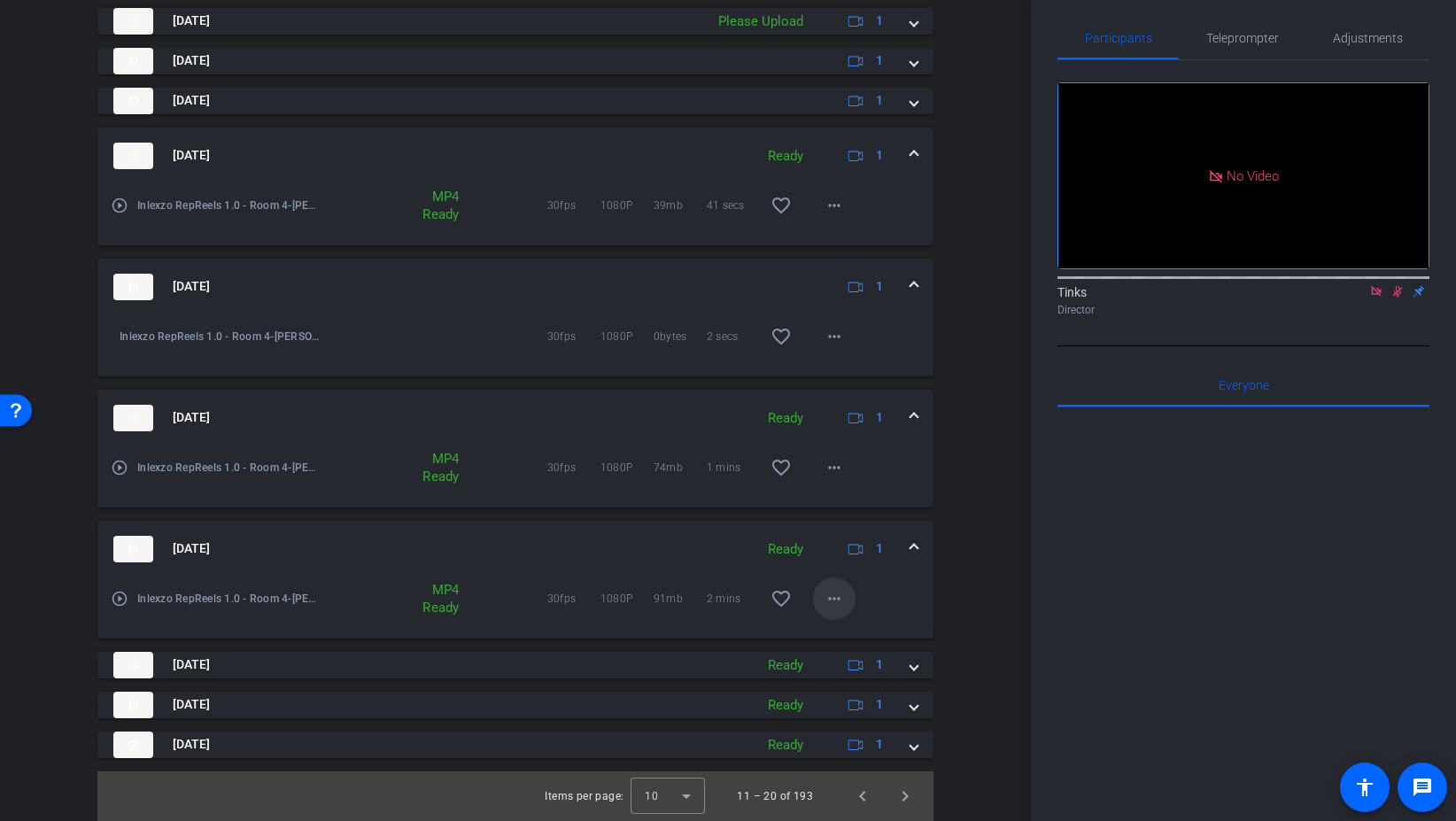
click at [832, 595] on mat-icon "more_horiz" at bounding box center [835, 599] width 21 height 21
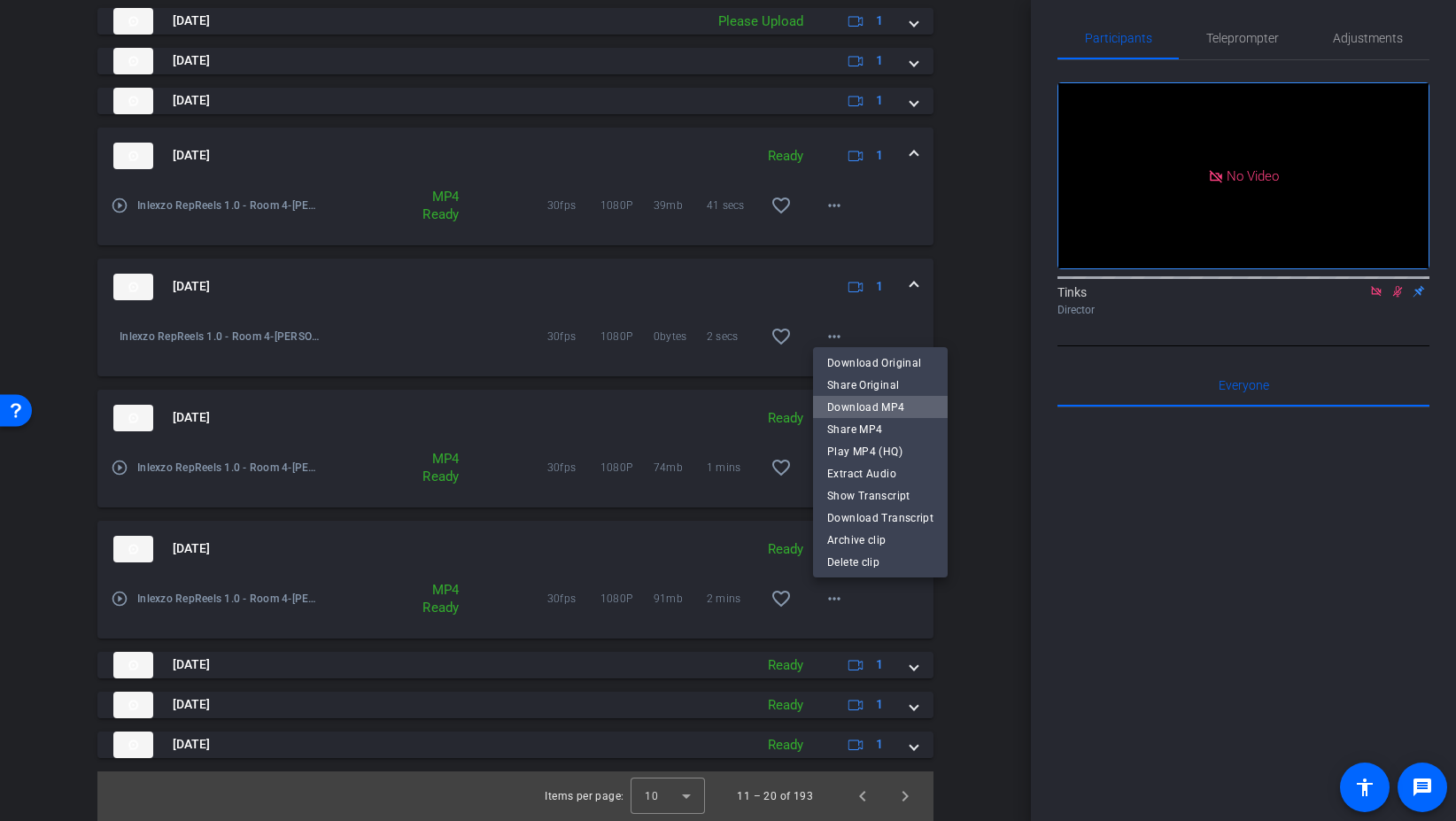
click at [897, 414] on span "Download MP4" at bounding box center [880, 407] width 106 height 21
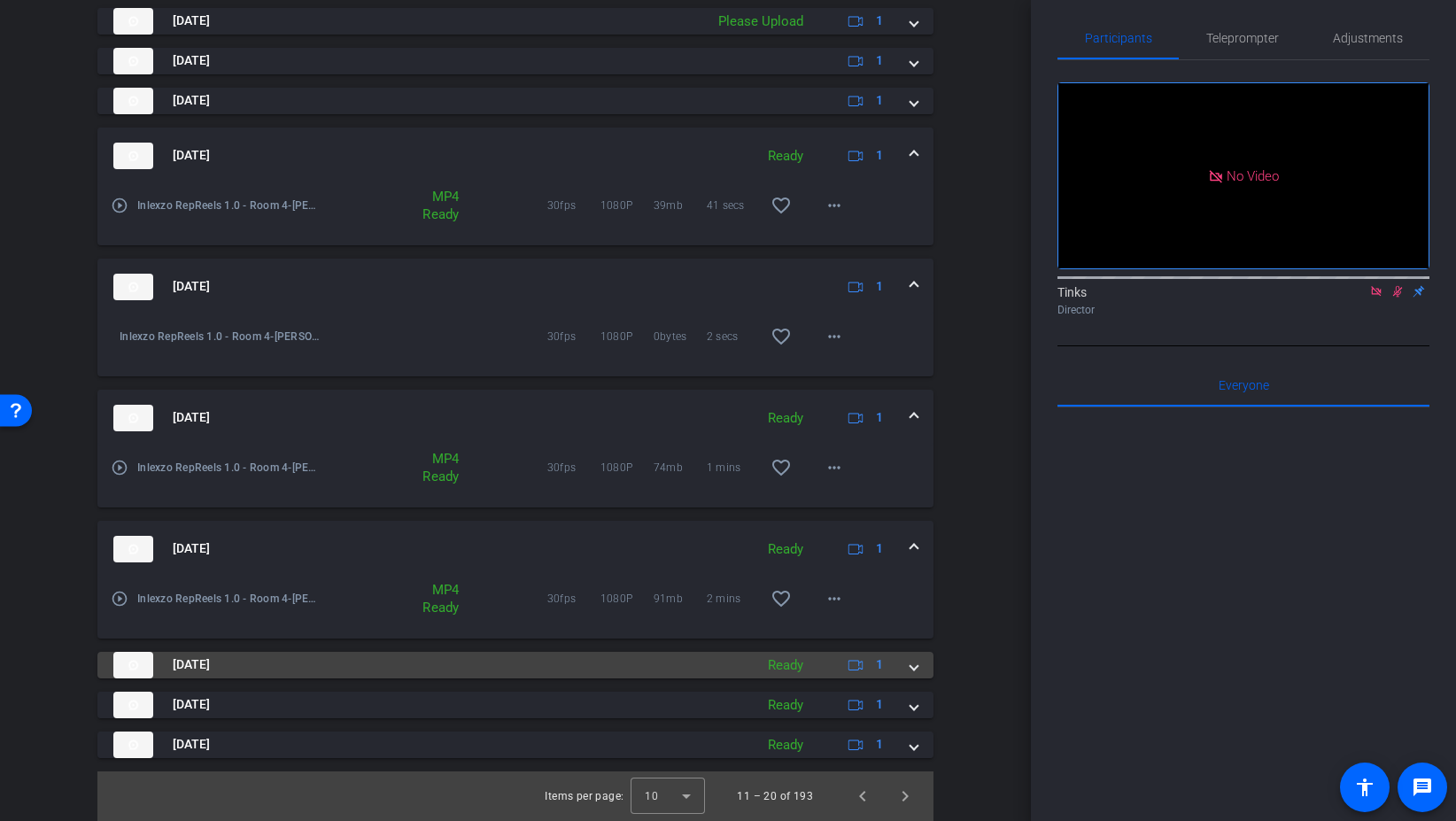
click at [919, 668] on mat-expansion-panel-header "Aug 29, 2025 Ready 1" at bounding box center [515, 665] width 836 height 26
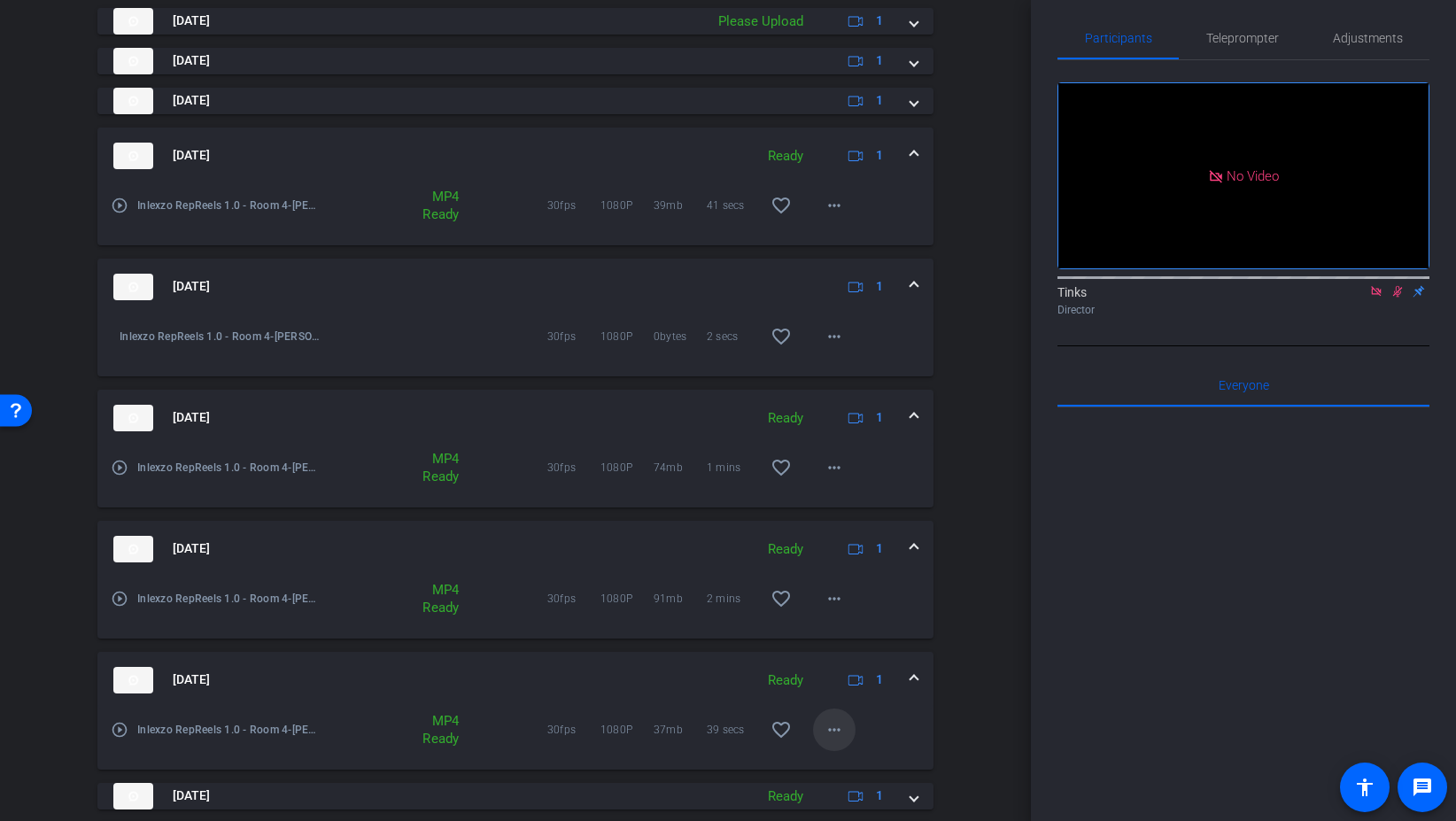
click at [842, 728] on mat-icon "more_horiz" at bounding box center [835, 730] width 21 height 21
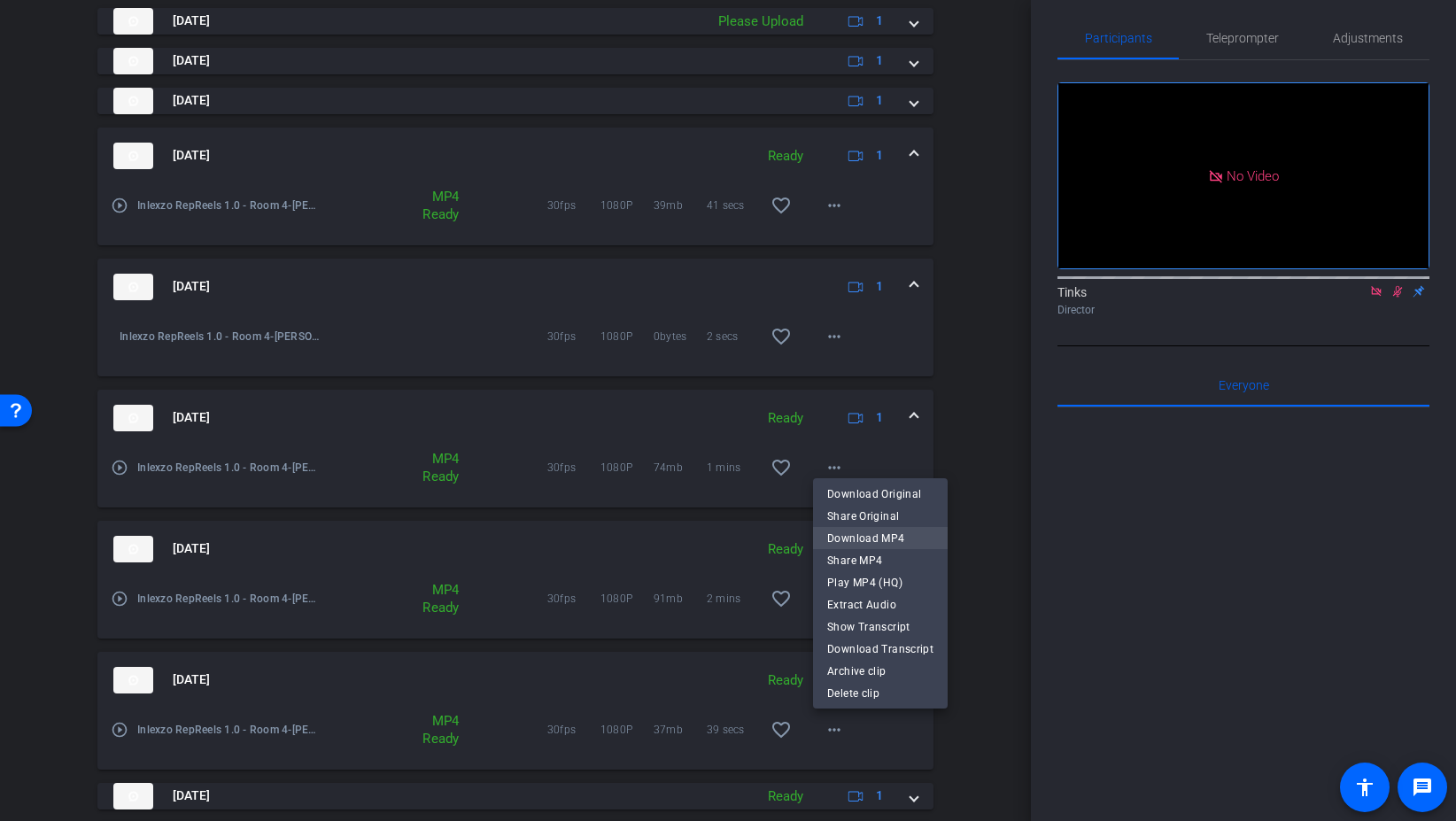
click at [893, 536] on span "Download MP4" at bounding box center [880, 538] width 106 height 21
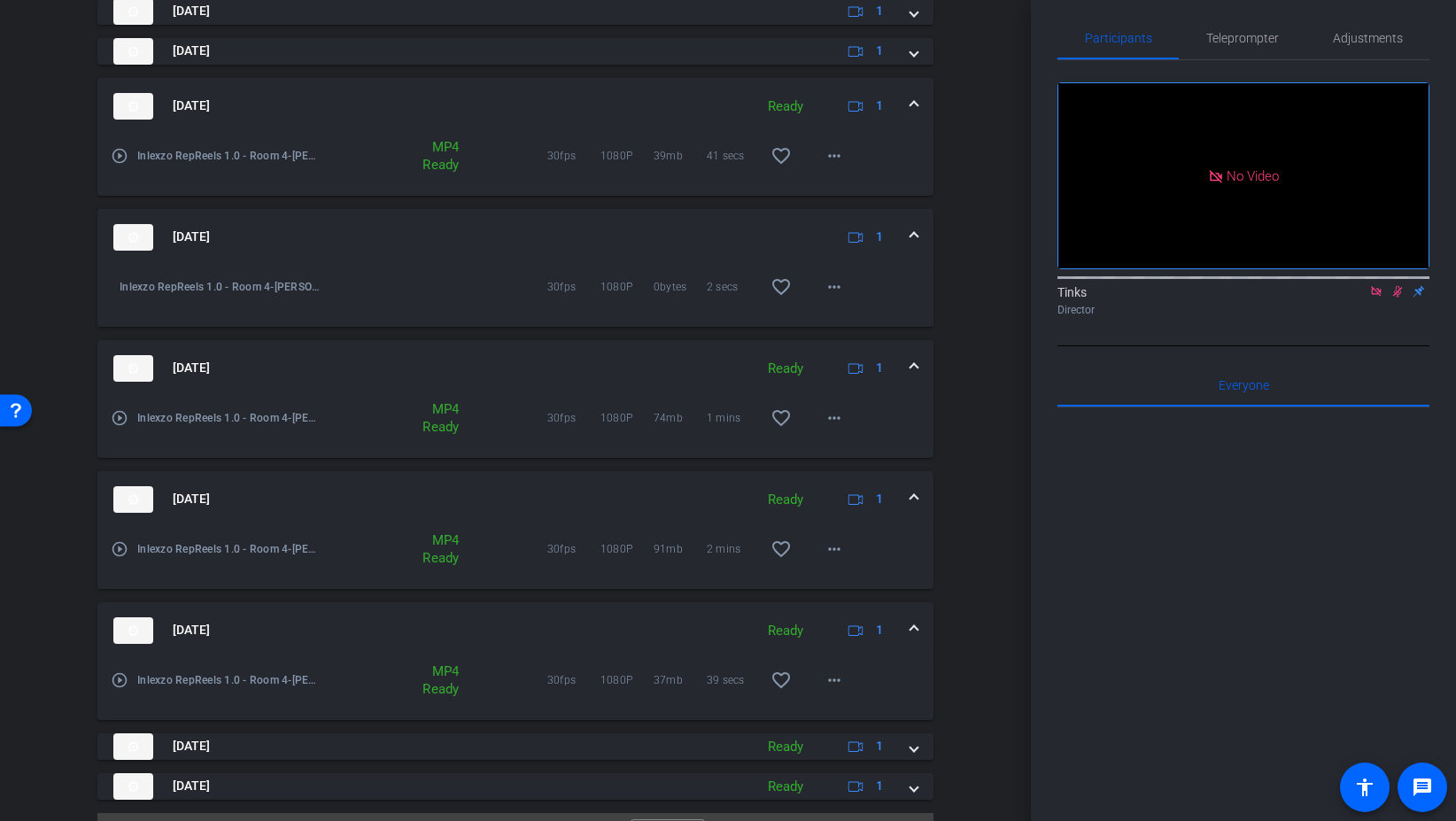
scroll to position [626, 0]
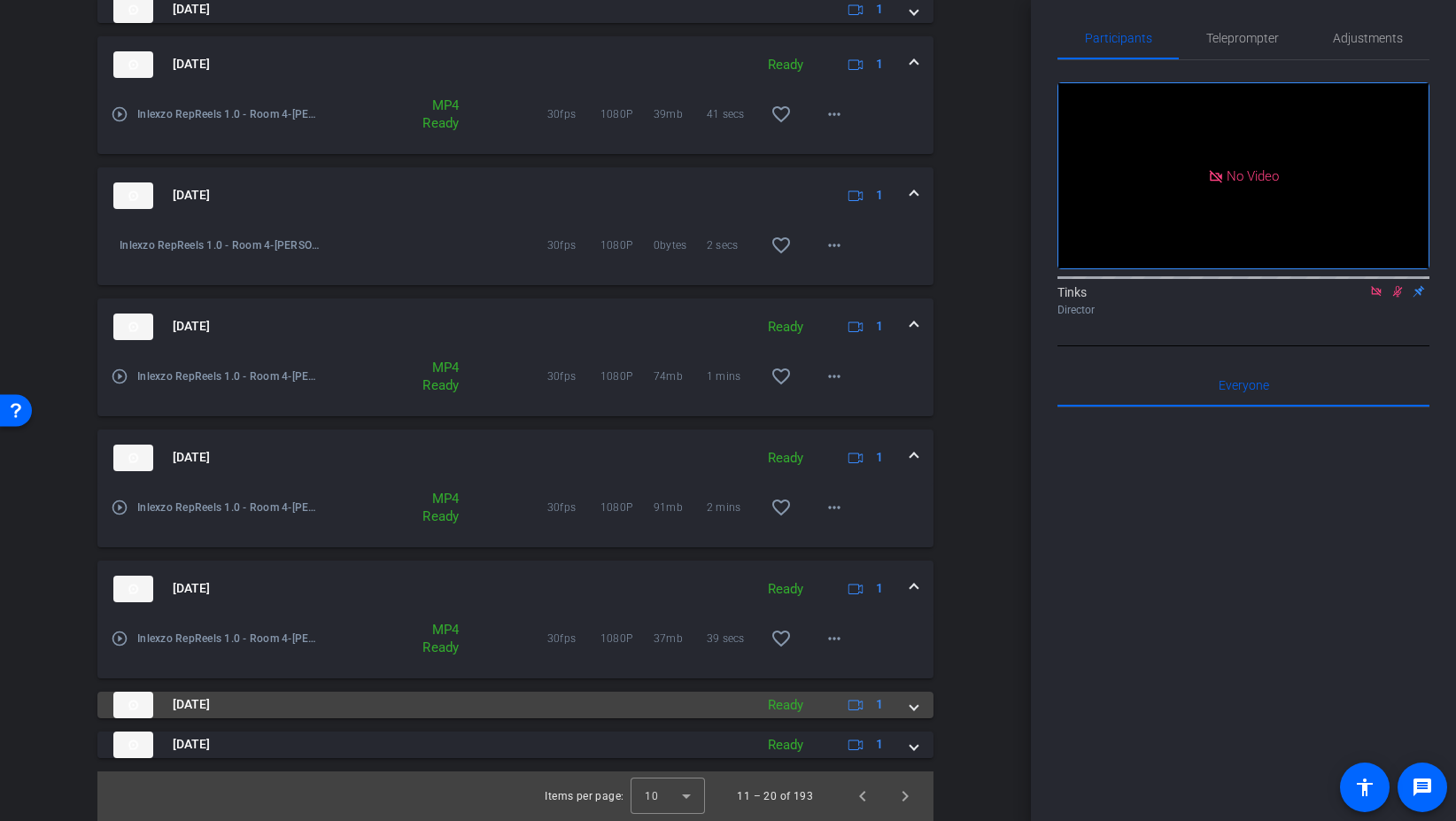
click at [917, 709] on span at bounding box center [914, 703] width 7 height 18
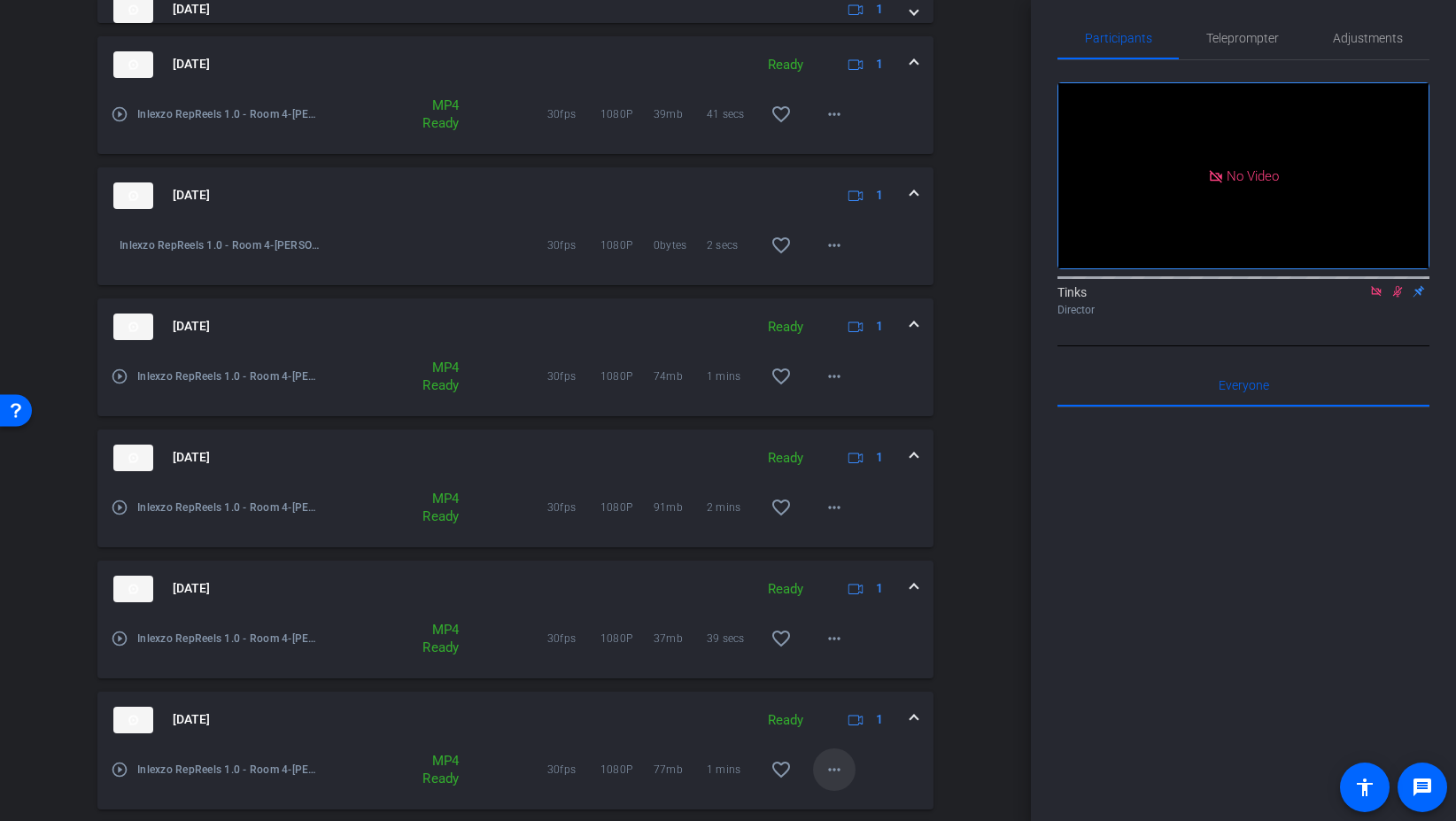
click at [833, 772] on mat-icon "more_horiz" at bounding box center [835, 770] width 21 height 21
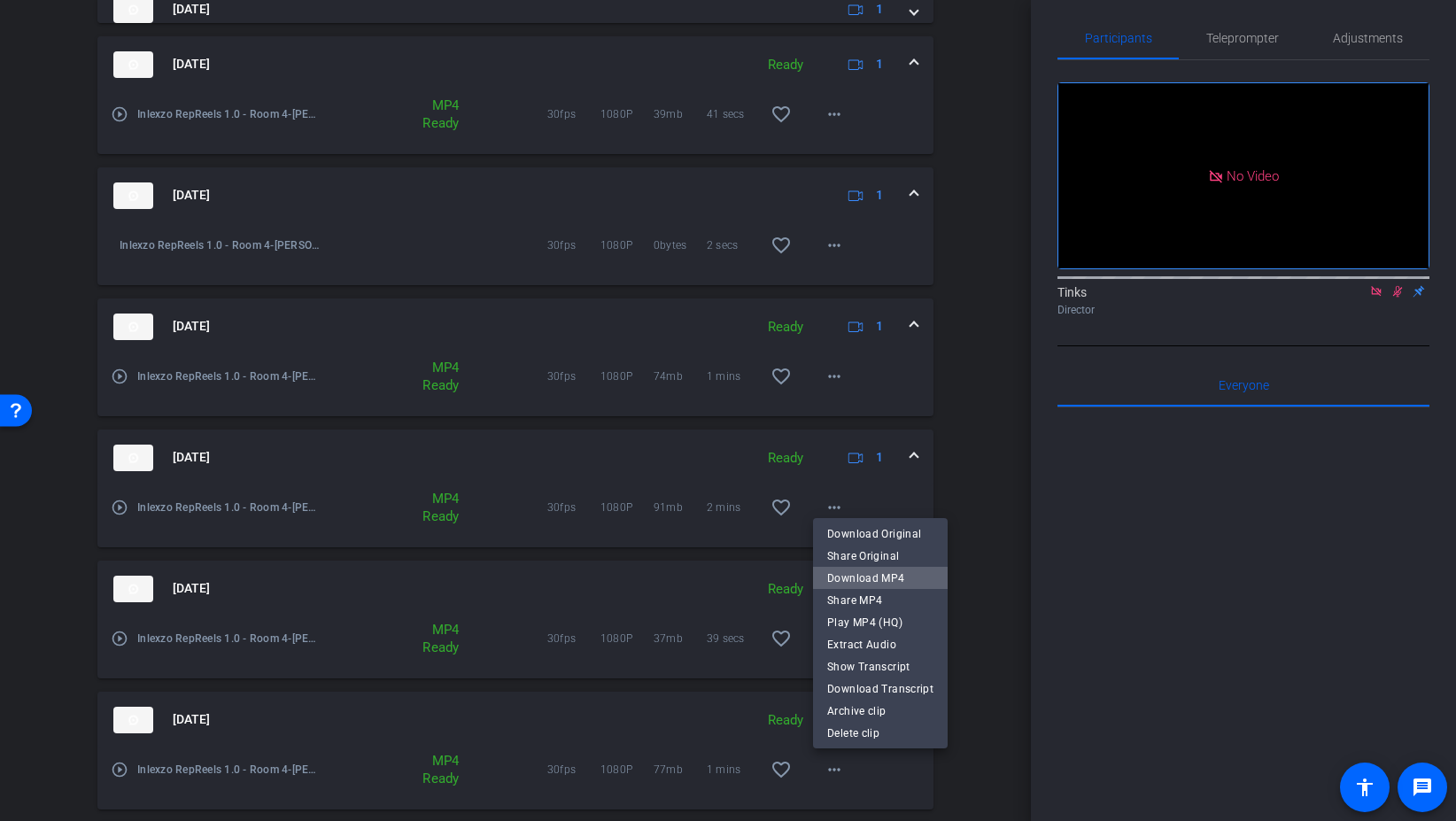
click at [909, 575] on span "Download MP4" at bounding box center [880, 578] width 106 height 21
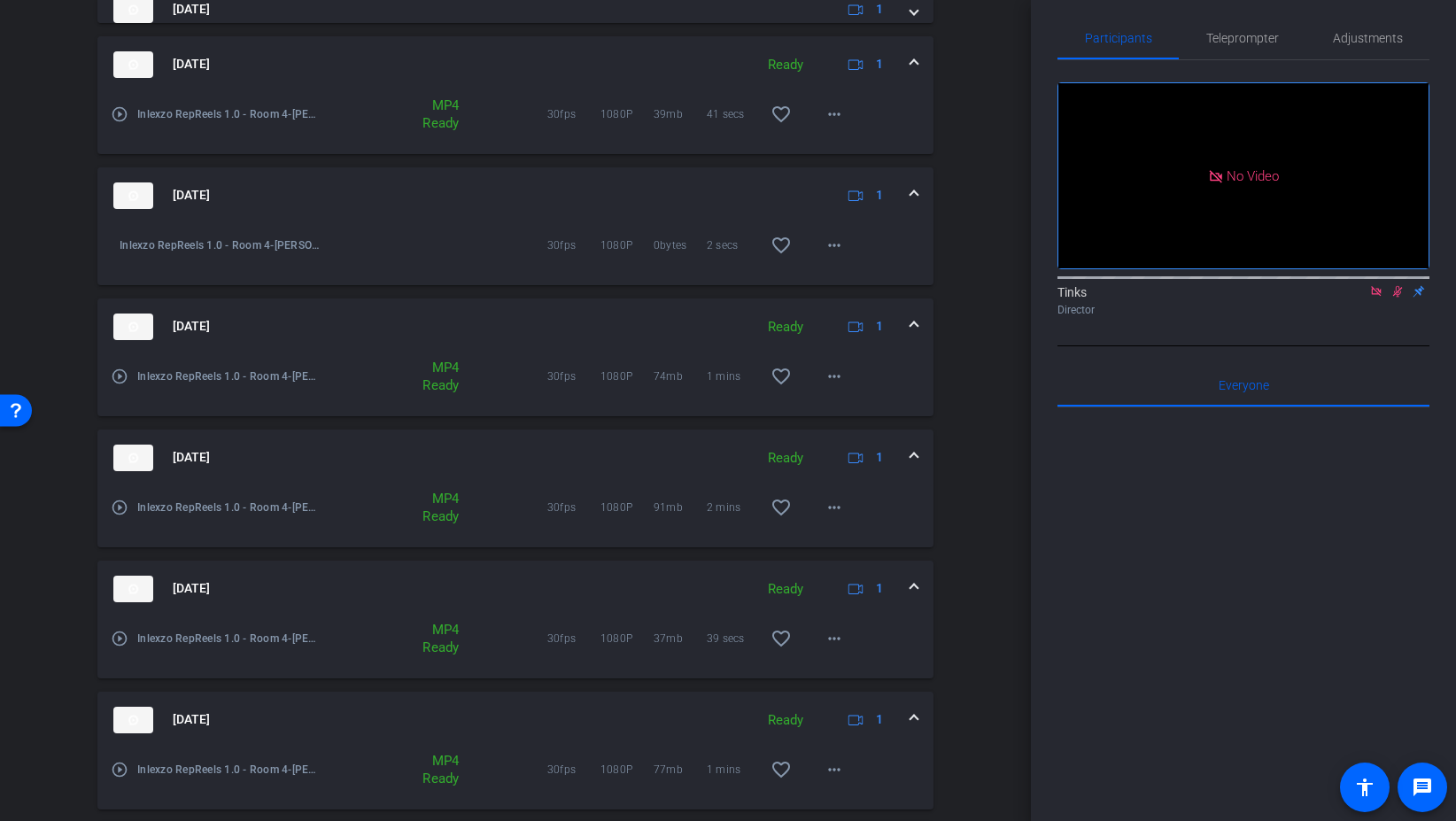
scroll to position [717, 0]
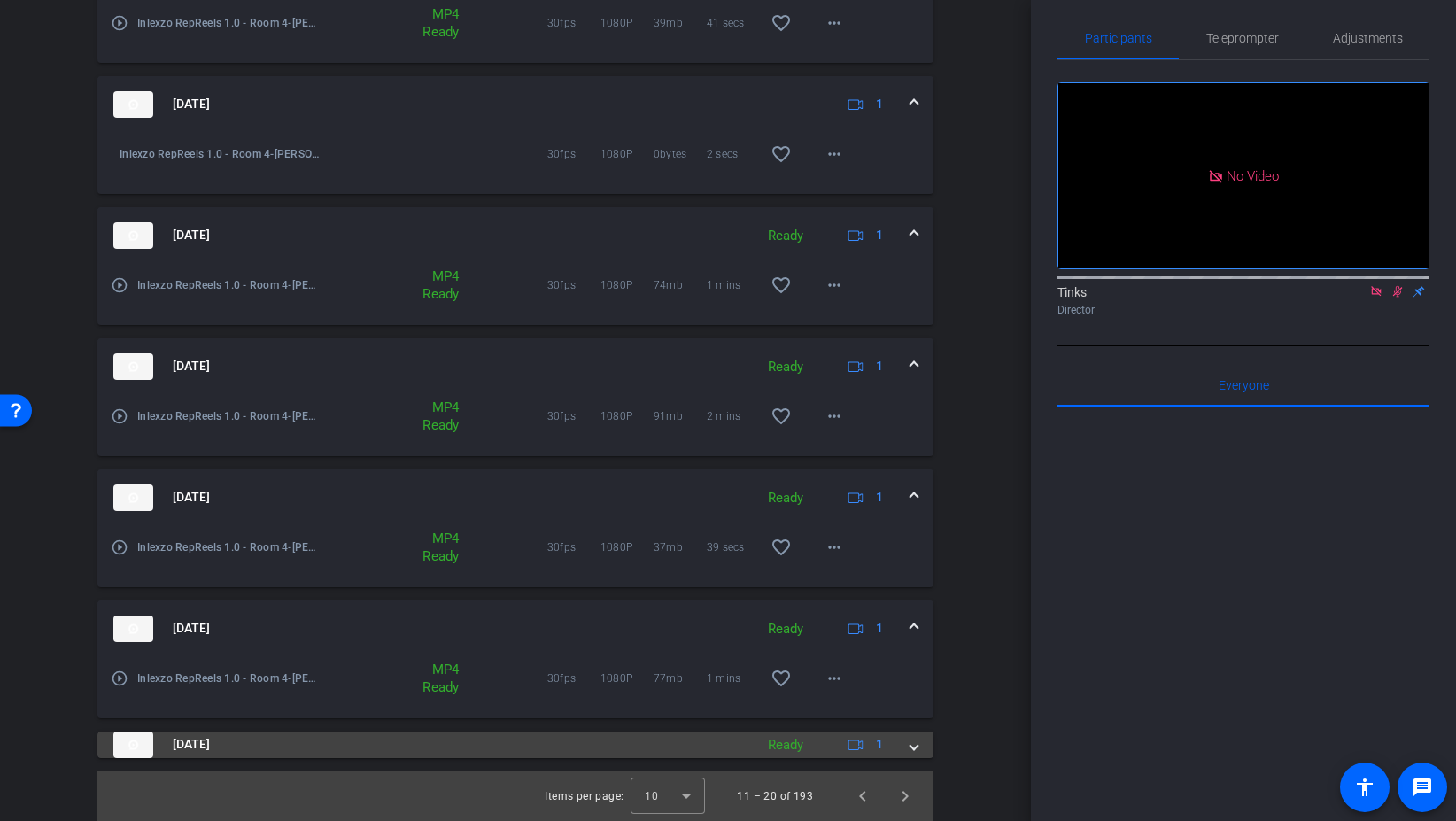
click at [912, 745] on span at bounding box center [914, 743] width 7 height 18
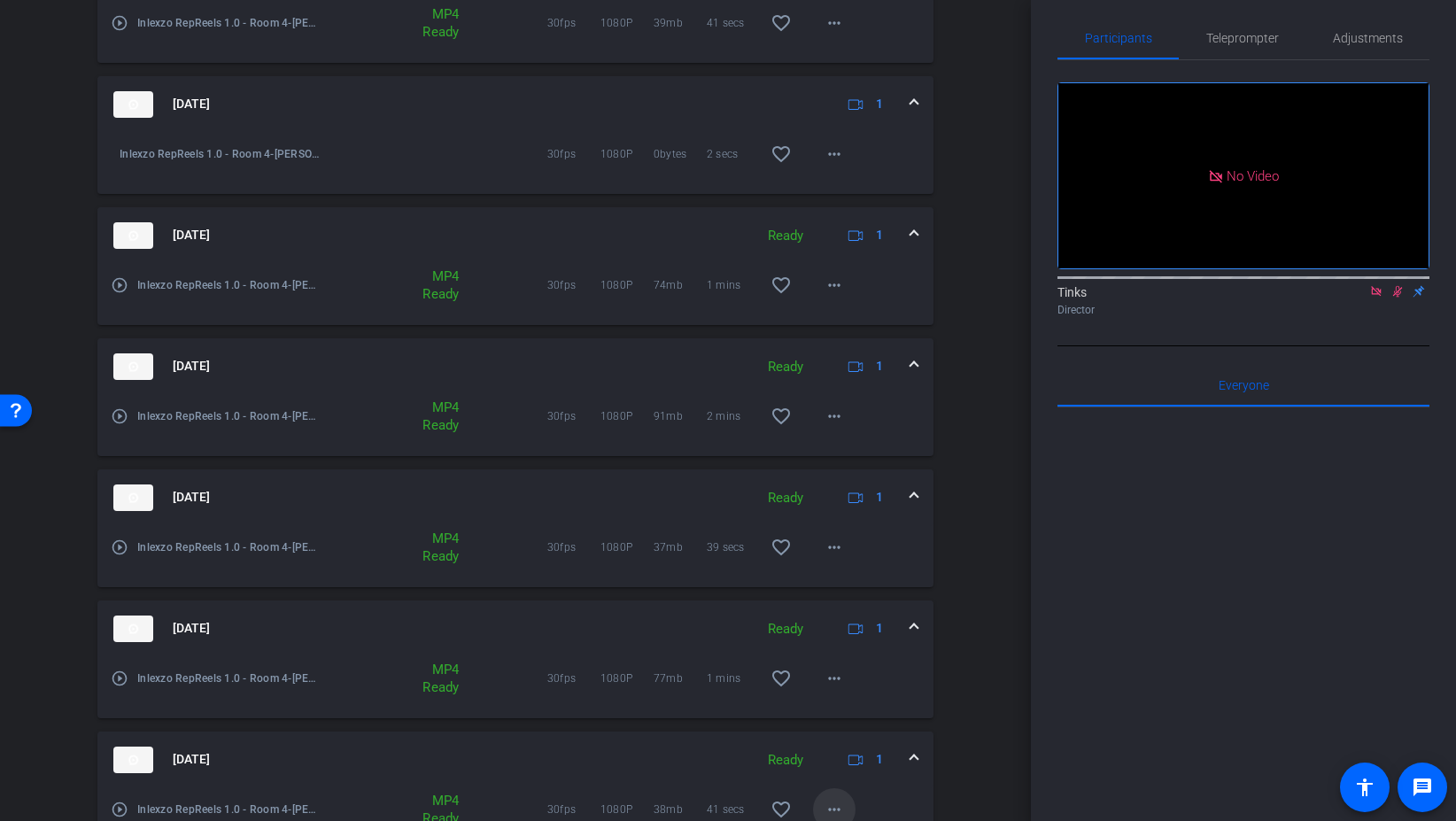
click at [840, 804] on mat-icon "more_horiz" at bounding box center [835, 809] width 21 height 21
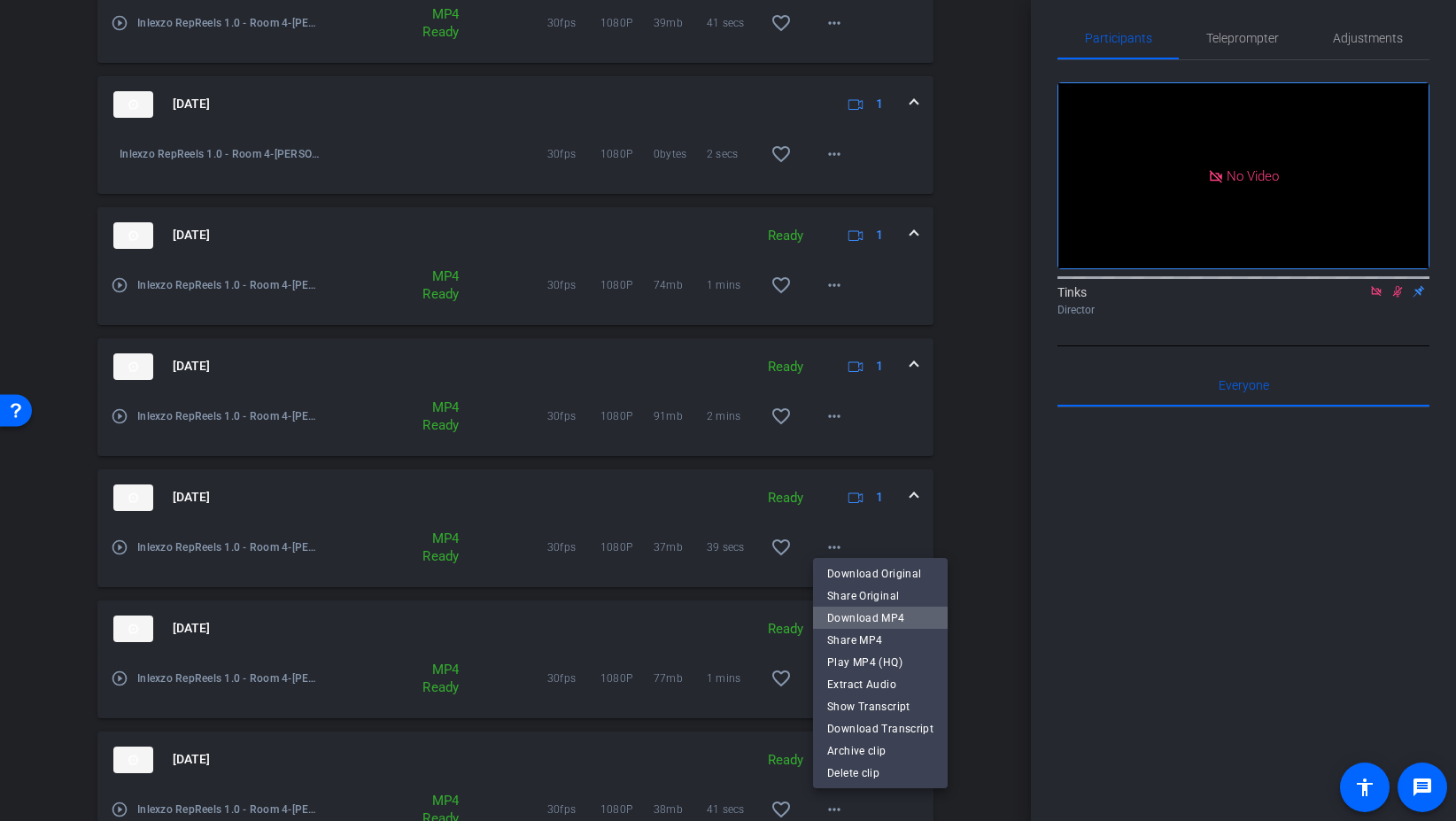
click at [915, 618] on span "Download MP4" at bounding box center [880, 618] width 106 height 21
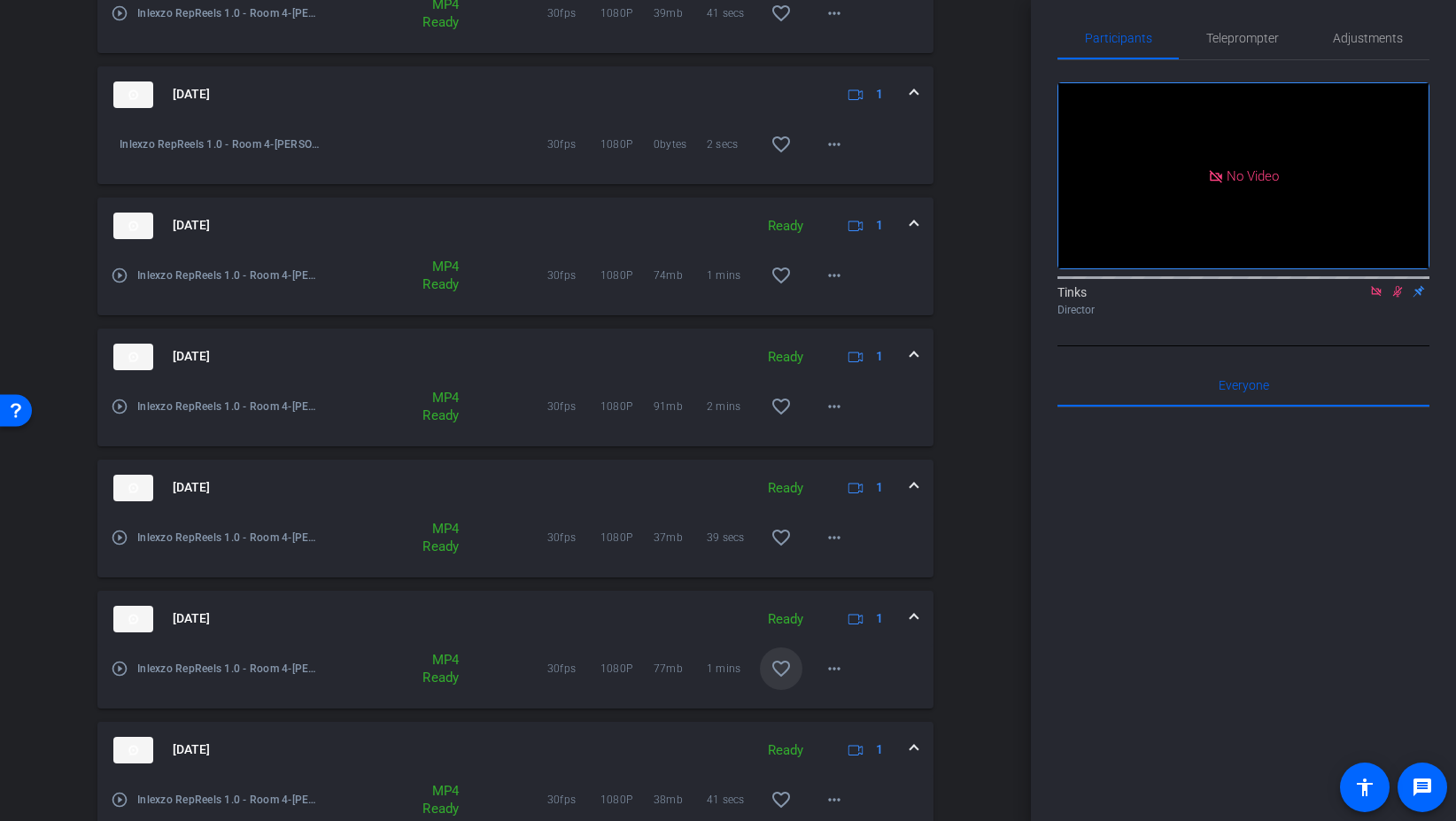
scroll to position [808, 0]
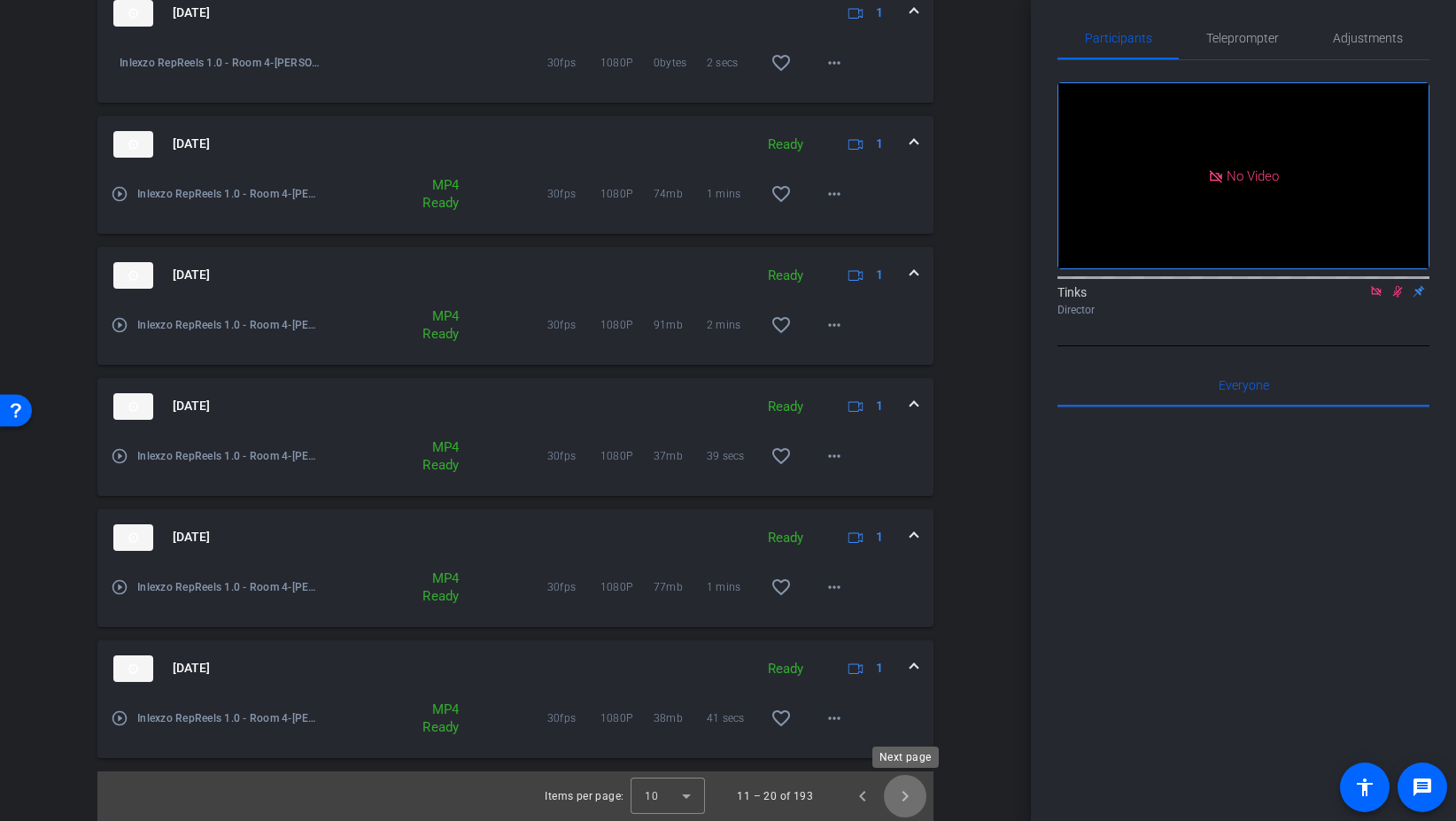
click at [913, 804] on span "Next page" at bounding box center [906, 796] width 43 height 43
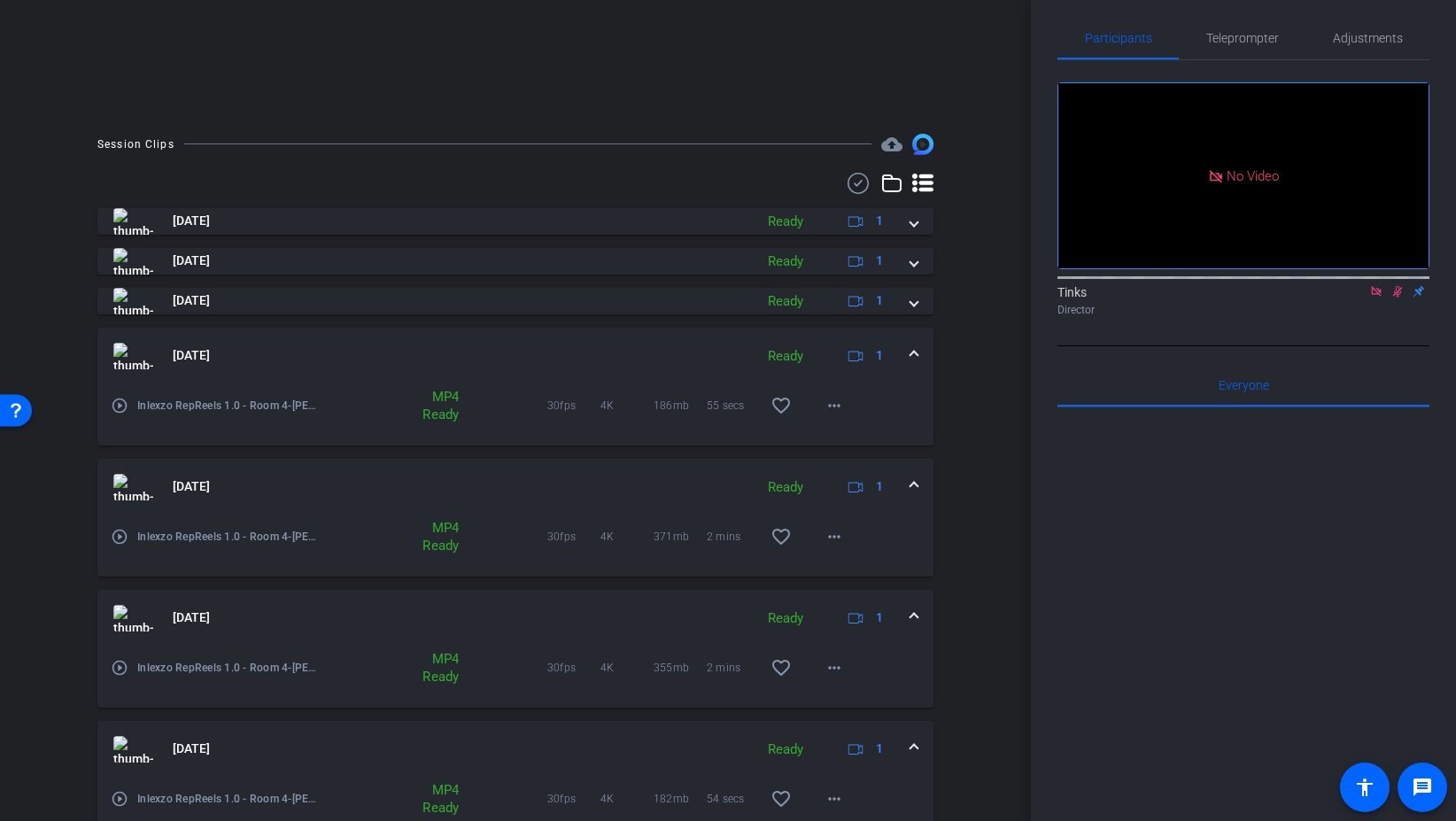
scroll to position [325, 0]
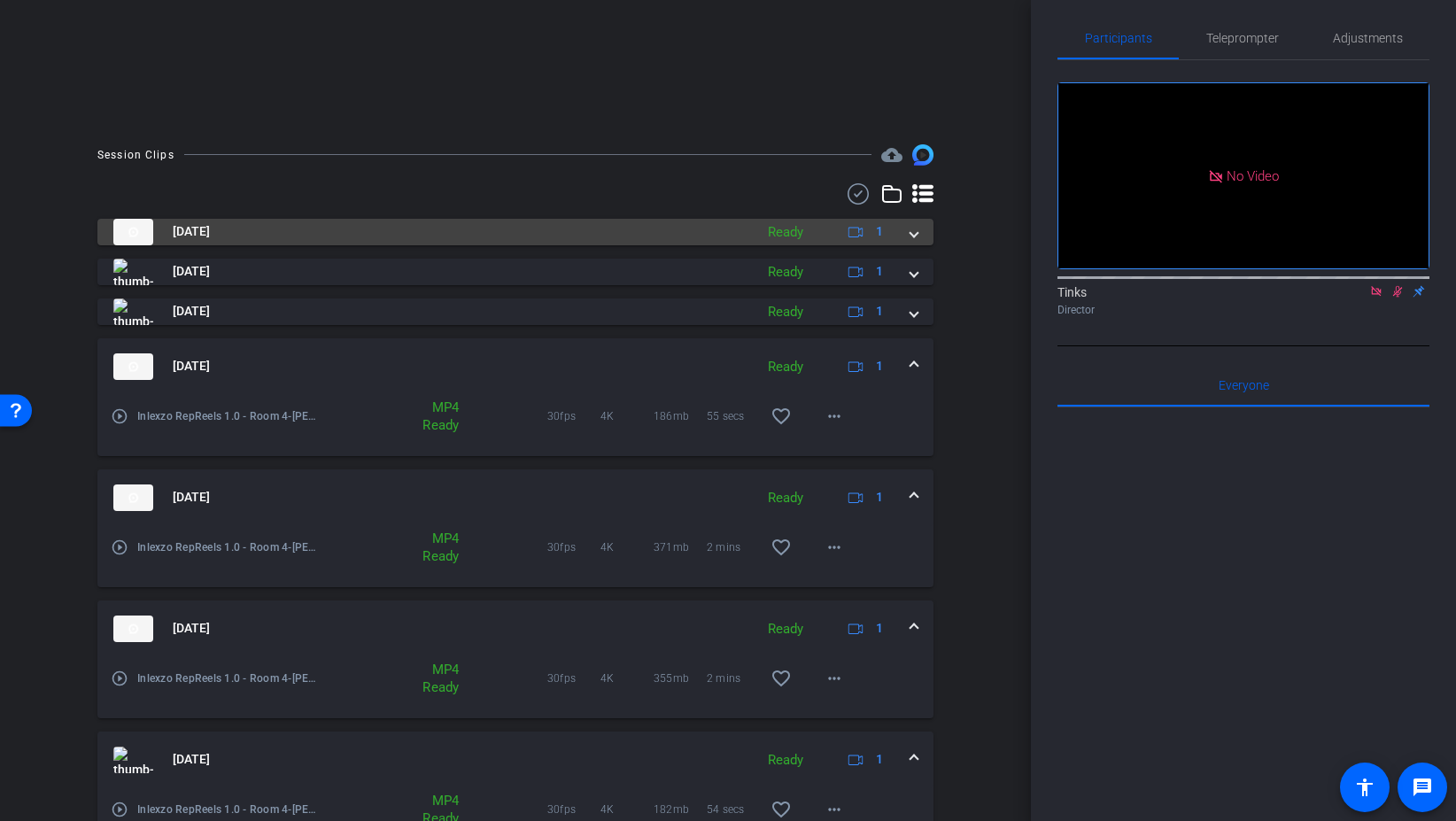
click at [908, 237] on div "Aug 29, 2025 Ready 1" at bounding box center [512, 231] width 797 height 26
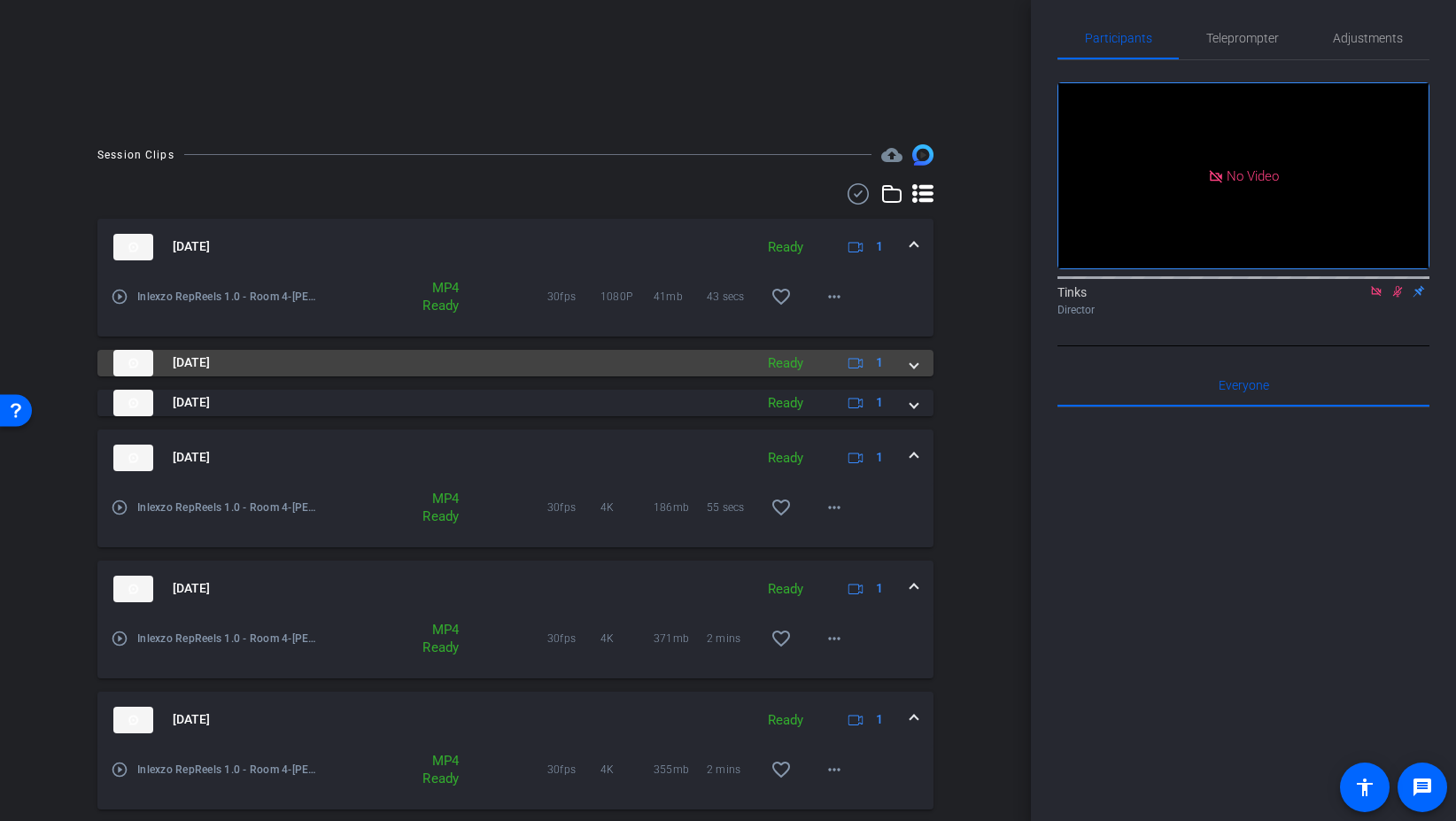
click at [284, 357] on mat-panel-title "Aug 29, 2025" at bounding box center [430, 362] width 632 height 26
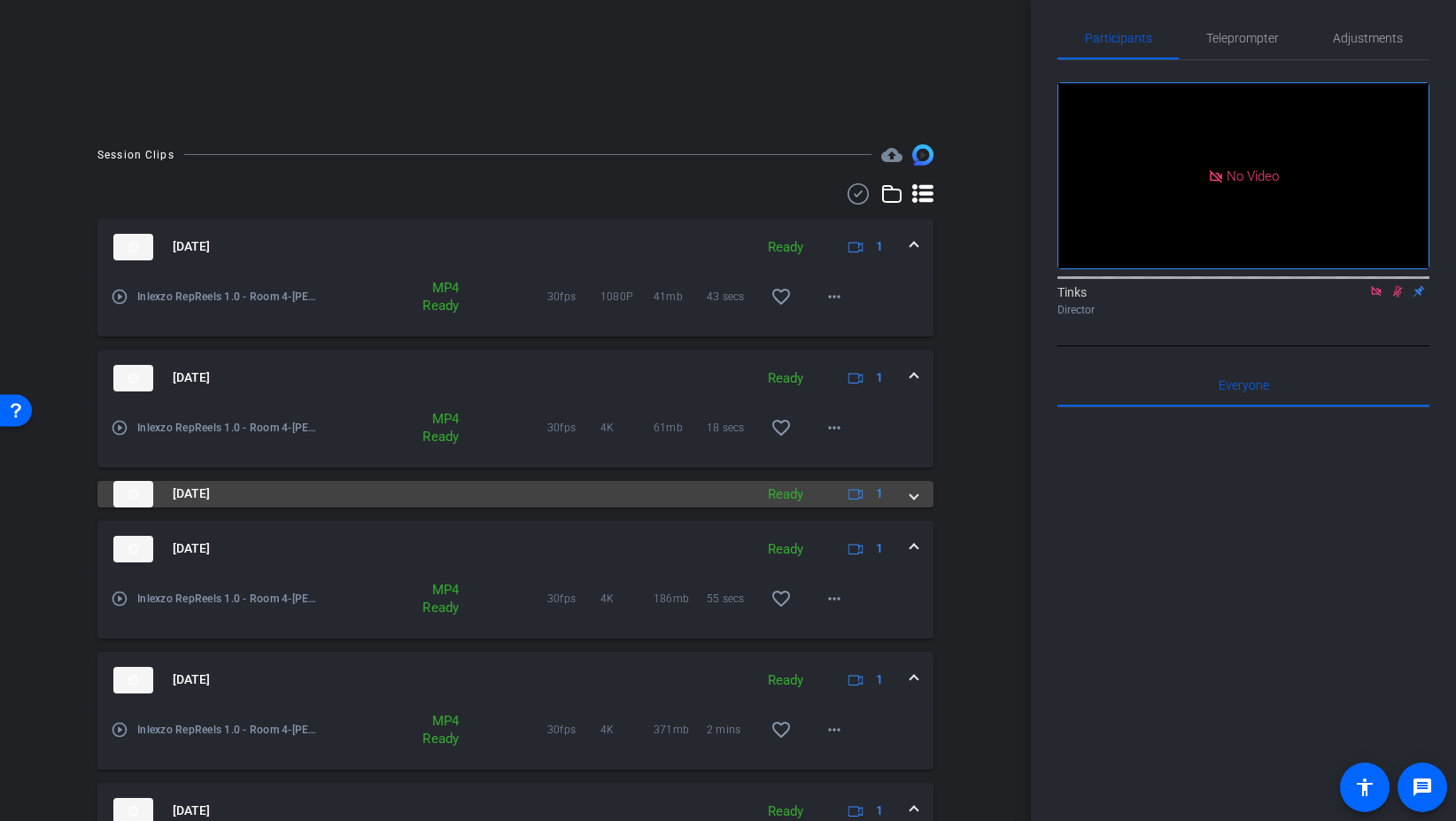
click at [913, 495] on span at bounding box center [914, 494] width 7 height 18
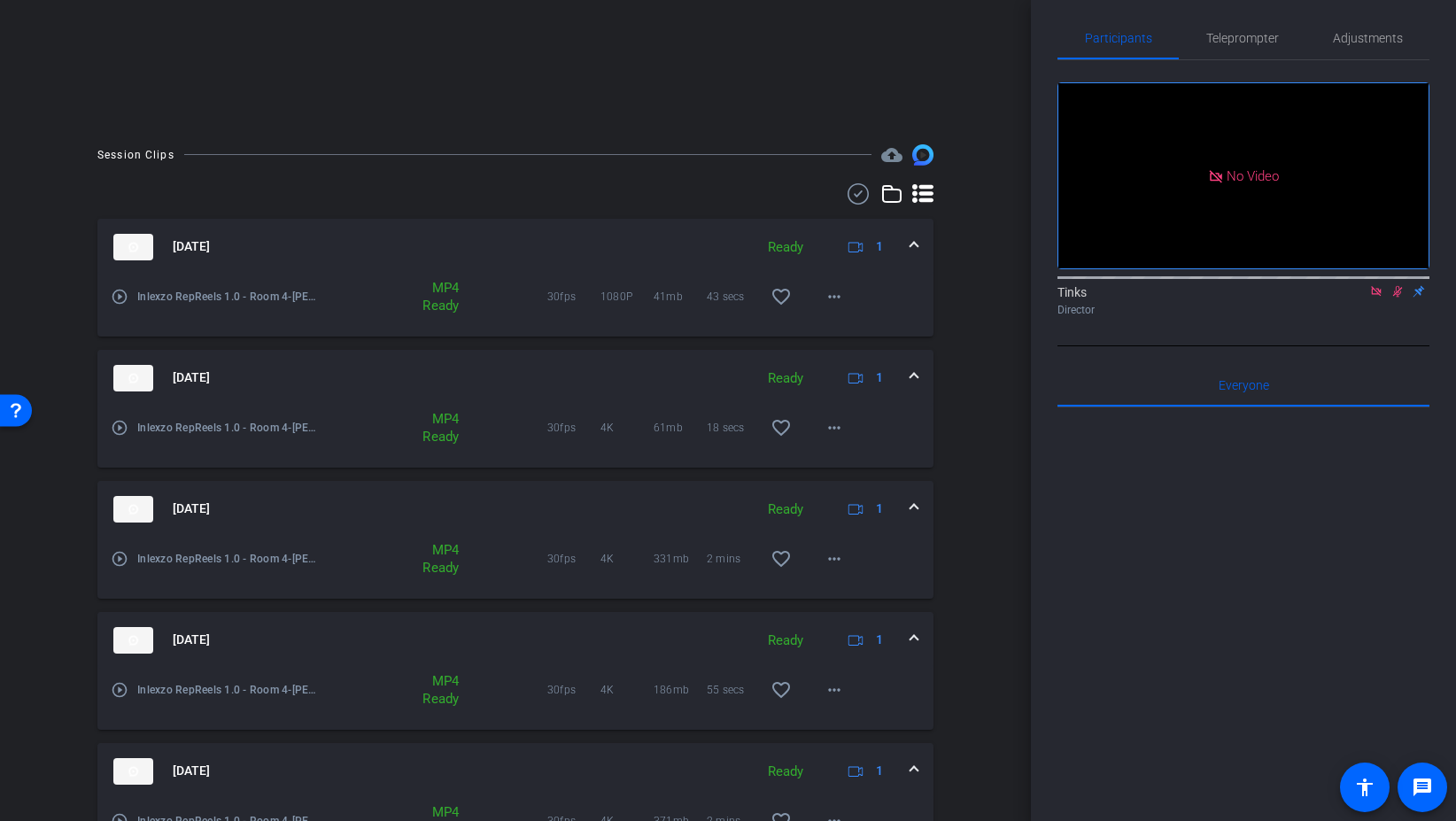
click at [908, 508] on div "Aug 29, 2025 Ready 1" at bounding box center [512, 508] width 797 height 26
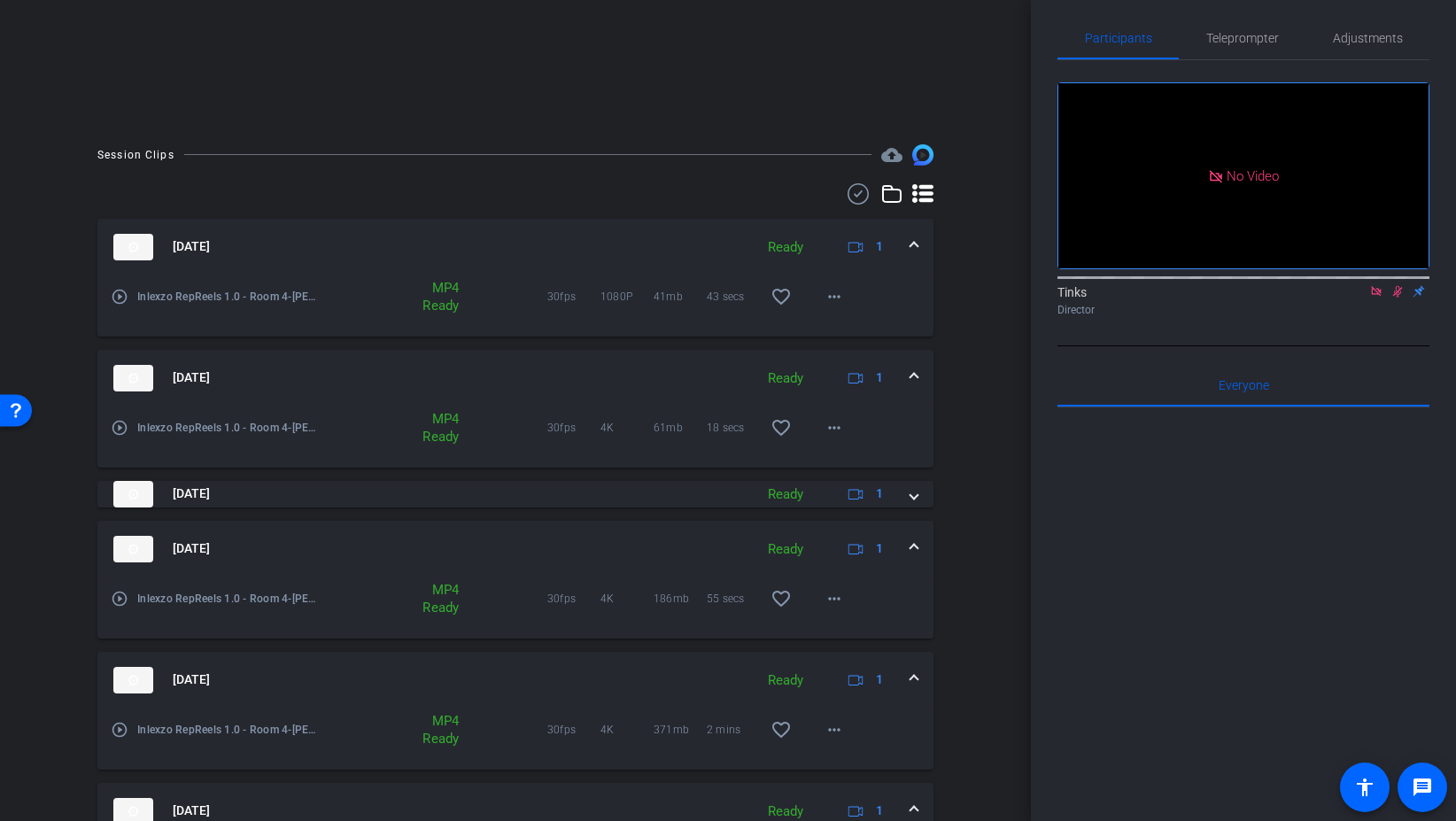
click at [914, 382] on span at bounding box center [914, 377] width 7 height 18
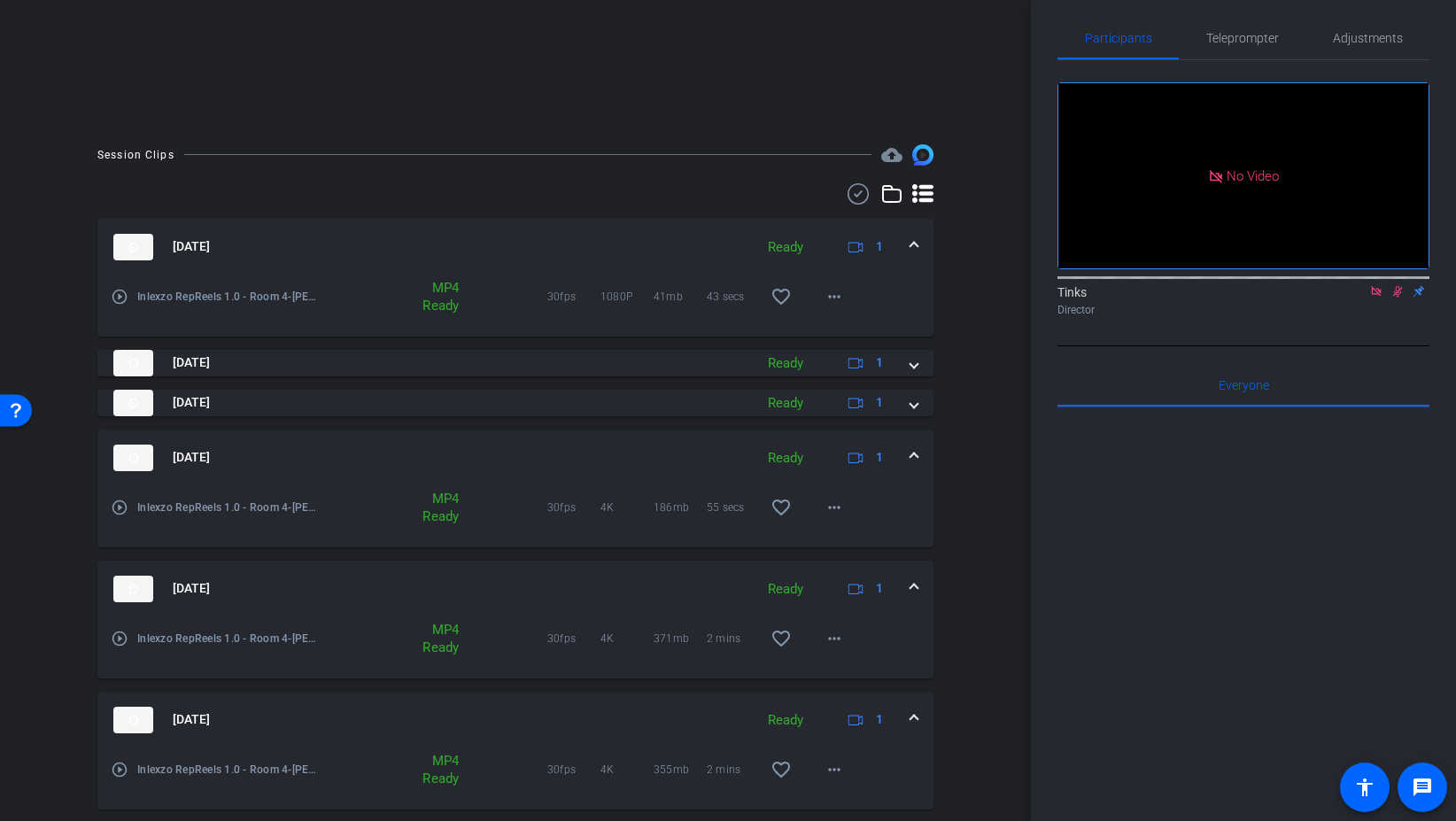
click at [916, 246] on span at bounding box center [914, 246] width 7 height 18
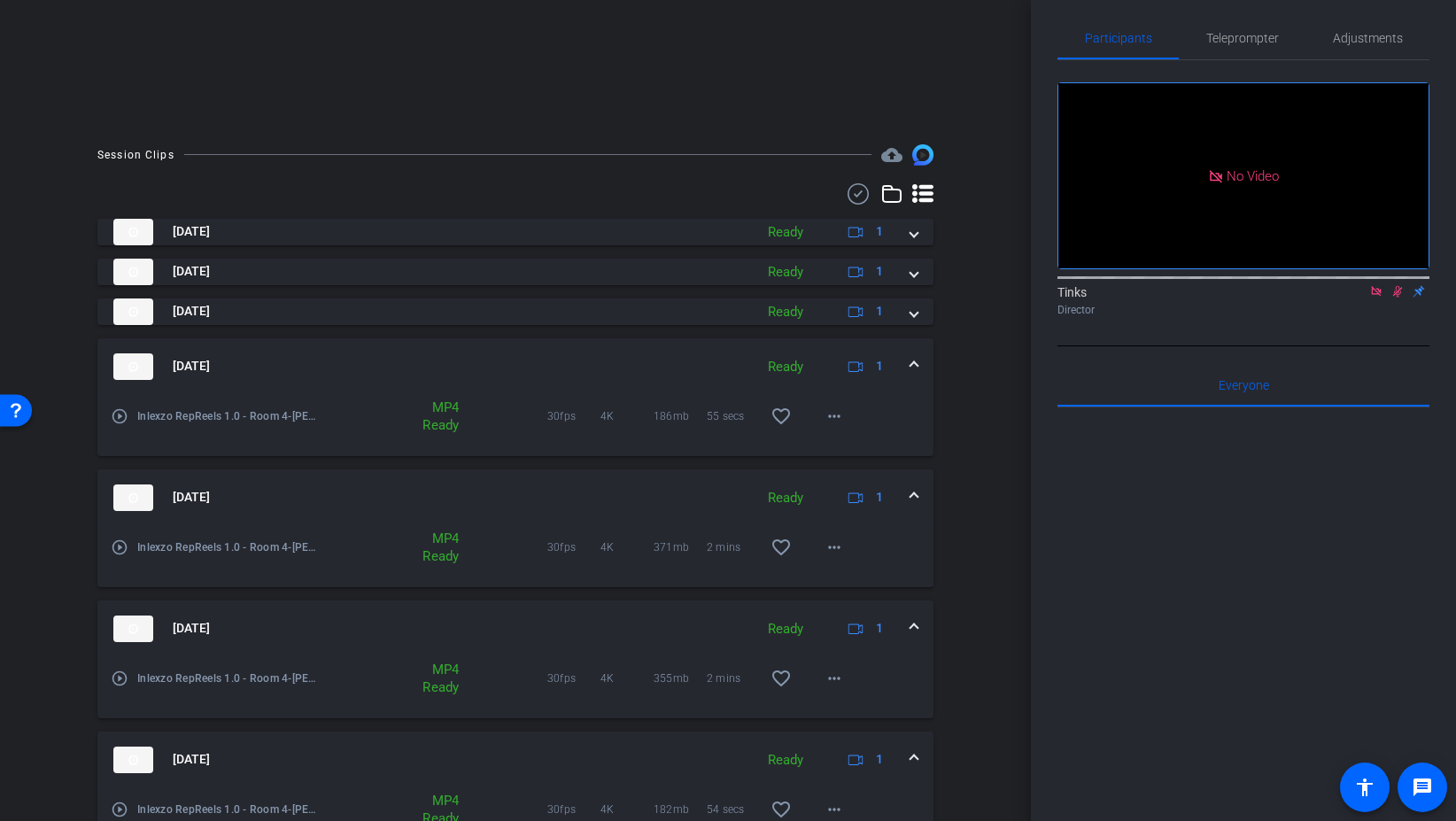
click at [913, 363] on span at bounding box center [914, 365] width 7 height 18
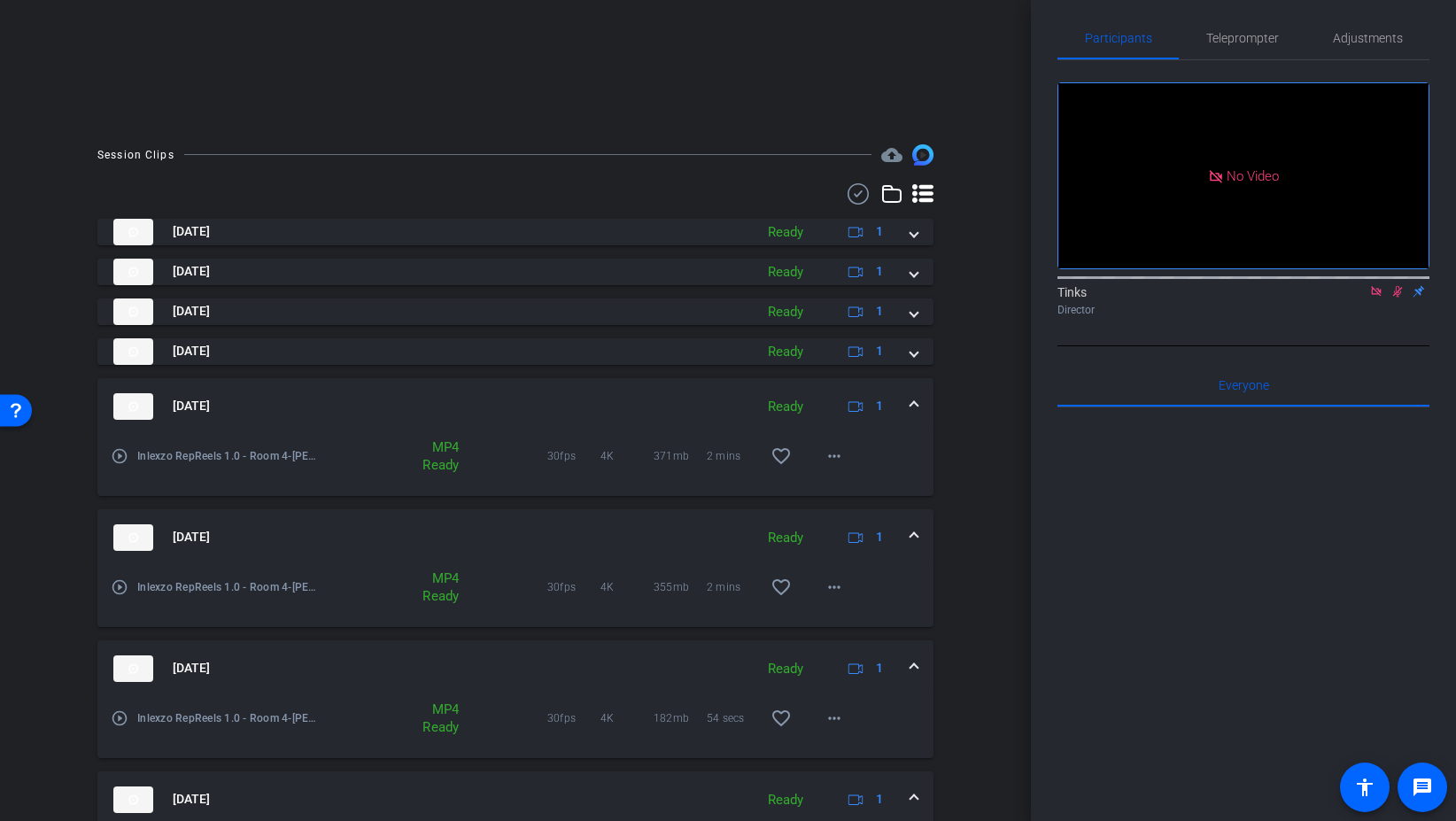
click at [915, 398] on span at bounding box center [914, 405] width 7 height 18
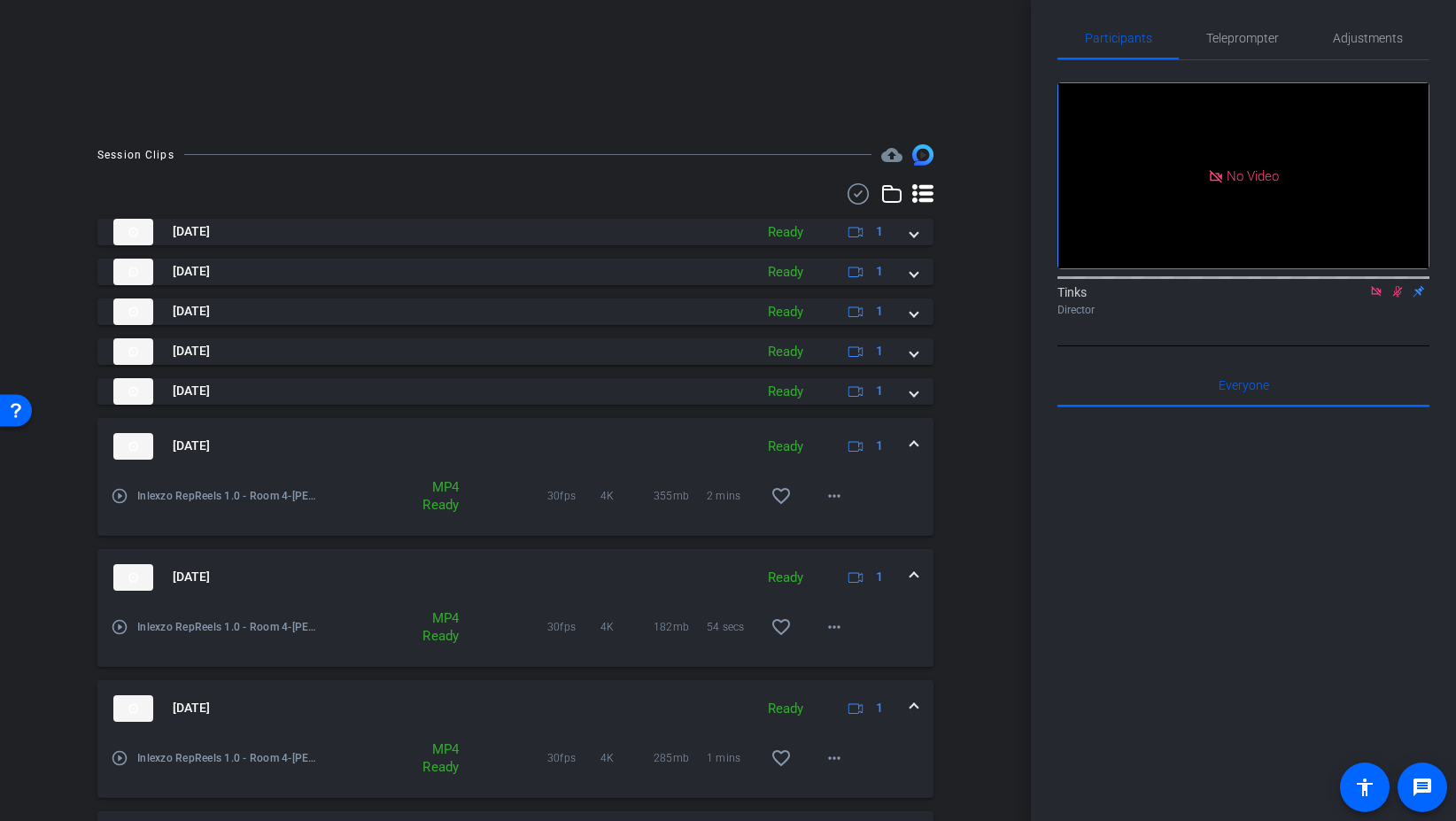
click at [913, 445] on span at bounding box center [914, 445] width 7 height 18
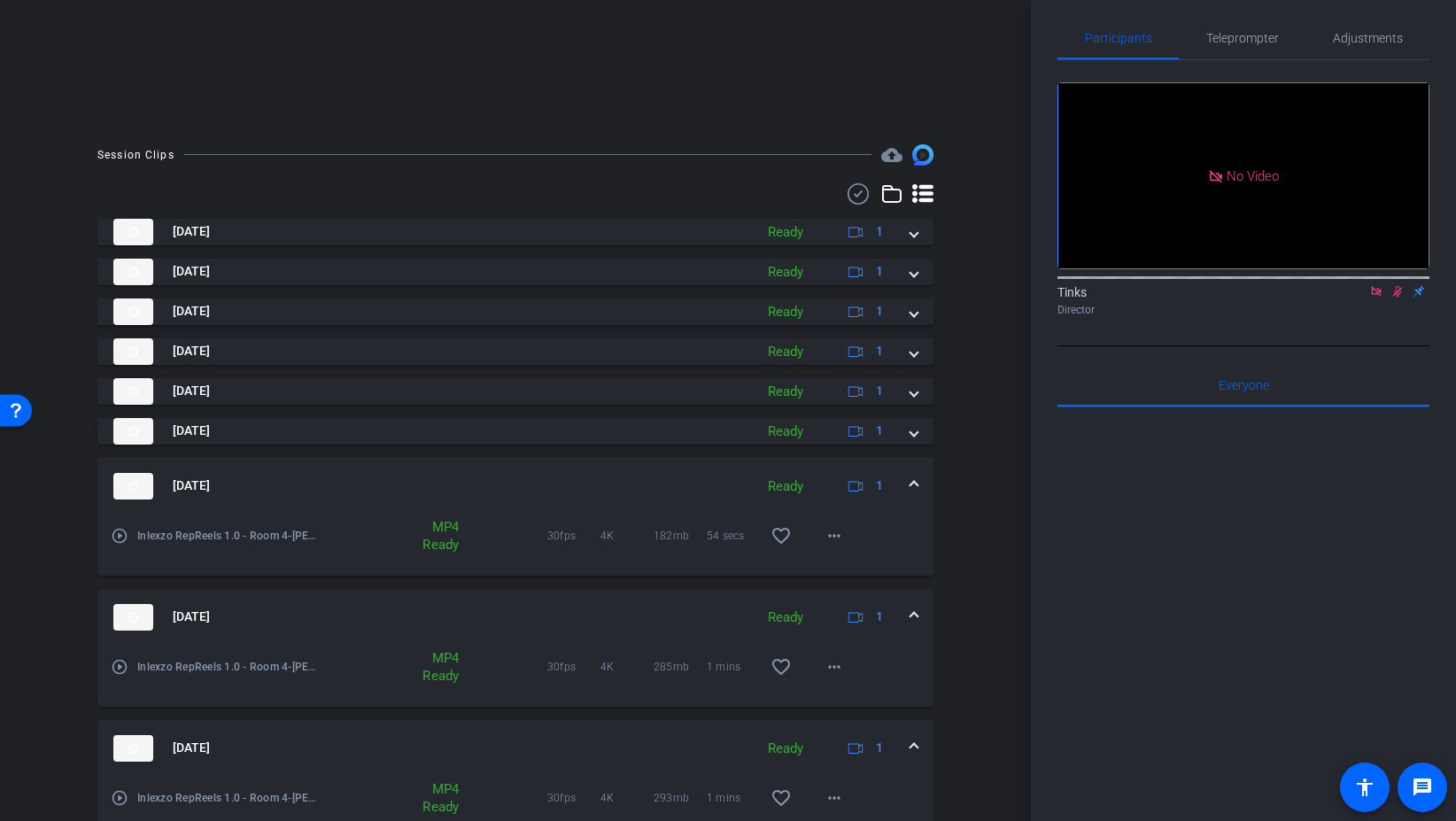
click at [912, 492] on span at bounding box center [914, 485] width 7 height 18
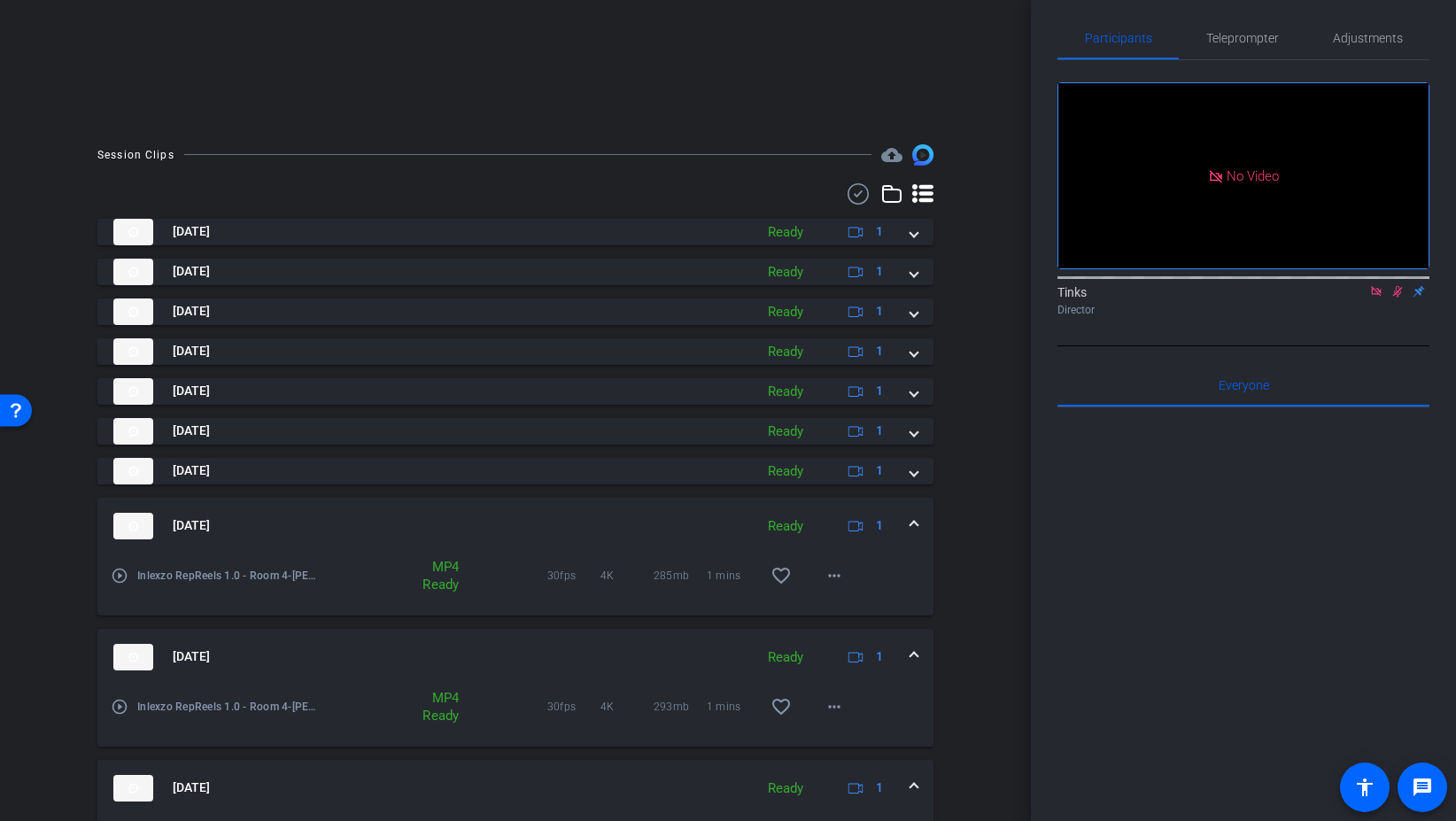
click at [915, 530] on span at bounding box center [914, 525] width 7 height 18
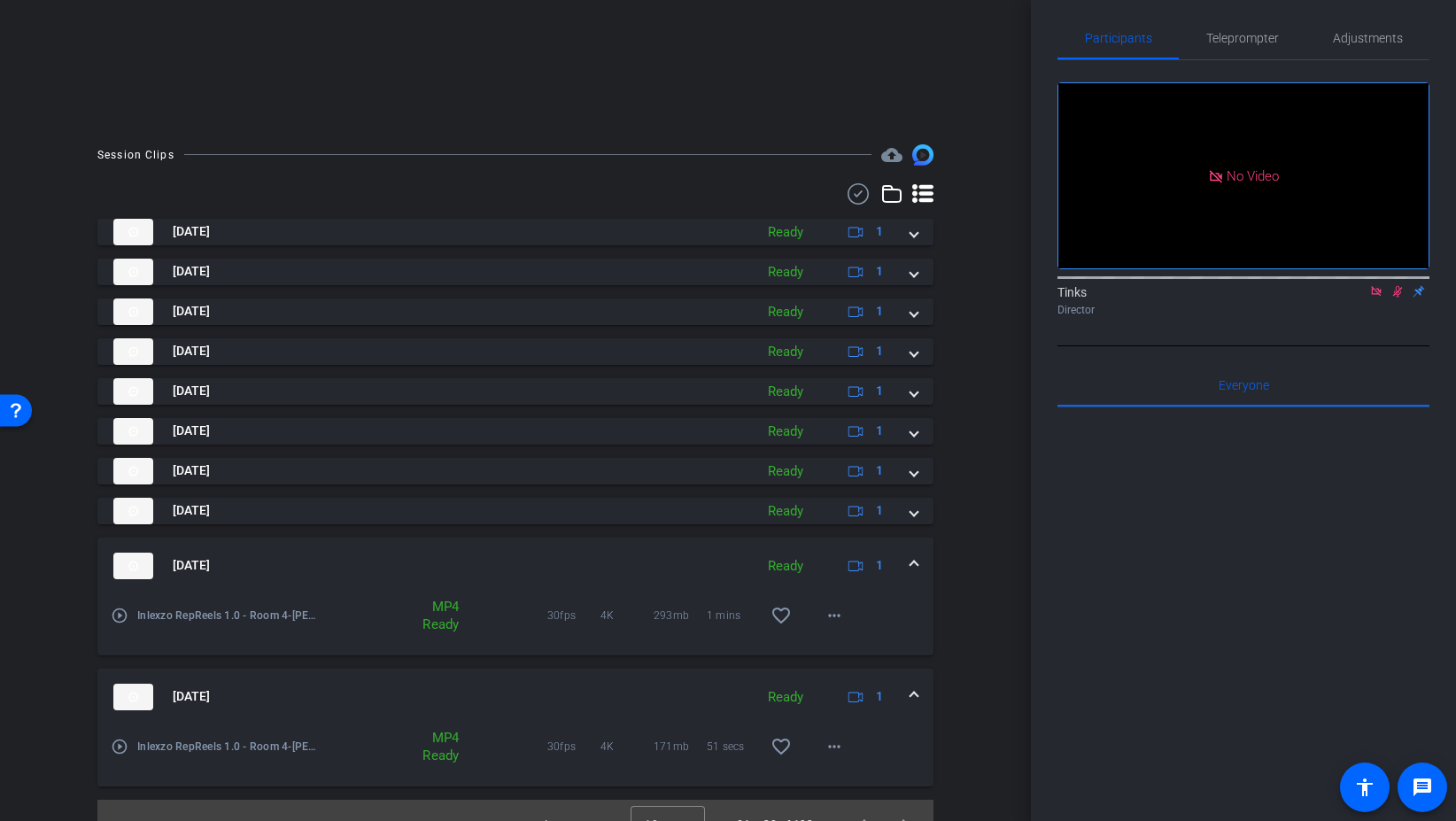
click at [915, 580] on mat-expansion-panel-header "Aug 29, 2025 Ready 1" at bounding box center [515, 565] width 836 height 56
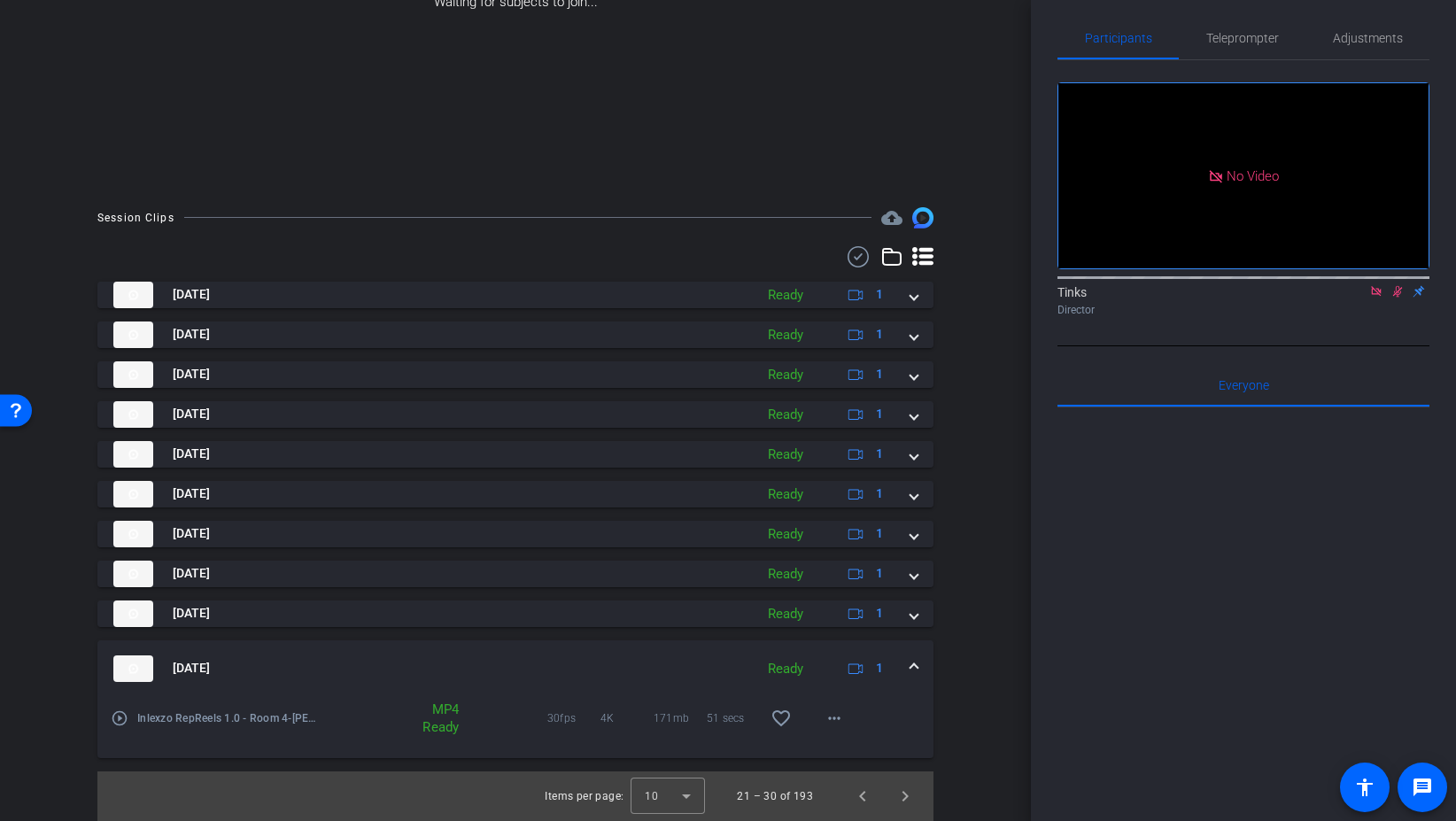
click at [919, 665] on mat-expansion-panel-header "Aug 29, 2025 Ready 1" at bounding box center [515, 668] width 836 height 56
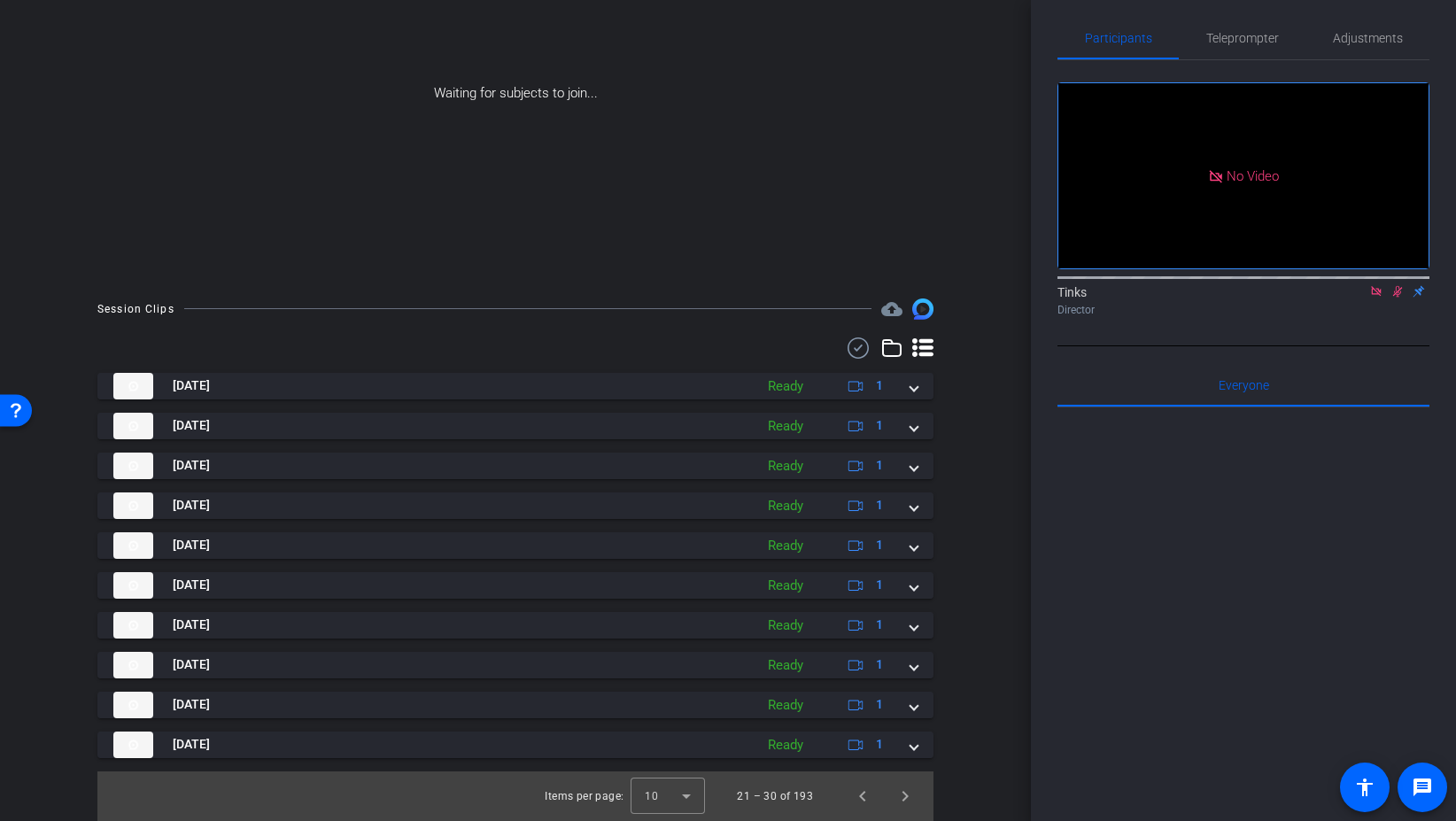
scroll to position [0, 0]
